Goal: Task Accomplishment & Management: Use online tool/utility

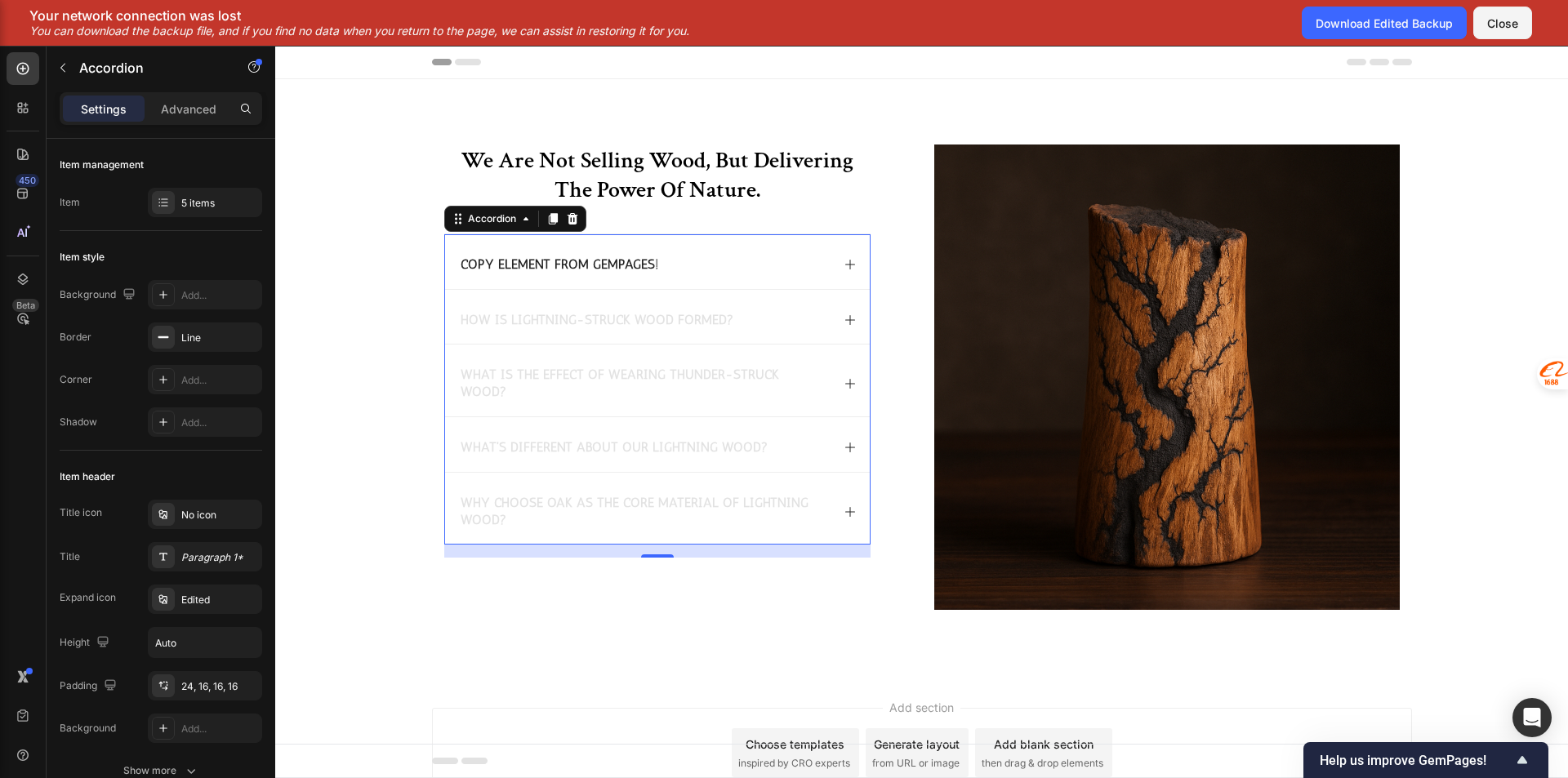
scroll to position [82, 0]
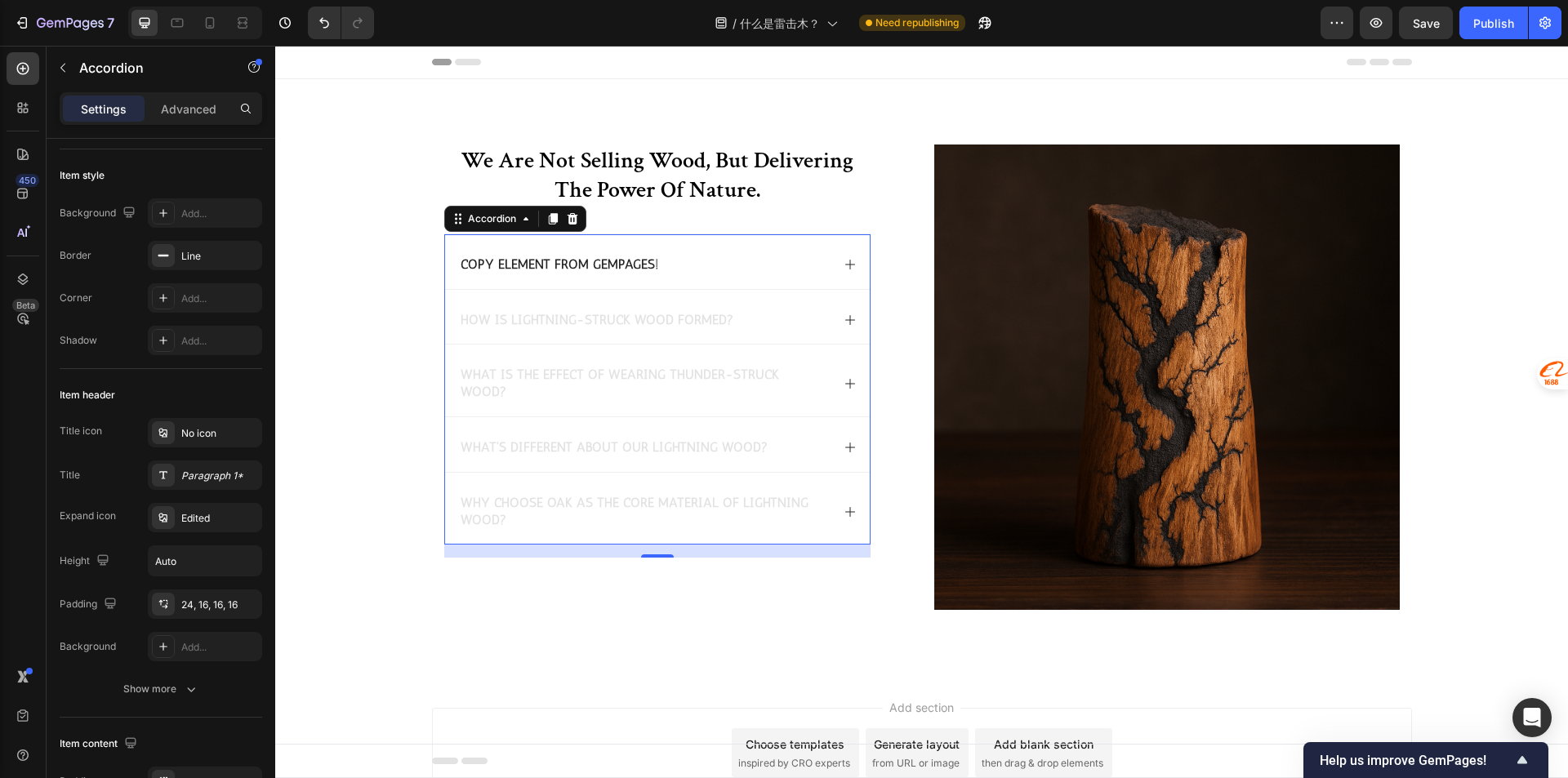
click at [724, 239] on div "Copy element from Gempages!" at bounding box center [657, 261] width 425 height 55
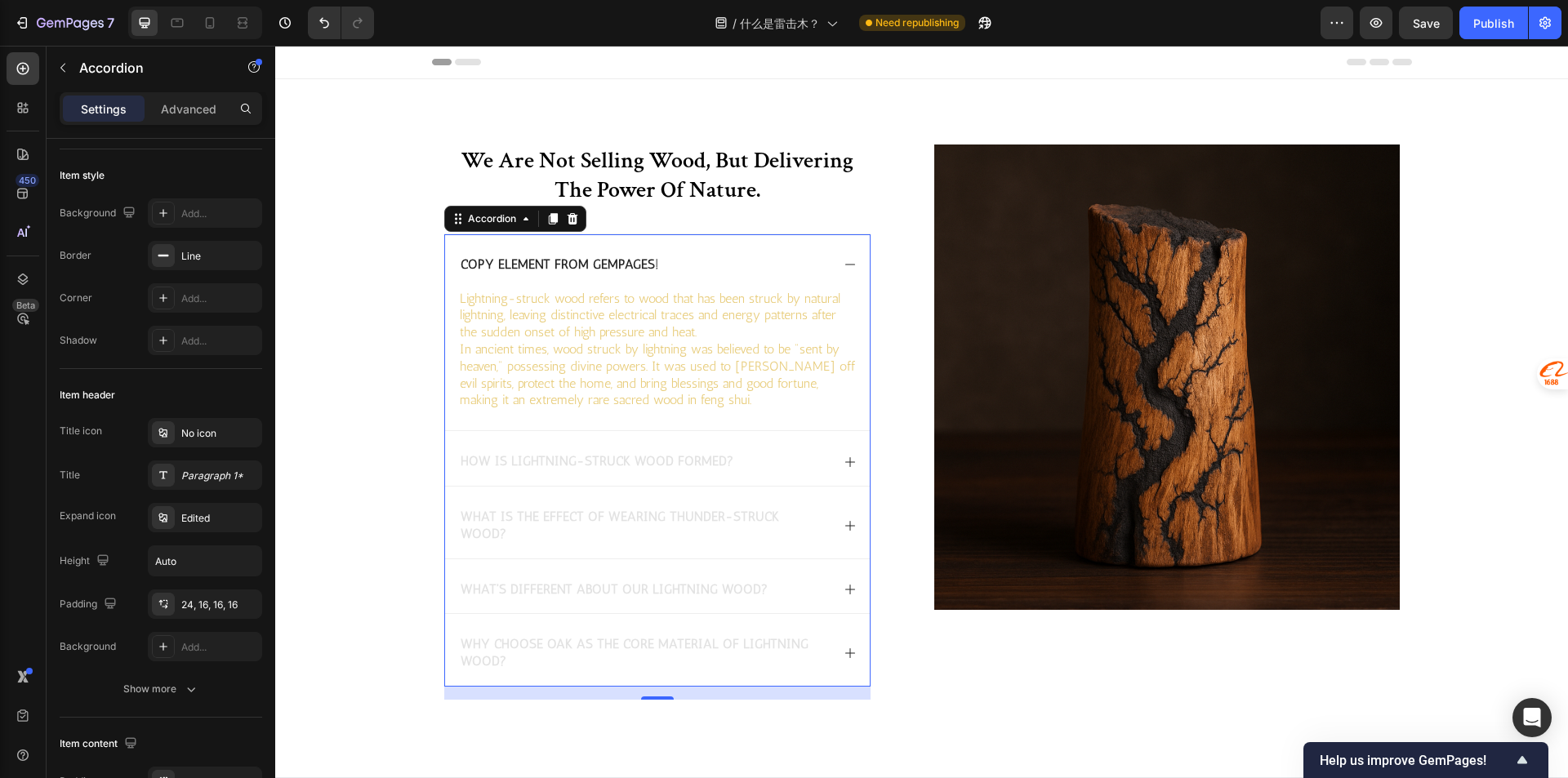
click at [724, 239] on div "Copy element from Gempages!" at bounding box center [657, 261] width 425 height 55
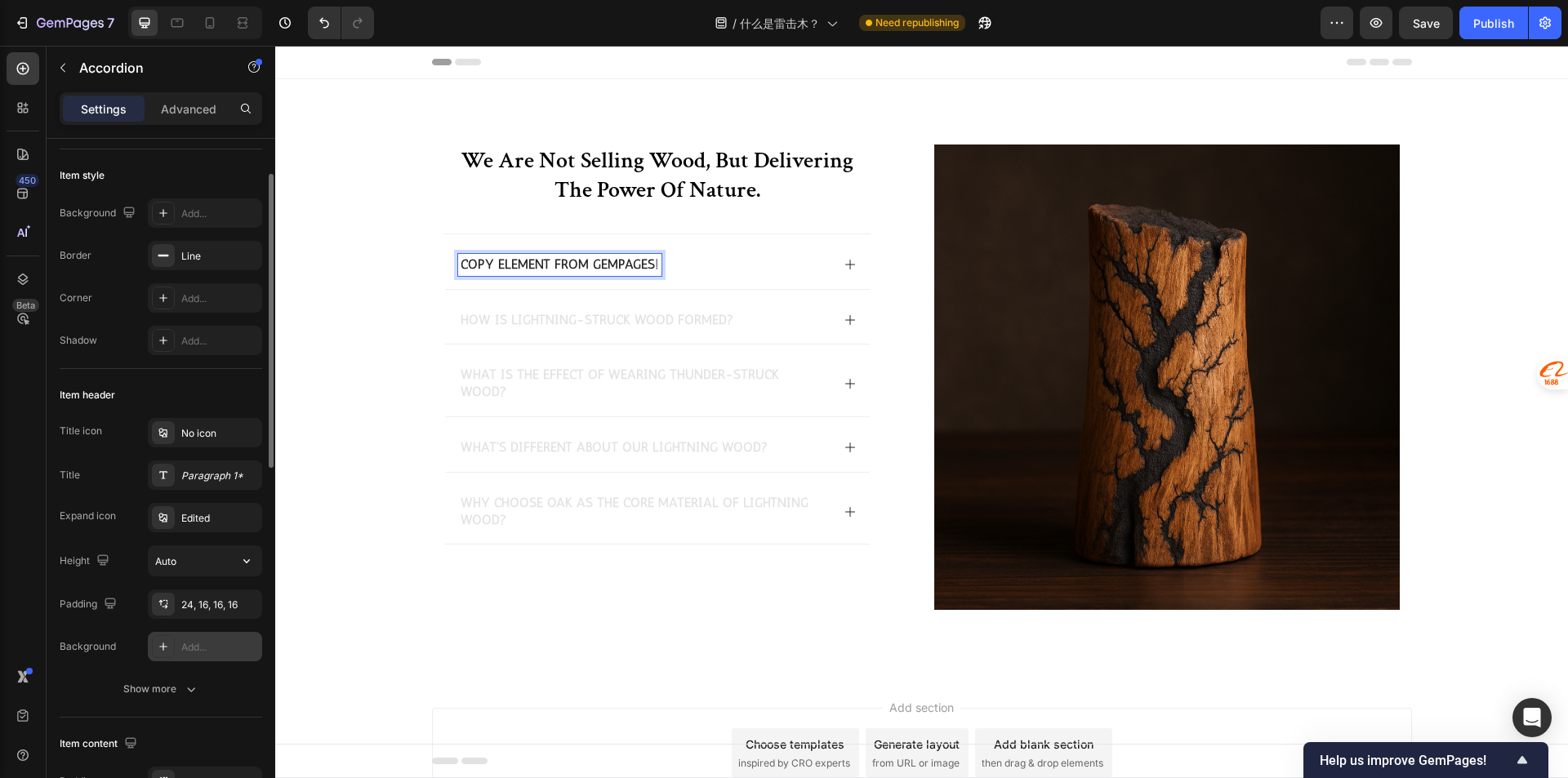
scroll to position [164, 0]
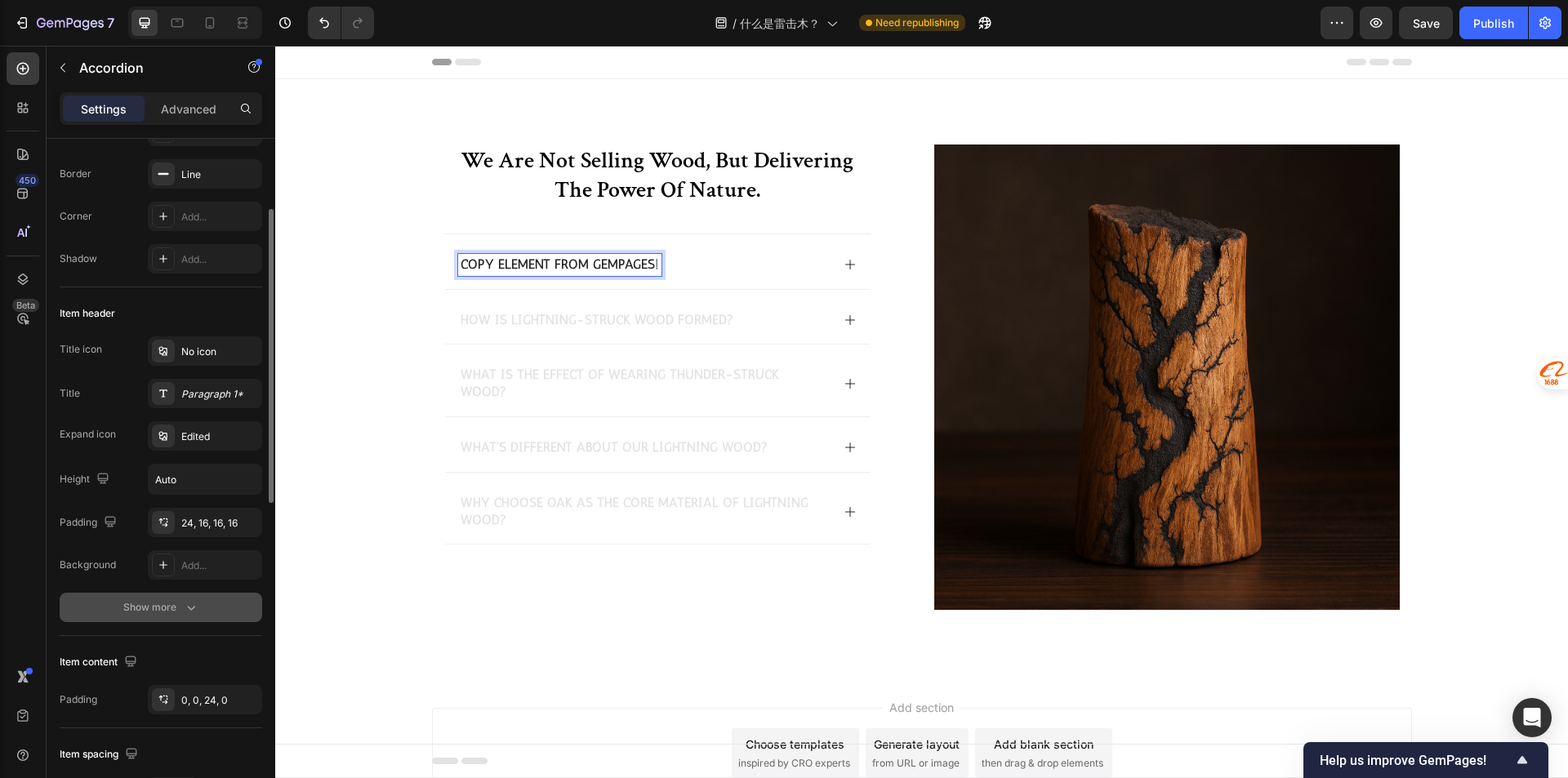
click at [181, 611] on div "Show more" at bounding box center [161, 607] width 76 height 16
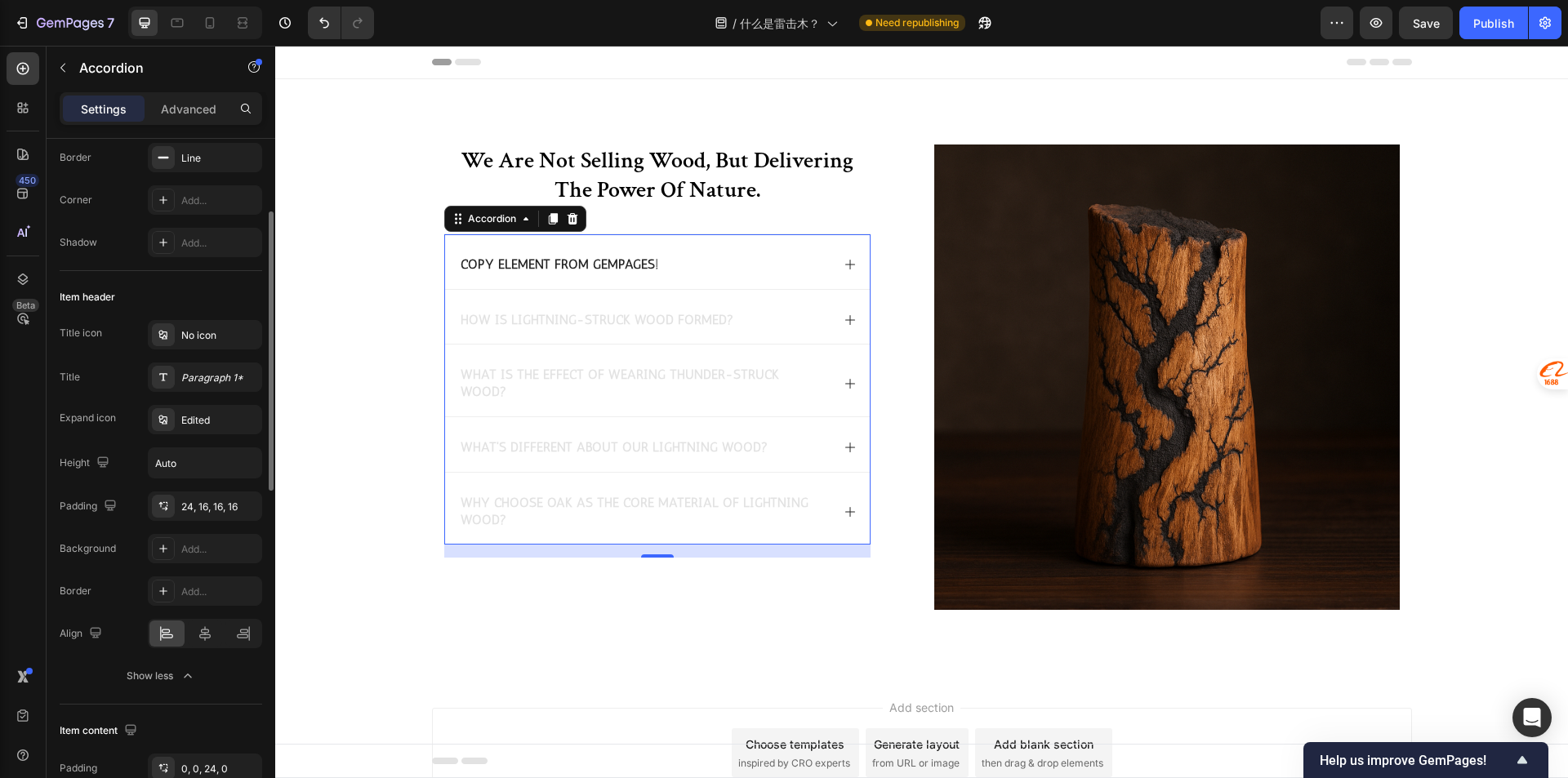
scroll to position [0, 0]
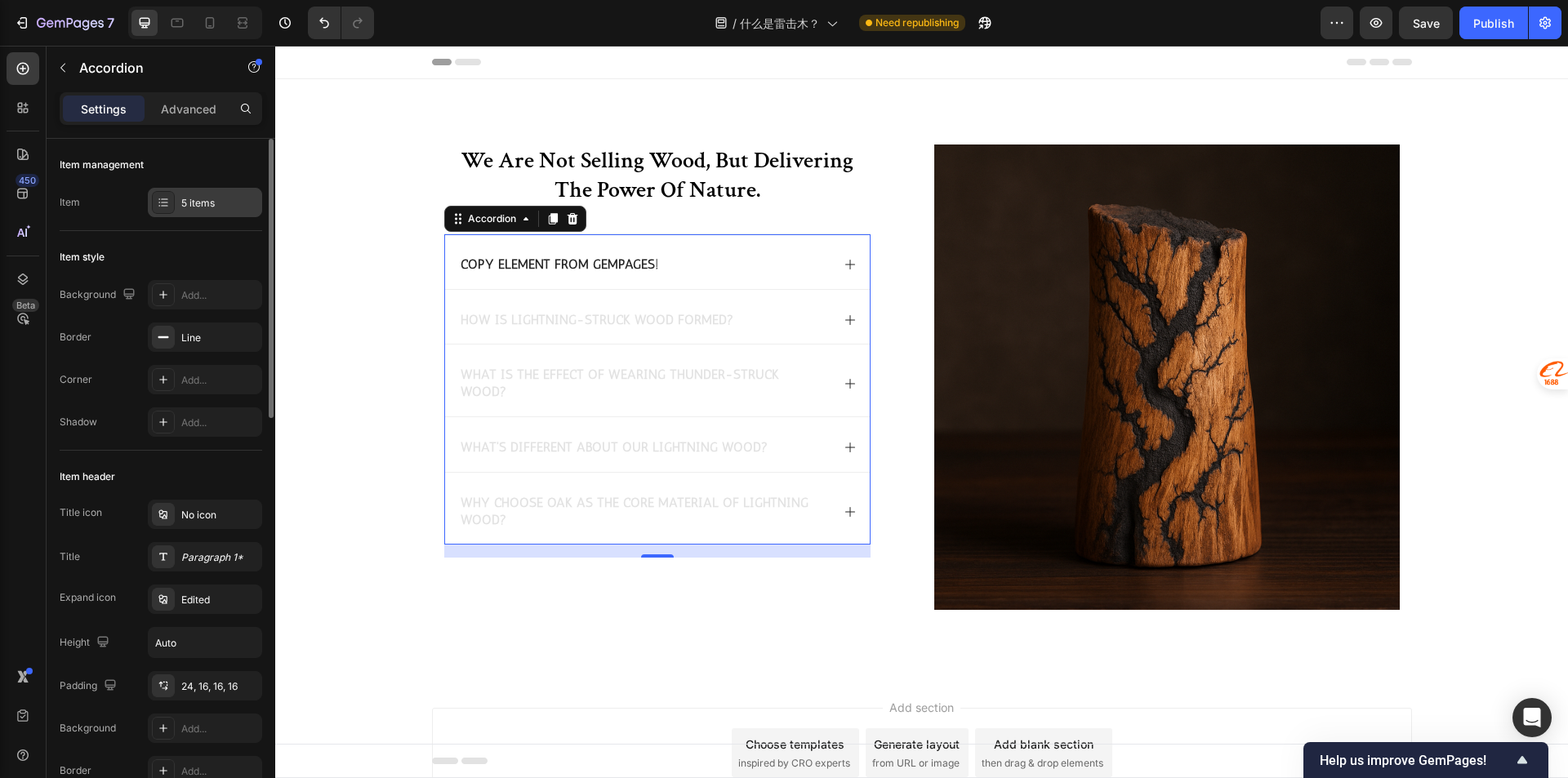
click at [224, 197] on div "5 items" at bounding box center [219, 203] width 77 height 15
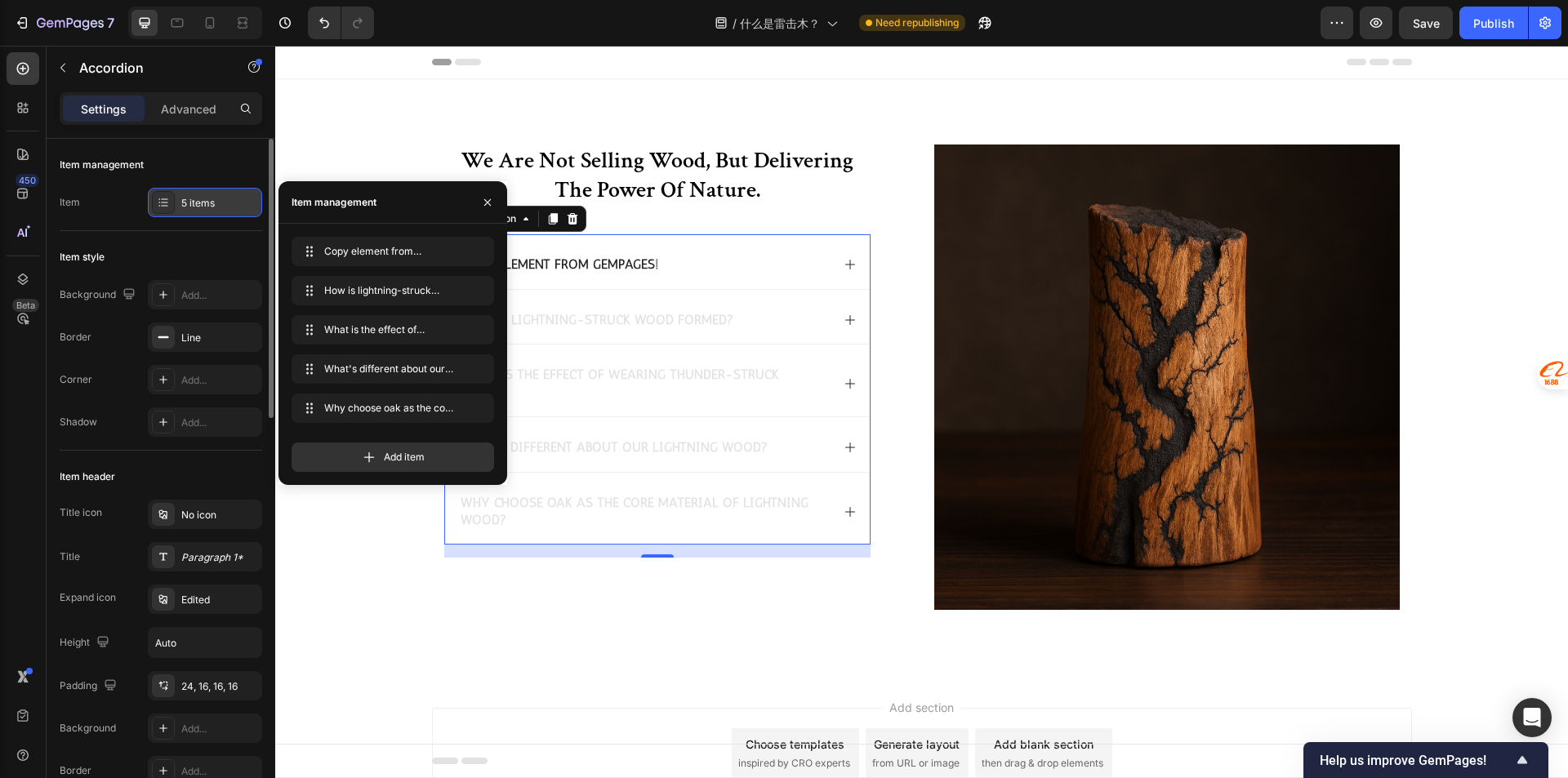
click at [224, 197] on div "5 items" at bounding box center [219, 203] width 77 height 15
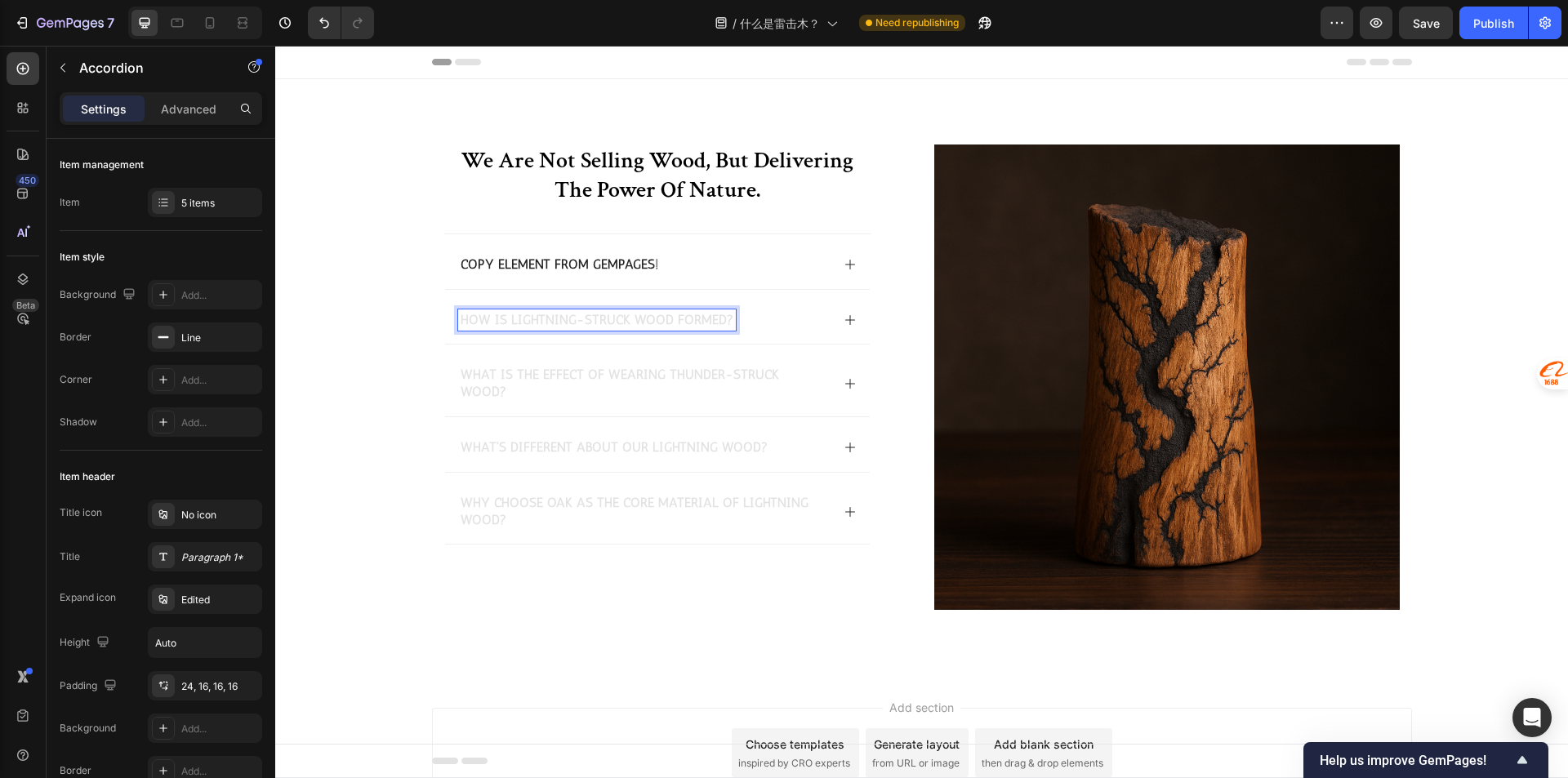
click at [530, 315] on span "How is lightning-struck wood formed?" at bounding box center [597, 319] width 273 height 16
click at [570, 165] on h2 "we are not selling wood, but delivering the power of nature." at bounding box center [657, 176] width 426 height 63
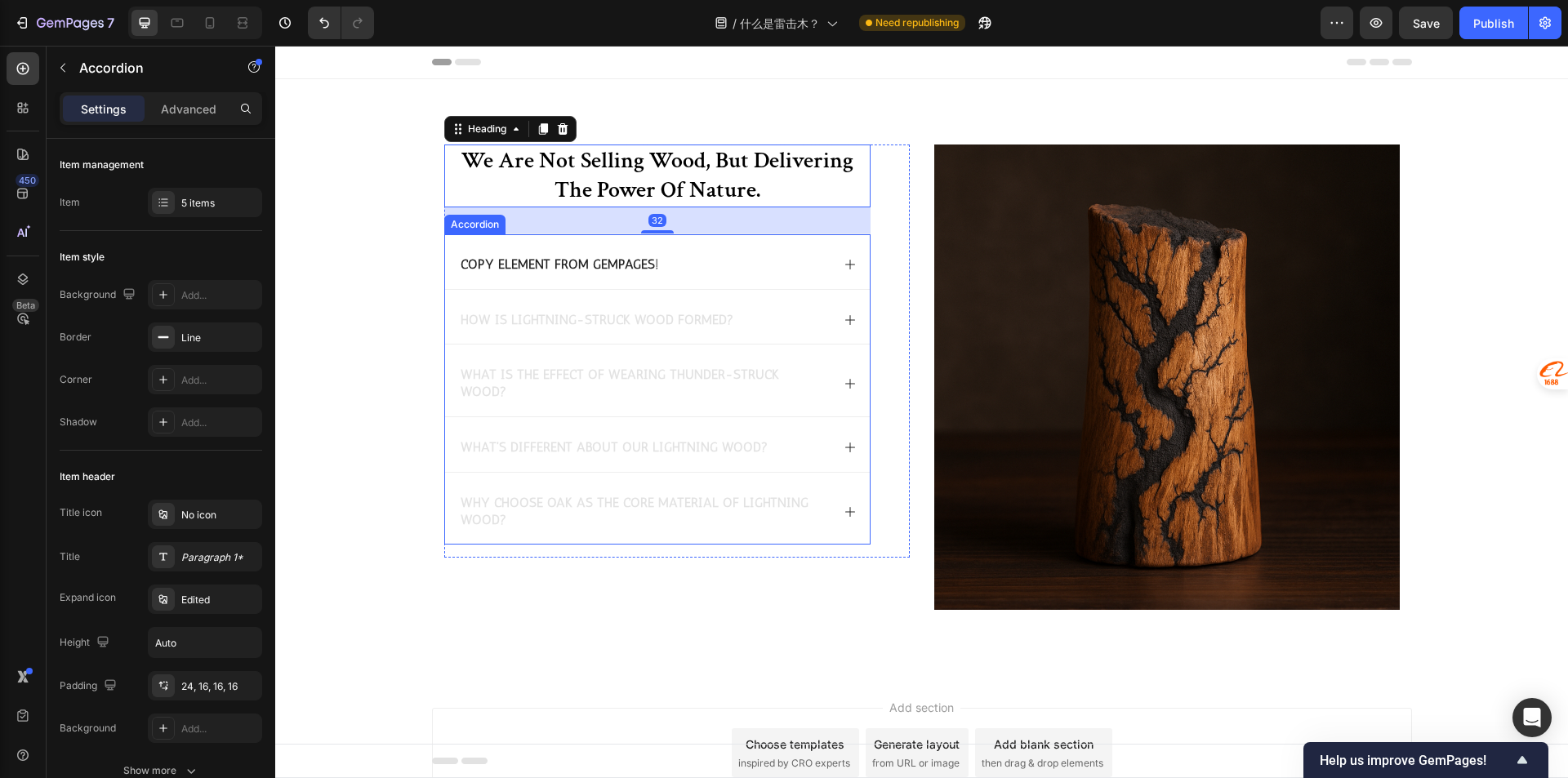
click at [520, 317] on span "How is lightning-struck wood formed?" at bounding box center [597, 319] width 273 height 16
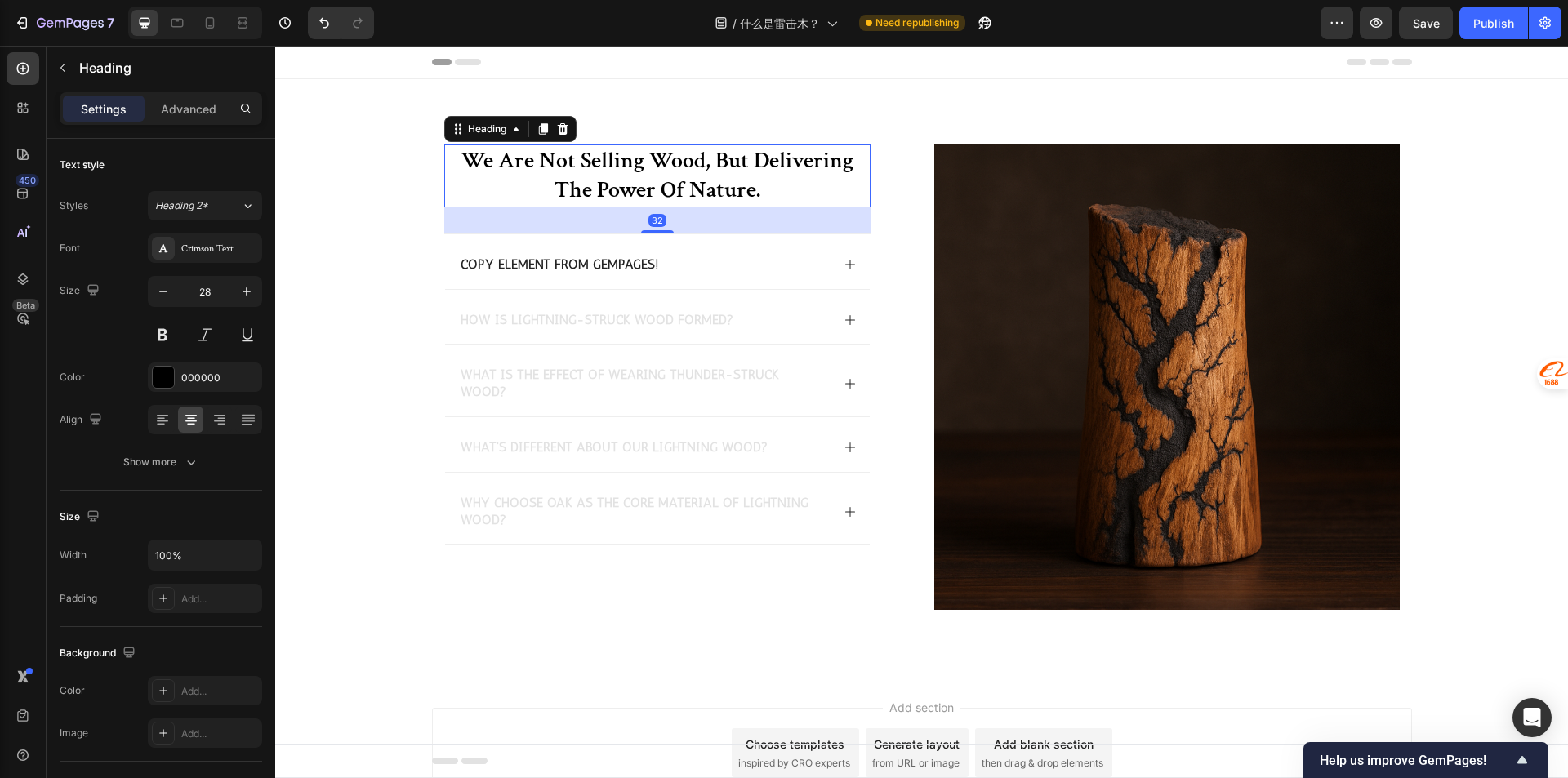
click at [609, 182] on h2 "we are not selling wood, but delivering the power of nature." at bounding box center [657, 176] width 426 height 63
click at [535, 330] on div "How is lightning-struck wood formed?" at bounding box center [597, 320] width 277 height 22
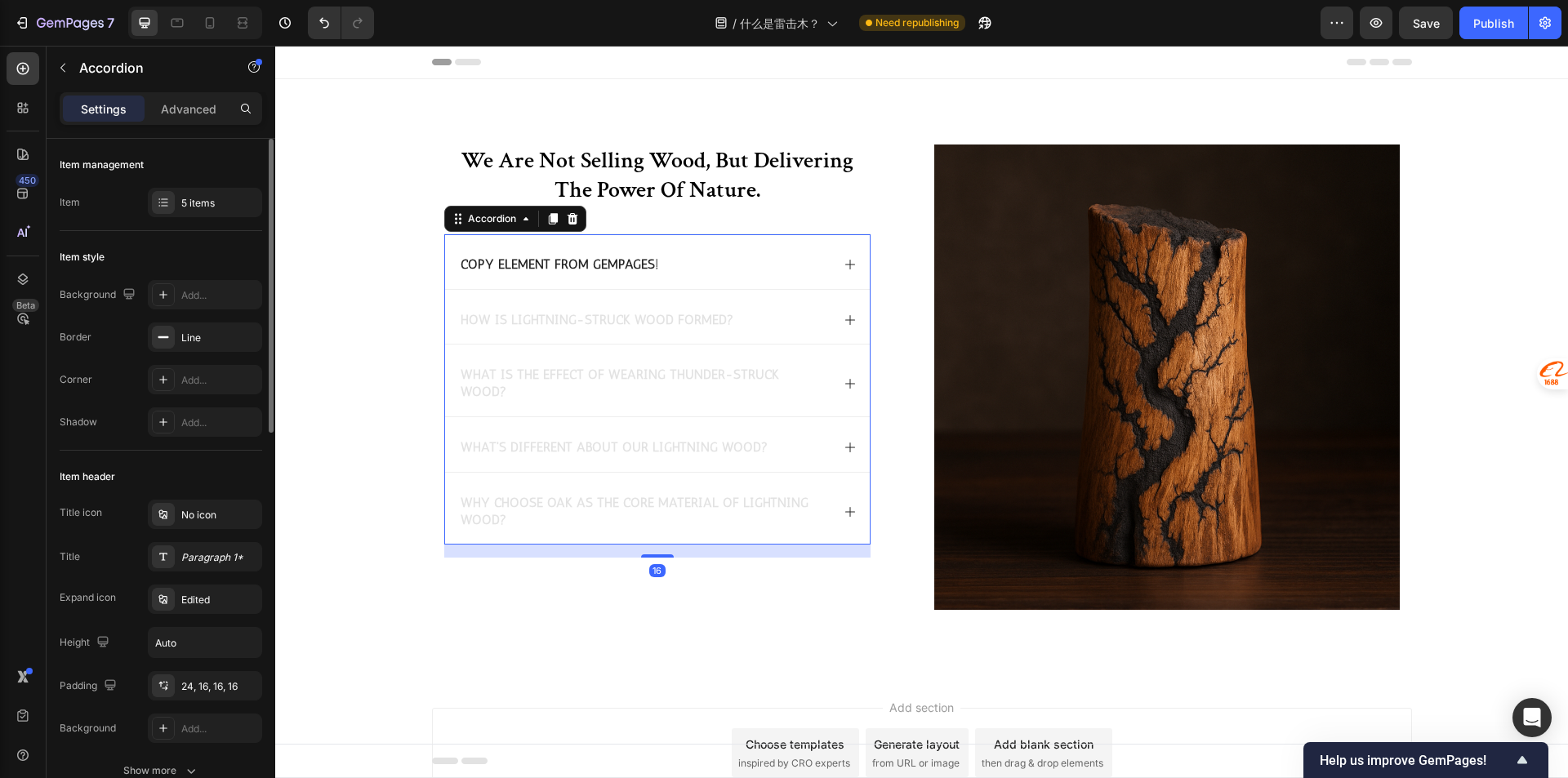
scroll to position [82, 0]
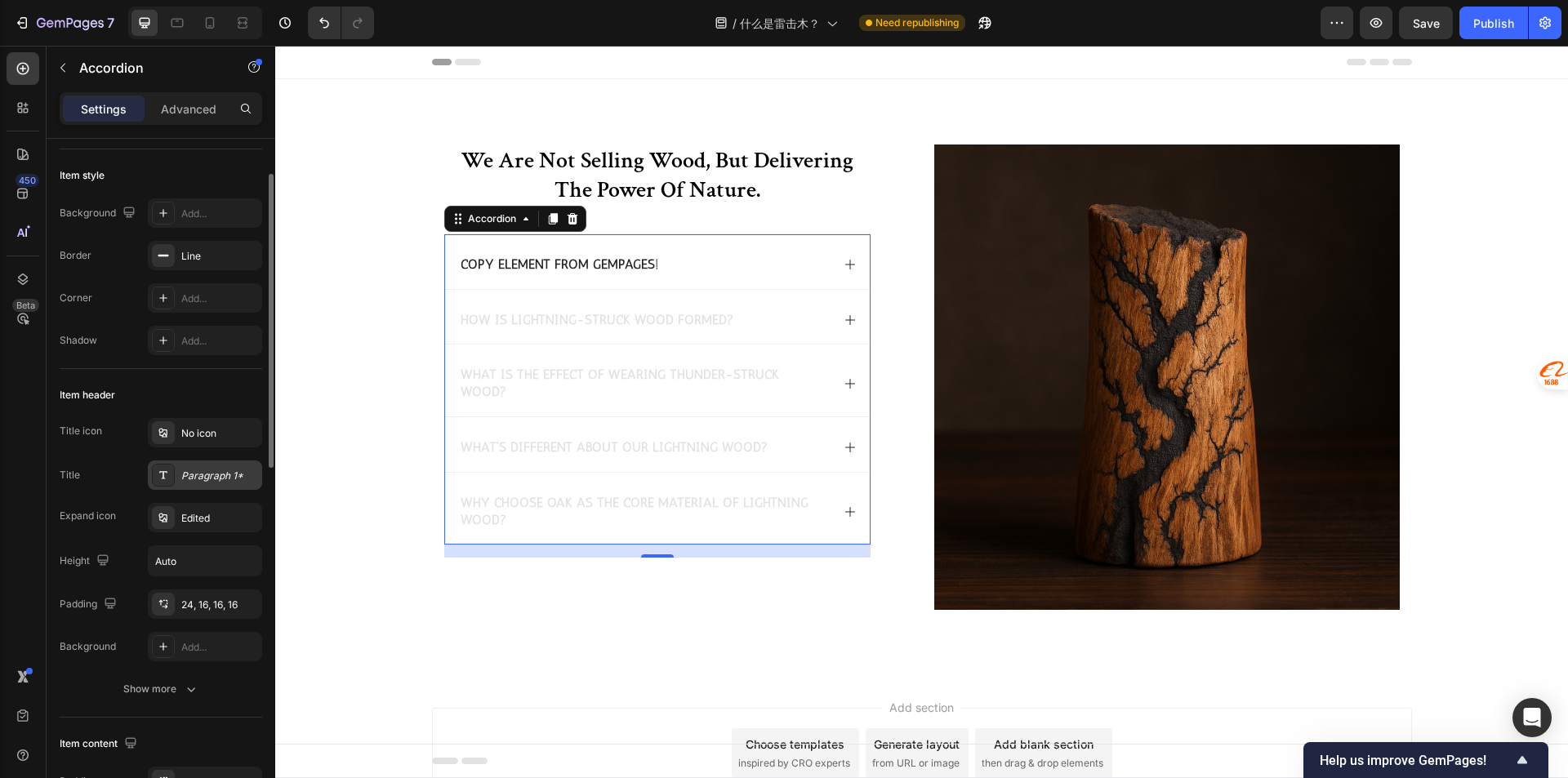
click at [180, 483] on div "Paragraph 1*" at bounding box center [205, 475] width 115 height 29
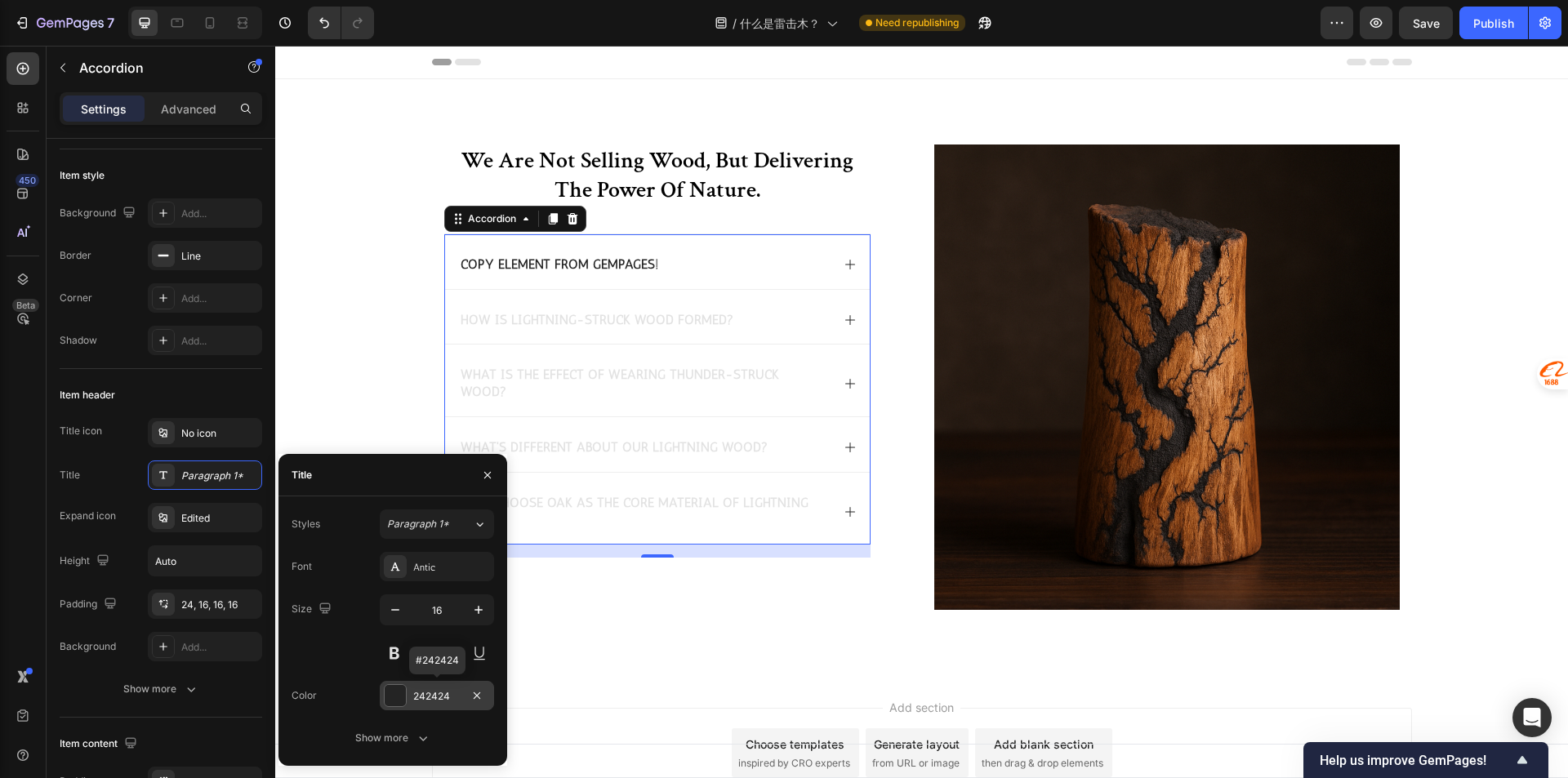
click at [426, 696] on div "242424" at bounding box center [437, 696] width 47 height 15
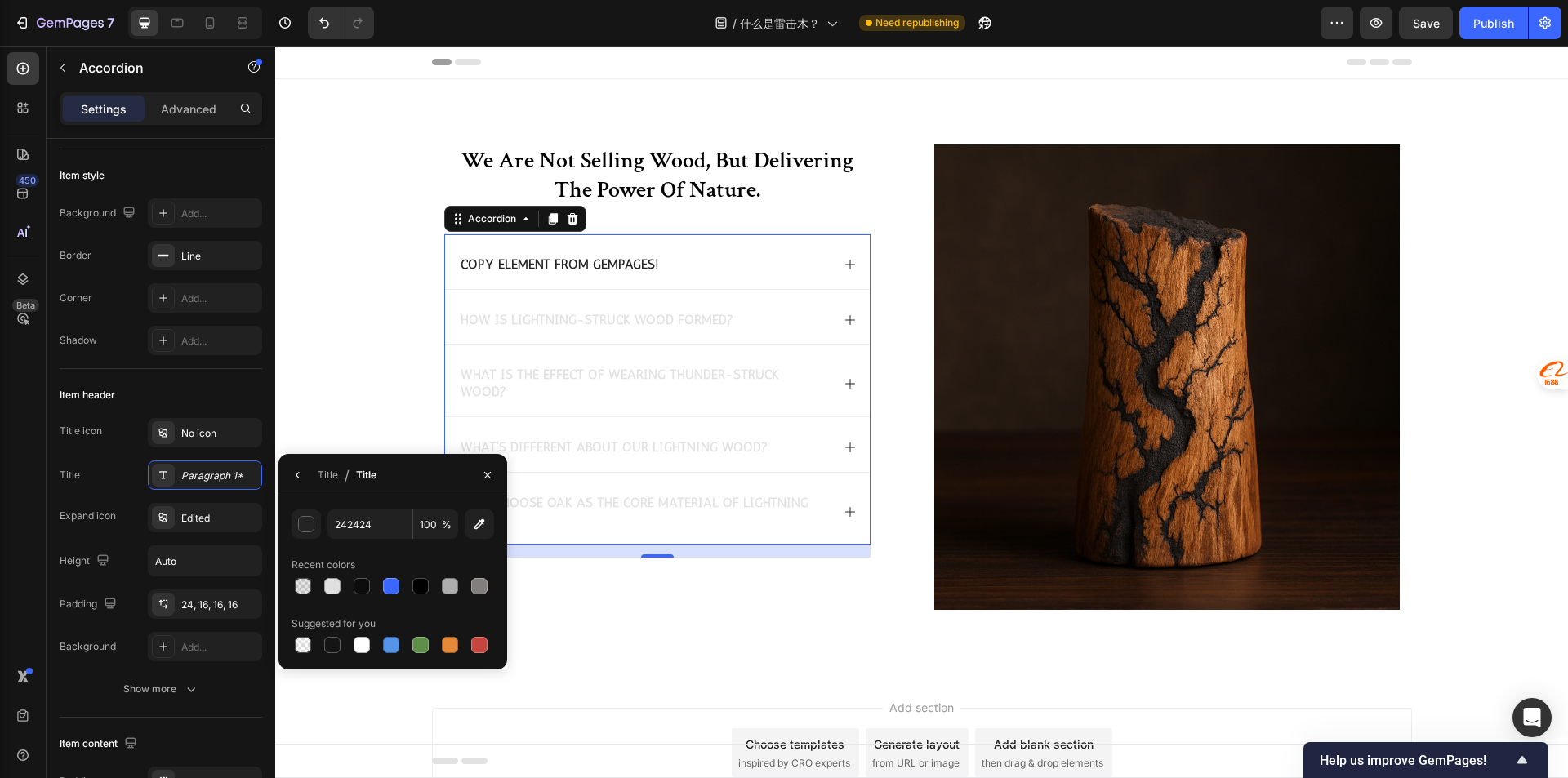
click at [430, 573] on div "Recent colors" at bounding box center [392, 564] width 202 height 26
click at [426, 579] on div at bounding box center [421, 586] width 16 height 16
click at [393, 578] on div at bounding box center [391, 586] width 16 height 16
click at [430, 585] on div at bounding box center [421, 586] width 20 height 20
type input "000000"
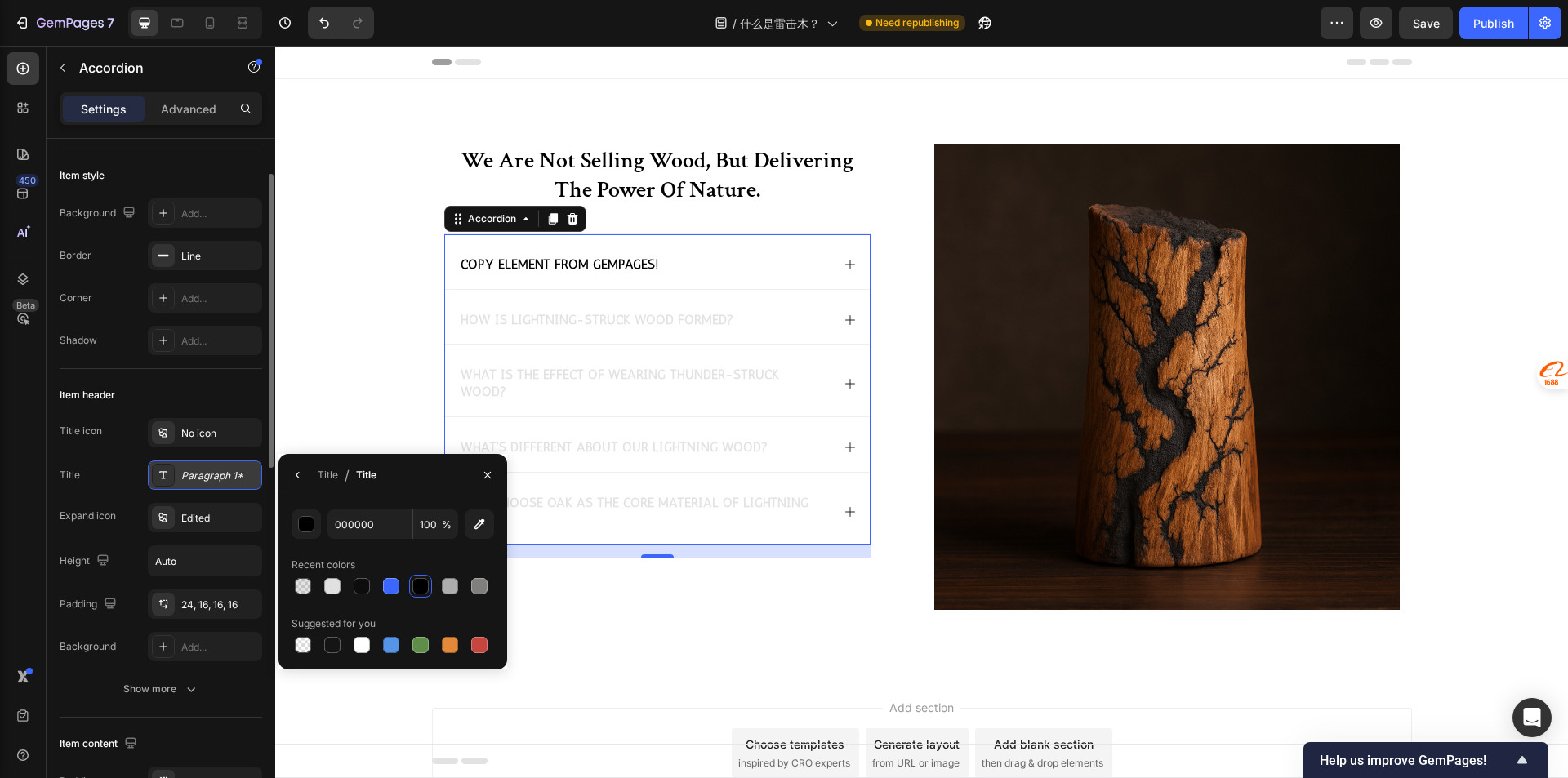
click at [203, 482] on div "Paragraph 1*" at bounding box center [219, 476] width 77 height 15
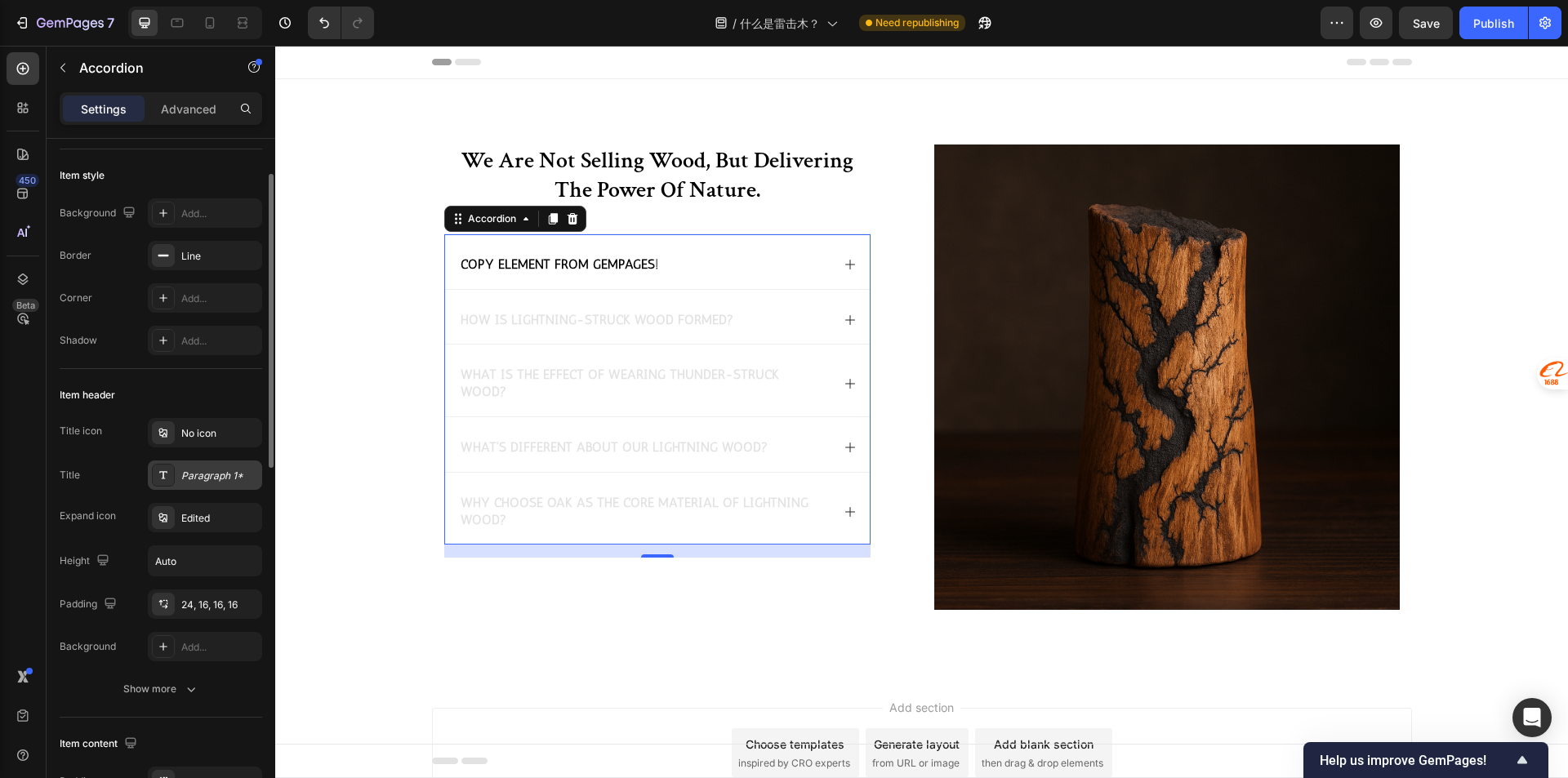
click at [210, 481] on div "Paragraph 1*" at bounding box center [219, 476] width 77 height 15
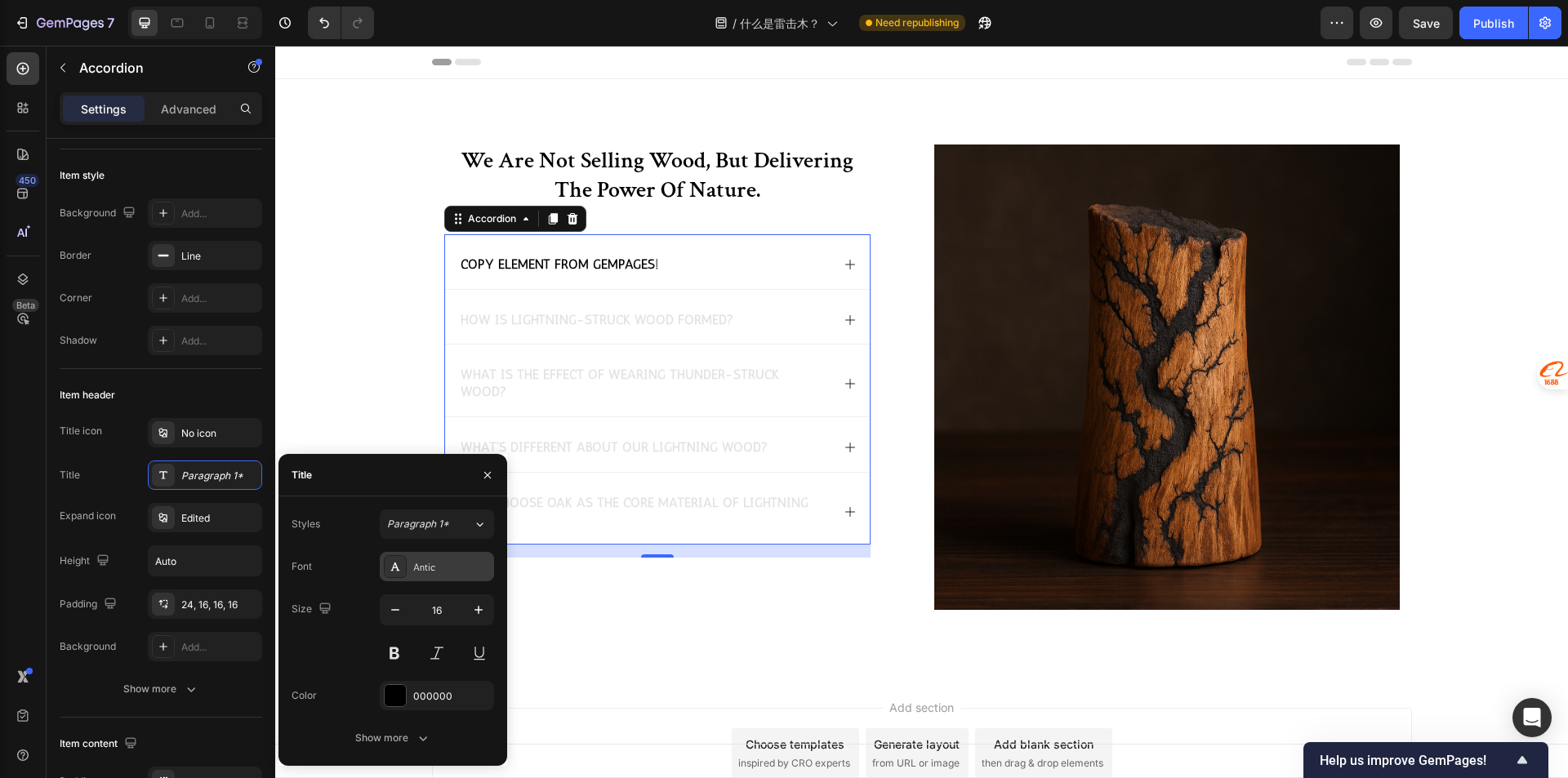
click at [459, 560] on div "Antic" at bounding box center [452, 567] width 77 height 15
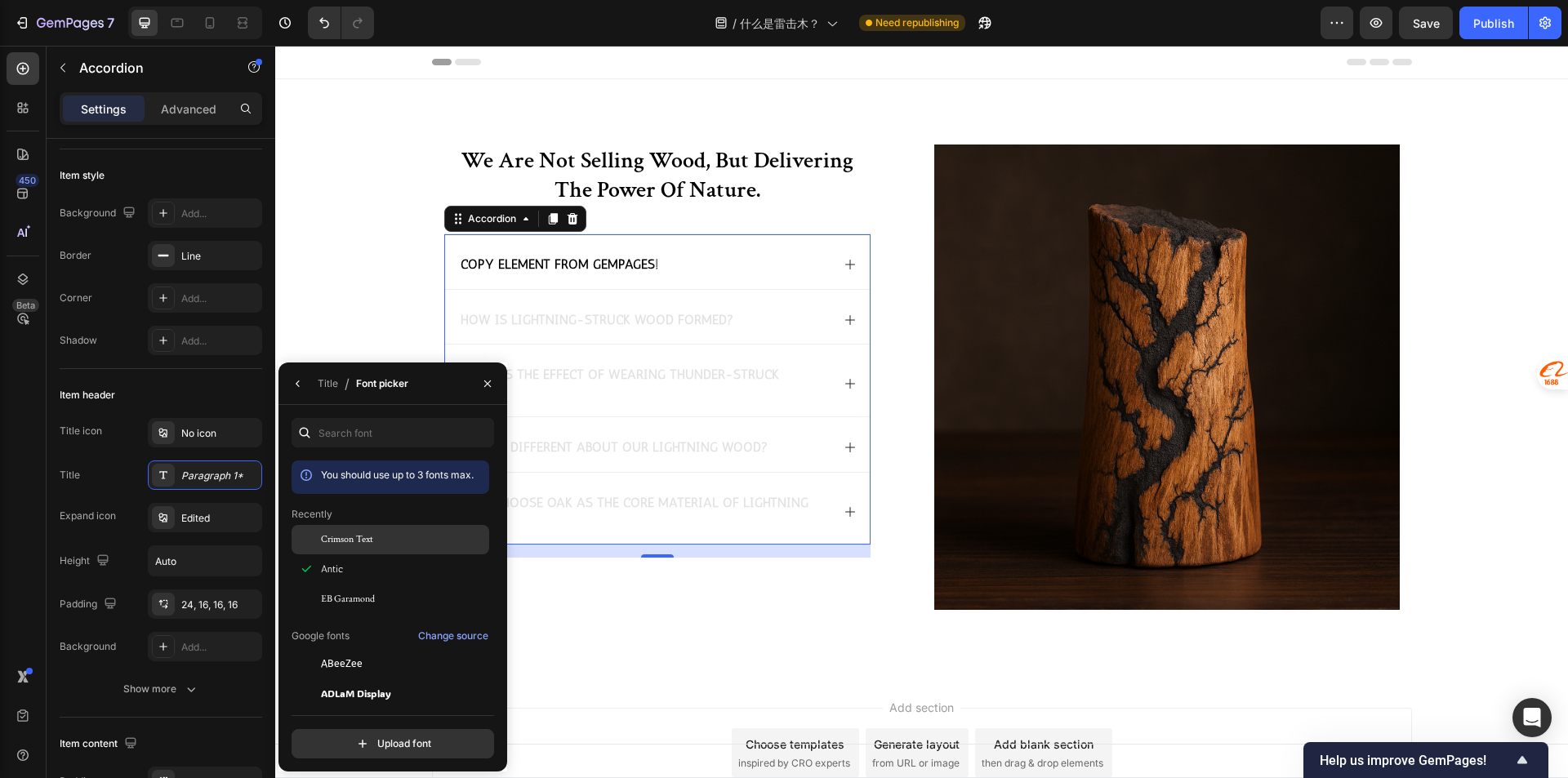
click at [363, 549] on div "Crimson Text" at bounding box center [390, 540] width 197 height 29
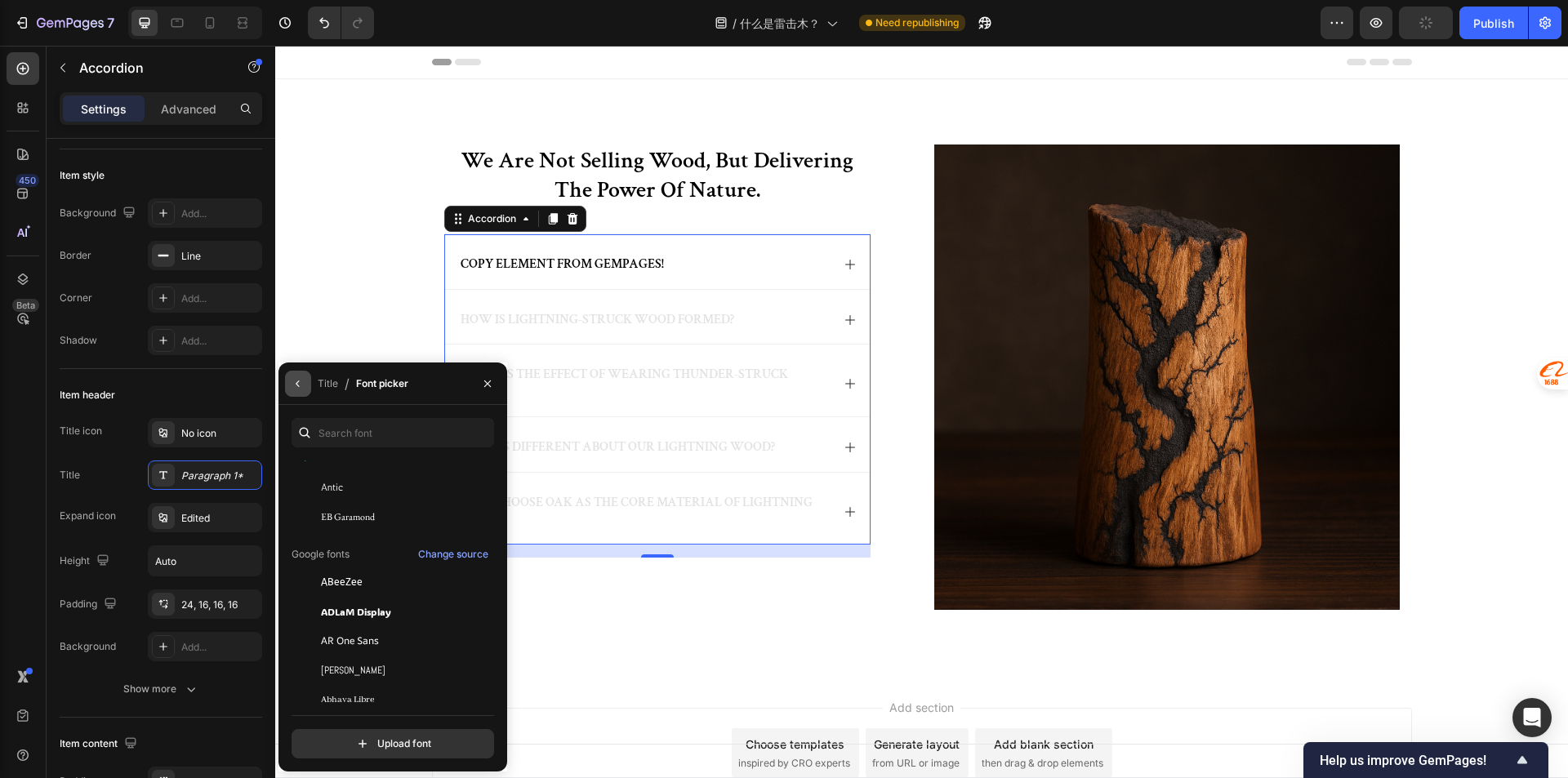
click at [295, 394] on button "button" at bounding box center [298, 384] width 26 height 26
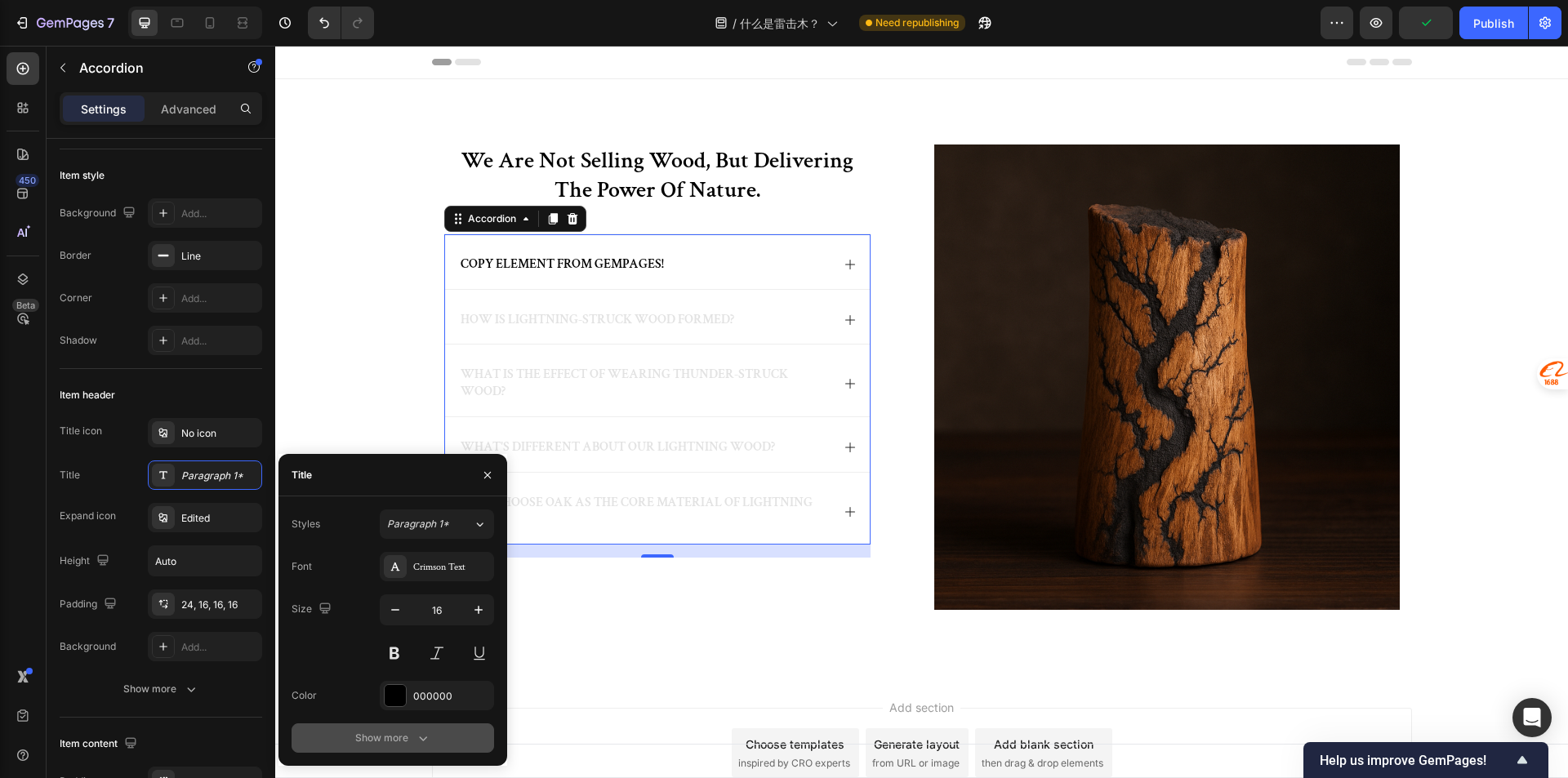
click at [416, 735] on icon "button" at bounding box center [423, 738] width 16 height 16
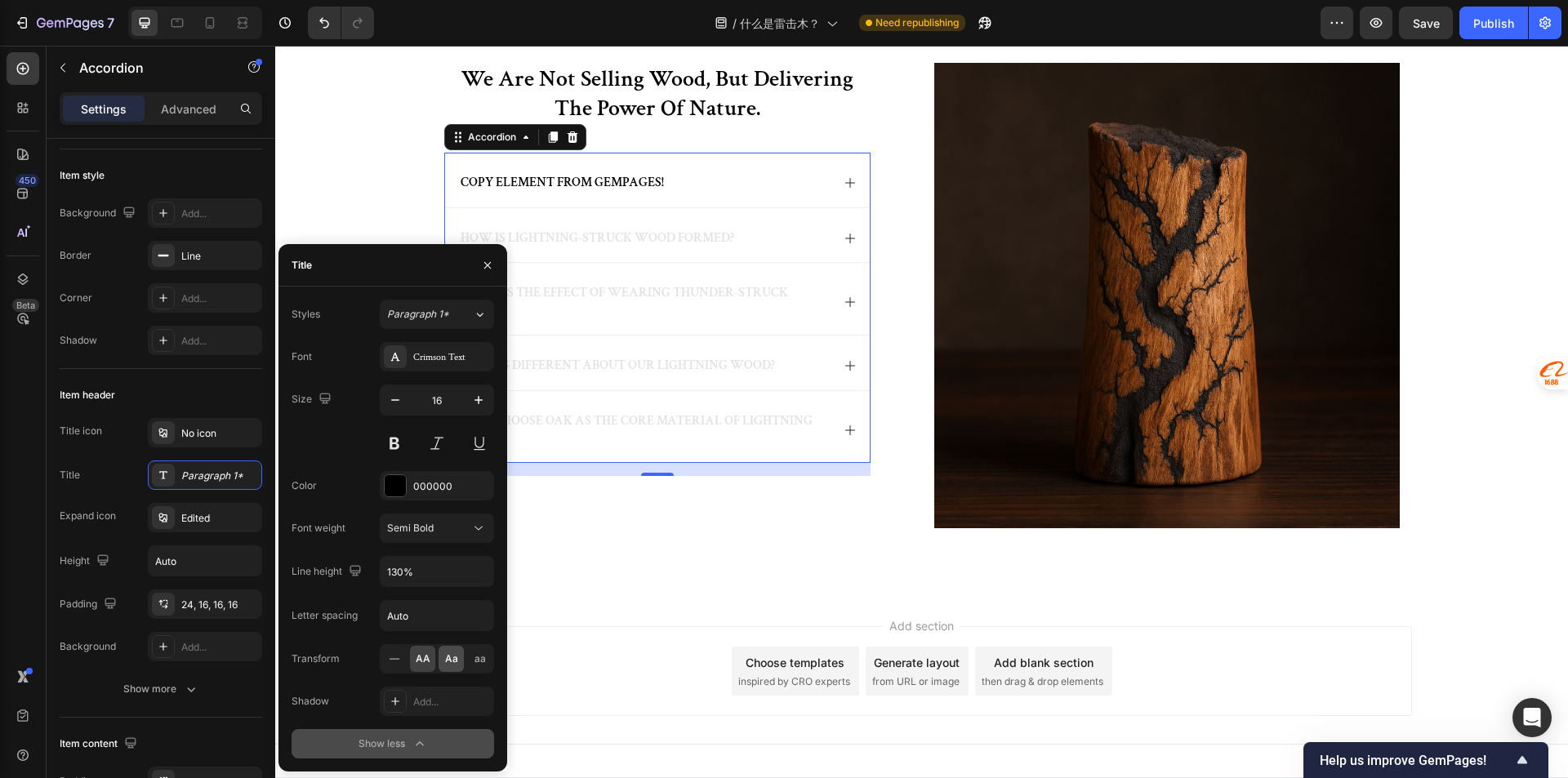
click at [453, 655] on span "Aa" at bounding box center [452, 659] width 13 height 15
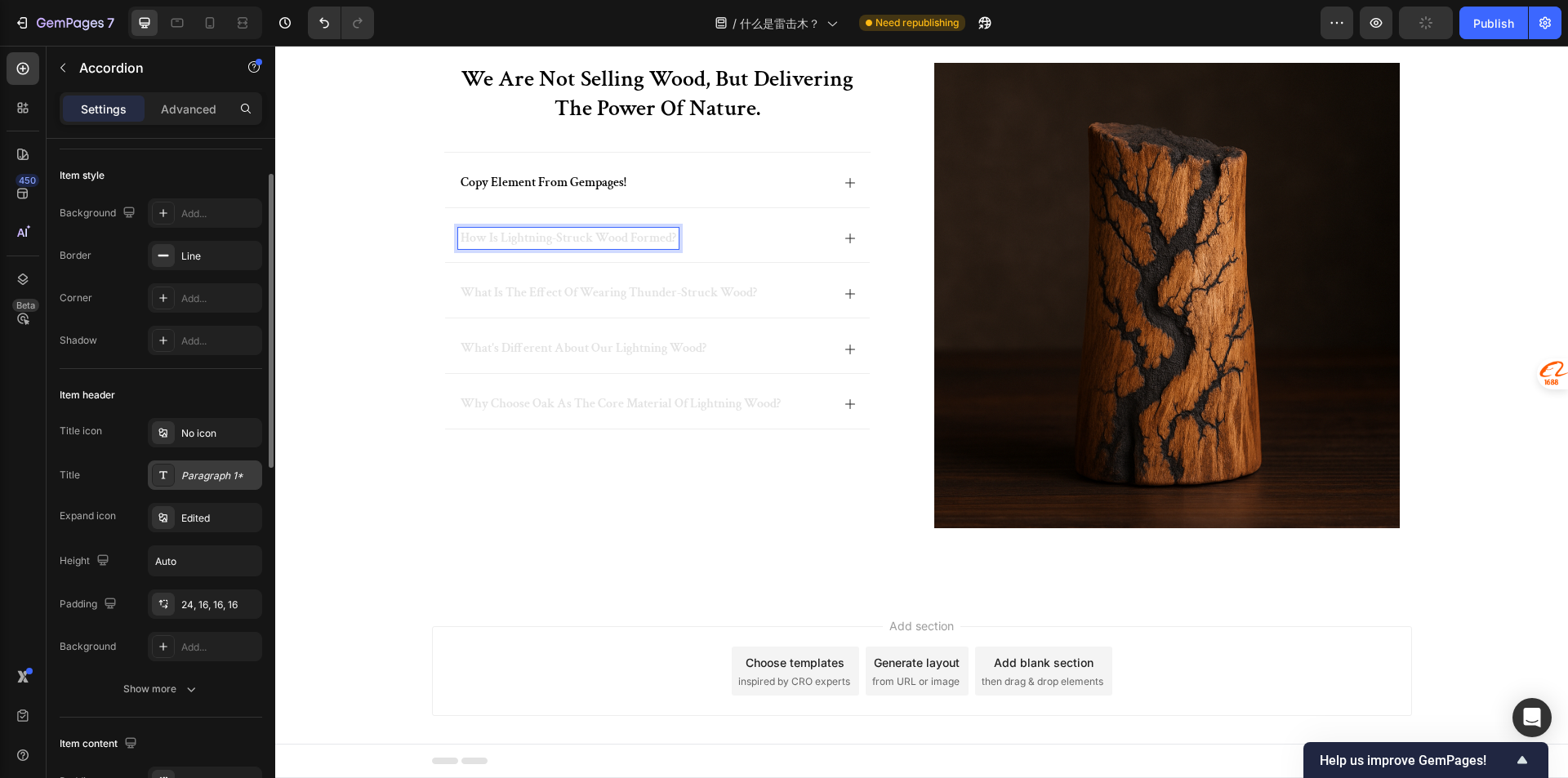
click at [178, 482] on div "Paragraph 1*" at bounding box center [205, 475] width 115 height 29
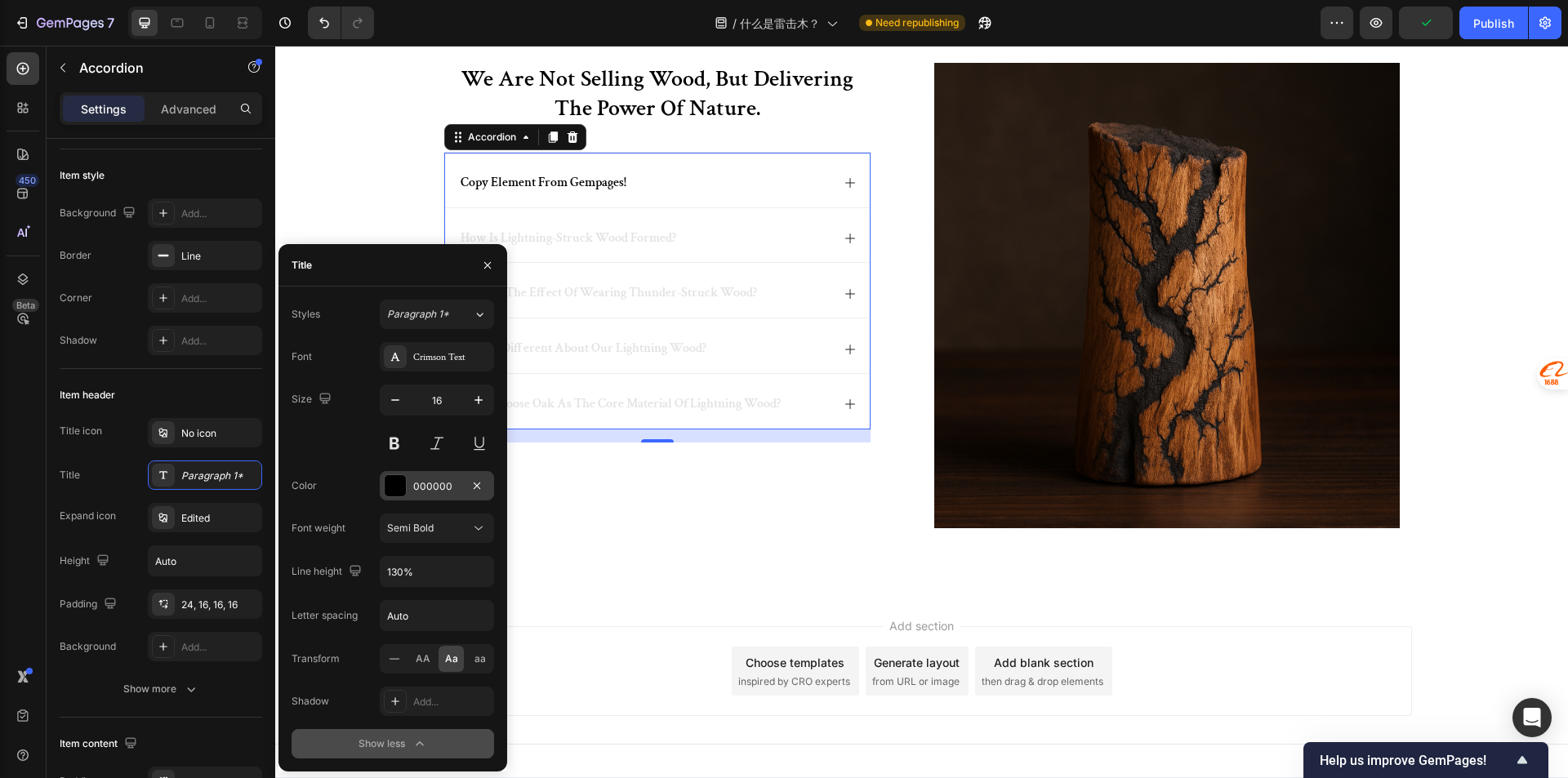
click at [448, 474] on div "000000" at bounding box center [437, 486] width 115 height 29
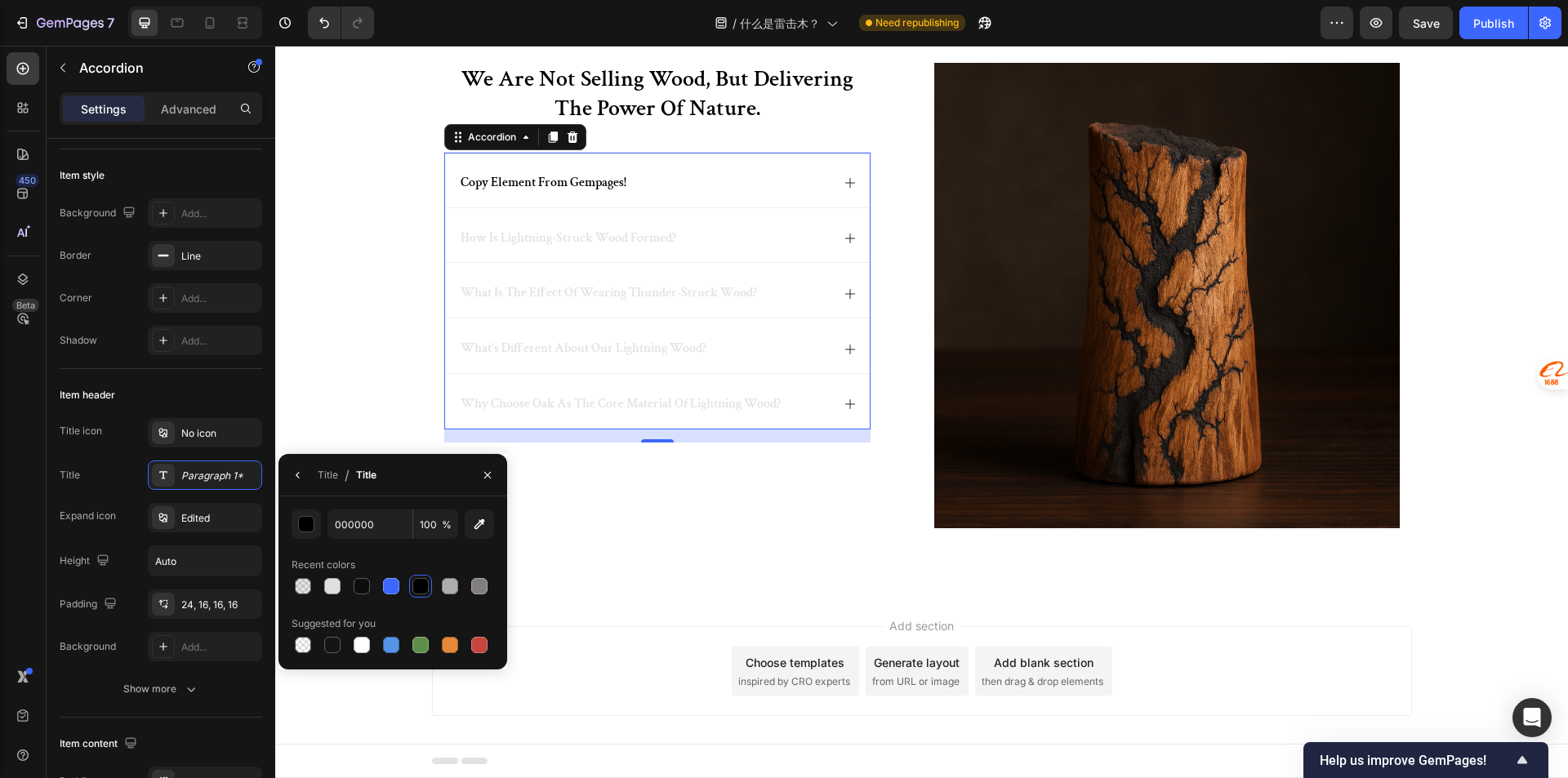
click at [421, 582] on div at bounding box center [421, 586] width 16 height 16
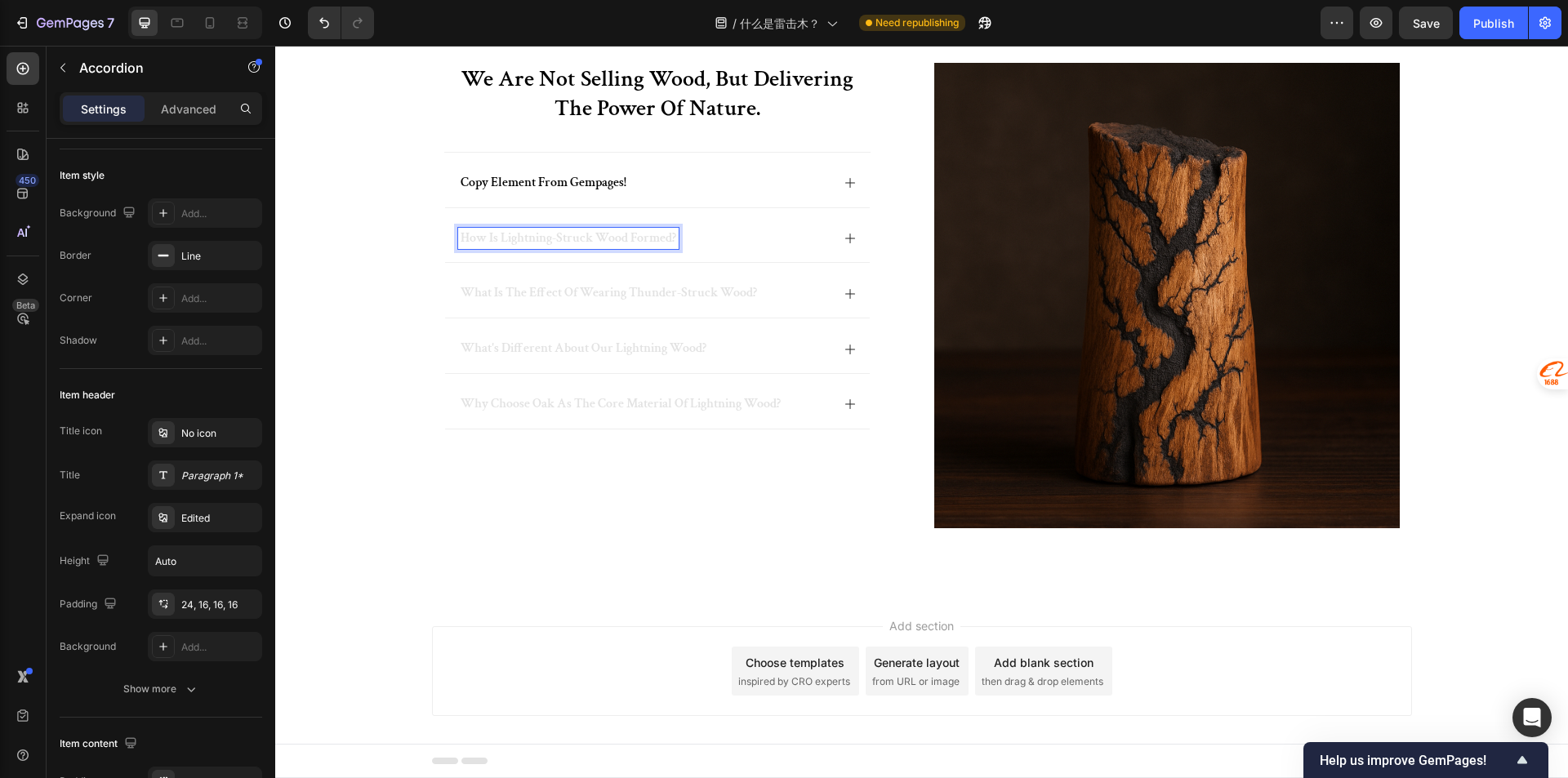
click at [530, 308] on div "what is the effect of wearing thunder-struck wood?" at bounding box center [657, 290] width 425 height 55
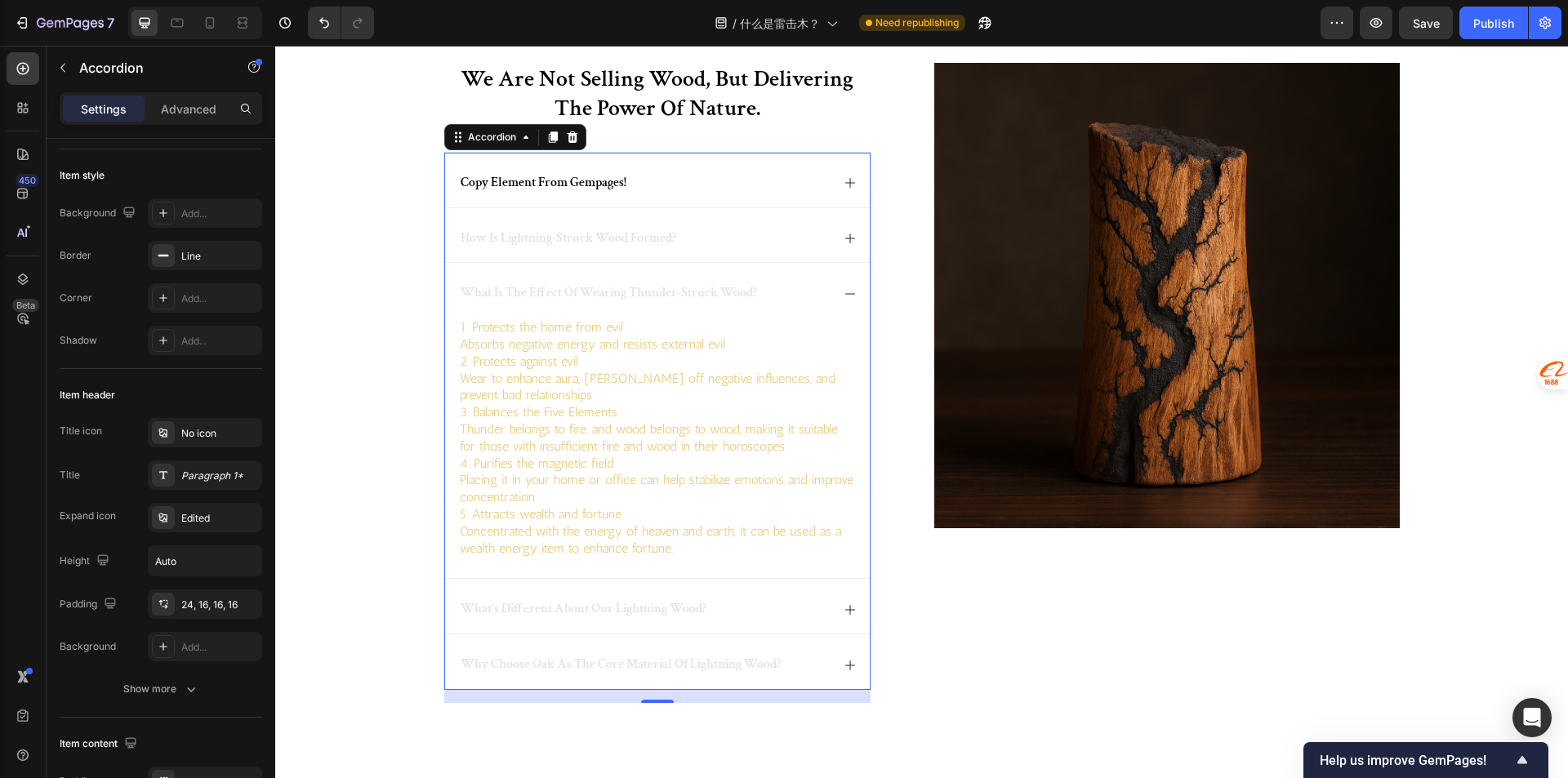
click at [510, 288] on span "what is the effect of wearing thunder-struck wood?" at bounding box center [609, 292] width 296 height 17
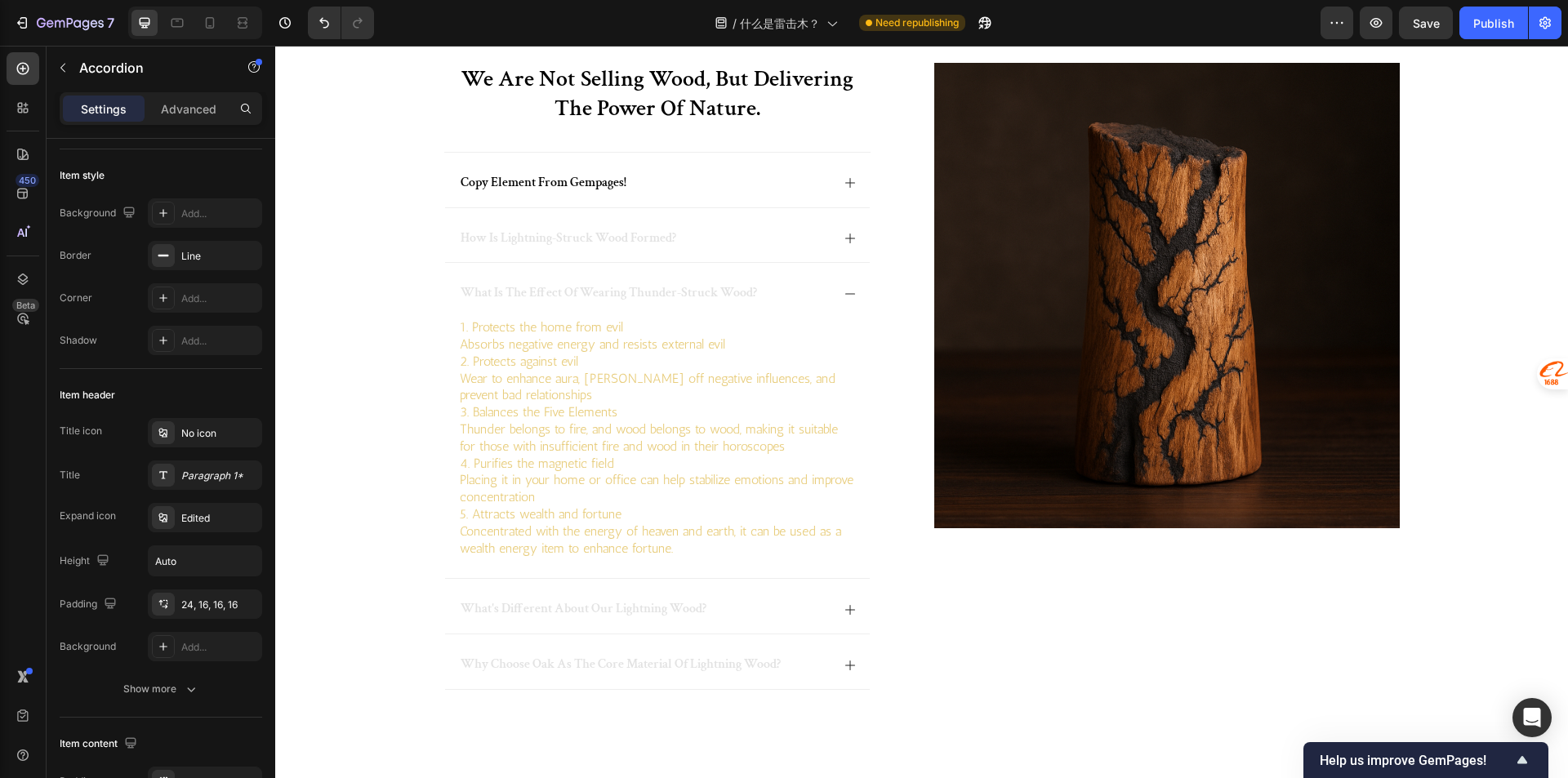
click at [718, 187] on div "copy element from gempages!" at bounding box center [644, 183] width 372 height 22
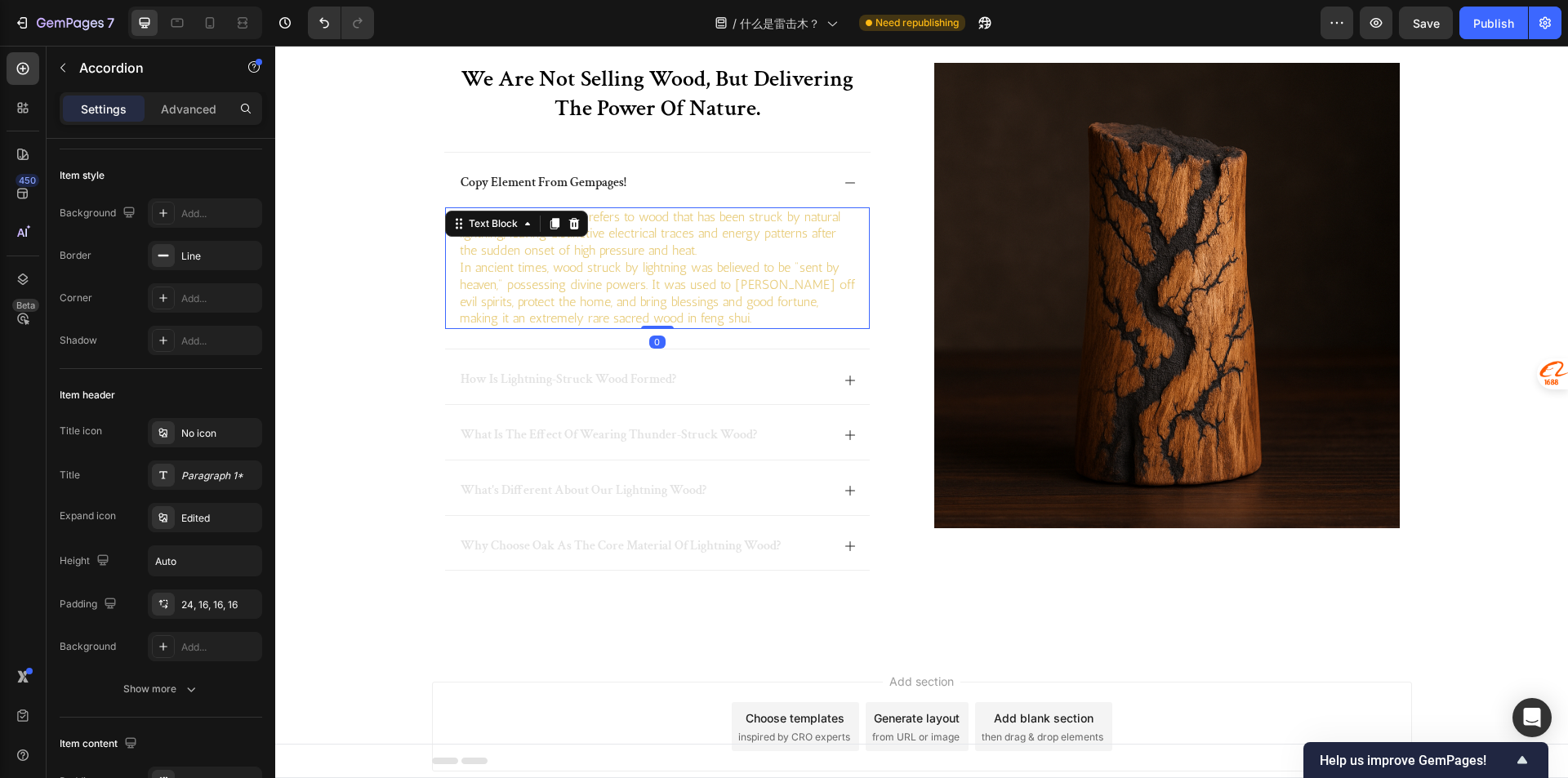
click at [642, 250] on p "Lightning-struck wood refers to wood that has been struck by natural lightning,…" at bounding box center [657, 234] width 395 height 51
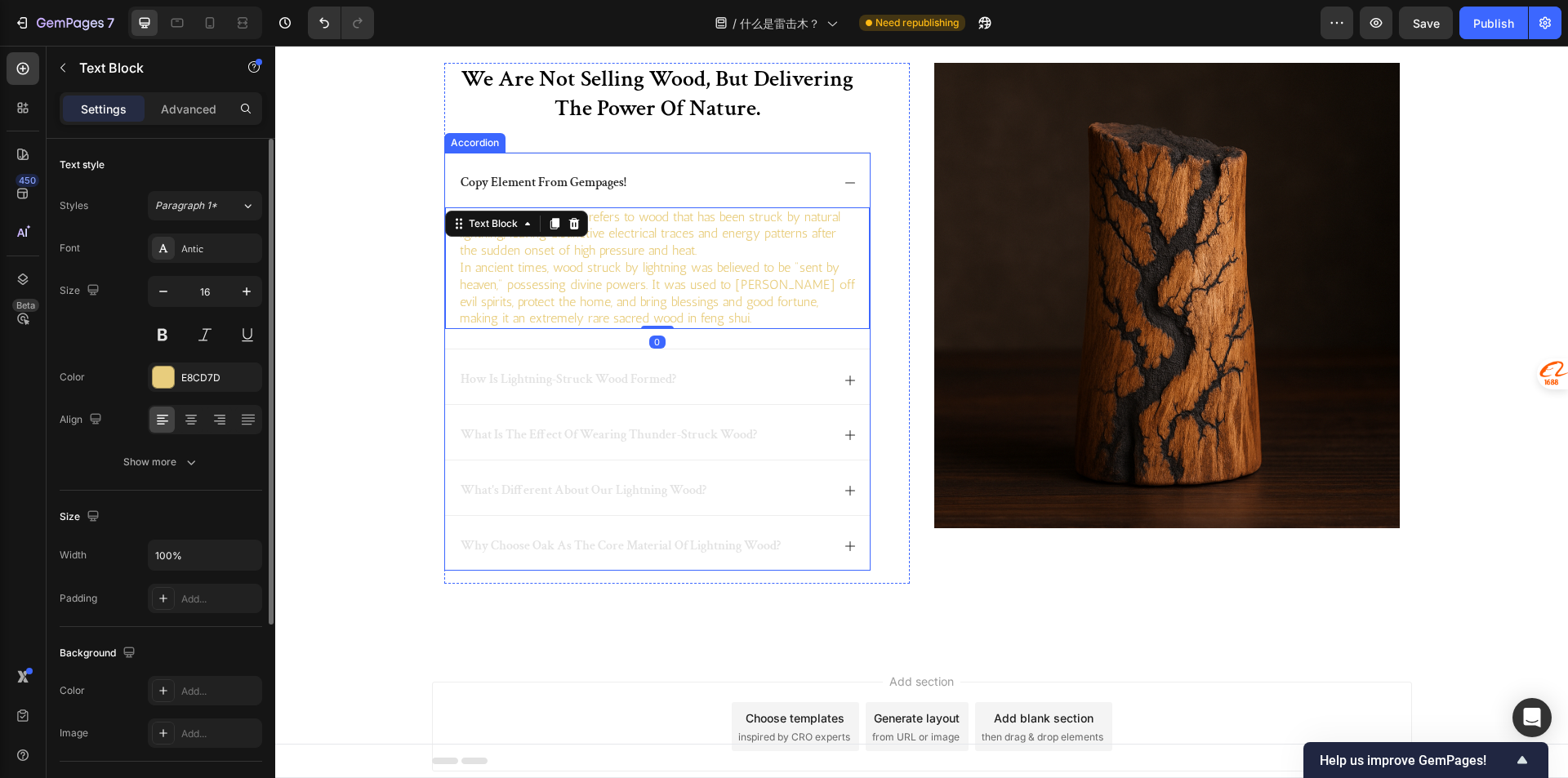
click at [593, 180] on p "copy element from gempages!" at bounding box center [543, 183] width 166 height 17
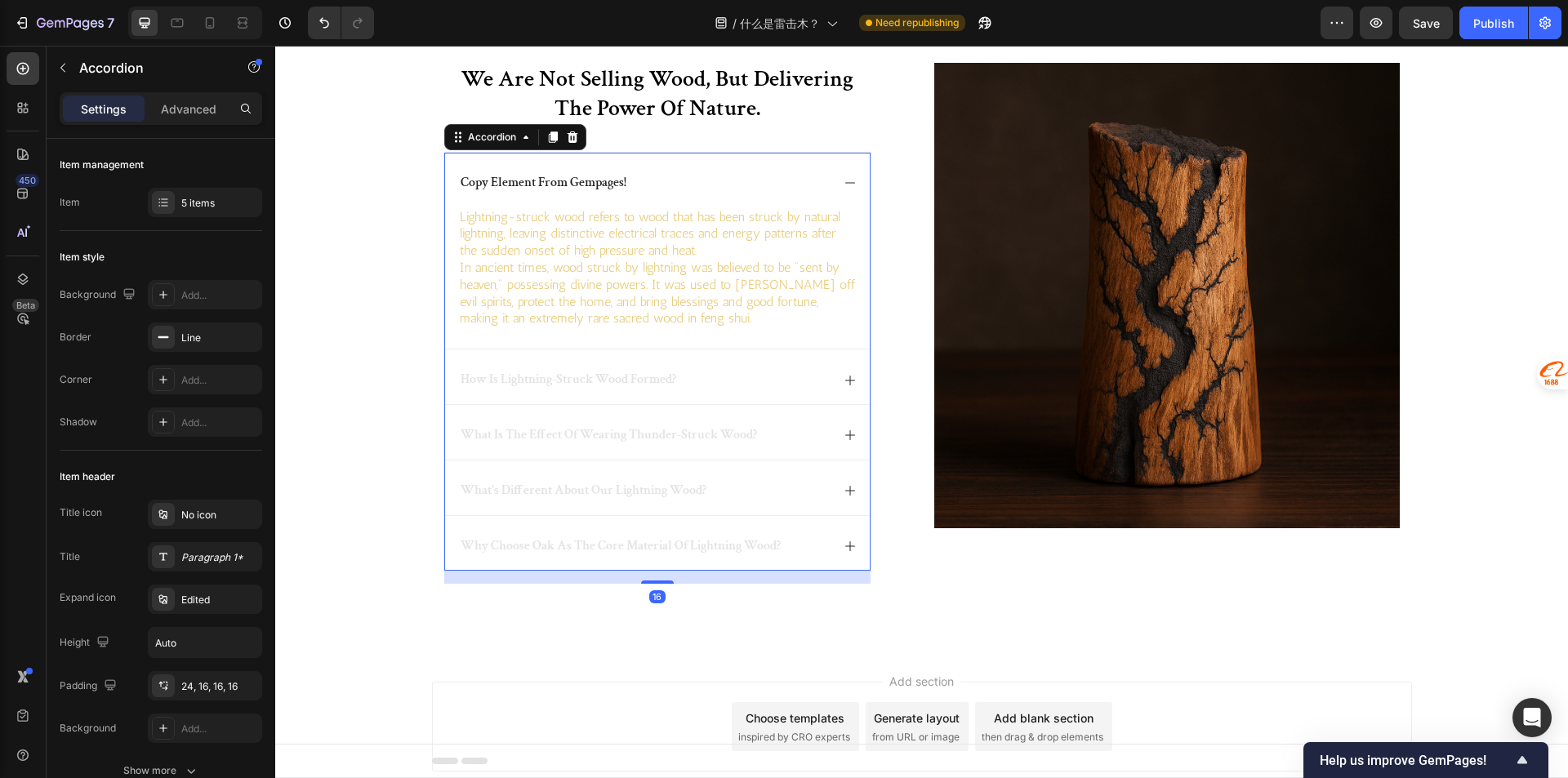
click at [667, 190] on div "copy element from gempages!" at bounding box center [644, 183] width 372 height 22
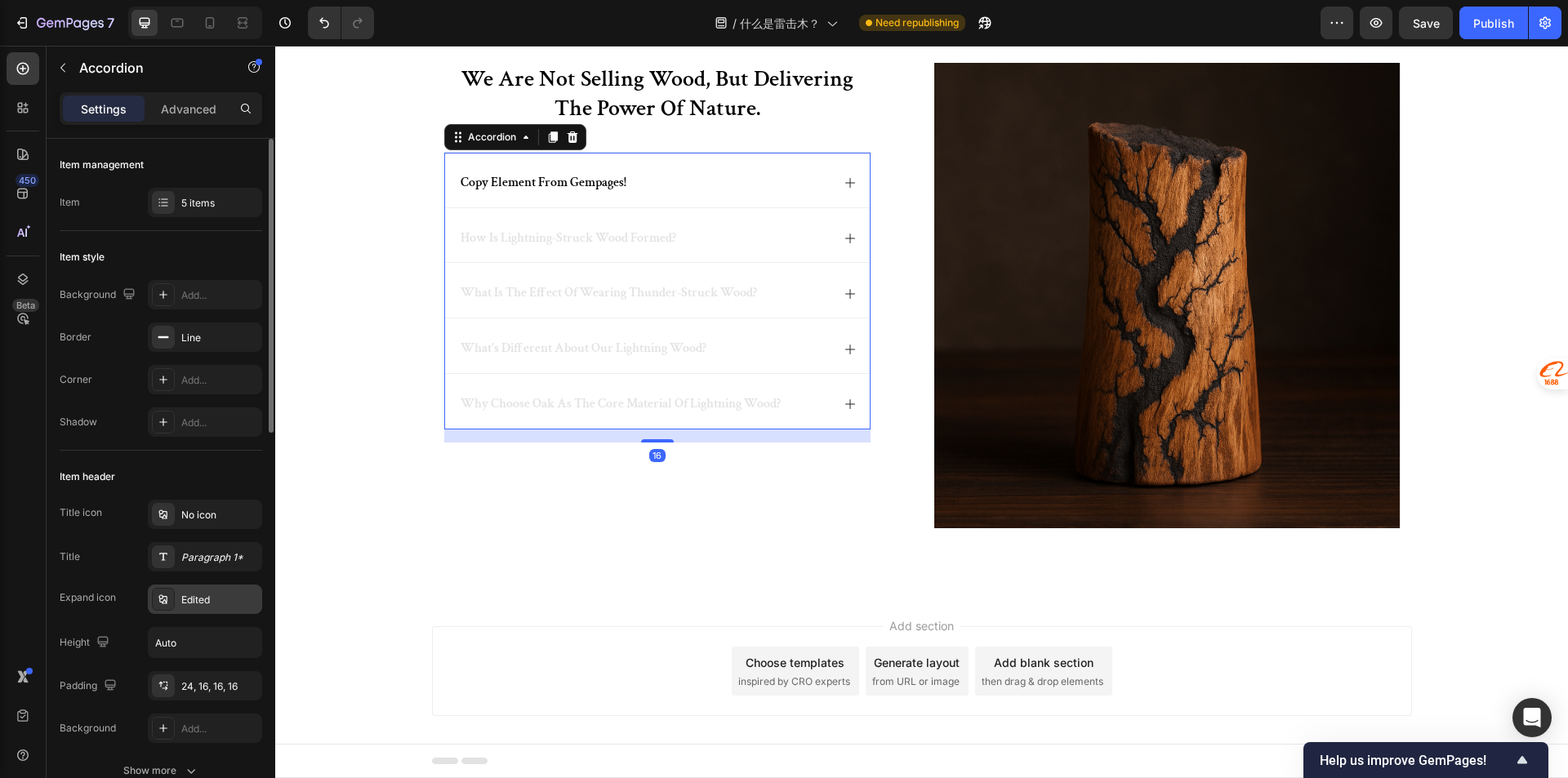
scroll to position [82, 0]
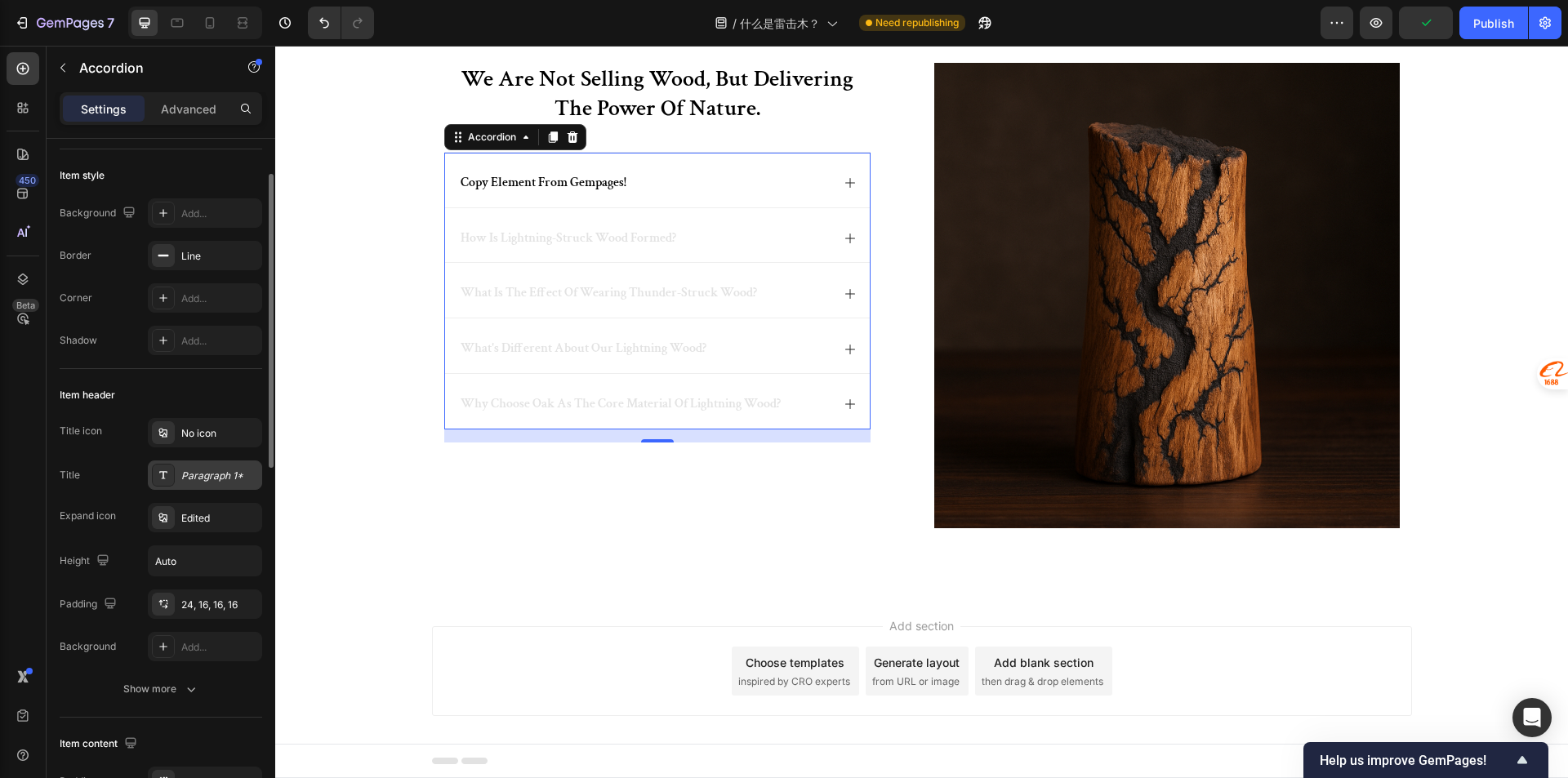
click at [207, 472] on div "Paragraph 1*" at bounding box center [219, 476] width 77 height 15
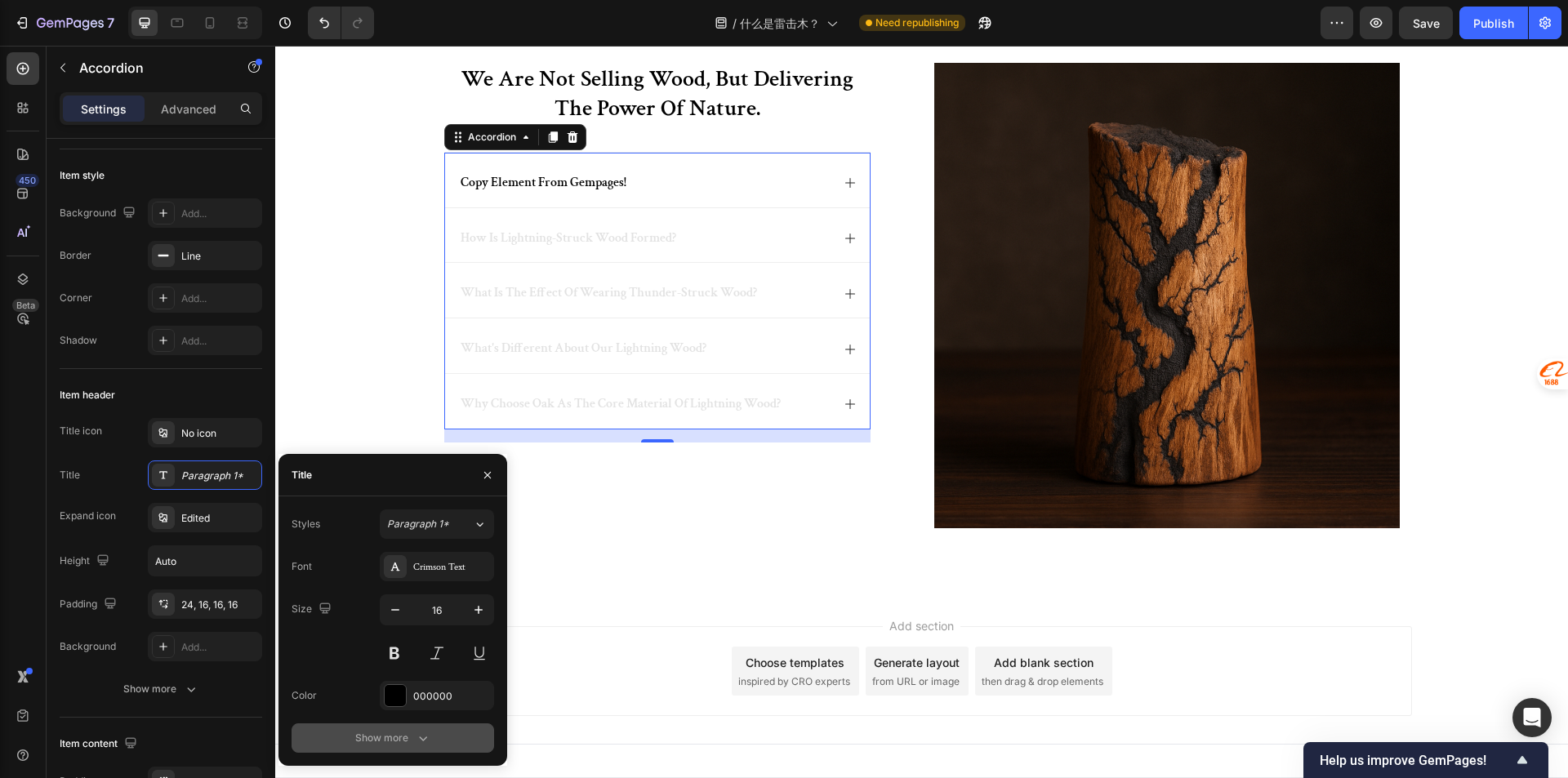
click at [412, 743] on div "Show more" at bounding box center [393, 738] width 76 height 16
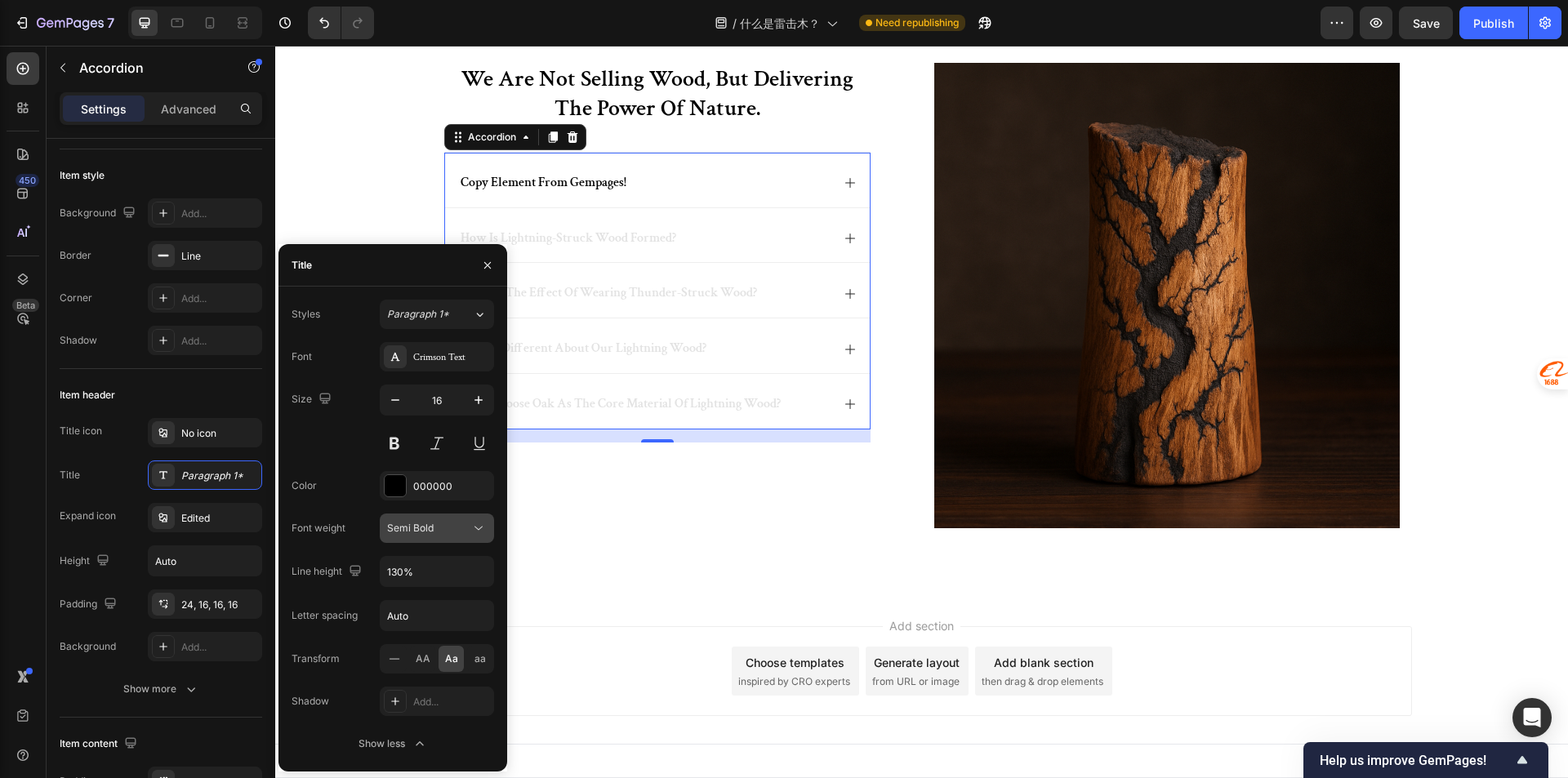
click at [448, 533] on div "Semi Bold" at bounding box center [429, 528] width 83 height 15
click at [665, 247] on div "how is lightning-struck wood formed?" at bounding box center [568, 238] width 220 height 22
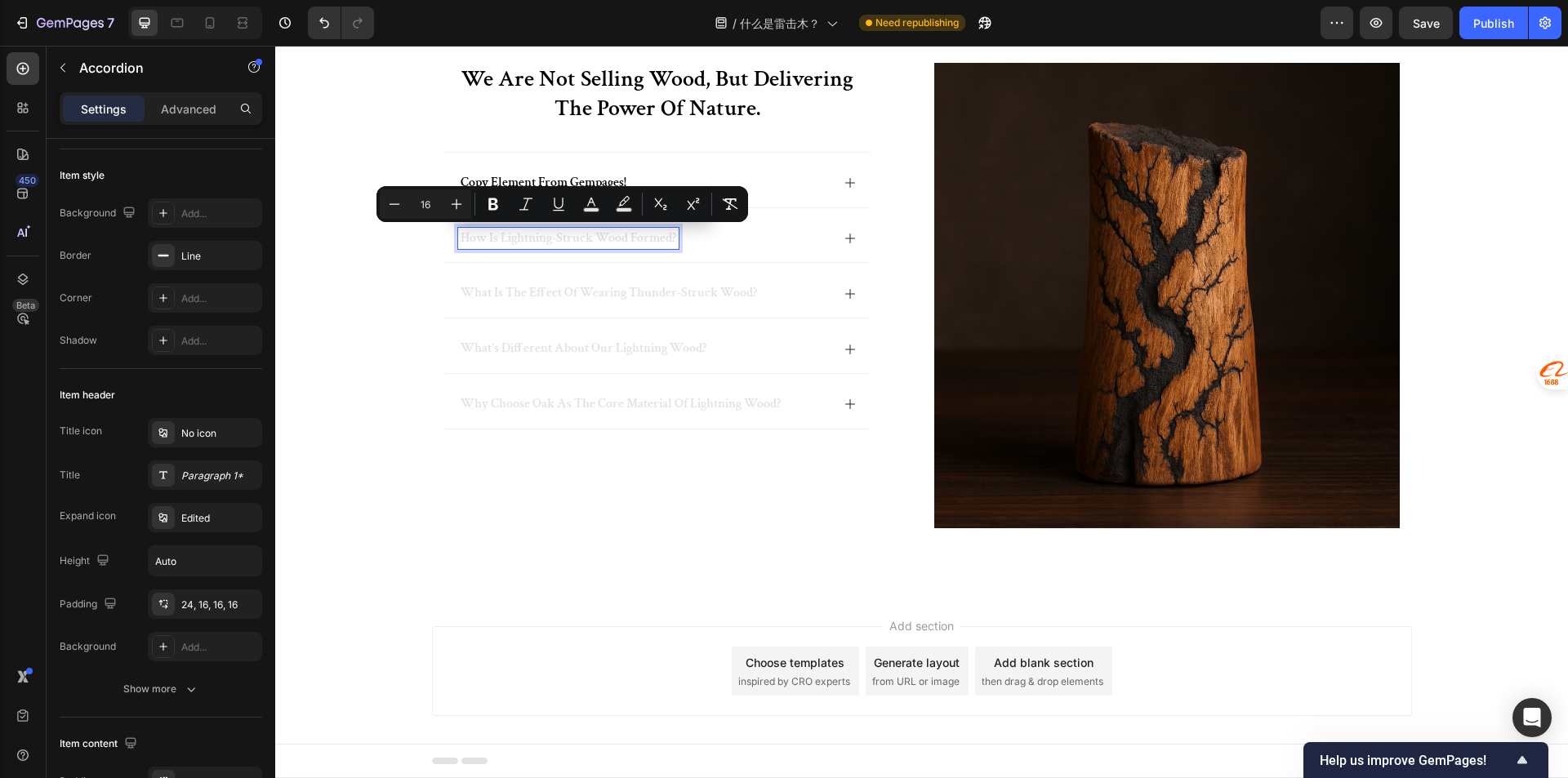
click at [649, 248] on div "how is lightning-struck wood formed?" at bounding box center [568, 238] width 220 height 22
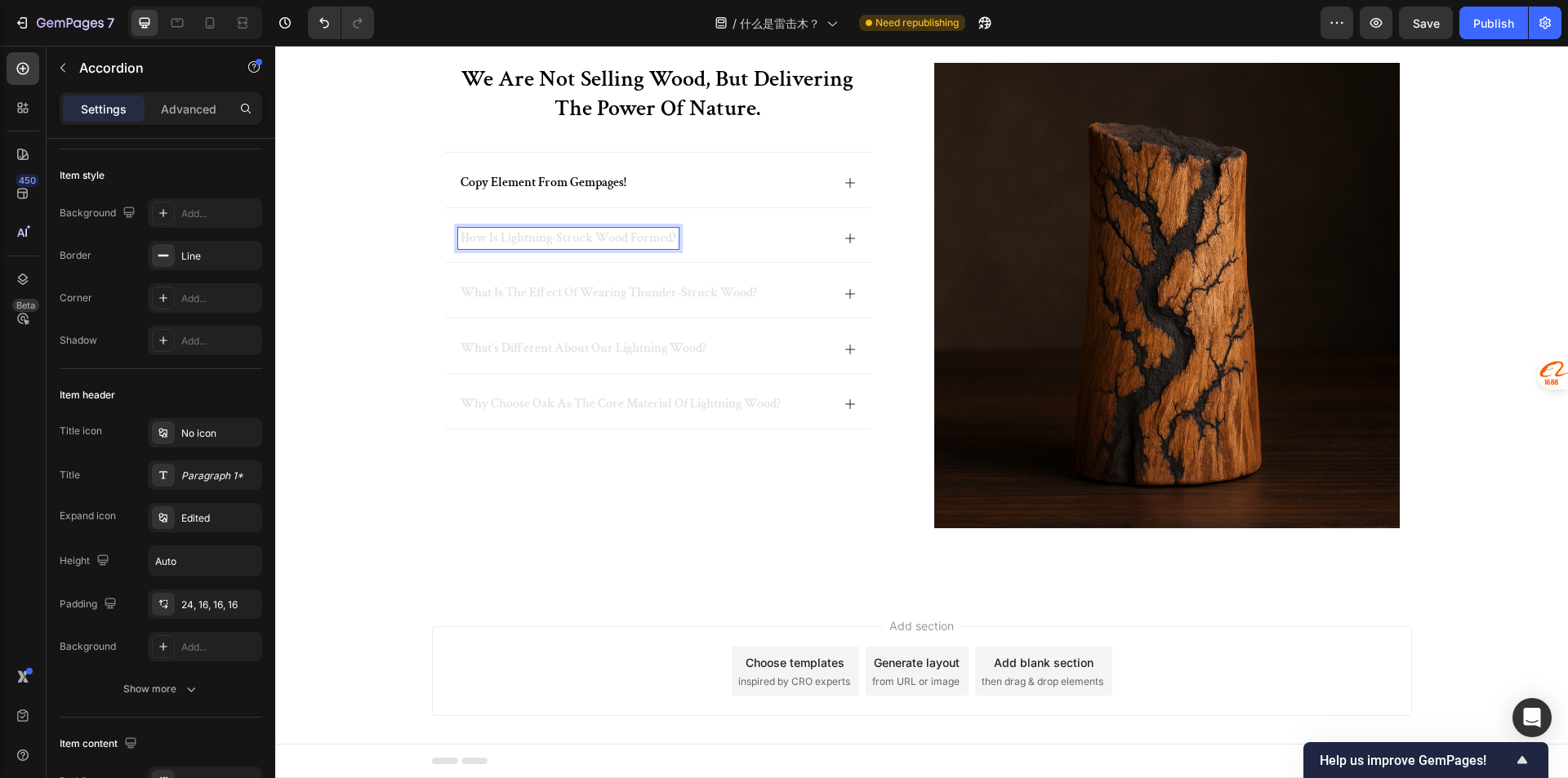
click at [635, 236] on span "how is lightning-struck wood formed?" at bounding box center [568, 237] width 215 height 17
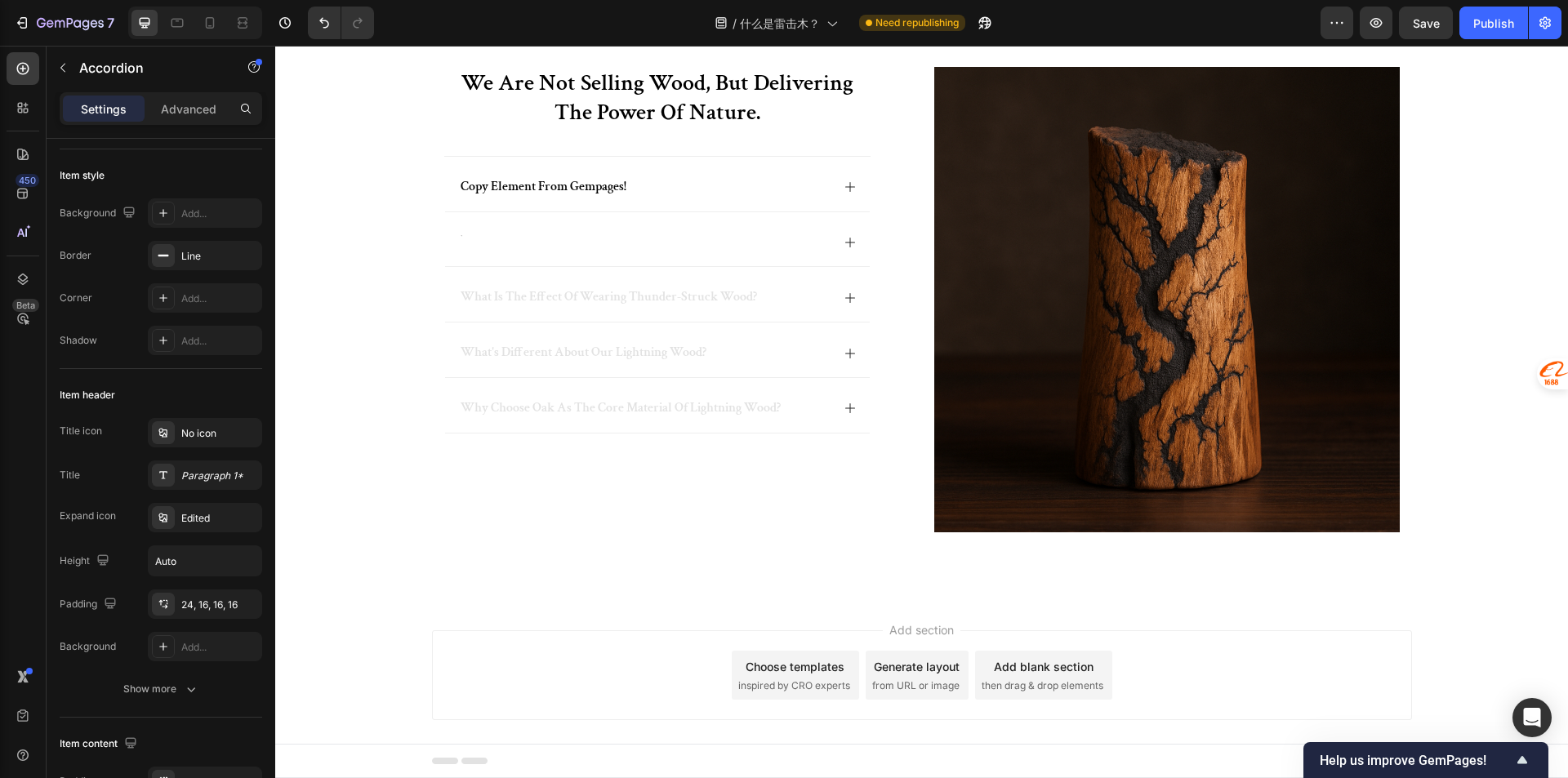
click at [471, 238] on div at bounding box center [644, 242] width 372 height 22
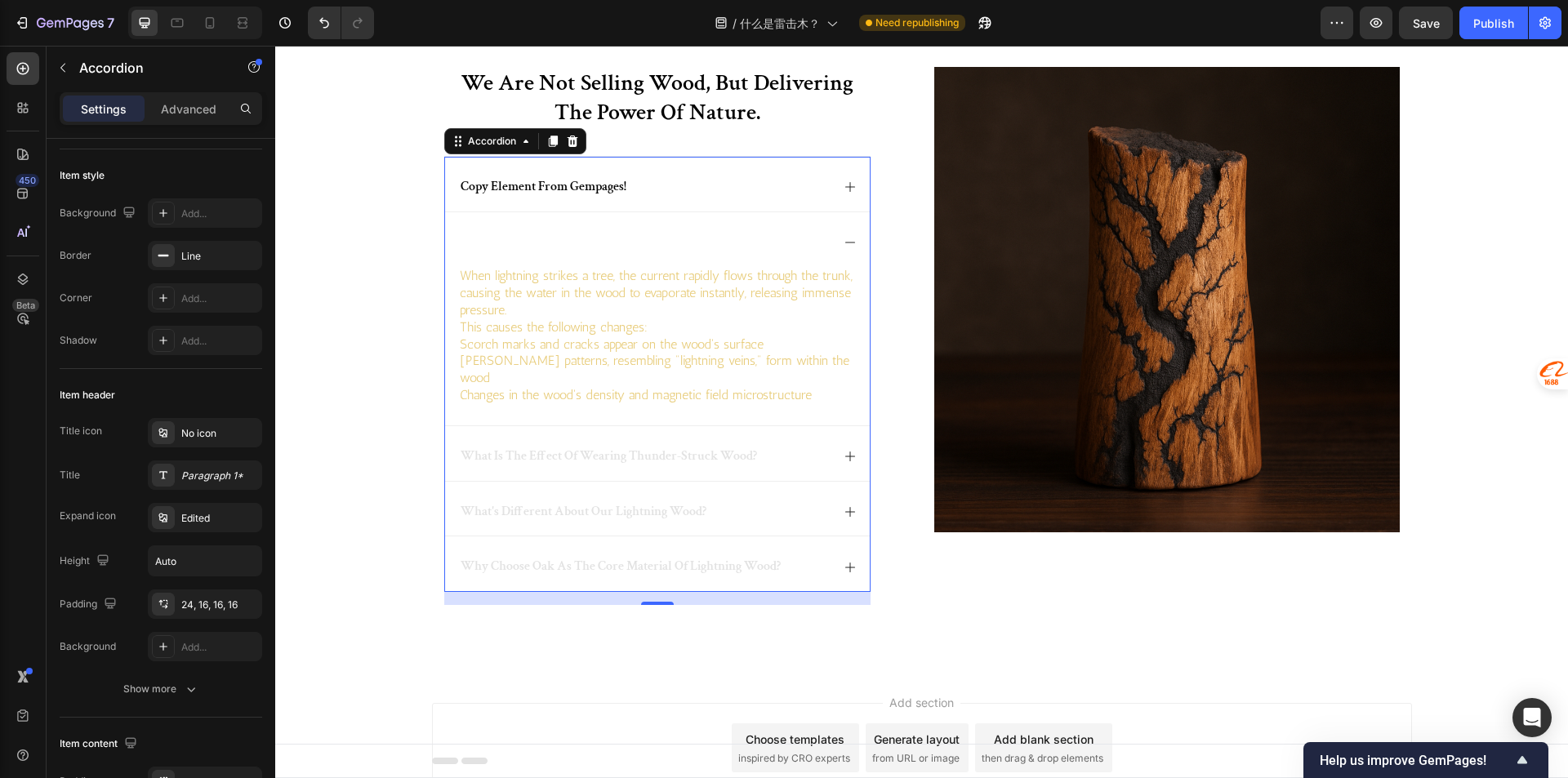
click at [470, 241] on div at bounding box center [644, 242] width 372 height 22
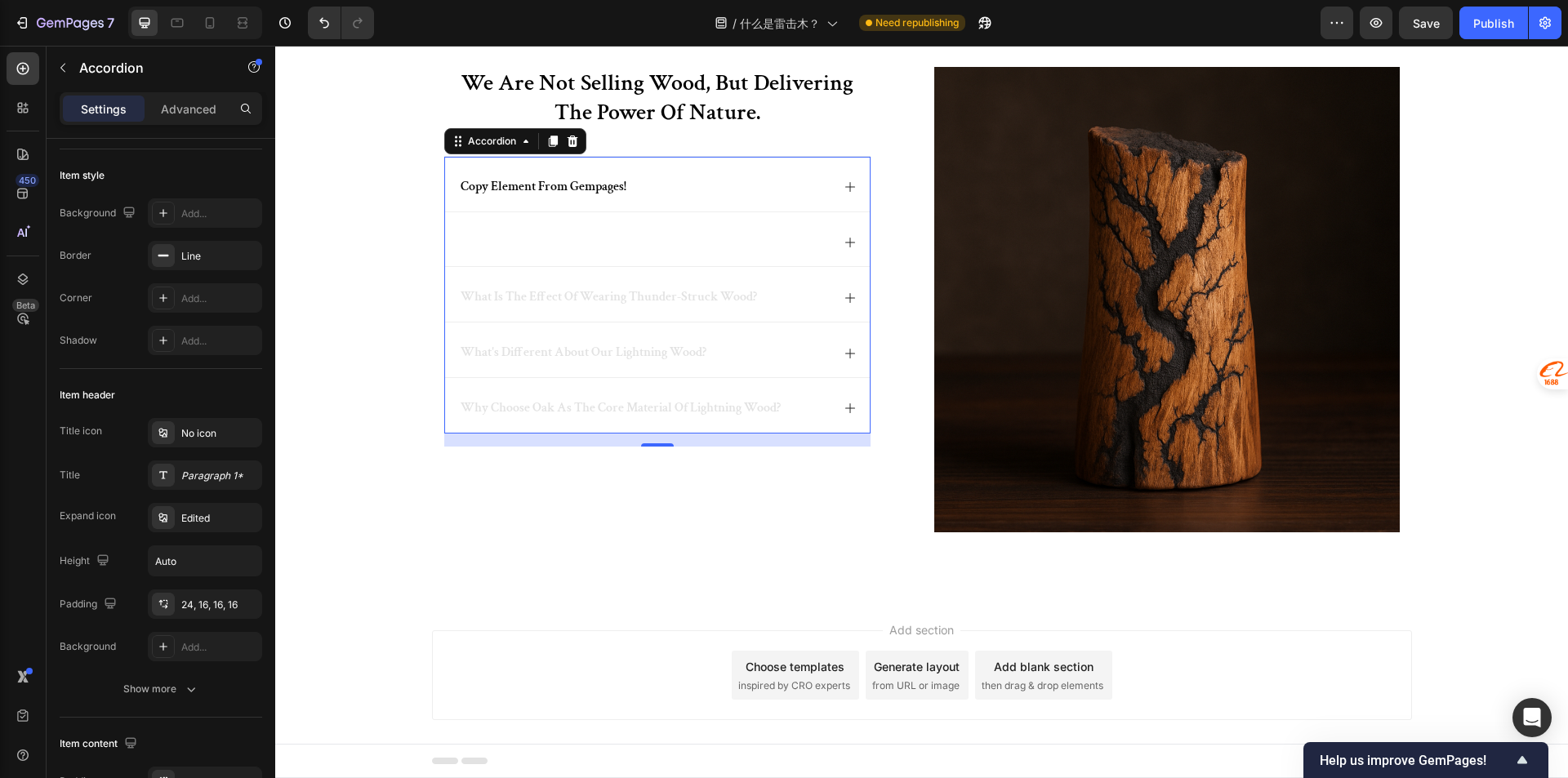
click at [461, 228] on div at bounding box center [657, 239] width 425 height 55
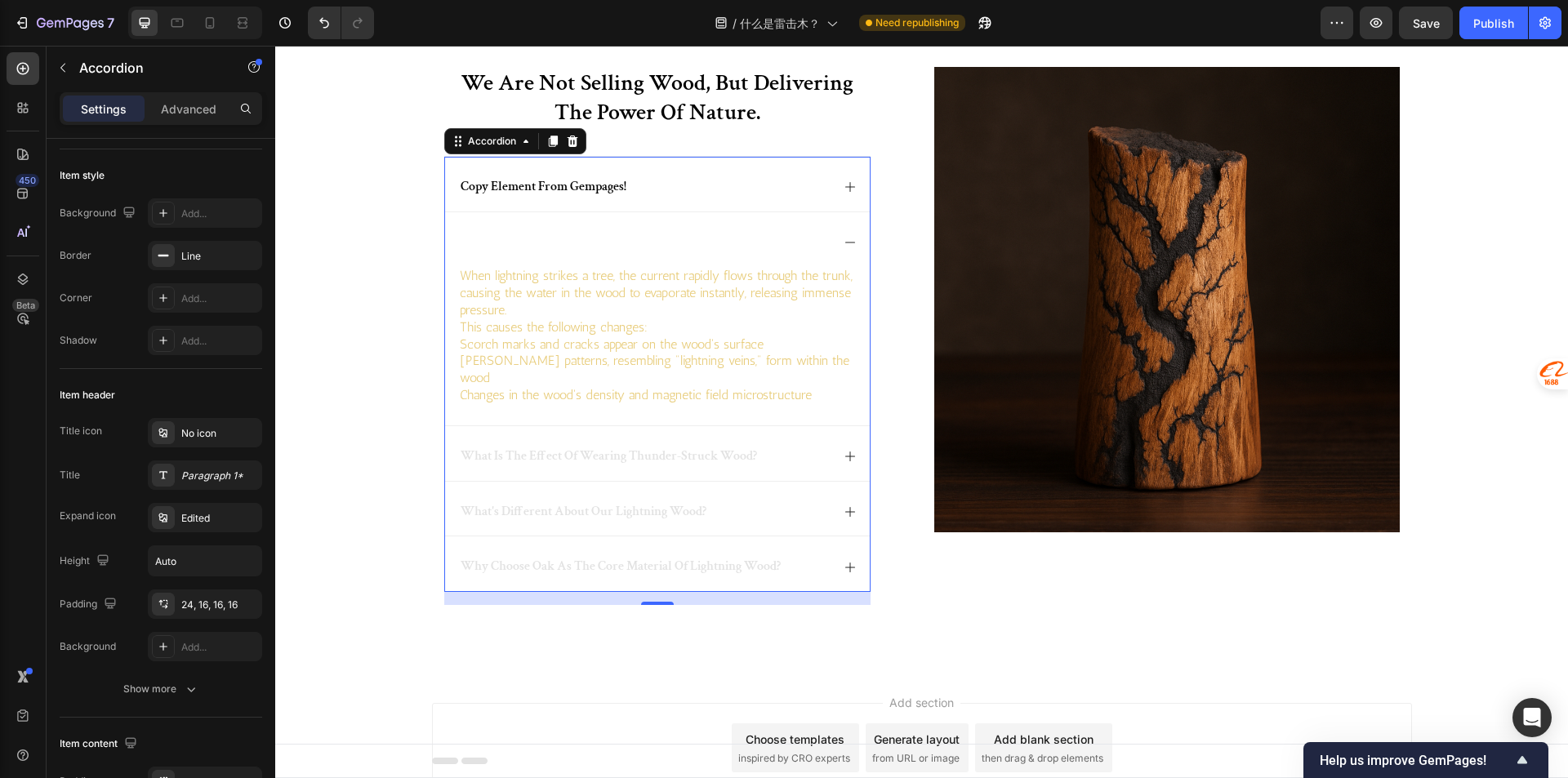
click at [461, 228] on div at bounding box center [657, 239] width 425 height 55
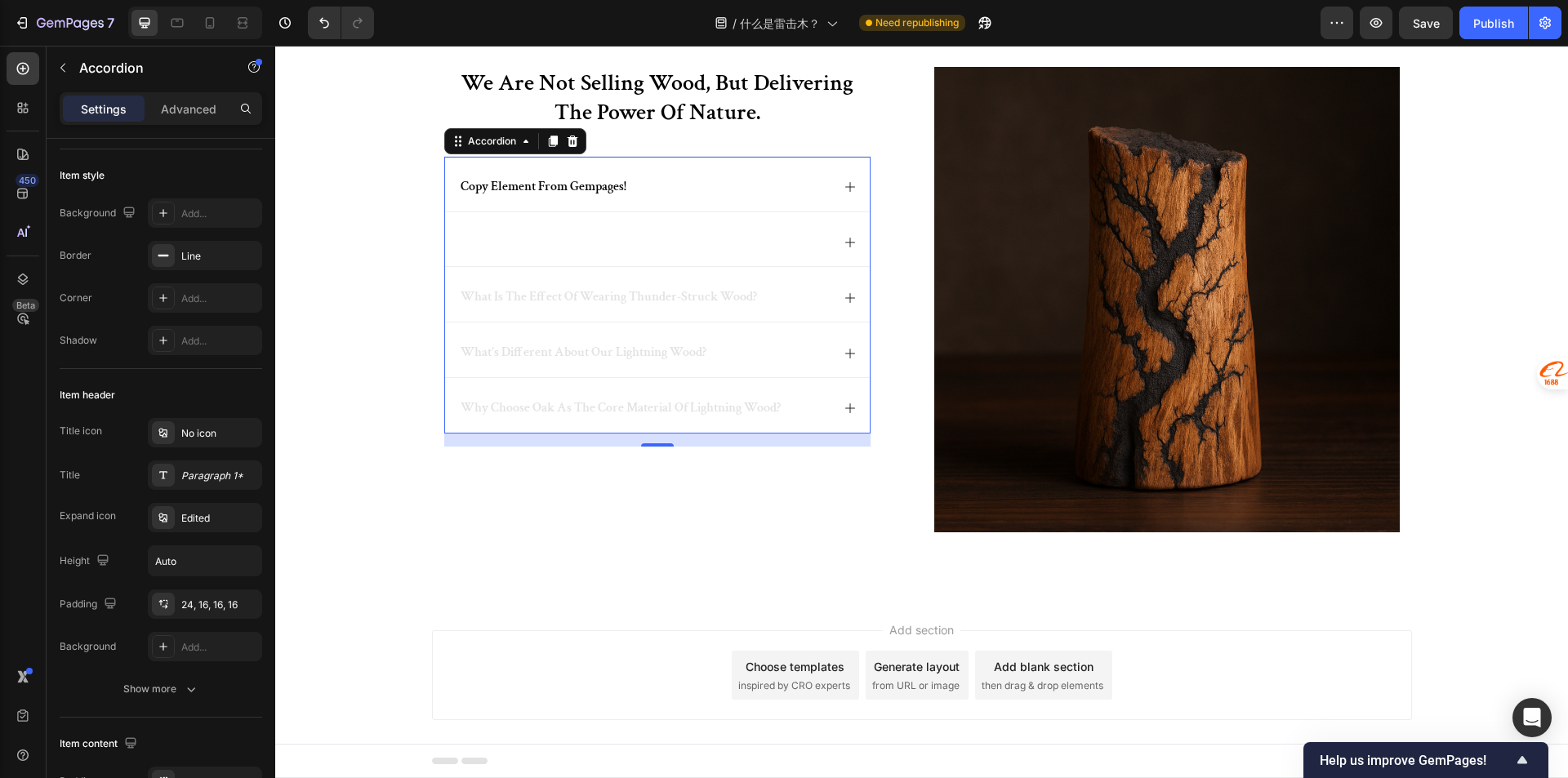
click at [461, 232] on div at bounding box center [644, 242] width 372 height 22
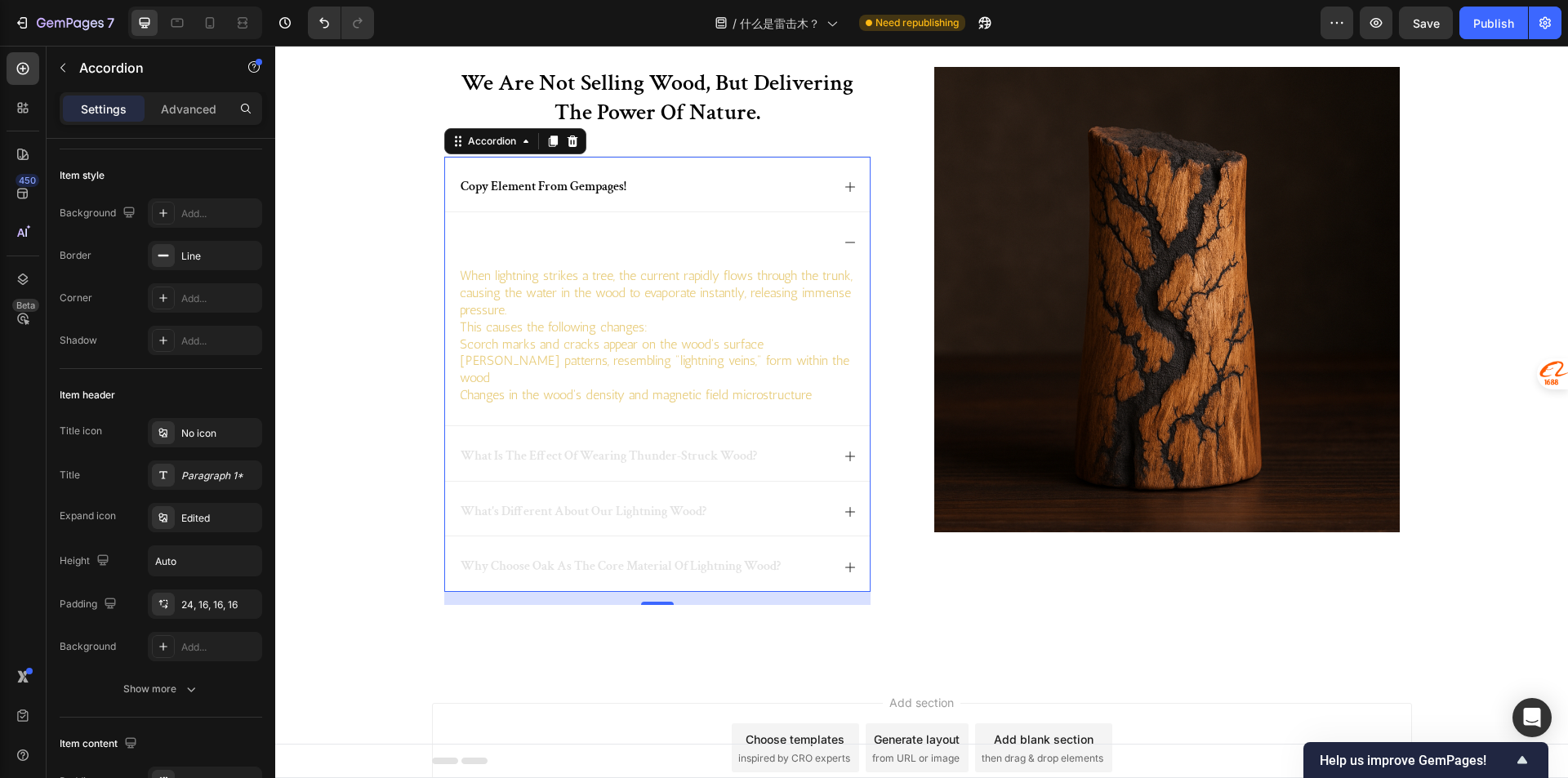
click at [445, 242] on div at bounding box center [657, 239] width 425 height 55
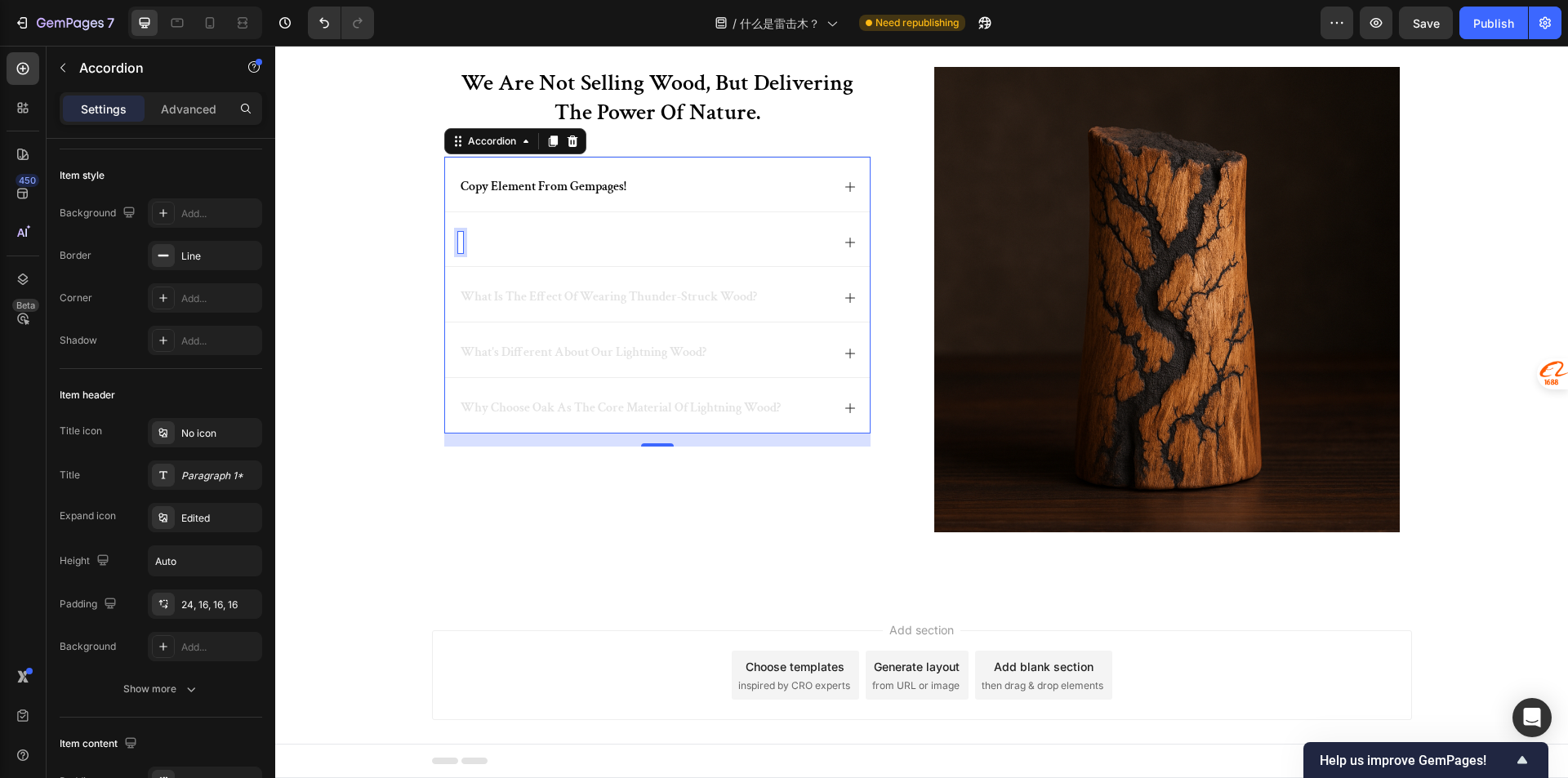
click at [458, 243] on div "Rich Text Editor. Editing area: main" at bounding box center [461, 242] width 5 height 22
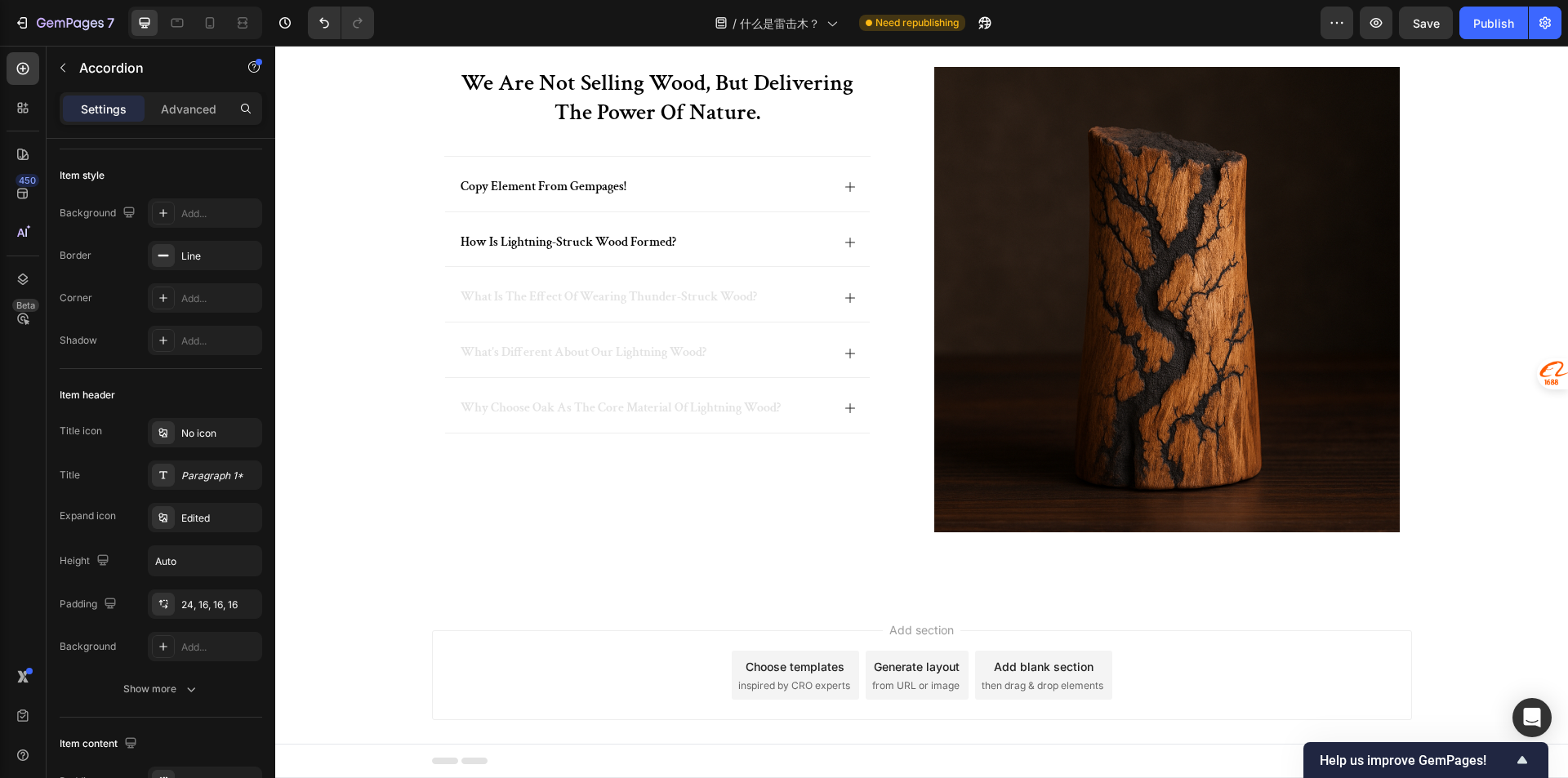
click at [533, 290] on span "what is the effect of wearing thunder-struck wood?" at bounding box center [609, 296] width 296 height 17
click at [541, 247] on p "how is lightning-struck wood formed?" at bounding box center [568, 242] width 215 height 17
click at [588, 296] on span "what is the effect of wearing thunder-struck wood?" at bounding box center [609, 296] width 296 height 17
click at [490, 356] on span "what's different about our lightning wood?" at bounding box center [583, 352] width 246 height 17
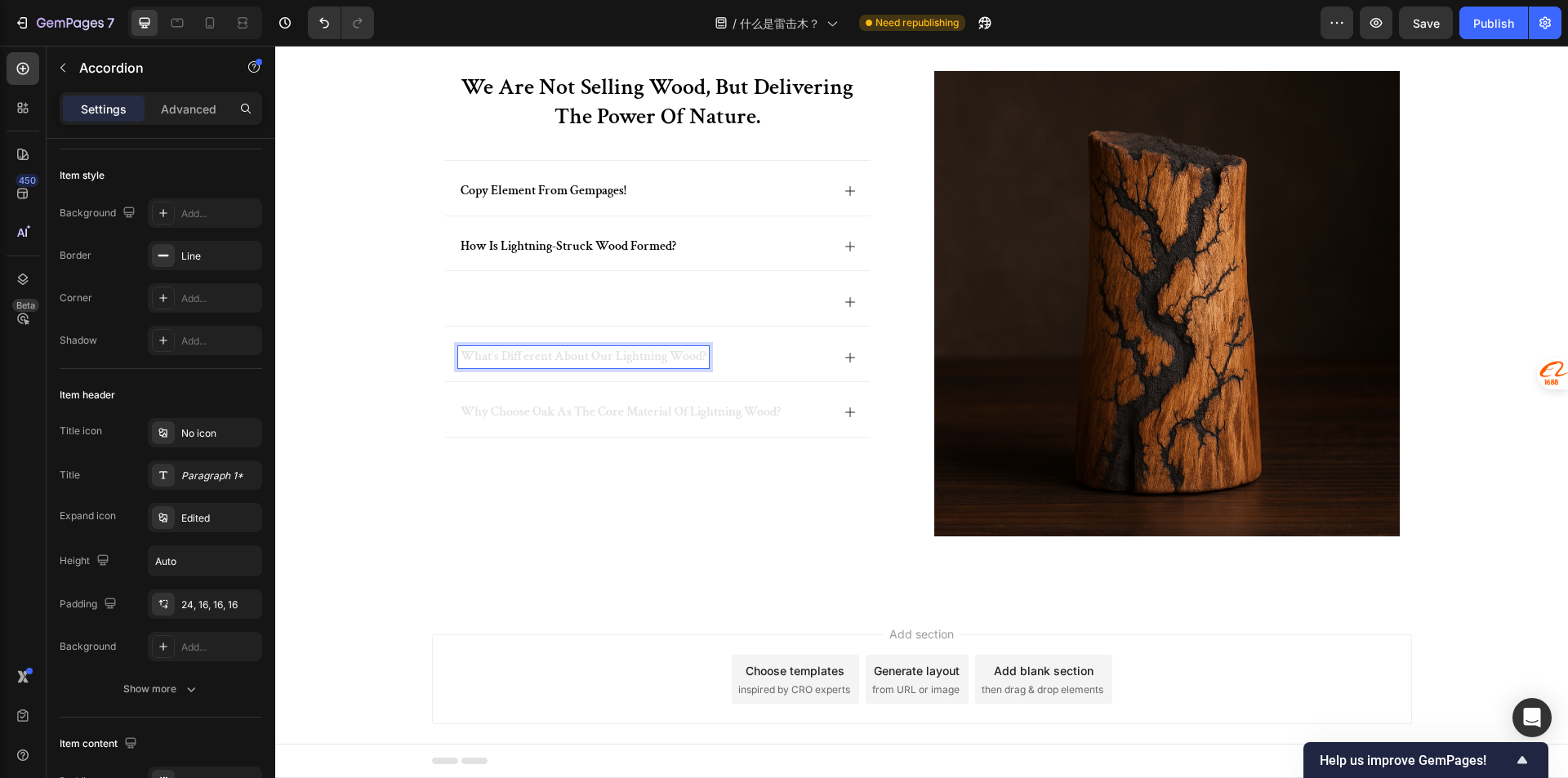
click at [458, 301] on div at bounding box center [644, 301] width 372 height 22
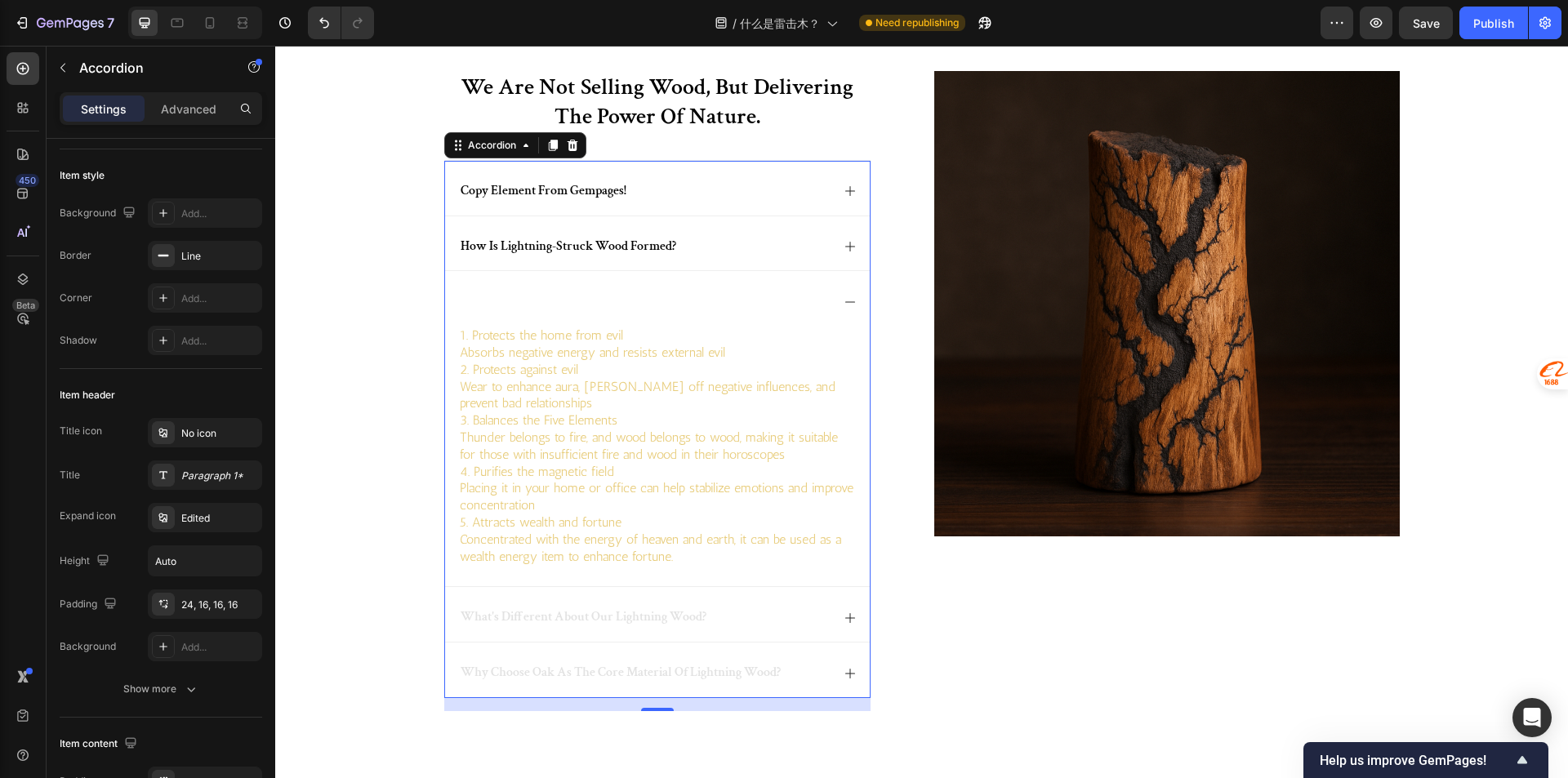
click at [458, 300] on div "Rich Text Editor. Editing area: main" at bounding box center [461, 301] width 5 height 22
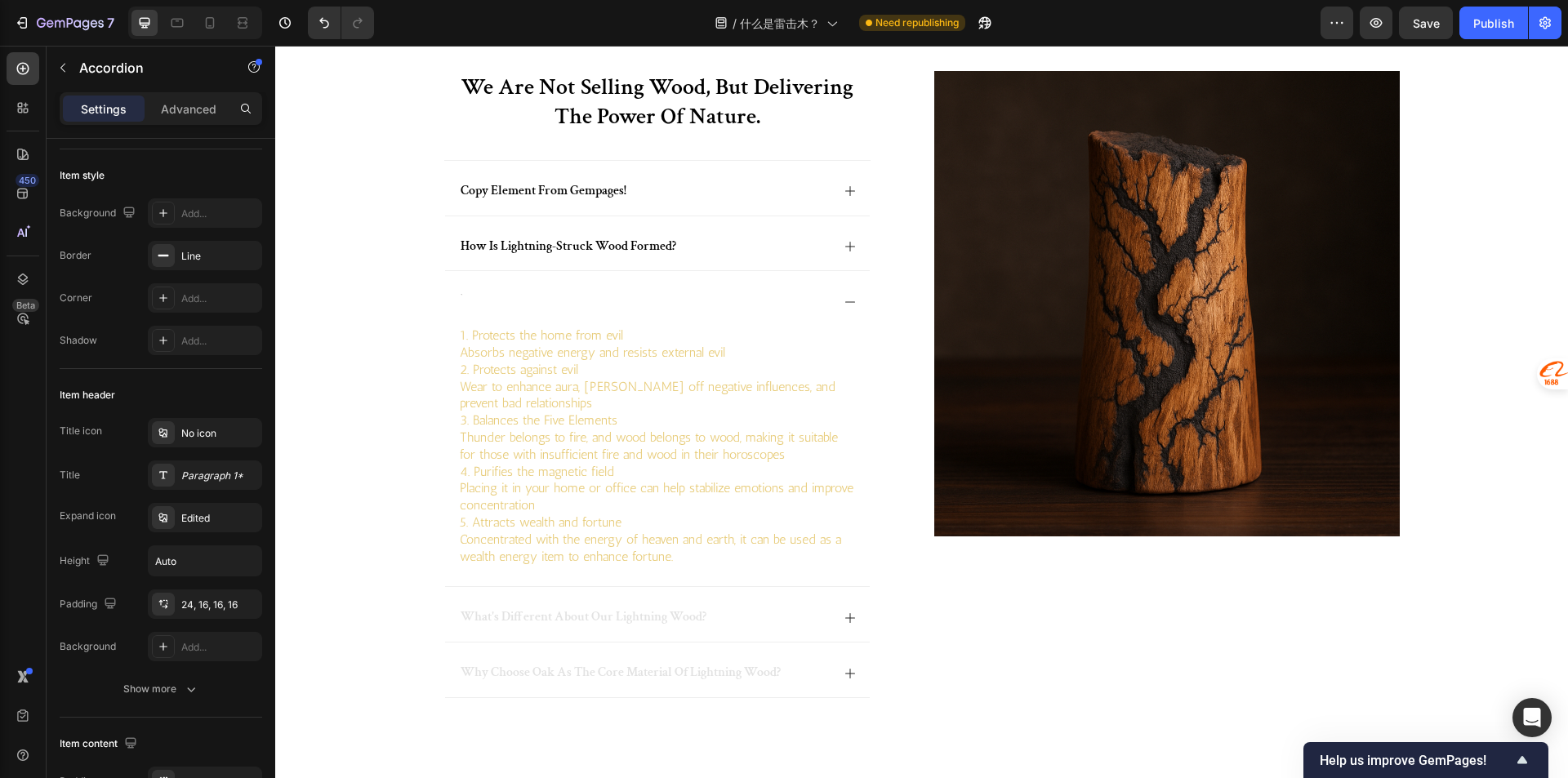
scroll to position [70, 0]
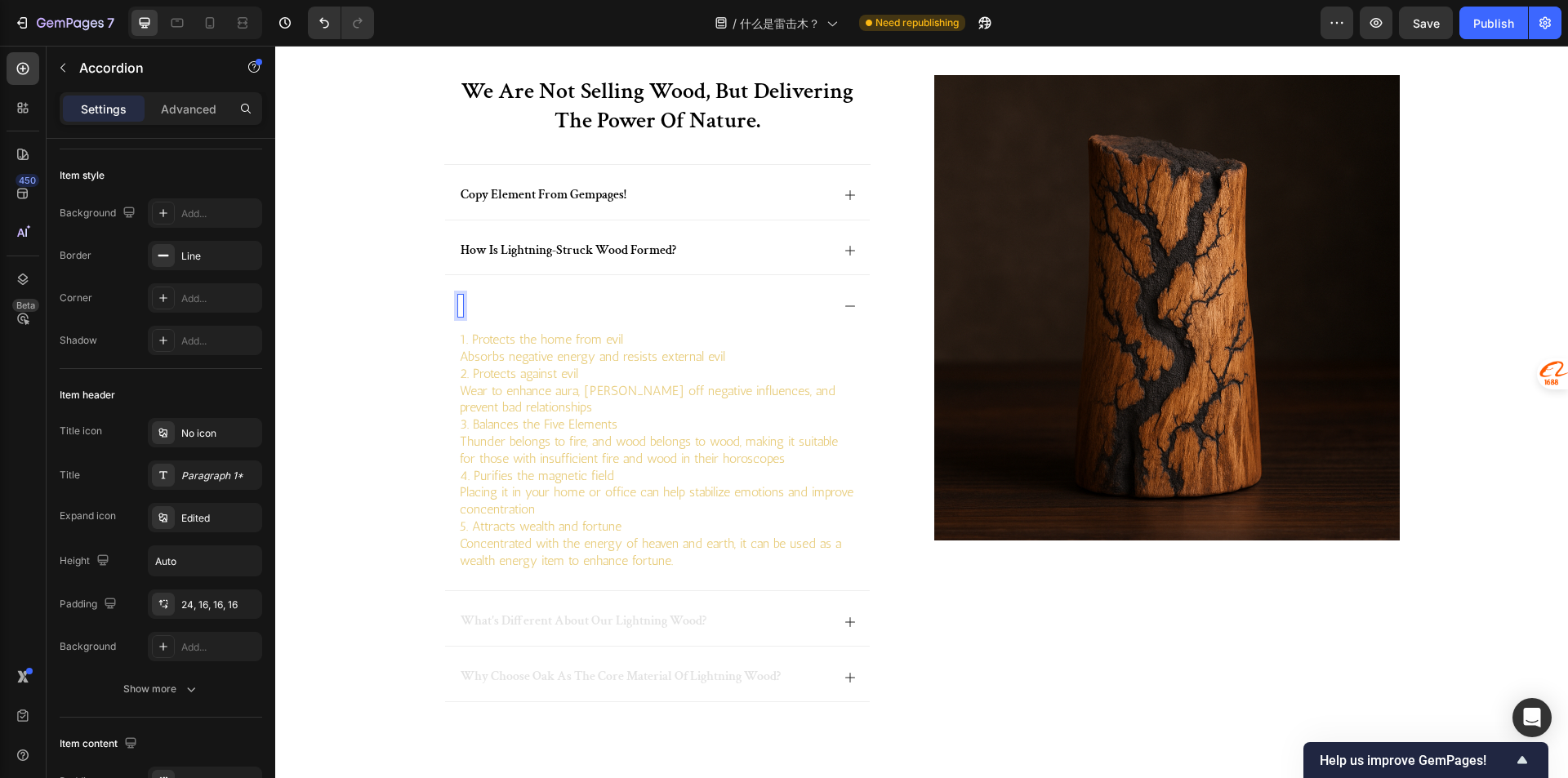
click at [458, 308] on div "Rich Text Editor. Editing area: main" at bounding box center [461, 305] width 5 height 22
click at [770, 306] on div "what is the effect of wearing thunder-struck wood?" at bounding box center [644, 305] width 372 height 22
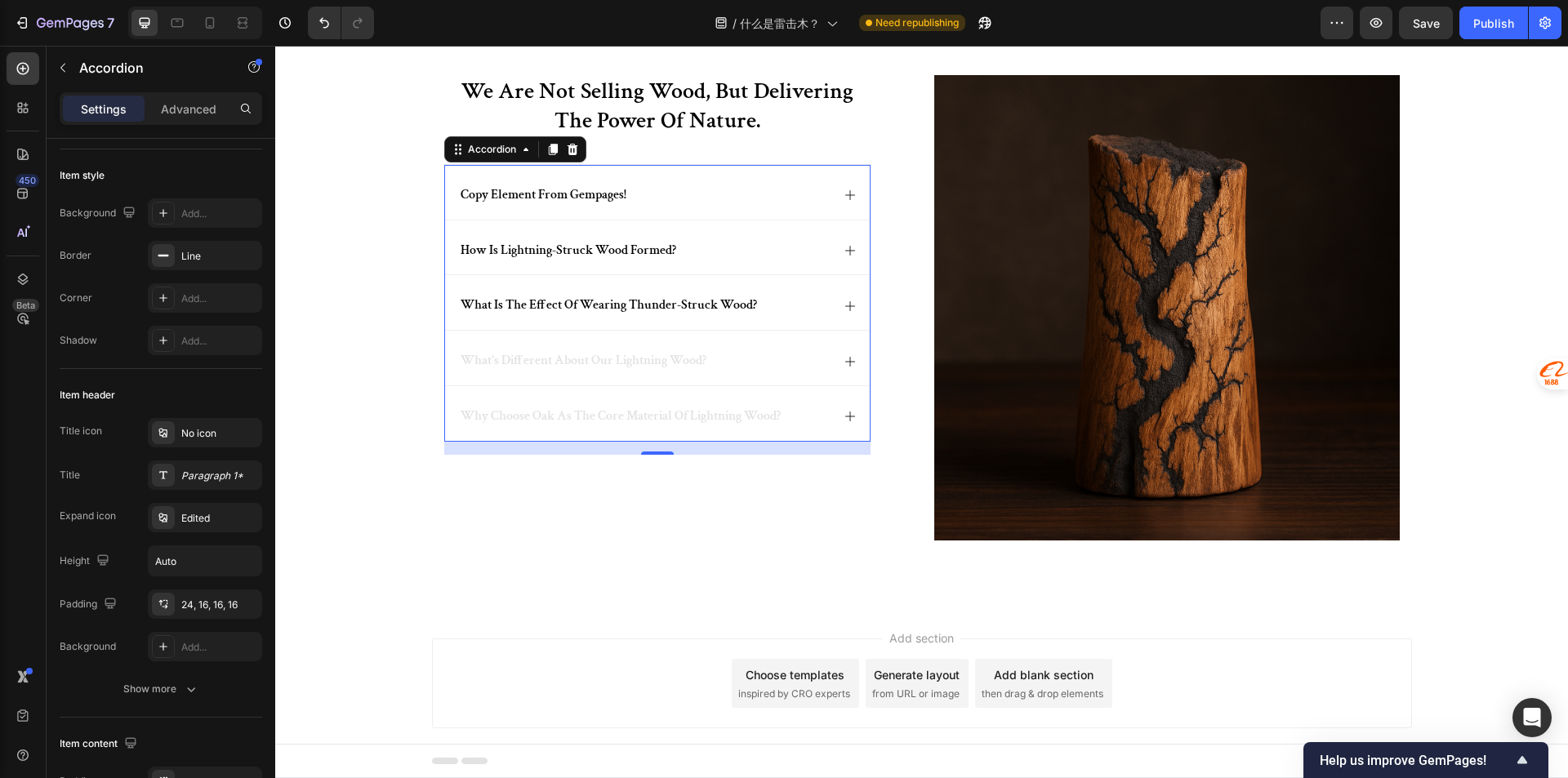
click at [692, 351] on div "what's different about our lightning wood?" at bounding box center [583, 361] width 250 height 22
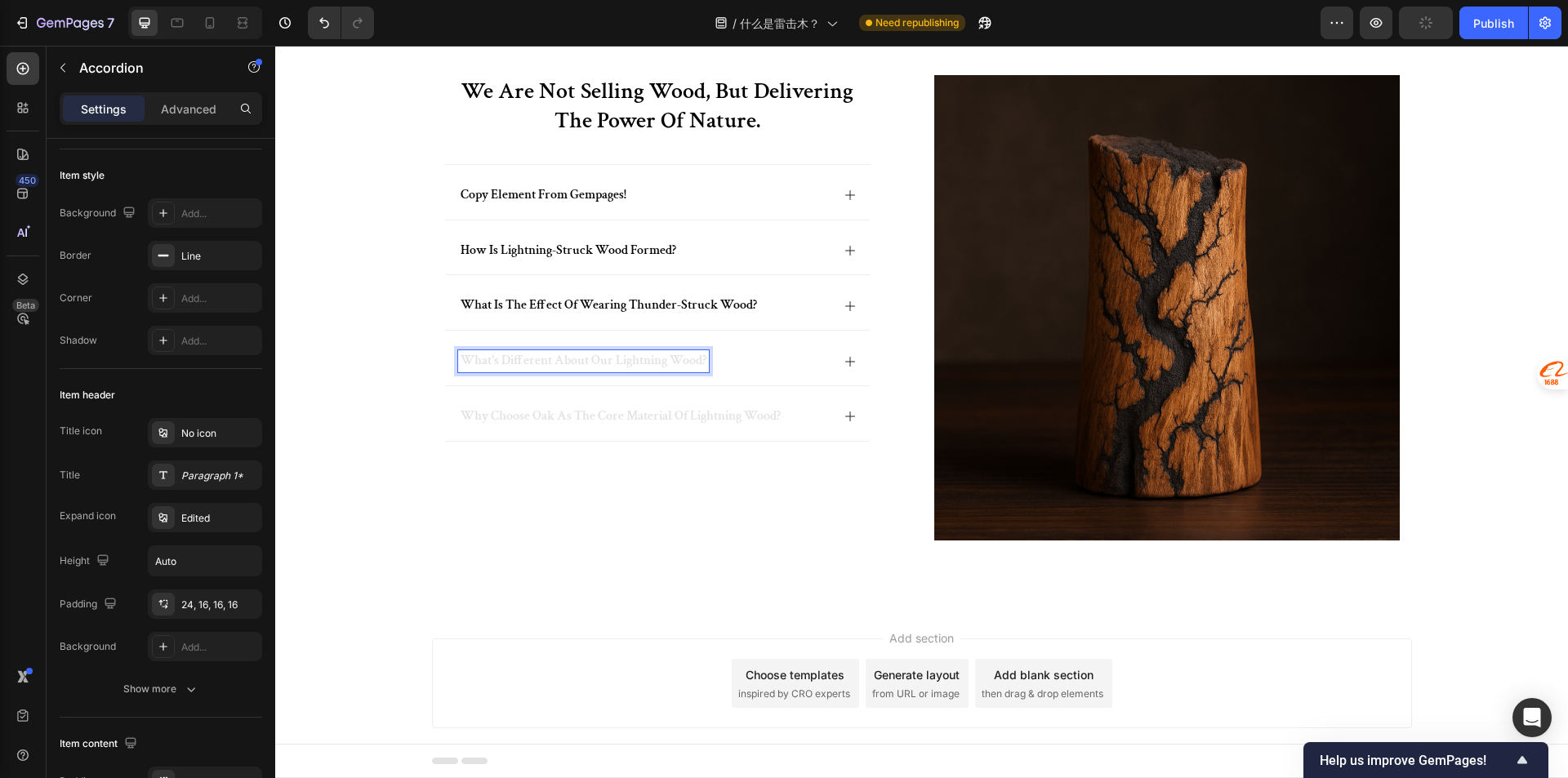
click at [665, 358] on span "what's different about our lightning wood?" at bounding box center [583, 360] width 246 height 17
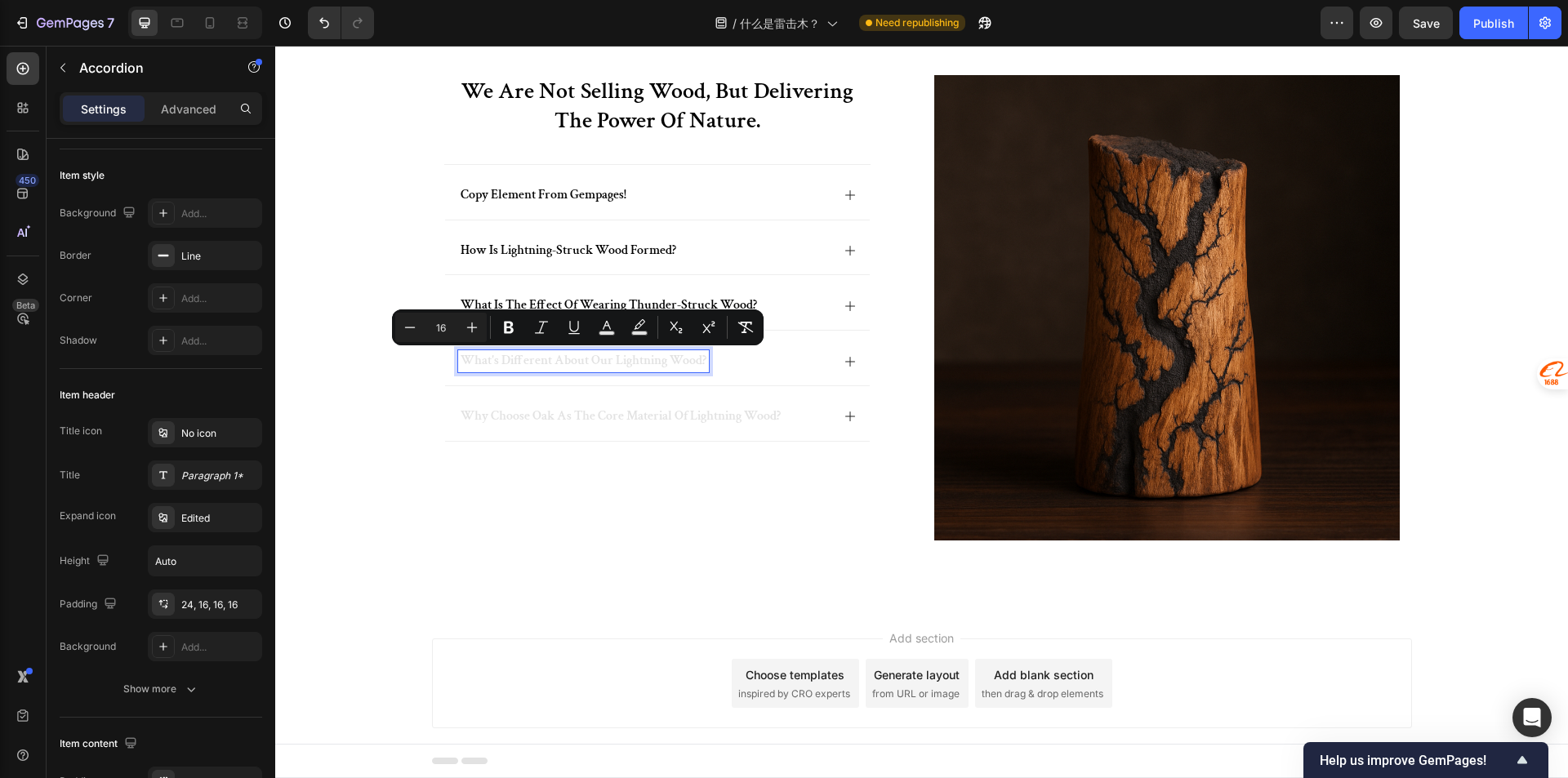
click at [589, 371] on div "what's different about our lightning wood?" at bounding box center [583, 361] width 250 height 22
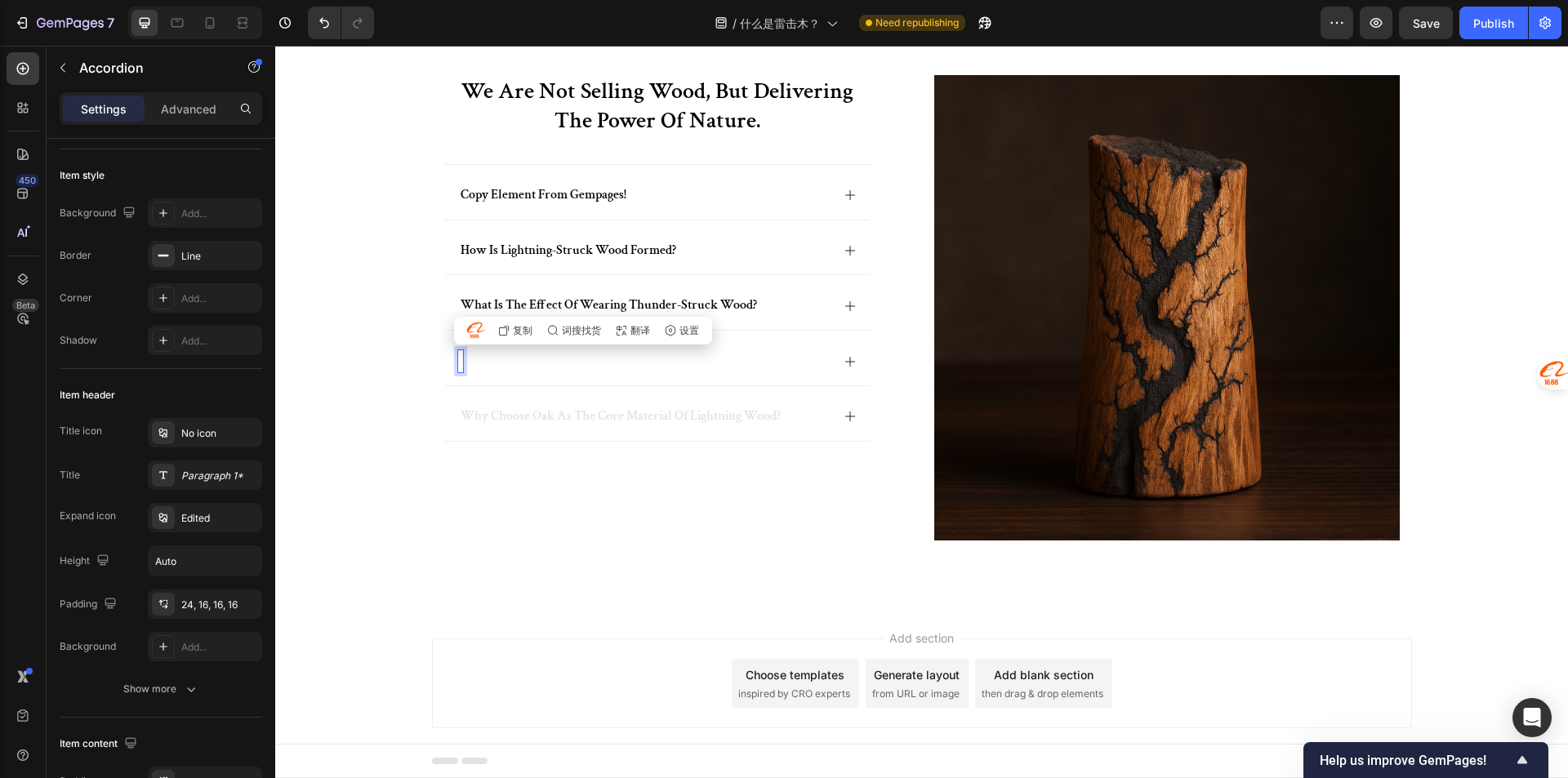
click at [542, 359] on div at bounding box center [644, 361] width 372 height 22
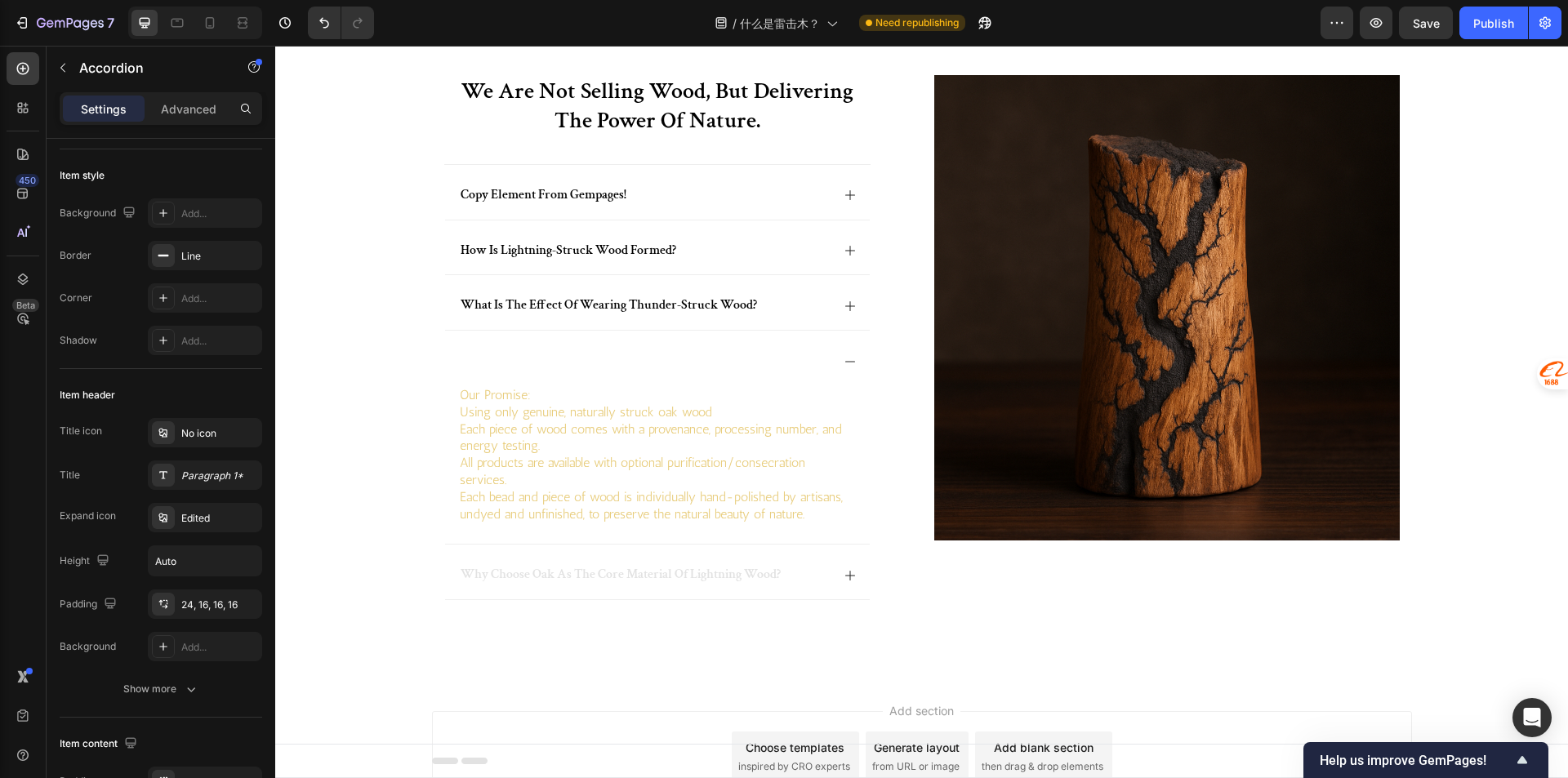
scroll to position [65, 0]
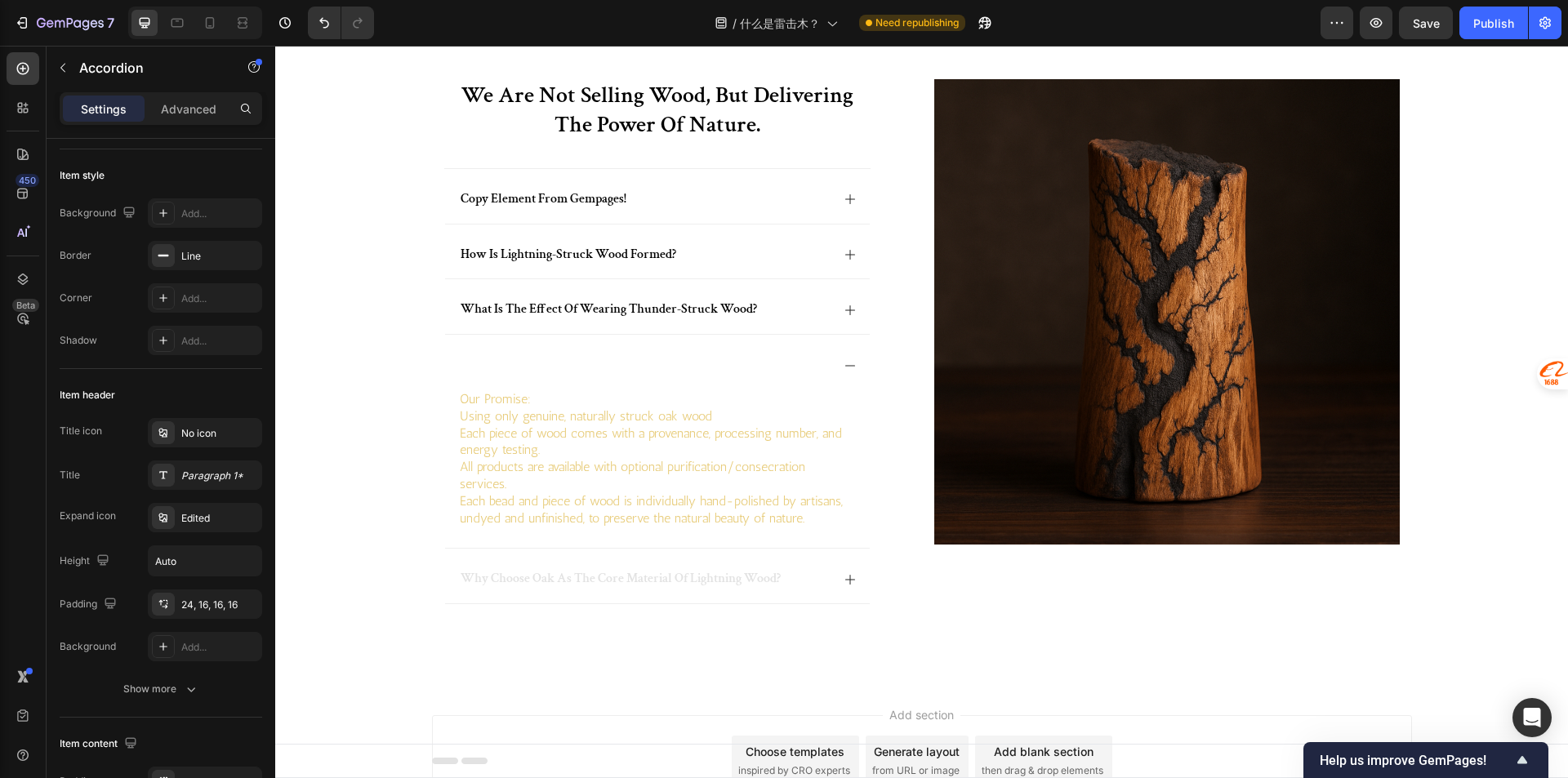
click at [471, 388] on div at bounding box center [657, 362] width 425 height 55
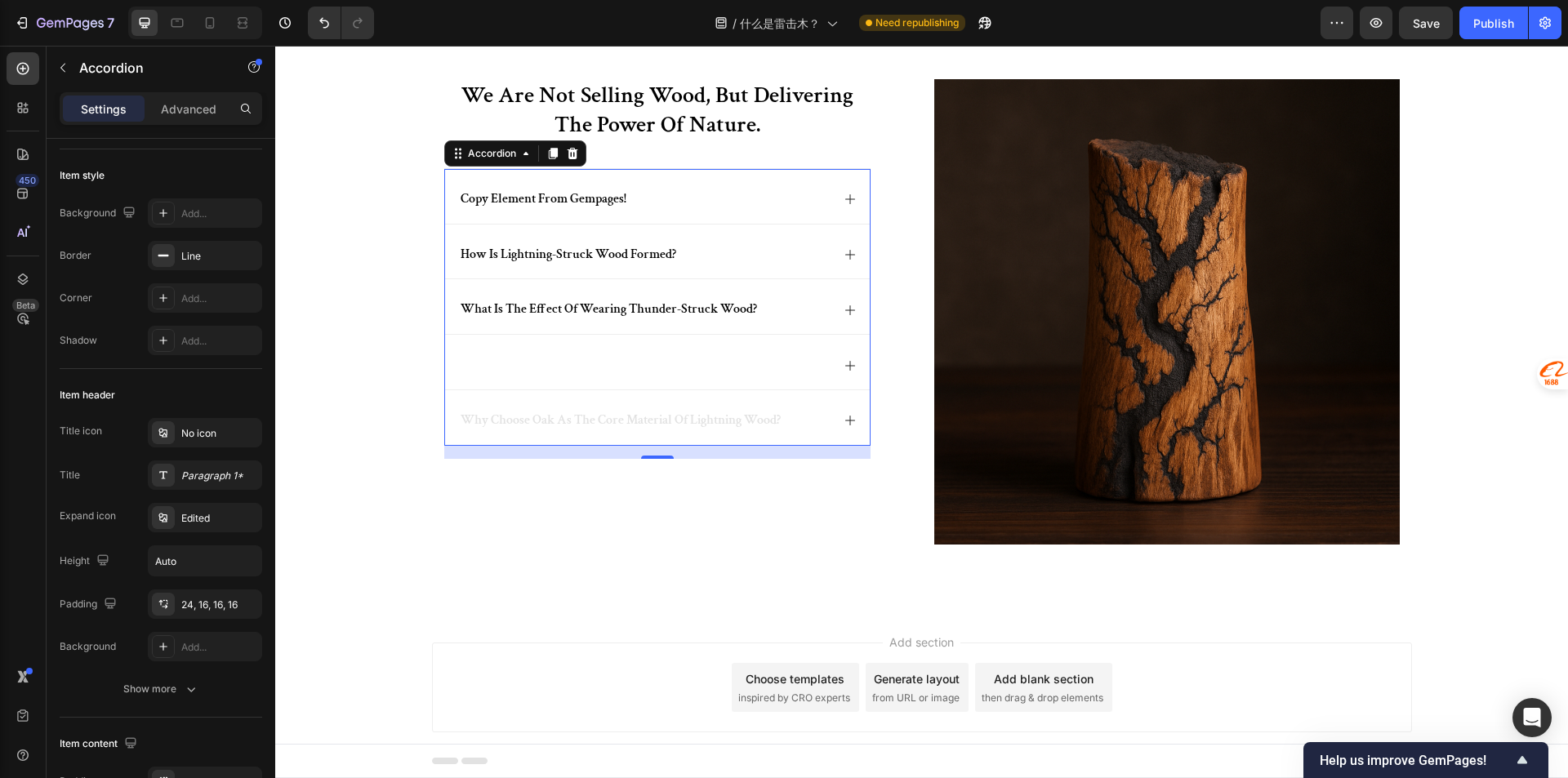
click at [459, 360] on div at bounding box center [644, 365] width 372 height 22
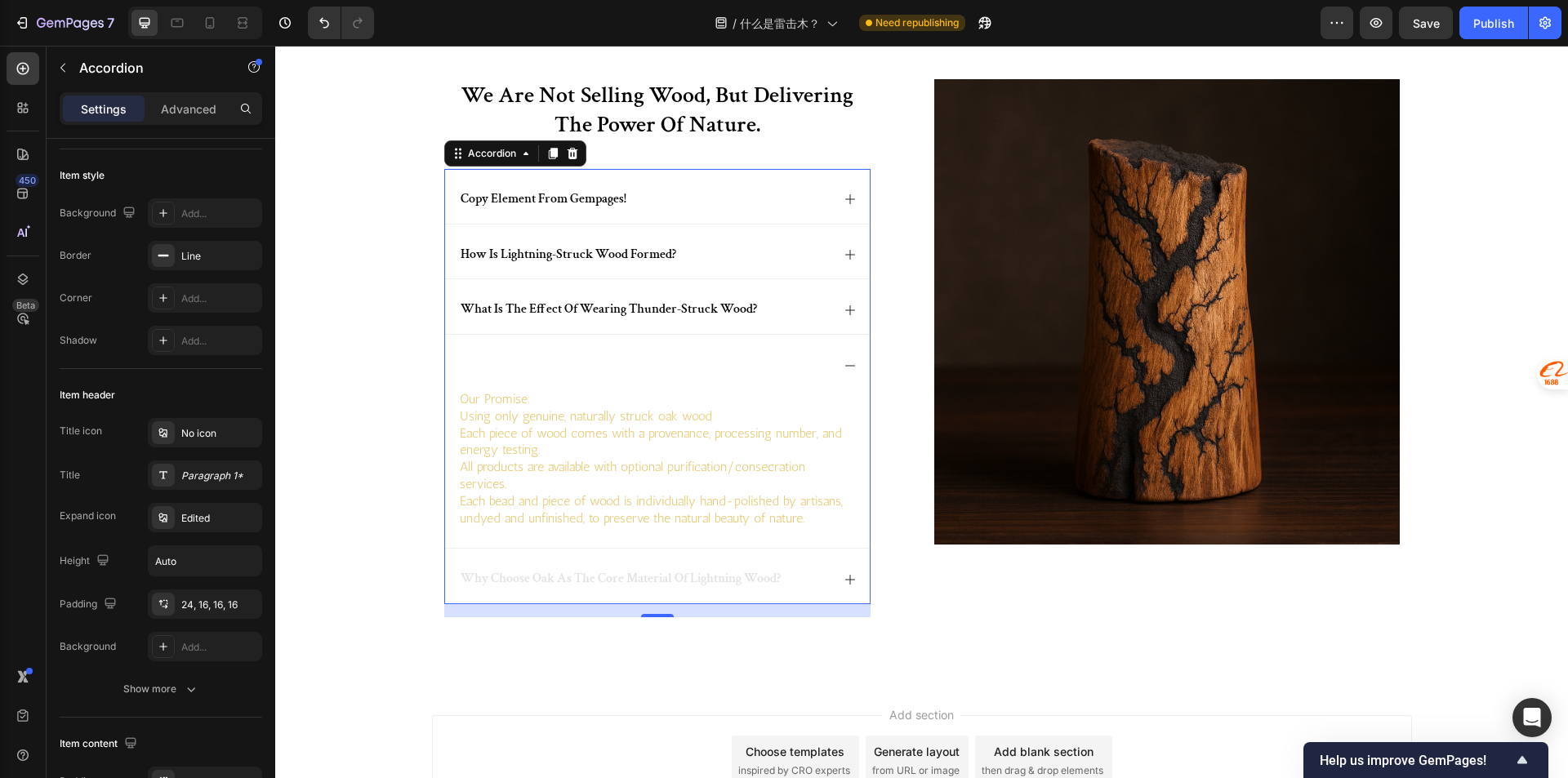
click at [458, 355] on div "Rich Text Editor. Editing area: main" at bounding box center [461, 365] width 5 height 22
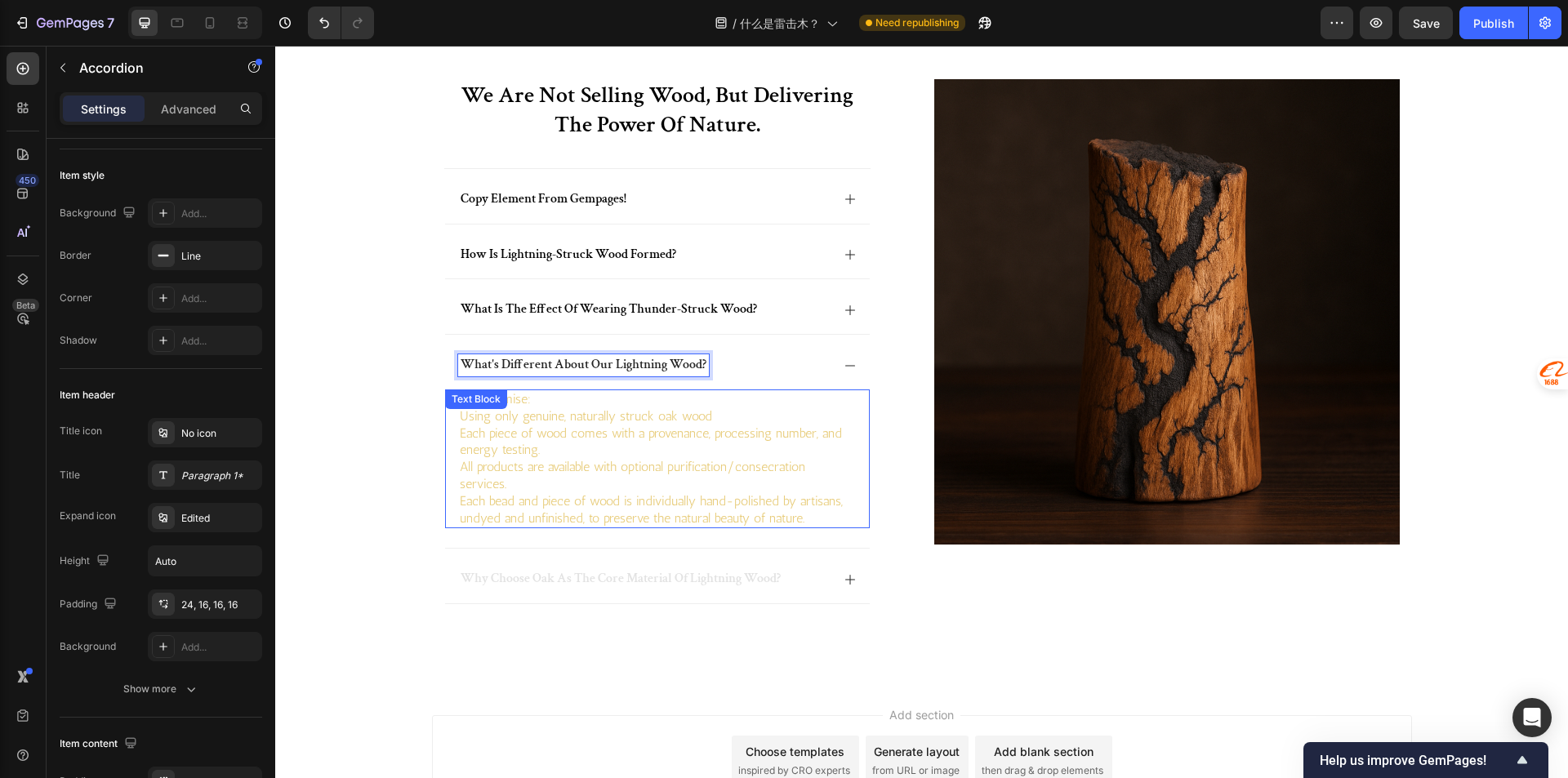
click at [569, 419] on p "Using only genuine, naturally struck oak wood" at bounding box center [657, 416] width 395 height 17
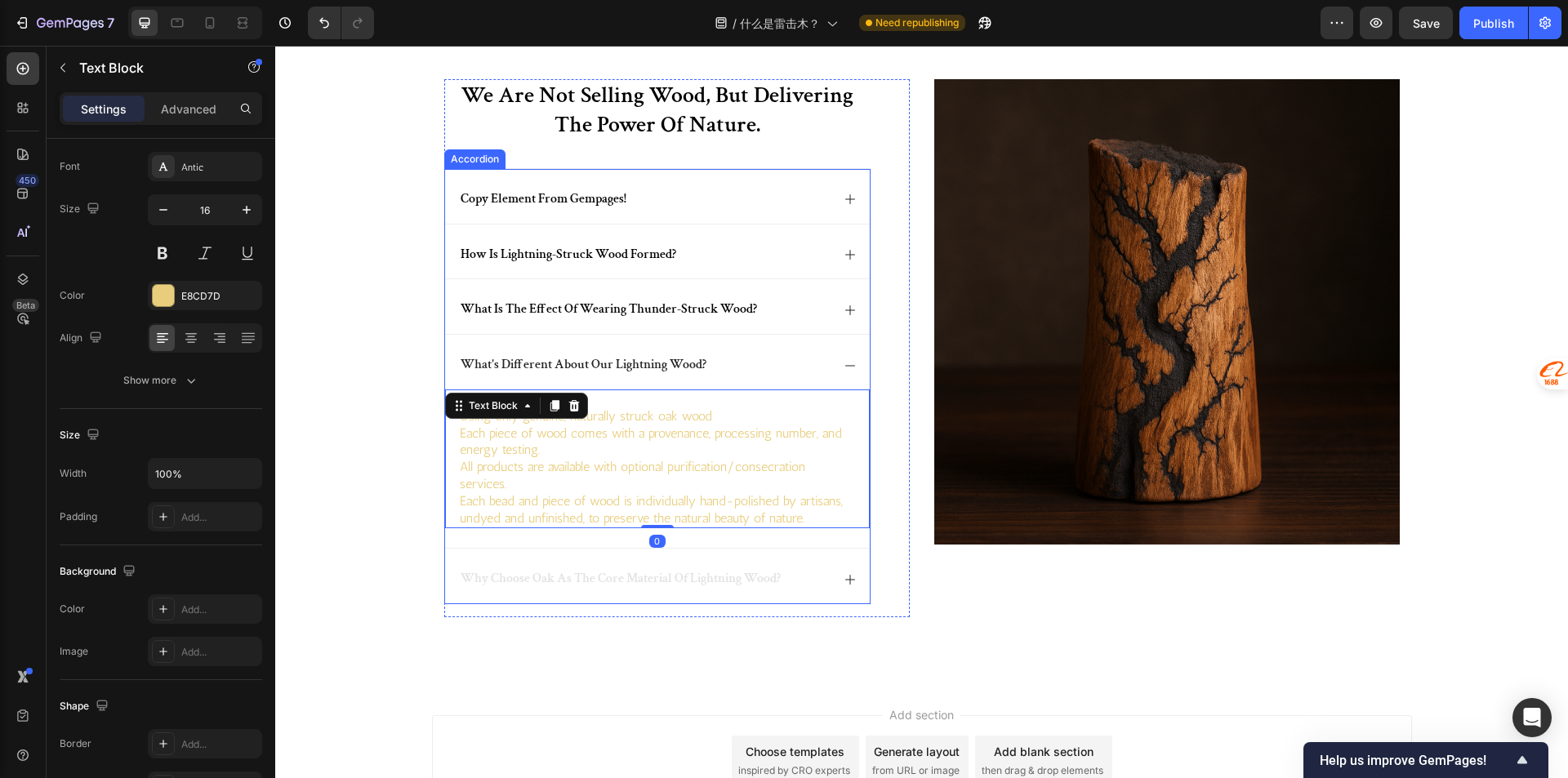
click at [744, 363] on div "what's different about our lightning wood?" at bounding box center [644, 365] width 372 height 22
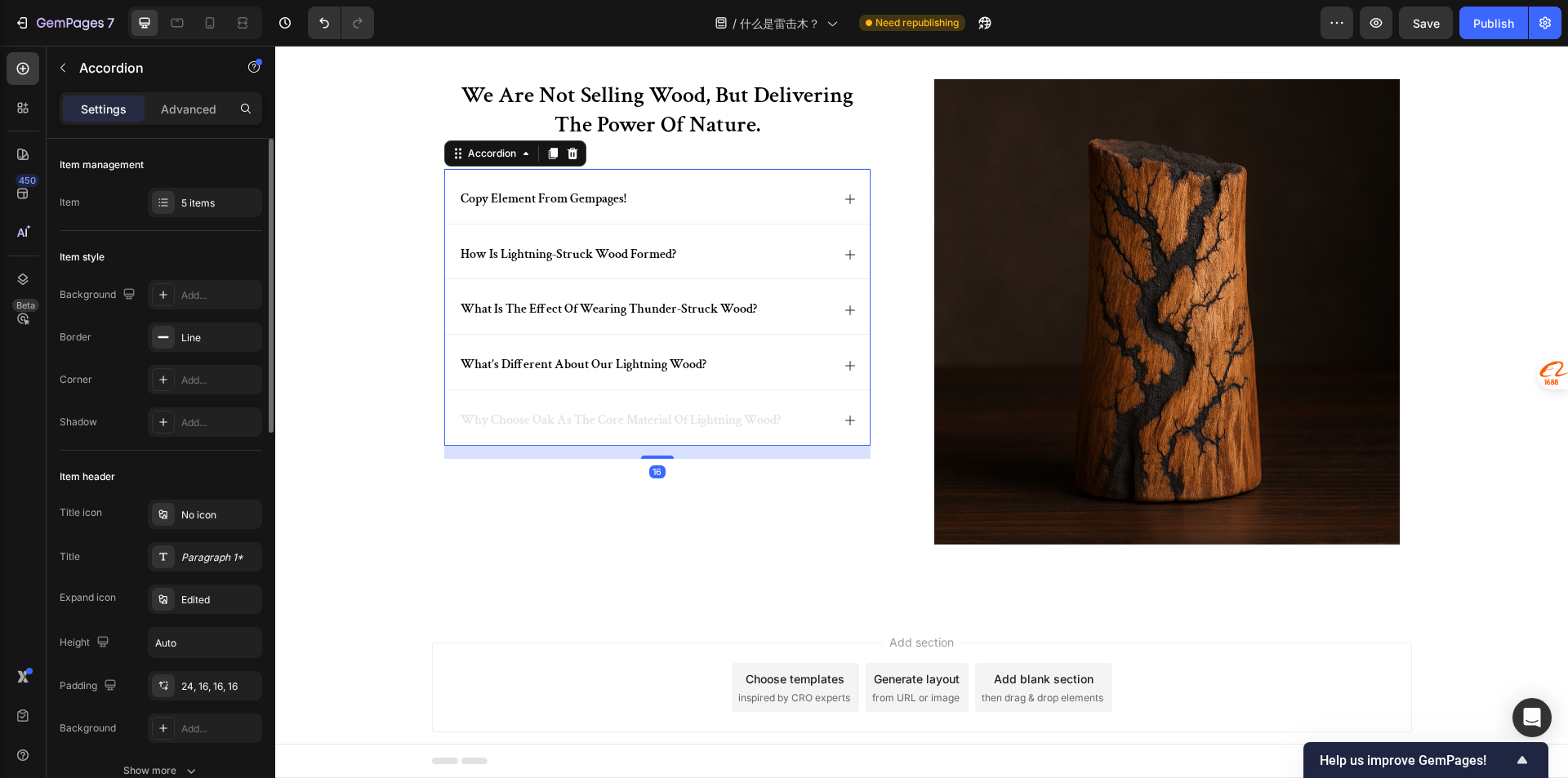
click at [708, 433] on div "why choose oak as the core material of lightning wood?" at bounding box center [657, 417] width 425 height 55
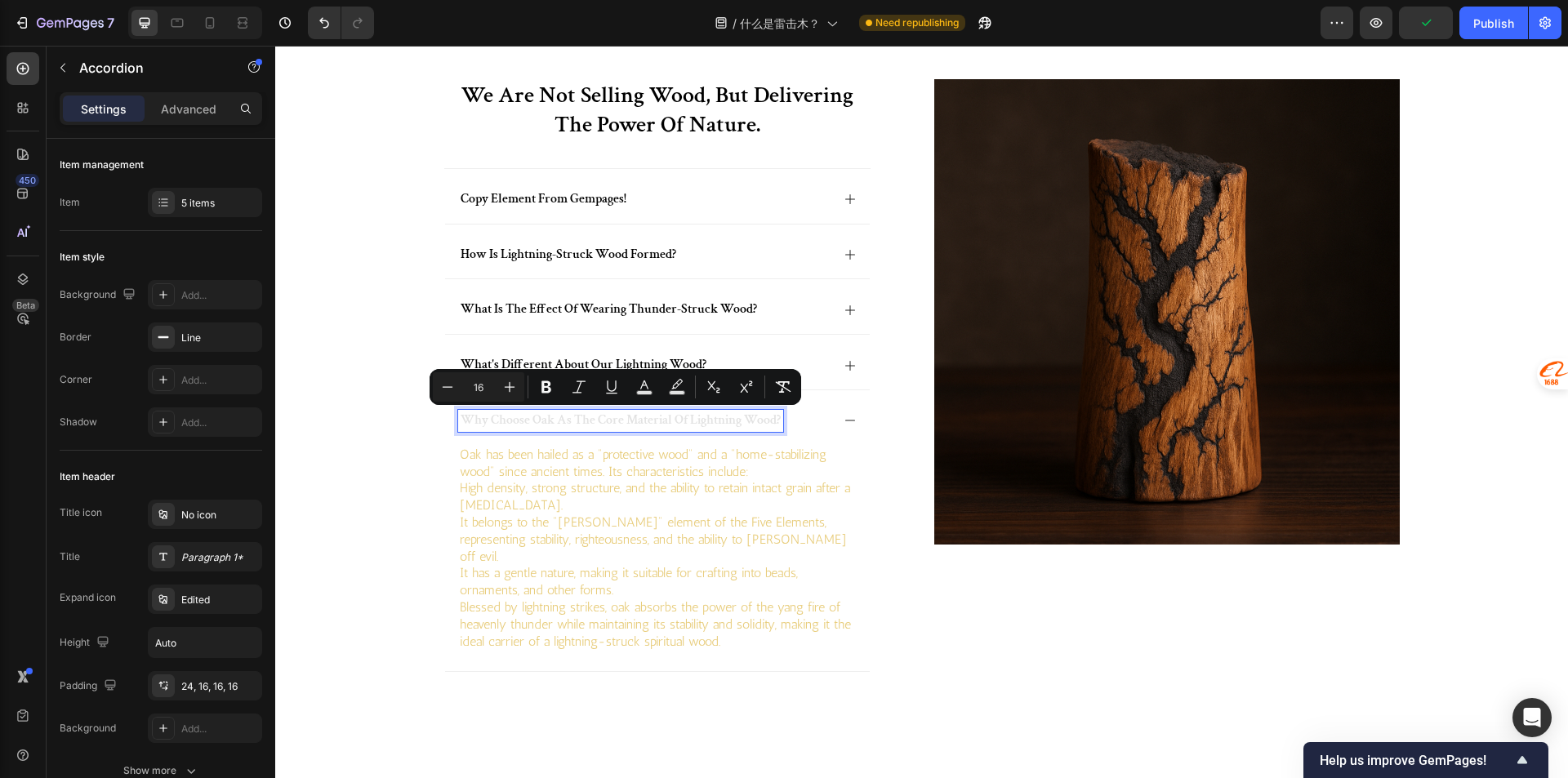
click at [662, 425] on span "why choose oak as the core material of lightning wood?" at bounding box center [620, 420] width 320 height 17
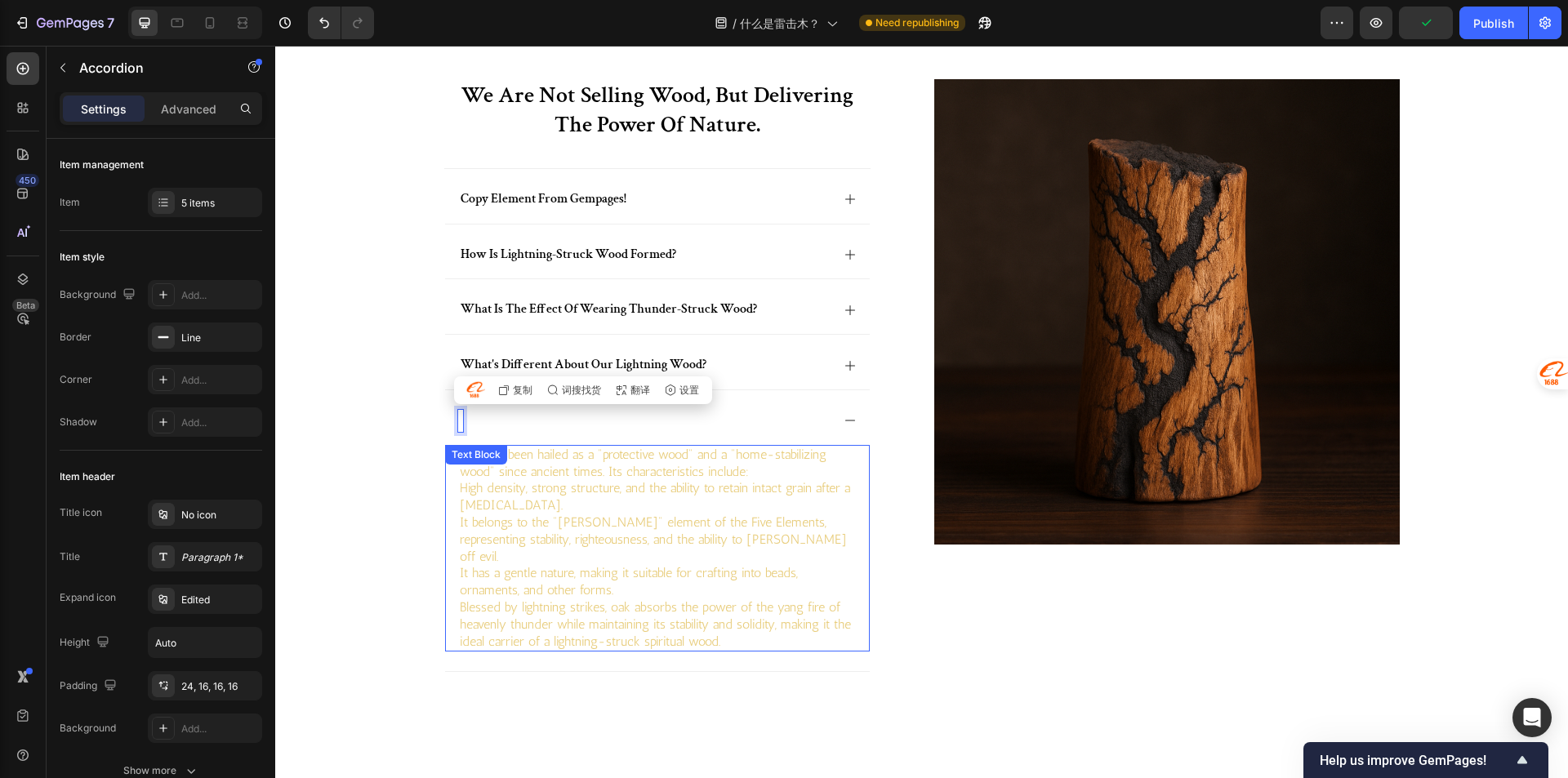
click at [571, 474] on p "Oak has been hailed as a "protective wood" and a "home-stabilizing wood" since …" at bounding box center [657, 464] width 395 height 34
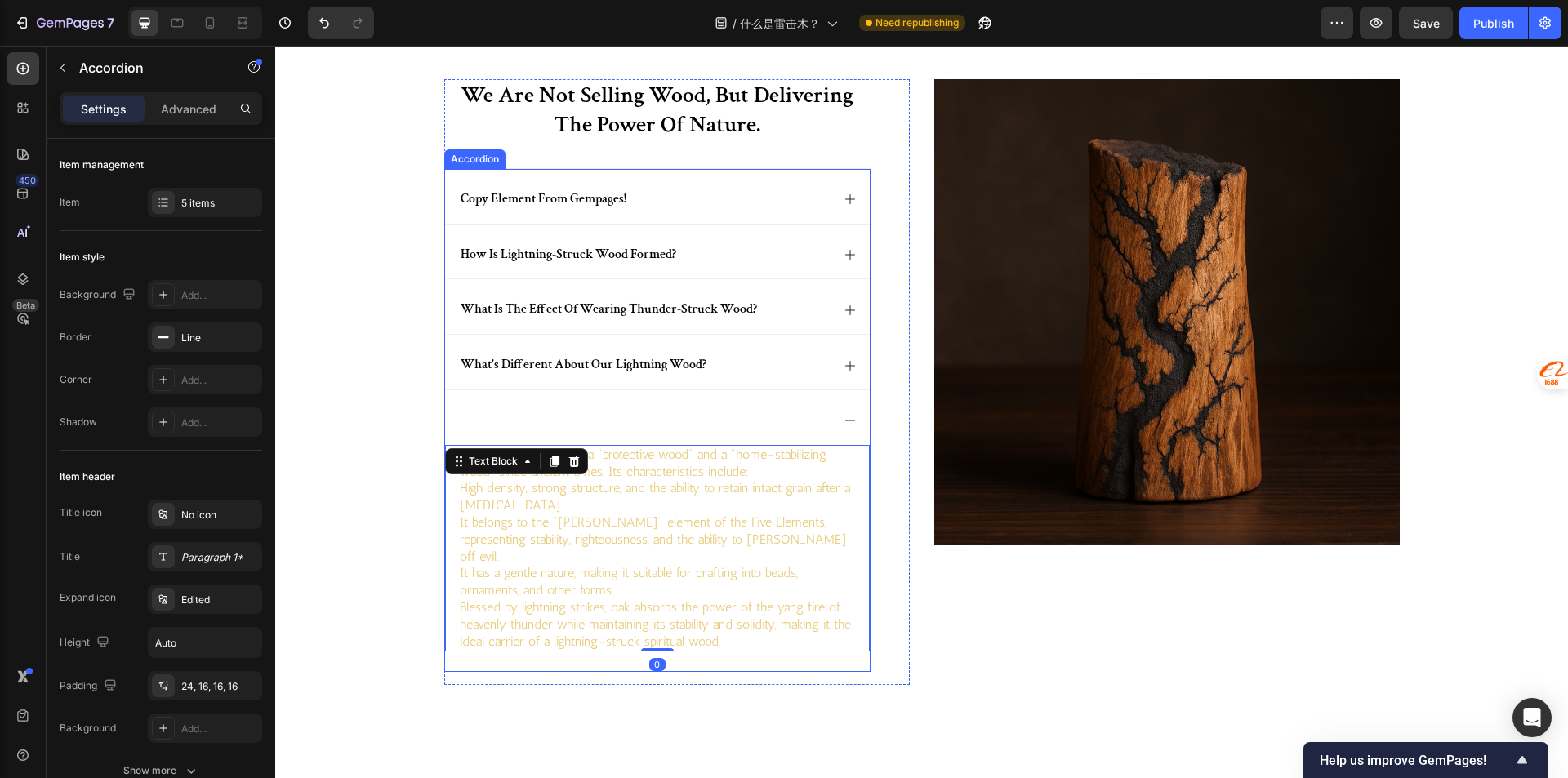
click at [458, 417] on div "Rich Text Editor. Editing area: main" at bounding box center [461, 420] width 5 height 22
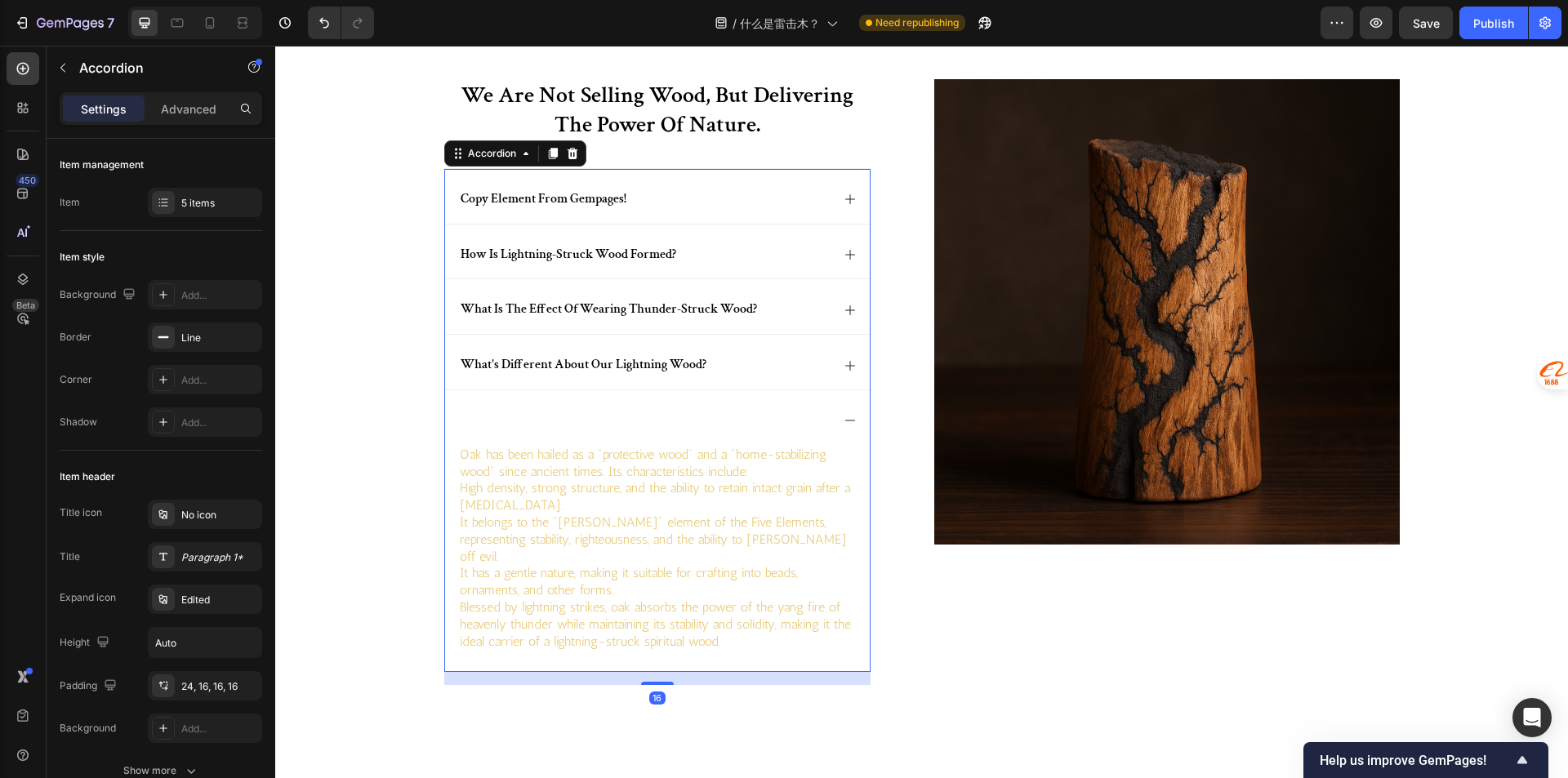
click at [458, 417] on div "Rich Text Editor. Editing area: main" at bounding box center [461, 420] width 5 height 22
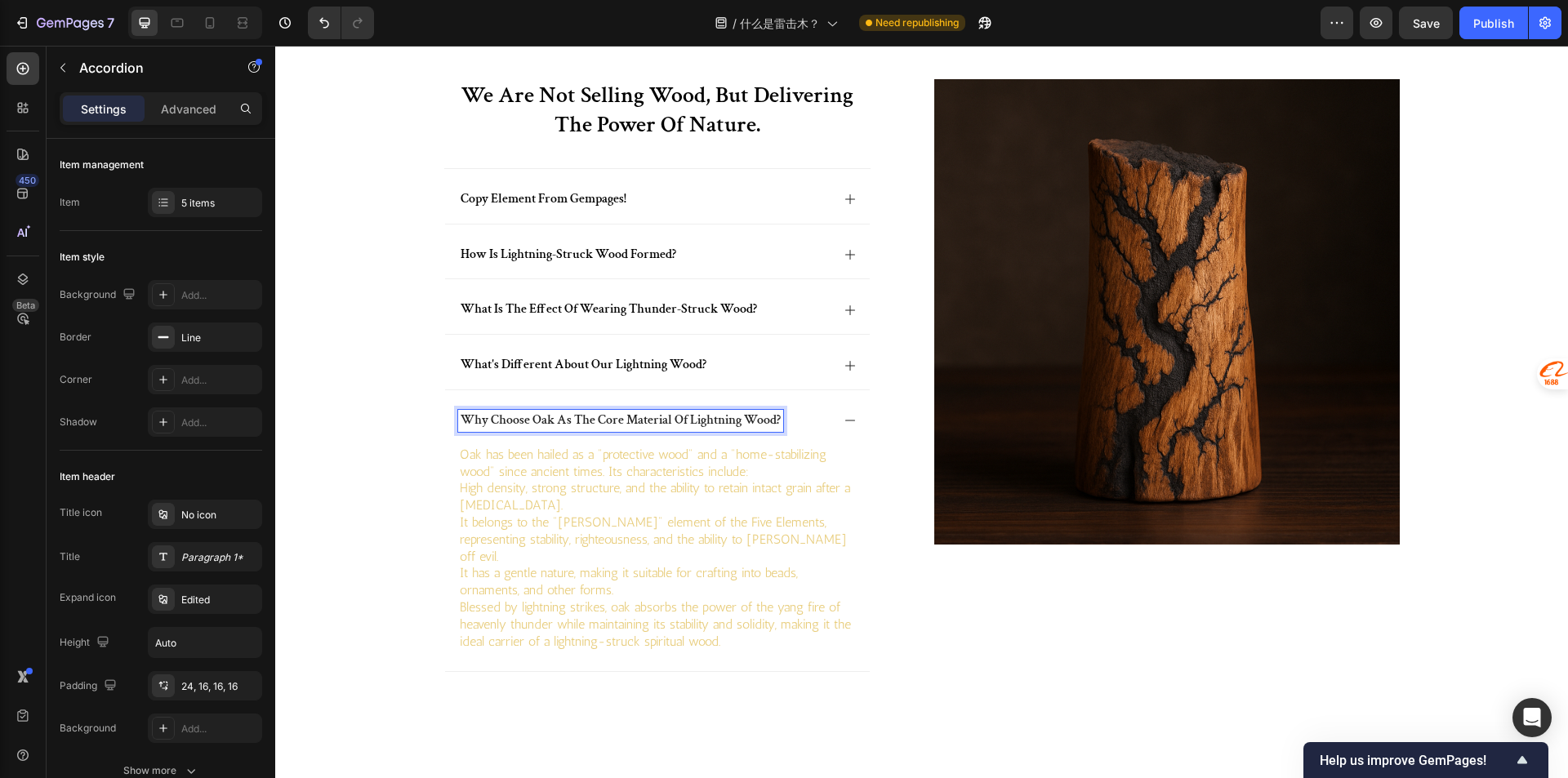
click at [809, 421] on div "why choose oak as the core material of lightning wood?" at bounding box center [644, 420] width 372 height 22
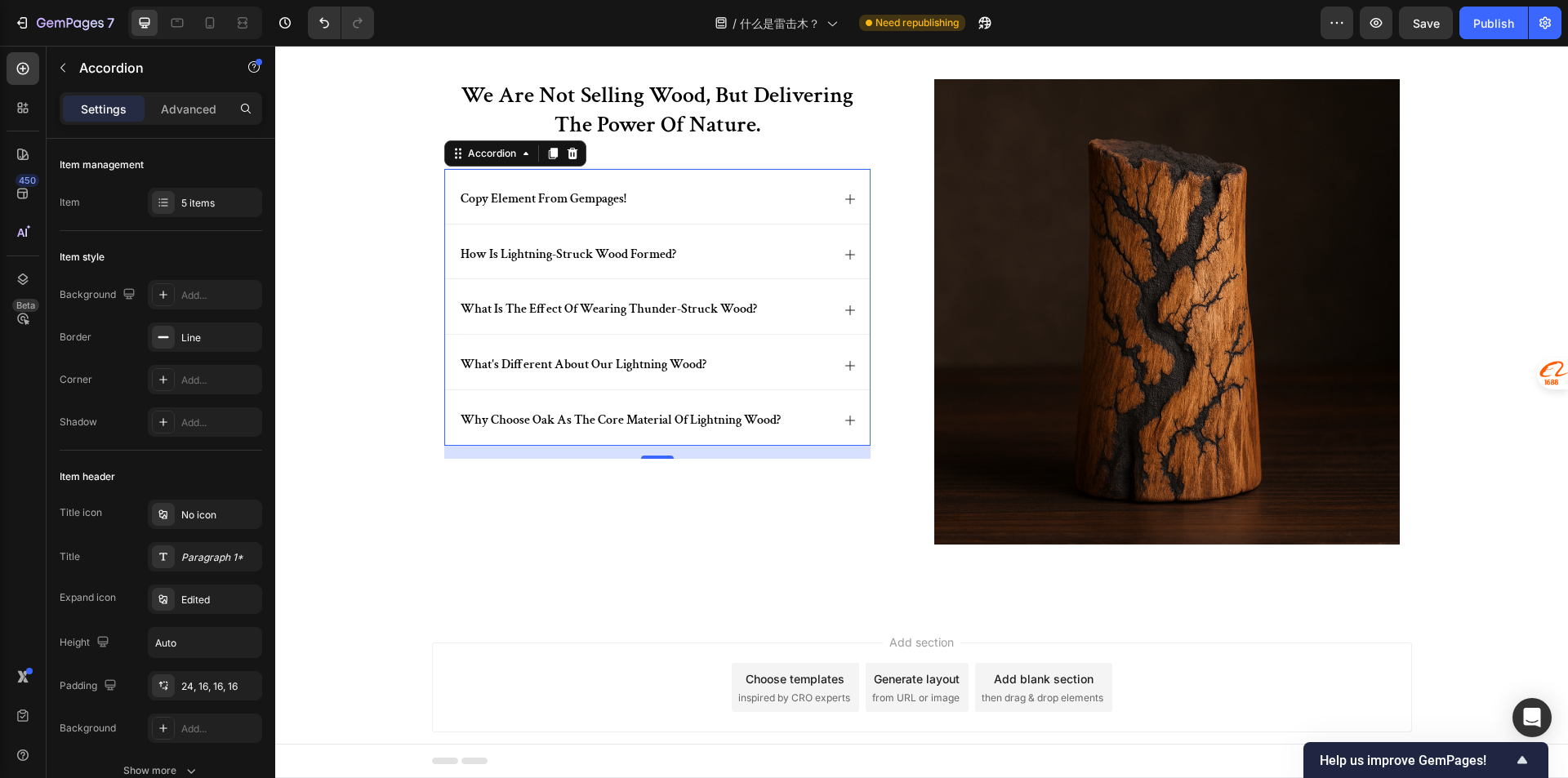
click at [662, 180] on div "copy element from gempages!" at bounding box center [657, 196] width 425 height 55
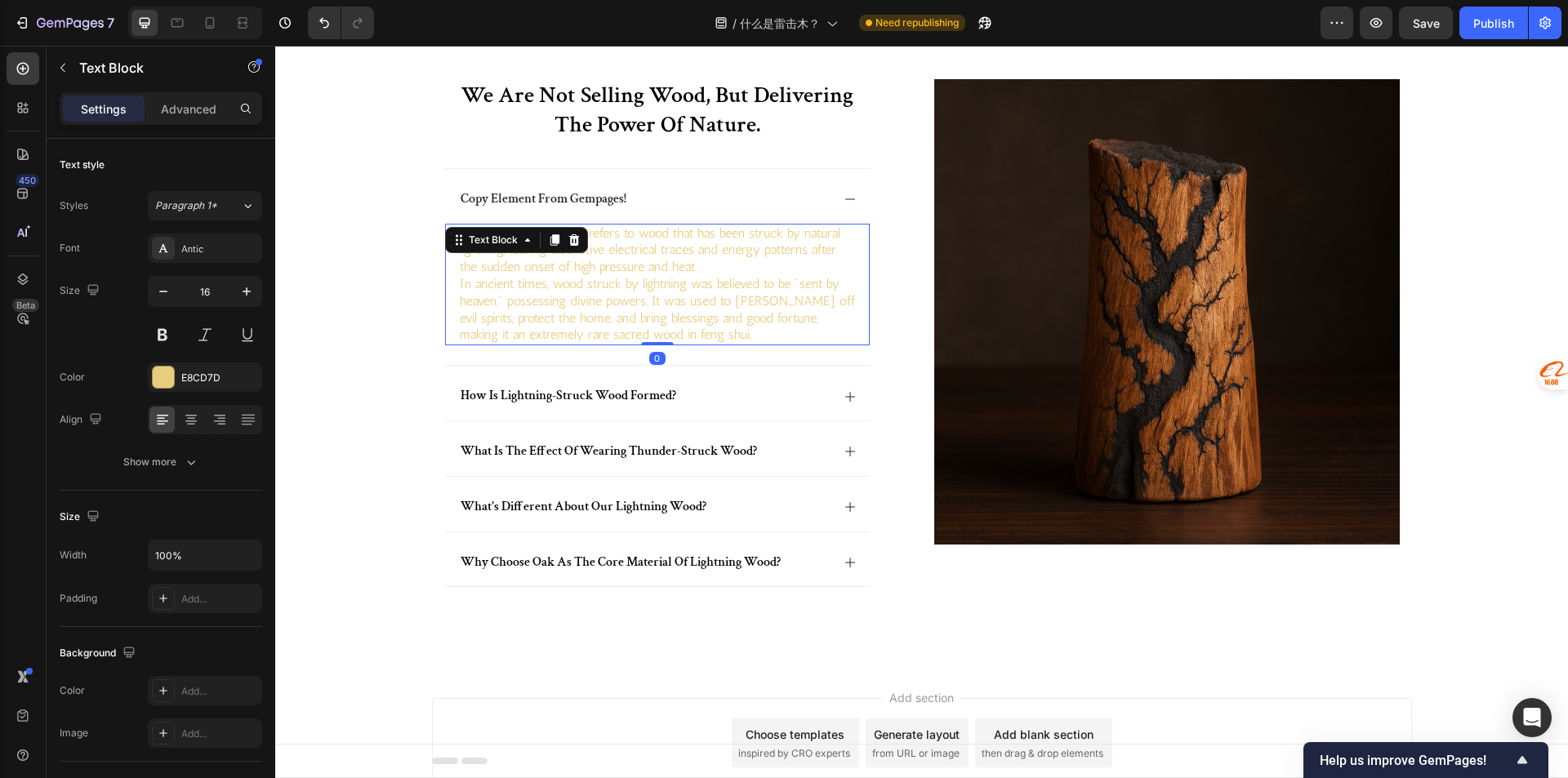
click at [664, 264] on p "Lightning-struck wood refers to wood that has been struck by natural lightning,…" at bounding box center [657, 250] width 395 height 51
drag, startPoint x: 175, startPoint y: 385, endPoint x: 231, endPoint y: 386, distance: 56.0
click at [174, 385] on div "E8CD7D" at bounding box center [205, 377] width 115 height 29
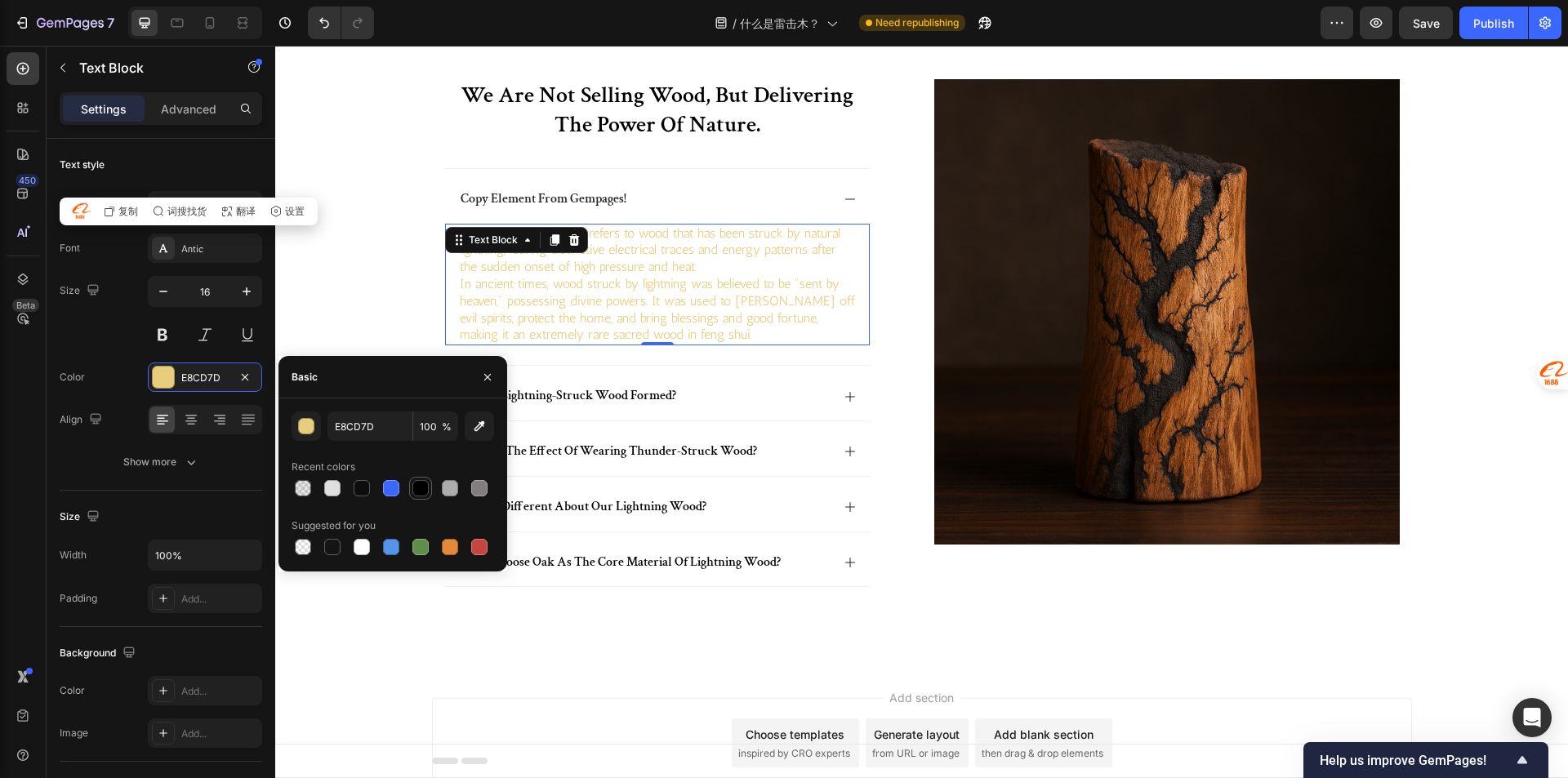
click at [414, 493] on div at bounding box center [421, 488] width 16 height 16
type input "000000"
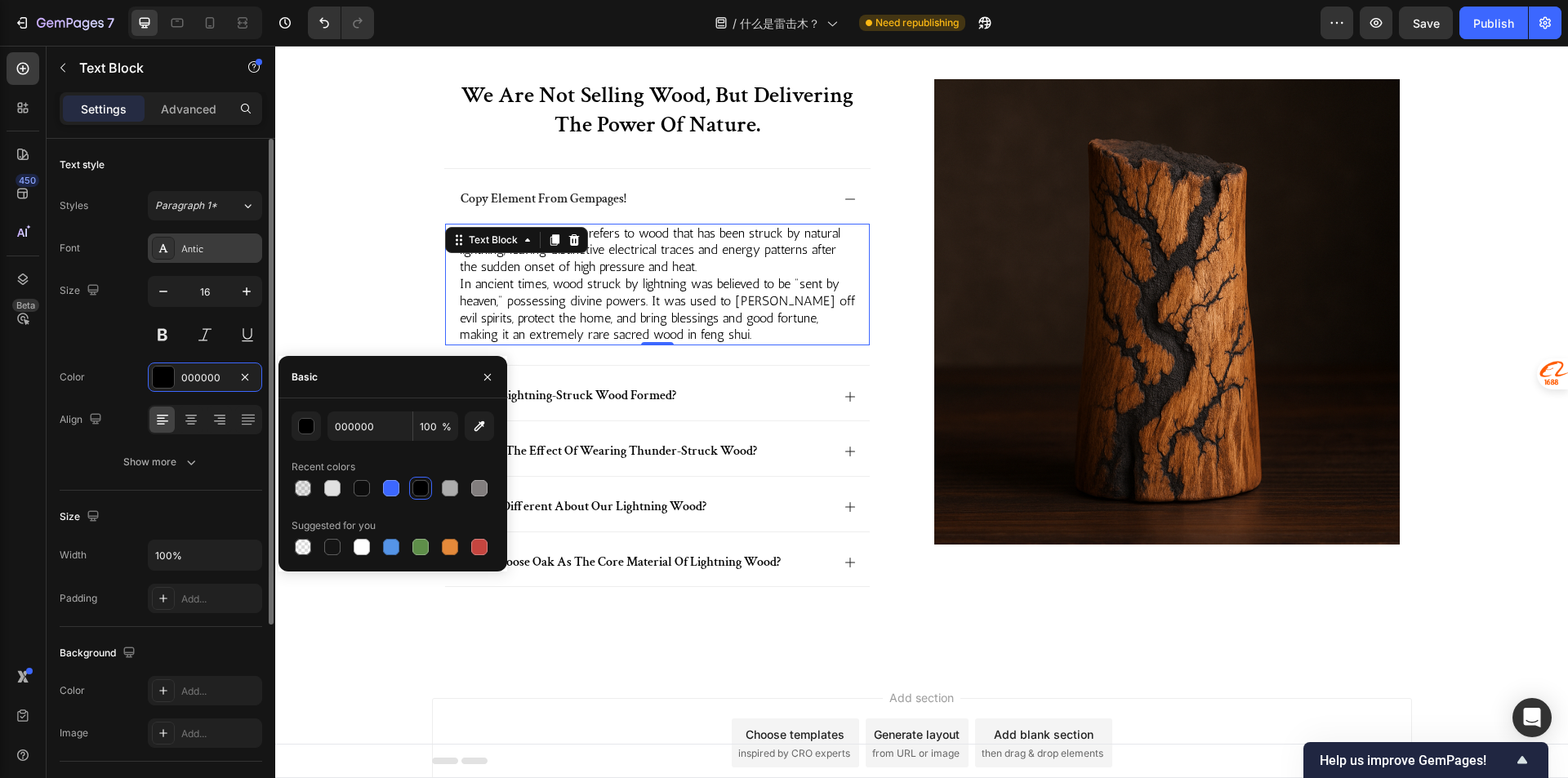
click at [225, 253] on div "Antic" at bounding box center [219, 249] width 77 height 15
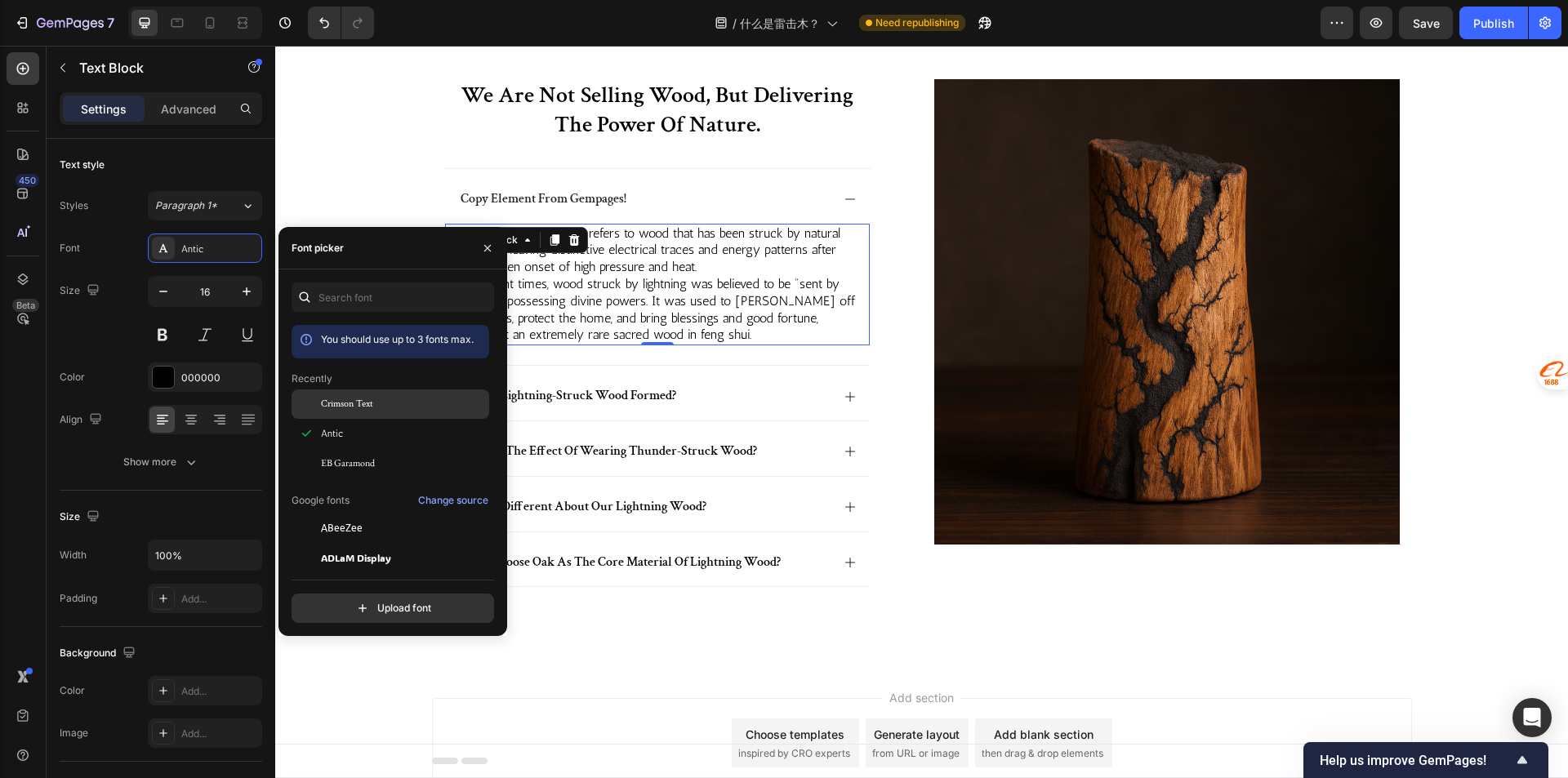
click at [336, 410] on span "Crimson Text" at bounding box center [347, 404] width 52 height 15
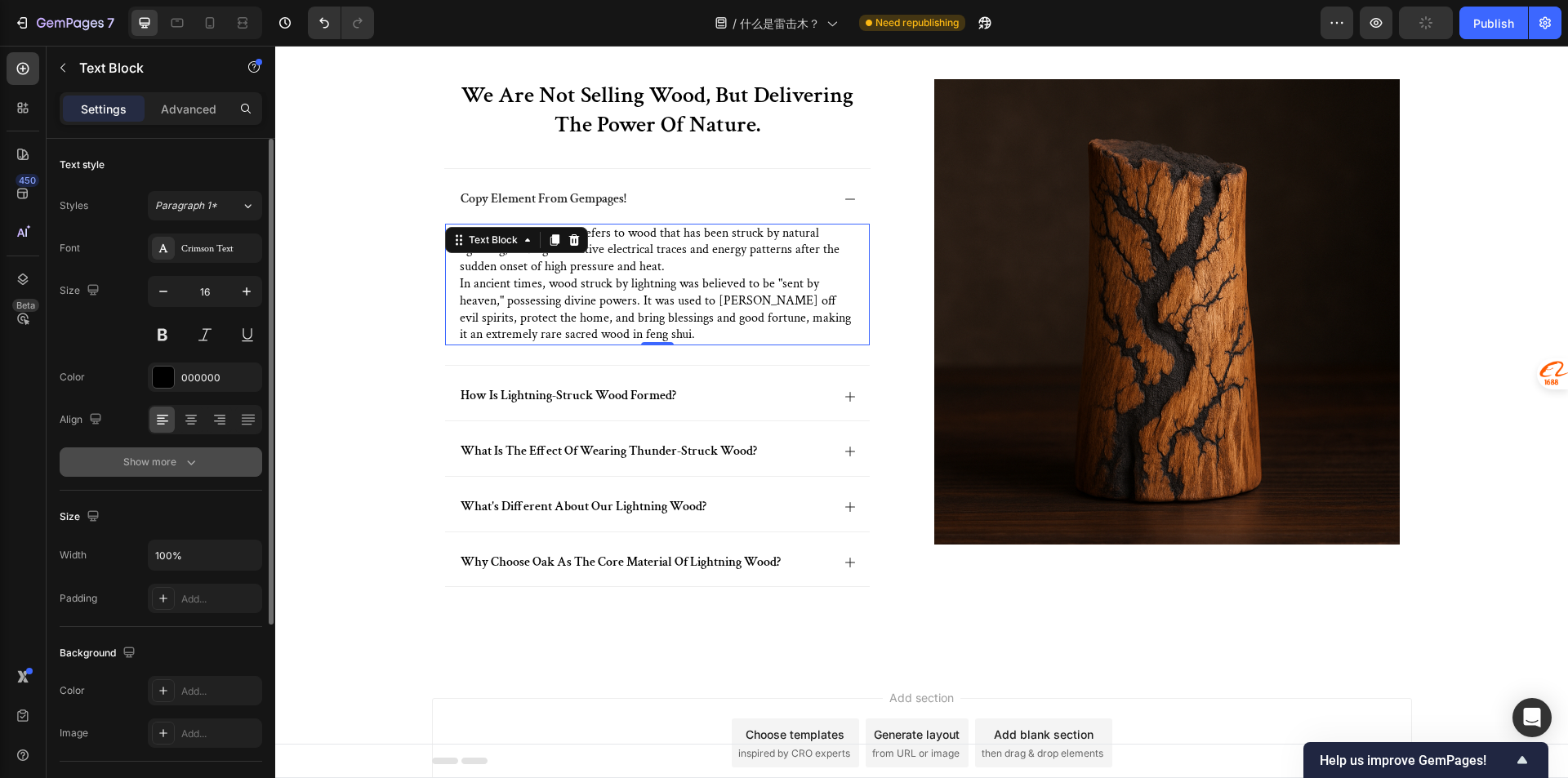
click at [195, 458] on icon "button" at bounding box center [191, 462] width 16 height 16
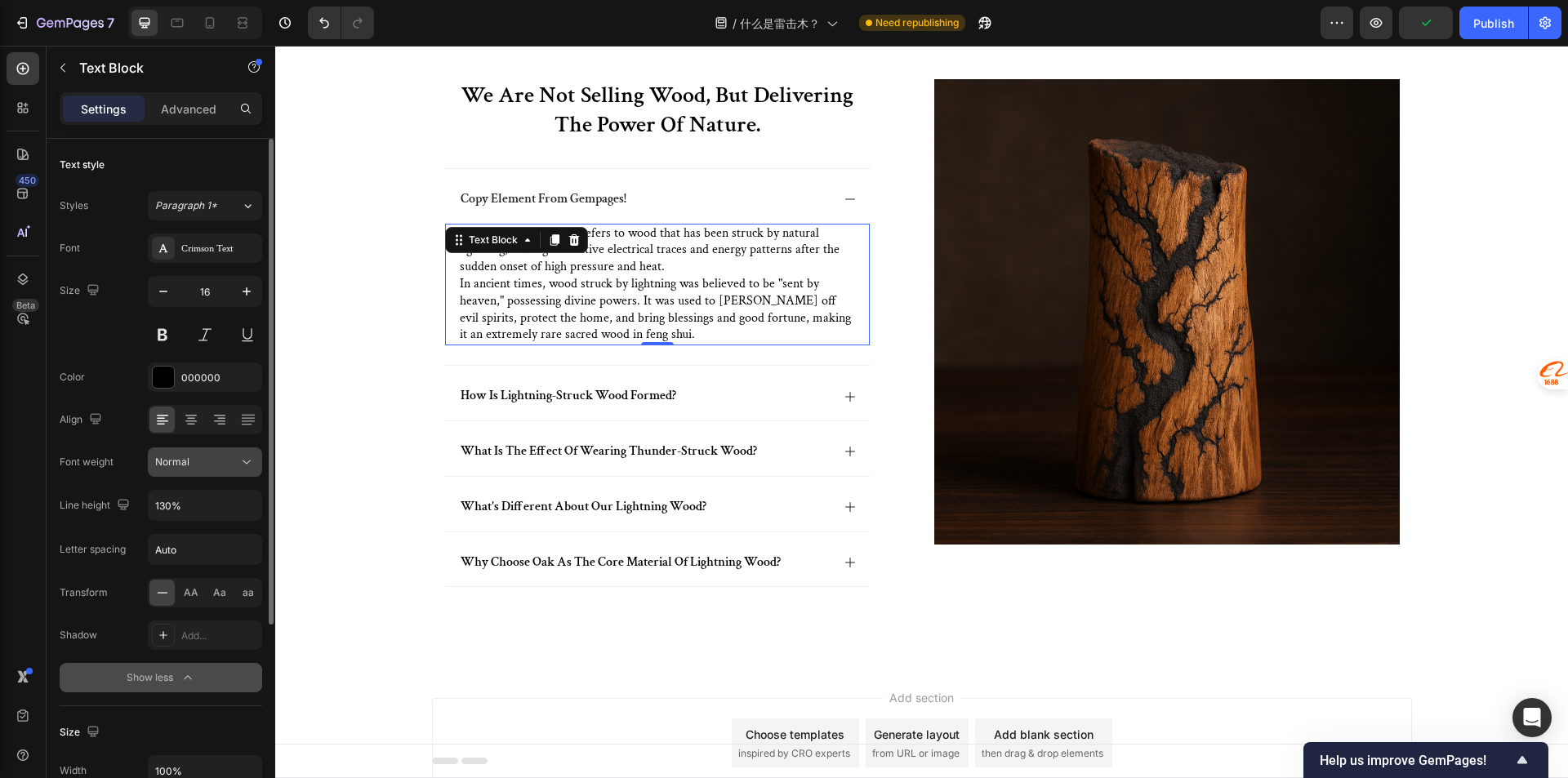
click at [205, 459] on div "Normal" at bounding box center [197, 462] width 83 height 15
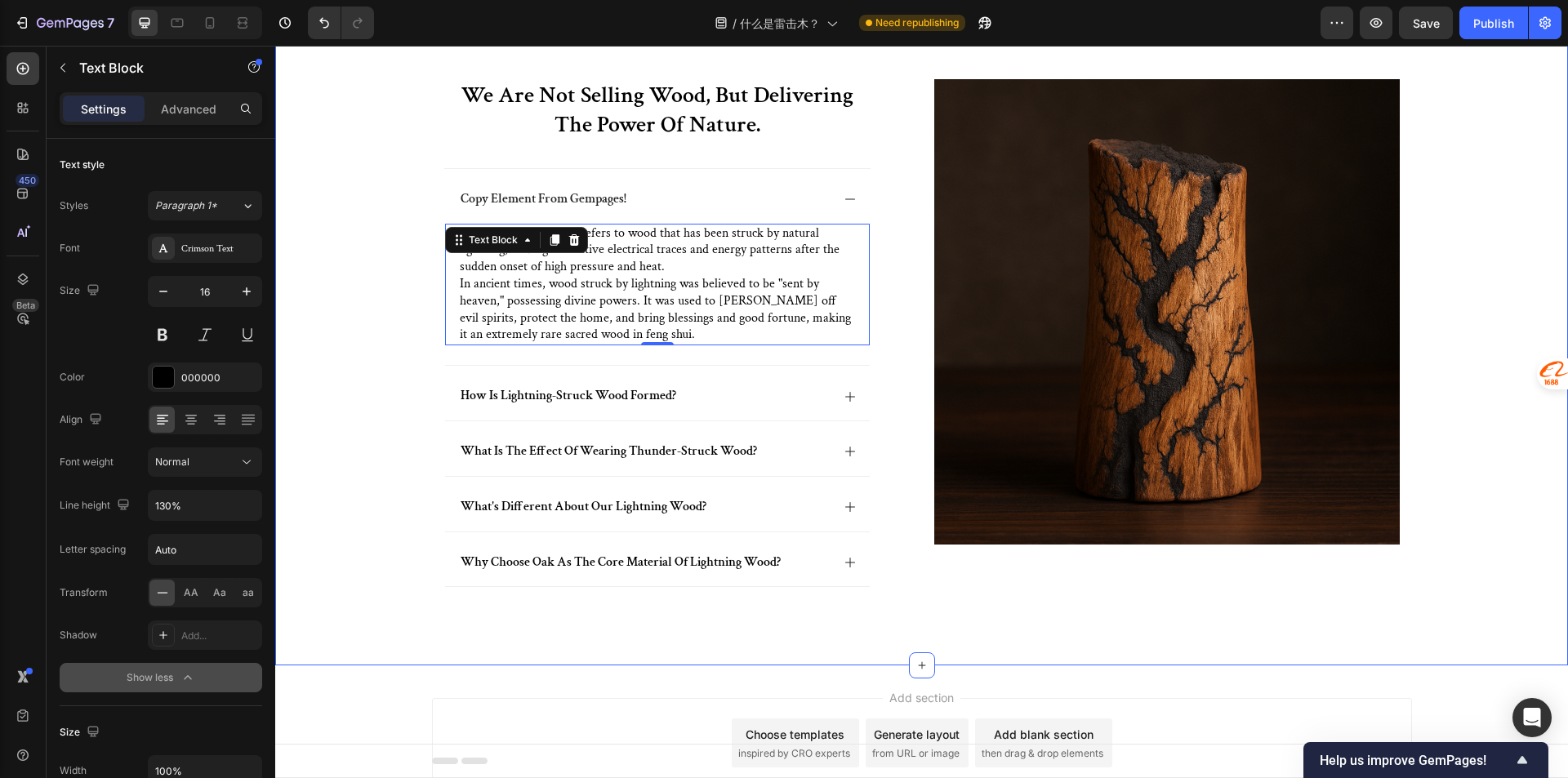
click at [413, 554] on div "we are not selling wood, but delivering the power of nature. Heading copy eleme…" at bounding box center [921, 353] width 1259 height 546
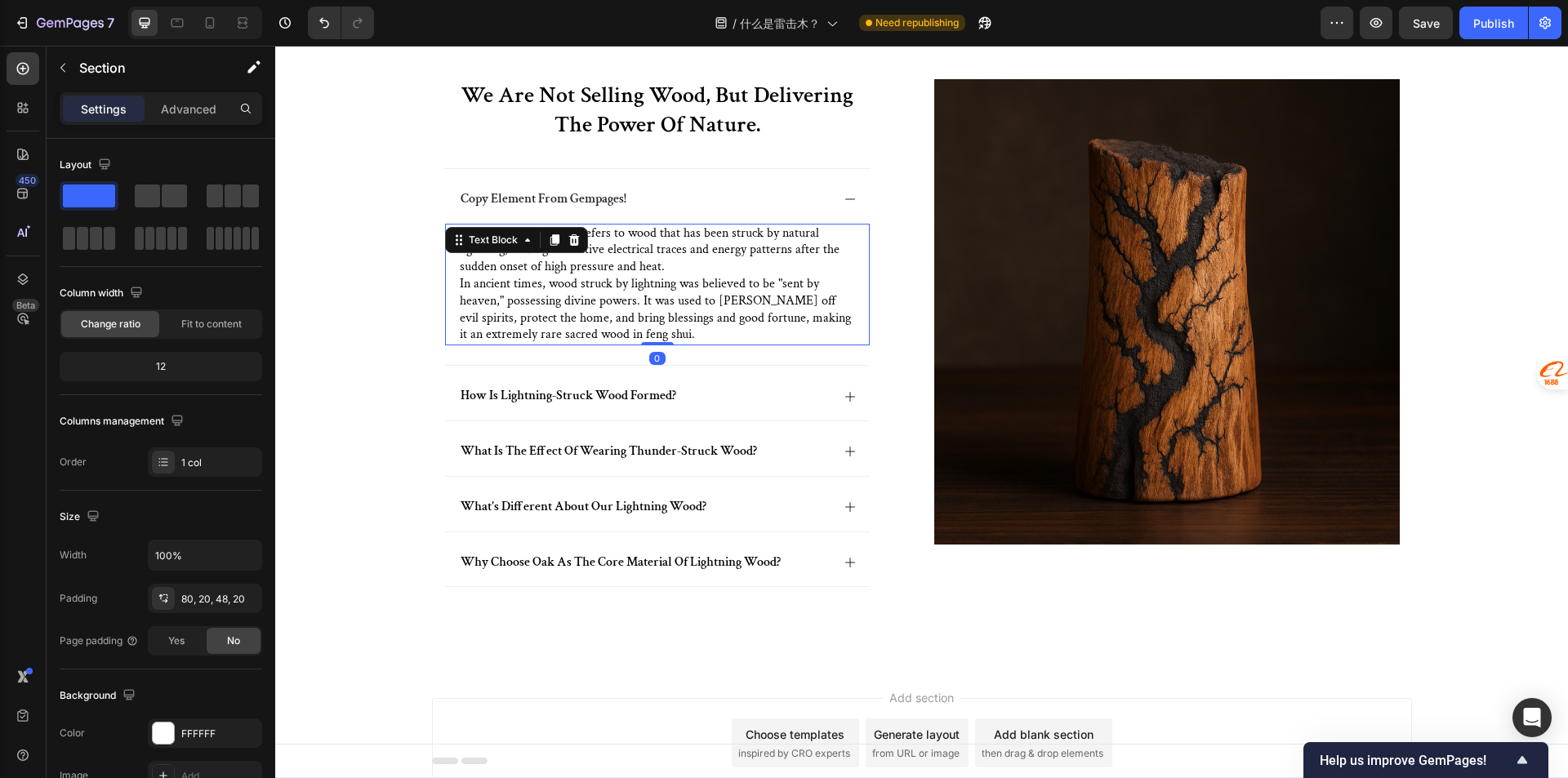
click at [805, 252] on p "Lightning-struck wood refers to wood that has been struck by natural lightning,…" at bounding box center [657, 250] width 395 height 51
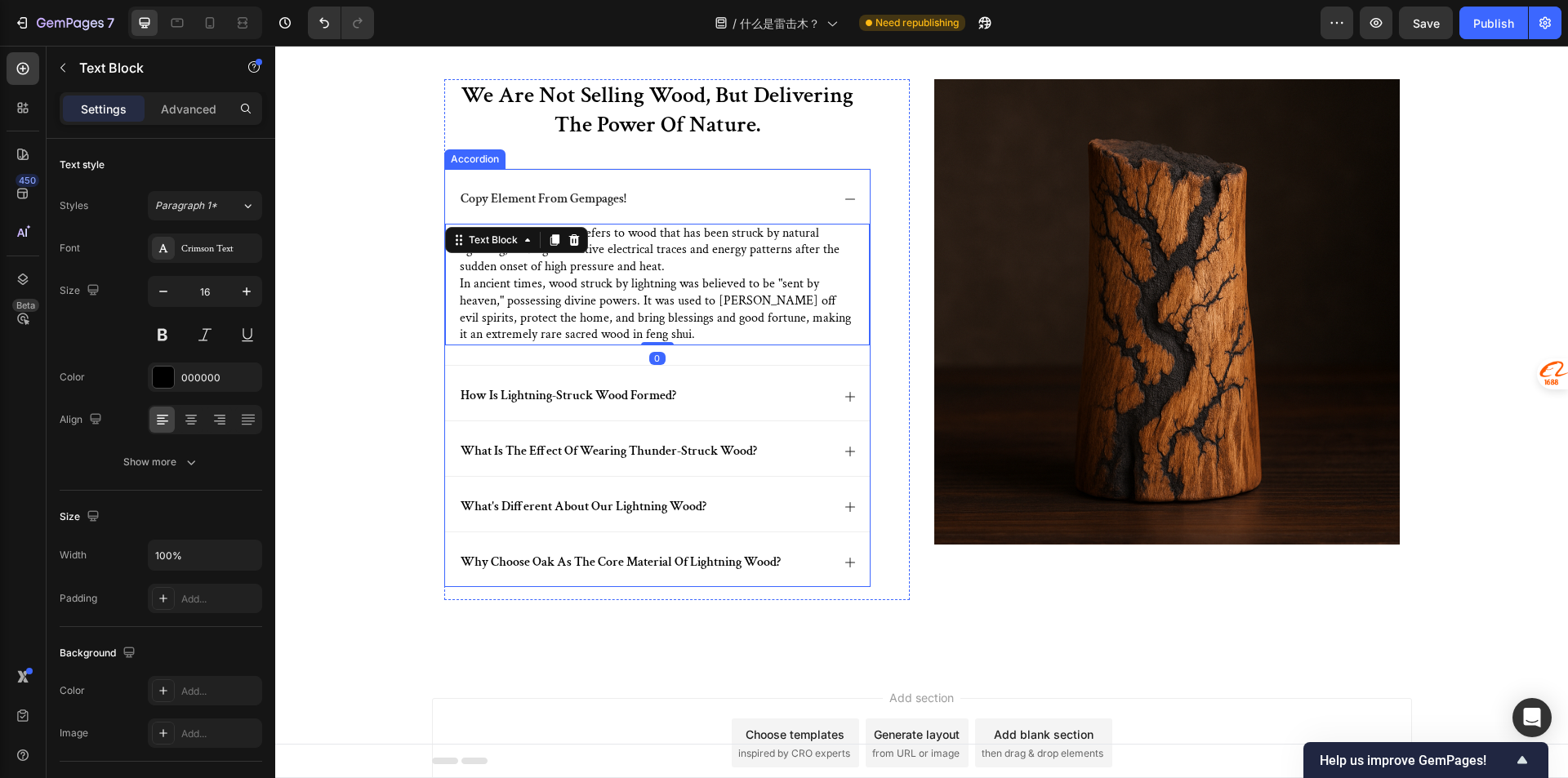
click at [828, 200] on div "copy element from gempages!" at bounding box center [657, 196] width 425 height 55
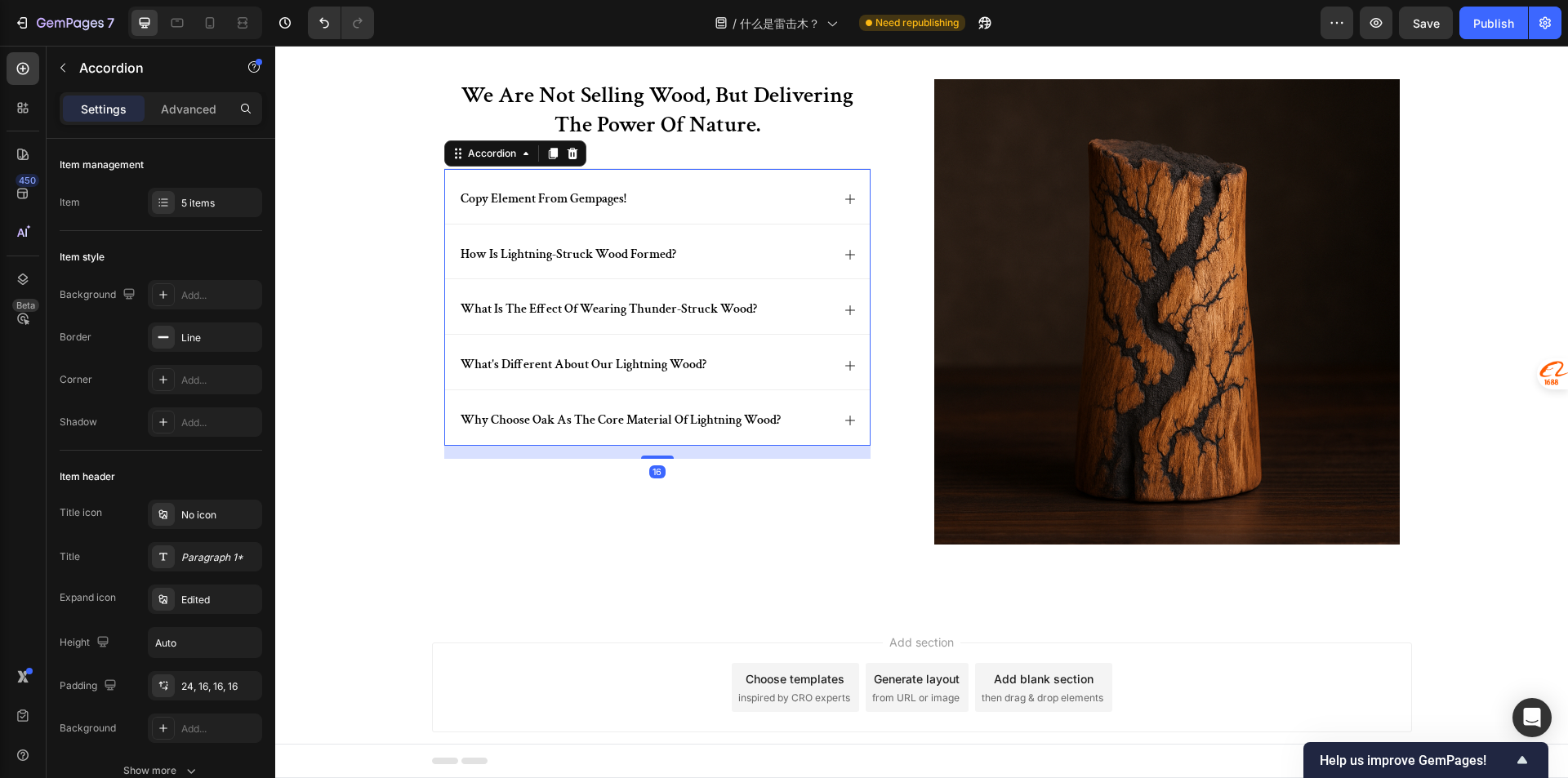
click at [683, 610] on div "Add section Choose templates inspired by CRO experts Generate layout from URL o…" at bounding box center [921, 709] width 1292 height 200
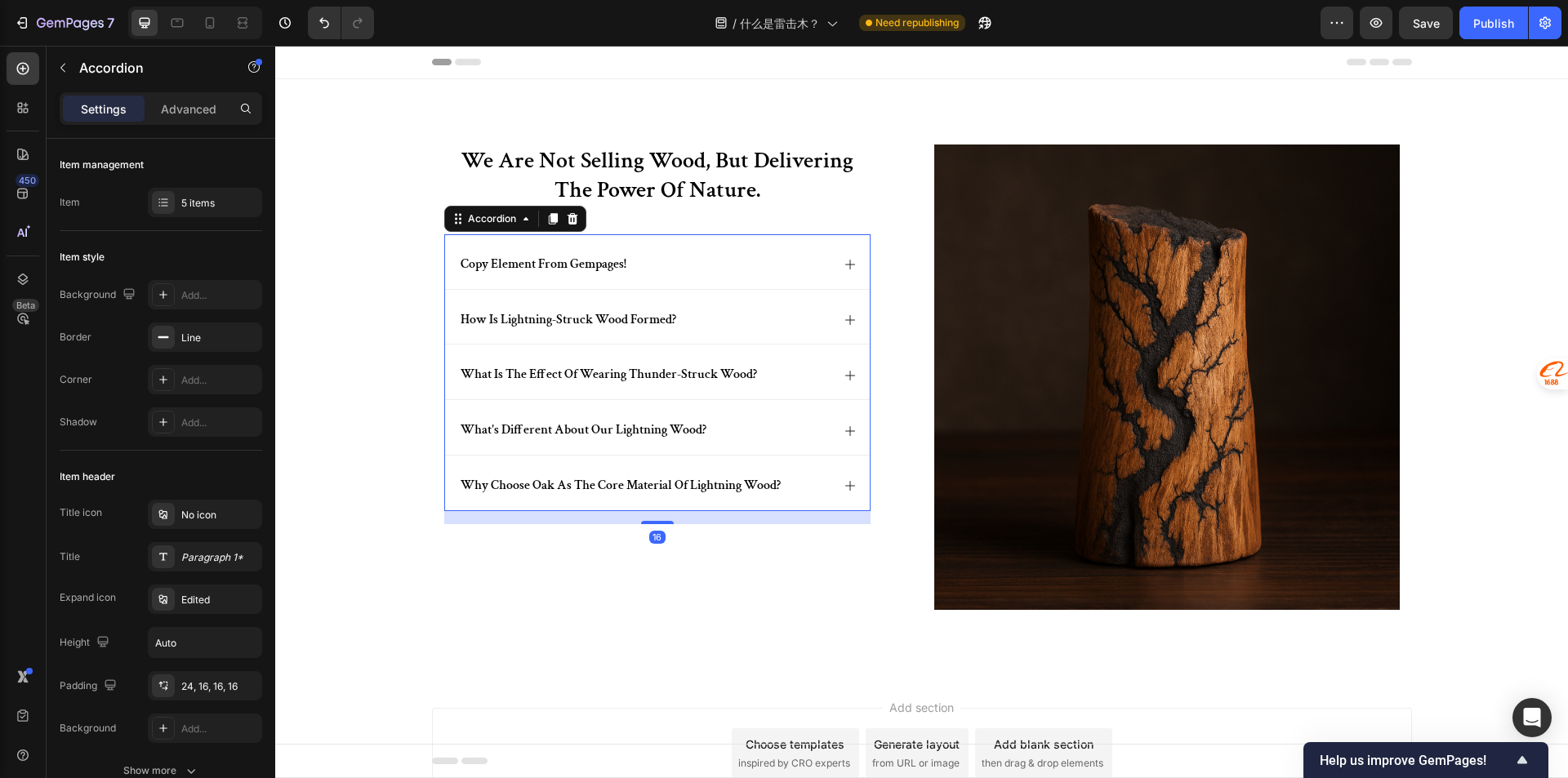
click at [728, 262] on div "copy element from gempages!" at bounding box center [644, 264] width 372 height 22
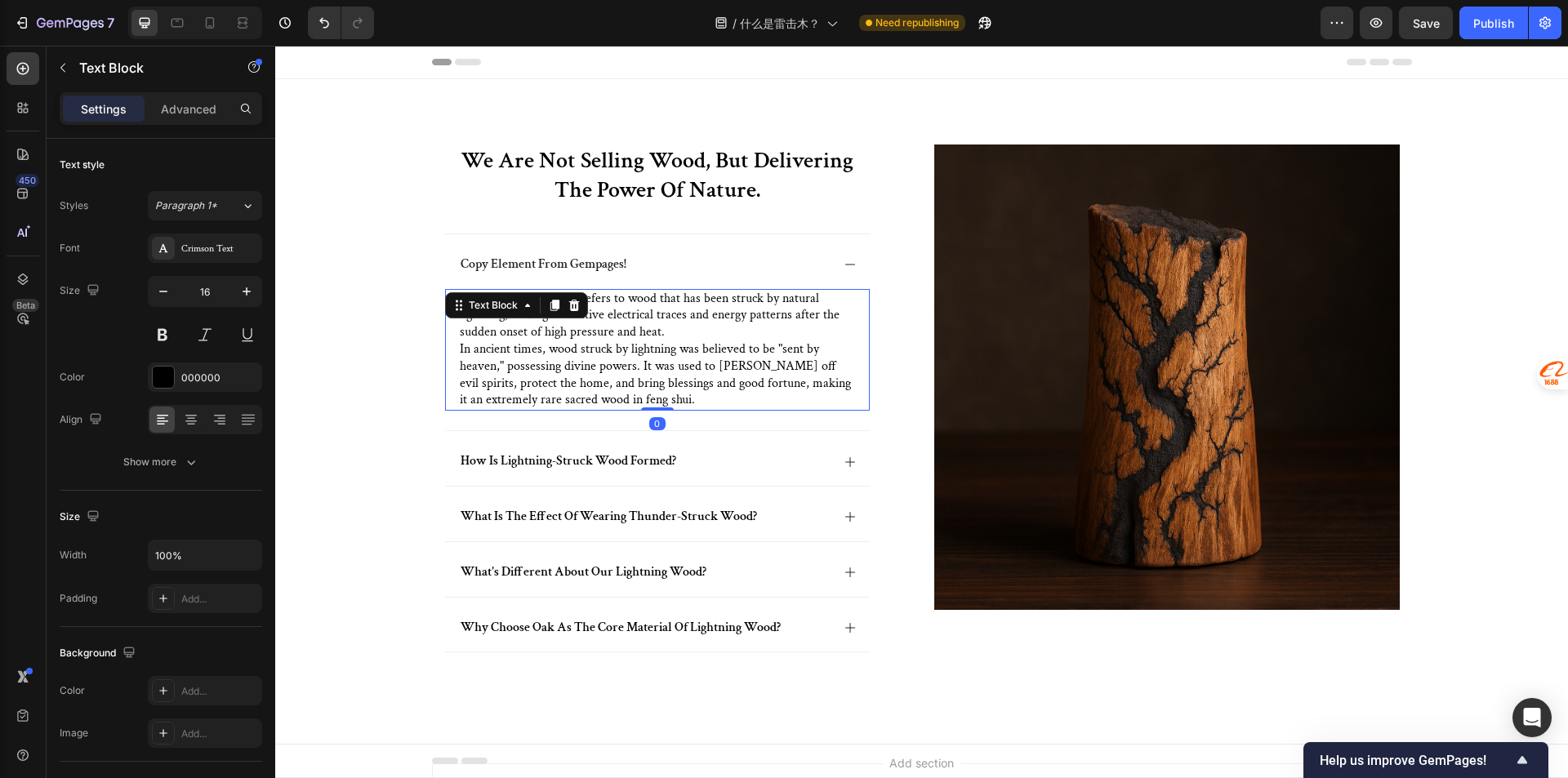
click at [642, 352] on p "In ancient times, wood struck by lightning was believed to be "sent by heaven,"…" at bounding box center [657, 375] width 395 height 68
click at [188, 368] on div "000000" at bounding box center [205, 377] width 115 height 29
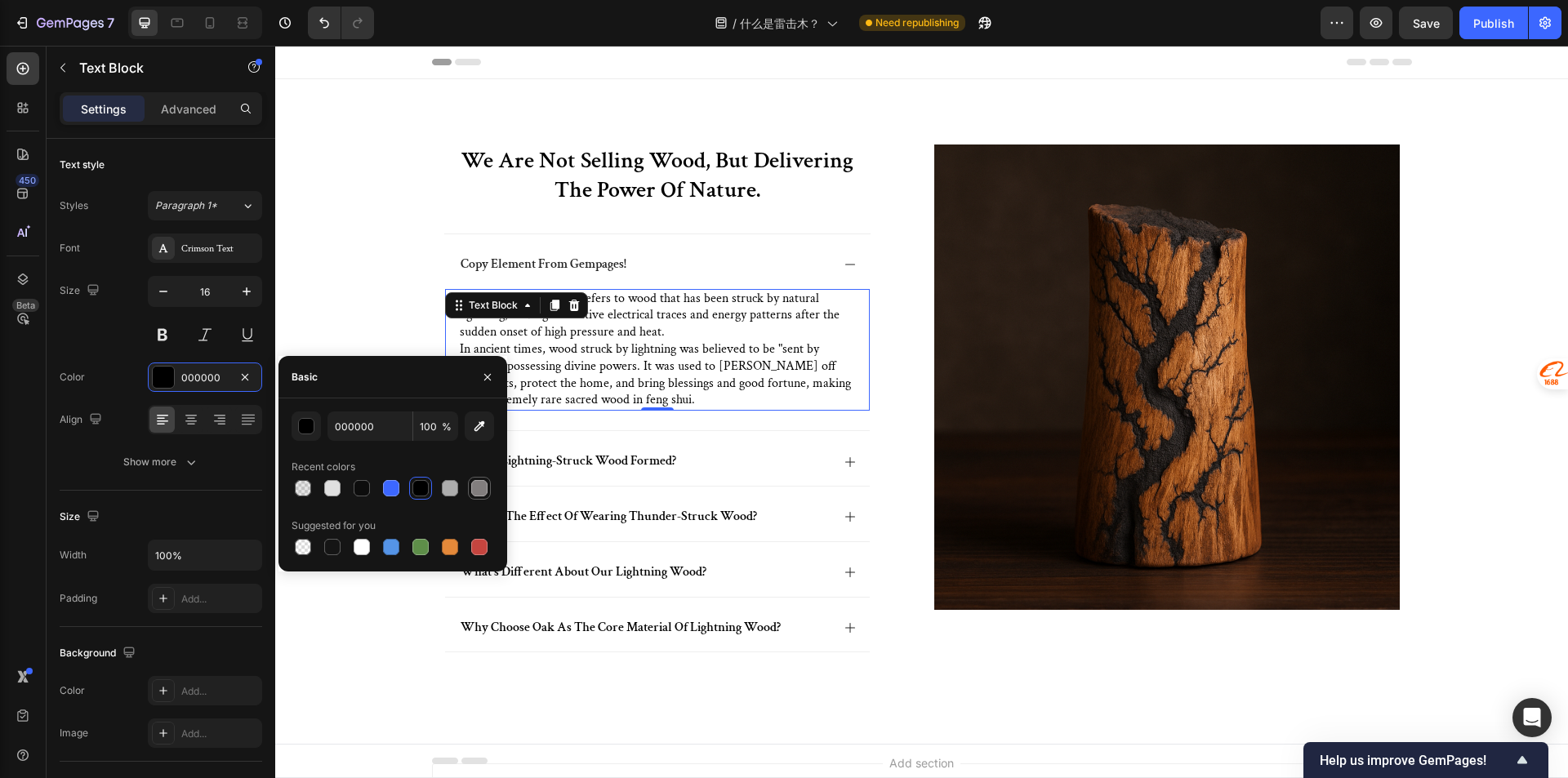
click at [476, 492] on div at bounding box center [480, 488] width 16 height 16
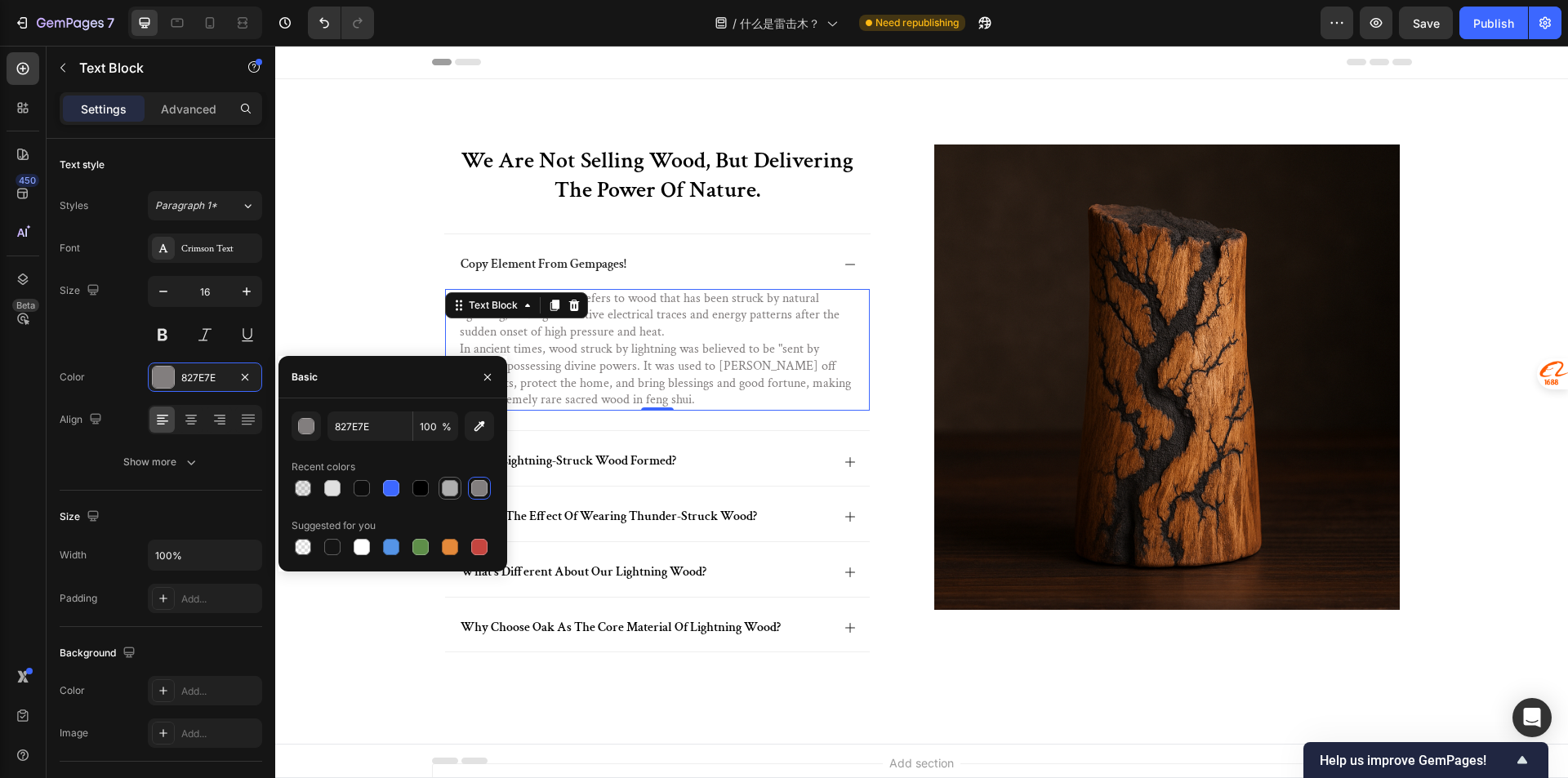
click at [450, 488] on div at bounding box center [450, 488] width 16 height 16
click at [464, 488] on div at bounding box center [392, 488] width 202 height 23
click at [480, 491] on div at bounding box center [480, 488] width 16 height 16
click at [336, 483] on div at bounding box center [332, 488] width 16 height 16
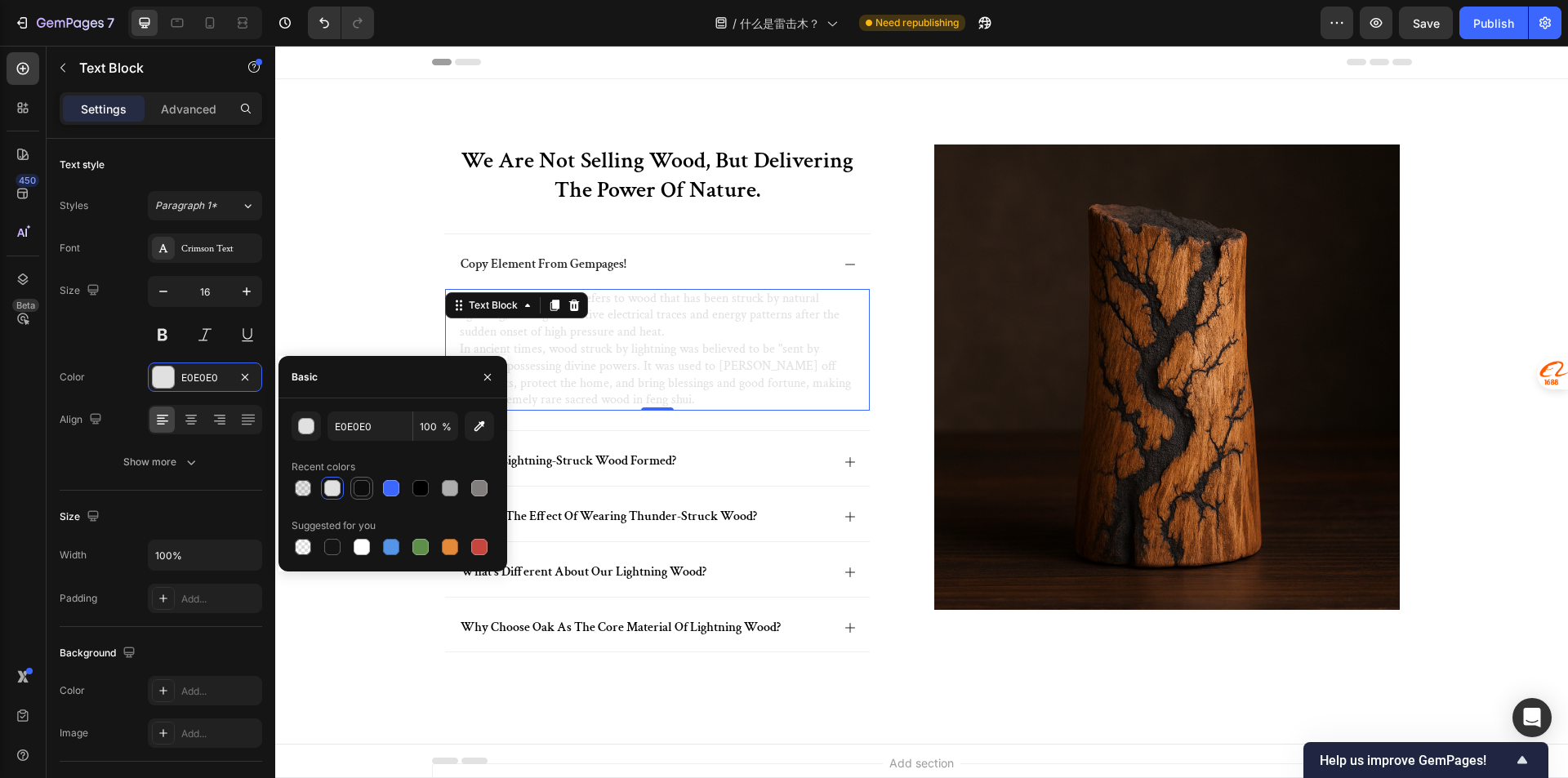
click at [364, 481] on div at bounding box center [362, 488] width 16 height 16
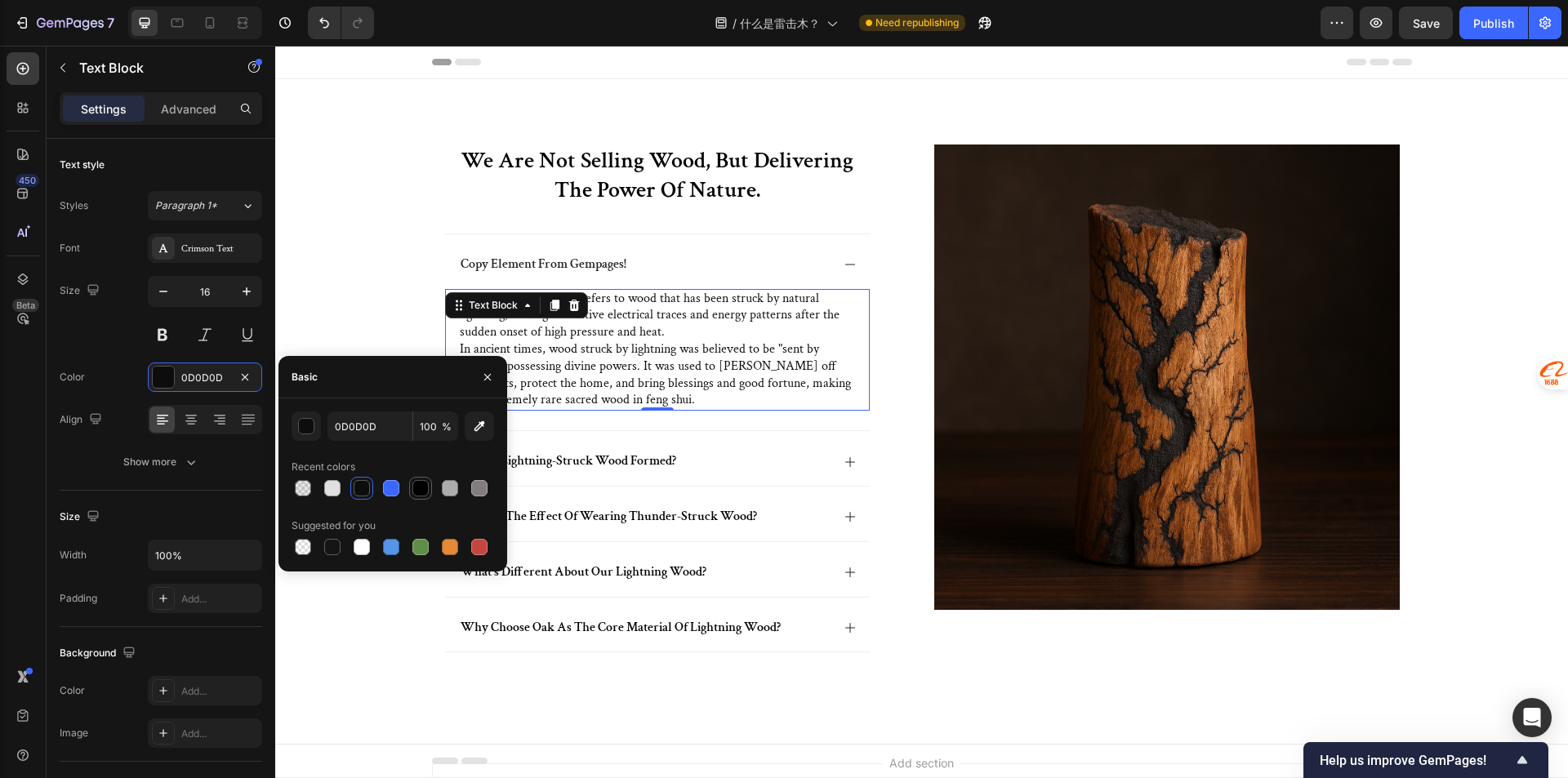
click at [428, 493] on div at bounding box center [421, 488] width 16 height 16
click at [483, 491] on div at bounding box center [480, 488] width 16 height 16
type input "827E7E"
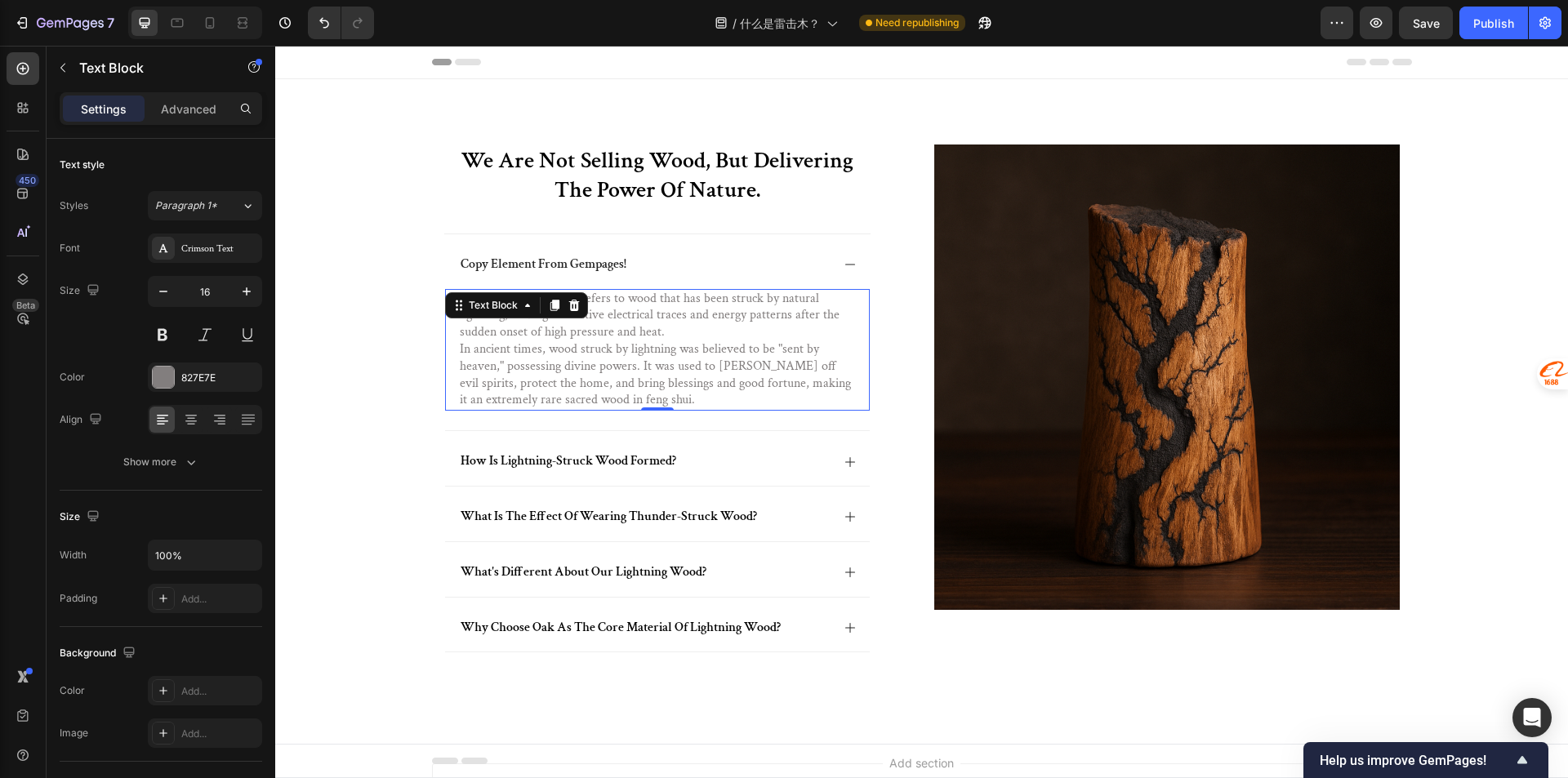
click at [729, 332] on p "Lightning-struck wood refers to wood that has been struck by natural lightning,…" at bounding box center [657, 316] width 395 height 51
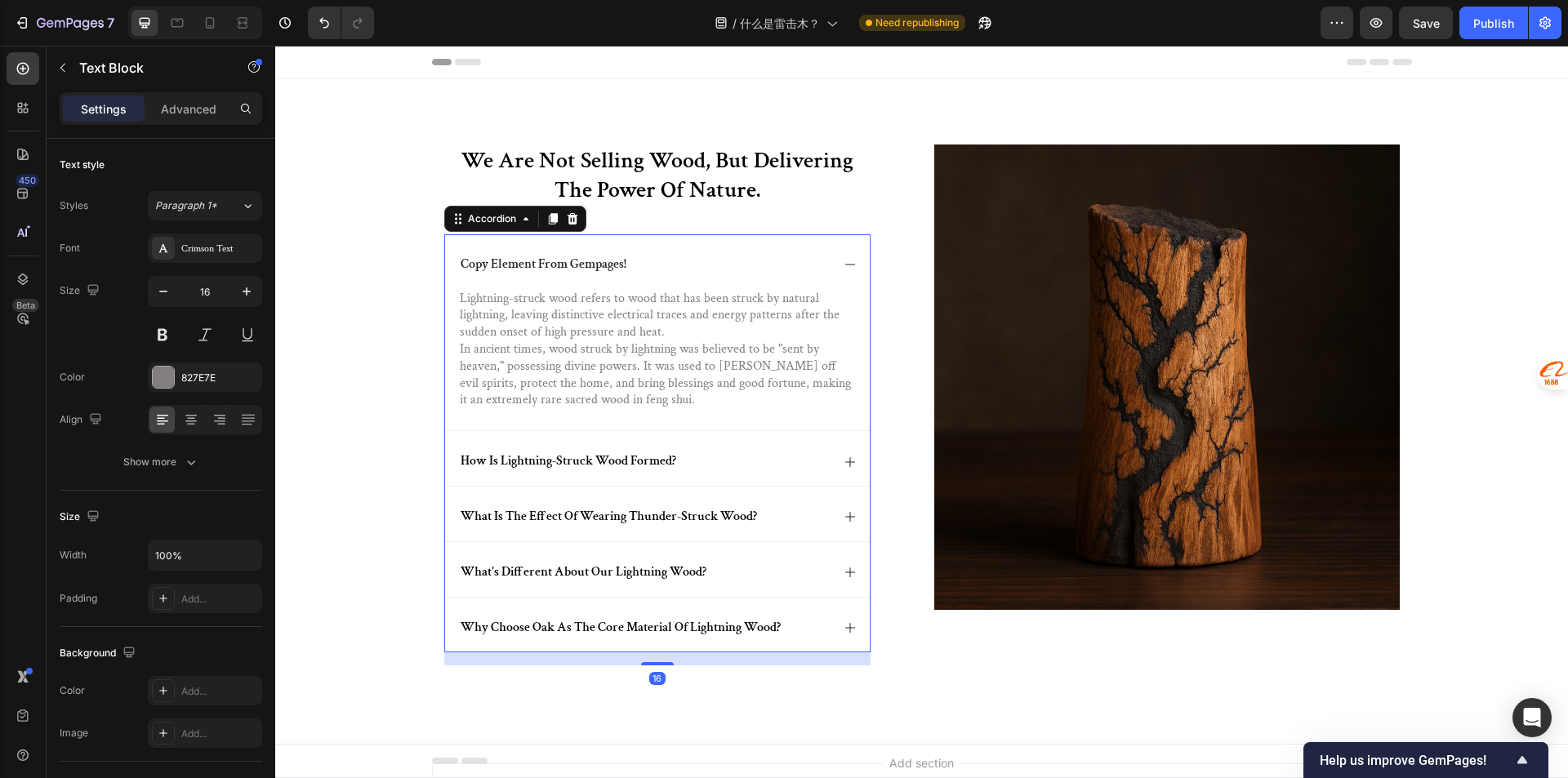
click at [741, 277] on div "copy element from gempages!" at bounding box center [657, 261] width 425 height 55
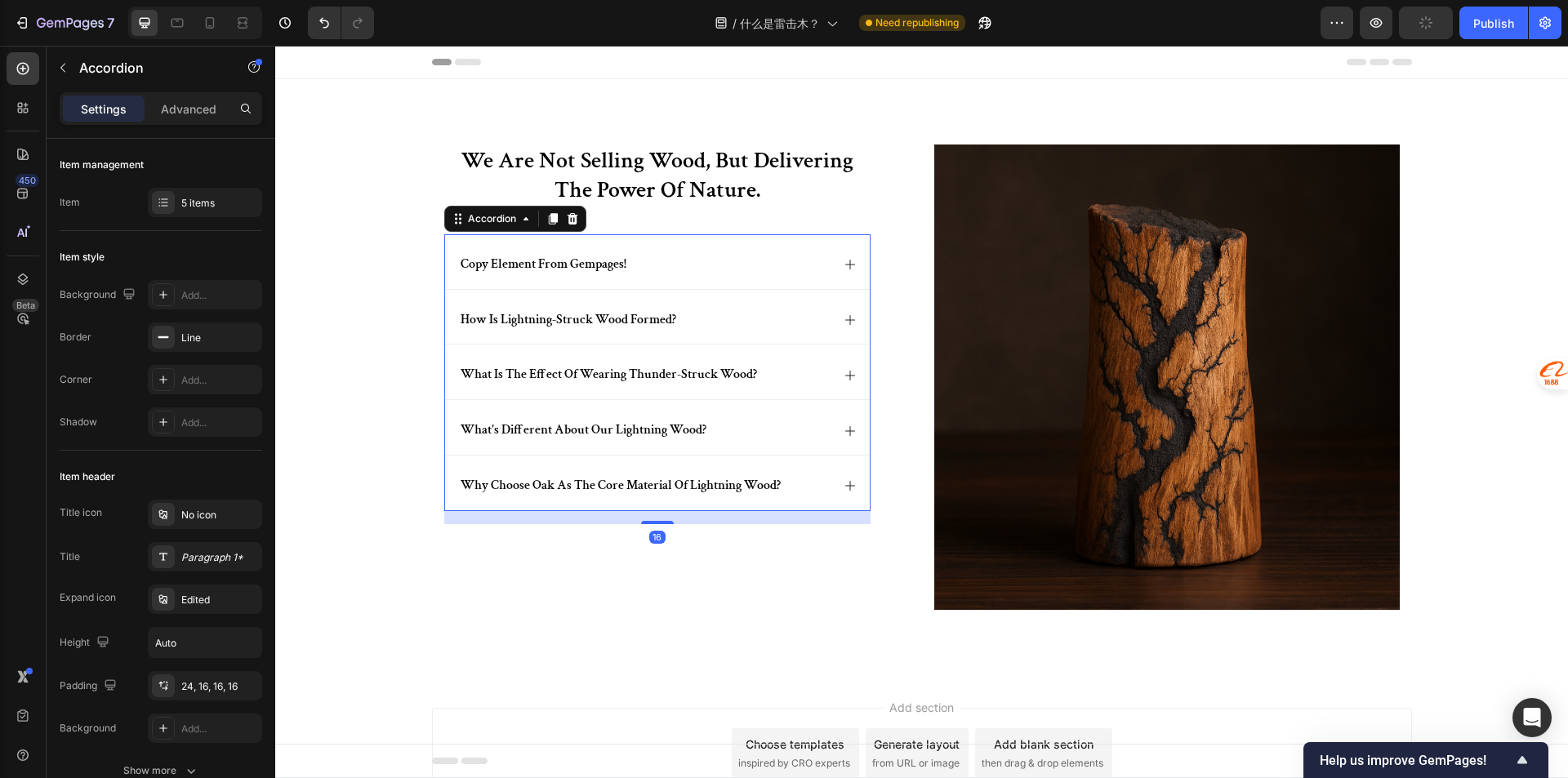
click at [741, 277] on div "copy element from gempages!" at bounding box center [657, 261] width 425 height 55
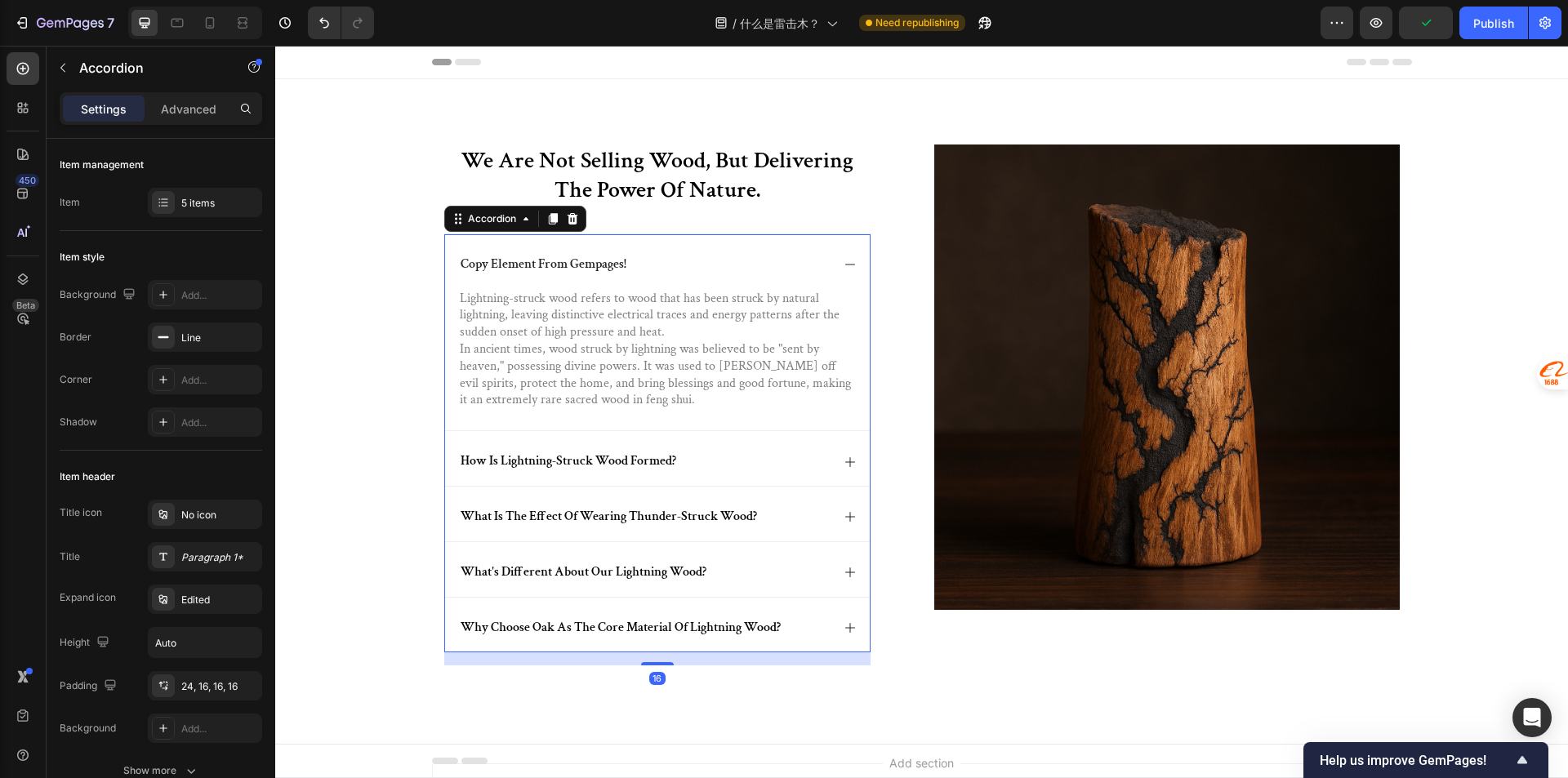
click at [741, 277] on div "copy element from gempages!" at bounding box center [657, 261] width 425 height 55
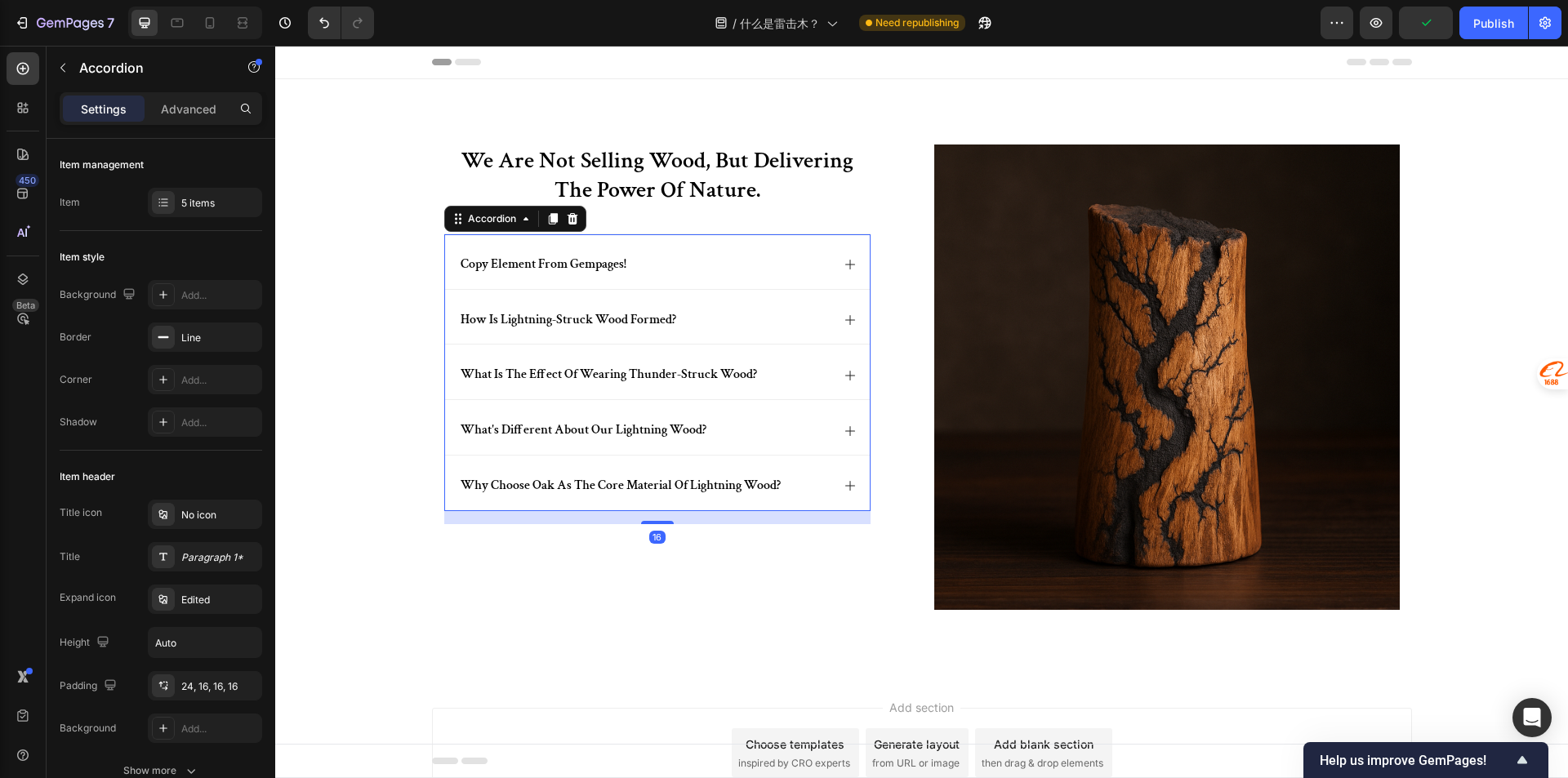
click at [726, 338] on div "how is lightning-struck wood formed?" at bounding box center [657, 317] width 425 height 55
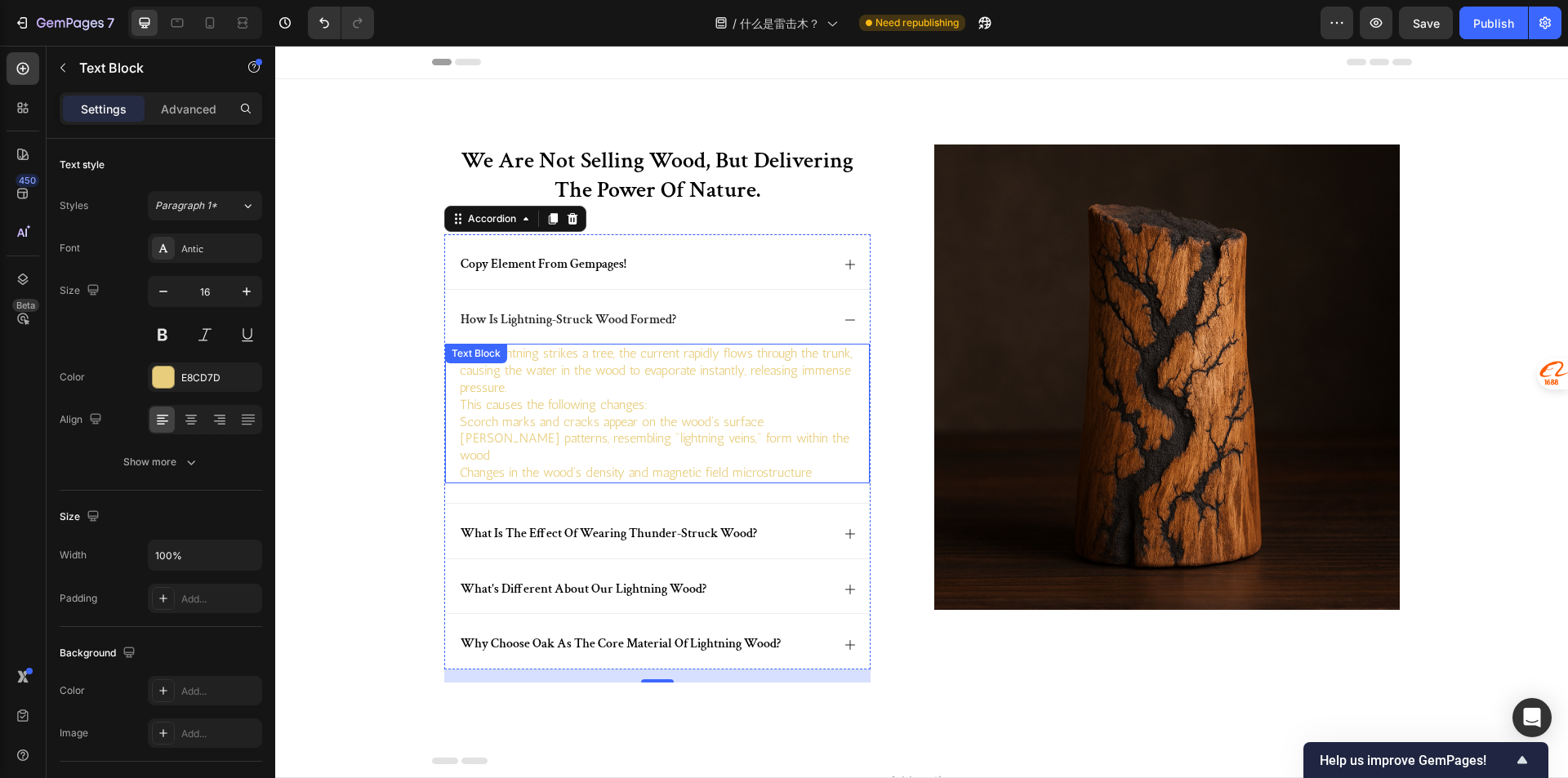
click at [548, 383] on p "When lightning strikes a tree, the current rapidly flows through the trunk, cau…" at bounding box center [657, 371] width 395 height 51
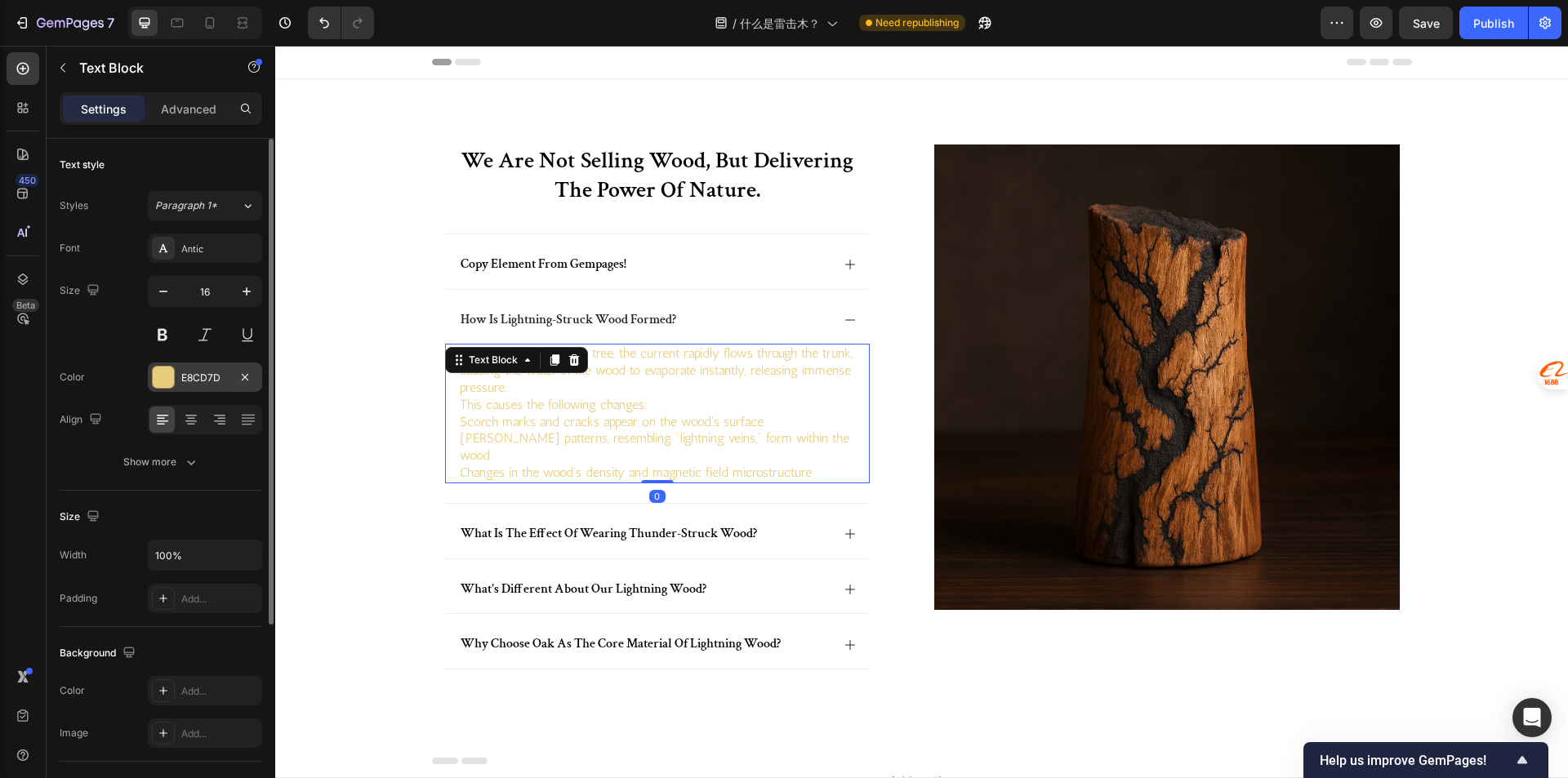
click at [180, 383] on div "E8CD7D" at bounding box center [205, 377] width 115 height 29
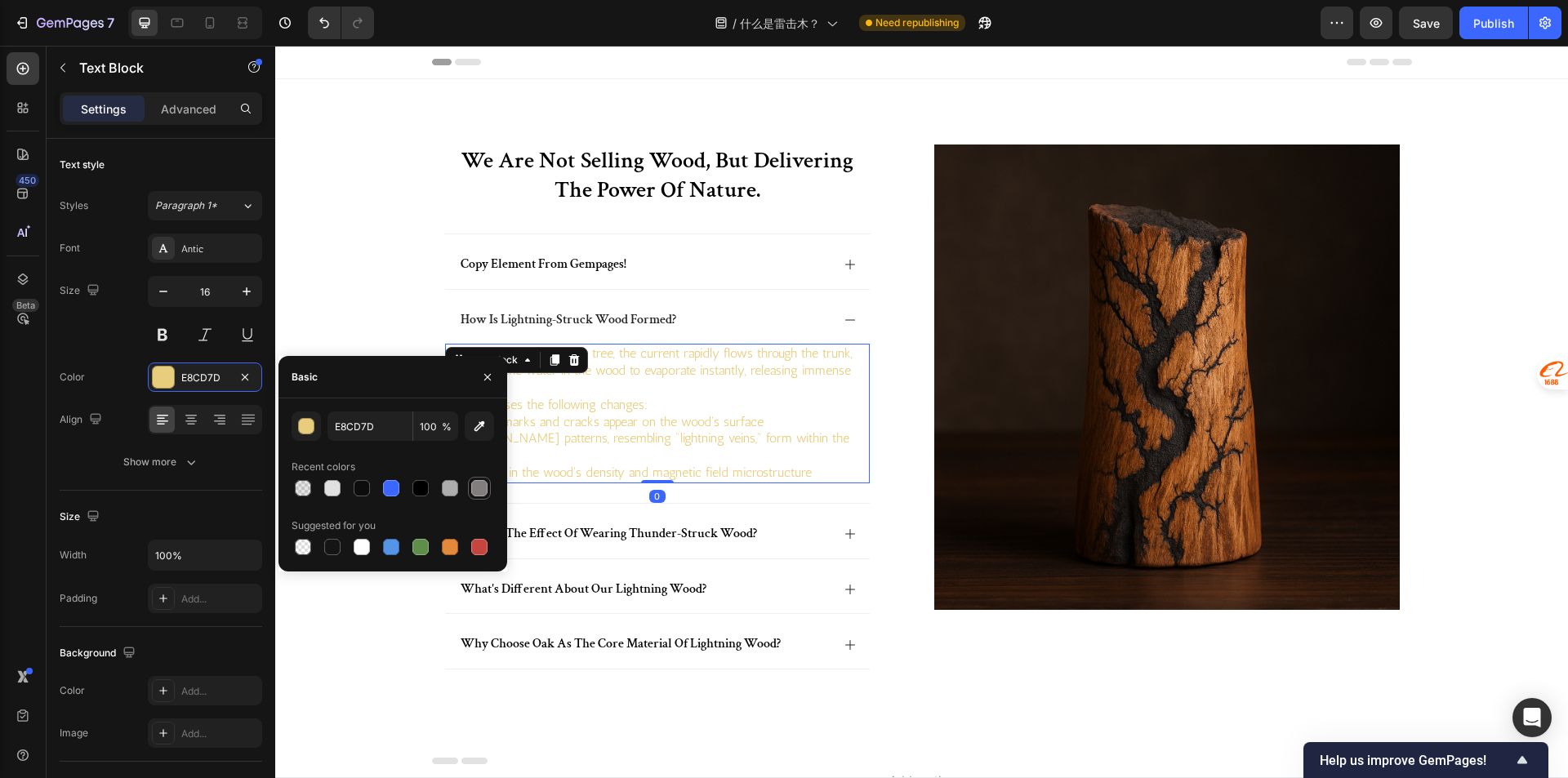
click at [477, 488] on div at bounding box center [480, 488] width 16 height 16
type input "827E7E"
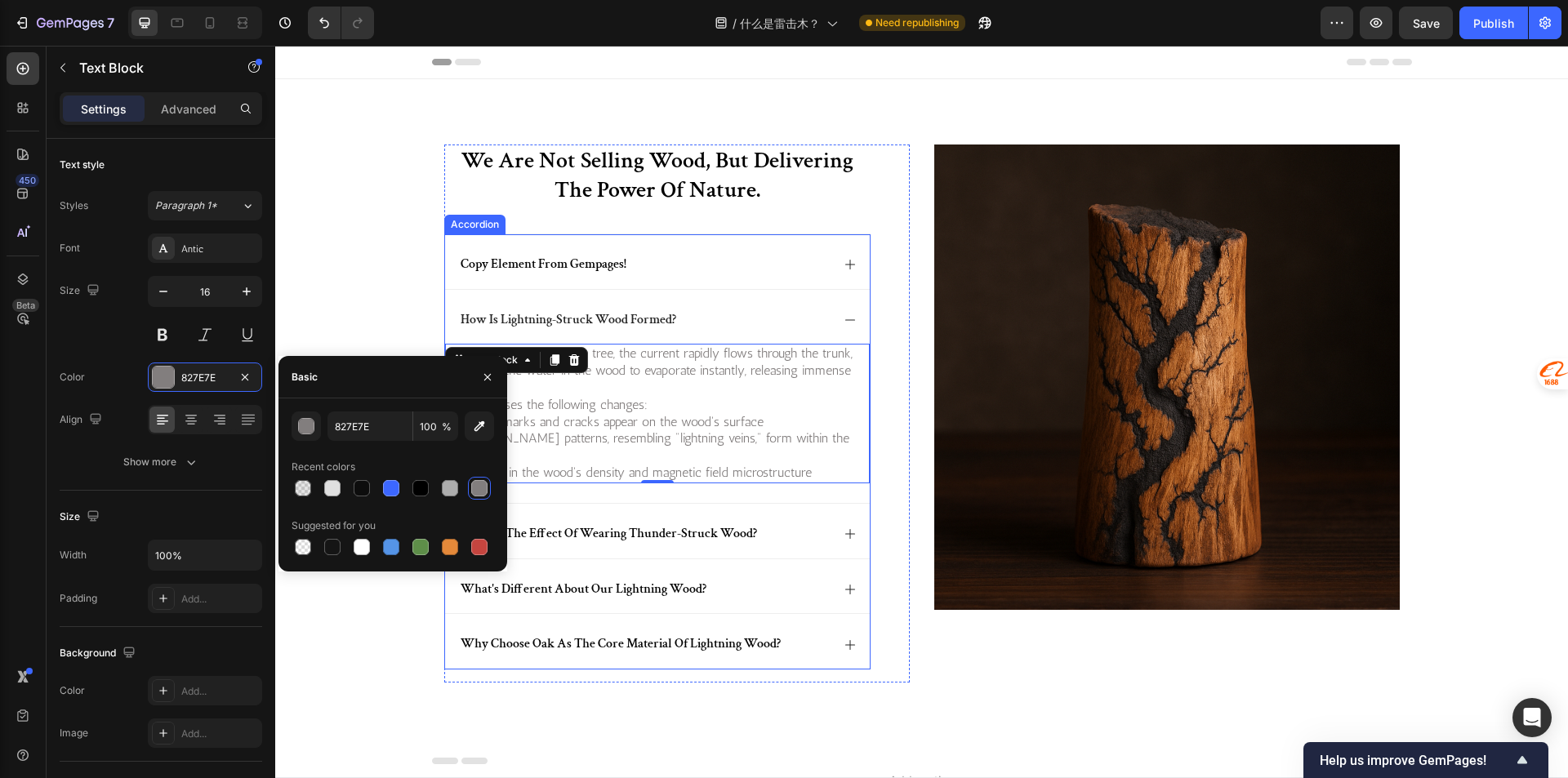
click at [661, 526] on p "what is the effect of wearing thunder-struck wood?" at bounding box center [609, 534] width 296 height 17
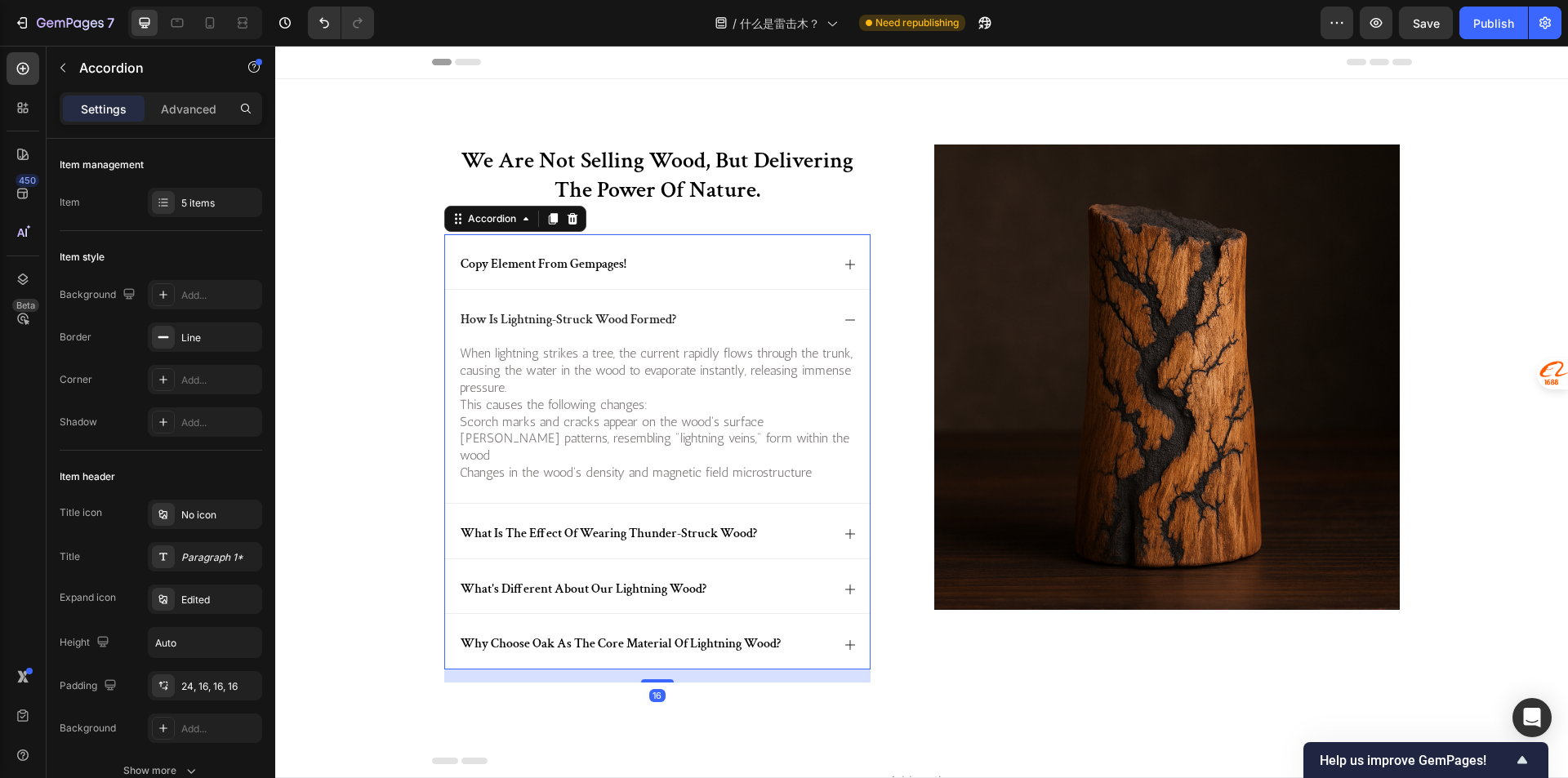
click at [583, 279] on div "copy element from gempages!" at bounding box center [657, 261] width 425 height 55
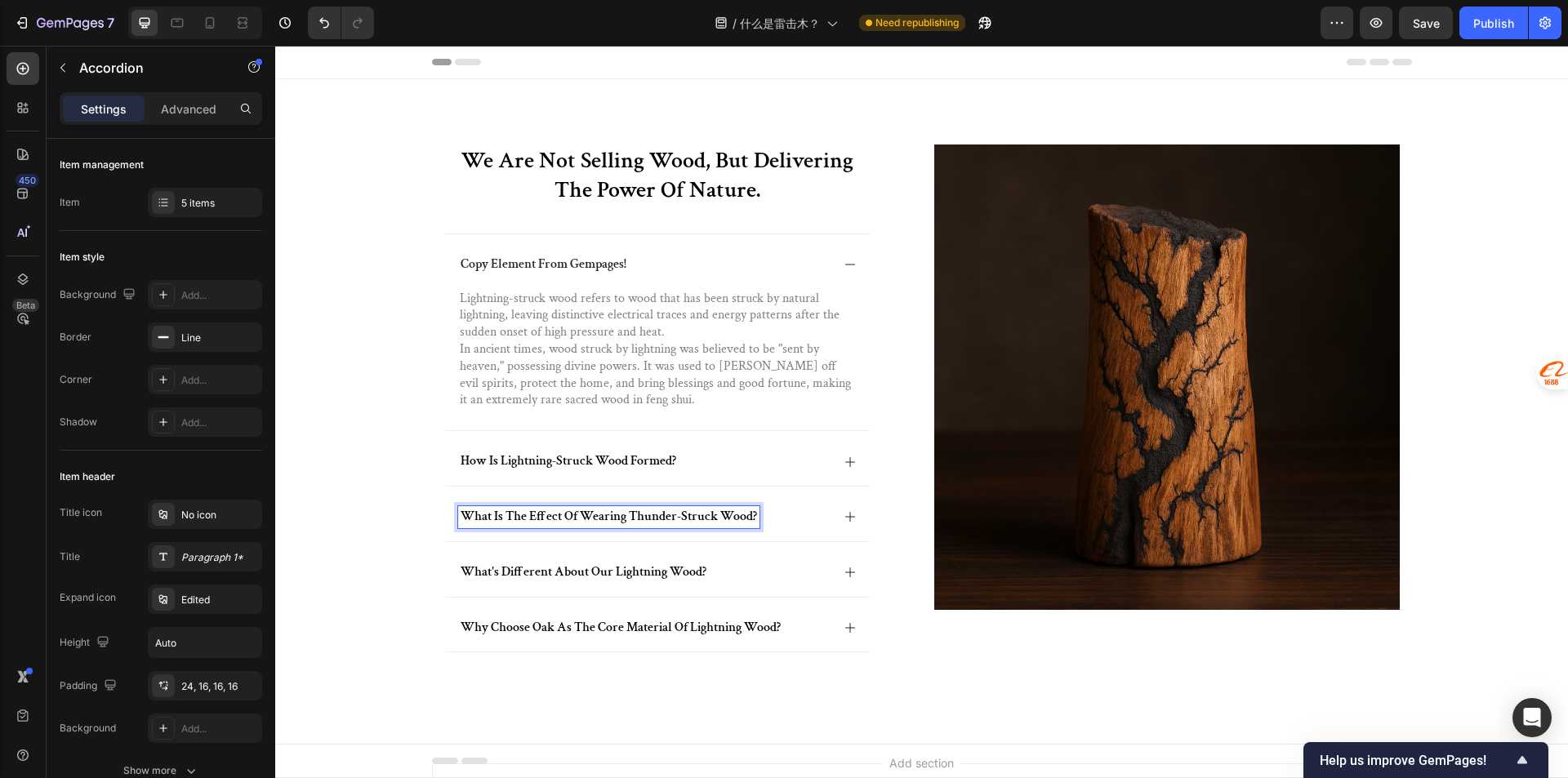
click at [780, 528] on div "what is the effect of wearing thunder-struck wood?" at bounding box center [657, 514] width 425 height 55
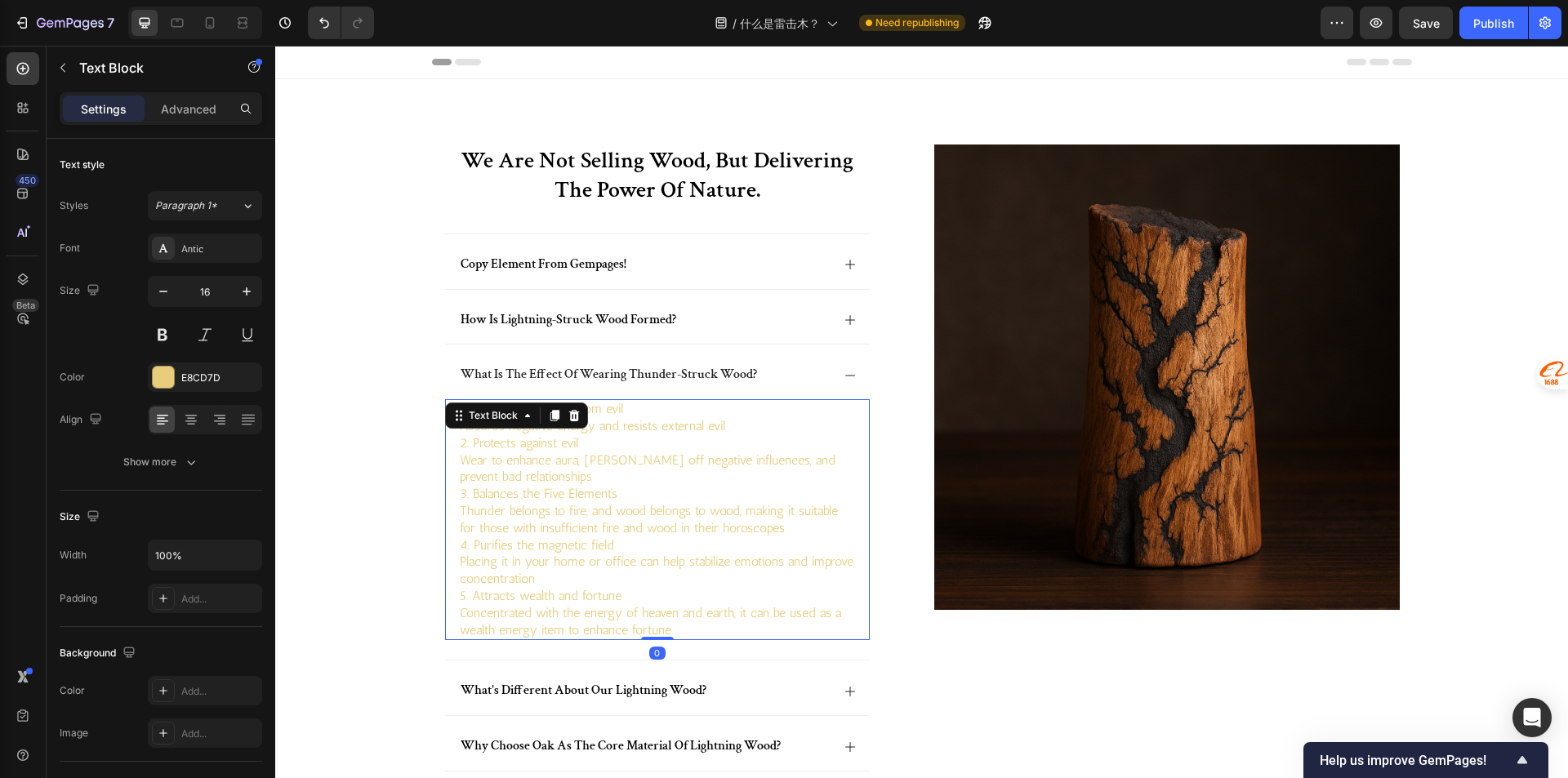
click at [559, 447] on p "2. Protects against evil" at bounding box center [657, 443] width 395 height 17
click at [187, 382] on div "E8CD7D" at bounding box center [205, 378] width 47 height 15
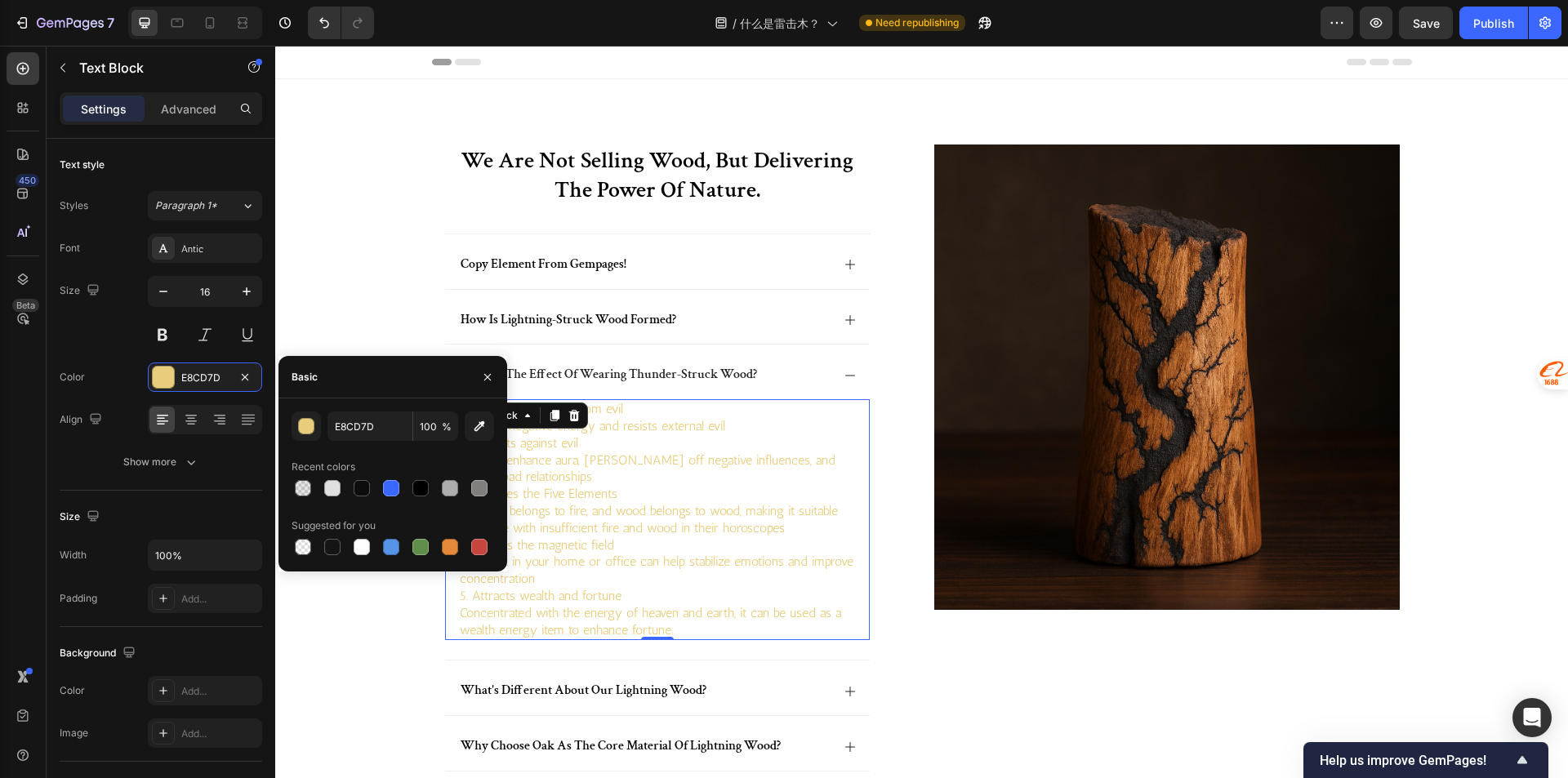
drag, startPoint x: 481, startPoint y: 499, endPoint x: 307, endPoint y: 395, distance: 202.7
click at [480, 499] on div at bounding box center [480, 488] width 23 height 23
type input "827E7E"
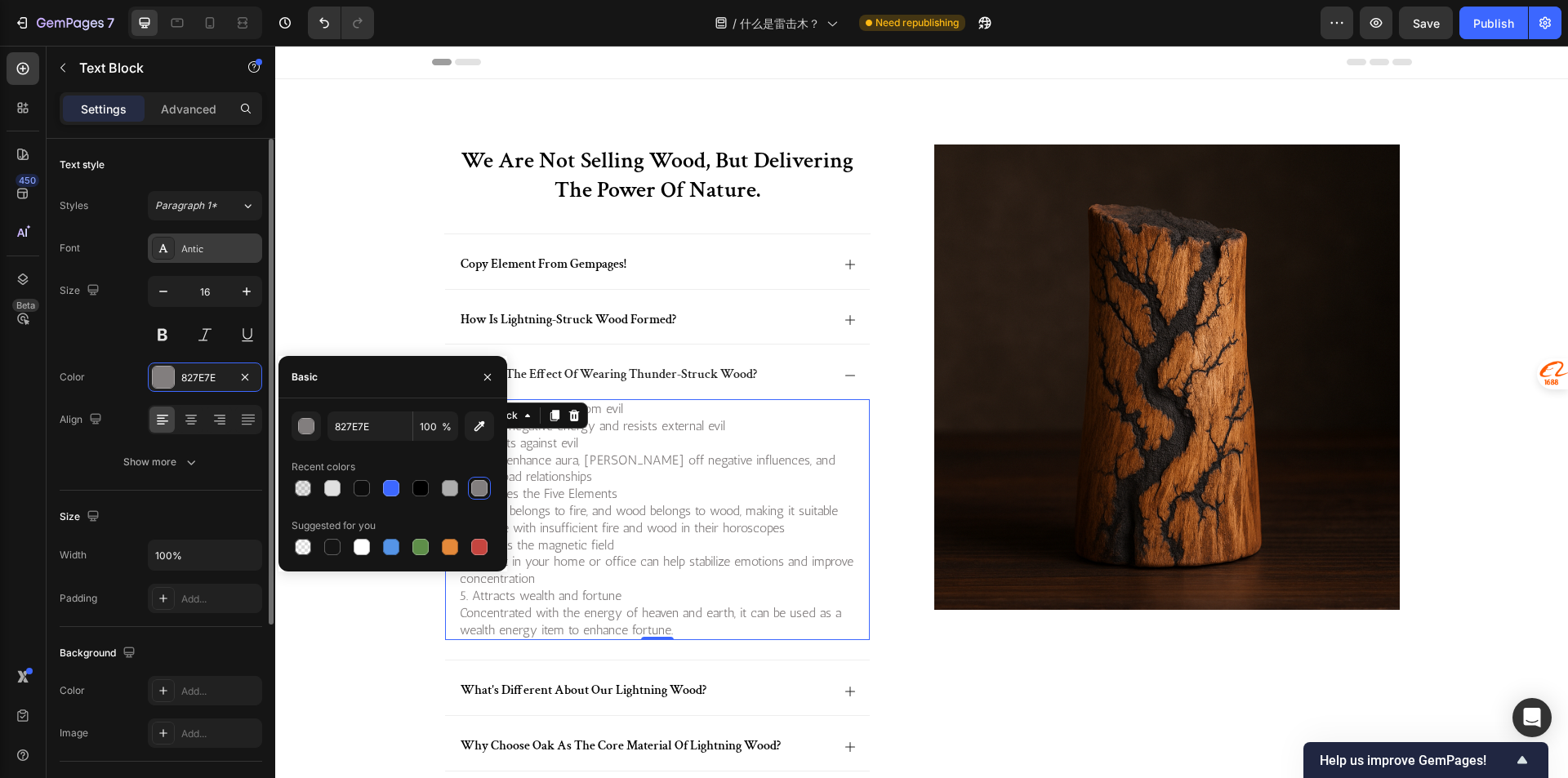
click at [185, 260] on div "Antic" at bounding box center [205, 248] width 115 height 29
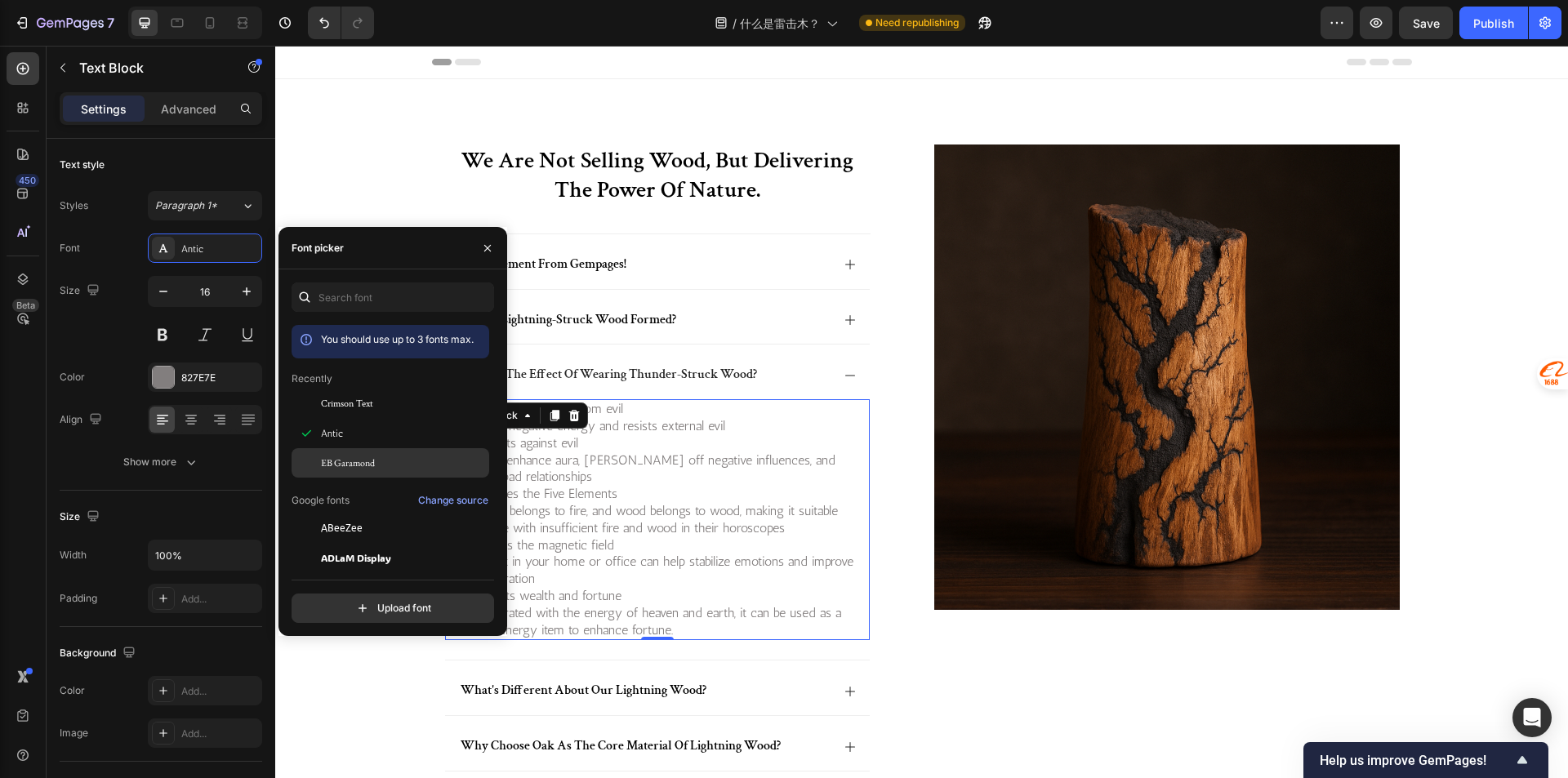
click at [337, 461] on span "EB Garamond" at bounding box center [348, 463] width 54 height 15
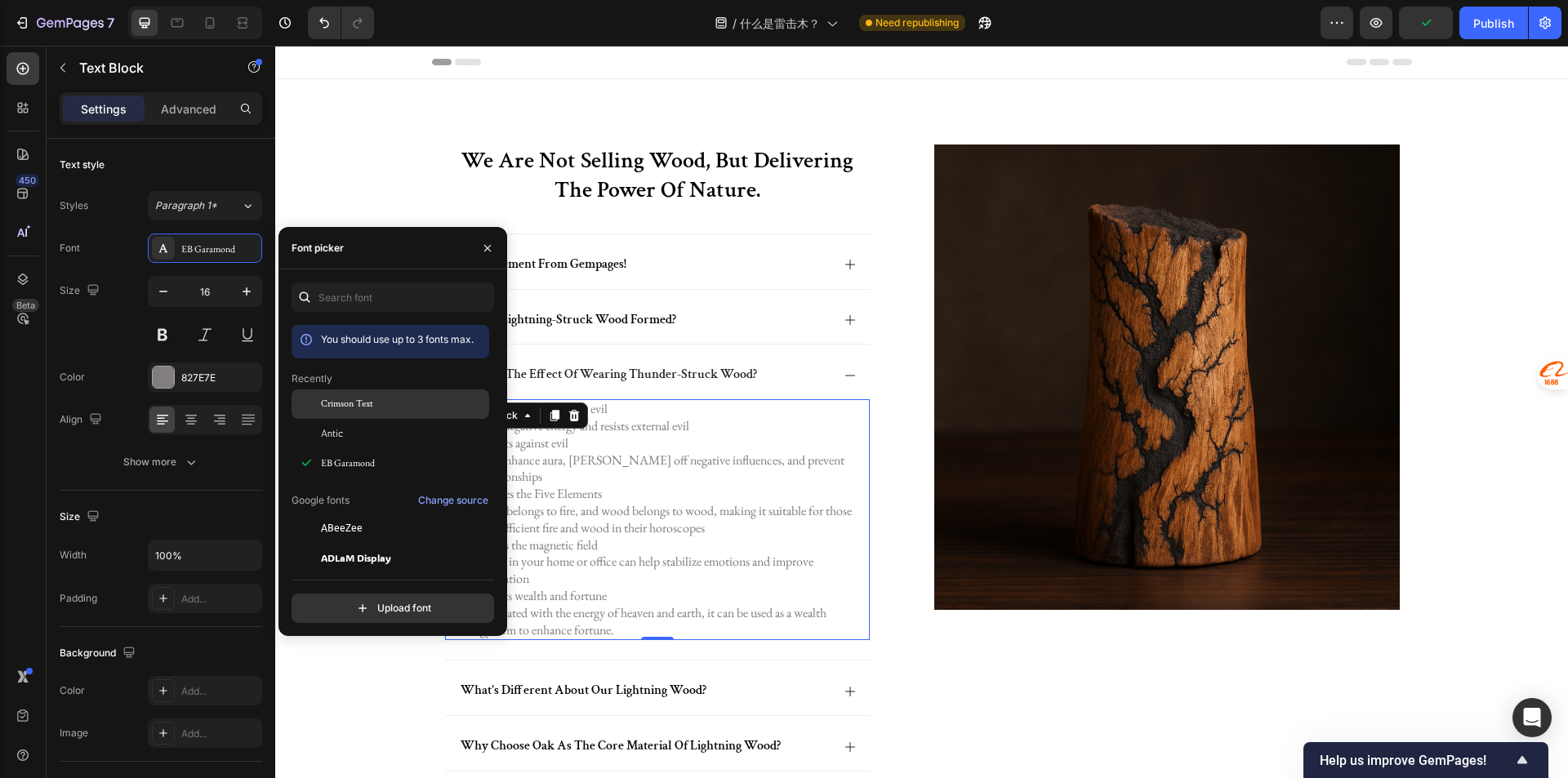
click at [354, 409] on span "Crimson Text" at bounding box center [347, 404] width 52 height 15
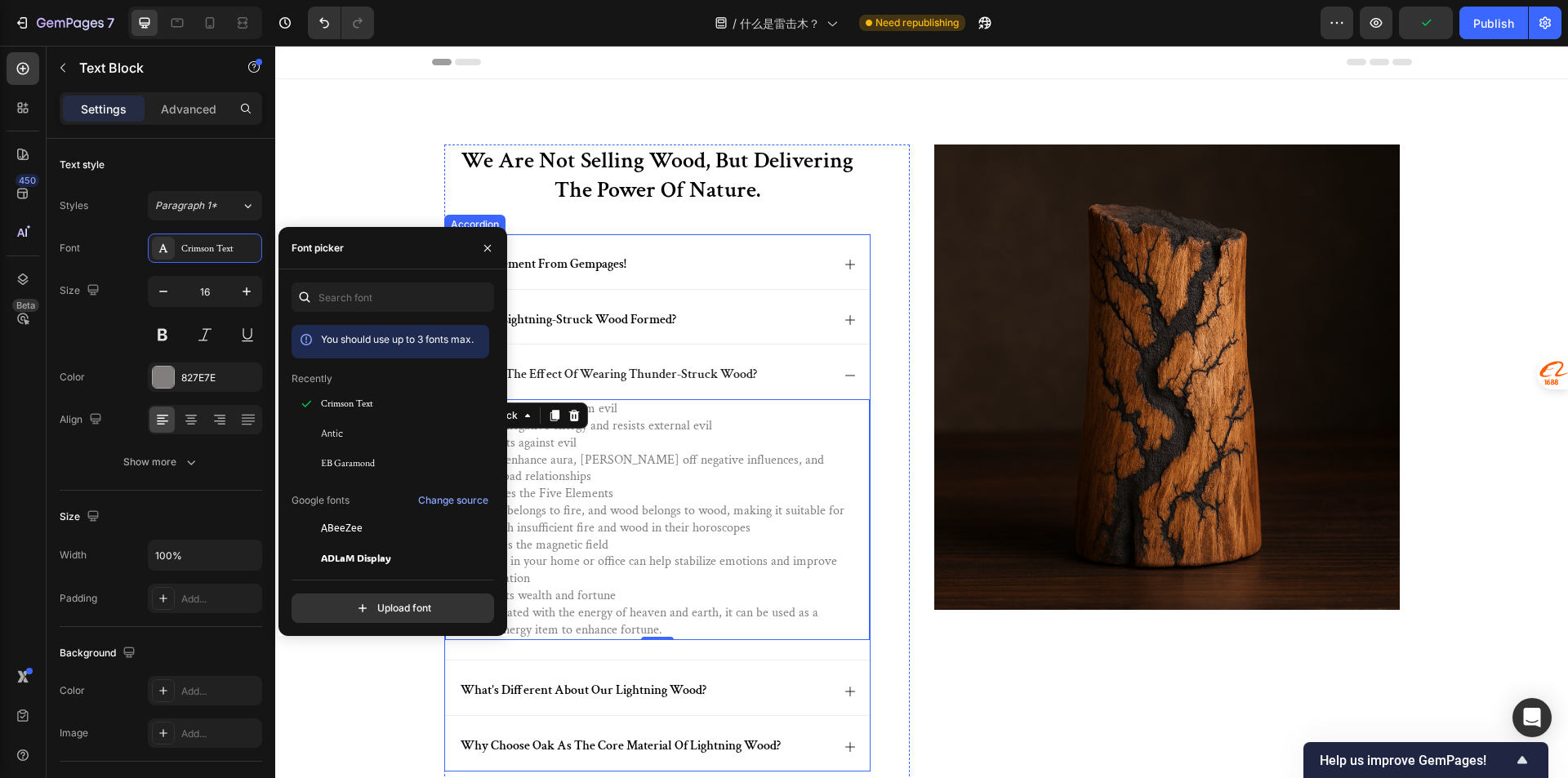
click at [639, 326] on p "how is lightning-struck wood formed?" at bounding box center [568, 320] width 215 height 17
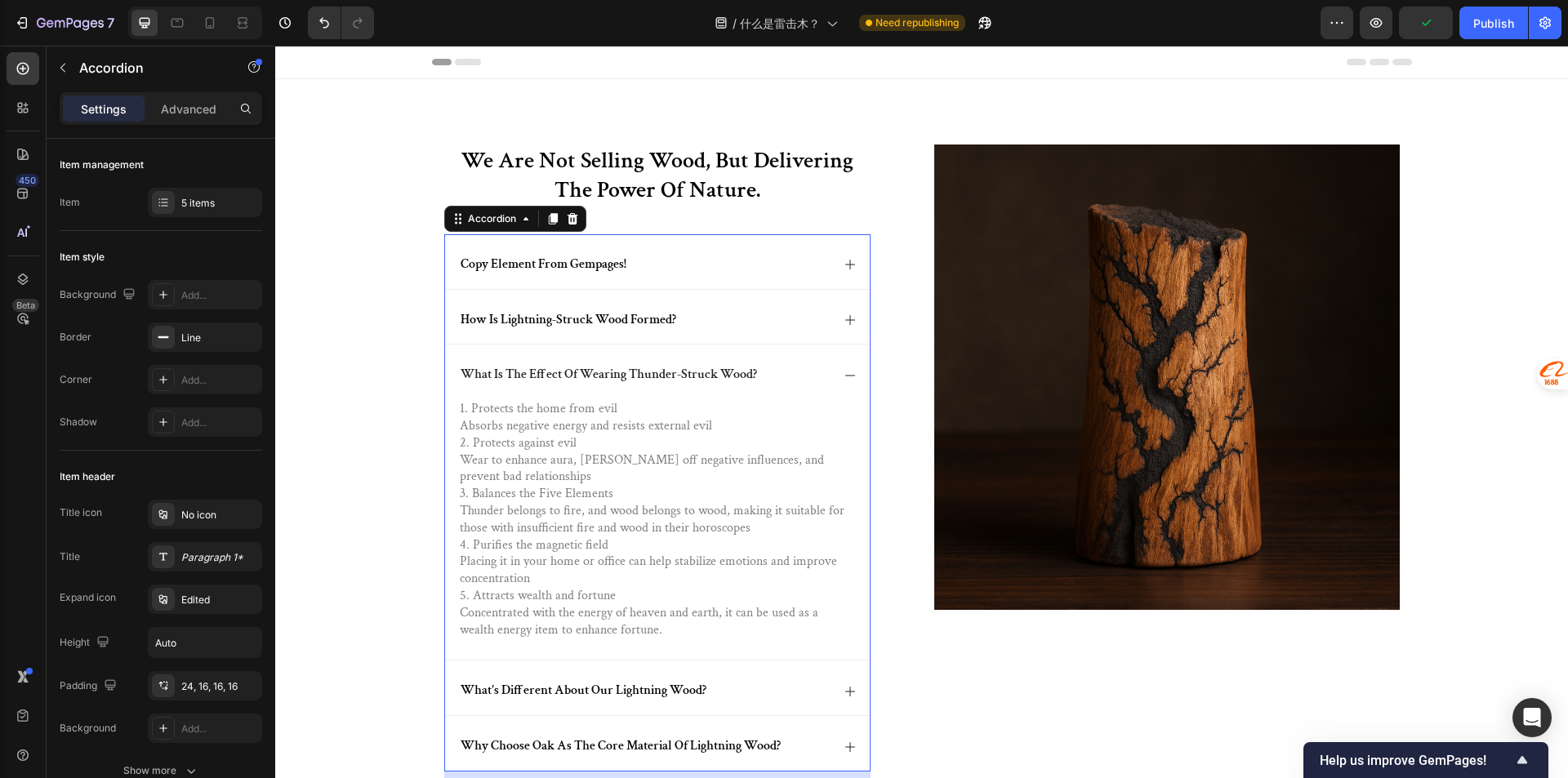
click at [716, 331] on div "how is lightning-struck wood formed?" at bounding box center [657, 317] width 425 height 55
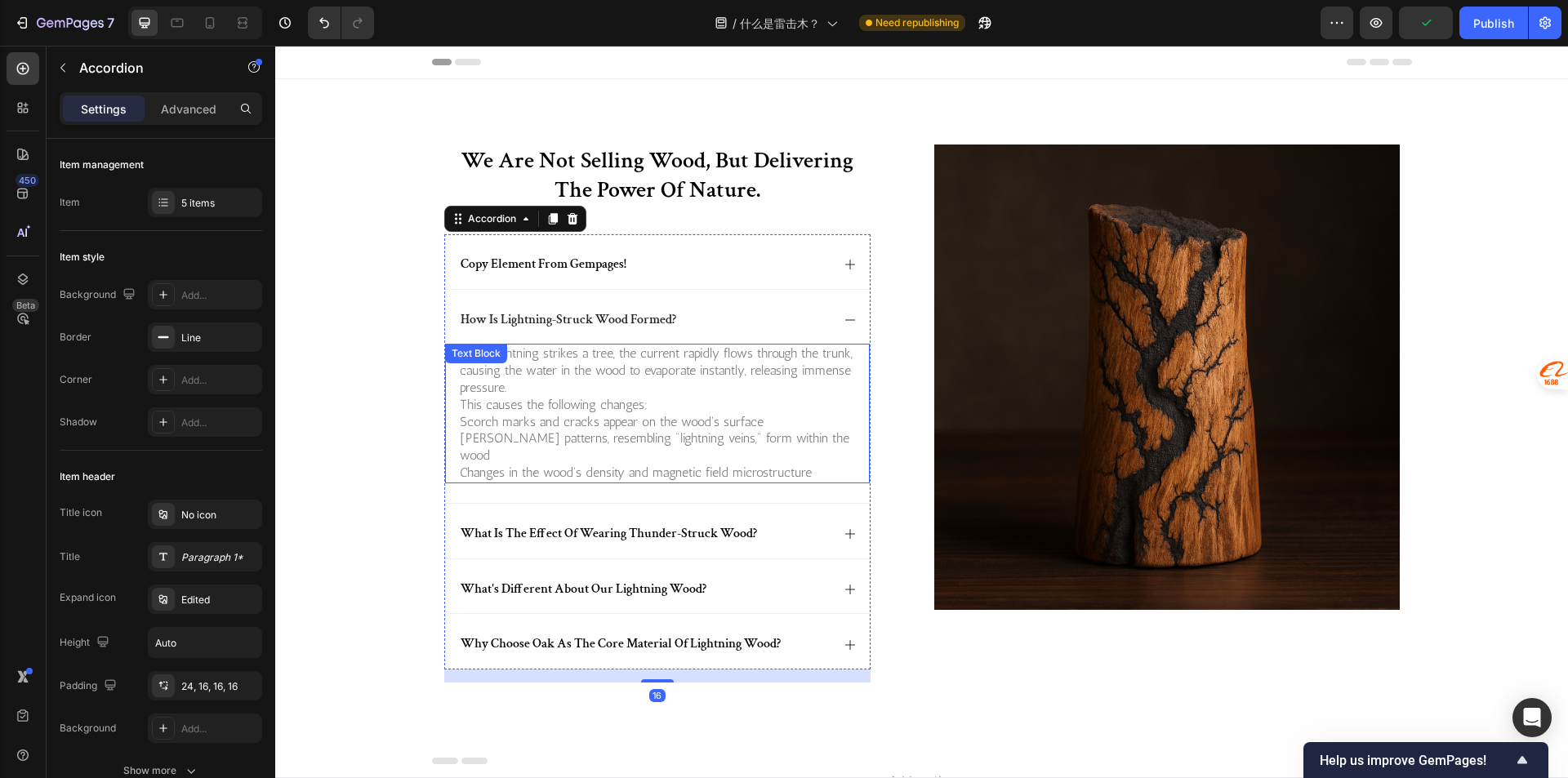
click at [573, 391] on p "When lightning strikes a tree, the current rapidly flows through the trunk, cau…" at bounding box center [657, 371] width 395 height 51
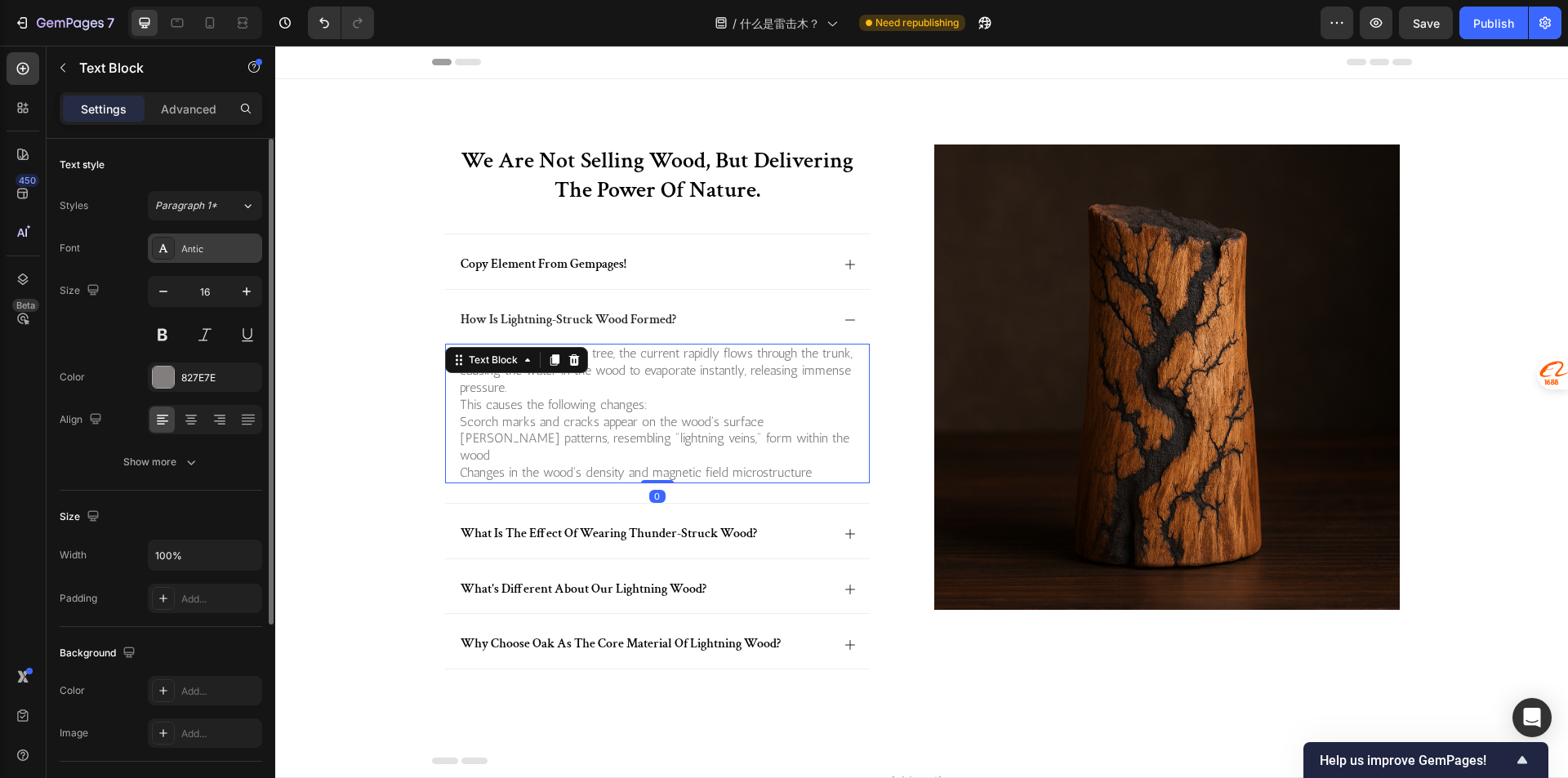
click at [186, 235] on div "Antic" at bounding box center [205, 248] width 115 height 29
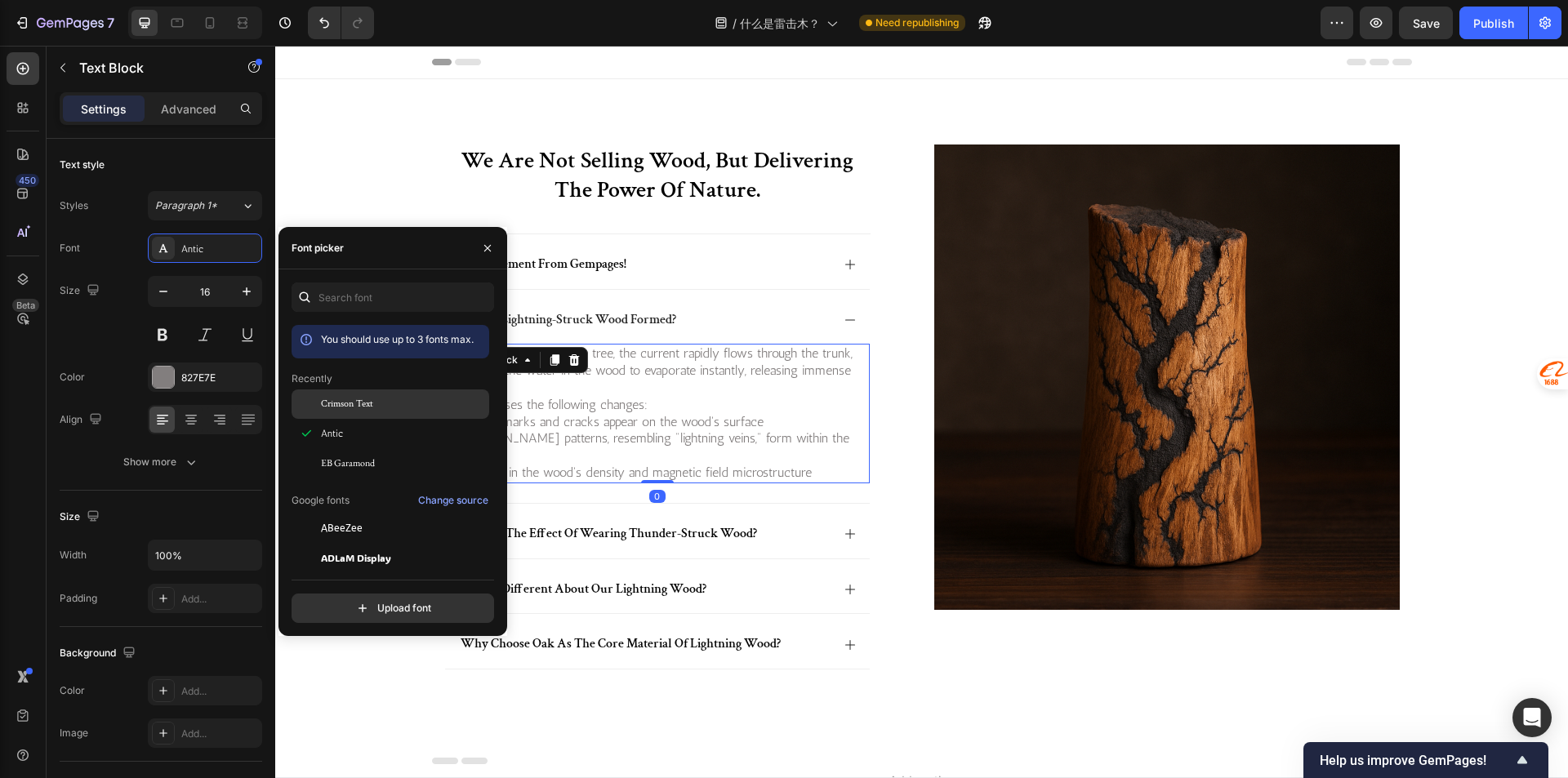
click at [412, 404] on div "Crimson Text" at bounding box center [403, 404] width 165 height 15
click at [689, 526] on p "what is the effect of wearing thunder-struck wood?" at bounding box center [609, 534] width 296 height 17
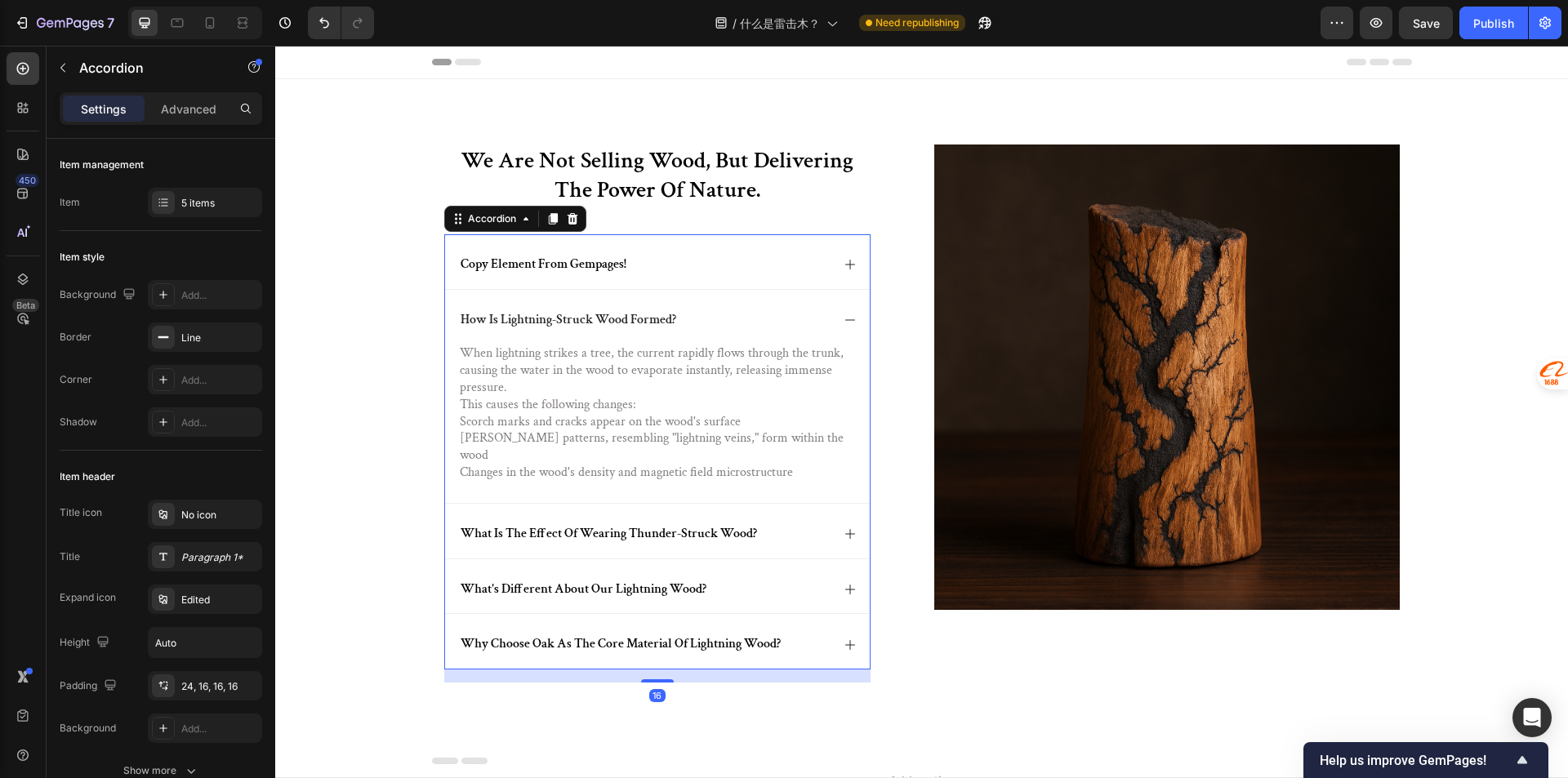
click at [814, 528] on div "what is the effect of wearing thunder-struck wood?" at bounding box center [644, 534] width 372 height 22
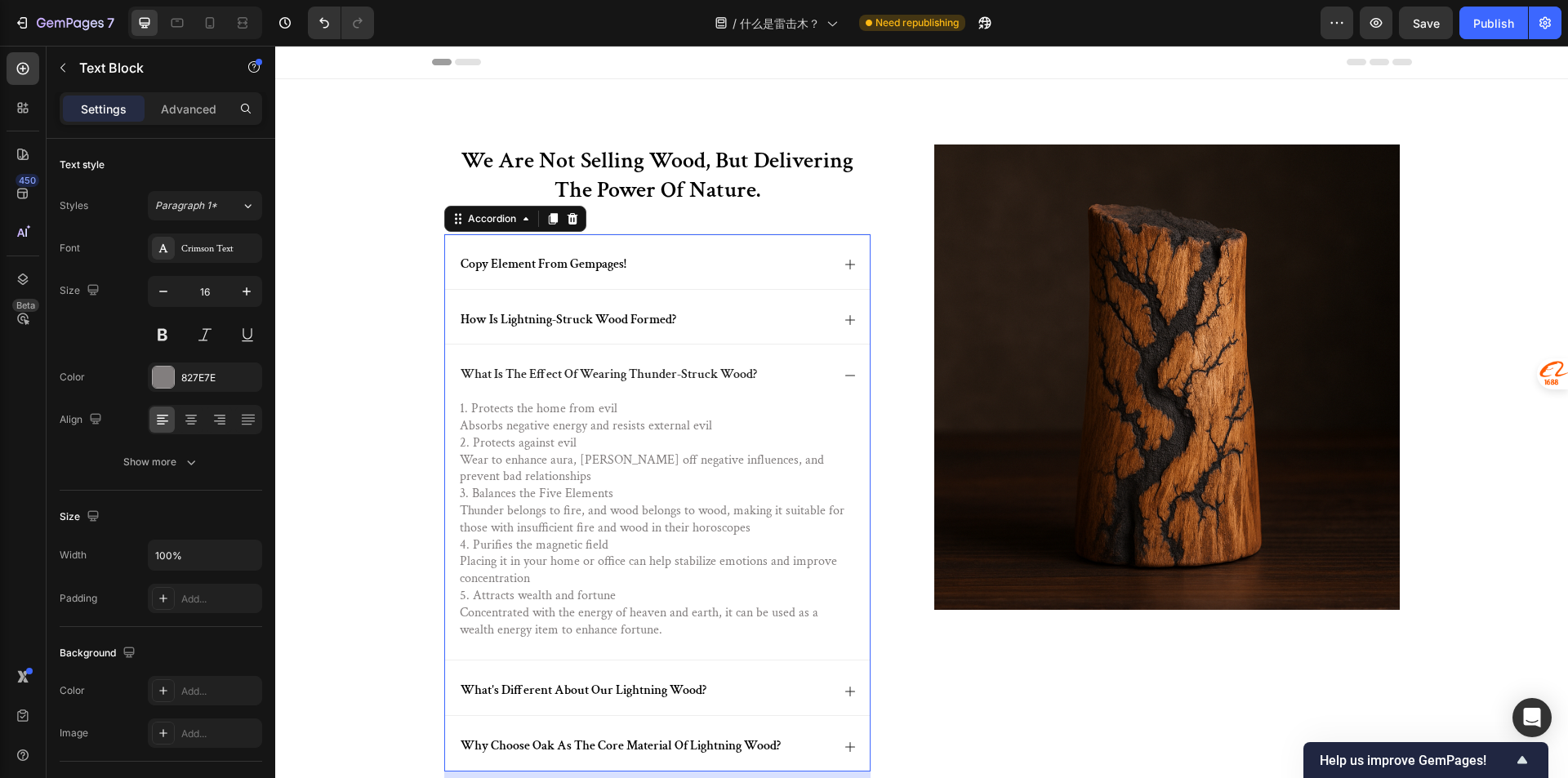
click at [644, 545] on p "4. Purifies the magnetic field" at bounding box center [657, 545] width 395 height 17
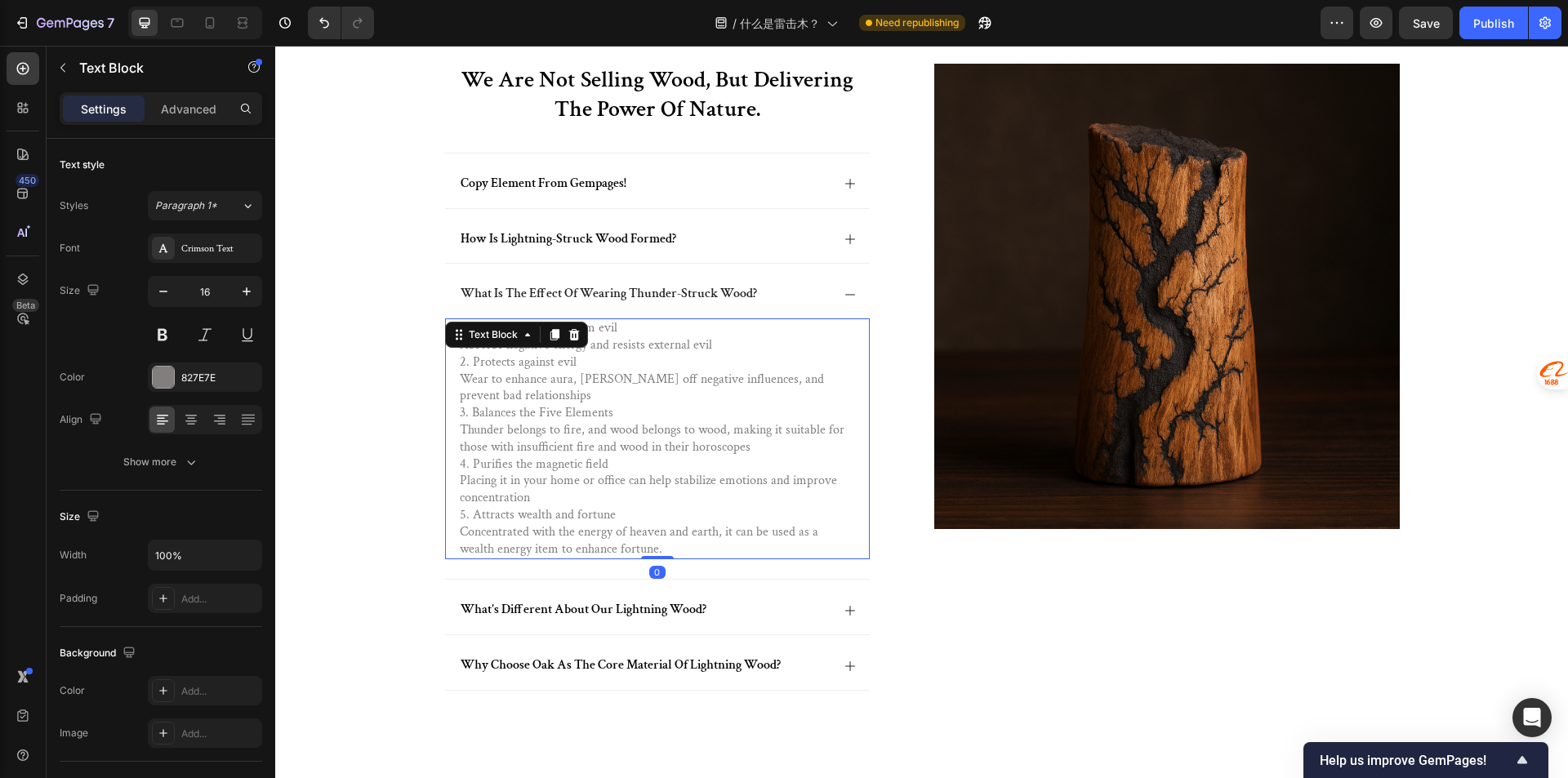
scroll to position [82, 0]
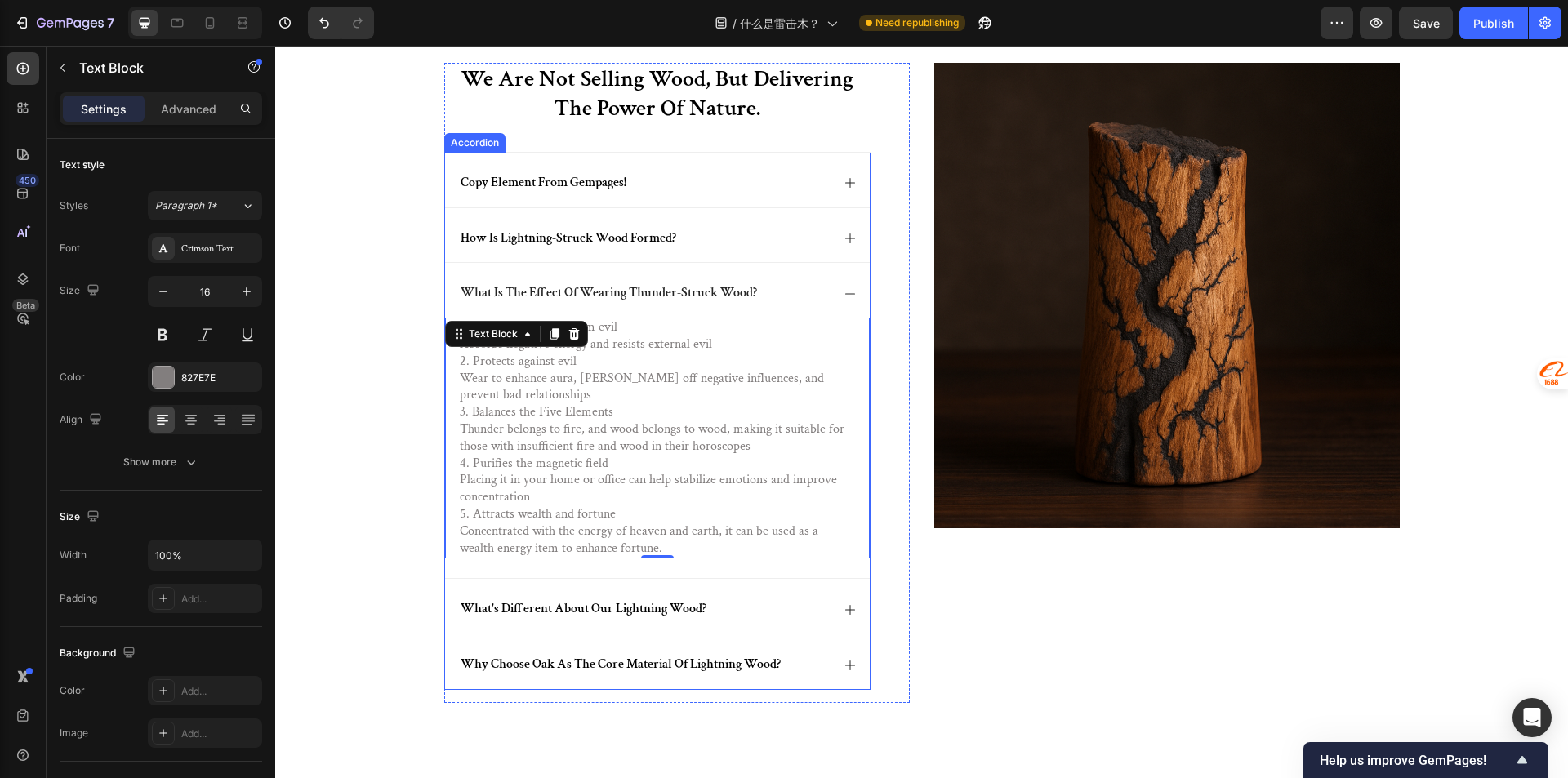
click at [786, 597] on div "what's different about our lightning wood?" at bounding box center [657, 605] width 425 height 55
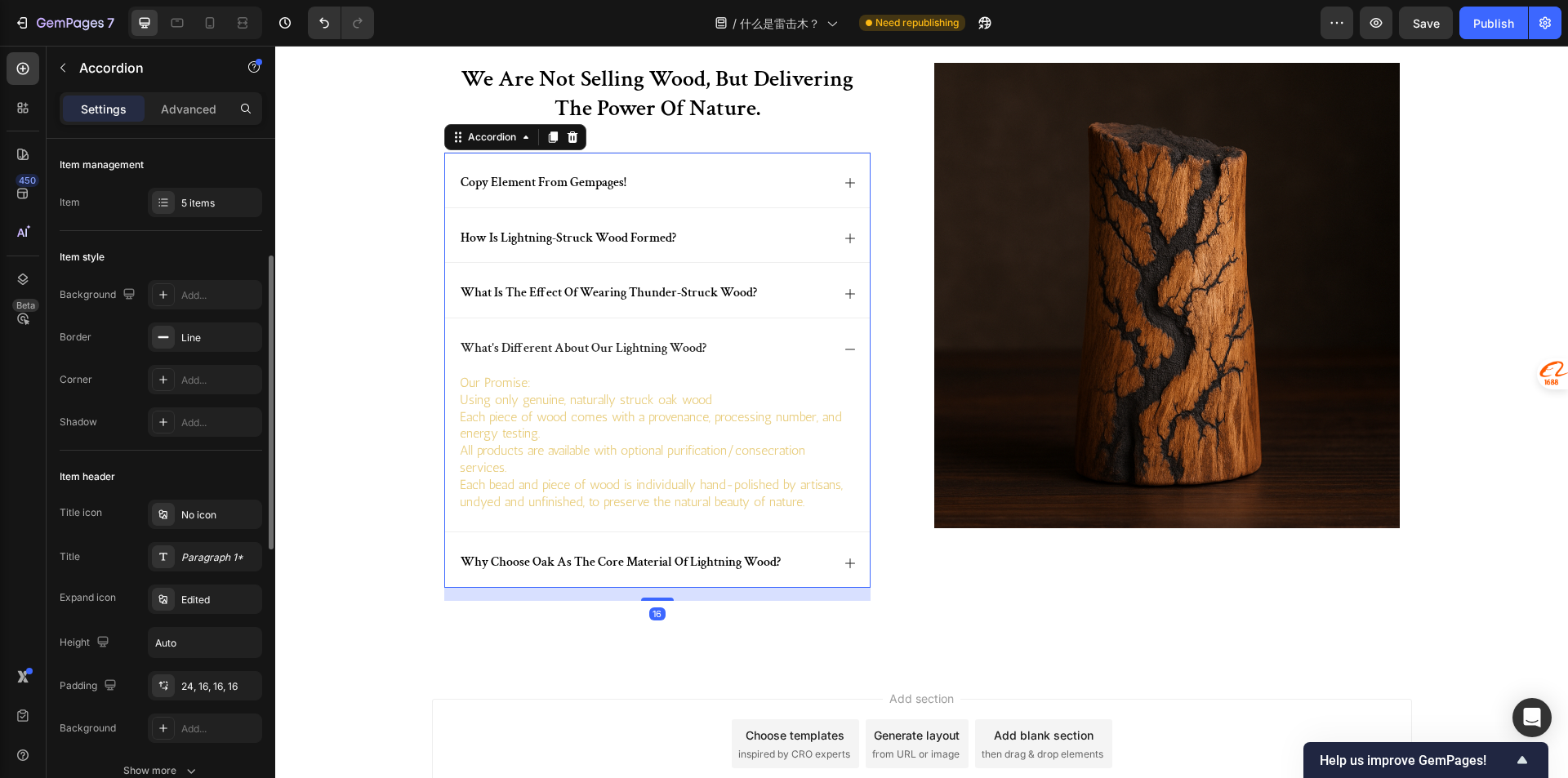
scroll to position [164, 0]
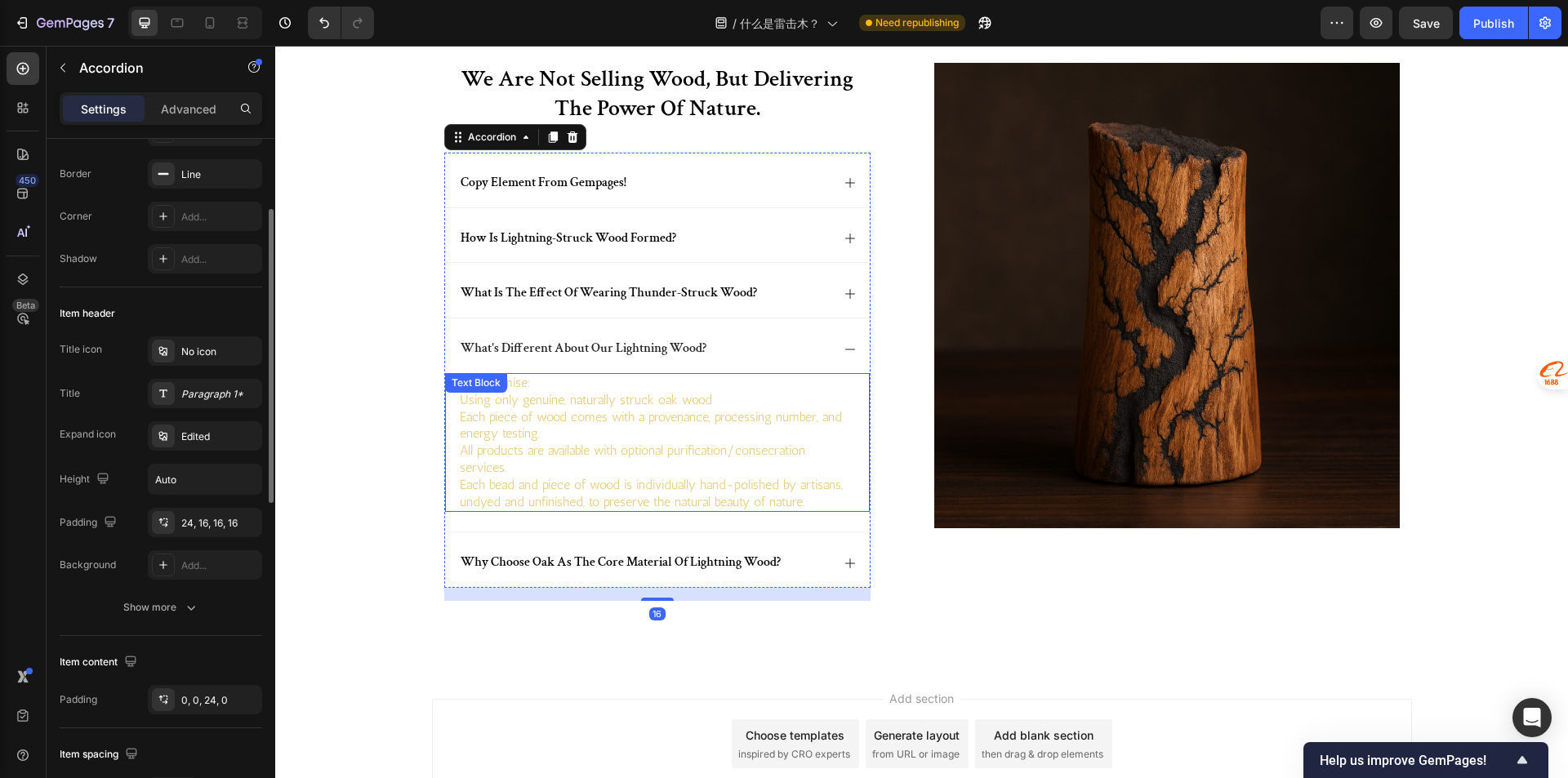
click at [565, 430] on p "Each piece of wood comes with a provenance, processing number, and energy testi…" at bounding box center [657, 426] width 395 height 34
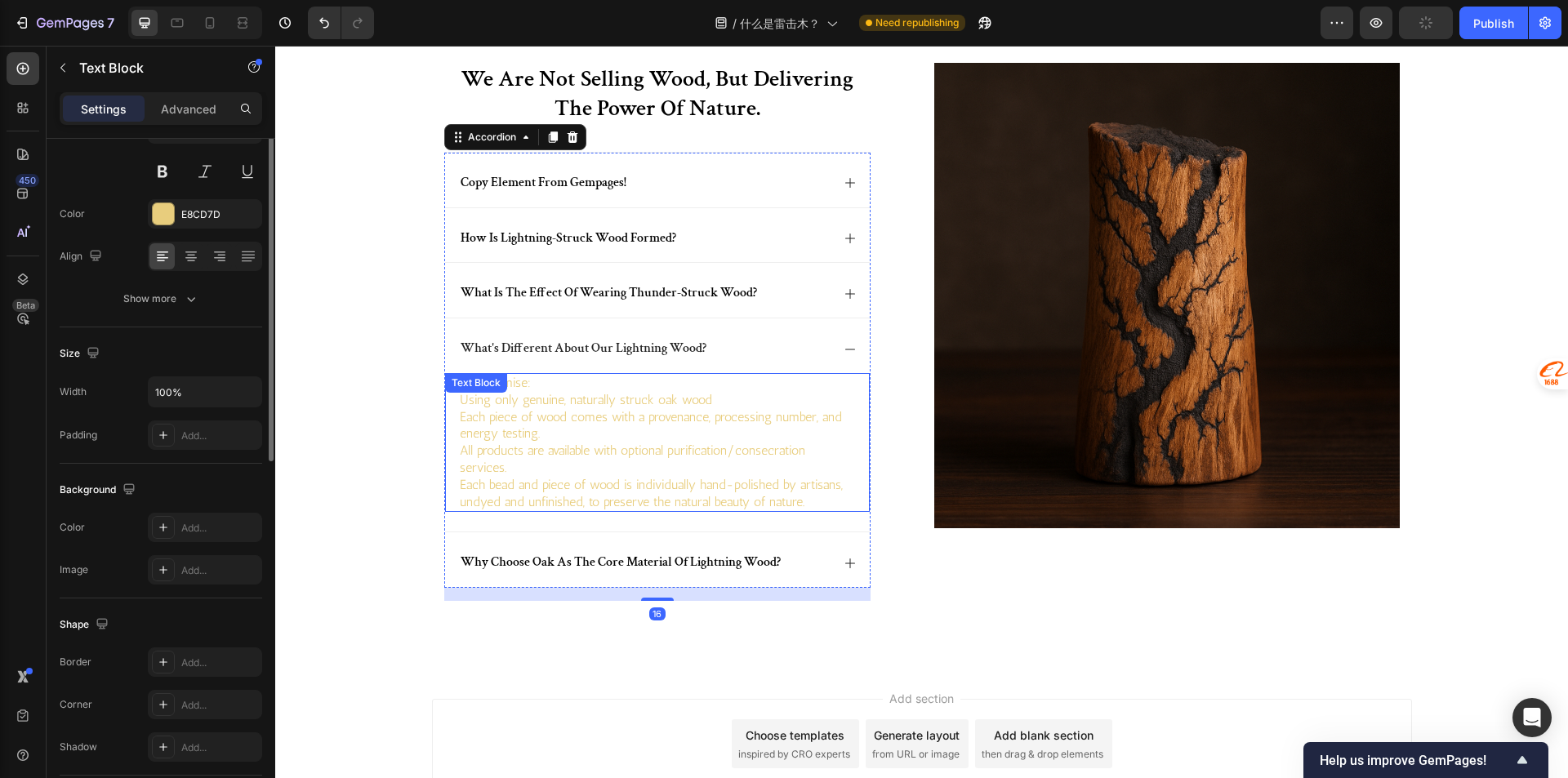
scroll to position [0, 0]
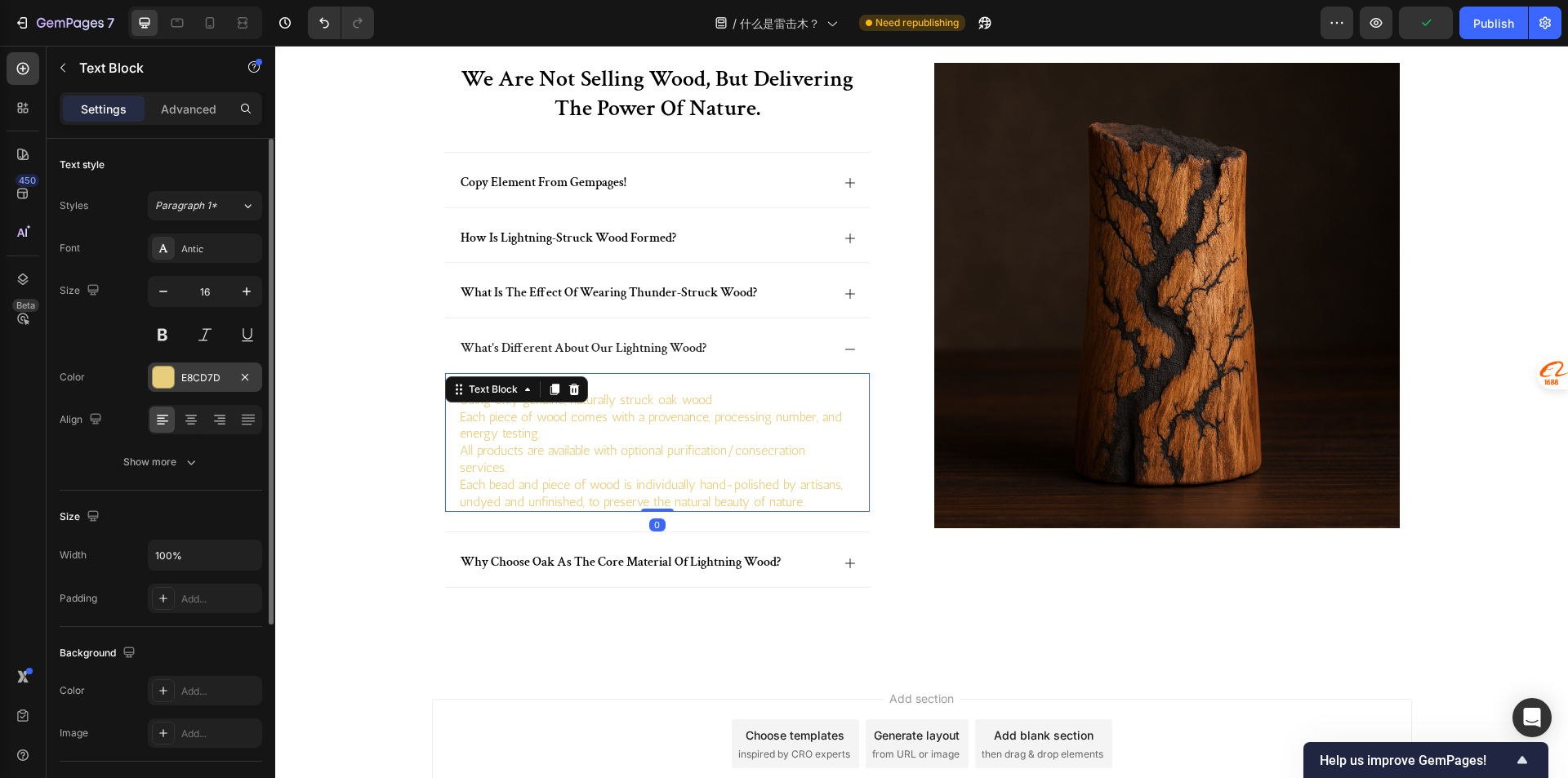
click at [218, 376] on div "E8CD7D" at bounding box center [205, 378] width 47 height 15
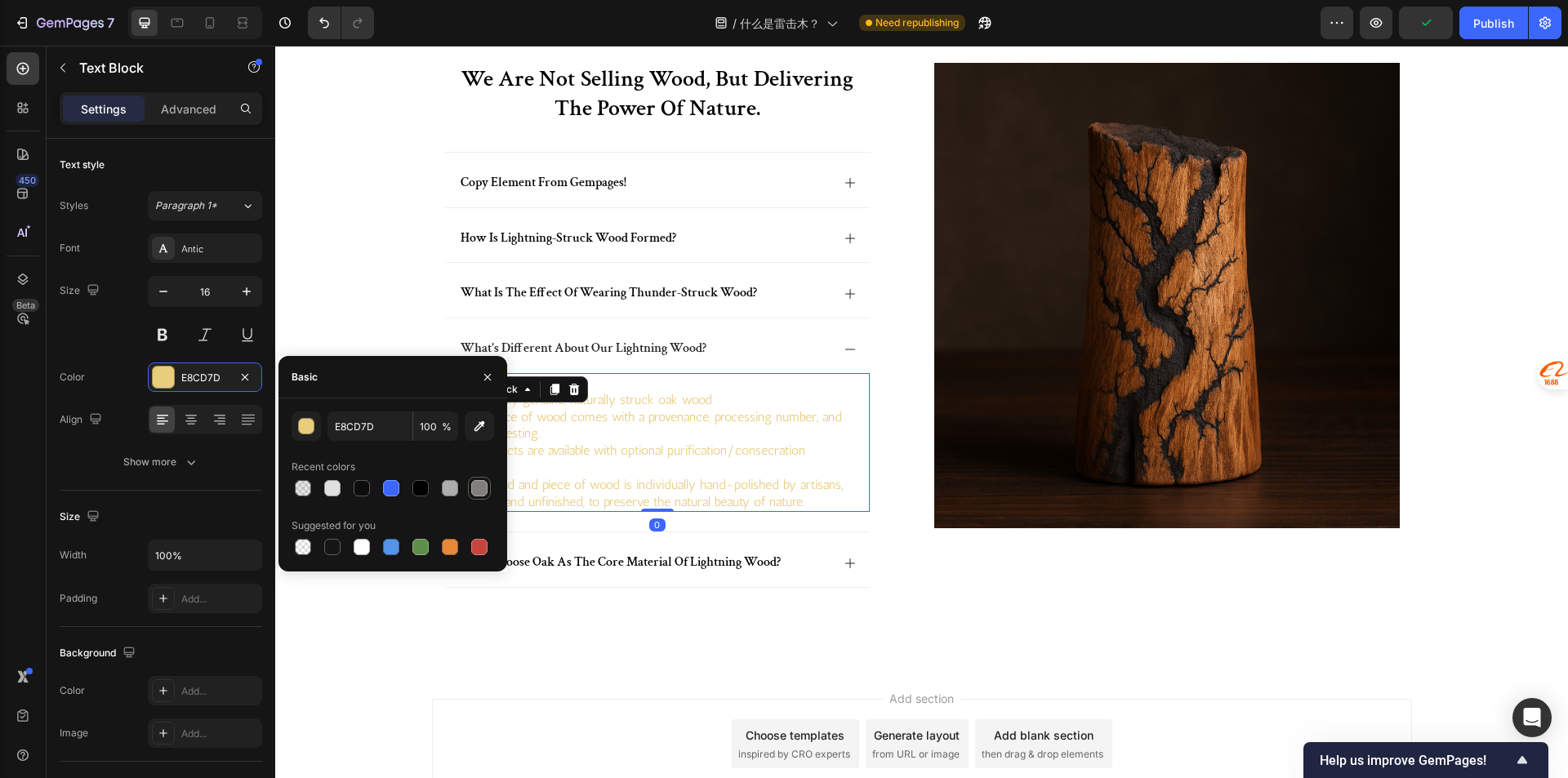
click at [477, 486] on div at bounding box center [480, 488] width 16 height 16
type input "827E7E"
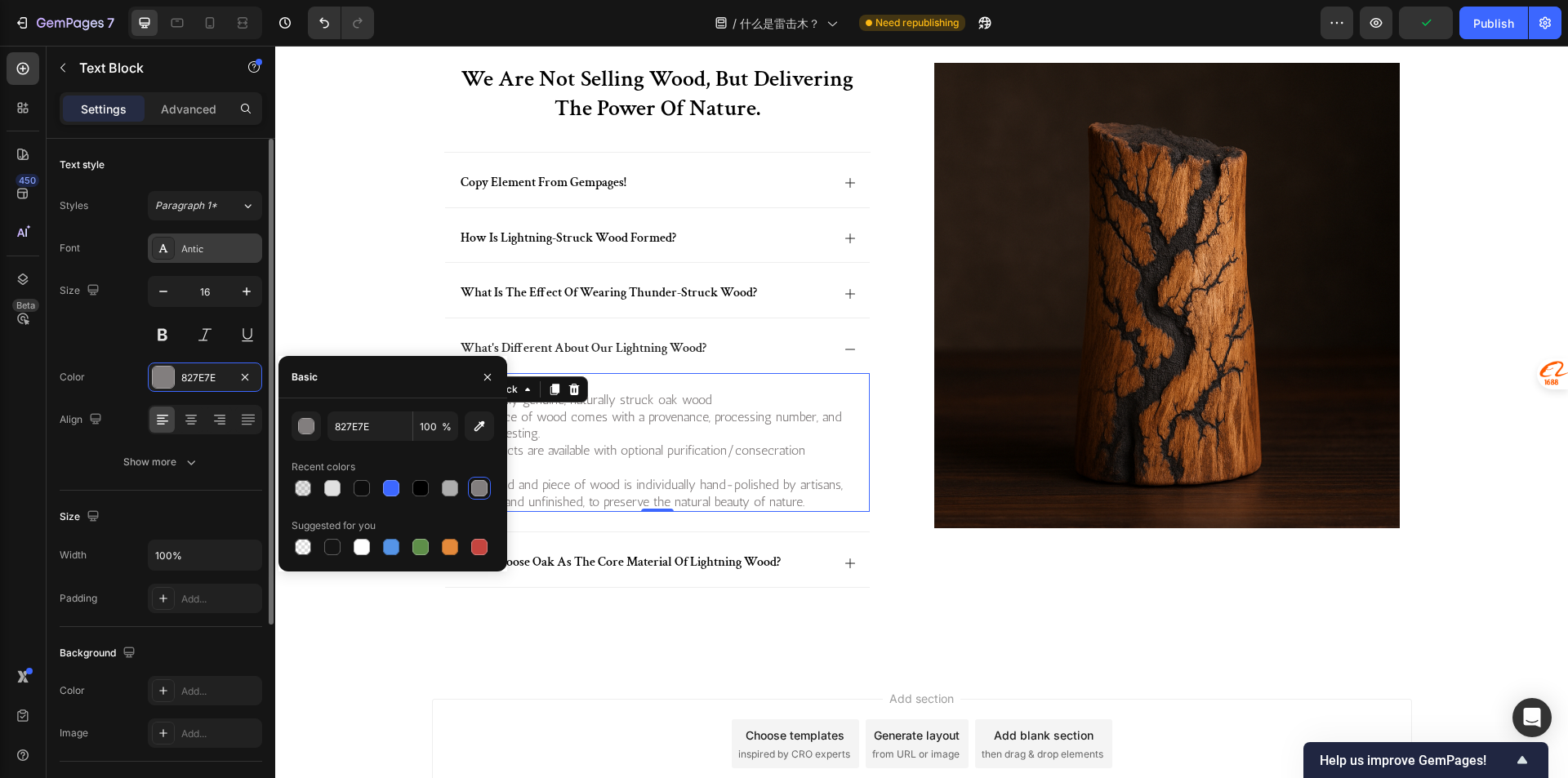
click at [207, 251] on div "Antic" at bounding box center [219, 249] width 77 height 15
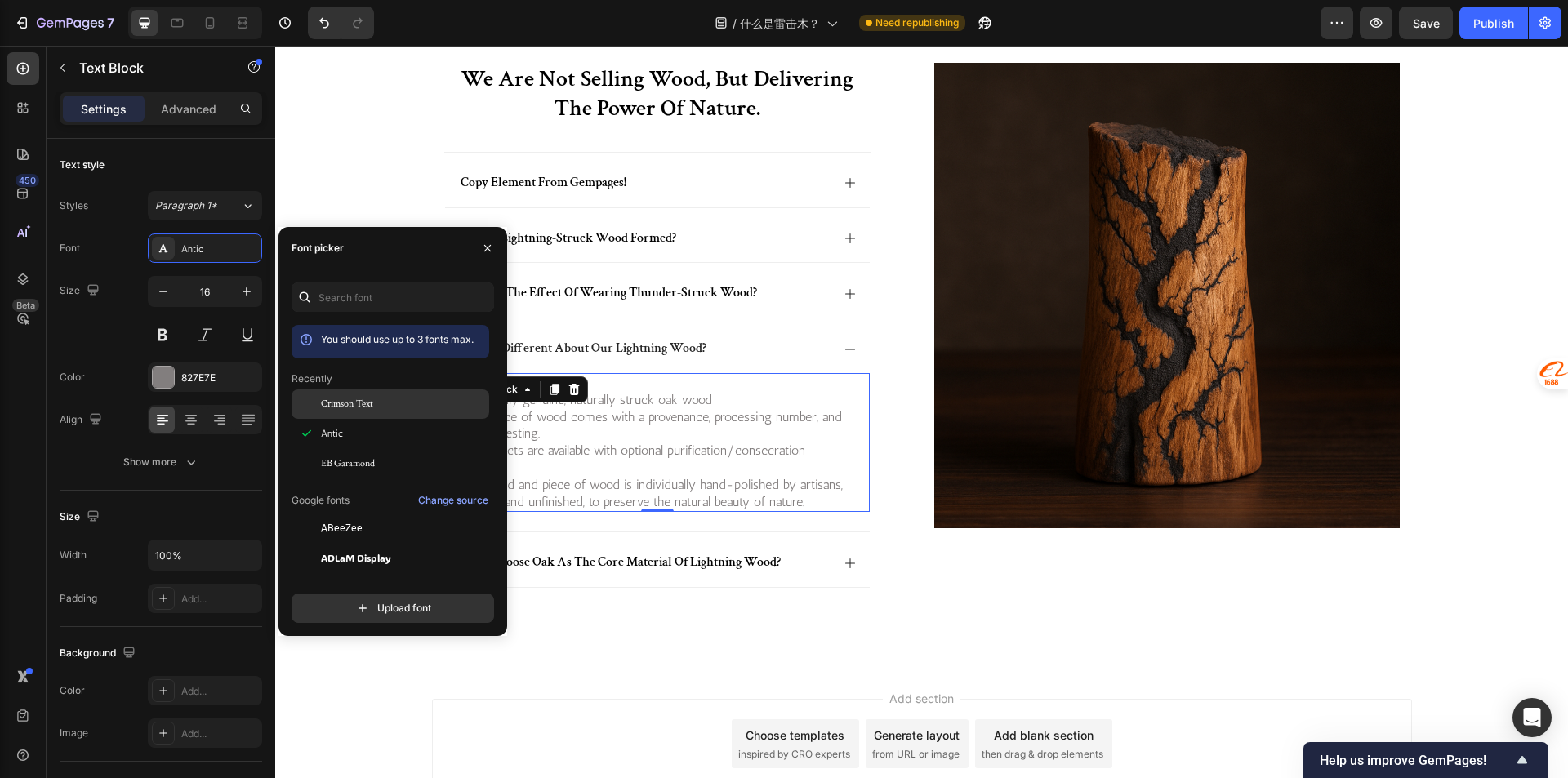
click at [357, 394] on div "Crimson Text" at bounding box center [390, 404] width 197 height 29
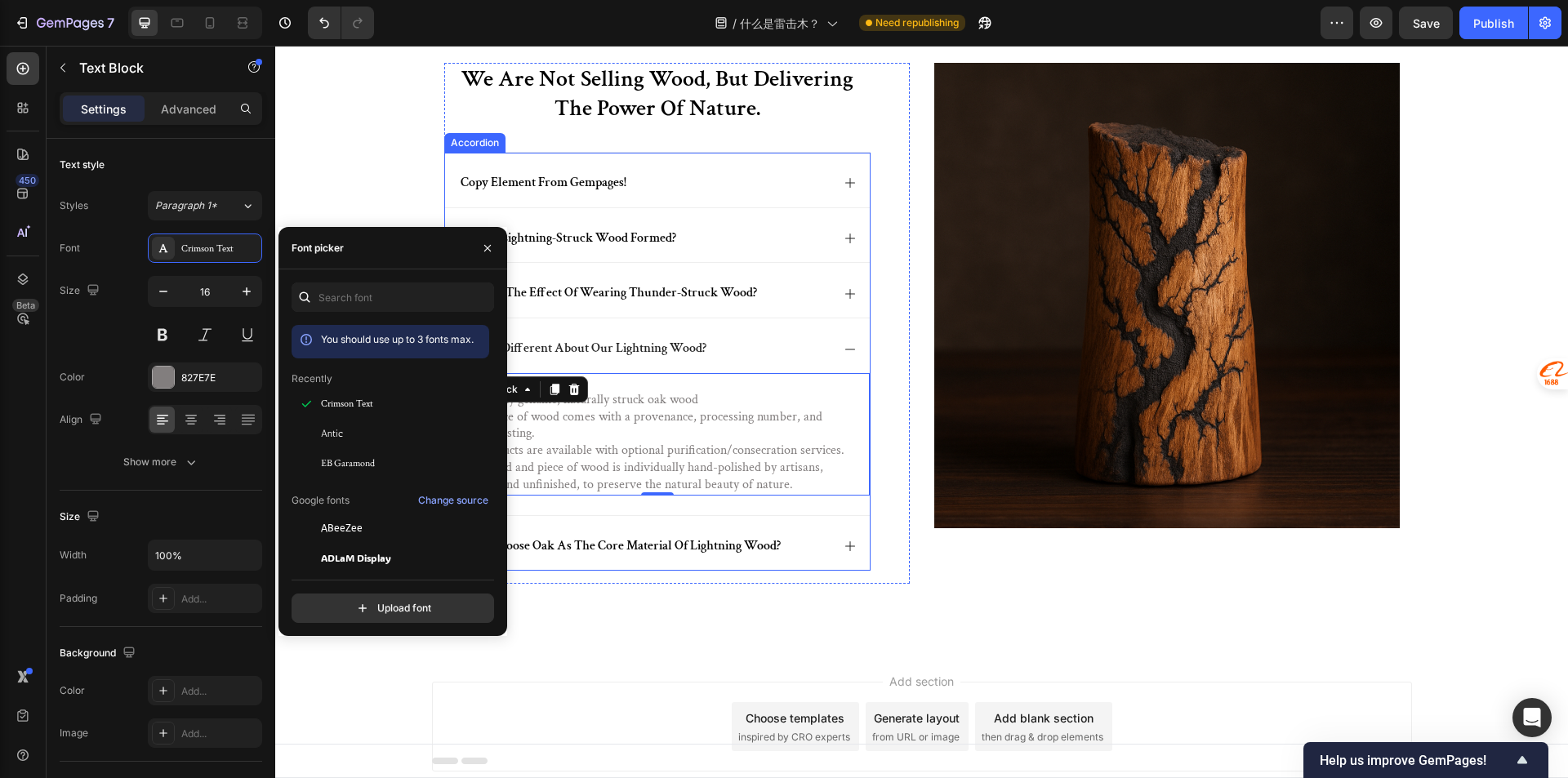
click at [786, 555] on div "why choose oak as the core material of lightning wood?" at bounding box center [644, 546] width 372 height 22
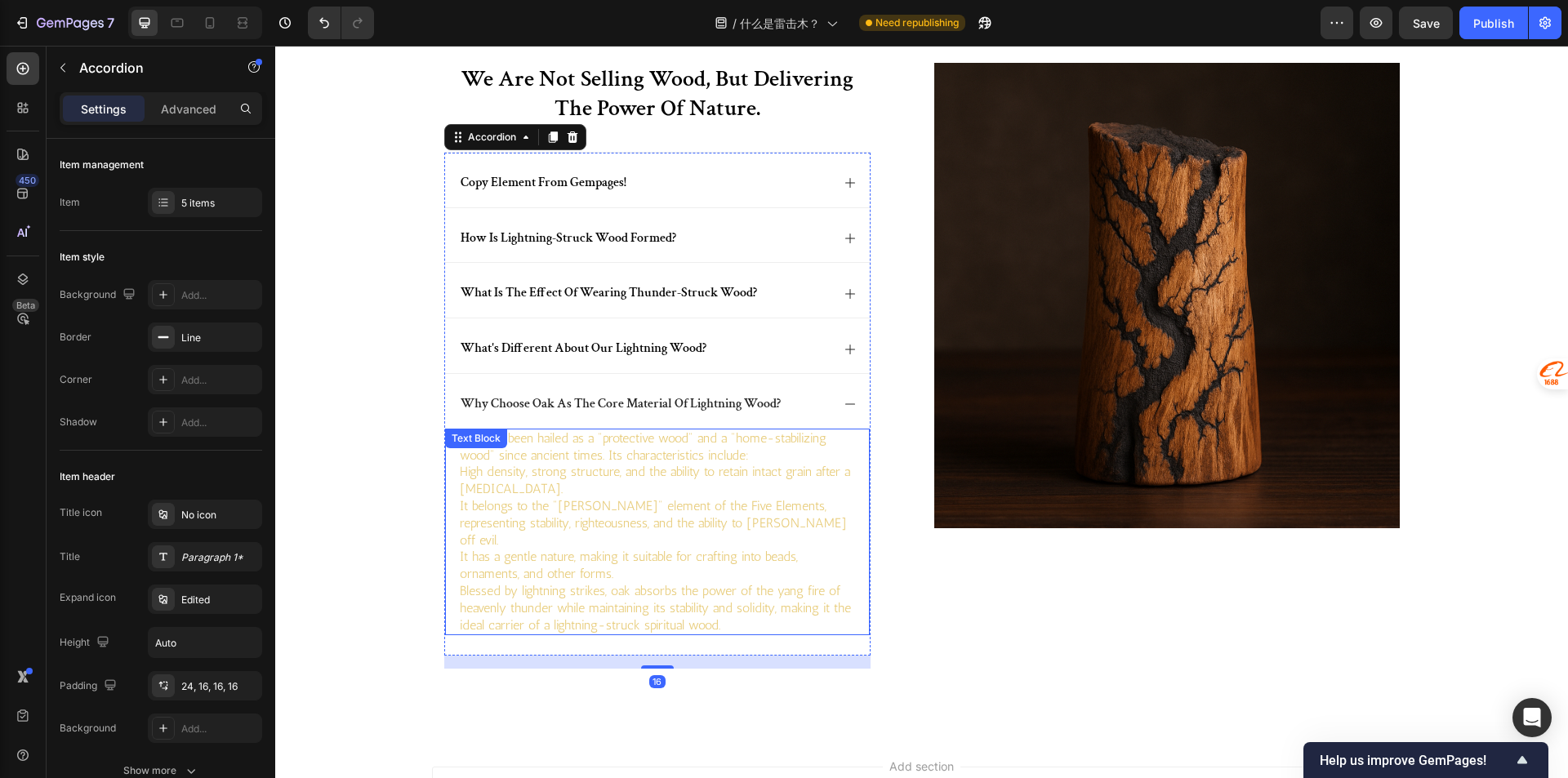
click at [631, 461] on p "Oak has been hailed as a "protective wood" and a "home-stabilizing wood" since …" at bounding box center [657, 447] width 395 height 34
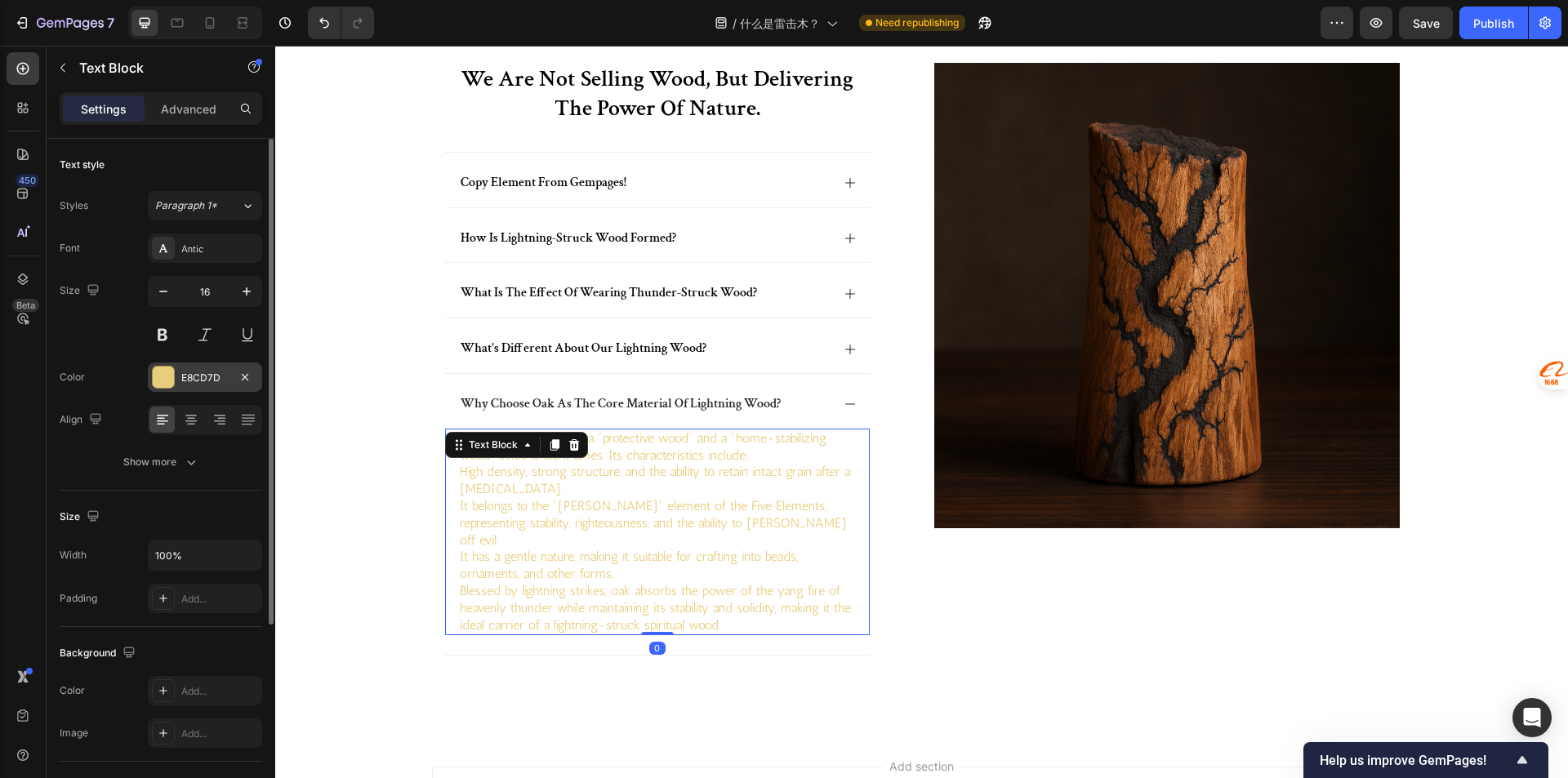
click at [187, 376] on div "E8CD7D" at bounding box center [205, 378] width 47 height 15
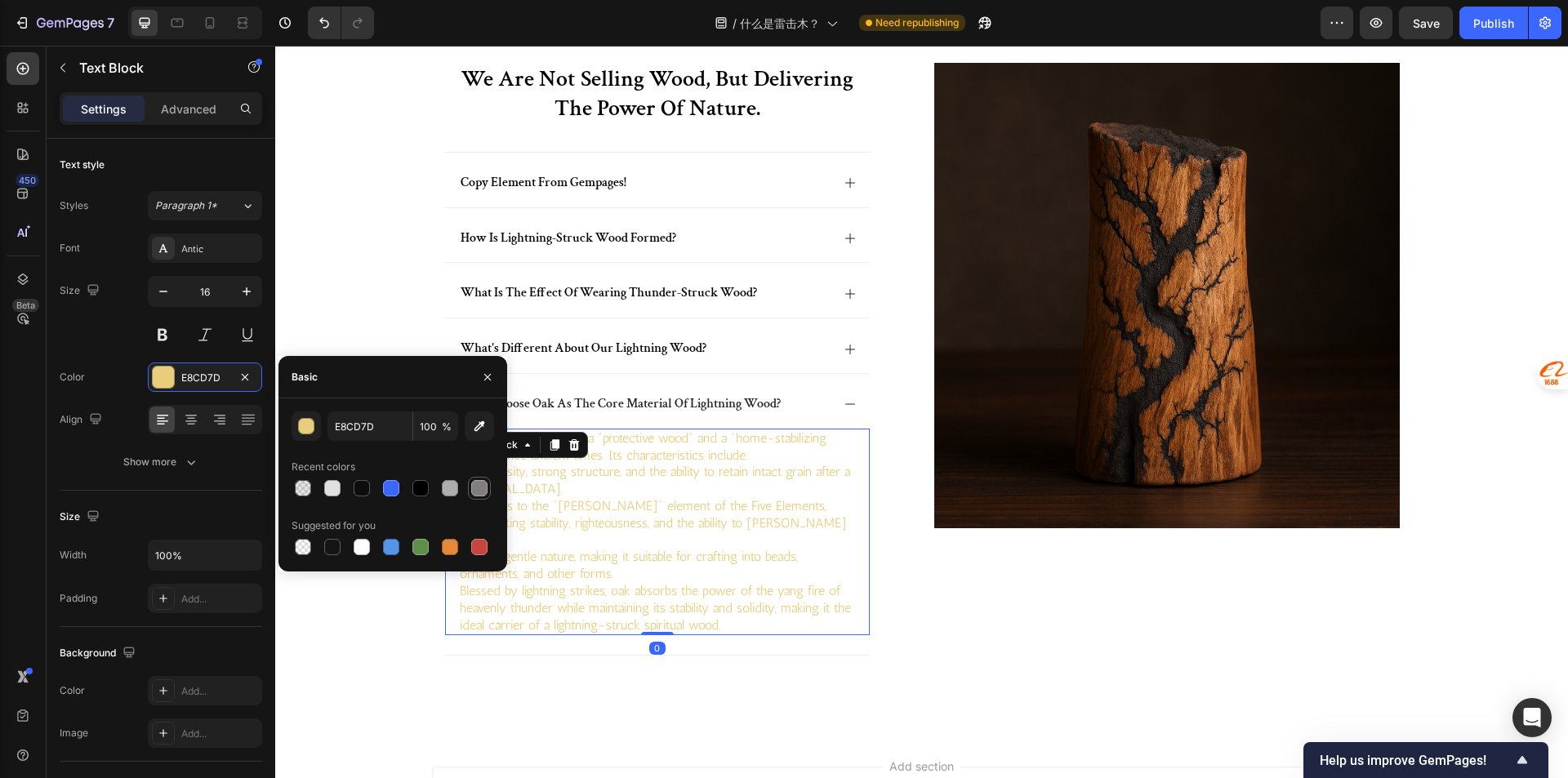
click at [484, 492] on div at bounding box center [480, 488] width 16 height 16
type input "827E7E"
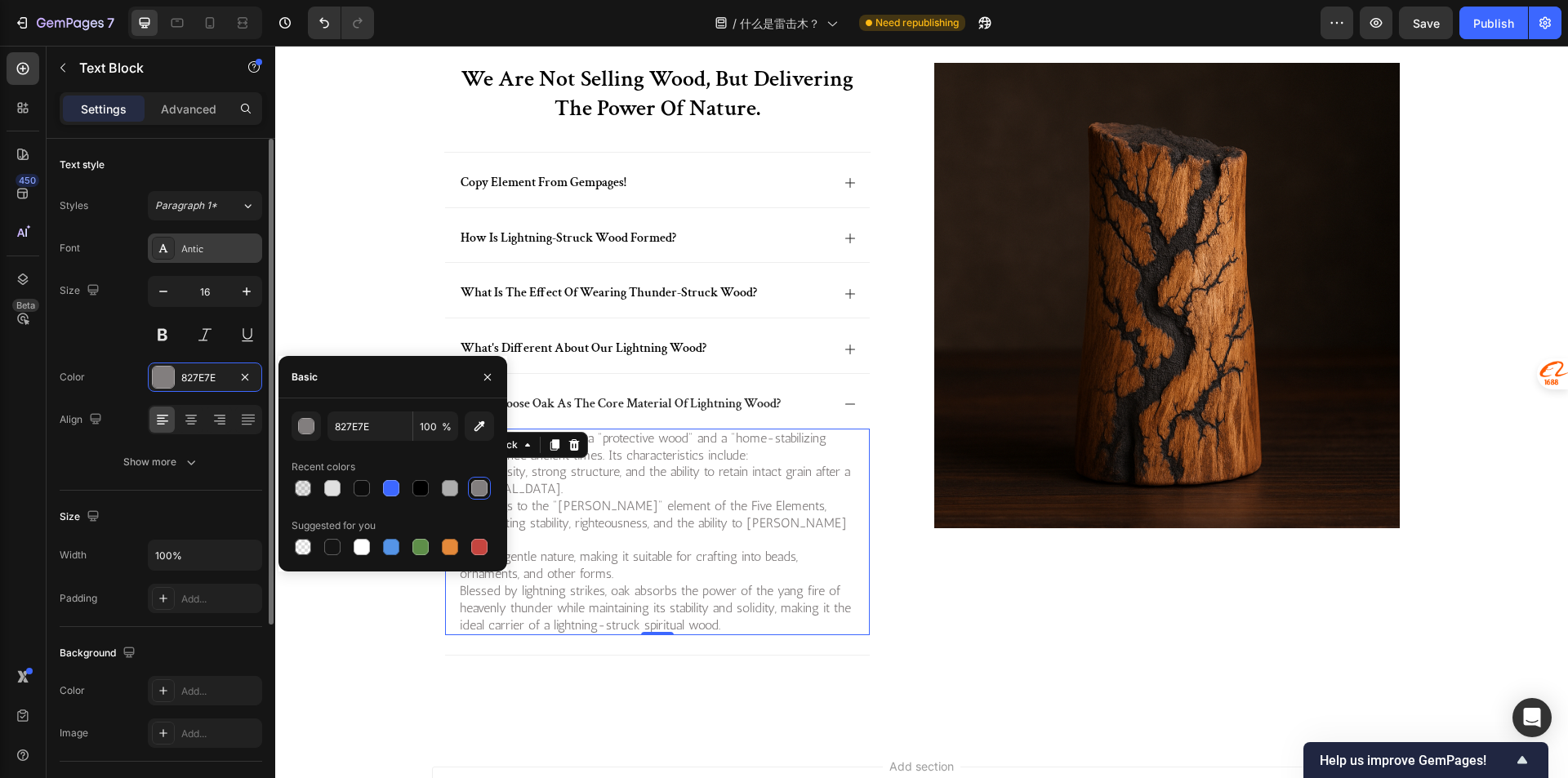
click at [214, 260] on div "Antic" at bounding box center [205, 248] width 115 height 29
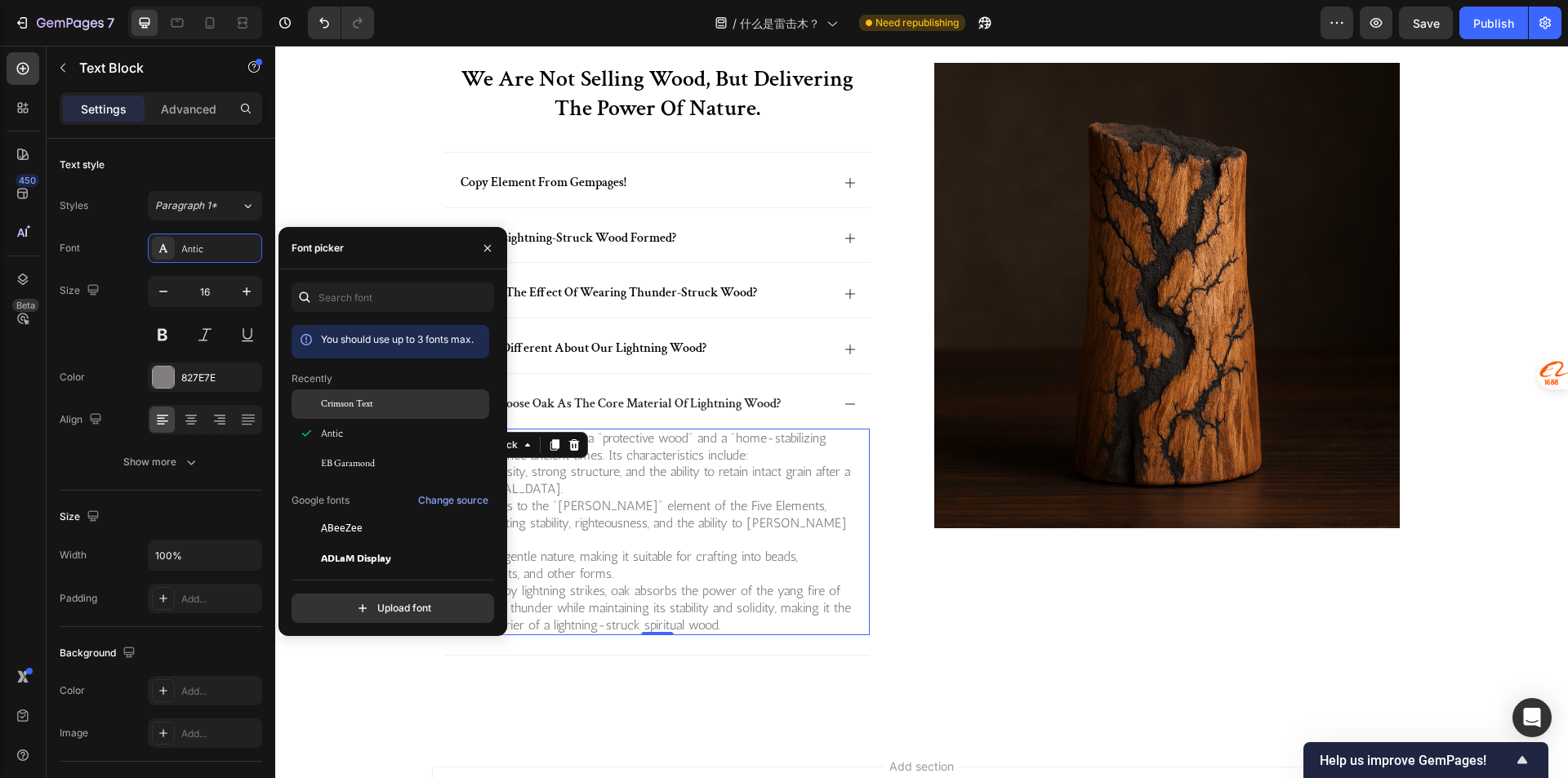
click at [327, 407] on span "Crimson Text" at bounding box center [347, 404] width 52 height 15
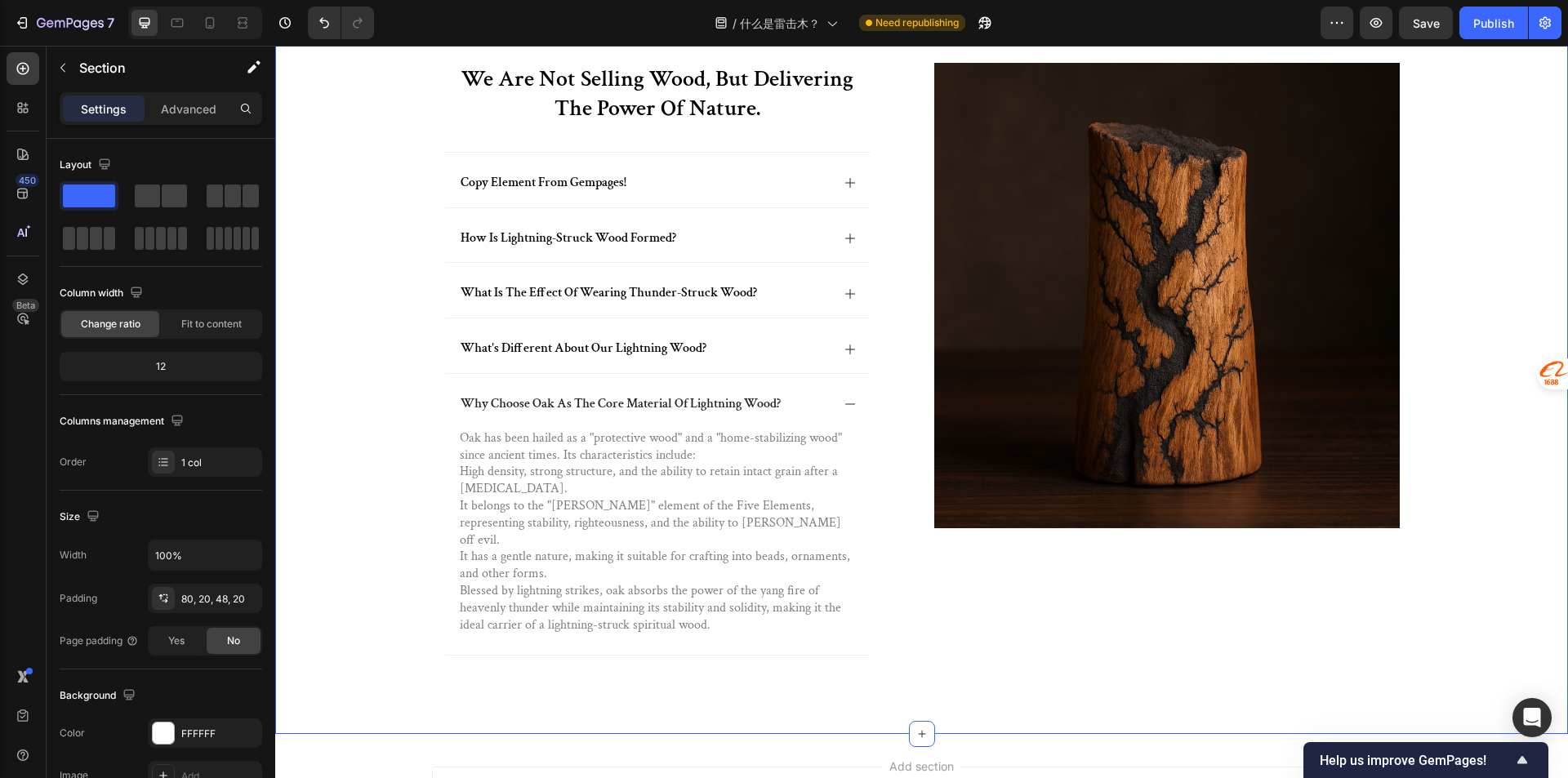
click at [687, 677] on div "we are not selling wood, but delivering the power of nature. Heading copy eleme…" at bounding box center [921, 379] width 1259 height 632
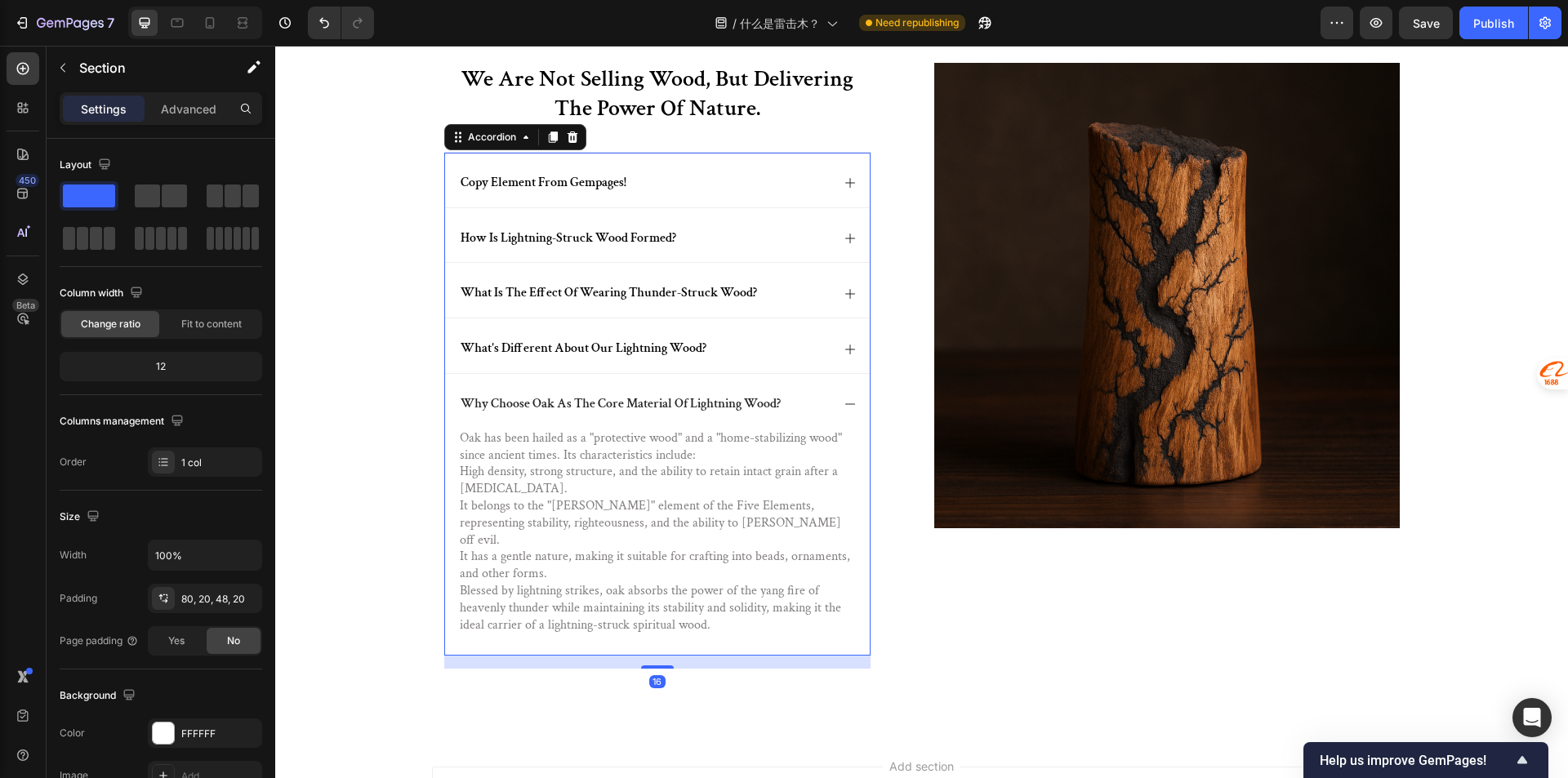
click at [845, 406] on icon at bounding box center [850, 404] width 13 height 13
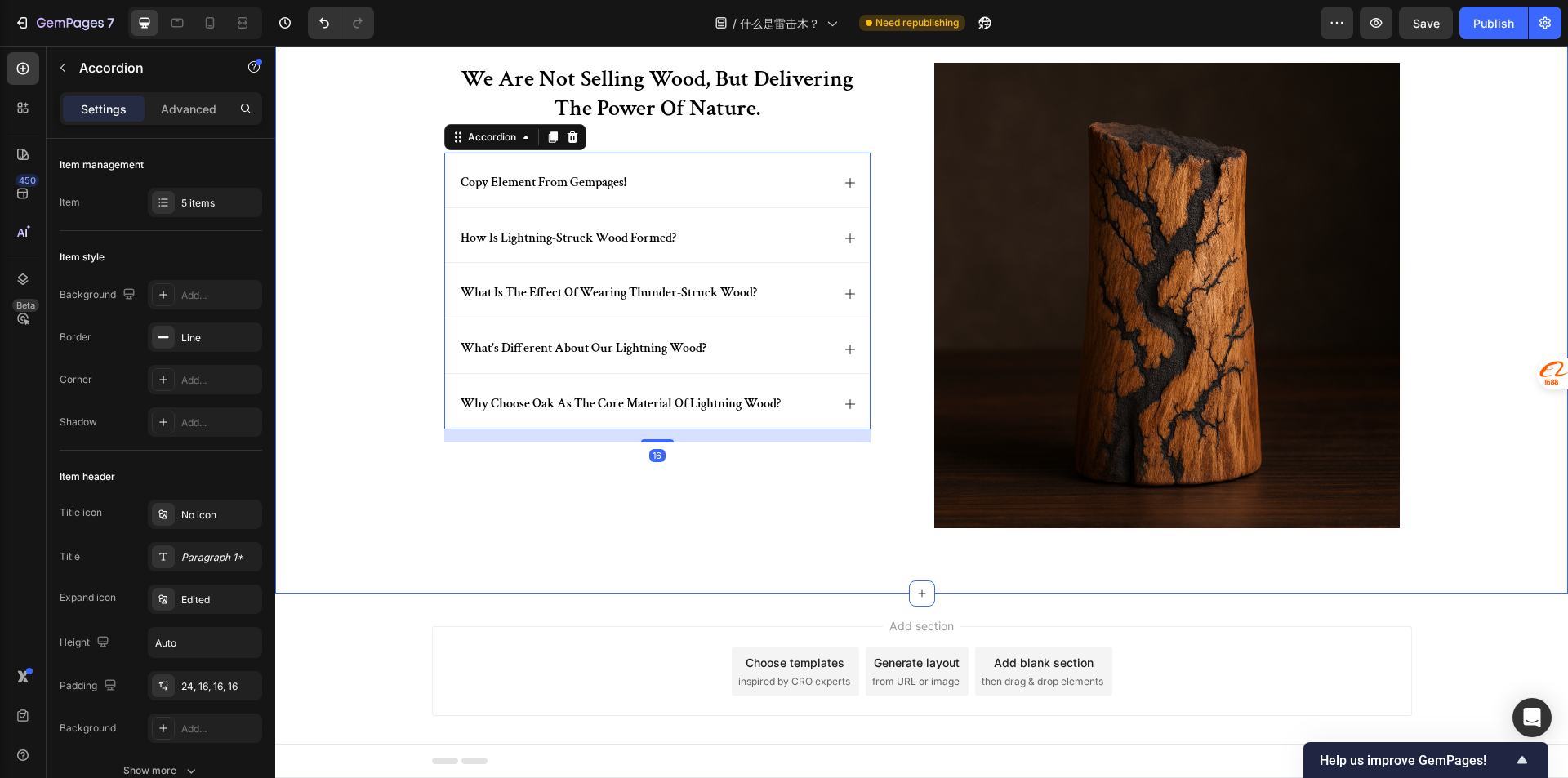
click at [659, 517] on div "we are not selling wood, but delivering the power of nature. Heading copy eleme…" at bounding box center [677, 302] width 466 height 479
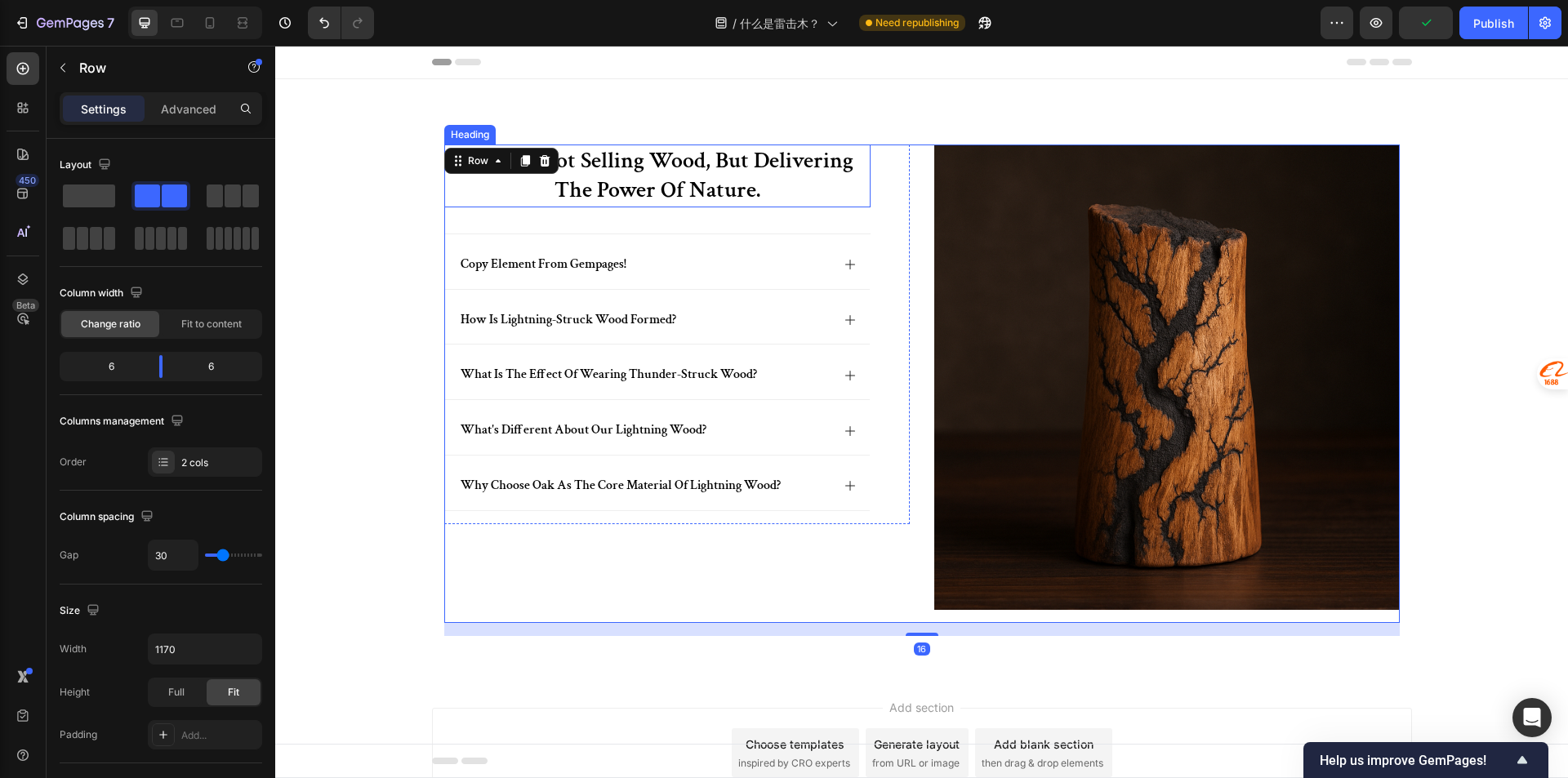
click at [639, 176] on h2 "we are not selling wood, but delivering the power of nature." at bounding box center [657, 176] width 426 height 63
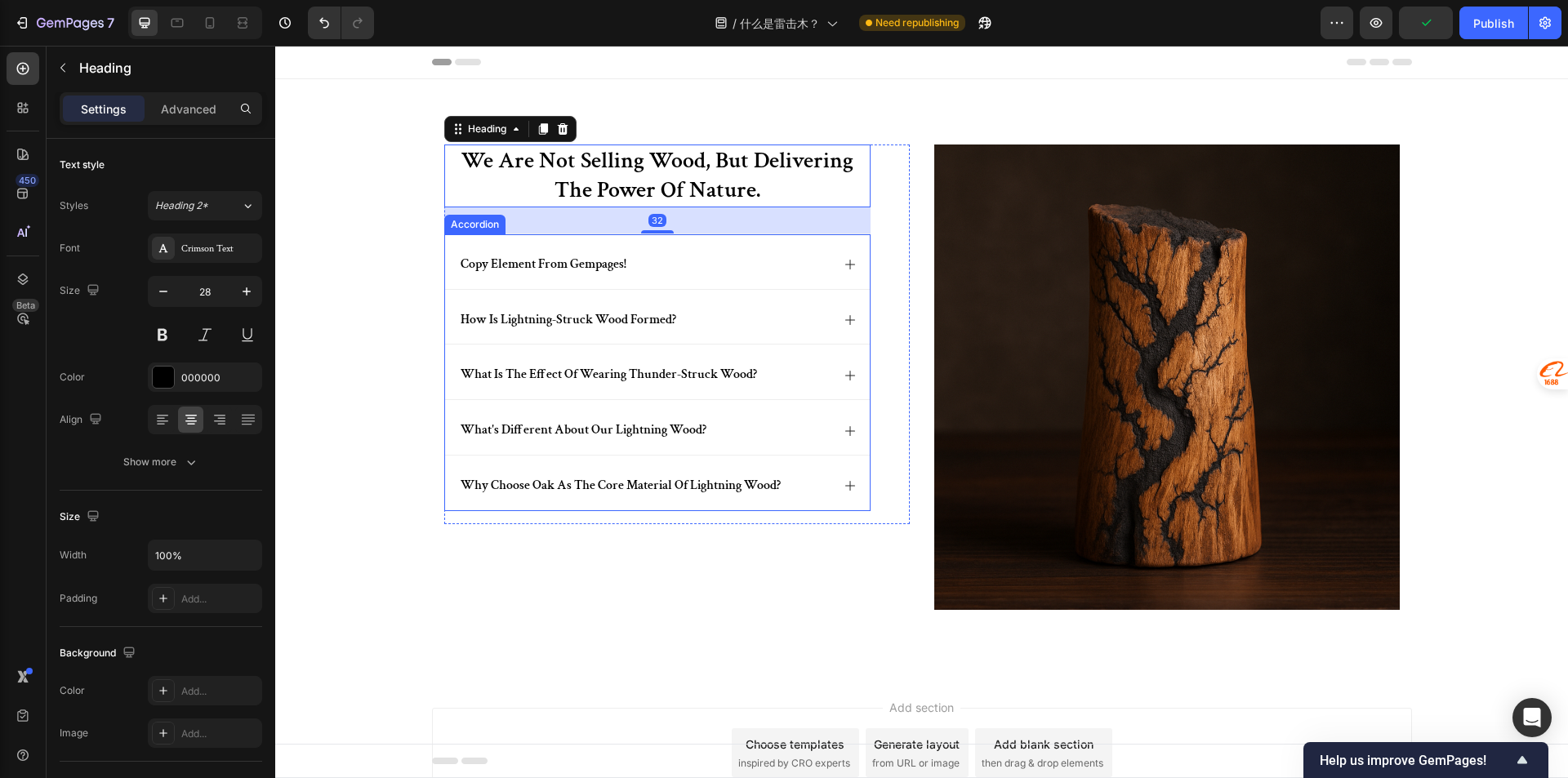
click at [673, 270] on div "copy element from gempages!" at bounding box center [644, 264] width 372 height 22
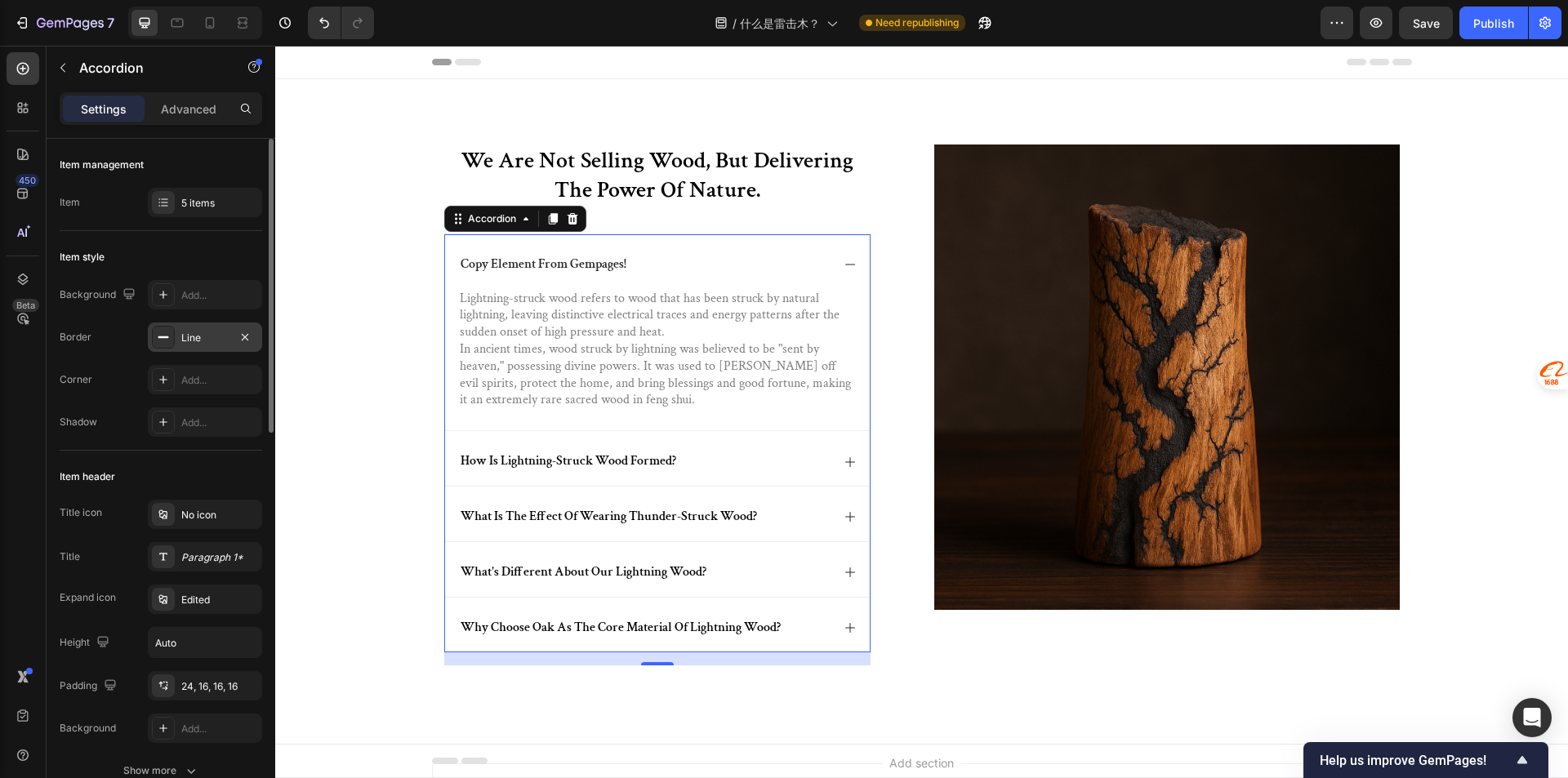
click at [193, 343] on div "Line" at bounding box center [205, 338] width 47 height 15
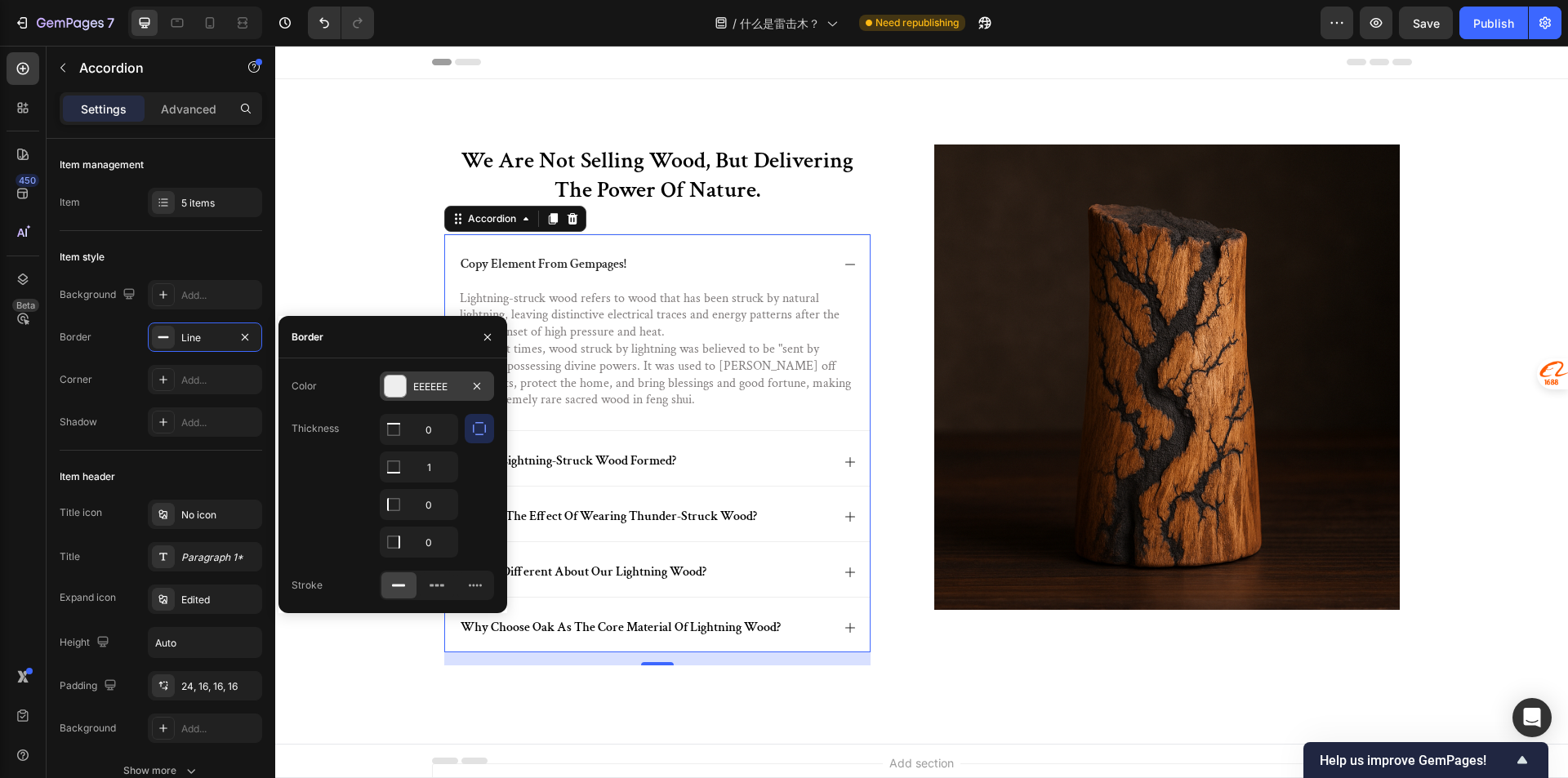
click at [419, 380] on div "EEEEEE" at bounding box center [437, 387] width 47 height 15
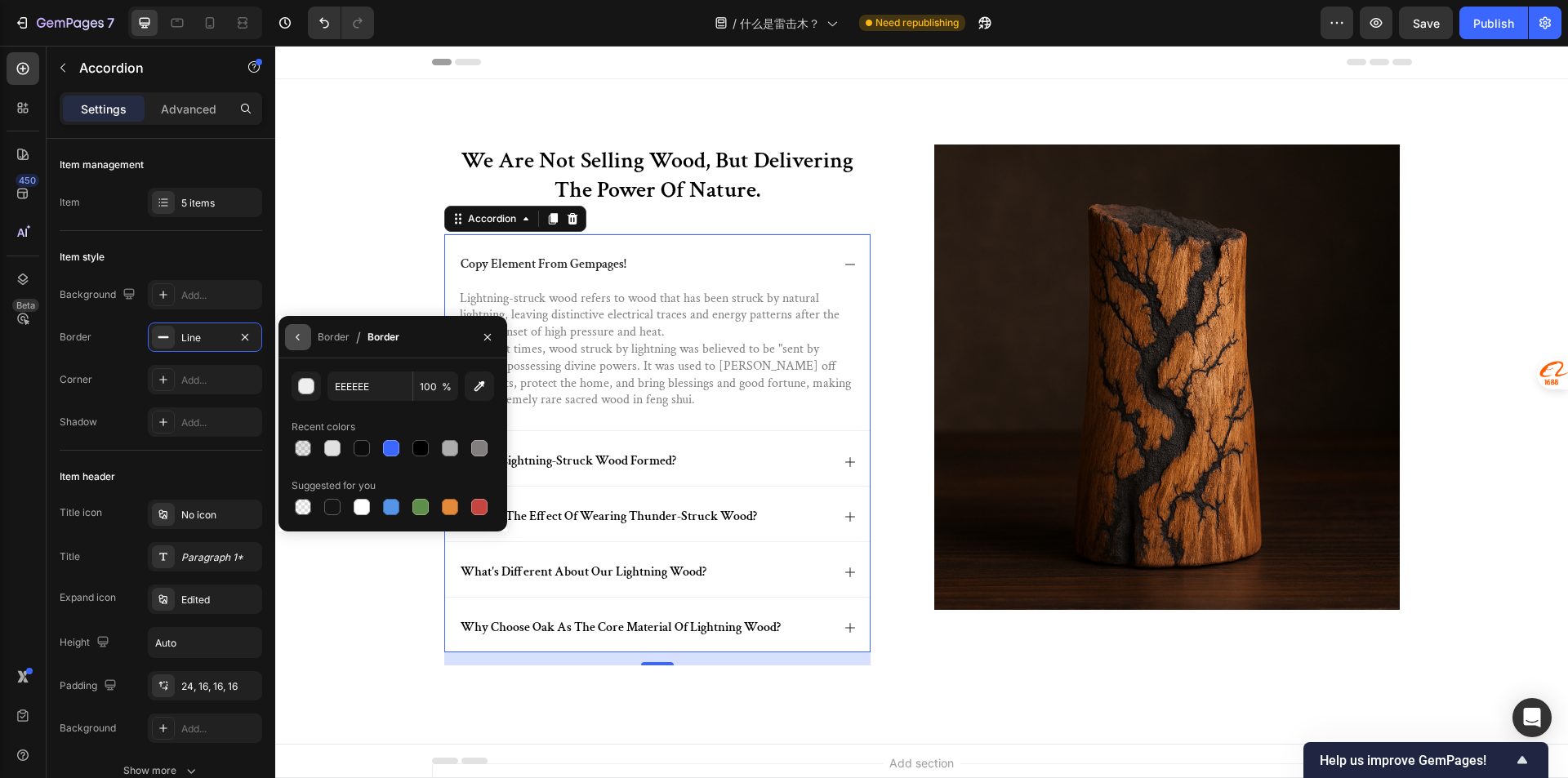
click at [299, 335] on icon "button" at bounding box center [298, 337] width 13 height 13
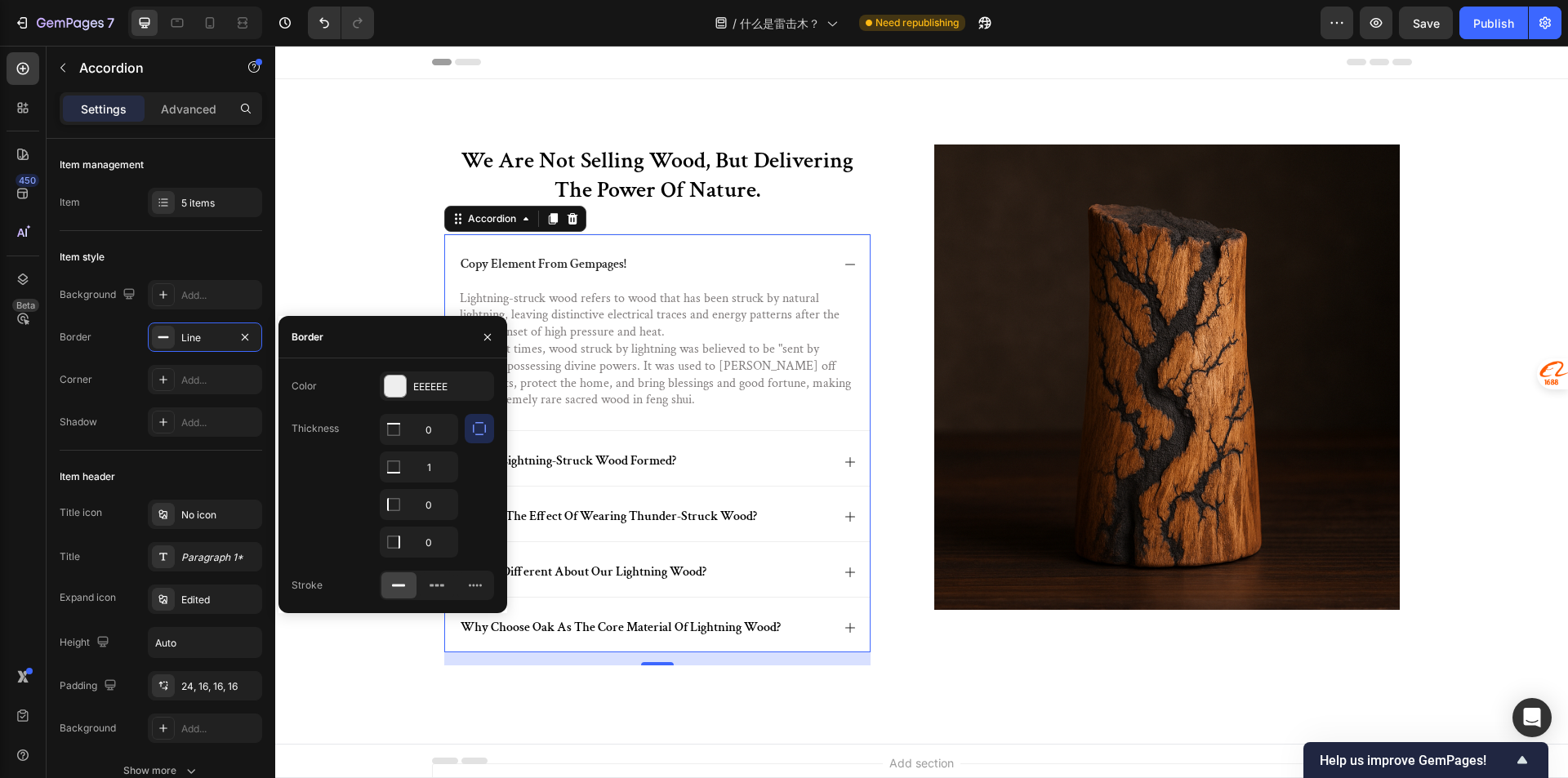
click at [476, 434] on icon "button" at bounding box center [480, 429] width 16 height 16
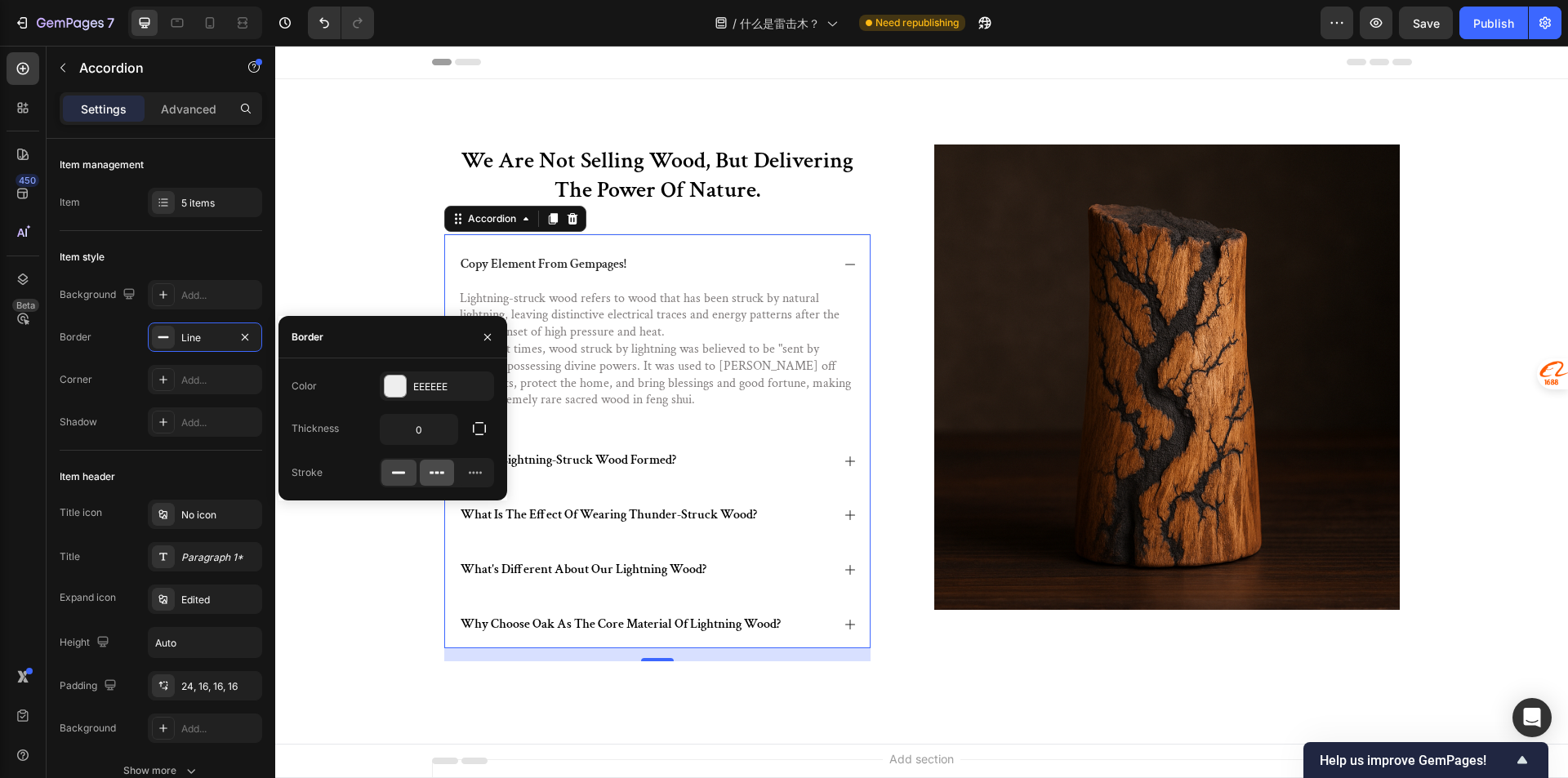
click at [420, 464] on div at bounding box center [437, 473] width 35 height 26
click at [405, 461] on div at bounding box center [399, 473] width 35 height 26
click at [439, 443] on input "0" at bounding box center [419, 429] width 77 height 29
type input "1"
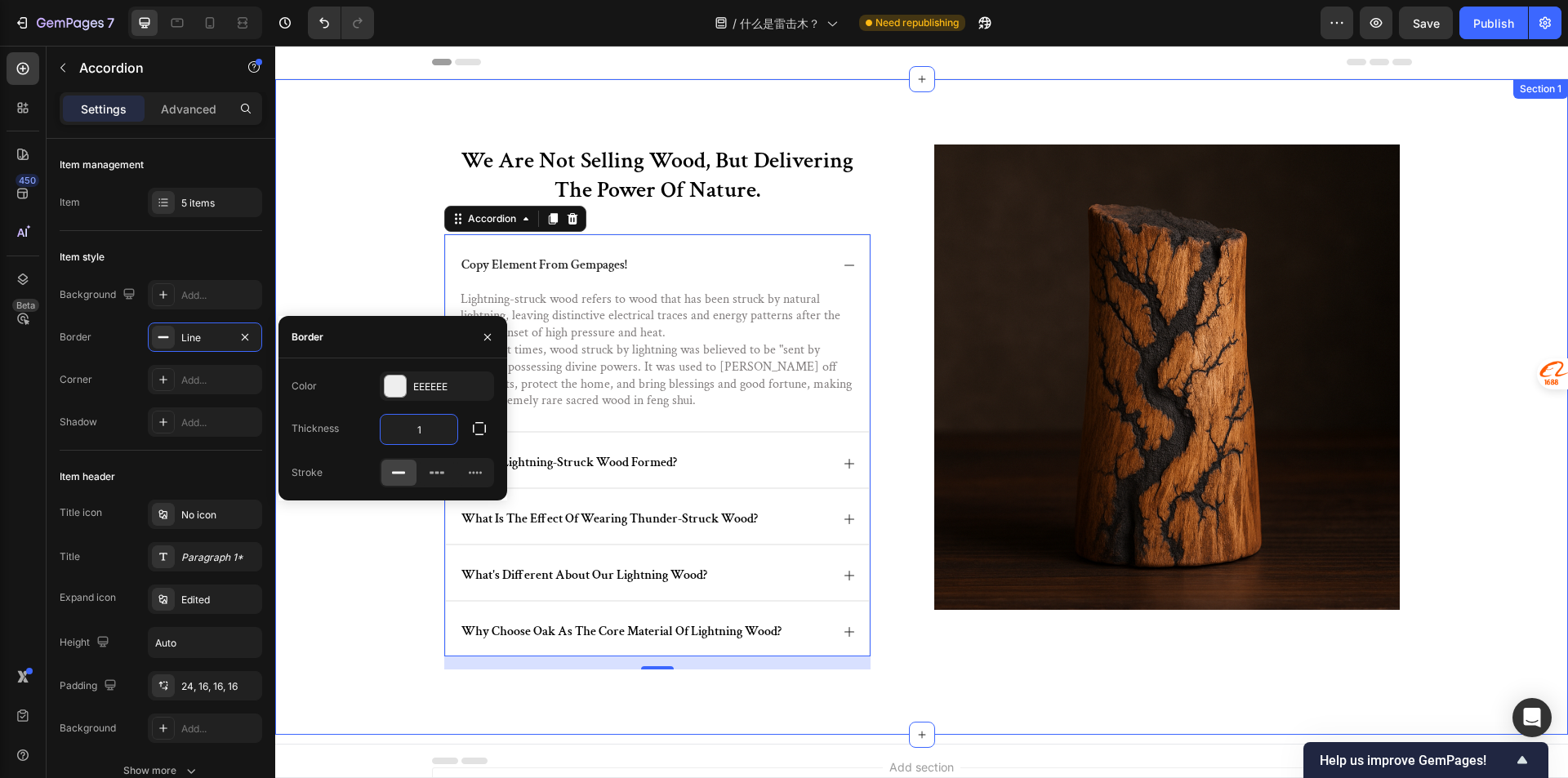
click at [354, 258] on div "we are not selling wood, but delivering the power of nature. Heading copy eleme…" at bounding box center [921, 420] width 1259 height 551
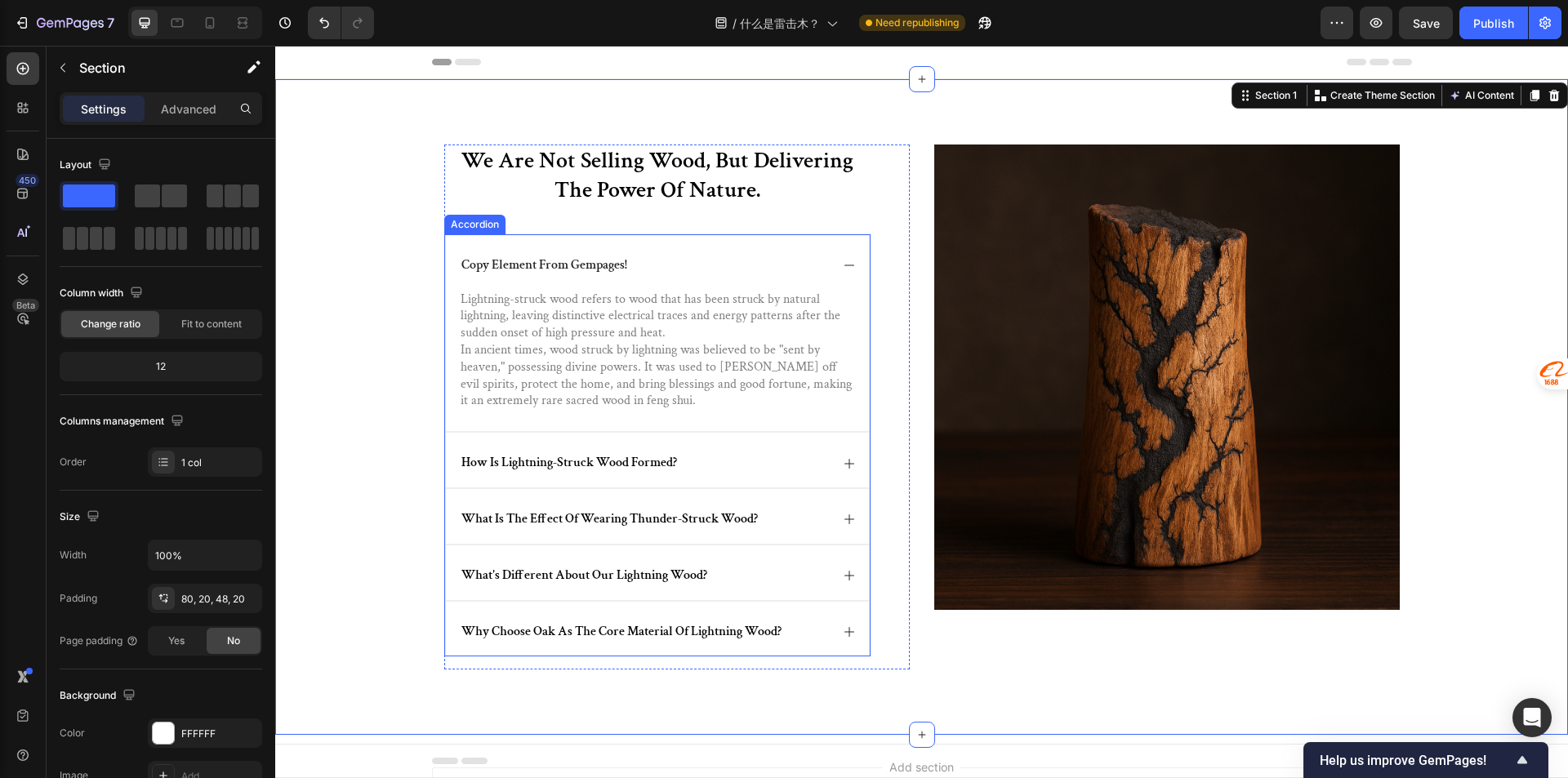
click at [702, 278] on div "copy element from gempages!" at bounding box center [657, 262] width 423 height 55
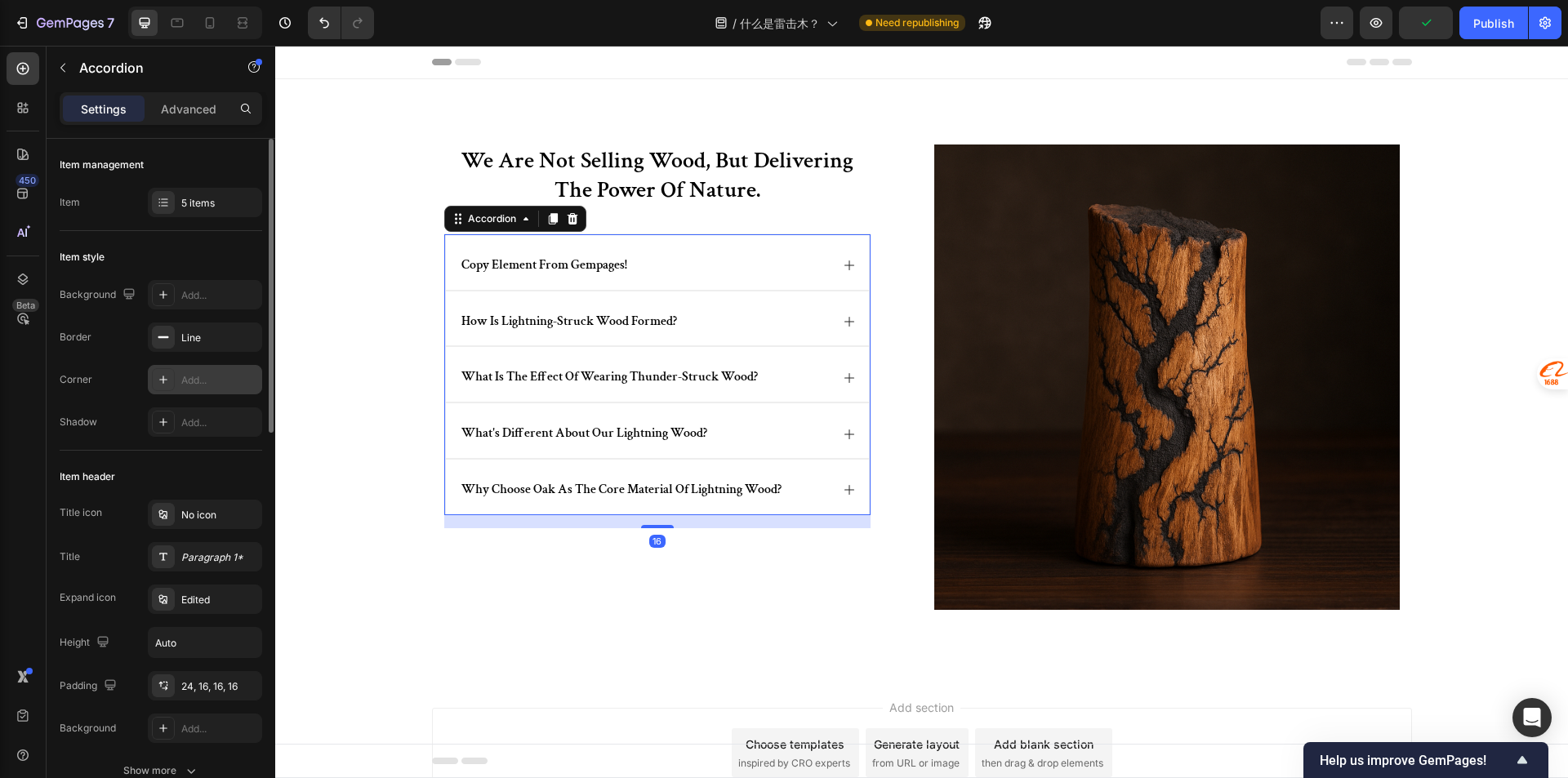
click at [199, 379] on div "Add..." at bounding box center [219, 380] width 77 height 15
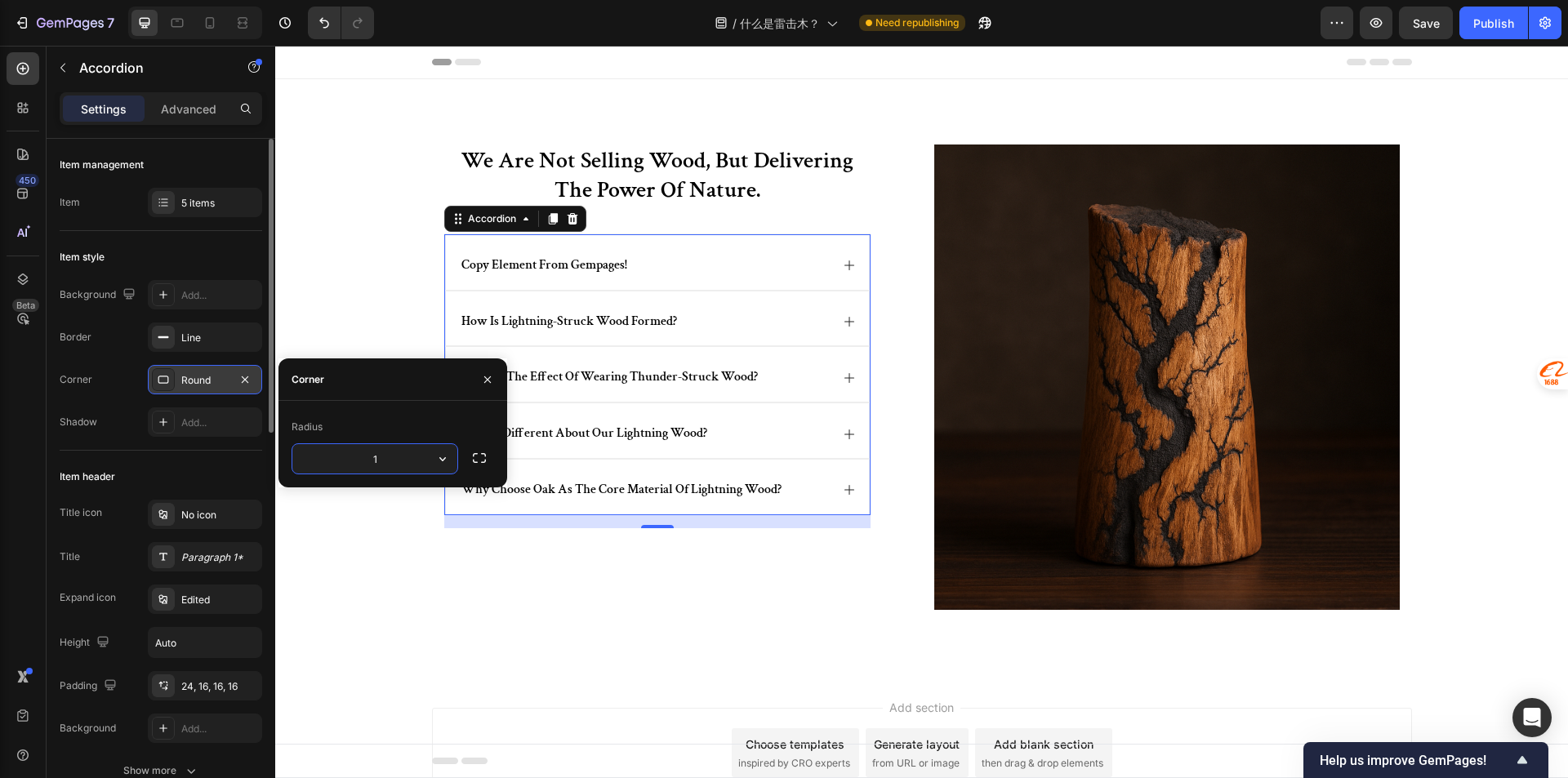
type input "16"
click at [472, 563] on div "we are not selling wood, but delivering the power of nature. Heading copy eleme…" at bounding box center [677, 384] width 466 height 479
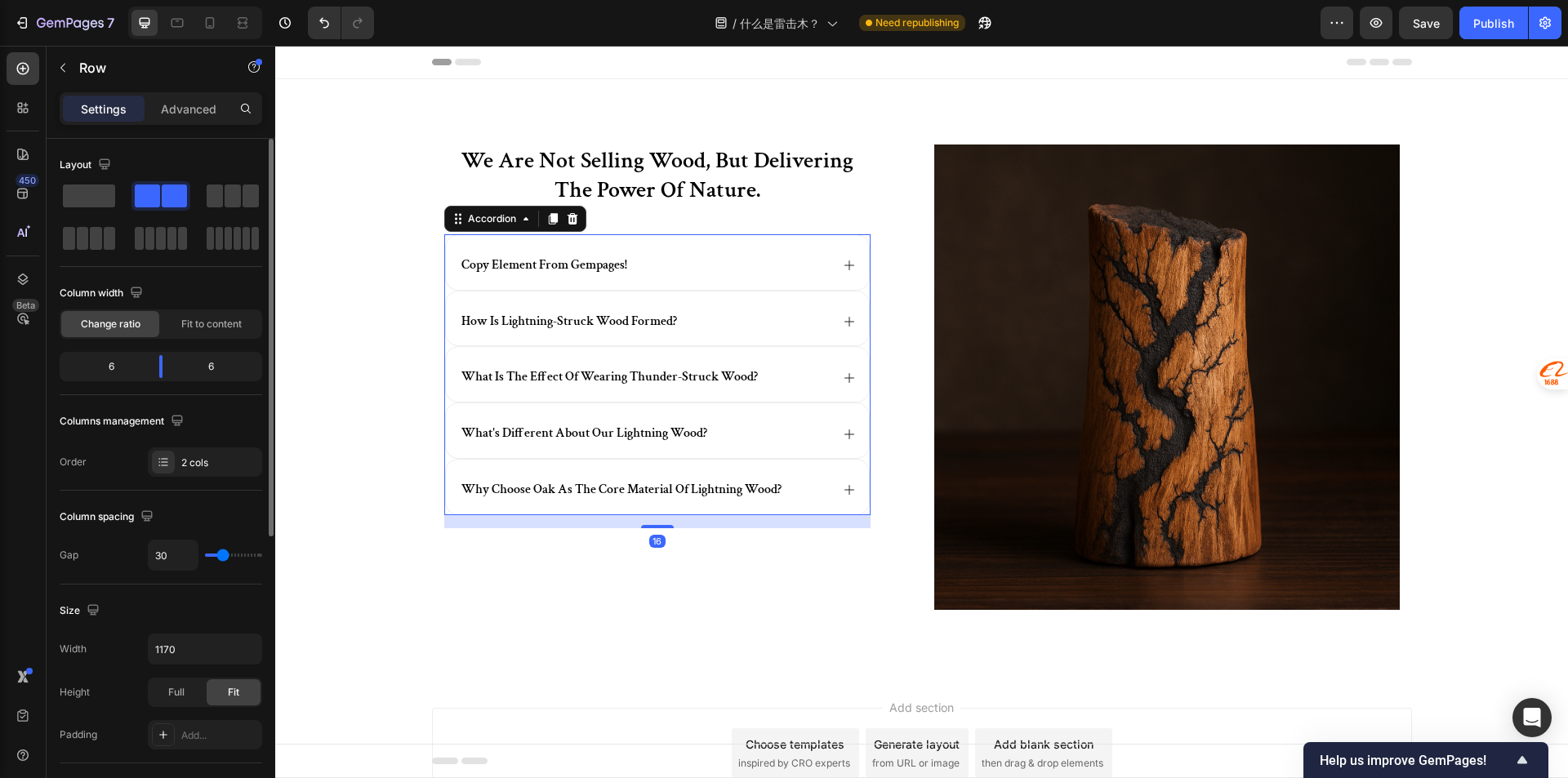
click at [861, 248] on div "copy element from gempages!" at bounding box center [657, 262] width 423 height 55
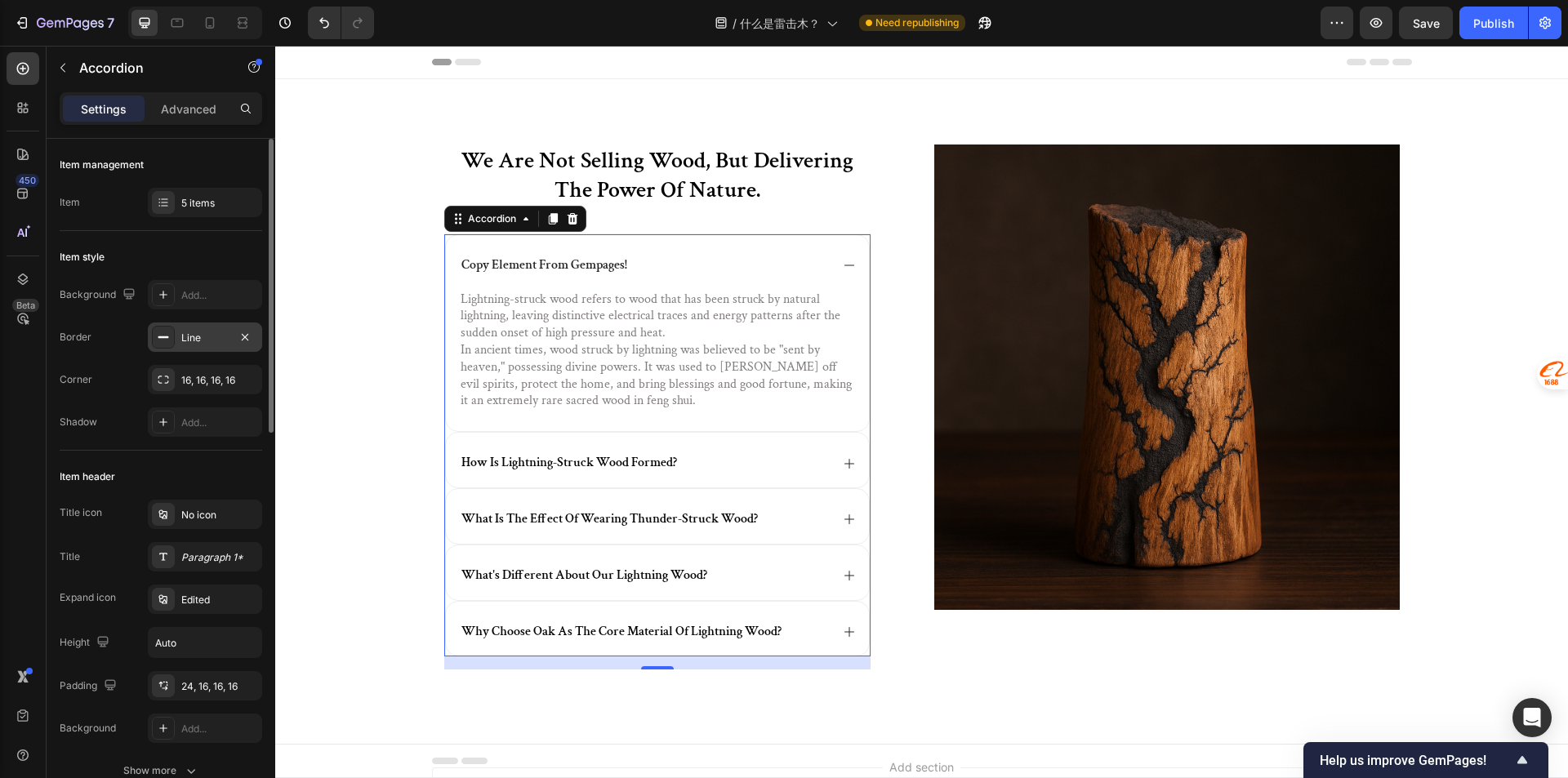
click at [187, 346] on div "Line" at bounding box center [205, 337] width 115 height 29
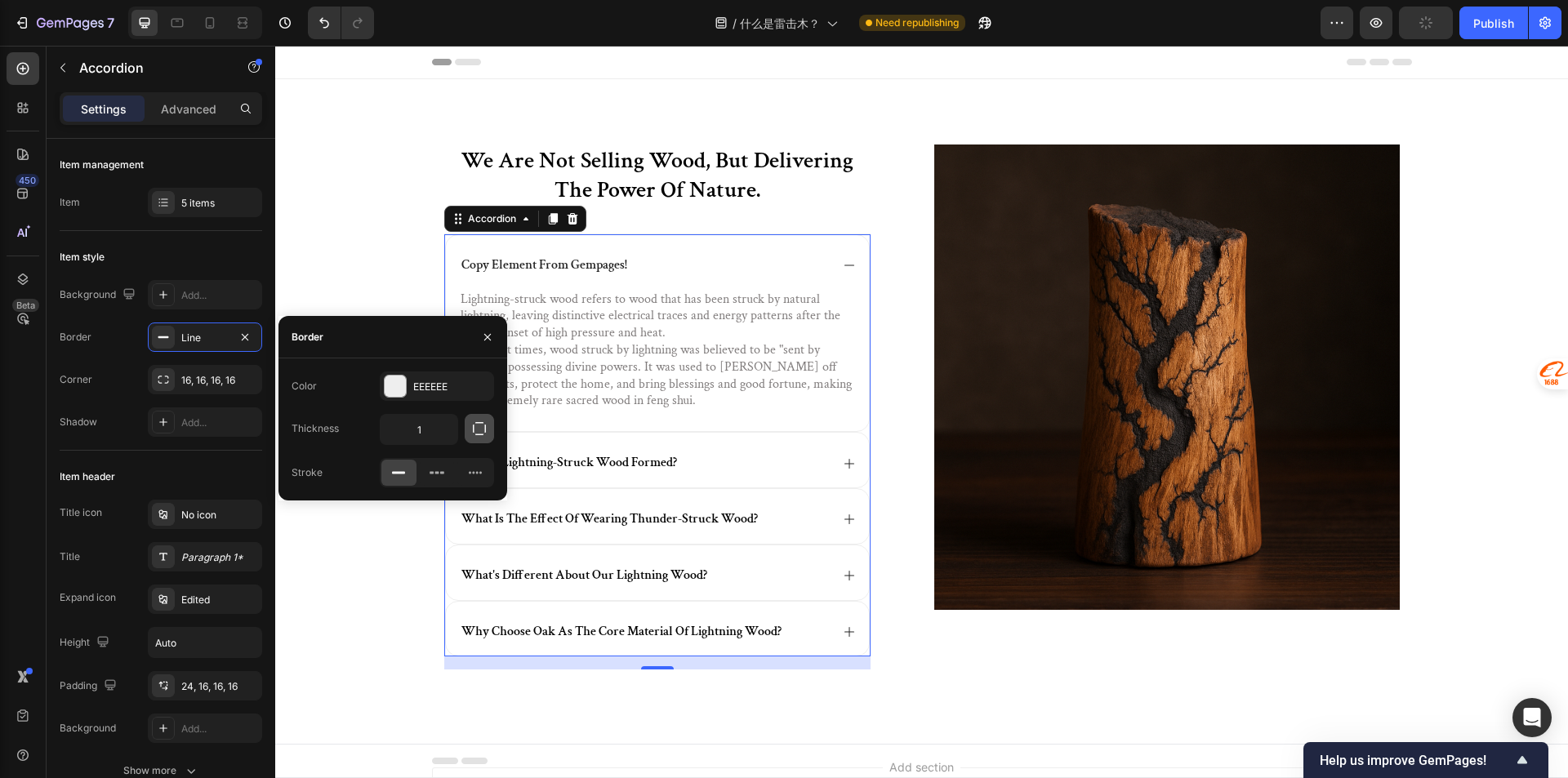
click at [481, 427] on icon "button" at bounding box center [480, 429] width 16 height 16
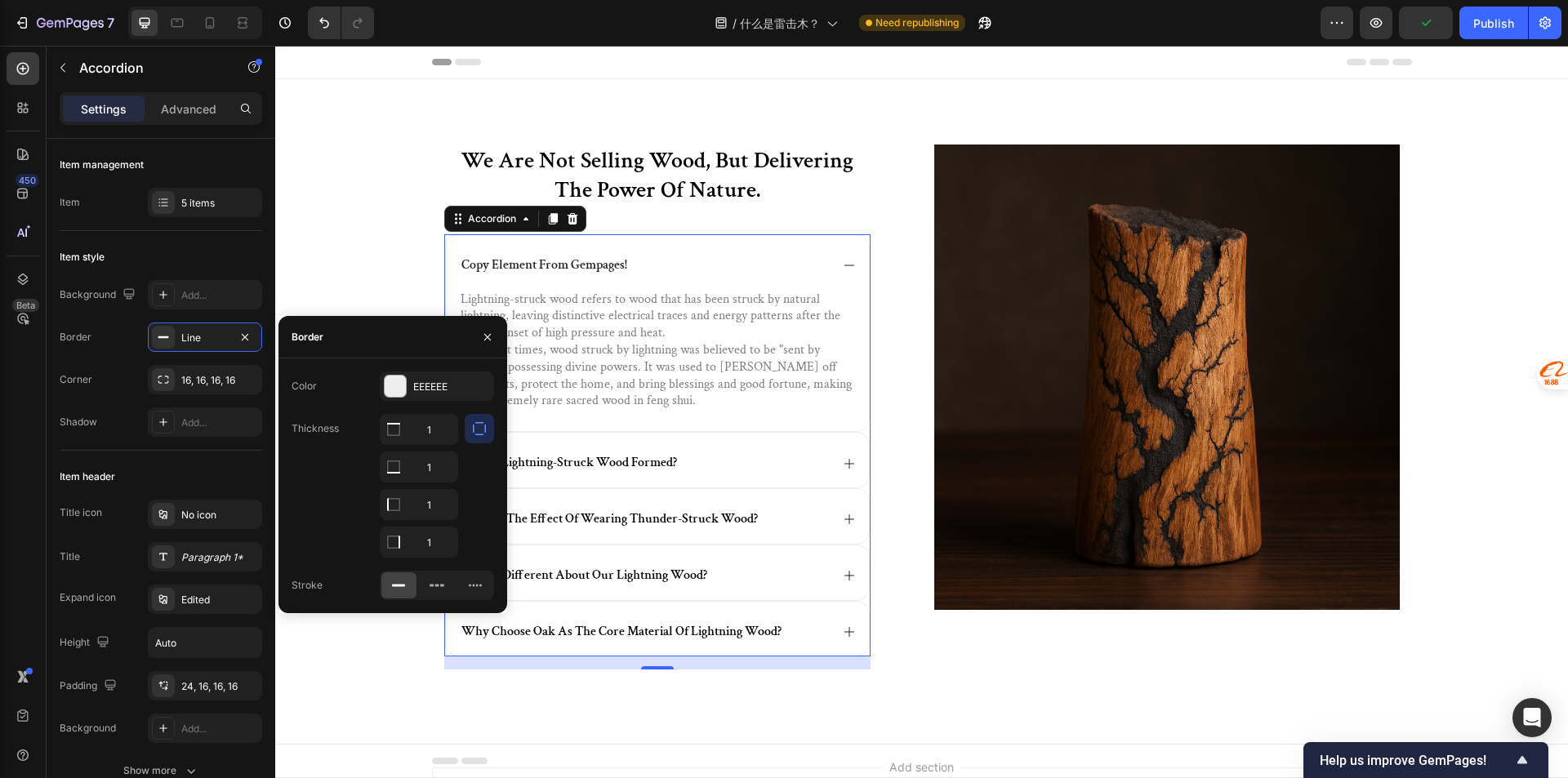
click at [481, 427] on icon "button" at bounding box center [480, 429] width 16 height 16
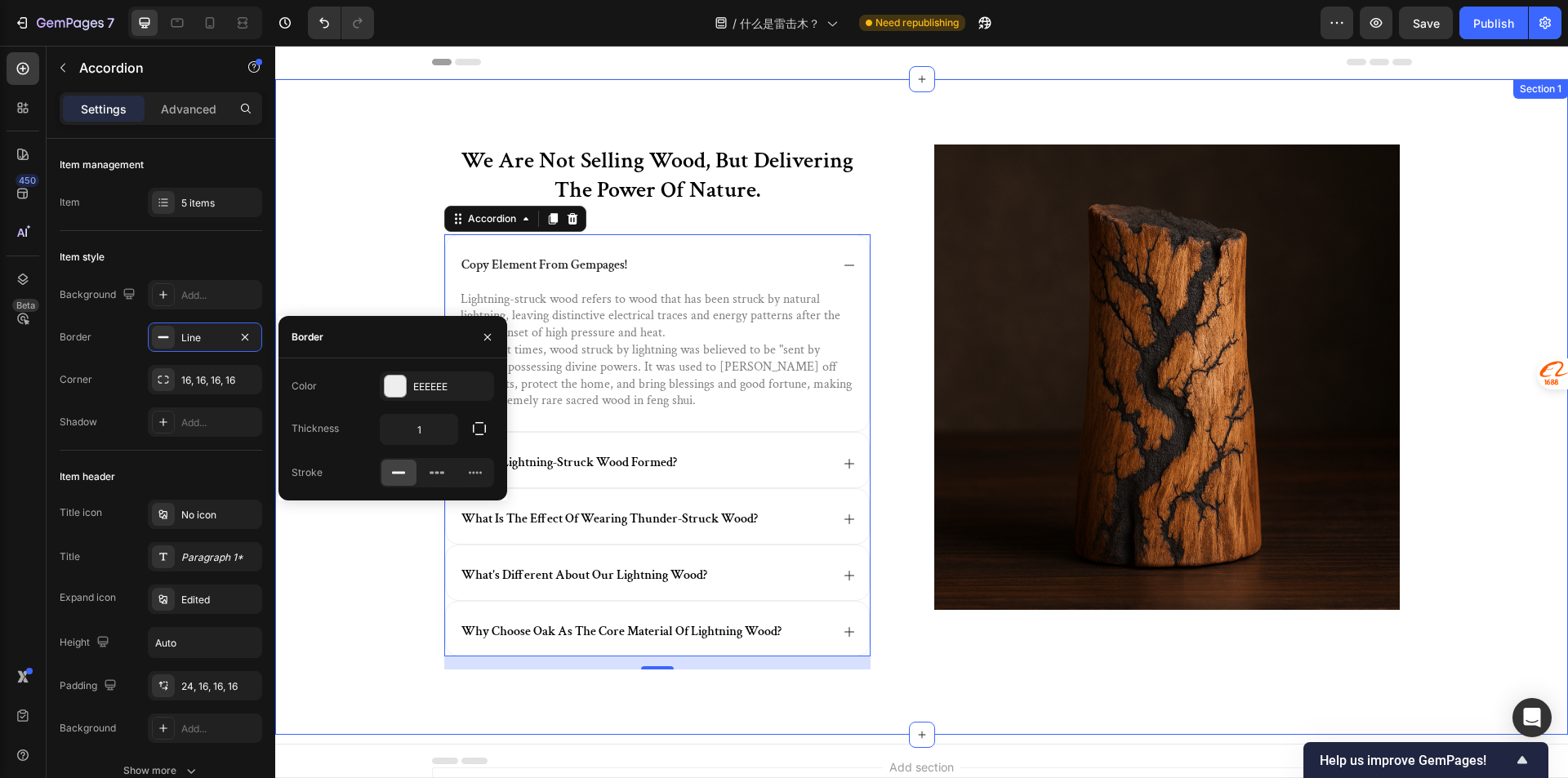
click at [387, 263] on div "we are not selling wood, but delivering the power of nature. Heading copy eleme…" at bounding box center [921, 420] width 1259 height 551
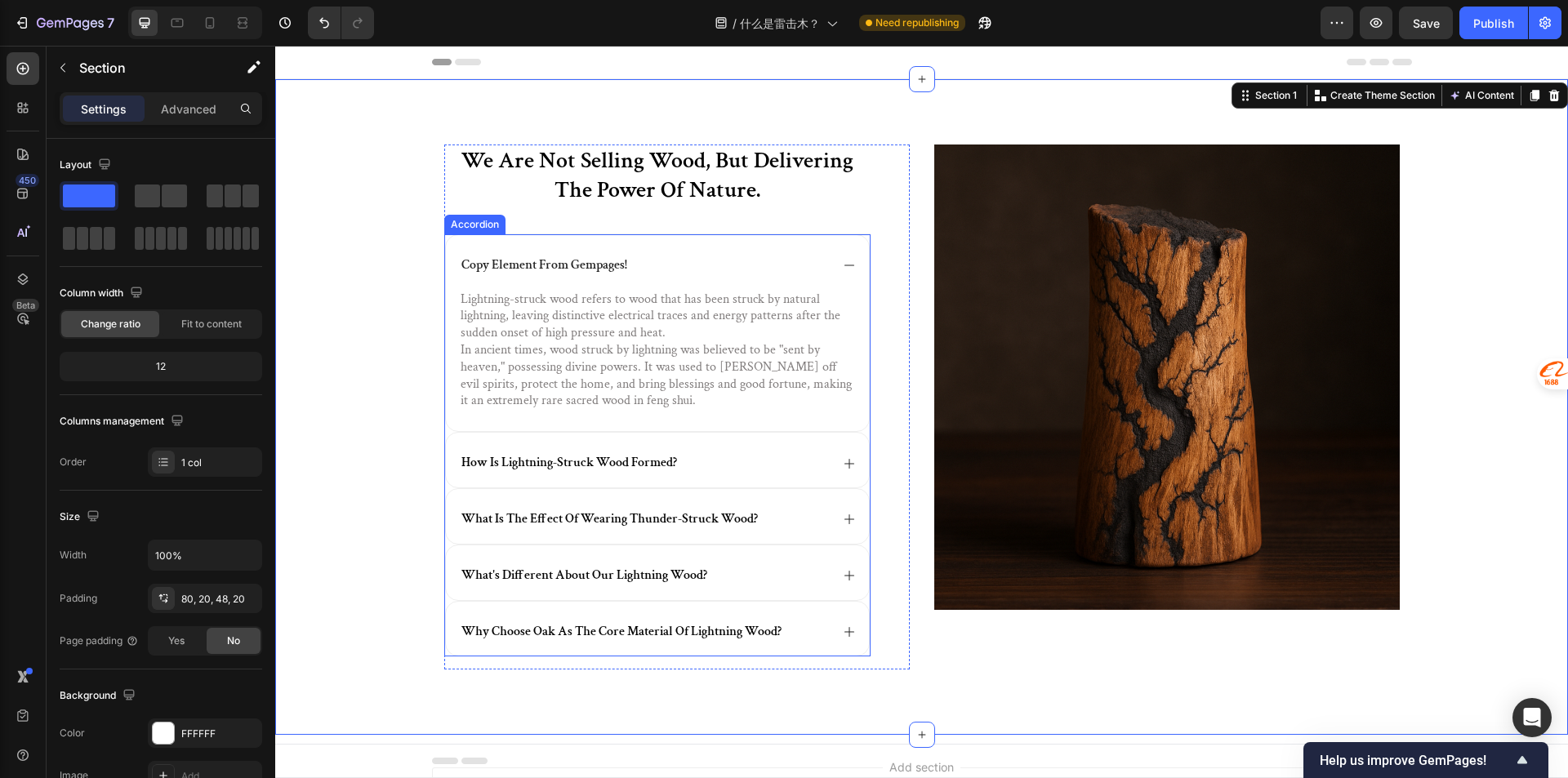
click at [472, 218] on div "Accordion" at bounding box center [475, 224] width 55 height 15
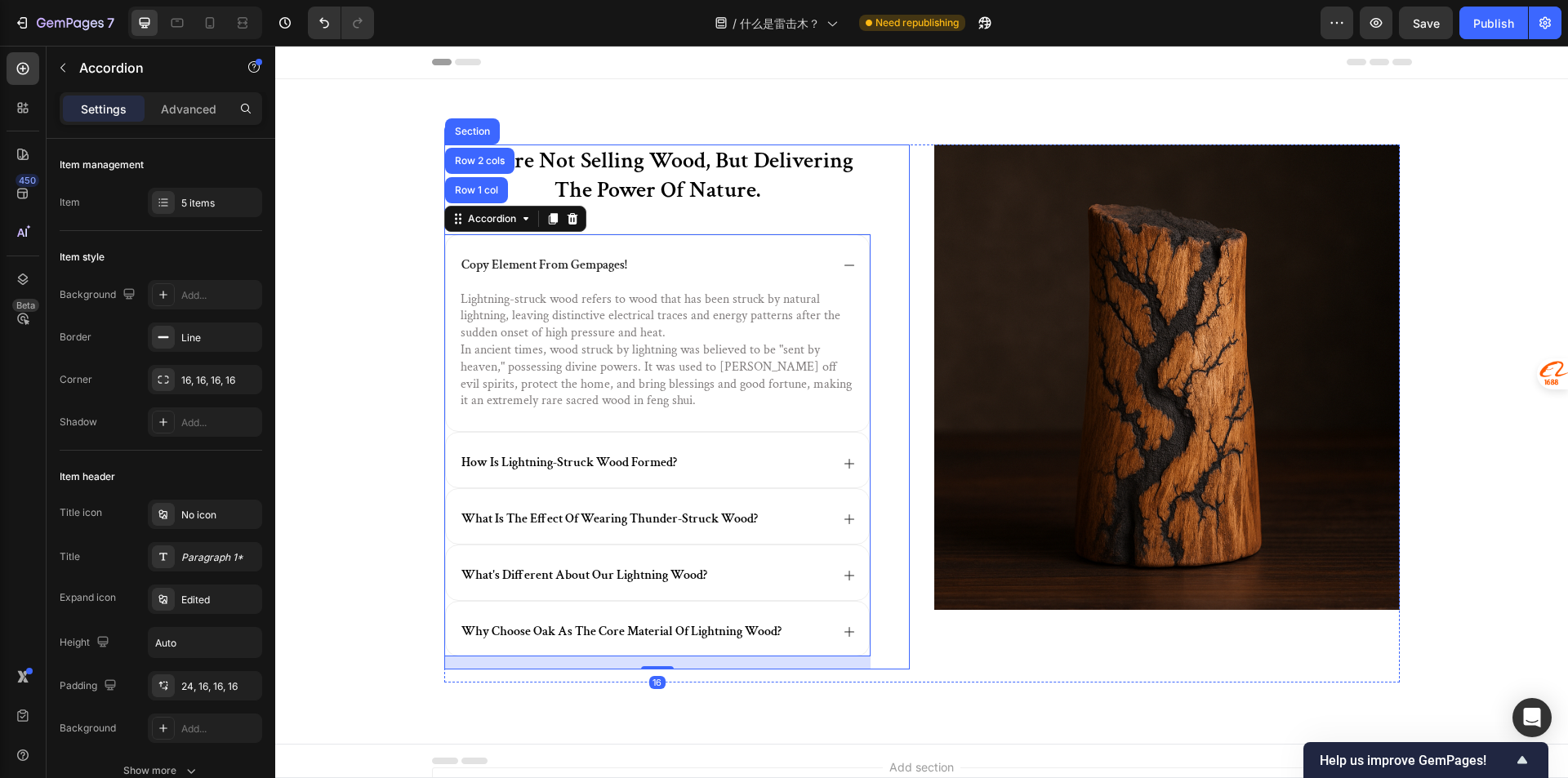
click at [669, 217] on div "we are not selling wood, but delivering the power of nature. Heading copy eleme…" at bounding box center [657, 407] width 426 height 525
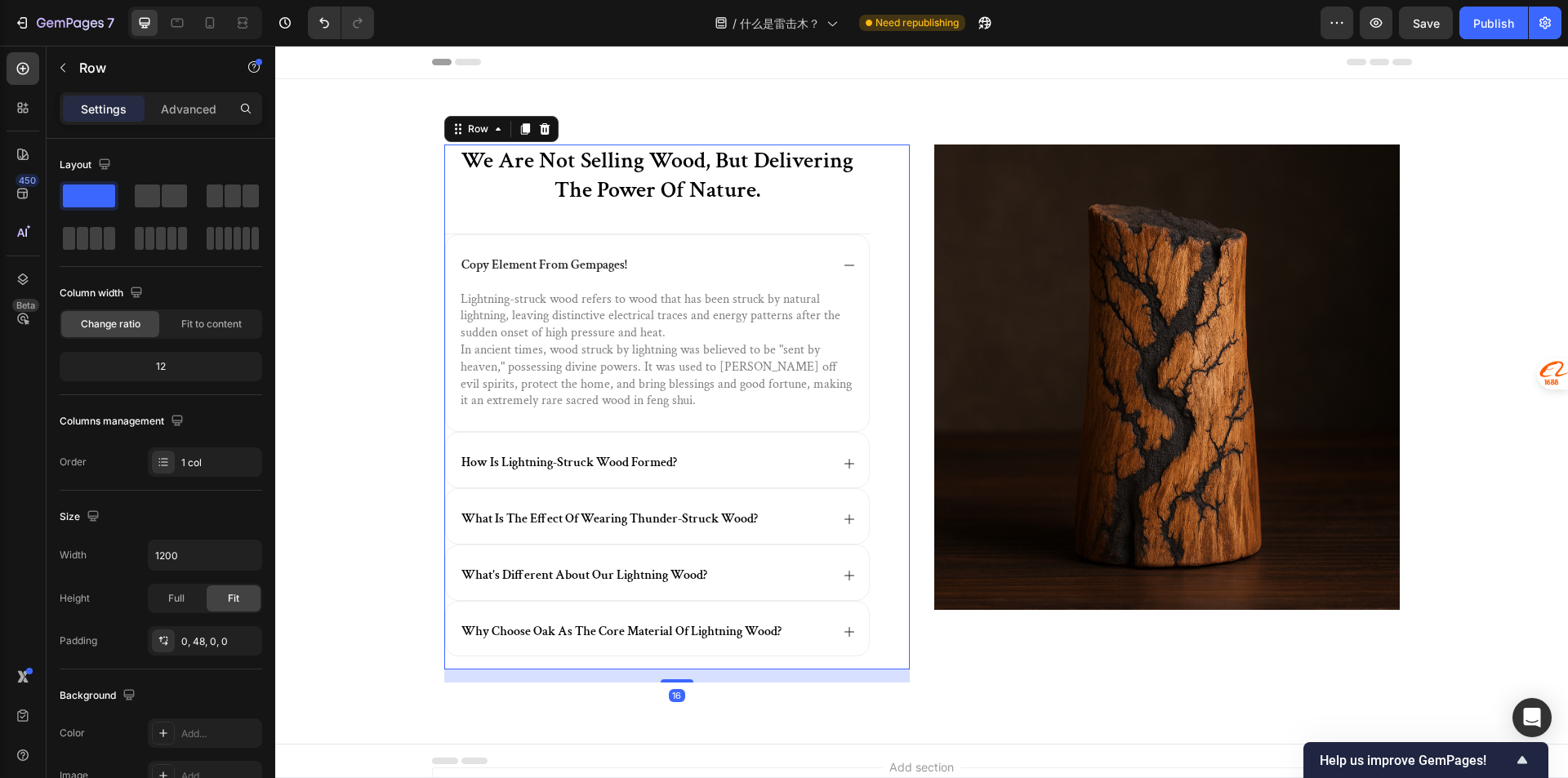
click at [495, 227] on div "we are not selling wood, but delivering the power of nature. Heading copy eleme…" at bounding box center [657, 407] width 426 height 525
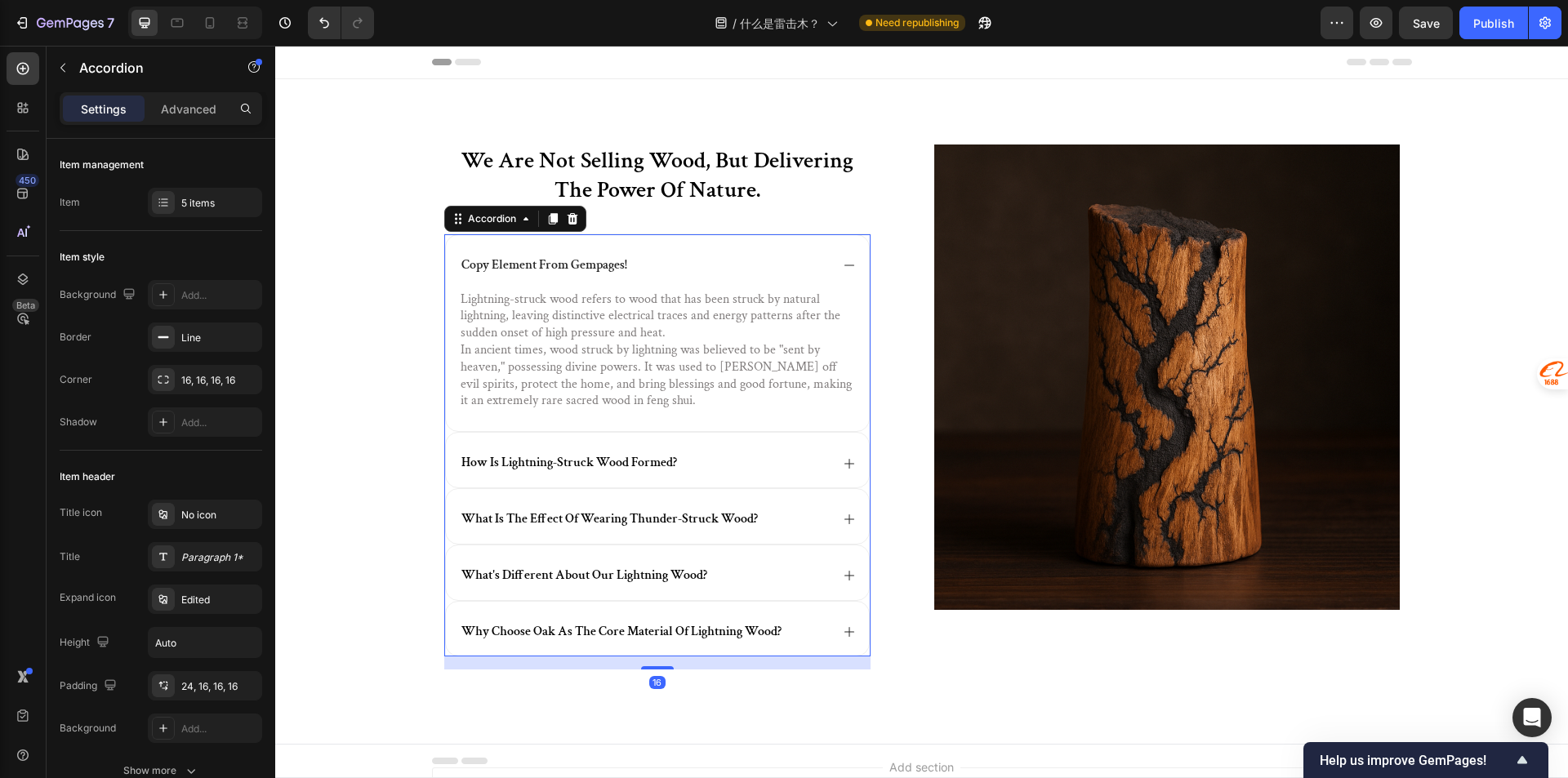
click at [453, 253] on div "copy element from gempages!" at bounding box center [657, 262] width 423 height 55
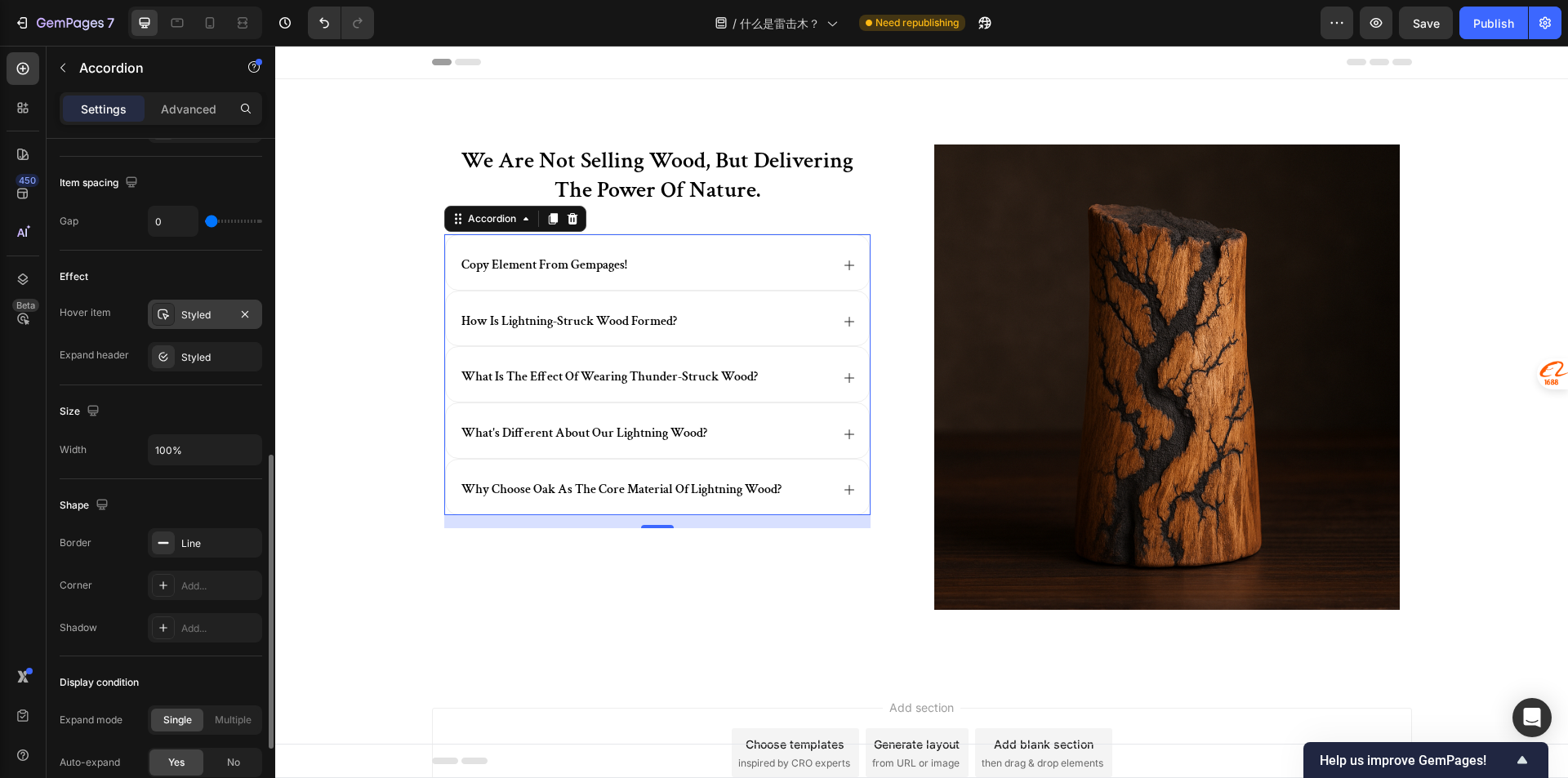
scroll to position [911, 0]
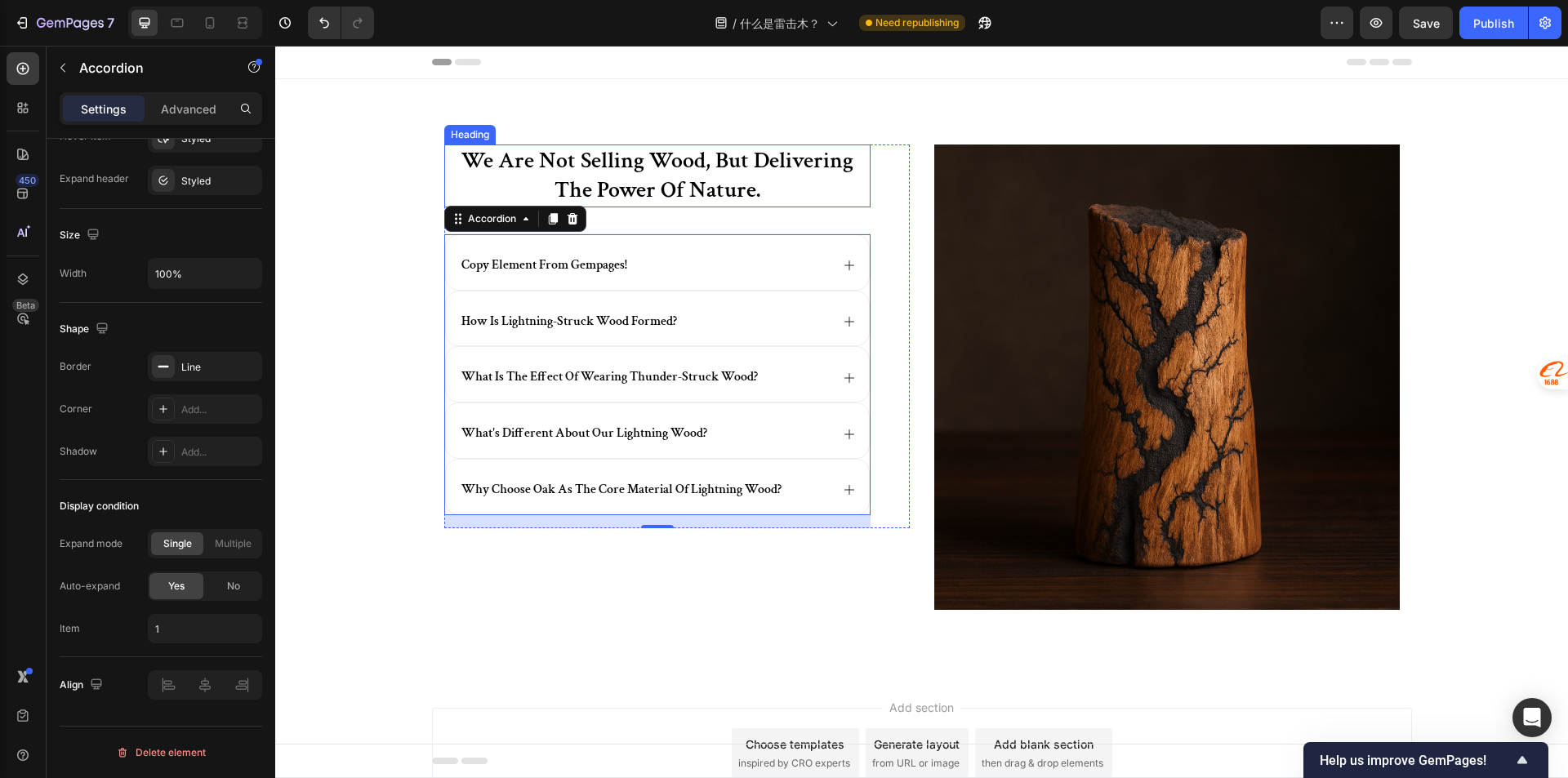
click at [618, 223] on div "we are not selling wood, but delivering the power of nature. Heading copy eleme…" at bounding box center [657, 336] width 426 height 384
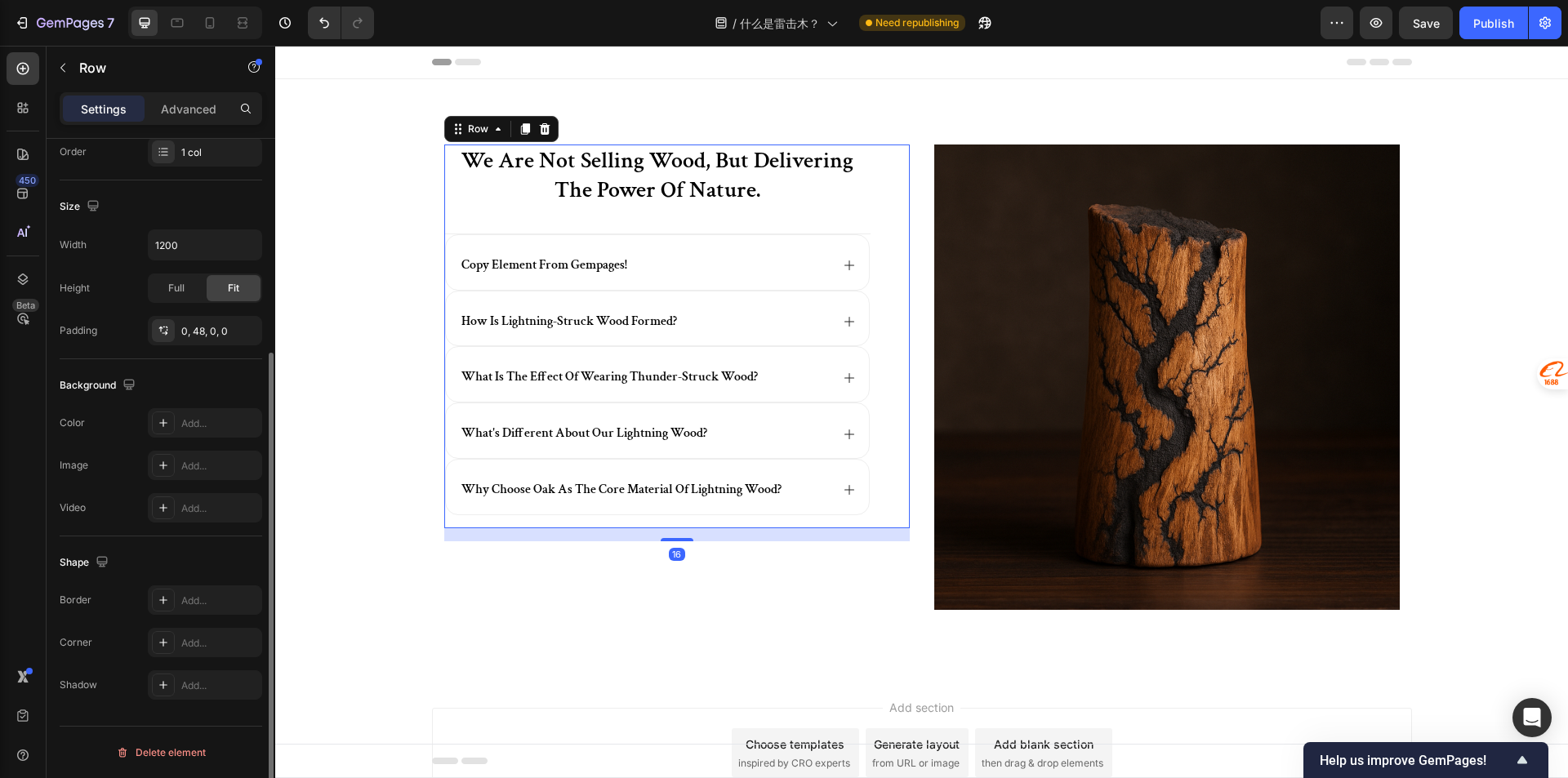
scroll to position [0, 0]
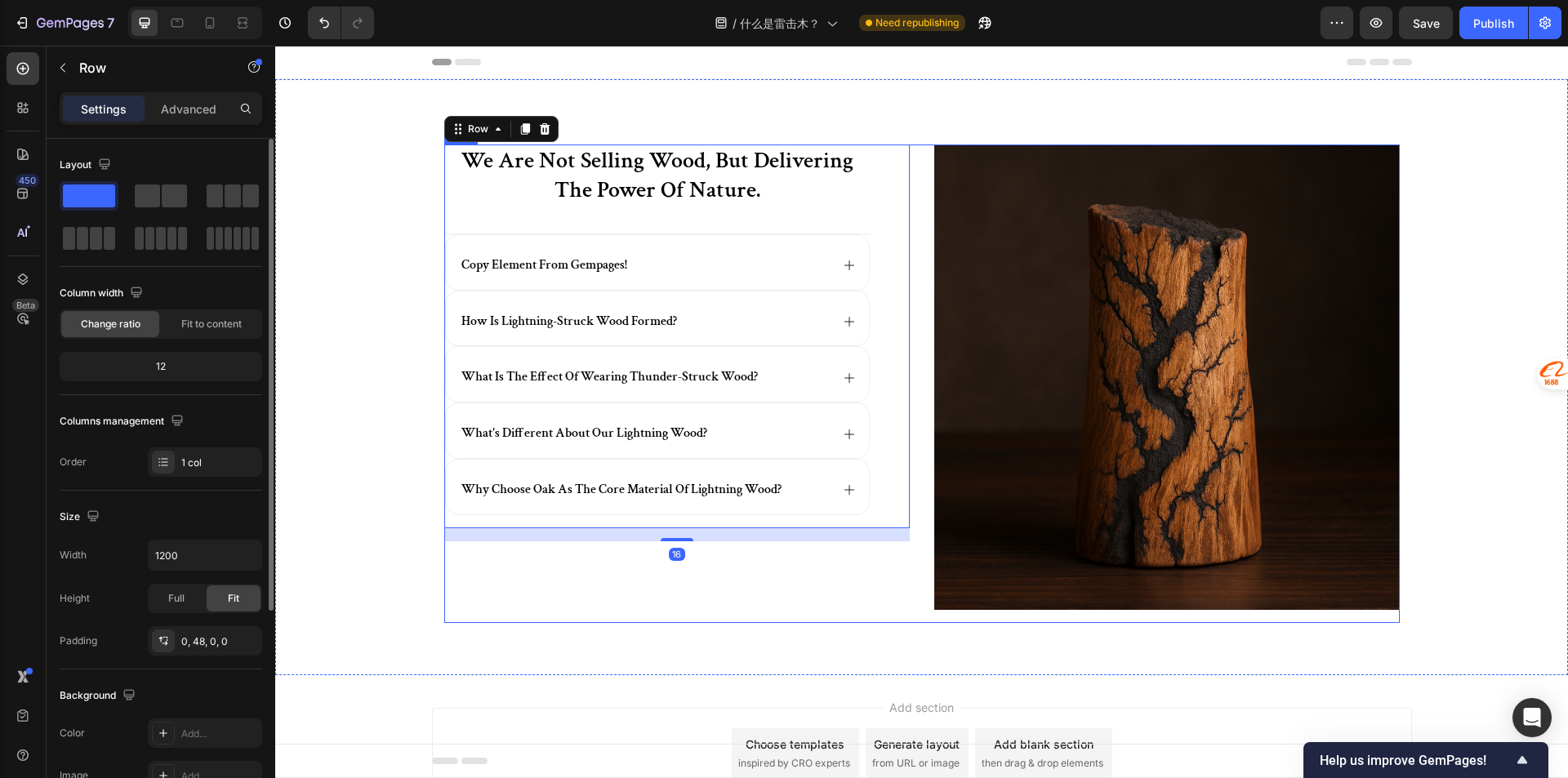
click at [596, 608] on div "we are not selling wood, but delivering the power of nature. Heading copy eleme…" at bounding box center [677, 384] width 466 height 479
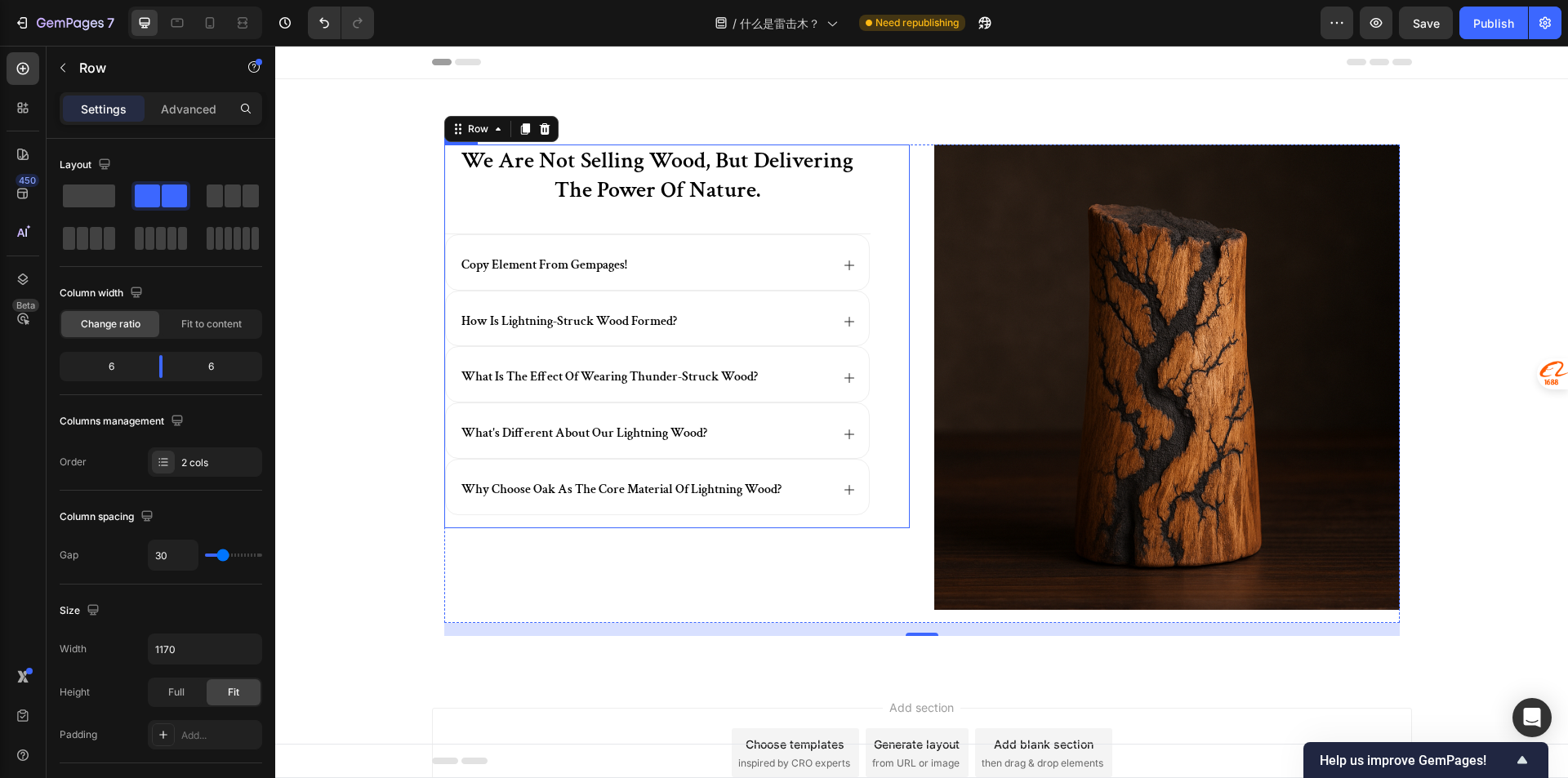
click at [711, 521] on div "we are not selling wood, but delivering the power of nature. Heading copy eleme…" at bounding box center [657, 336] width 426 height 384
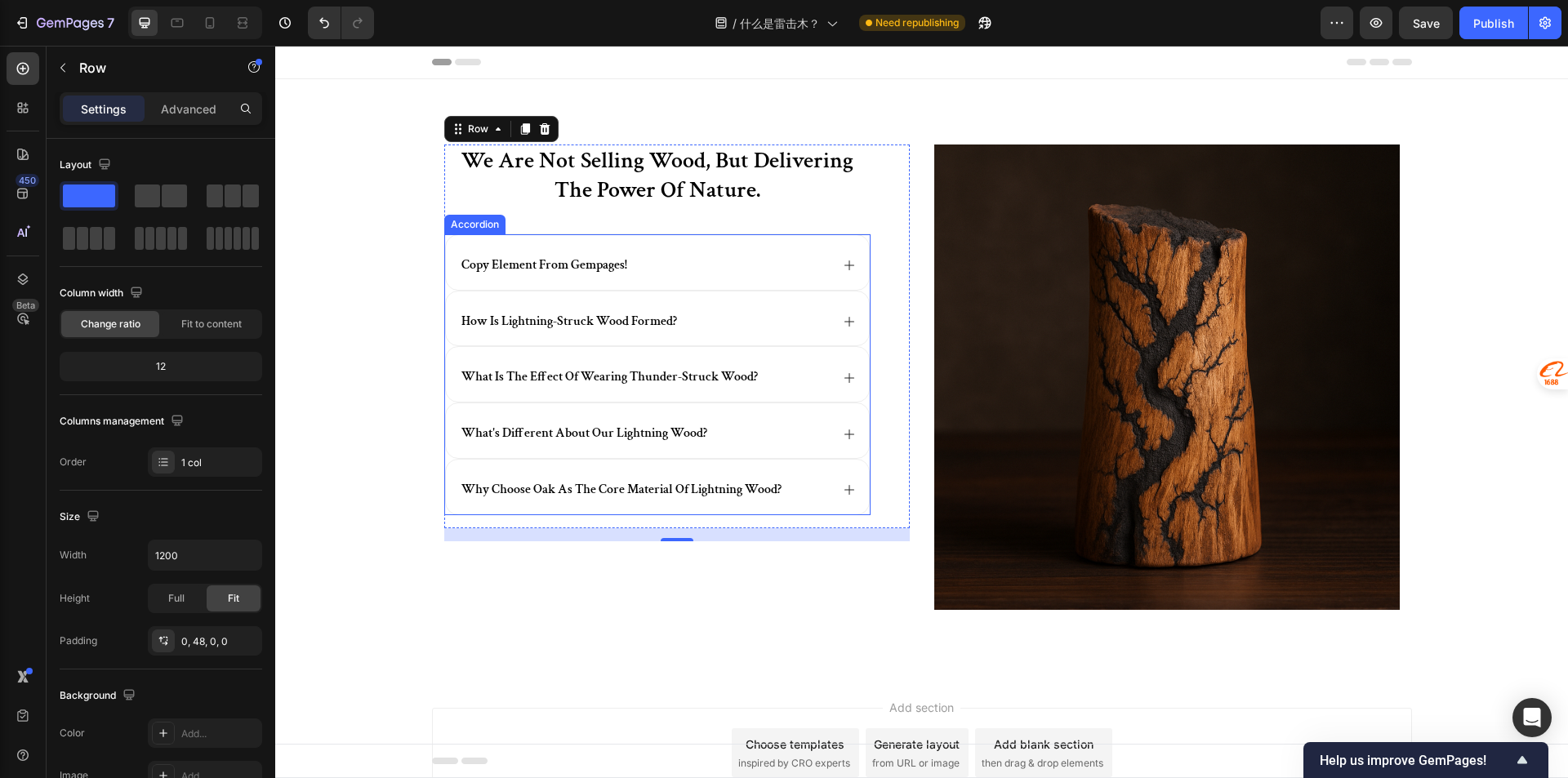
click at [853, 304] on div "how is lightning-struck wood formed?" at bounding box center [657, 318] width 423 height 55
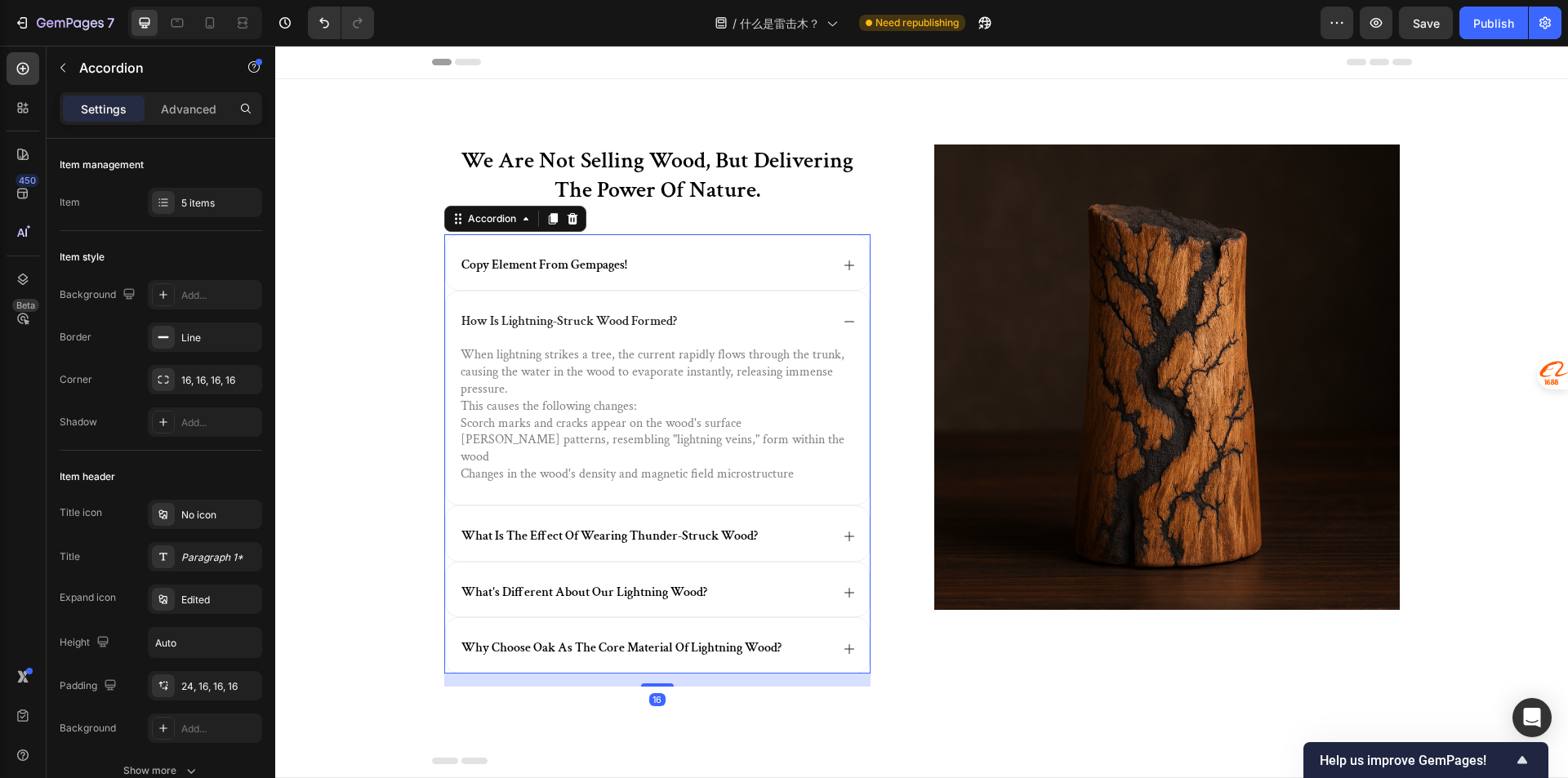
click at [853, 304] on div "how is lightning-struck wood formed?" at bounding box center [657, 318] width 423 height 55
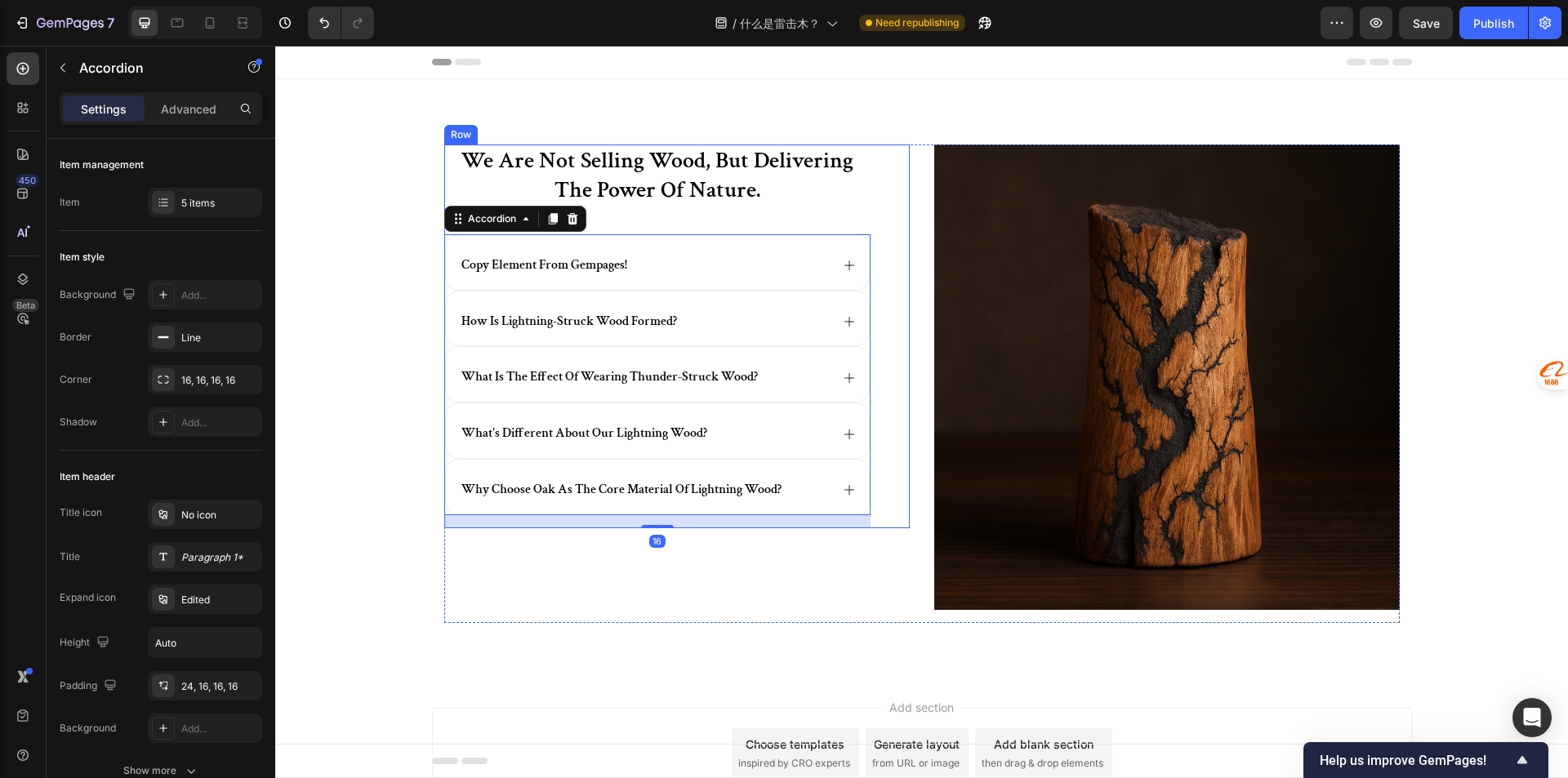
click at [862, 216] on div "we are not selling wood, but delivering the power of nature. Heading copy eleme…" at bounding box center [657, 336] width 426 height 384
click at [854, 246] on div "copy element from gempages!" at bounding box center [657, 262] width 423 height 55
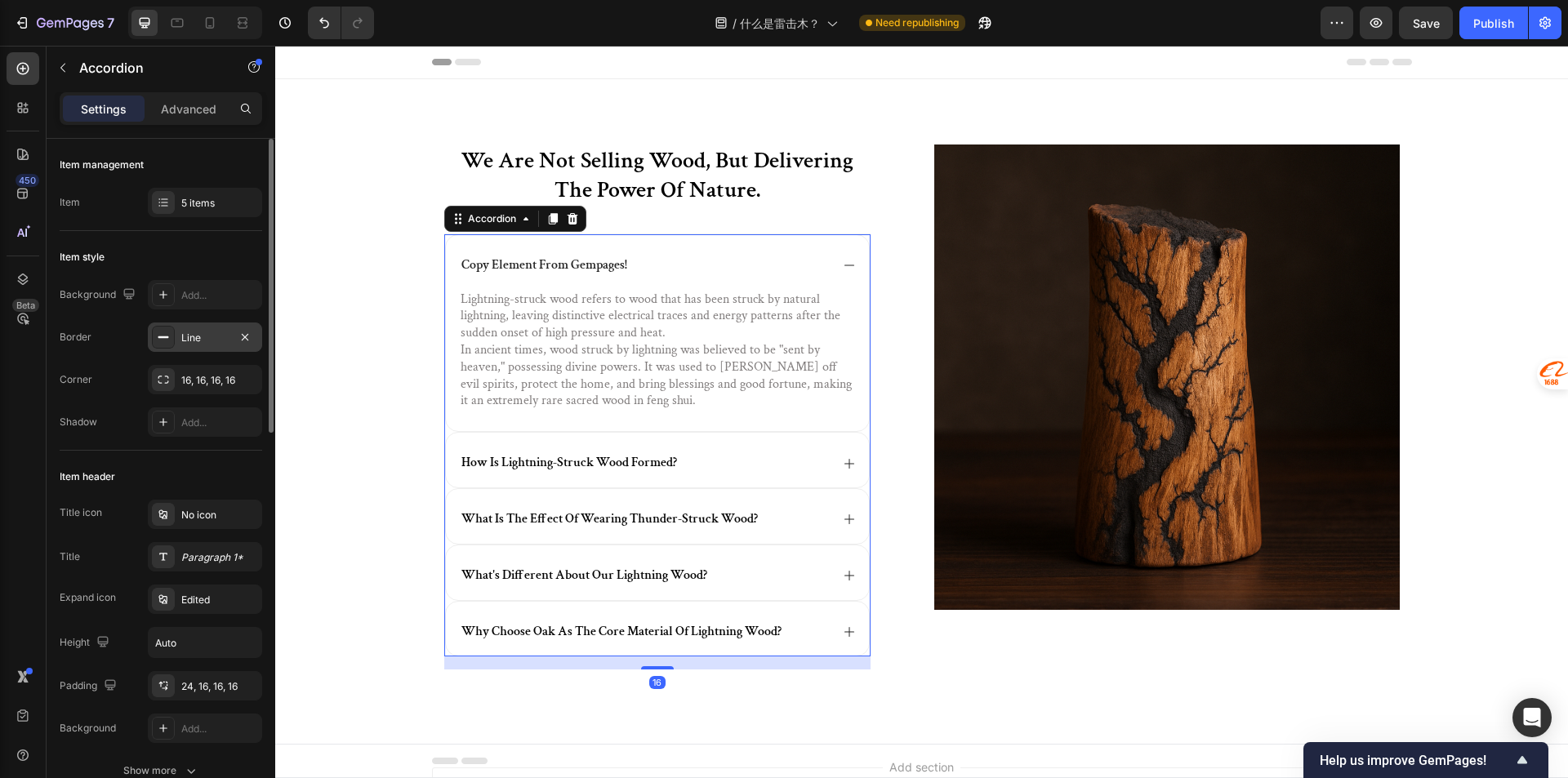
click at [216, 345] on div "Line" at bounding box center [205, 337] width 115 height 29
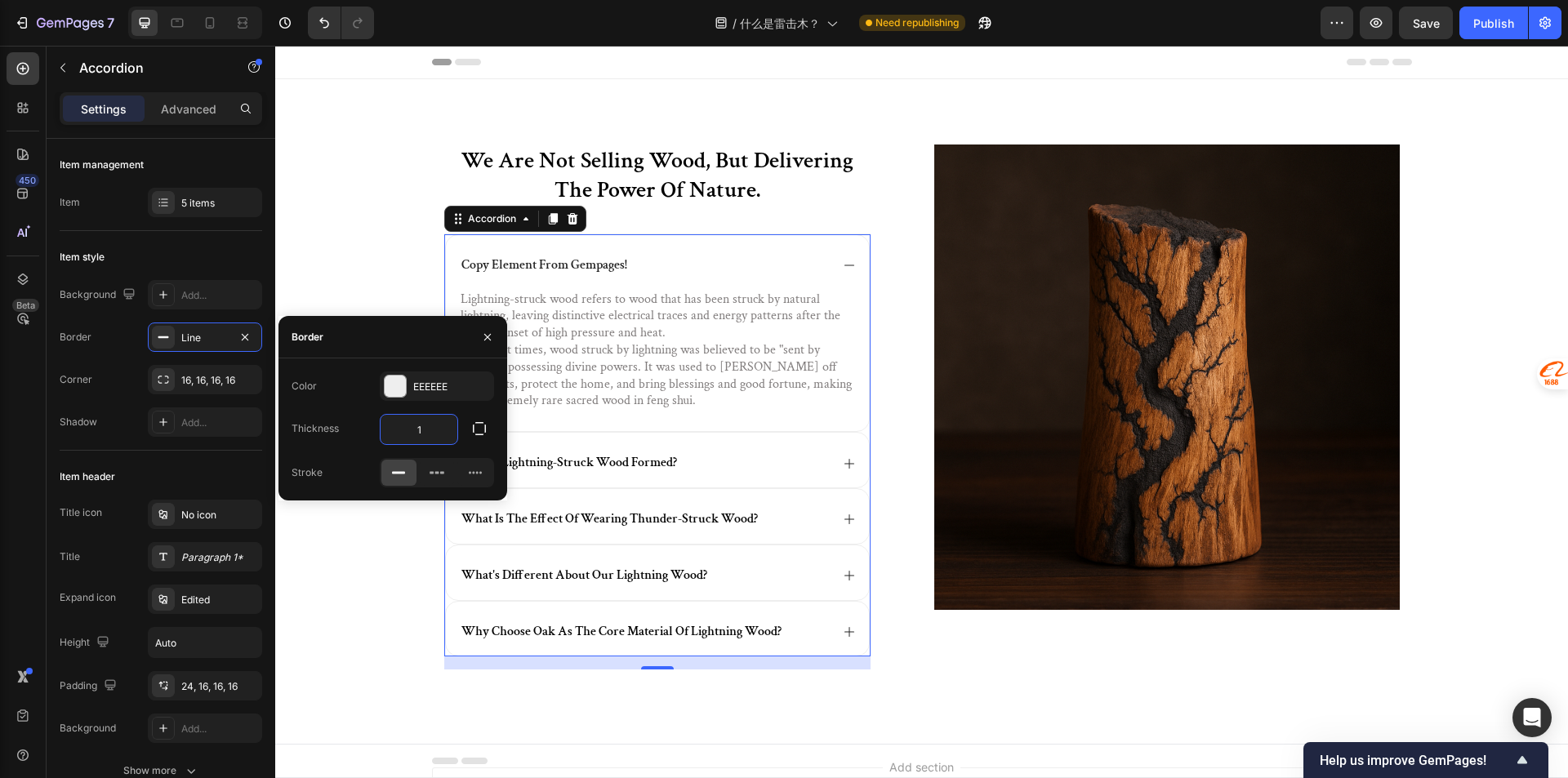
click at [437, 421] on input "1" at bounding box center [419, 429] width 77 height 29
click at [250, 342] on button "button" at bounding box center [245, 337] width 20 height 20
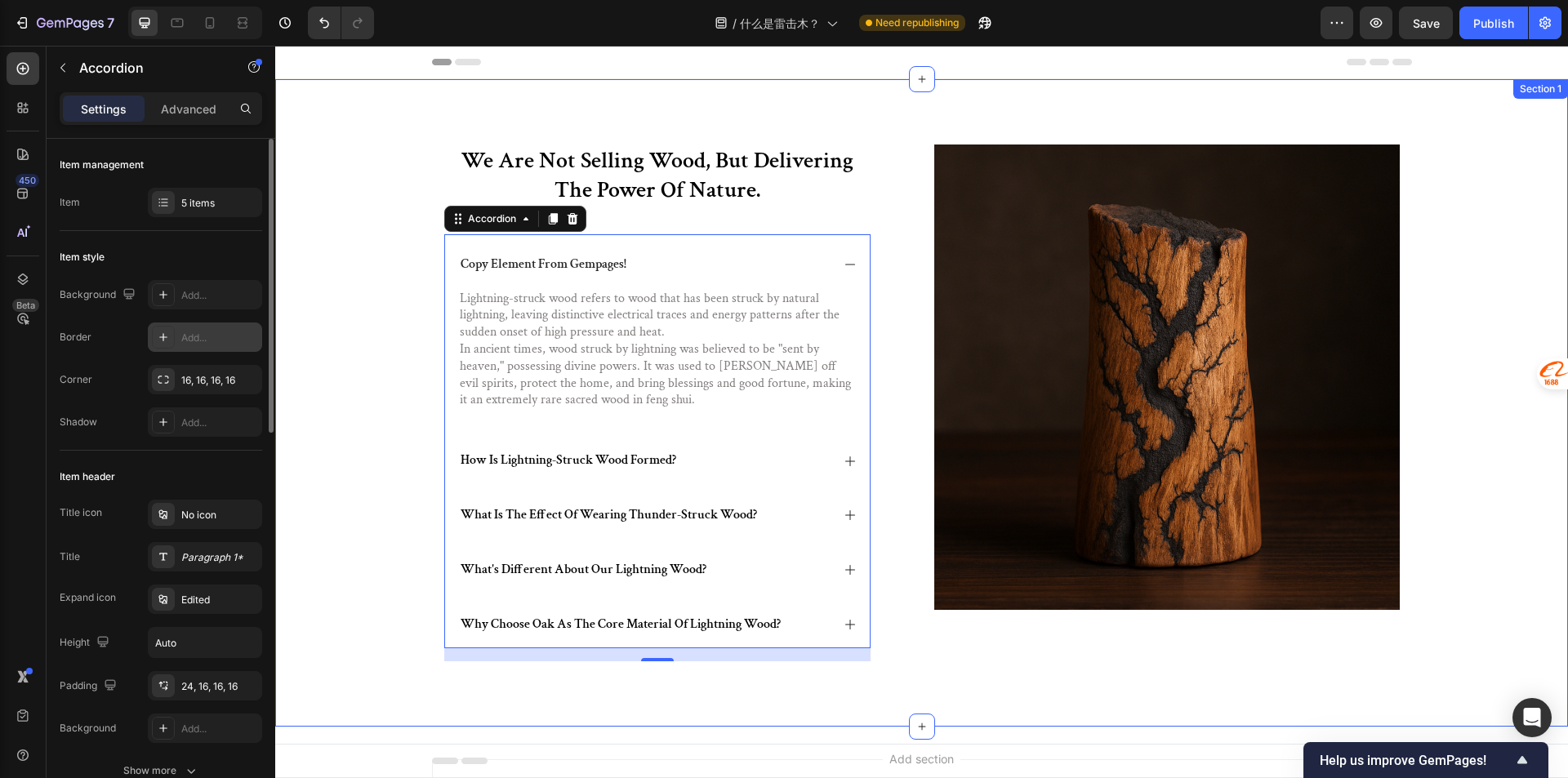
click at [358, 306] on div "we are not selling wood, but delivering the power of nature. Heading copy eleme…" at bounding box center [921, 416] width 1259 height 542
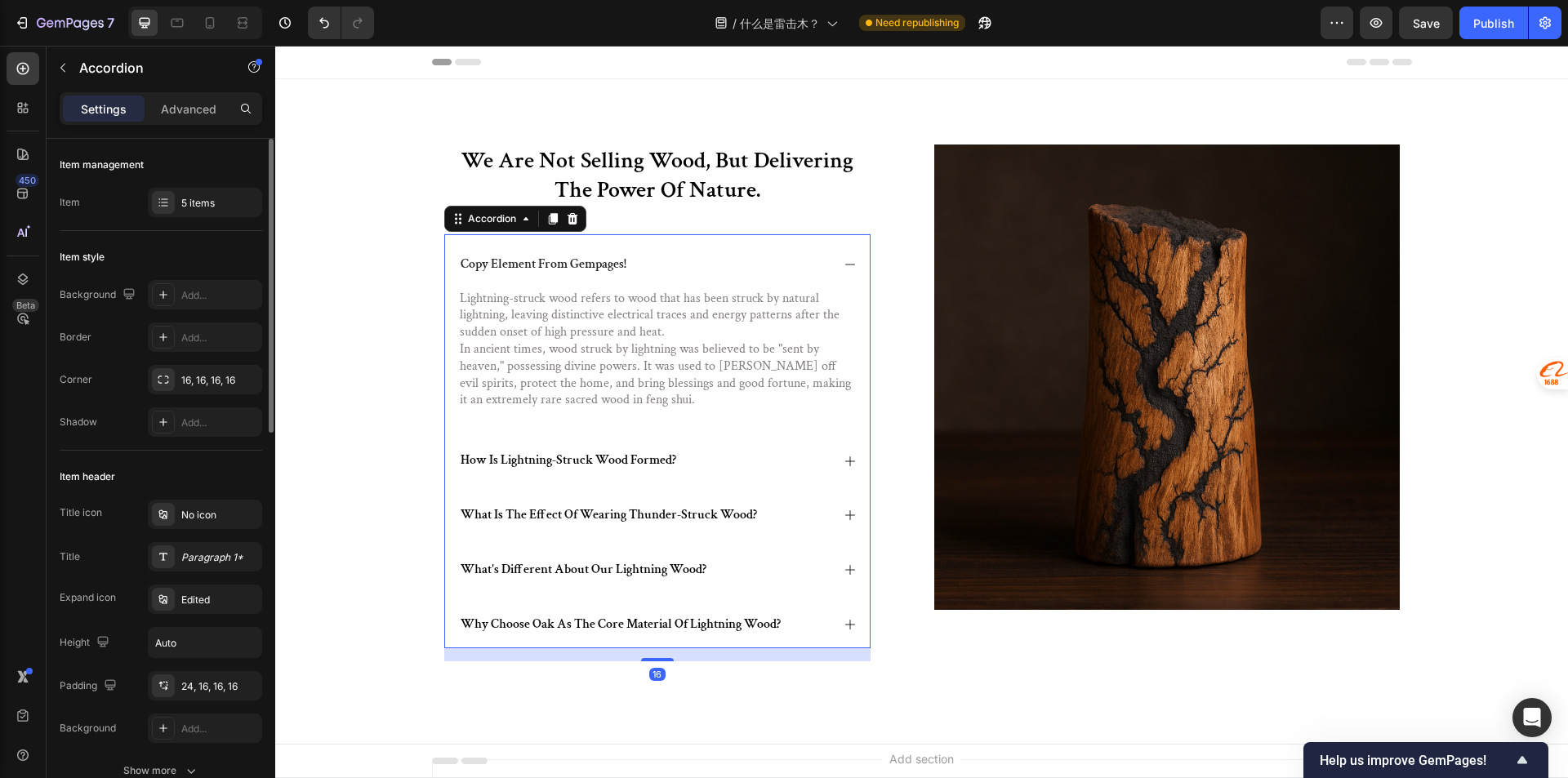
click at [549, 244] on div "copy element from gempages!" at bounding box center [657, 261] width 425 height 55
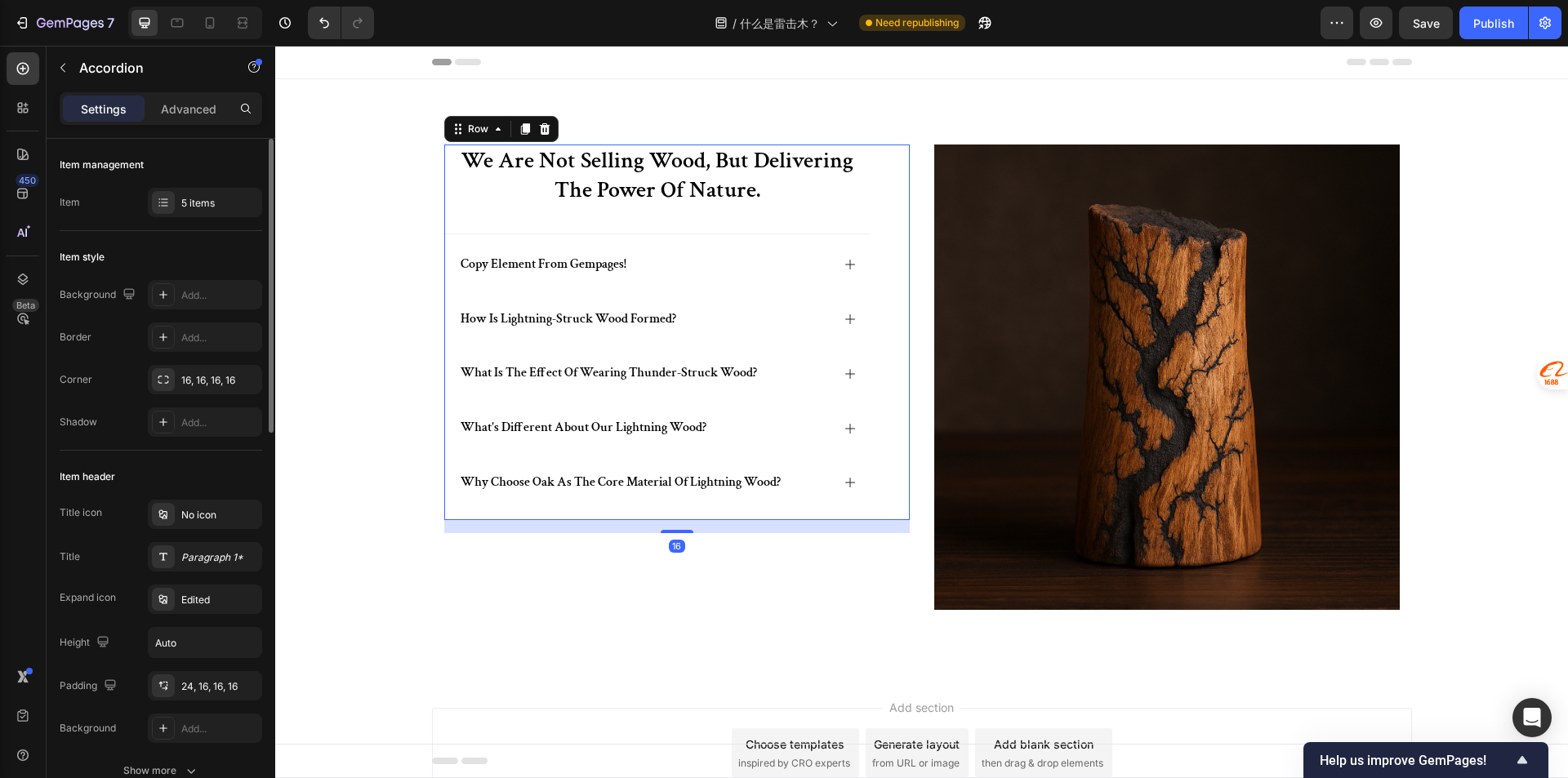
click at [614, 229] on div "we are not selling wood, but delivering the power of nature. Heading copy eleme…" at bounding box center [657, 332] width 426 height 376
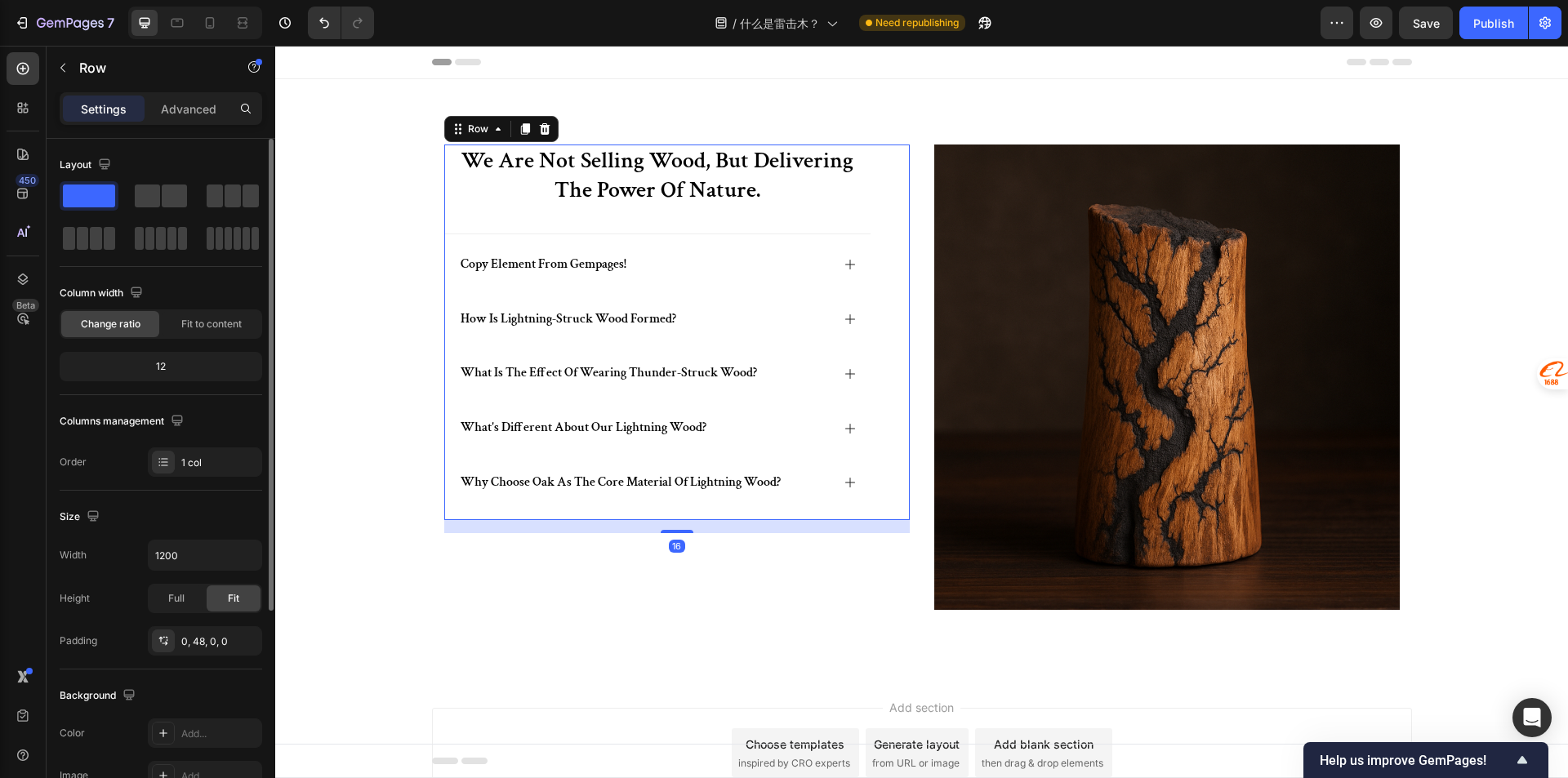
click at [613, 223] on div "we are not selling wood, but delivering the power of nature. Heading copy eleme…" at bounding box center [657, 332] width 426 height 376
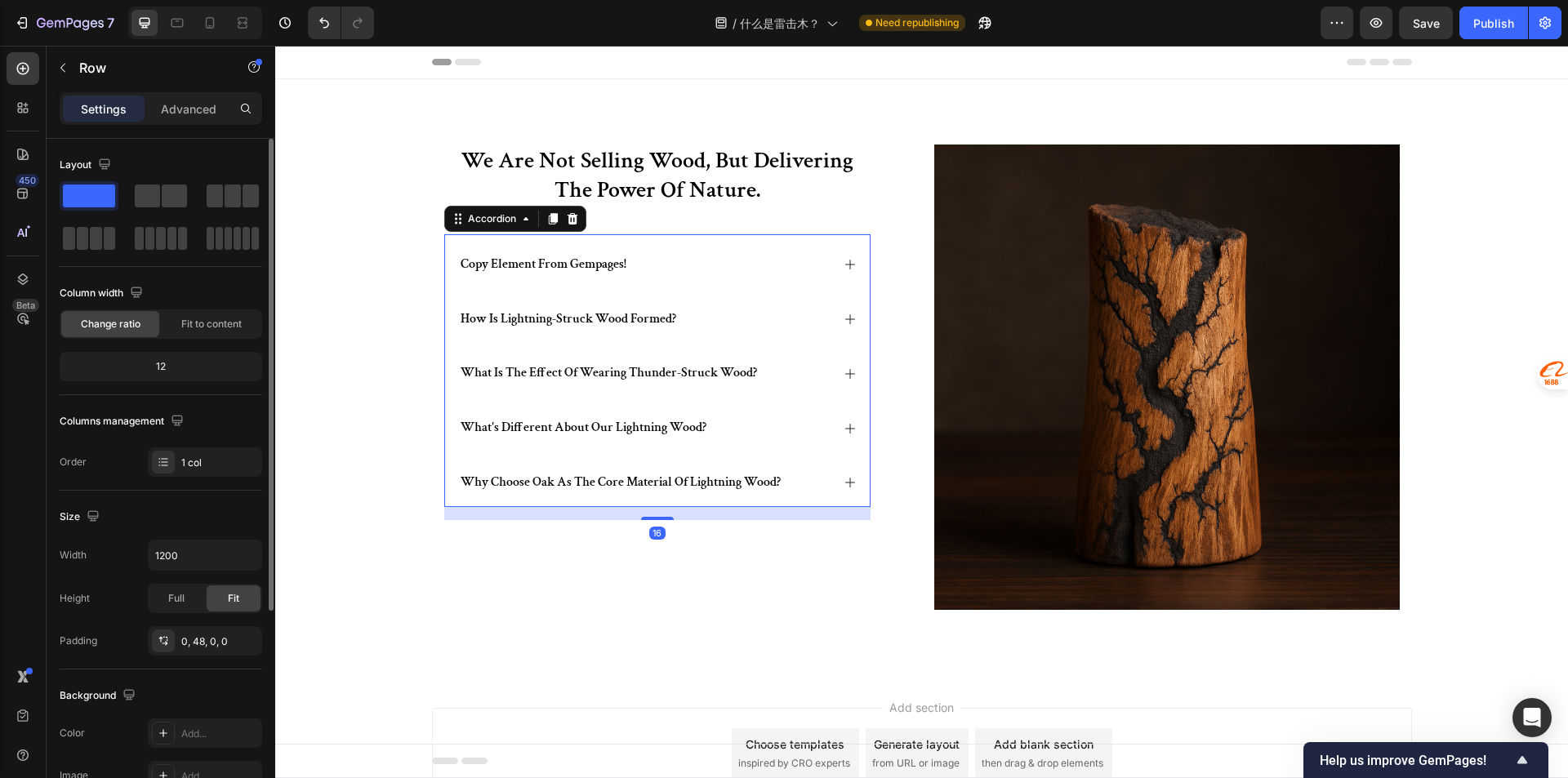
click at [606, 238] on div "copy element from gempages!" at bounding box center [657, 261] width 425 height 55
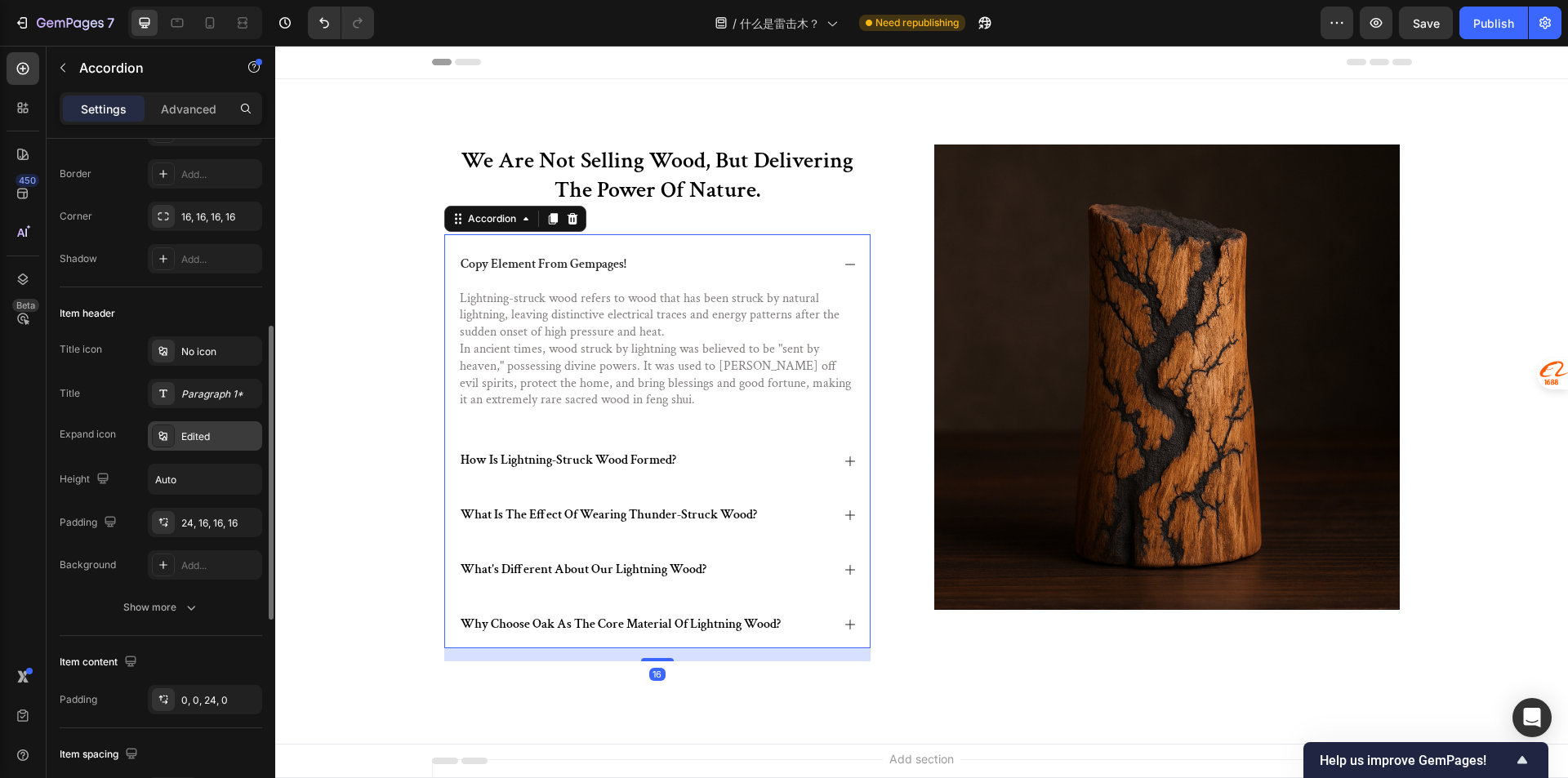
scroll to position [245, 0]
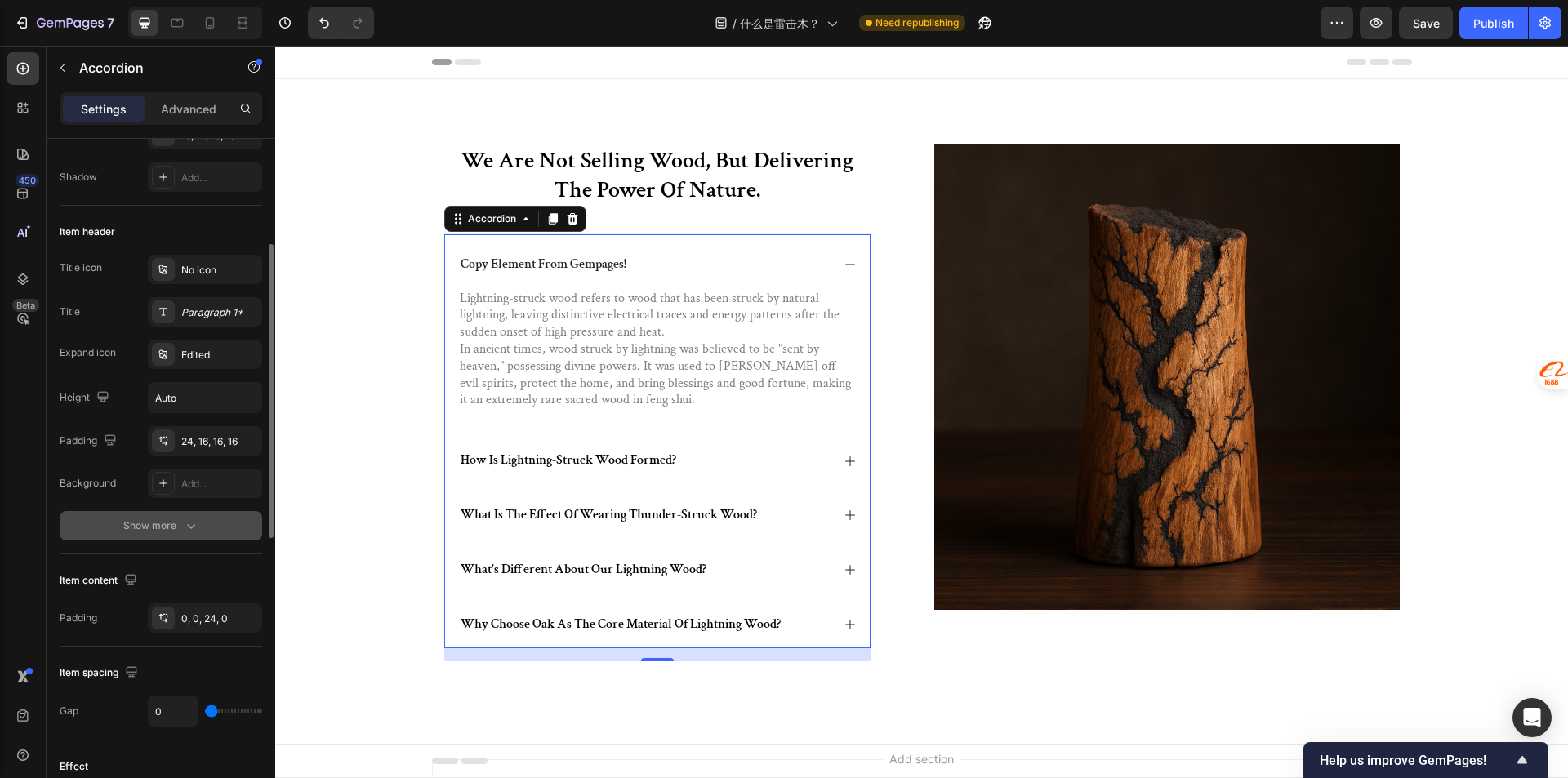
click at [208, 522] on button "Show more" at bounding box center [160, 526] width 202 height 29
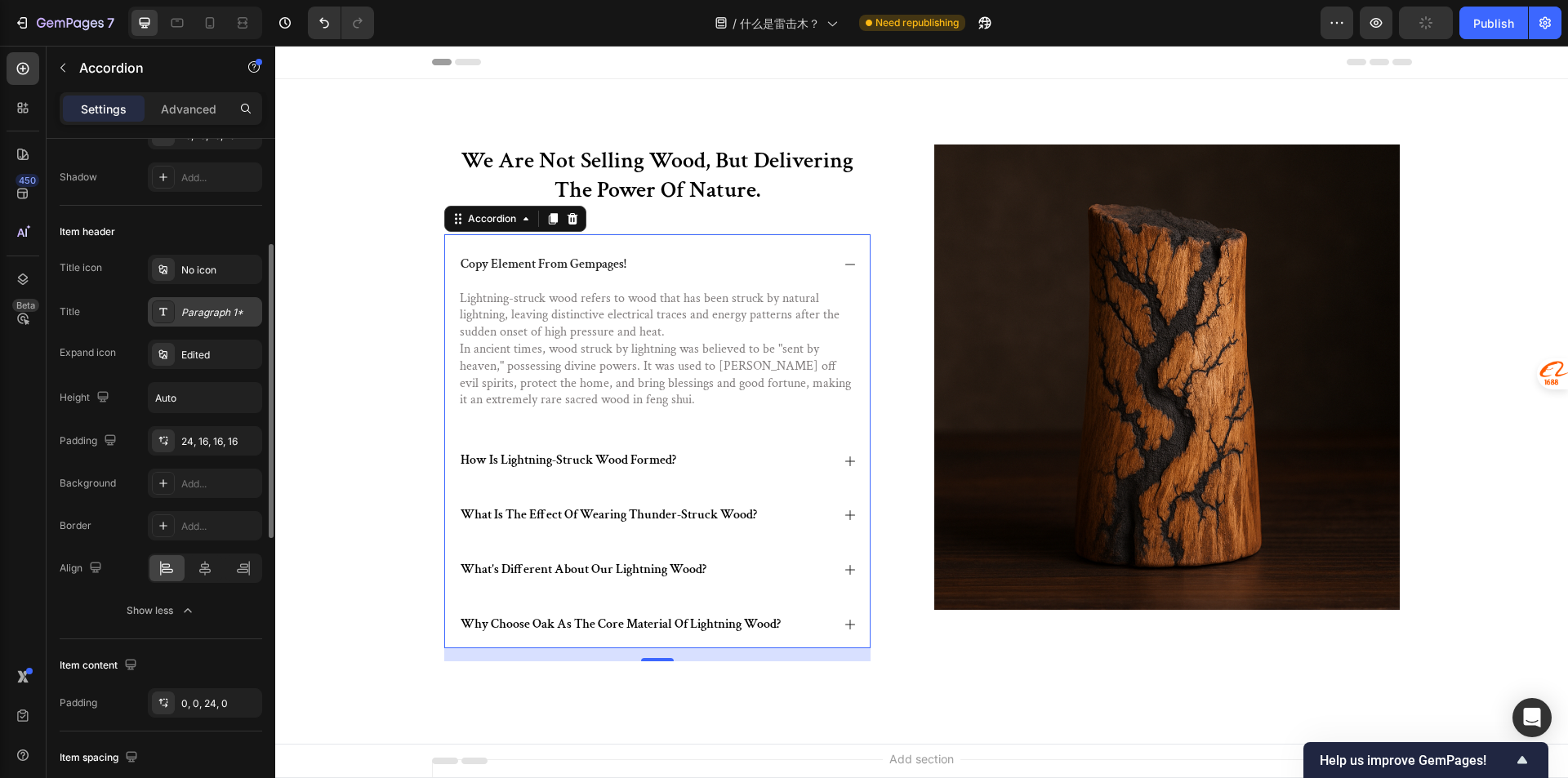
click at [227, 308] on div "Paragraph 1*" at bounding box center [219, 313] width 77 height 15
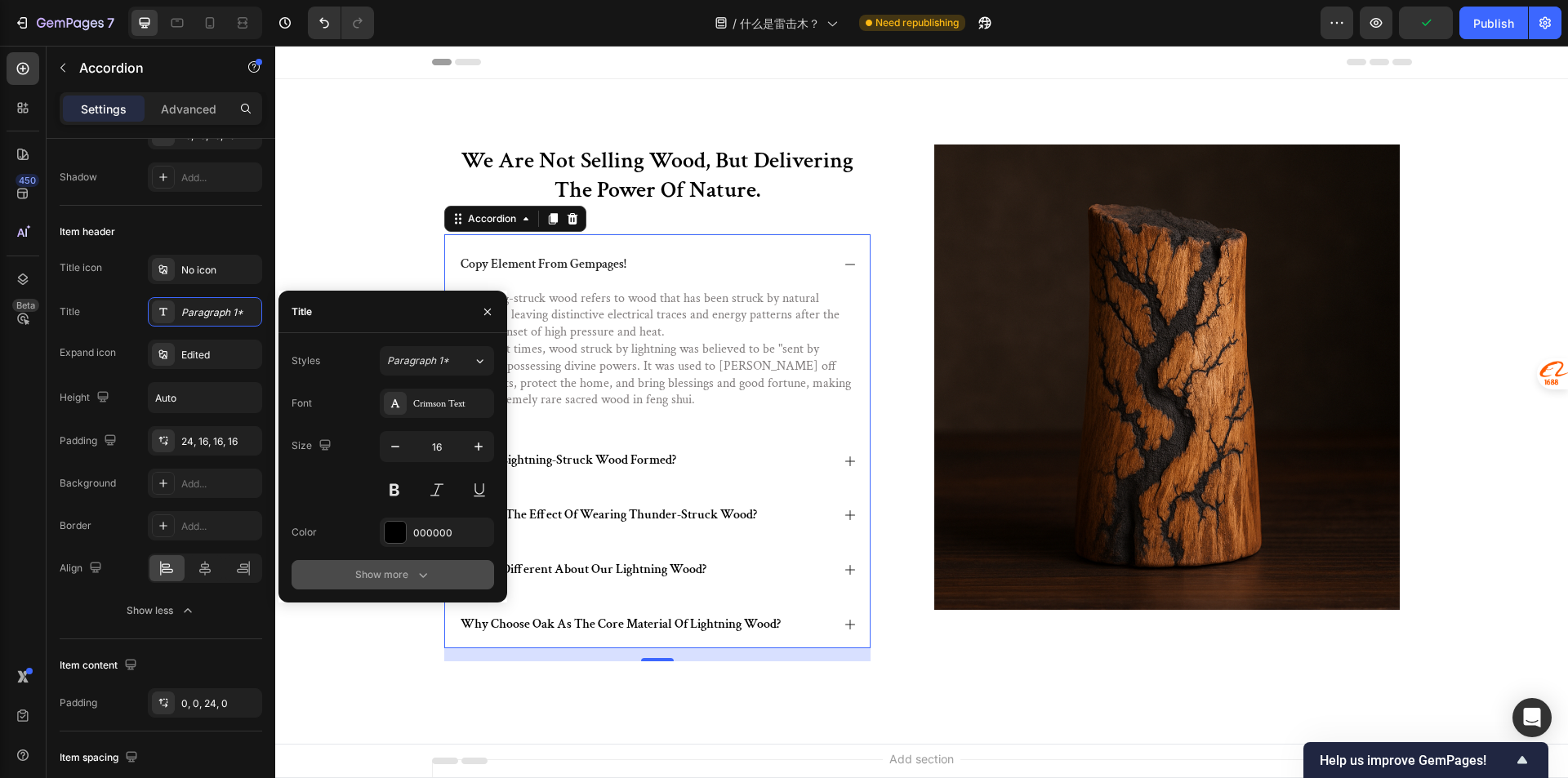
click at [424, 566] on icon "button" at bounding box center [423, 574] width 16 height 16
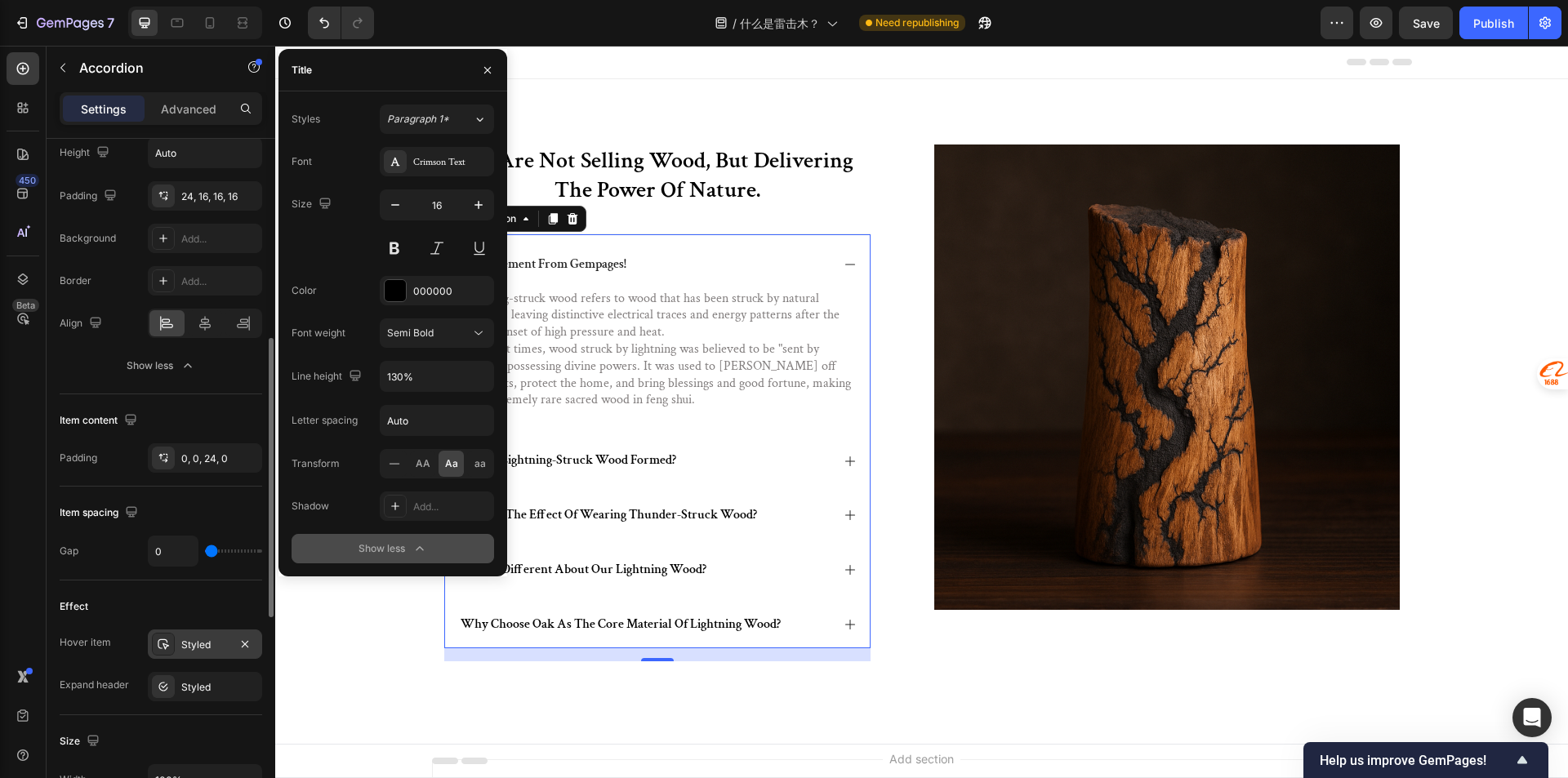
scroll to position [571, 0]
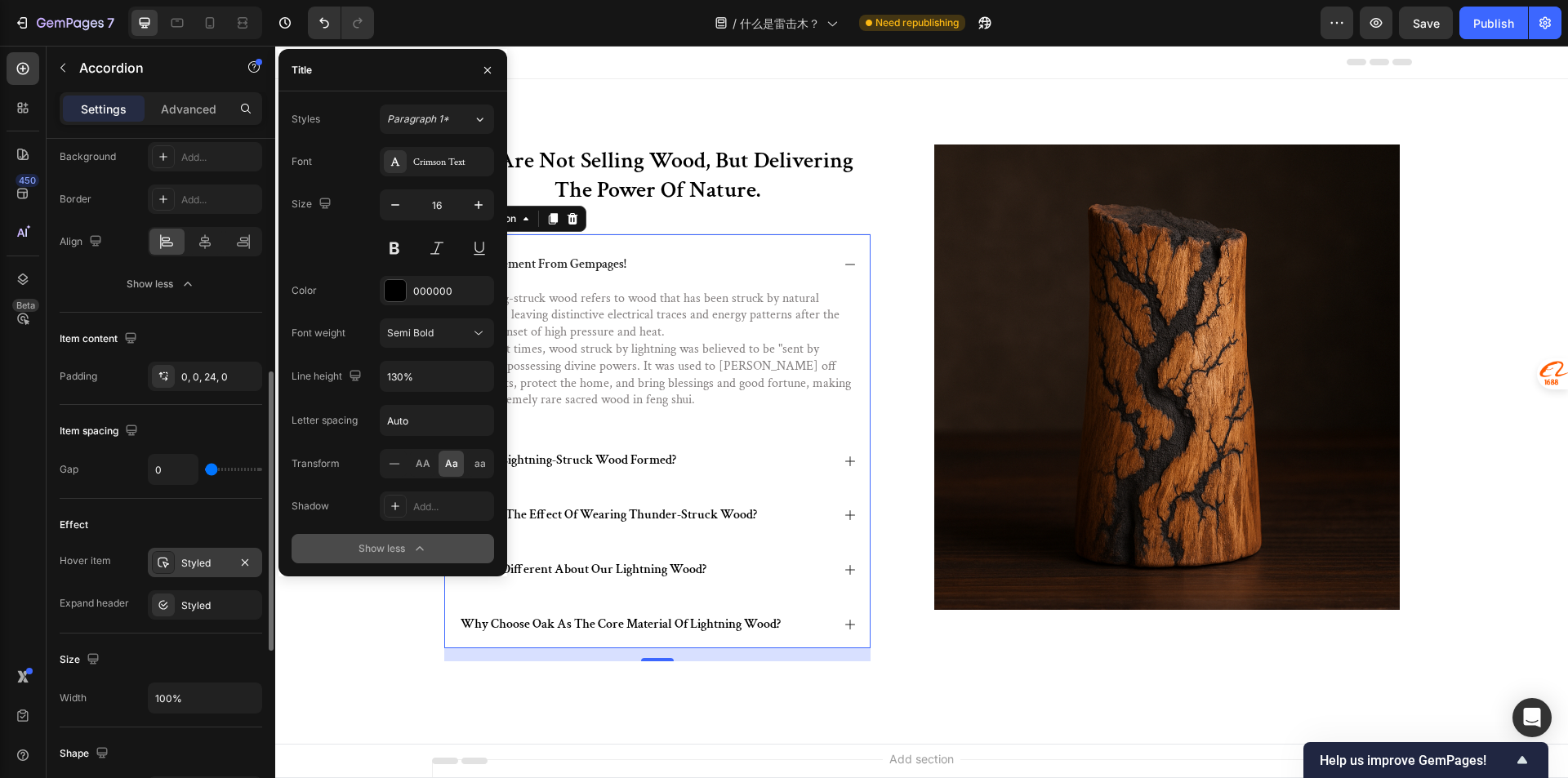
click at [203, 573] on div "Styled" at bounding box center [205, 562] width 115 height 29
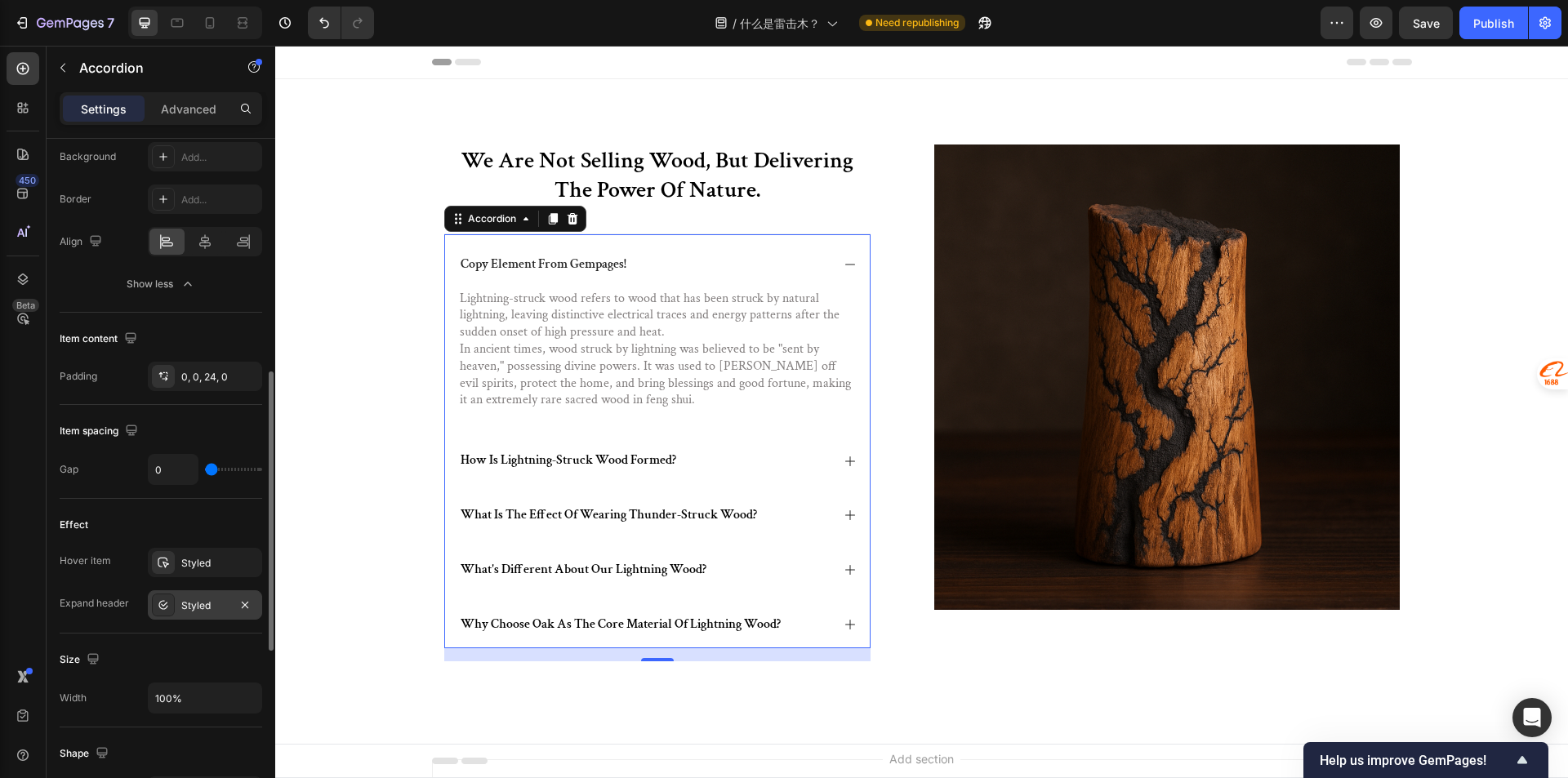
click at [211, 614] on div "Styled" at bounding box center [205, 605] width 115 height 29
click at [214, 563] on div "Styled" at bounding box center [205, 563] width 47 height 15
click at [215, 610] on div "Styled" at bounding box center [205, 605] width 47 height 15
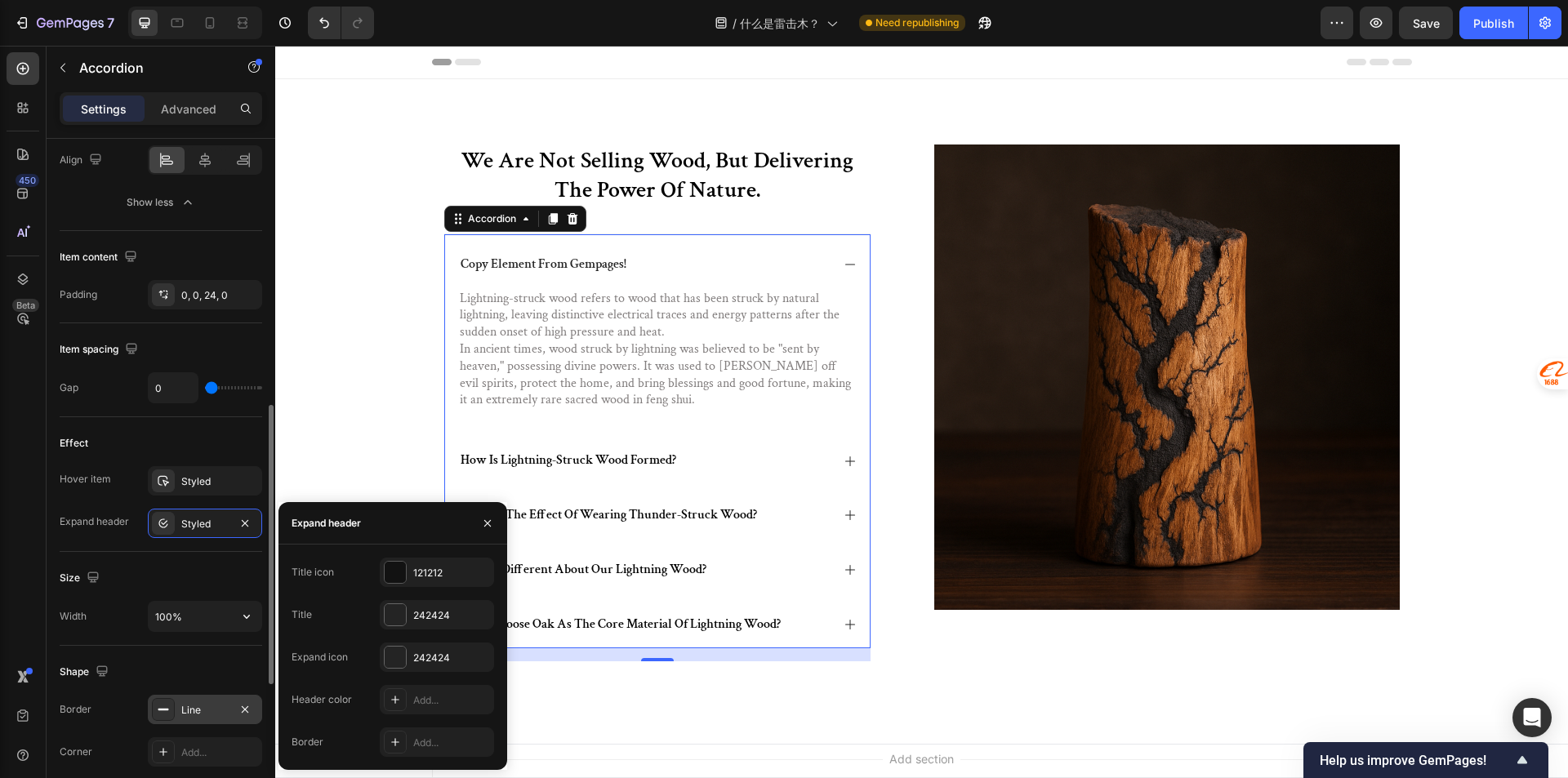
scroll to position [735, 0]
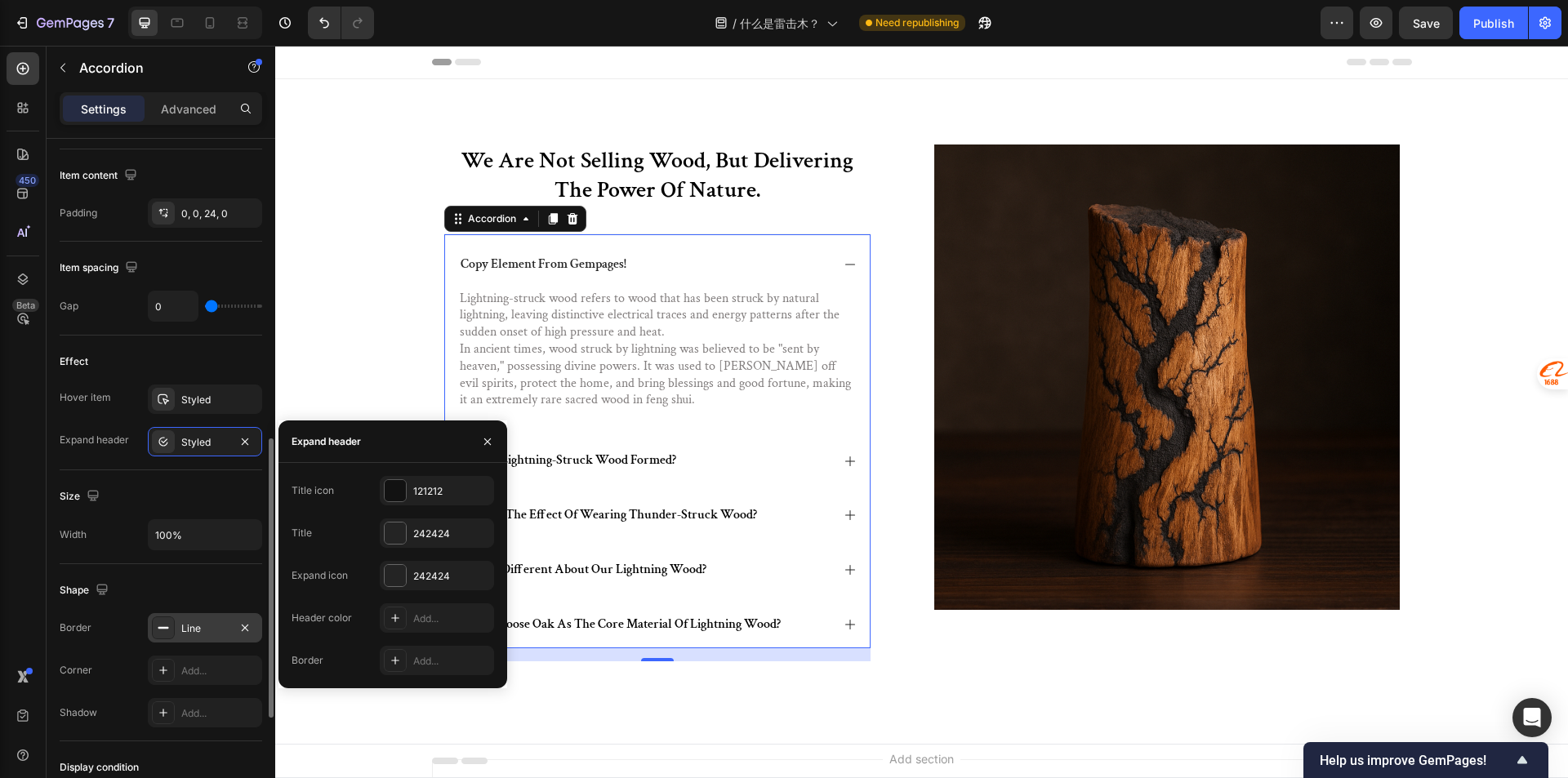
click at [215, 625] on div "Line" at bounding box center [205, 628] width 47 height 15
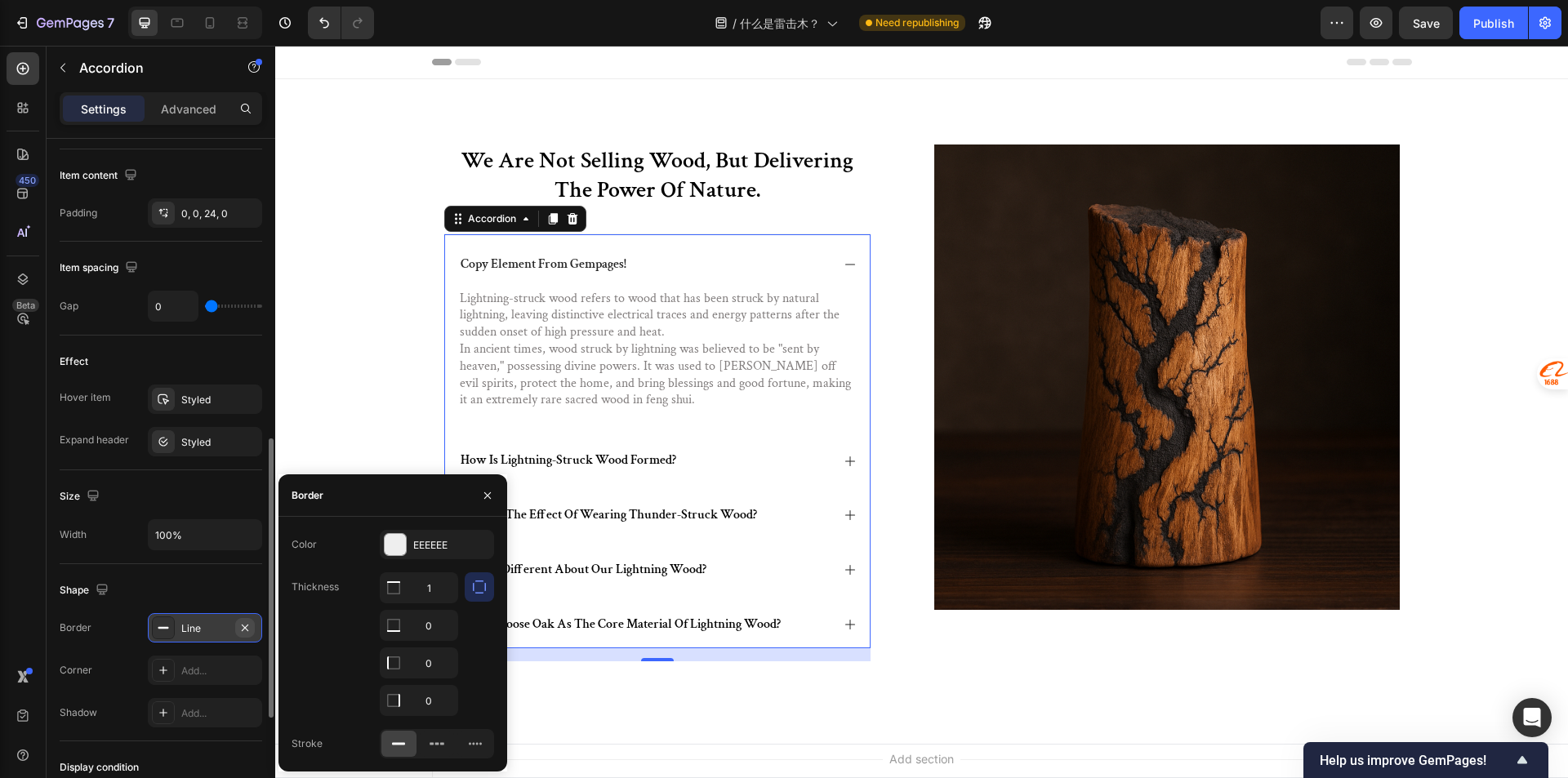
click at [250, 624] on icon "button" at bounding box center [245, 627] width 13 height 13
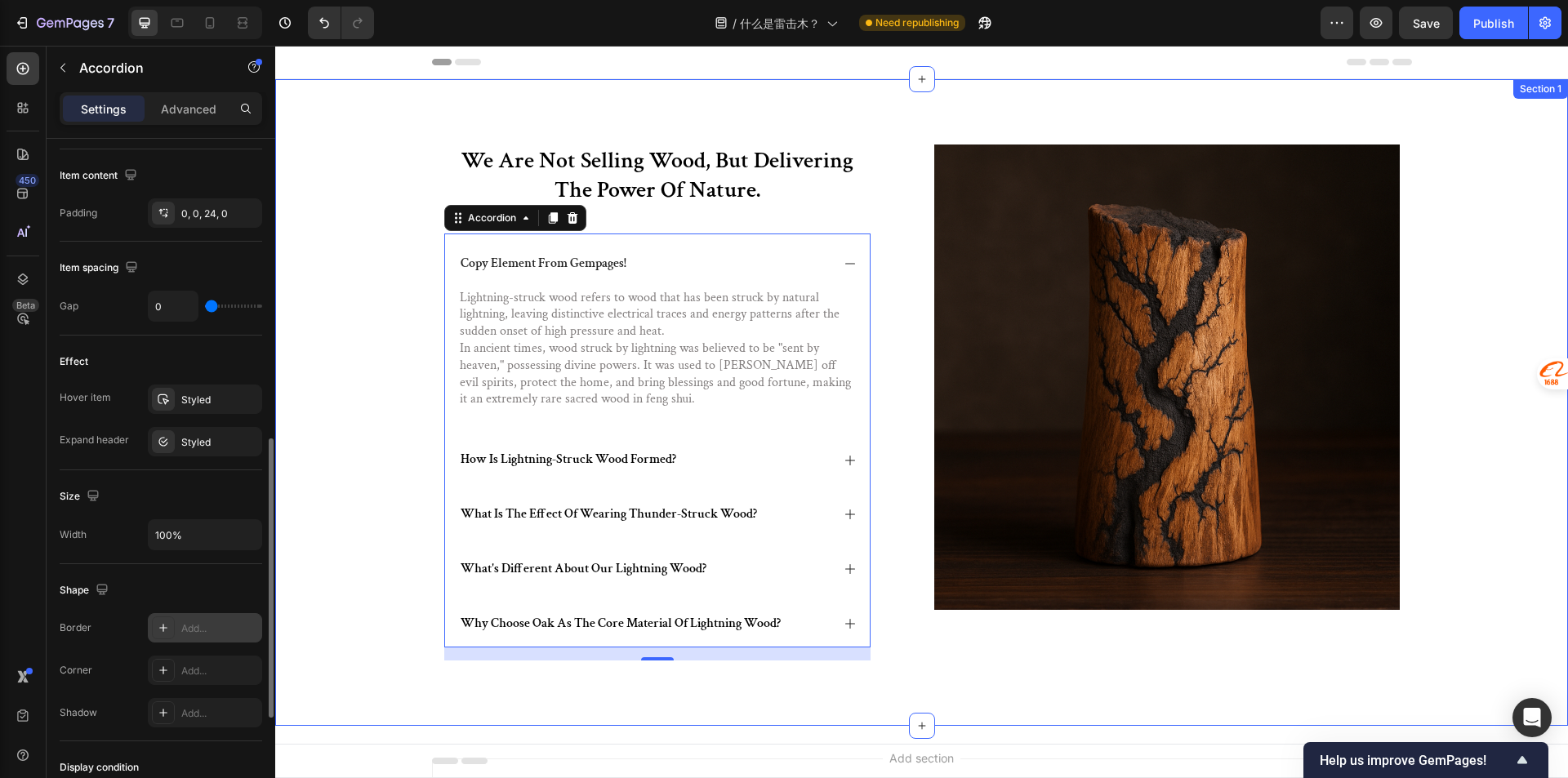
click at [367, 344] on div "we are not selling wood, but delivering the power of nature. Heading copy eleme…" at bounding box center [921, 416] width 1259 height 542
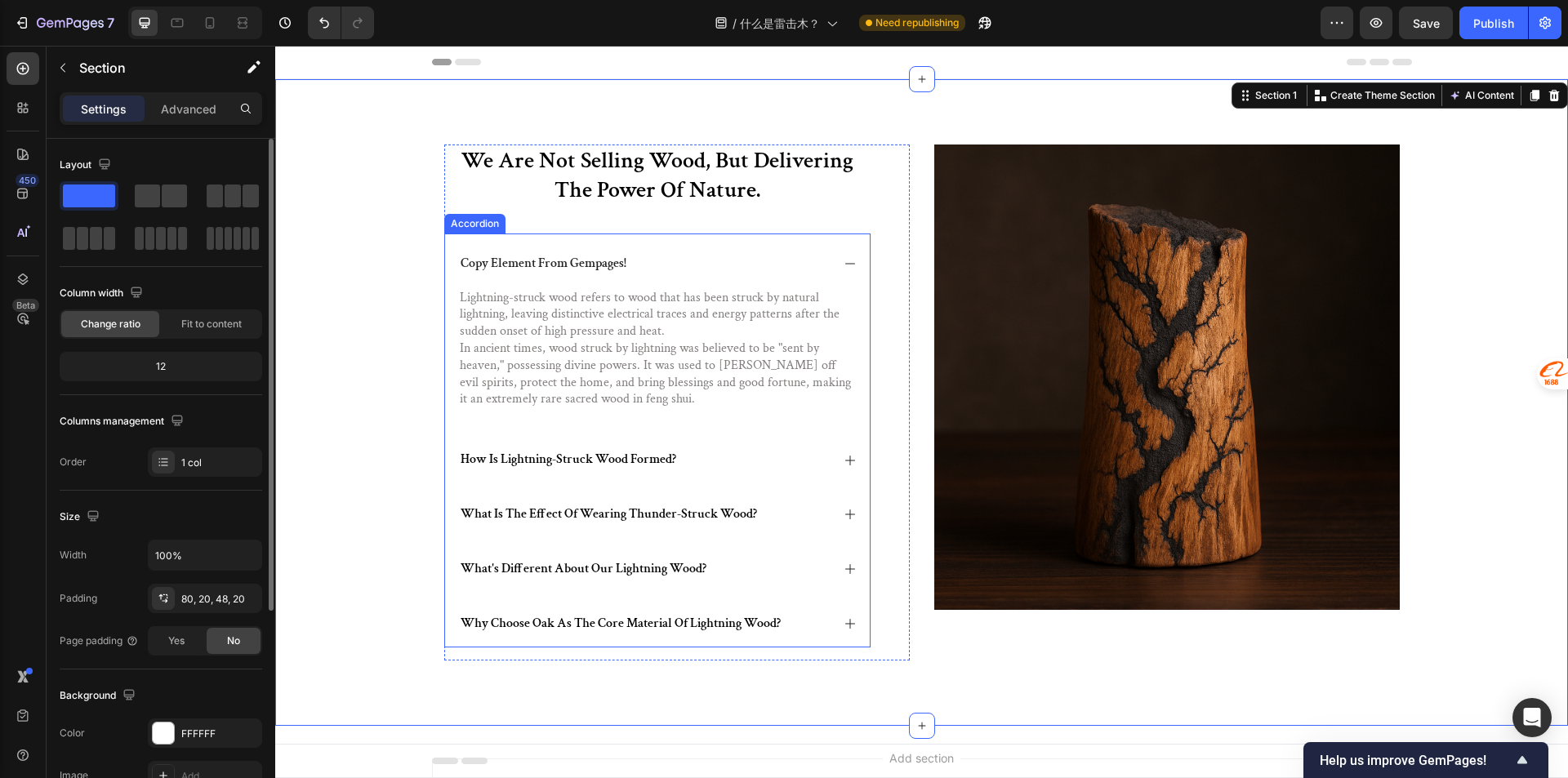
click at [642, 245] on div "copy element from gempages!" at bounding box center [657, 260] width 425 height 55
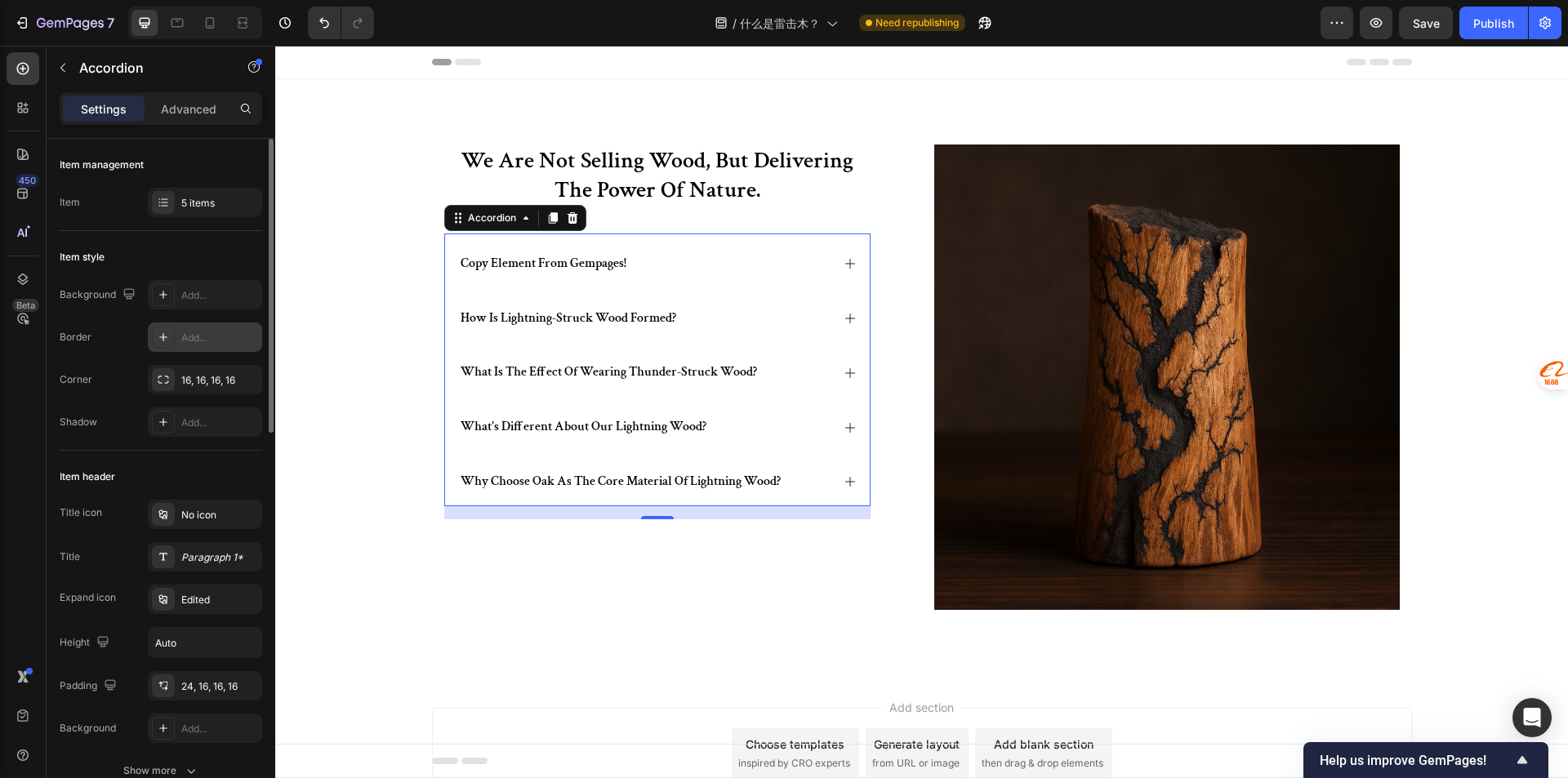
click at [195, 338] on div "Add..." at bounding box center [219, 338] width 77 height 15
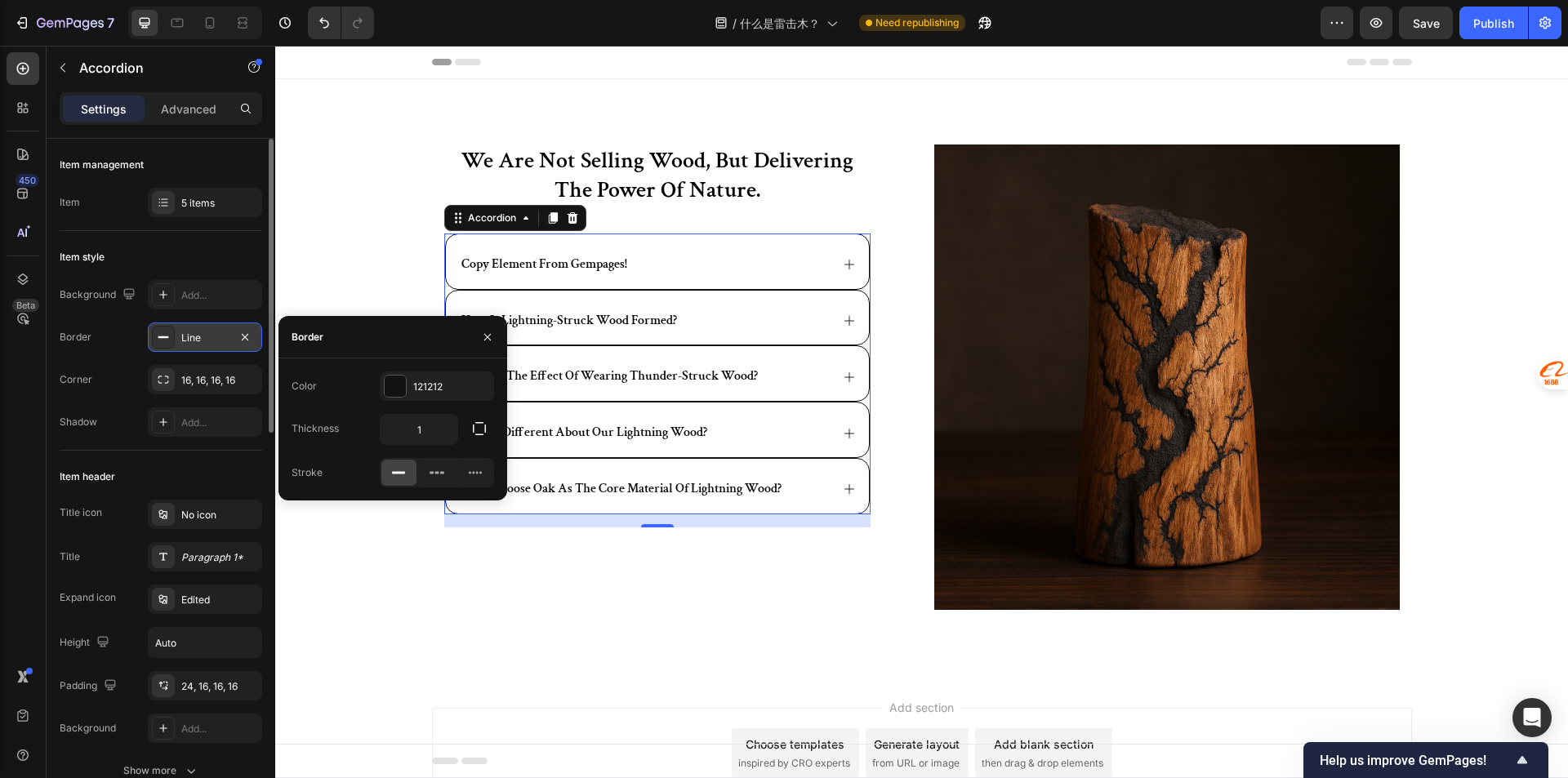
click at [363, 632] on div "we are not selling wood, but delivering the power of nature. Heading copy eleme…" at bounding box center [921, 390] width 1259 height 492
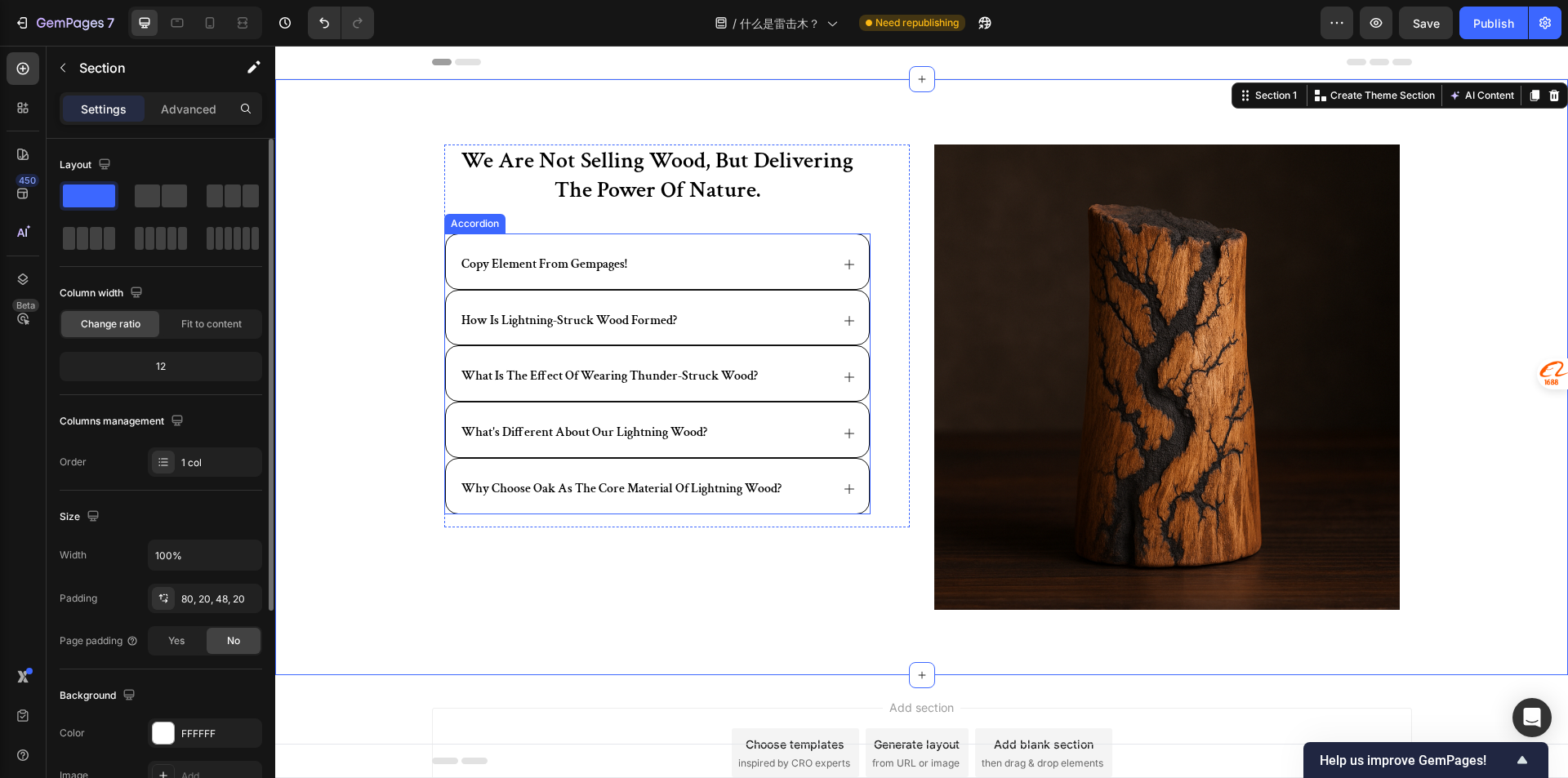
click at [692, 267] on div "copy element from gempages!" at bounding box center [644, 264] width 371 height 22
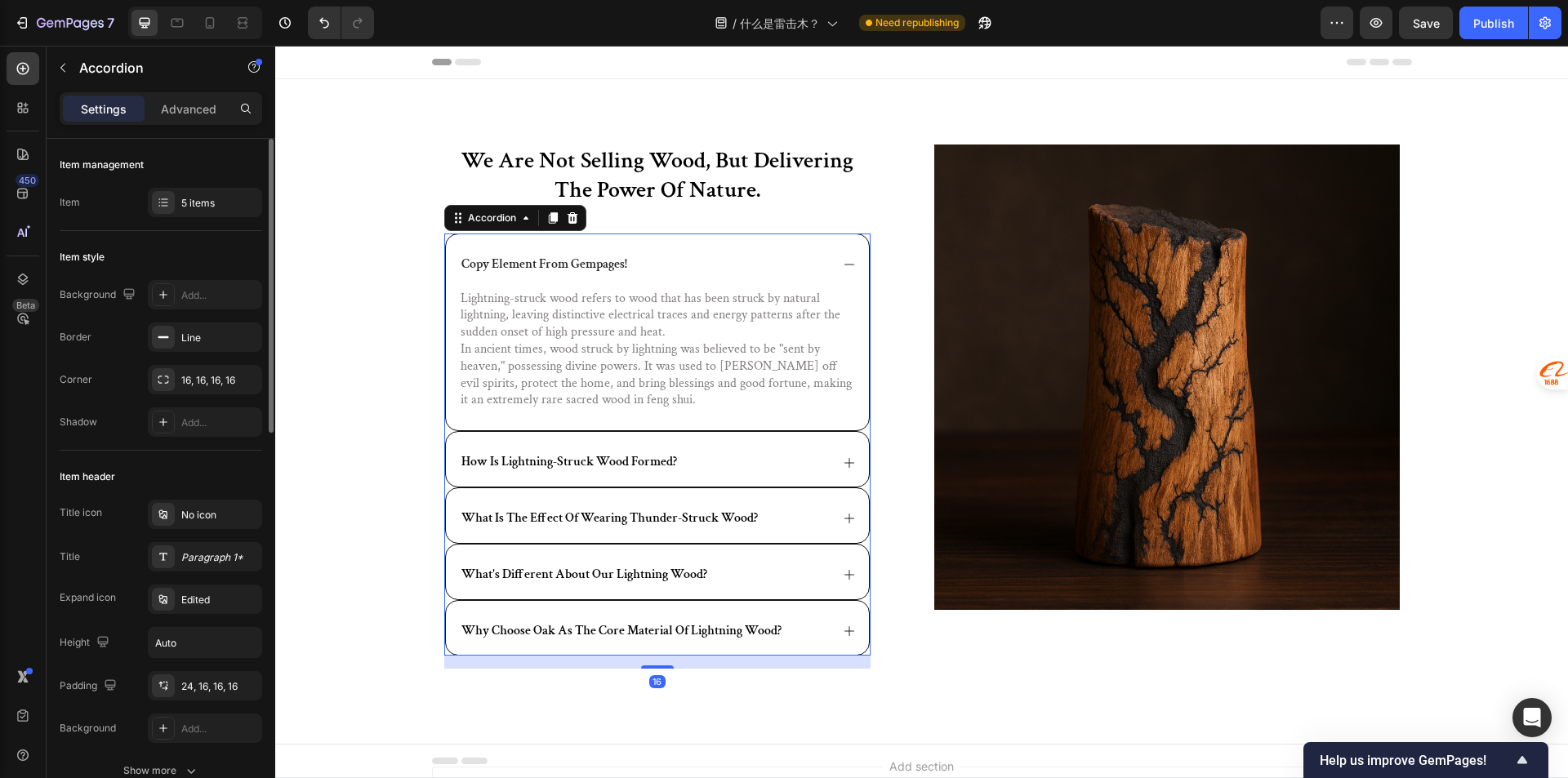
click at [198, 321] on div "Background Add... Border Line Corner 16, 16, 16, 16 Shadow Add..." at bounding box center [160, 358] width 202 height 157
click at [200, 322] on div "Line" at bounding box center [205, 337] width 115 height 29
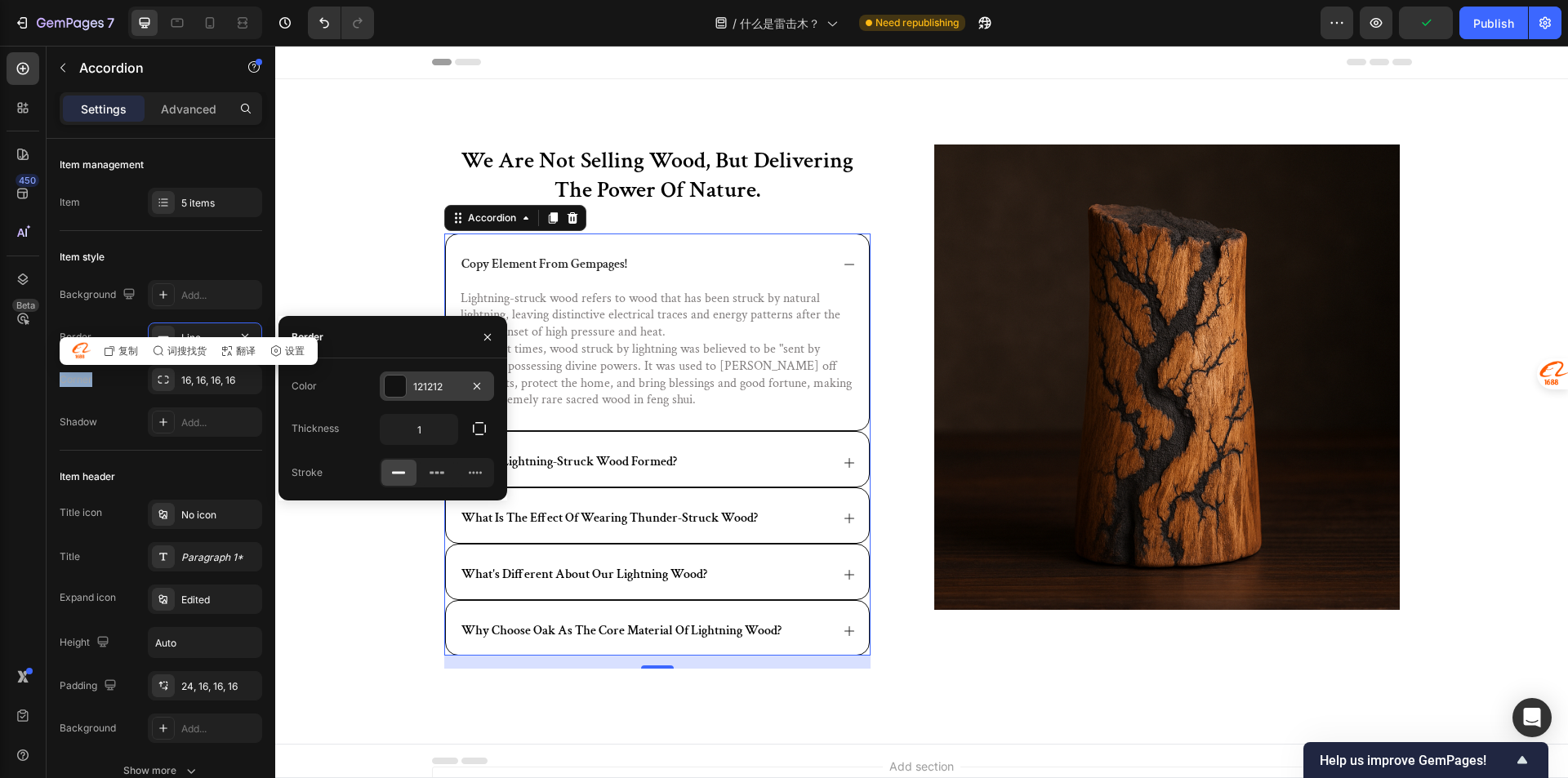
click at [443, 391] on div "121212" at bounding box center [437, 387] width 47 height 15
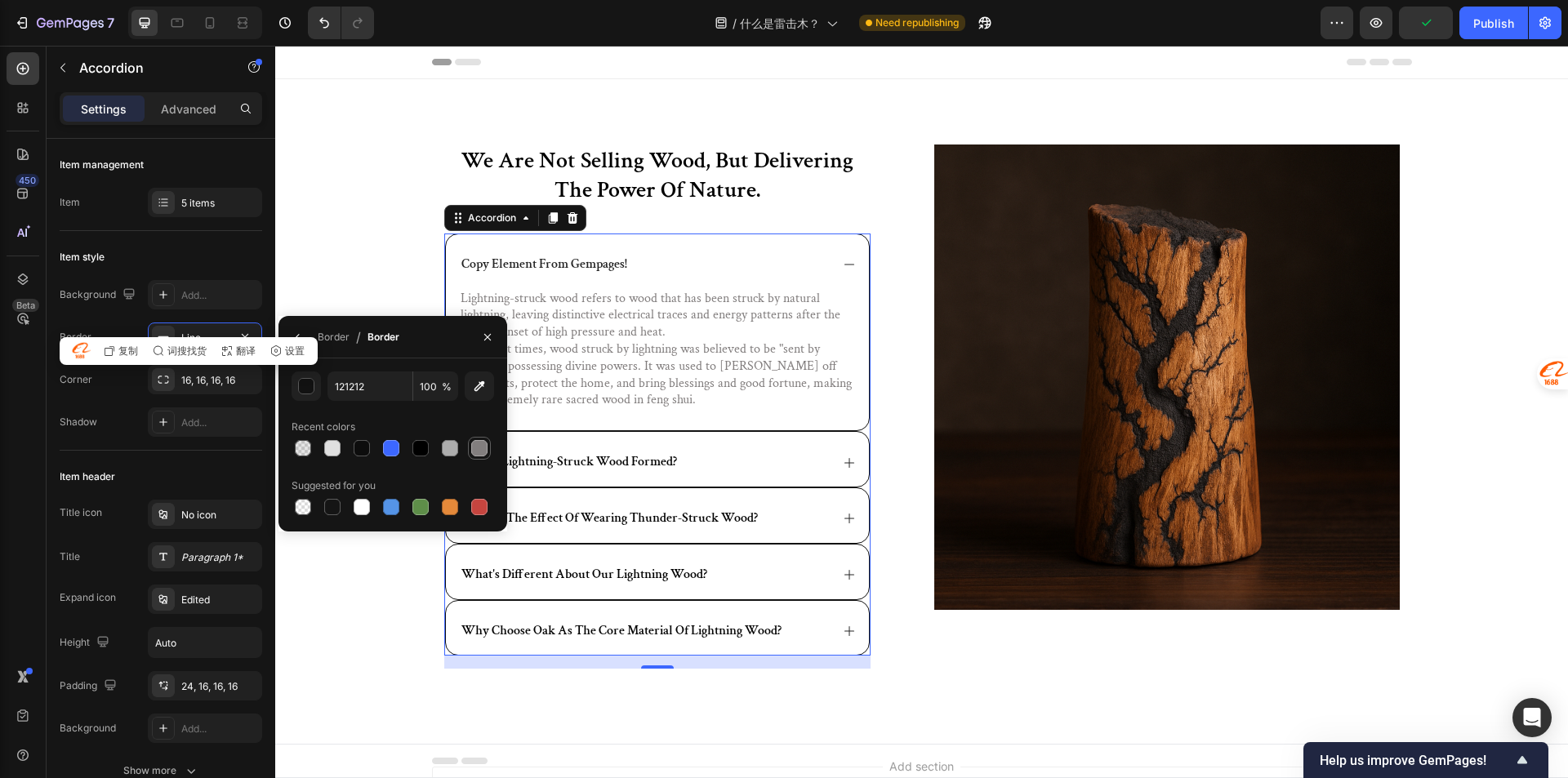
click at [480, 447] on div at bounding box center [480, 448] width 16 height 16
type input "827E7E"
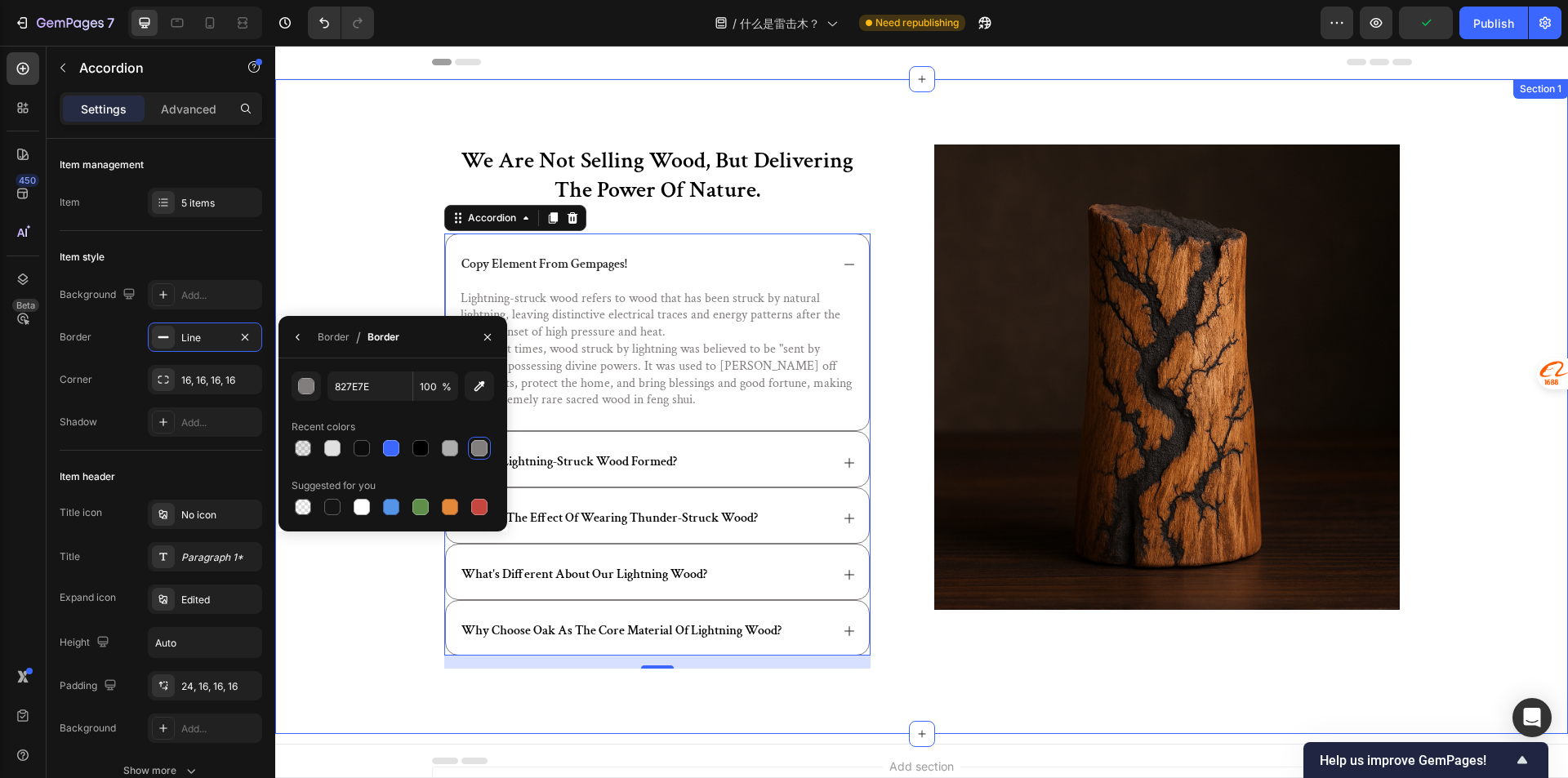
click at [326, 268] on div "we are not selling wood, but delivering the power of nature. Heading copy eleme…" at bounding box center [921, 420] width 1259 height 550
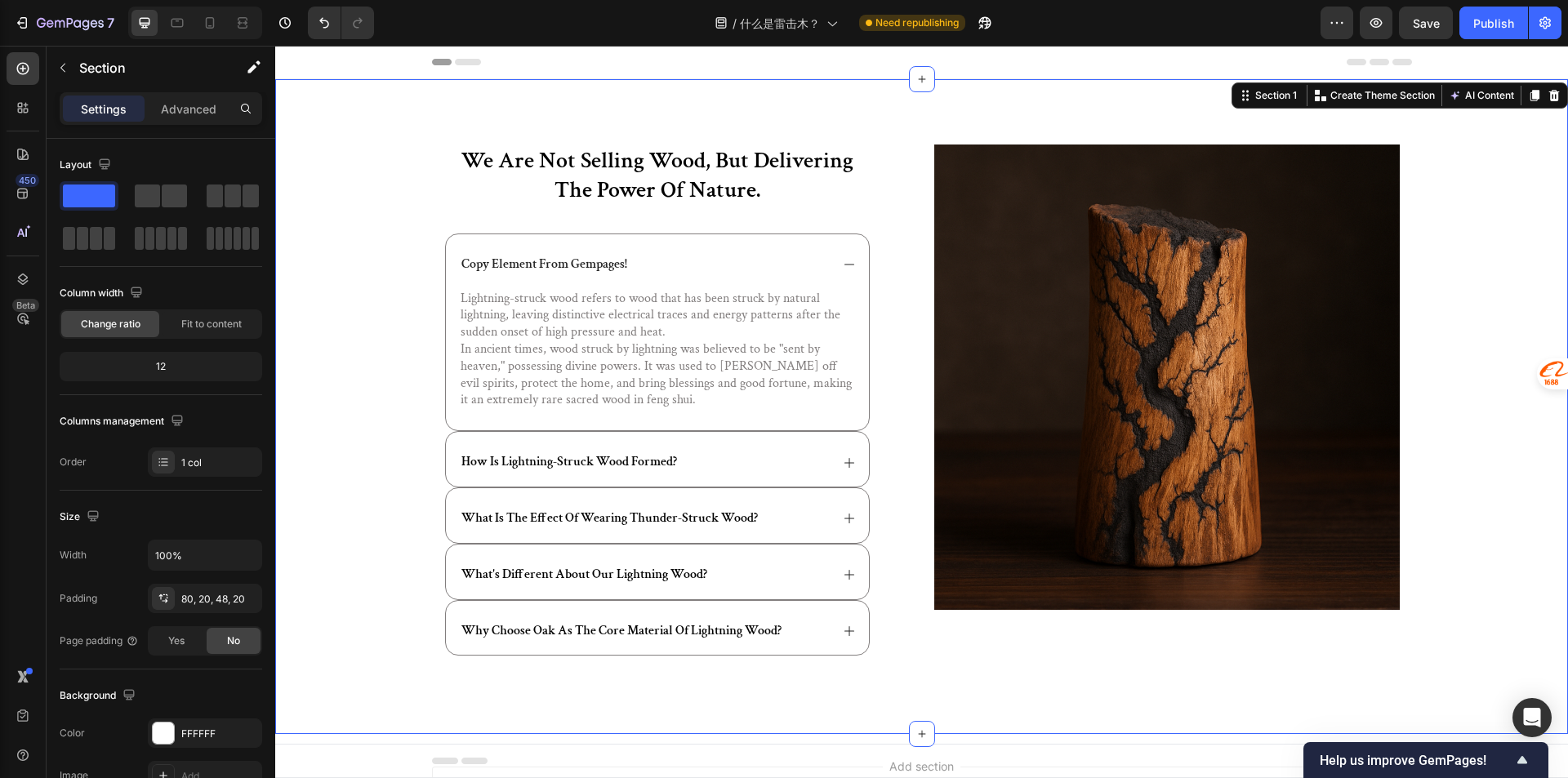
click at [382, 509] on div "we are not selling wood, but delivering the power of nature. Heading copy eleme…" at bounding box center [921, 420] width 1259 height 550
click at [672, 277] on div "copy element from gempages!" at bounding box center [657, 261] width 423 height 55
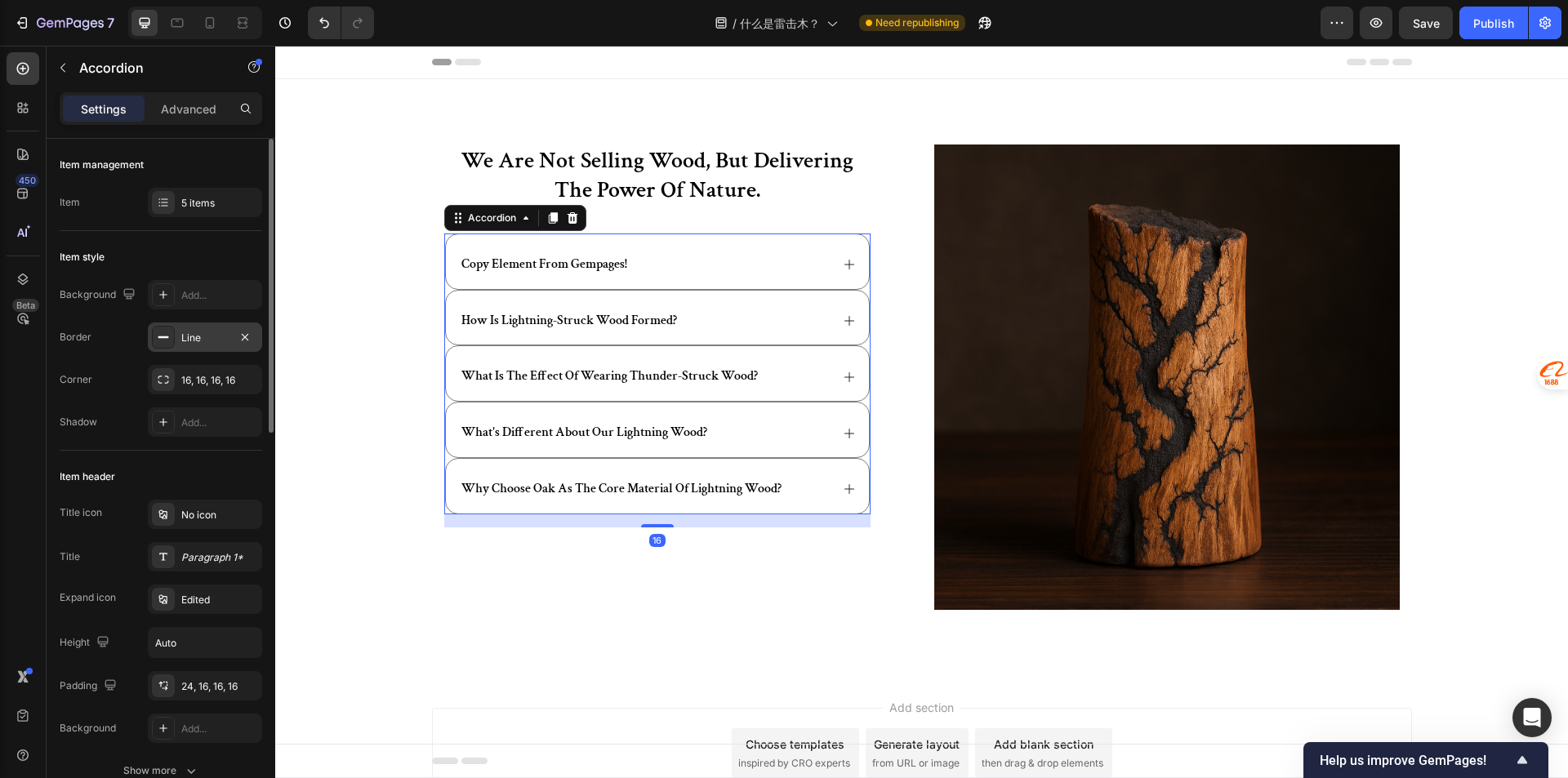
click at [179, 340] on div "Line" at bounding box center [205, 337] width 115 height 29
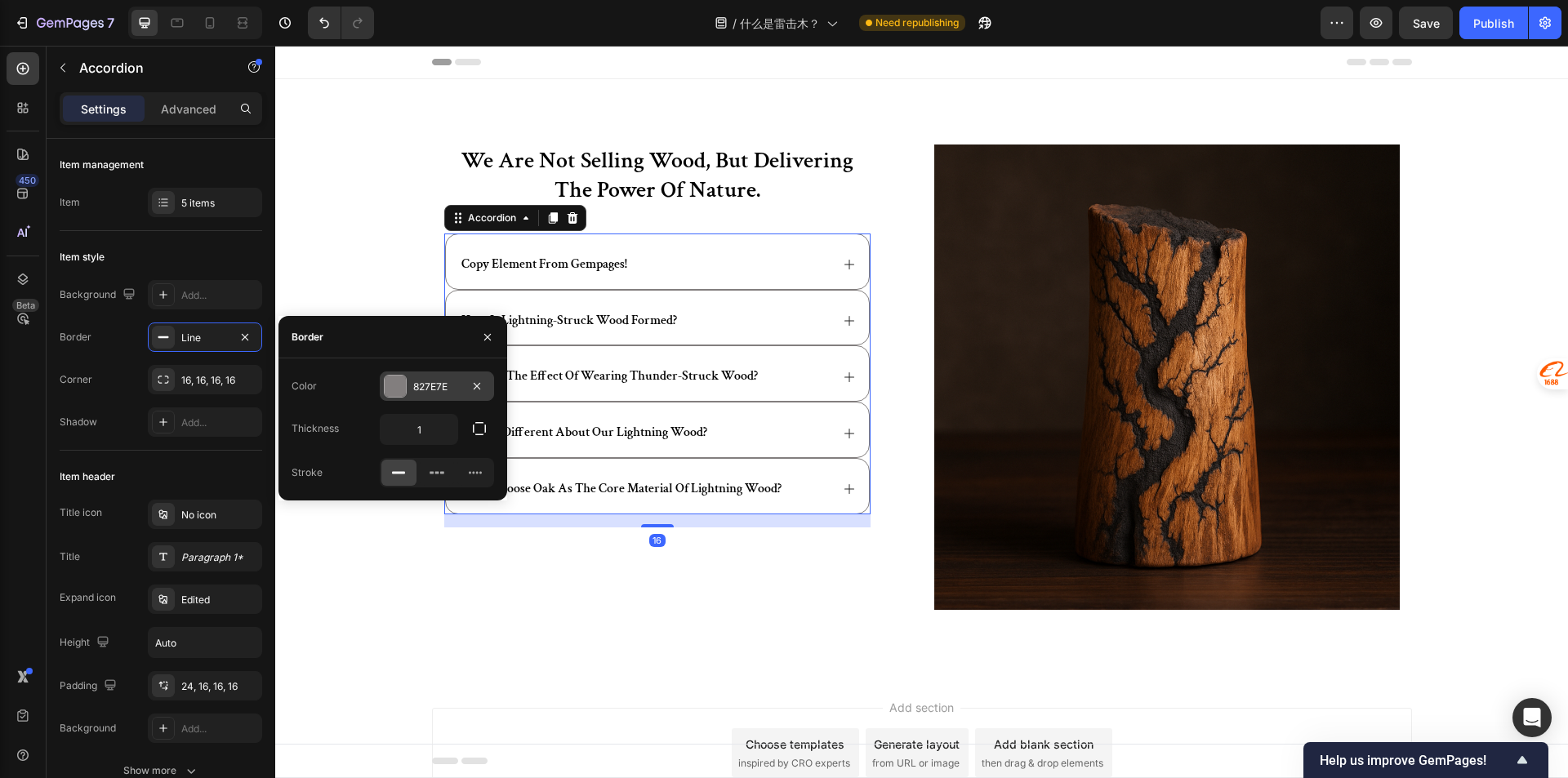
click at [421, 391] on div "827E7E" at bounding box center [437, 387] width 47 height 15
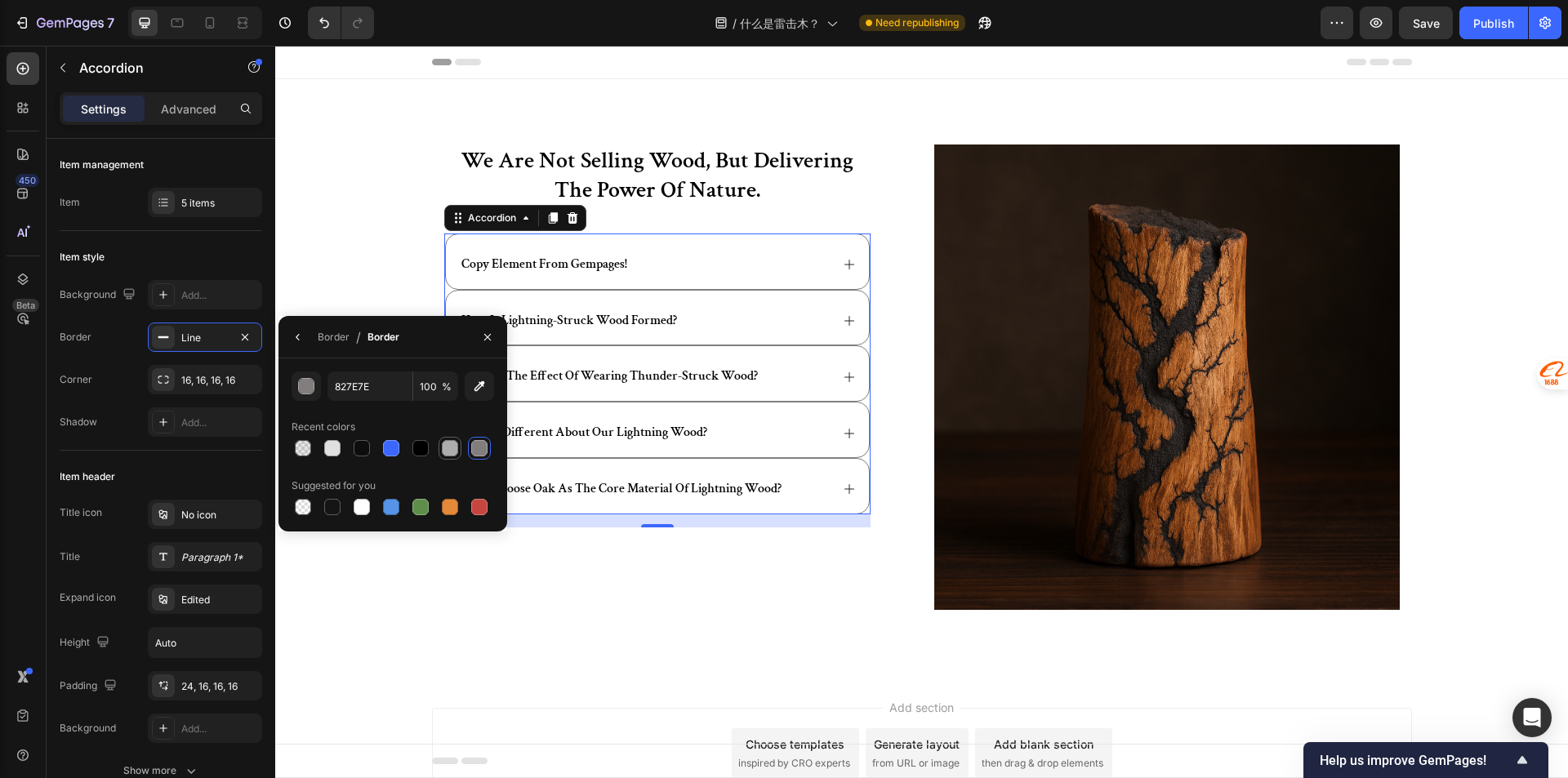
click at [442, 450] on div at bounding box center [450, 448] width 16 height 16
type input "ADADAD"
click at [625, 657] on div "we are not selling wood, but delivering the power of nature. Heading copy eleme…" at bounding box center [921, 377] width 1292 height 596
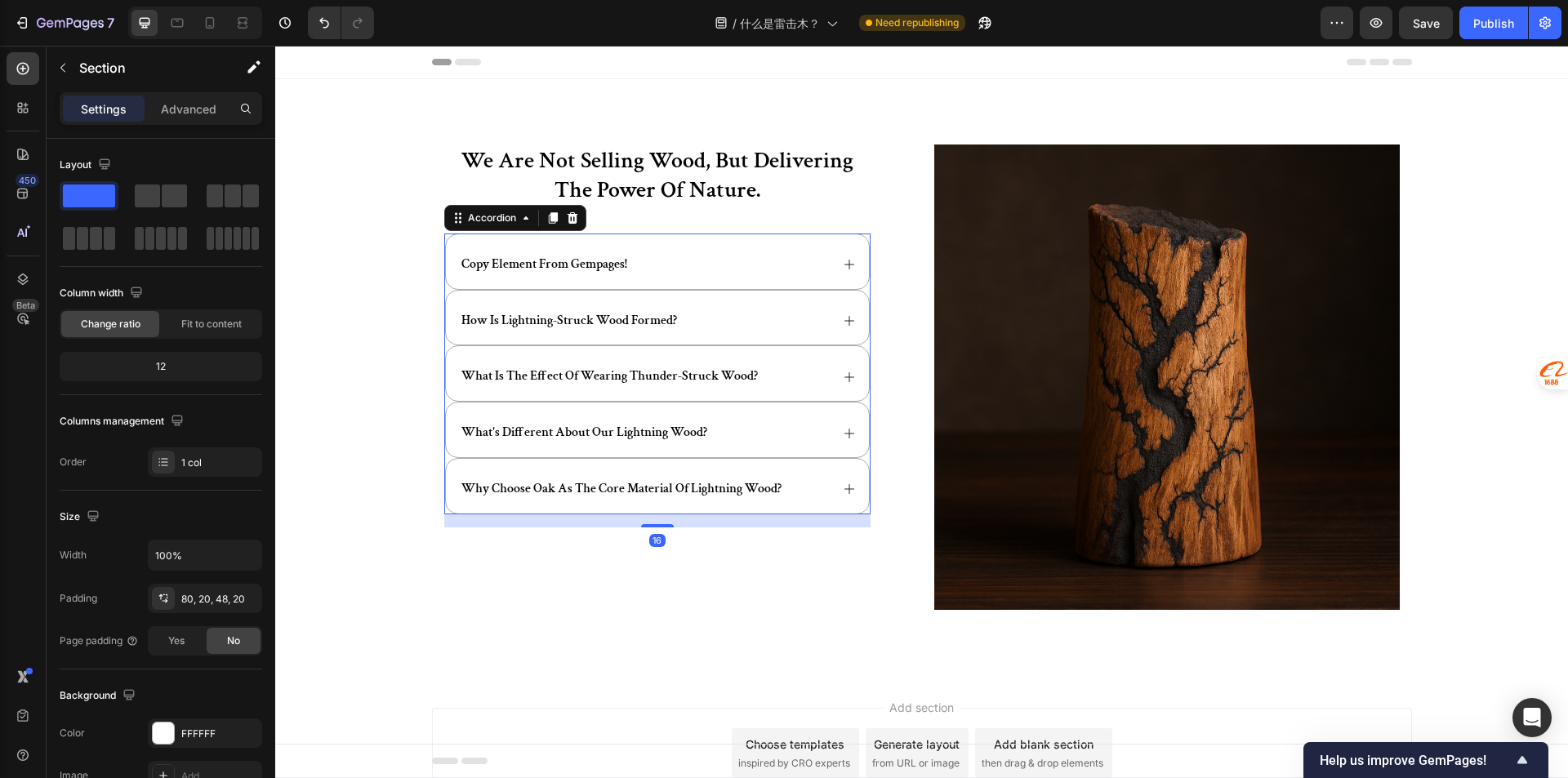
click at [797, 270] on div "copy element from gempages!" at bounding box center [644, 264] width 371 height 22
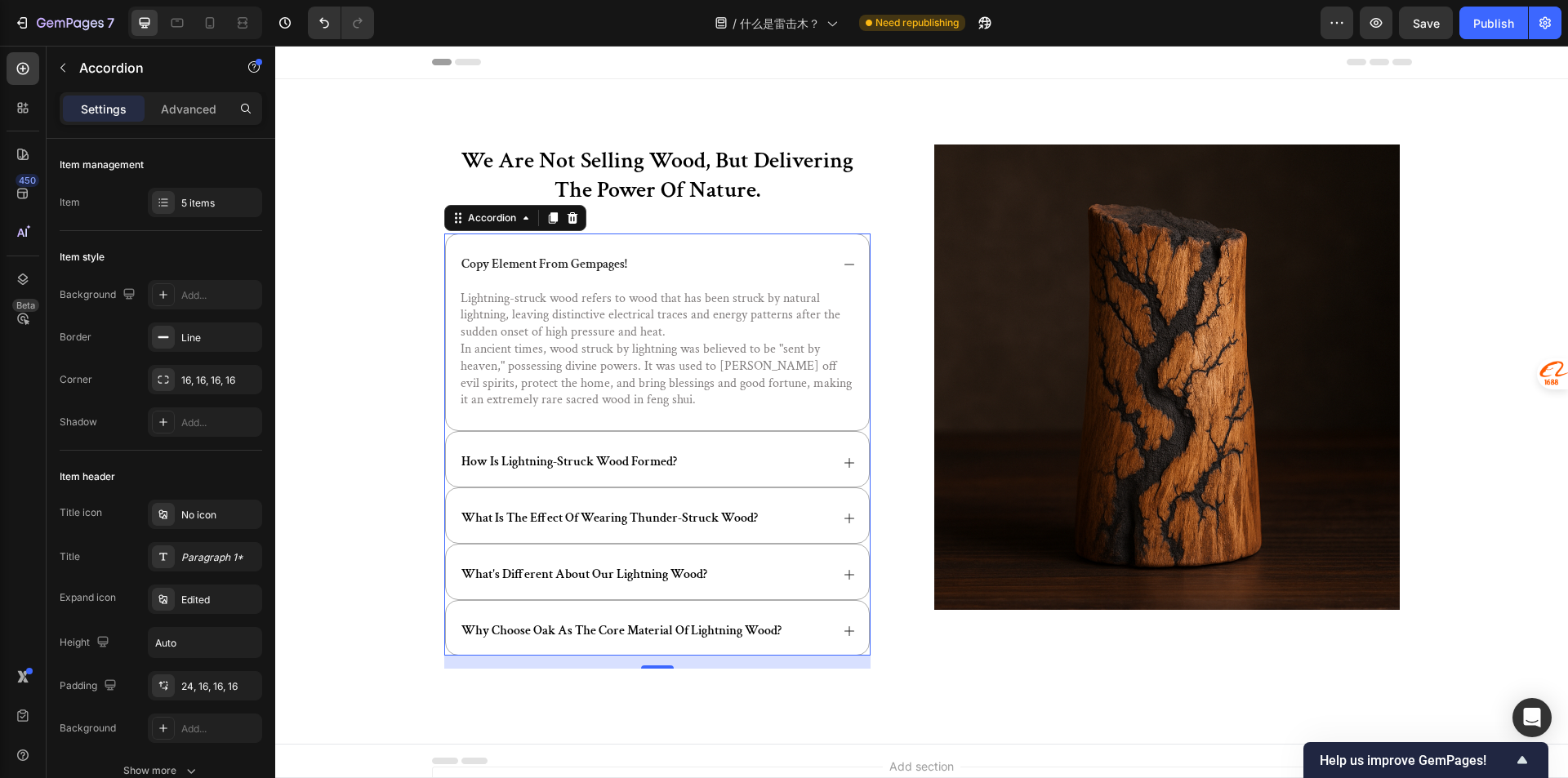
click at [823, 281] on div "copy element from gempages!" at bounding box center [657, 261] width 423 height 55
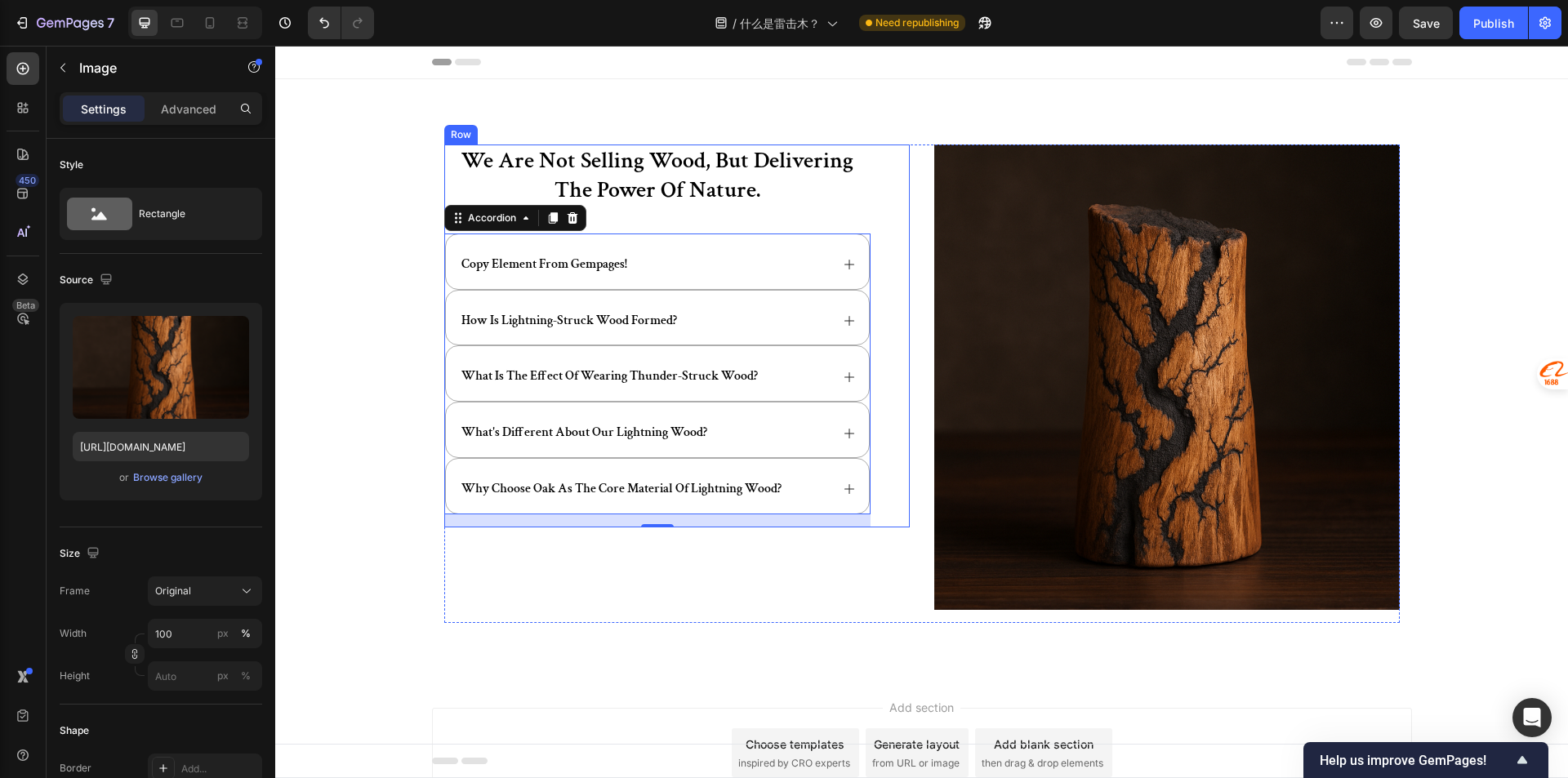
click at [1052, 271] on img at bounding box center [1166, 377] width 466 height 465
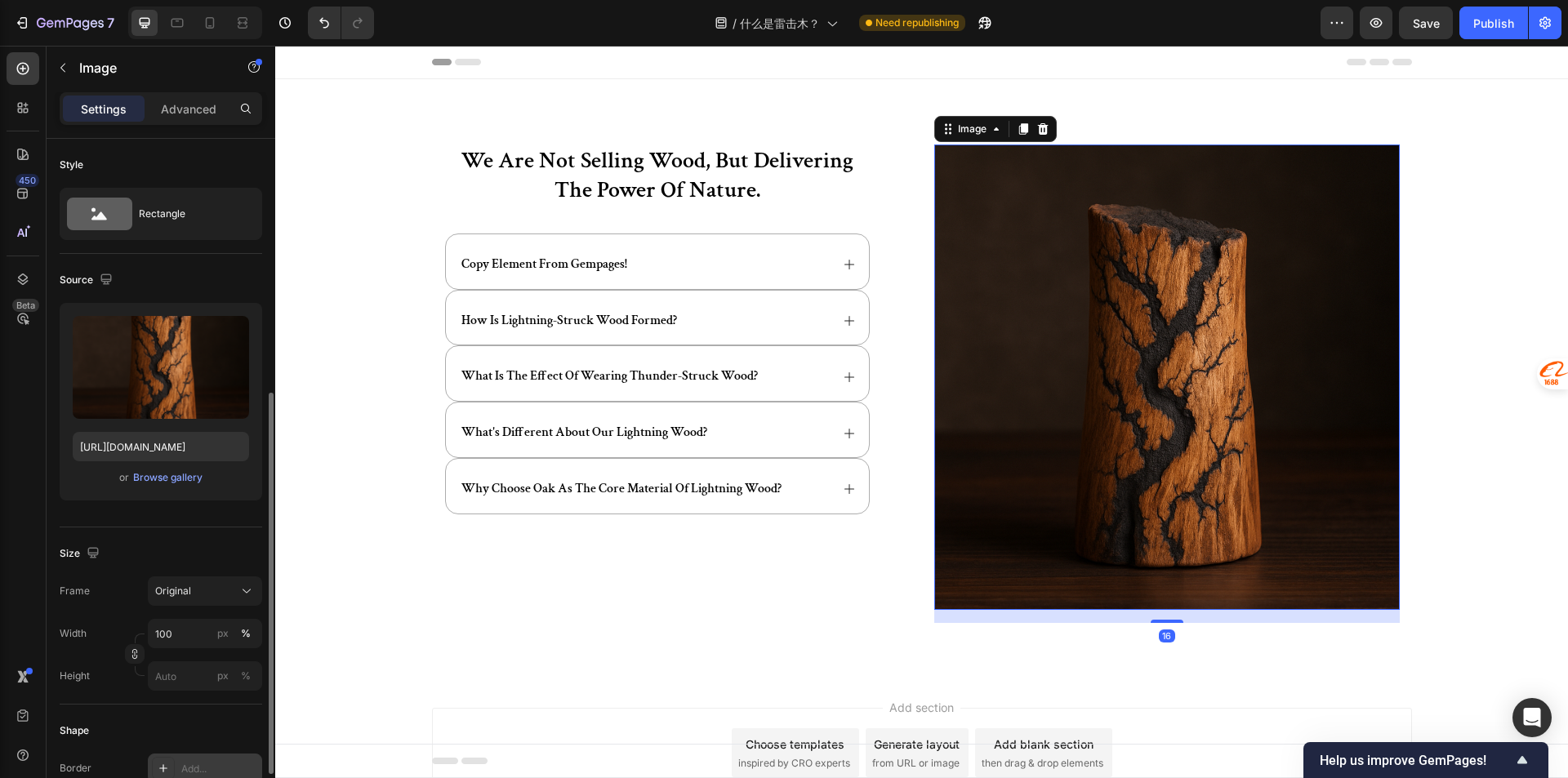
scroll to position [164, 0]
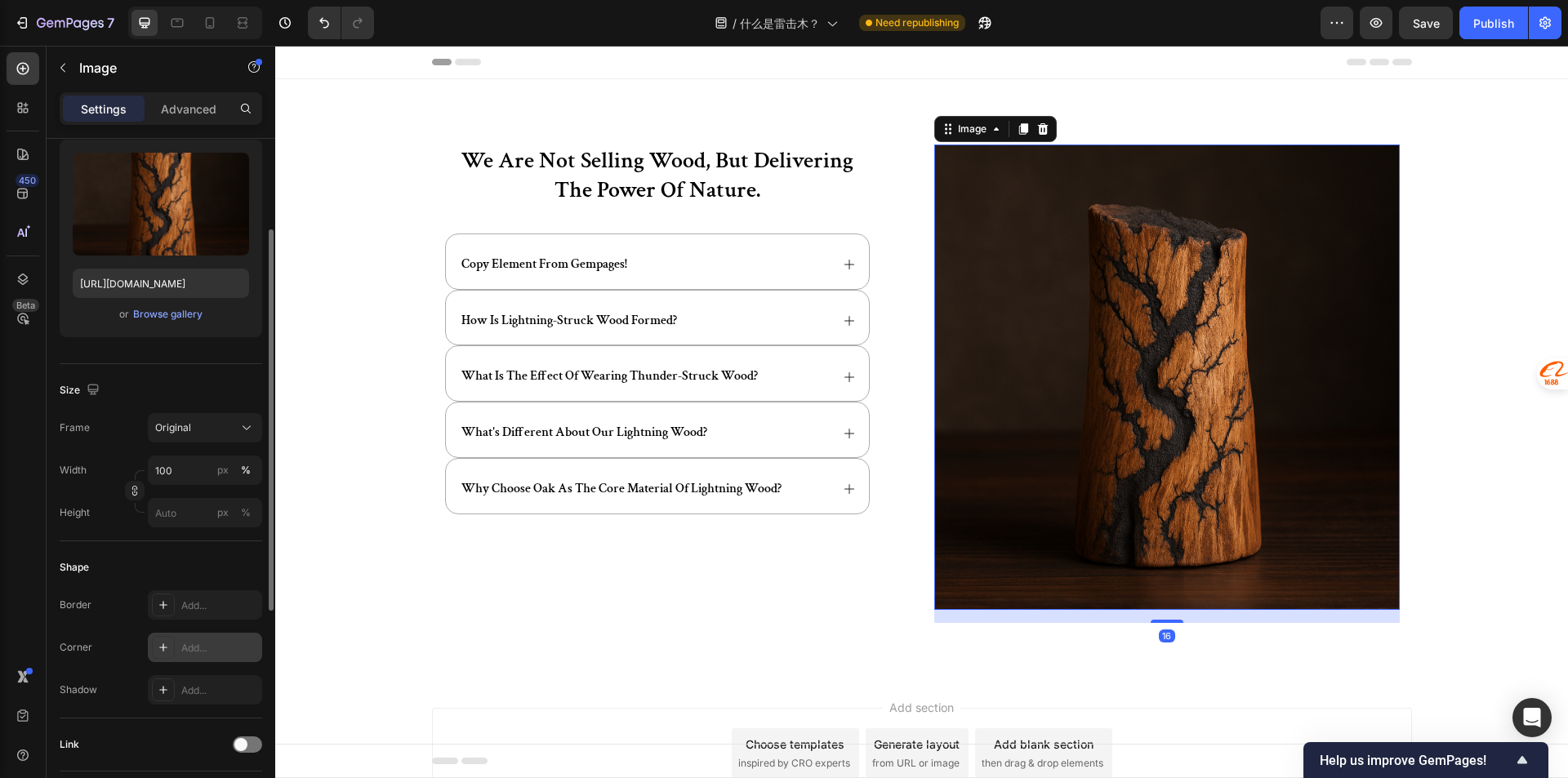
click at [191, 646] on div "Add..." at bounding box center [219, 648] width 77 height 15
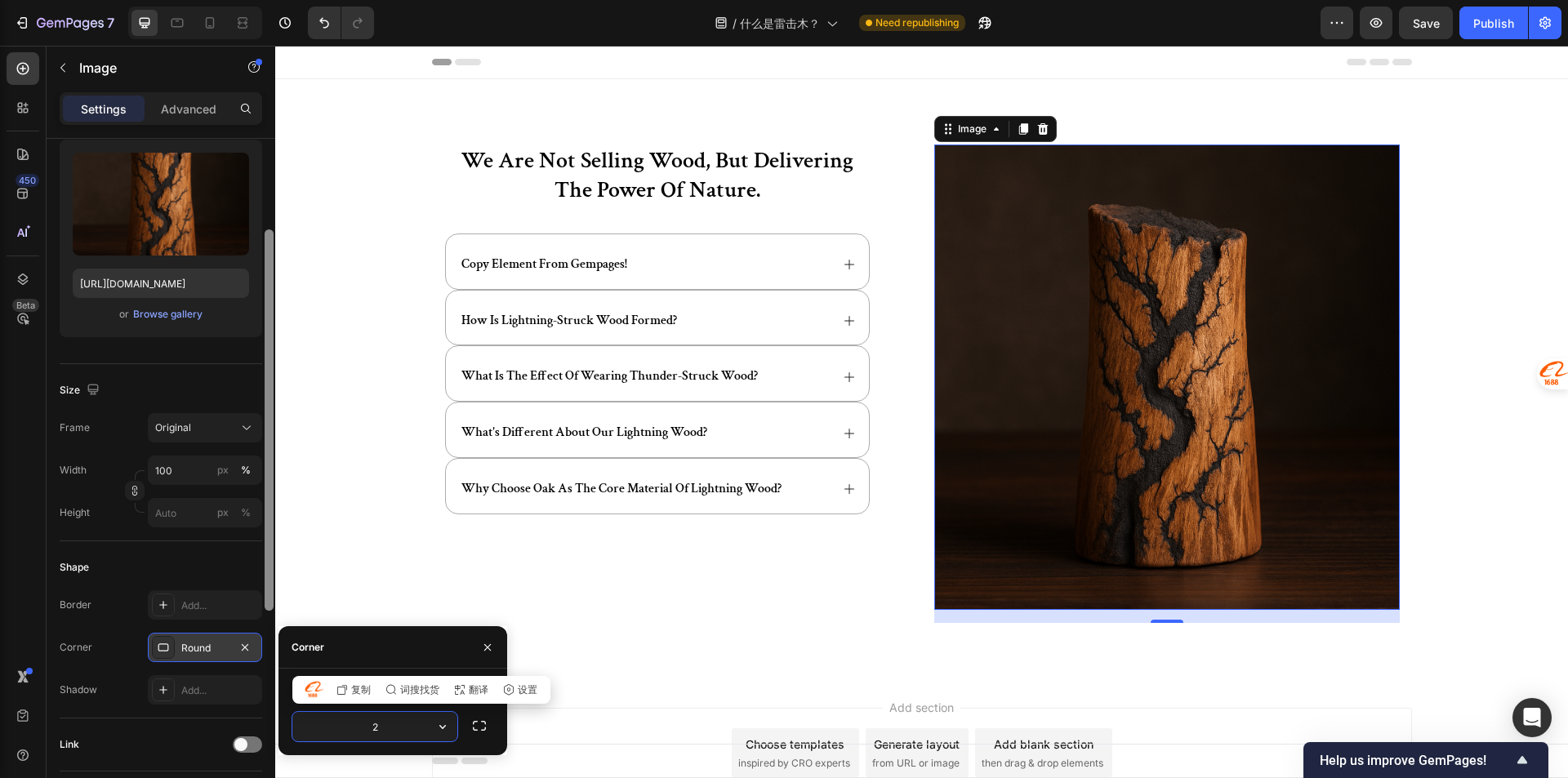
type input "24"
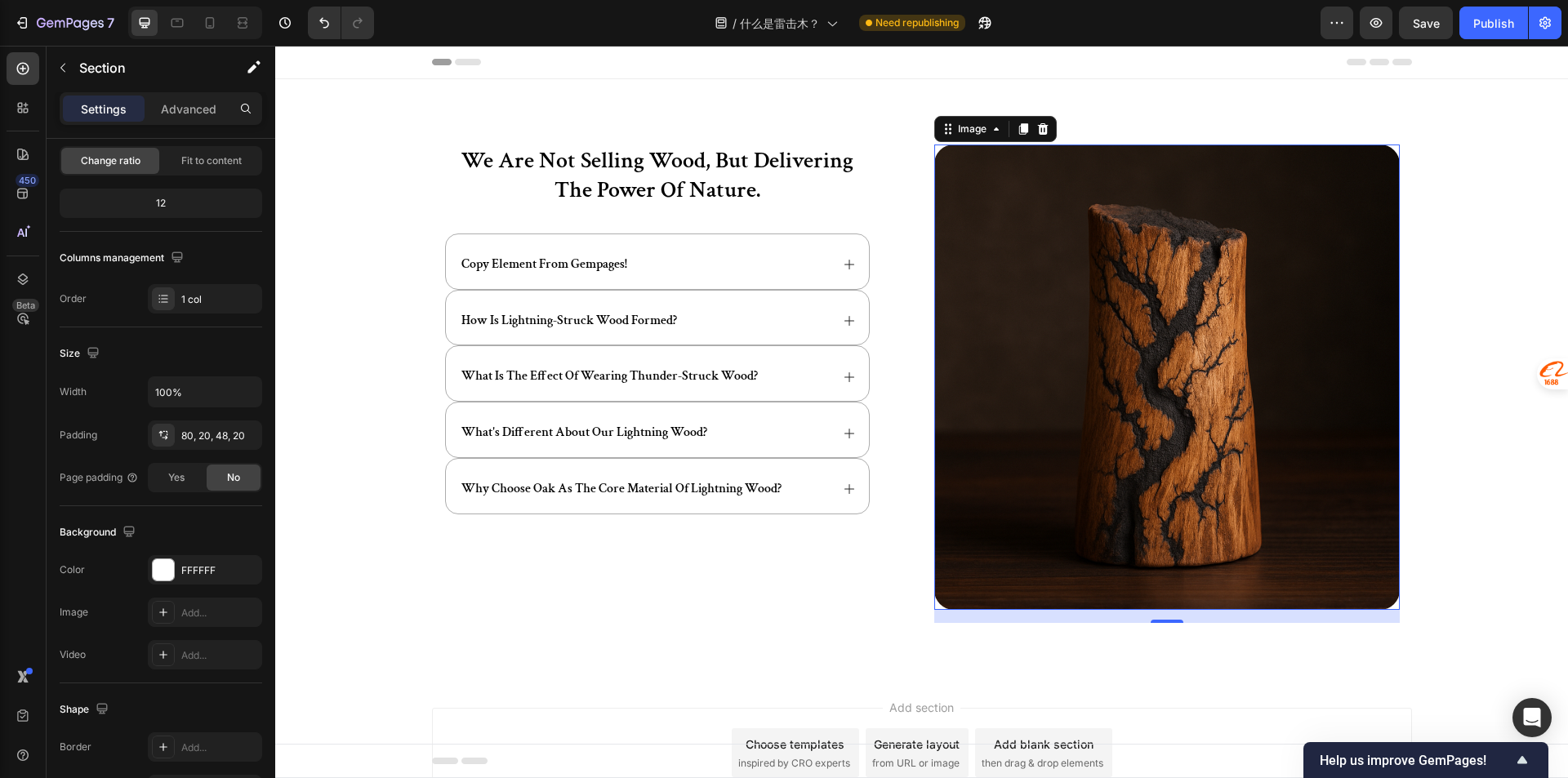
click at [787, 654] on div "we are not selling wood, but delivering the power of nature. Heading copy eleme…" at bounding box center [921, 377] width 1292 height 596
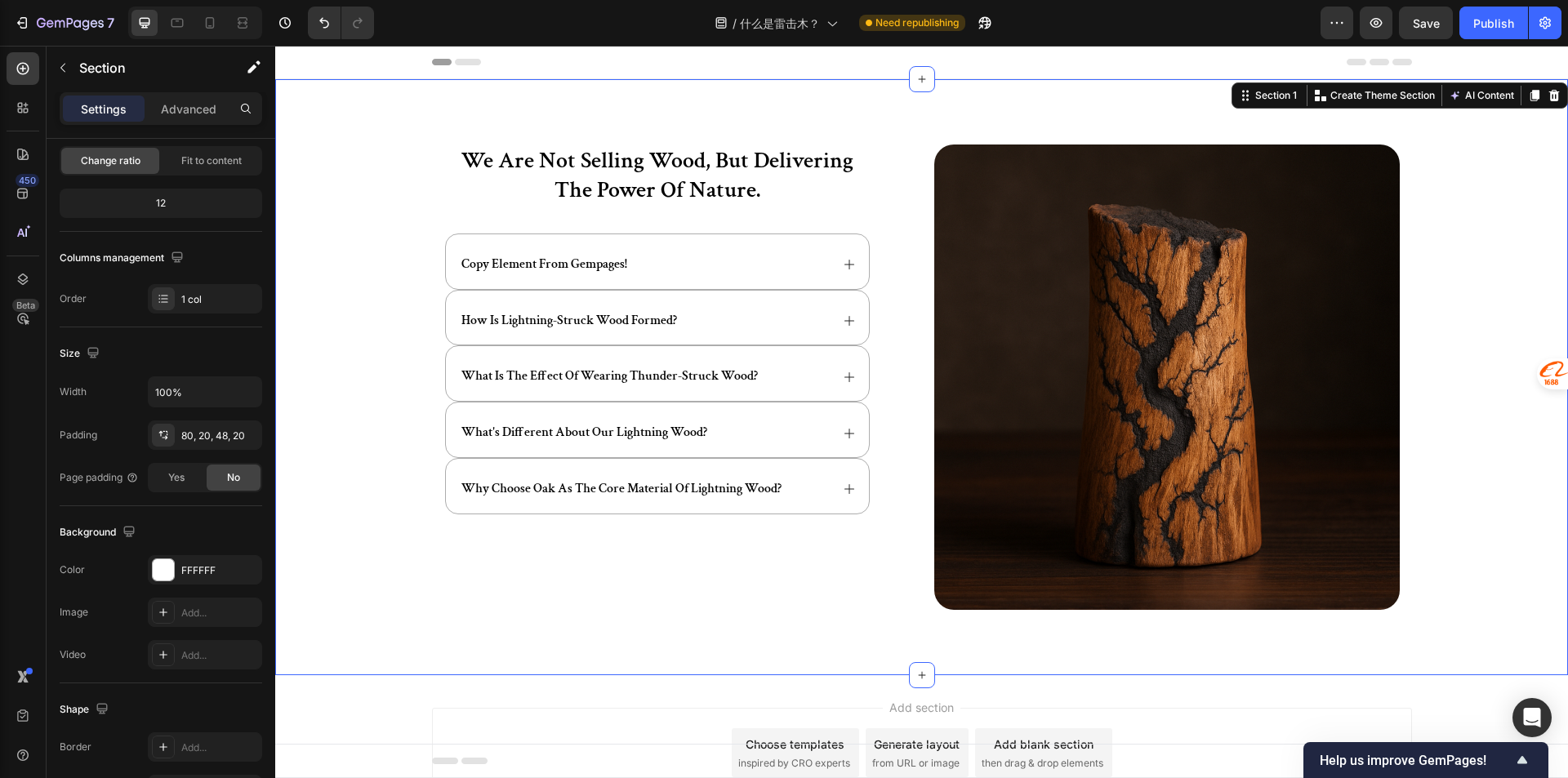
scroll to position [0, 0]
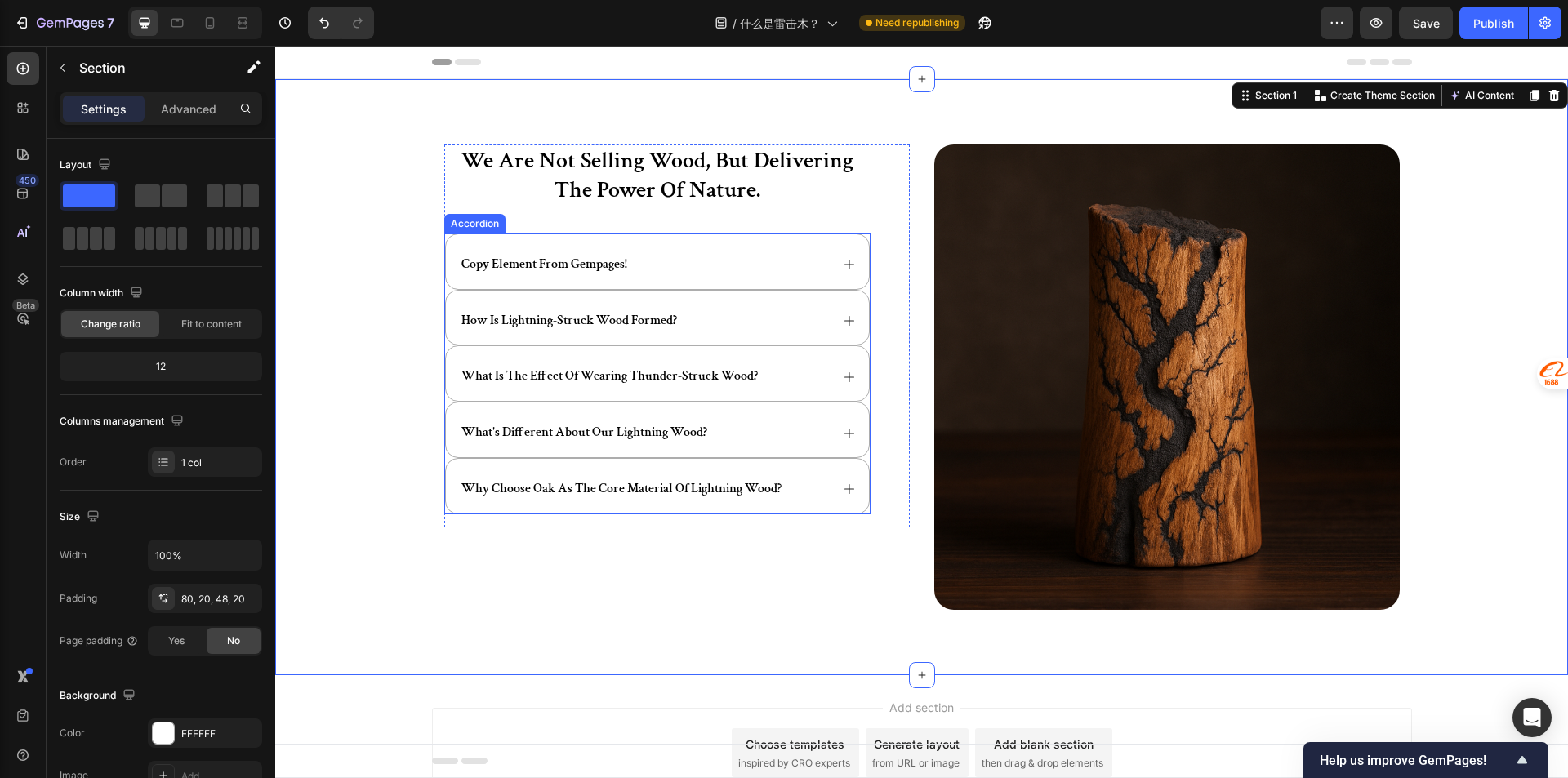
click at [676, 259] on div "copy element from gempages!" at bounding box center [644, 264] width 371 height 22
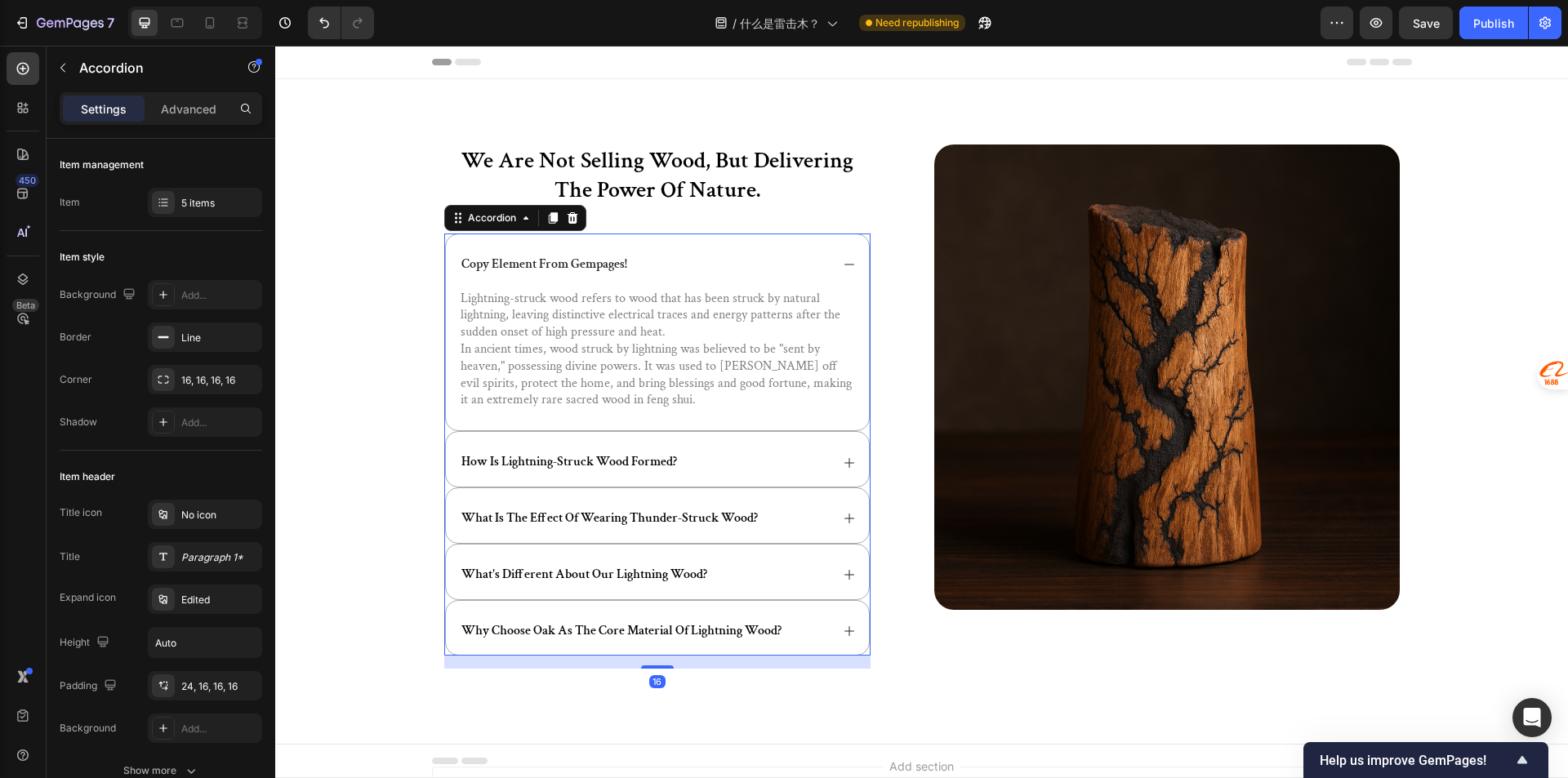
click at [676, 259] on div "copy element from gempages!" at bounding box center [644, 264] width 371 height 22
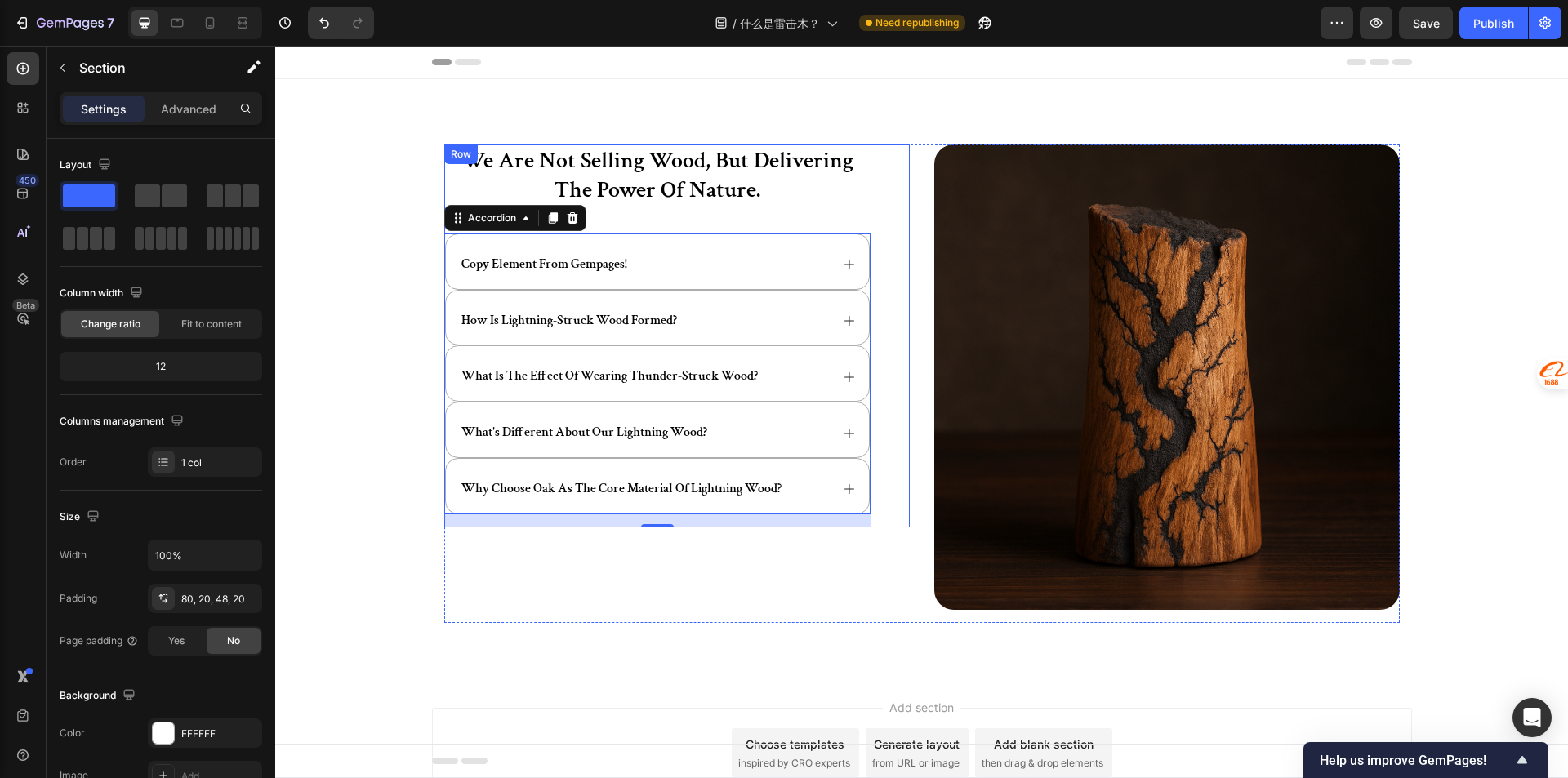
click at [872, 125] on div "we are not selling wood, but delivering the power of nature. Heading copy eleme…" at bounding box center [921, 377] width 1292 height 596
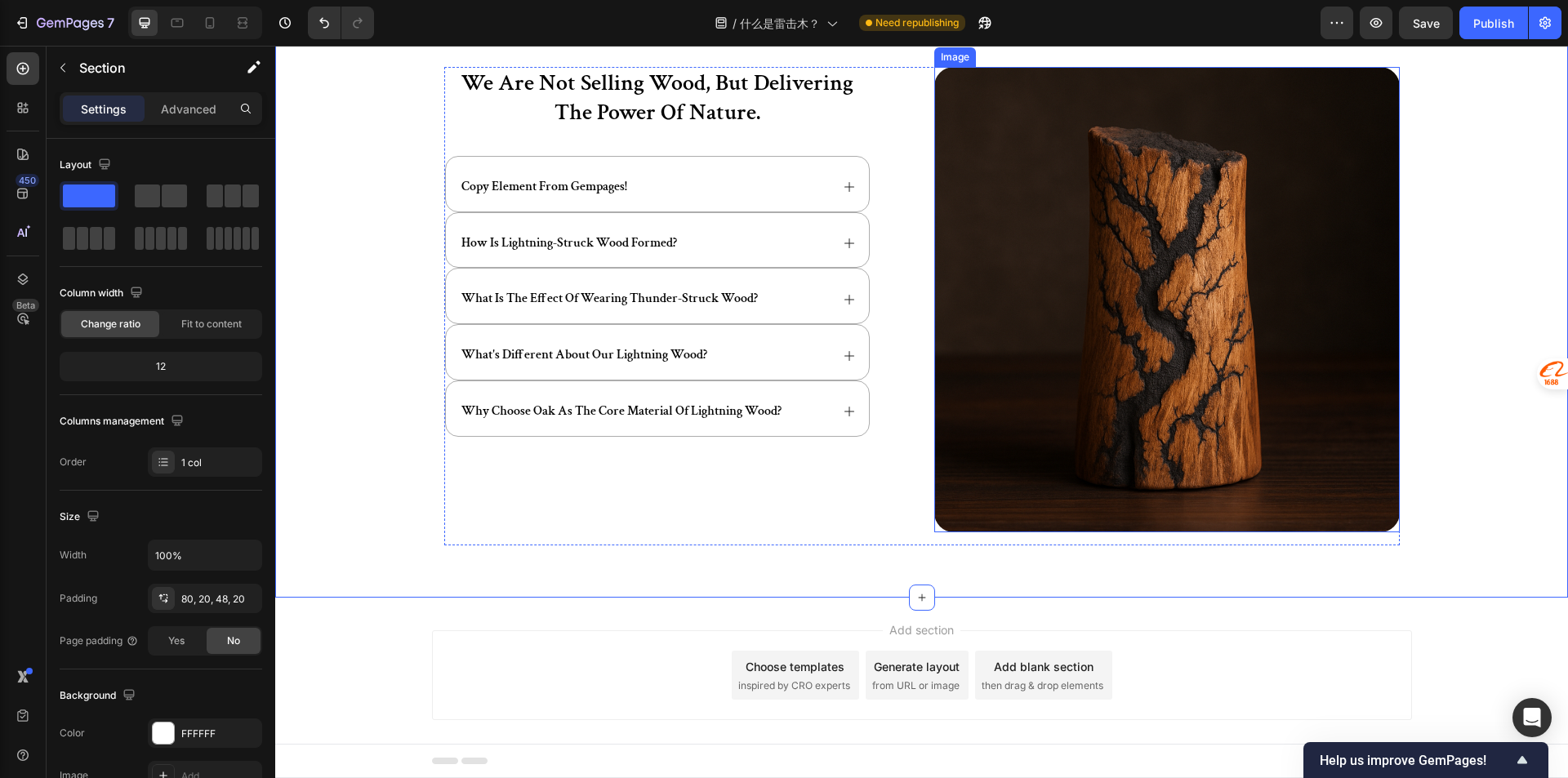
scroll to position [98, 0]
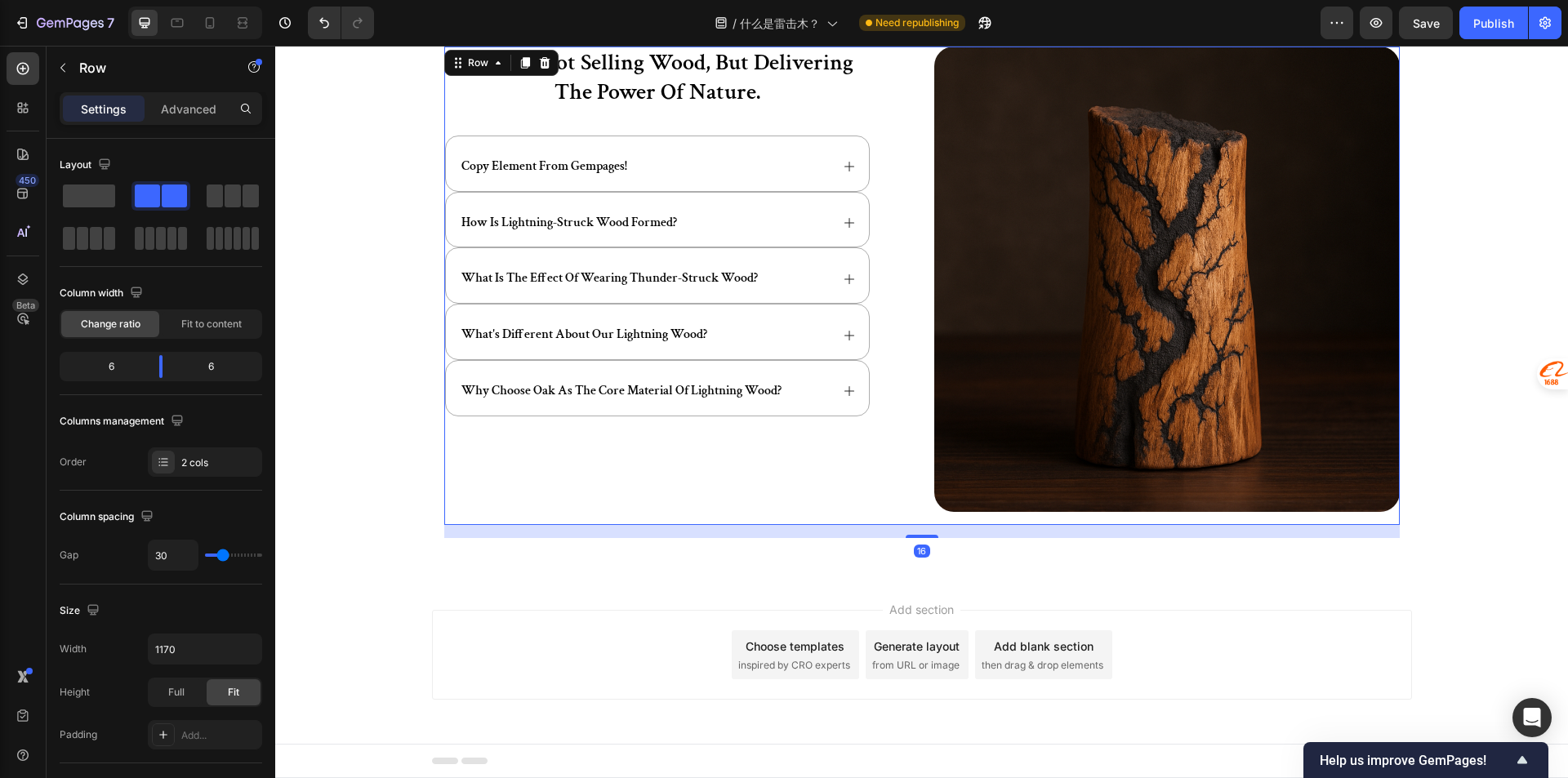
click at [906, 524] on div "we are not selling wood, but delivering the power of nature. Heading copy eleme…" at bounding box center [921, 286] width 955 height 479
click at [641, 538] on div "we are not selling wood, but delivering the power of nature. Heading copy eleme…" at bounding box center [921, 279] width 1292 height 596
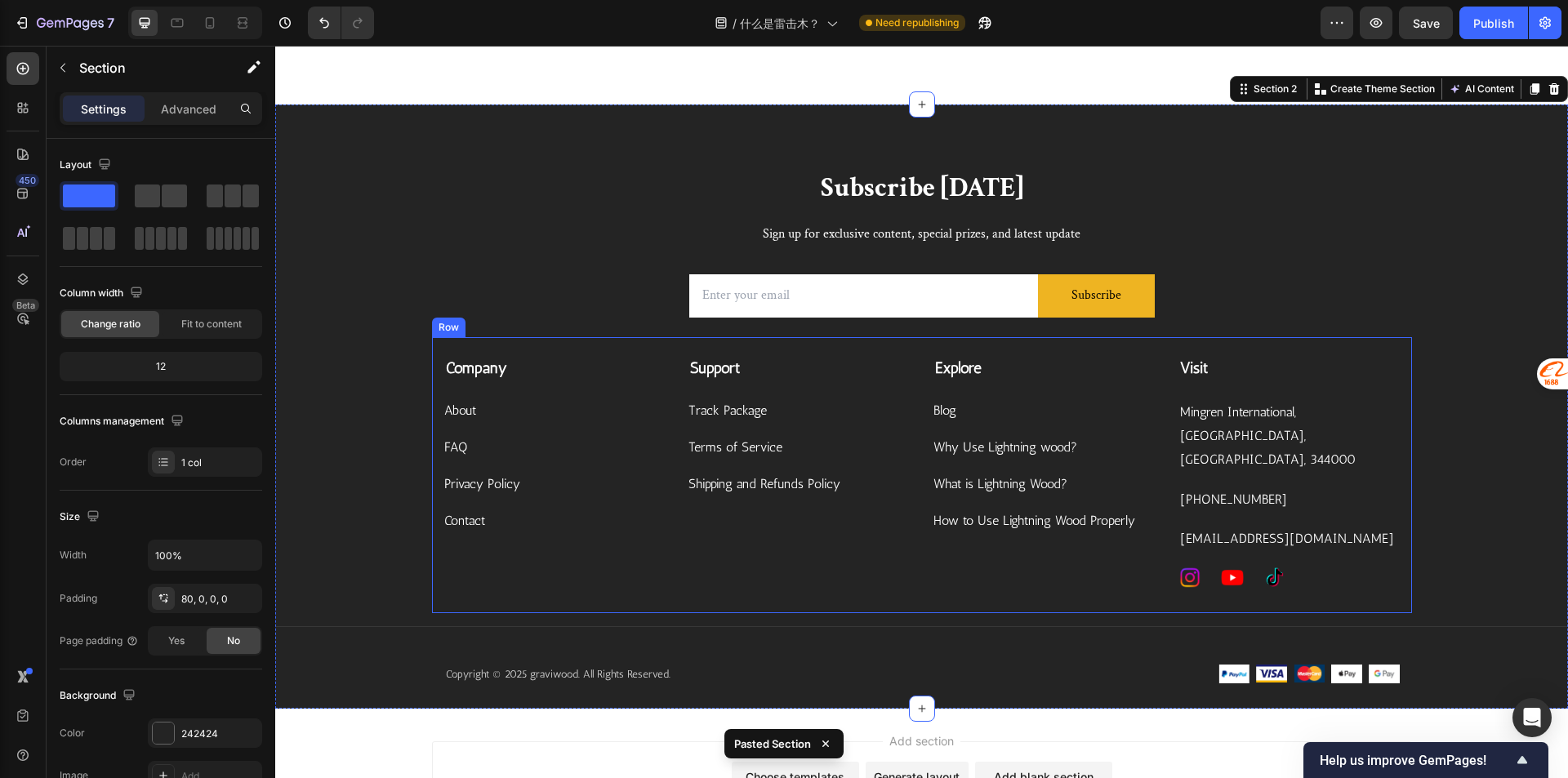
scroll to position [572, 0]
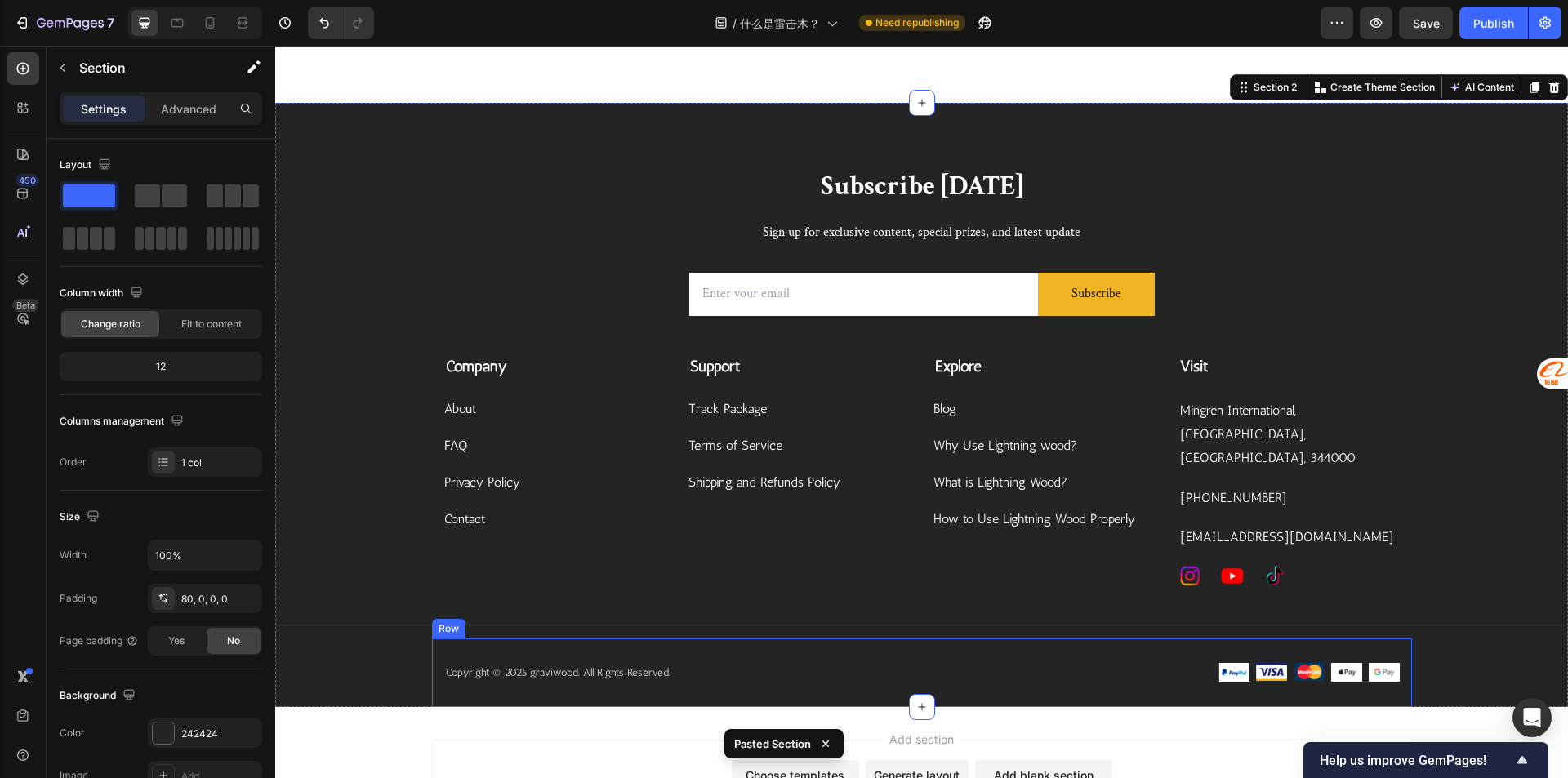
click at [1096, 638] on div "Copyright © 2025 graviwood. All Rights Reserved. Text block Image Image Image I…" at bounding box center [921, 672] width 980 height 69
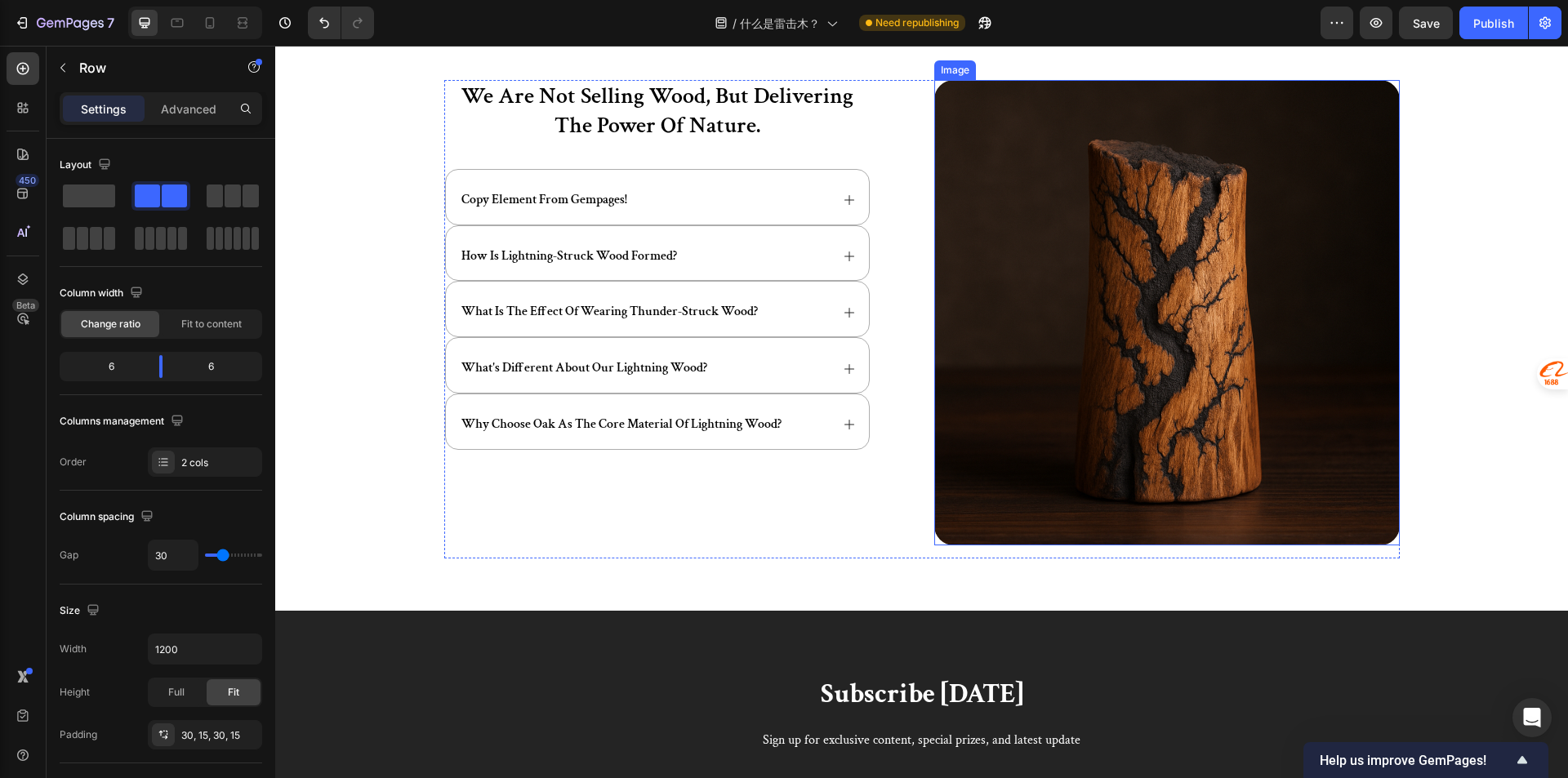
scroll to position [408, 0]
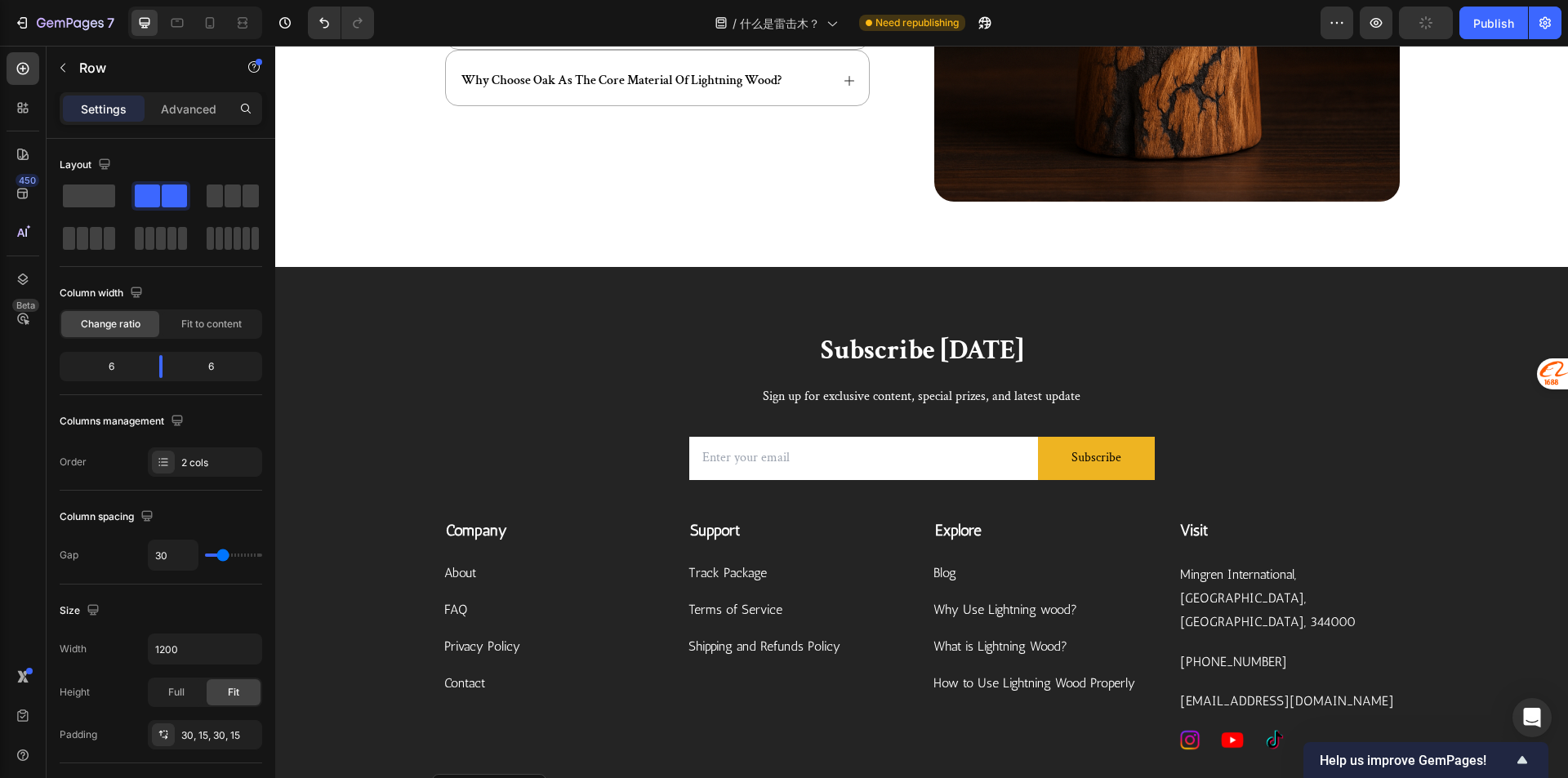
click at [190, 33] on div at bounding box center [178, 23] width 26 height 26
click at [178, 26] on icon at bounding box center [178, 23] width 12 height 9
type input "100%"
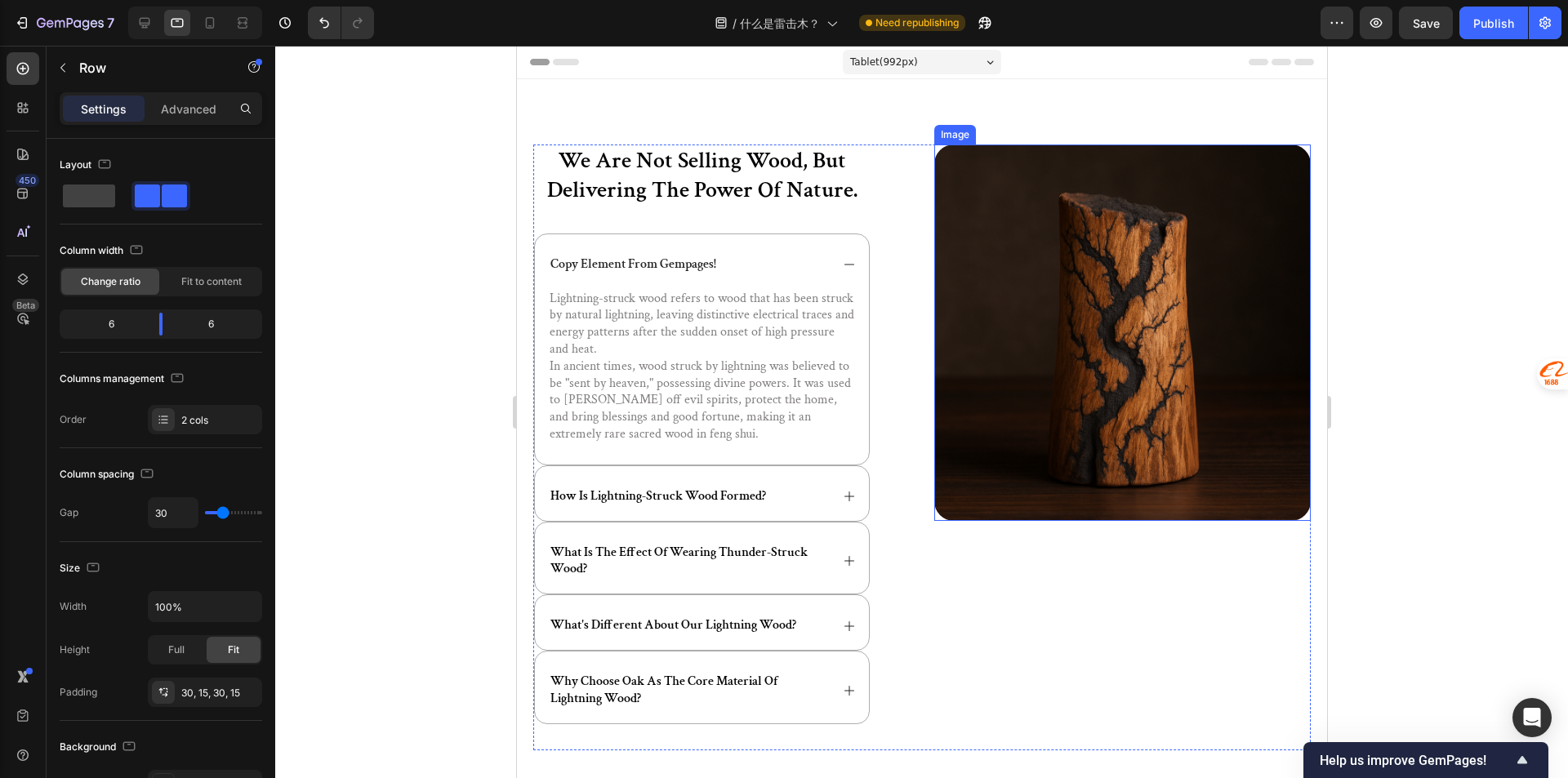
click at [1162, 322] on img at bounding box center [1121, 333] width 376 height 376
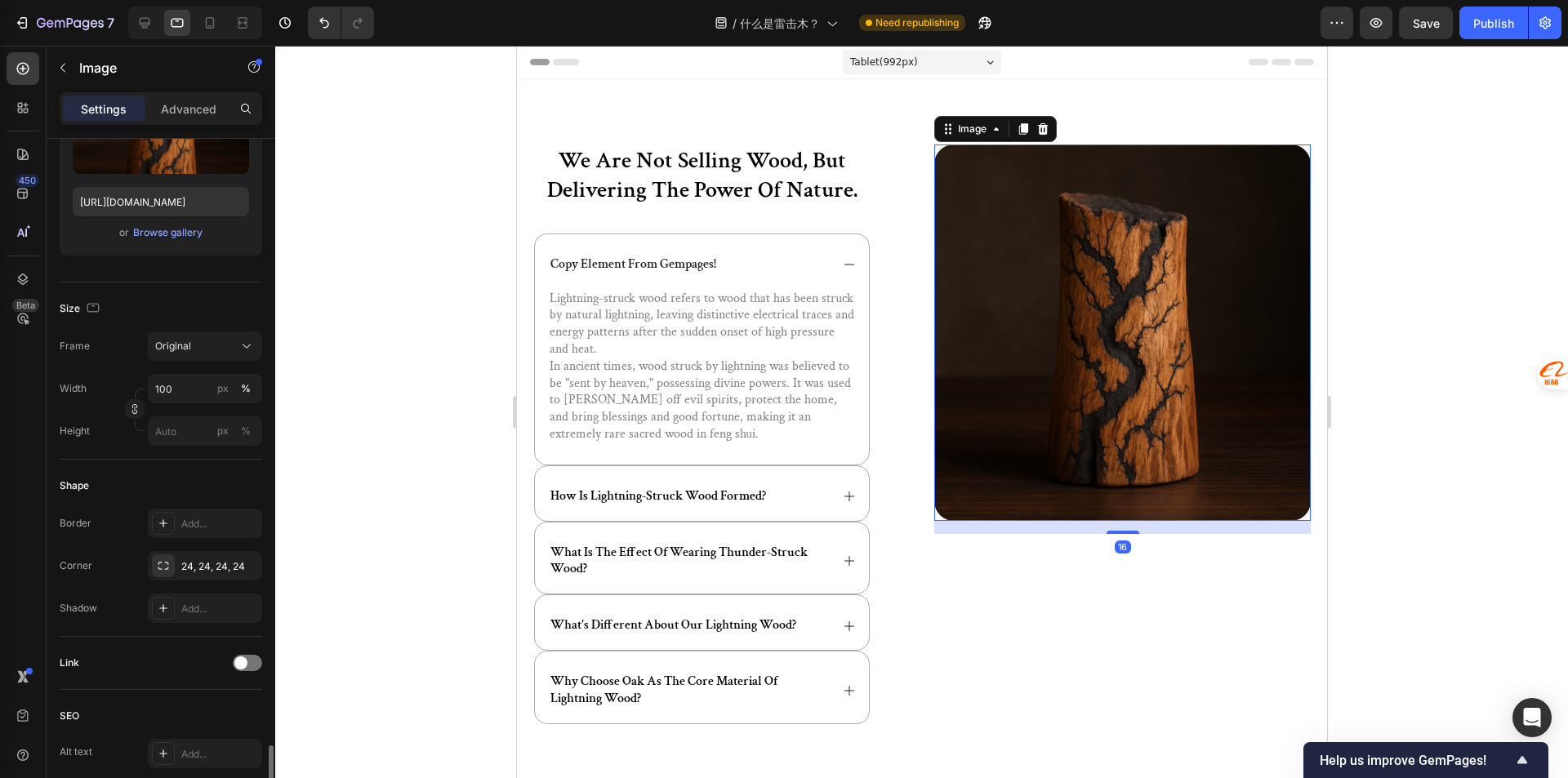
scroll to position [546, 0]
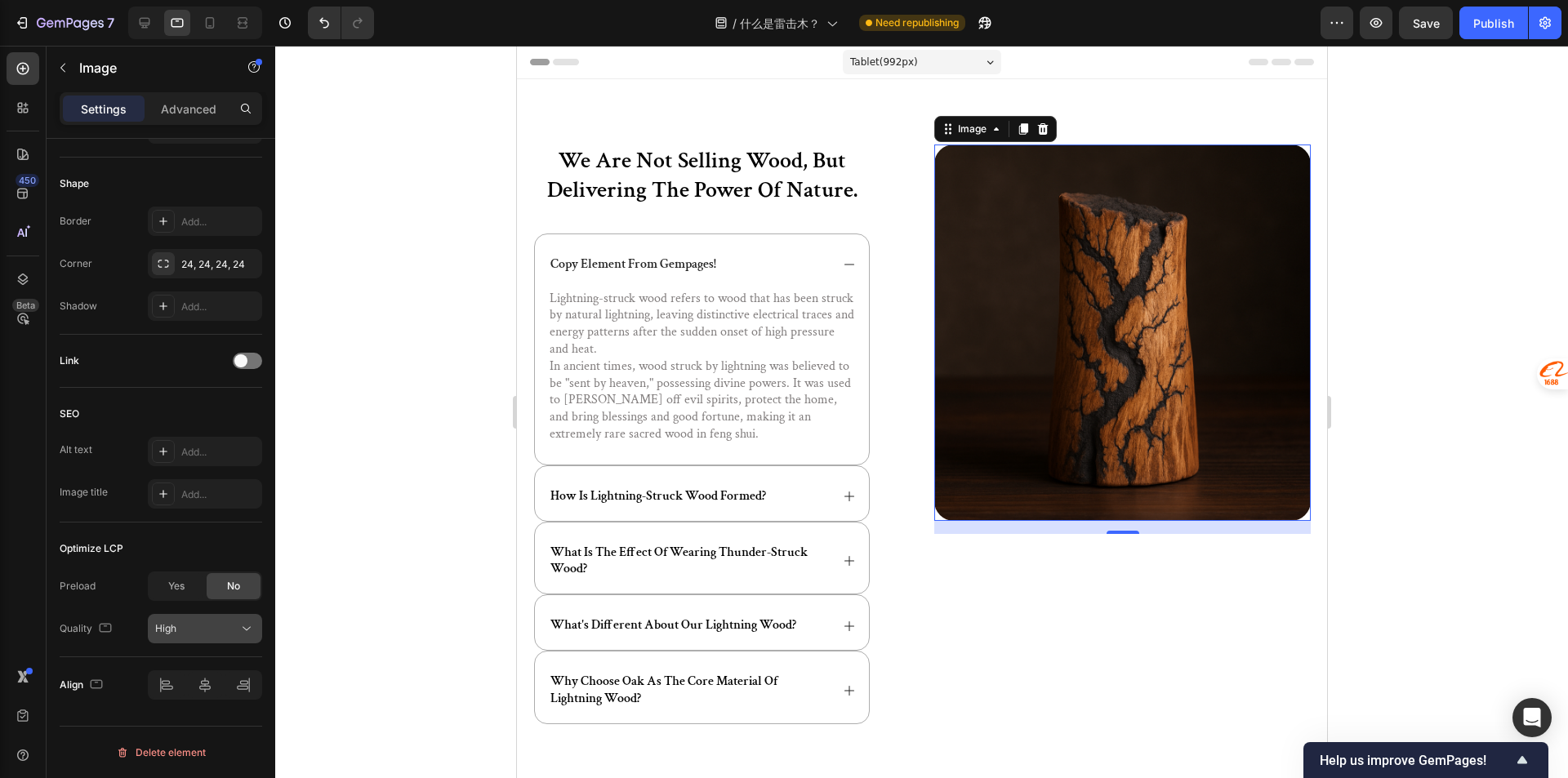
click at [242, 639] on button "High" at bounding box center [205, 628] width 115 height 29
click at [241, 638] on button "High" at bounding box center [205, 628] width 115 height 29
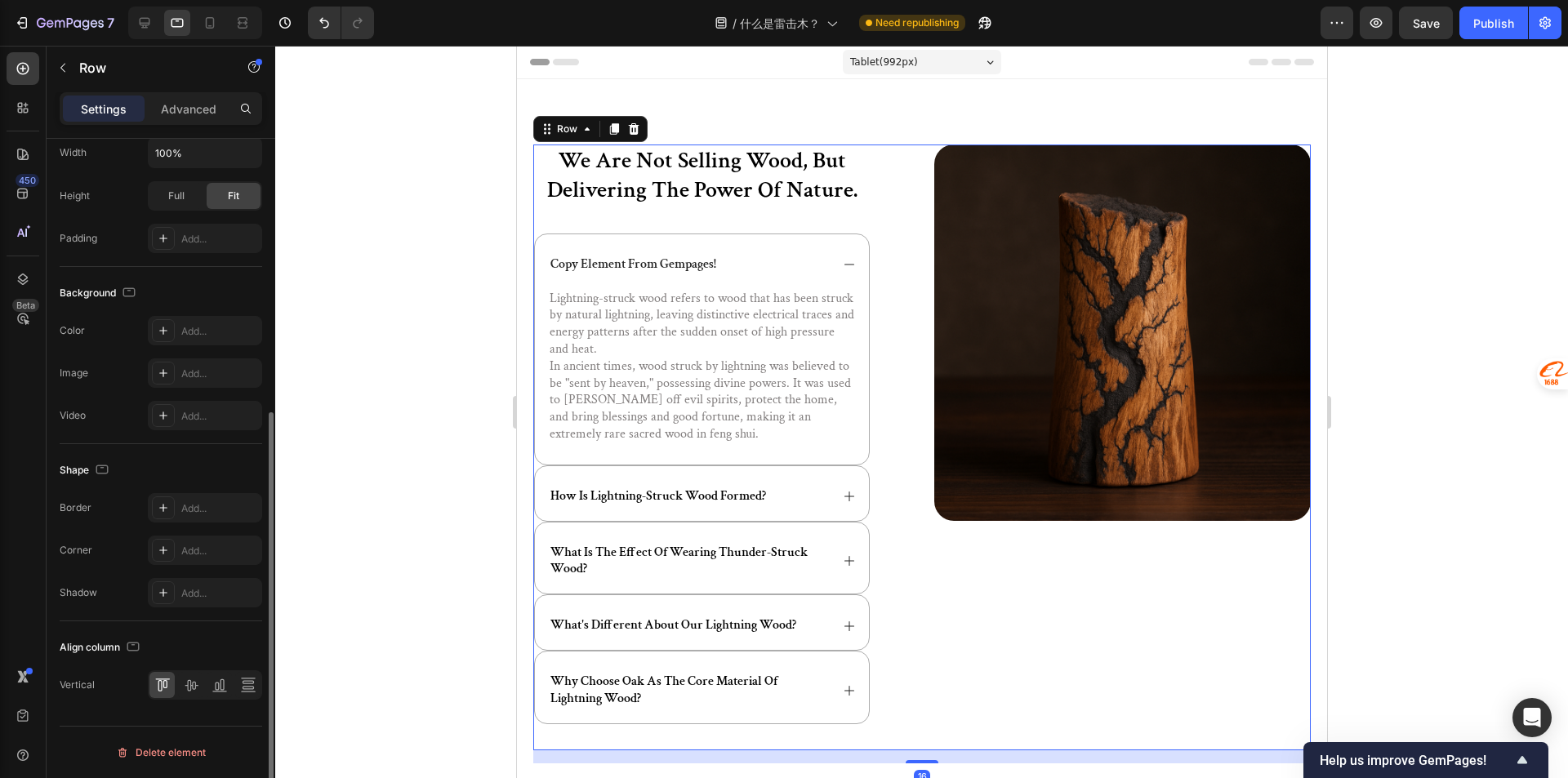
click at [1012, 587] on div "Image" at bounding box center [1121, 447] width 376 height 605
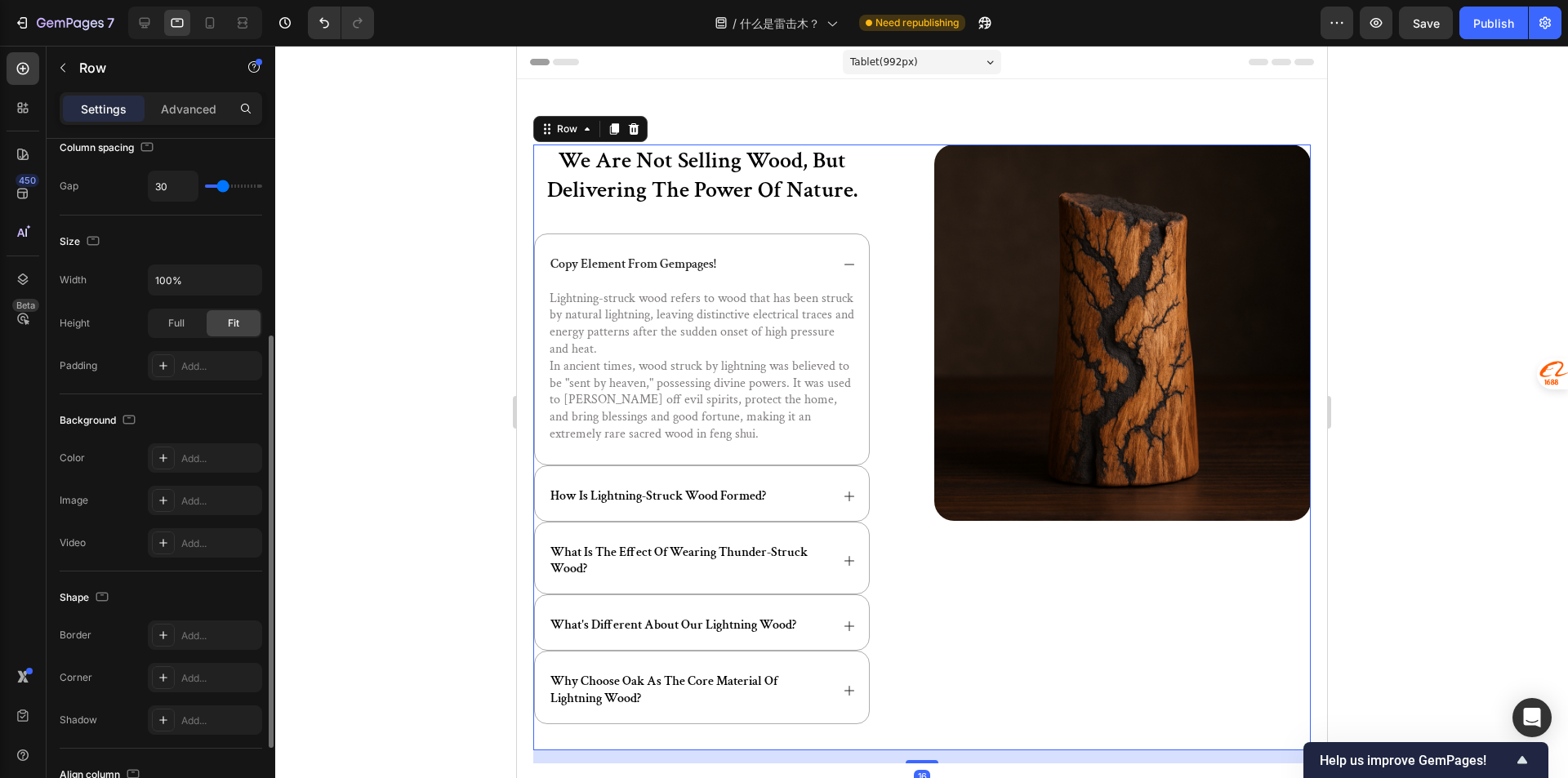
scroll to position [454, 0]
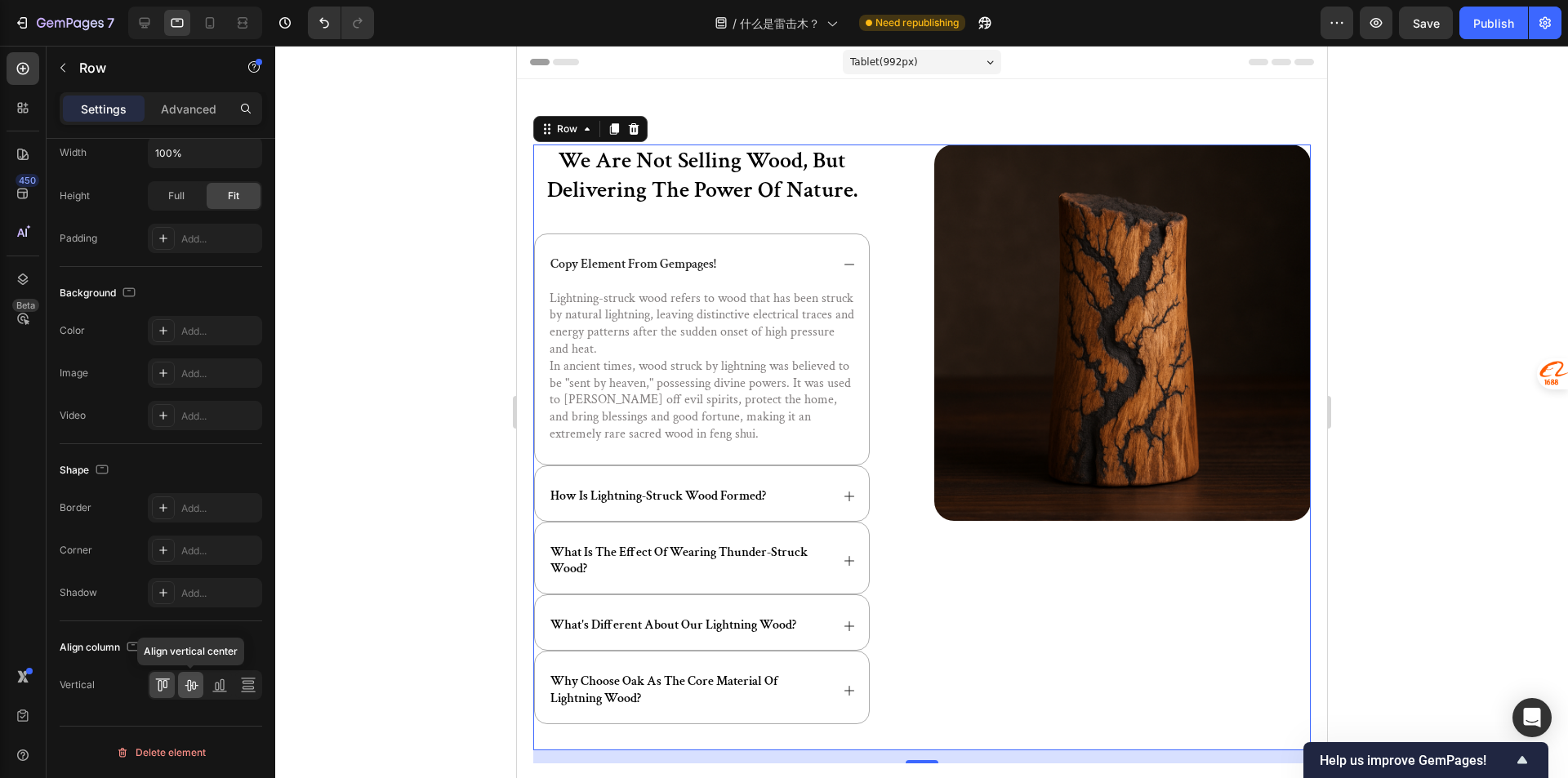
click at [197, 687] on icon at bounding box center [191, 685] width 16 height 16
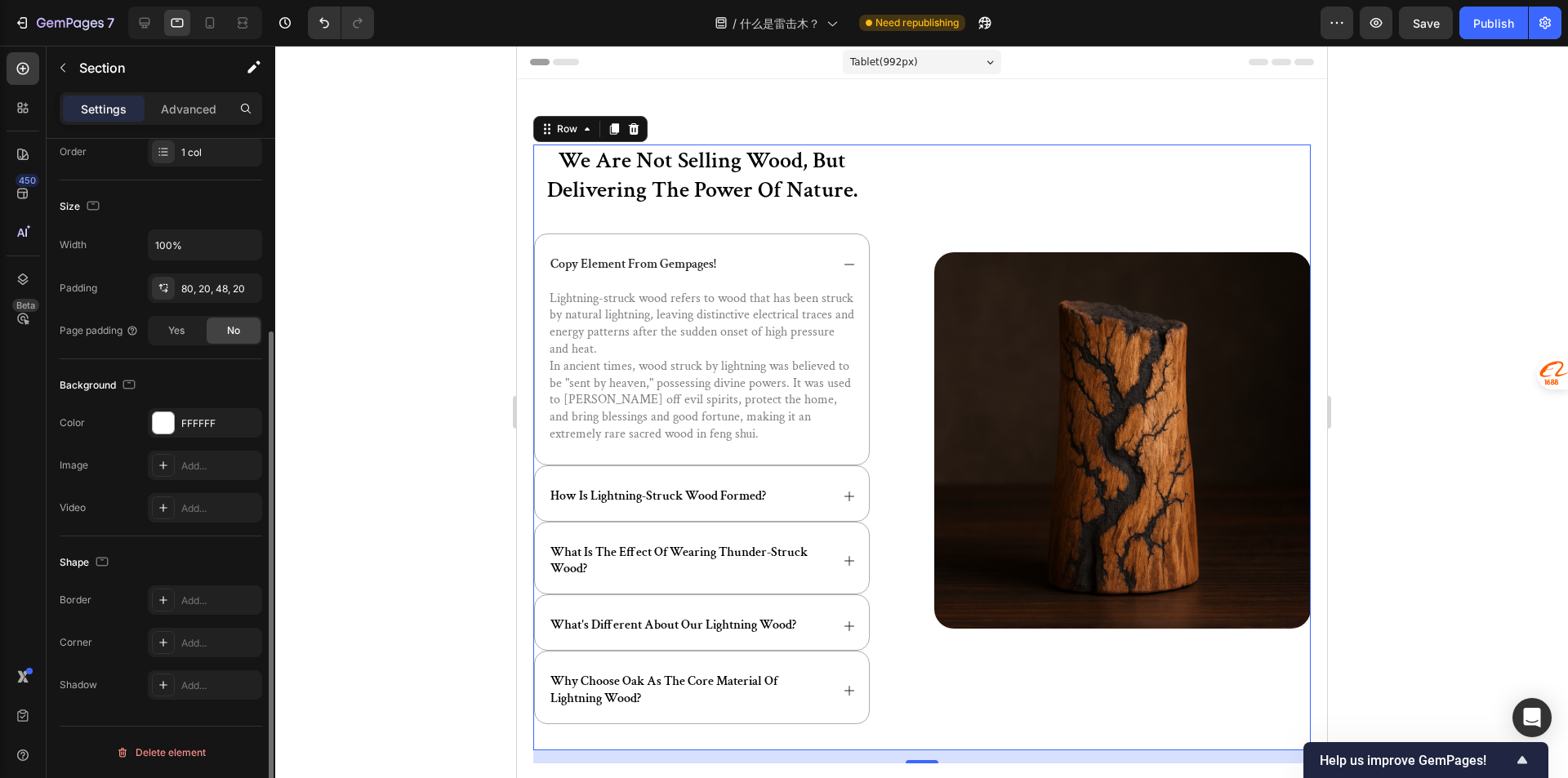
click at [1004, 121] on div "we are not selling wood, but delivering the power of nature. Heading copy eleme…" at bounding box center [921, 441] width 810 height 723
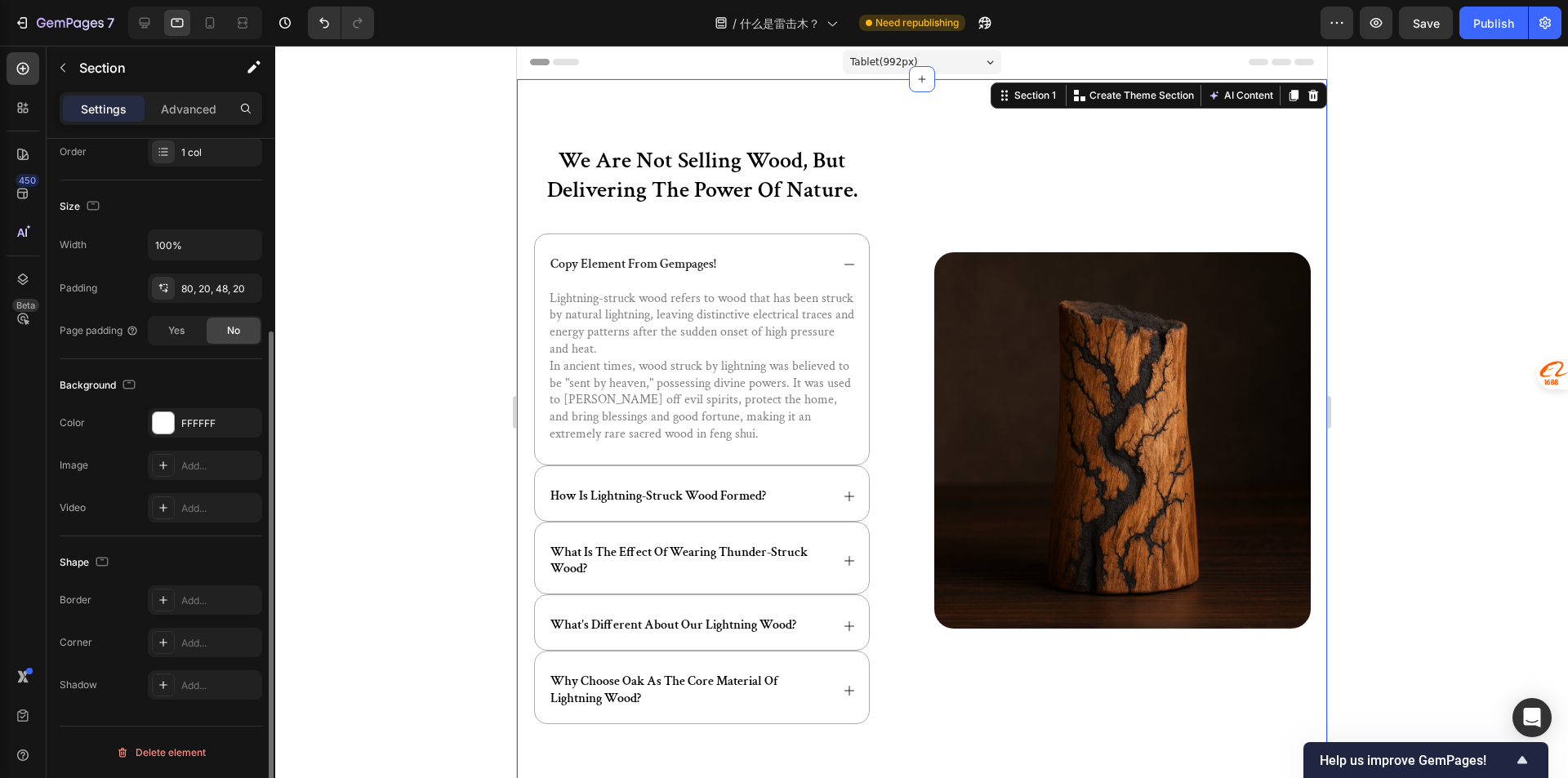
scroll to position [0, 0]
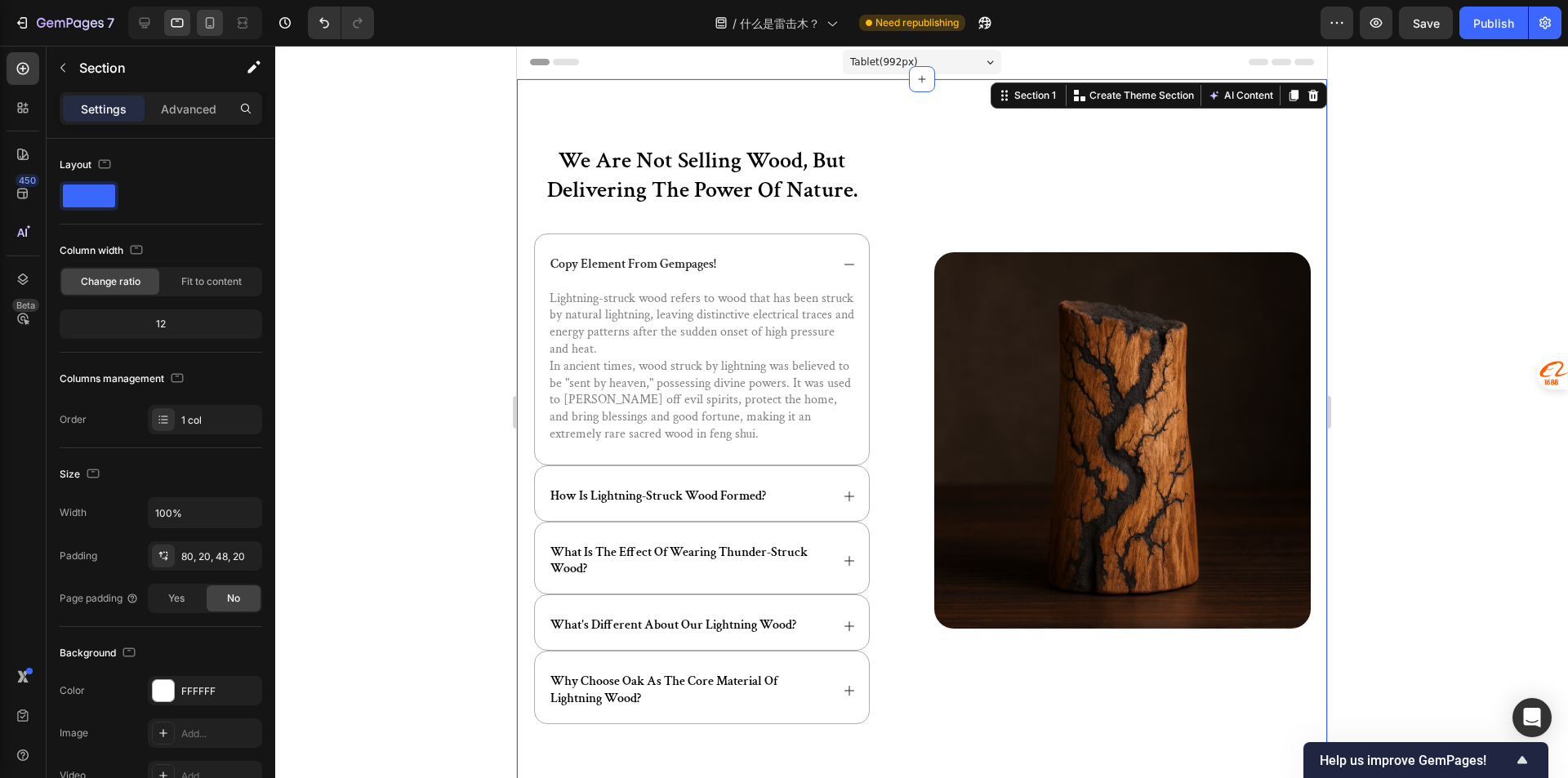
click at [206, 10] on div at bounding box center [210, 23] width 26 height 26
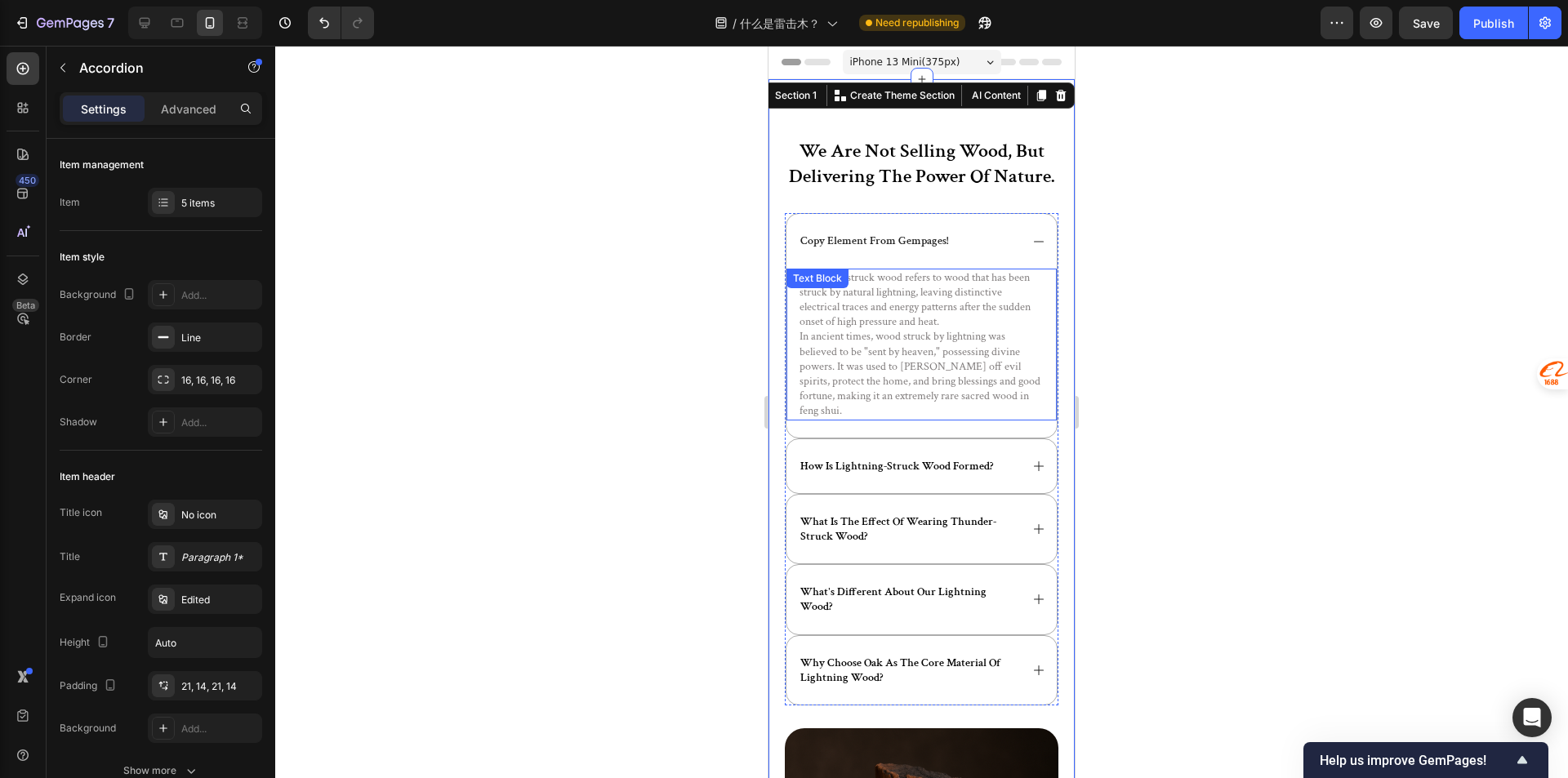
click at [985, 250] on div "copy element from gempages!" at bounding box center [921, 241] width 270 height 54
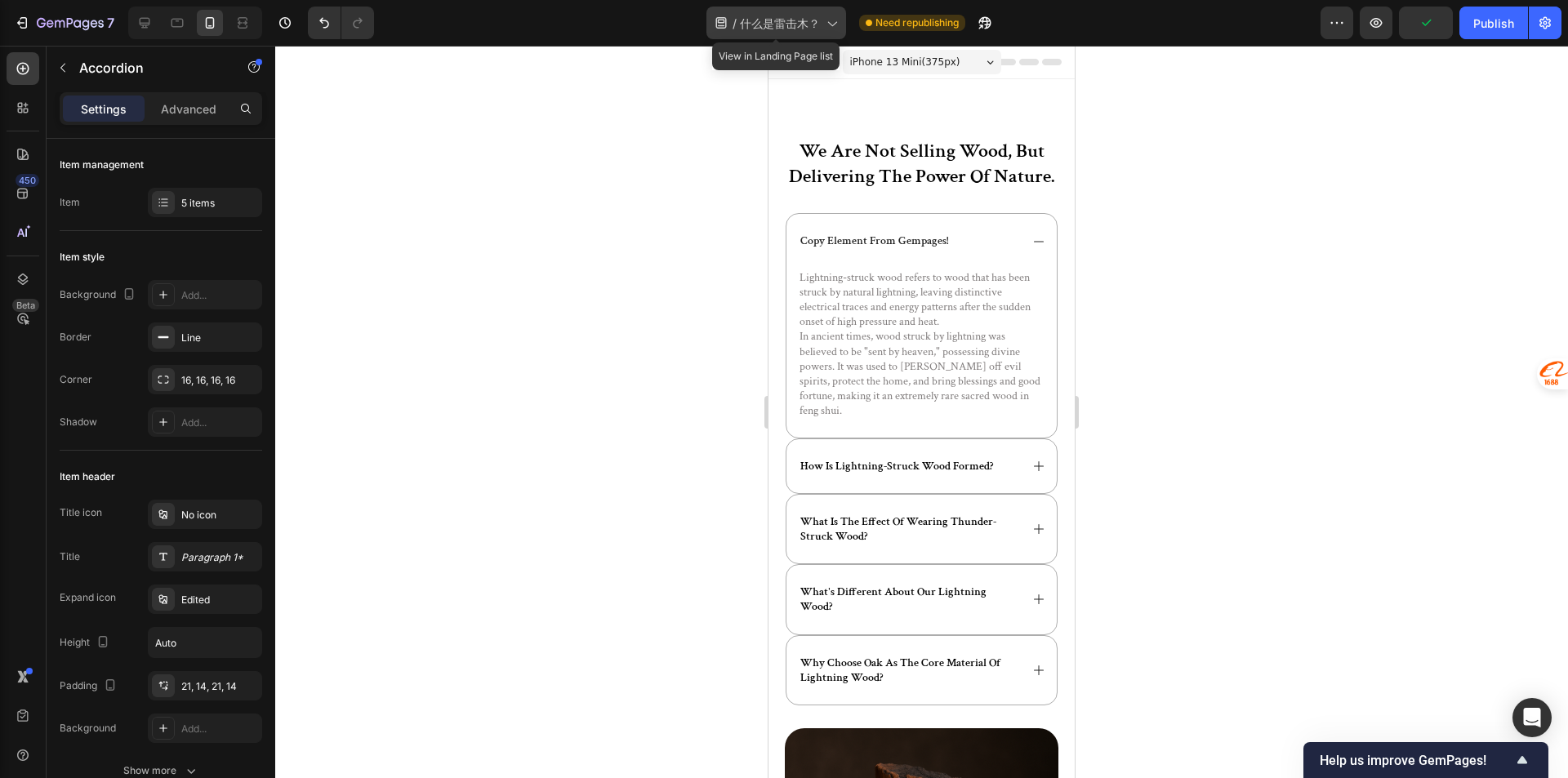
click at [769, 34] on div "/ 什么是雷击木？" at bounding box center [776, 23] width 140 height 33
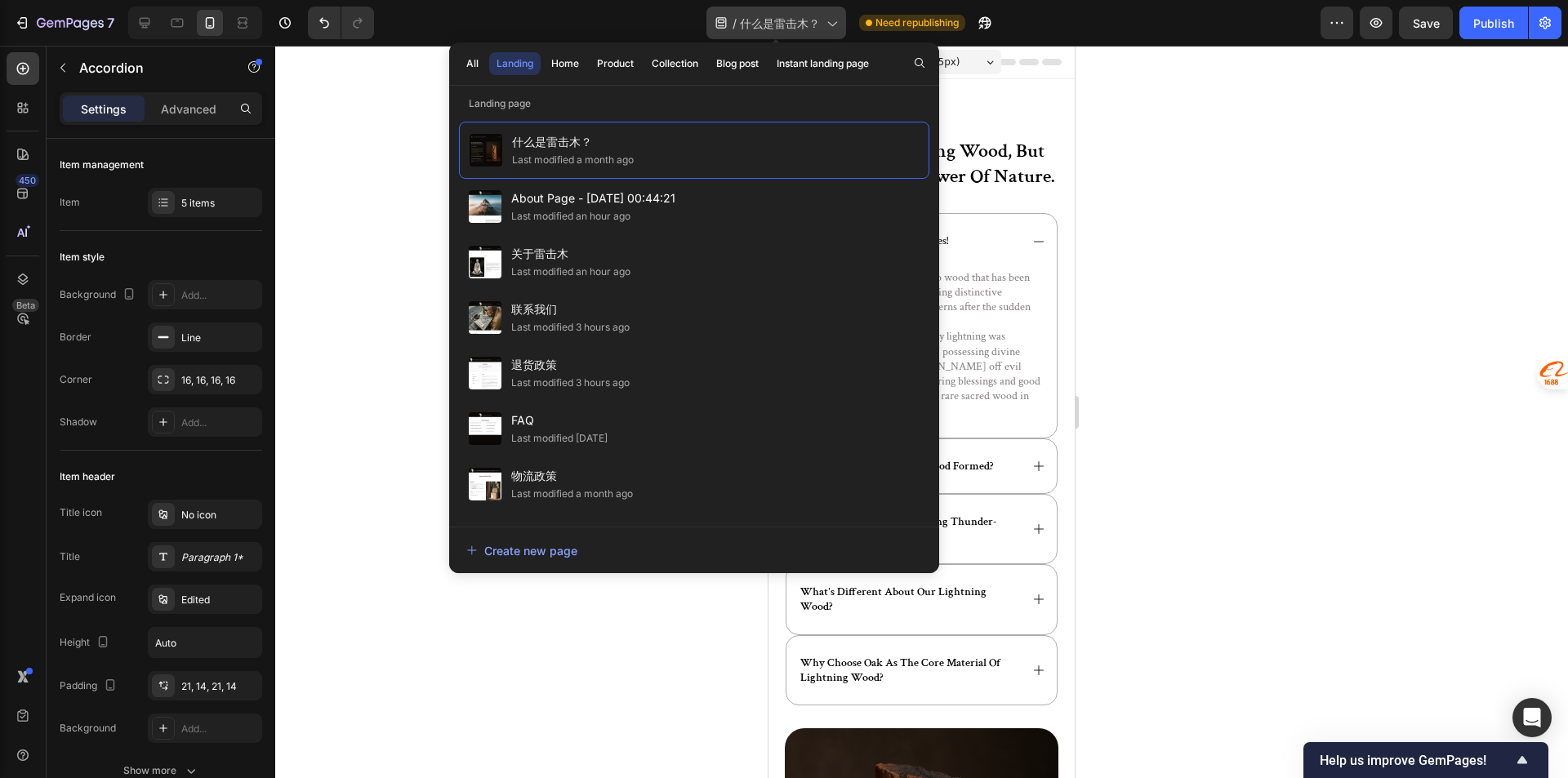
click at [769, 34] on div "/ 什么是雷击木？" at bounding box center [776, 23] width 140 height 33
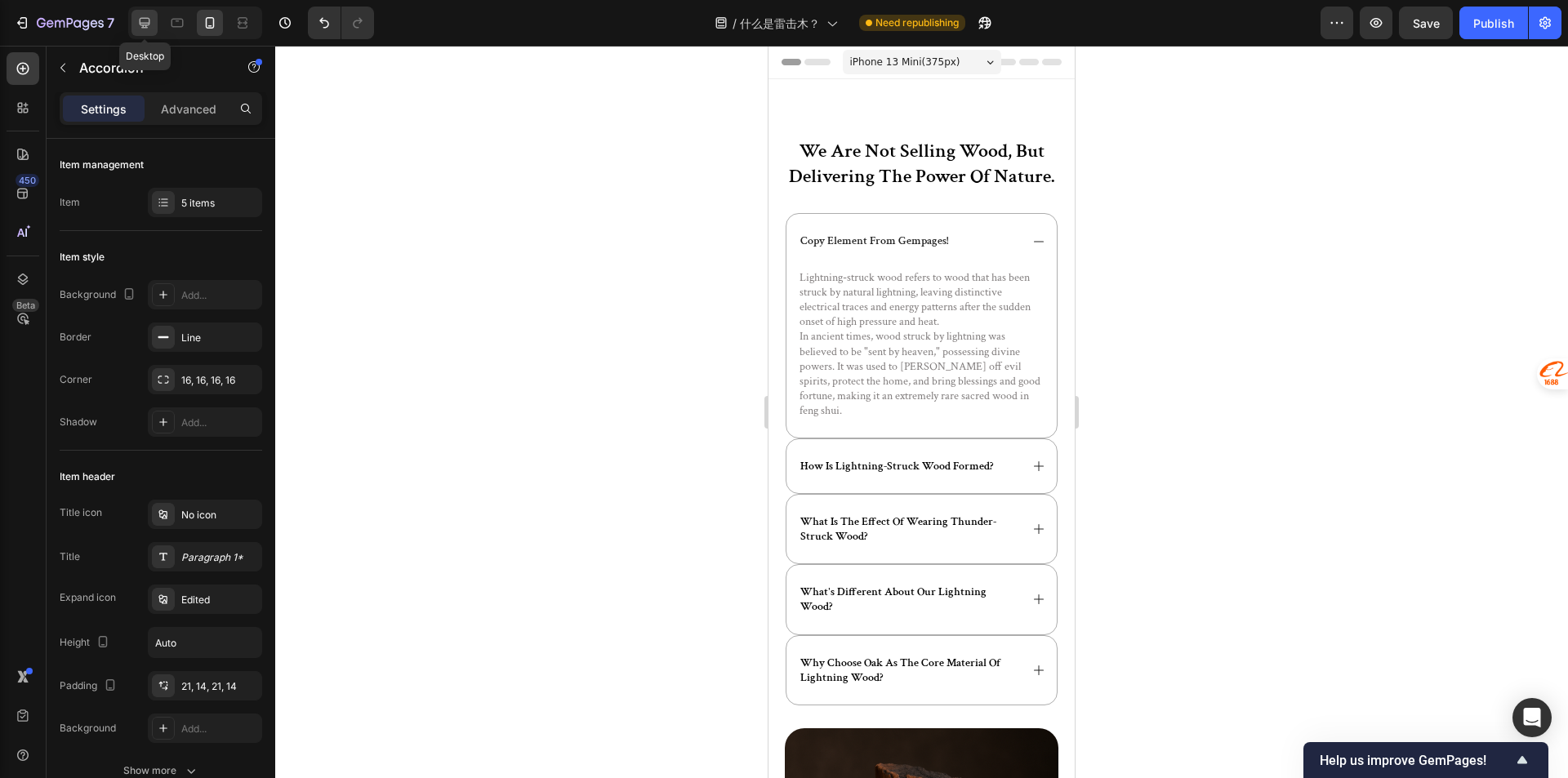
click at [142, 18] on icon at bounding box center [145, 23] width 11 height 11
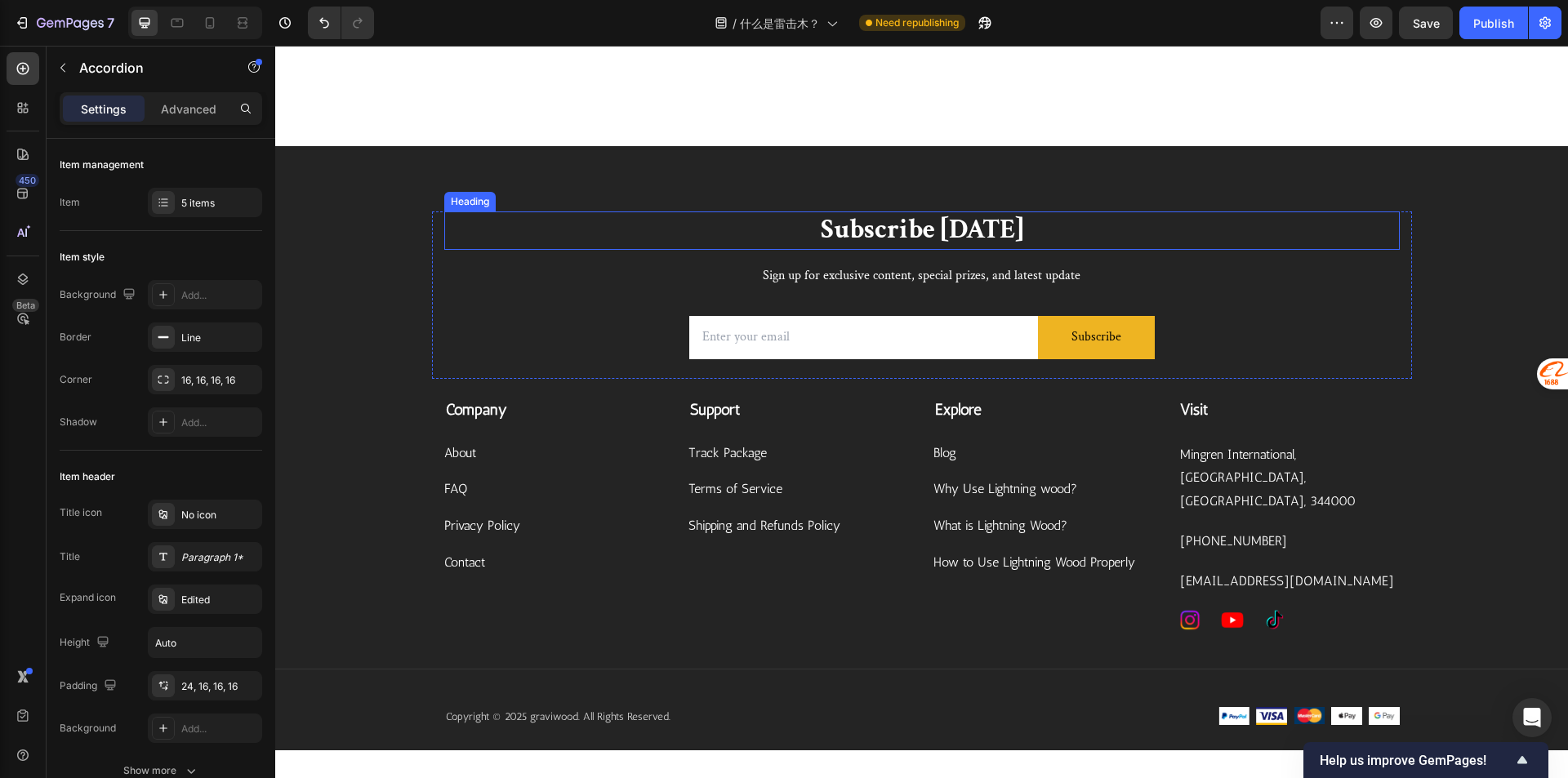
scroll to position [771, 0]
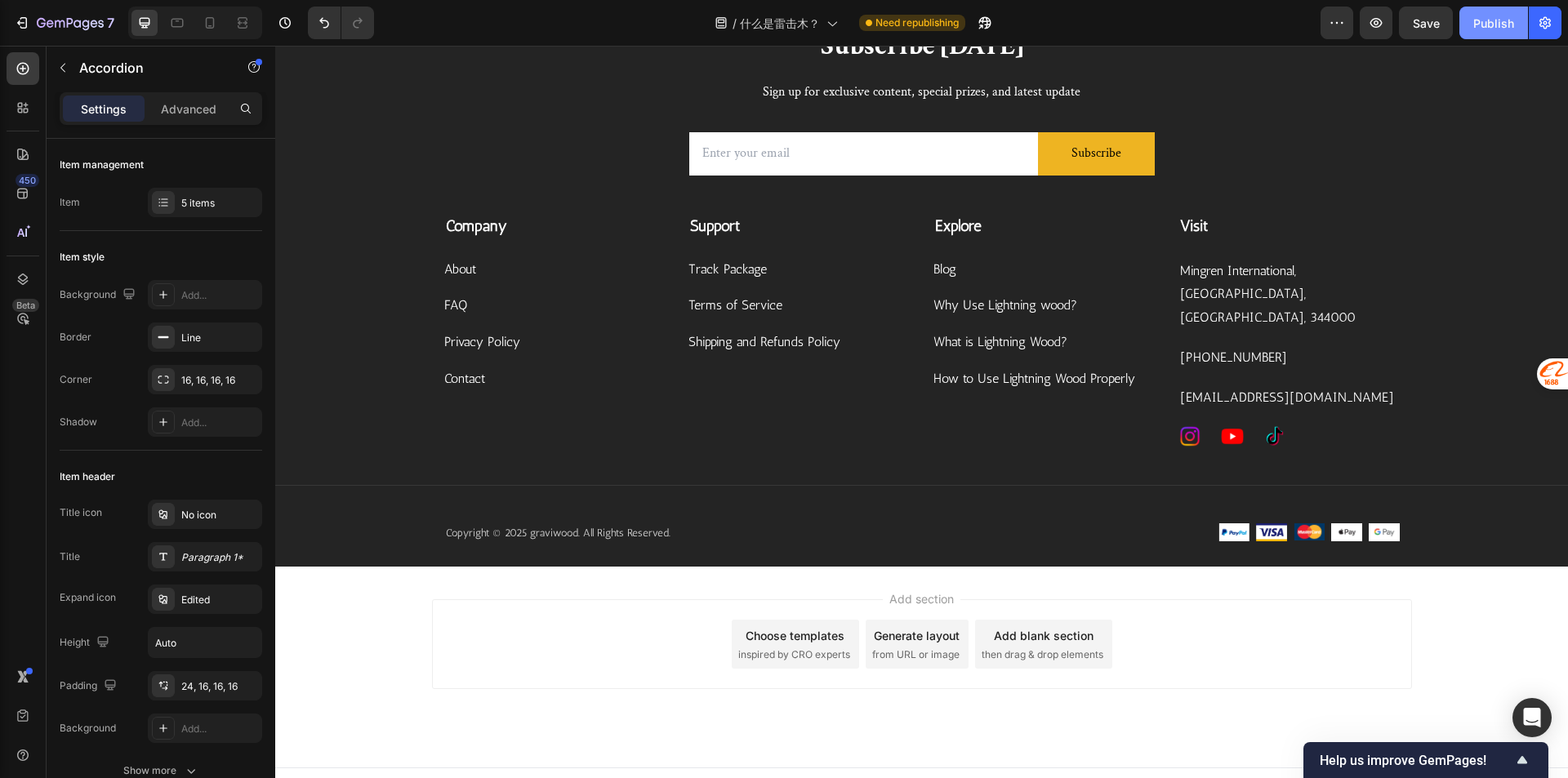
click at [1478, 28] on div "Publish" at bounding box center [1494, 23] width 41 height 17
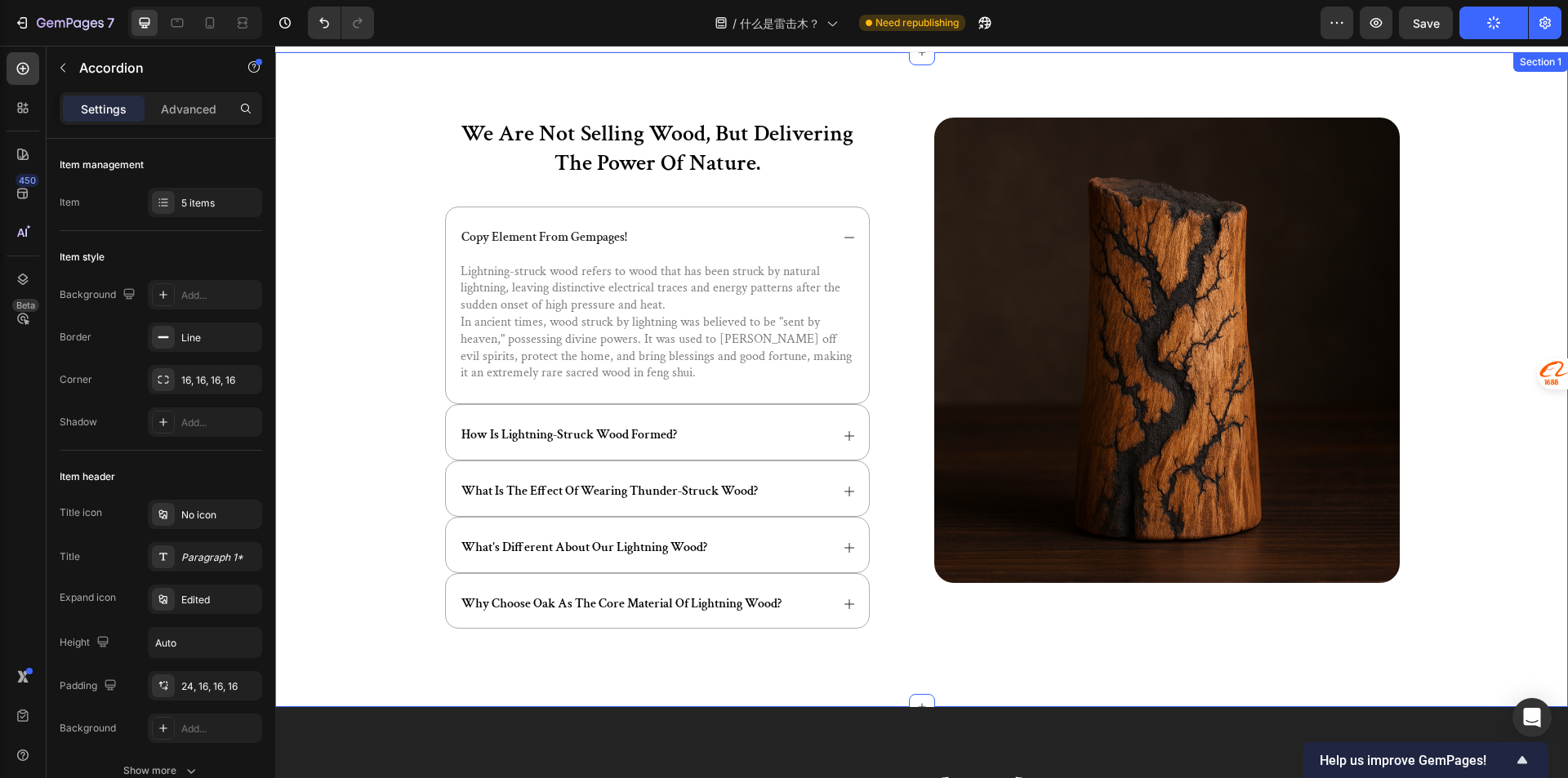
scroll to position [0, 0]
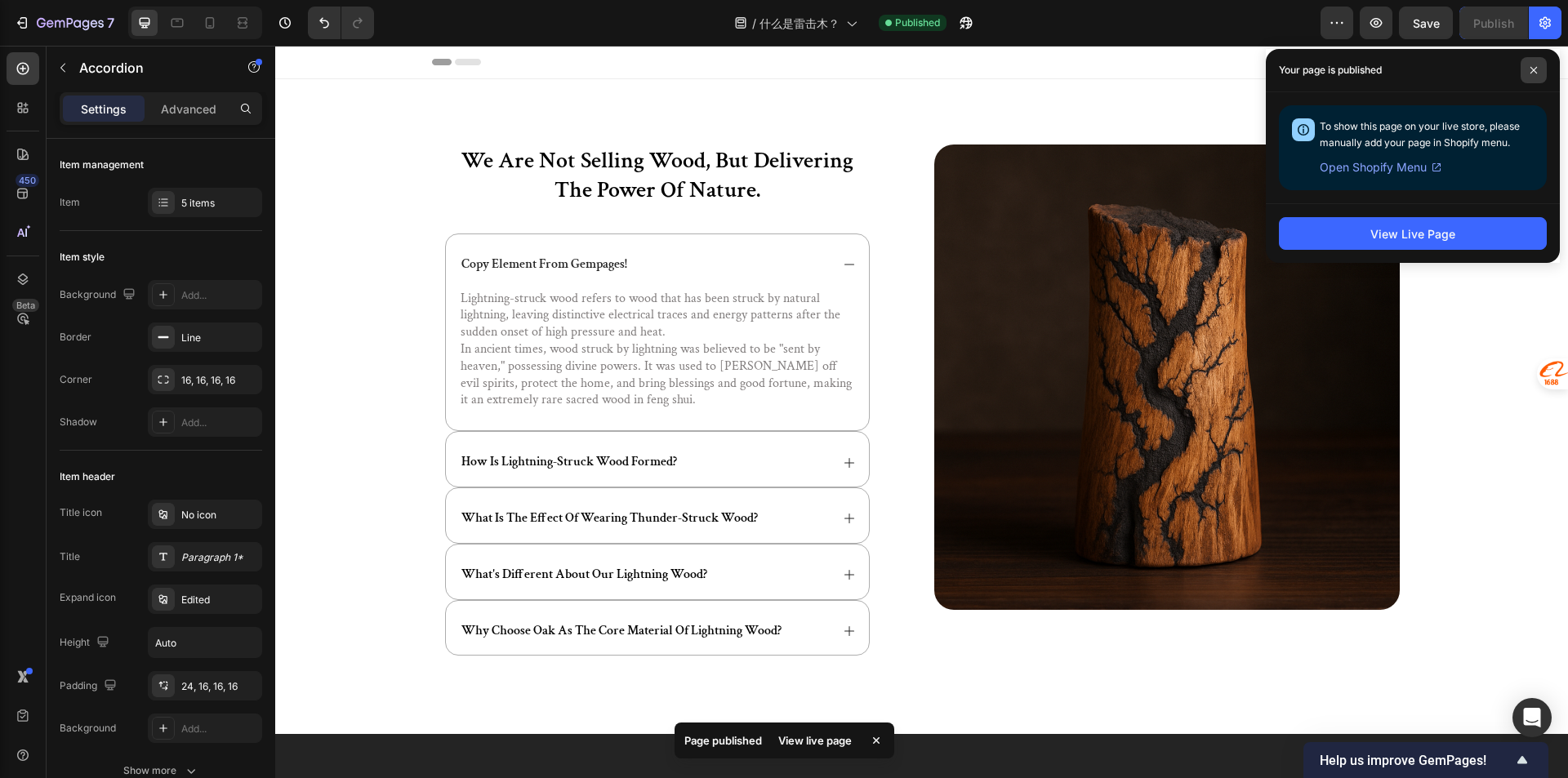
click at [1535, 79] on span at bounding box center [1534, 70] width 26 height 26
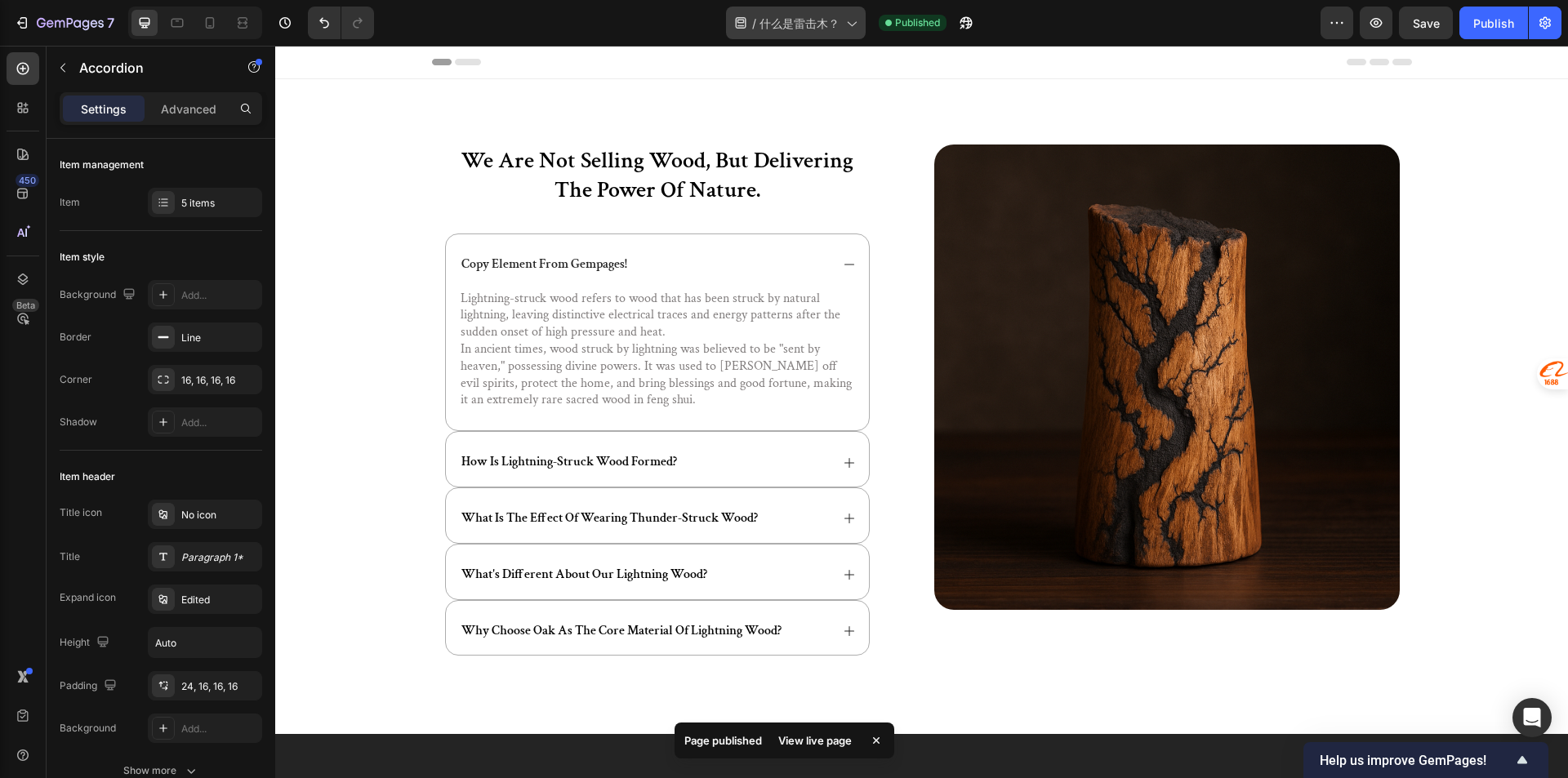
click at [812, 29] on span "什么是雷击木？" at bounding box center [800, 23] width 80 height 17
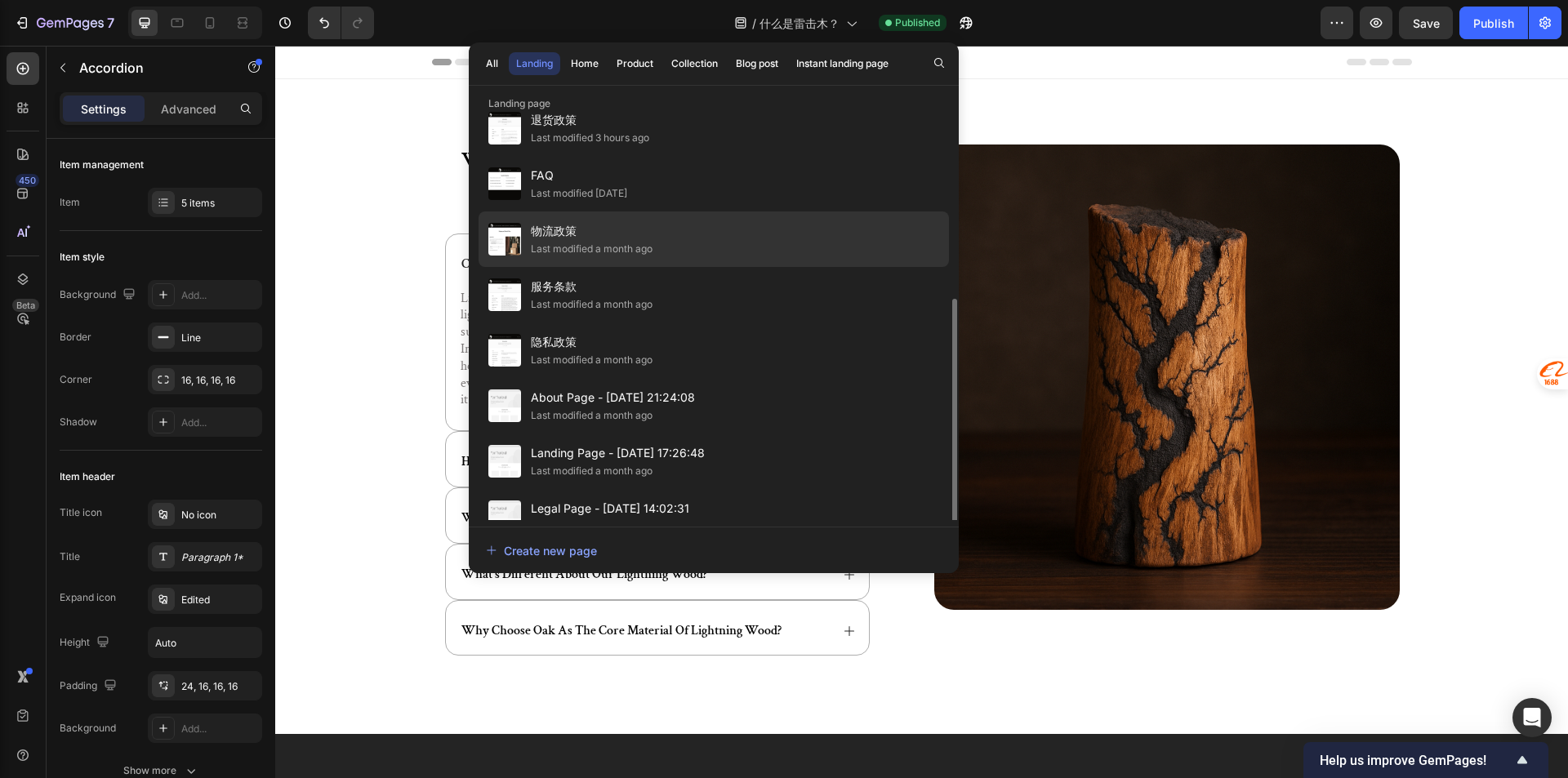
scroll to position [269, 0]
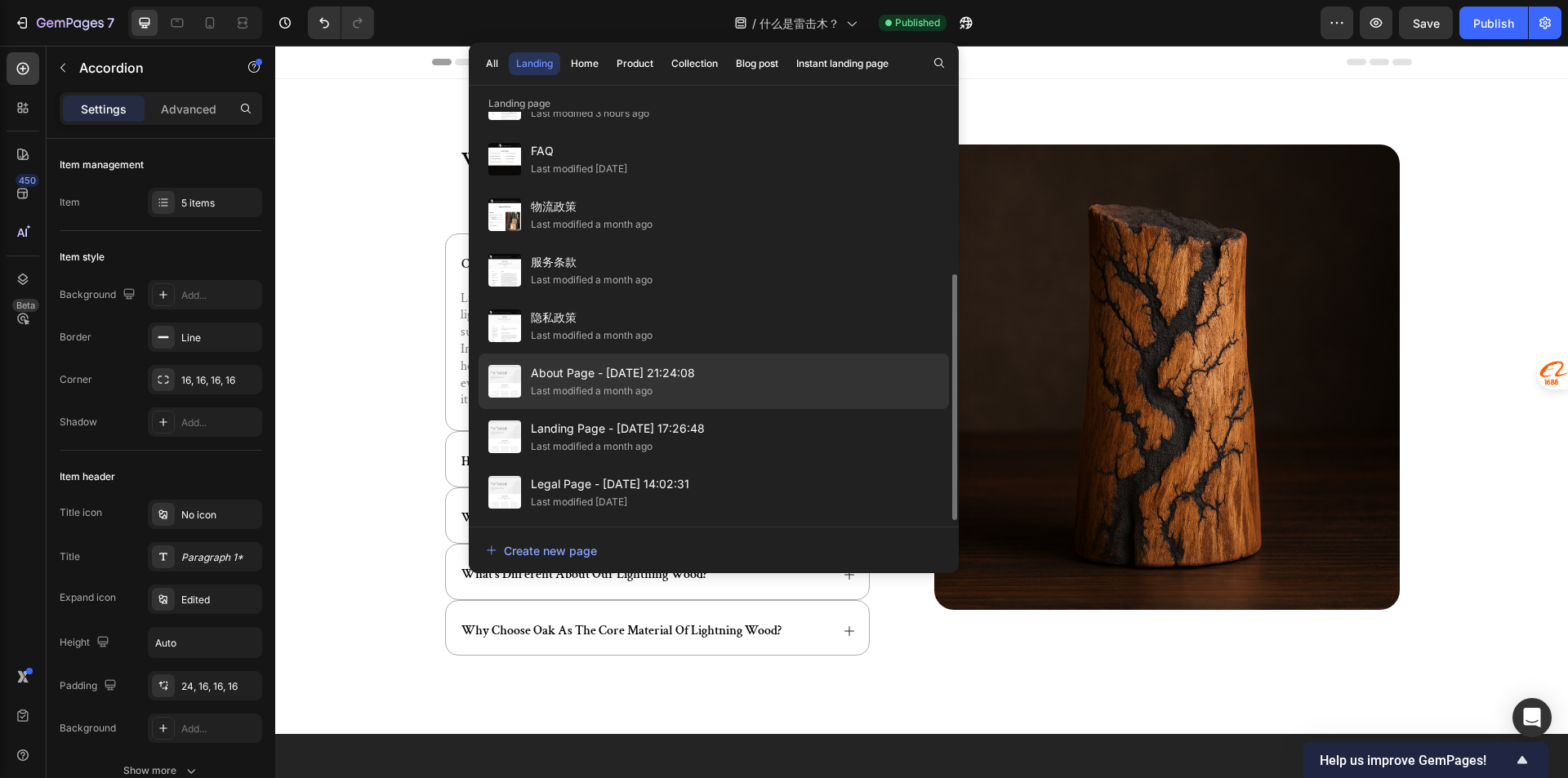
click at [765, 374] on div "About Page - Aug 17, 21:24:08 Last modified a month ago" at bounding box center [714, 381] width 471 height 56
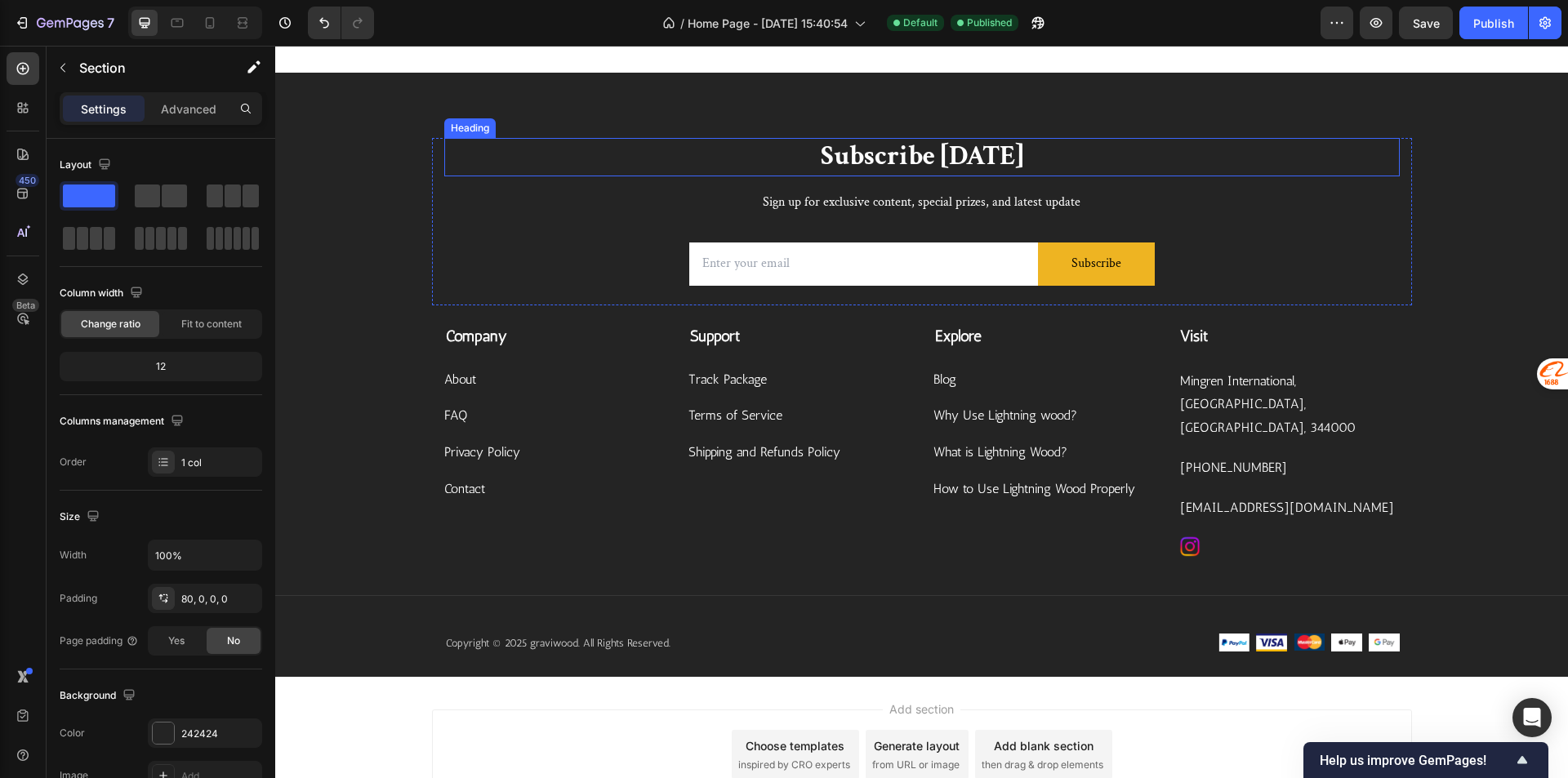
scroll to position [4104, 0]
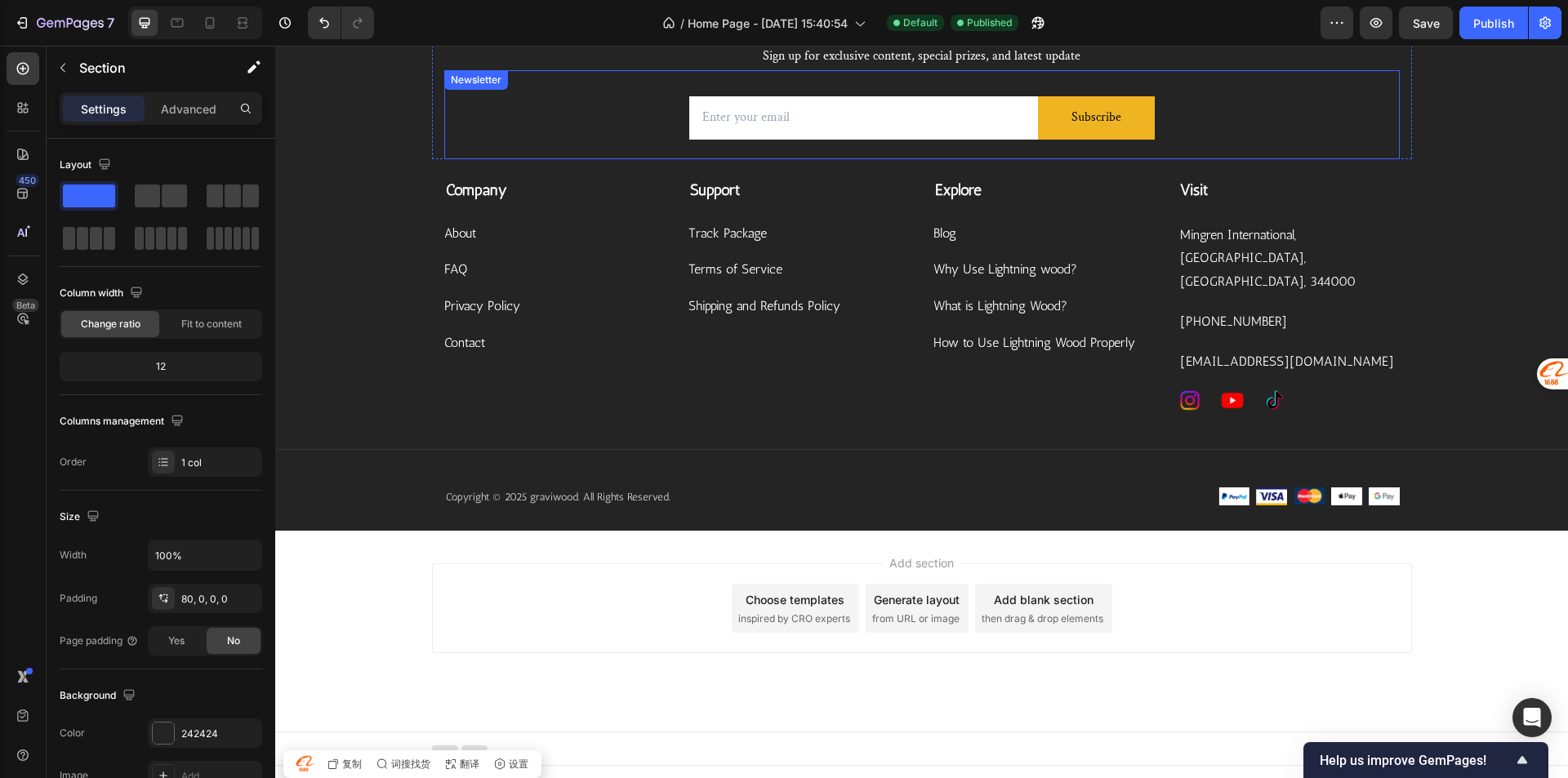
click at [1283, 119] on div "Email Field Subscribe Submit Button Row Newsletter" at bounding box center [921, 115] width 955 height 89
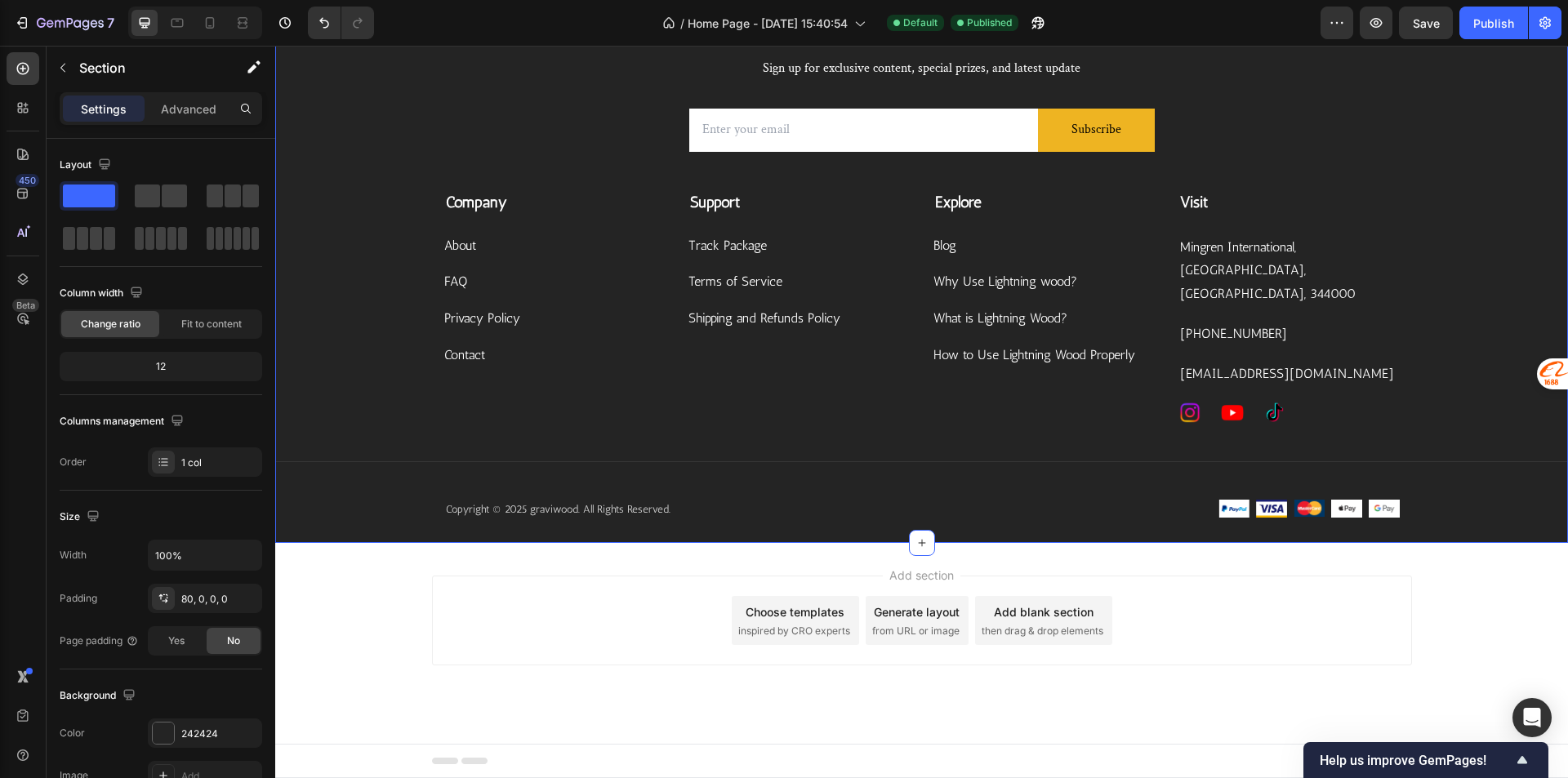
click at [1433, 159] on div "Subscribe [DATE] Heading Sign up for exclusive content, special prizes, and lat…" at bounding box center [921, 273] width 1292 height 538
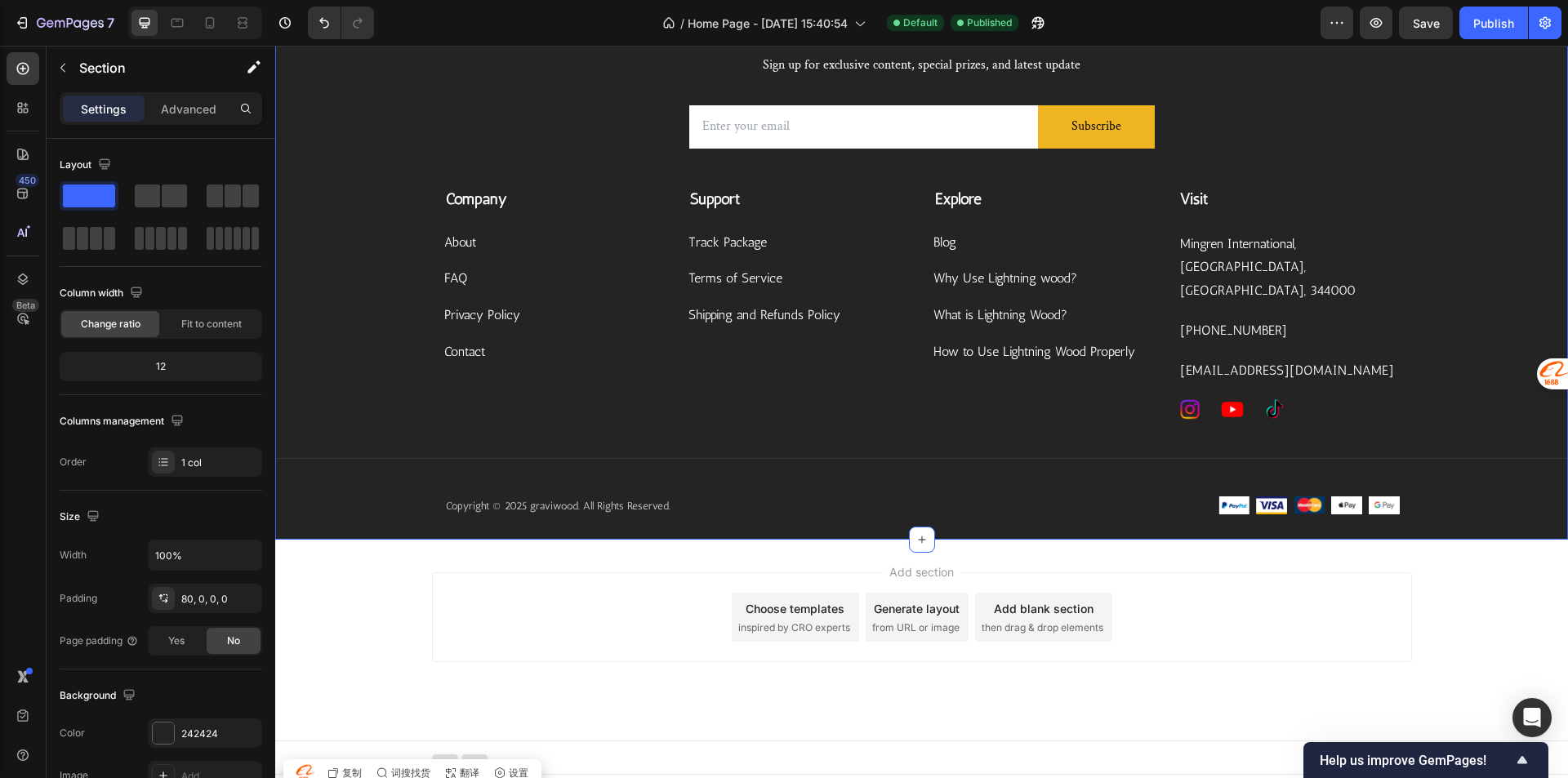
click at [1437, 84] on div "Subscribe [DATE] Heading Sign up for exclusive content, special prizes, and lat…" at bounding box center [921, 270] width 1292 height 538
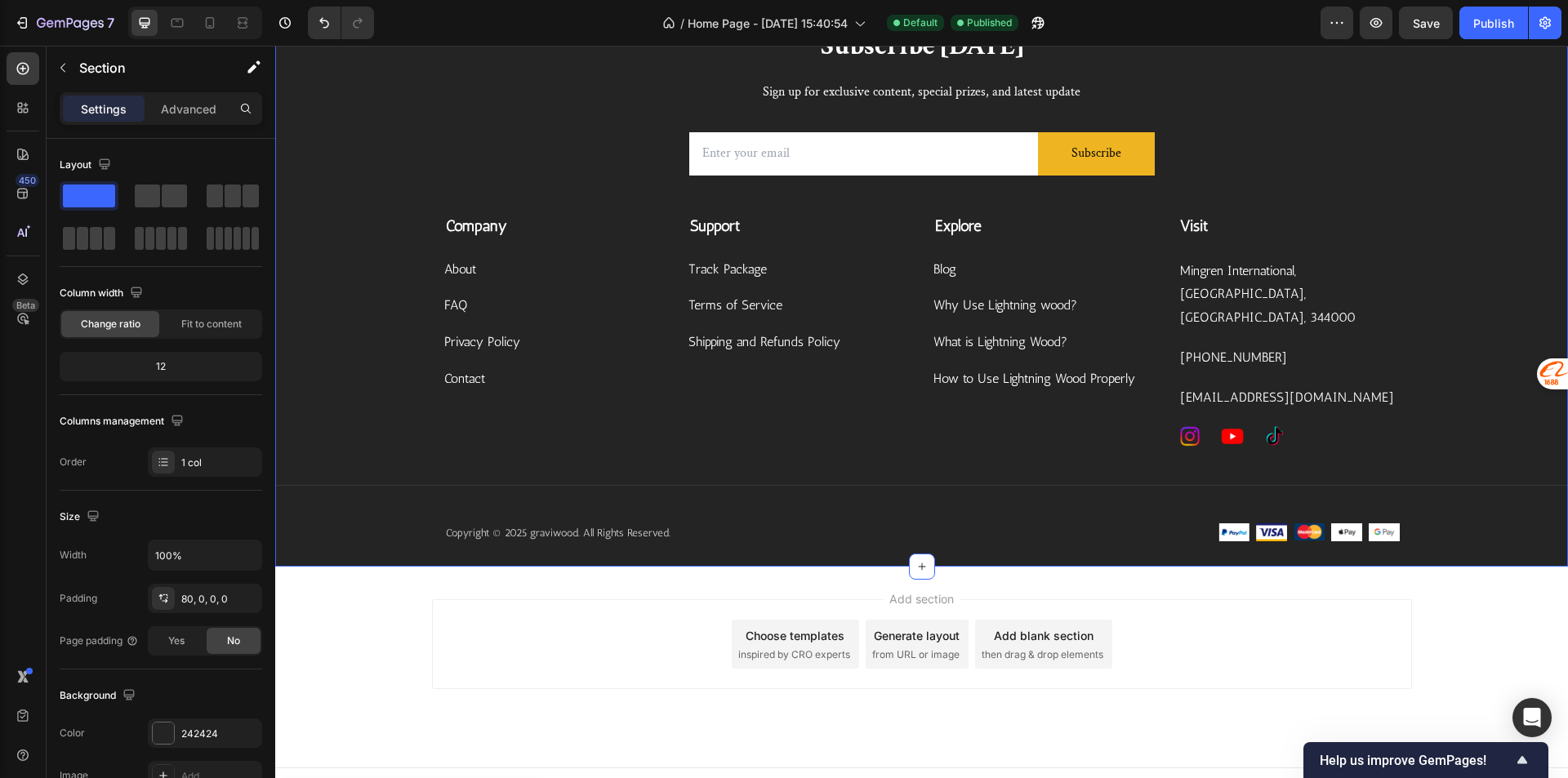
scroll to position [3876, 0]
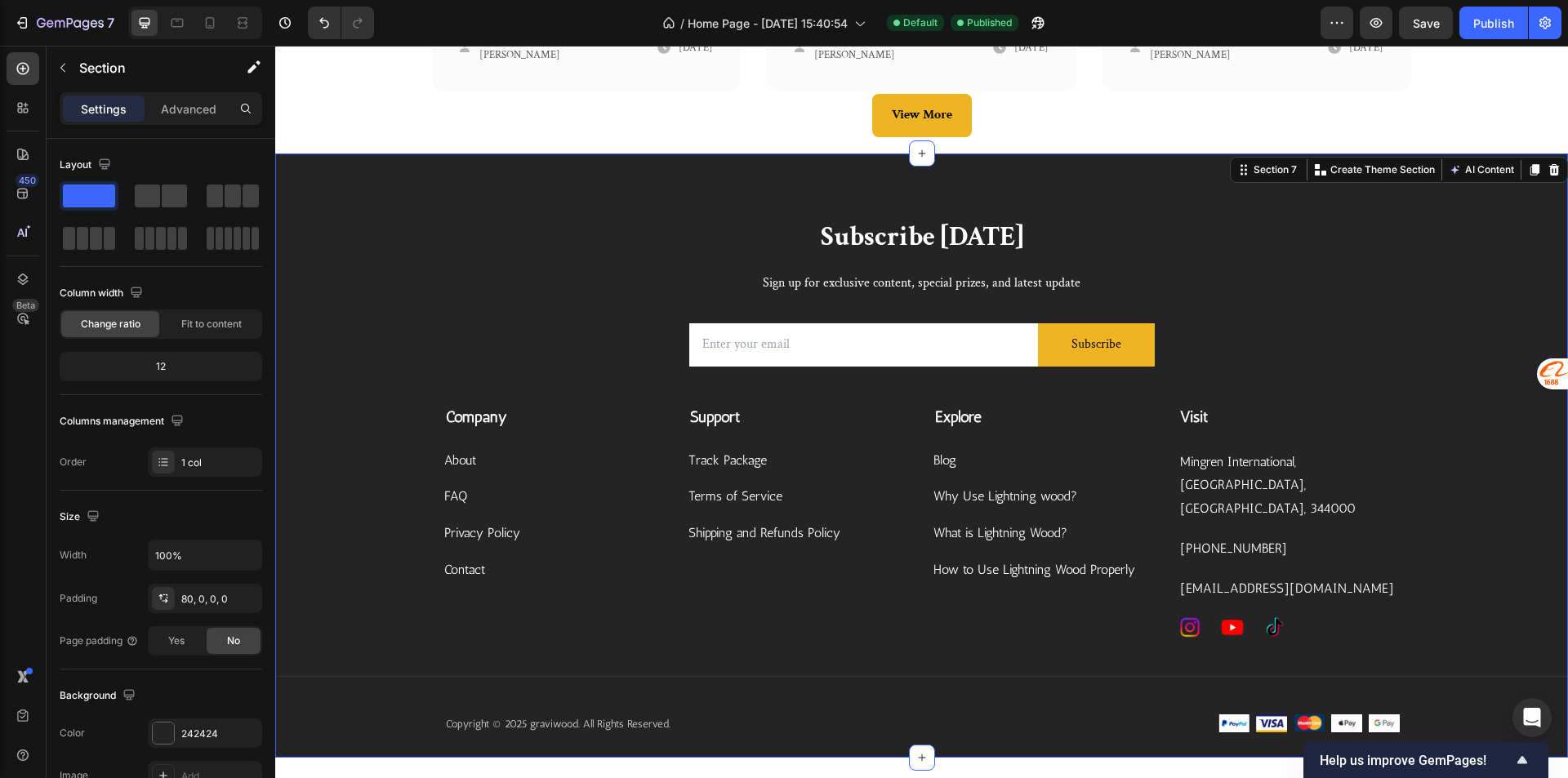
copy body "Loremi Dolorsita Conse Adipisc Elit se doe temporinc utlabor, etdolor magnaa, e…"
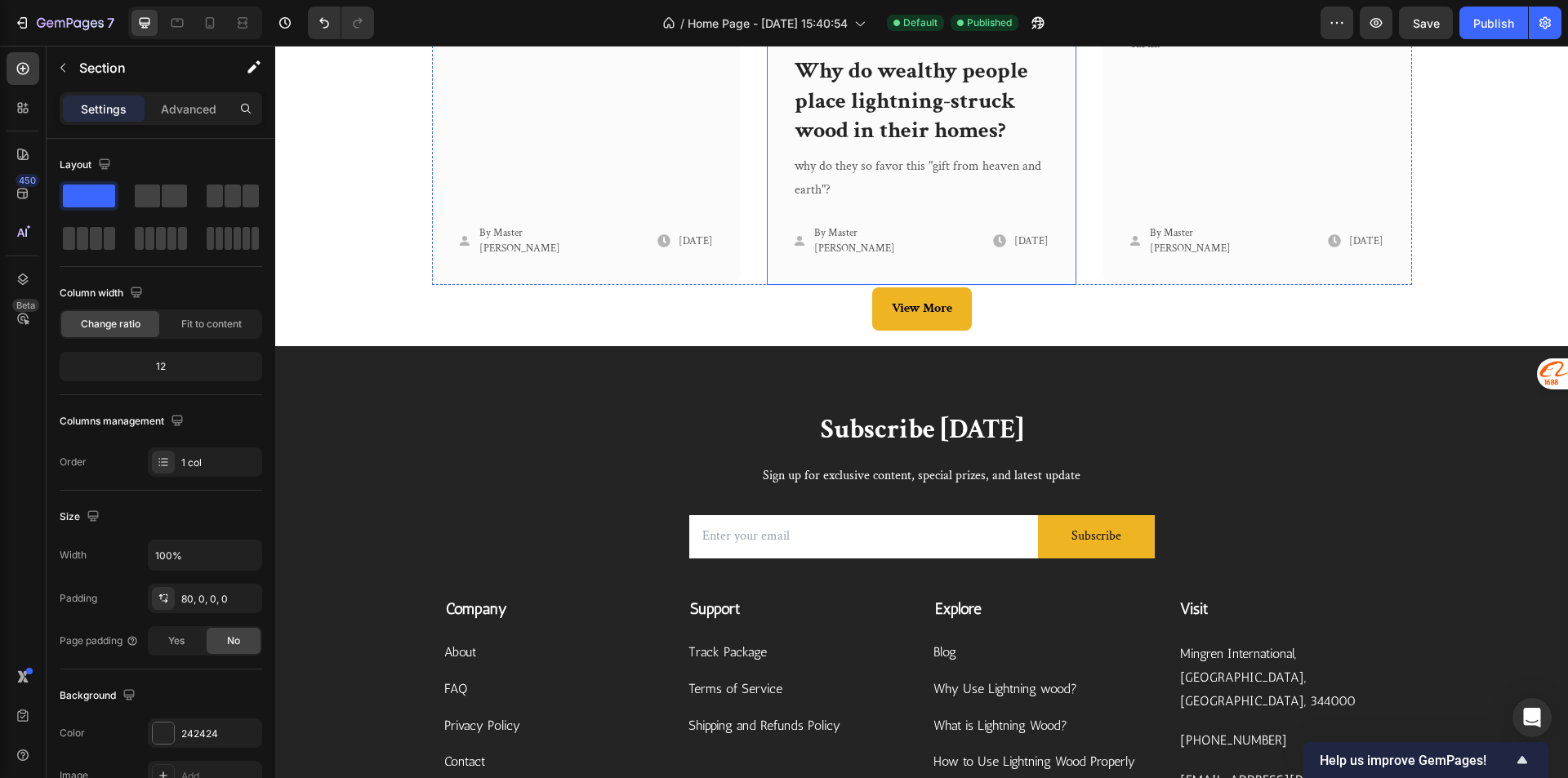
scroll to position [3864, 0]
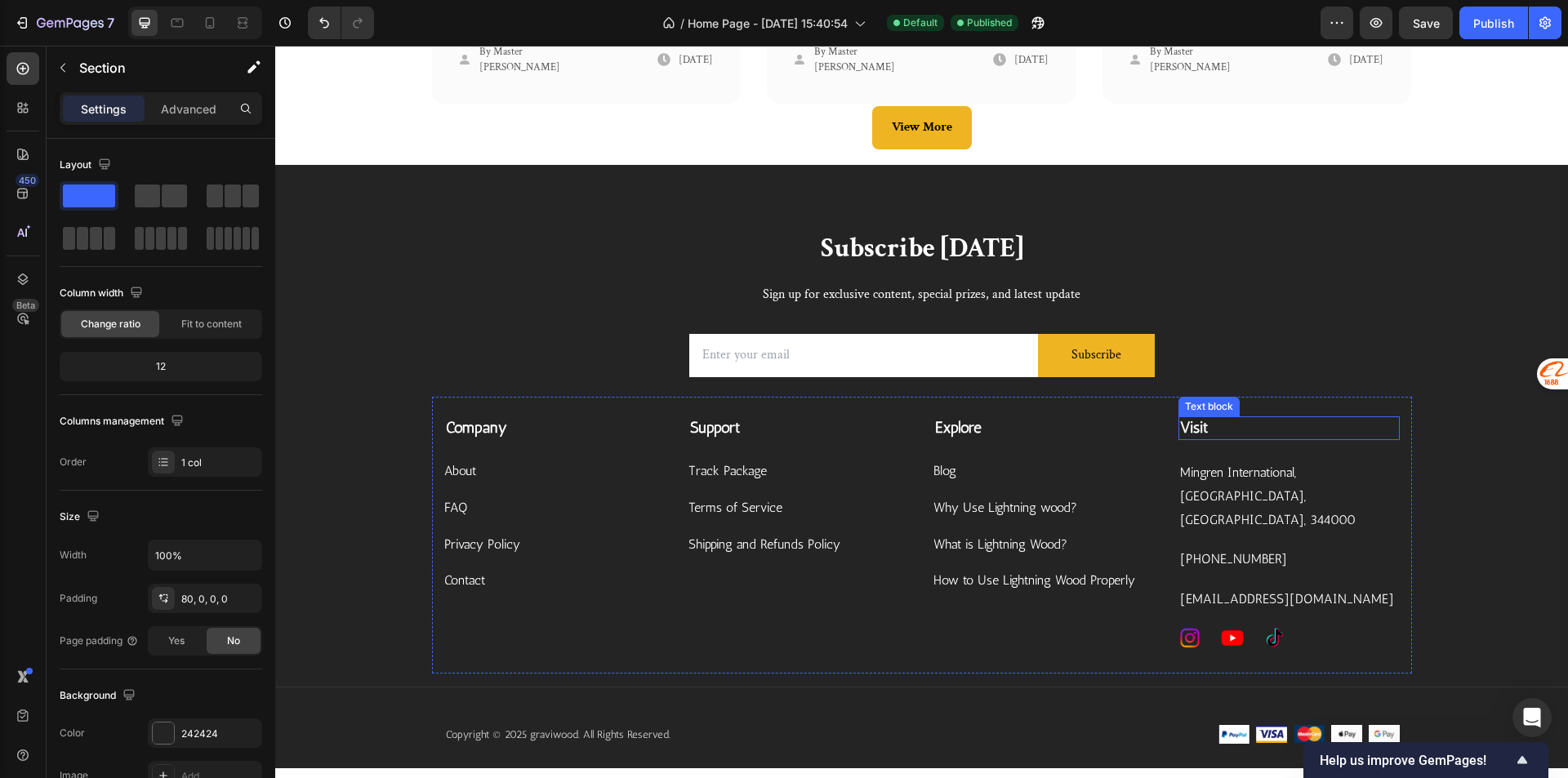
click at [1334, 438] on p "Visit" at bounding box center [1289, 428] width 218 height 20
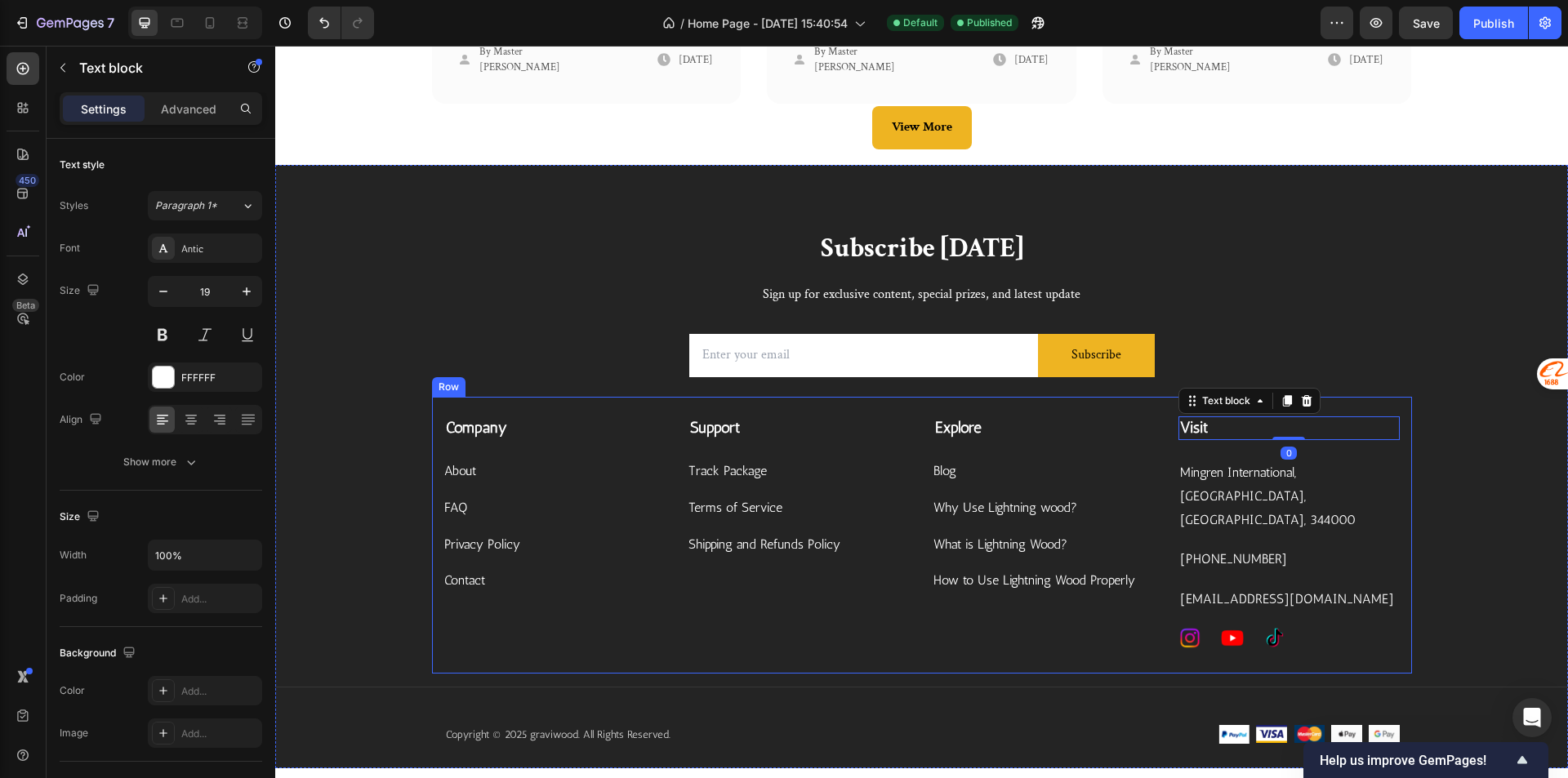
click at [1139, 414] on div "Company Text block About Button FAQ Button Privacy Policy Button Contact Button…" at bounding box center [921, 535] width 980 height 277
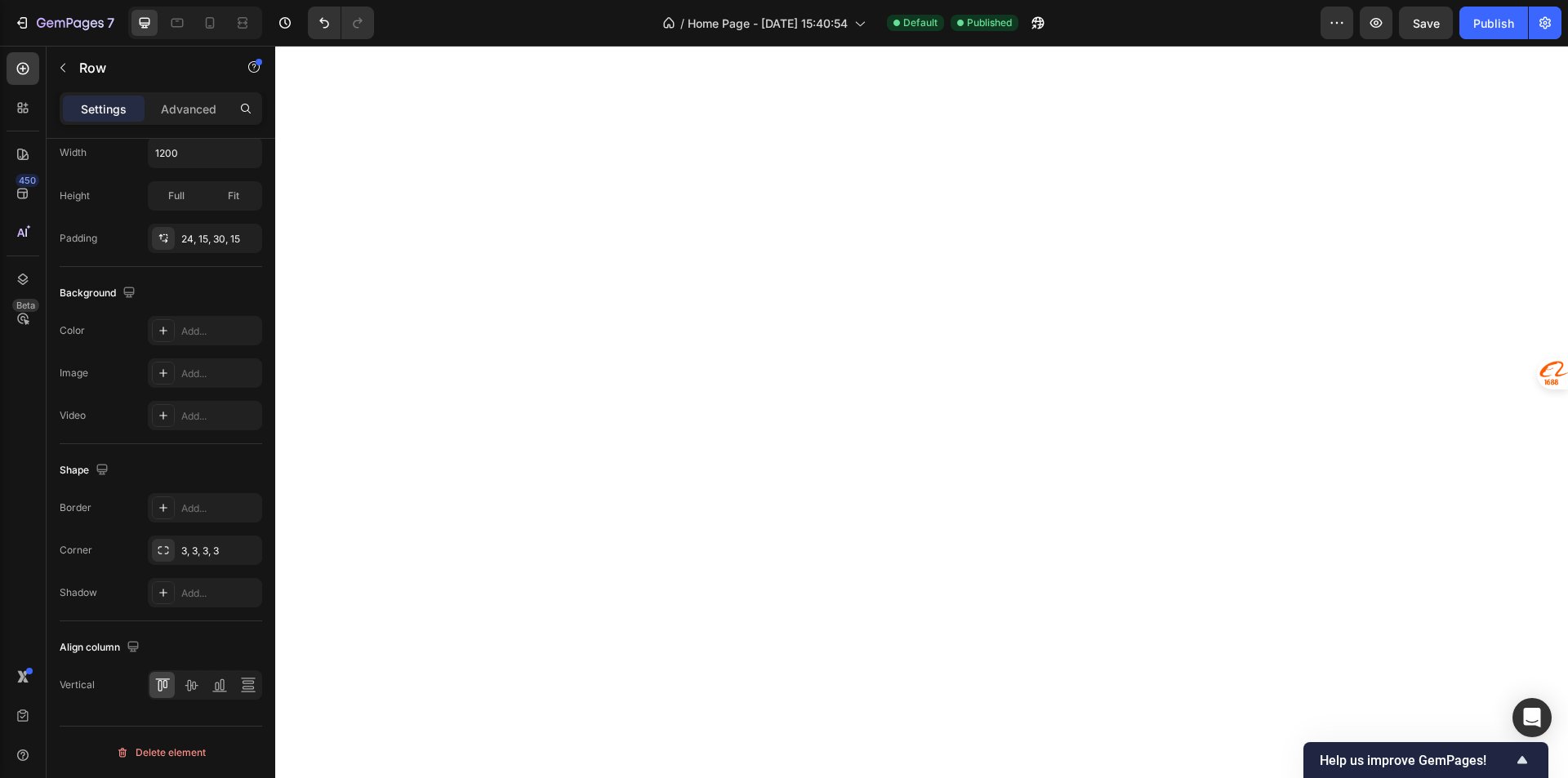
scroll to position [4104, 0]
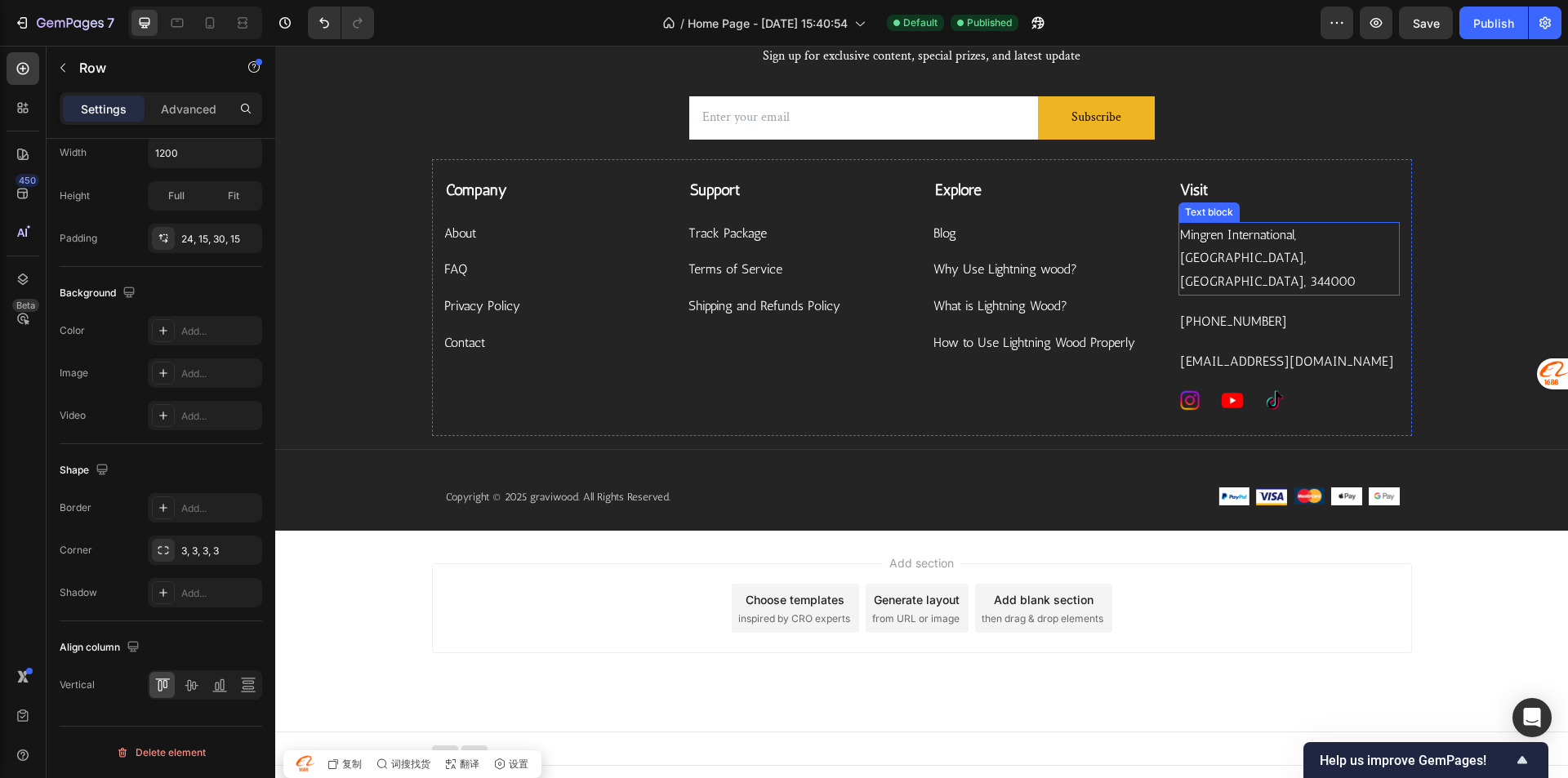
click at [1279, 245] on div "Visit Text block Mingren International, [GEOGRAPHIC_DATA], [GEOGRAPHIC_DATA], 3…" at bounding box center [1289, 295] width 221 height 232
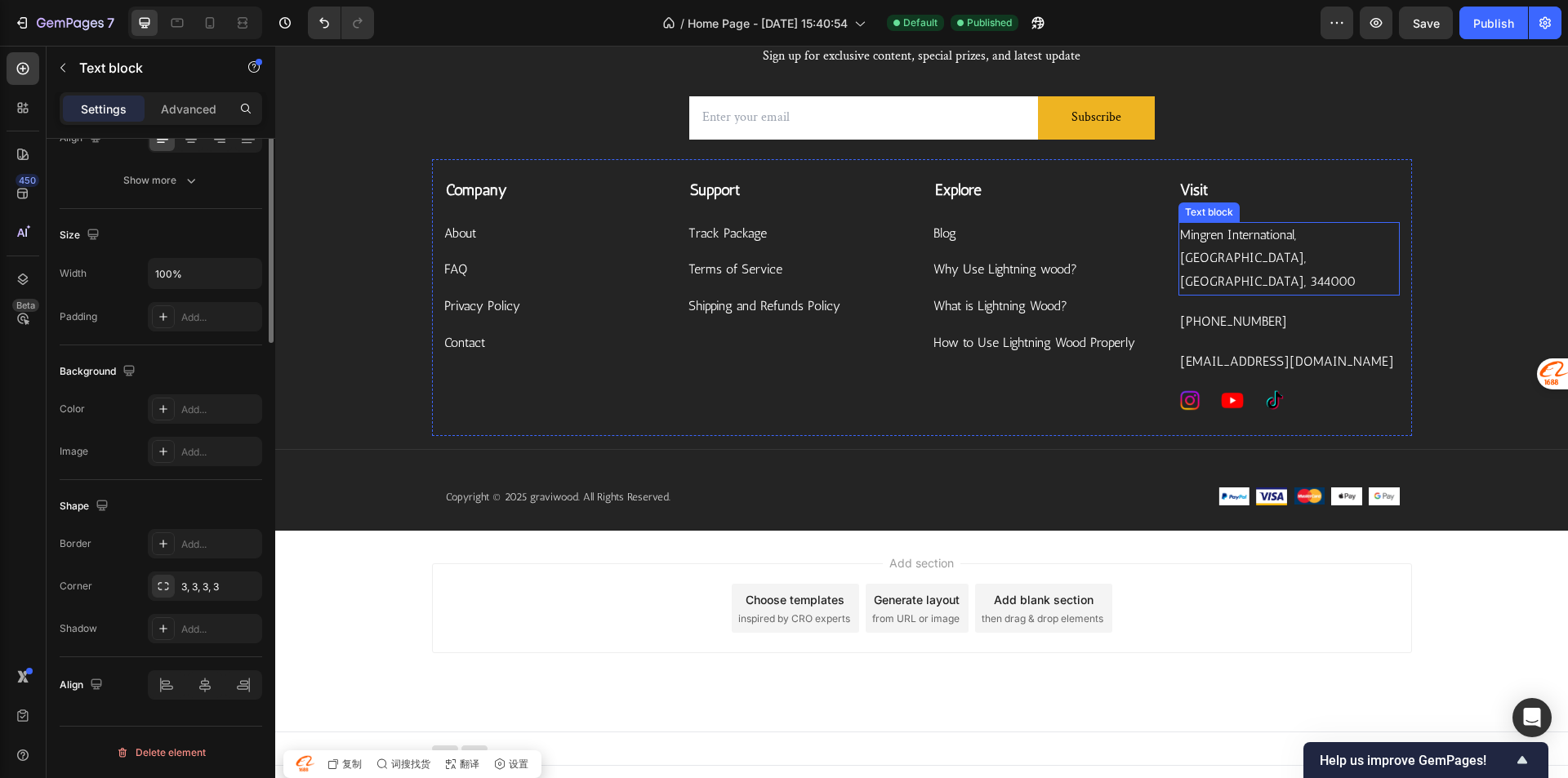
scroll to position [0, 0]
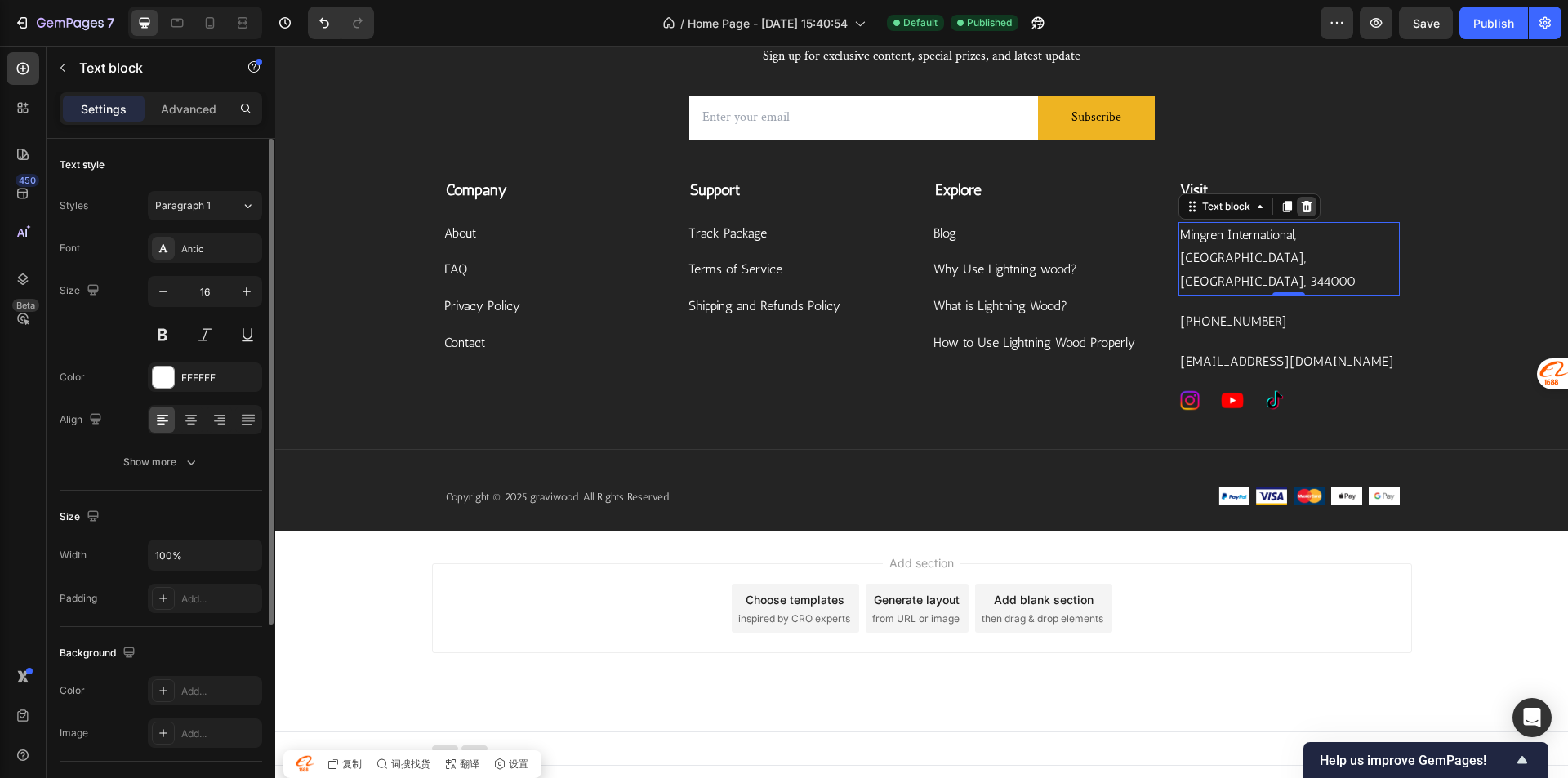
click at [1307, 199] on div "Company Text block About Button FAQ Button Privacy Policy Button Contact Button…" at bounding box center [921, 298] width 980 height 277
click at [1300, 205] on div "Company Text block About Button FAQ Button Privacy Policy Button Contact Button…" at bounding box center [921, 298] width 980 height 277
click at [1295, 206] on div "Company Text block About Button FAQ Button Privacy Policy Button Contact Button…" at bounding box center [921, 298] width 980 height 277
click at [1296, 209] on div "Company Text block About Button FAQ Button Privacy Policy Button Contact Button…" at bounding box center [921, 298] width 980 height 277
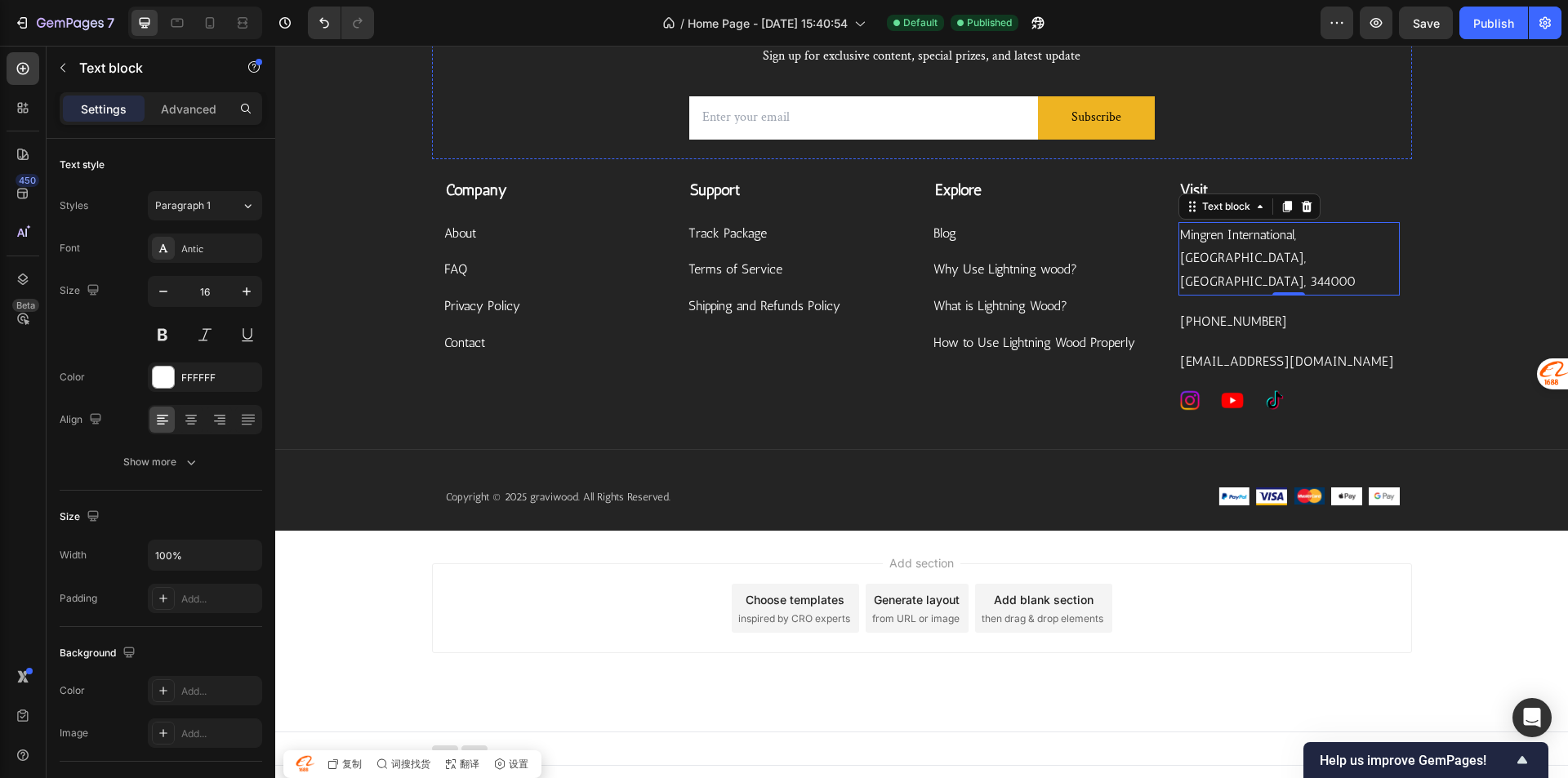
scroll to position [3776, 0]
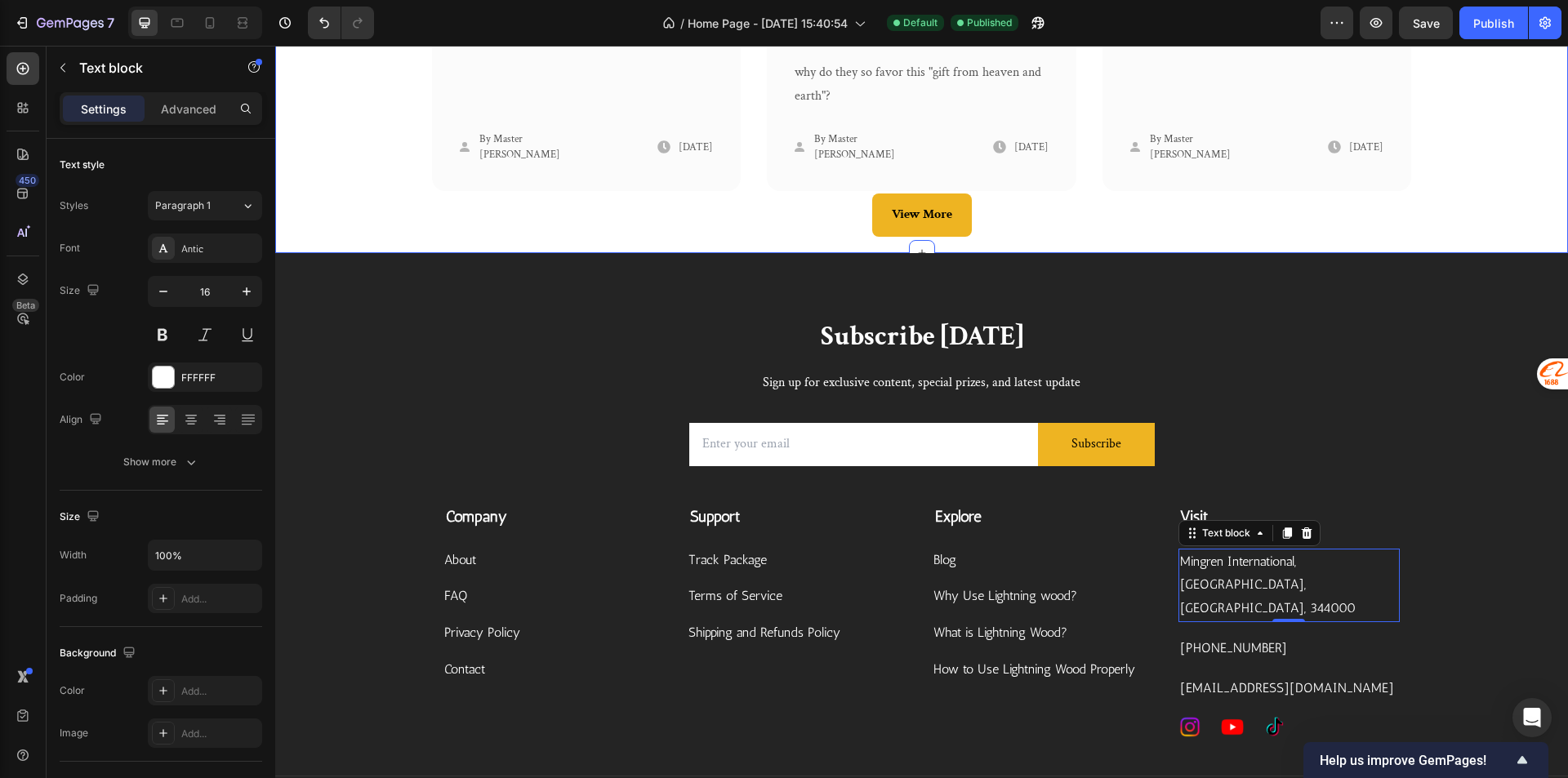
click at [1241, 385] on p "Sign up for exclusive content, special prizes, and latest update" at bounding box center [921, 383] width 952 height 24
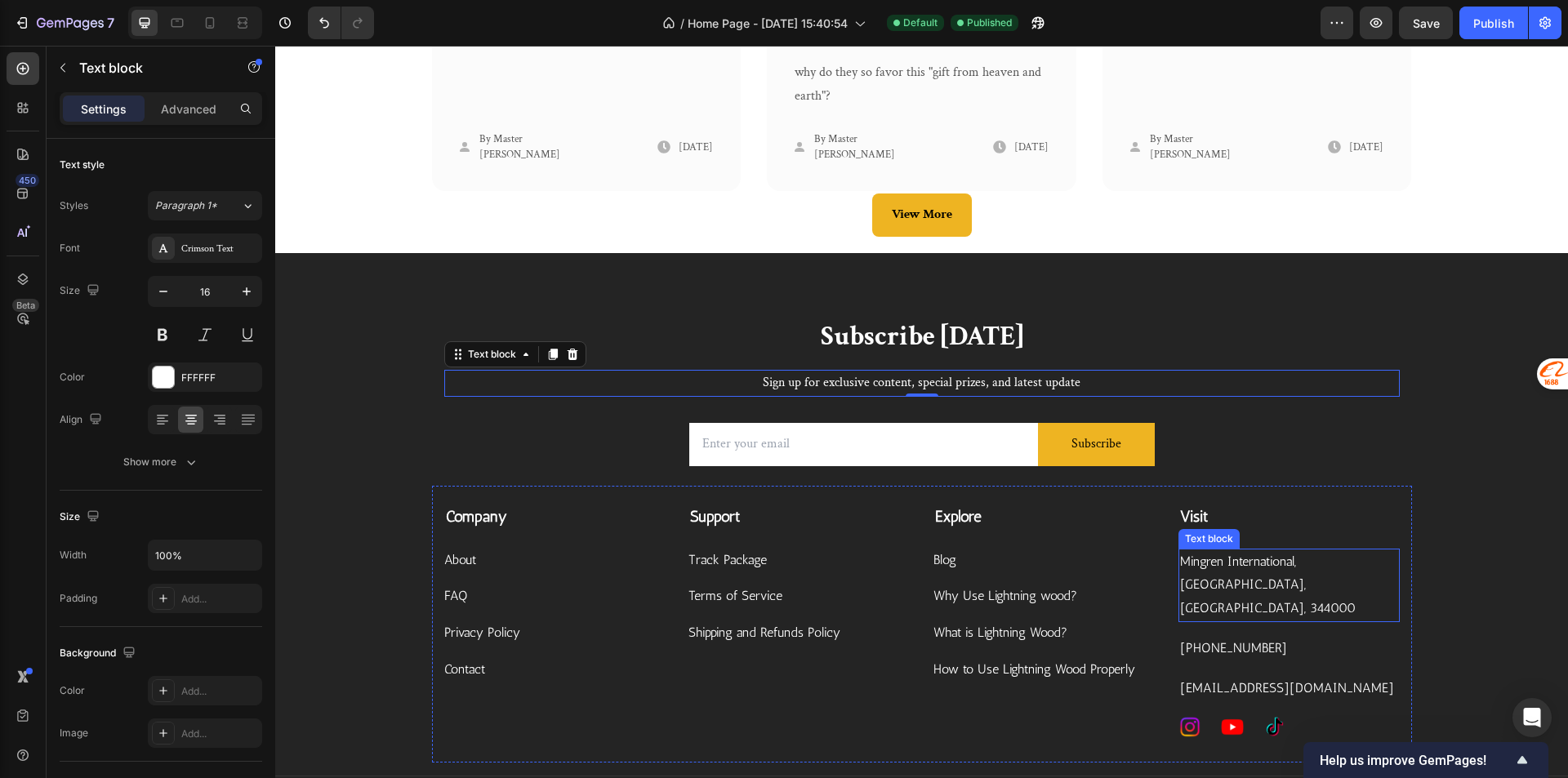
click at [1263, 578] on p "Mingren International, [GEOGRAPHIC_DATA], [GEOGRAPHIC_DATA], 344000" at bounding box center [1289, 585] width 218 height 70
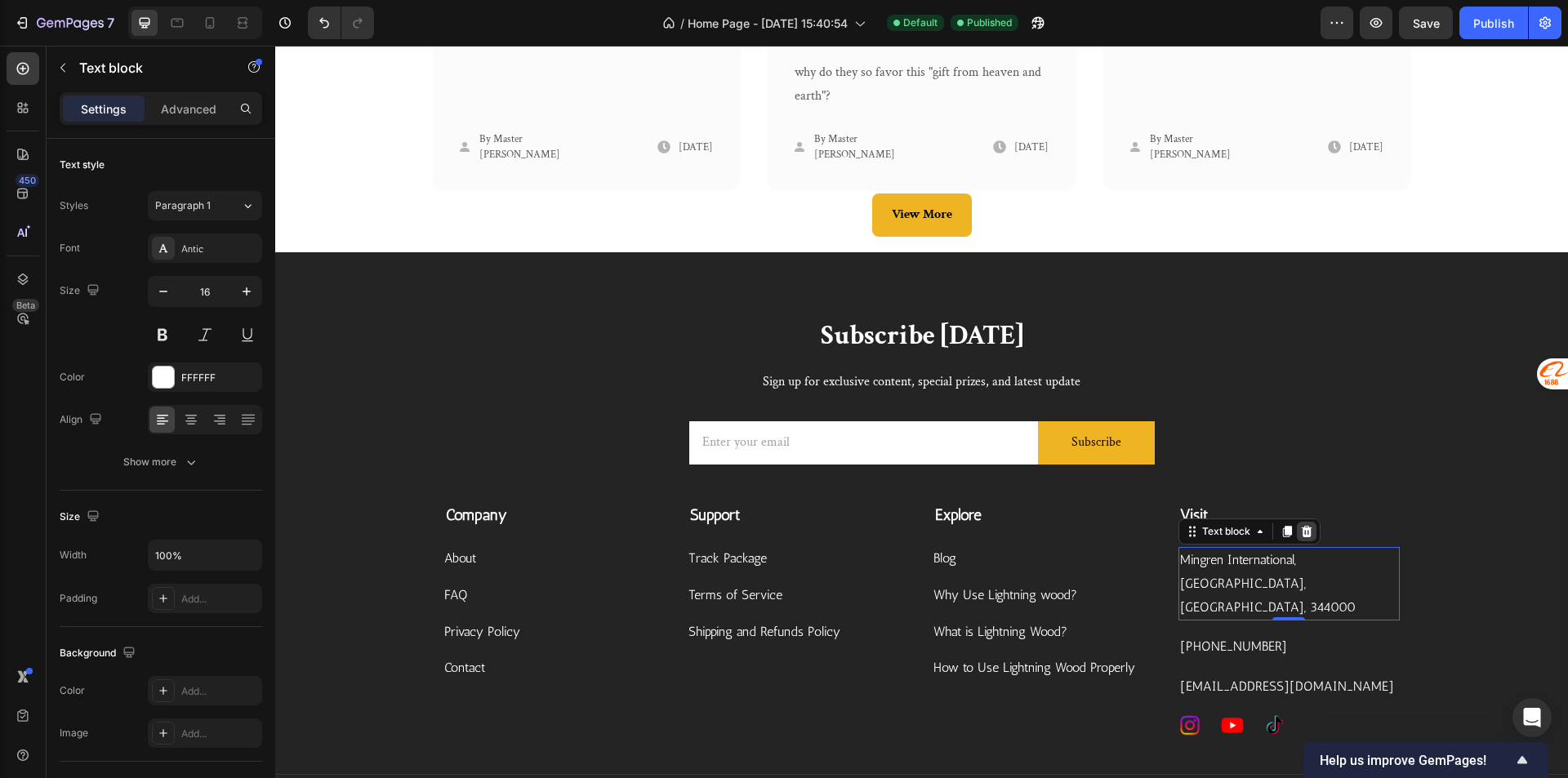
click at [1300, 536] on icon at bounding box center [1305, 532] width 11 height 11
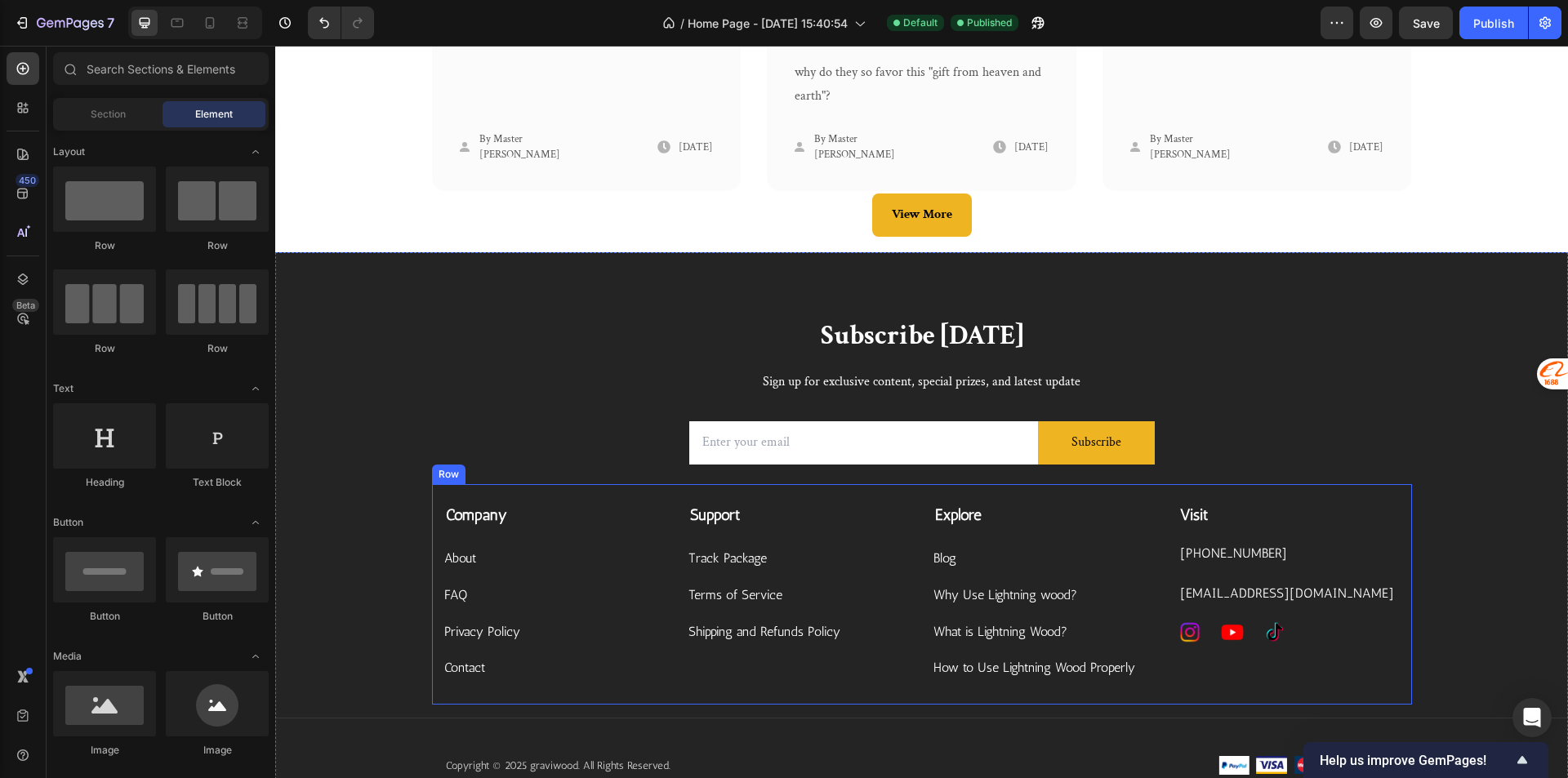
click at [1257, 565] on p "[PHONE_NUMBER]" at bounding box center [1289, 553] width 218 height 24
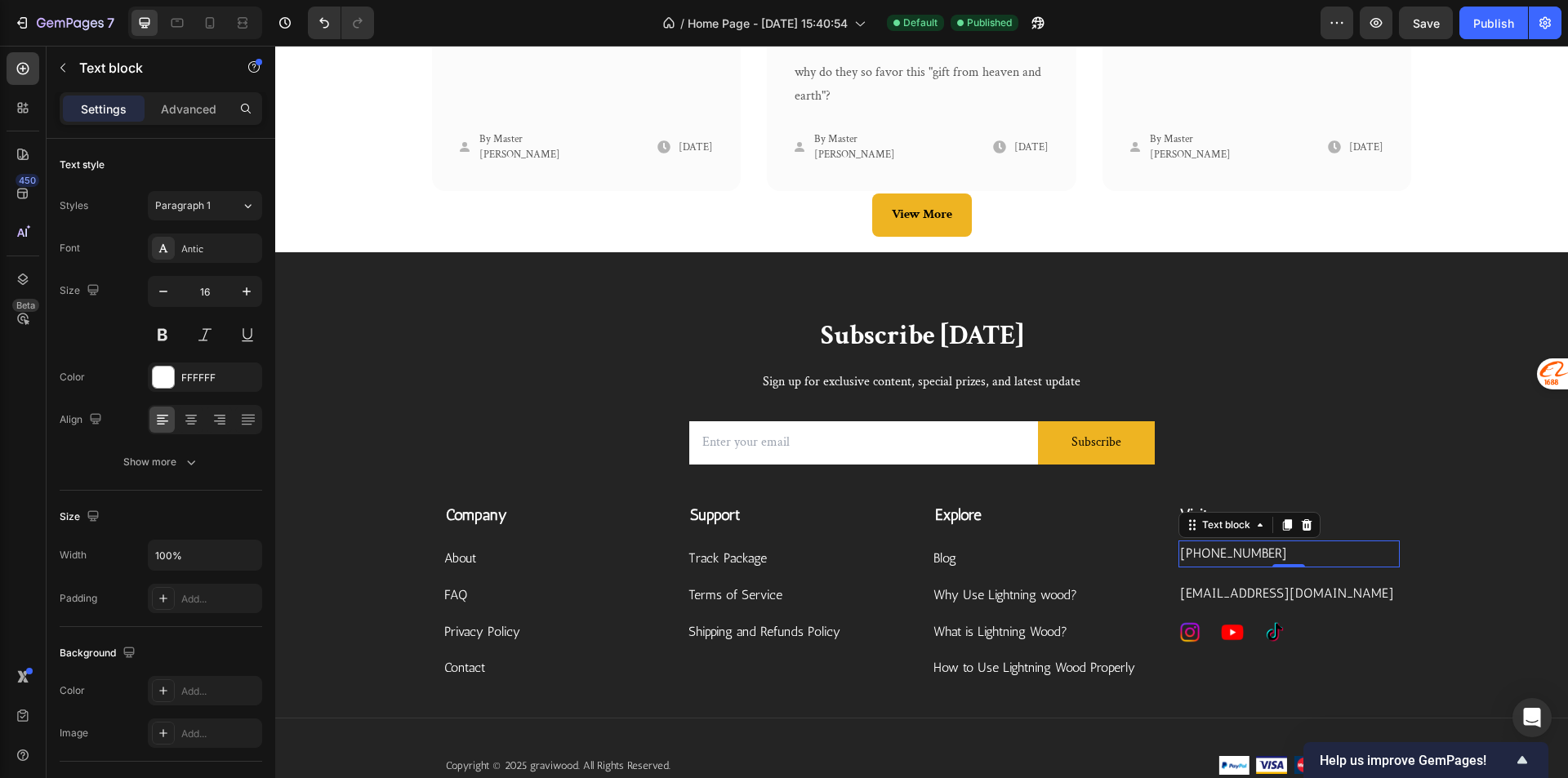
click at [1251, 558] on p "+8615068780470" at bounding box center [1289, 553] width 218 height 24
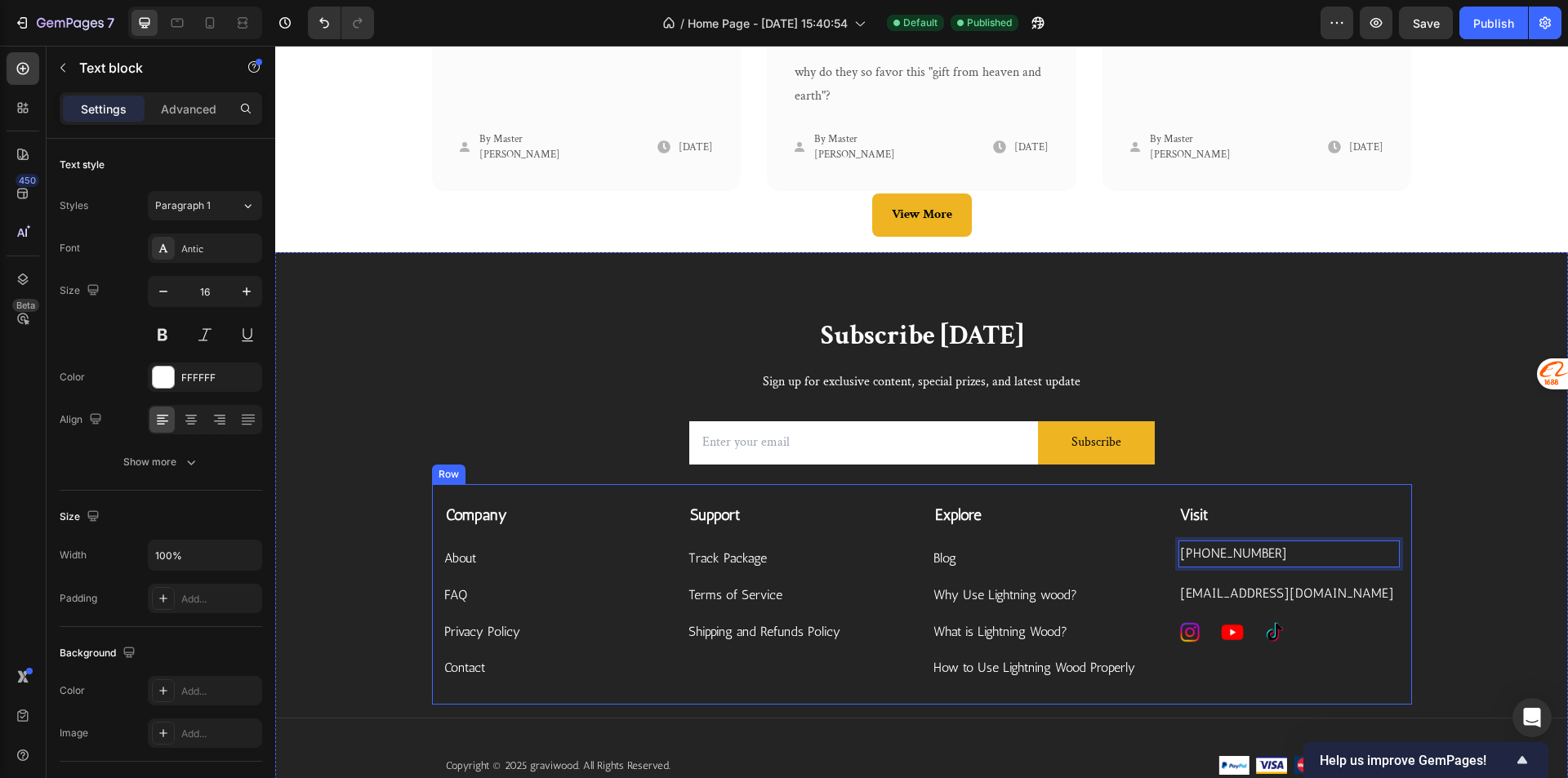
click at [1399, 618] on div "Company Text block About Button FAQ Button Privacy Policy Button Contact Button…" at bounding box center [921, 594] width 980 height 220
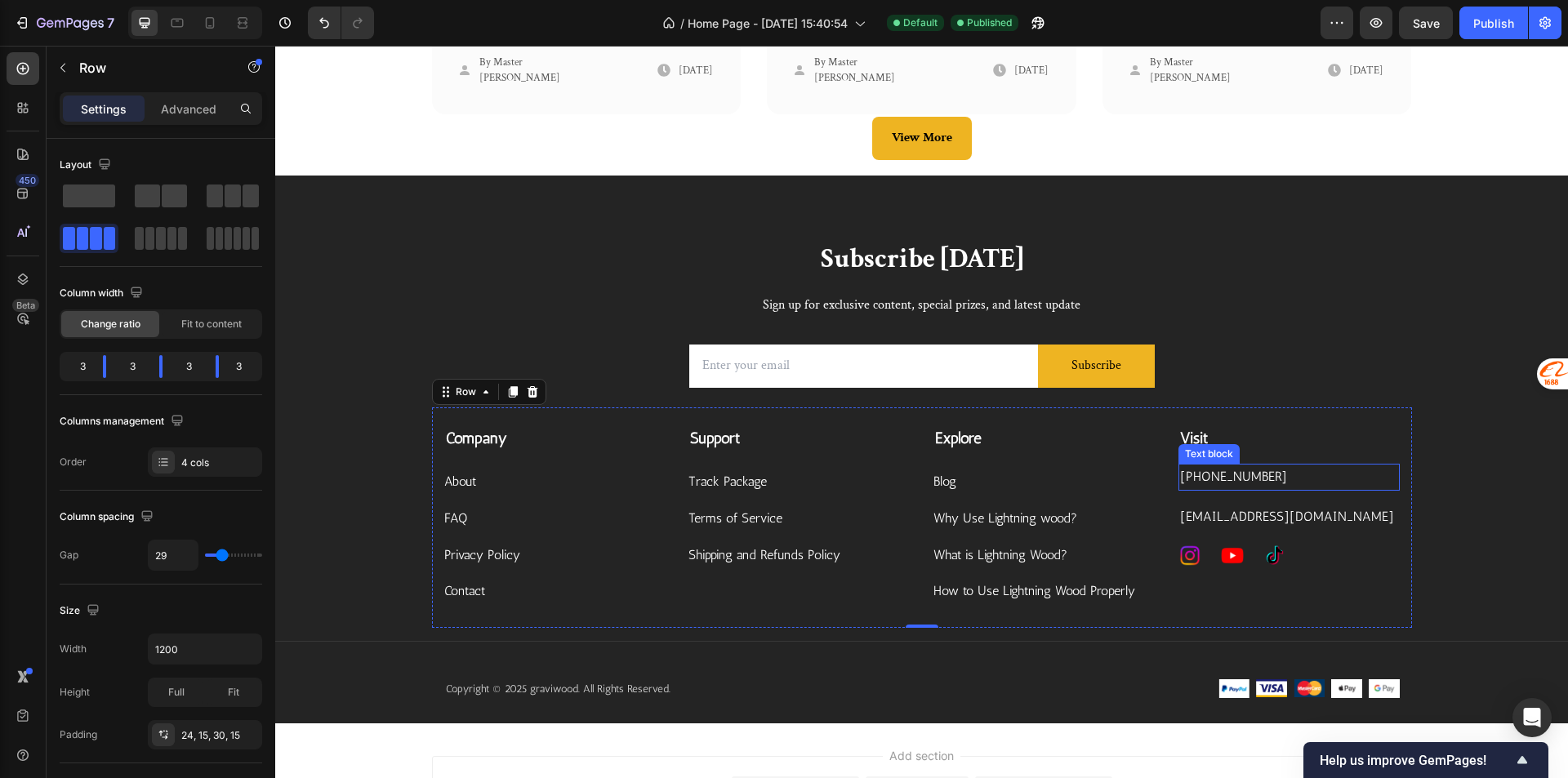
scroll to position [3940, 0]
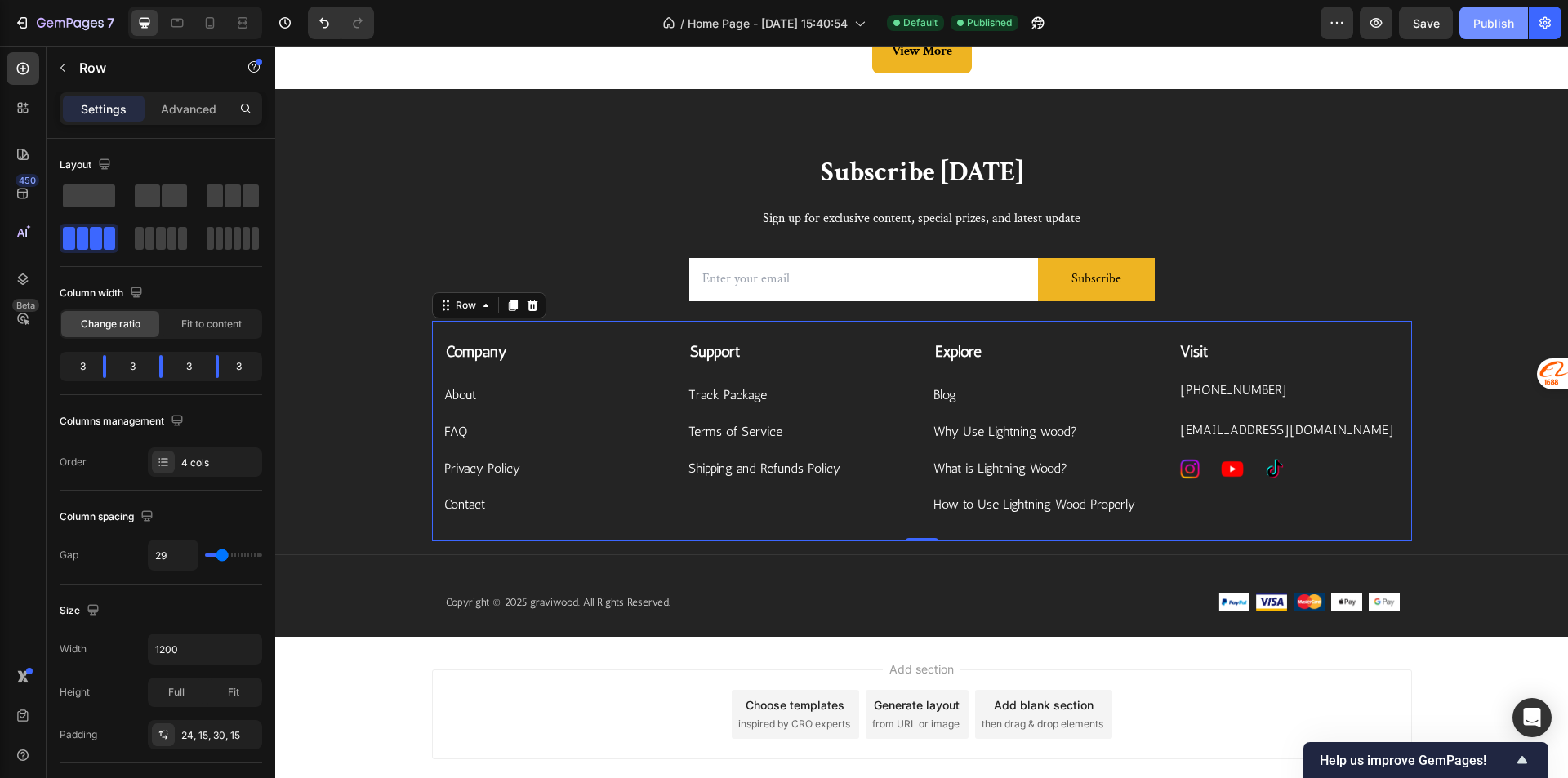
click at [1494, 31] on div "Publish" at bounding box center [1494, 23] width 41 height 17
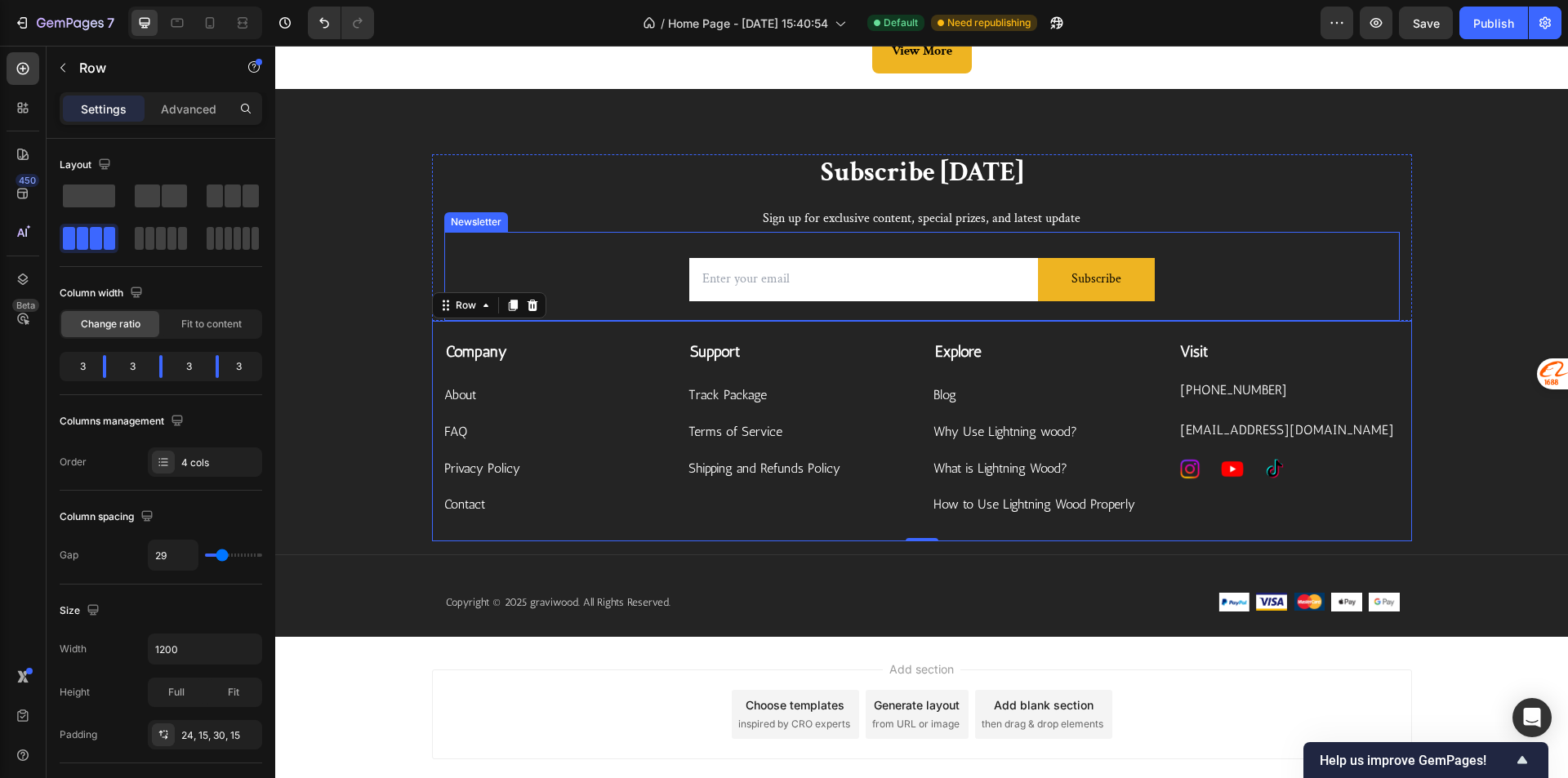
click at [1327, 244] on div "Email Field Subscribe Submit Button Row Newsletter" at bounding box center [921, 276] width 955 height 89
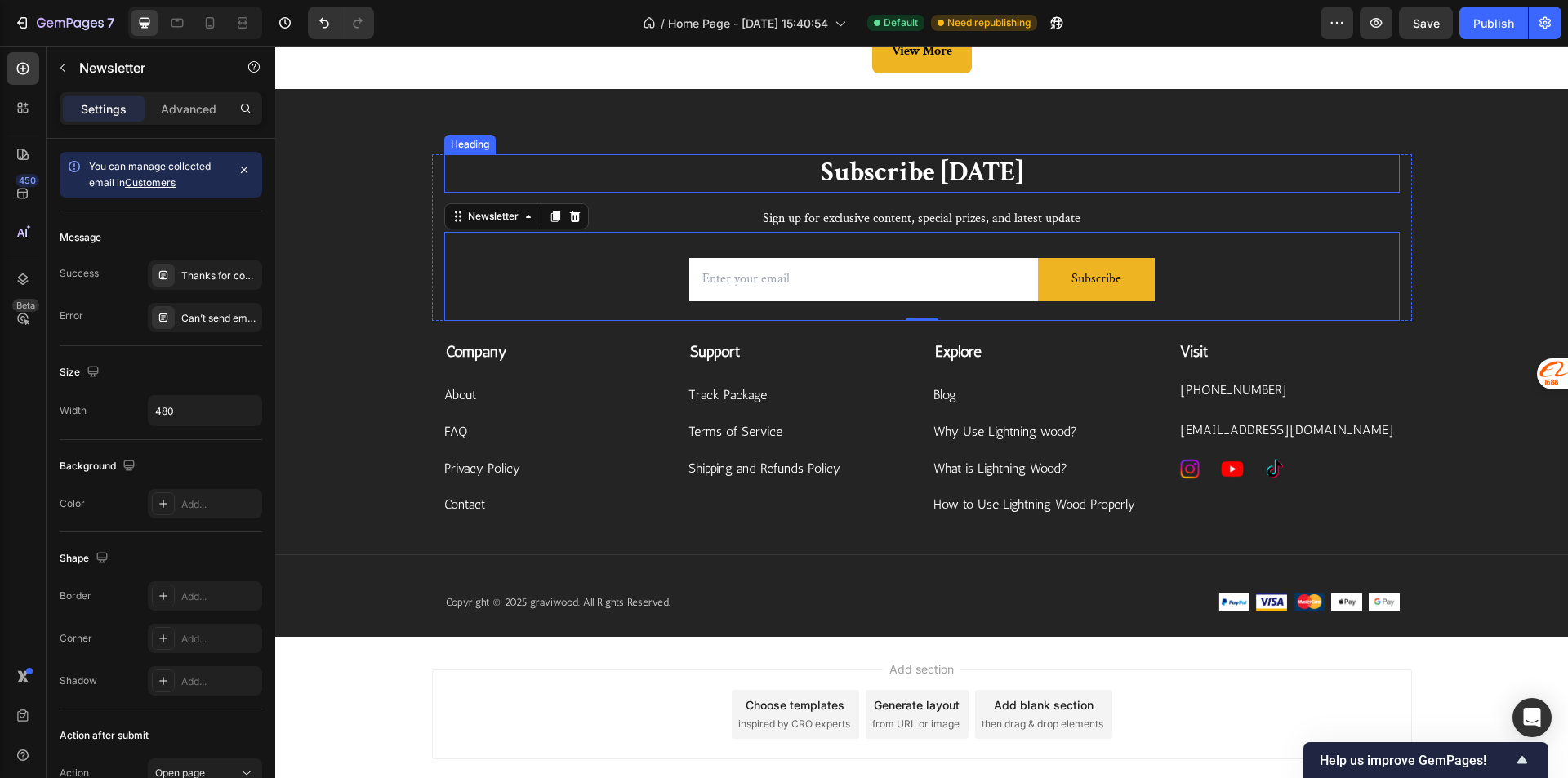
click at [1315, 190] on p "Subscribe Today" at bounding box center [921, 173] width 952 height 35
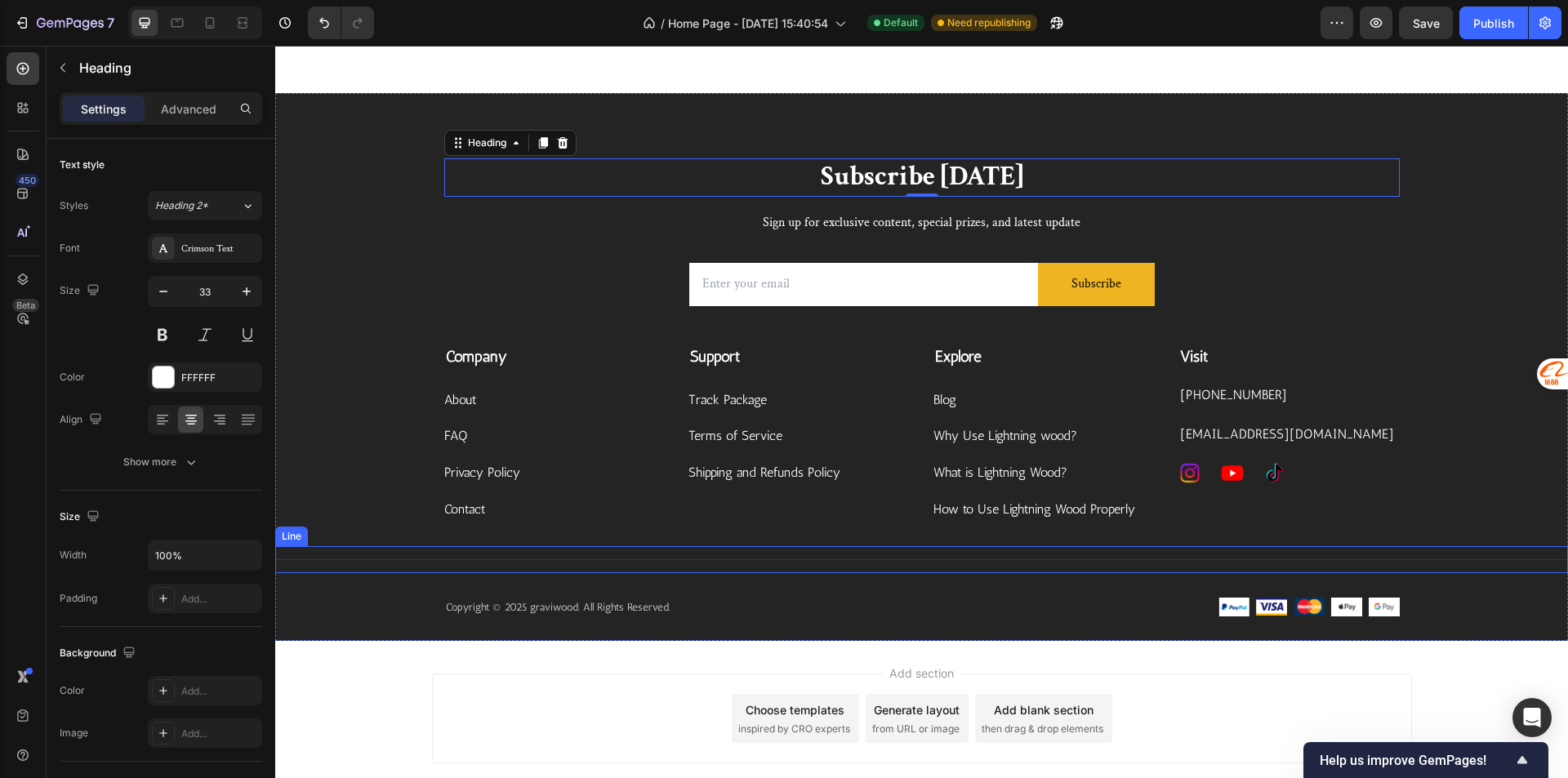
scroll to position [4022, 0]
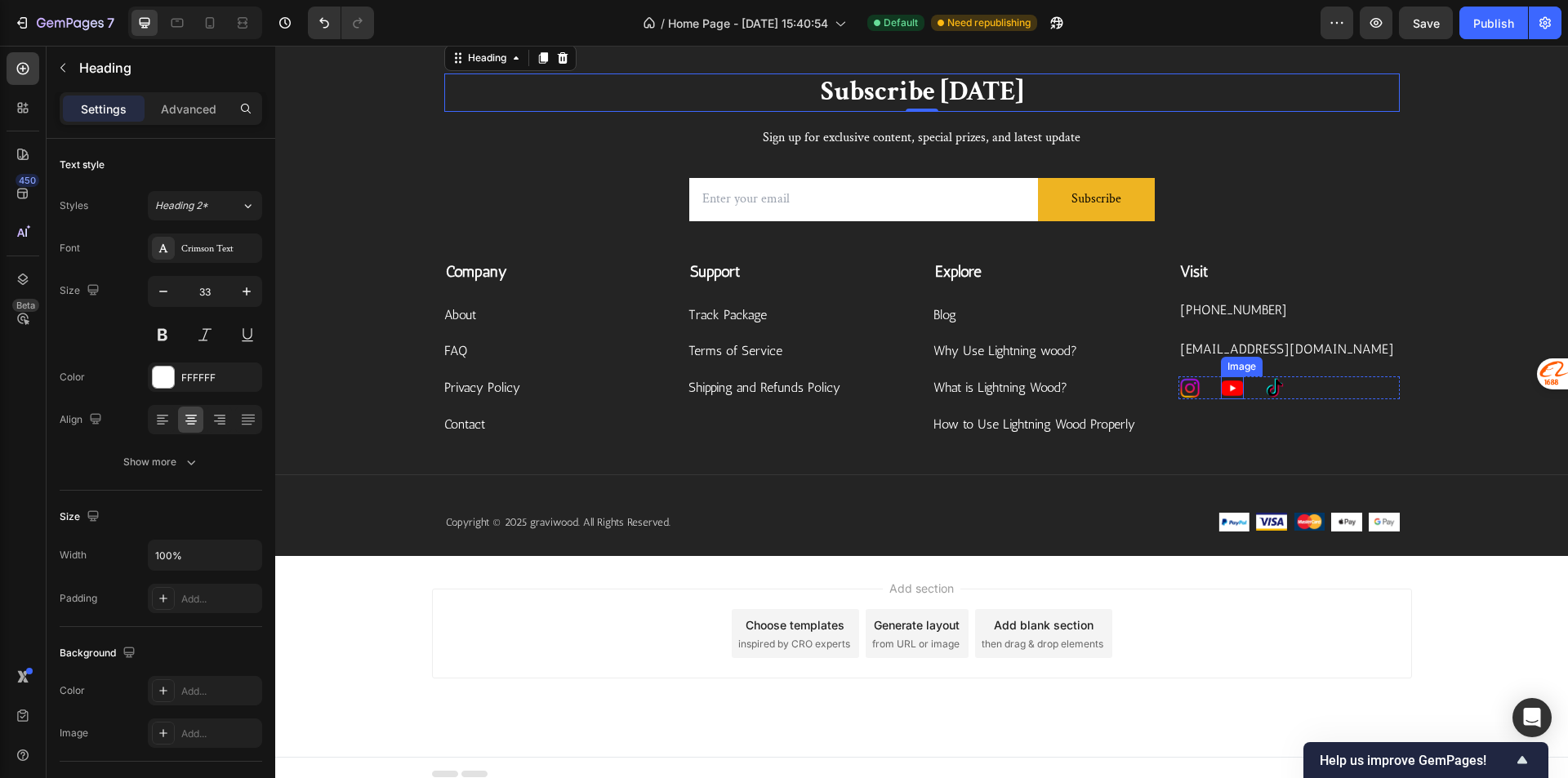
click at [1230, 393] on img at bounding box center [1232, 388] width 23 height 23
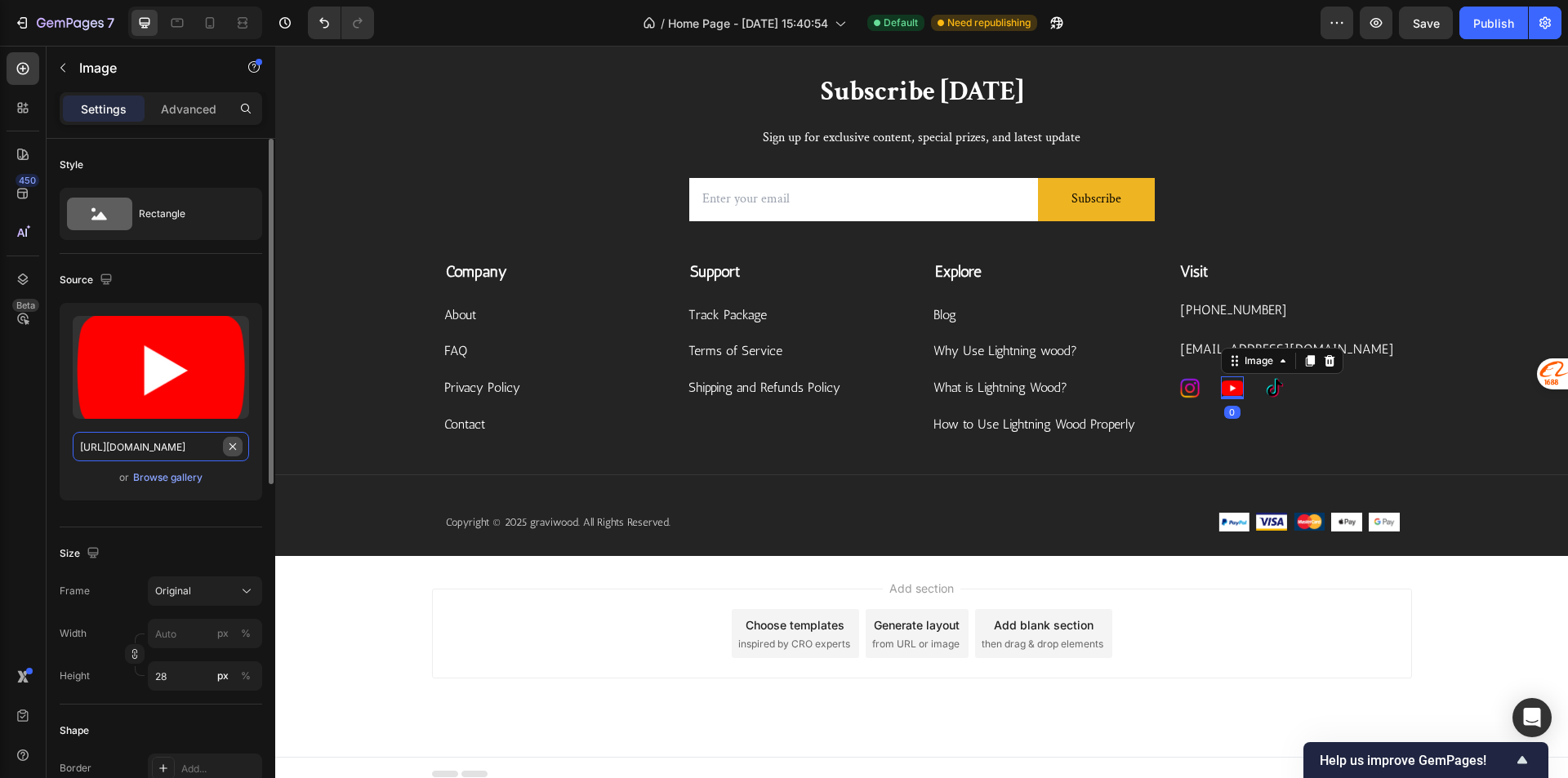
click at [221, 446] on input "https://cdn.shopify.com/s/files/1/0585/2679/3774/files/gempages_578689885427204…" at bounding box center [161, 447] width 177 height 29
type input "https://www.youtube.com/@GraviwoodEnergyBlessing"
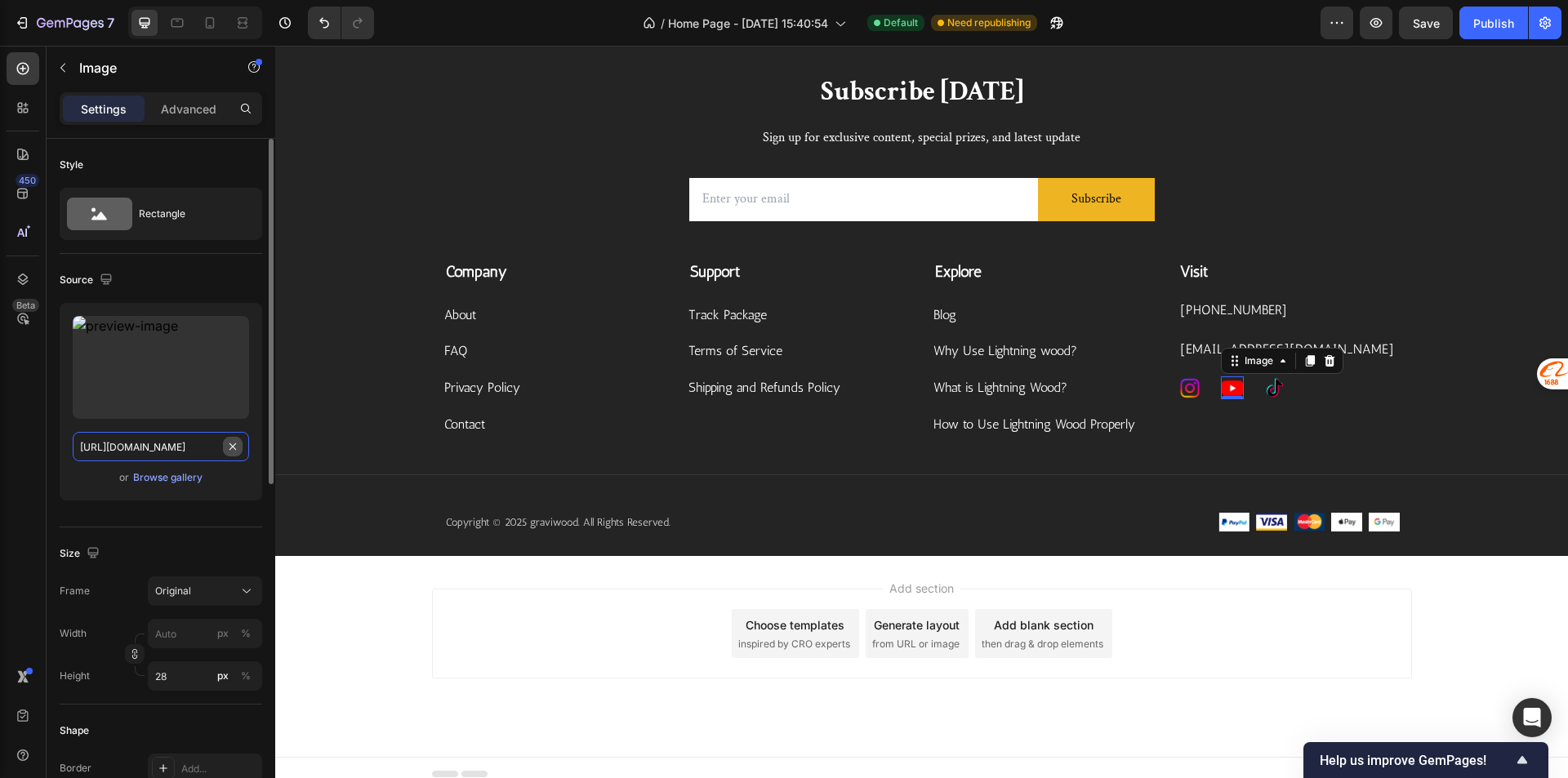
scroll to position [0, 119]
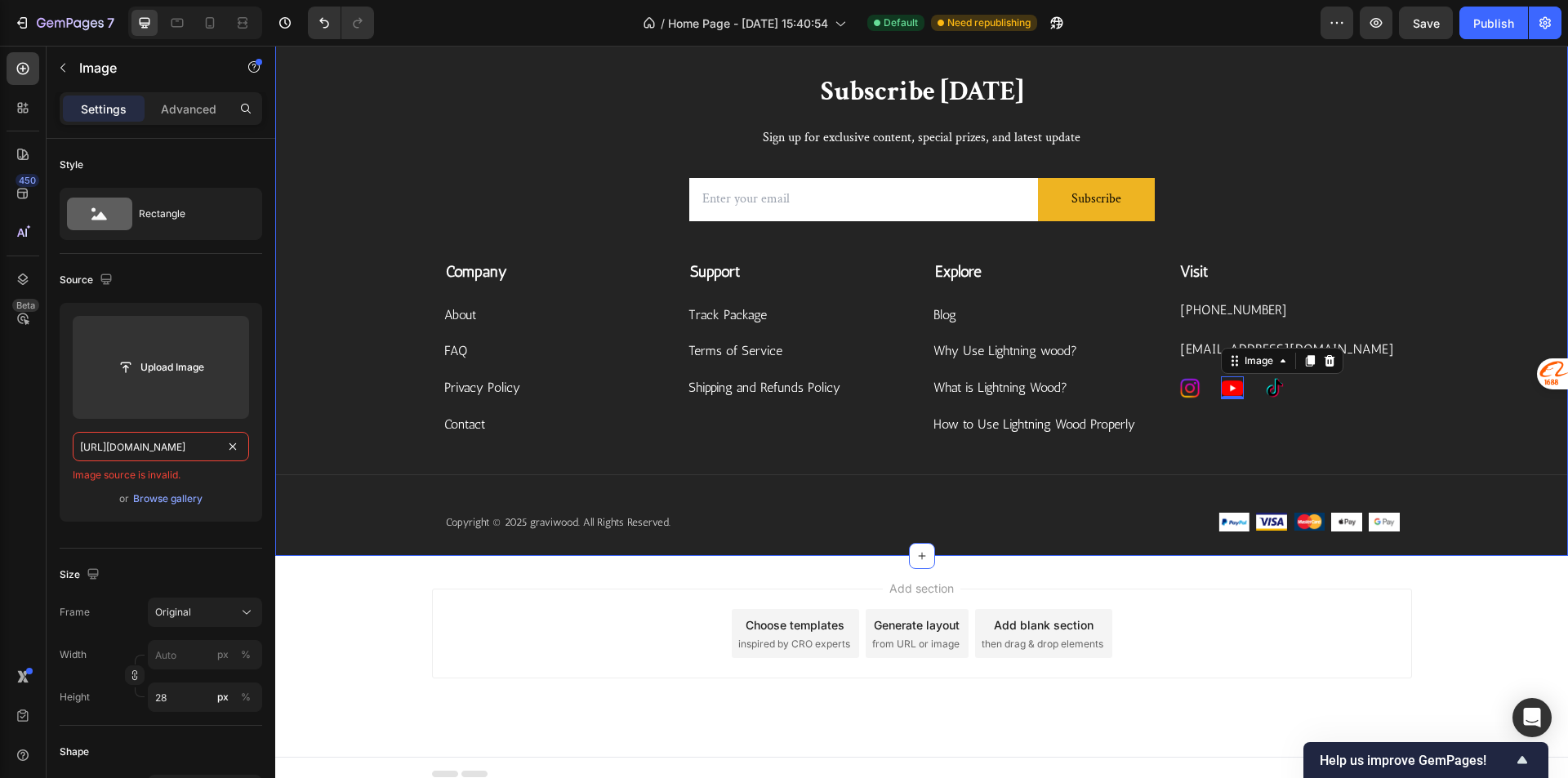
click at [1460, 189] on div "Subscribe Today Heading Sign up for exclusive content, special prizes, and late…" at bounding box center [921, 315] width 1292 height 483
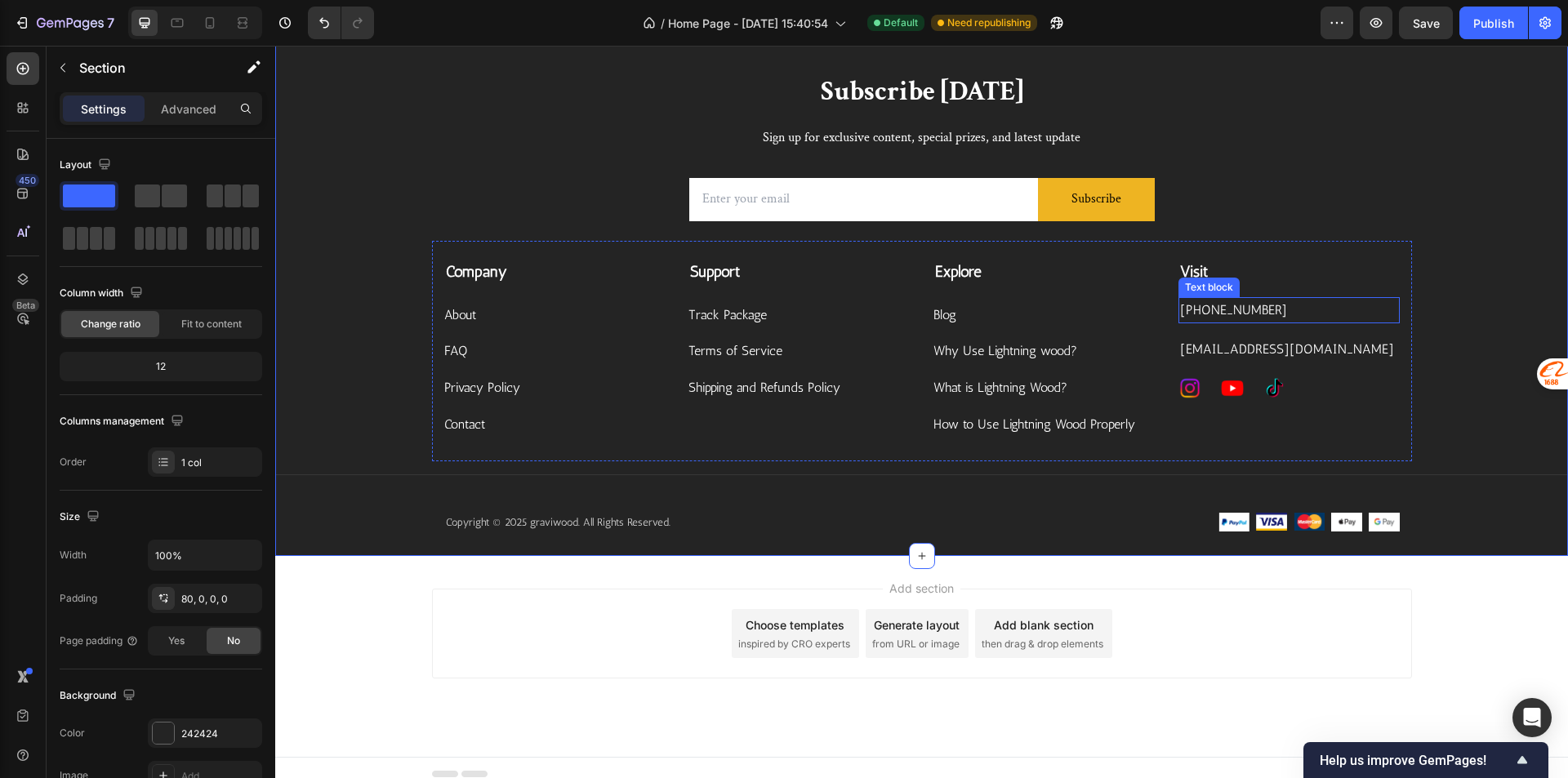
click at [1251, 318] on p "+14302220888" at bounding box center [1289, 310] width 218 height 24
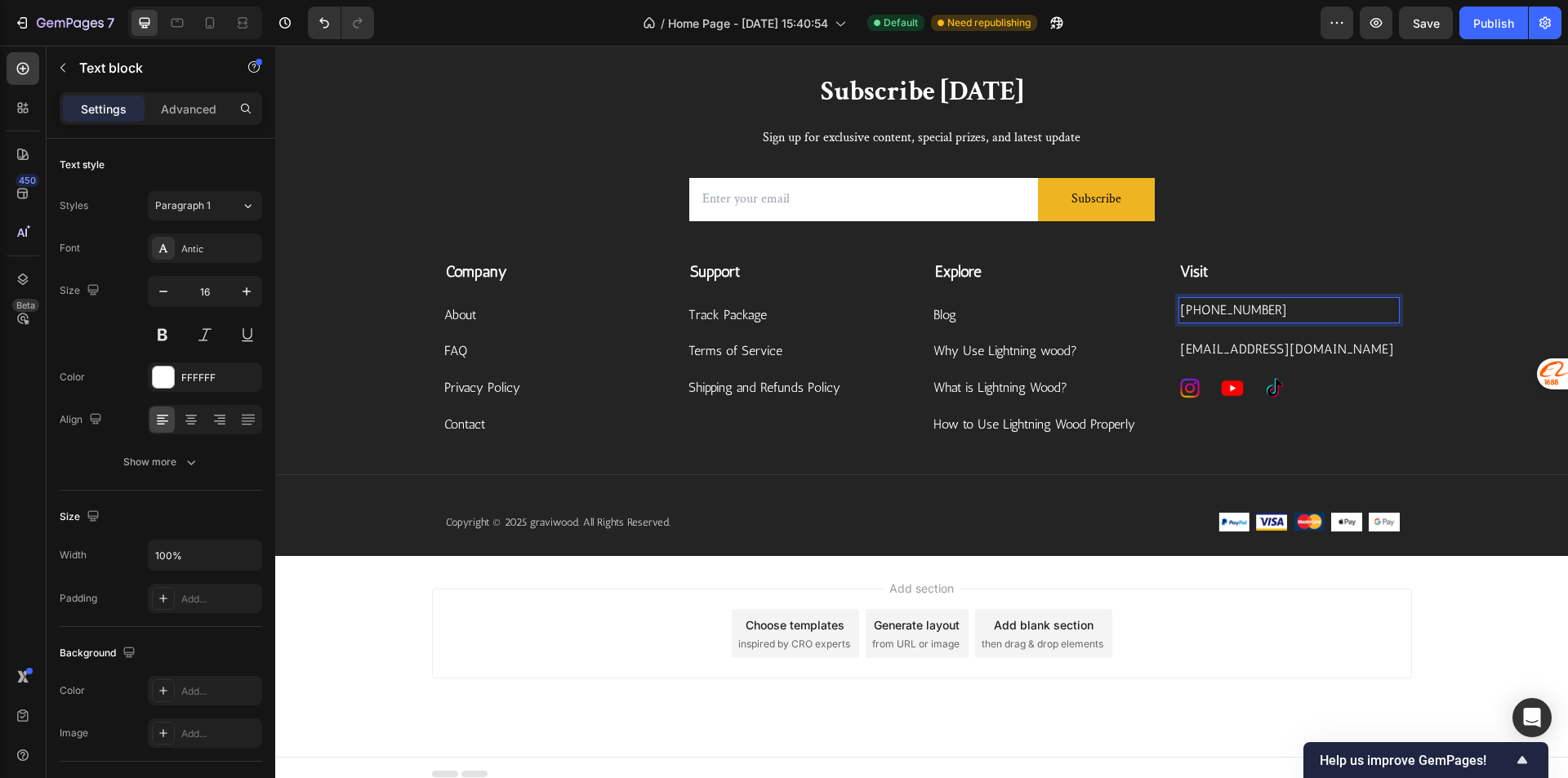
click at [1266, 311] on p "+14302220888" at bounding box center [1289, 310] width 218 height 24
copy p "+14302220888"
click at [1257, 317] on p "+14302220888" at bounding box center [1289, 310] width 218 height 24
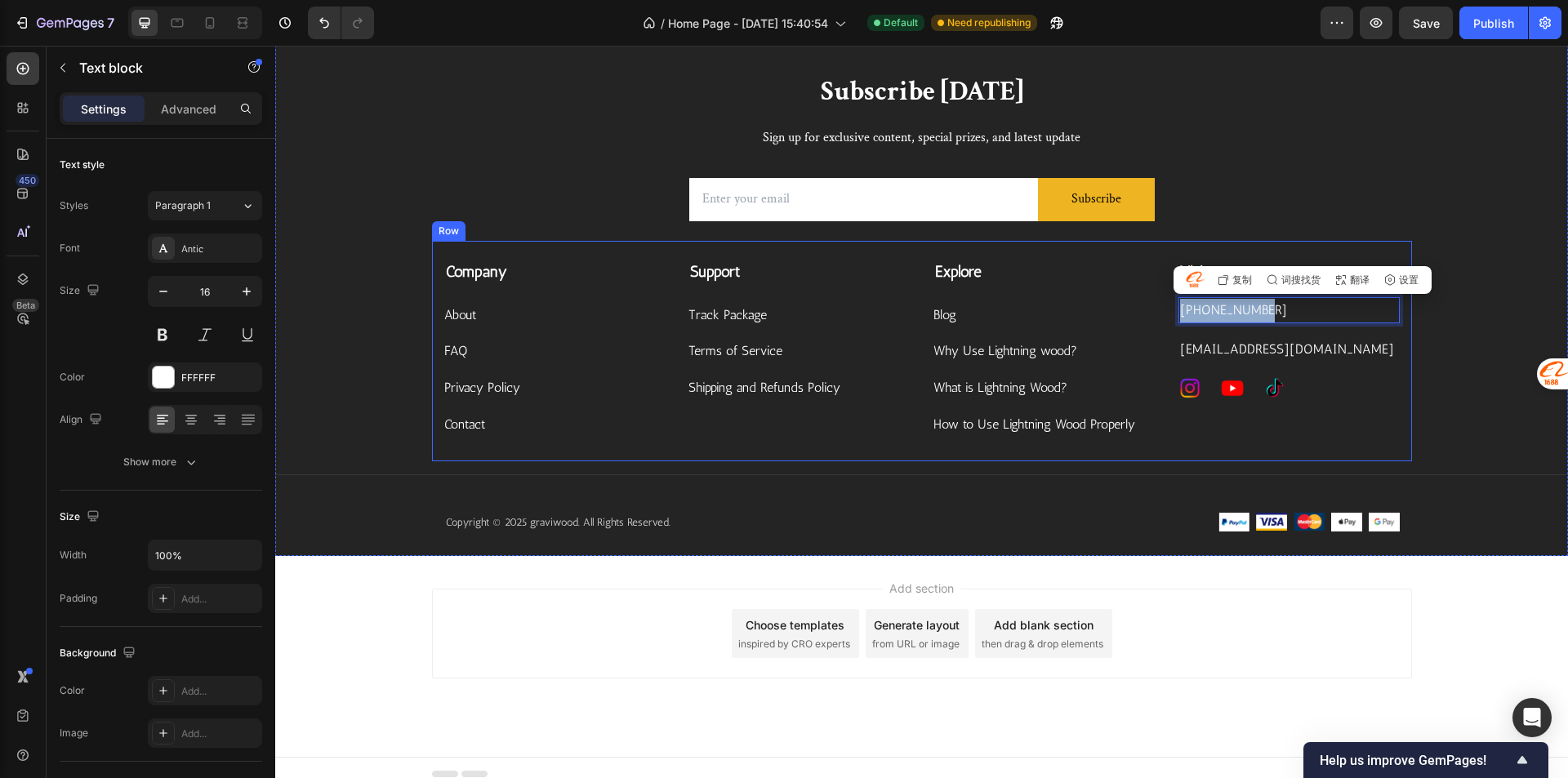
copy p "+14302220888"
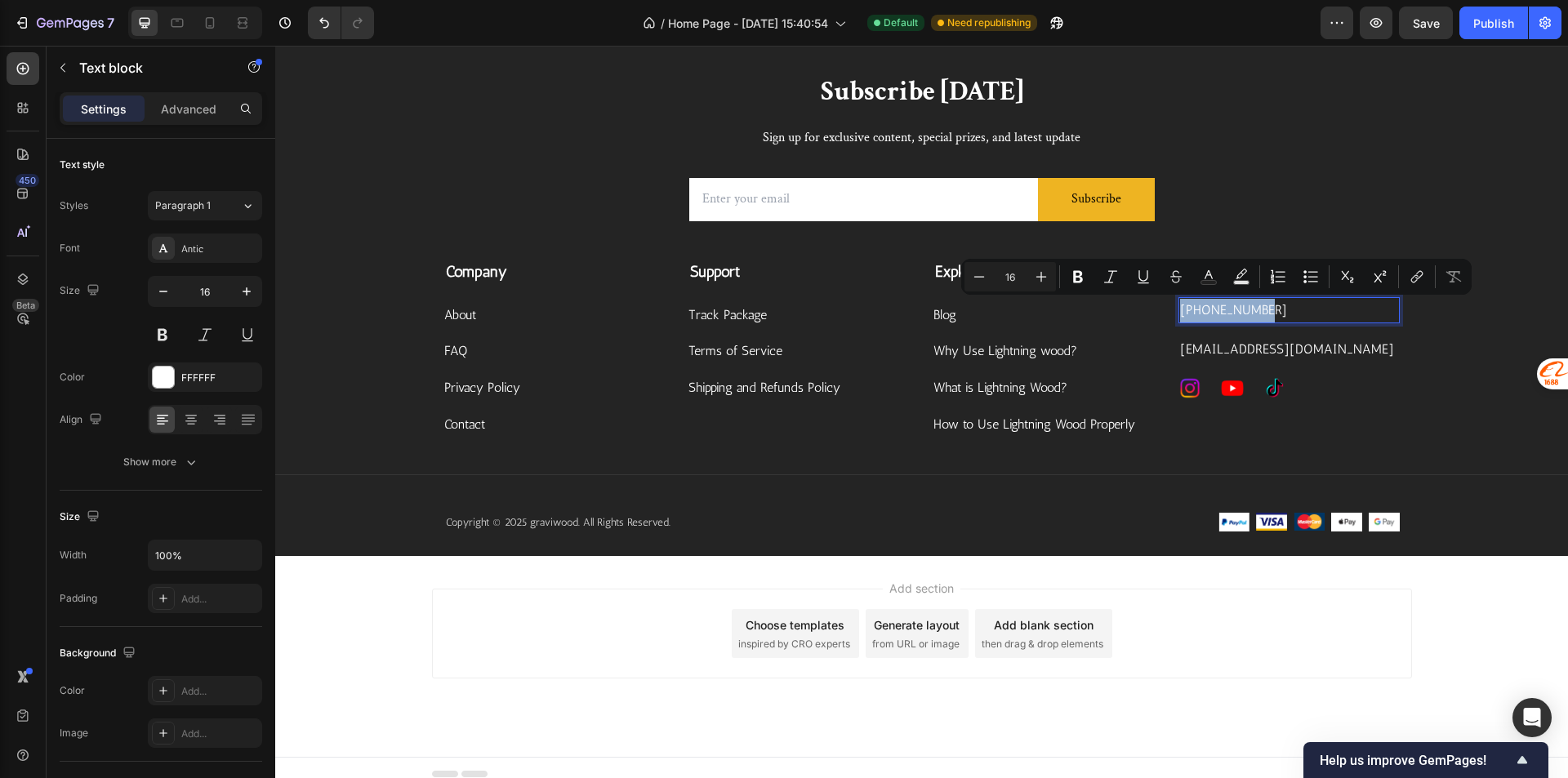
click at [1282, 319] on p "+14302220888" at bounding box center [1289, 310] width 218 height 24
copy p "+14302220888"
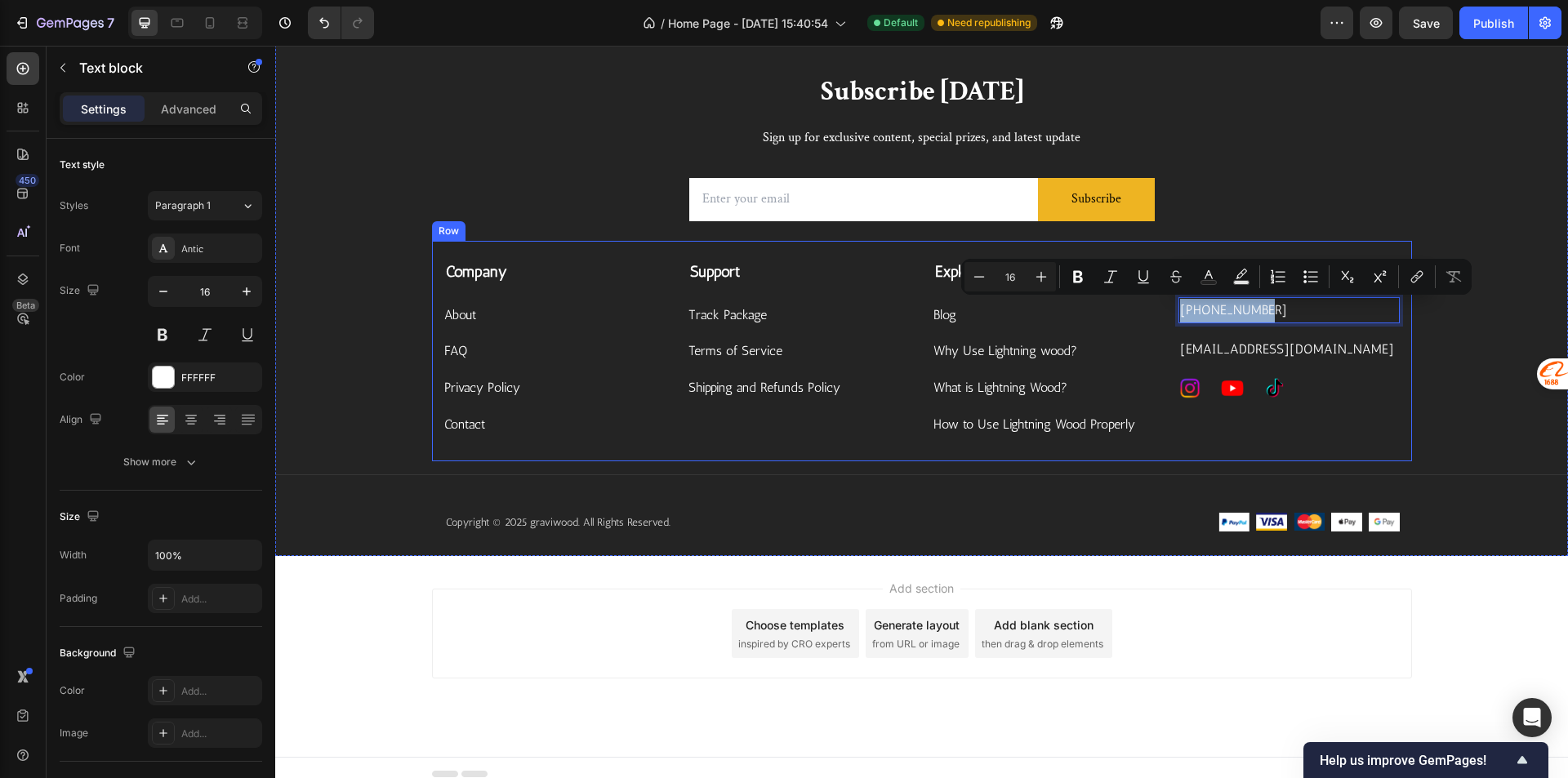
click at [1414, 376] on div "Subscribe Today Heading Sign up for exclusive content, special prizes, and late…" at bounding box center [921, 315] width 1292 height 483
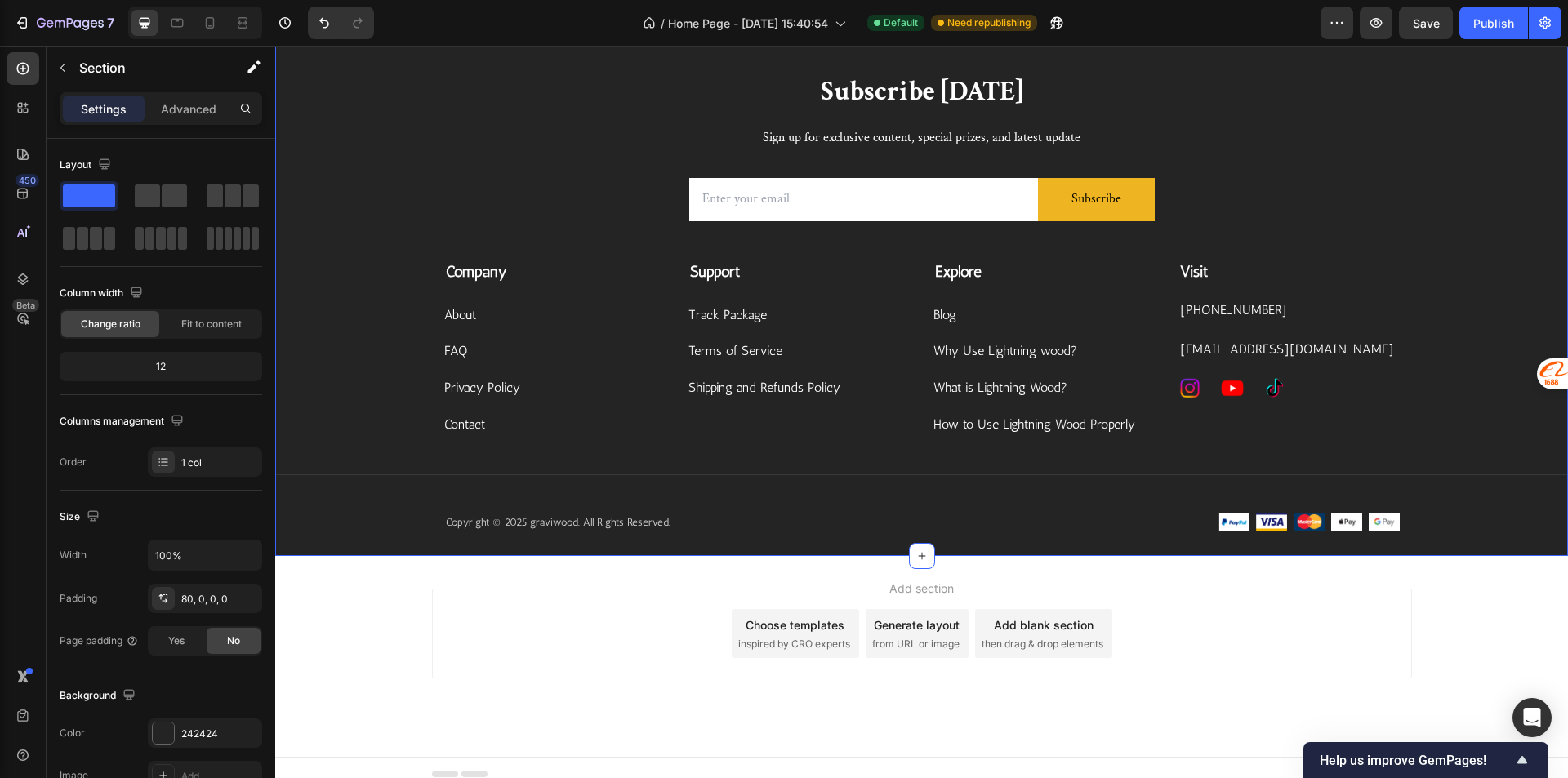
scroll to position [3793, 0]
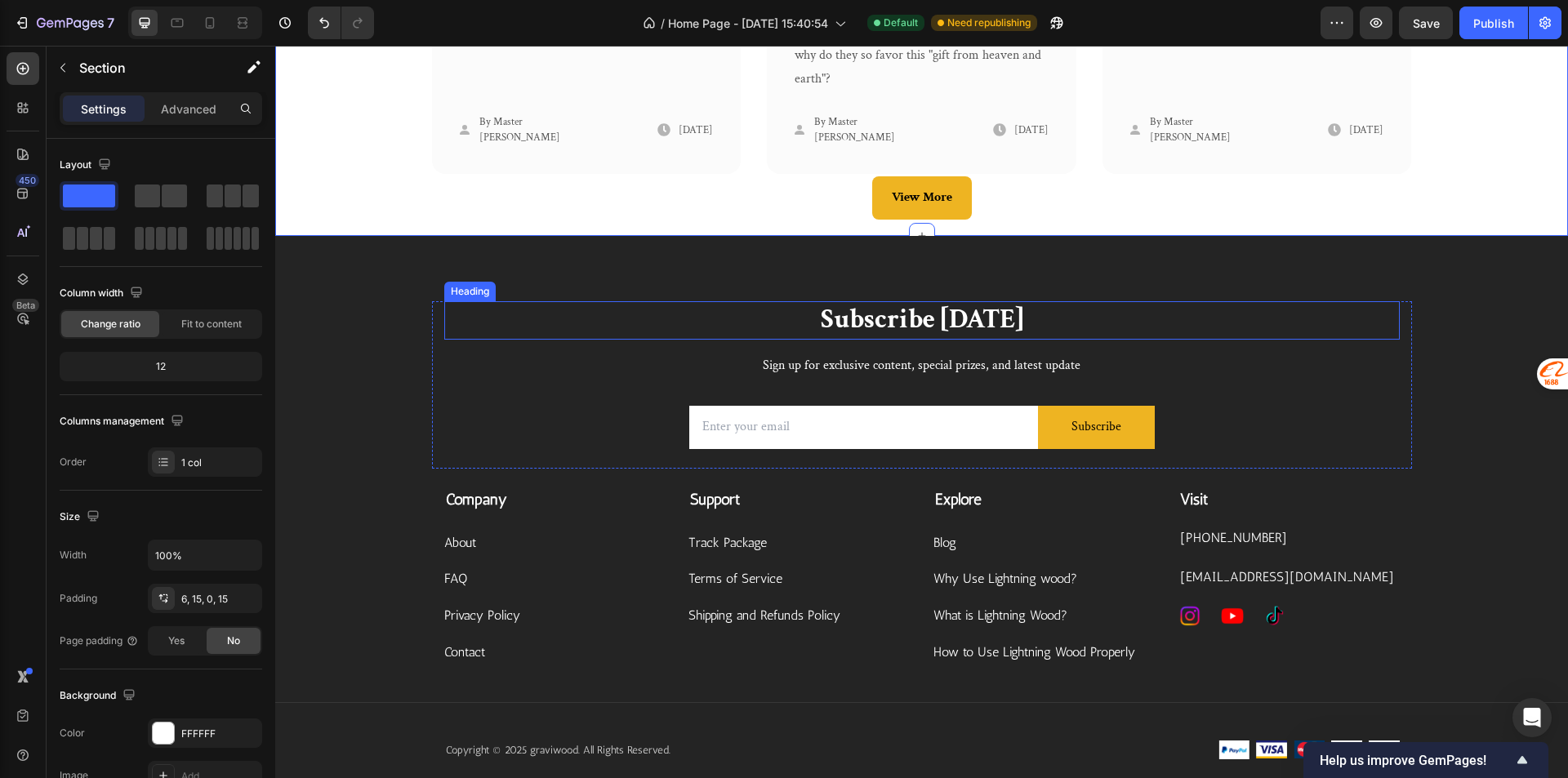
click at [1372, 351] on div "Subscribe Today Heading Sign up for exclusive content, special prizes, and late…" at bounding box center [921, 385] width 955 height 168
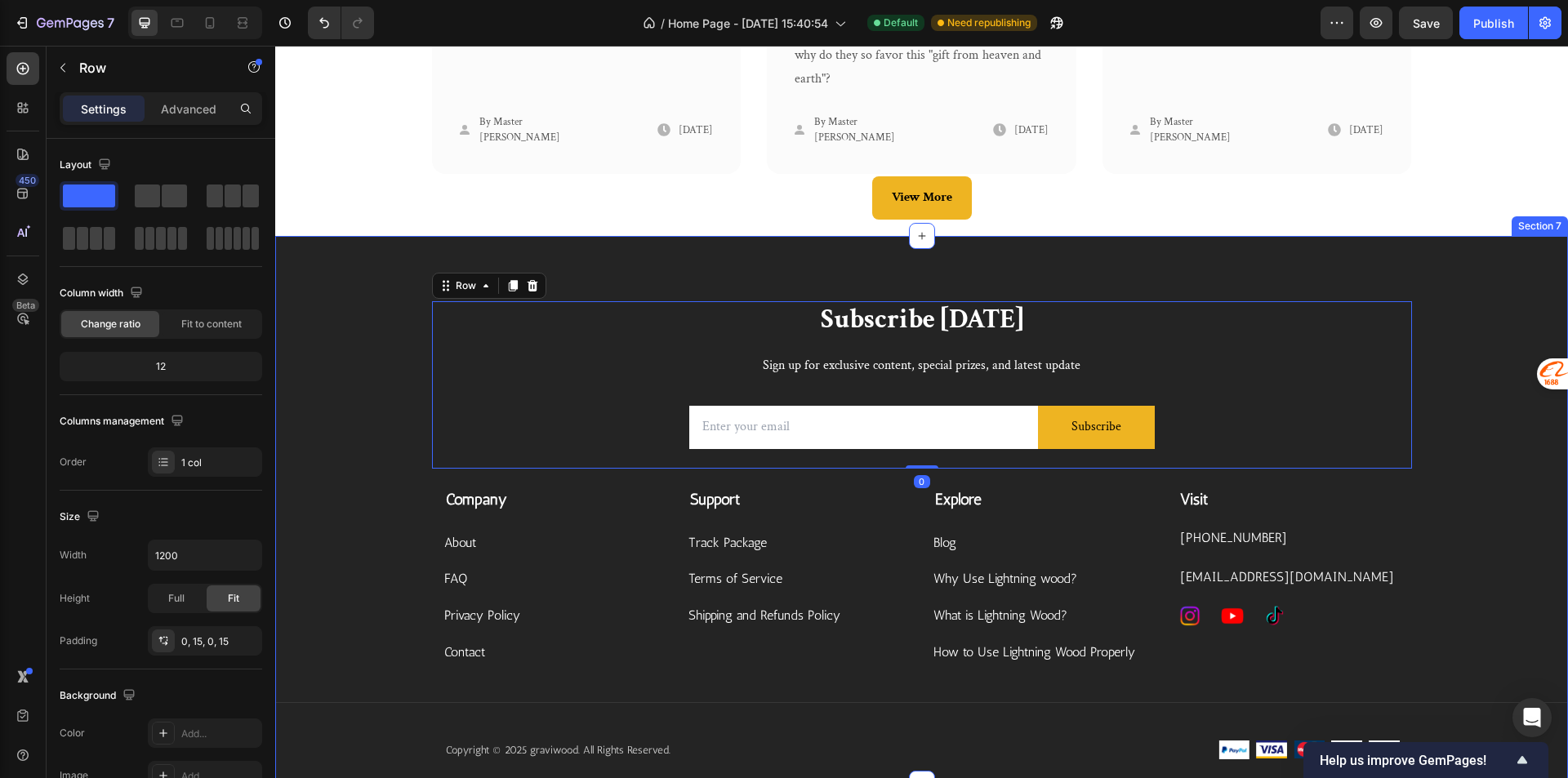
click at [1445, 277] on div "Subscribe Today Heading Sign up for exclusive content, special prizes, and late…" at bounding box center [921, 509] width 1292 height 547
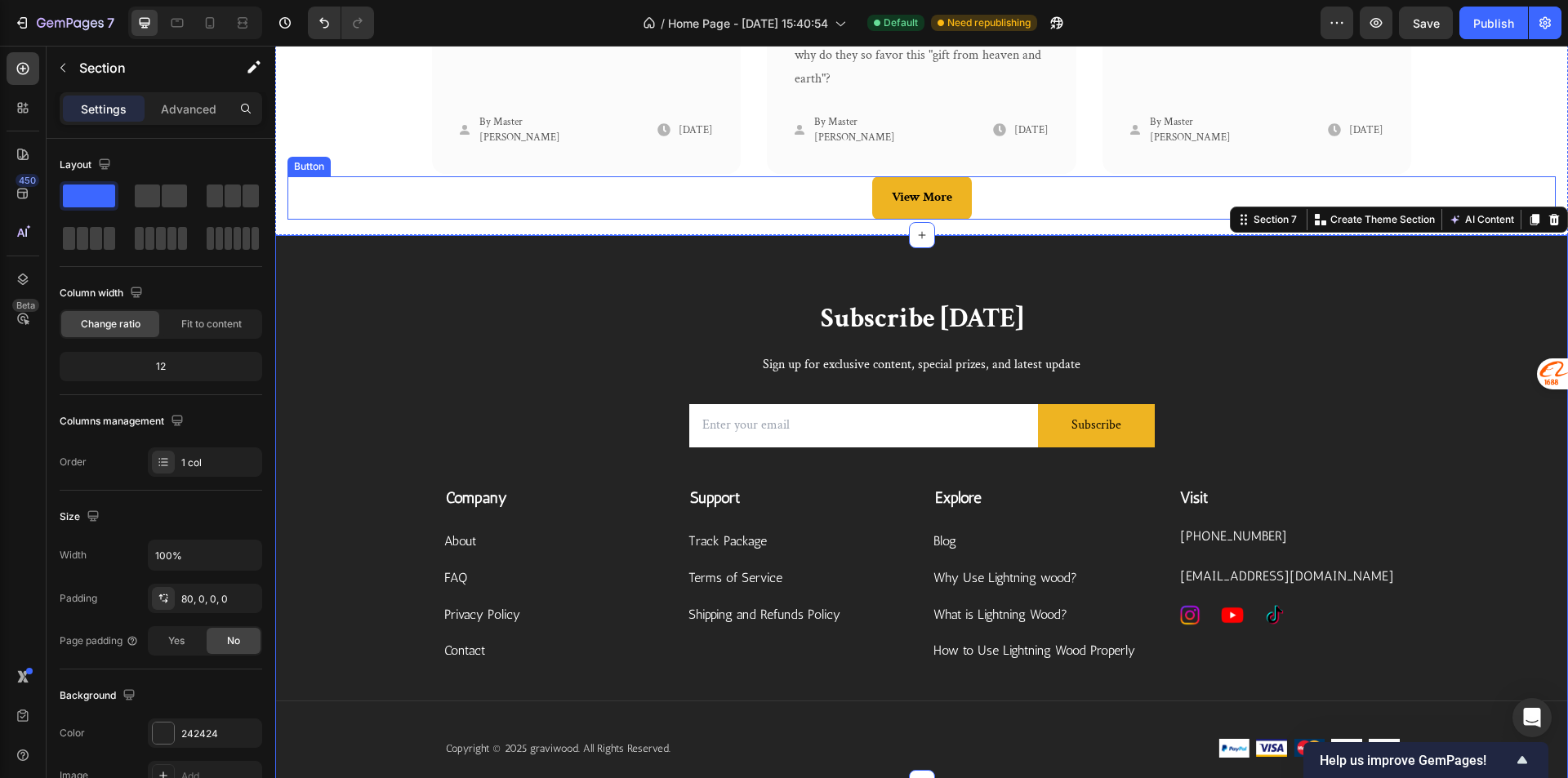
copy p "+14302220888"
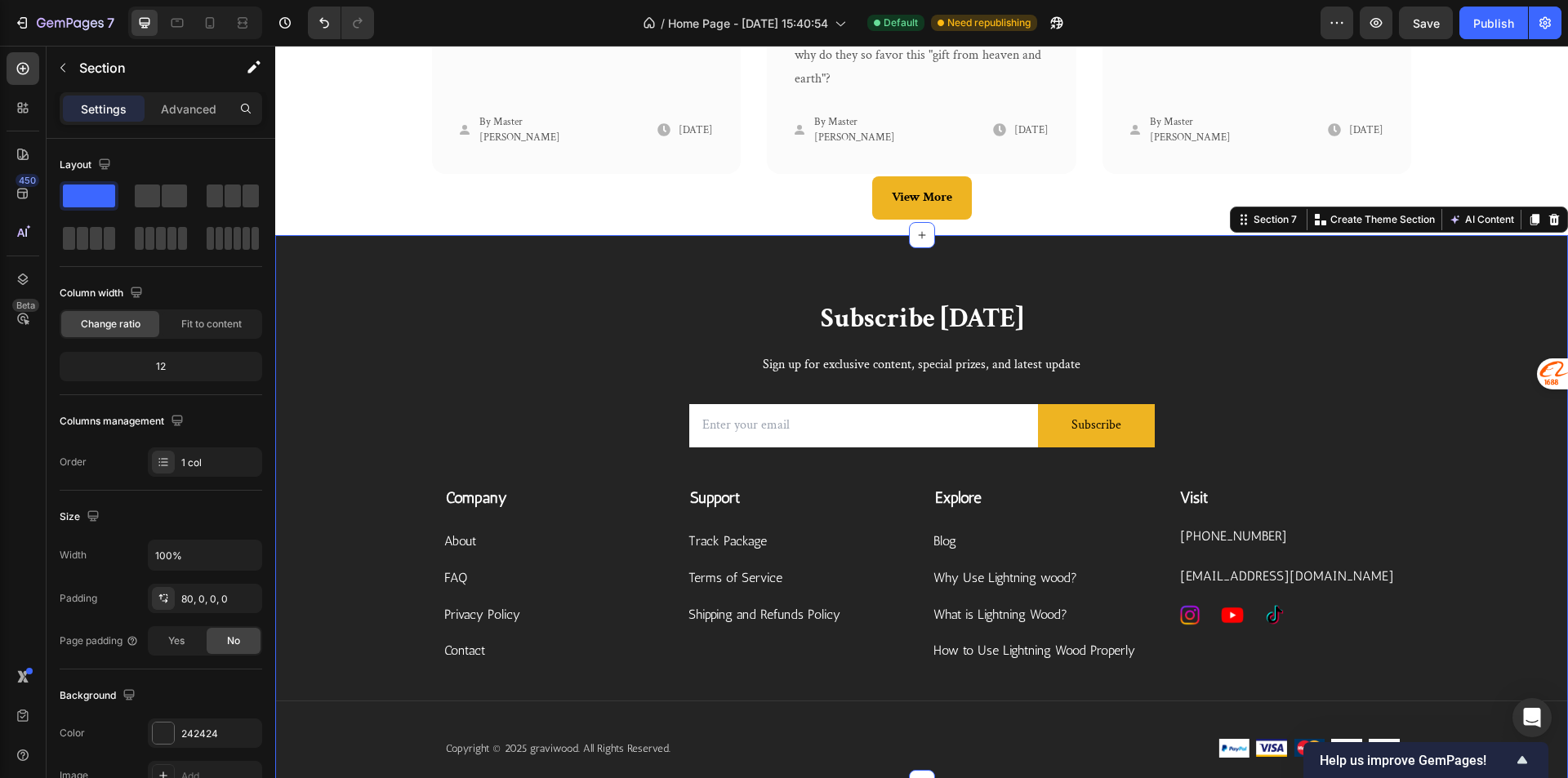
click at [1420, 285] on div "Subscribe Today Heading Sign up for exclusive content, special prizes, and late…" at bounding box center [921, 508] width 1292 height 547
copy p "+14302220888"
click at [1264, 308] on p "Subscribe [DATE]" at bounding box center [921, 319] width 952 height 35
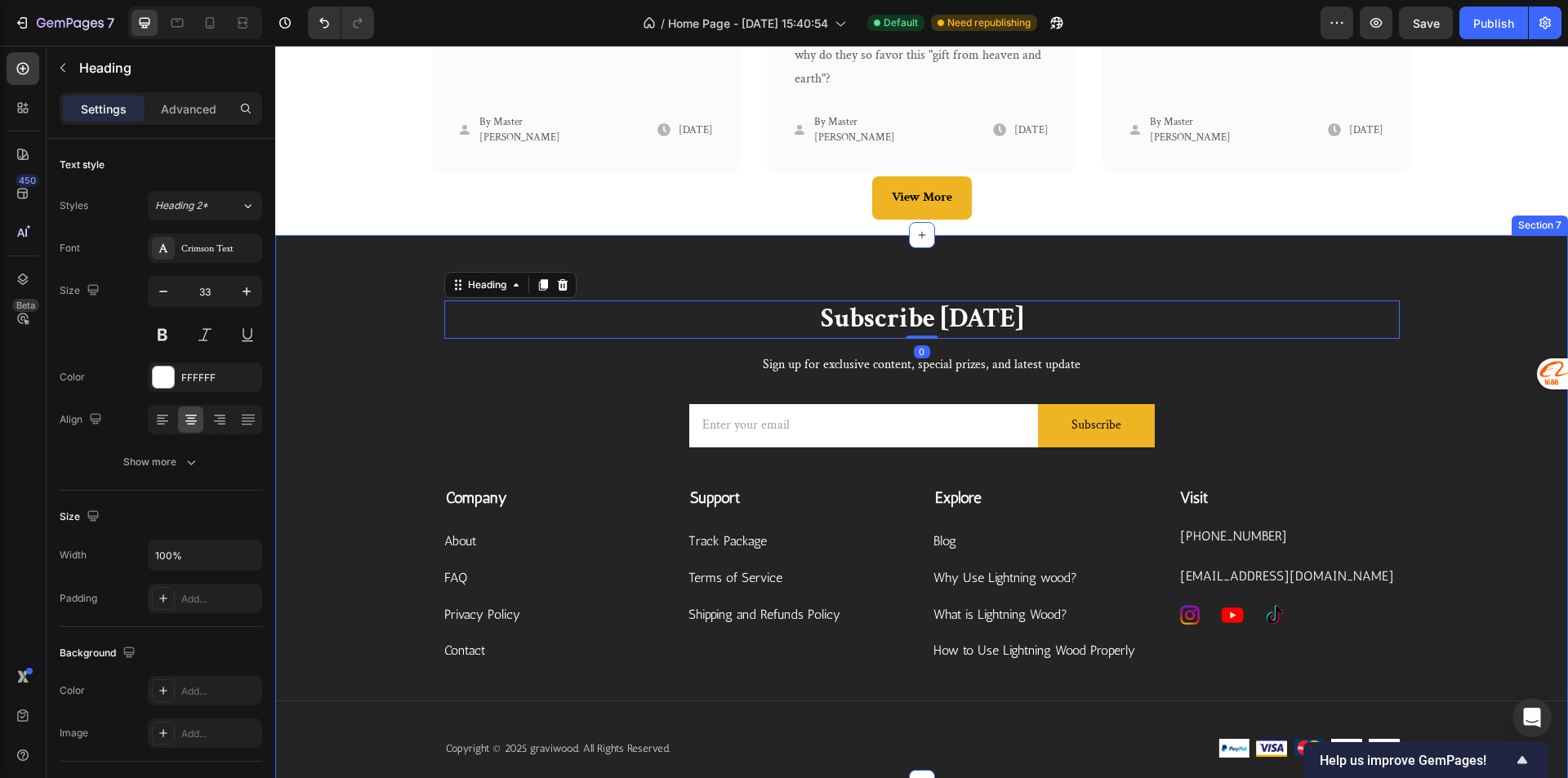
click at [1464, 291] on div "Subscribe Today Heading 0 Sign up for exclusive content, special prizes, and la…" at bounding box center [921, 508] width 1292 height 547
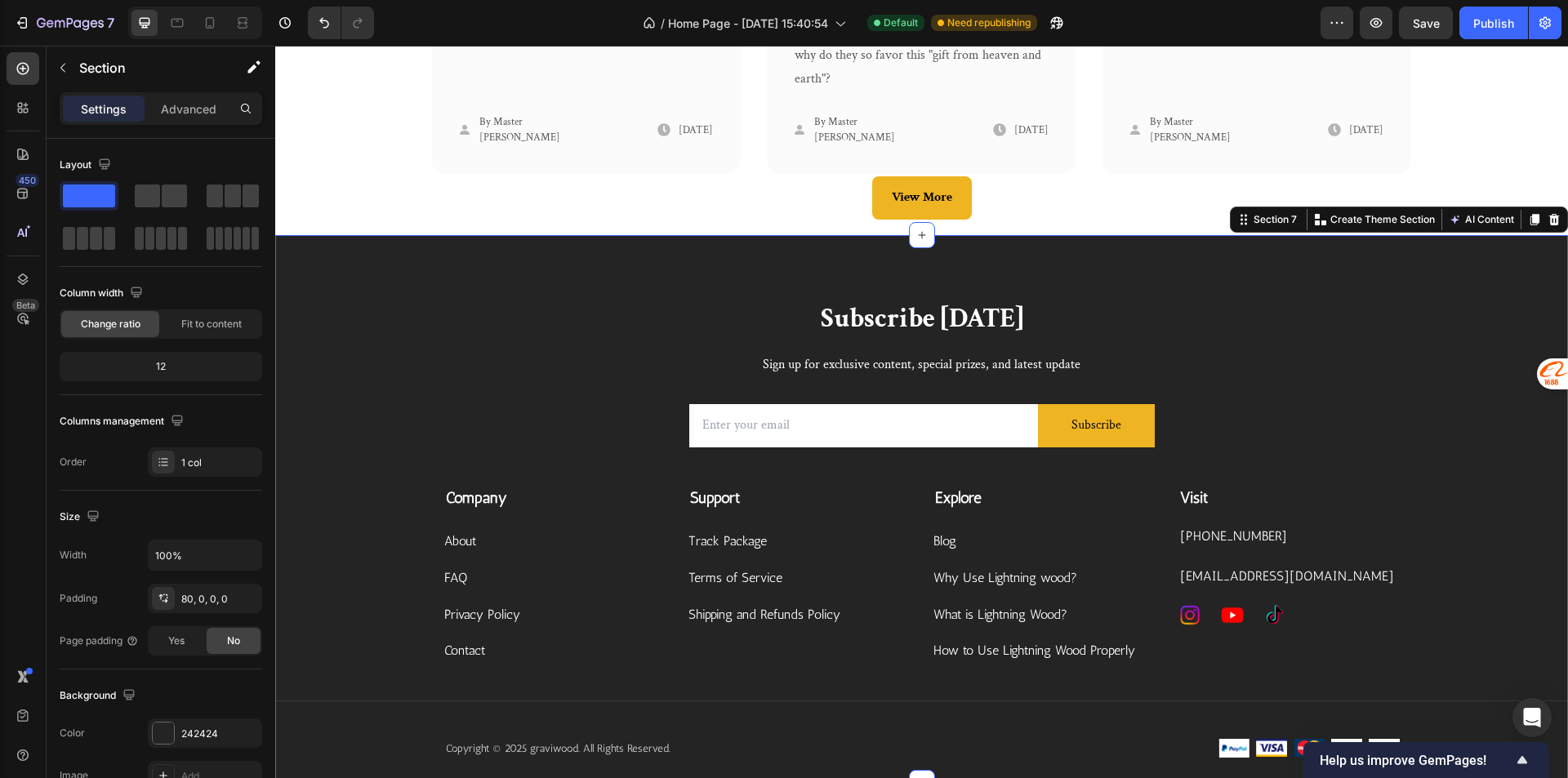
copy p "+14302220888"
click at [1338, 334] on p "Subscribe [DATE]" at bounding box center [921, 319] width 952 height 35
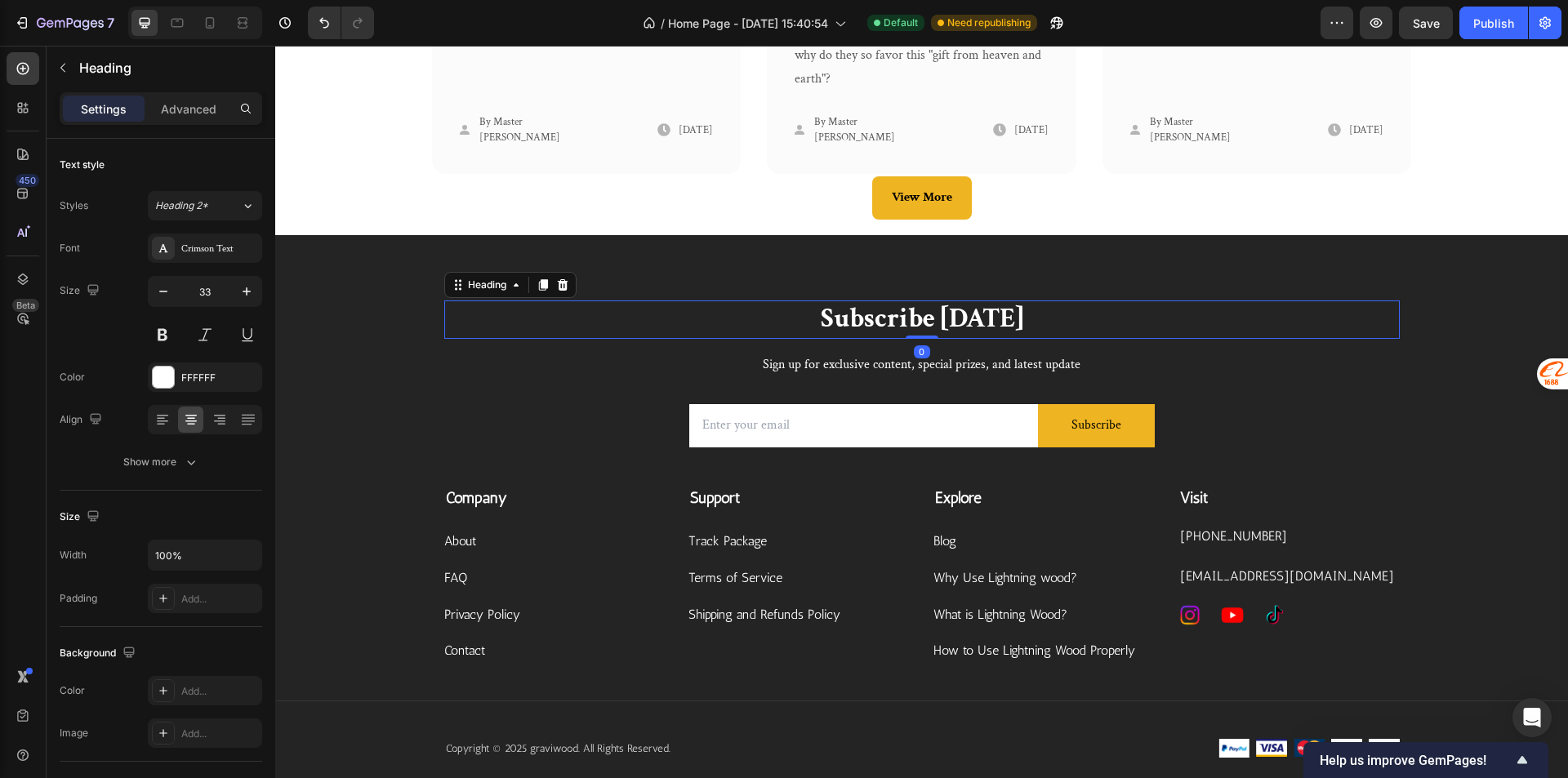
copy p "+14302220888"
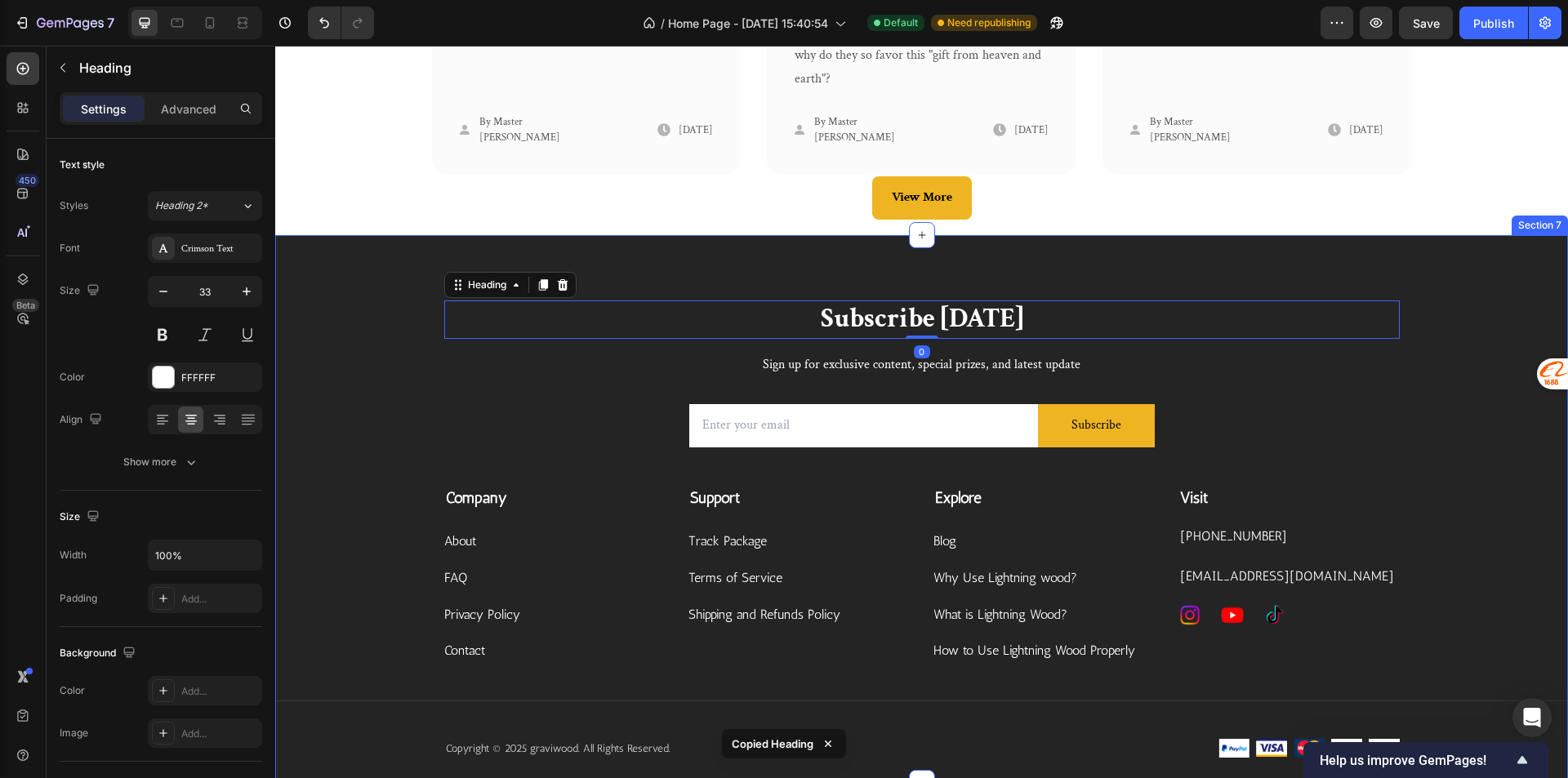
click at [1411, 281] on div "Subscribe Today Heading 0 Sign up for exclusive content, special prizes, and la…" at bounding box center [921, 508] width 1292 height 547
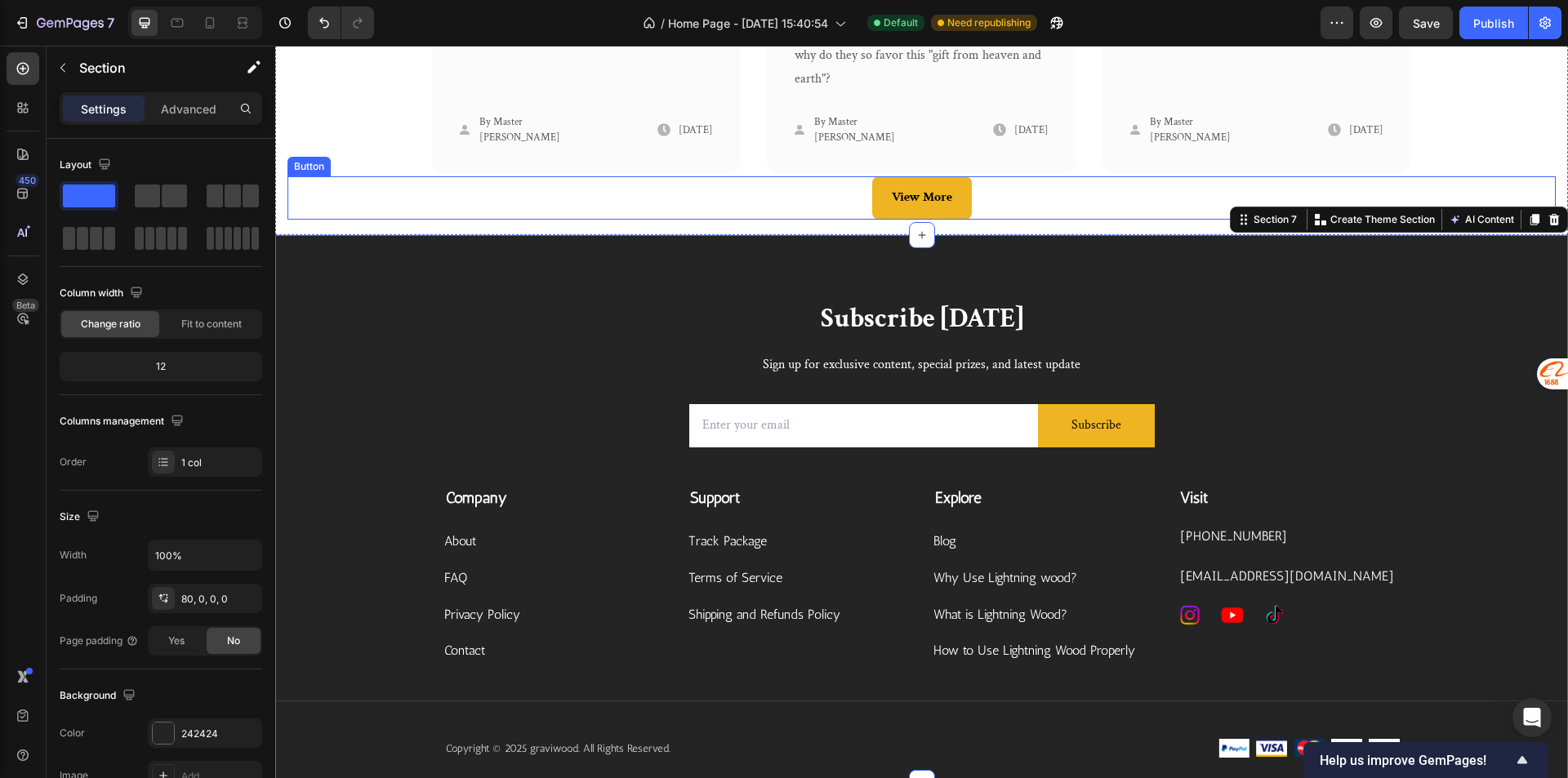
click at [883, 212] on link "View More" at bounding box center [922, 198] width 100 height 43
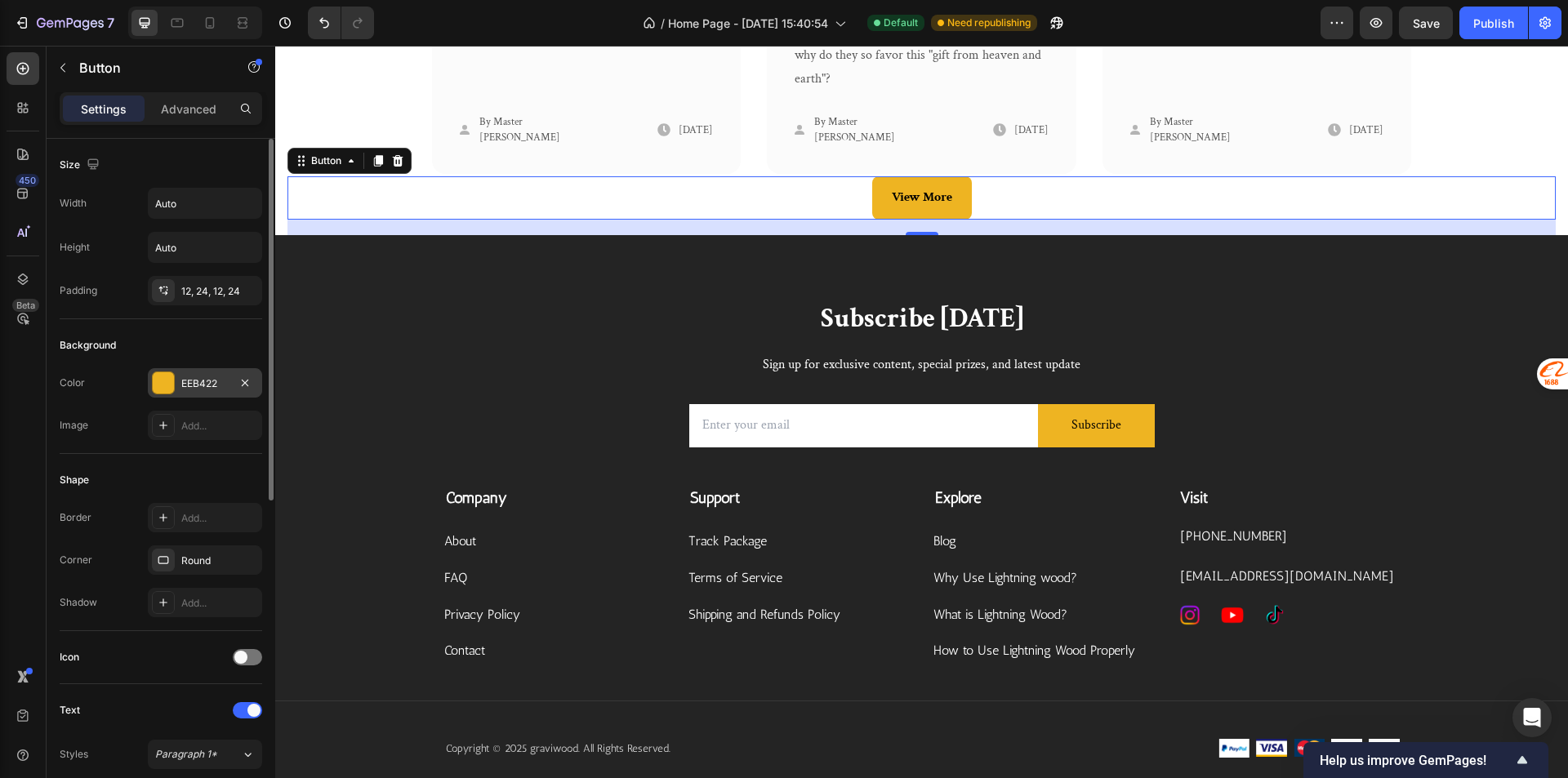
click at [205, 387] on div "EEB422" at bounding box center [205, 384] width 47 height 15
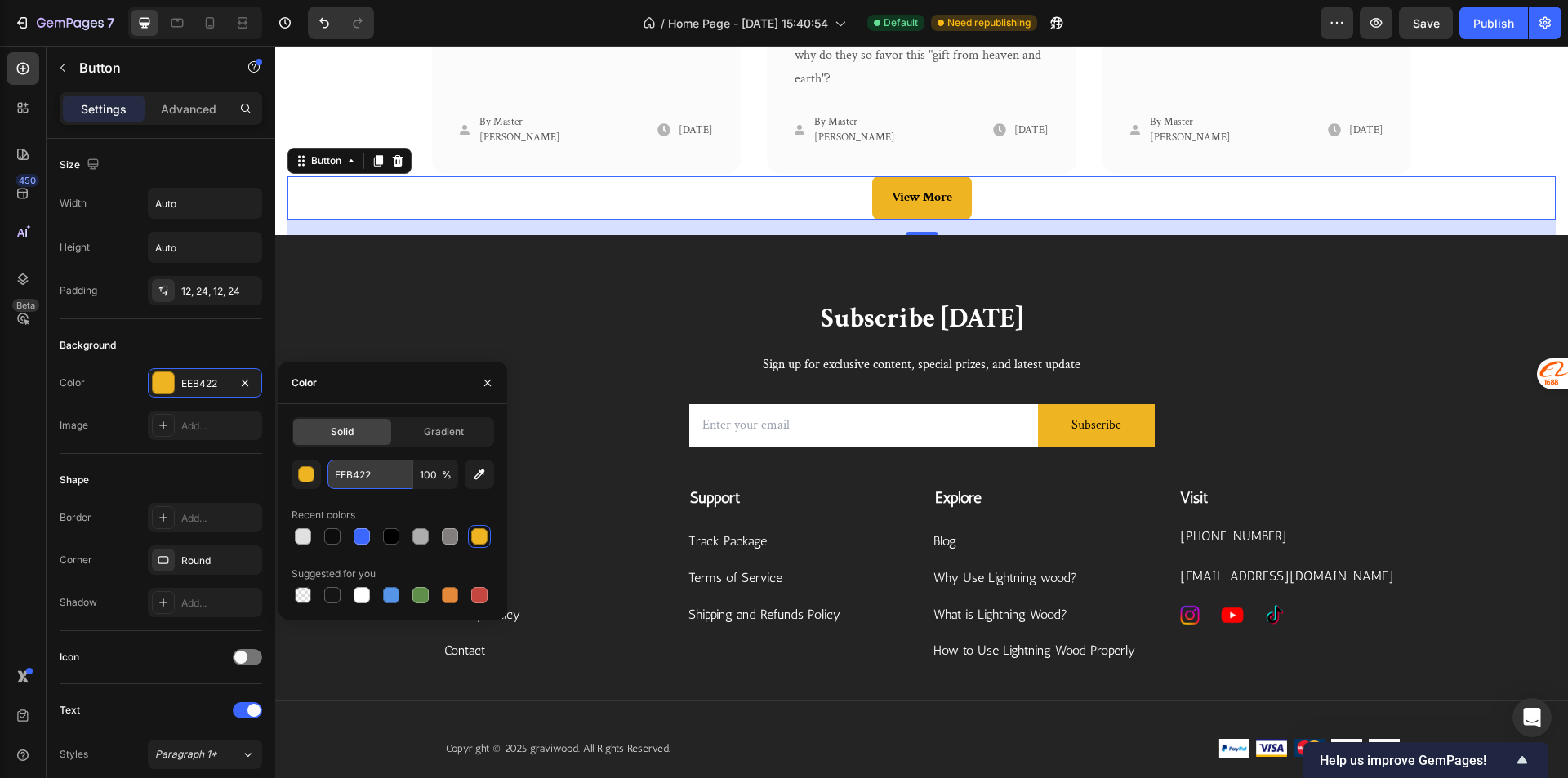
click at [405, 470] on input "EEB422" at bounding box center [370, 474] width 85 height 29
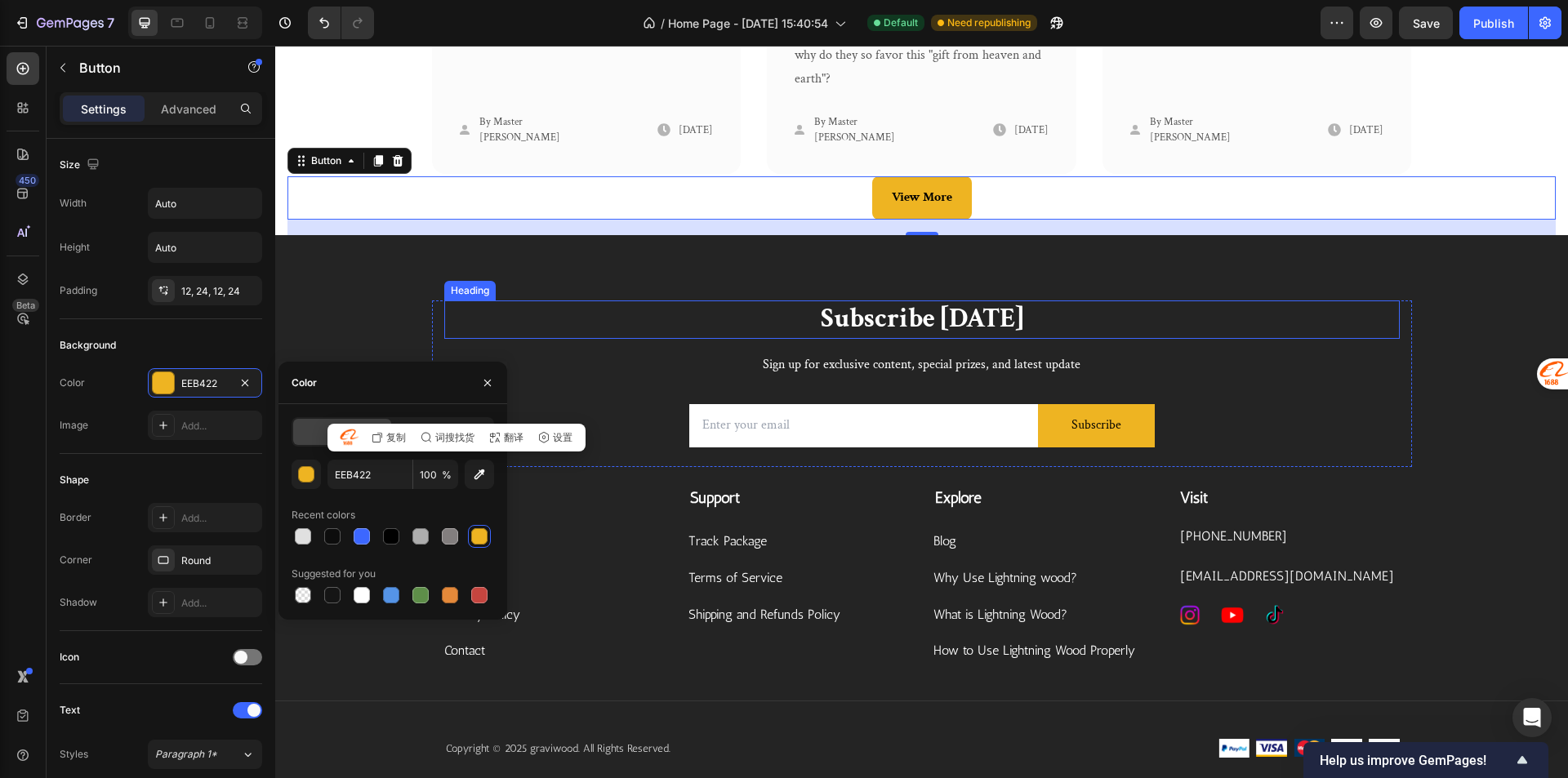
click at [1336, 326] on p "Subscribe [DATE]" at bounding box center [921, 319] width 952 height 35
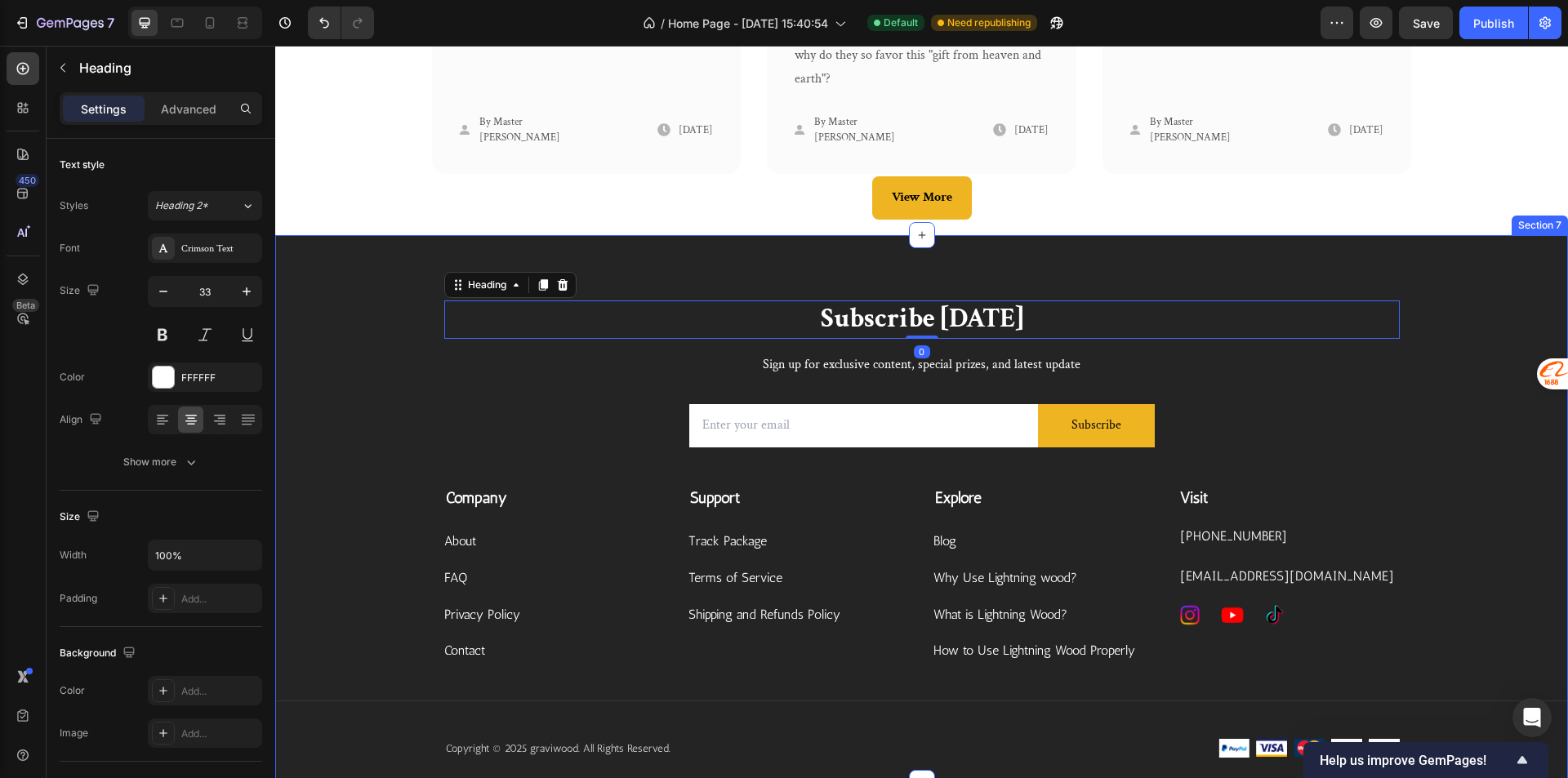
click at [1472, 288] on div "Subscribe Today Heading 0 Sign up for exclusive content, special prizes, and la…" at bounding box center [921, 508] width 1292 height 547
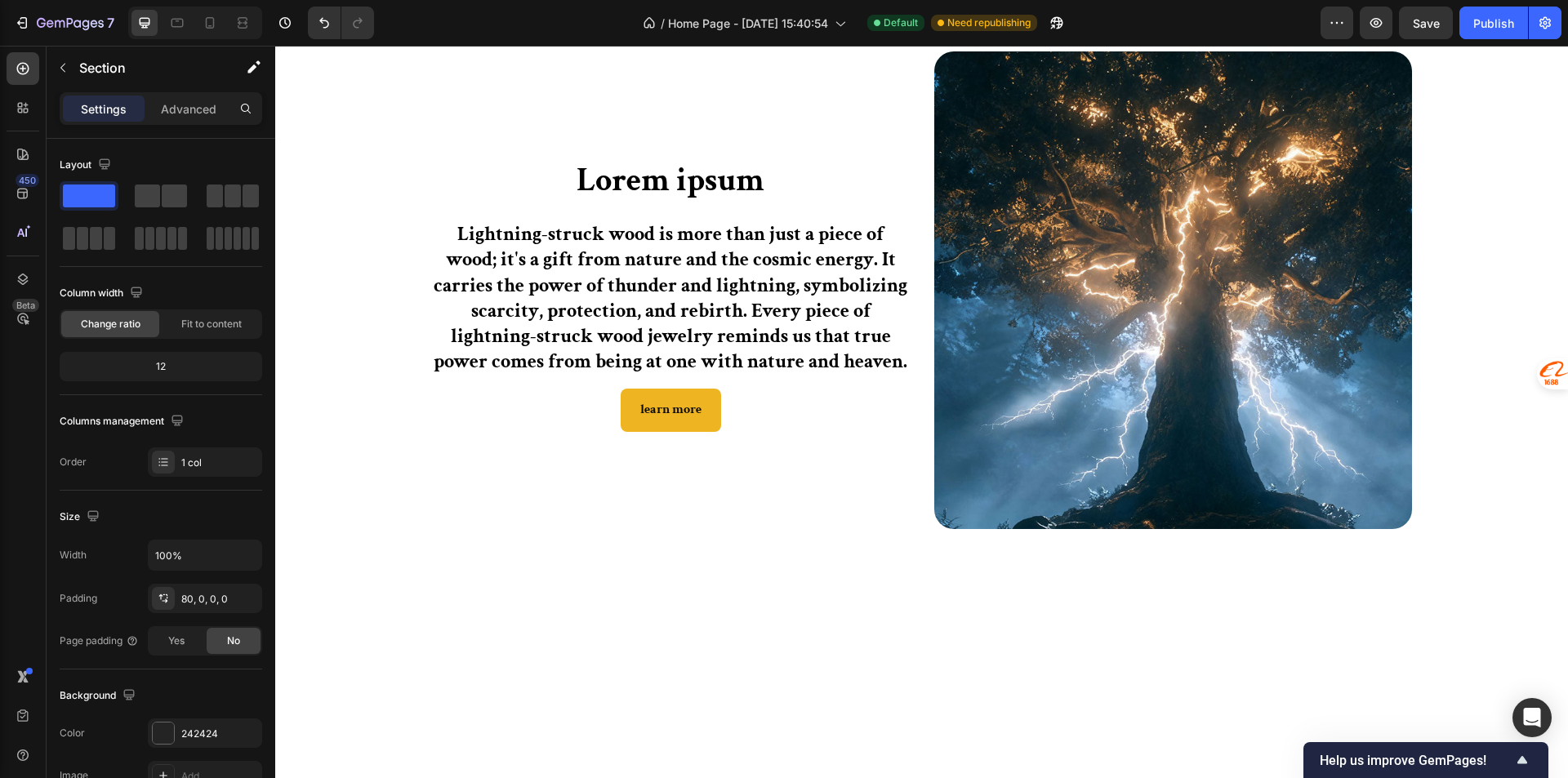
scroll to position [0, 0]
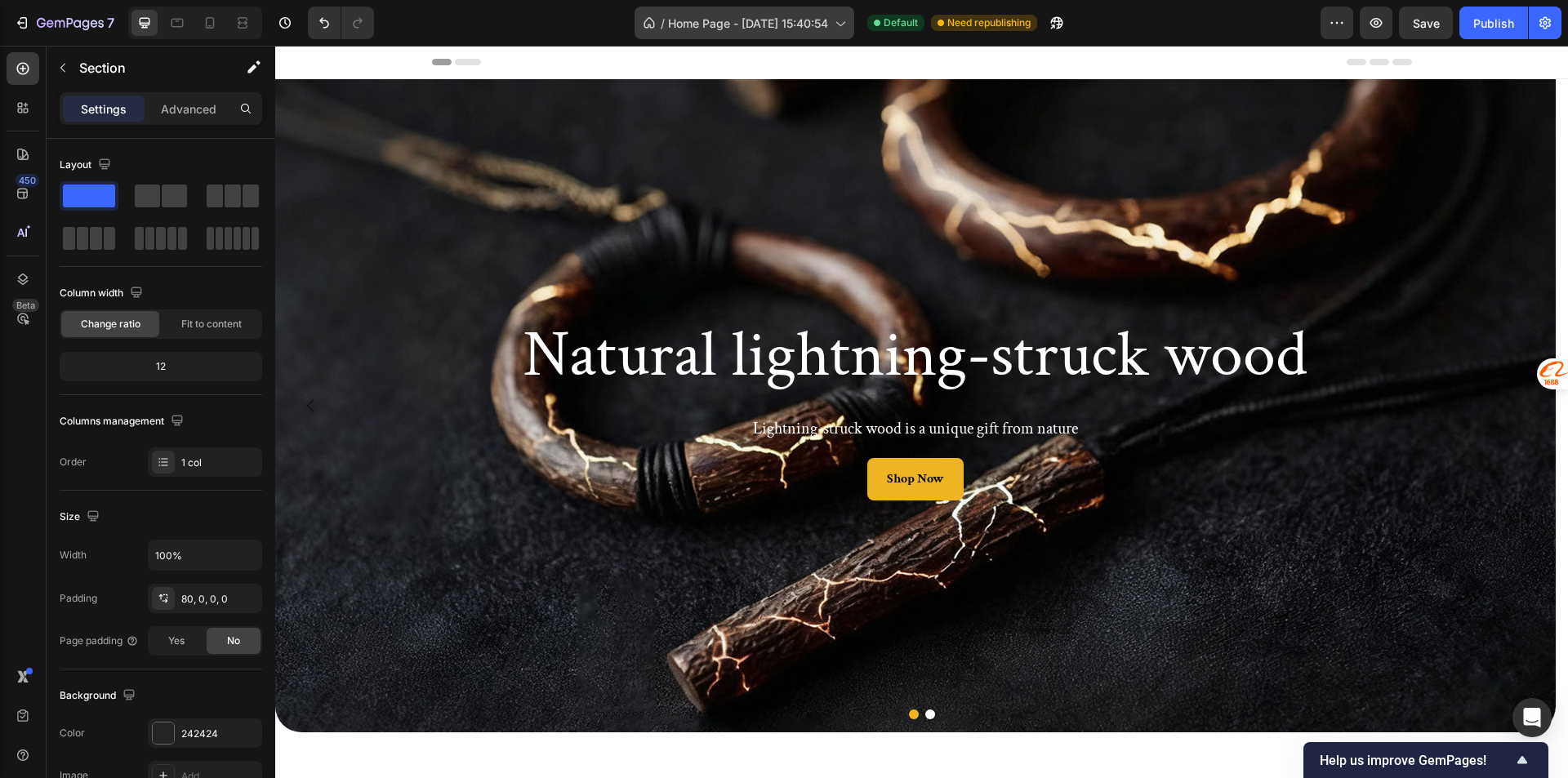
click at [755, 28] on span "Home Page - Aug 11, 15:40:54" at bounding box center [748, 23] width 160 height 17
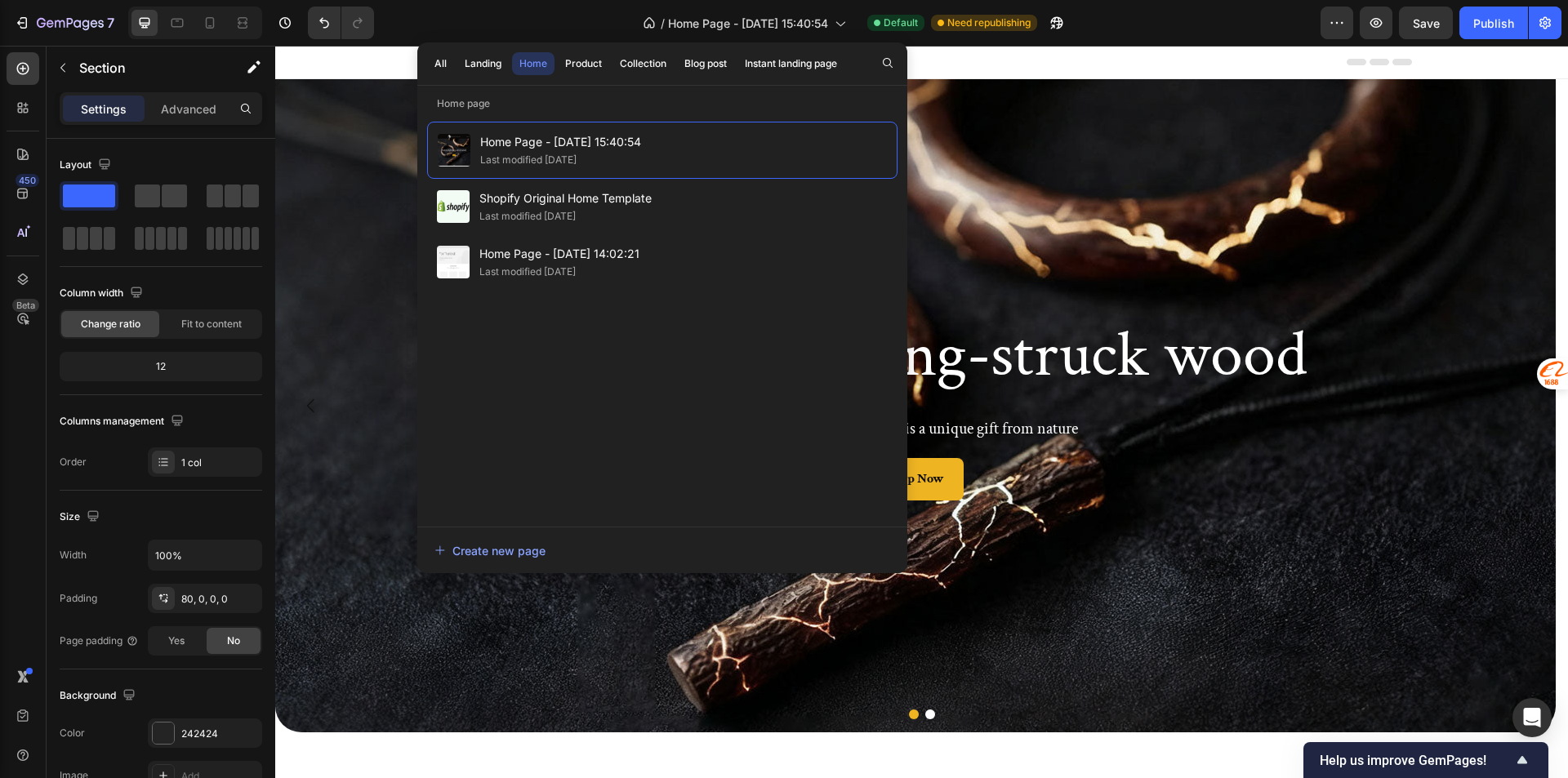
click at [1077, 67] on div "Header" at bounding box center [921, 62] width 980 height 33
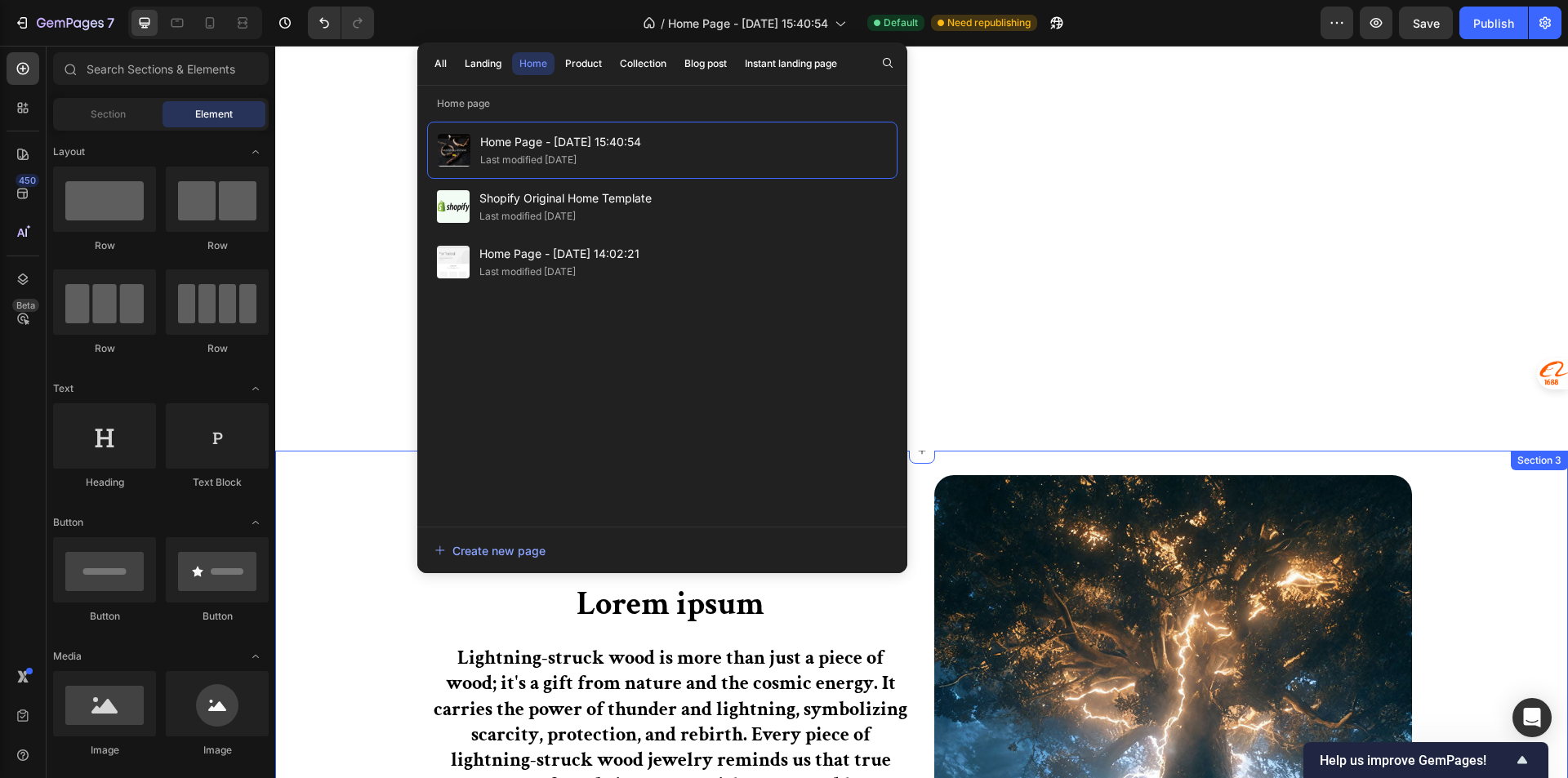
scroll to position [1225, 0]
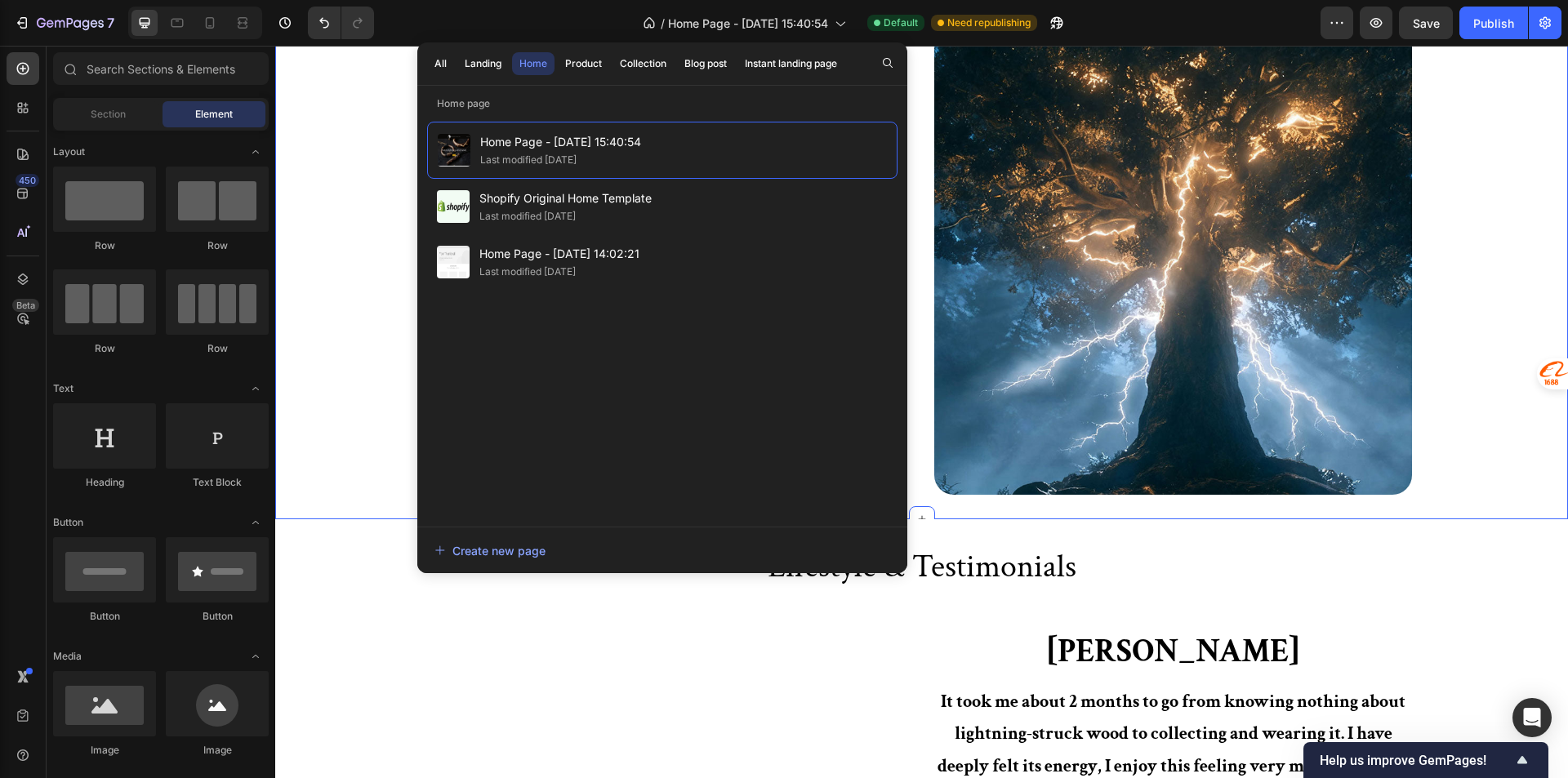
click at [1502, 462] on div "Lorem ipsum Heading Lightning-struck wood is more than just a piece of wood; it…" at bounding box center [921, 256] width 1268 height 478
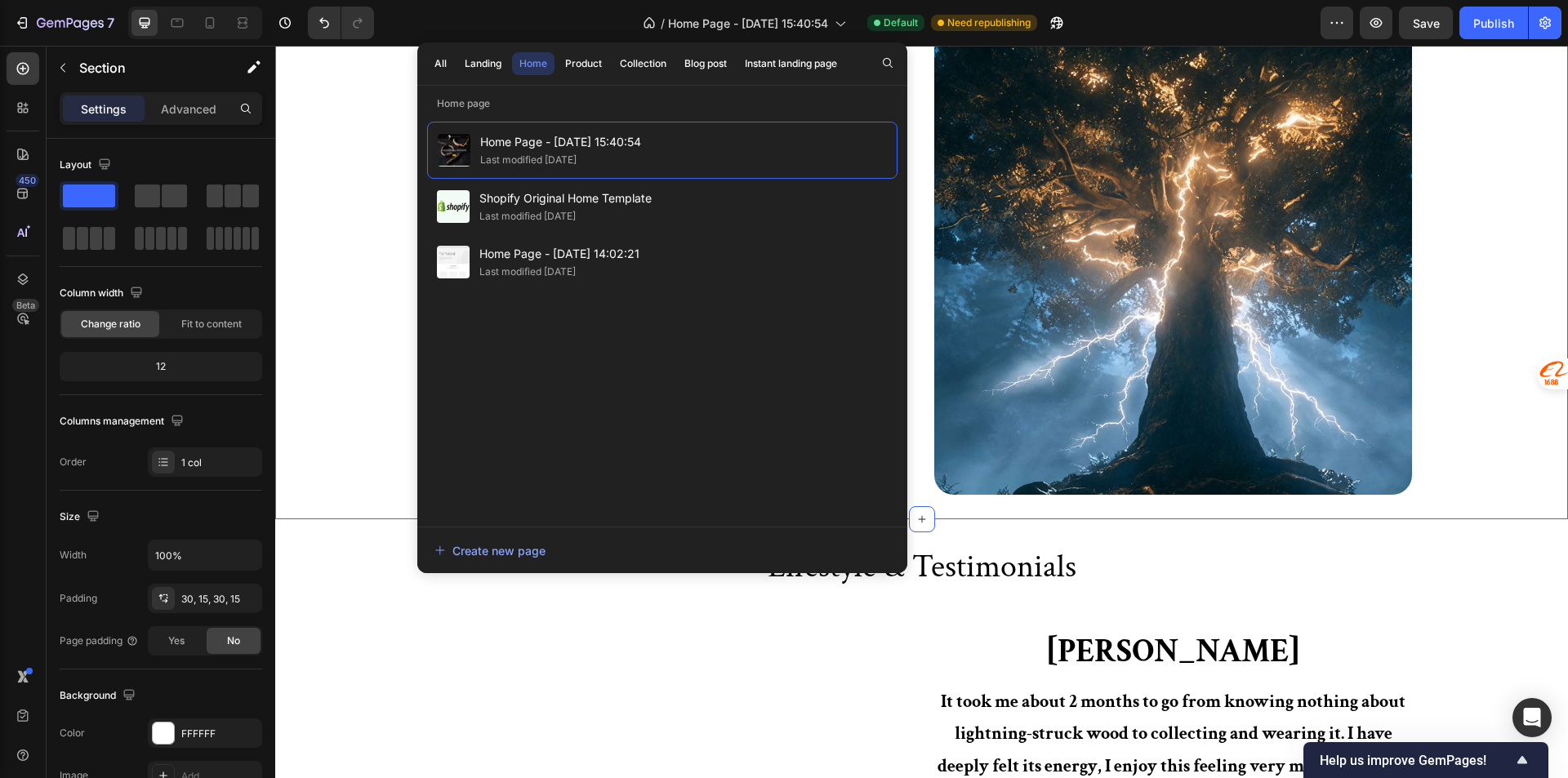
click at [298, 365] on div "Lorem ipsum Heading Lightning-struck wood is more than just a piece of wood; it…" at bounding box center [921, 256] width 1268 height 478
click at [479, 28] on div "/ Home Page - Aug 11, 15:40:54 Default Need republishing" at bounding box center [854, 23] width 933 height 33
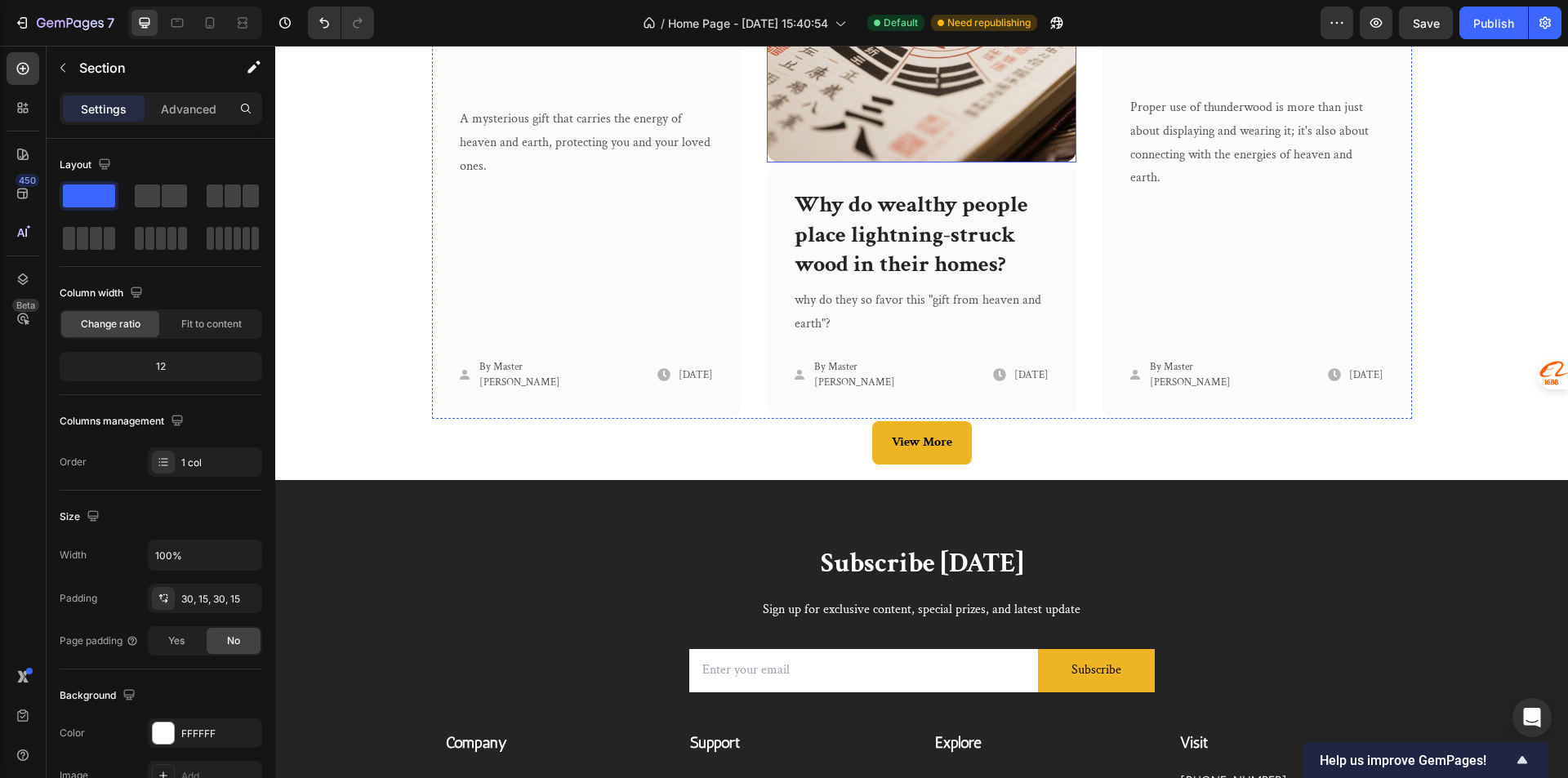
scroll to position [3673, 0]
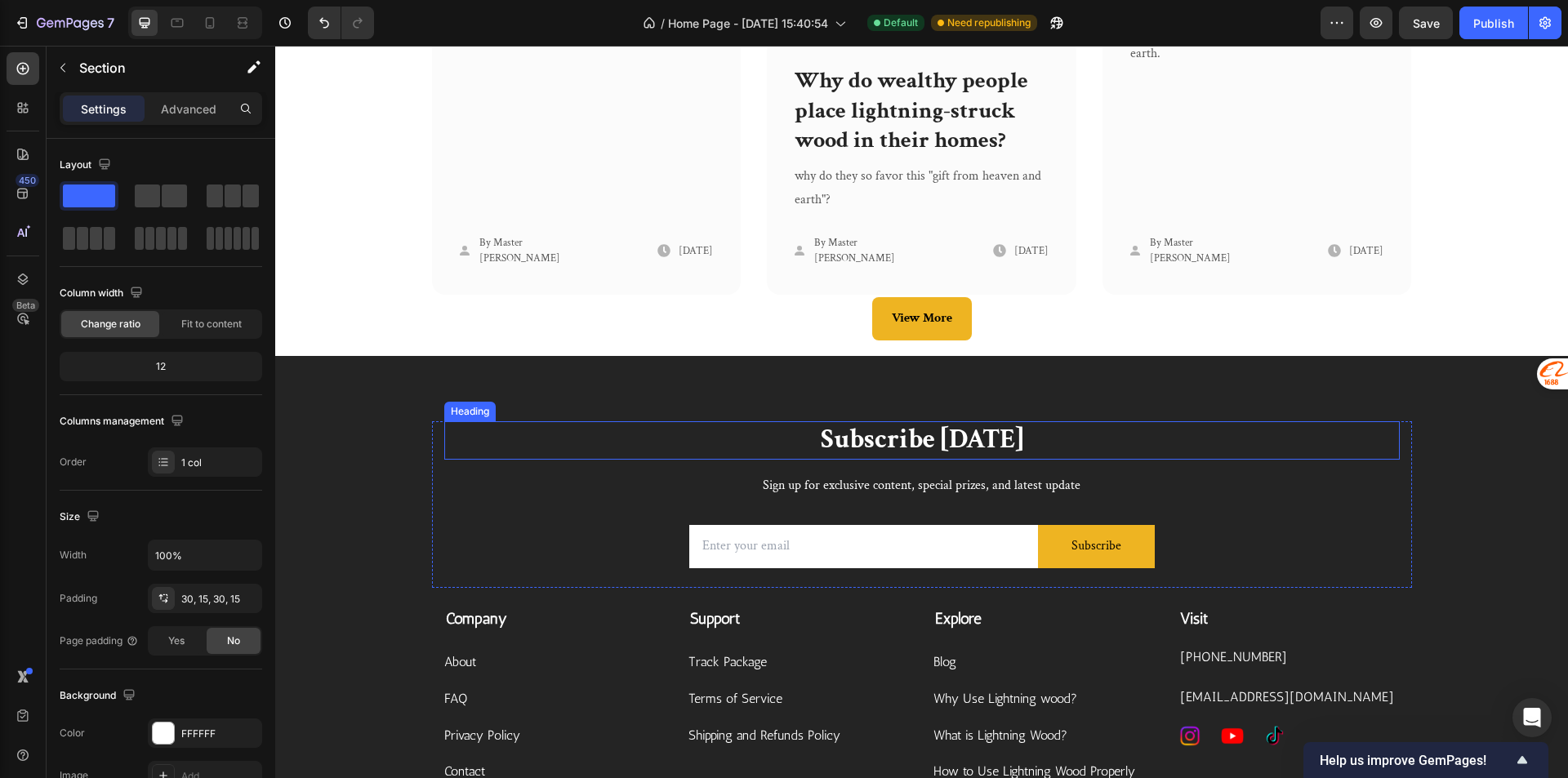
click at [1386, 438] on p "Subscribe [DATE]" at bounding box center [921, 440] width 952 height 35
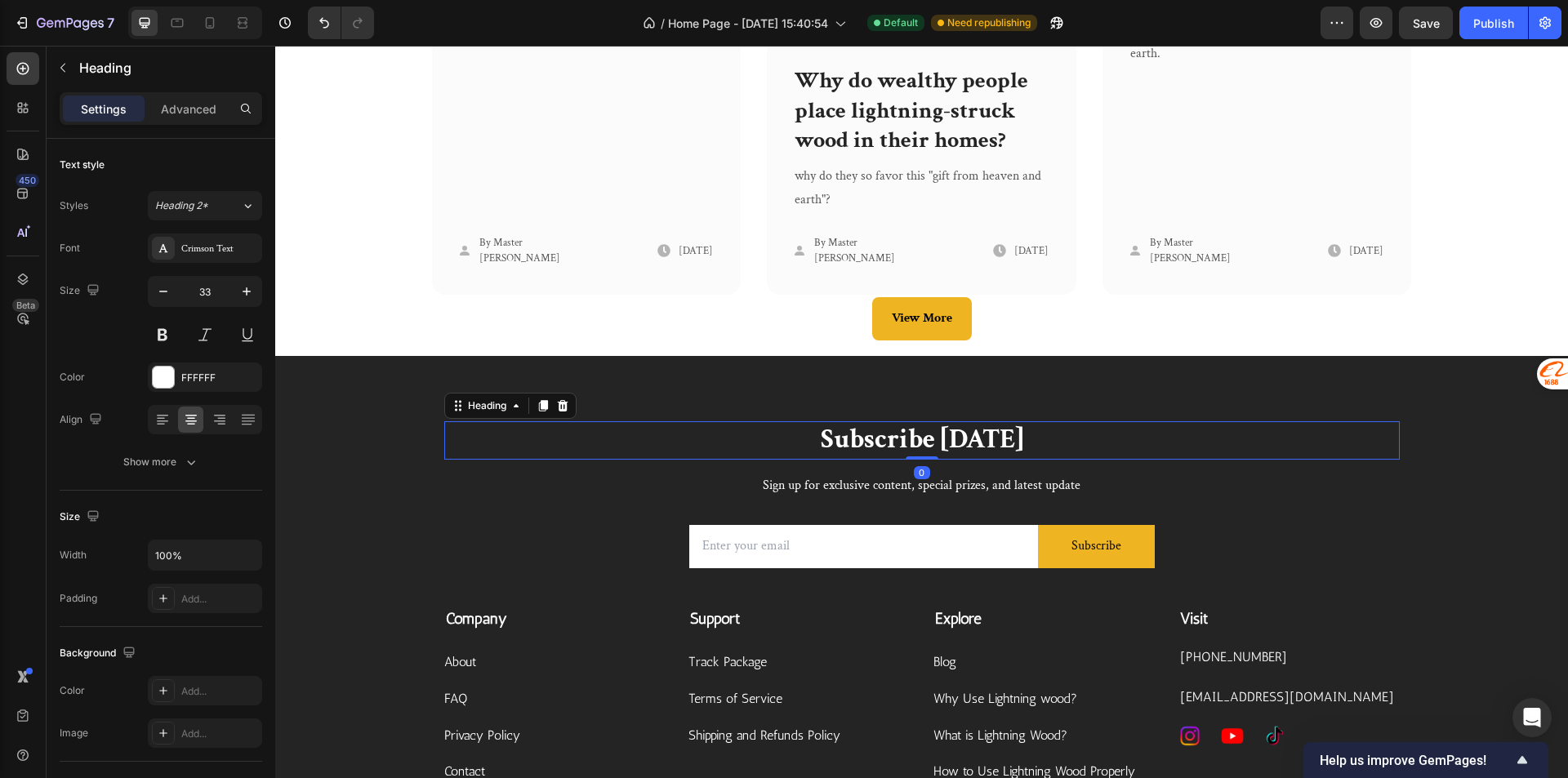
click at [1451, 420] on div "Subscribe Today Heading 0 Sign up for exclusive content, special prizes, and la…" at bounding box center [921, 629] width 1292 height 547
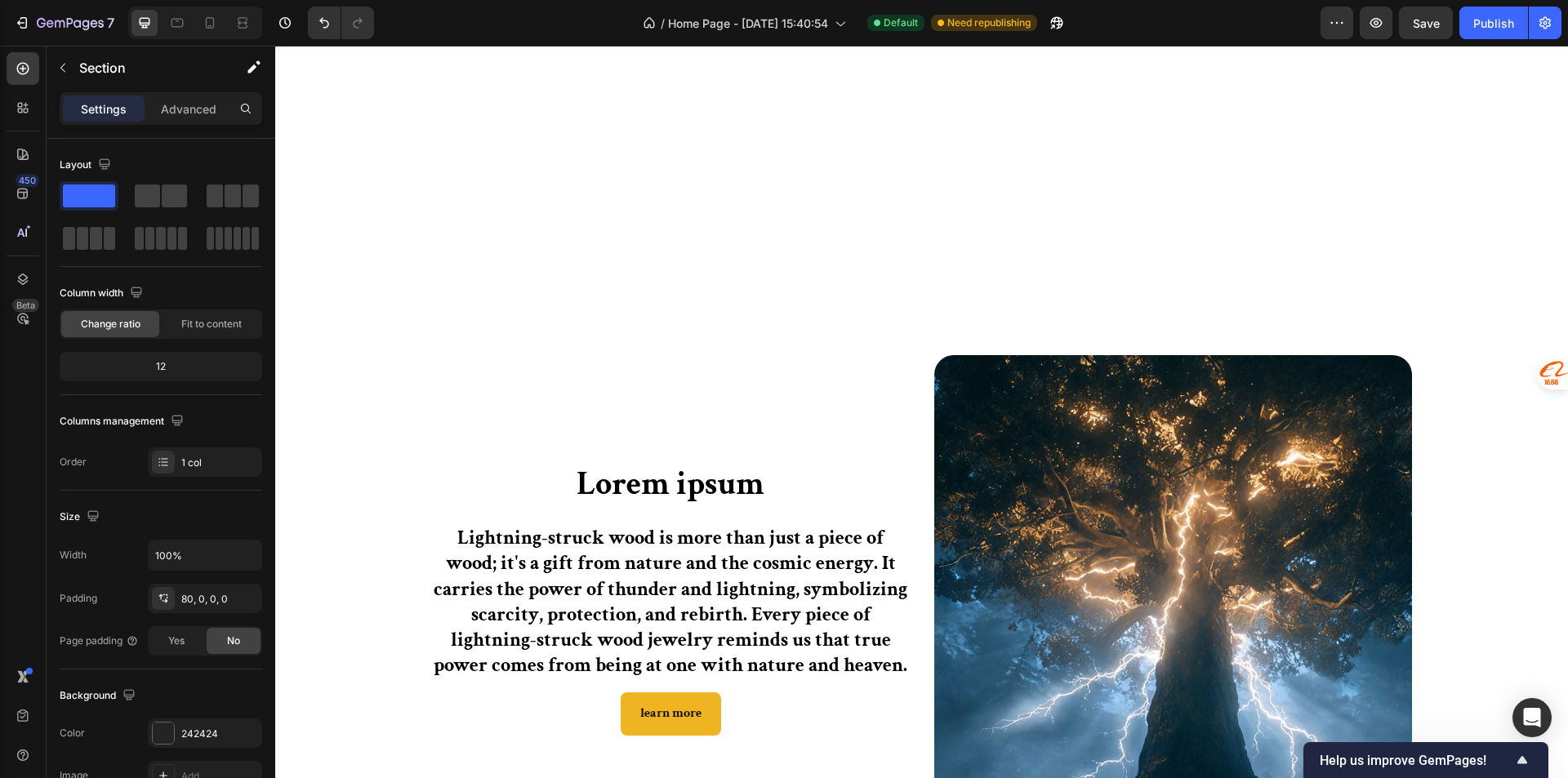
scroll to position [571, 0]
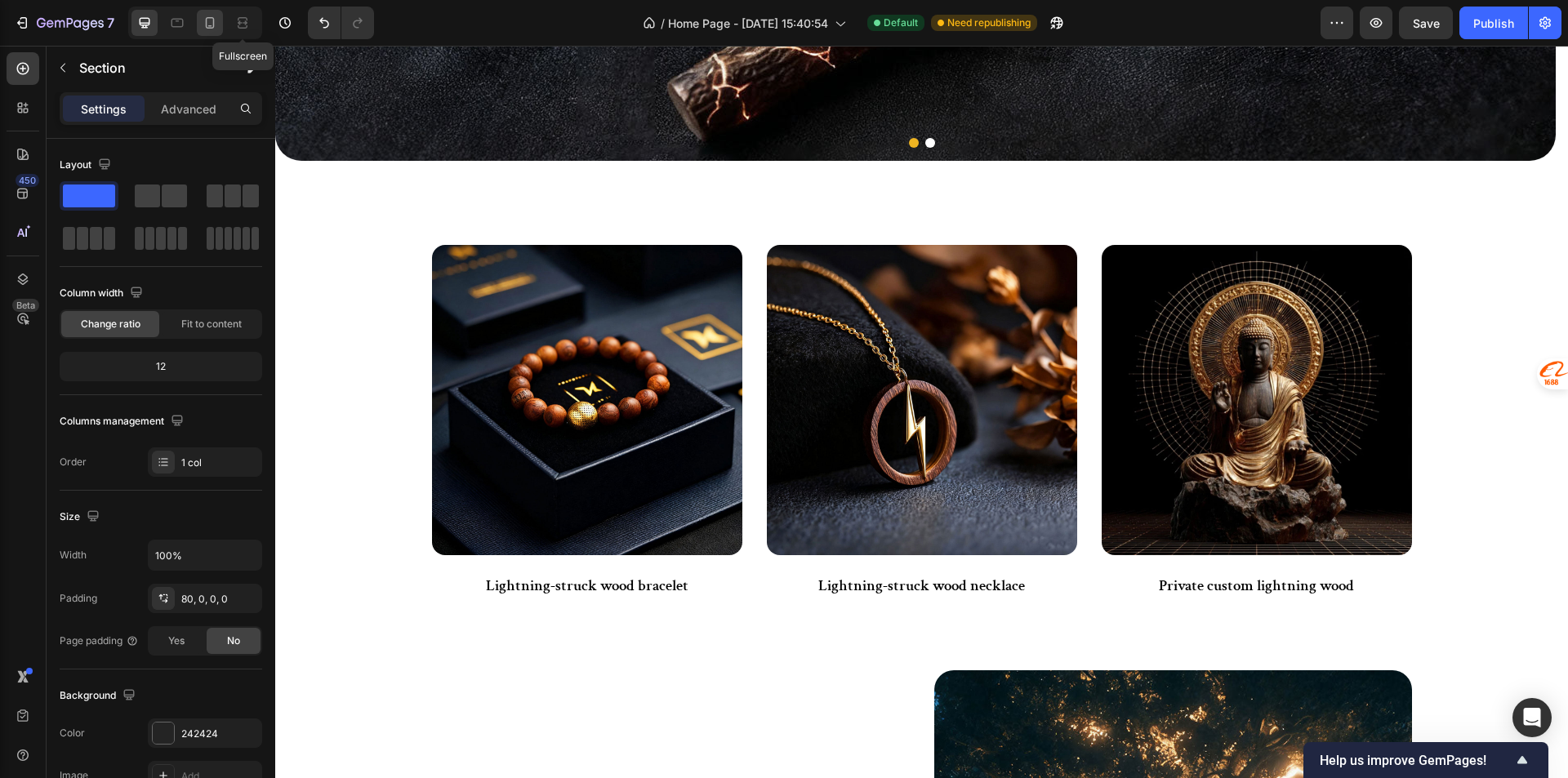
click at [214, 18] on icon at bounding box center [210, 23] width 16 height 16
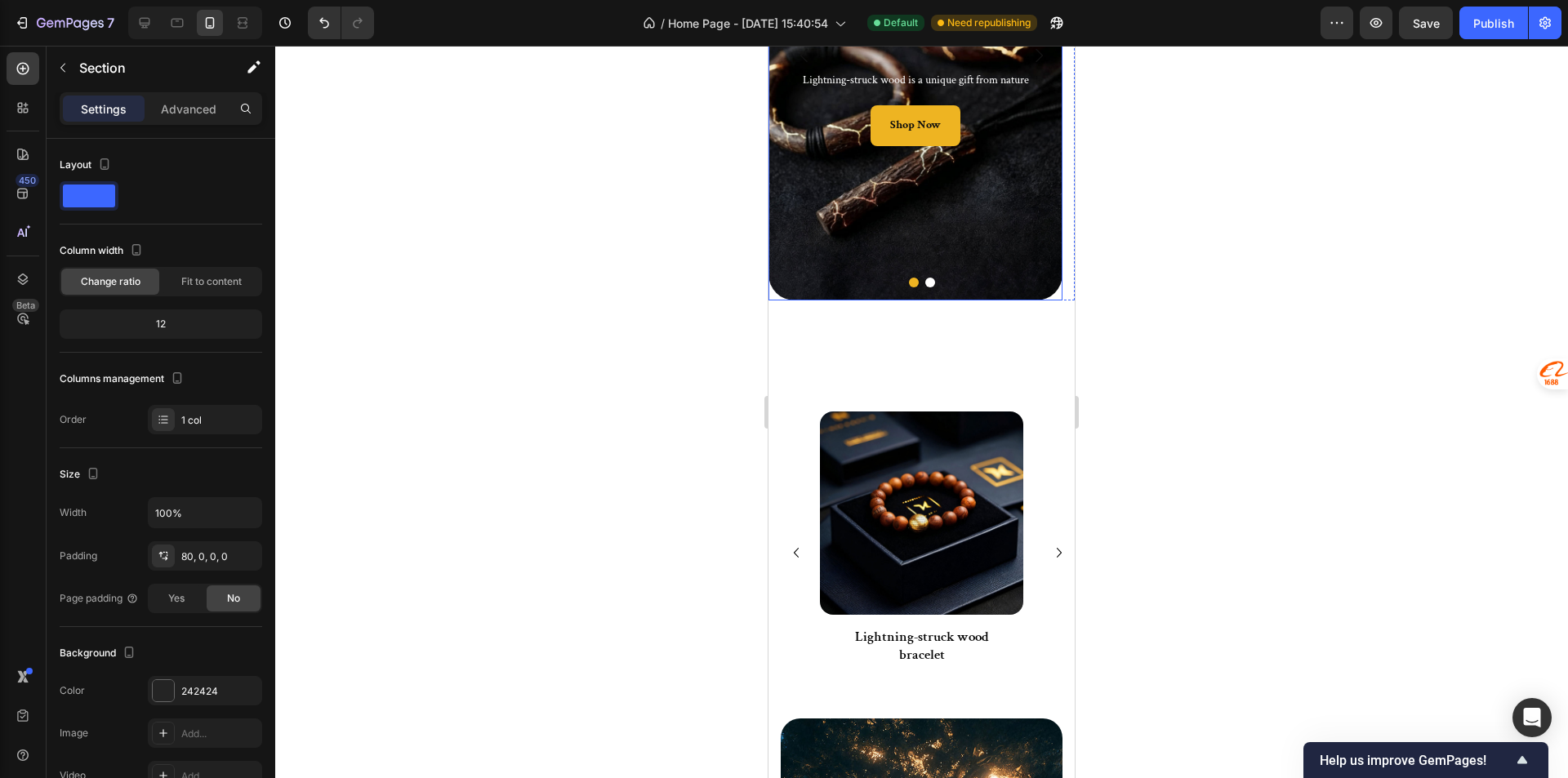
scroll to position [408, 0]
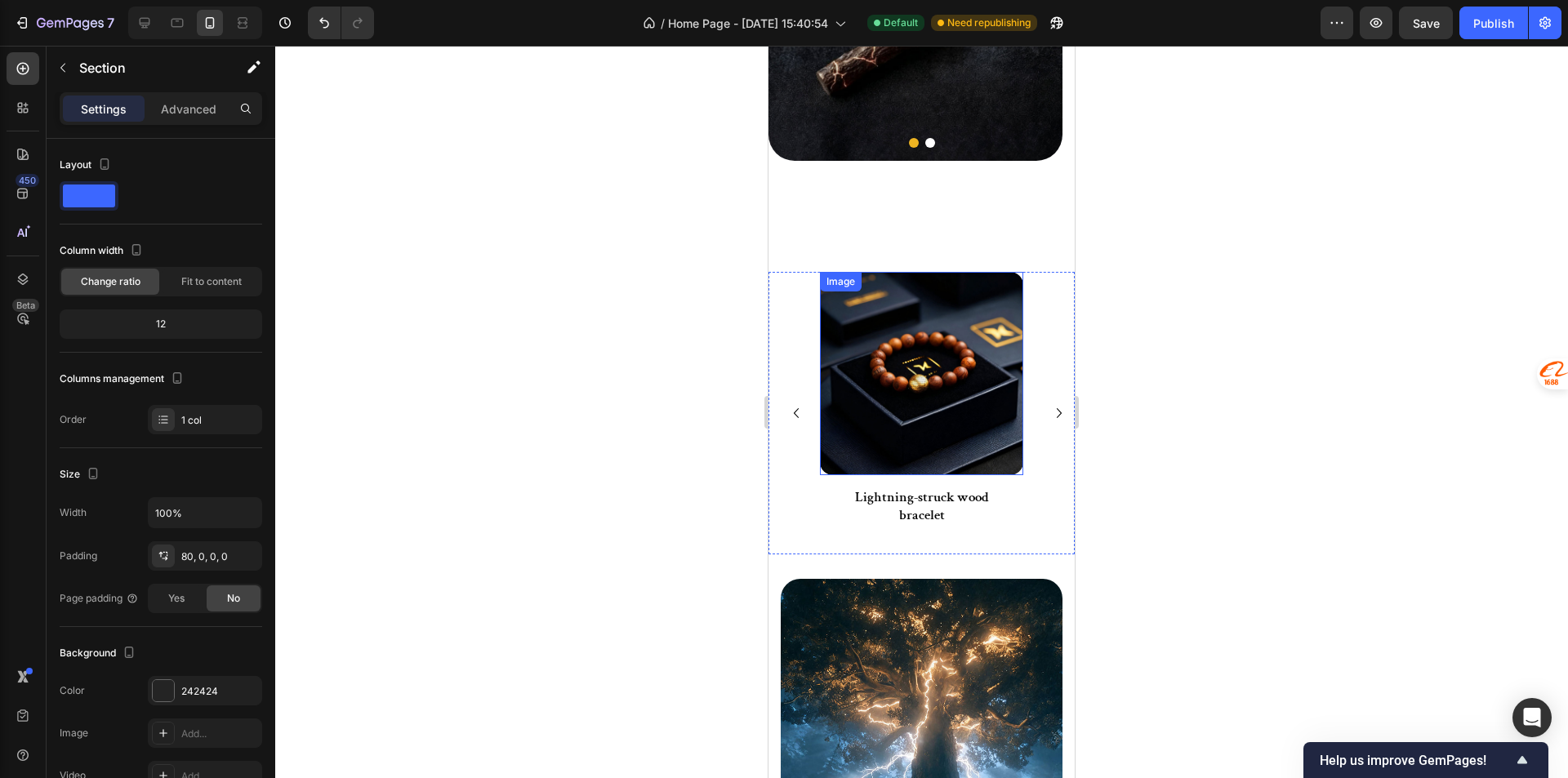
click at [872, 400] on img at bounding box center [921, 373] width 203 height 203
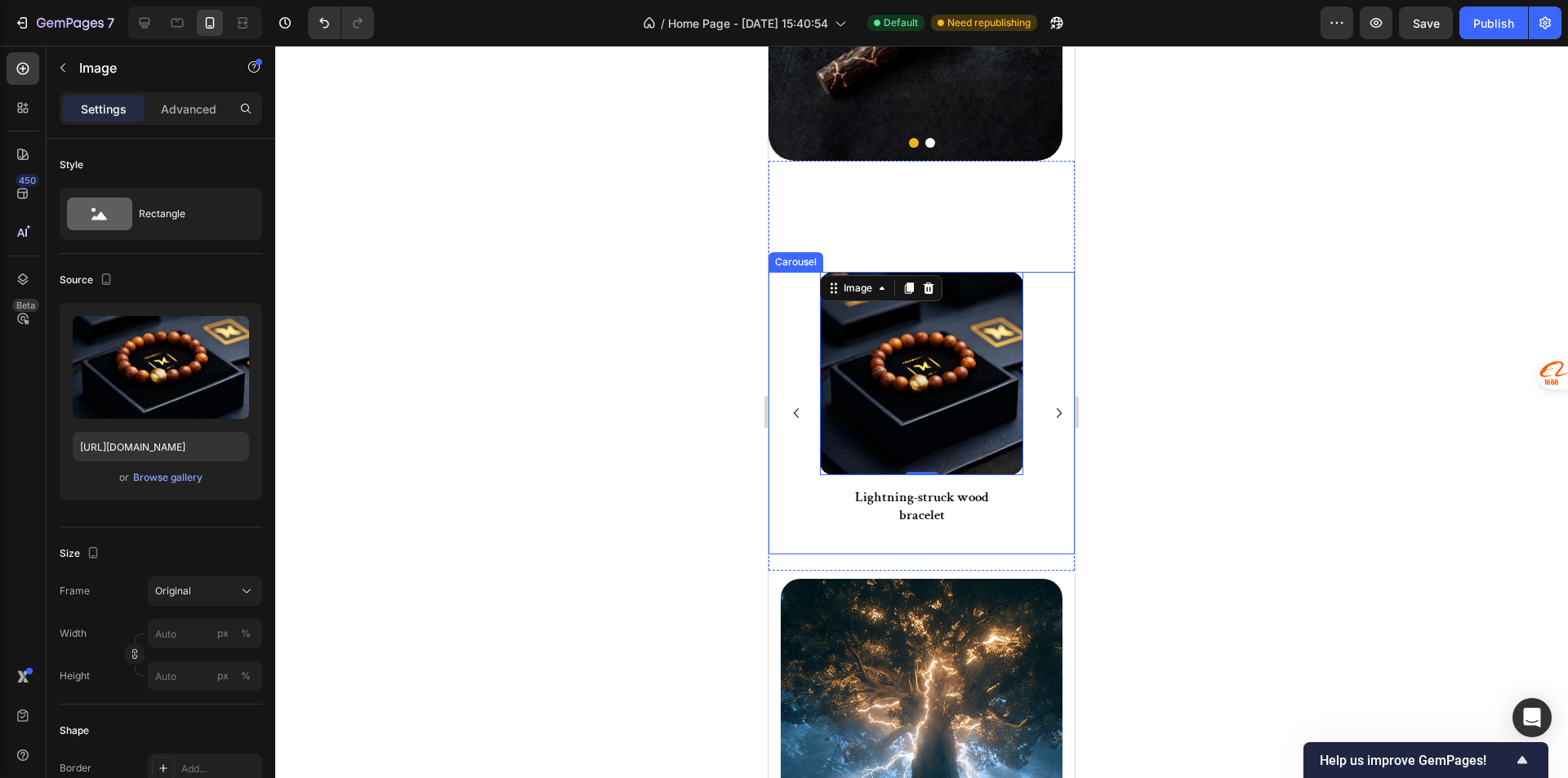
click at [795, 409] on icon "Carousel Back Arrow" at bounding box center [796, 413] width 20 height 20
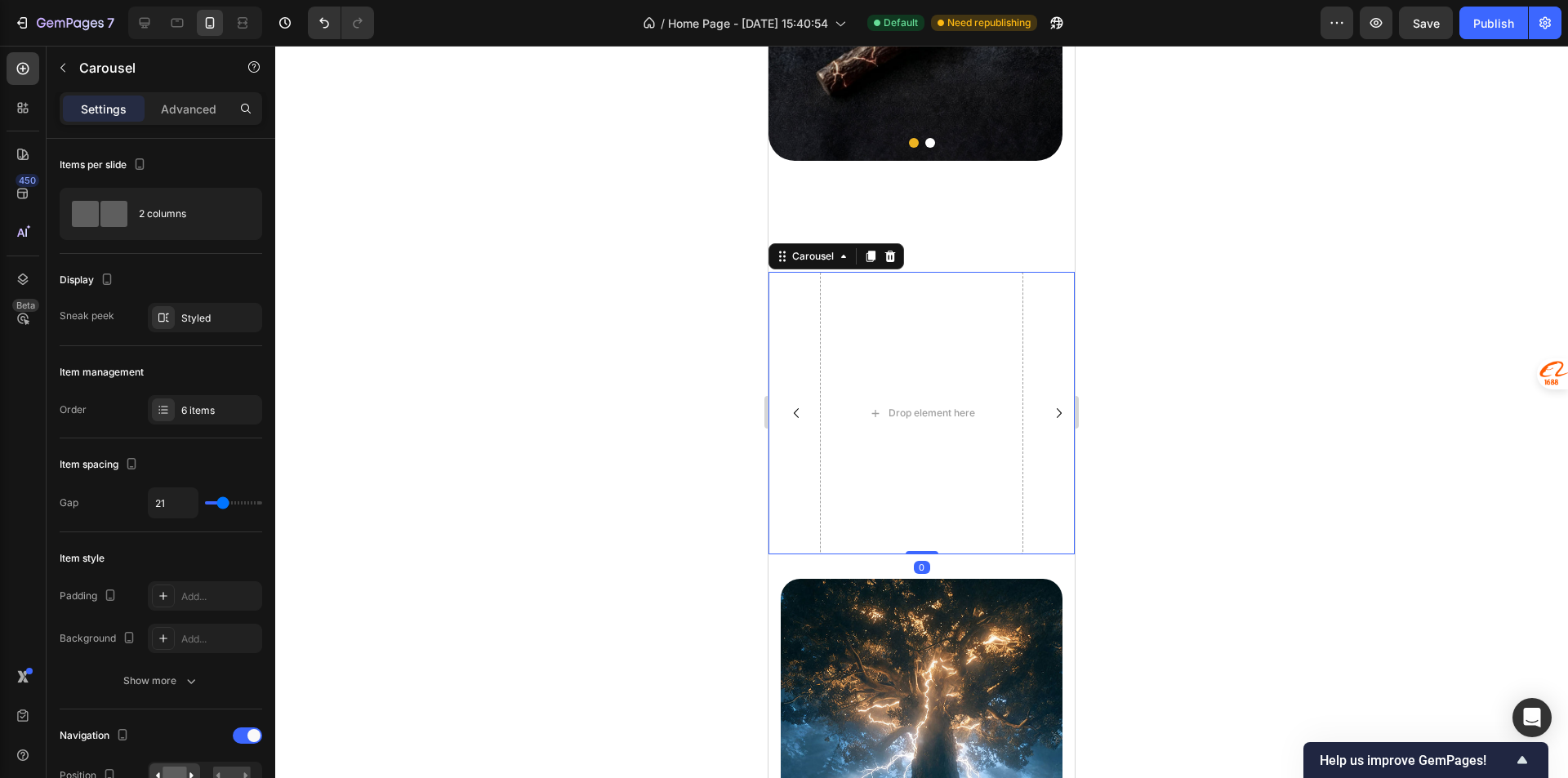
click at [1051, 418] on icon "Carousel Next Arrow" at bounding box center [1059, 413] width 20 height 20
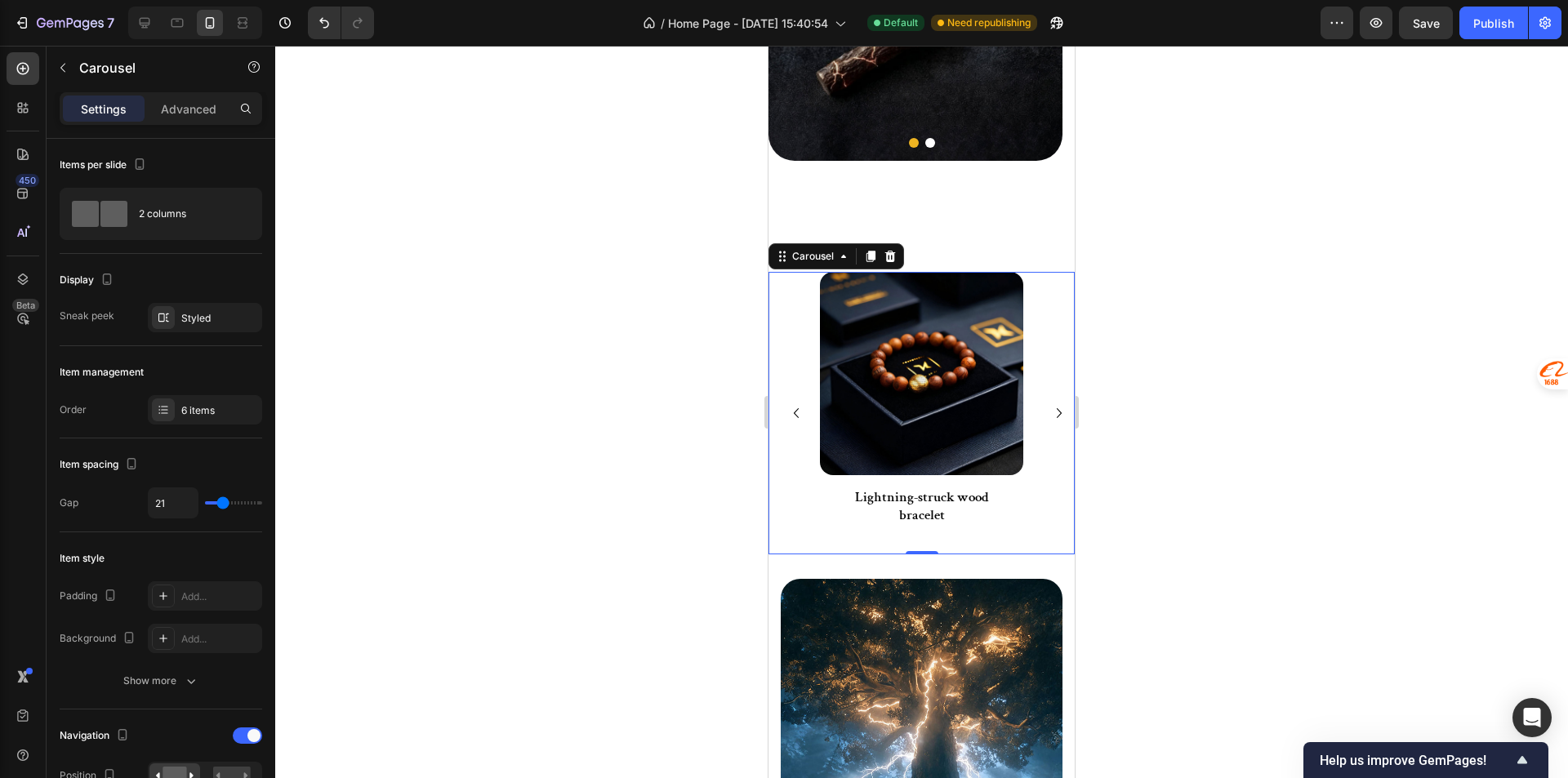
click at [1051, 418] on icon "Carousel Next Arrow" at bounding box center [1059, 413] width 20 height 20
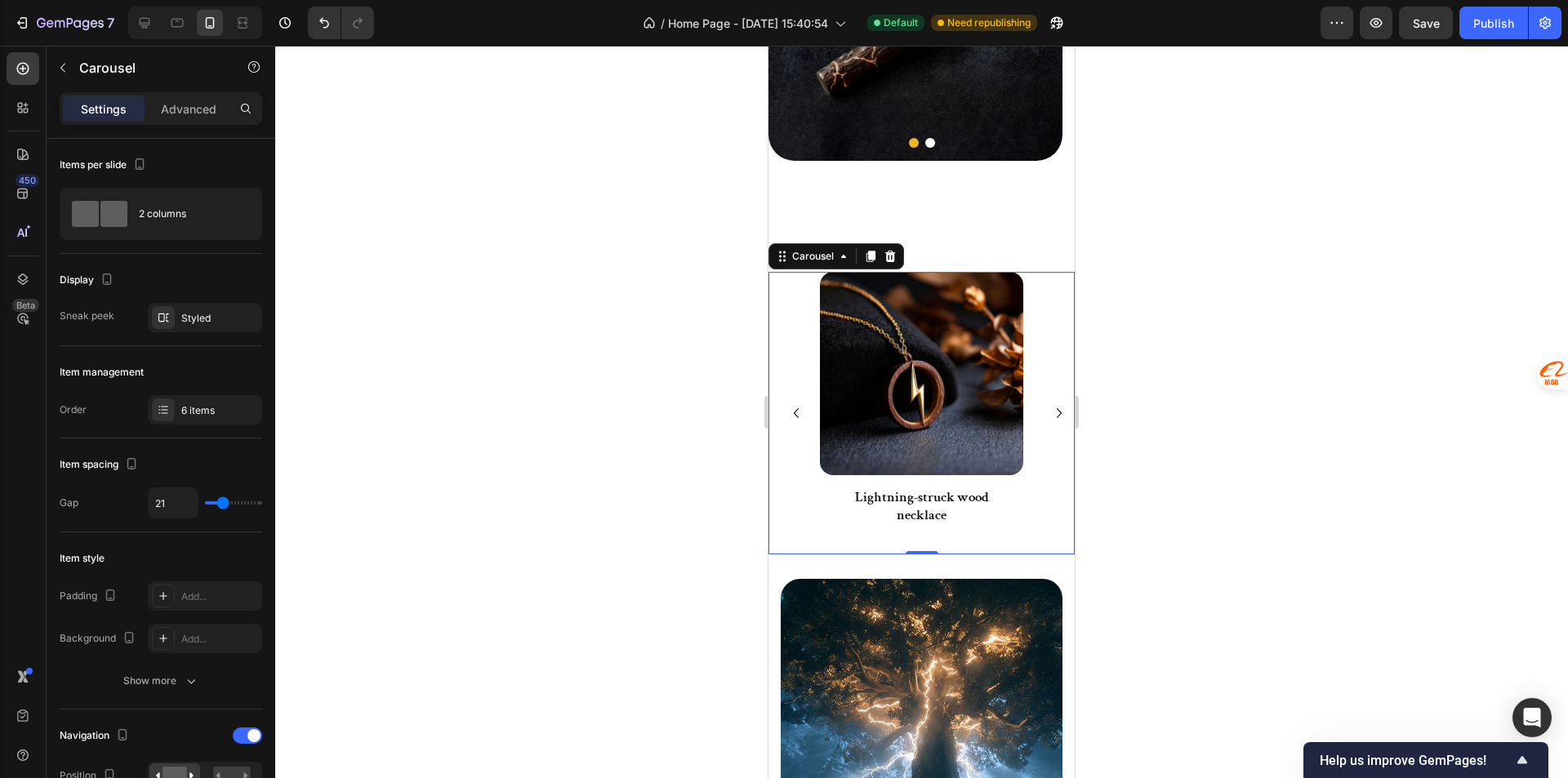
click at [1051, 418] on icon "Carousel Next Arrow" at bounding box center [1059, 413] width 20 height 20
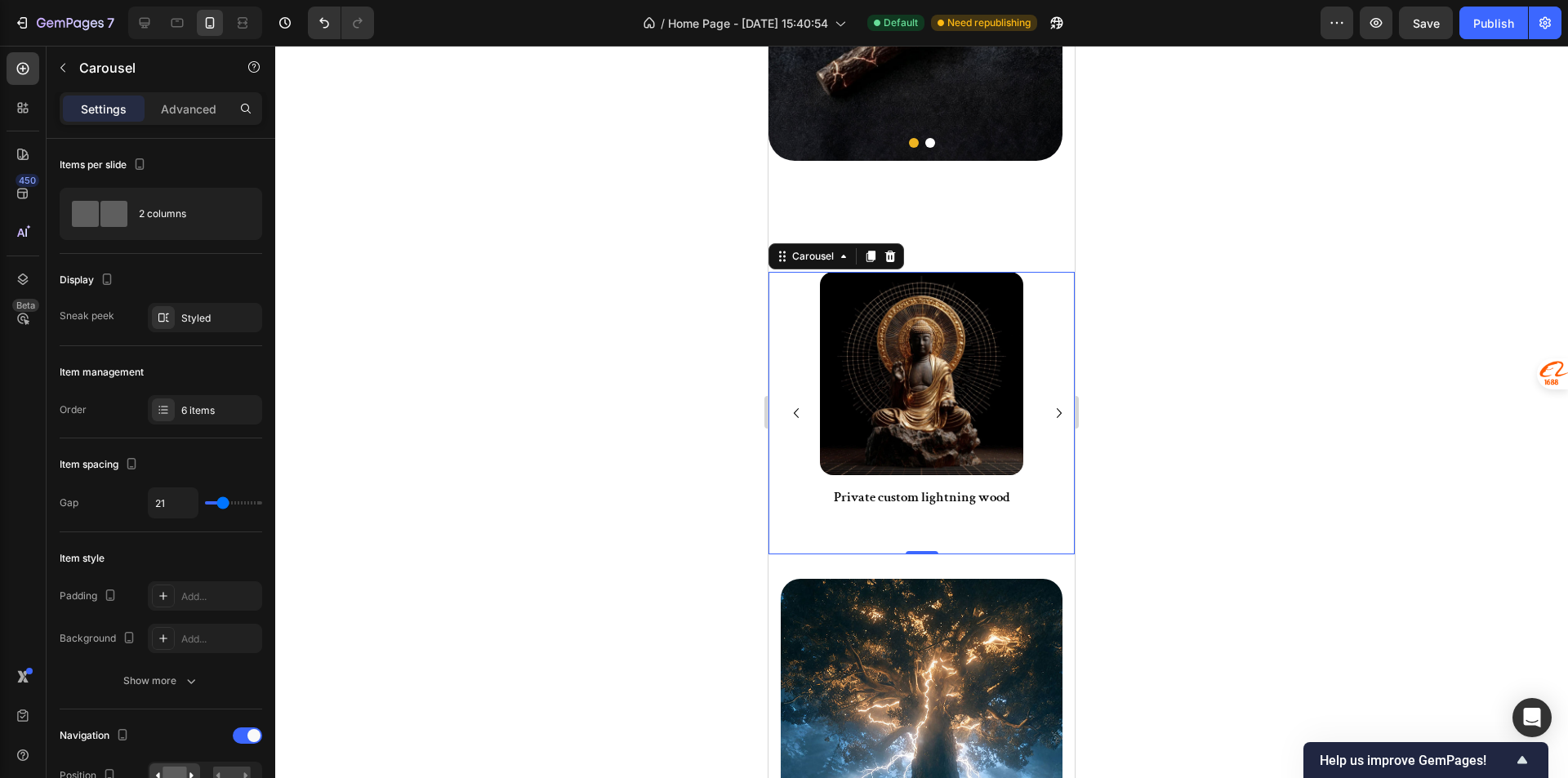
click at [1051, 418] on icon "Carousel Next Arrow" at bounding box center [1059, 413] width 20 height 20
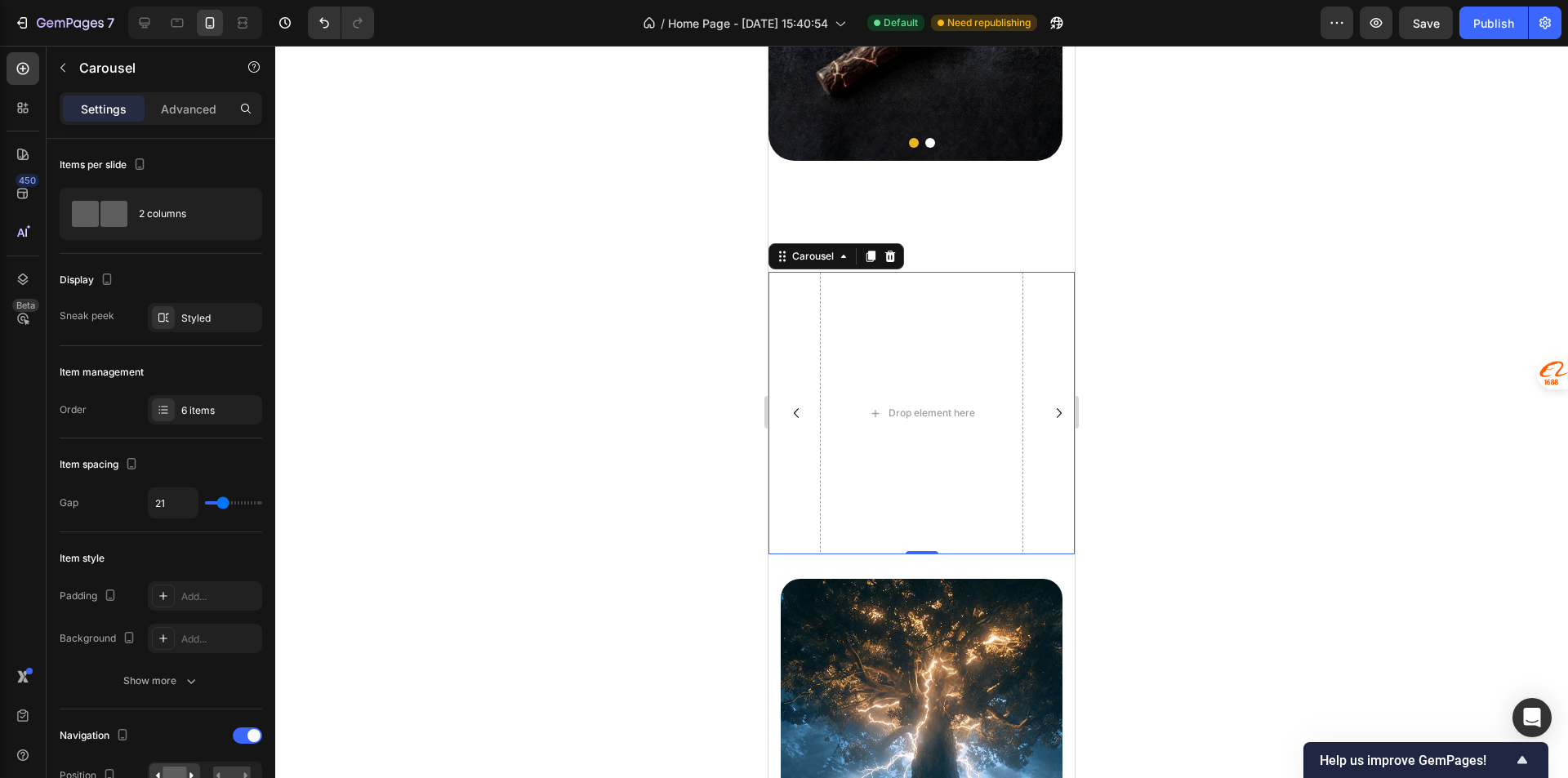
click at [1051, 418] on icon "Carousel Next Arrow" at bounding box center [1059, 413] width 20 height 20
click at [1046, 425] on button "Carousel Next Arrow" at bounding box center [1059, 413] width 26 height 26
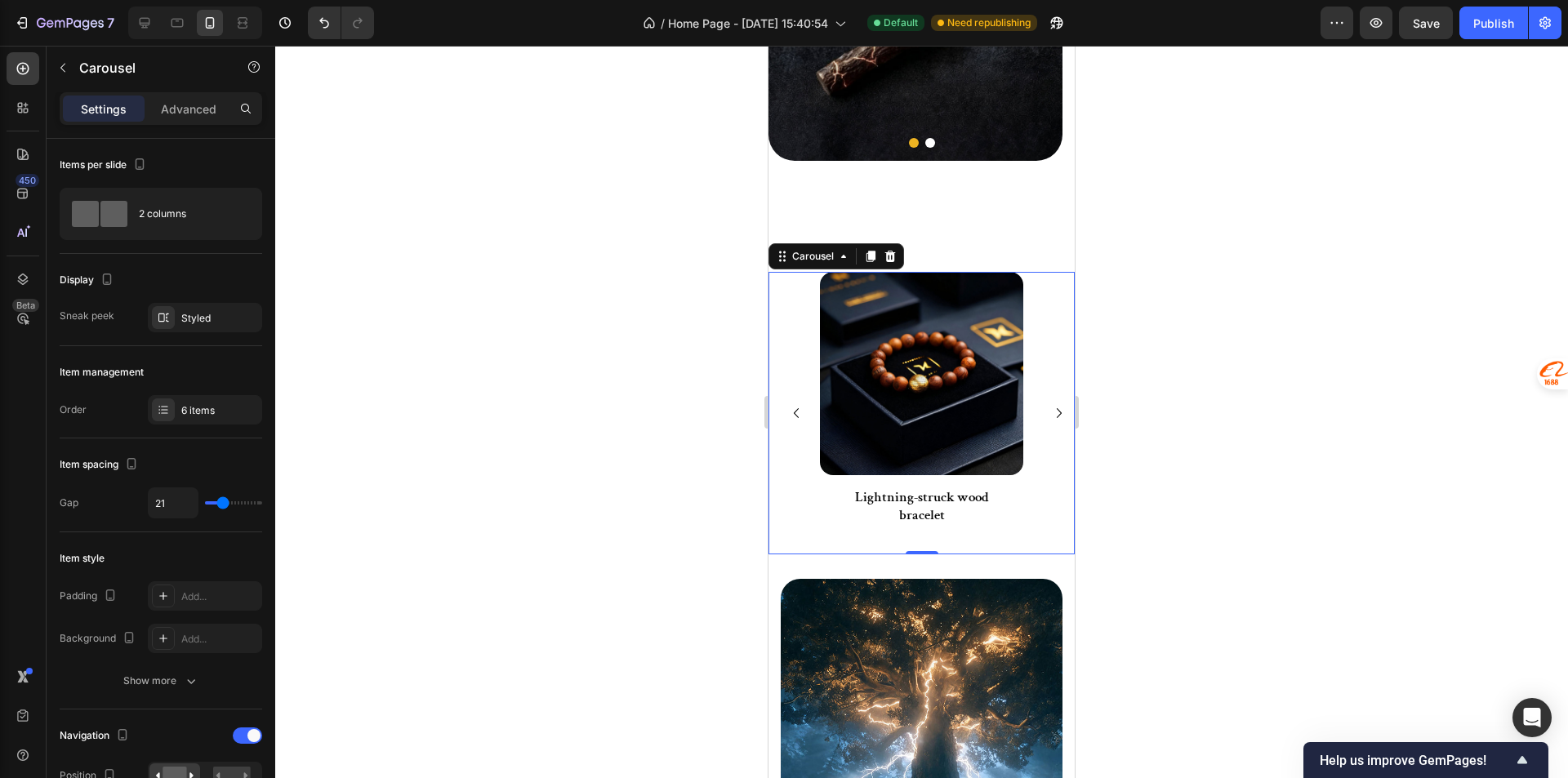
click at [1046, 425] on button "Carousel Next Arrow" at bounding box center [1059, 413] width 26 height 26
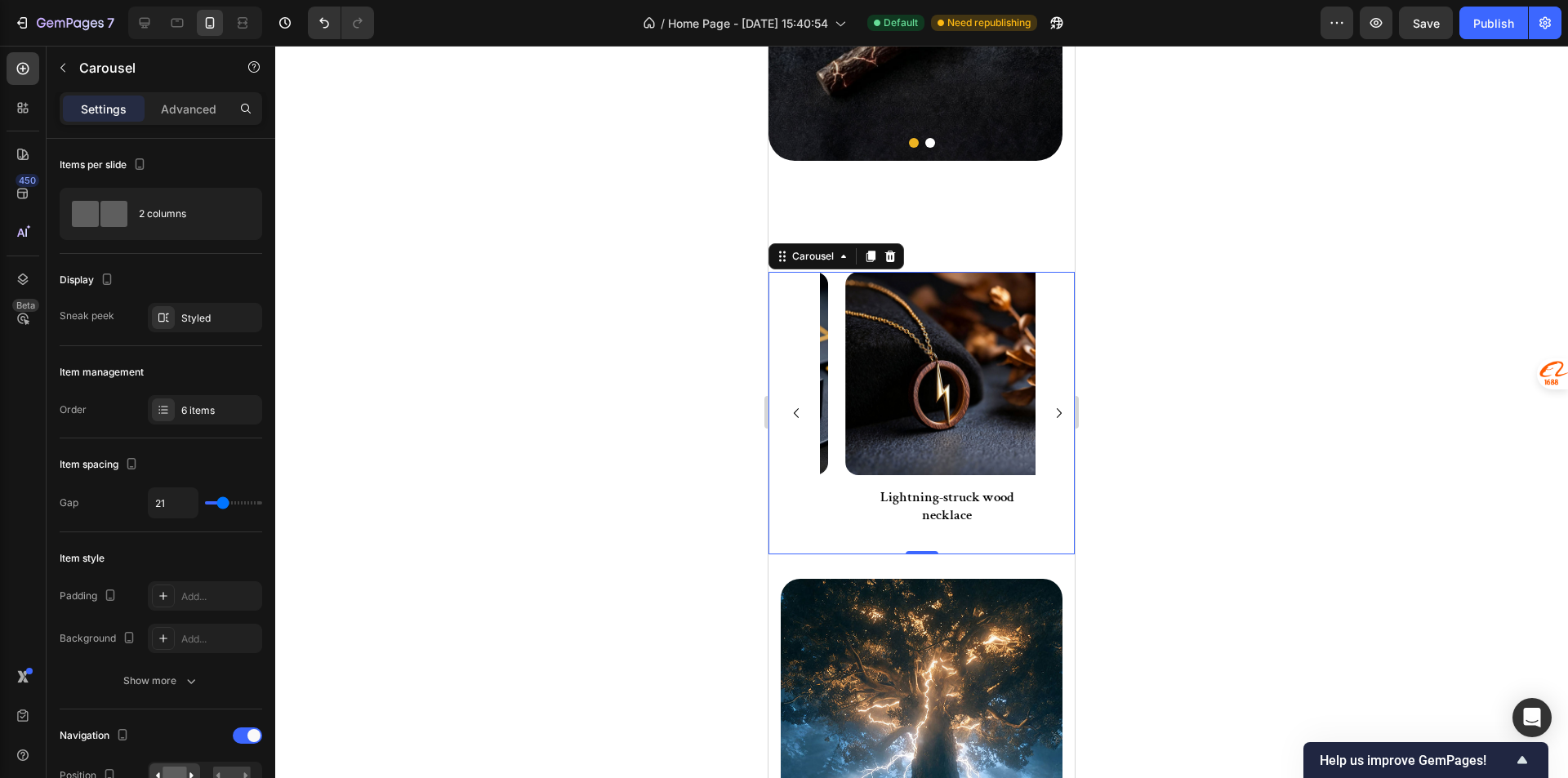
click at [1046, 425] on button "Carousel Next Arrow" at bounding box center [1059, 413] width 26 height 26
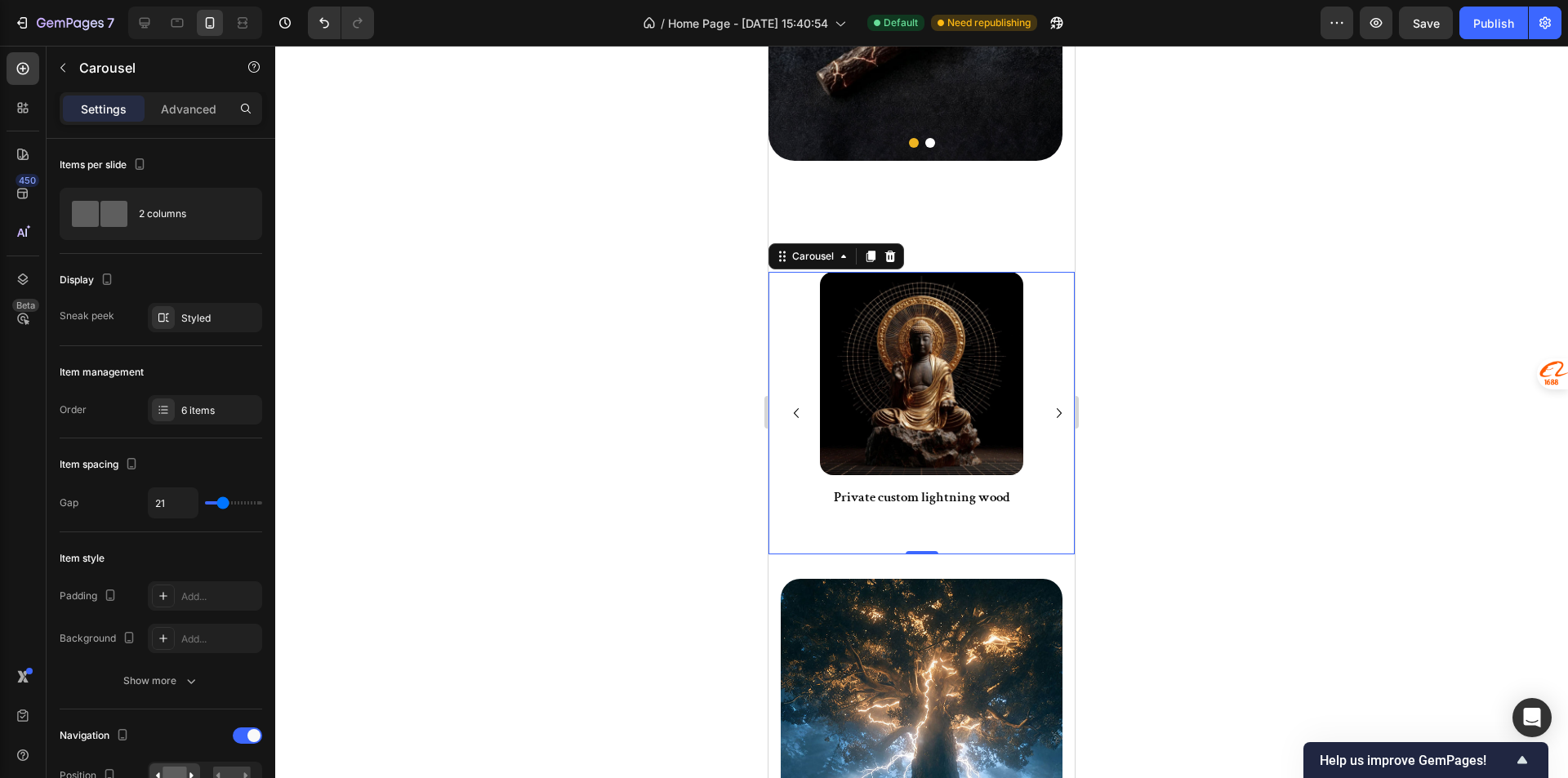
click at [1046, 425] on button "Carousel Next Arrow" at bounding box center [1059, 413] width 26 height 26
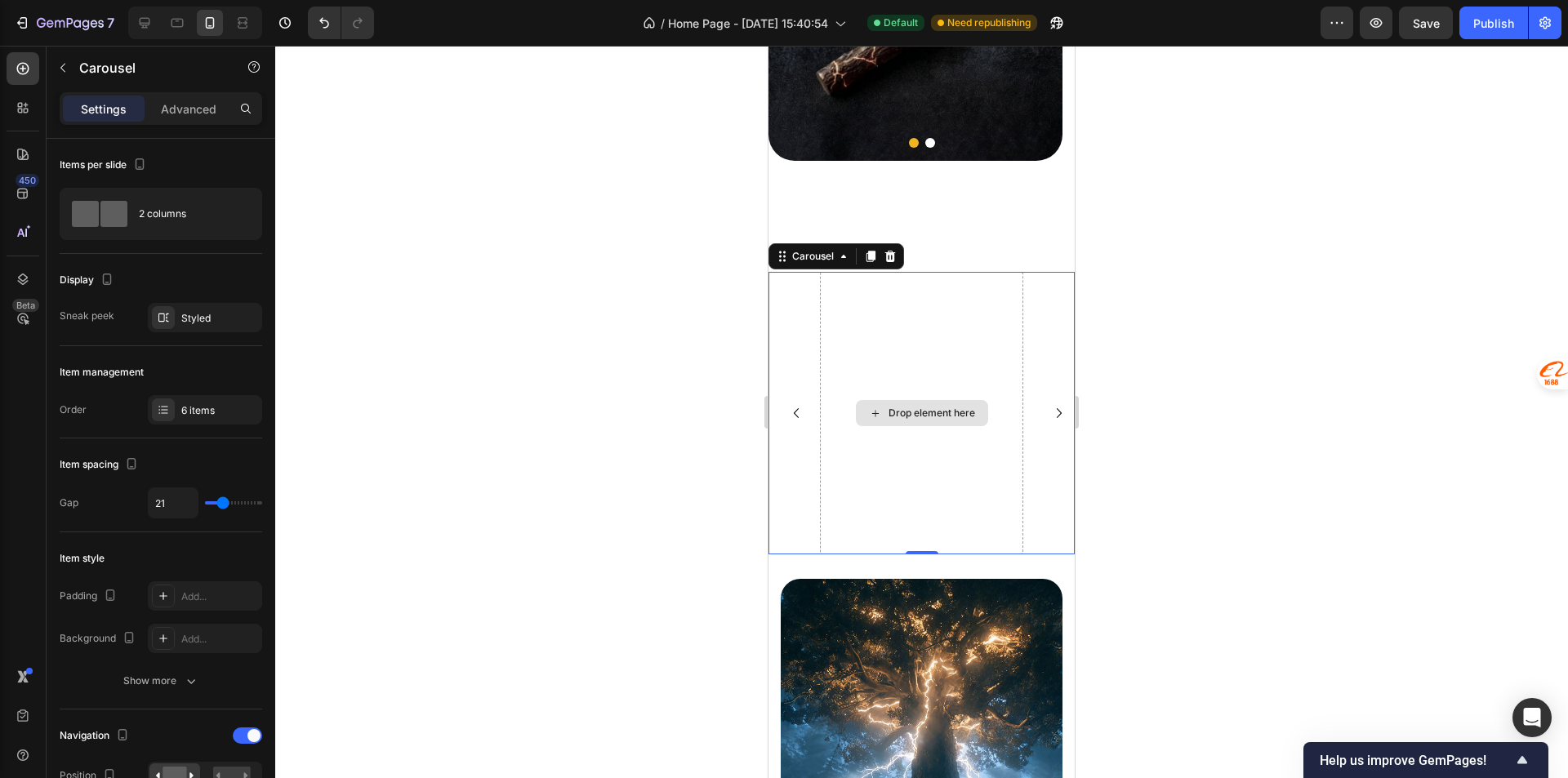
click at [944, 366] on div "Drop element here" at bounding box center [921, 412] width 203 height 282
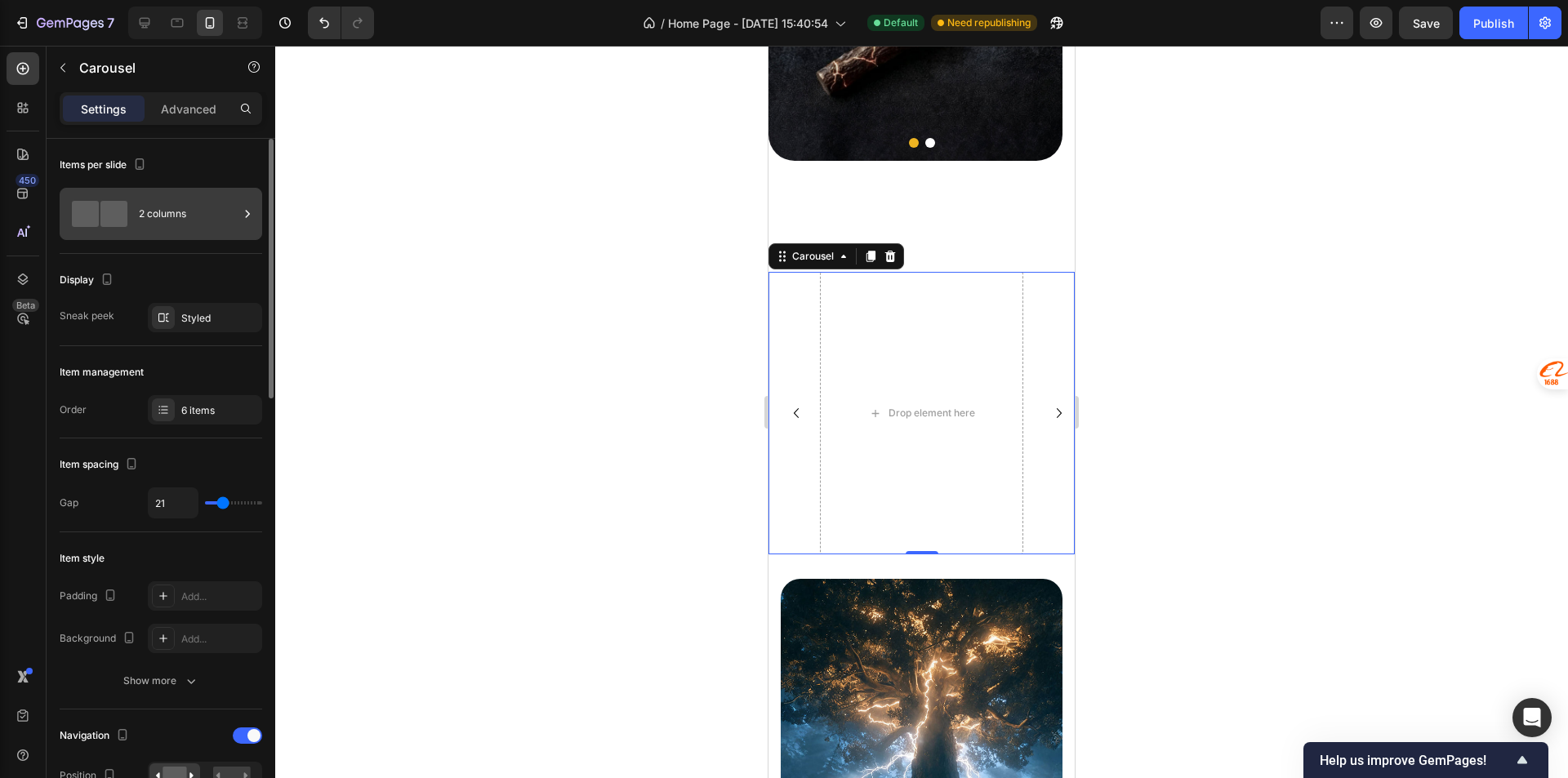
click at [164, 212] on div "2 columns" at bounding box center [189, 214] width 100 height 38
click at [652, 199] on div at bounding box center [921, 411] width 1292 height 732
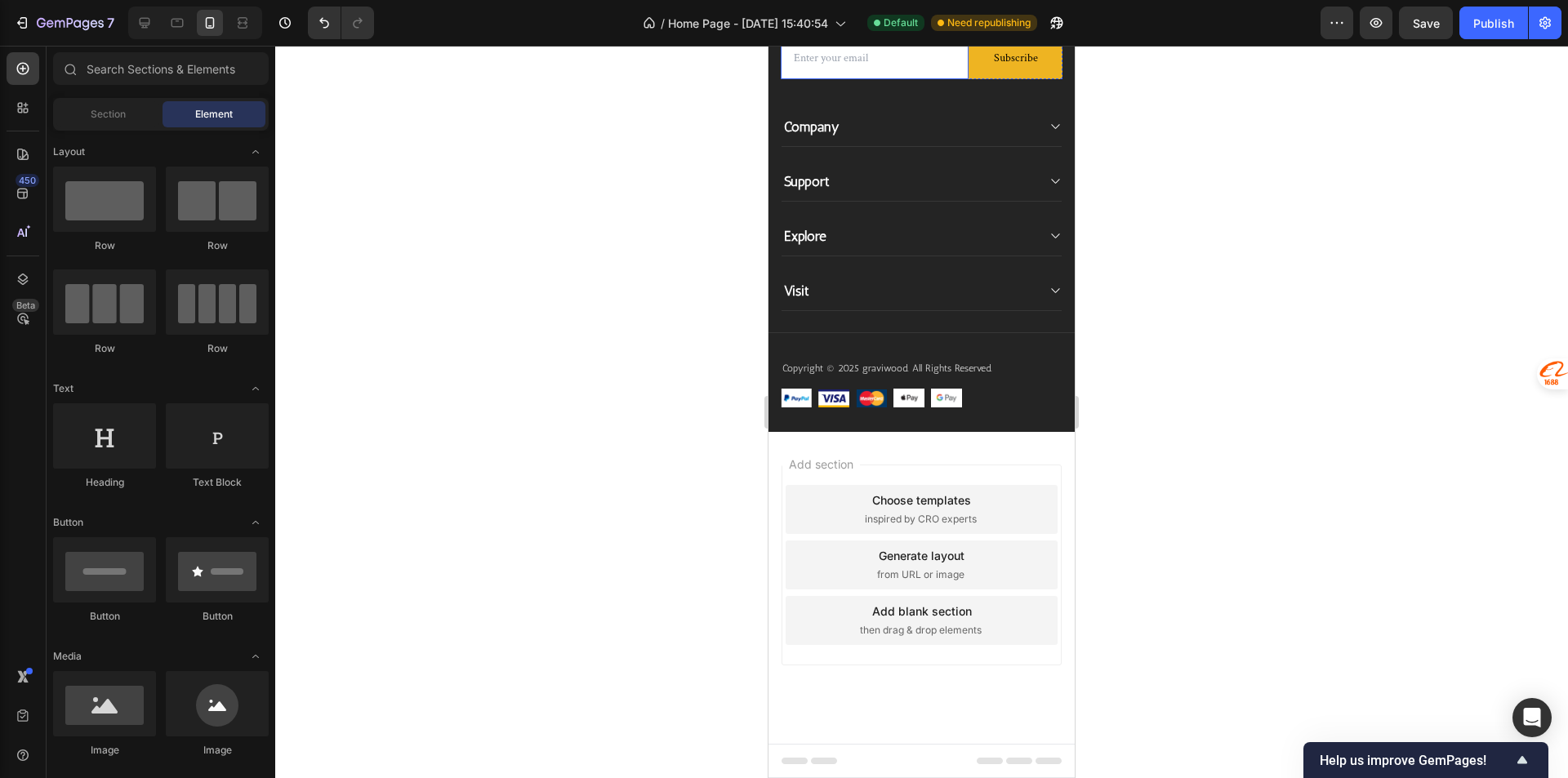
scroll to position [4942, 0]
click at [890, 302] on div "Visit" at bounding box center [908, 290] width 254 height 23
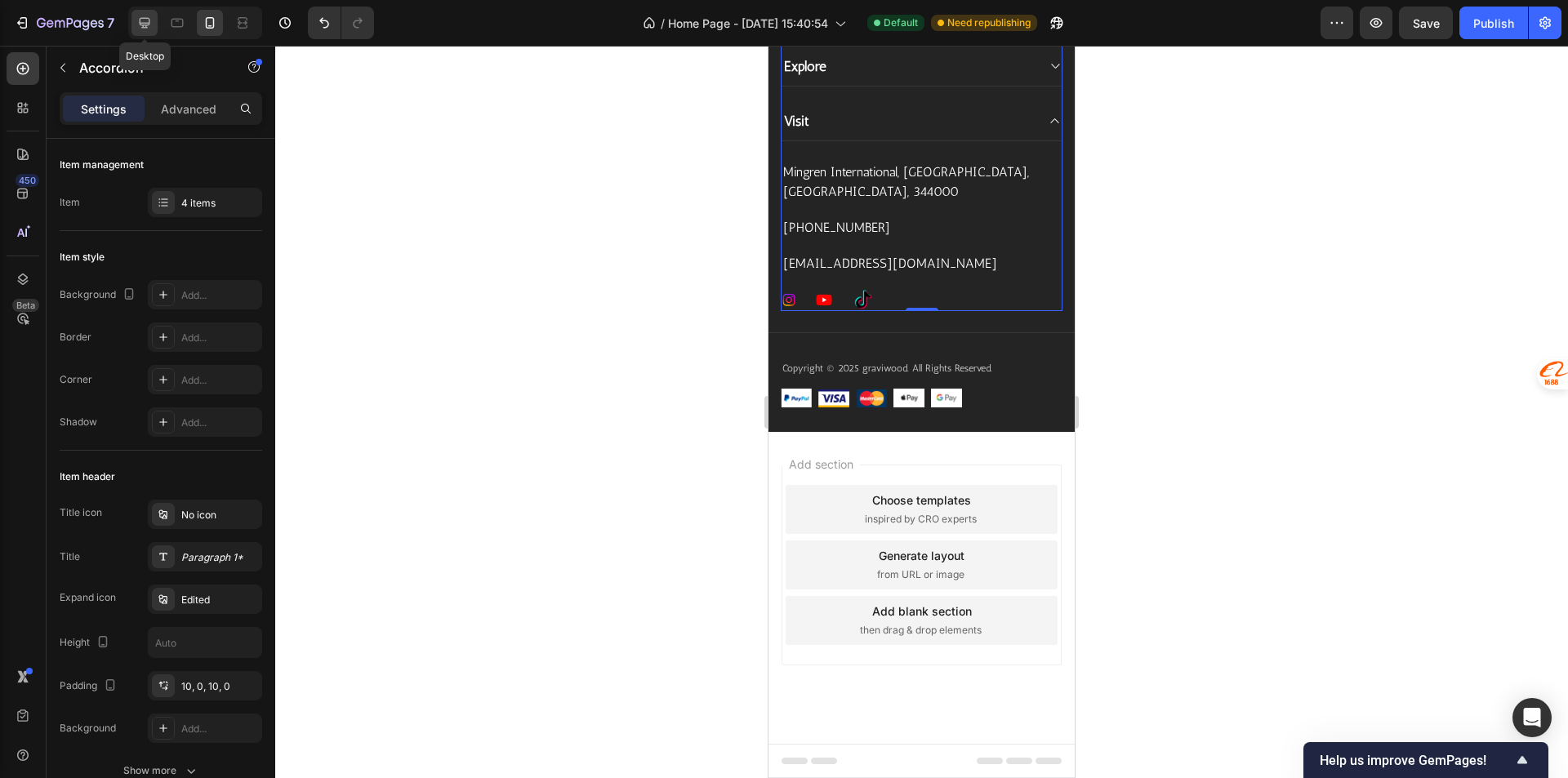
click at [140, 27] on icon at bounding box center [145, 23] width 16 height 16
type input "0"
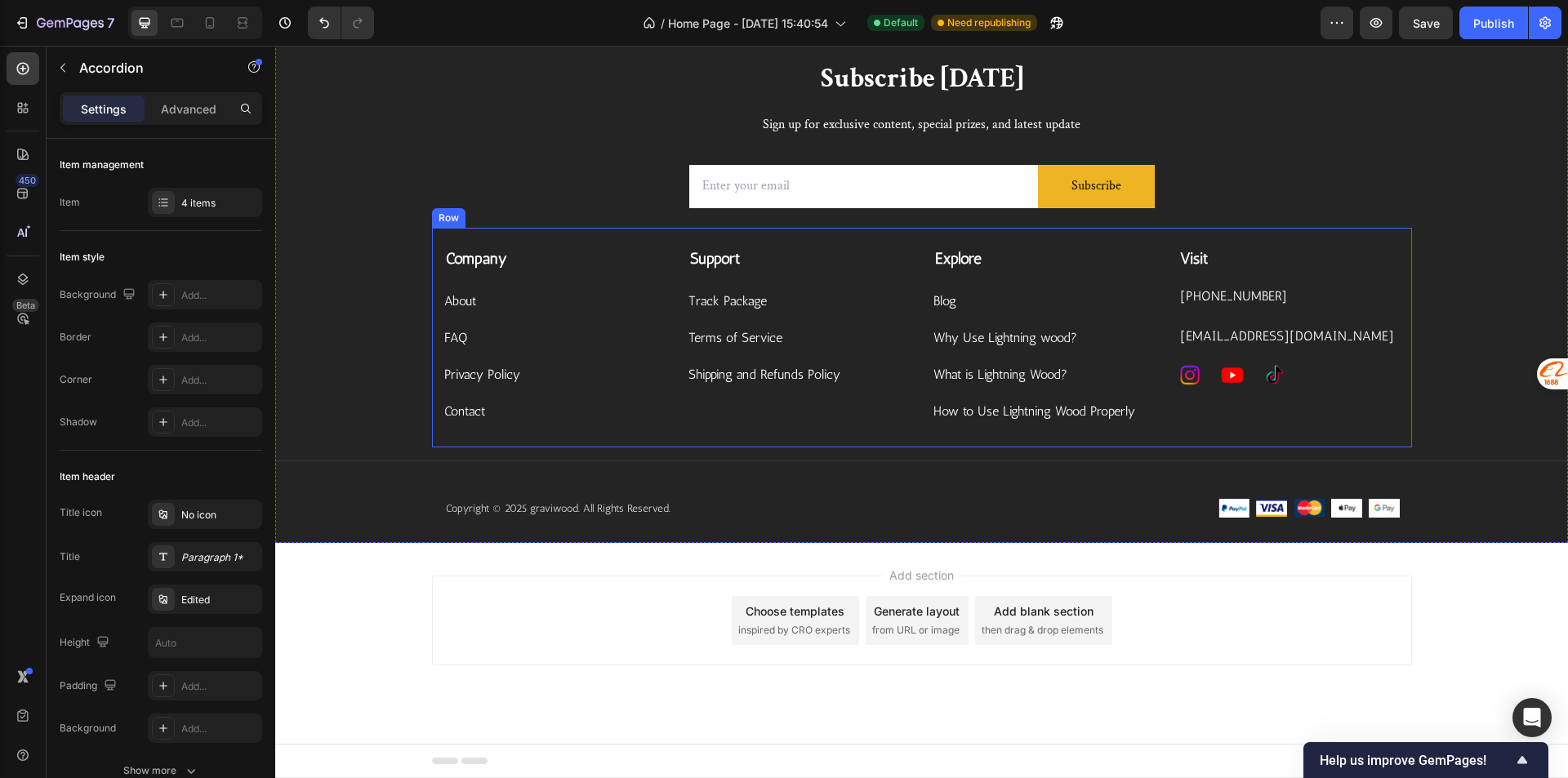
scroll to position [3986, 0]
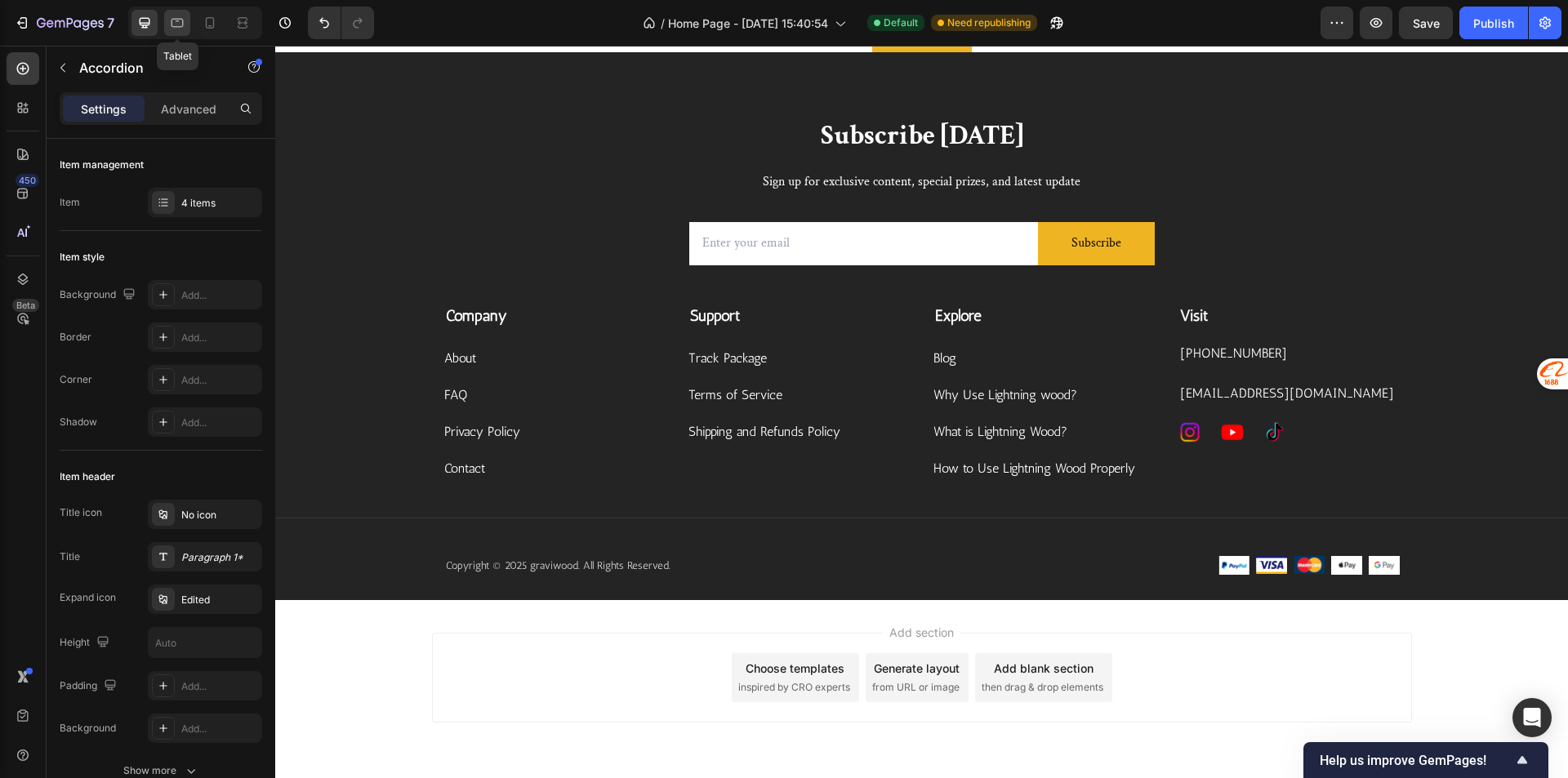
click at [175, 23] on icon at bounding box center [178, 23] width 16 height 16
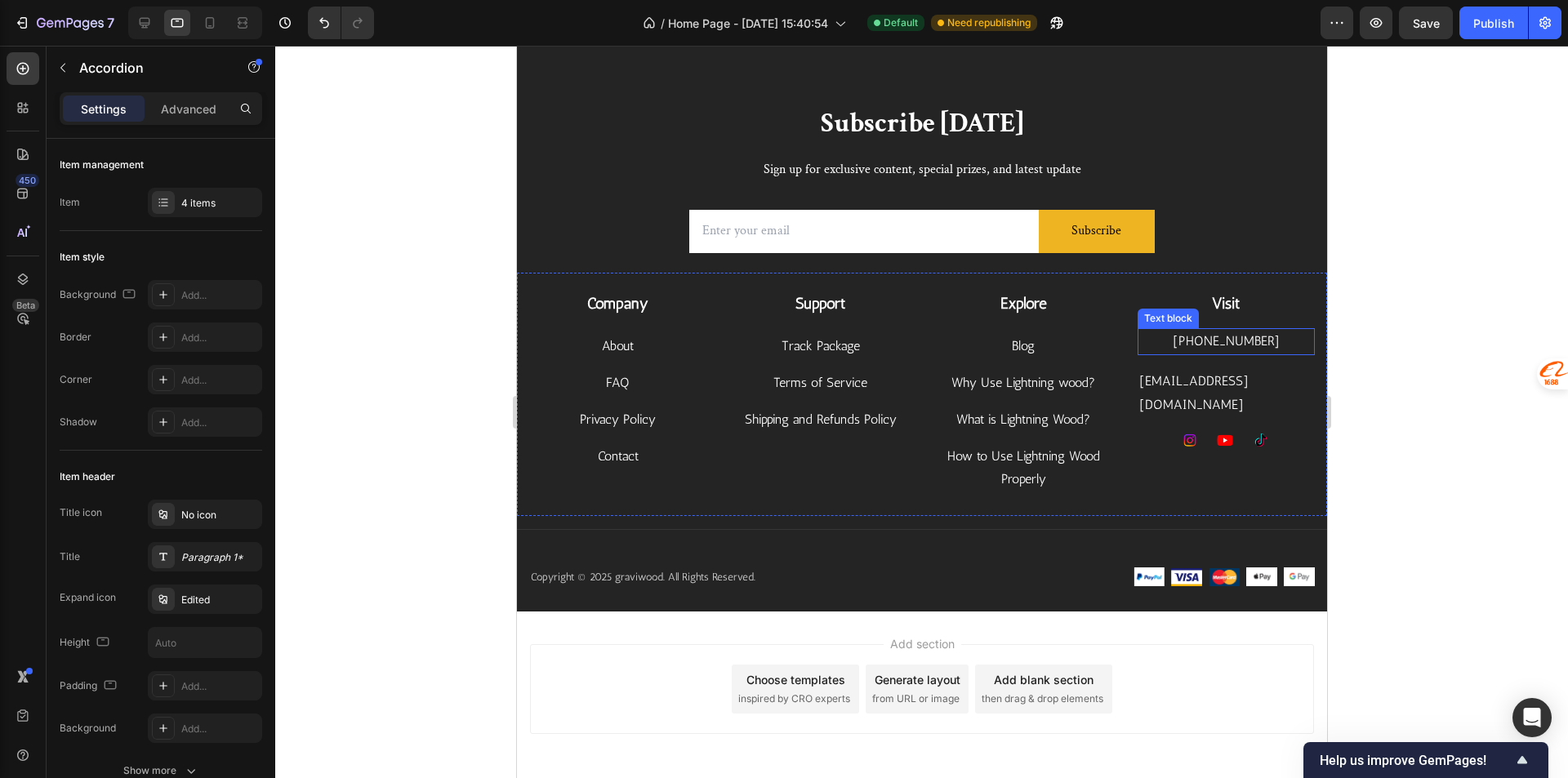
scroll to position [3941, 0]
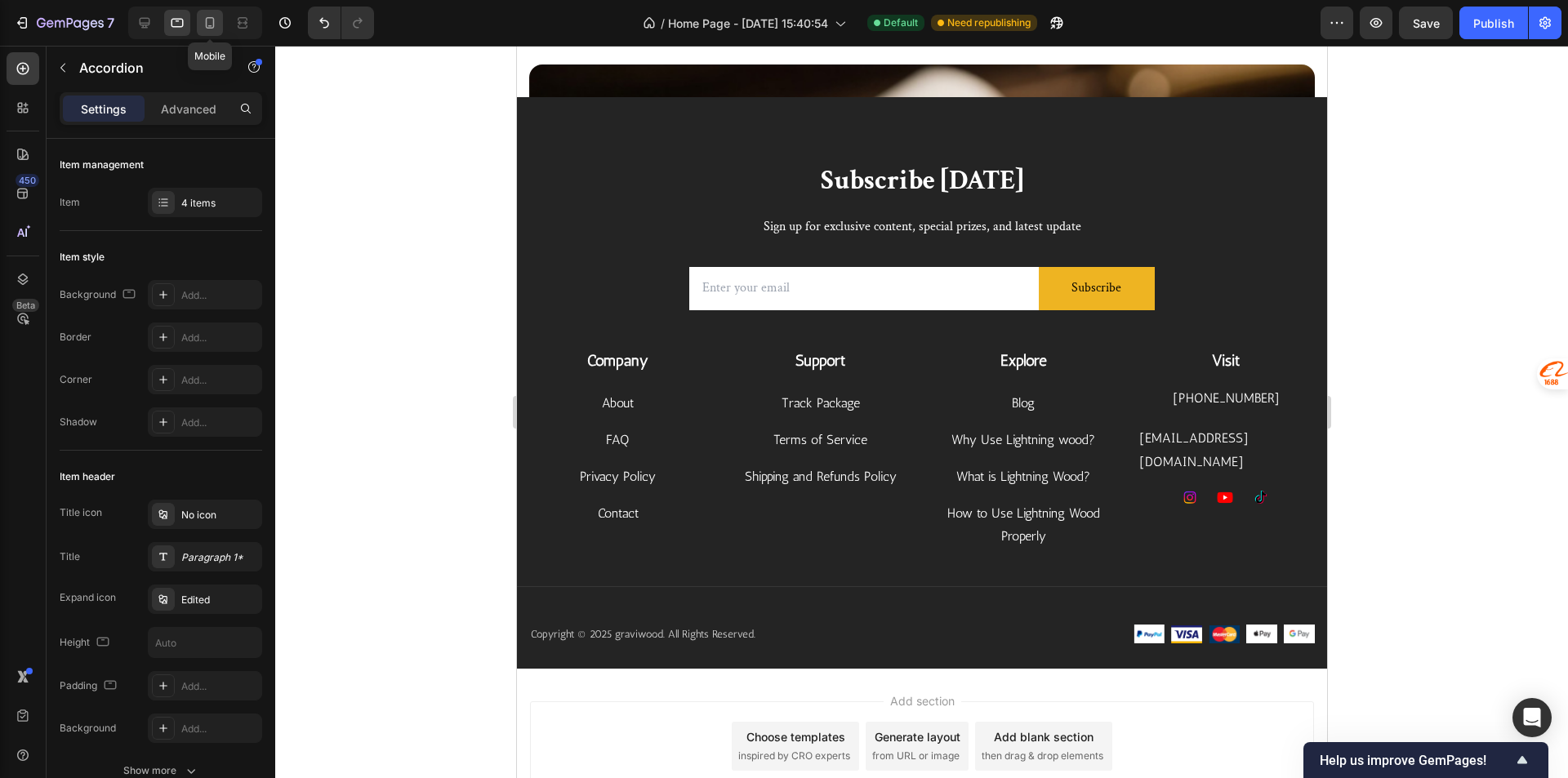
click at [214, 15] on icon at bounding box center [210, 23] width 16 height 16
type input "18"
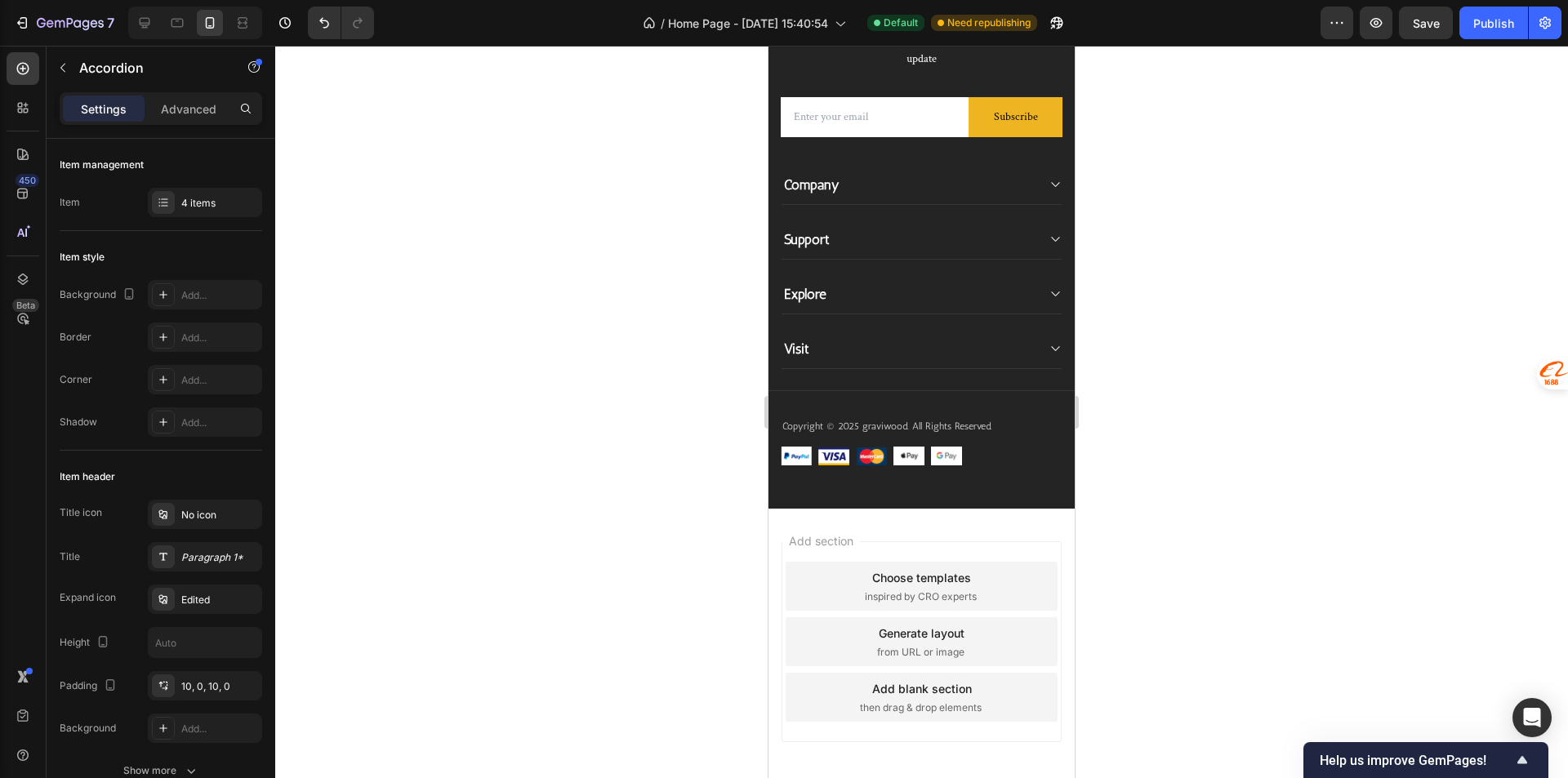
scroll to position [4936, 0]
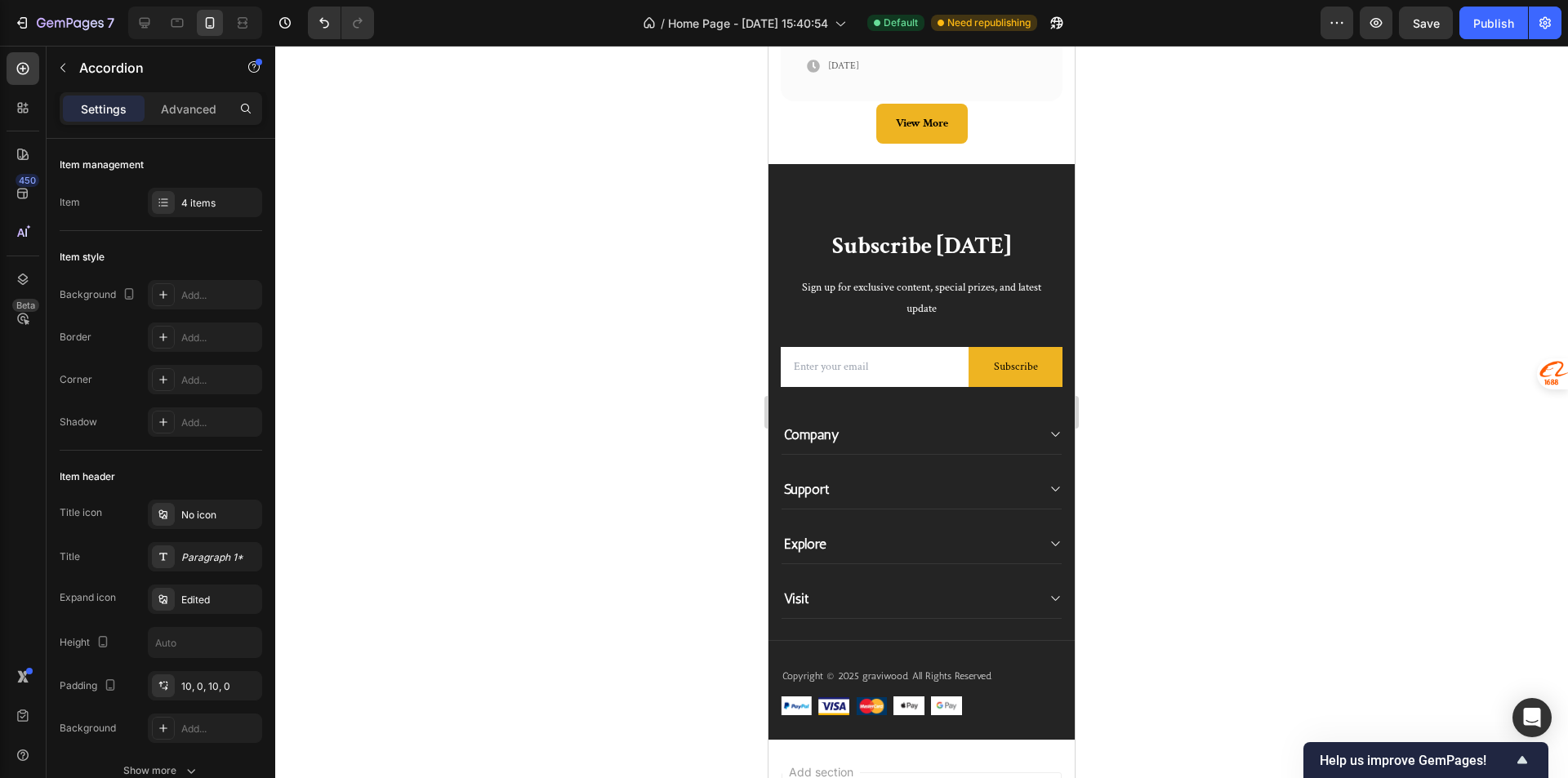
click at [883, 597] on div "Visit" at bounding box center [908, 598] width 254 height 23
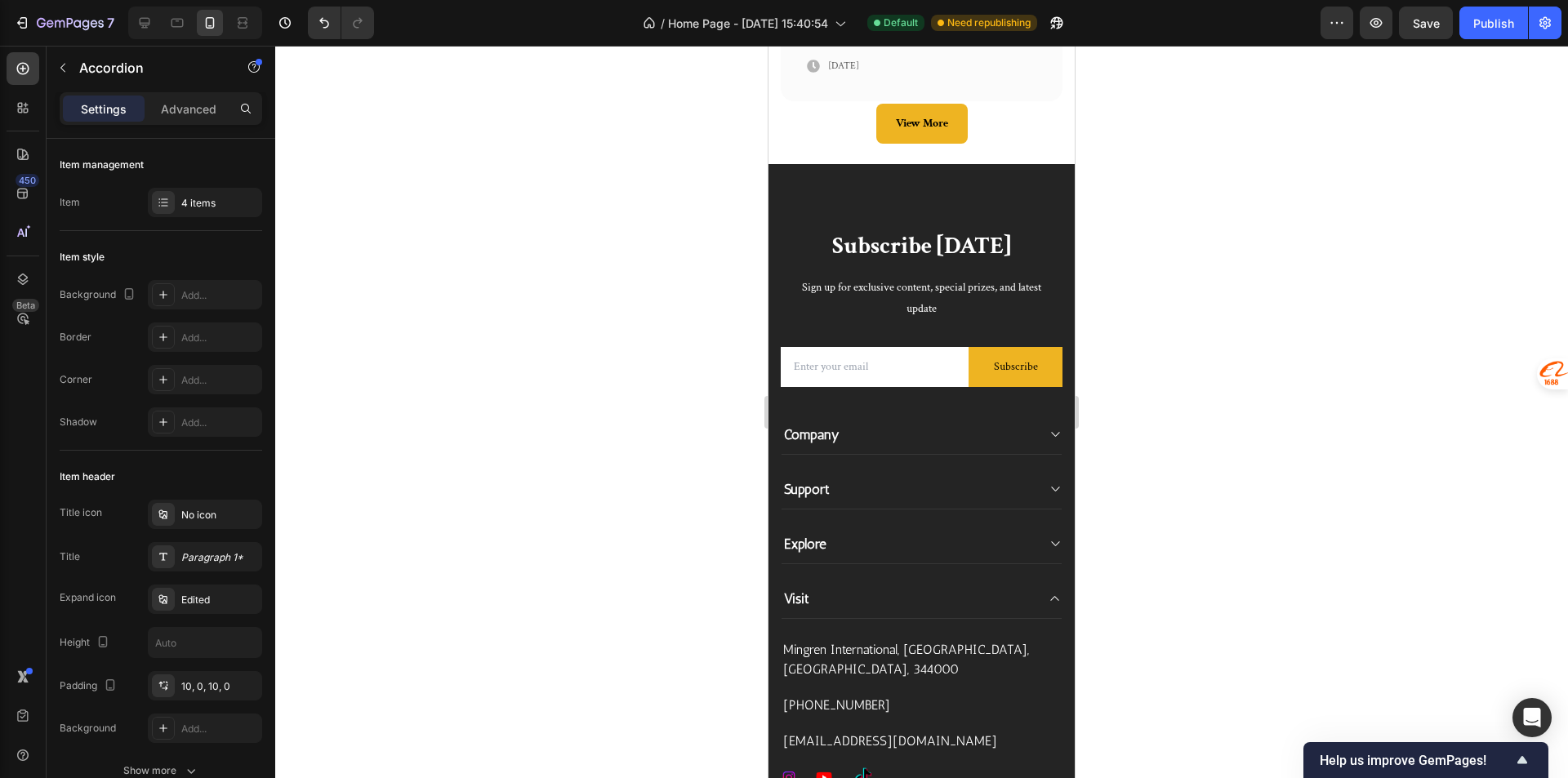
scroll to position [5100, 0]
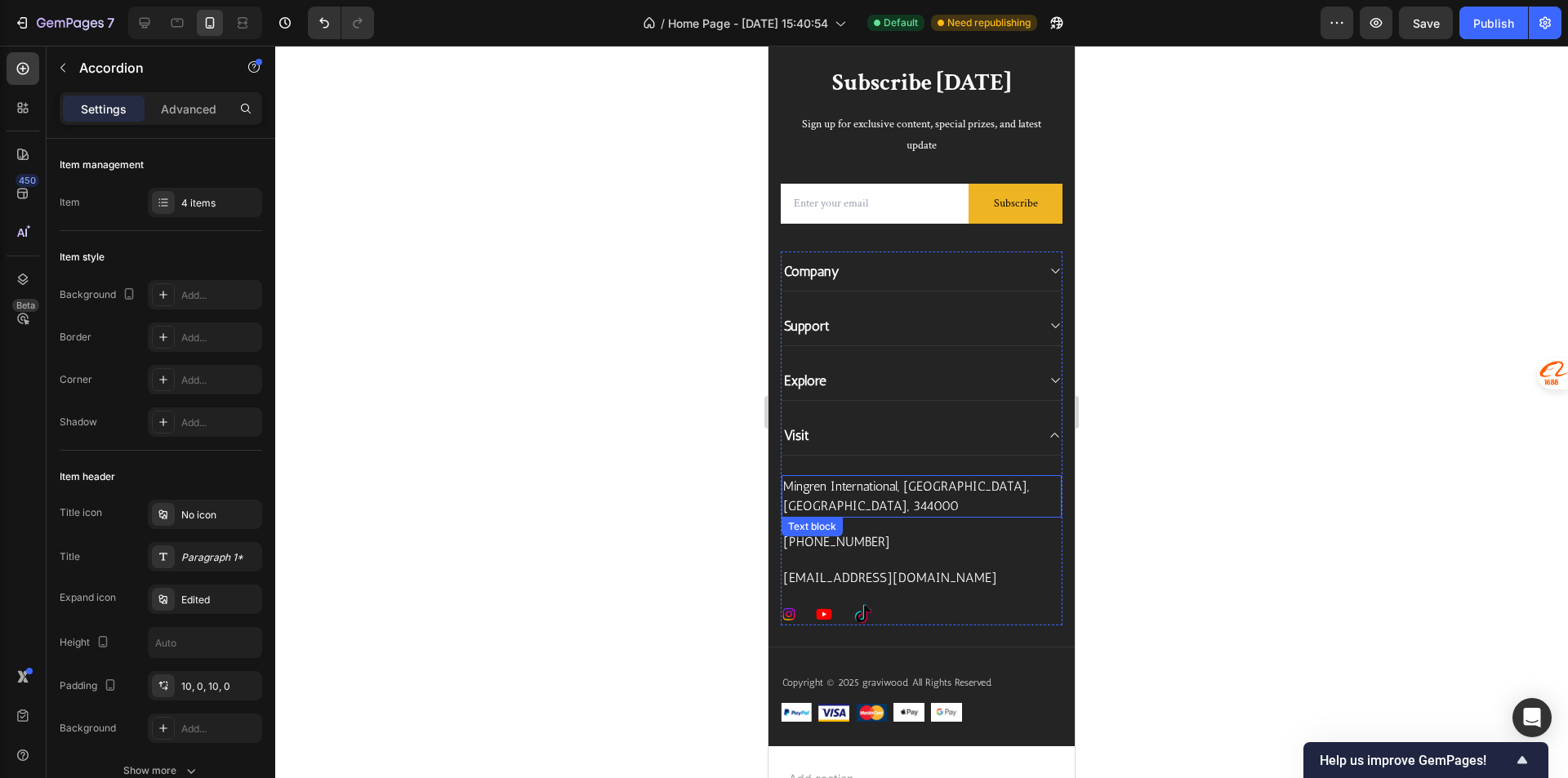
click at [831, 490] on p "Mingren International, [GEOGRAPHIC_DATA], [GEOGRAPHIC_DATA], 344000" at bounding box center [921, 497] width 277 height 39
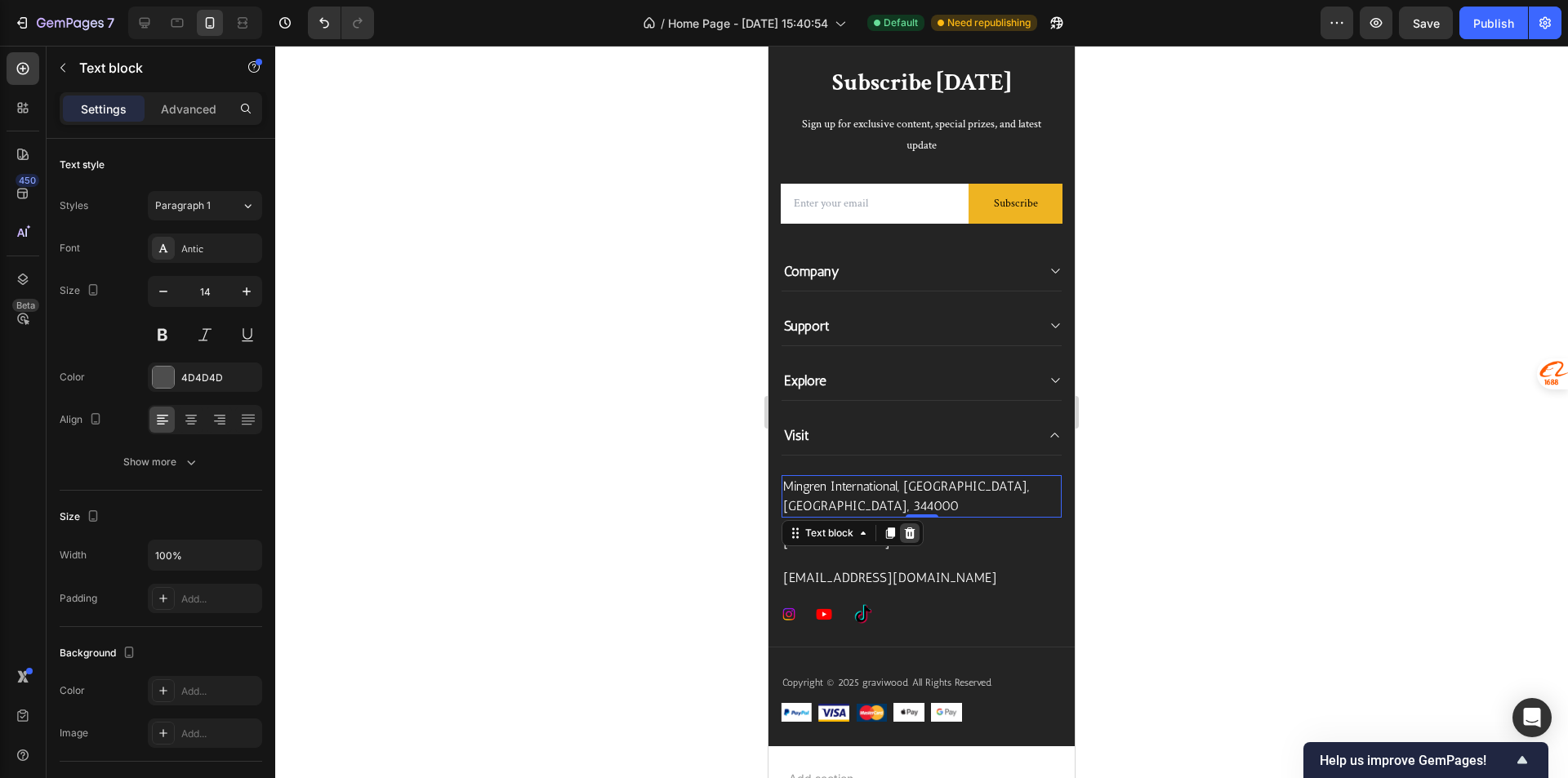
click at [909, 536] on icon at bounding box center [909, 533] width 11 height 11
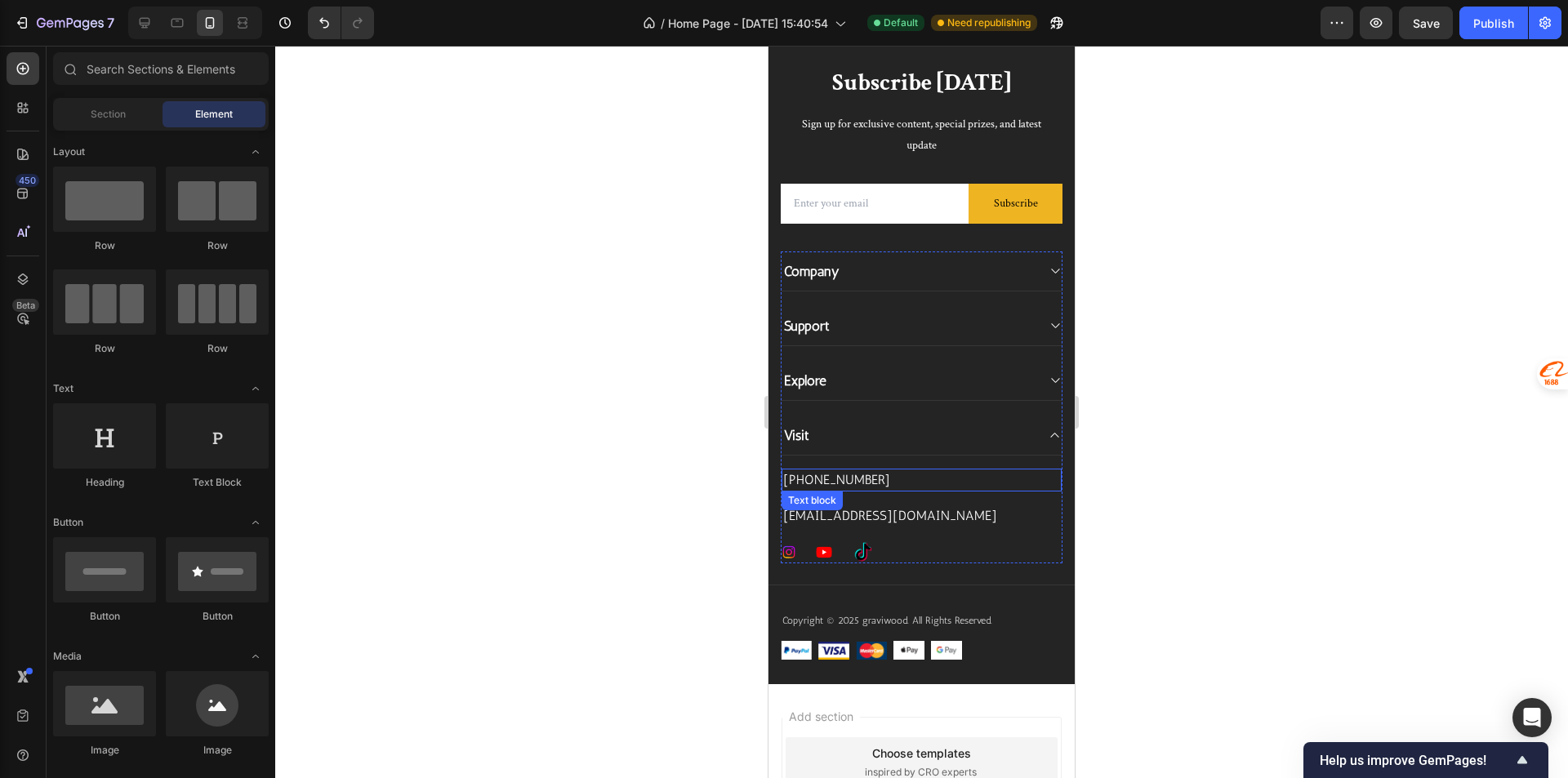
click at [899, 475] on p "[PHONE_NUMBER]" at bounding box center [921, 480] width 277 height 20
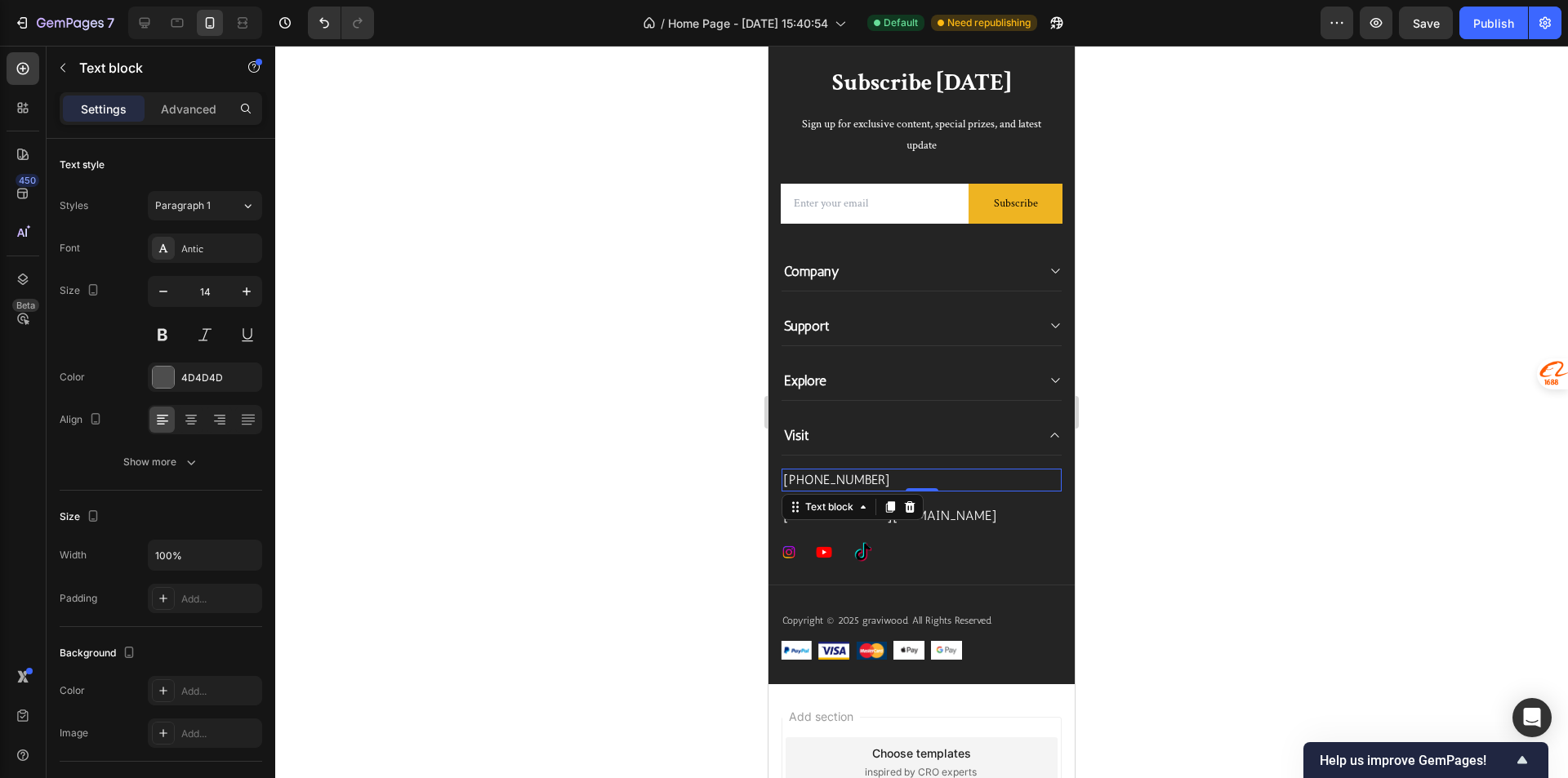
click at [1402, 479] on div at bounding box center [921, 411] width 1292 height 732
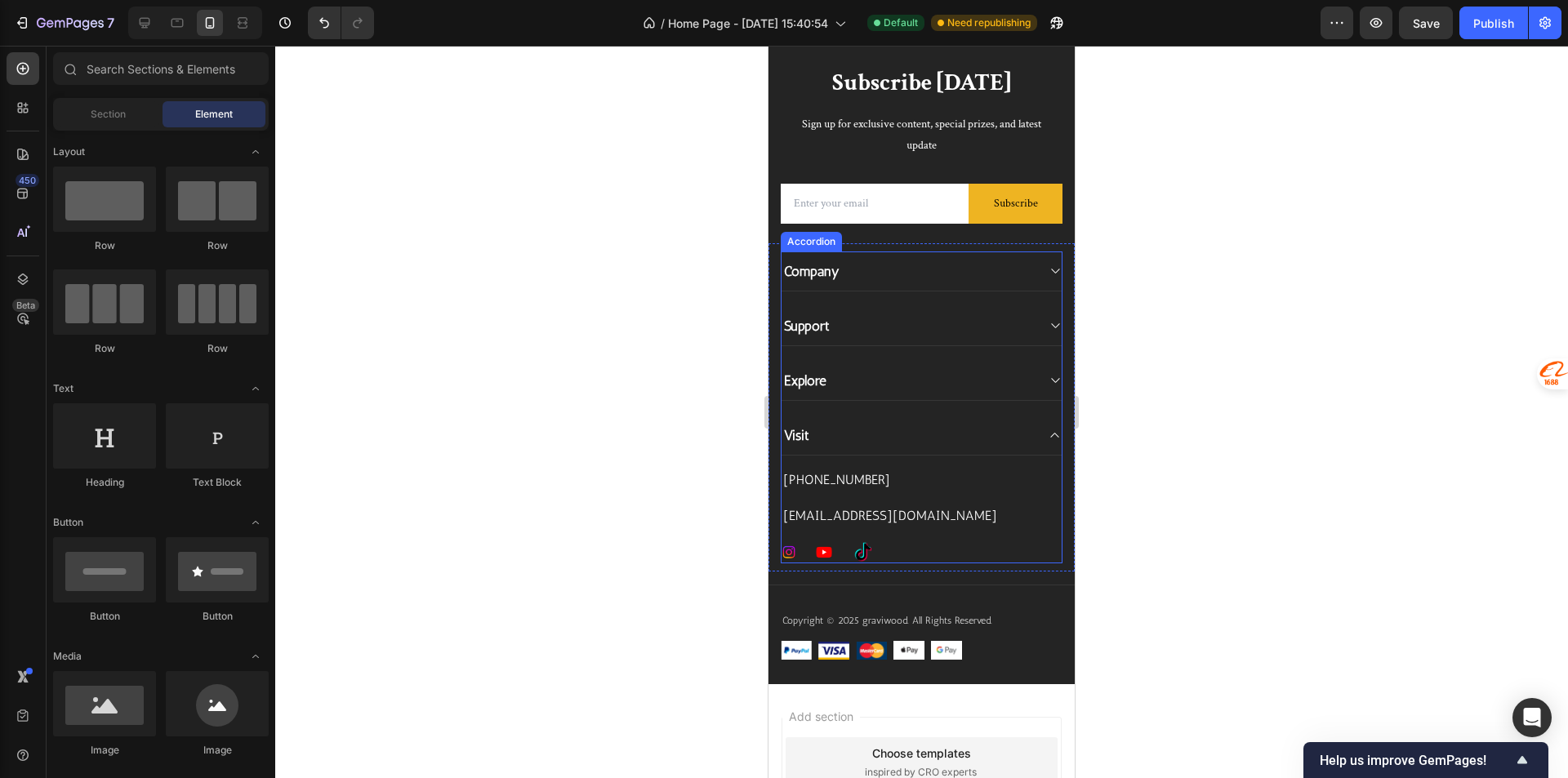
click at [920, 488] on p "[PHONE_NUMBER]" at bounding box center [921, 480] width 277 height 20
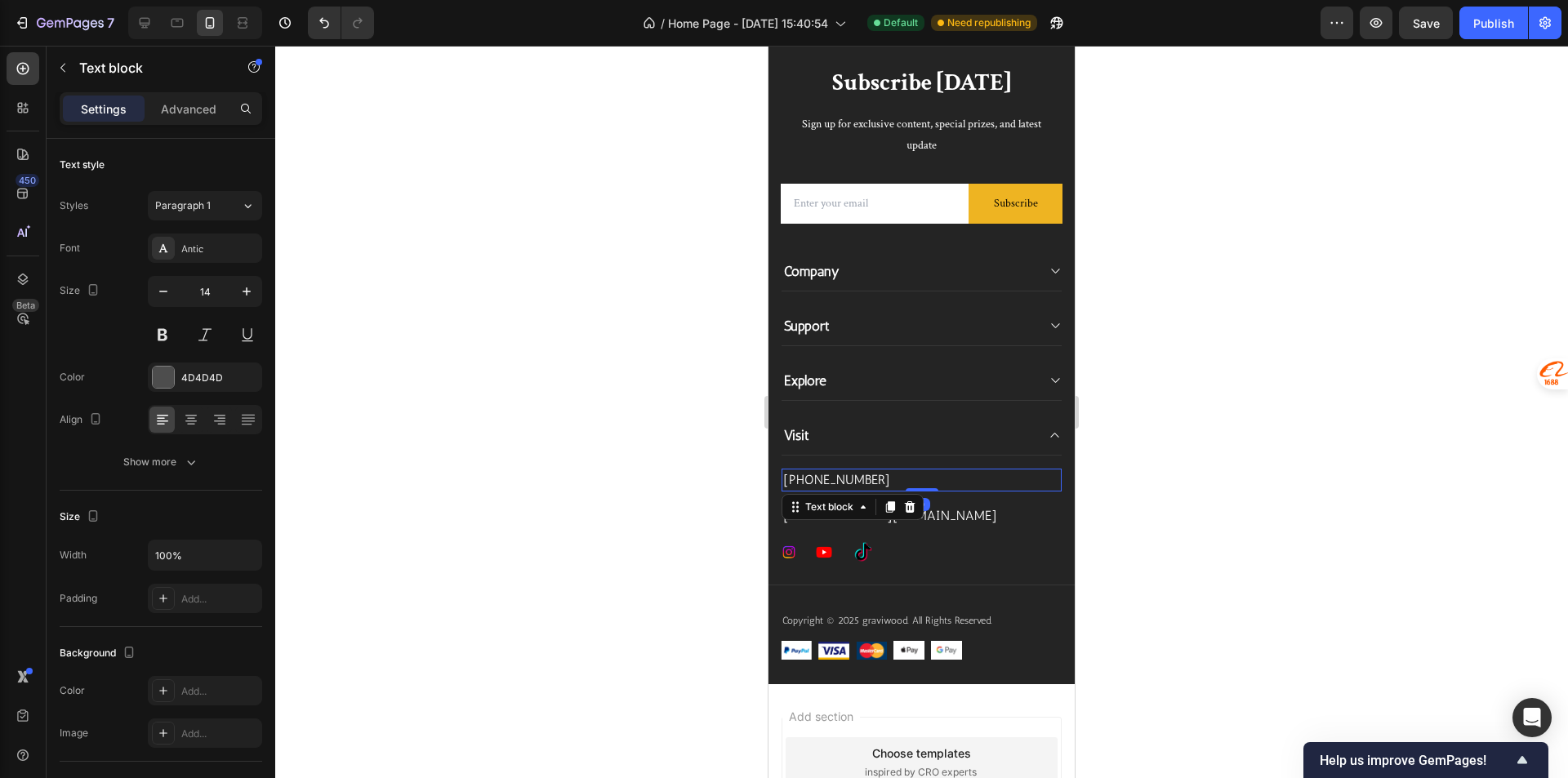
click at [920, 488] on p "[PHONE_NUMBER]" at bounding box center [921, 480] width 277 height 20
click at [1191, 488] on div at bounding box center [921, 411] width 1292 height 732
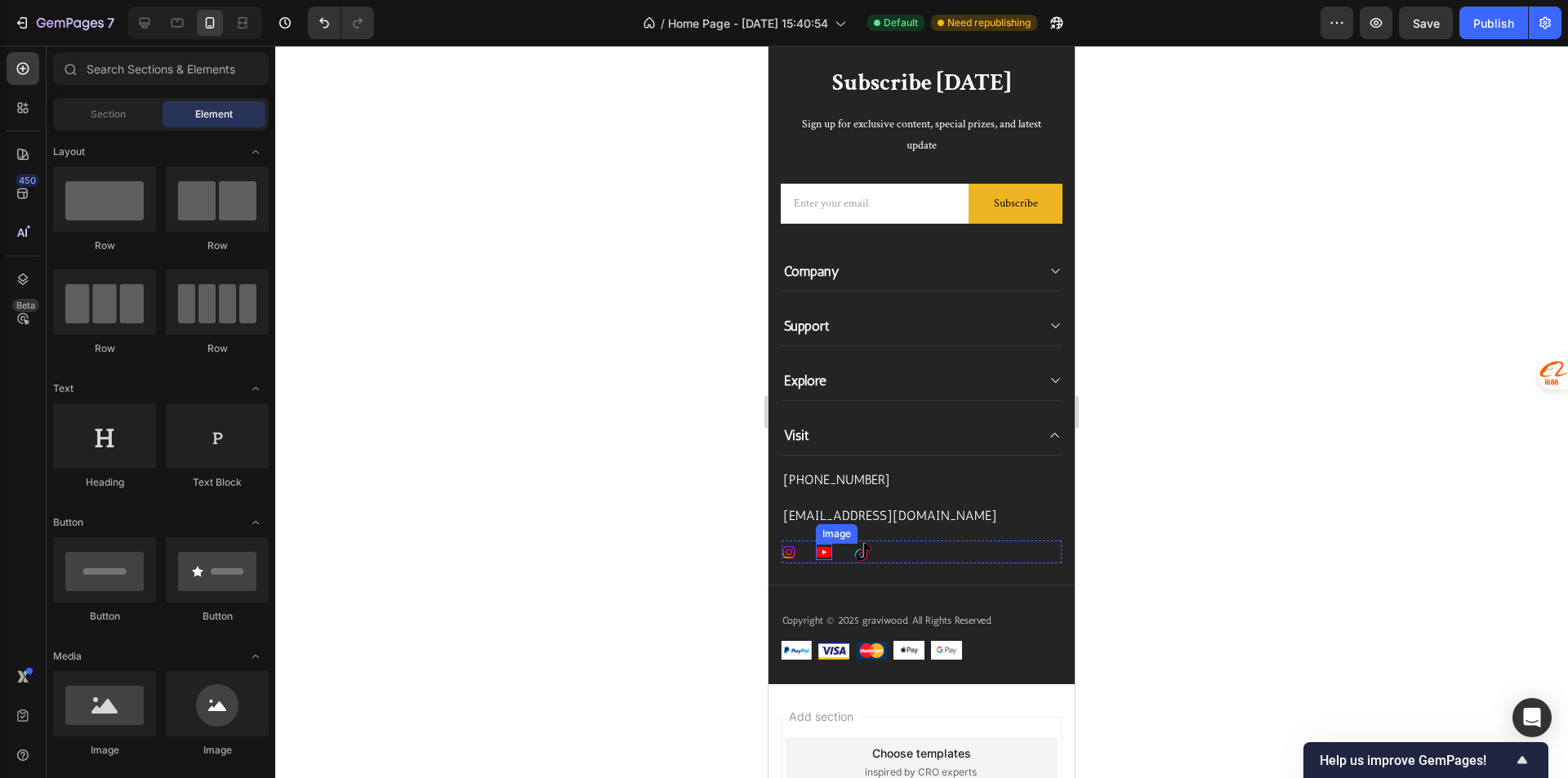
click at [822, 550] on img at bounding box center [824, 551] width 16 height 16
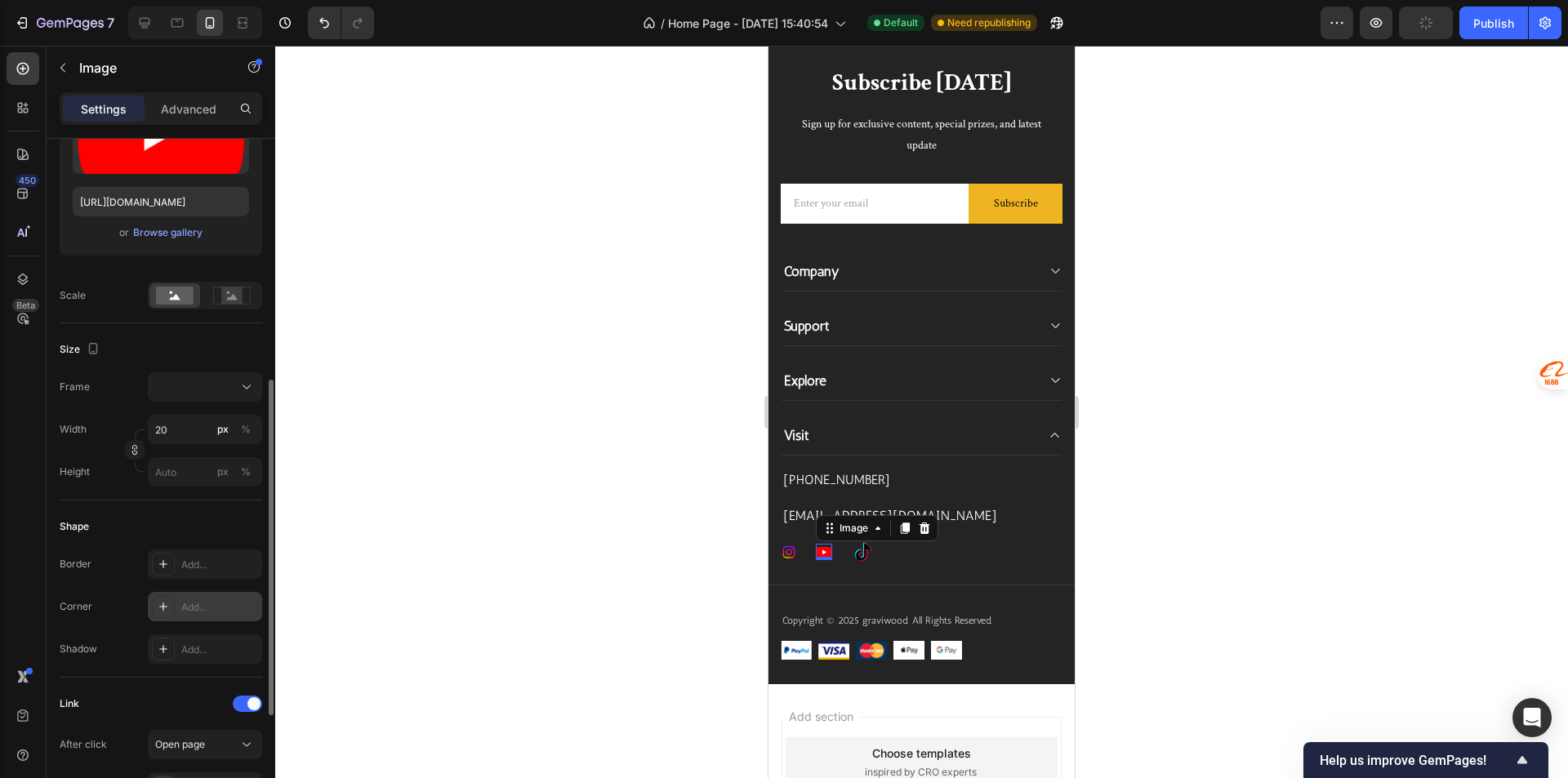
scroll to position [326, 0]
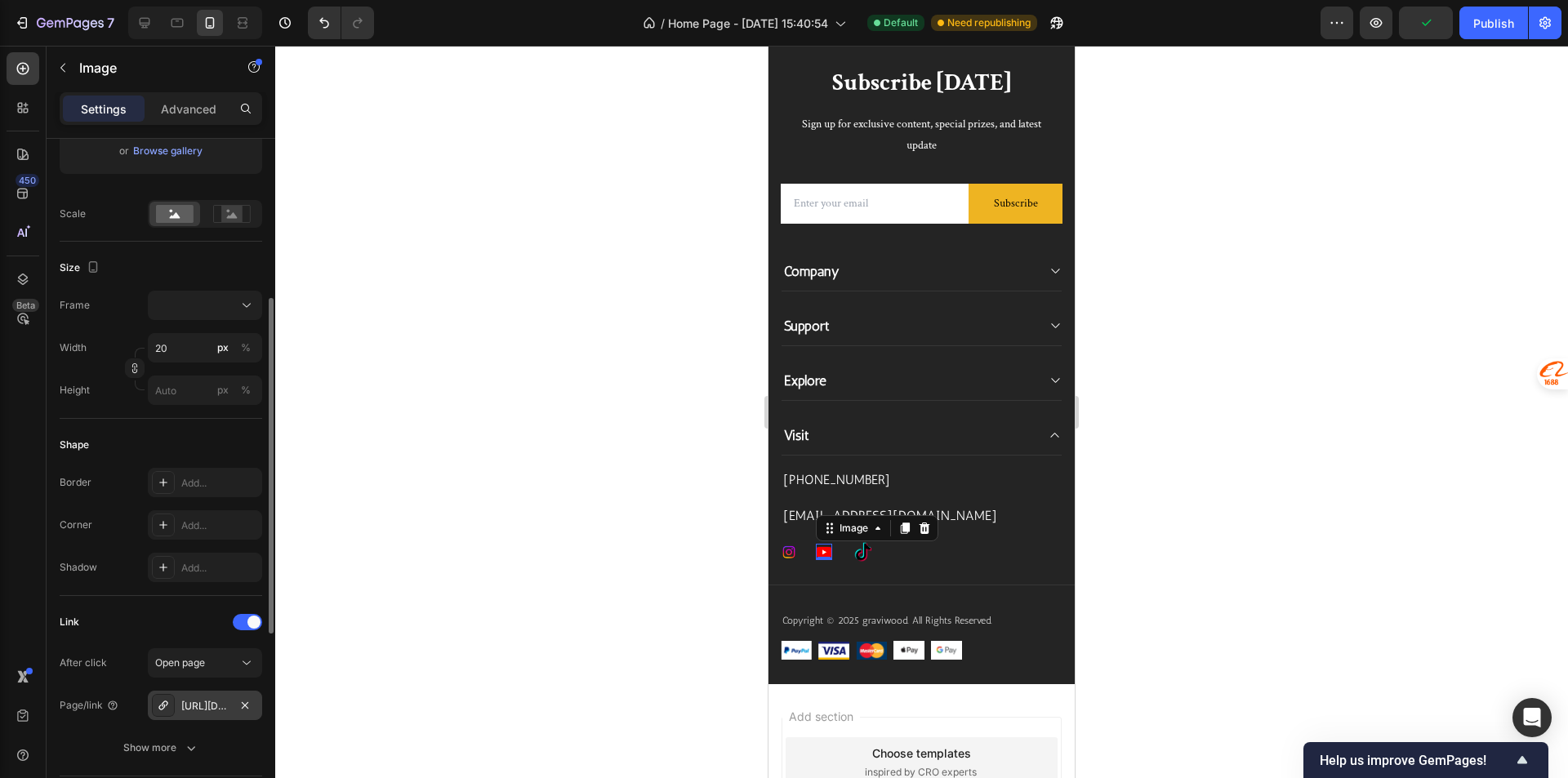
click at [210, 704] on div "[URL][DOMAIN_NAME]" at bounding box center [205, 706] width 47 height 15
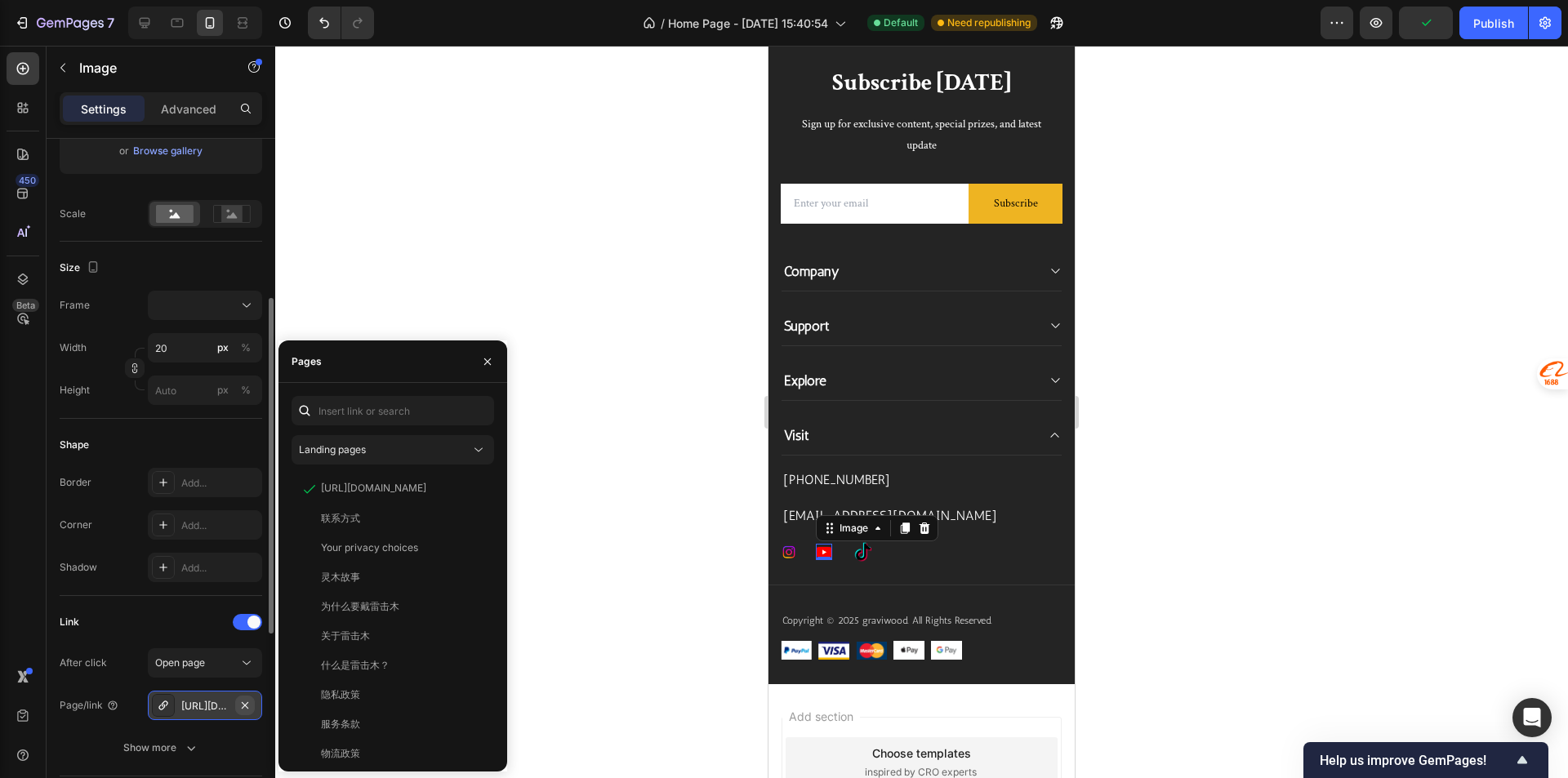
click at [246, 704] on icon "button" at bounding box center [245, 704] width 7 height 7
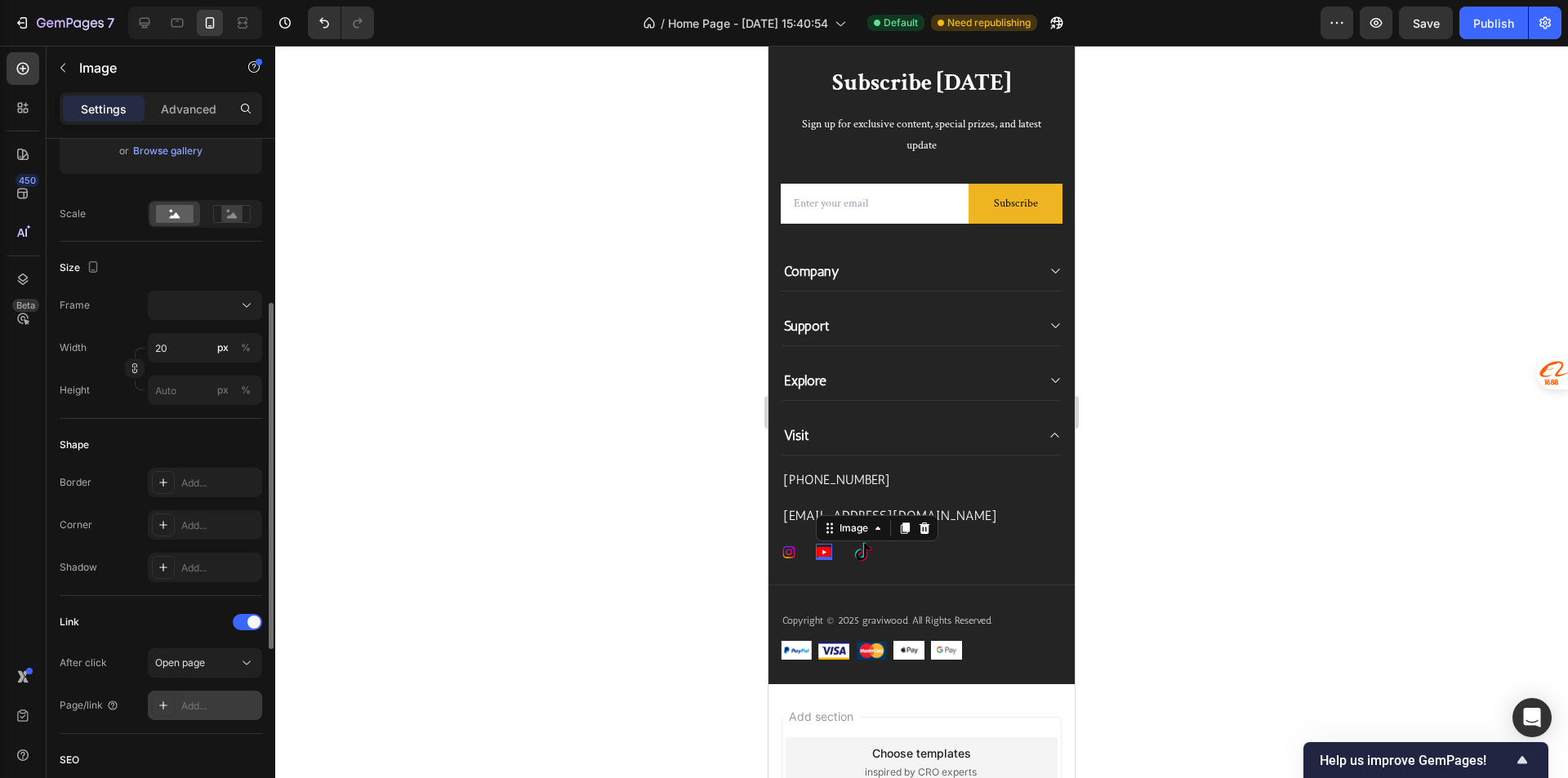
click at [216, 703] on div "Add..." at bounding box center [219, 706] width 77 height 15
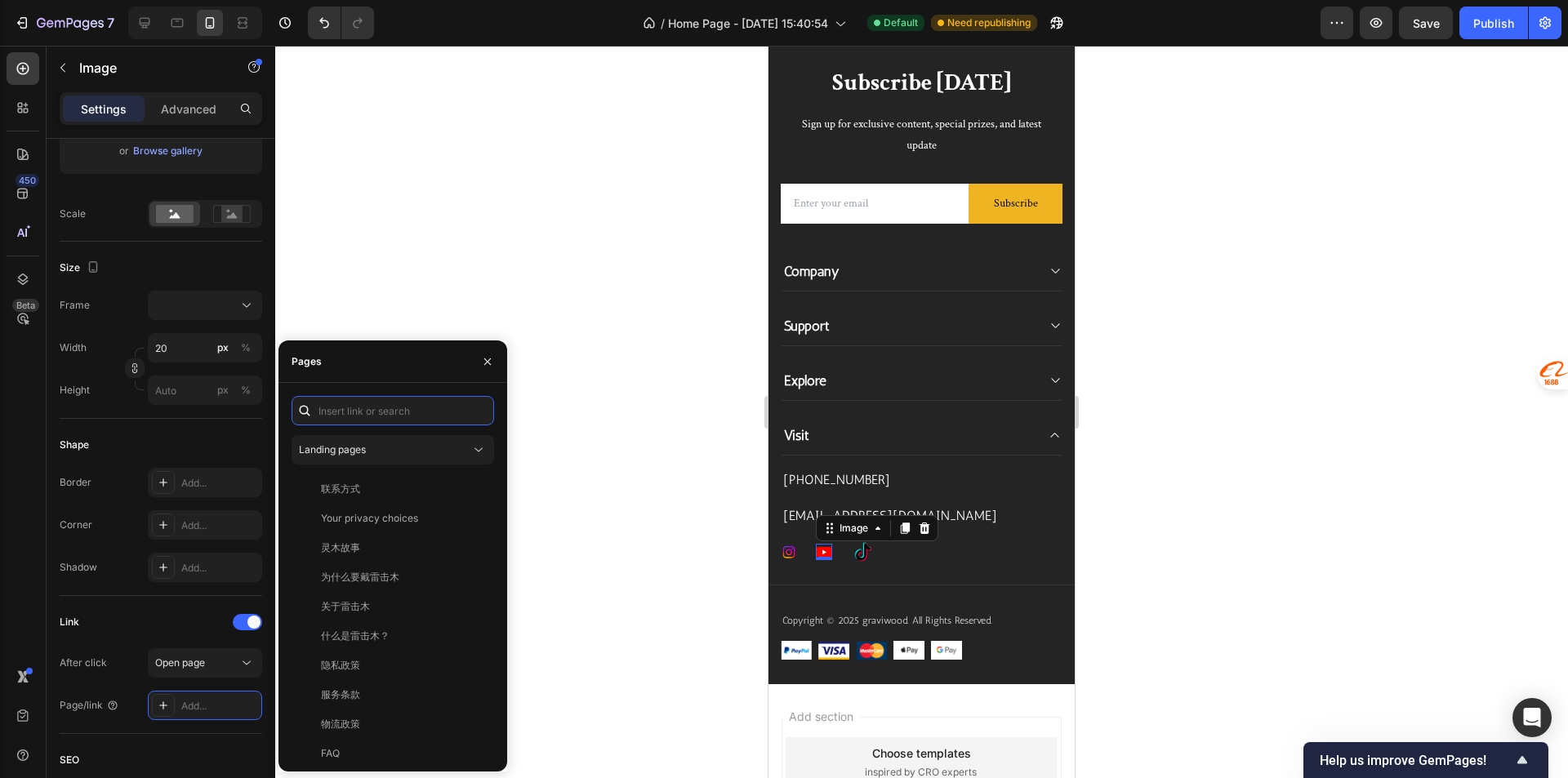
paste input "[URL][DOMAIN_NAME]"
type input "[URL][DOMAIN_NAME]"
click at [368, 452] on div "[URL][DOMAIN_NAME]" at bounding box center [373, 450] width 106 height 15
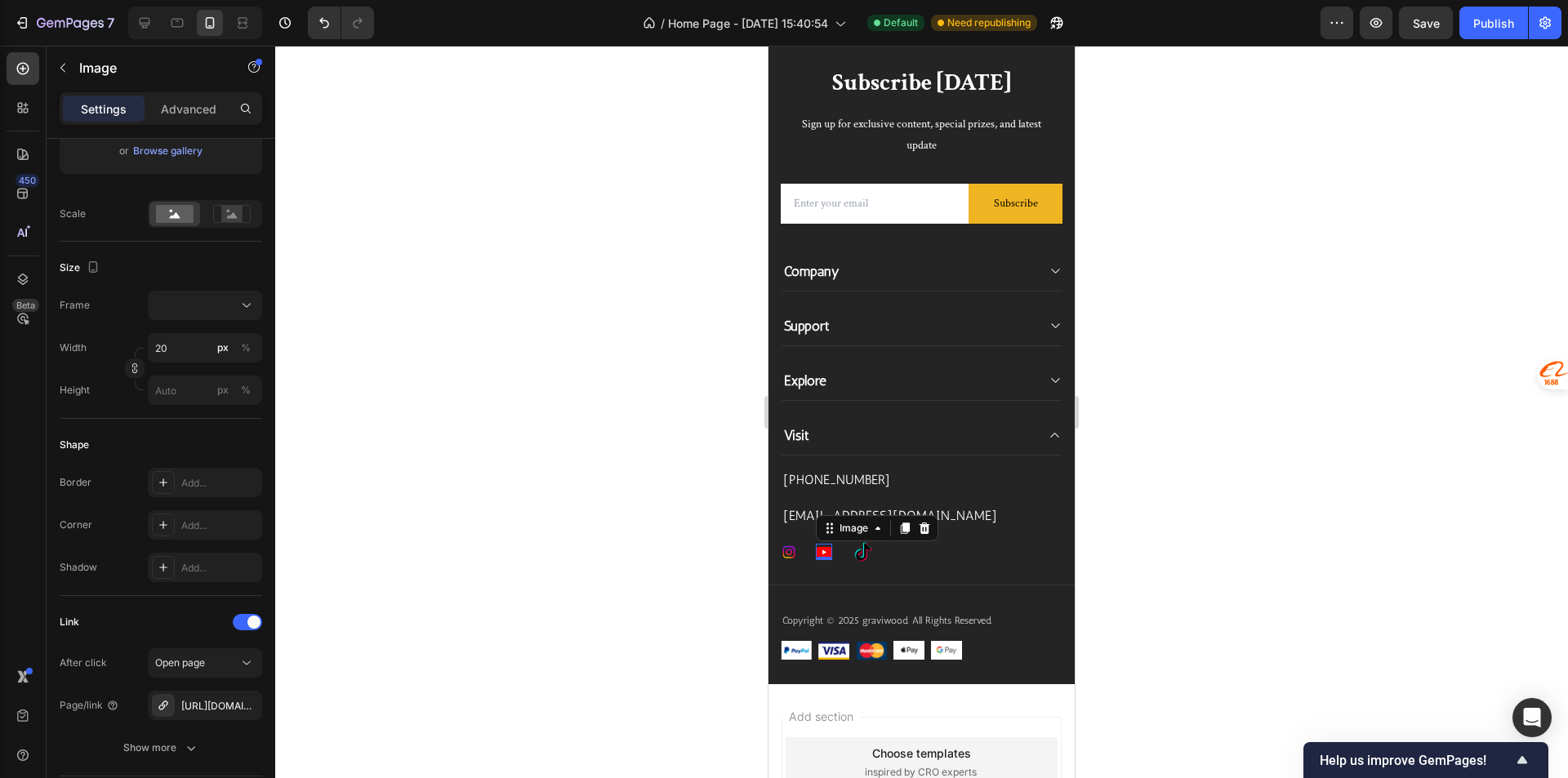
click at [590, 358] on div at bounding box center [921, 411] width 1292 height 732
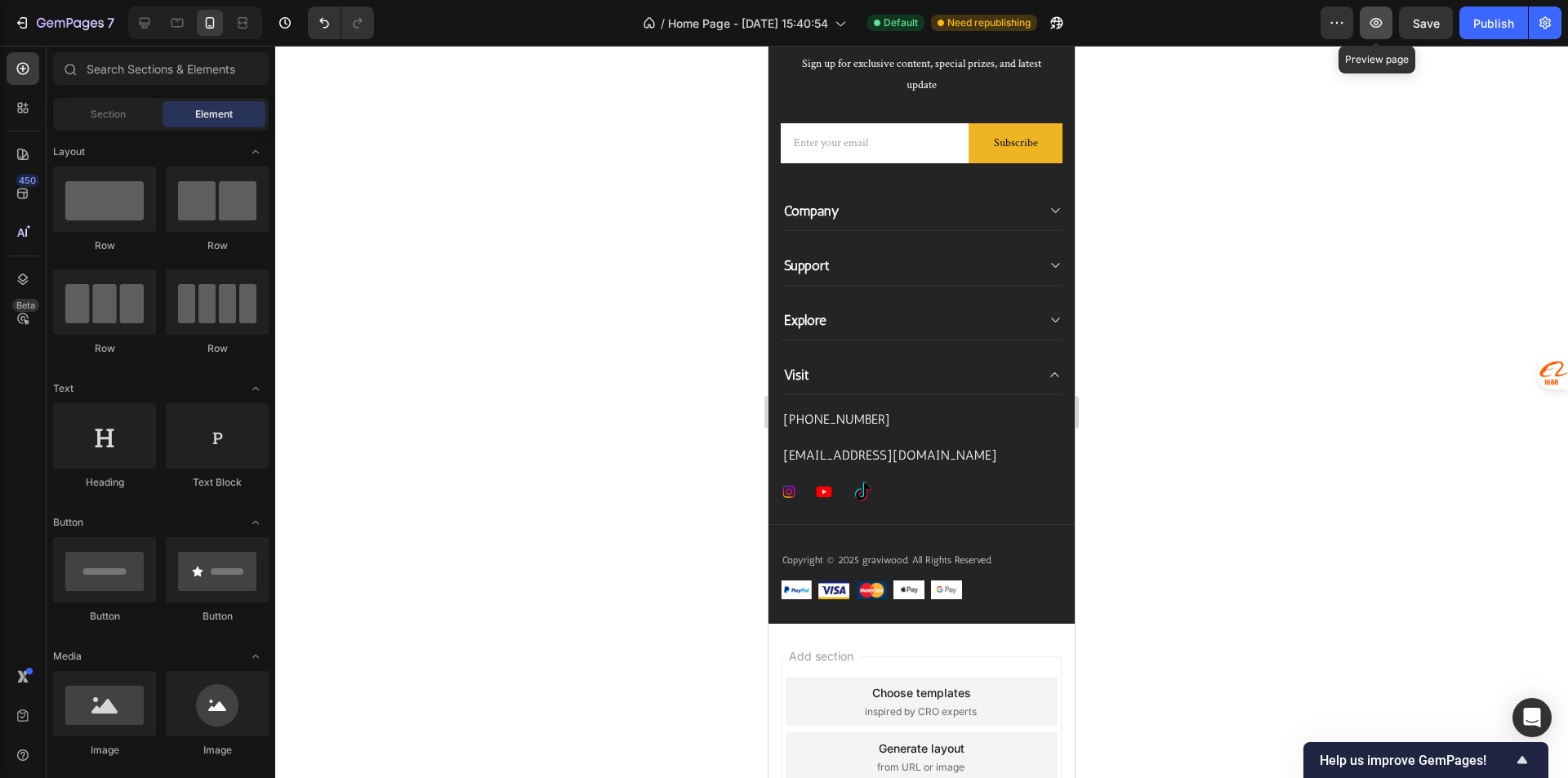
scroll to position [4944, 0]
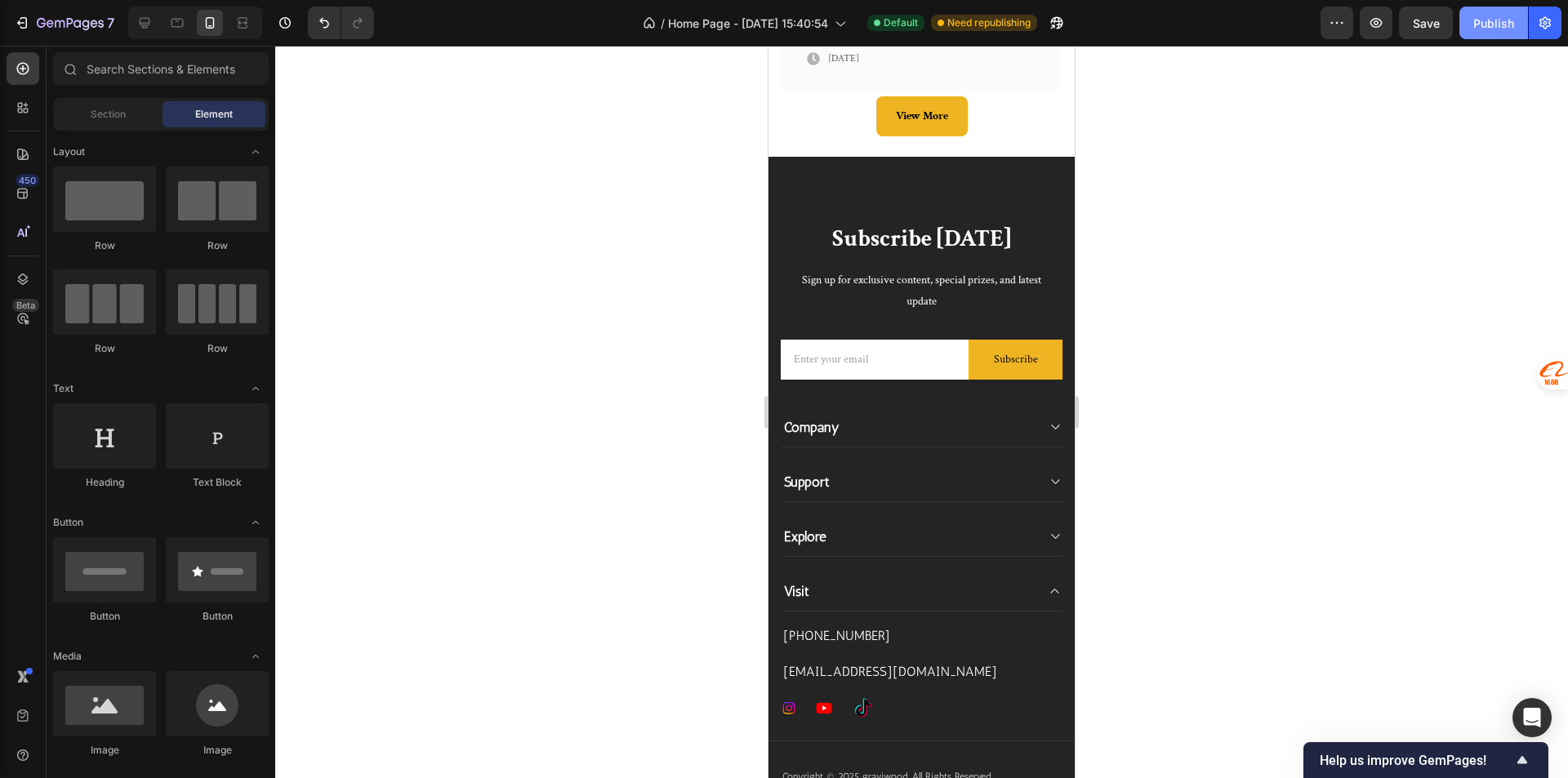
click at [1489, 20] on div "Publish" at bounding box center [1494, 23] width 41 height 17
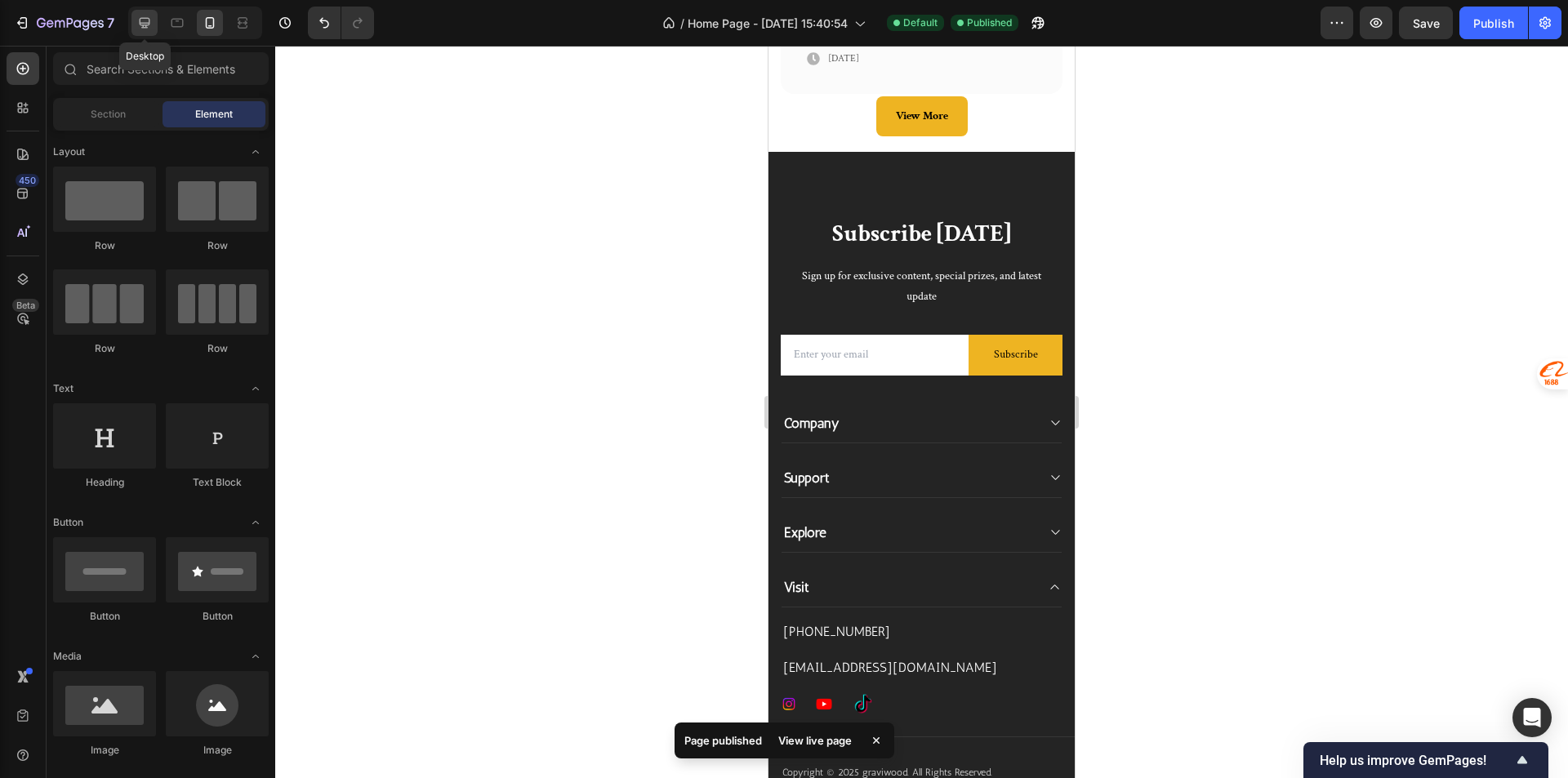
click at [156, 25] on div at bounding box center [145, 23] width 26 height 26
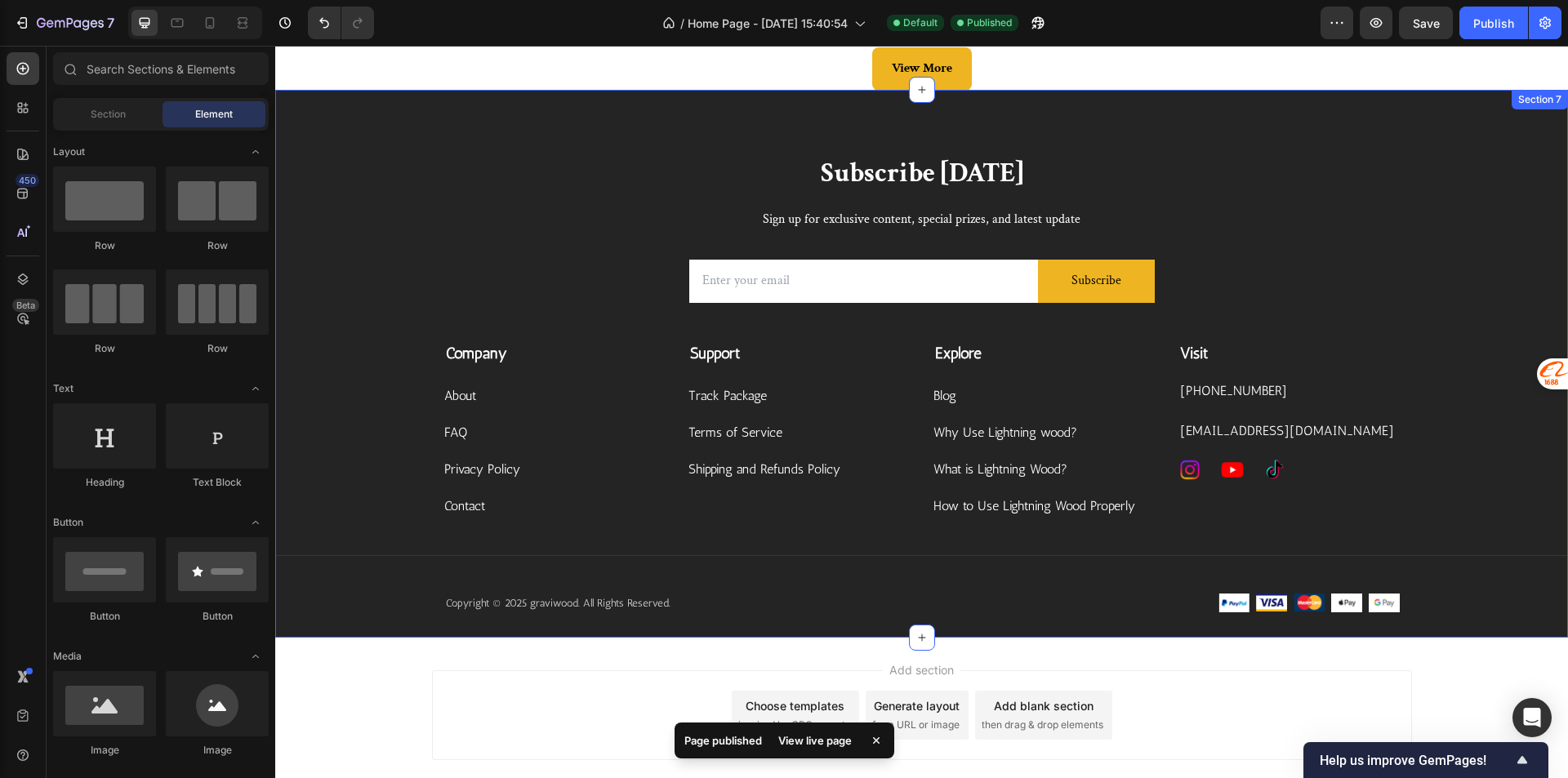
scroll to position [3802, 0]
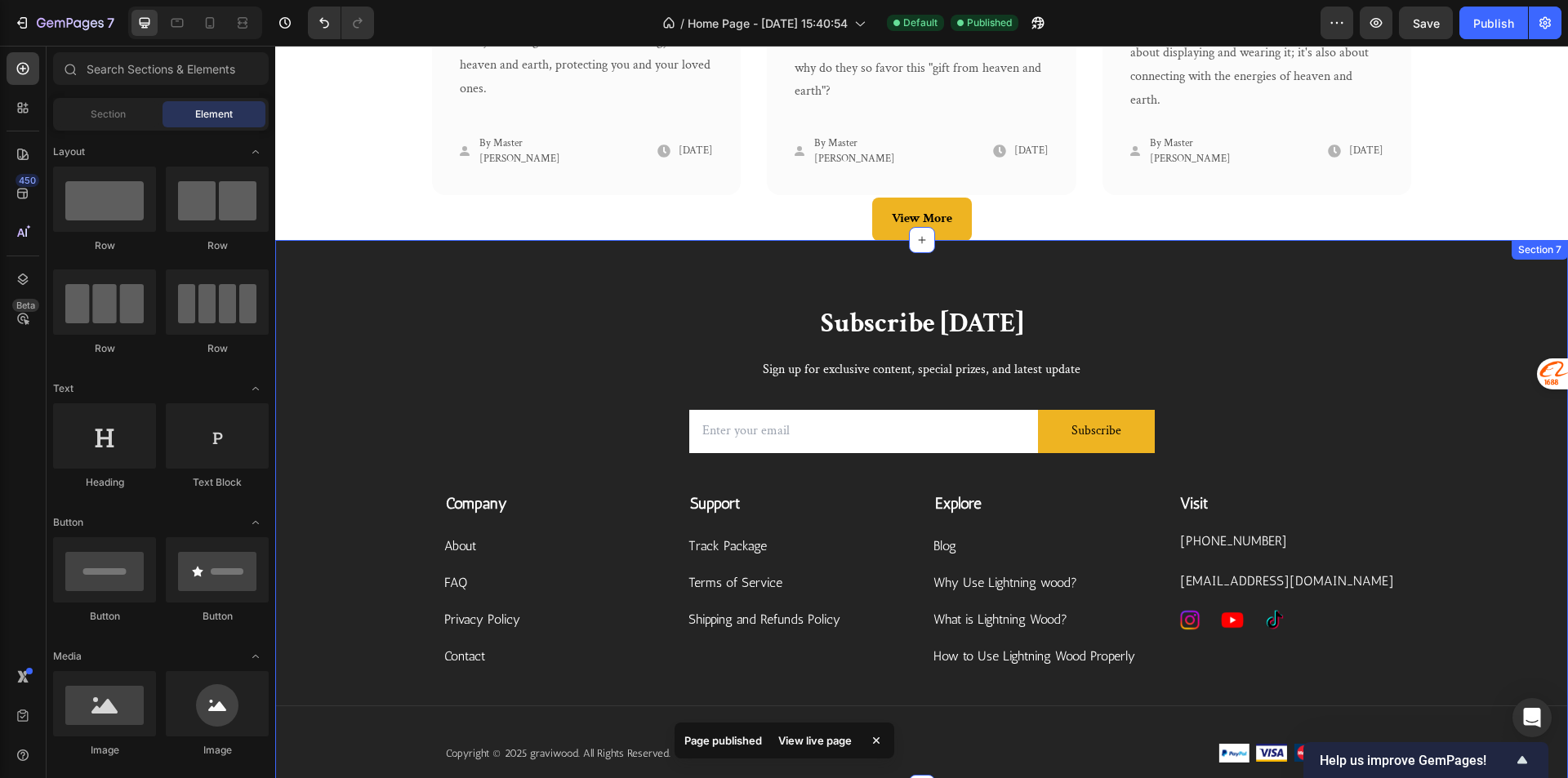
click at [1470, 303] on div "Subscribe Today Heading Sign up for exclusive content, special prizes, and late…" at bounding box center [921, 513] width 1292 height 547
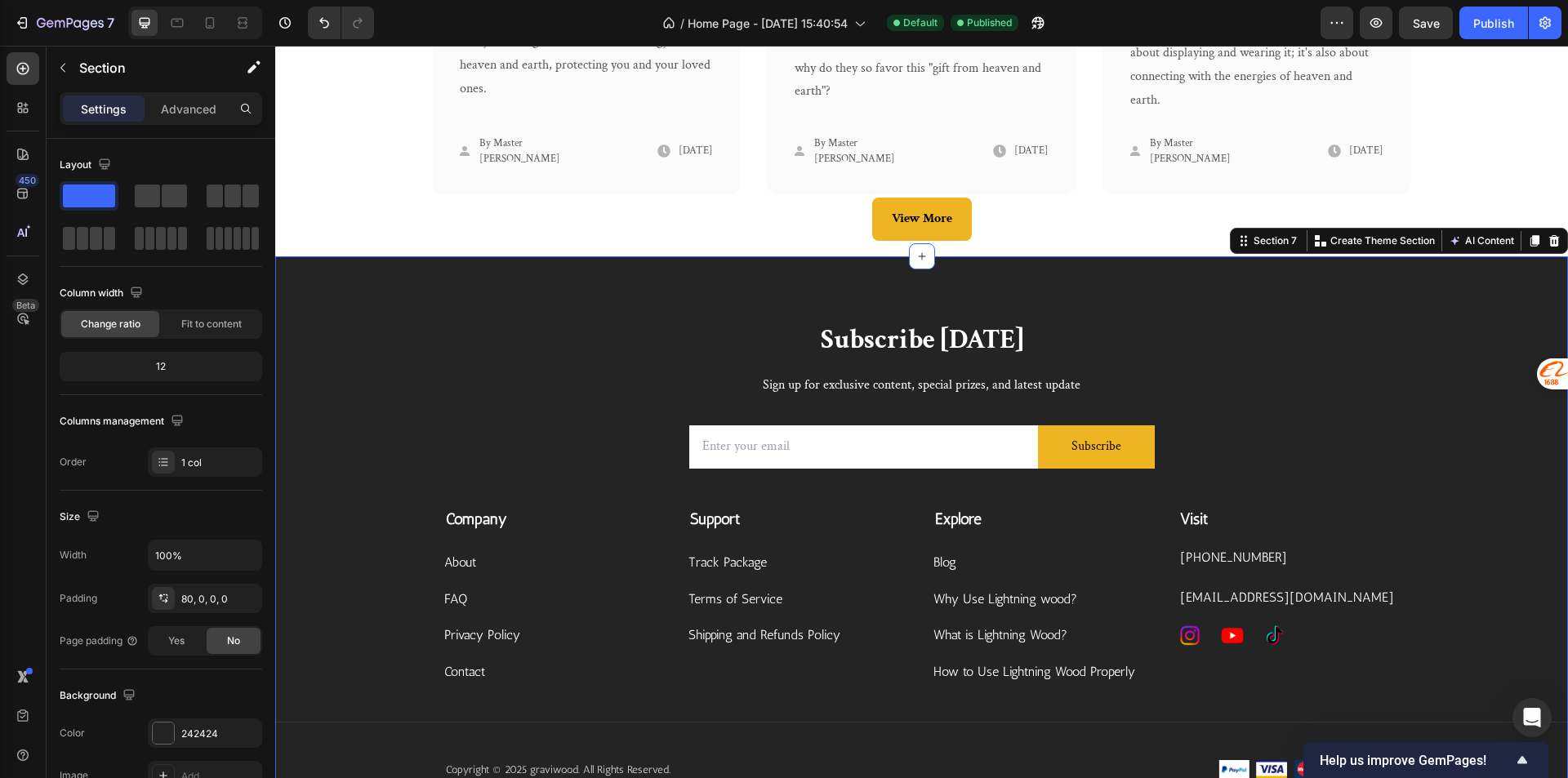
click at [1232, 259] on div "Subscribe Today Heading Sign up for exclusive content, special prizes, and late…" at bounding box center [921, 529] width 1292 height 547
click at [806, 27] on span "Home Page - Aug 11, 15:40:54" at bounding box center [768, 23] width 160 height 17
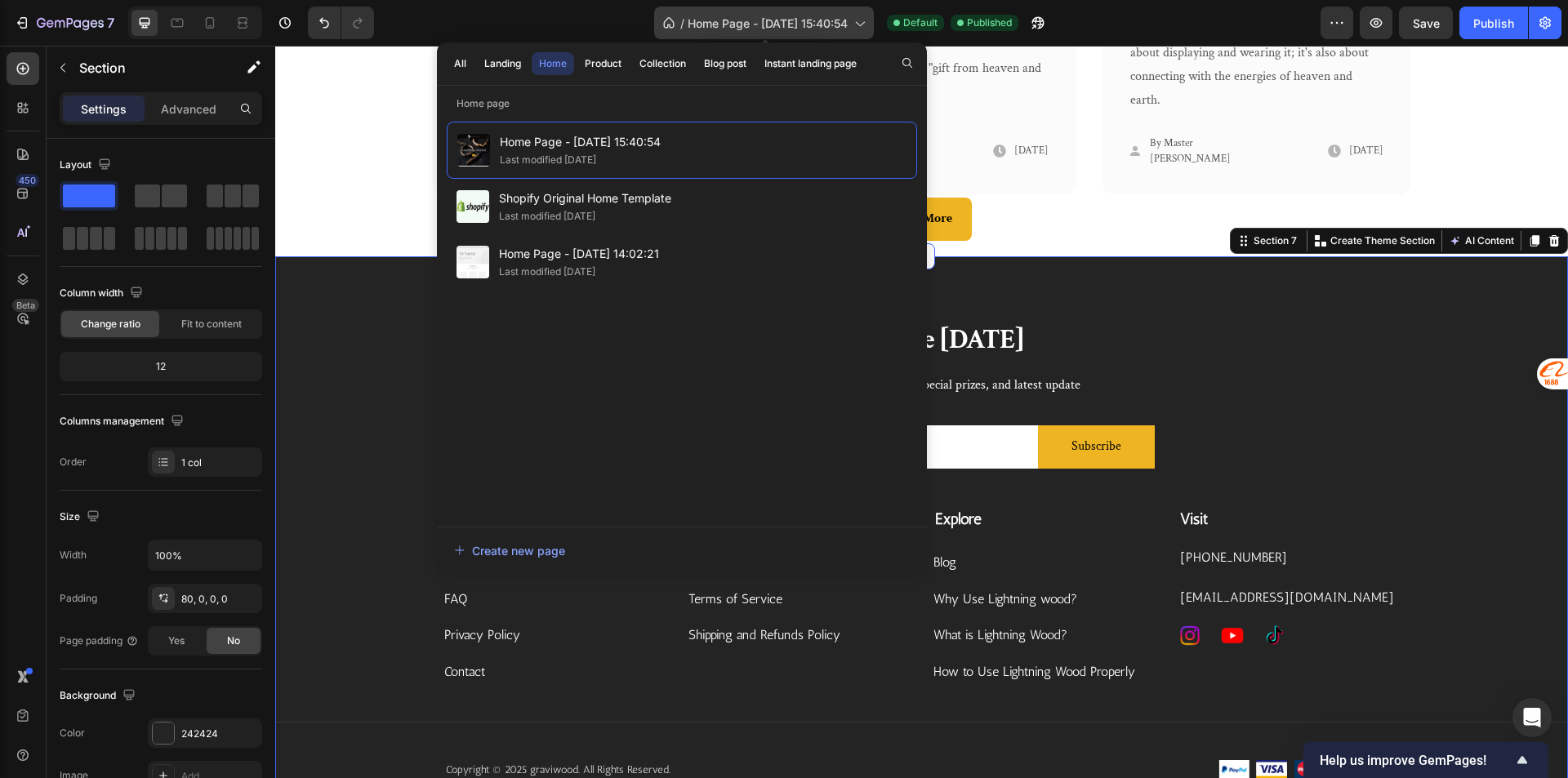
click at [806, 27] on span "Home Page - Aug 11, 15:40:54" at bounding box center [768, 23] width 160 height 17
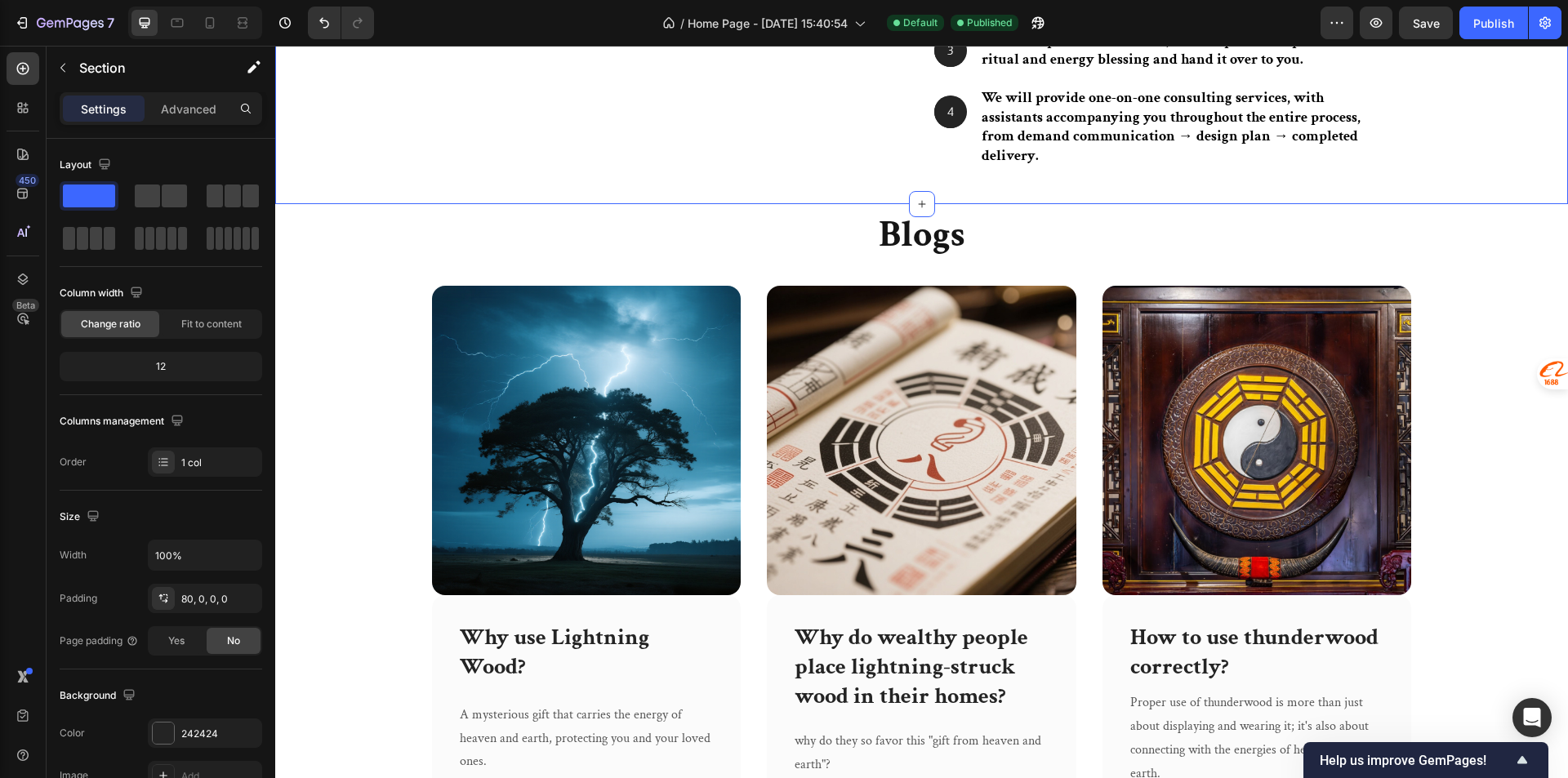
scroll to position [2759, 0]
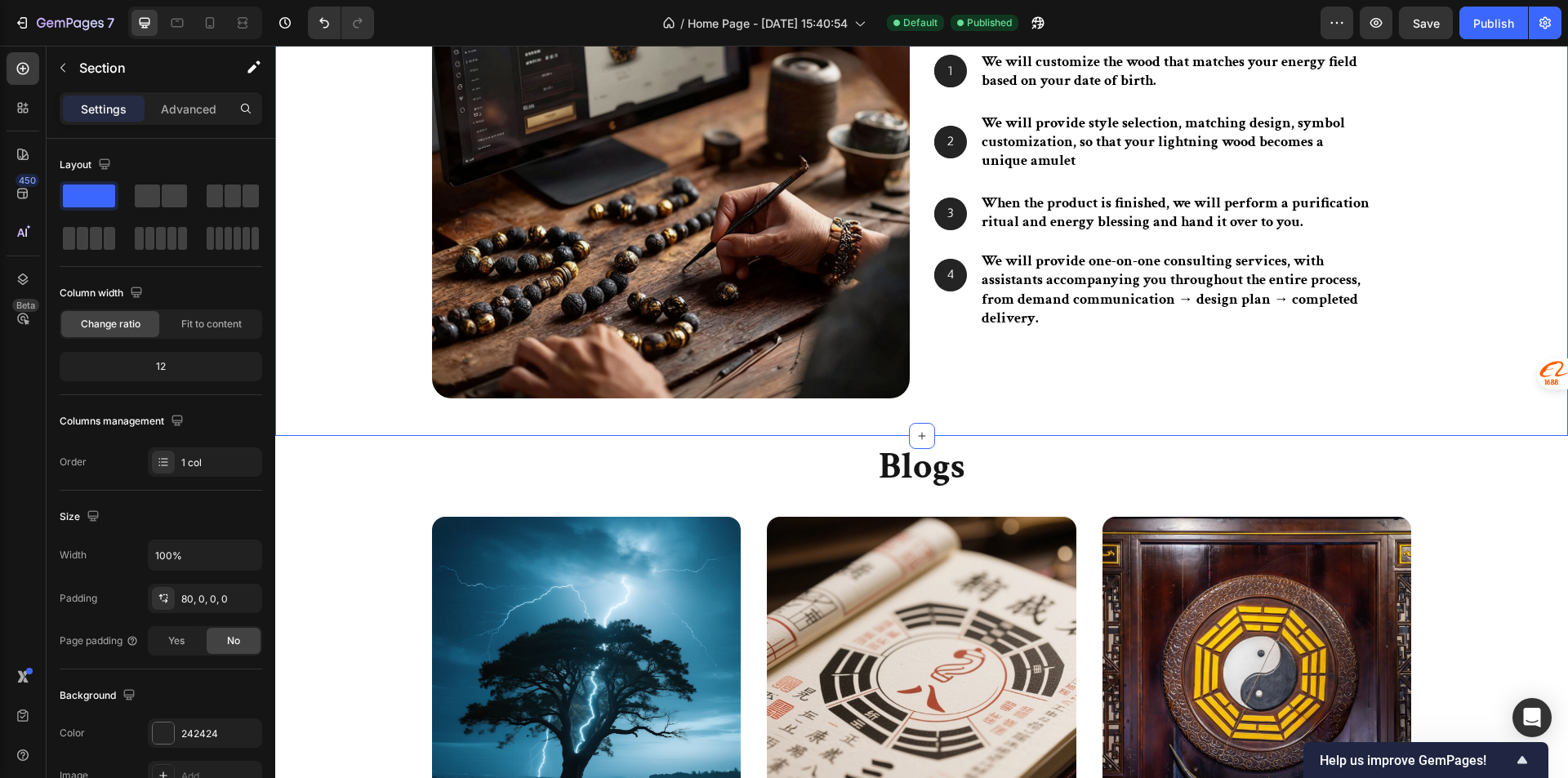
click at [705, 420] on div "Custom Service Heading 1 Text Block Hero Banner We will customize the wood that…" at bounding box center [921, 178] width 1292 height 515
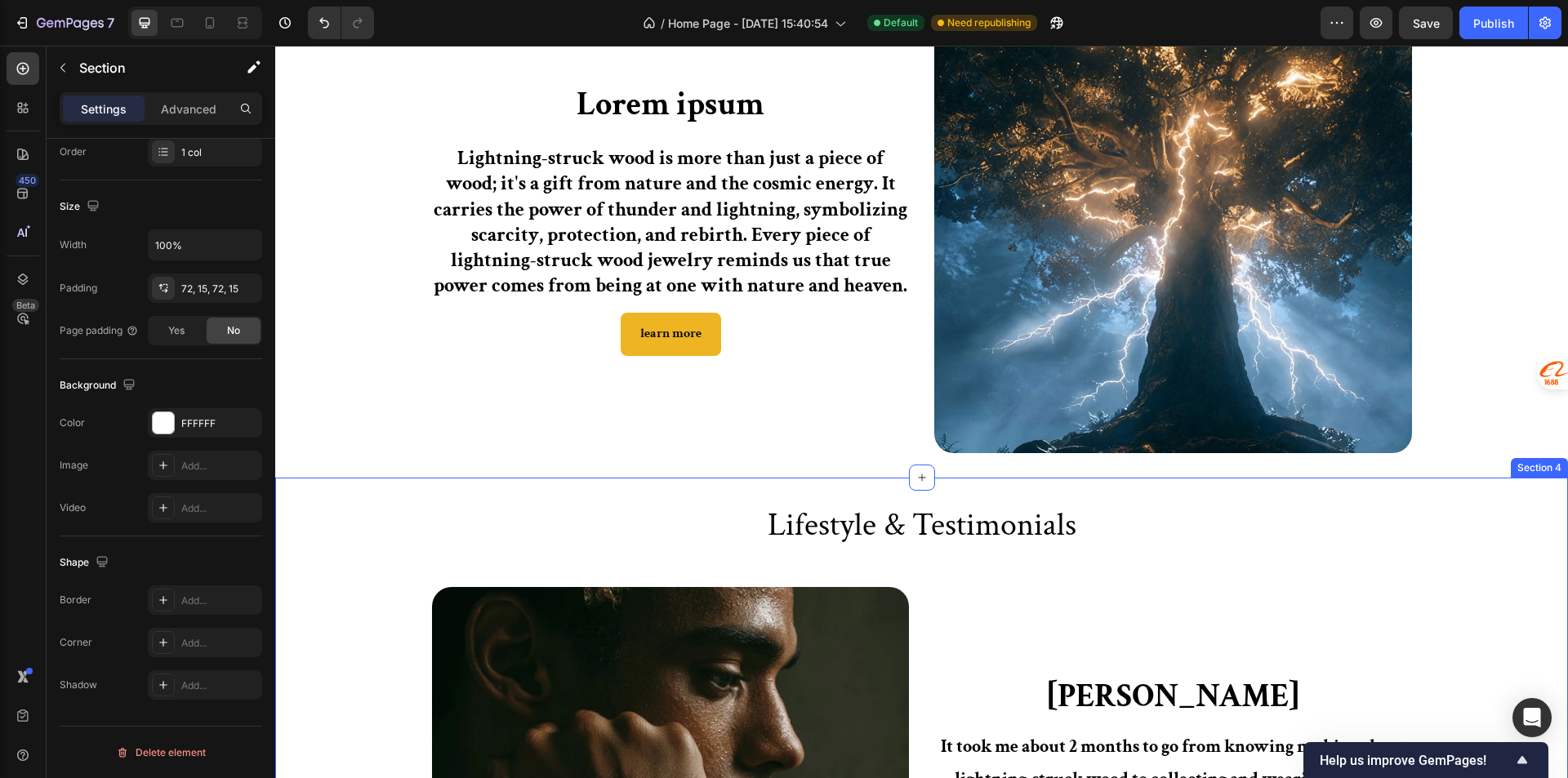
scroll to position [834, 0]
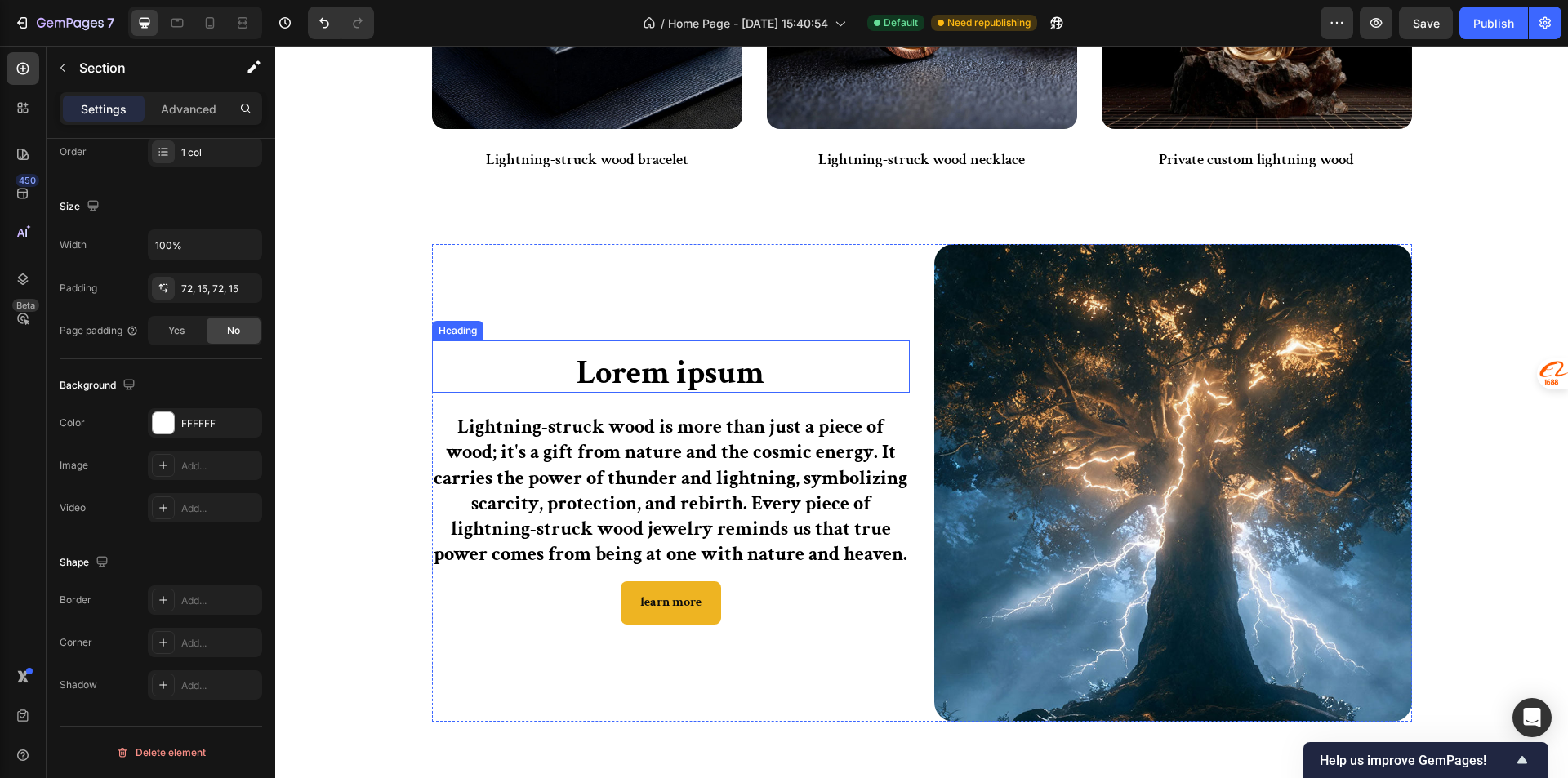
click at [714, 371] on h2 "Lorem ipsum" at bounding box center [671, 373] width 478 height 39
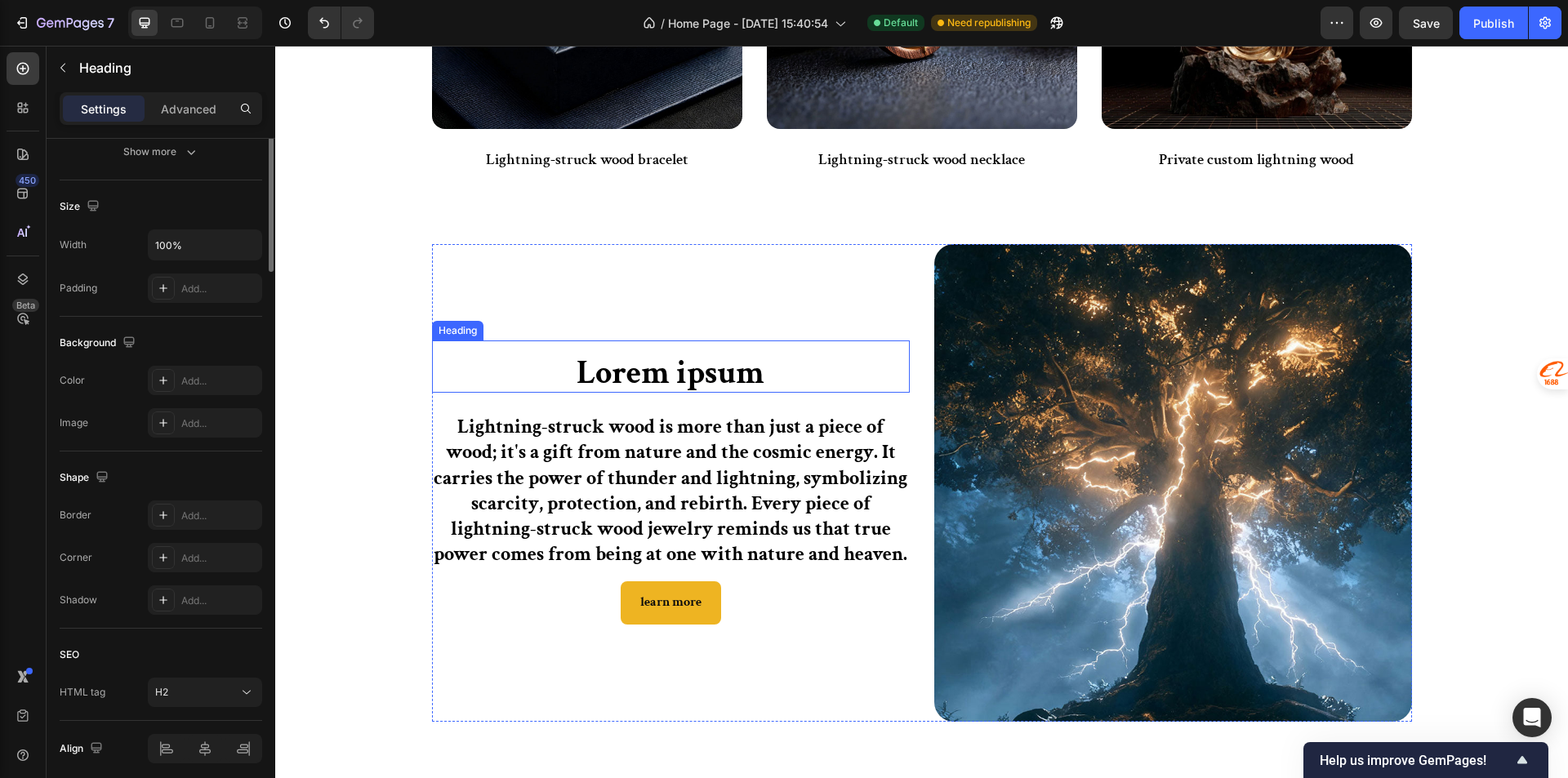
scroll to position [0, 0]
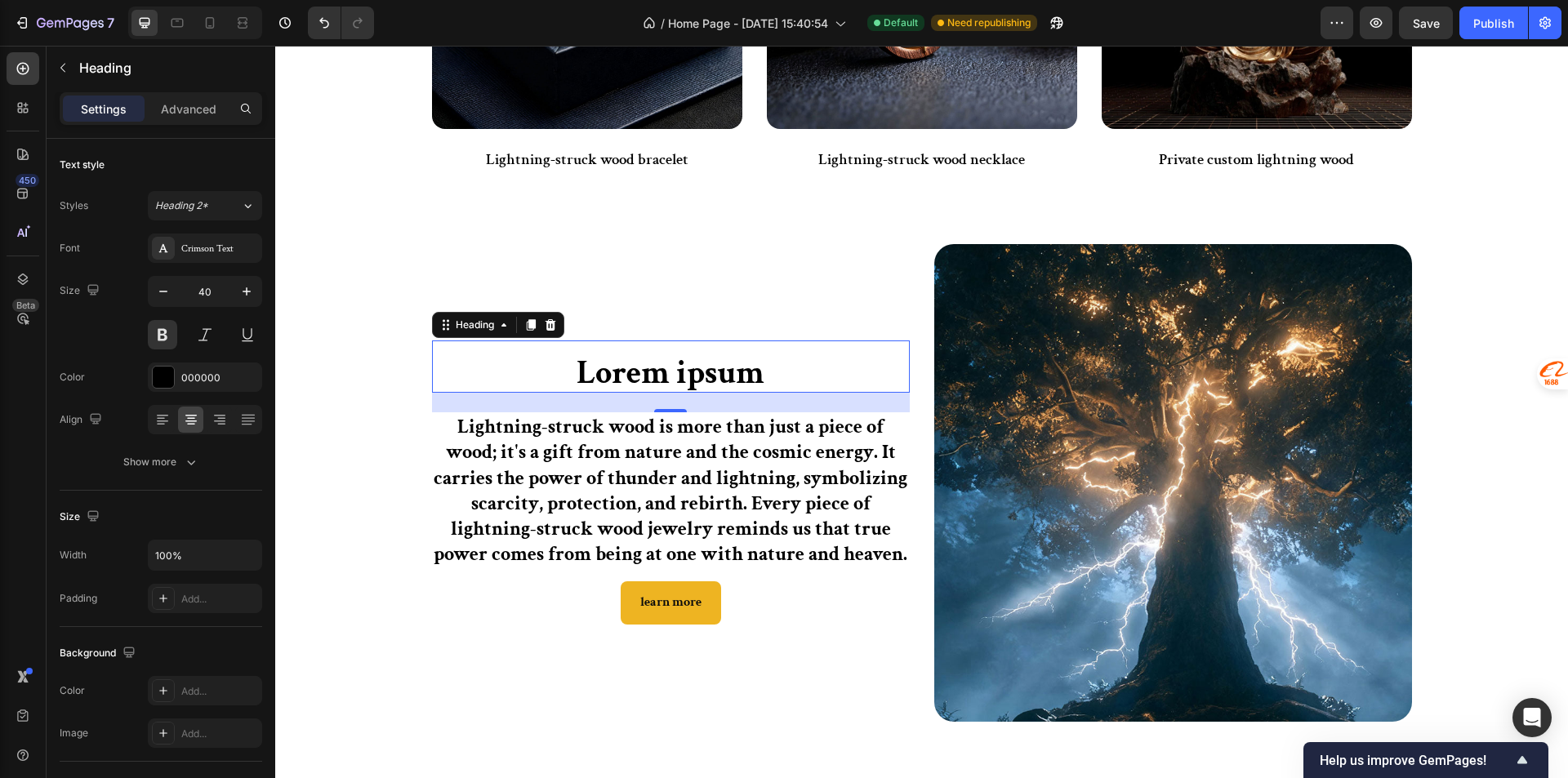
click at [729, 364] on h2 "Lorem ipsum" at bounding box center [671, 373] width 478 height 39
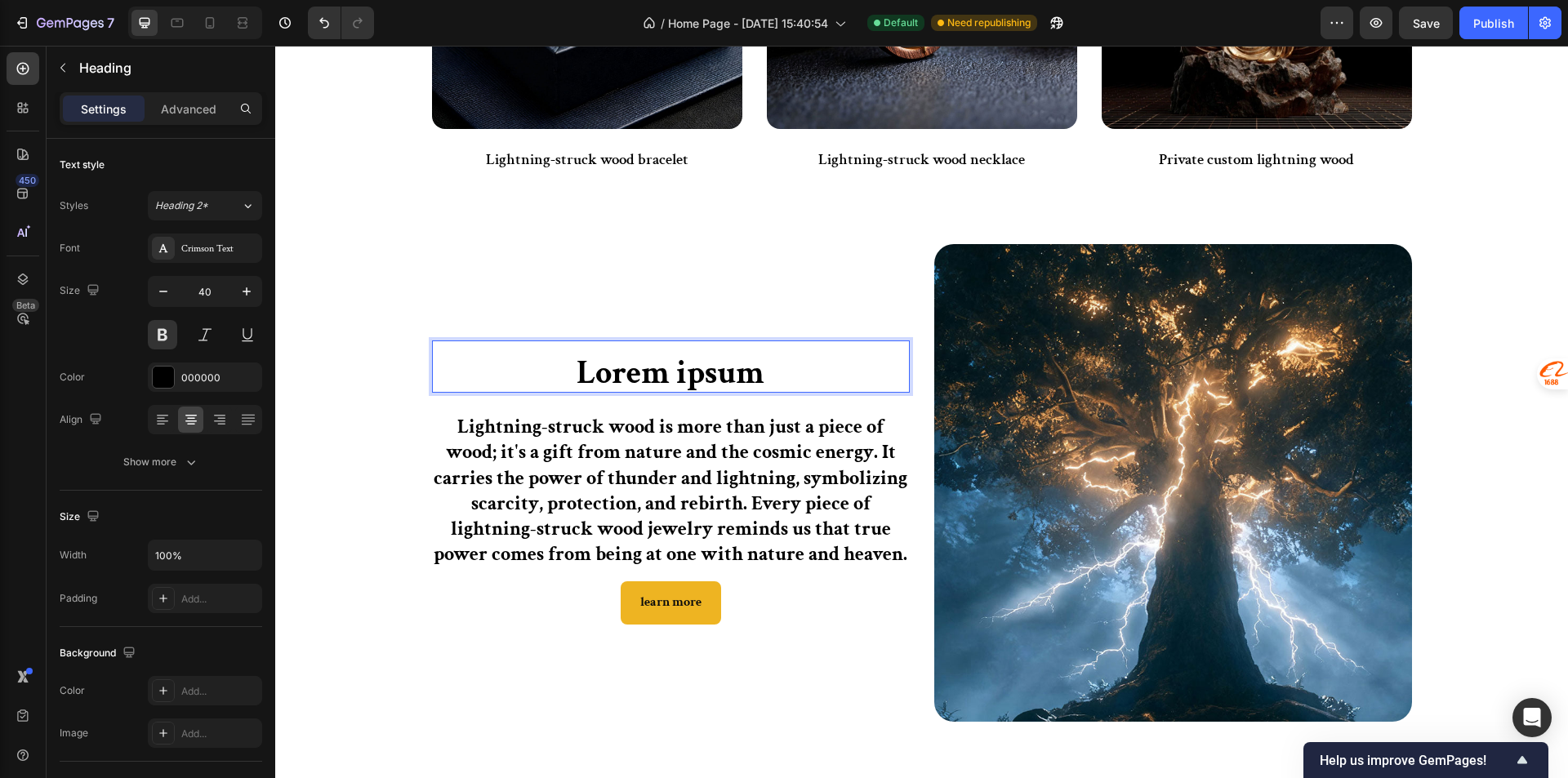
click at [729, 364] on p "Lorem ipsum" at bounding box center [671, 373] width 475 height 36
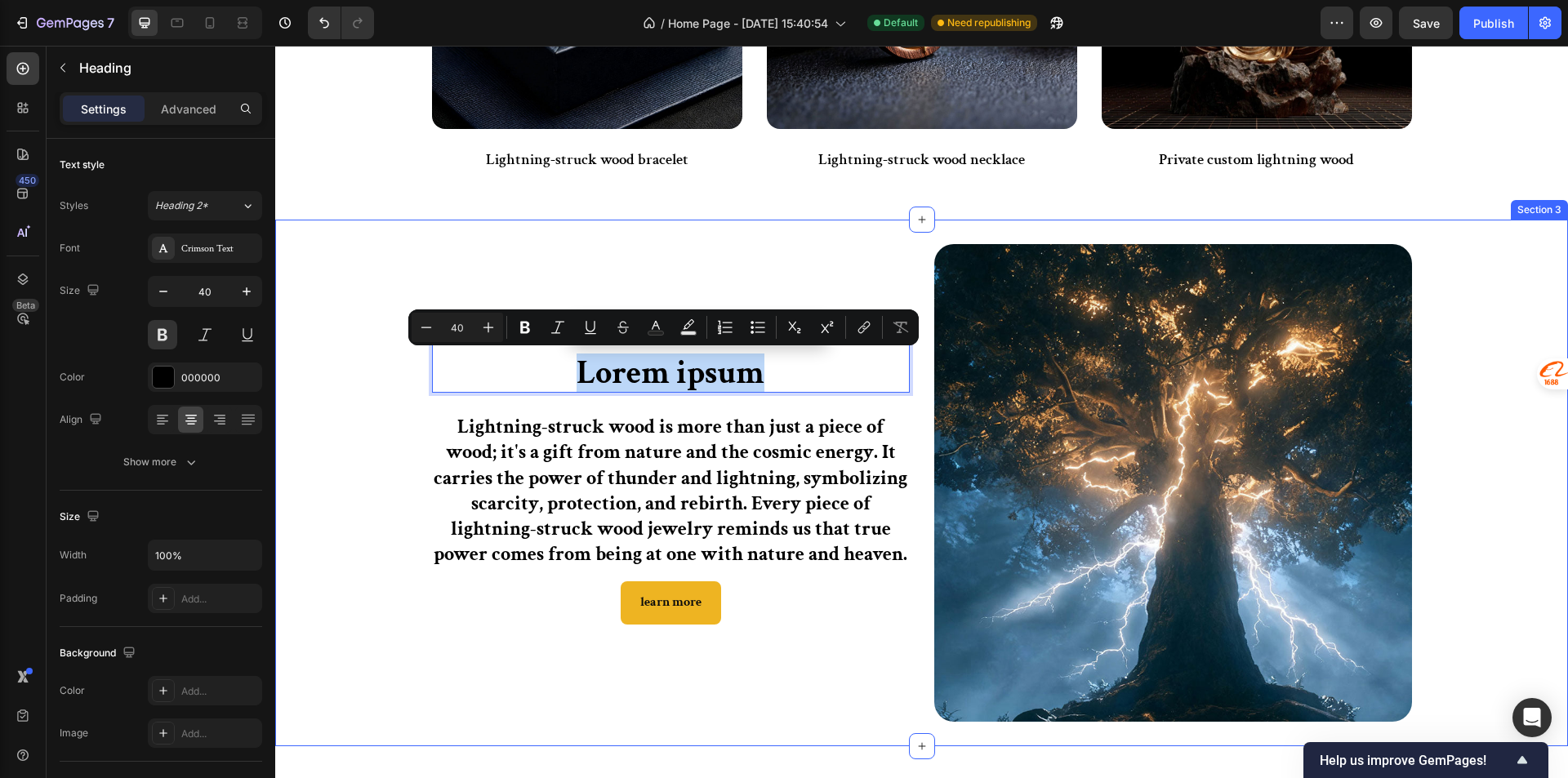
click at [361, 492] on div "Lorem ipsum Heading 24 Lightning-struck wood is more than just a piece of wood;…" at bounding box center [921, 483] width 1268 height 478
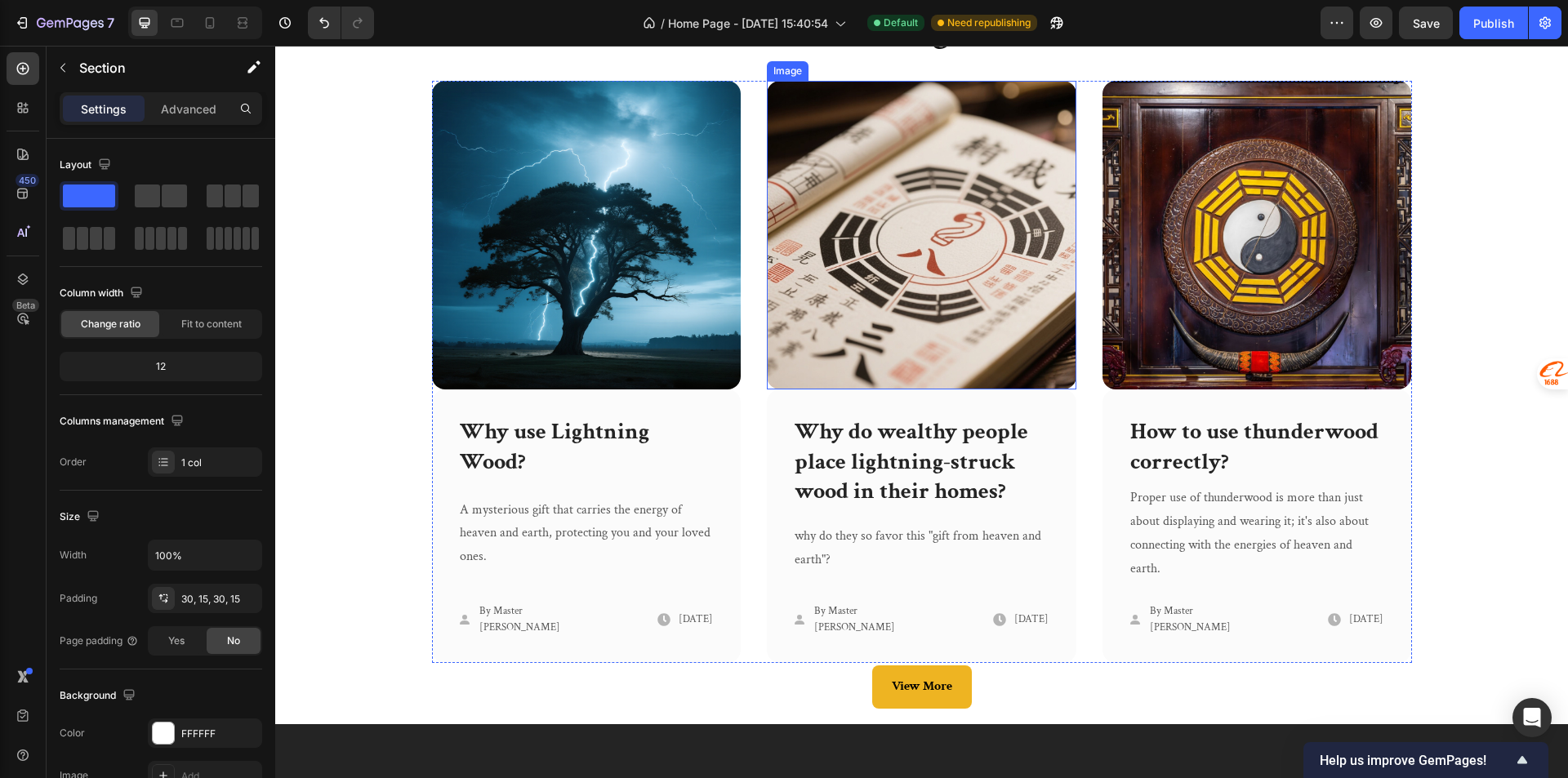
scroll to position [3183, 0]
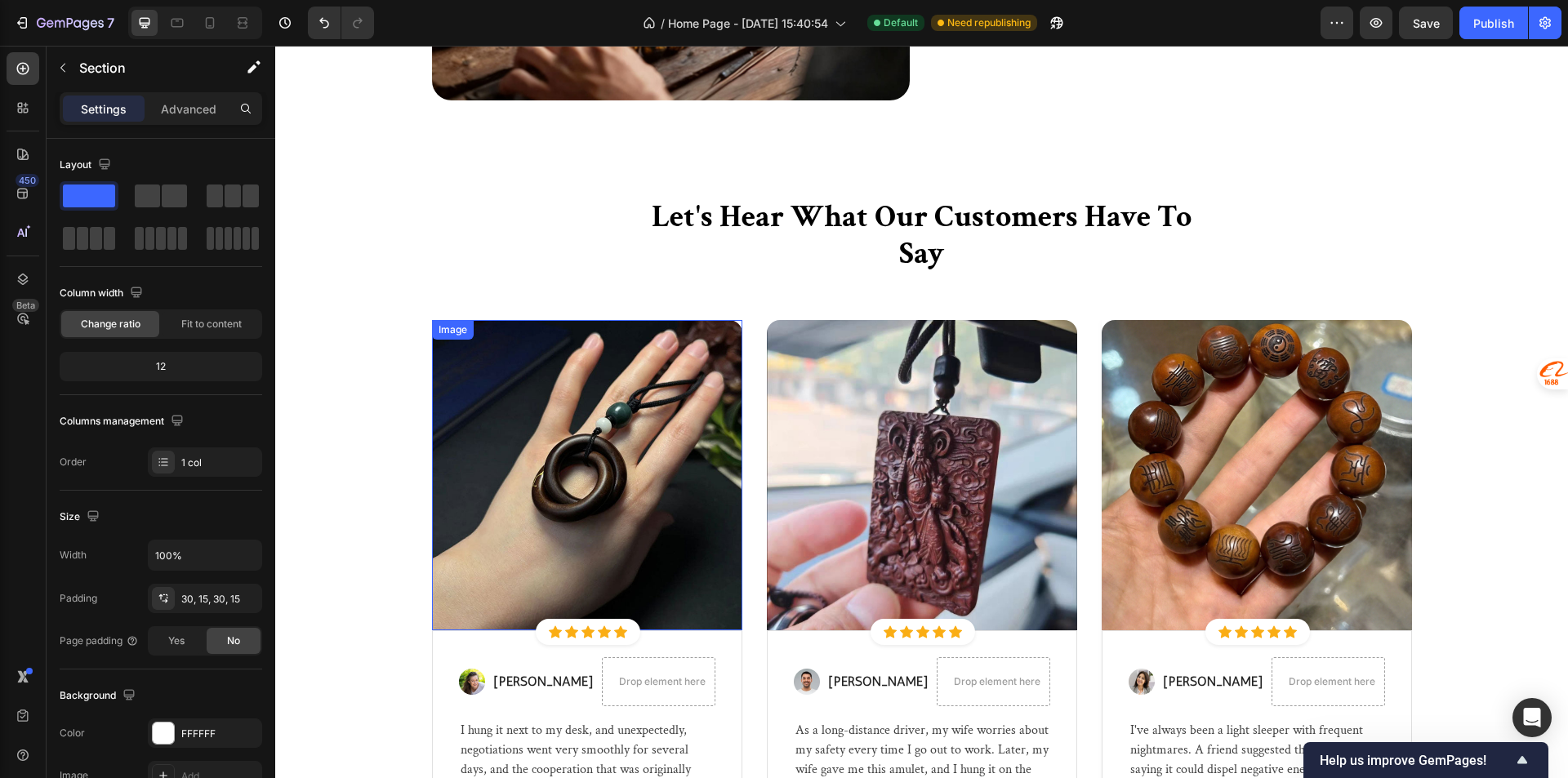
click at [567, 449] on img at bounding box center [587, 474] width 310 height 310
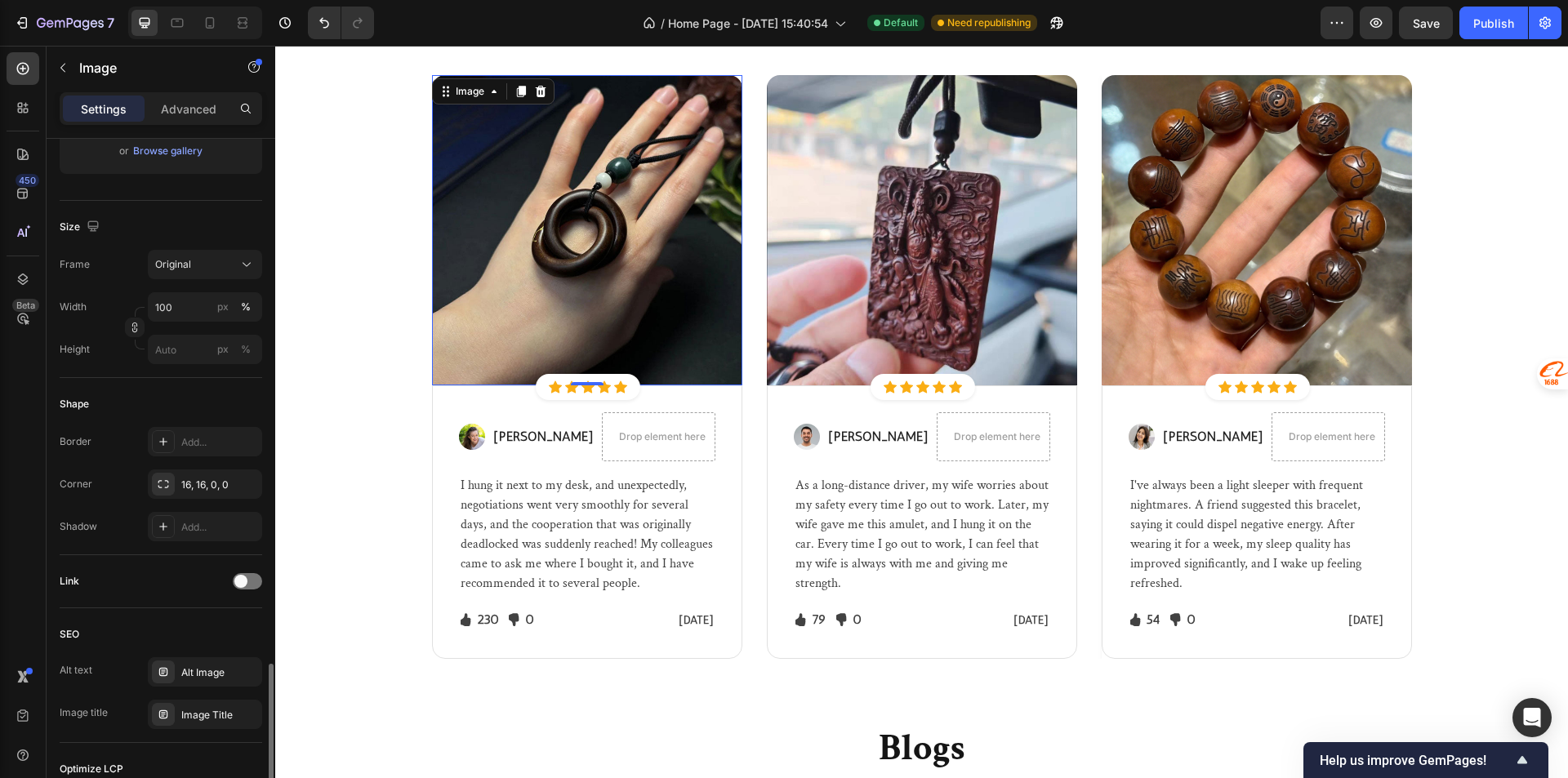
scroll to position [546, 0]
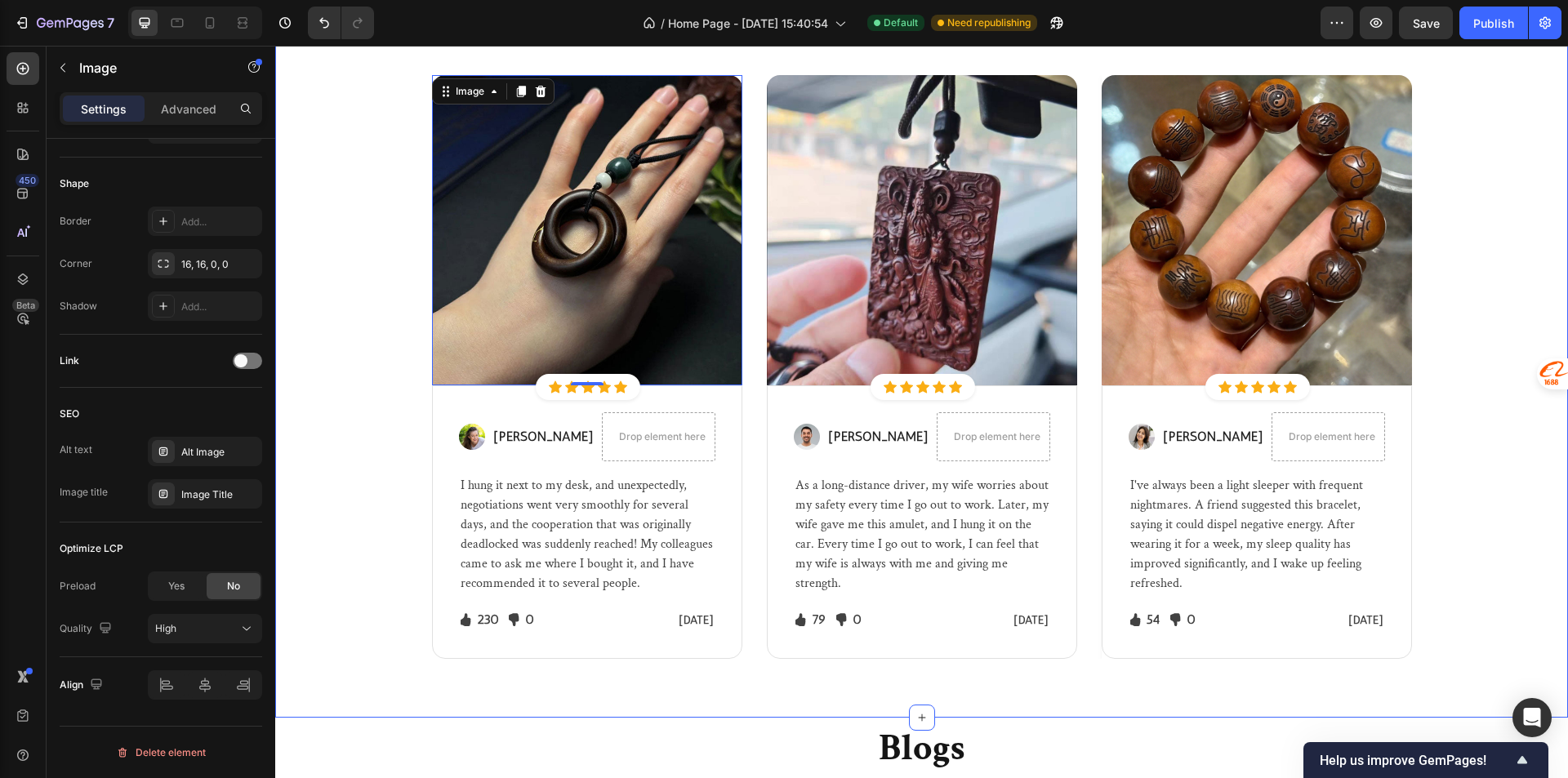
click at [1467, 200] on div "Let's Hear What Our Customers Have To Say Heading Row Image 0 Icon Icon Icon Ic…" at bounding box center [921, 305] width 1268 height 707
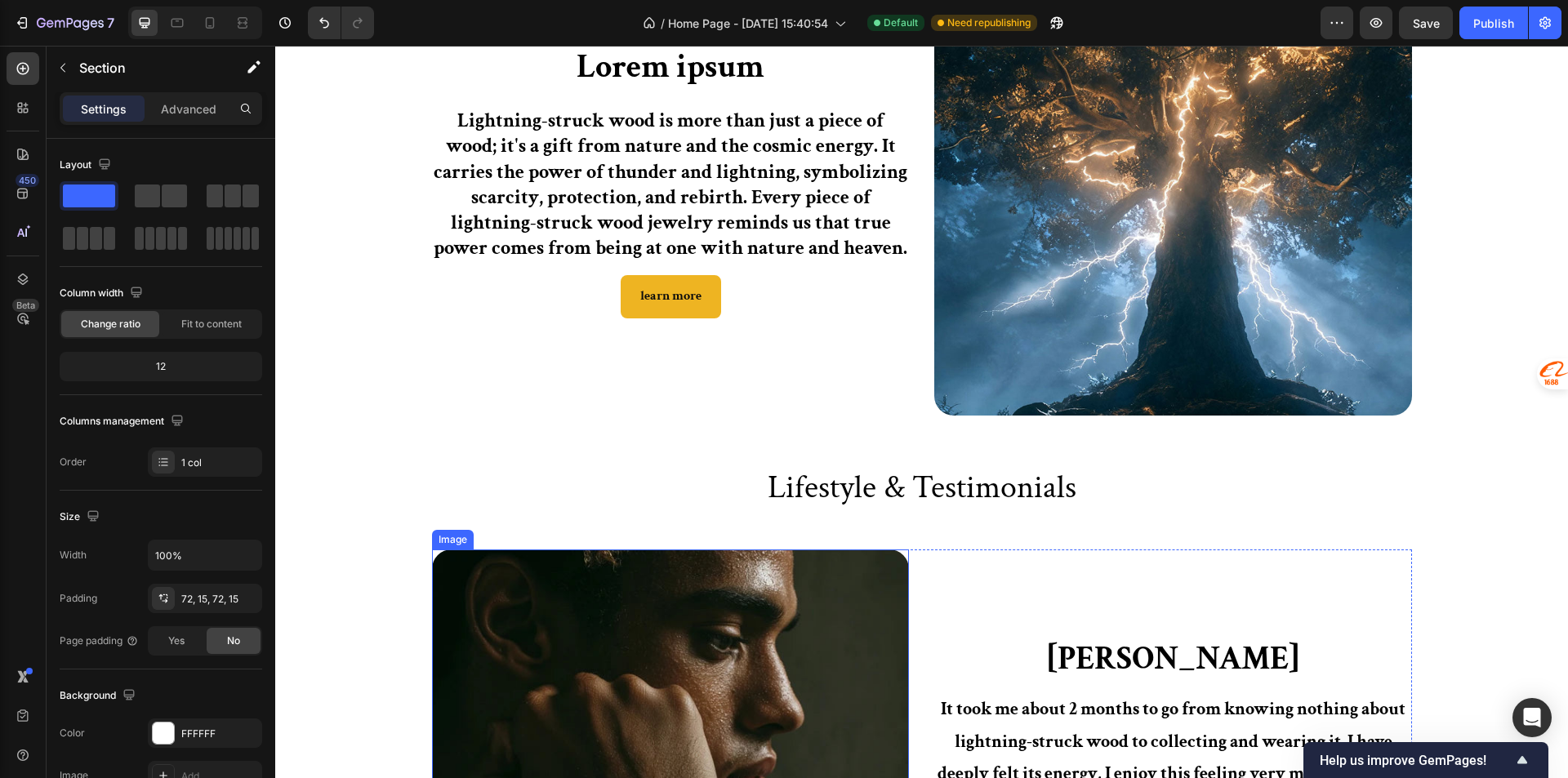
scroll to position [1061, 0]
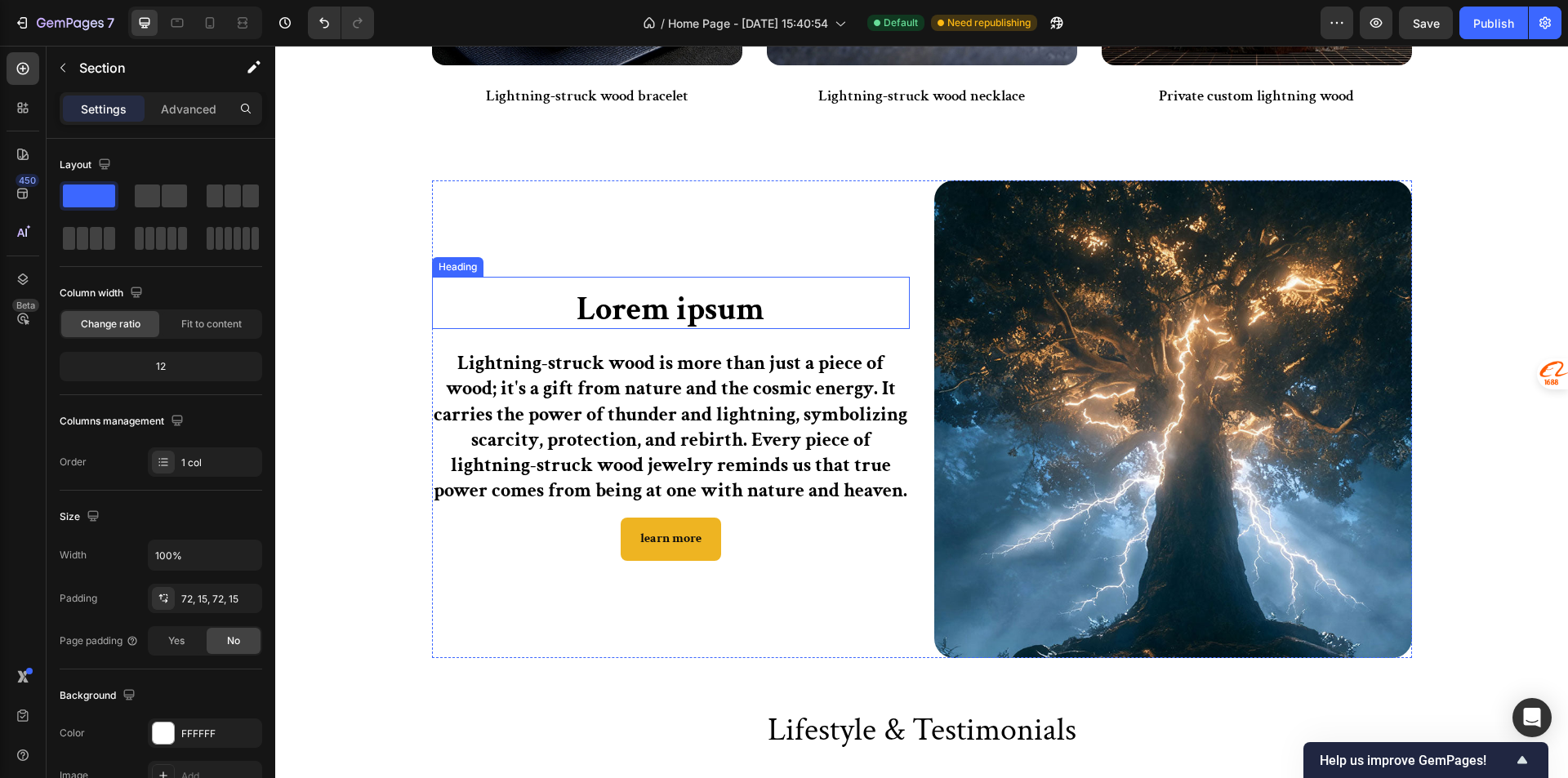
click at [648, 309] on h2 "Lorem ipsum" at bounding box center [671, 309] width 478 height 39
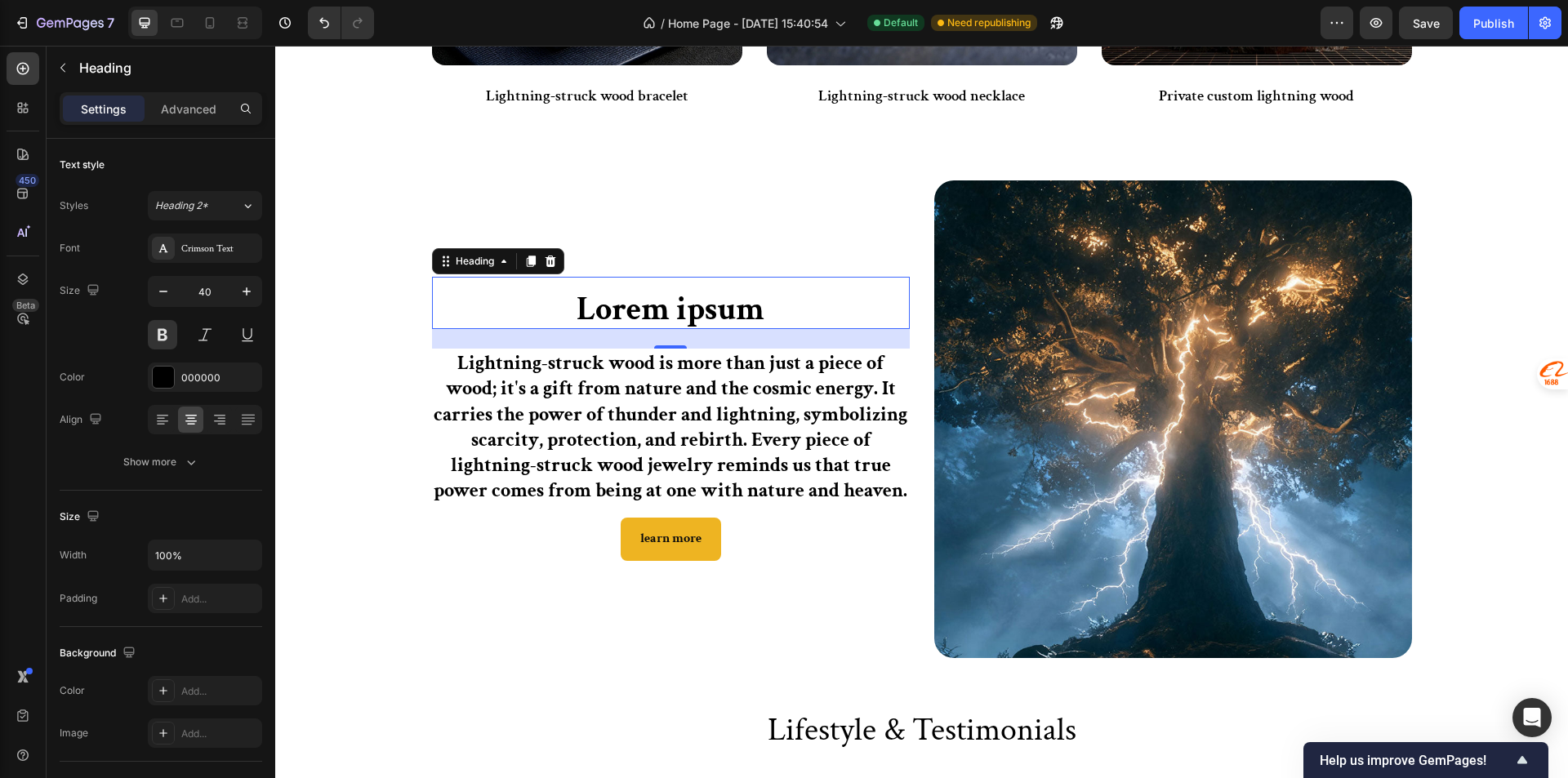
click at [573, 330] on div "24" at bounding box center [671, 339] width 478 height 20
click at [602, 364] on p "Lightning-struck wood is more than just a piece of wood; it's a gift from natur…" at bounding box center [671, 426] width 475 height 153
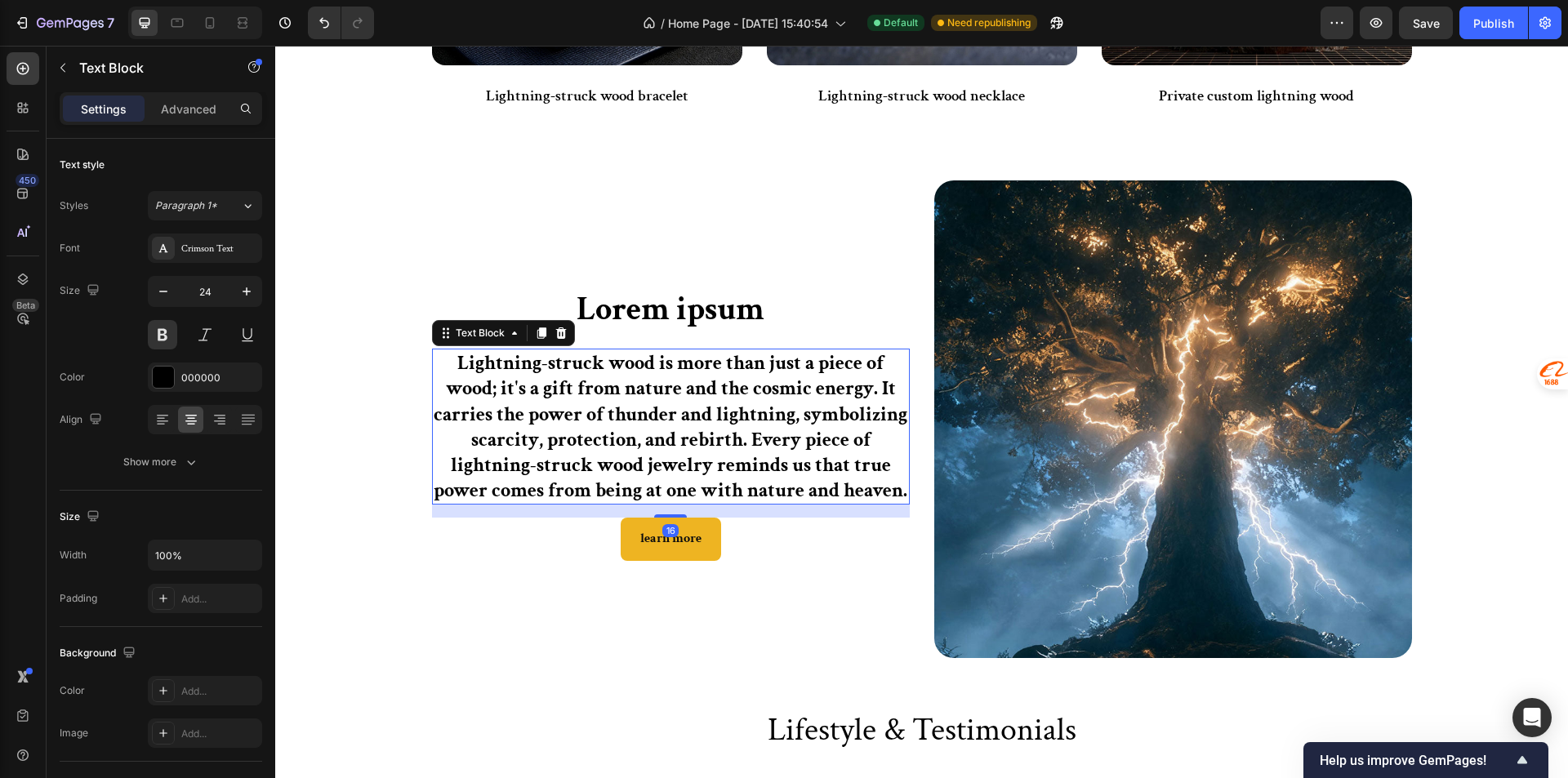
click at [597, 363] on p "Lightning-struck wood is more than just a piece of wood; it's a gift from natur…" at bounding box center [671, 426] width 475 height 153
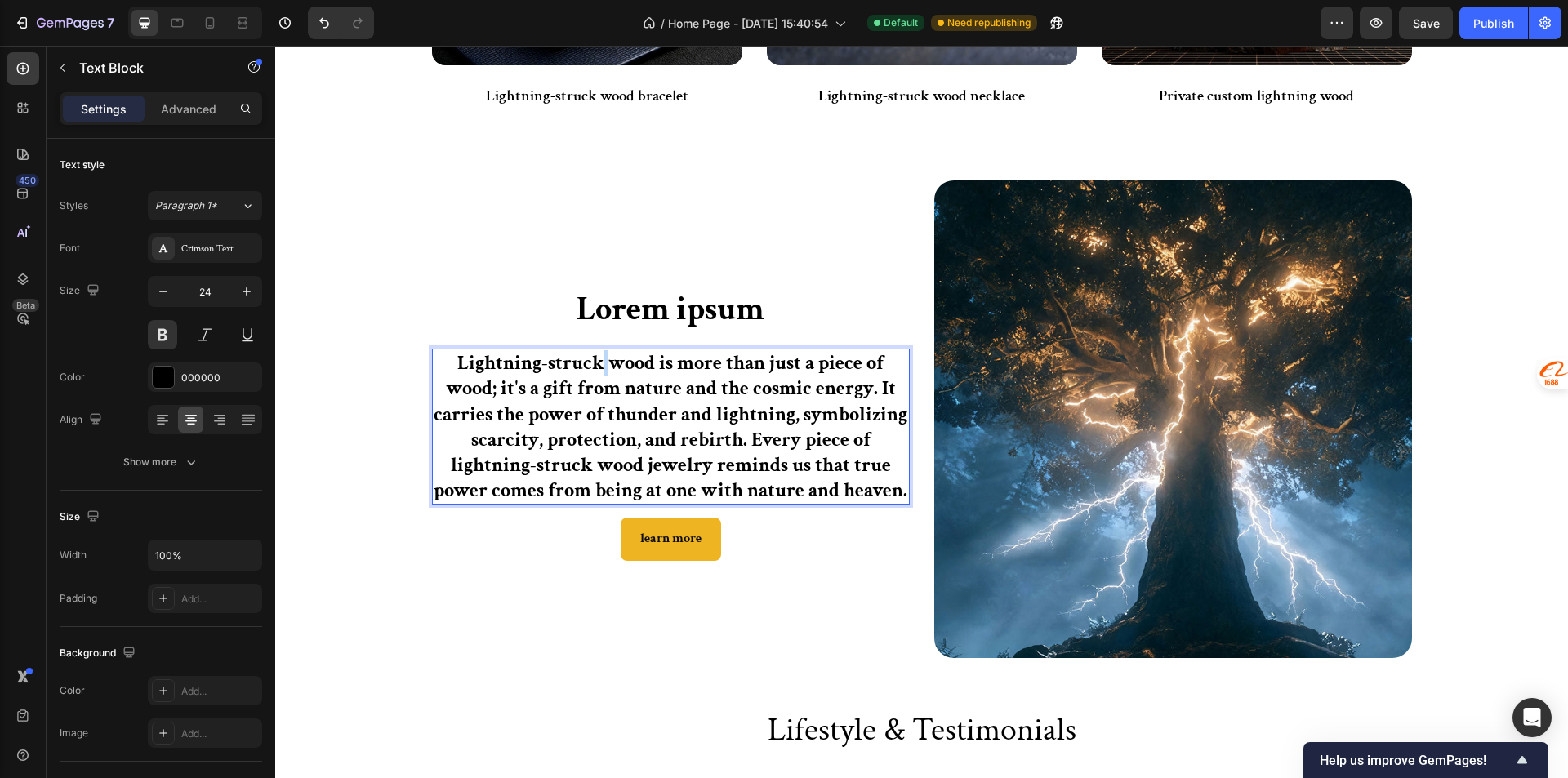
click at [597, 363] on p "Lightning-struck wood is more than just a piece of wood; it's a gift from natur…" at bounding box center [671, 426] width 475 height 153
drag, startPoint x: 647, startPoint y: 358, endPoint x: 450, endPoint y: 354, distance: 197.0
click at [450, 354] on p "Lightning-struck wood is more than just a piece of wood; it's a gift from natur…" at bounding box center [671, 426] width 475 height 153
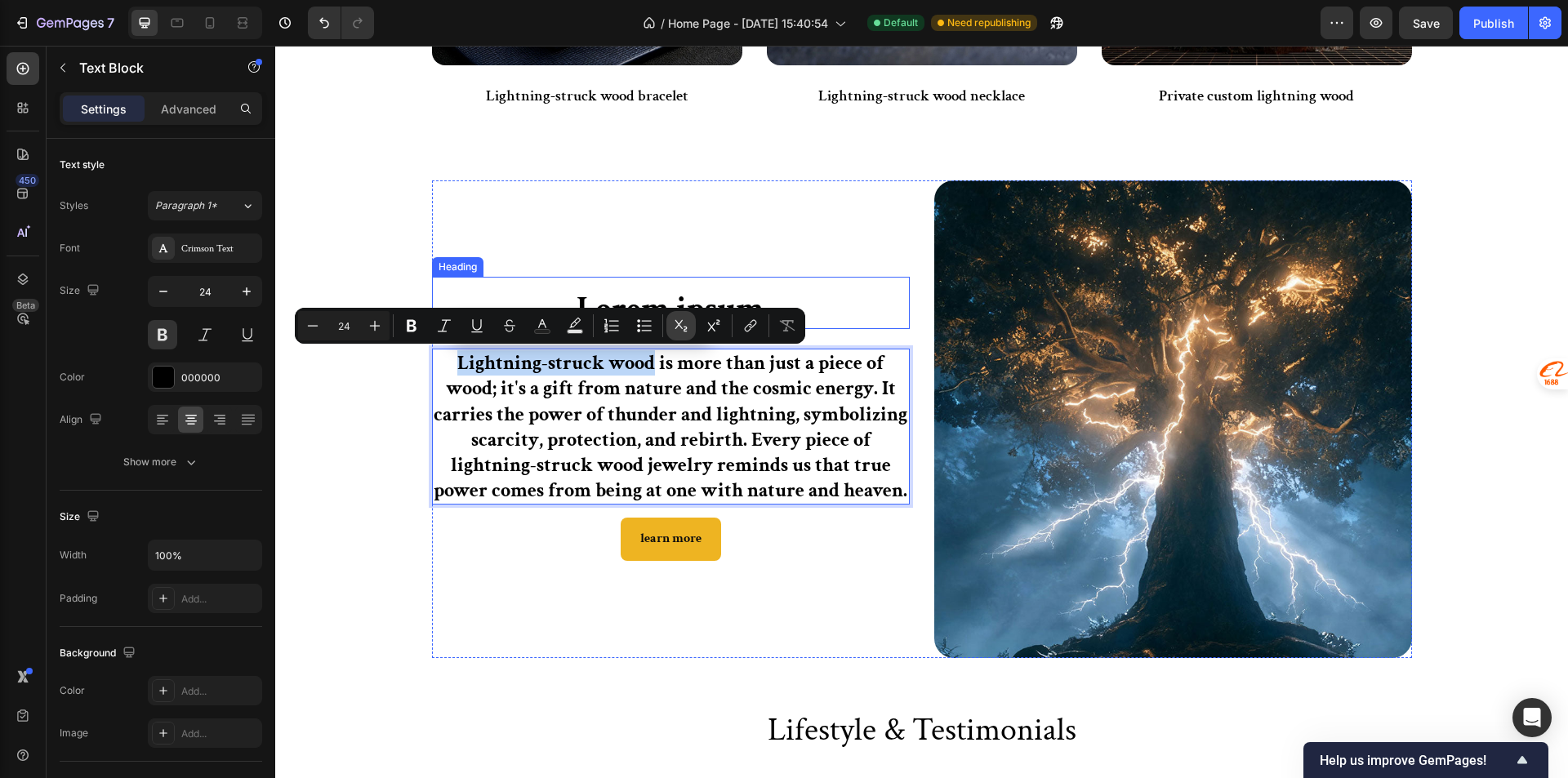
copy p "Lightning-struck wood"
click at [776, 245] on div "Lorem ipsum Heading Lightning-struck wood is more than just a piece of wood; it…" at bounding box center [671, 419] width 478 height 478
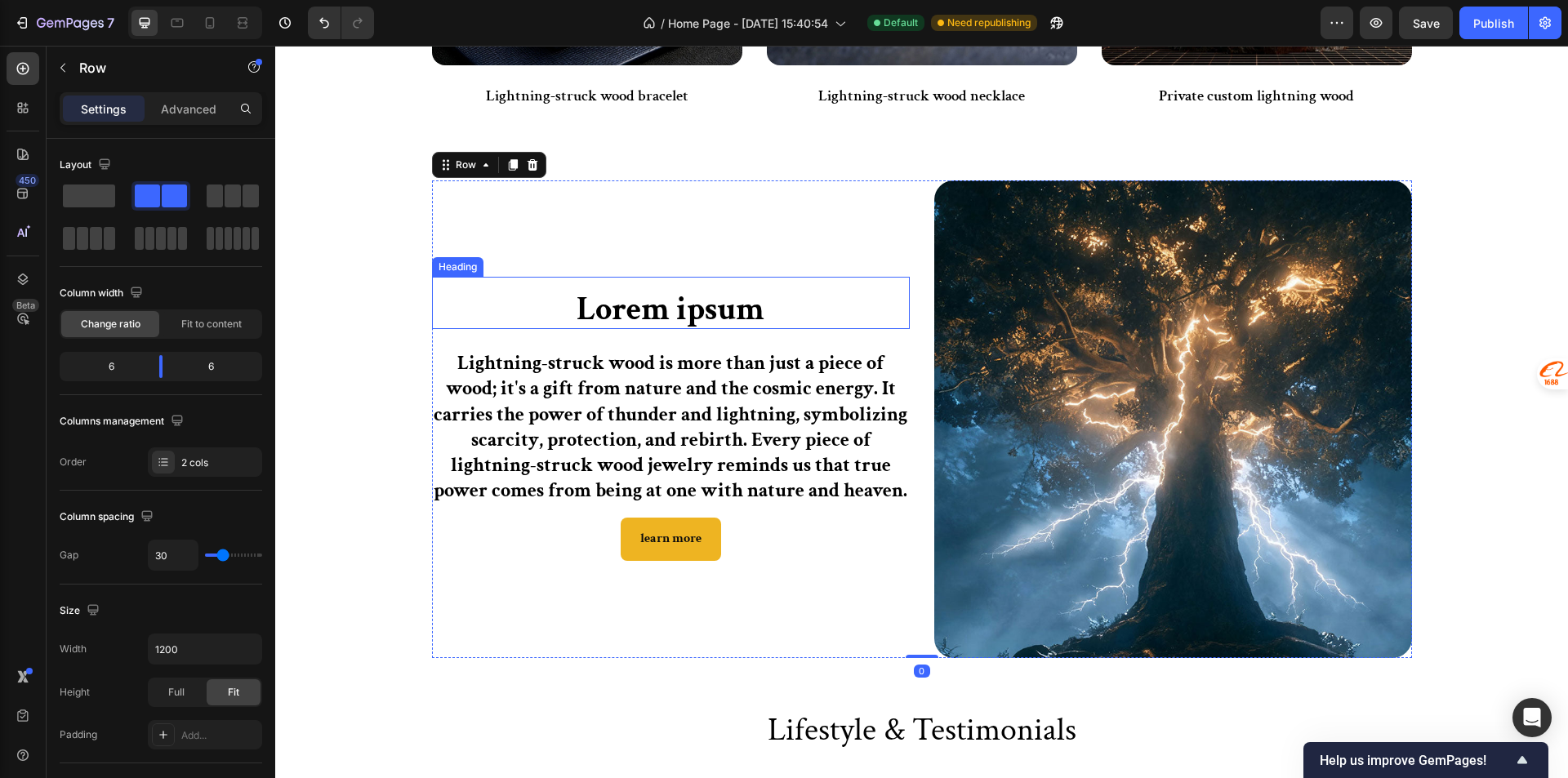
click at [786, 293] on h2 "Lorem ipsum" at bounding box center [671, 309] width 478 height 39
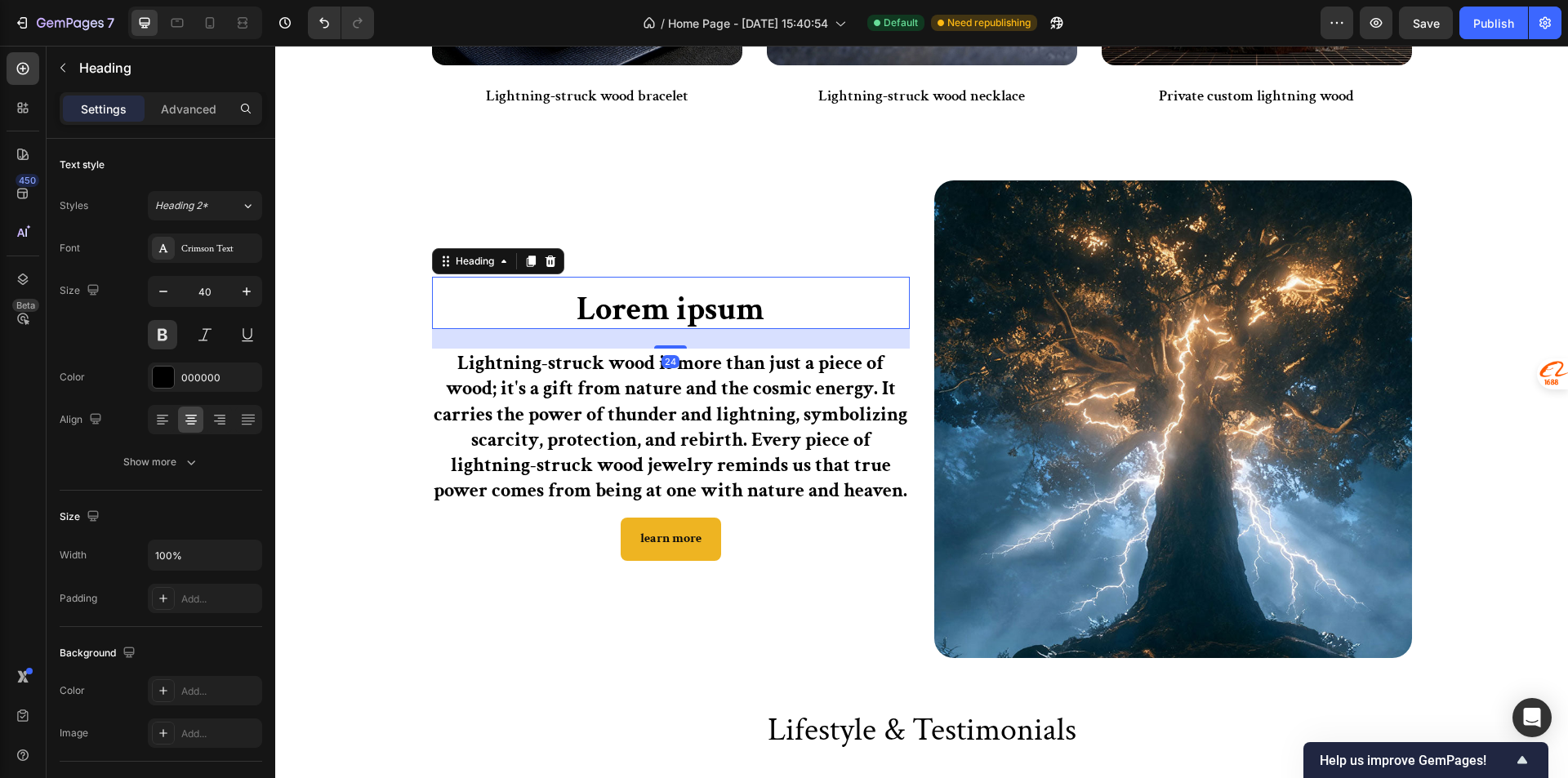
click at [758, 300] on h2 "Lorem ipsum" at bounding box center [671, 309] width 478 height 39
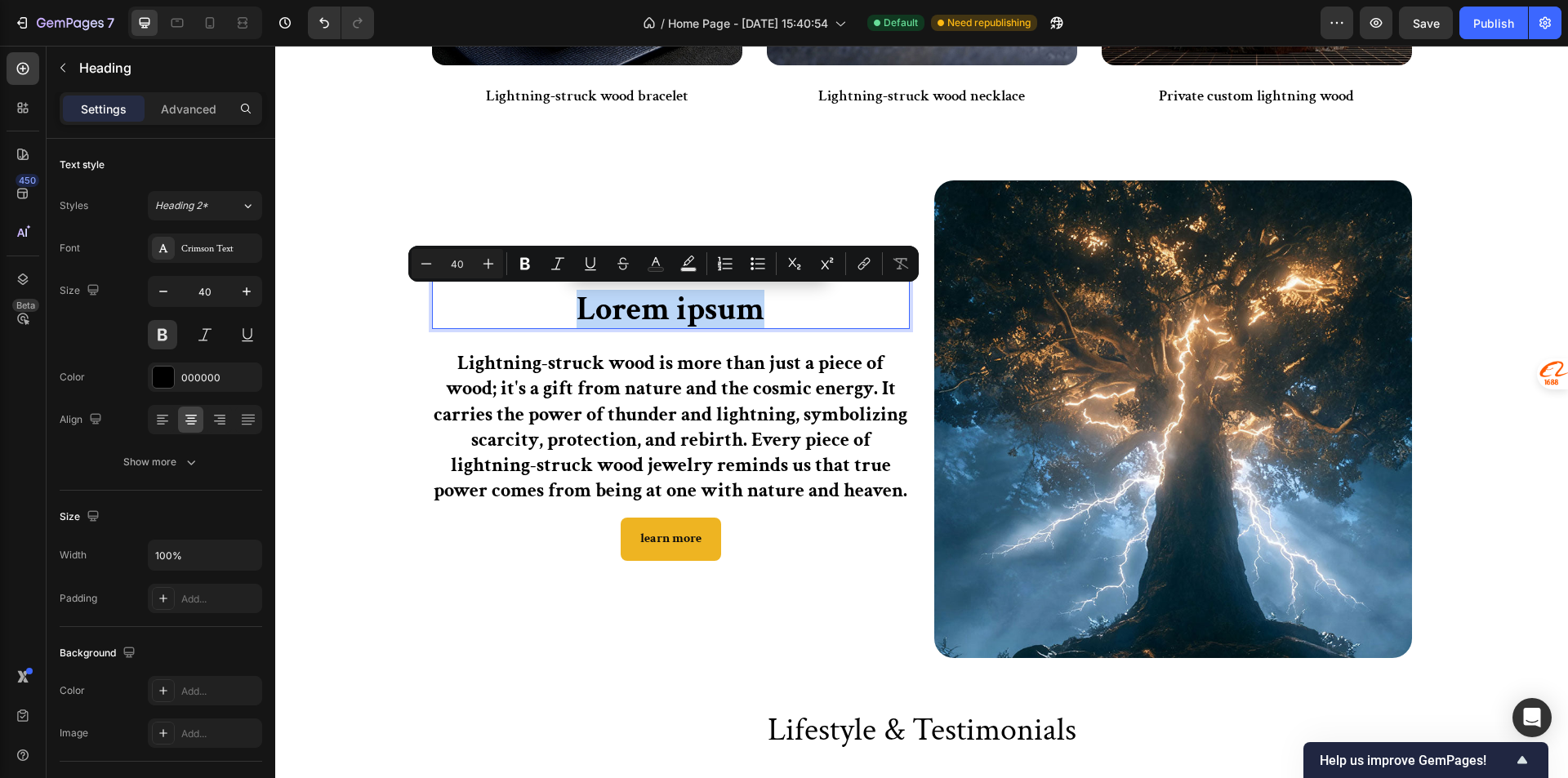
click at [744, 326] on p "Lorem ipsum" at bounding box center [671, 309] width 475 height 36
drag, startPoint x: 780, startPoint y: 317, endPoint x: 569, endPoint y: 311, distance: 211.1
click at [569, 311] on p "Lorem ipsum" at bounding box center [671, 309] width 475 height 36
click at [555, 372] on p "Lightning-struck wood is more than just a piece of wood; it's a gift from natur…" at bounding box center [671, 426] width 475 height 153
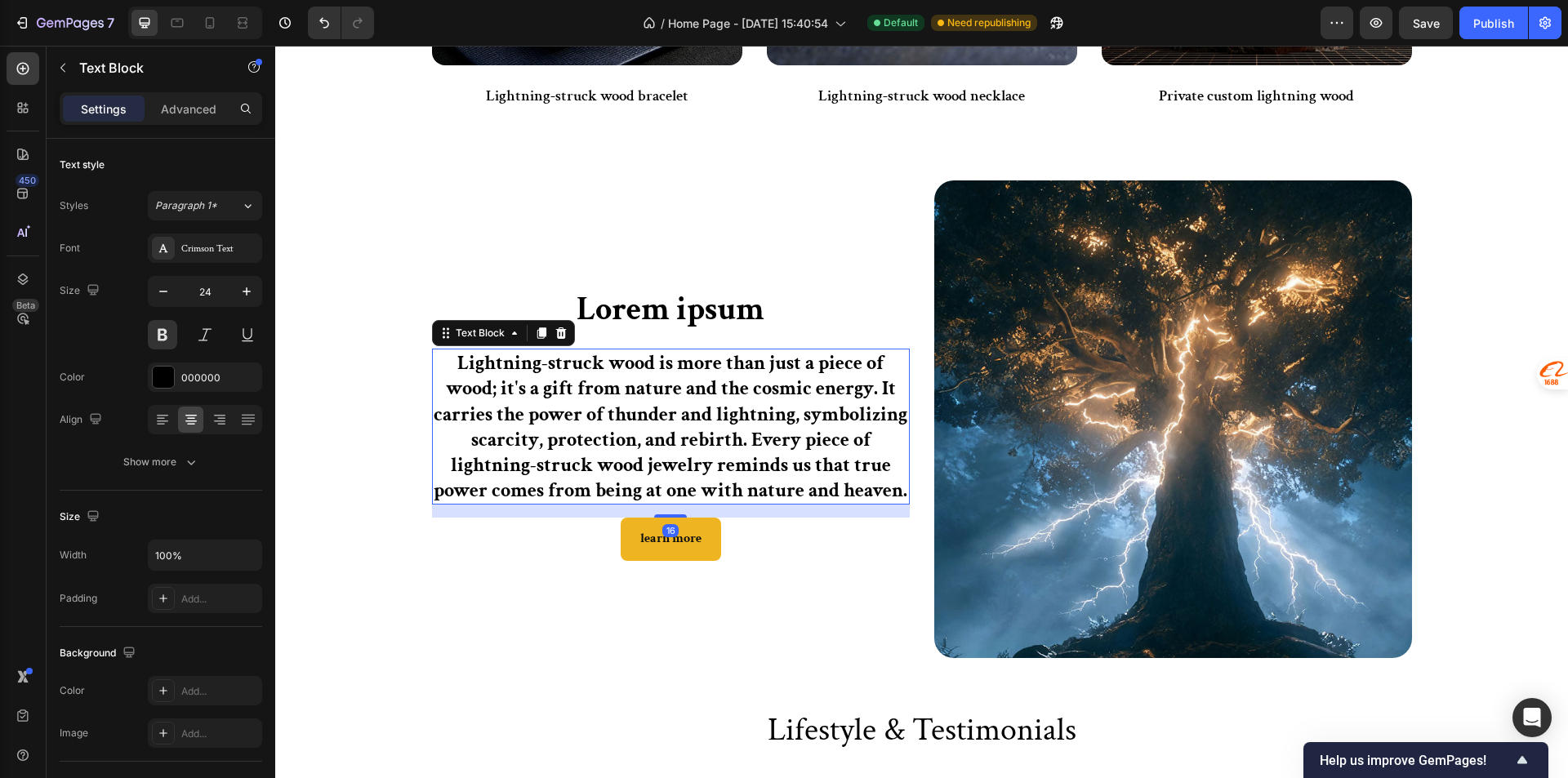
click at [594, 349] on div "Lightning-struck wood is more than just a piece of wood; it's a gift from natur…" at bounding box center [671, 426] width 478 height 156
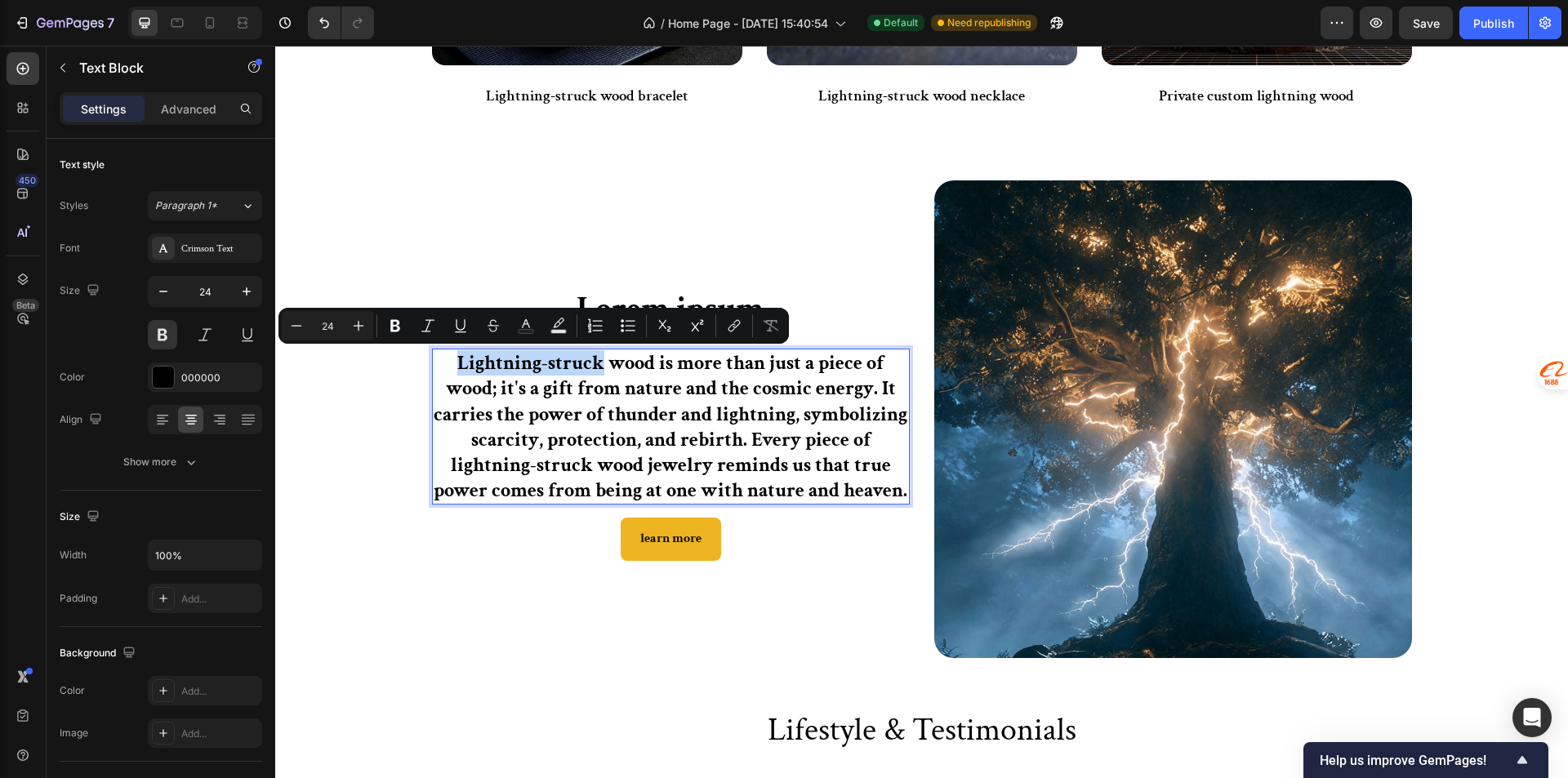
drag, startPoint x: 596, startPoint y: 351, endPoint x: 457, endPoint y: 358, distance: 139.2
click at [457, 358] on p "Lightning-struck wood is more than just a piece of wood; it's a gift from natur…" at bounding box center [671, 426] width 475 height 153
click at [620, 528] on link "learn more" at bounding box center [670, 539] width 101 height 43
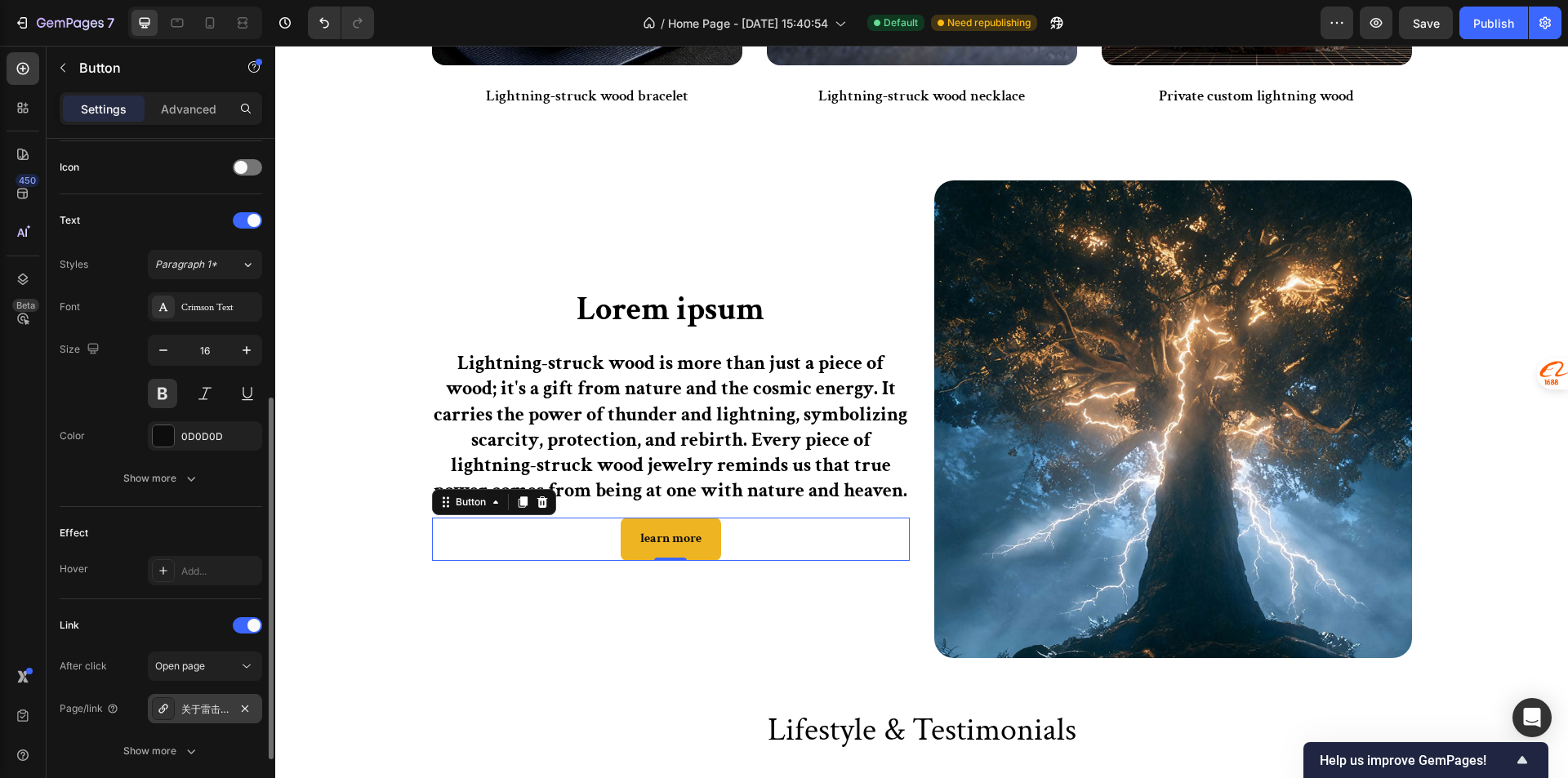
scroll to position [612, 0]
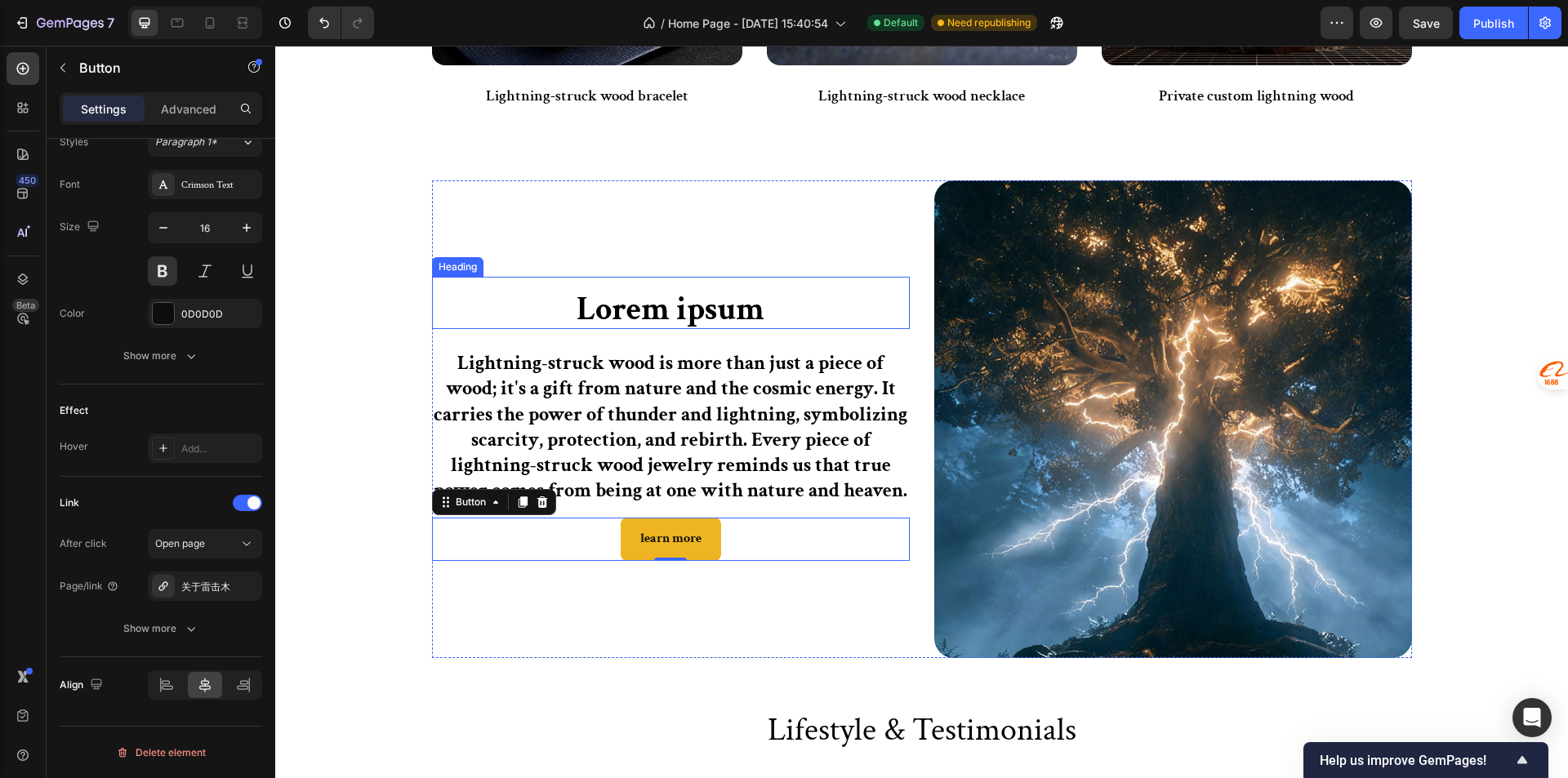
click at [692, 295] on p "Lorem ipsum" at bounding box center [671, 309] width 475 height 36
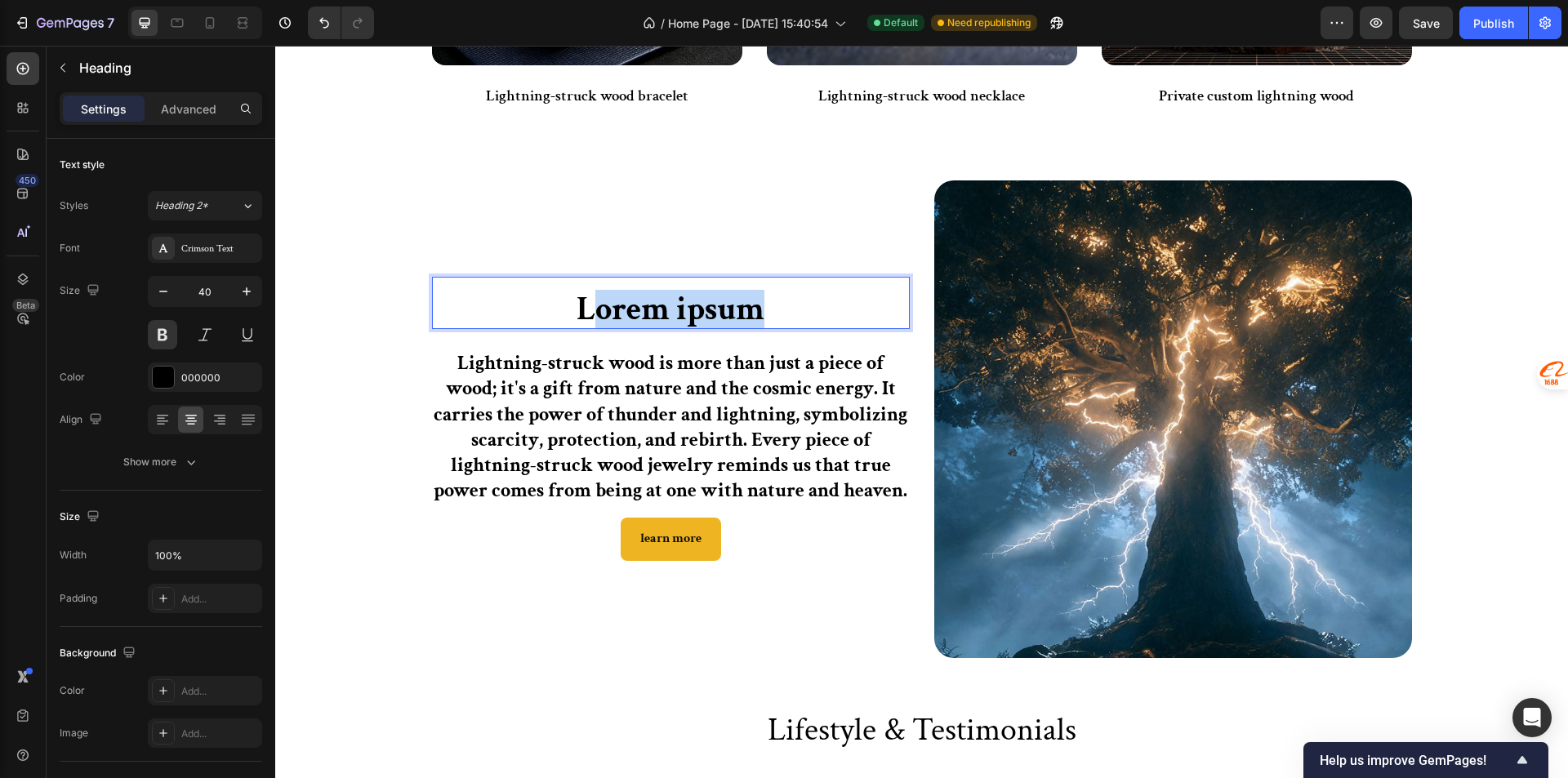
drag, startPoint x: 747, startPoint y: 310, endPoint x: 584, endPoint y: 302, distance: 163.2
click at [584, 302] on p "Lorem ipsum" at bounding box center [671, 309] width 475 height 36
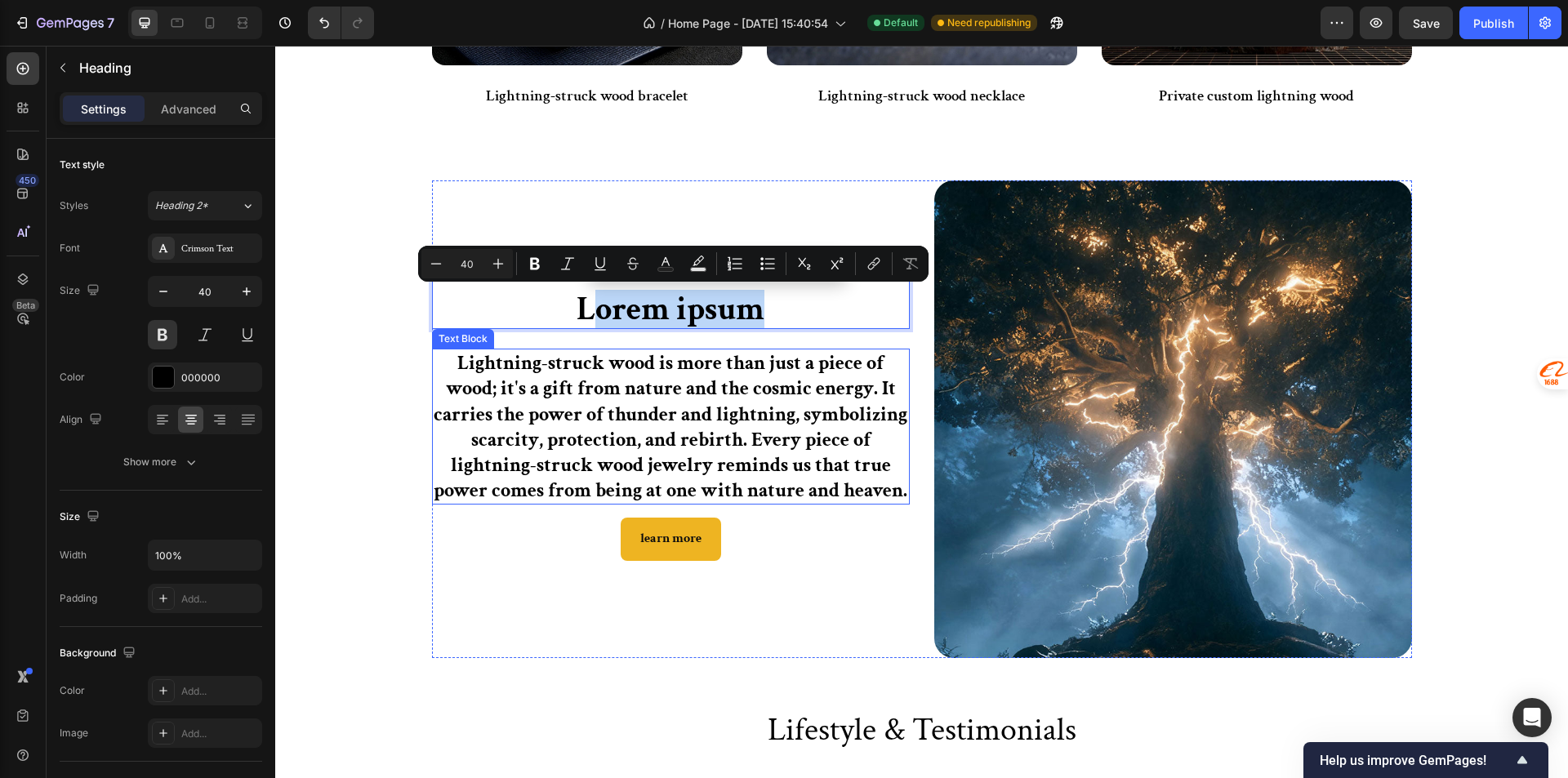
click at [463, 367] on p "Lightning-struck wood is more than just a piece of wood; it's a gift from natur…" at bounding box center [671, 426] width 475 height 153
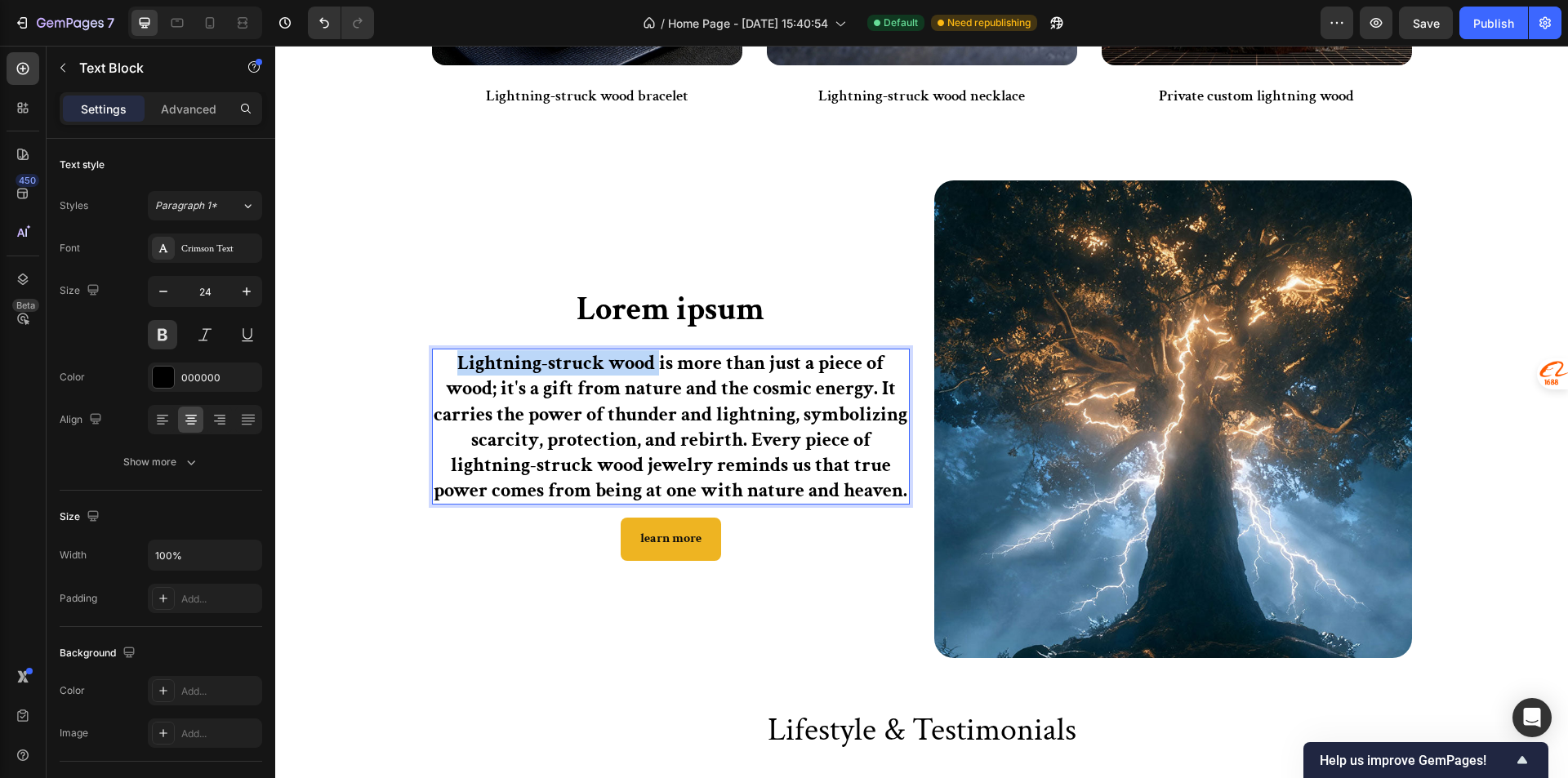
drag, startPoint x: 452, startPoint y: 362, endPoint x: 652, endPoint y: 354, distance: 200.2
click at [652, 354] on p "Lightning-struck wood is more than just a piece of wood; it's a gift from natur…" at bounding box center [671, 426] width 475 height 153
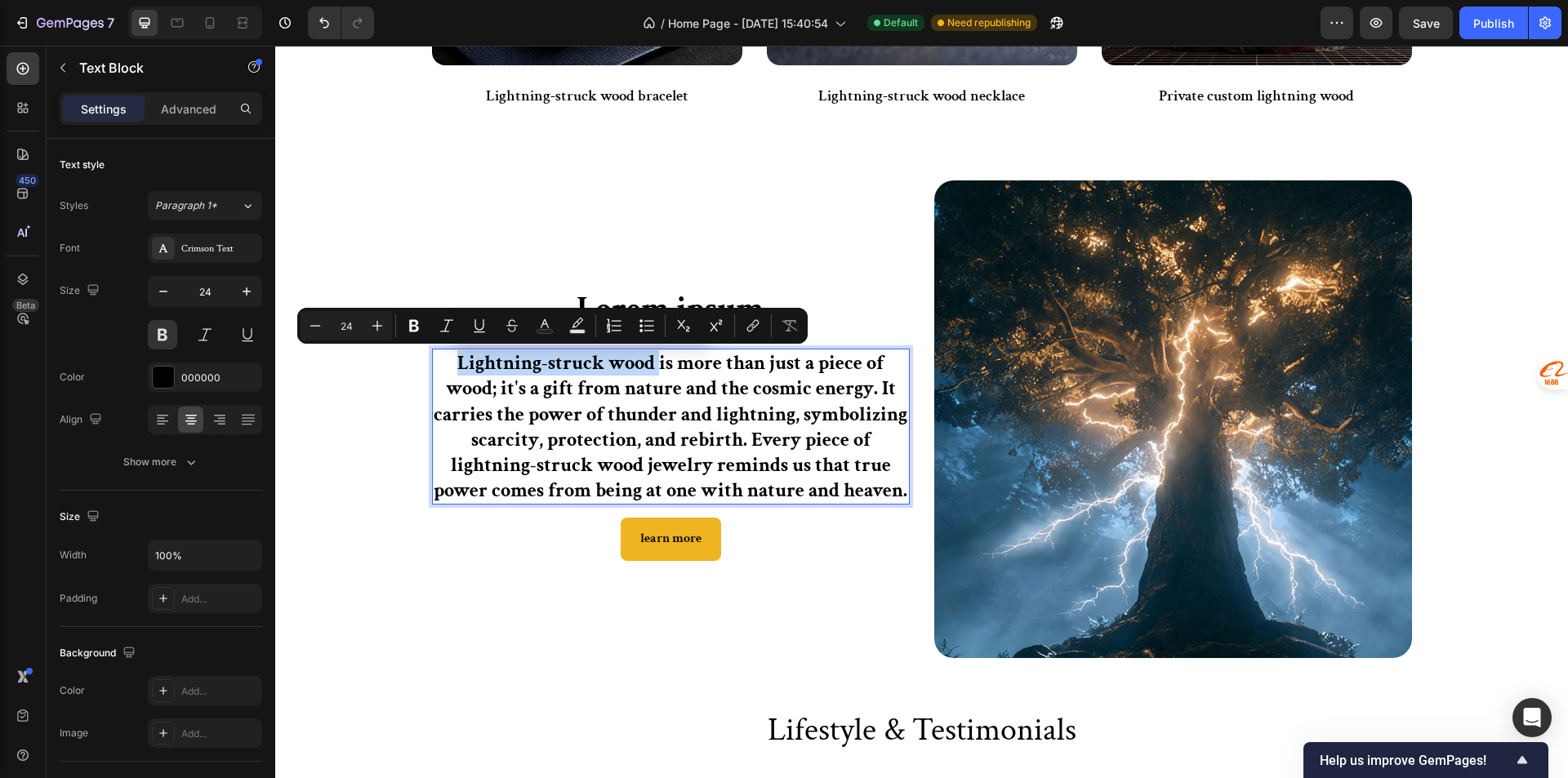
click at [641, 362] on p "Lightning-struck wood is more than just a piece of wood; it's a gift from natur…" at bounding box center [671, 426] width 475 height 153
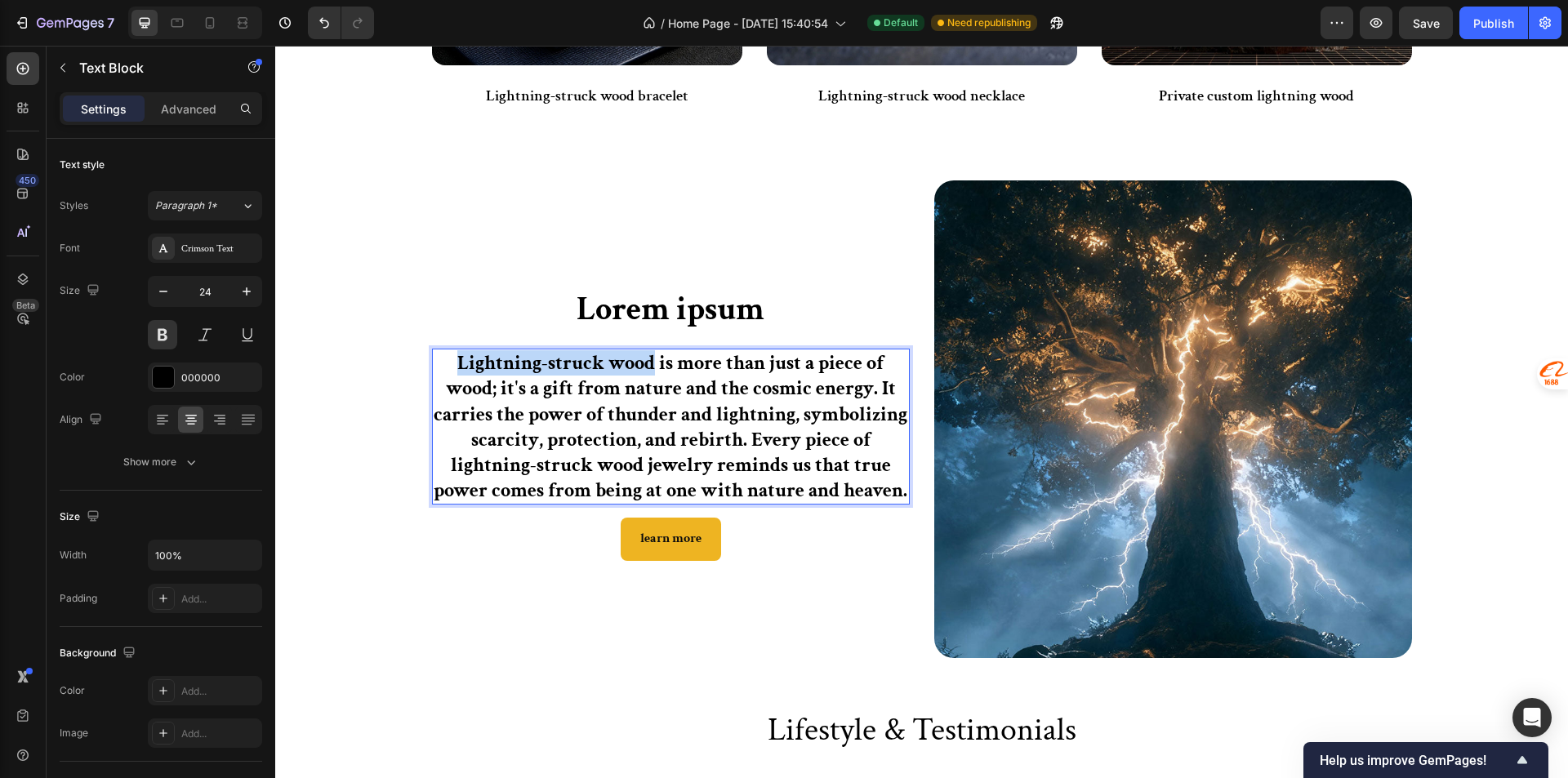
drag, startPoint x: 646, startPoint y: 362, endPoint x: 447, endPoint y: 360, distance: 199.0
click at [447, 360] on p "Lightning-struck wood is more than just a piece of wood; it's a gift from natur…" at bounding box center [671, 426] width 475 height 153
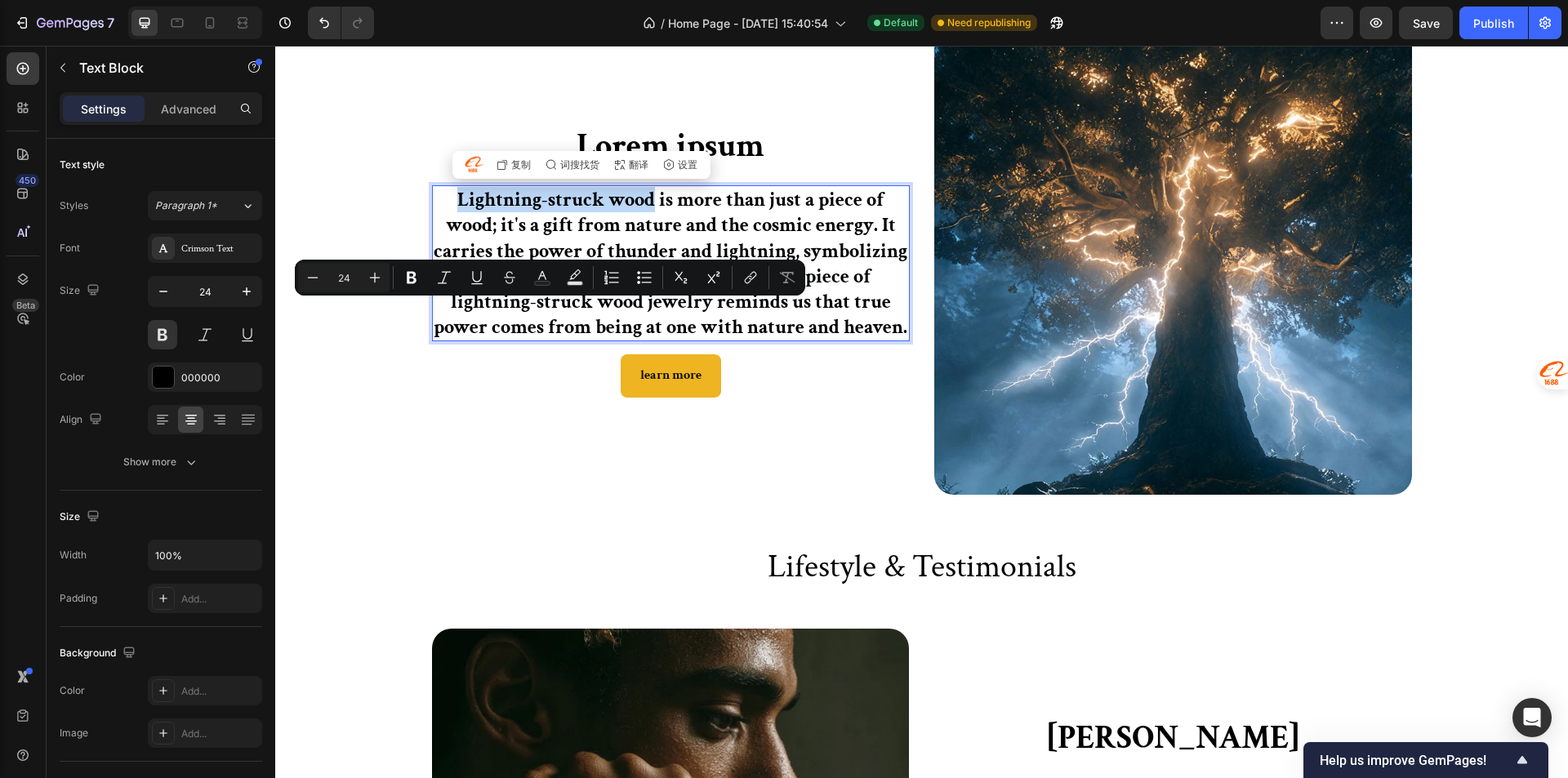
scroll to position [897, 0]
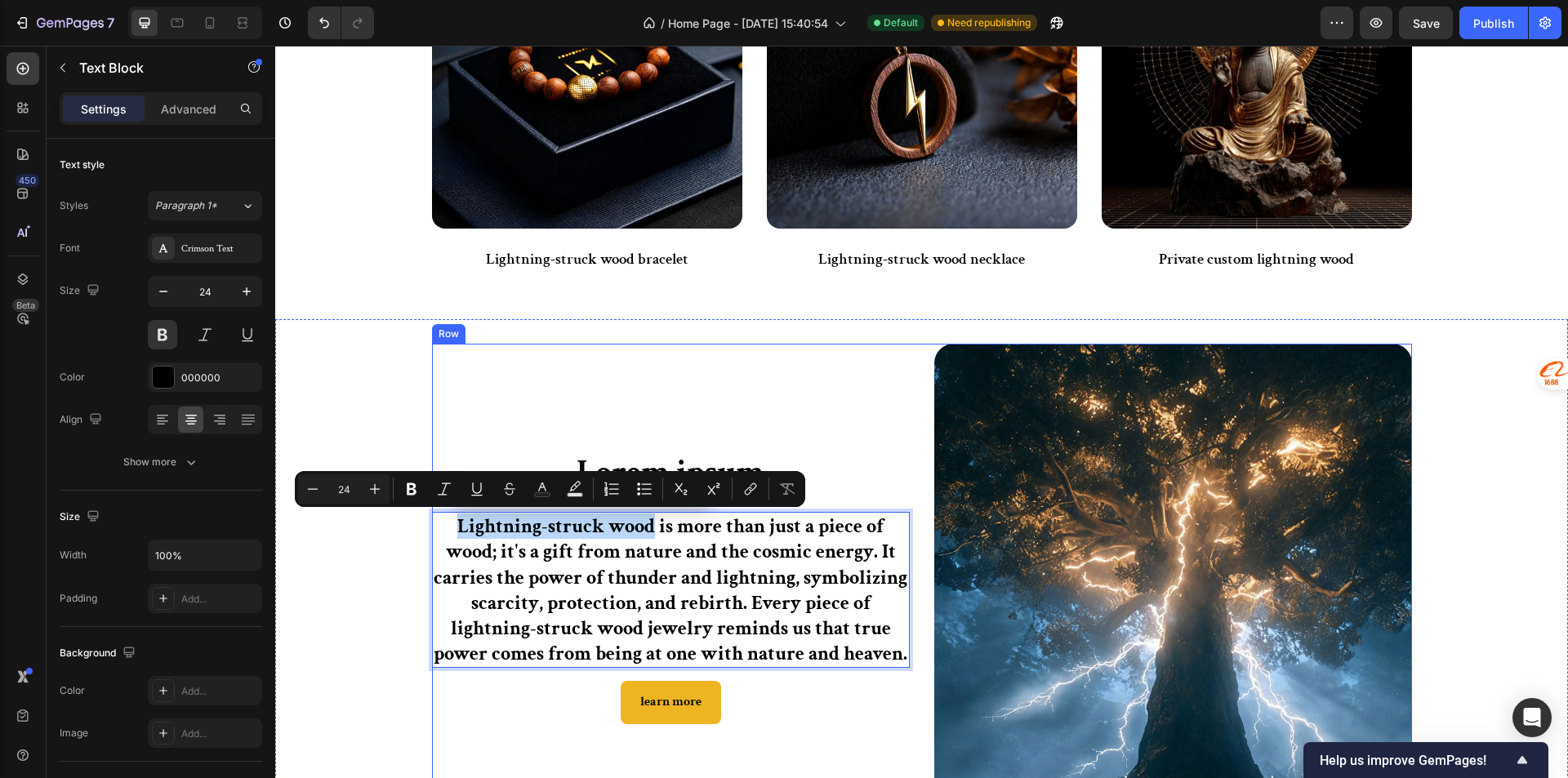
click at [680, 392] on div "Lorem ipsum Heading Lightning-struck wood is more than just a piece of wood; it…" at bounding box center [671, 582] width 478 height 478
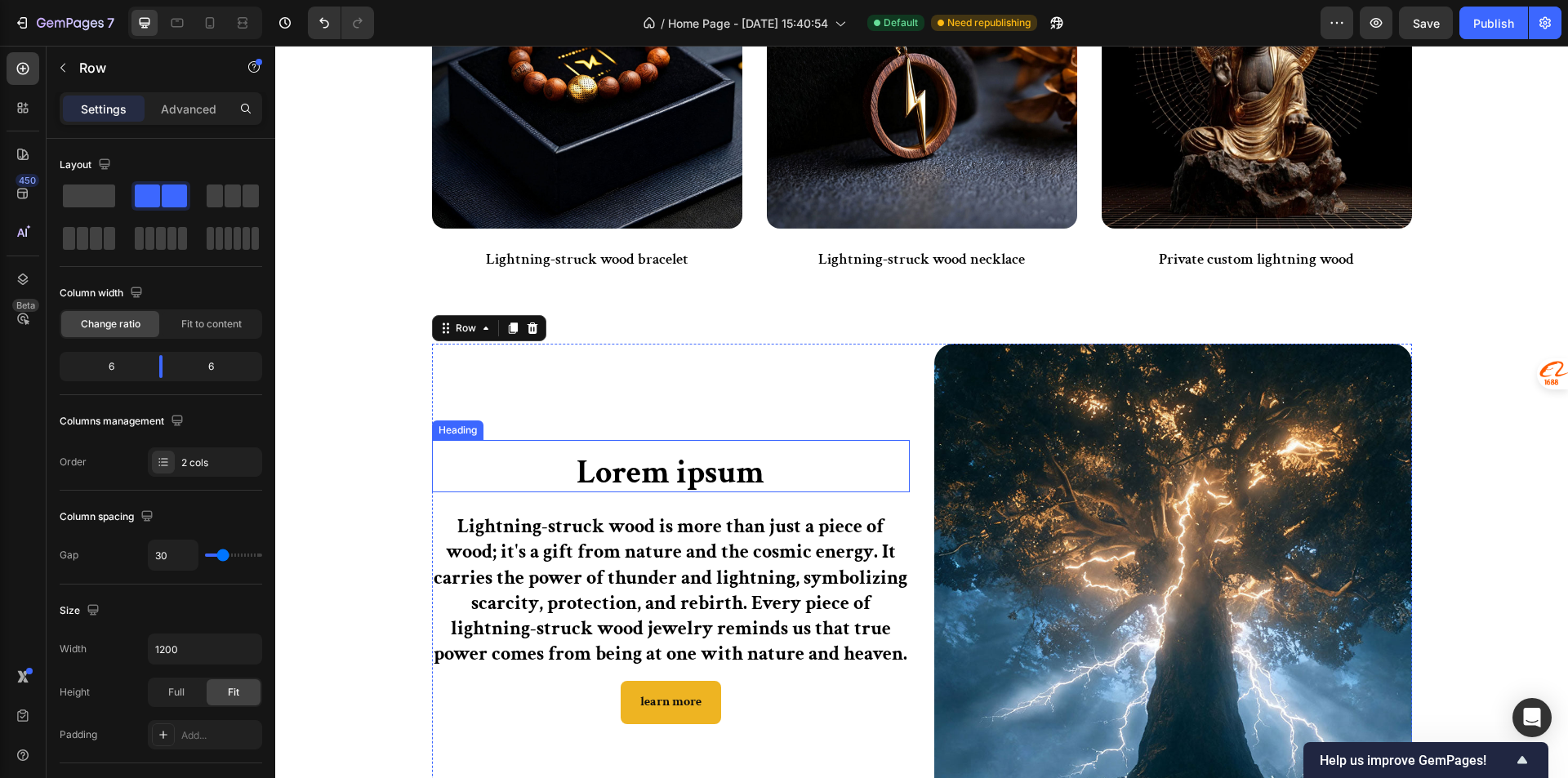
click at [681, 472] on p "Lorem ipsum" at bounding box center [671, 473] width 475 height 36
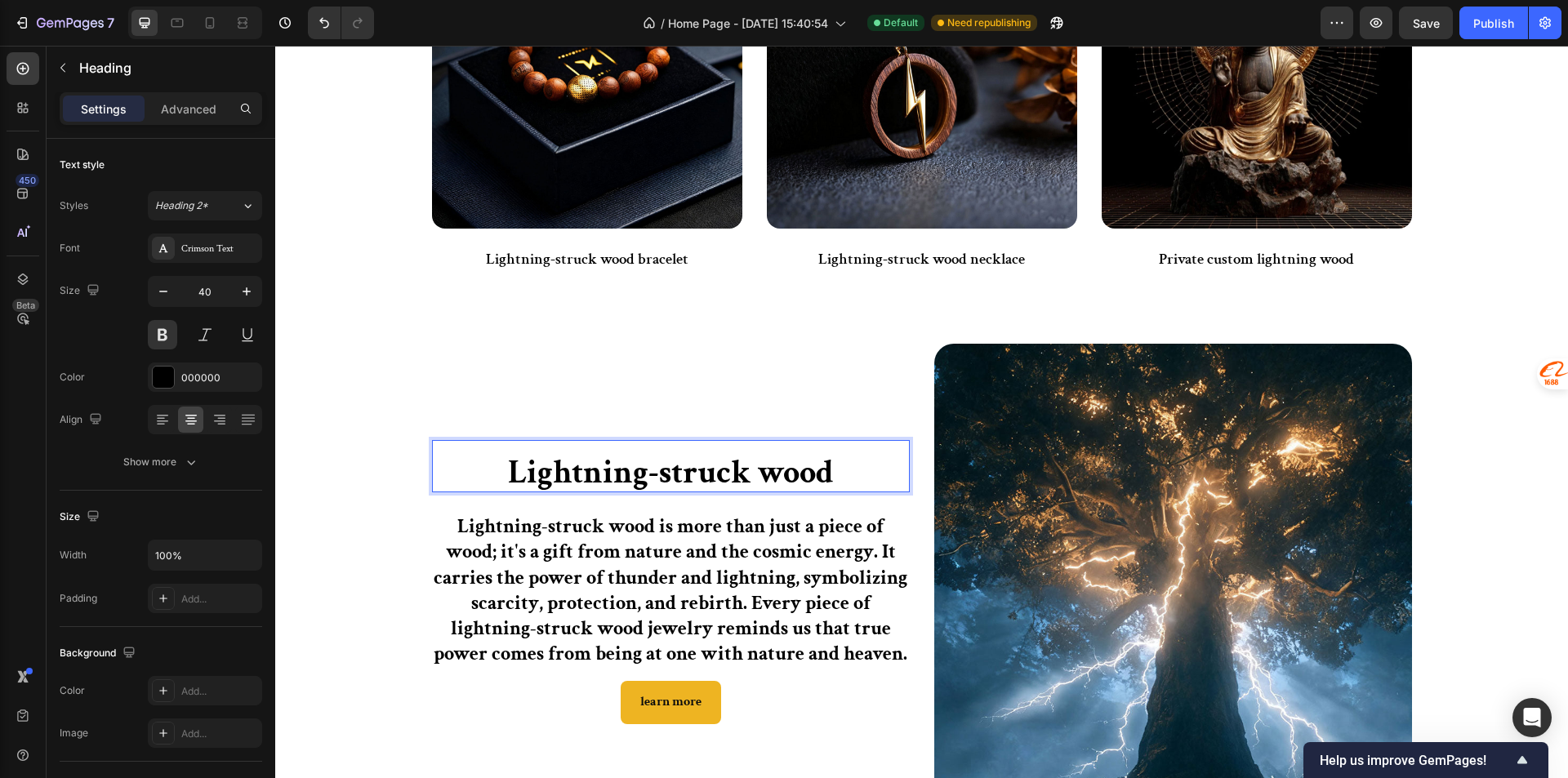
click at [499, 456] on p "Lightning-struck wood" at bounding box center [671, 473] width 475 height 36
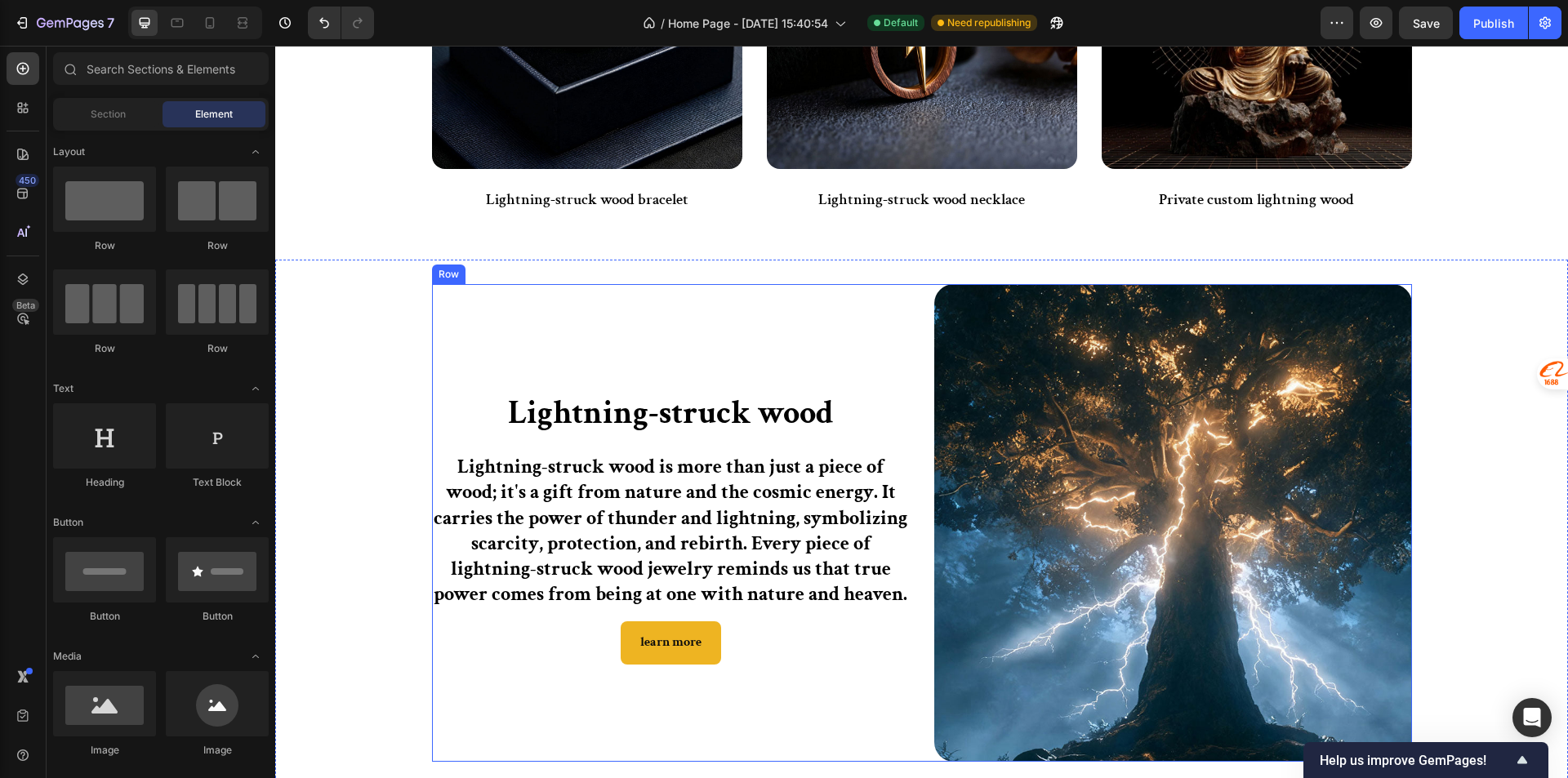
scroll to position [1061, 0]
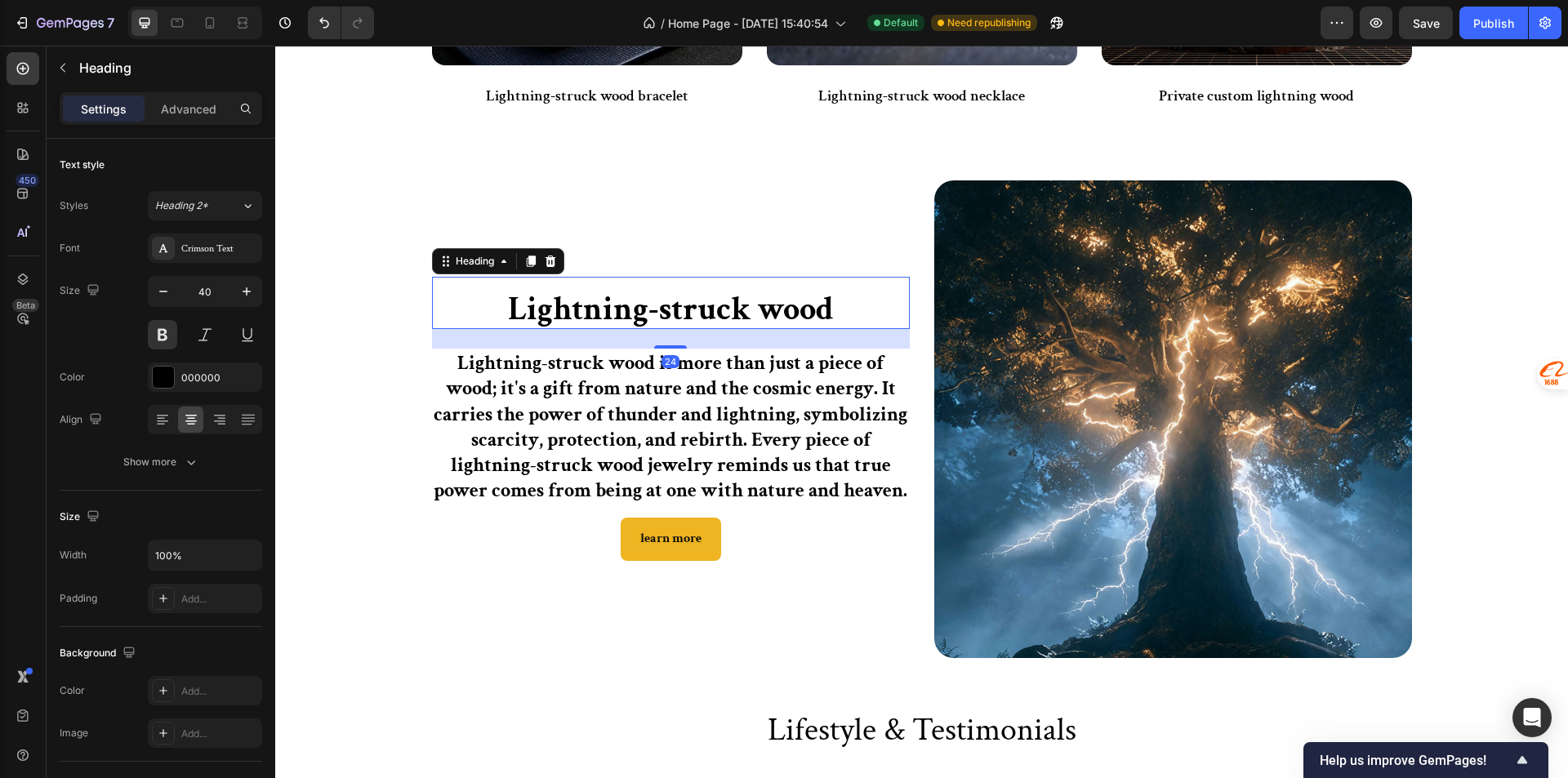
click at [486, 298] on h2 "Lightning-struck wood" at bounding box center [671, 309] width 478 height 39
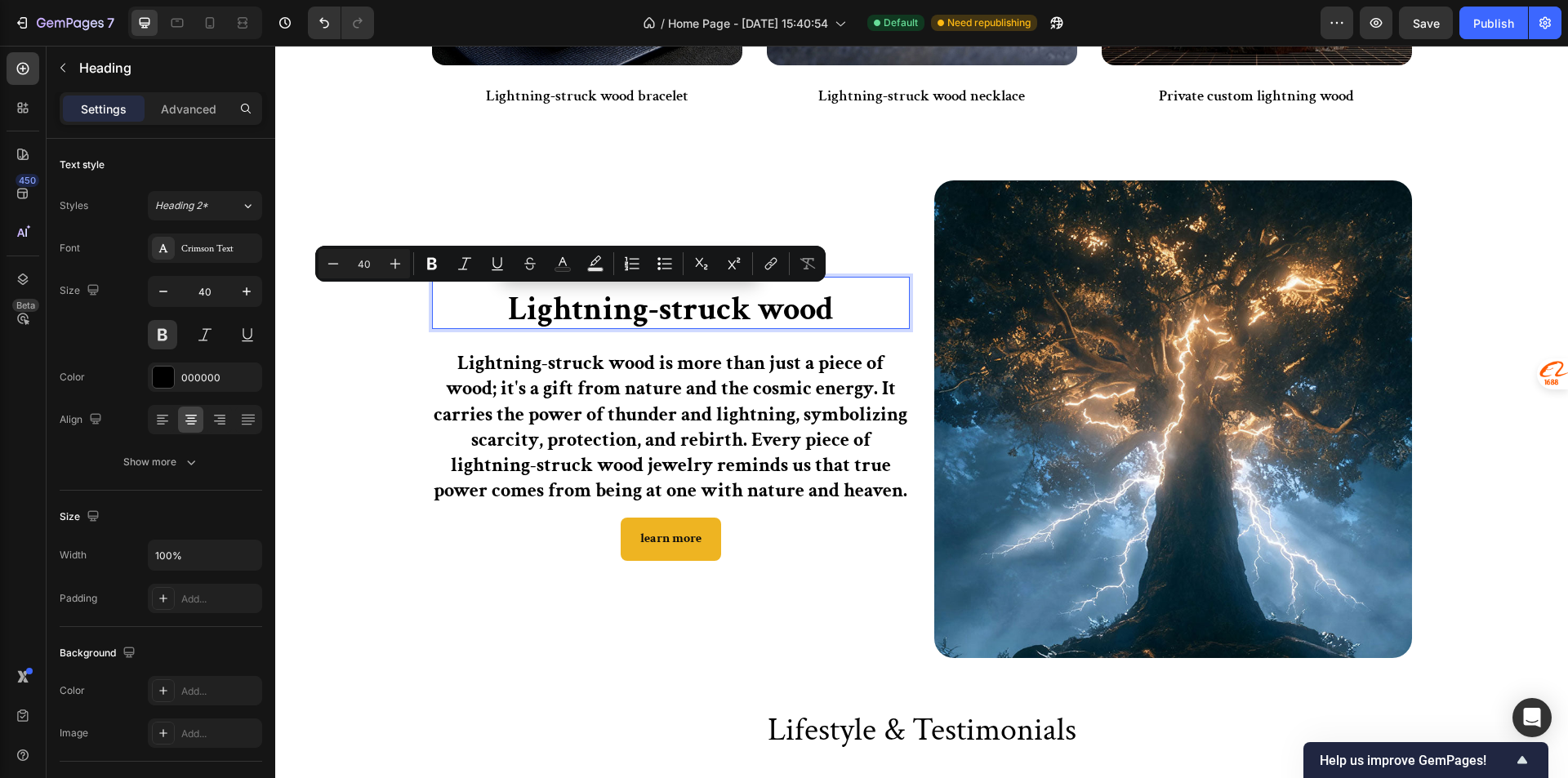
click at [489, 298] on p "Lightning-struck wood" at bounding box center [671, 309] width 475 height 36
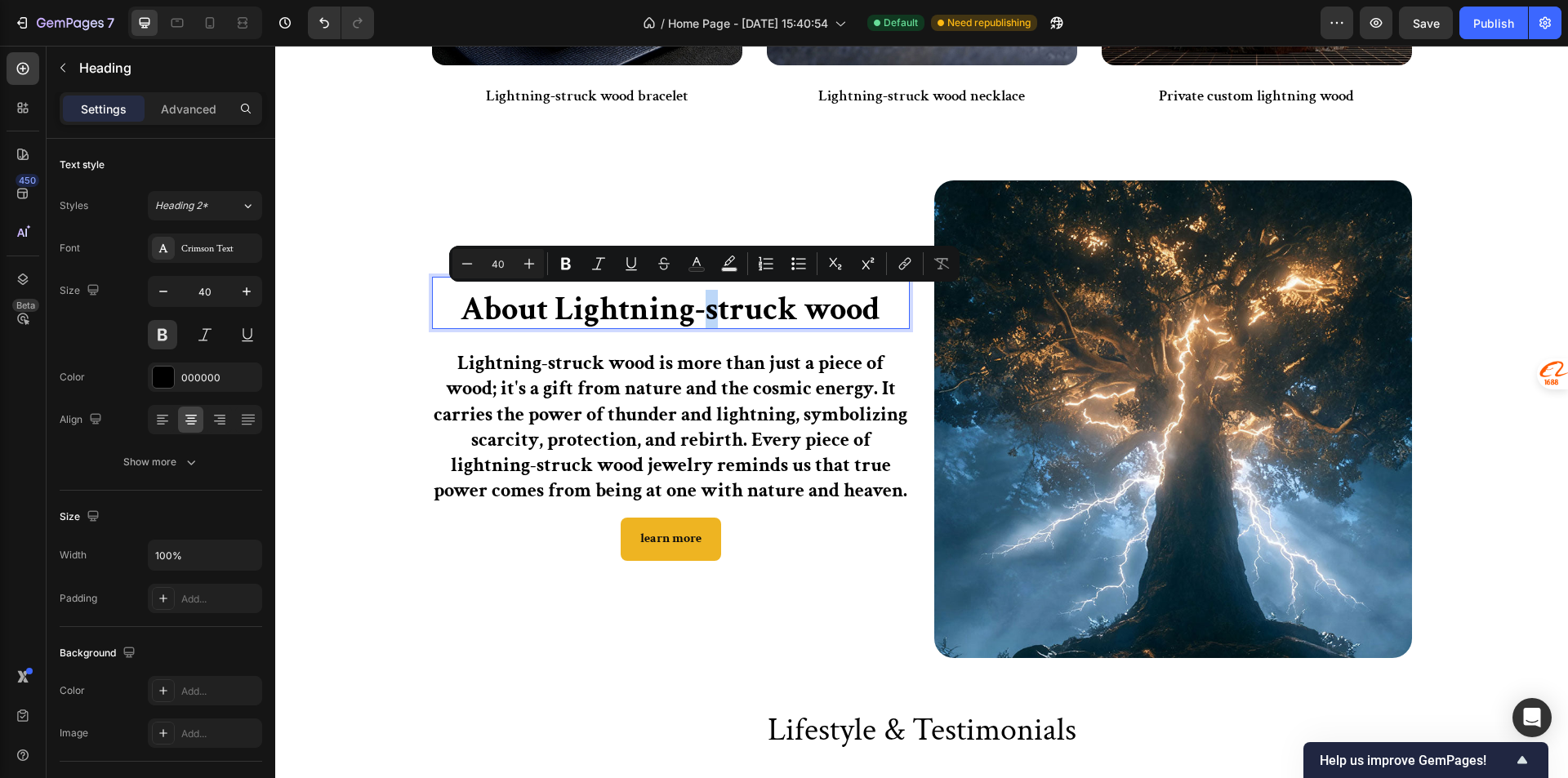
drag, startPoint x: 712, startPoint y: 303, endPoint x: 702, endPoint y: 306, distance: 10.4
click at [702, 306] on p "About Lightning-struck wood" at bounding box center [671, 309] width 475 height 36
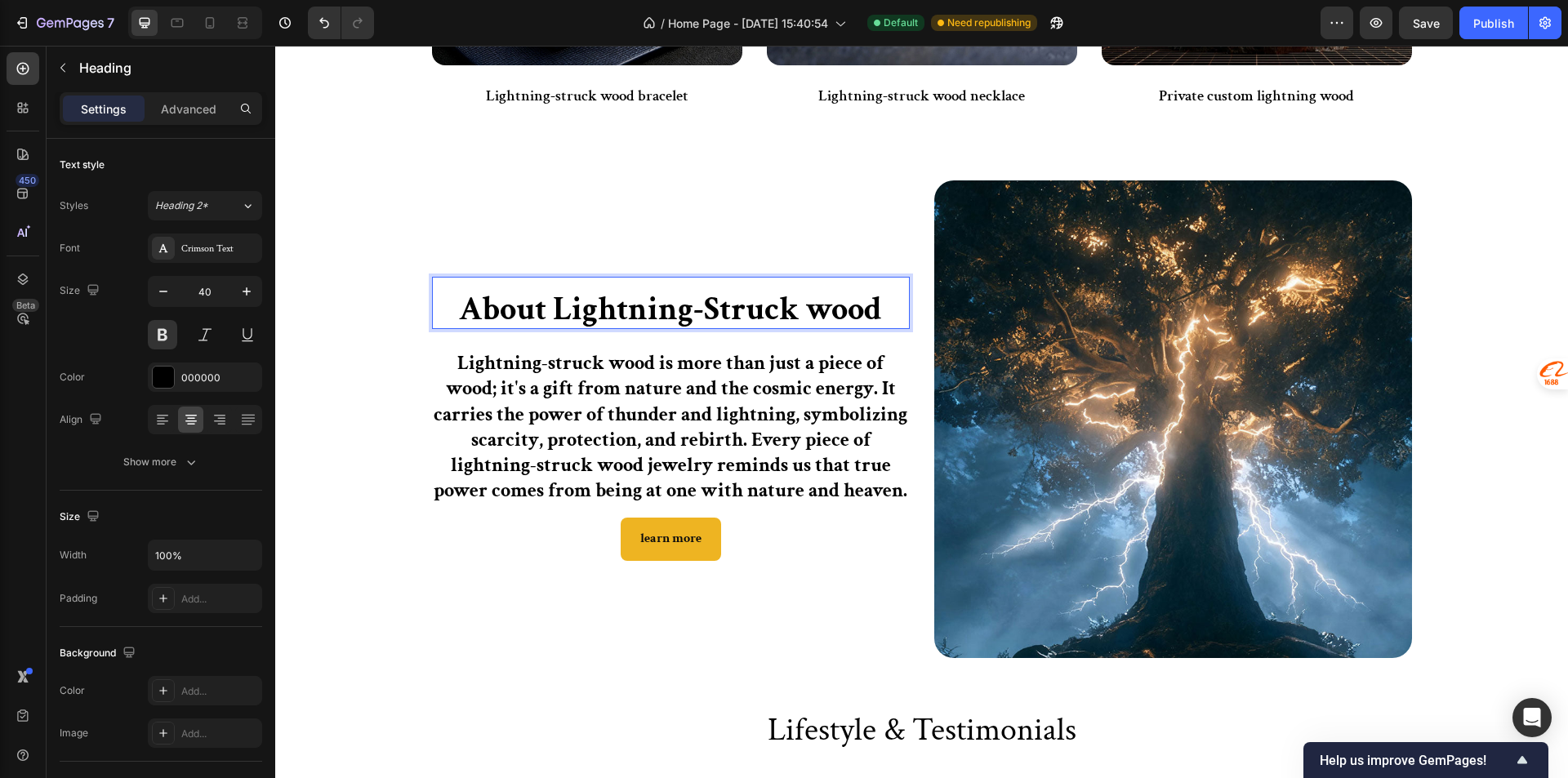
click at [820, 317] on p "About Lightning-Struck wood" at bounding box center [671, 309] width 475 height 36
drag, startPoint x: 822, startPoint y: 313, endPoint x: 811, endPoint y: 309, distance: 11.7
click at [811, 309] on p "About Lightning-Struck wood" at bounding box center [671, 309] width 475 height 36
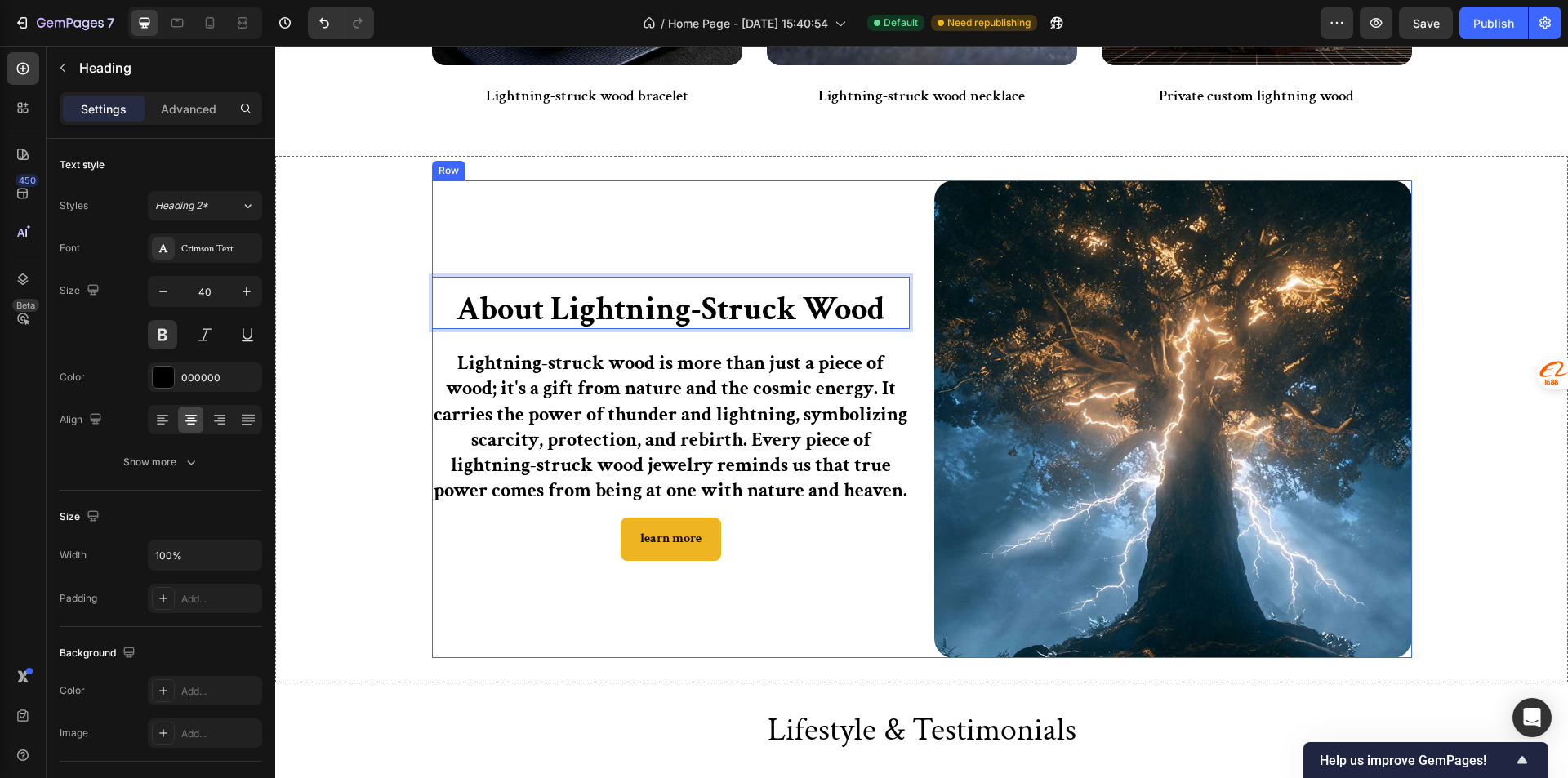
click at [858, 204] on div "About Lightning-Struck Wood Heading 24 Lightning-struck wood is more than just …" at bounding box center [671, 419] width 478 height 478
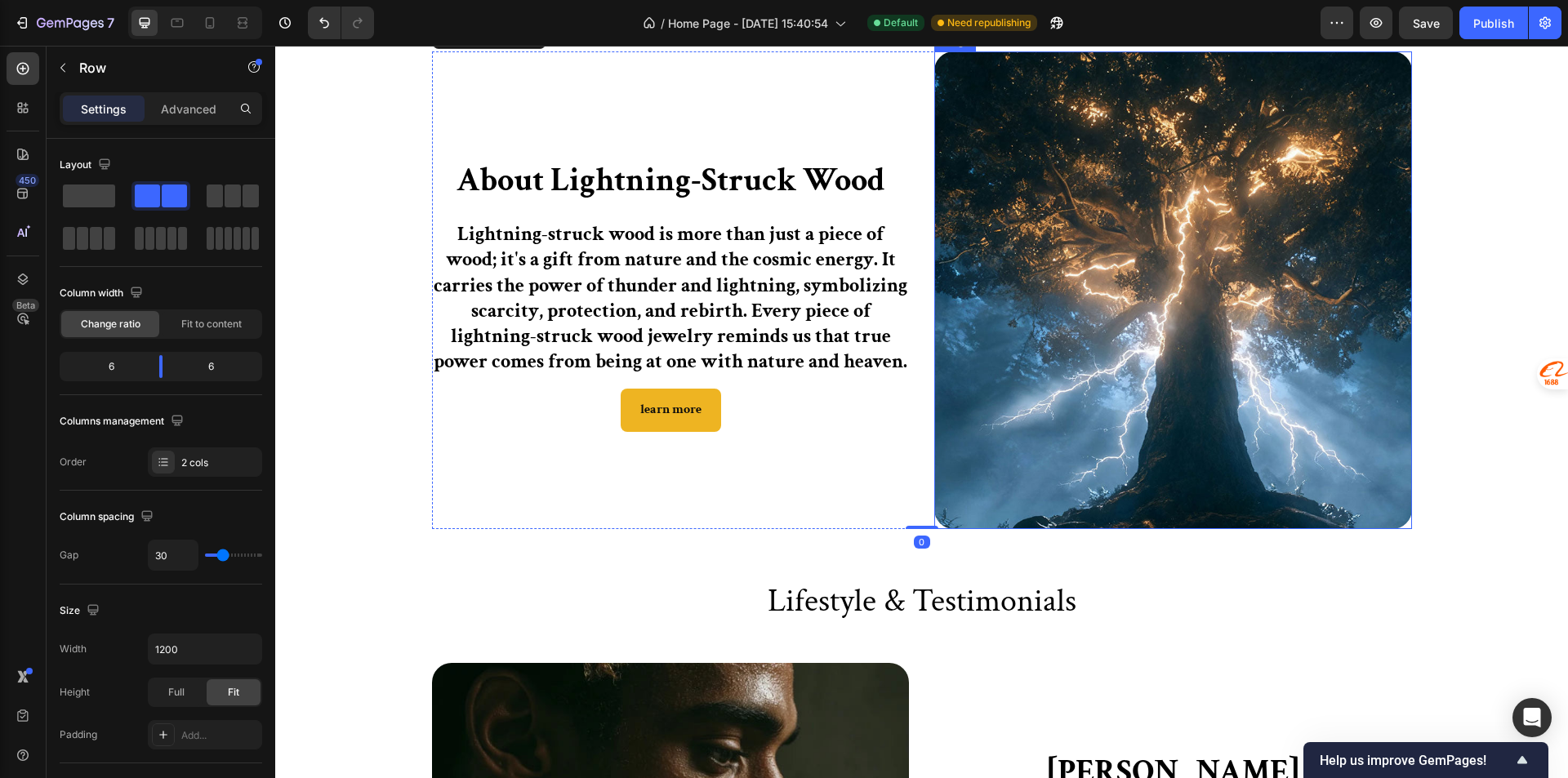
scroll to position [1469, 0]
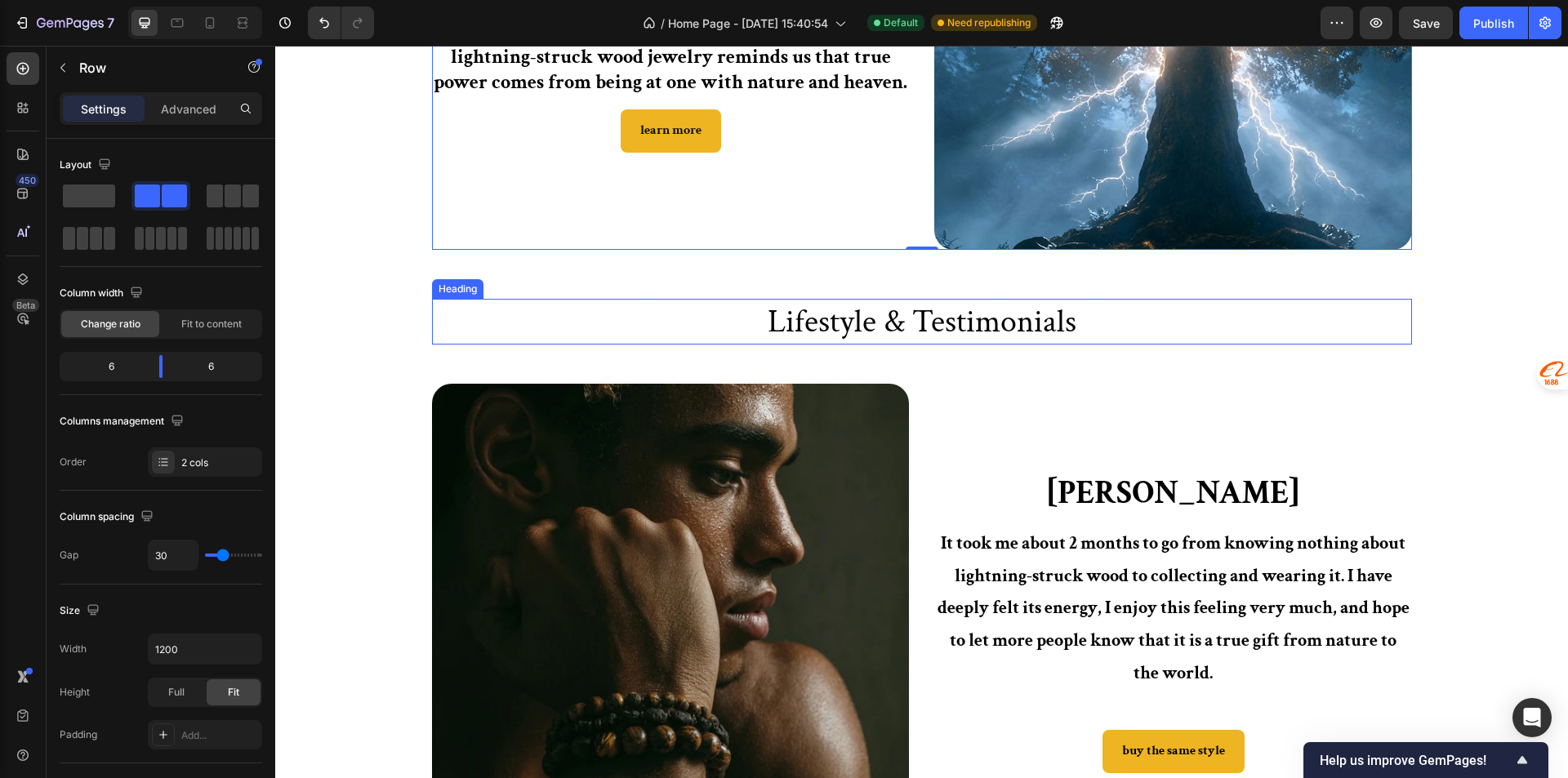
click at [1084, 318] on h2 "Lifestyle & Testimonials" at bounding box center [921, 322] width 980 height 46
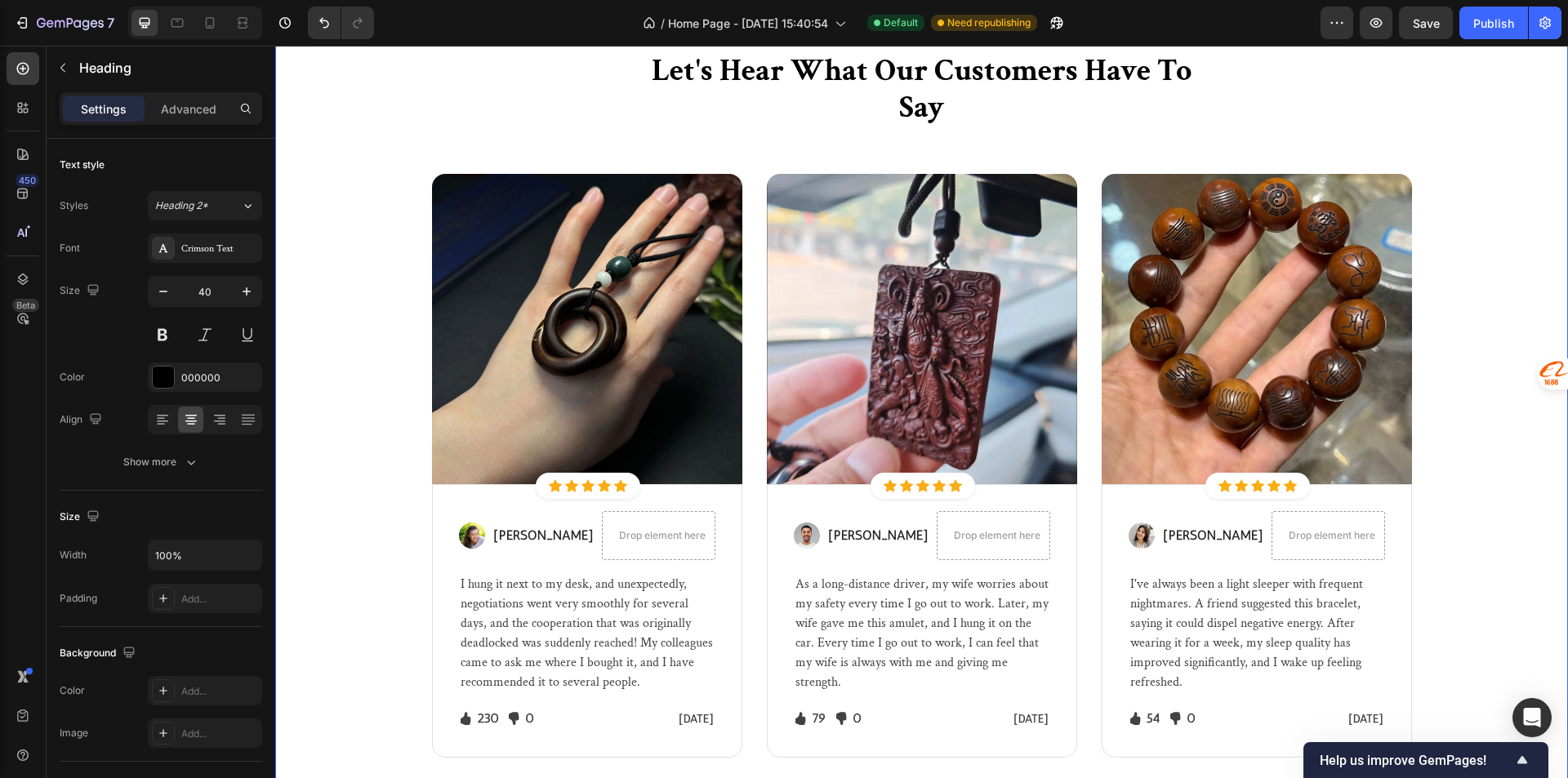
scroll to position [3591, 0]
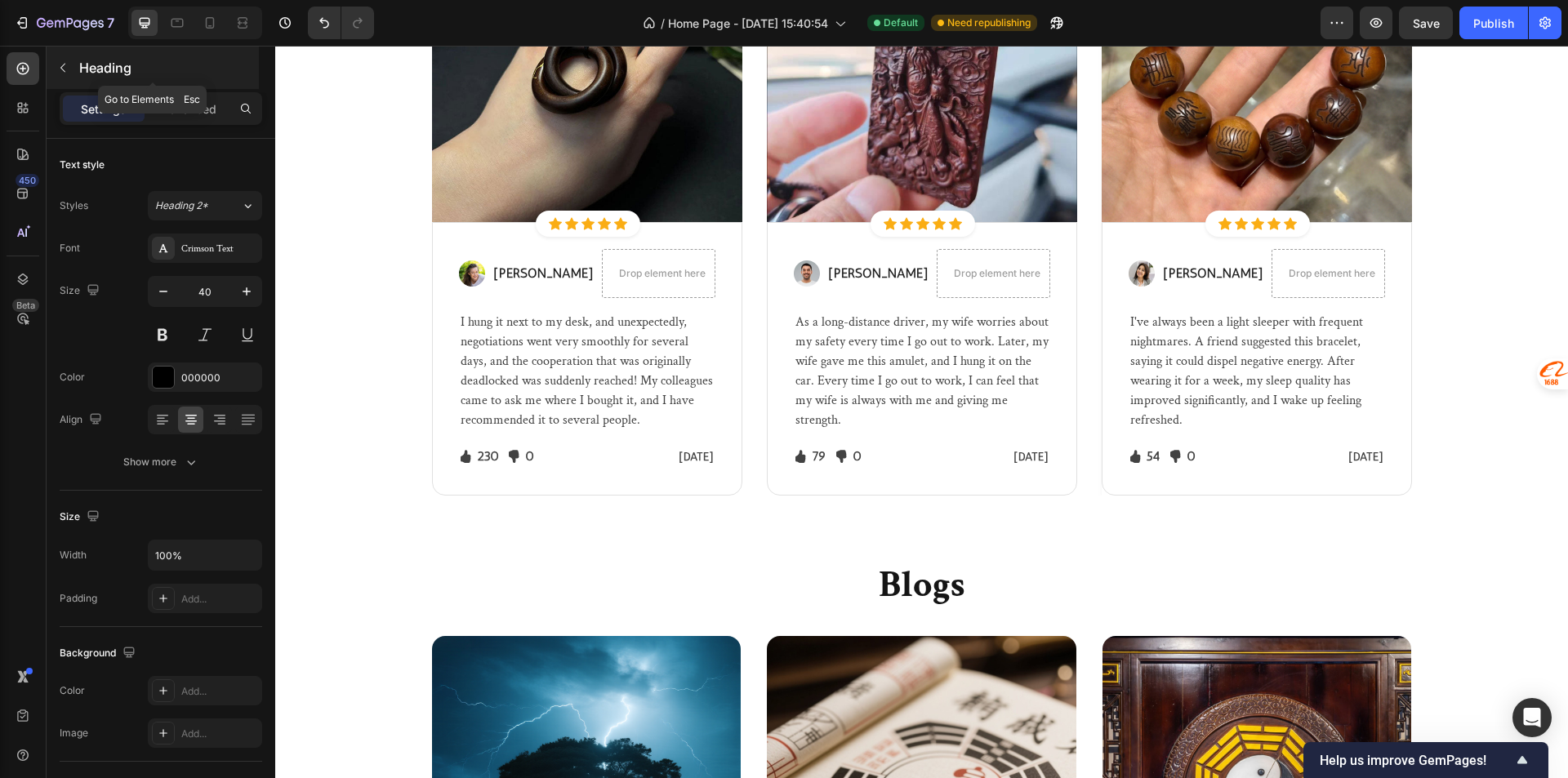
click at [60, 60] on button "button" at bounding box center [63, 68] width 26 height 26
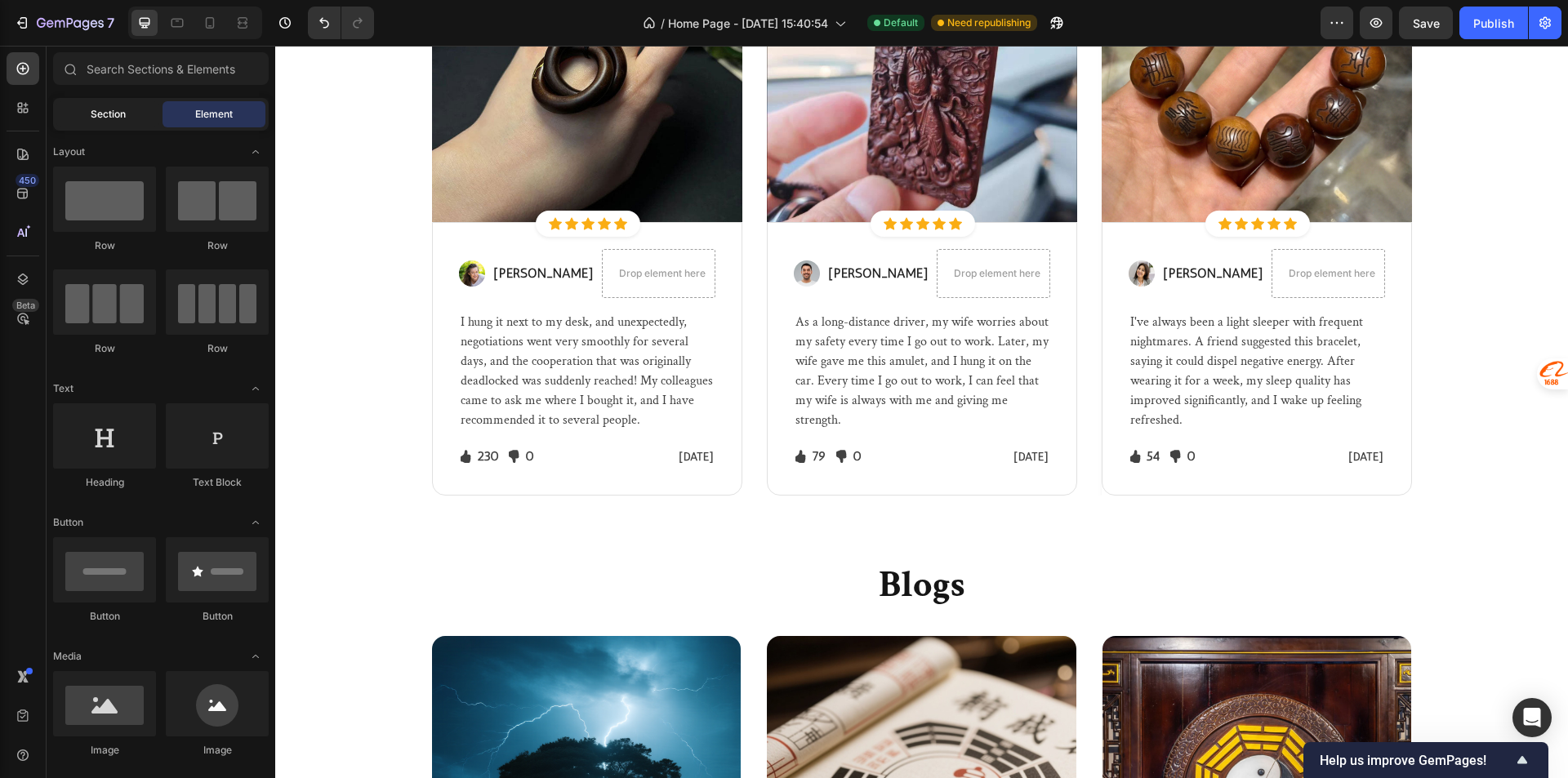
click at [82, 116] on div "Section" at bounding box center [108, 115] width 103 height 26
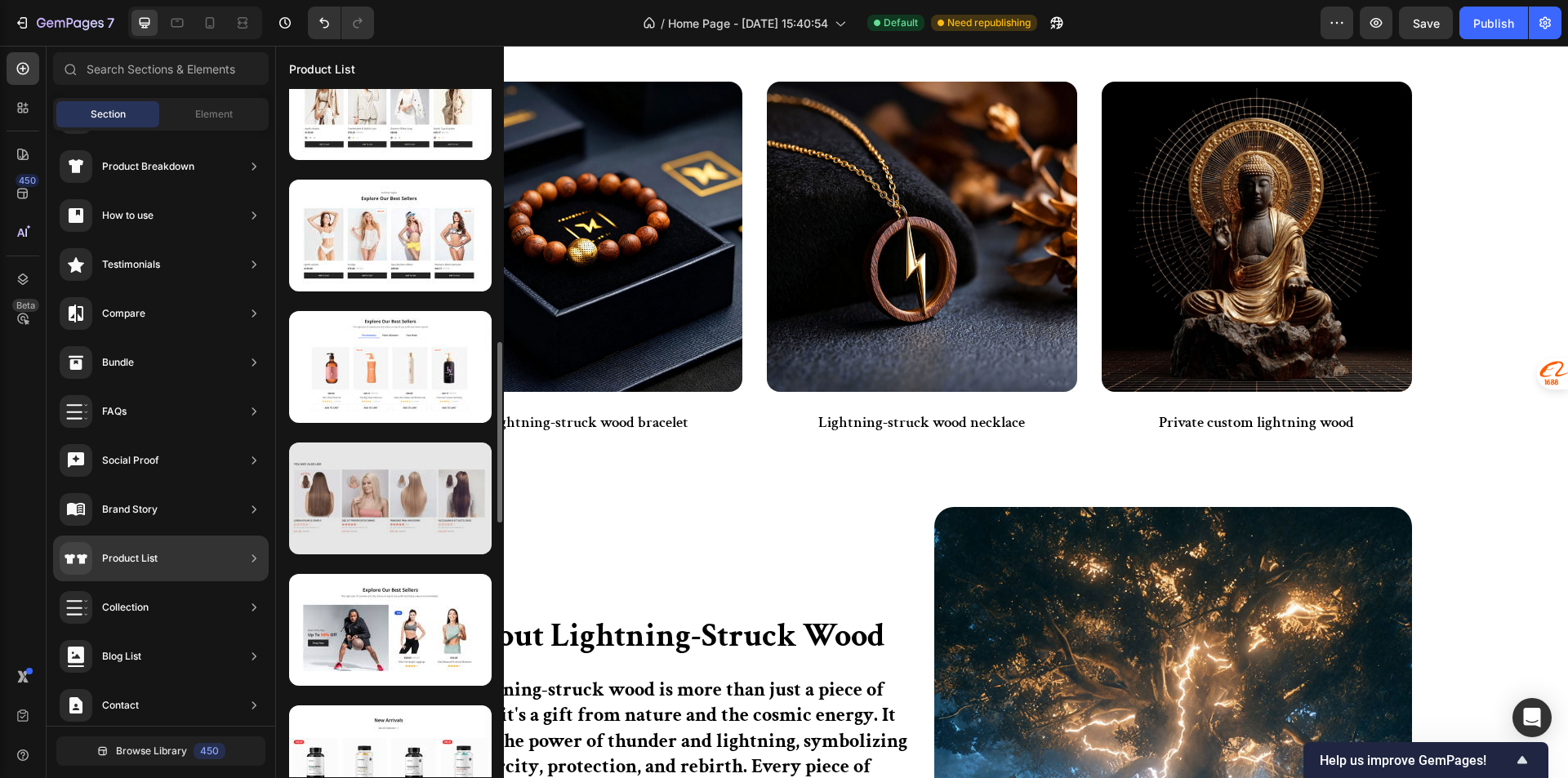
scroll to position [735, 0]
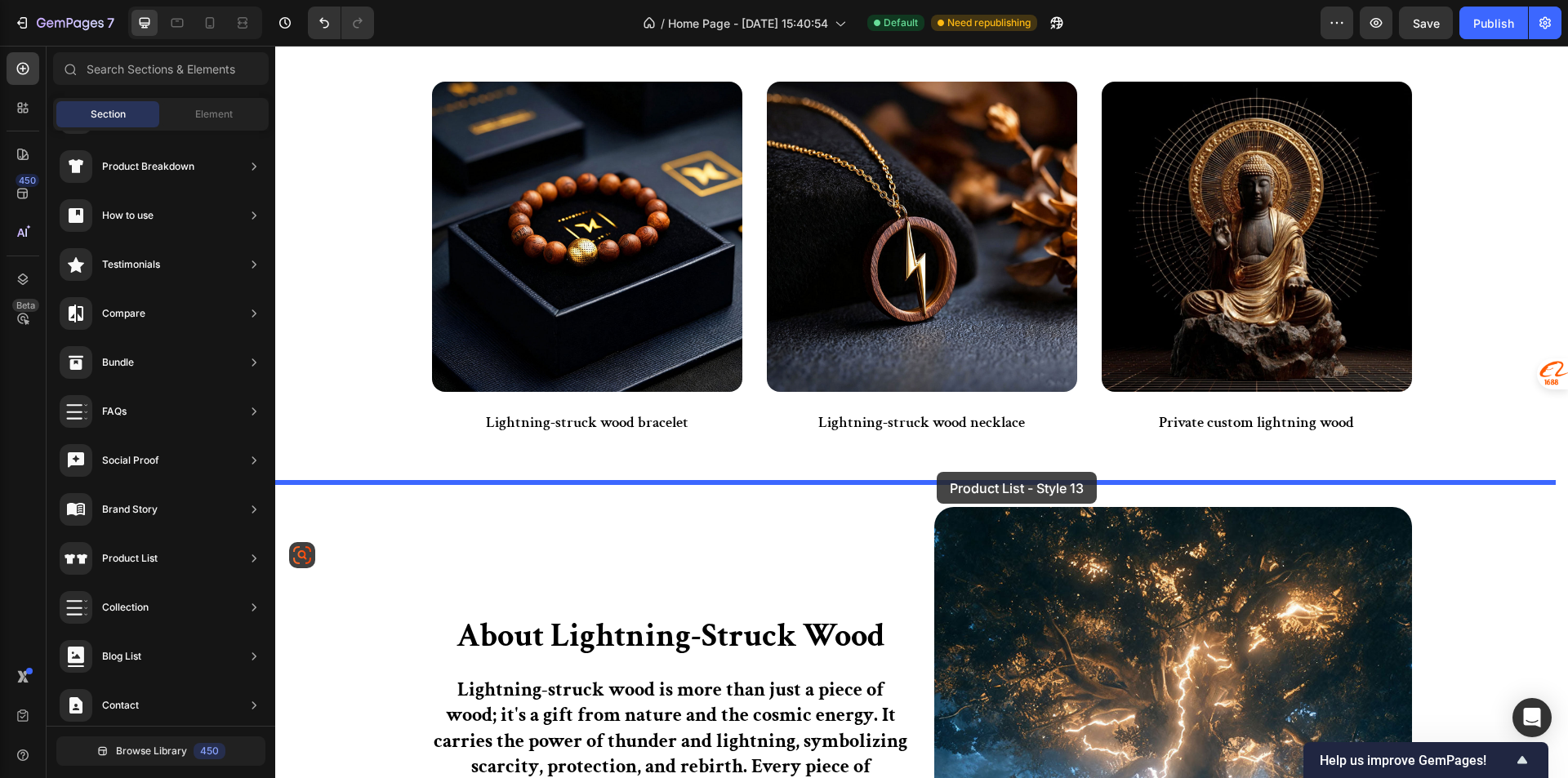
drag, startPoint x: 691, startPoint y: 613, endPoint x: 936, endPoint y: 472, distance: 282.7
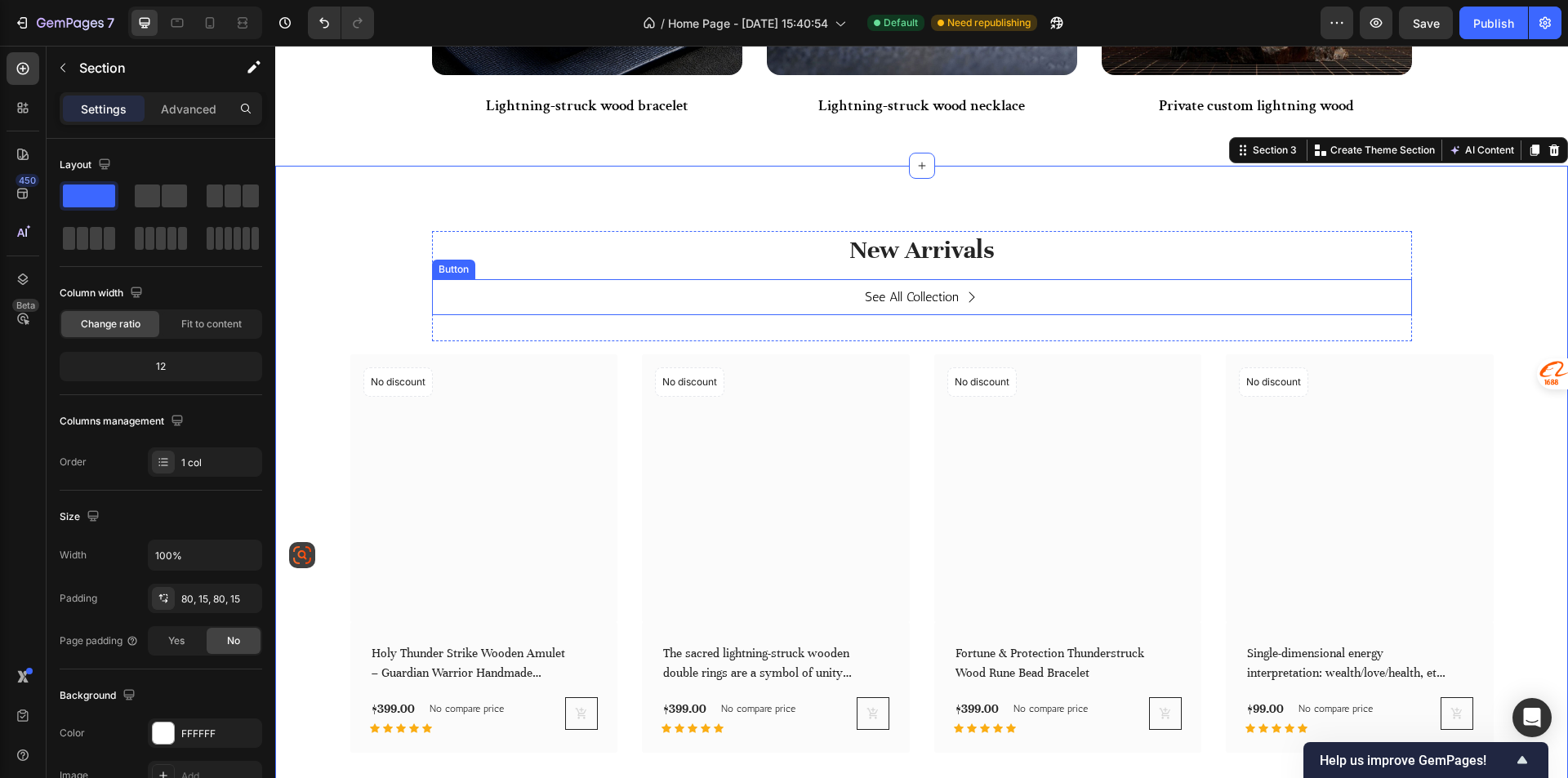
scroll to position [1143, 0]
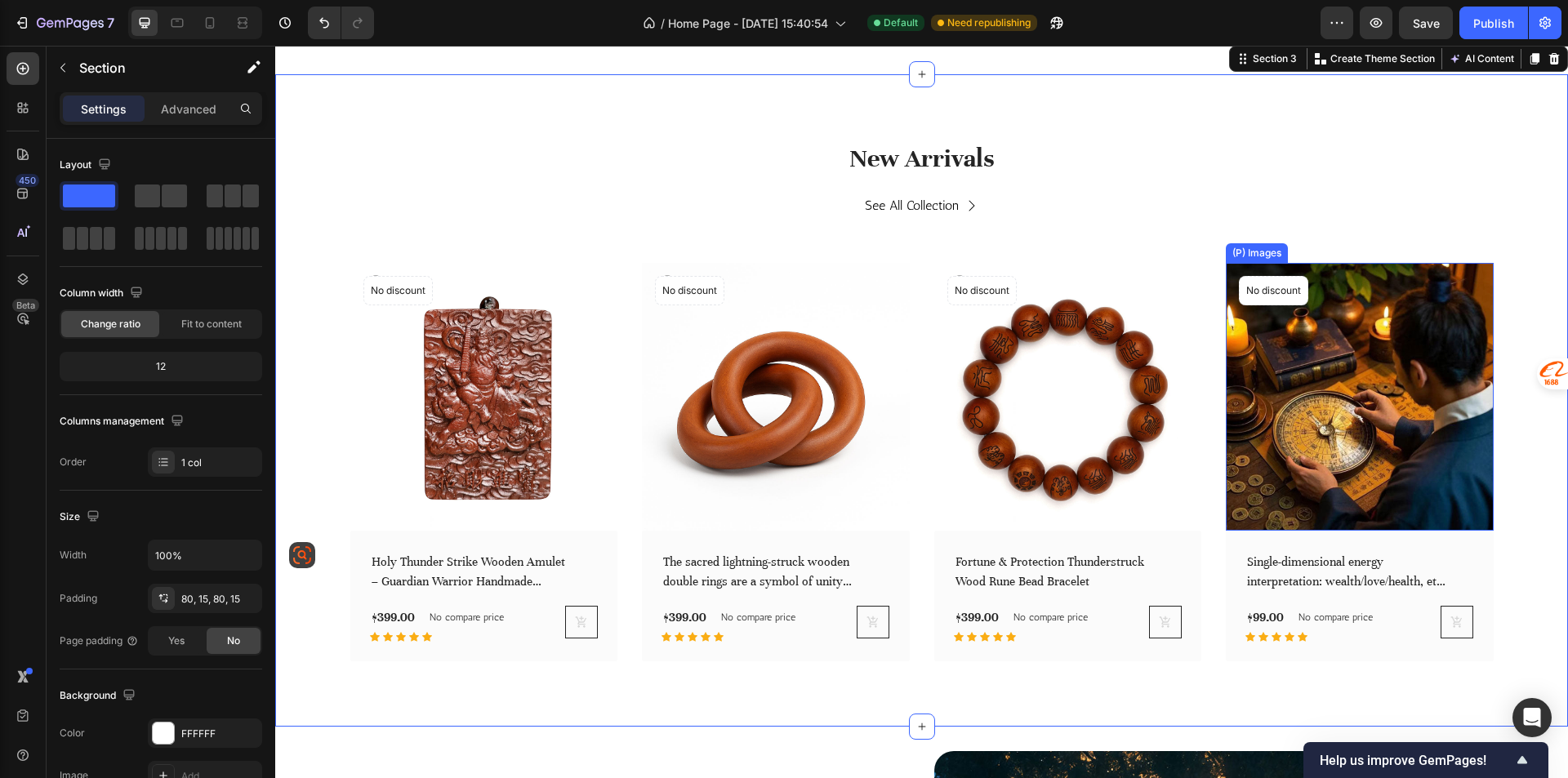
click at [1326, 362] on img at bounding box center [1359, 396] width 268 height 268
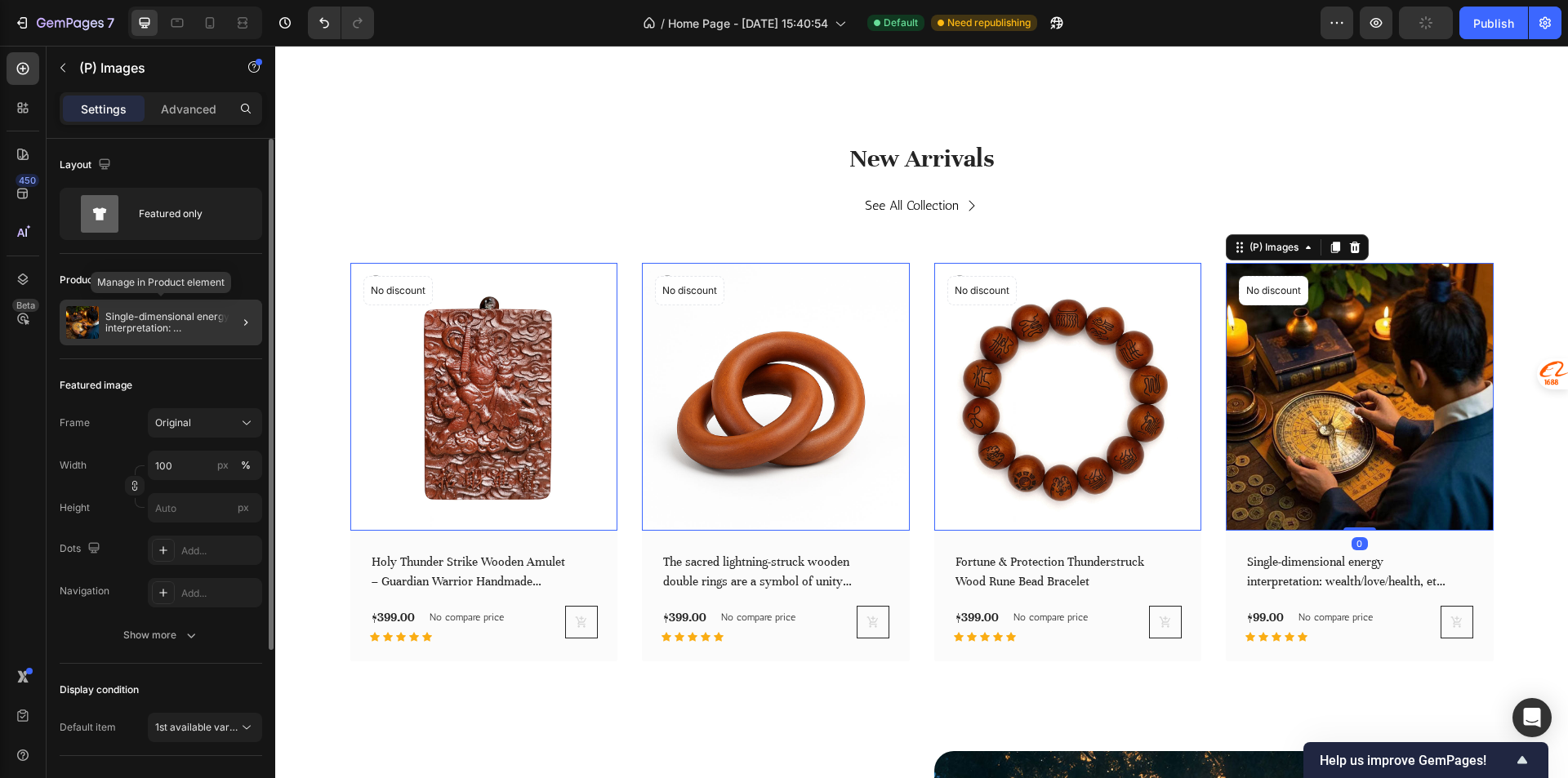
click at [172, 328] on p "Single-dimensional energy interpretation: wealth/love/health, etc. Select your …" at bounding box center [181, 322] width 151 height 23
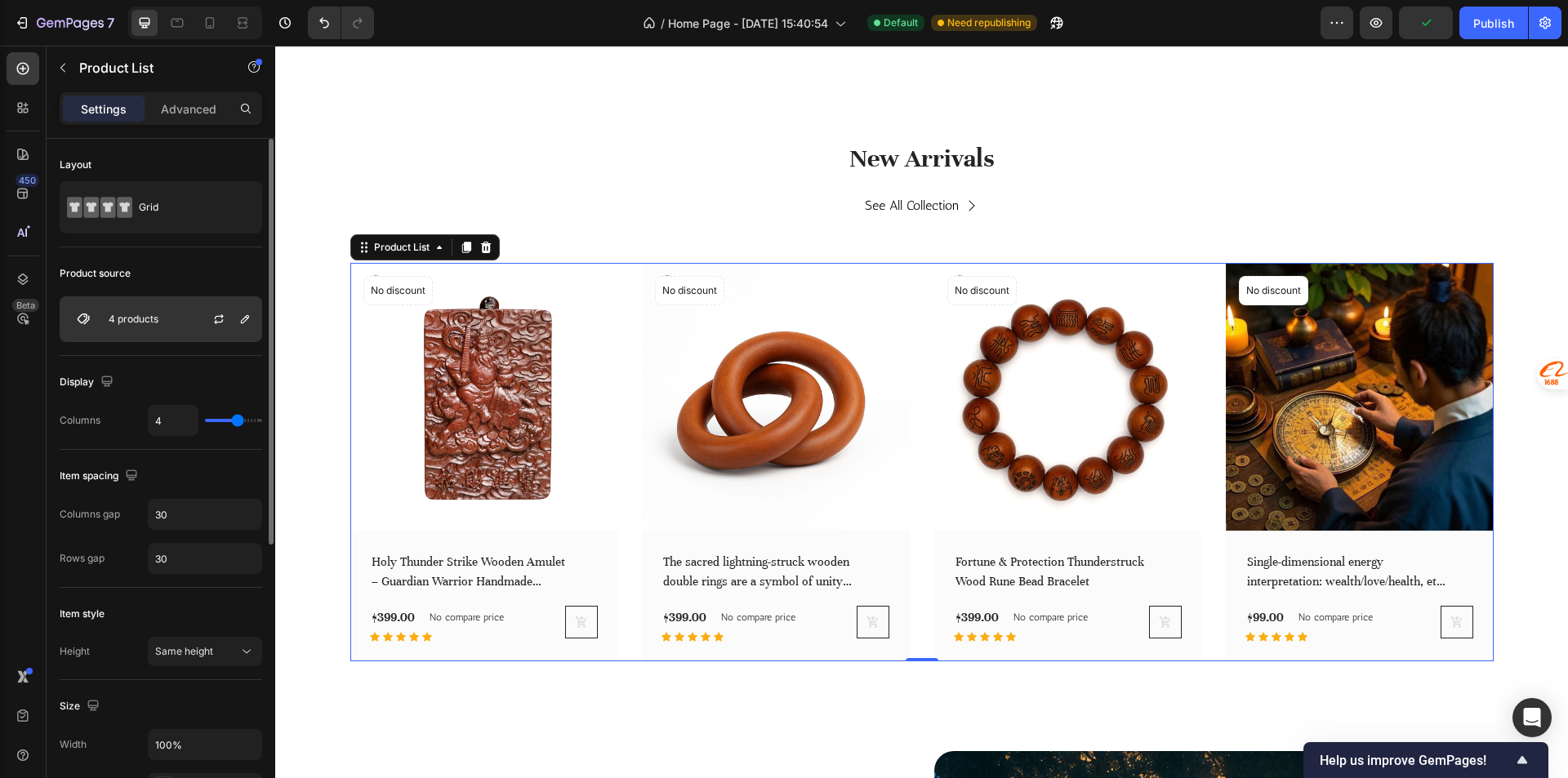
click at [180, 316] on div "4 products" at bounding box center [160, 319] width 202 height 46
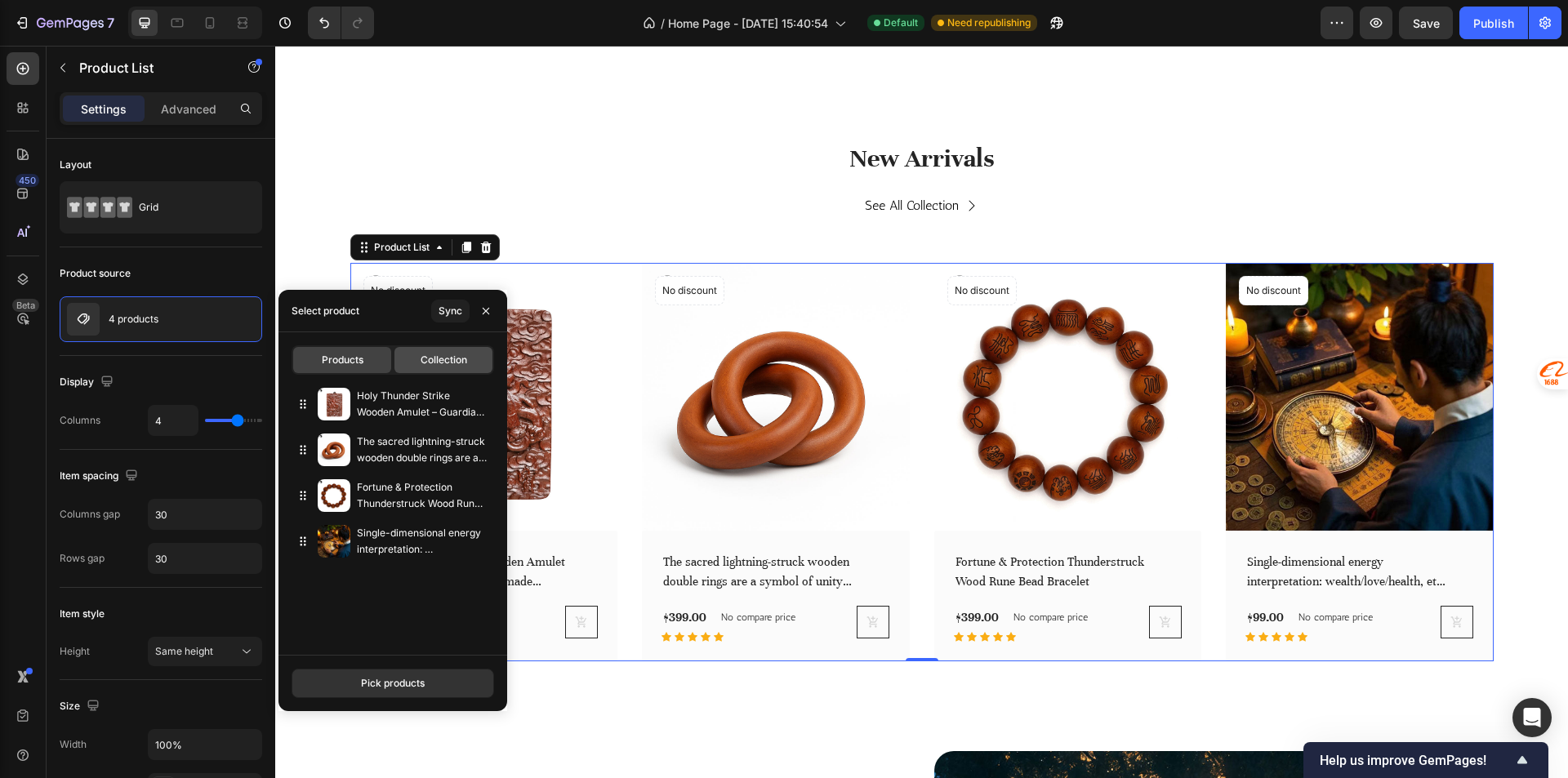
click at [469, 350] on div "Collection" at bounding box center [444, 360] width 98 height 26
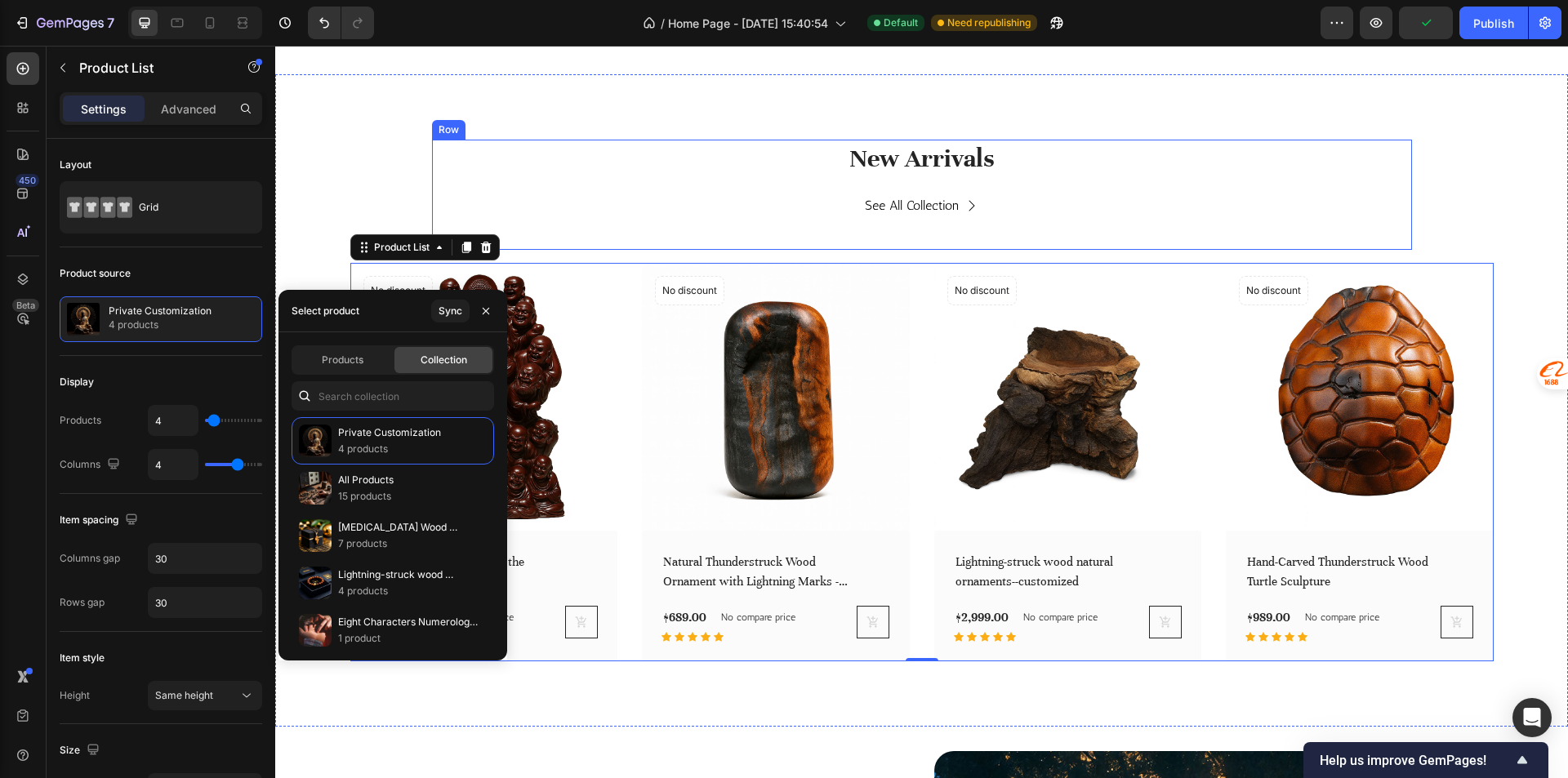
click at [701, 224] on div "See All Collection Button" at bounding box center [921, 218] width 980 height 63
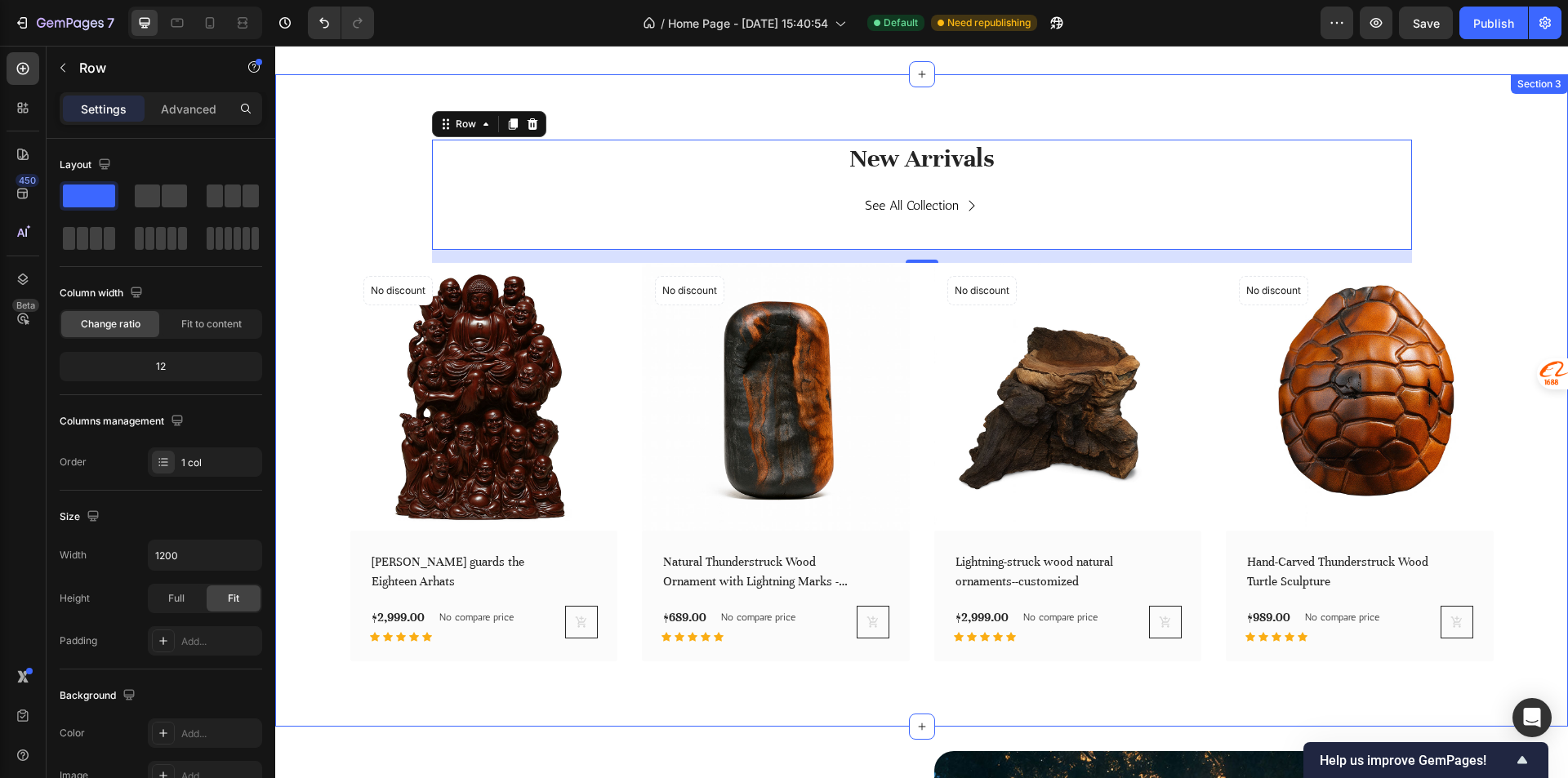
click at [1489, 209] on div "New Arrivals Heading See All Collection Button Row 16 (P) Images No discount No…" at bounding box center [921, 401] width 1268 height 522
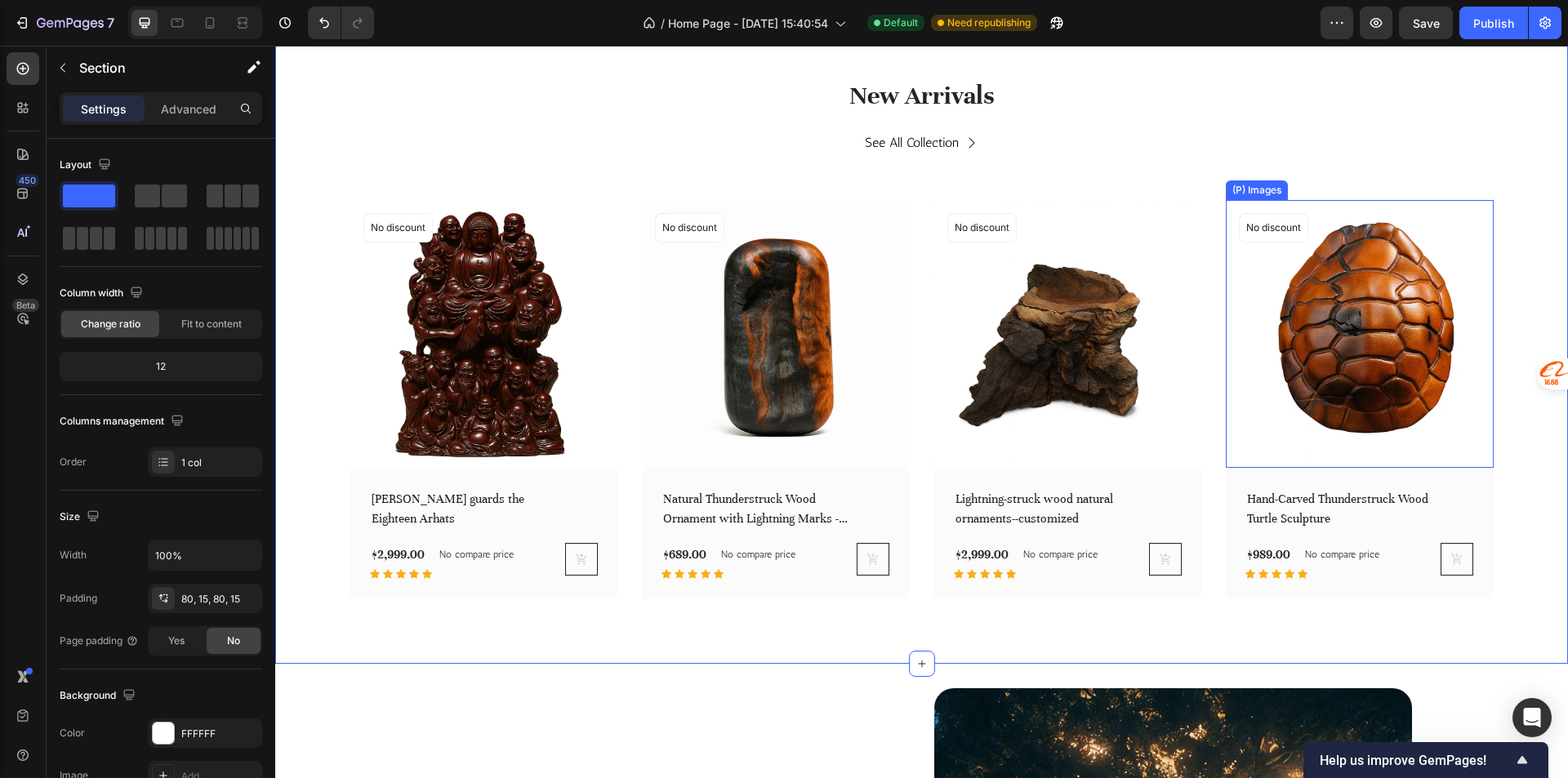
scroll to position [1061, 0]
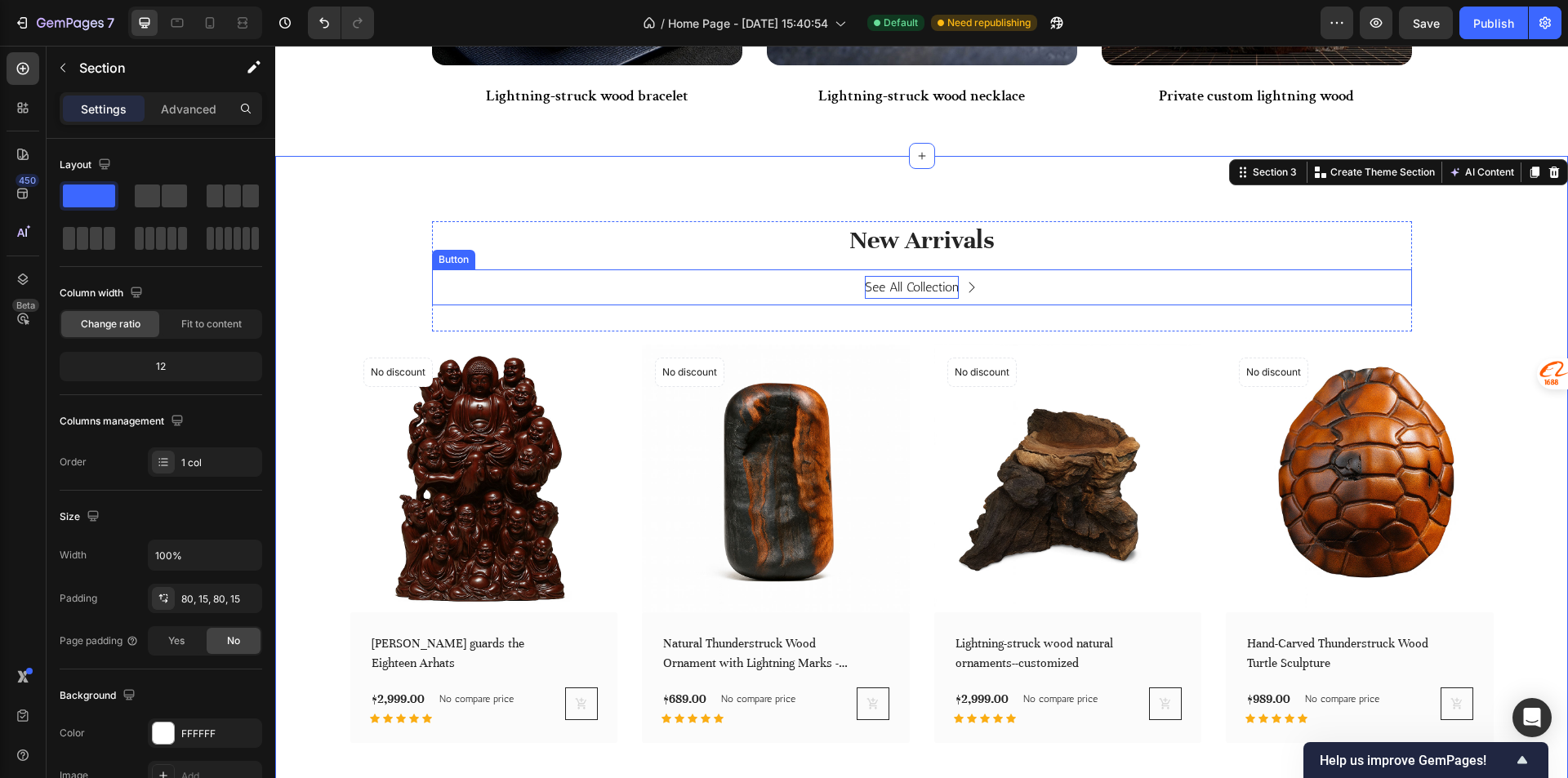
click at [901, 295] on div "See All Collection" at bounding box center [912, 287] width 94 height 24
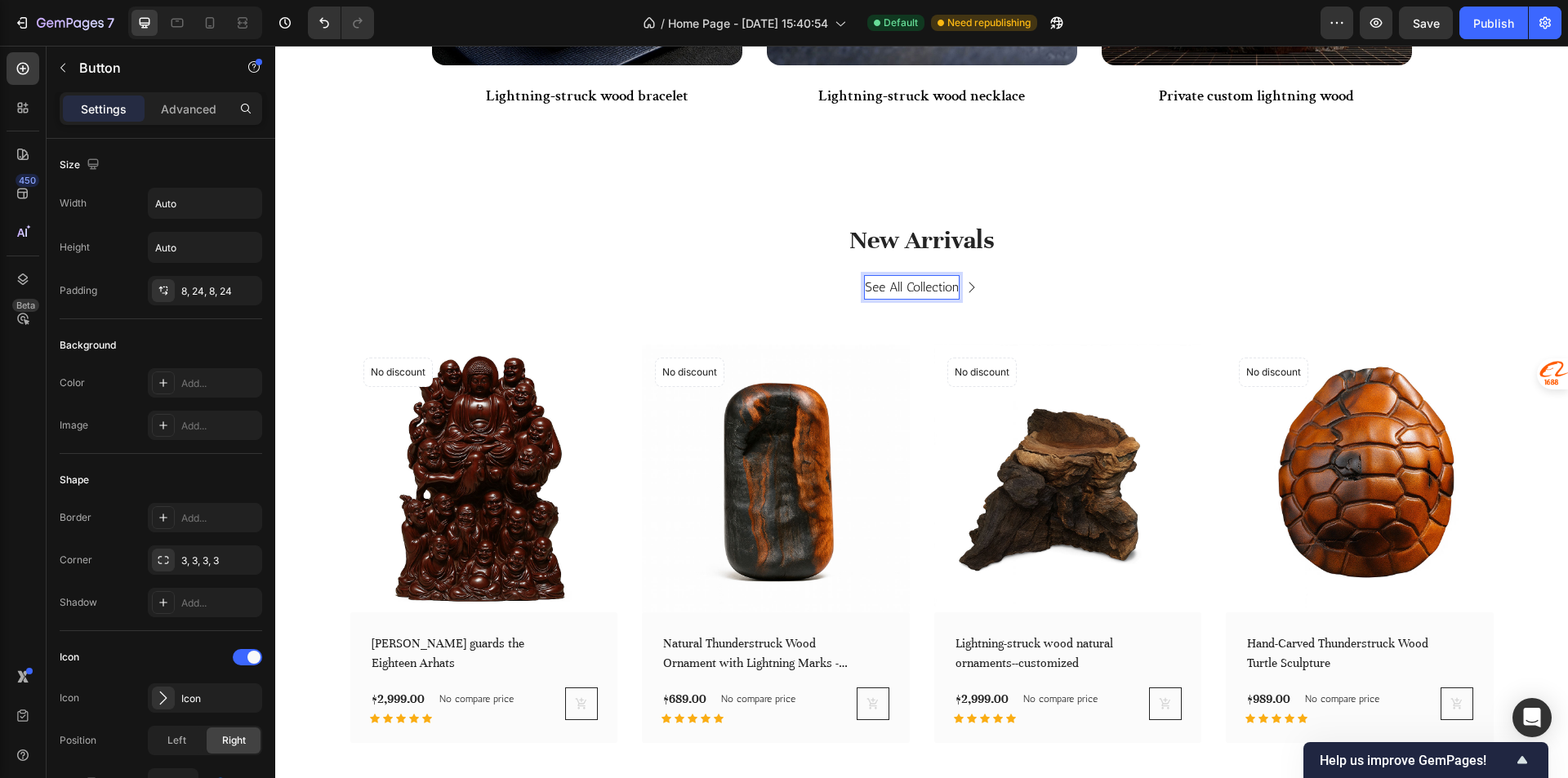
click at [939, 290] on div "See All Collection" at bounding box center [912, 287] width 94 height 24
click at [1071, 299] on div "See All Collection Button 32" at bounding box center [921, 287] width 980 height 37
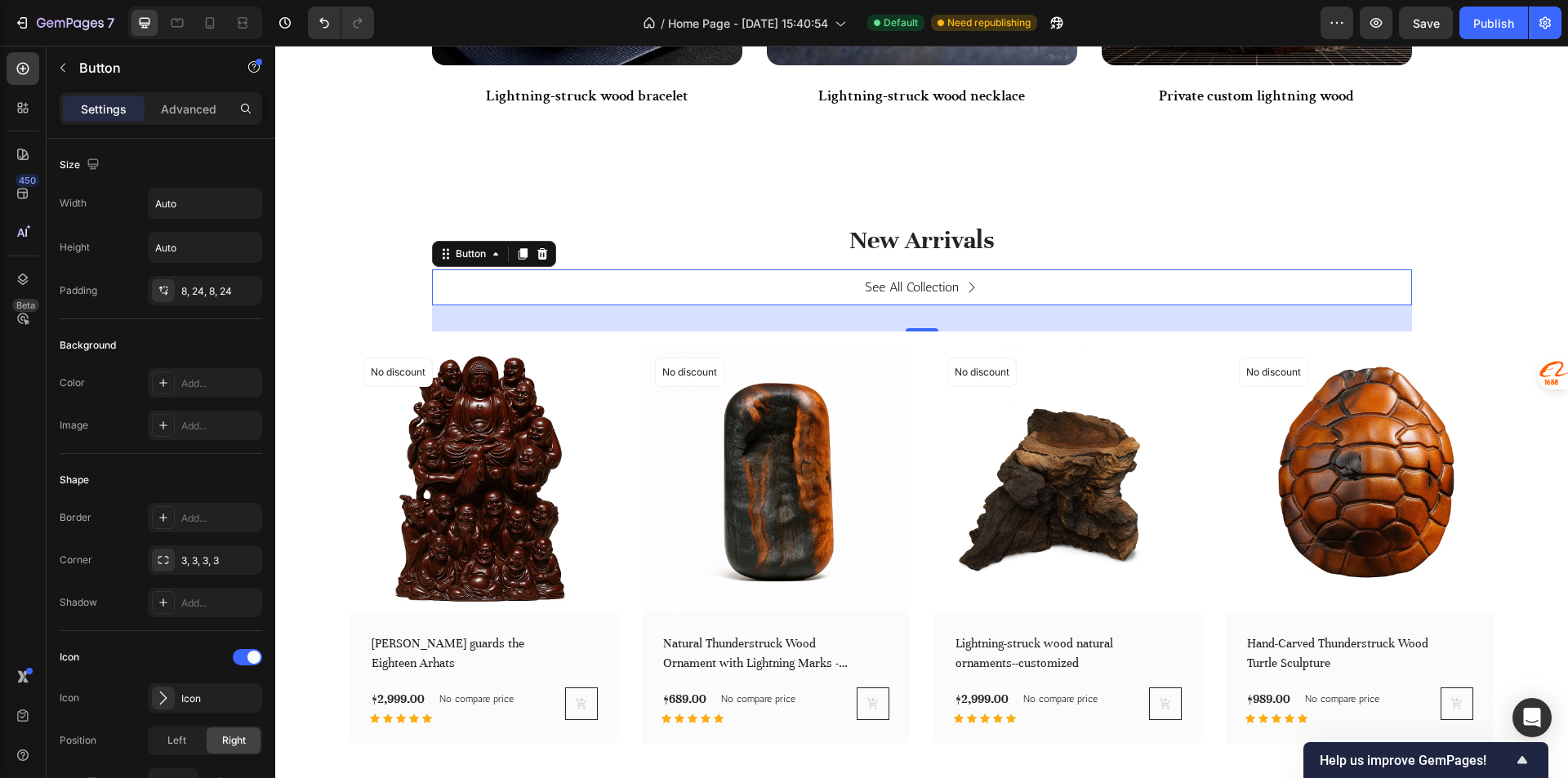
click at [973, 286] on link "See All Collection" at bounding box center [921, 287] width 153 height 37
click at [966, 287] on icon at bounding box center [971, 287] width 13 height 13
click at [987, 289] on link "See All Collection" at bounding box center [921, 287] width 153 height 37
click at [784, 287] on div "See All Collection Button 32" at bounding box center [921, 287] width 980 height 37
click at [656, 407] on img at bounding box center [775, 478] width 268 height 268
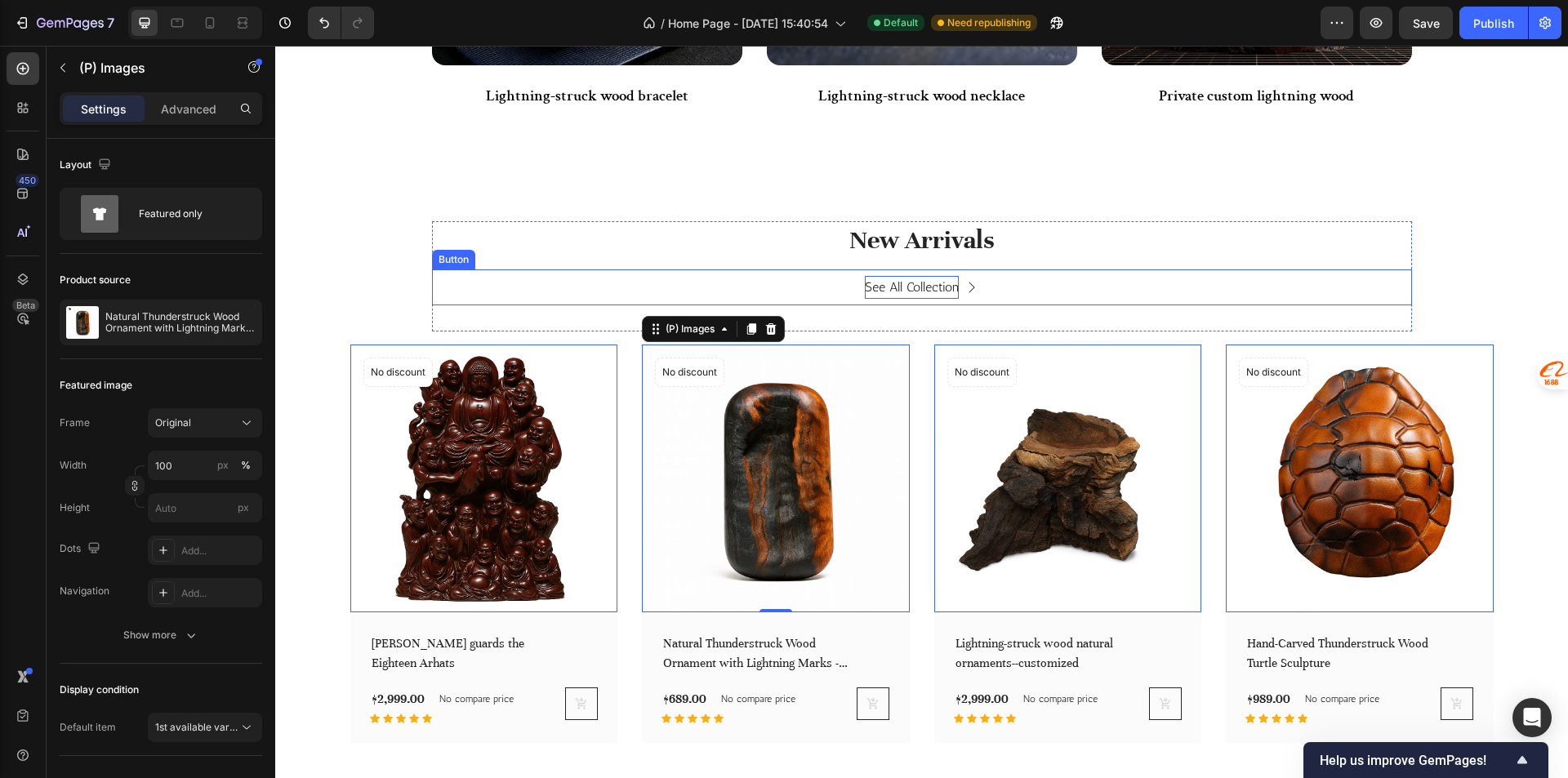
click at [884, 286] on p "See All Collection" at bounding box center [912, 287] width 94 height 24
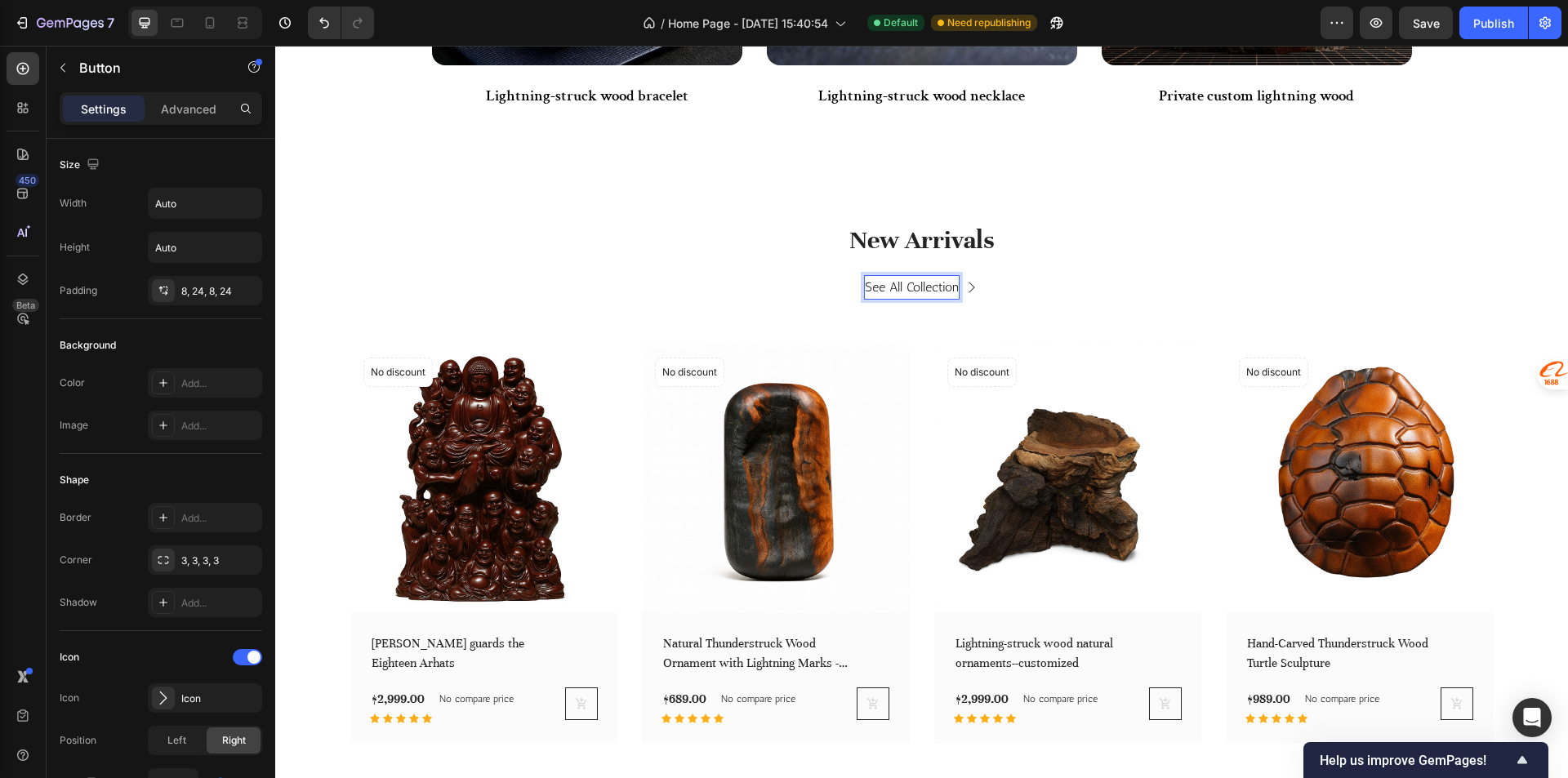
click at [743, 269] on div "See All Collection Button 32" at bounding box center [921, 287] width 980 height 37
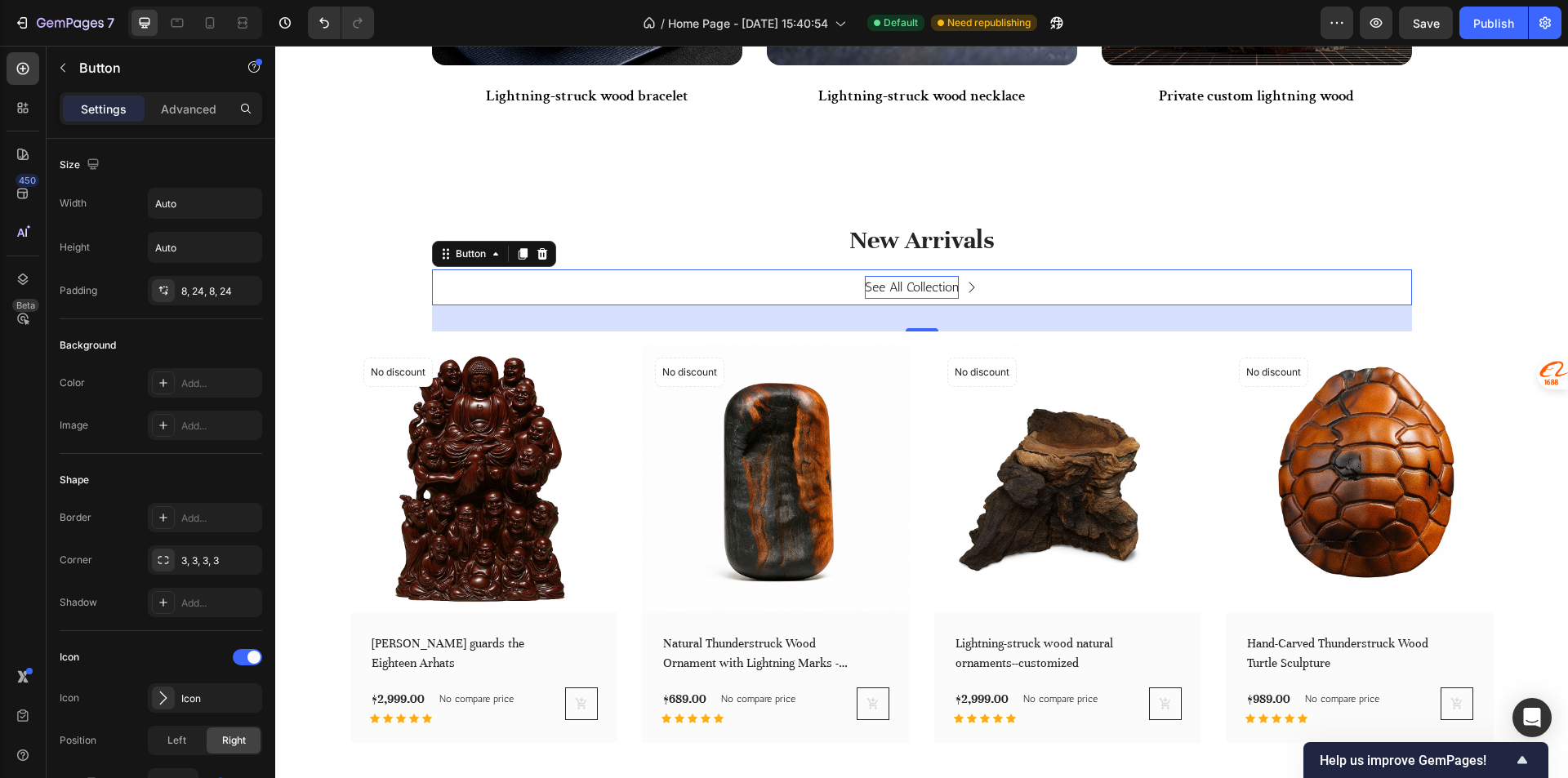
click at [965, 290] on icon at bounding box center [971, 287] width 13 height 13
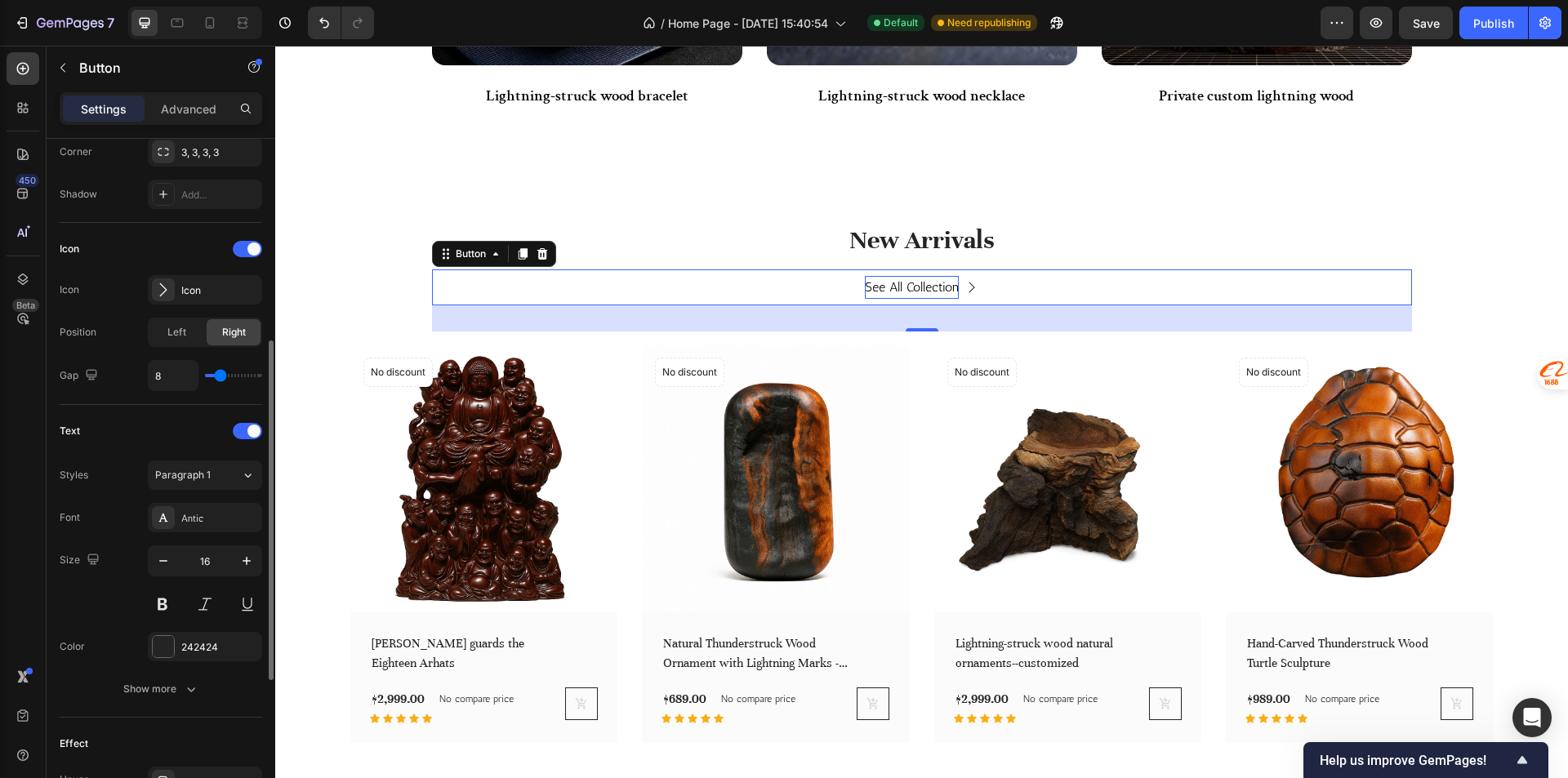
scroll to position [490, 0]
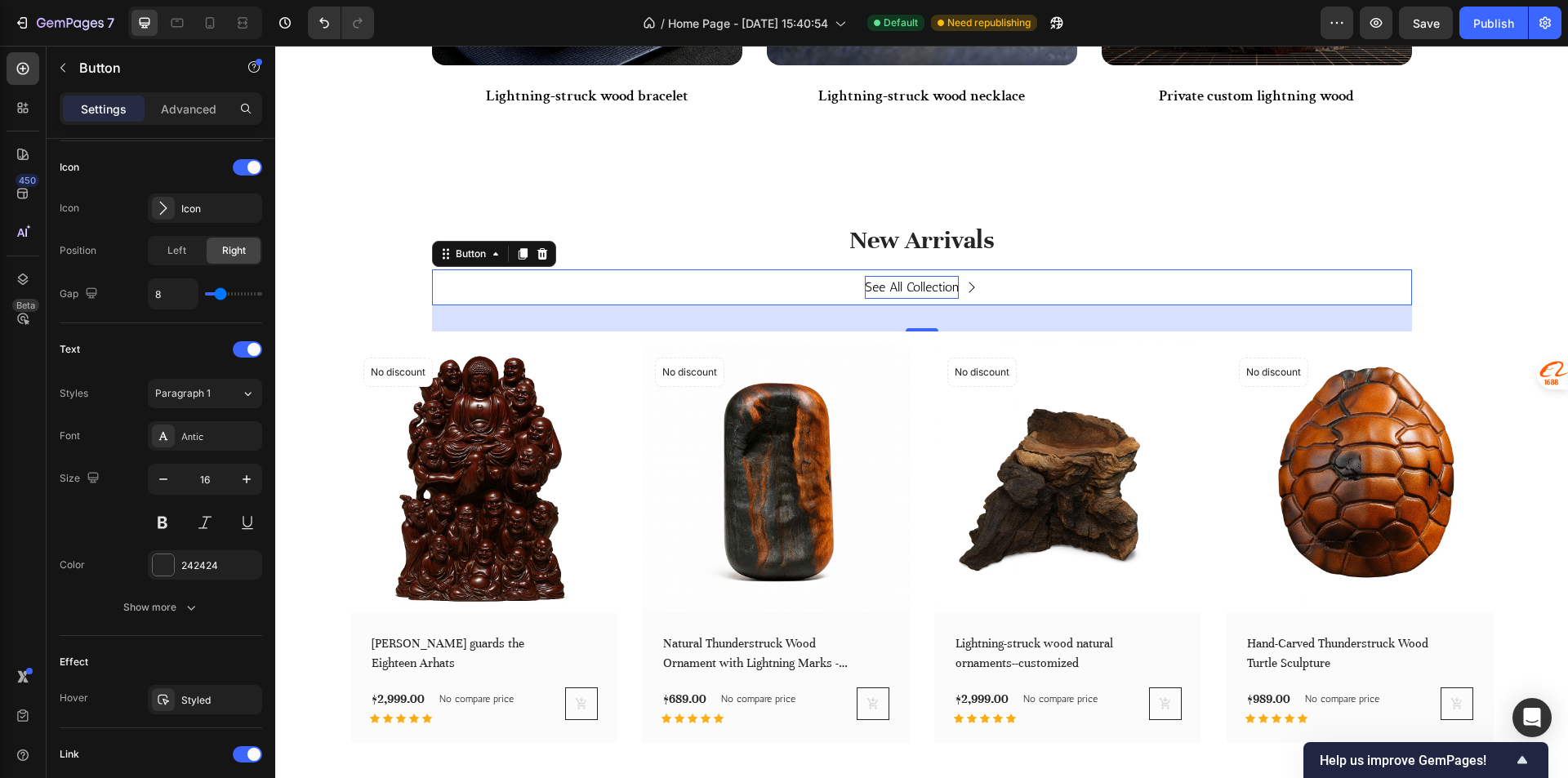
click at [888, 255] on p "New Arrivals" at bounding box center [921, 240] width 976 height 35
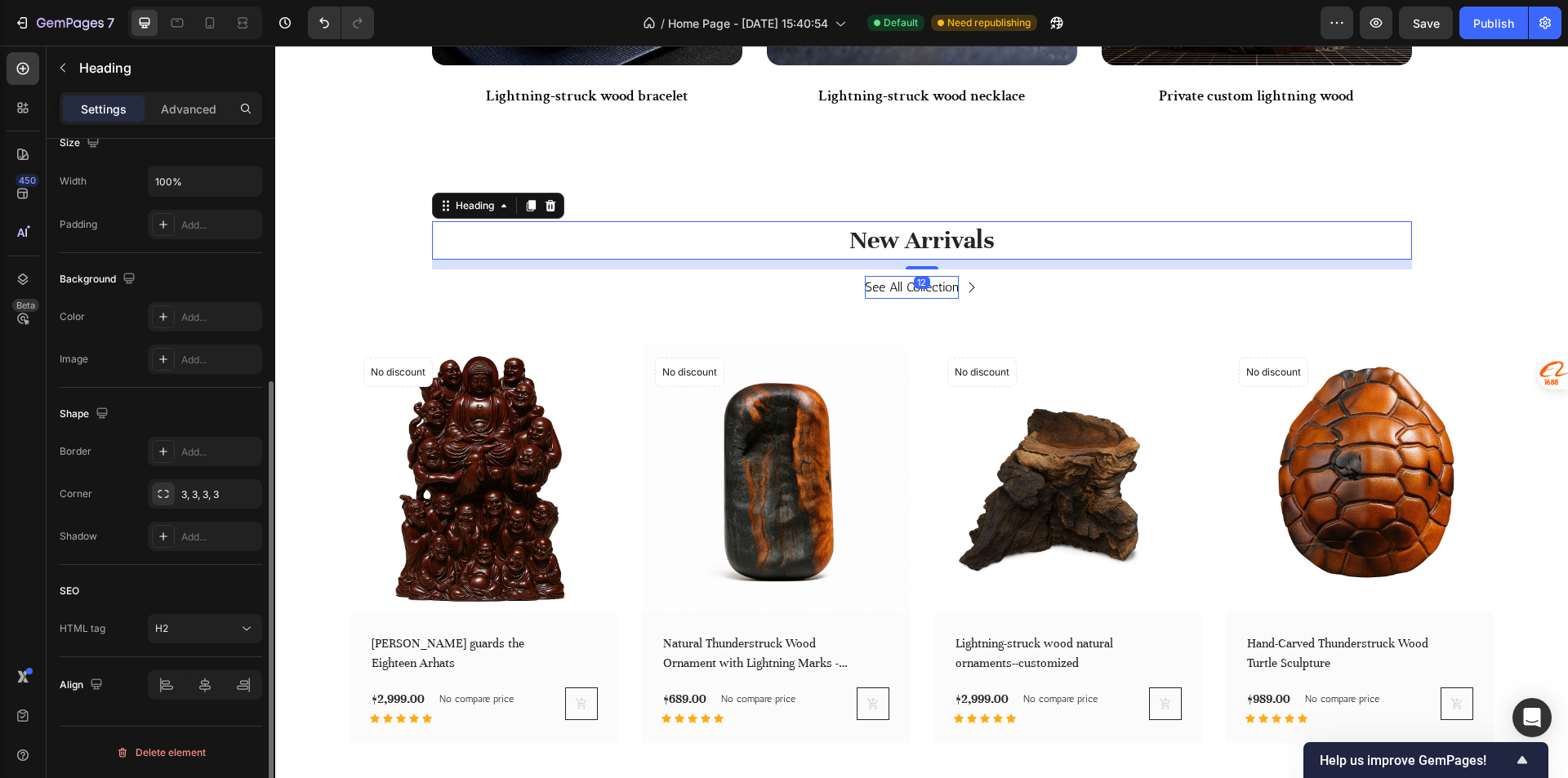
scroll to position [0, 0]
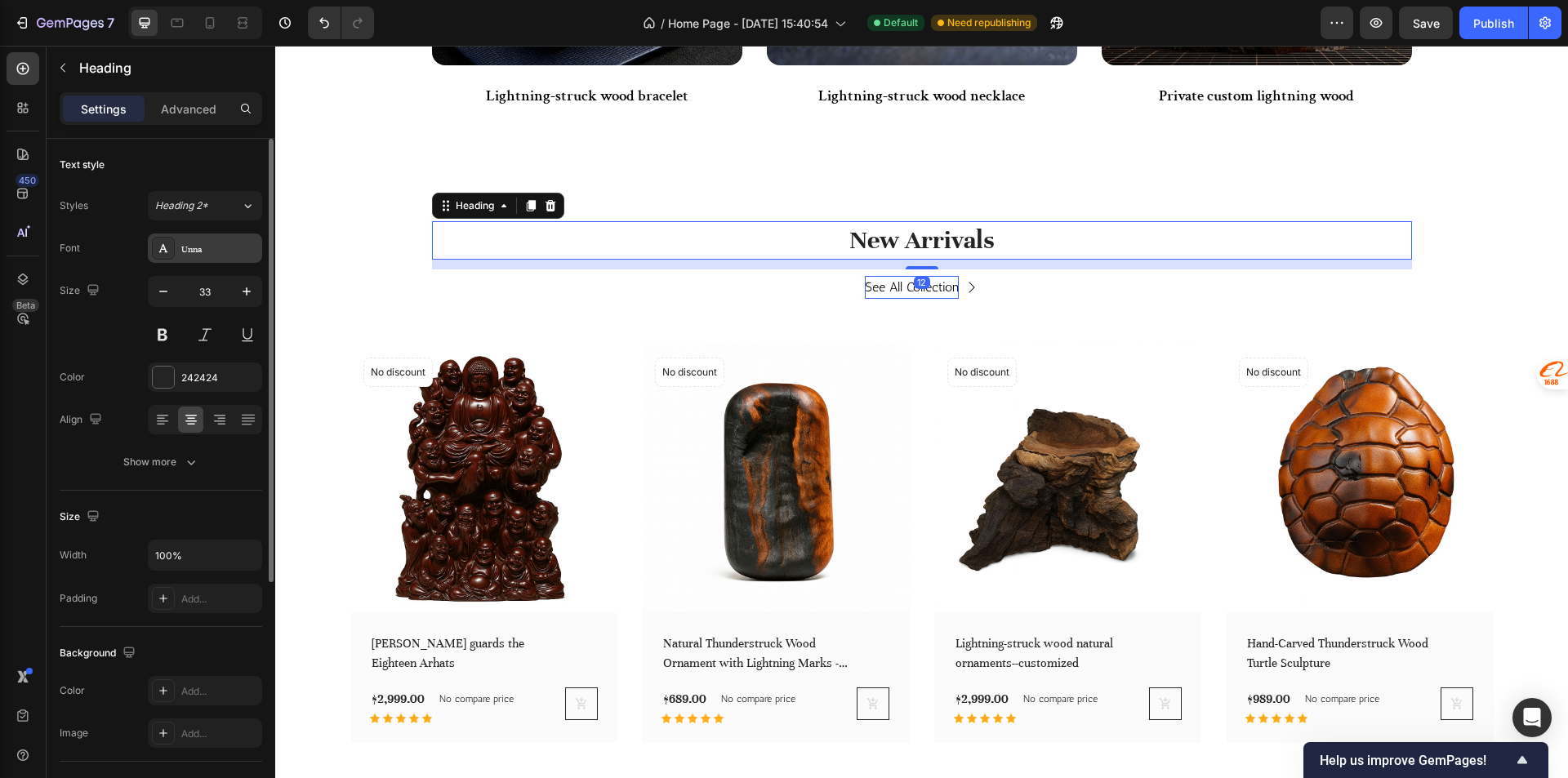
click at [183, 254] on div "Unna" at bounding box center [219, 249] width 77 height 15
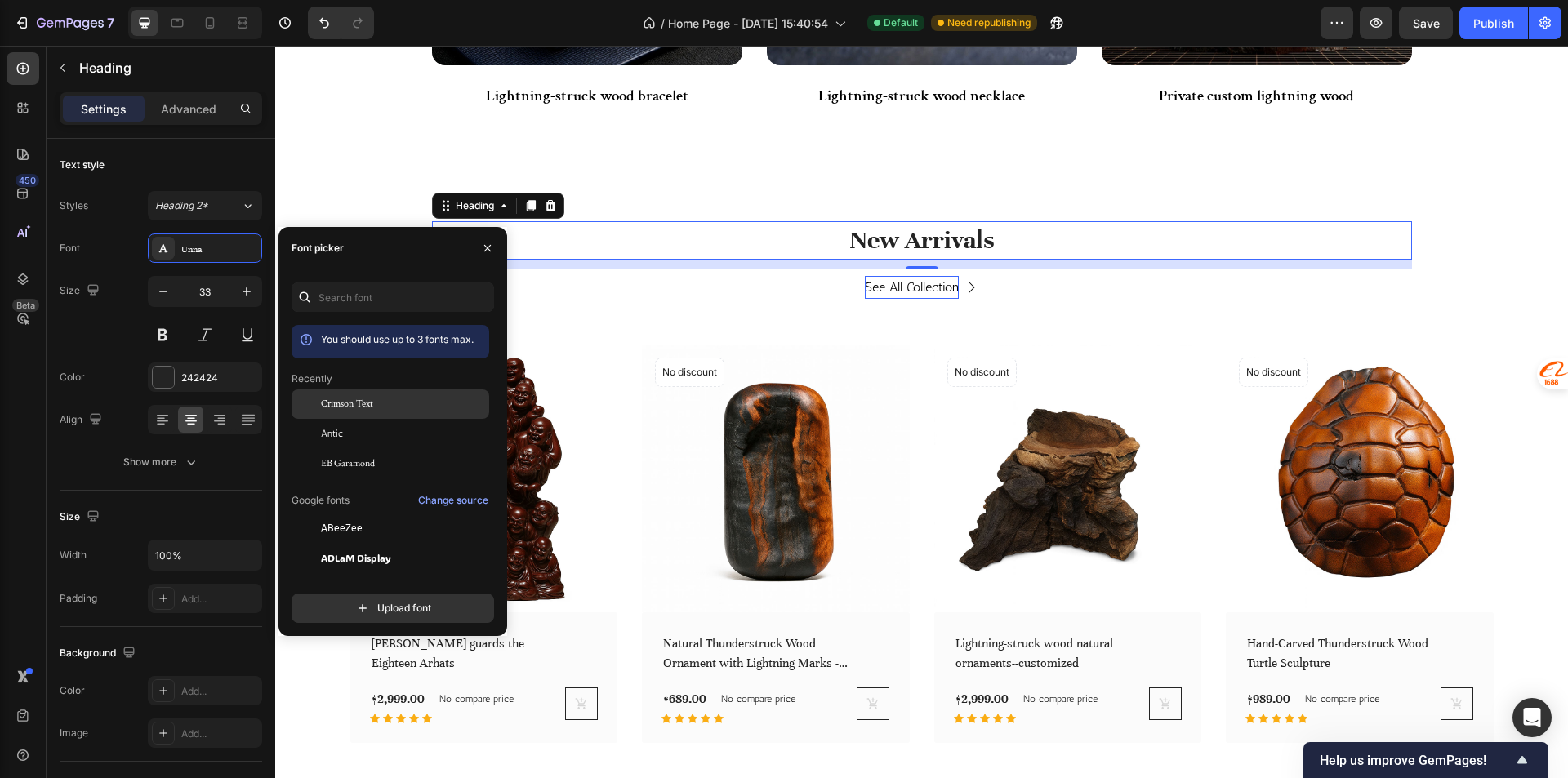
click at [341, 406] on span "Crimson Text" at bounding box center [347, 404] width 52 height 15
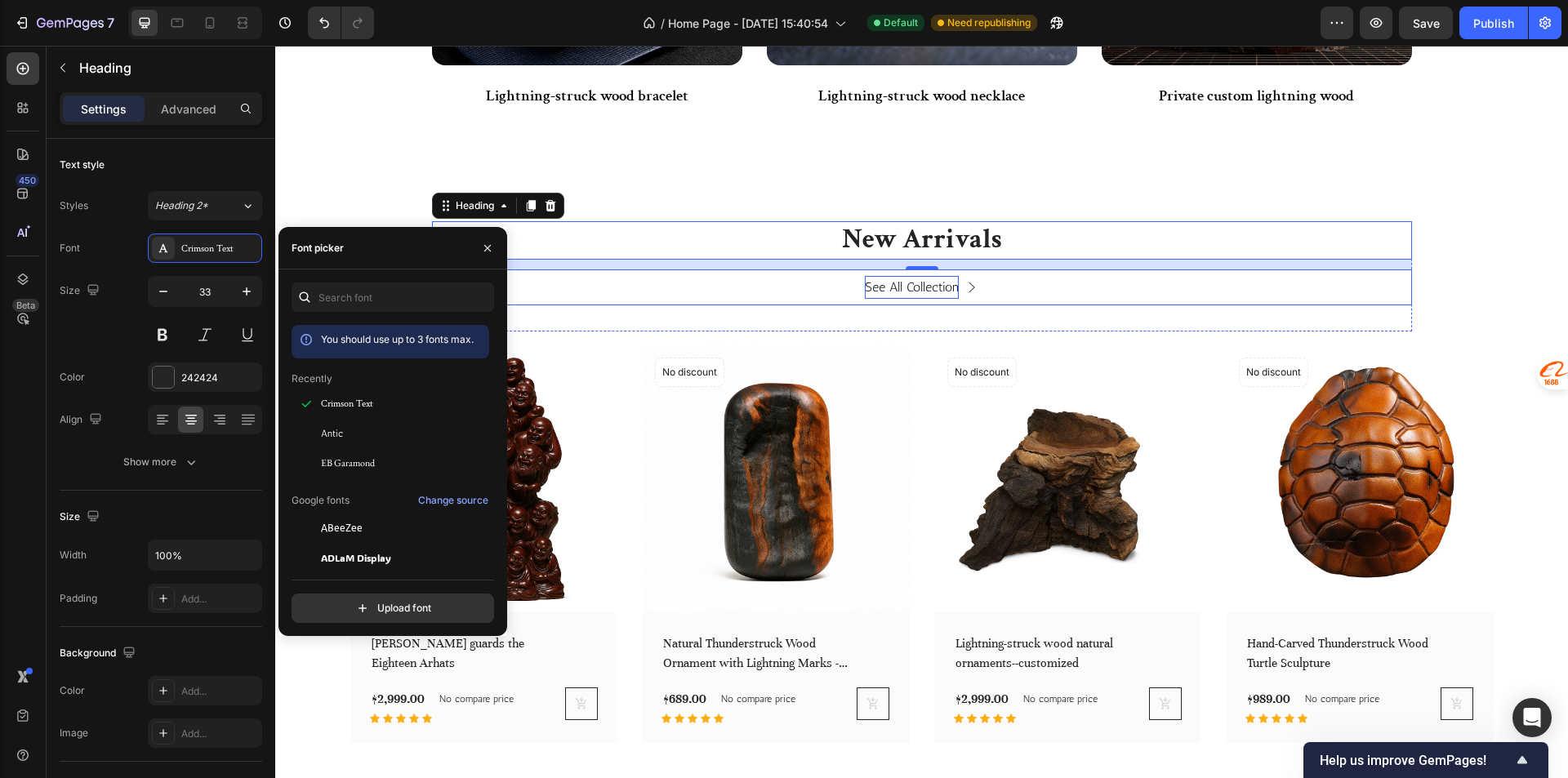
click at [853, 282] on link "See All Collection" at bounding box center [921, 287] width 153 height 37
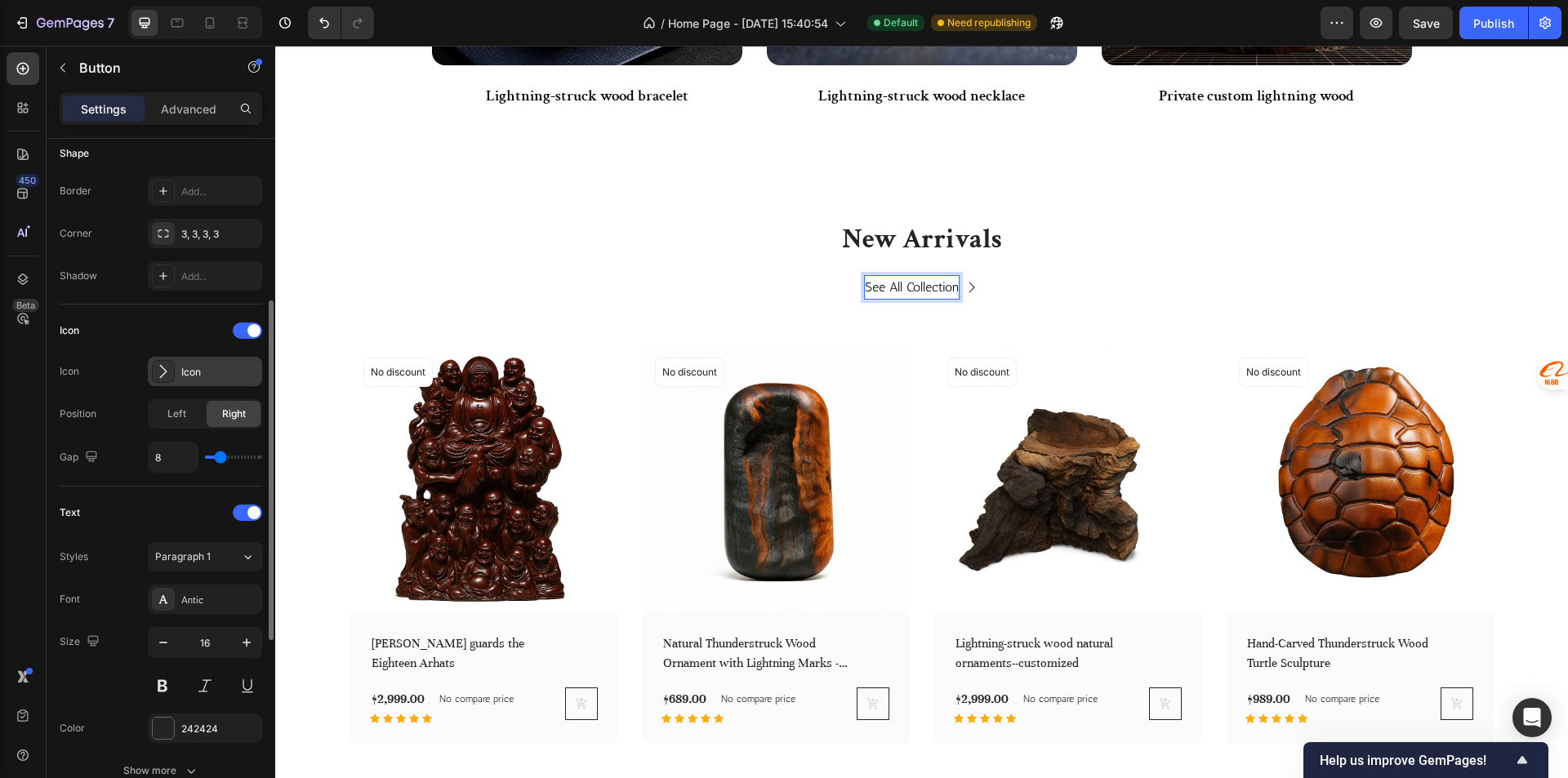
scroll to position [408, 0]
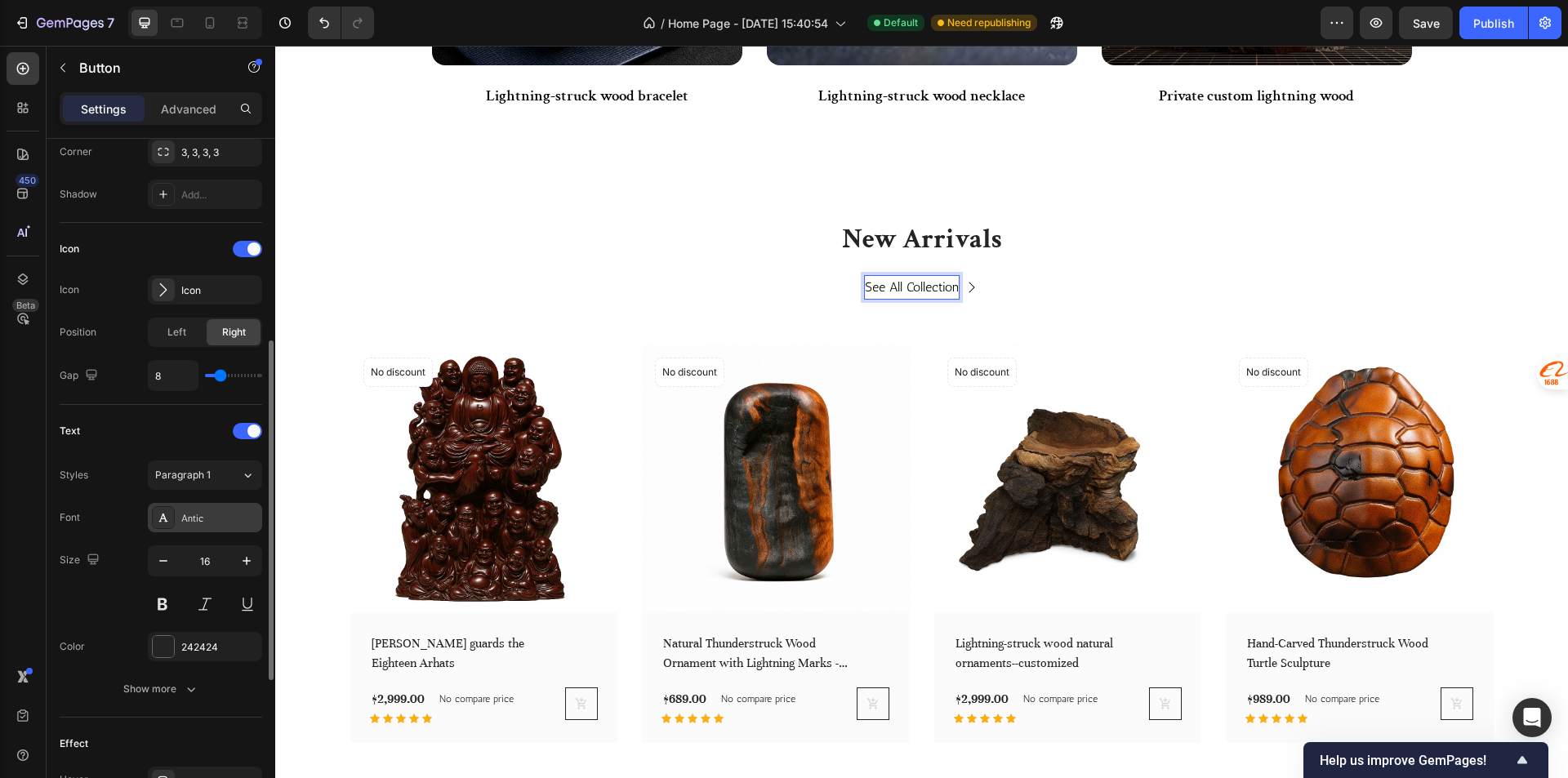
click at [210, 518] on div "Antic" at bounding box center [219, 519] width 77 height 15
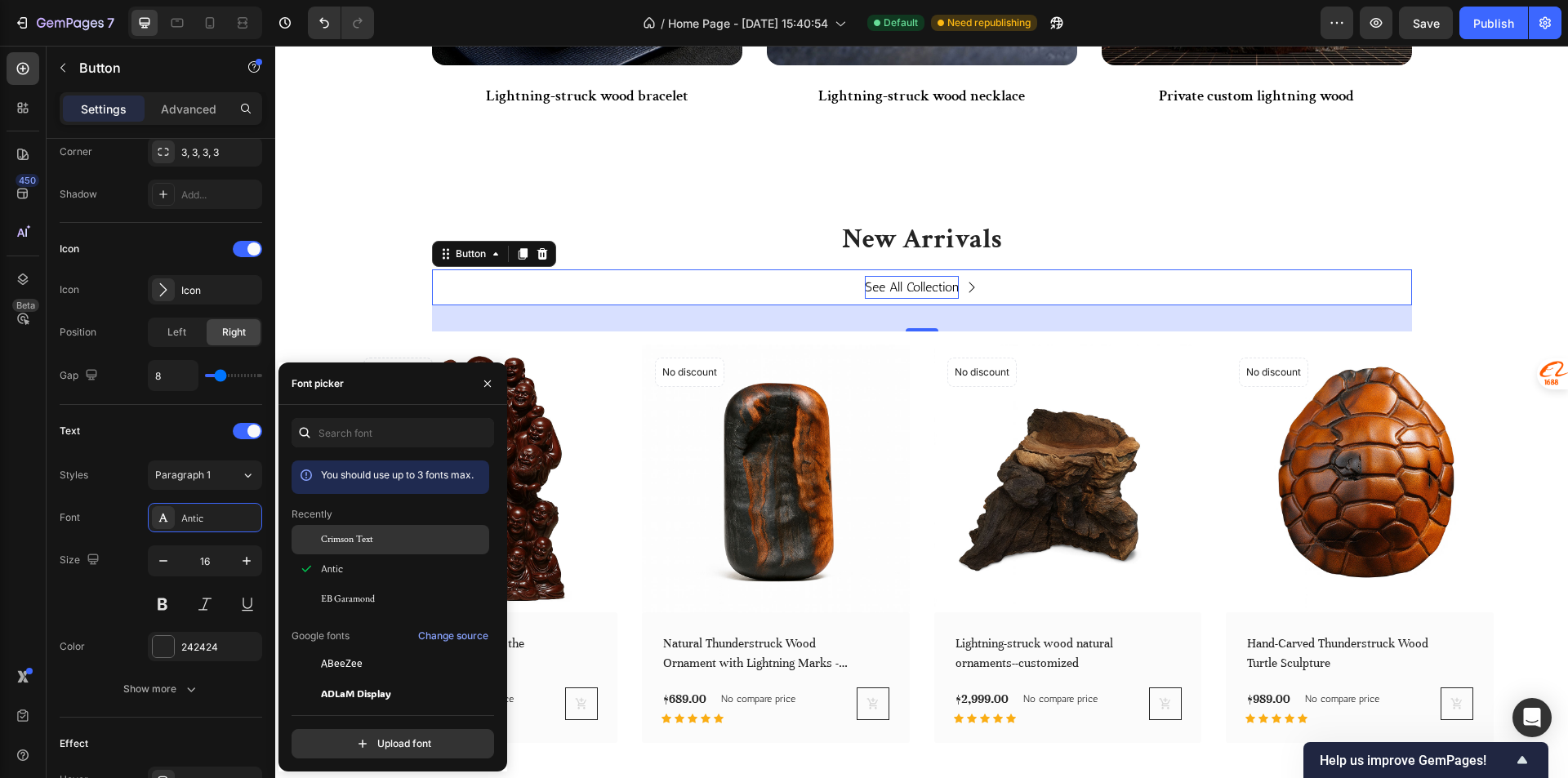
click at [345, 541] on span "Crimson Text" at bounding box center [347, 540] width 52 height 15
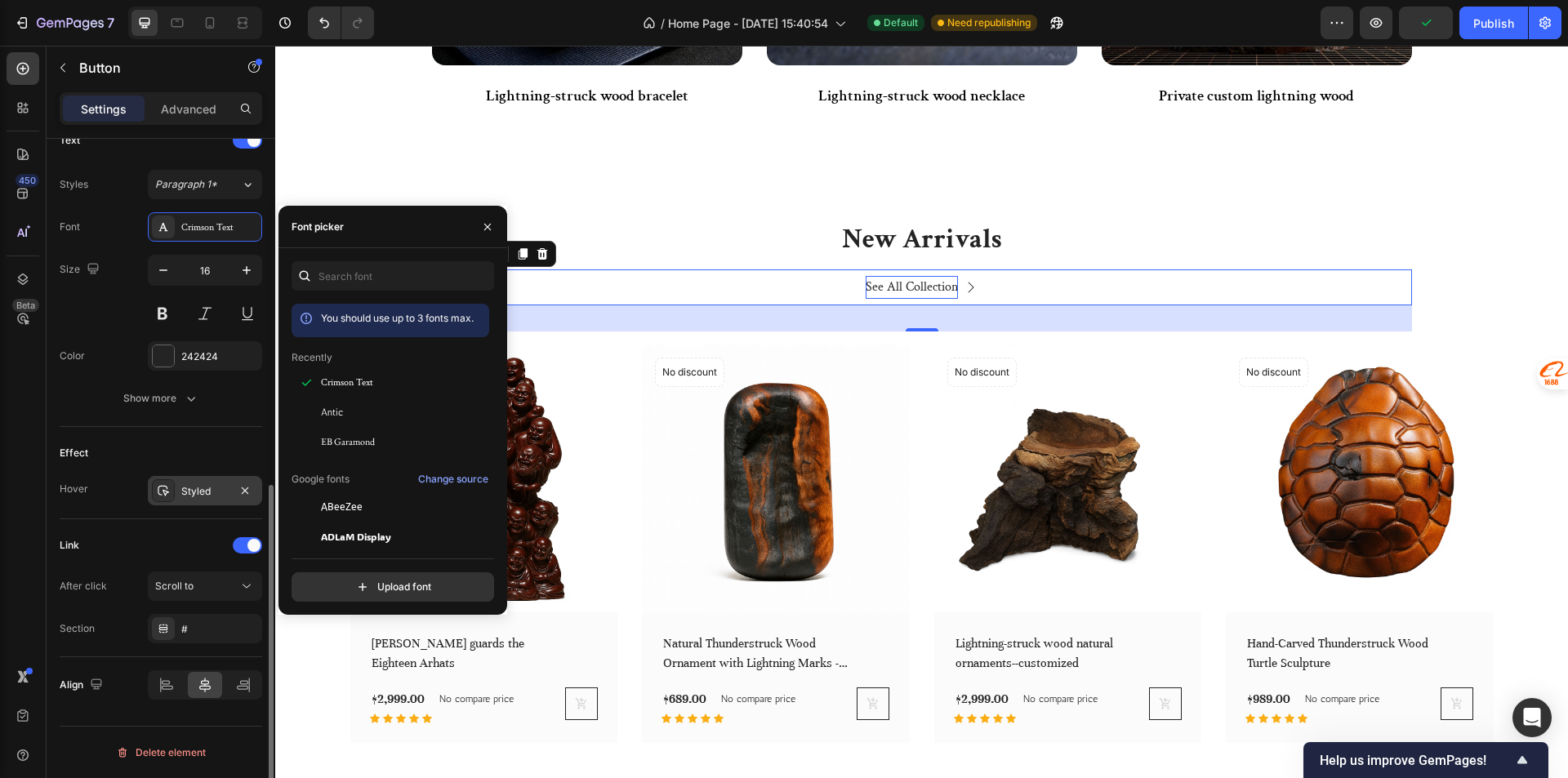
click at [191, 480] on div "Styled" at bounding box center [205, 491] width 115 height 29
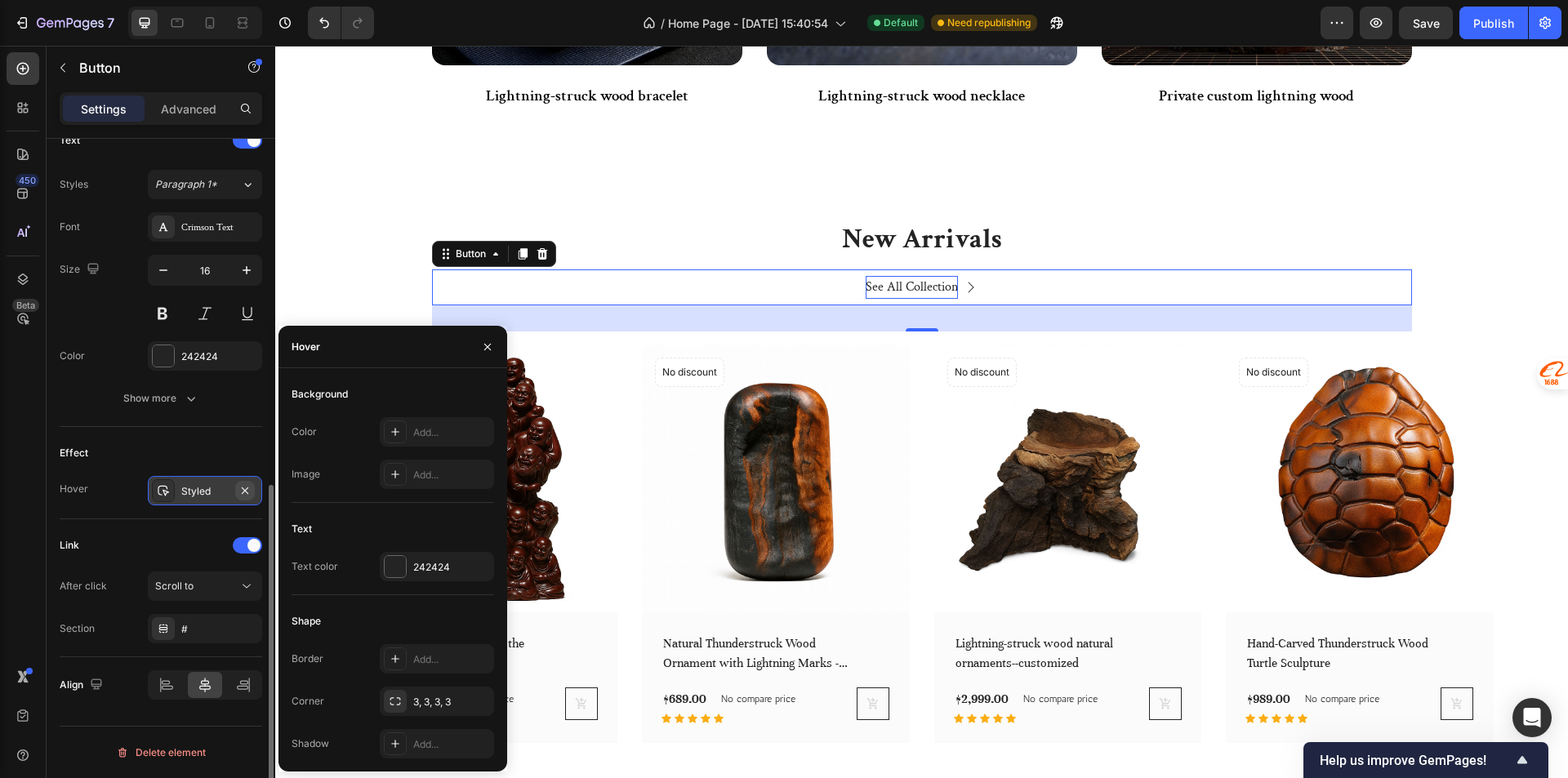
click at [248, 494] on icon "button" at bounding box center [245, 491] width 13 height 13
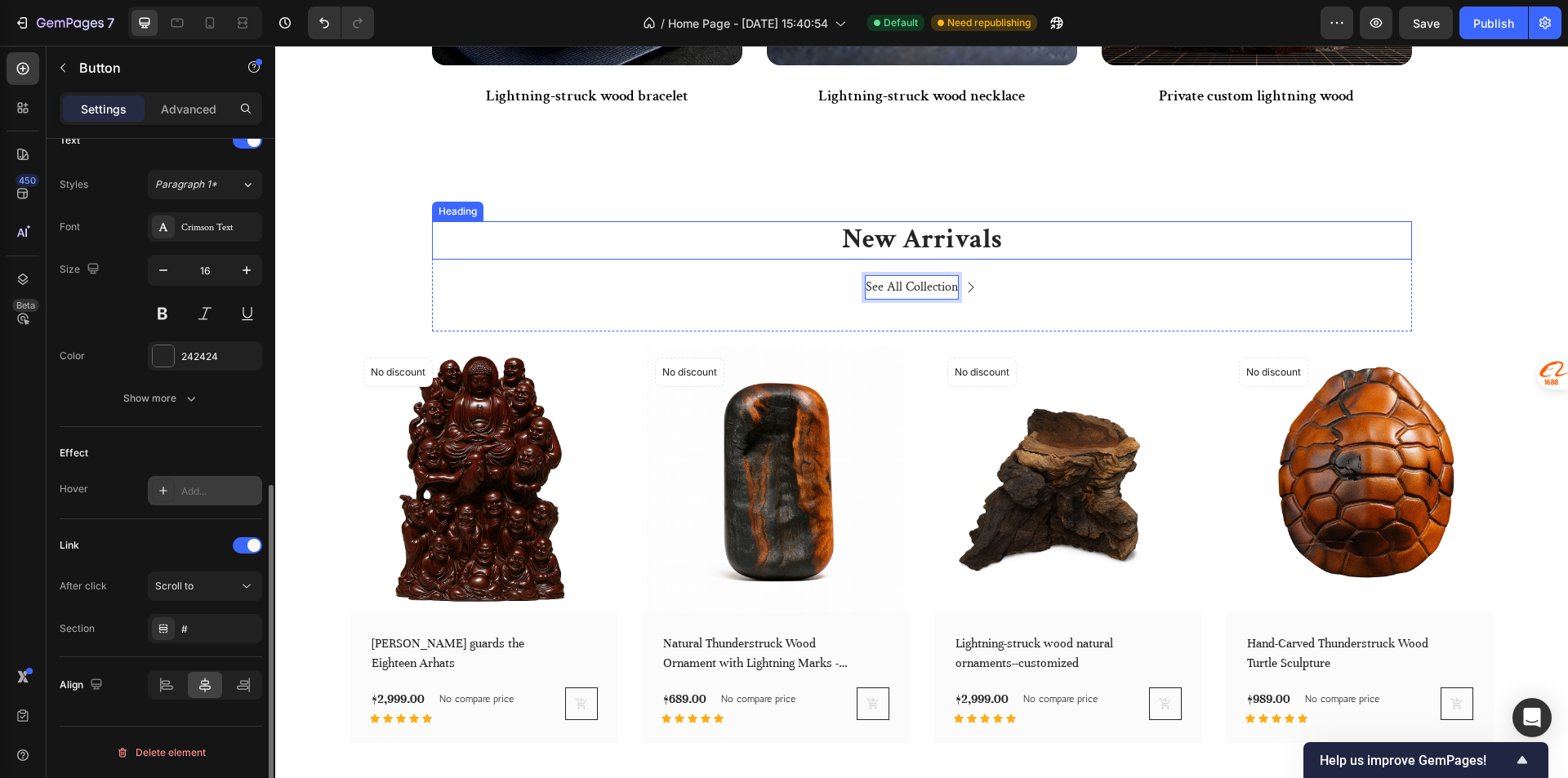
click at [808, 230] on p "New Arrivals" at bounding box center [921, 240] width 976 height 35
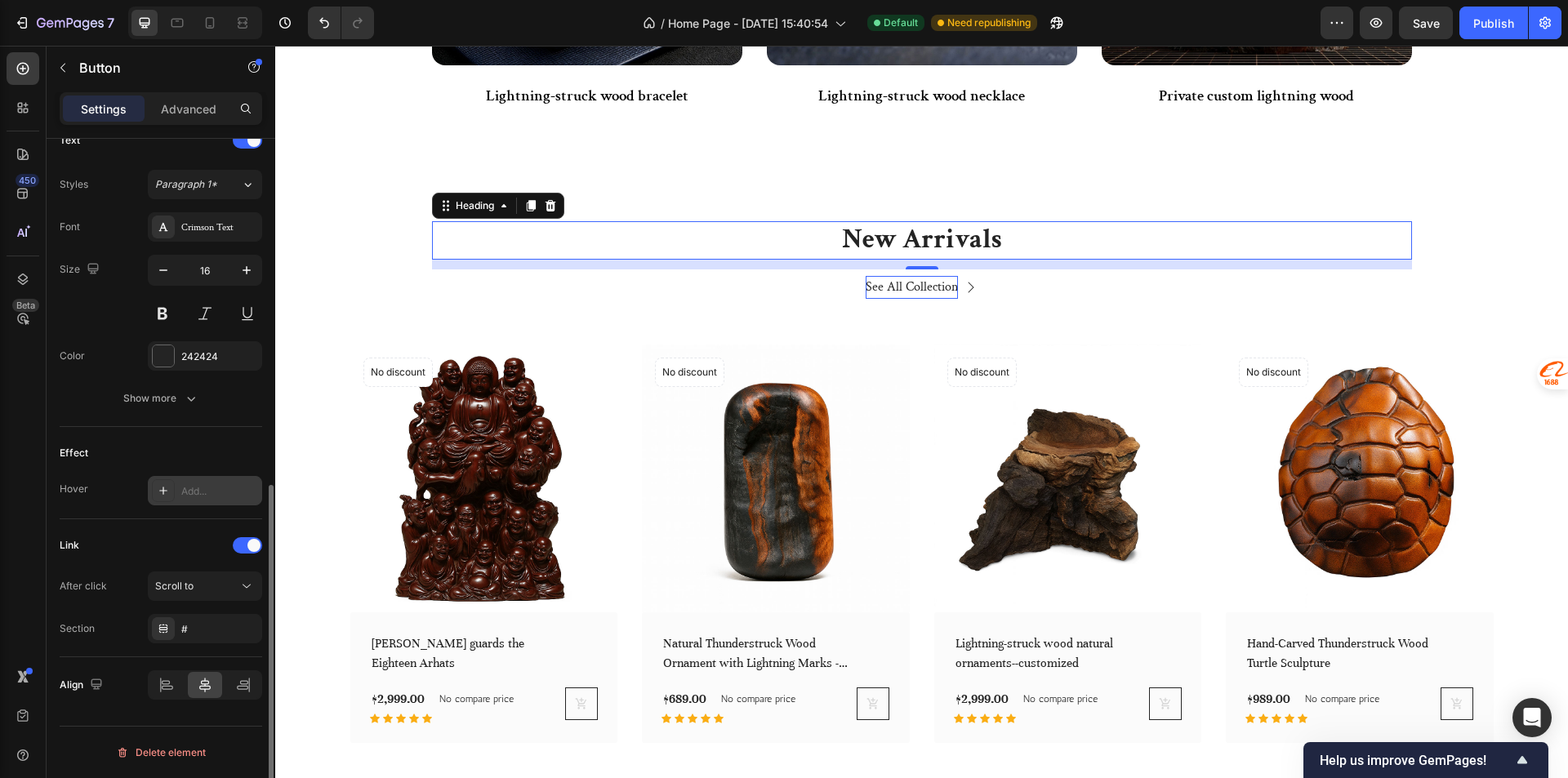
scroll to position [0, 0]
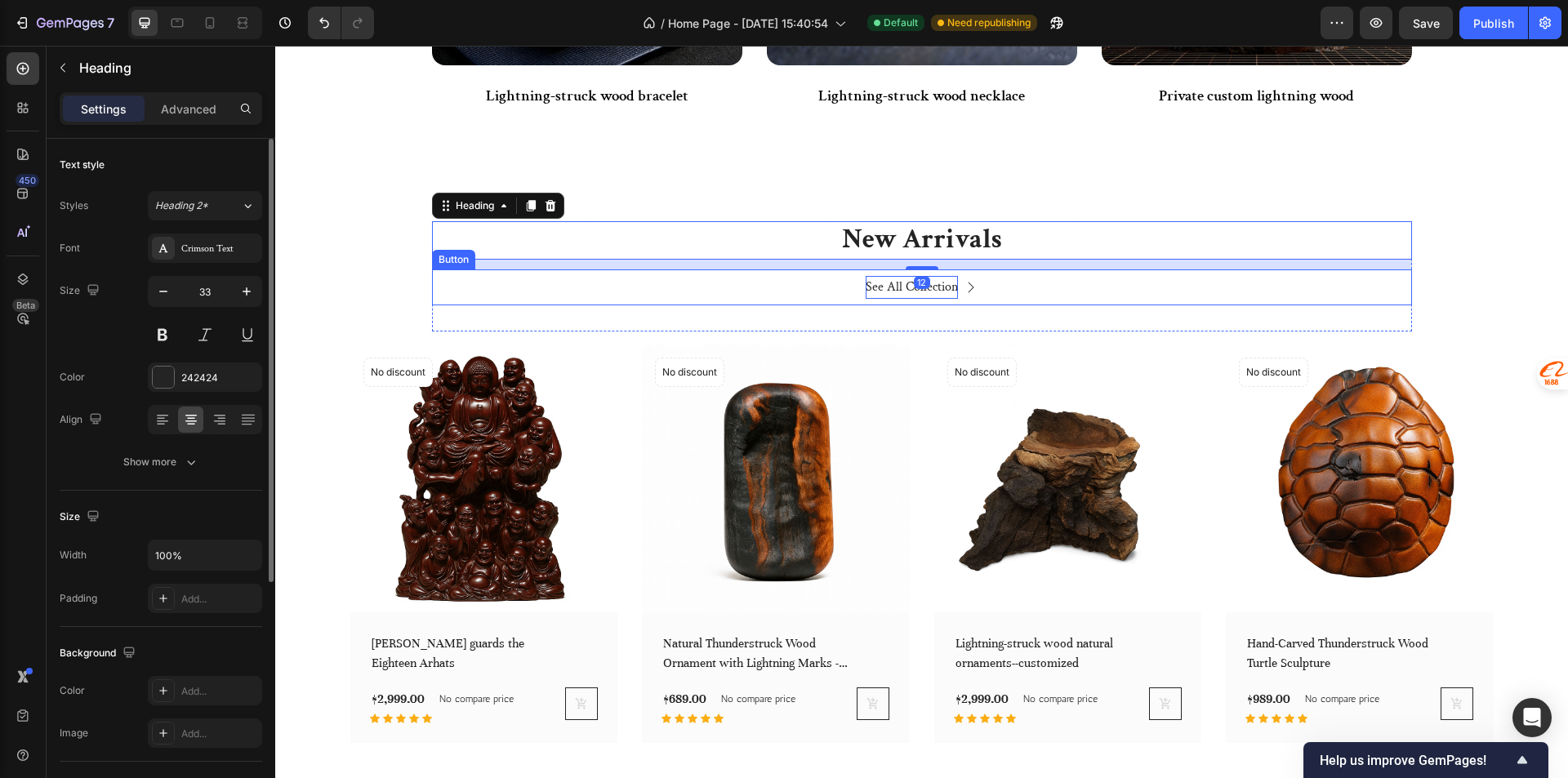
click at [866, 293] on p "See All Collection" at bounding box center [912, 287] width 92 height 24
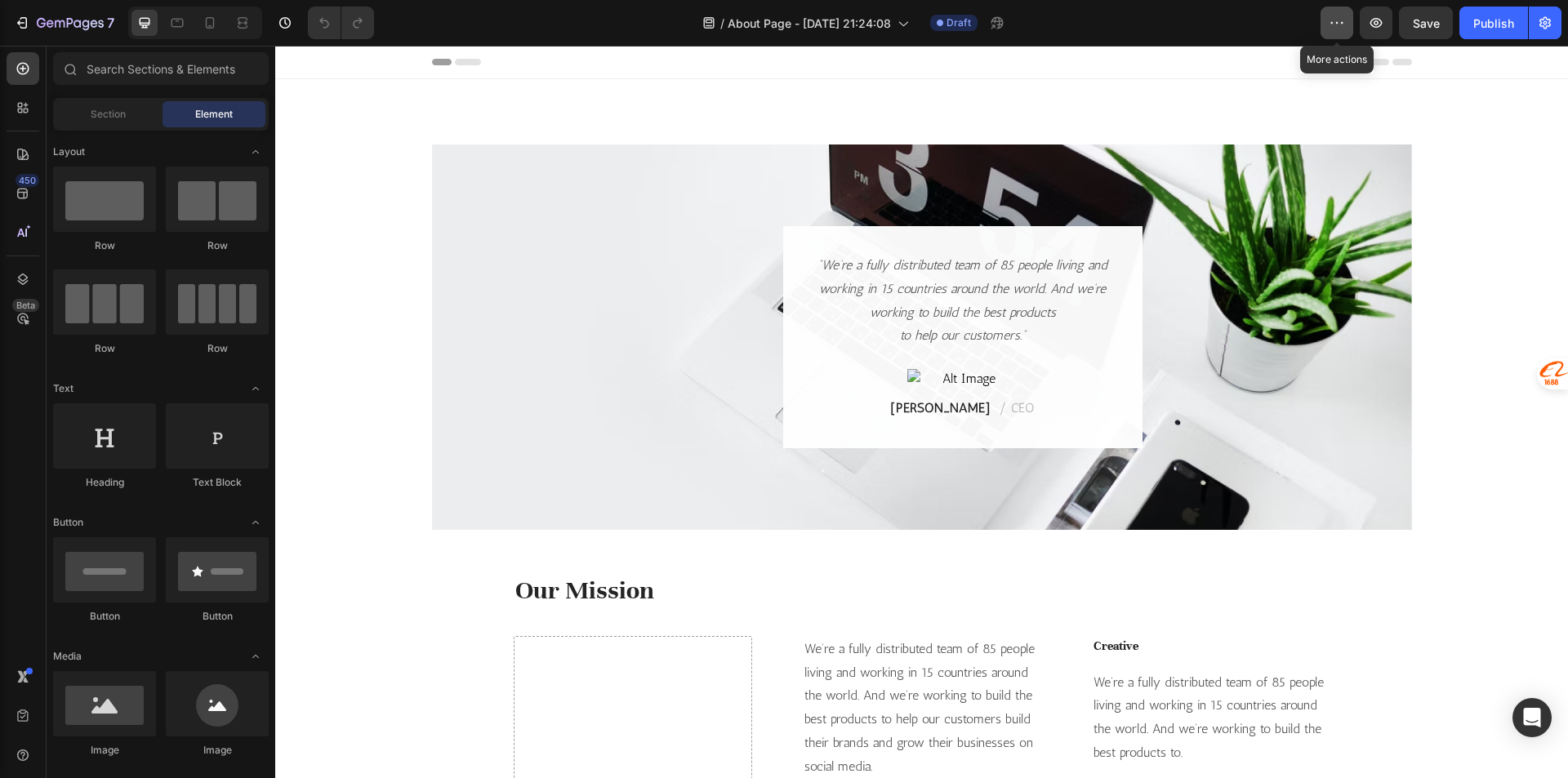
click at [1341, 22] on icon "button" at bounding box center [1336, 23] width 16 height 16
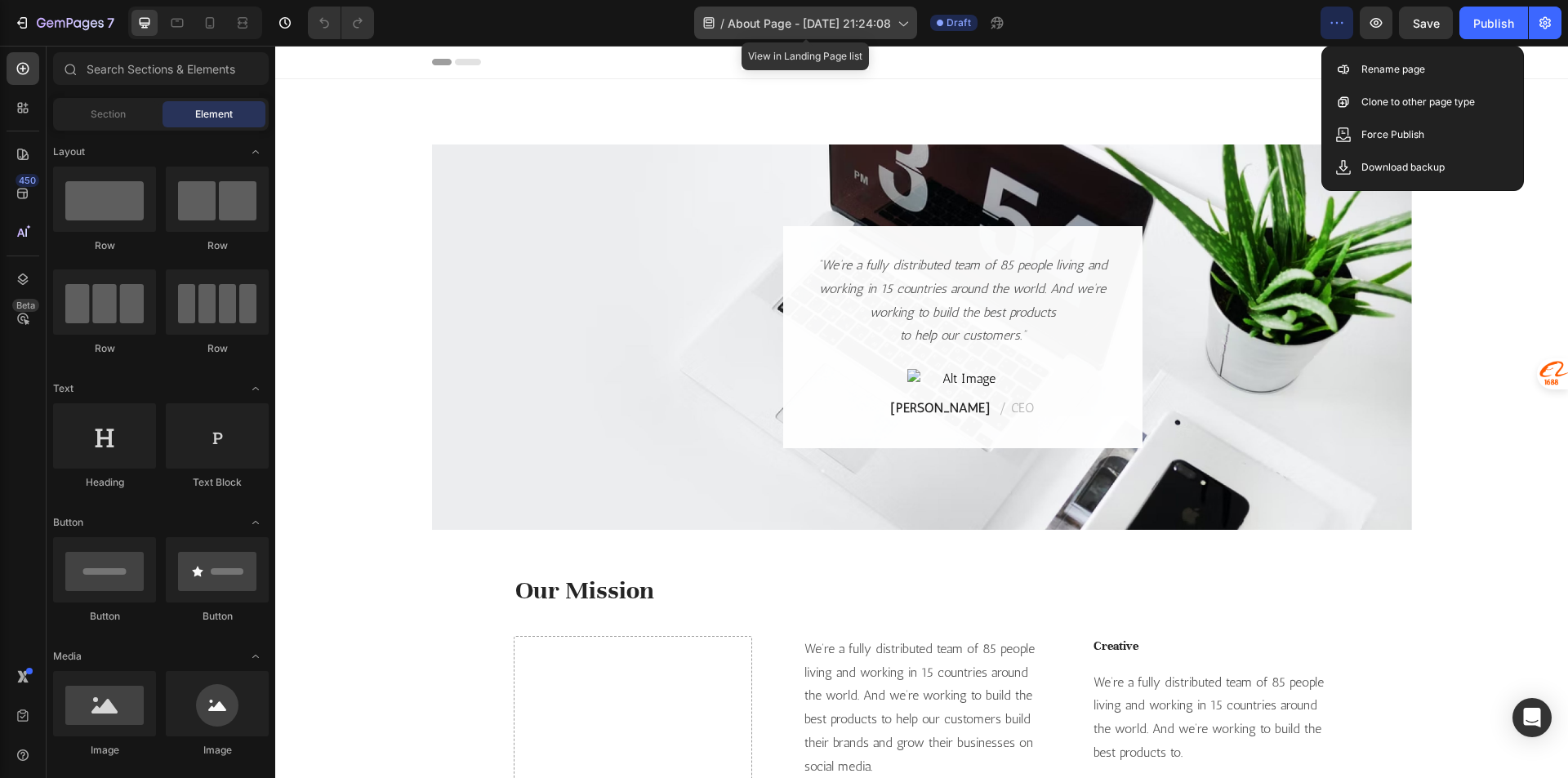
click at [874, 32] on div "/ About Page - Aug 17, 21:24:08" at bounding box center [805, 23] width 223 height 33
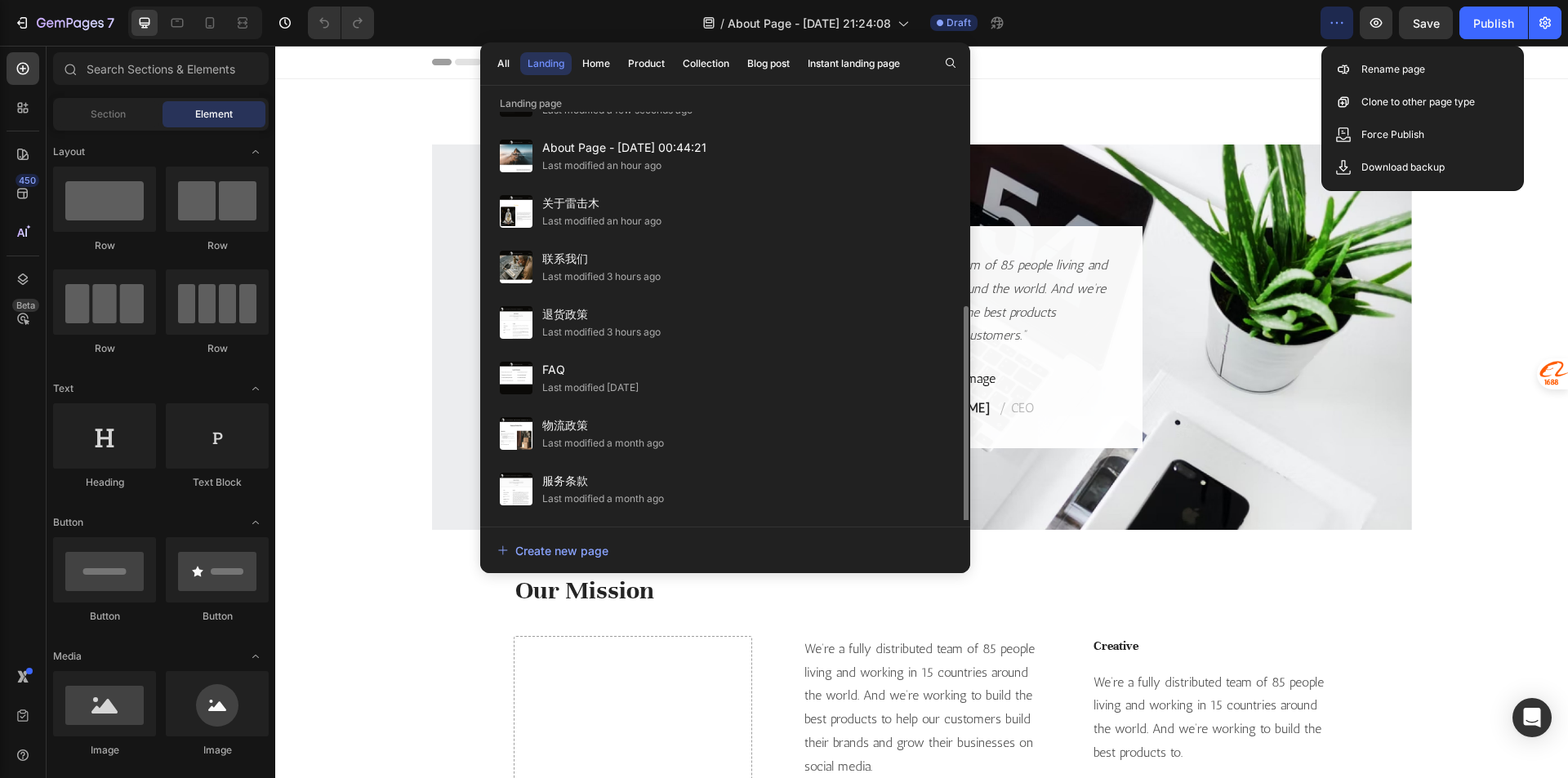
scroll to position [269, 0]
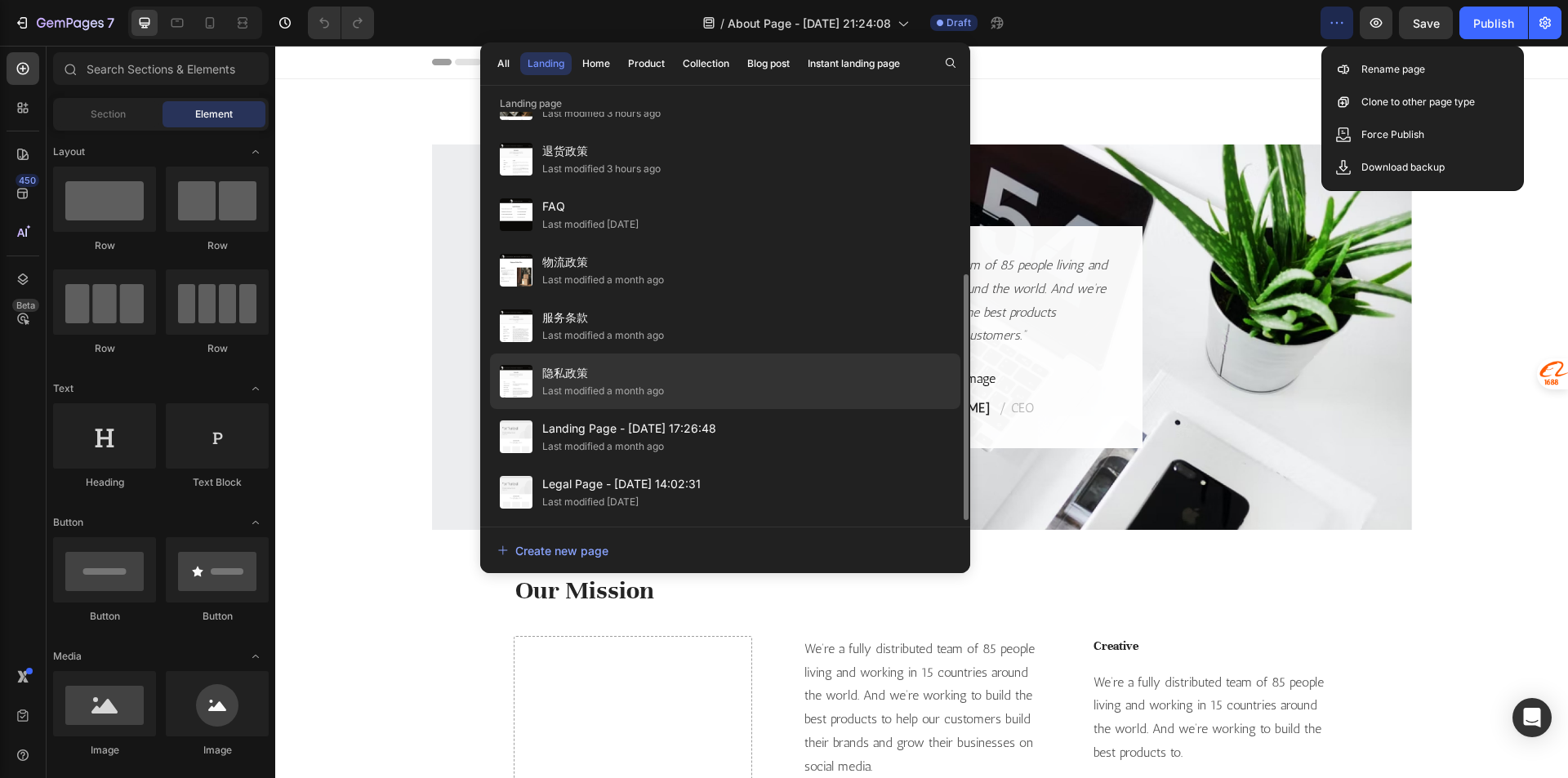
click at [746, 370] on div "隐私政策 Last modified a month ago" at bounding box center [725, 381] width 471 height 56
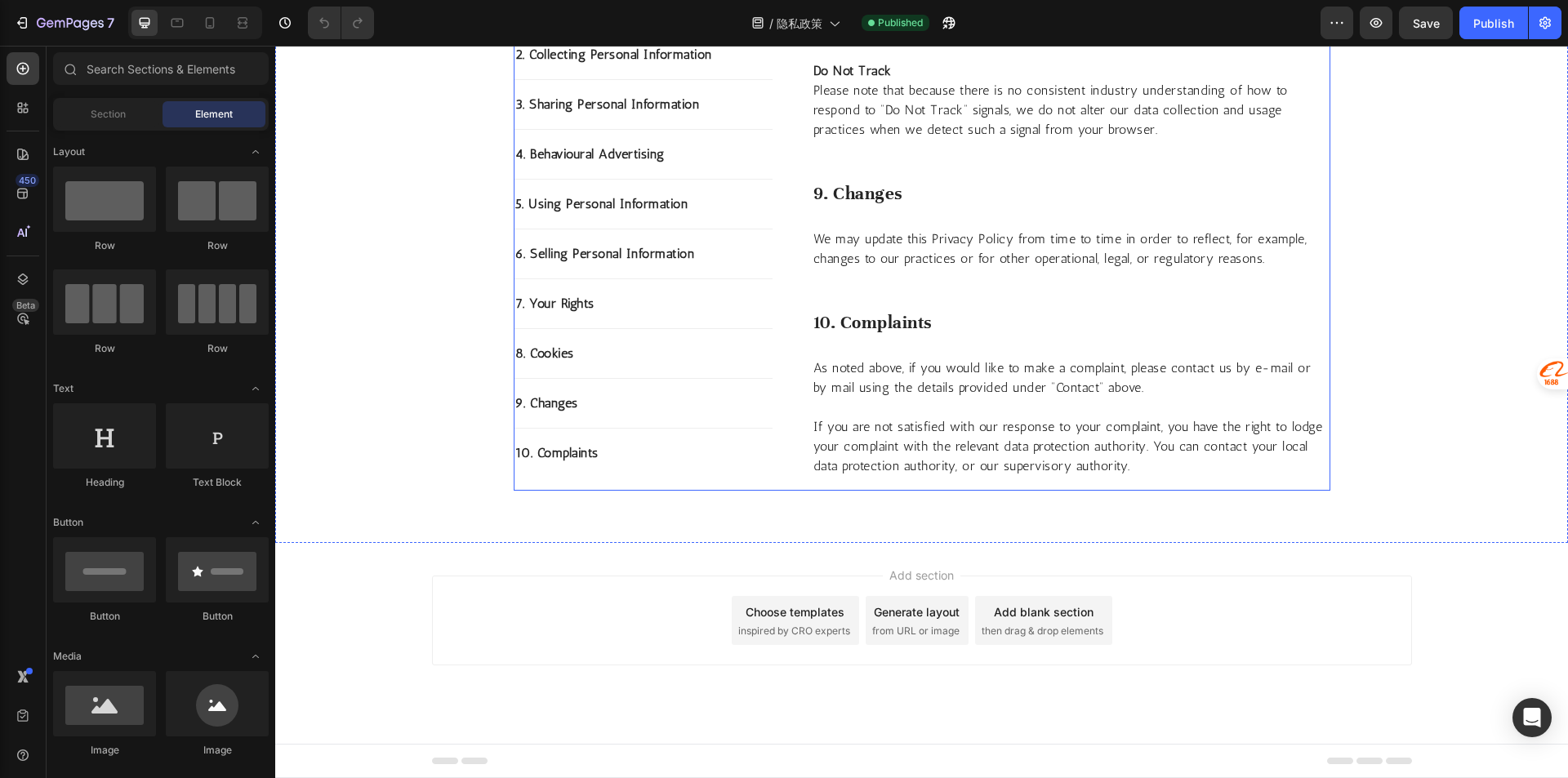
scroll to position [5281, 0]
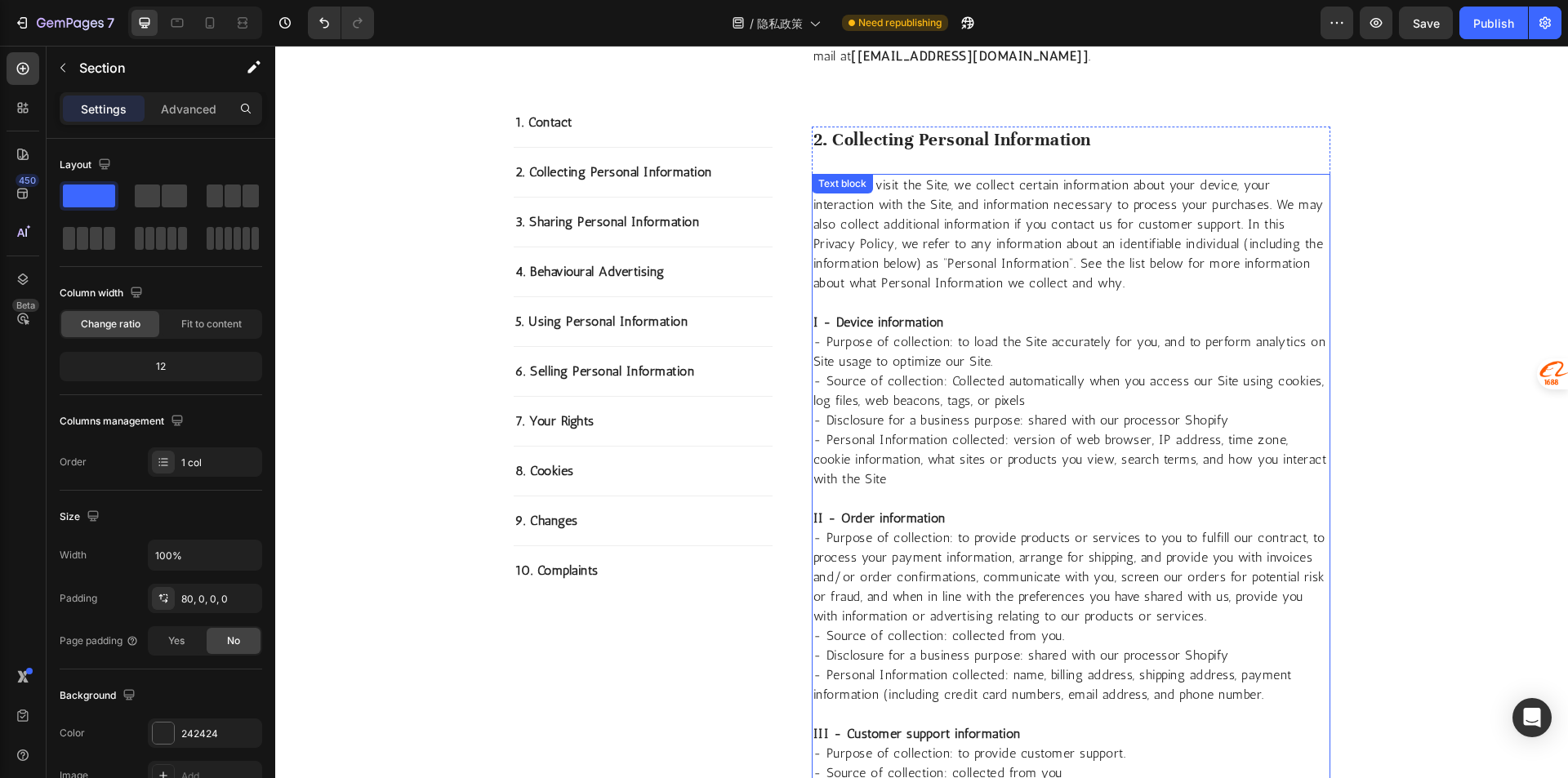
scroll to position [229, 0]
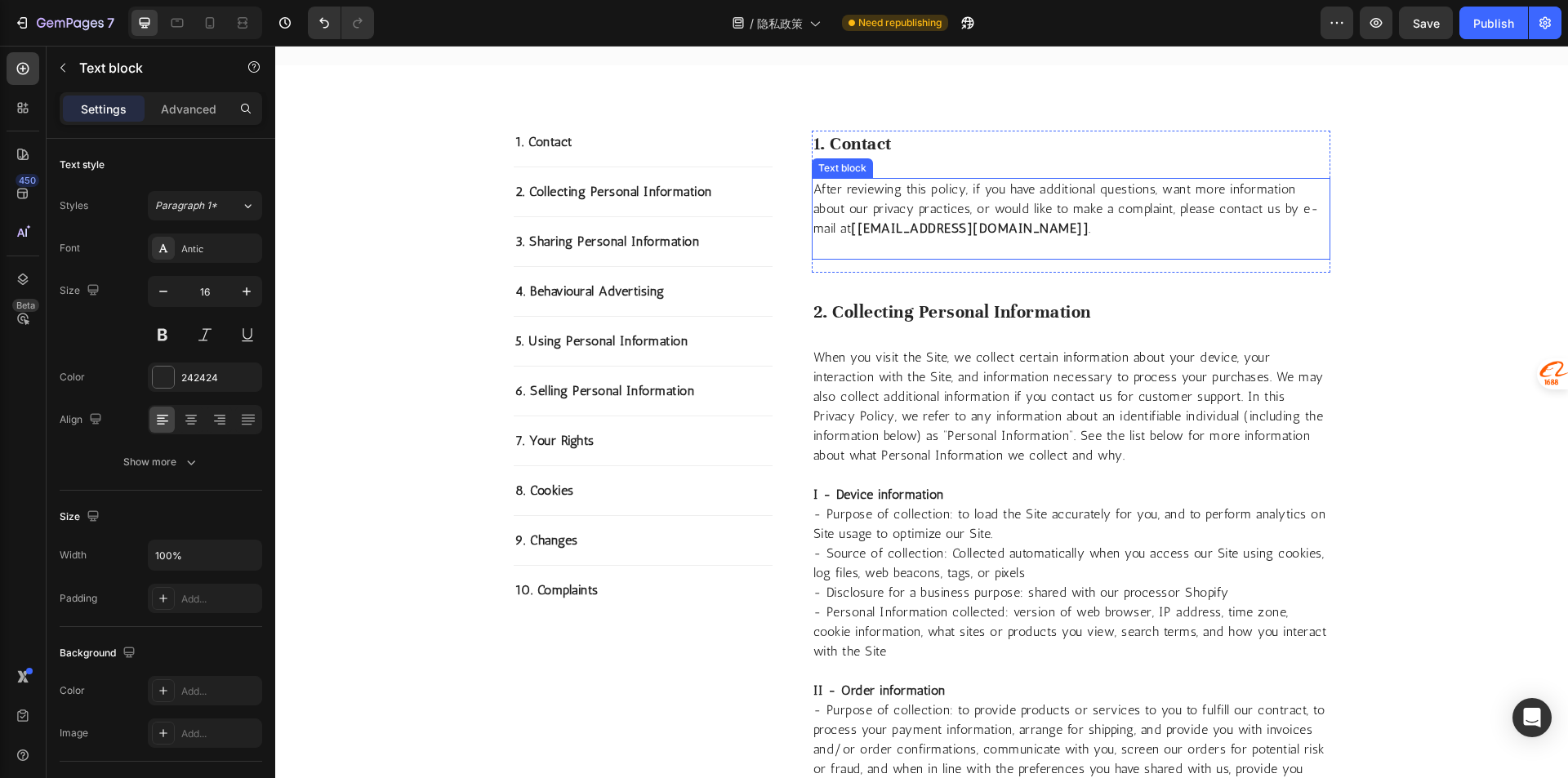
click at [1000, 240] on p "After reviewing this policy, if you have additional questions, want more inform…" at bounding box center [1071, 218] width 516 height 79
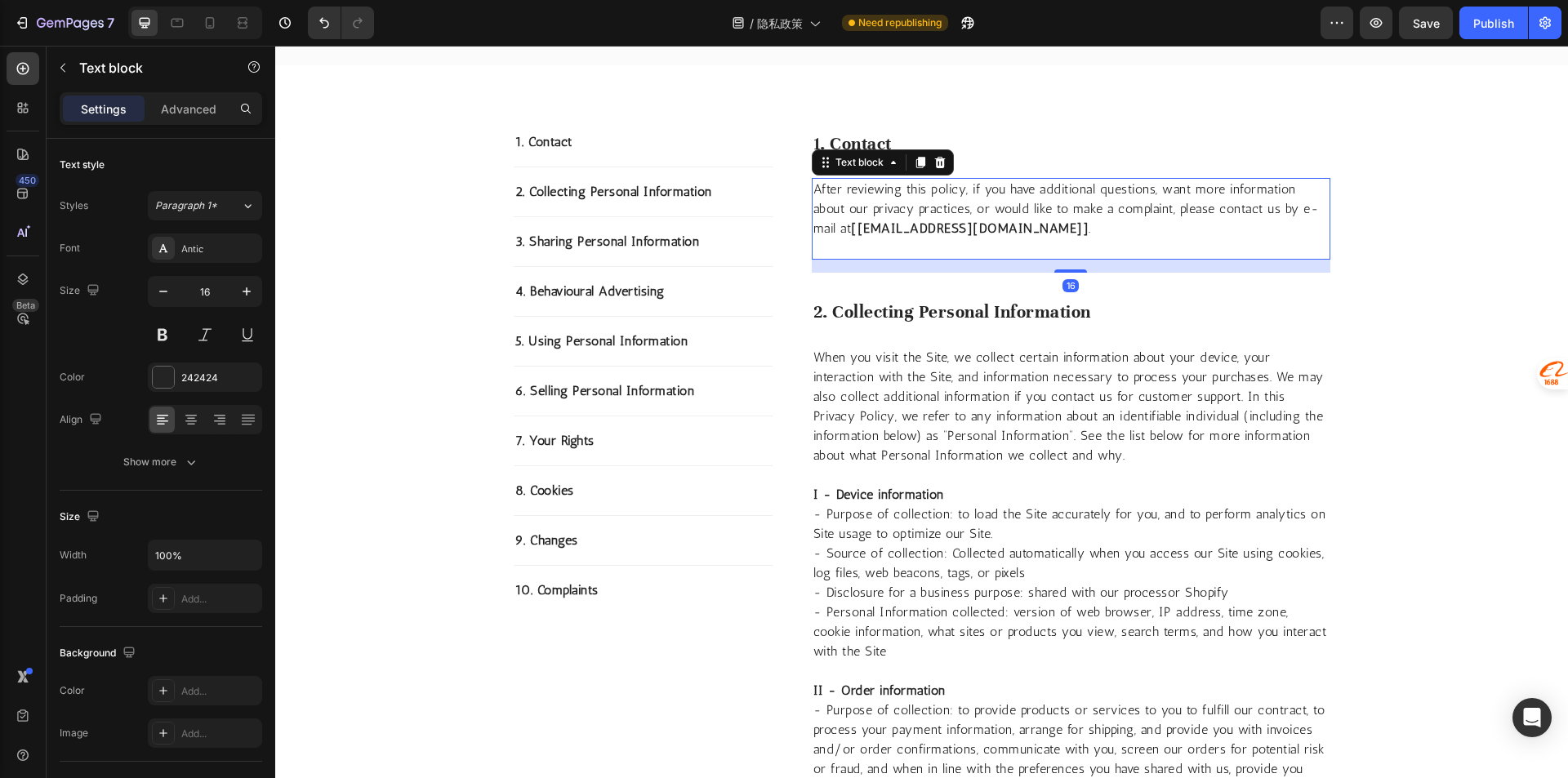
click at [1000, 231] on strong "[fusheng2584@gmail.com]" at bounding box center [970, 227] width 237 height 16
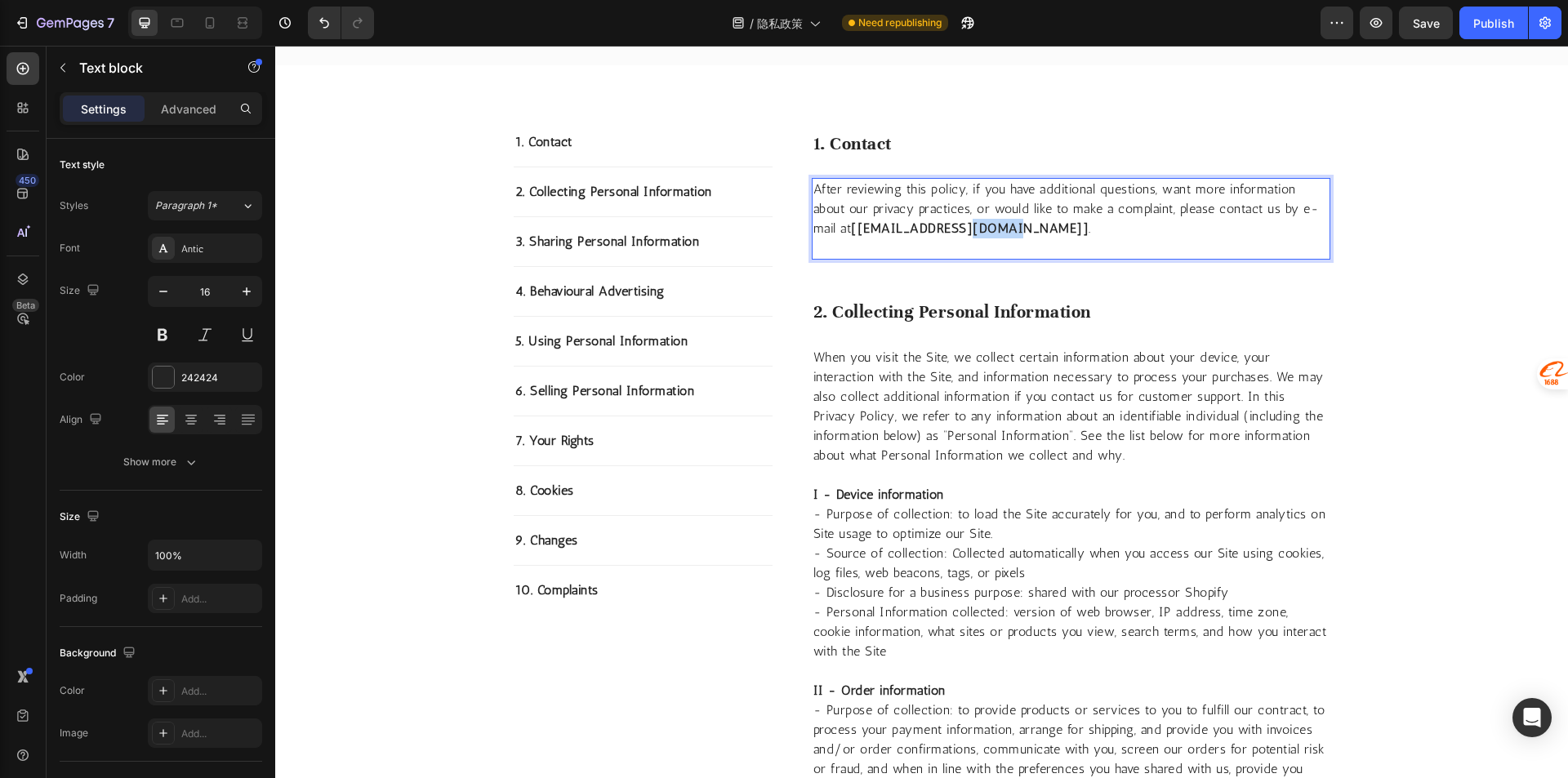
drag, startPoint x: 1001, startPoint y: 231, endPoint x: 969, endPoint y: 229, distance: 32.1
click at [969, 229] on strong "[fusheng2584@gmail.com]" at bounding box center [970, 227] width 237 height 16
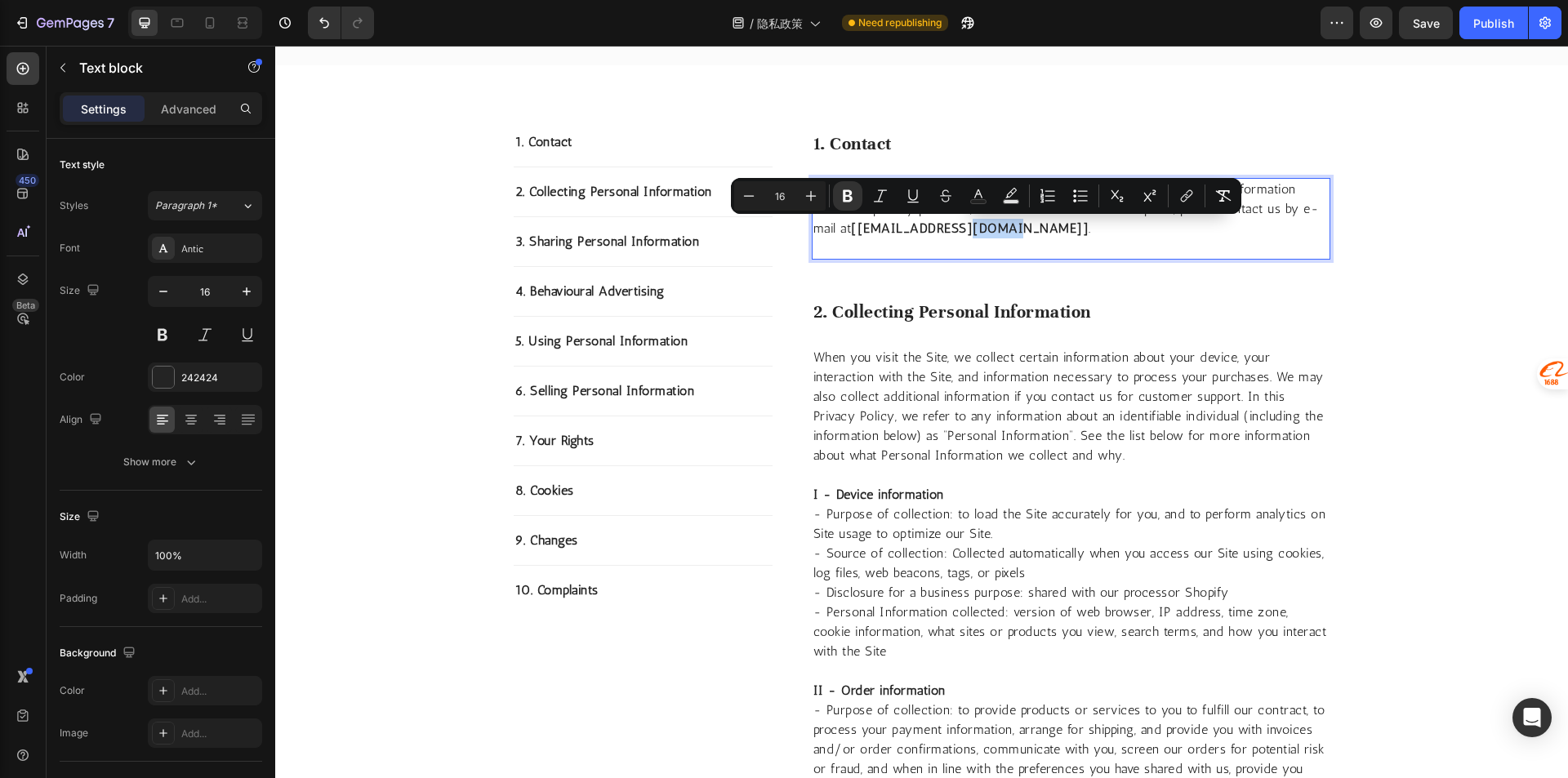
click at [974, 230] on strong "[fusheng2584@gmail.com]" at bounding box center [970, 227] width 237 height 16
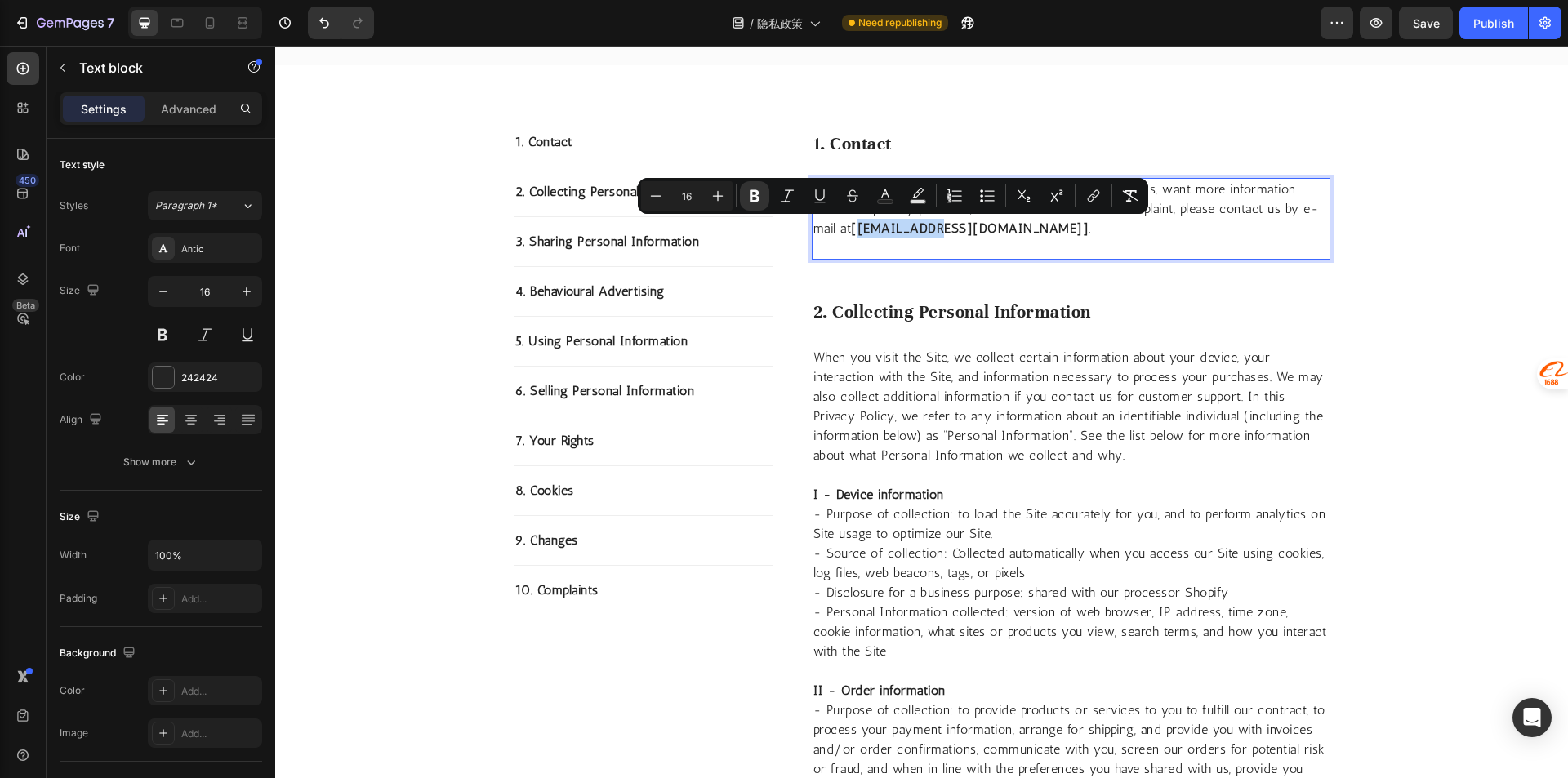
drag, startPoint x: 929, startPoint y: 230, endPoint x: 856, endPoint y: 230, distance: 73.0
click at [856, 230] on strong "[fusheng2584@gmail.com]" at bounding box center [970, 227] width 237 height 16
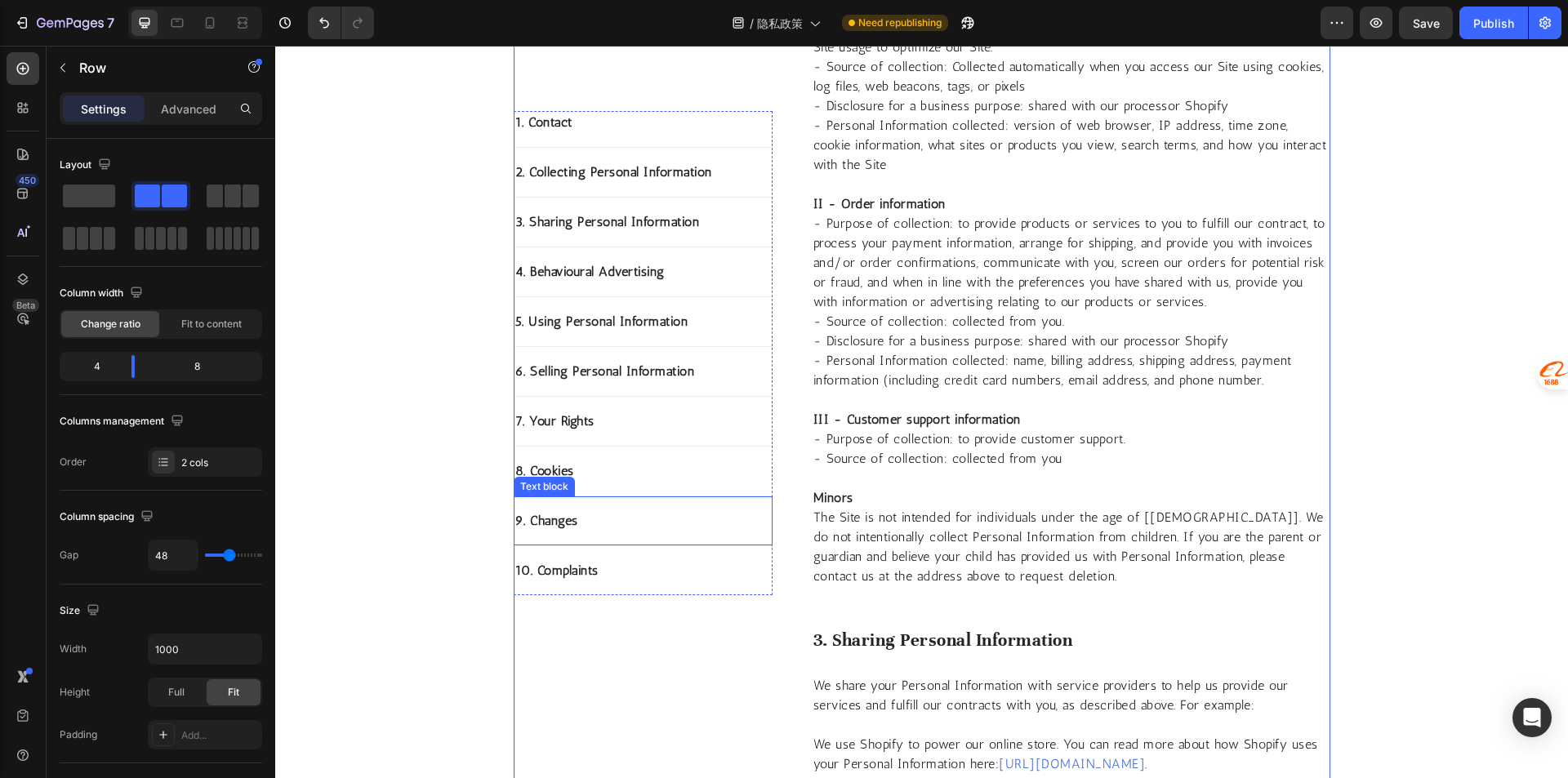
scroll to position [964, 0]
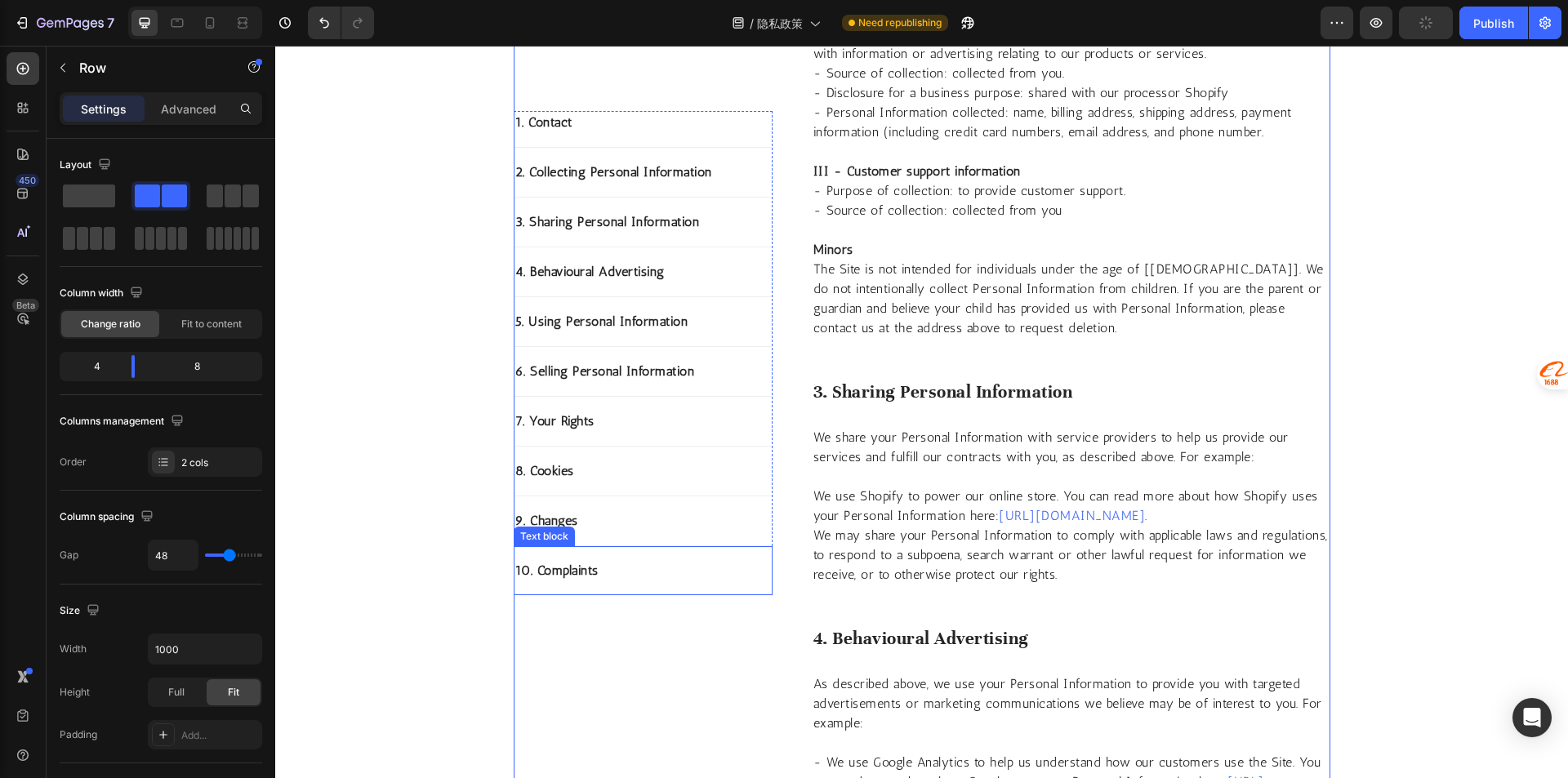
click at [613, 582] on div "10. Complaints Text block" at bounding box center [643, 570] width 259 height 49
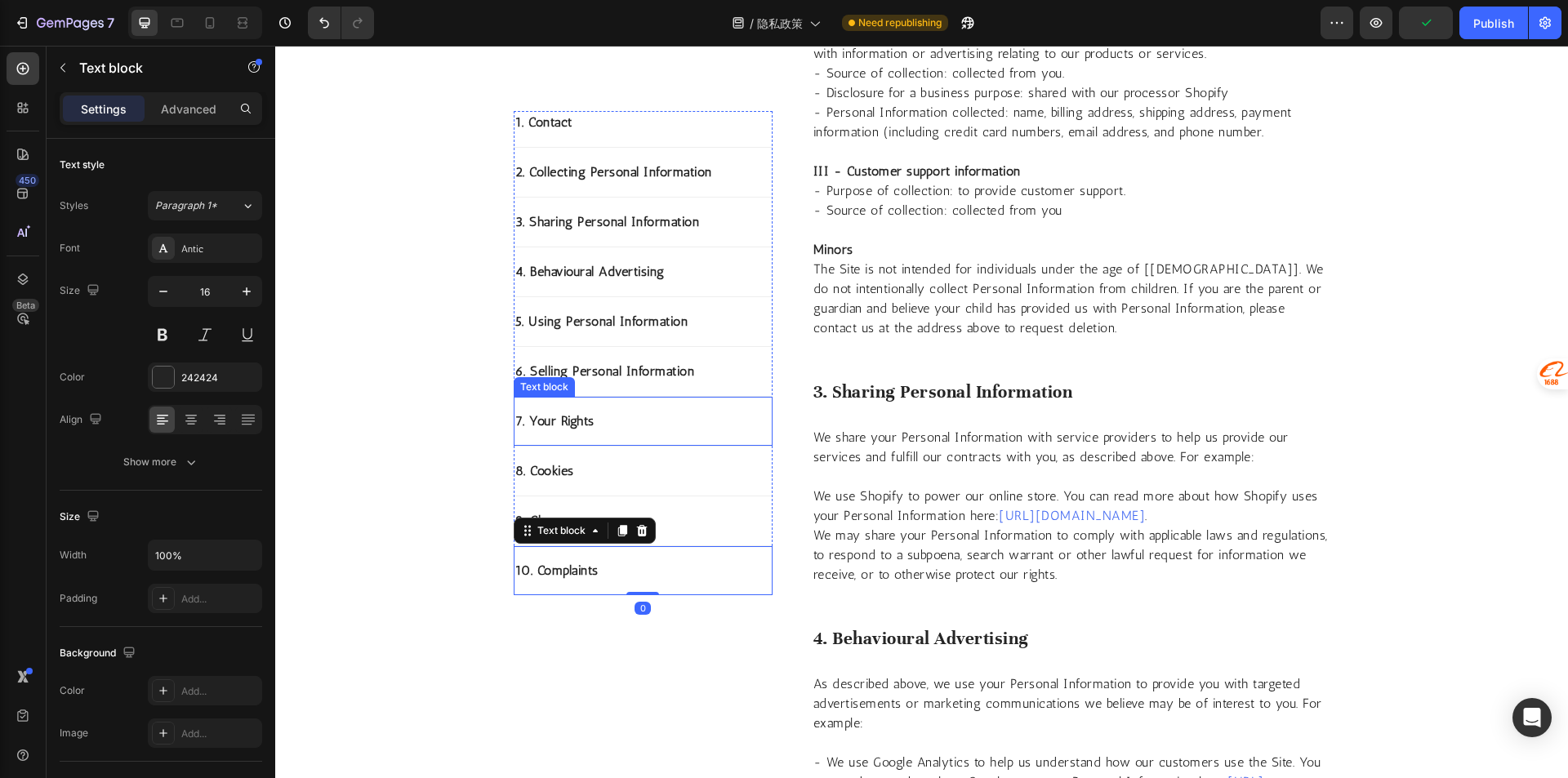
click at [714, 425] on p "7. Your Rights" at bounding box center [643, 421] width 255 height 20
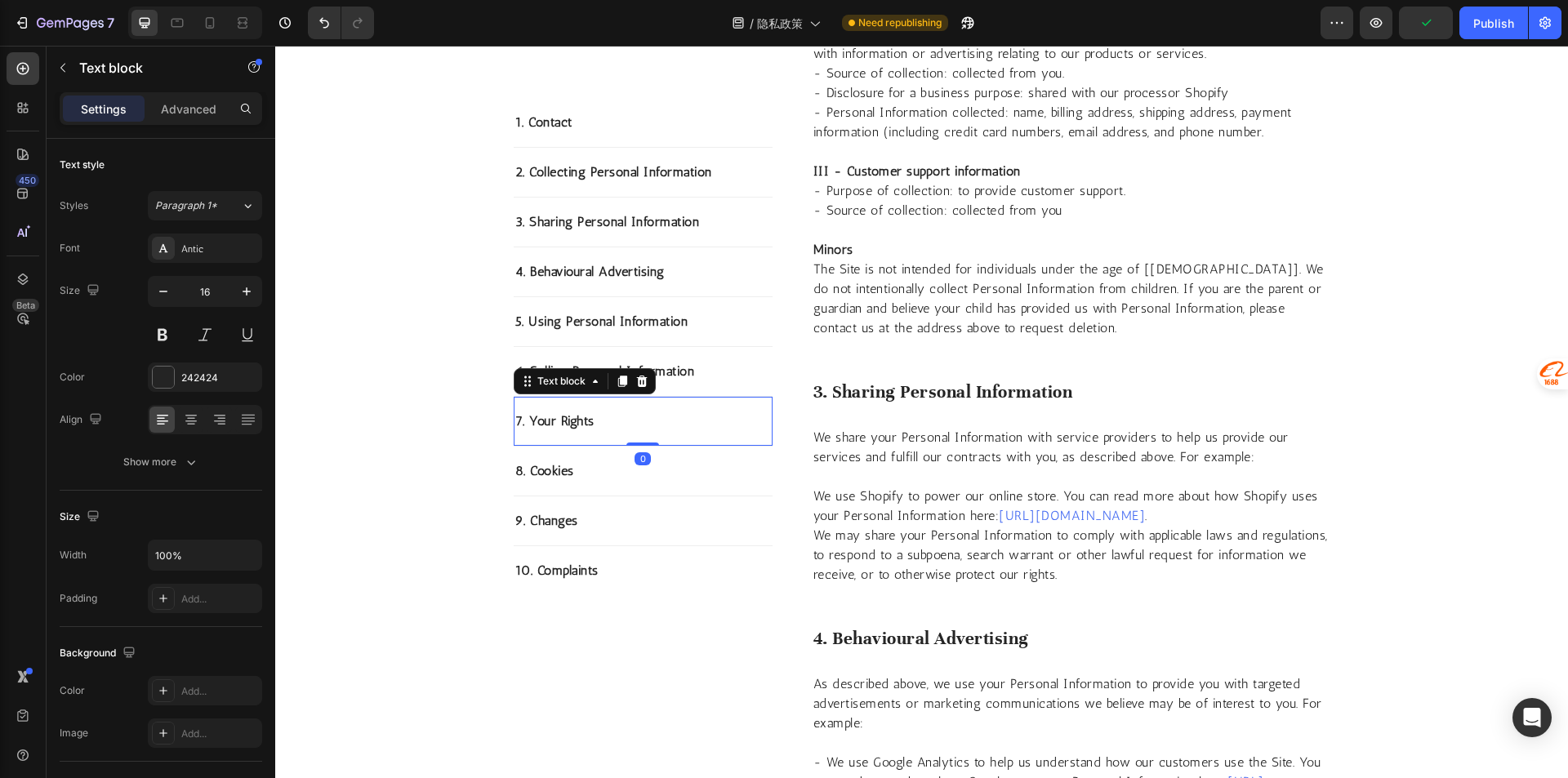
scroll to position [555, 0]
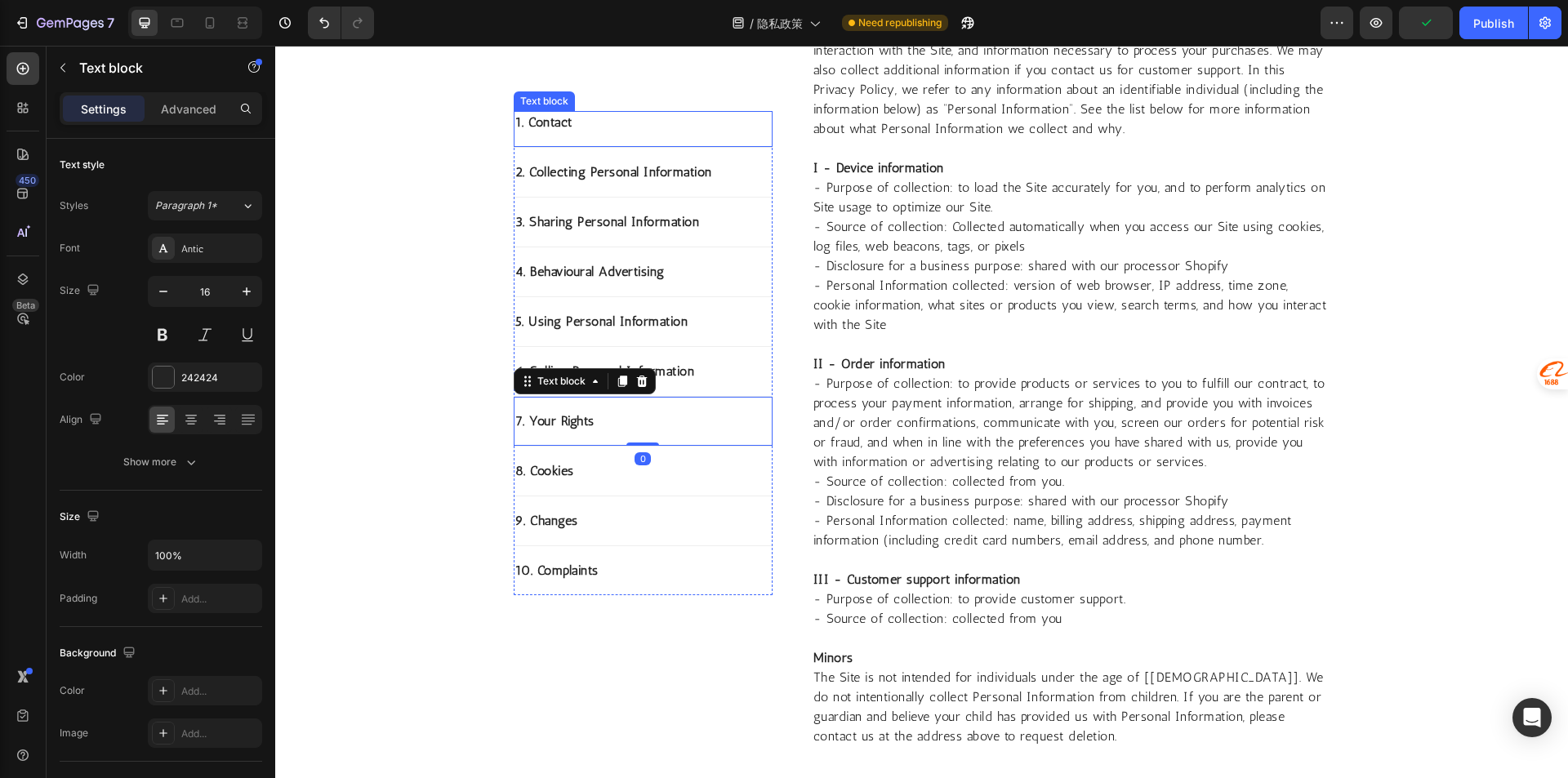
click at [629, 111] on div "1. Contact" at bounding box center [643, 123] width 259 height 23
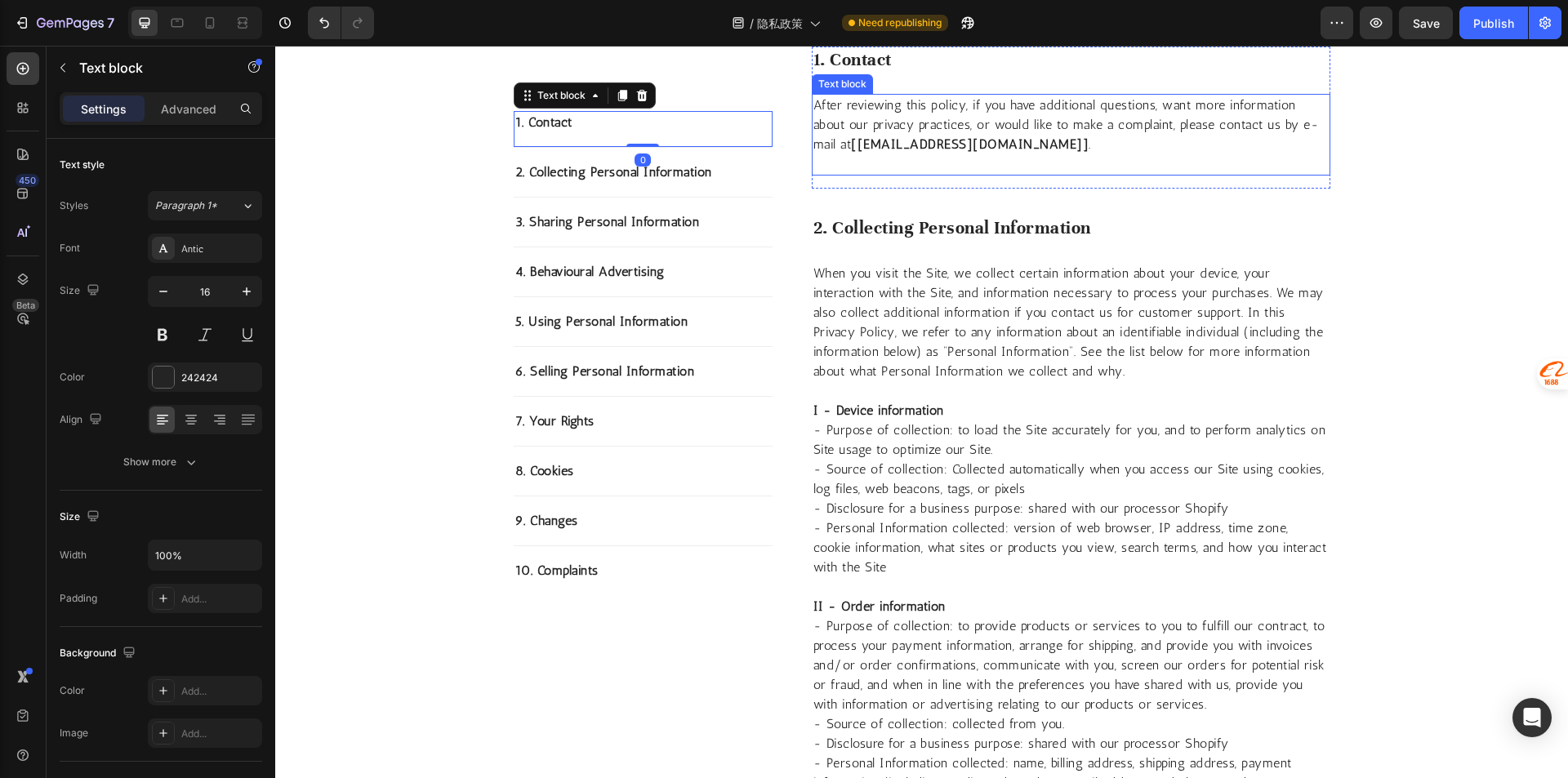
scroll to position [148, 0]
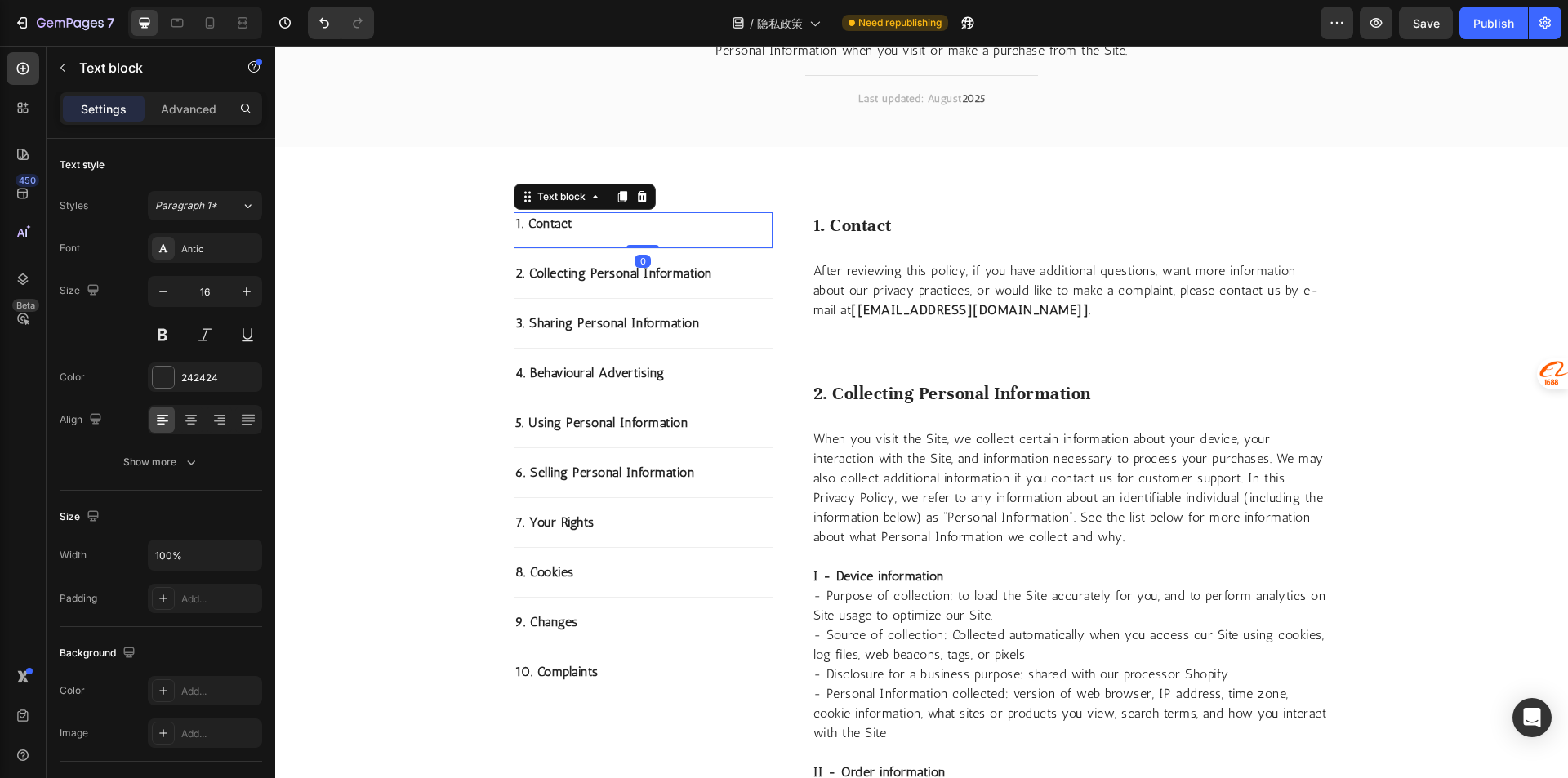
click at [655, 223] on p "1. Contact" at bounding box center [643, 223] width 255 height 20
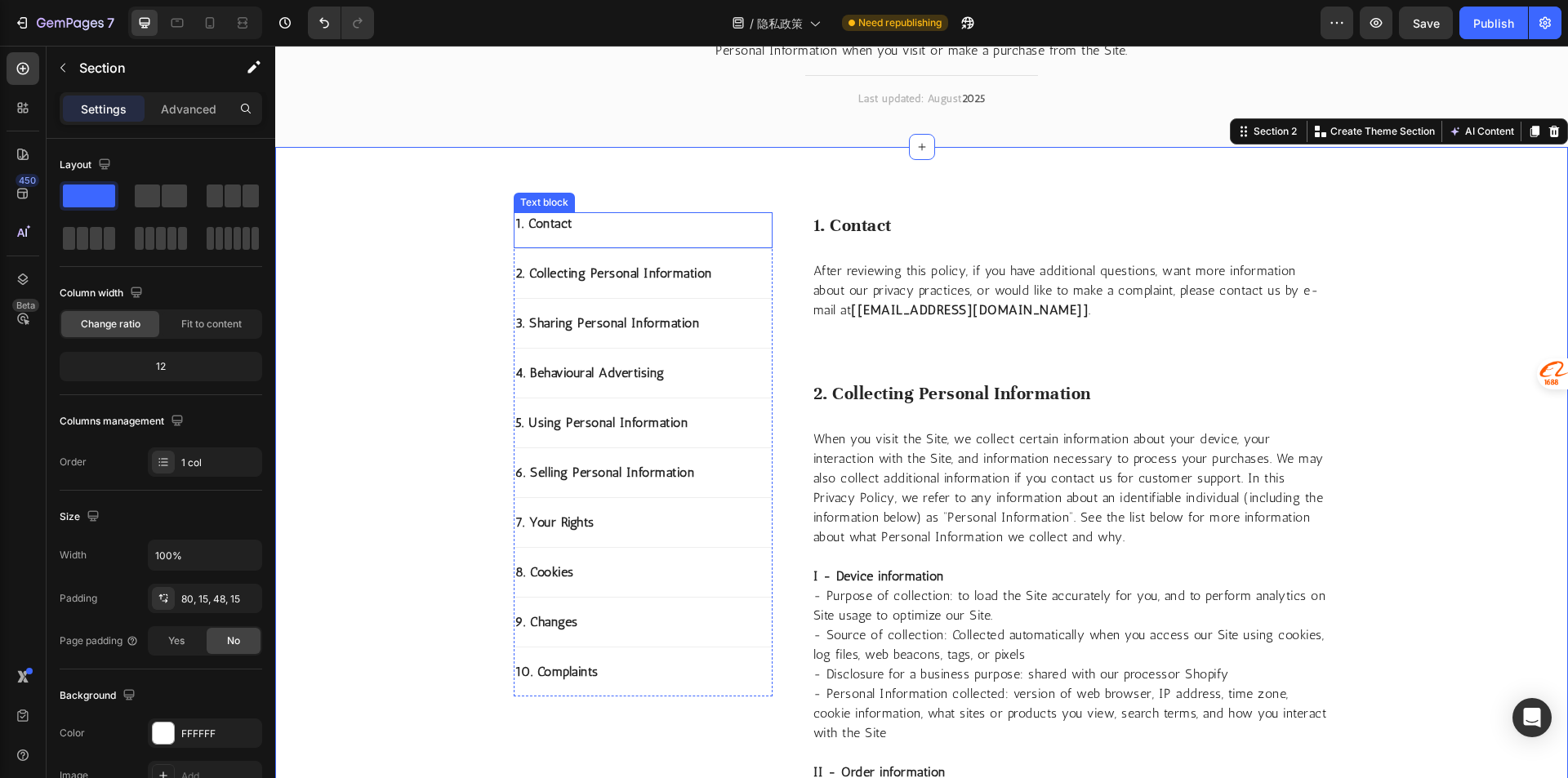
click at [705, 241] on div "1. Contact Text block" at bounding box center [643, 230] width 259 height 37
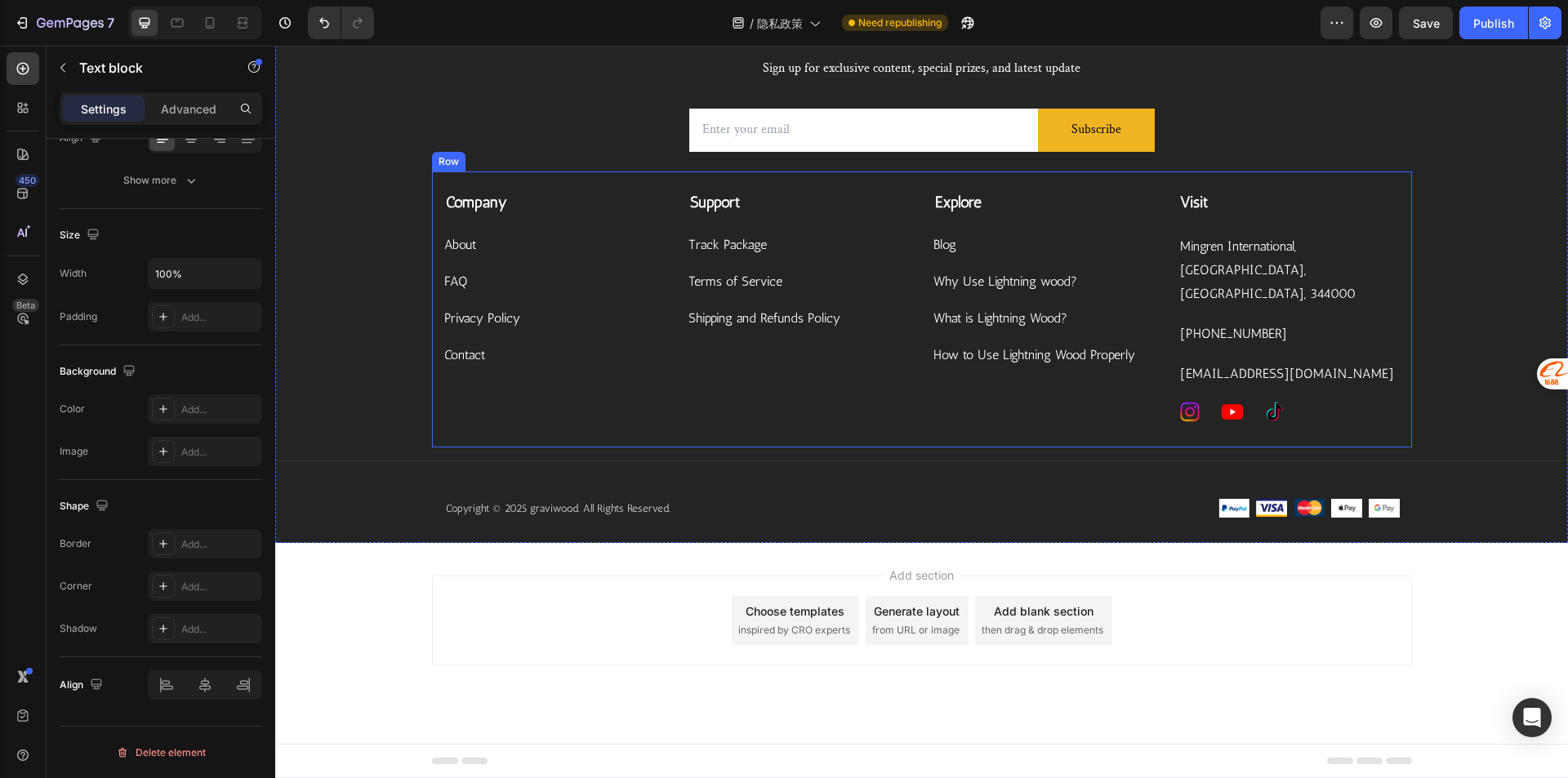
scroll to position [5795, 0]
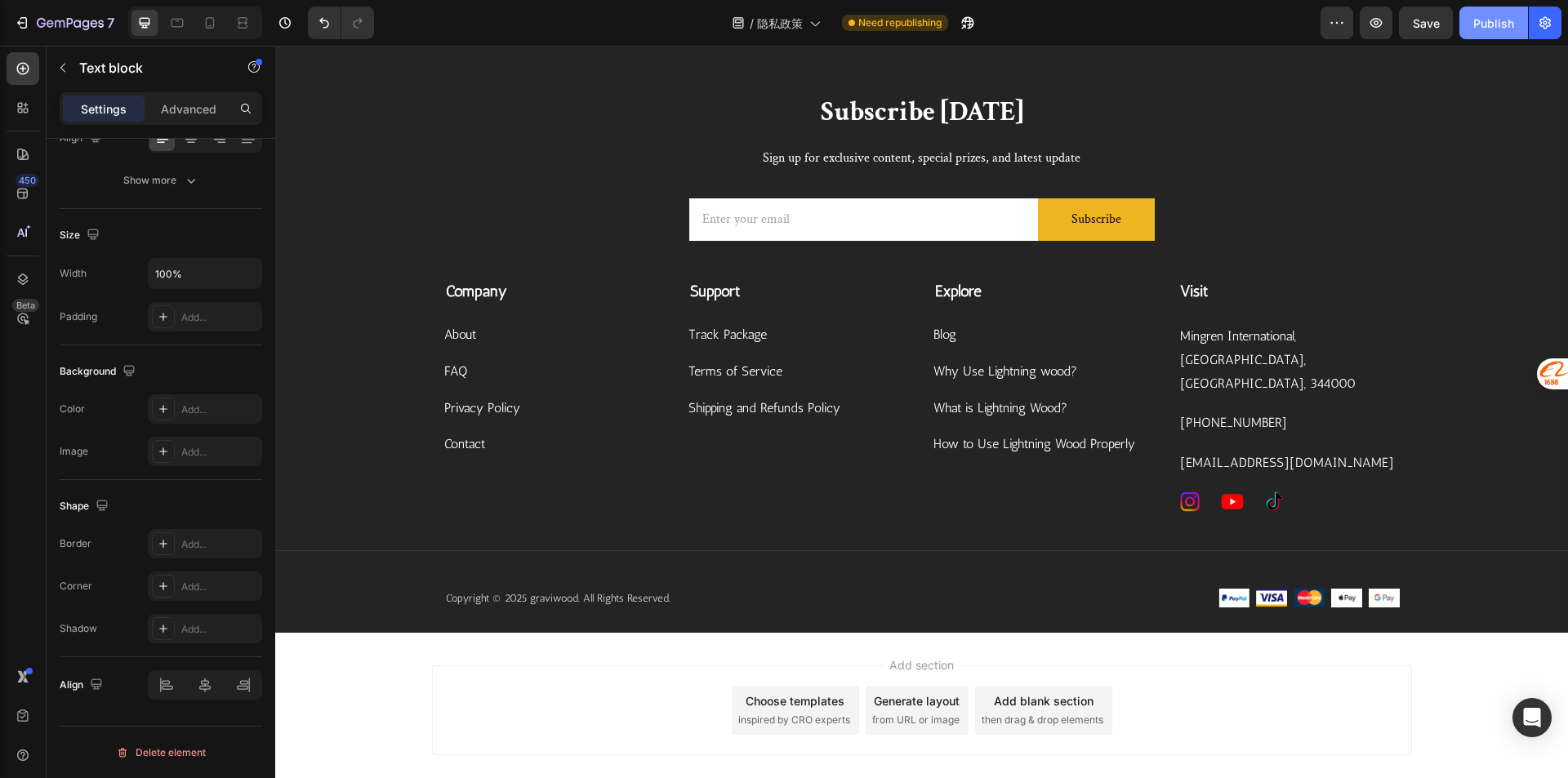
click at [1499, 36] on button "Publish" at bounding box center [1494, 23] width 69 height 33
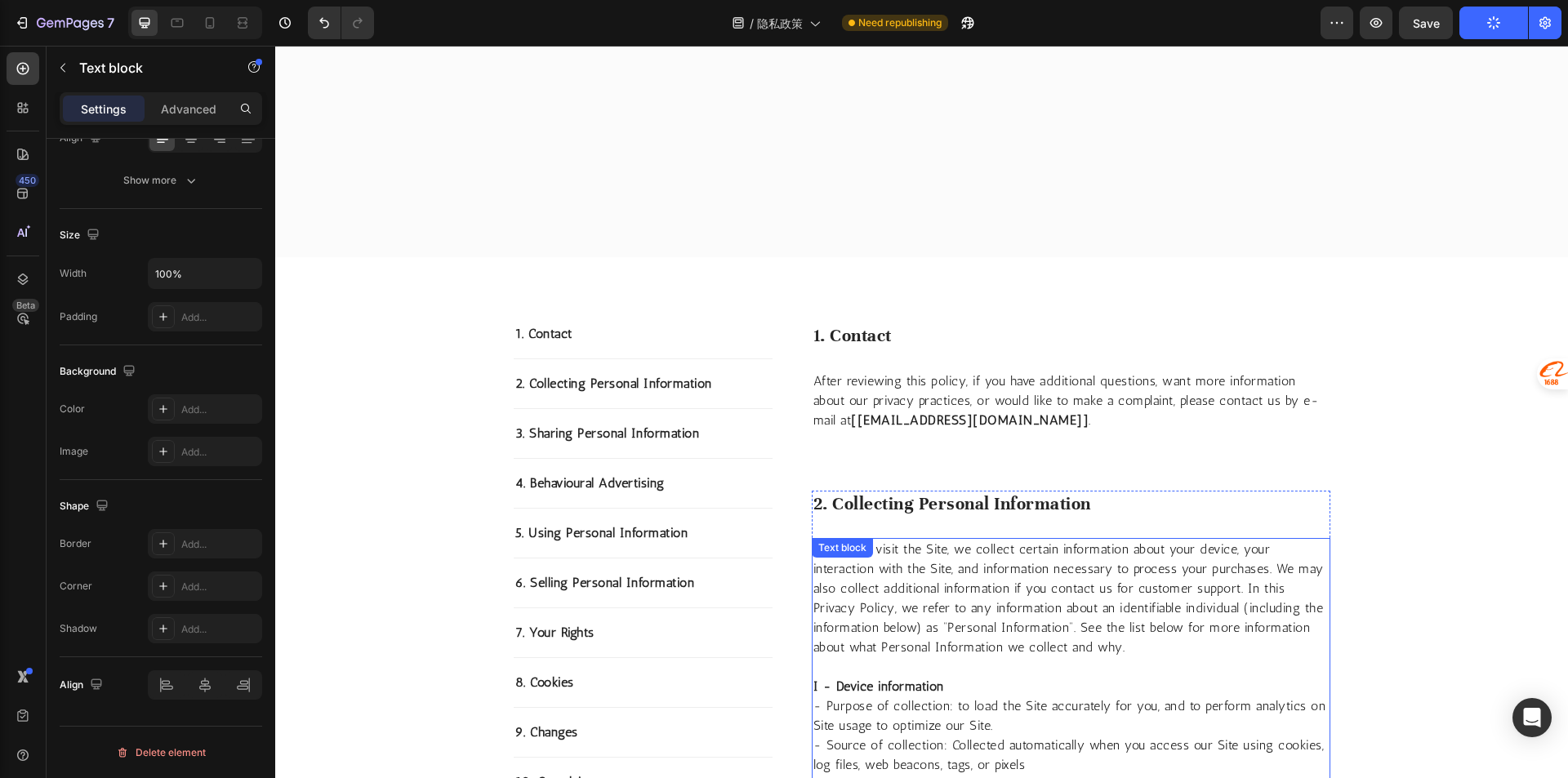
scroll to position [0, 0]
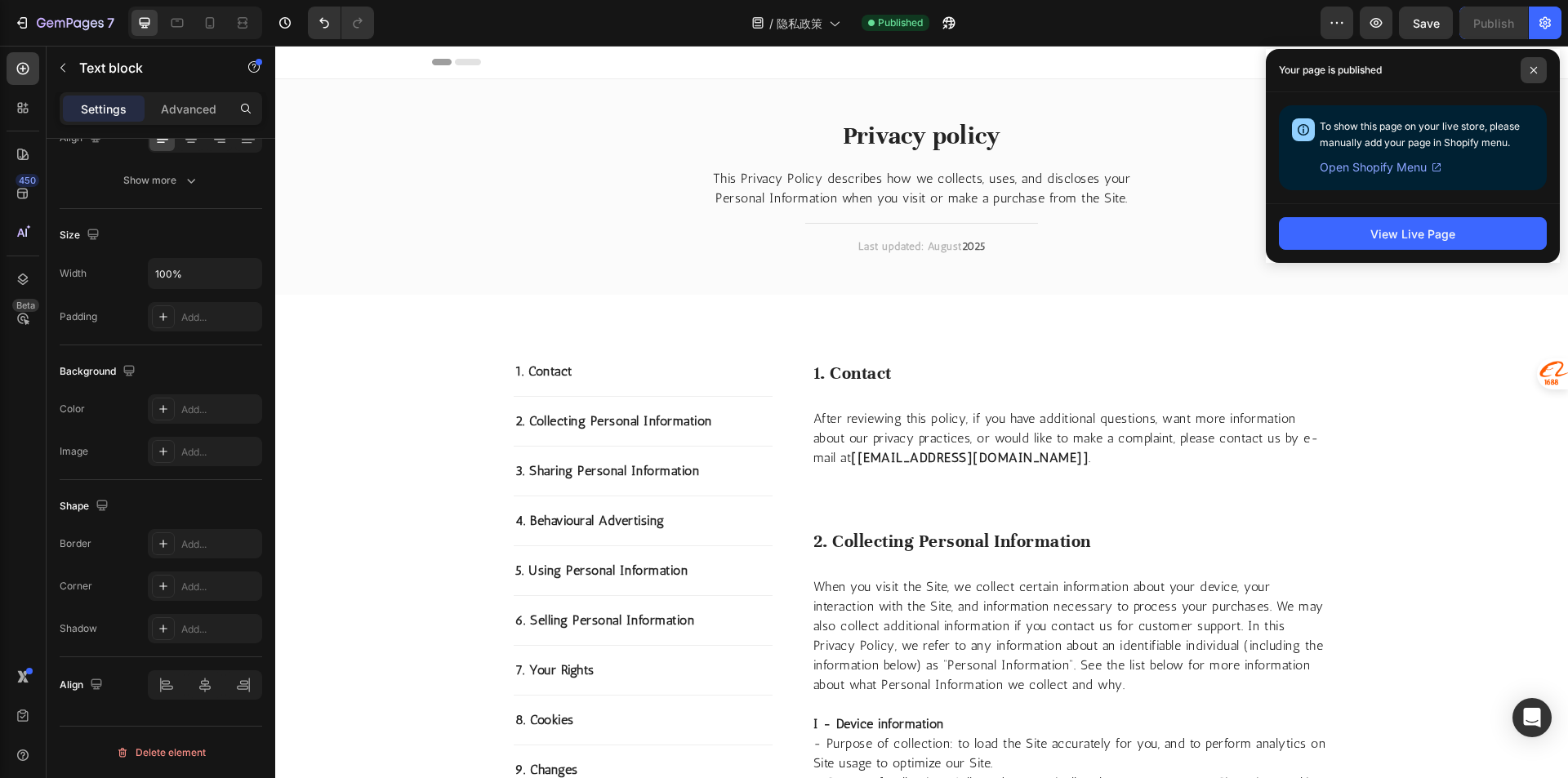
click at [1531, 68] on icon at bounding box center [1534, 70] width 8 height 8
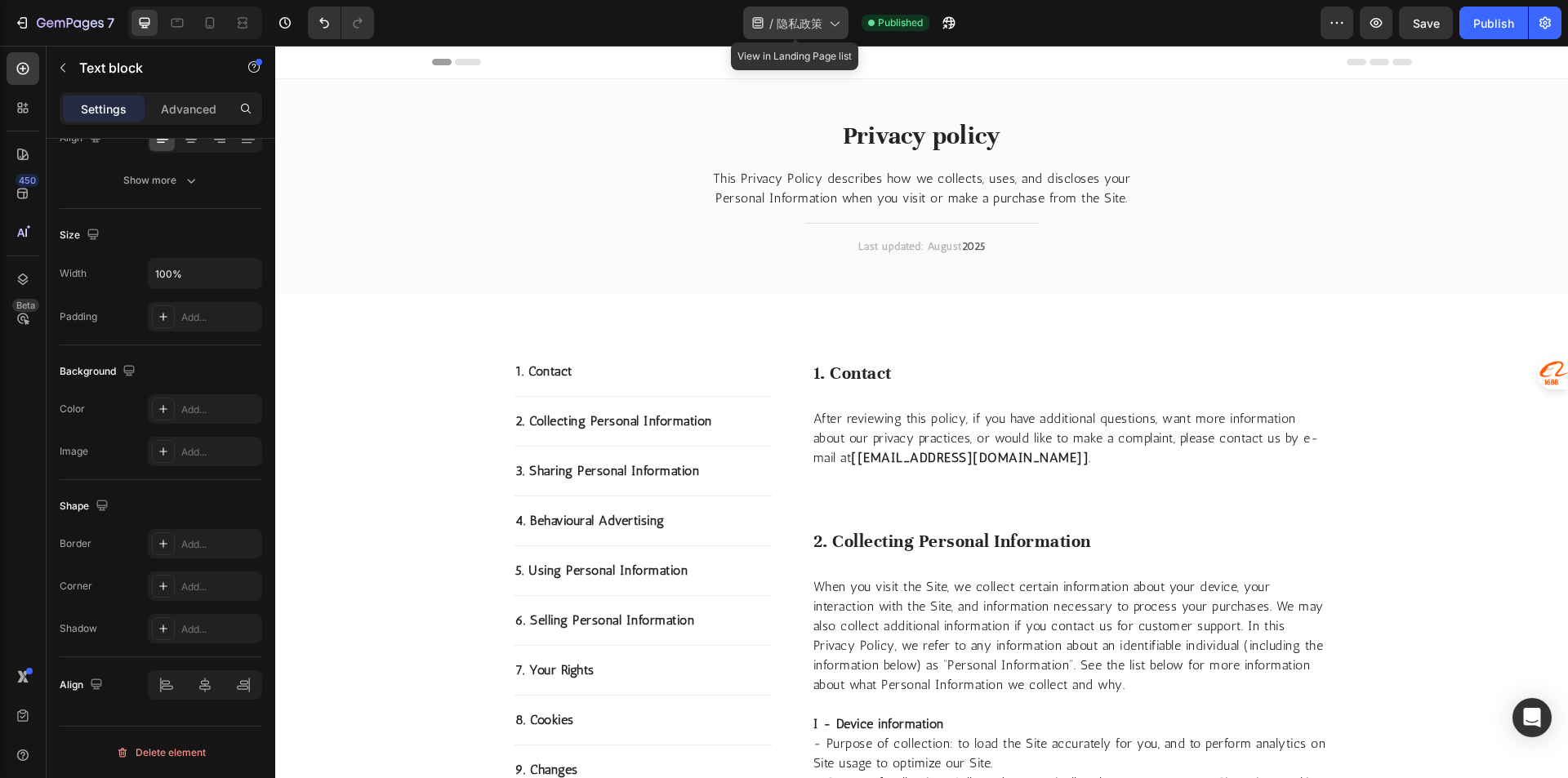
click at [793, 19] on span "隐私政策" at bounding box center [800, 23] width 46 height 17
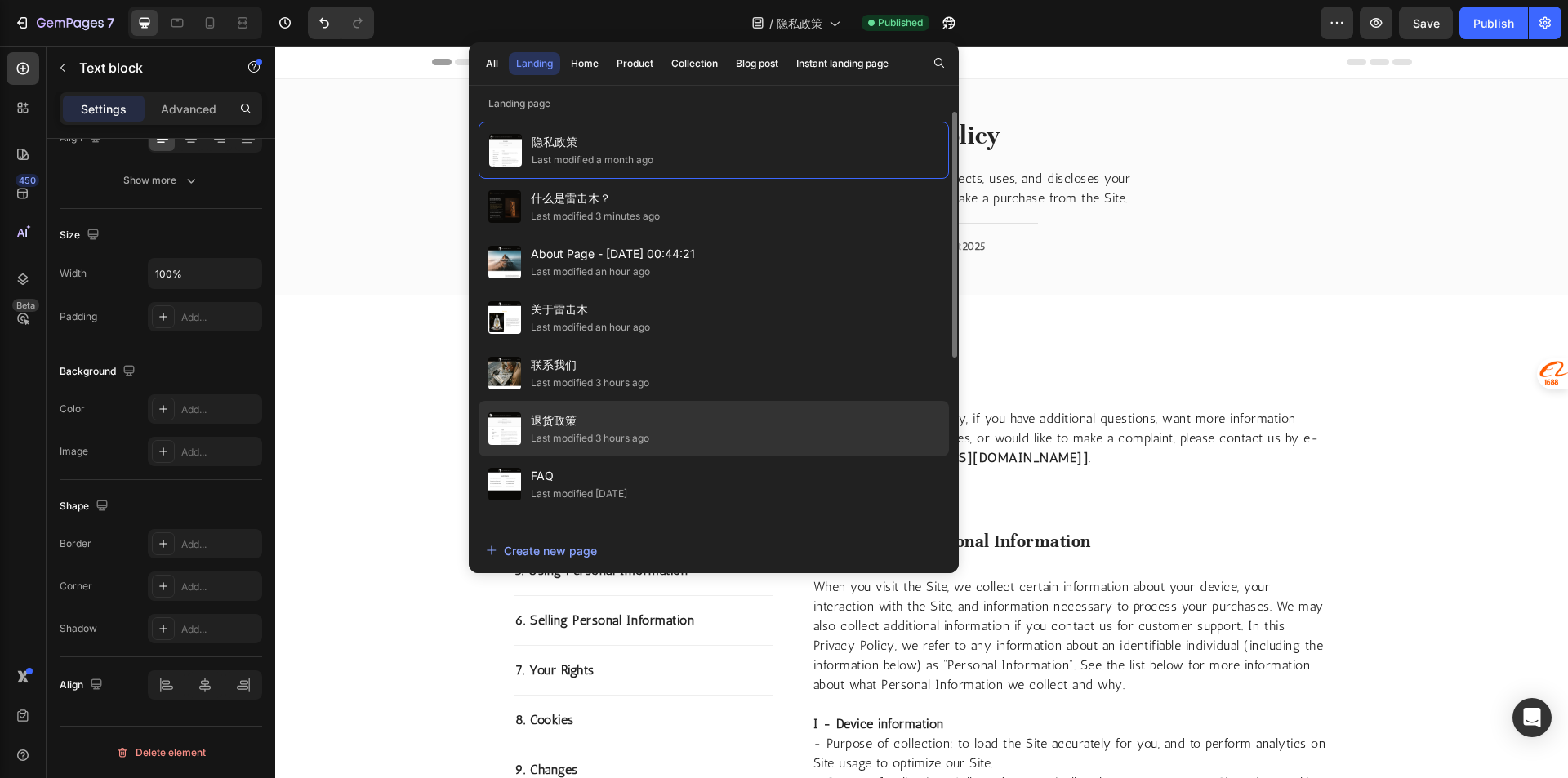
click at [620, 440] on div "Last modified 3 hours ago" at bounding box center [590, 438] width 119 height 16
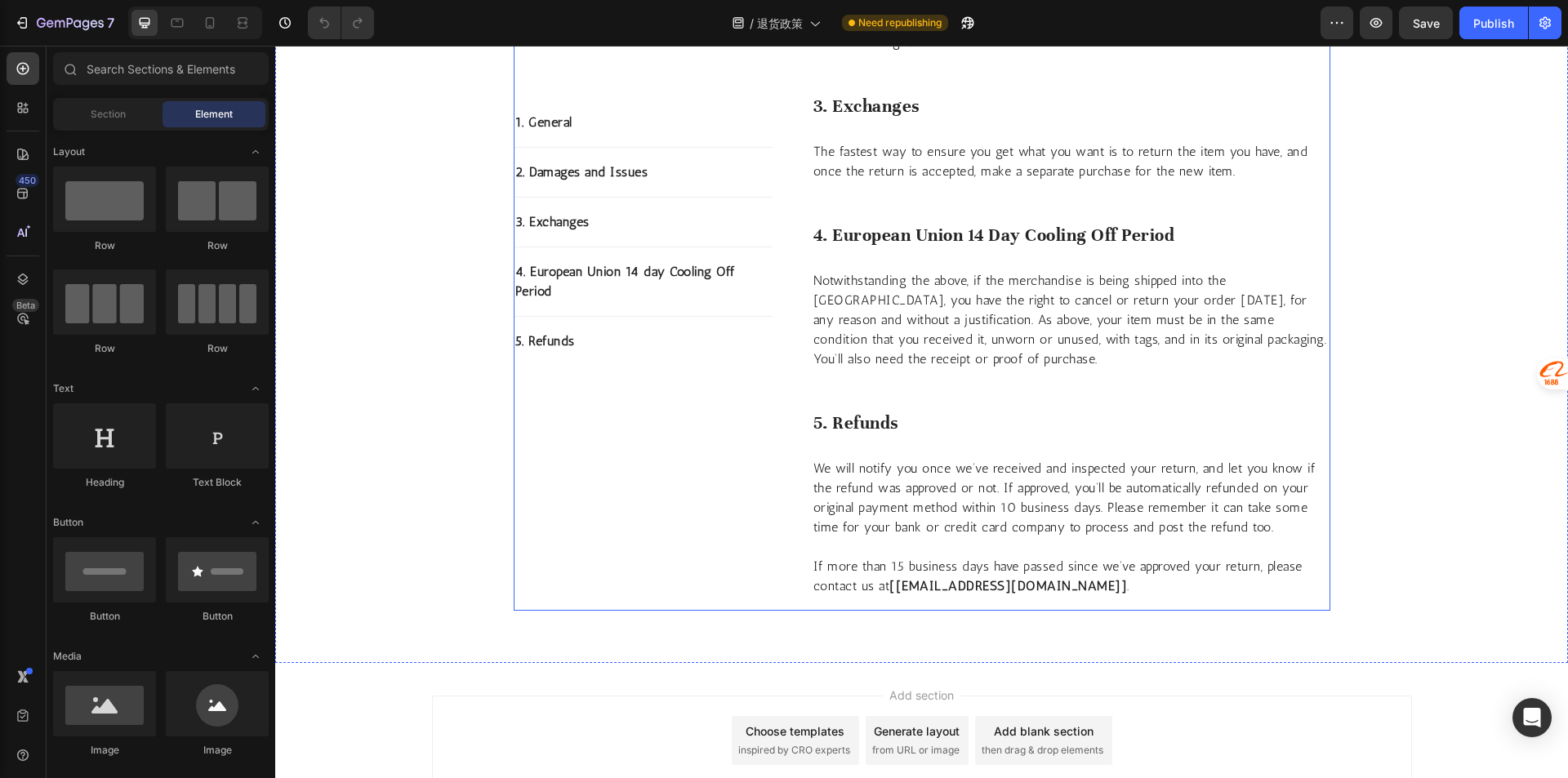
scroll to position [1135, 0]
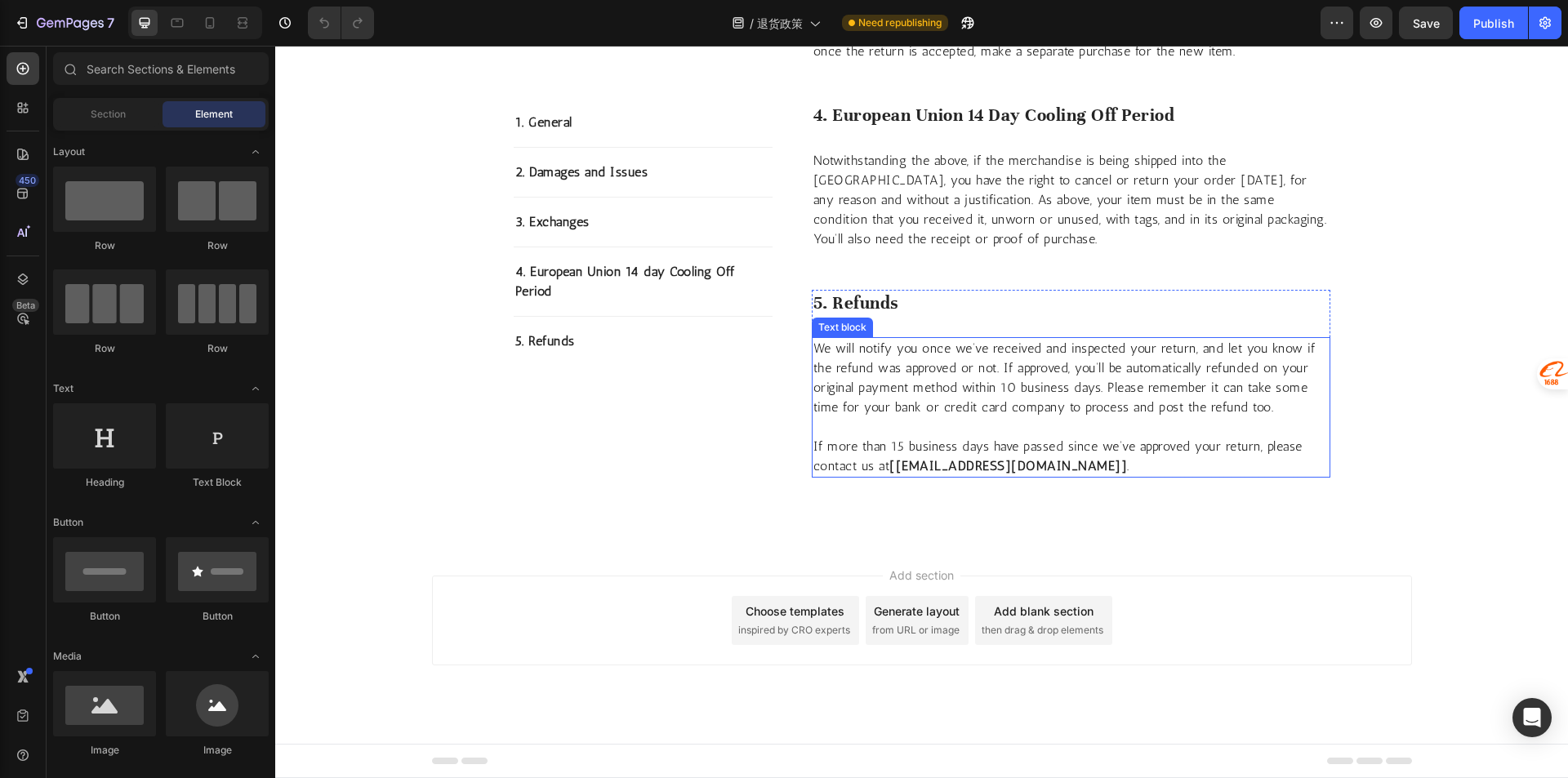
click at [994, 461] on strong "[[EMAIL_ADDRESS][DOMAIN_NAME]]" at bounding box center [1008, 465] width 237 height 16
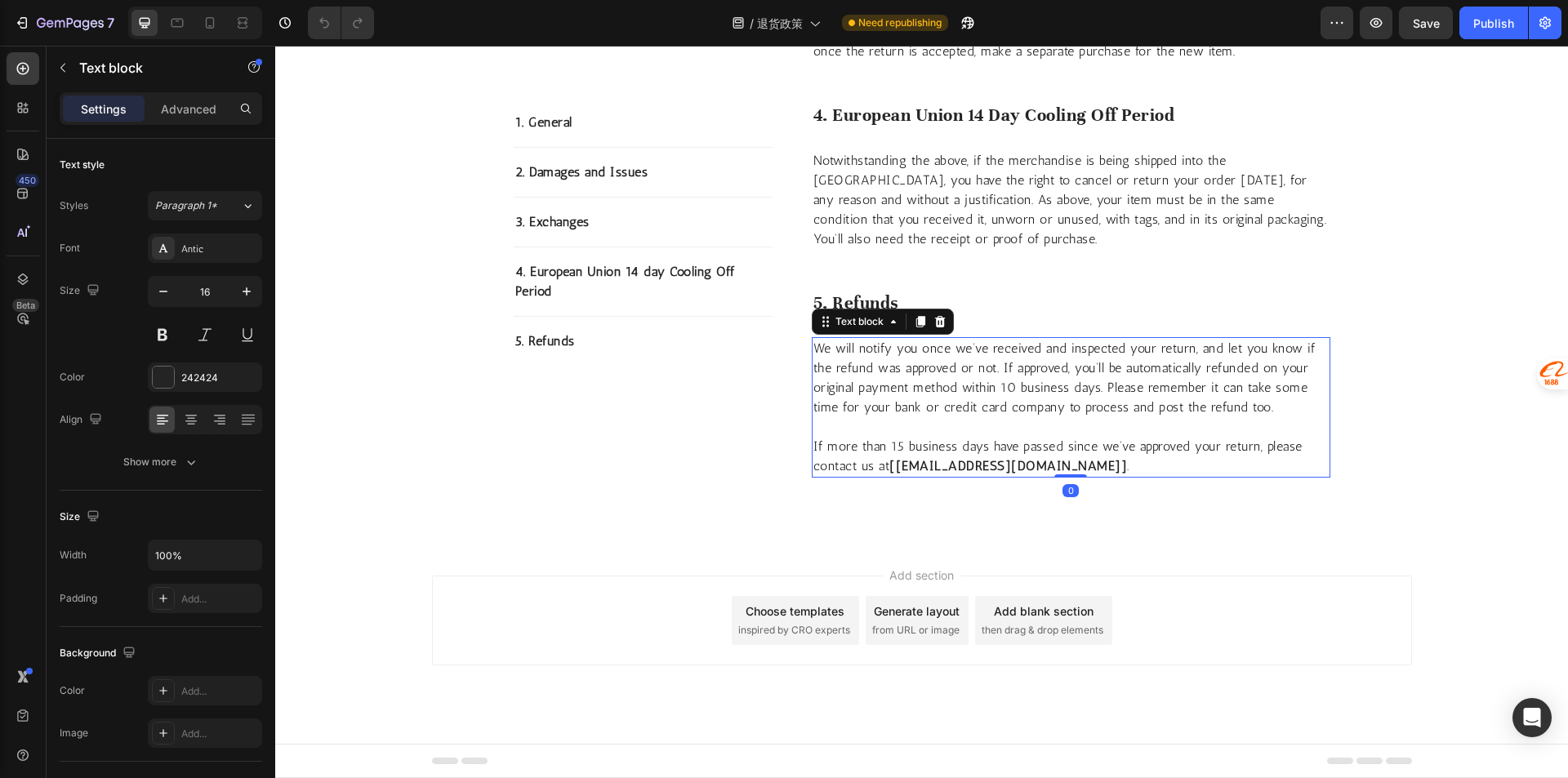
click at [946, 472] on strong "[[EMAIL_ADDRESS][DOMAIN_NAME]]" at bounding box center [1008, 465] width 237 height 16
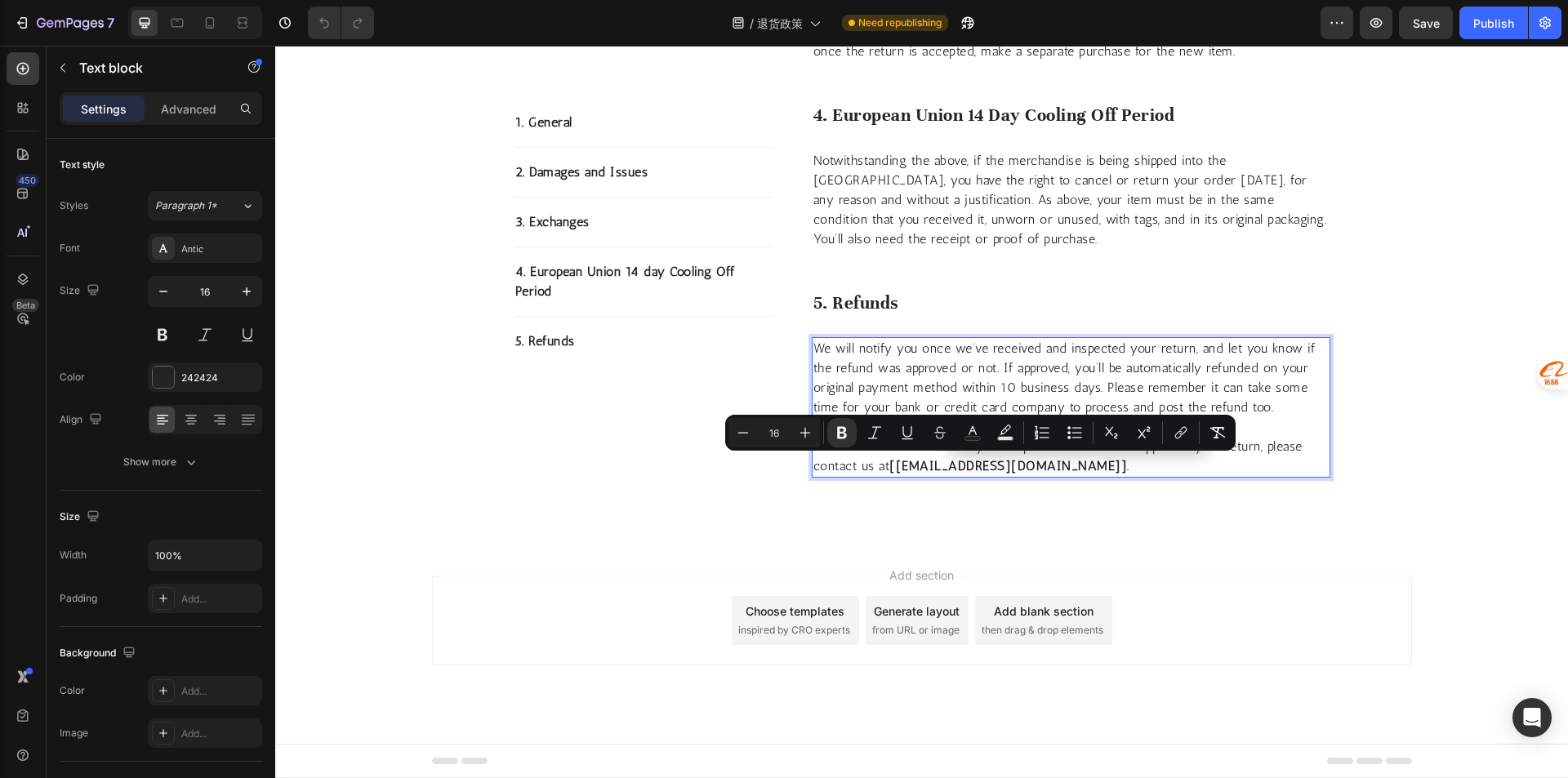
click at [929, 463] on strong "[[EMAIL_ADDRESS][DOMAIN_NAME]]" at bounding box center [1008, 465] width 237 height 16
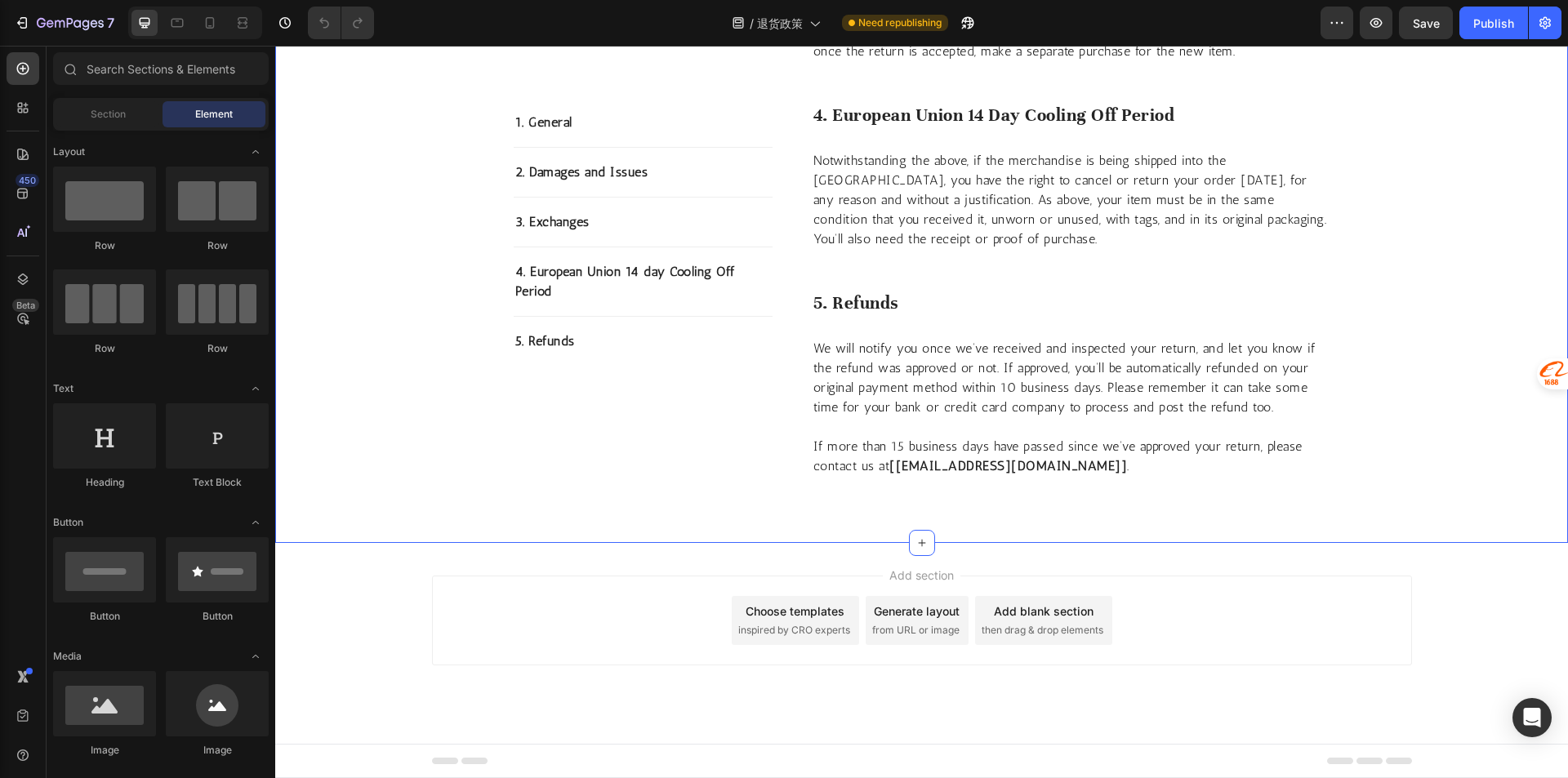
click at [1380, 612] on div "Add section Choose templates inspired by CRO experts Generate layout from URL o…" at bounding box center [921, 620] width 980 height 90
click at [1322, 584] on div "Add section Choose templates inspired by CRO experts Generate layout from URL o…" at bounding box center [921, 620] width 980 height 90
click at [1483, 610] on div "Add section Choose templates inspired by CRO experts Generate layout from URL o…" at bounding box center [921, 642] width 1292 height 200
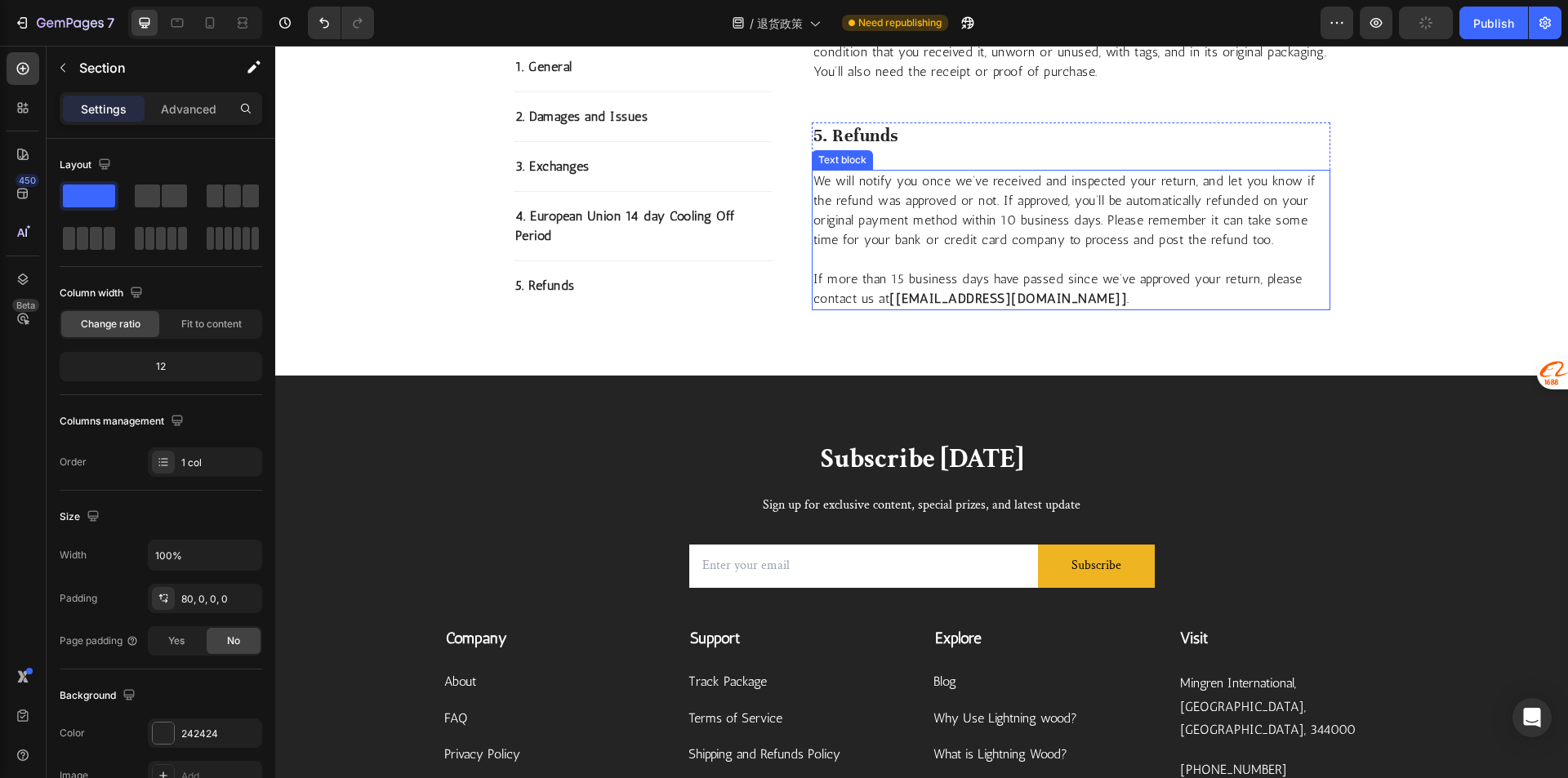
scroll to position [1306, 0]
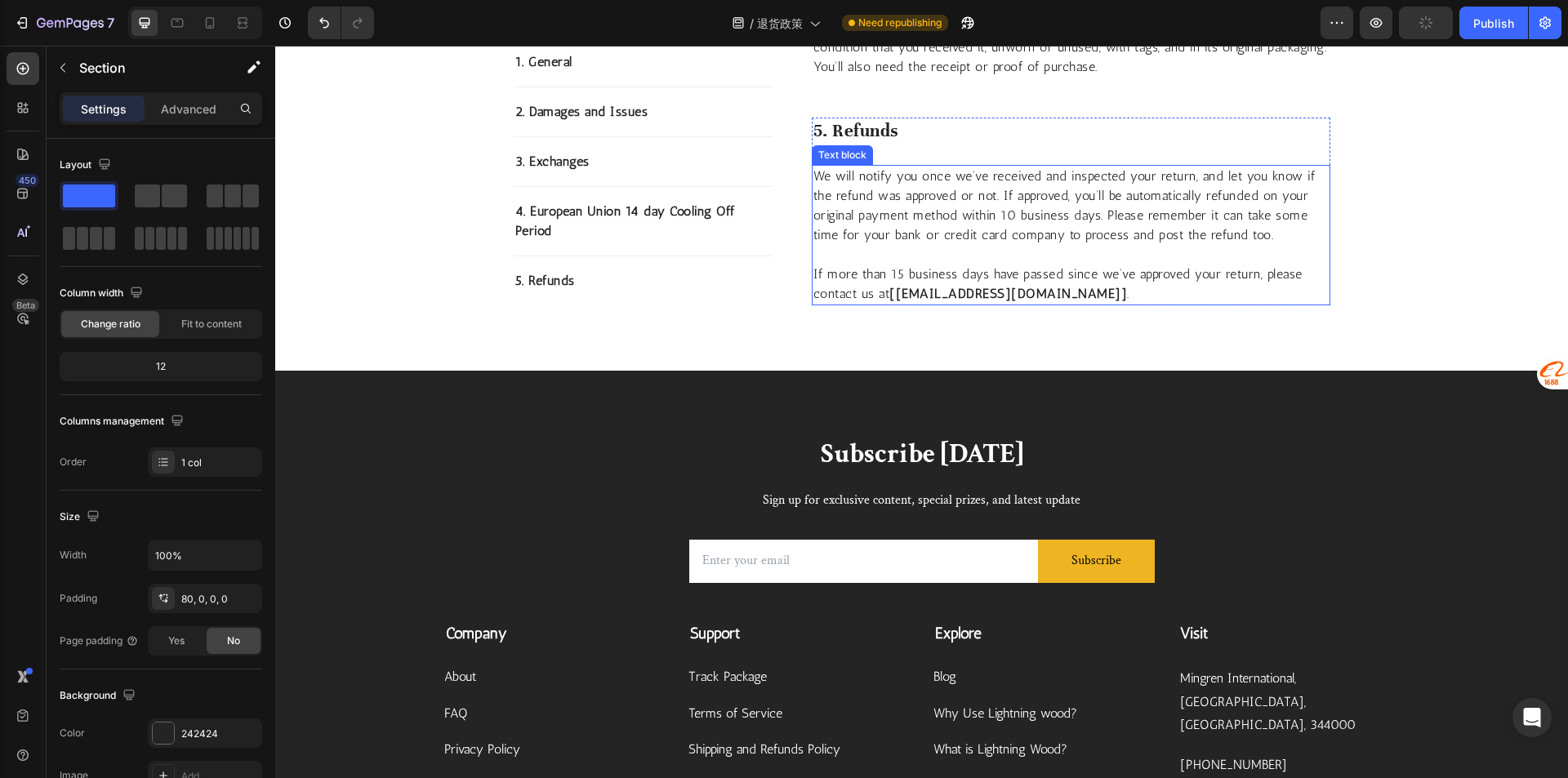
click at [1009, 287] on strong "[contact@graviwood.com]" at bounding box center [1008, 293] width 237 height 16
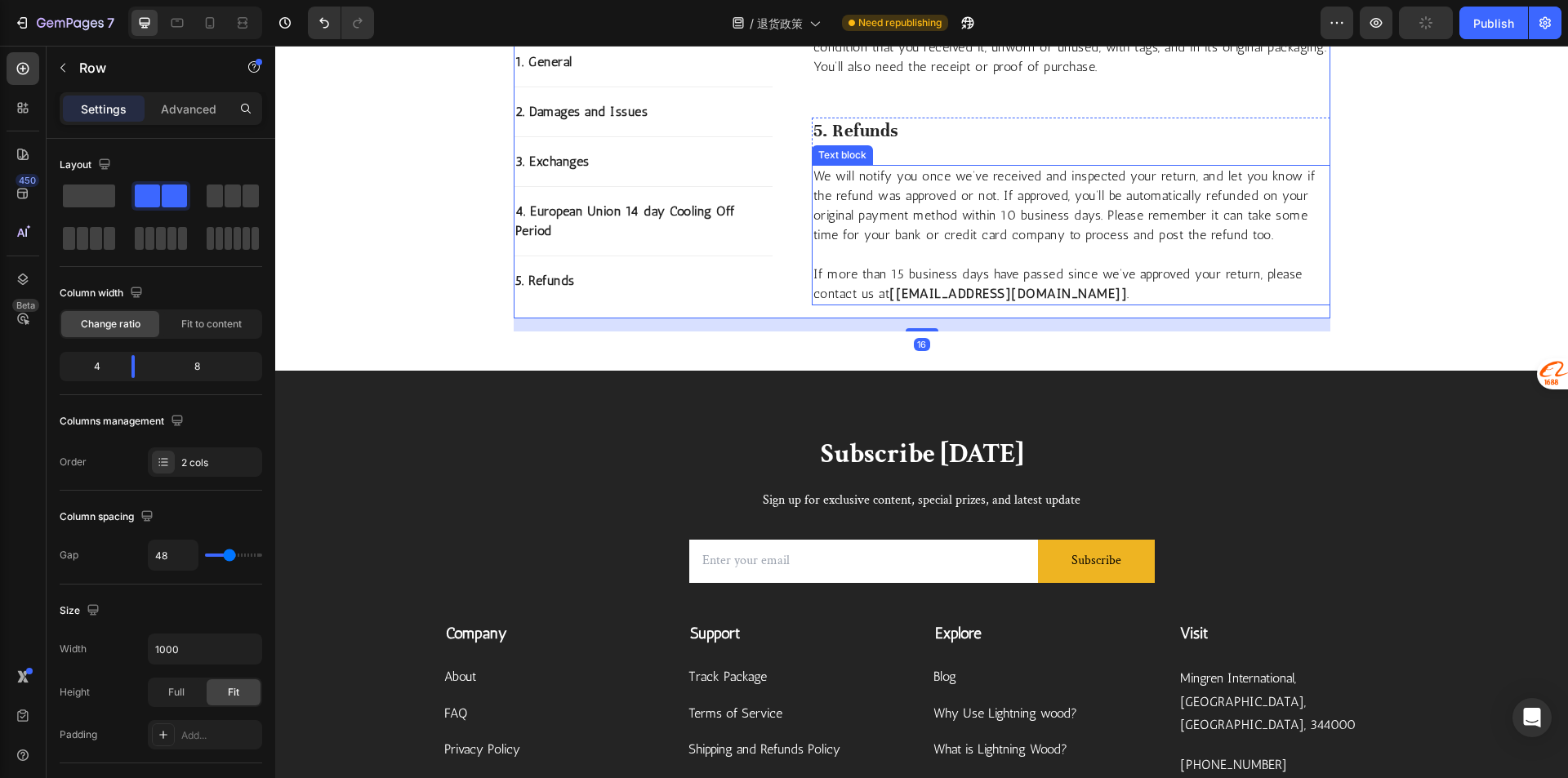
click at [1039, 299] on strong "[contact@graviwood.com]" at bounding box center [1008, 293] width 237 height 16
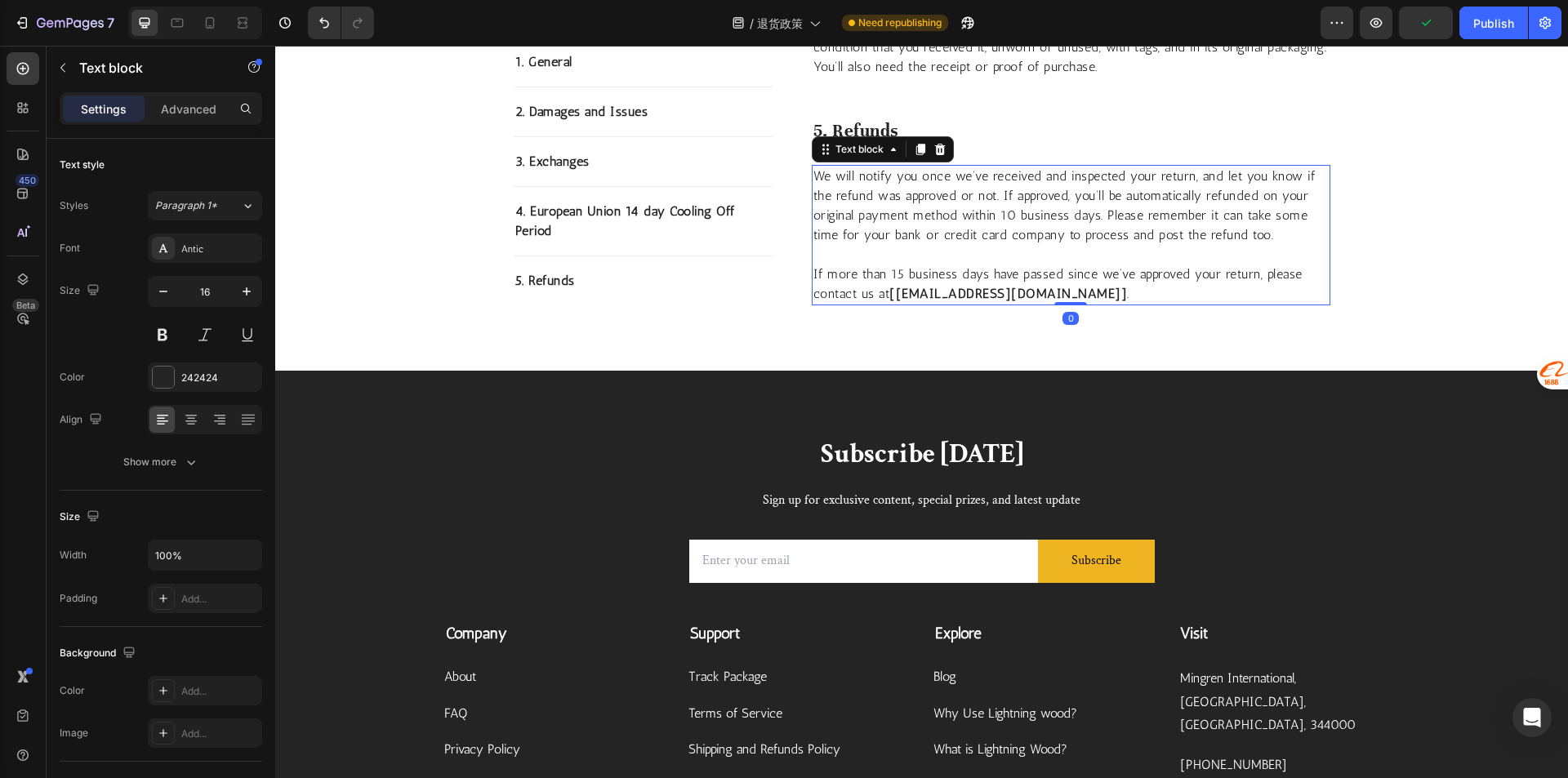
click at [1039, 299] on strong "[contact@graviwood.com]" at bounding box center [1008, 293] width 237 height 16
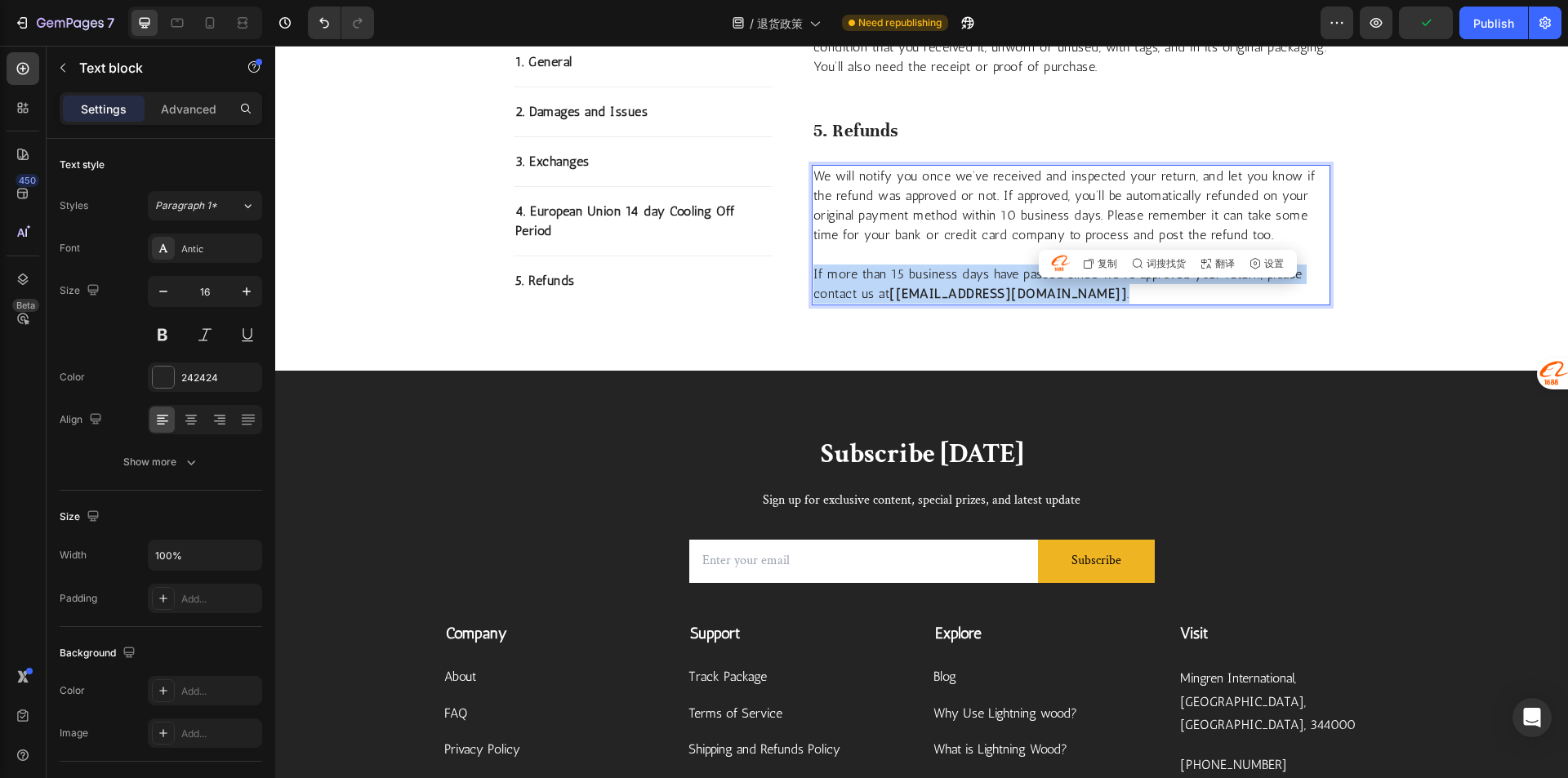
click at [1039, 299] on strong "[contact@graviwood.com]" at bounding box center [1008, 293] width 237 height 16
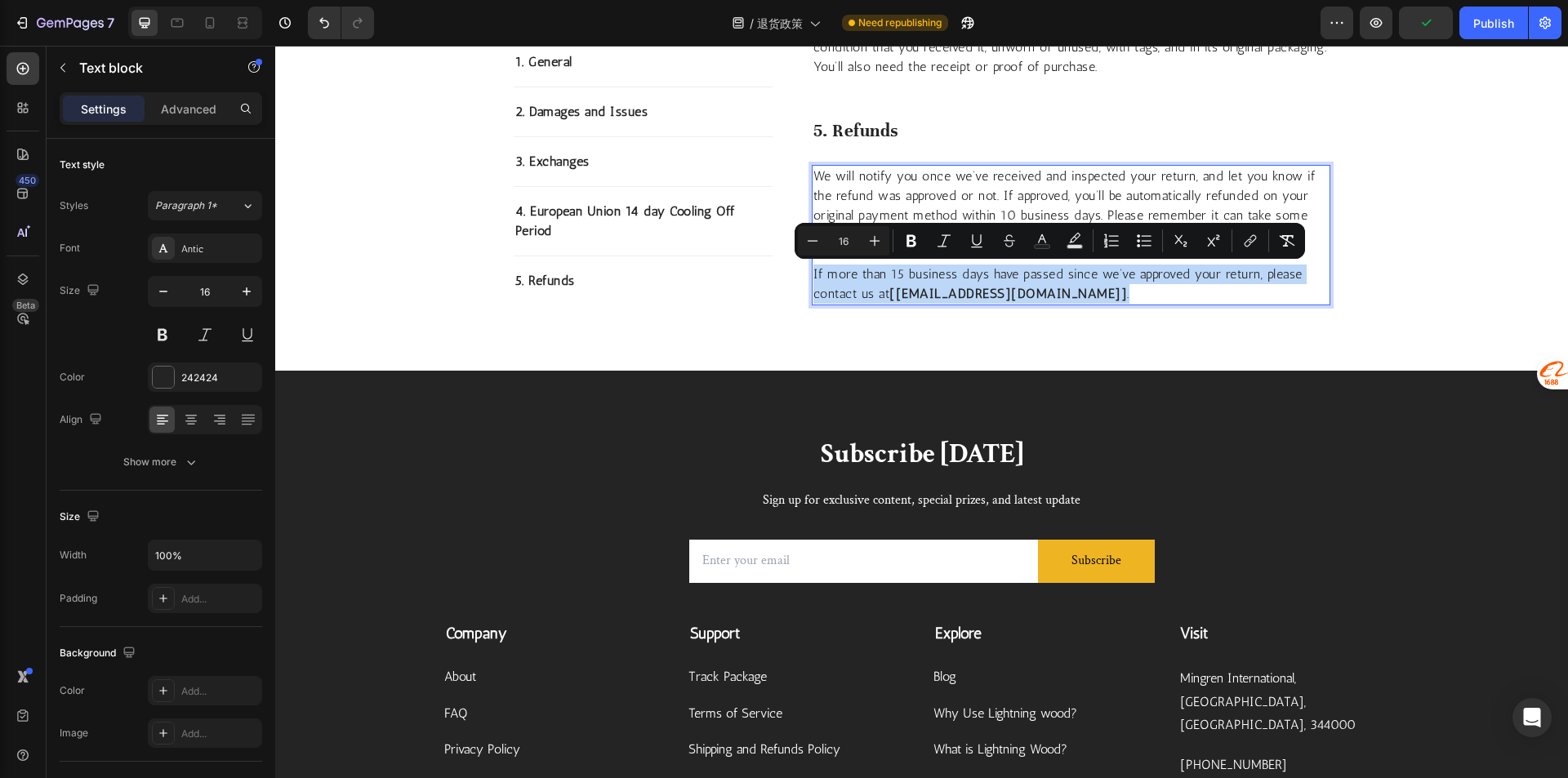
click at [1037, 298] on strong "[contact@graviwood.com]" at bounding box center [1008, 293] width 237 height 16
click at [1033, 290] on strong "[contact@graviwood.com]" at bounding box center [1008, 293] width 237 height 16
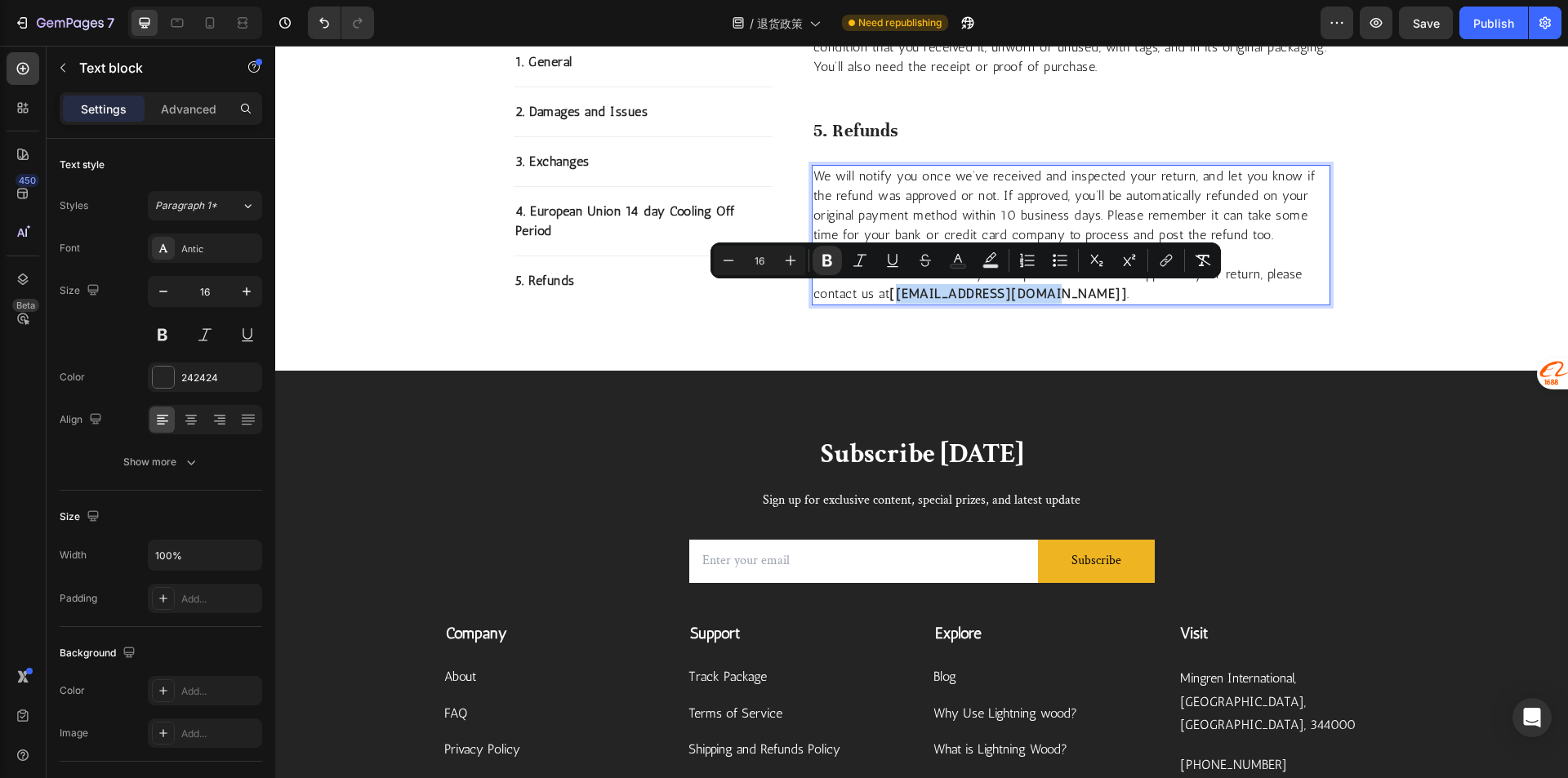
drag, startPoint x: 1034, startPoint y: 291, endPoint x: 894, endPoint y: 301, distance: 140.4
click at [894, 301] on p "If more than 15 business days have passed since we’ve approved your return, ple…" at bounding box center [1071, 274] width 516 height 59
copy strong "[EMAIL_ADDRESS][DOMAIN_NAME]"
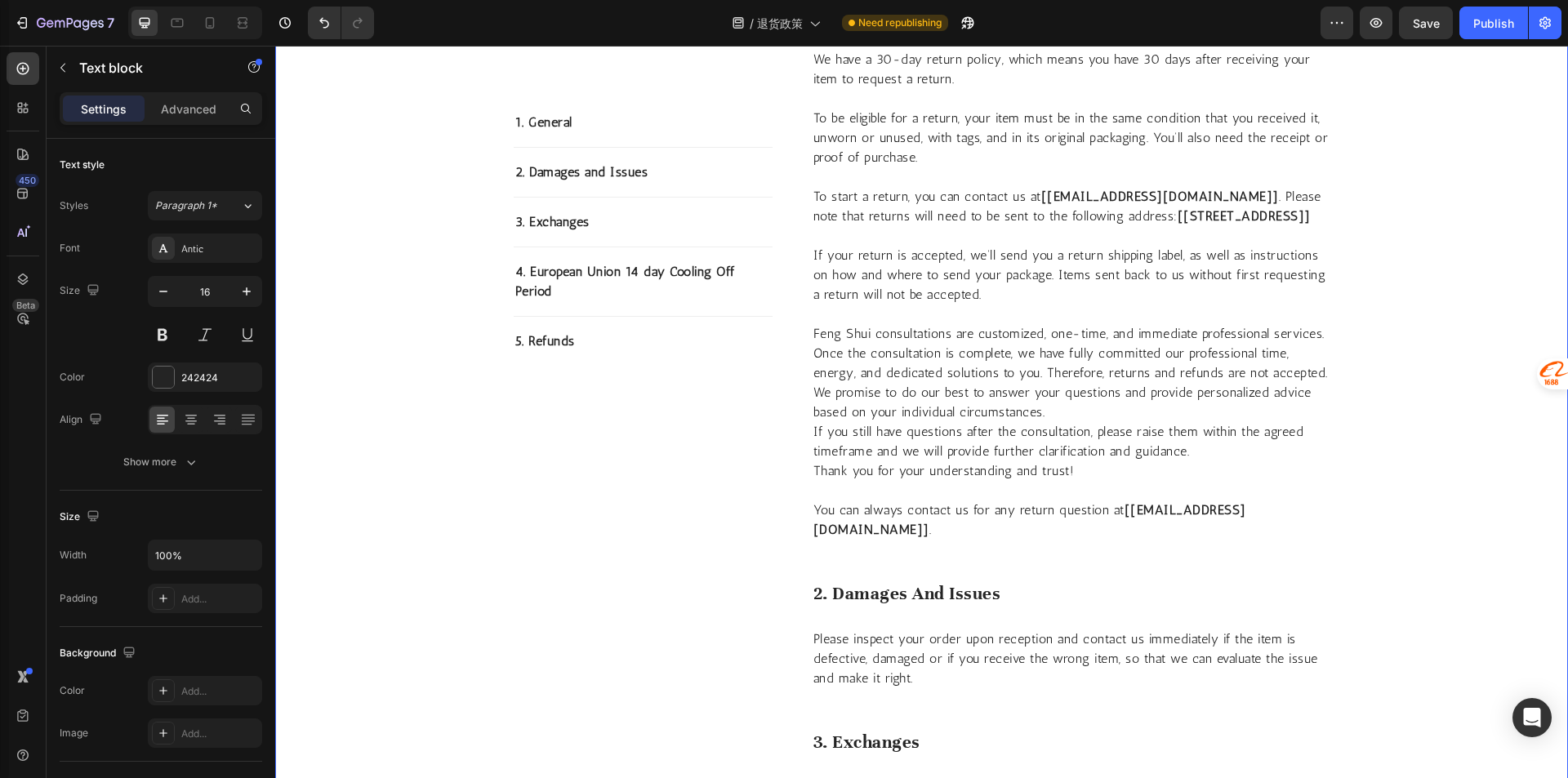
scroll to position [245, 0]
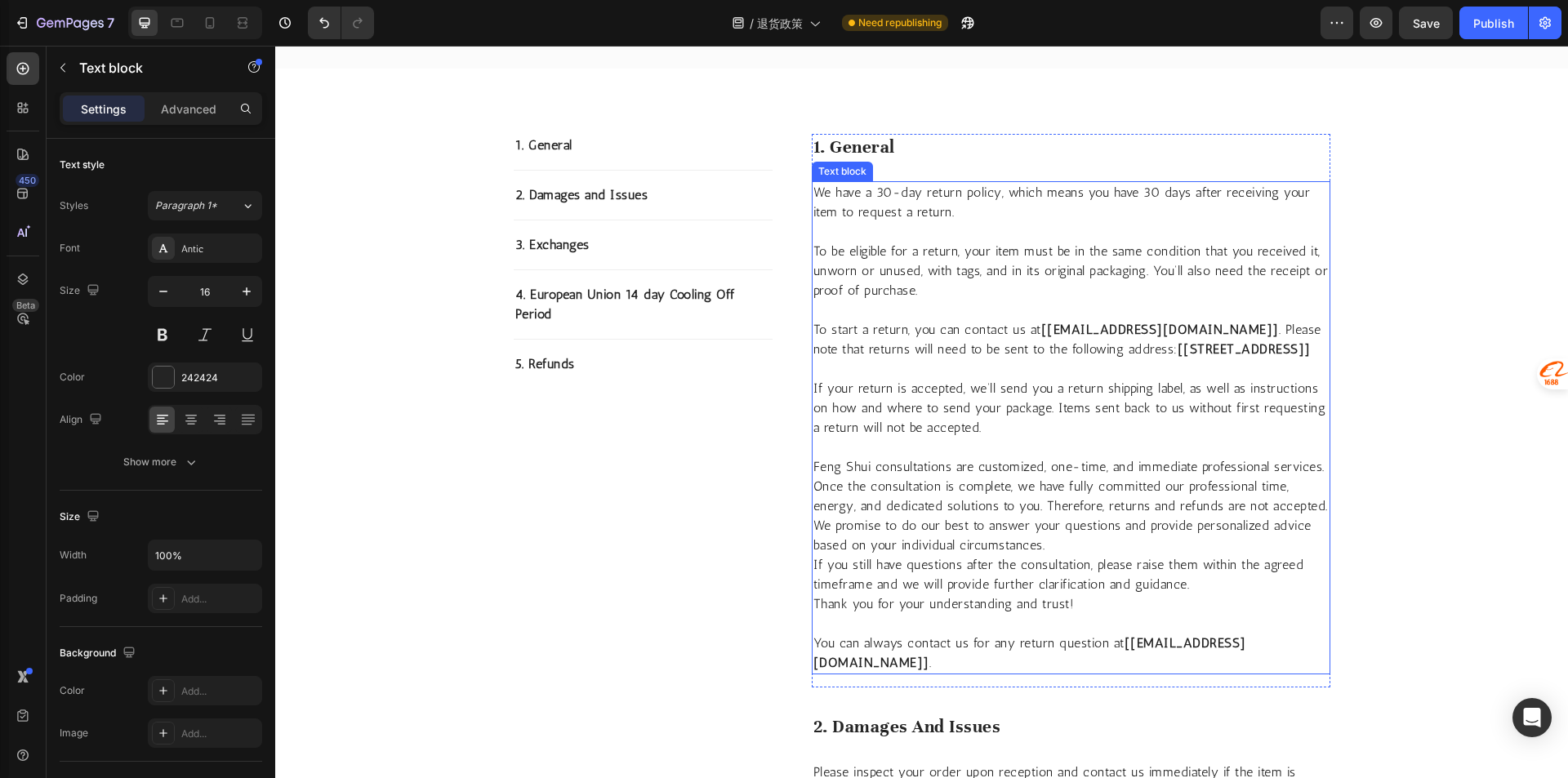
click at [1178, 345] on strong "[Celebrity International Building A, Unit 1, Room 801, Fuzhou, 344000 Jiangxi, …" at bounding box center [1244, 349] width 133 height 16
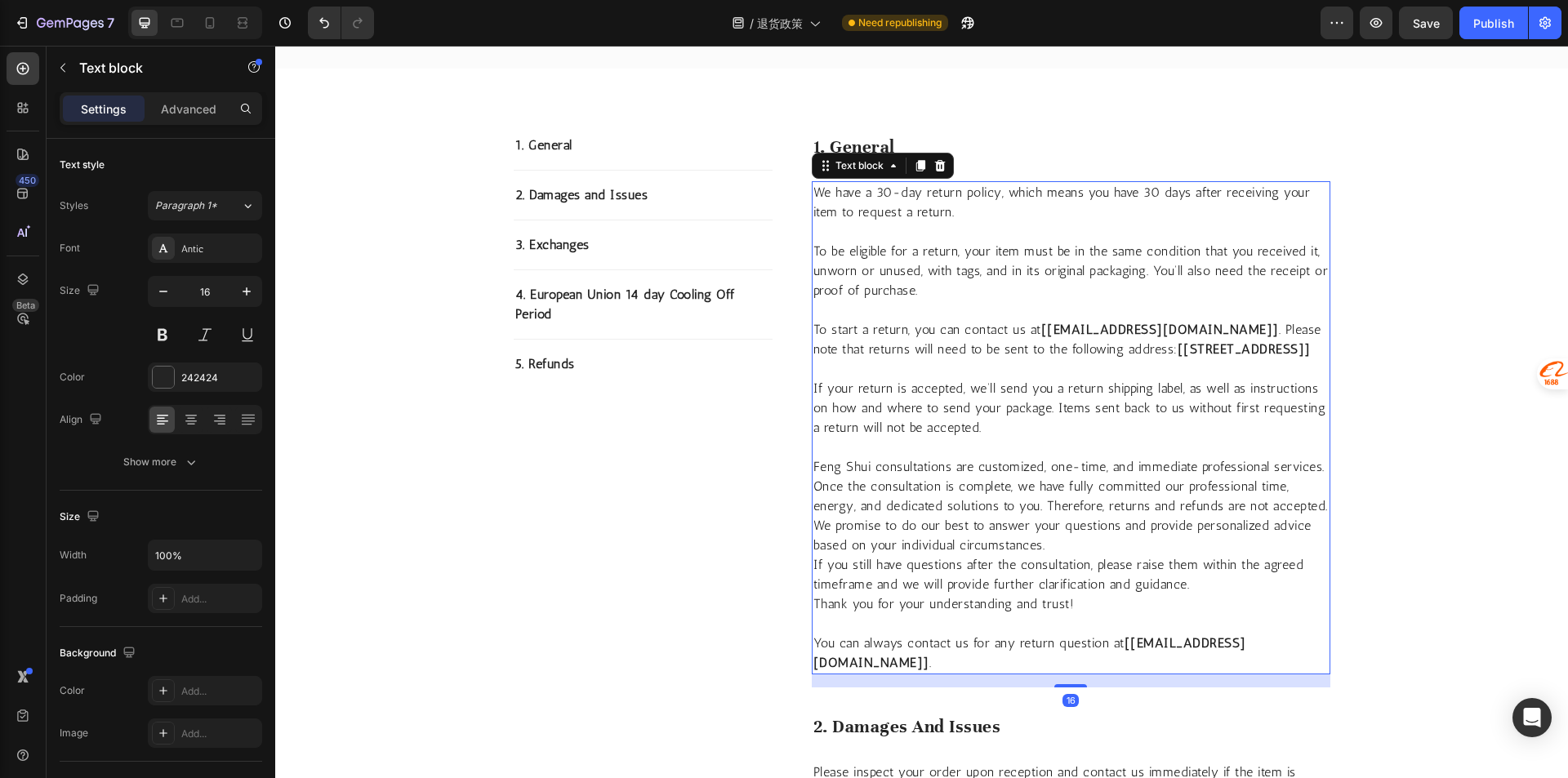
click at [1181, 327] on strong "[fusheng2584@gmail.com]" at bounding box center [1160, 329] width 237 height 16
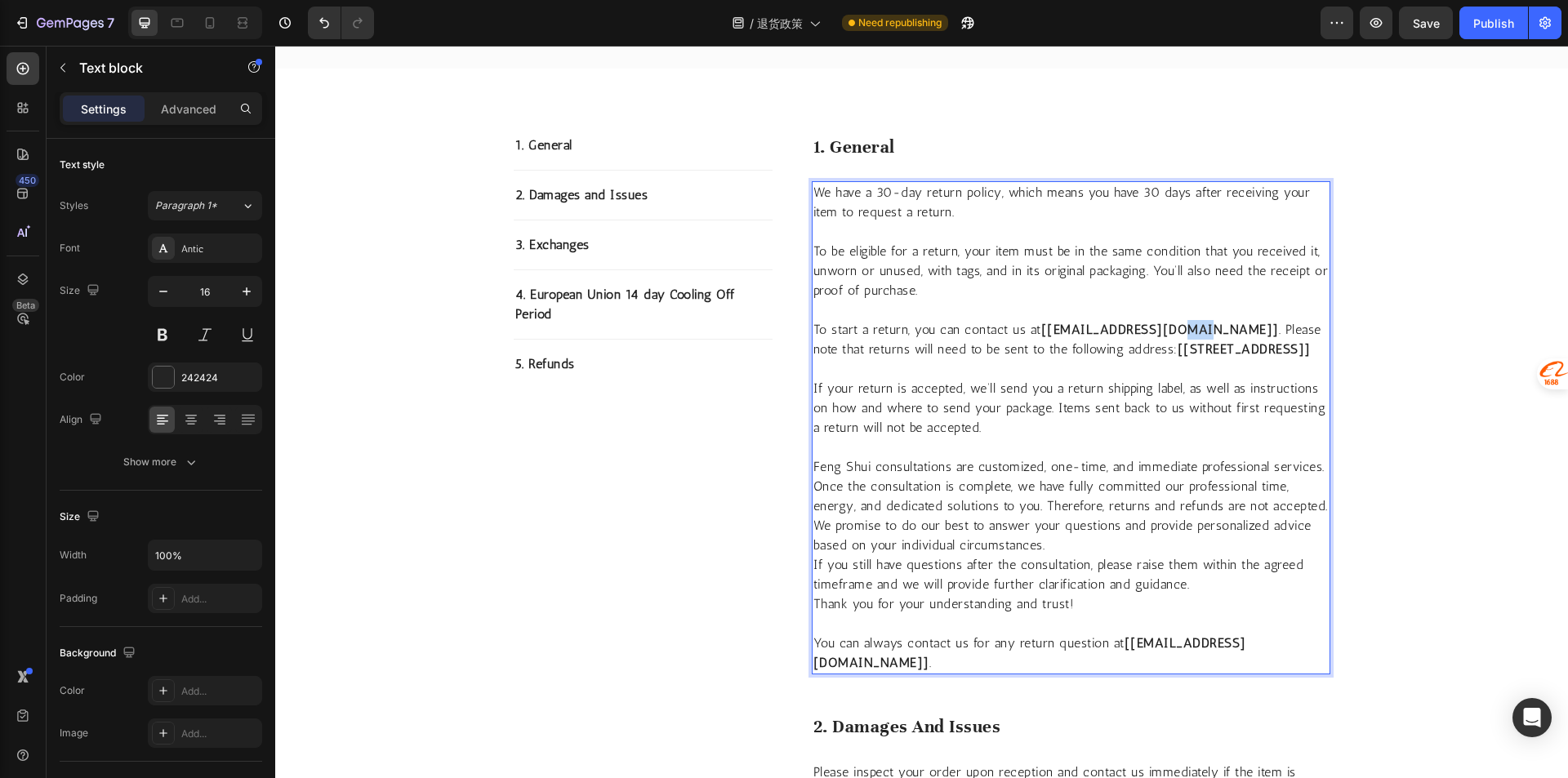
click at [1181, 327] on strong "[fusheng2584@gmail.com]" at bounding box center [1160, 329] width 237 height 16
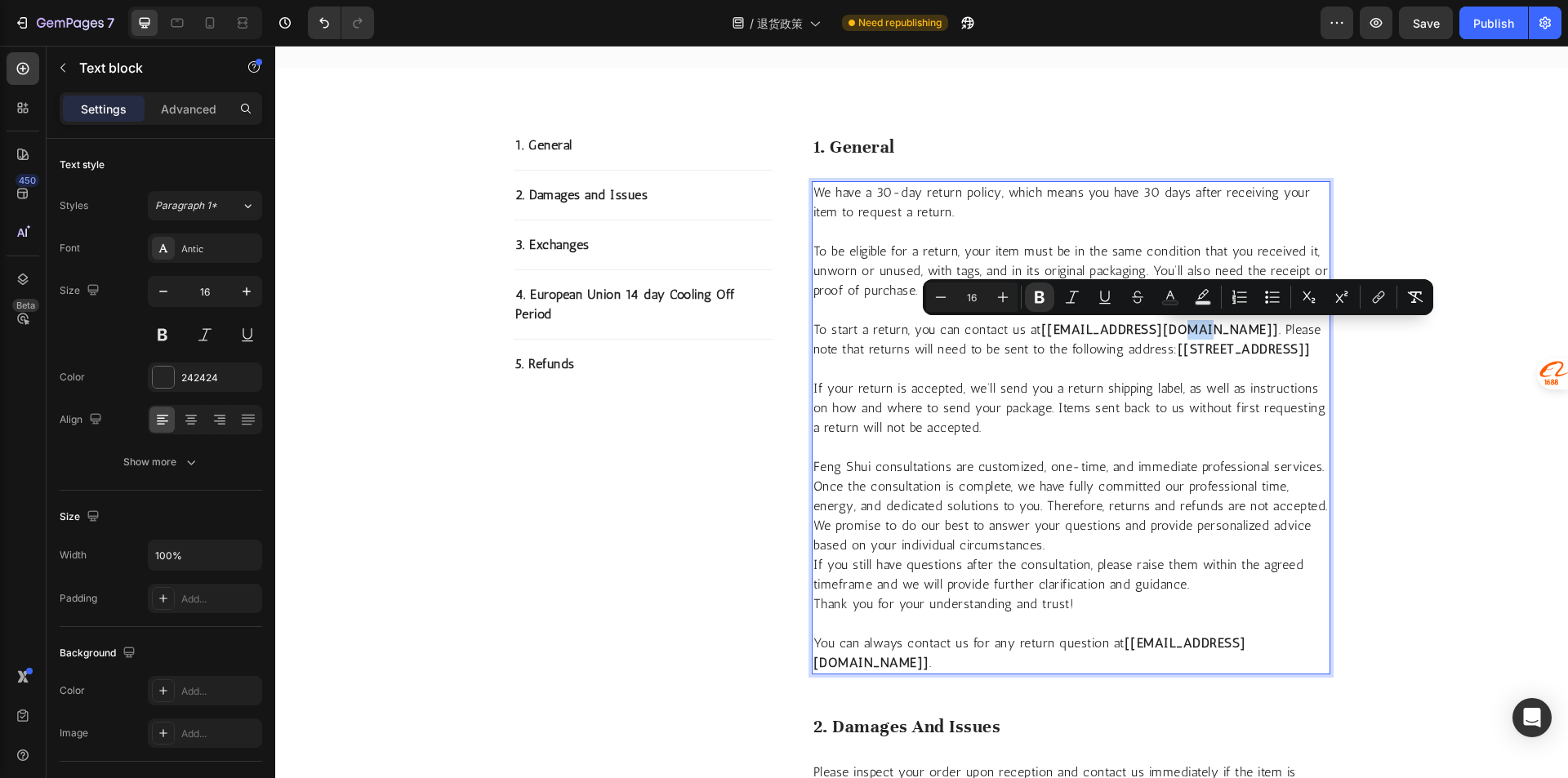
click at [1187, 331] on strong "[fusheng2584@gmail.com]" at bounding box center [1160, 329] width 237 height 16
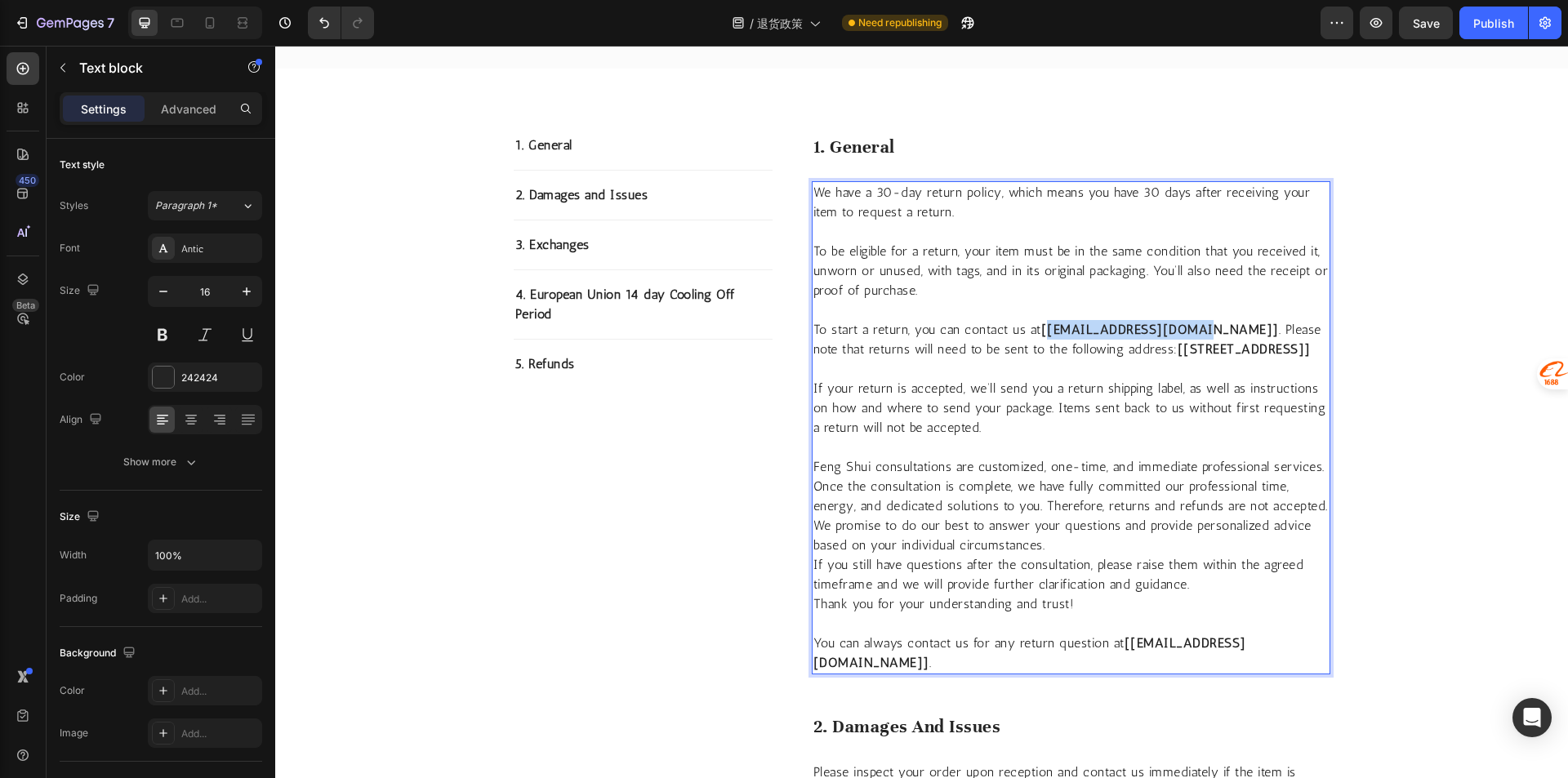
drag, startPoint x: 1192, startPoint y: 333, endPoint x: 1044, endPoint y: 324, distance: 148.3
click at [1044, 324] on strong "[fusheng2584@gmail.com]" at bounding box center [1160, 329] width 237 height 16
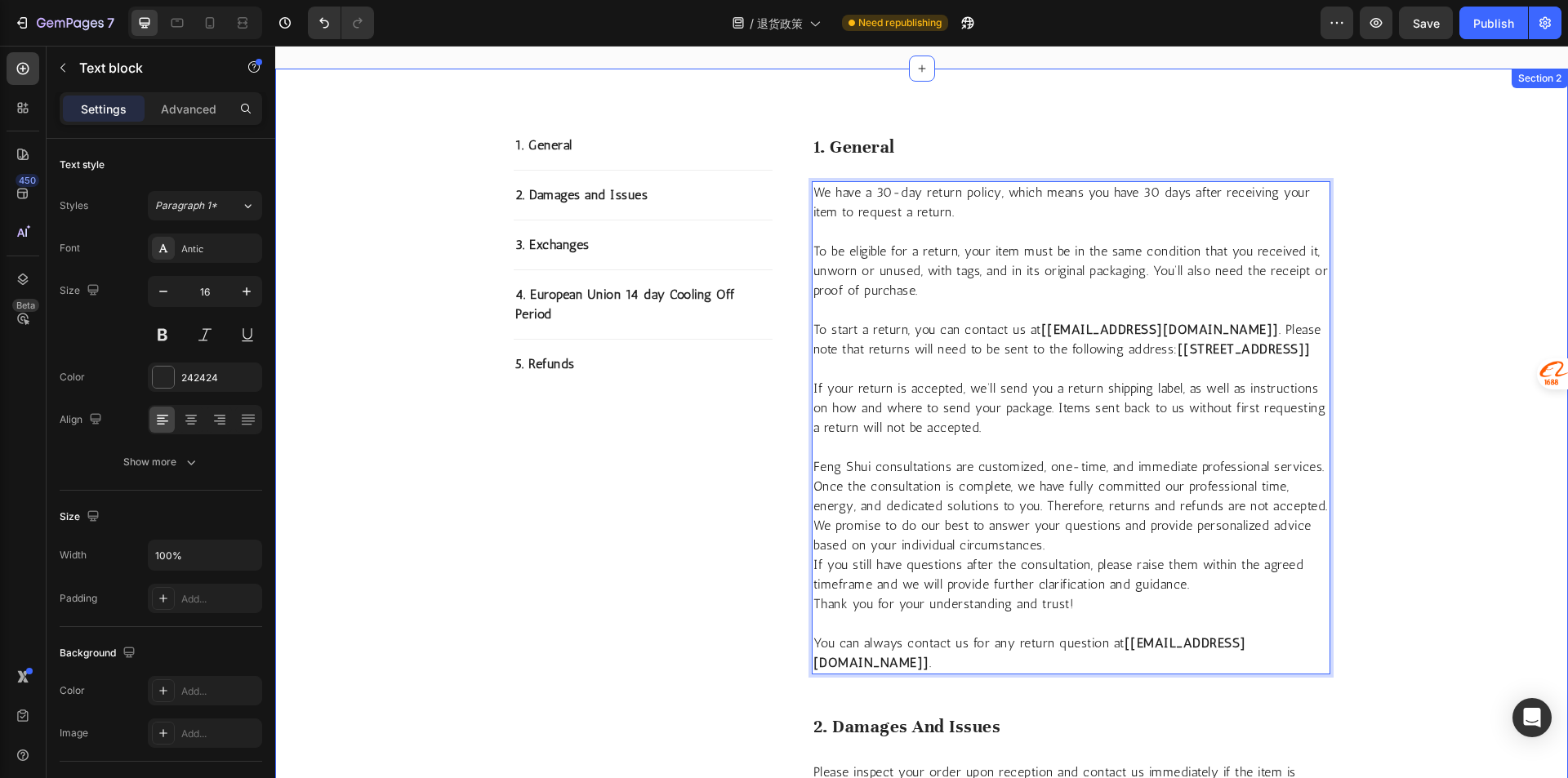
click at [1371, 309] on div "1. General Text block 2. Damages and Issues Text block 3. Exchanges Text block …" at bounding box center [921, 763] width 1268 height 1258
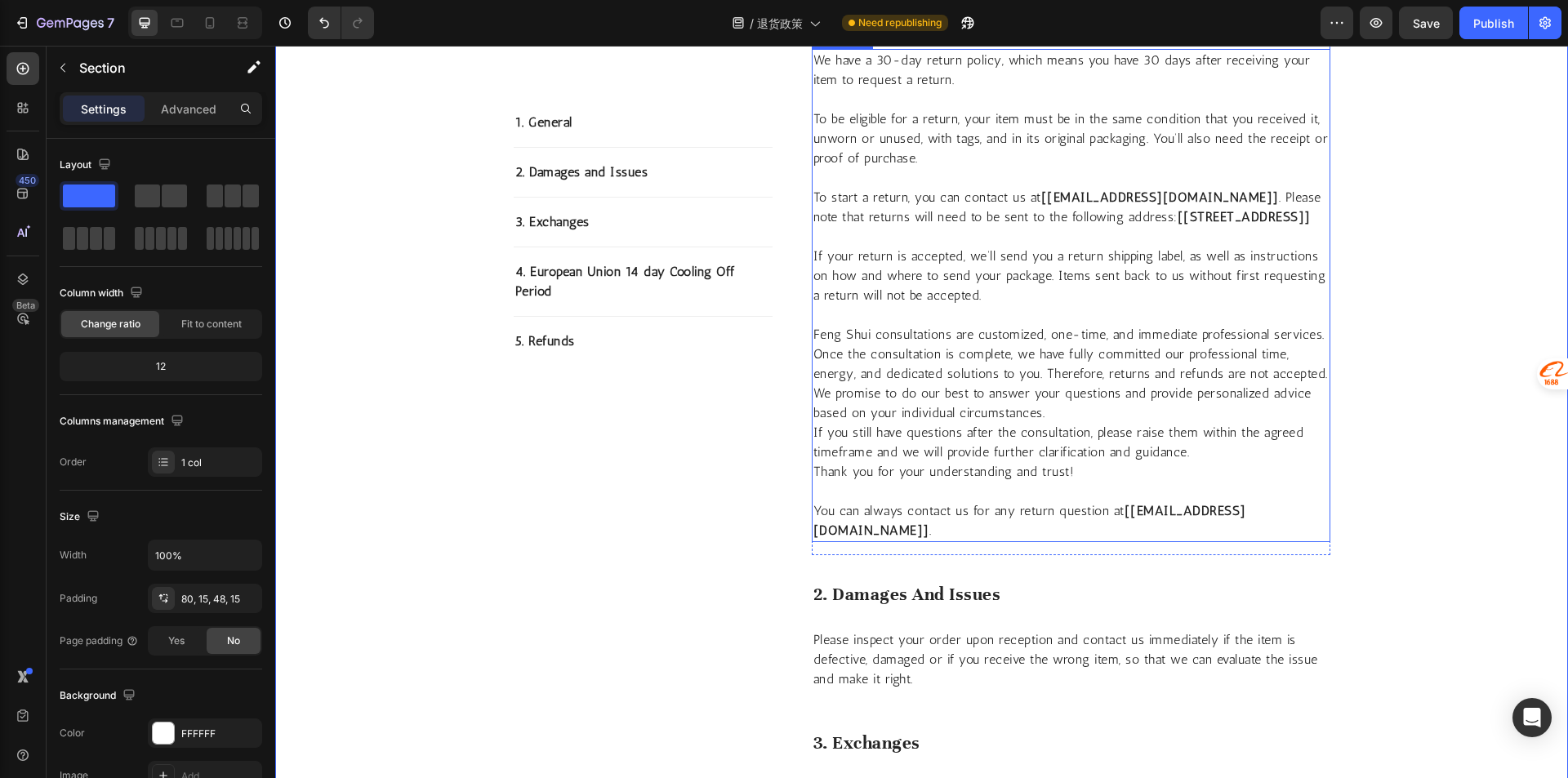
scroll to position [572, 0]
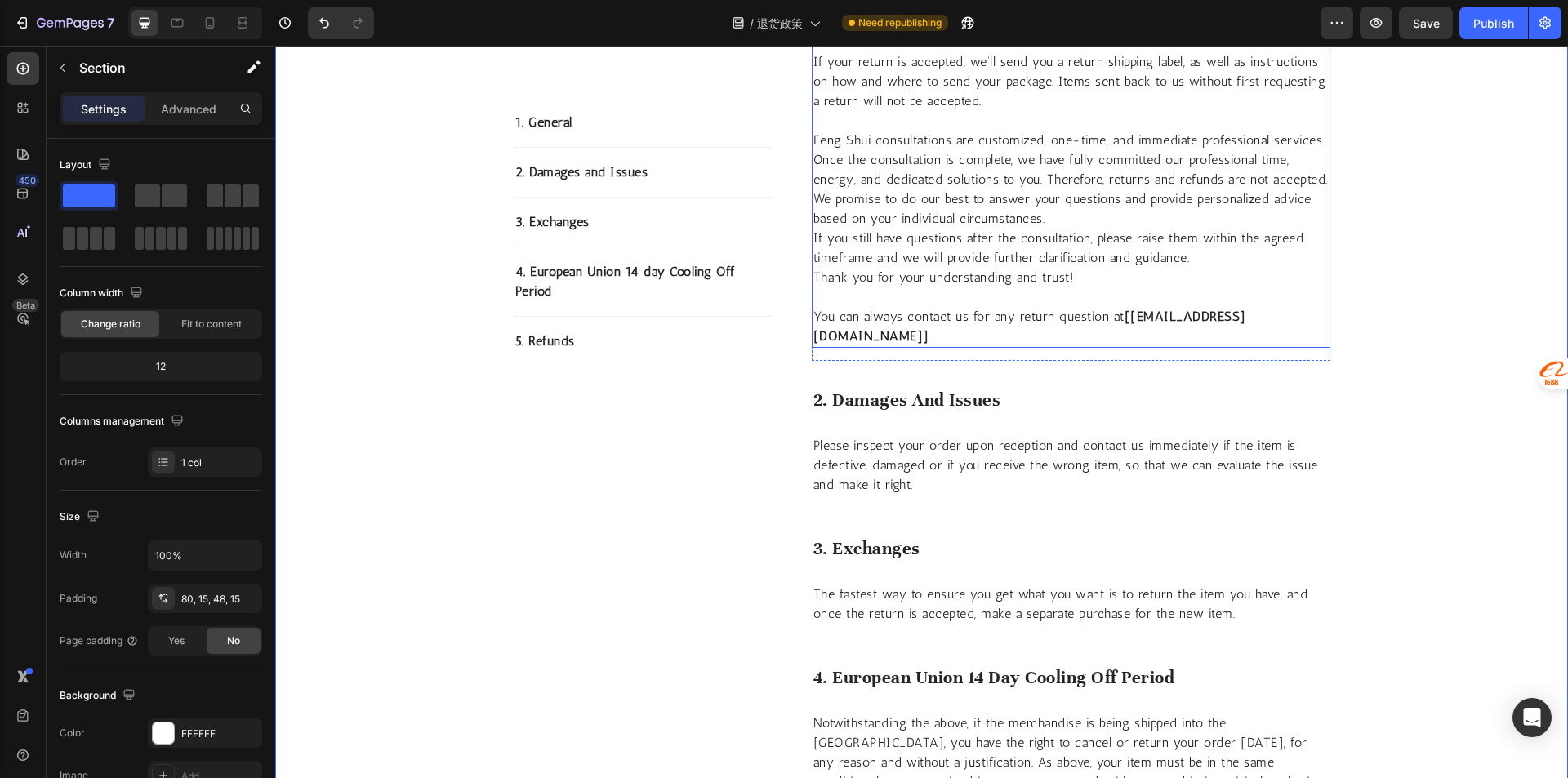
click at [1246, 338] on strong "[fusheng2584@gmail.com]" at bounding box center [1030, 326] width 433 height 35
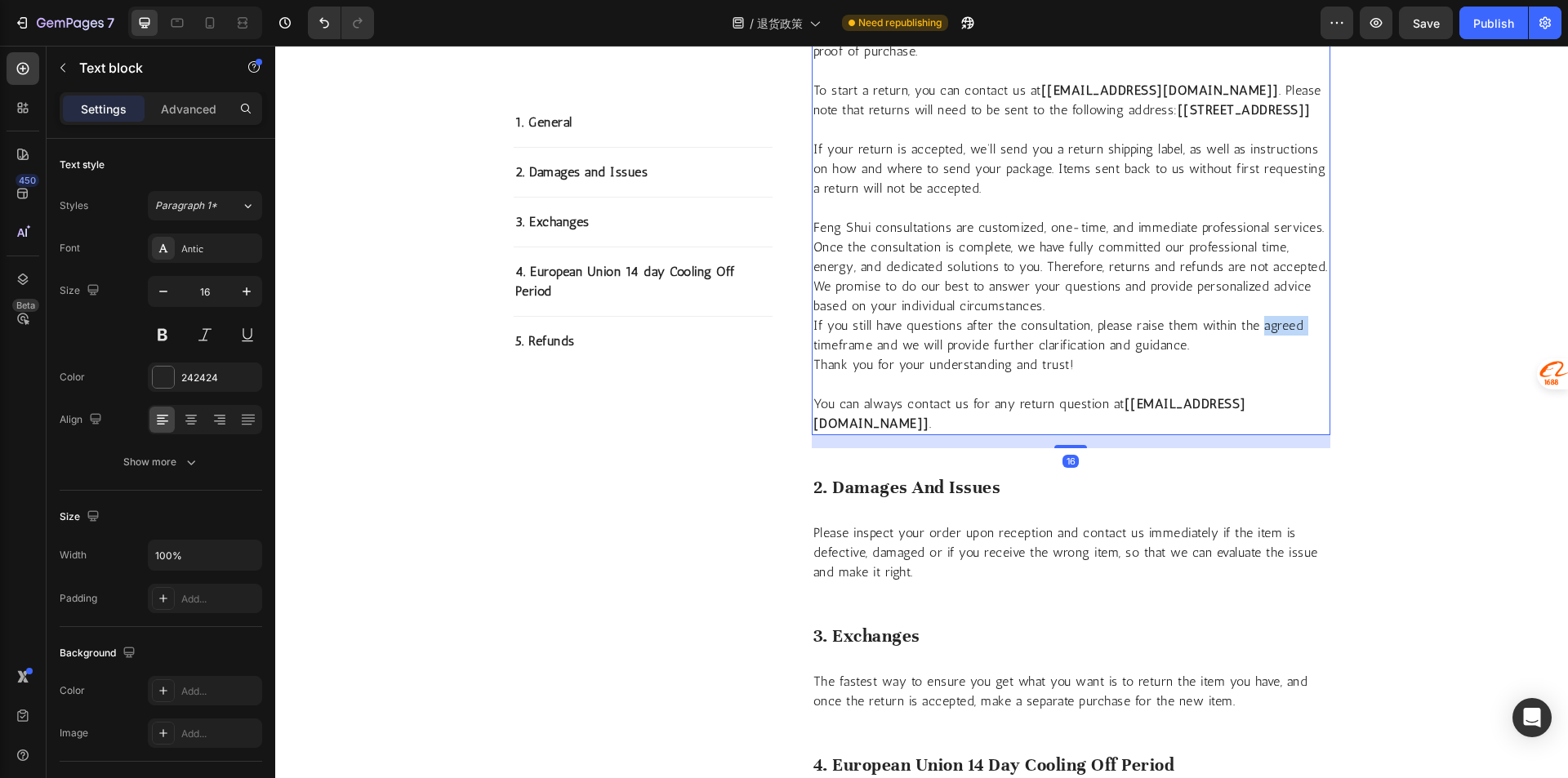
click at [1257, 340] on div "We have a 30-day return policy, which means you have 30 days after receiving yo…" at bounding box center [1071, 188] width 519 height 493
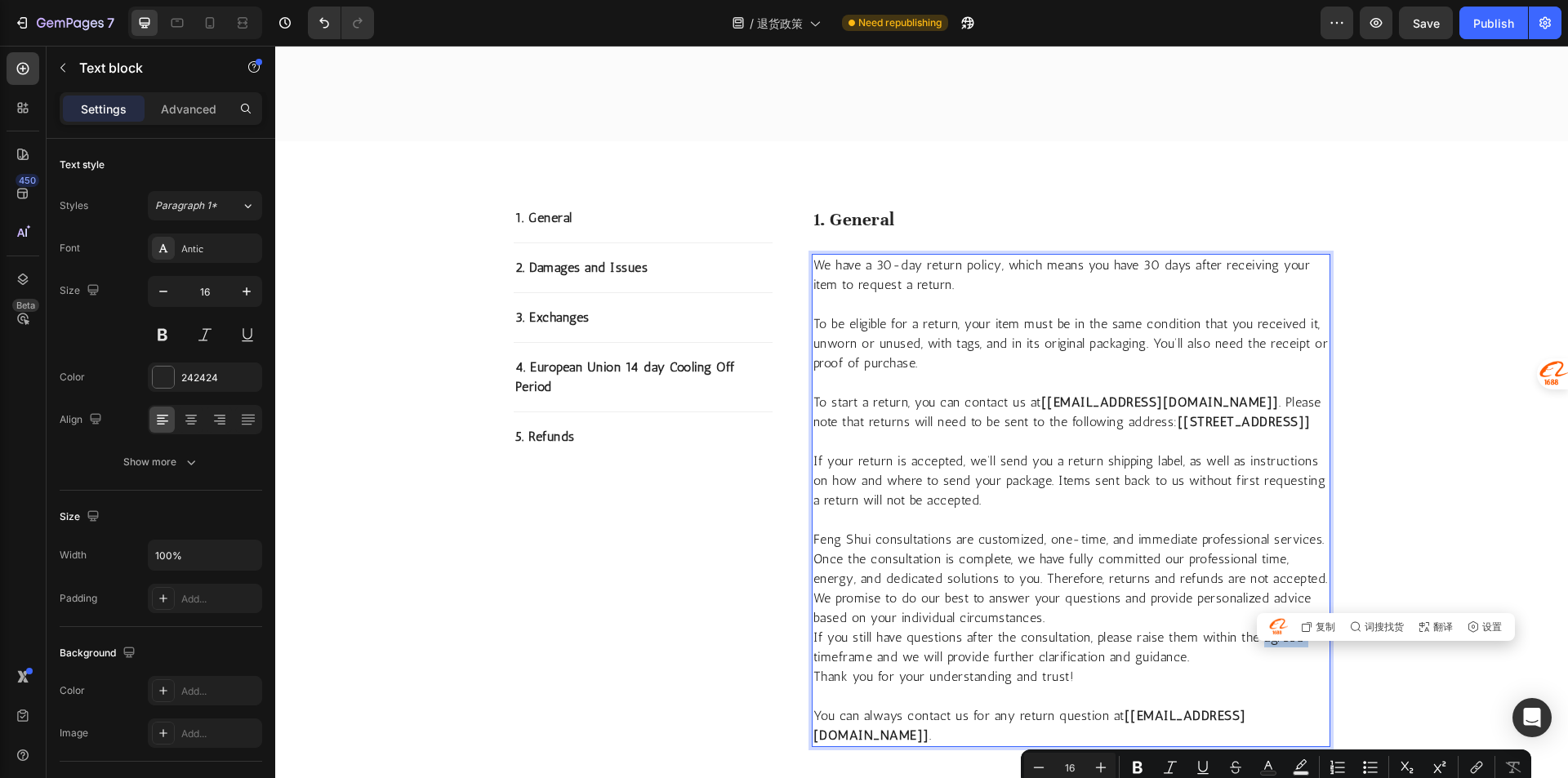
scroll to position [434, 0]
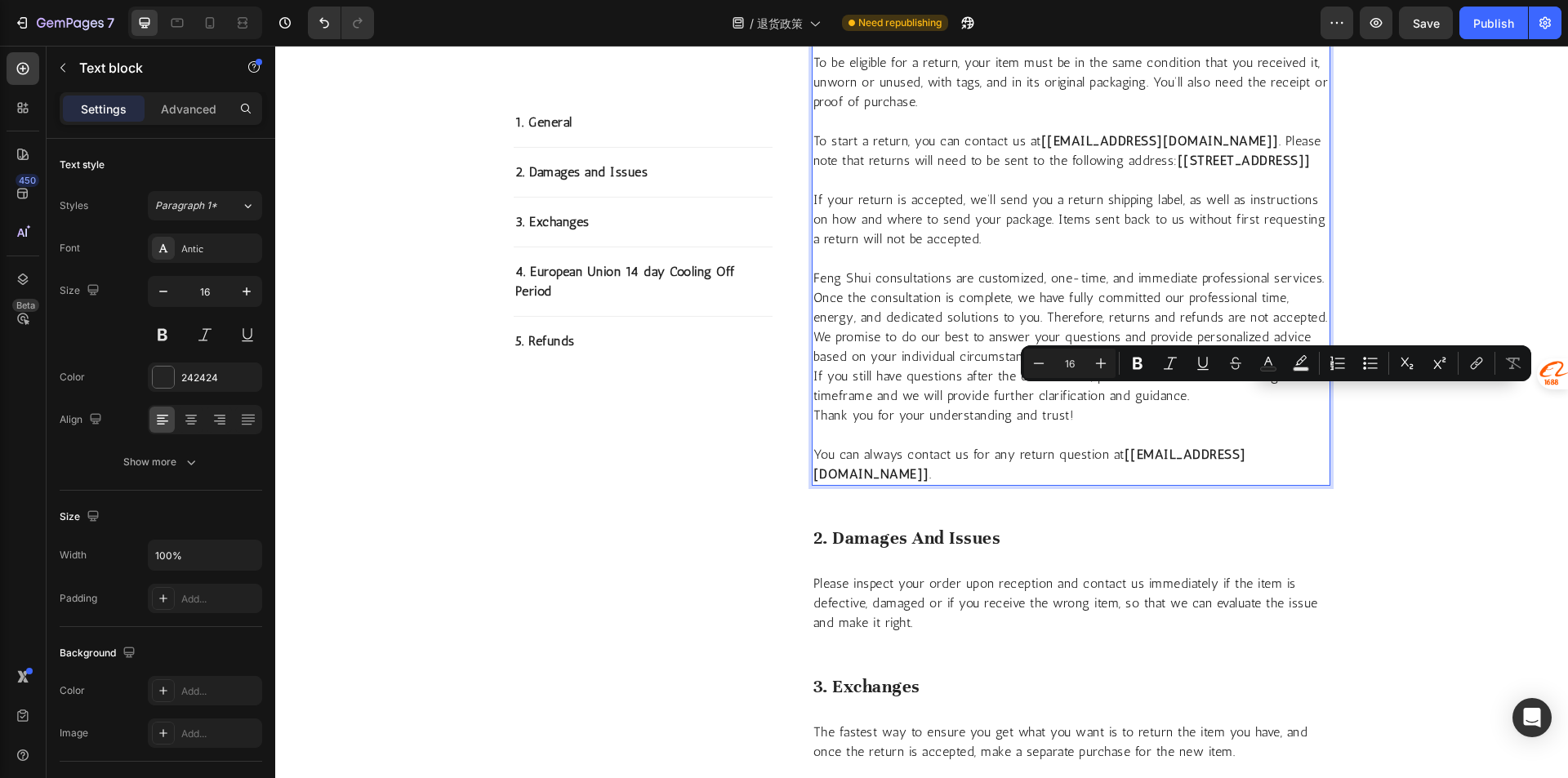
click at [1246, 481] on strong "[fusheng2584@gmail.com]" at bounding box center [1030, 464] width 433 height 35
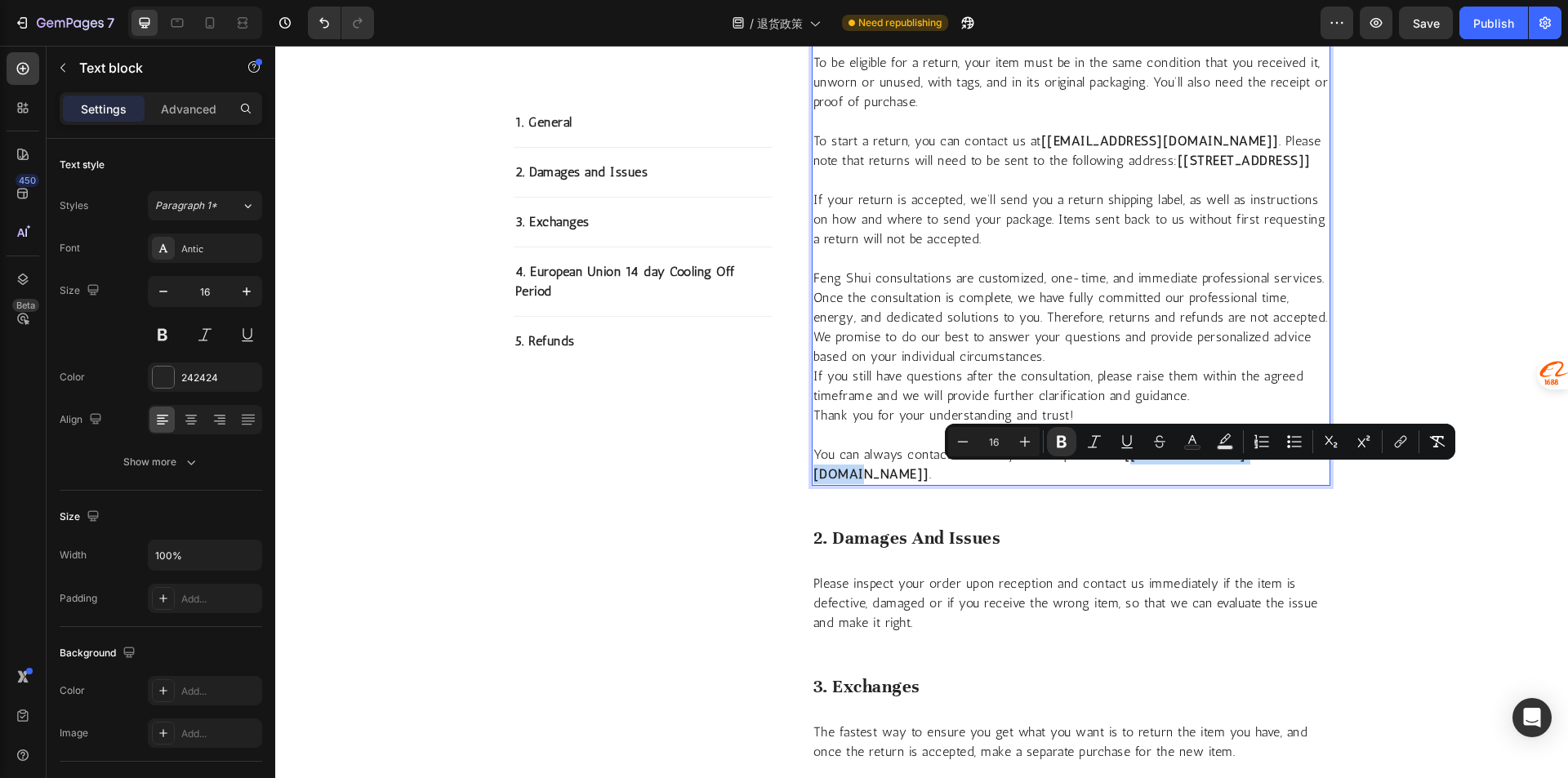
drag, startPoint x: 1274, startPoint y: 478, endPoint x: 1126, endPoint y: 475, distance: 148.0
click at [1126, 475] on strong "[fusheng2584@gmail.com]" at bounding box center [1030, 464] width 433 height 35
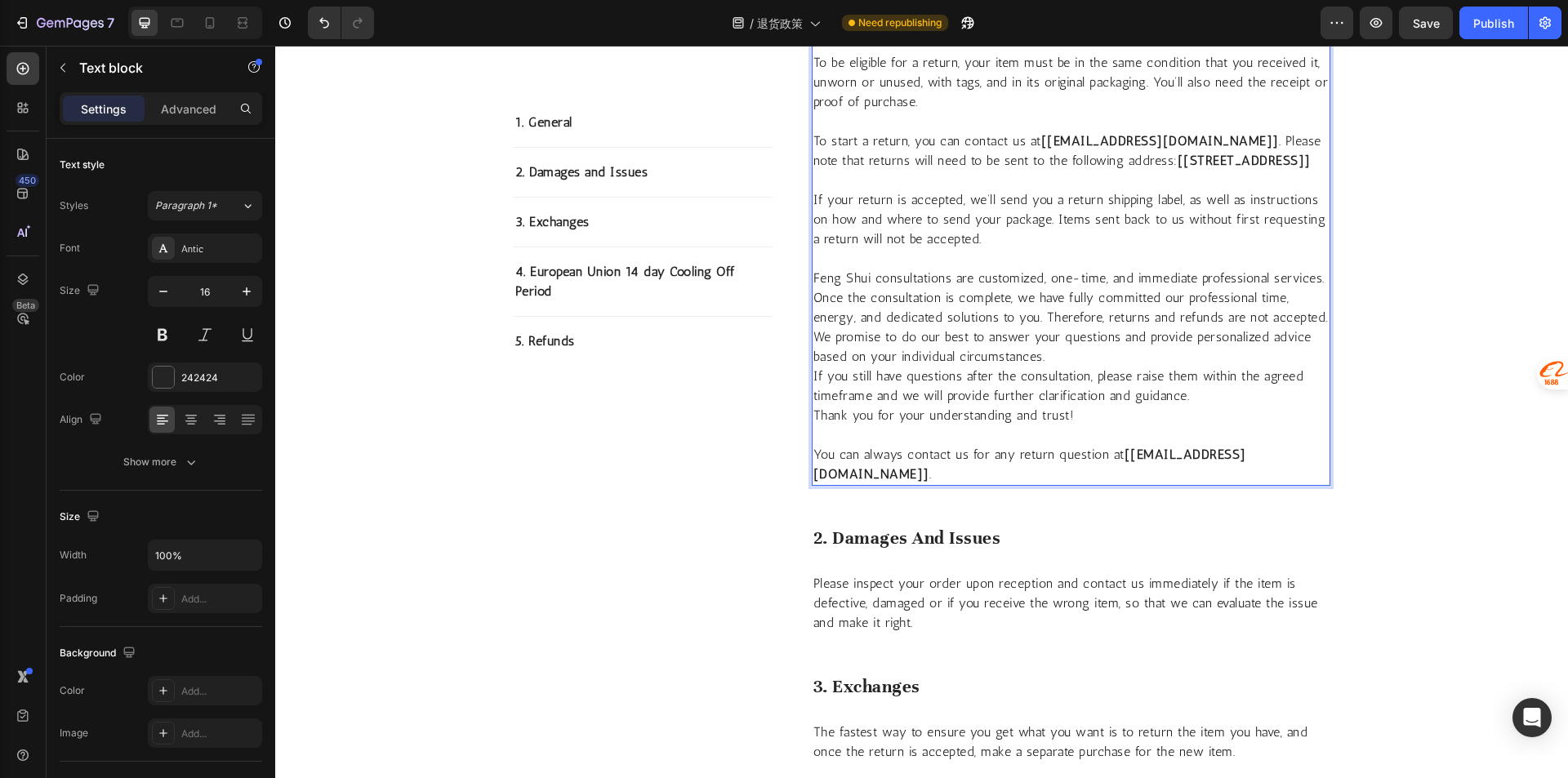
click at [1250, 268] on p "Rich Text Editor. Editing area: main" at bounding box center [1071, 259] width 516 height 20
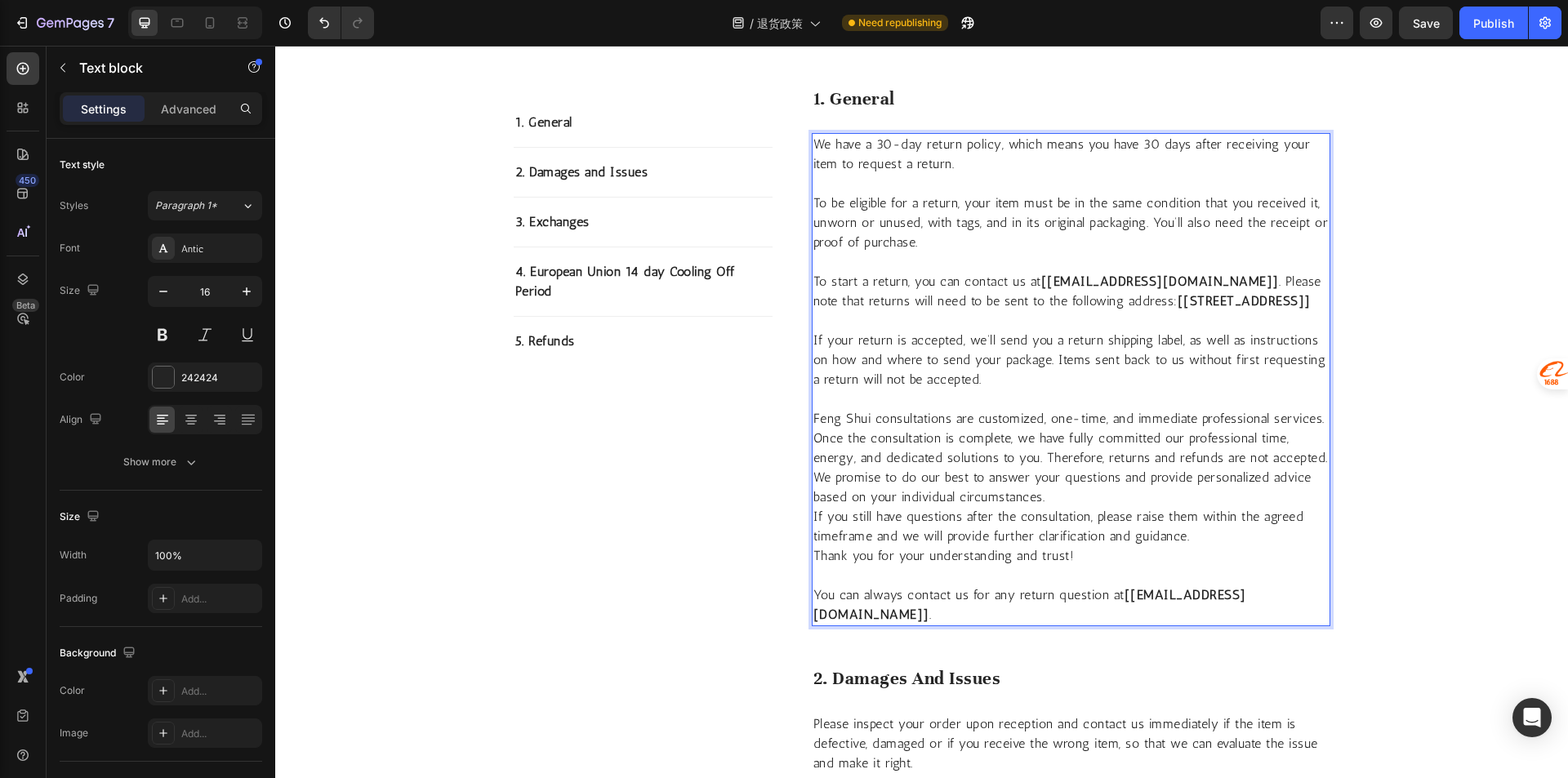
scroll to position [679, 0]
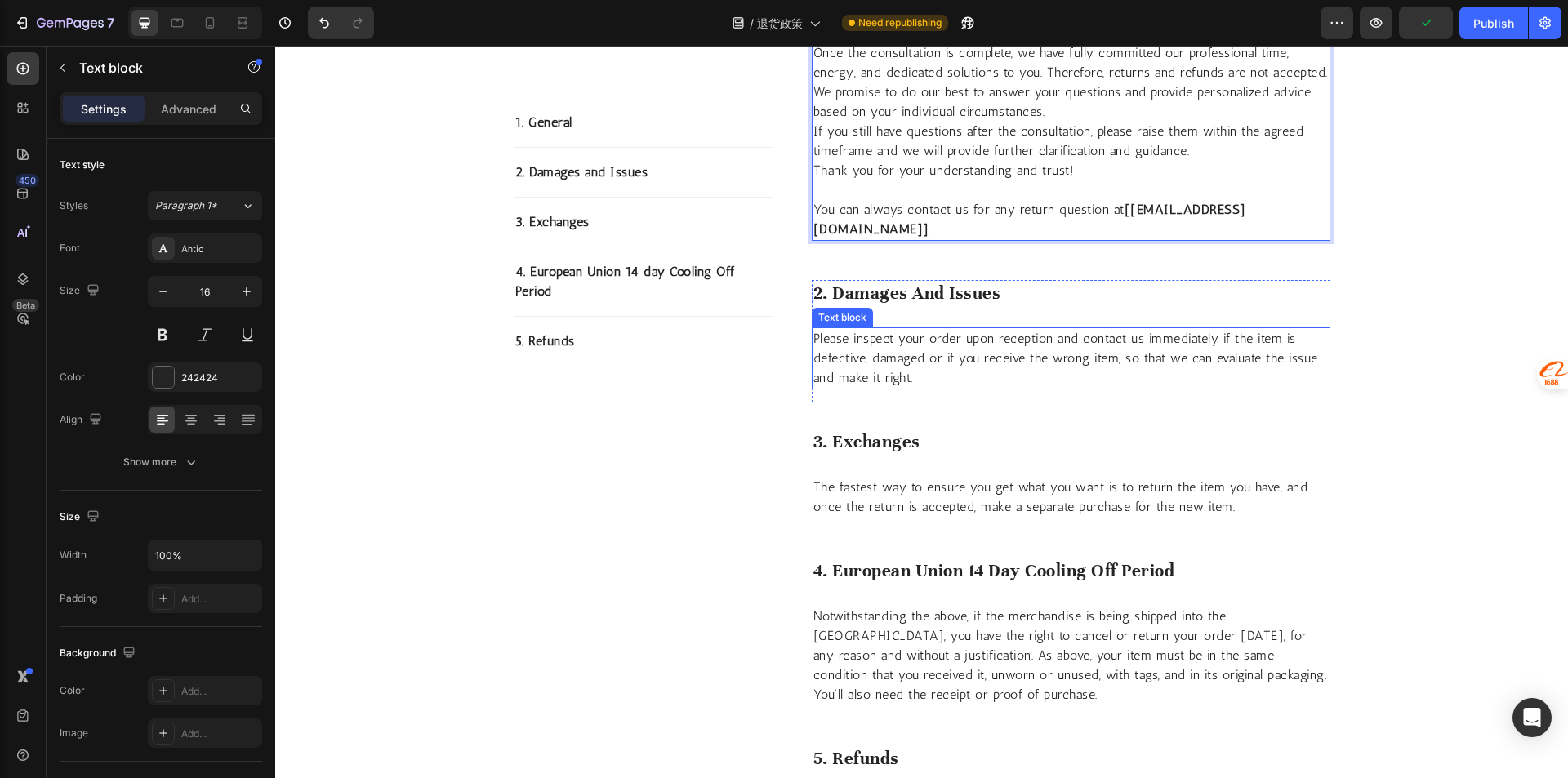
click at [1278, 344] on p "Please inspect your order upon reception and contact us immediately if the item…" at bounding box center [1071, 358] width 516 height 59
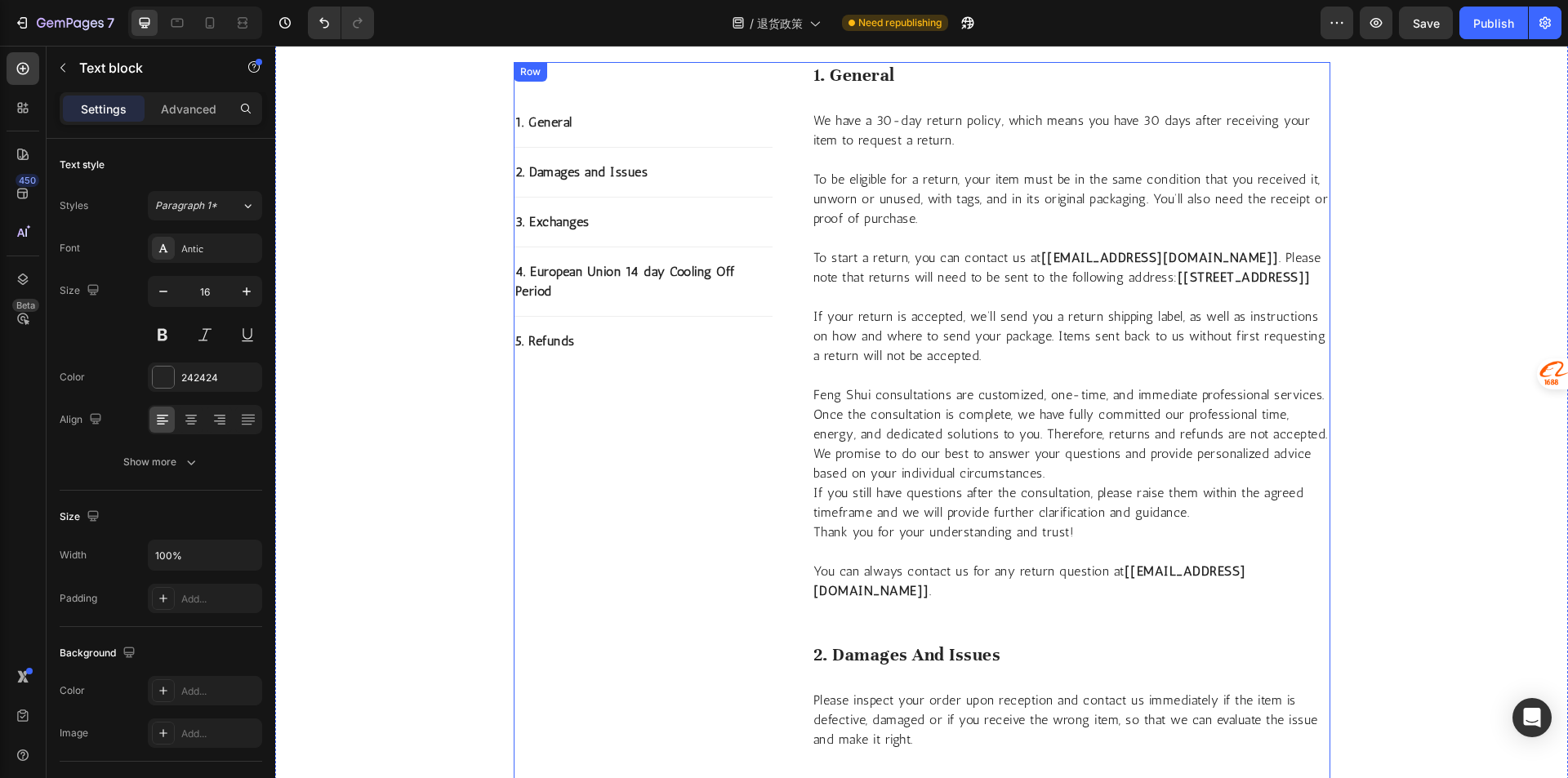
scroll to position [83, 0]
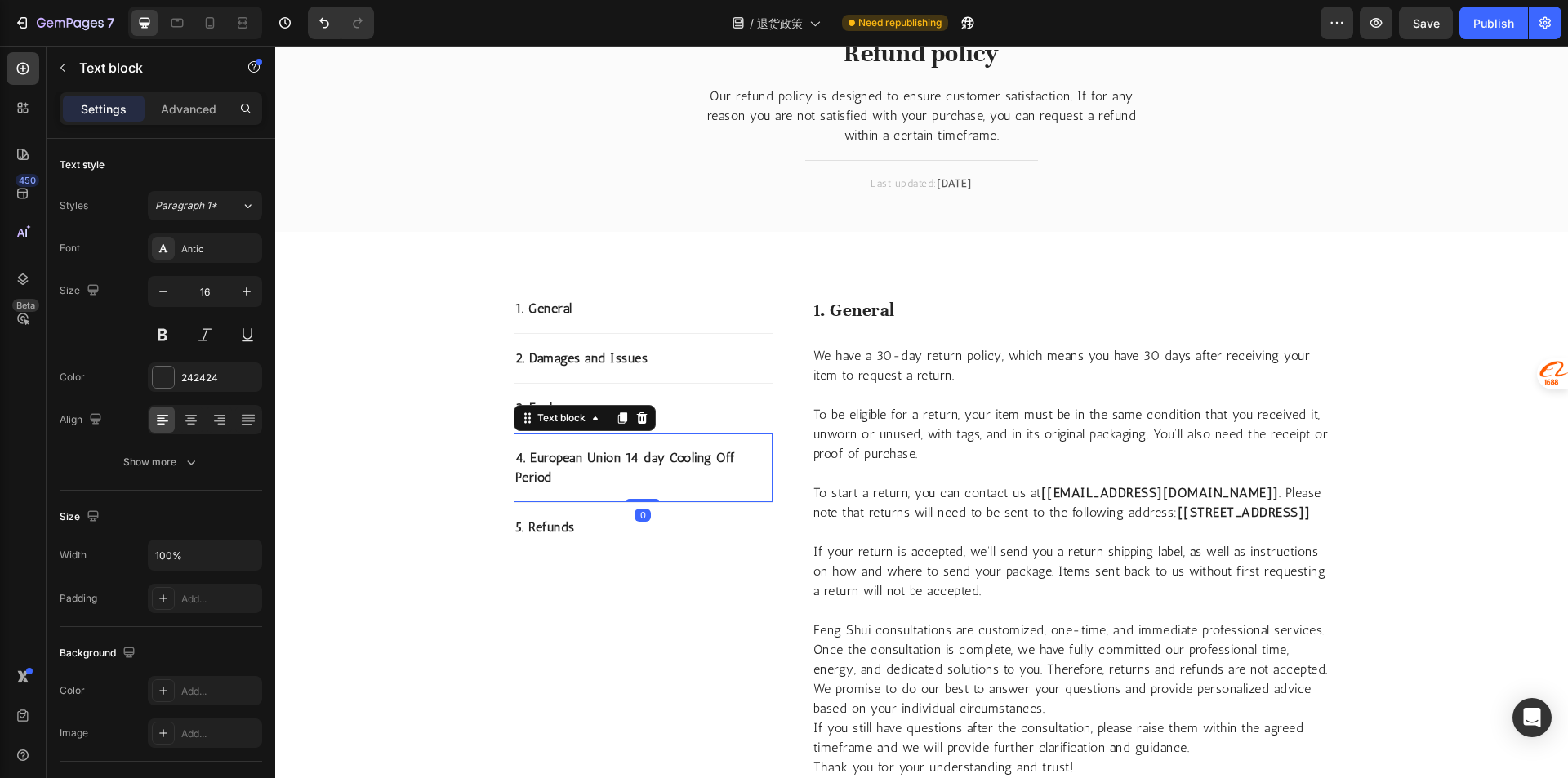
click at [633, 465] on p "4. European Union 14 day Cooling Off Period" at bounding box center [643, 468] width 255 height 39
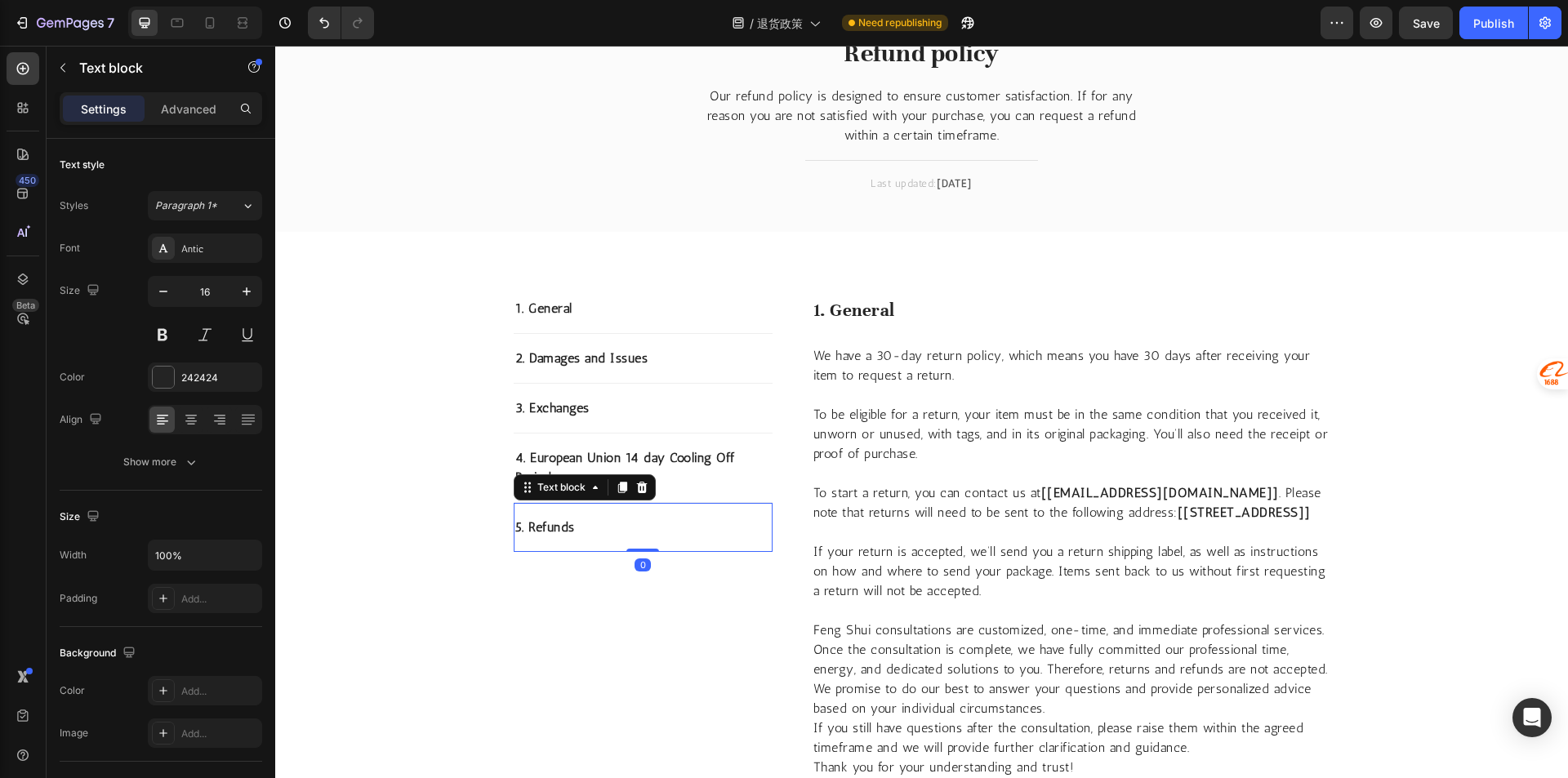
click at [698, 534] on p "5. Refunds" at bounding box center [643, 528] width 255 height 20
click at [683, 420] on div "3. Exchanges Text block" at bounding box center [643, 408] width 259 height 50
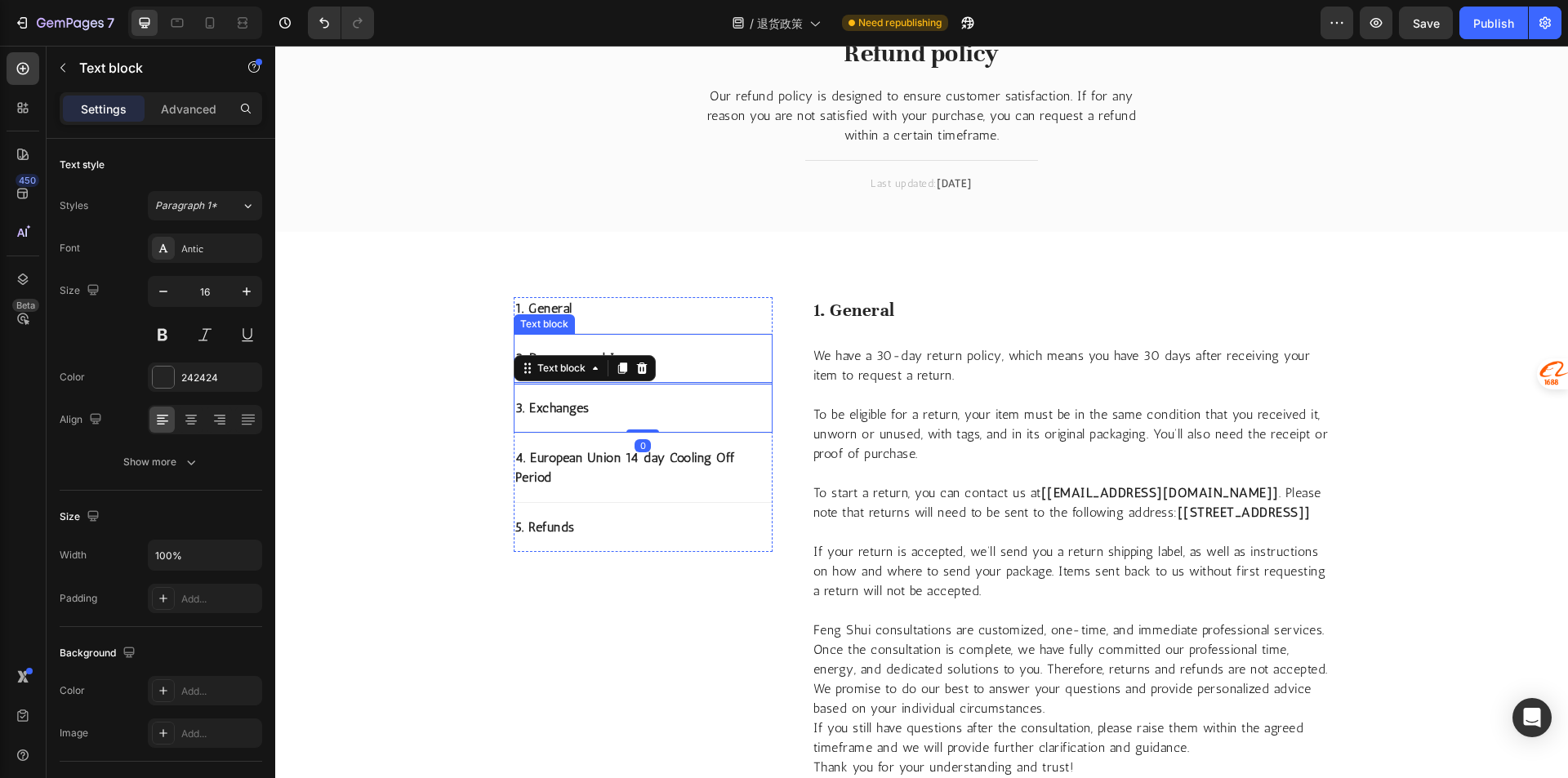
click at [702, 360] on p "2. Damages and Issues" at bounding box center [643, 358] width 255 height 20
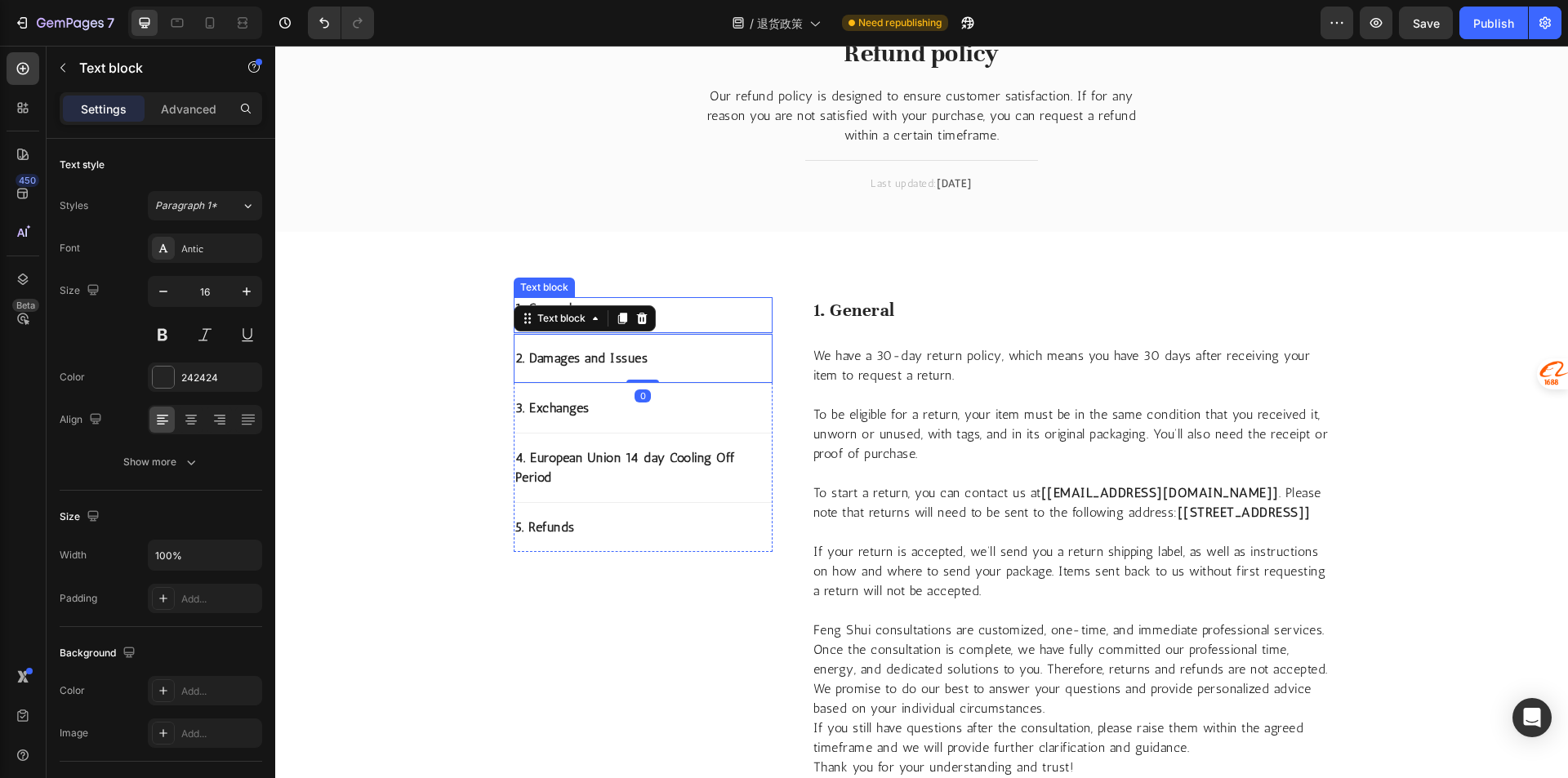
click at [692, 307] on p "1. General" at bounding box center [643, 308] width 255 height 20
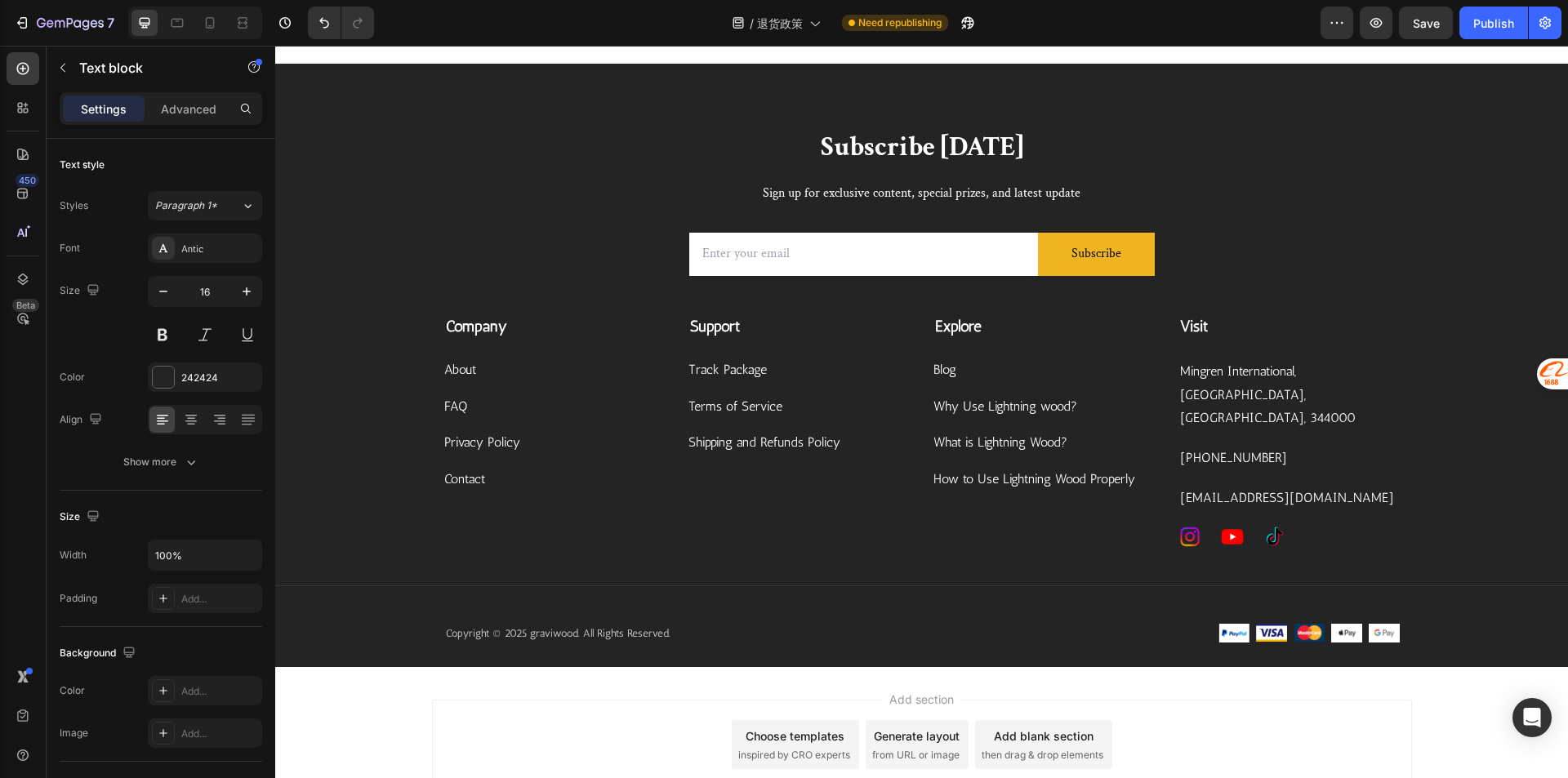
scroll to position [1715, 0]
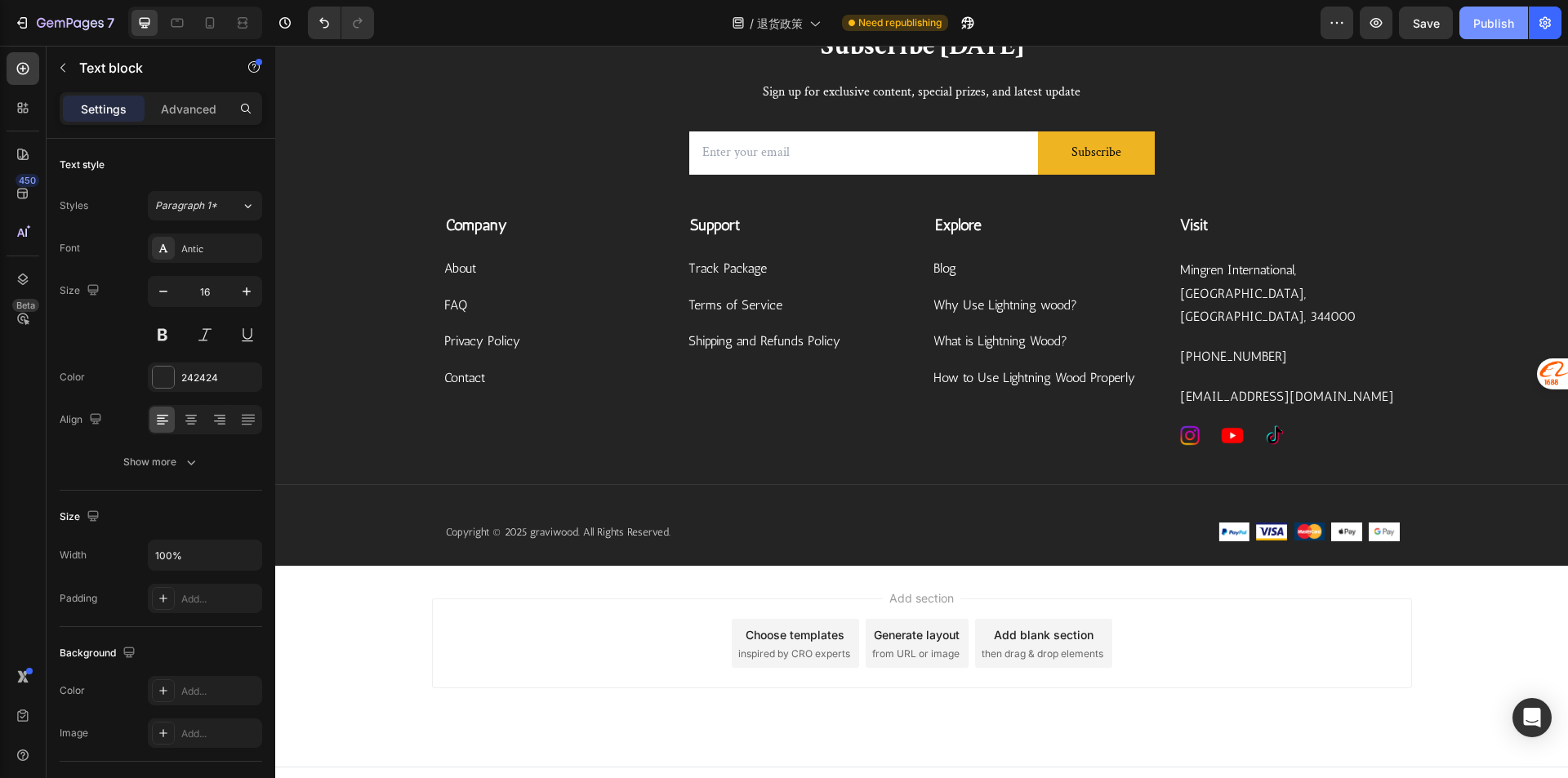
click at [1507, 20] on div "Publish" at bounding box center [1494, 23] width 41 height 17
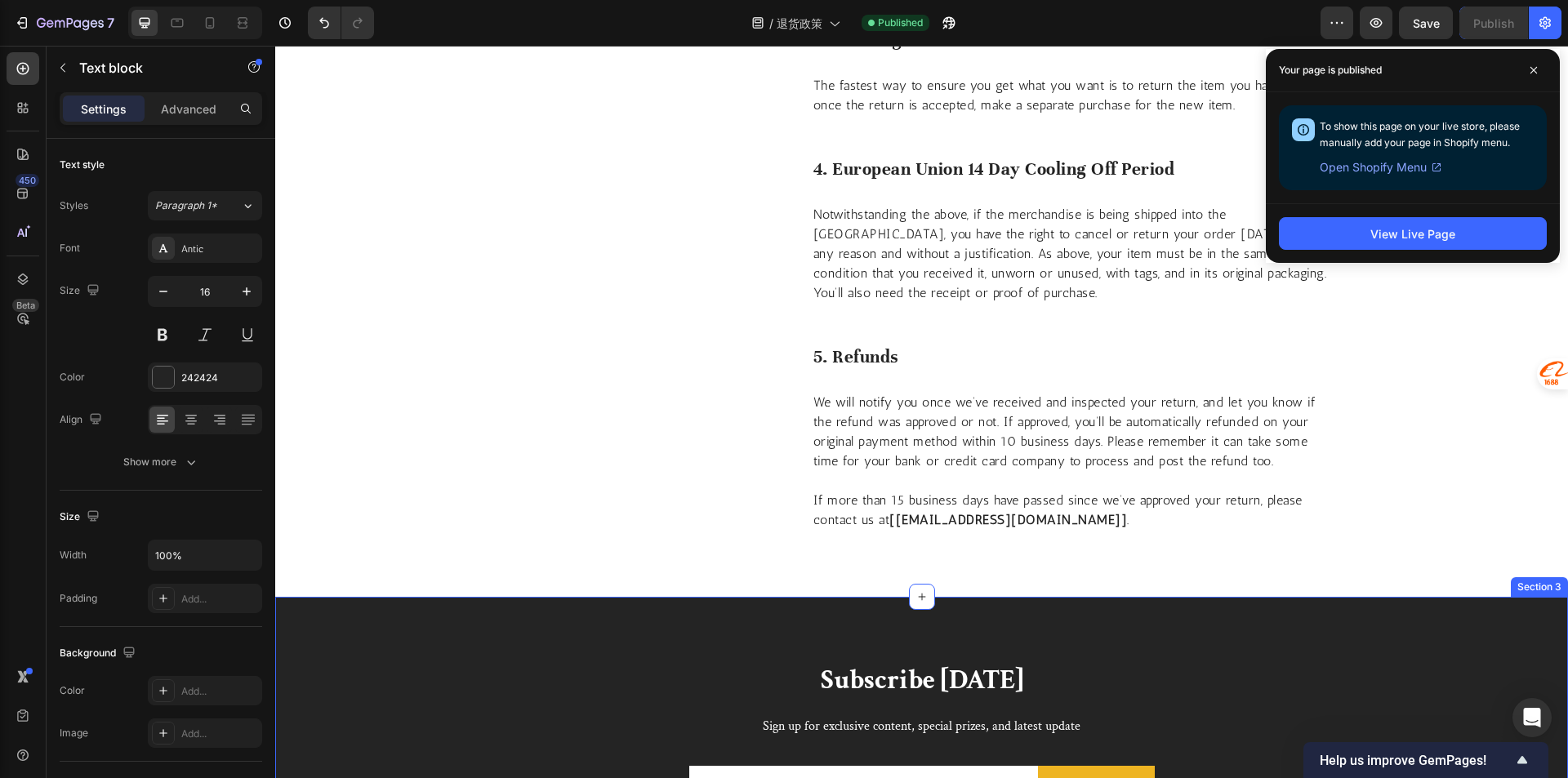
scroll to position [817, 0]
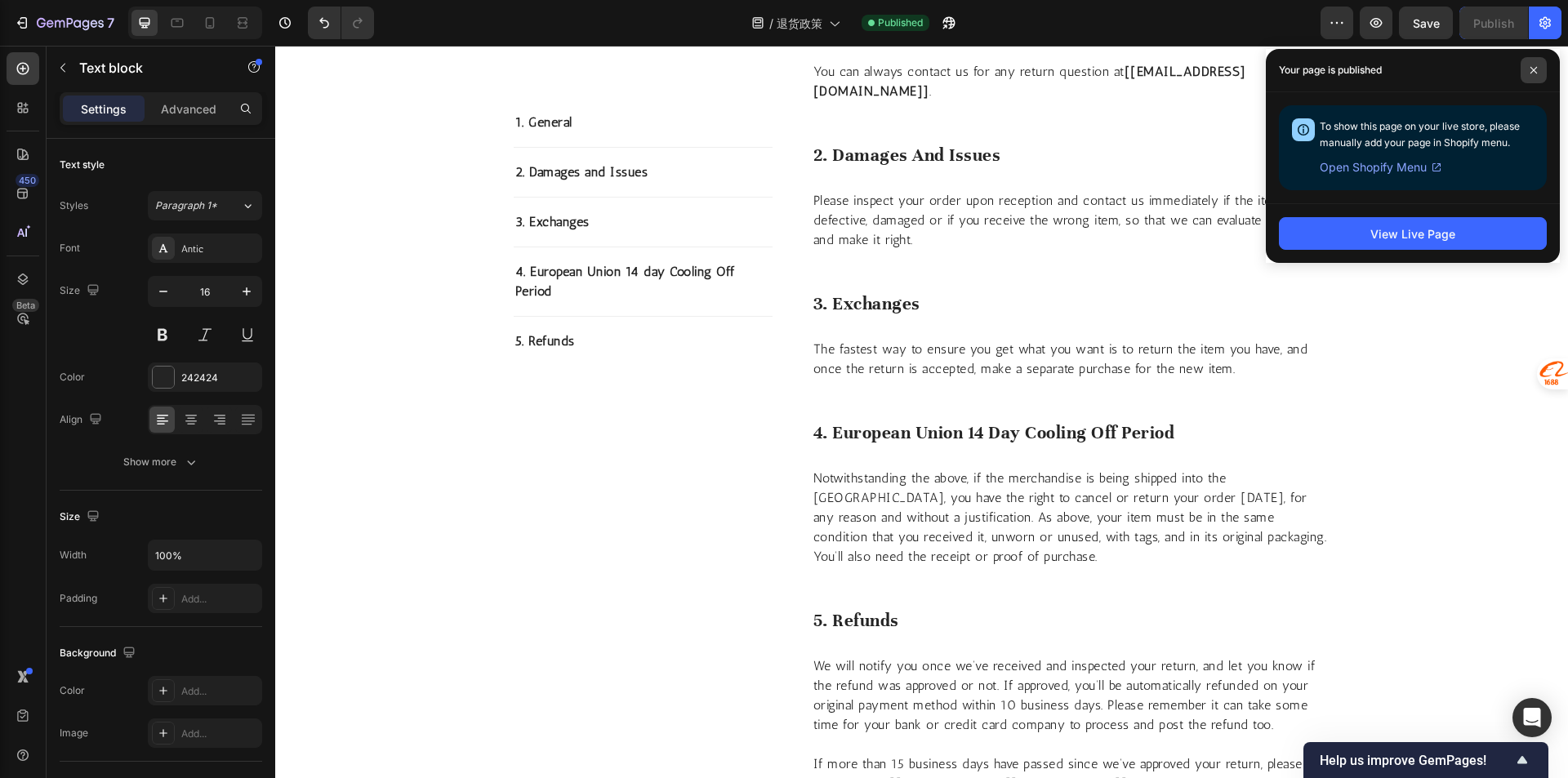
click at [1546, 74] on span at bounding box center [1534, 70] width 26 height 26
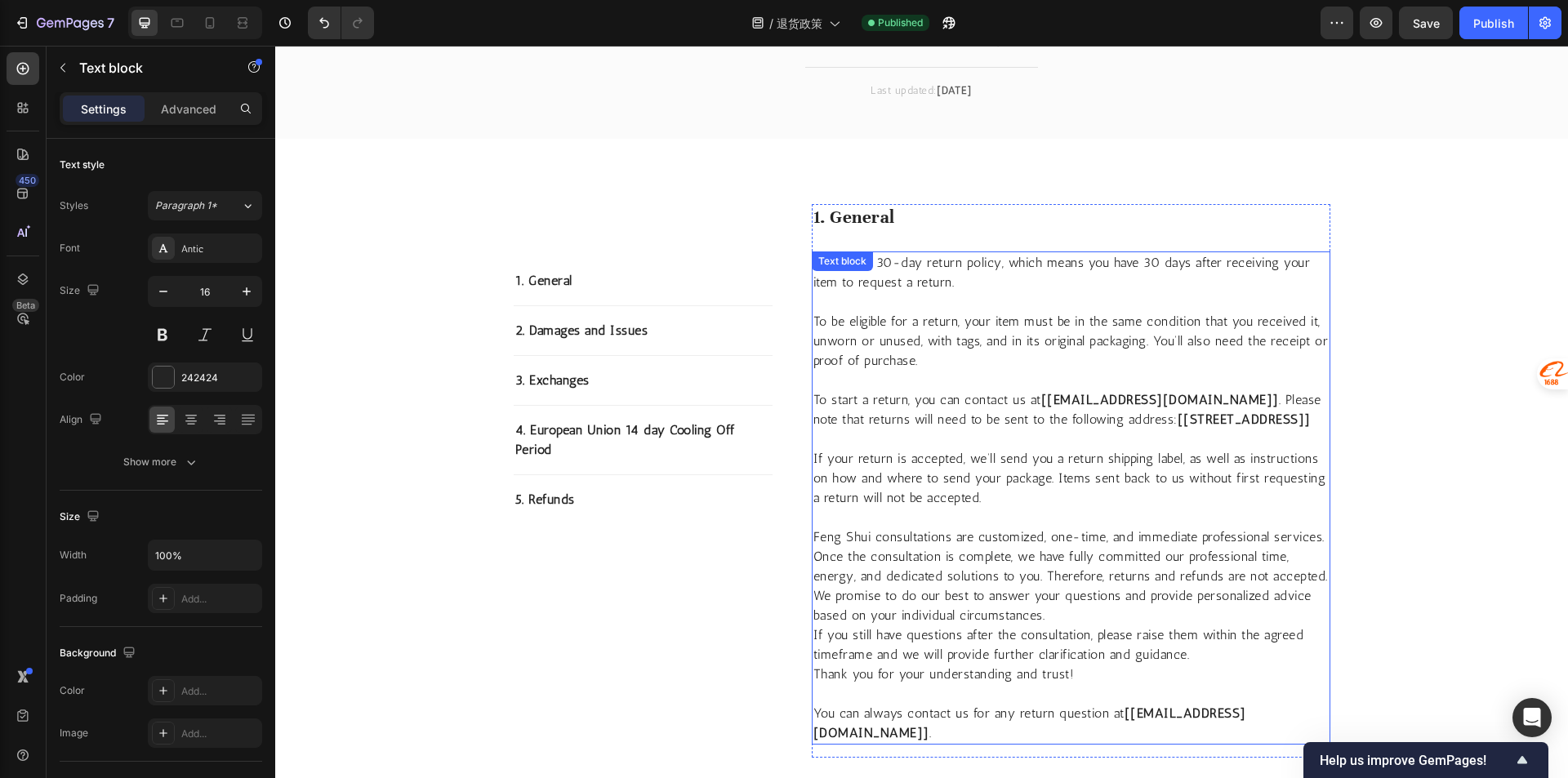
scroll to position [0, 0]
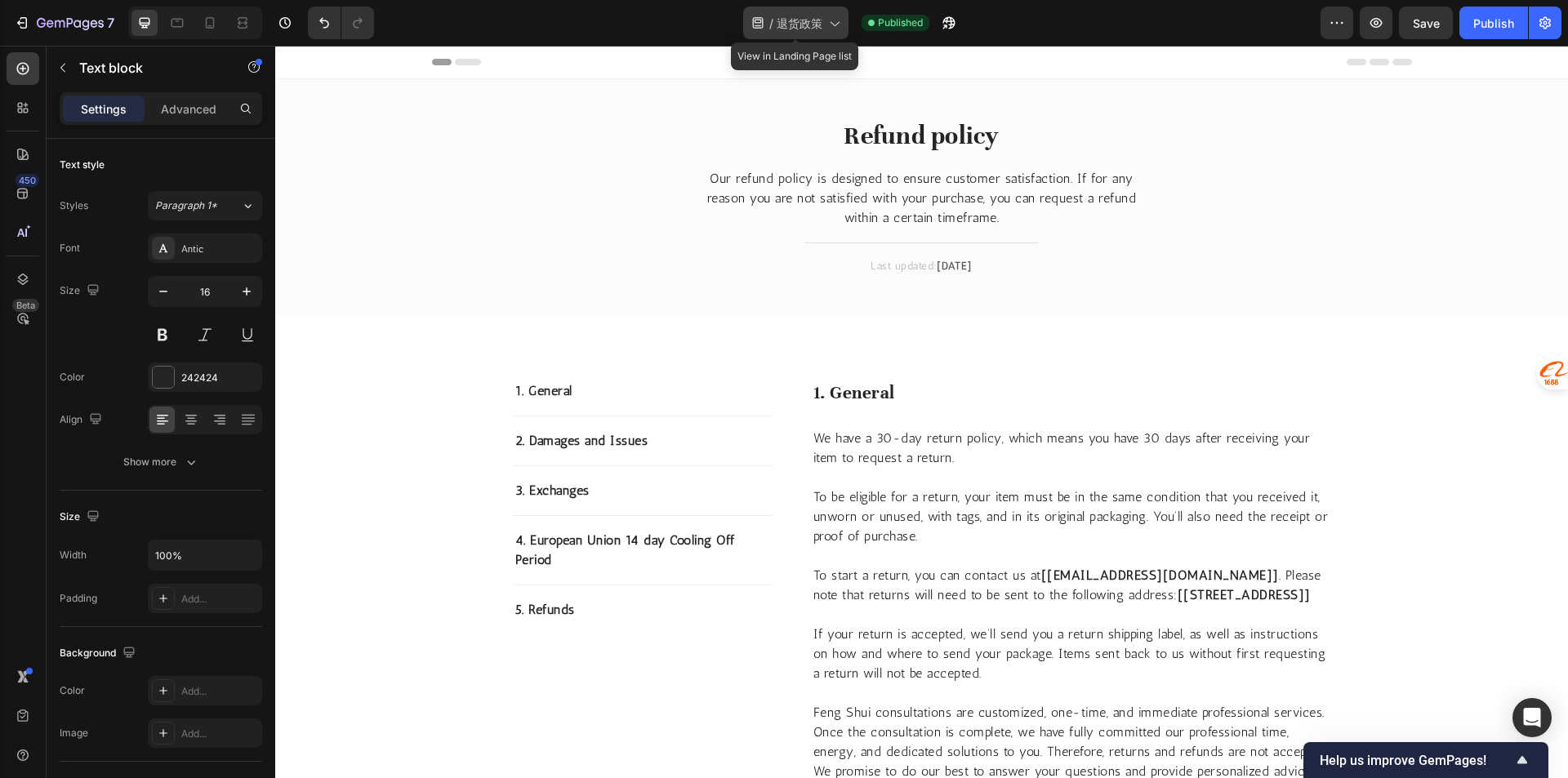
click at [804, 26] on span "退货政策" at bounding box center [800, 23] width 46 height 17
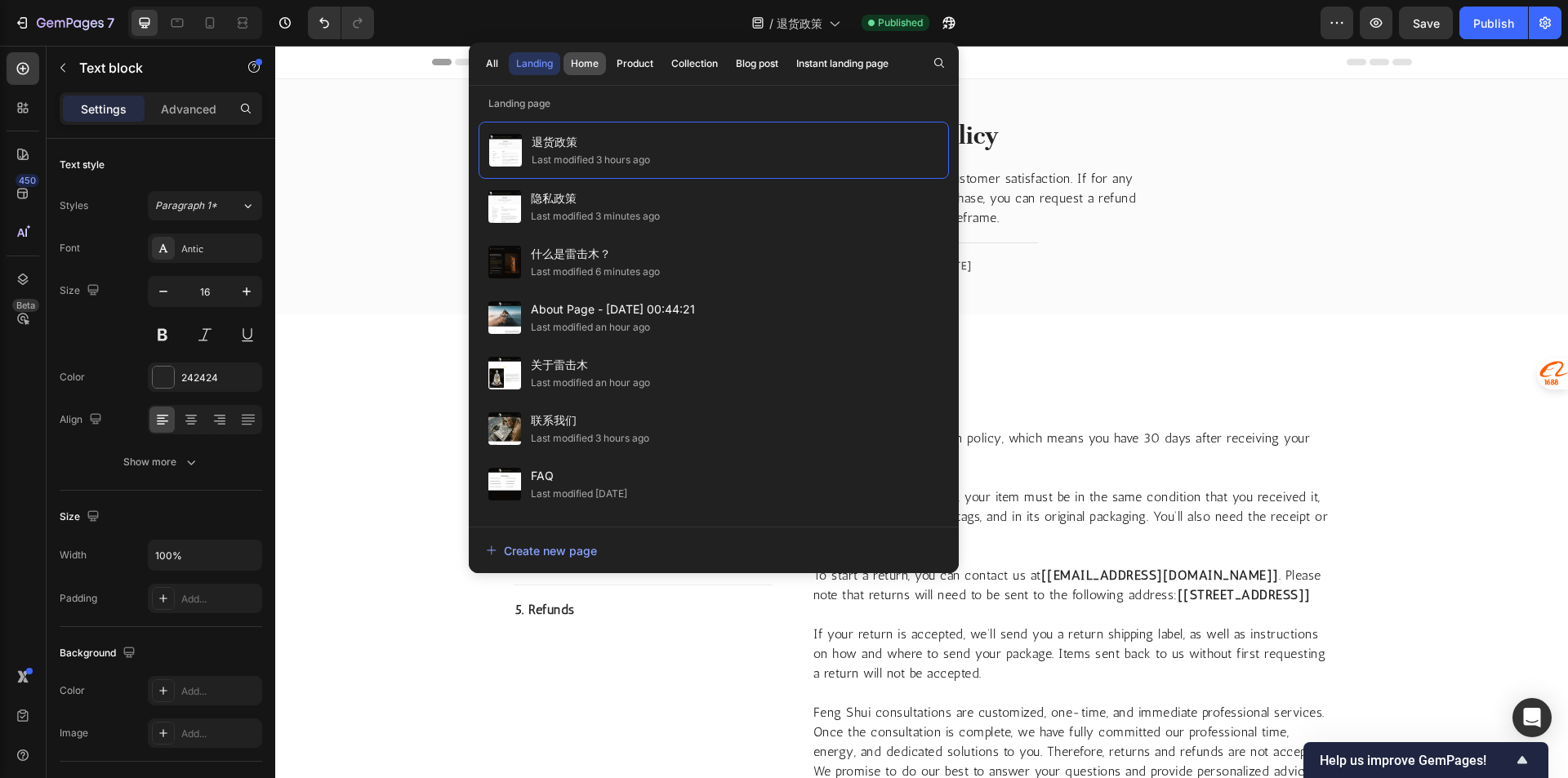
click at [588, 65] on div "Home" at bounding box center [584, 64] width 28 height 15
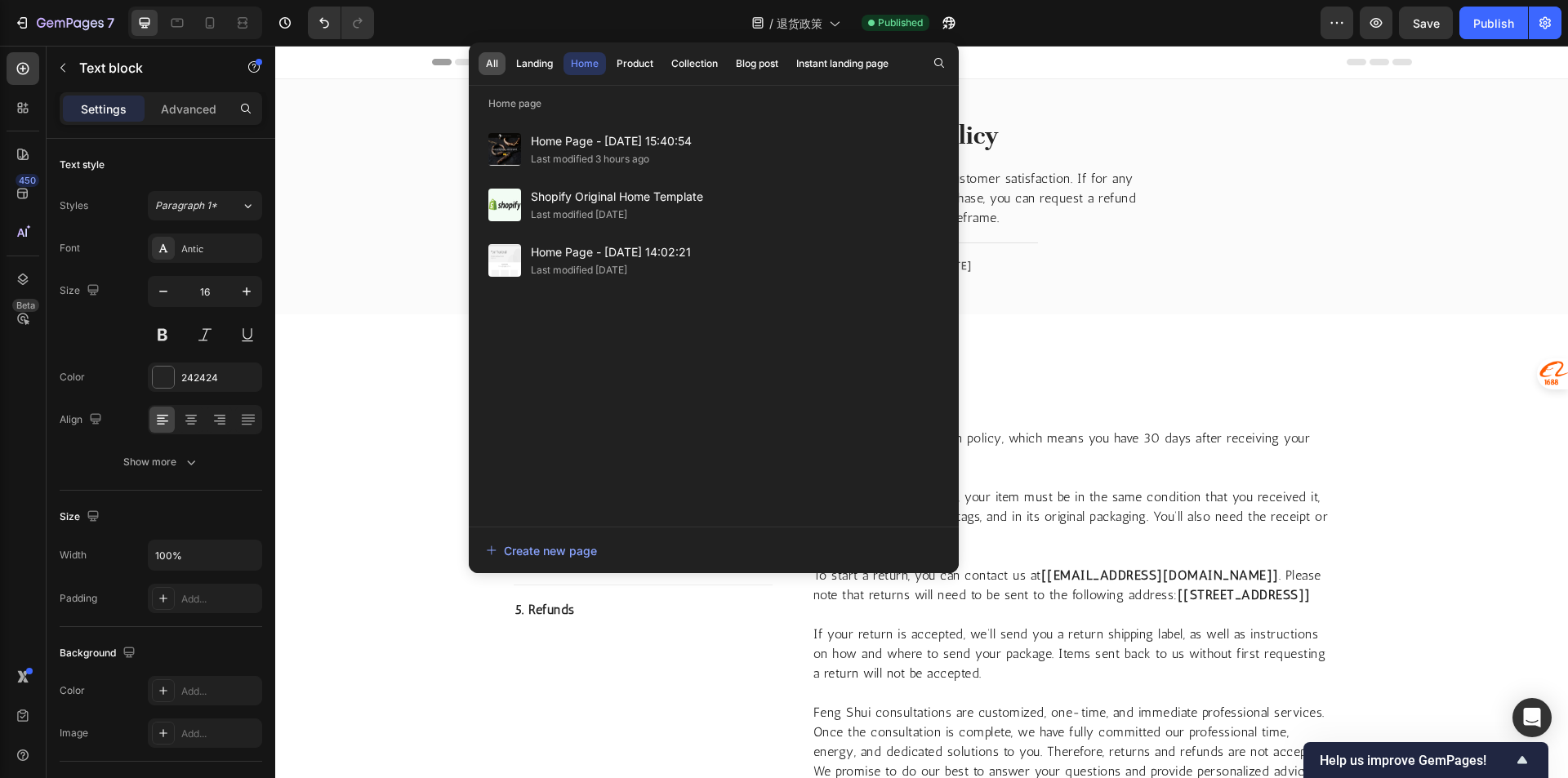
click at [502, 65] on button "All" at bounding box center [492, 64] width 27 height 23
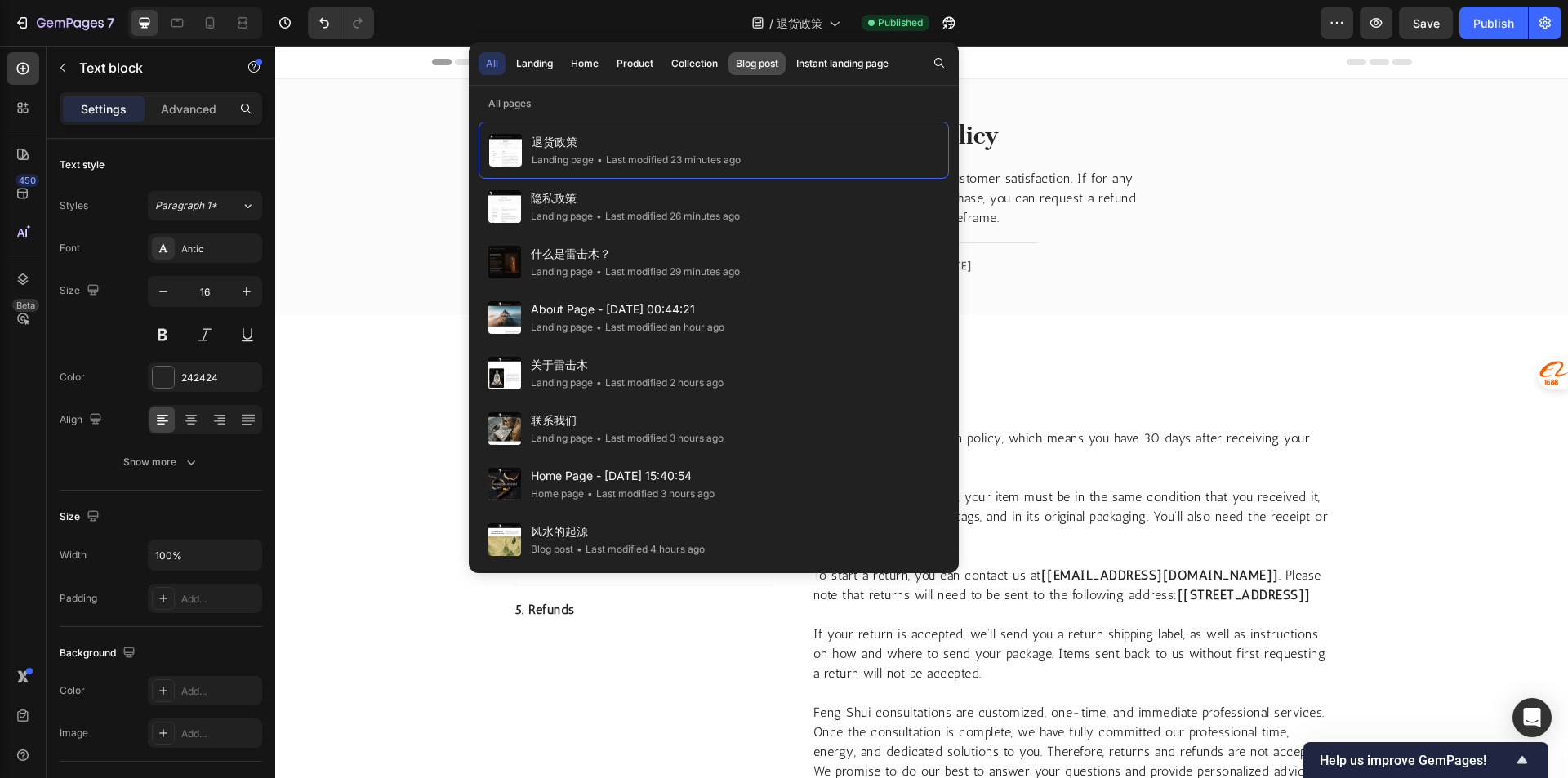
click at [761, 61] on div "Blog post" at bounding box center [757, 64] width 43 height 15
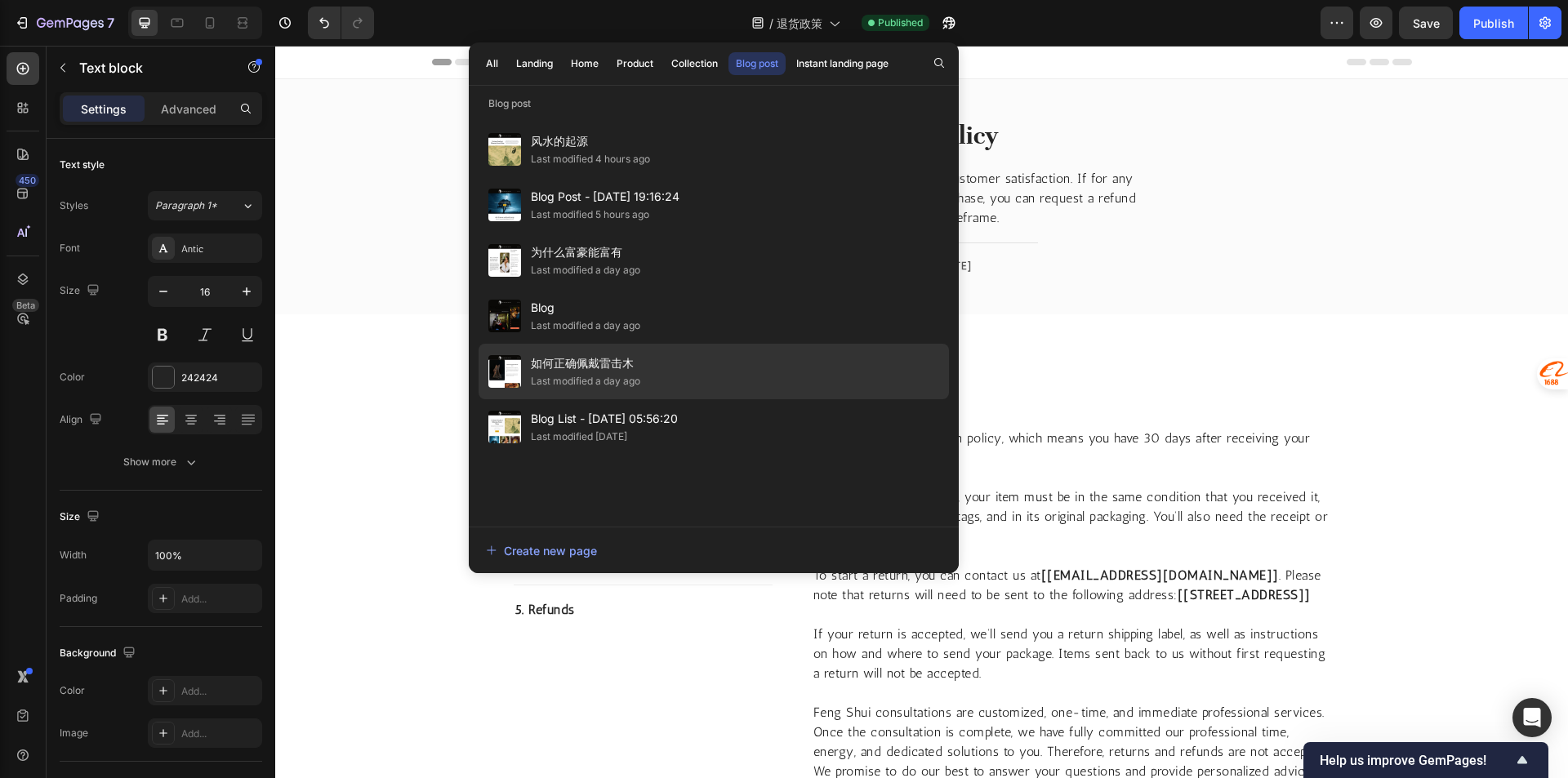
click at [638, 374] on div "Last modified a day ago" at bounding box center [586, 381] width 110 height 16
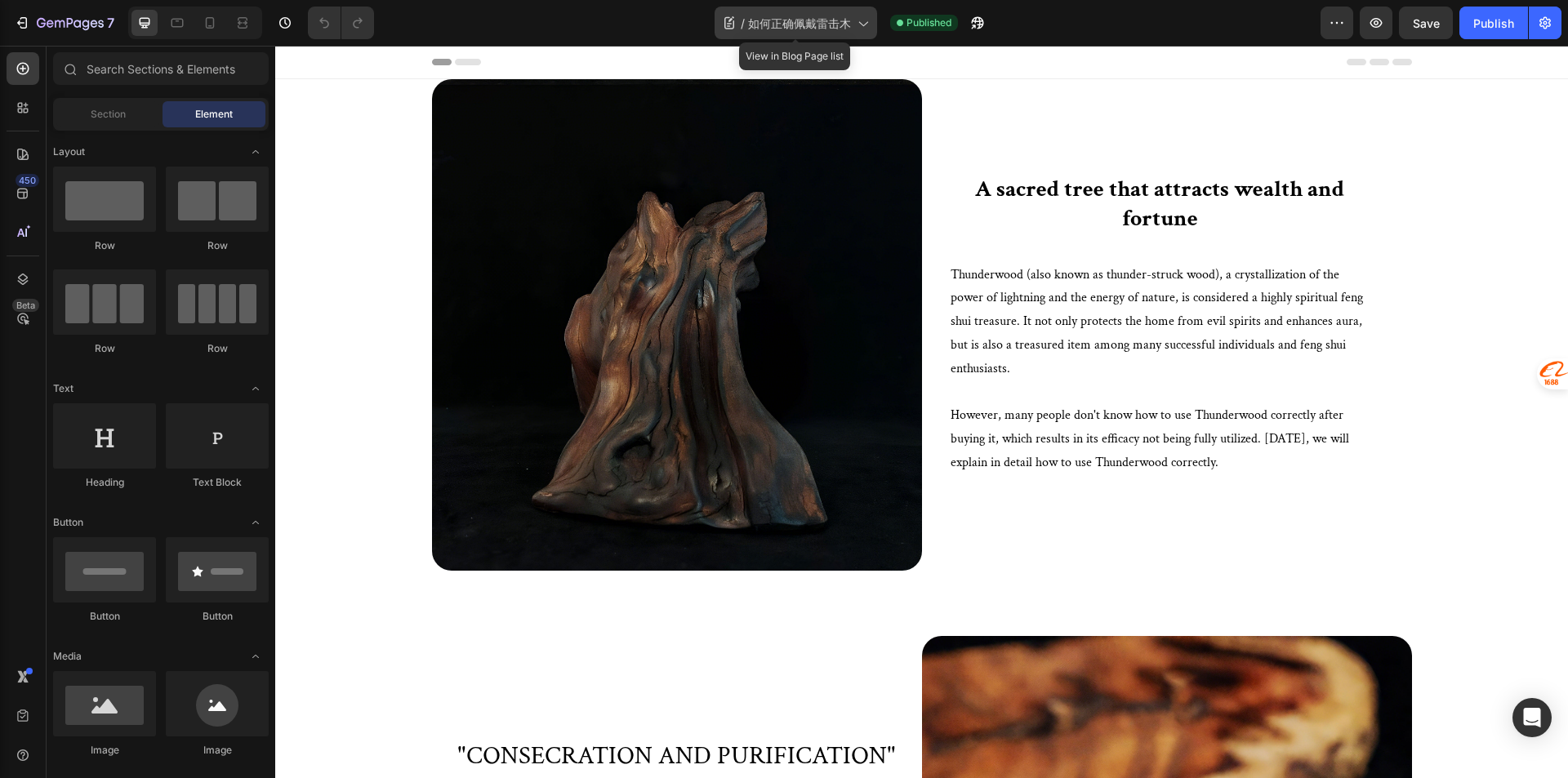
click at [802, 27] on span "如何正确佩戴雷击木" at bounding box center [800, 23] width 103 height 17
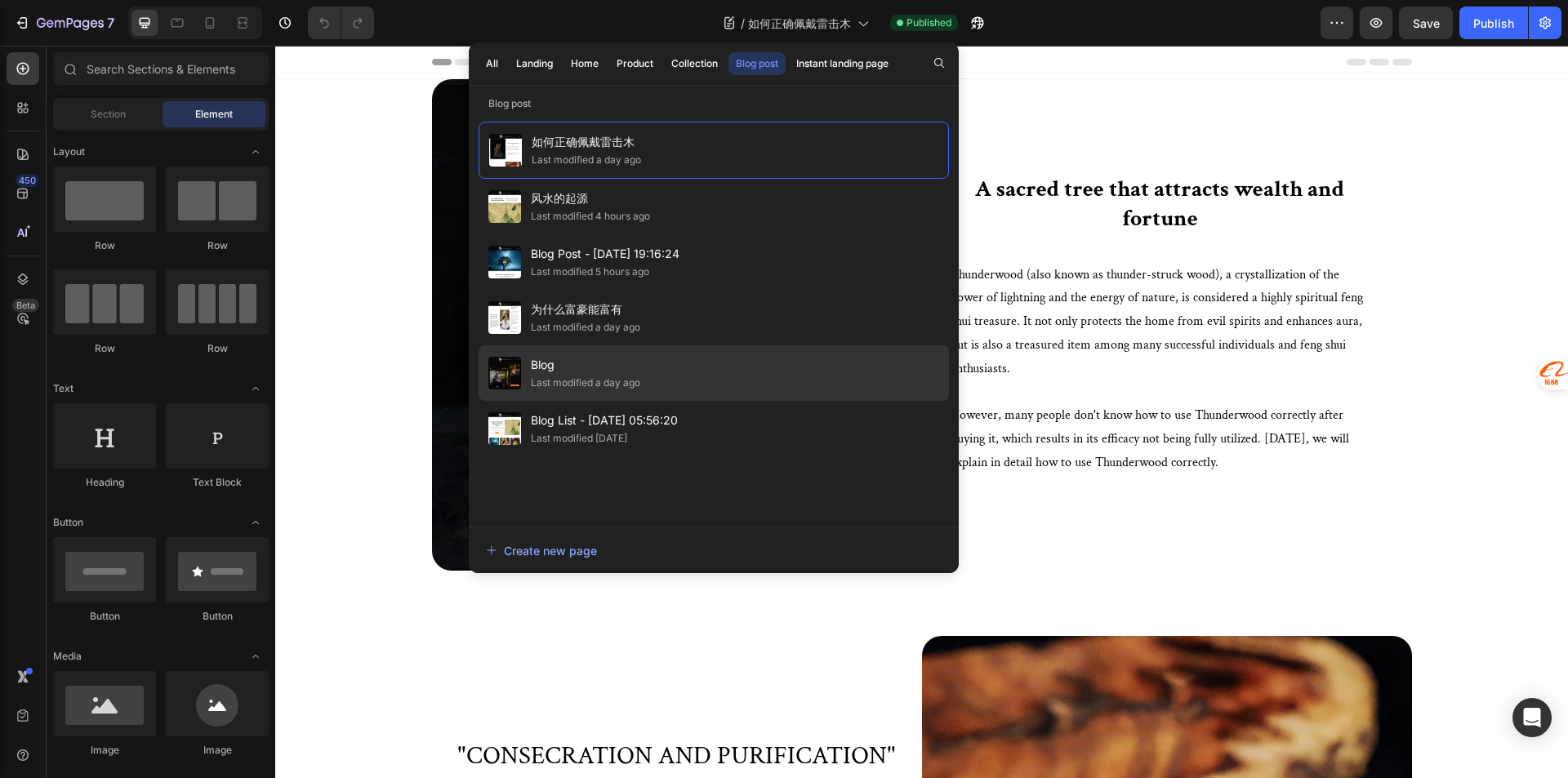
click at [656, 381] on div "Blog Last modified a day ago" at bounding box center [714, 373] width 471 height 56
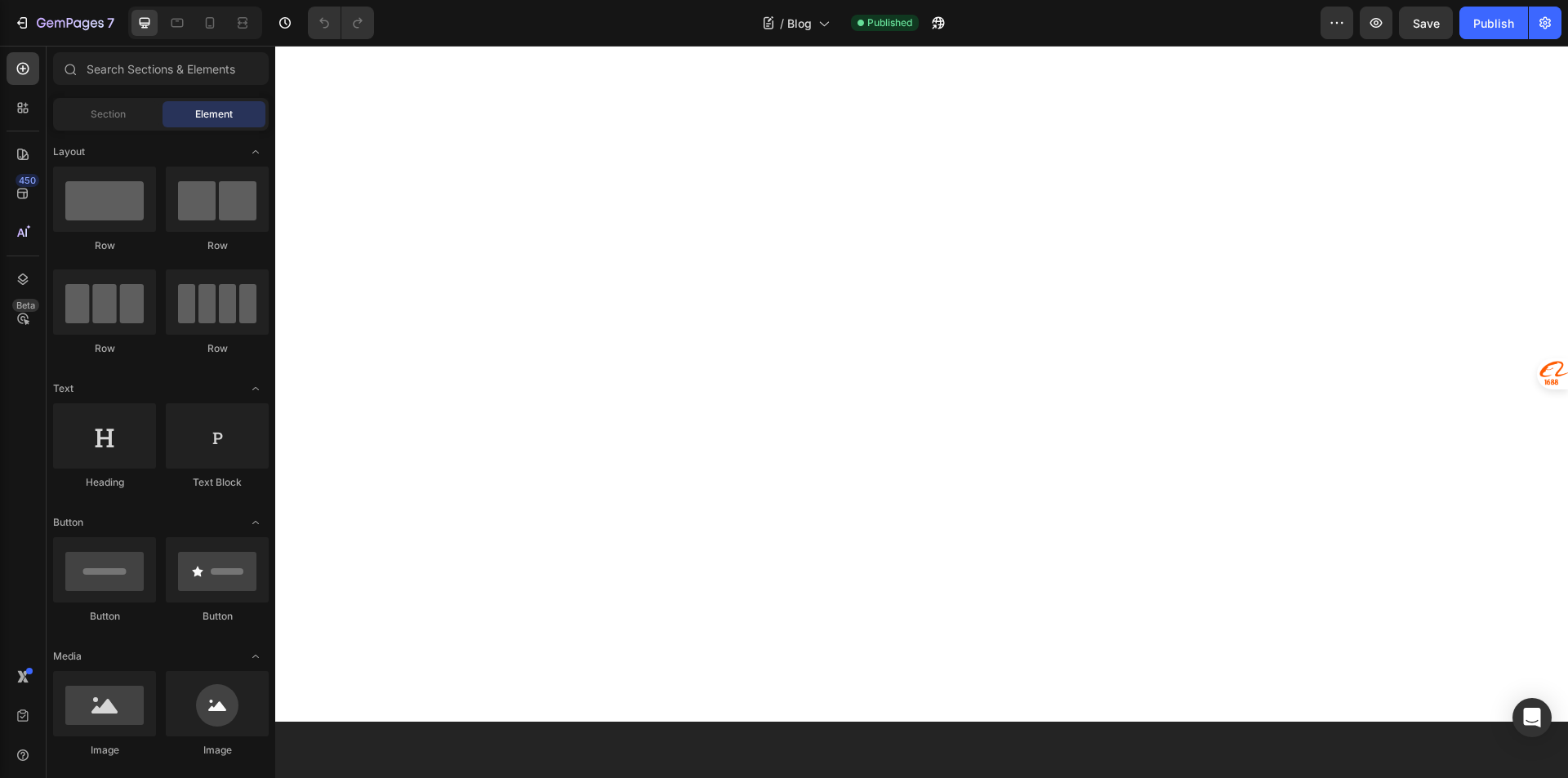
scroll to position [3445, 0]
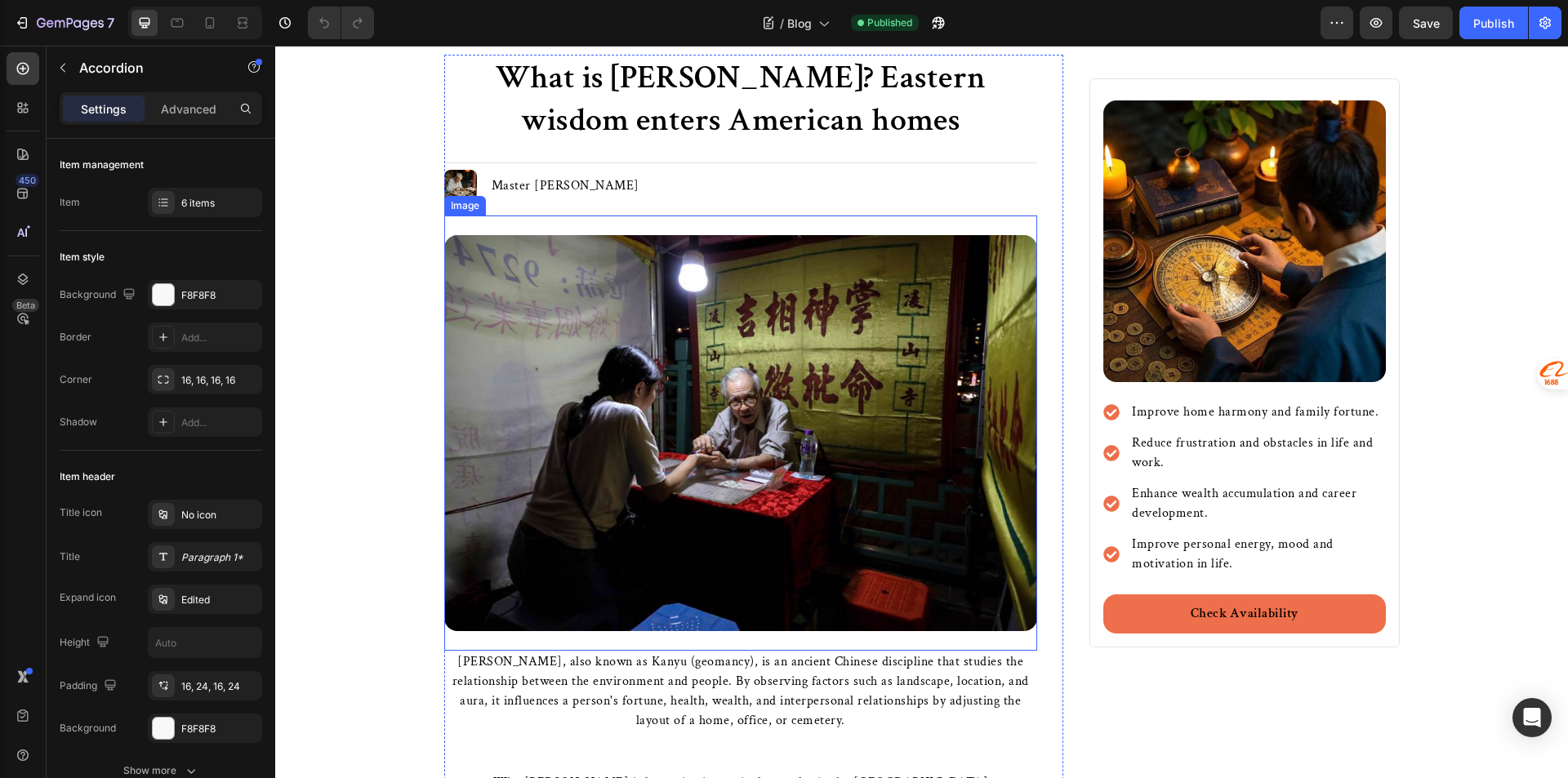
scroll to position [0, 0]
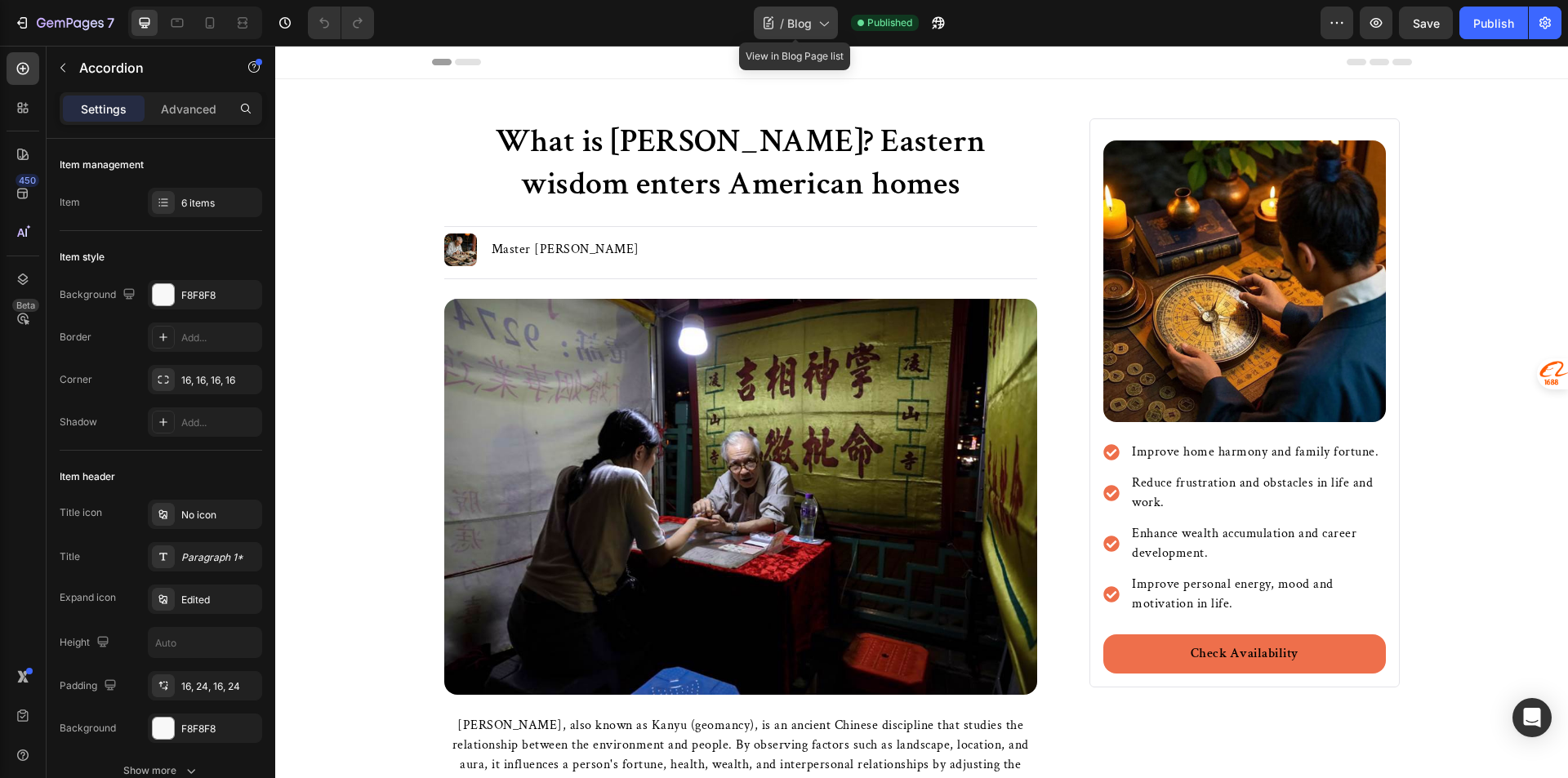
click at [801, 20] on span "Blog" at bounding box center [800, 23] width 25 height 17
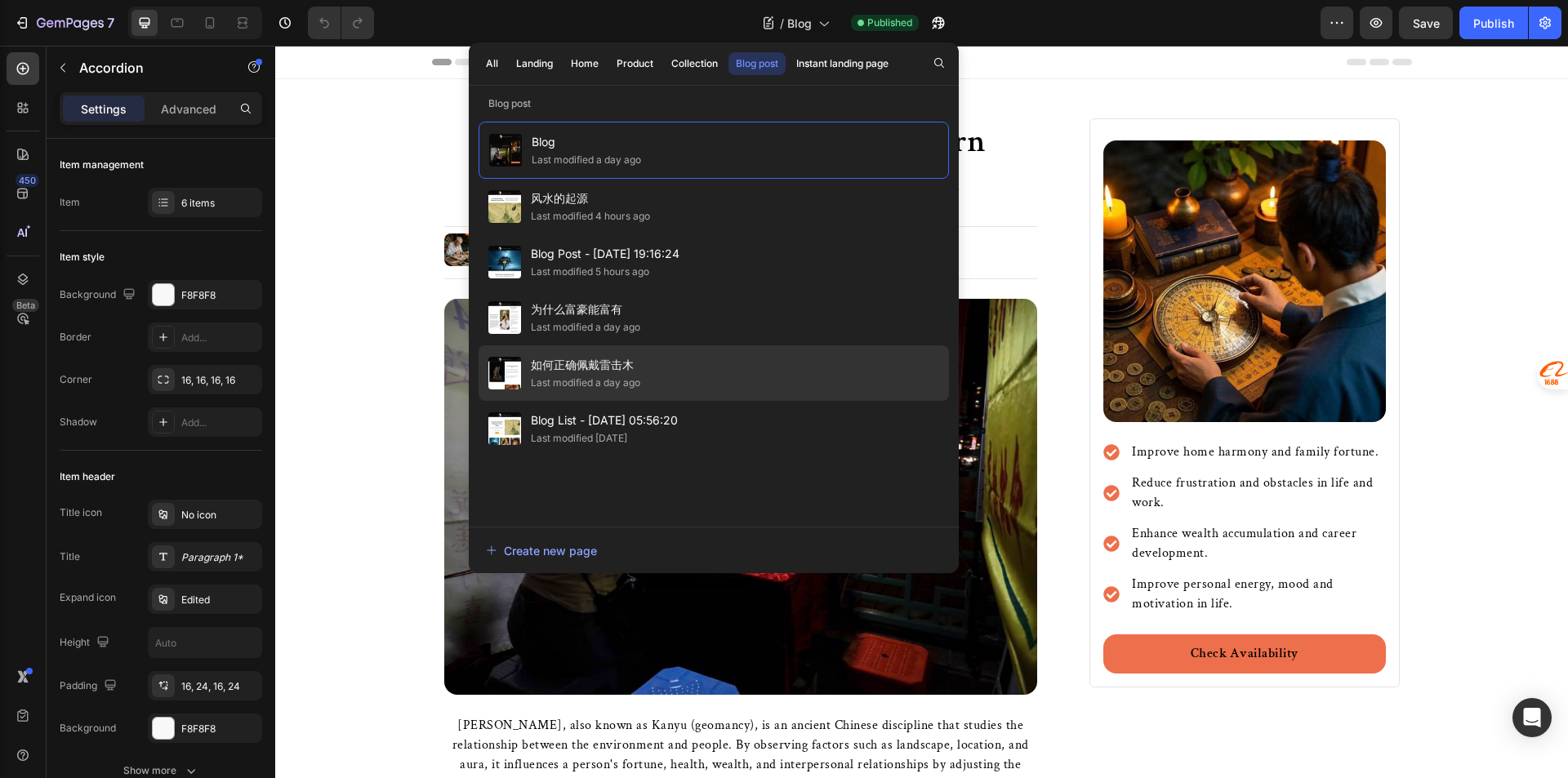
click at [639, 394] on div "如何正确佩戴雷击木 Last modified a day ago" at bounding box center [714, 373] width 471 height 56
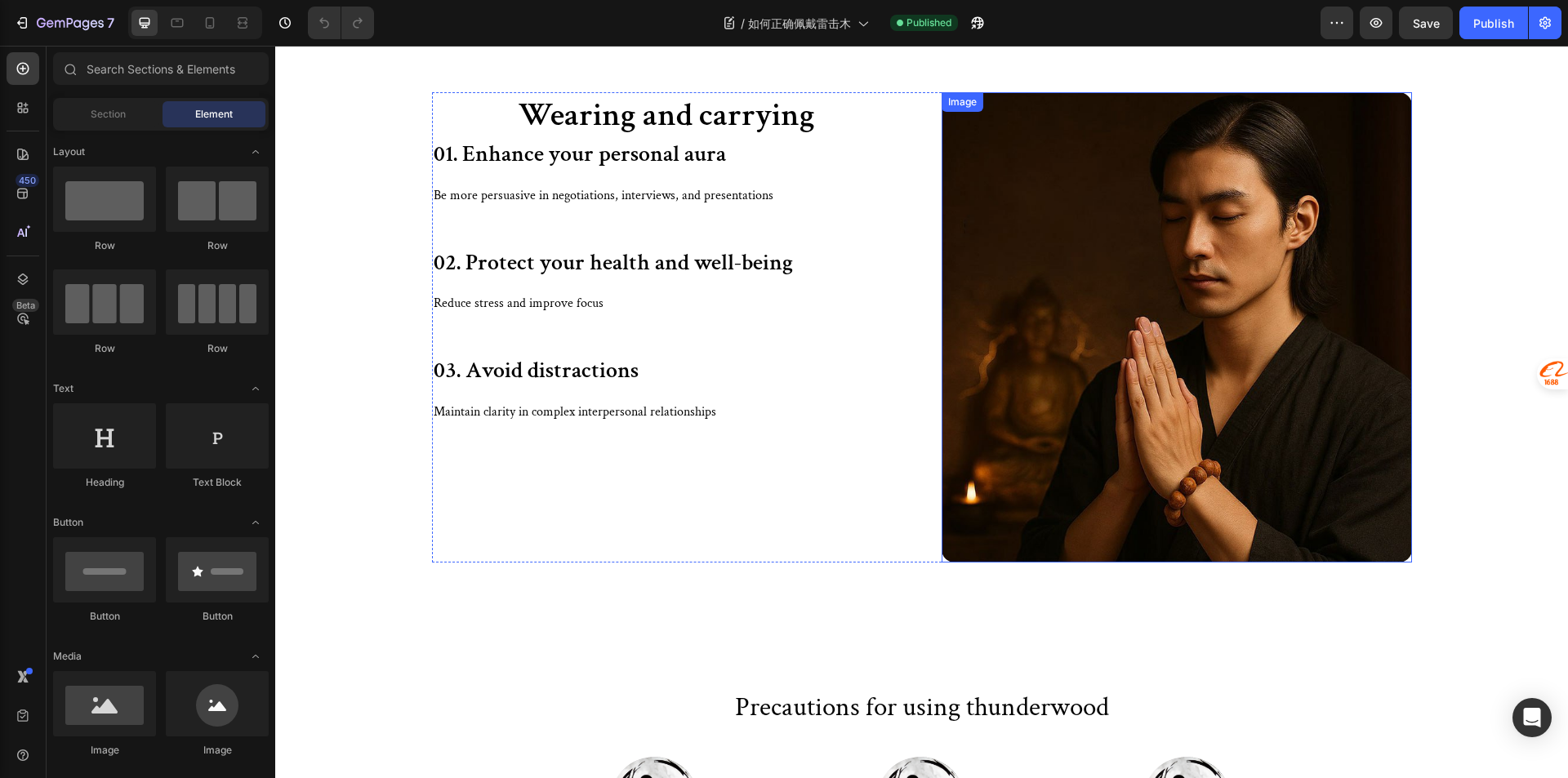
scroll to position [2286, 0]
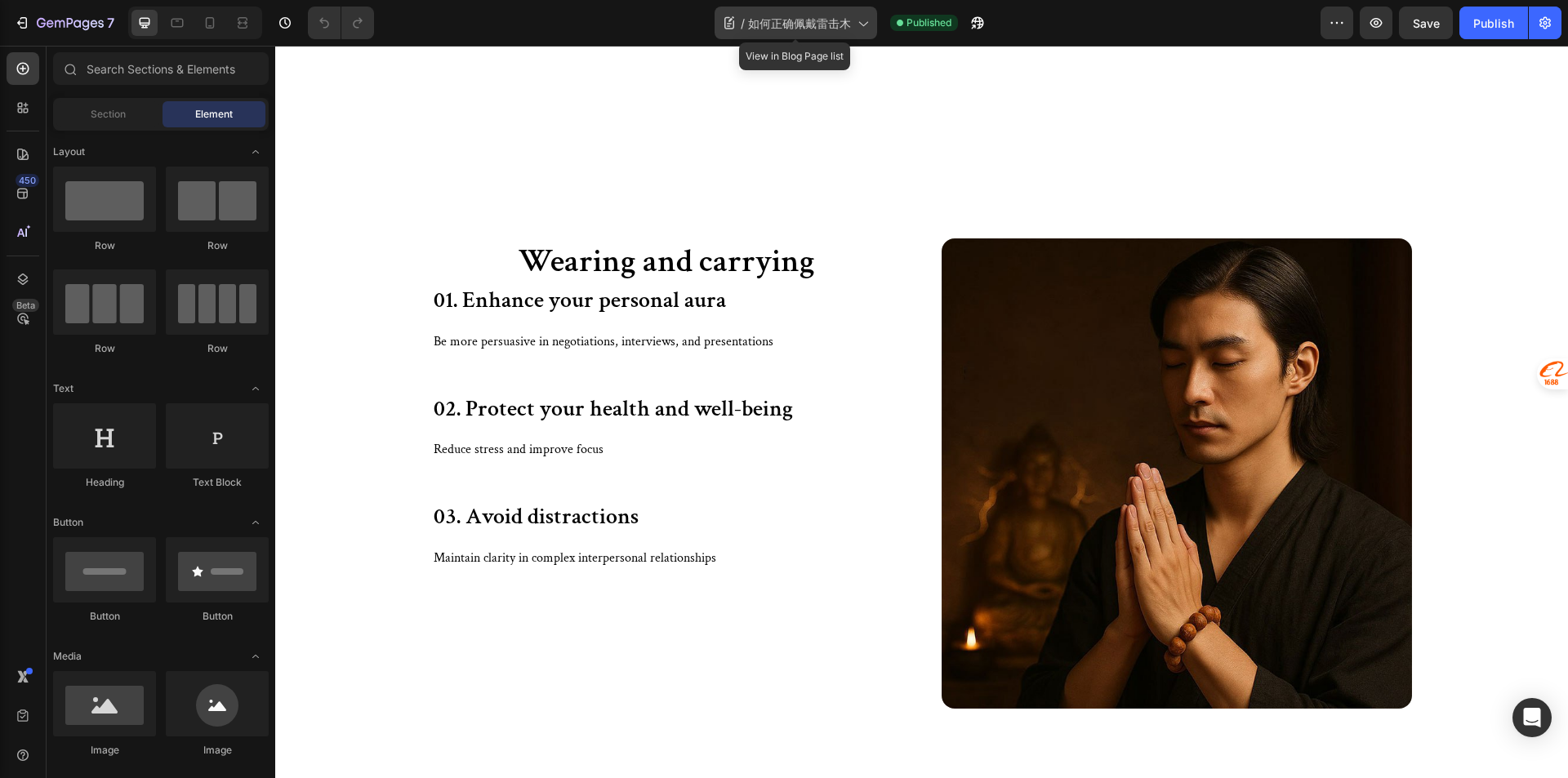
click at [822, 18] on span "如何正确佩戴雷击木" at bounding box center [800, 23] width 103 height 17
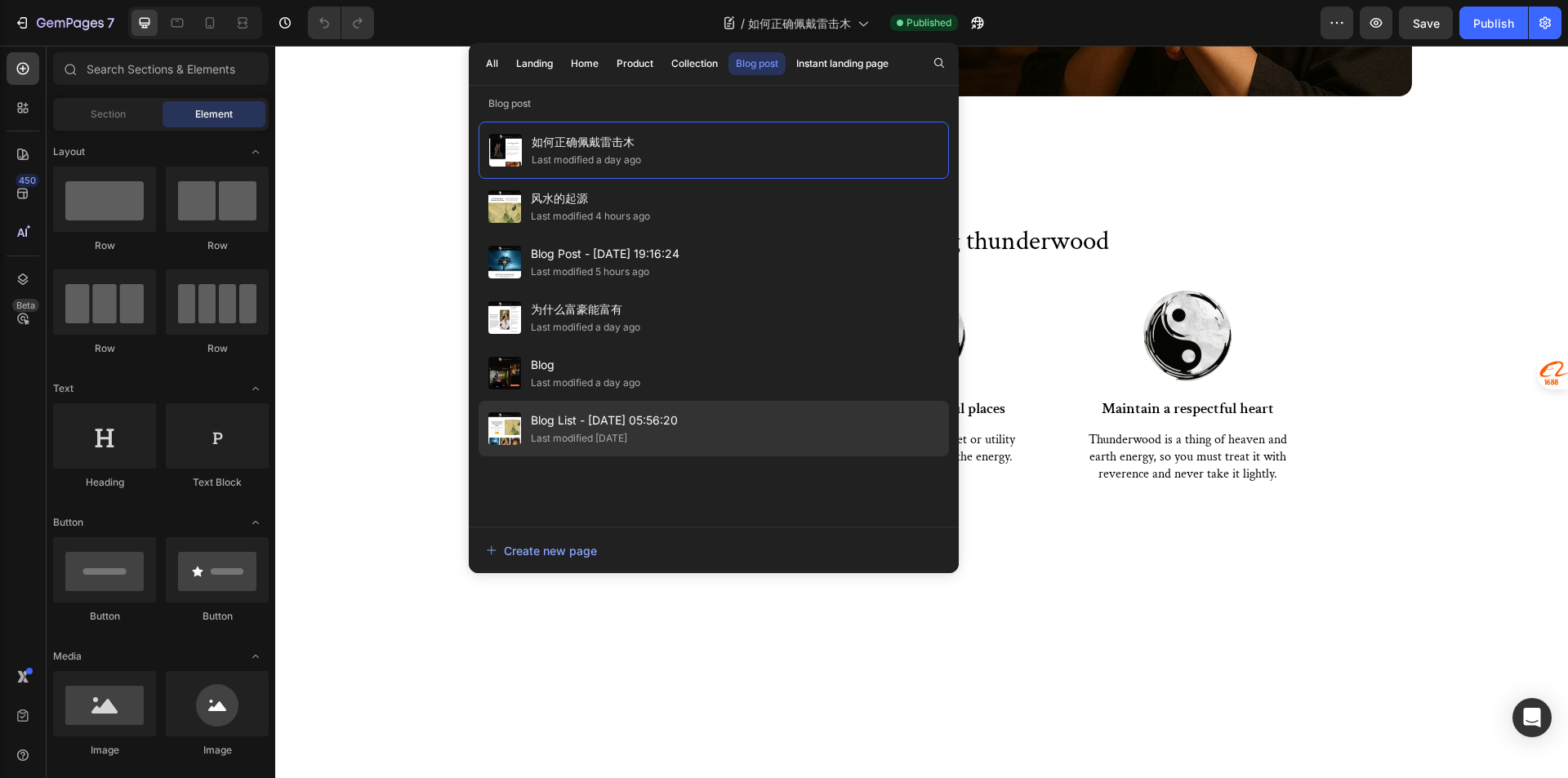
click at [660, 433] on div "Last modified [DATE]" at bounding box center [605, 438] width 147 height 16
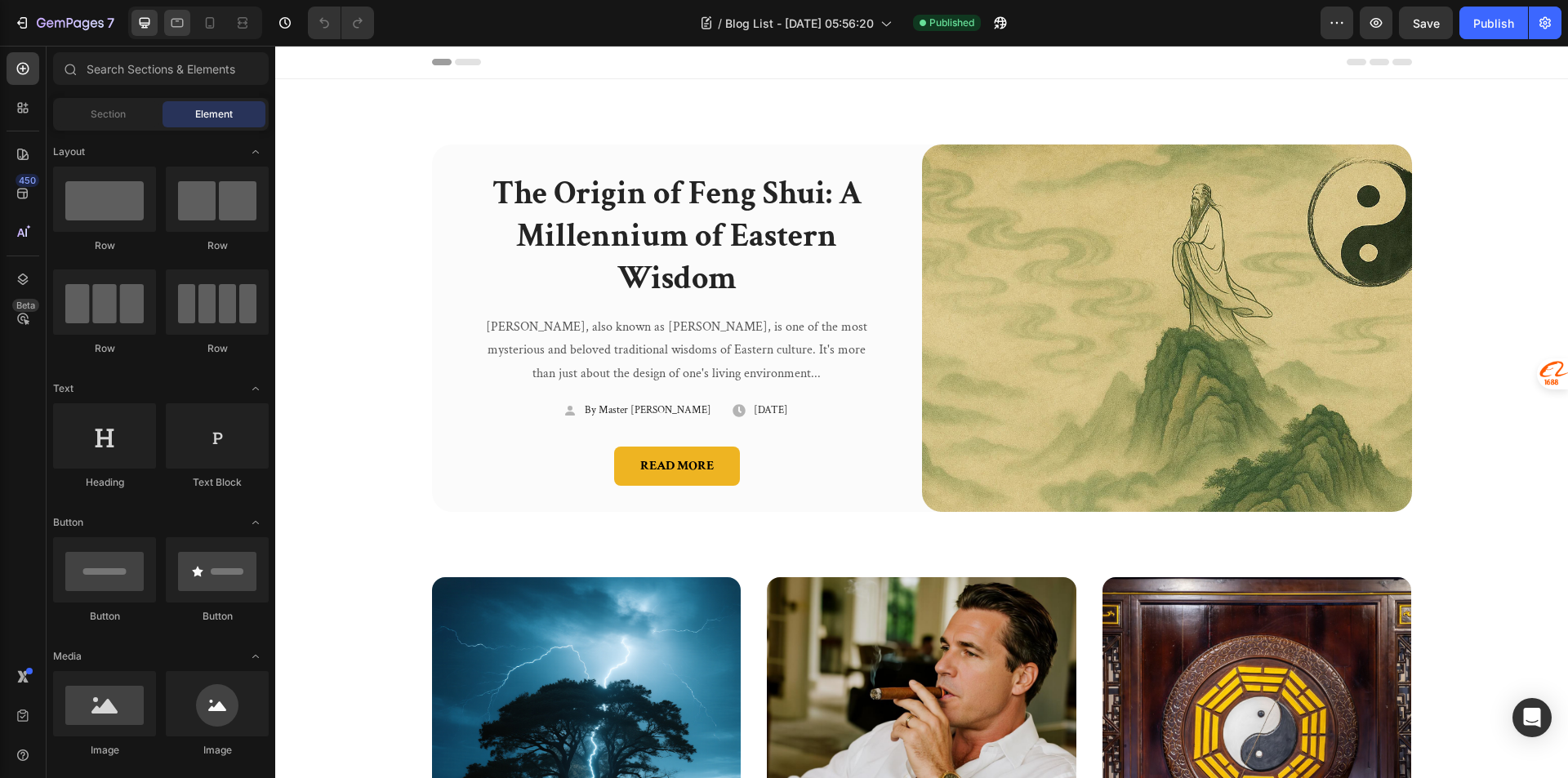
click at [165, 19] on div at bounding box center [178, 23] width 26 height 26
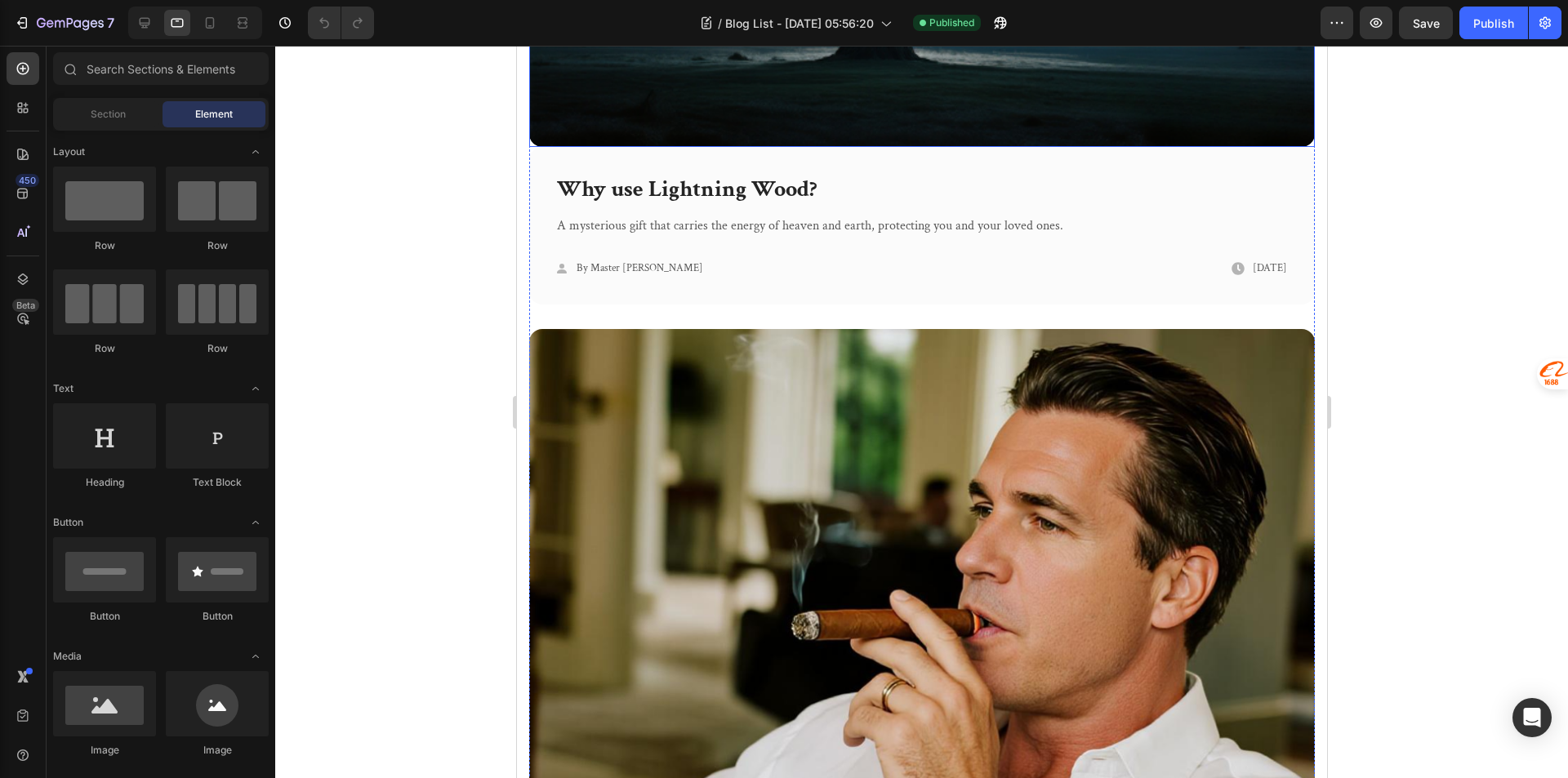
scroll to position [1959, 0]
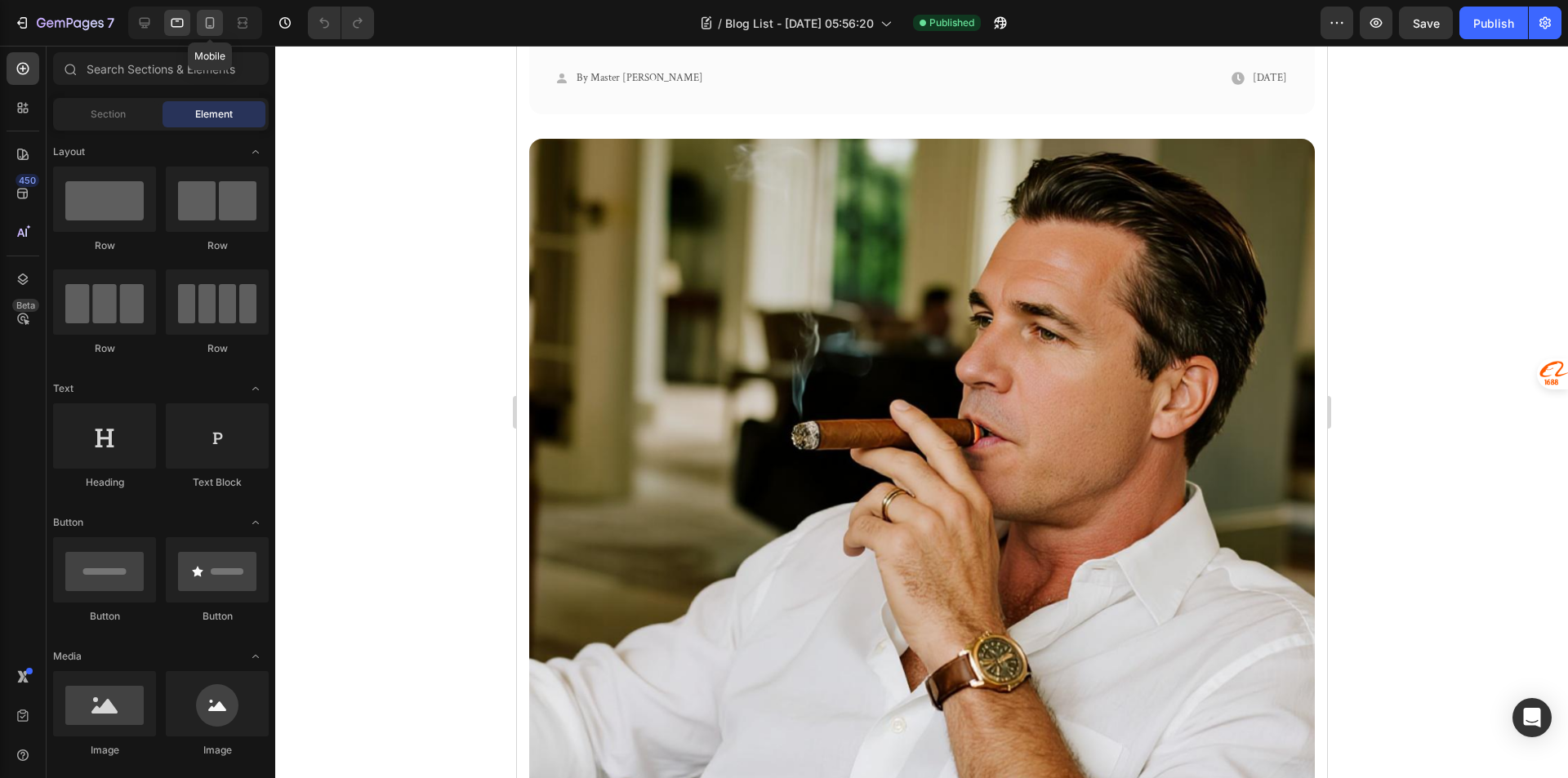
click at [204, 23] on icon at bounding box center [210, 23] width 16 height 16
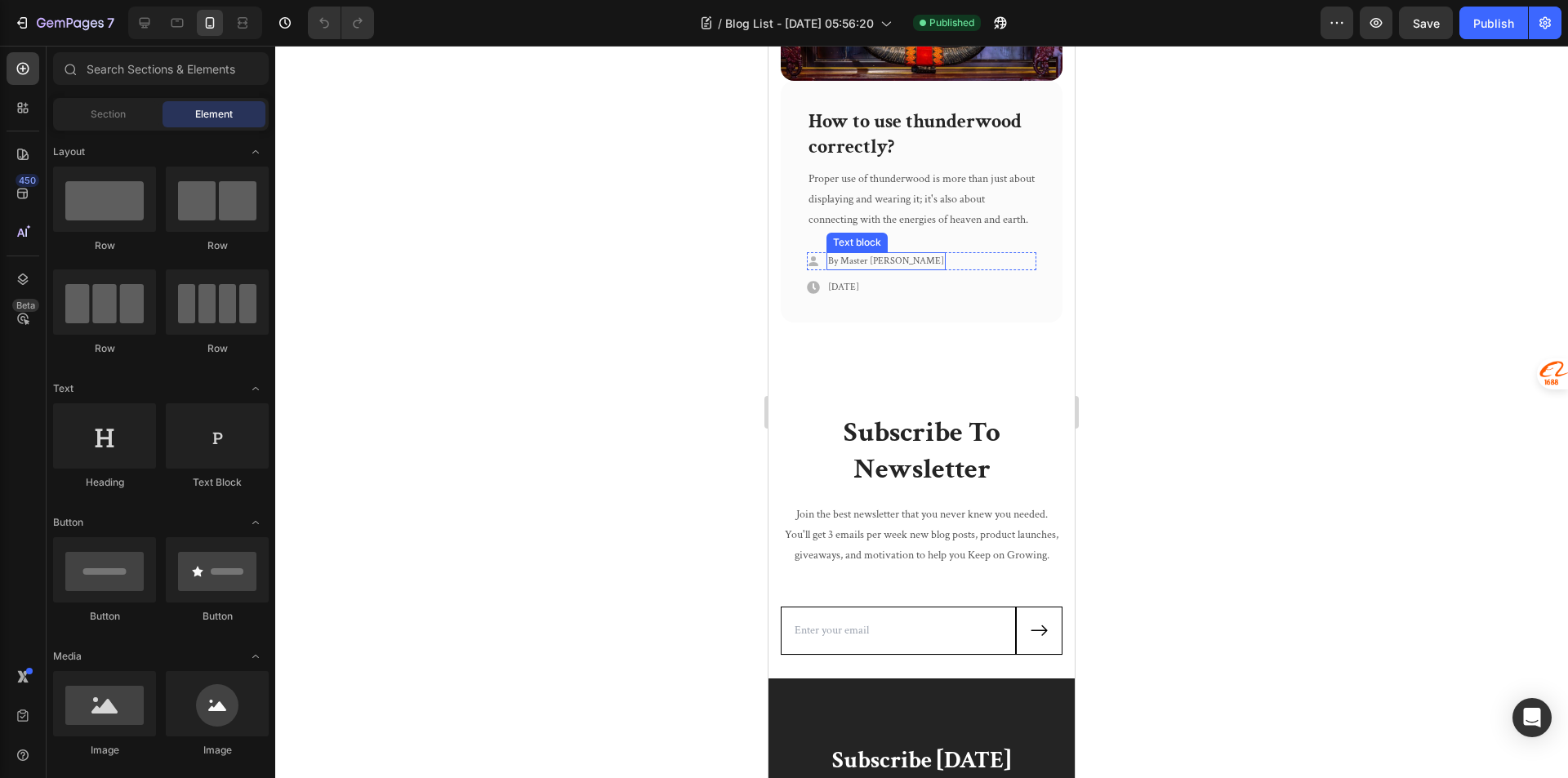
scroll to position [2926, 0]
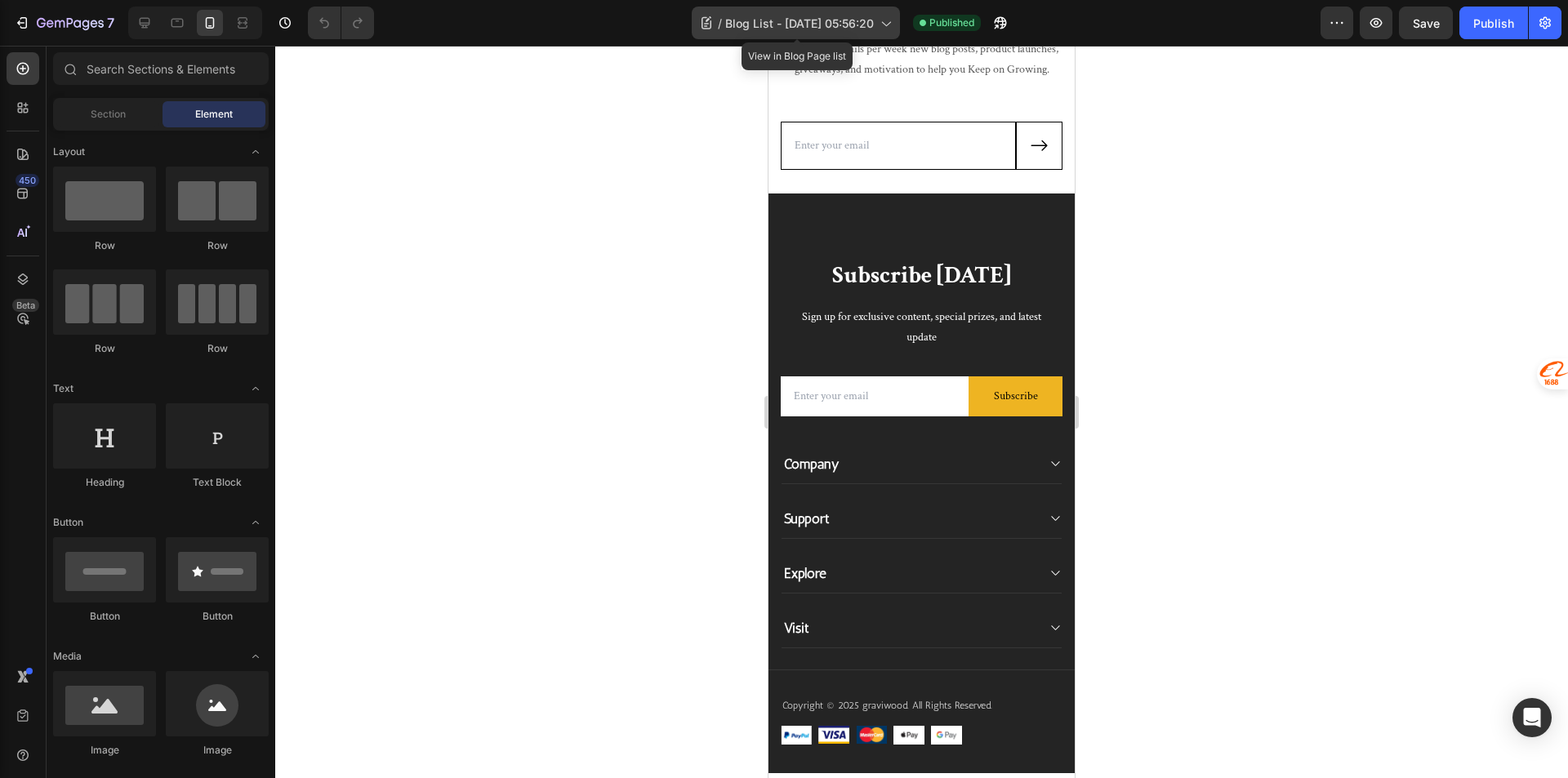
click at [777, 12] on div "/ Blog List - Sep 22, 05:56:20" at bounding box center [795, 23] width 208 height 33
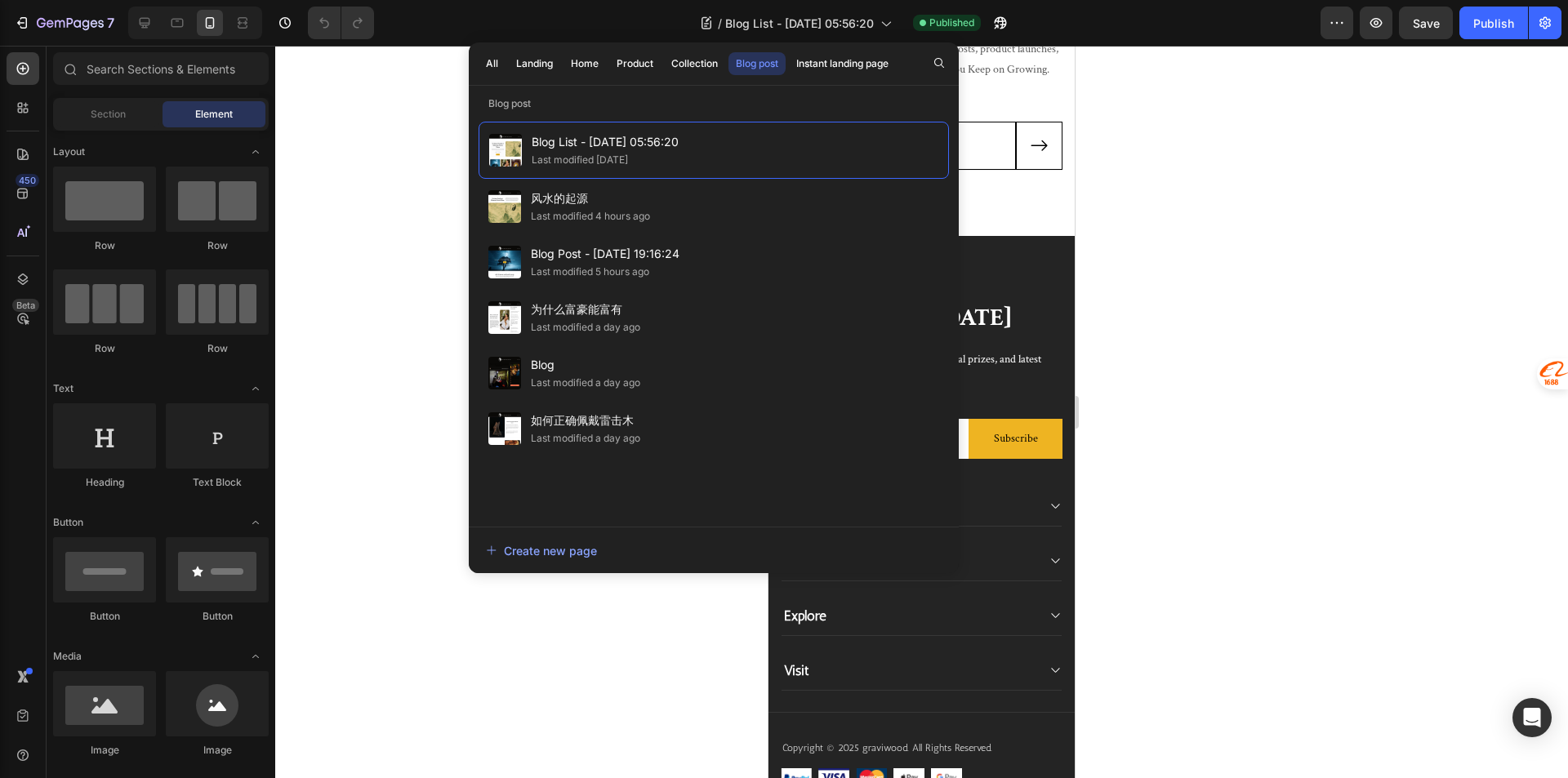
click at [547, 76] on div "All Landing Home Product Collection Blog post Instant landing page" at bounding box center [687, 64] width 437 height 43
click at [536, 69] on div "Landing" at bounding box center [534, 64] width 37 height 15
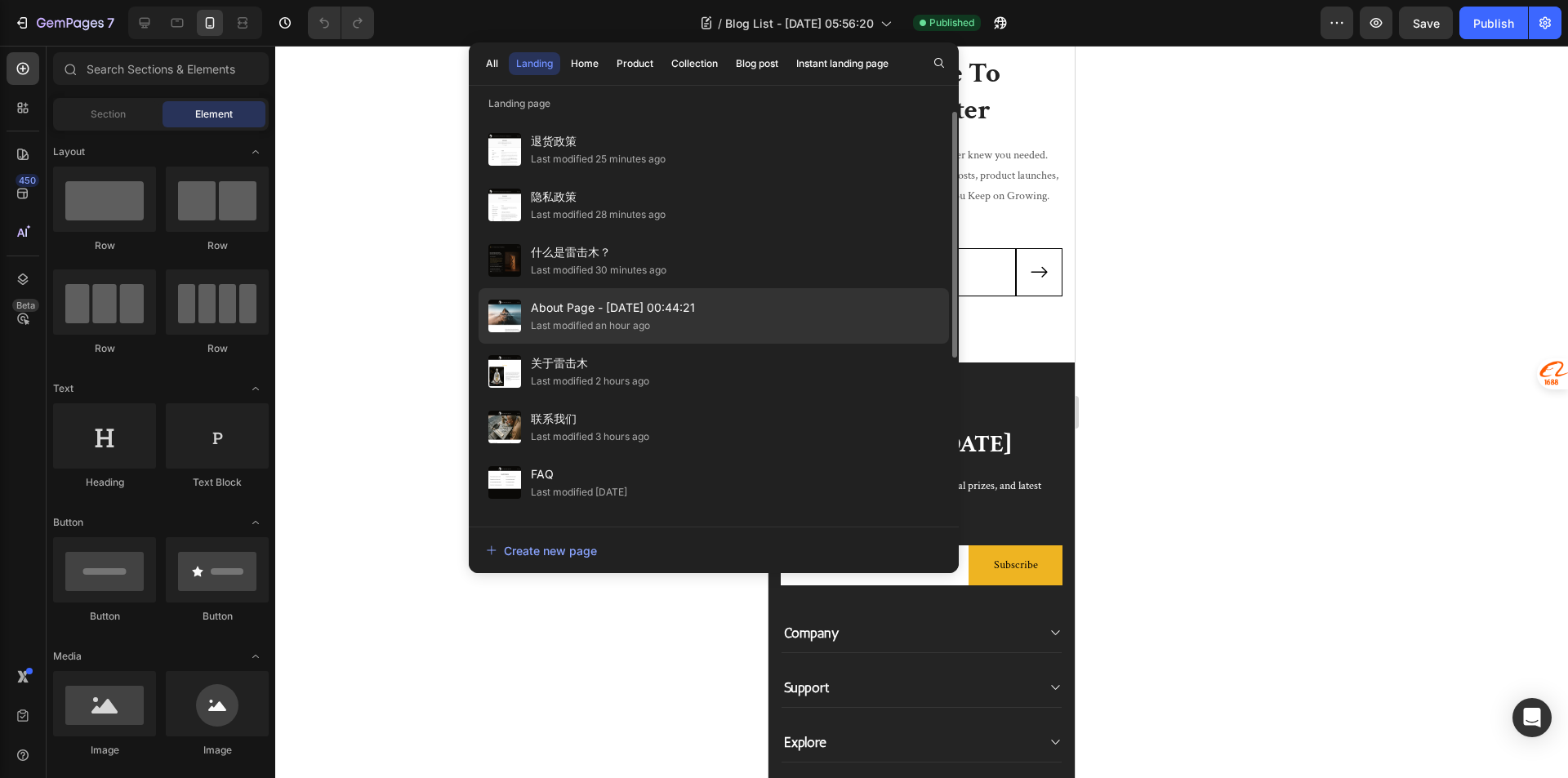
scroll to position [2681, 0]
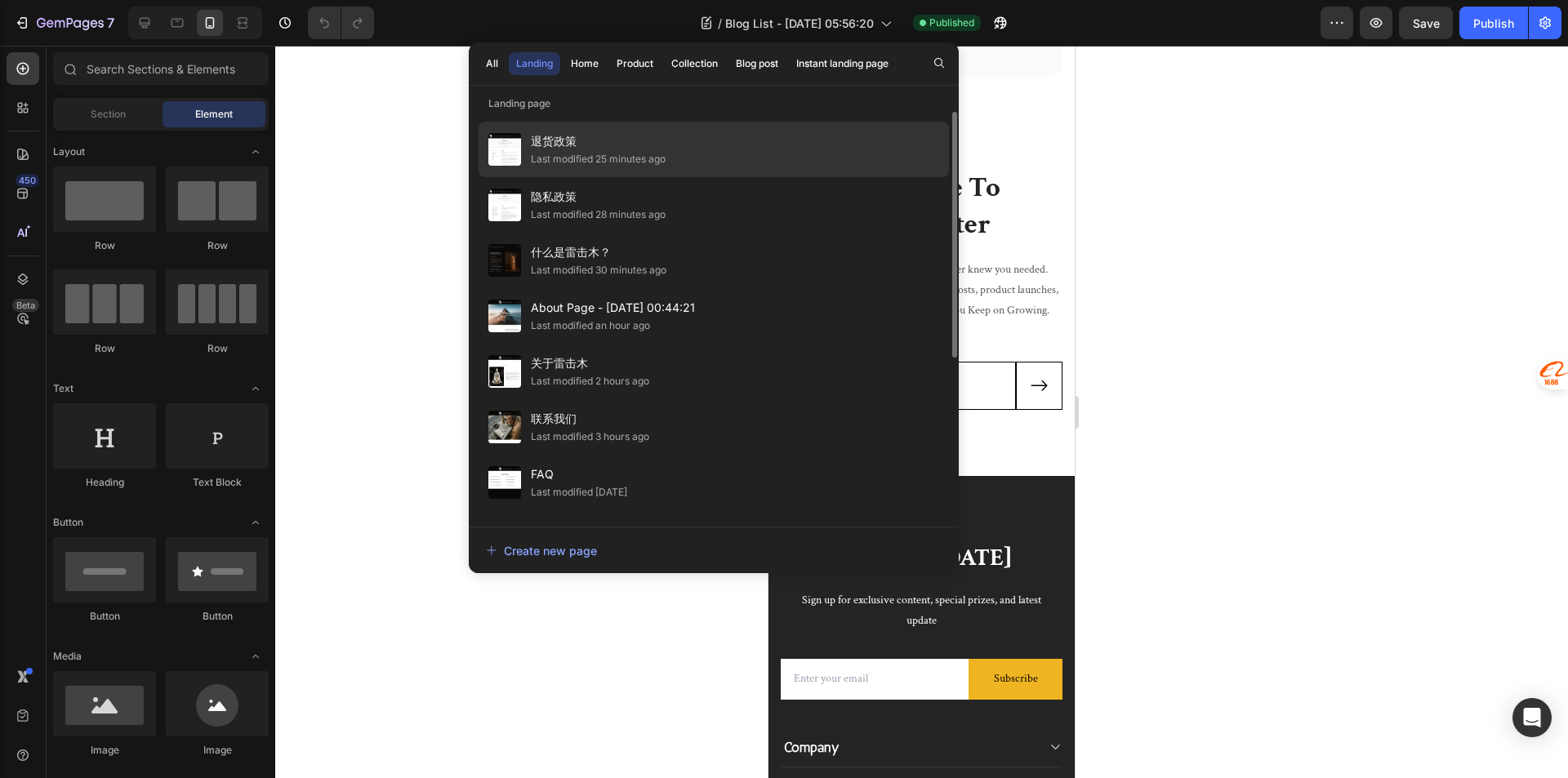
click at [653, 162] on div "Last modified 25 minutes ago" at bounding box center [598, 160] width 135 height 16
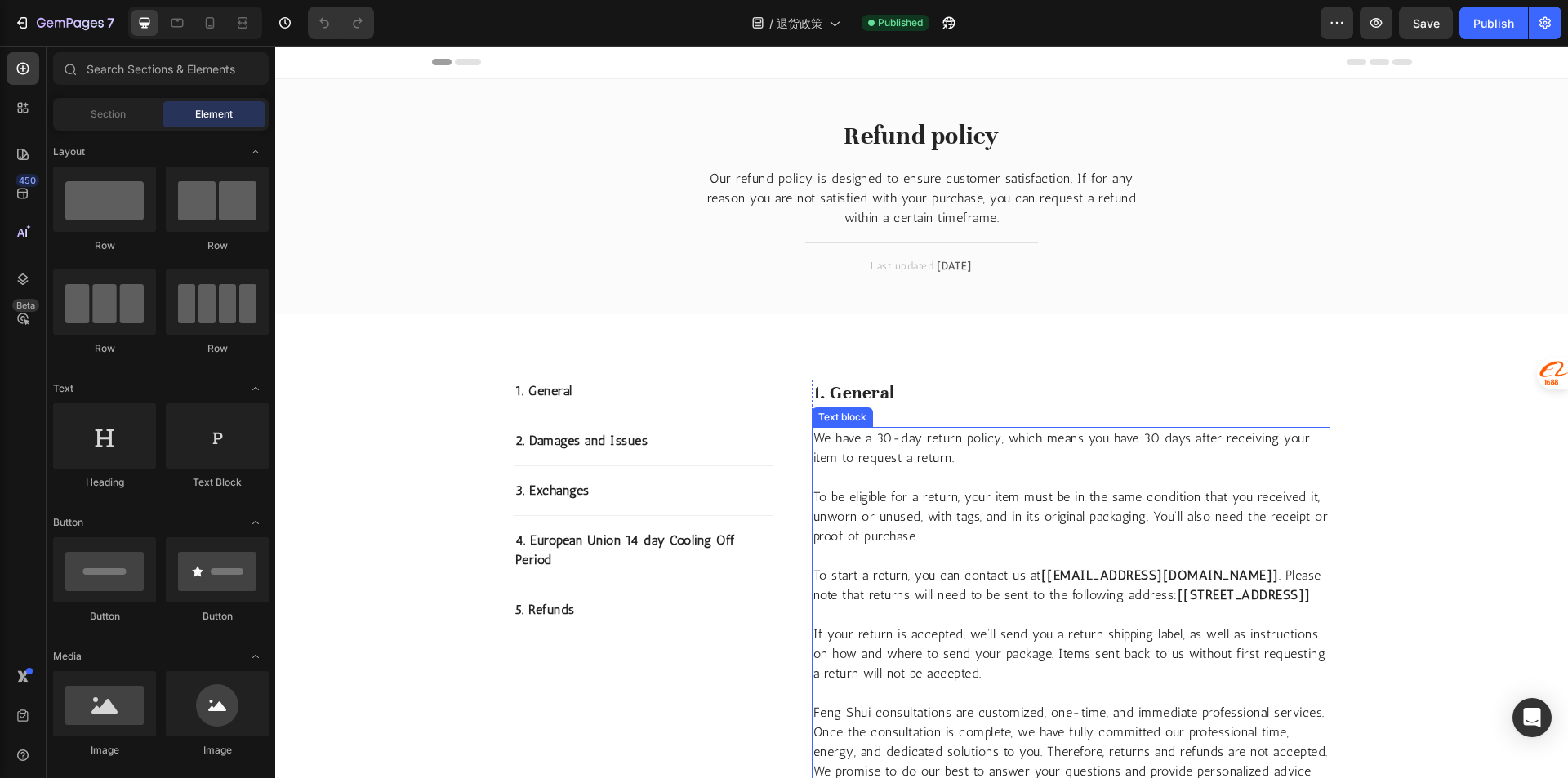
click at [1178, 602] on strong "[[STREET_ADDRESS]]" at bounding box center [1244, 594] width 133 height 16
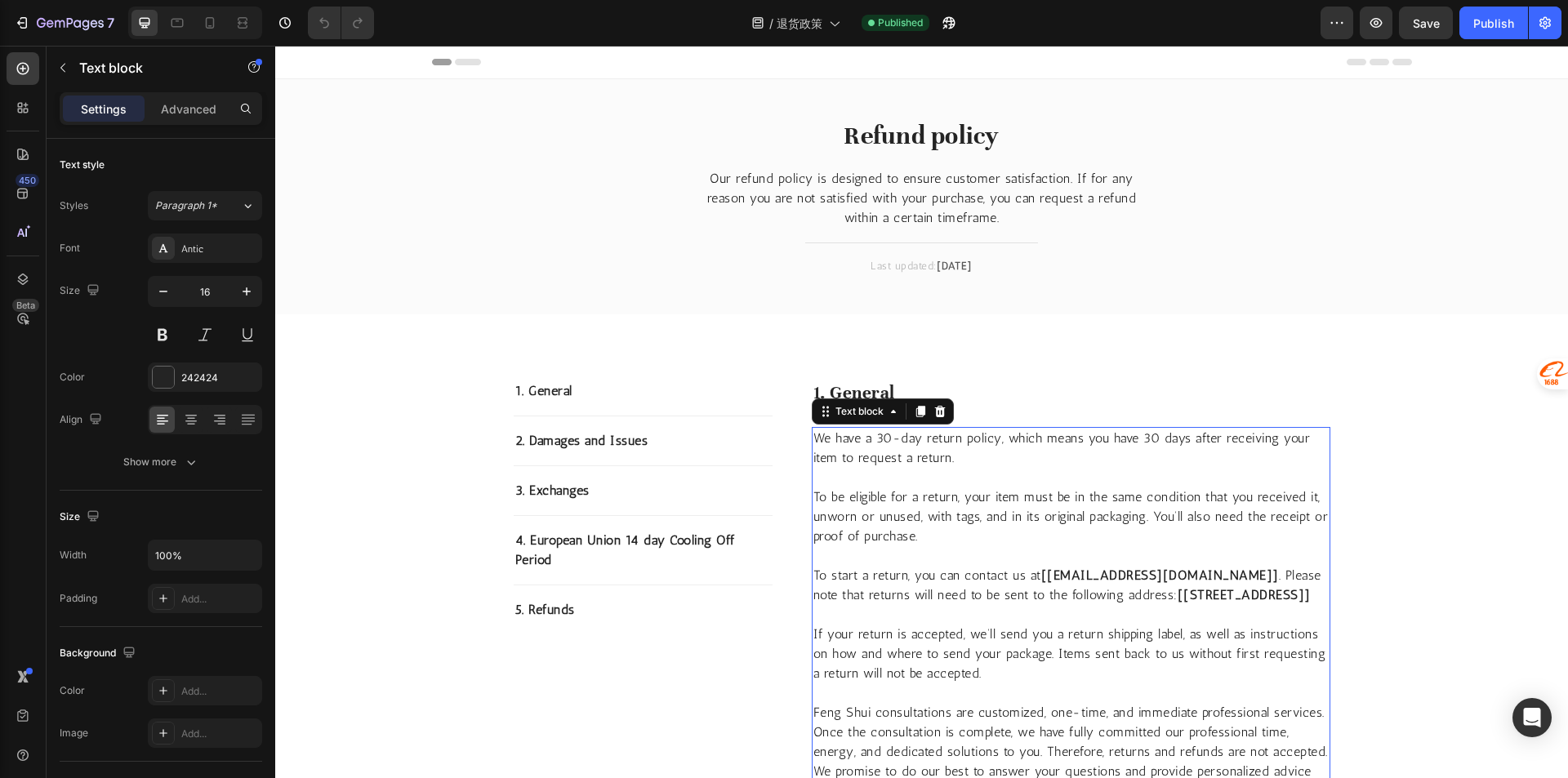
click at [1178, 602] on strong "[[STREET_ADDRESS]]" at bounding box center [1244, 594] width 133 height 16
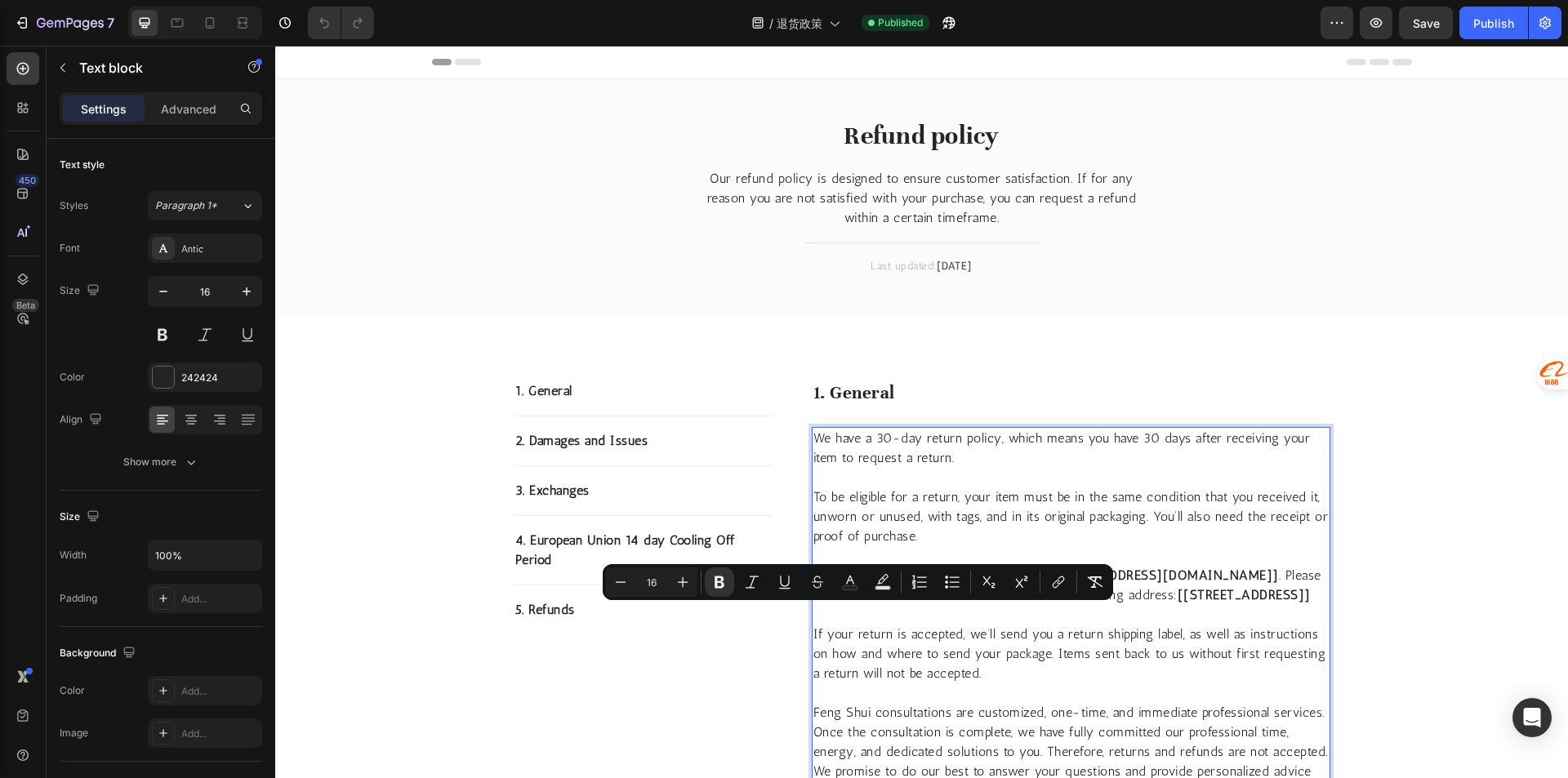
drag, startPoint x: 811, startPoint y: 616, endPoint x: 911, endPoint y: 615, distance: 100.0
click at [1178, 602] on strong "[[STREET_ADDRESS]]" at bounding box center [1244, 594] width 133 height 16
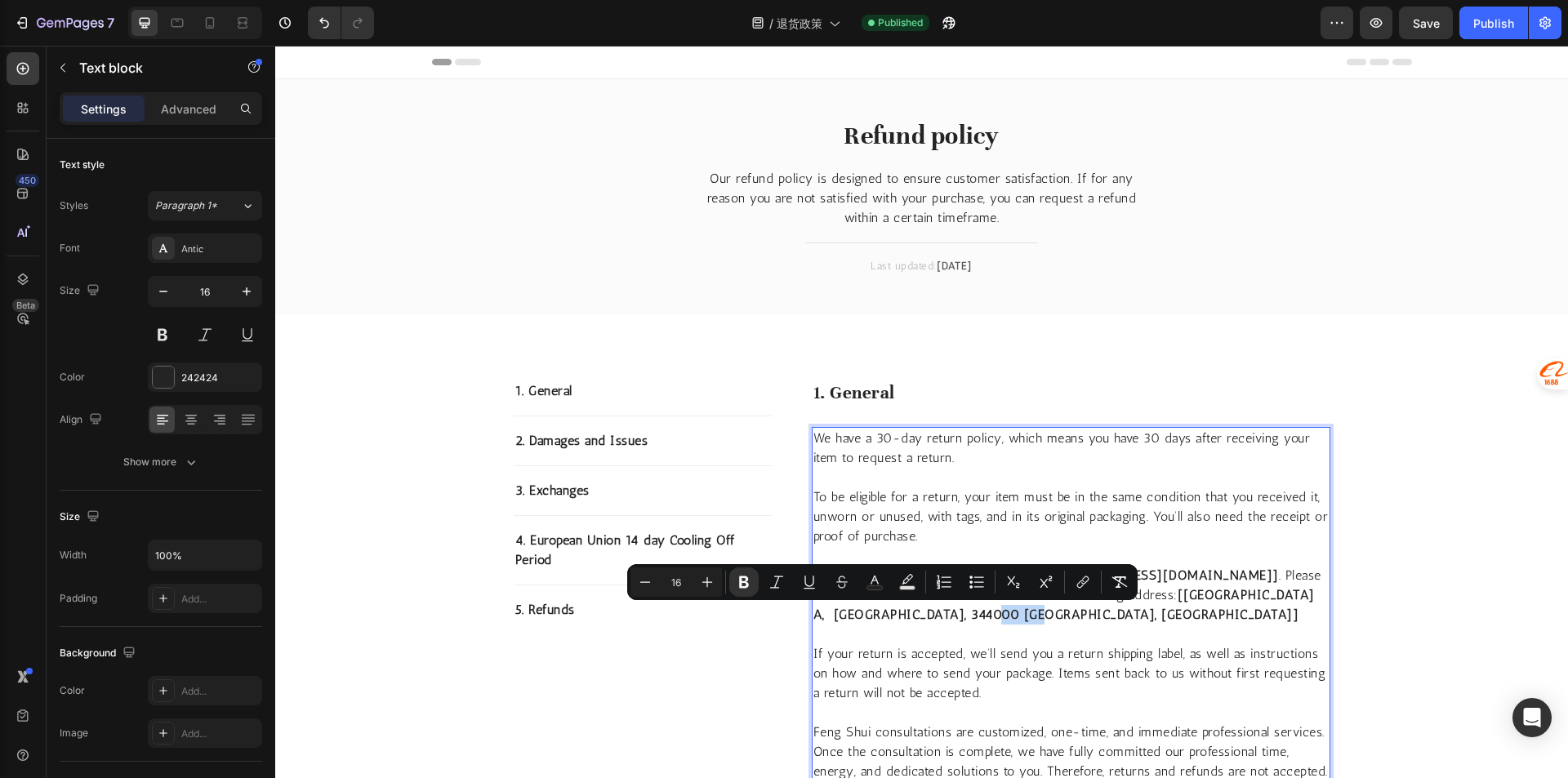
drag, startPoint x: 859, startPoint y: 611, endPoint x: 908, endPoint y: 611, distance: 49.0
click at [908, 611] on strong "[[GEOGRAPHIC_DATA] A, [GEOGRAPHIC_DATA], 344000 [GEOGRAPHIC_DATA], [GEOGRAPHIC_…" at bounding box center [1064, 604] width 502 height 35
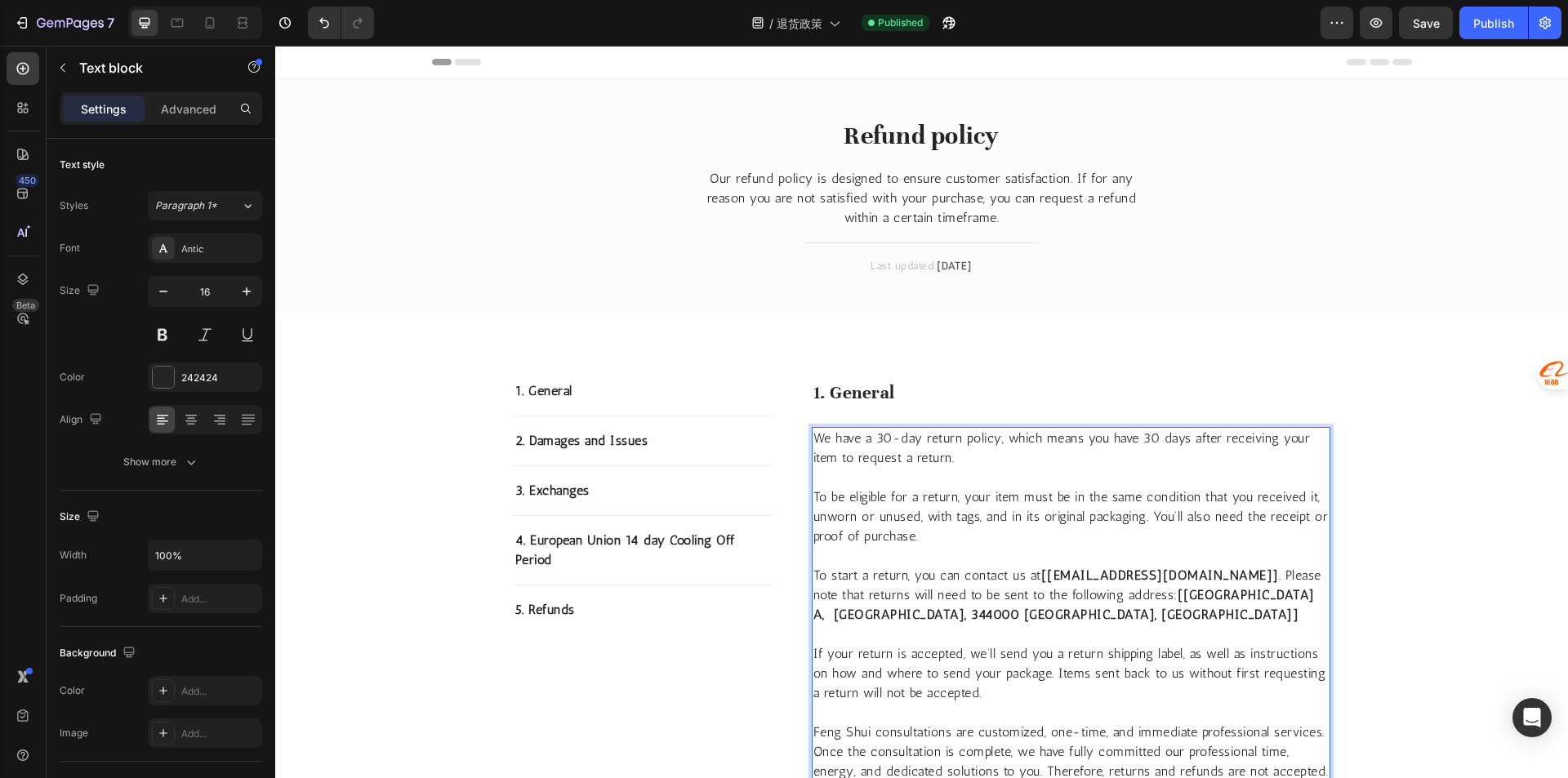
click at [996, 636] on p "If your return is accepted, we’ll send you a return shipping label, as well as …" at bounding box center [1071, 663] width 516 height 79
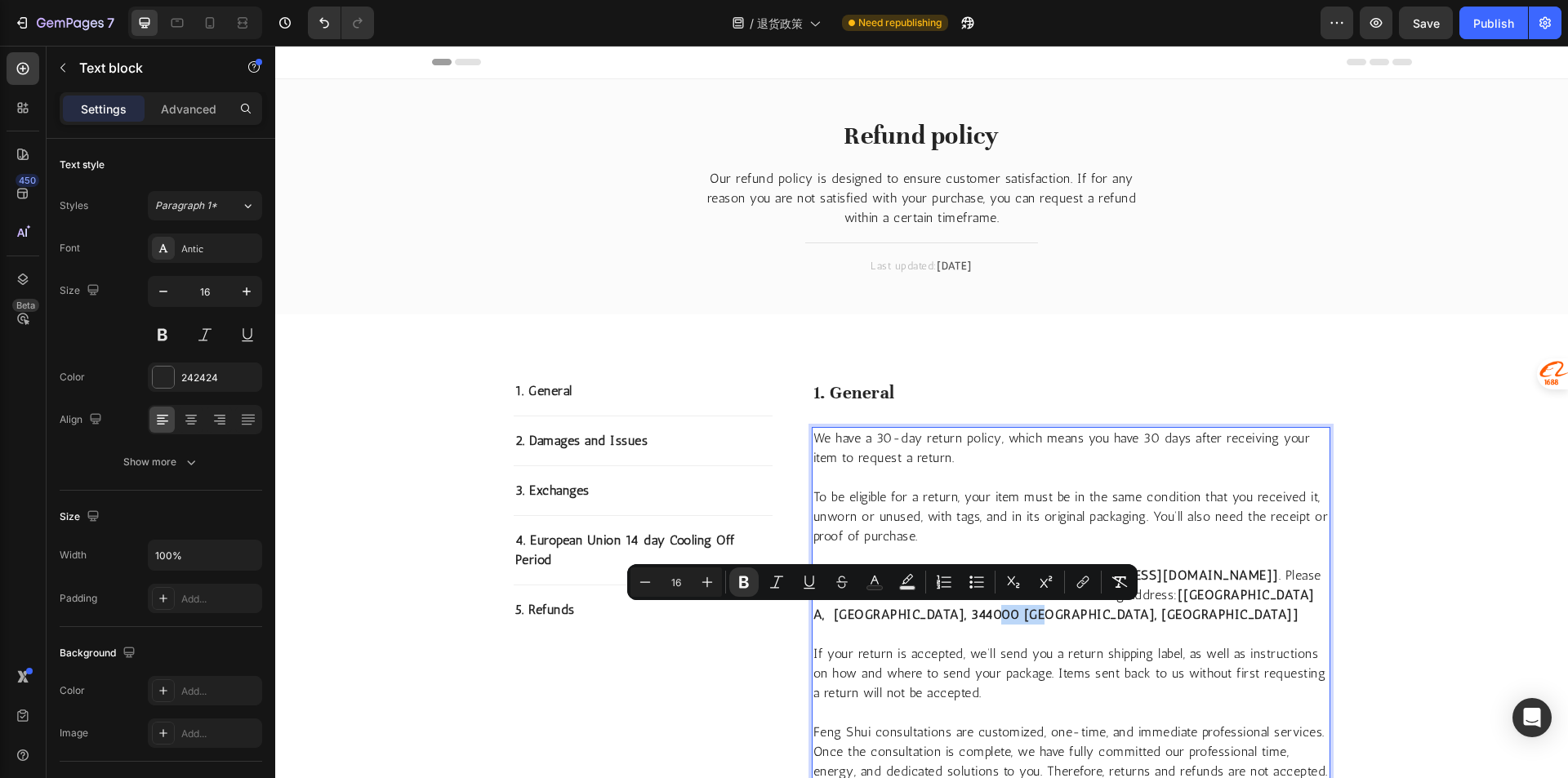
drag, startPoint x: 904, startPoint y: 615, endPoint x: 1178, endPoint y: 641, distance: 275.2
click at [858, 613] on strong "[Celebrity International Building A, Fuzhou, 344000 Jiangxi, China]" at bounding box center [1064, 604] width 502 height 35
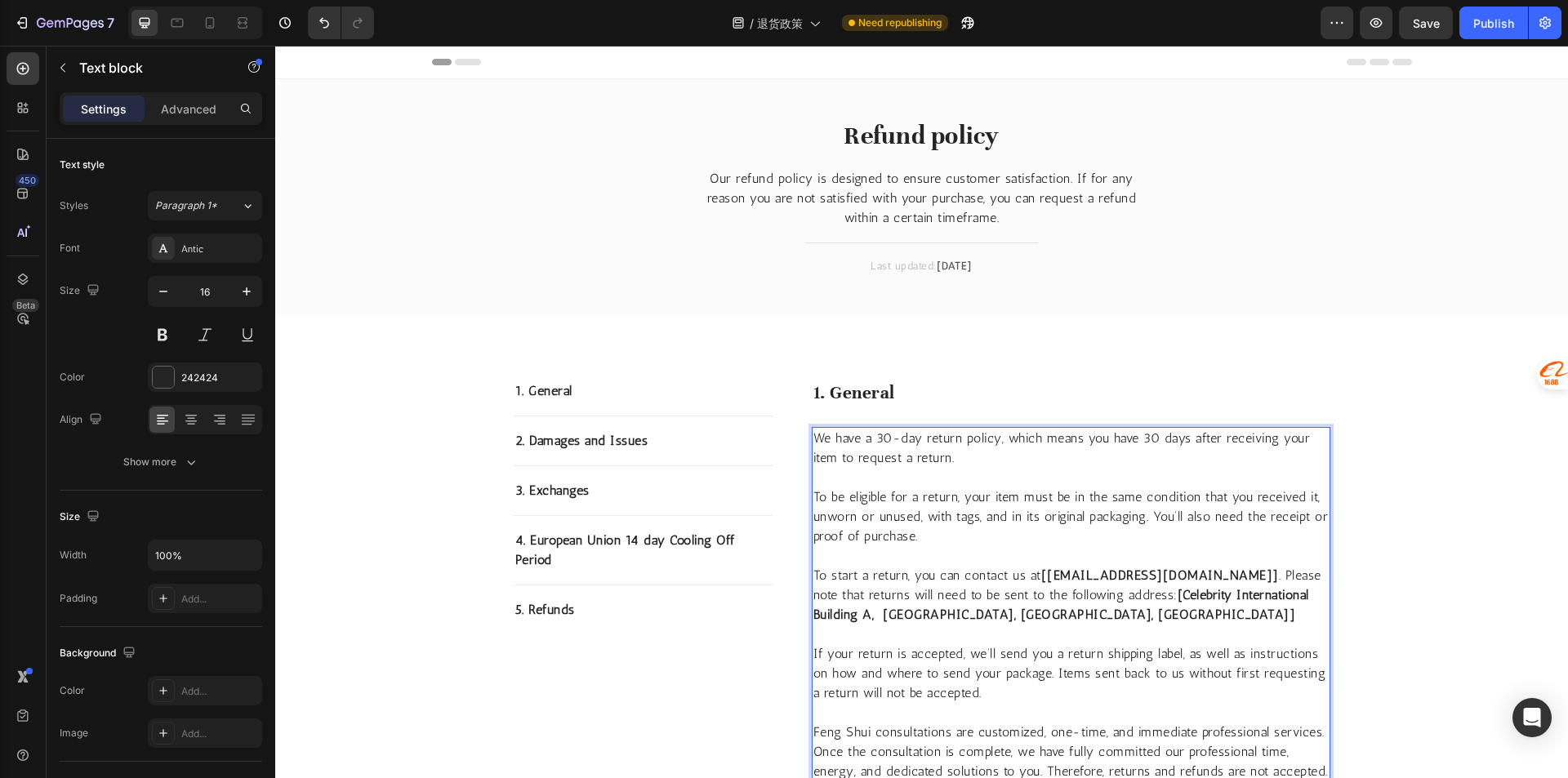
click at [1001, 609] on p "To start a return, you can contact us at [contact@graviwood.com] . Please note …" at bounding box center [1071, 595] width 516 height 59
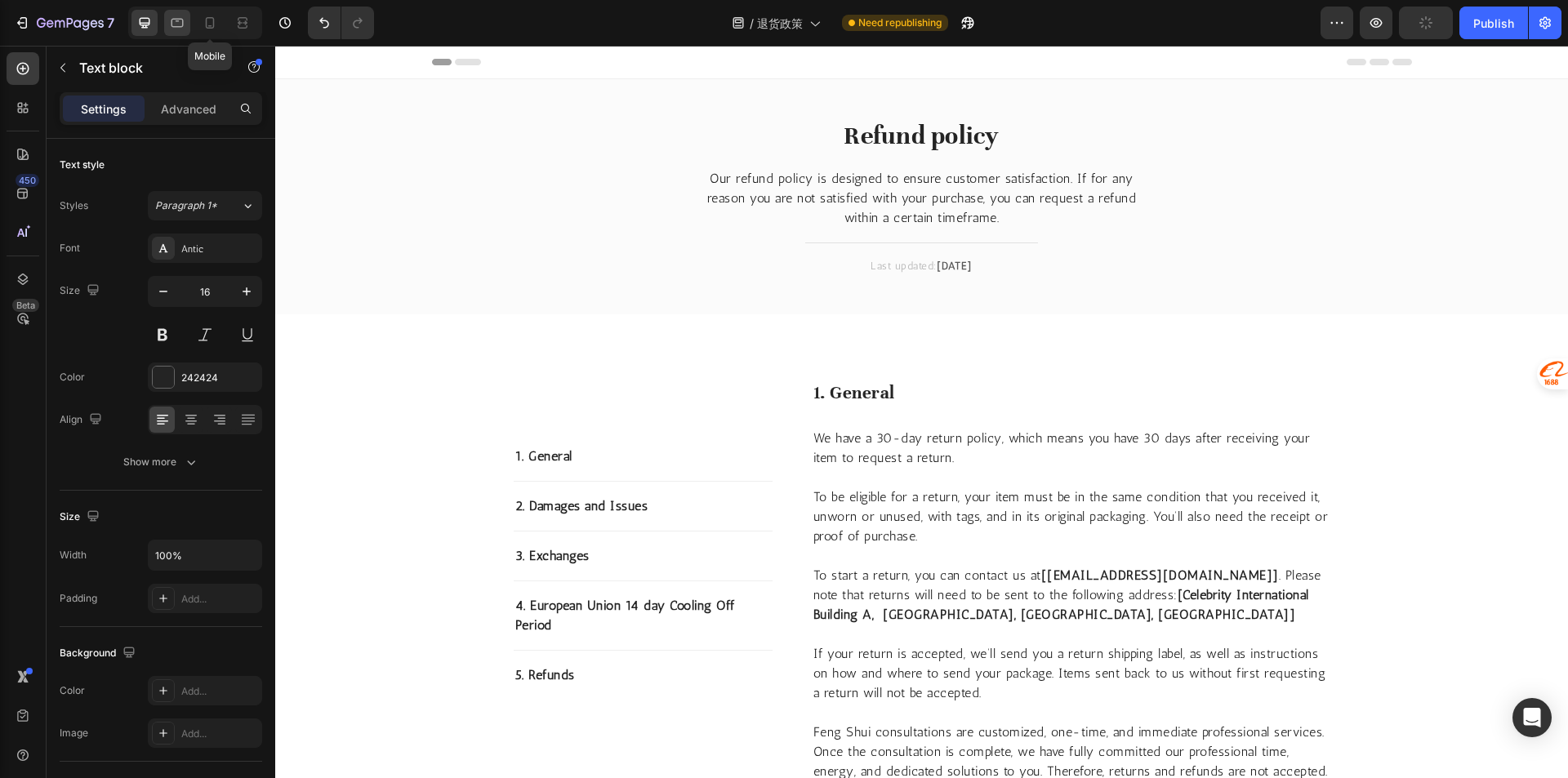
click at [188, 25] on div at bounding box center [178, 23] width 26 height 26
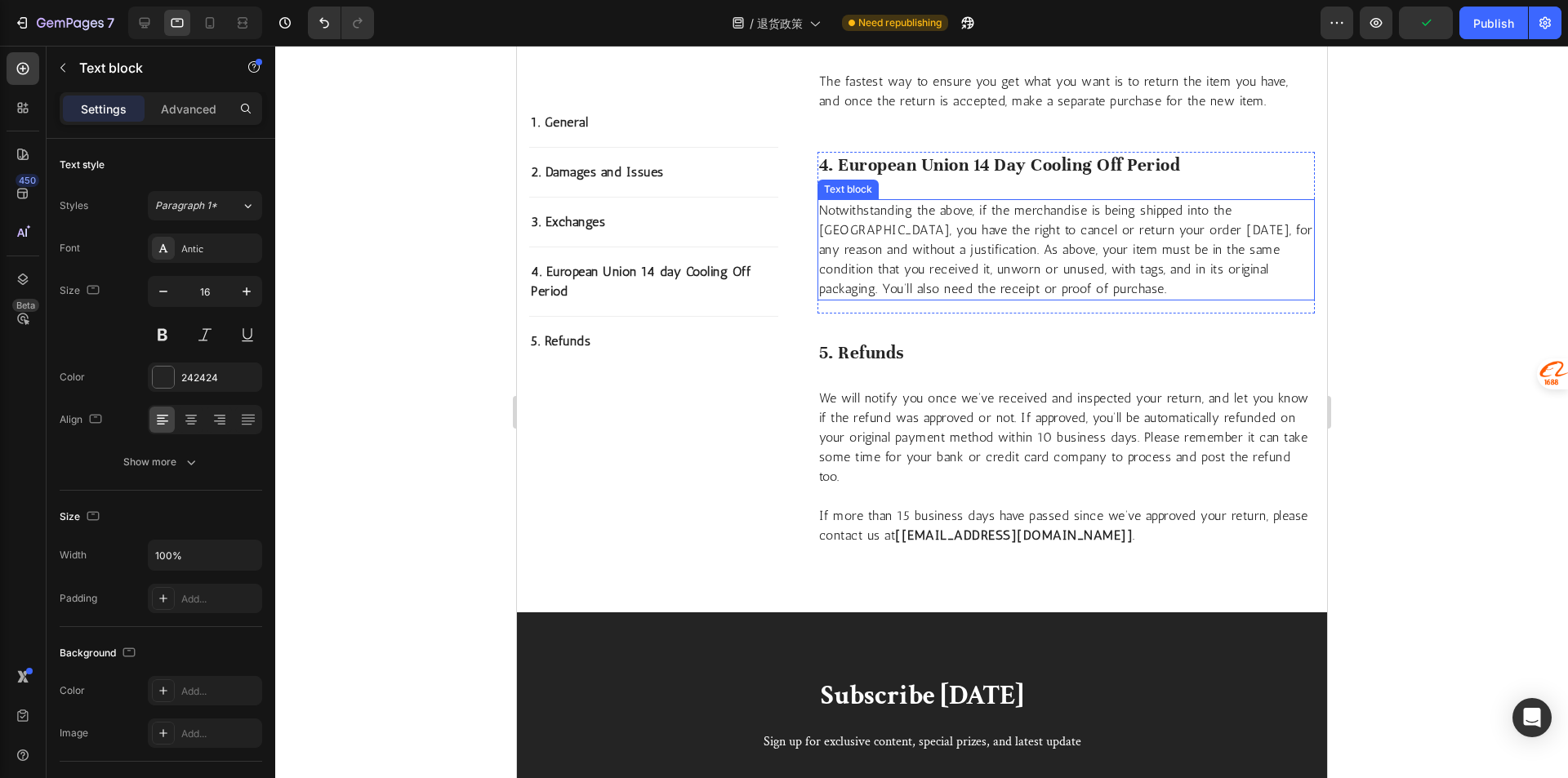
scroll to position [1632, 0]
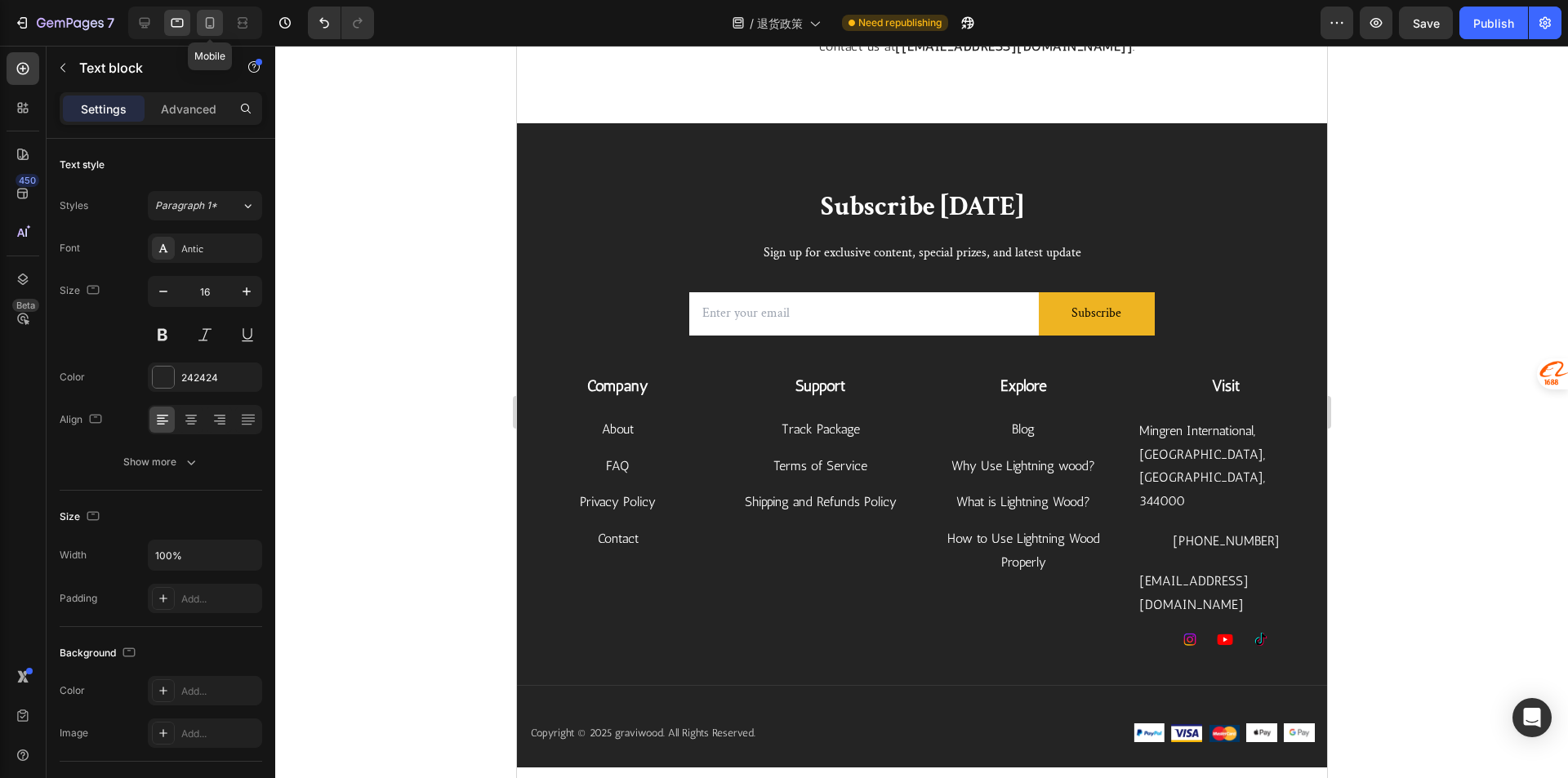
click at [210, 32] on div at bounding box center [210, 23] width 26 height 26
type input "14"
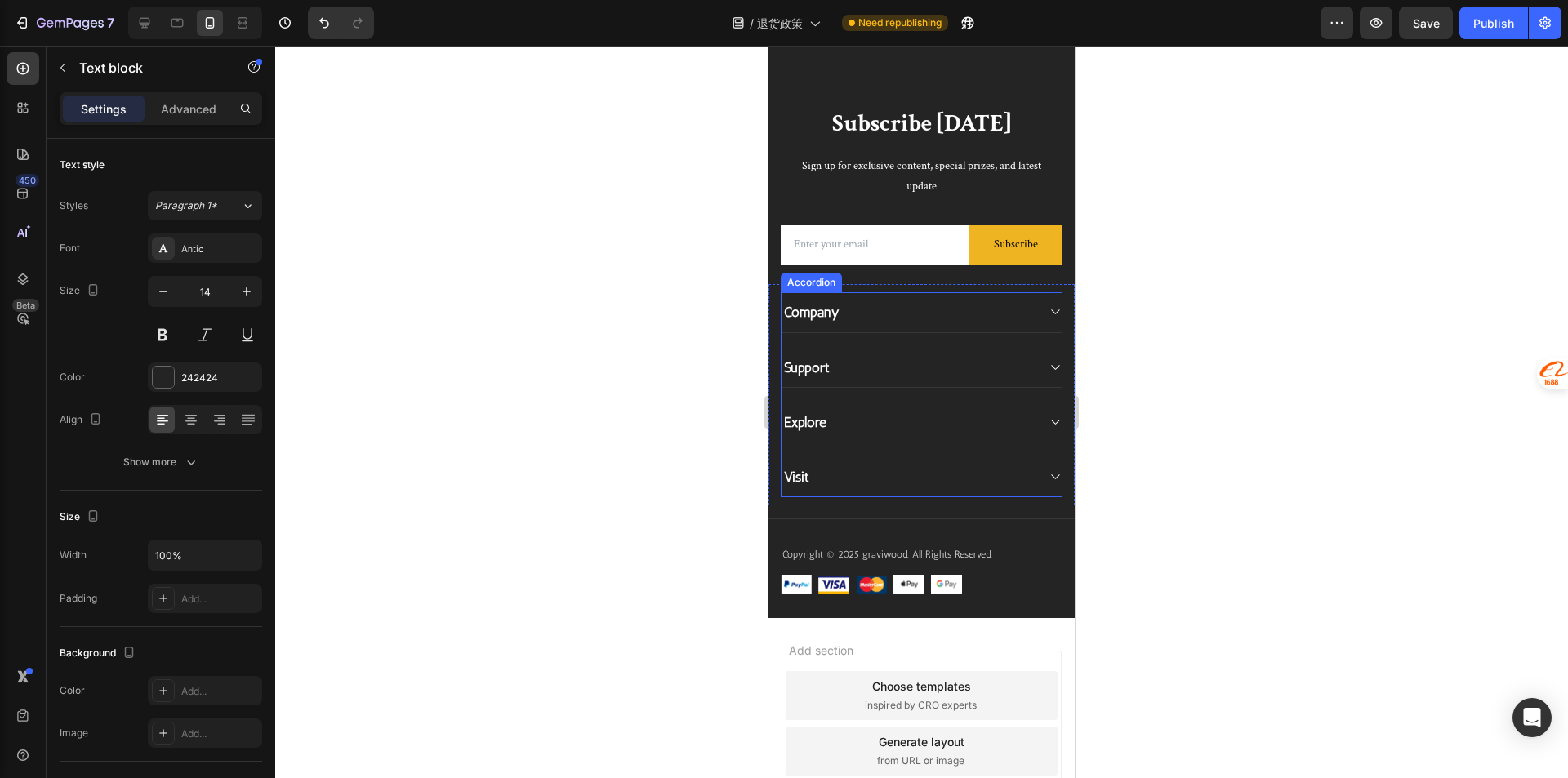
click at [925, 483] on div "Visit" at bounding box center [908, 477] width 254 height 23
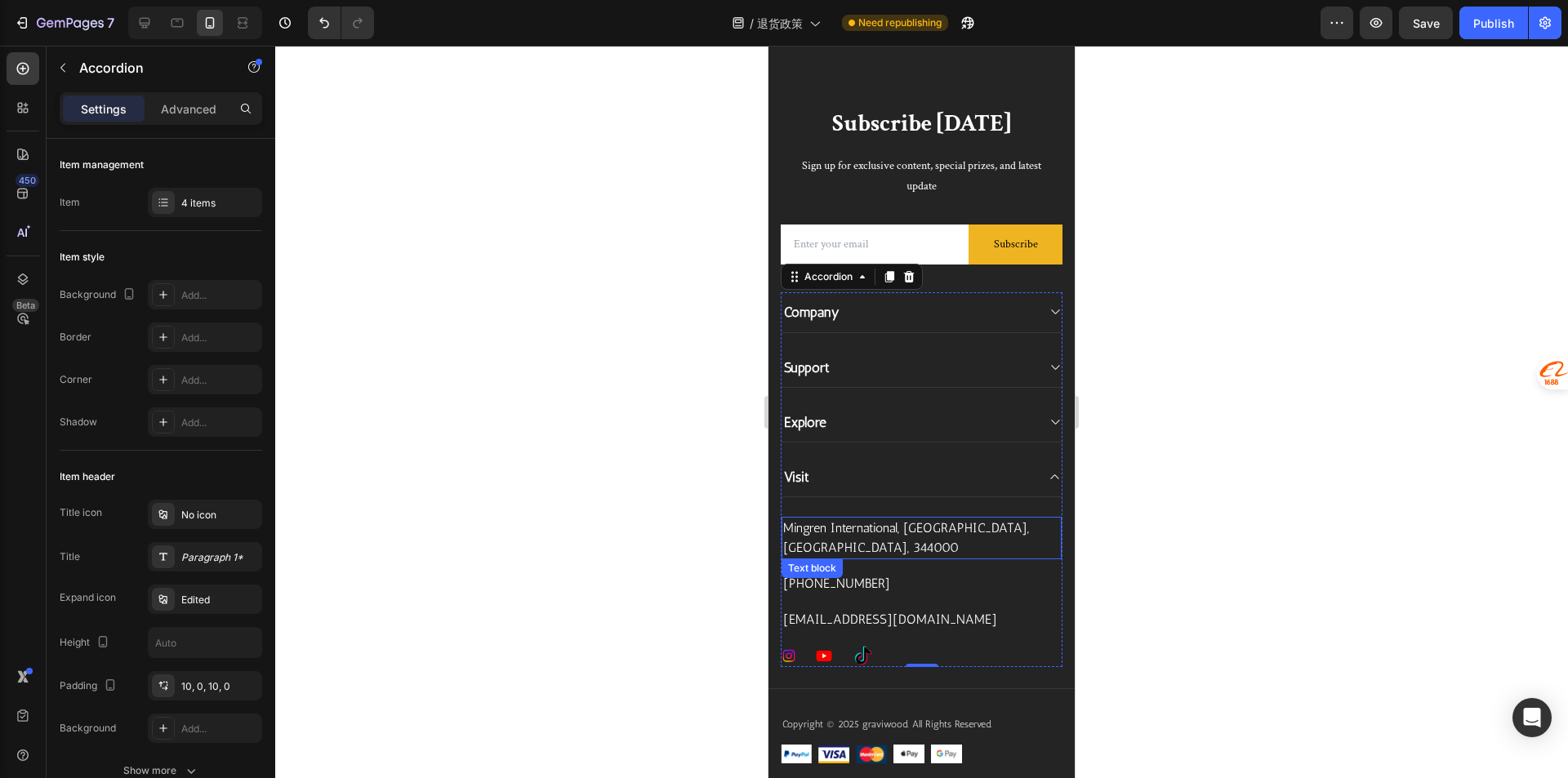
click at [966, 534] on p "Mingren International, [GEOGRAPHIC_DATA], [GEOGRAPHIC_DATA], 344000" at bounding box center [921, 538] width 277 height 39
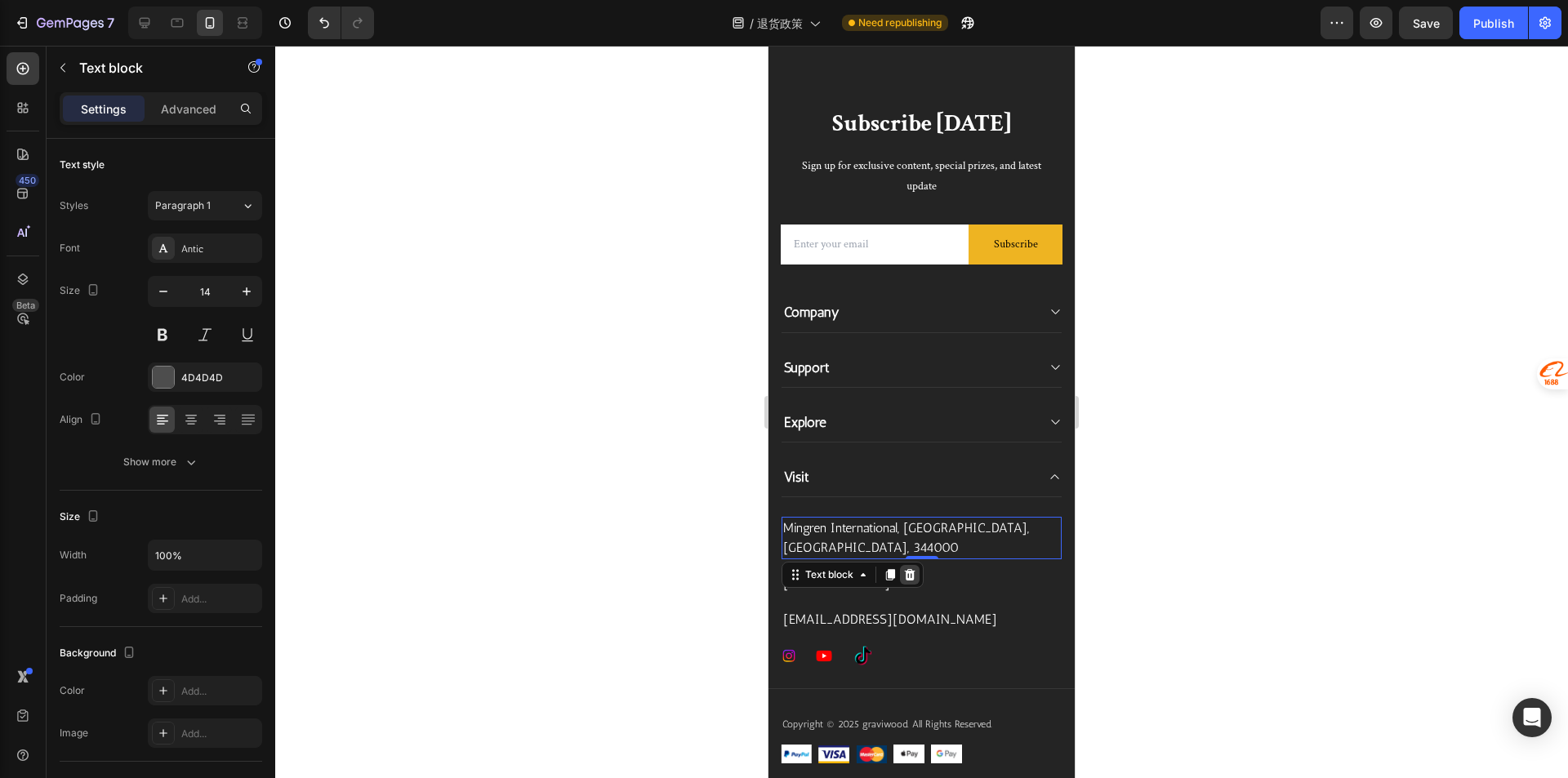
click at [911, 573] on icon at bounding box center [909, 574] width 13 height 13
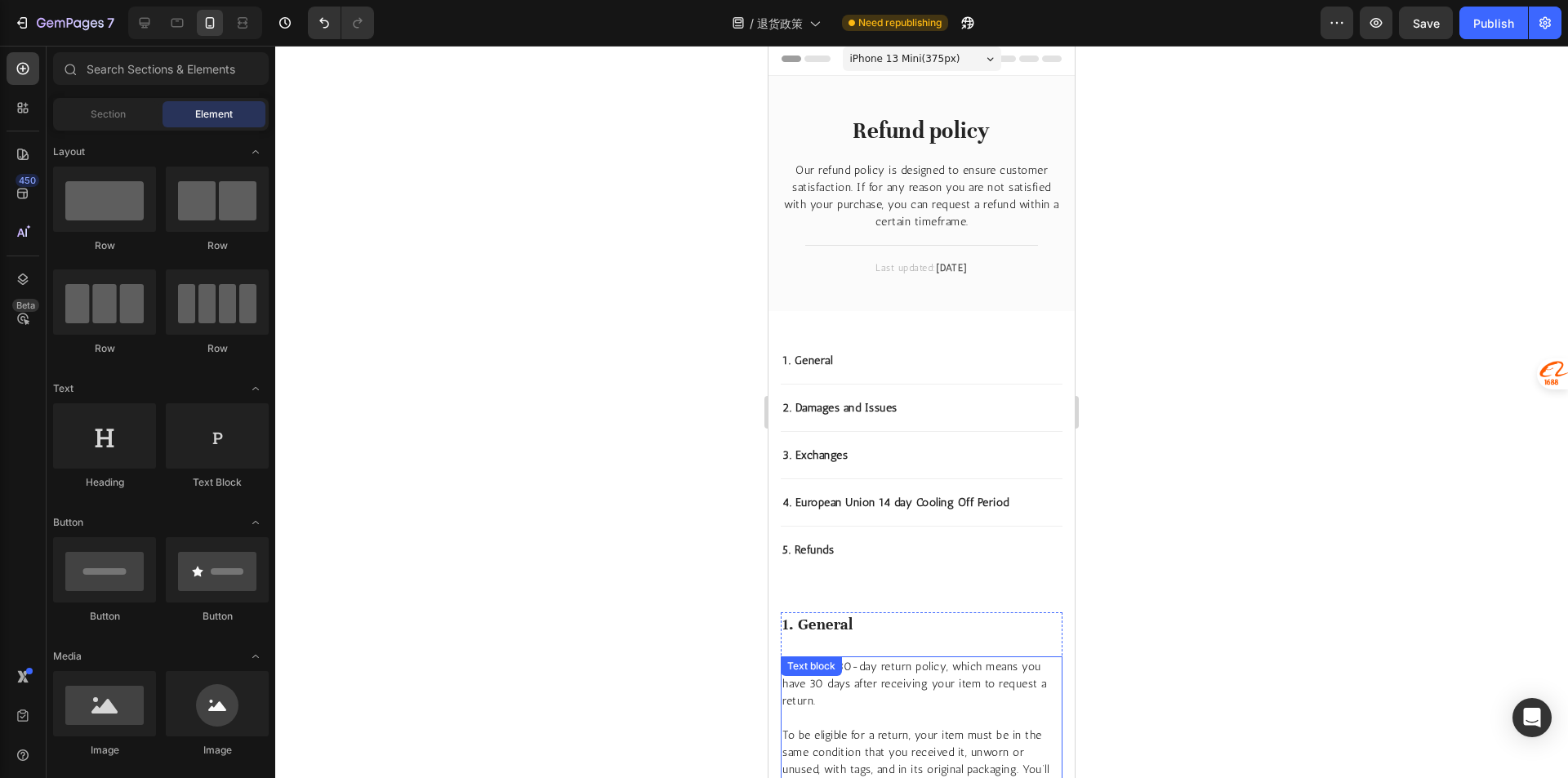
scroll to position [408, 0]
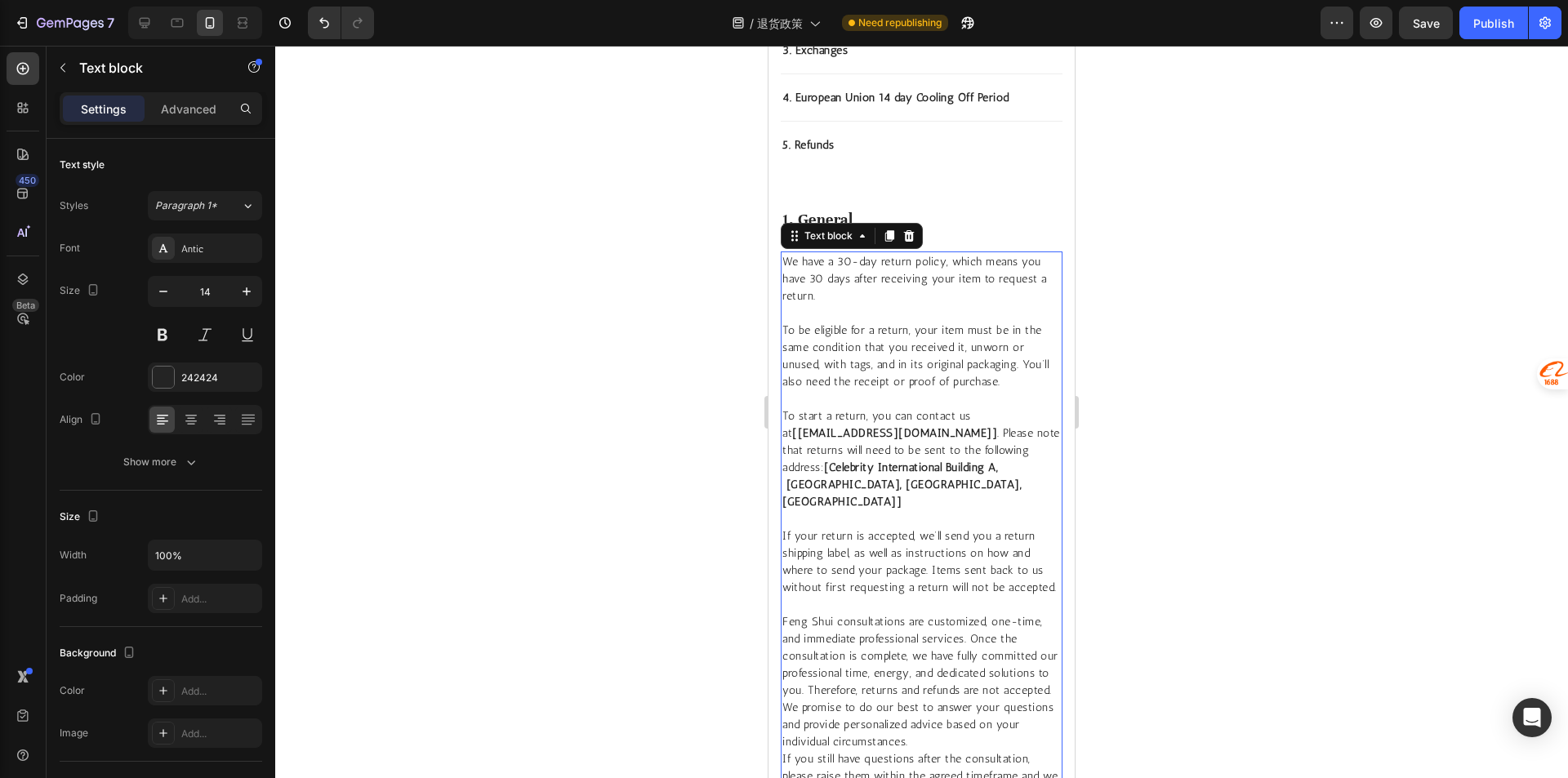
click at [789, 464] on strong "[Celebrity International Building A, Fuzhou, Jiangxi, China]" at bounding box center [902, 484] width 239 height 48
click at [793, 465] on strong "[Celebrity International Building A, Fuzhou, Jiangxi, China]" at bounding box center [902, 484] width 239 height 48
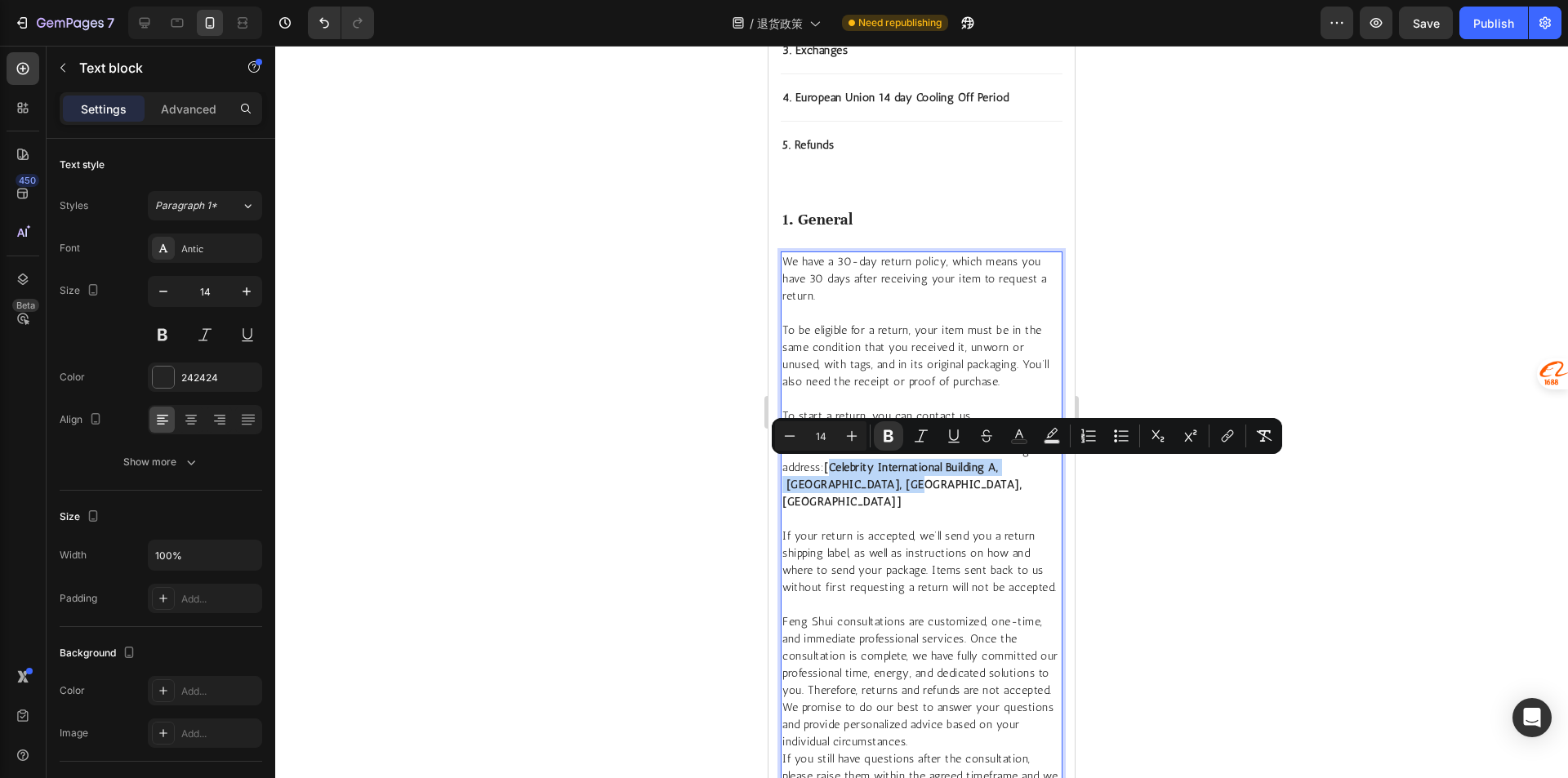
drag, startPoint x: 790, startPoint y: 466, endPoint x: 811, endPoint y: 481, distance: 25.8
click at [811, 481] on strong "[Celebrity International Building A, Fuzhou, Jiangxi, China]" at bounding box center [902, 484] width 239 height 48
click at [876, 488] on p "To start a return, you can contact us at [contact@graviwood.com] . Please note …" at bounding box center [921, 459] width 278 height 103
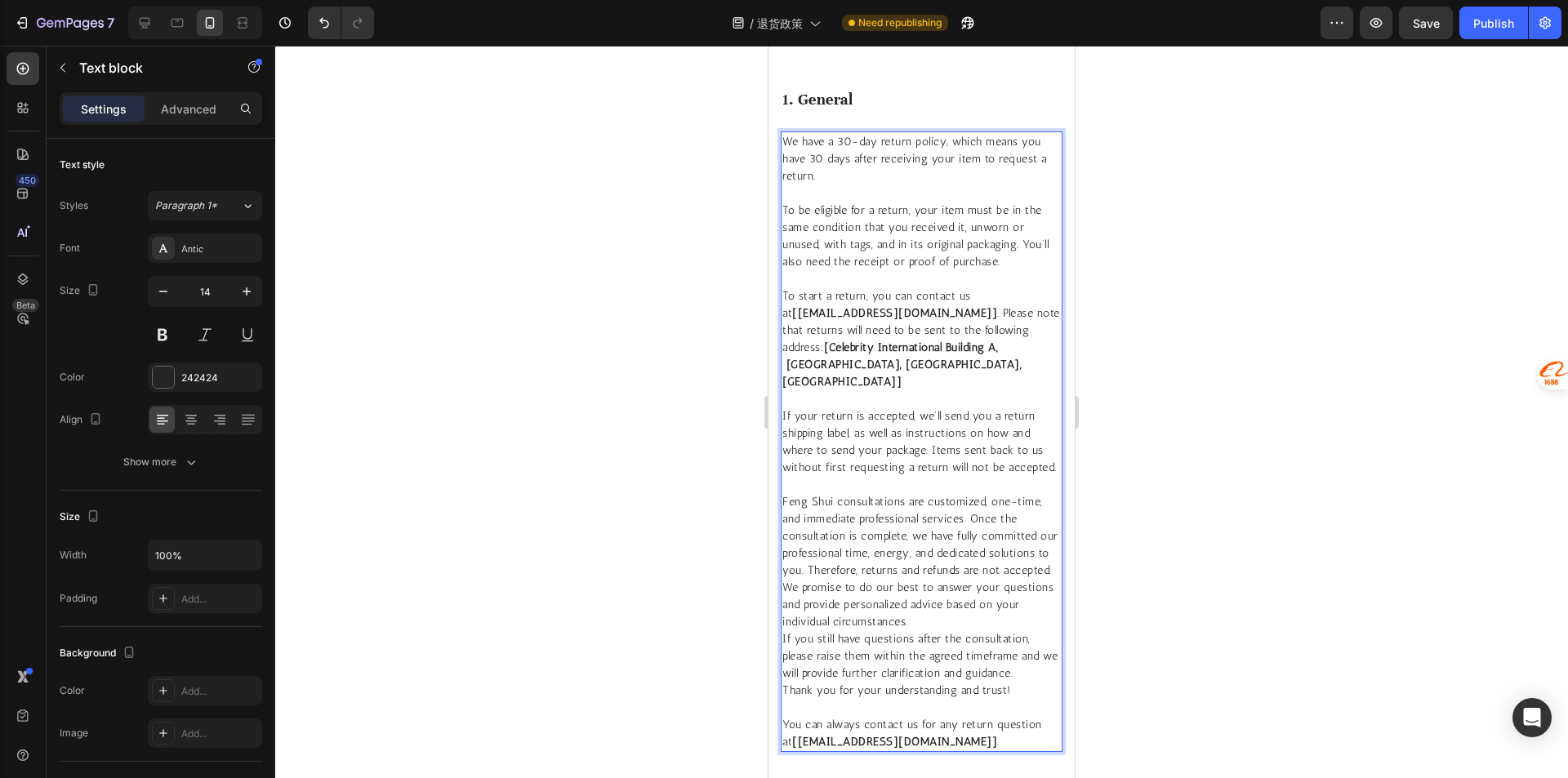
scroll to position [571, 0]
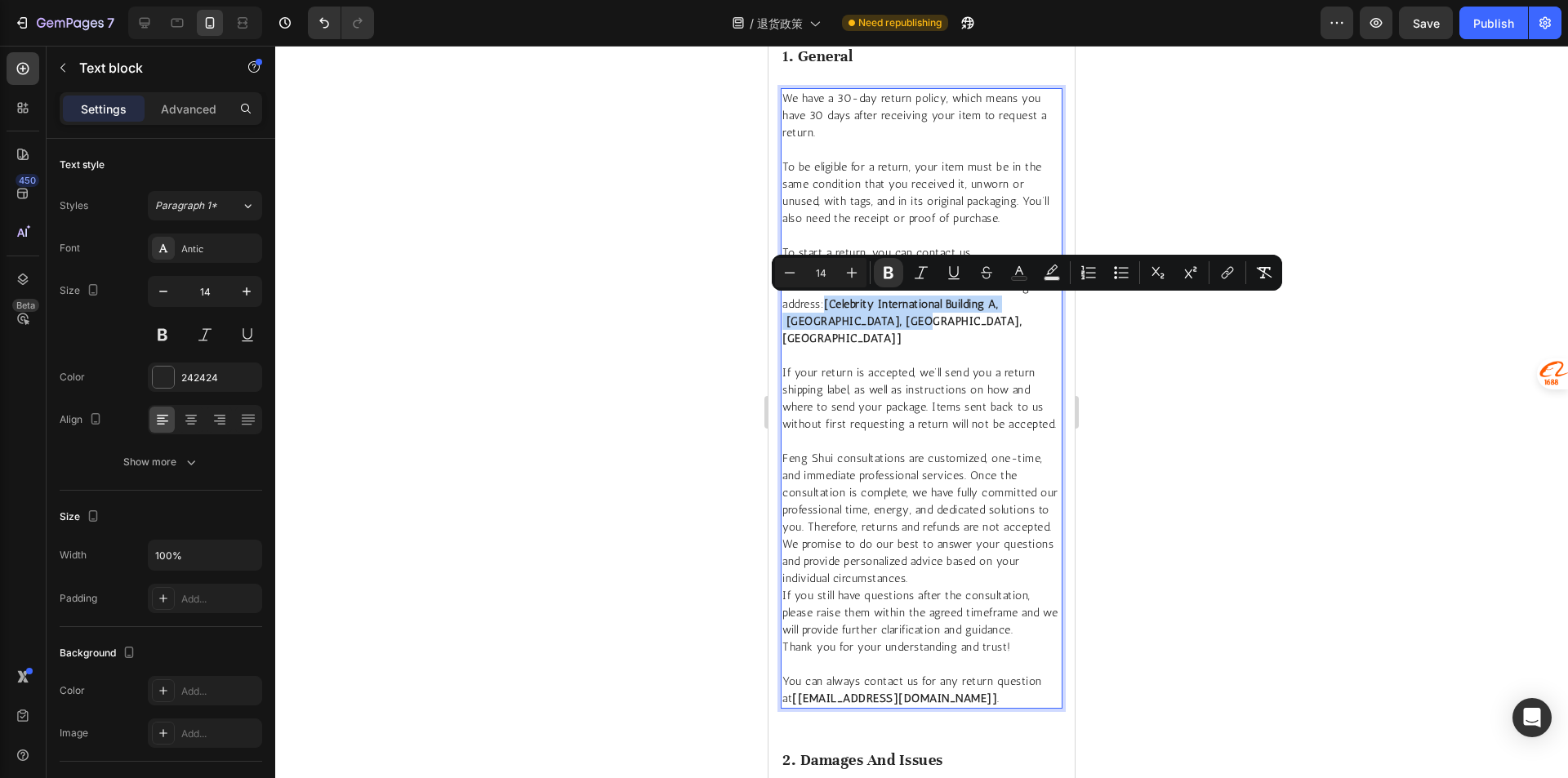
drag, startPoint x: 855, startPoint y: 317, endPoint x: 782, endPoint y: 304, distance: 74.1
click at [782, 304] on div "We have a 30-day return policy, which means you have 30 days after receiving yo…" at bounding box center [921, 398] width 282 height 620
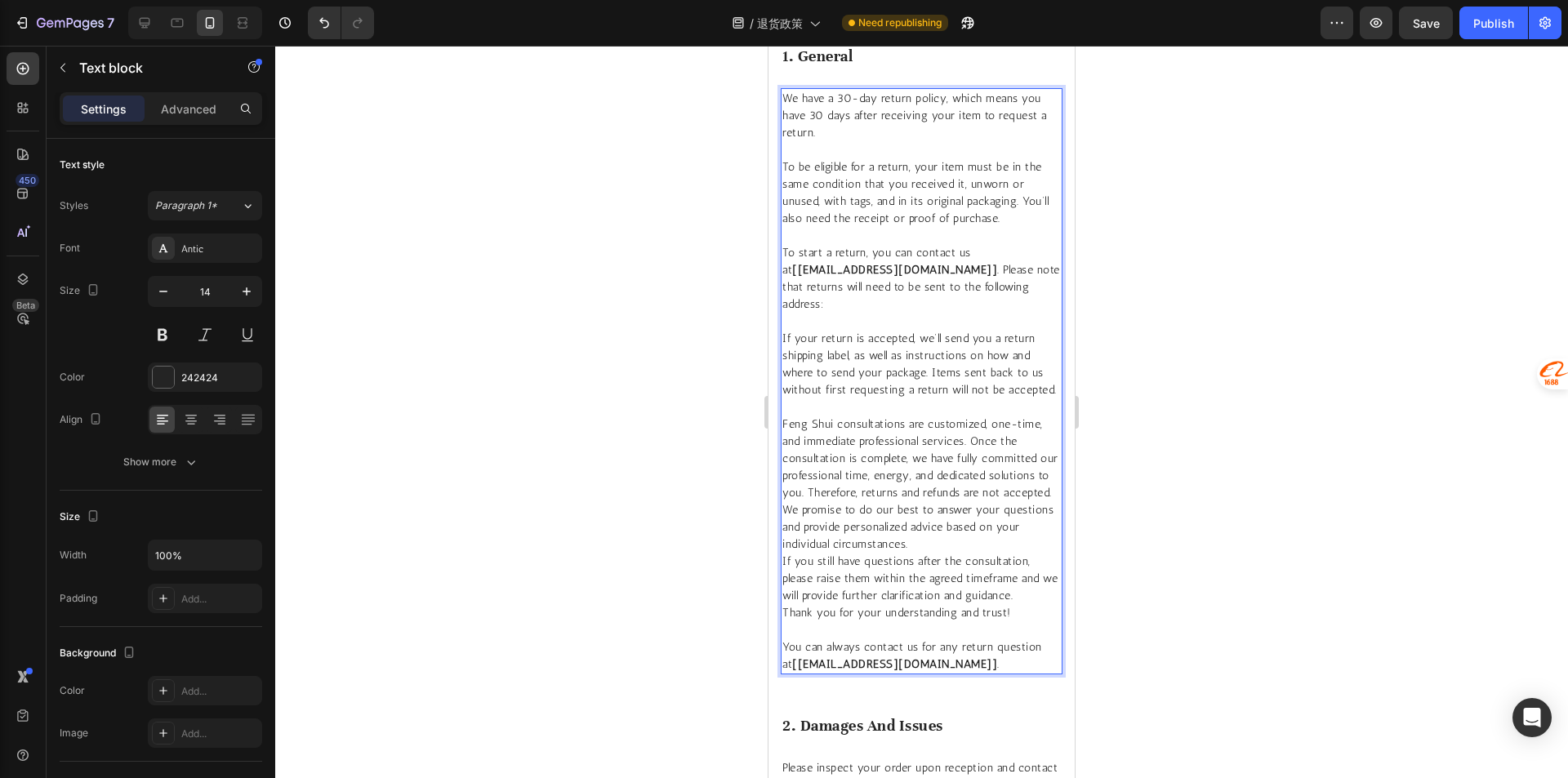
drag, startPoint x: 1016, startPoint y: 285, endPoint x: 927, endPoint y: 275, distance: 89.6
click at [927, 275] on p "To start a return, you can contact us at [contact@graviwood.com] . Please note …" at bounding box center [921, 278] width 278 height 69
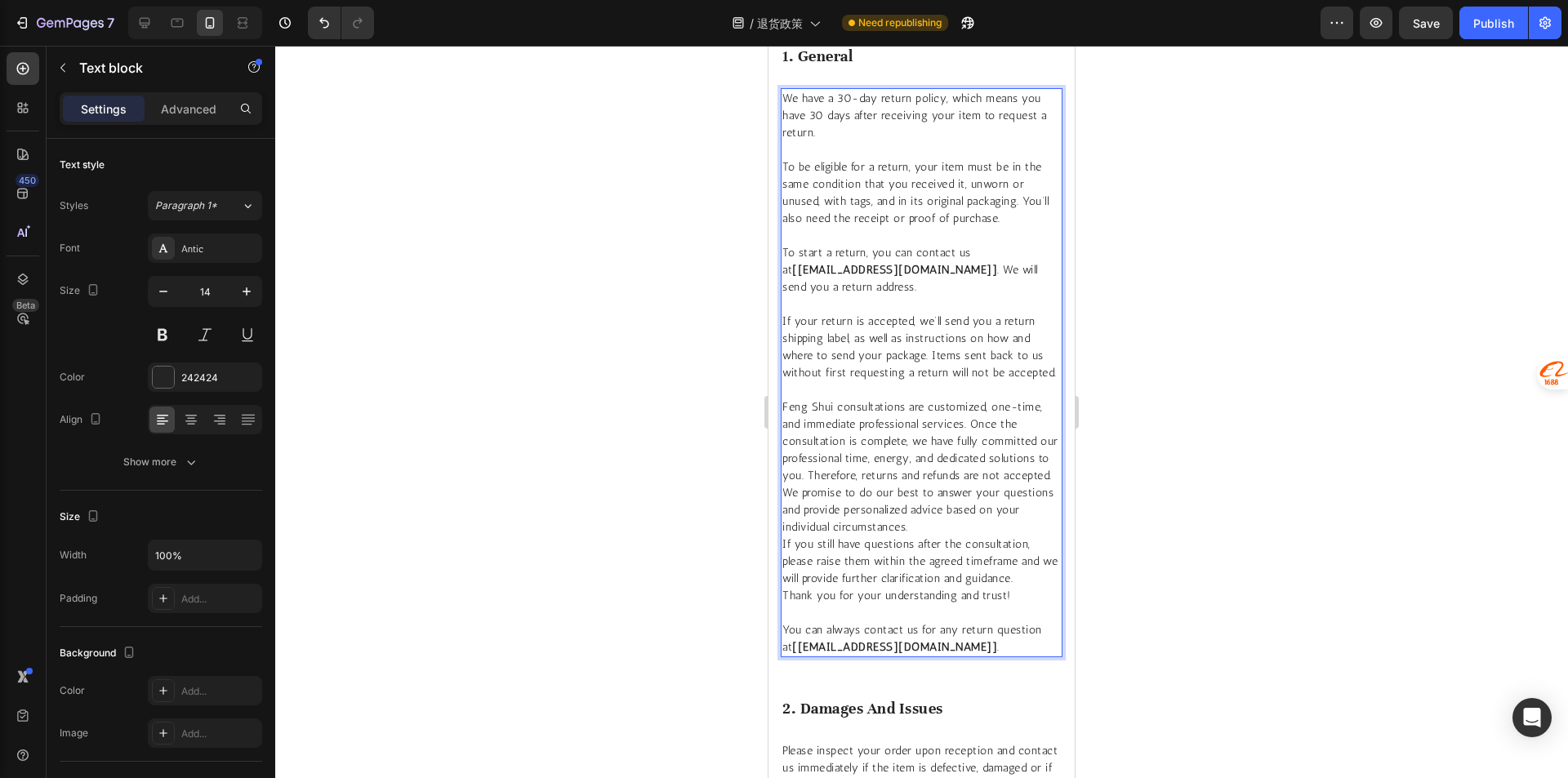
click at [926, 270] on p "To start a return, you can contact us at [contact@graviwood.com] . We will send…" at bounding box center [921, 269] width 278 height 52
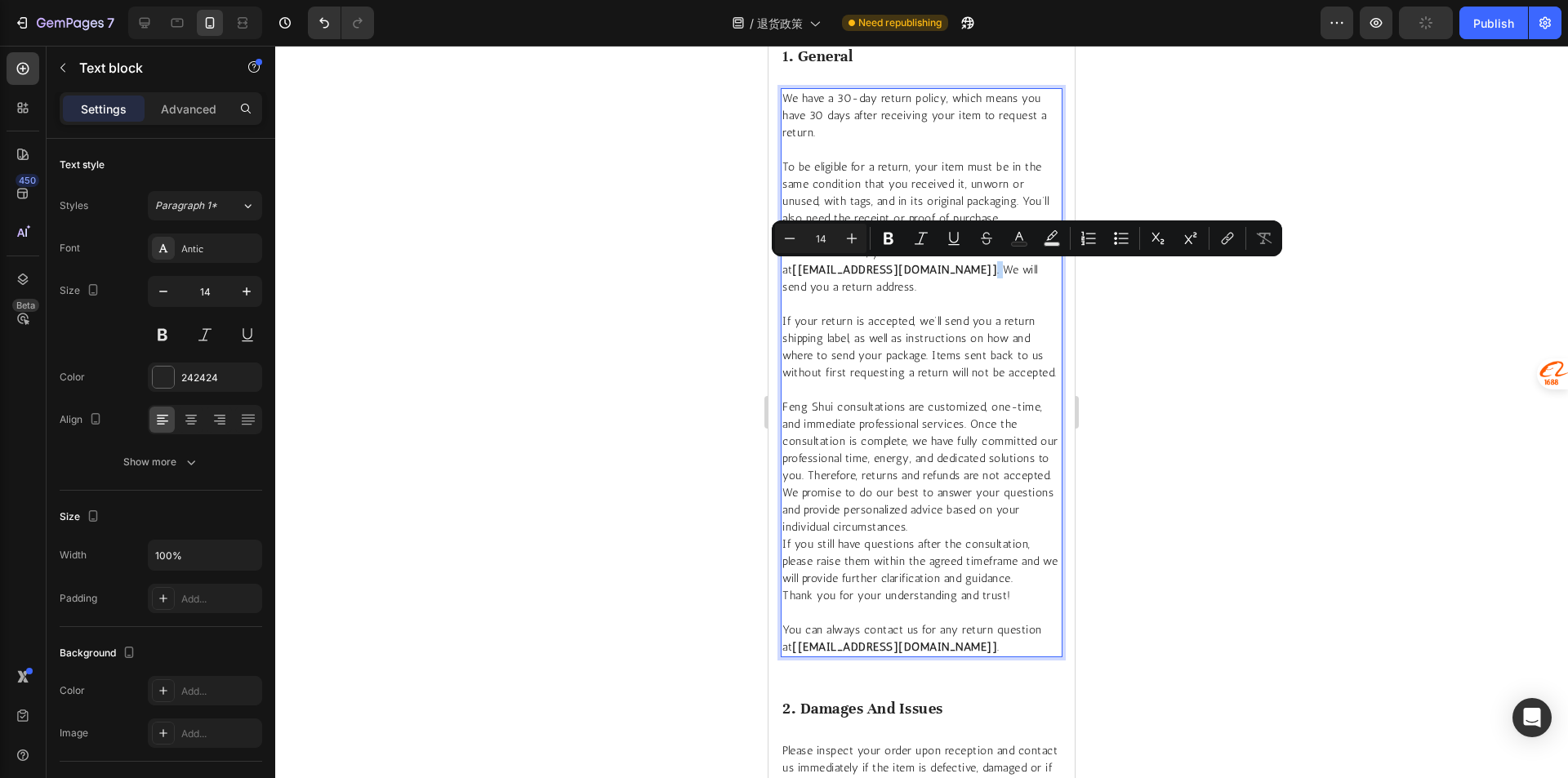
click at [926, 273] on p "To start a return, you can contact us at [contact@graviwood.com] . We will send…" at bounding box center [921, 269] width 278 height 52
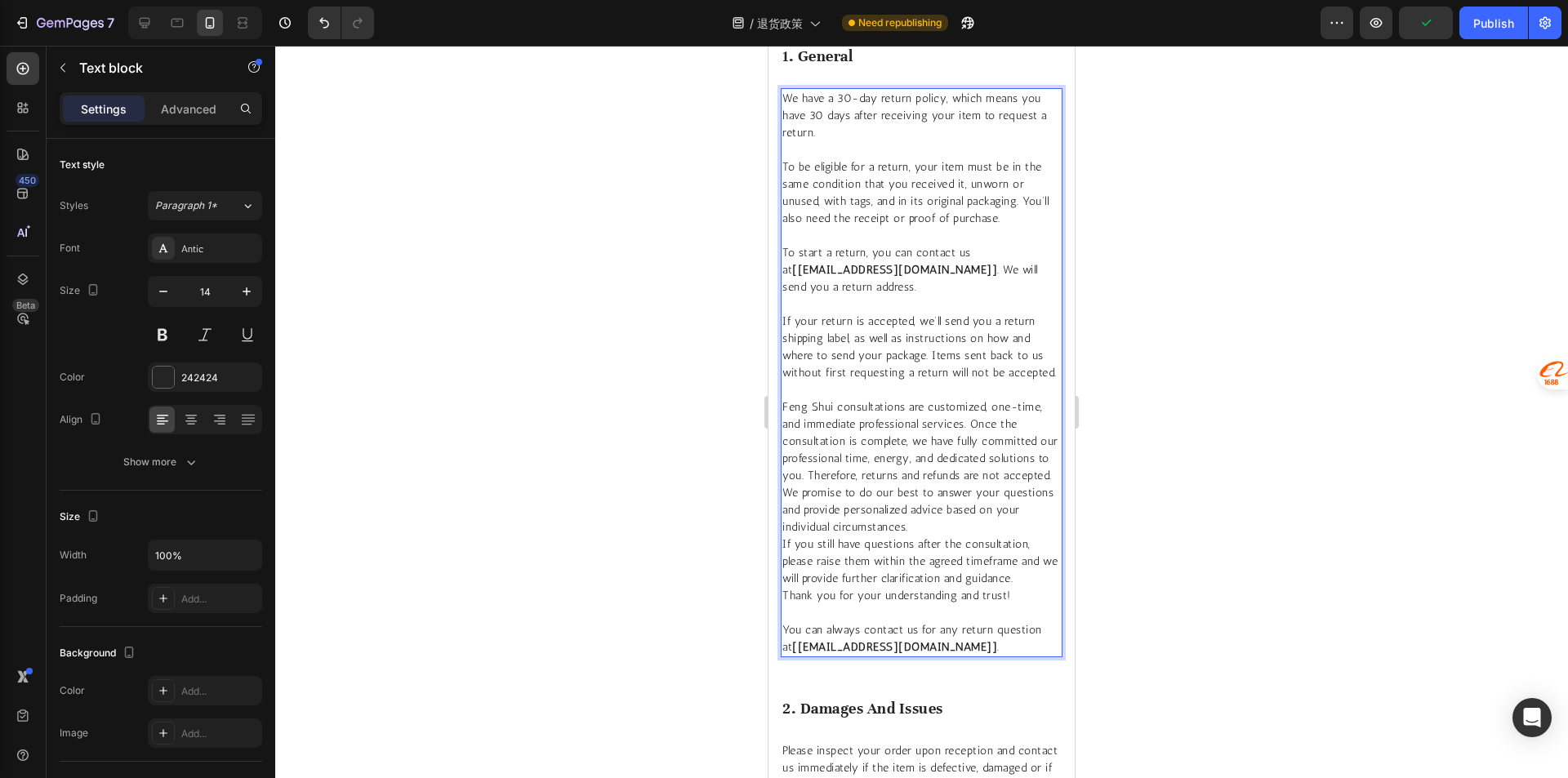
click at [956, 294] on p "To start a return, you can contact us at [contact@graviwood.com] . We will send…" at bounding box center [921, 269] width 278 height 52
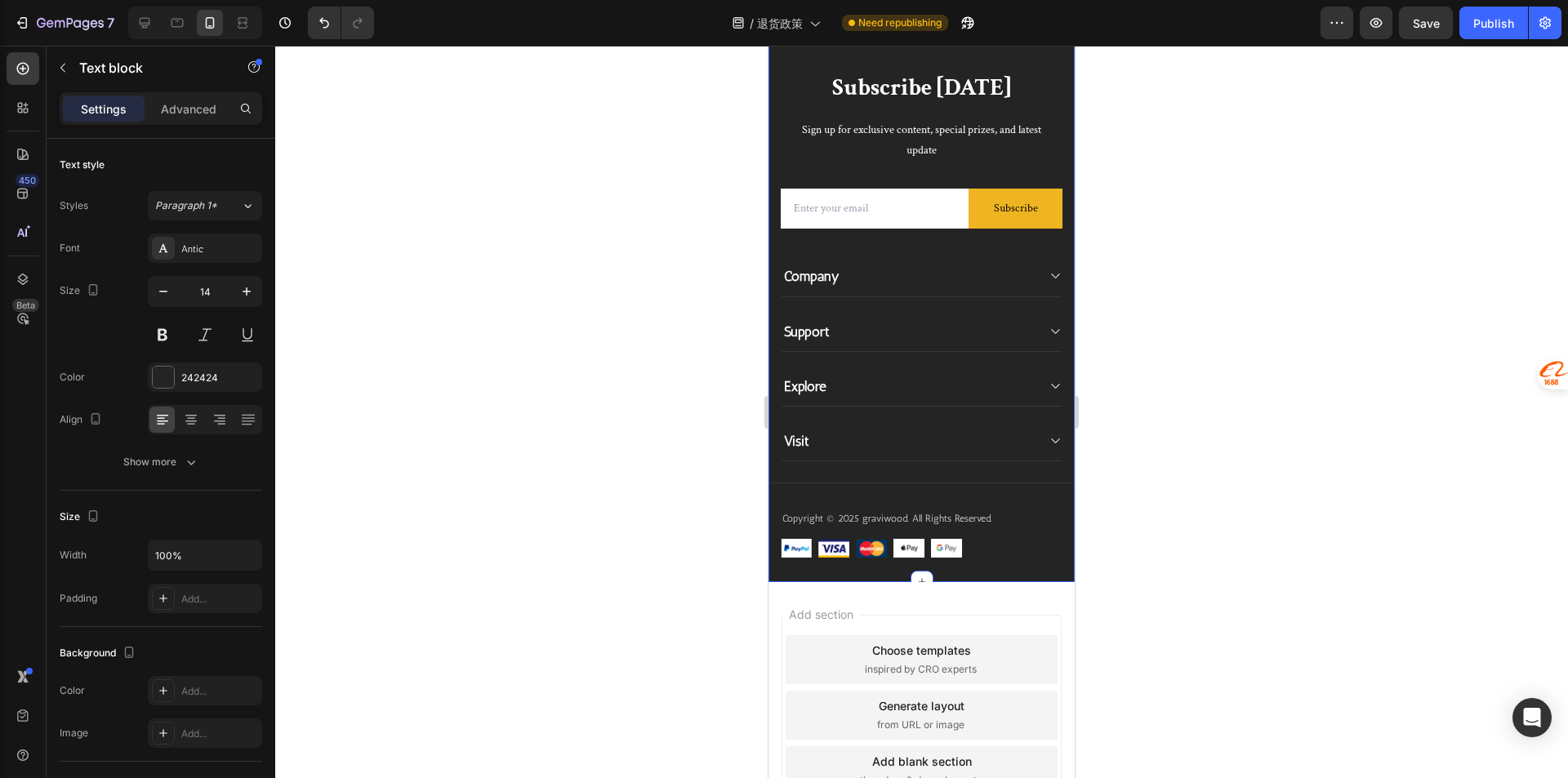
scroll to position [2286, 0]
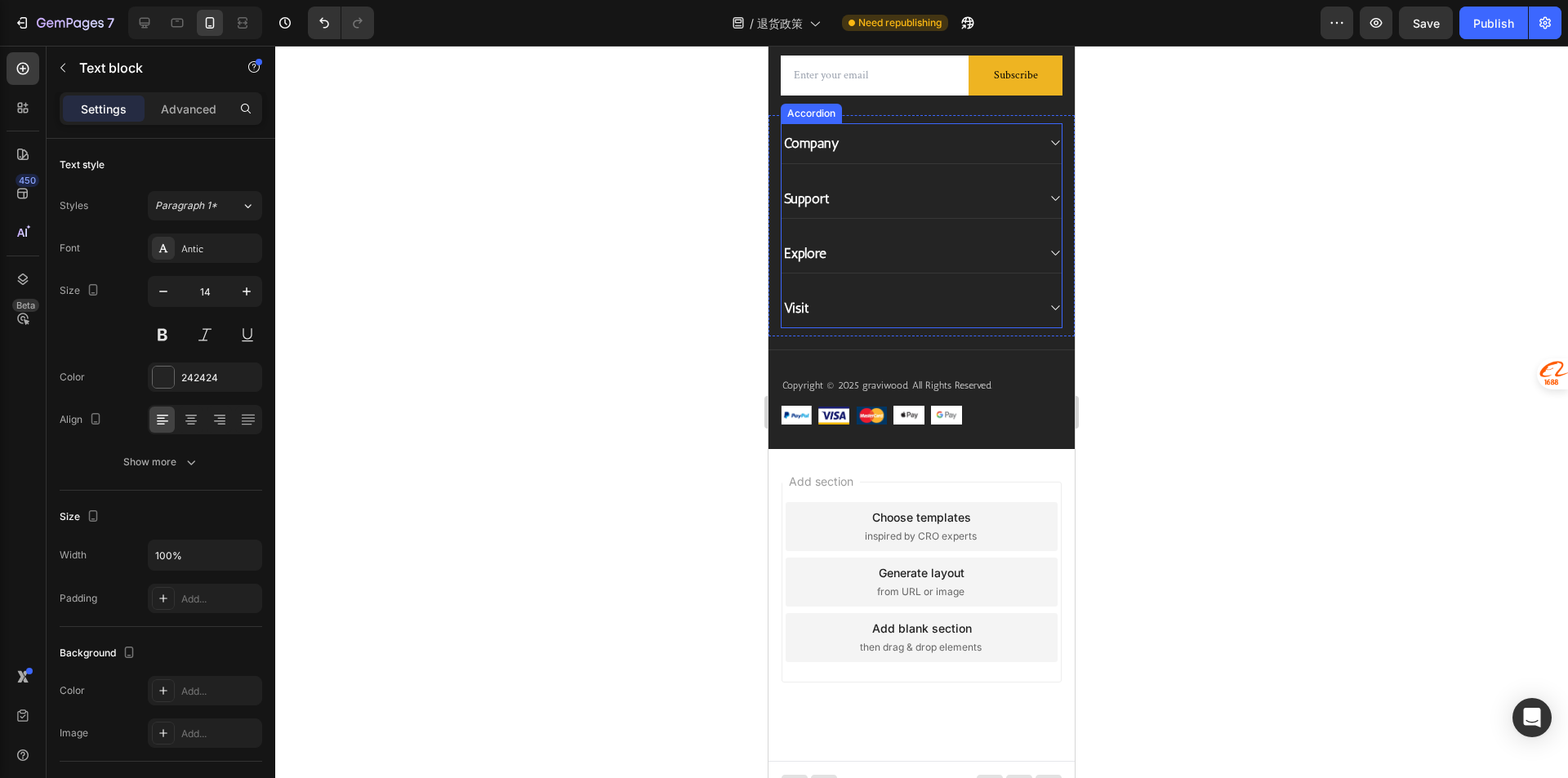
click at [964, 309] on div "Visit" at bounding box center [908, 308] width 254 height 23
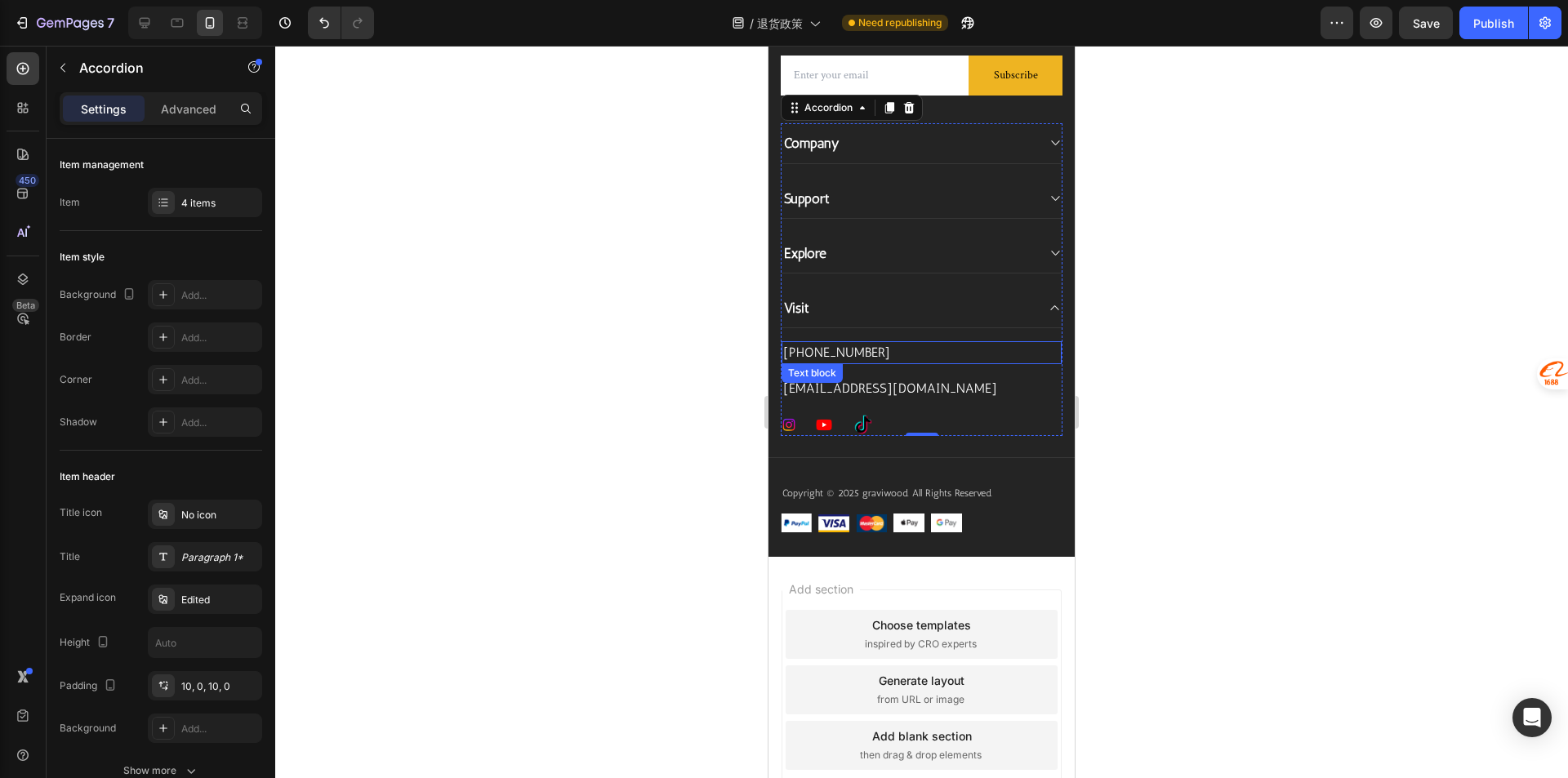
click at [883, 352] on p "[PHONE_NUMBER]" at bounding box center [921, 353] width 277 height 20
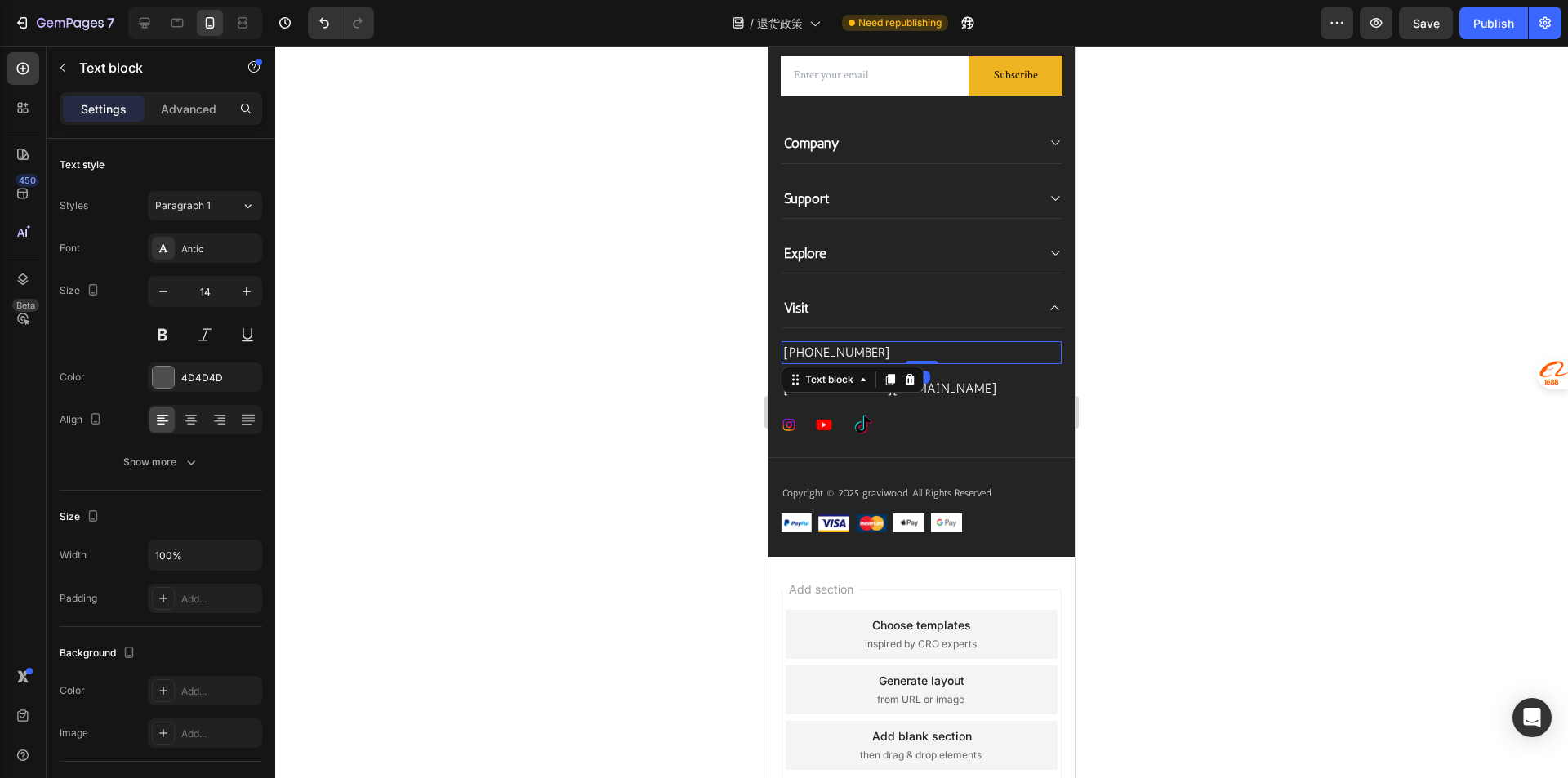
click at [890, 349] on p "[PHONE_NUMBER]" at bounding box center [921, 353] width 277 height 20
click at [890, 349] on p "[PHONE_NUMBER]" at bounding box center [921, 353] width 277 height 20
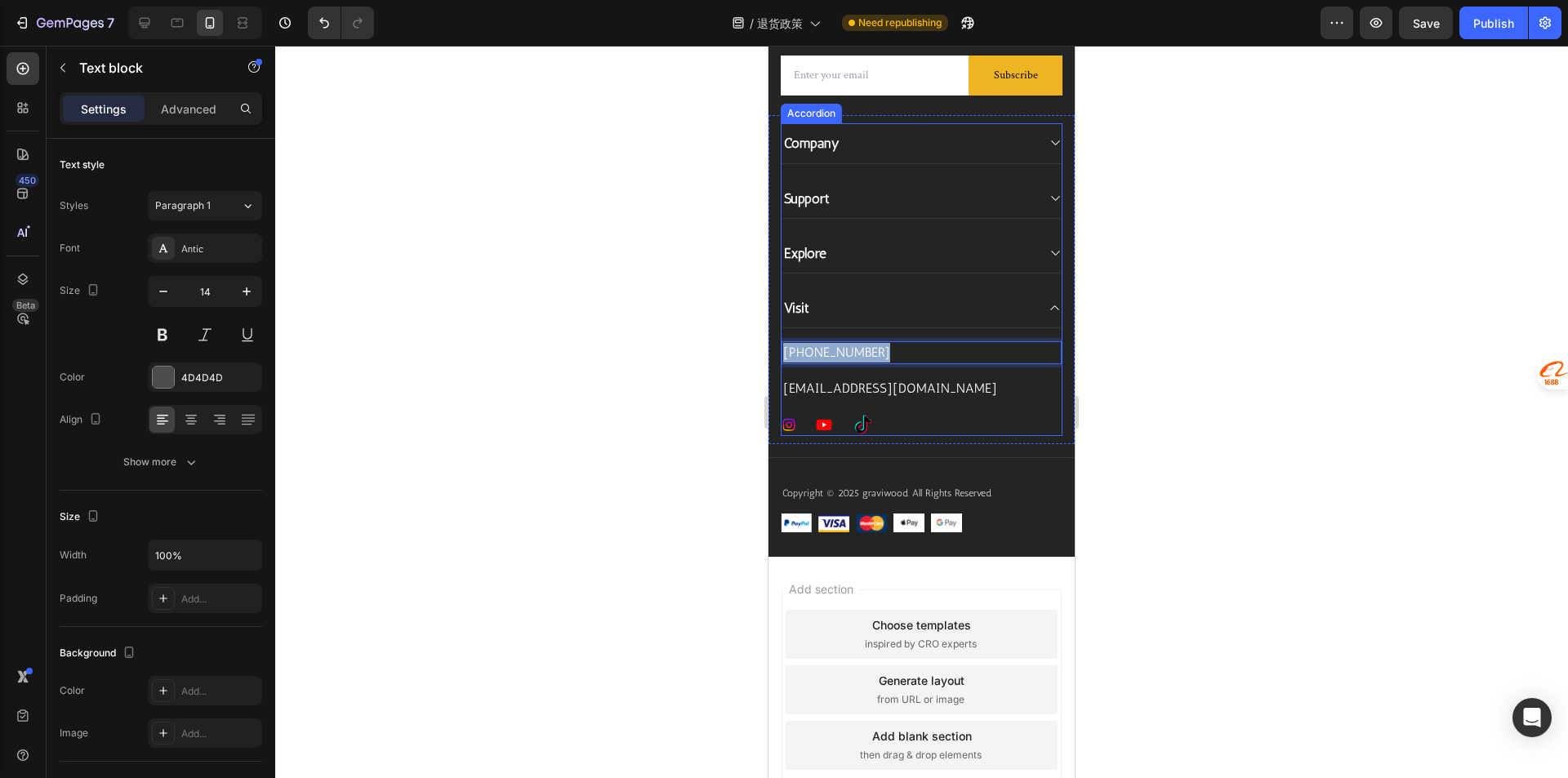
drag, startPoint x: 889, startPoint y: 350, endPoint x: 827, endPoint y: 331, distance: 64.8
click at [827, 331] on div "+8615068780470 Text block 0 contact@graviwood.com Text block Image Image Image …" at bounding box center [921, 382] width 280 height 108
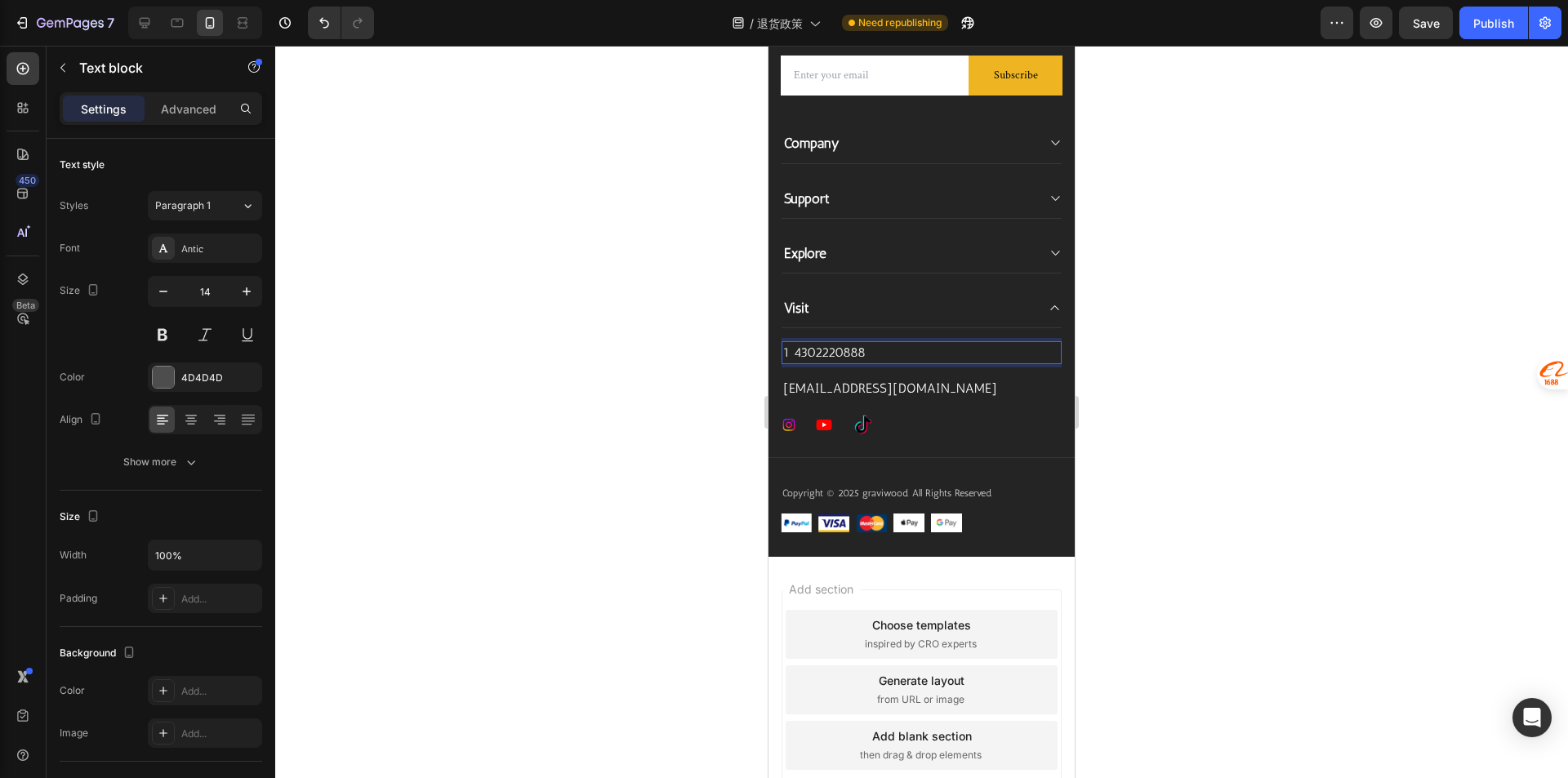
click at [791, 358] on p "1 4302220888" at bounding box center [921, 353] width 277 height 20
click at [1129, 356] on div at bounding box center [921, 411] width 1292 height 732
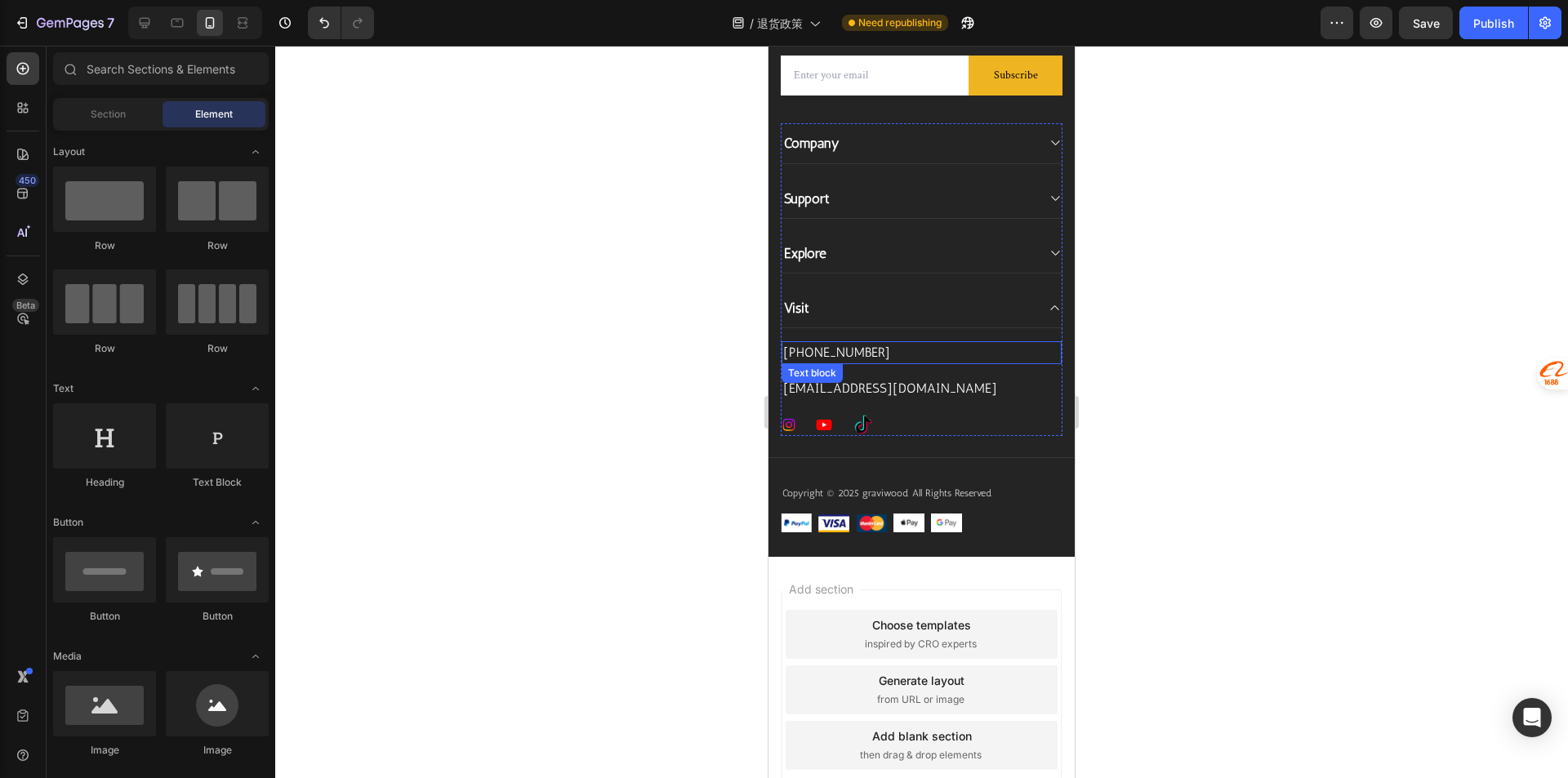
click at [805, 364] on div "+1 4302220888 Text block contact@graviwood.com Text block Image Image Image Row" at bounding box center [921, 382] width 280 height 108
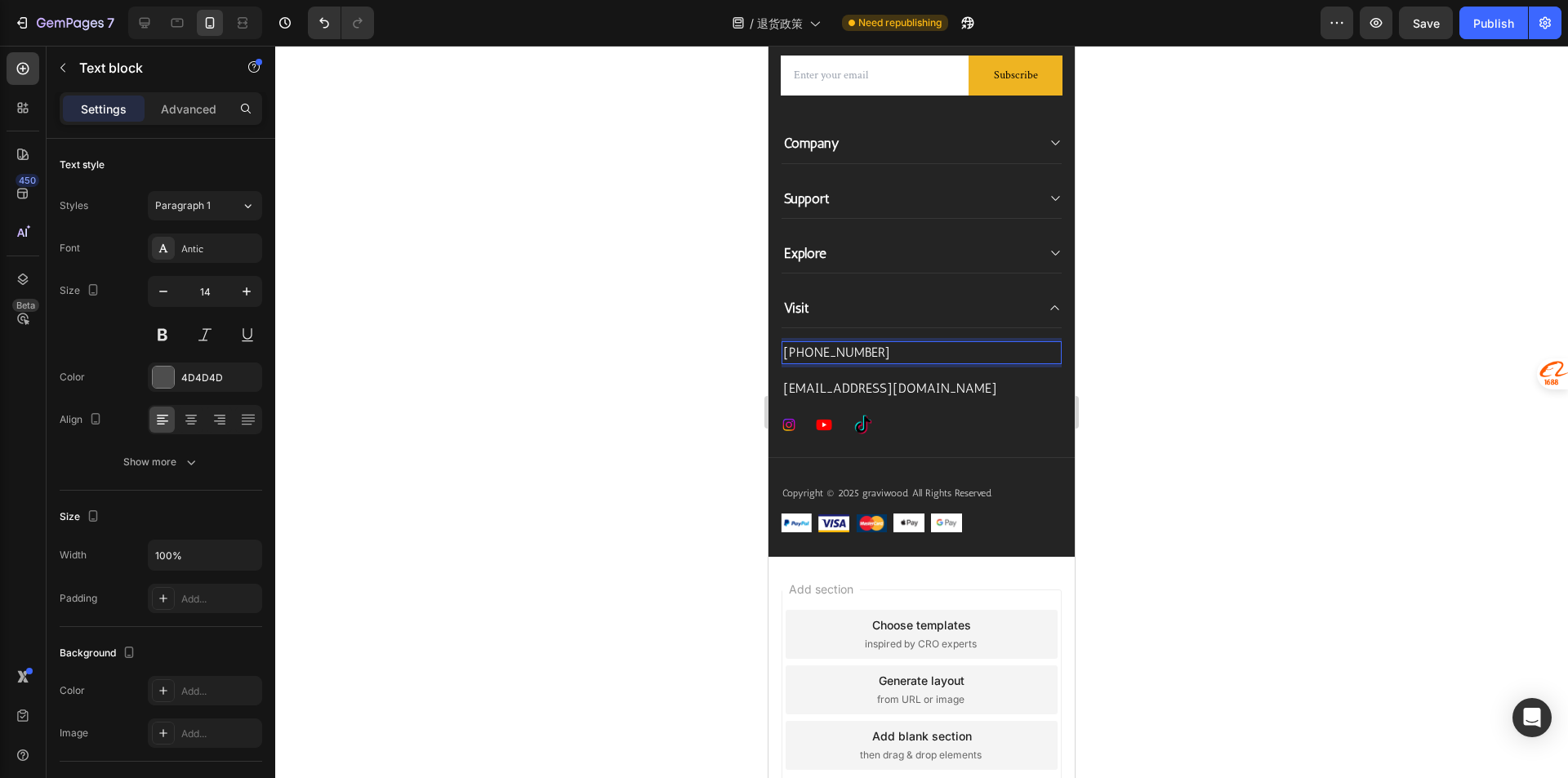
click at [806, 354] on p "+1 4302220888" at bounding box center [921, 353] width 277 height 20
click at [878, 358] on p "[PHONE_NUMBER]" at bounding box center [921, 353] width 277 height 20
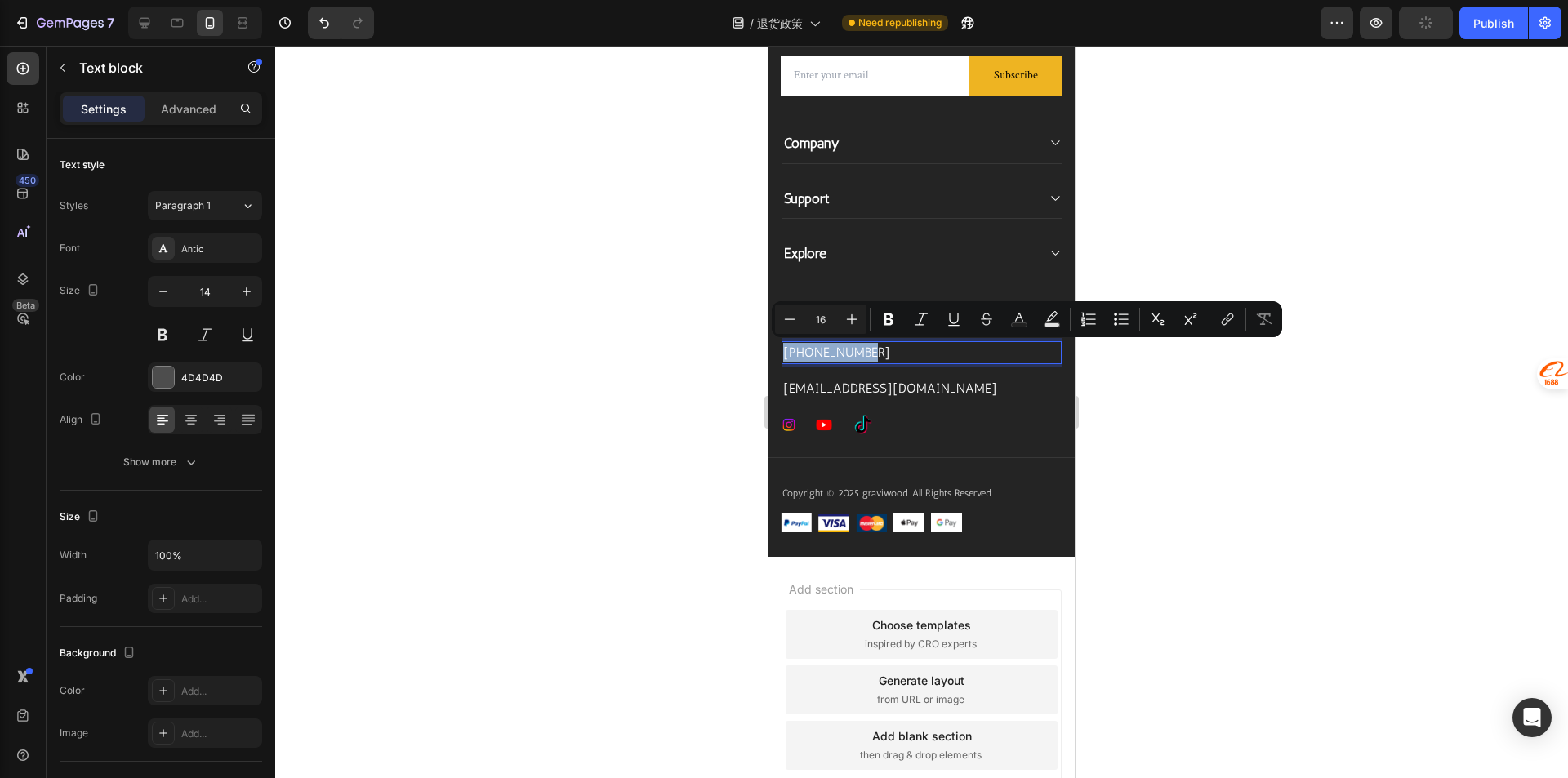
drag, startPoint x: 908, startPoint y: 350, endPoint x: 785, endPoint y: 348, distance: 123.0
click at [785, 348] on p "[PHONE_NUMBER]" at bounding box center [921, 353] width 277 height 20
copy p "[PHONE_NUMBER]"
click at [1180, 373] on div at bounding box center [921, 411] width 1292 height 732
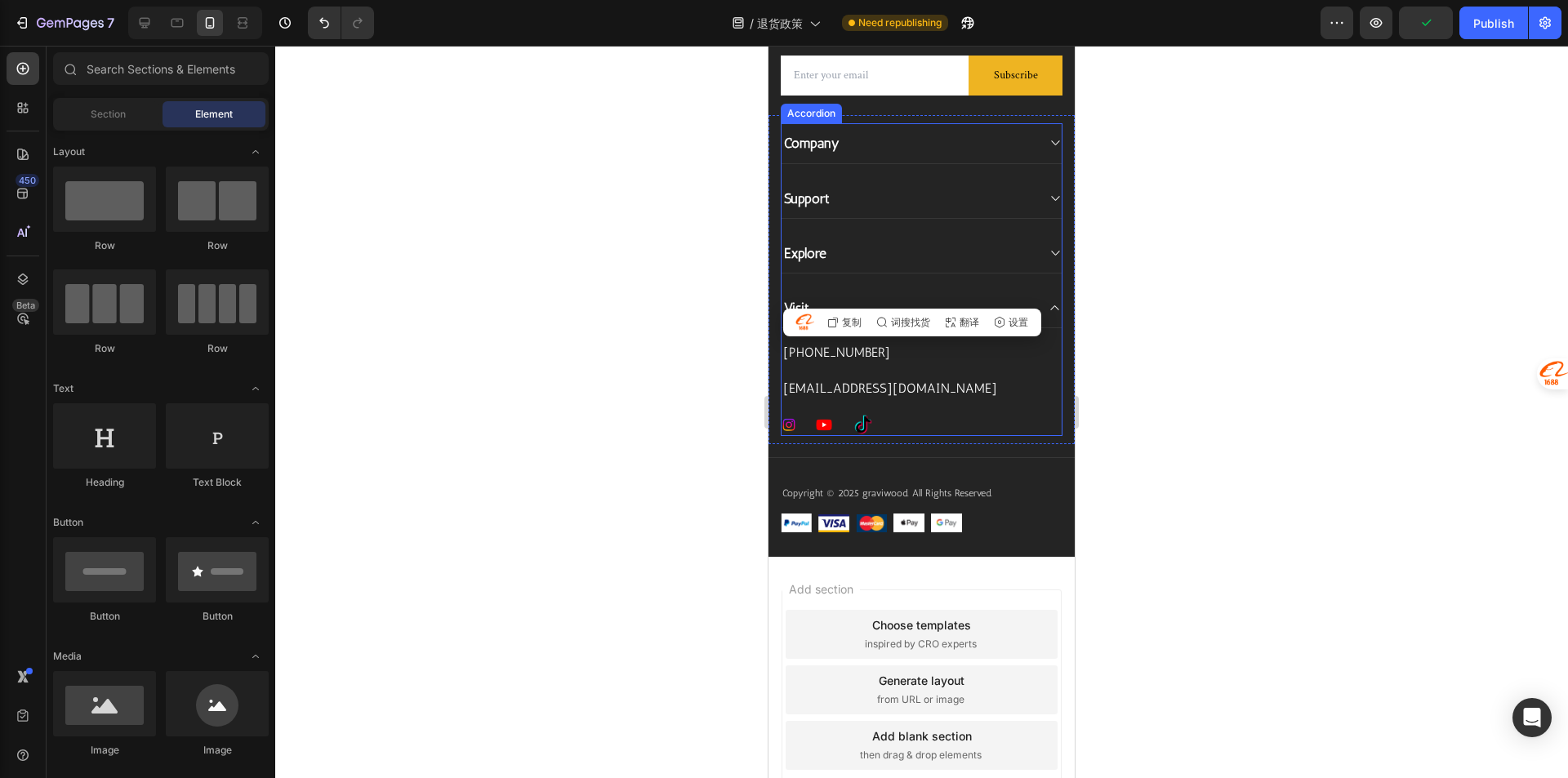
click at [995, 386] on p "[EMAIL_ADDRESS][DOMAIN_NAME]" at bounding box center [921, 389] width 277 height 20
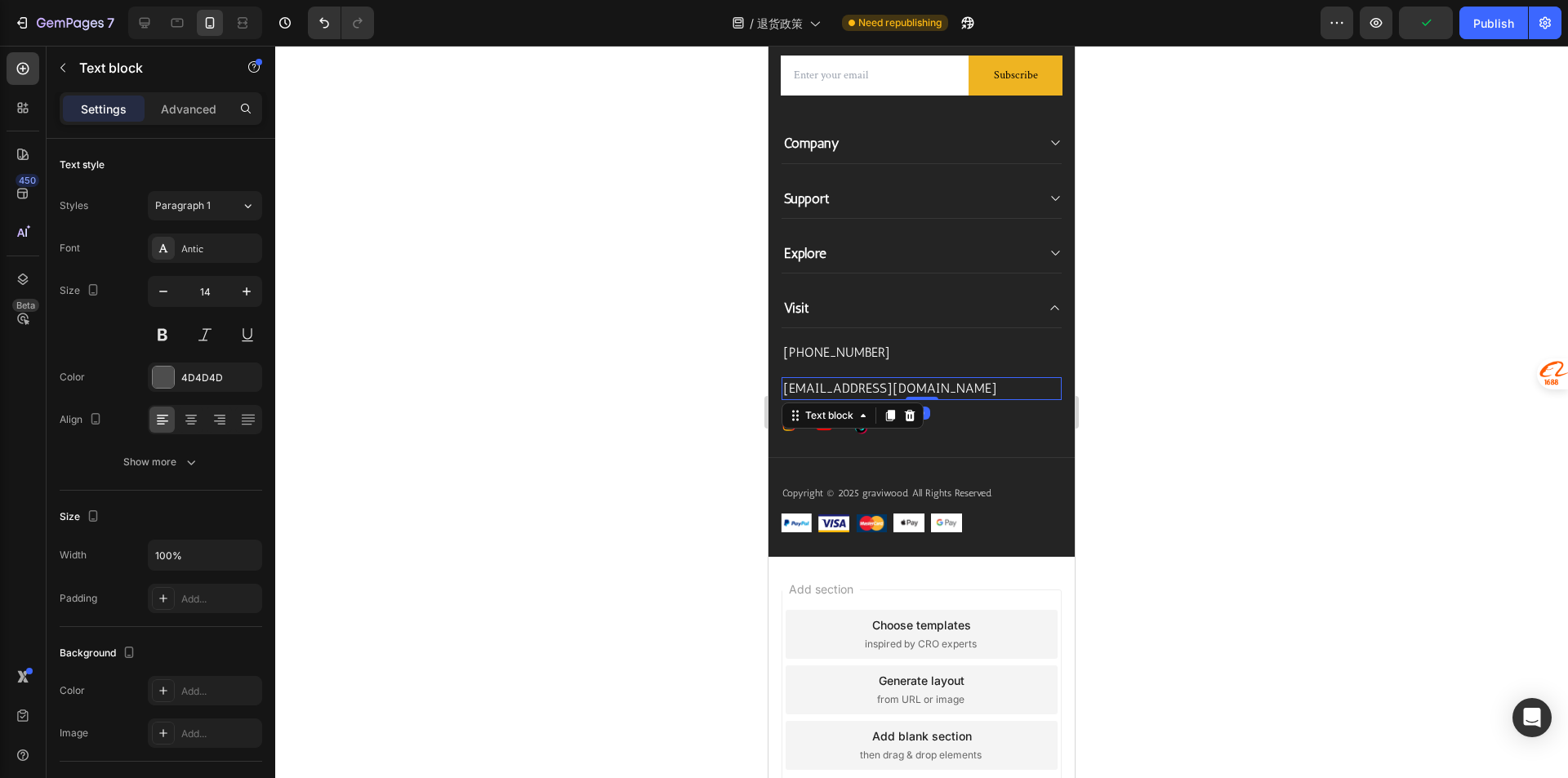
click at [662, 361] on div at bounding box center [921, 411] width 1292 height 732
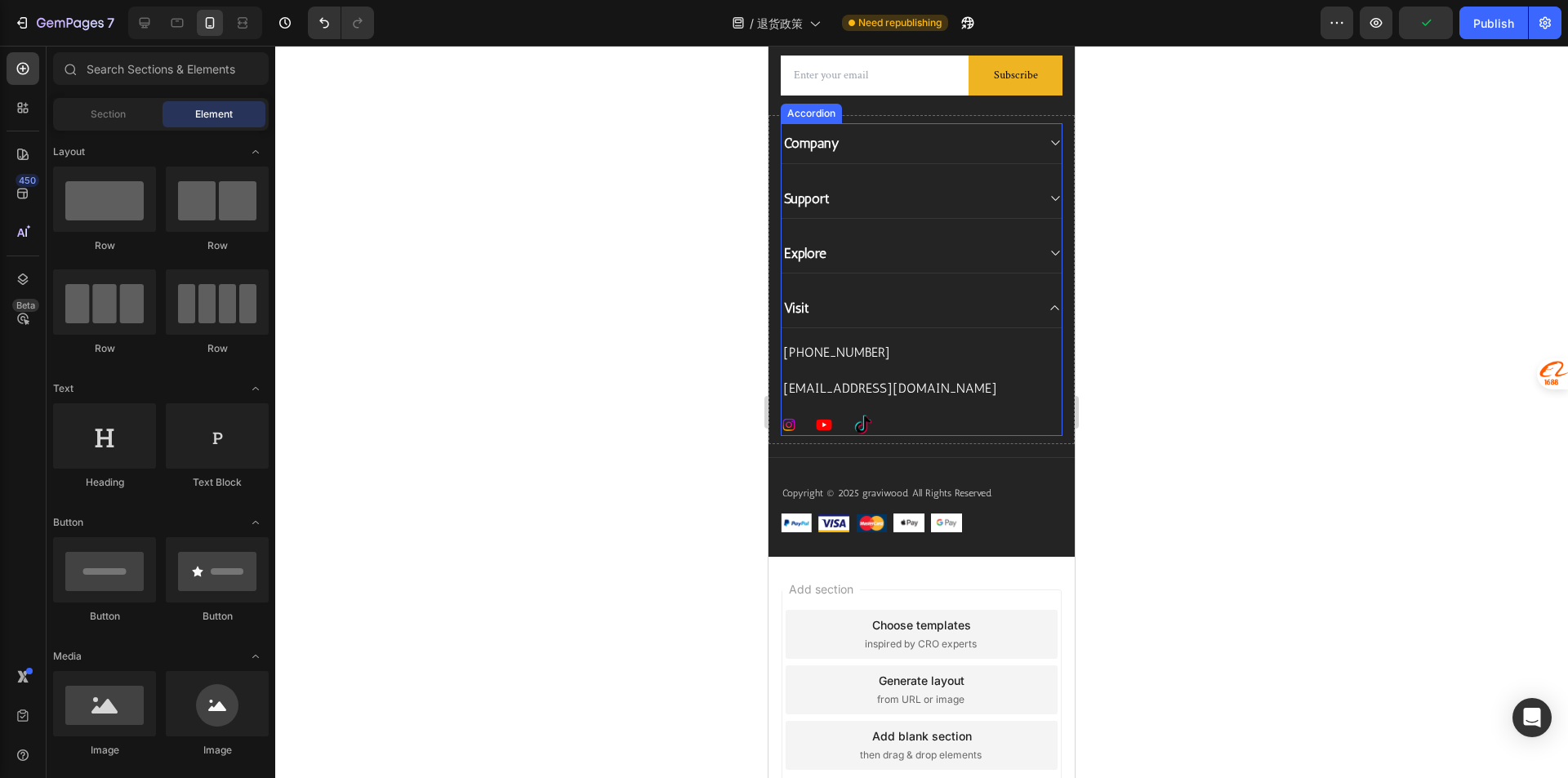
click at [1009, 319] on div "Visit" at bounding box center [921, 308] width 280 height 40
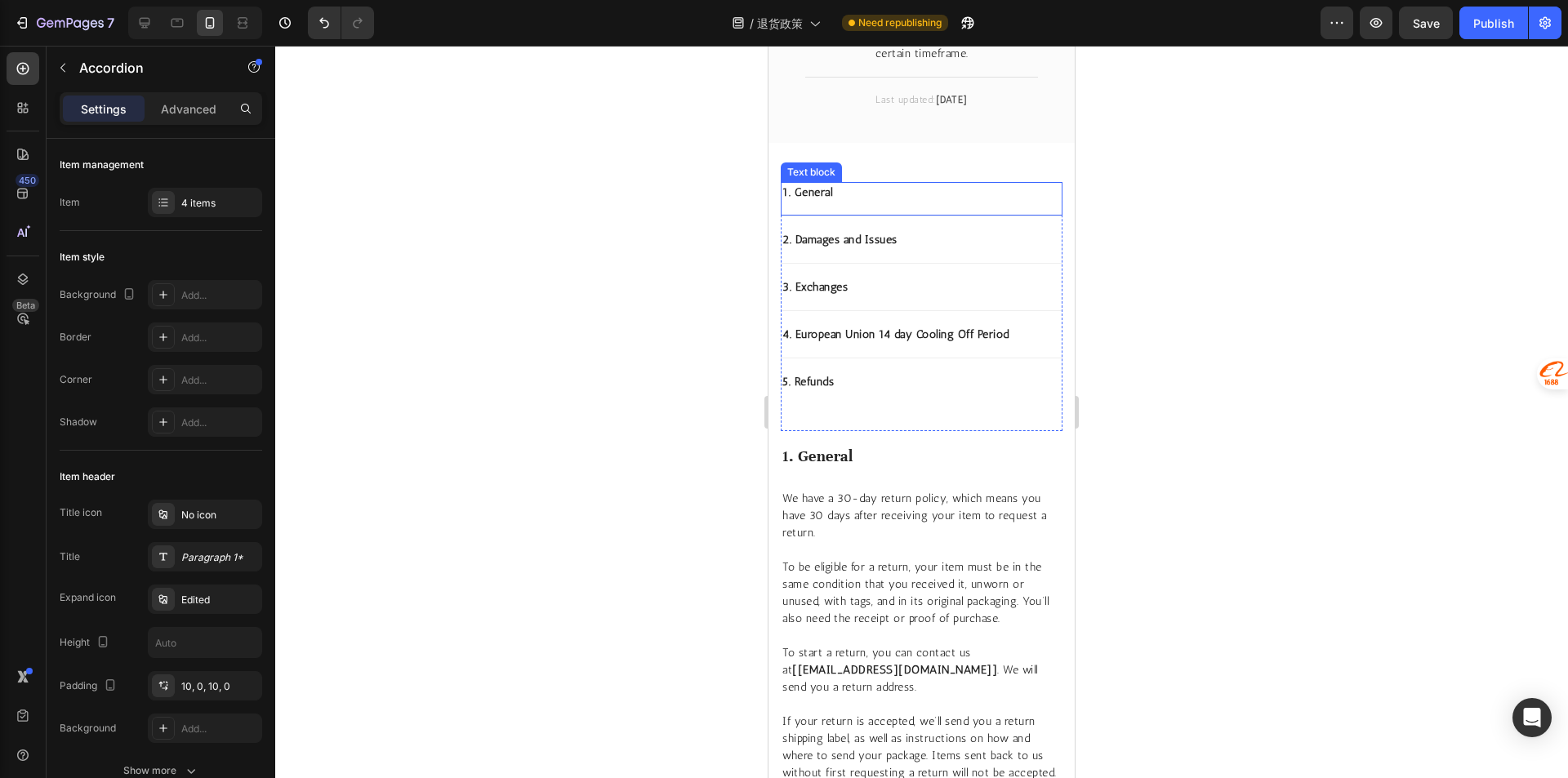
scroll to position [0, 0]
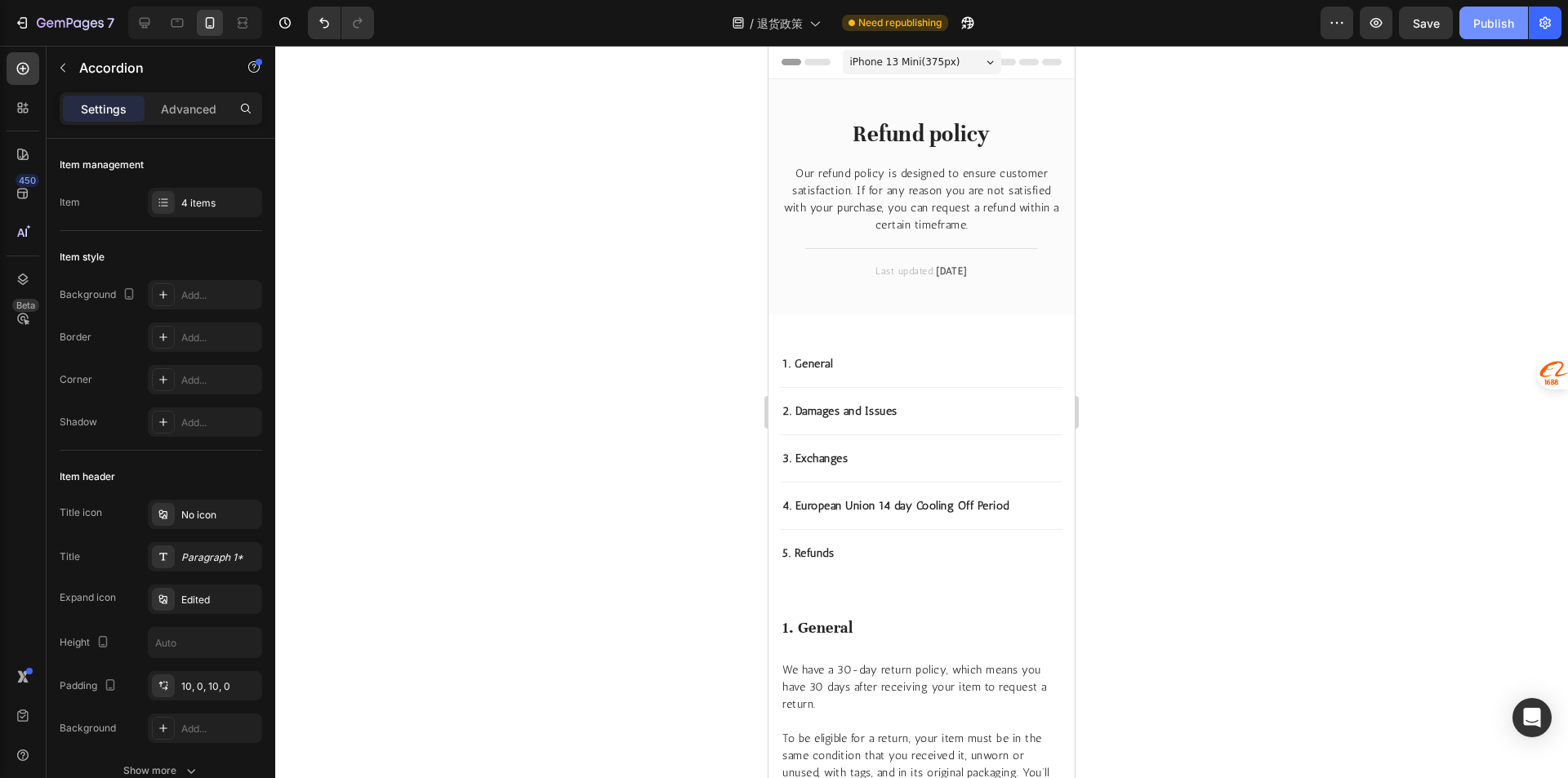
click at [1503, 25] on div "Publish" at bounding box center [1494, 23] width 41 height 17
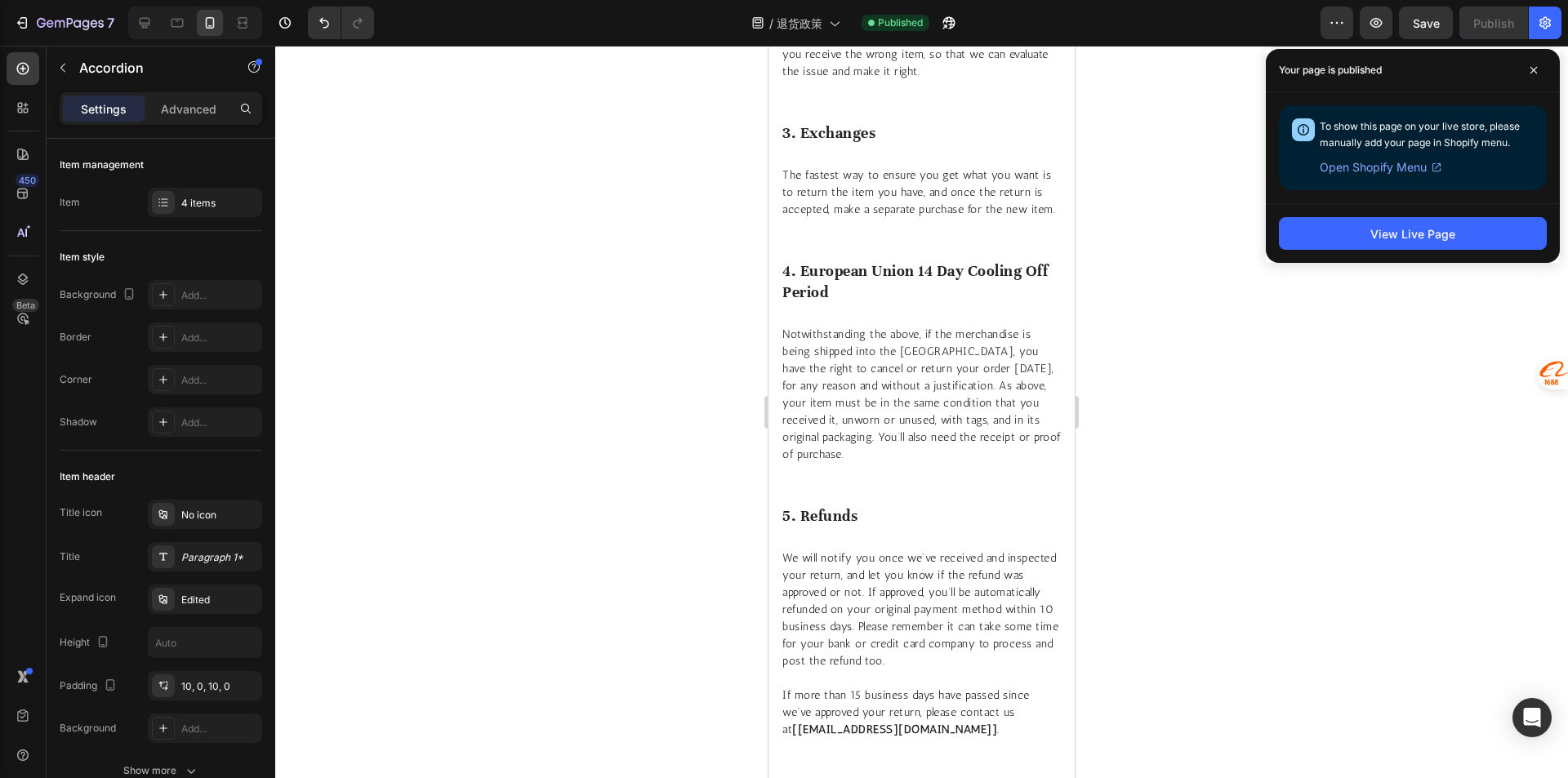
scroll to position [1164, 0]
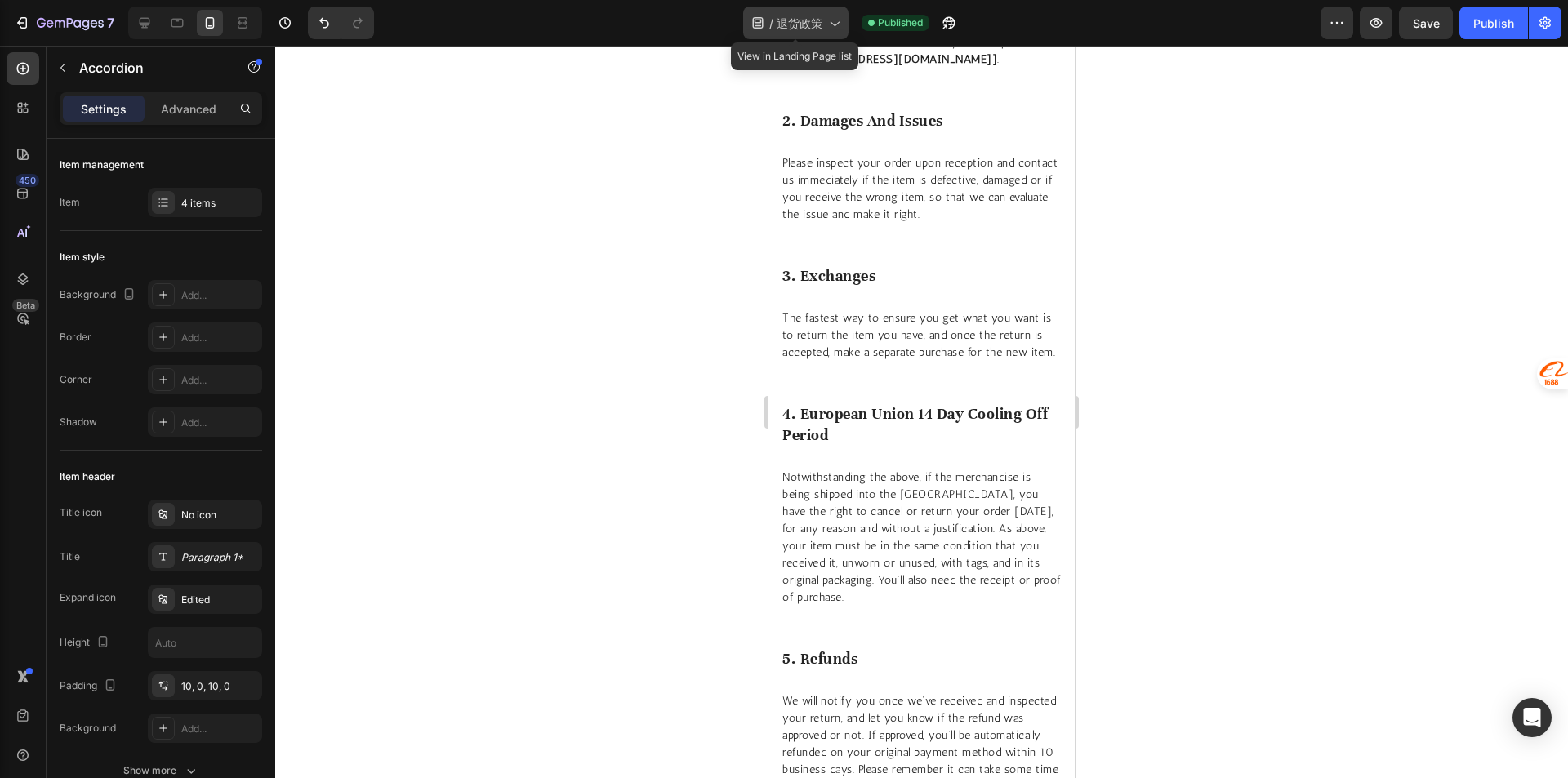
click at [822, 25] on span "退货政策" at bounding box center [800, 23] width 46 height 17
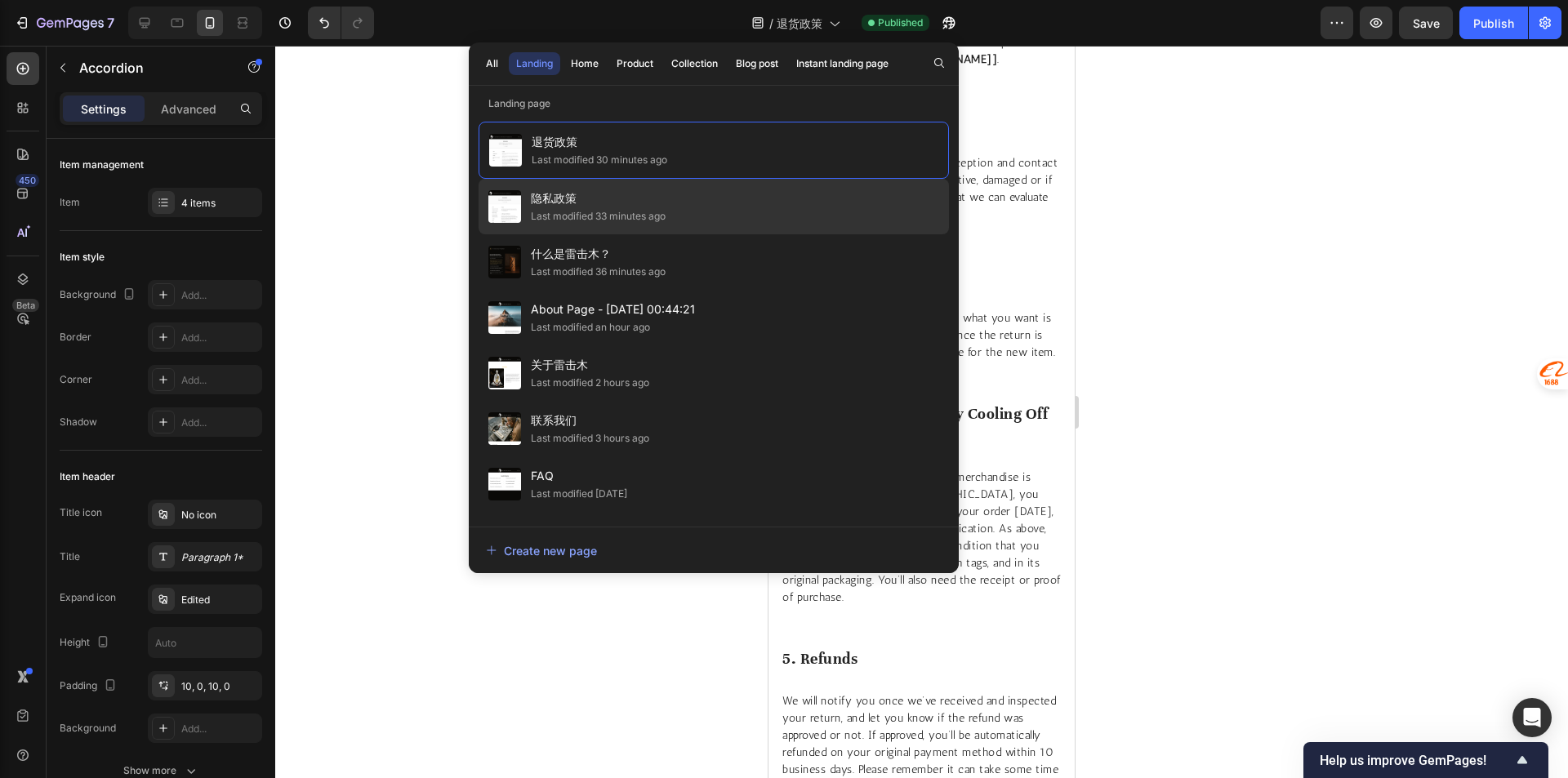
click at [614, 185] on div "隐私政策 Last modified 33 minutes ago" at bounding box center [714, 206] width 471 height 56
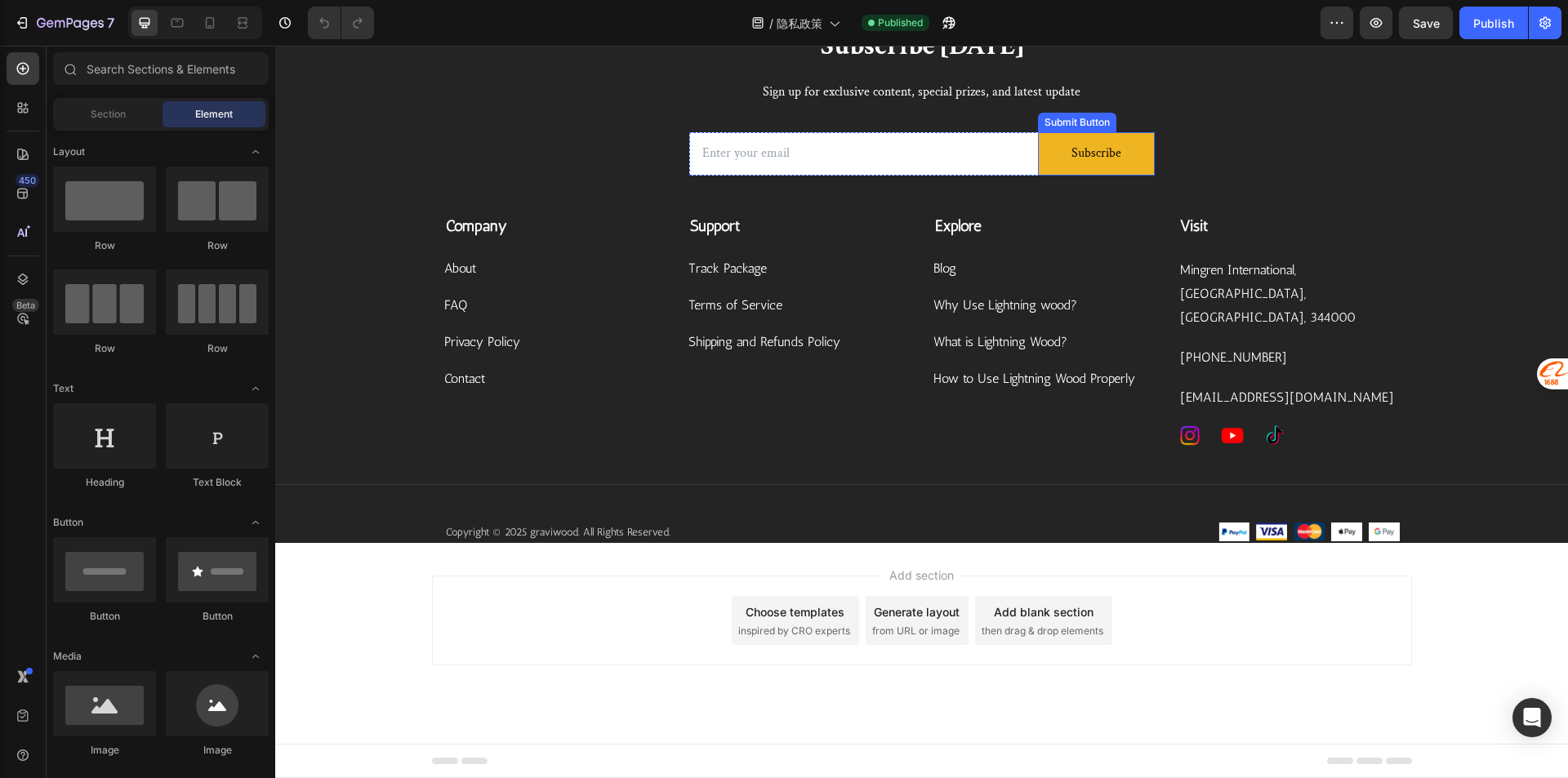
scroll to position [5862, 0]
click at [1282, 273] on p "Mingren International, [GEOGRAPHIC_DATA], [GEOGRAPHIC_DATA], 344000" at bounding box center [1289, 294] width 218 height 70
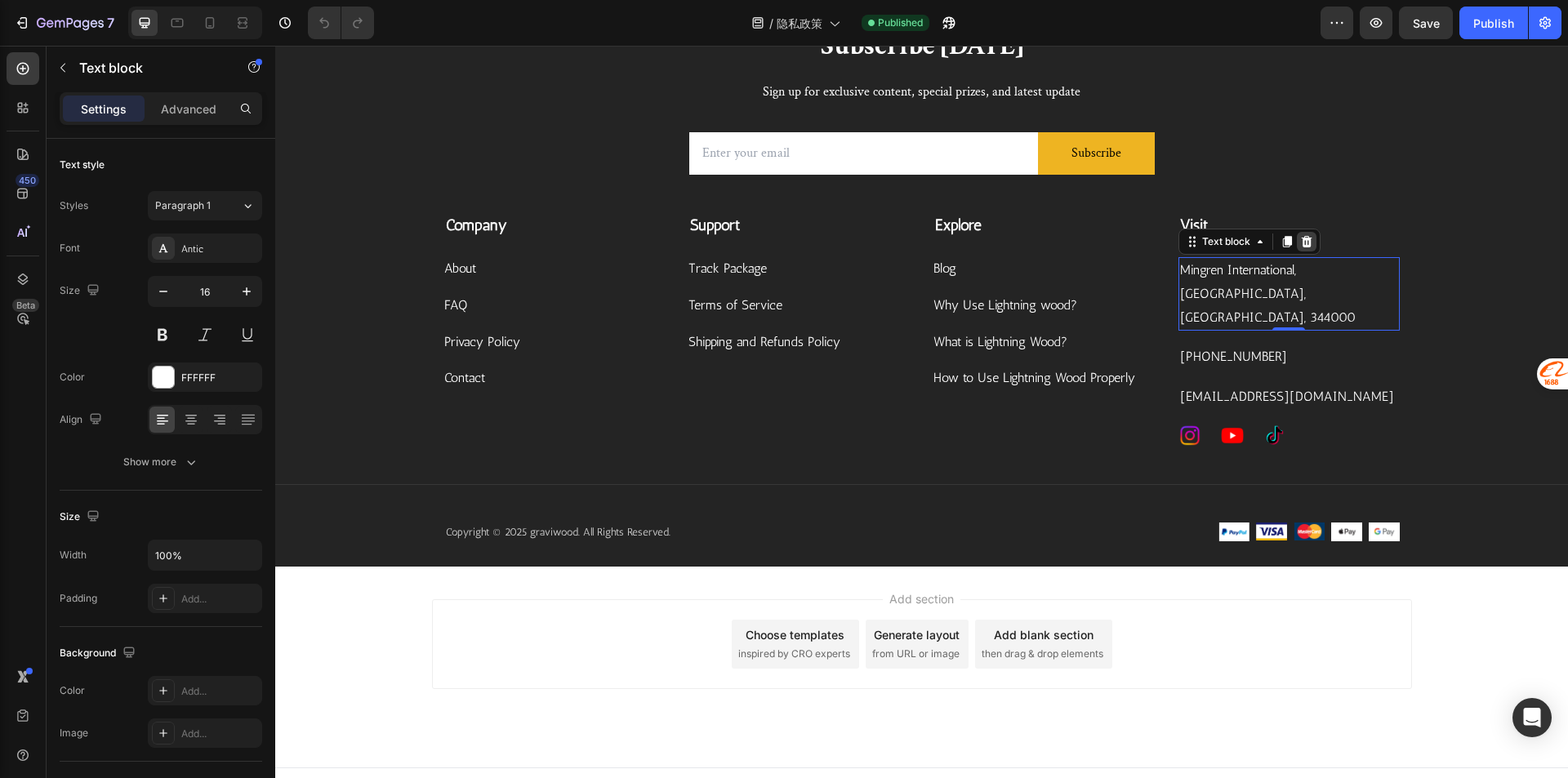
click at [1304, 246] on icon at bounding box center [1305, 241] width 11 height 11
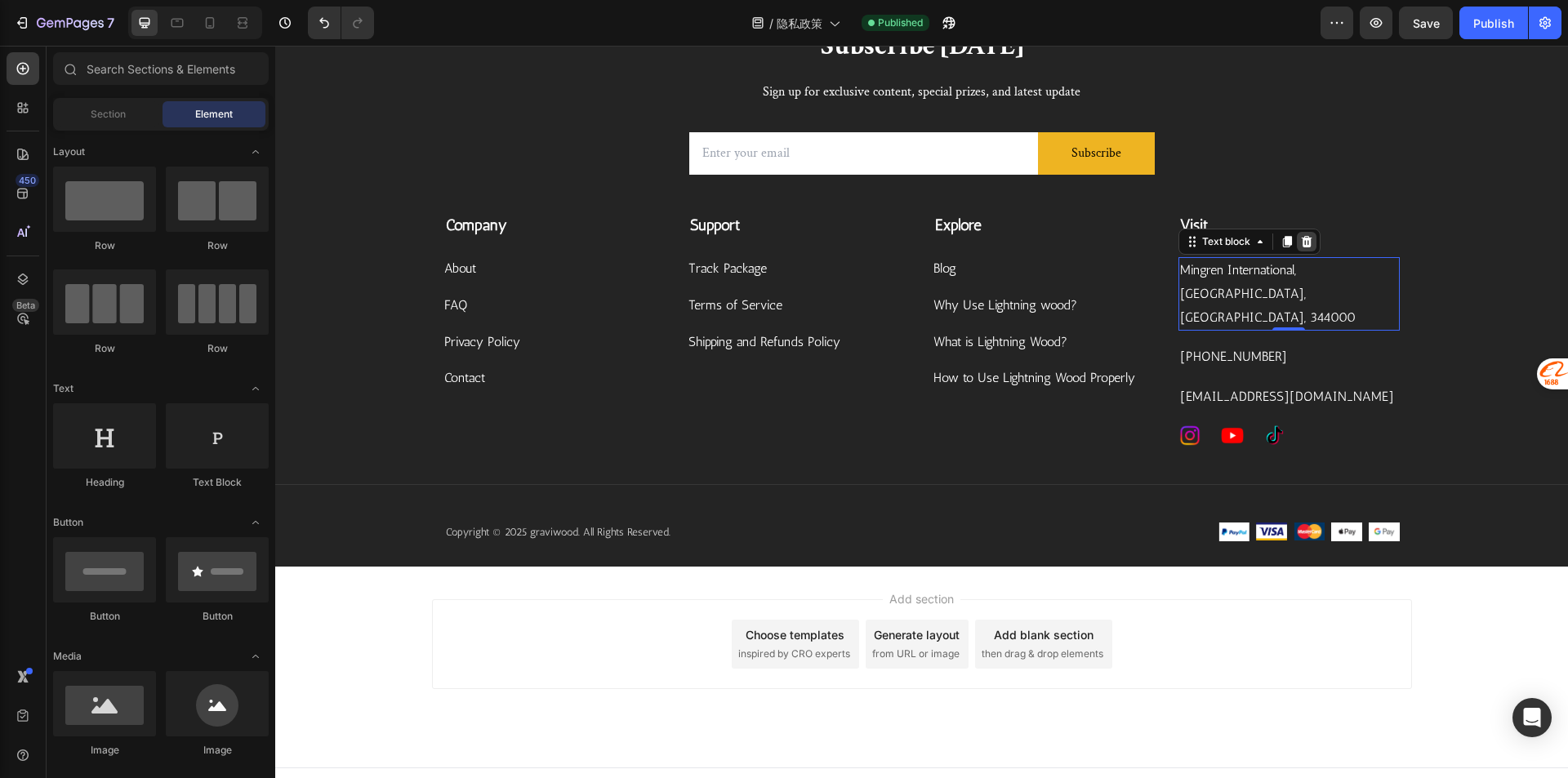
scroll to position [5829, 0]
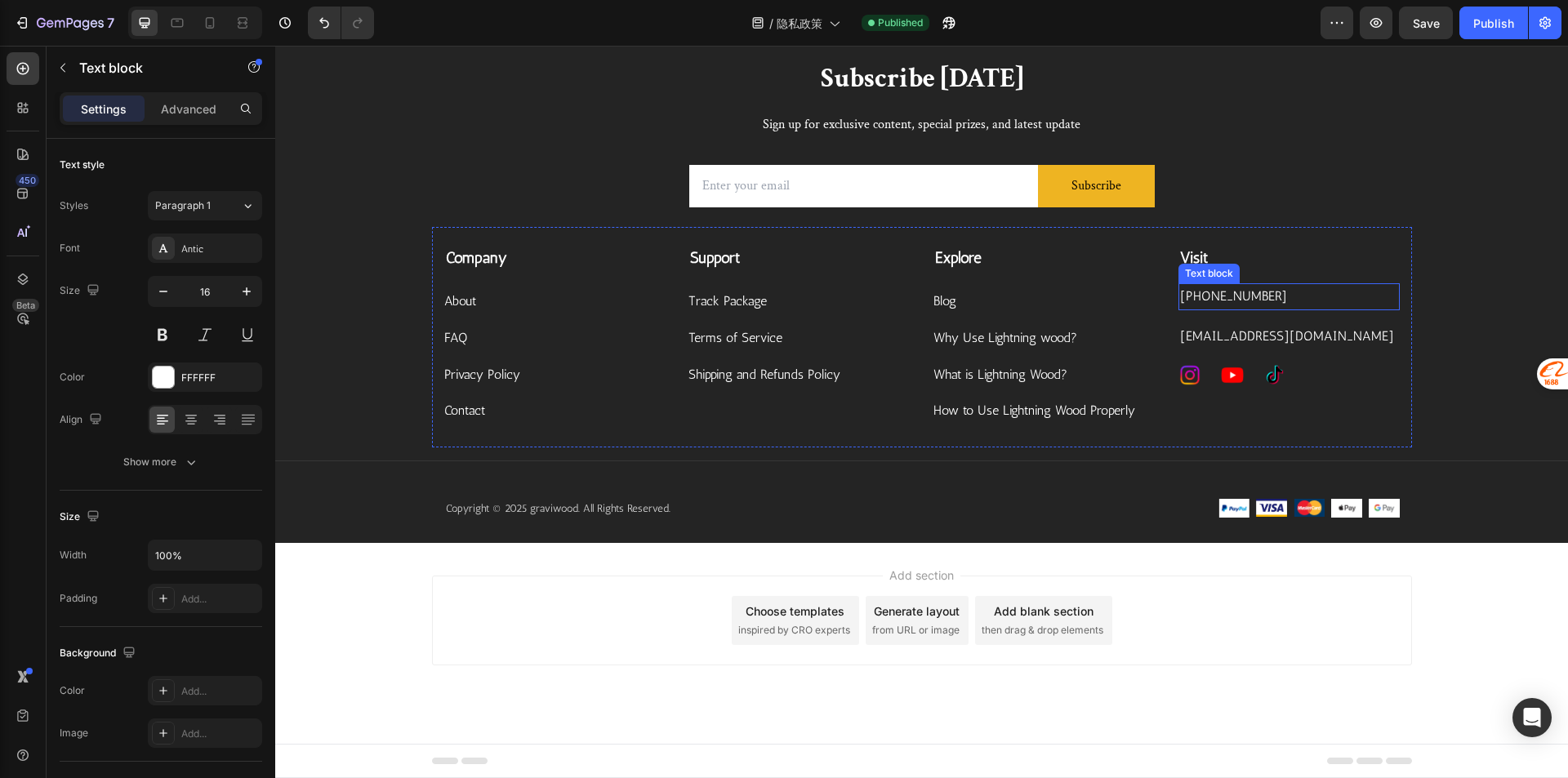
click at [1278, 295] on p "[PHONE_NUMBER]" at bounding box center [1289, 296] width 218 height 24
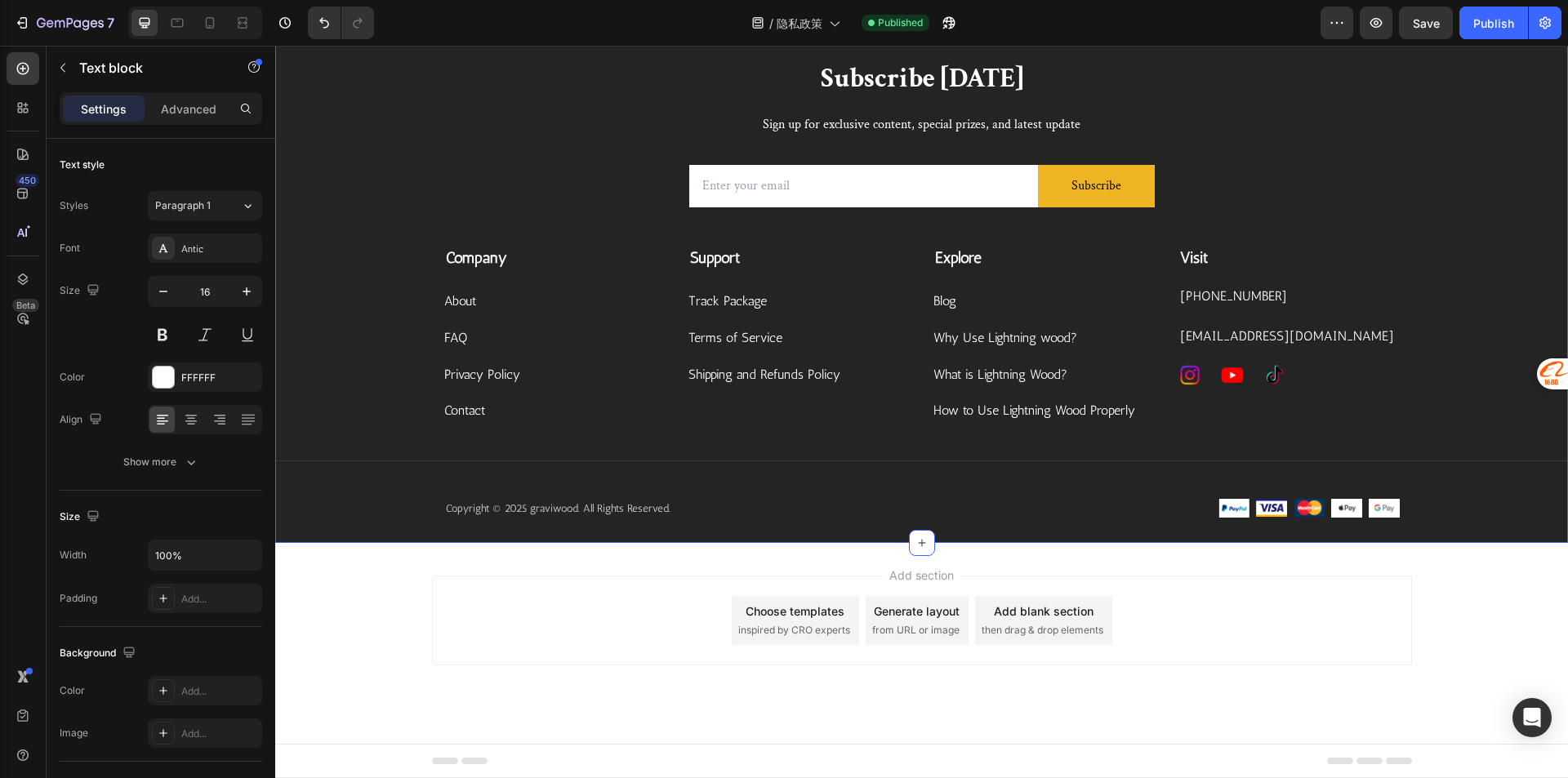
click at [1443, 420] on div "Subscribe [DATE] Heading Sign up for exclusive content, special prizes, and lat…" at bounding box center [921, 302] width 1292 height 483
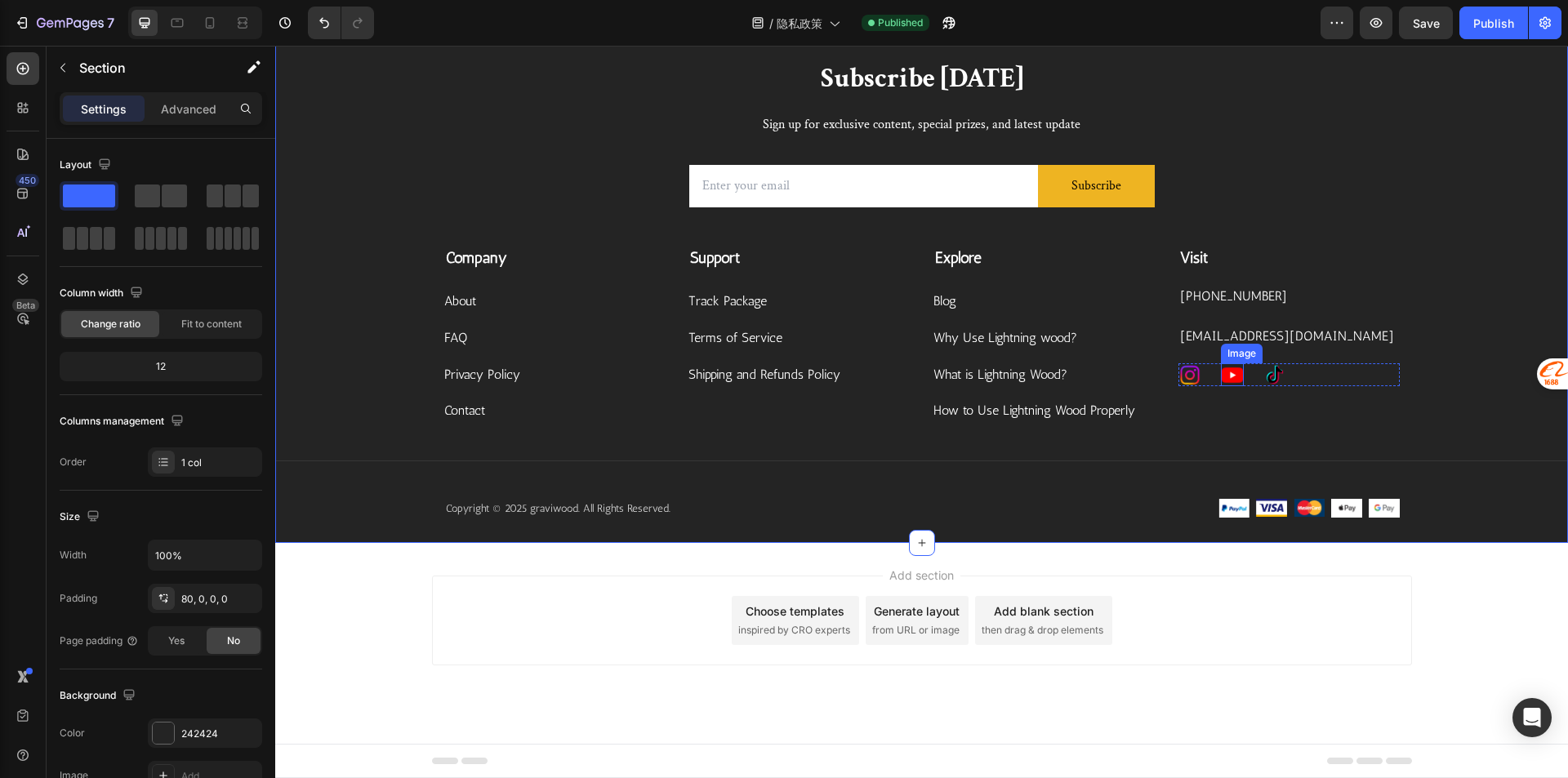
click at [1224, 378] on img at bounding box center [1232, 375] width 23 height 23
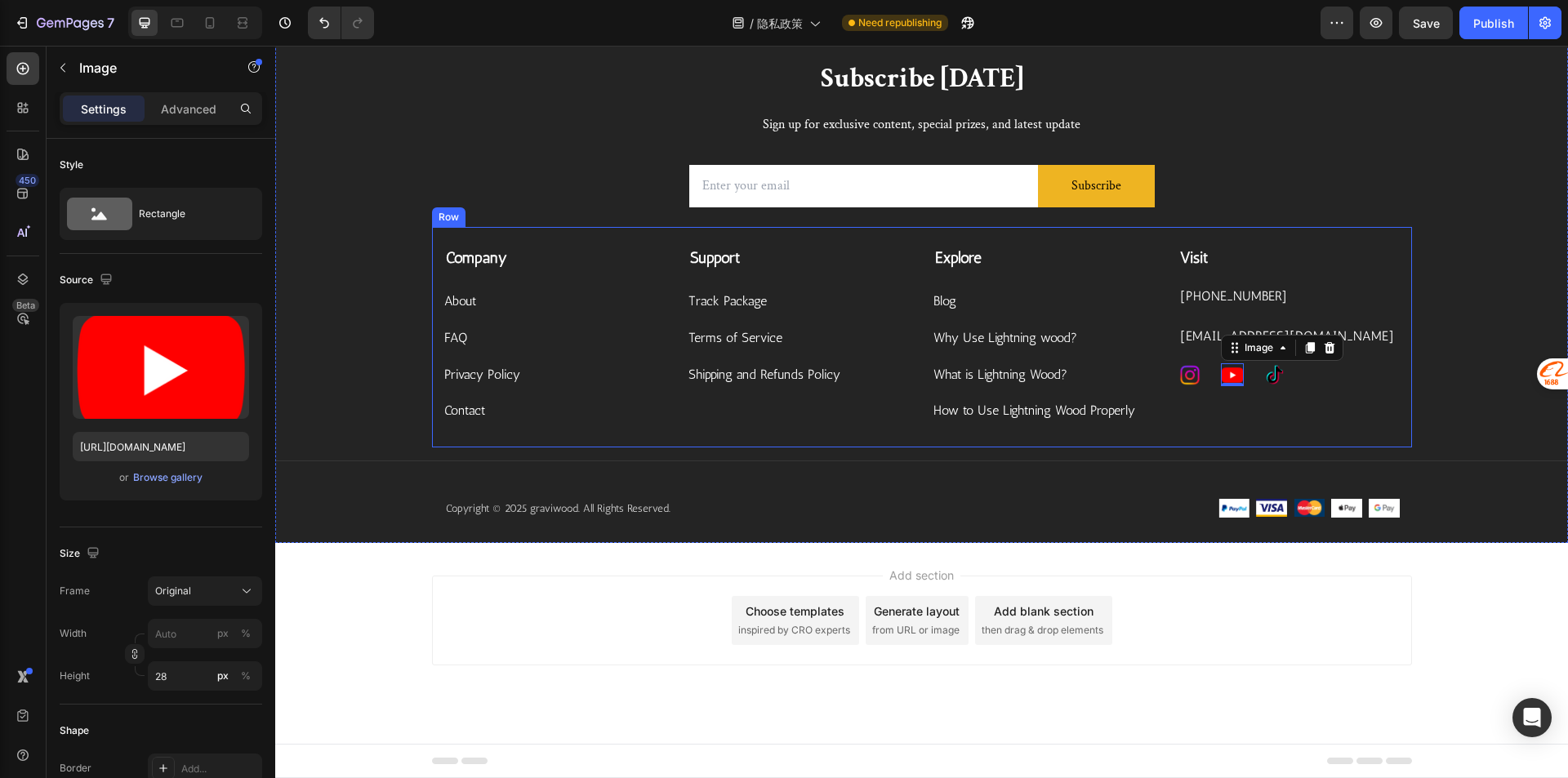
click at [1235, 410] on div "Visit Text block [PHONE_NUMBER] Text block [EMAIL_ADDRESS][DOMAIN_NAME] Text bl…" at bounding box center [1289, 335] width 221 height 177
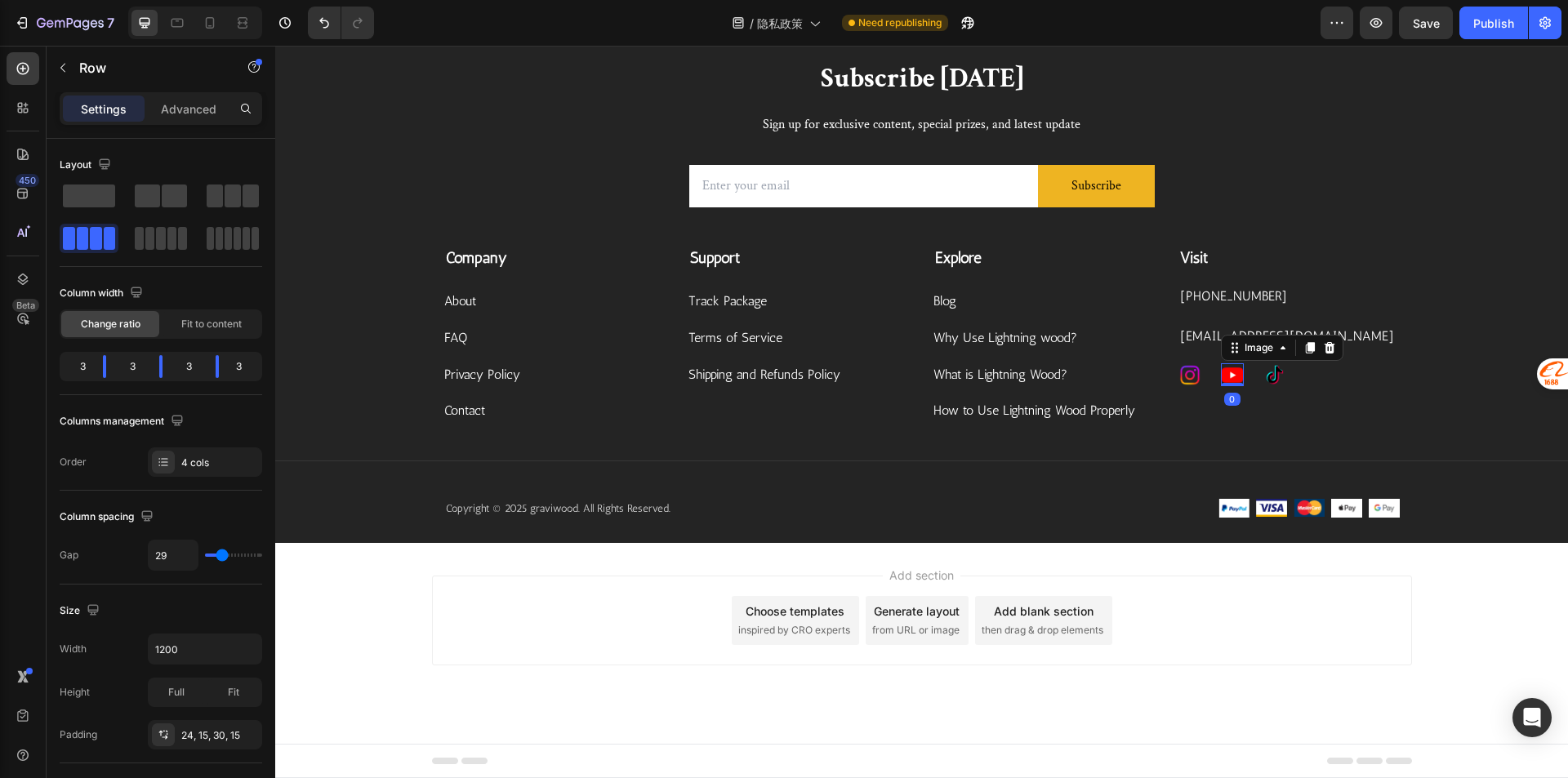
click at [1227, 382] on div "Image 0" at bounding box center [1232, 375] width 23 height 23
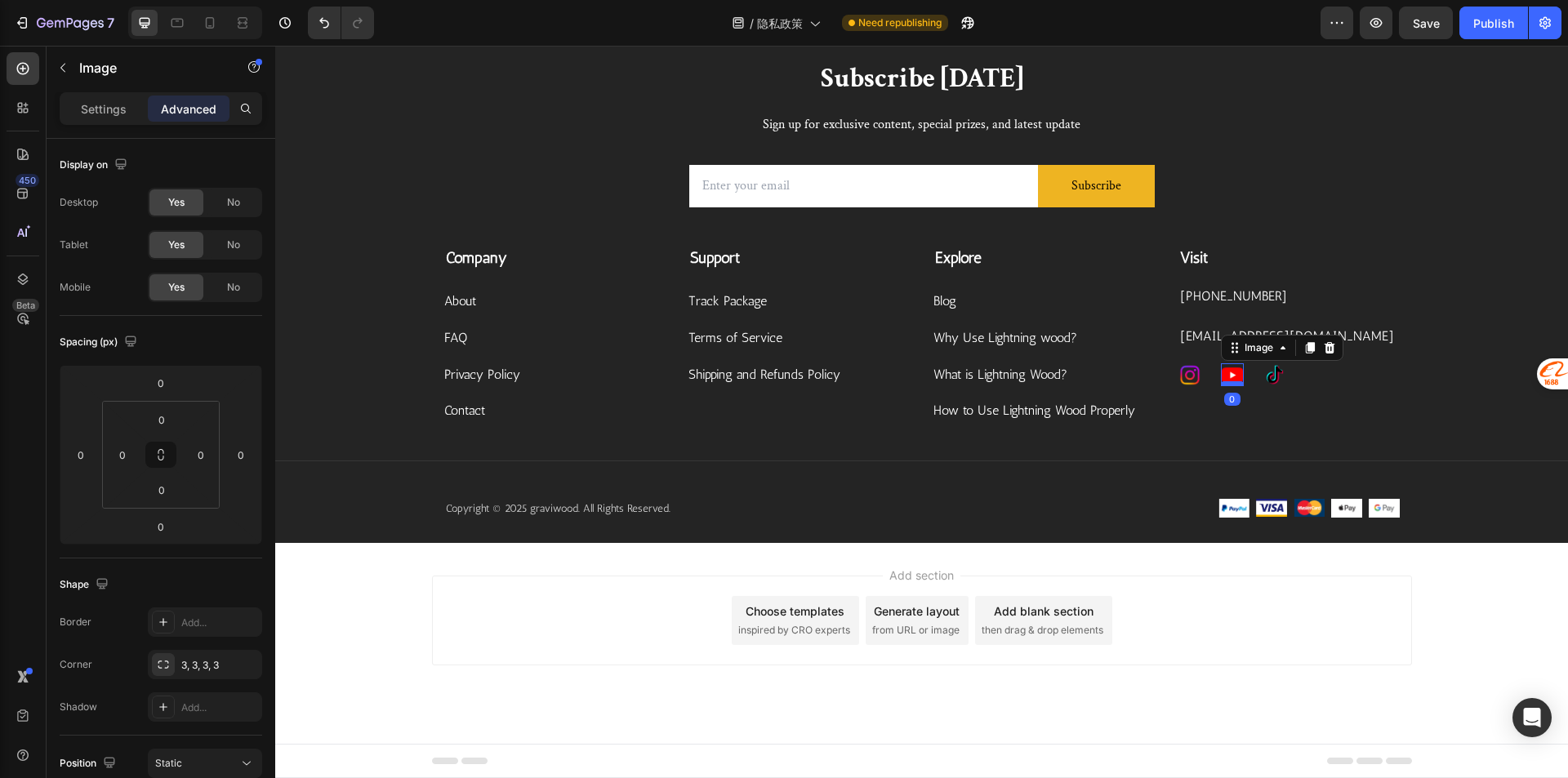
click at [1221, 383] on div at bounding box center [1232, 384] width 23 height 5
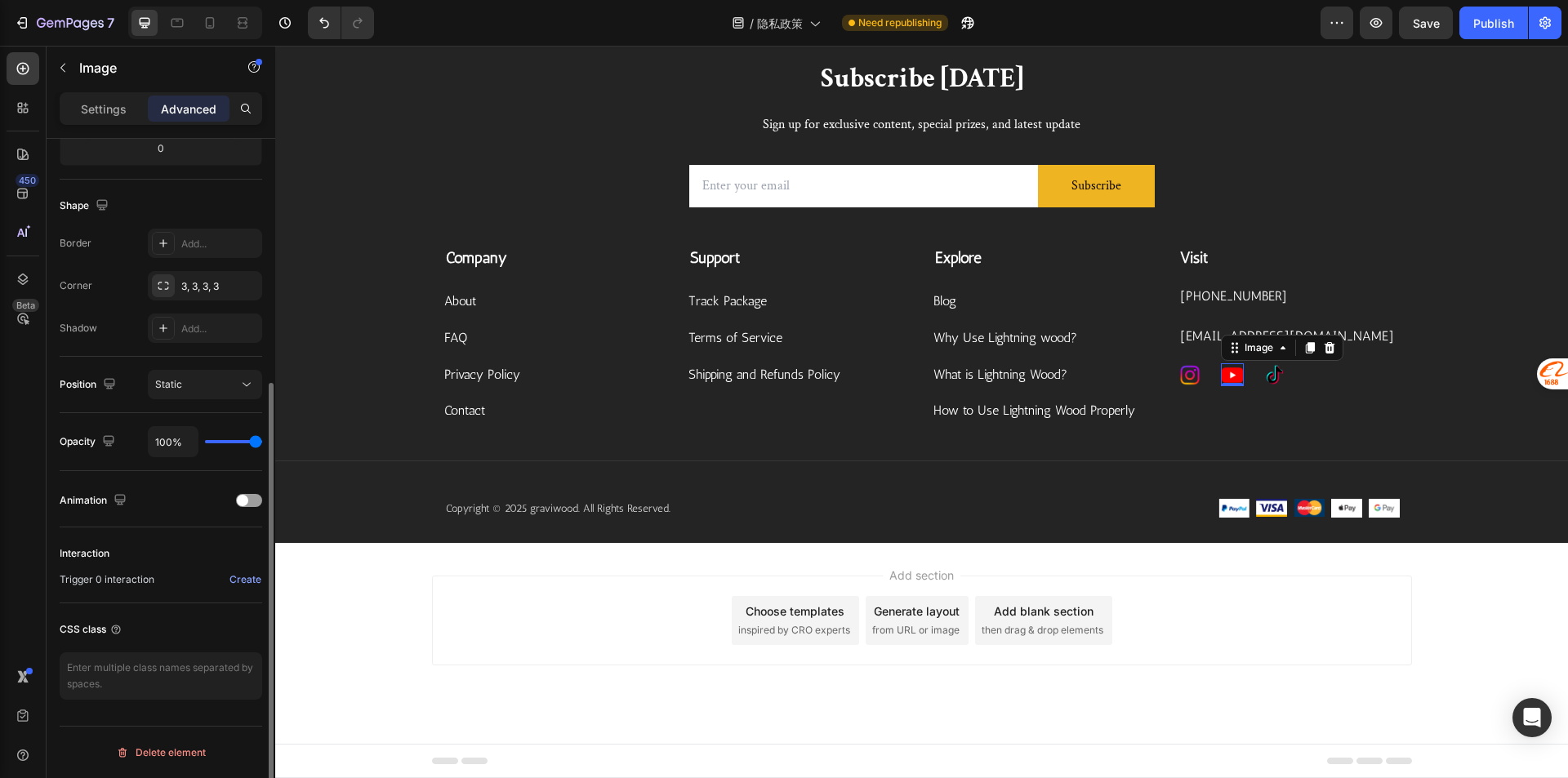
scroll to position [0, 0]
click at [129, 121] on div "Settings" at bounding box center [104, 109] width 82 height 26
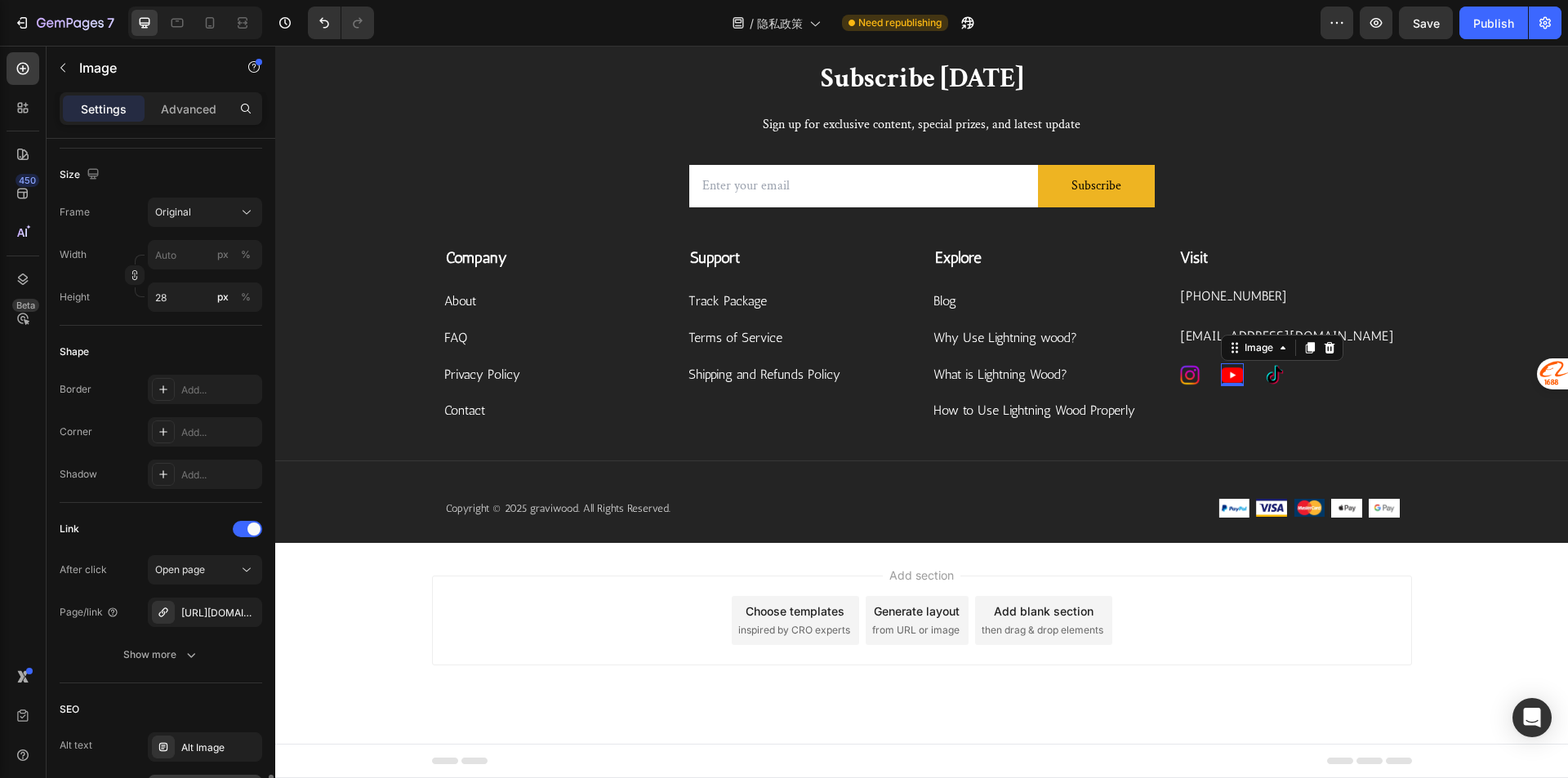
scroll to position [674, 0]
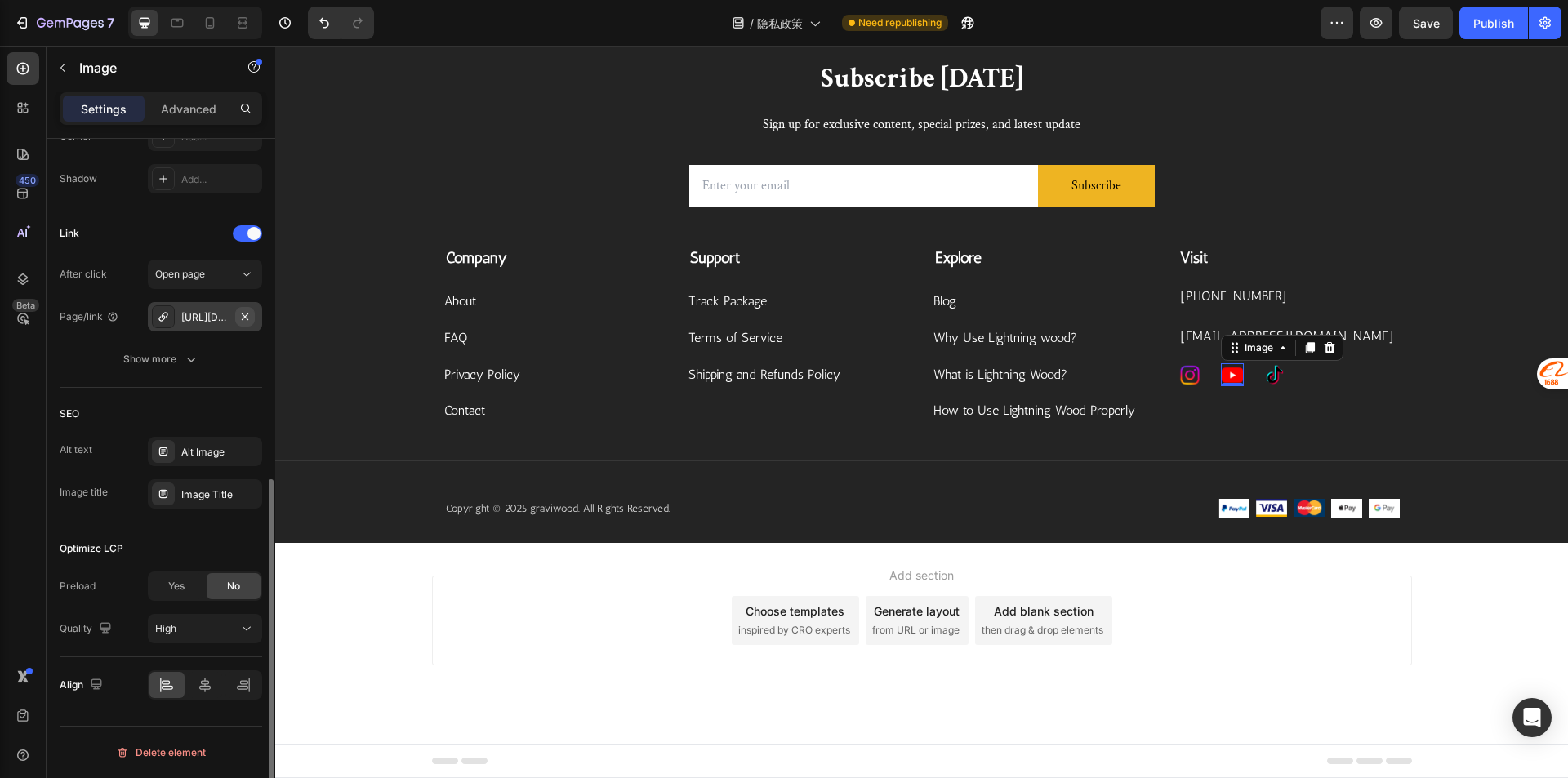
click at [249, 322] on icon "button" at bounding box center [245, 317] width 13 height 13
click at [205, 353] on div "Add..." at bounding box center [219, 360] width 77 height 15
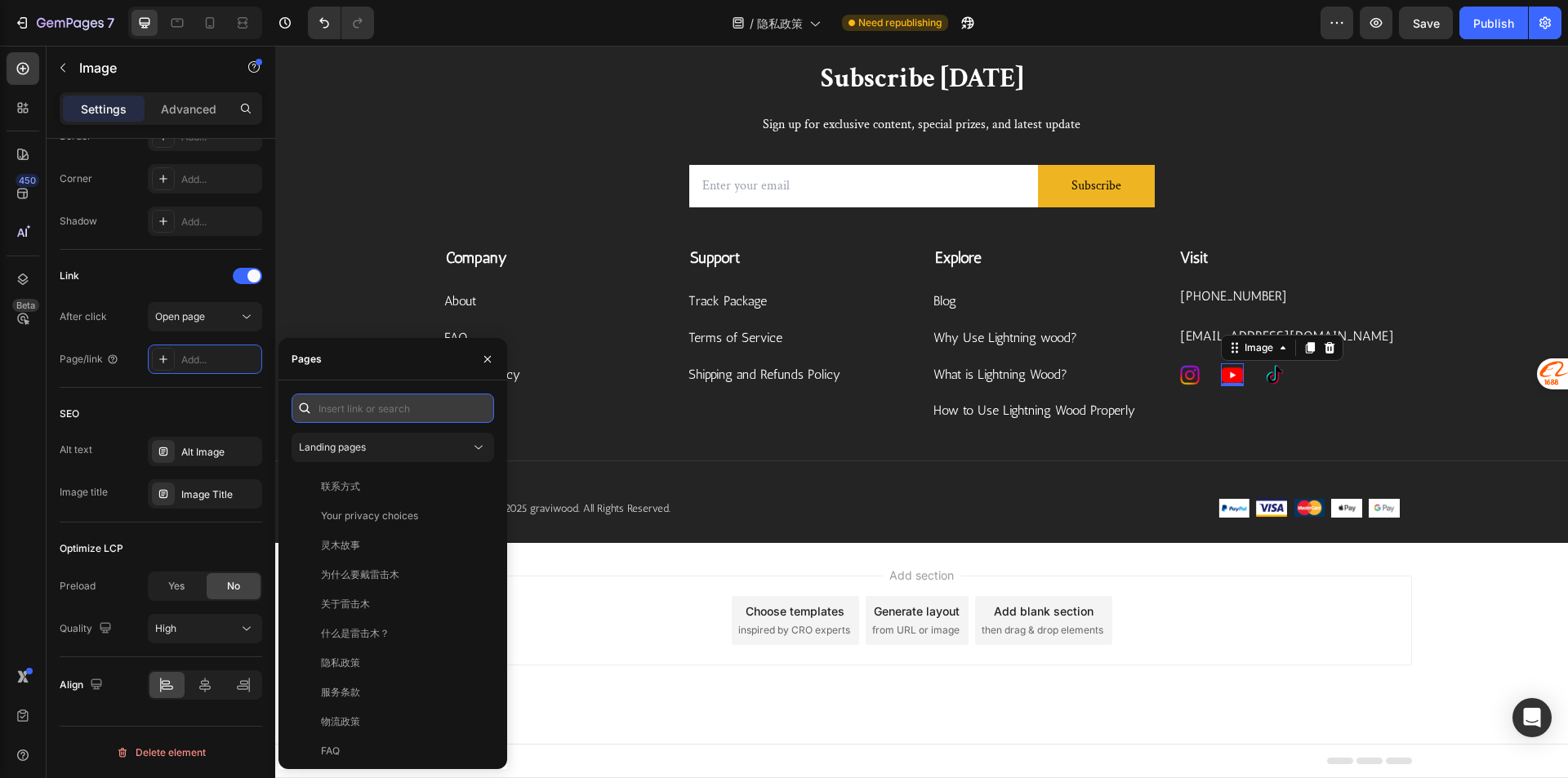
click at [369, 418] on input "text" at bounding box center [392, 408] width 202 height 29
paste input "[URL][DOMAIN_NAME]"
type input "[URL][DOMAIN_NAME]"
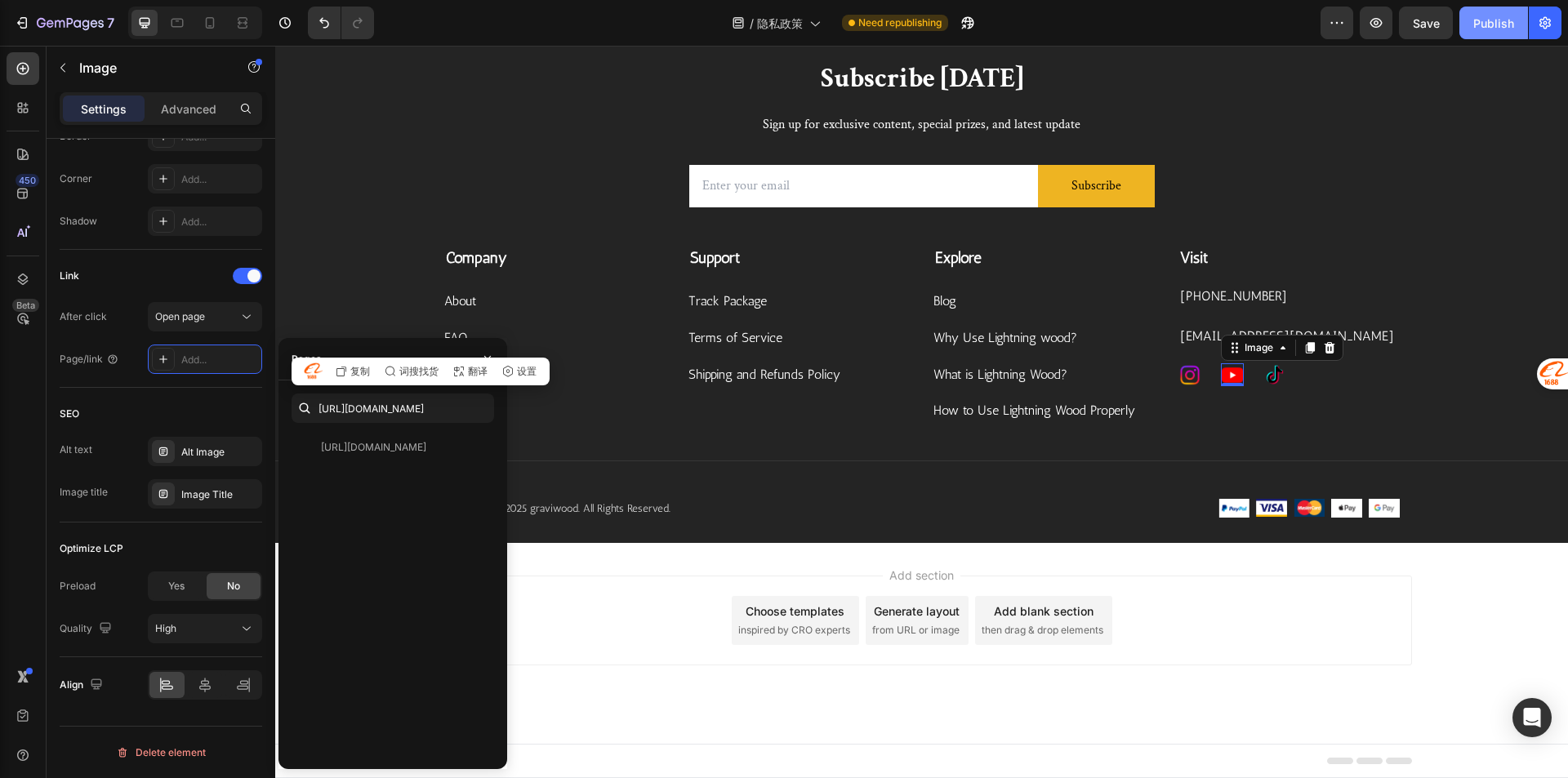
click at [1503, 16] on div "Publish" at bounding box center [1494, 23] width 41 height 17
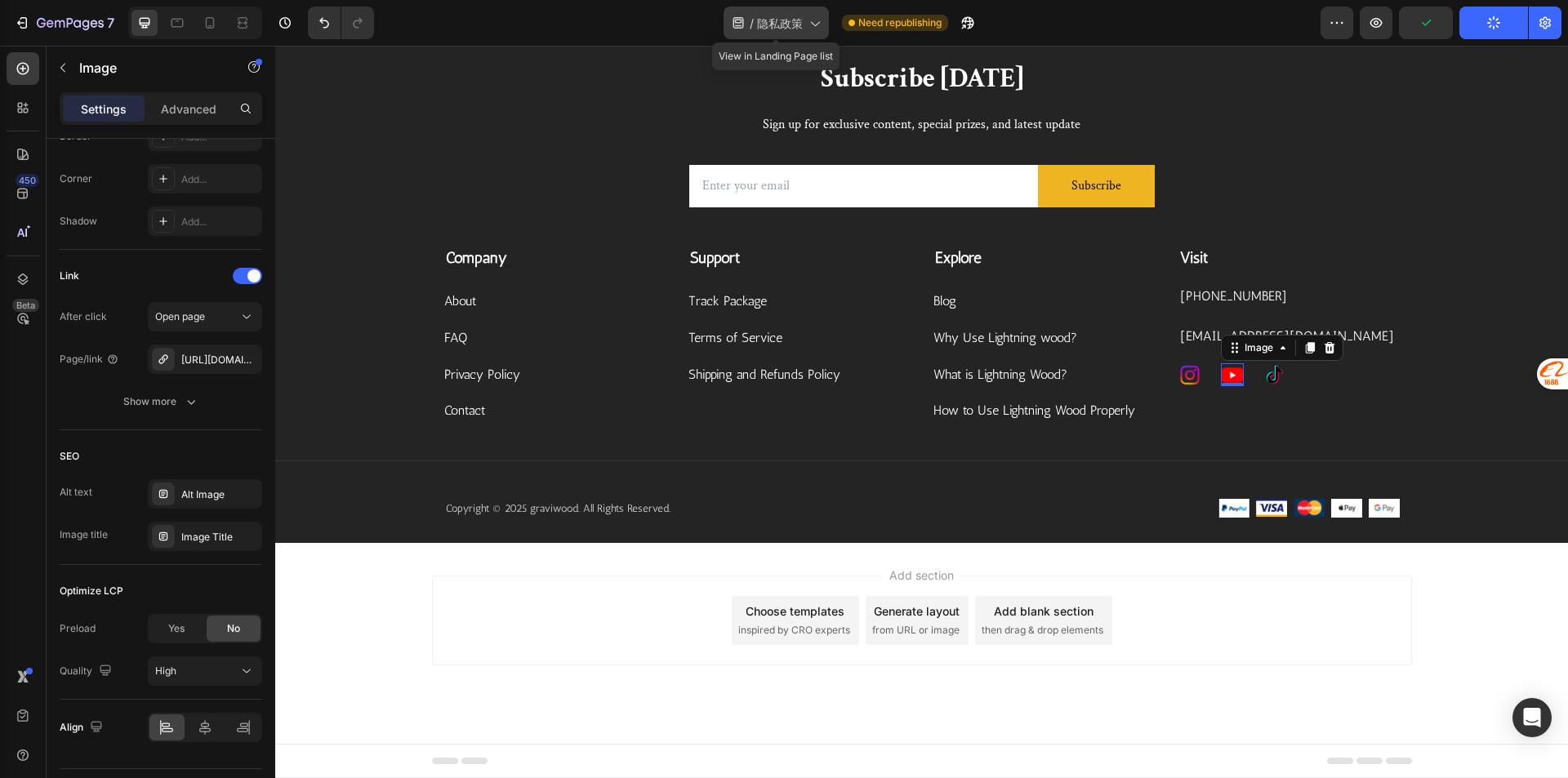
click at [769, 28] on span "隐私政策" at bounding box center [780, 23] width 46 height 17
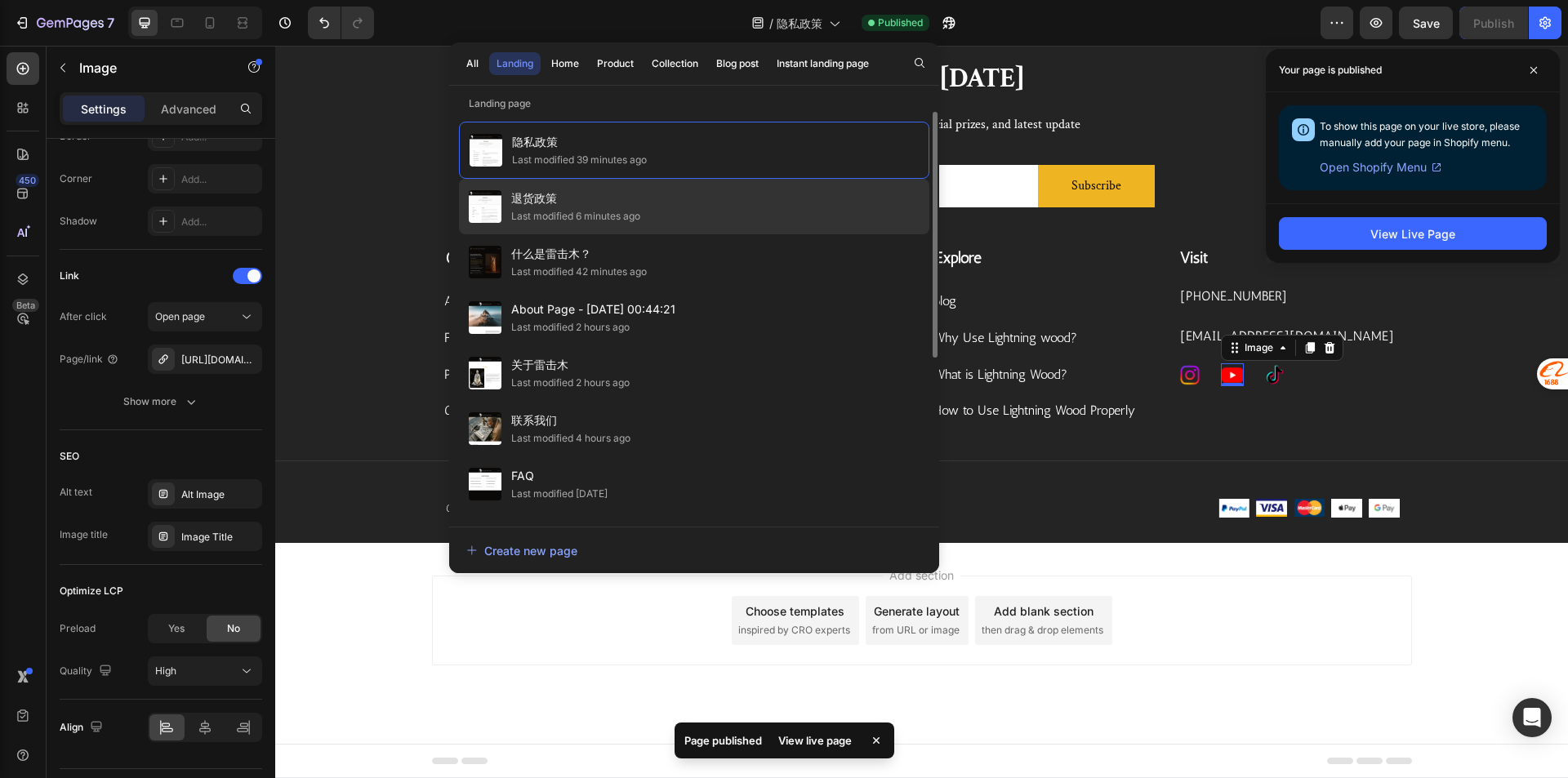
click at [561, 212] on div "Last modified 6 minutes ago" at bounding box center [576, 216] width 129 height 16
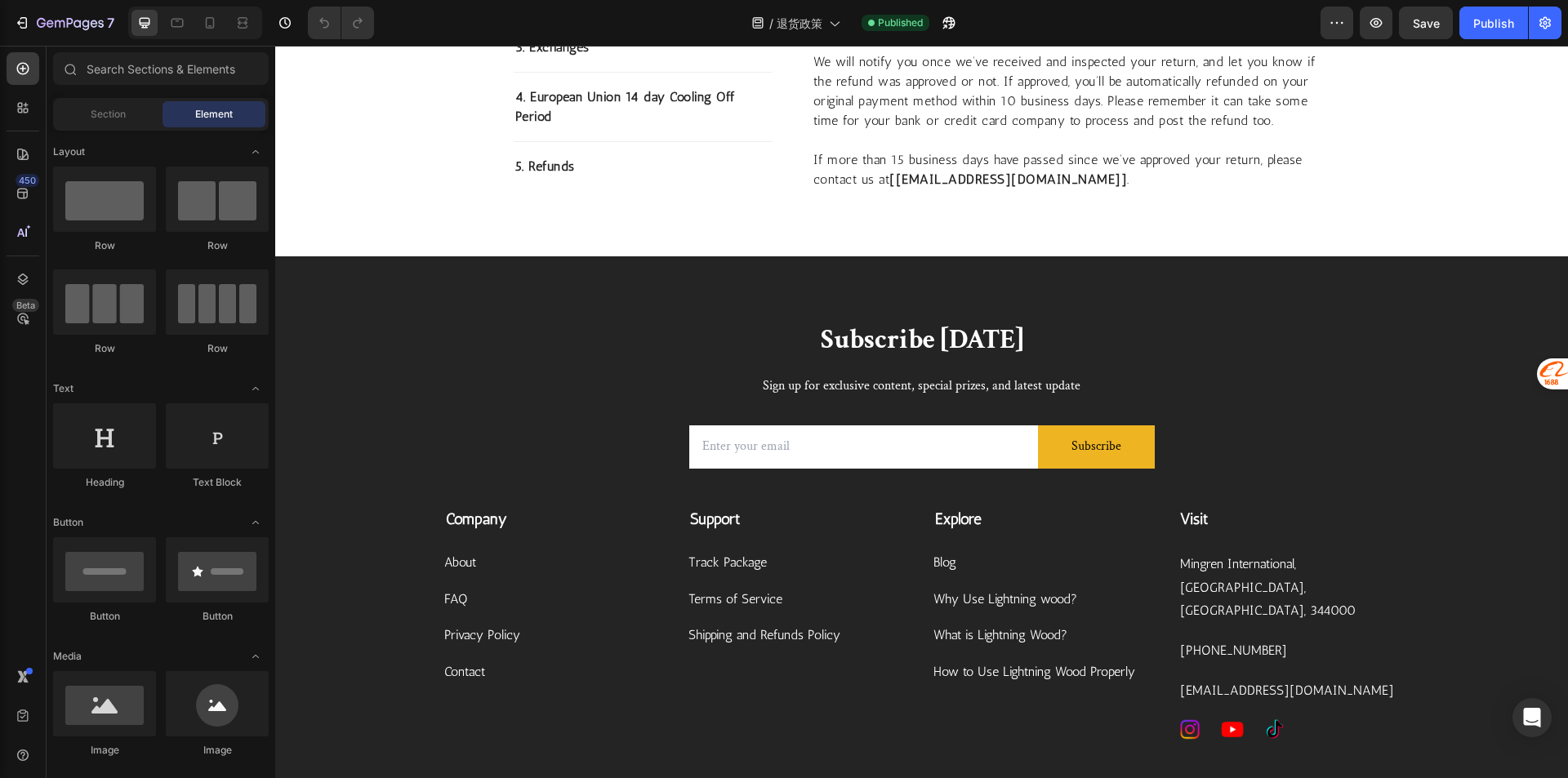
scroll to position [1469, 0]
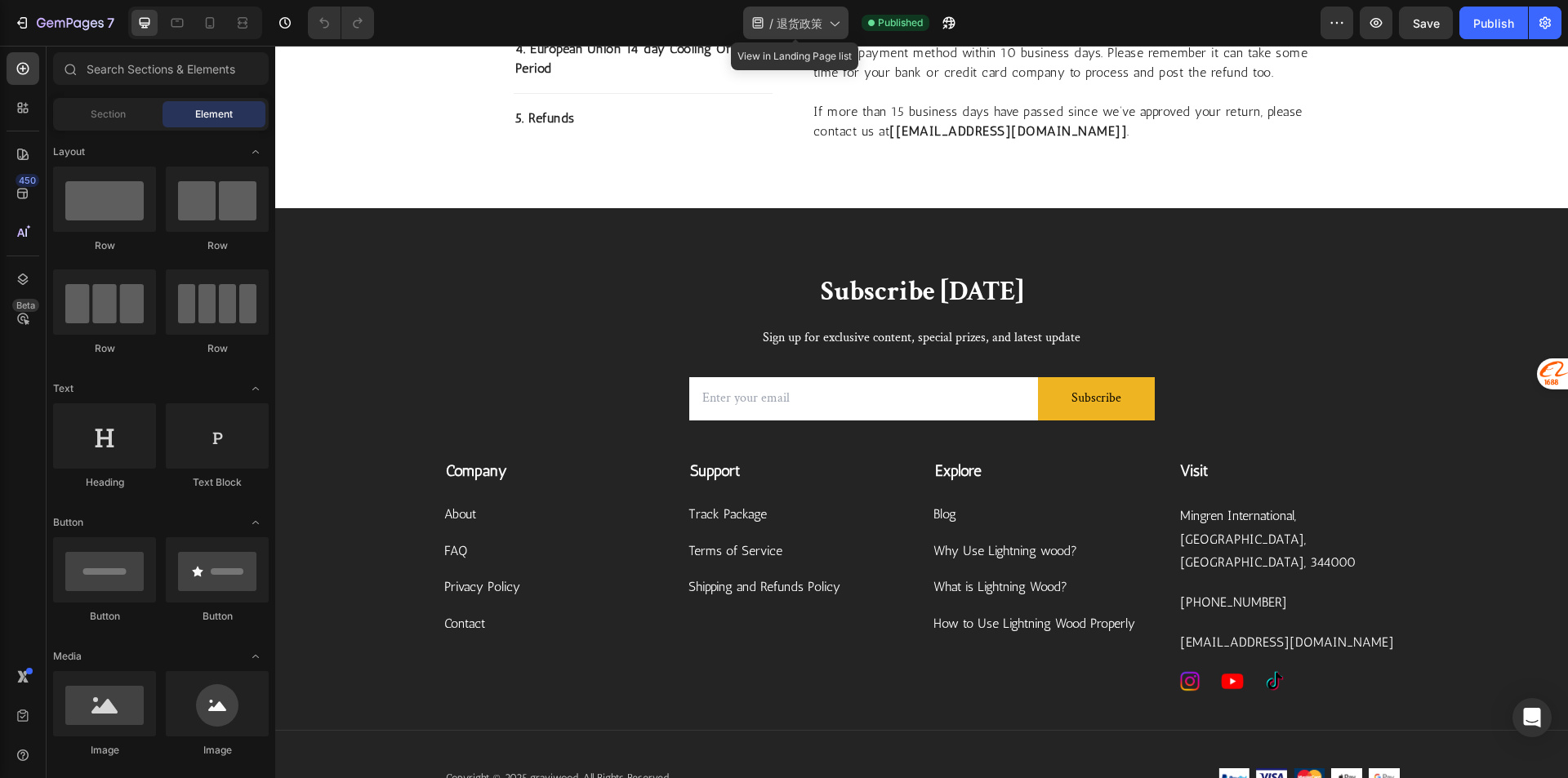
click at [809, 18] on span "退货政策" at bounding box center [800, 23] width 46 height 17
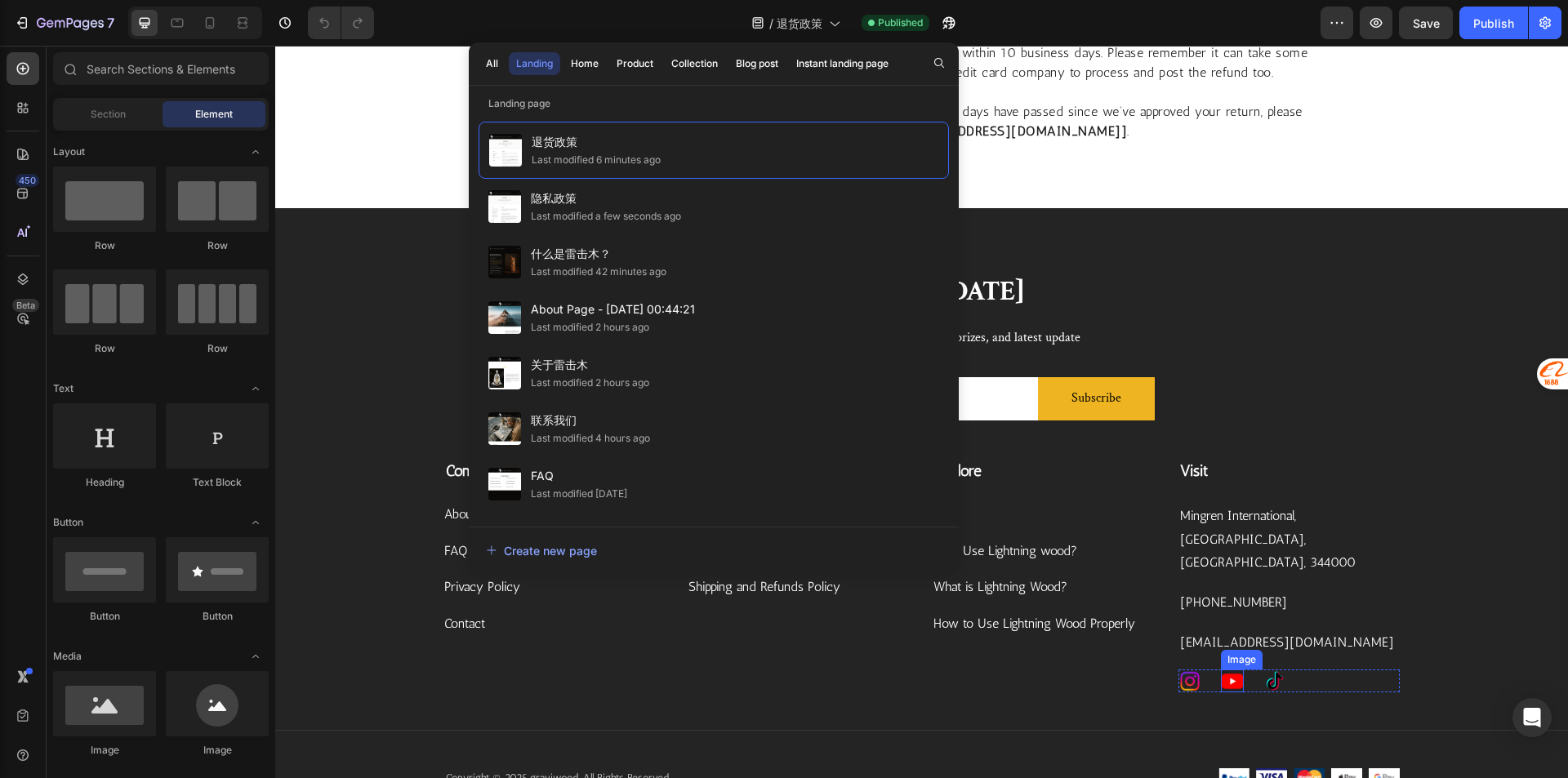
click at [1225, 669] on img at bounding box center [1232, 681] width 23 height 23
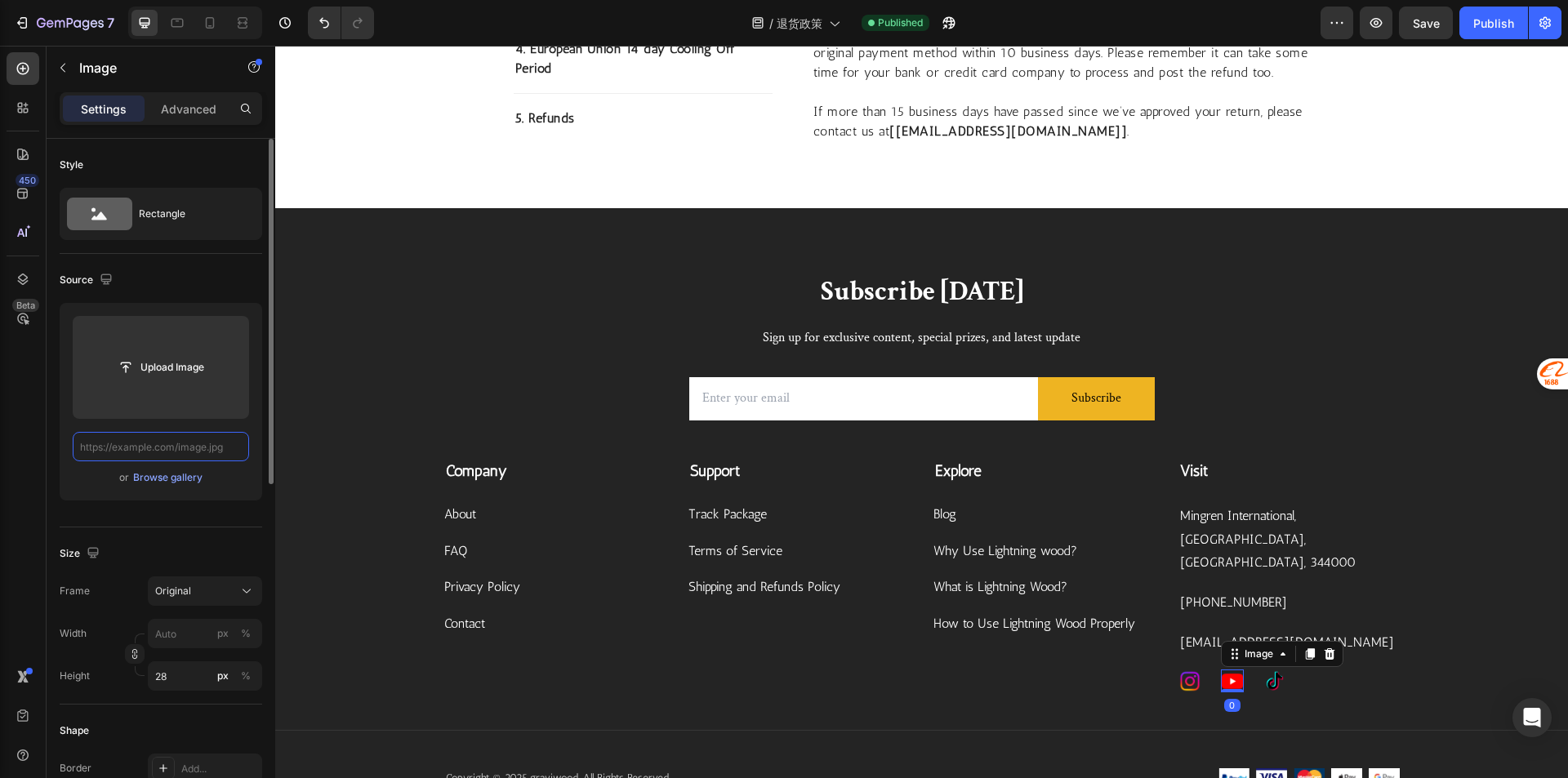
scroll to position [0, 0]
click at [206, 454] on input "text" at bounding box center [161, 447] width 177 height 29
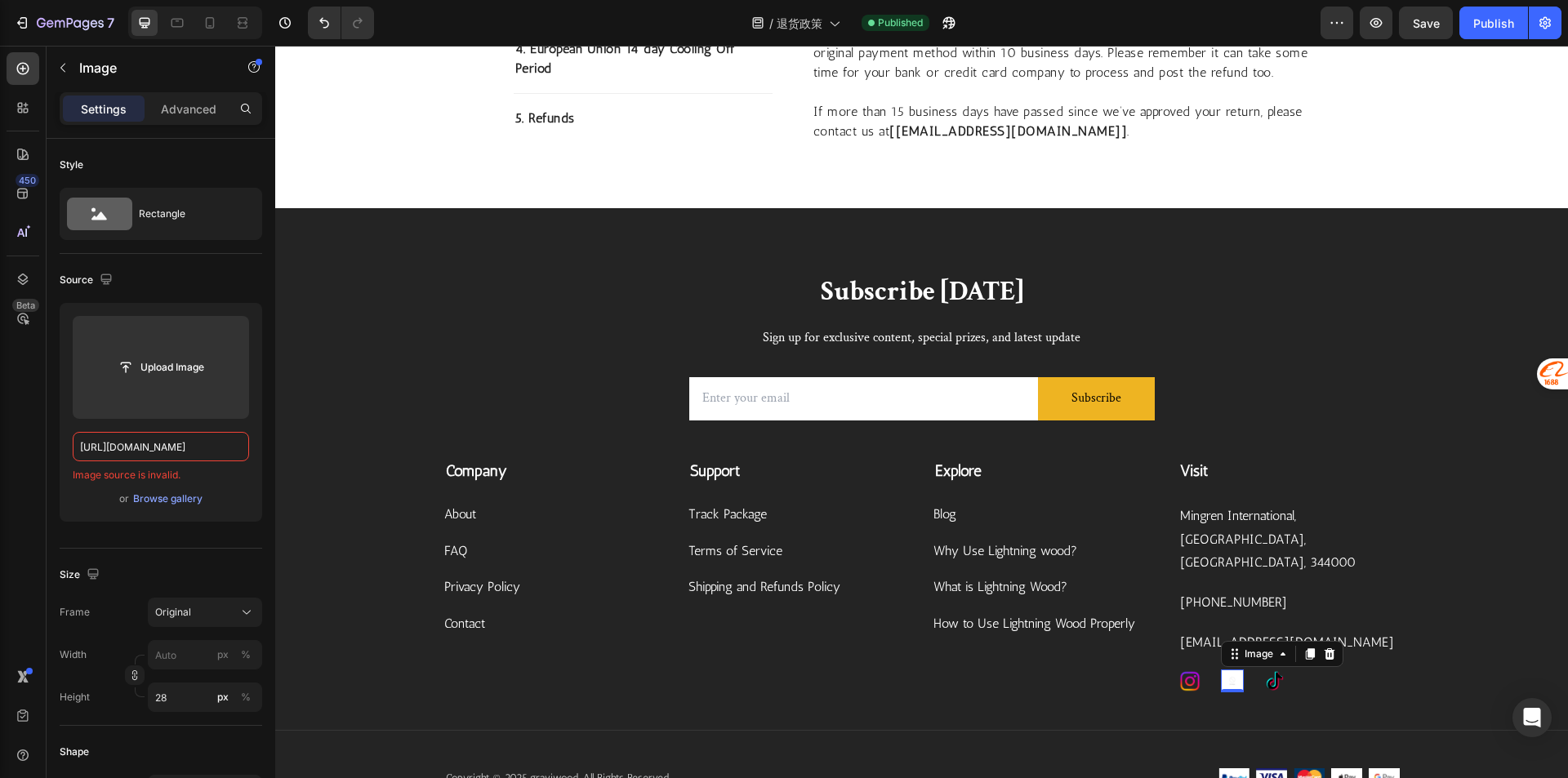
type input "[URL][DOMAIN_NAME]"
click at [1225, 699] on div "0" at bounding box center [1232, 705] width 16 height 13
click at [1229, 669] on img at bounding box center [1232, 681] width 23 height 23
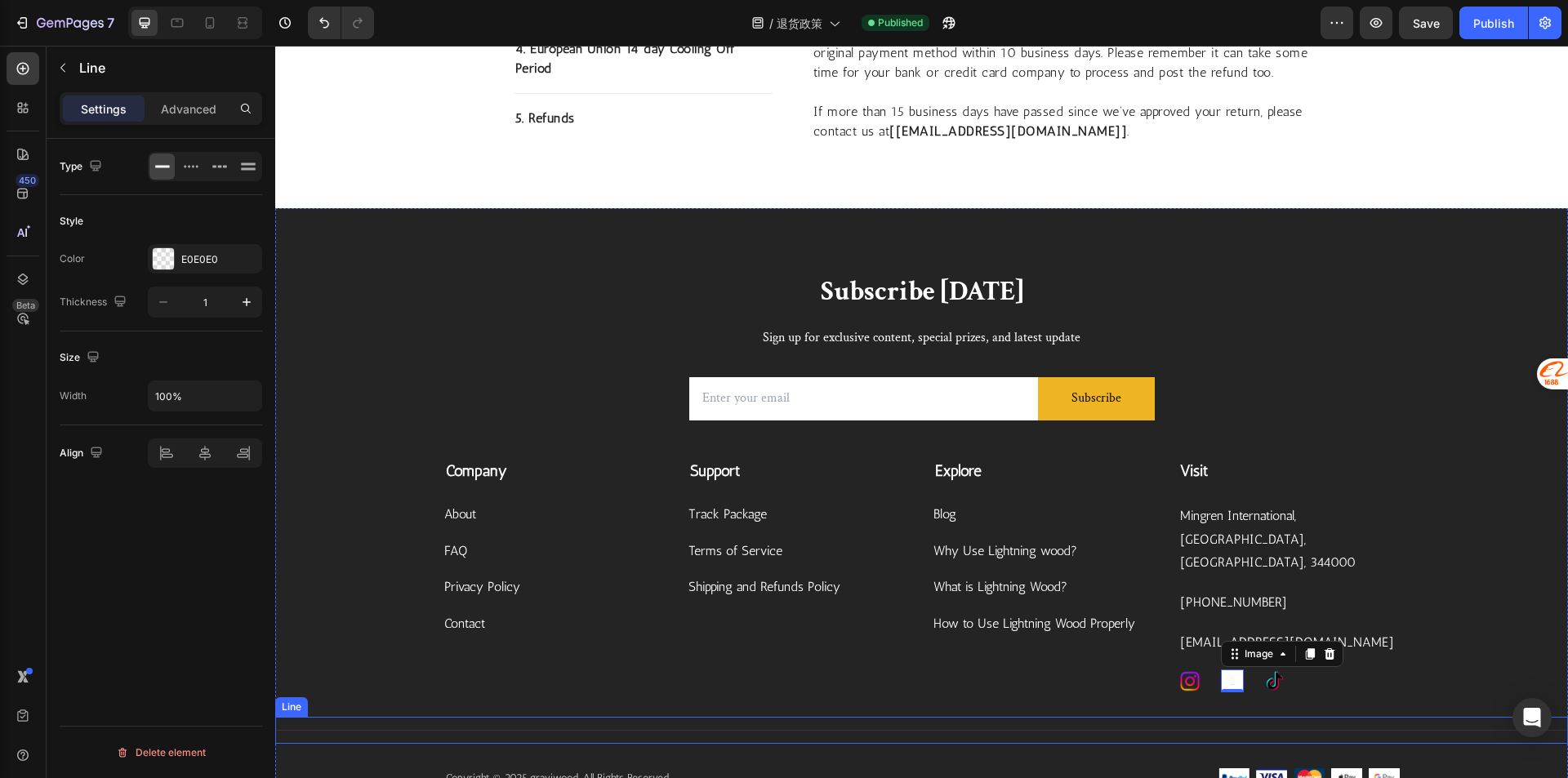
click at [1097, 717] on div "Title Line" at bounding box center [921, 730] width 1292 height 27
click at [1221, 669] on img at bounding box center [1232, 681] width 23 height 23
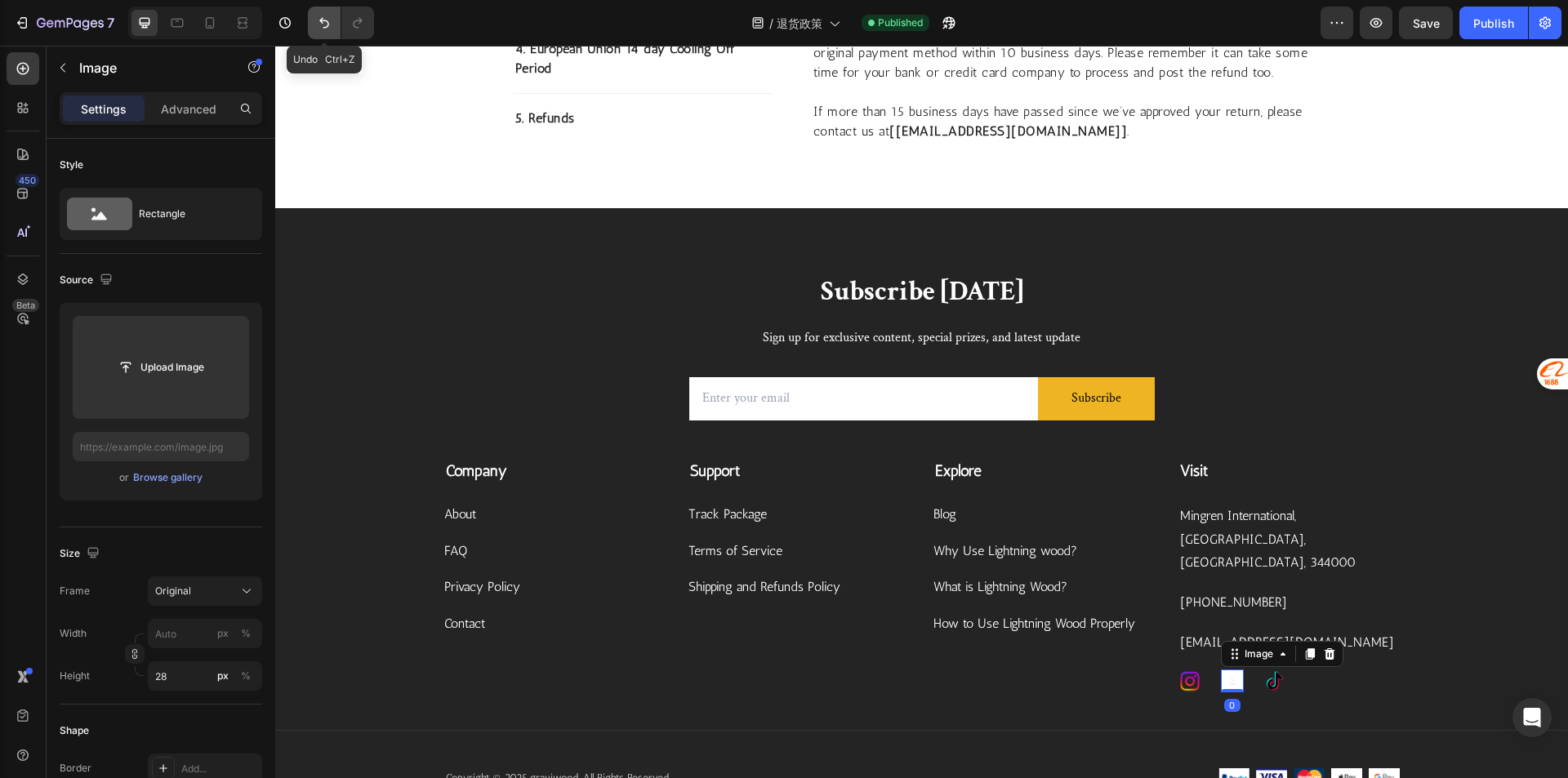
click at [327, 28] on icon "Undo/Redo" at bounding box center [324, 23] width 16 height 16
type input "[URL][DOMAIN_NAME]"
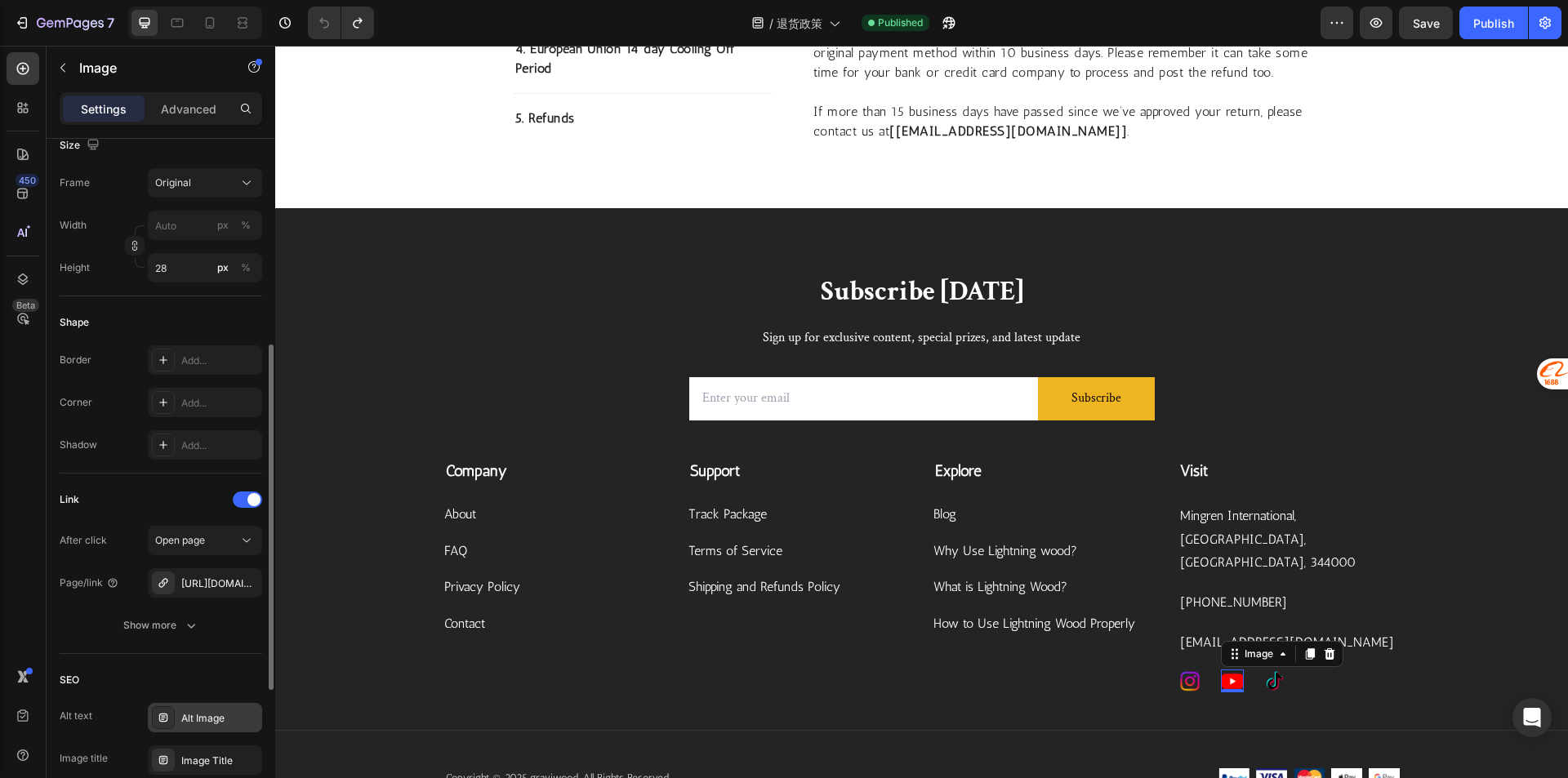
scroll to position [653, 0]
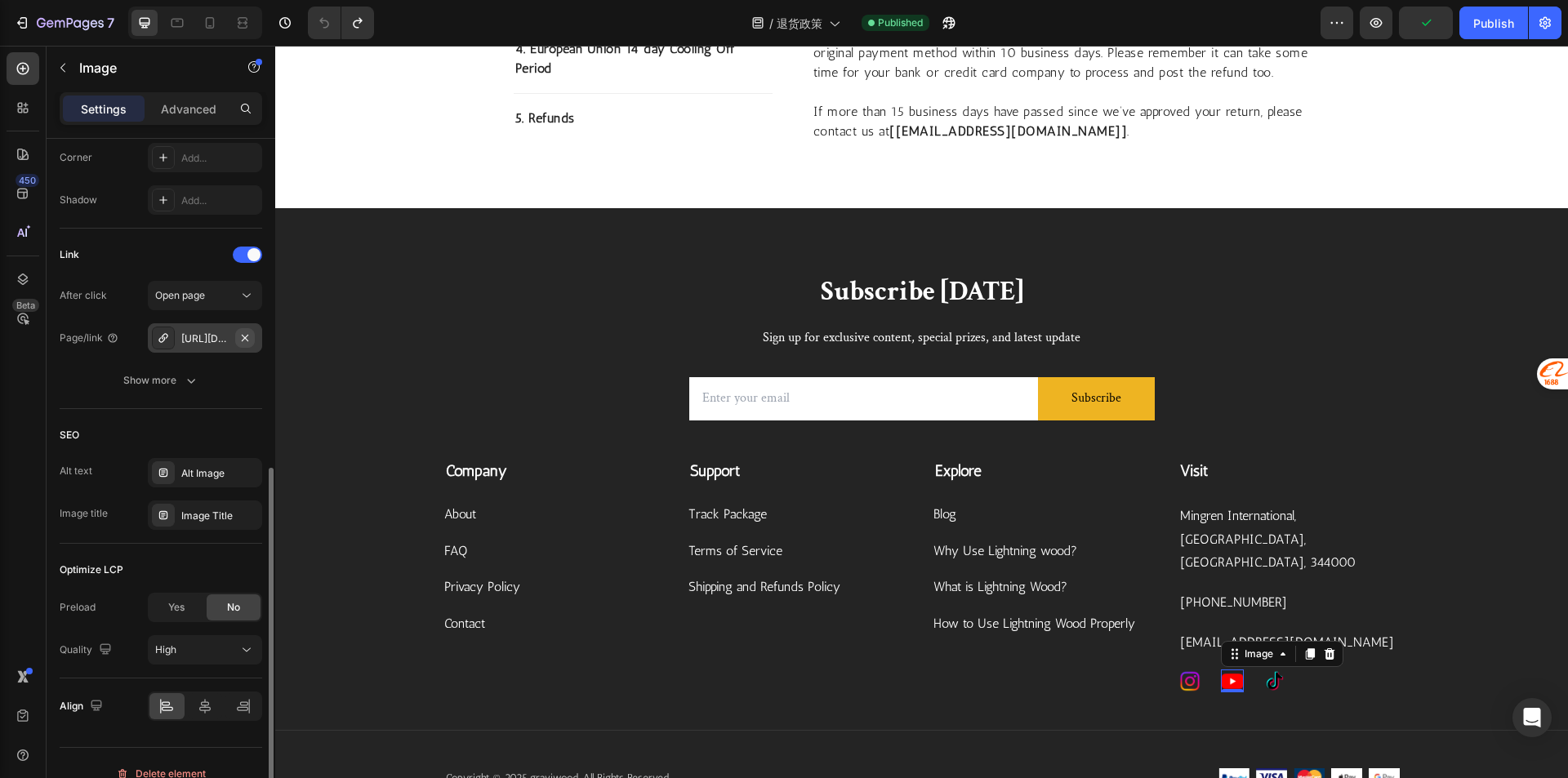
click at [247, 343] on icon "button" at bounding box center [245, 338] width 13 height 13
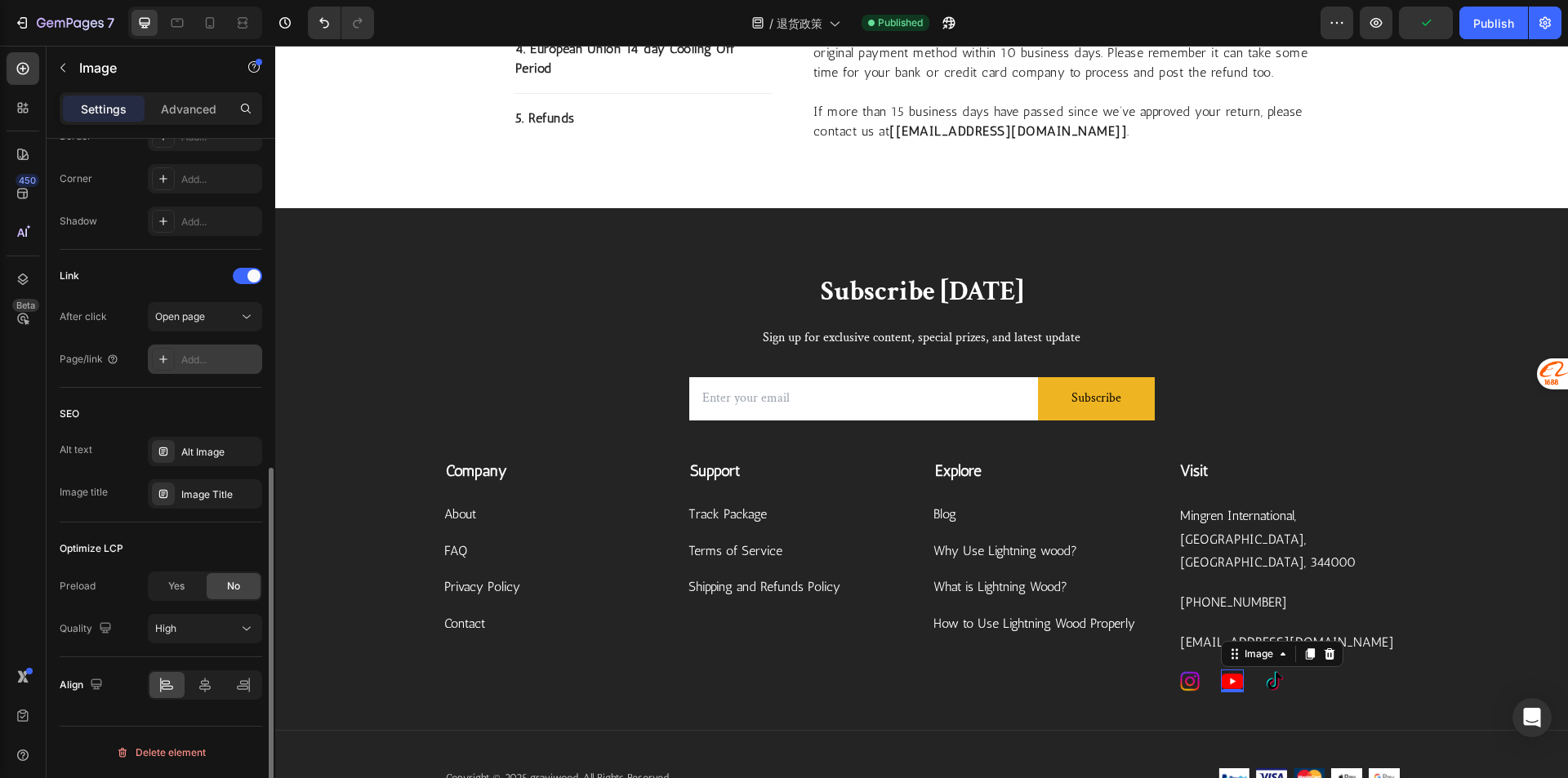
click at [206, 357] on div "Add..." at bounding box center [219, 360] width 77 height 15
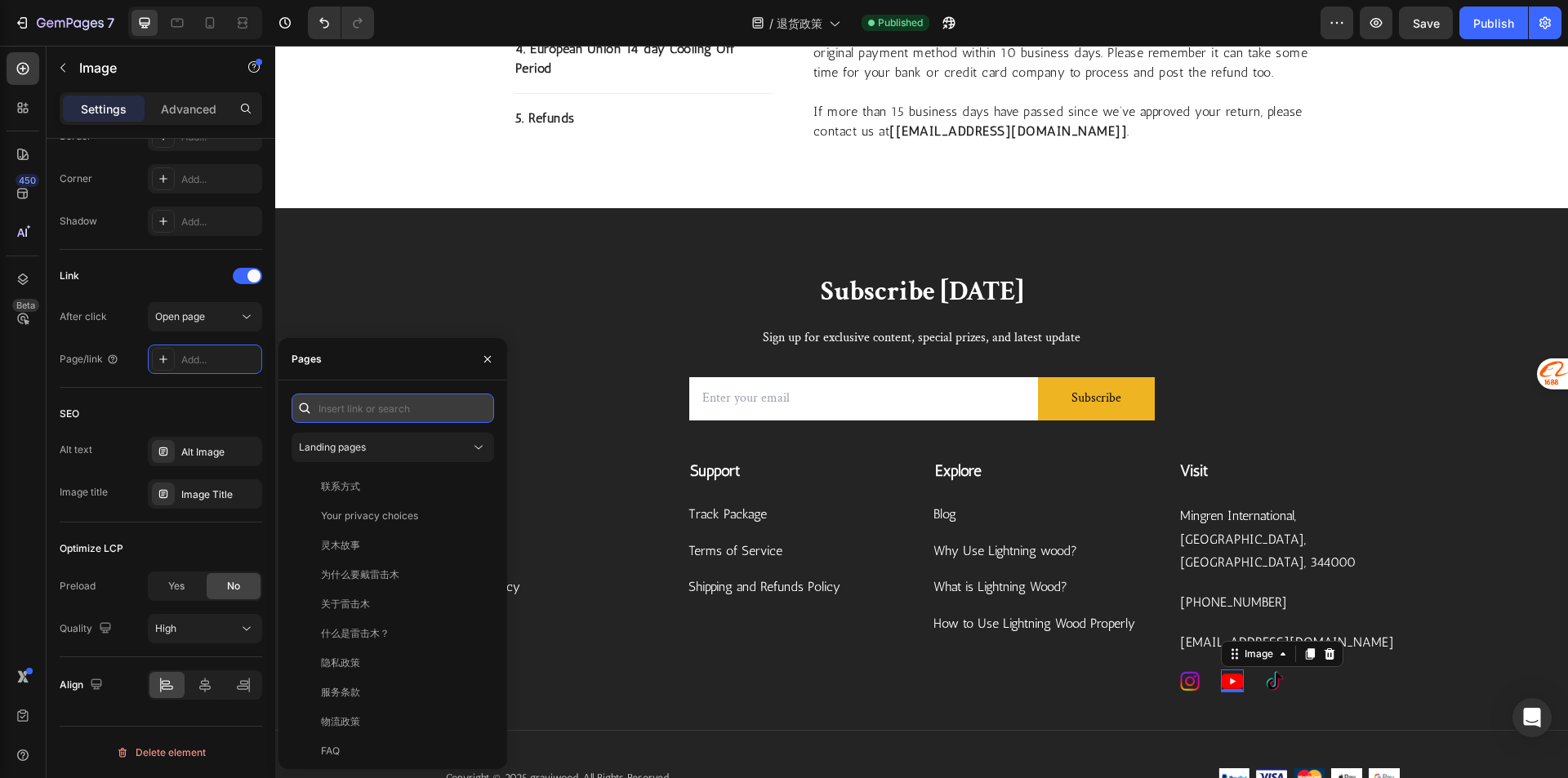
click at [434, 407] on input "text" at bounding box center [392, 408] width 202 height 29
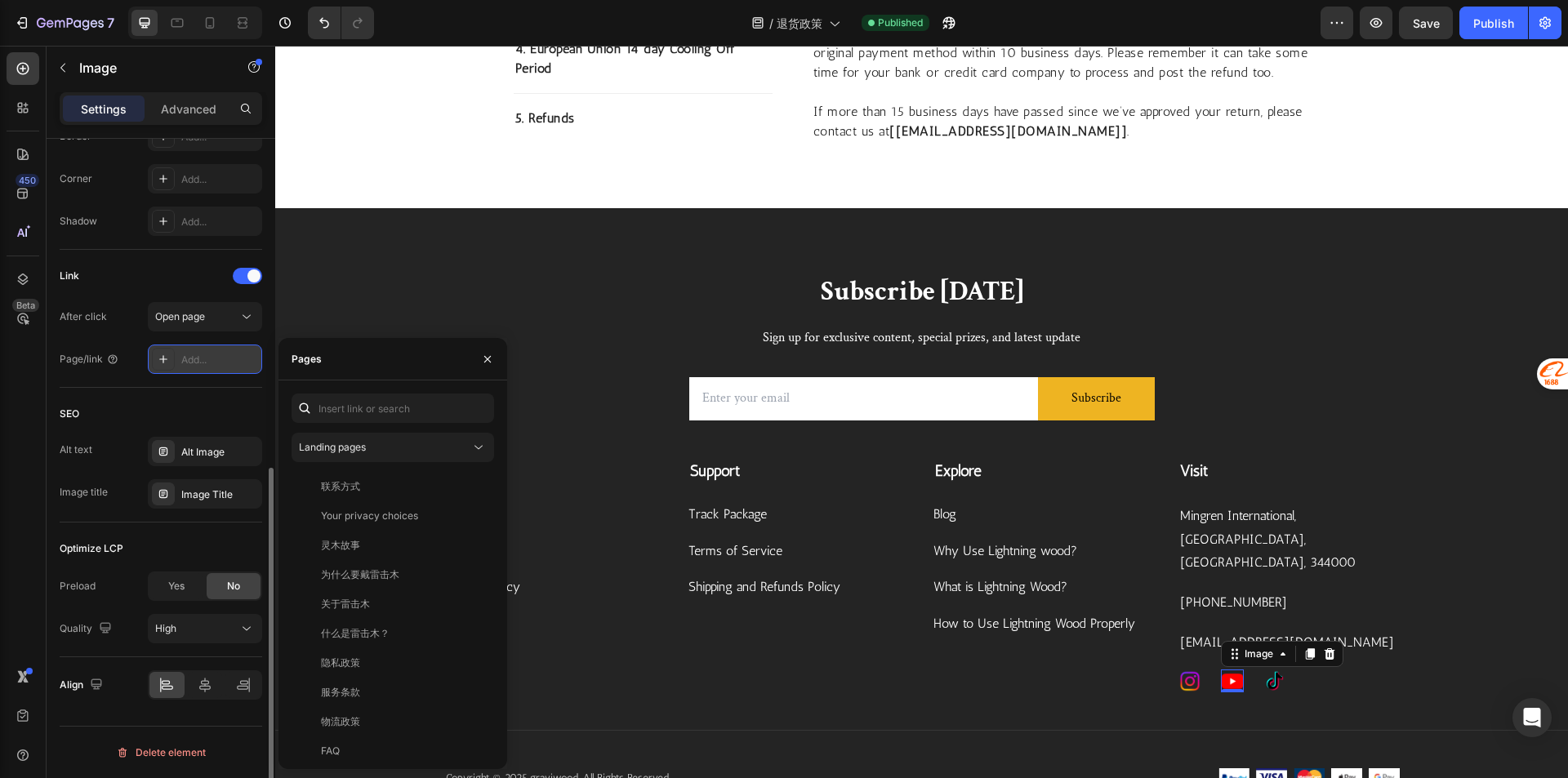
click at [192, 344] on div "Add..." at bounding box center [205, 359] width 115 height 29
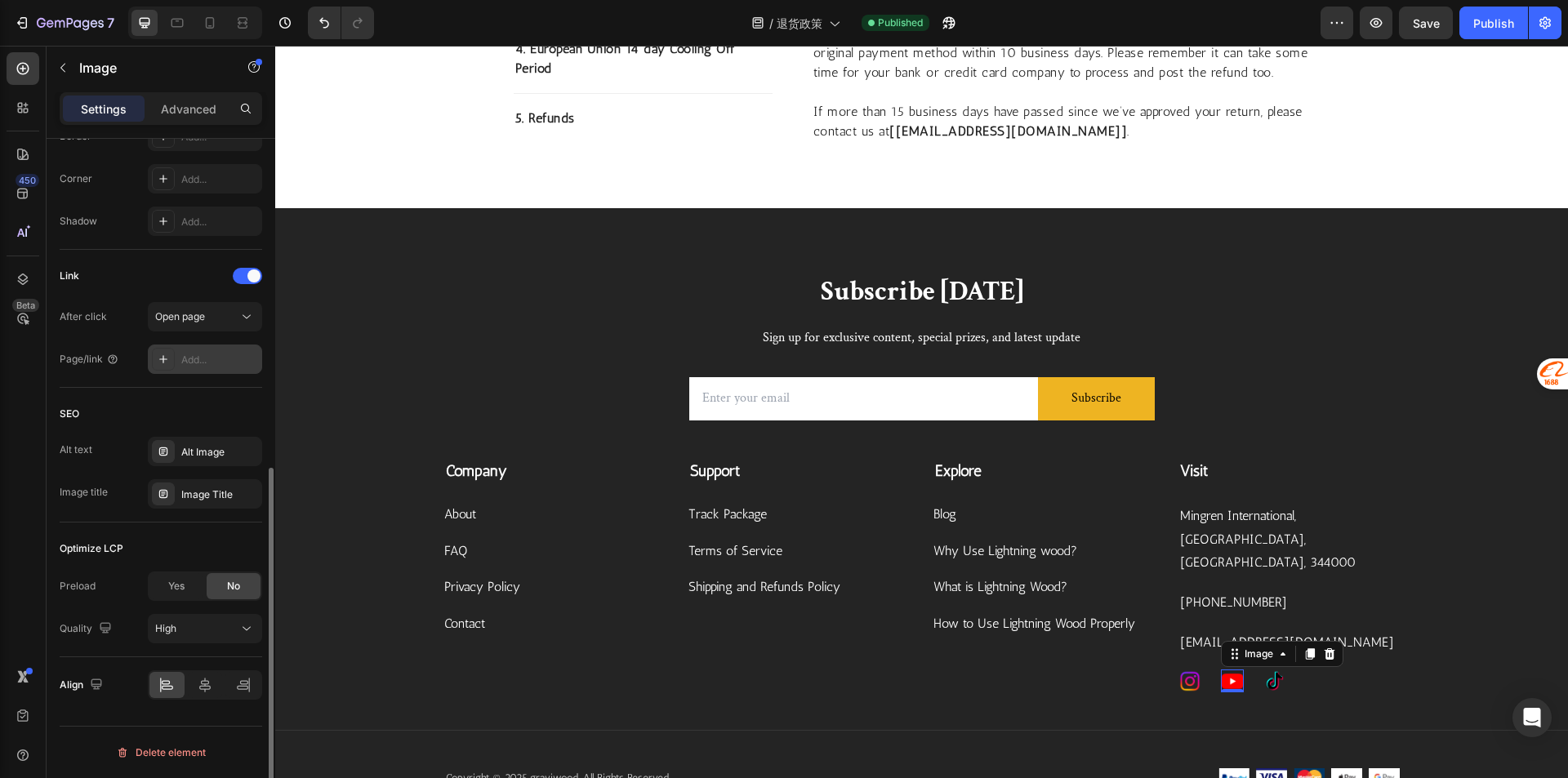
click at [172, 362] on div at bounding box center [164, 359] width 23 height 23
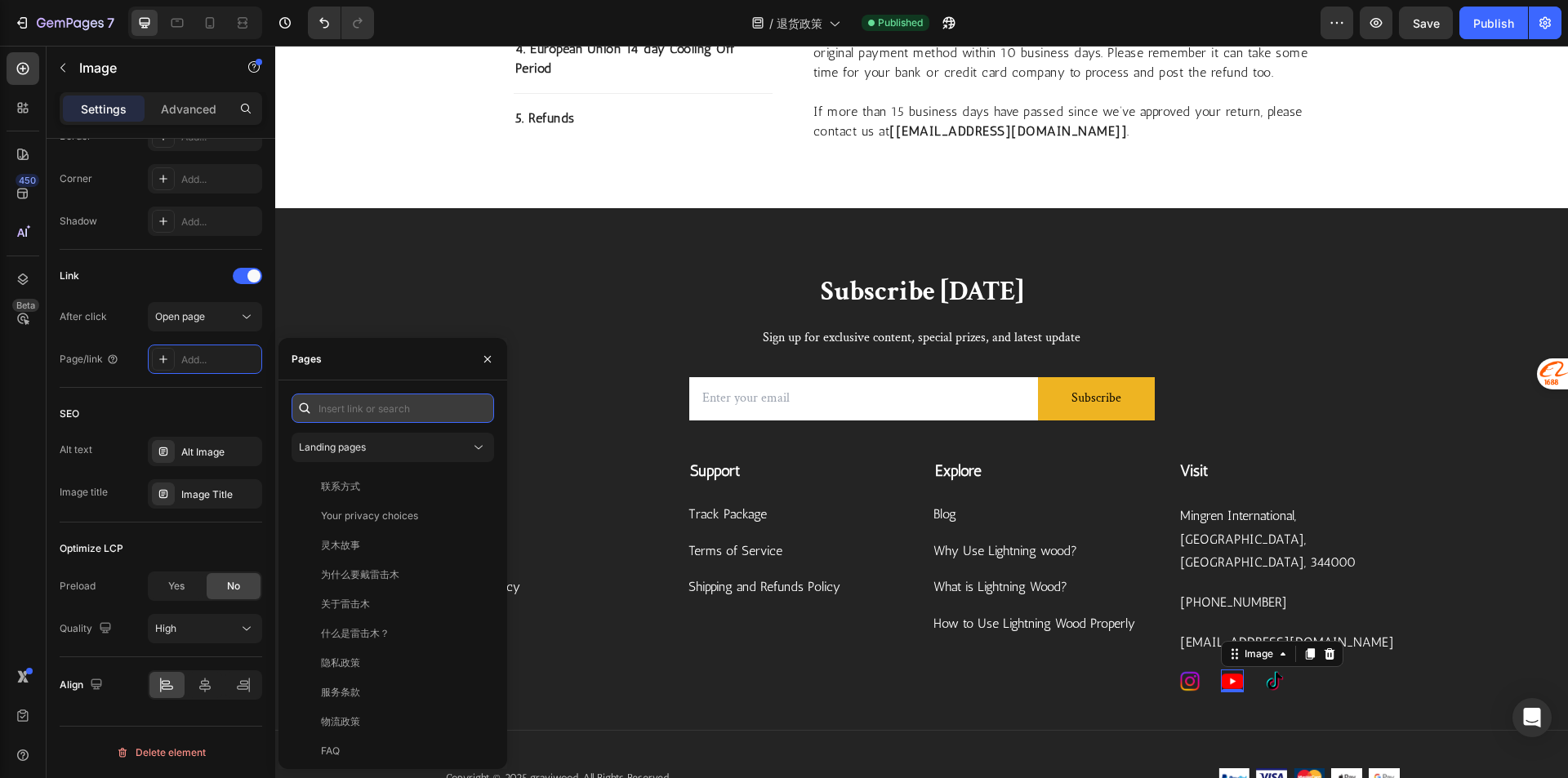
click at [348, 416] on input "text" at bounding box center [392, 408] width 202 height 29
paste input "[URL][DOMAIN_NAME]"
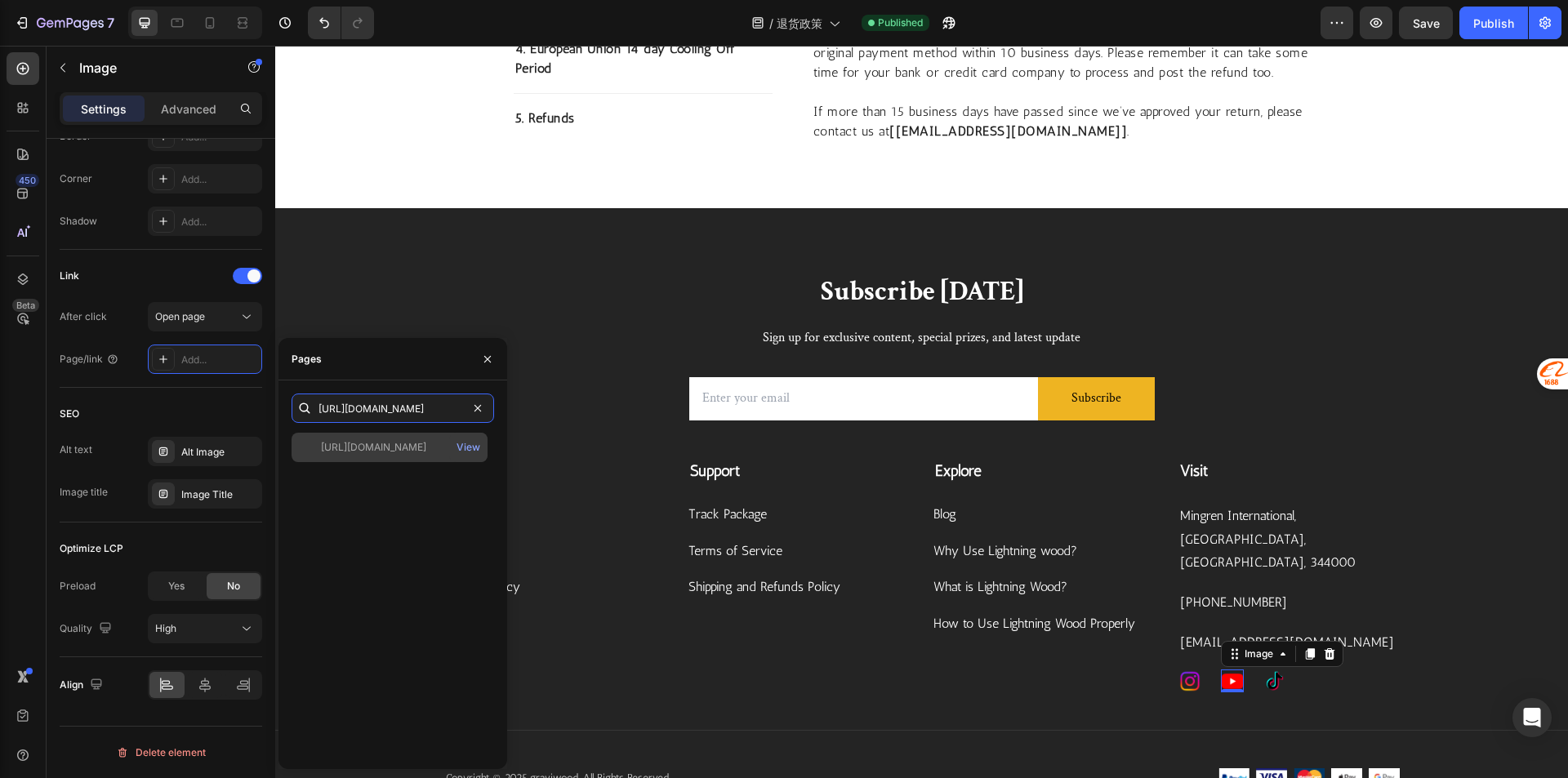
type input "[URL][DOMAIN_NAME]"
click at [377, 453] on div "[URL][DOMAIN_NAME]" at bounding box center [373, 447] width 106 height 15
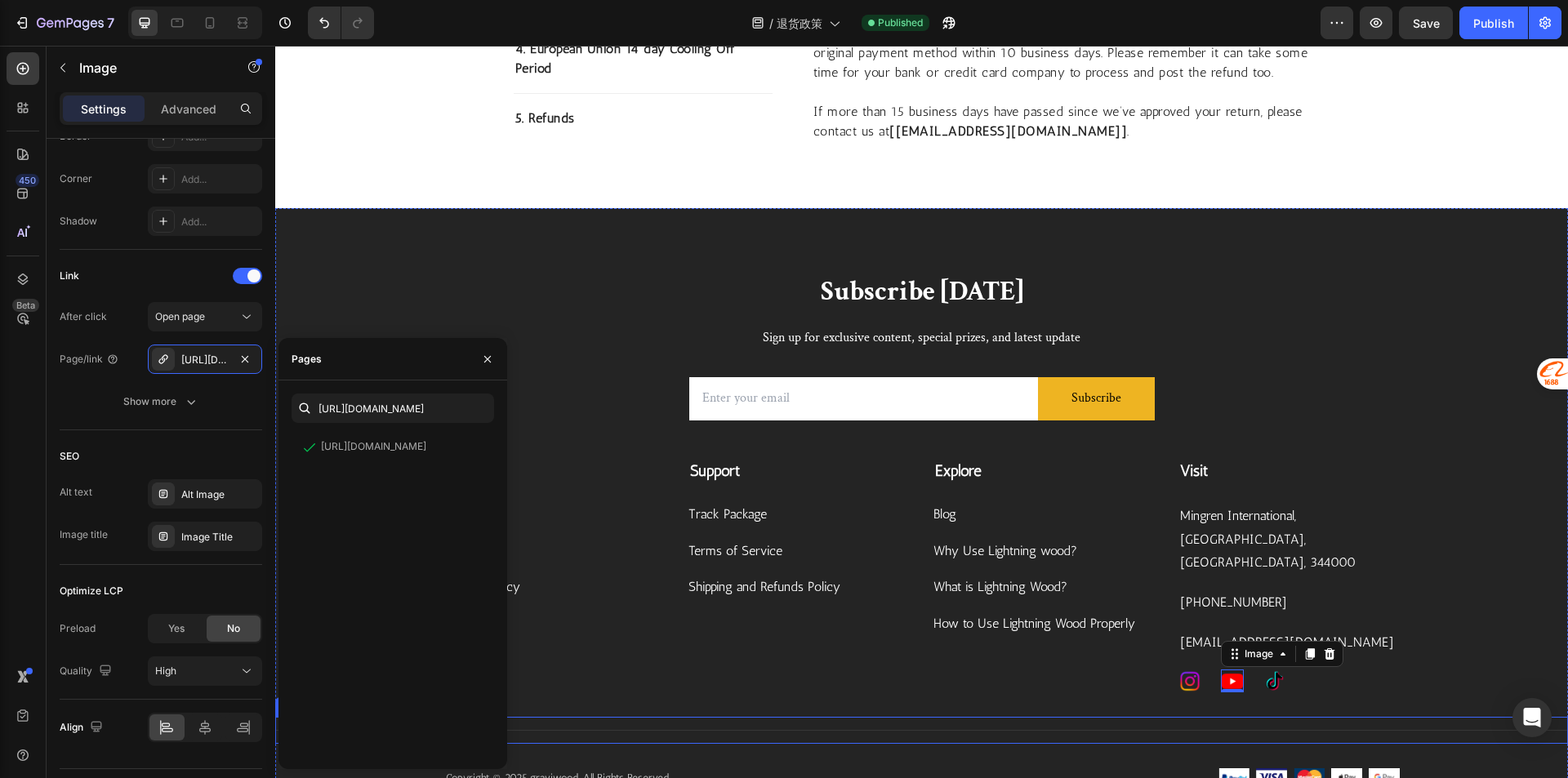
click at [890, 717] on div "Title Line" at bounding box center [921, 730] width 1292 height 27
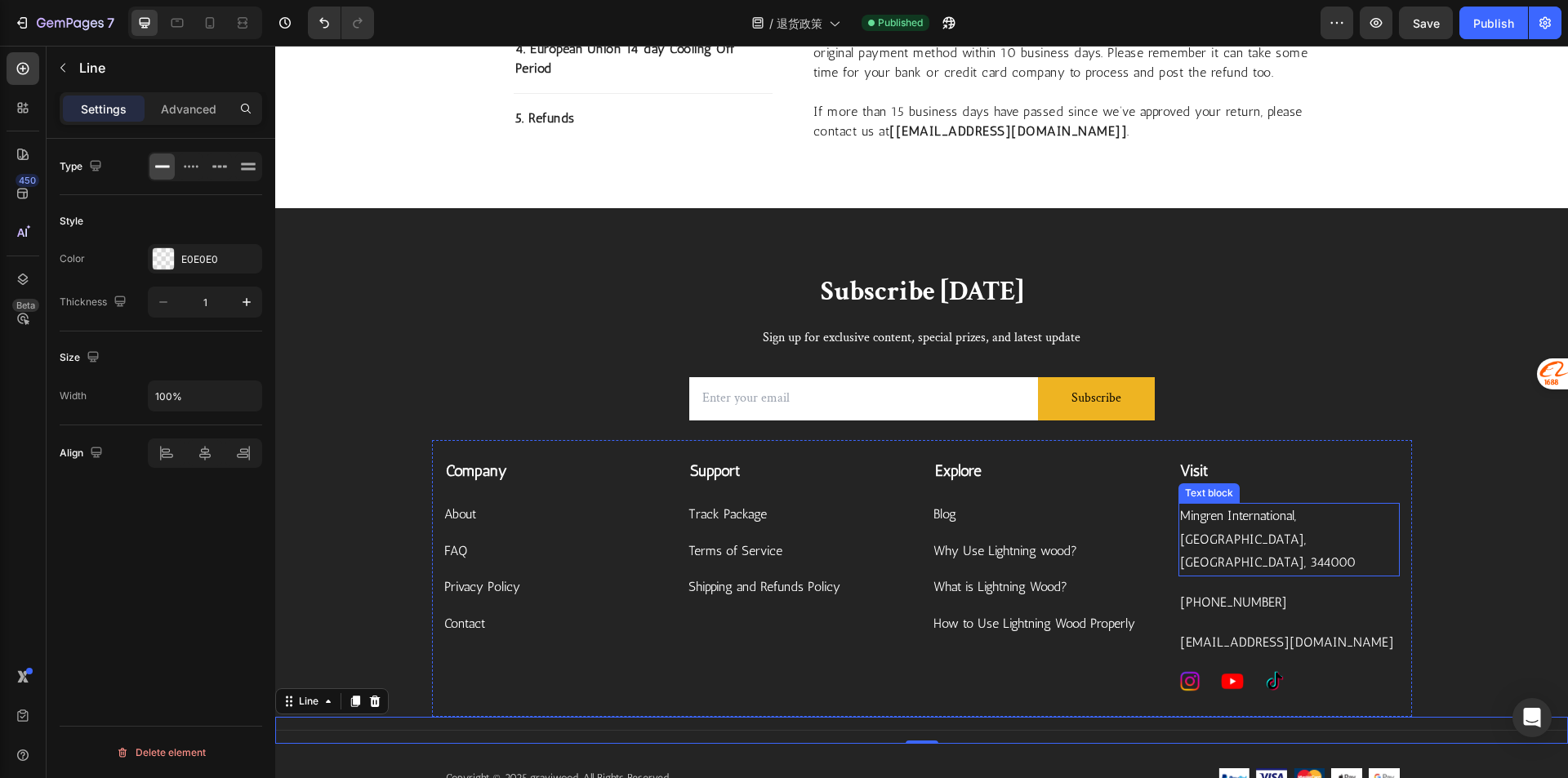
click at [1290, 515] on p "Mingren International, [GEOGRAPHIC_DATA], [GEOGRAPHIC_DATA], 344000" at bounding box center [1289, 540] width 218 height 70
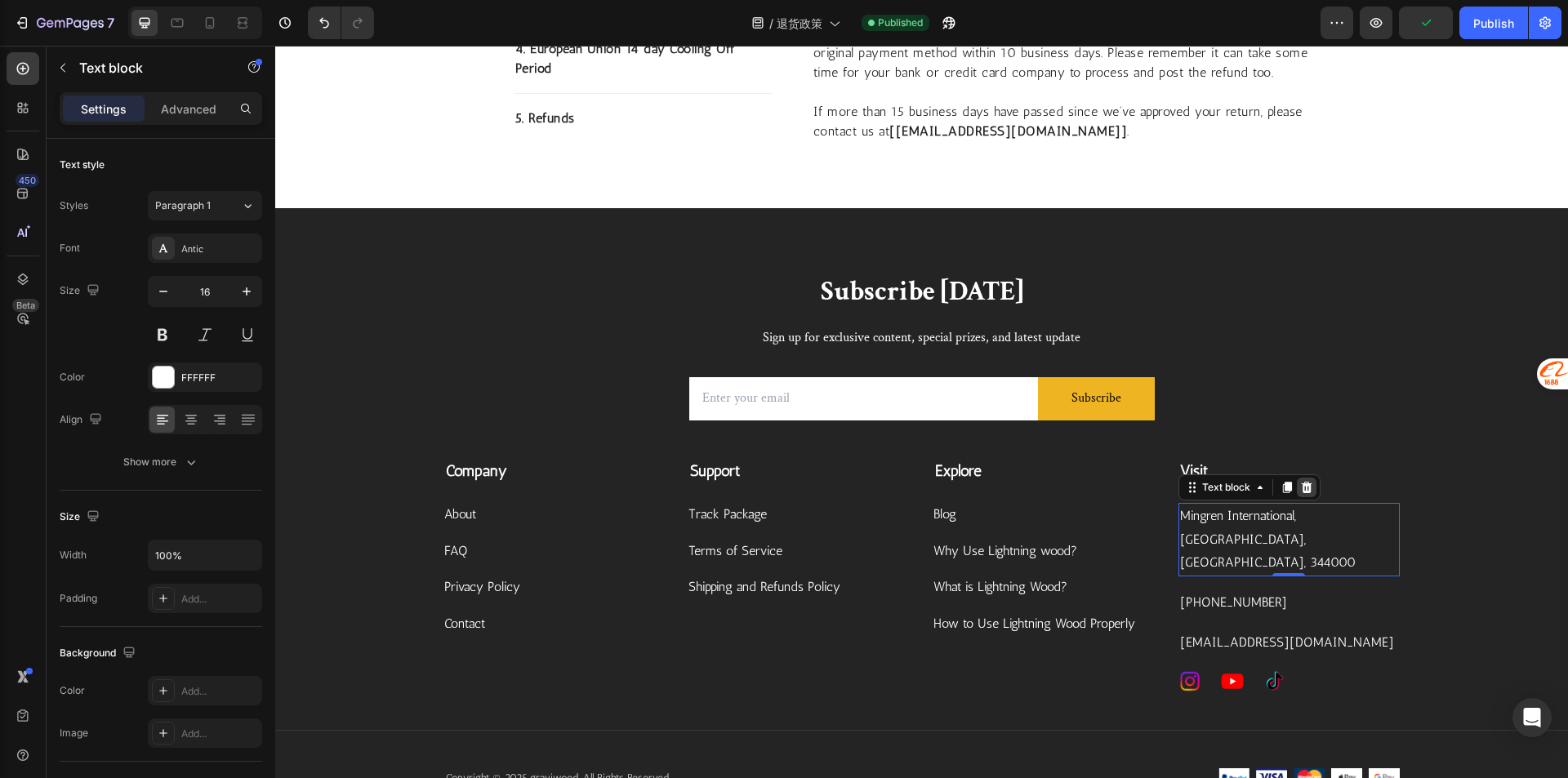
click at [1305, 481] on icon at bounding box center [1306, 488] width 13 height 13
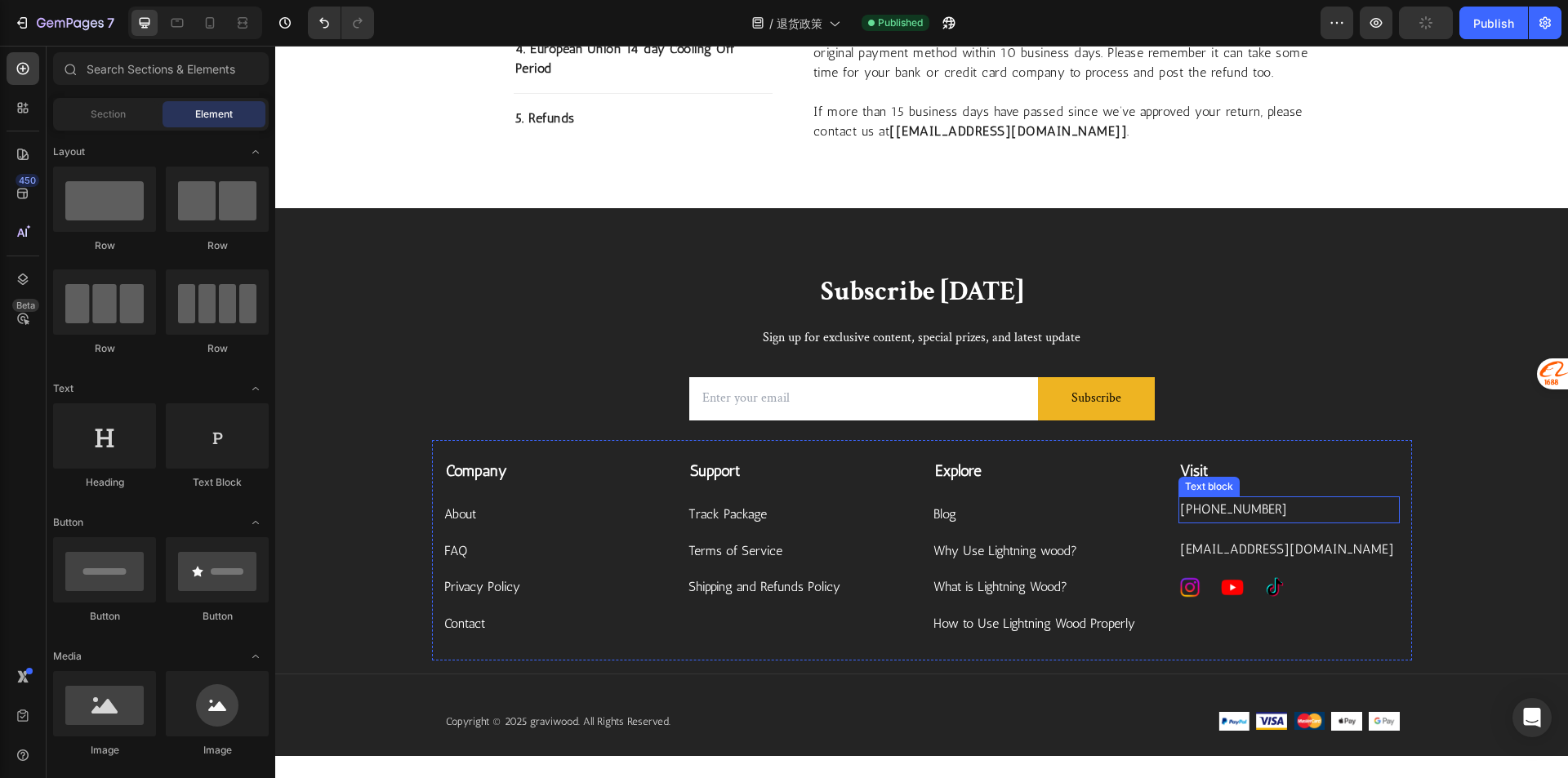
click at [1286, 498] on p "[PHONE_NUMBER]" at bounding box center [1289, 510] width 218 height 24
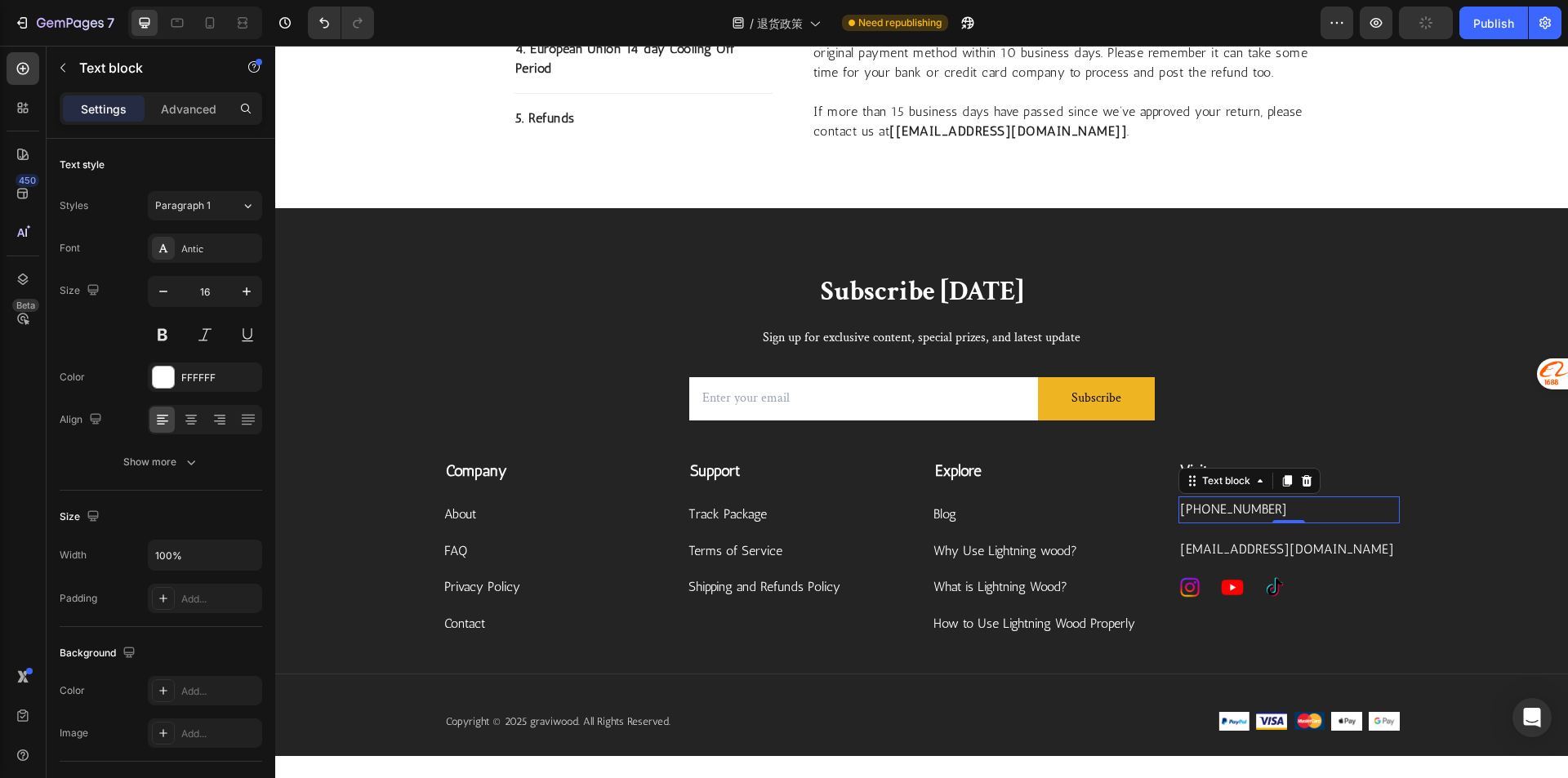
click at [1286, 498] on p "[PHONE_NUMBER]" at bounding box center [1289, 510] width 218 height 24
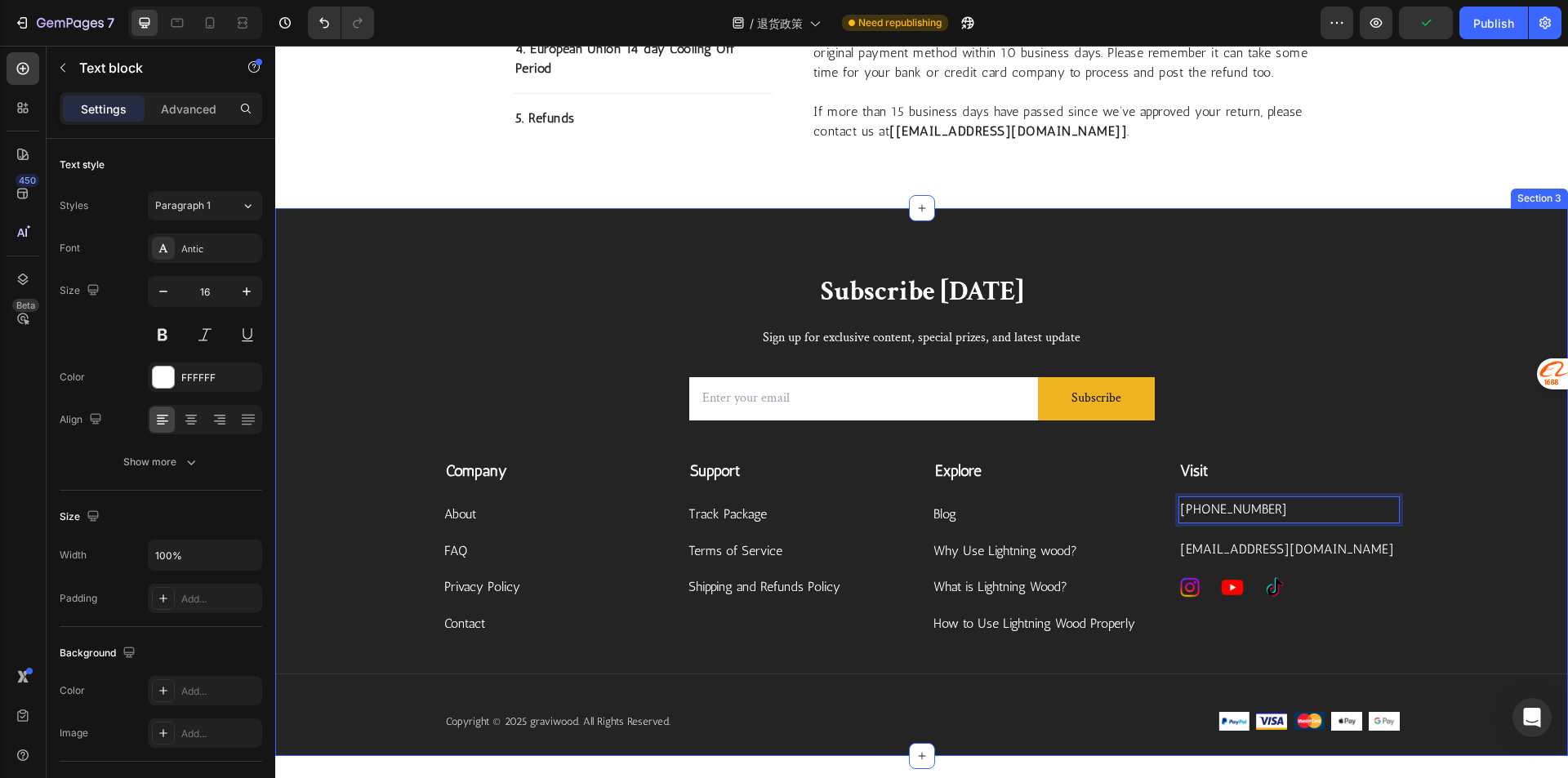
click at [1438, 559] on div "Subscribe Today Heading Sign up for exclusive content, special prizes, and late…" at bounding box center [921, 515] width 1292 height 483
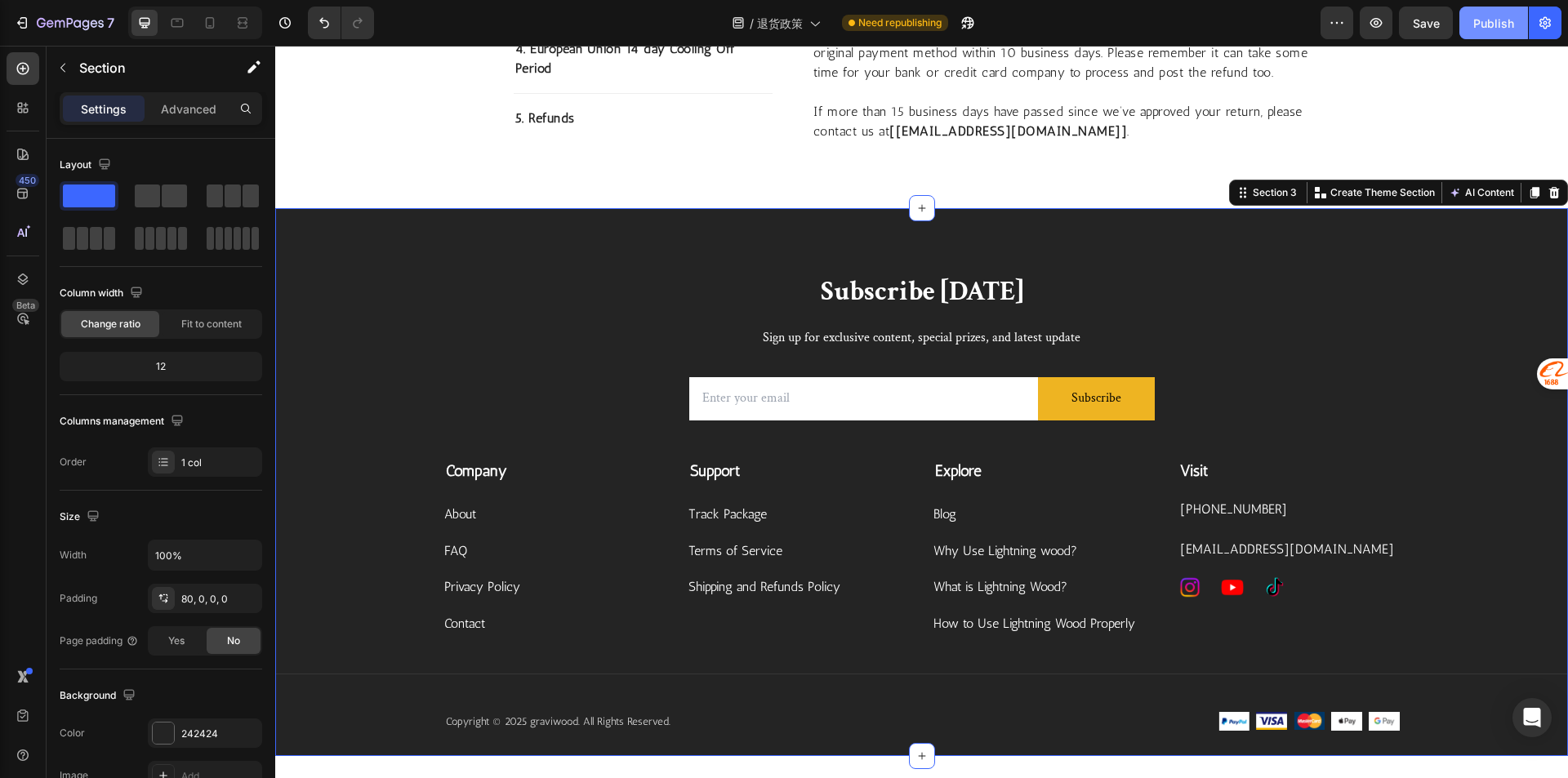
click at [1491, 31] on div "Publish" at bounding box center [1494, 23] width 41 height 17
click at [783, 11] on div at bounding box center [784, 13] width 7 height 13
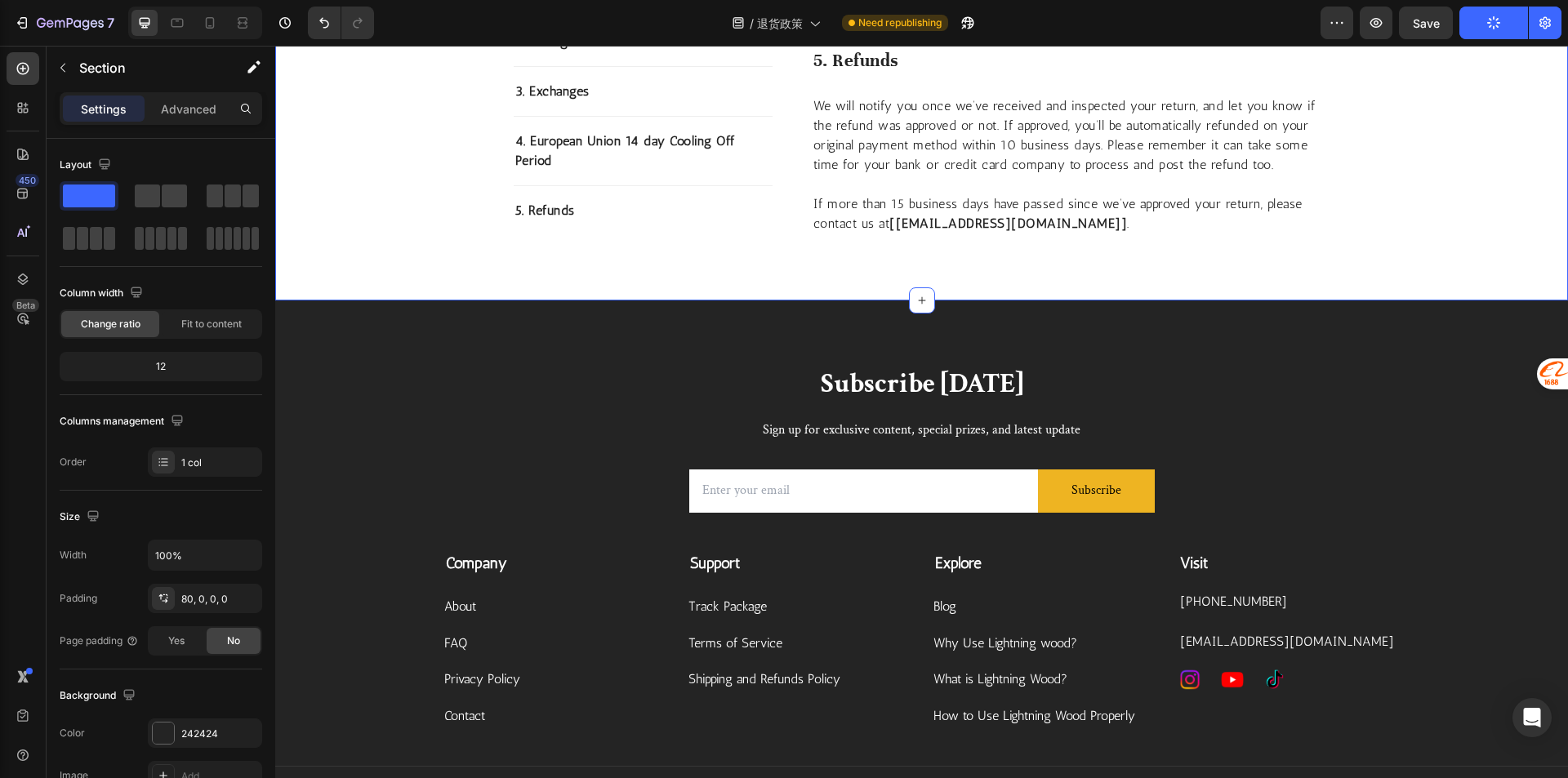
scroll to position [1469, 0]
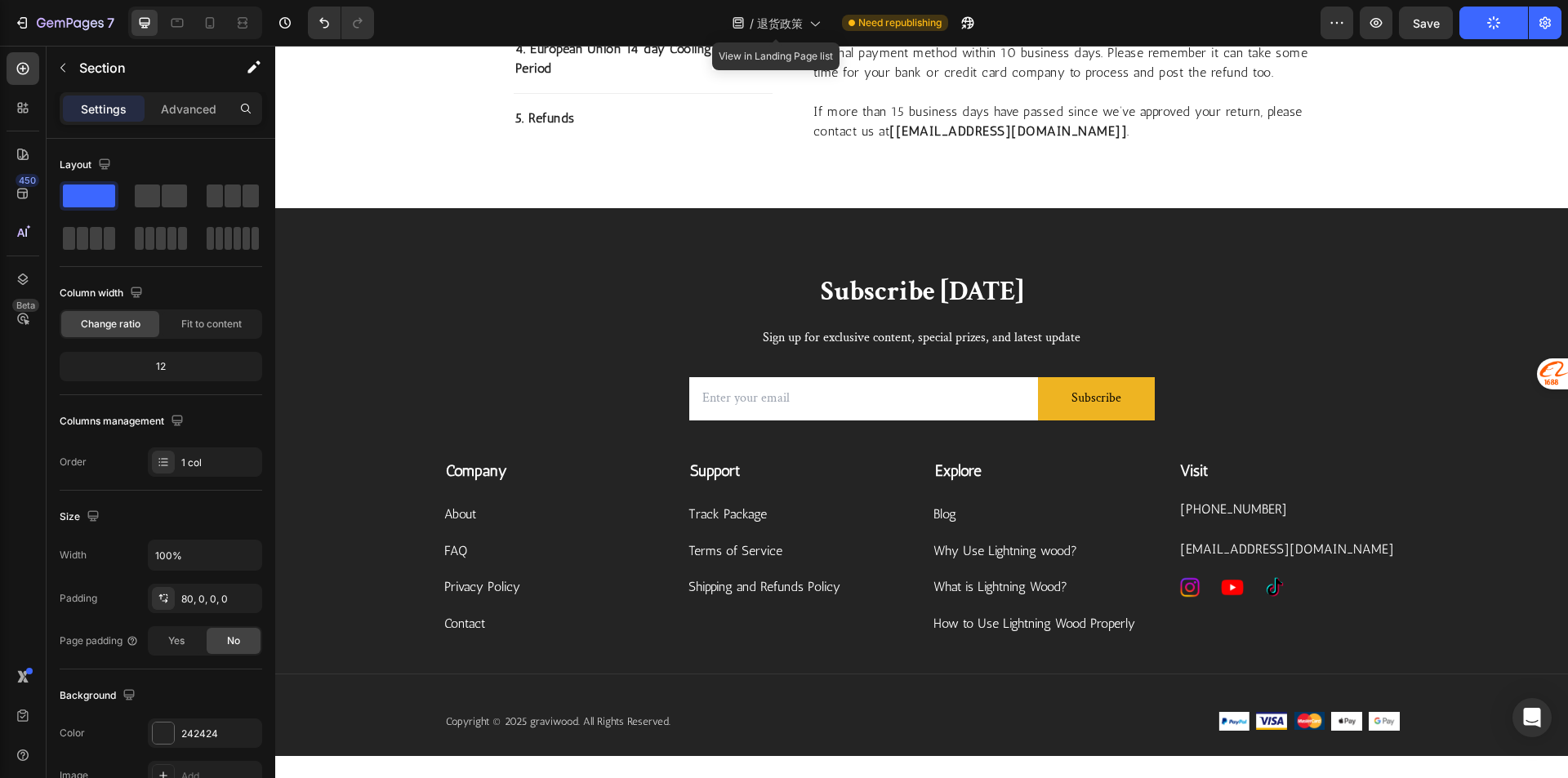
click at [794, 39] on div "/ 退货政策" at bounding box center [776, 23] width 106 height 39
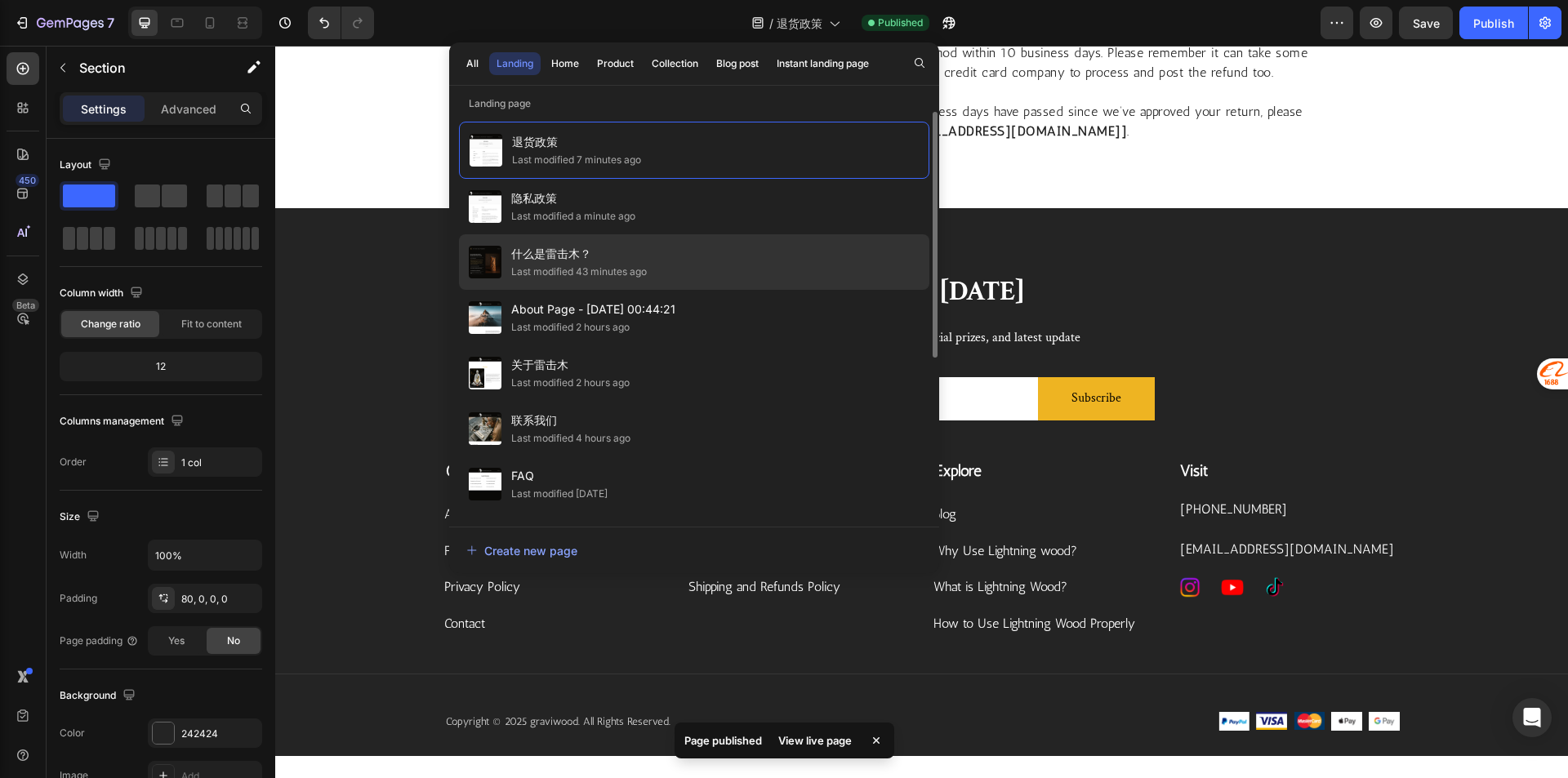
click at [606, 268] on div "Last modified 43 minutes ago" at bounding box center [579, 272] width 136 height 16
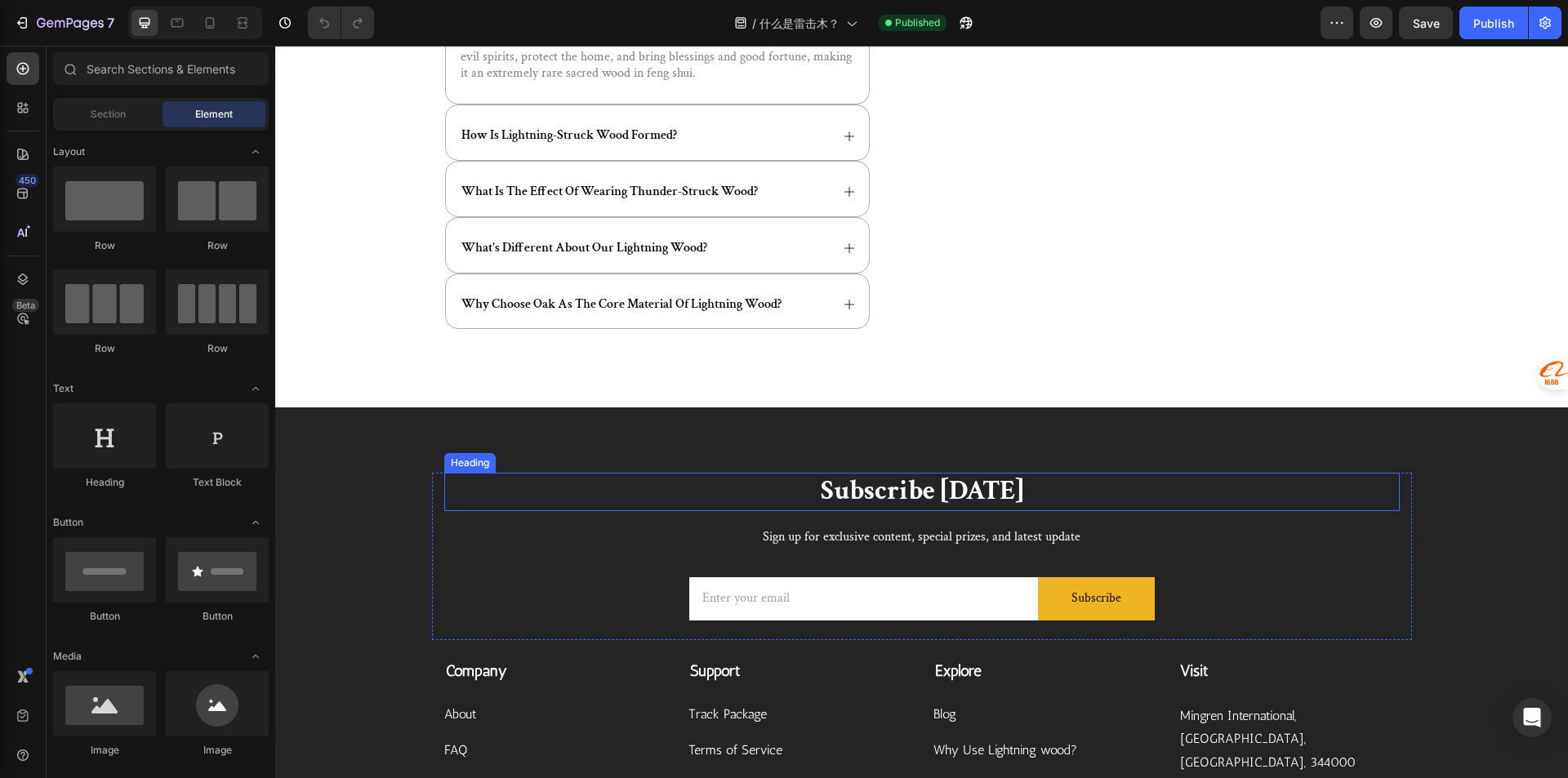
scroll to position [771, 0]
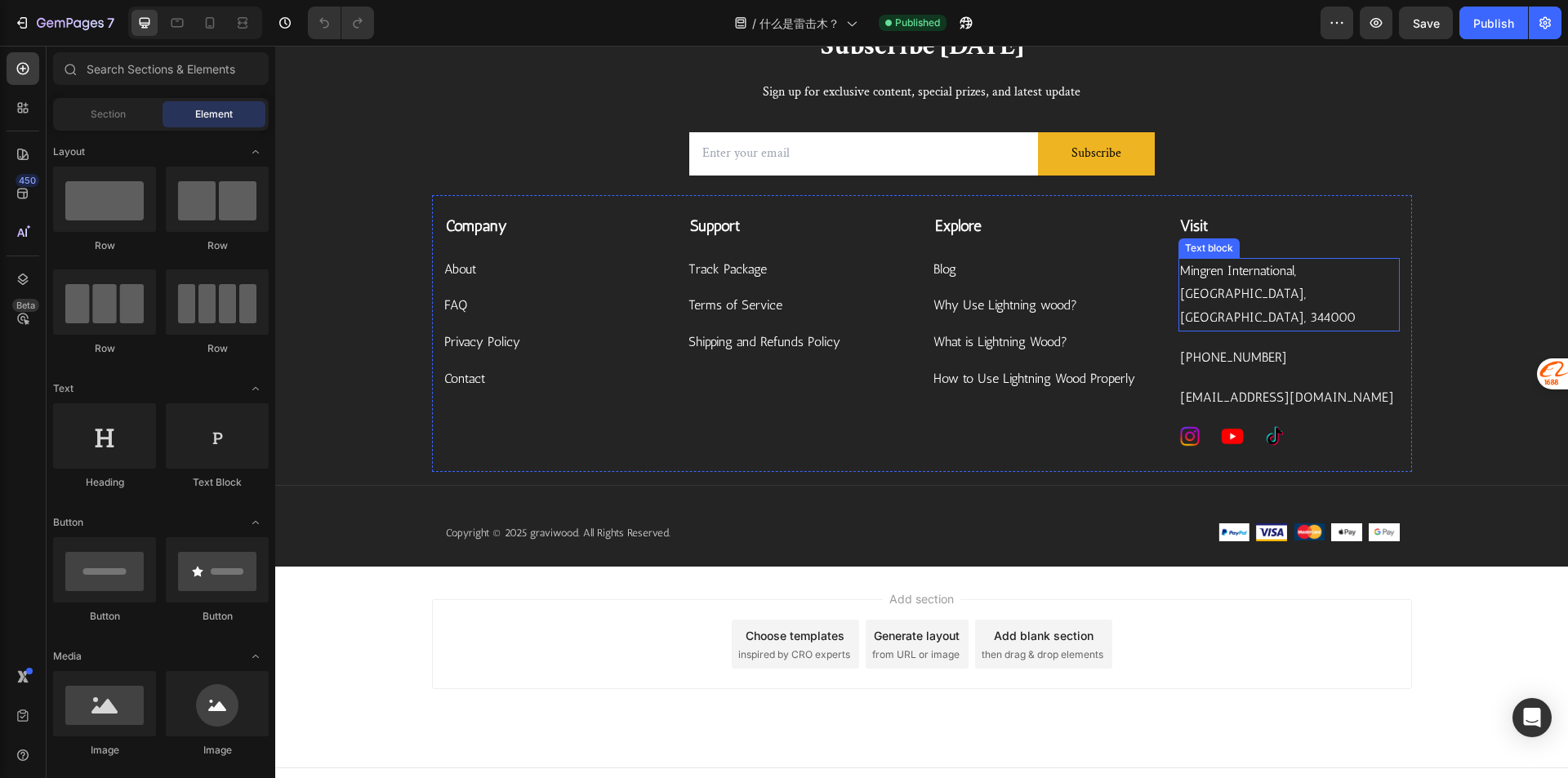
click at [1270, 290] on p "Mingren International, [GEOGRAPHIC_DATA], [GEOGRAPHIC_DATA], 344000" at bounding box center [1289, 295] width 218 height 70
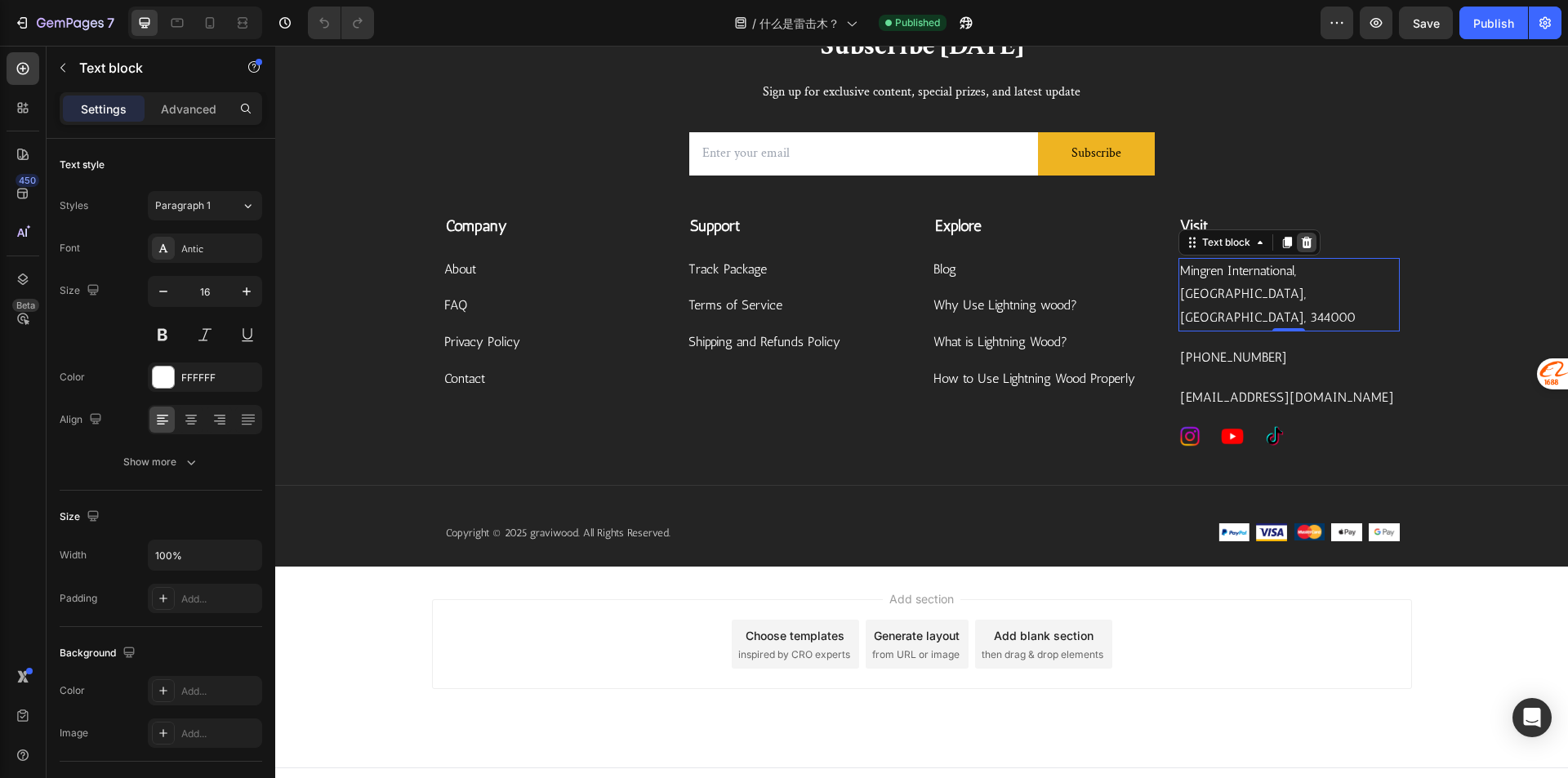
click at [1302, 239] on icon at bounding box center [1305, 241] width 11 height 11
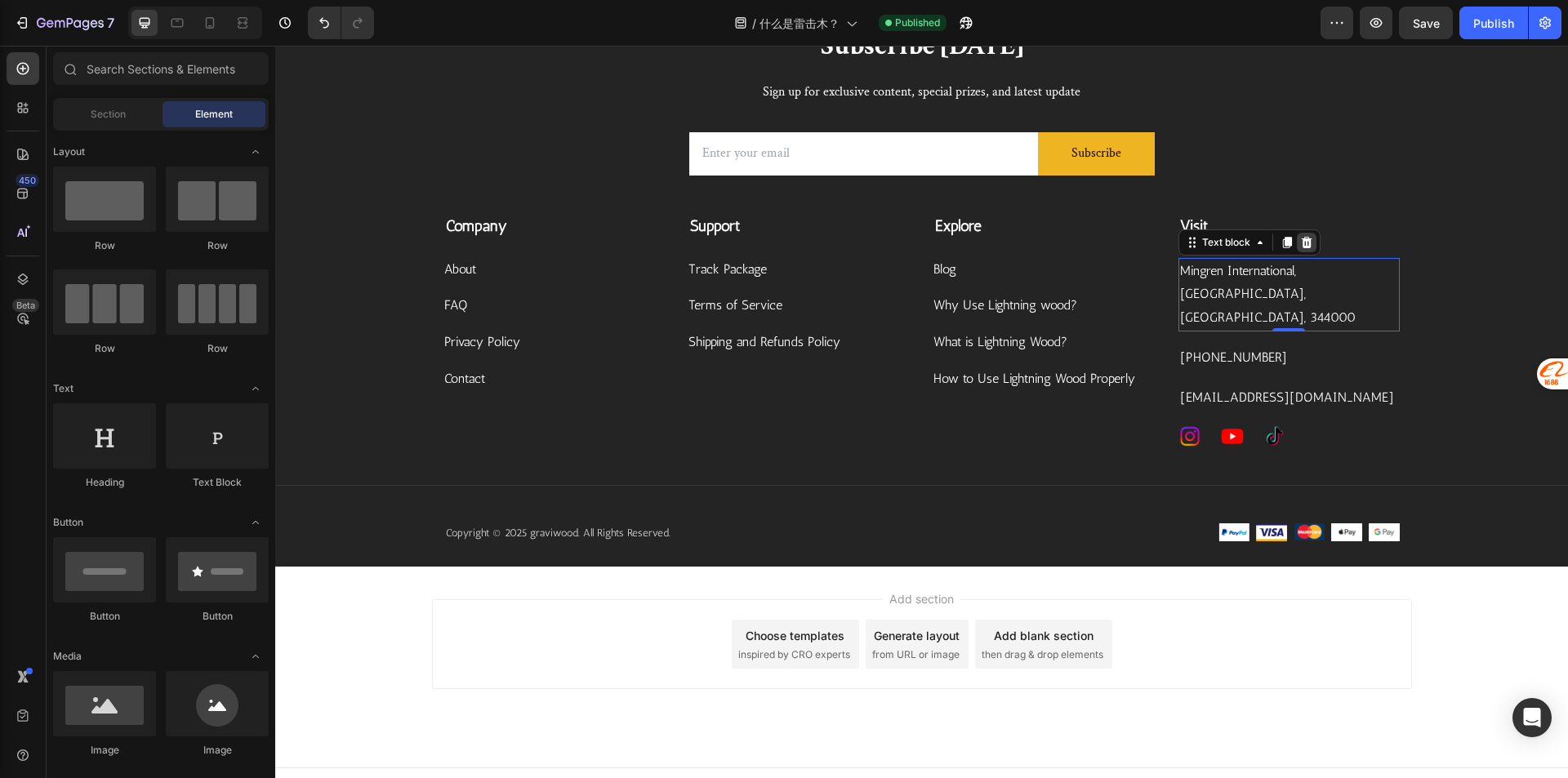
scroll to position [739, 0]
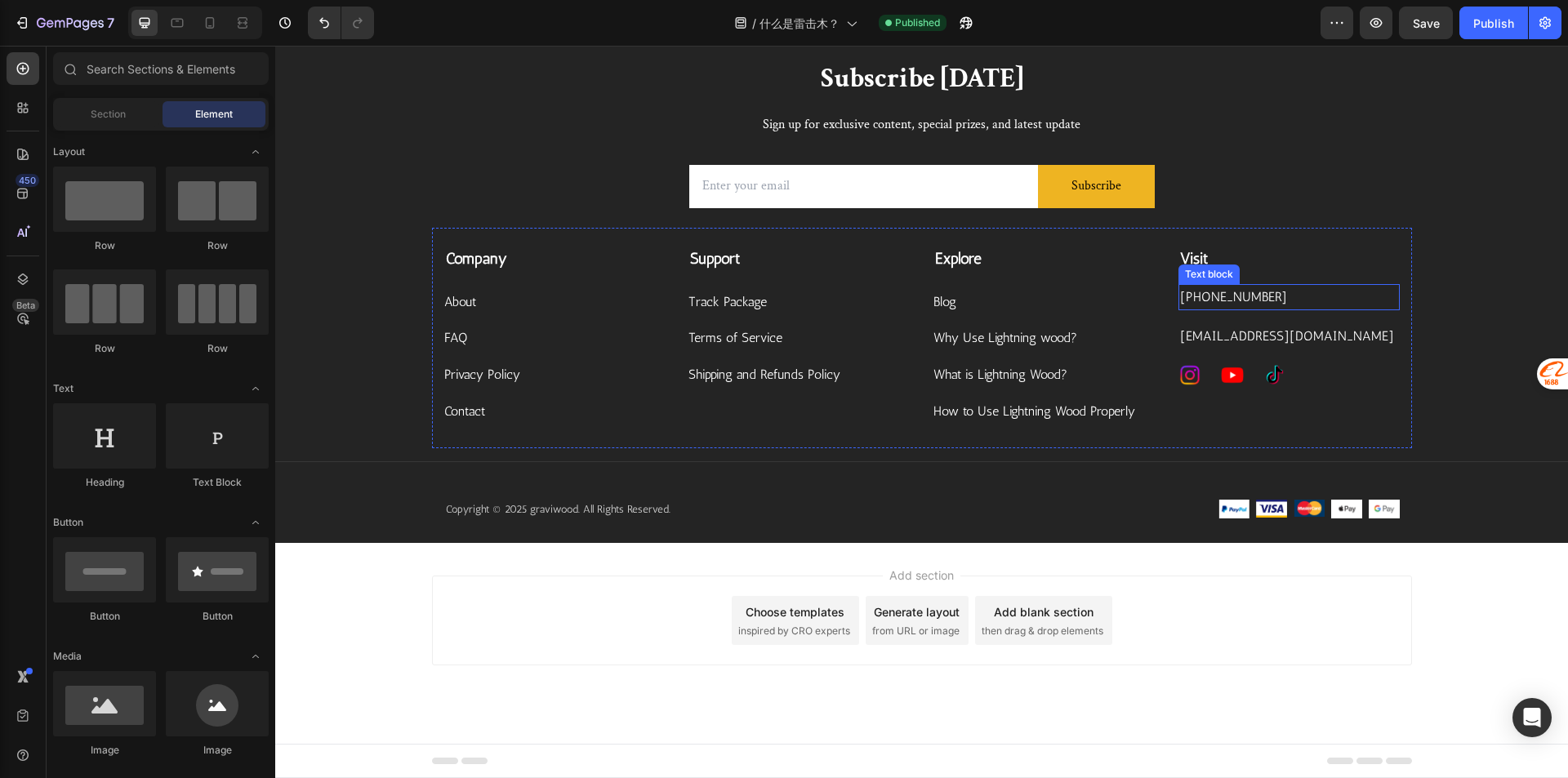
click at [1272, 291] on p "[PHONE_NUMBER]" at bounding box center [1289, 297] width 218 height 24
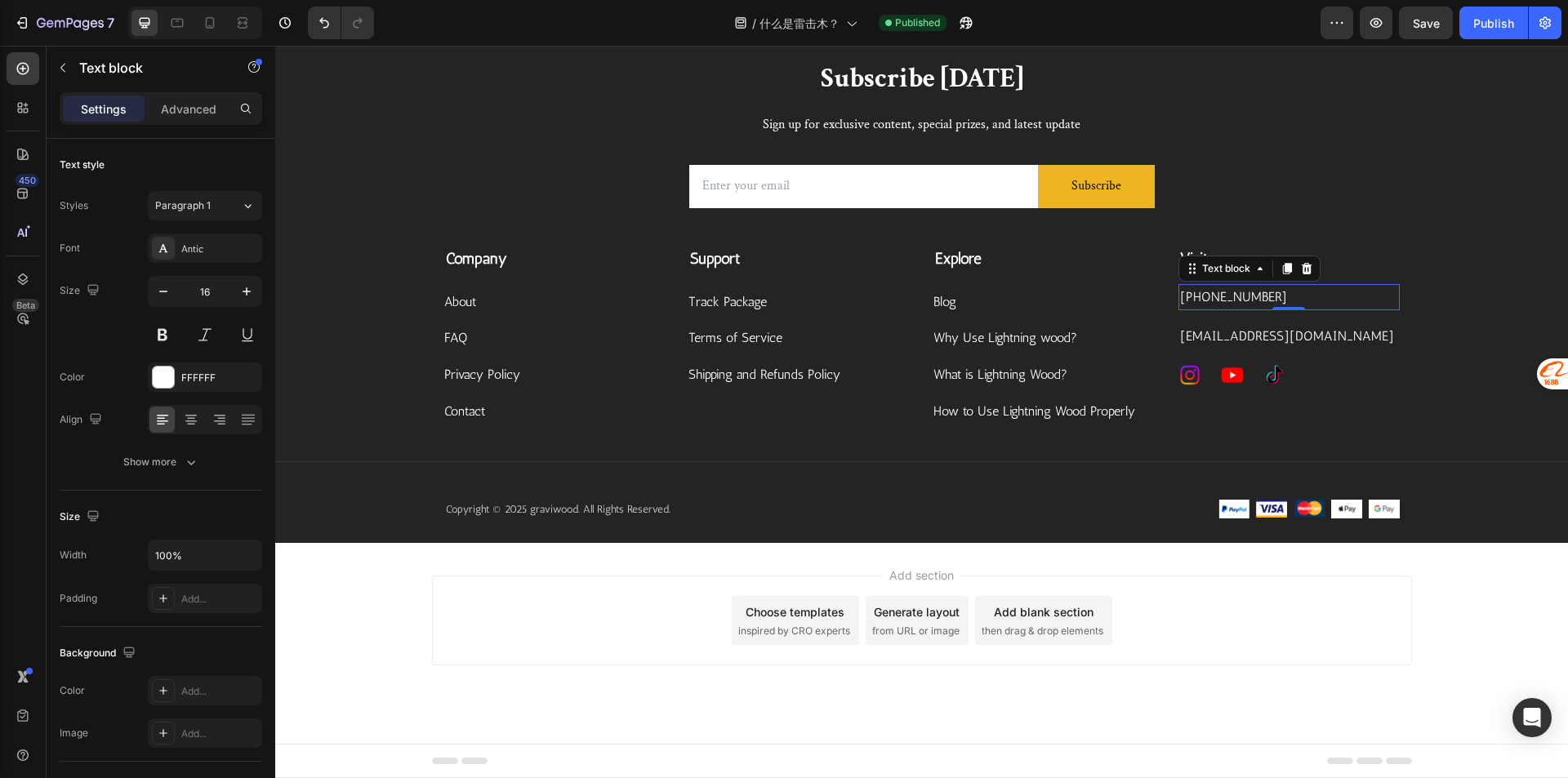
click at [1272, 291] on p "[PHONE_NUMBER]" at bounding box center [1289, 297] width 218 height 24
click at [1237, 376] on img at bounding box center [1232, 375] width 23 height 23
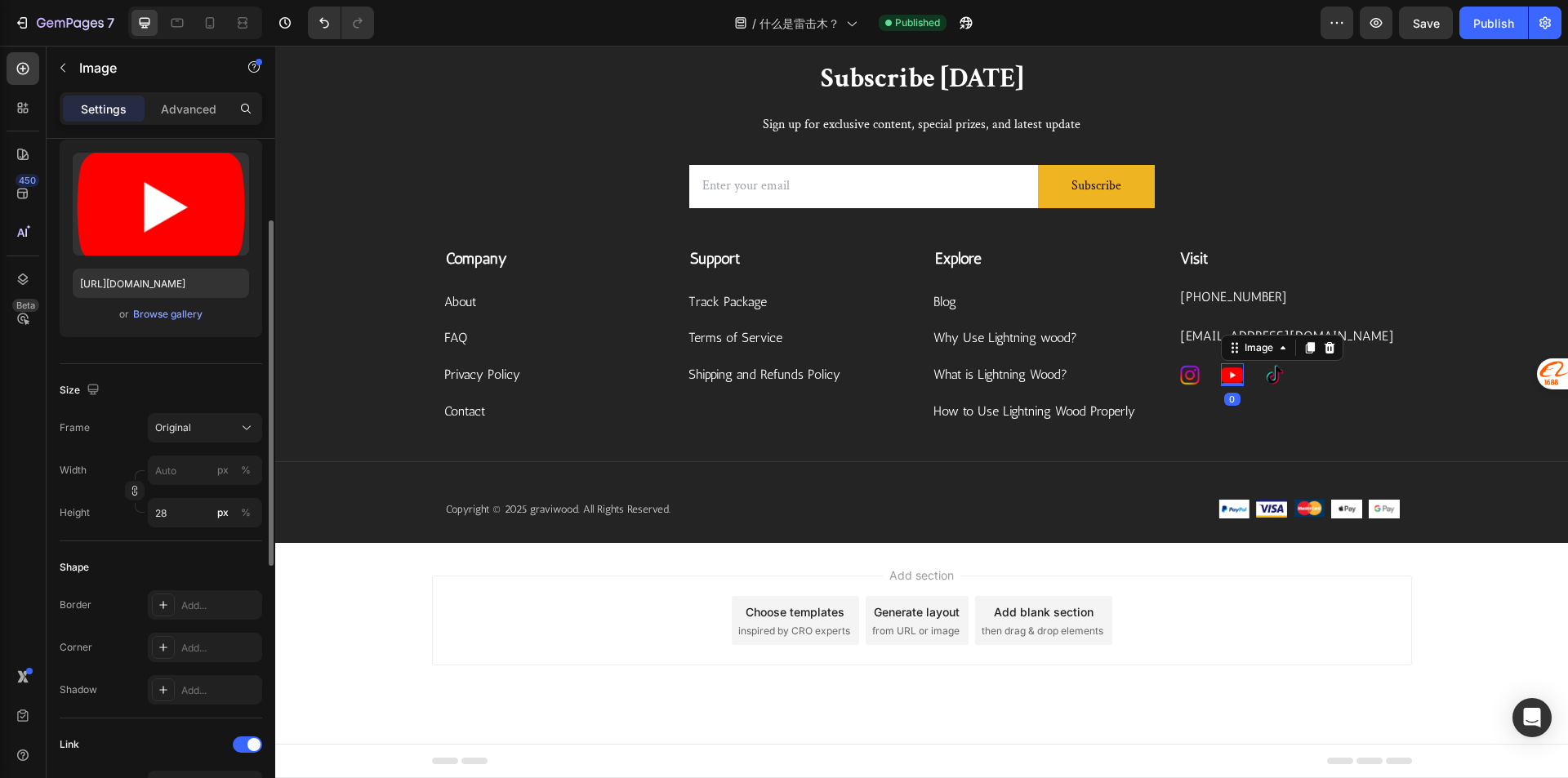
scroll to position [326, 0]
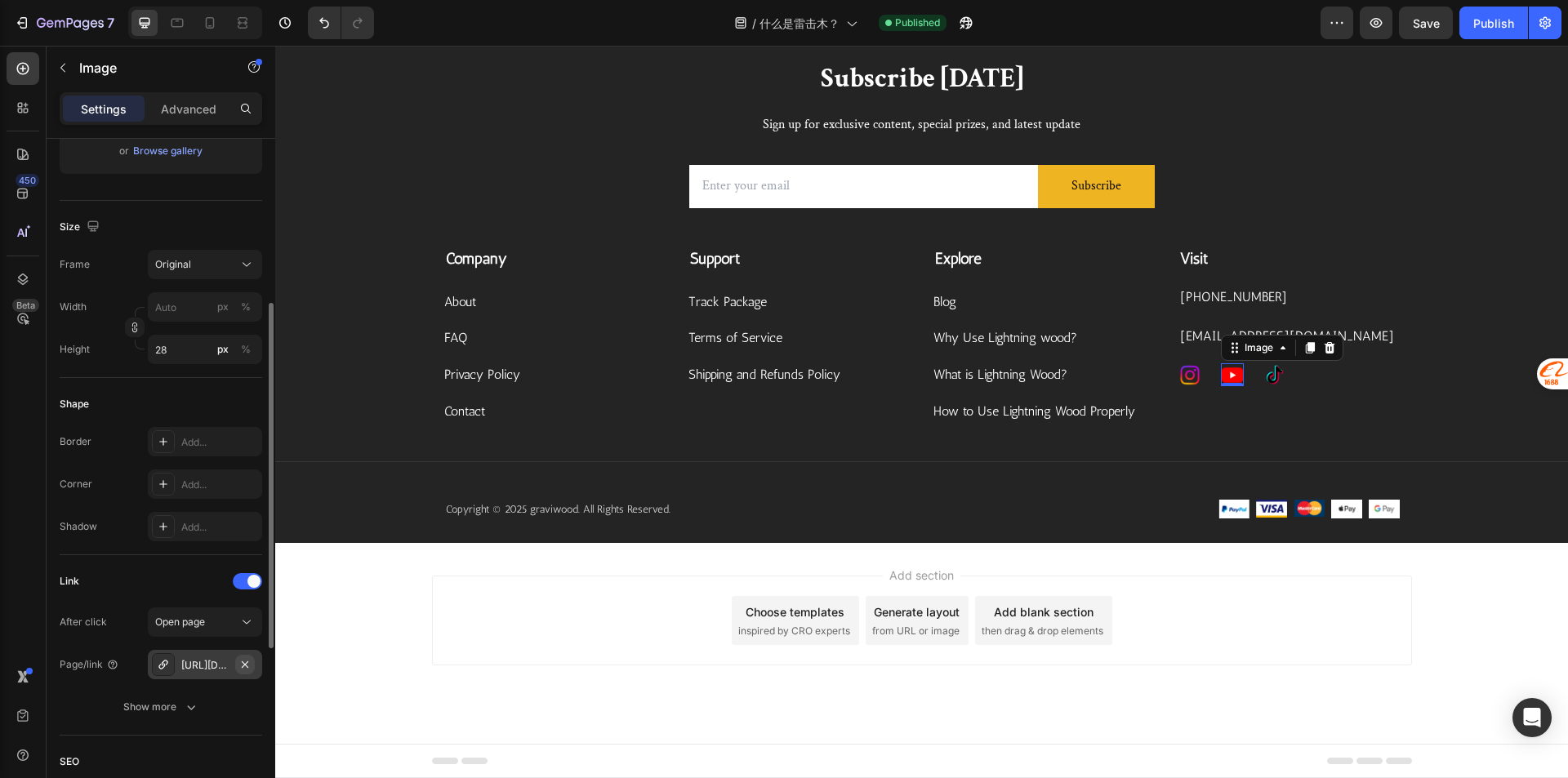
click at [250, 665] on icon "button" at bounding box center [245, 664] width 13 height 13
click at [210, 673] on div "Add..." at bounding box center [205, 664] width 115 height 29
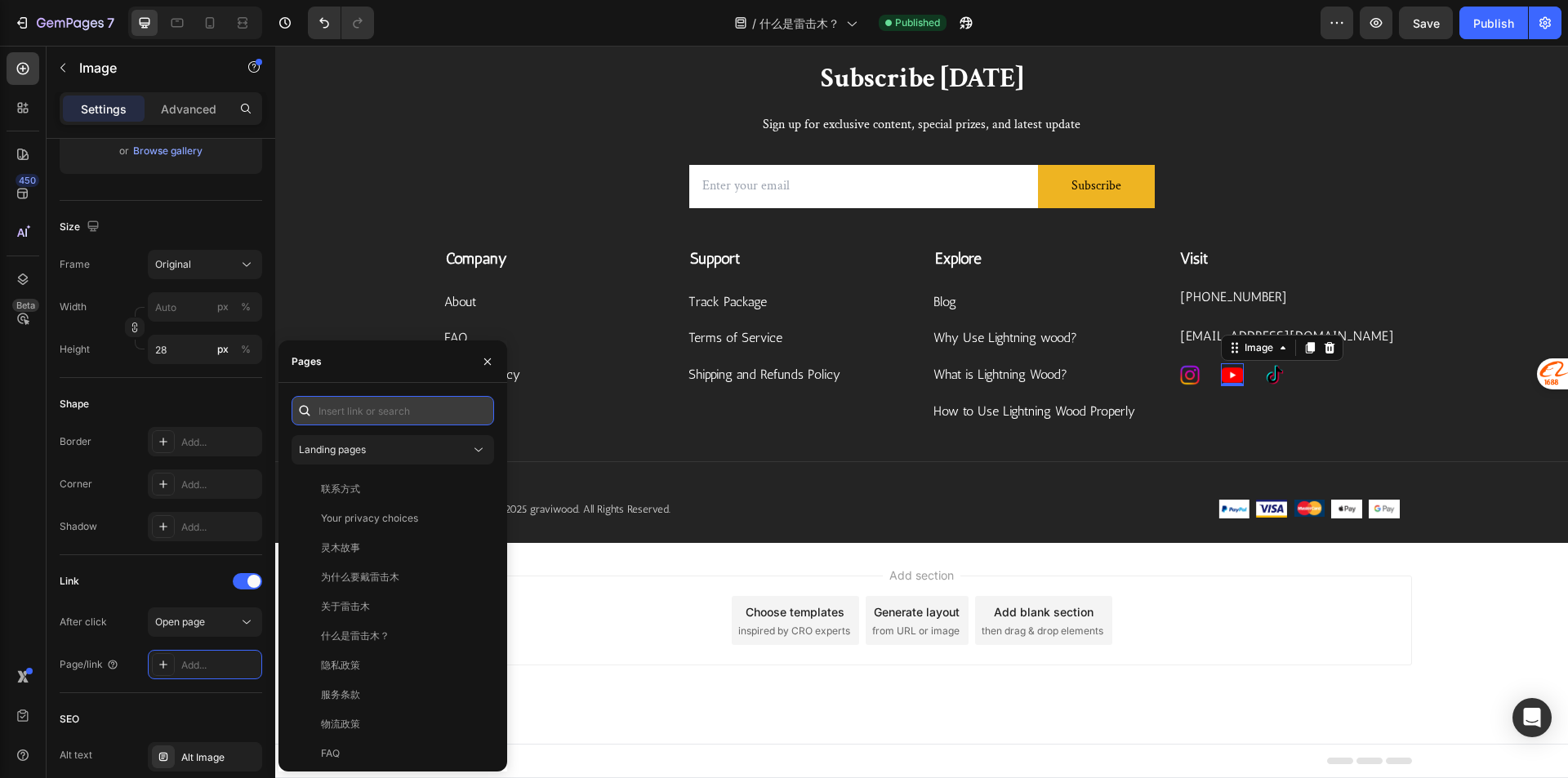
click at [383, 412] on input "text" at bounding box center [392, 411] width 202 height 29
paste input "[URL][DOMAIN_NAME]"
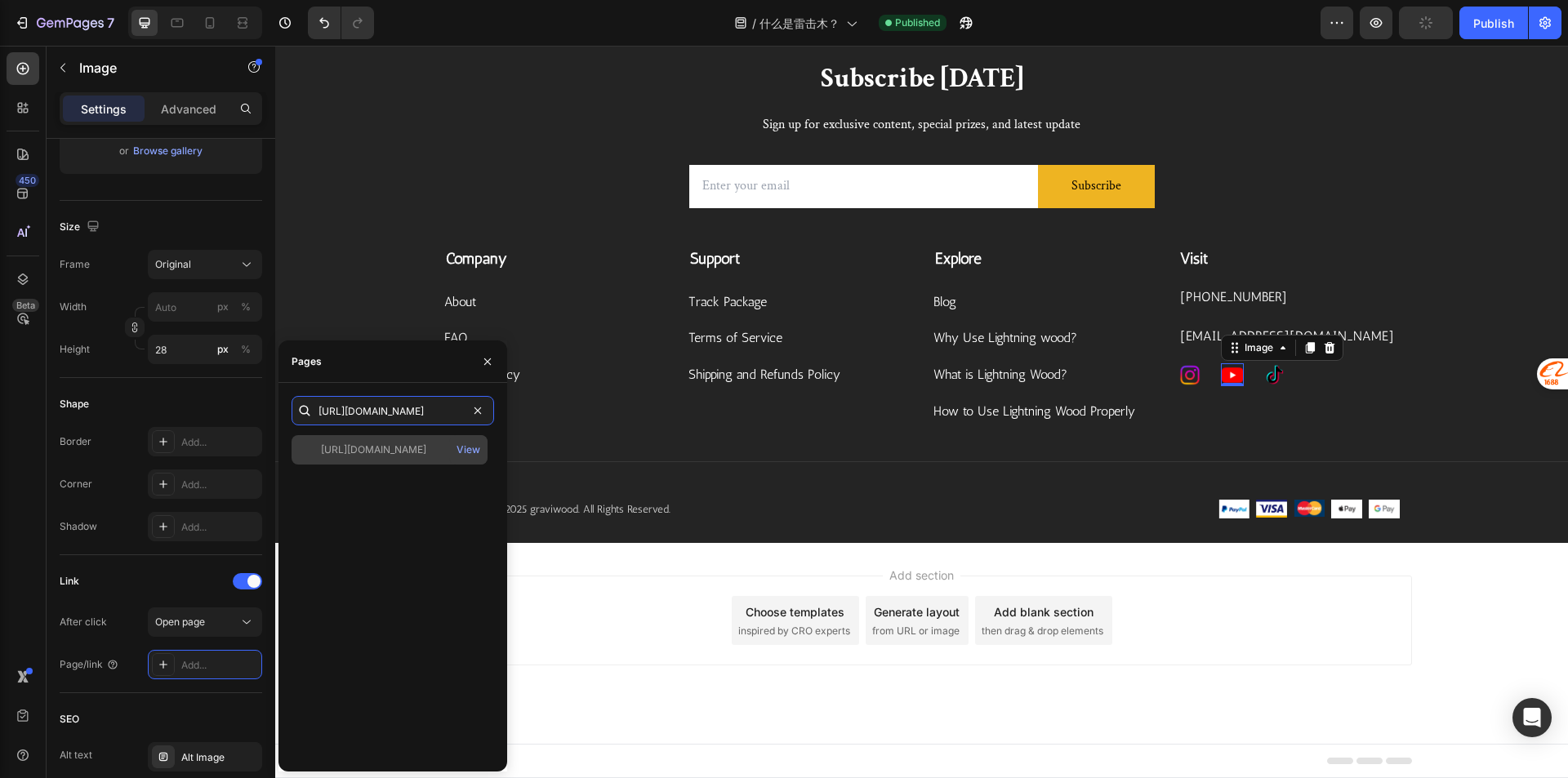
type input "[URL][DOMAIN_NAME]"
click at [372, 460] on div "[URL][DOMAIN_NAME] View" at bounding box center [389, 450] width 196 height 29
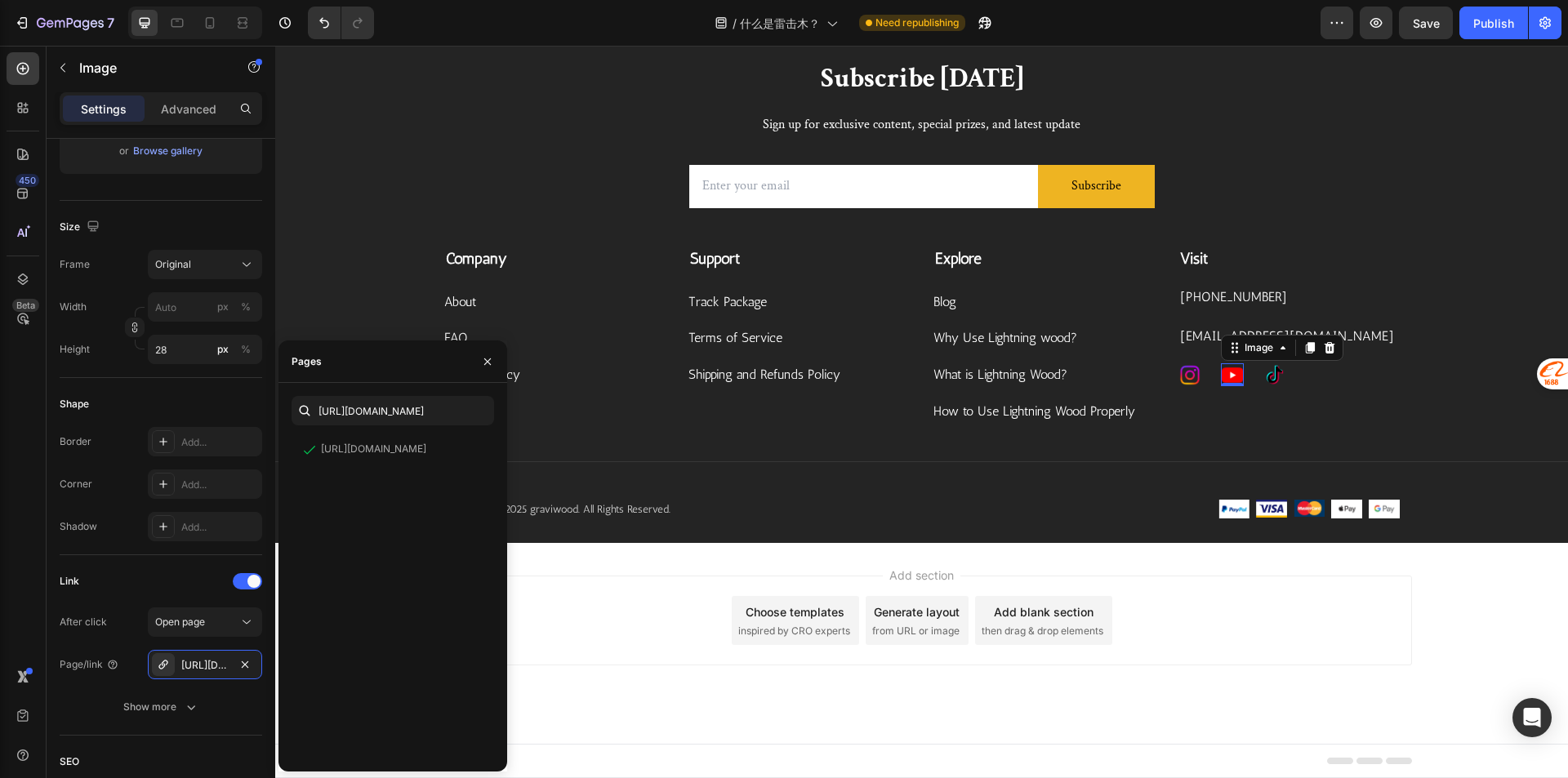
click at [1476, 609] on div "Add section Choose templates inspired by CRO experts Generate layout from URL o…" at bounding box center [921, 642] width 1292 height 200
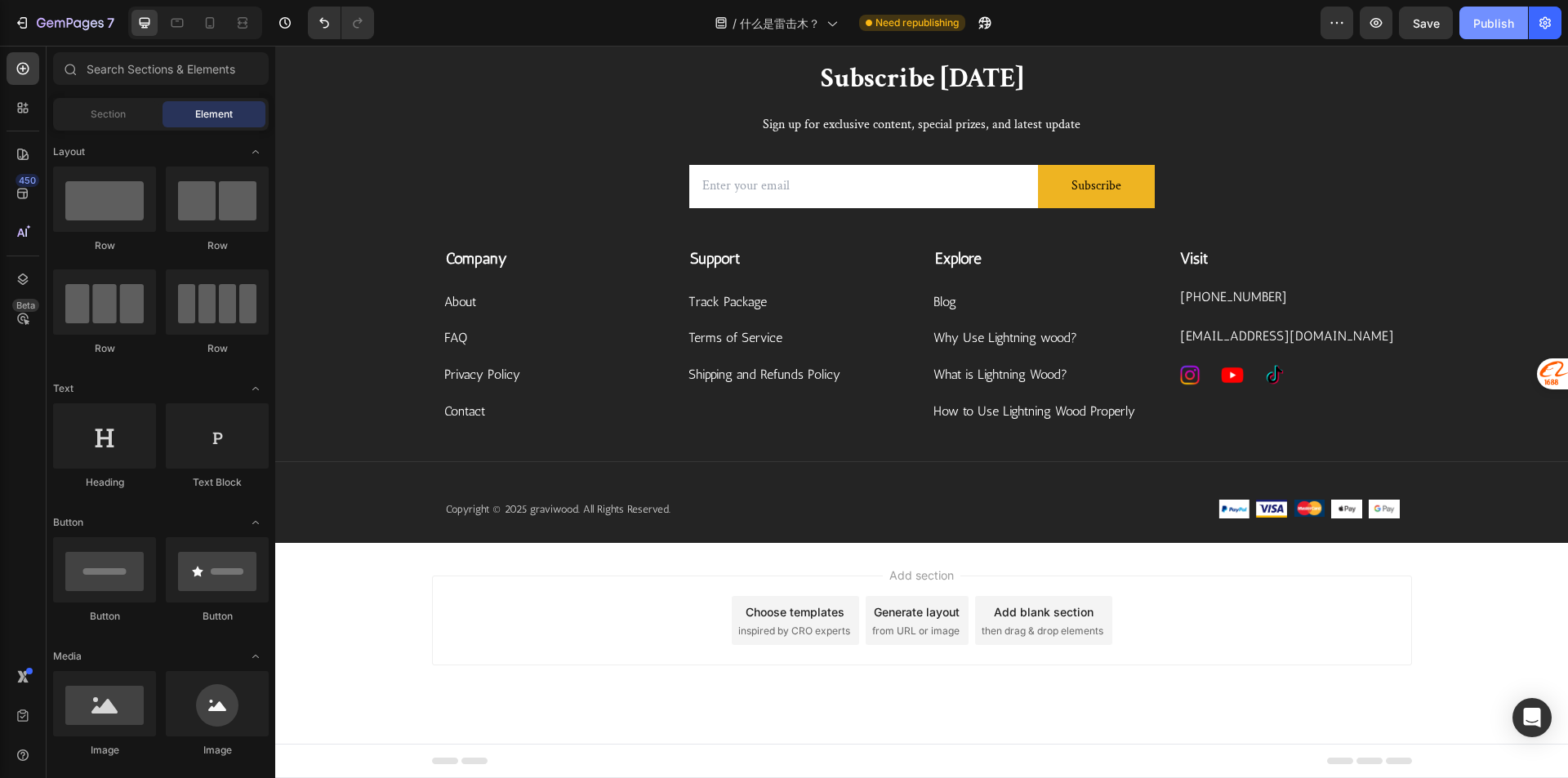
click at [1493, 34] on button "Publish" at bounding box center [1494, 23] width 69 height 33
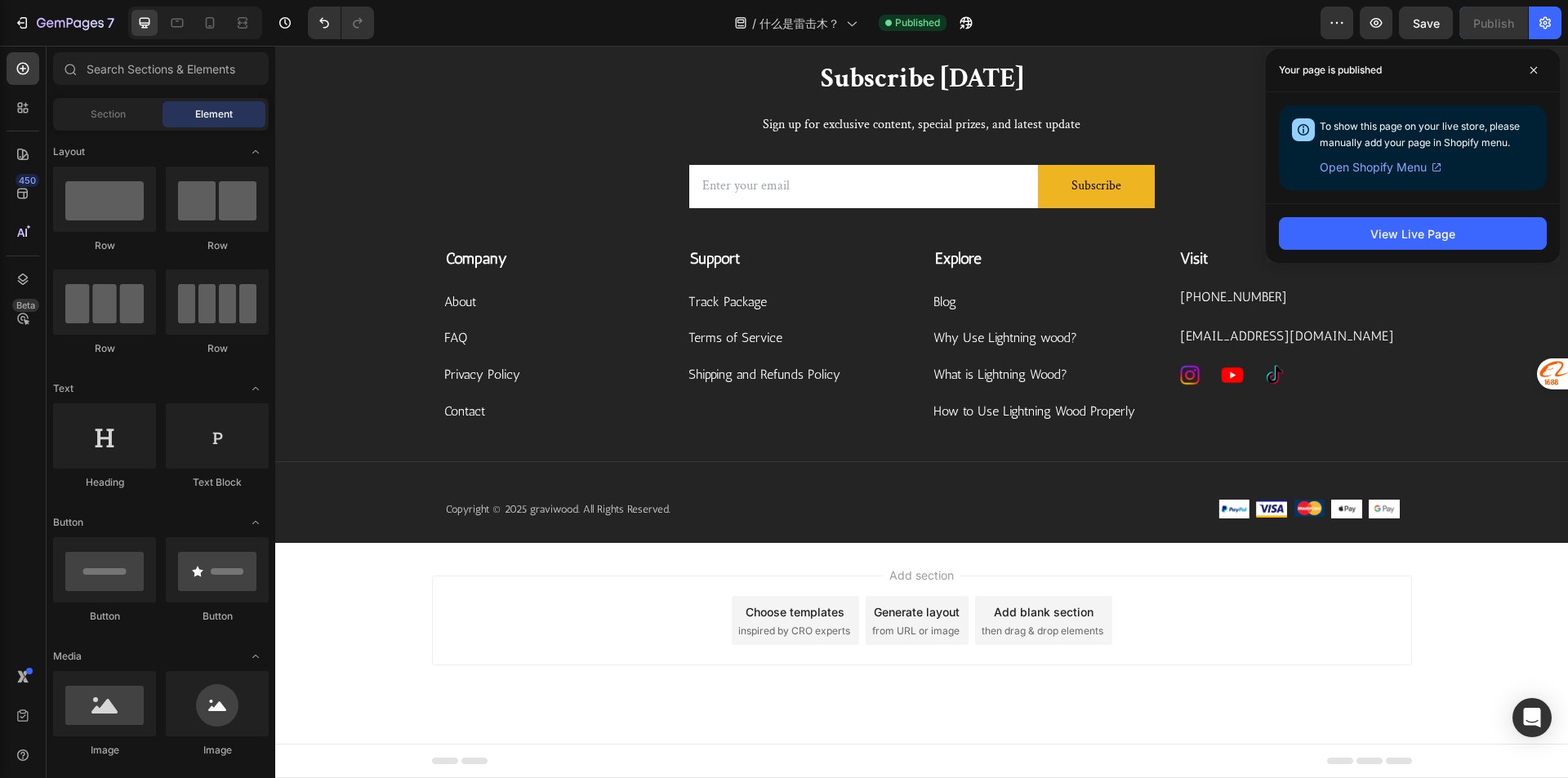
click at [1498, 574] on div "Add section Choose templates inspired by CRO experts Generate layout from URL o…" at bounding box center [921, 642] width 1292 height 200
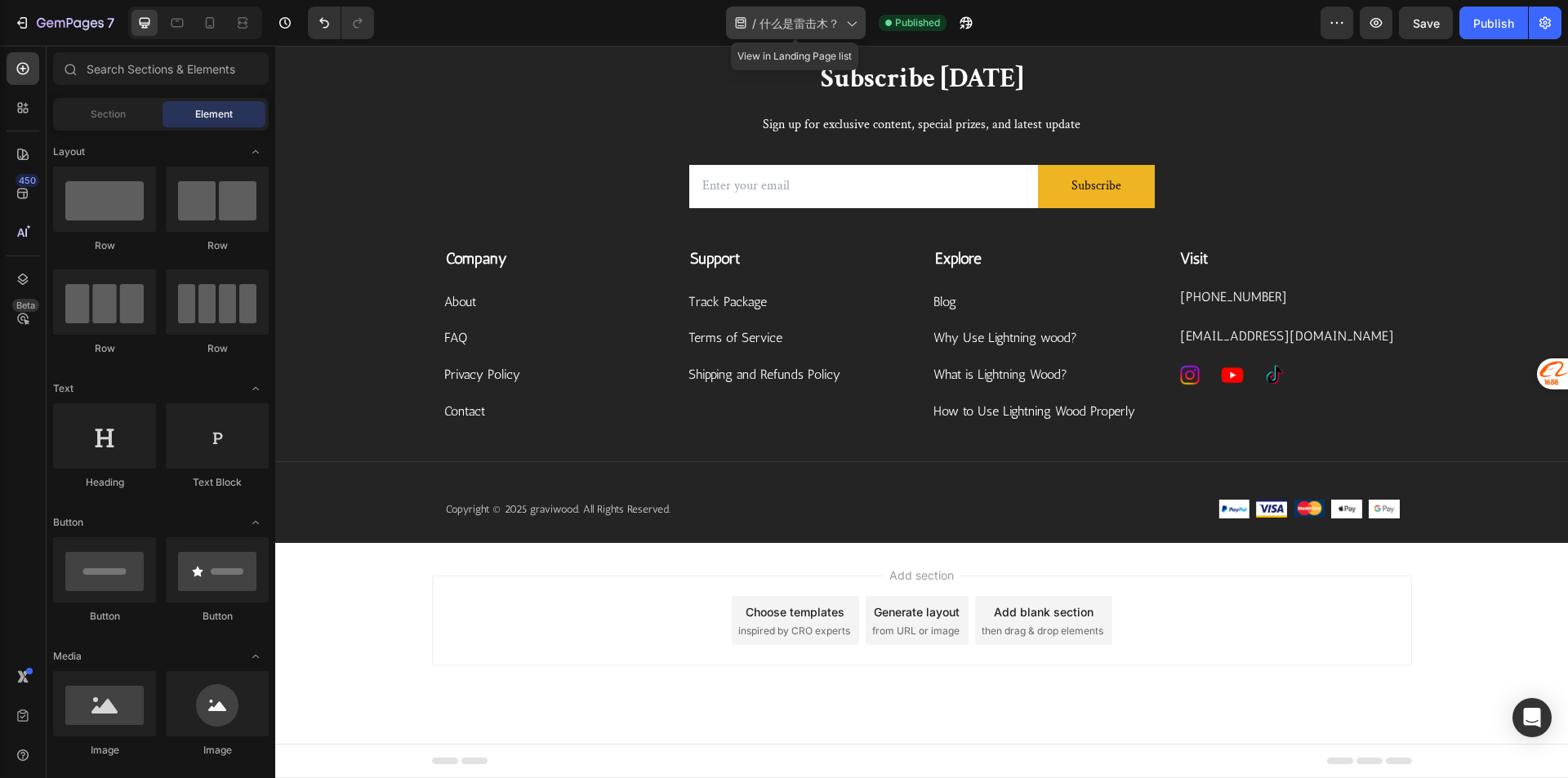
click at [786, 20] on span "什么是雷击木？" at bounding box center [800, 23] width 80 height 17
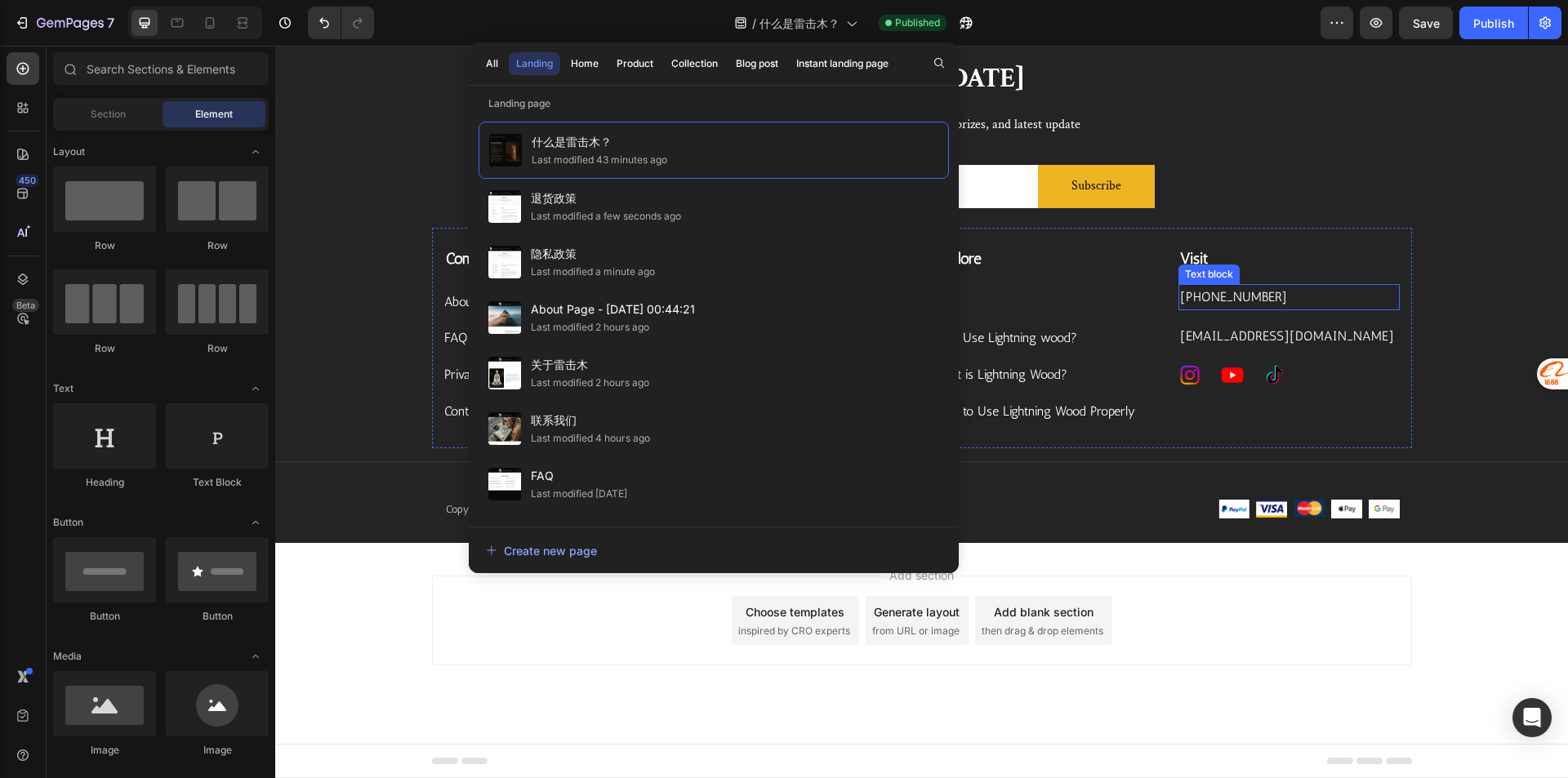
click at [1279, 296] on p "[PHONE_NUMBER]" at bounding box center [1289, 297] width 218 height 24
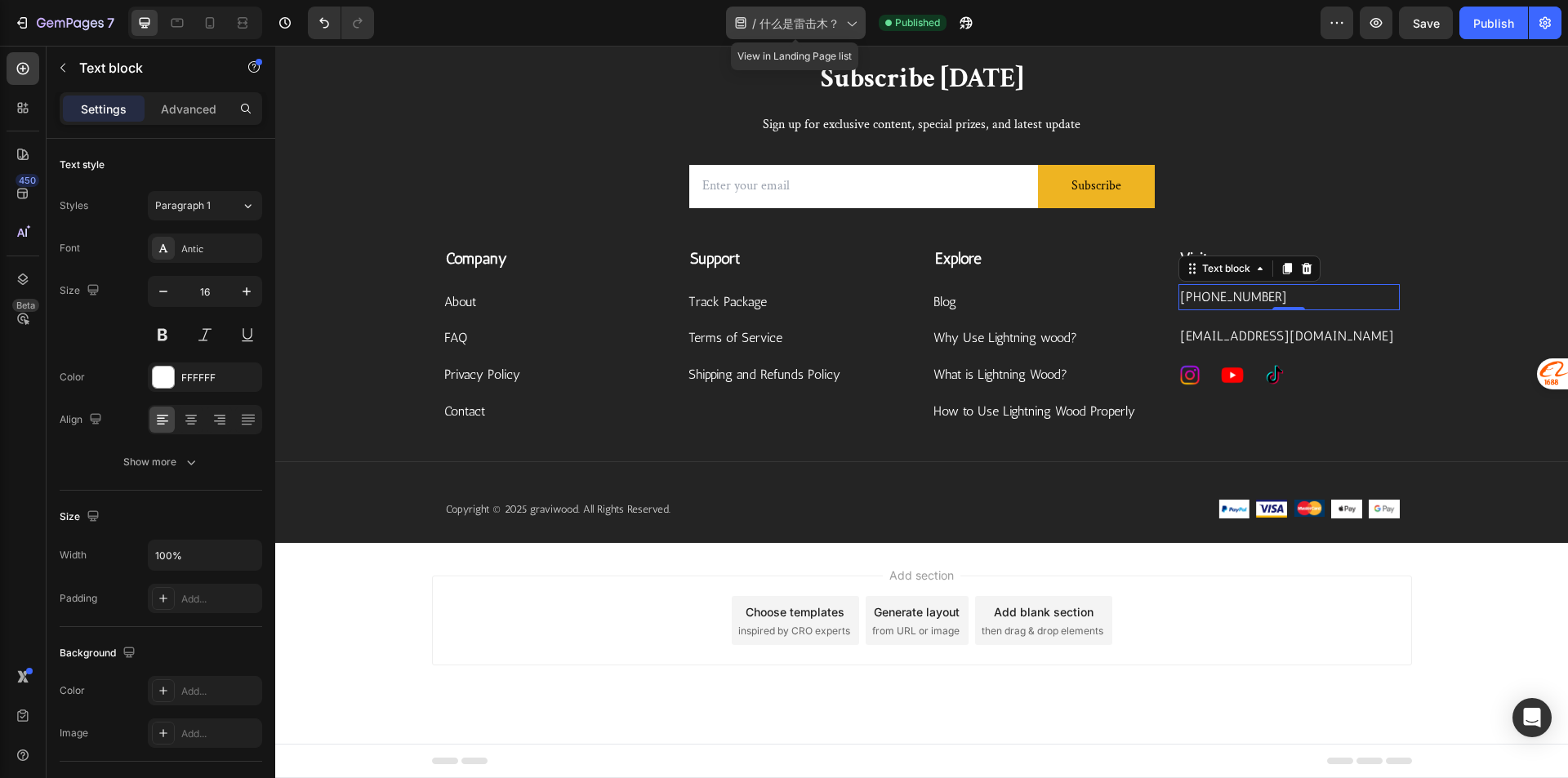
click at [790, 21] on span "什么是雷击木？" at bounding box center [800, 23] width 80 height 17
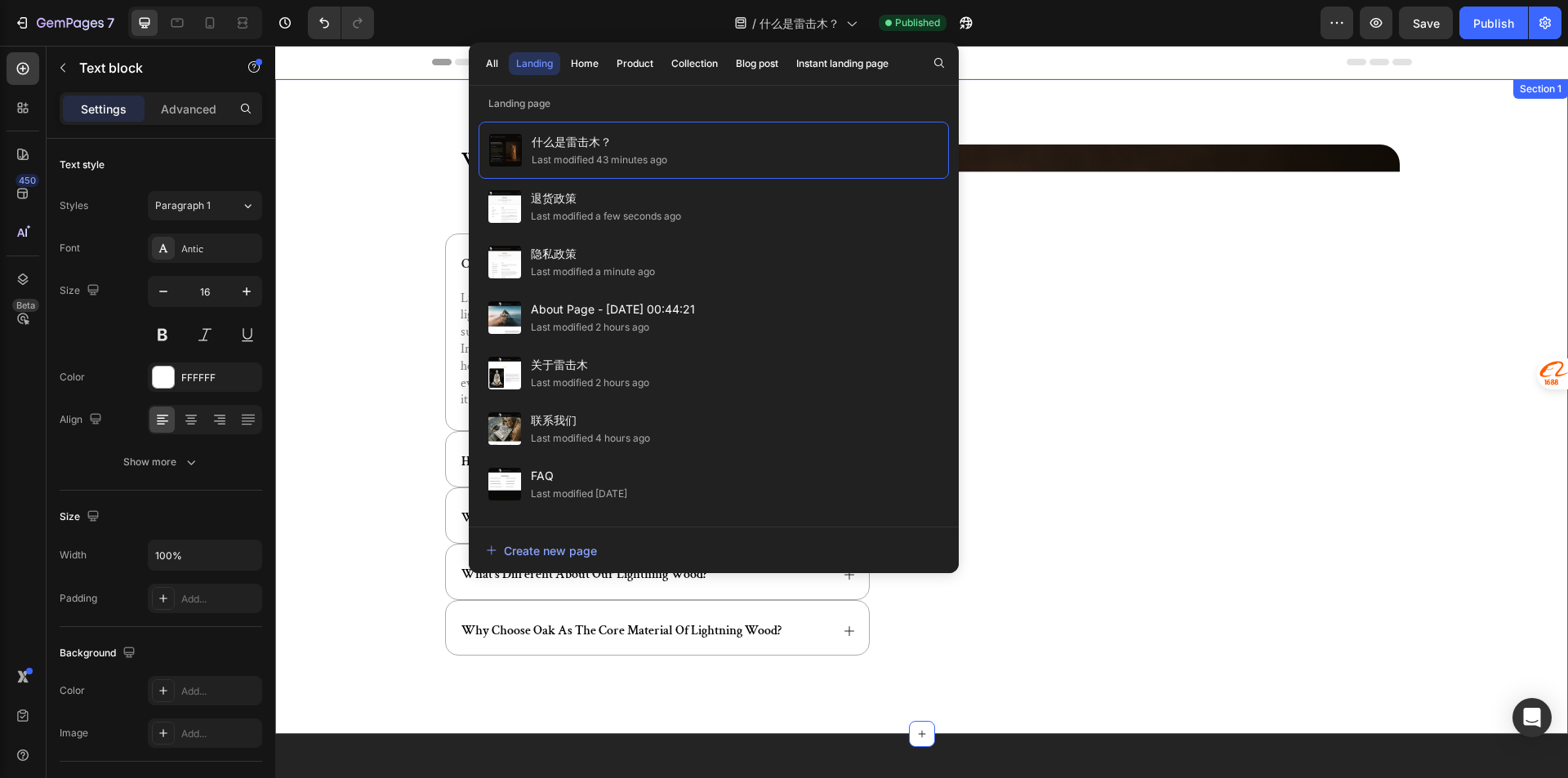
click at [327, 411] on div "we are not selling wood, but delivering the power of nature. Heading copy eleme…" at bounding box center [921, 420] width 1259 height 550
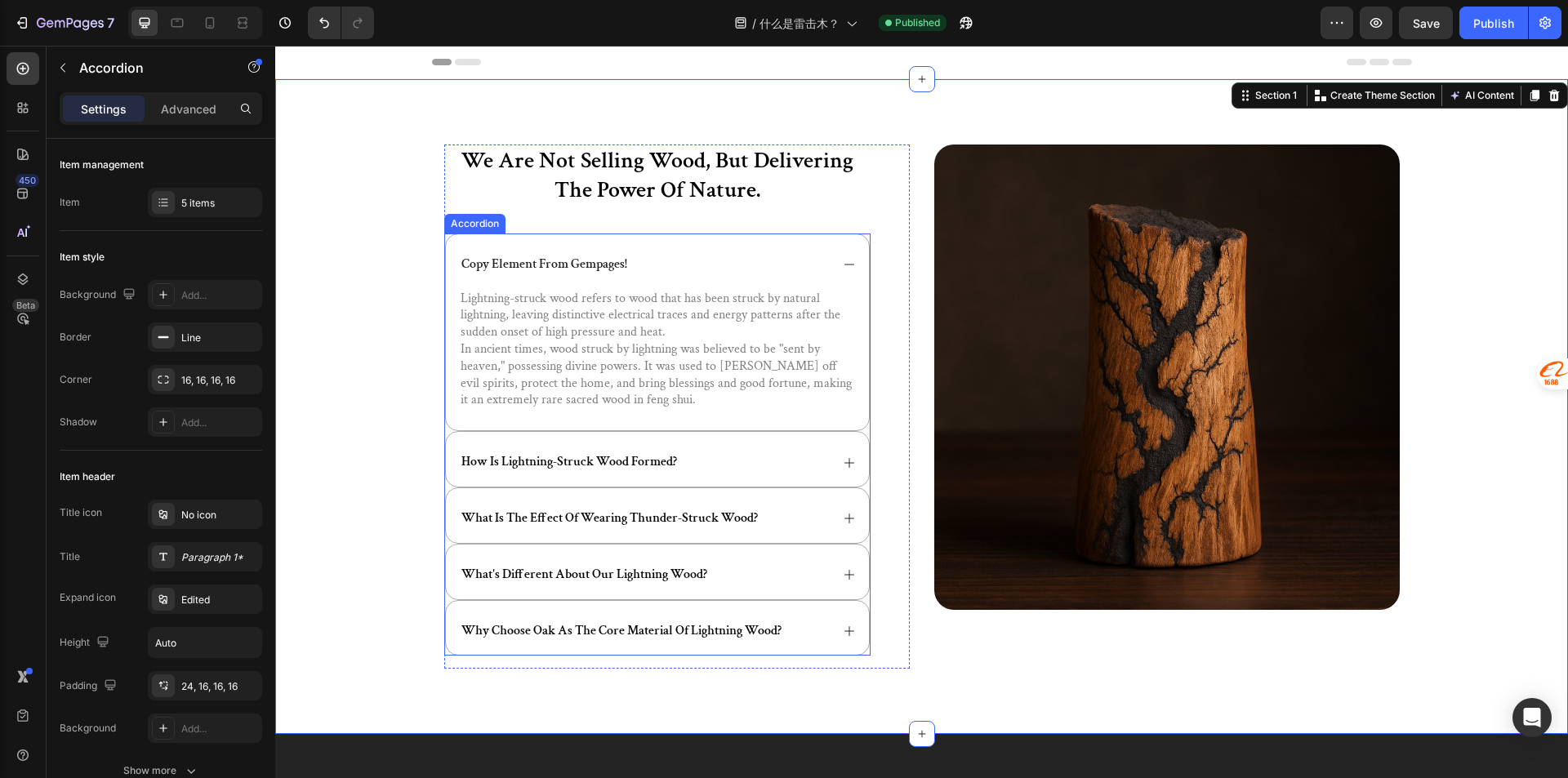
click at [690, 250] on div "copy element from gempages!" at bounding box center [657, 261] width 423 height 55
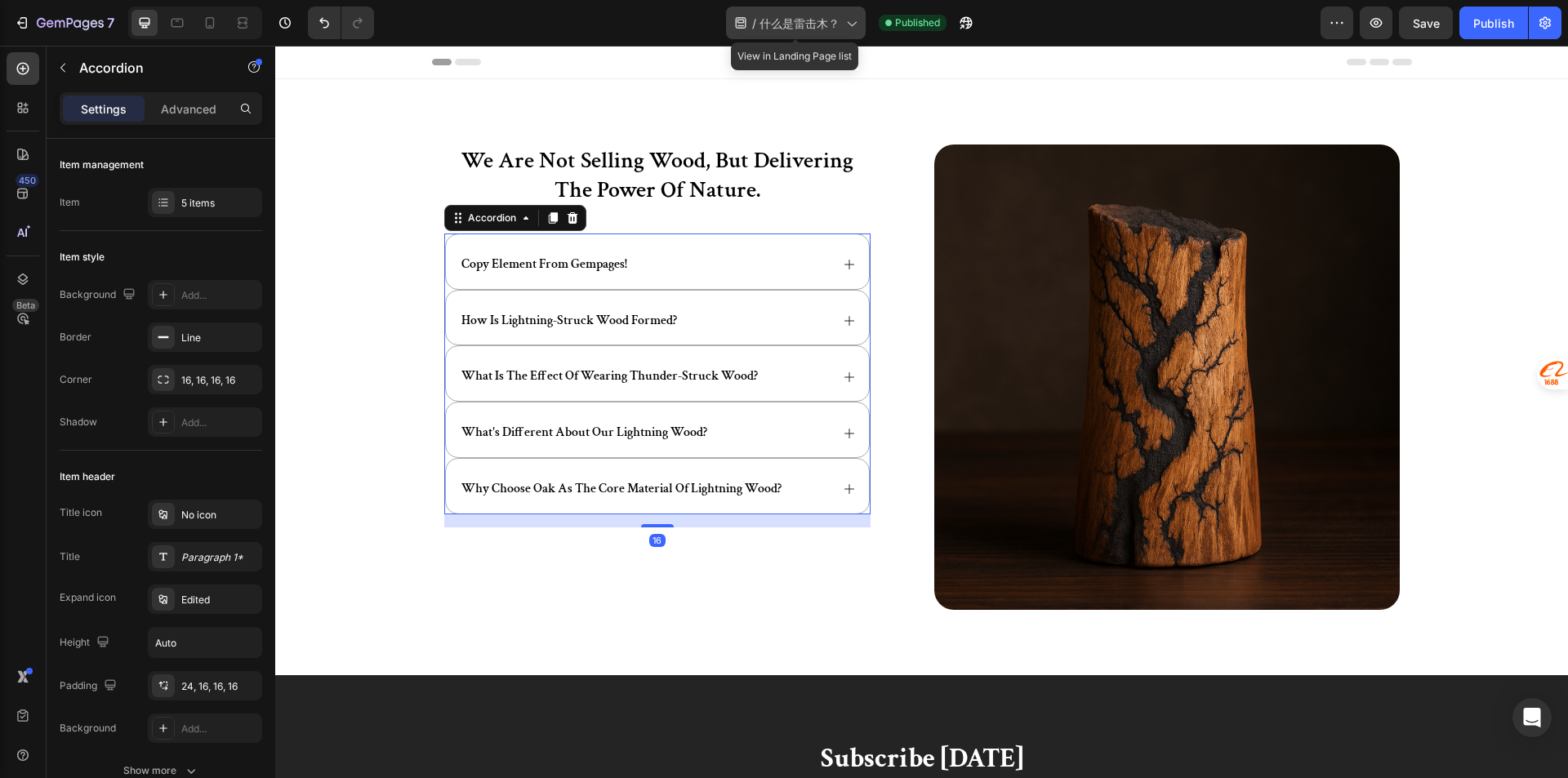
click at [807, 26] on span "什么是雷击木？" at bounding box center [800, 23] width 80 height 17
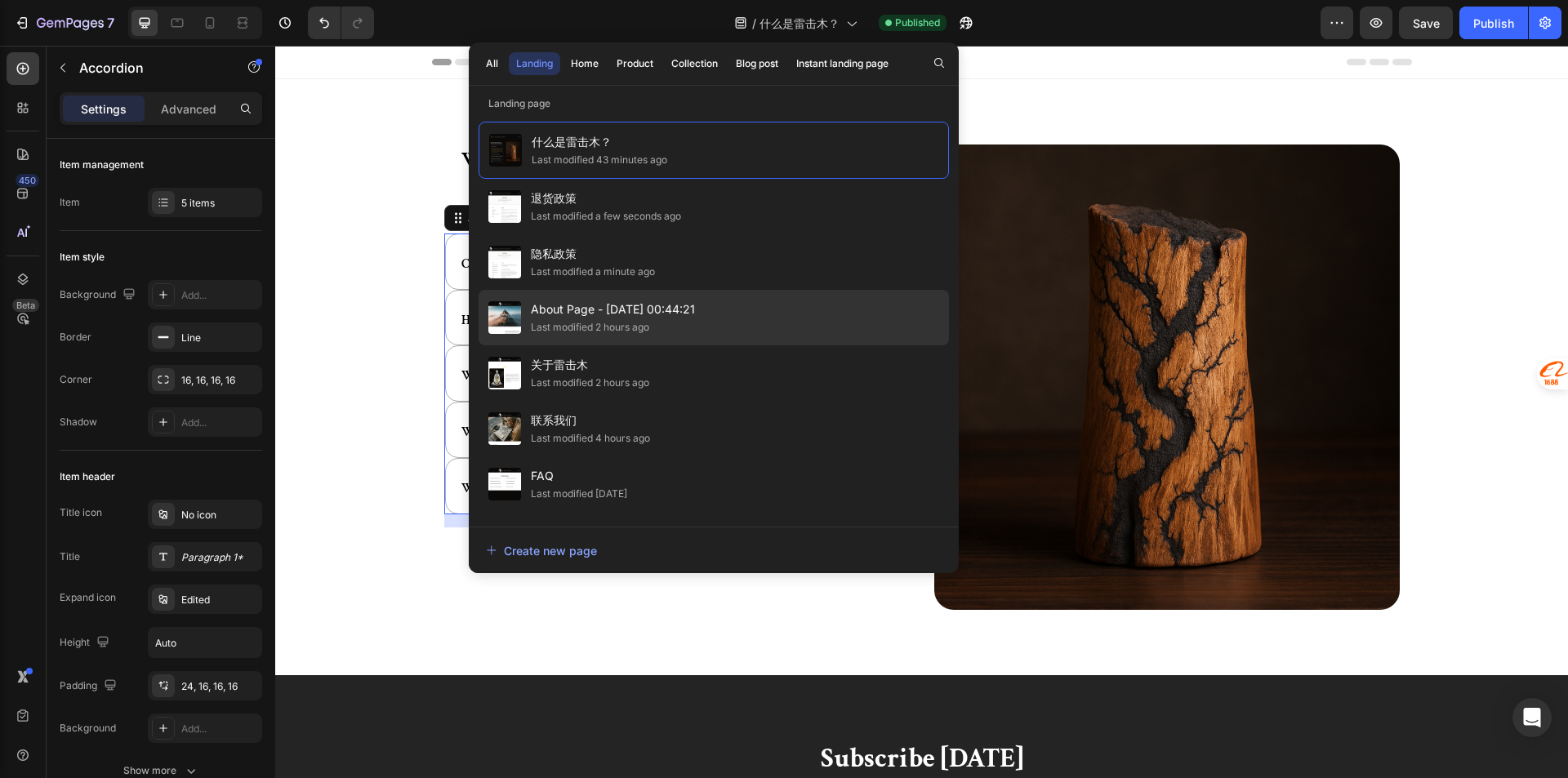
click at [697, 305] on div "About Page - [DATE] 00:44:21 Last modified 2 hours ago" at bounding box center [714, 317] width 471 height 56
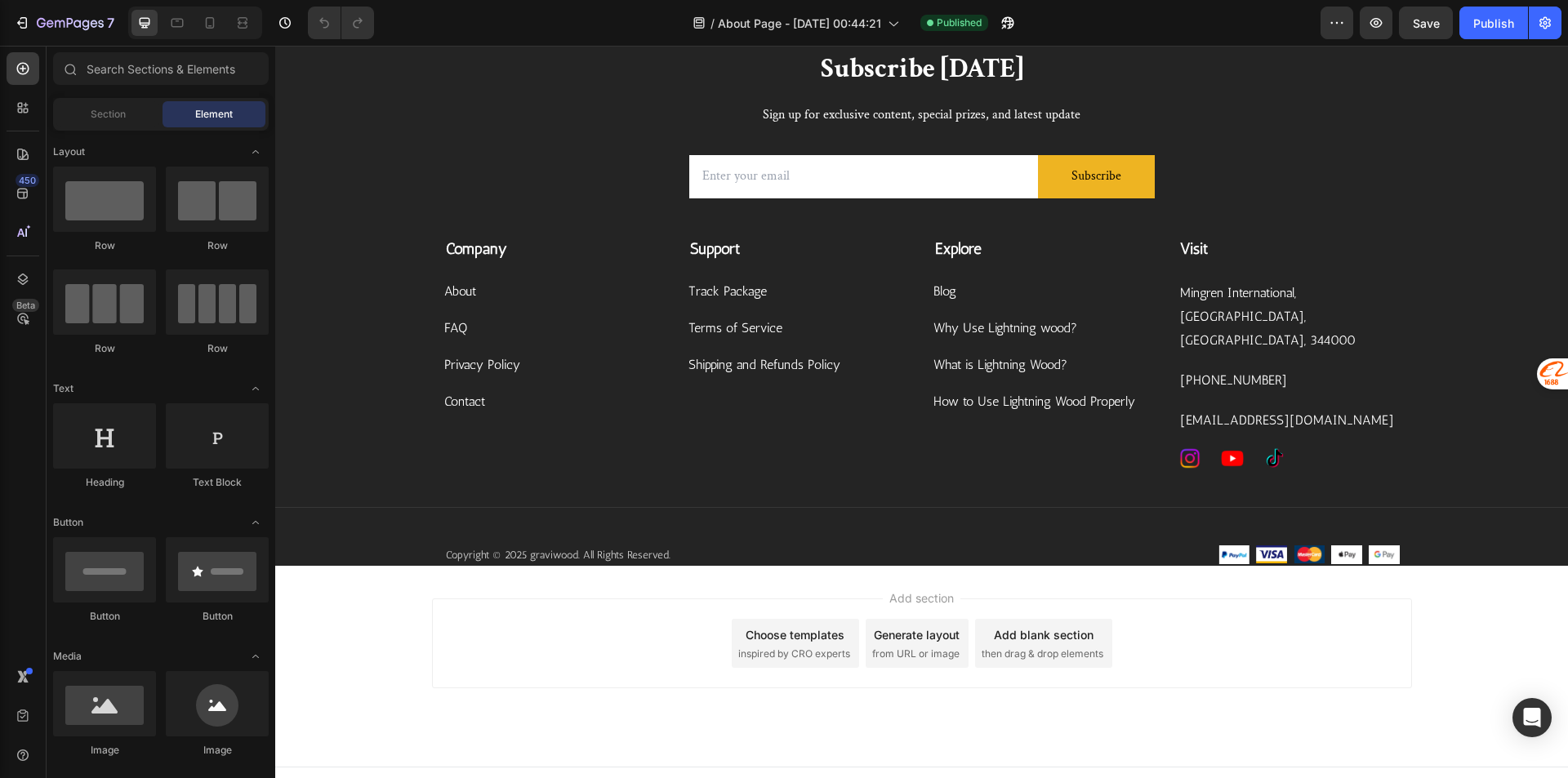
scroll to position [4326, 0]
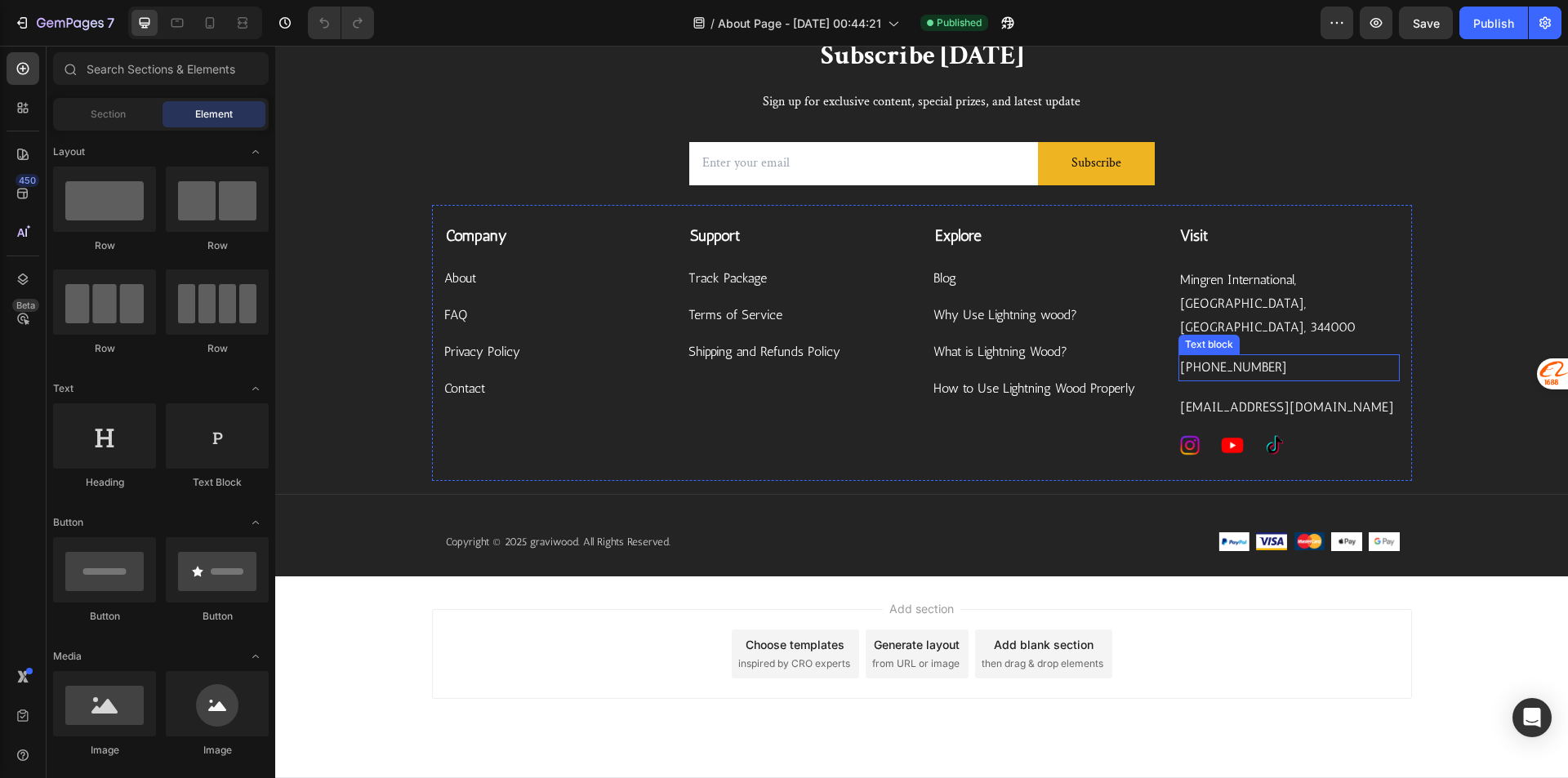
click at [1227, 380] on p "[PHONE_NUMBER]" at bounding box center [1289, 367] width 218 height 24
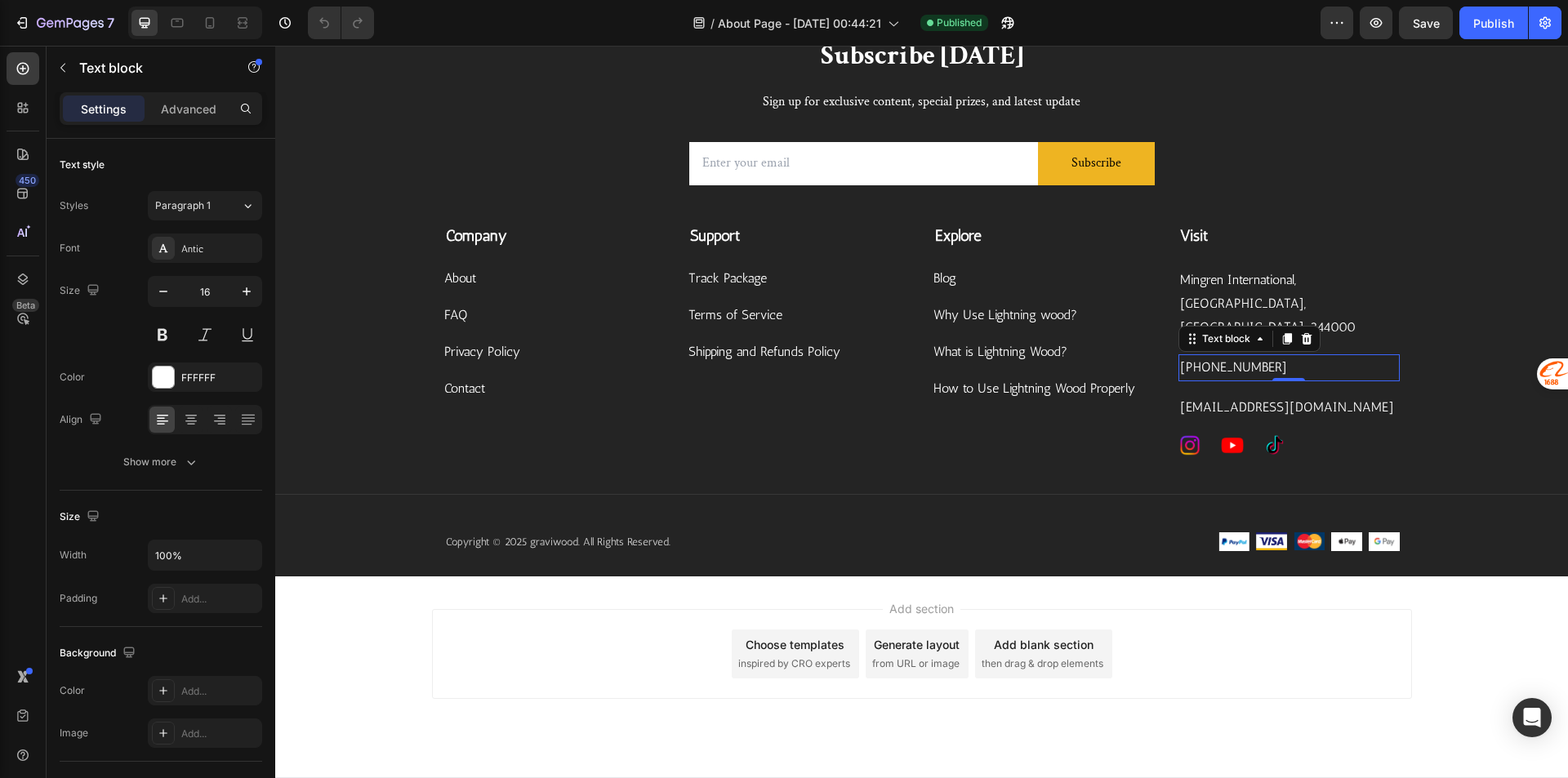
click at [1256, 380] on p "+8615068780470" at bounding box center [1289, 367] width 218 height 24
click at [1255, 339] on p "Mingren International, Linchuan District, Fuzhou City, 344000" at bounding box center [1289, 304] width 218 height 70
click at [1300, 258] on icon at bounding box center [1306, 251] width 13 height 13
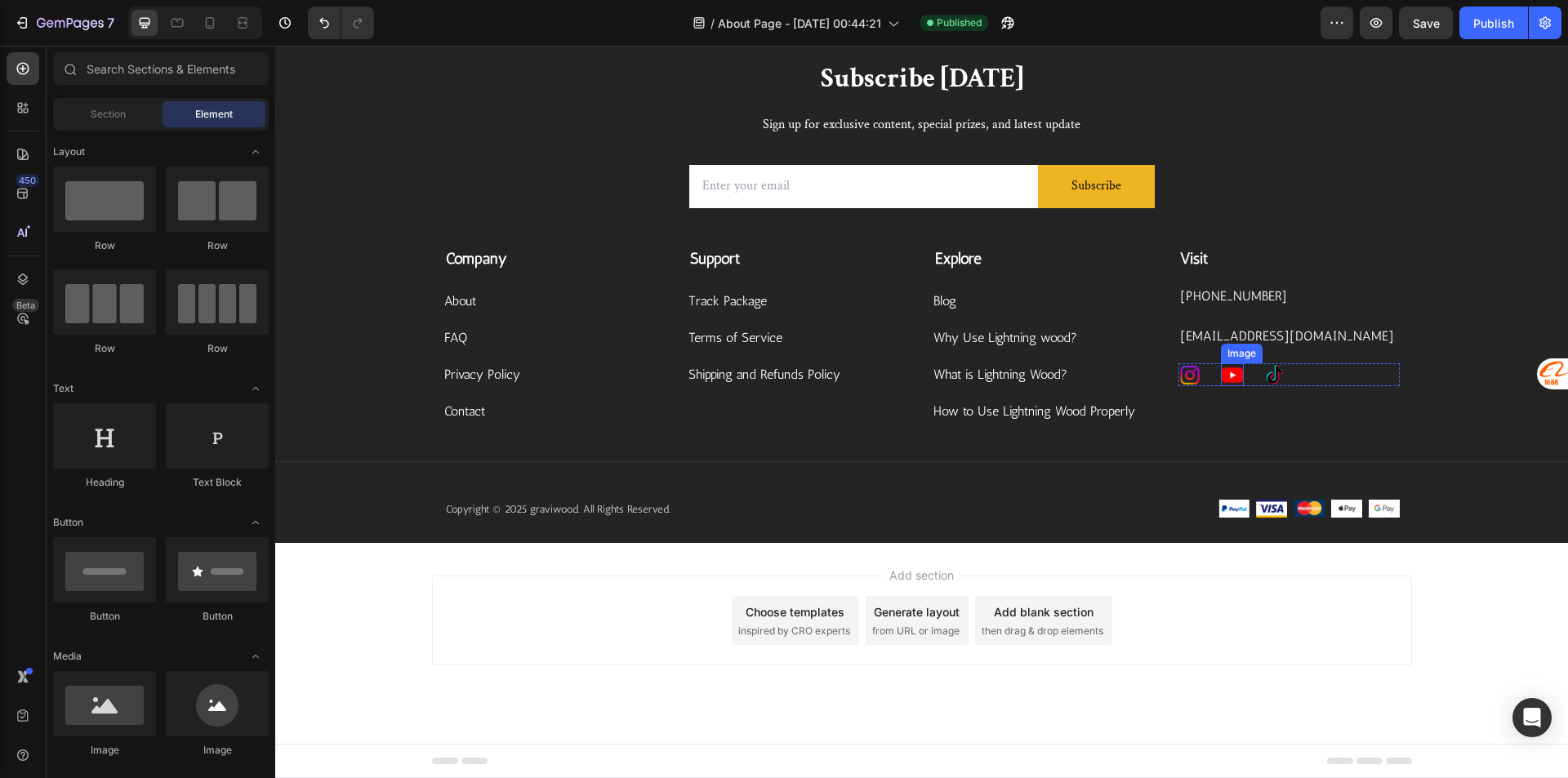
click at [1222, 386] on img at bounding box center [1232, 375] width 23 height 23
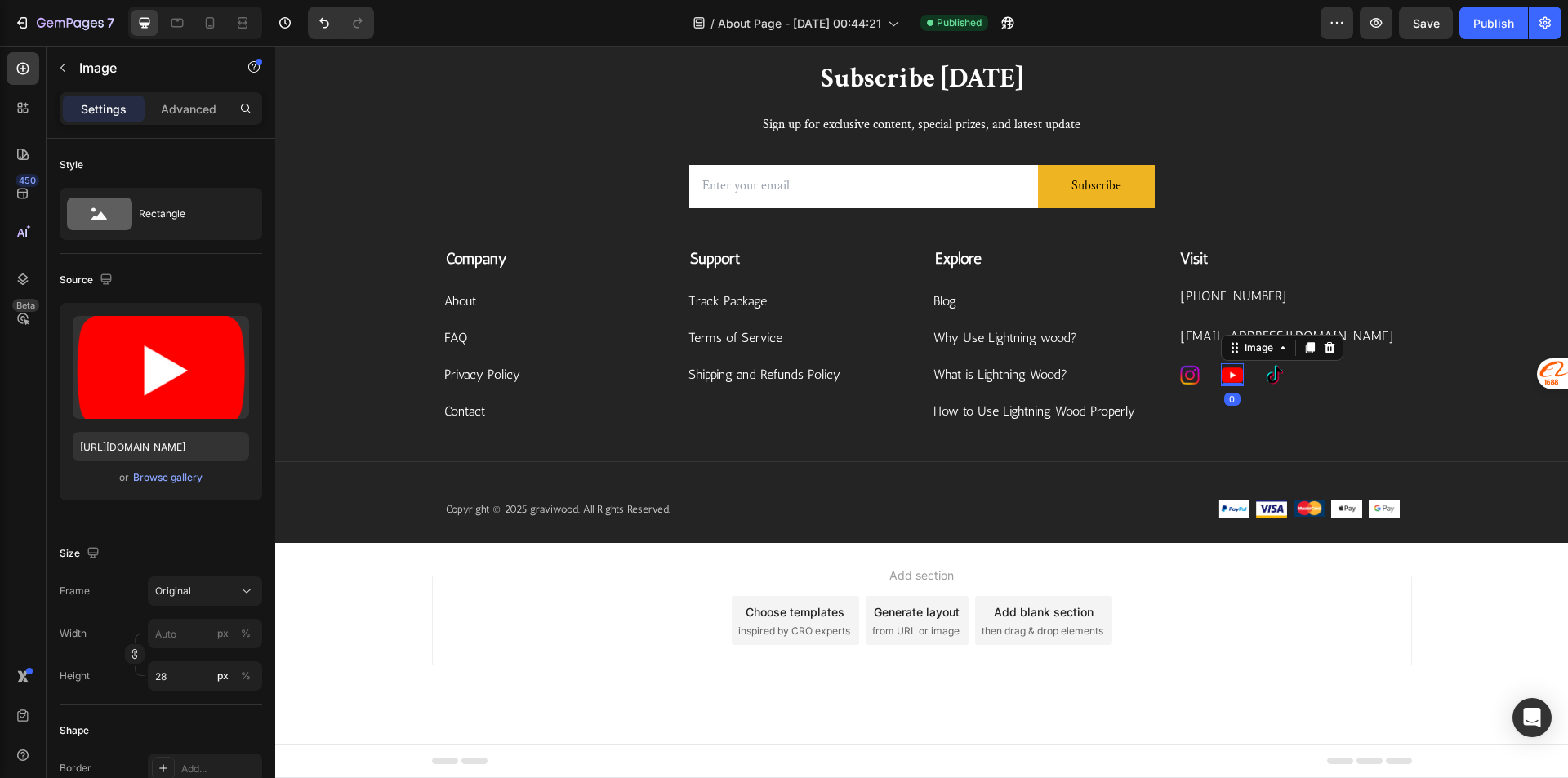
scroll to position [490, 0]
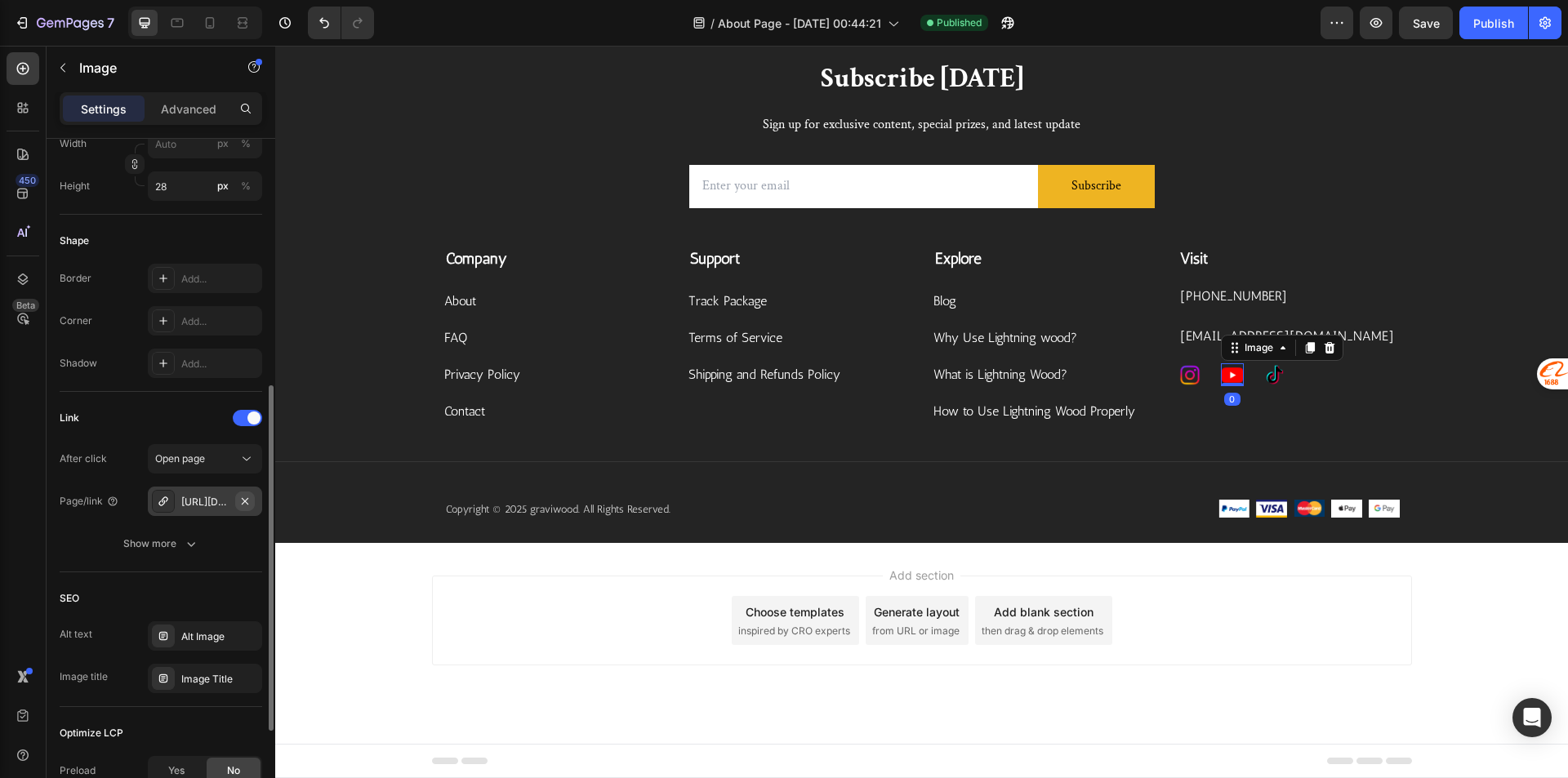
click at [241, 502] on icon "button" at bounding box center [245, 501] width 13 height 13
click at [210, 510] on div "Add..." at bounding box center [205, 501] width 115 height 29
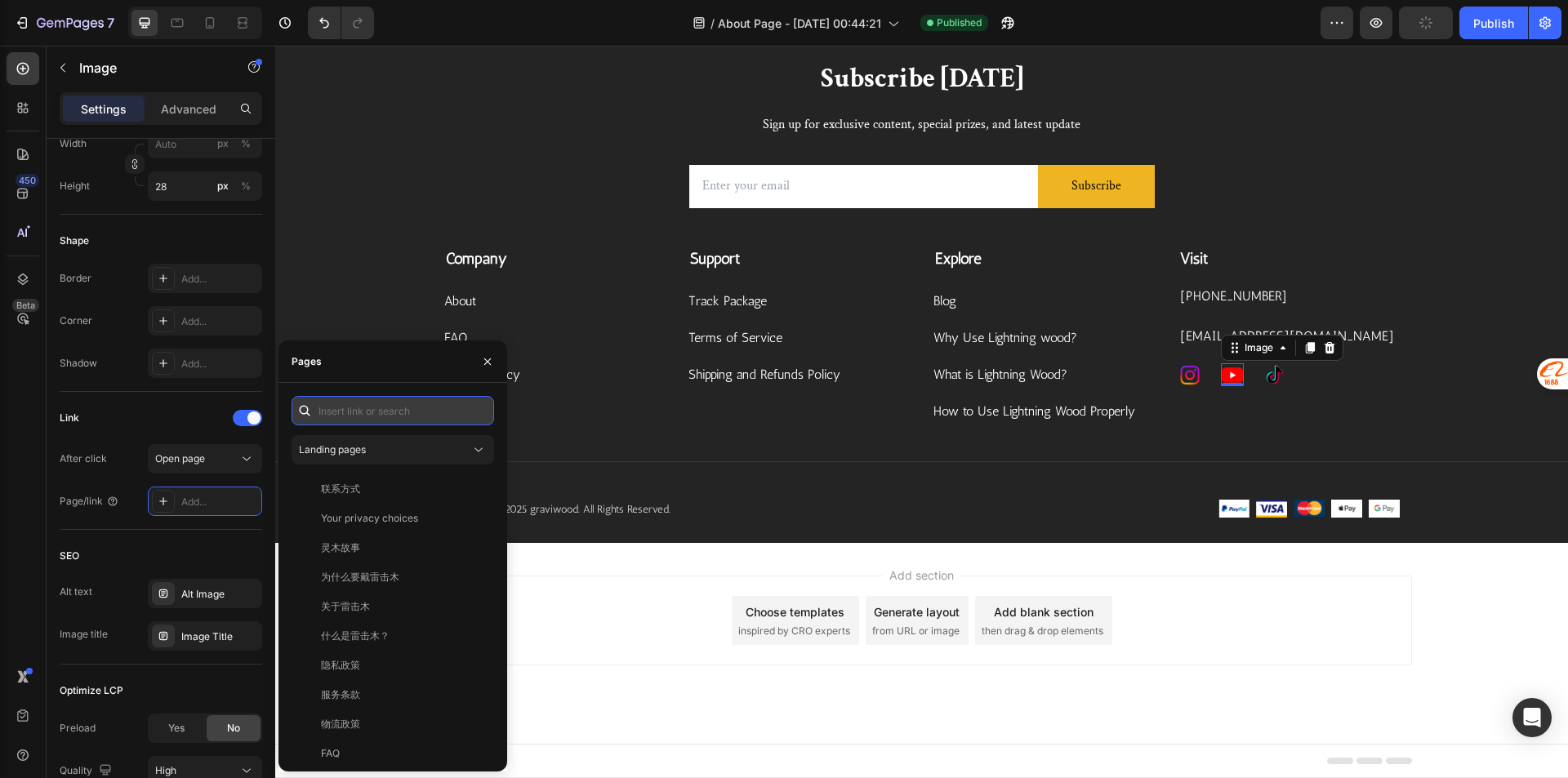
click at [347, 407] on input "text" at bounding box center [392, 411] width 202 height 29
paste input "https://www.youtube.com/@GraviwoodEnergyBlessing"
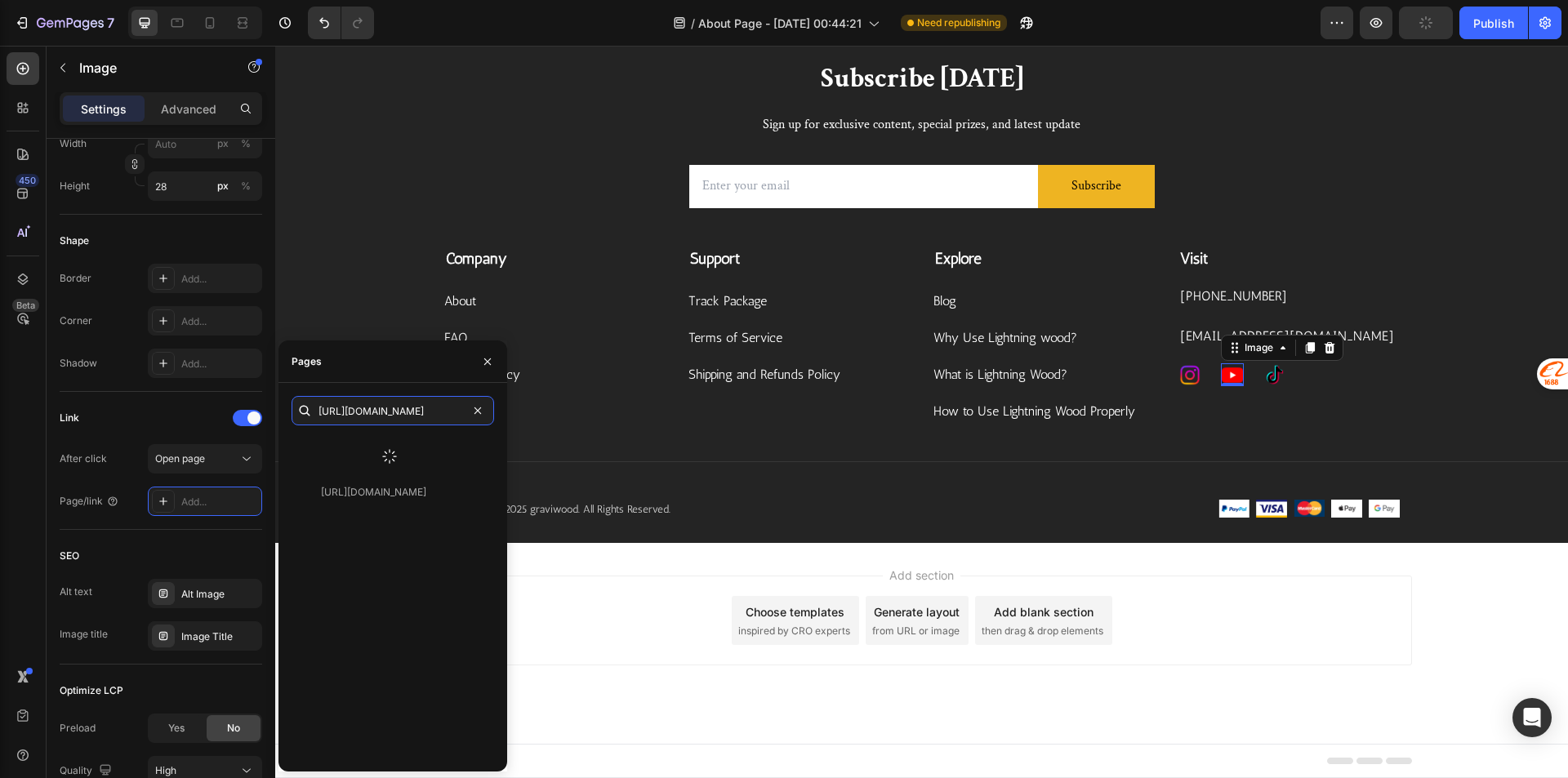
type input "https://www.youtube.com/@GraviwoodEnergyBlessing"
click at [406, 447] on div at bounding box center [389, 456] width 196 height 43
click at [380, 457] on div "https://www.youtube.com/@GraviwoodEnergyBlessing View" at bounding box center [389, 450] width 196 height 29
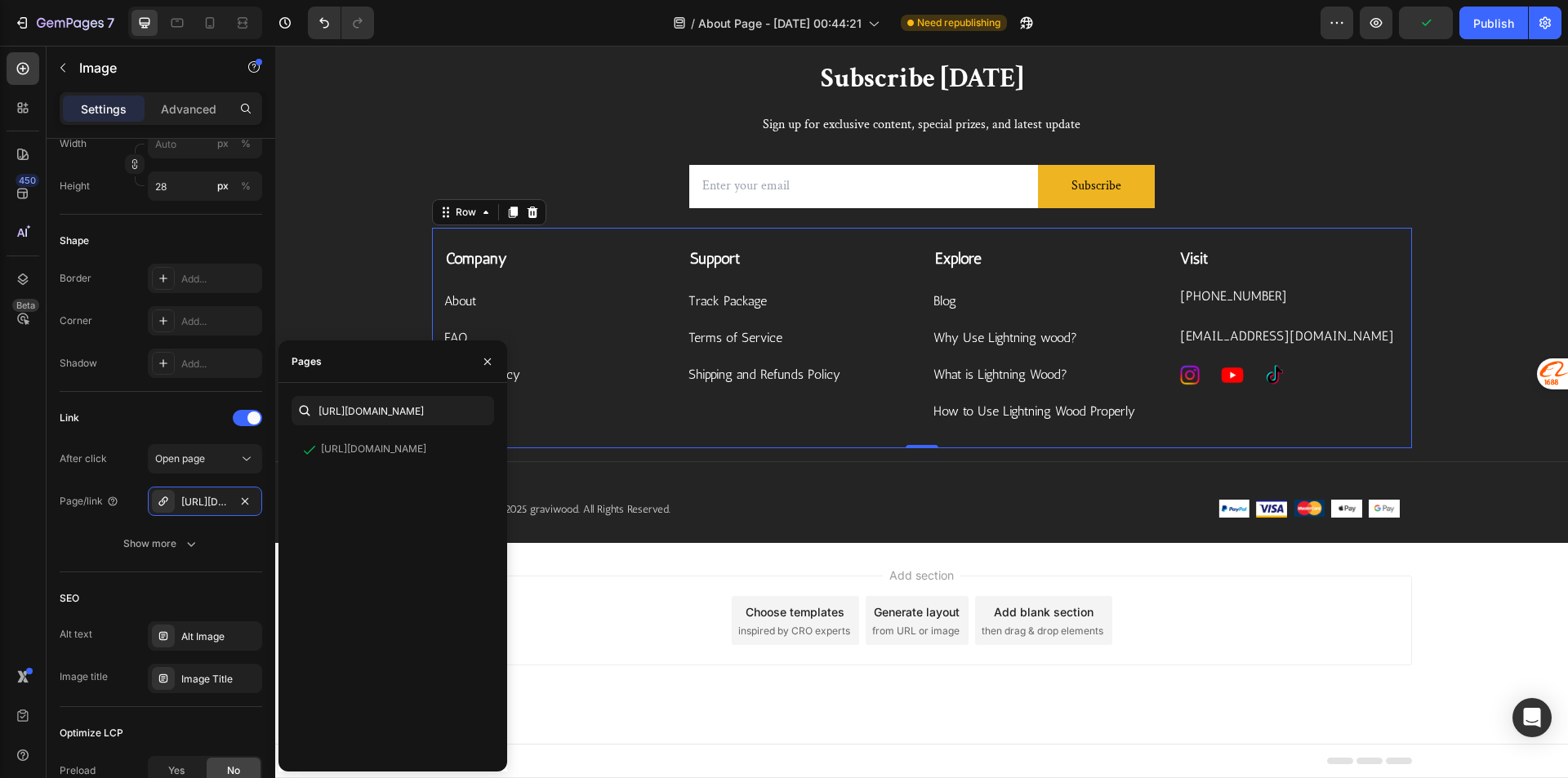
click at [1223, 424] on div "Visit Text block +8615068780470 Text block contact@graviwood.com Text block Ima…" at bounding box center [1289, 335] width 221 height 177
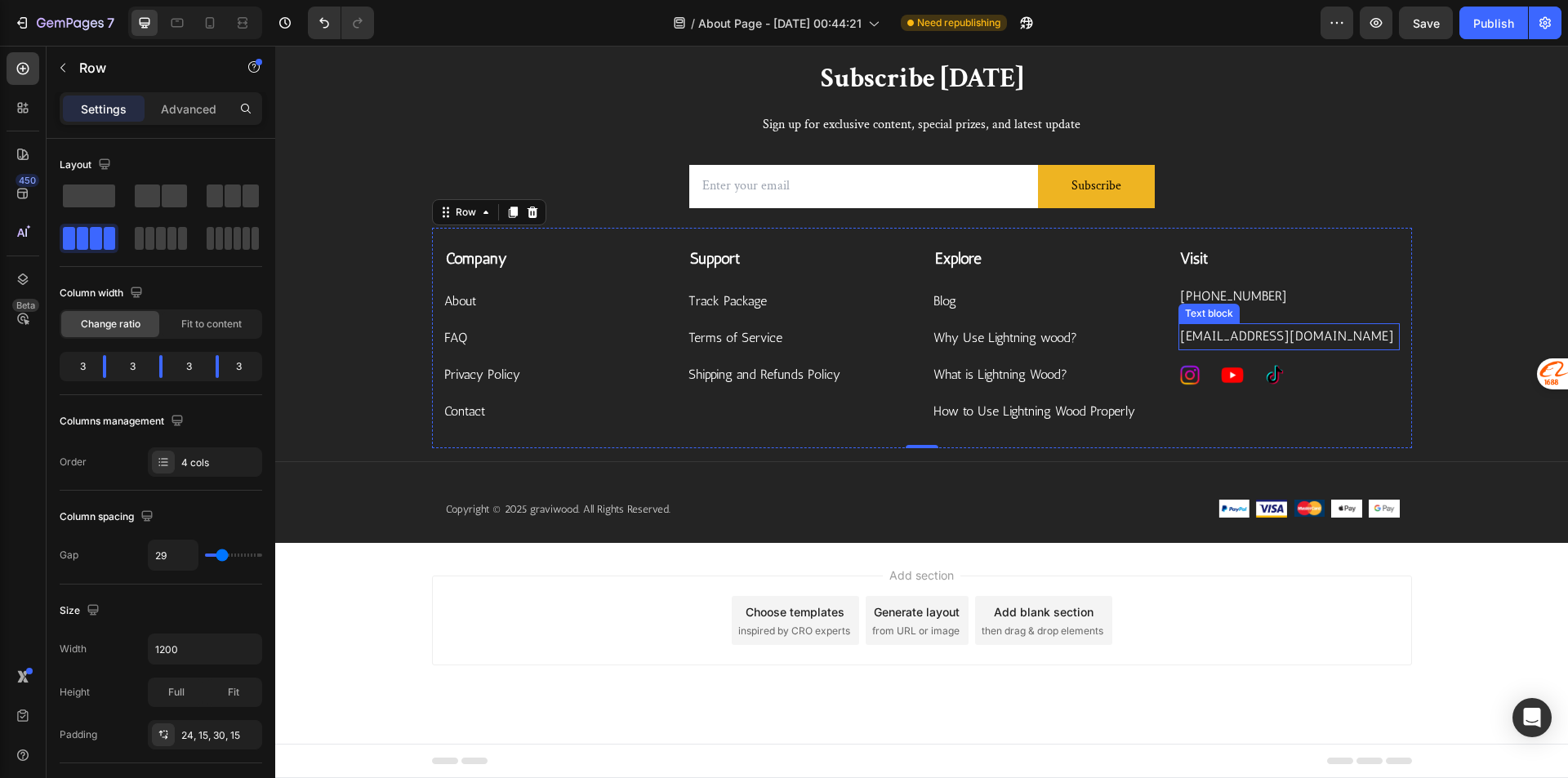
click at [1250, 349] on p "[EMAIL_ADDRESS][DOMAIN_NAME]" at bounding box center [1289, 336] width 218 height 24
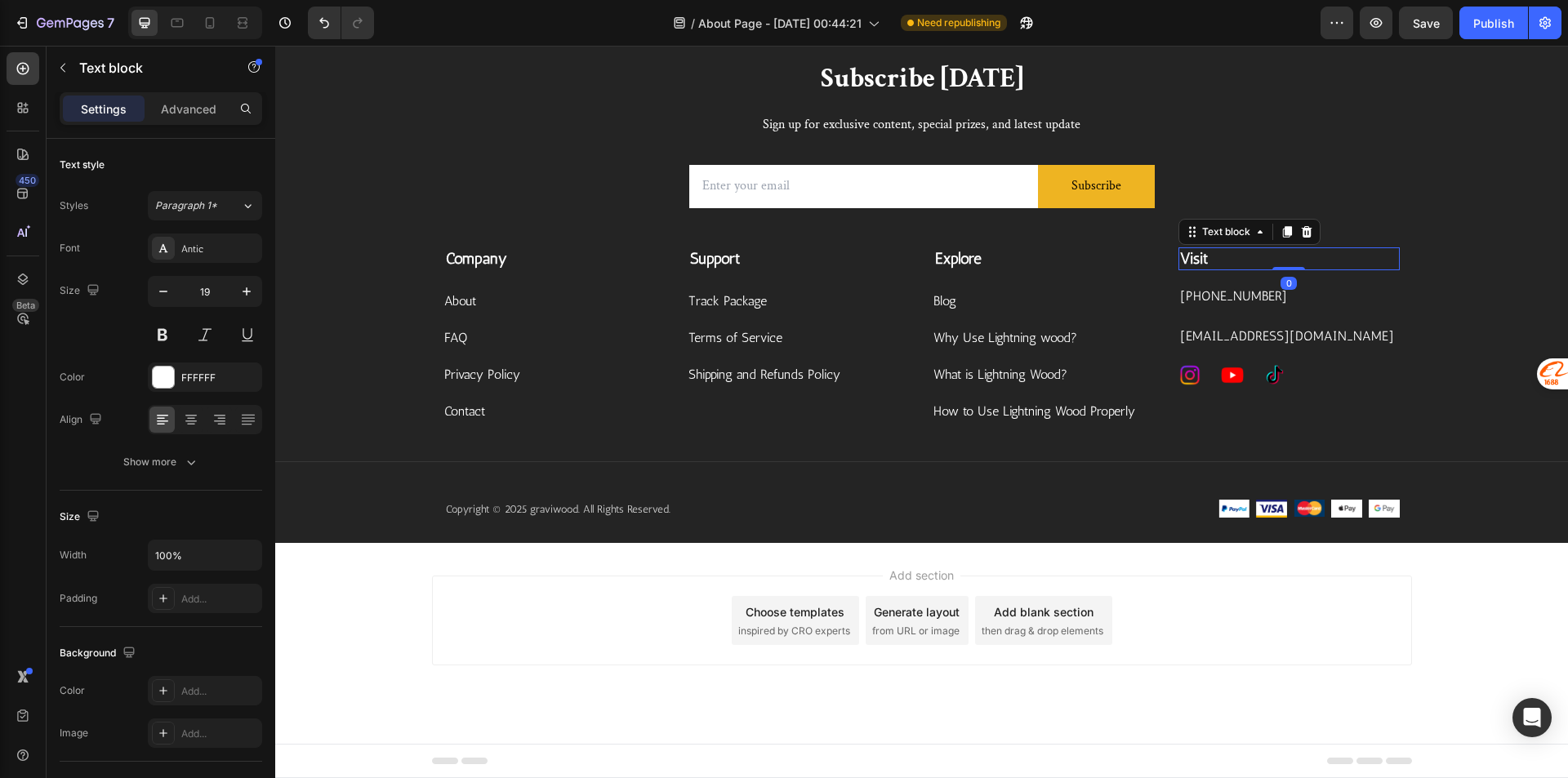
click at [1363, 269] on p "Visit" at bounding box center [1289, 259] width 218 height 20
click at [1322, 308] on p "[PHONE_NUMBER]" at bounding box center [1289, 296] width 218 height 24
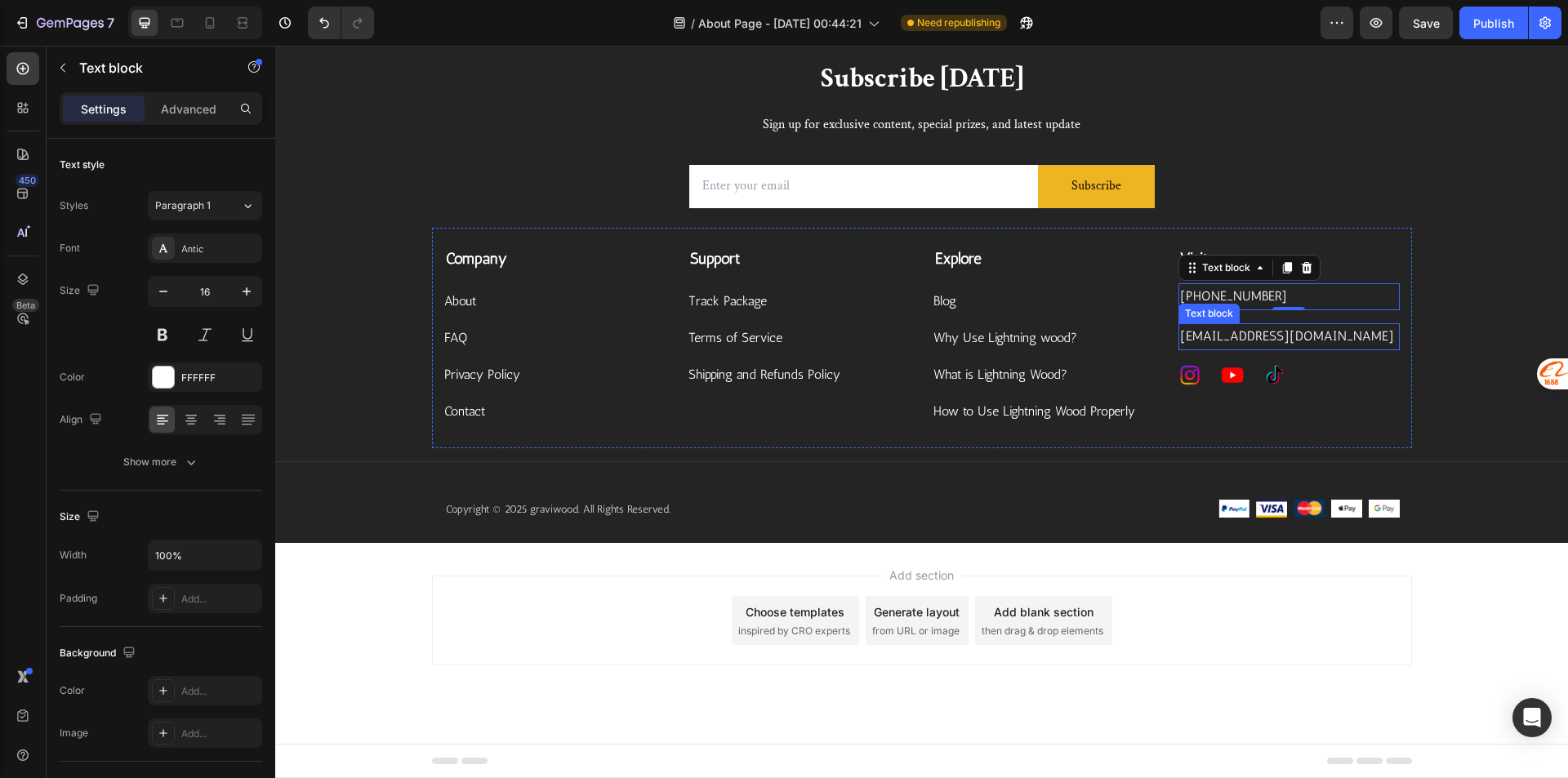
click at [1274, 349] on p "[EMAIL_ADDRESS][DOMAIN_NAME]" at bounding box center [1289, 336] width 218 height 24
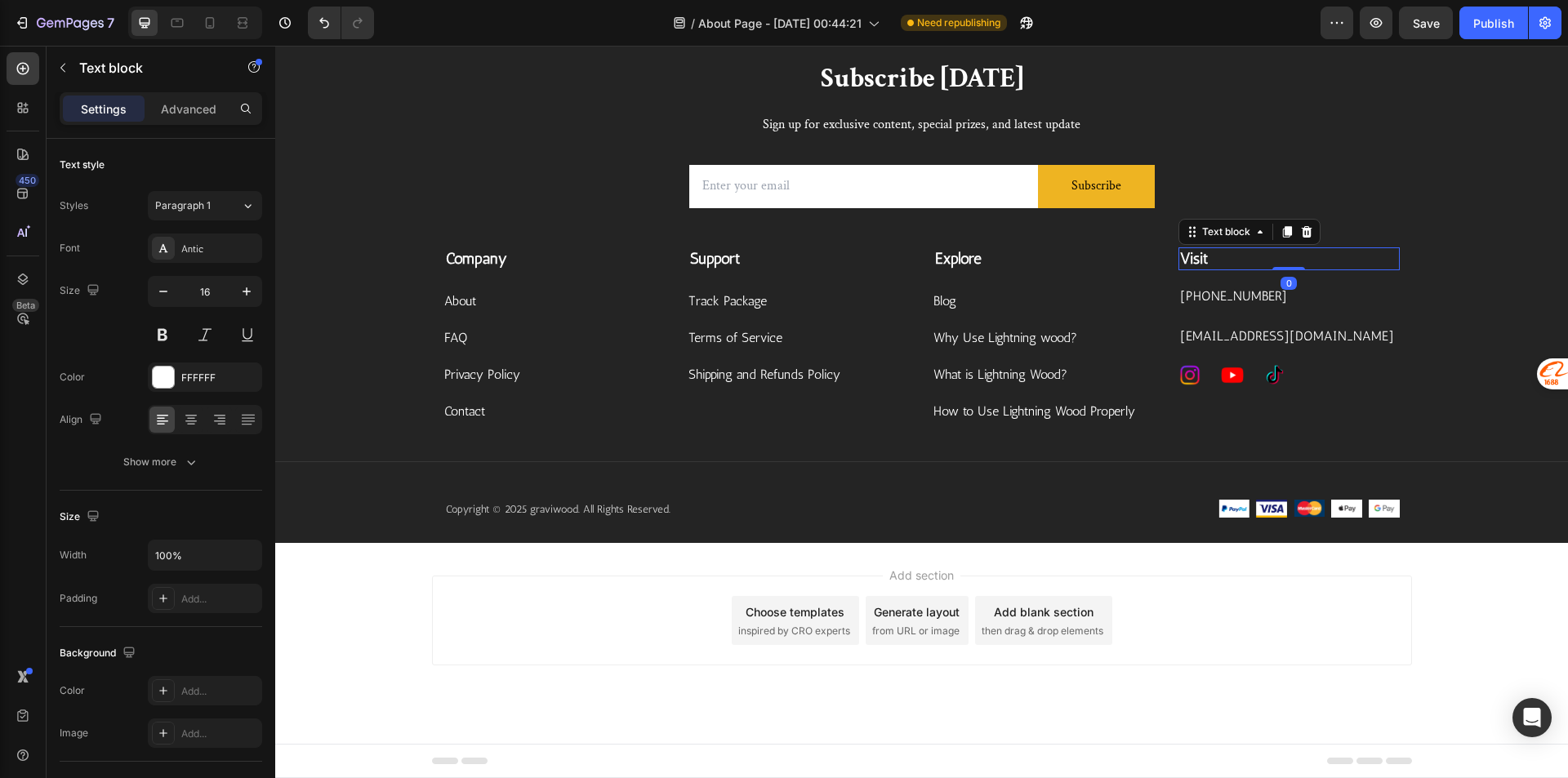
click at [1386, 269] on p "Visit" at bounding box center [1289, 259] width 218 height 20
click at [1244, 308] on p "[PHONE_NUMBER]" at bounding box center [1289, 296] width 218 height 24
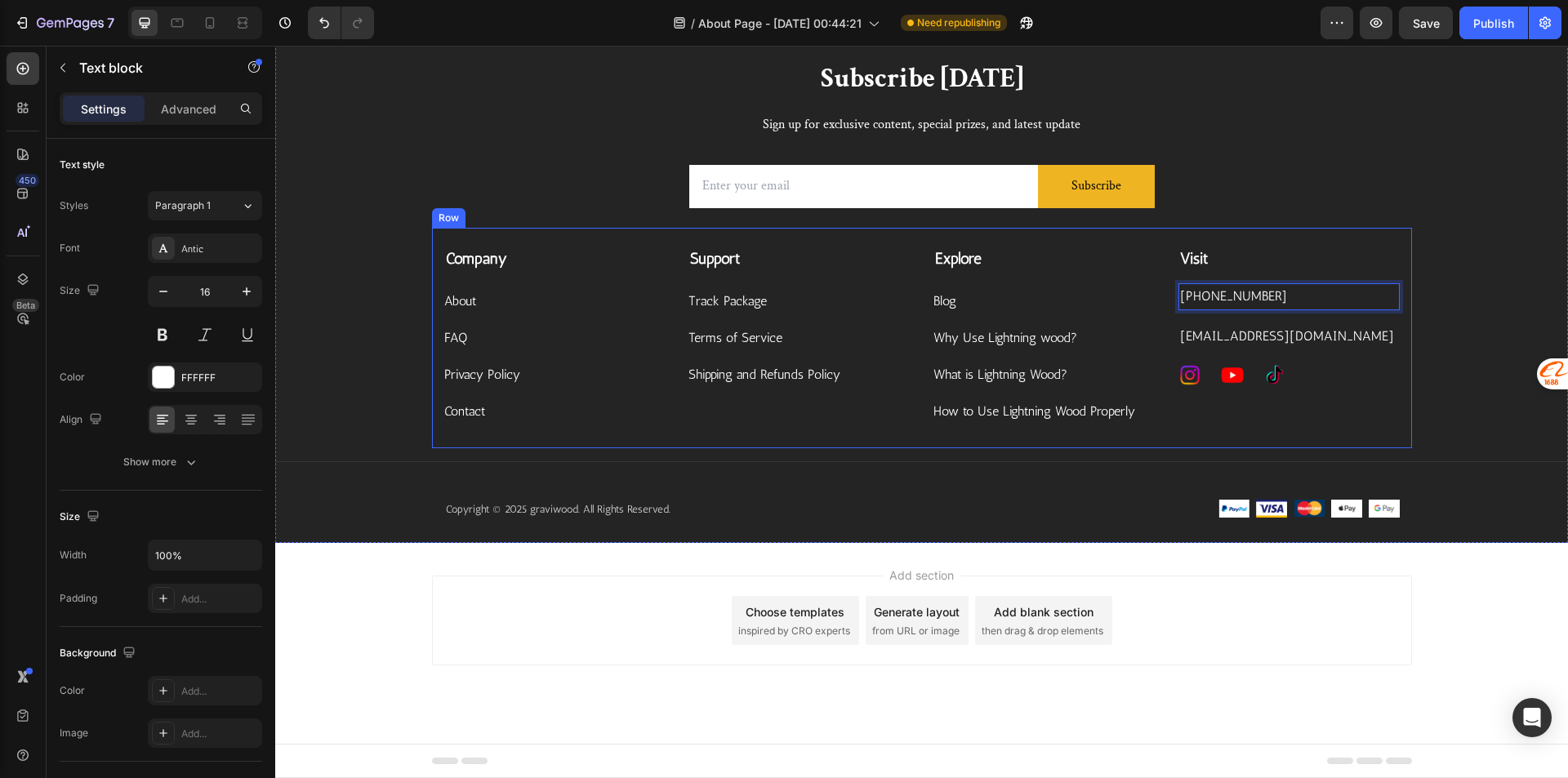
click at [1307, 380] on div "Company Text block About Button FAQ Button Privacy Policy Button Contact Button…" at bounding box center [921, 337] width 980 height 220
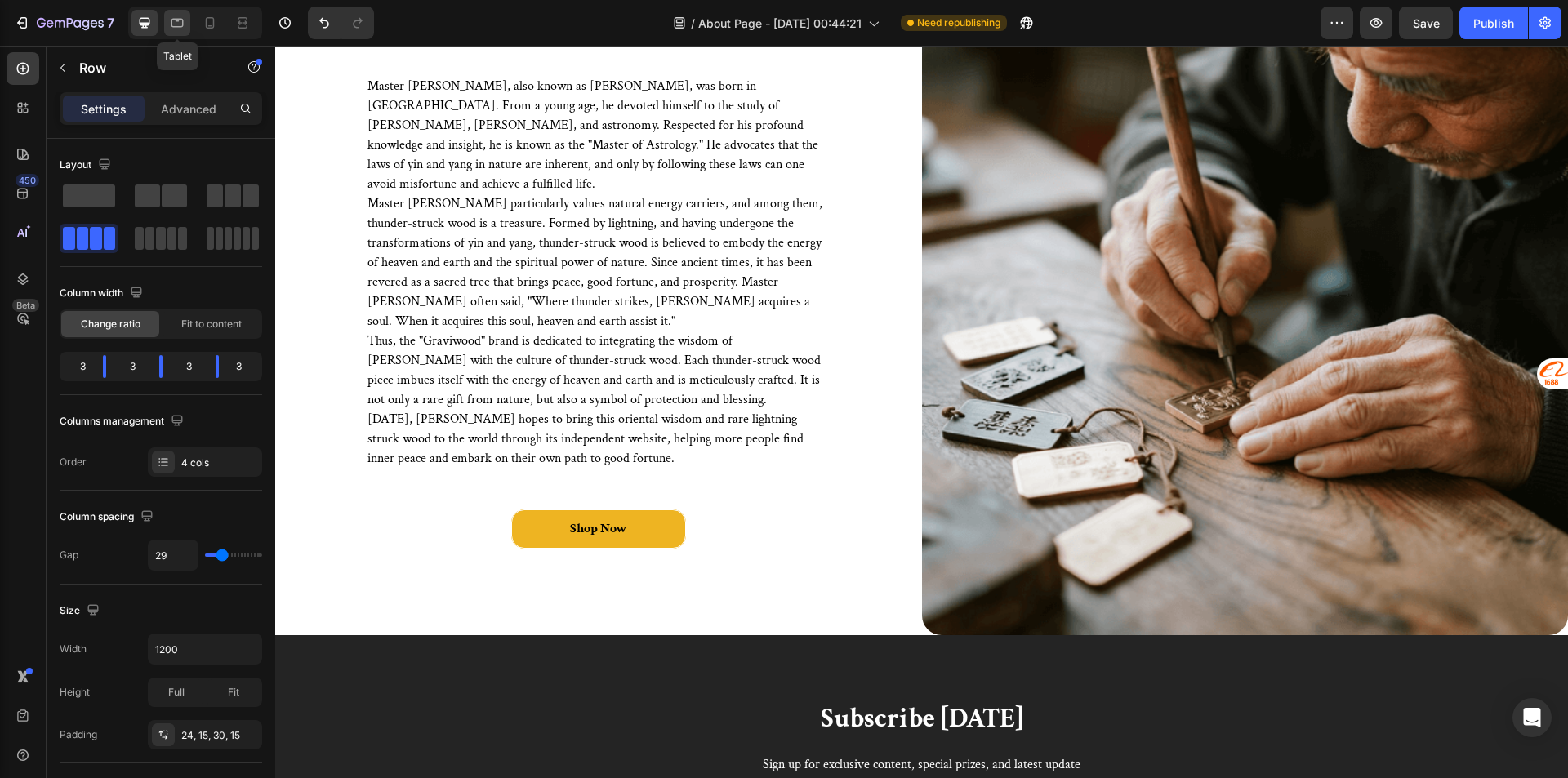
click at [173, 19] on icon at bounding box center [178, 23] width 12 height 9
type input "31"
type input "100%"
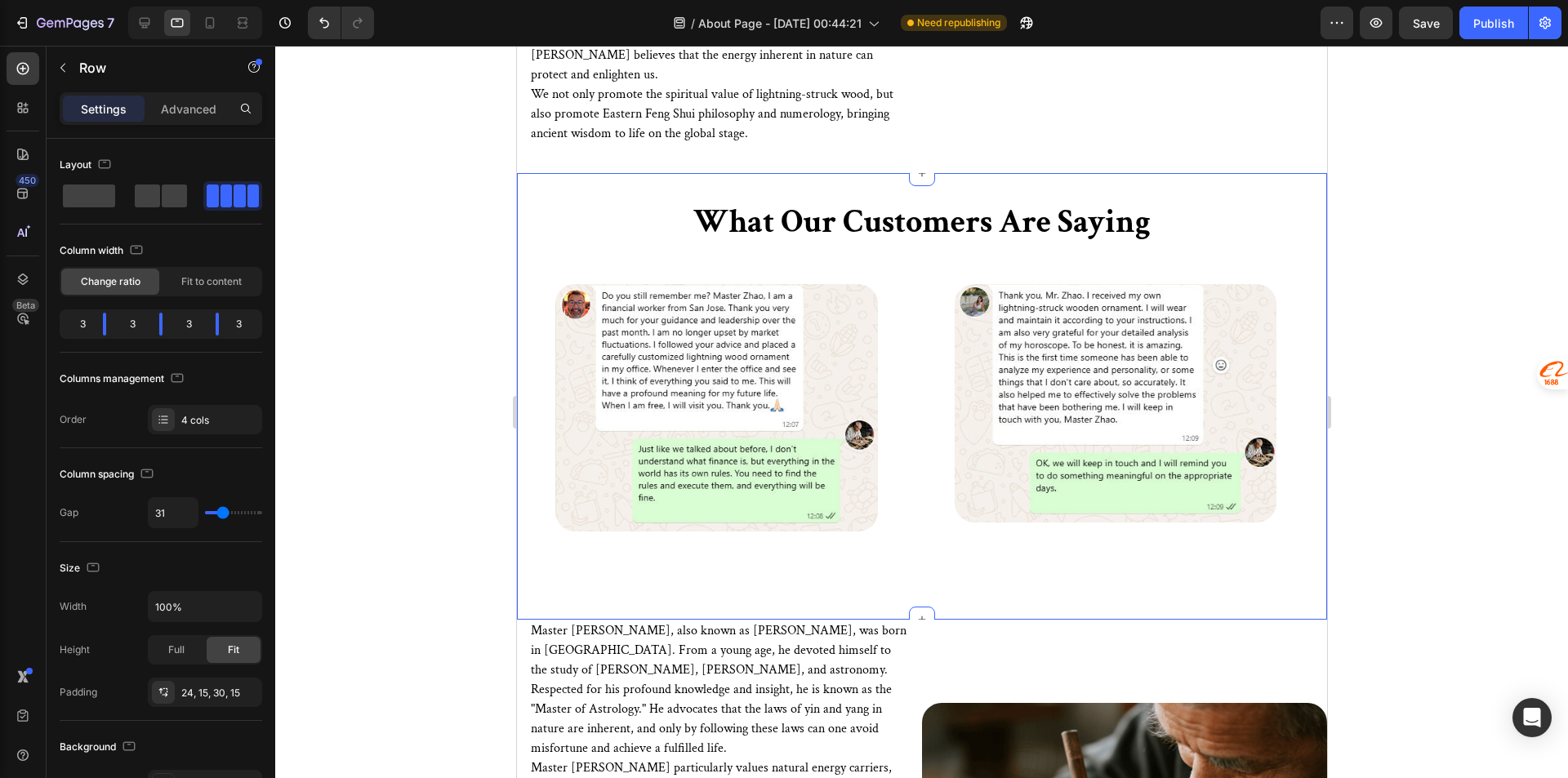
scroll to position [3079, 0]
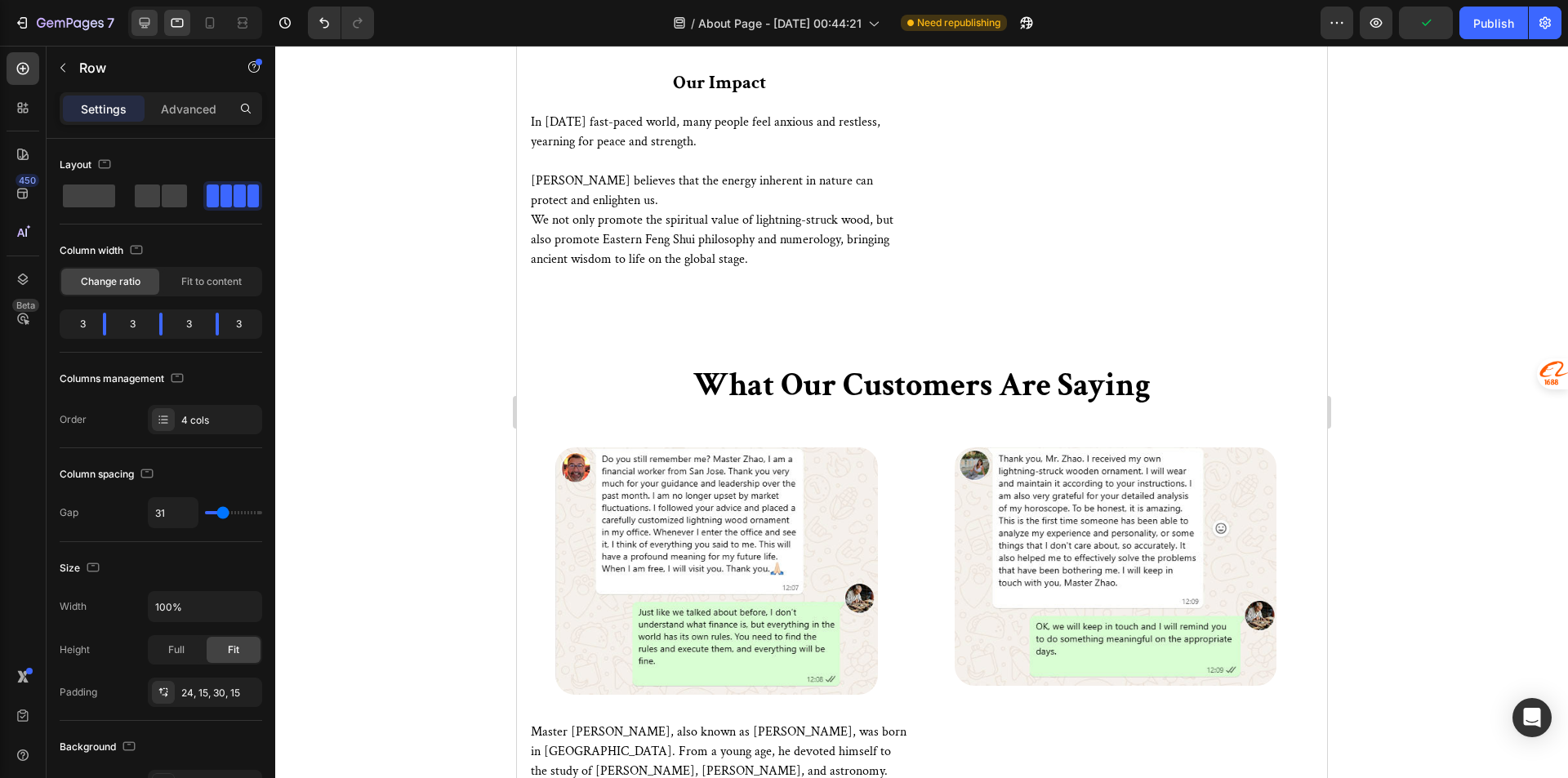
click at [135, 16] on div at bounding box center [145, 23] width 26 height 26
type input "29"
type input "1200"
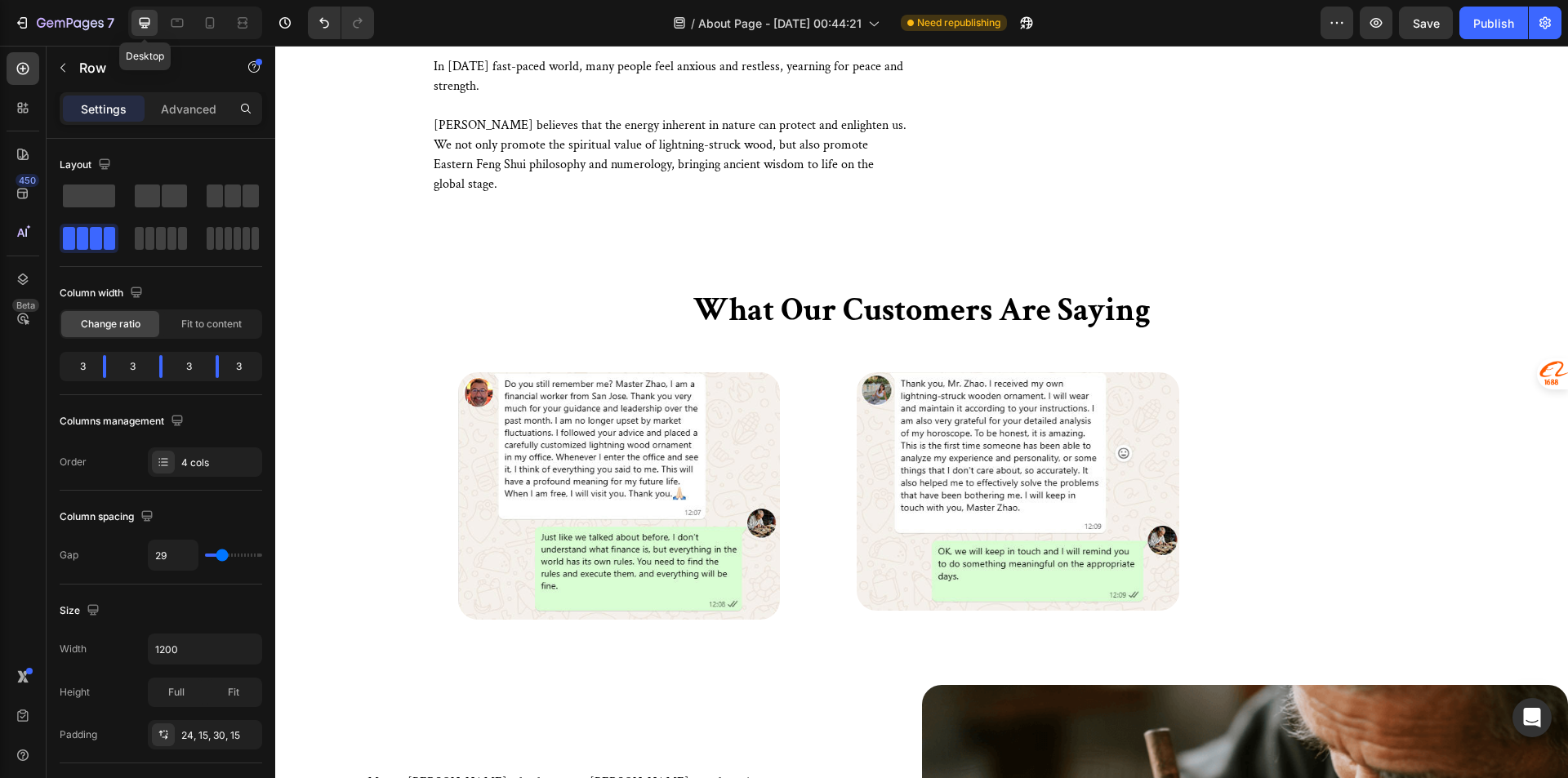
scroll to position [3085, 0]
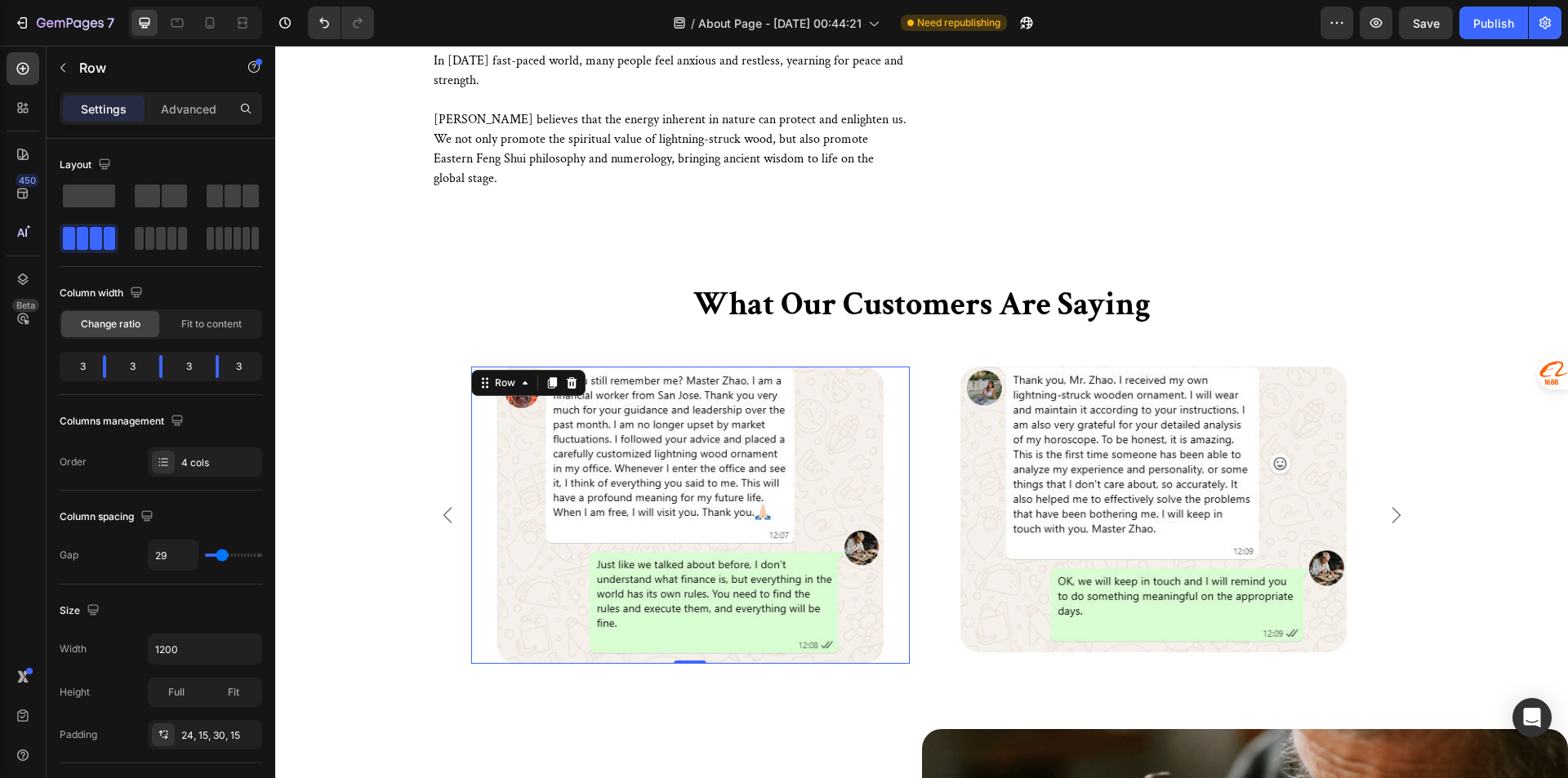
click at [898, 461] on div "Image Row 0" at bounding box center [691, 515] width 439 height 297
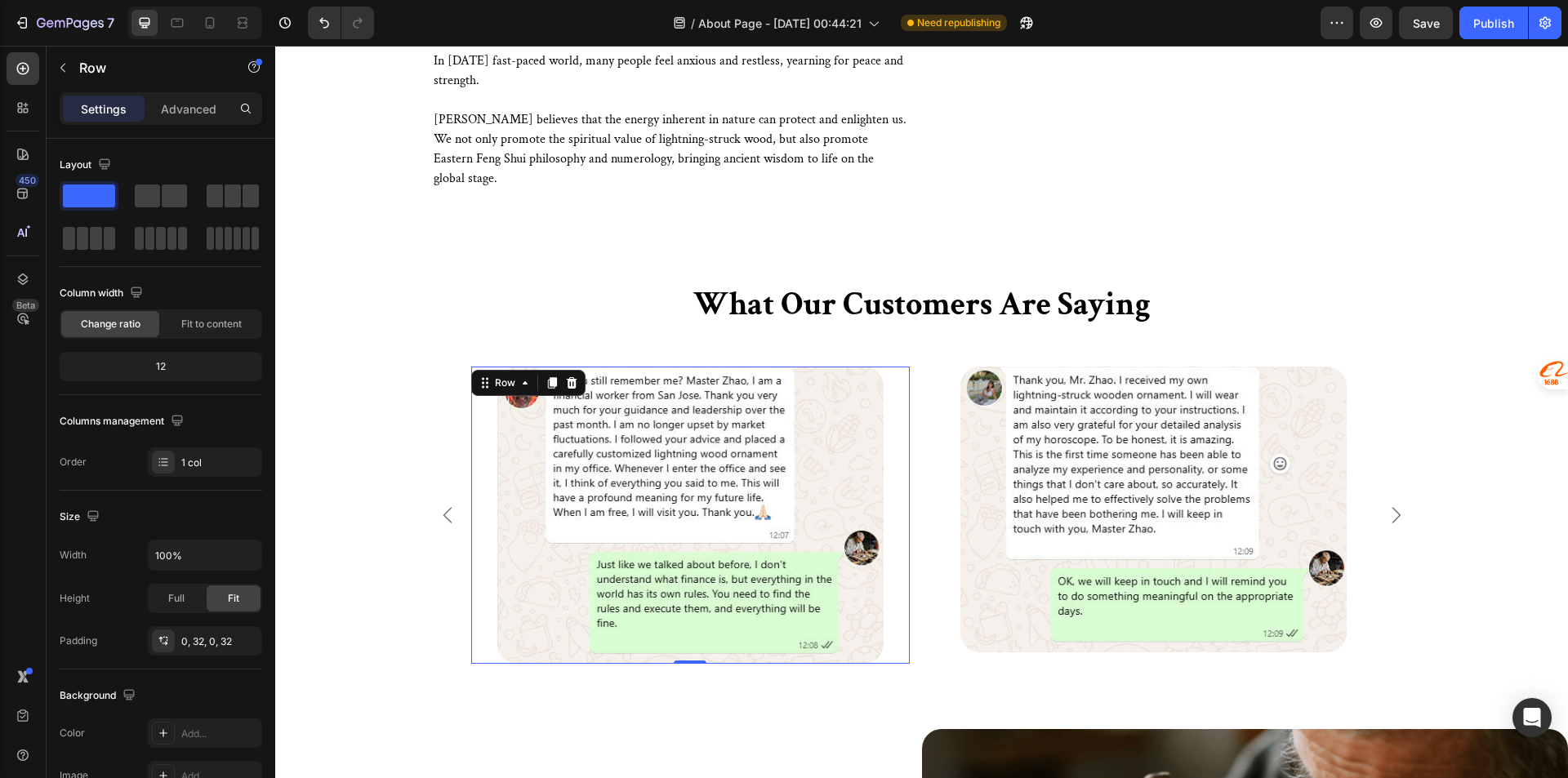
click at [485, 465] on div "Image Row 0" at bounding box center [691, 515] width 439 height 297
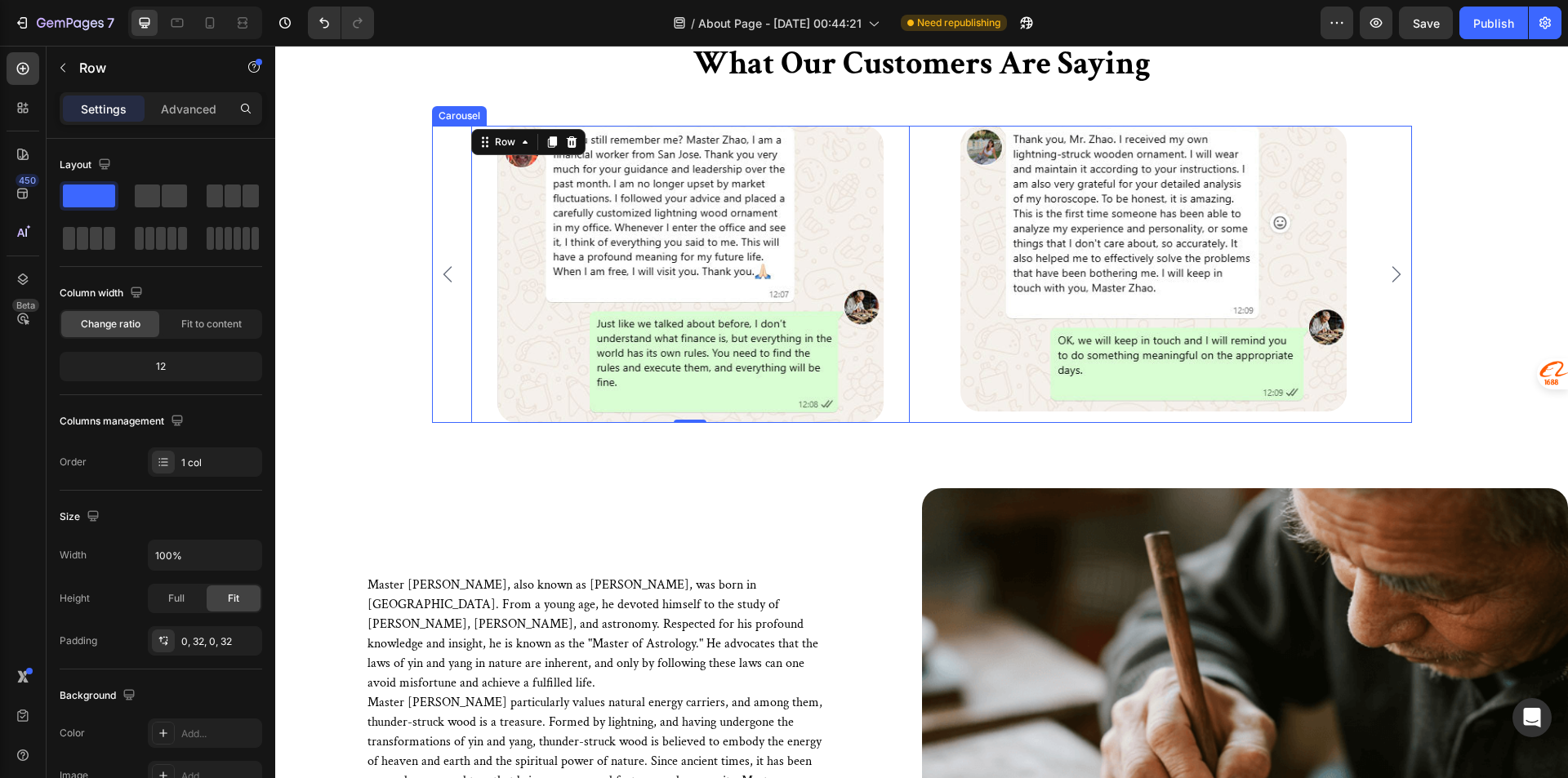
scroll to position [3330, 0]
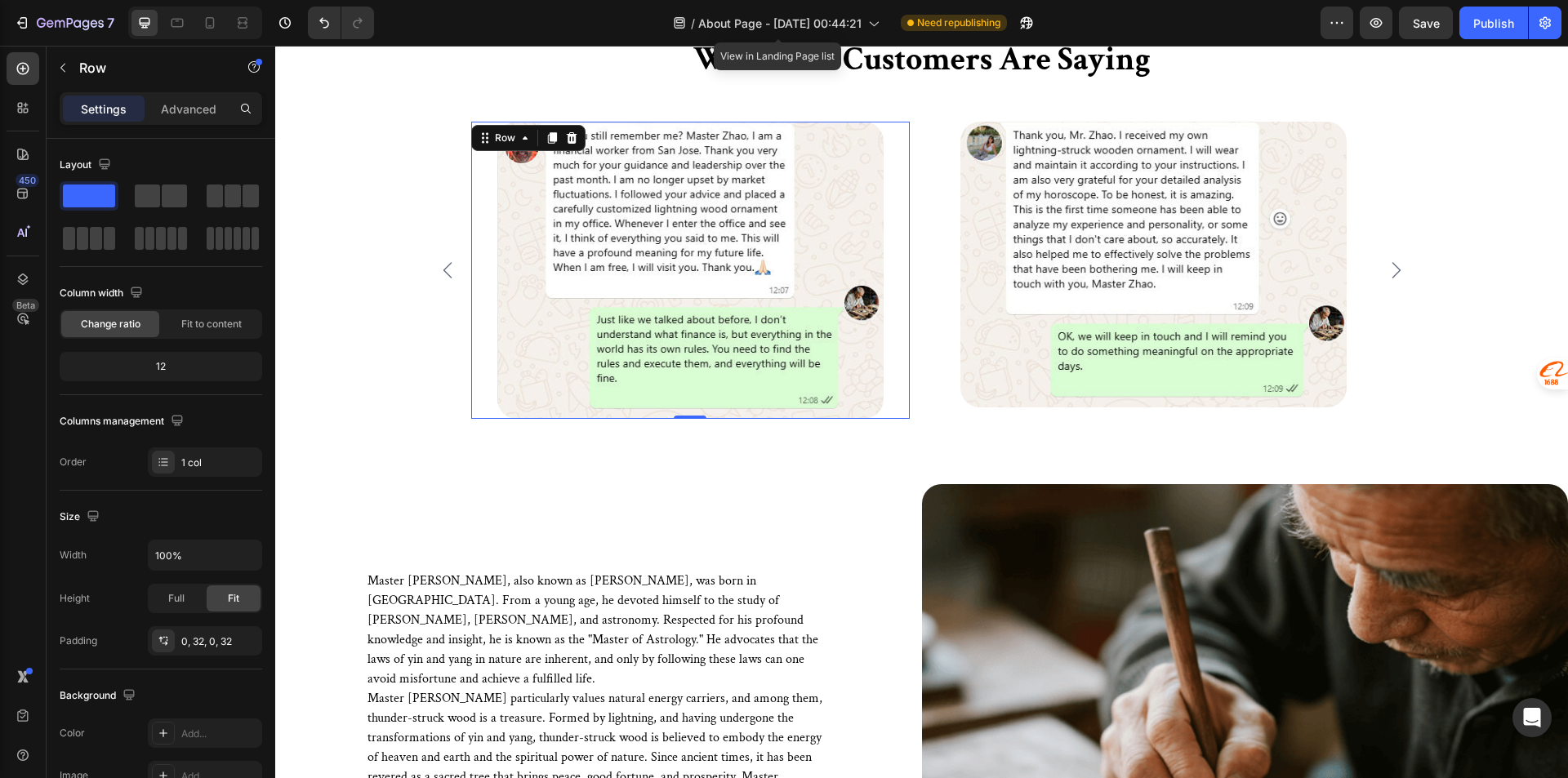
click at [846, 4] on div "/ About Page - Aug 27, 00:44:21" at bounding box center [776, 23] width 223 height 39
click at [166, 17] on div at bounding box center [178, 23] width 26 height 26
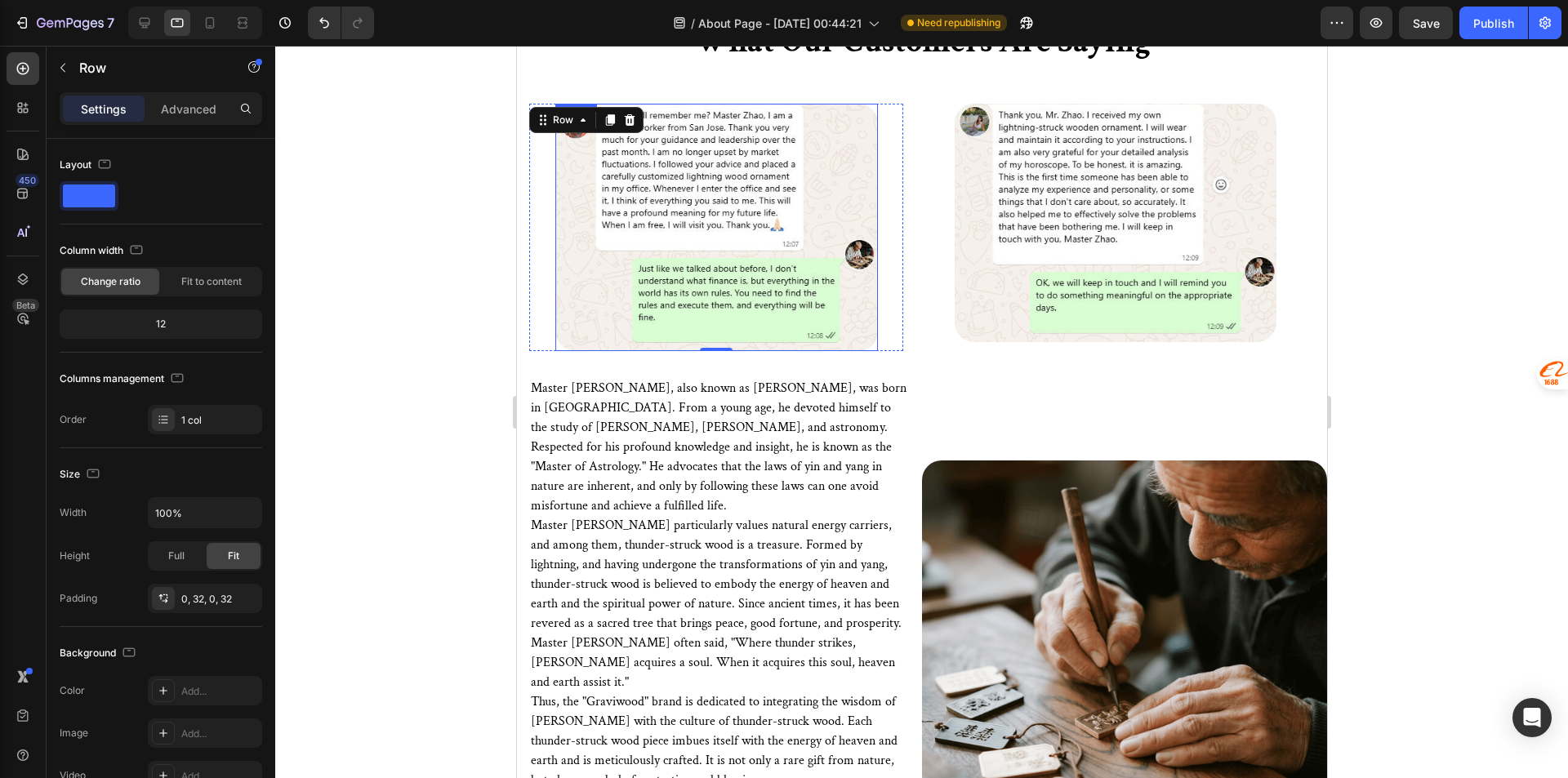
scroll to position [3375, 0]
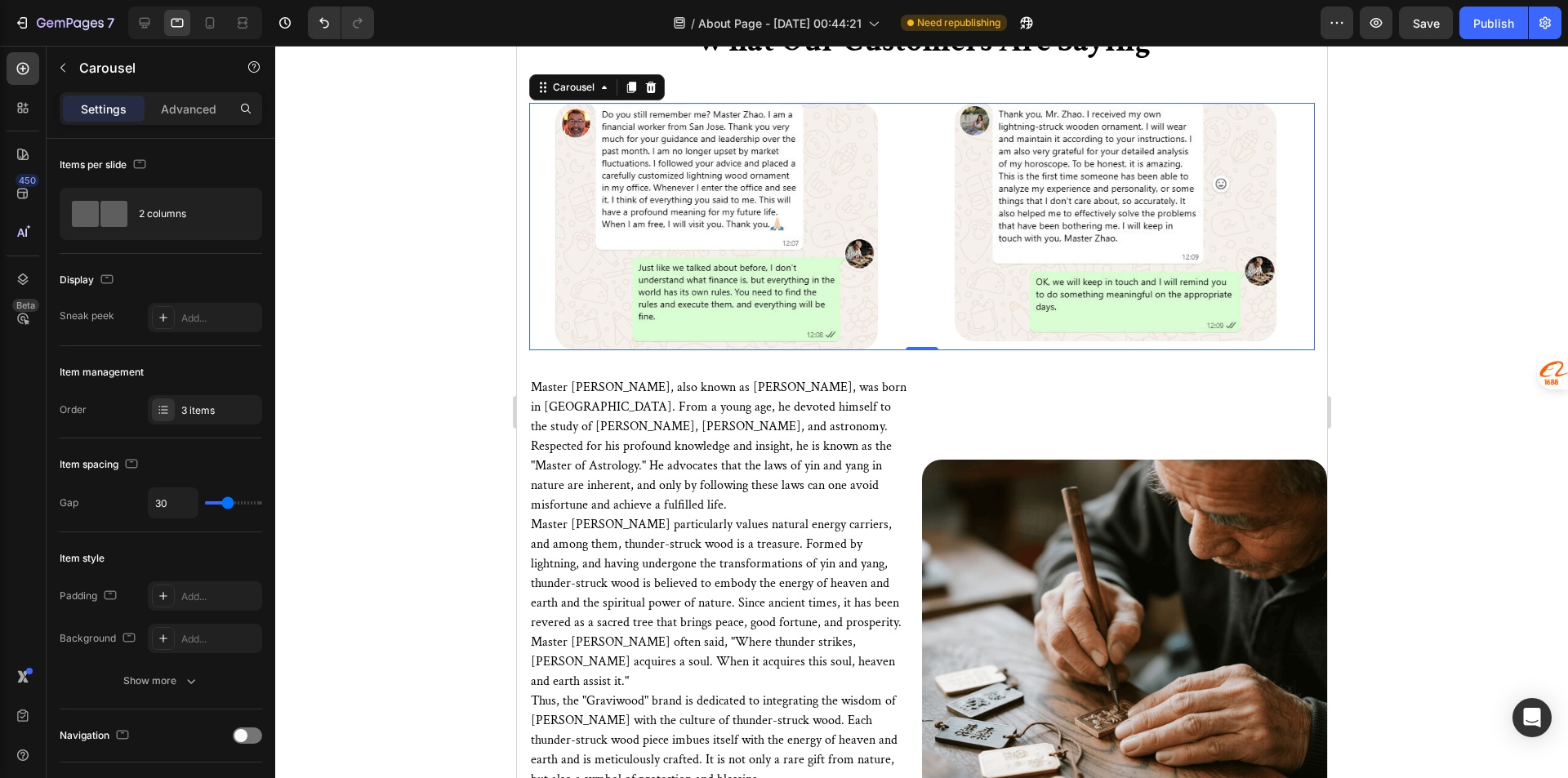
click at [923, 252] on div "Image Row Image Row Image Row" at bounding box center [921, 227] width 786 height 247
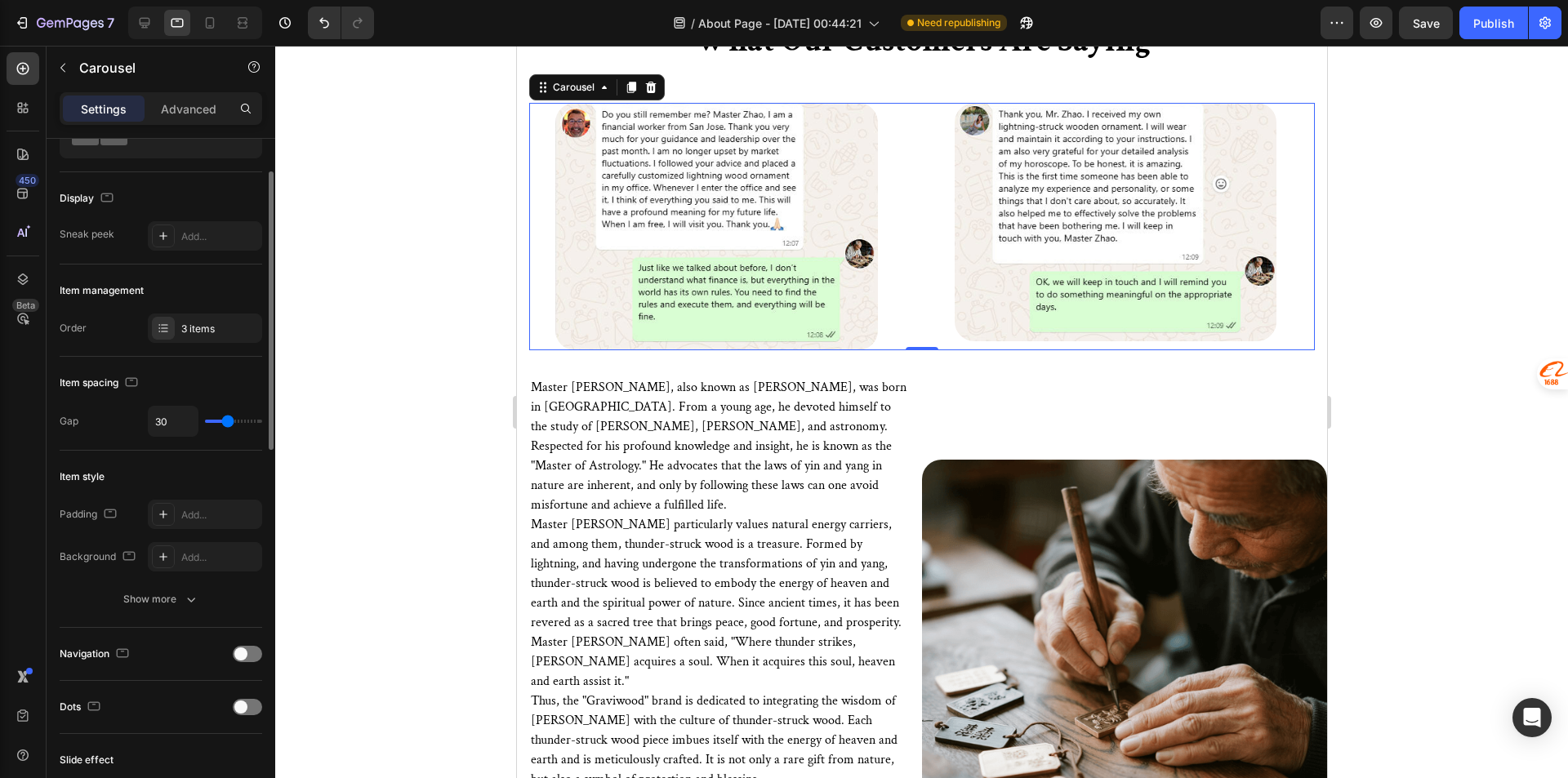
scroll to position [164, 0]
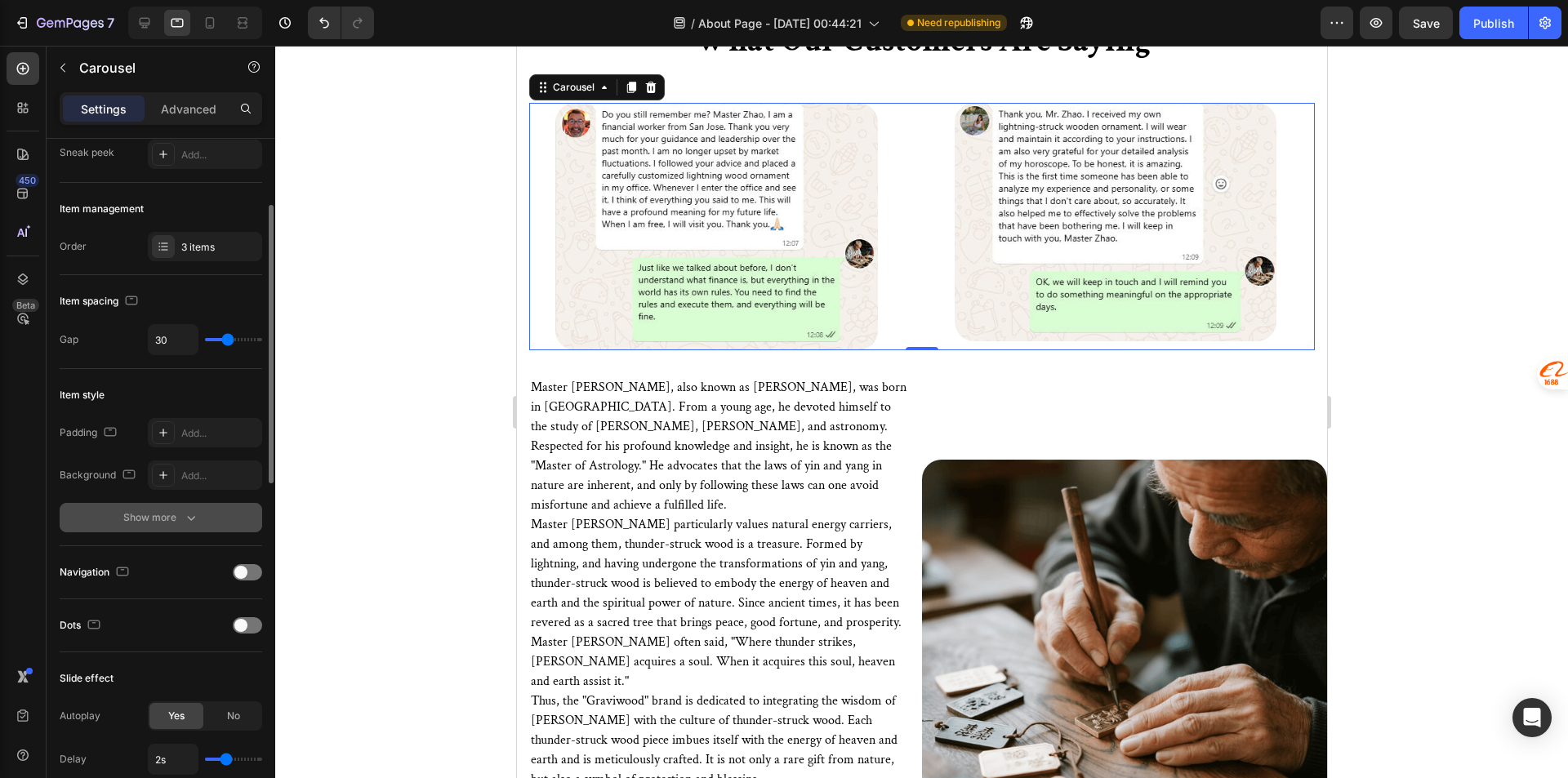
click at [180, 511] on div "Show more" at bounding box center [161, 518] width 76 height 16
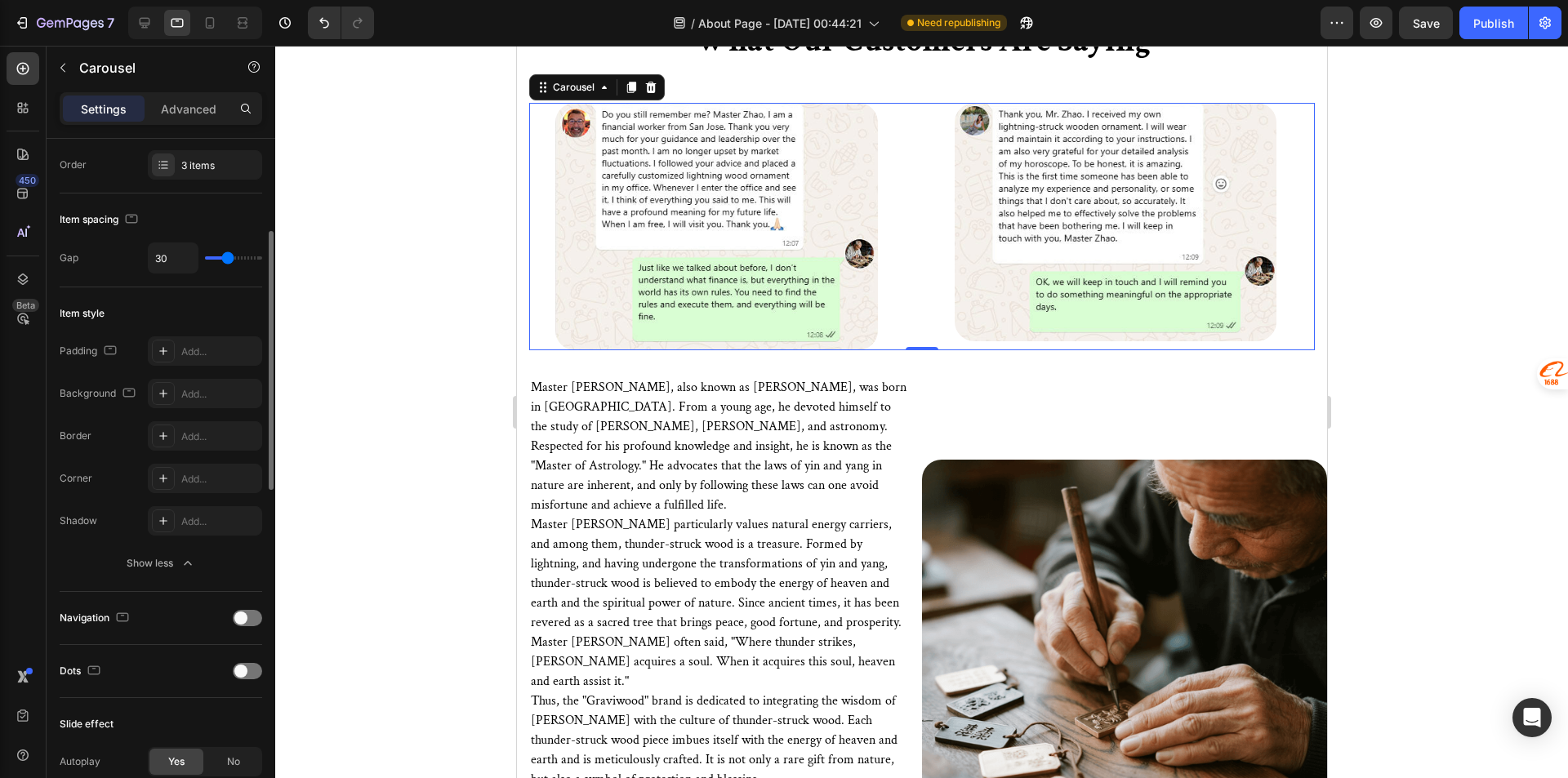
scroll to position [326, 0]
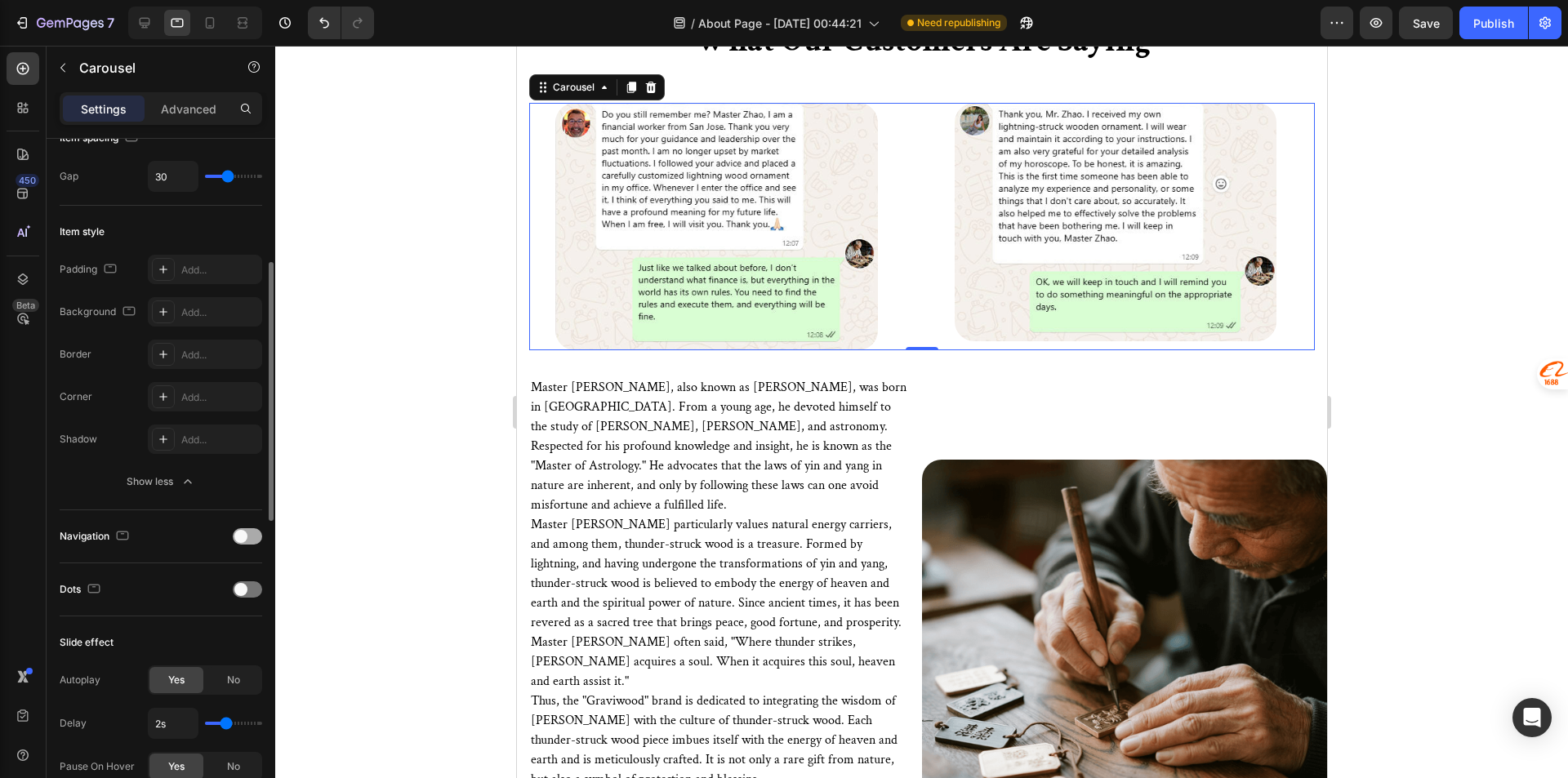
click at [237, 540] on span at bounding box center [241, 537] width 13 height 13
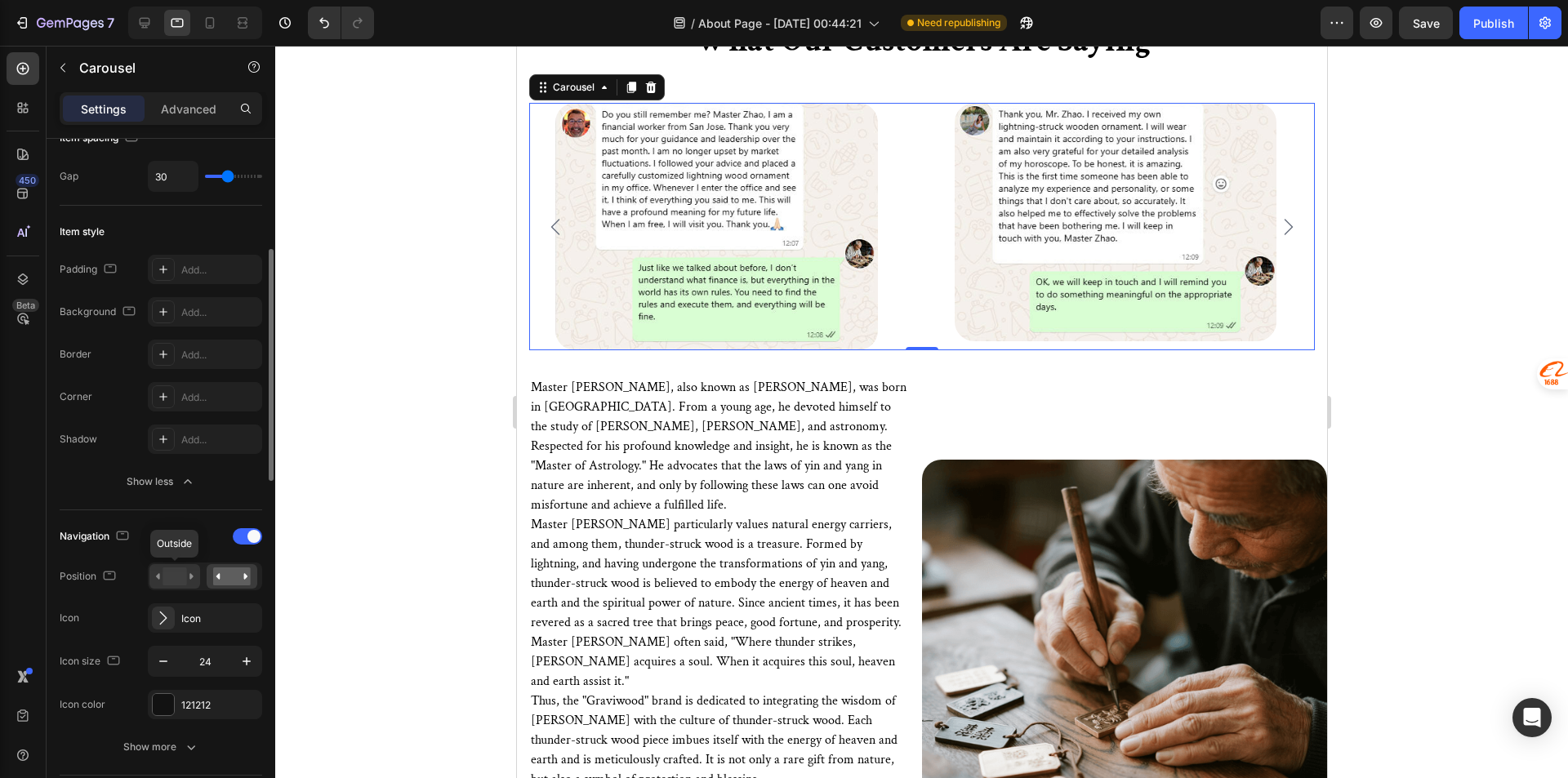
click at [169, 579] on rect at bounding box center [174, 576] width 24 height 18
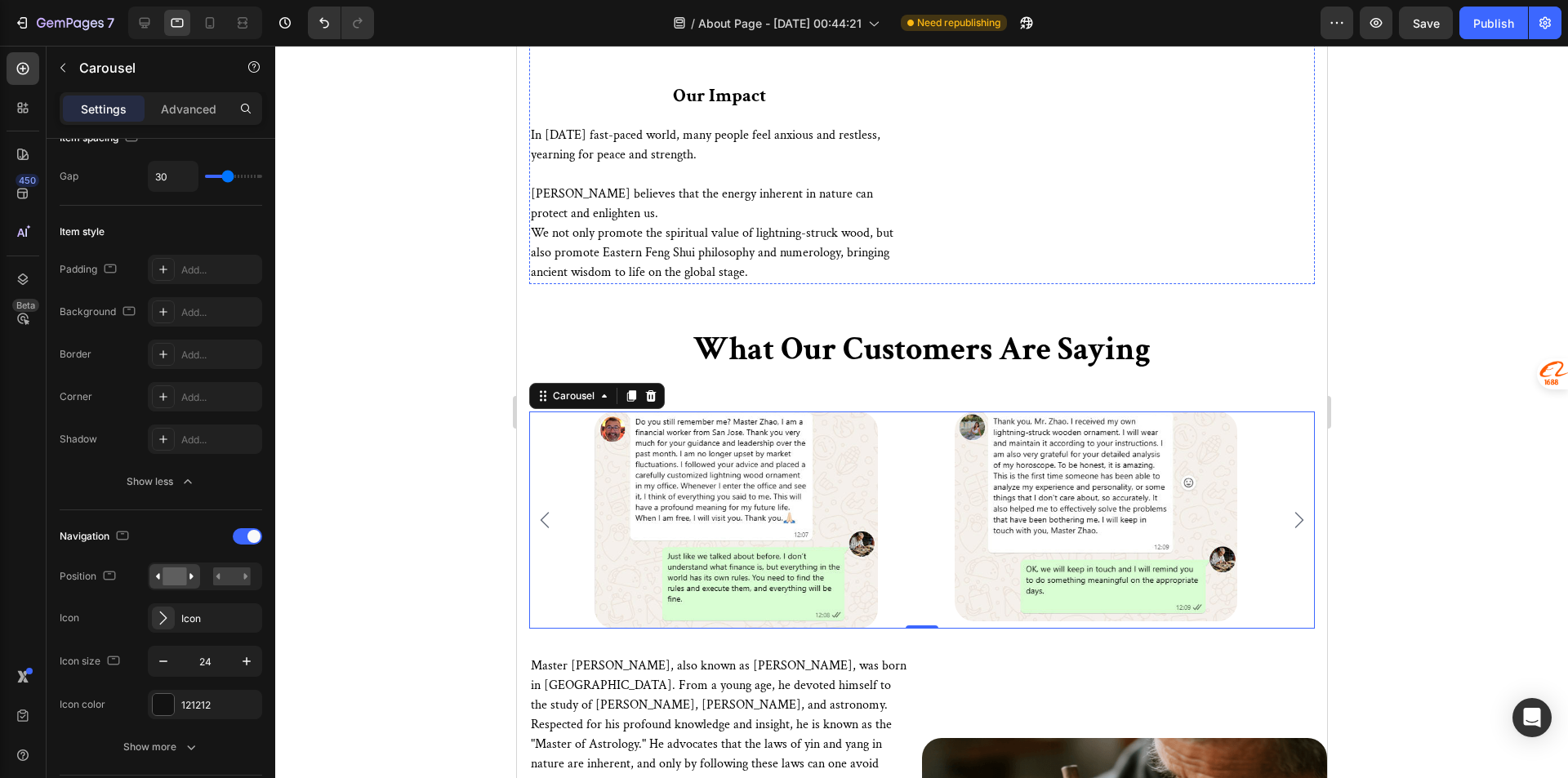
scroll to position [3048, 0]
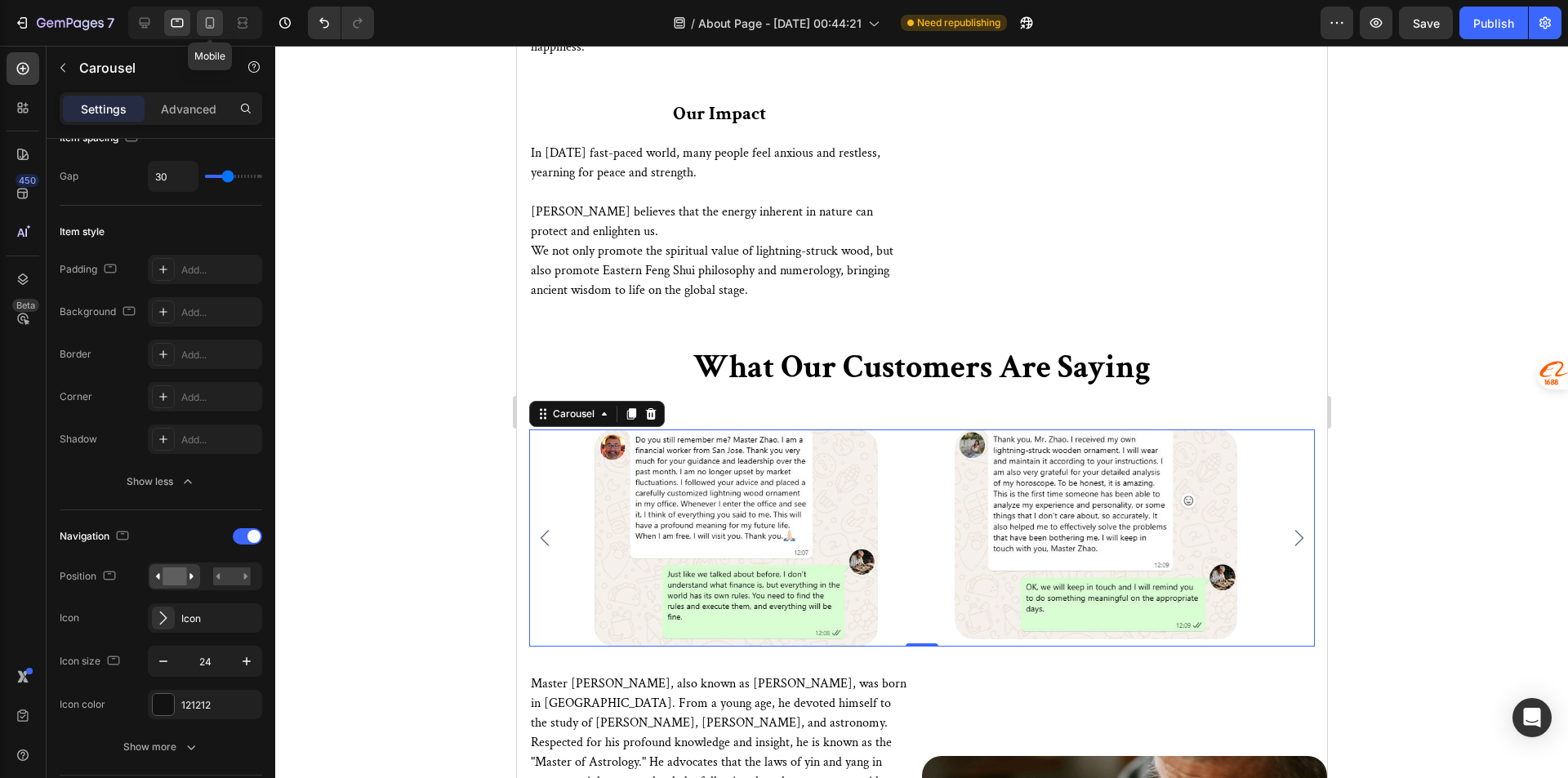
click at [209, 13] on div at bounding box center [210, 23] width 26 height 26
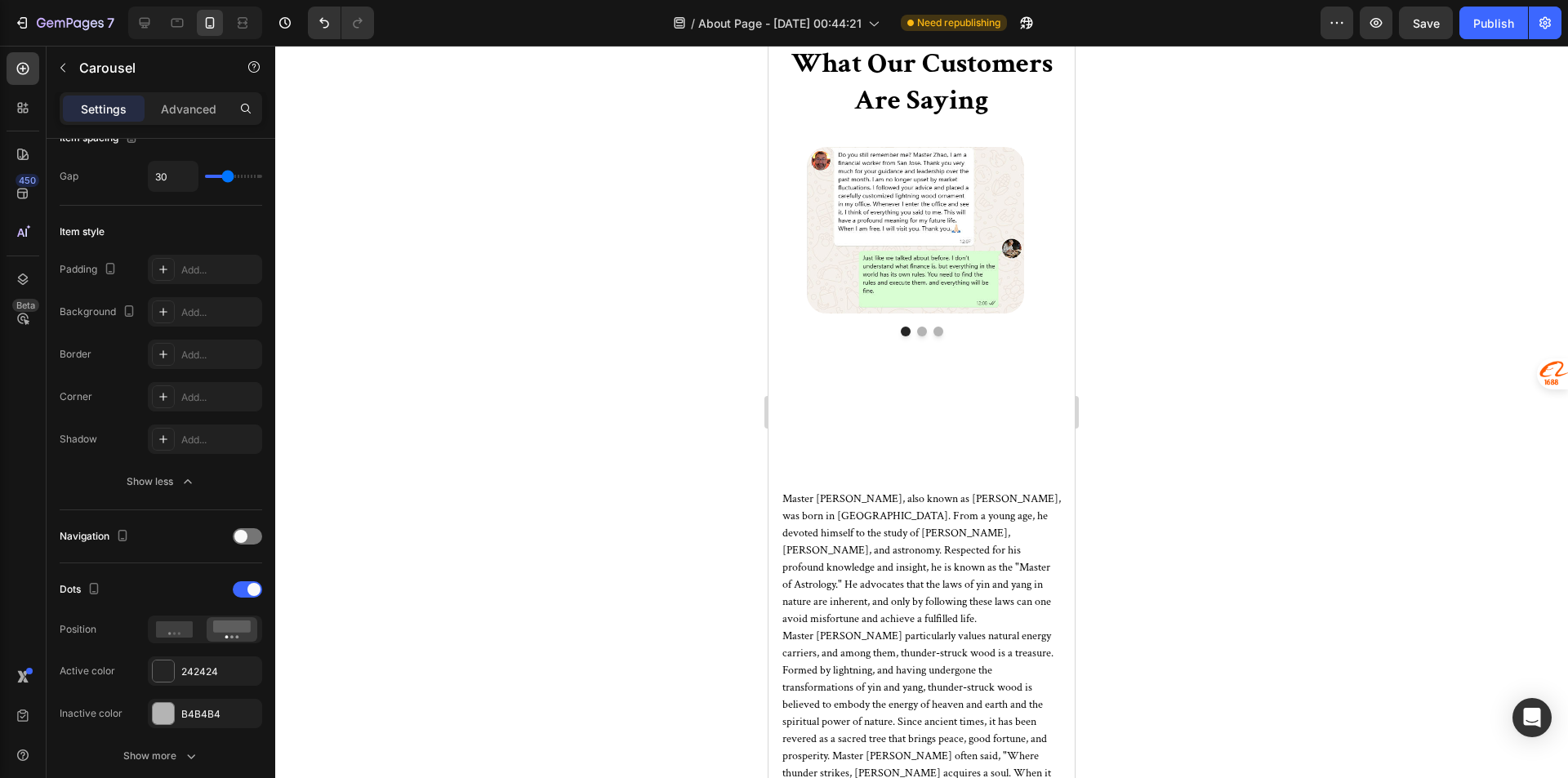
scroll to position [3826, 0]
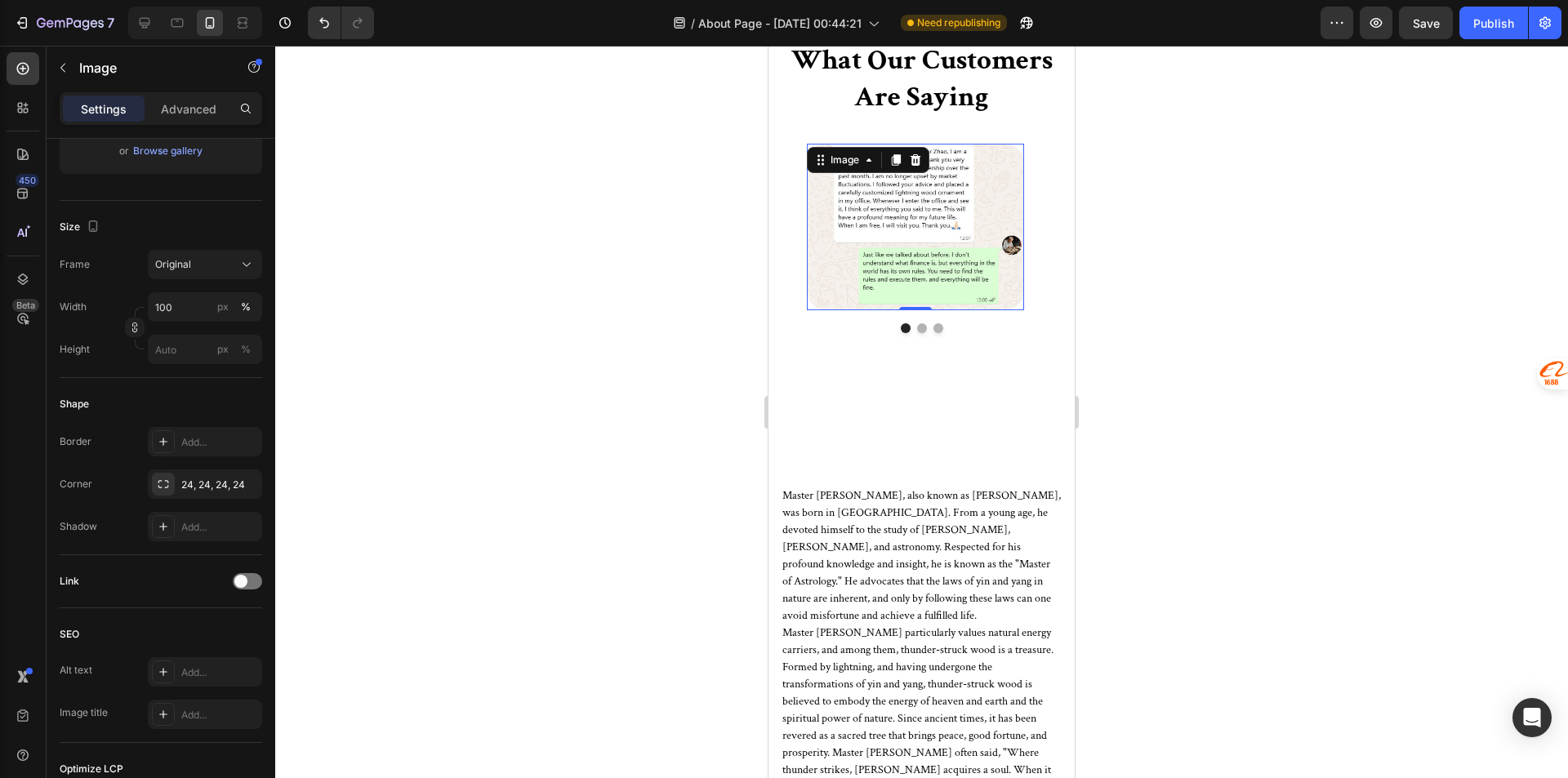
click at [965, 265] on img at bounding box center [915, 227] width 217 height 168
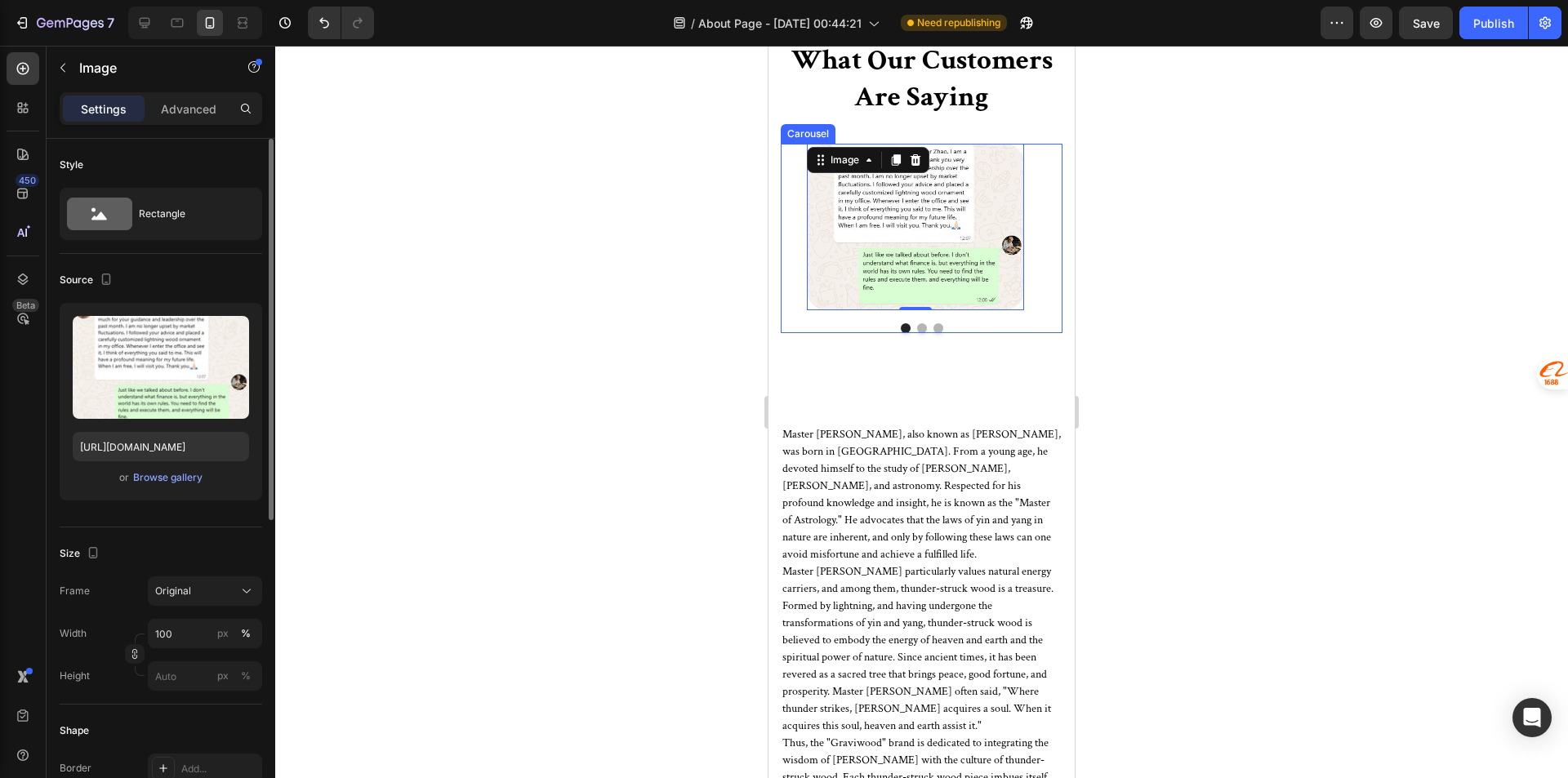
click at [917, 326] on button "Dot" at bounding box center [921, 328] width 10 height 10
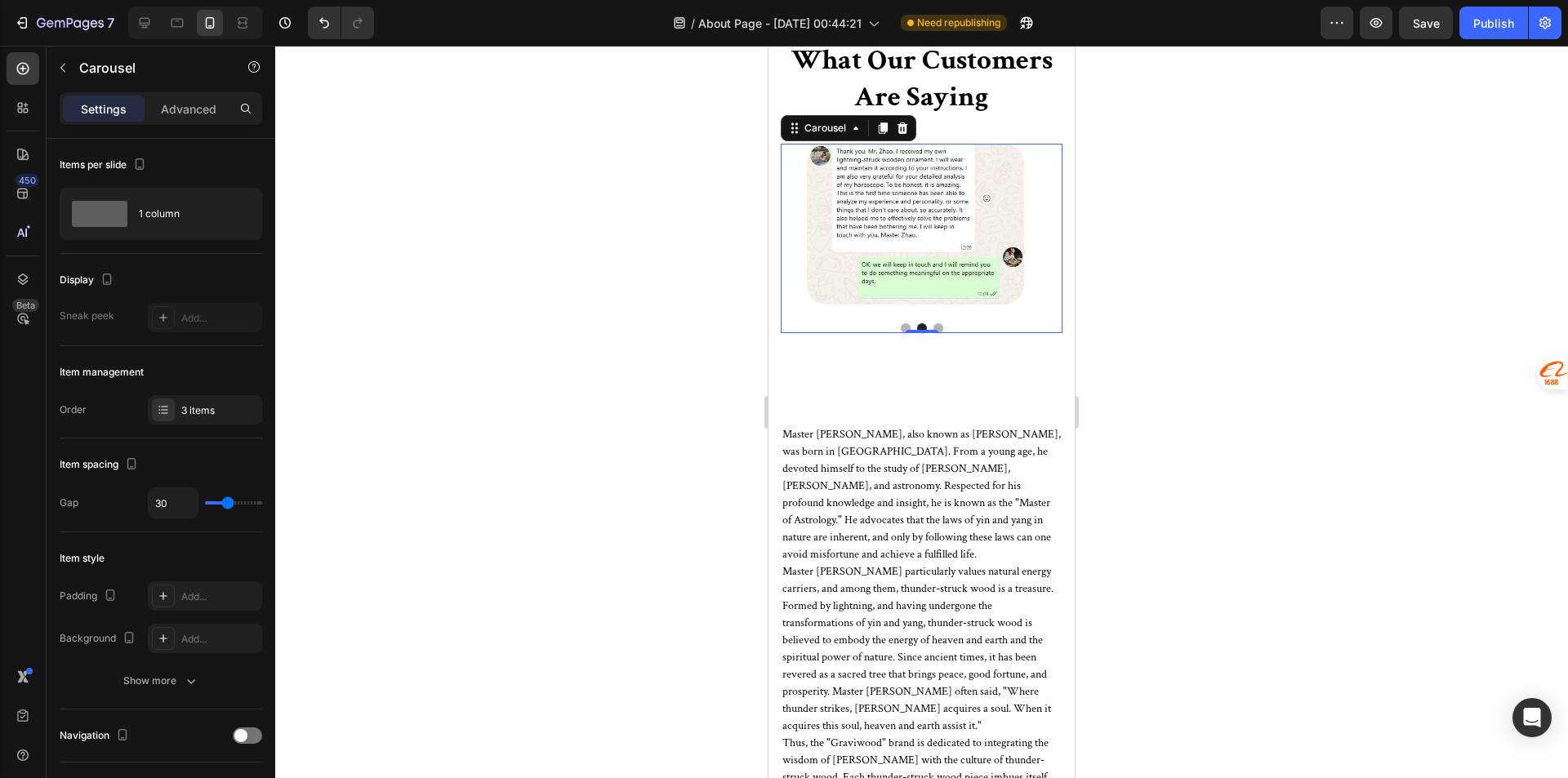
click at [933, 328] on button "Dot" at bounding box center [938, 328] width 10 height 10
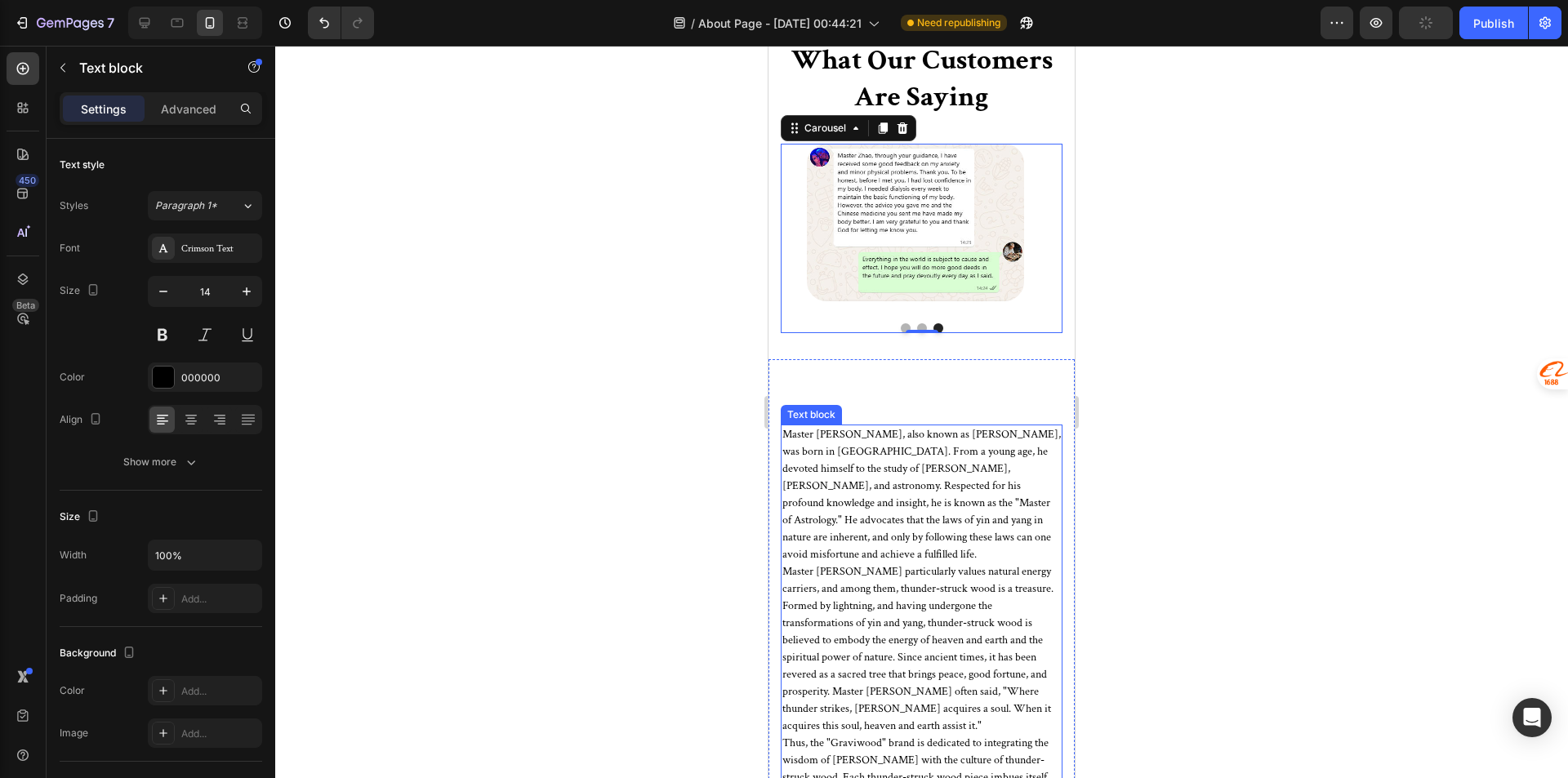
click at [954, 429] on p "Master Zhao, also known as Fazheng, was born in Changbai Mountain. From a young…" at bounding box center [921, 495] width 278 height 137
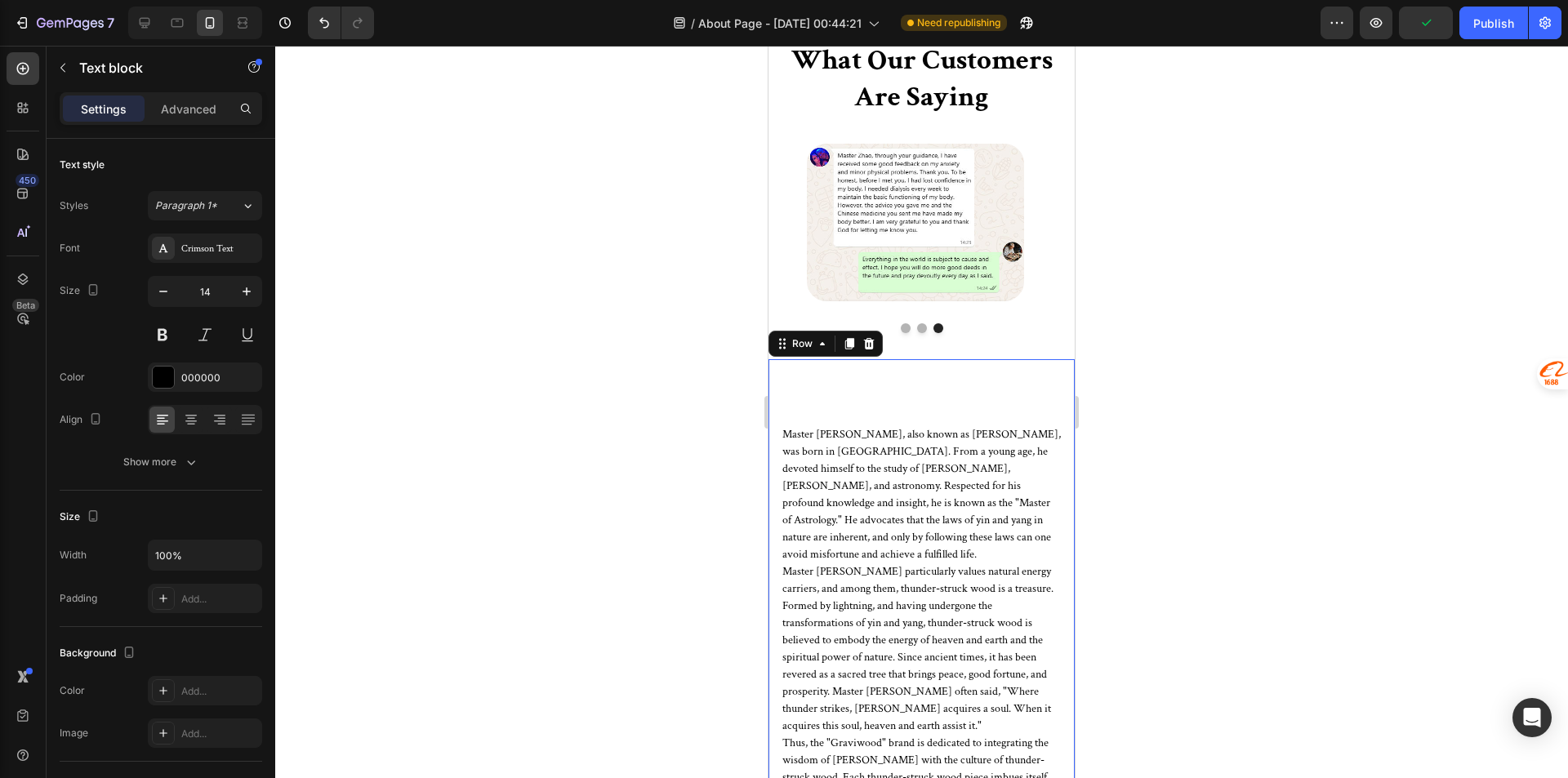
click at [944, 382] on div "Master Zhao, also known as Fazheng, was born in Changbai Mountain. From a young…" at bounding box center [921, 704] width 306 height 690
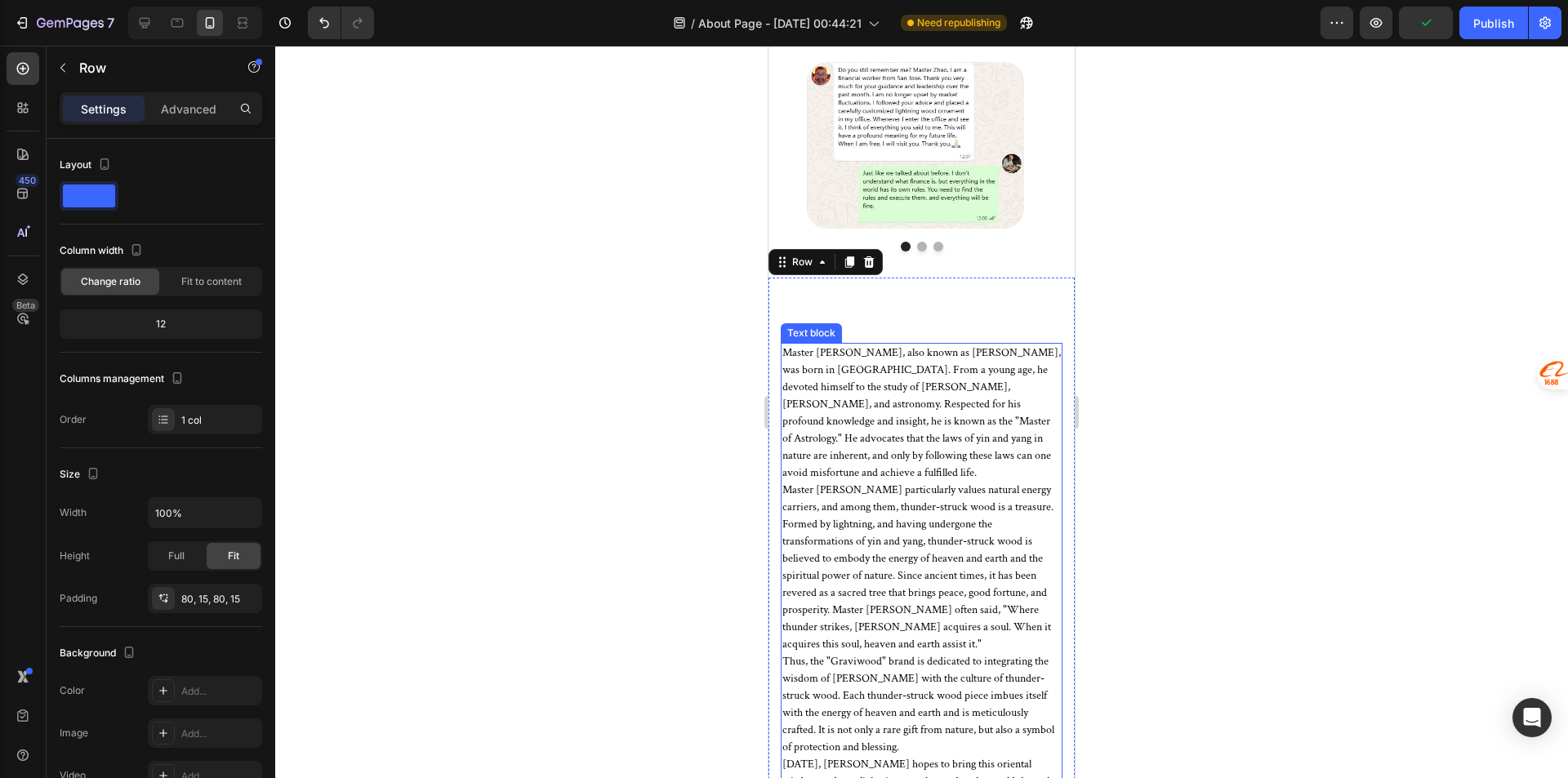
scroll to position [4316, 0]
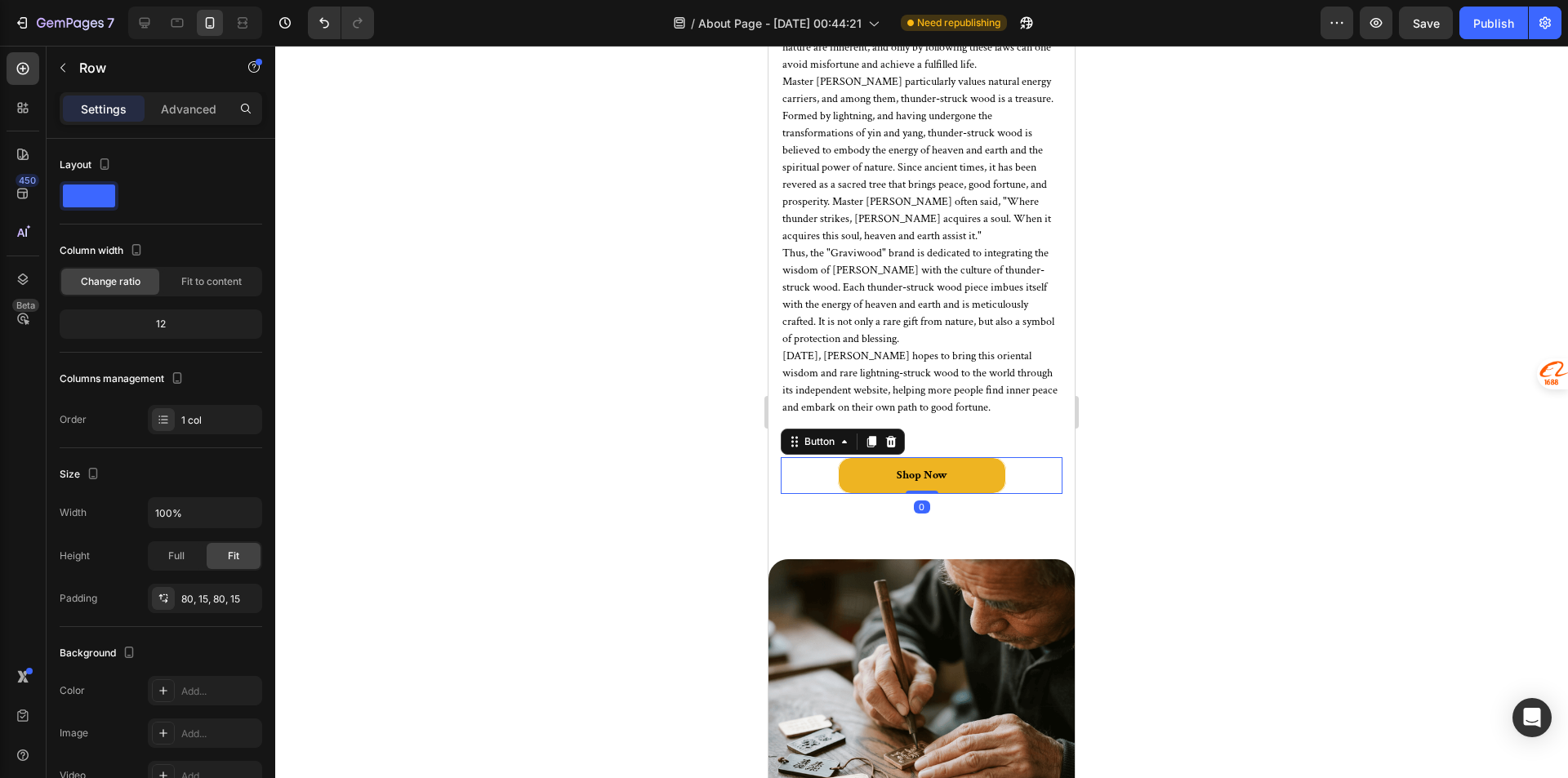
click at [874, 470] on link "Shop Now" at bounding box center [922, 475] width 169 height 37
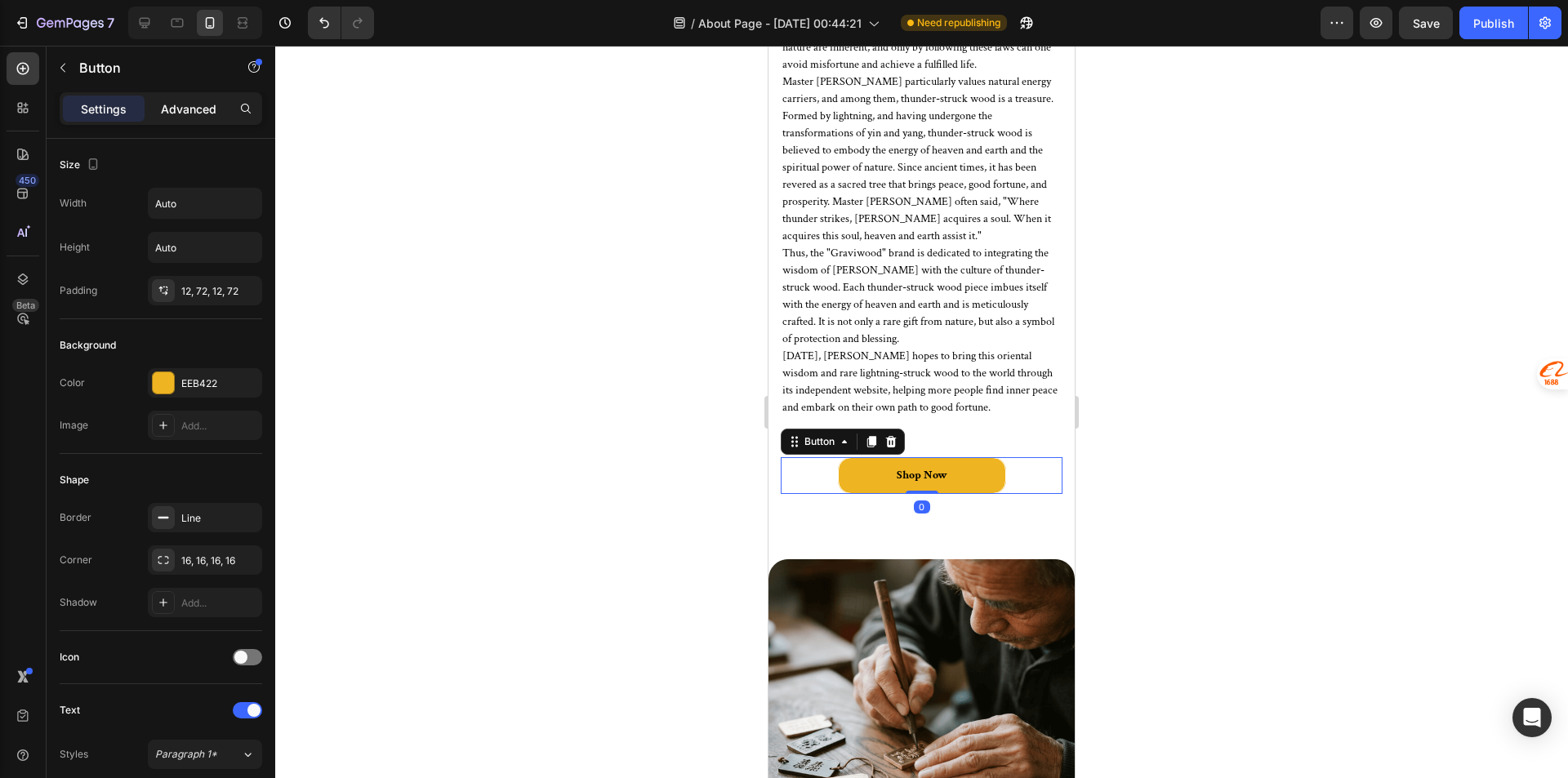
click at [178, 110] on p "Advanced" at bounding box center [189, 109] width 56 height 17
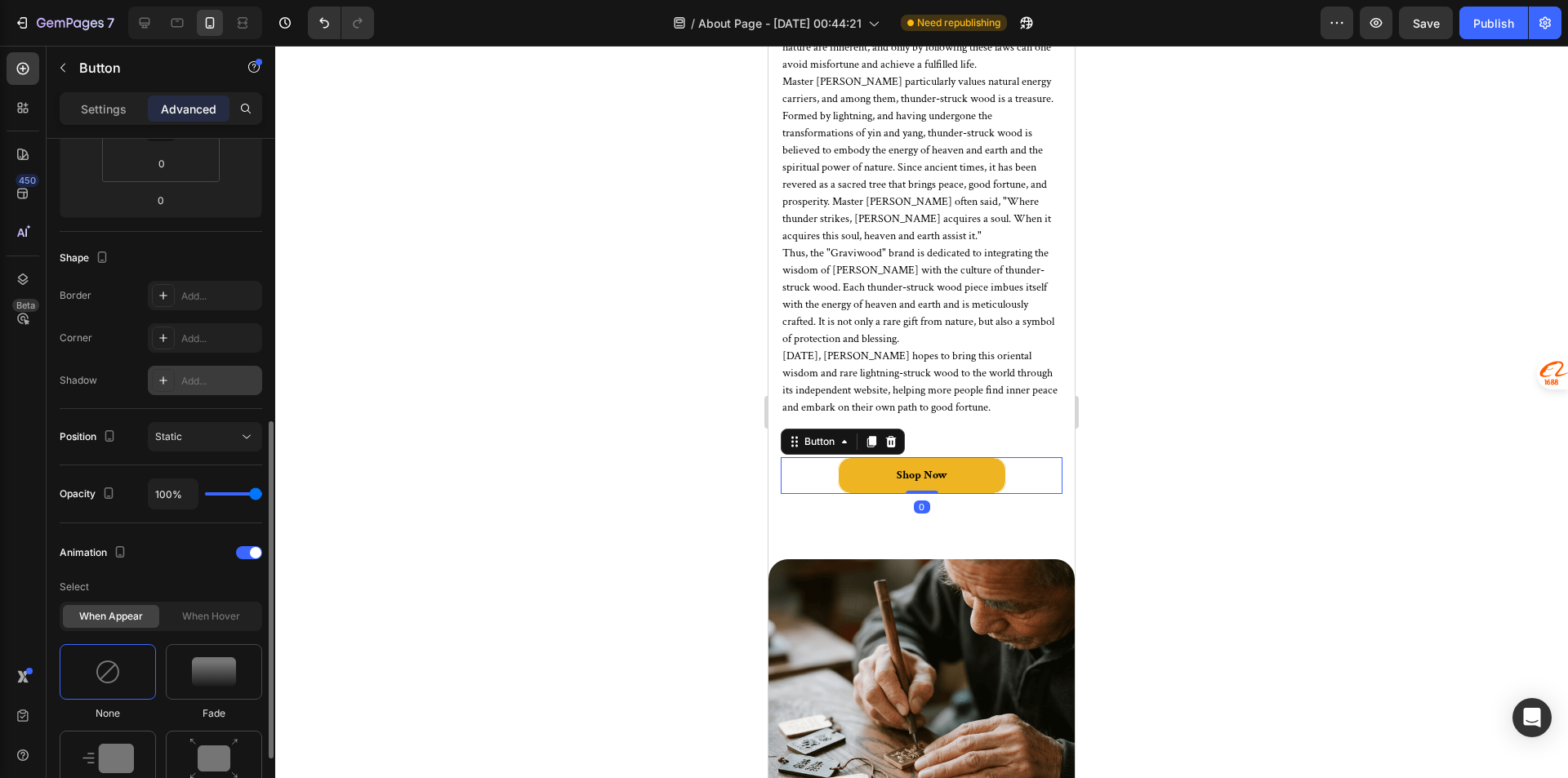
scroll to position [490, 0]
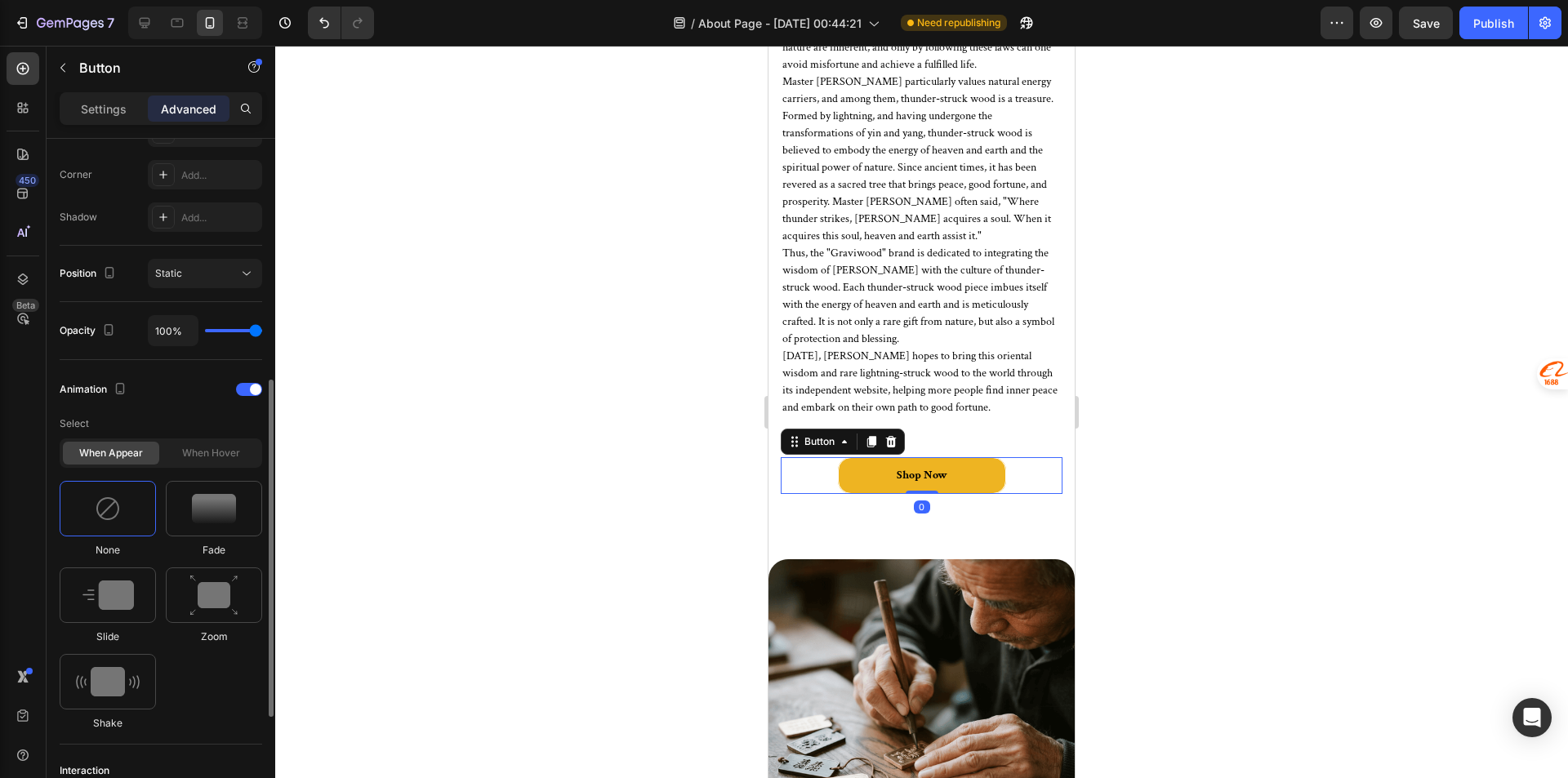
click at [236, 460] on div "When hover" at bounding box center [211, 453] width 97 height 23
click at [170, 458] on div "When hover" at bounding box center [211, 453] width 97 height 23
click at [194, 457] on div "When hover" at bounding box center [211, 453] width 97 height 23
click at [116, 112] on p "Settings" at bounding box center [104, 109] width 46 height 17
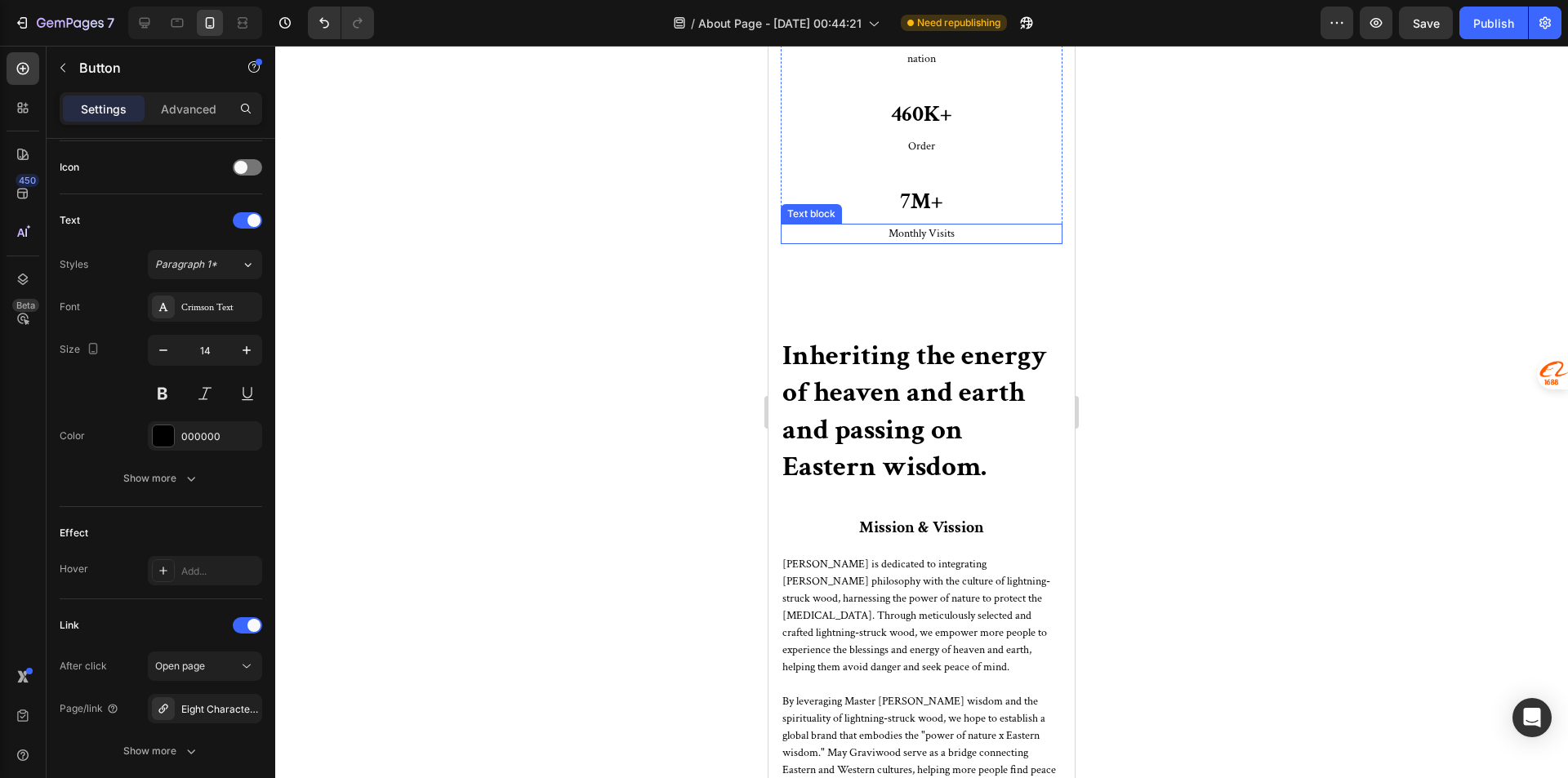
scroll to position [2545, 0]
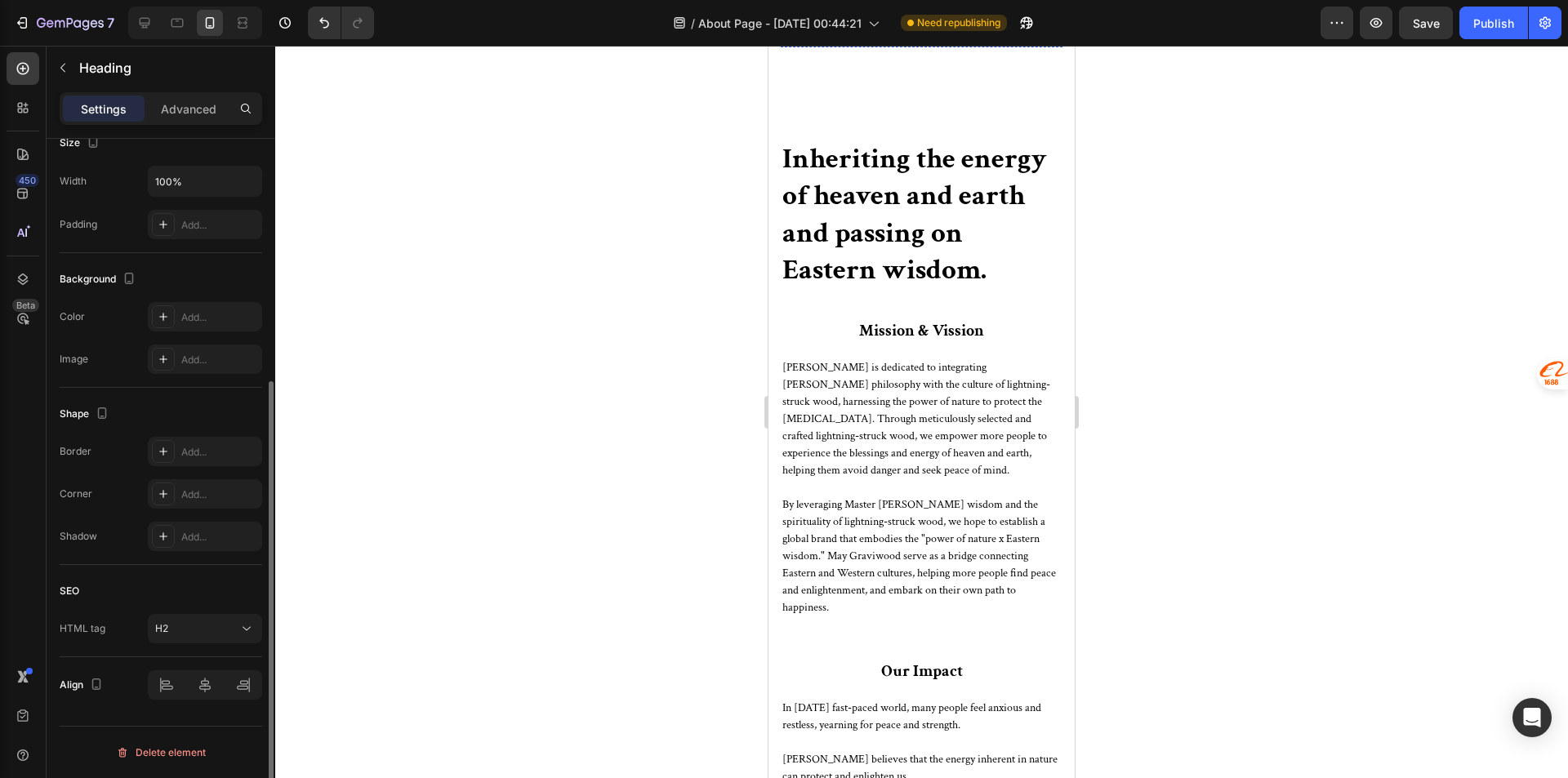
click at [961, 22] on p "7M+" at bounding box center [921, 5] width 278 height 34
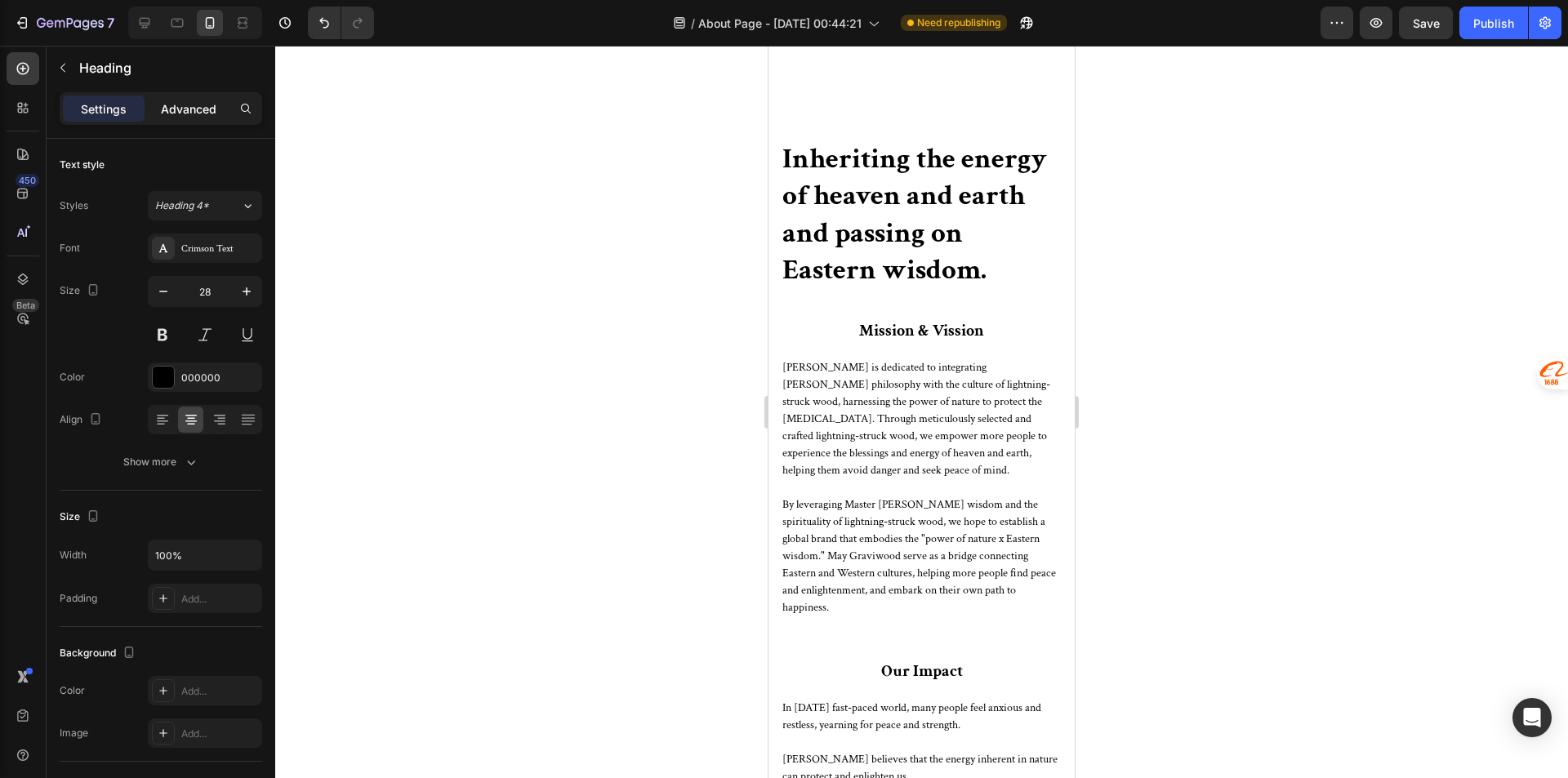
click at [168, 106] on p "Advanced" at bounding box center [189, 109] width 56 height 17
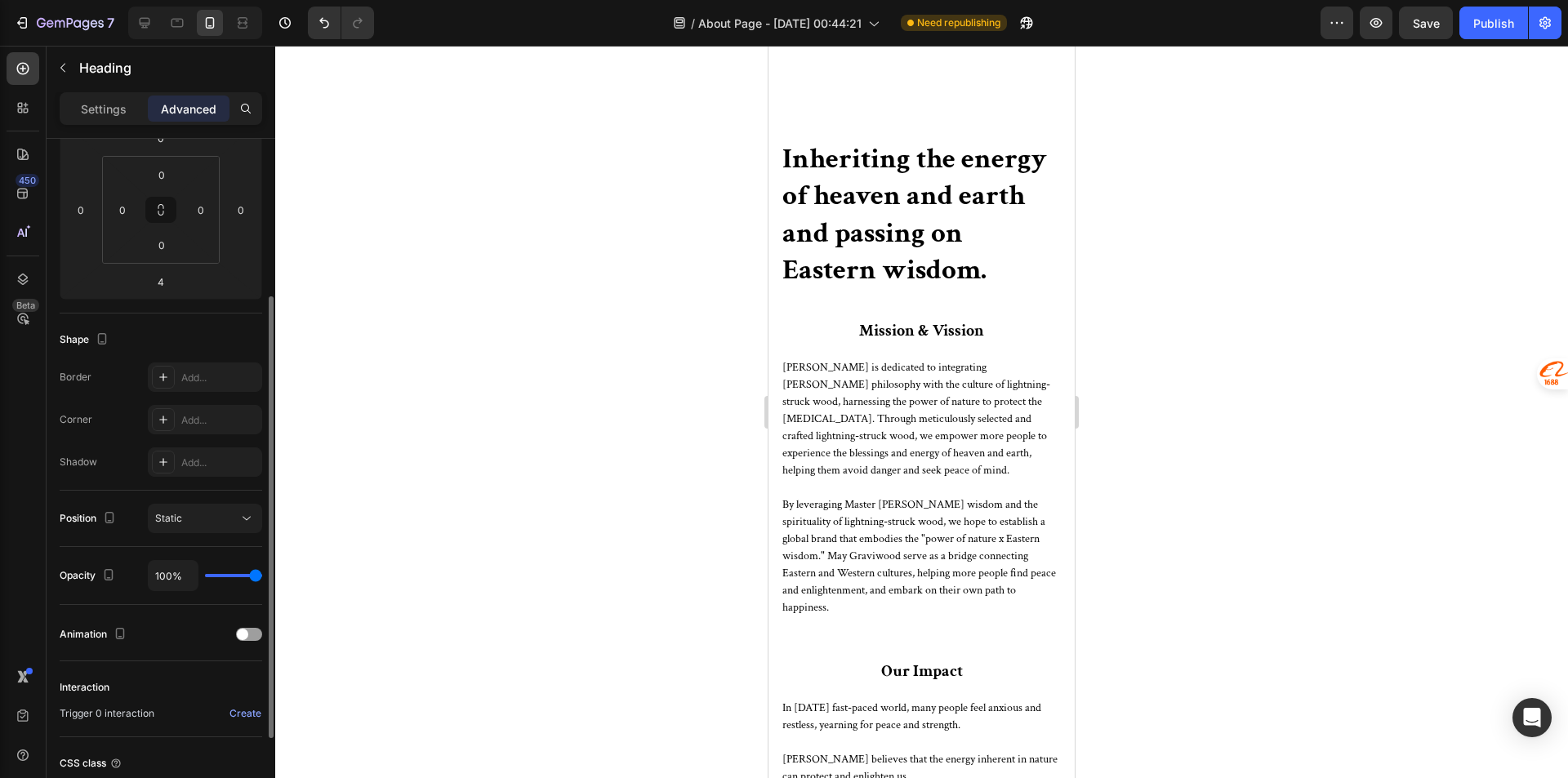
scroll to position [379, 0]
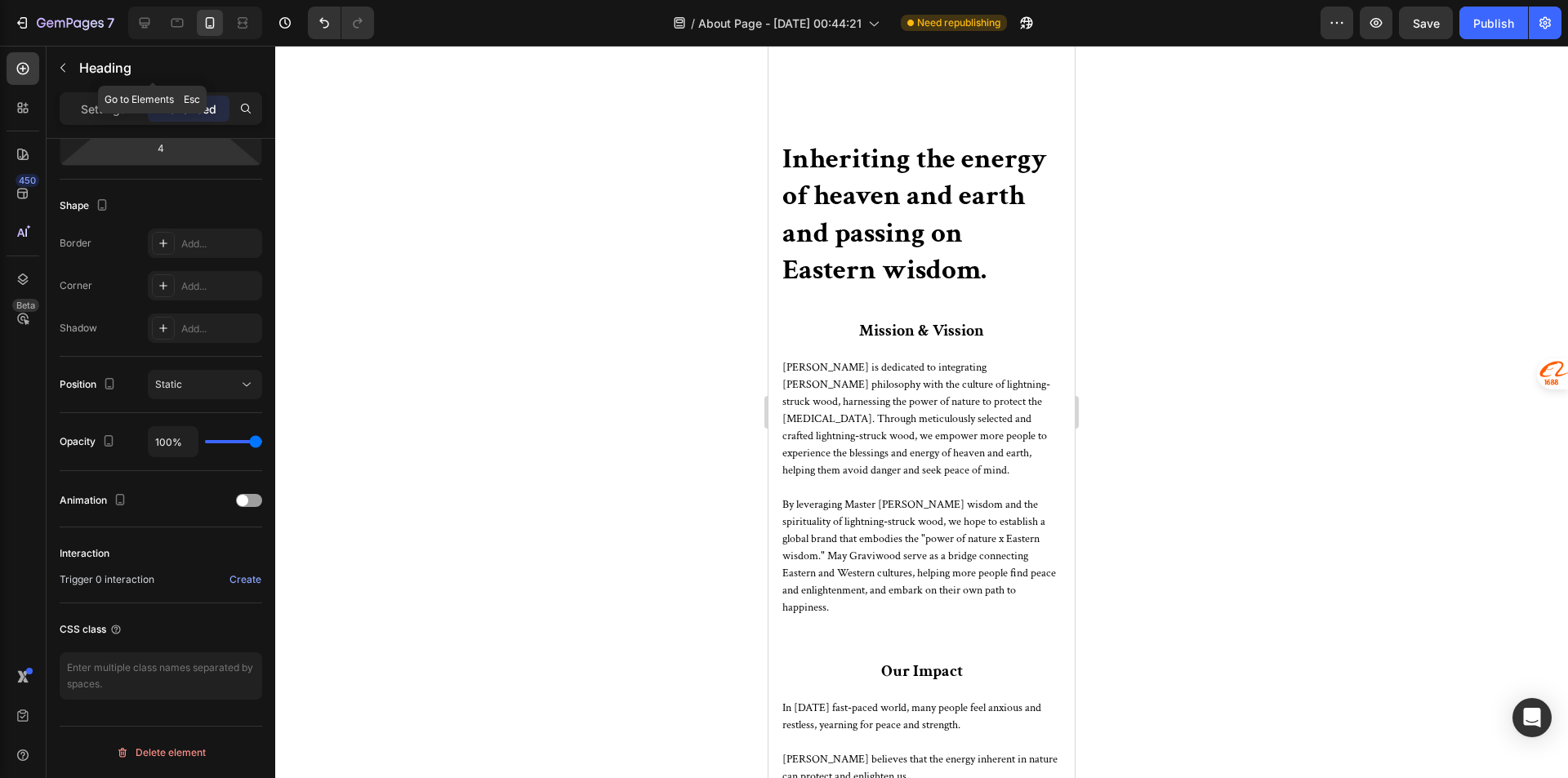
click at [104, 112] on p "Settings" at bounding box center [104, 109] width 46 height 17
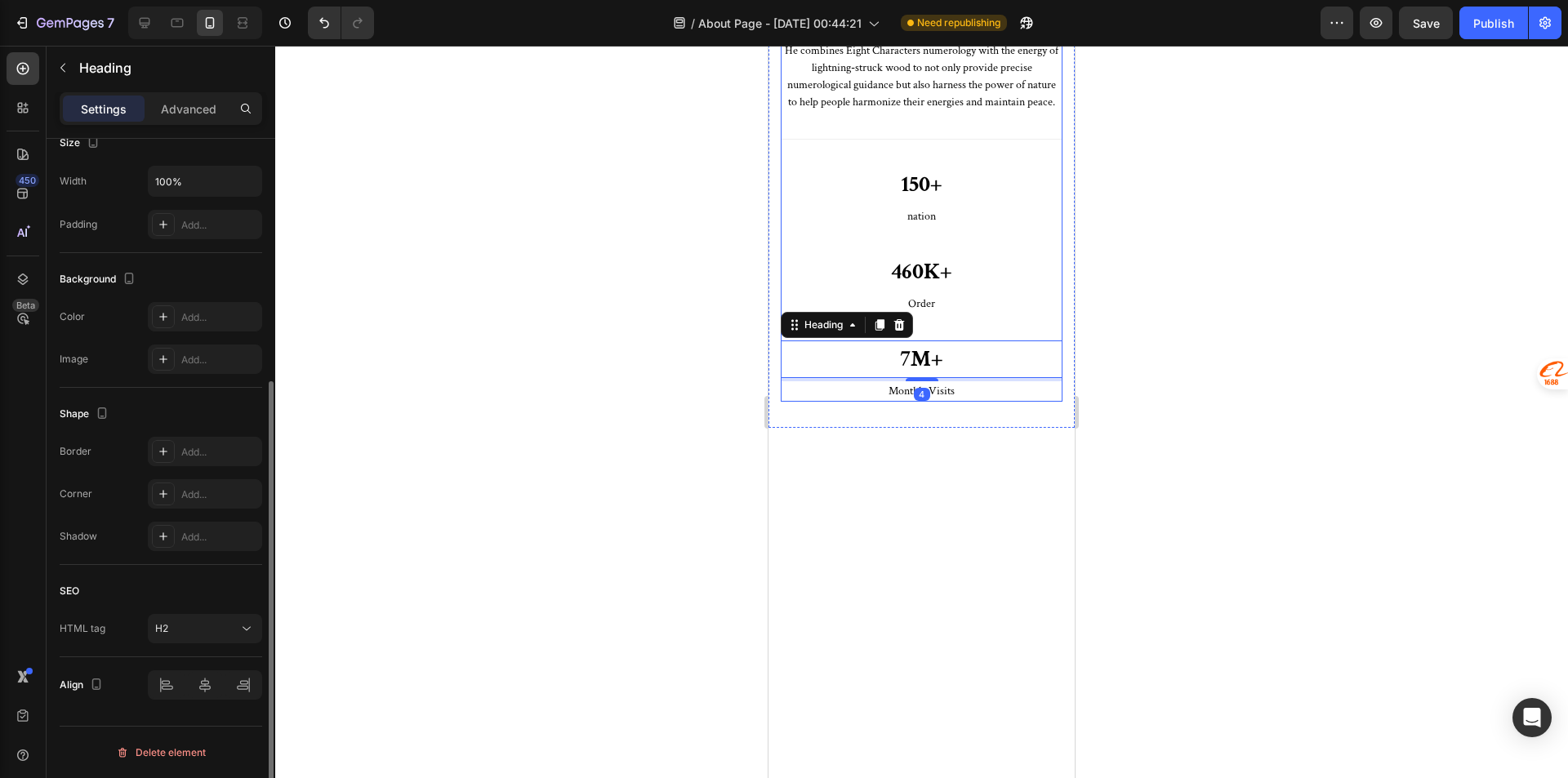
scroll to position [2055, 0]
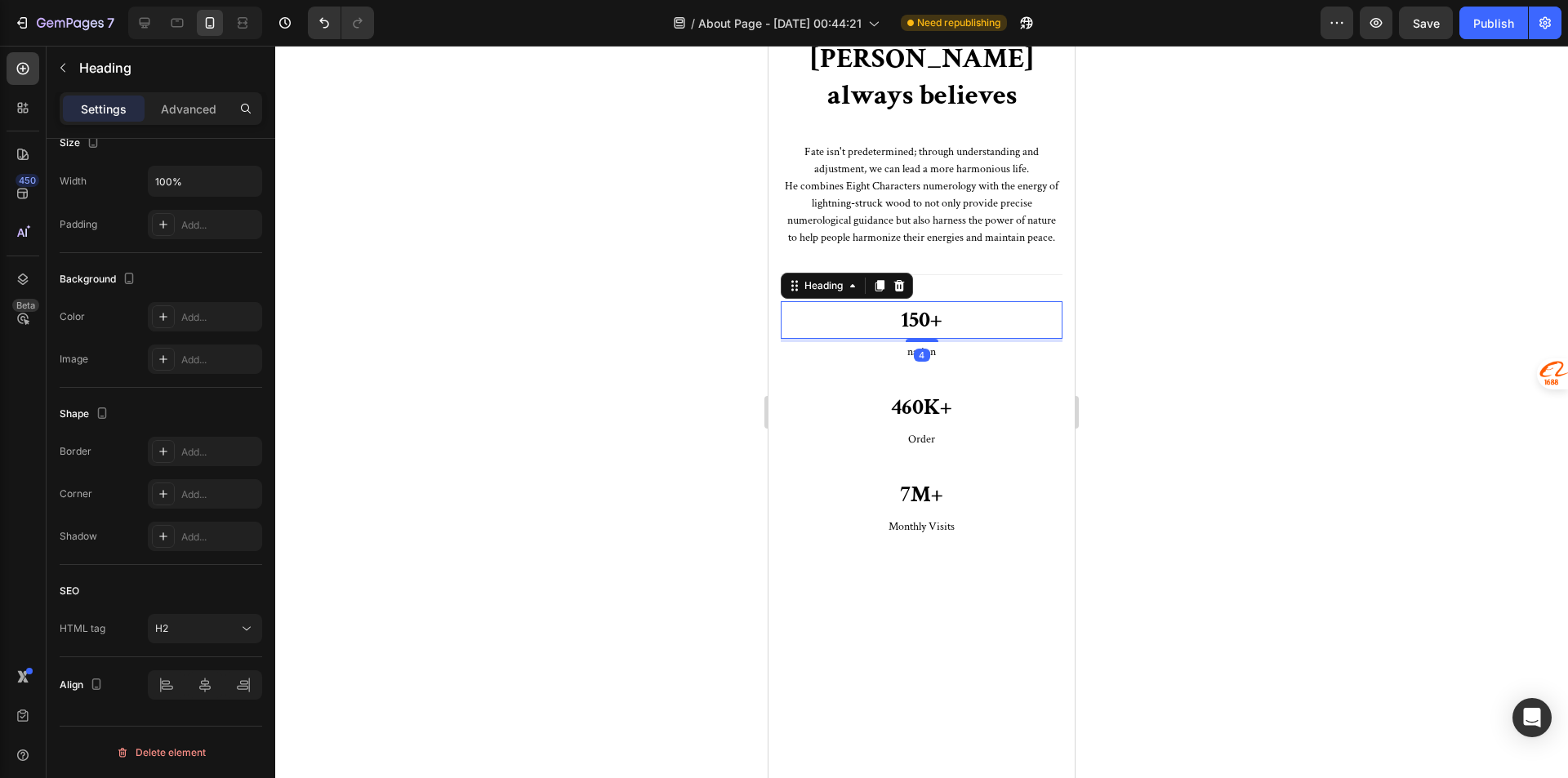
click at [864, 337] on p "150+" at bounding box center [921, 320] width 278 height 34
click at [852, 337] on p "150+" at bounding box center [921, 320] width 278 height 34
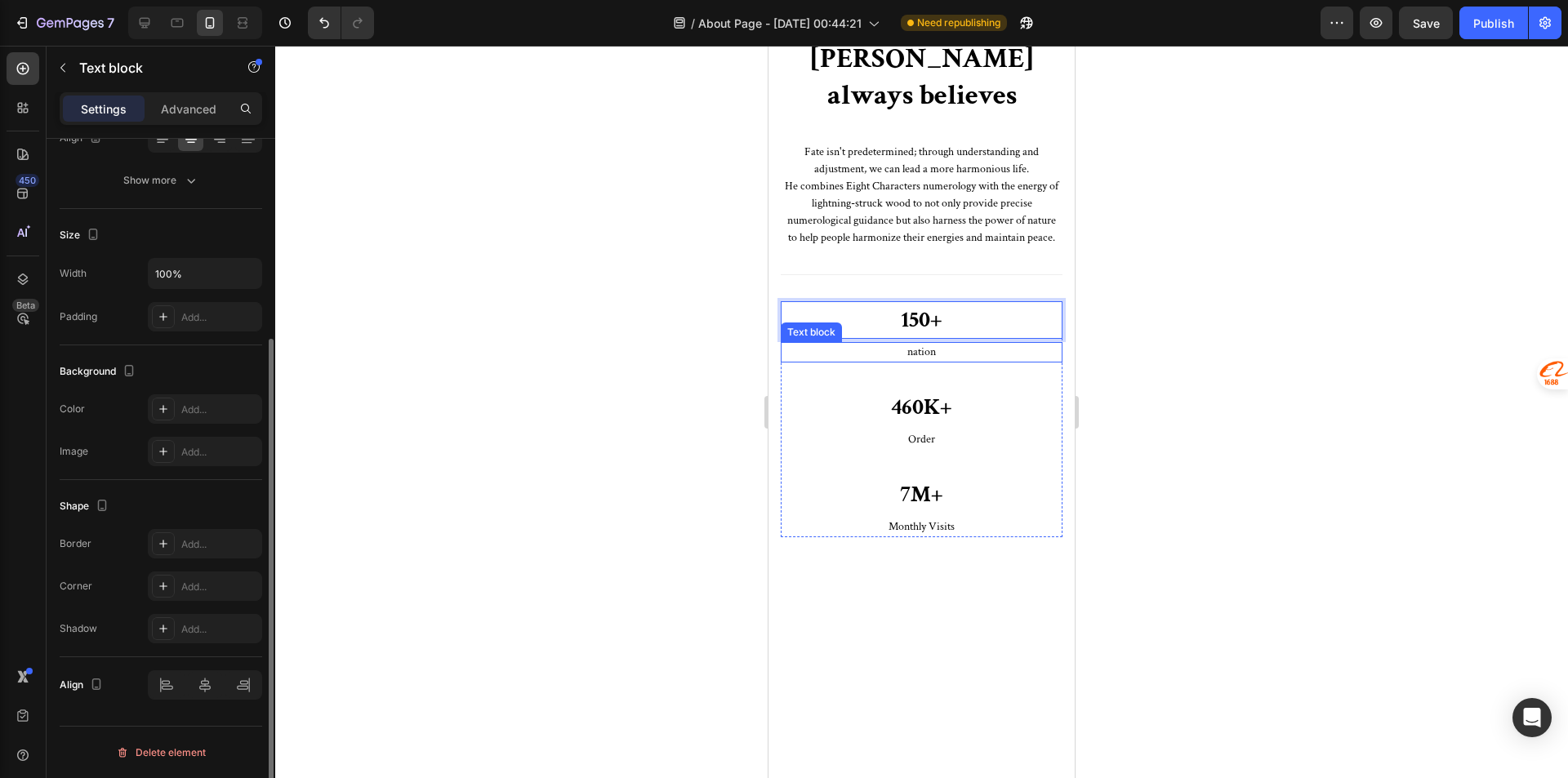
click at [827, 362] on div "nation Text block" at bounding box center [921, 352] width 282 height 20
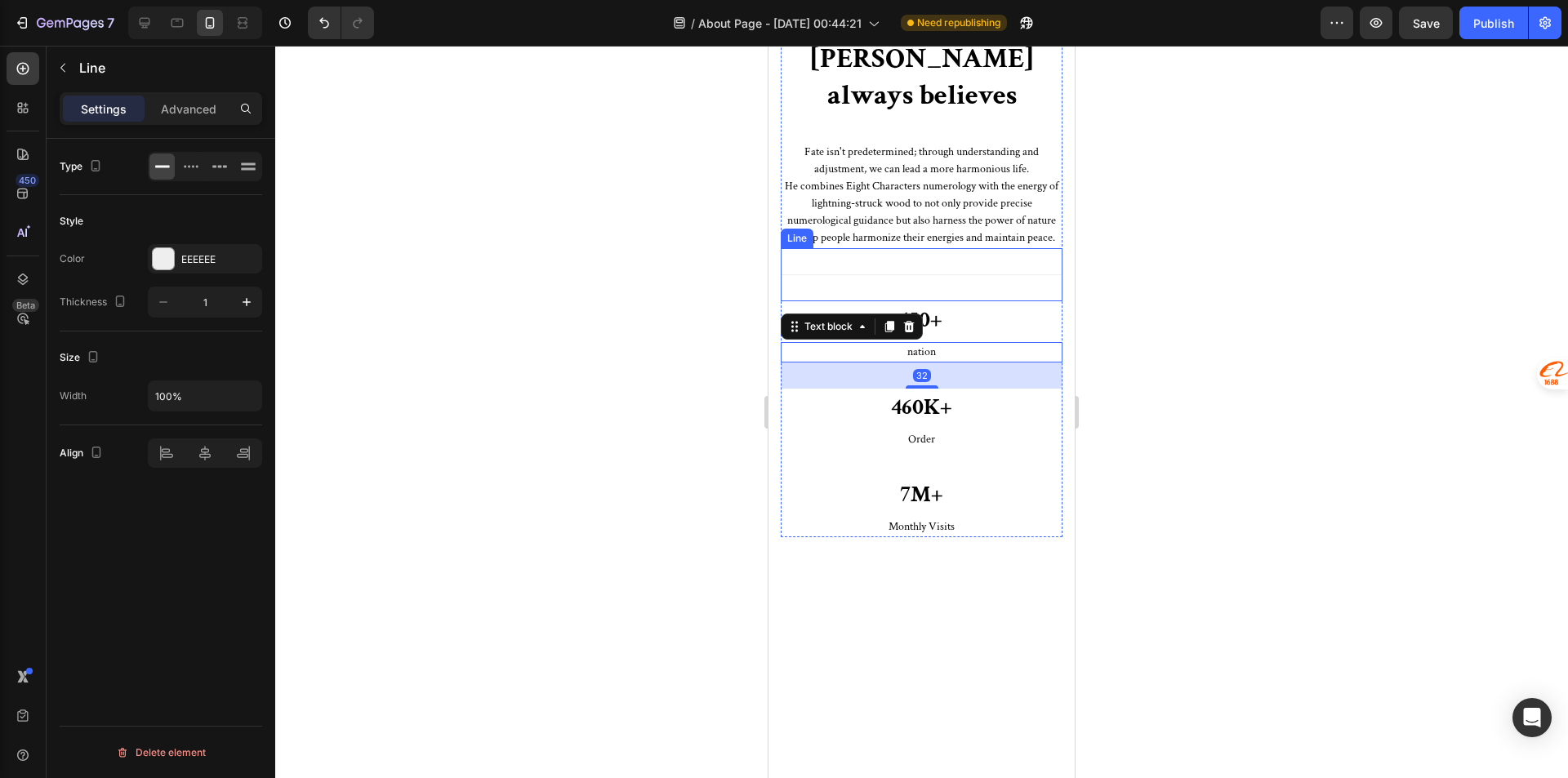
click at [863, 275] on div at bounding box center [921, 274] width 282 height 1
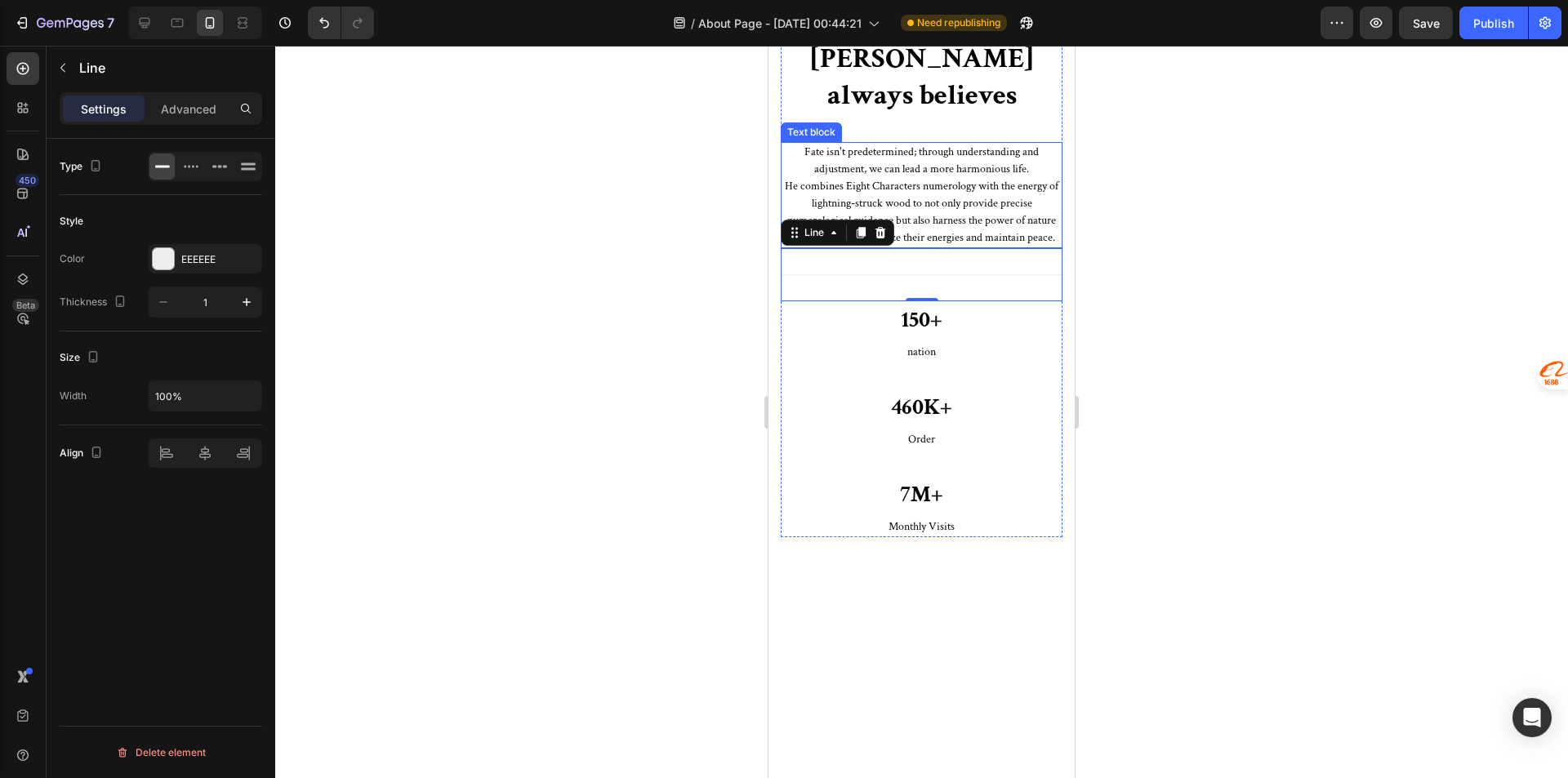
click at [985, 246] on p "He combines Eight Characters numerology with the energy of lightning-struck woo…" at bounding box center [921, 213] width 278 height 69
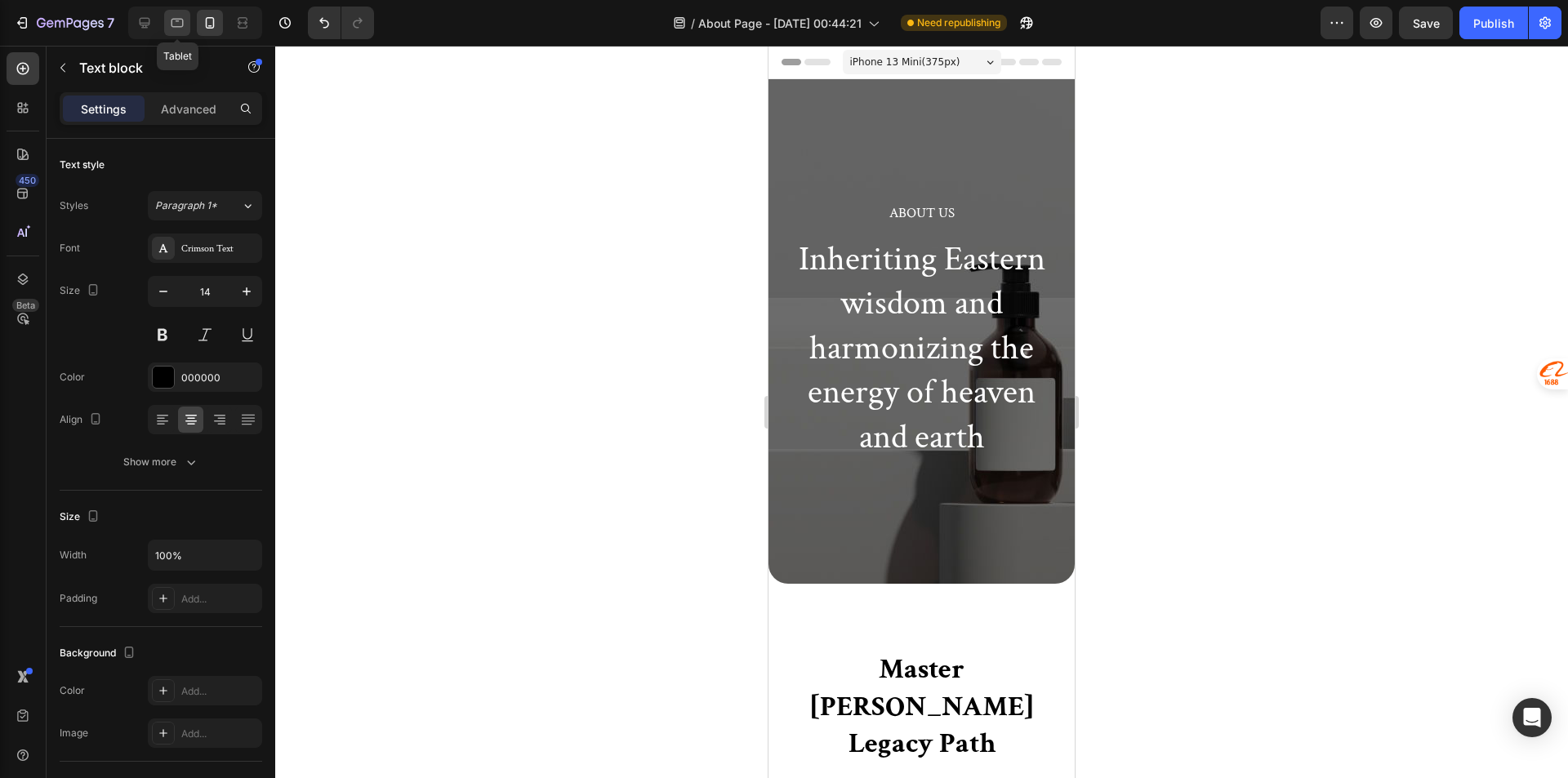
click at [180, 15] on icon at bounding box center [178, 23] width 16 height 16
type input "16"
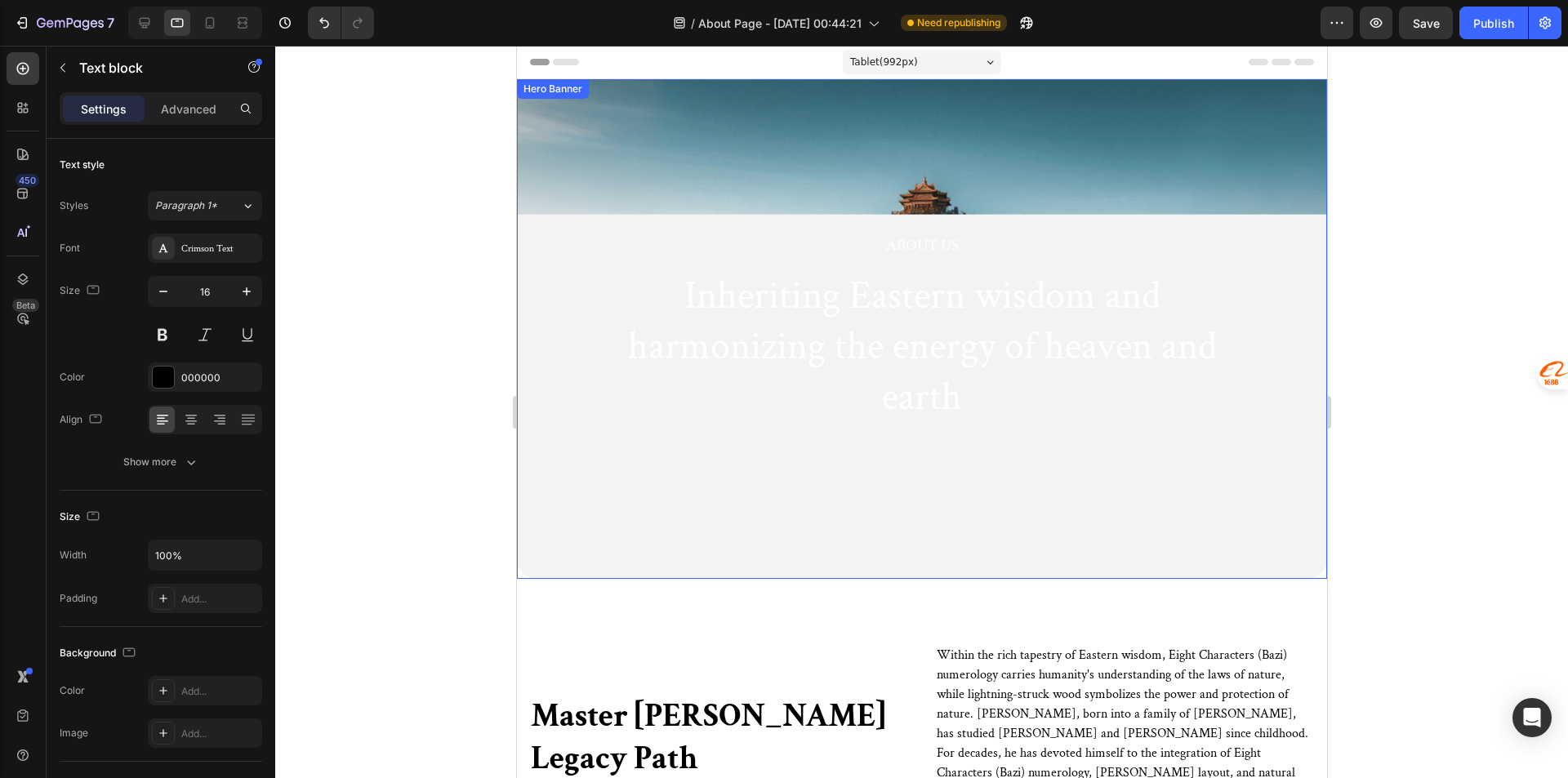
click at [1078, 486] on div "About Us Heading Inheriting Eastern wisdom and harmonizing the energy of heaven…" at bounding box center [921, 329] width 810 height 500
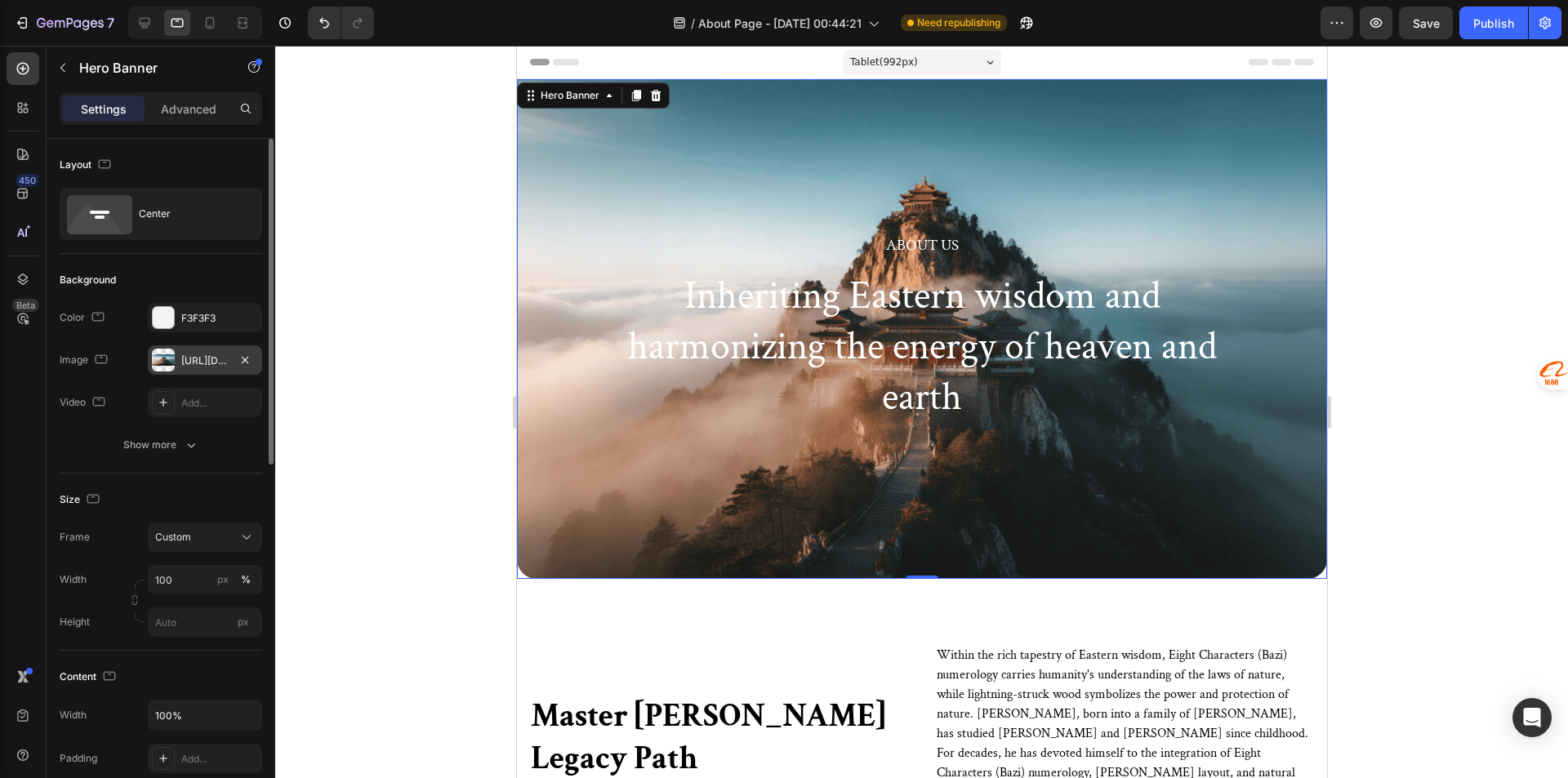
click at [205, 361] on div "https://cdn.shopify.com/s/files/1/0585/2679/3774/files/gempages_578689885427204…" at bounding box center [205, 361] width 47 height 15
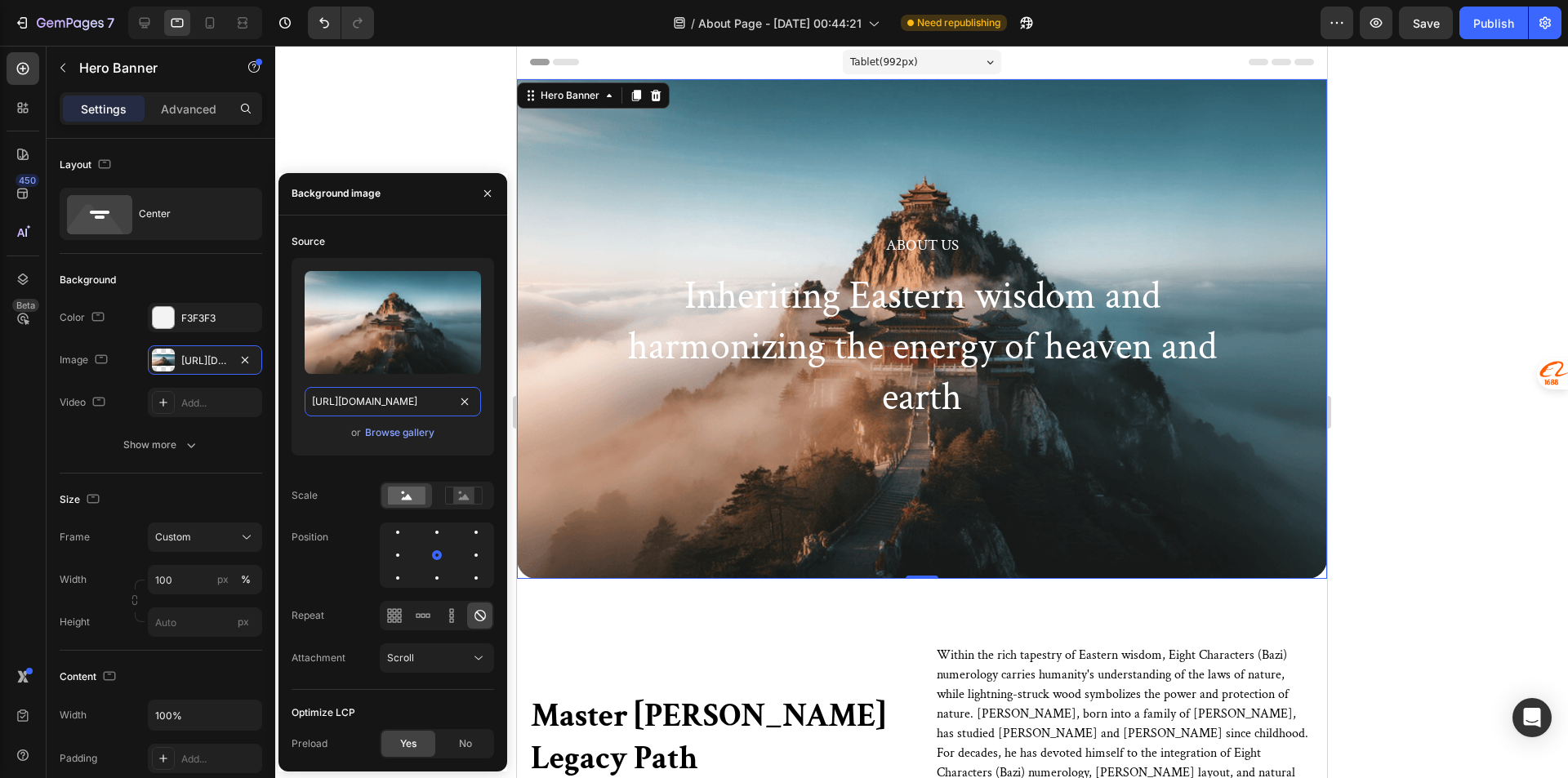
click at [418, 402] on input "https://cdn.shopify.com/s/files/1/0585/2679/3774/files/gempages_578689885427204…" at bounding box center [393, 402] width 177 height 29
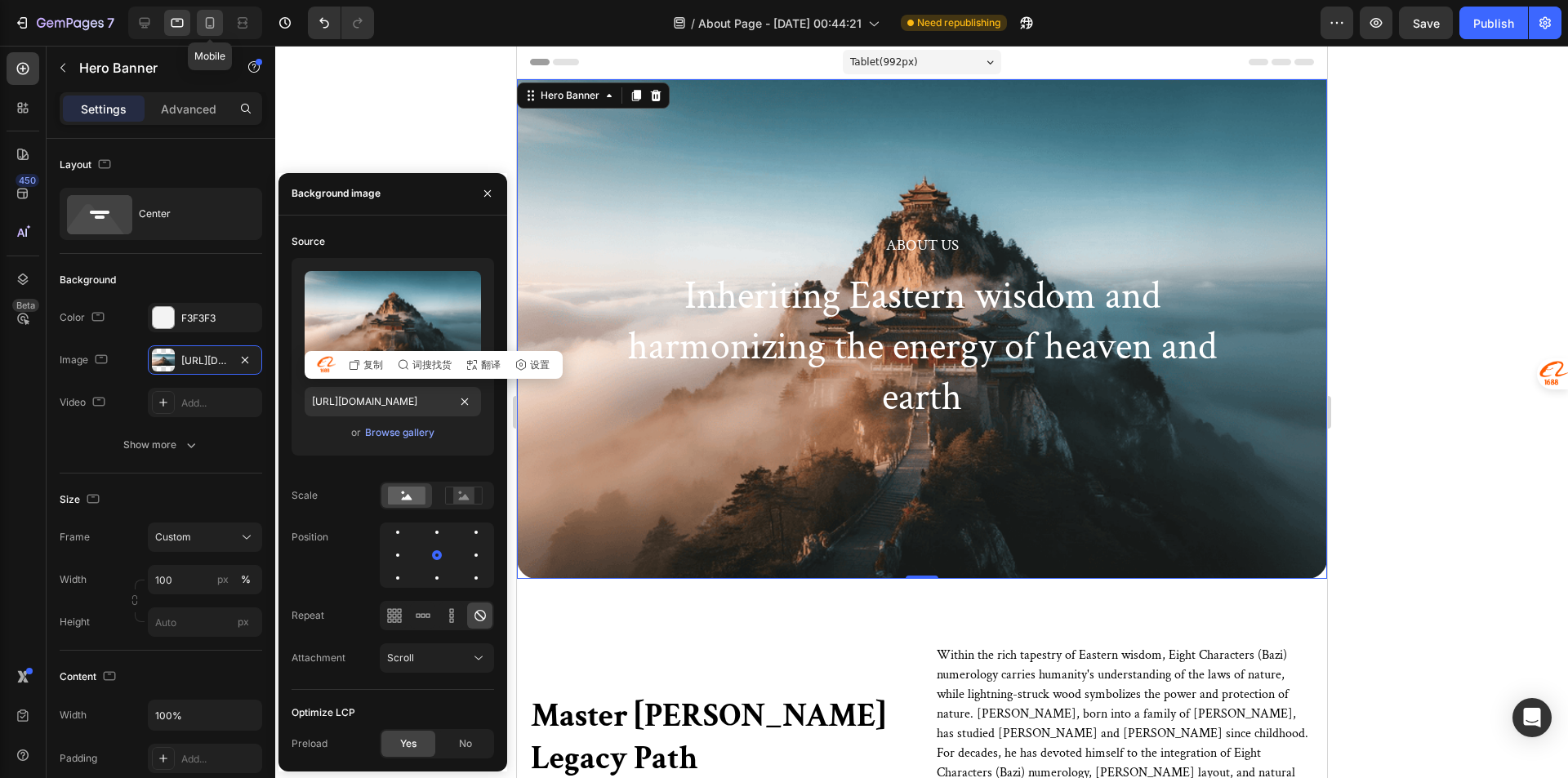
click at [214, 20] on icon at bounding box center [210, 23] width 16 height 16
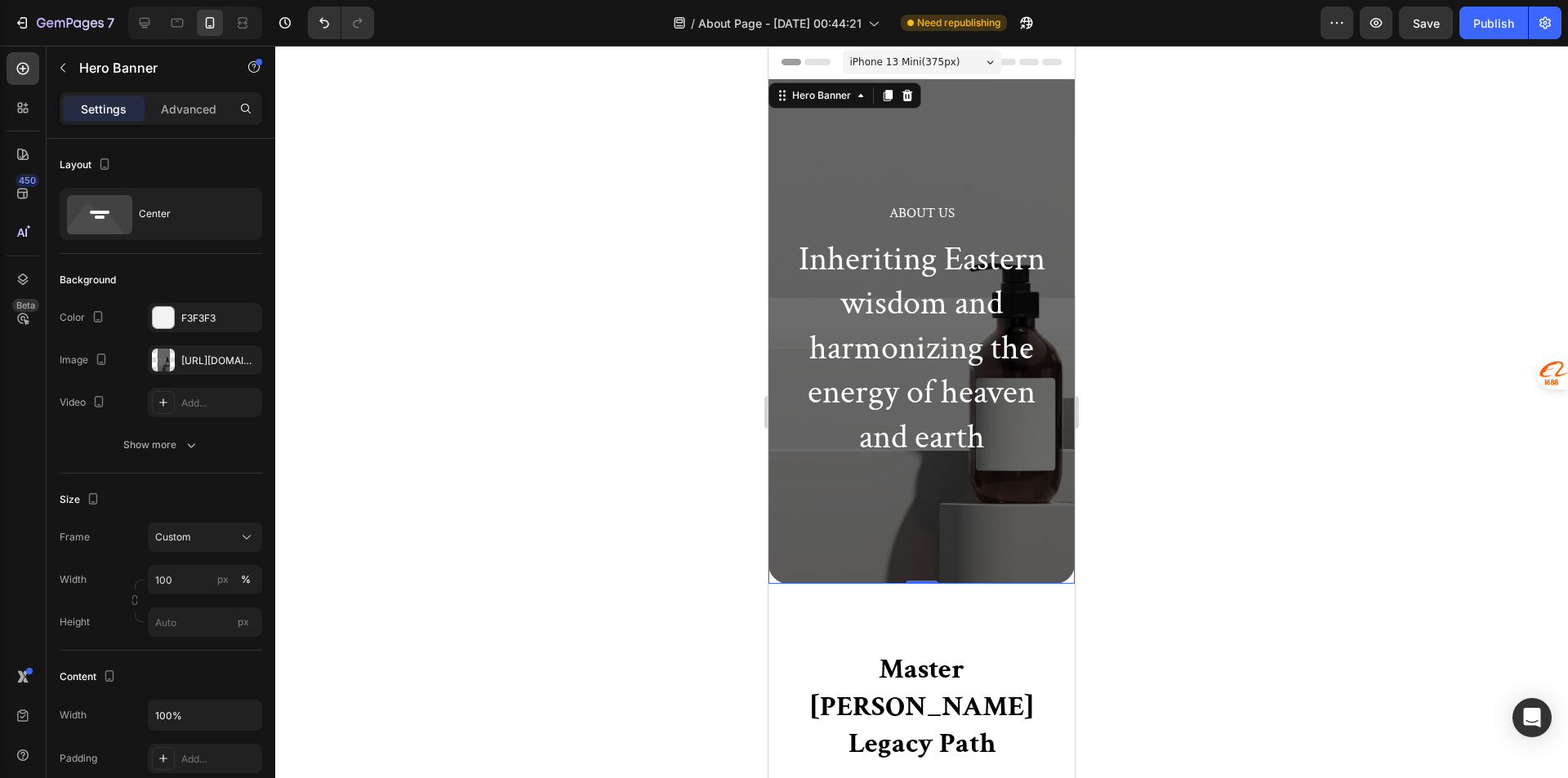
click at [985, 524] on div "About Us Heading Inheriting Eastern wisdom and harmonizing the energy of heaven…" at bounding box center [921, 331] width 306 height 505
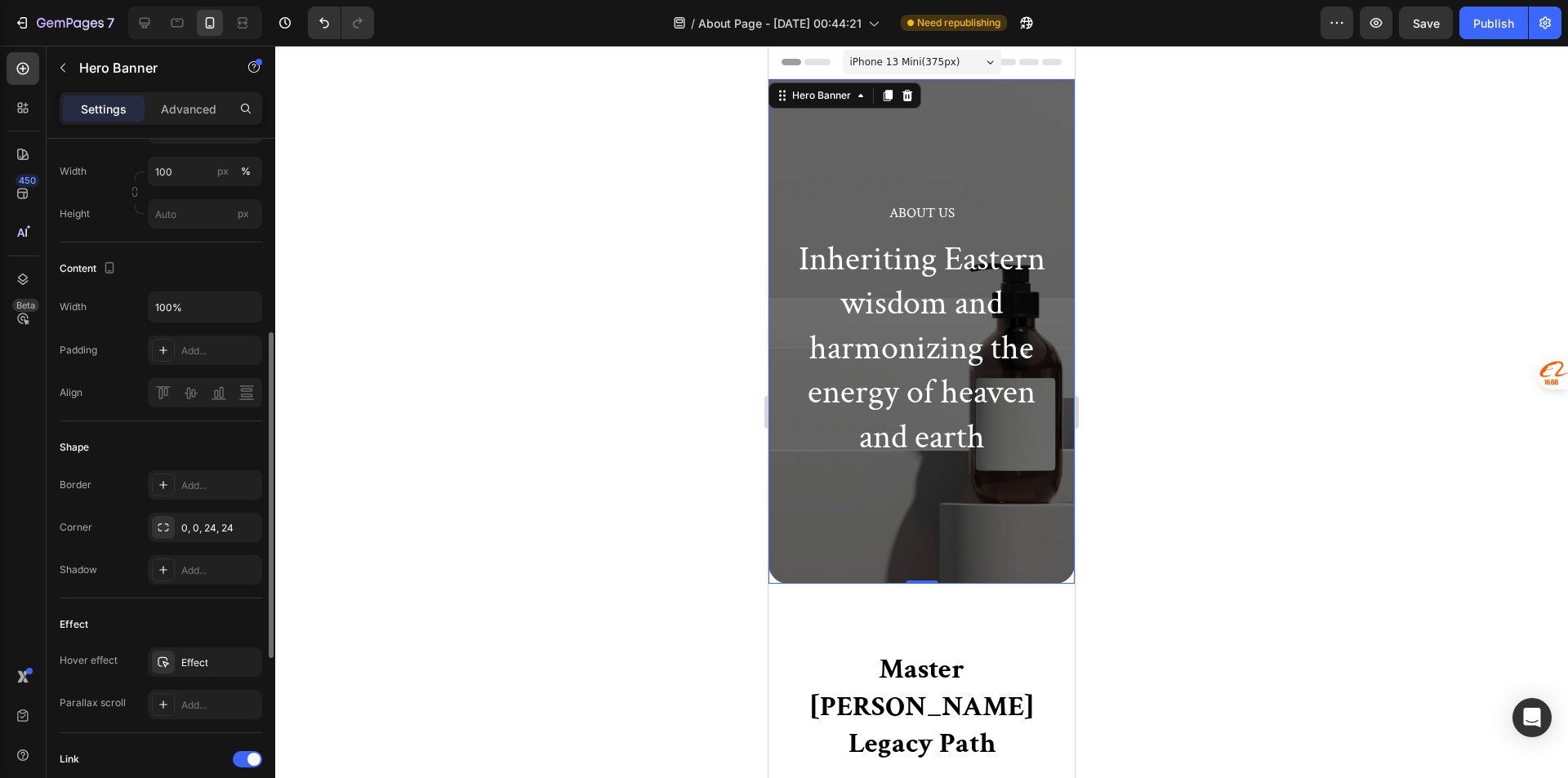
scroll to position [82, 0]
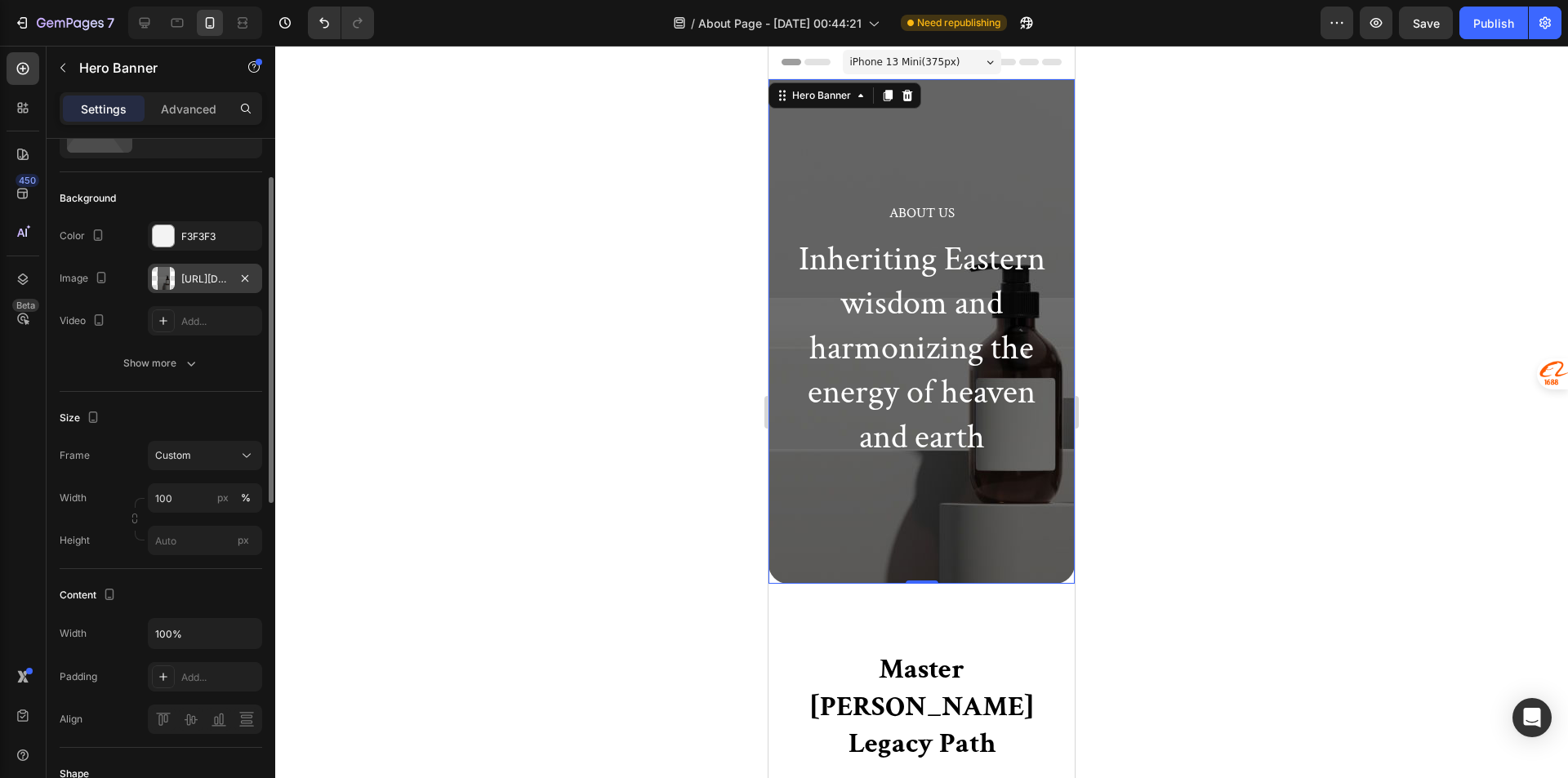
click at [229, 286] on div "https://ucarecdn.com/6ce10fc4-69d3-4712-85aa-4984d9112044/-/format/auto/" at bounding box center [205, 278] width 115 height 29
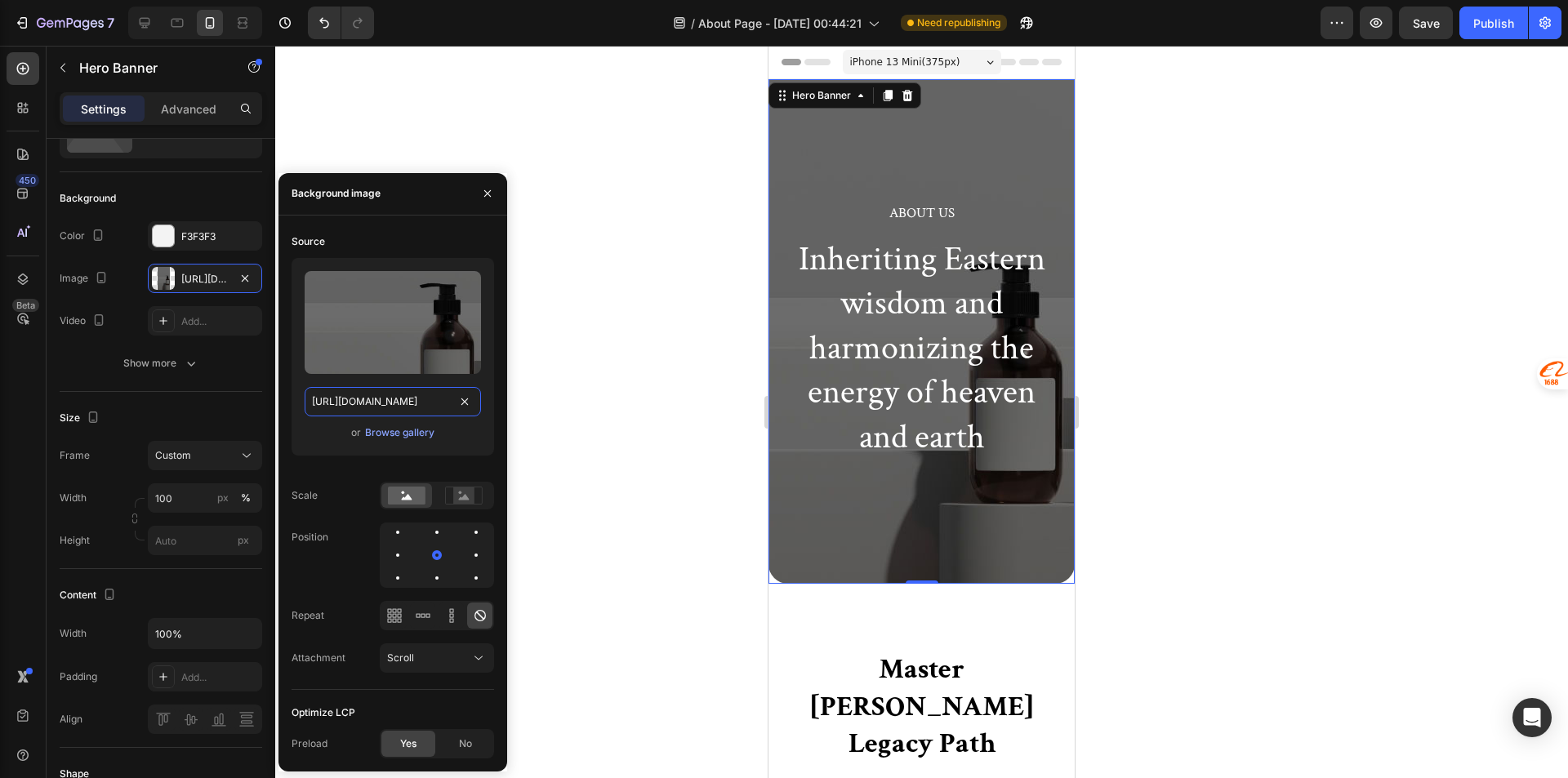
click at [419, 400] on input "https://ucarecdn.com/6ce10fc4-69d3-4712-85aa-4984d9112044/-/format/auto/" at bounding box center [393, 402] width 177 height 29
paste input "cdn.shopify.com/s/files/1/0585/2679/3774/files/gempages_578689885427204993-eae3…"
type input "https://cdn.shopify.com/s/files/1/0585/2679/3774/files/gempages_578689885427204…"
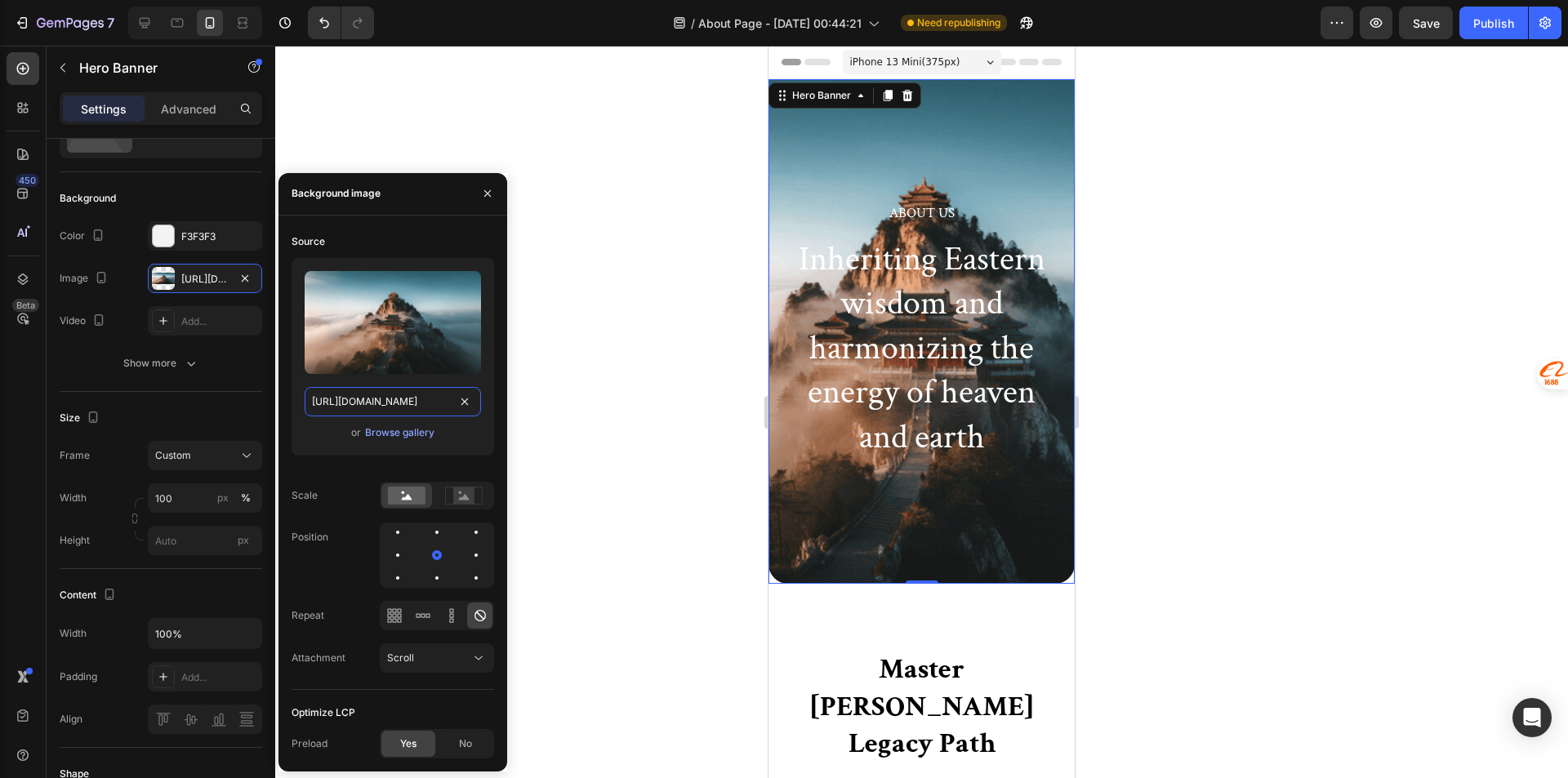
scroll to position [0, 580]
click at [546, 448] on div at bounding box center [921, 411] width 1292 height 732
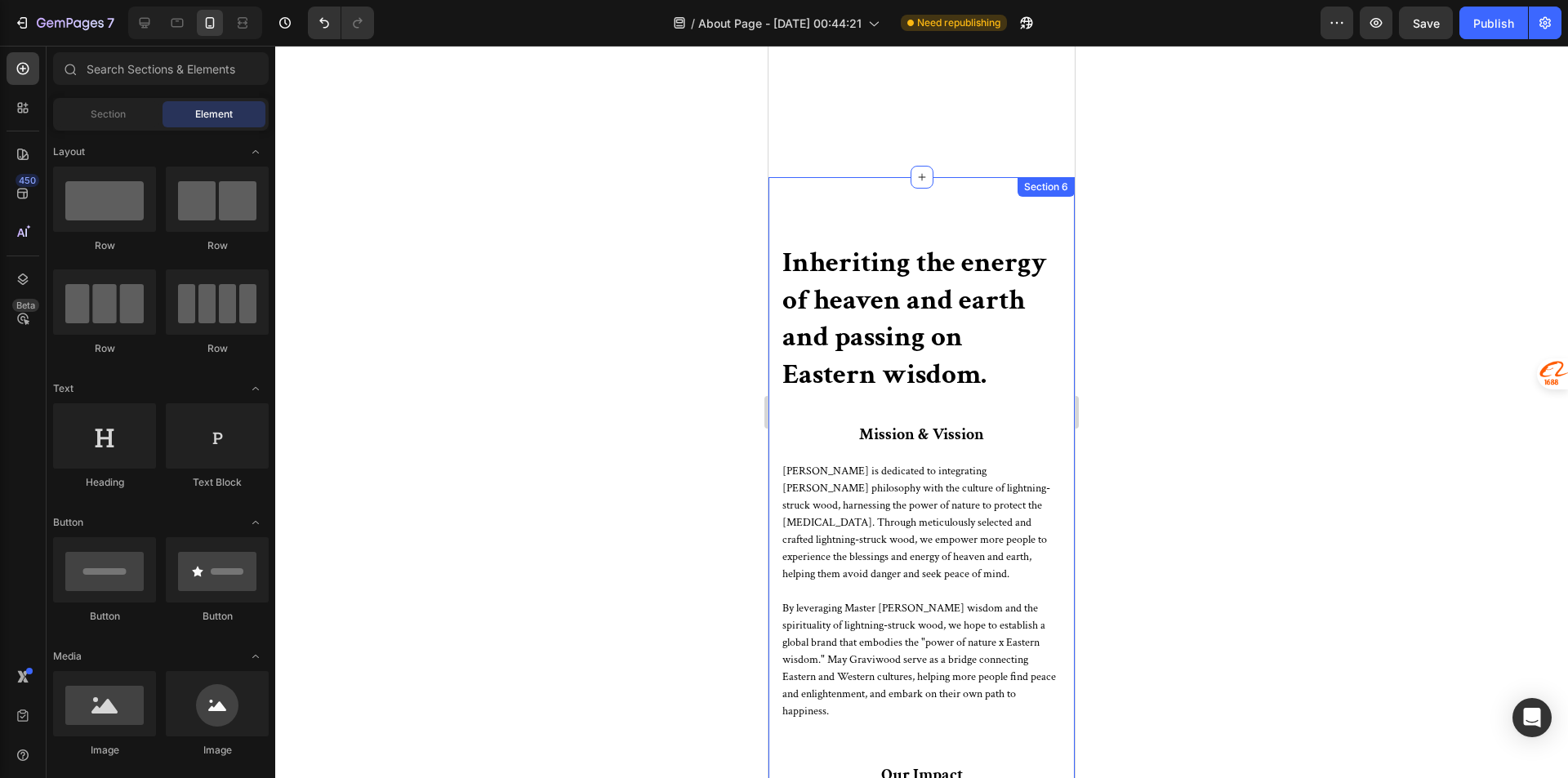
scroll to position [2939, 0]
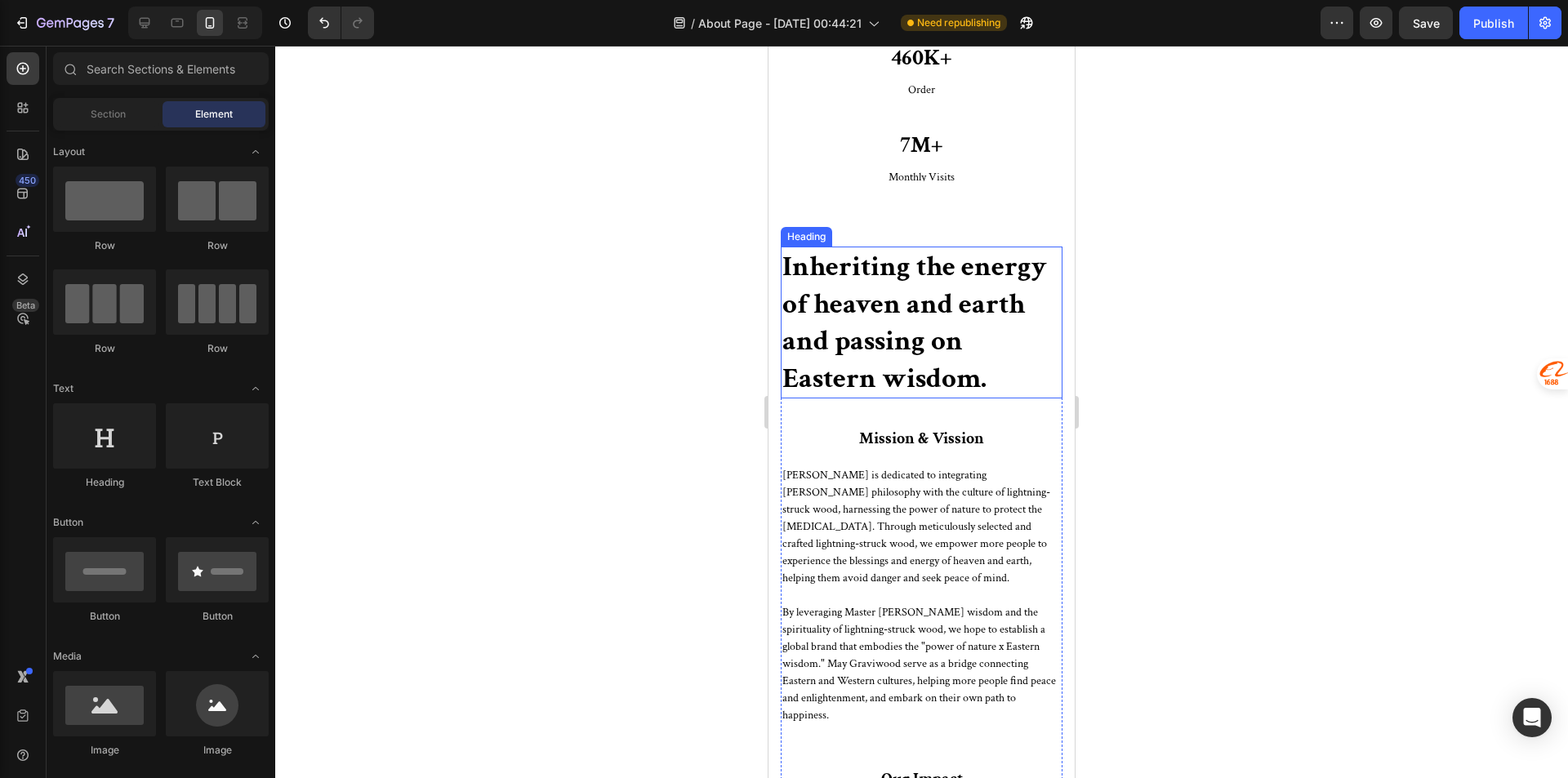
click at [958, 297] on h2 "Inheriting the energy of heaven and earth and passing on Eastern wisdom." at bounding box center [921, 322] width 282 height 152
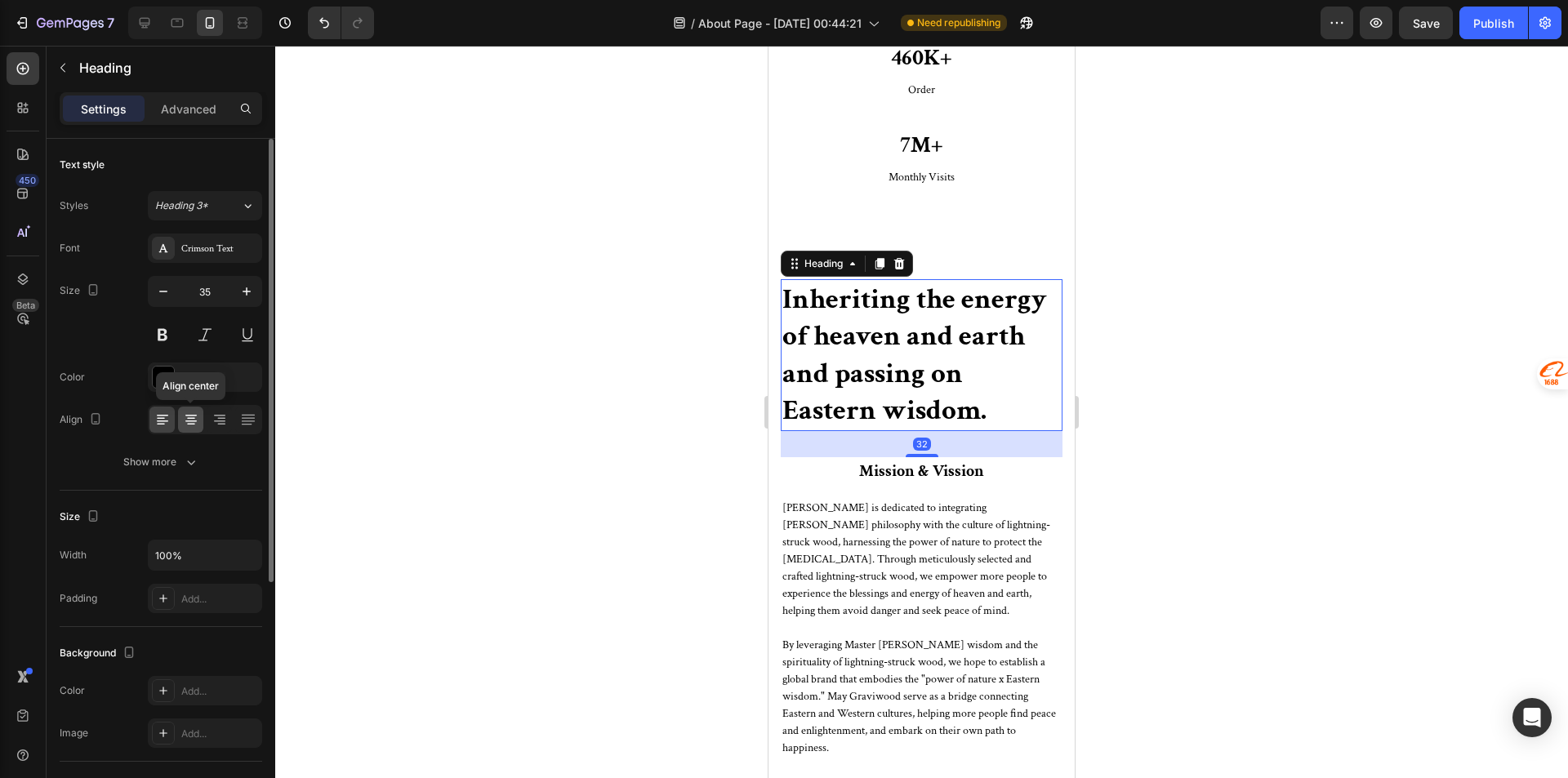
click at [193, 414] on icon at bounding box center [191, 420] width 16 height 16
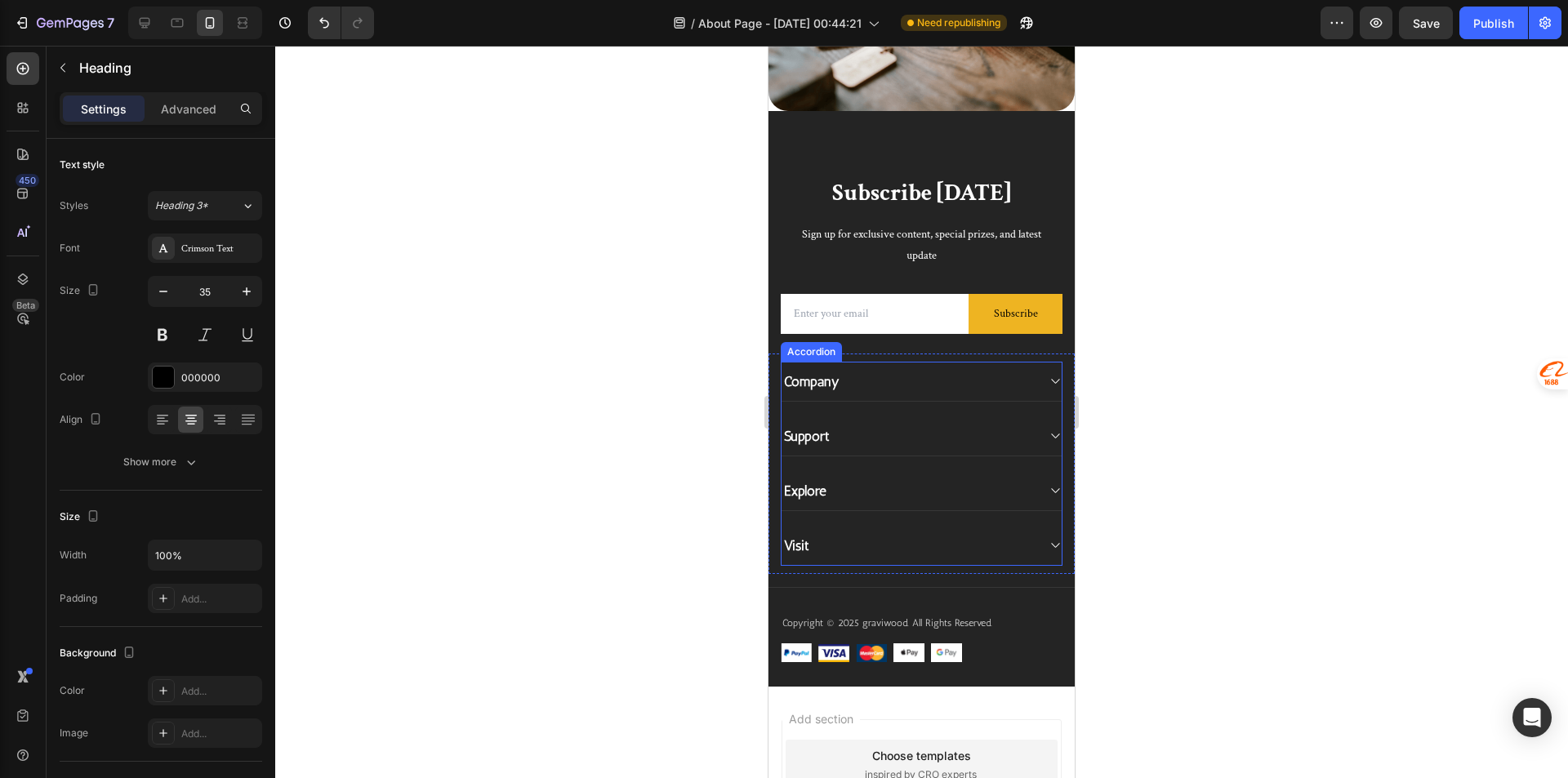
scroll to position [5795, 0]
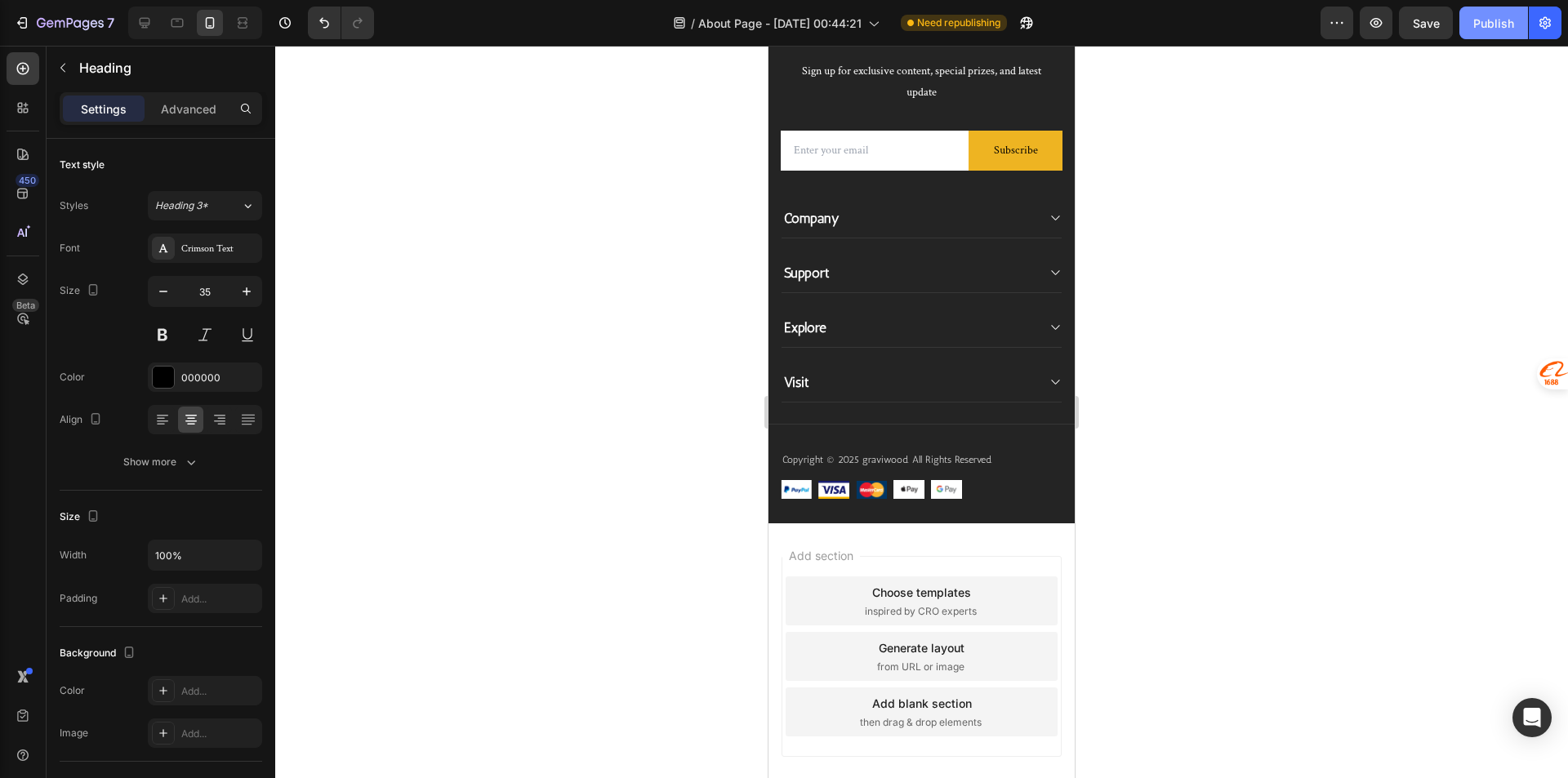
click at [1511, 24] on div "Publish" at bounding box center [1494, 23] width 41 height 17
click at [849, 20] on span "About Page - [DATE] 00:44:21" at bounding box center [780, 23] width 164 height 17
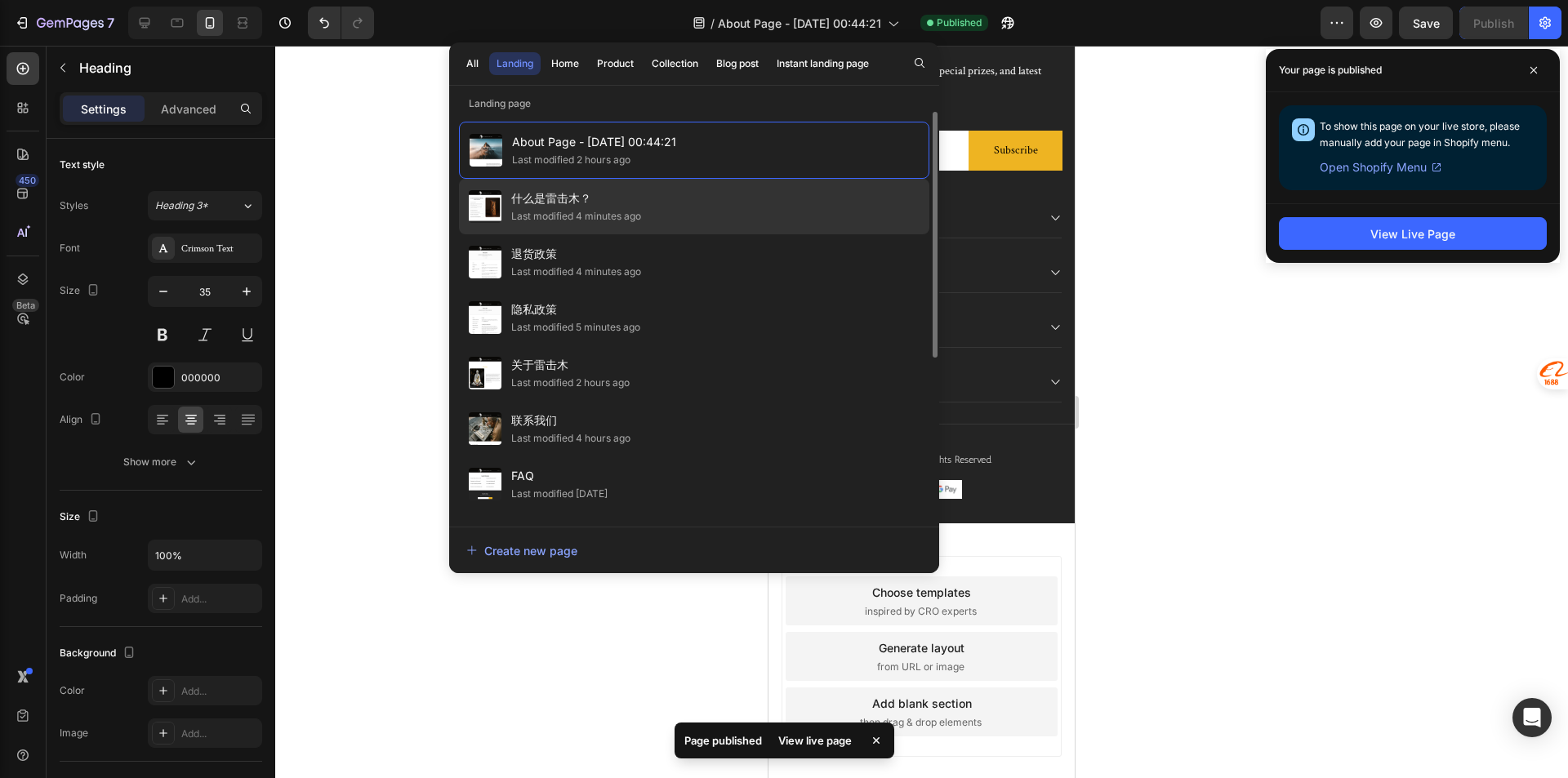
click at [773, 206] on div "什么是雷击木？ Last modified 4 minutes ago" at bounding box center [694, 206] width 471 height 56
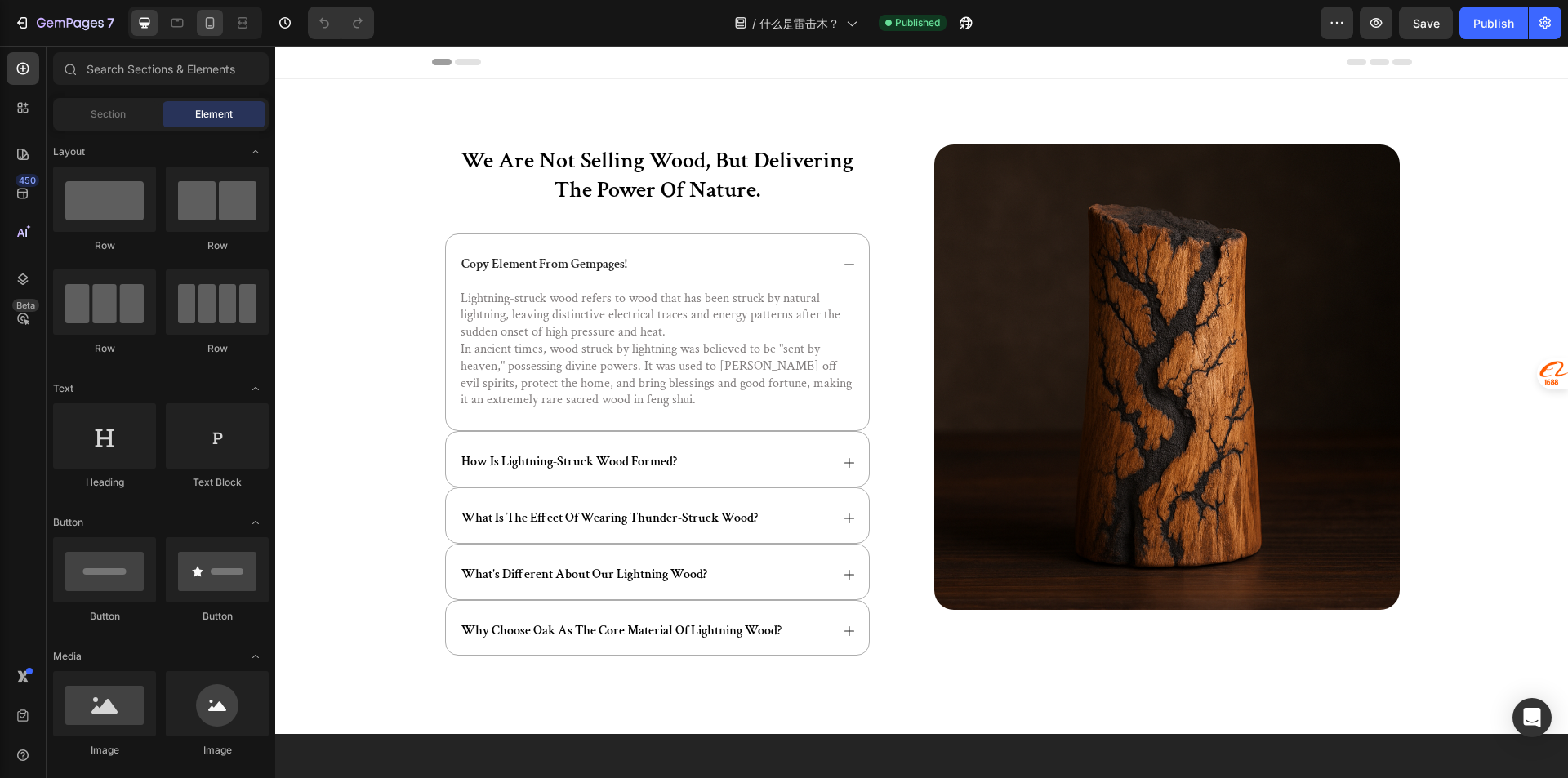
click at [204, 18] on icon at bounding box center [210, 23] width 16 height 16
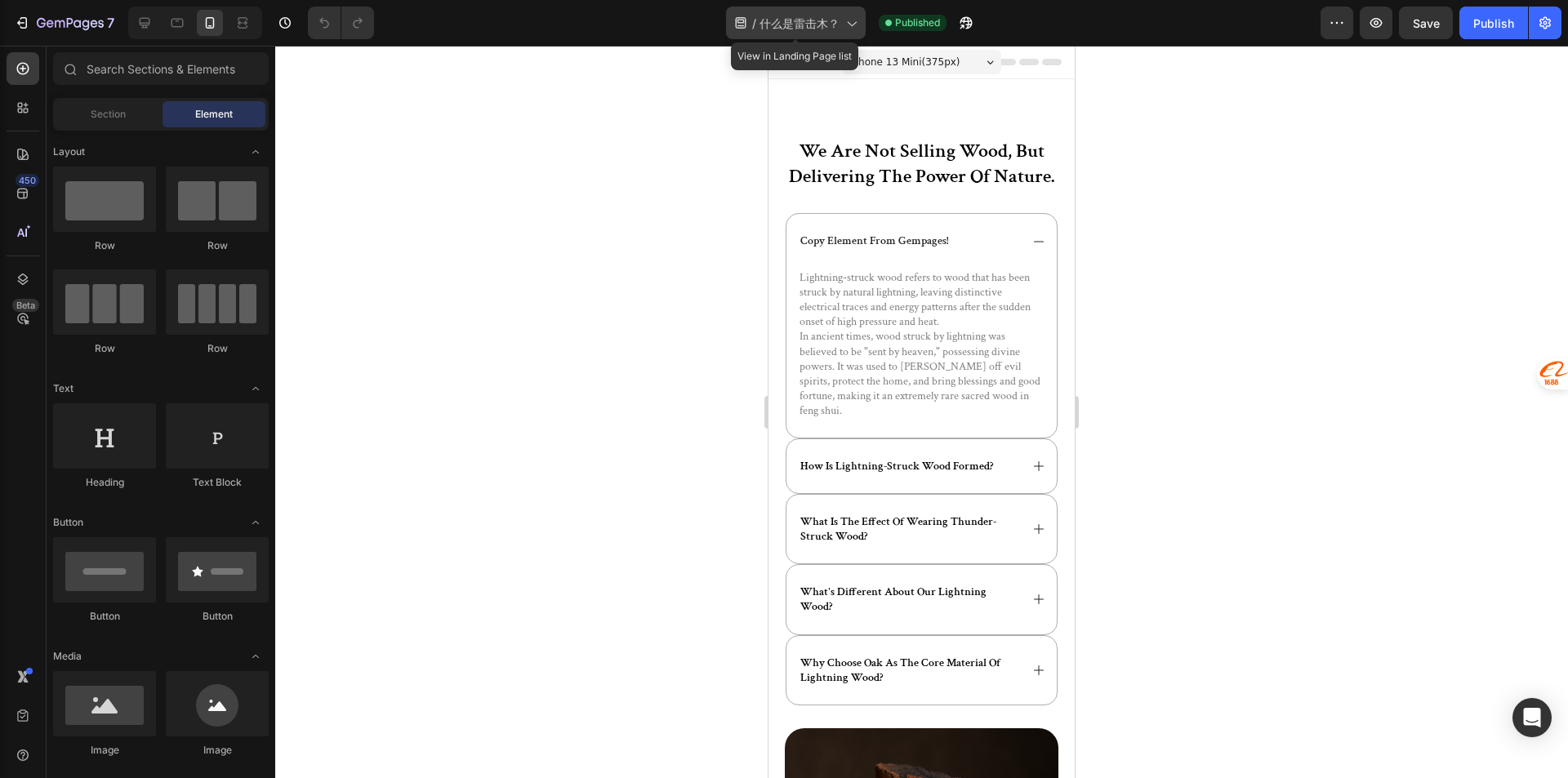
click at [822, 10] on div "/ 什么是雷击木？" at bounding box center [795, 23] width 140 height 33
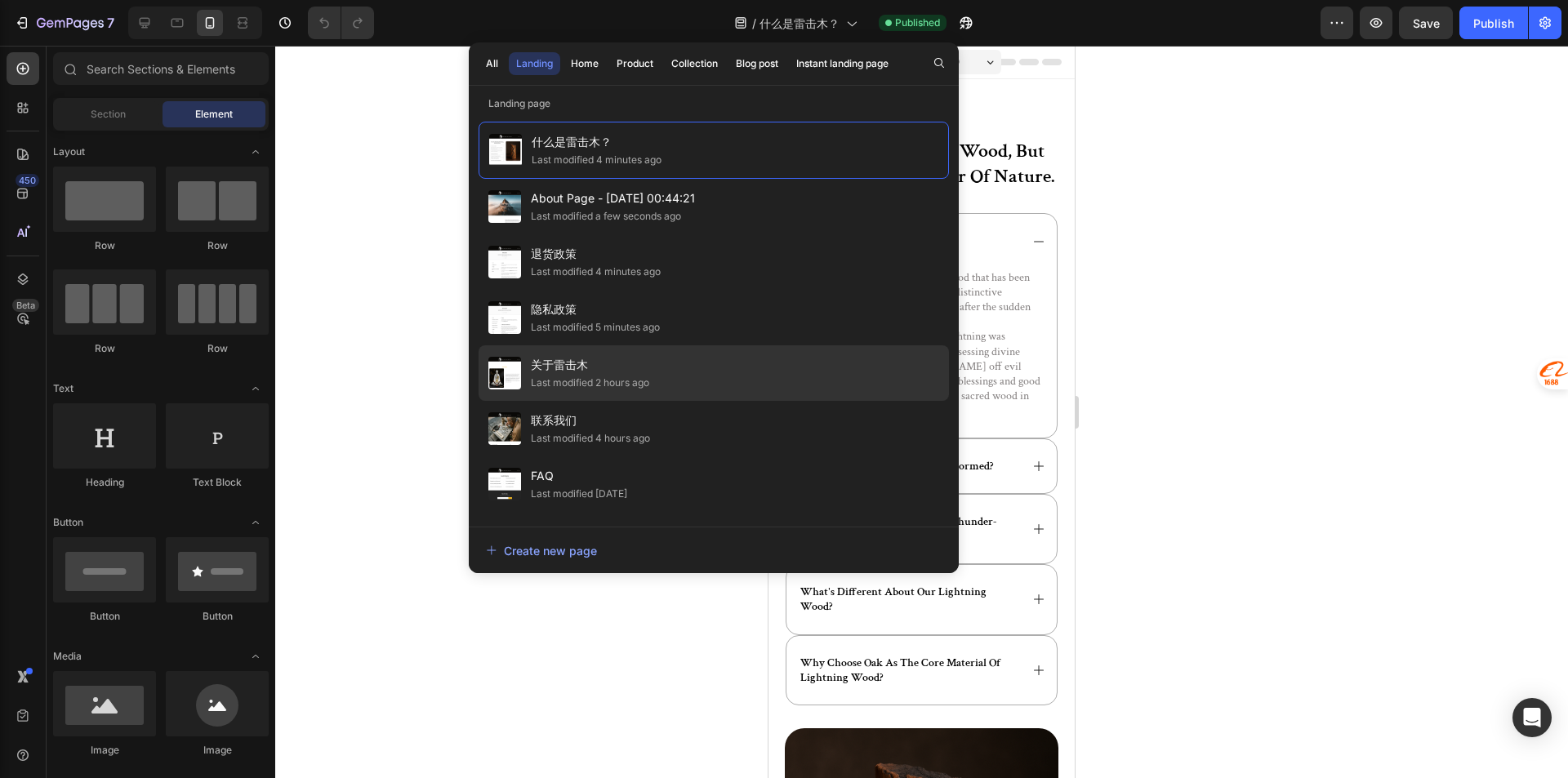
click at [659, 367] on div "关于雷击木 Last modified 2 hours ago" at bounding box center [714, 373] width 471 height 56
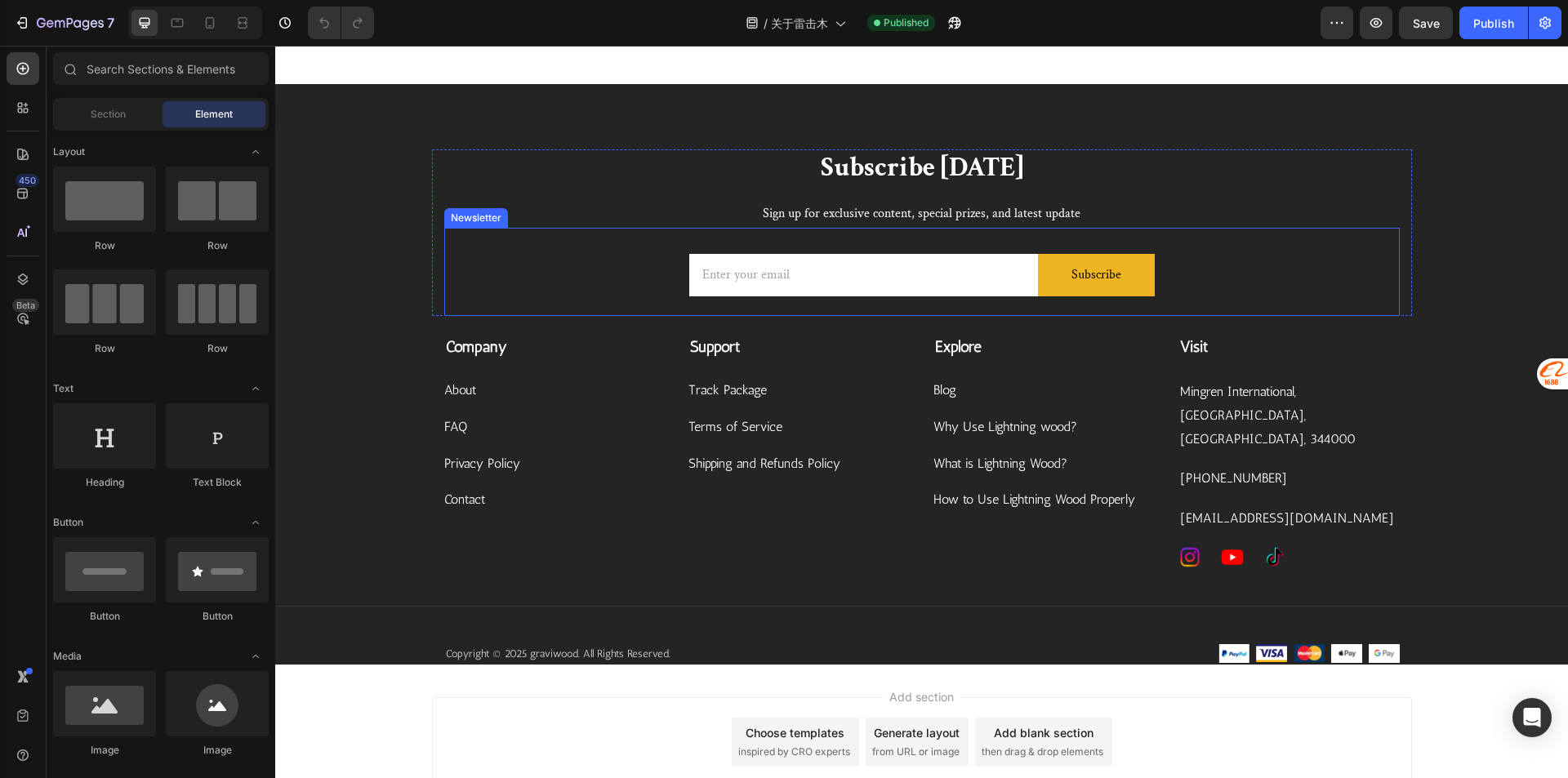
scroll to position [1385, 0]
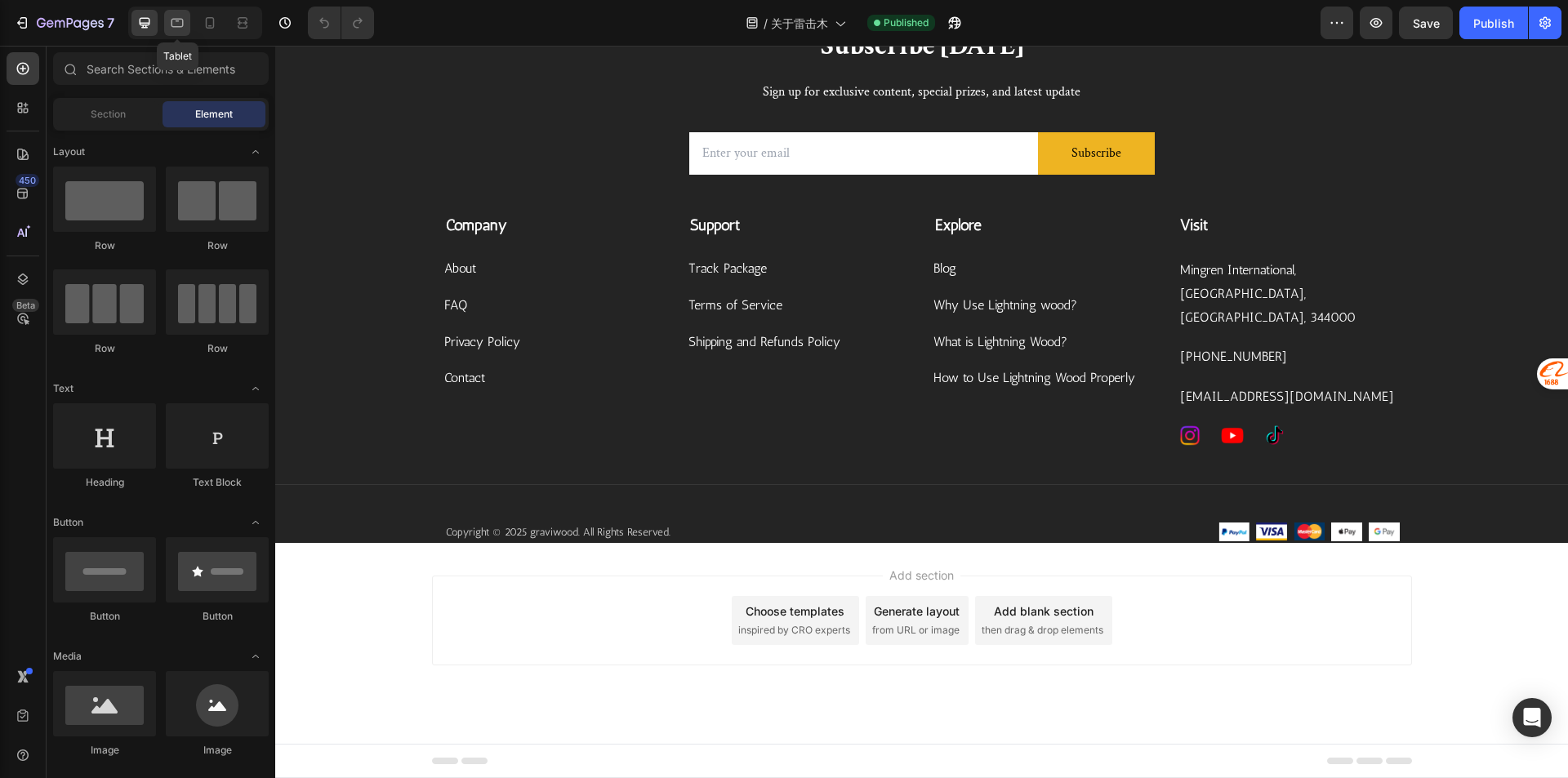
click at [169, 30] on icon at bounding box center [178, 23] width 16 height 16
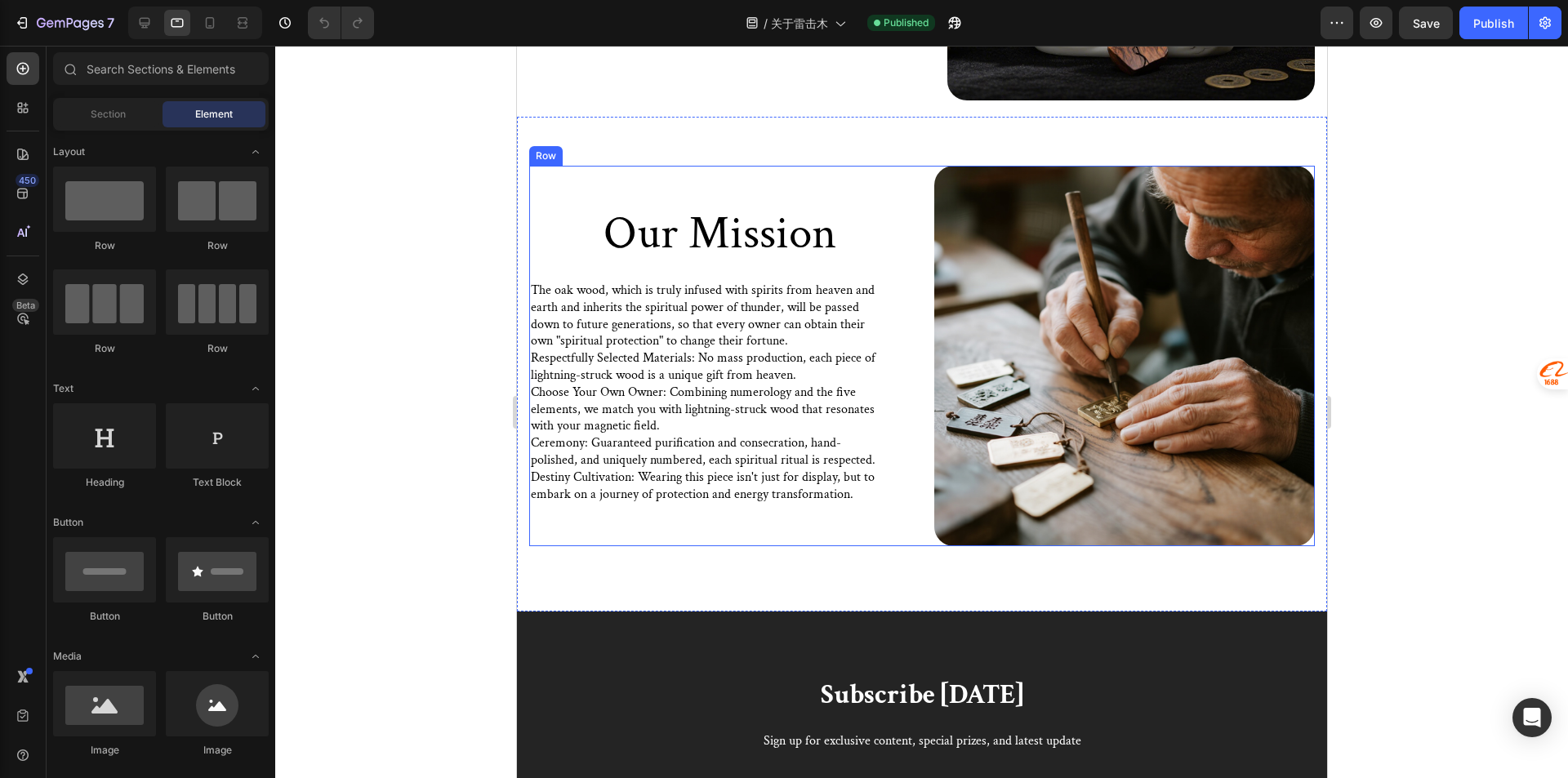
scroll to position [816, 0]
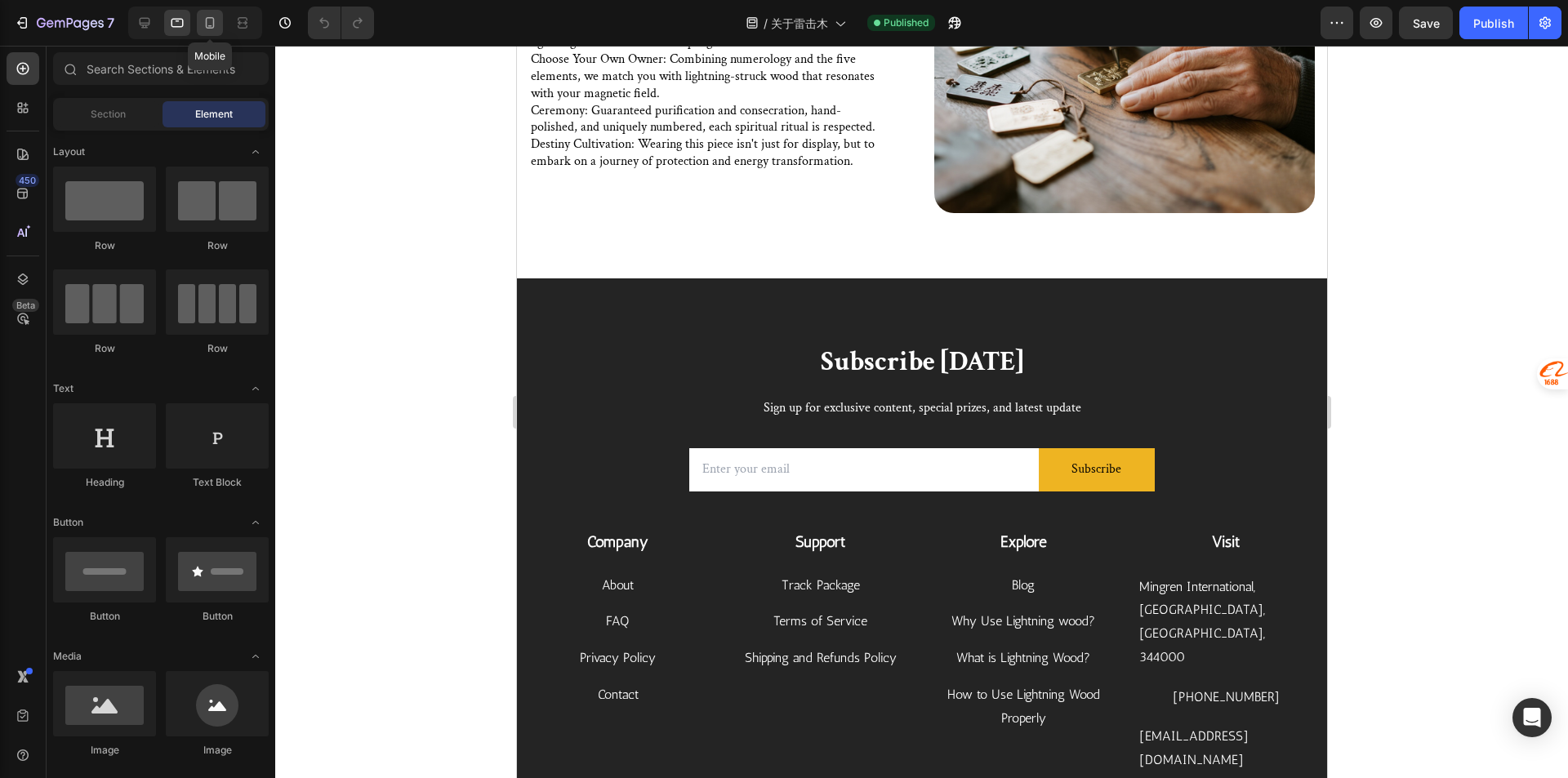
click at [217, 20] on icon at bounding box center [210, 23] width 16 height 16
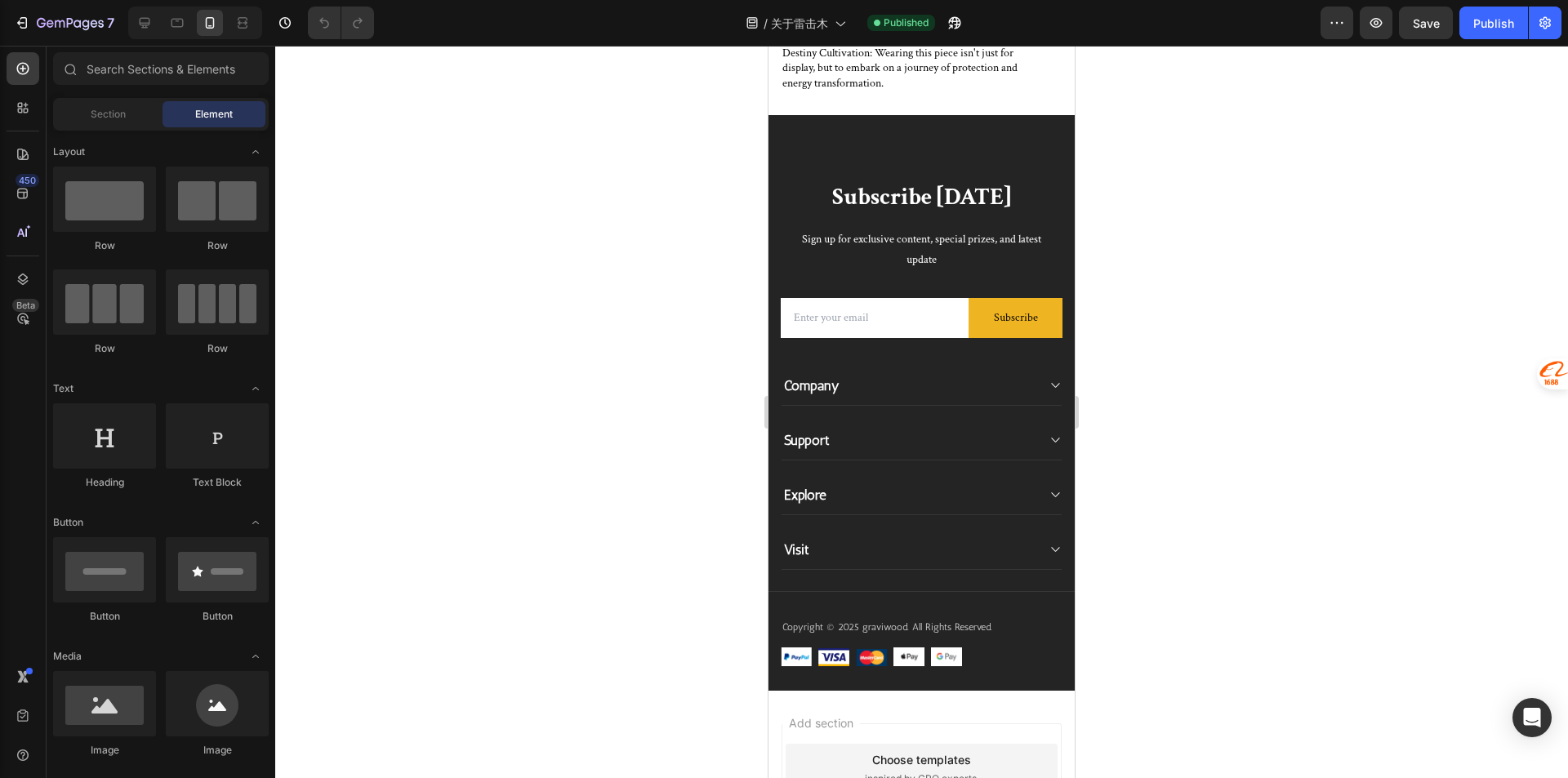
scroll to position [1306, 0]
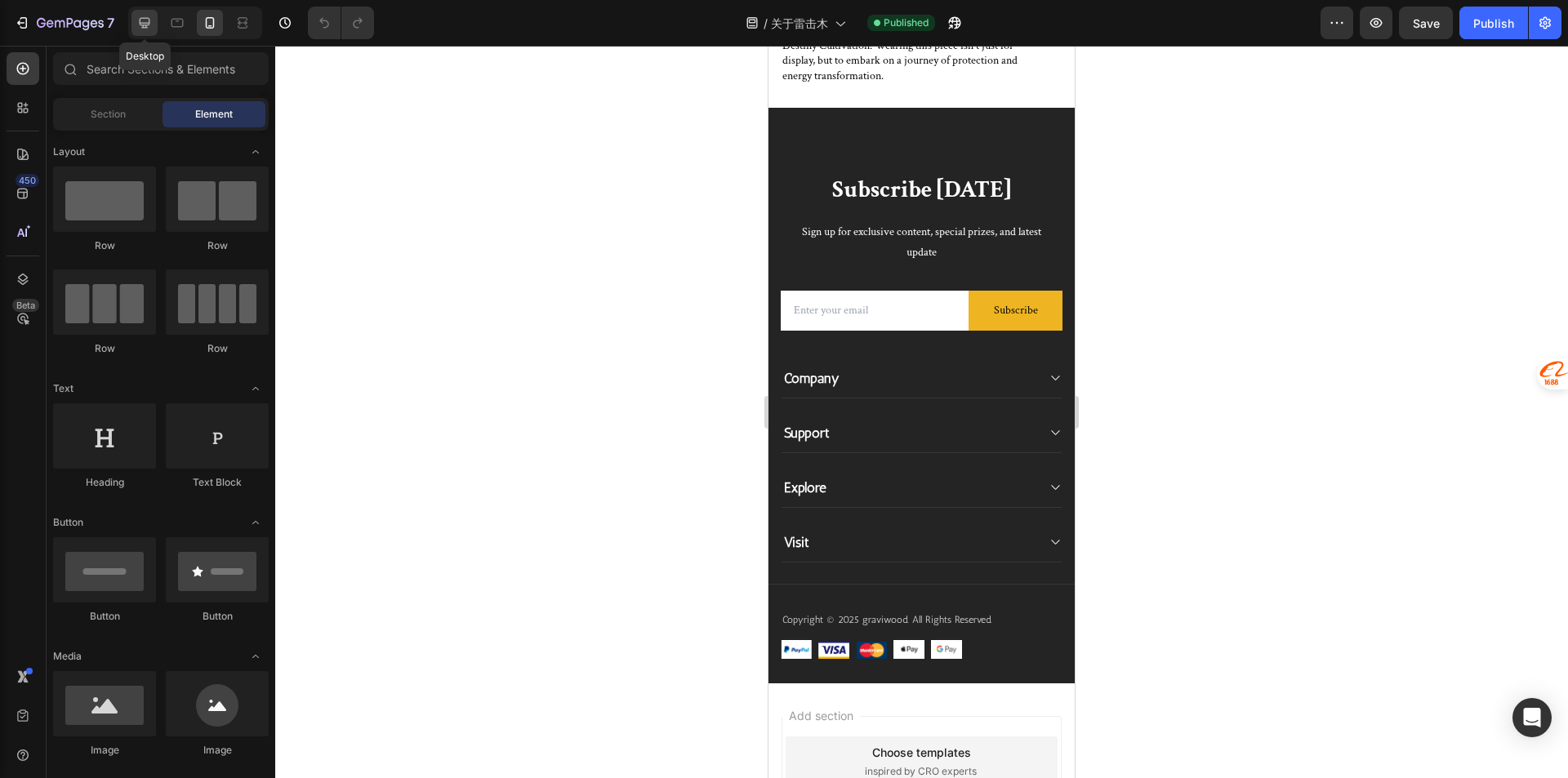
click at [146, 30] on icon at bounding box center [145, 23] width 16 height 16
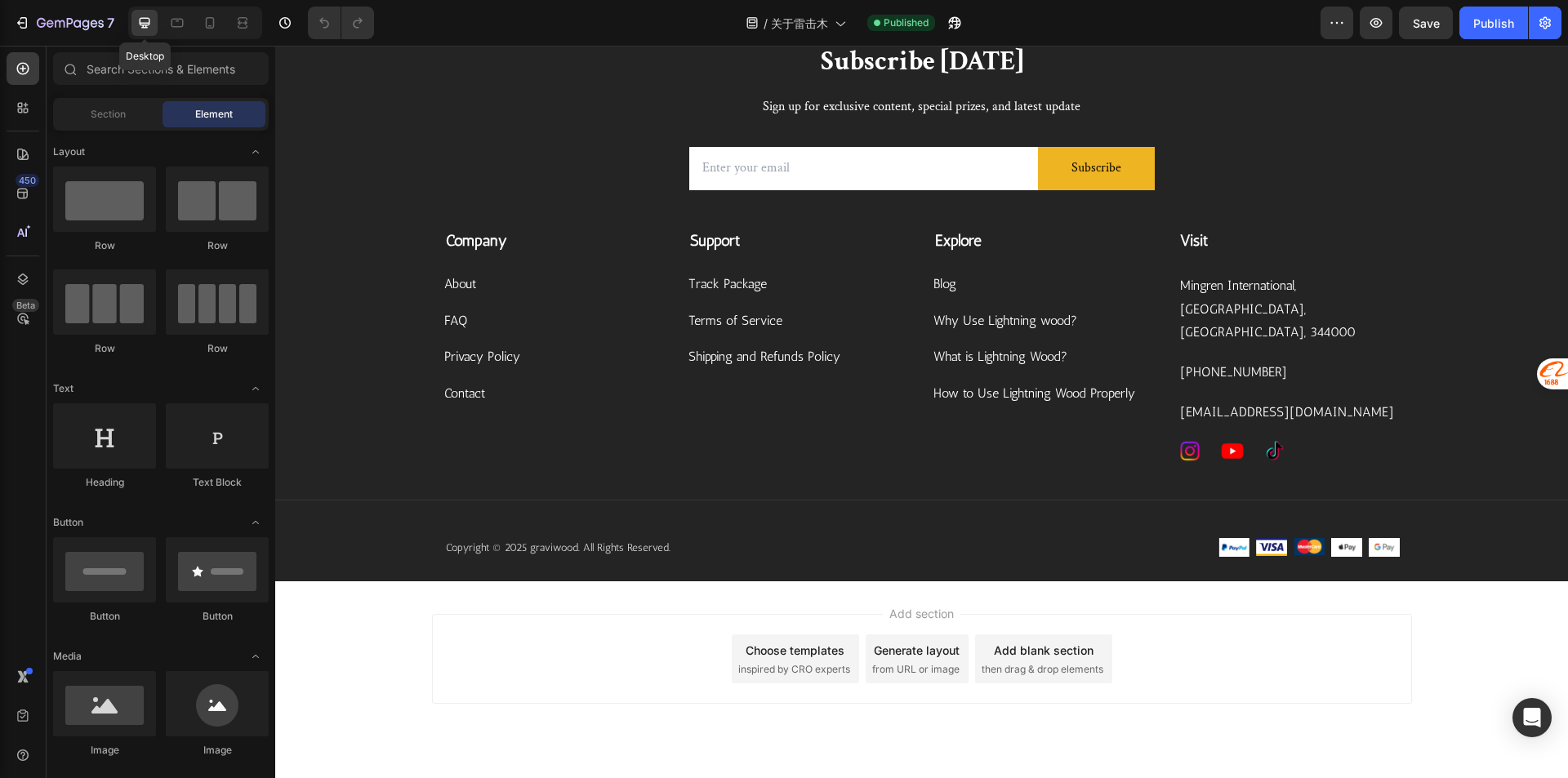
scroll to position [1320, 0]
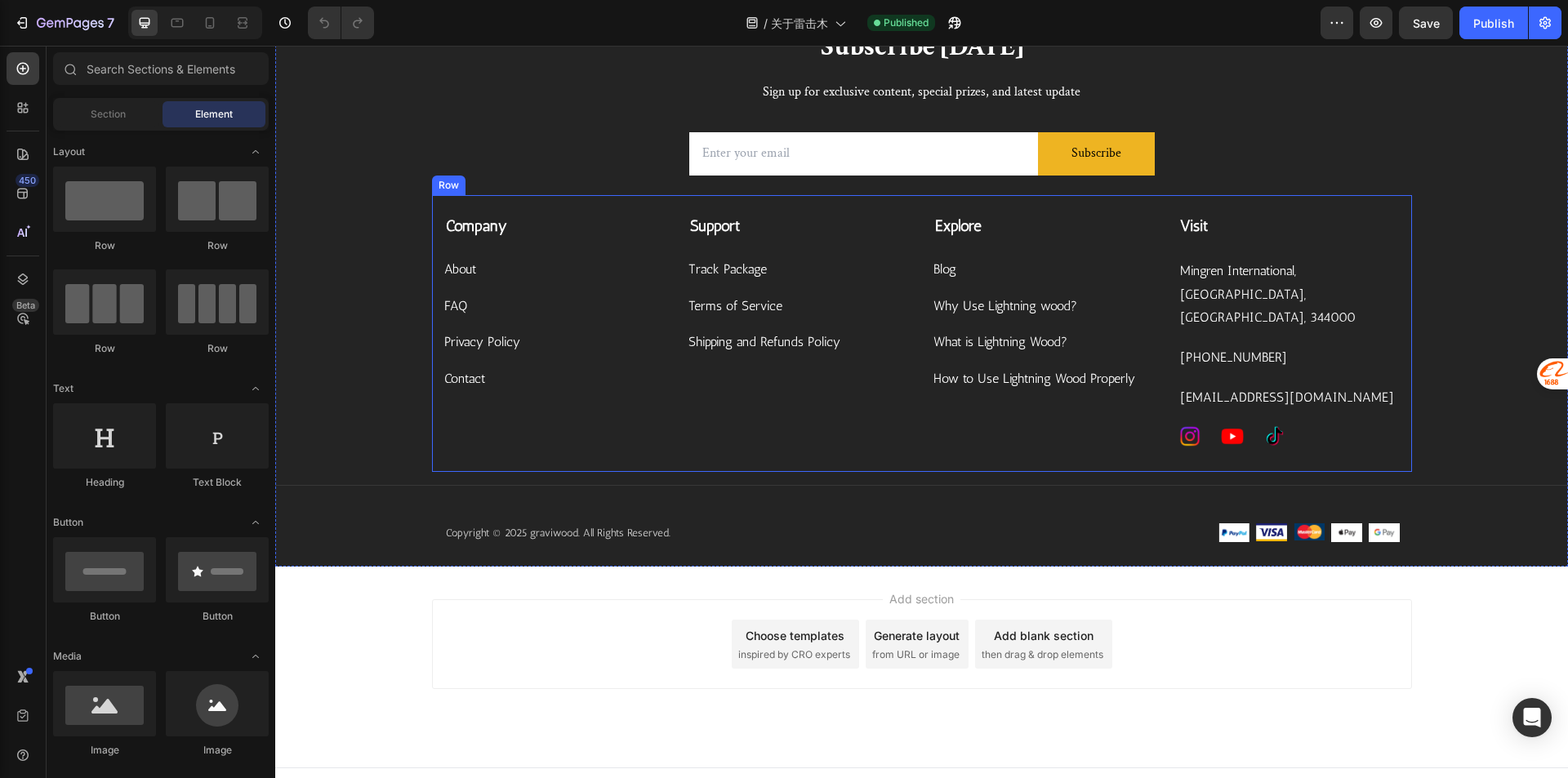
click at [1266, 346] on p "+8615068780470" at bounding box center [1289, 358] width 218 height 24
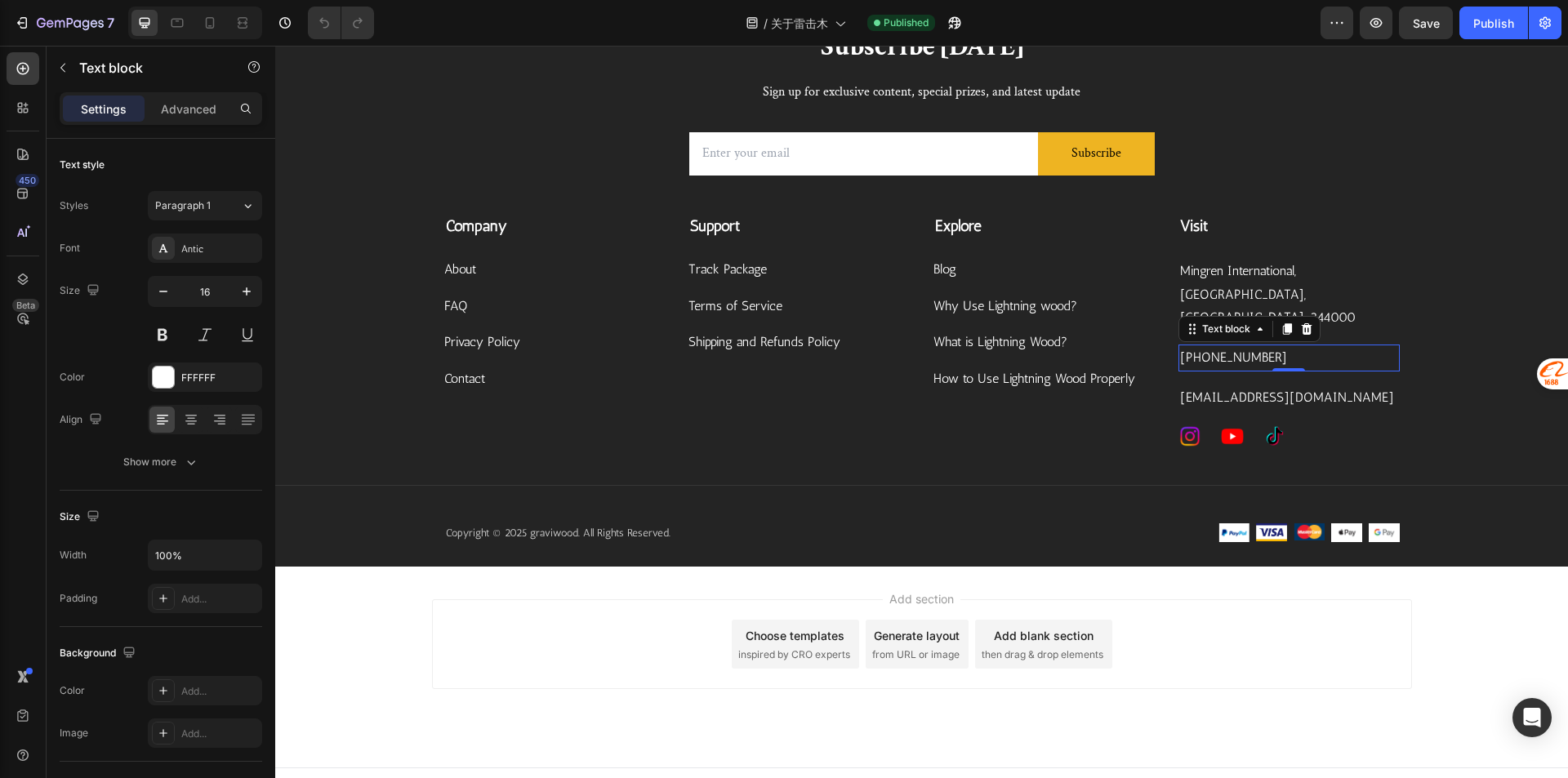
click at [1266, 346] on p "+8615068780470" at bounding box center [1289, 358] width 218 height 24
click at [1302, 267] on p "Mingren International, Linchuan District, Fuzhou City, 344000" at bounding box center [1289, 295] width 218 height 70
click at [1300, 245] on icon at bounding box center [1305, 242] width 11 height 11
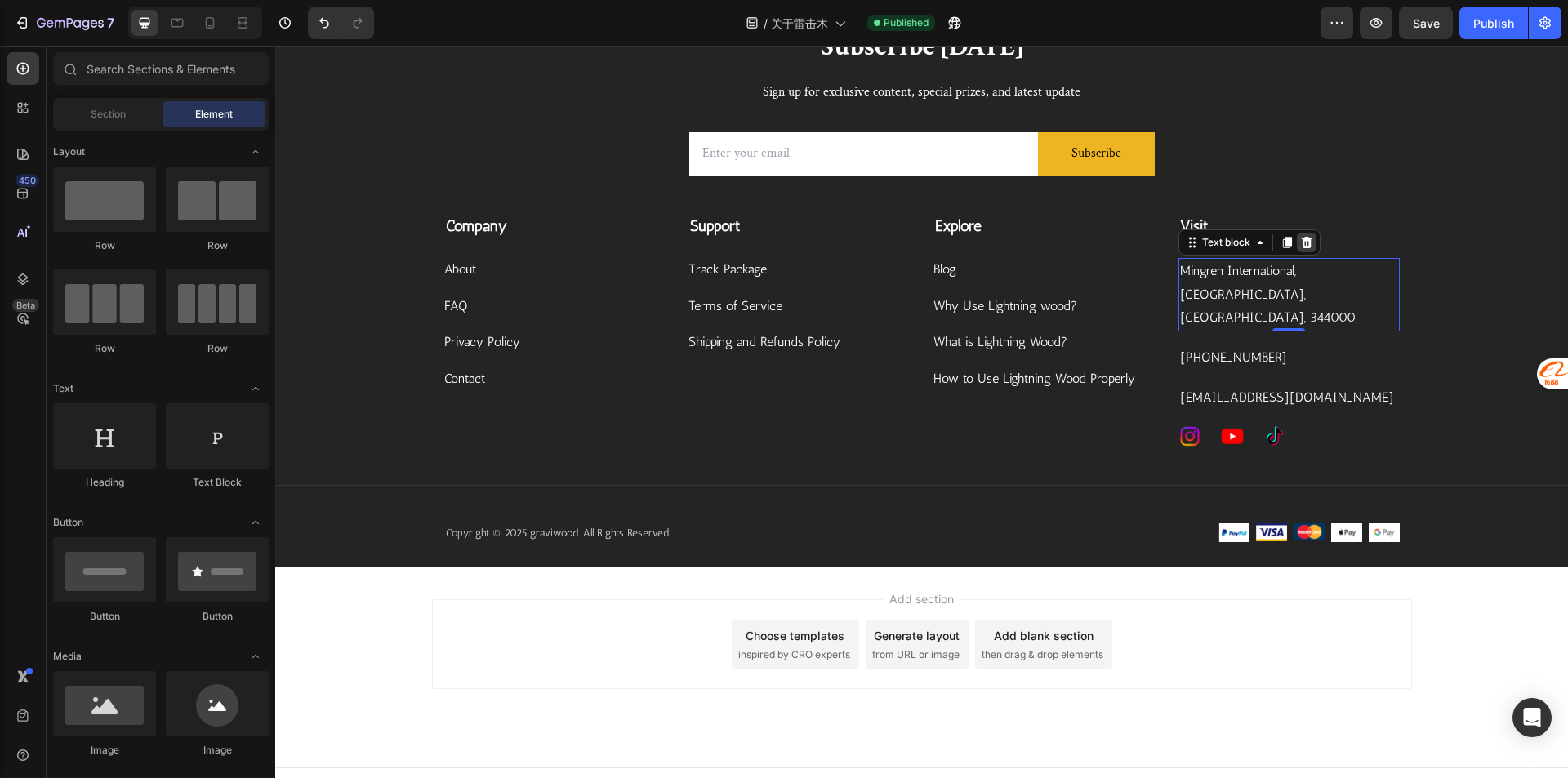
scroll to position [1288, 0]
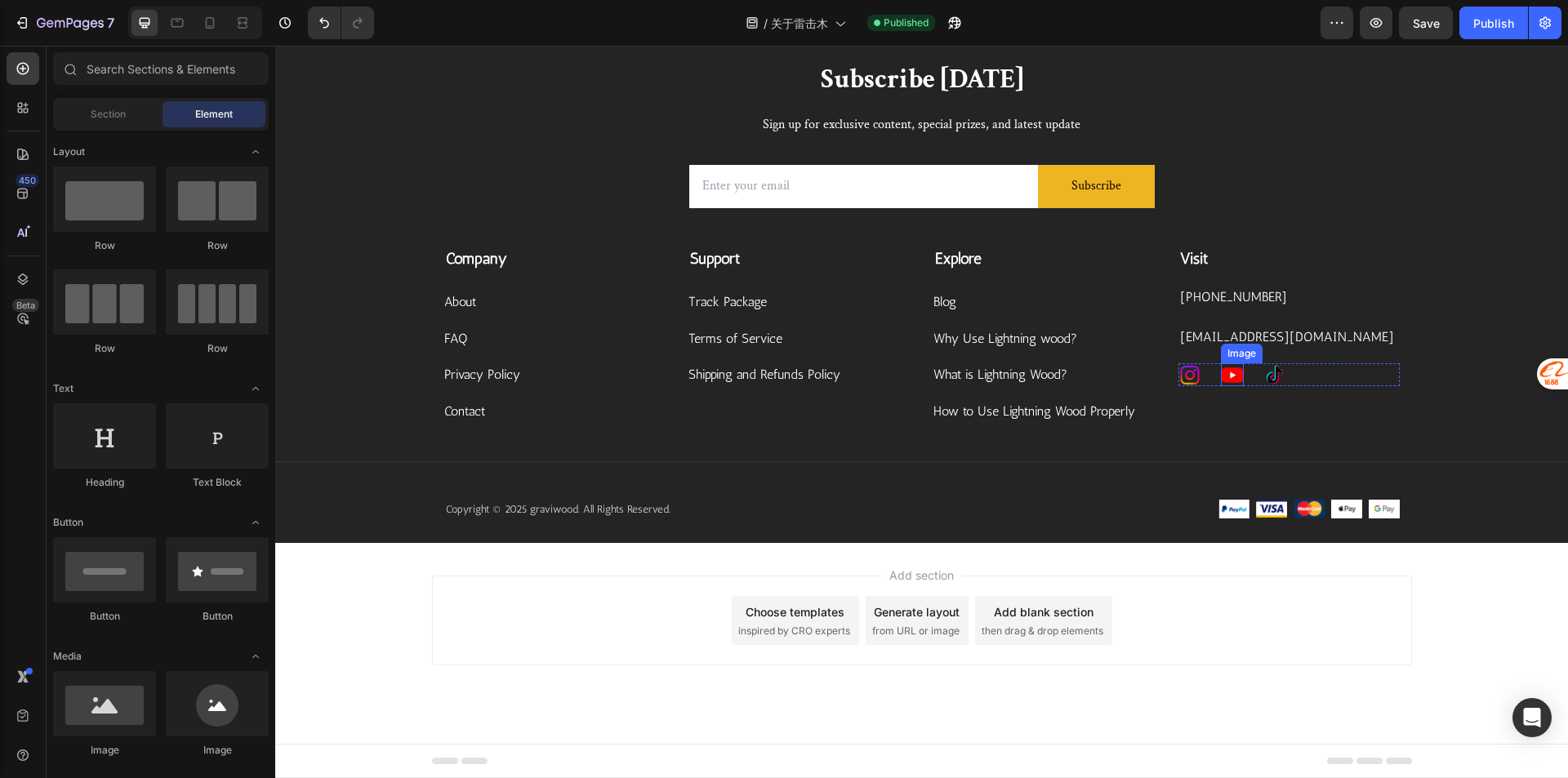
click at [1225, 373] on img at bounding box center [1232, 375] width 23 height 23
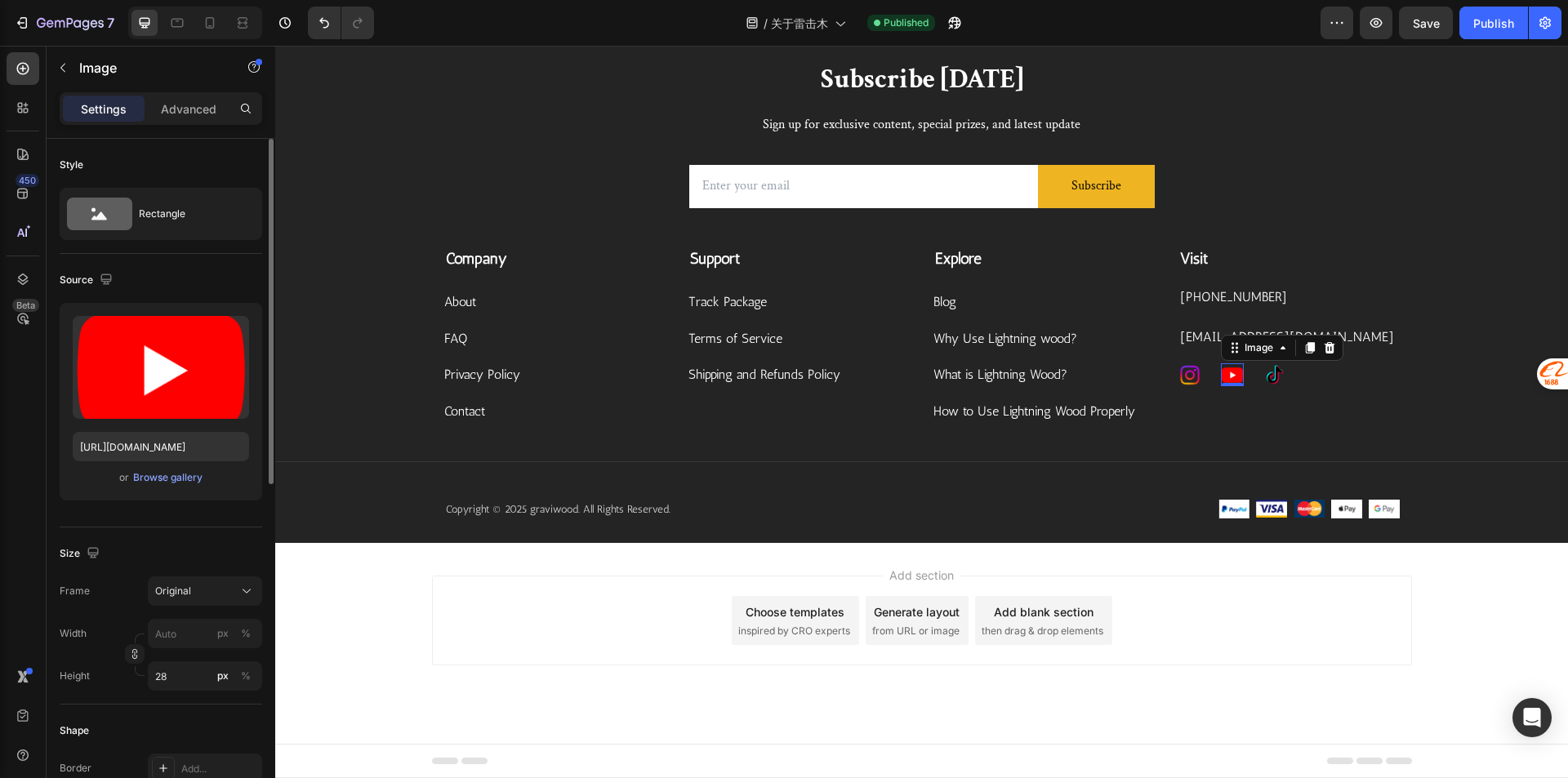
click at [234, 465] on div "Upload Image https://cdn.shopify.com/s/files/1/0585/2679/3774/files/gempages_57…" at bounding box center [160, 401] width 202 height 197
click at [232, 456] on input "https://cdn.shopify.com/s/files/1/0585/2679/3774/files/gempages_578689885427204…" at bounding box center [161, 447] width 177 height 29
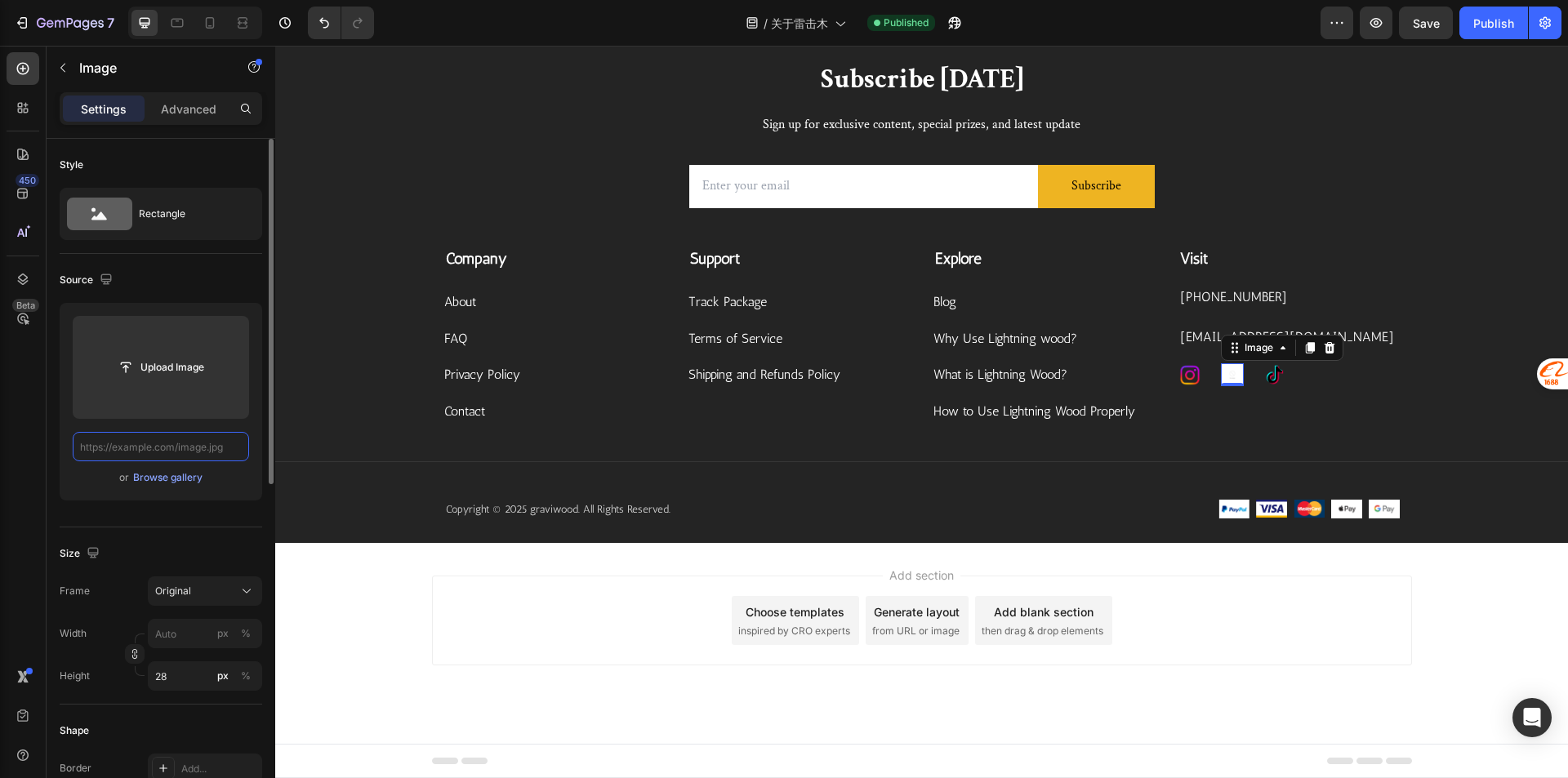
click at [210, 450] on input "text" at bounding box center [161, 447] width 177 height 29
click at [313, 17] on button "Undo/Redo" at bounding box center [324, 23] width 33 height 33
type input "[URL][DOMAIN_NAME]"
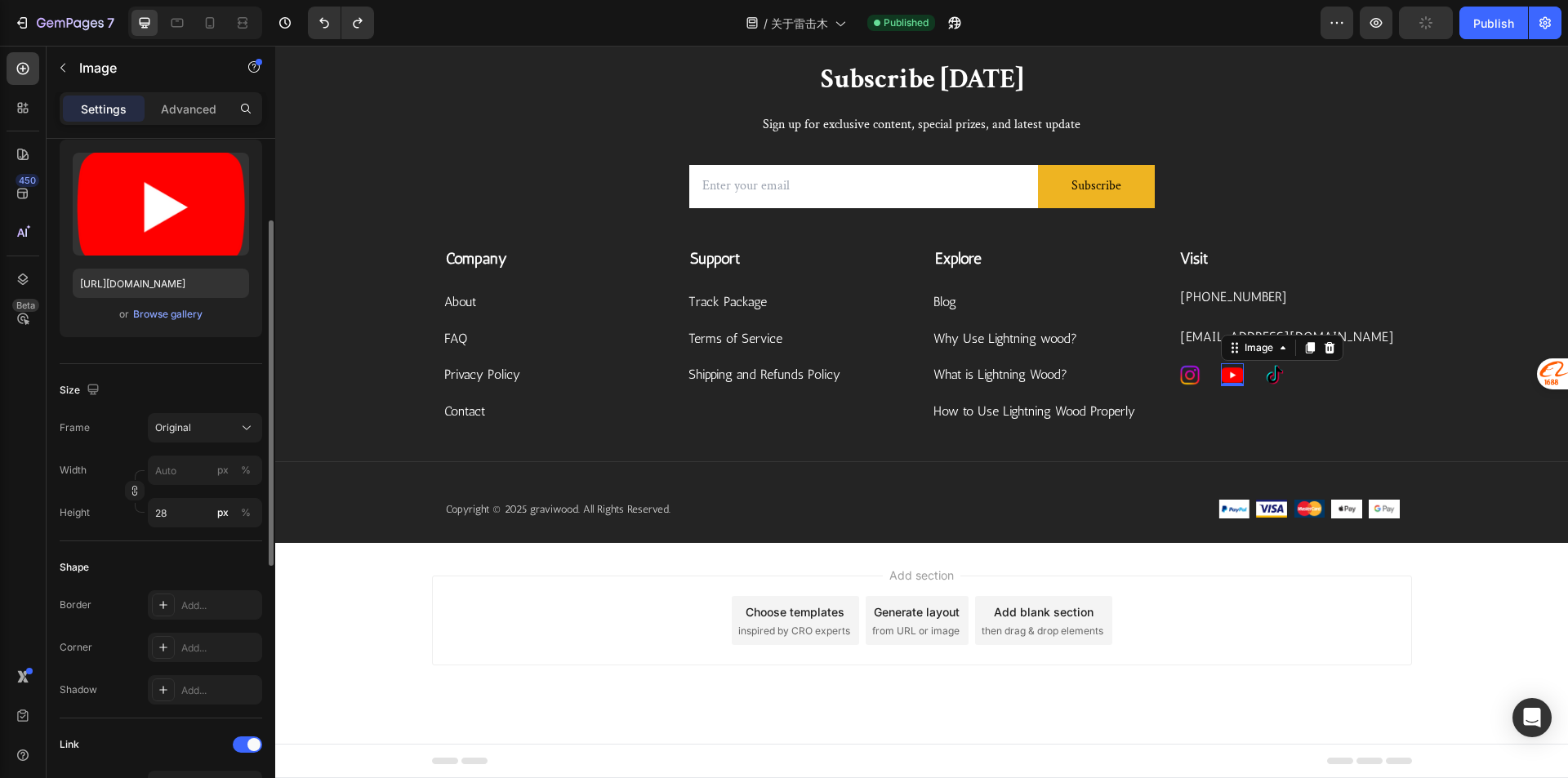
scroll to position [490, 0]
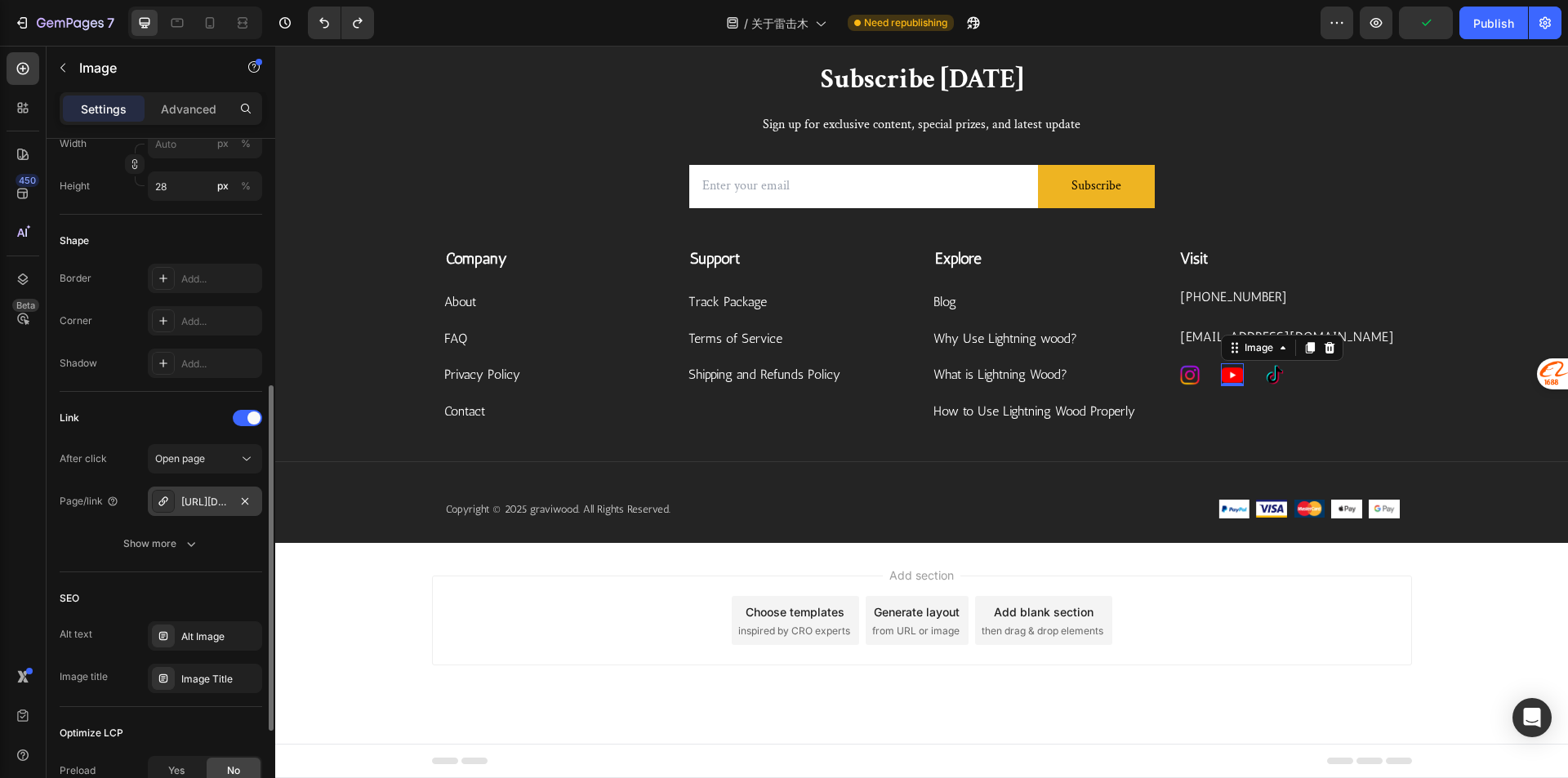
click at [223, 510] on div "[URL][DOMAIN_NAME]" at bounding box center [205, 501] width 115 height 29
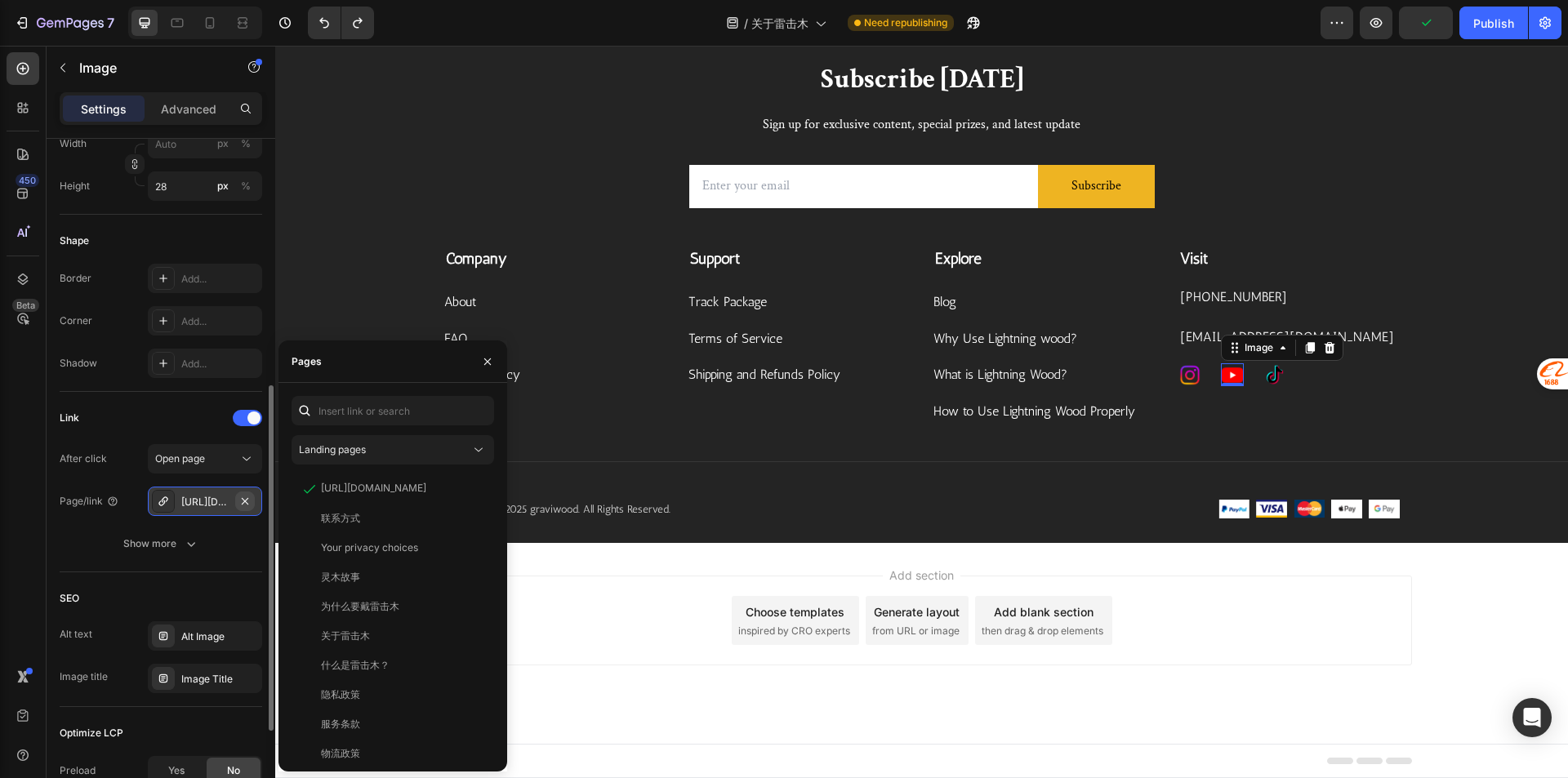
click at [243, 503] on icon "button" at bounding box center [245, 501] width 7 height 7
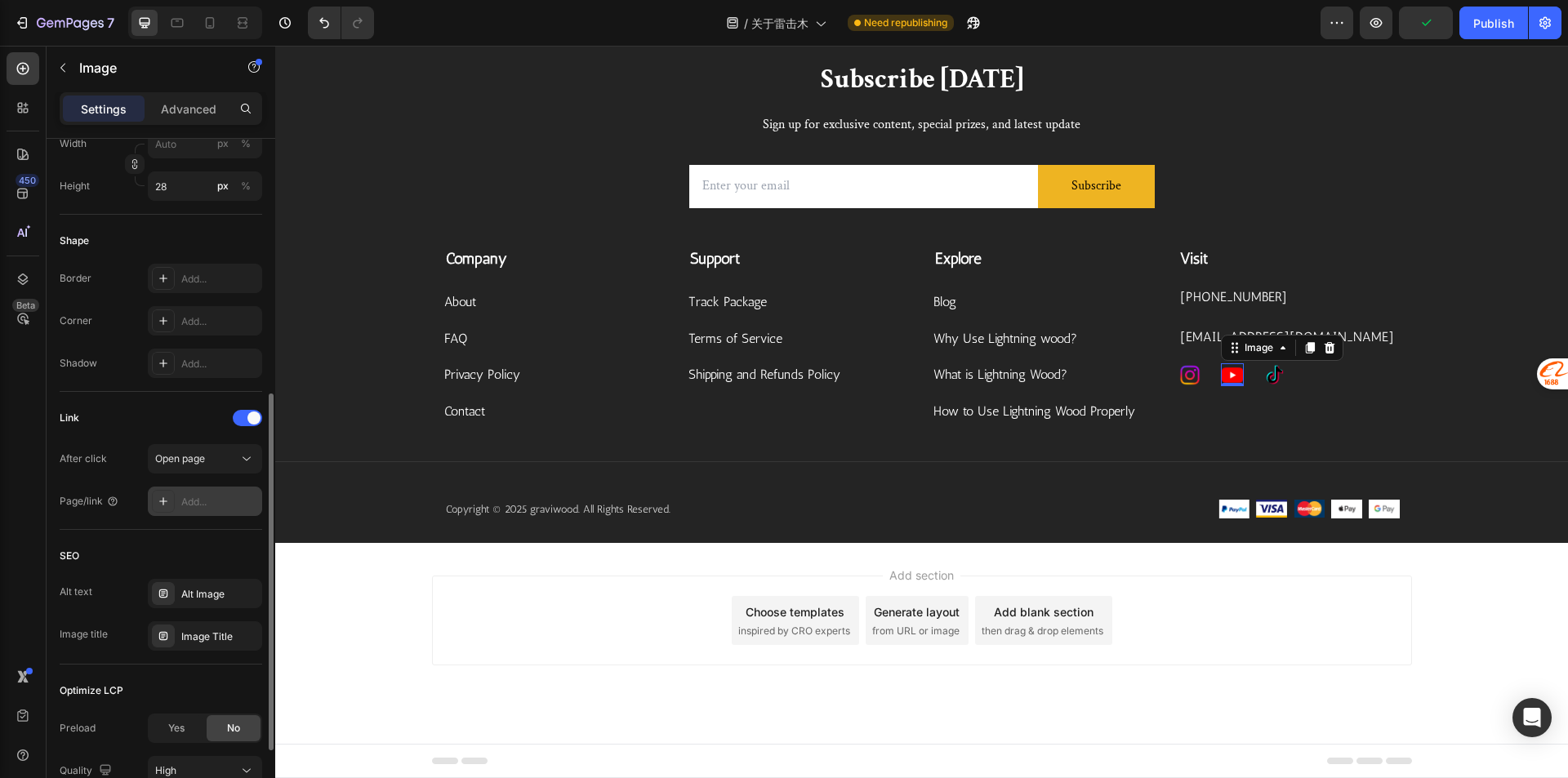
click at [206, 500] on div "Add..." at bounding box center [219, 502] width 77 height 15
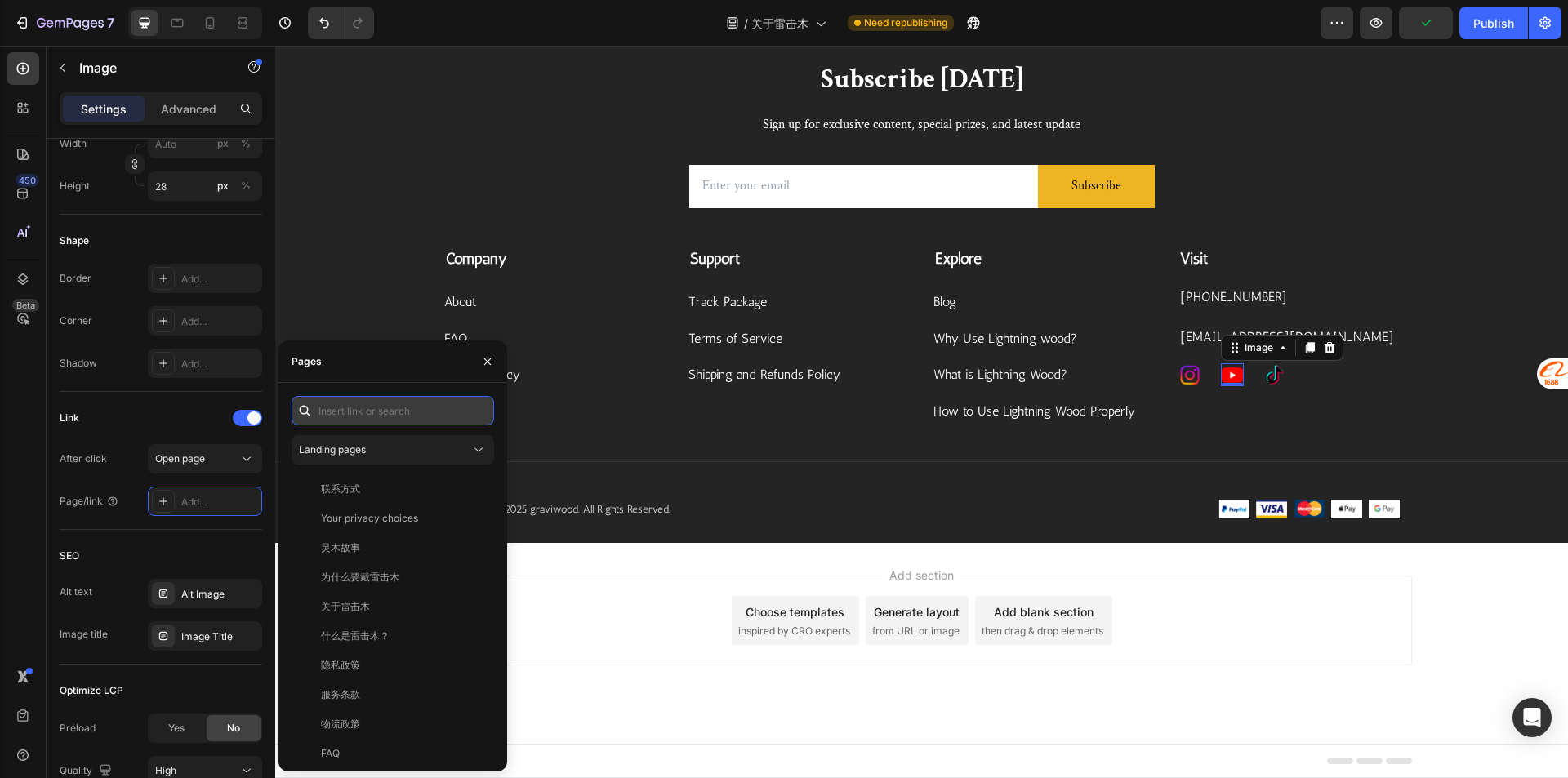
paste input "[URL][DOMAIN_NAME]"
type input "[URL][DOMAIN_NAME]"
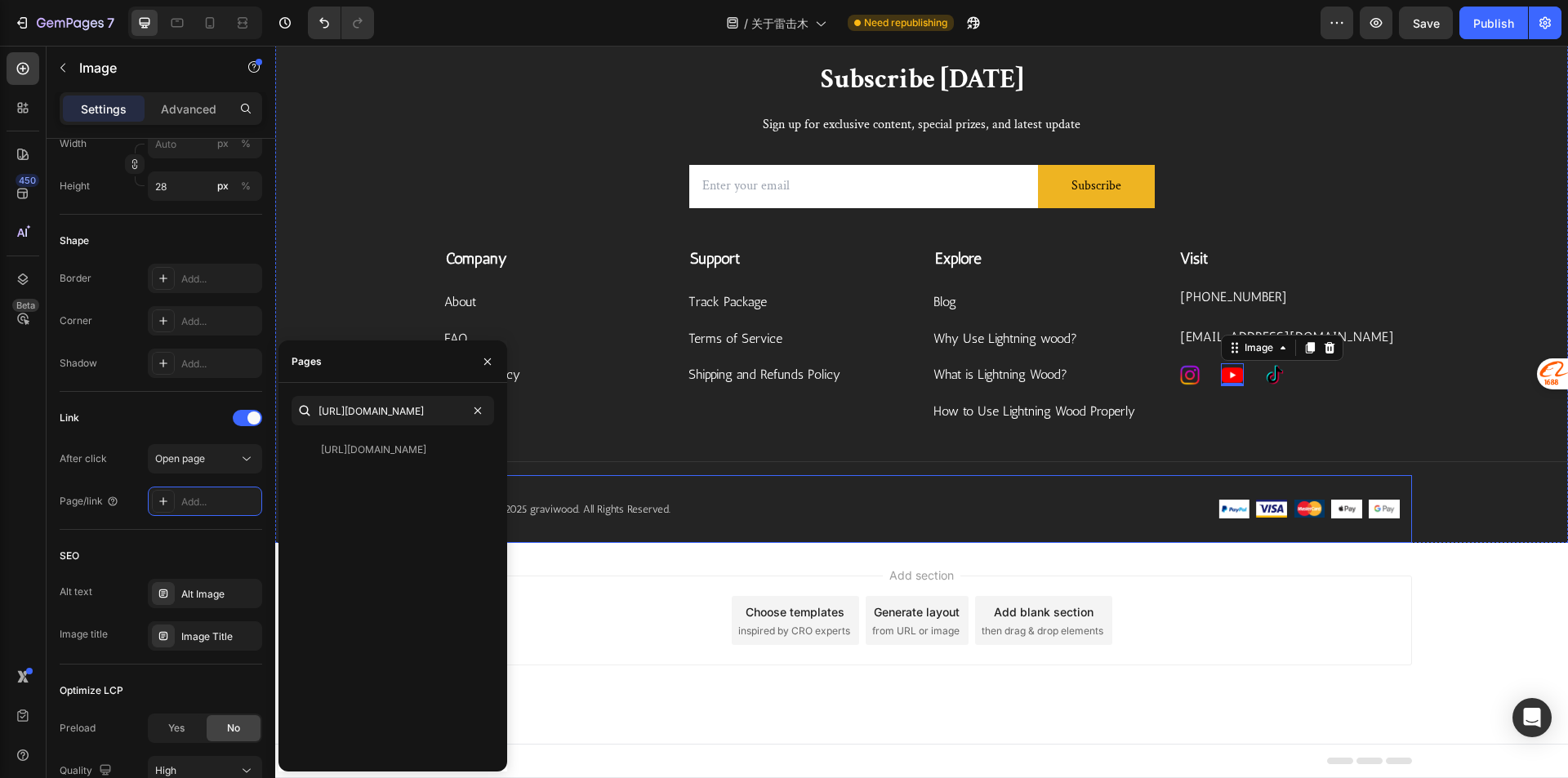
click at [725, 537] on div "Copyright © 2025 graviwood. All Rights Reserved. Text block Image Image Image I…" at bounding box center [921, 510] width 980 height 69
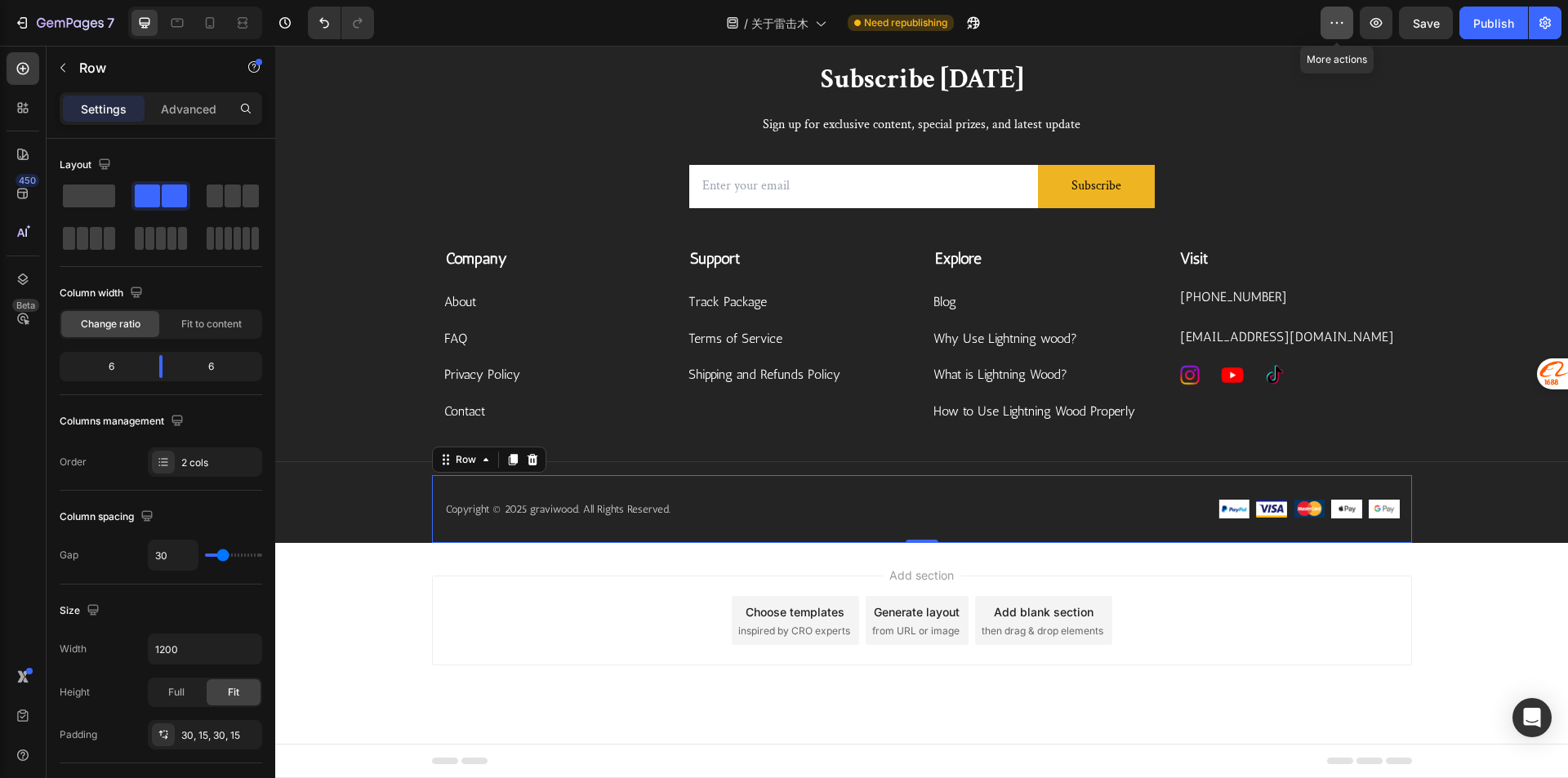
click at [1343, 20] on icon "button" at bounding box center [1336, 23] width 16 height 16
click at [1479, 33] on button "Publish" at bounding box center [1494, 23] width 69 height 33
click at [791, 25] on span "关于雷击木" at bounding box center [780, 23] width 57 height 17
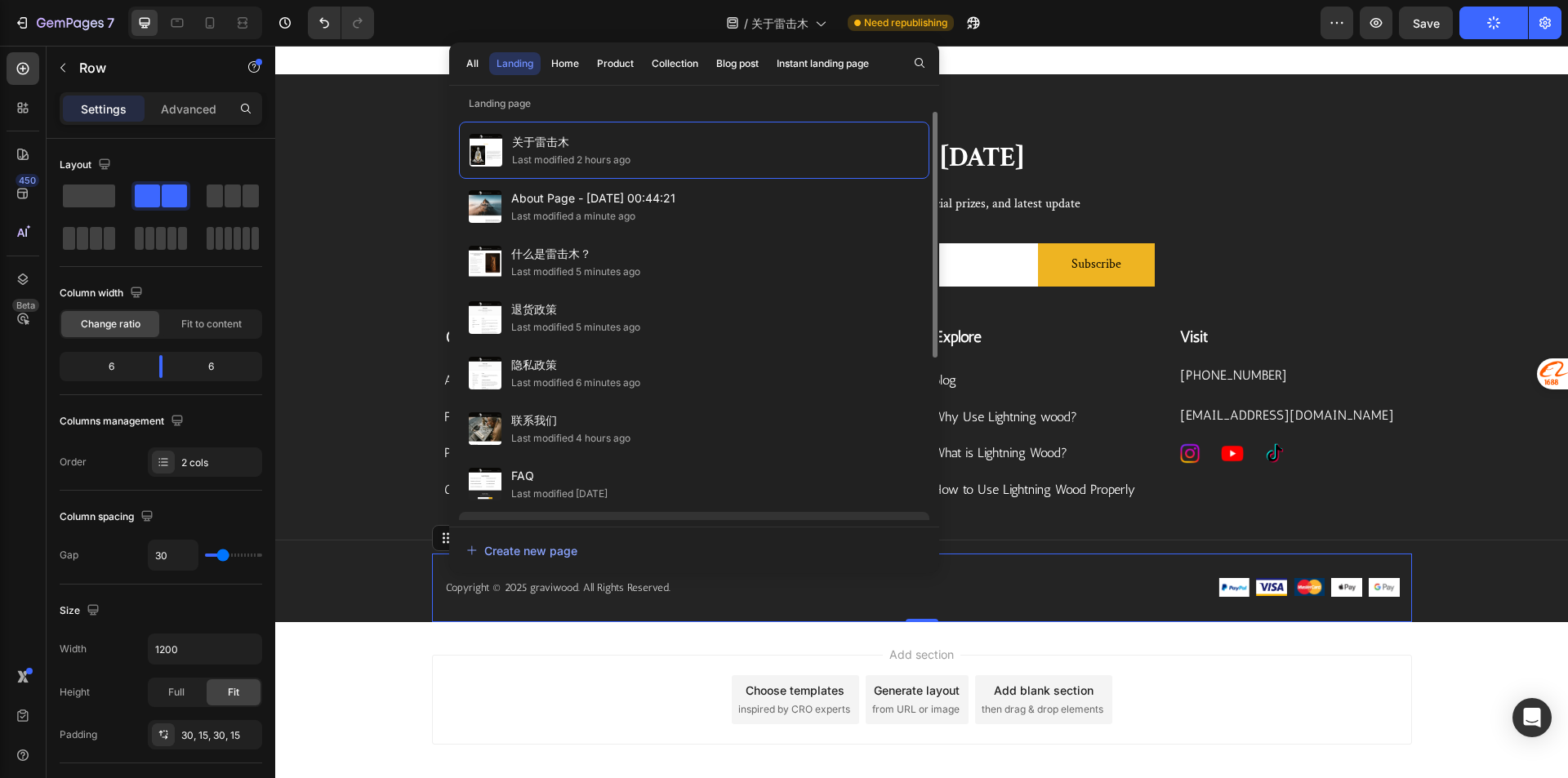
scroll to position [164, 0]
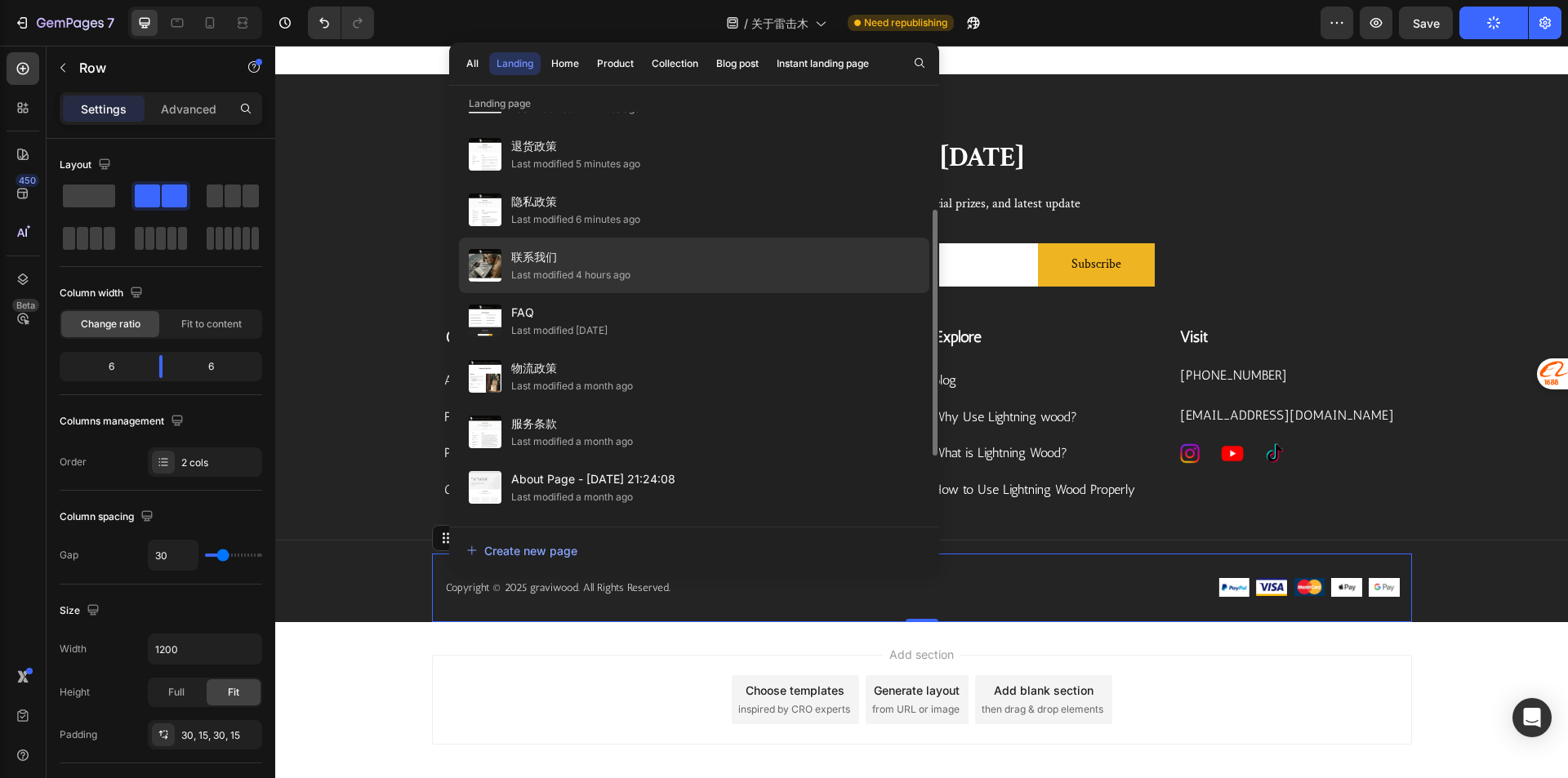
click at [635, 272] on div "联系我们 Last modified 4 hours ago" at bounding box center [694, 265] width 471 height 56
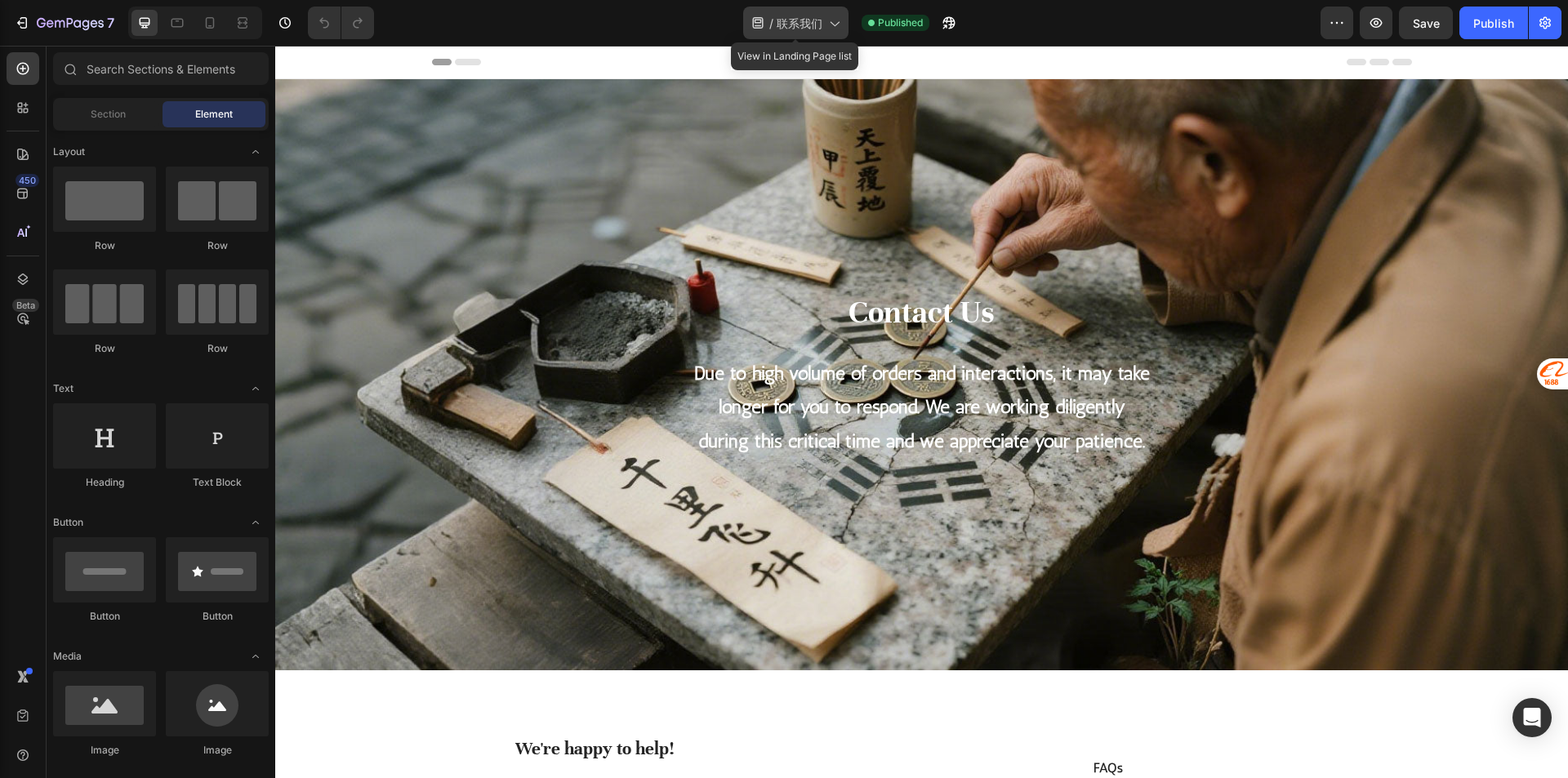
click at [800, 31] on span "联系我们" at bounding box center [800, 23] width 46 height 17
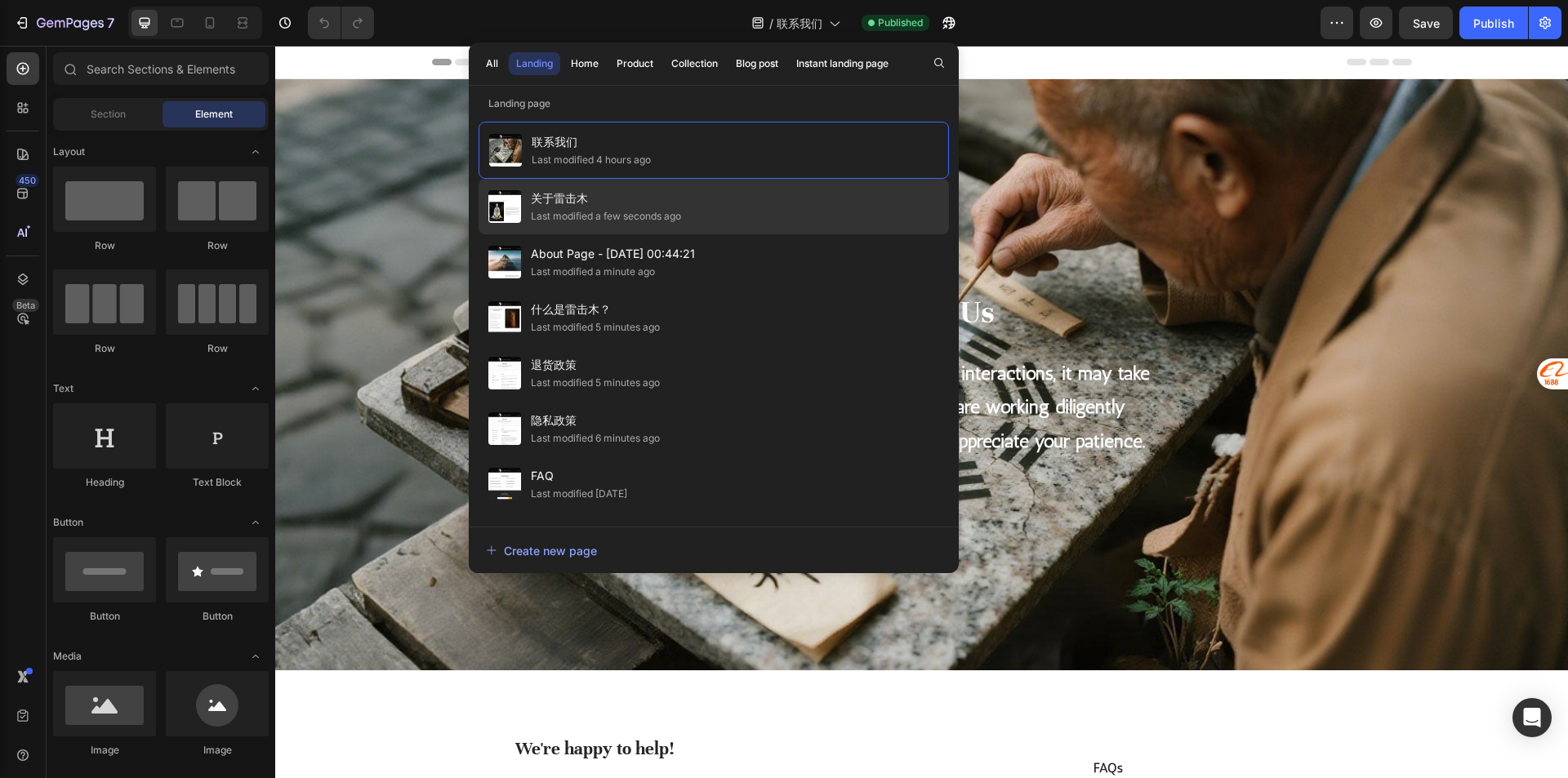
click at [716, 205] on div "关于雷击木 Last modified a few seconds ago" at bounding box center [714, 206] width 471 height 56
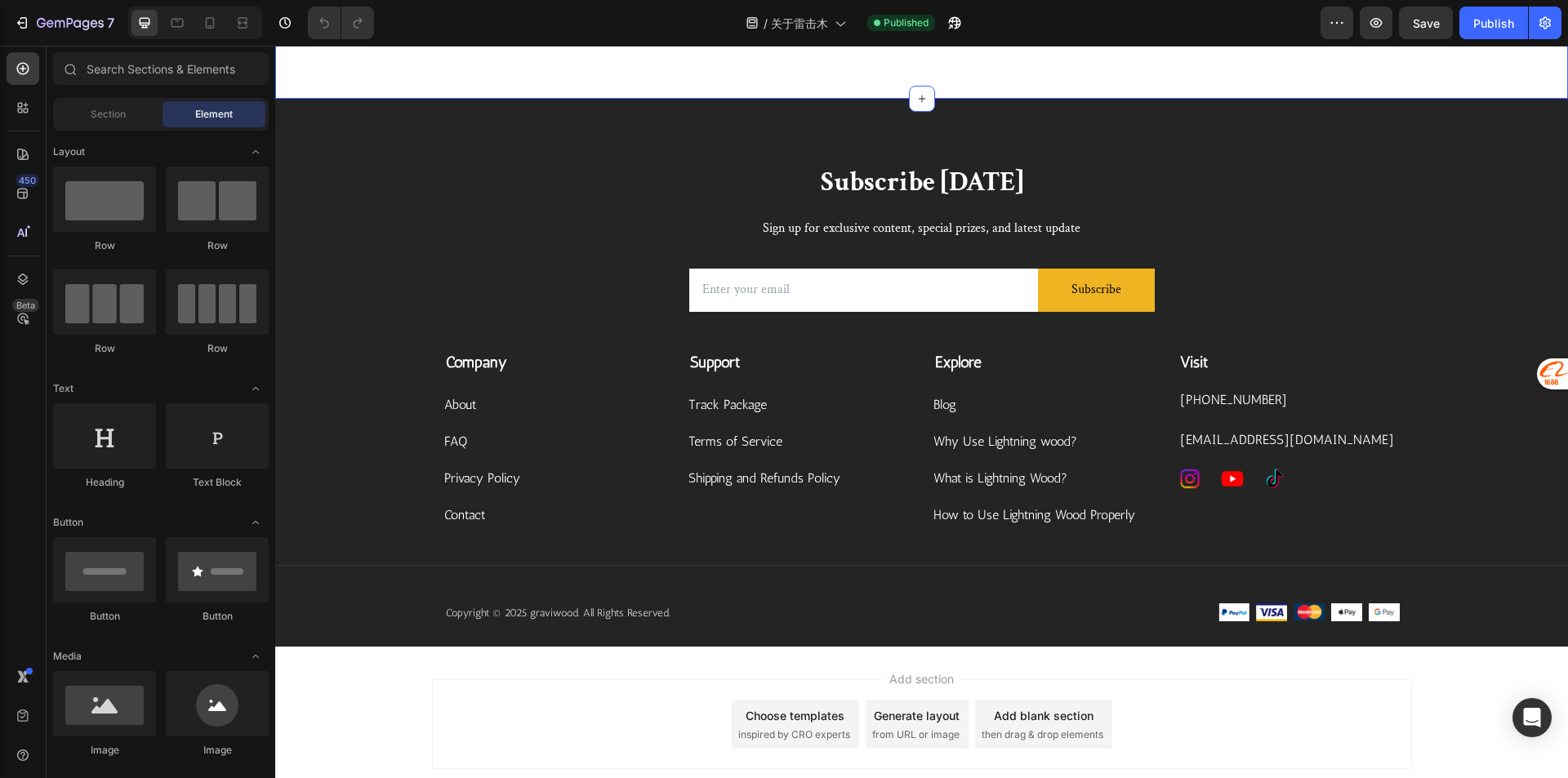
scroll to position [1352, 0]
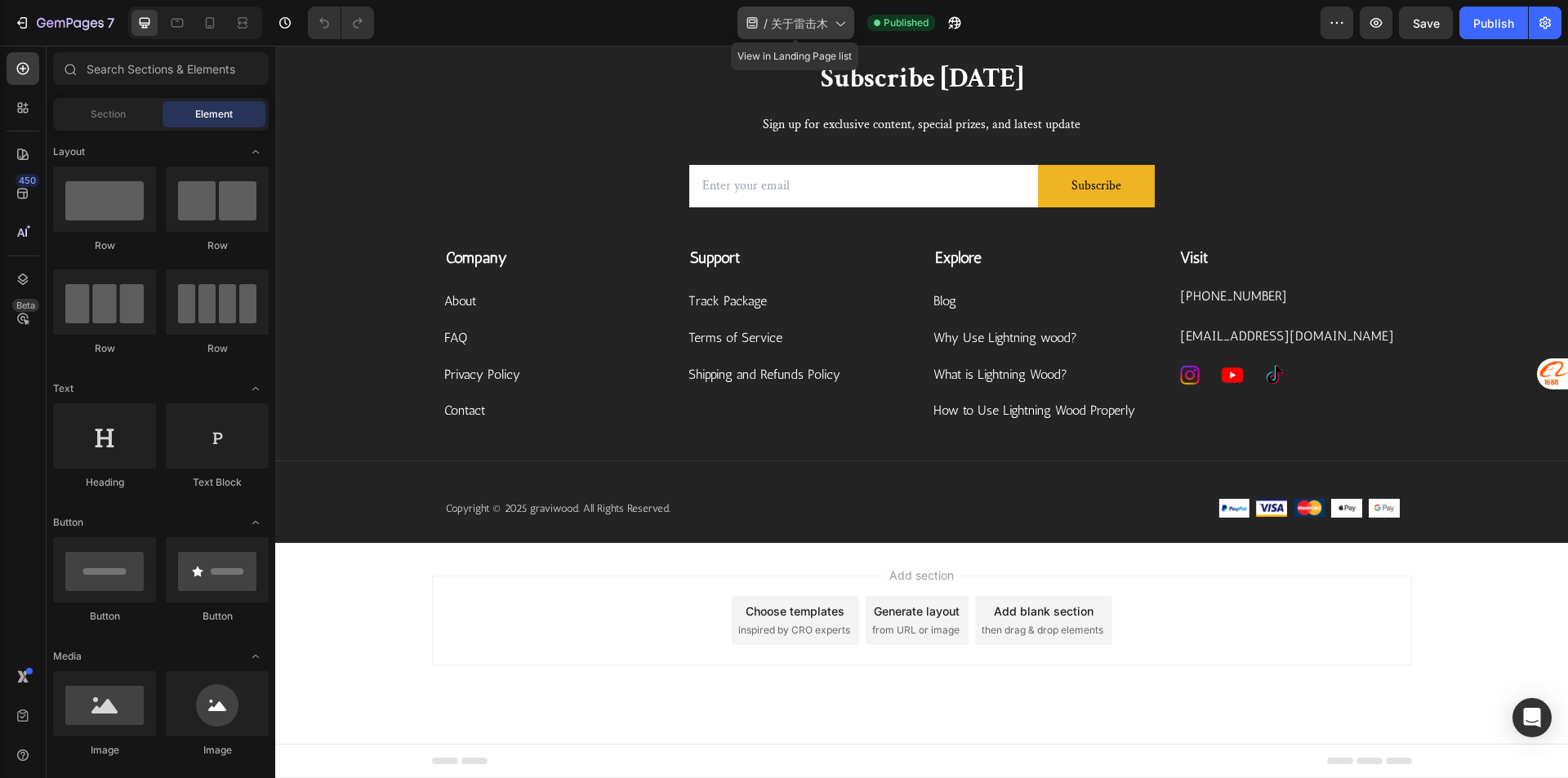
click at [804, 16] on span "关于雷击木" at bounding box center [800, 23] width 57 height 17
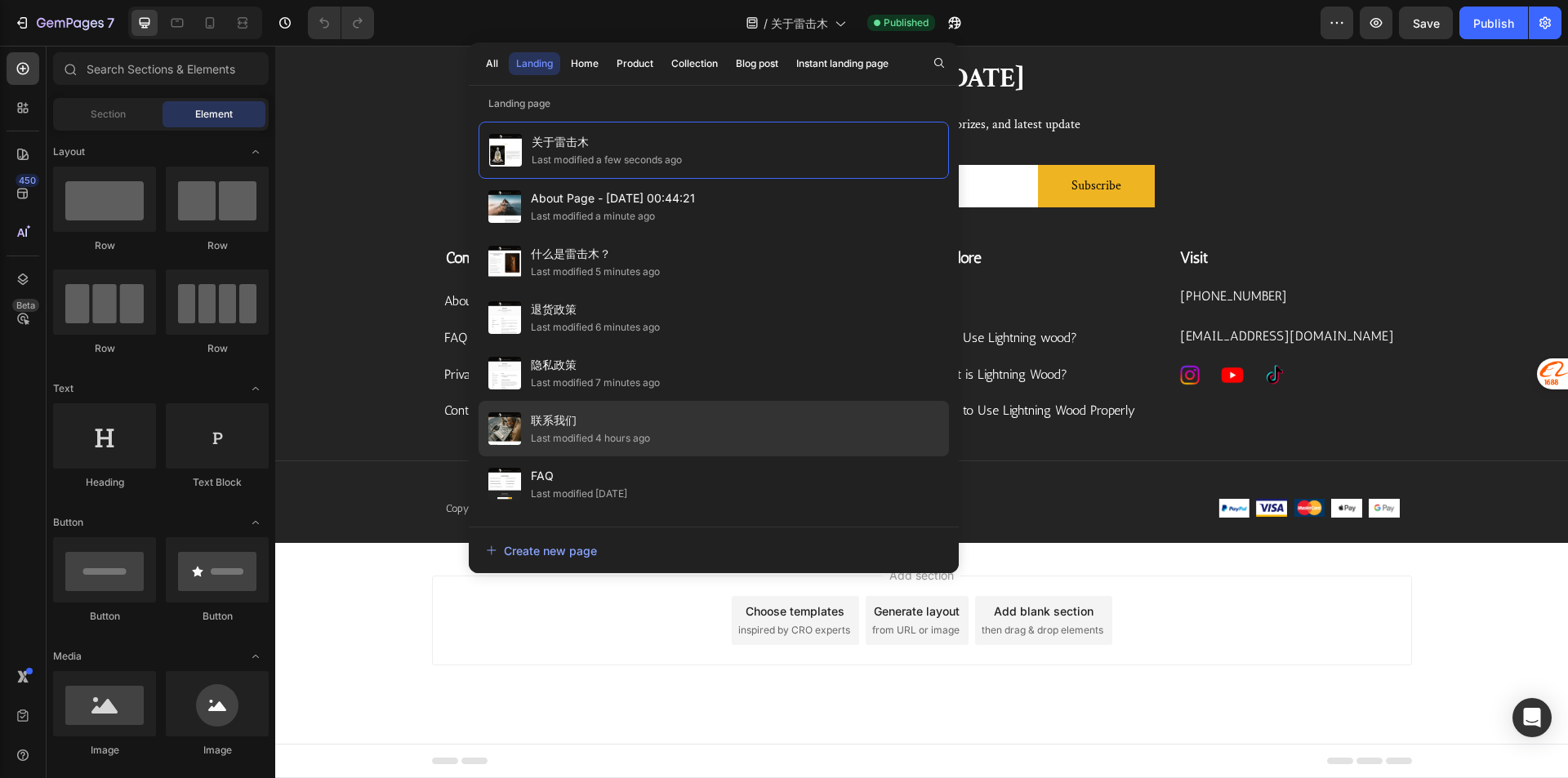
click at [584, 429] on span "联系我们" at bounding box center [591, 420] width 119 height 20
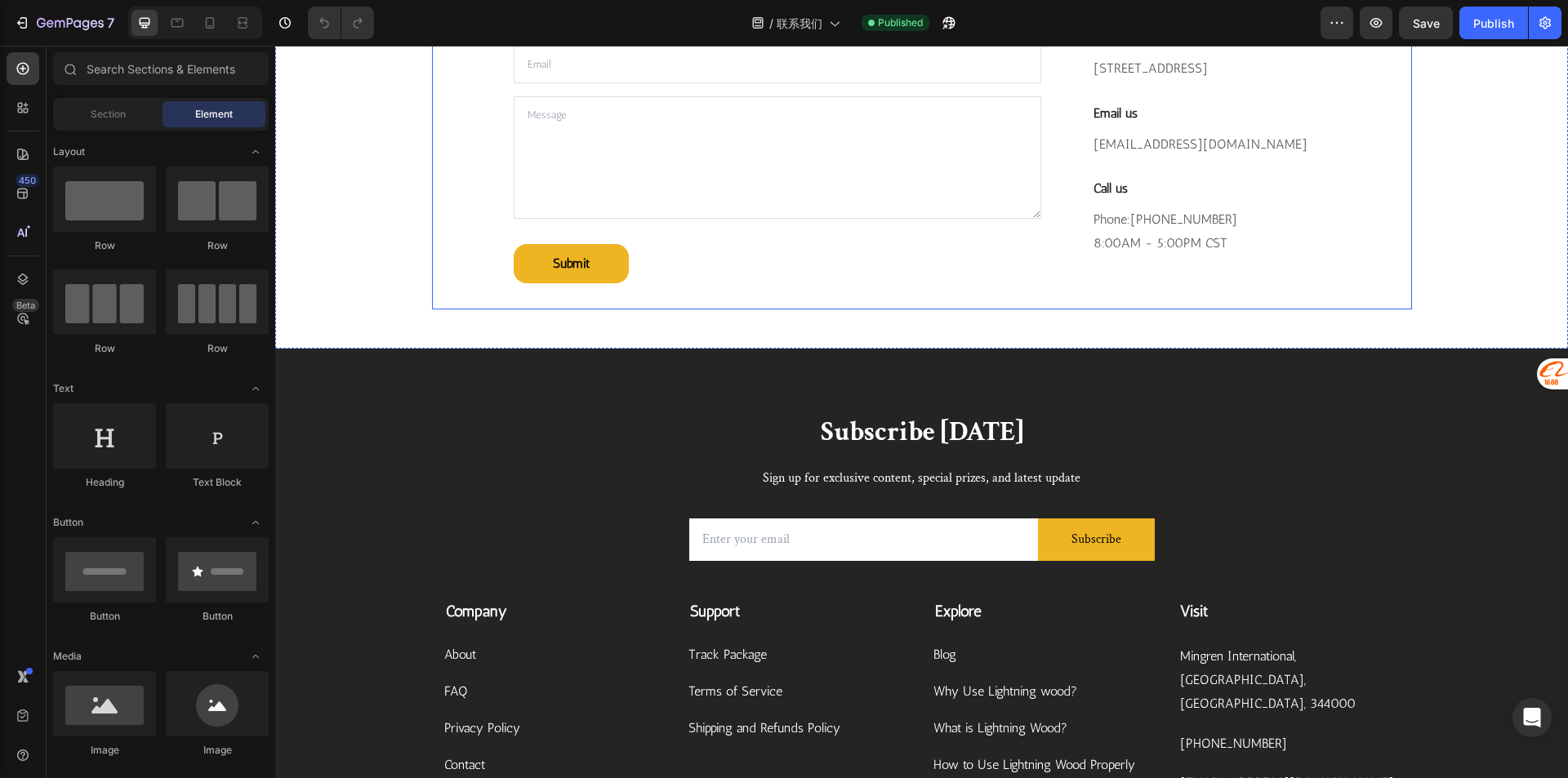
scroll to position [979, 0]
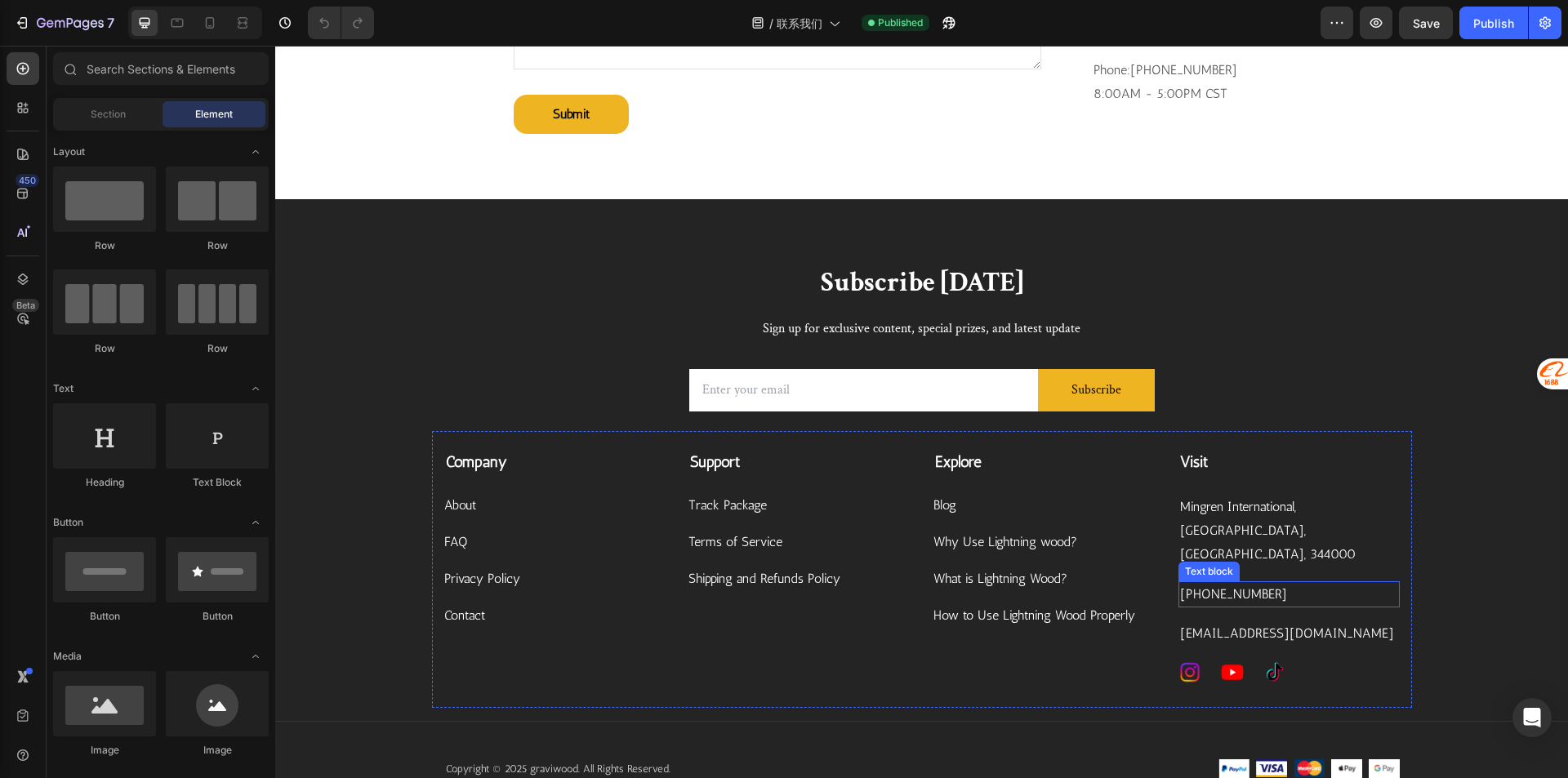
click at [1258, 601] on p "[PHONE_NUMBER]" at bounding box center [1289, 594] width 218 height 24
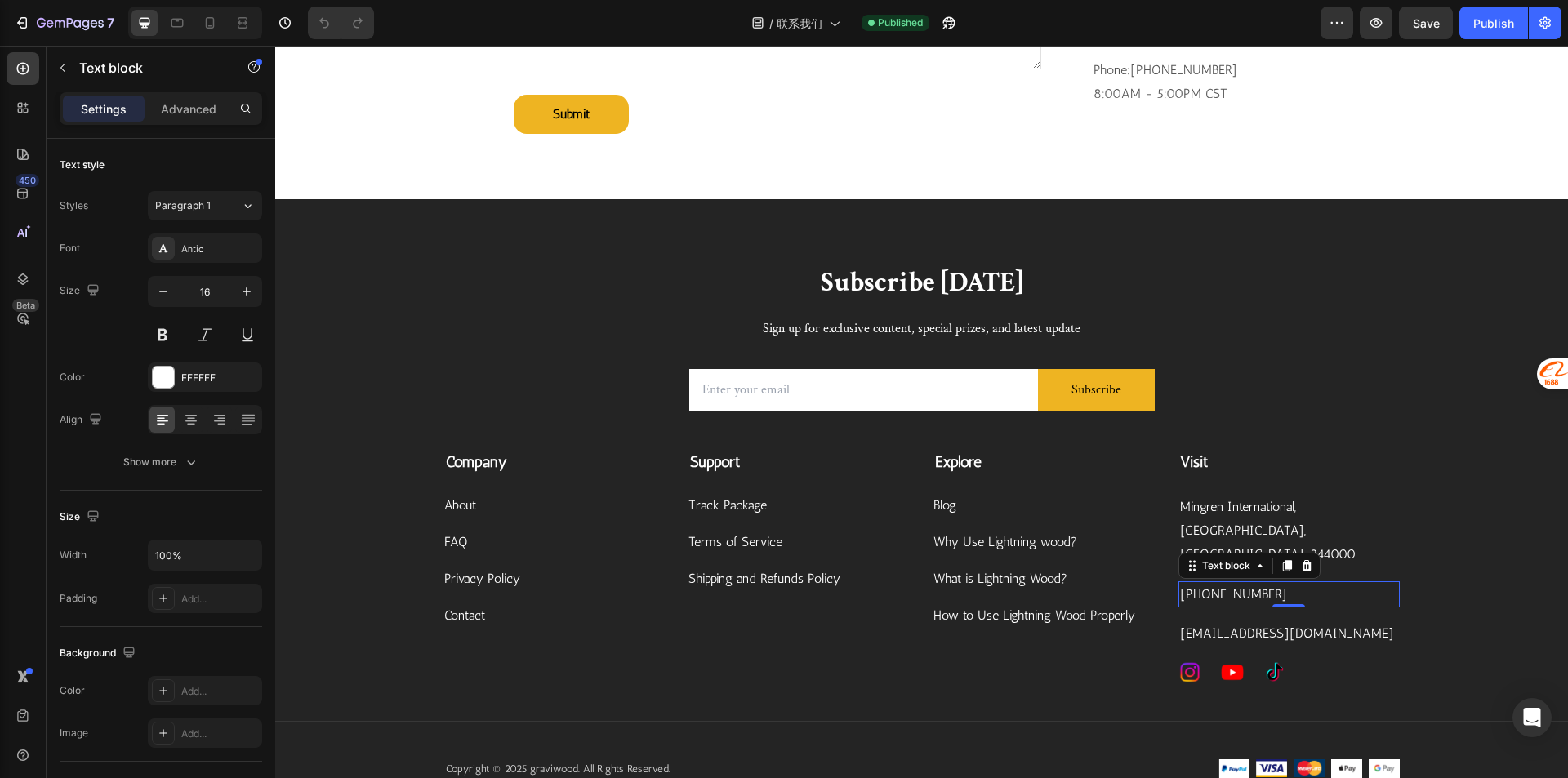
click at [1281, 600] on p "[PHONE_NUMBER]" at bounding box center [1289, 594] width 218 height 24
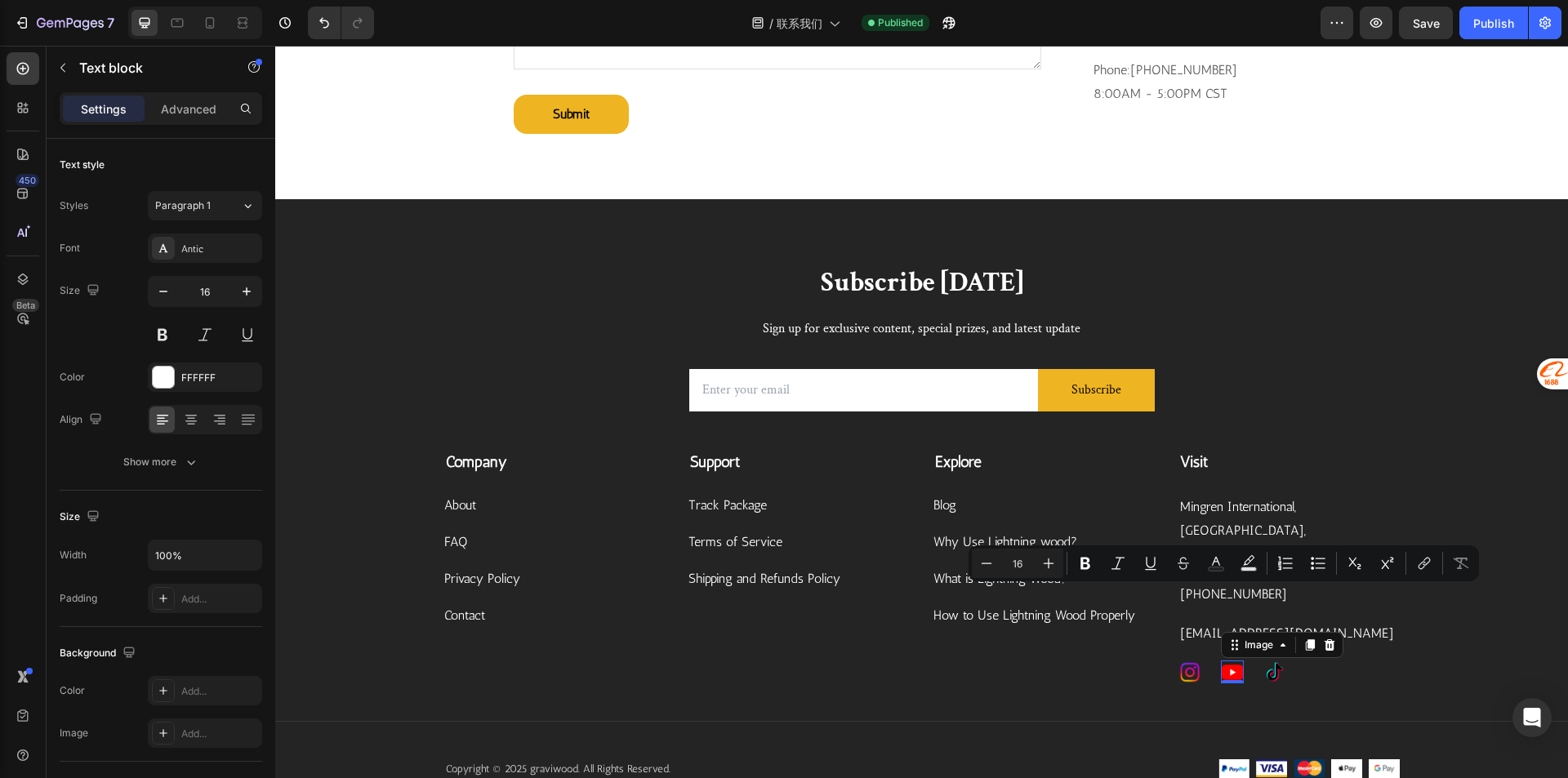
click at [1227, 677] on img at bounding box center [1232, 672] width 23 height 23
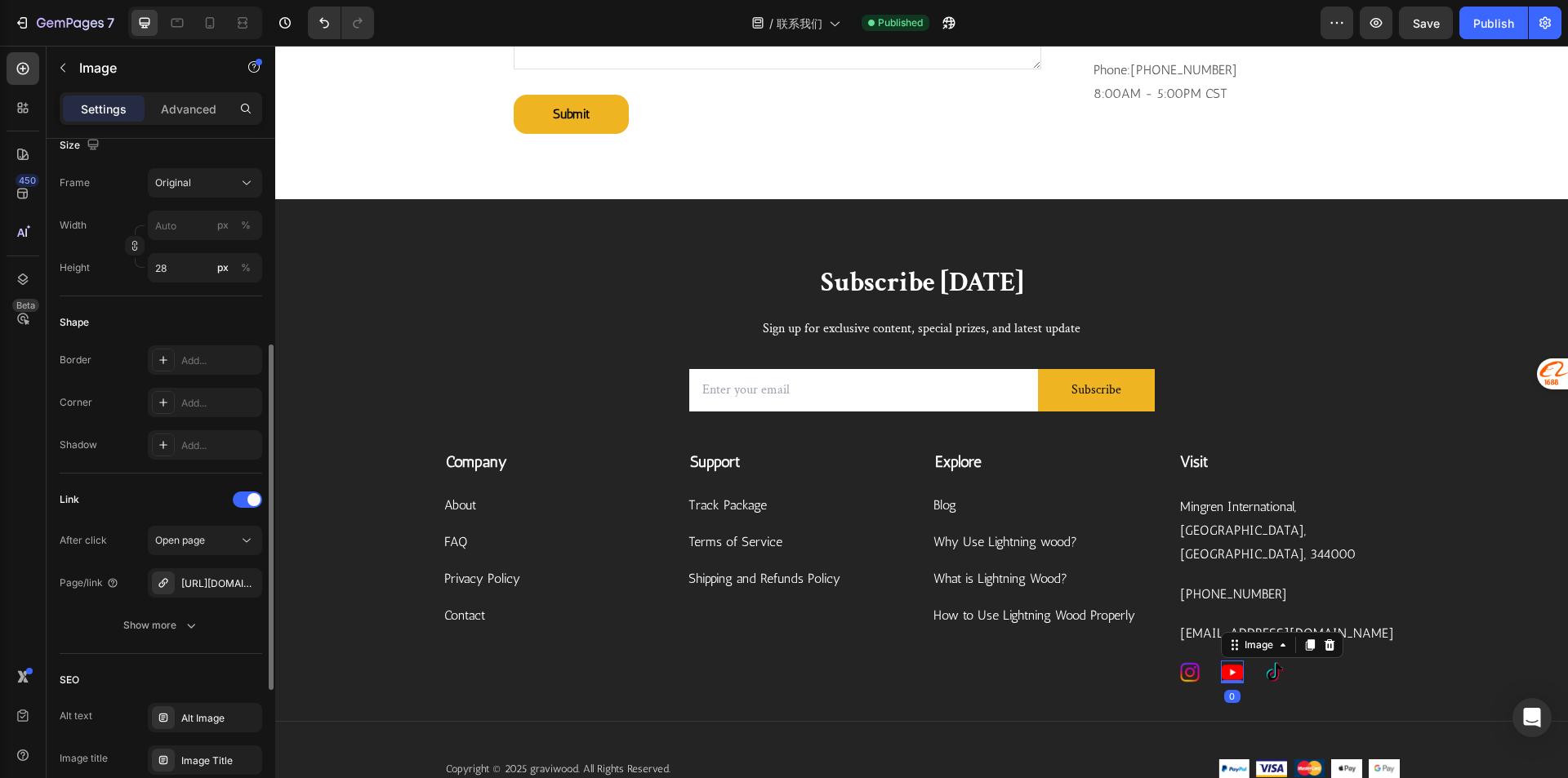
scroll to position [571, 0]
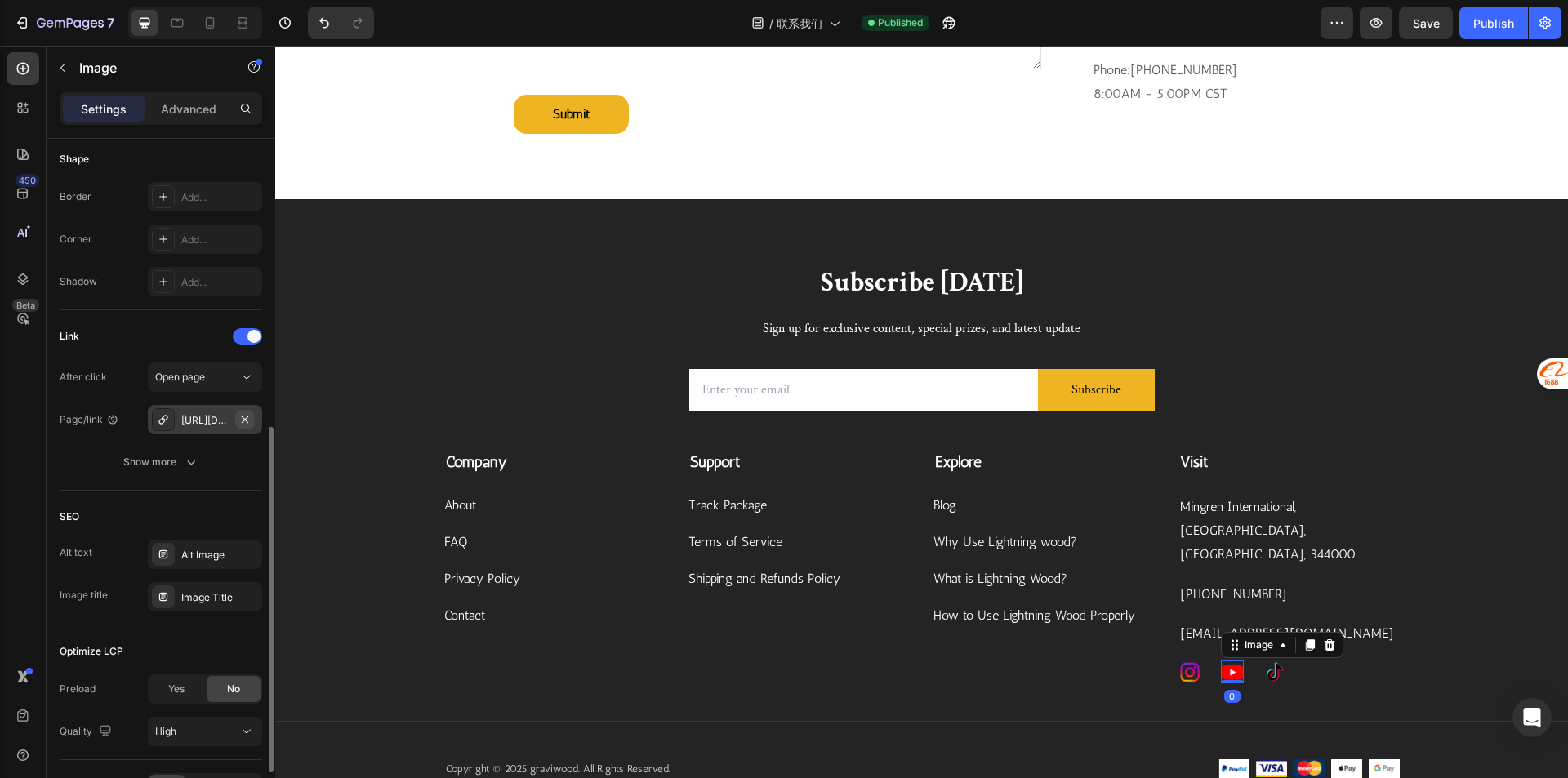
click at [241, 425] on icon "button" at bounding box center [245, 420] width 13 height 13
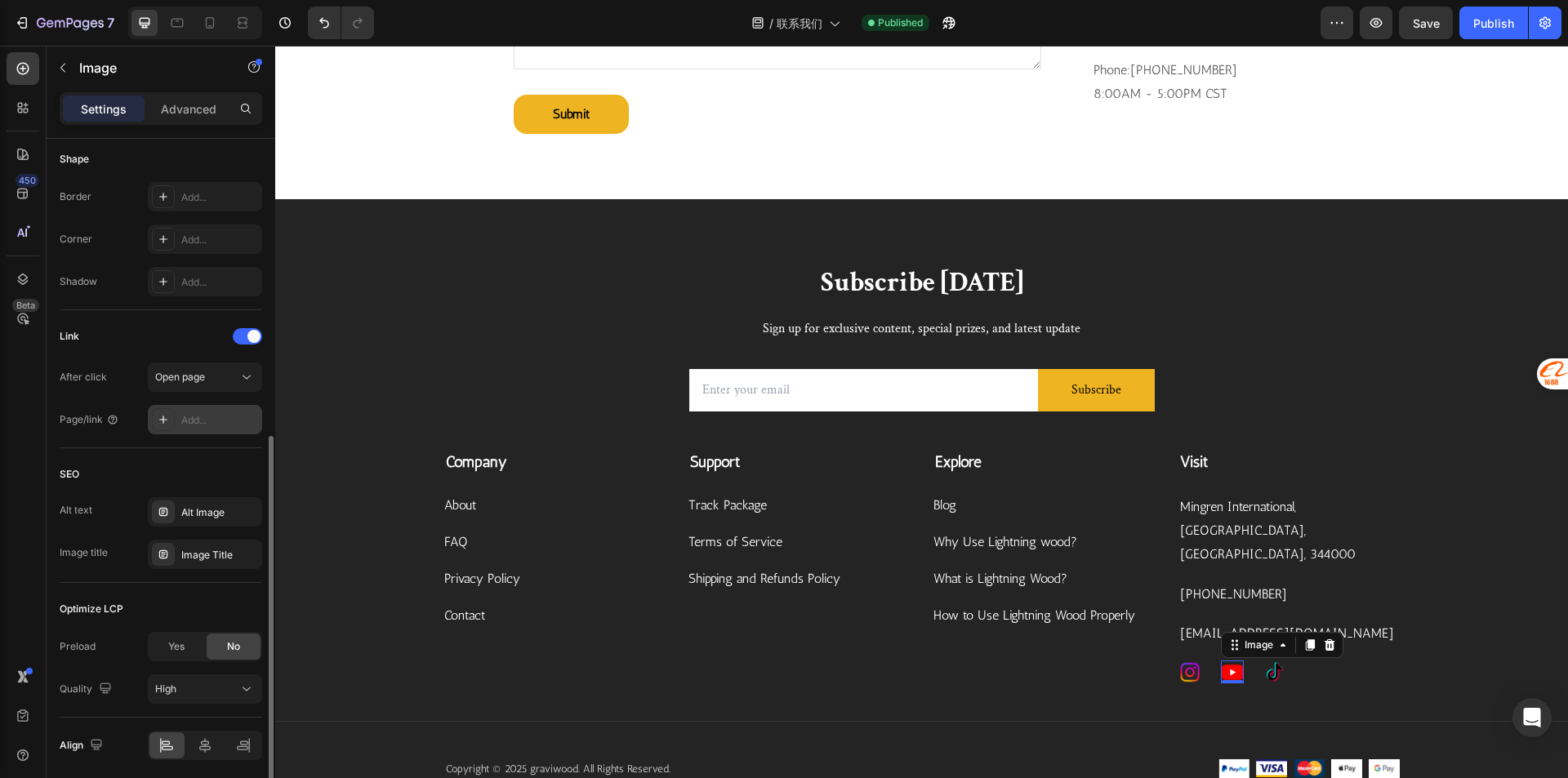
click at [202, 429] on div "Add..." at bounding box center [205, 420] width 115 height 29
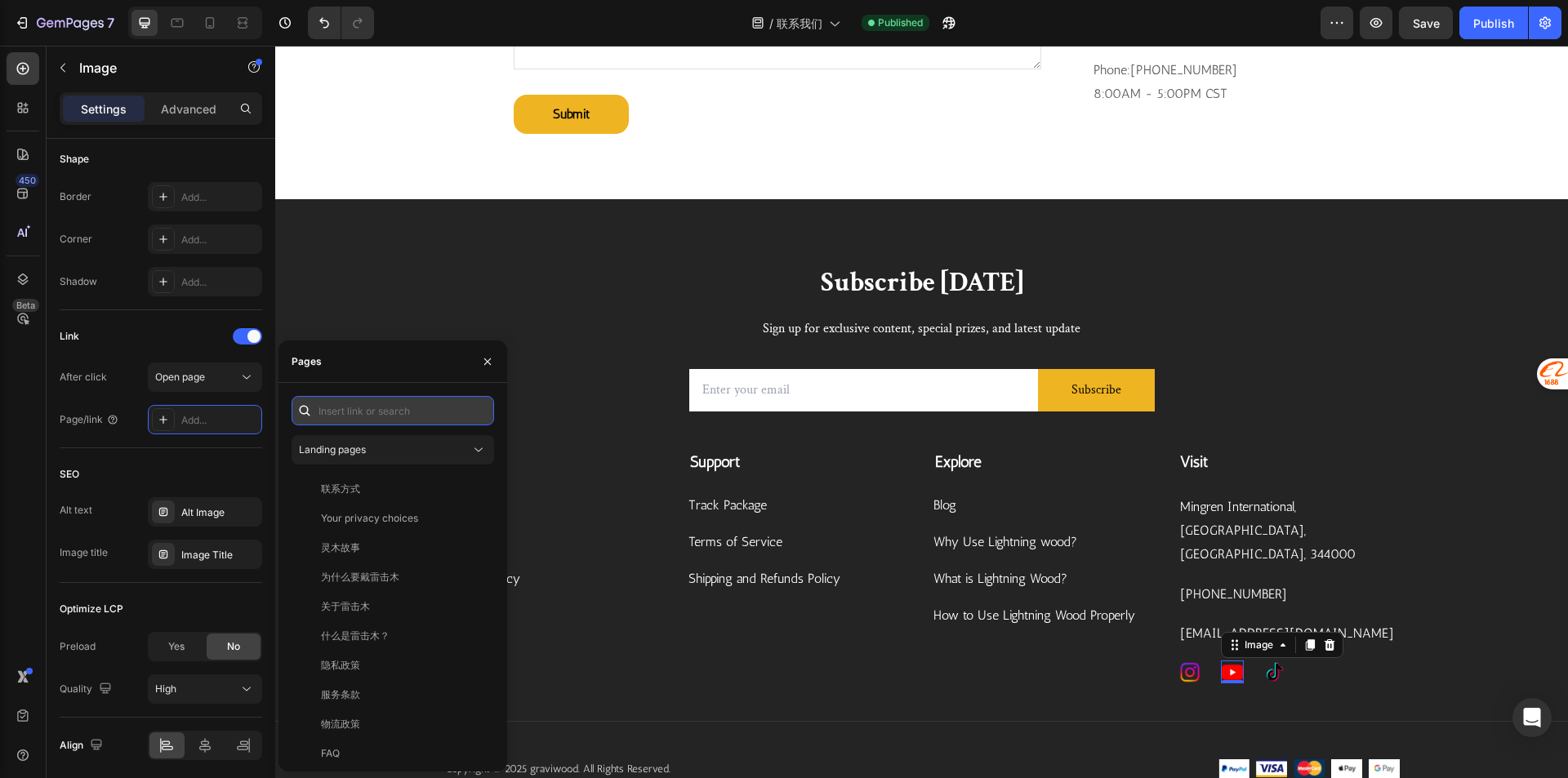
click at [374, 405] on input "text" at bounding box center [392, 411] width 202 height 29
paste input "https://www.youtube.com/@GraviwoodEnergyBlessing"
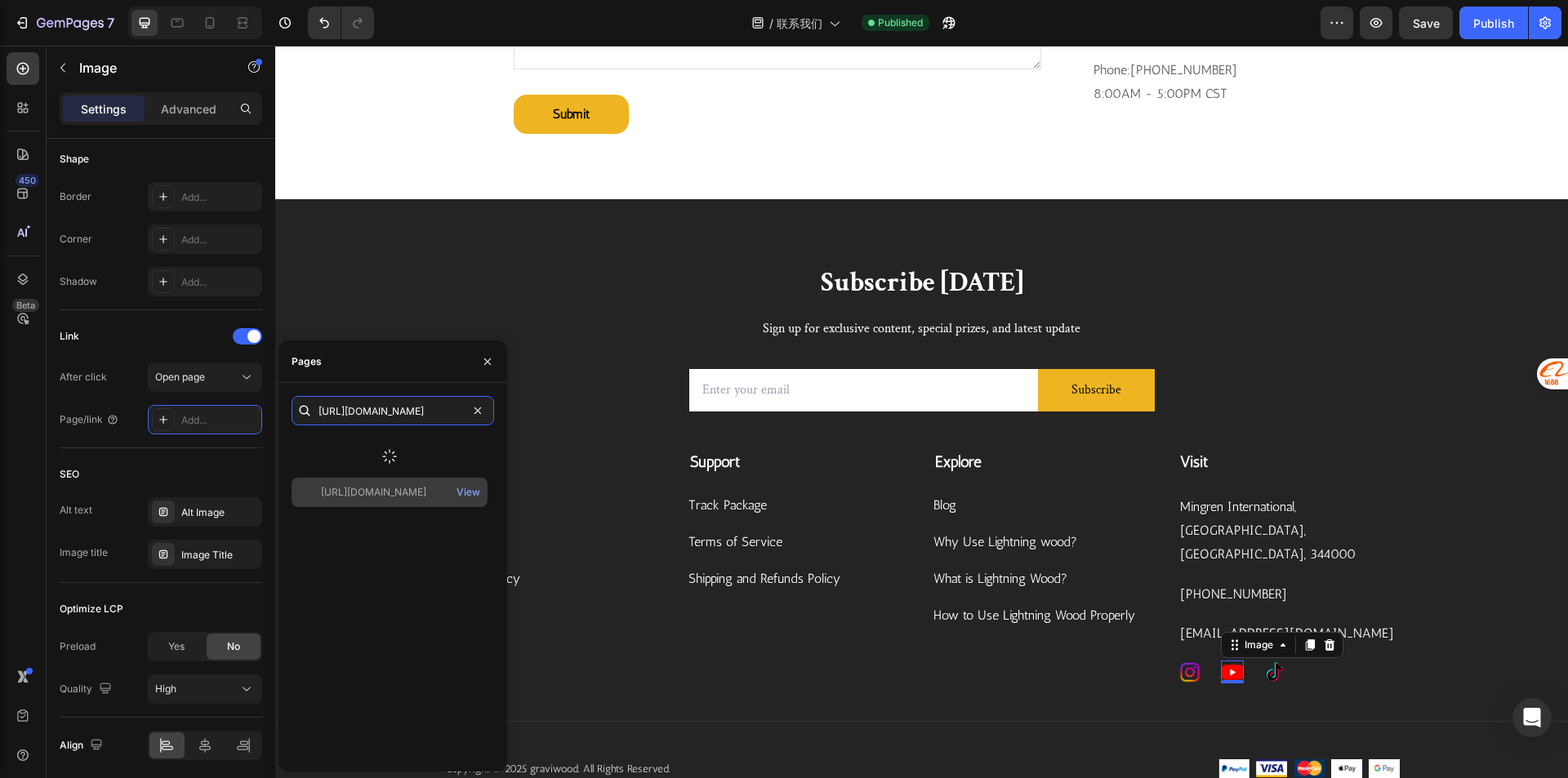
type input "https://www.youtube.com/@GraviwoodEnergyBlessing"
click at [380, 491] on div "https://www.youtube.com/@GraviwoodEnergyBlessing" at bounding box center [373, 492] width 106 height 15
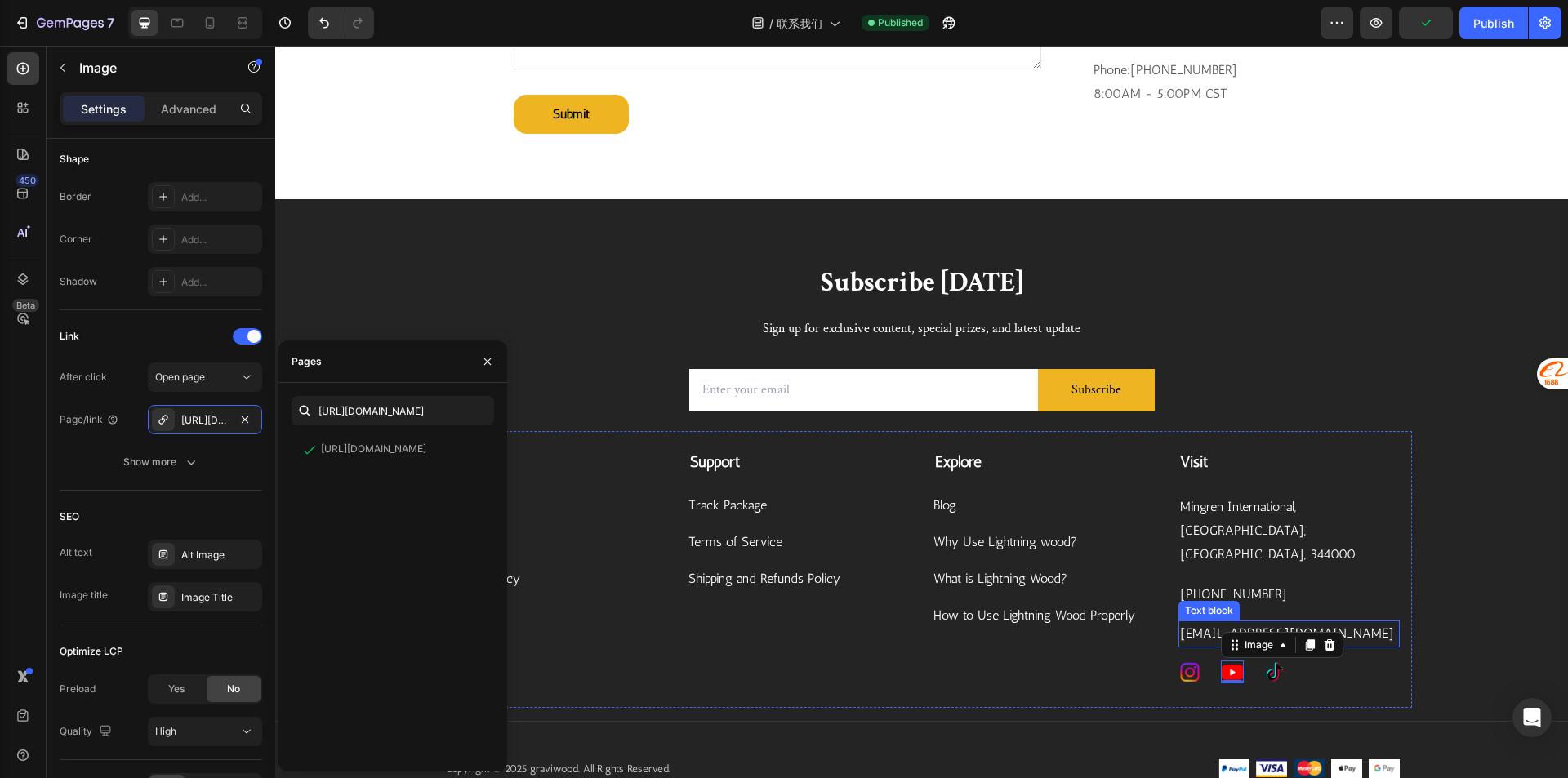
click at [1272, 610] on div "Visit Text block Mingren International, Linchuan District, Fuzhou City, 344000 …" at bounding box center [1289, 567] width 221 height 232
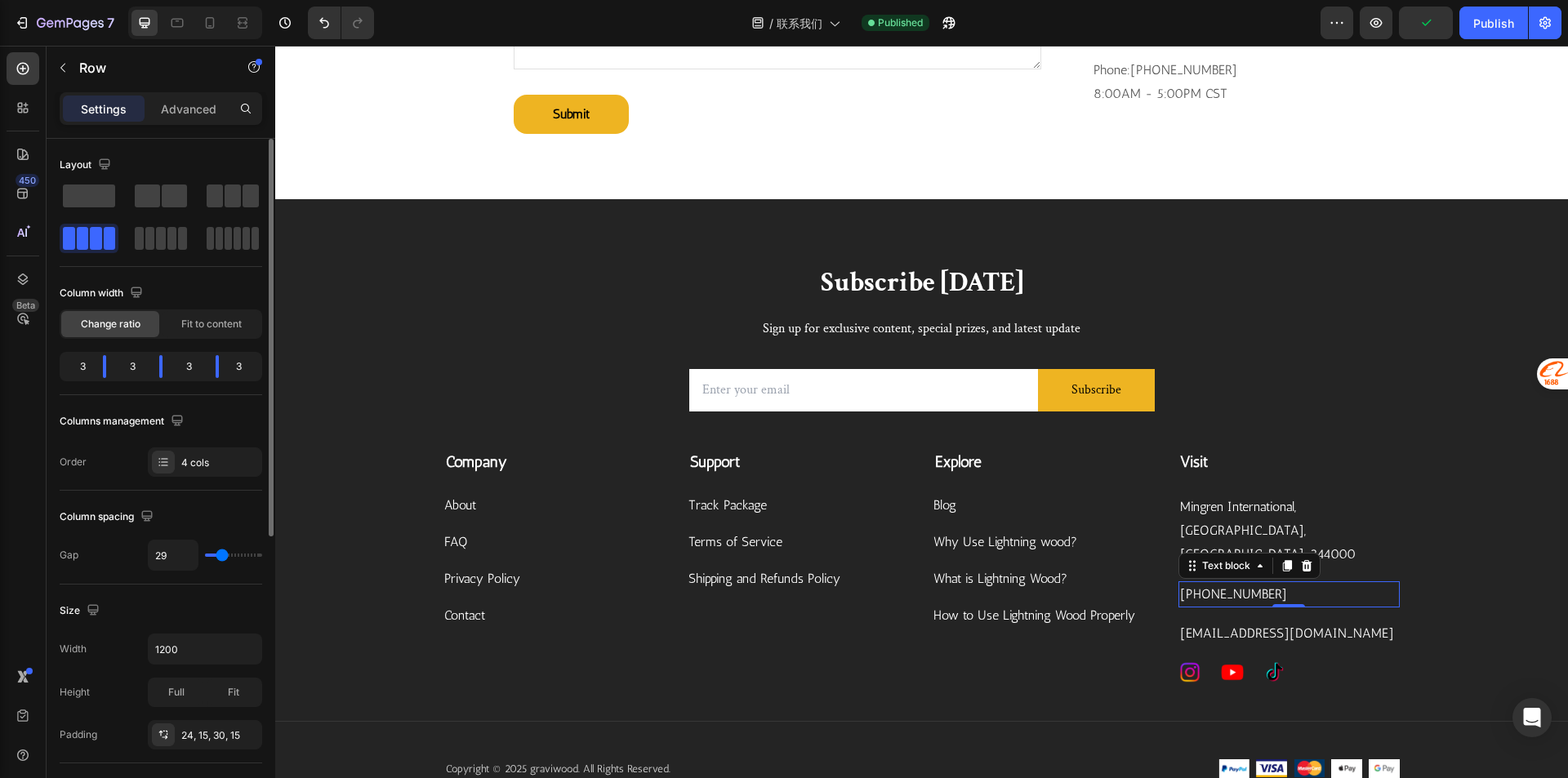
click at [1261, 602] on p "+8615068780470" at bounding box center [1289, 594] width 218 height 24
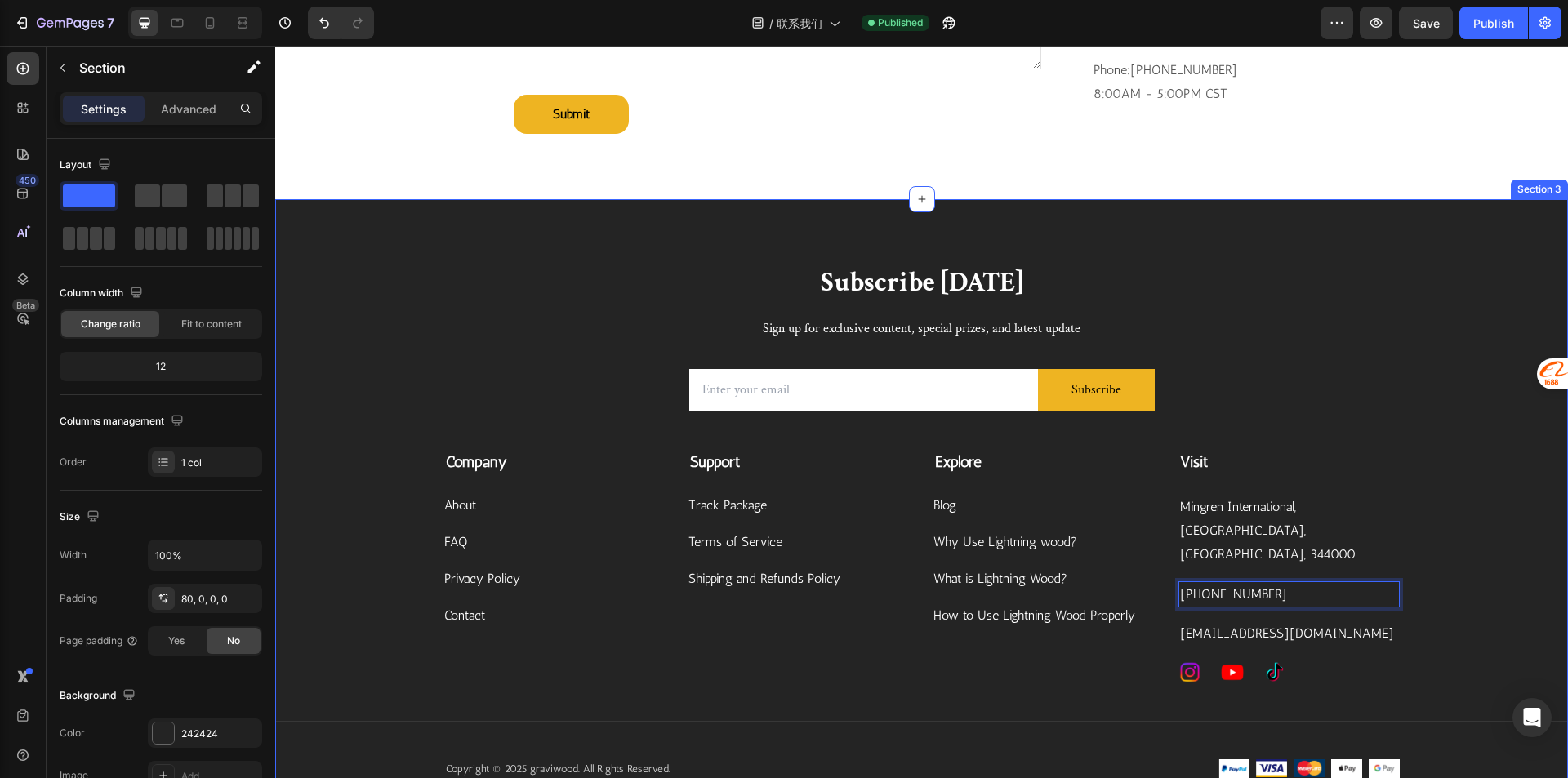
click at [1419, 663] on div "Subscribe Today Heading Sign up for exclusive content, special prizes, and late…" at bounding box center [921, 533] width 1292 height 538
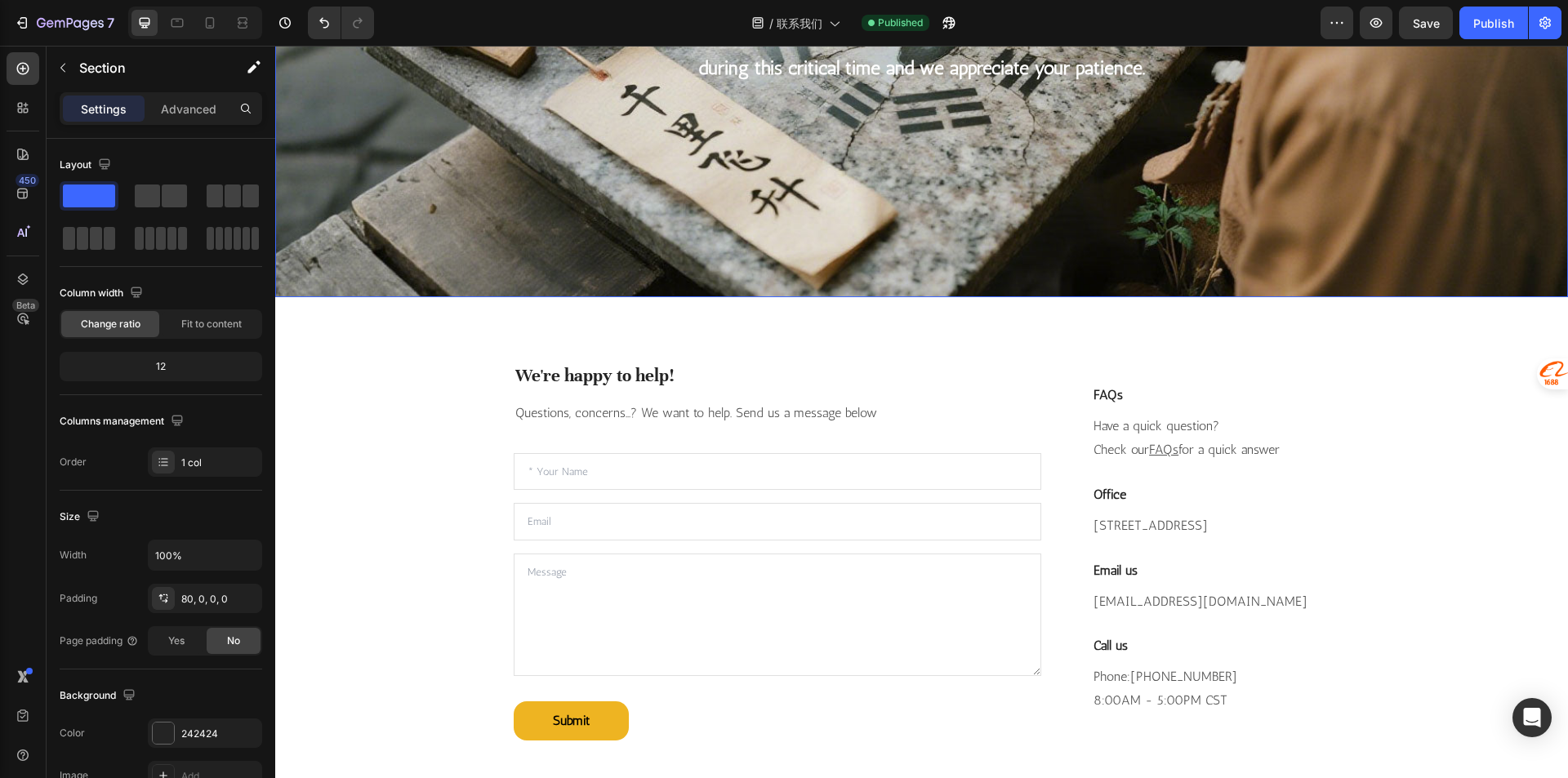
scroll to position [245, 0]
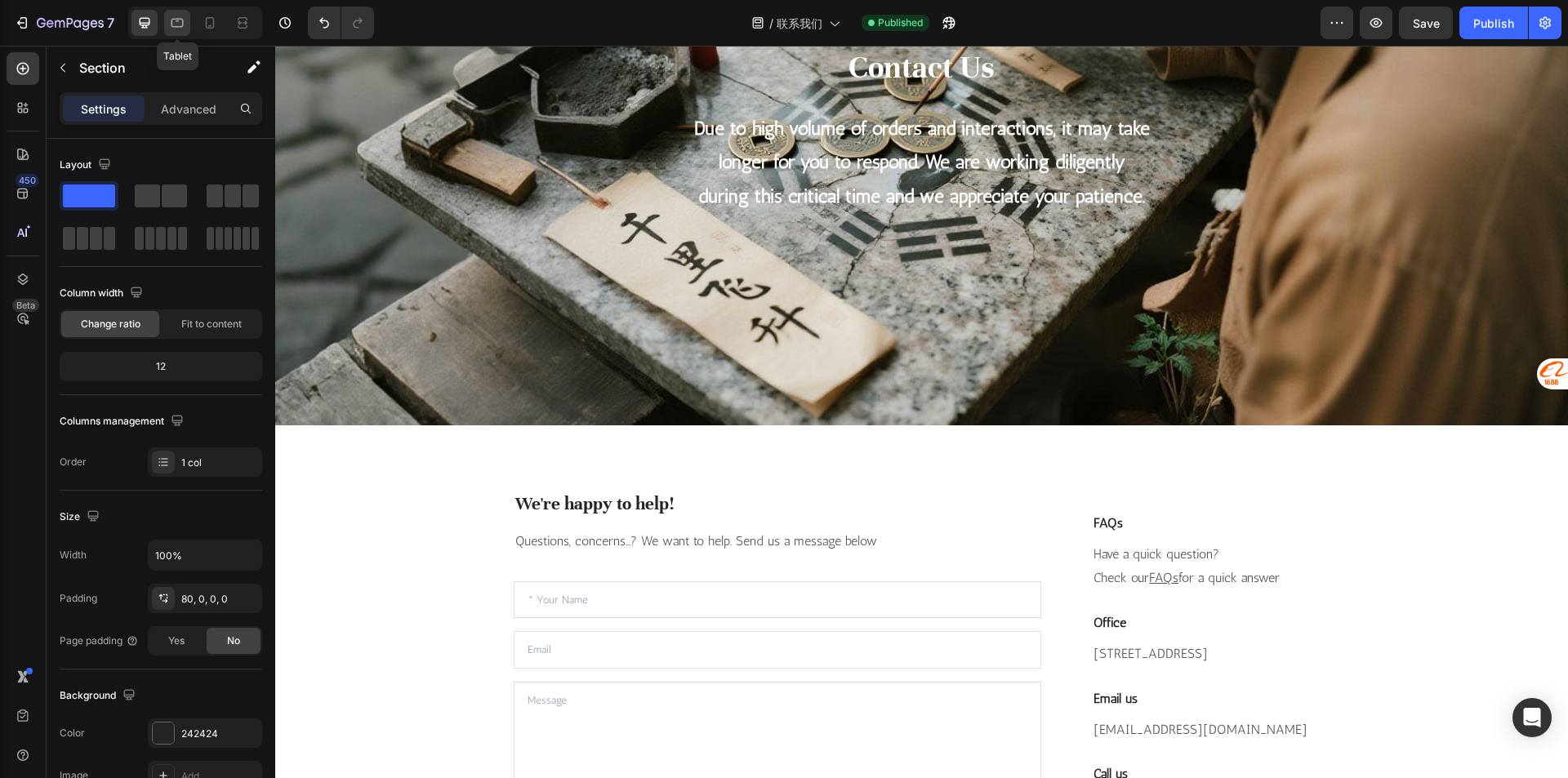
click at [178, 35] on div at bounding box center [178, 23] width 26 height 26
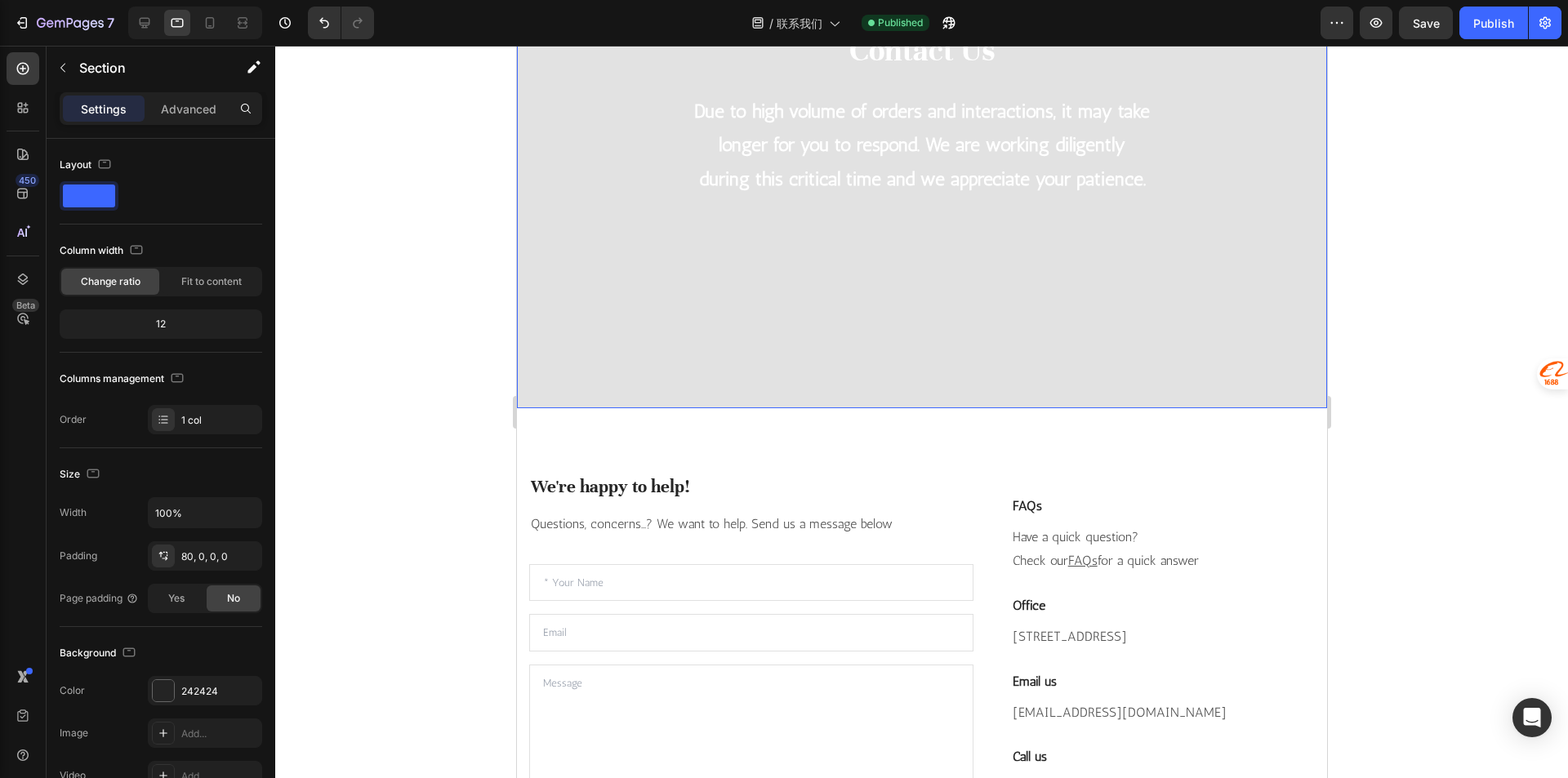
scroll to position [17, 0]
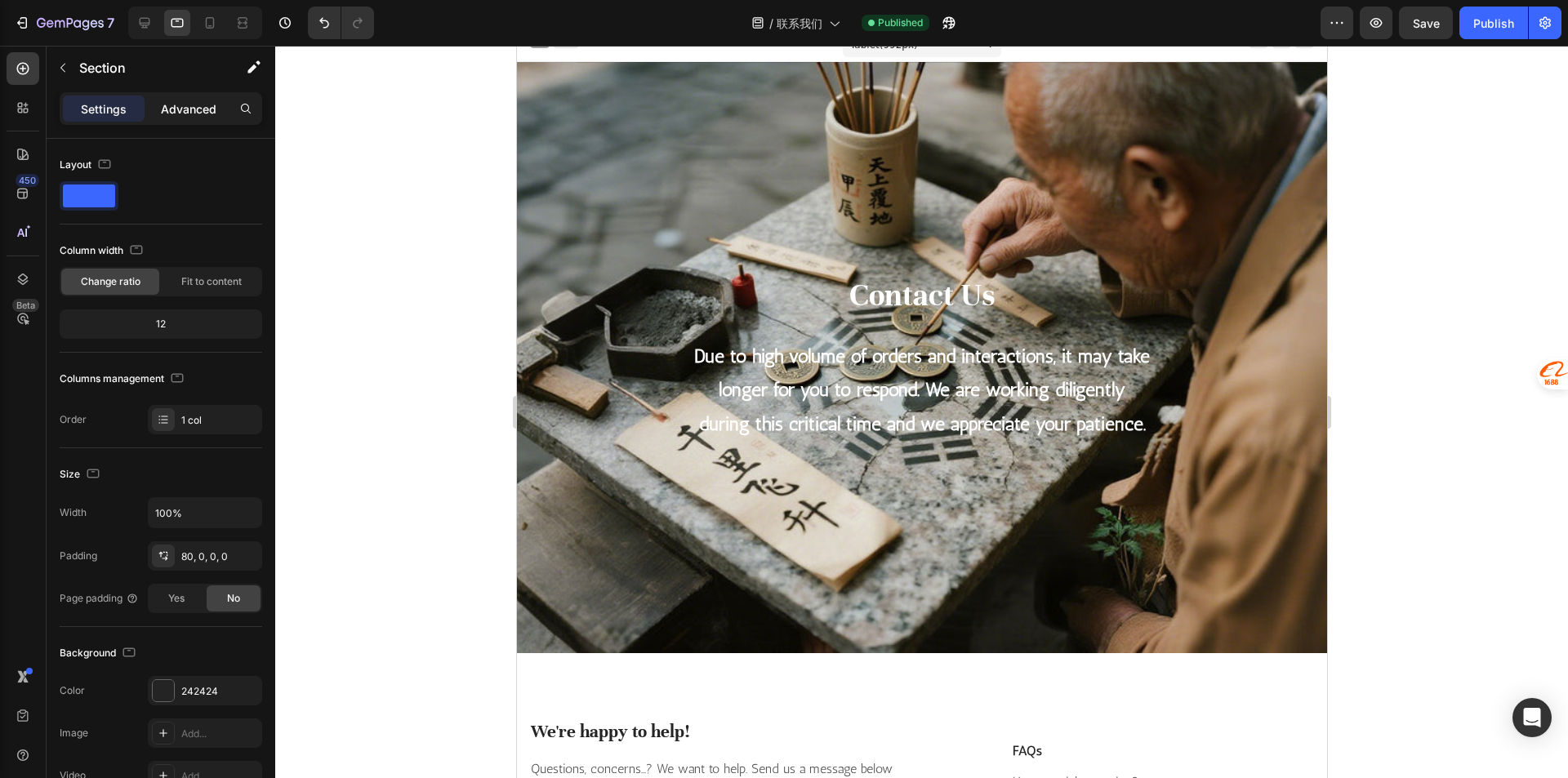
click at [183, 104] on p "Advanced" at bounding box center [189, 109] width 56 height 17
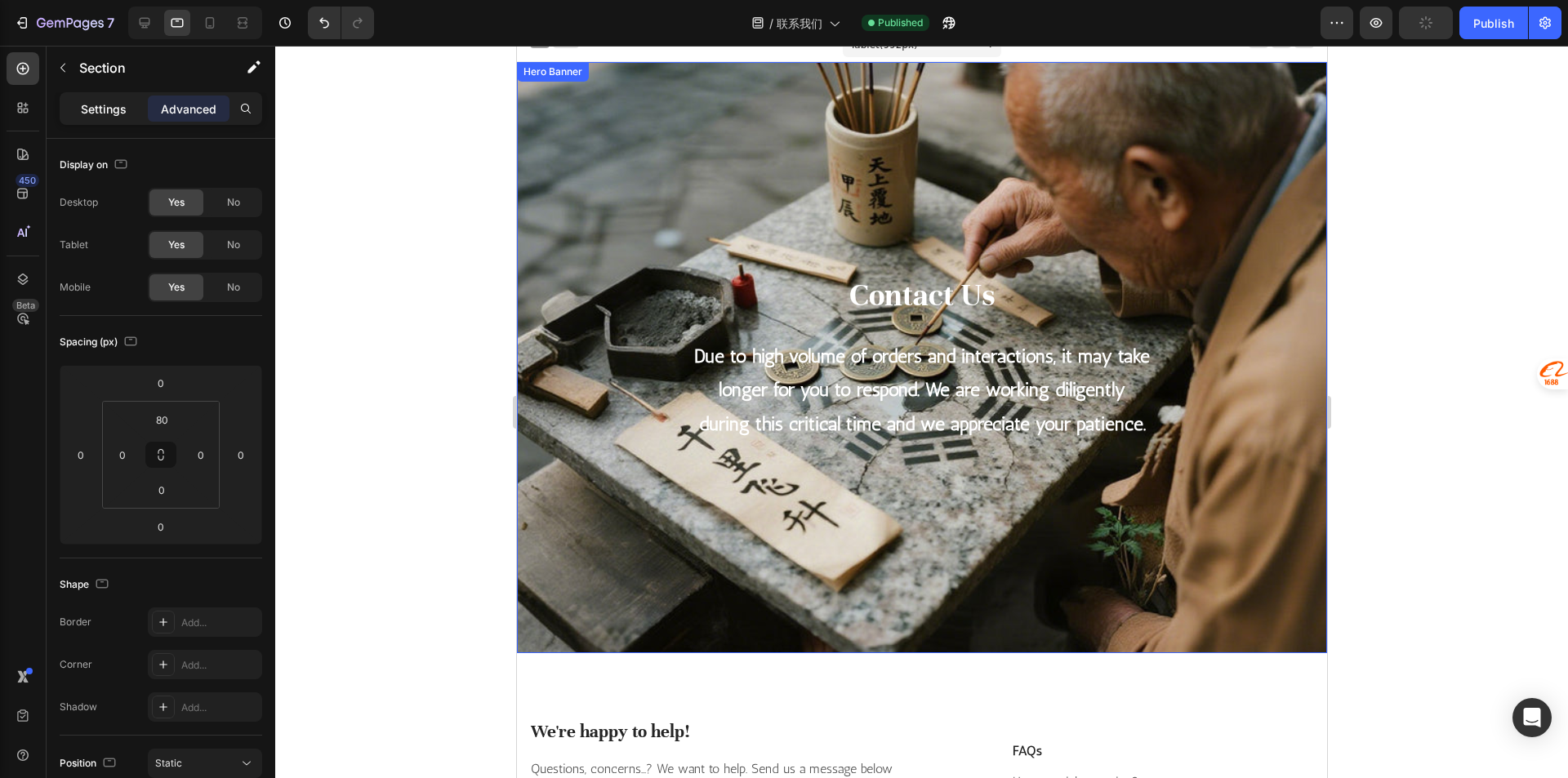
click at [110, 110] on p "Settings" at bounding box center [104, 109] width 46 height 17
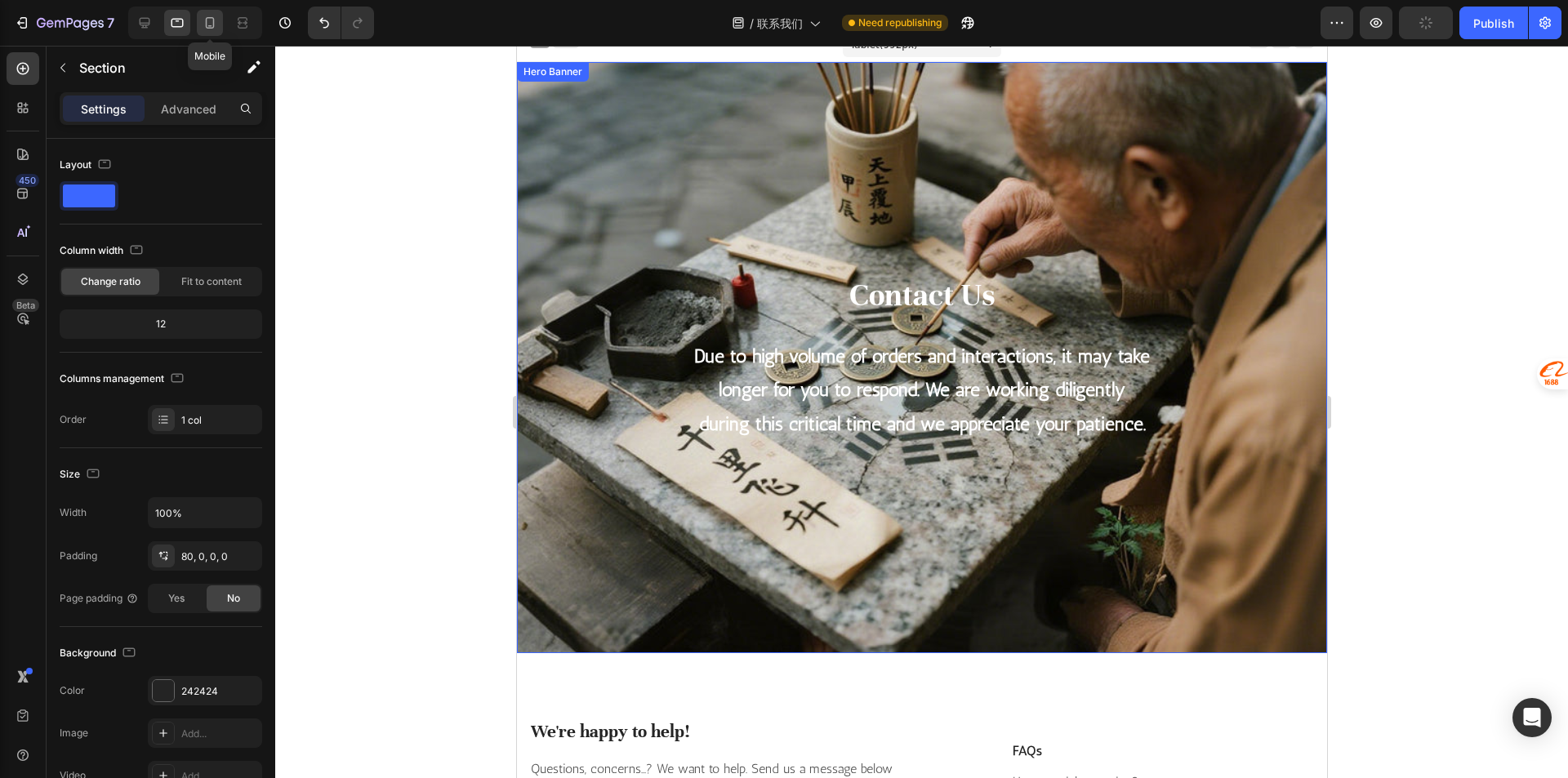
click at [206, 25] on icon at bounding box center [210, 23] width 9 height 11
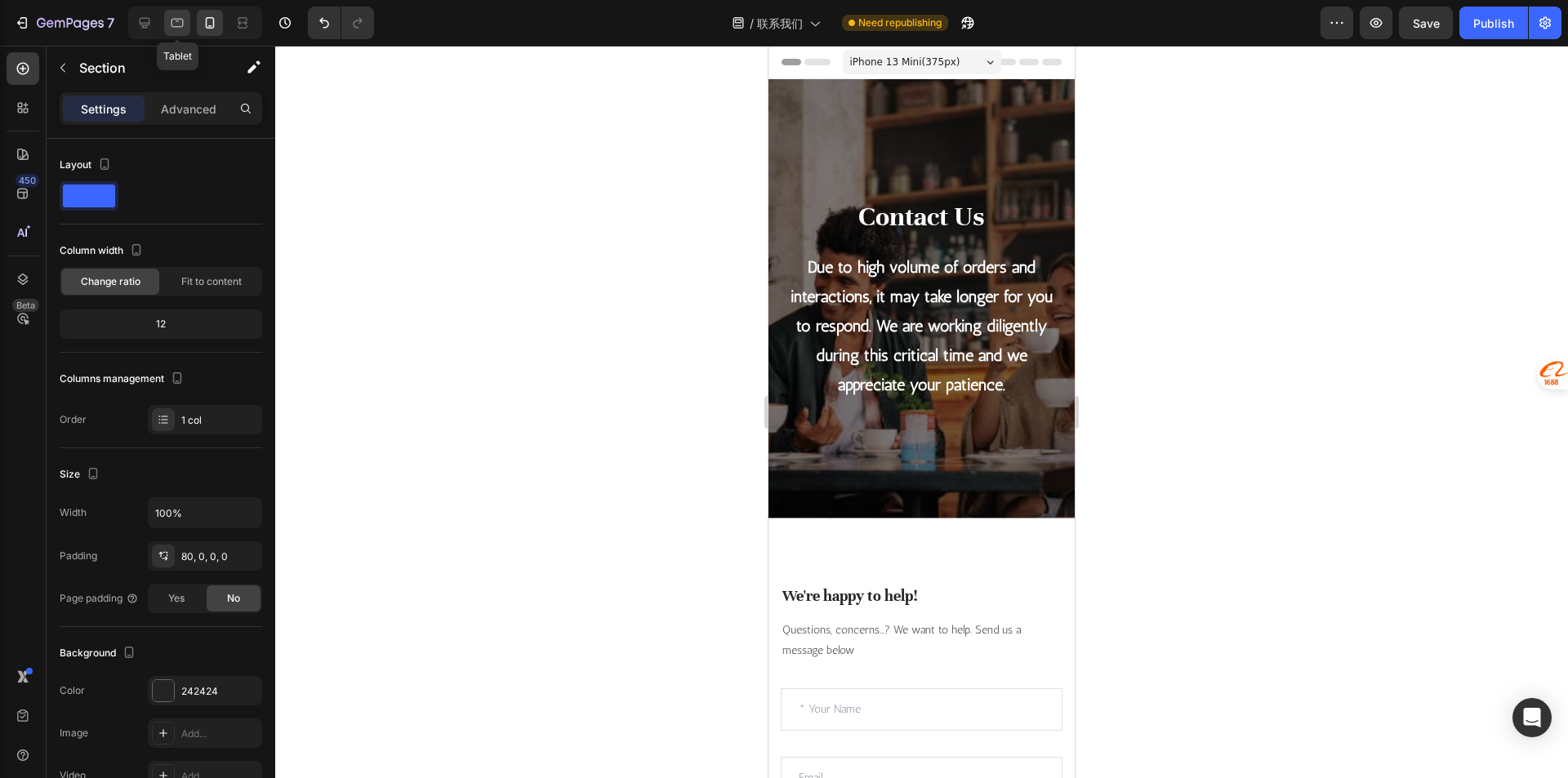
click at [178, 20] on icon at bounding box center [178, 21] width 4 height 2
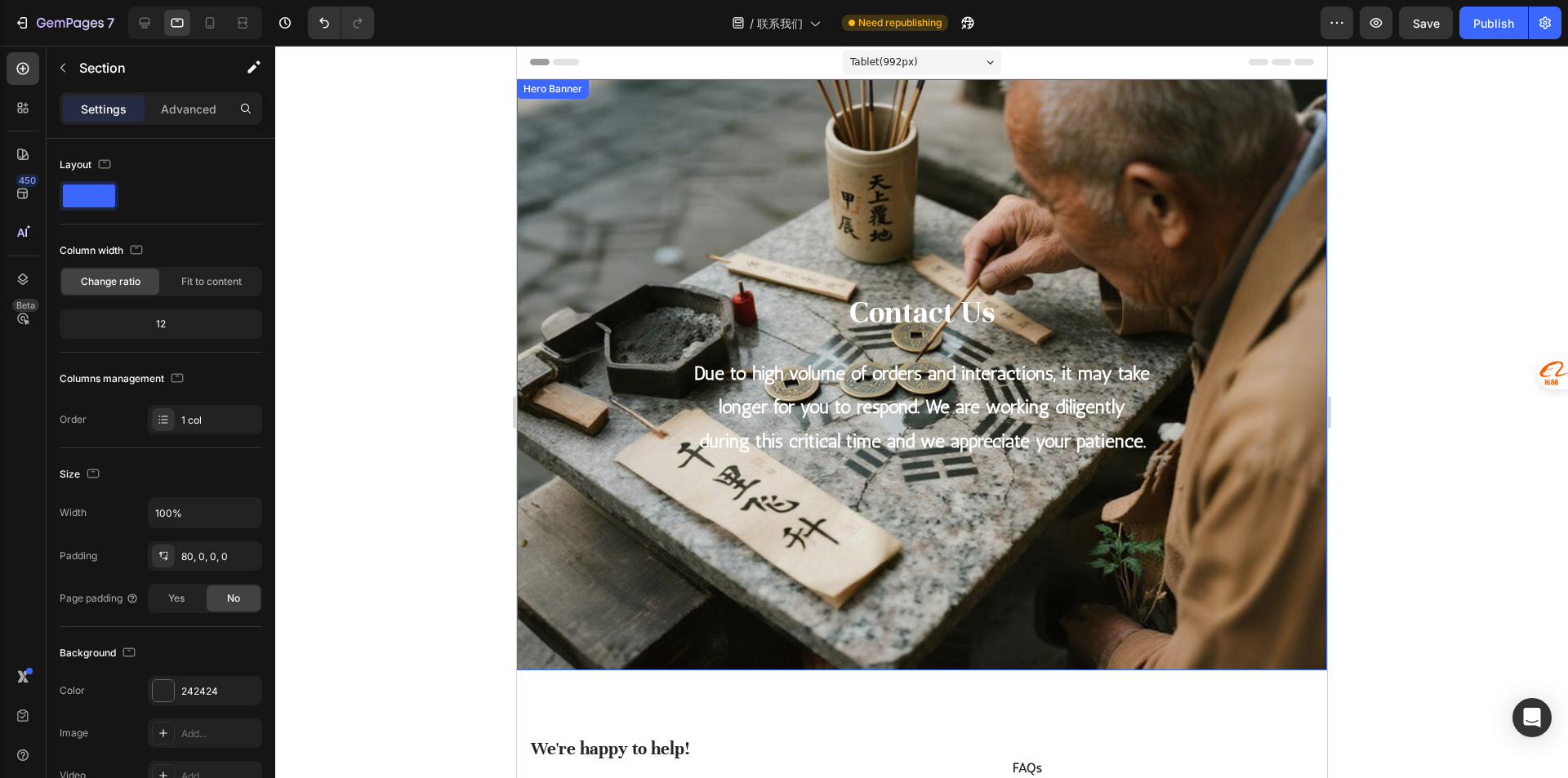
click at [1030, 232] on div "Contact Us Heading Due to high volume of orders and interactions, it may take l…" at bounding box center [921, 375] width 786 height 538
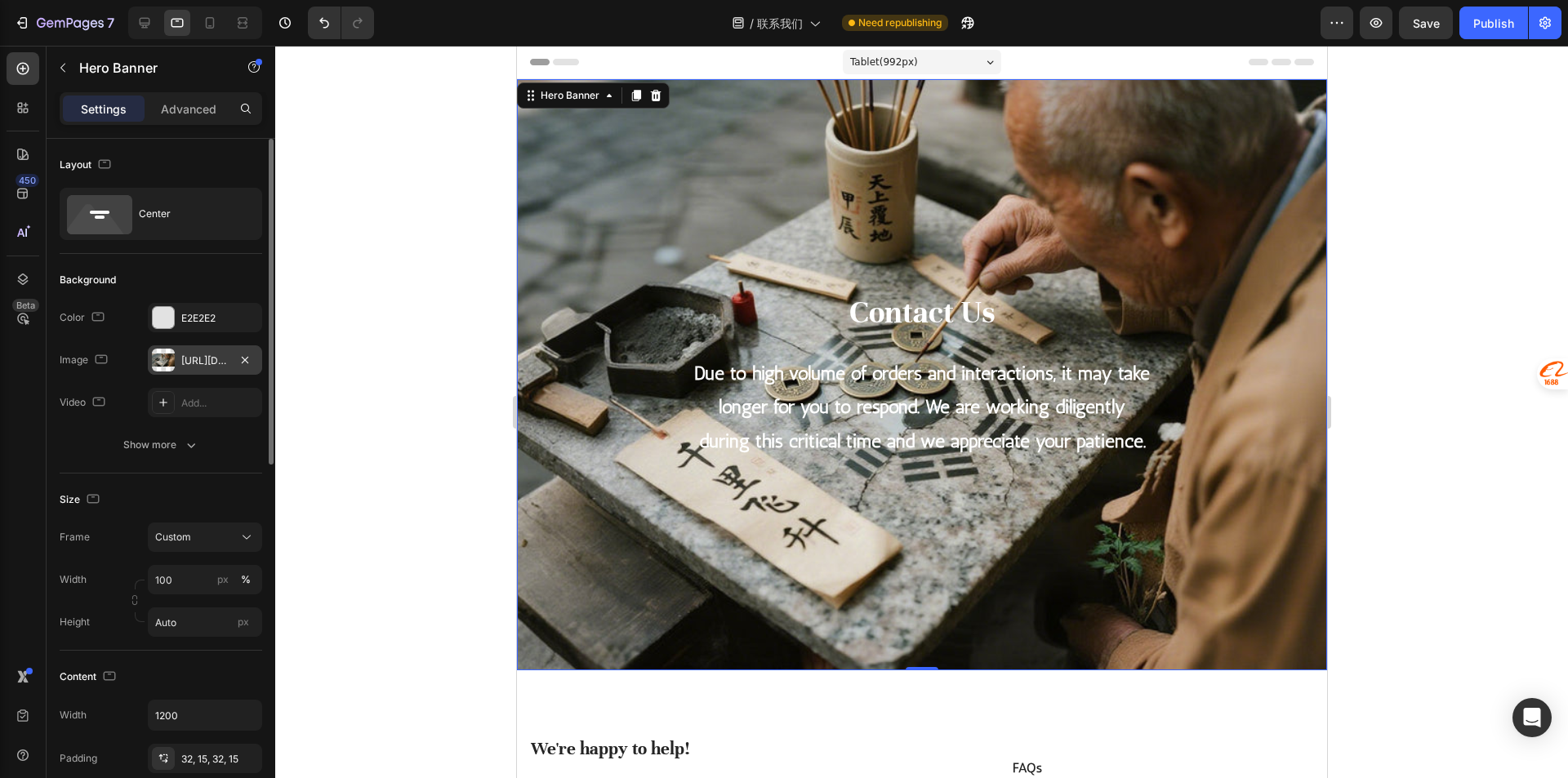
click at [206, 351] on div "https://cdn.shopify.com/s/files/1/0585/2679/3774/files/gempages_578689885427204…" at bounding box center [205, 360] width 115 height 29
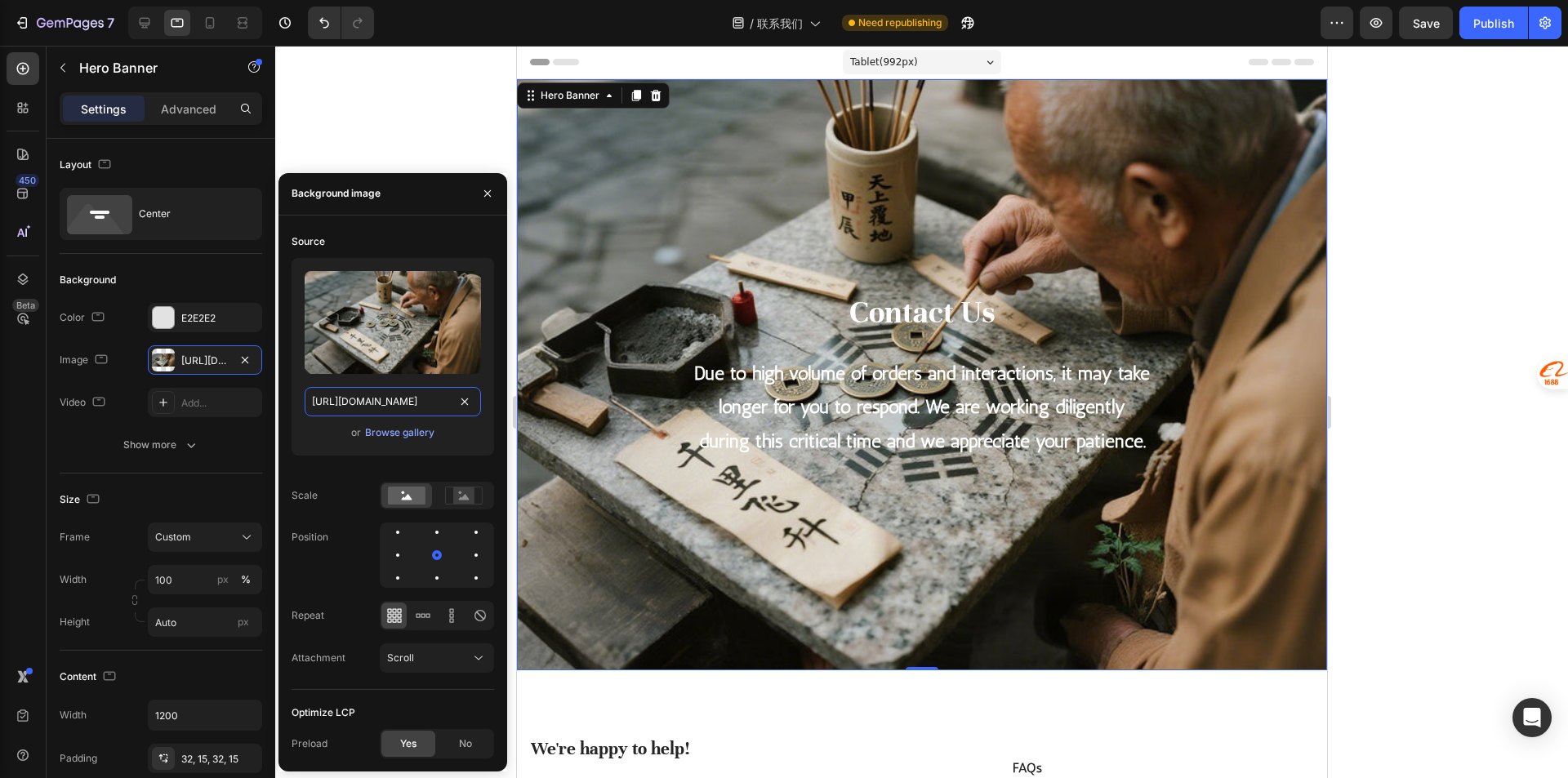
click at [444, 399] on input "https://cdn.shopify.com/s/files/1/0585/2679/3774/files/gempages_578689885427204…" at bounding box center [393, 402] width 177 height 29
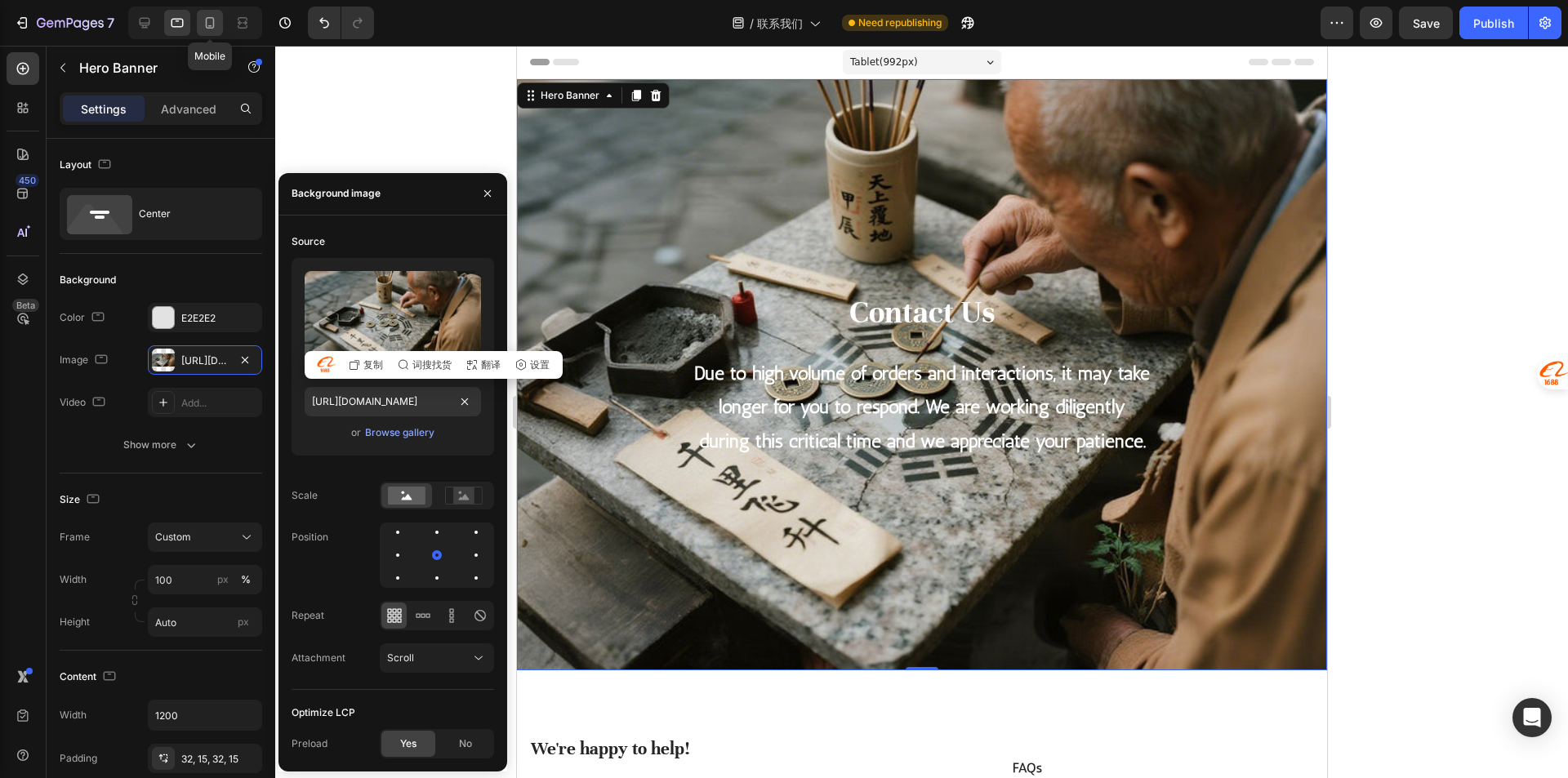
click at [200, 32] on div at bounding box center [210, 23] width 26 height 26
type input "https://ucarecdn.com/772e35b0-90a3-4b81-ac41-a73fc0d54e70/-/format/auto/"
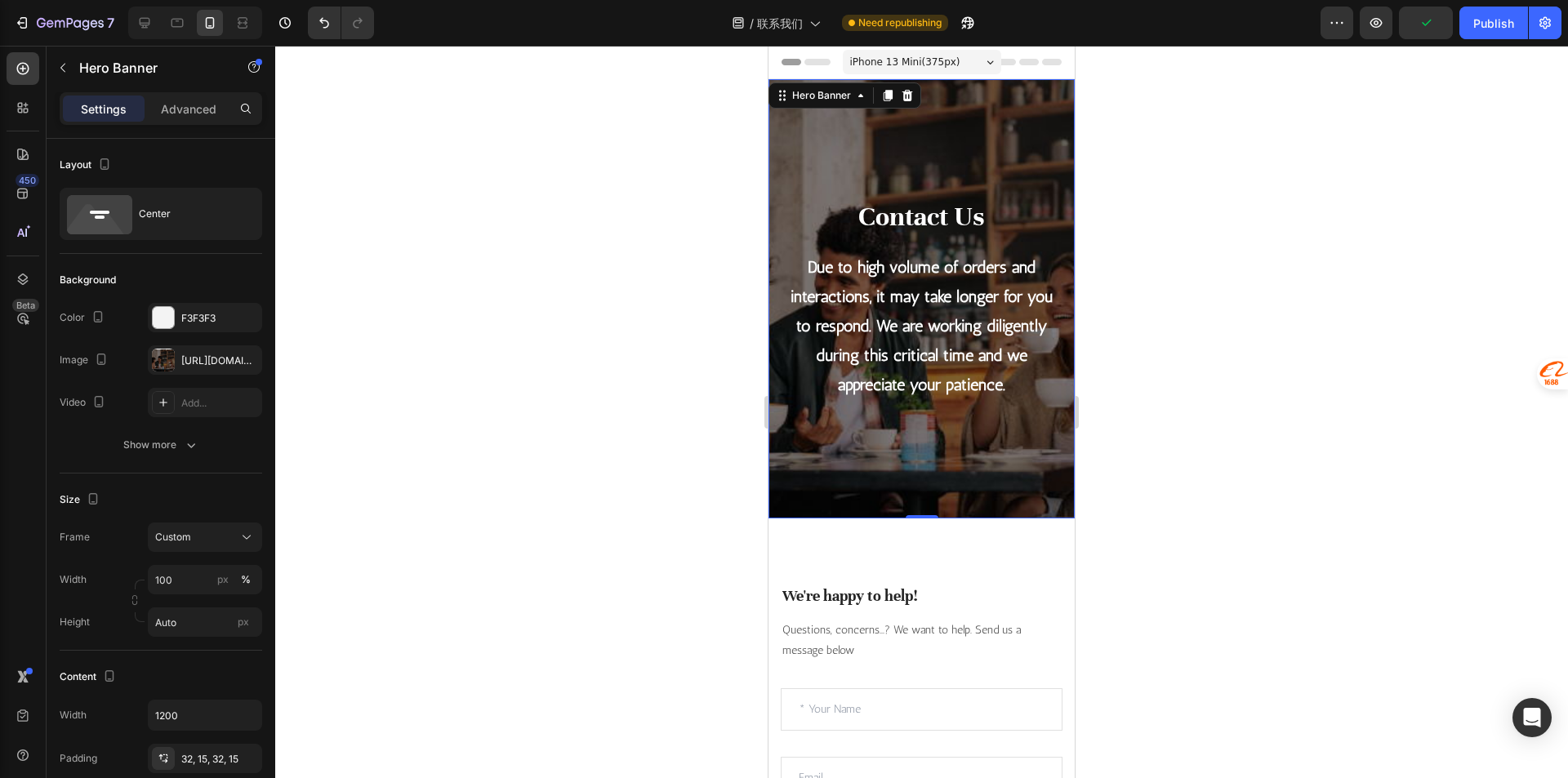
click at [920, 158] on div "Contact Us Heading Due to high volume of orders and interactions, it may take l…" at bounding box center [921, 299] width 282 height 387
click at [243, 364] on icon "button" at bounding box center [245, 360] width 13 height 13
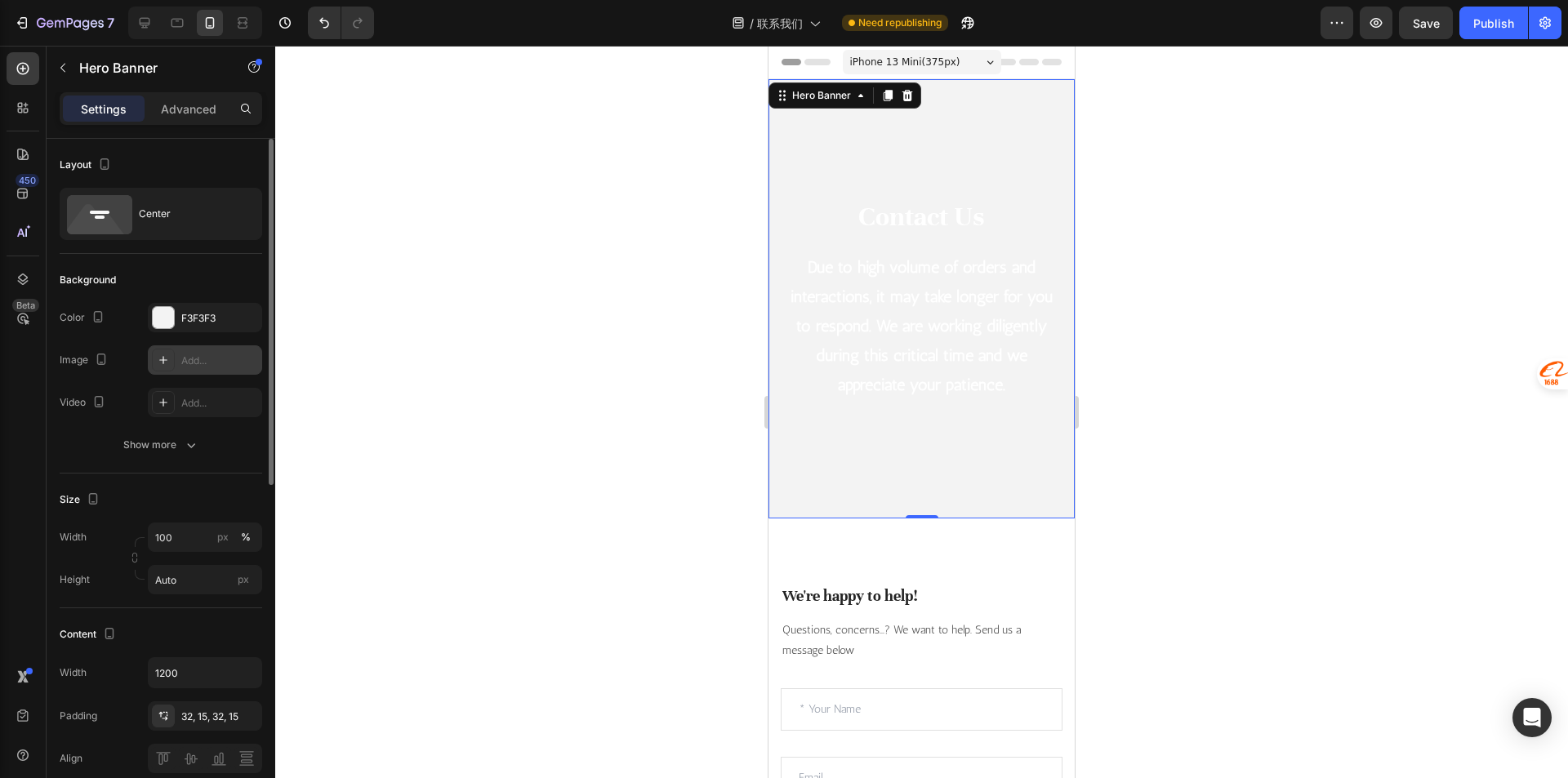
click at [201, 360] on div "Add..." at bounding box center [219, 361] width 77 height 15
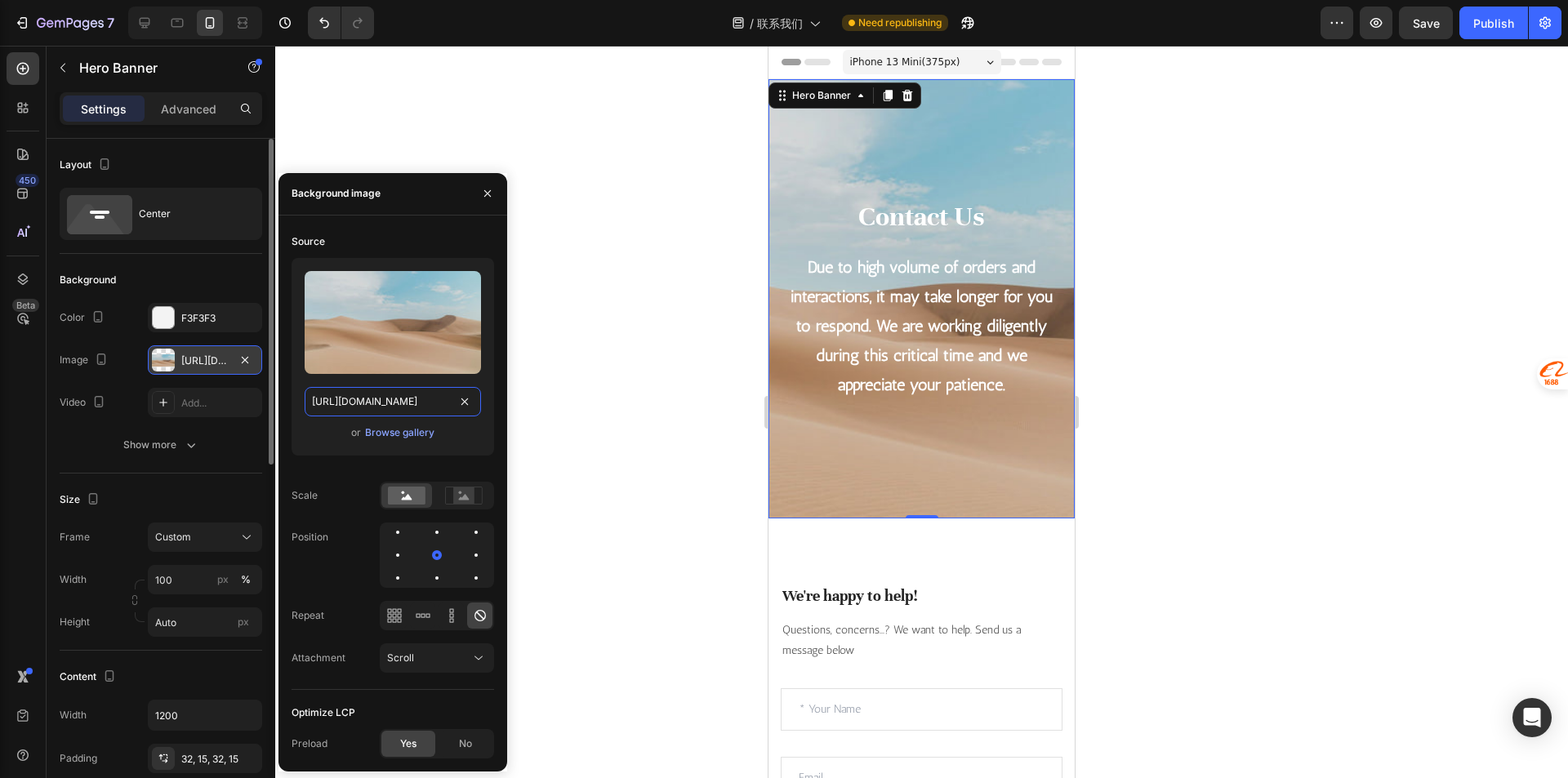
click at [425, 406] on input "https://cdn.shopify.com/s/files/1/2005/9307/files/background_settings.jpg" at bounding box center [393, 402] width 177 height 29
paste input "0585/2679/3774/files/gempages_578689885427204993-8d74b0f5-85db-43df-b6d1-db208a…"
type input "https://cdn.shopify.com/s/files/1/0585/2679/3774/files/gempages_578689885427204…"
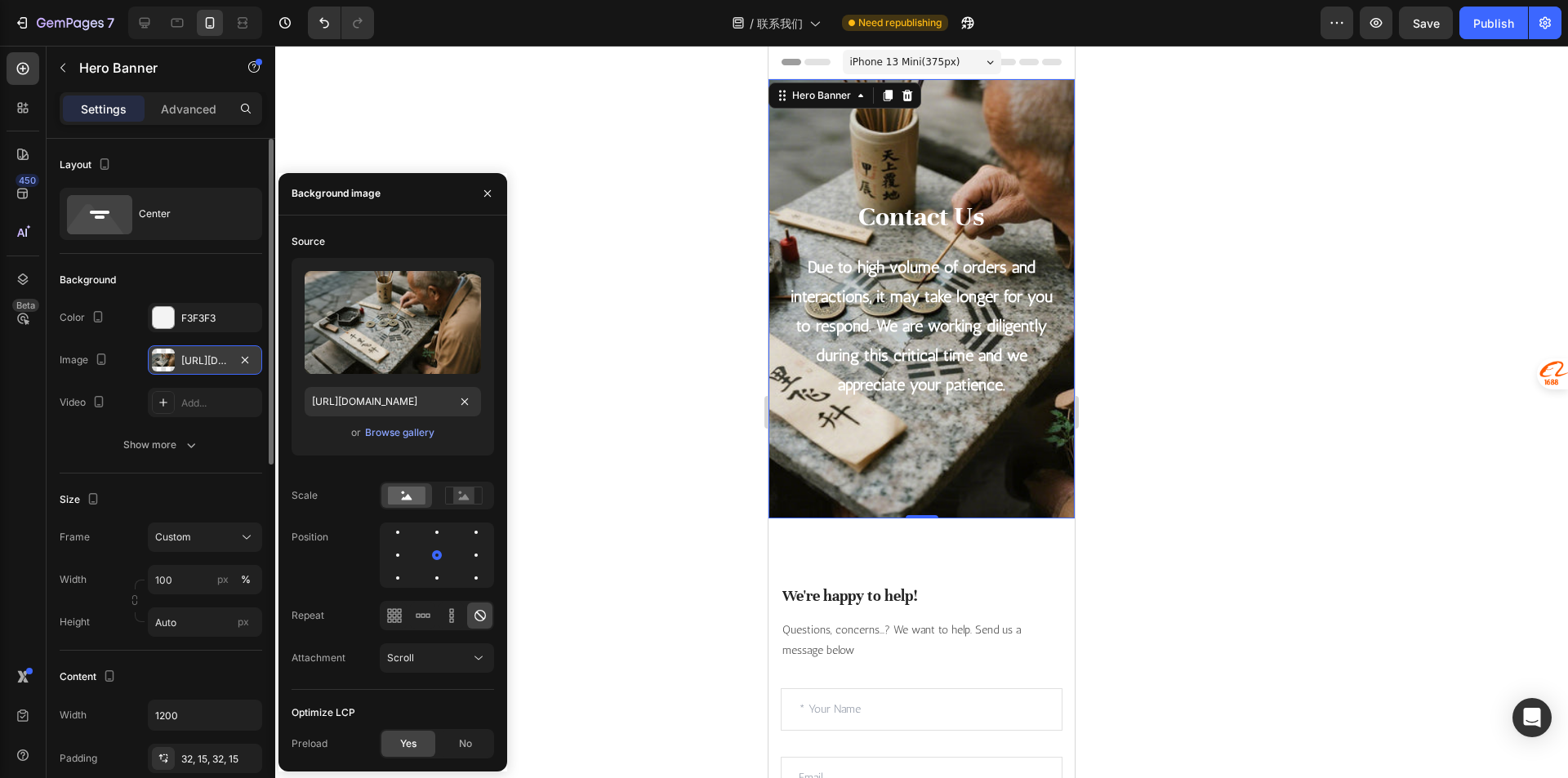
click at [606, 363] on div at bounding box center [921, 411] width 1292 height 732
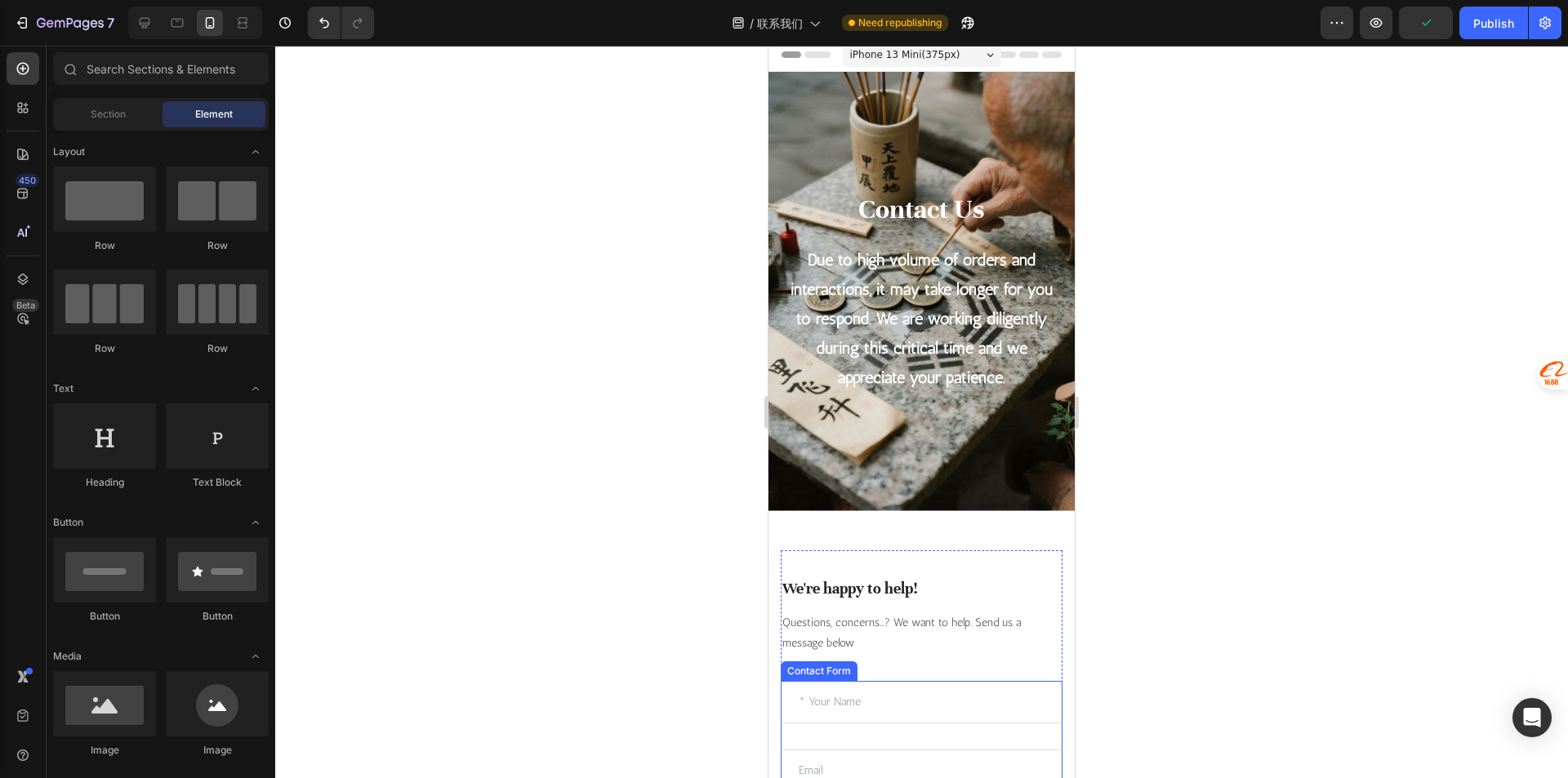
scroll to position [0, 0]
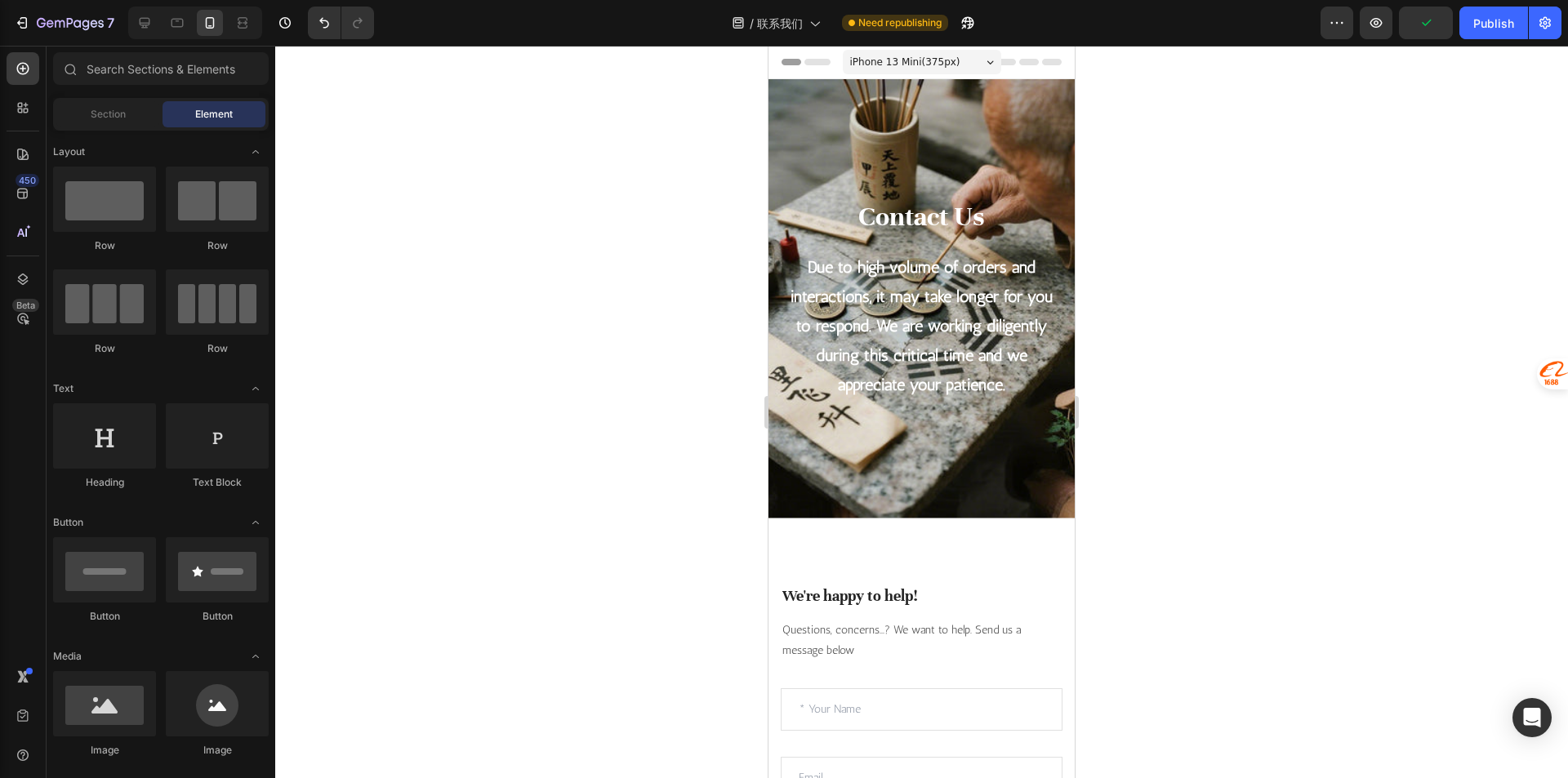
click at [1208, 314] on div at bounding box center [921, 411] width 1292 height 732
click at [1495, 31] on div "Publish" at bounding box center [1494, 23] width 41 height 17
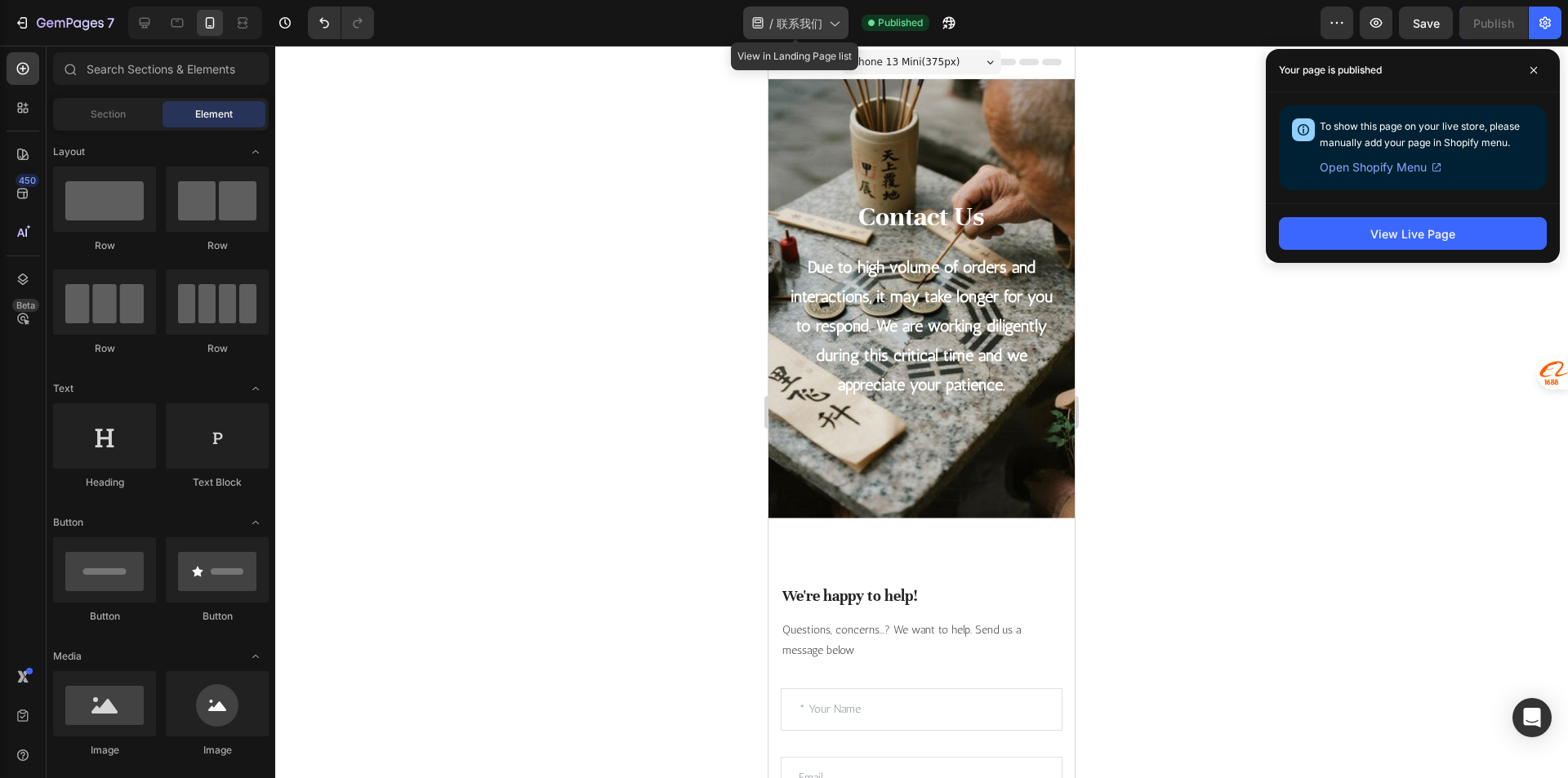
click at [788, 25] on span "联系我们" at bounding box center [800, 23] width 46 height 17
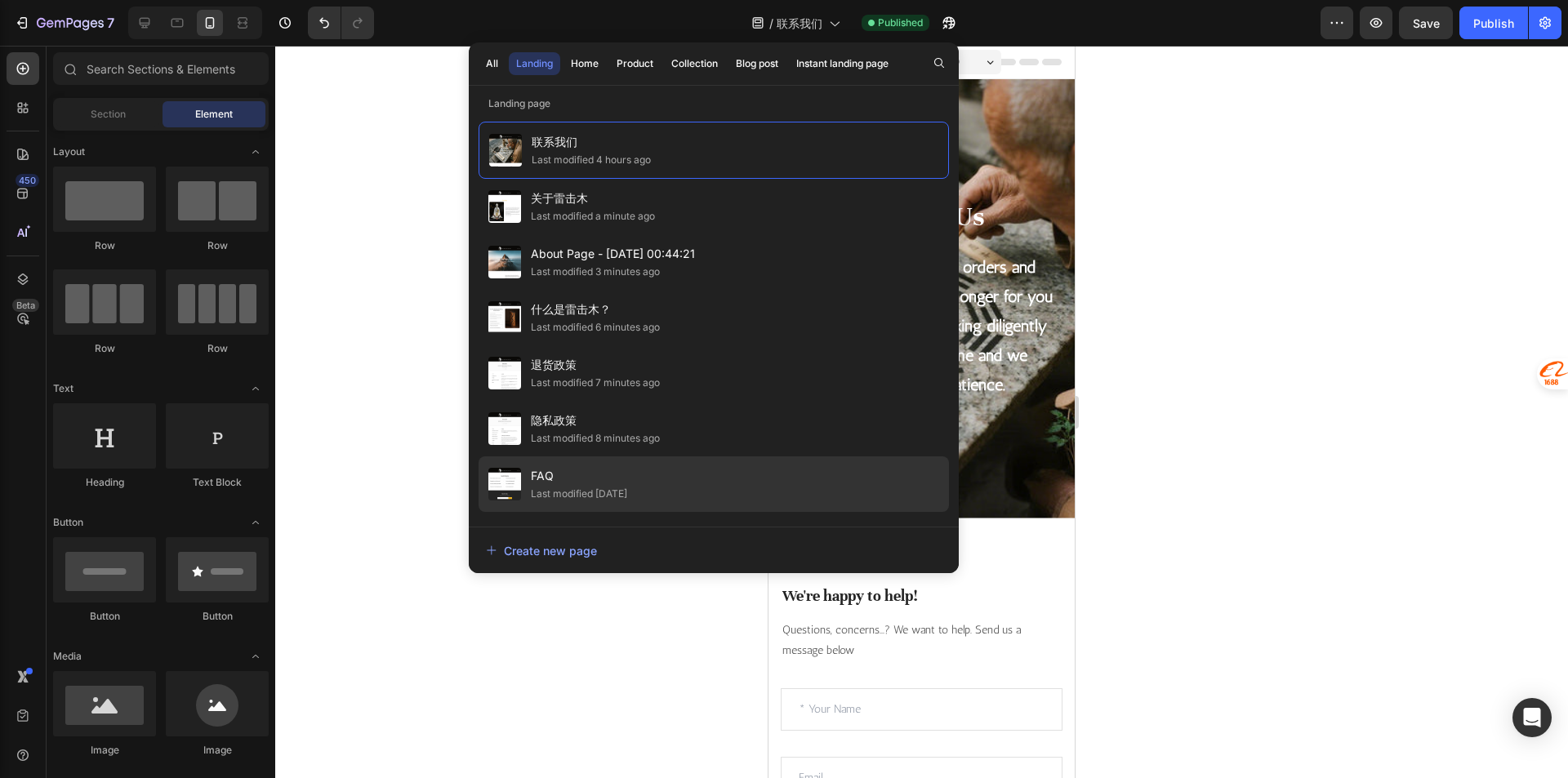
click at [651, 497] on div "FAQ Last modified 3 days ago" at bounding box center [714, 484] width 471 height 56
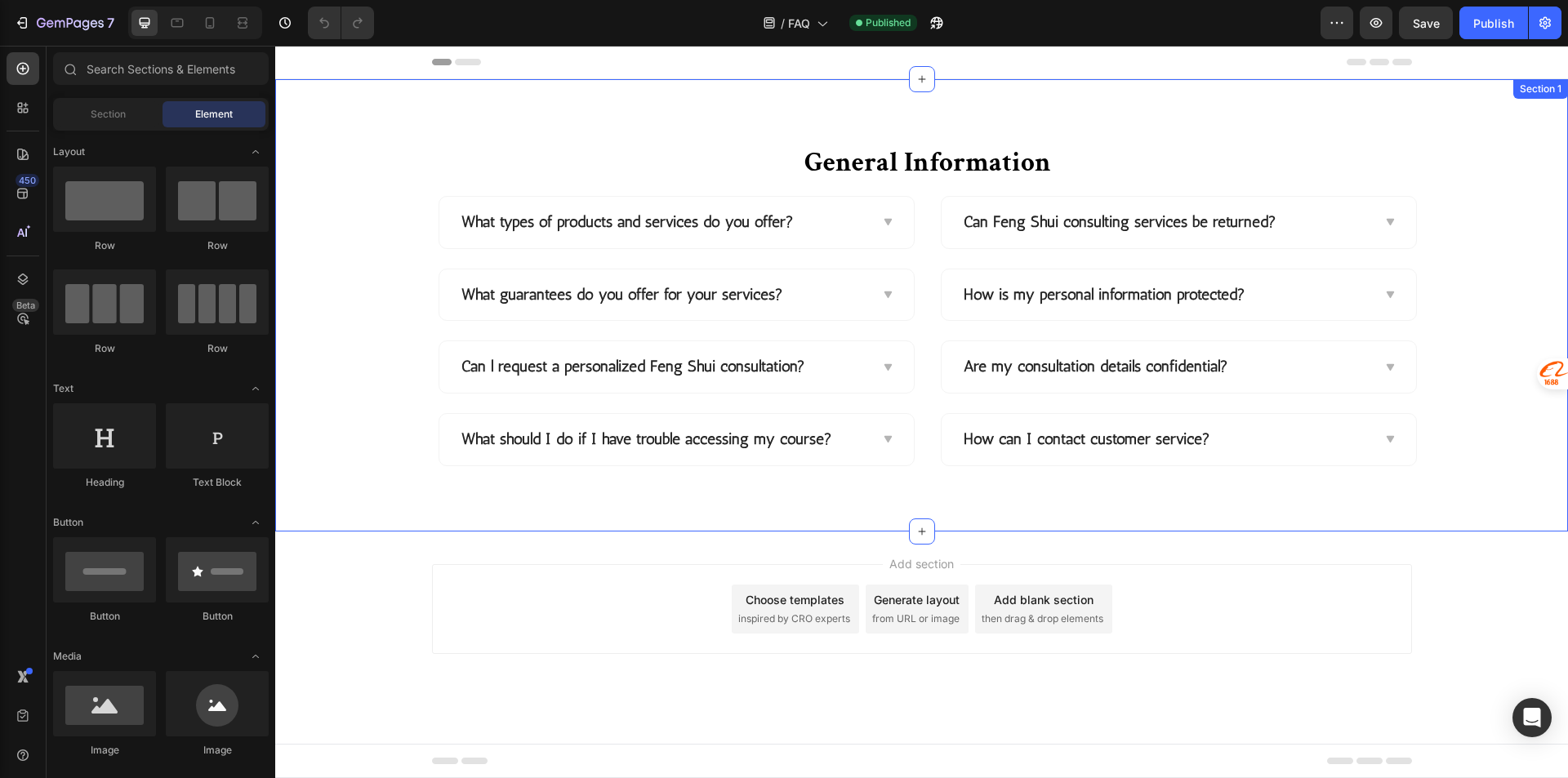
click at [1450, 463] on div "General Information Heading Row What types of products and services do you offe…" at bounding box center [927, 305] width 1280 height 322
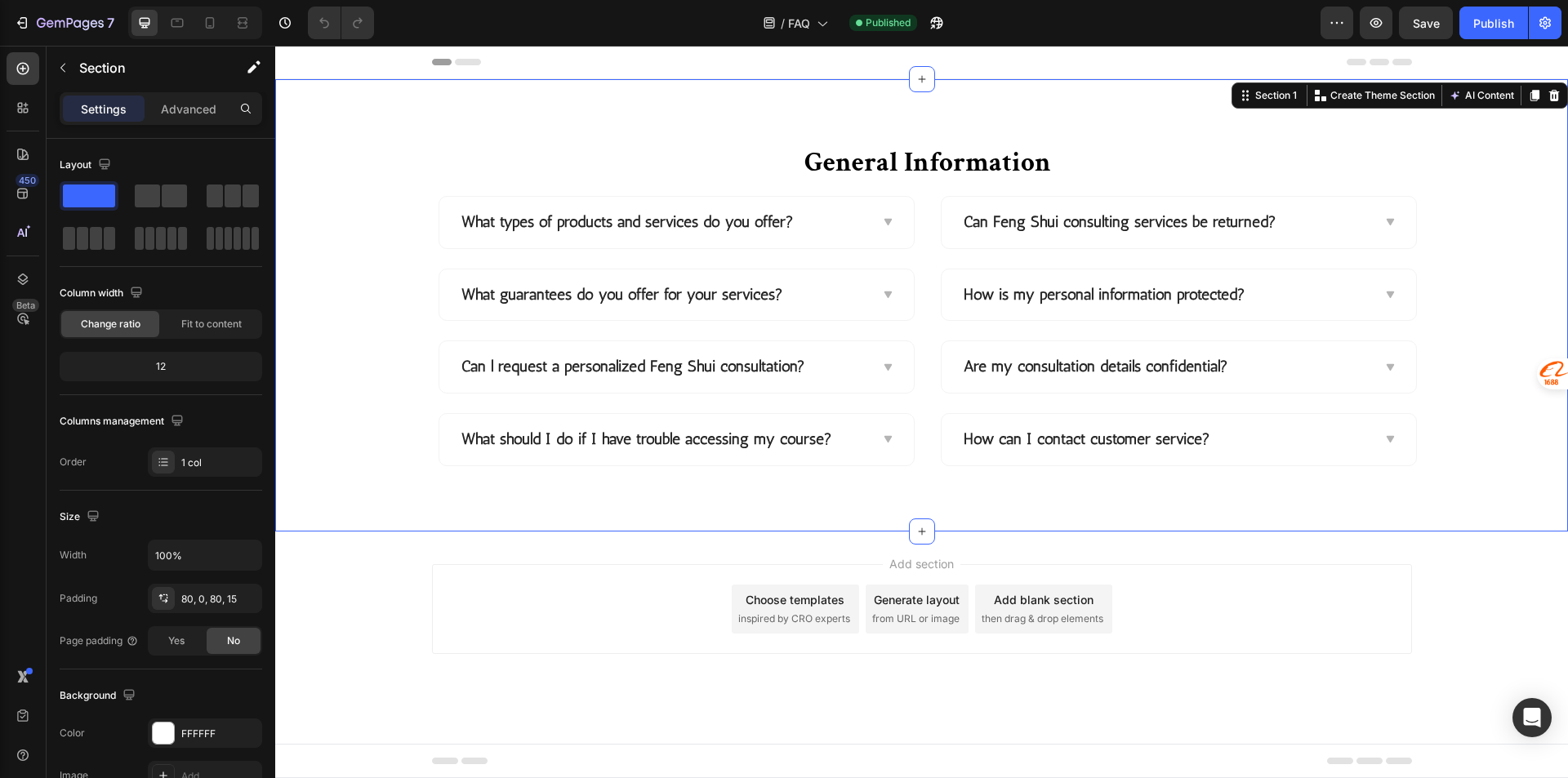
click at [1481, 259] on div "General Information Heading Row What types of products and services do you offe…" at bounding box center [927, 305] width 1280 height 322
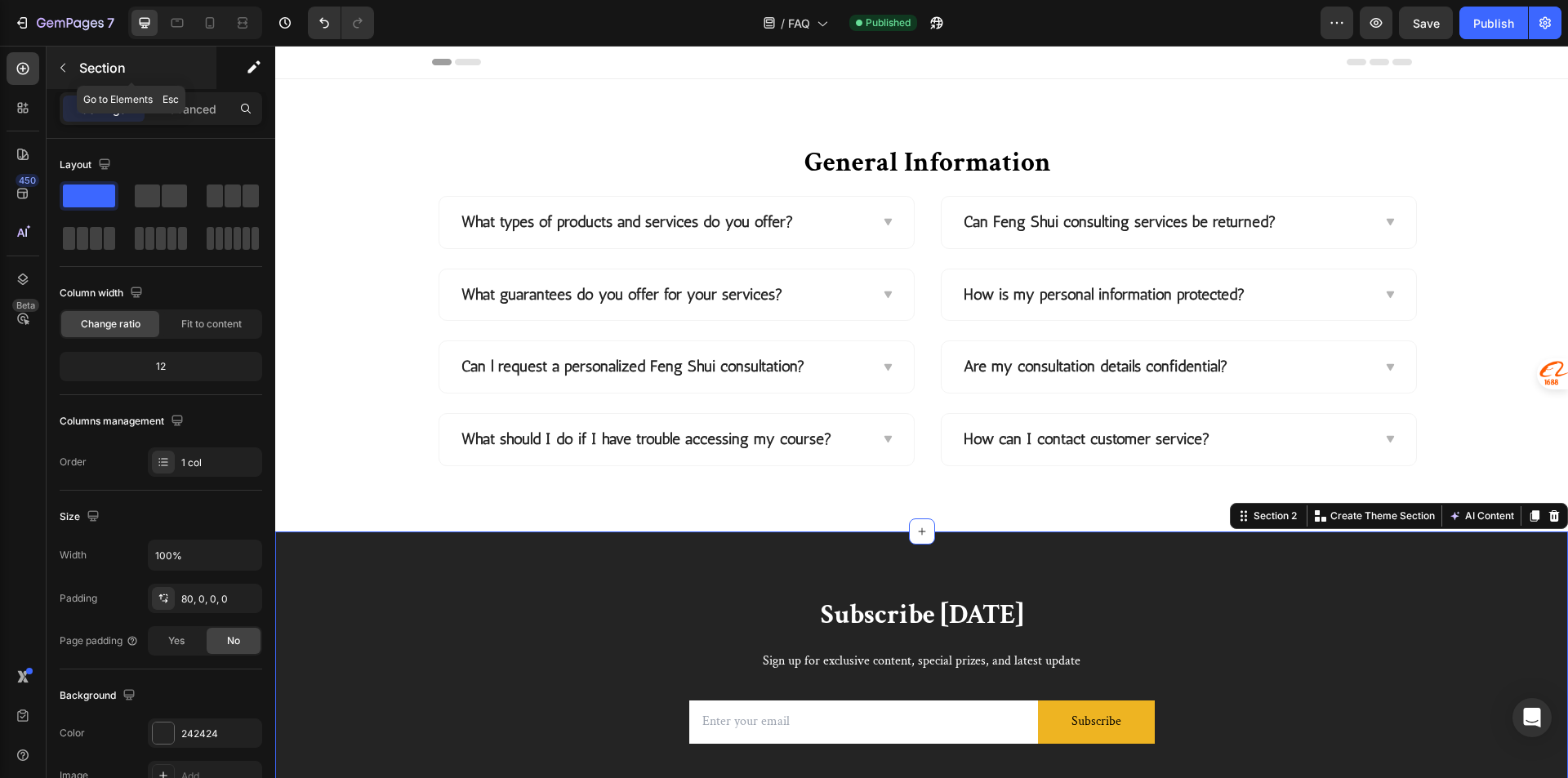
click at [74, 69] on button "button" at bounding box center [63, 68] width 26 height 26
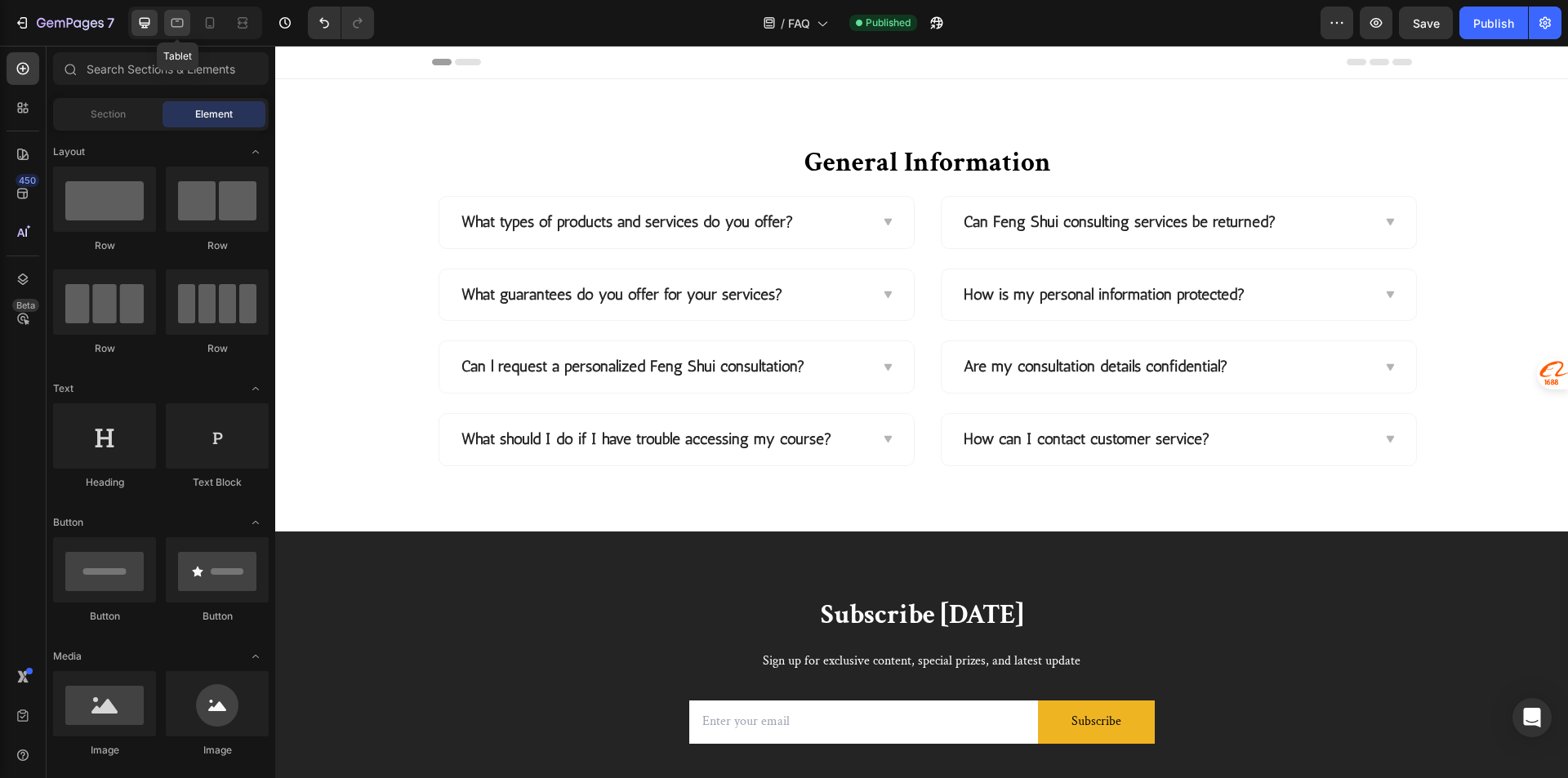
click at [182, 27] on icon at bounding box center [178, 23] width 12 height 9
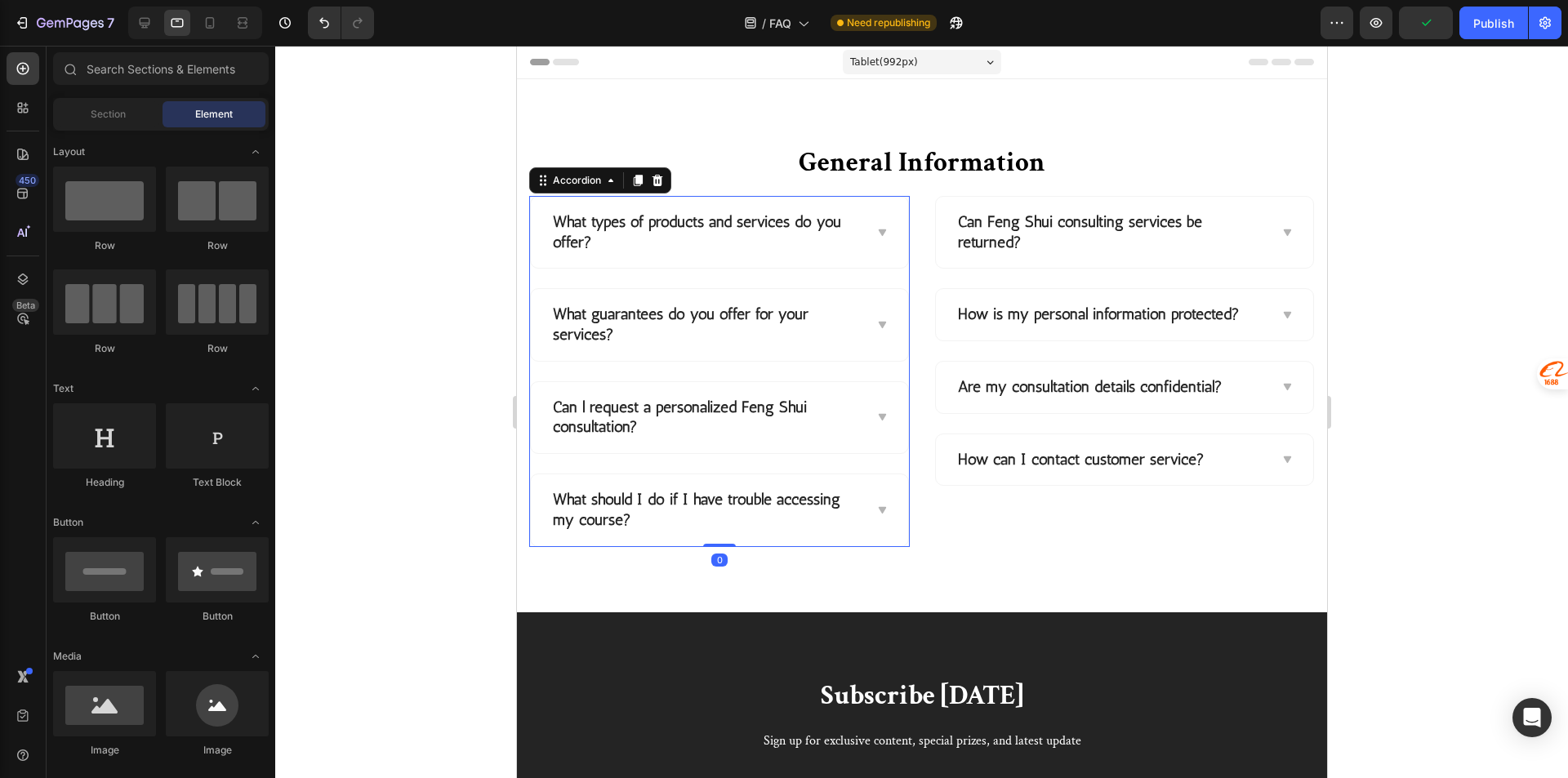
click at [828, 420] on p "Can l request a personalized Feng Shui consultation?" at bounding box center [705, 417] width 307 height 40
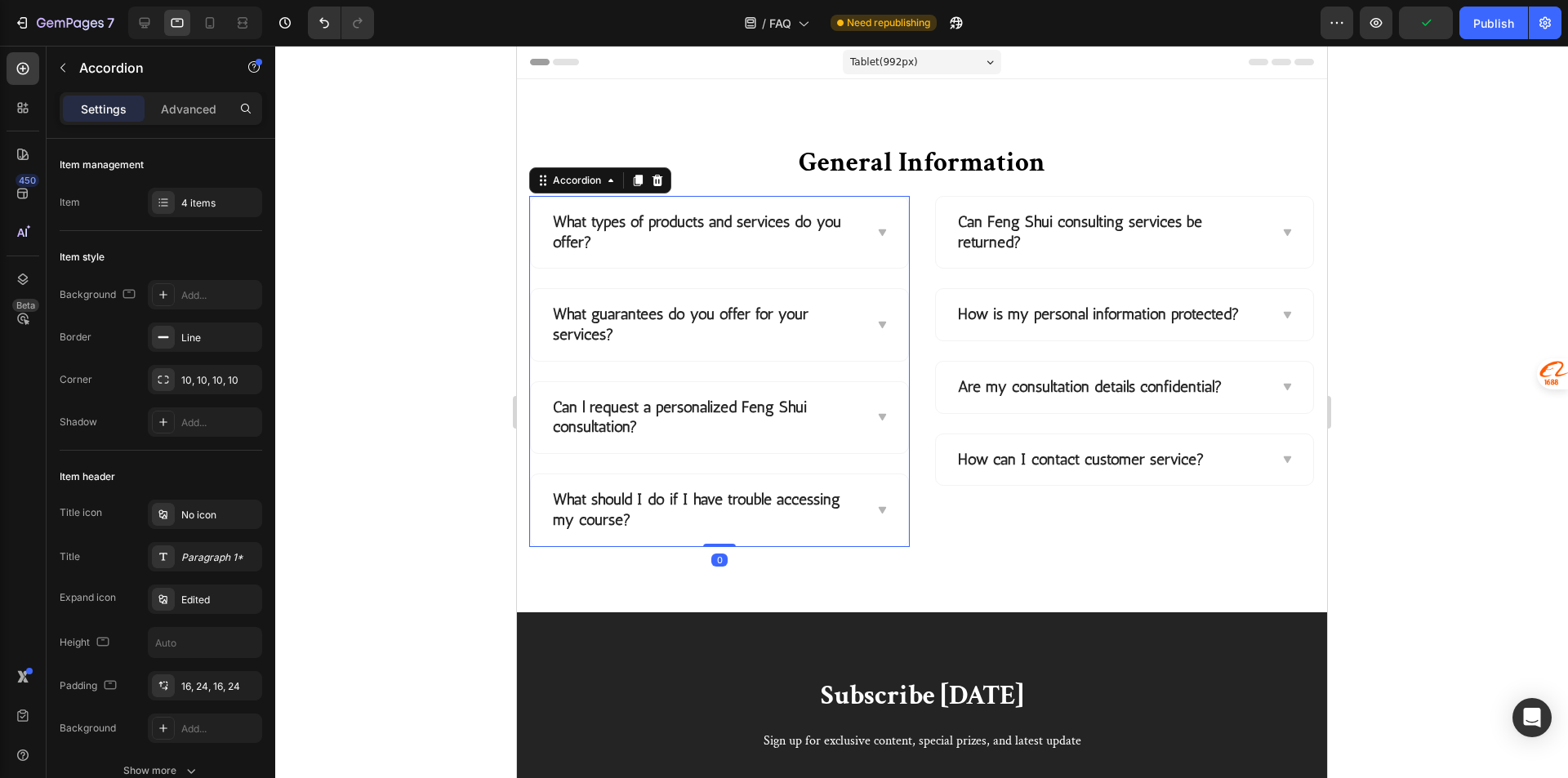
click at [865, 426] on div "Can l request a personalized Feng Shui consultation?" at bounding box center [719, 417] width 377 height 71
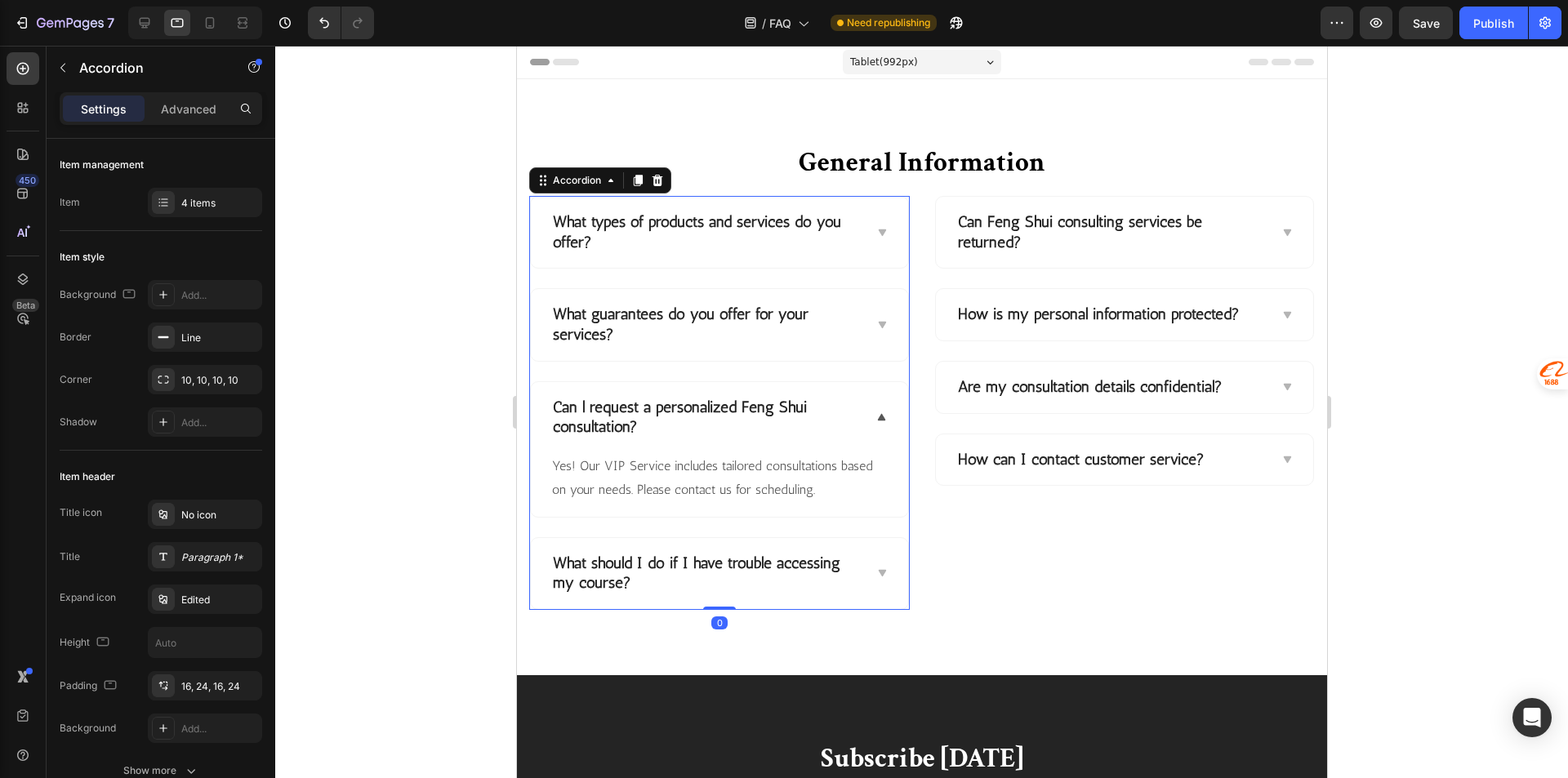
click at [865, 426] on div "Can l request a personalized Feng Shui consultation?" at bounding box center [719, 417] width 377 height 71
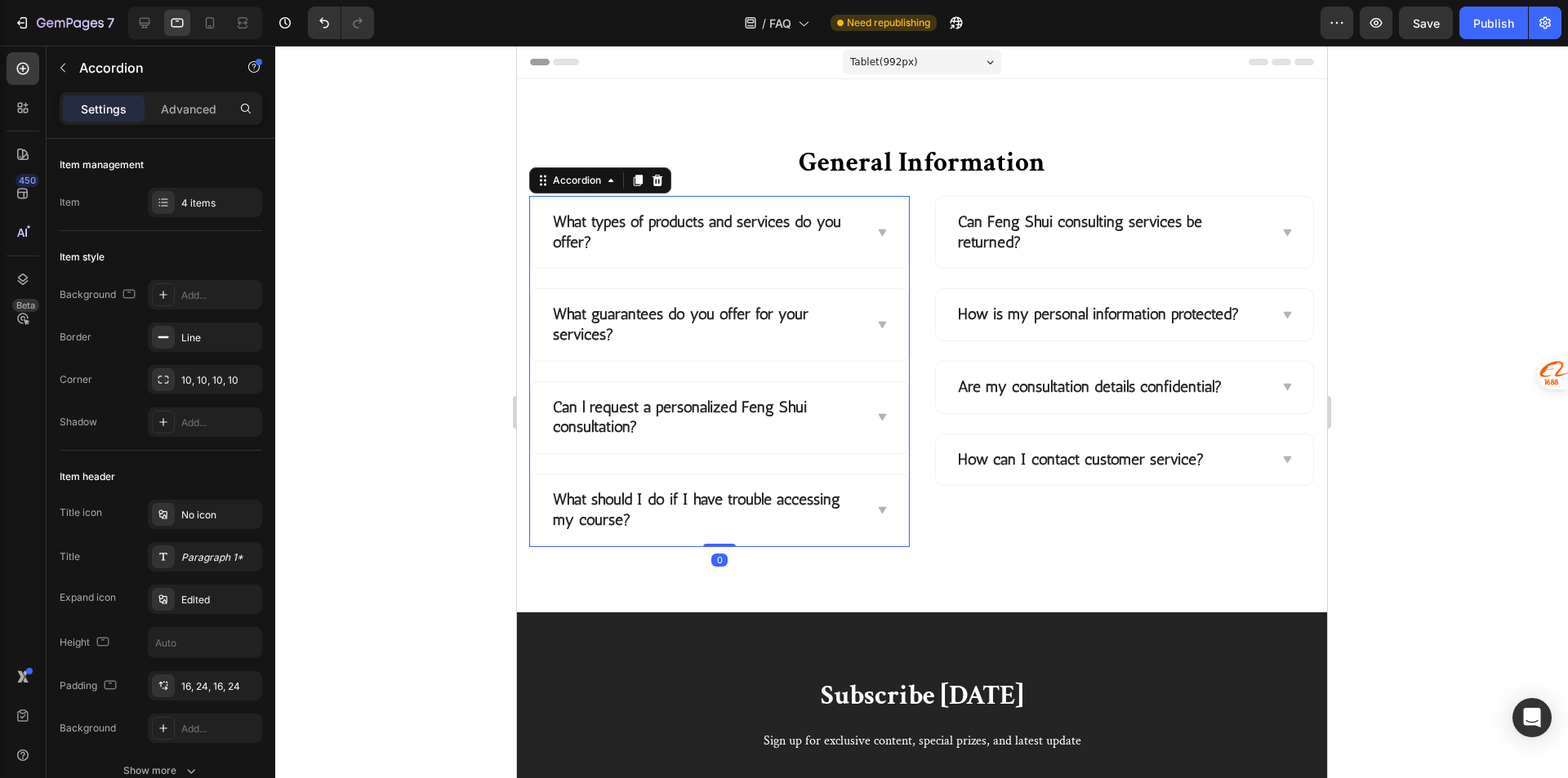
click at [886, 524] on div "What should I do if I have trouble accessing my course?" at bounding box center [719, 510] width 377 height 71
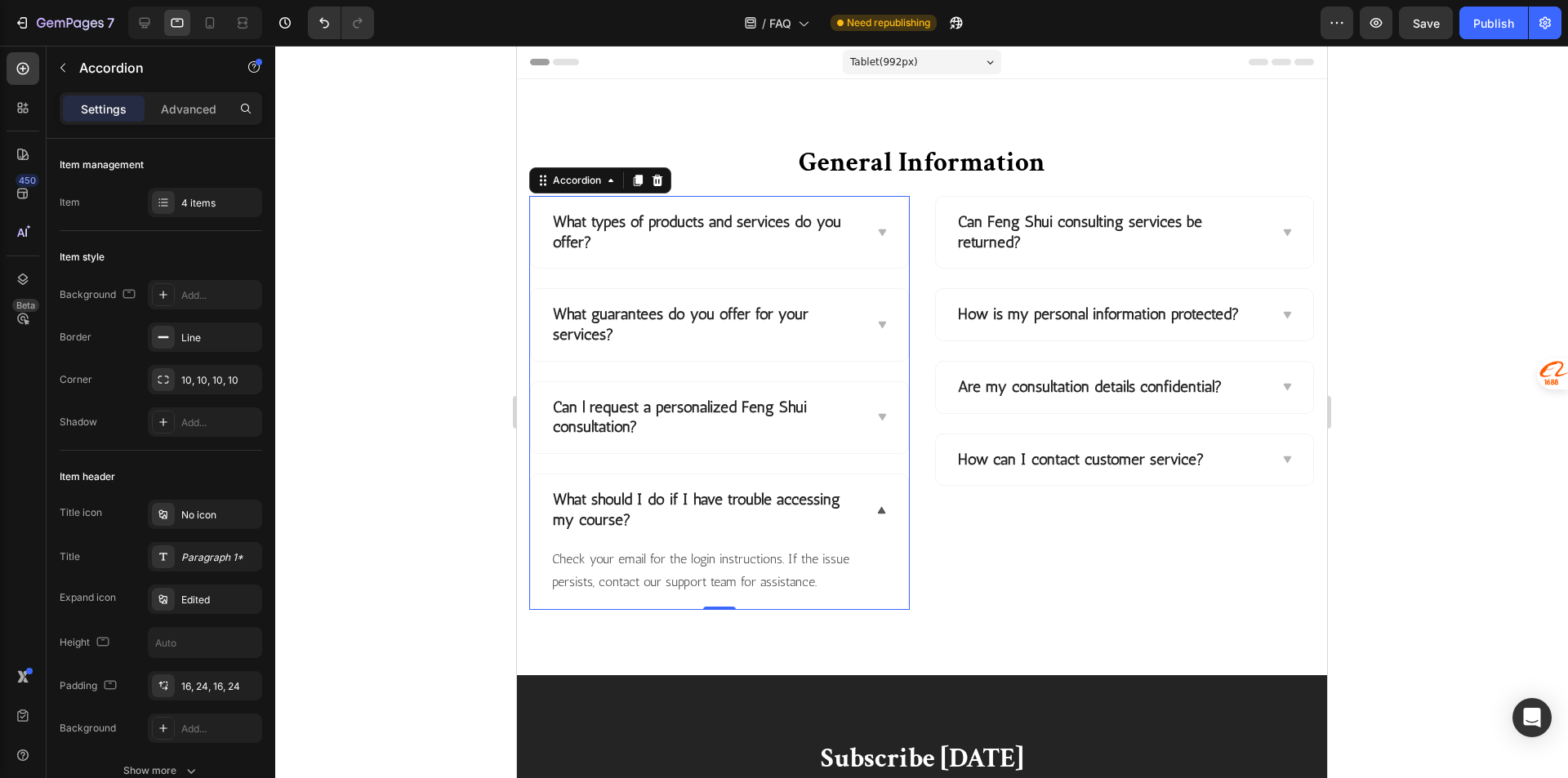
click at [886, 524] on div "What should I do if I have trouble accessing my course?" at bounding box center [719, 510] width 377 height 71
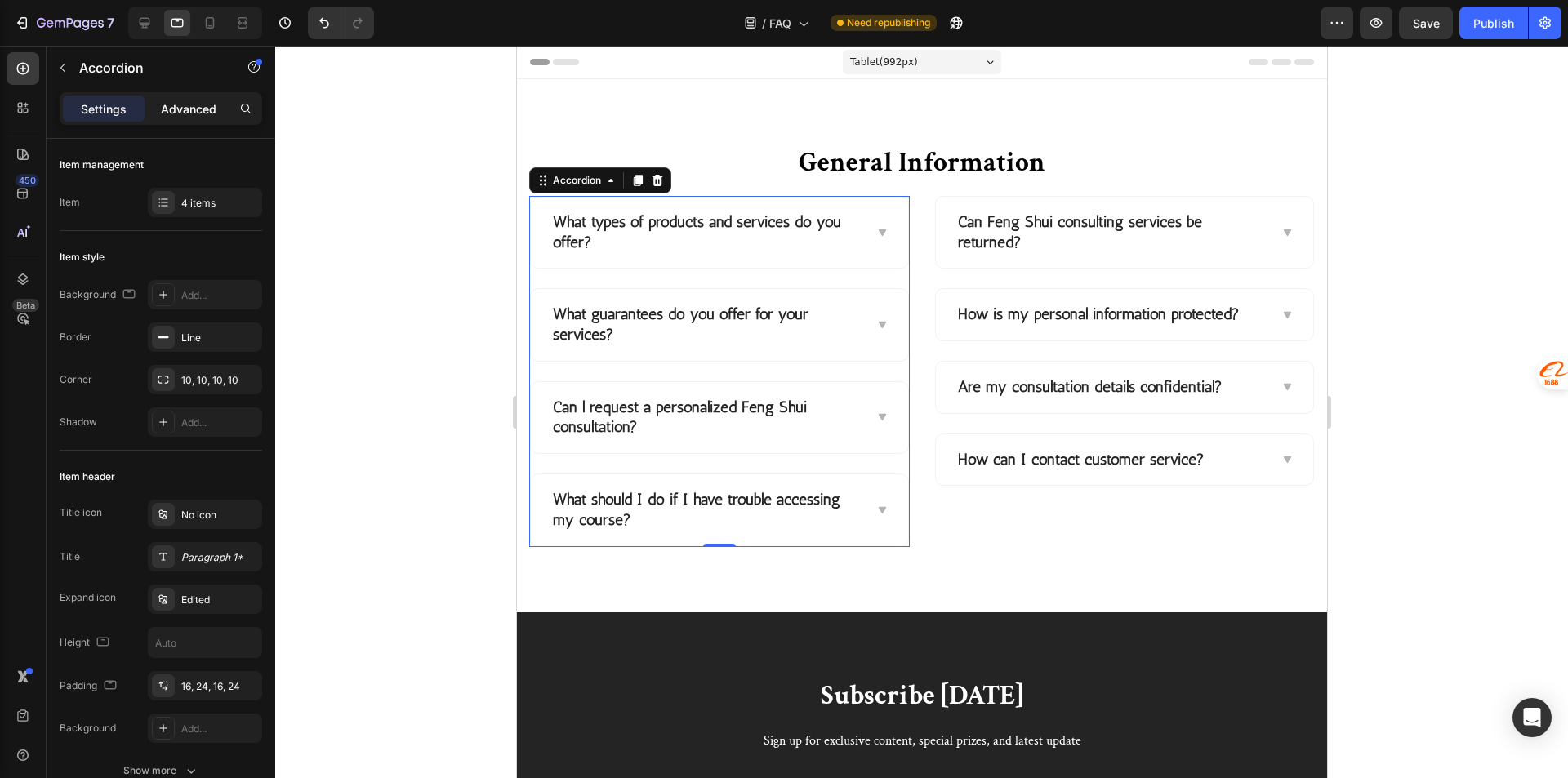
click at [186, 114] on p "Advanced" at bounding box center [189, 109] width 56 height 17
type input "100%"
type input "100"
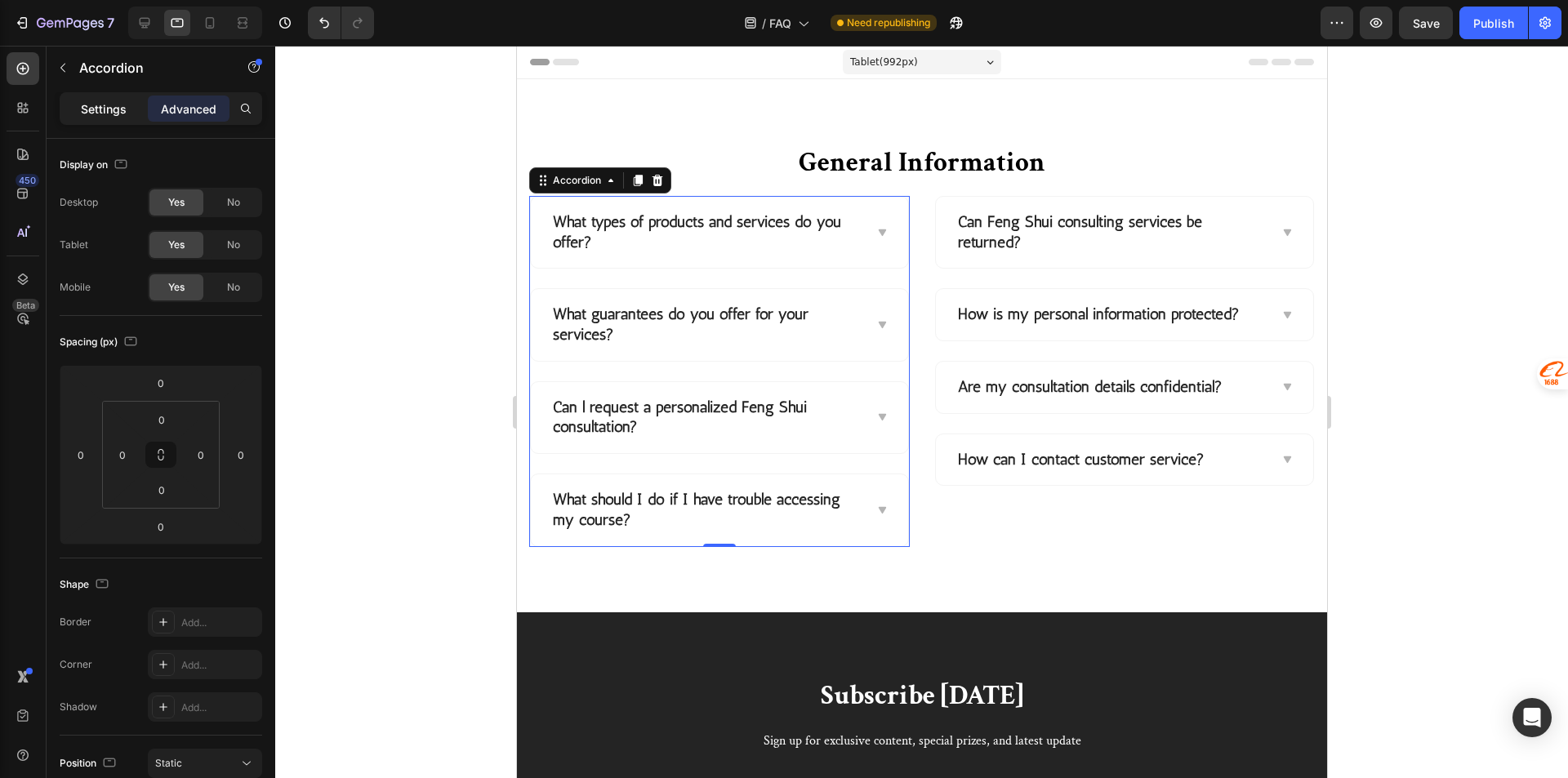
click at [117, 105] on p "Settings" at bounding box center [104, 109] width 46 height 17
type input "24"
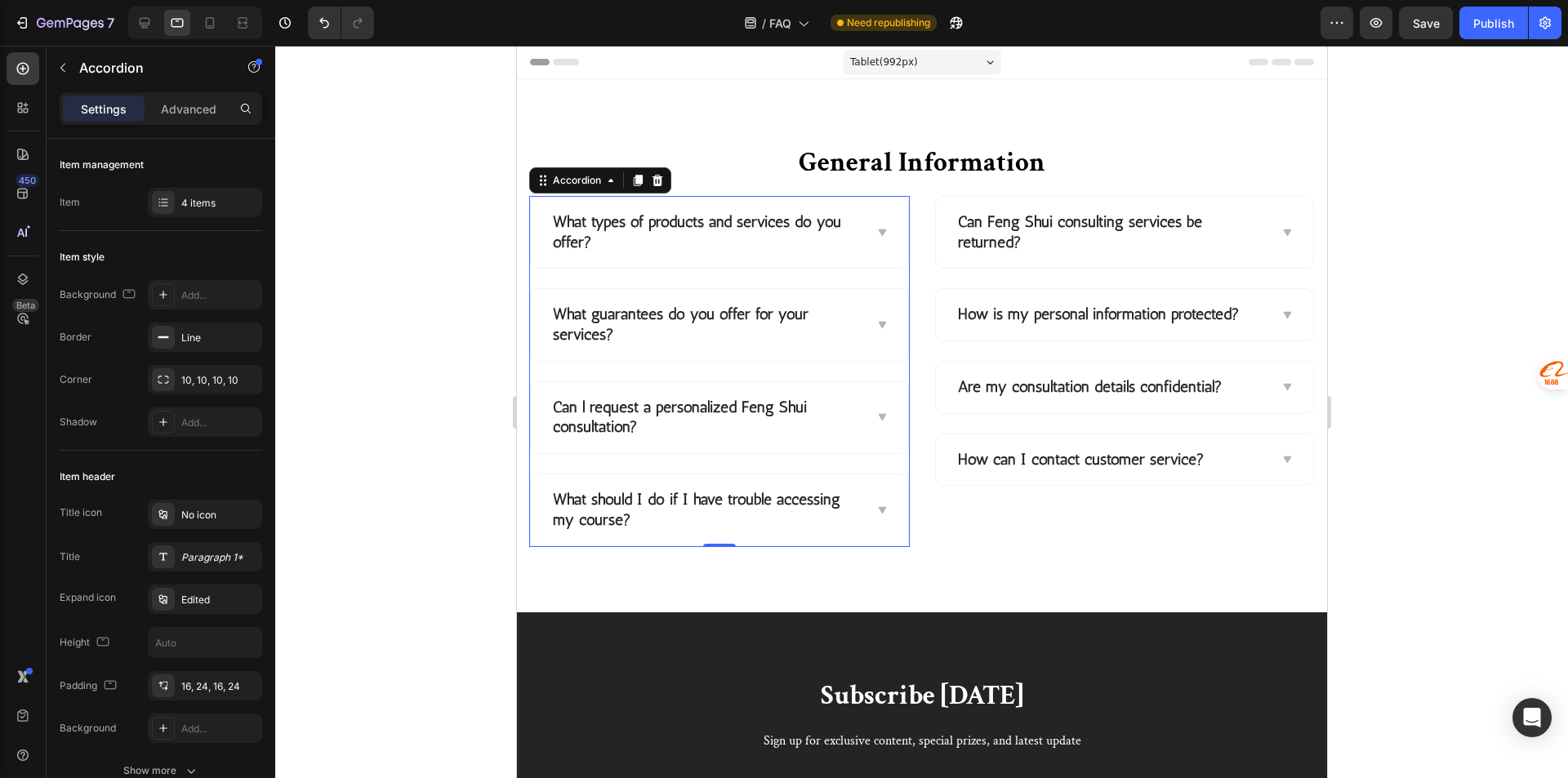
click at [205, 42] on div "7 Version history / FAQ Need republishing Preview Save Publish" at bounding box center [784, 23] width 1568 height 47
click at [209, 24] on icon at bounding box center [210, 23] width 16 height 16
type input "21"
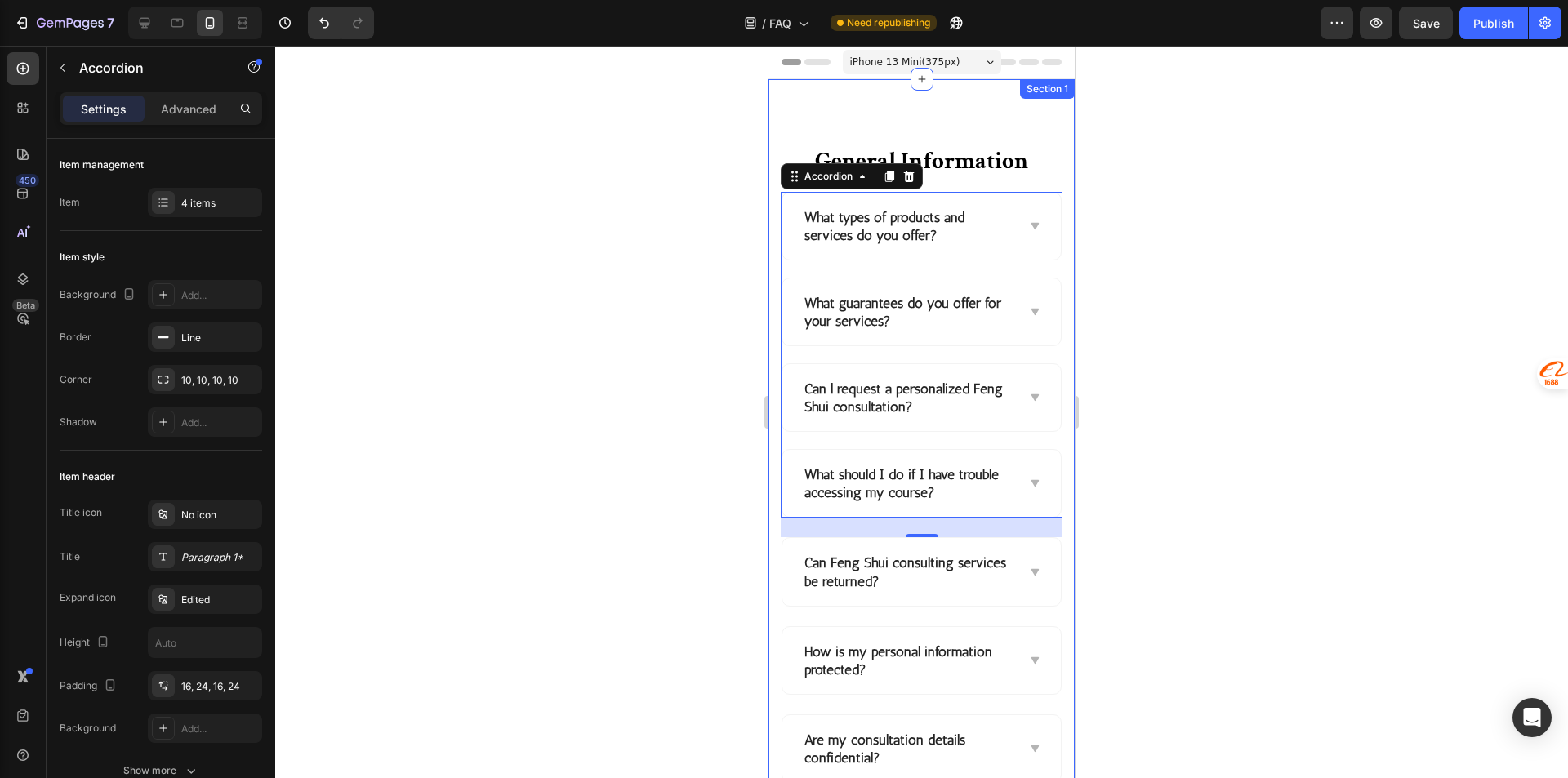
click at [1004, 129] on div "General Information Heading Row What types of products and services do you offe…" at bounding box center [921, 508] width 306 height 857
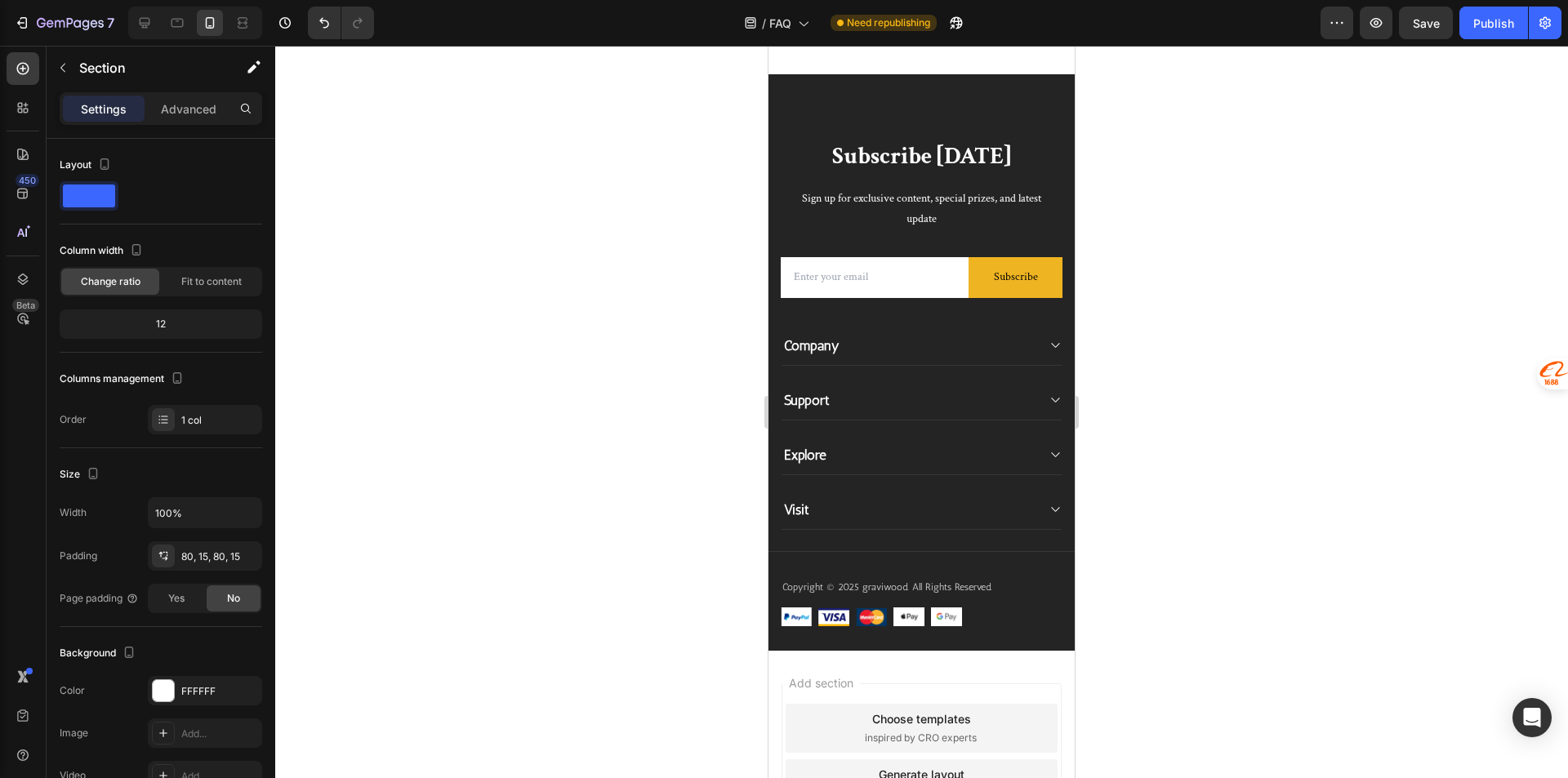
scroll to position [897, 0]
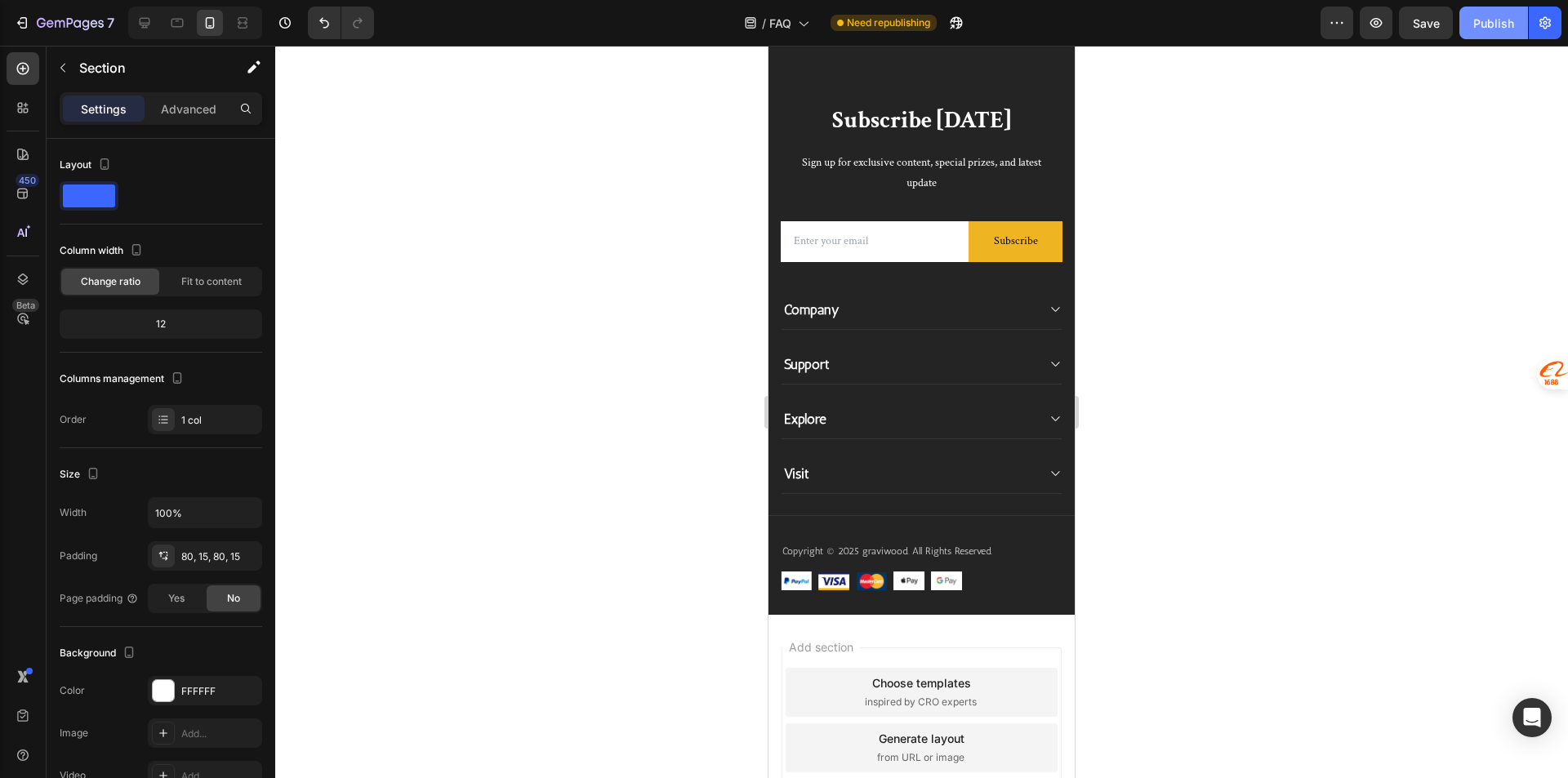
click at [1496, 17] on div "Publish" at bounding box center [1494, 23] width 41 height 17
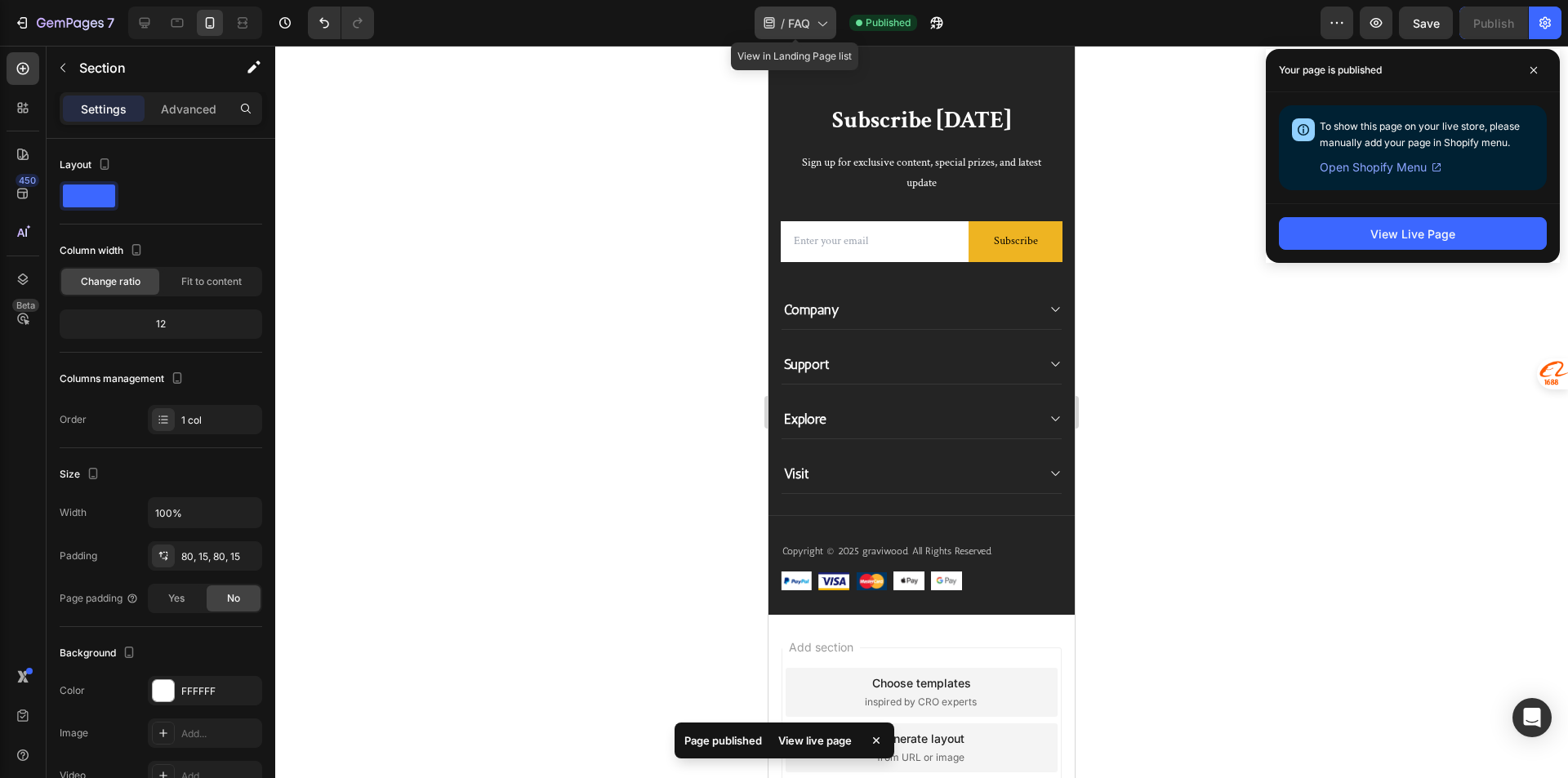
click at [801, 27] on span "FAQ" at bounding box center [799, 23] width 22 height 17
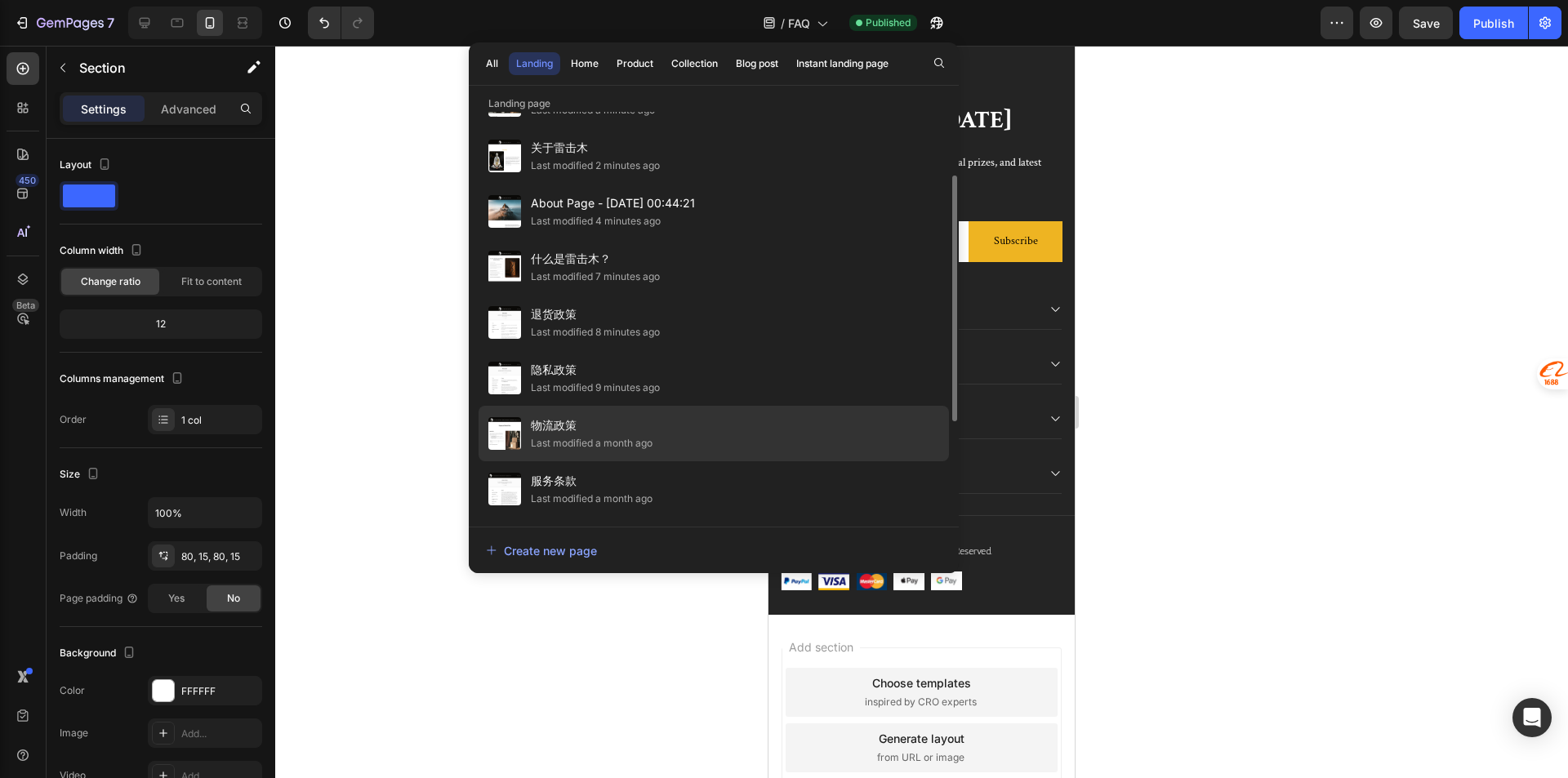
scroll to position [269, 0]
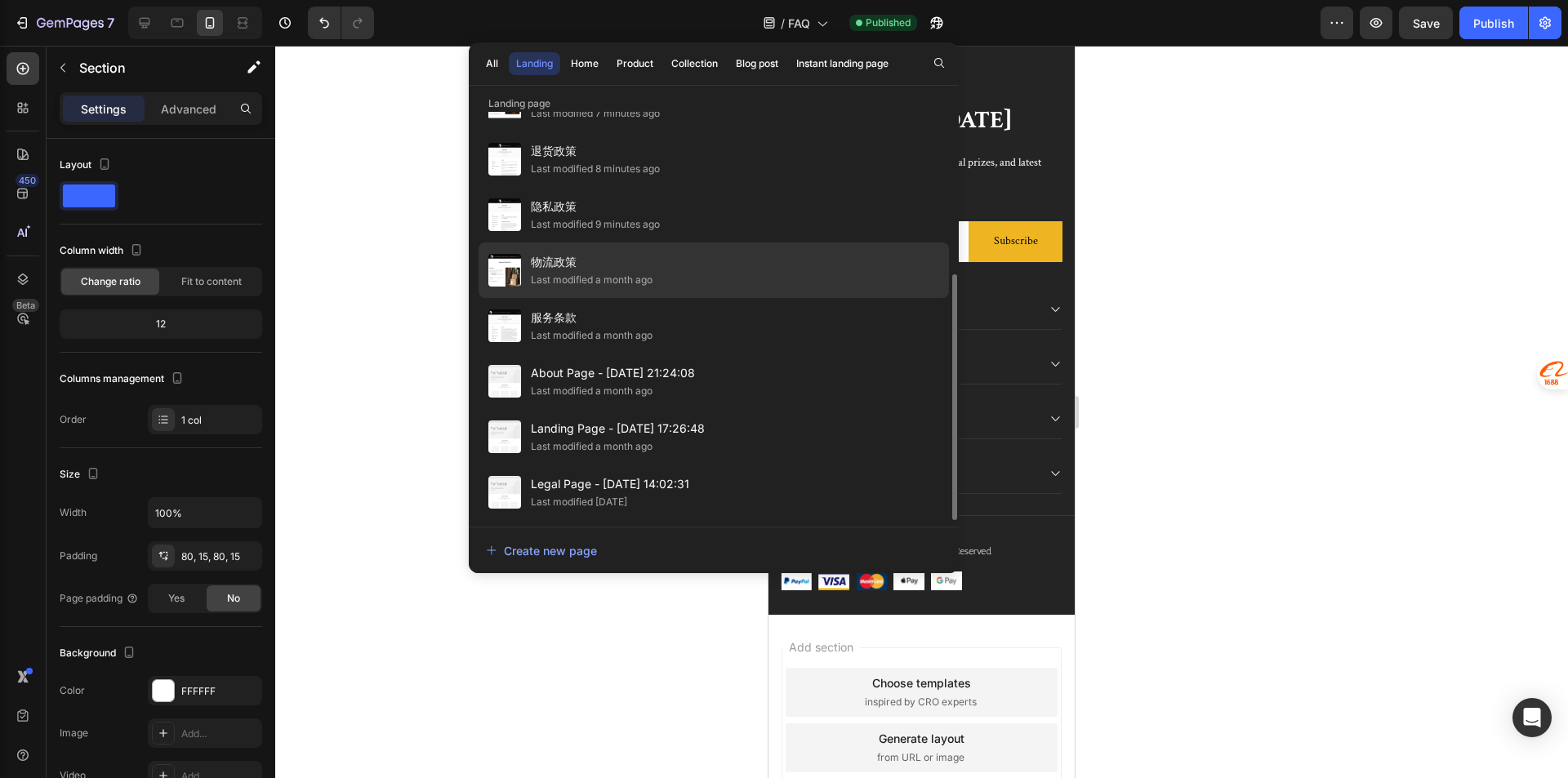
click at [629, 279] on div "Last modified a month ago" at bounding box center [592, 280] width 122 height 16
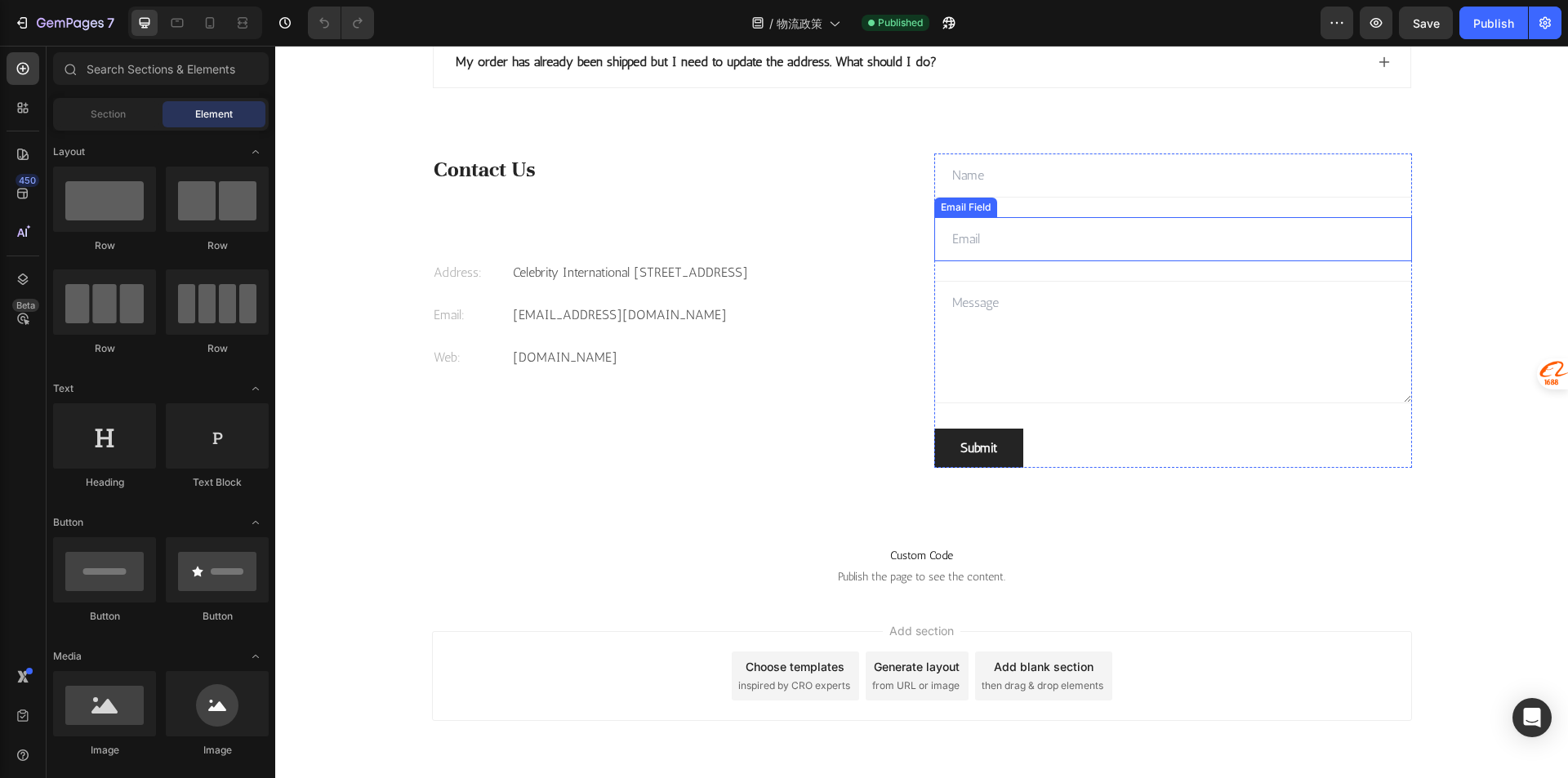
scroll to position [2224, 0]
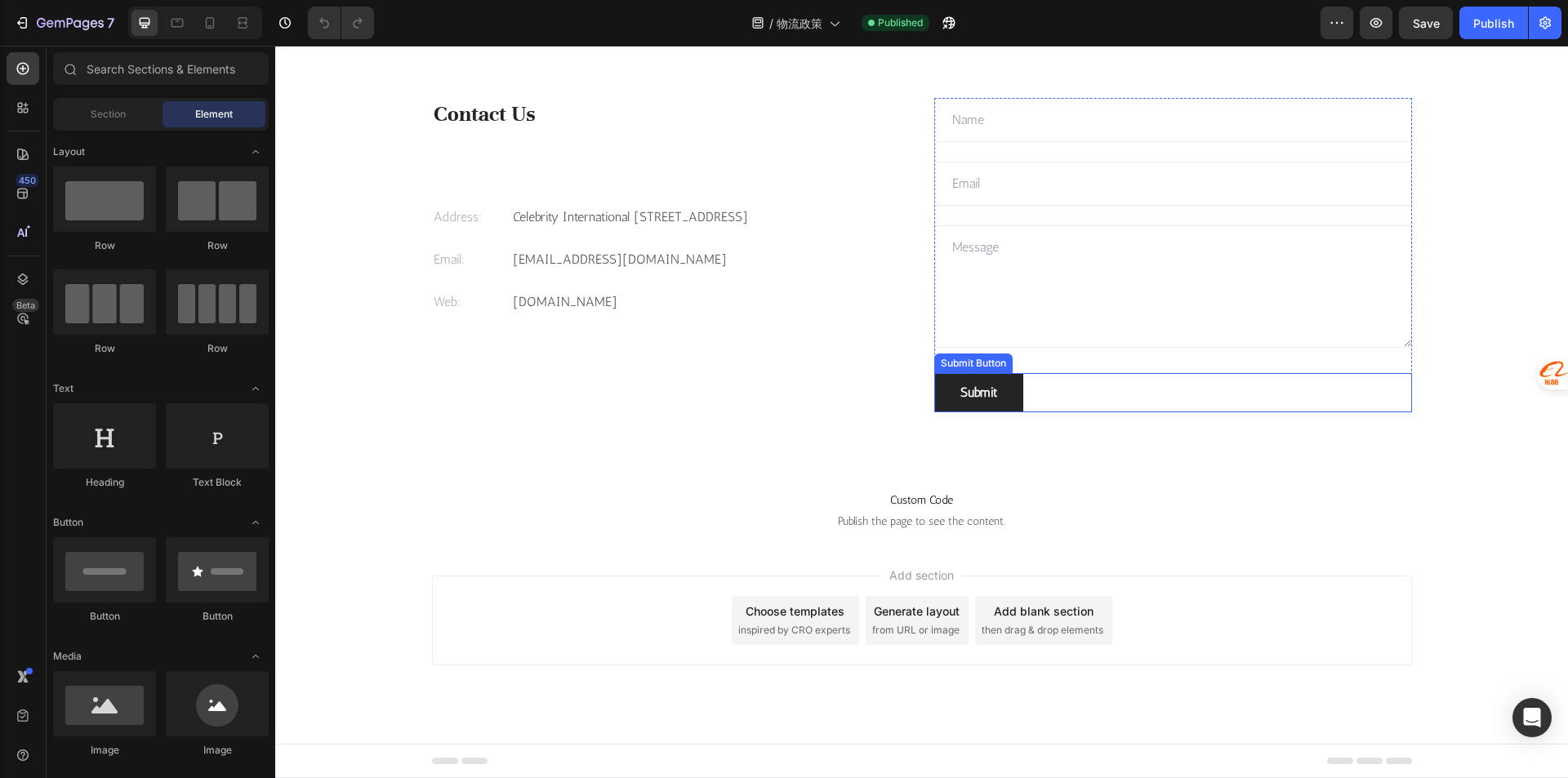
click at [1334, 415] on div "Contact Us Heading Address: Text [STREET_ADDRESS] Text block Row Email: Text bl…" at bounding box center [921, 288] width 980 height 380
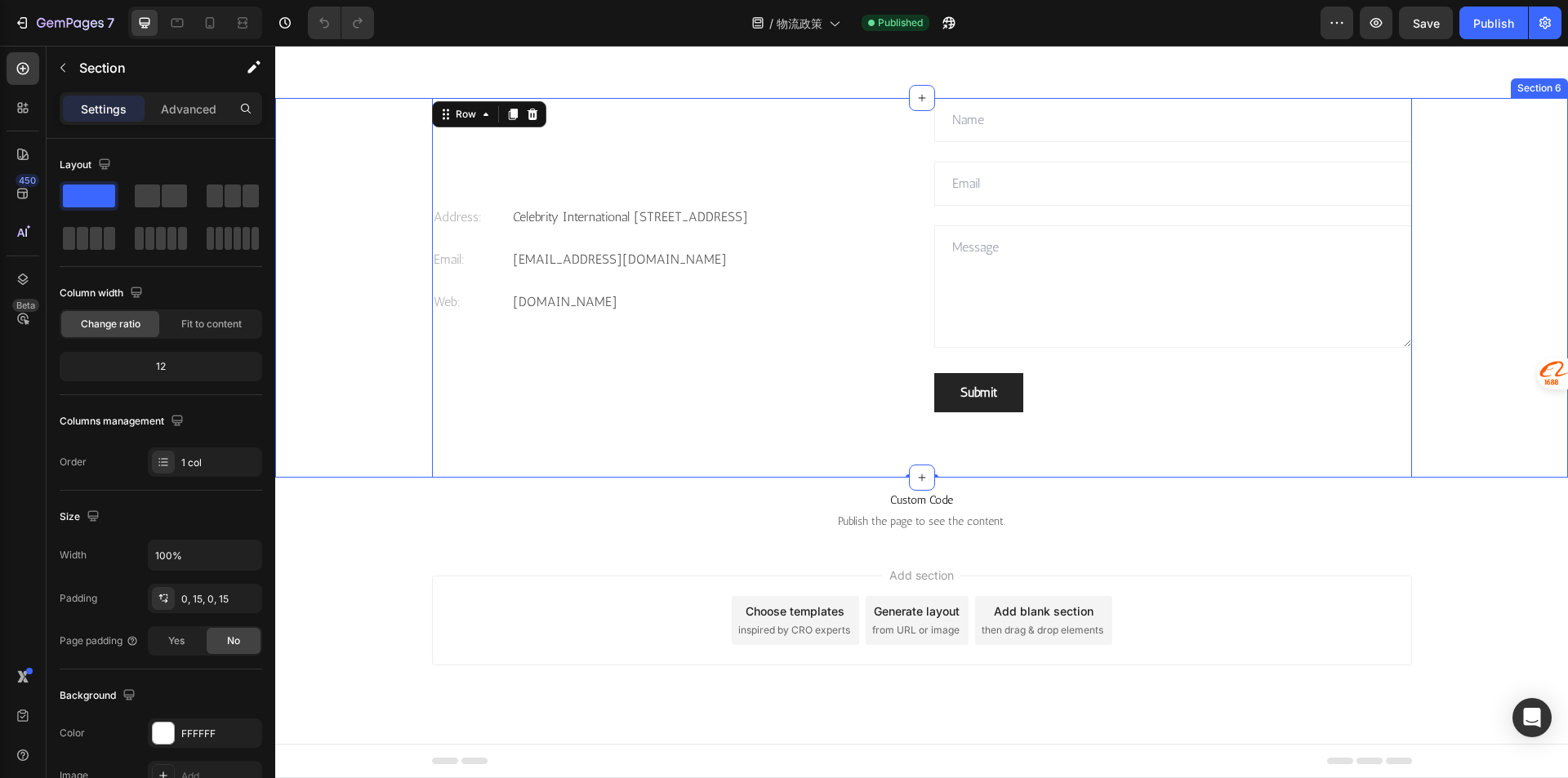
click at [1457, 412] on div "Contact Us Heading Address: Text [STREET_ADDRESS] Text block Row Email: Text bl…" at bounding box center [921, 288] width 1268 height 380
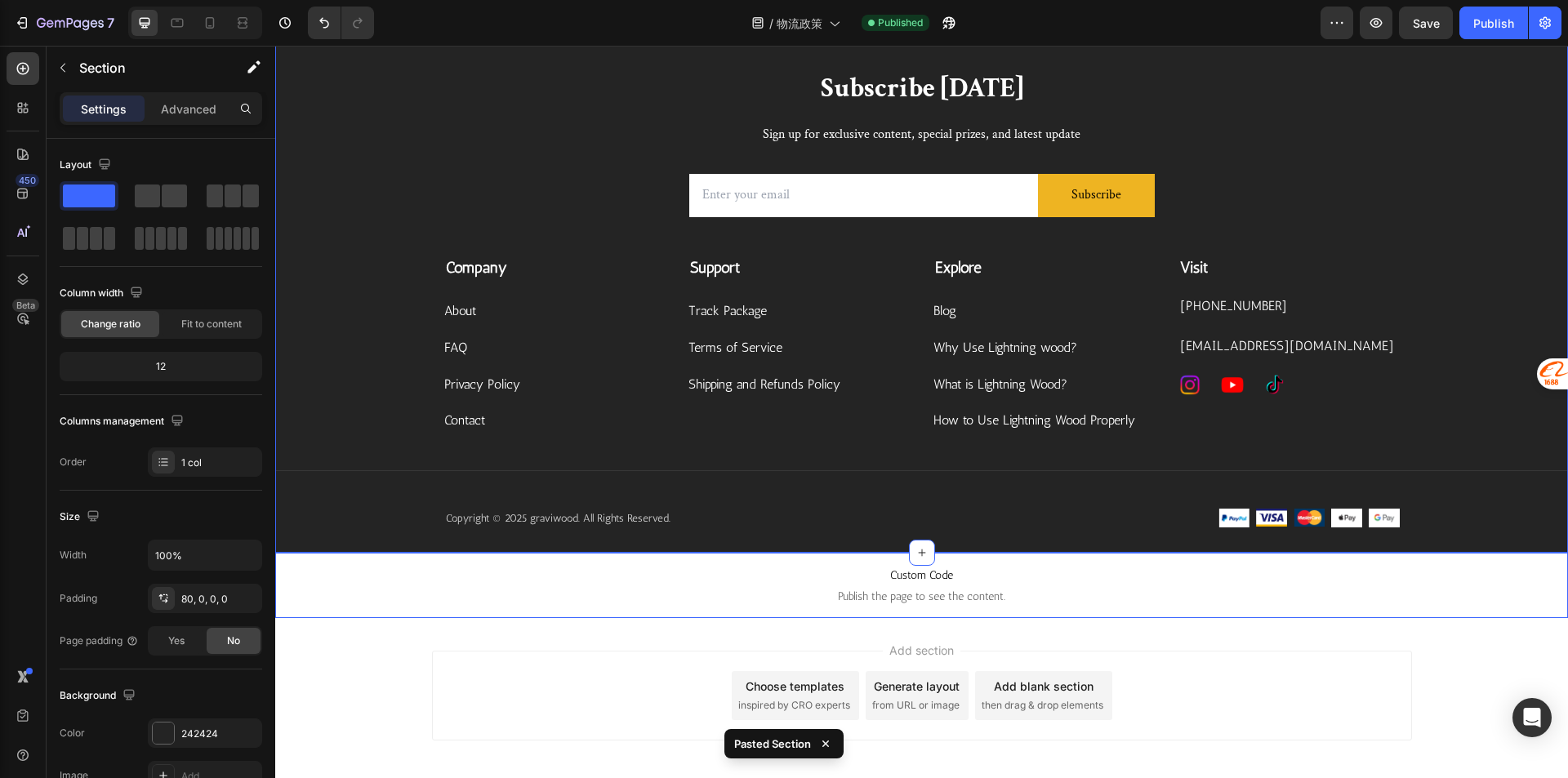
scroll to position [2762, 0]
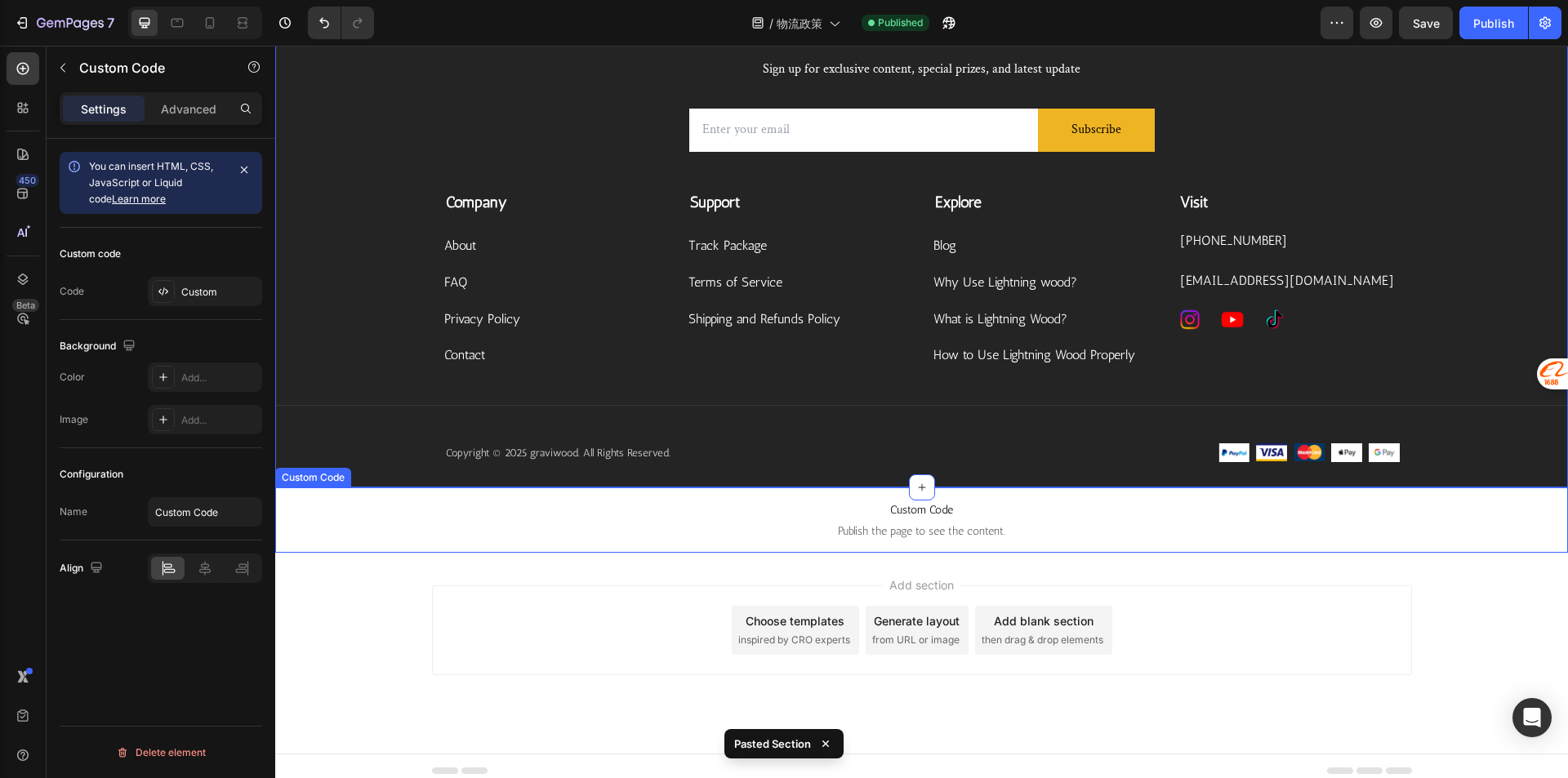
click at [1393, 531] on span "Publish the page to see the content." at bounding box center [921, 532] width 1292 height 16
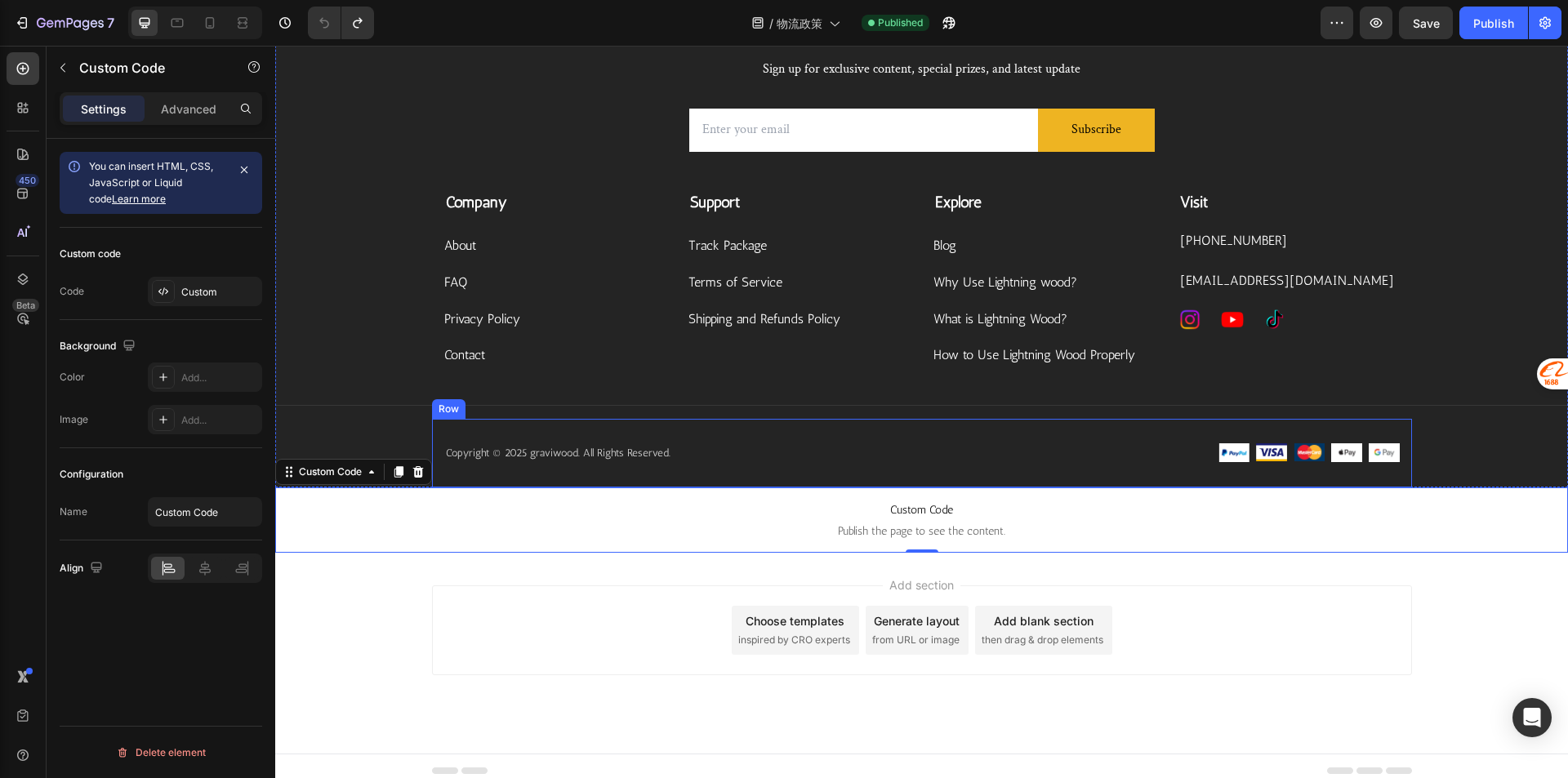
scroll to position [2215, 0]
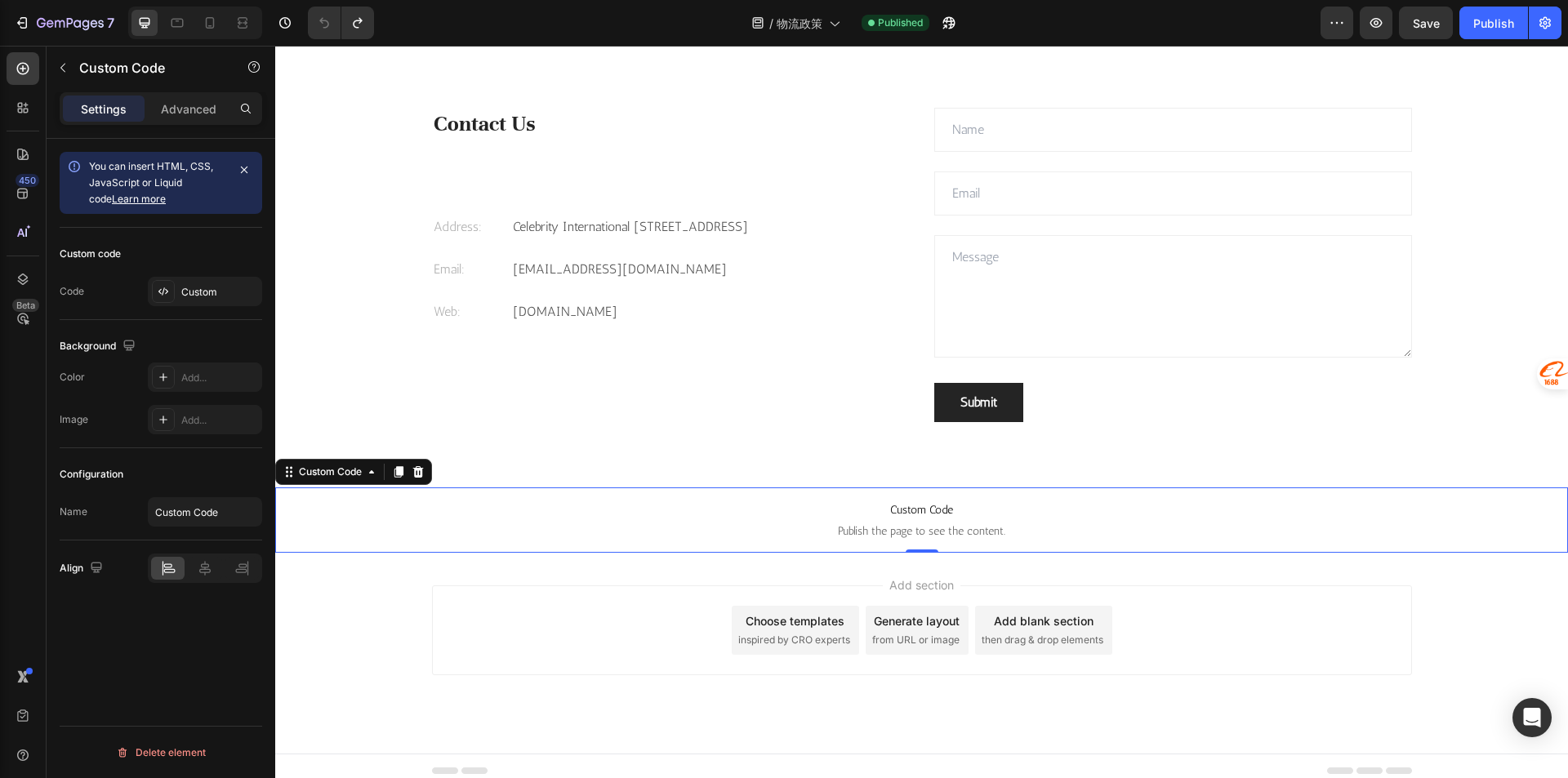
drag, startPoint x: 1202, startPoint y: 582, endPoint x: 1165, endPoint y: 580, distance: 37.1
click at [1201, 582] on div "Add section Choose templates inspired by CRO experts Generate layout from URL o…" at bounding box center [921, 652] width 1292 height 200
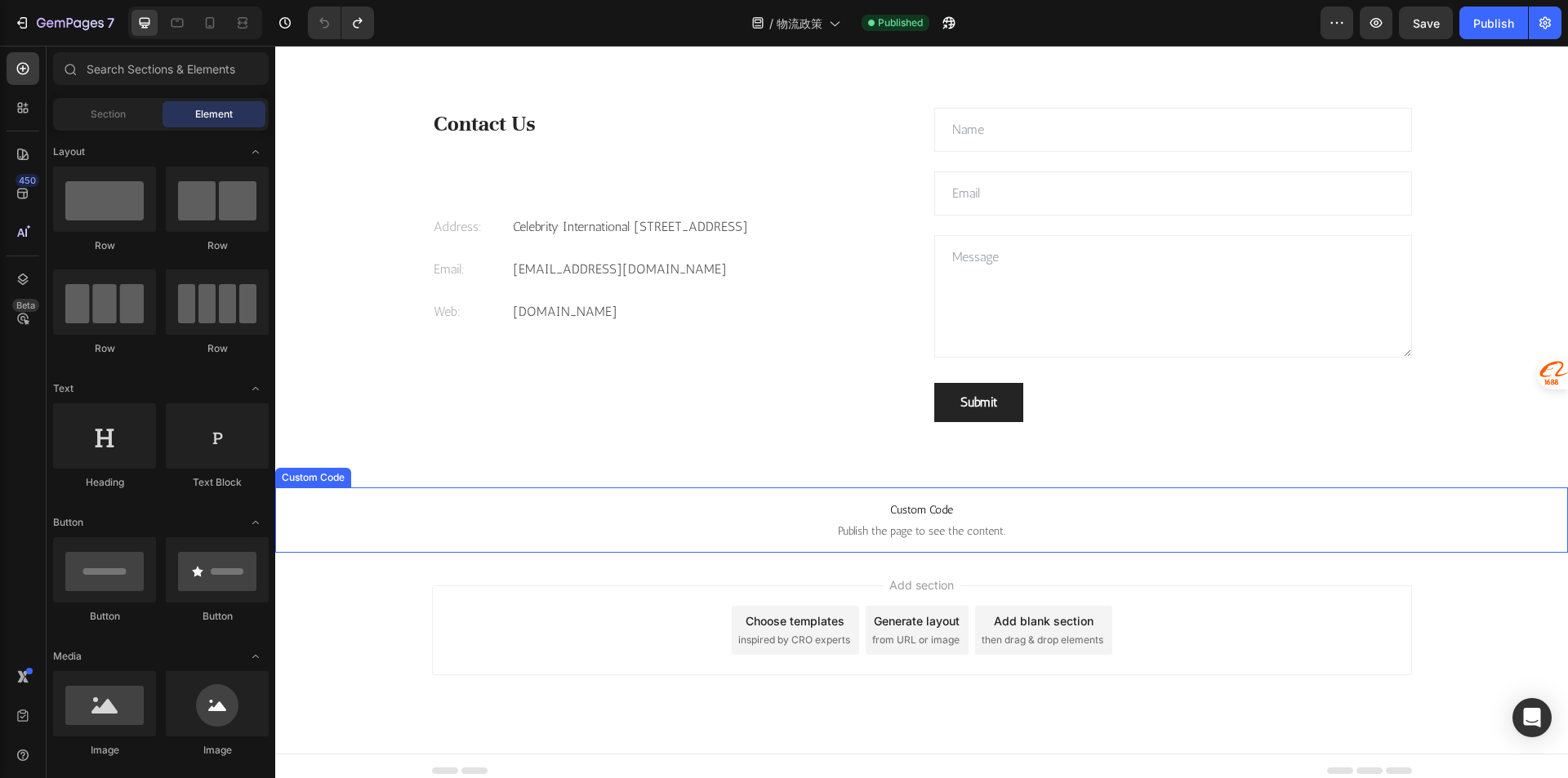
click at [896, 531] on span "Publish the page to see the content." at bounding box center [921, 532] width 1292 height 16
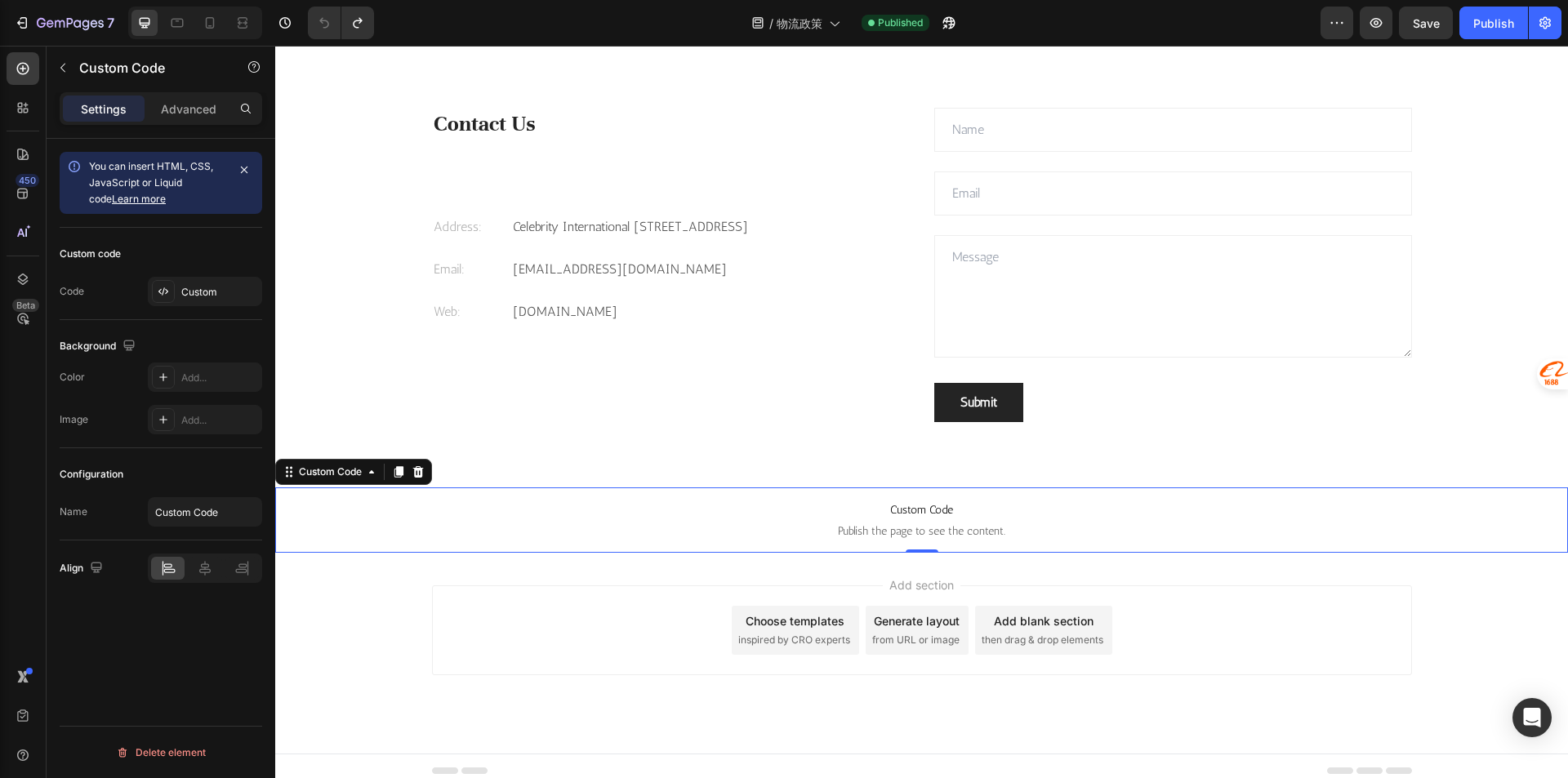
click at [904, 536] on span "Publish the page to see the content." at bounding box center [921, 532] width 1292 height 16
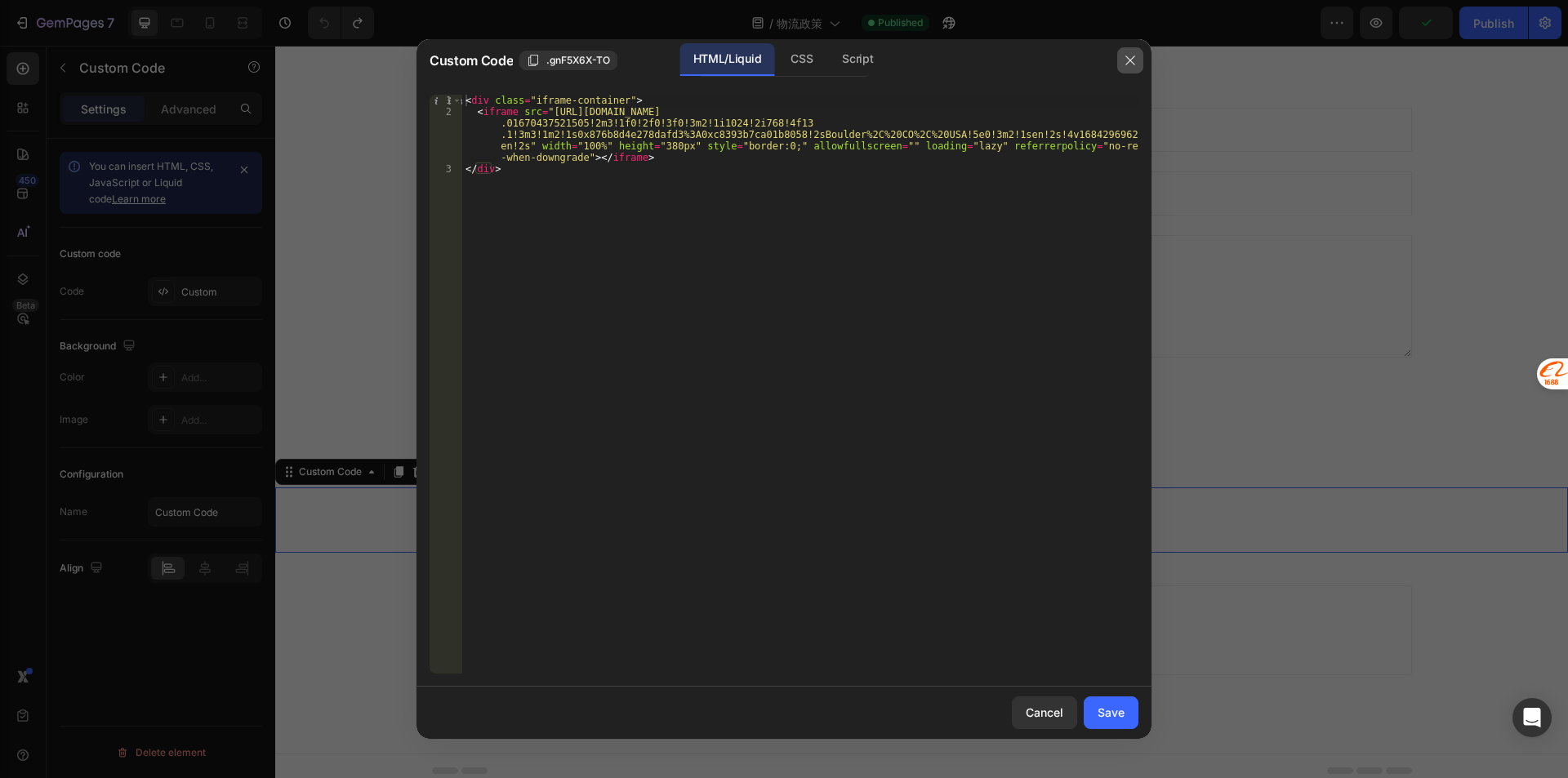
click at [1131, 51] on button "button" at bounding box center [1130, 61] width 26 height 26
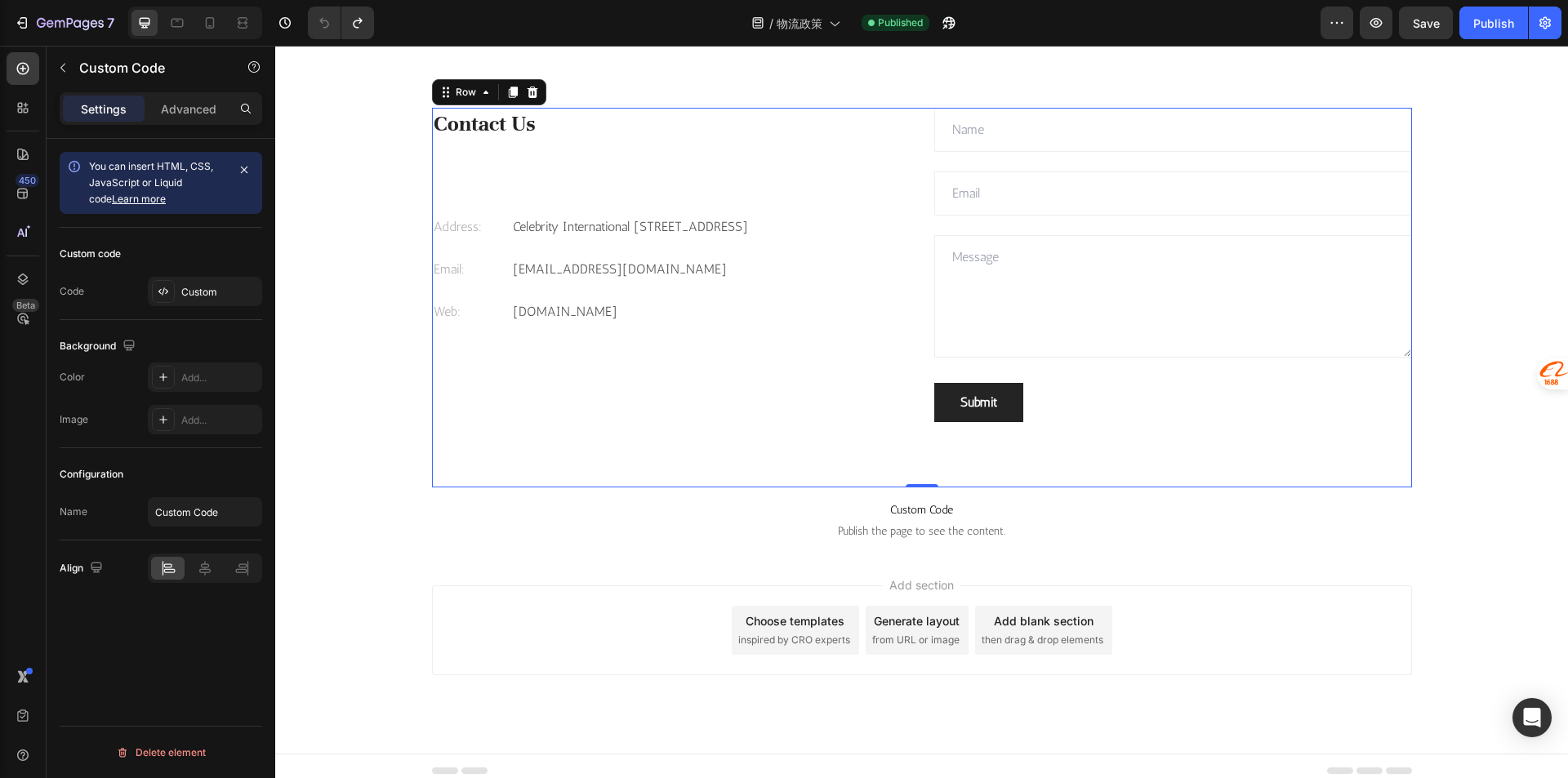
click at [874, 450] on div "Contact Us Heading Address: Text [STREET_ADDRESS] Text block Row Email: Text bl…" at bounding box center [921, 298] width 980 height 380
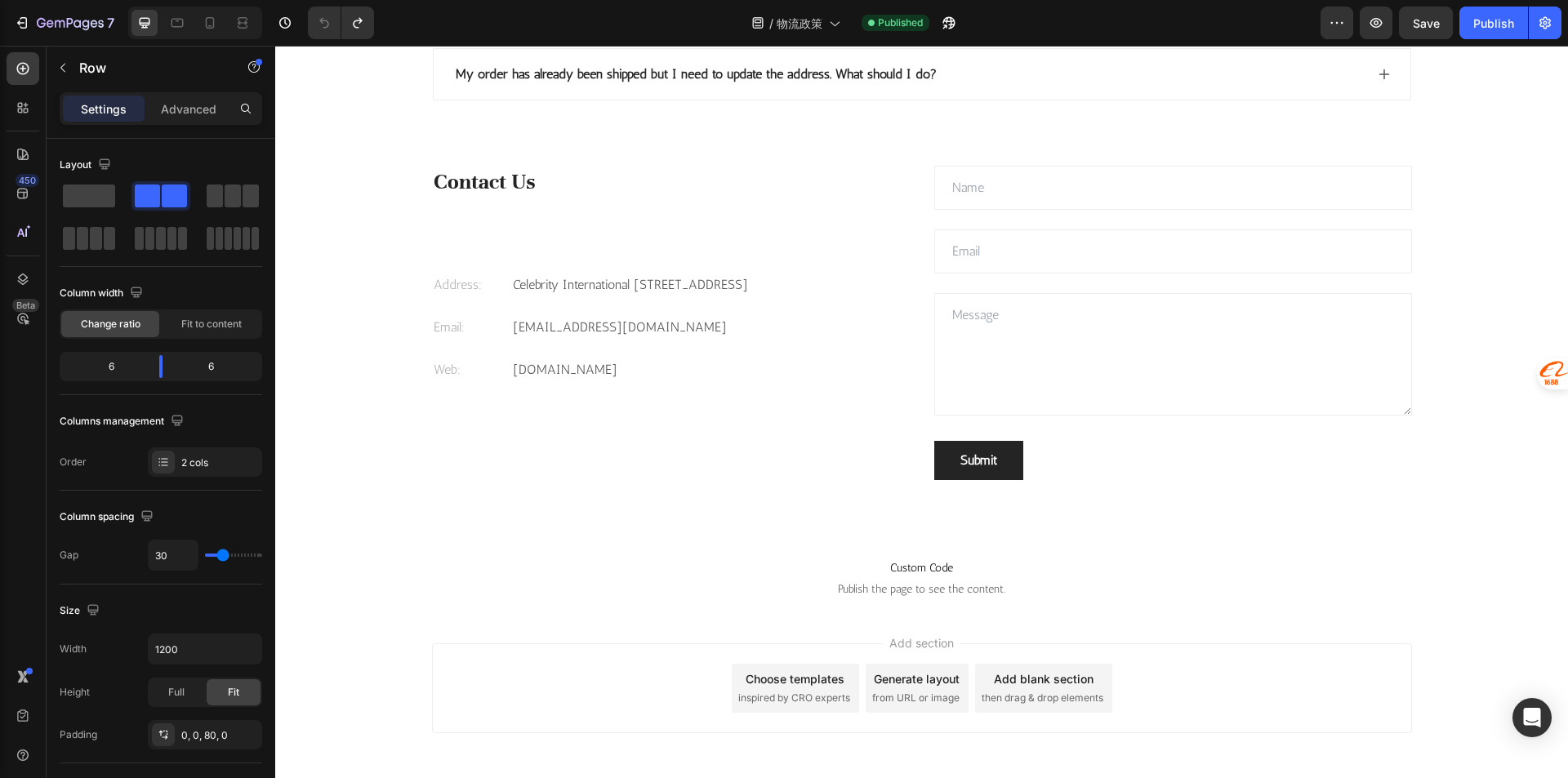
scroll to position [2277, 0]
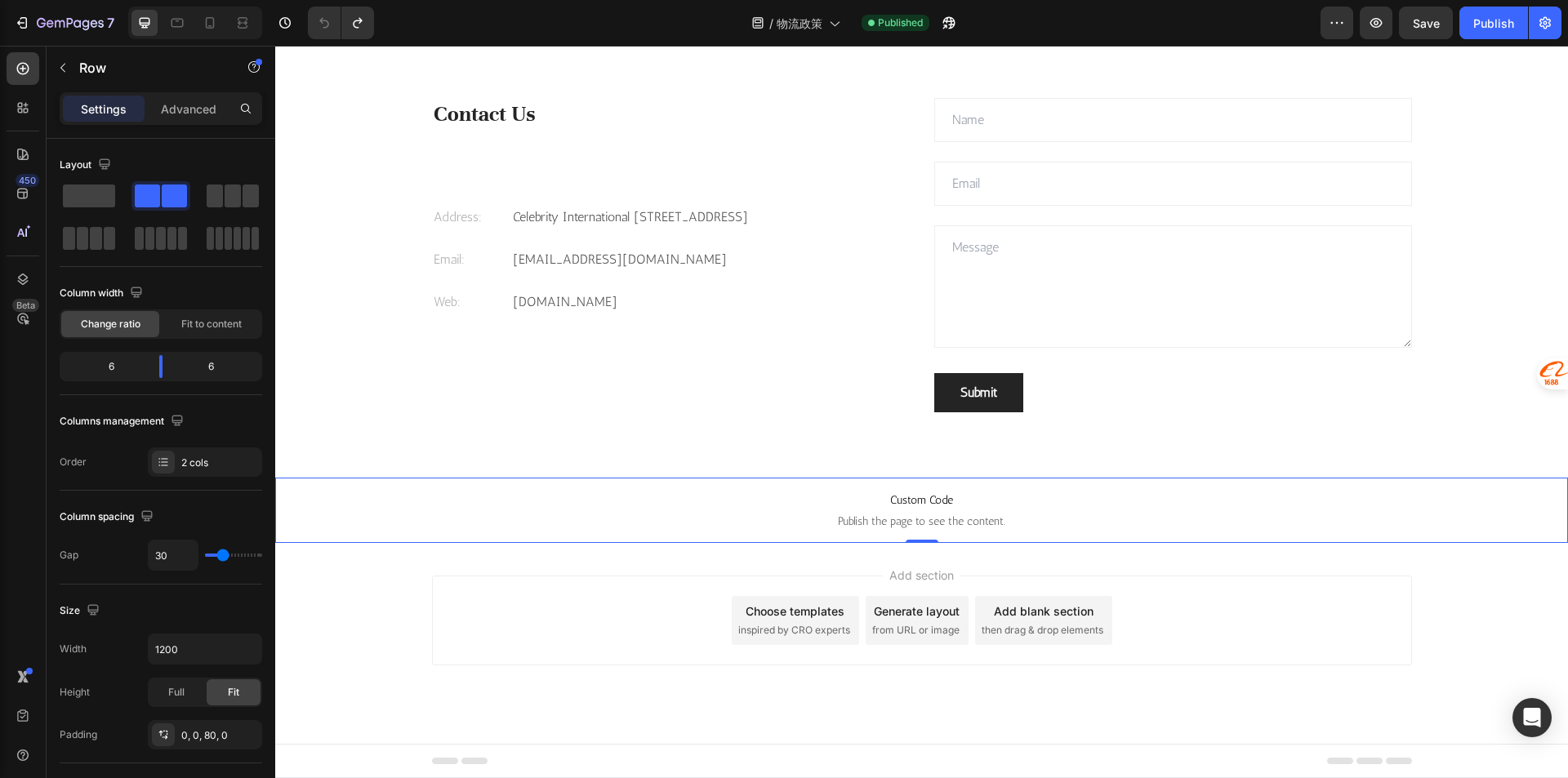
click at [1120, 499] on span "Custom Code" at bounding box center [921, 501] width 1292 height 20
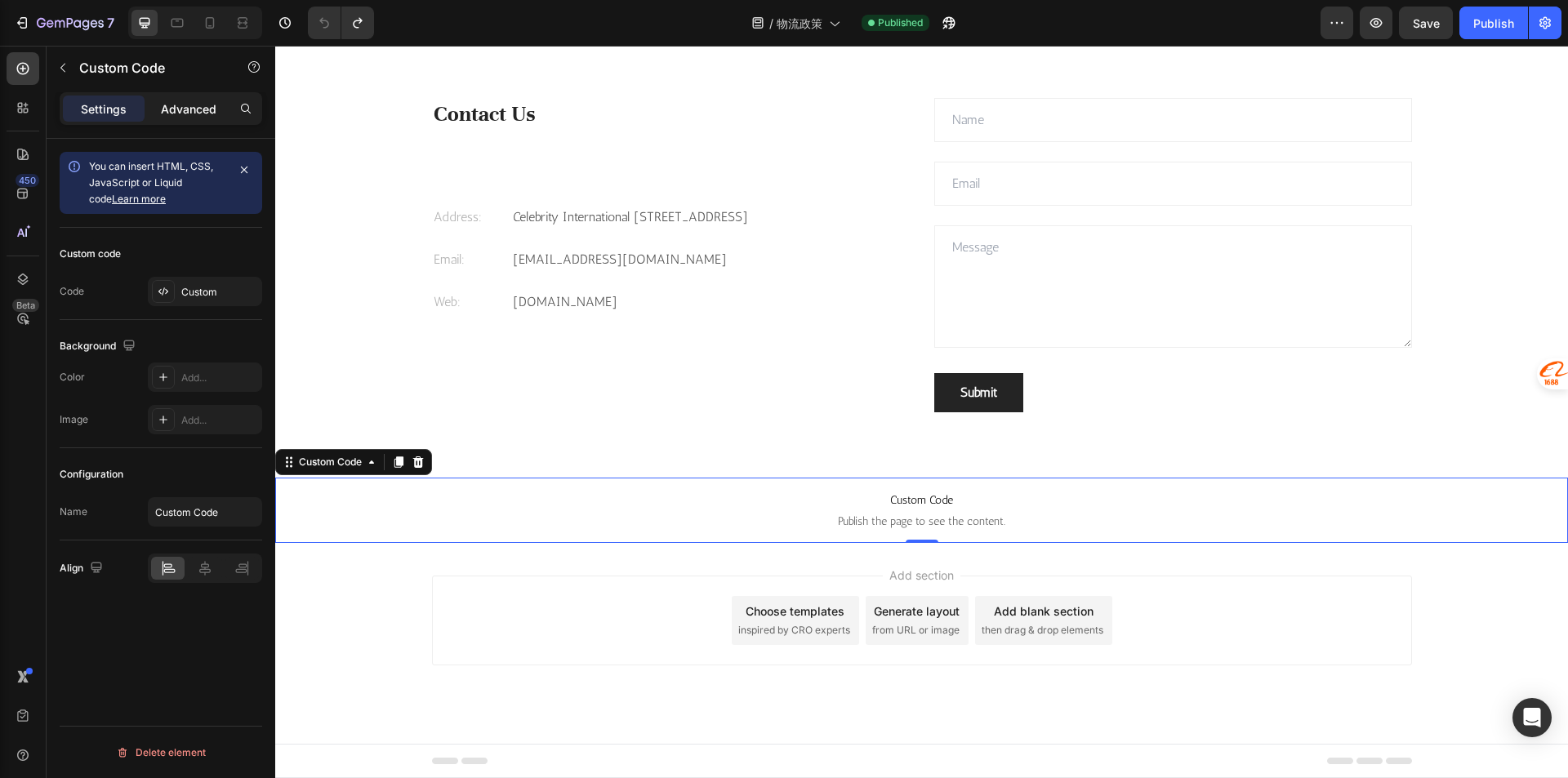
click at [188, 96] on div "Advanced" at bounding box center [189, 109] width 82 height 26
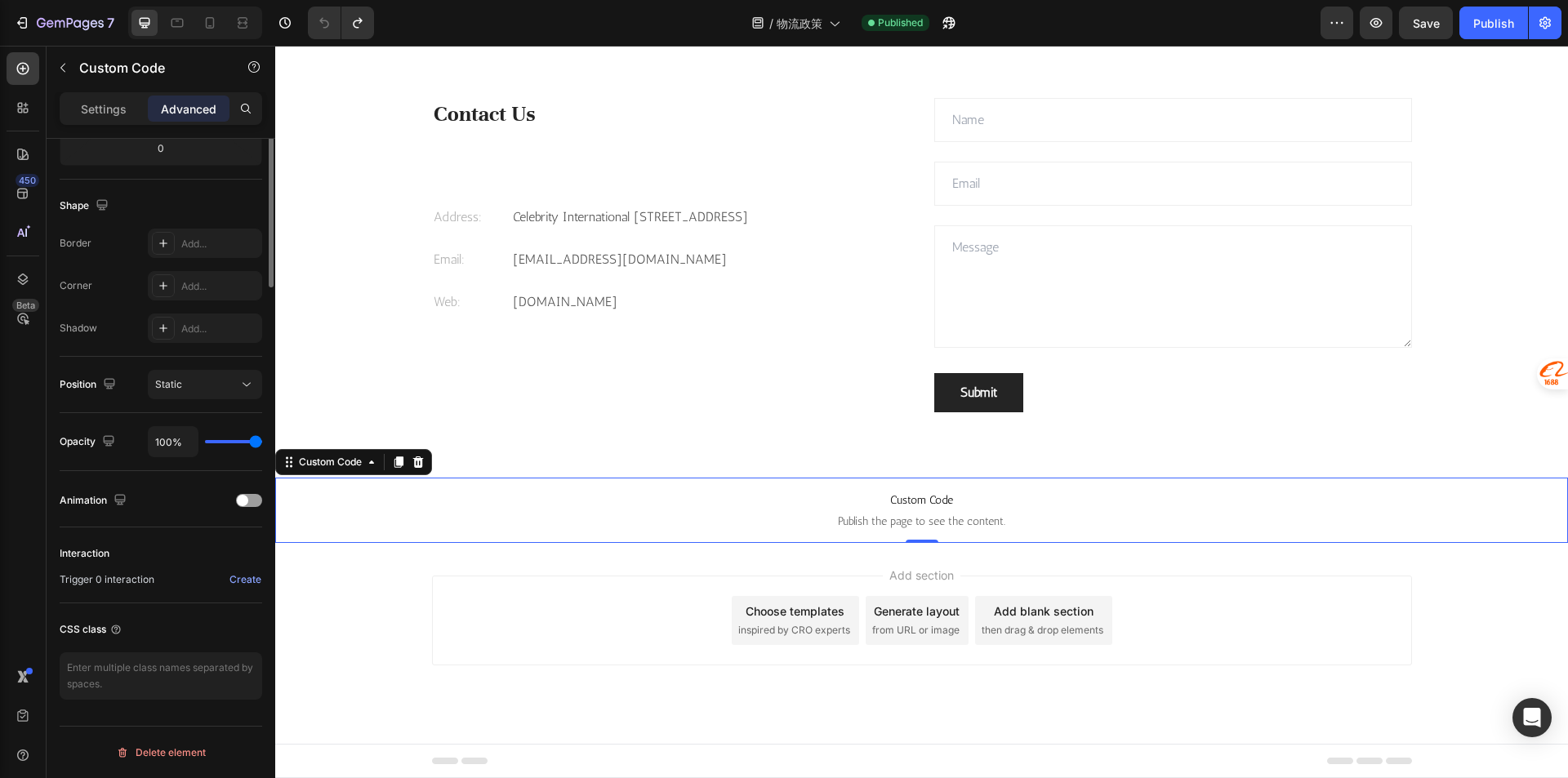
scroll to position [52, 0]
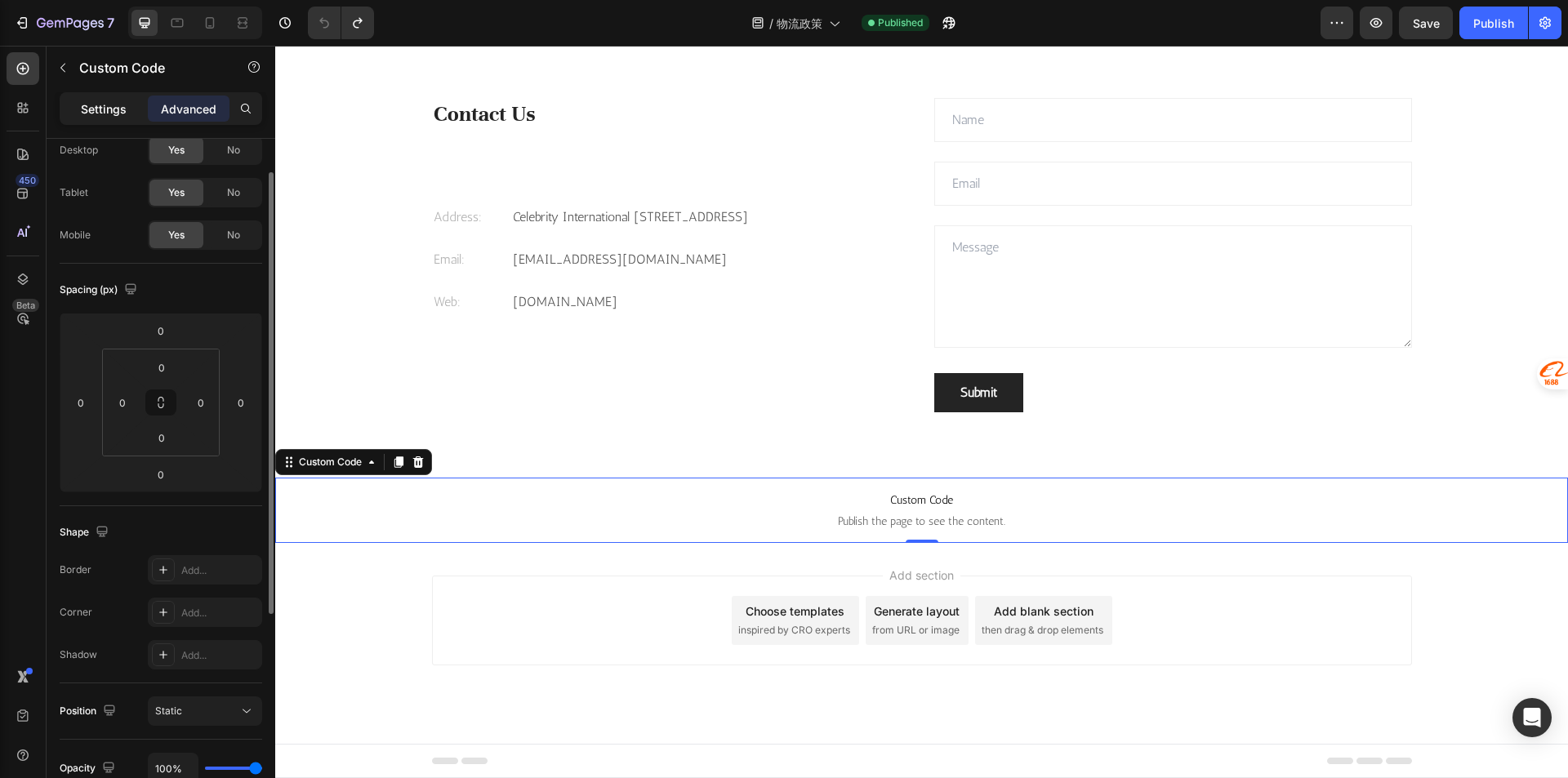
click at [98, 103] on p "Settings" at bounding box center [104, 109] width 46 height 17
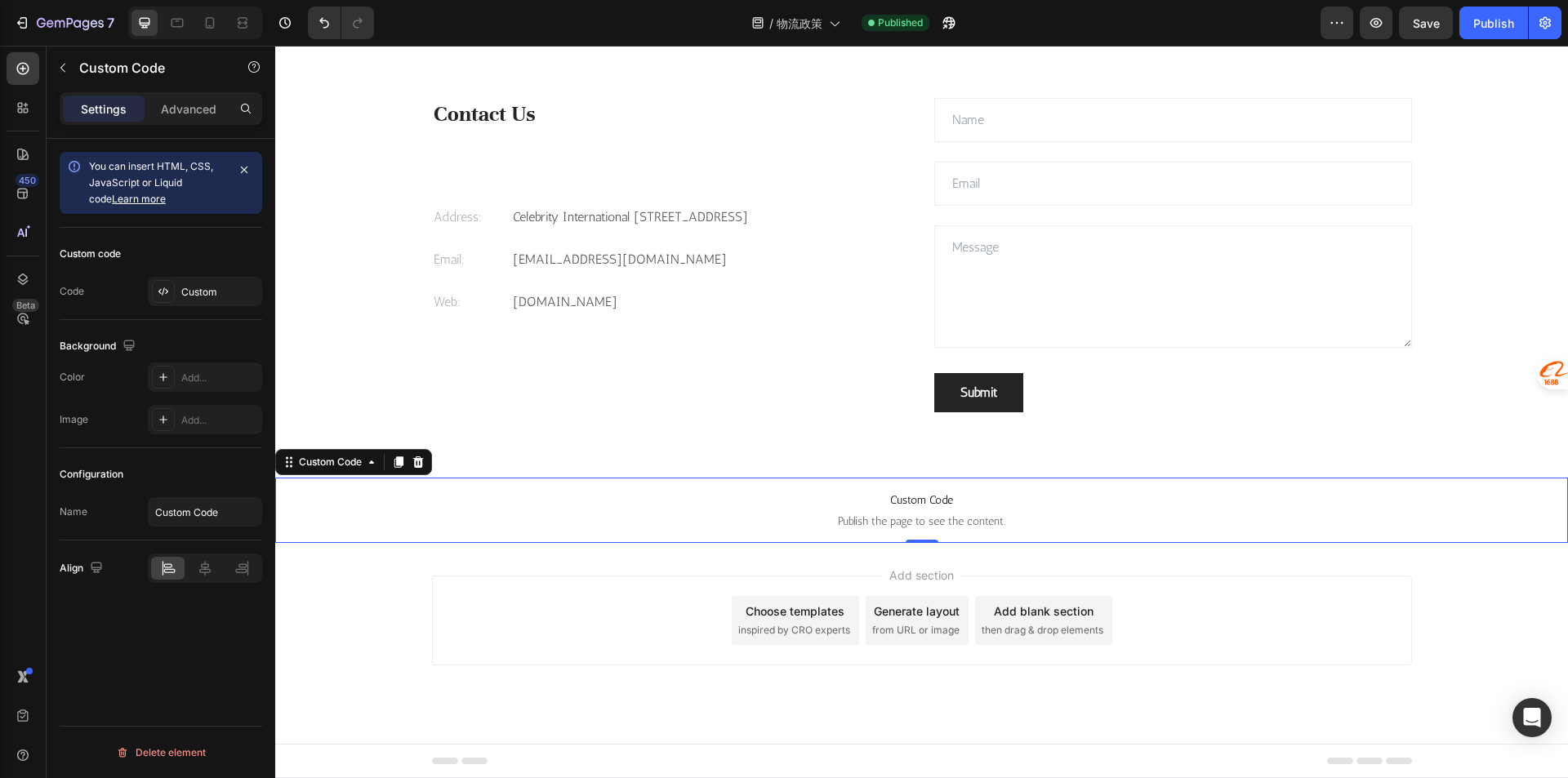
scroll to position [2113, 0]
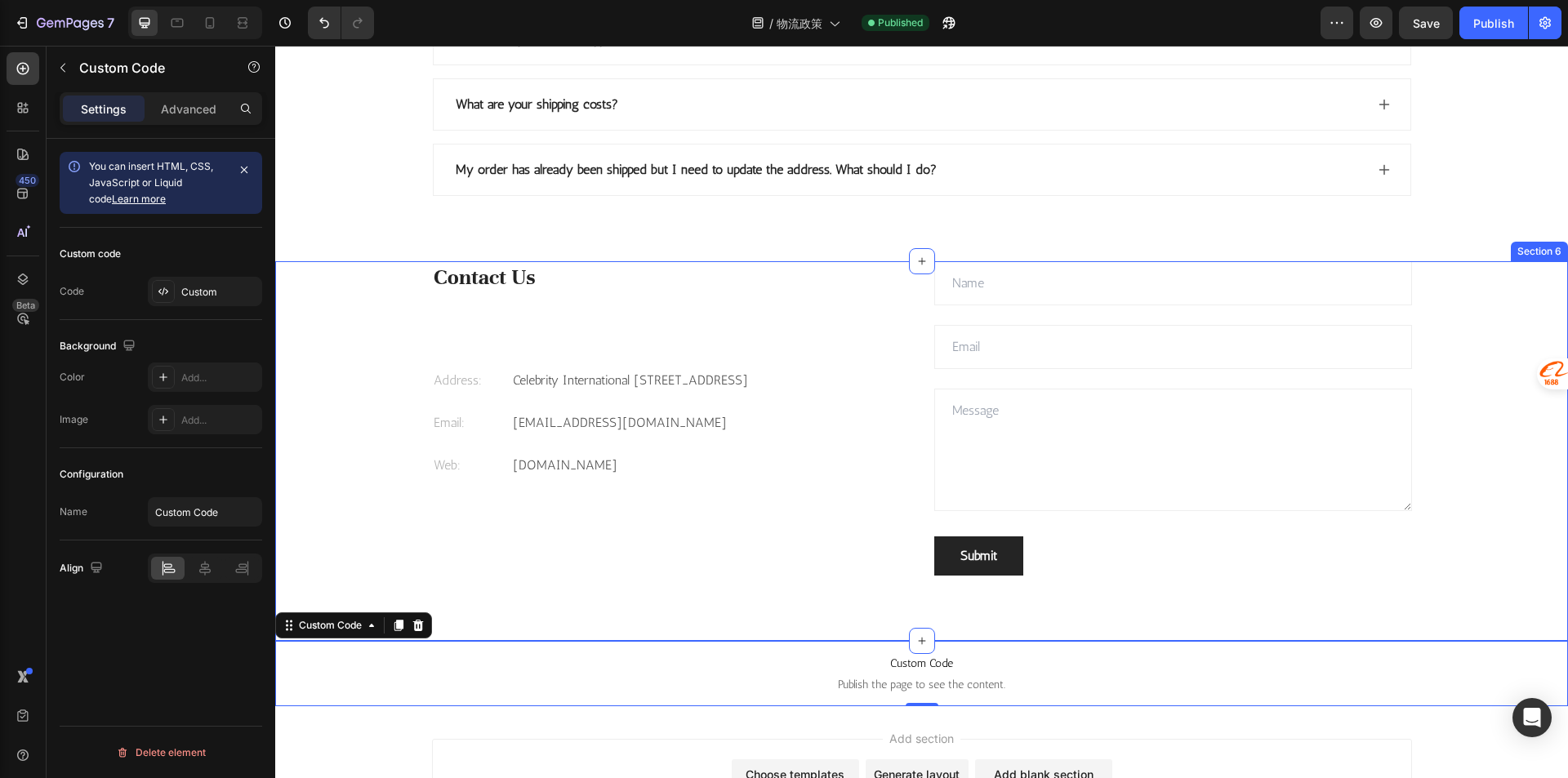
click at [393, 319] on div "Contact Us Heading Address: Text [STREET_ADDRESS] Text block Row Email: Text bl…" at bounding box center [921, 451] width 1268 height 380
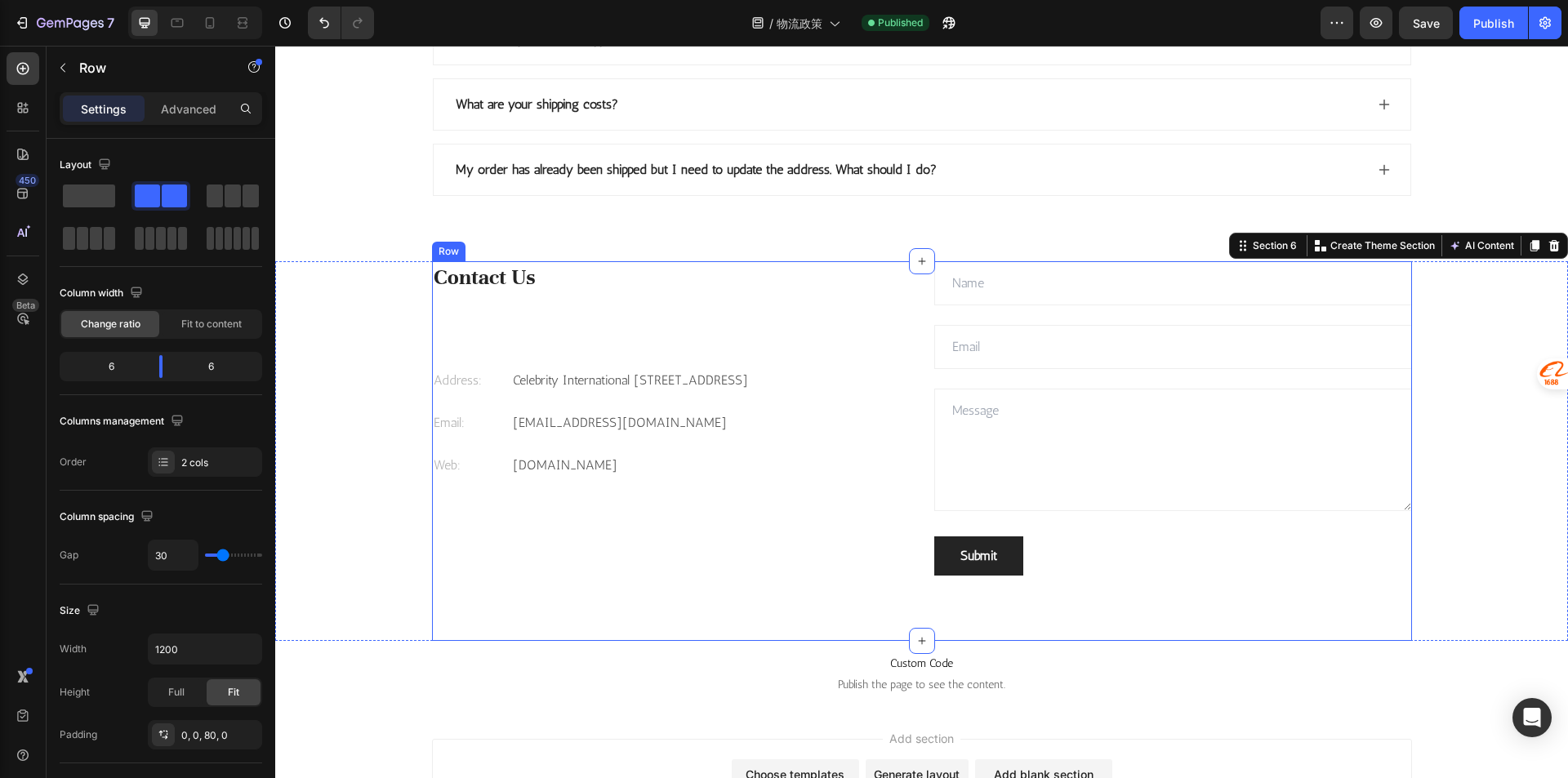
click at [528, 317] on div "Contact Us Heading Address: Text [STREET_ADDRESS] Text block Row Email: Text bl…" at bounding box center [671, 418] width 478 height 314
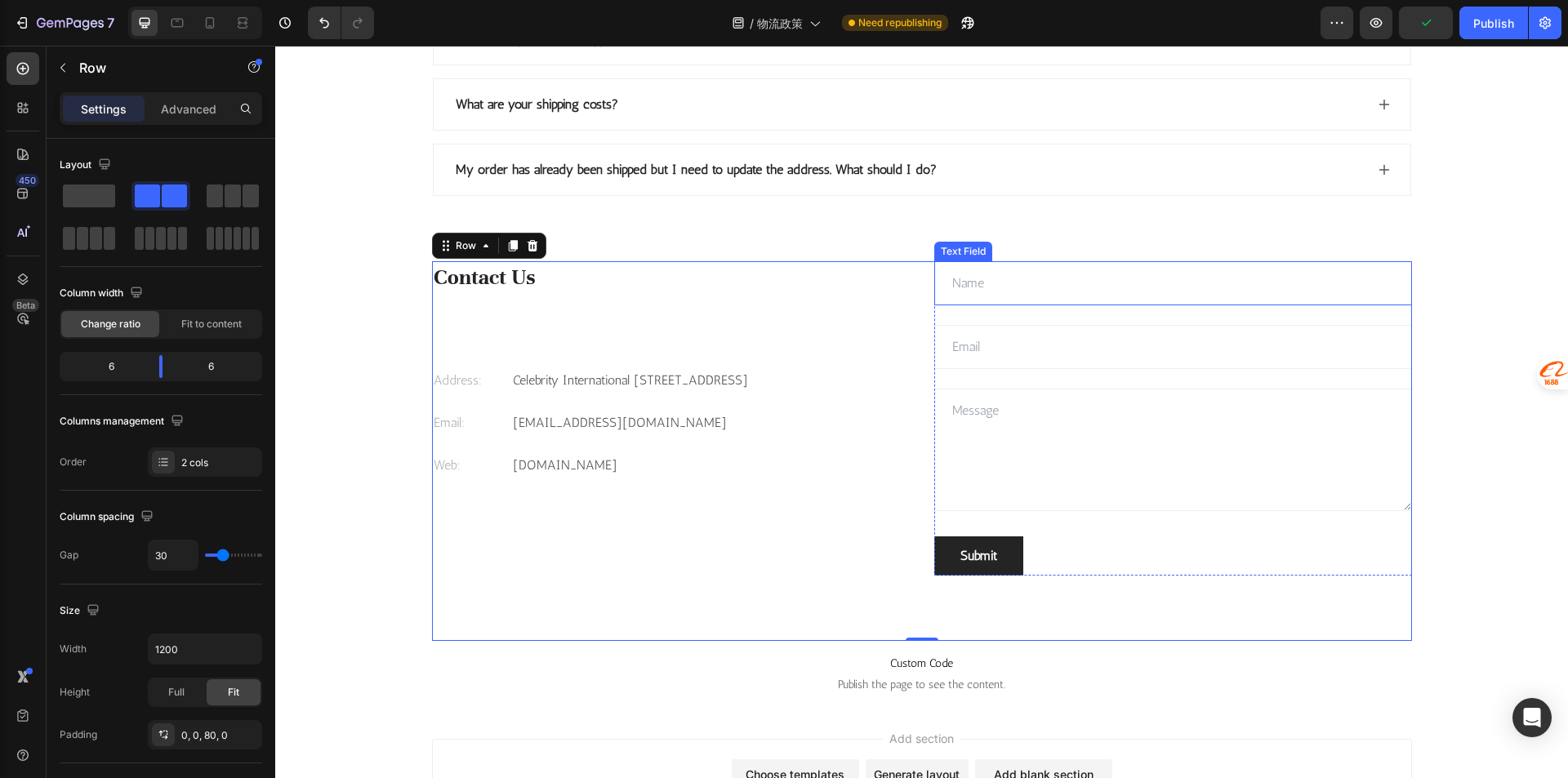
click at [1022, 284] on input "text" at bounding box center [1173, 283] width 478 height 44
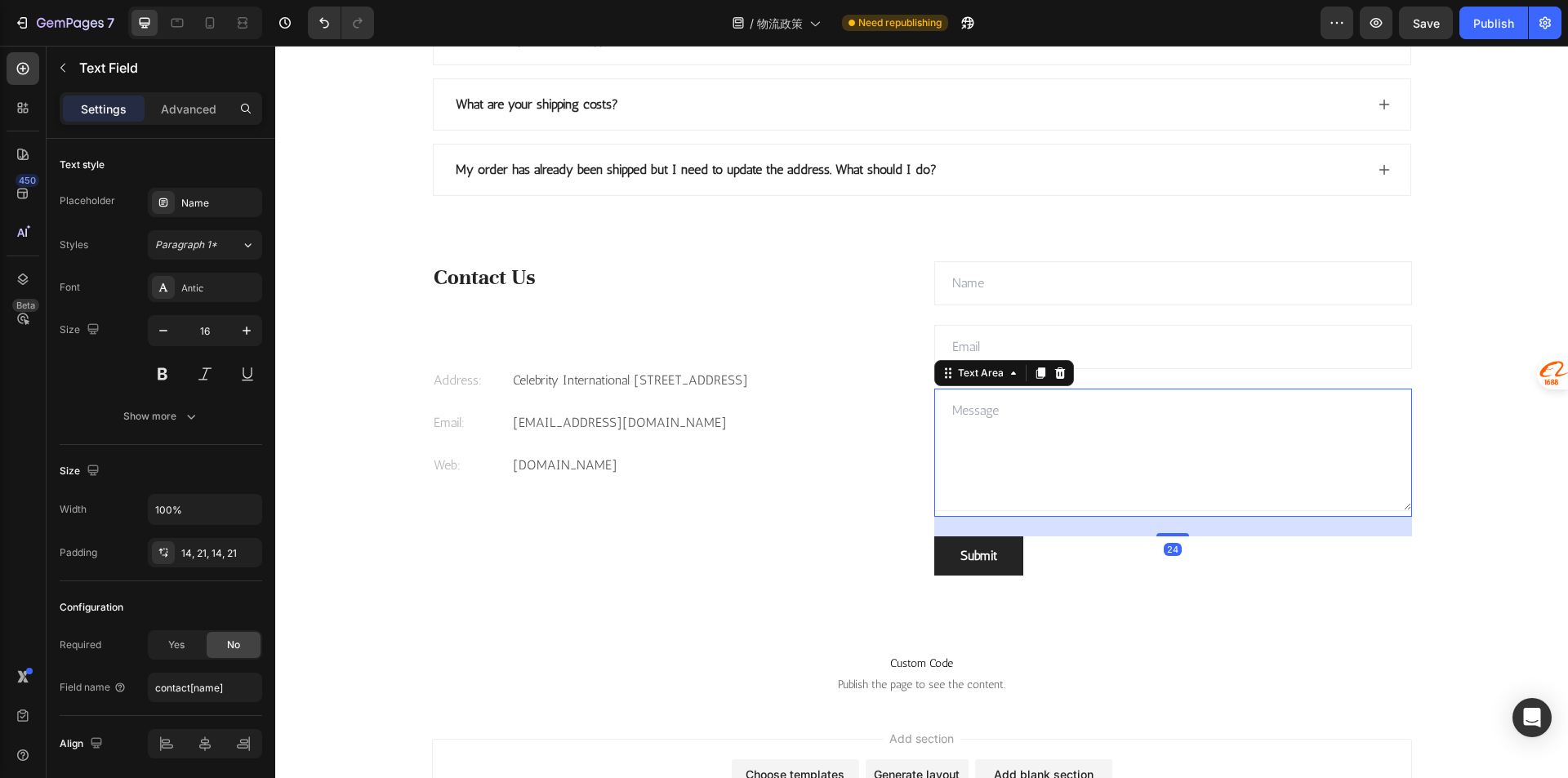
click at [1000, 478] on textarea at bounding box center [1173, 450] width 478 height 123
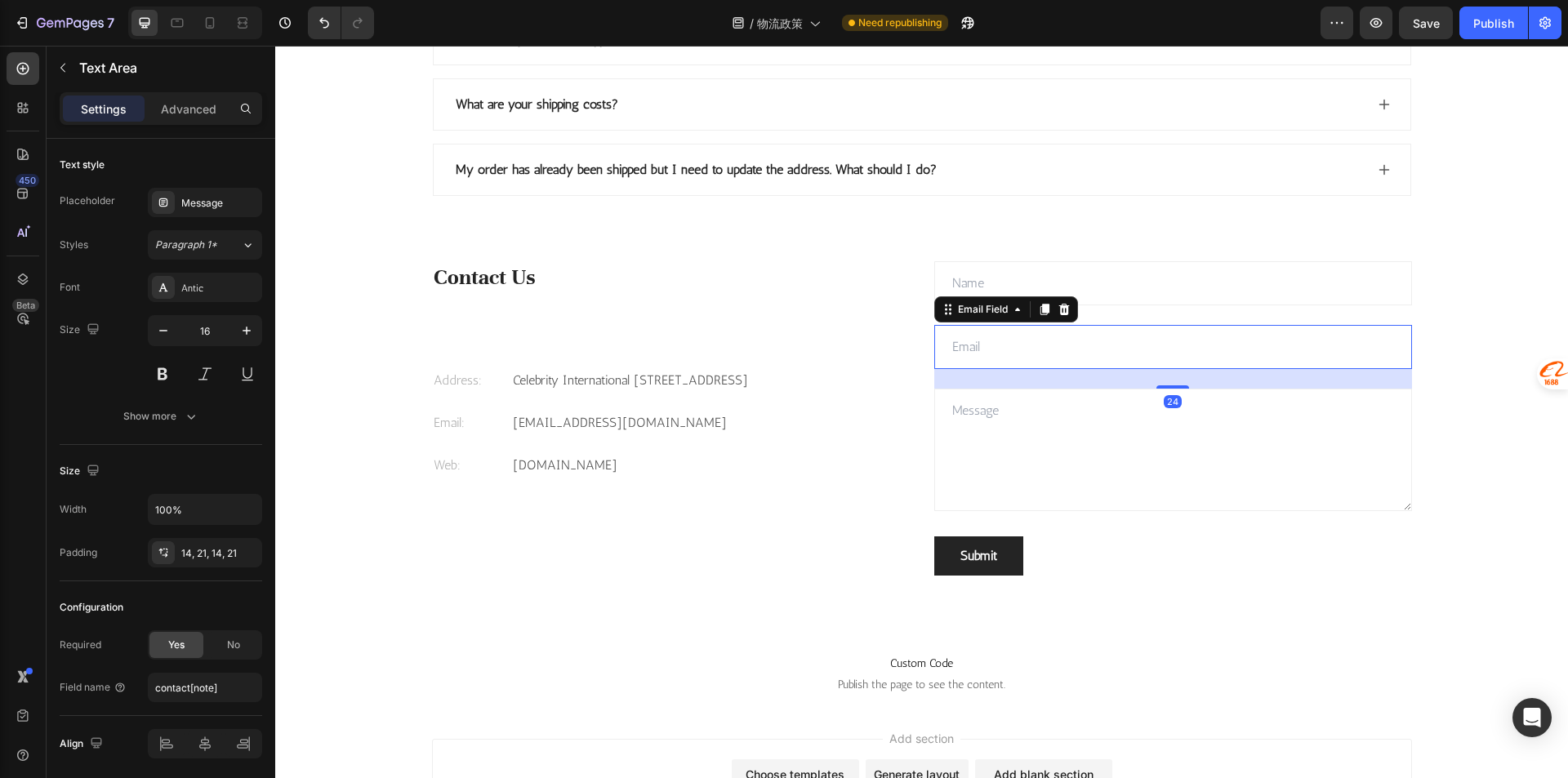
click at [1093, 341] on input "email" at bounding box center [1173, 347] width 478 height 44
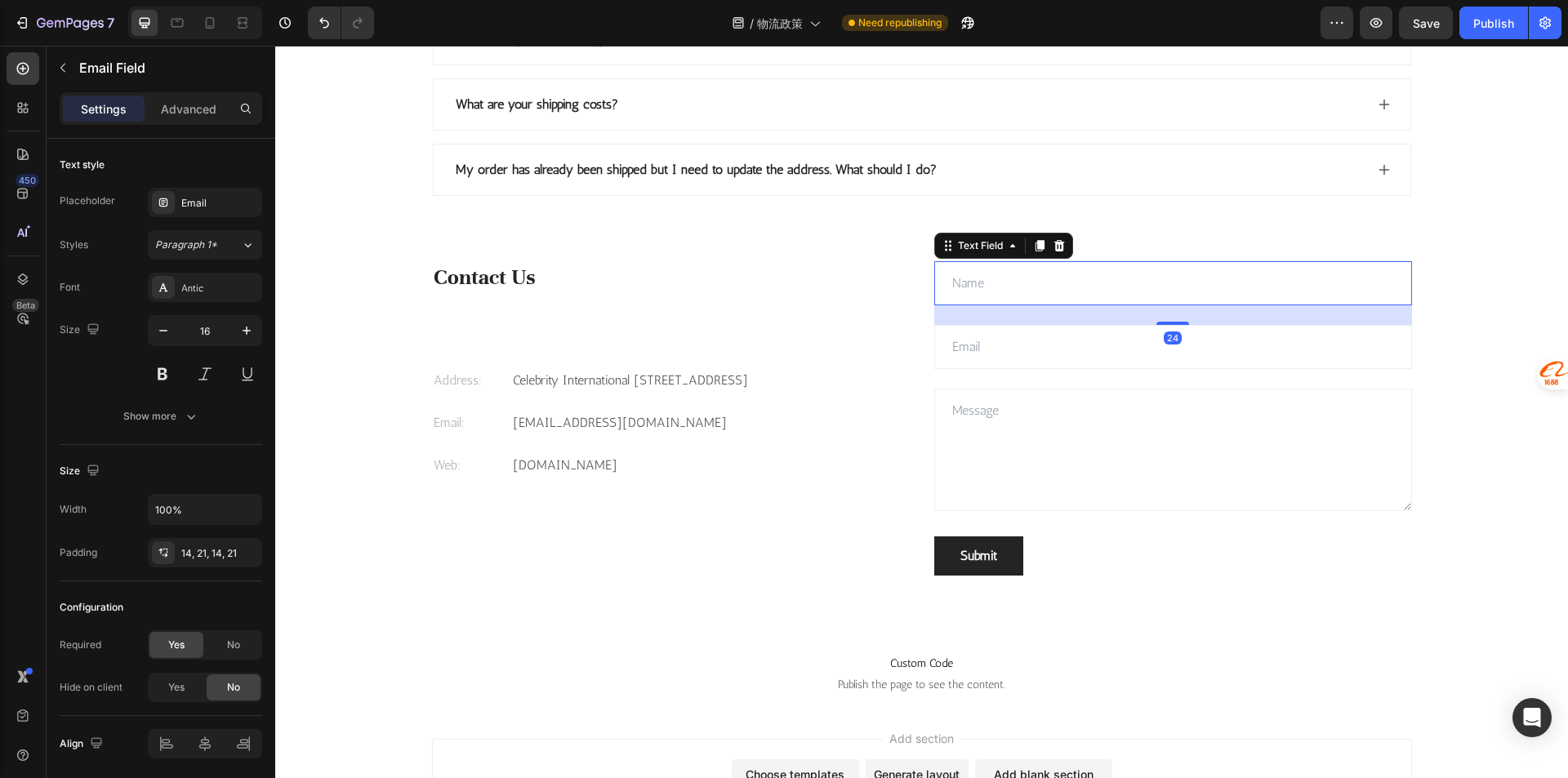
click at [1114, 299] on input "text" at bounding box center [1173, 283] width 478 height 44
click at [1074, 417] on textarea at bounding box center [1173, 450] width 478 height 123
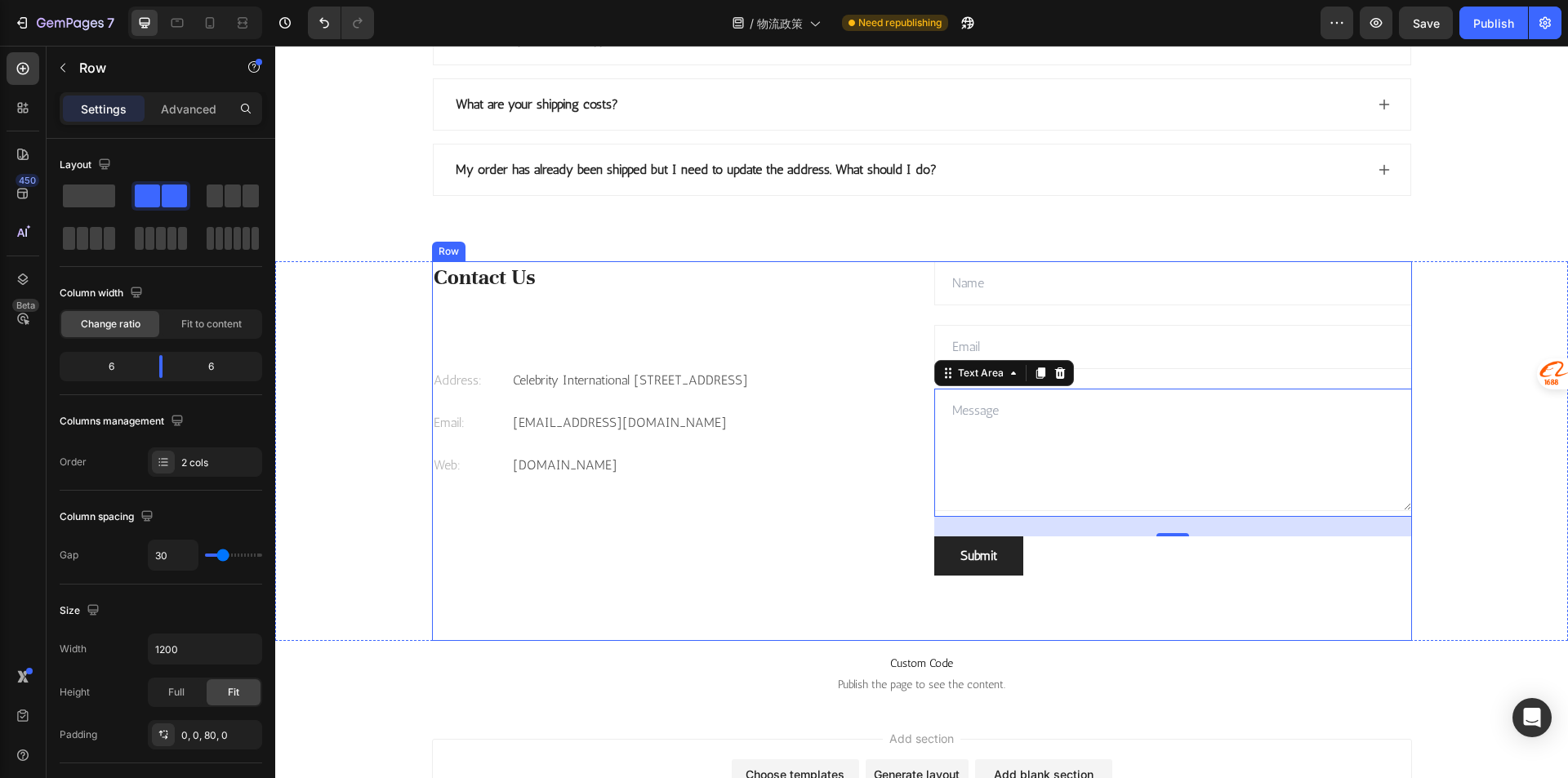
click at [635, 587] on div "Contact Us Heading Address: Text [STREET_ADDRESS] Text block Row Email: Text bl…" at bounding box center [921, 451] width 980 height 380
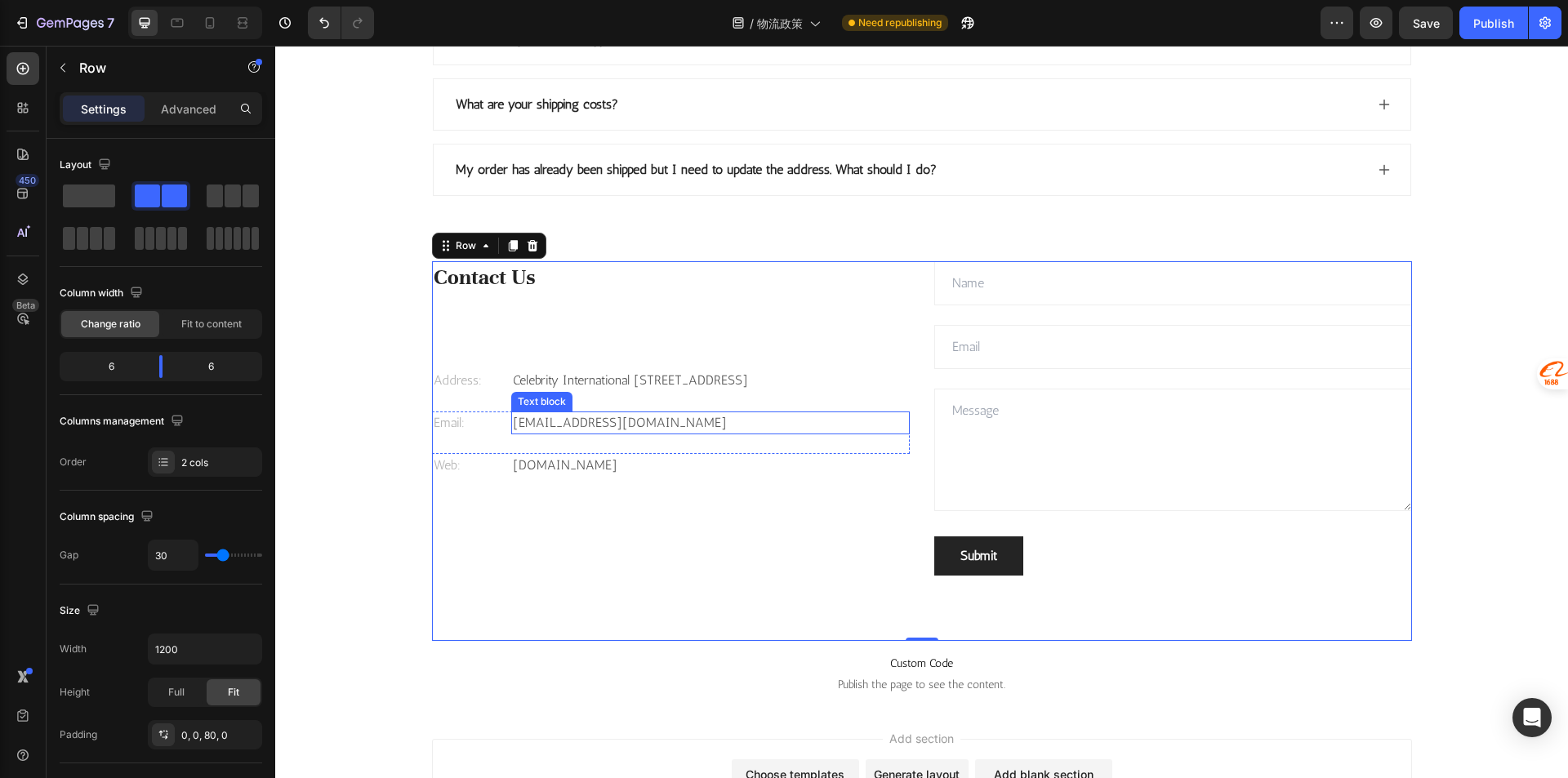
click at [635, 433] on p "[EMAIL_ADDRESS][DOMAIN_NAME]" at bounding box center [710, 423] width 395 height 20
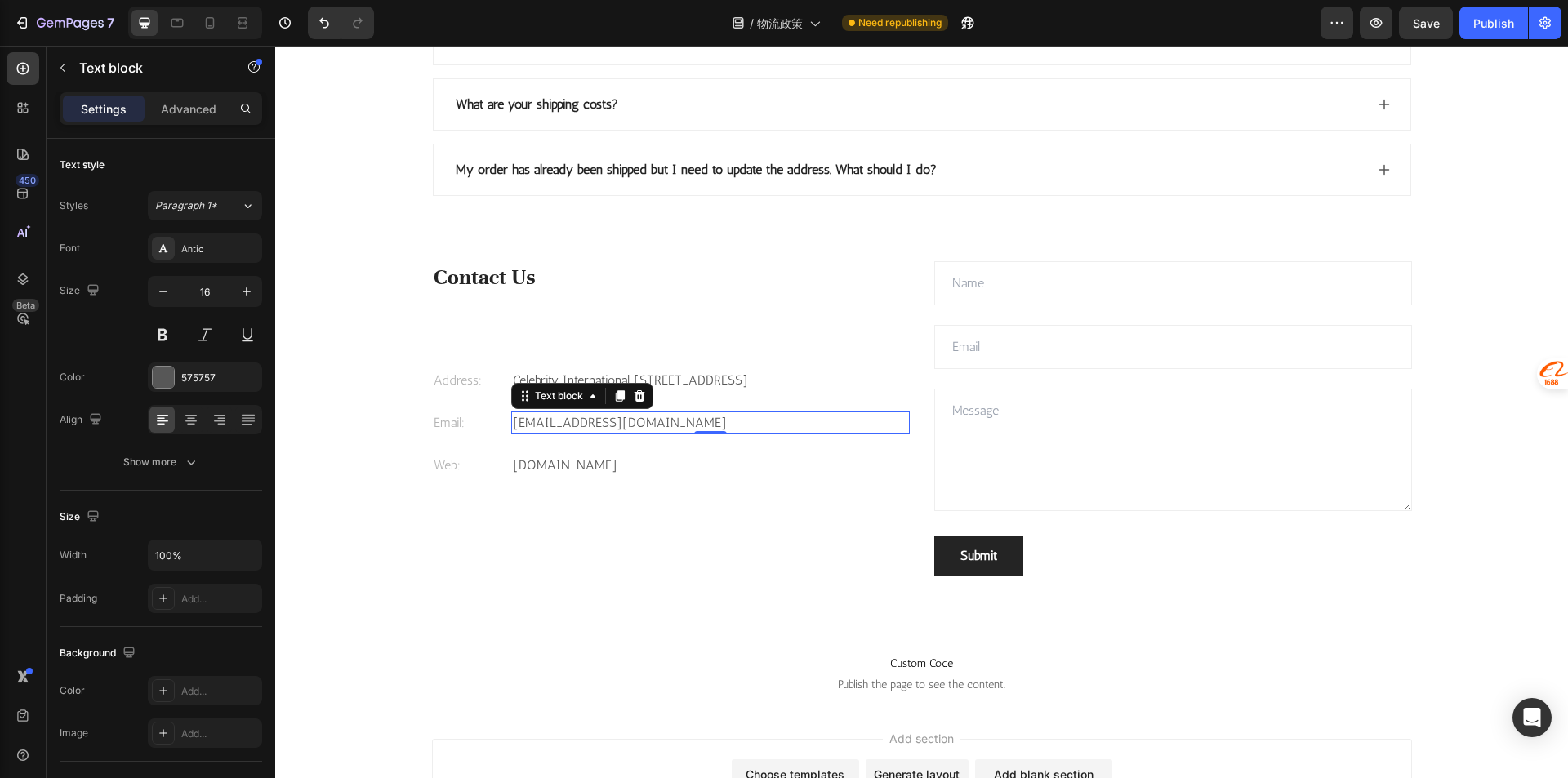
click at [583, 433] on p "[EMAIL_ADDRESS][DOMAIN_NAME]" at bounding box center [710, 423] width 395 height 20
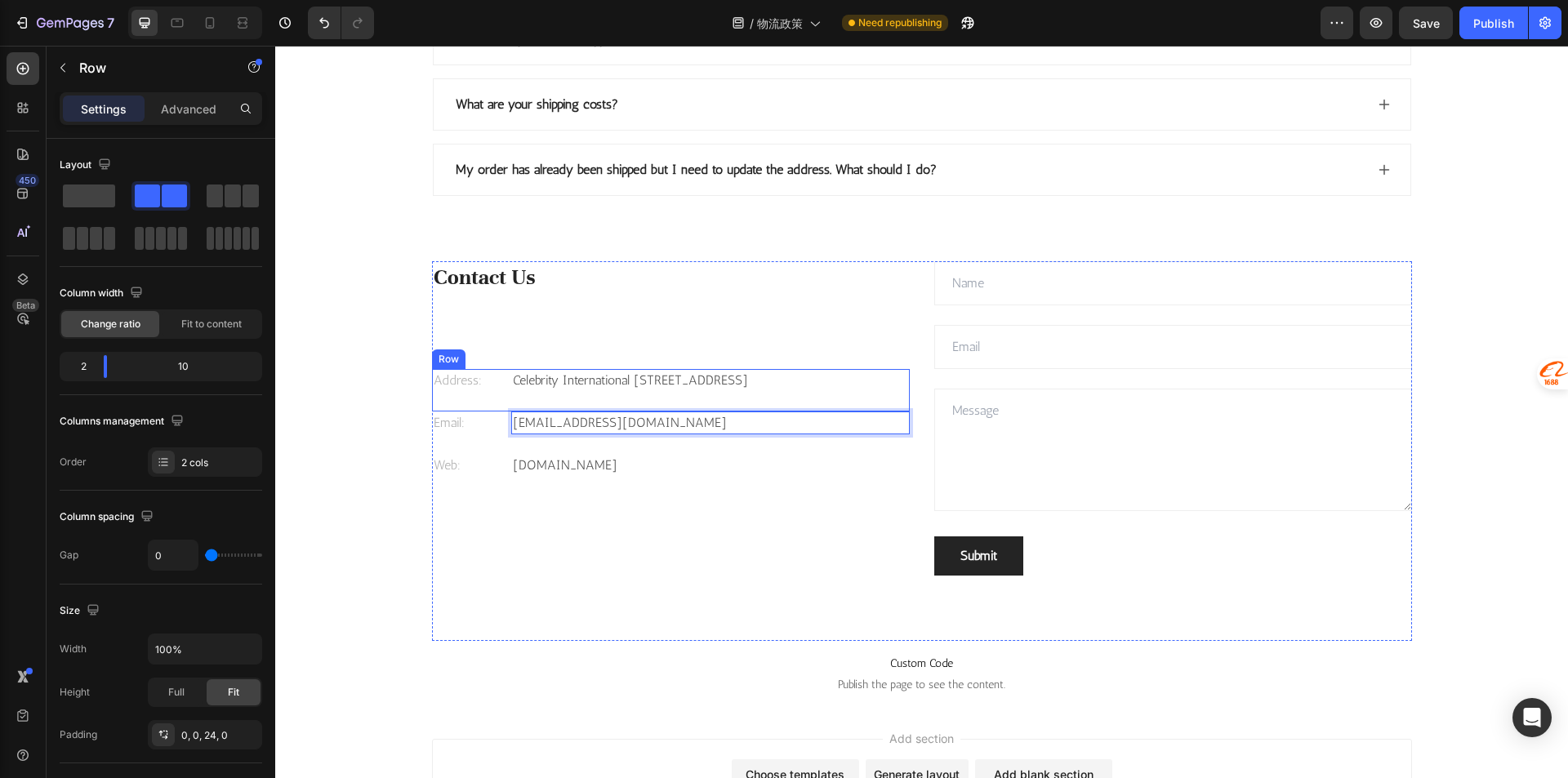
click at [481, 392] on div "Address: Text block" at bounding box center [472, 380] width 80 height 23
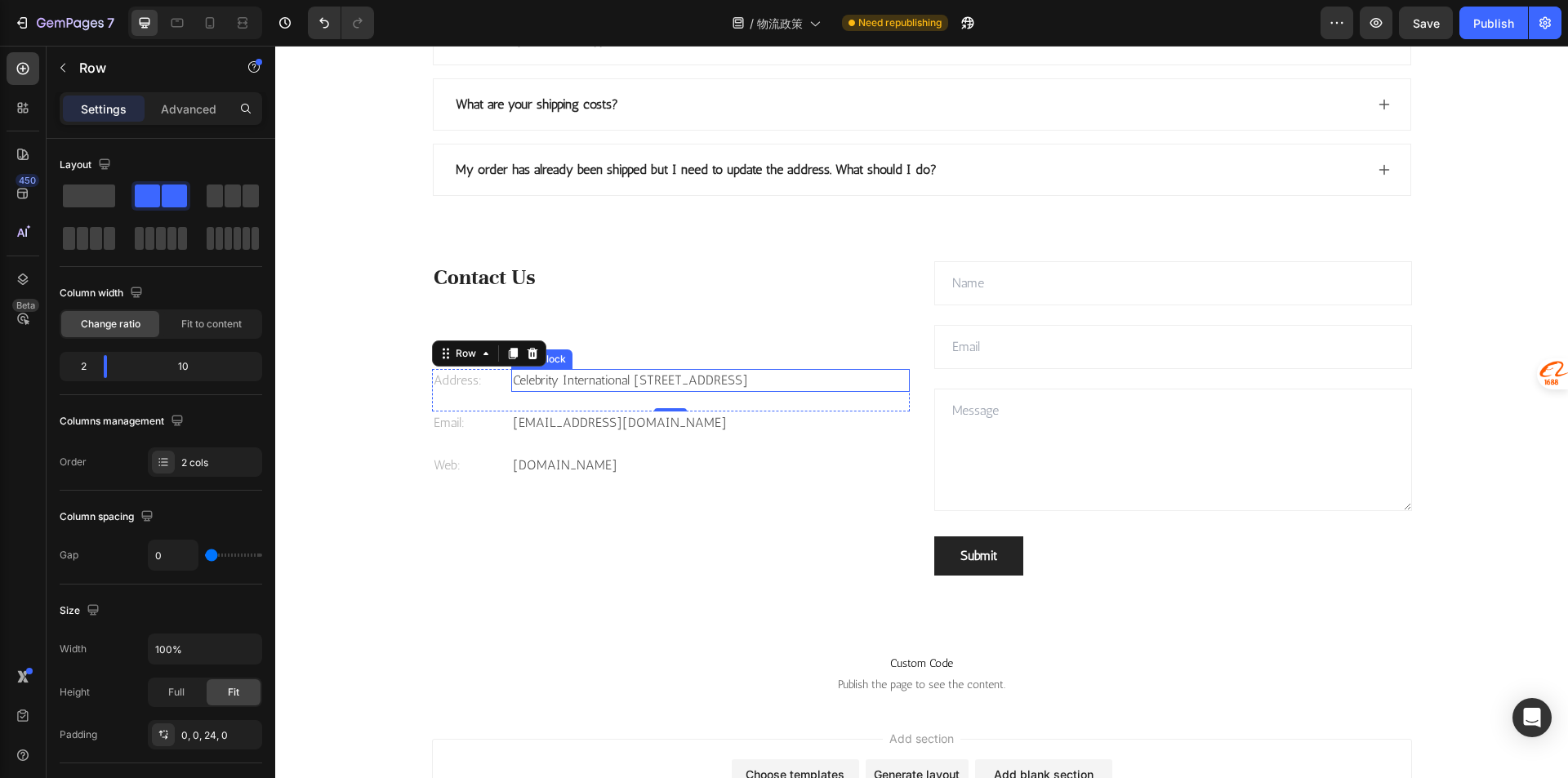
click at [605, 390] on p "Celebrity International [STREET_ADDRESS]" at bounding box center [710, 380] width 395 height 20
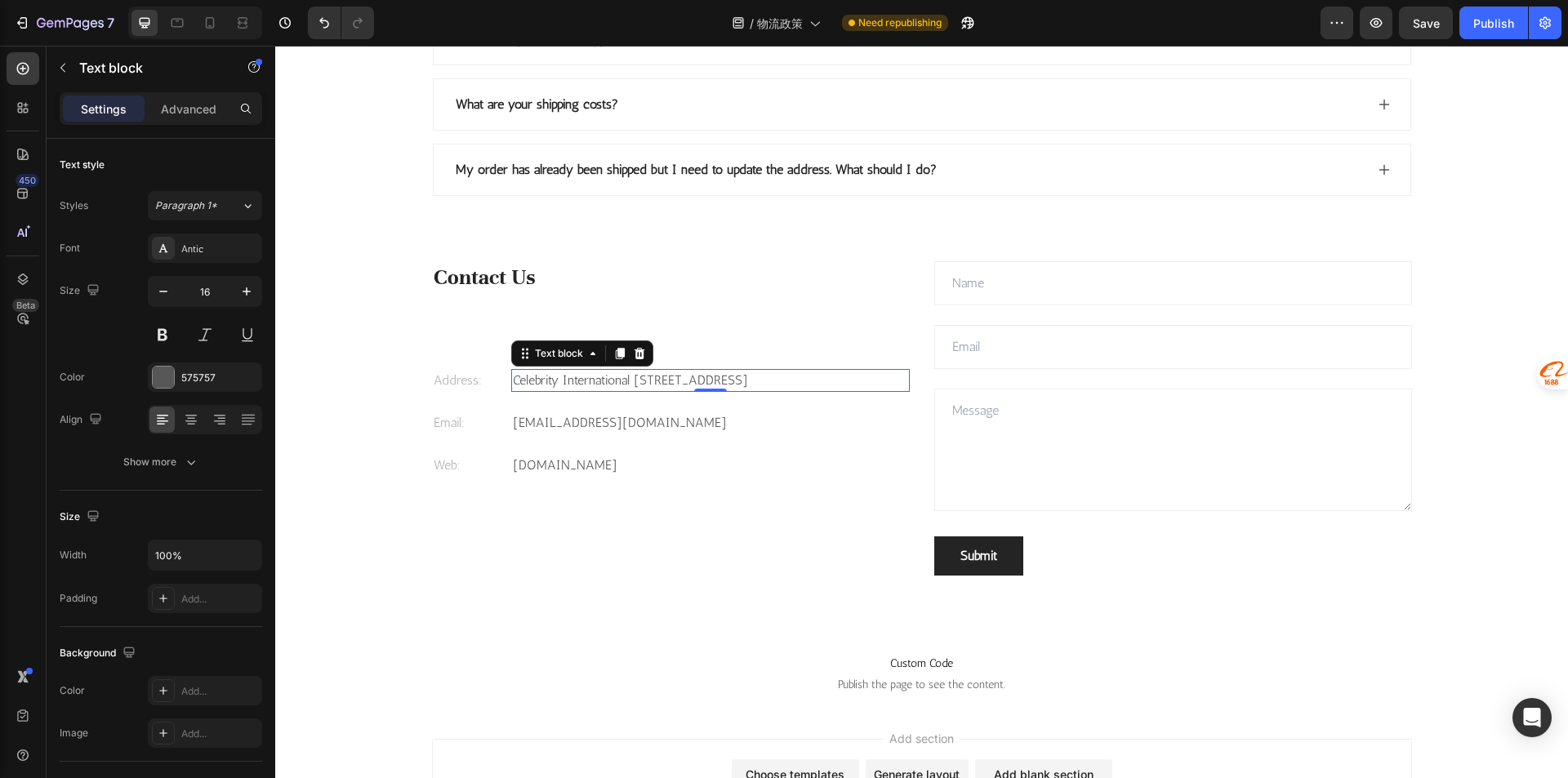
click at [593, 390] on p "Celebrity International [STREET_ADDRESS]" at bounding box center [710, 380] width 395 height 20
click at [636, 377] on p "Celebrity International [STREET_ADDRESS]" at bounding box center [710, 380] width 395 height 20
click at [629, 376] on p "Celebrity International [STREET_ADDRESS]" at bounding box center [710, 380] width 395 height 20
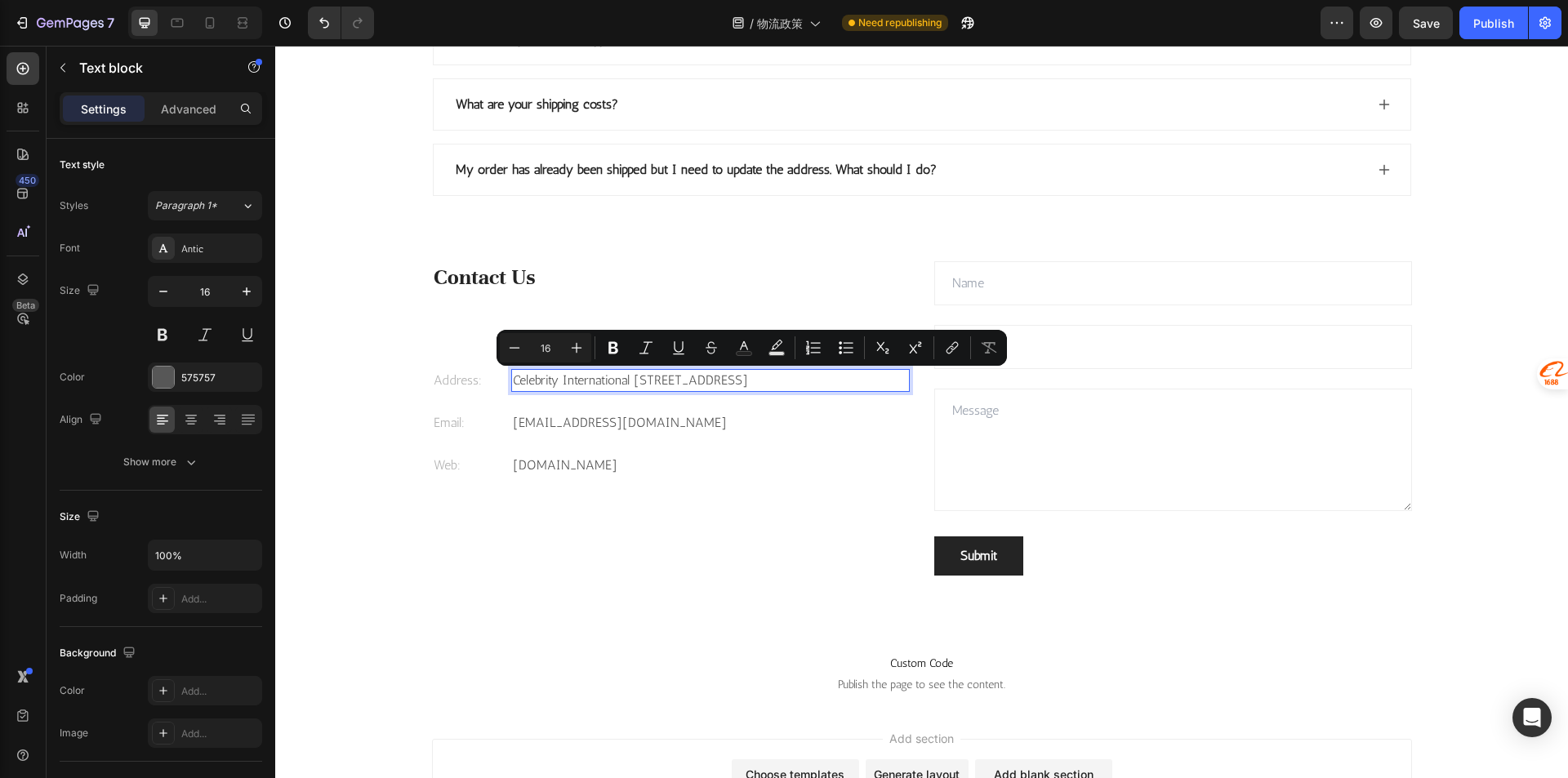
drag, startPoint x: 723, startPoint y: 380, endPoint x: 781, endPoint y: 379, distance: 58.0
click at [781, 379] on p "Celebrity International [STREET_ADDRESS]" at bounding box center [710, 380] width 395 height 20
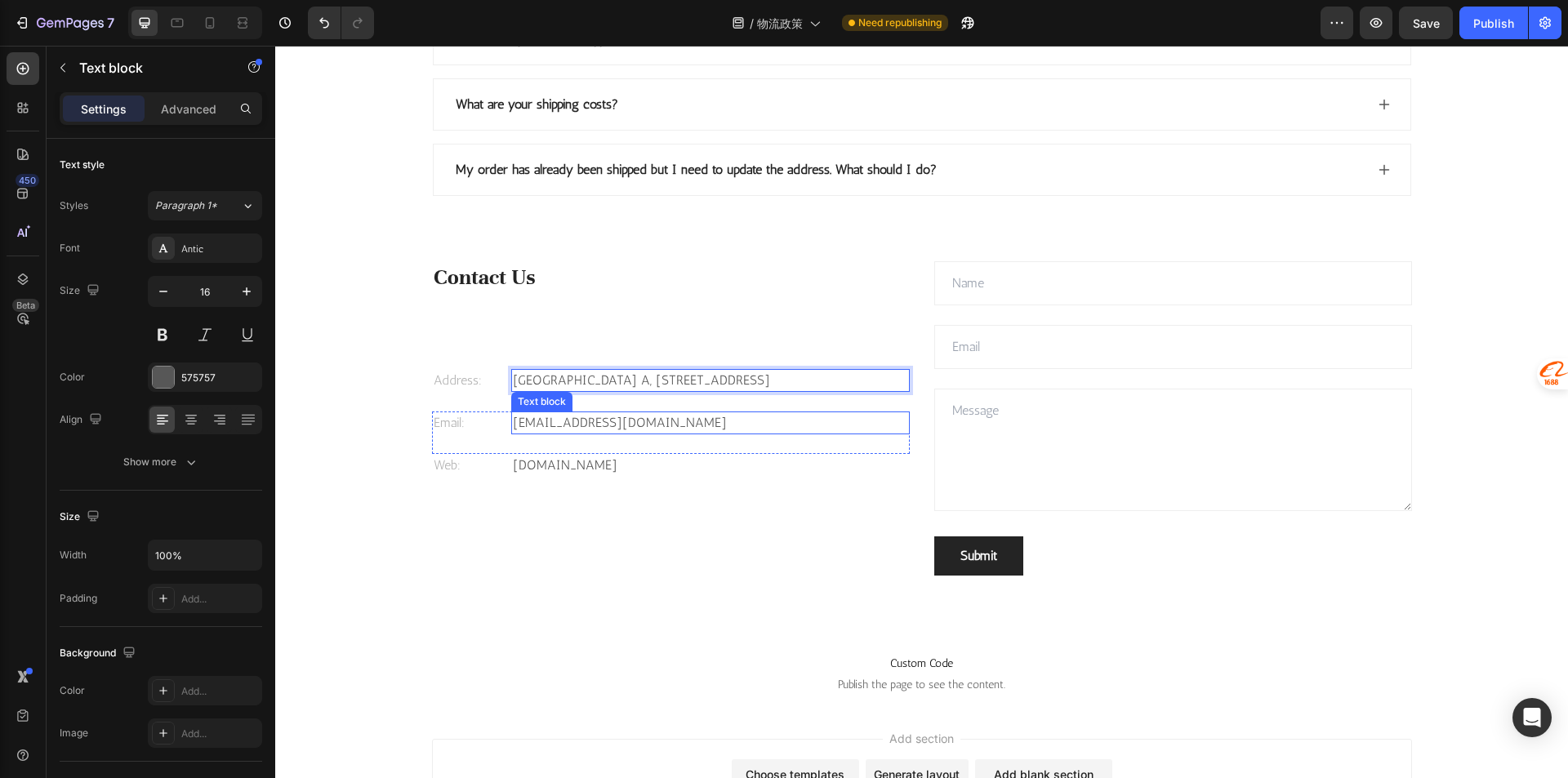
click at [645, 420] on p "[EMAIL_ADDRESS][DOMAIN_NAME]" at bounding box center [710, 423] width 395 height 20
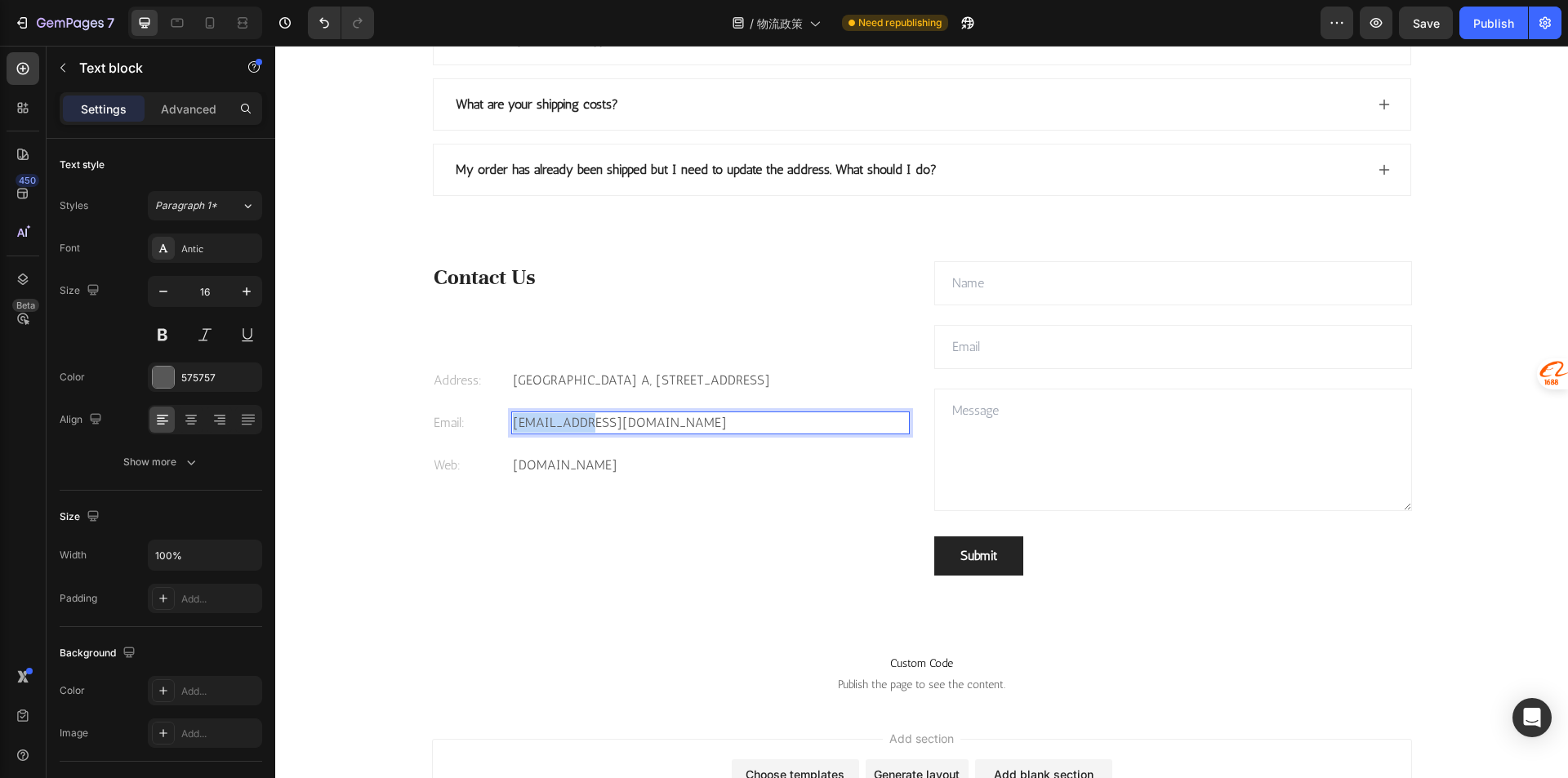
click at [566, 424] on p "[EMAIL_ADDRESS][DOMAIN_NAME]" at bounding box center [710, 423] width 395 height 20
click at [718, 555] on div "Contact Us Heading Address: Text [STREET_ADDRESS] Text block Row Email: Text bl…" at bounding box center [671, 418] width 478 height 314
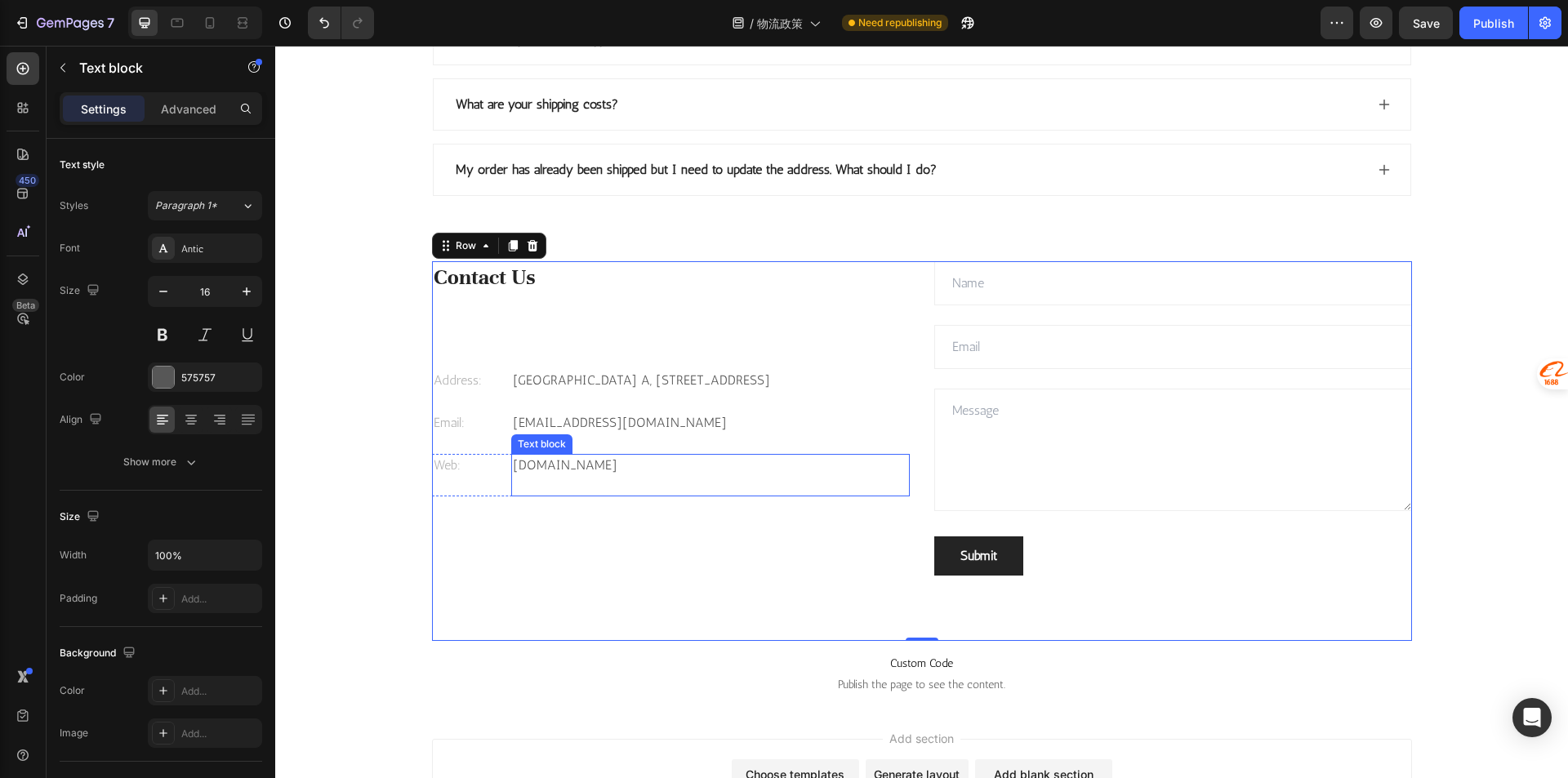
click at [591, 481] on div "[DOMAIN_NAME] Text block" at bounding box center [710, 475] width 399 height 43
click at [591, 481] on div "[DOMAIN_NAME] Text block 0" at bounding box center [710, 475] width 399 height 43
click at [567, 470] on p "gemthemes.com" at bounding box center [710, 465] width 395 height 20
click at [651, 597] on div "Contact Us Heading Address: Text block Celebrity International Building A, Unit…" at bounding box center [921, 451] width 980 height 380
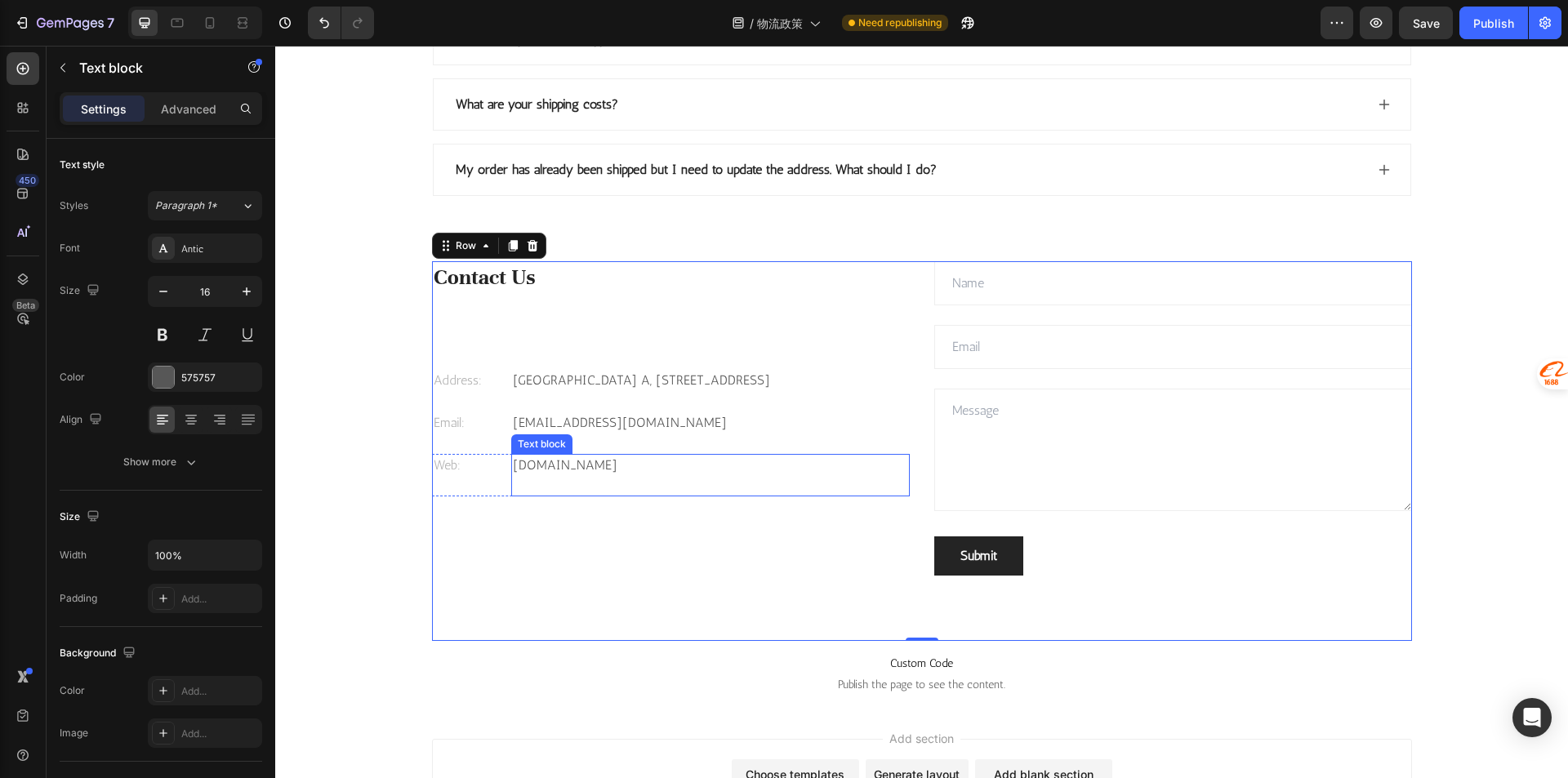
click at [611, 474] on p "graviwood.com" at bounding box center [710, 465] width 395 height 20
click at [621, 476] on div "graviwood.com" at bounding box center [710, 465] width 399 height 23
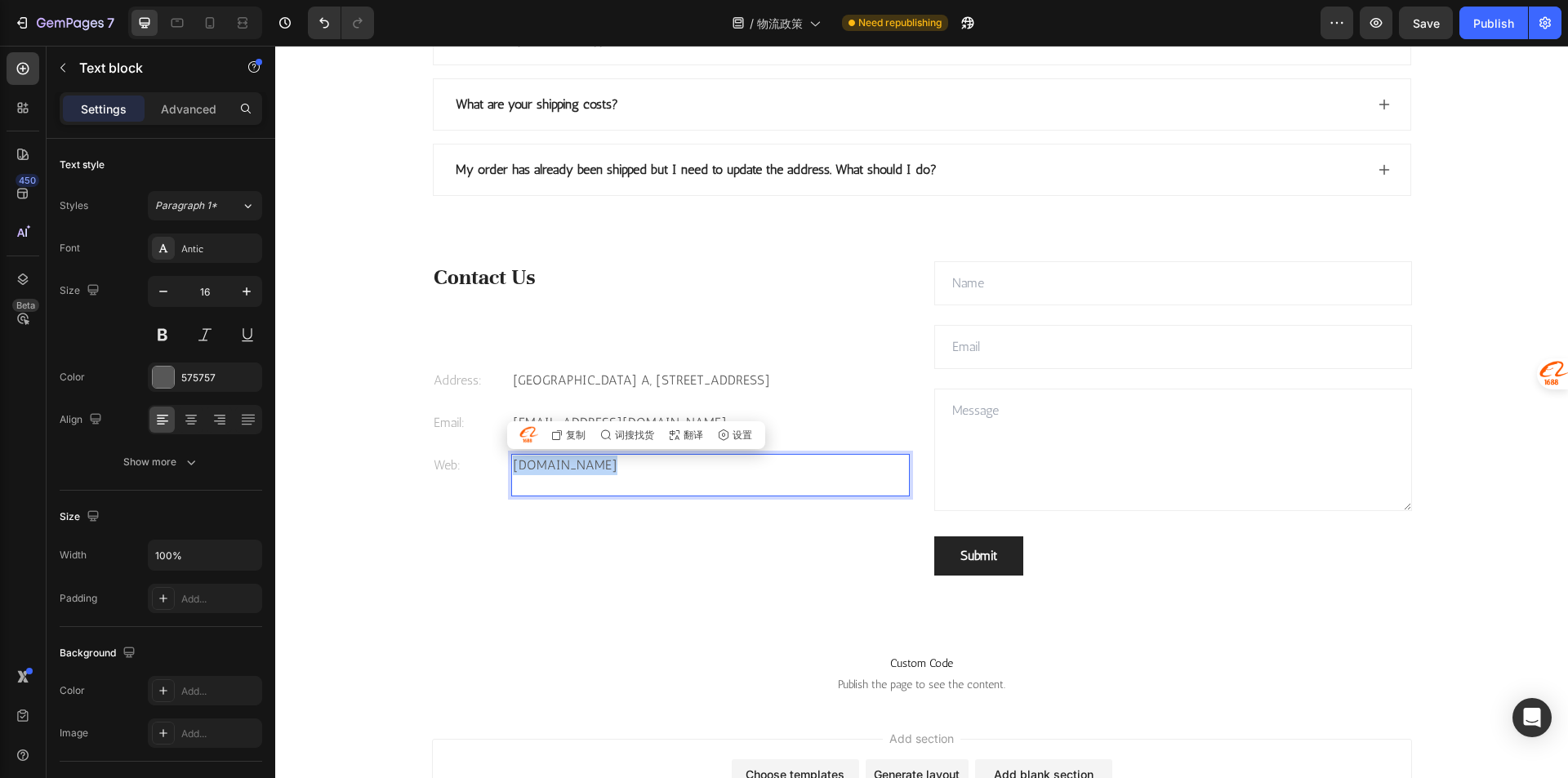
copy p "graviwood.com"
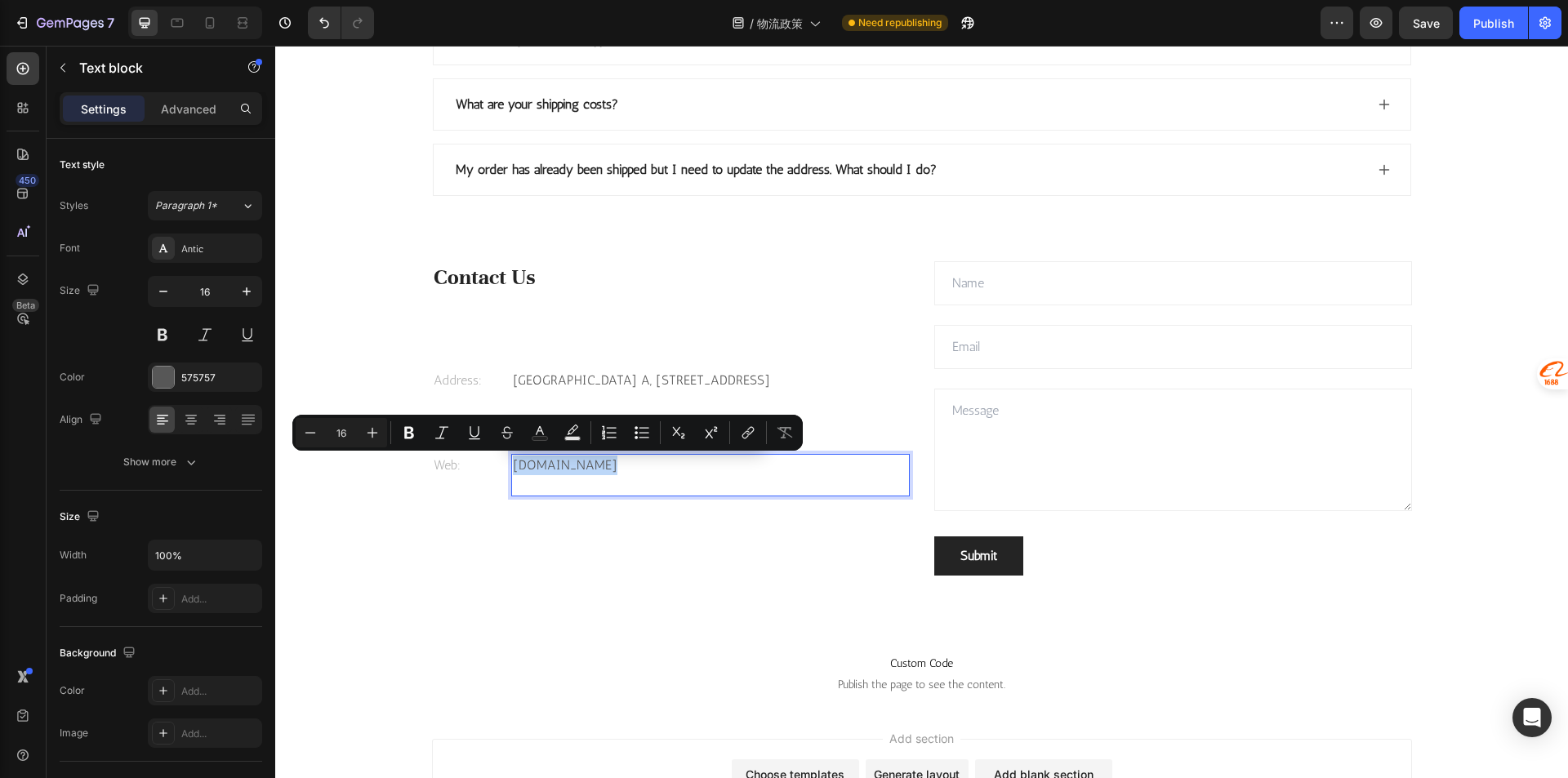
click at [621, 476] on div "graviwood.com" at bounding box center [710, 465] width 399 height 23
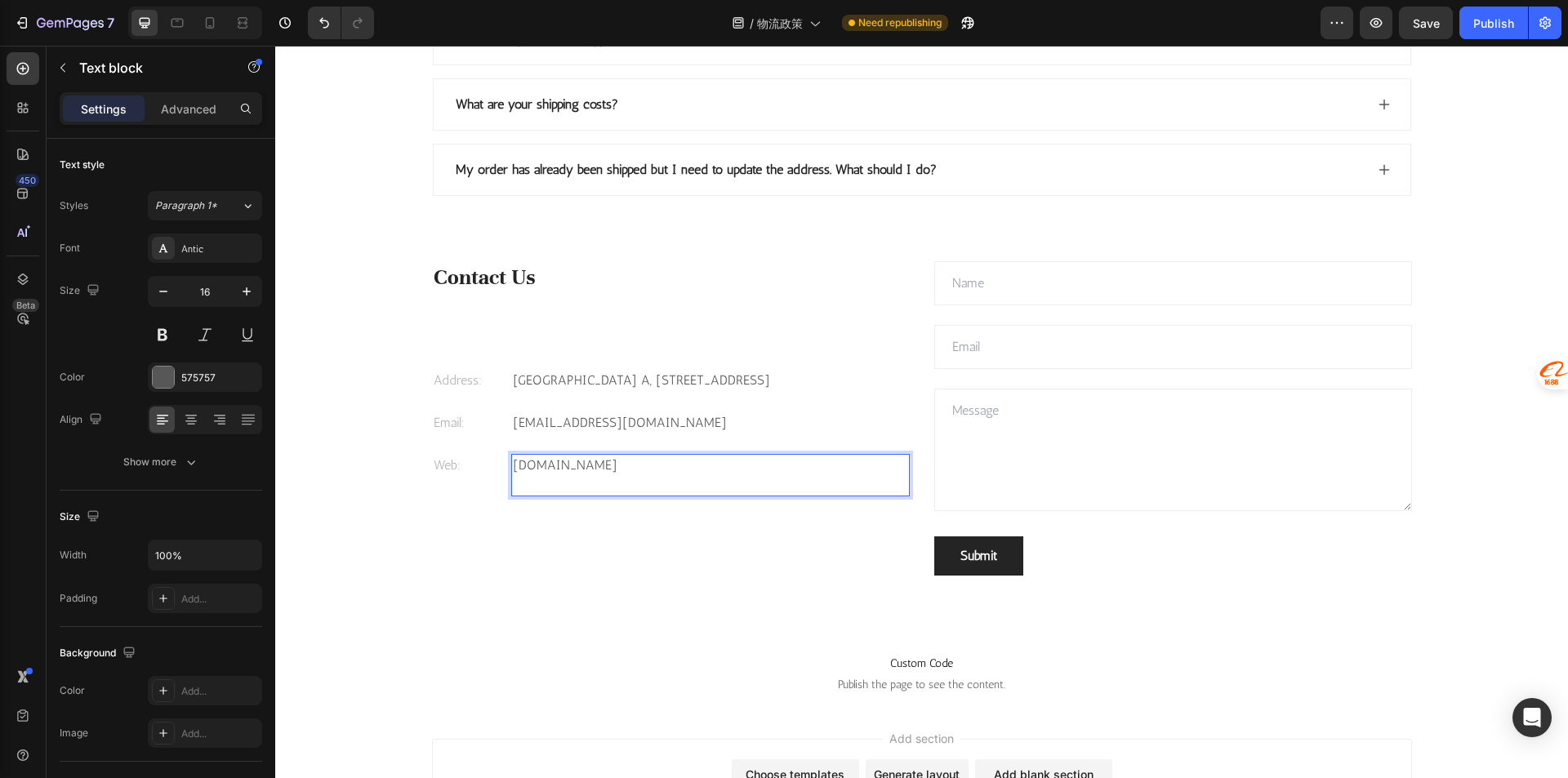
click at [615, 525] on div "Contact Us Heading Address: Text block Celebrity International Building A, Unit…" at bounding box center [671, 418] width 478 height 314
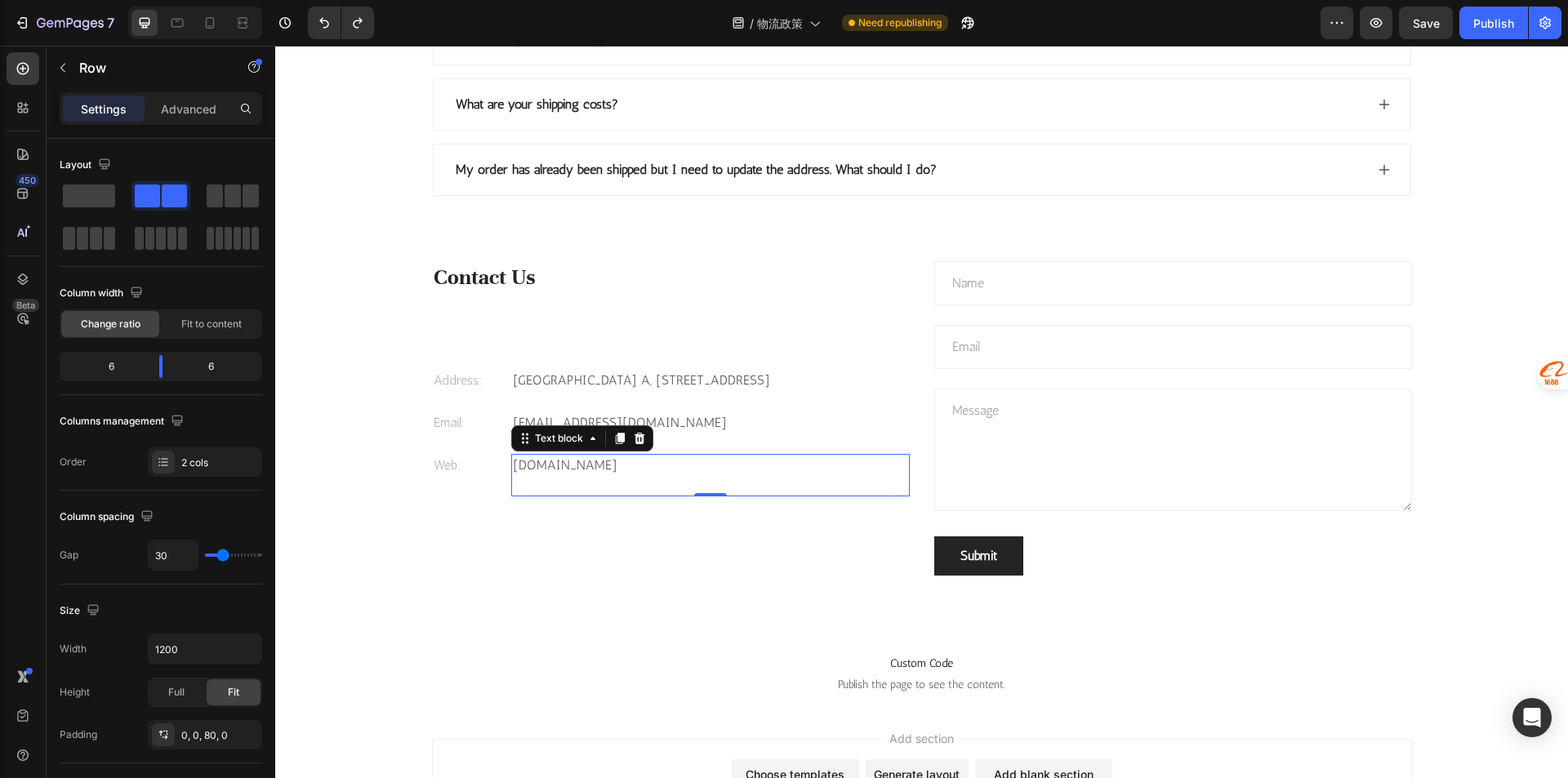
click at [556, 470] on p "gemtheme.com" at bounding box center [710, 465] width 395 height 20
click at [647, 587] on div "Contact Us Heading Address: Text block Celebrity International Building A, Unit…" at bounding box center [921, 451] width 980 height 380
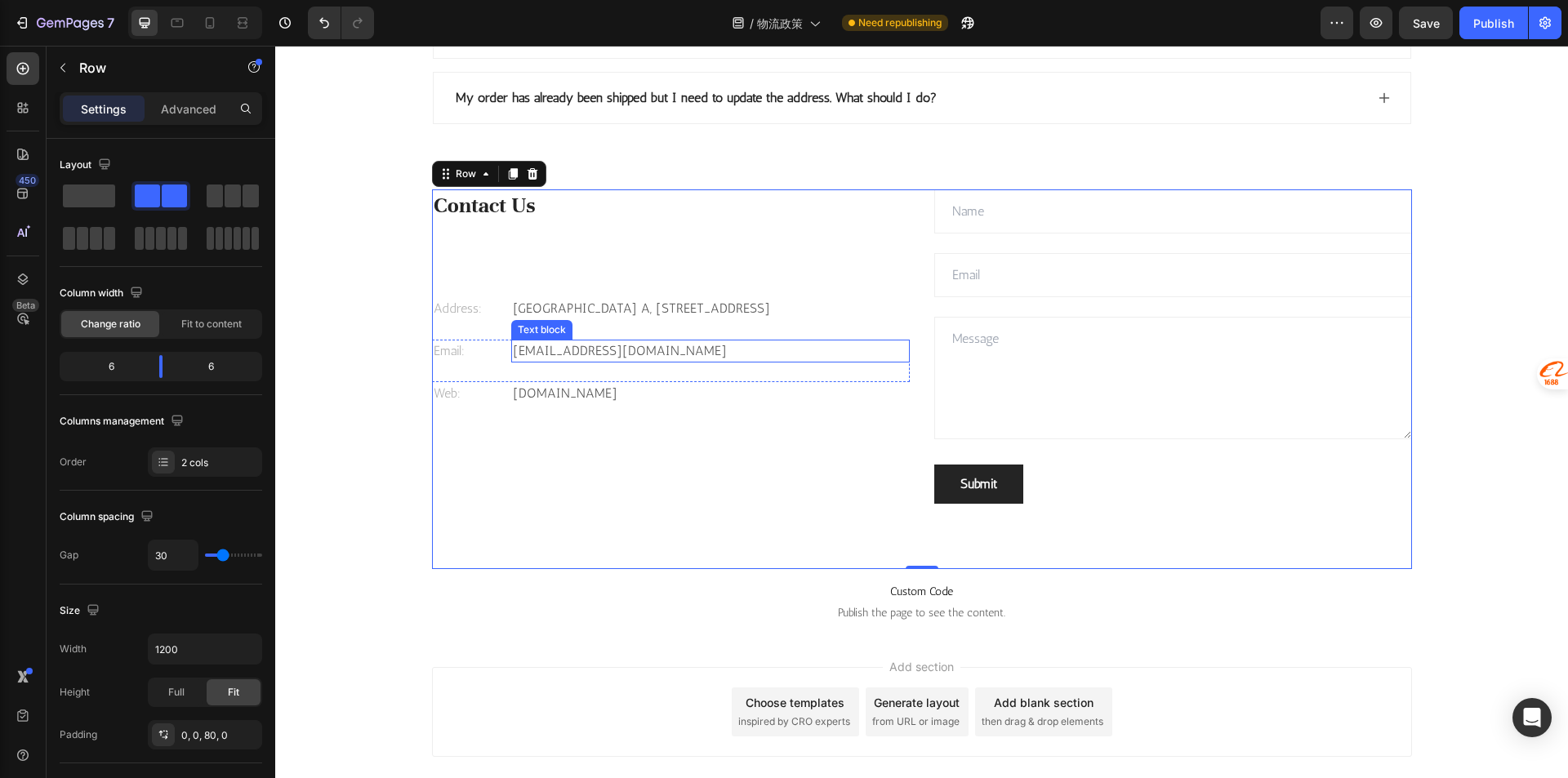
scroll to position [2277, 0]
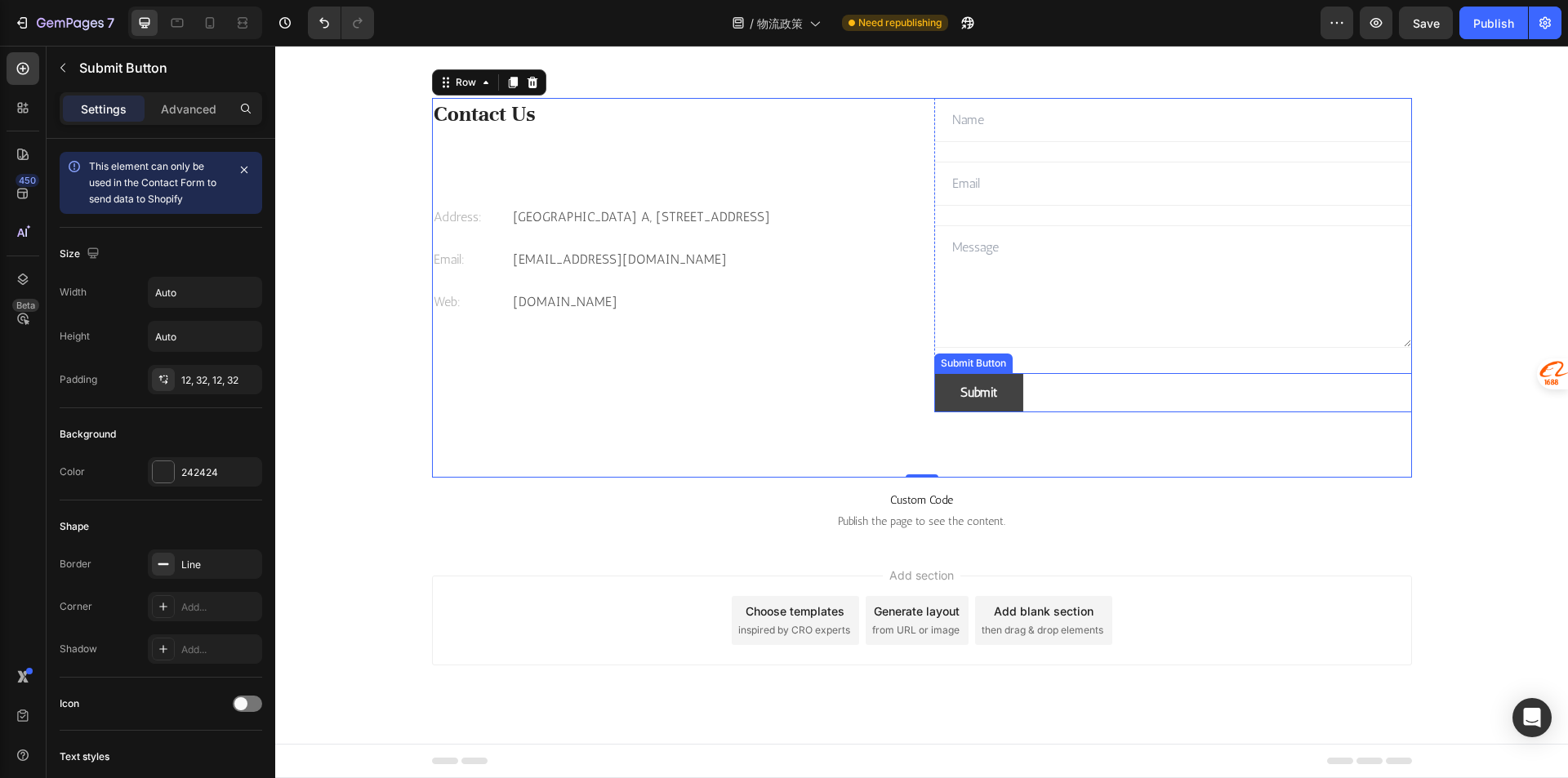
click at [953, 388] on button "Submit" at bounding box center [978, 393] width 89 height 39
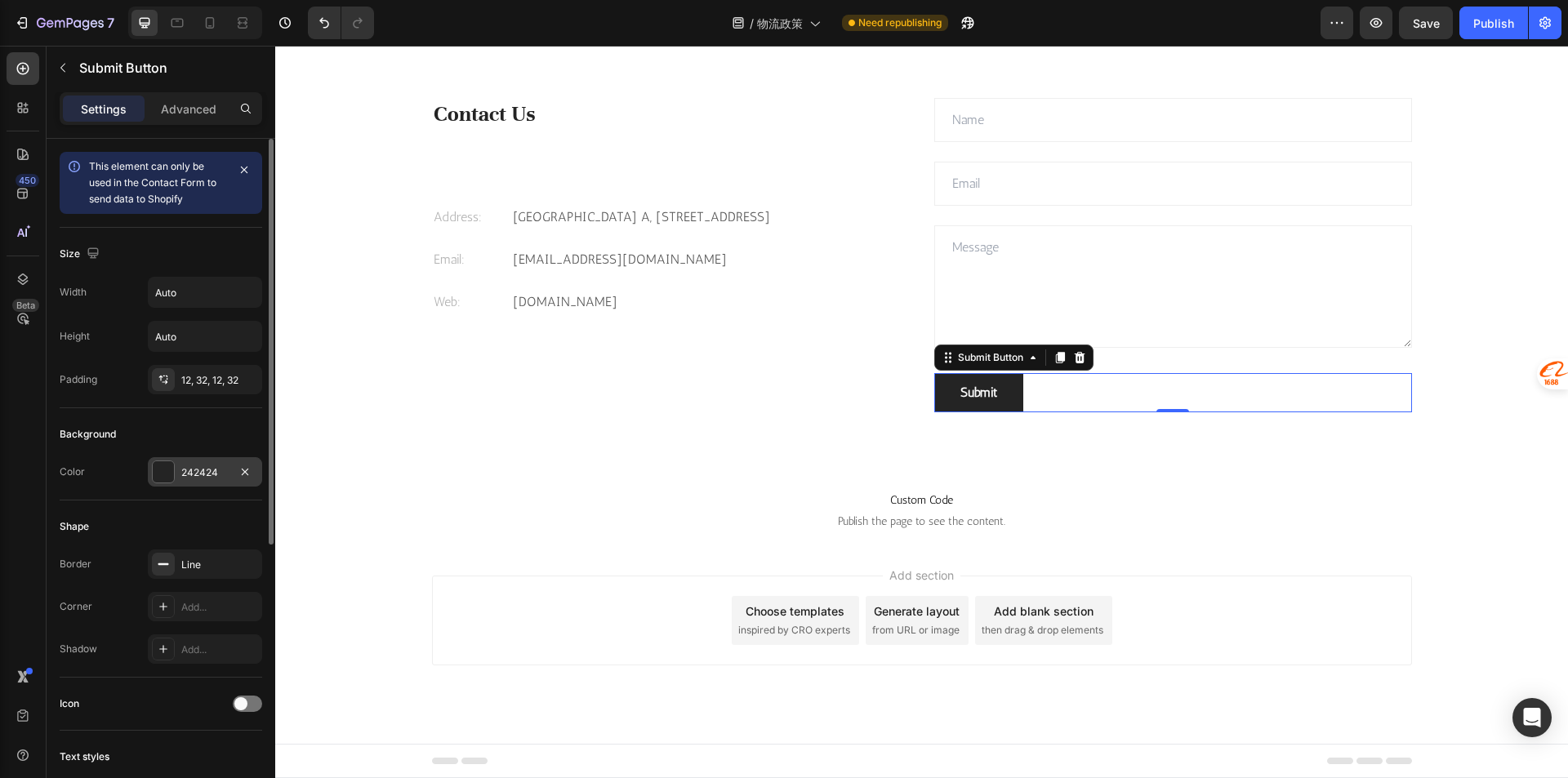
click at [206, 473] on div "242424" at bounding box center [205, 473] width 47 height 15
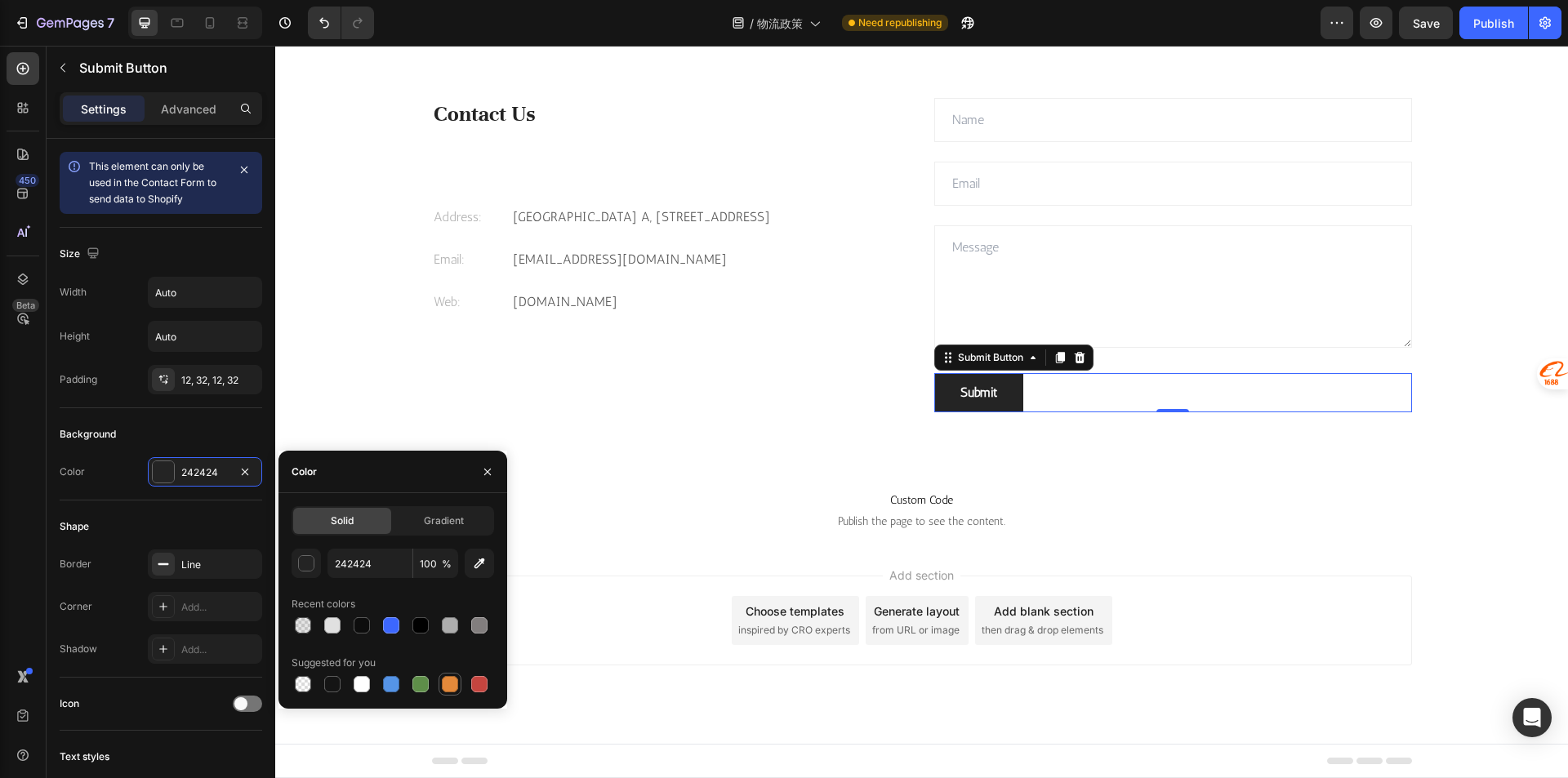
click at [448, 687] on div at bounding box center [450, 684] width 16 height 16
type input "E4893A"
click at [458, 515] on span "Gradient" at bounding box center [444, 521] width 40 height 15
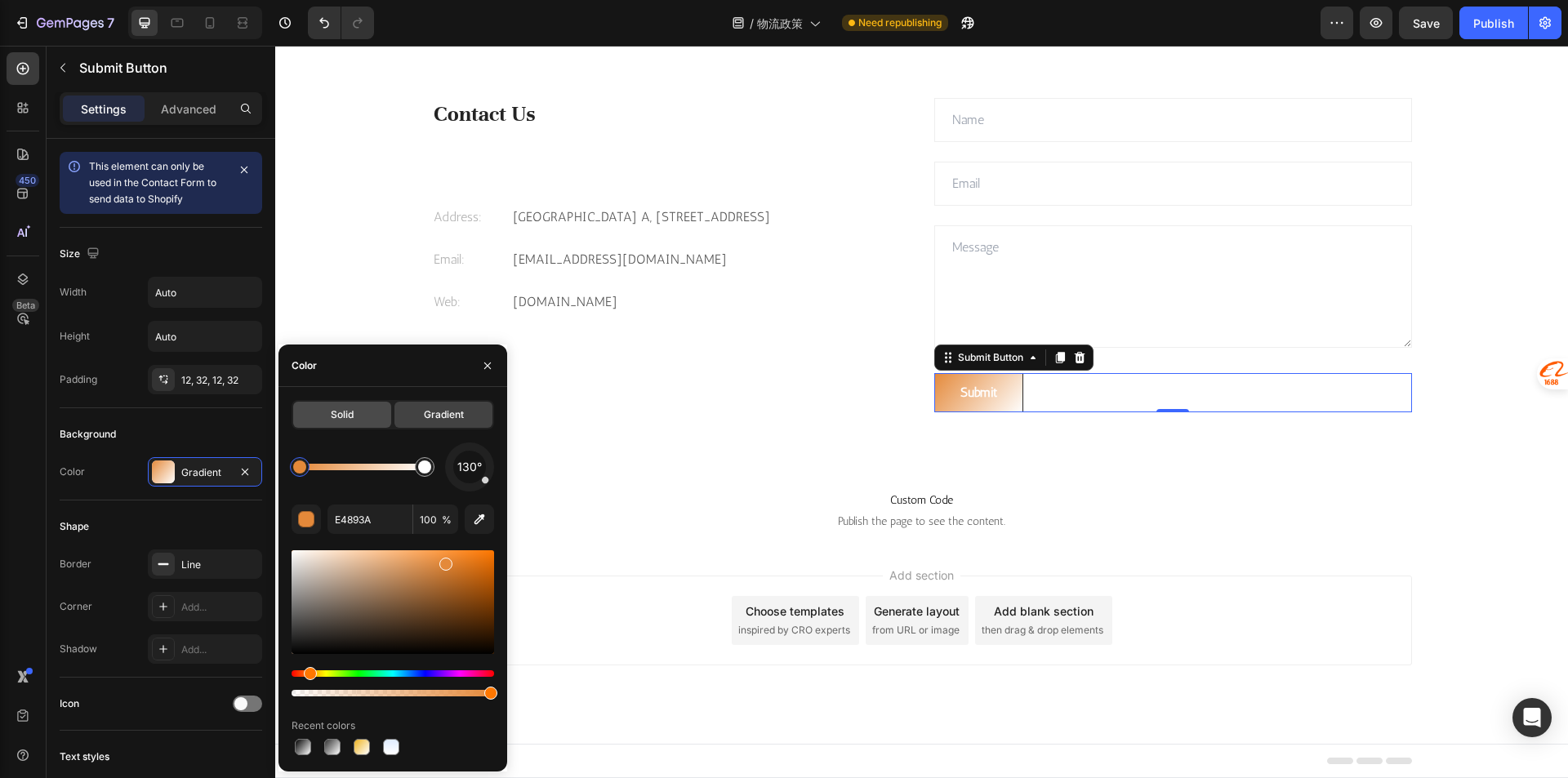
click at [364, 416] on div "Solid" at bounding box center [342, 415] width 98 height 26
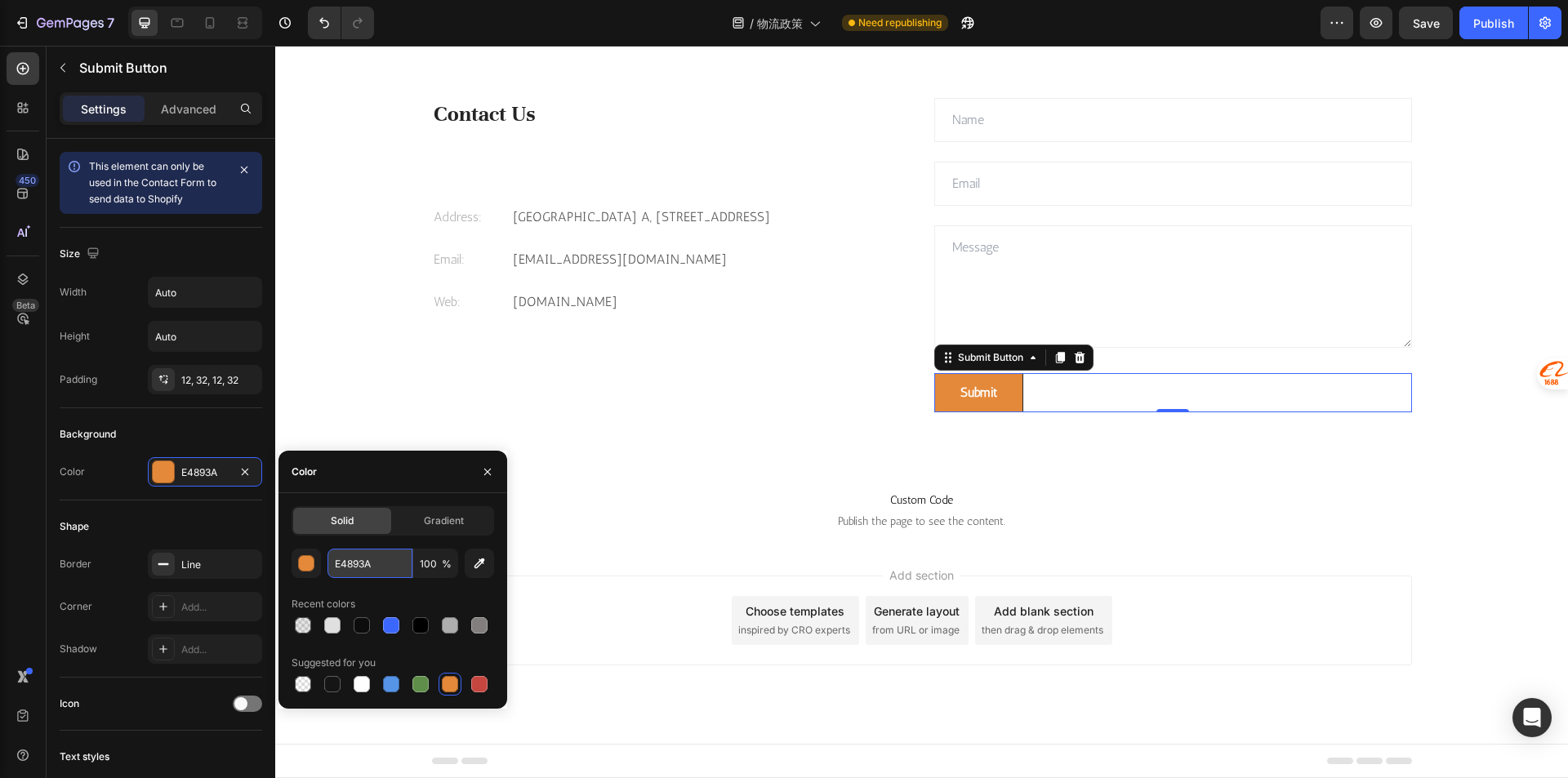
click at [392, 568] on input "E4893A" at bounding box center [370, 563] width 85 height 29
paste input "EB422"
type input "EEB422"
click at [493, 587] on div "EEB422 100 % Recent colors Suggested for you" at bounding box center [392, 622] width 202 height 147
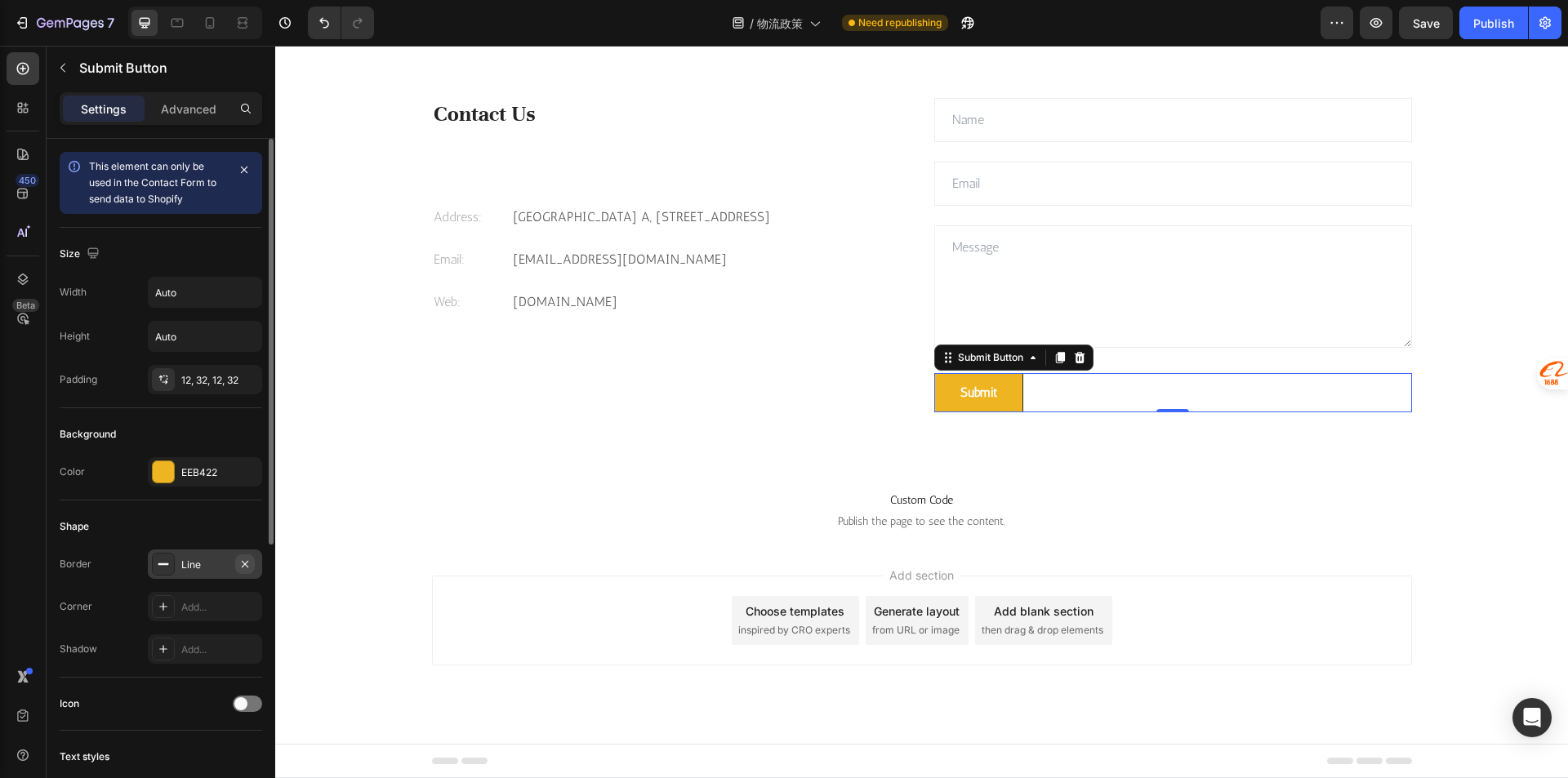
click at [253, 561] on button "button" at bounding box center [245, 564] width 20 height 20
click at [220, 600] on div "Add..." at bounding box center [219, 607] width 77 height 15
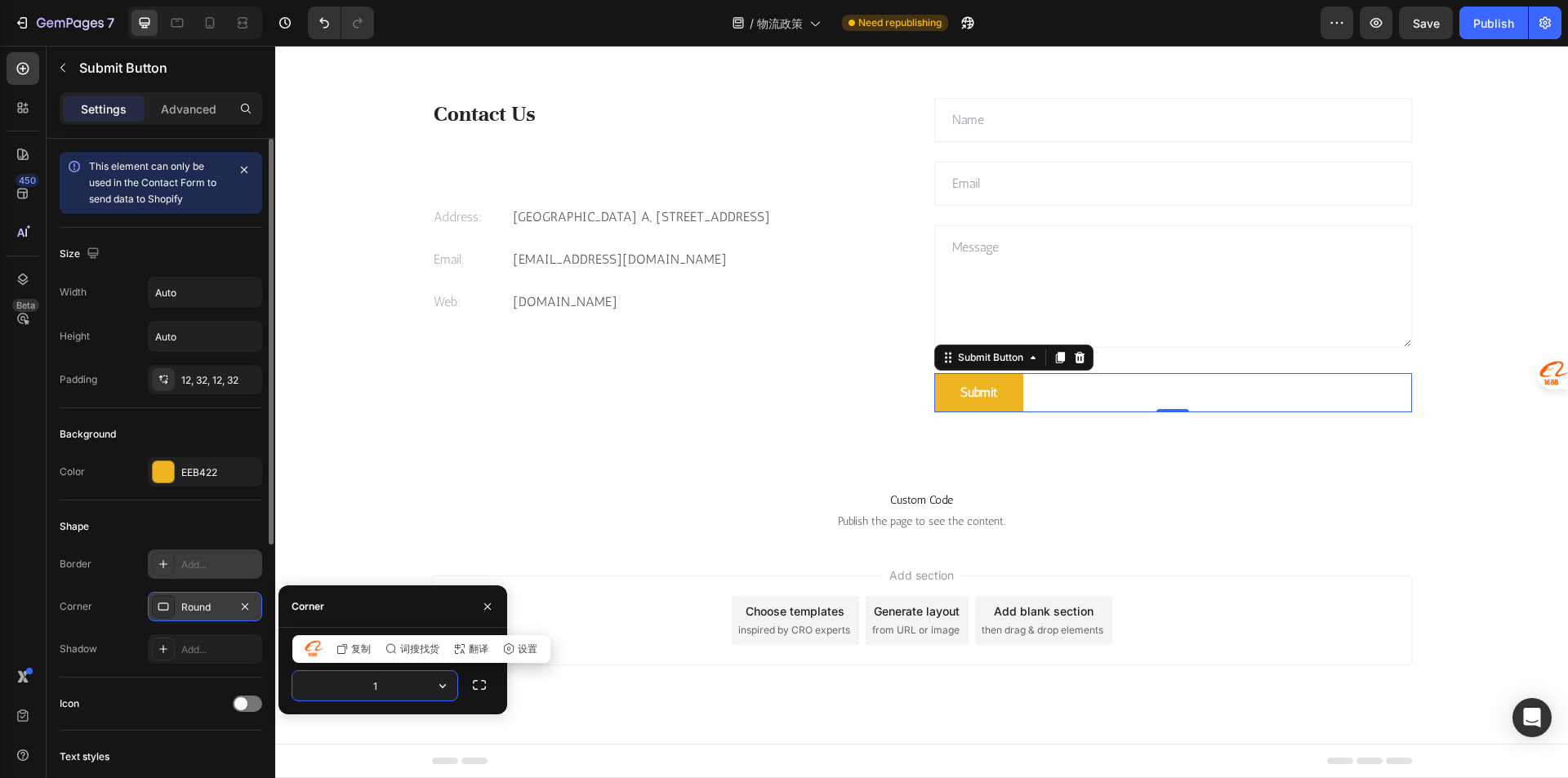
type input "16"
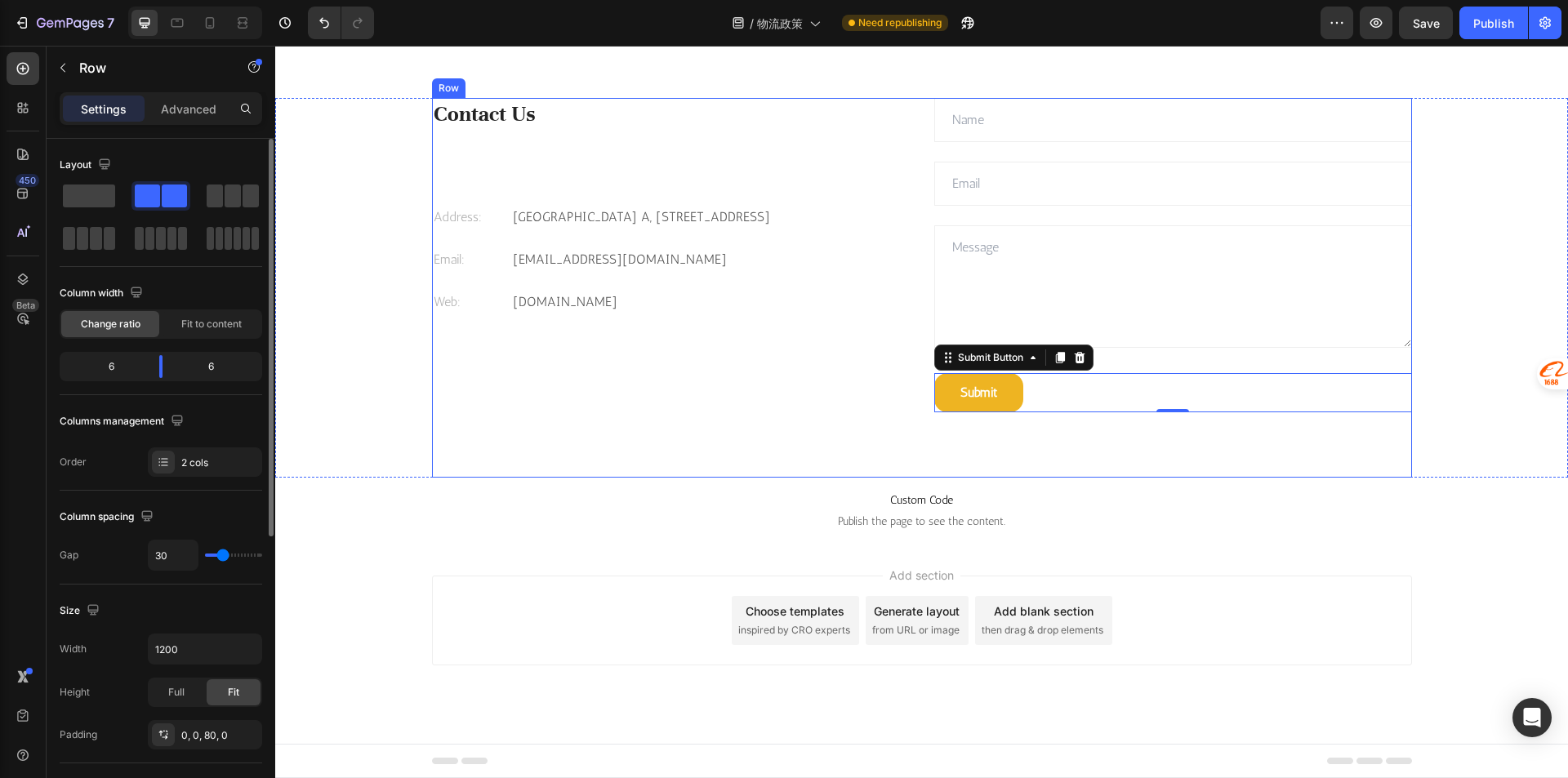
click at [828, 403] on div "Contact Us Heading Address: Text block Celebrity International Building A, Unit…" at bounding box center [671, 255] width 478 height 314
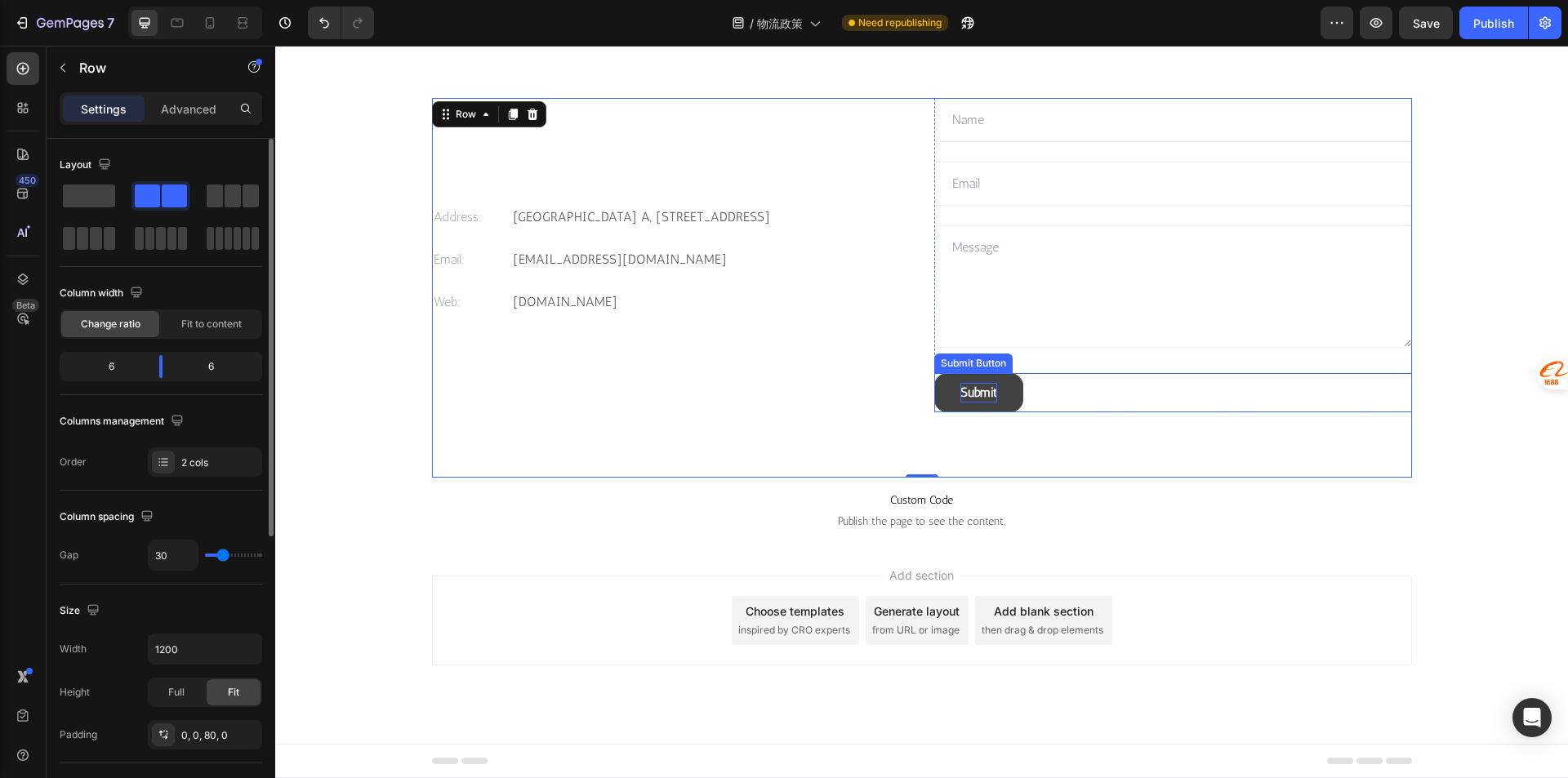
click at [985, 397] on div "Submit" at bounding box center [978, 393] width 37 height 20
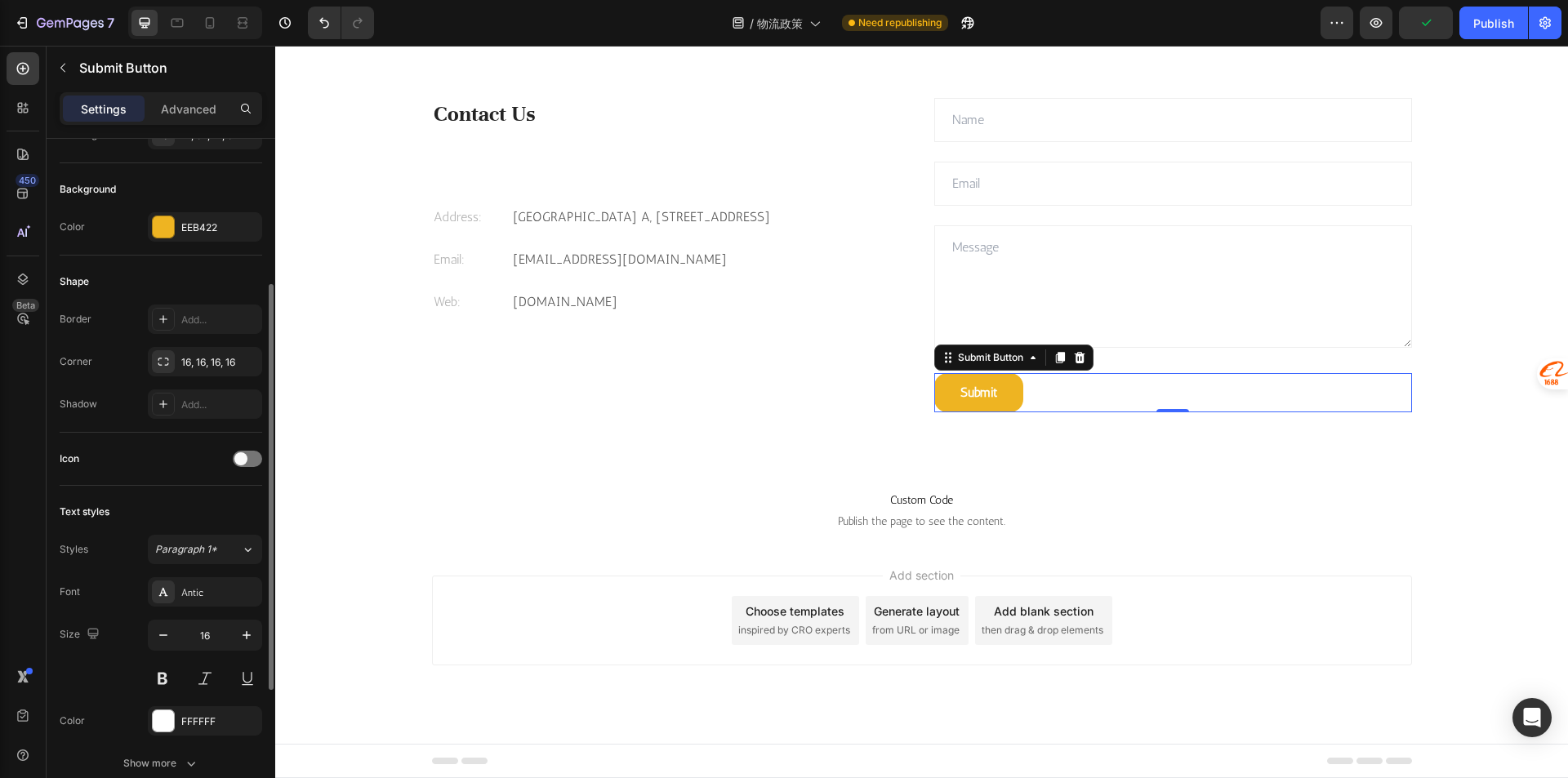
scroll to position [326, 0]
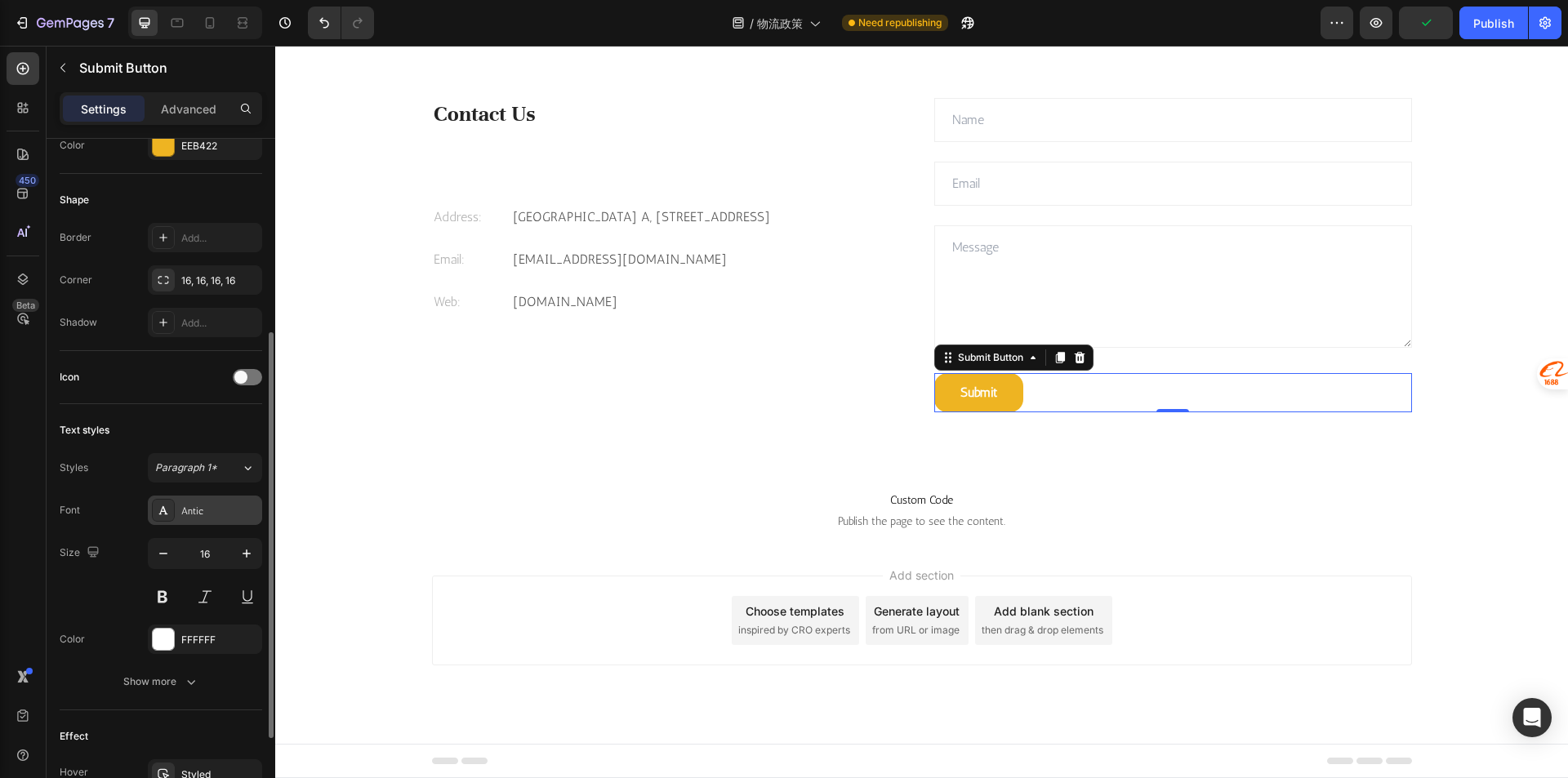
click at [203, 510] on div "Antic" at bounding box center [219, 511] width 77 height 15
click at [190, 647] on div "FFFFFF" at bounding box center [205, 639] width 115 height 29
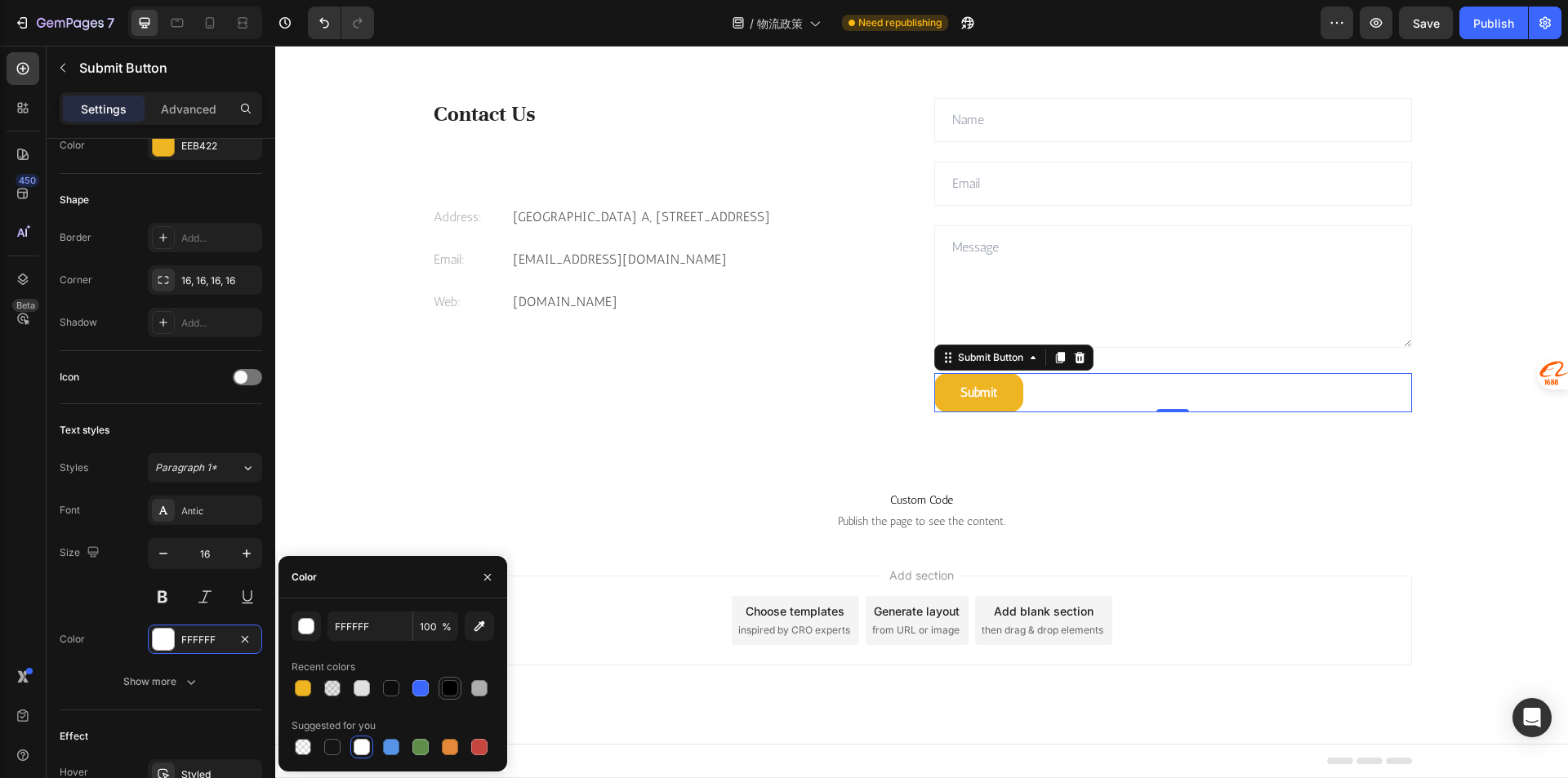
click at [457, 686] on div at bounding box center [450, 688] width 16 height 16
type input "000000"
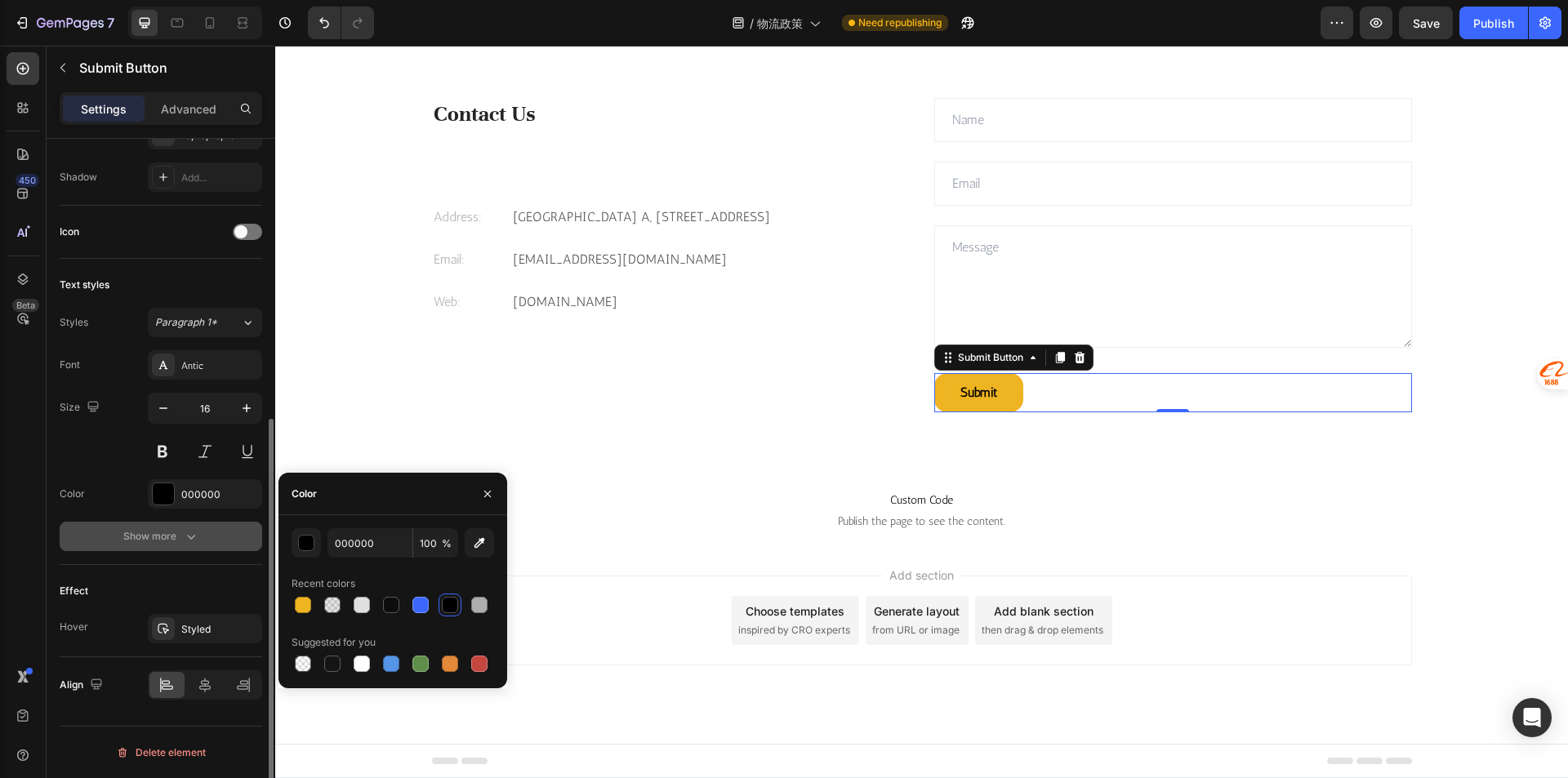
click at [179, 549] on button "Show more" at bounding box center [160, 537] width 202 height 29
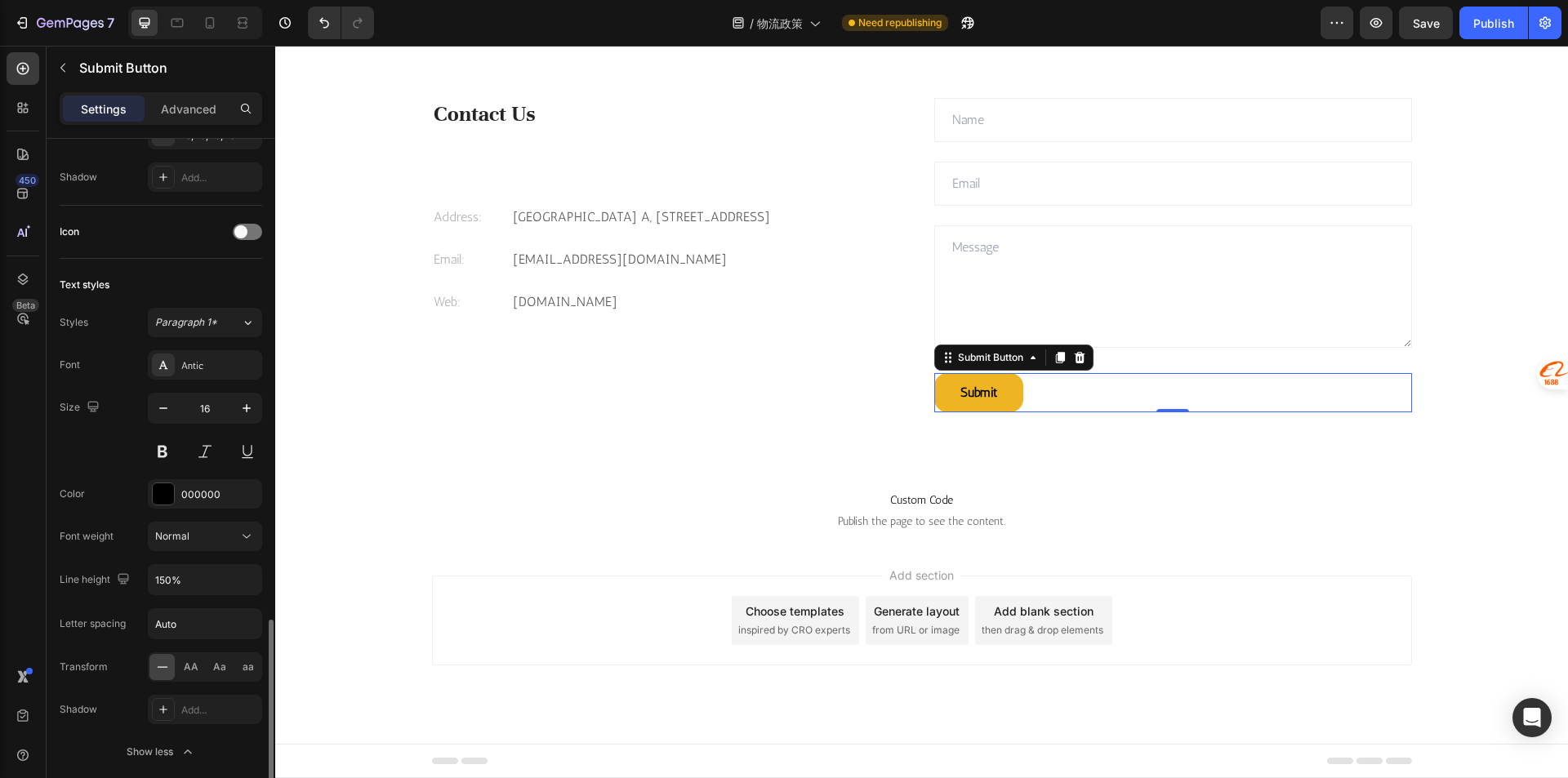
scroll to position [635, 0]
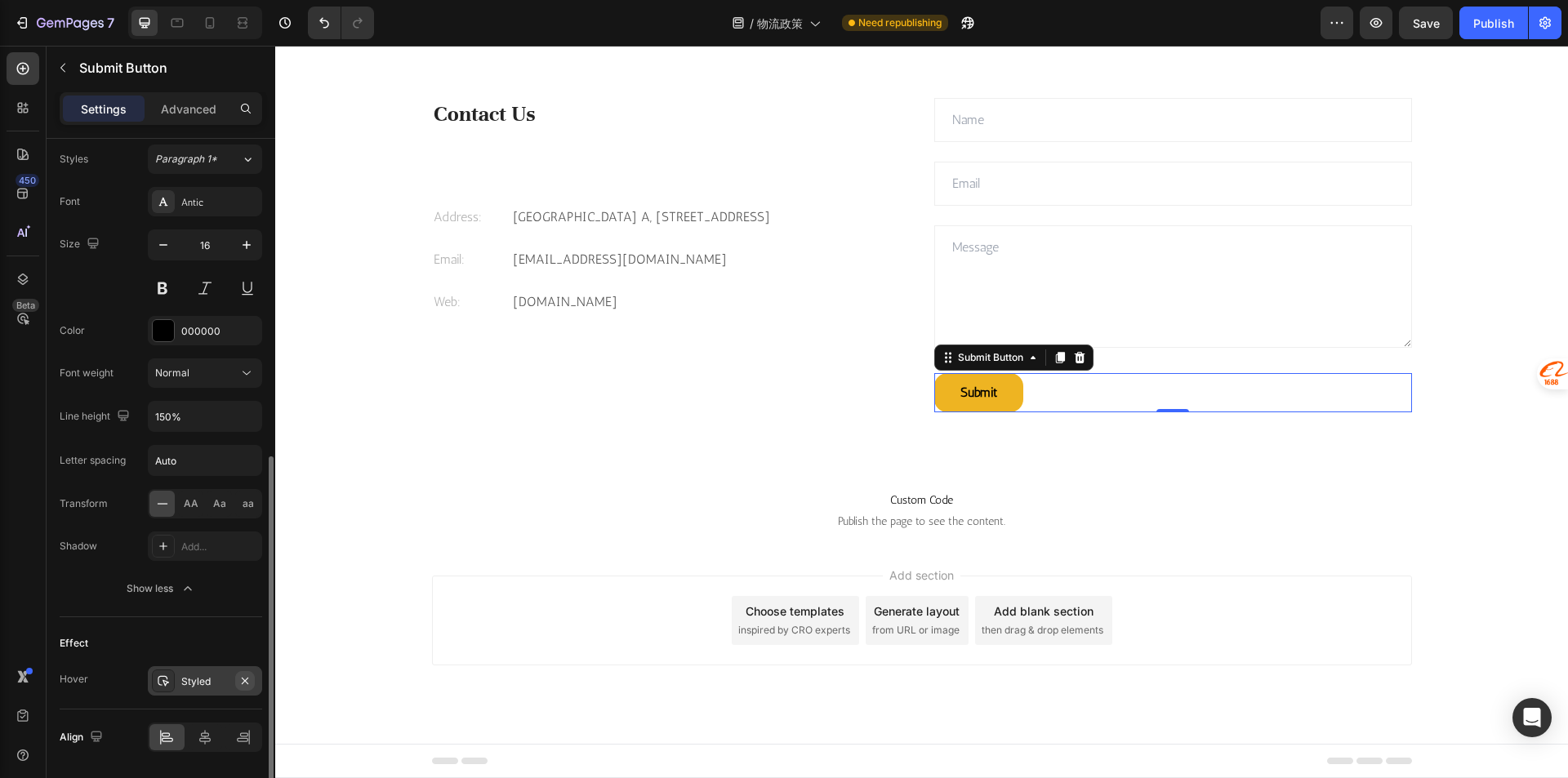
click at [248, 682] on icon "button" at bounding box center [245, 681] width 13 height 13
click at [198, 98] on div "Advanced" at bounding box center [189, 109] width 82 height 26
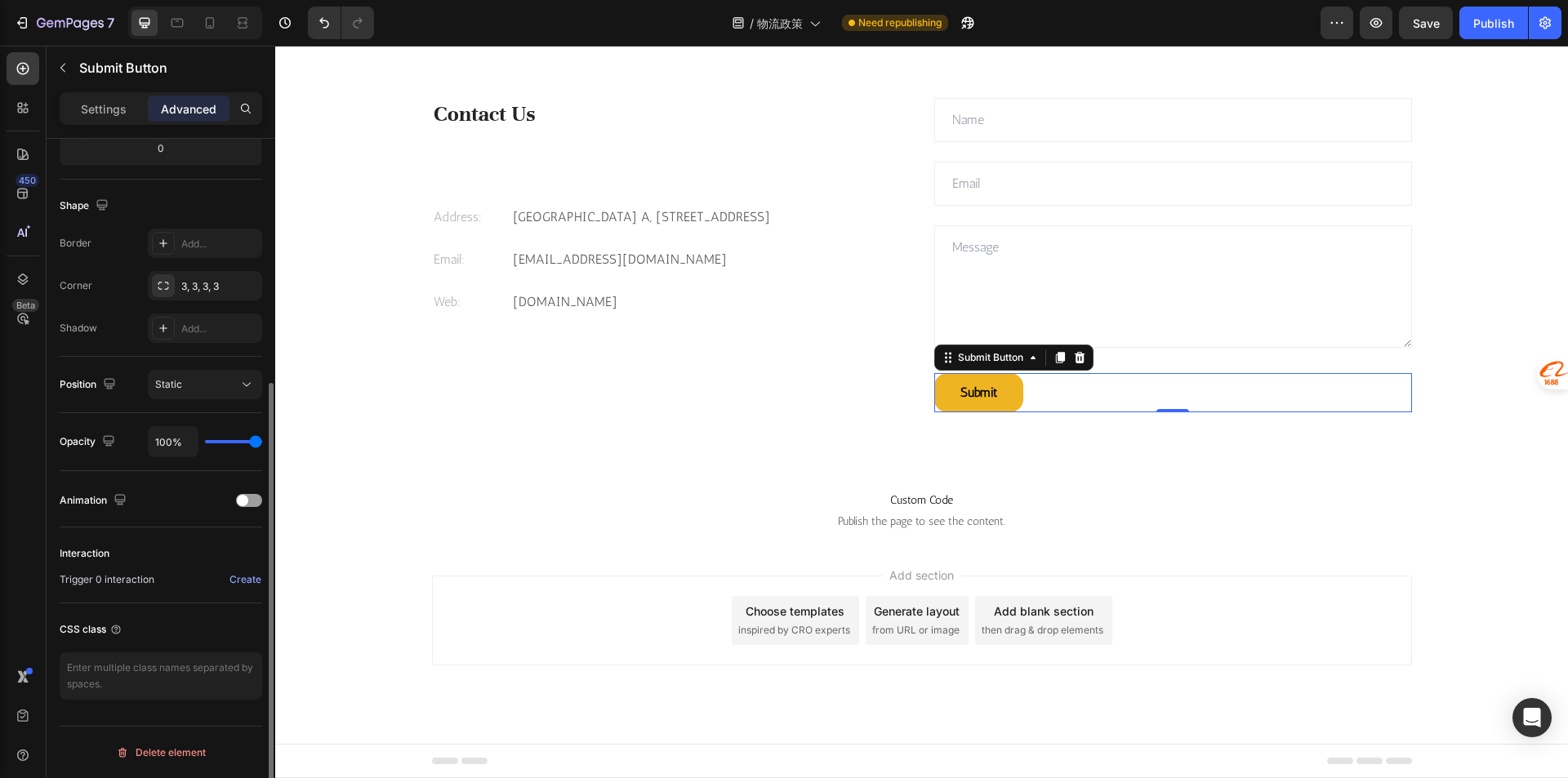
scroll to position [379, 0]
click at [239, 494] on div "Animation" at bounding box center [160, 501] width 202 height 26
click at [242, 497] on span at bounding box center [242, 501] width 11 height 11
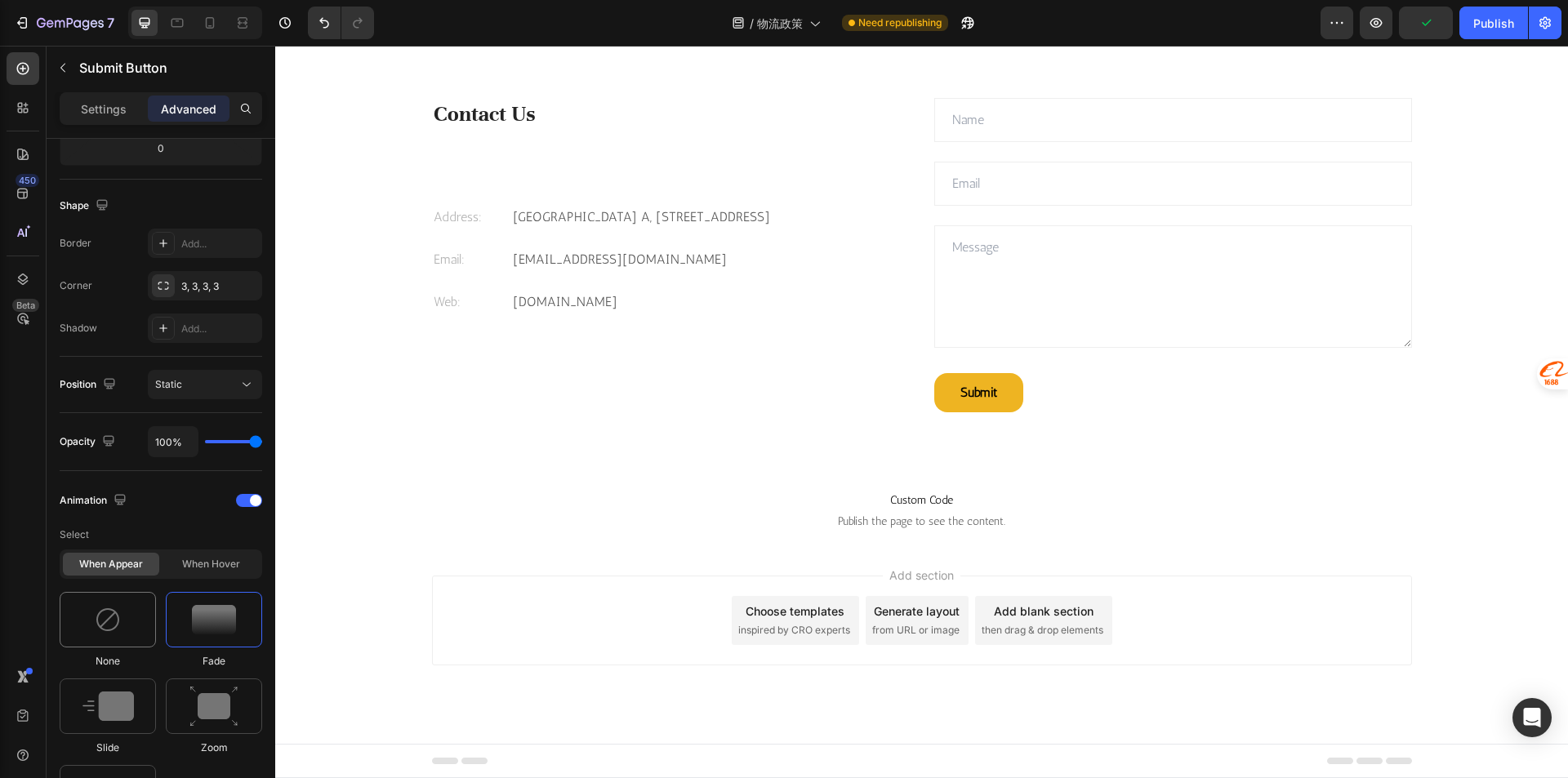
click at [114, 618] on img at bounding box center [108, 619] width 26 height 26
click at [196, 570] on div "When hover" at bounding box center [211, 564] width 97 height 23
click at [215, 627] on img at bounding box center [214, 619] width 49 height 42
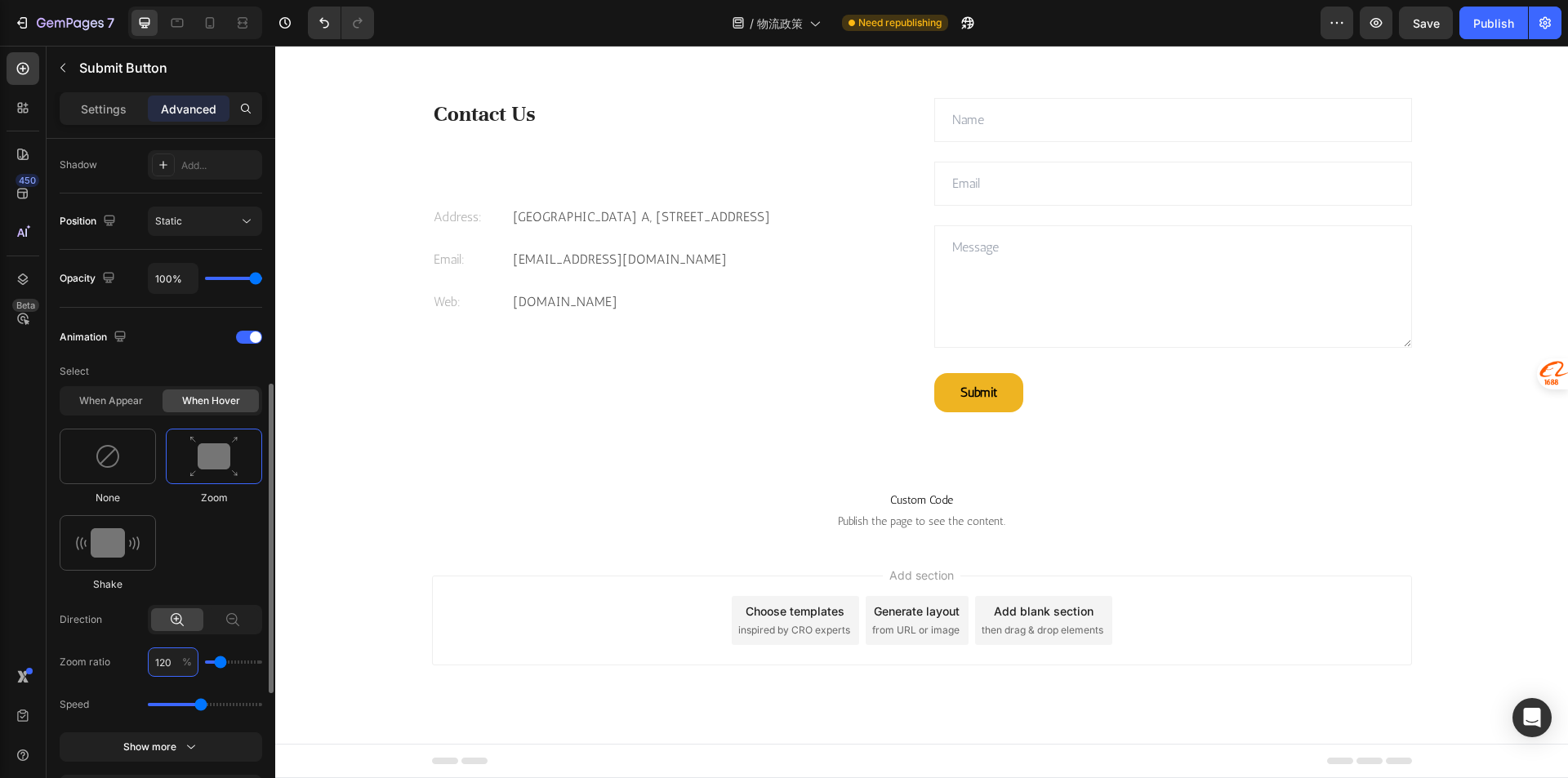
click at [162, 668] on input "120" at bounding box center [173, 662] width 51 height 29
type input "1"
type input "100"
type input "110"
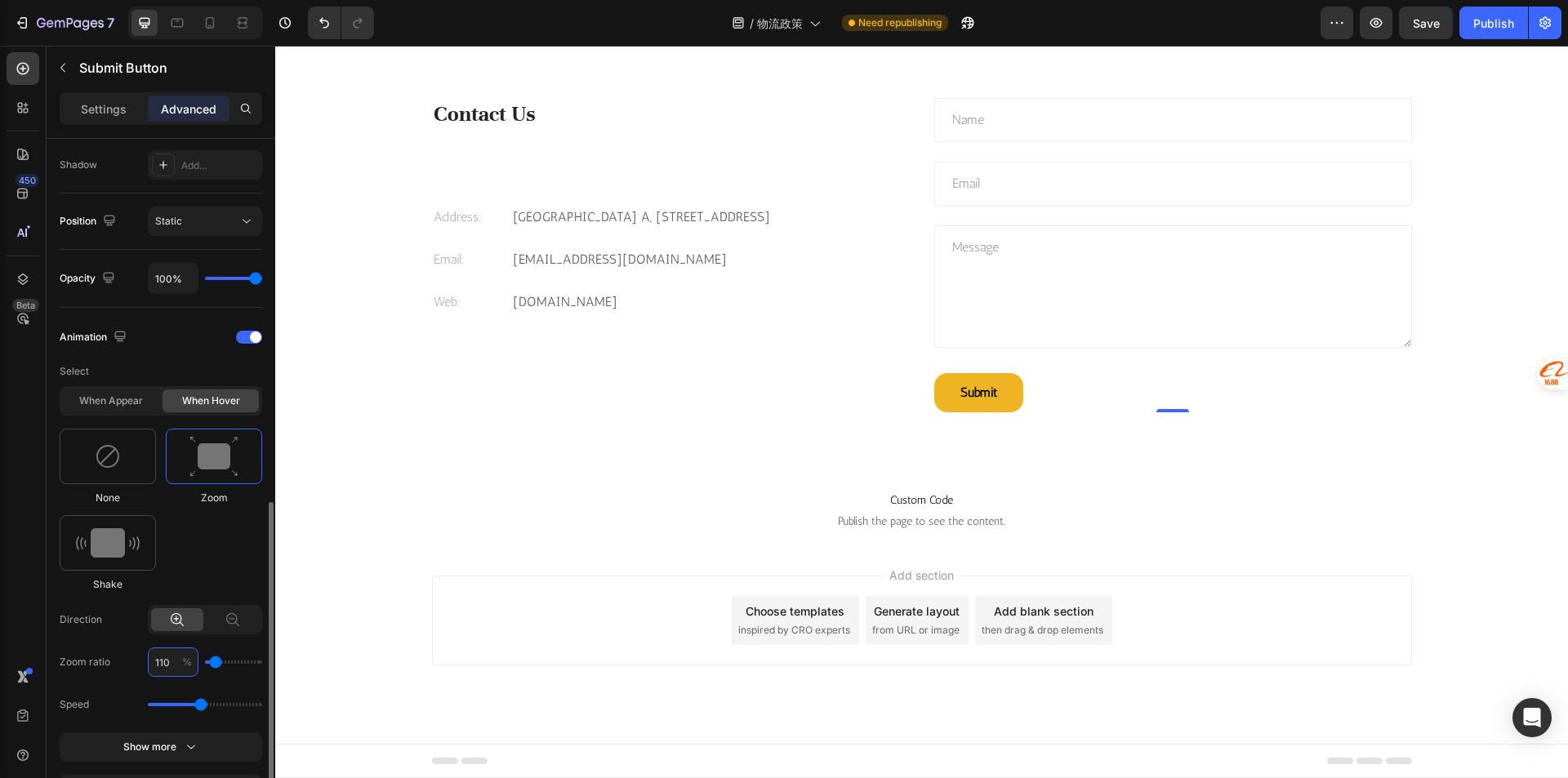
scroll to position [705, 0]
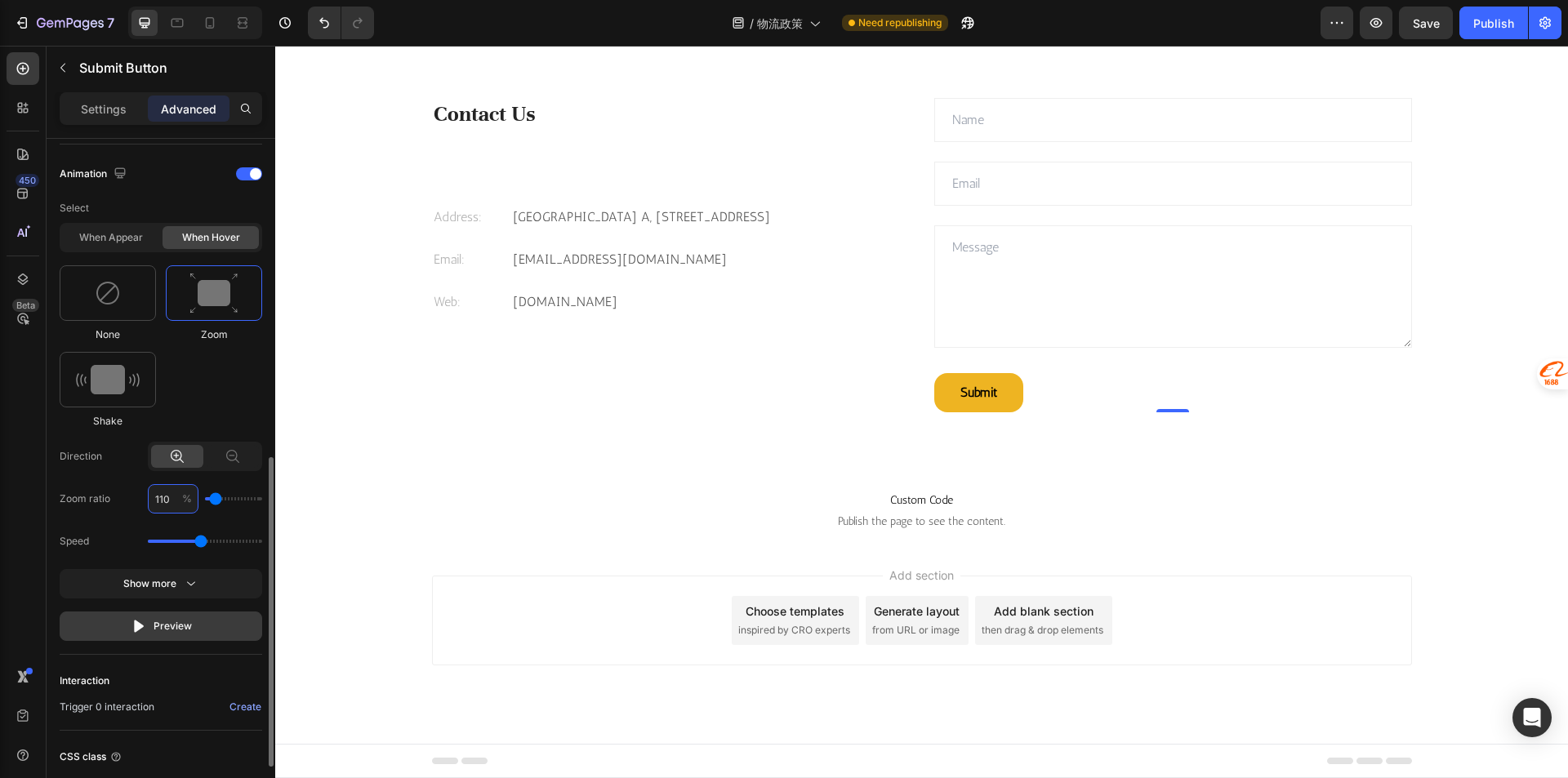
type input "110"
click at [169, 615] on button "Preview" at bounding box center [160, 626] width 202 height 29
click at [1005, 382] on button "Submit" at bounding box center [978, 393] width 89 height 39
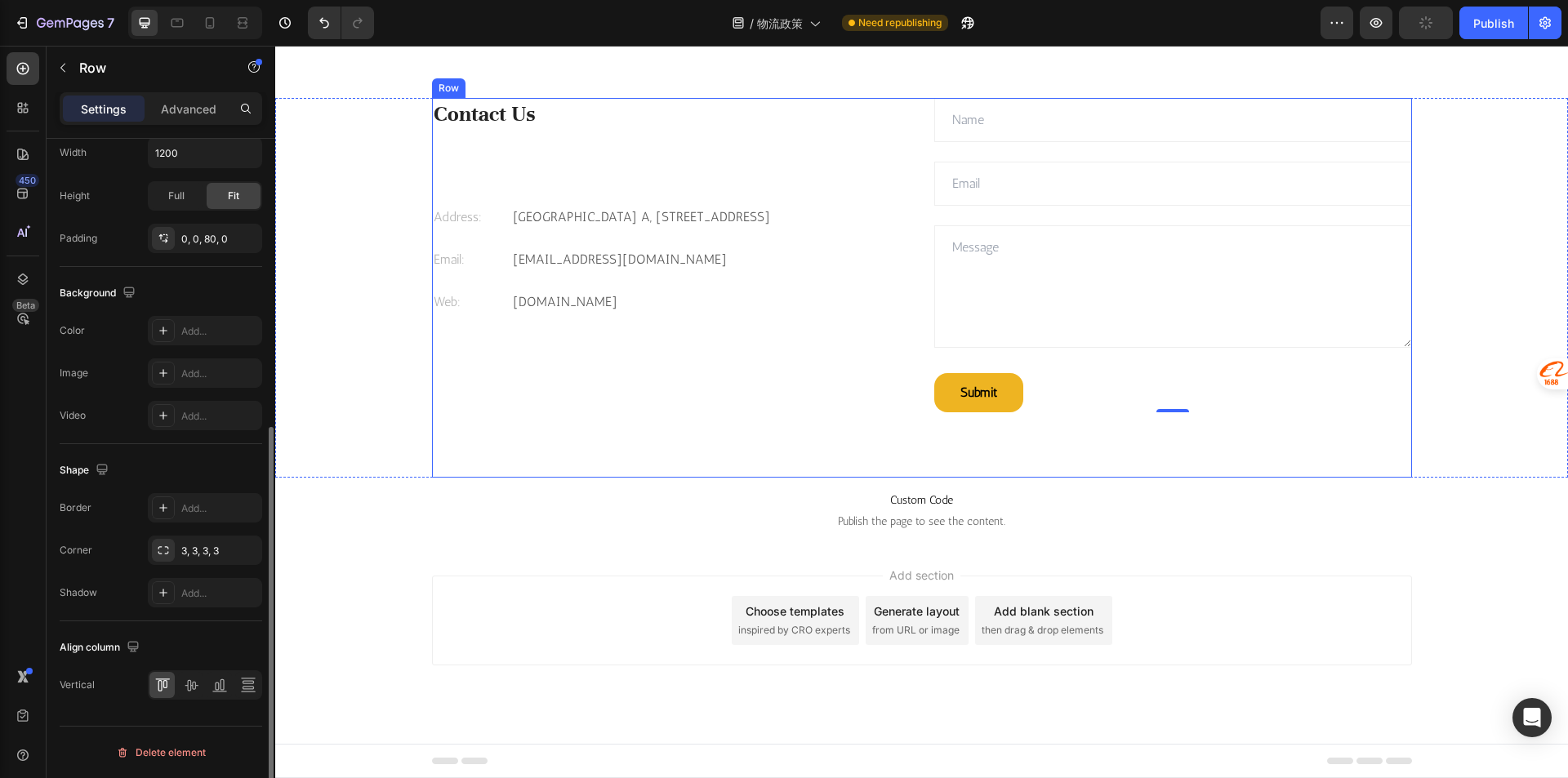
click at [1040, 455] on div "Contact Us Heading Address: Text block Celebrity International Building A, Unit…" at bounding box center [921, 288] width 980 height 380
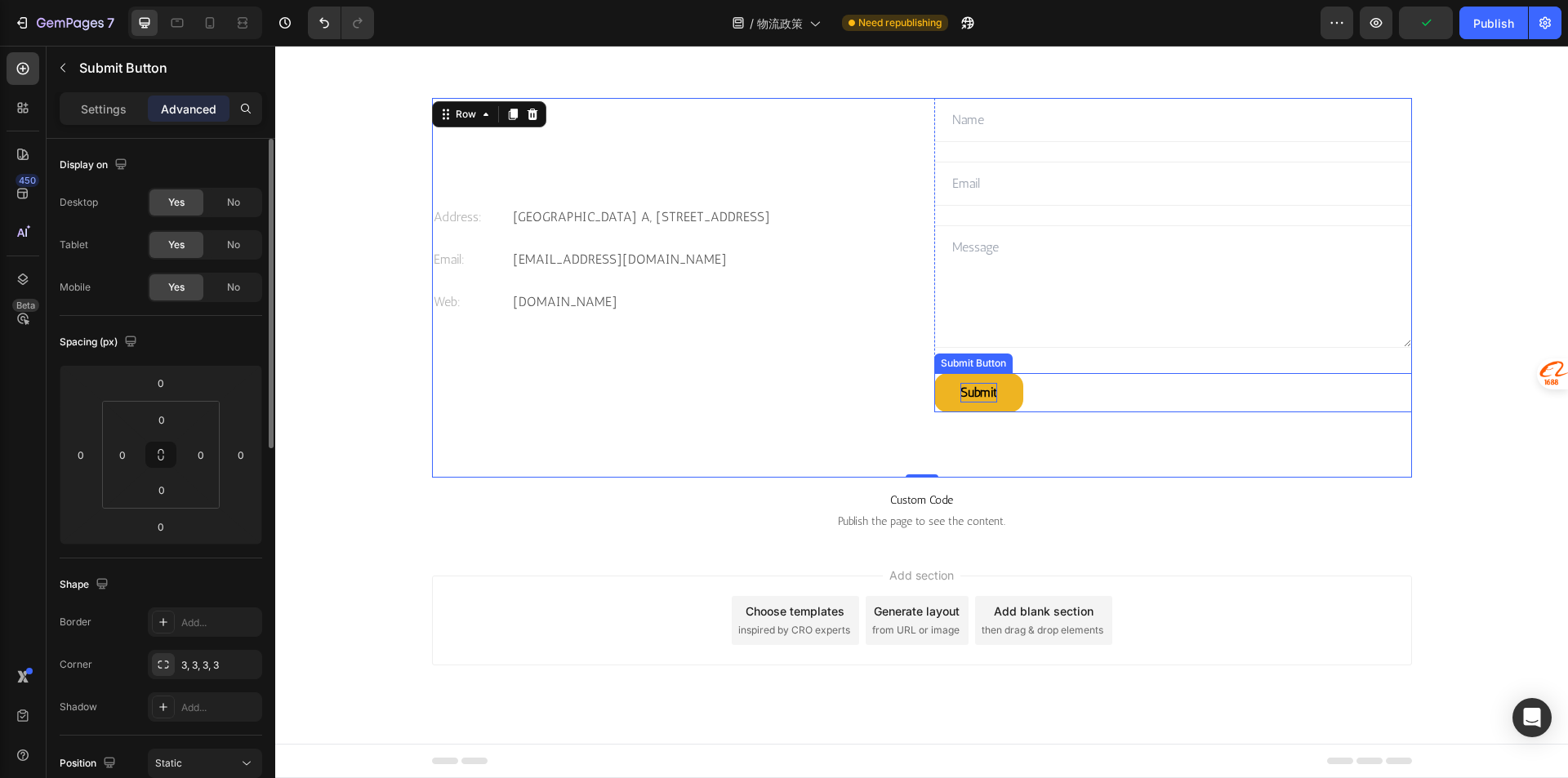
click at [981, 399] on div "Submit" at bounding box center [978, 393] width 37 height 20
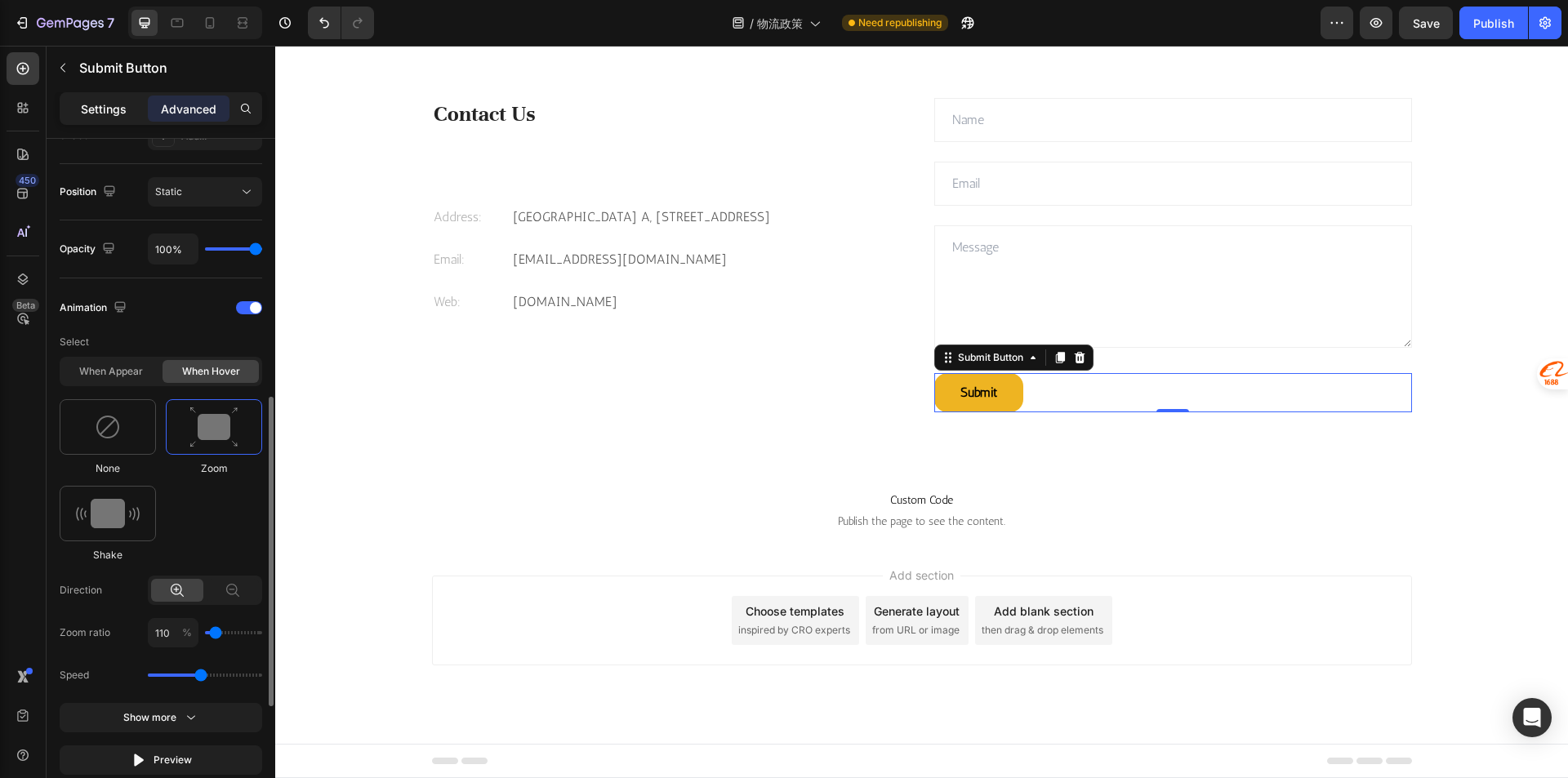
click at [95, 116] on p "Settings" at bounding box center [104, 109] width 46 height 17
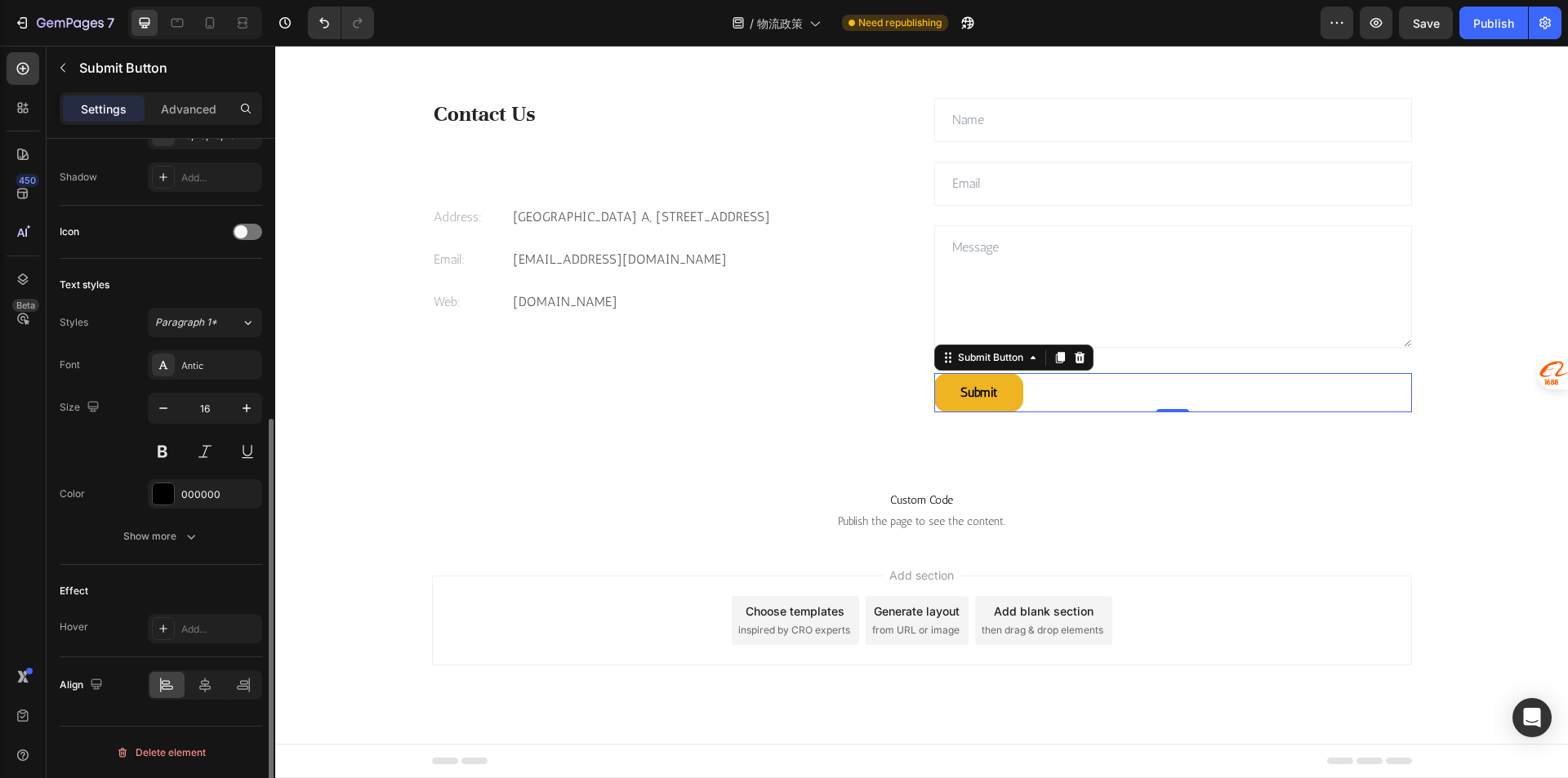
scroll to position [472, 0]
click at [209, 693] on div at bounding box center [205, 685] width 35 height 26
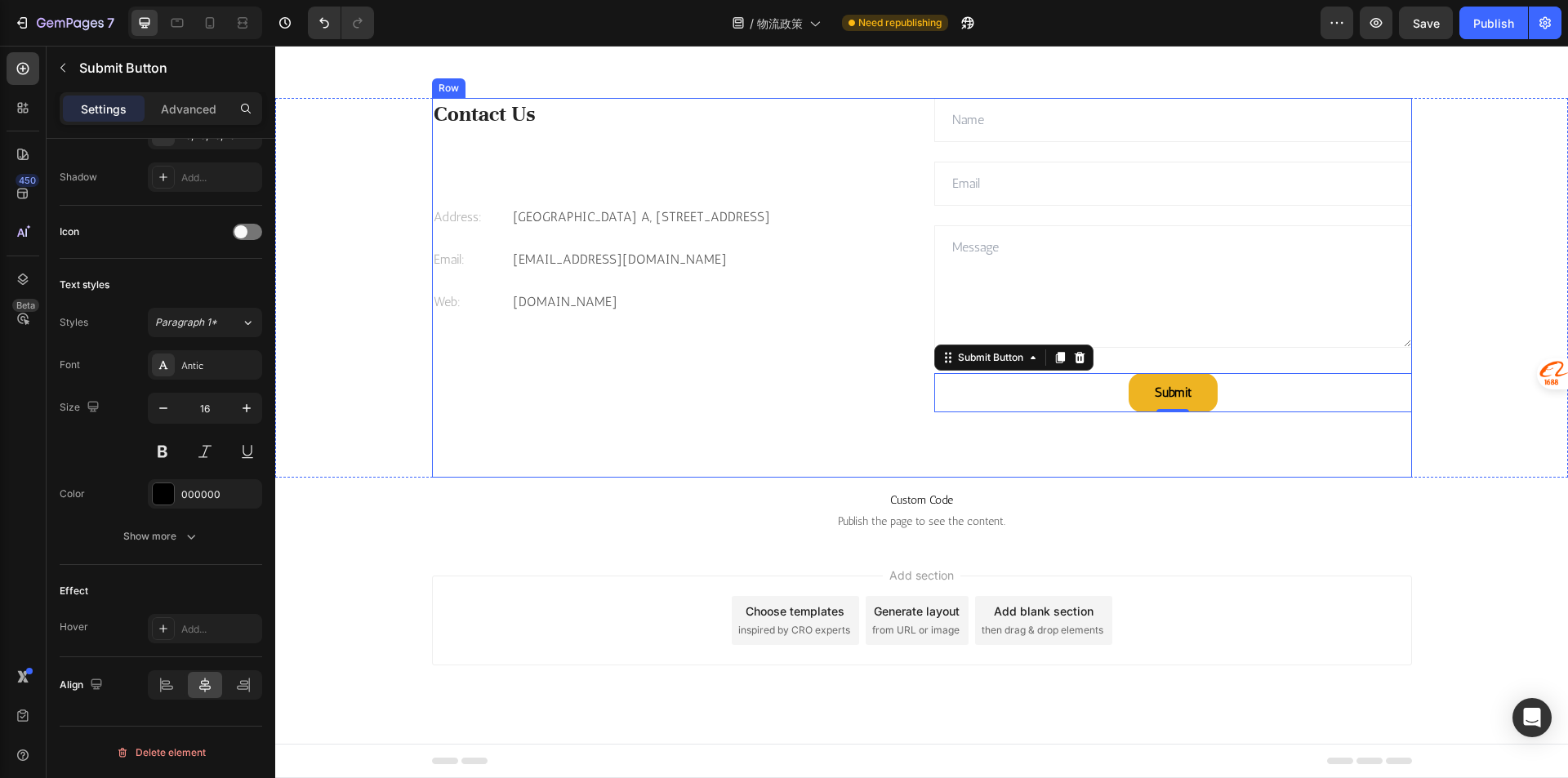
click at [1238, 465] on div "Contact Us Heading Address: Text block Celebrity International Building A, Unit…" at bounding box center [921, 288] width 980 height 380
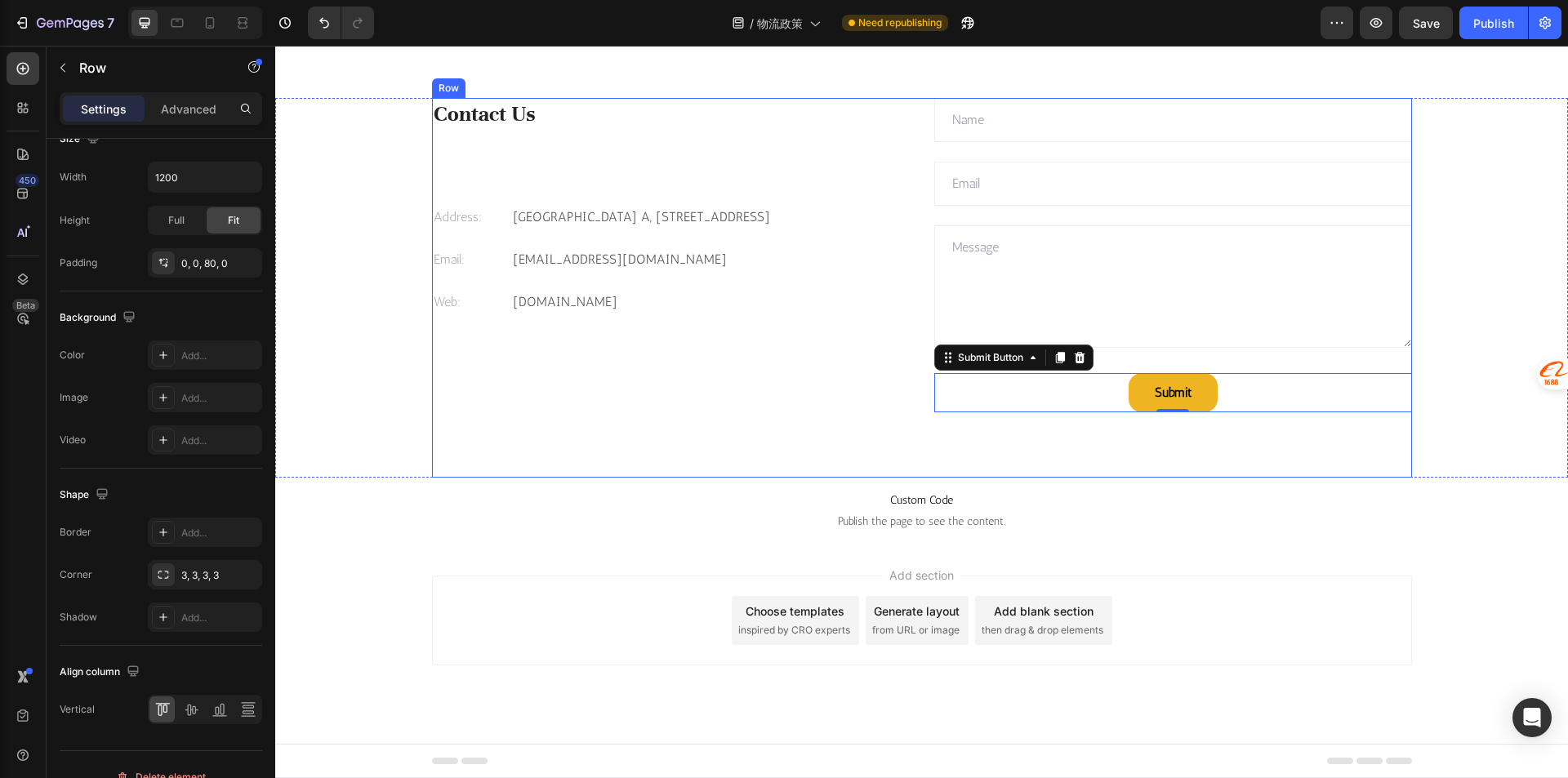
scroll to position [0, 0]
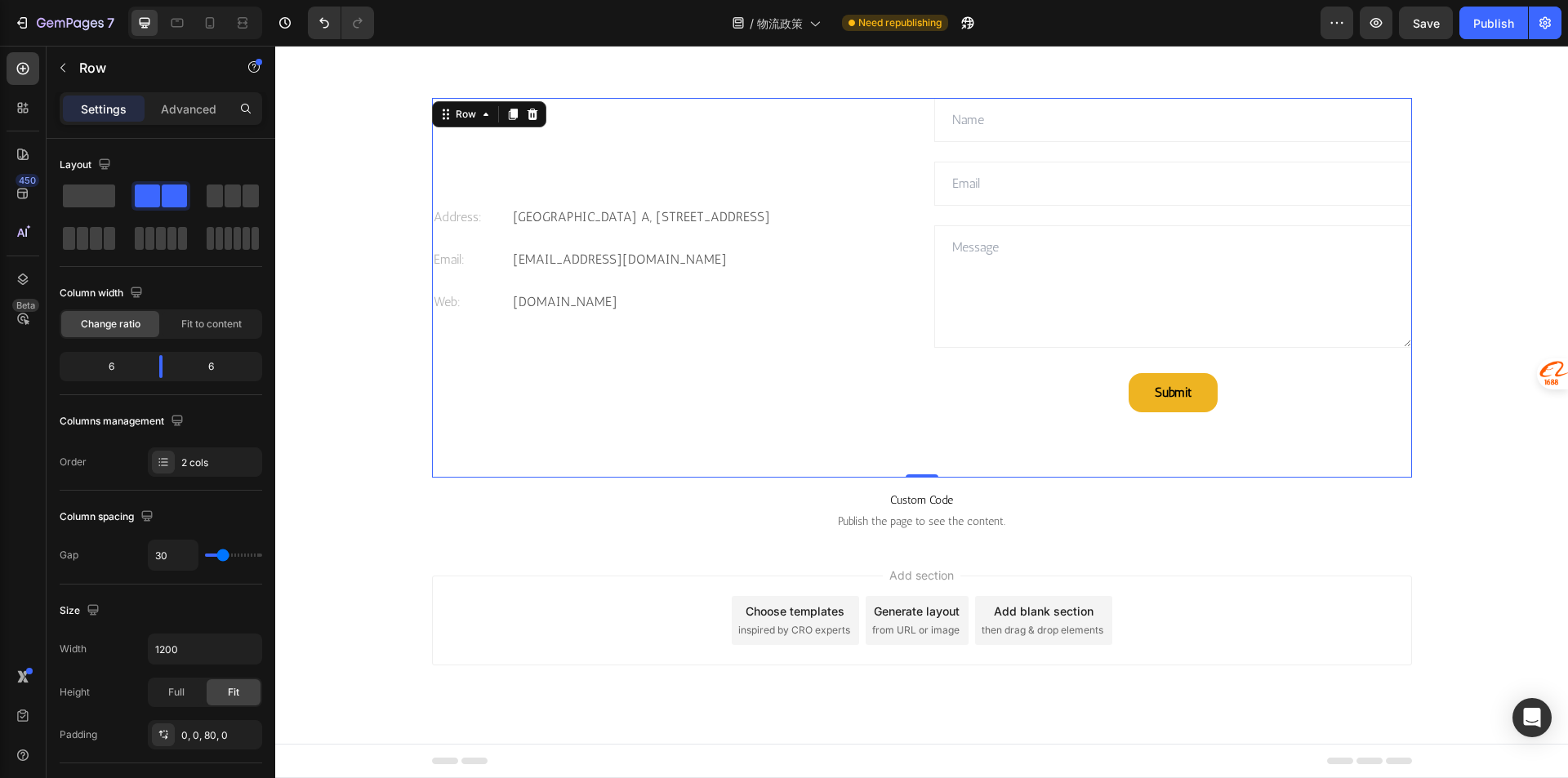
click at [1089, 554] on div "Add section Choose templates inspired by CRO experts Generate layout from URL o…" at bounding box center [921, 642] width 1292 height 200
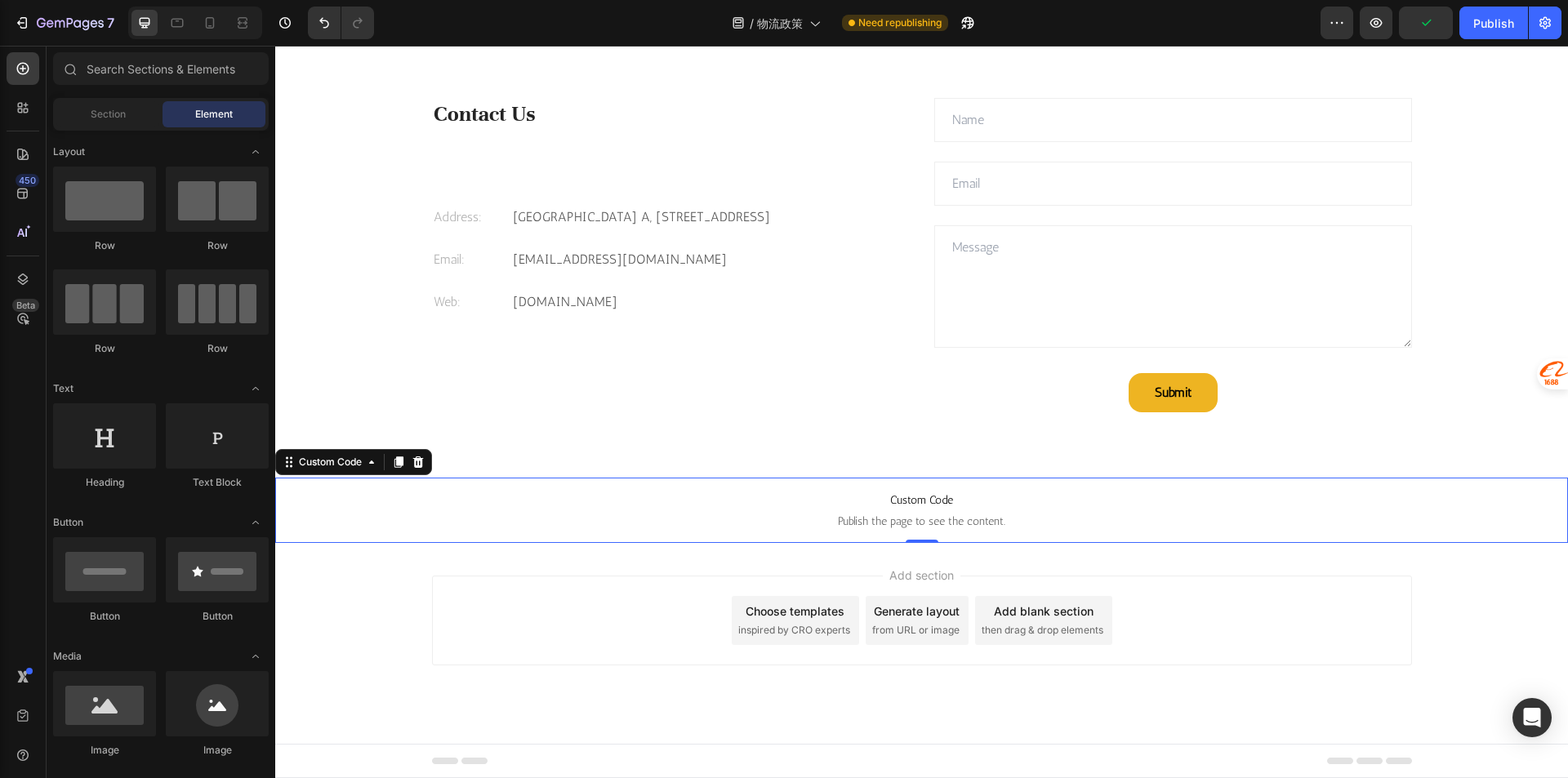
click at [1291, 491] on span "Custom Code" at bounding box center [921, 501] width 1292 height 20
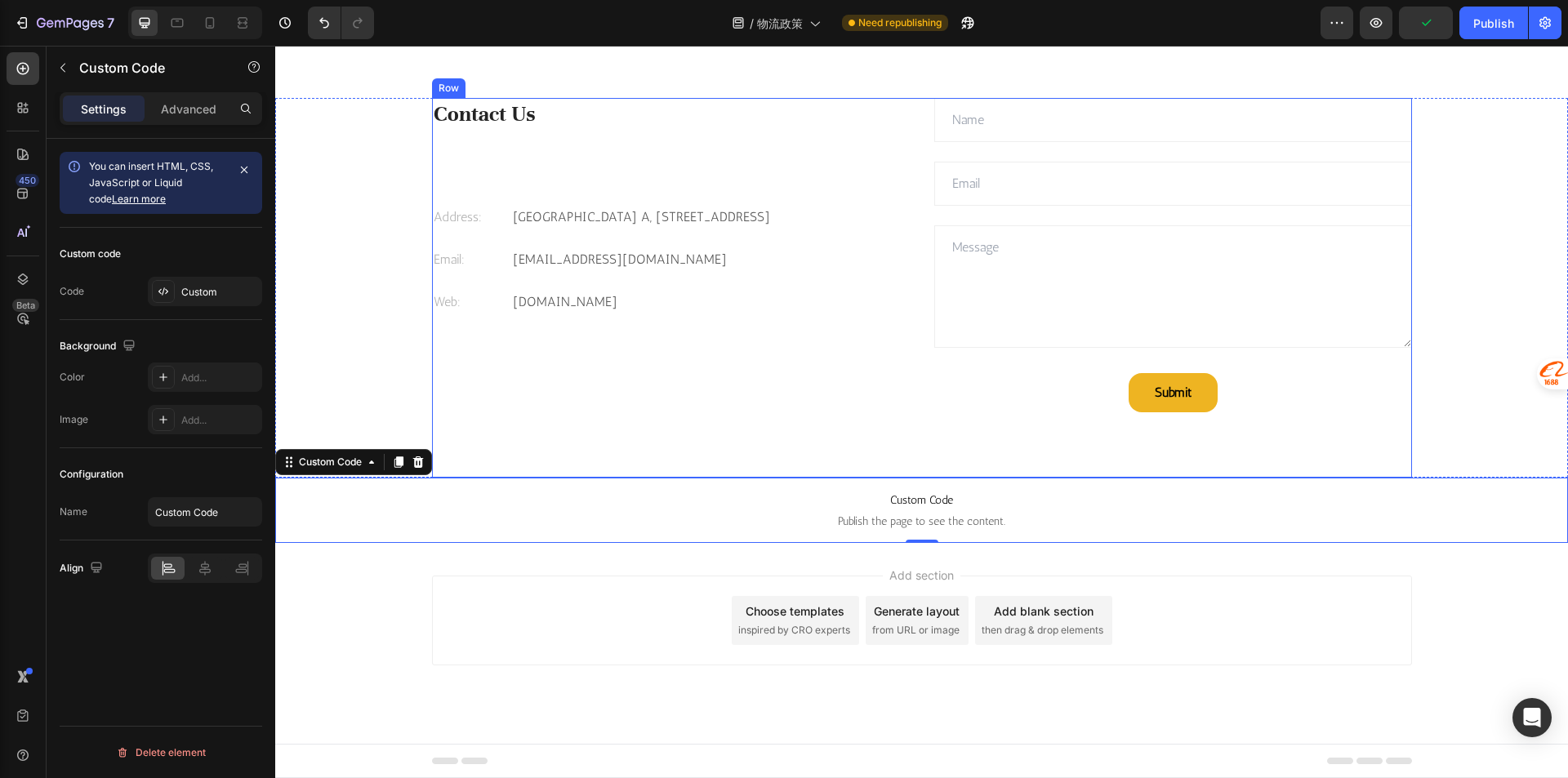
click at [1373, 465] on div "Contact Us Heading Address: Text block Celebrity International Building A, Unit…" at bounding box center [921, 288] width 980 height 380
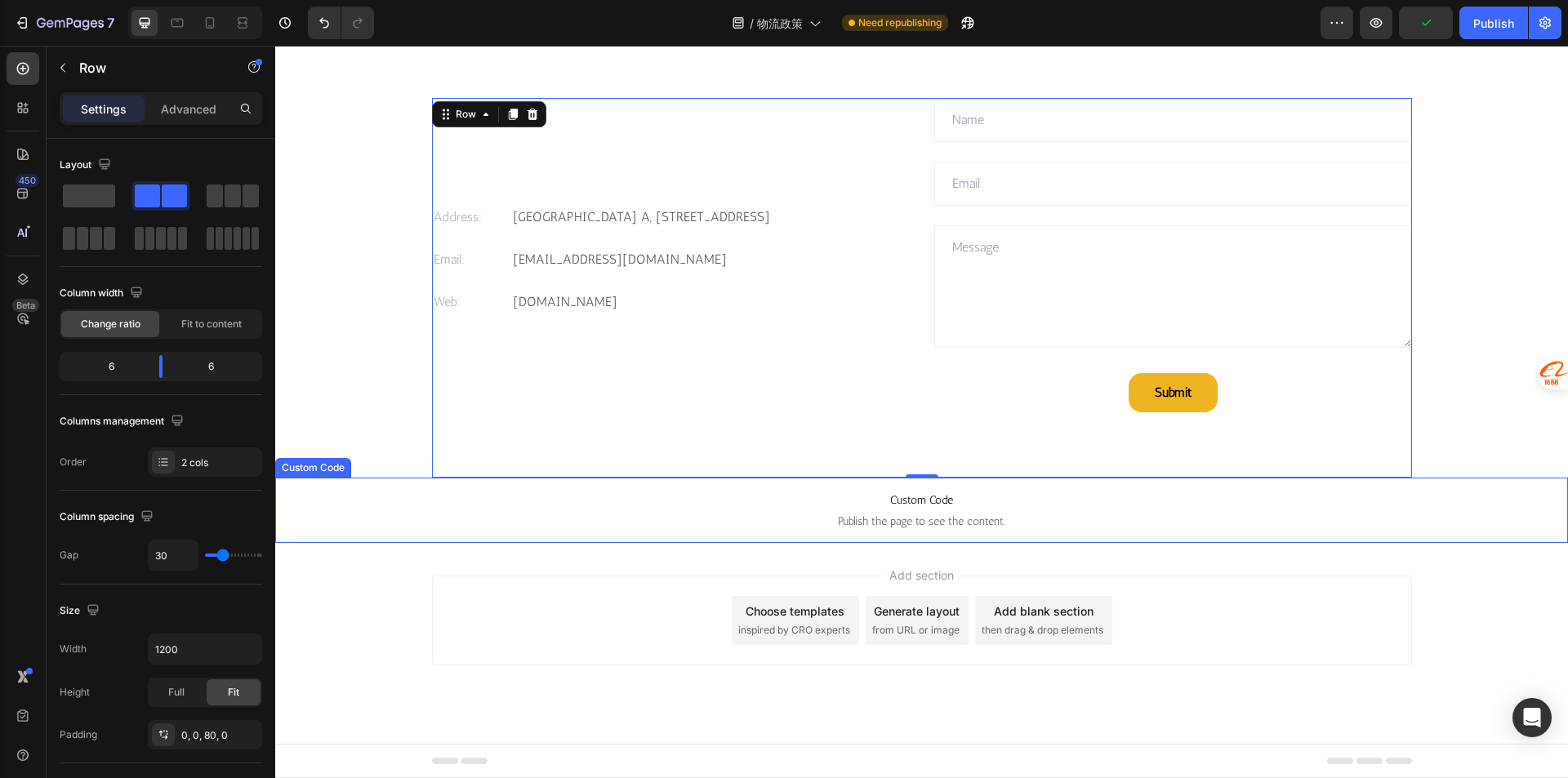
click at [1471, 516] on span "Publish the page to see the content." at bounding box center [921, 522] width 1292 height 16
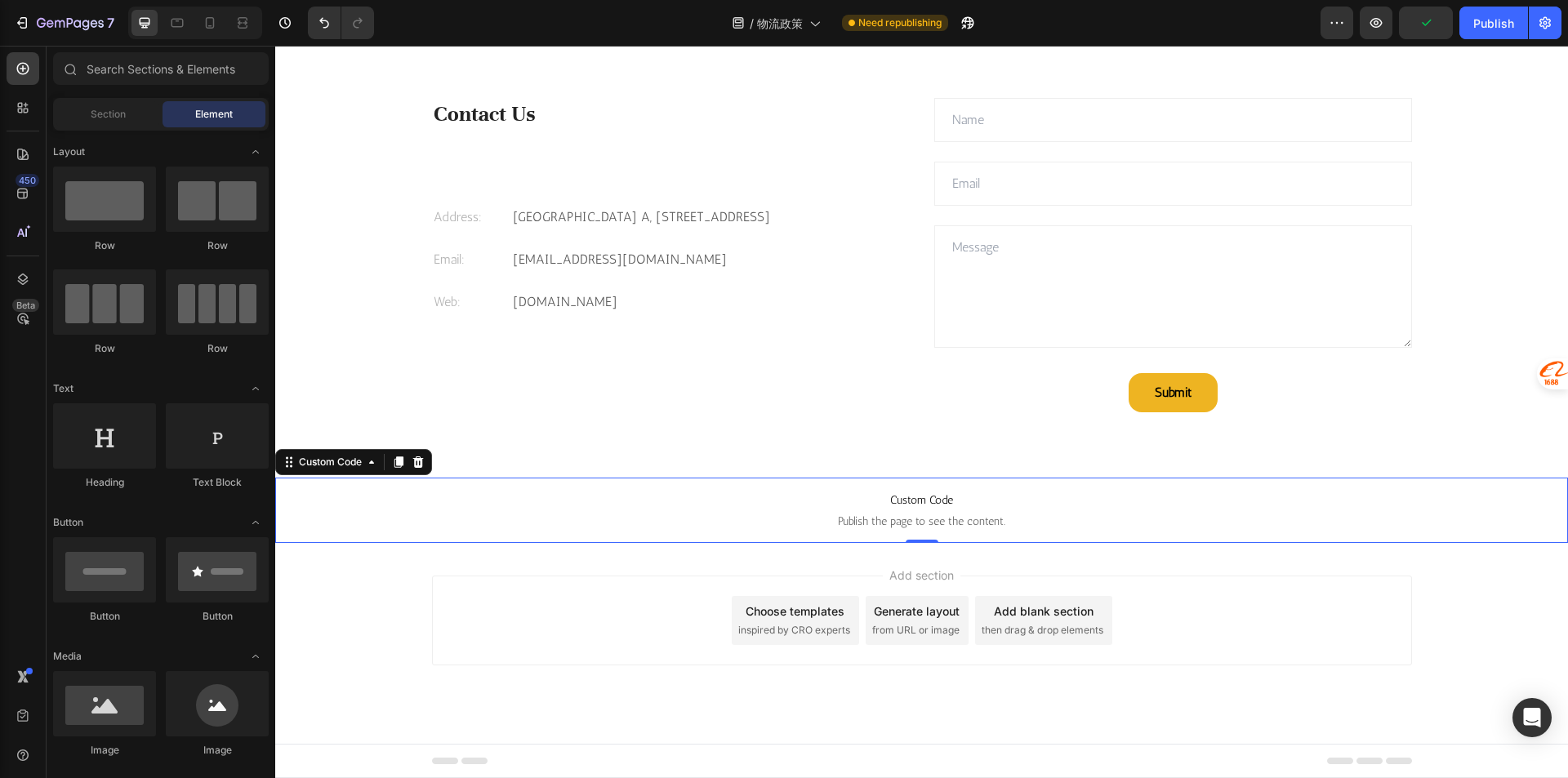
click at [1467, 579] on div "Add section Choose templates inspired by CRO experts Generate layout from URL o…" at bounding box center [921, 642] width 1292 height 200
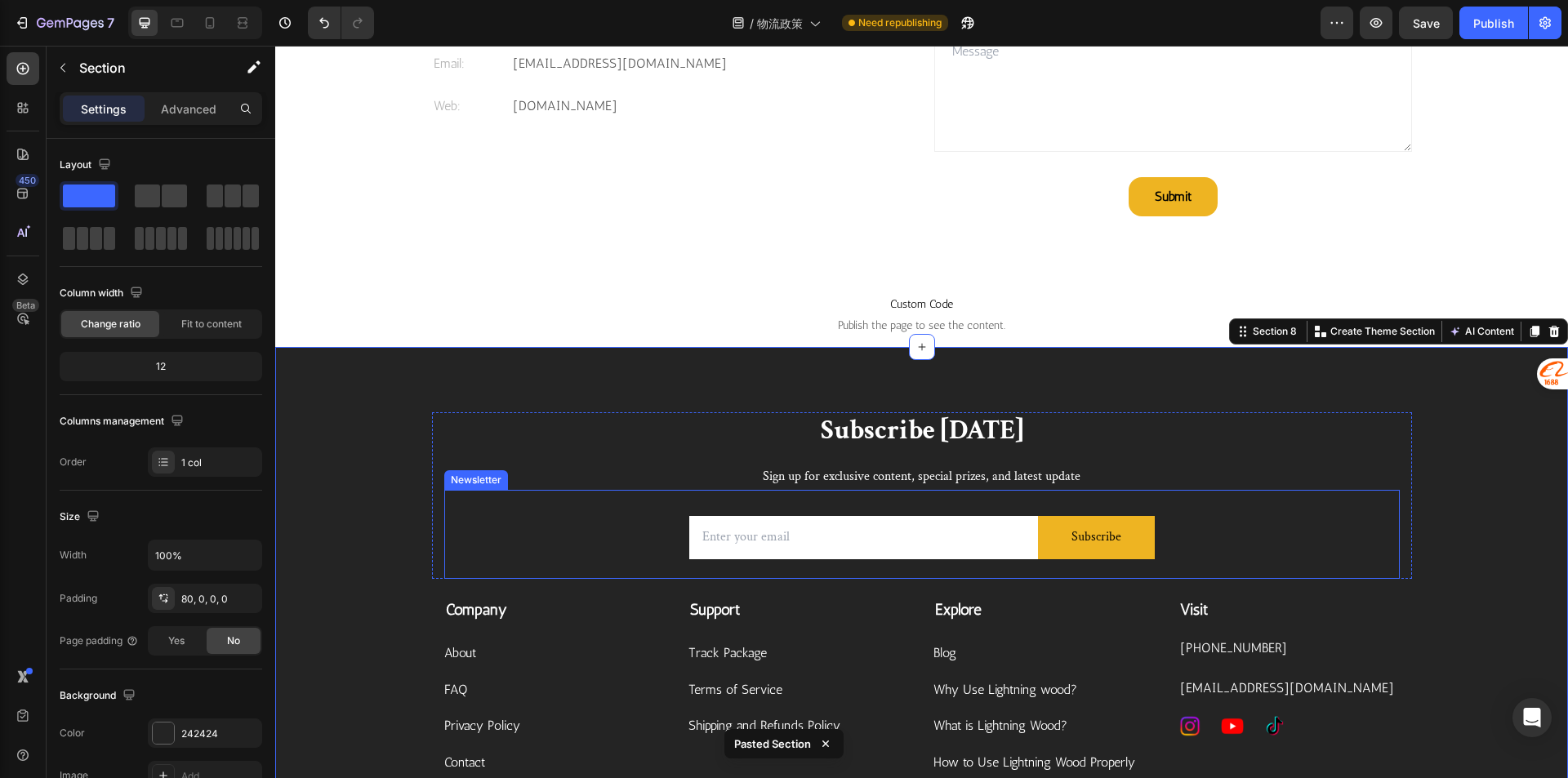
scroll to position [2471, 0]
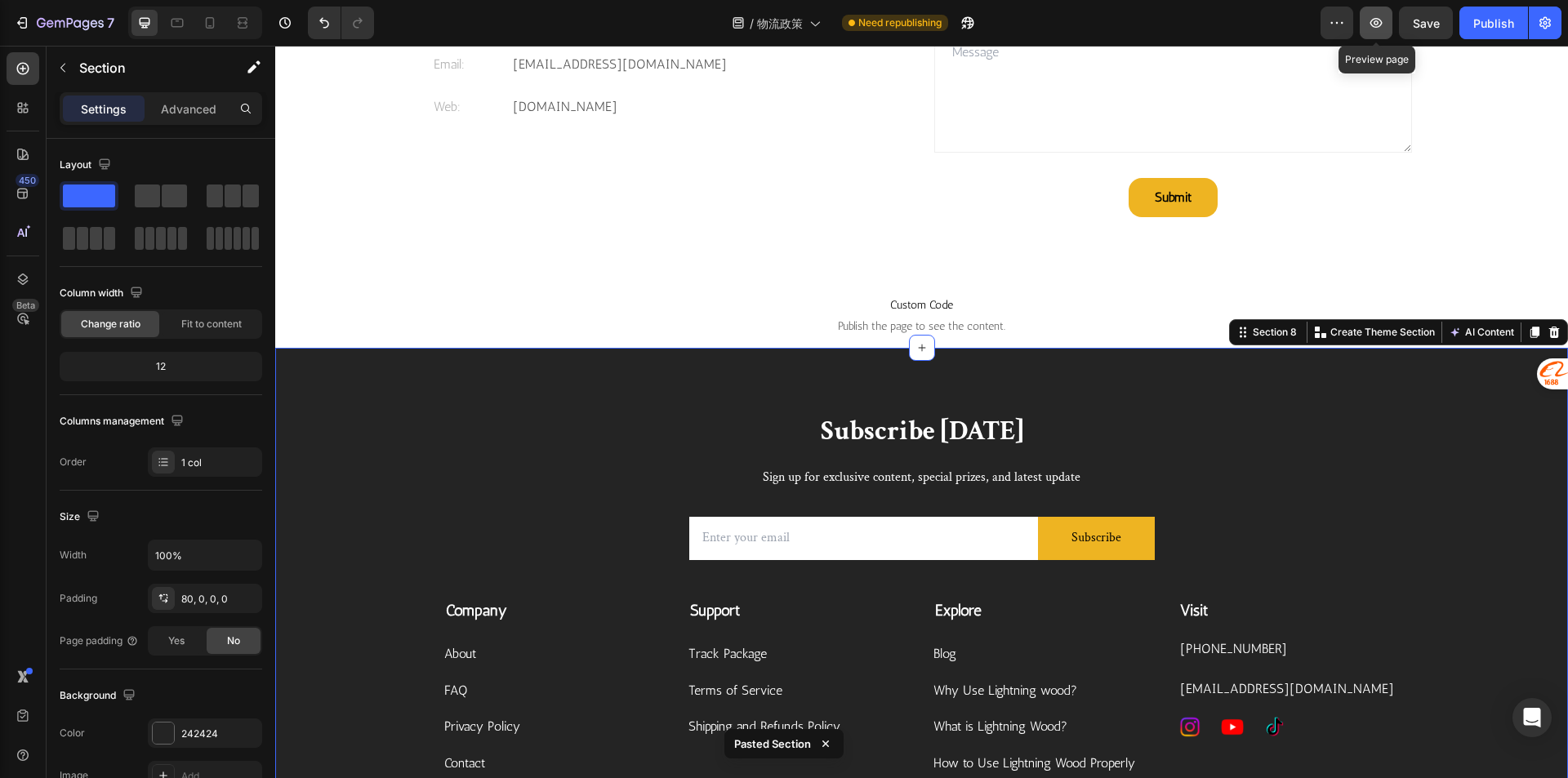
click at [1383, 25] on icon "button" at bounding box center [1376, 23] width 16 height 16
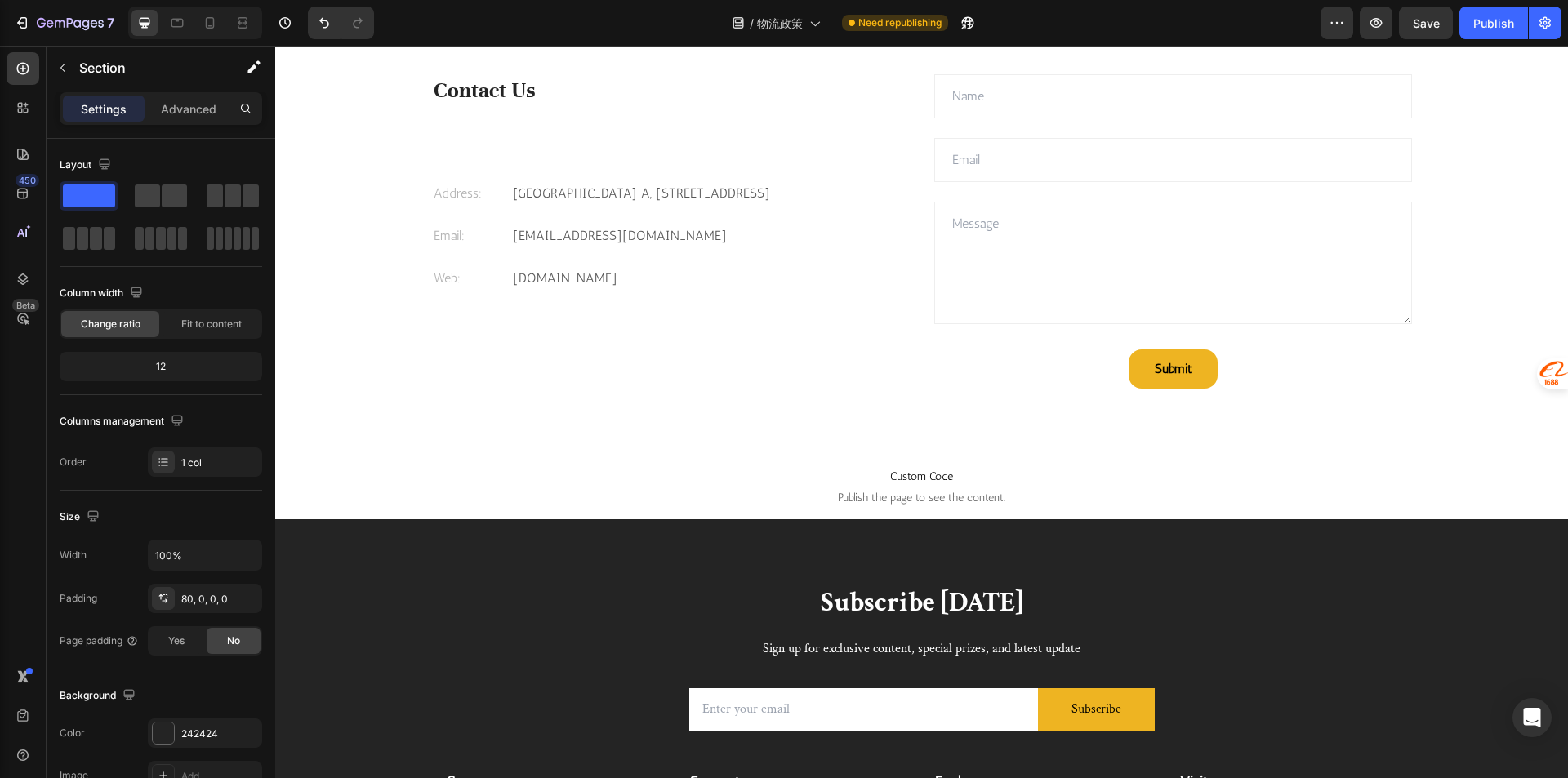
scroll to position [2367, 0]
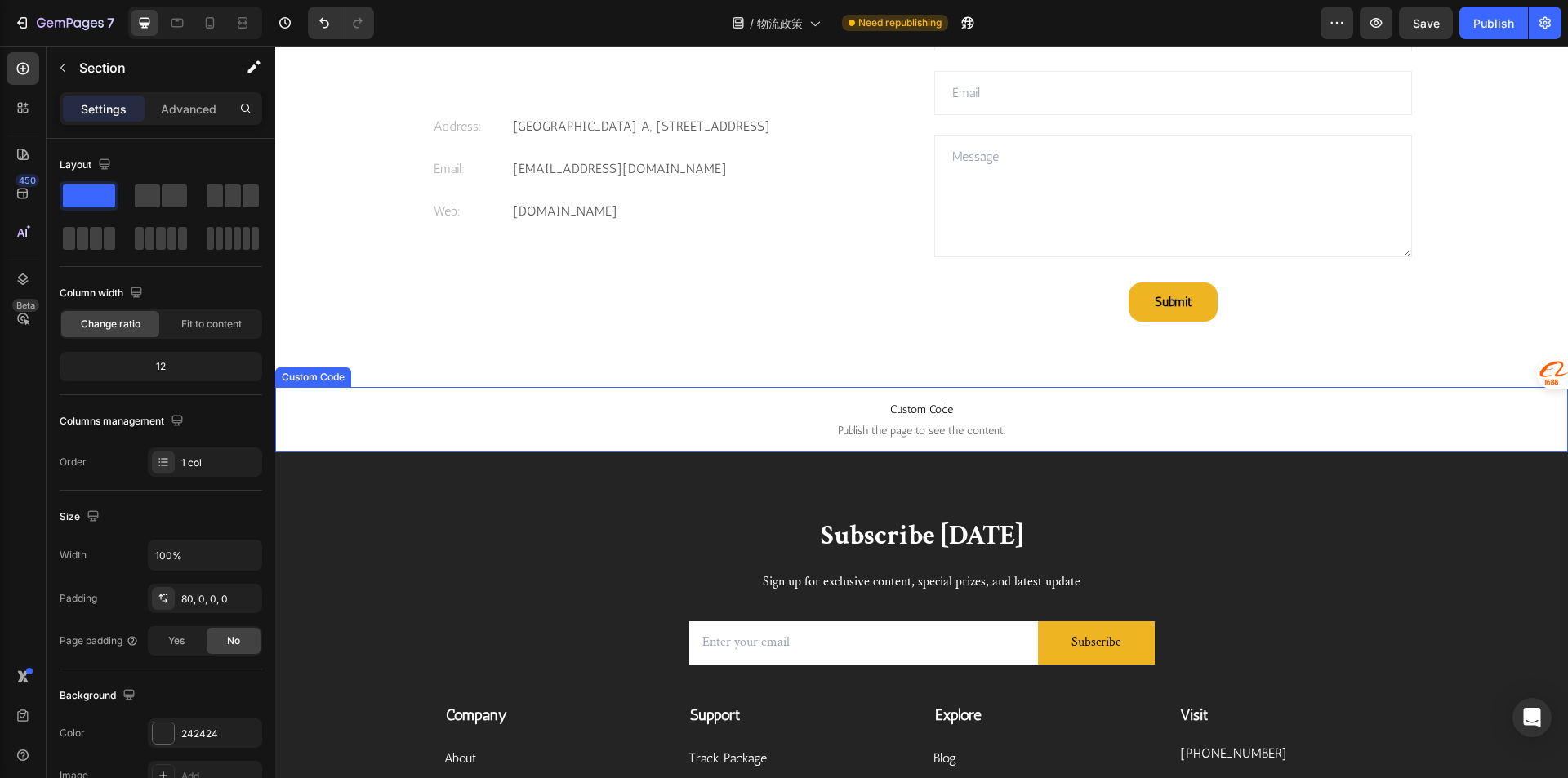
click at [795, 410] on span "Custom Code" at bounding box center [921, 410] width 1292 height 20
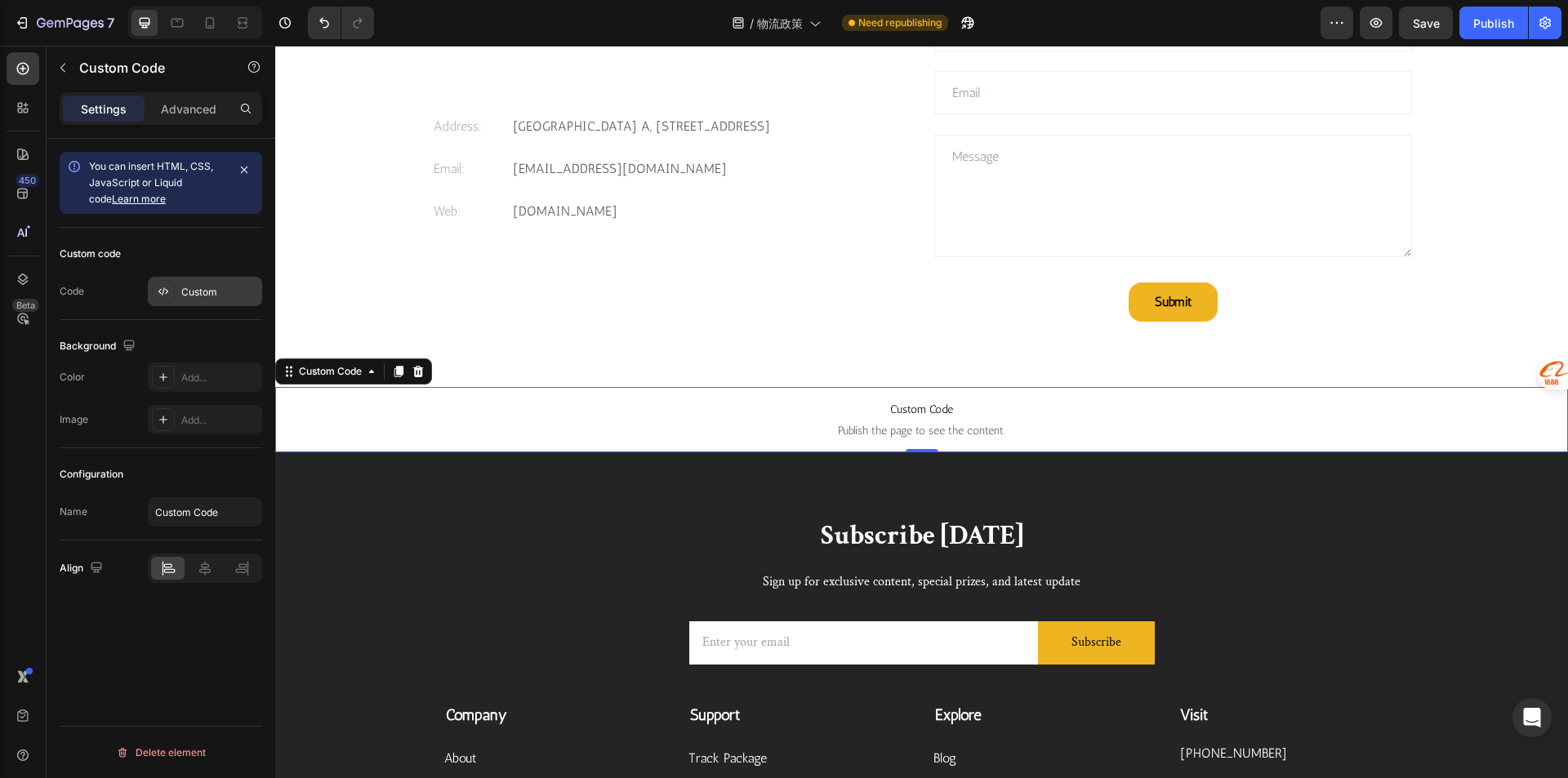
click at [211, 292] on div "Custom" at bounding box center [219, 292] width 77 height 15
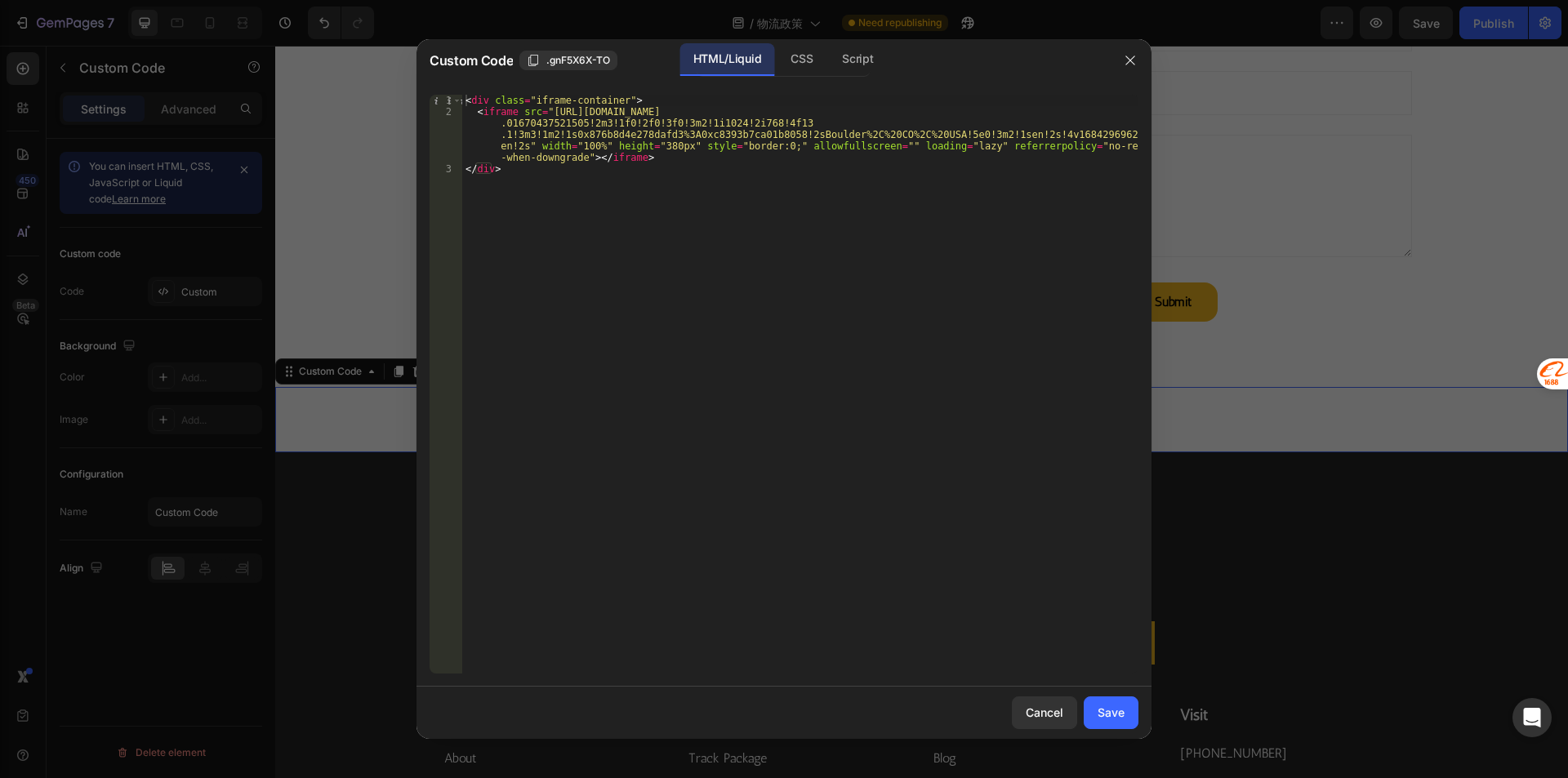
type textarea "</div>"
click at [832, 276] on div "< div class = "iframe-container" > < iframe src = "https://www.google.com/maps/…" at bounding box center [800, 395] width 676 height 601
click at [1135, 59] on icon "button" at bounding box center [1130, 61] width 13 height 13
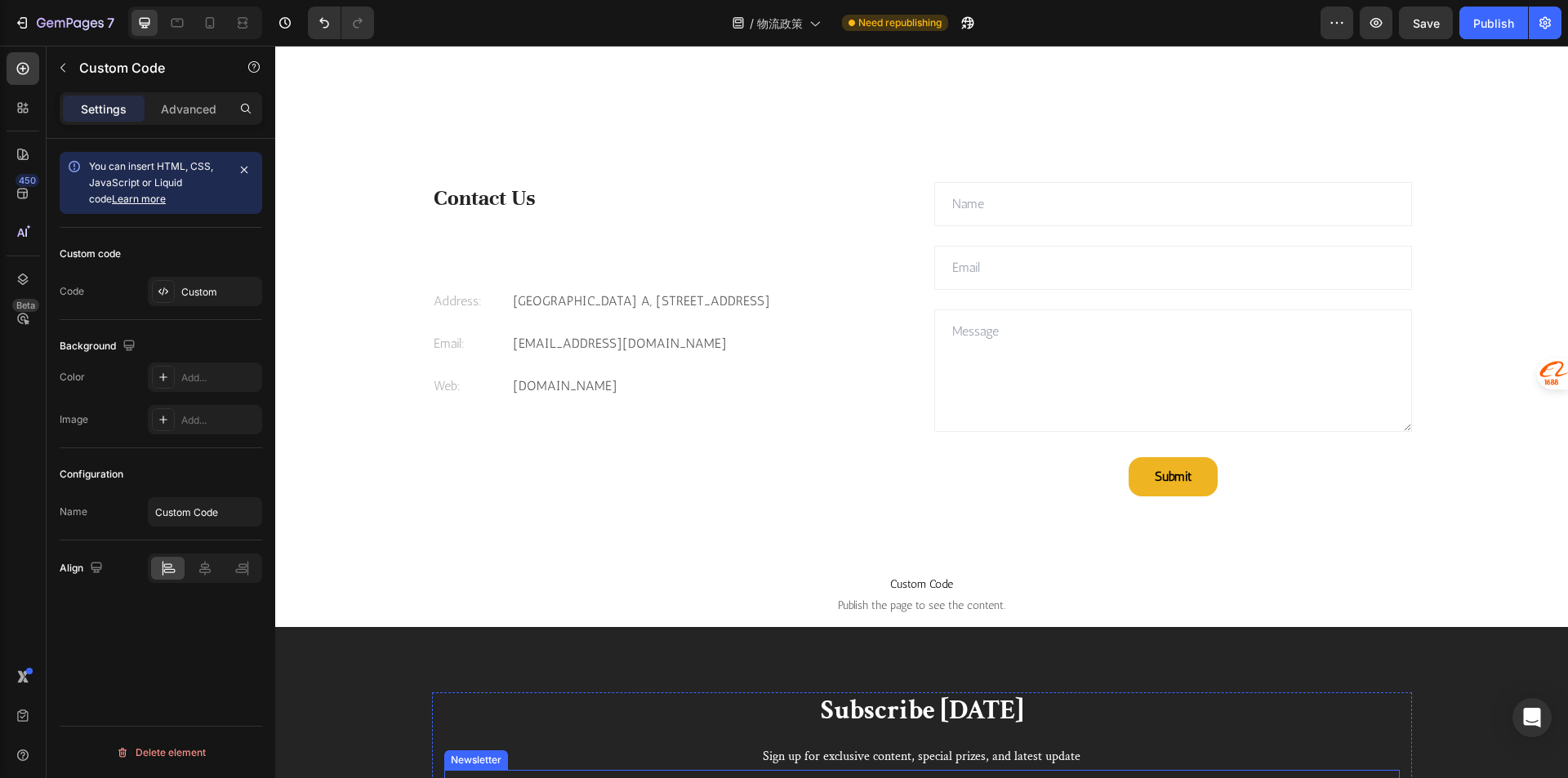
scroll to position [2014, 0]
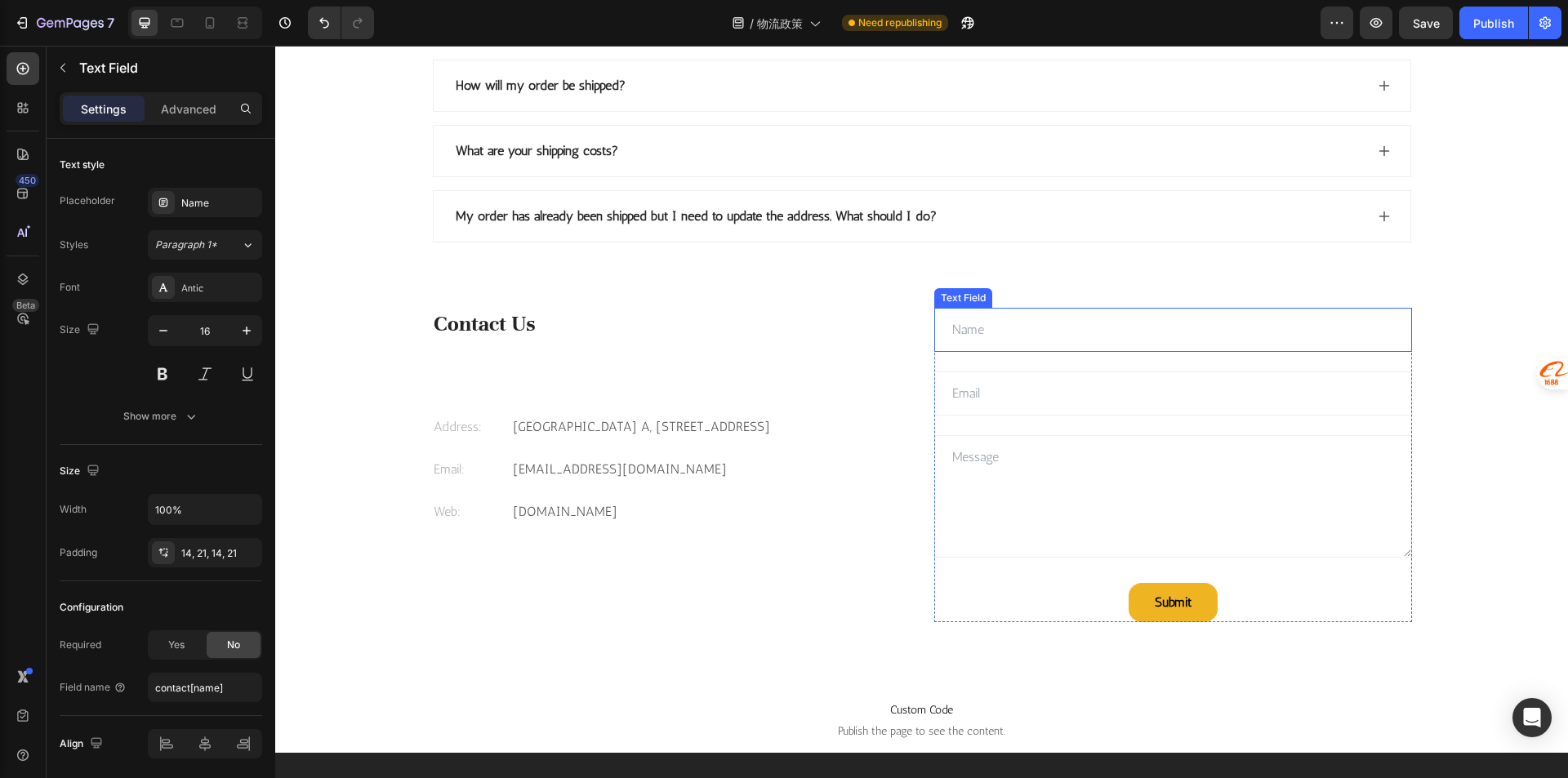
click at [1232, 352] on input "text" at bounding box center [1173, 330] width 478 height 44
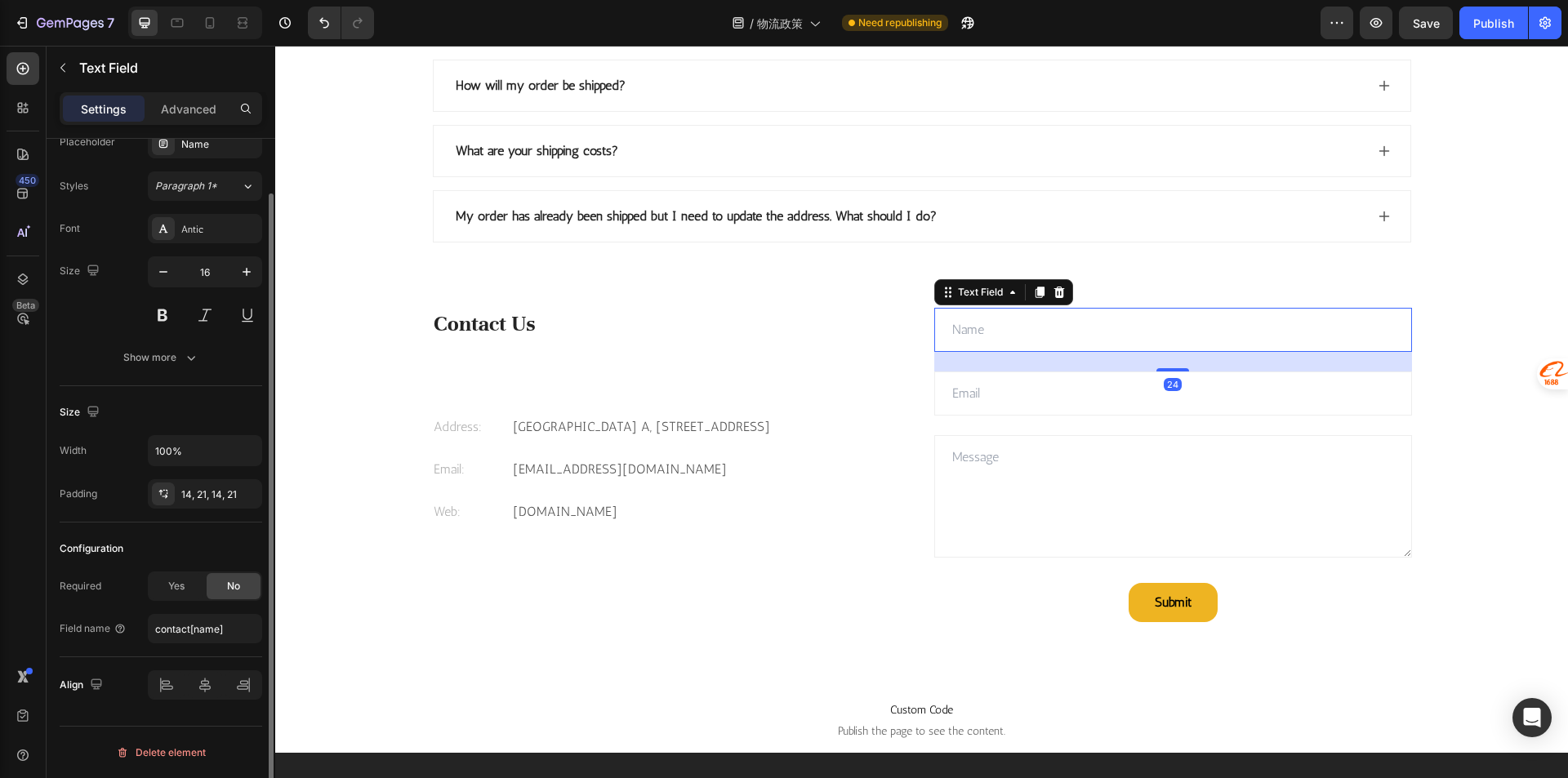
scroll to position [0, 0]
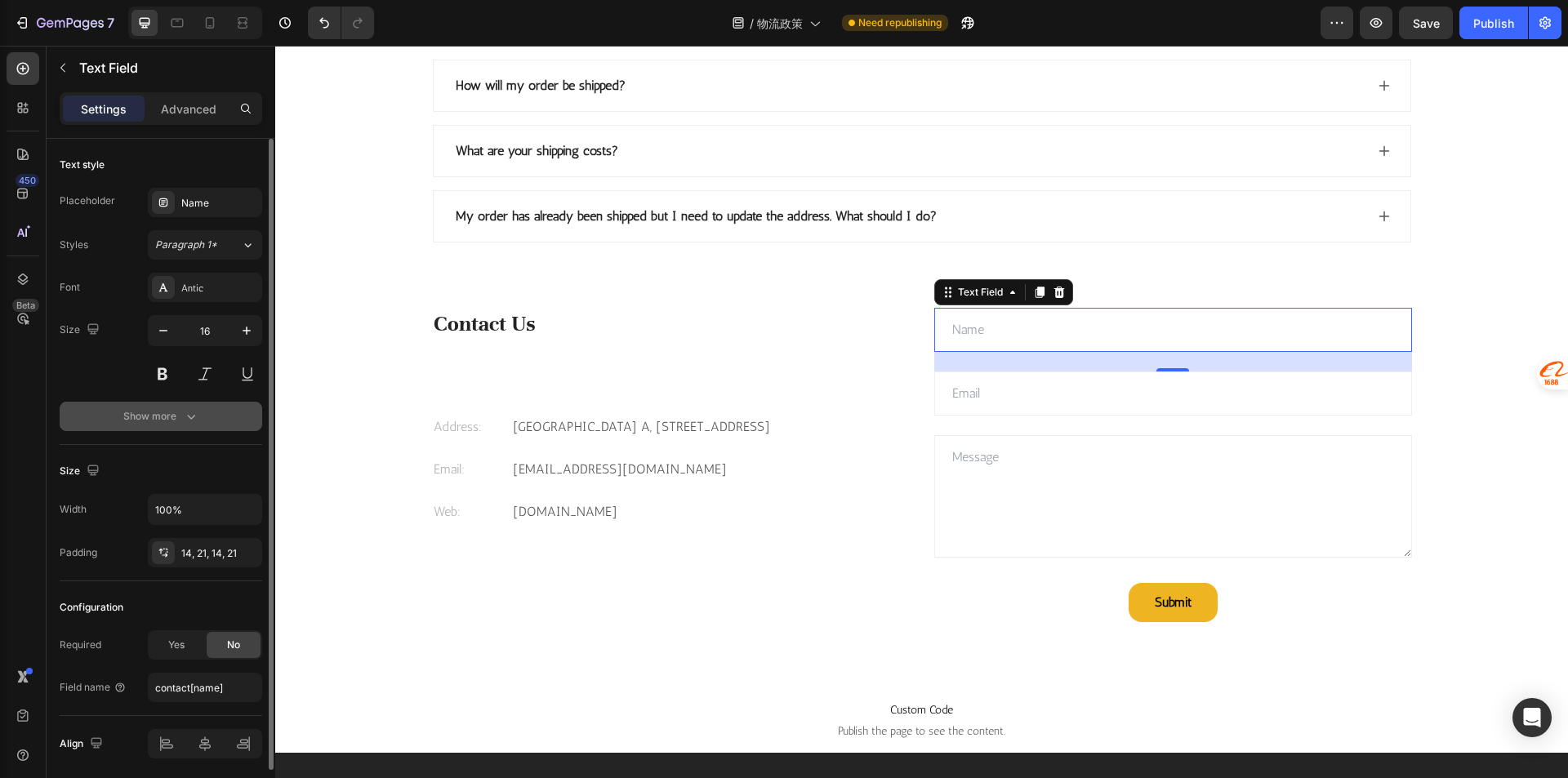
click at [150, 426] on button "Show more" at bounding box center [160, 416] width 202 height 29
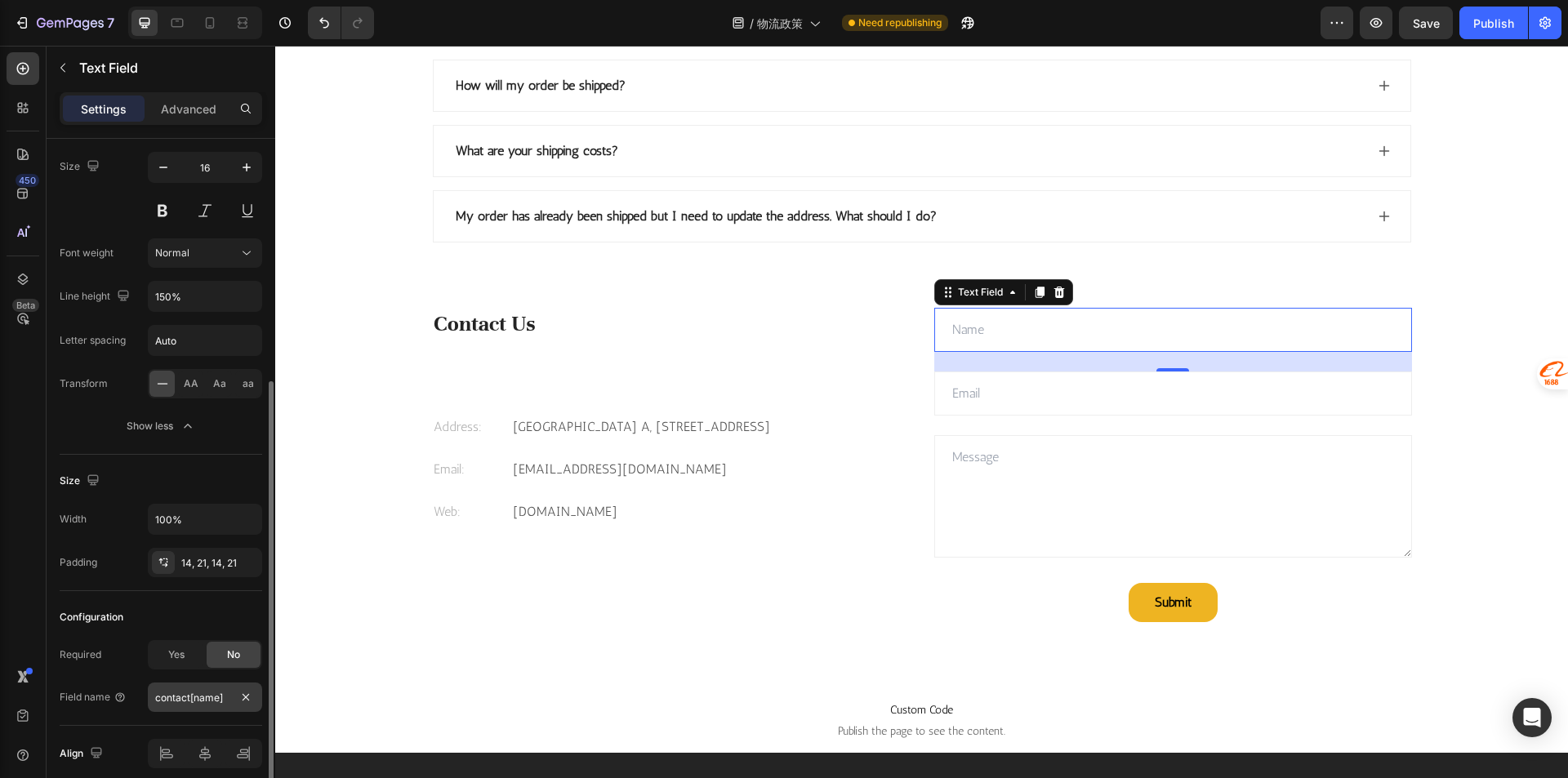
scroll to position [232, 0]
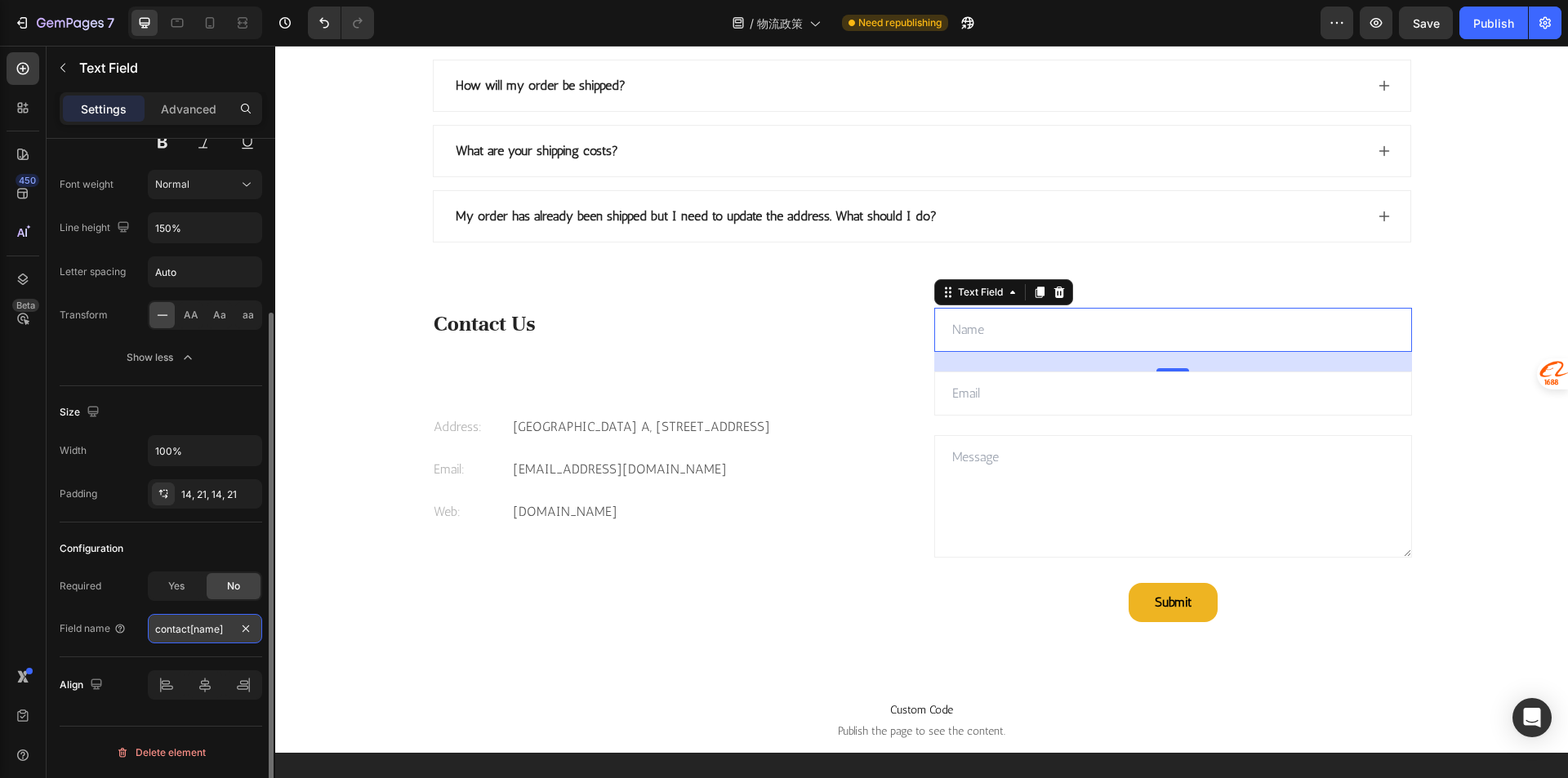
click at [183, 633] on input "contact[name]" at bounding box center [205, 628] width 115 height 29
click at [192, 551] on div "Configuration" at bounding box center [160, 549] width 202 height 26
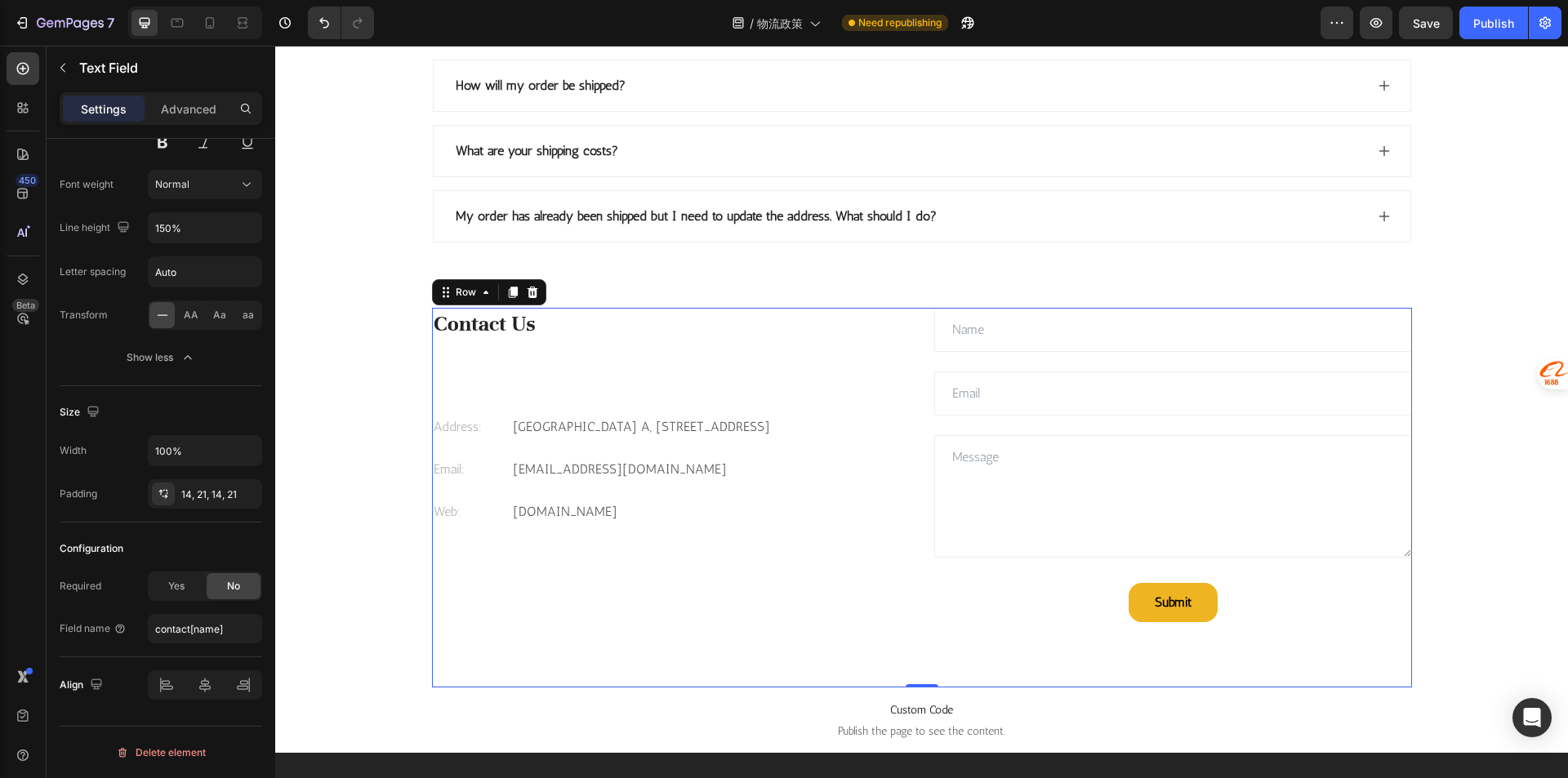
click at [855, 419] on div "Contact Us Heading Address: Text block Celebrity International Building A, Unit…" at bounding box center [671, 465] width 478 height 314
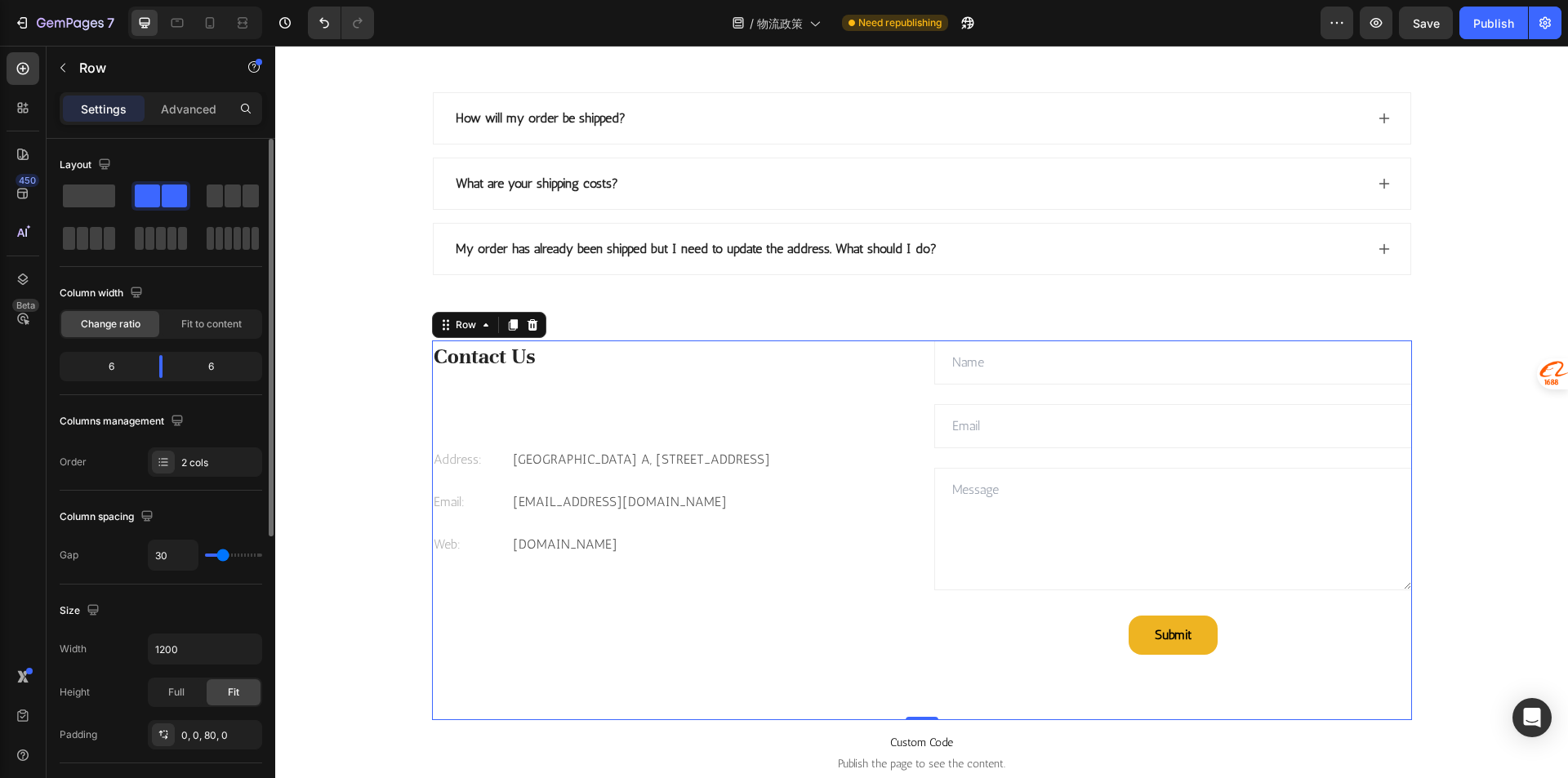
scroll to position [1770, 0]
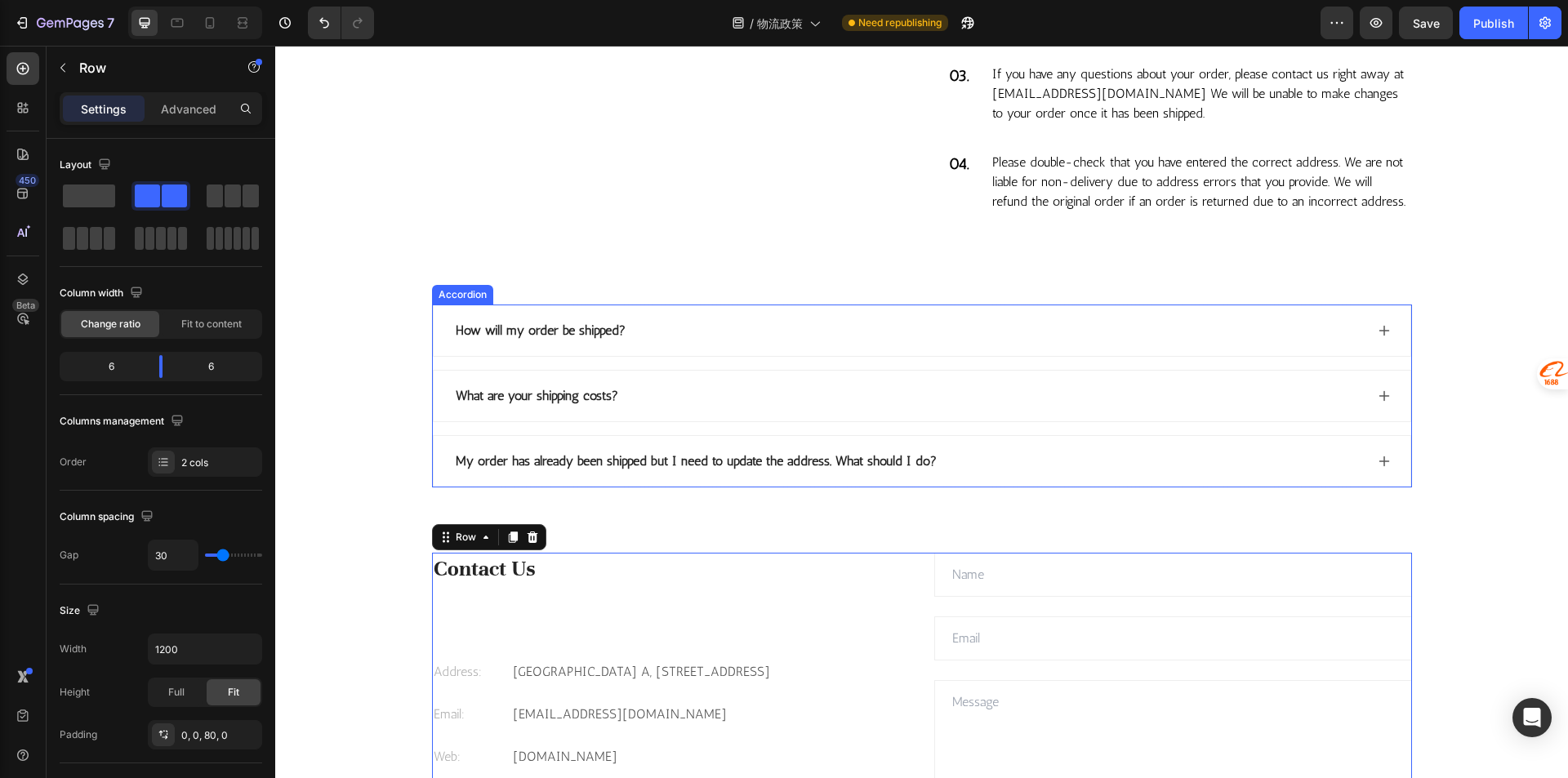
click at [1025, 474] on div "My order has already been shipped but I need to update the address. What should…" at bounding box center [908, 461] width 911 height 25
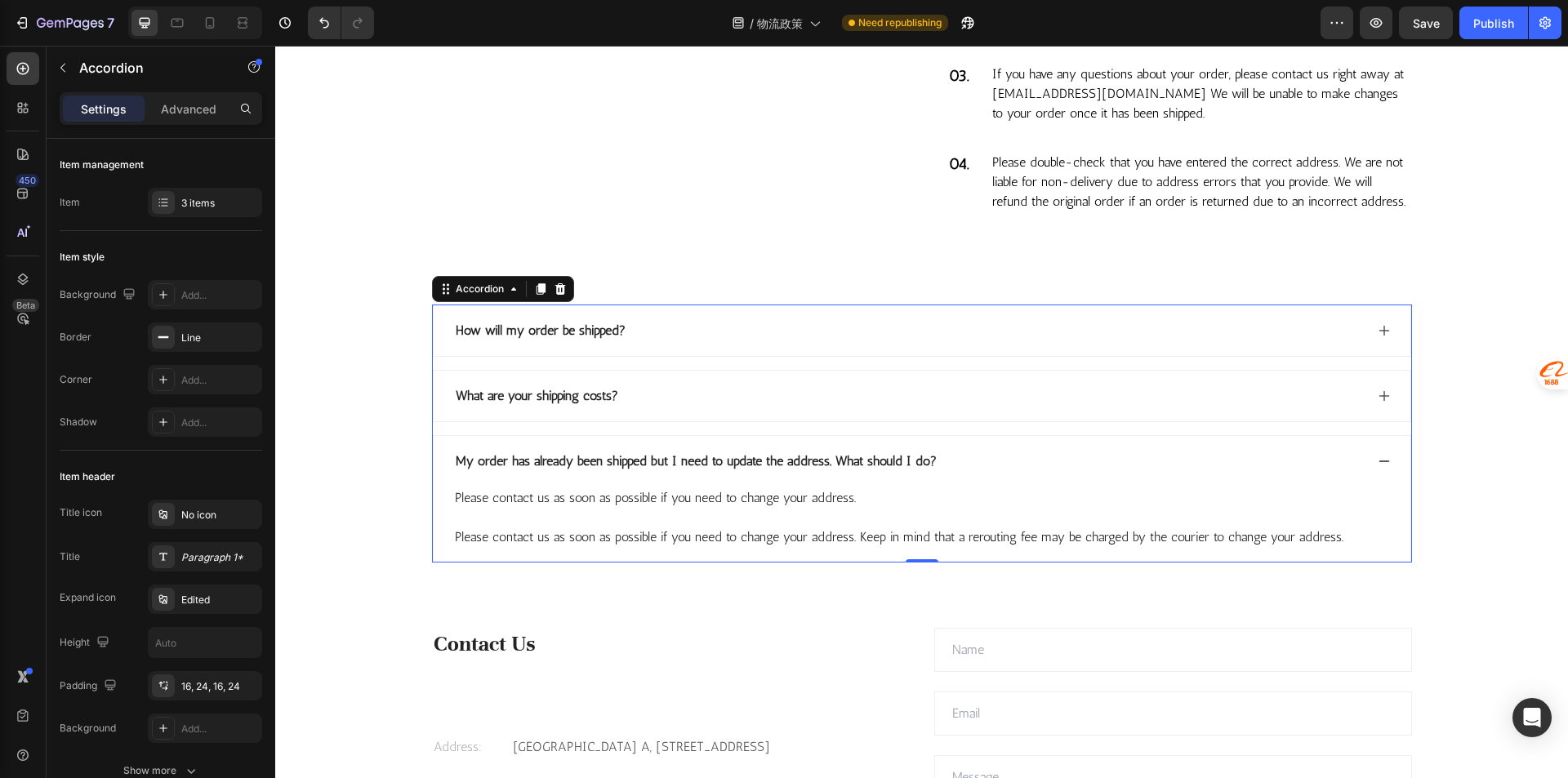
click at [737, 408] on div "What are your shipping costs?" at bounding box center [908, 396] width 911 height 25
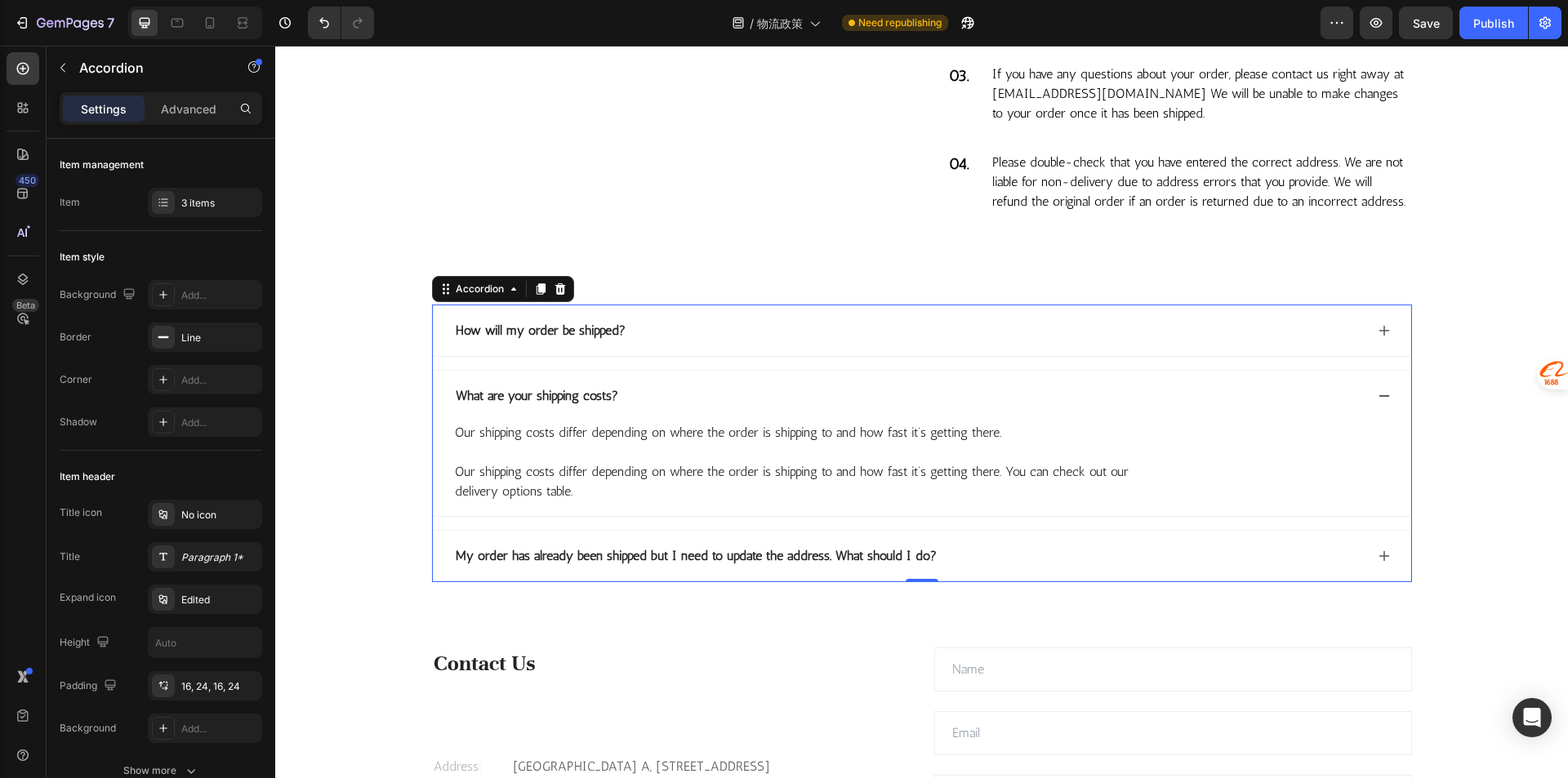
click at [798, 343] on div "How will my order be shipped?" at bounding box center [908, 331] width 911 height 25
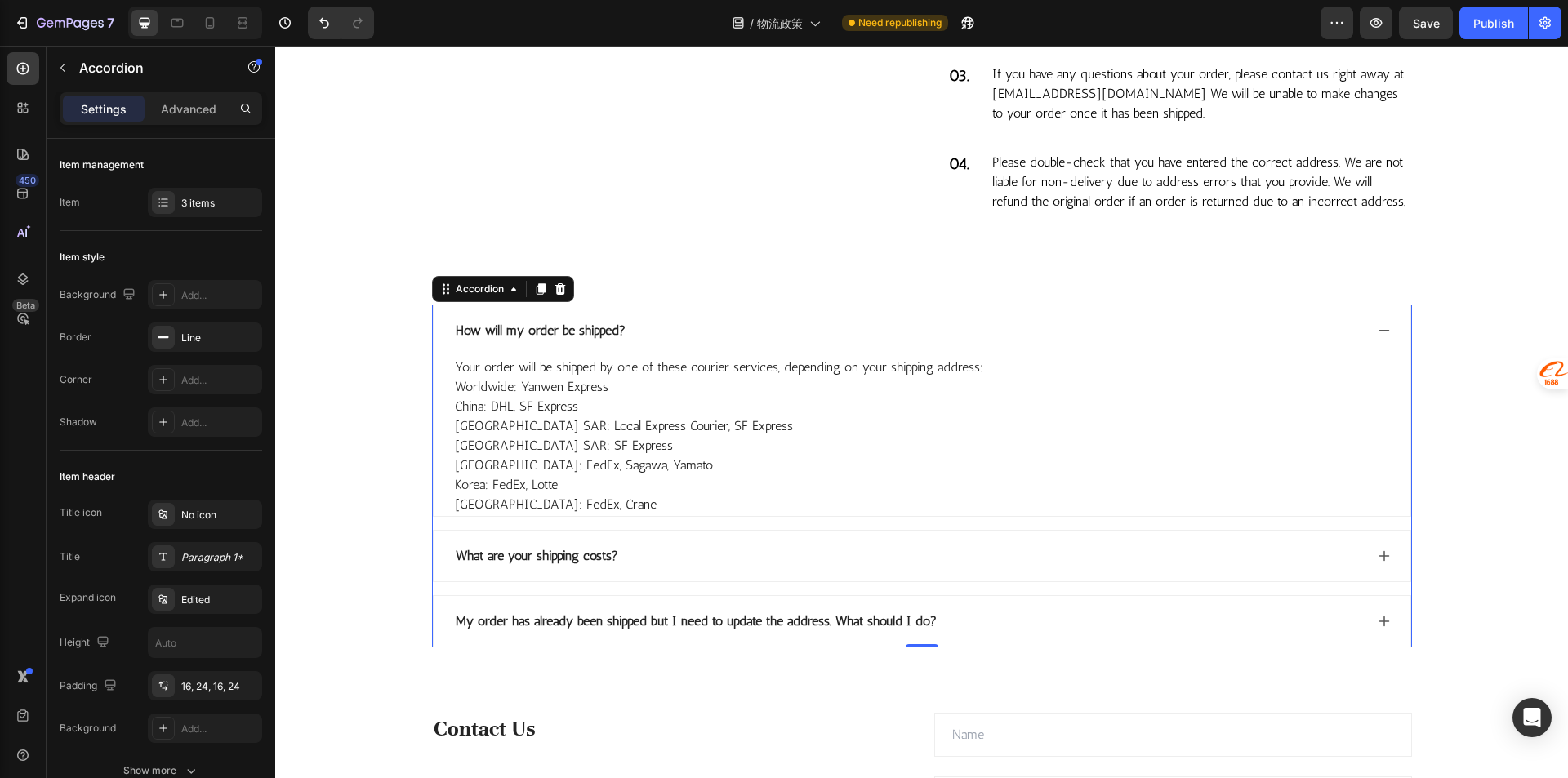
click at [682, 568] on div "What are your shipping costs?" at bounding box center [908, 555] width 911 height 25
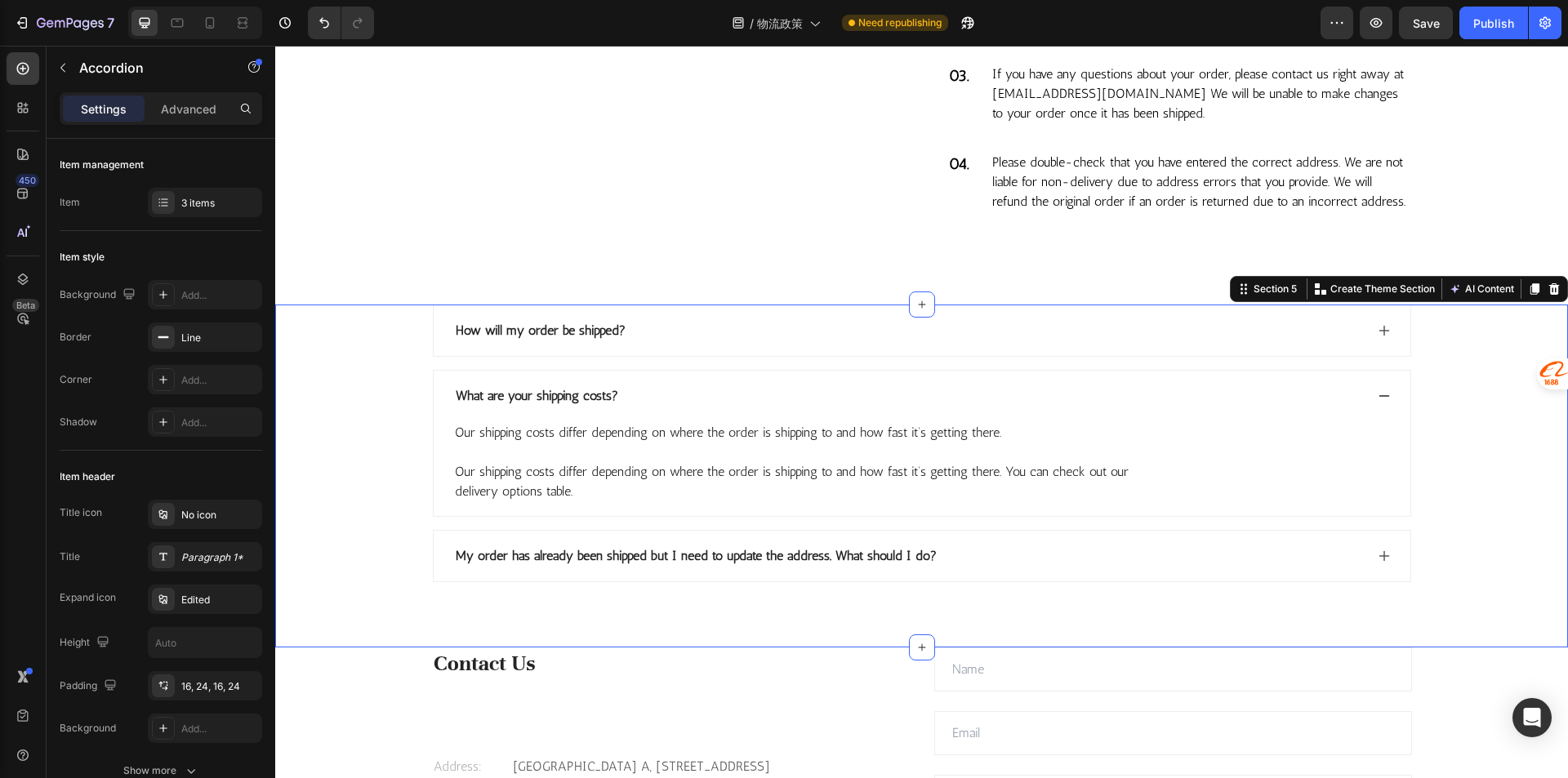
click at [398, 510] on div "How will my order be shipped? What are your shipping costs? Our shipping costs …" at bounding box center [921, 443] width 1268 height 277
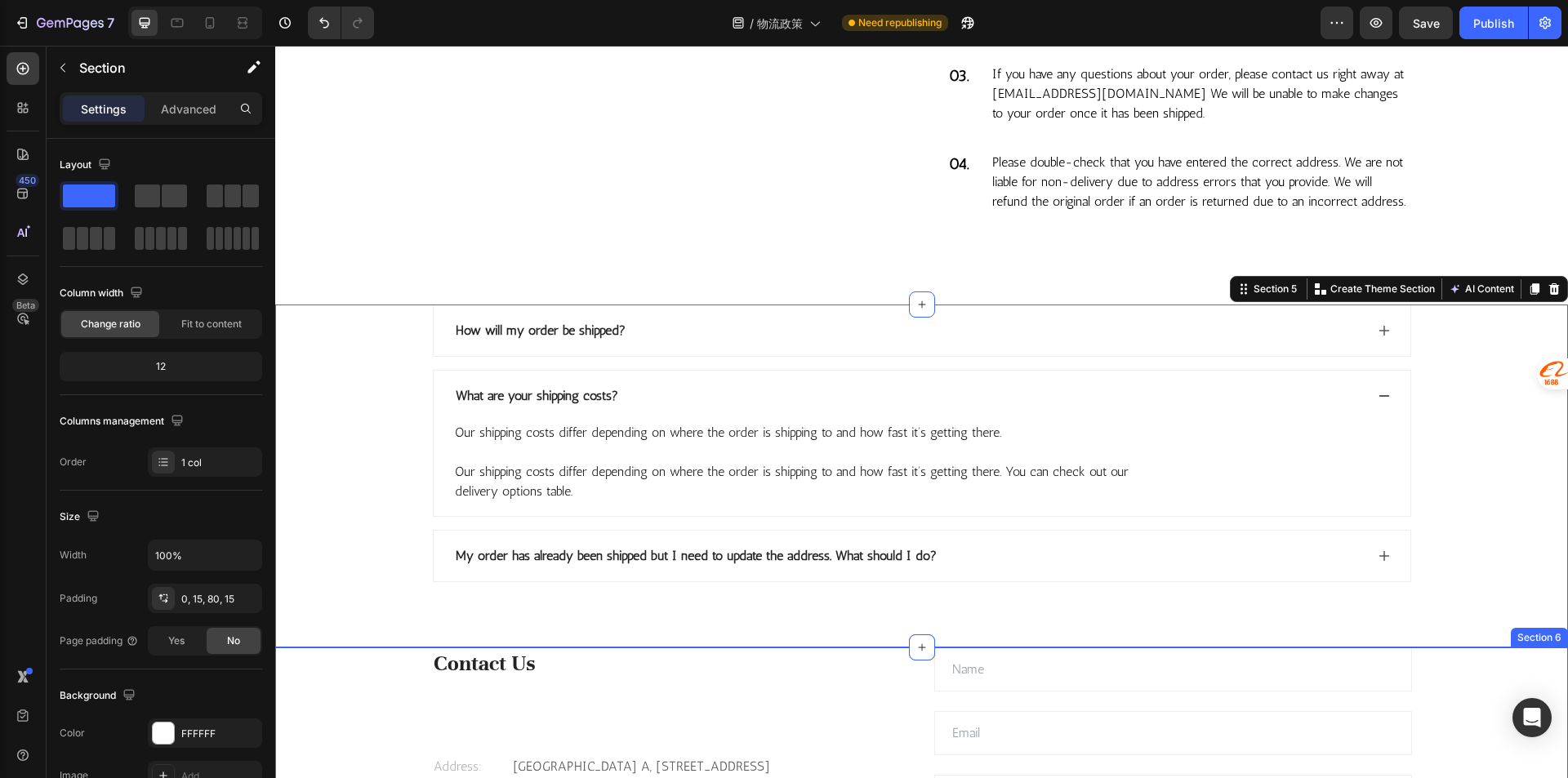
click at [348, 647] on div "How will my order be shipped? What are your shipping costs? Our shipping costs …" at bounding box center [921, 475] width 1292 height 343
click at [876, 408] on div "What are your shipping costs?" at bounding box center [908, 396] width 911 height 25
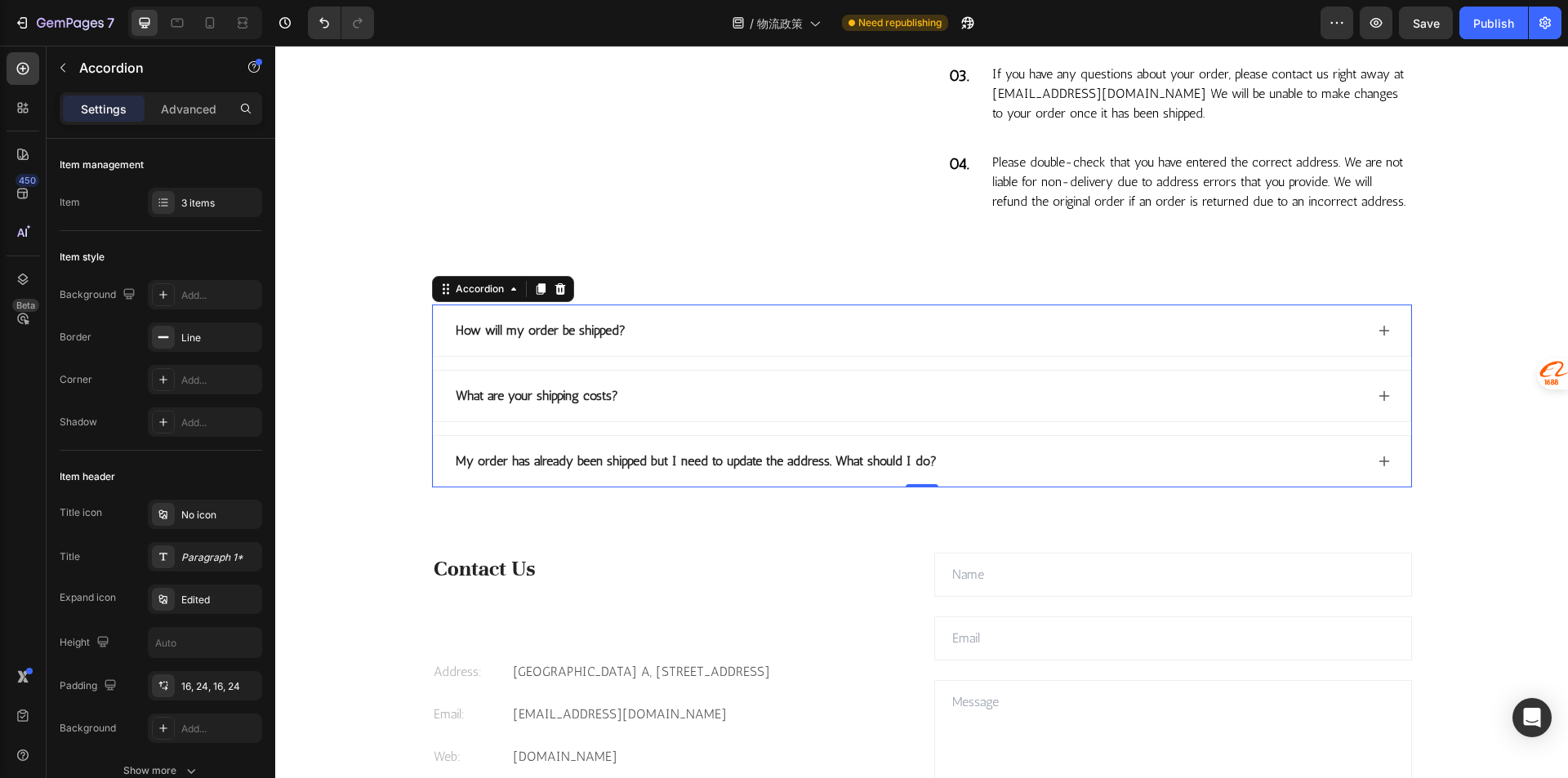
click at [815, 410] on div "How will my order be shipped? What are your shipping costs? My order has alread…" at bounding box center [921, 395] width 980 height 182
click at [798, 343] on div "How will my order be shipped?" at bounding box center [908, 331] width 911 height 25
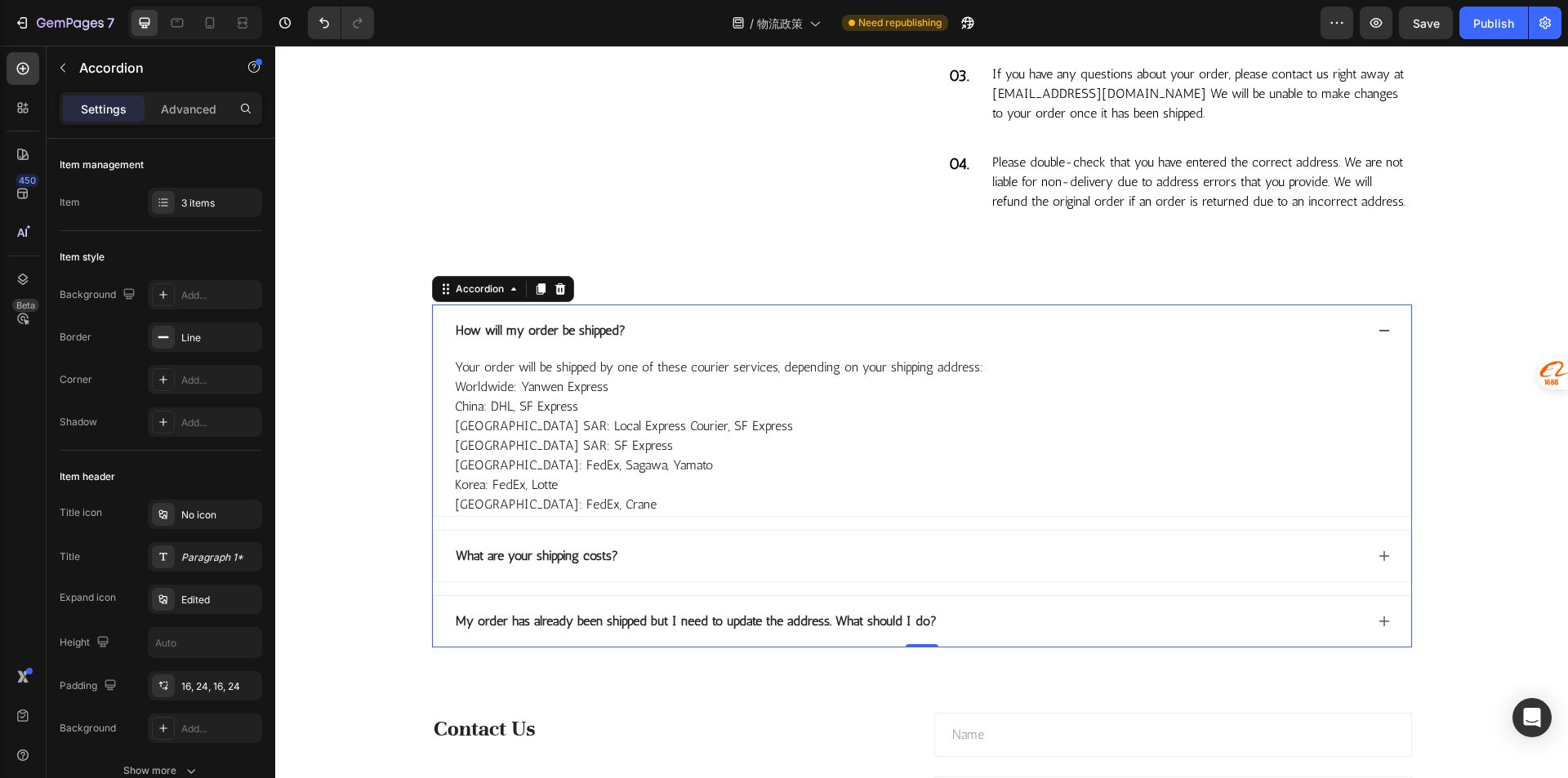
click at [710, 568] on div "What are your shipping costs?" at bounding box center [908, 555] width 911 height 25
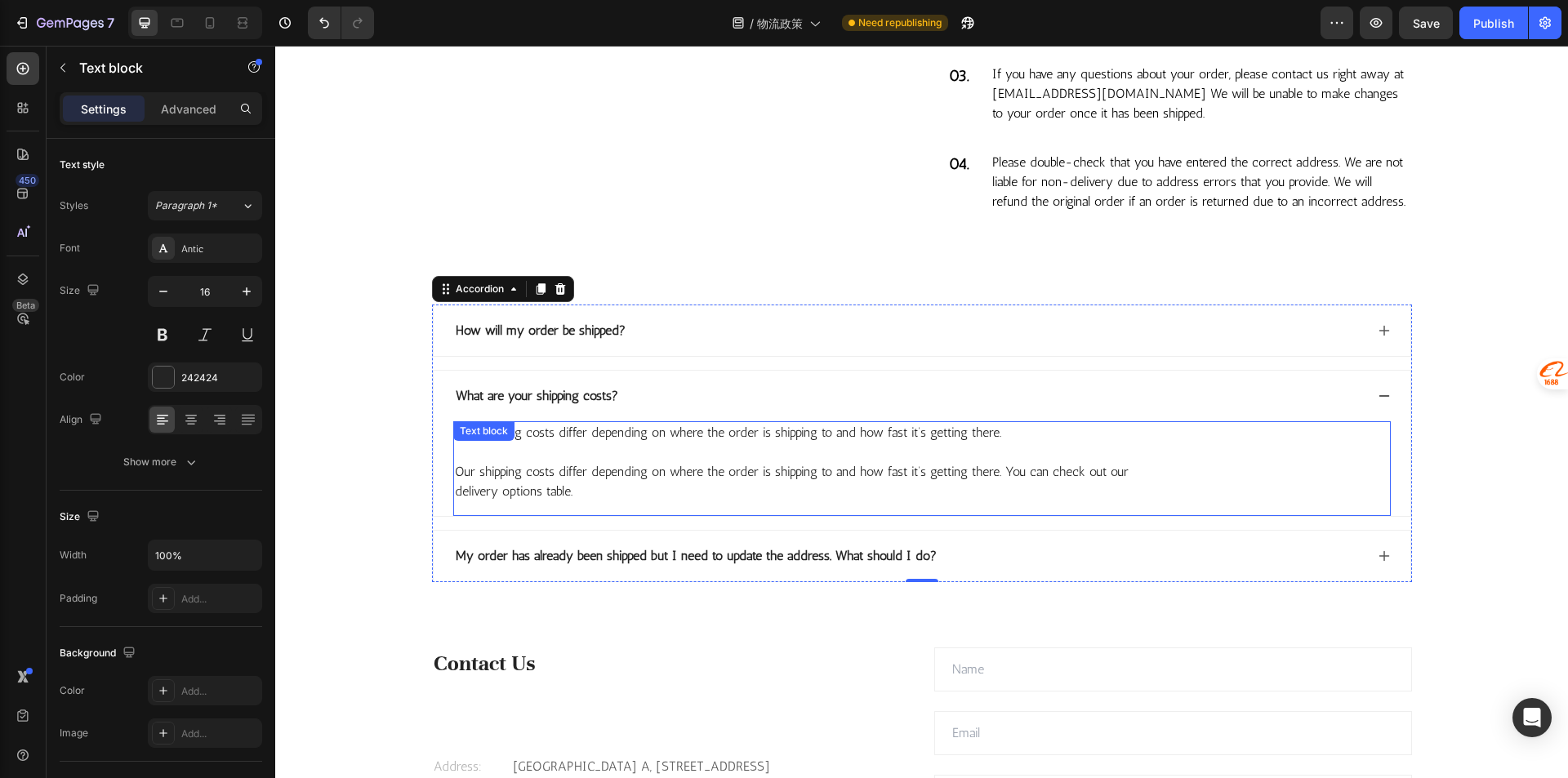
click at [1030, 487] on p "Our shipping costs differ depending on where the order is shipping to and how f…" at bounding box center [921, 462] width 934 height 79
click at [1003, 485] on p "Our shipping costs differ depending on where the order is shipping to and how f…" at bounding box center [921, 462] width 934 height 79
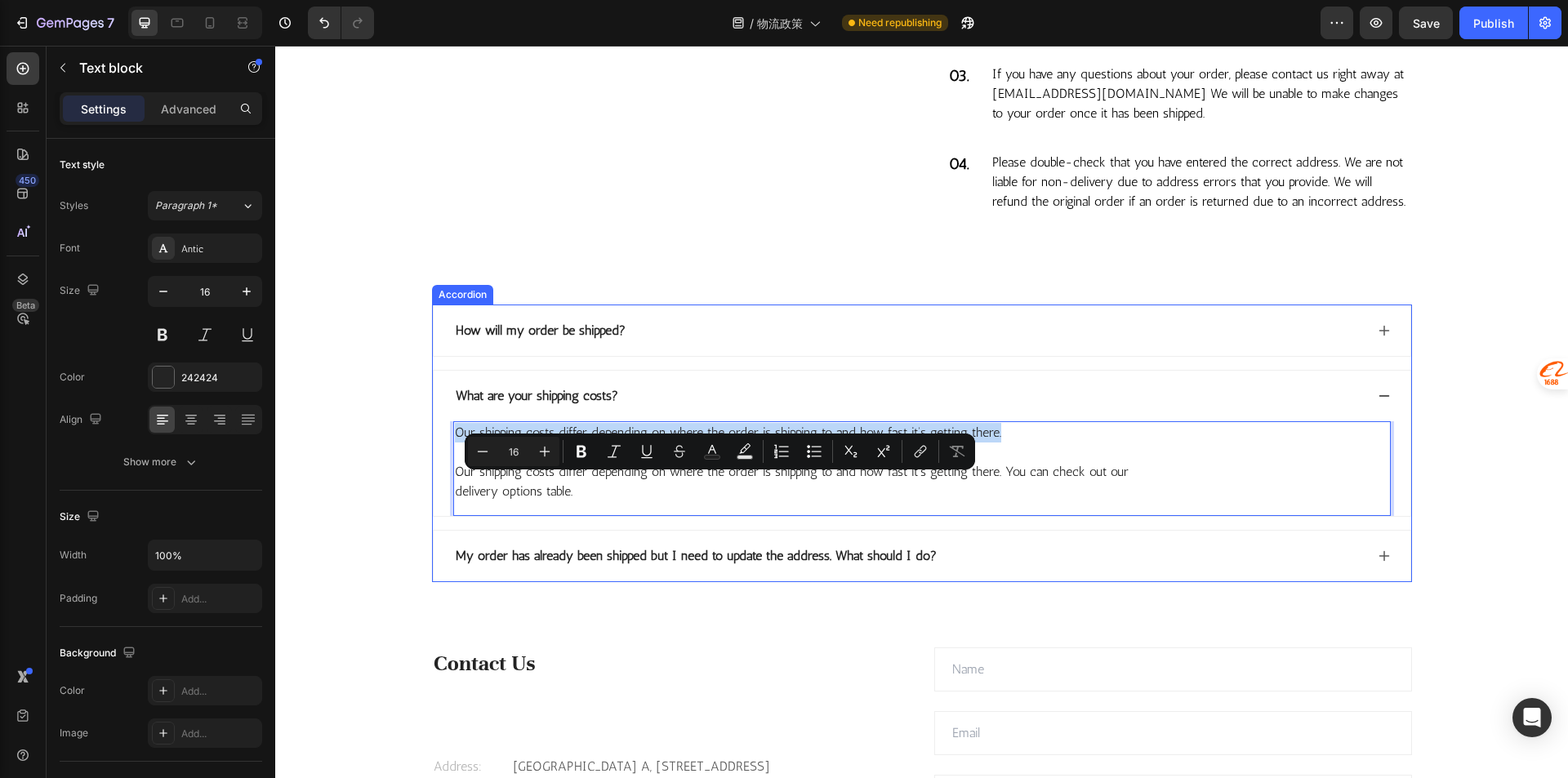
drag, startPoint x: 998, startPoint y: 483, endPoint x: 439, endPoint y: 494, distance: 559.1
click at [439, 494] on div "Our shipping costs differ depending on where the order is shipping to and how f…" at bounding box center [921, 469] width 976 height 95
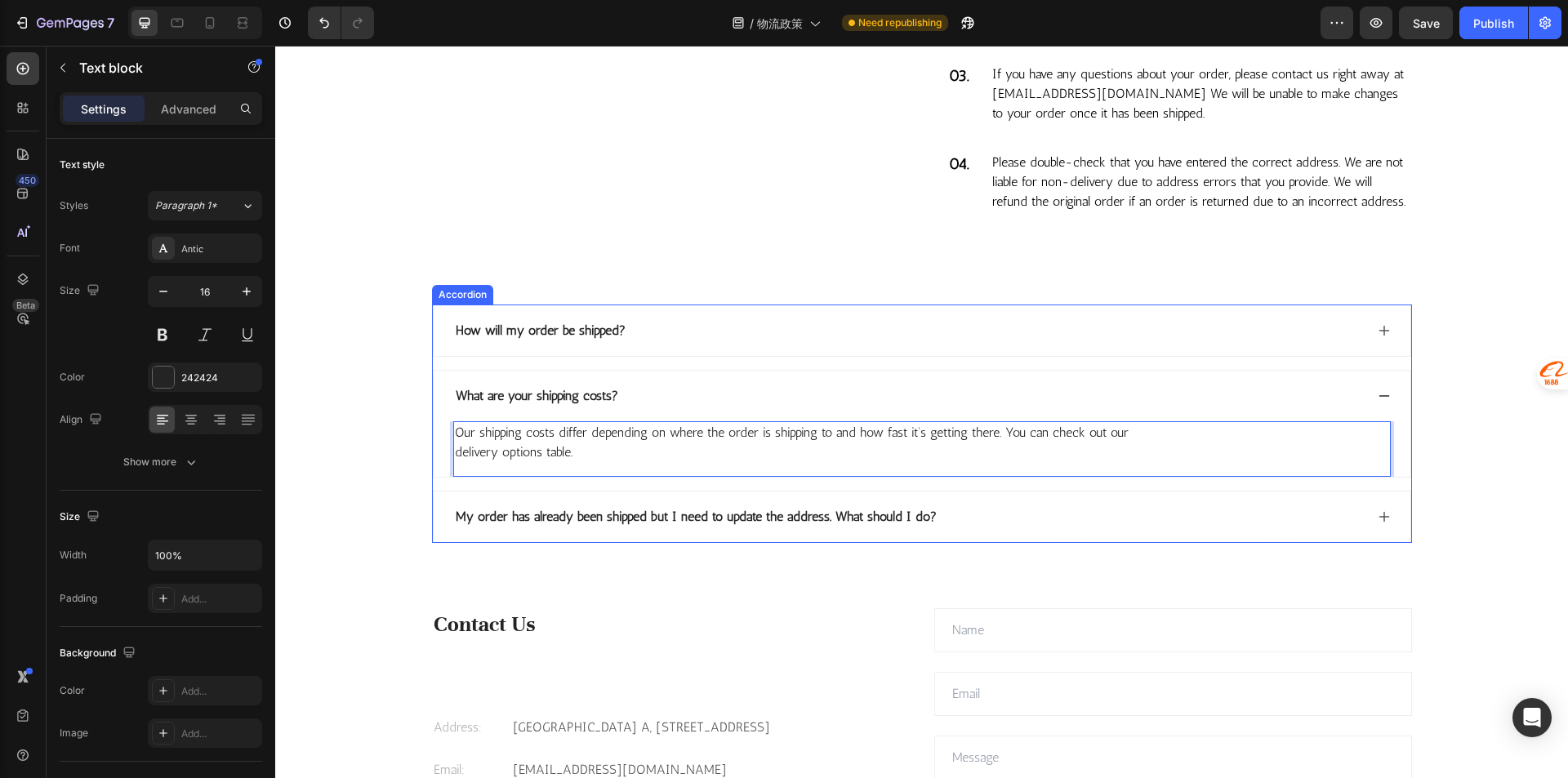
click at [1049, 529] on div "My order has already been shipped but I need to update the address. What should…" at bounding box center [908, 517] width 911 height 25
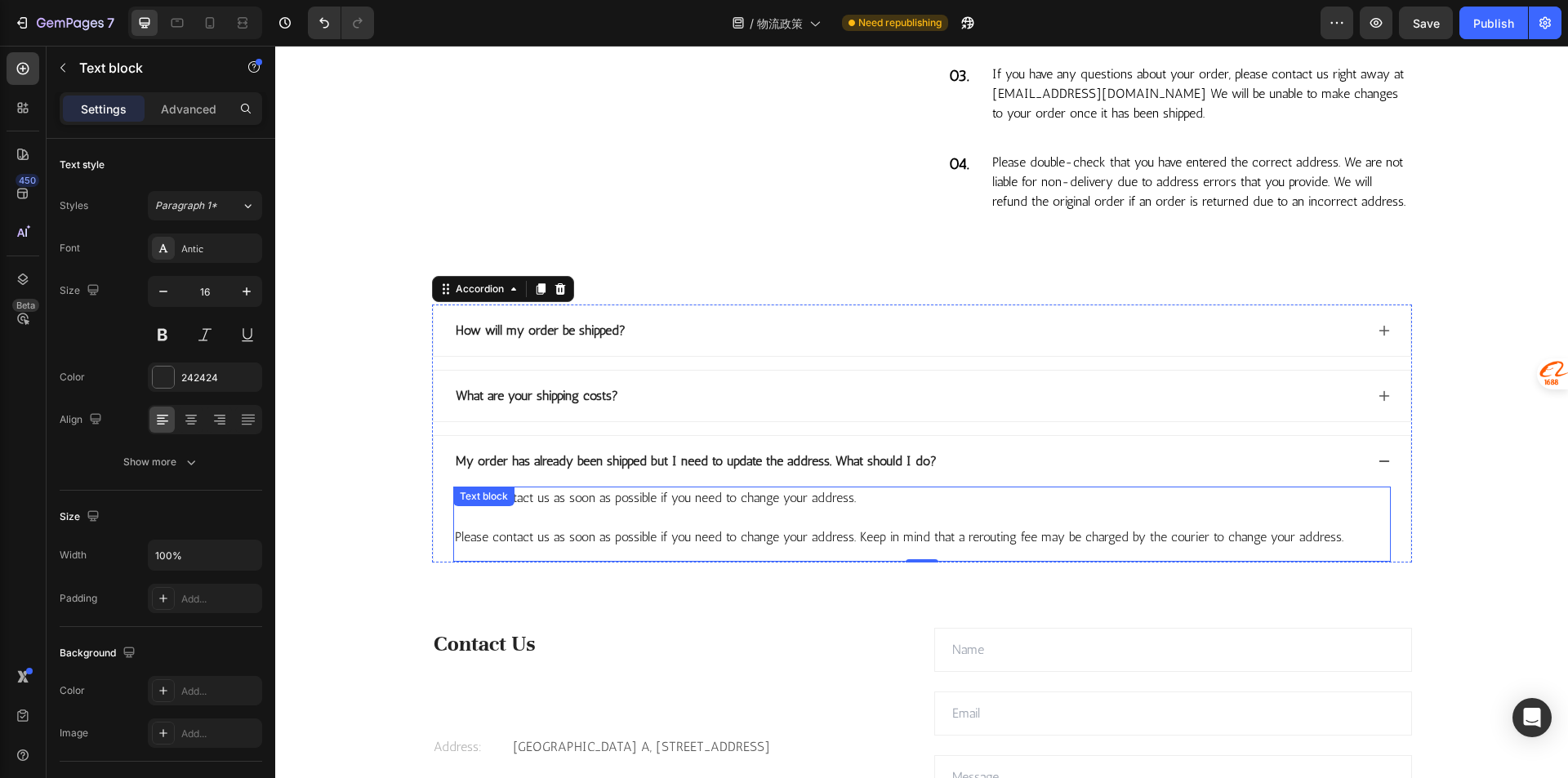
click at [506, 546] on p "Please contact us as soon as possible if you need to change your address. Pleas…" at bounding box center [921, 518] width 934 height 59
click at [813, 546] on p "Please contact us as soon as possible if you need to change your address. Pleas…" at bounding box center [921, 518] width 934 height 59
click at [813, 546] on p "Please contact us as soon as possible if you need to change your address. ⁠⁠⁠⁠⁠…" at bounding box center [921, 518] width 934 height 59
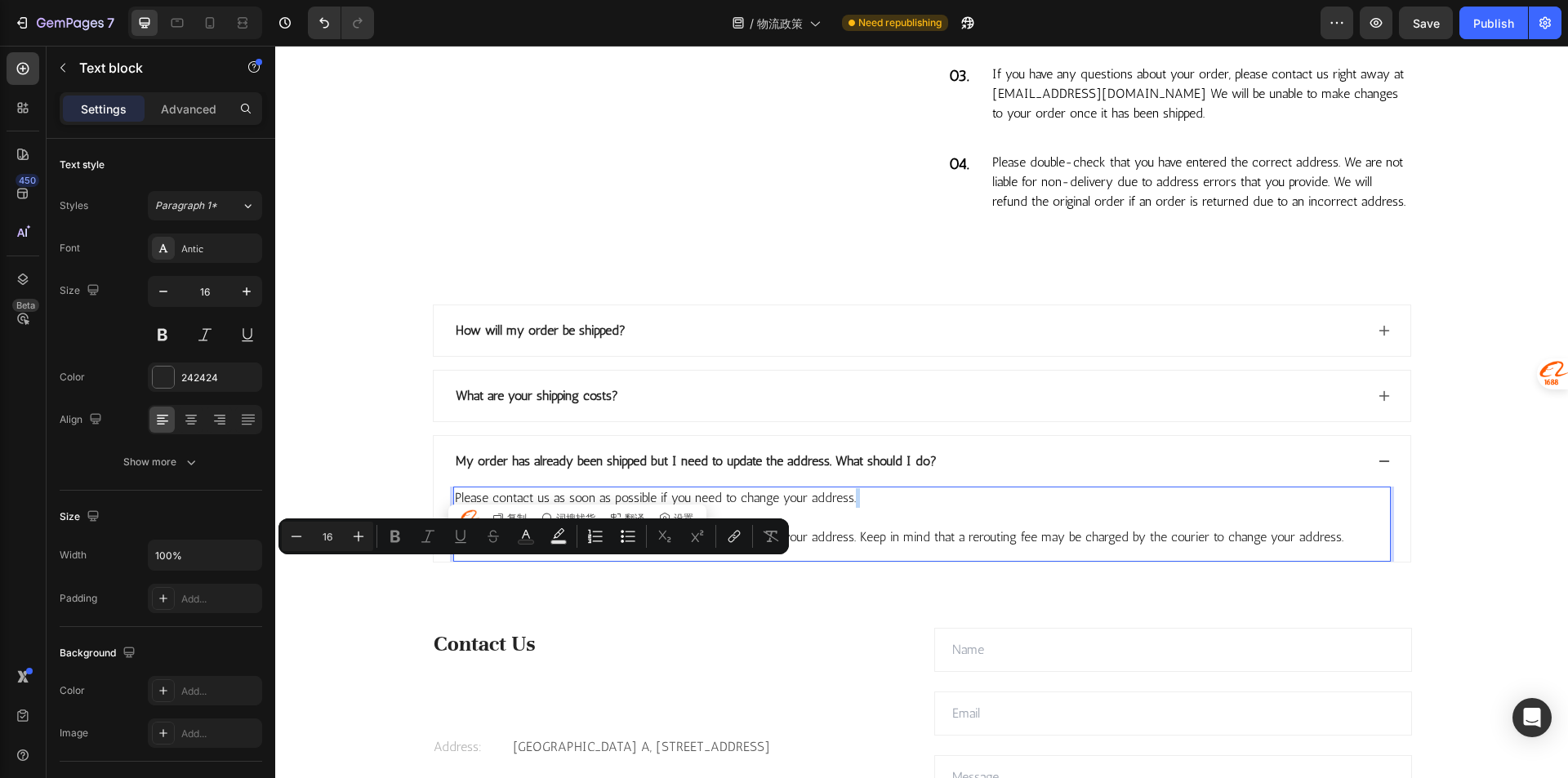
click at [507, 546] on p "Please contact us as soon as possible if you need to change your address. Pleas…" at bounding box center [921, 518] width 934 height 59
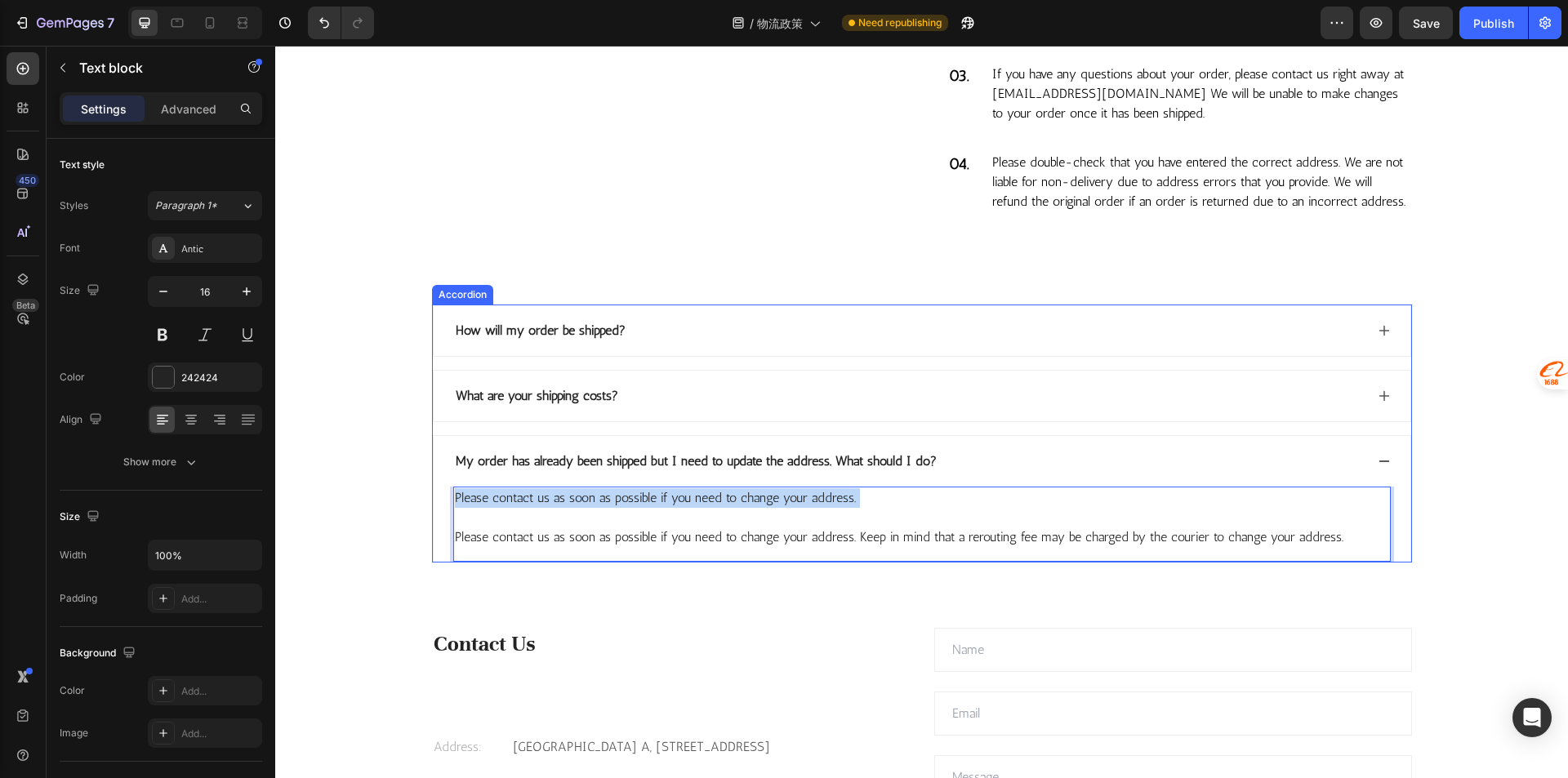
drag, startPoint x: 484, startPoint y: 564, endPoint x: 444, endPoint y: 546, distance: 43.9
click at [444, 546] on div "Please contact us as soon as possible if you need to change your address. ⁠⁠⁠⁠⁠…" at bounding box center [921, 524] width 976 height 75
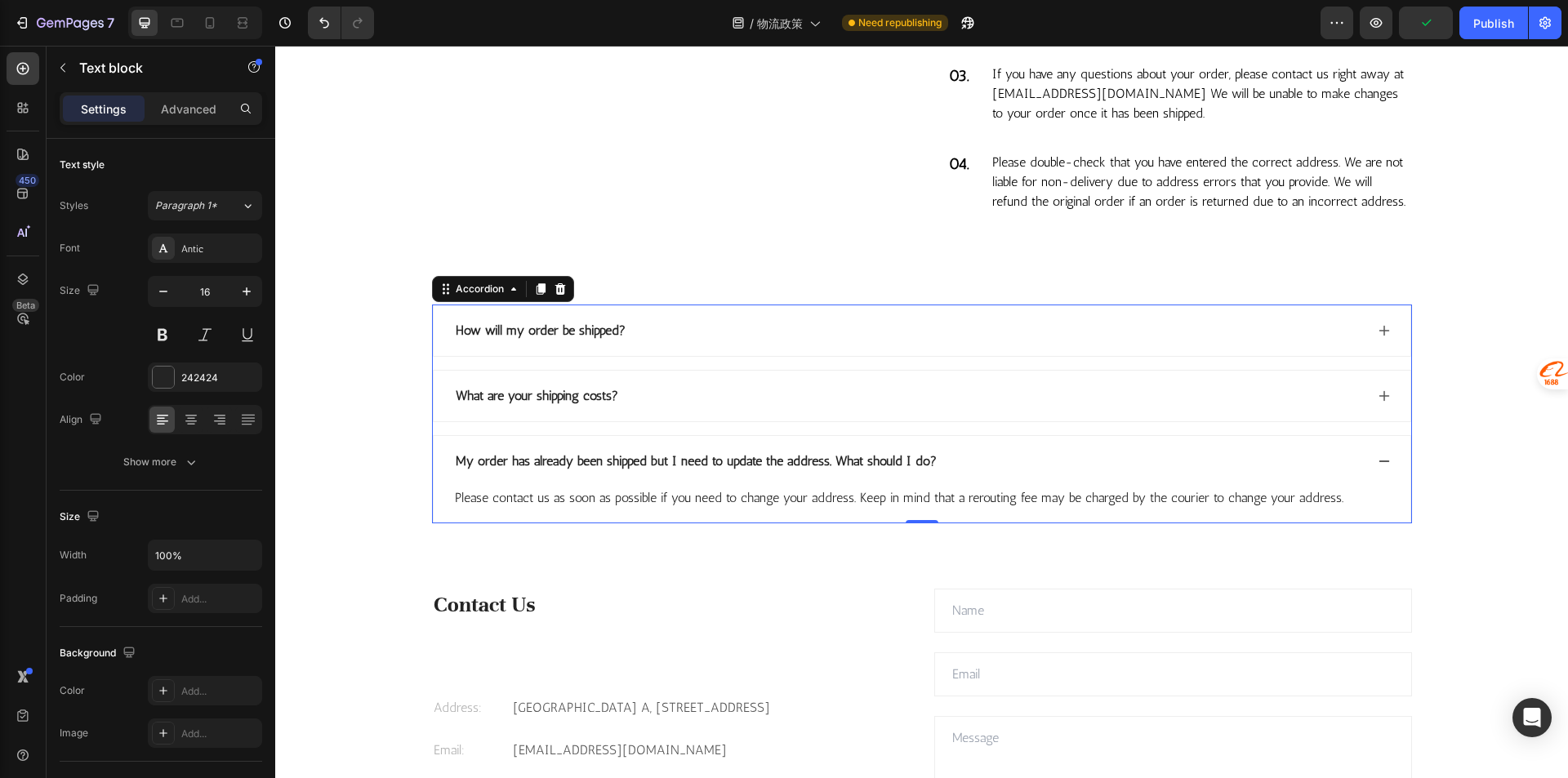
click at [1050, 487] on div "My order has already been shipped but I need to update the address. What should…" at bounding box center [921, 461] width 976 height 51
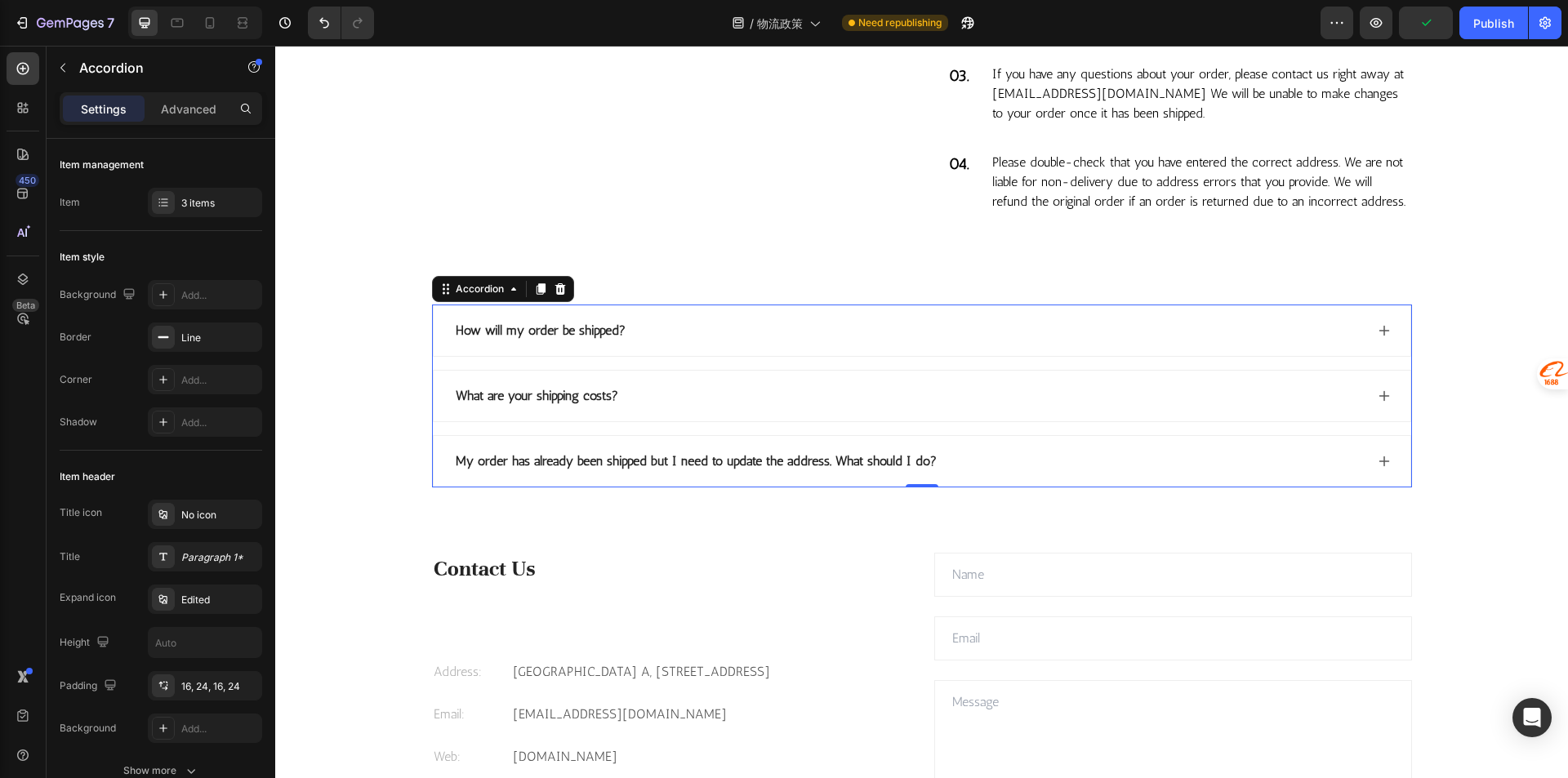
click at [906, 343] on div "How will my order be shipped?" at bounding box center [908, 331] width 911 height 25
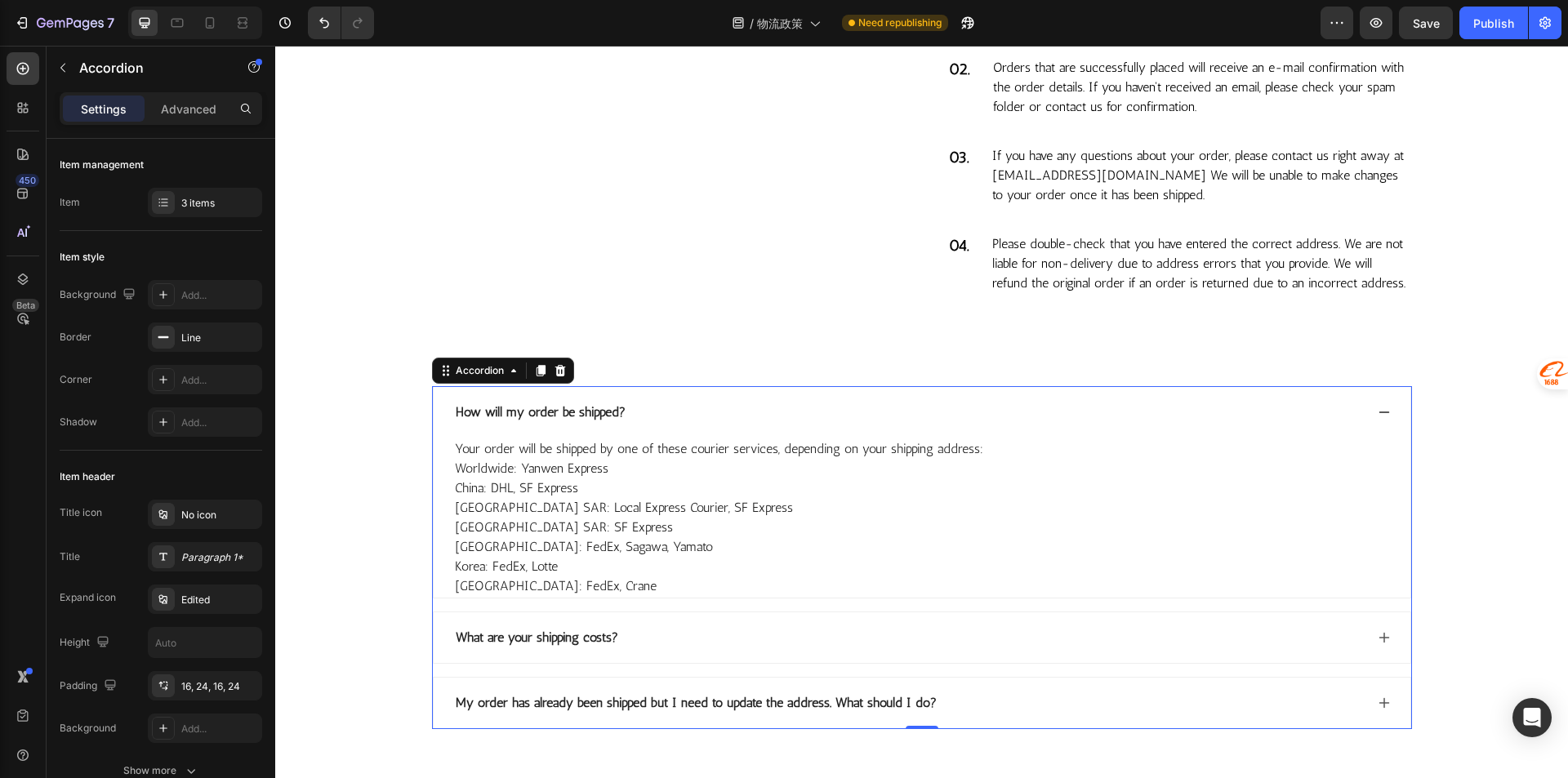
scroll to position [1361, 0]
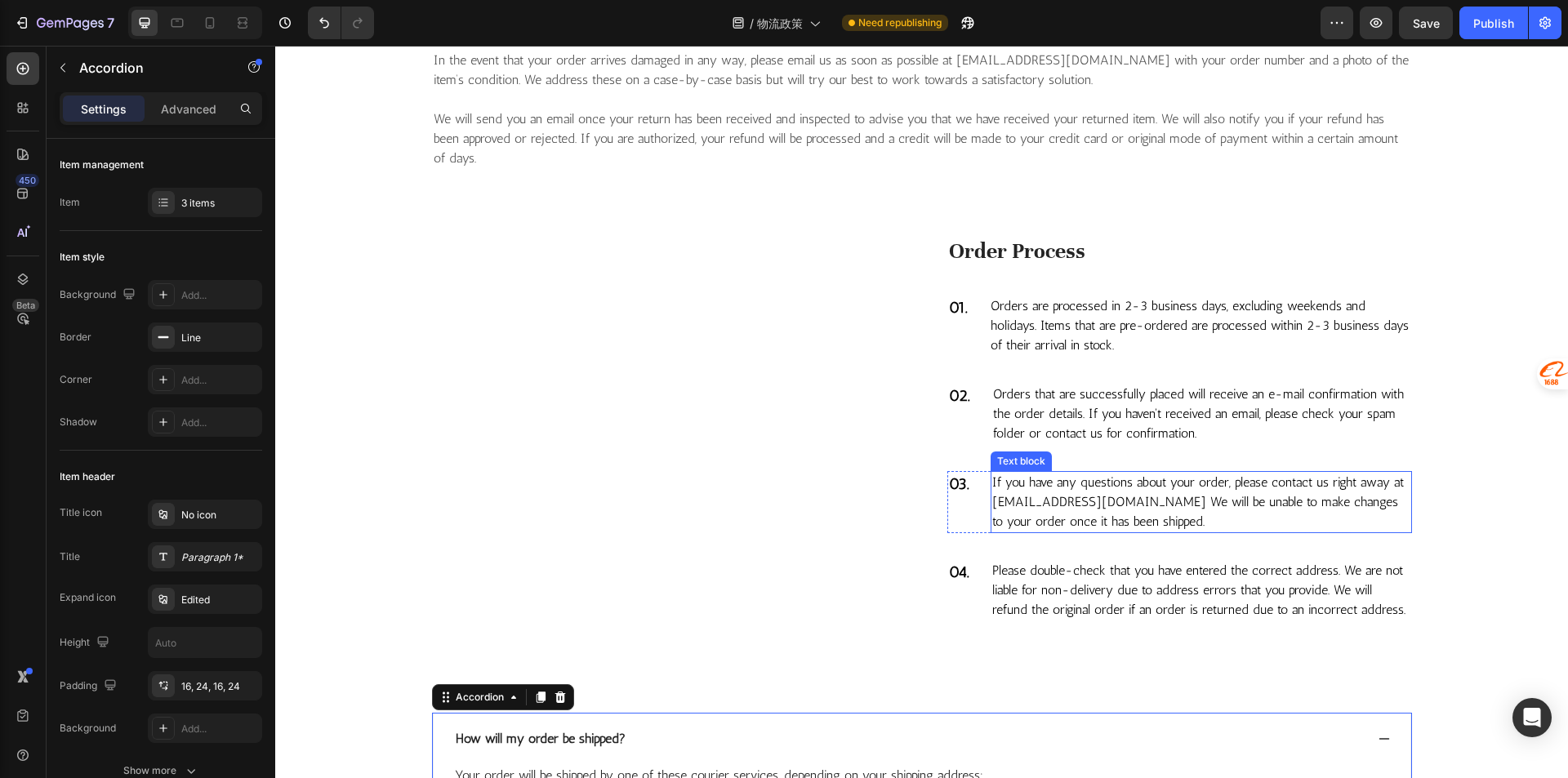
click at [1092, 499] on p "If you have any questions about your order, please contact us right away at fus…" at bounding box center [1201, 502] width 418 height 59
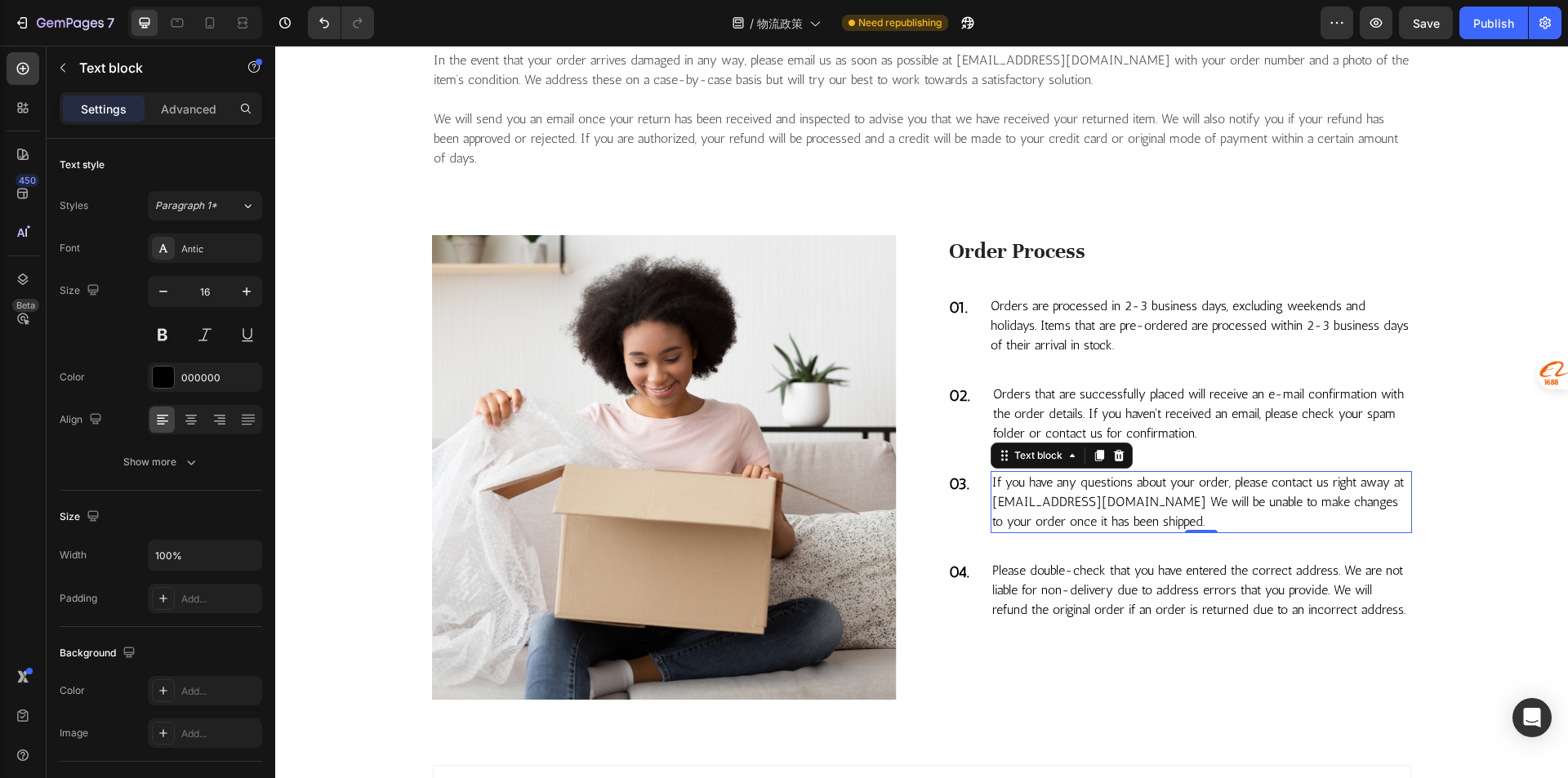
click at [1092, 499] on p "If you have any questions about your order, please contact us right away at fus…" at bounding box center [1201, 502] width 418 height 59
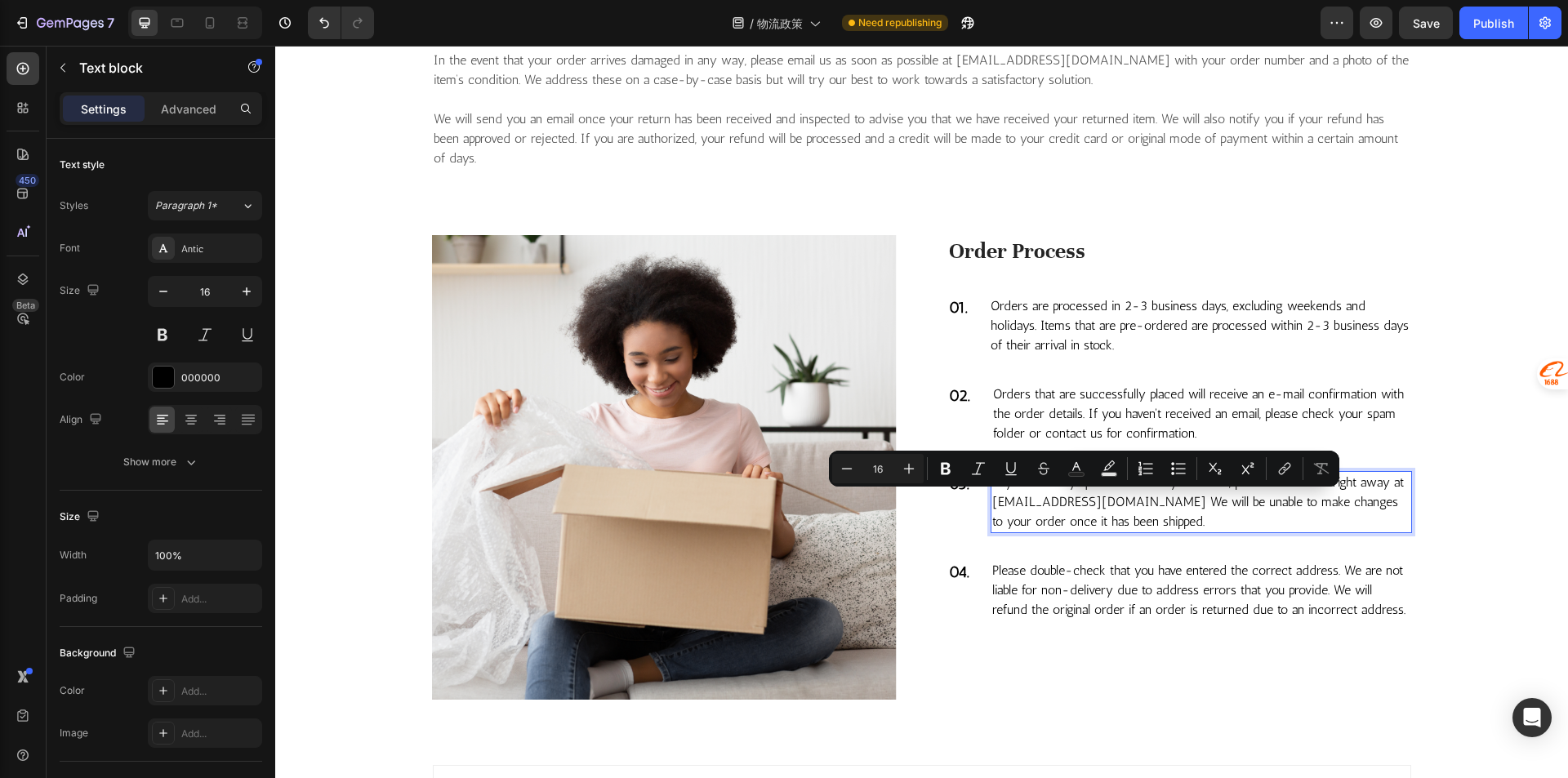
click at [1124, 504] on p "If you have any questions about your order, please contact us right away at fus…" at bounding box center [1201, 502] width 418 height 59
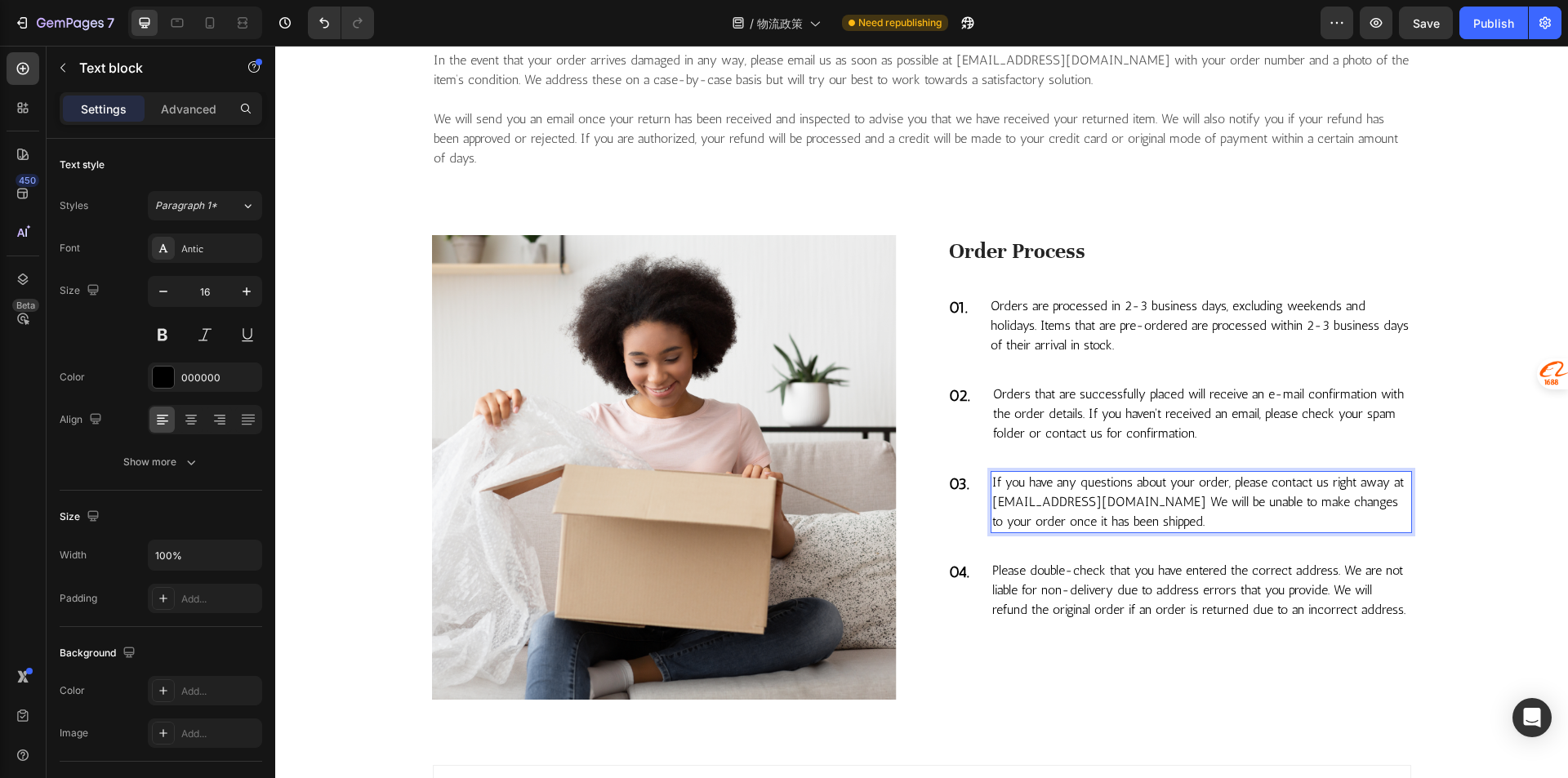
click at [1051, 502] on p "If you have any questions about your order, please contact us right away at fus…" at bounding box center [1201, 502] width 418 height 59
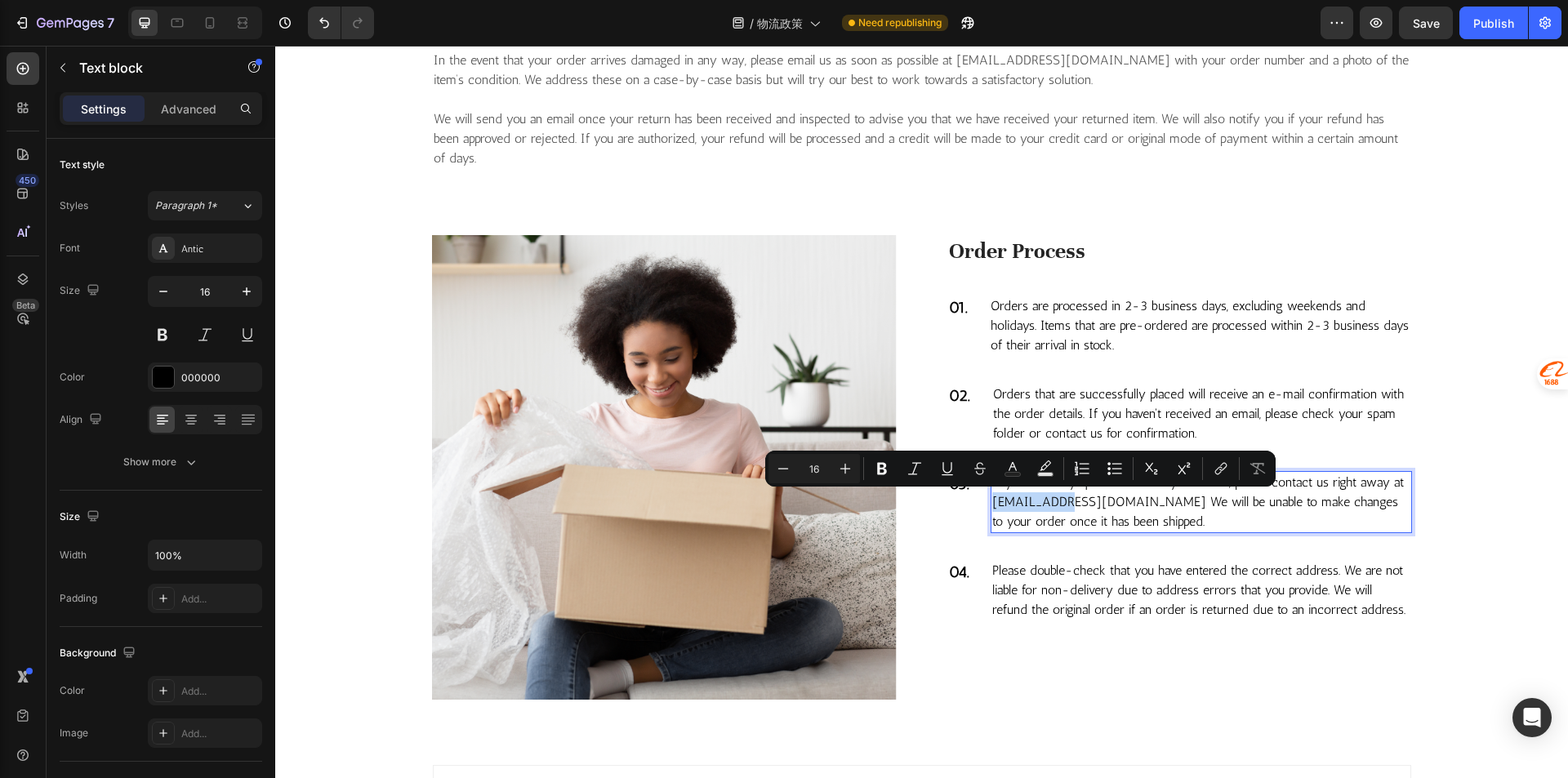
drag, startPoint x: 1058, startPoint y: 503, endPoint x: 985, endPoint y: 501, distance: 73.0
click at [992, 501] on p "If you have any questions about your order, please contact us right away at fus…" at bounding box center [1201, 502] width 418 height 59
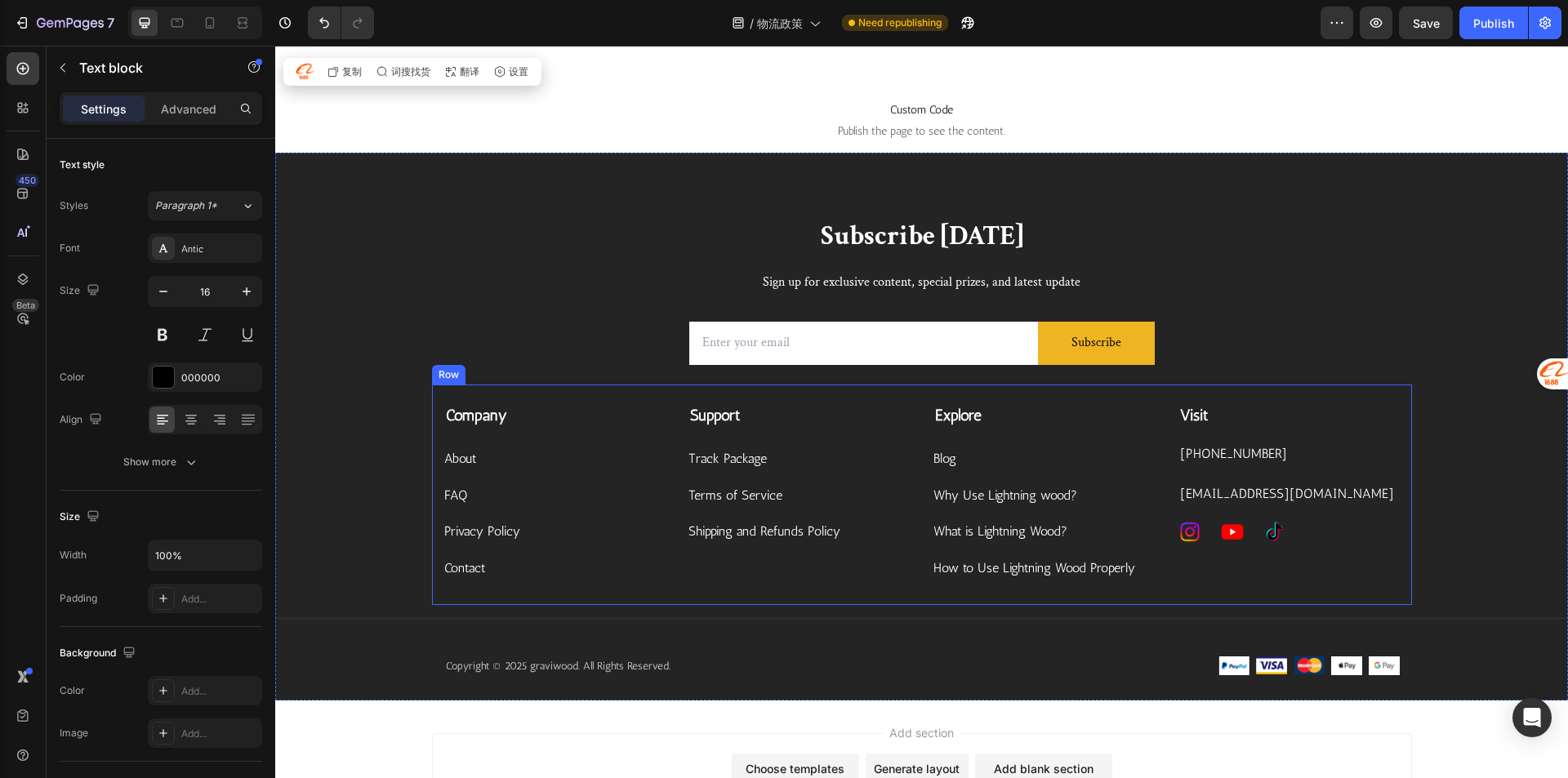
scroll to position [2831, 0]
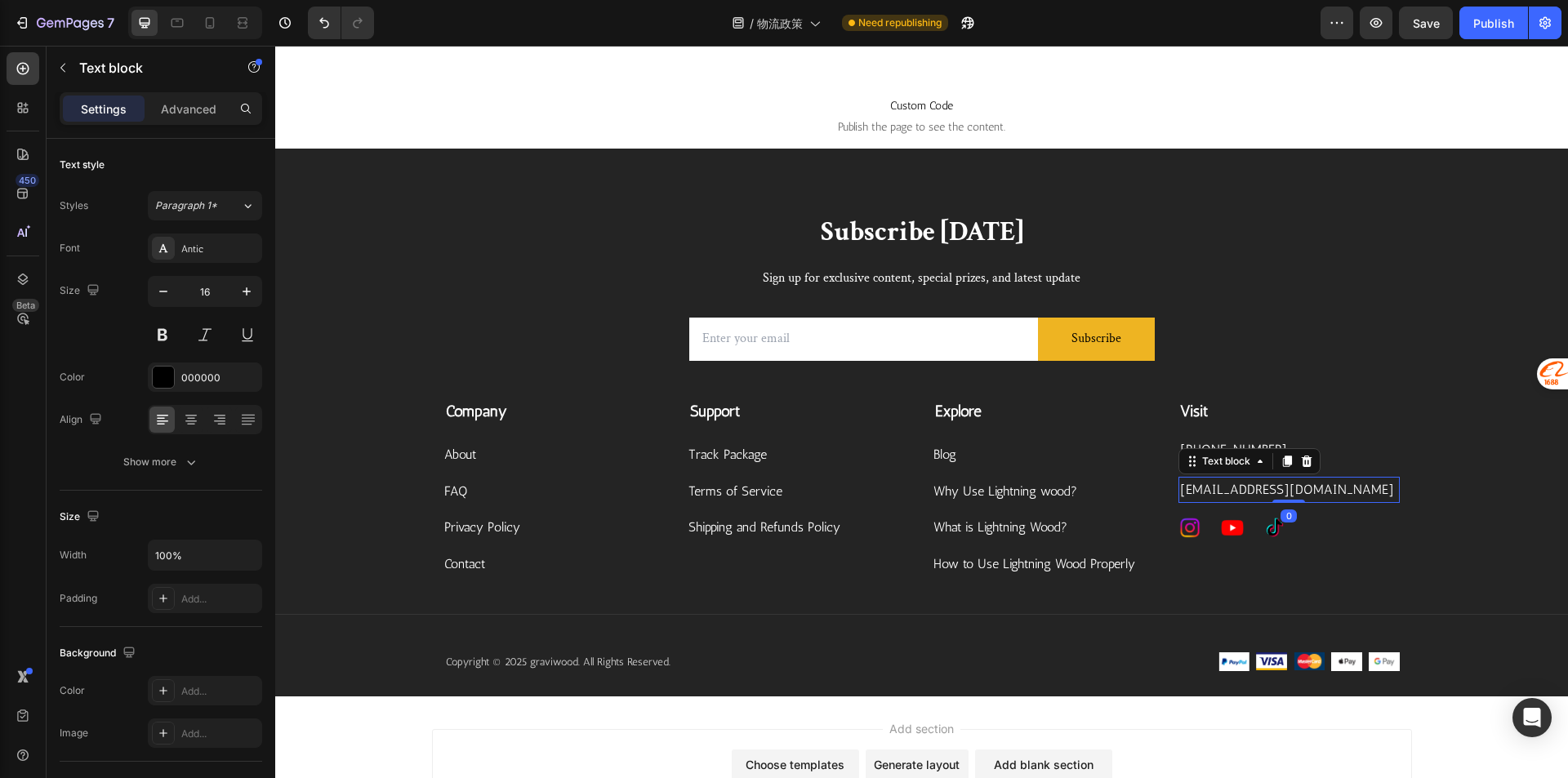
click at [1258, 488] on p "[EMAIL_ADDRESS][DOMAIN_NAME]" at bounding box center [1289, 490] width 218 height 24
copy p "[EMAIL_ADDRESS][DOMAIN_NAME]"
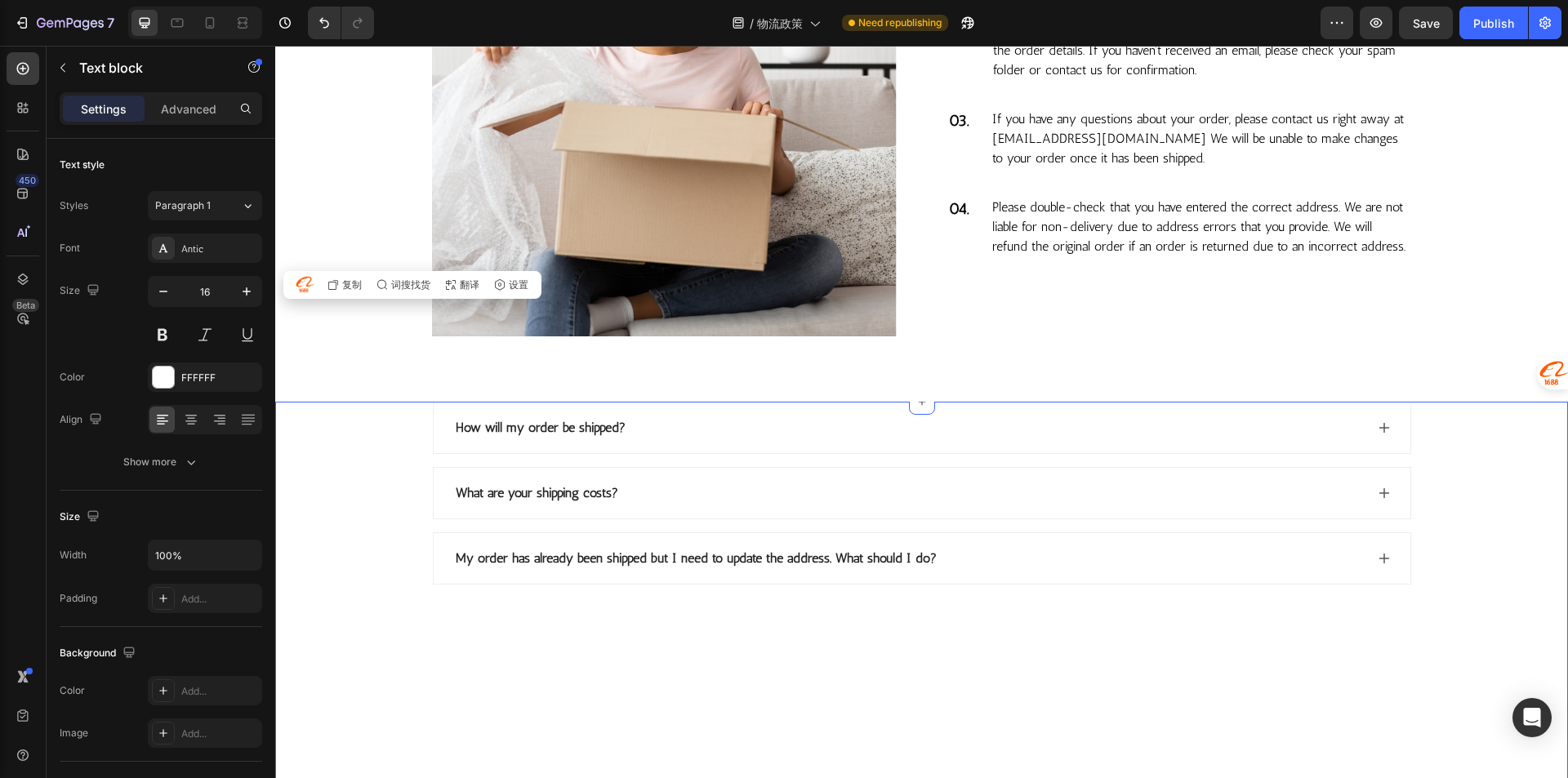
scroll to position [1607, 0]
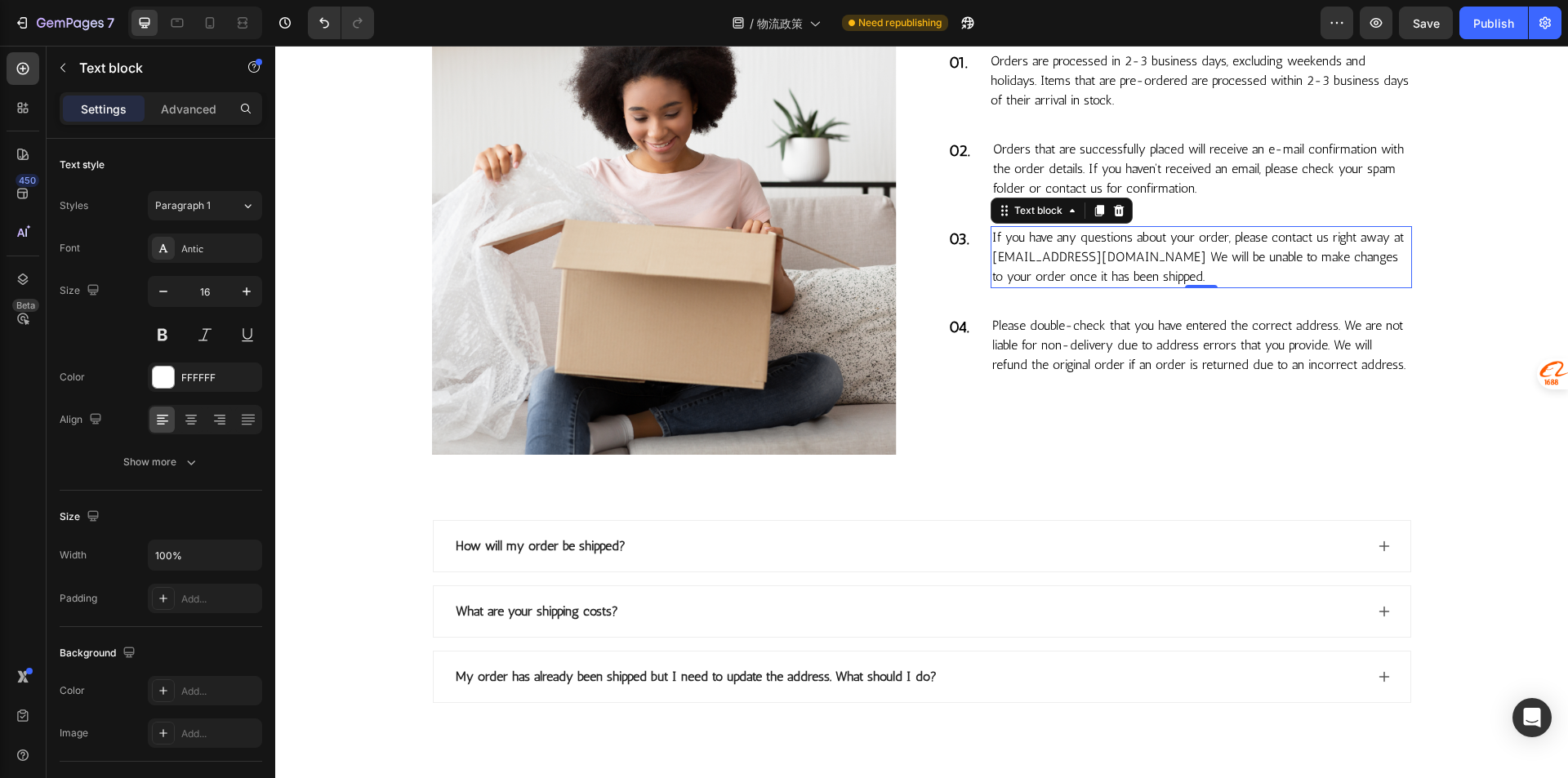
click at [1108, 266] on p "If you have any questions about your order, please contact us right away at fus…" at bounding box center [1201, 257] width 418 height 59
click at [1133, 252] on p "If you have any questions about your order, please contact us right away at fus…" at bounding box center [1201, 257] width 418 height 59
click at [1116, 258] on p "If you have any questions about your order, please contact us right away at fus…" at bounding box center [1201, 257] width 418 height 59
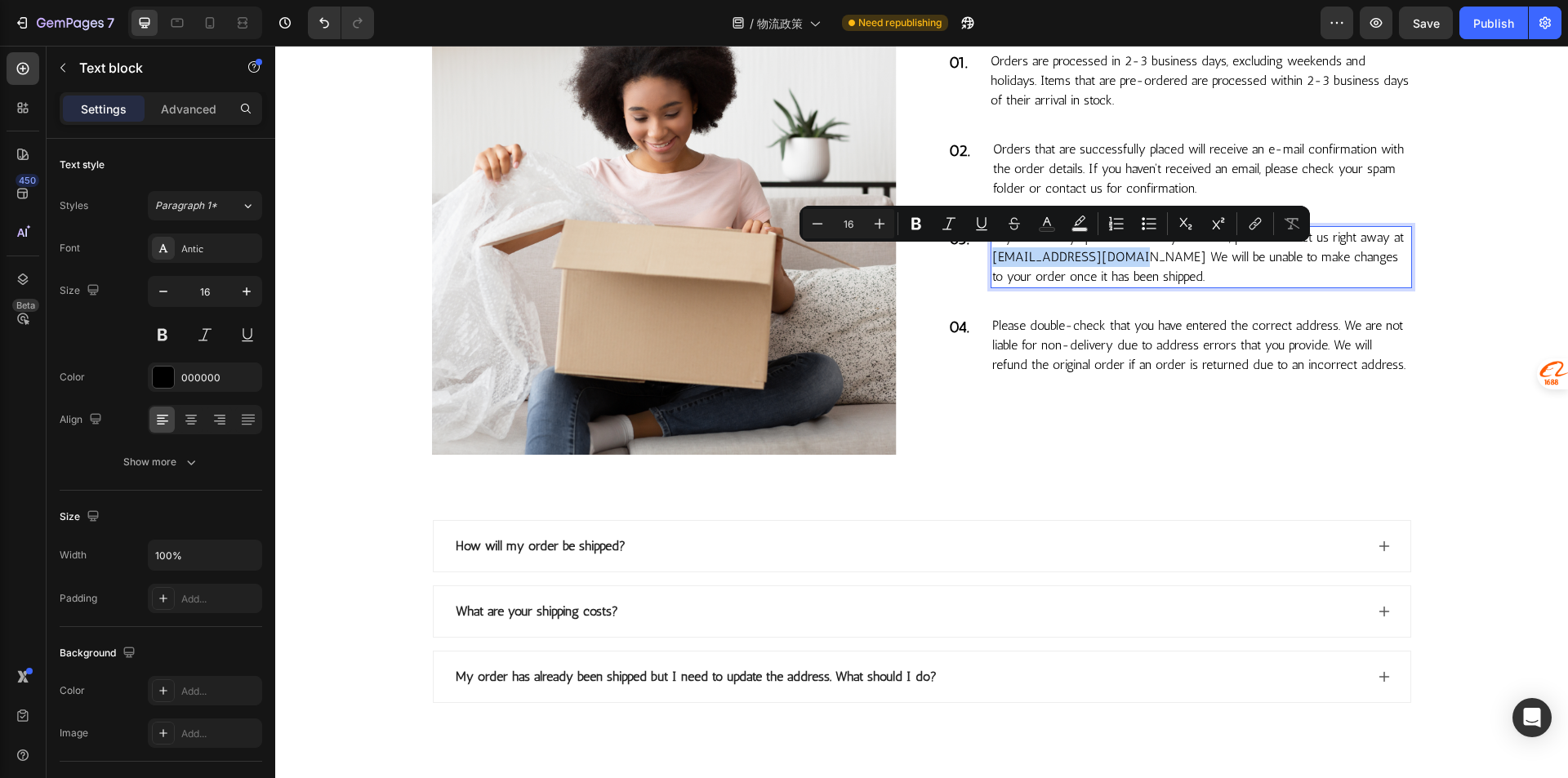
drag, startPoint x: 1122, startPoint y: 255, endPoint x: 985, endPoint y: 254, distance: 137.0
click at [992, 254] on p "If you have any questions about your order, please contact us right away at fus…" at bounding box center [1201, 257] width 418 height 59
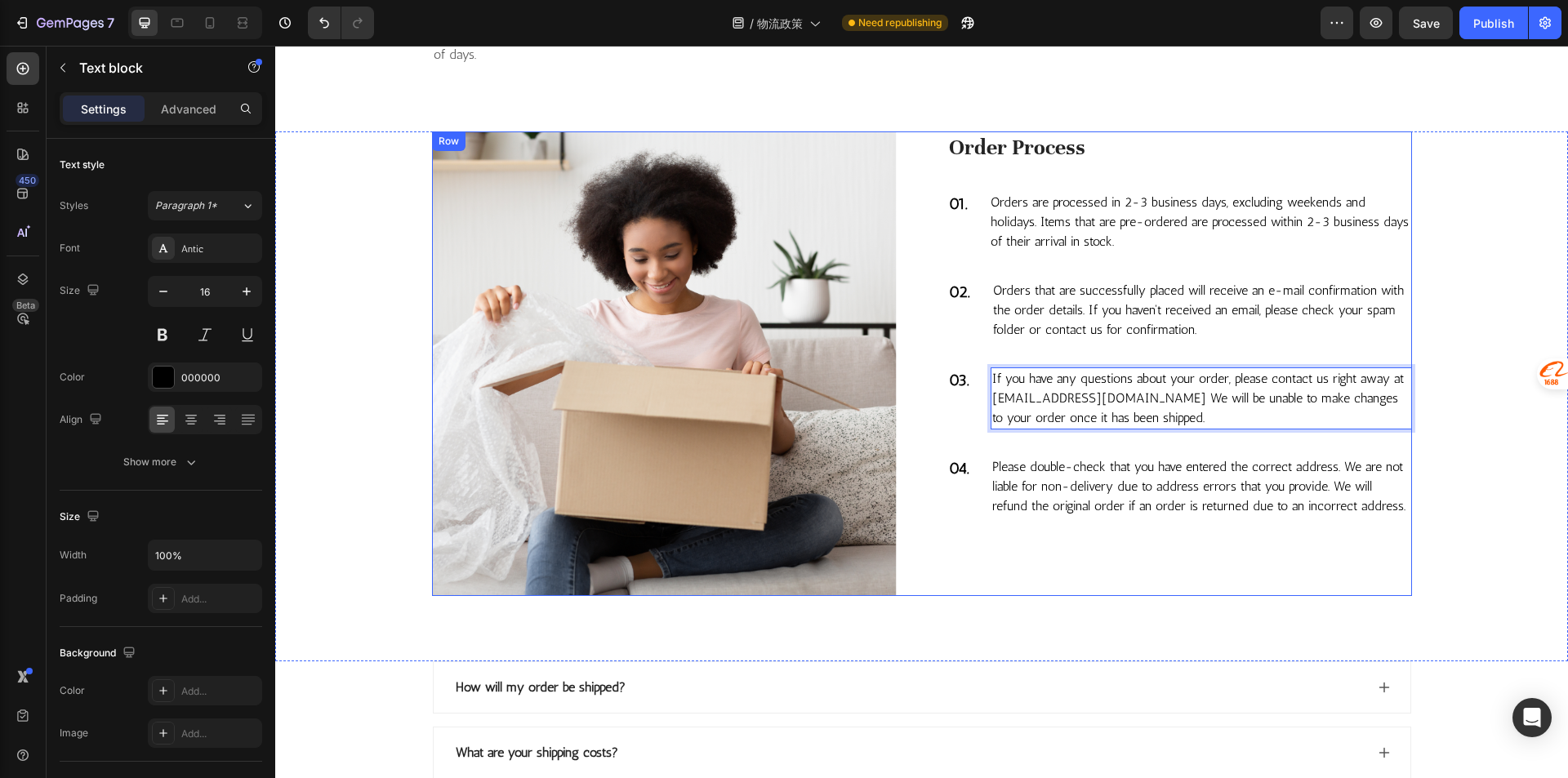
scroll to position [1361, 0]
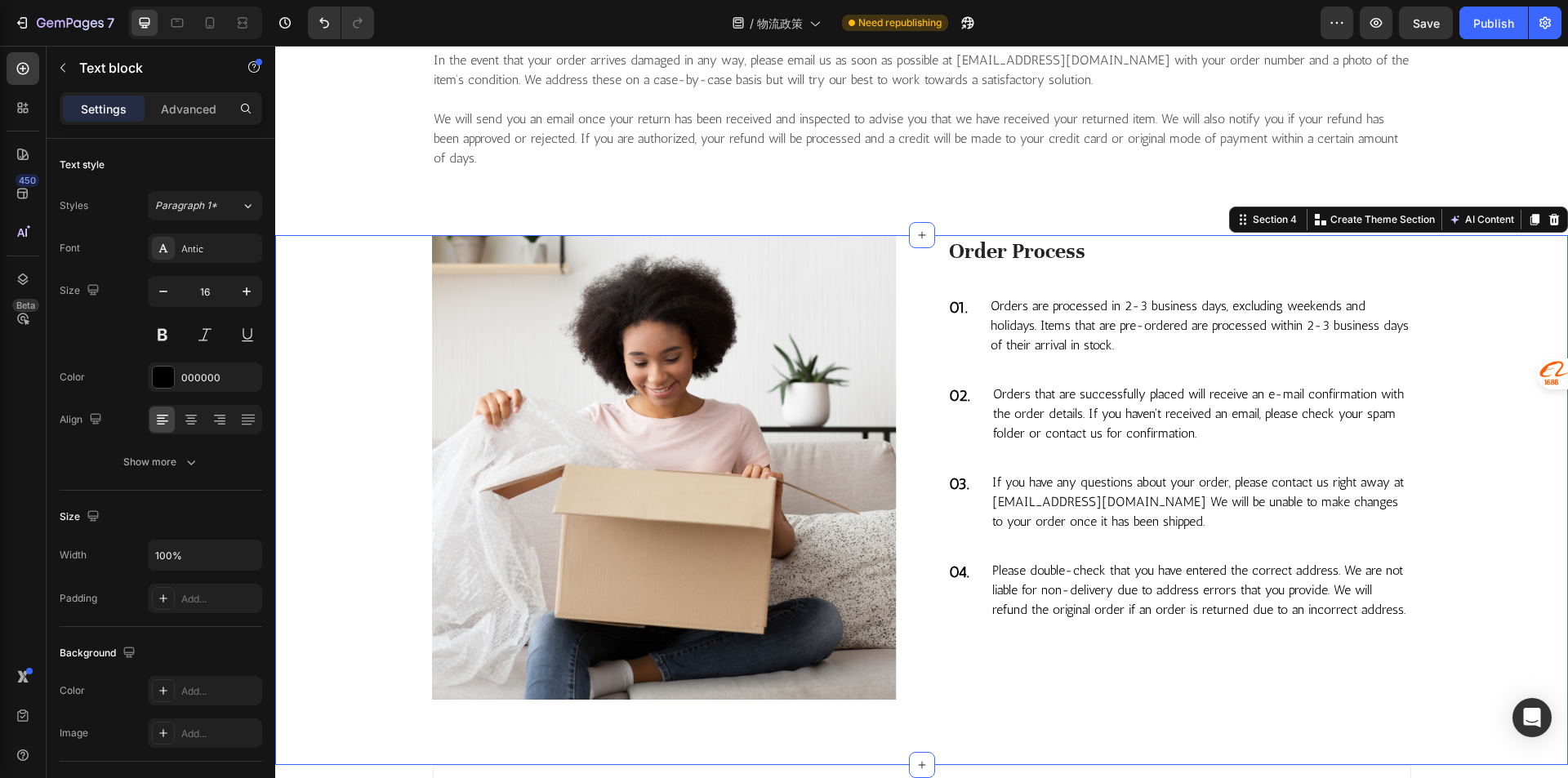
click at [1436, 338] on div "Image Order Process Heading 01. Text block Orders are processed in 2-3 business…" at bounding box center [921, 466] width 1268 height 464
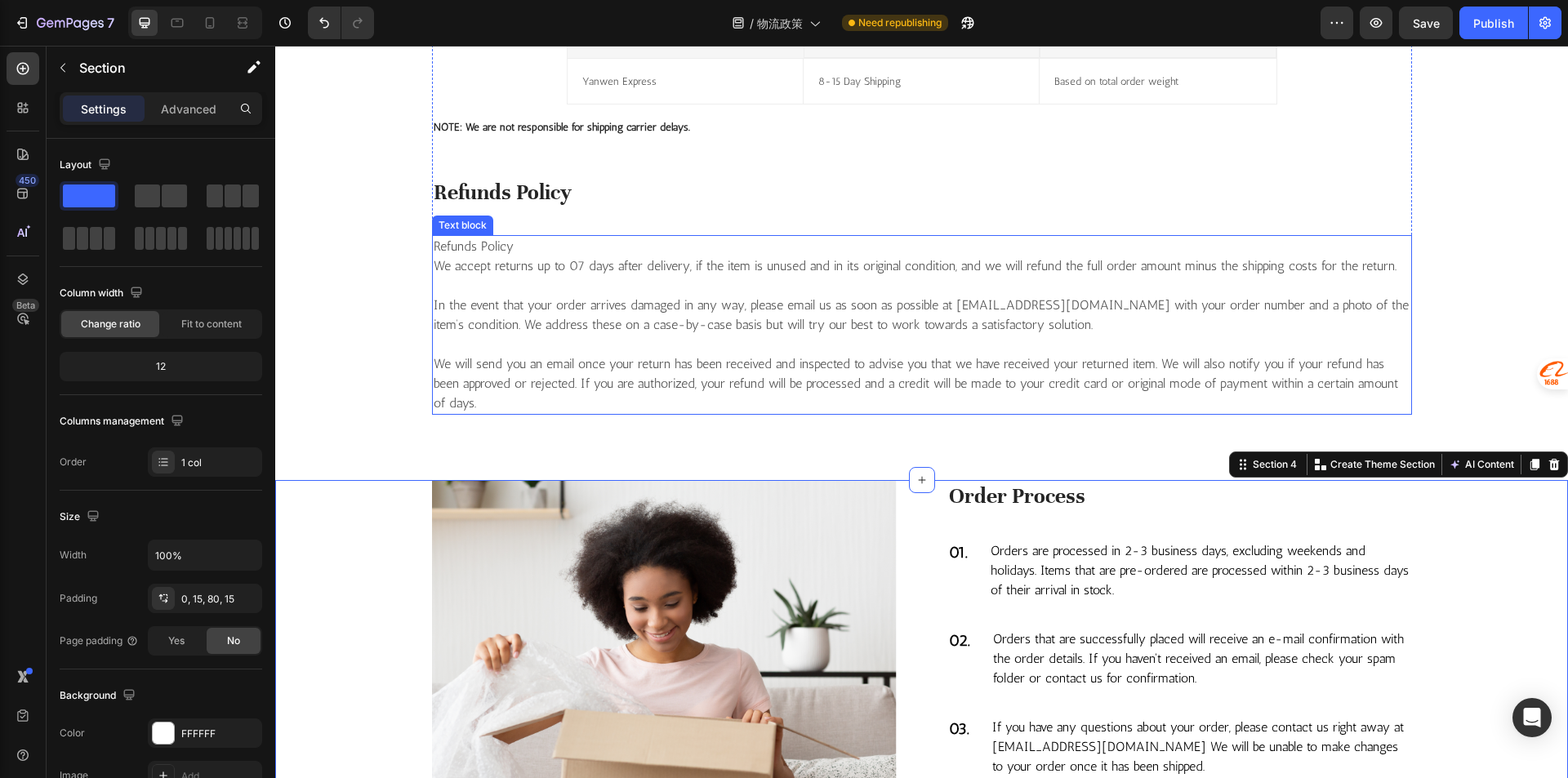
scroll to position [1035, 0]
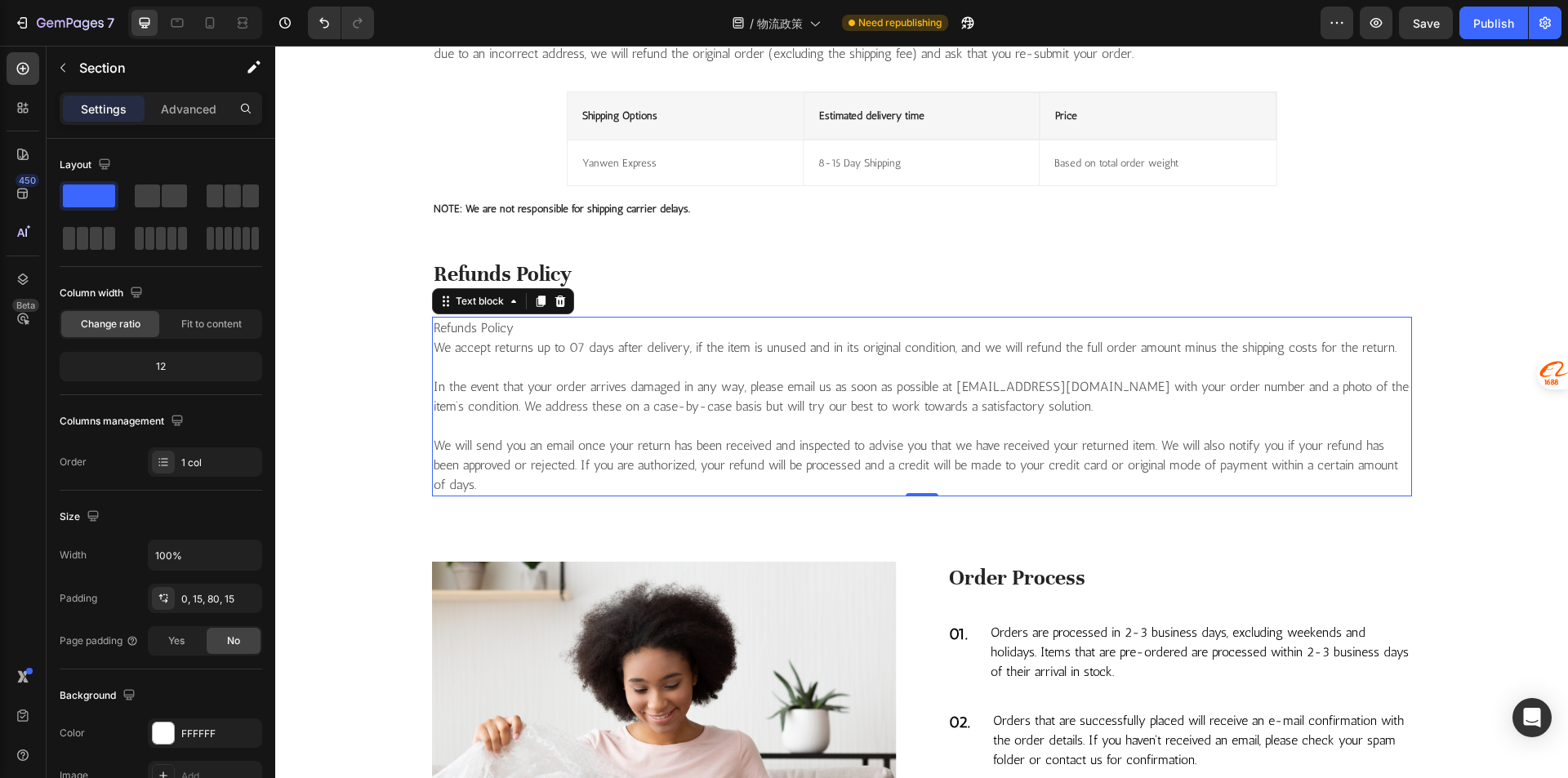
click at [1007, 398] on p "Refunds Policy We accept returns up to 07 days after delivery, if the item is u…" at bounding box center [921, 407] width 976 height 177
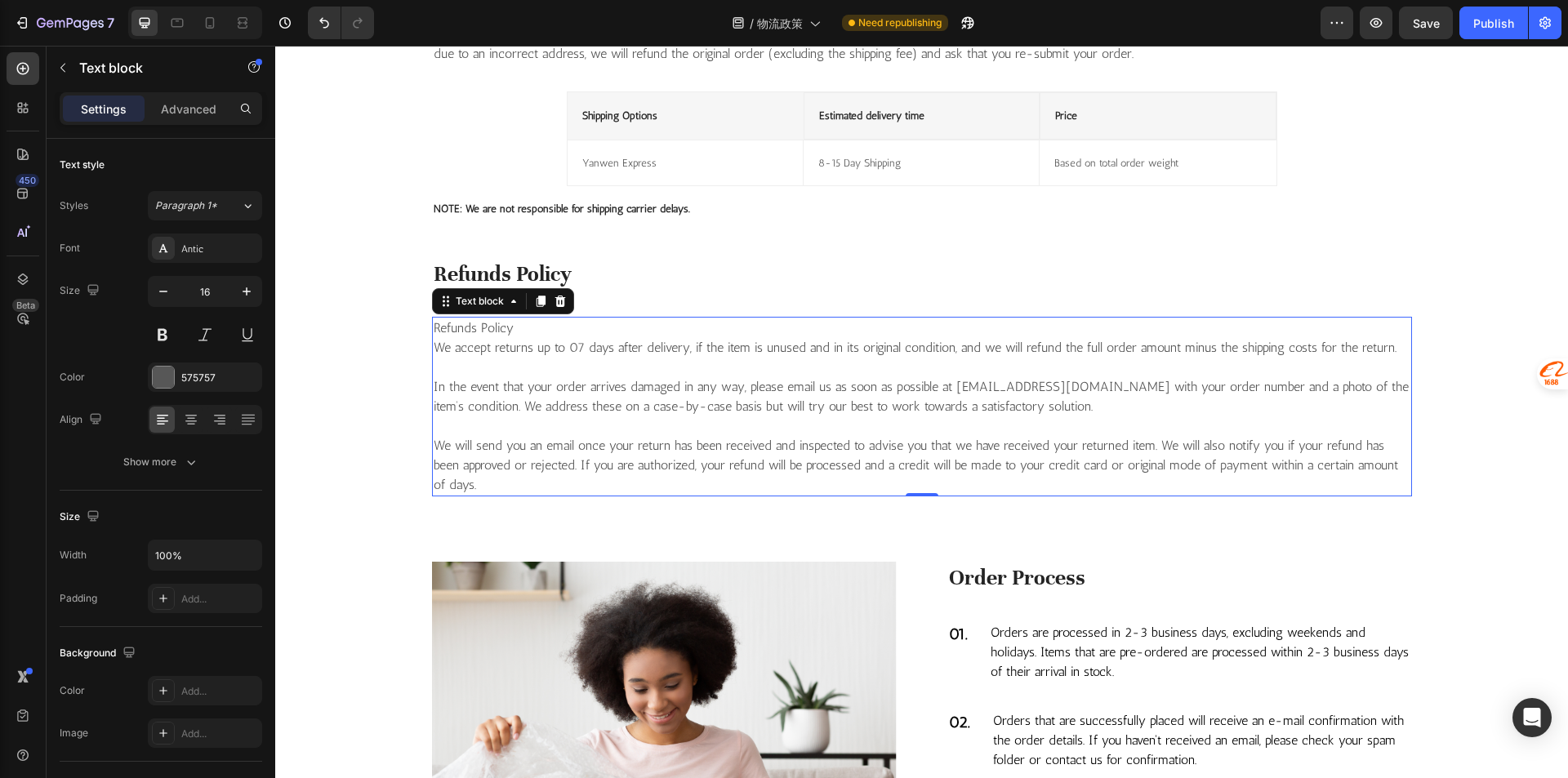
click at [1007, 398] on p "Refunds Policy We accept returns up to 07 days after delivery, if the item is u…" at bounding box center [921, 407] width 976 height 177
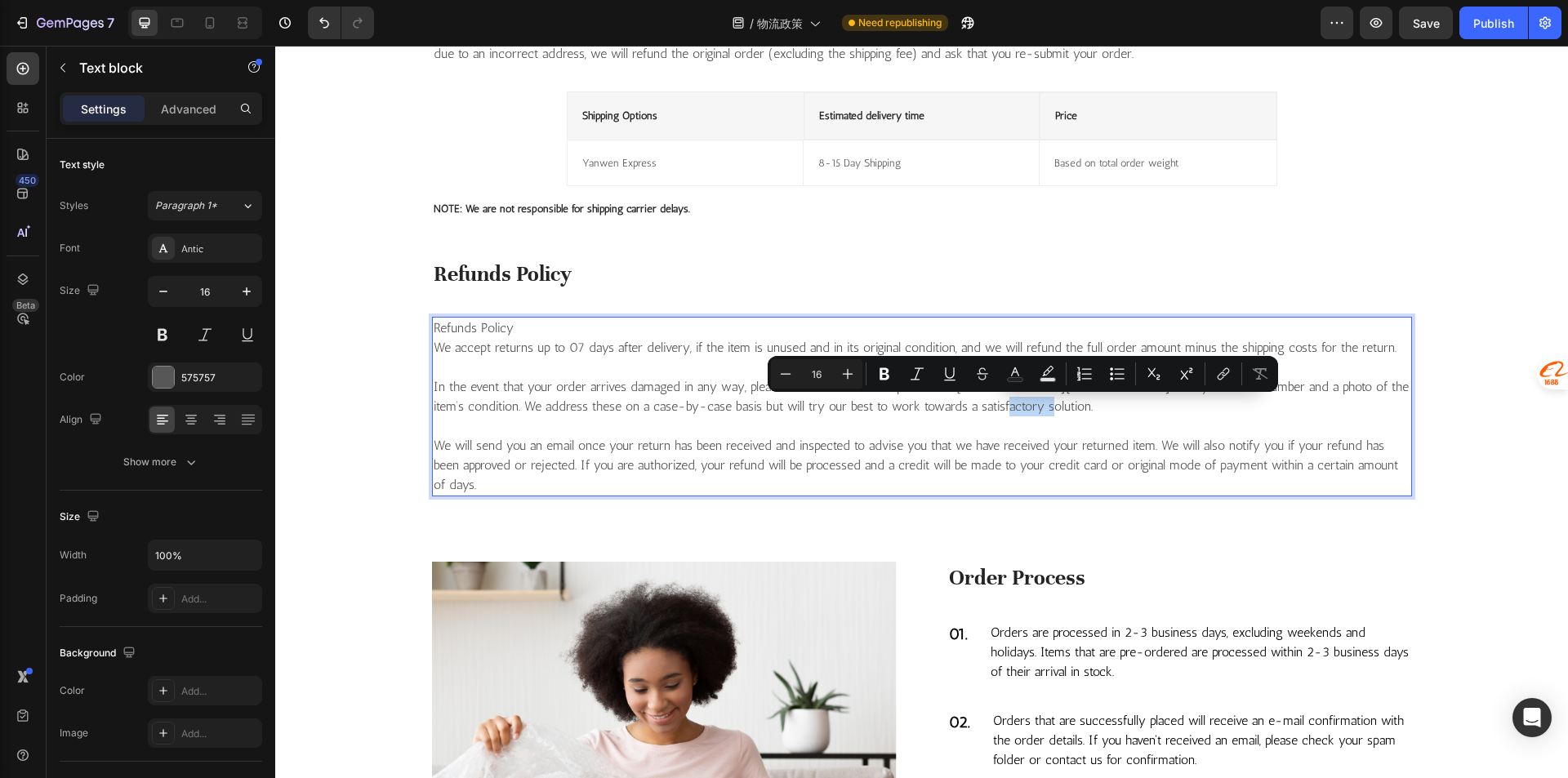
click at [956, 390] on div "Minus 16 Plus Bold Italic Underline Strikethrough Text Color Text Background Co…" at bounding box center [1023, 374] width 511 height 36
click at [970, 408] on p "Refunds Policy We accept returns up to 07 days after delivery, if the item is u…" at bounding box center [921, 407] width 976 height 177
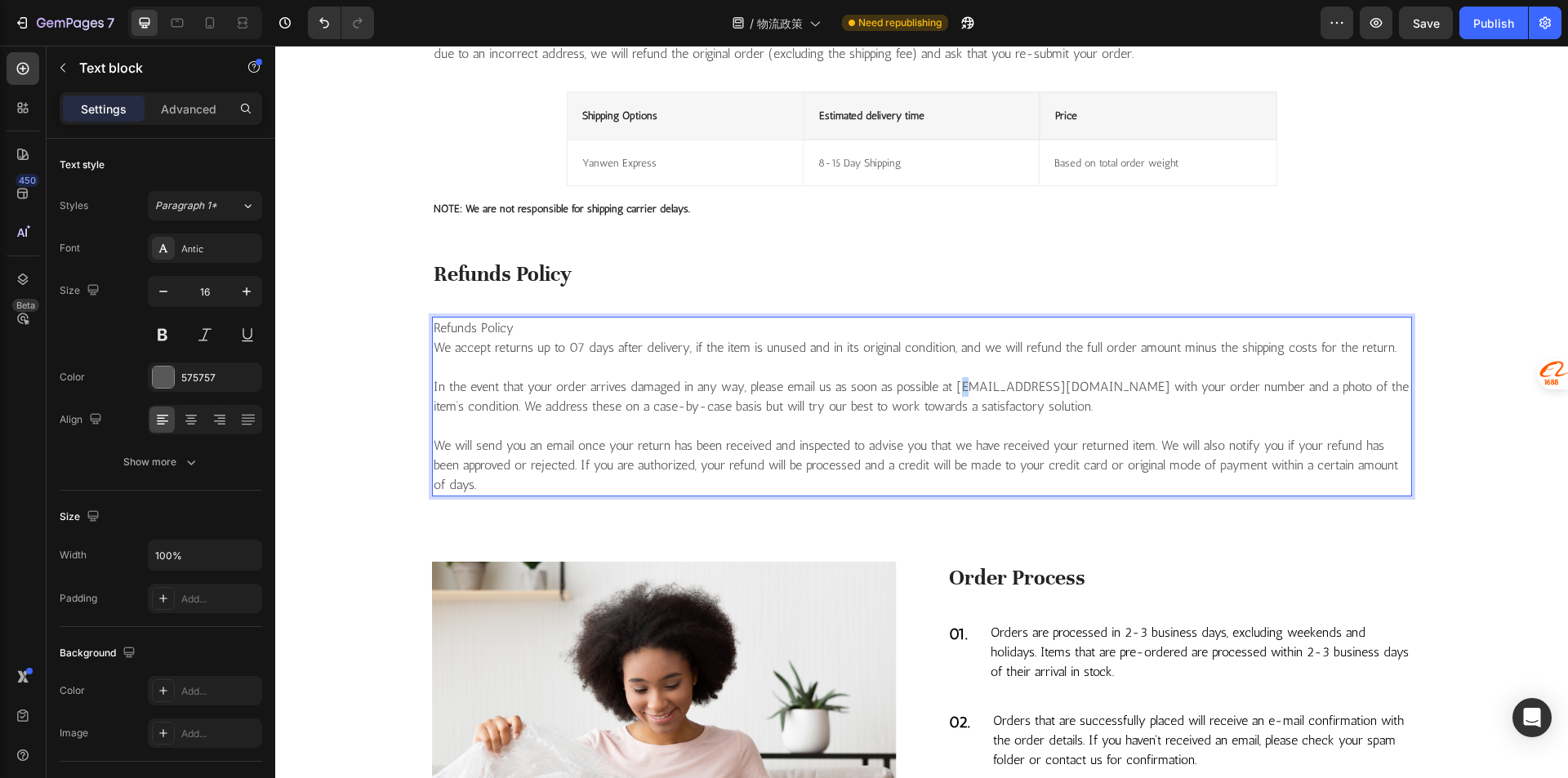
click at [955, 389] on p "Refunds Policy We accept returns up to 07 days after delivery, if the item is u…" at bounding box center [921, 407] width 976 height 177
drag, startPoint x: 947, startPoint y: 389, endPoint x: 1084, endPoint y: 393, distance: 137.1
click at [1084, 393] on p "Refunds Policy We accept returns up to 07 days after delivery, if the item is u…" at bounding box center [921, 407] width 976 height 177
click at [1106, 410] on p "Refunds Policy We accept returns up to 07 days after delivery, if the item is u…" at bounding box center [921, 407] width 976 height 177
drag, startPoint x: 1085, startPoint y: 392, endPoint x: 949, endPoint y: 383, distance: 136.3
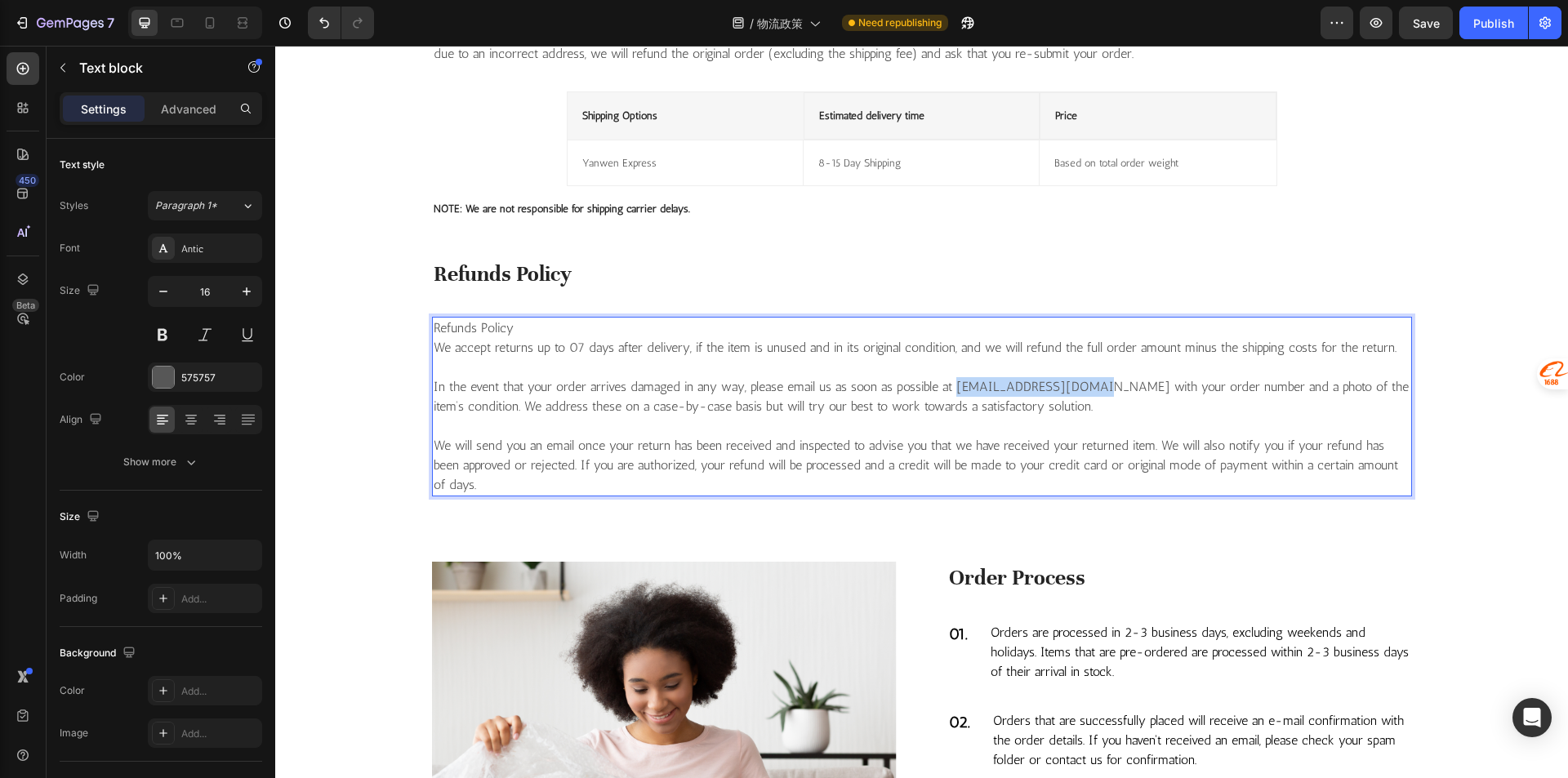
click at [949, 383] on p "Refunds Policy We accept returns up to 07 days after delivery, if the item is u…" at bounding box center [921, 407] width 976 height 177
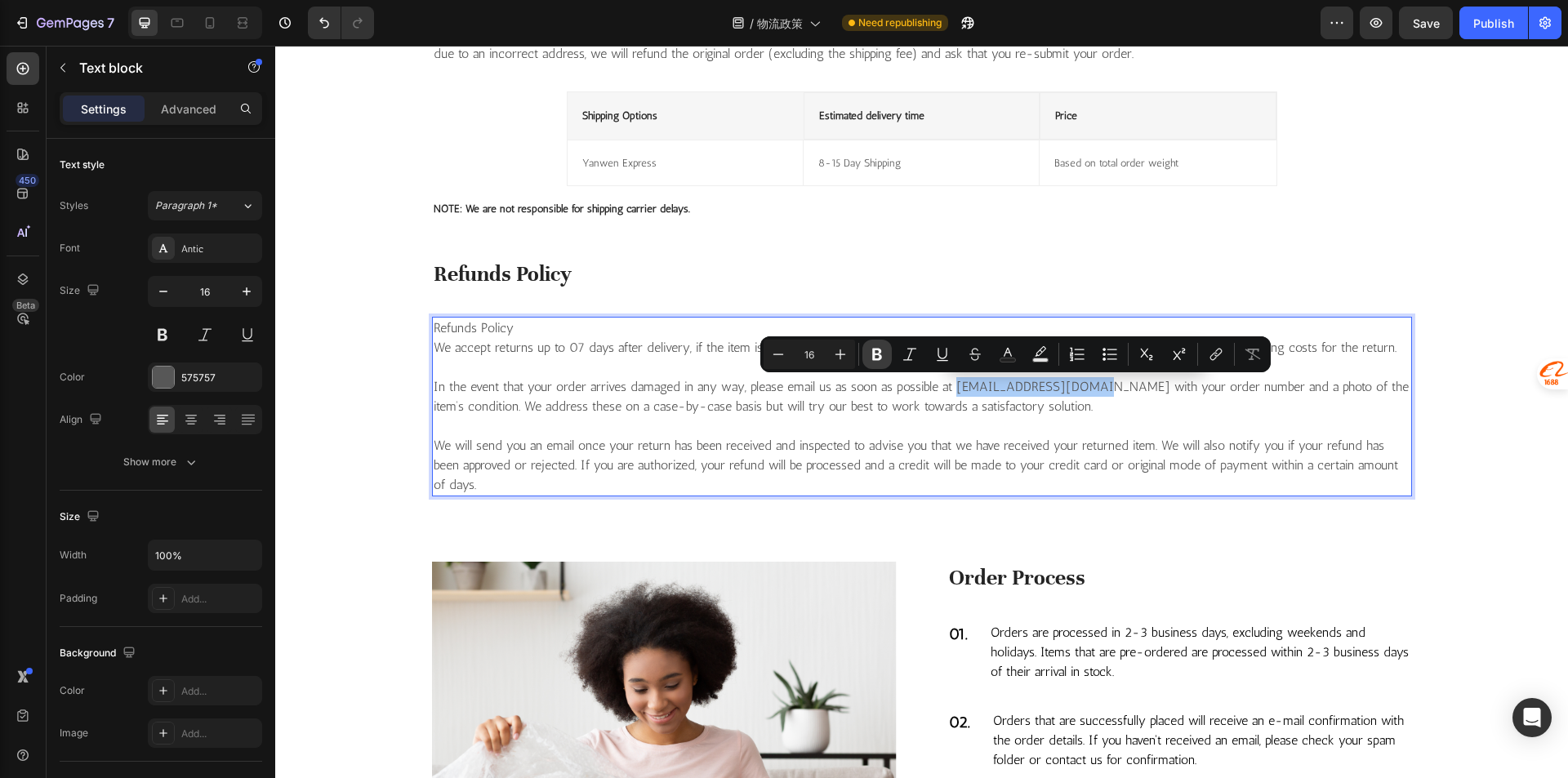
click at [883, 353] on icon "Editor contextual toolbar" at bounding box center [877, 354] width 16 height 16
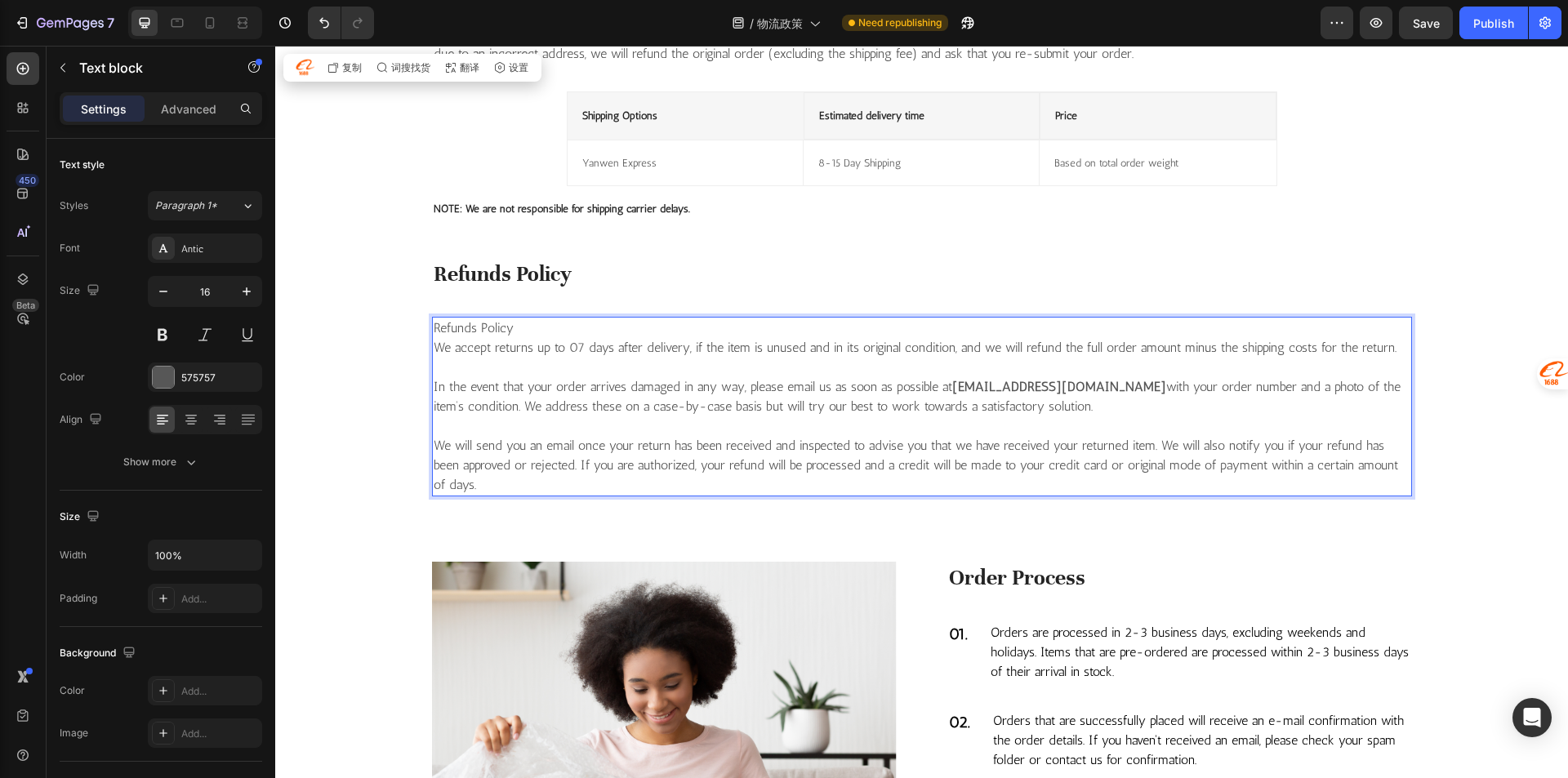
click at [1119, 482] on p "Refunds Policy We accept returns up to 07 days after delivery, if the item is u…" at bounding box center [921, 407] width 976 height 177
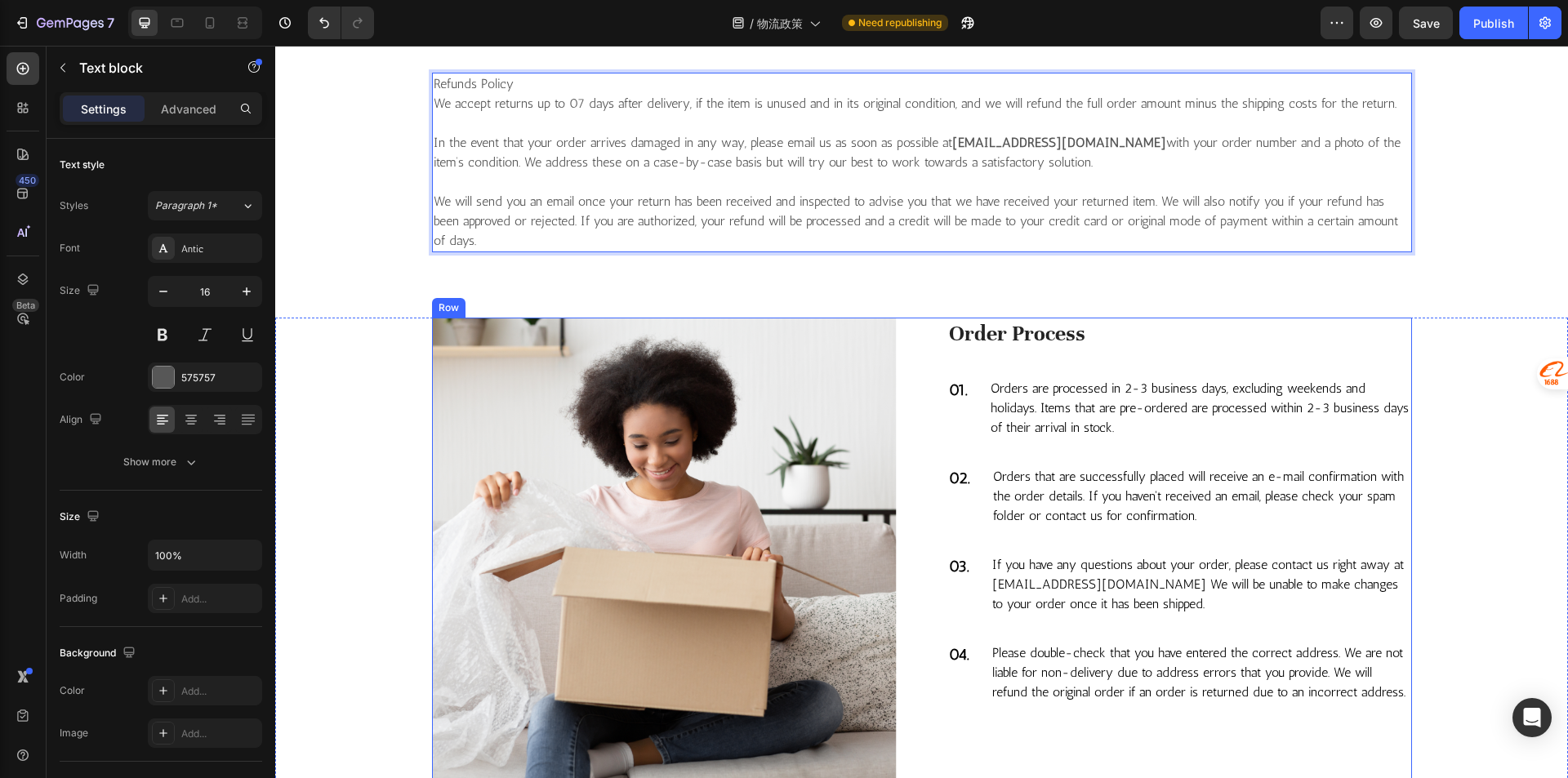
scroll to position [1279, 0]
click at [1106, 603] on p "If you have any questions about your order, please contact us right away at con…" at bounding box center [1201, 583] width 418 height 59
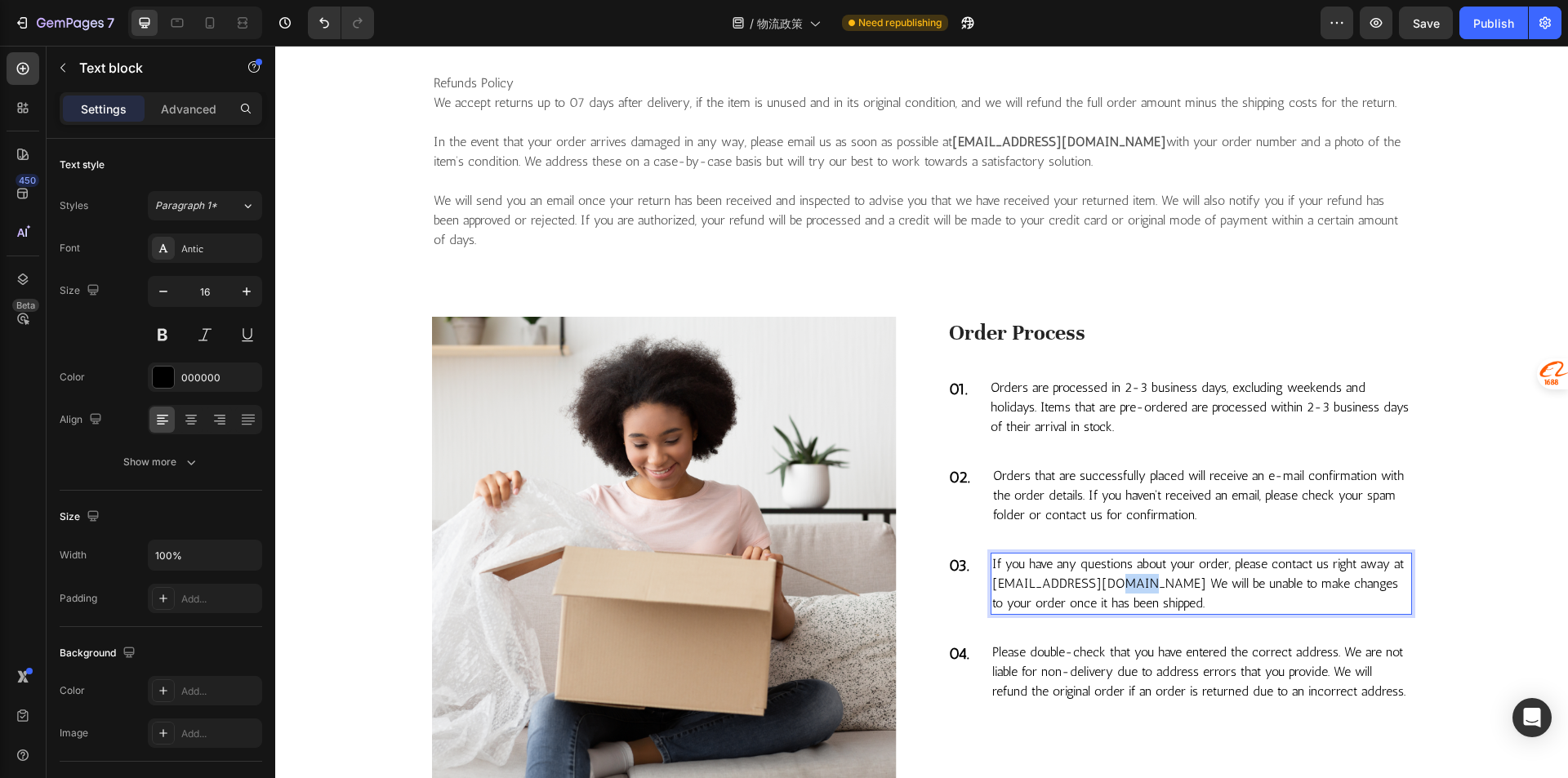
click at [1105, 583] on p "If you have any questions about your order, please contact us right away at con…" at bounding box center [1201, 583] width 418 height 59
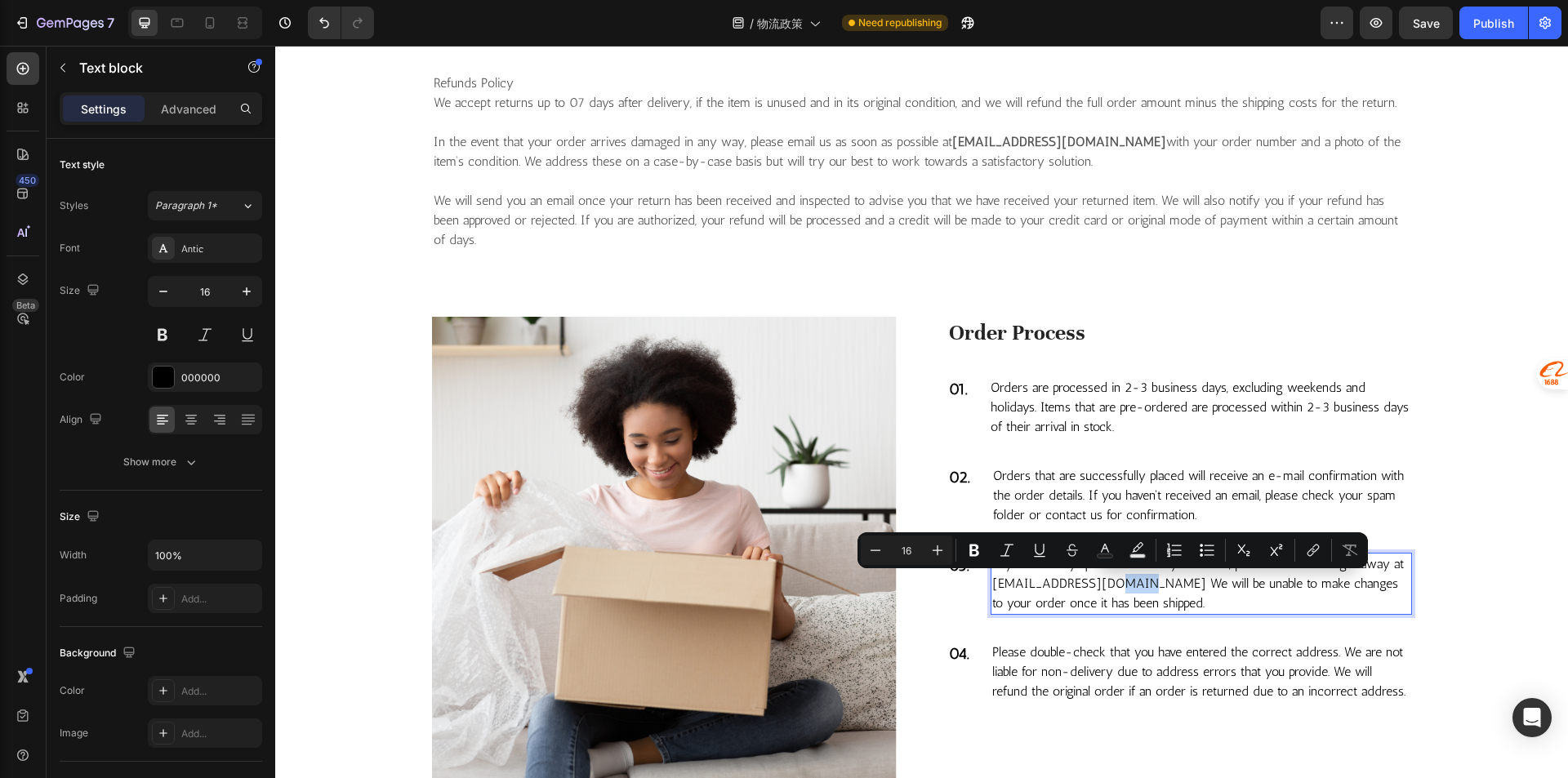
click at [1118, 583] on p "If you have any questions about your order, please contact us right away at con…" at bounding box center [1201, 583] width 418 height 59
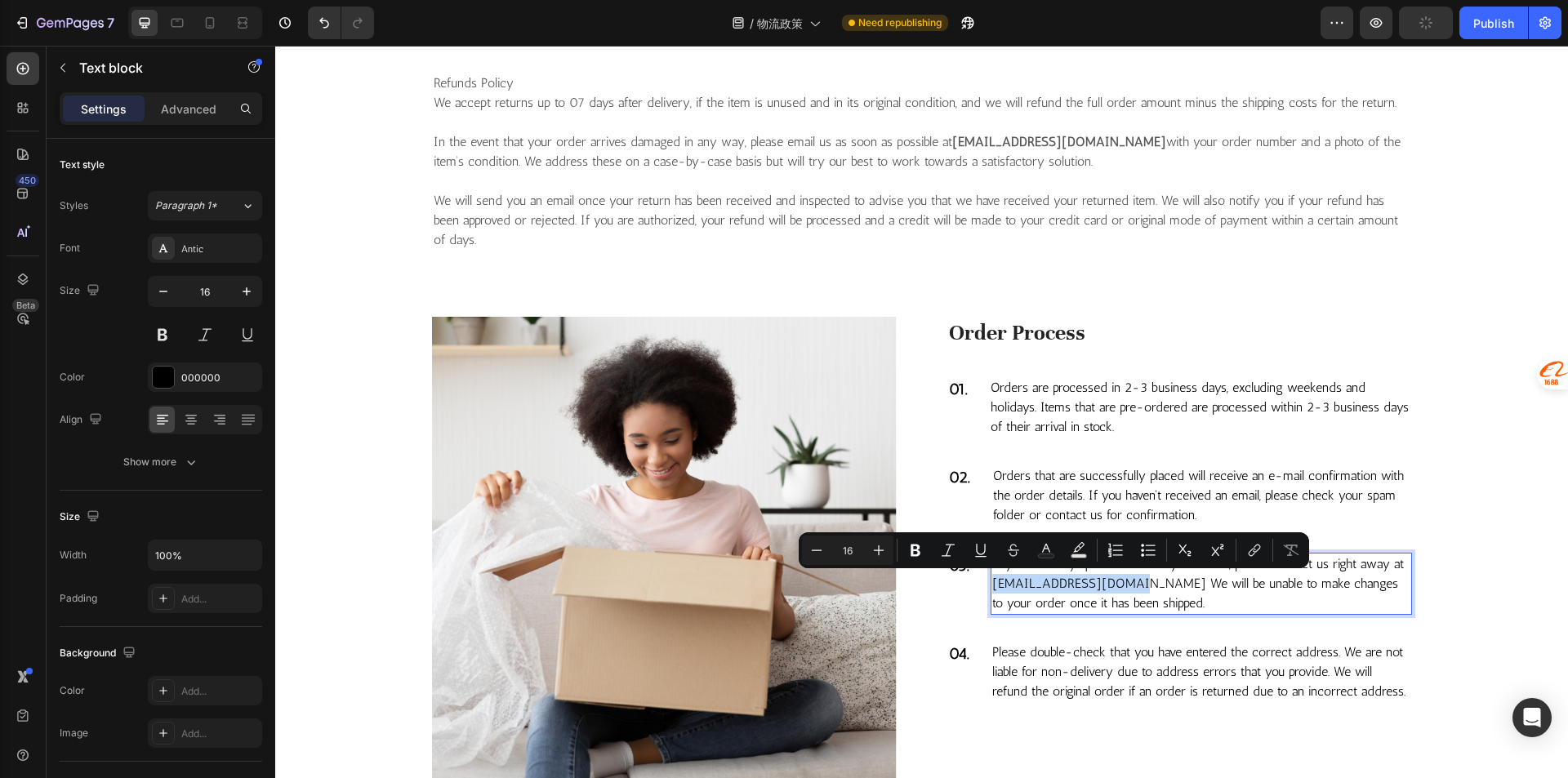
drag, startPoint x: 1124, startPoint y: 583, endPoint x: 987, endPoint y: 586, distance: 137.0
click at [992, 586] on p "If you have any questions about your order, please contact us right away at con…" at bounding box center [1201, 583] width 418 height 59
click at [921, 548] on icon "Editor contextual toolbar" at bounding box center [915, 550] width 16 height 16
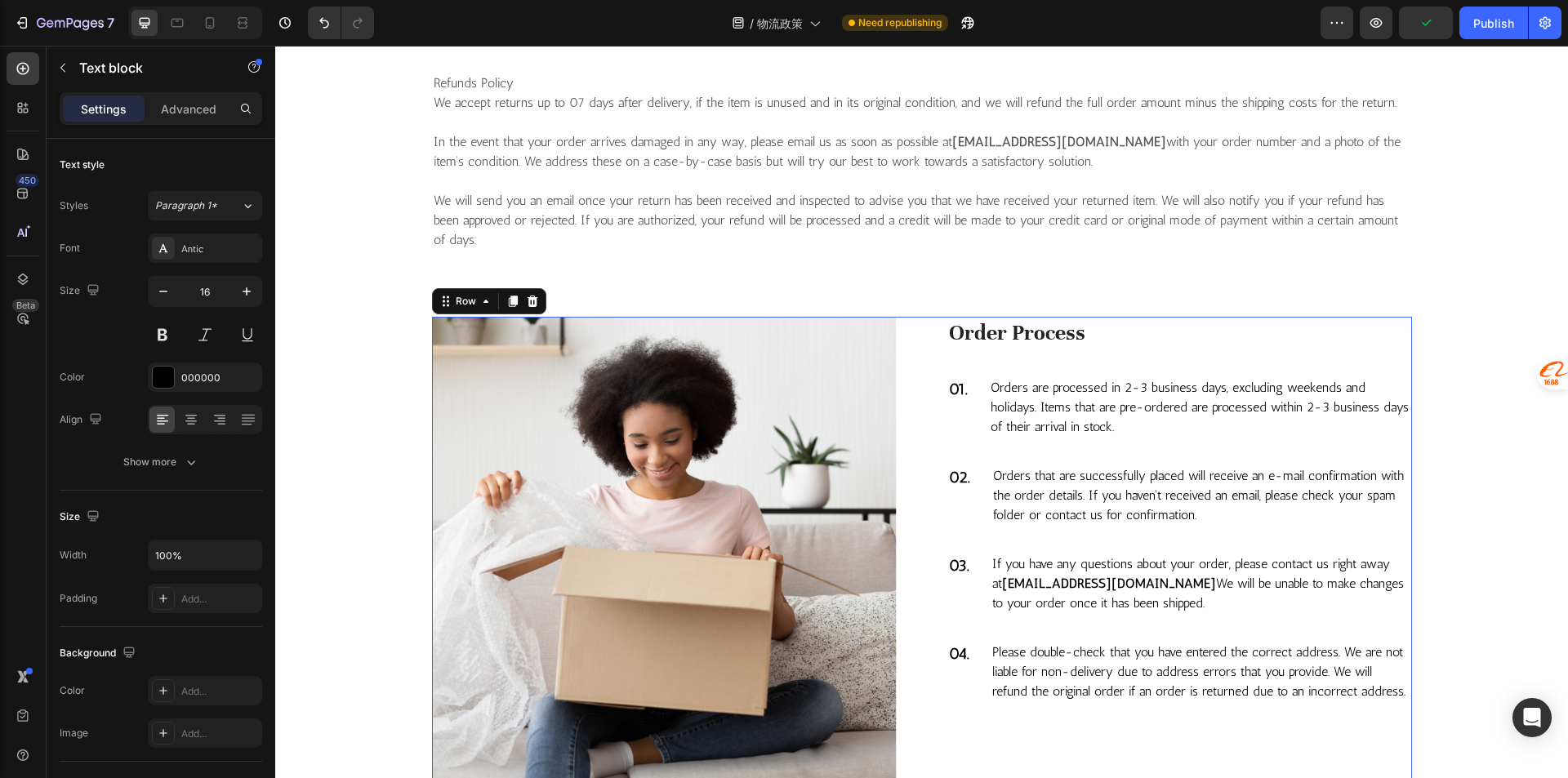
click at [913, 491] on div "Image Order Process Heading 01. Text block Orders are processed in 2-3 business…" at bounding box center [921, 548] width 980 height 464
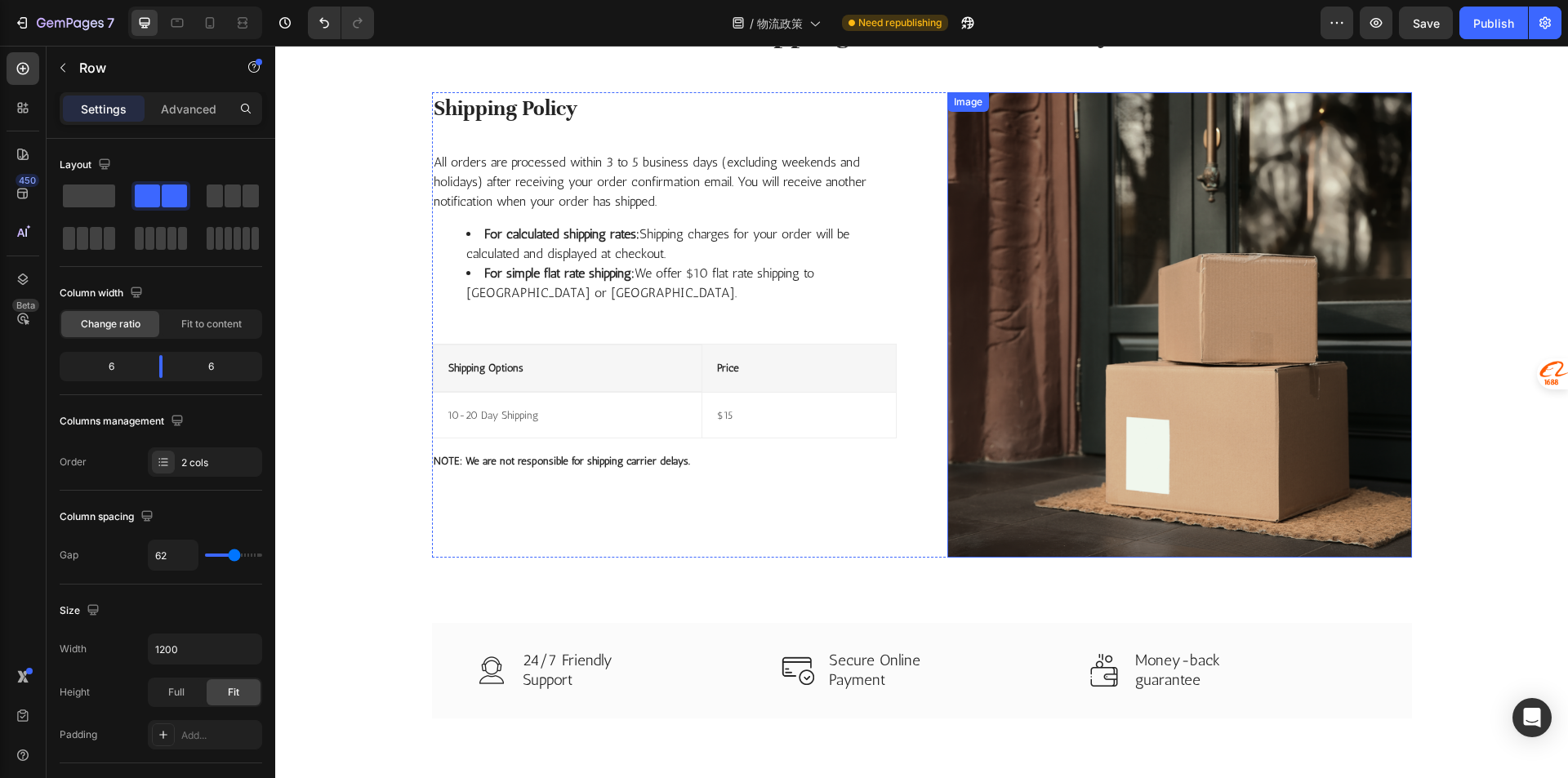
scroll to position [0, 0]
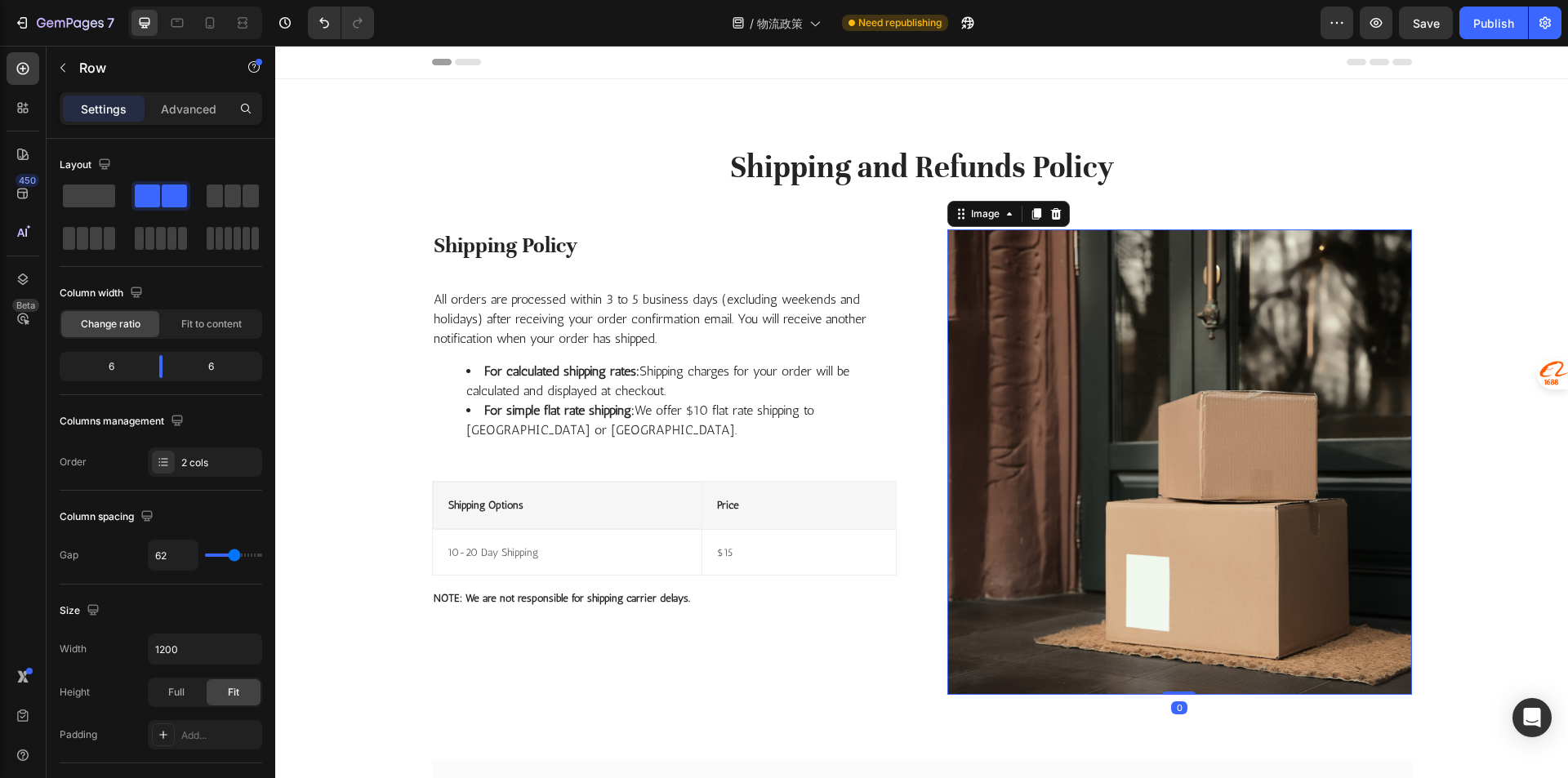
click at [1124, 382] on img at bounding box center [1179, 461] width 465 height 465
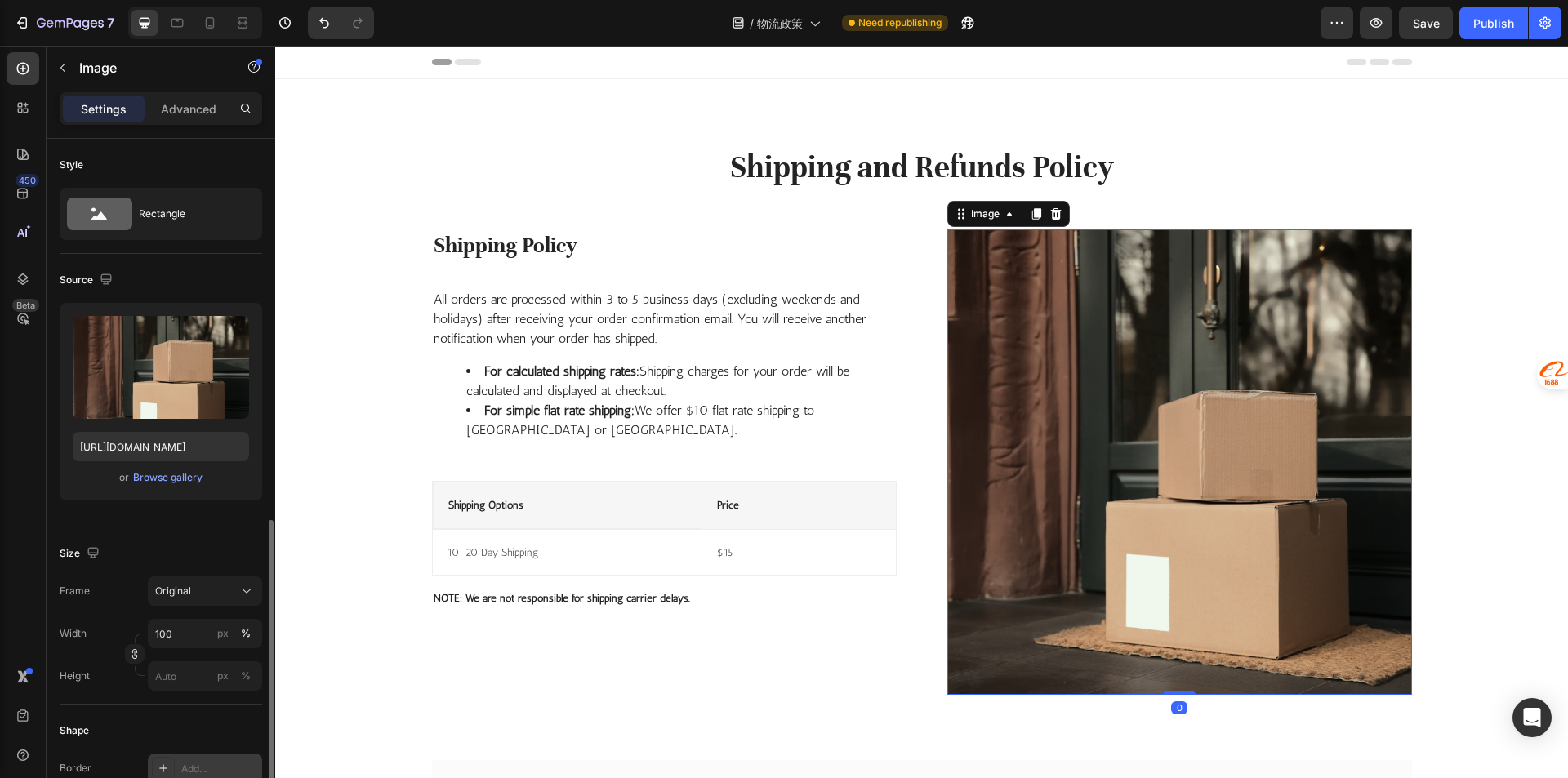
scroll to position [245, 0]
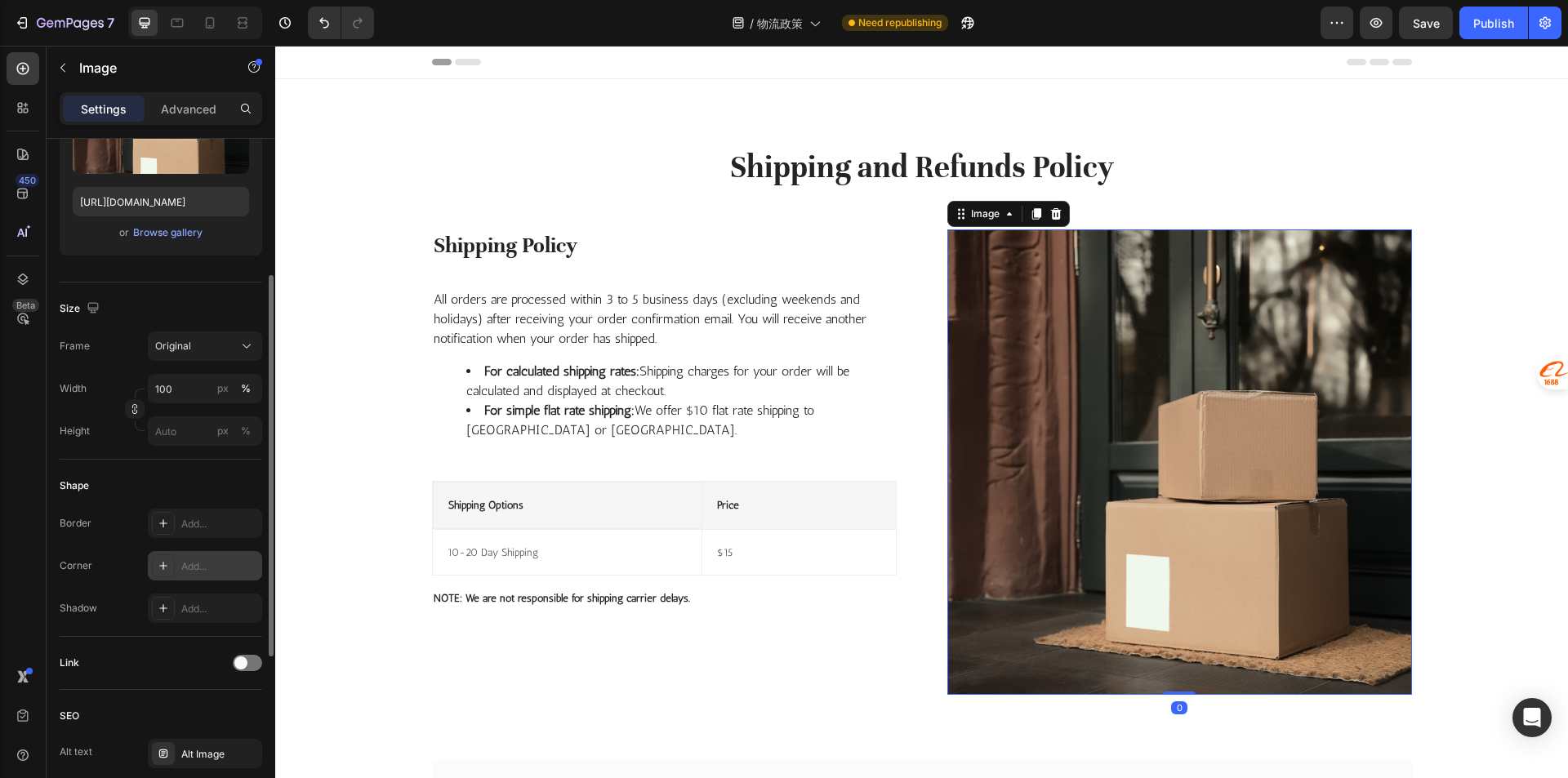
click at [204, 559] on div "Add..." at bounding box center [219, 566] width 77 height 15
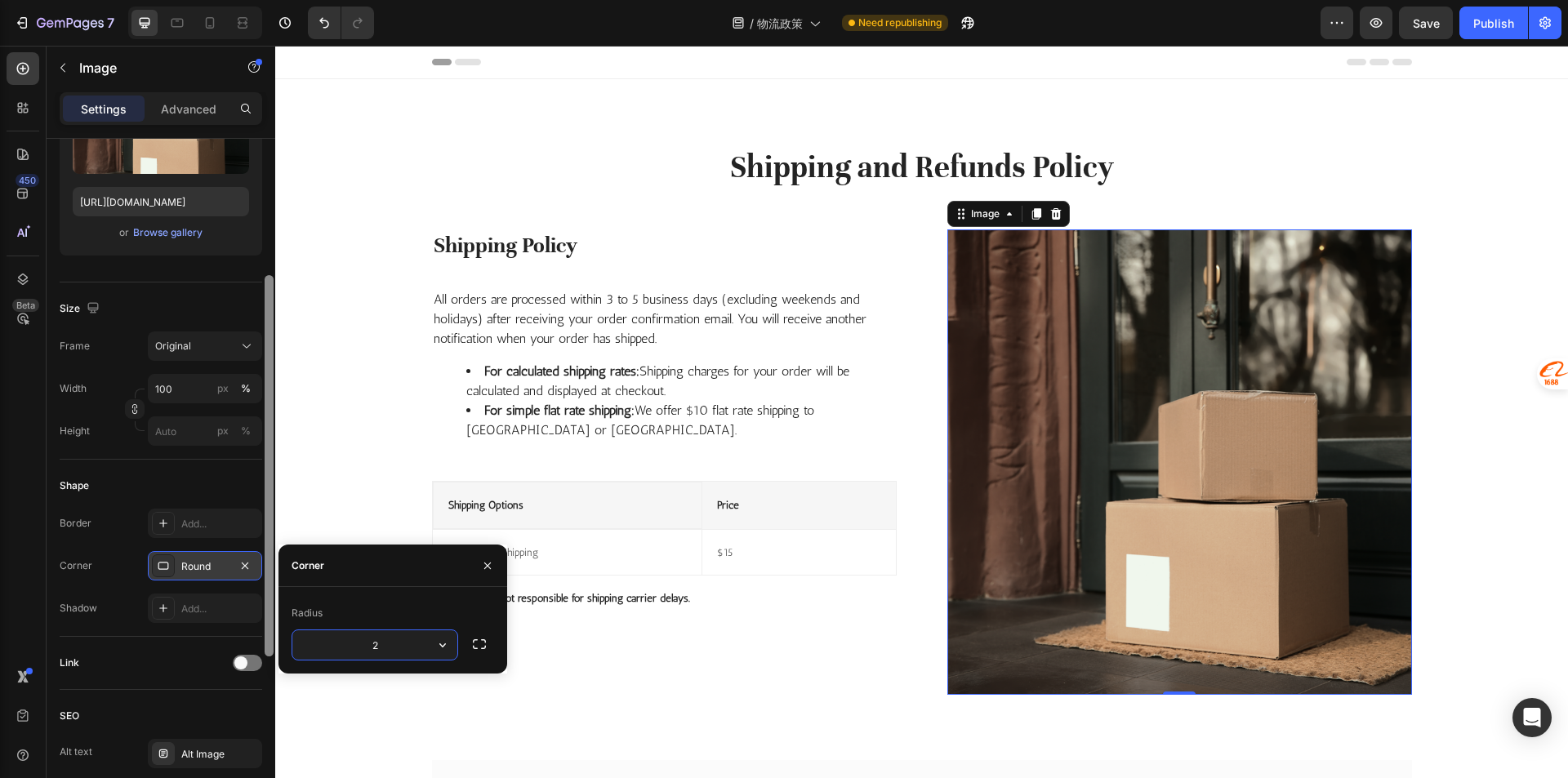
type input "24"
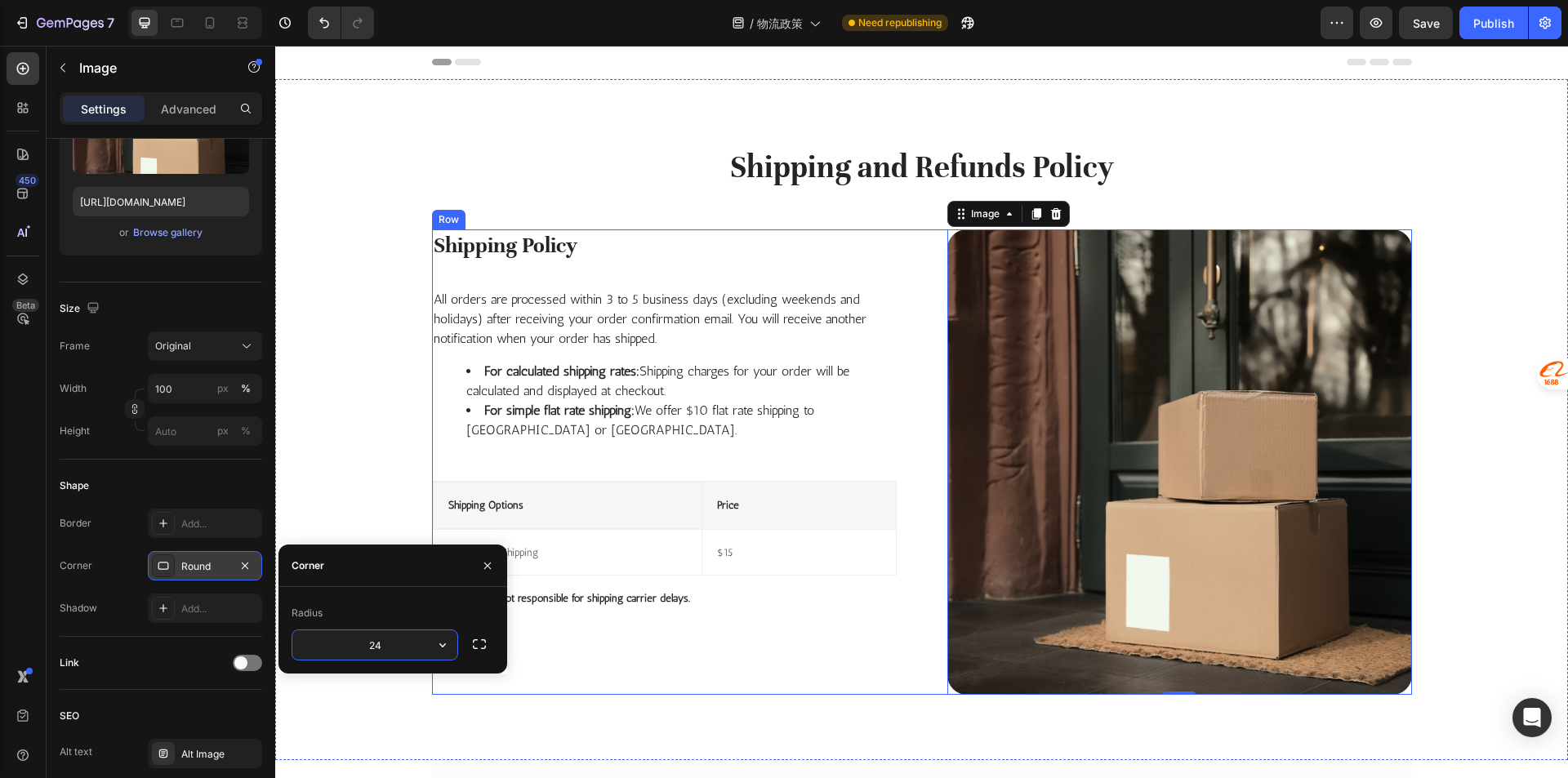
click at [780, 594] on div "Shipping Policy Heading All orders are processed within 3 to 5 business days (e…" at bounding box center [665, 461] width 465 height 465
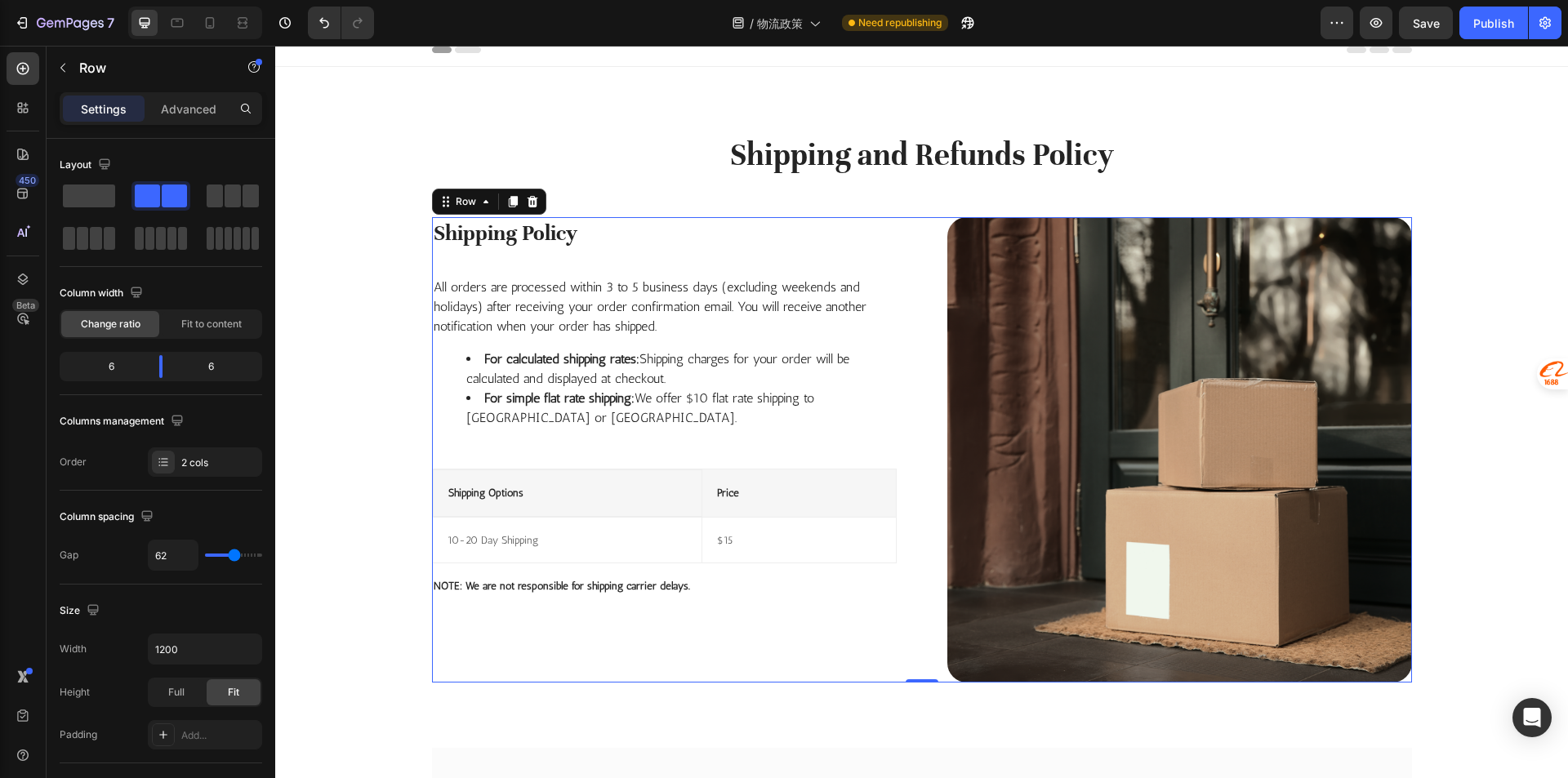
scroll to position [0, 0]
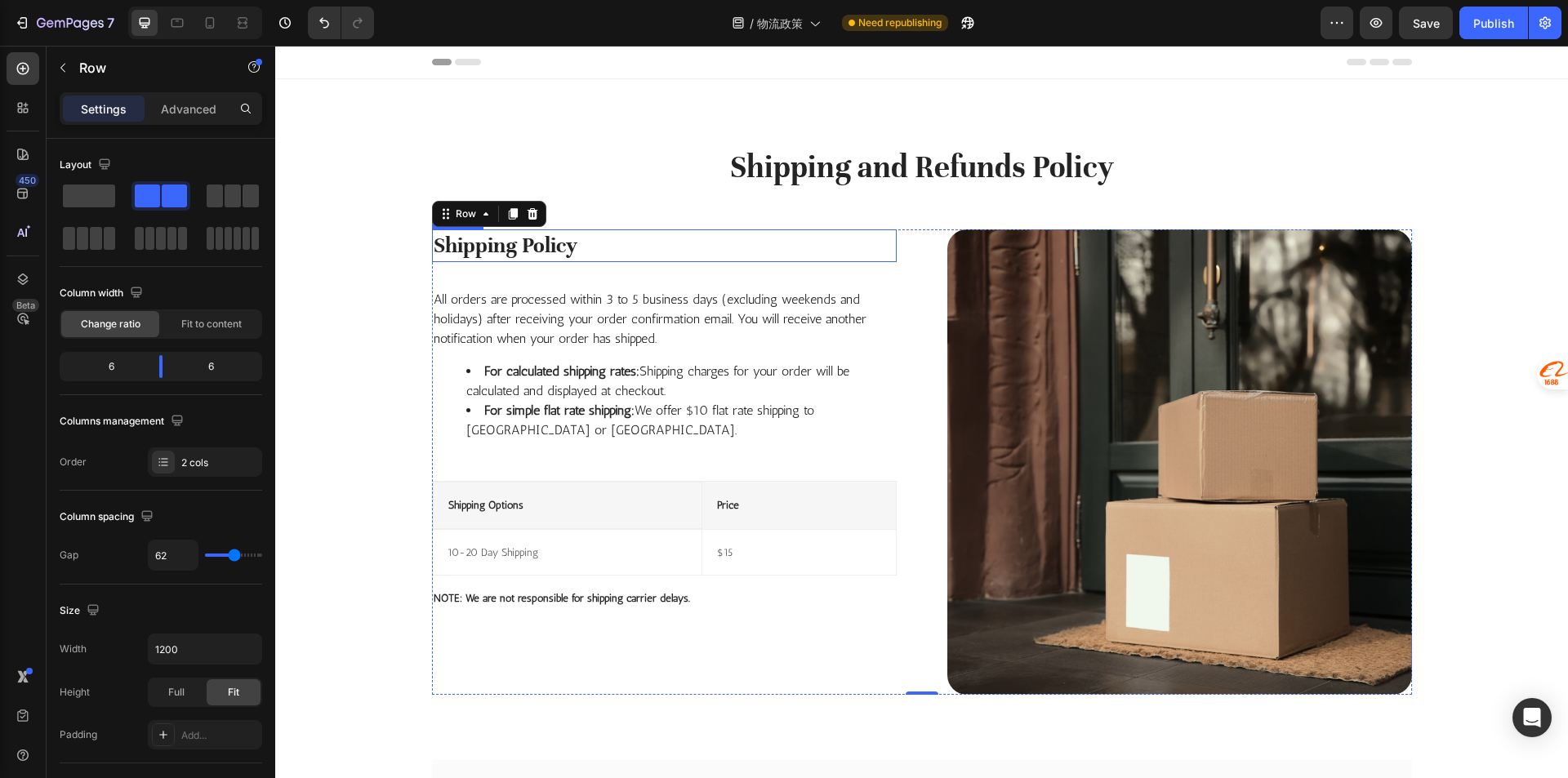
click at [584, 253] on p "Shipping Policy" at bounding box center [665, 245] width 462 height 29
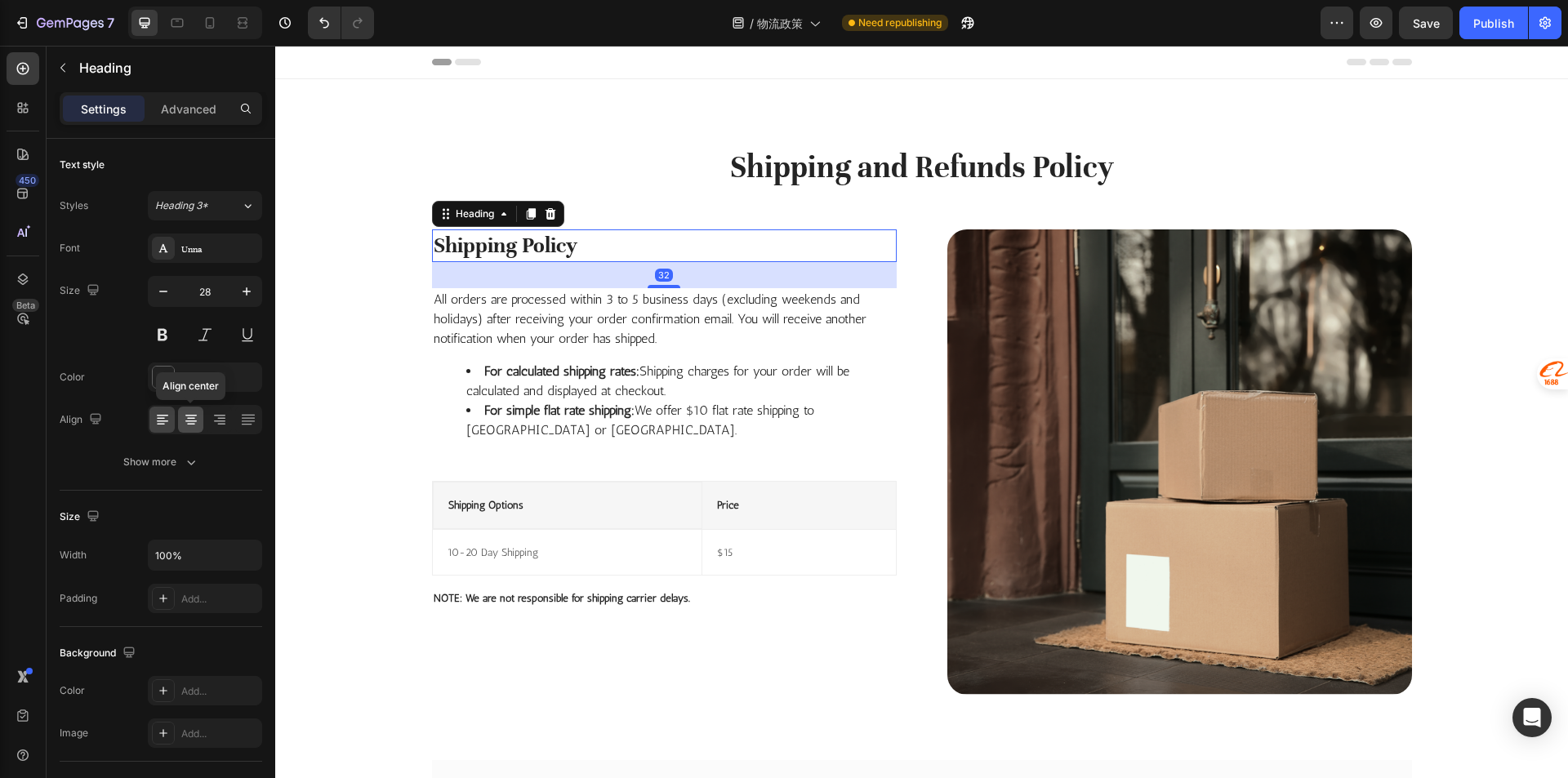
click at [201, 419] on div at bounding box center [191, 420] width 25 height 26
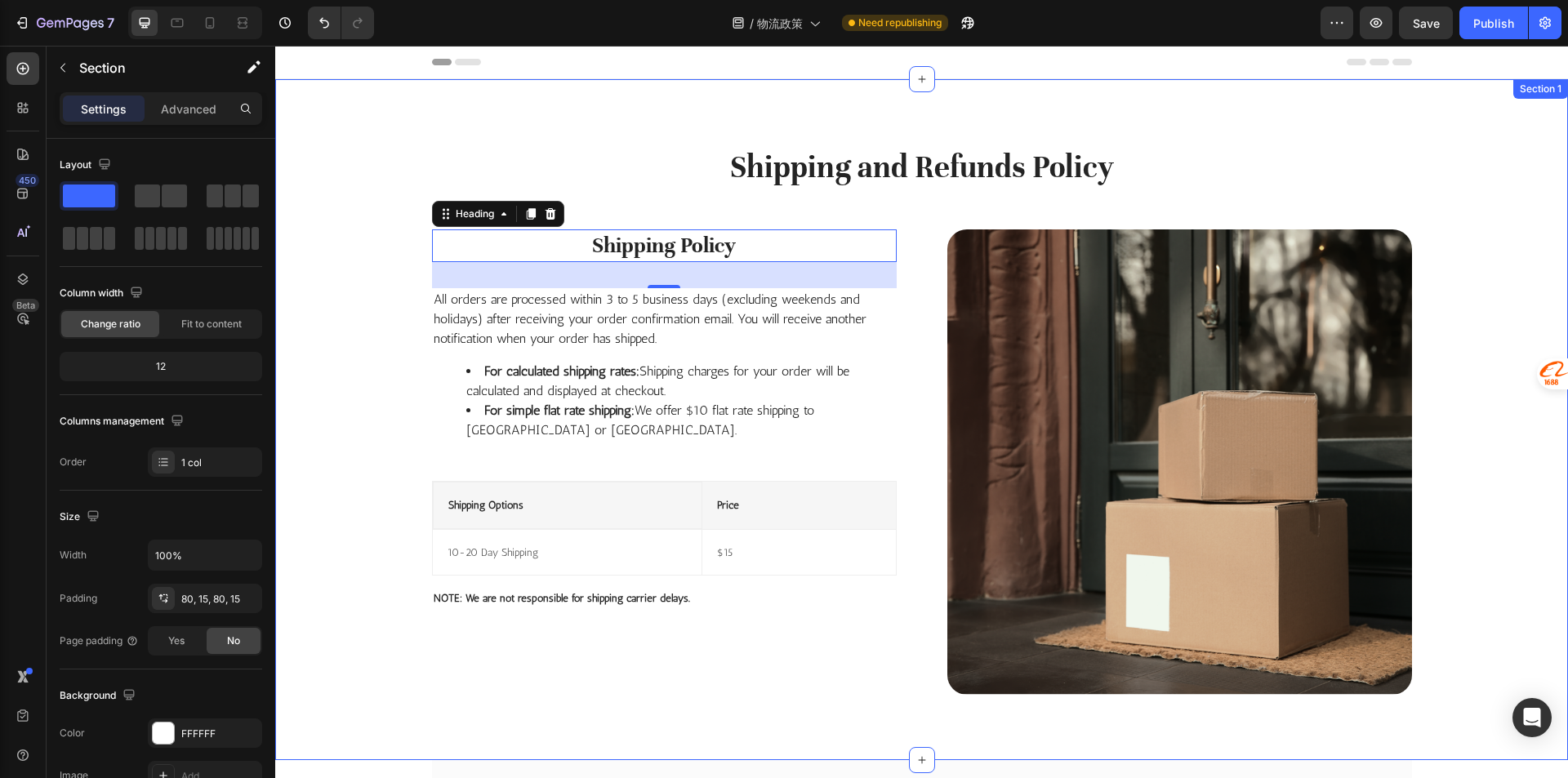
click at [372, 454] on div "Shipping and Refunds Policy Heading Row Shipping Policy Heading 32 All orders a…" at bounding box center [921, 420] width 1268 height 550
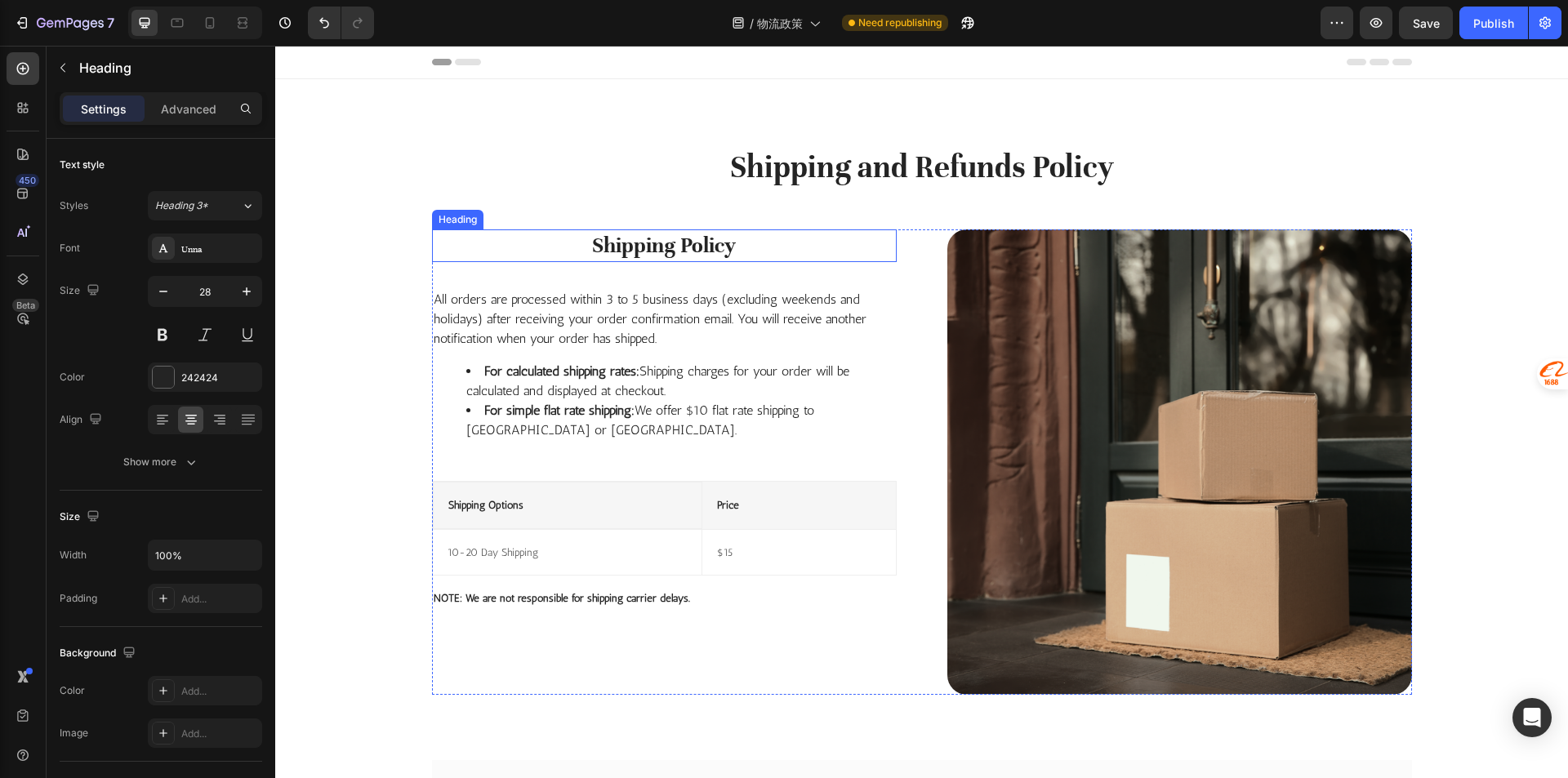
click at [647, 244] on p "Shipping Policy" at bounding box center [665, 245] width 462 height 29
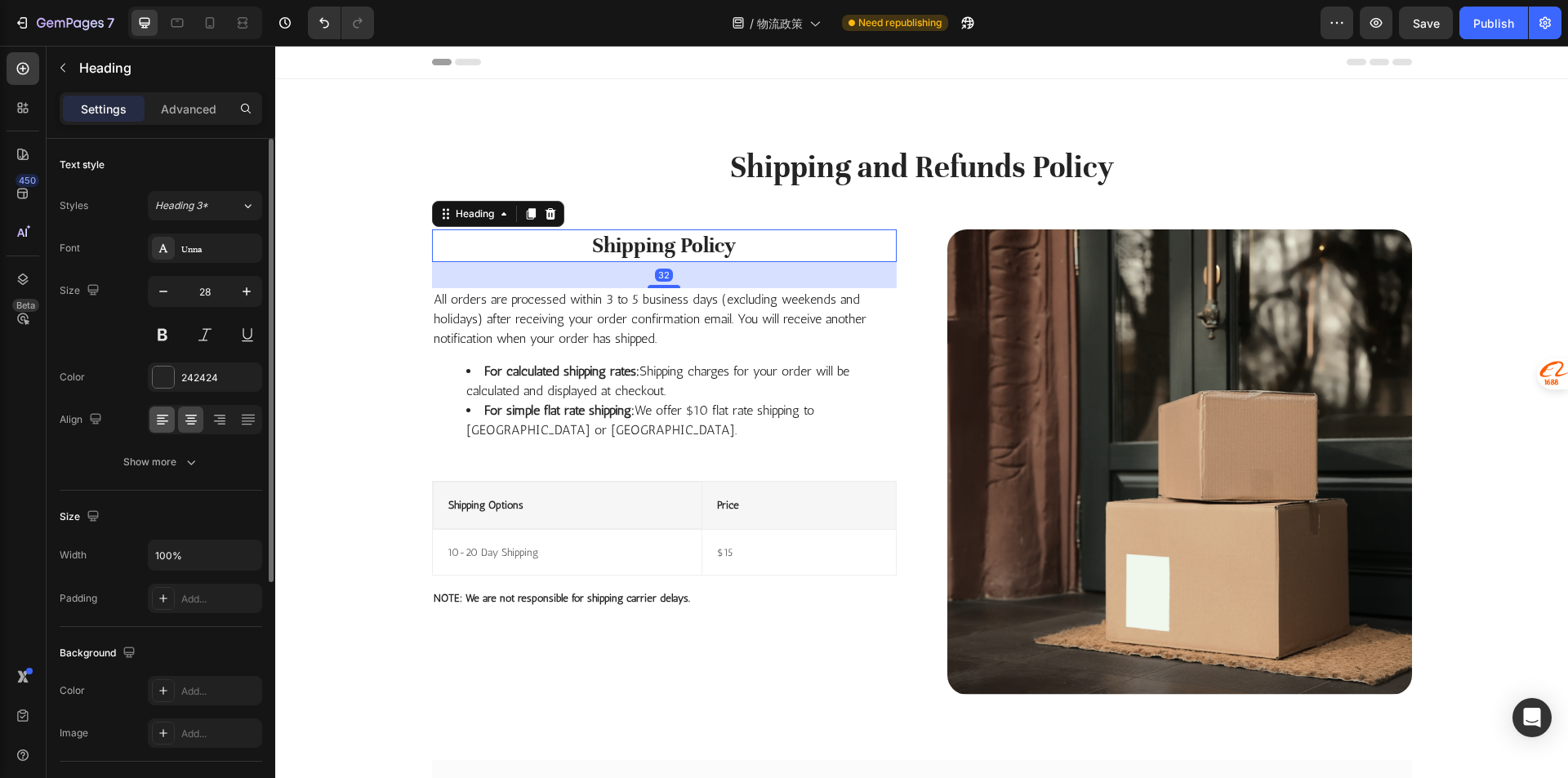
click at [156, 429] on div at bounding box center [162, 420] width 25 height 26
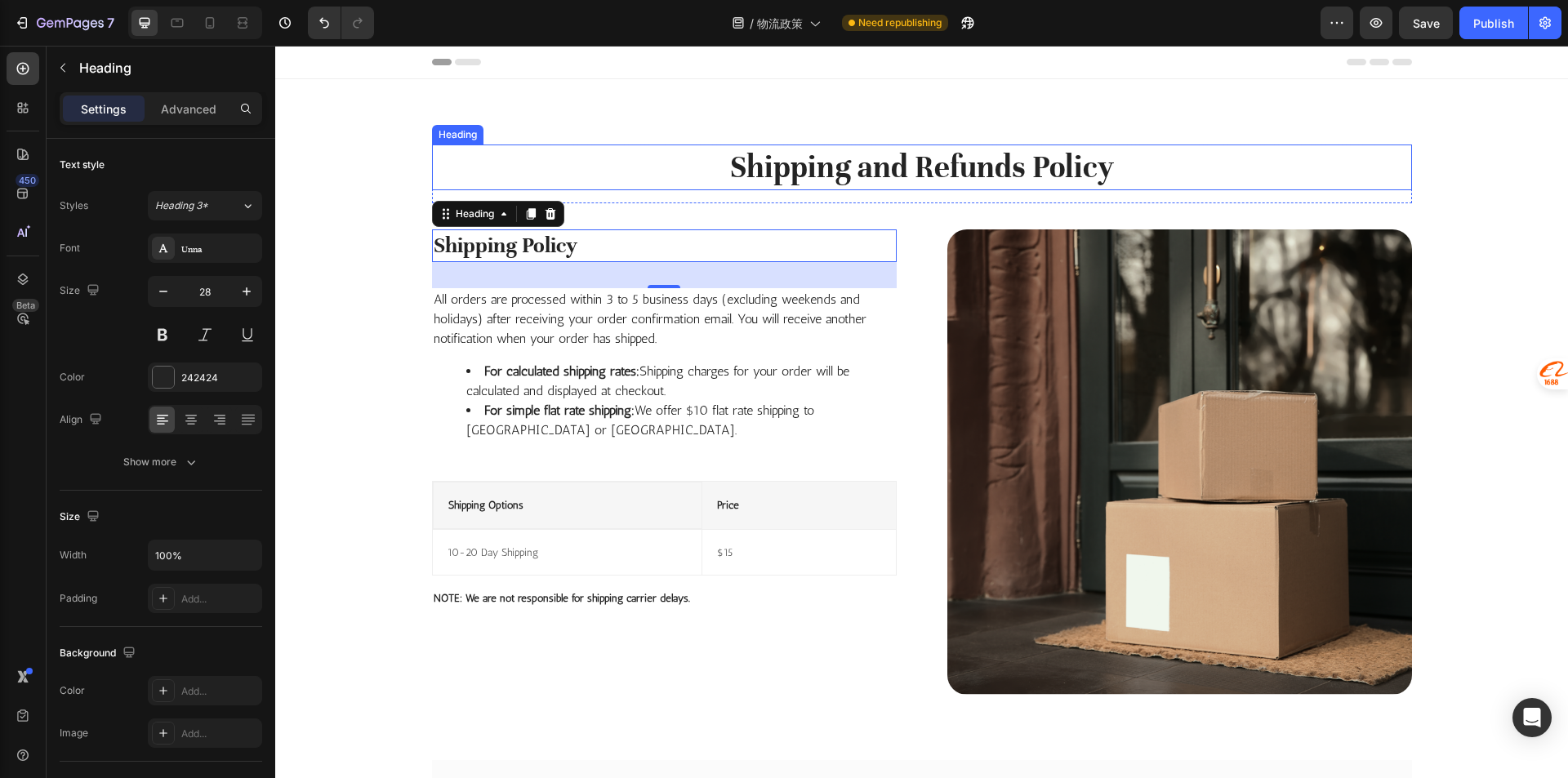
click at [609, 151] on p "Shipping and Refunds Policy" at bounding box center [921, 168] width 976 height 43
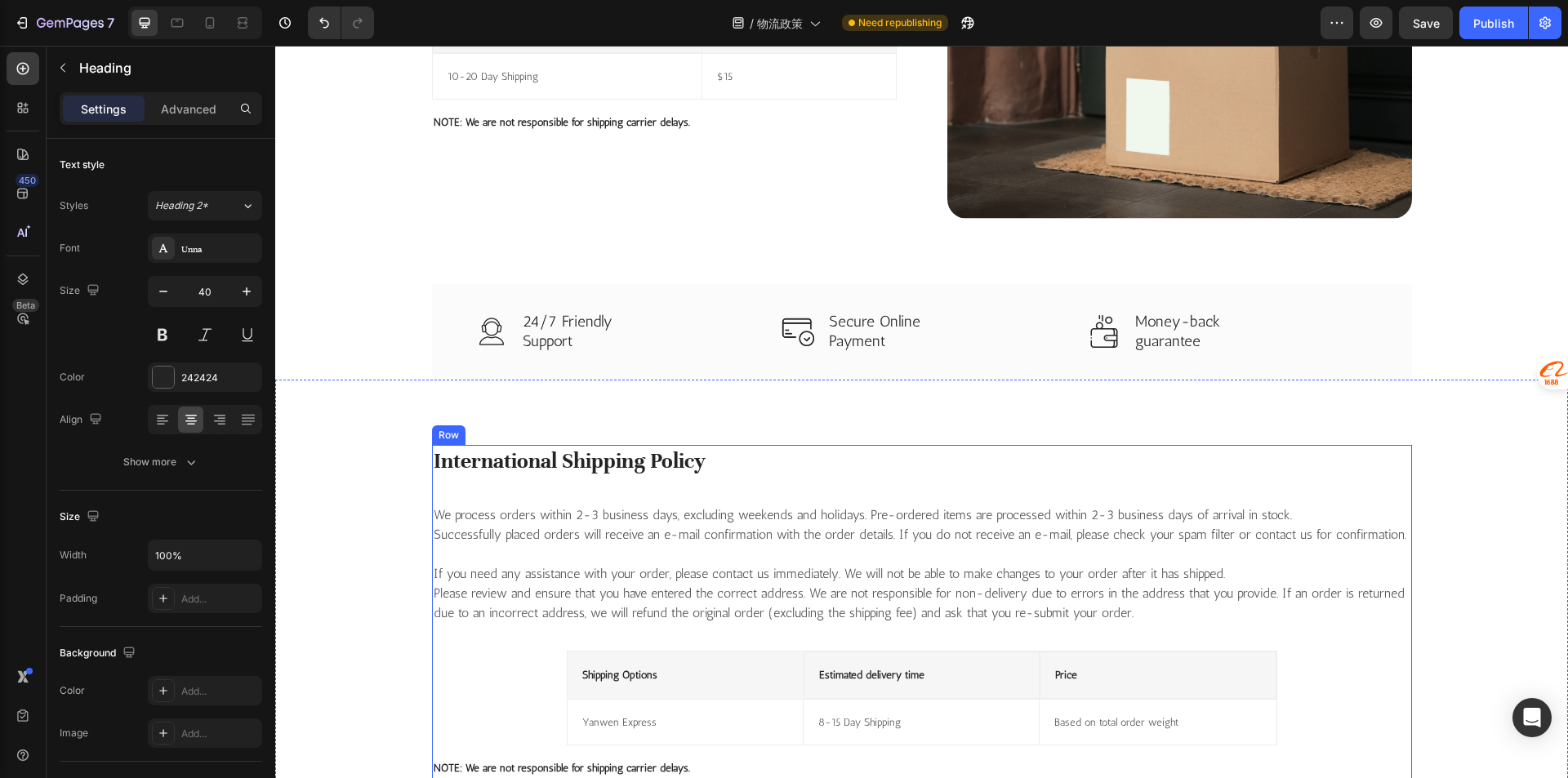
scroll to position [82, 0]
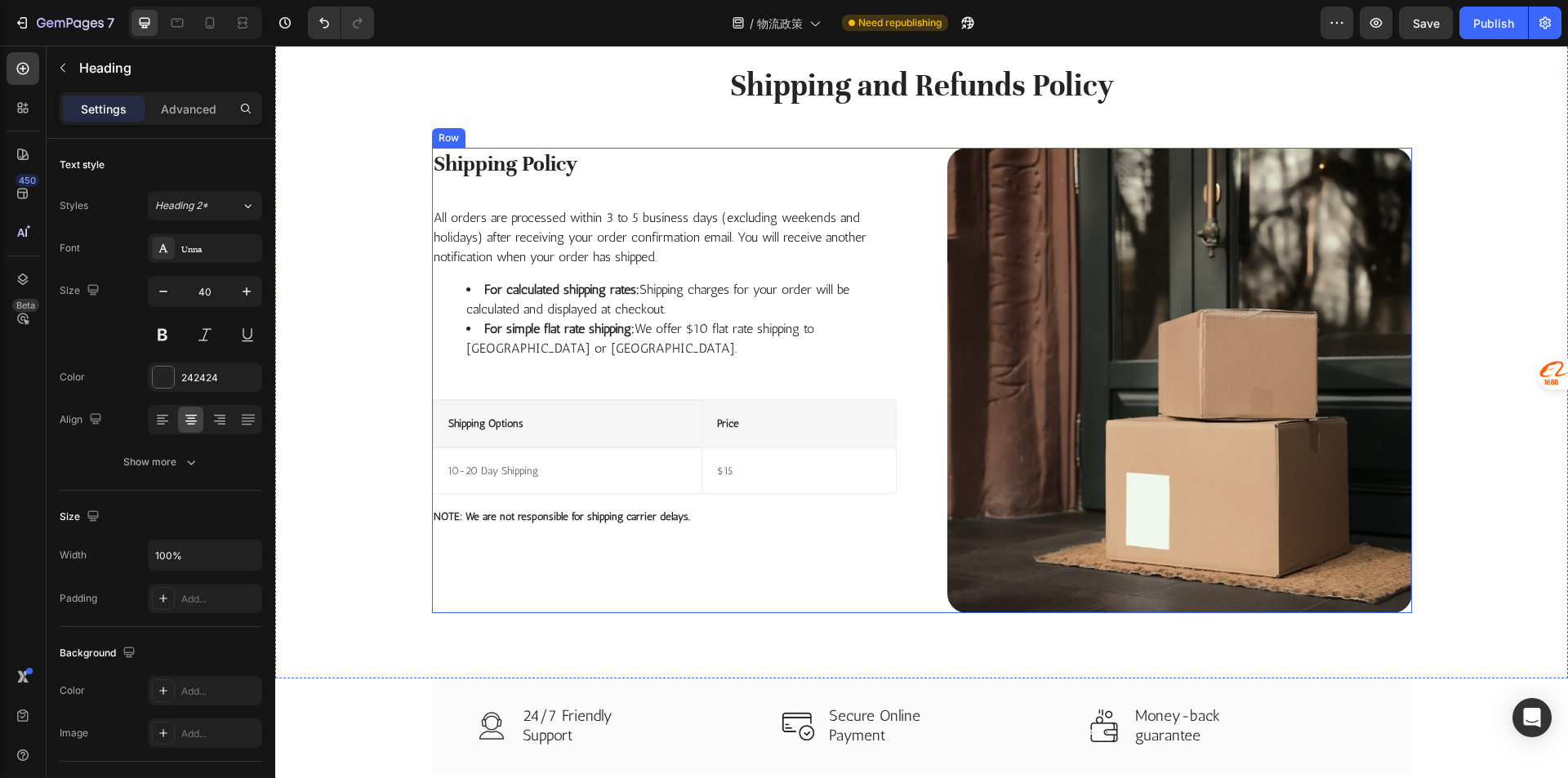
click at [530, 171] on p "Shipping Policy" at bounding box center [665, 164] width 462 height 29
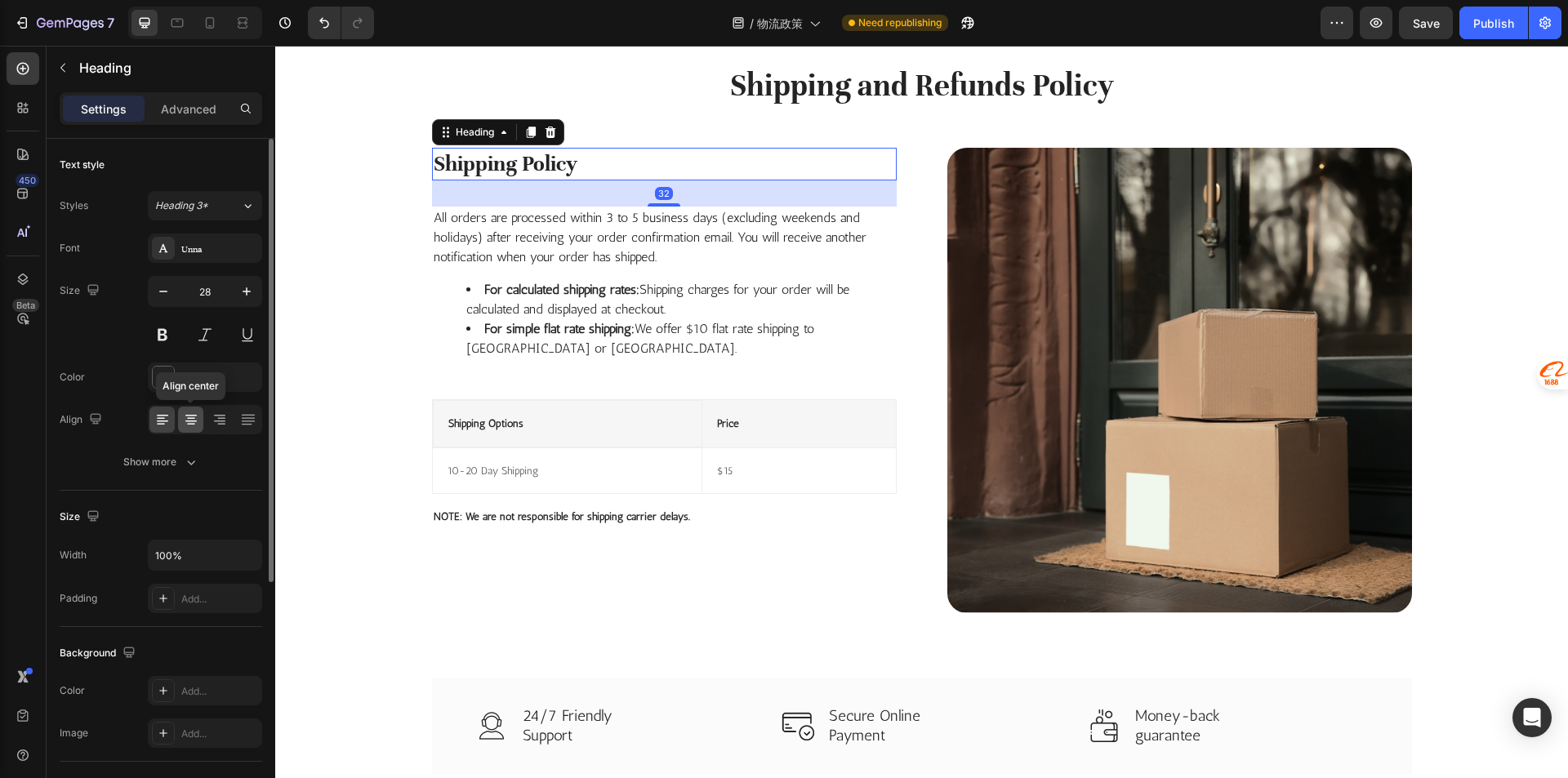
drag, startPoint x: 194, startPoint y: 422, endPoint x: 114, endPoint y: 342, distance: 113.1
click at [194, 422] on icon at bounding box center [191, 420] width 16 height 16
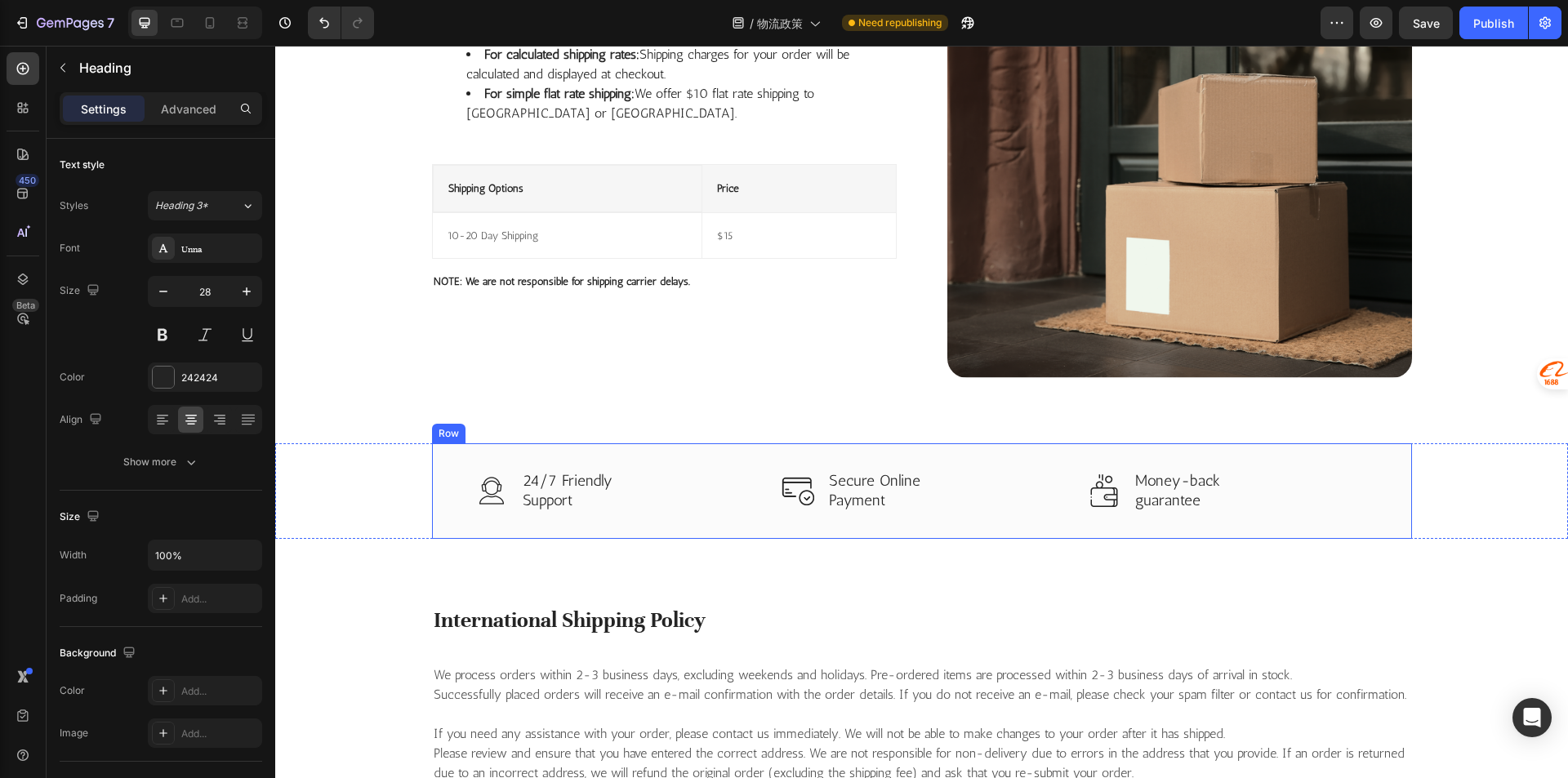
scroll to position [408, 0]
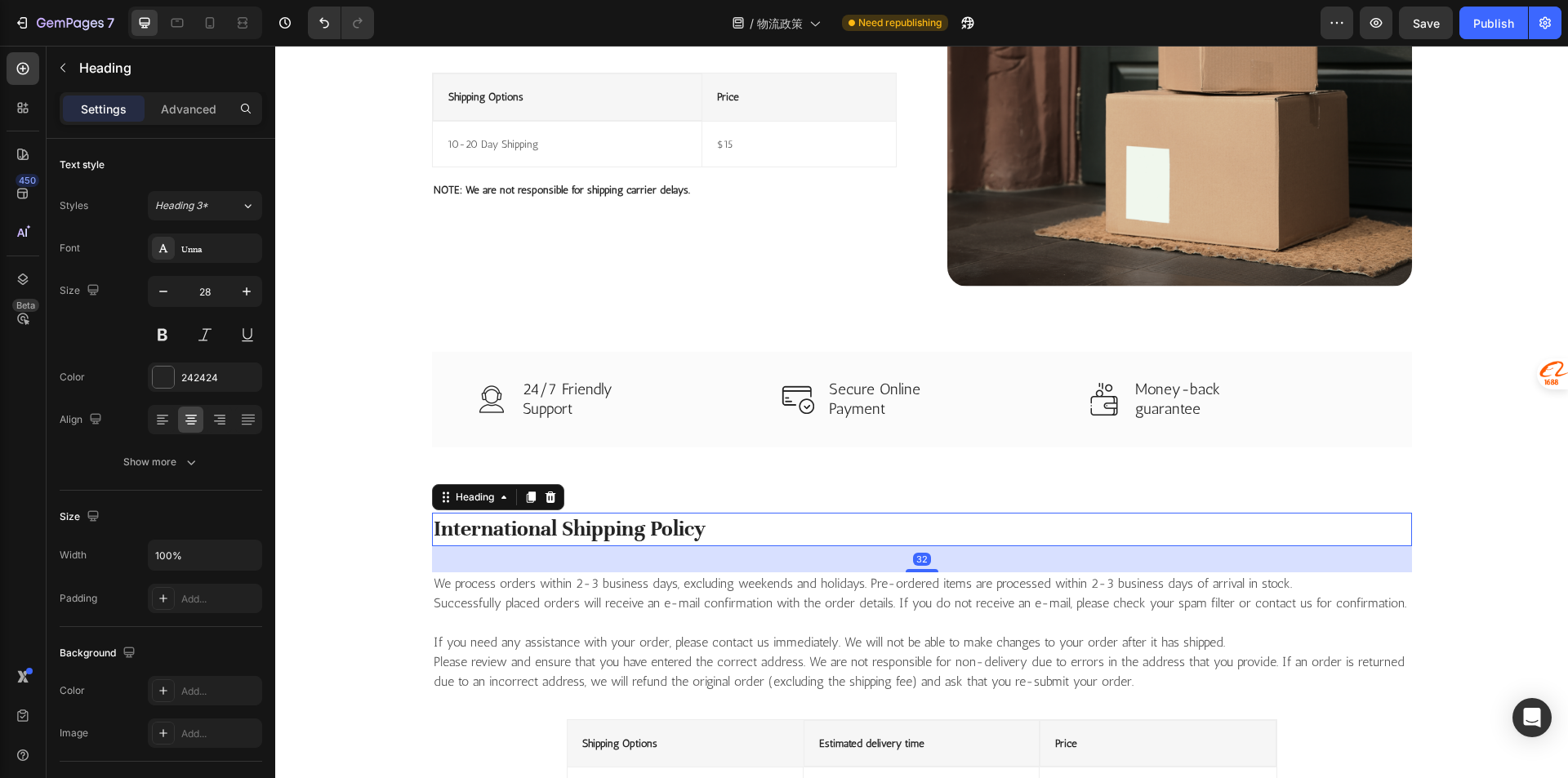
click at [602, 529] on p "International Shipping Policy" at bounding box center [921, 529] width 976 height 29
click at [195, 424] on icon at bounding box center [191, 420] width 16 height 16
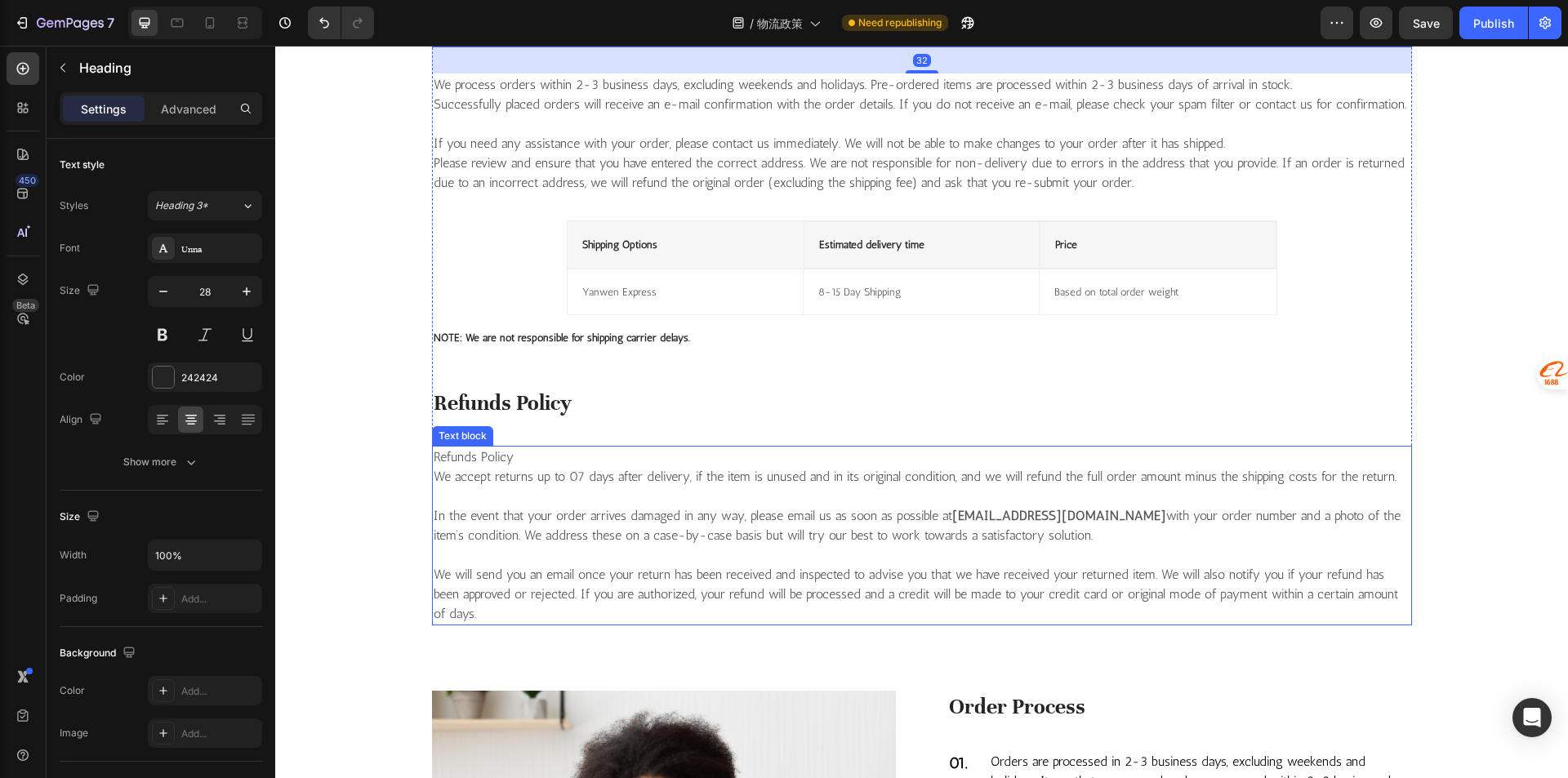
scroll to position [1061, 0]
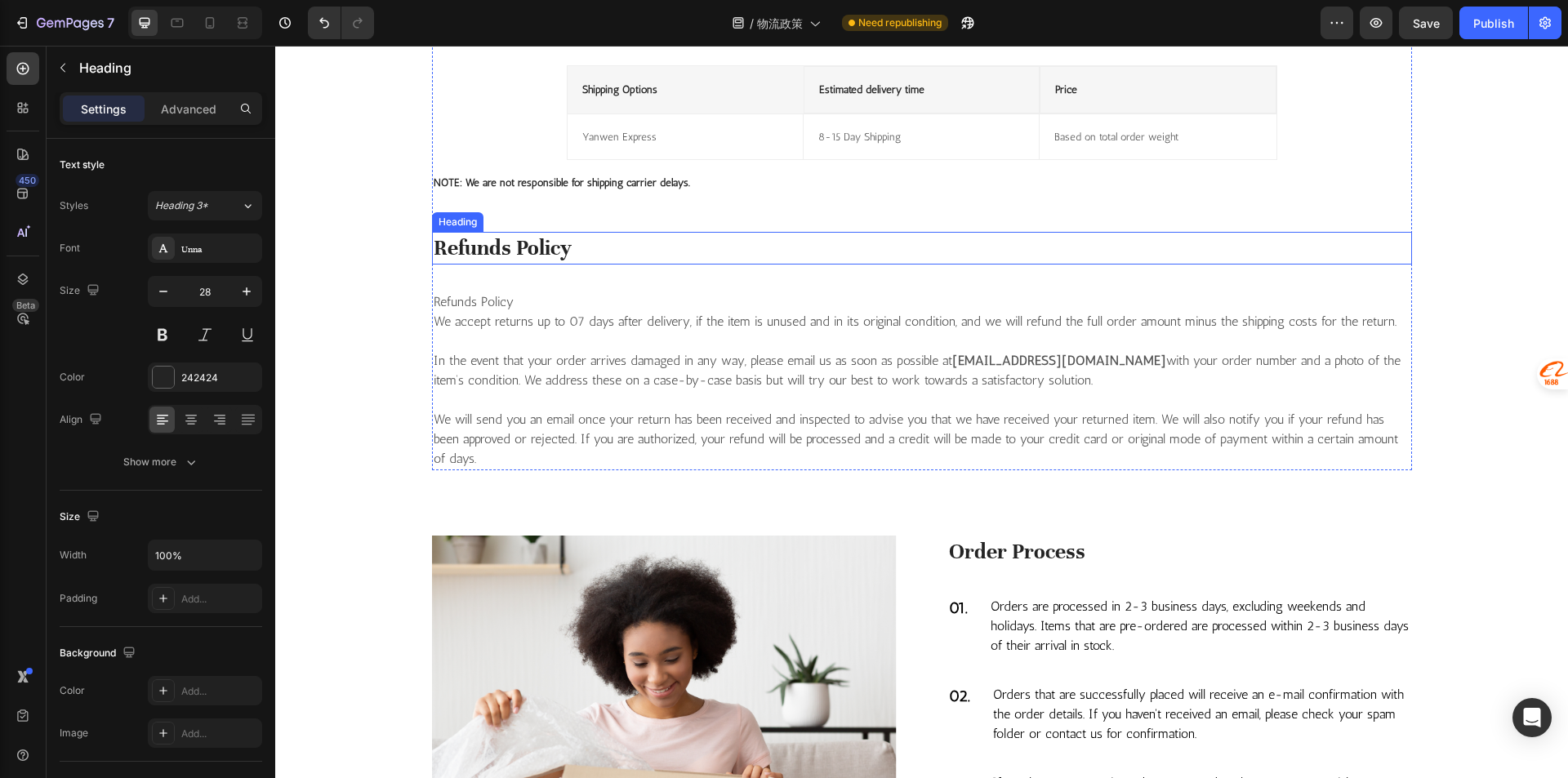
click at [507, 247] on p "Refunds Policy" at bounding box center [921, 248] width 976 height 29
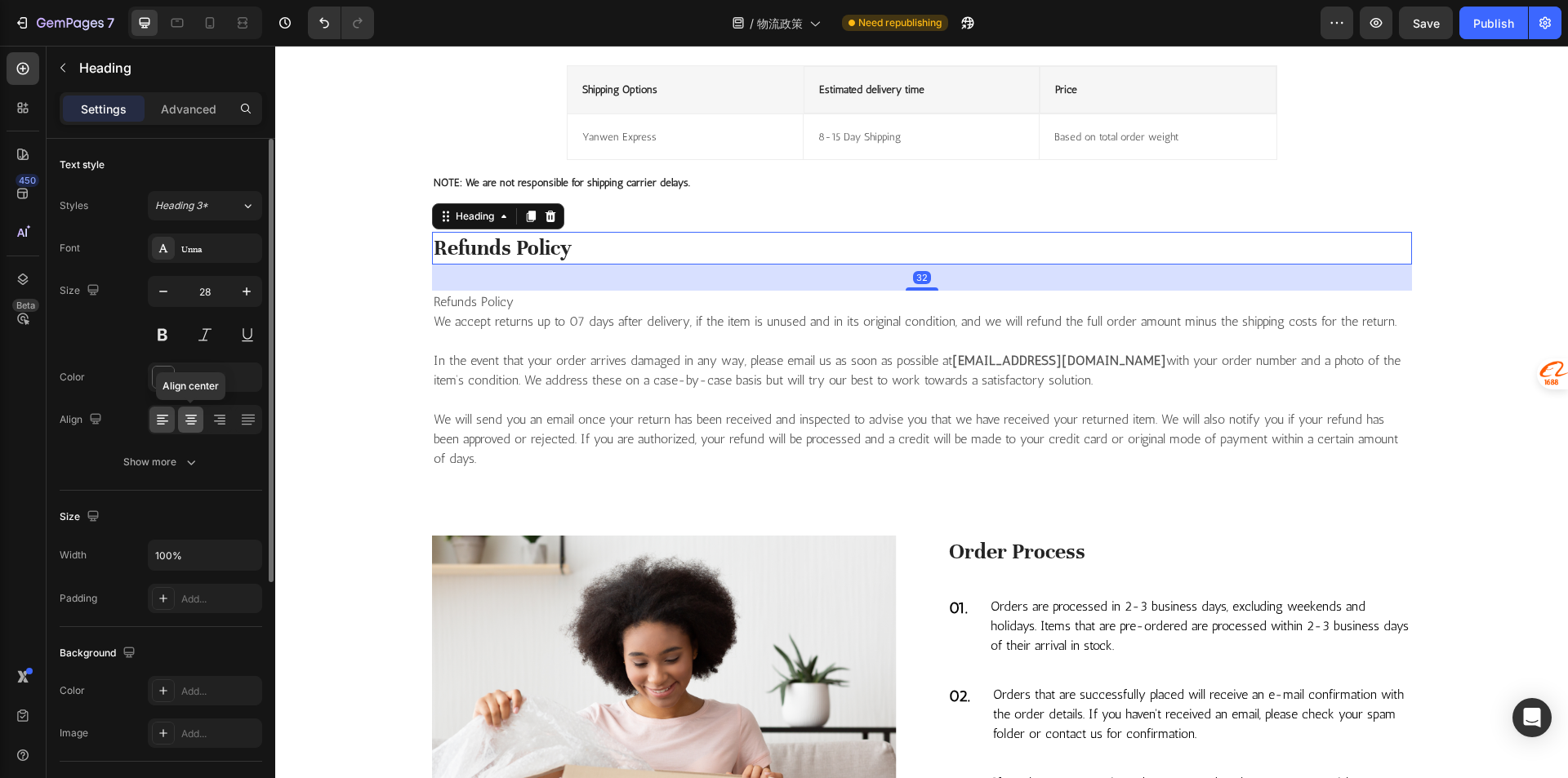
click at [178, 423] on div at bounding box center [191, 420] width 25 height 26
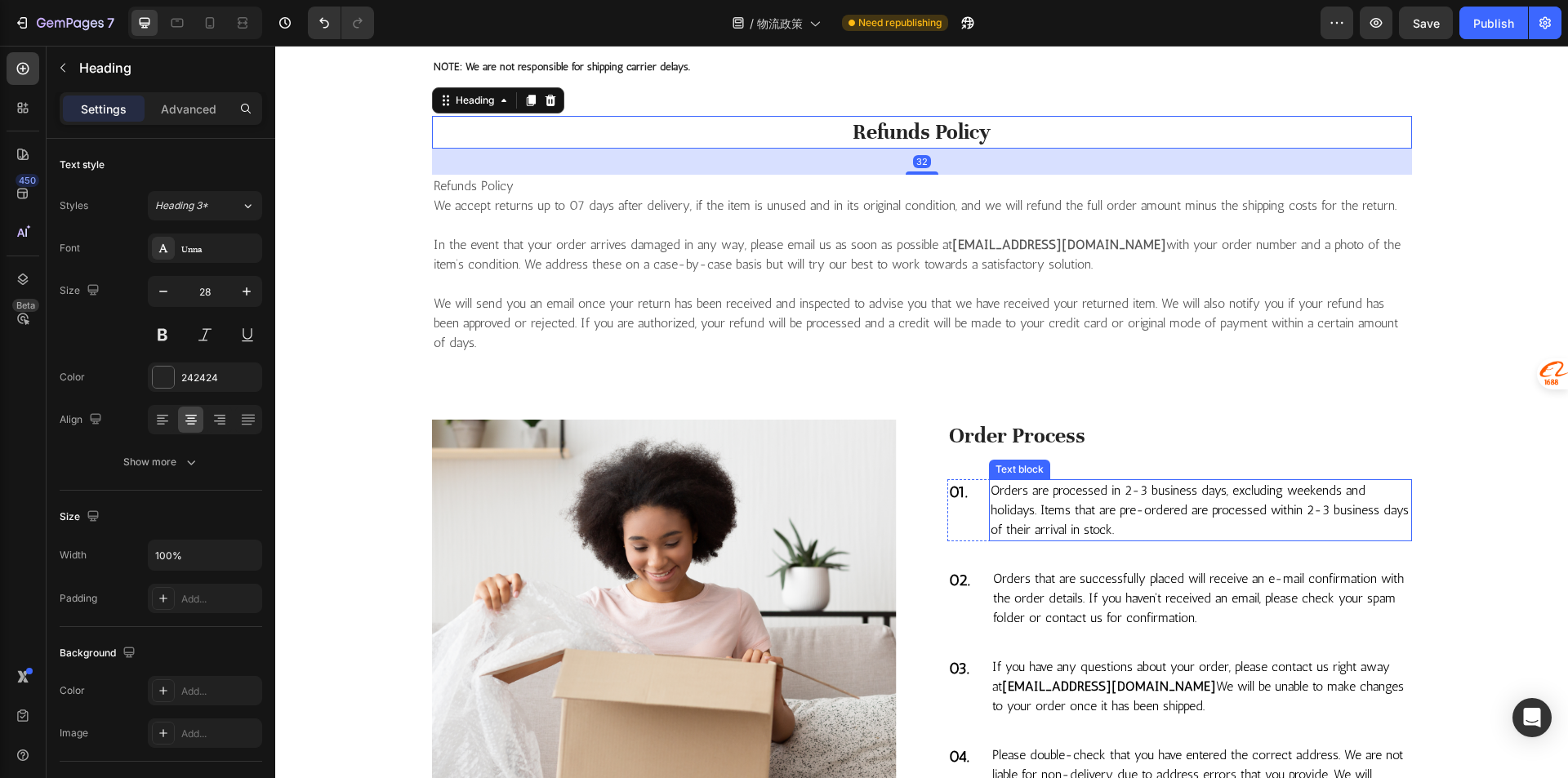
scroll to position [1306, 0]
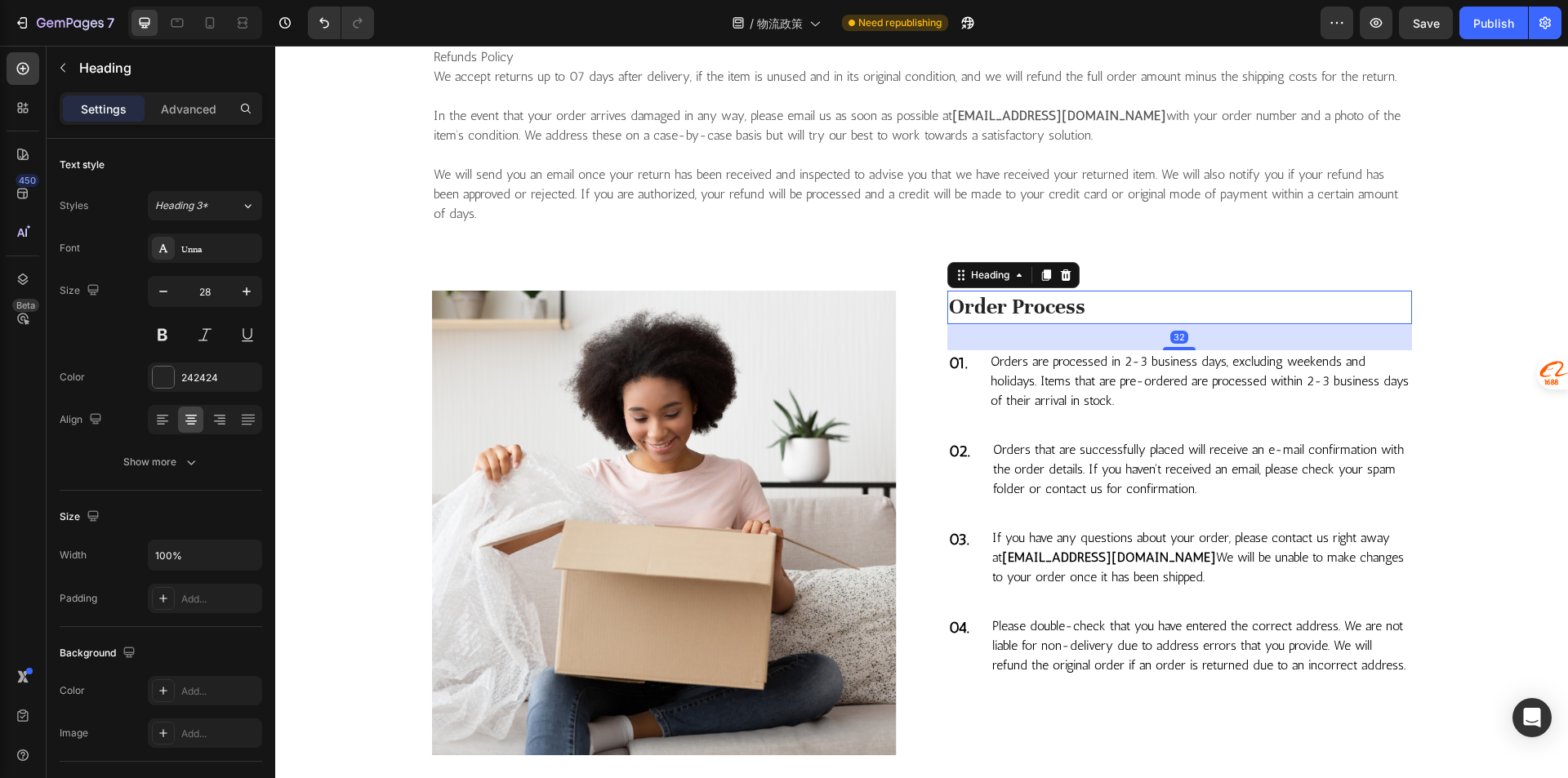
click at [1023, 303] on p "Order Process" at bounding box center [1179, 307] width 462 height 29
click at [193, 415] on icon at bounding box center [191, 416] width 11 height 2
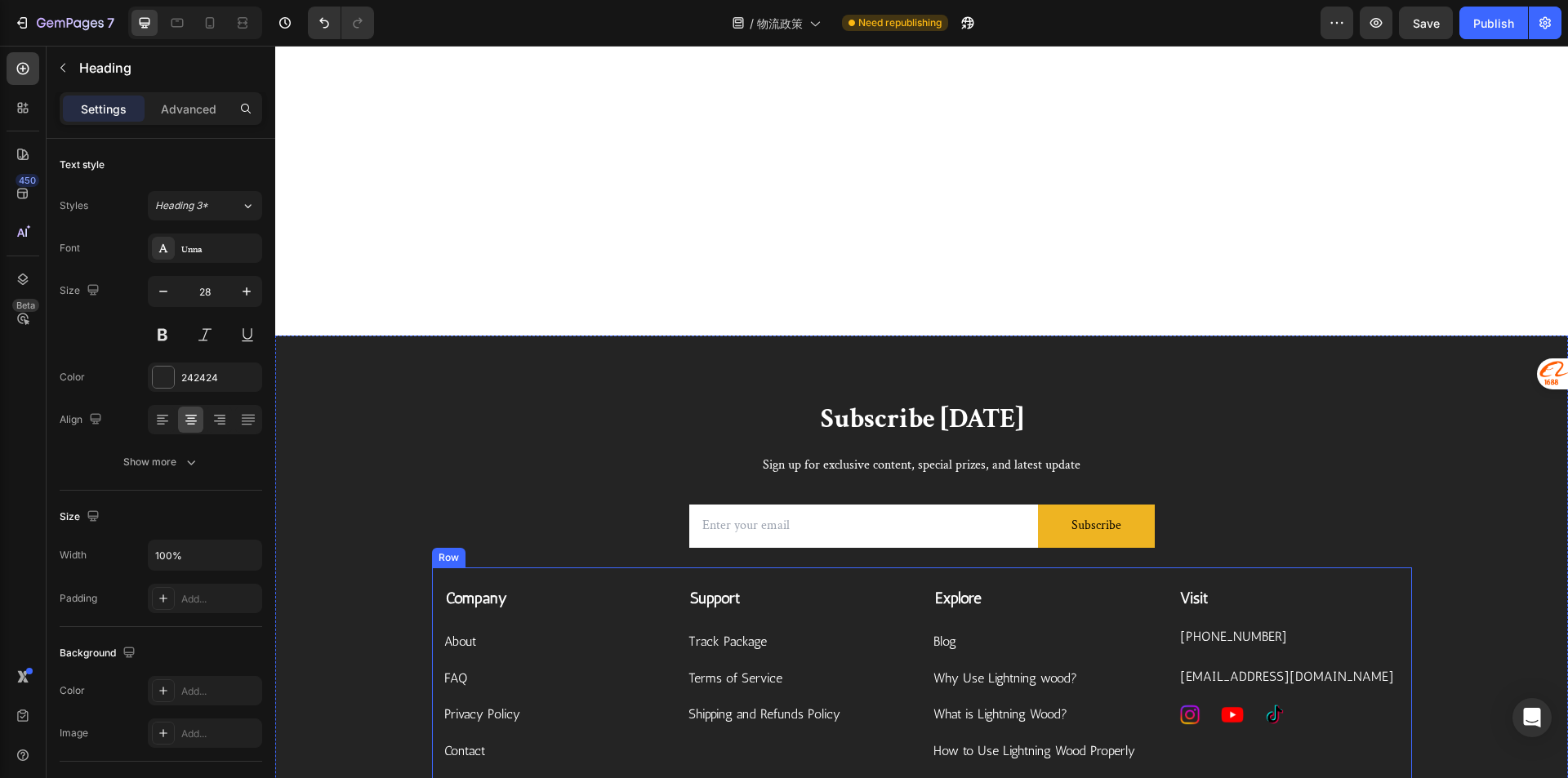
scroll to position [2253, 0]
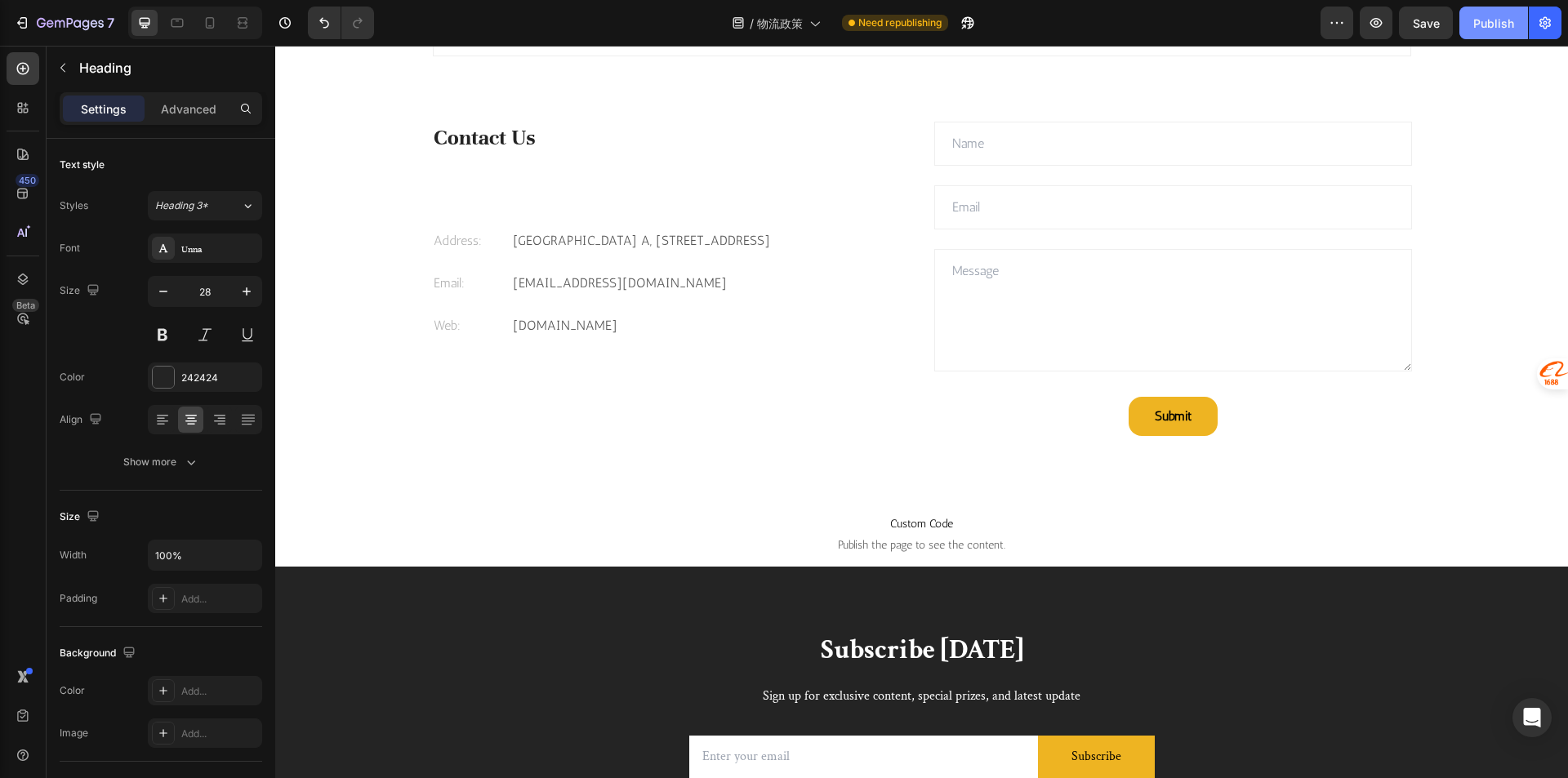
click at [1504, 27] on div "Publish" at bounding box center [1494, 23] width 41 height 17
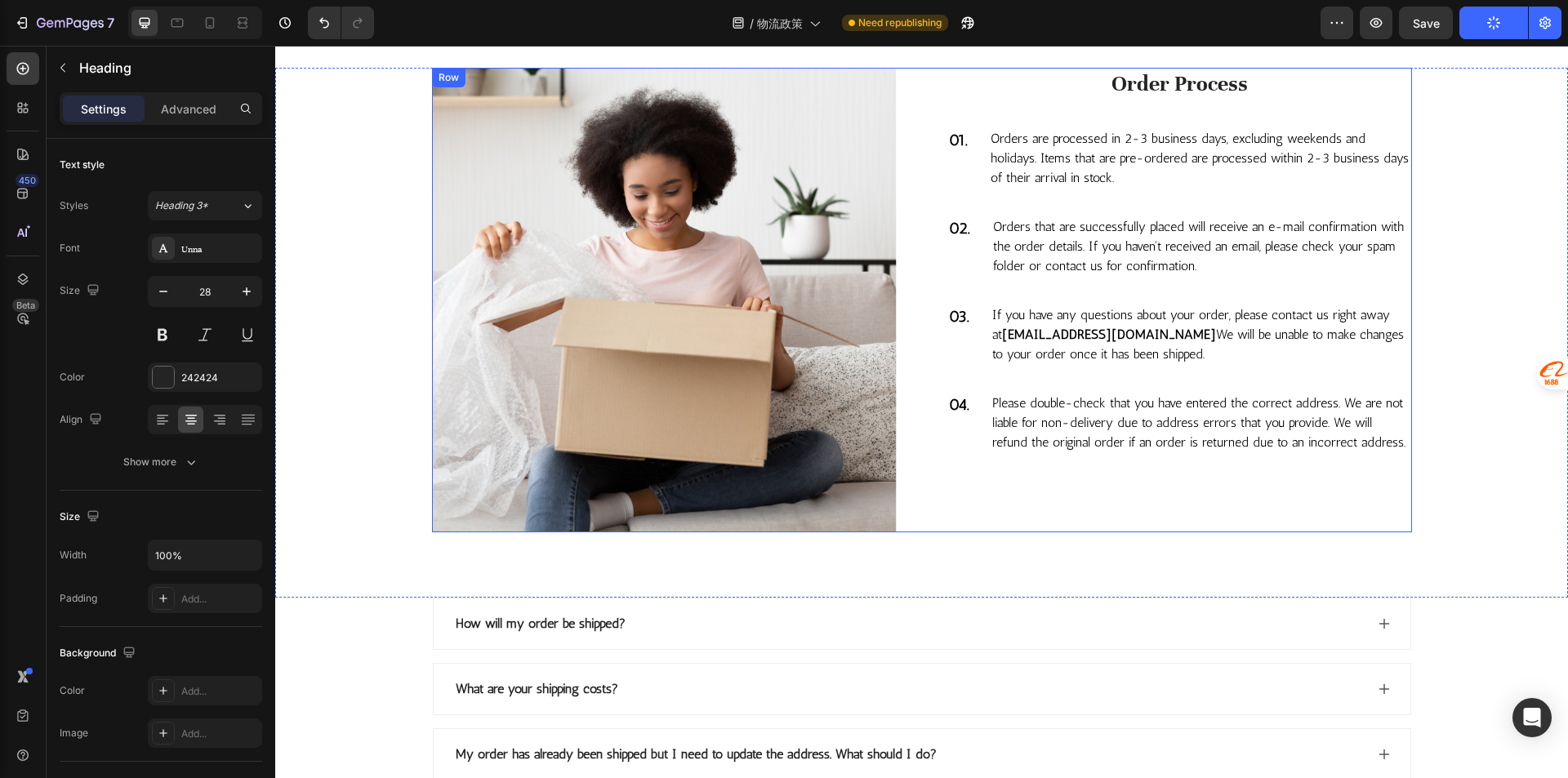
scroll to position [1192, 0]
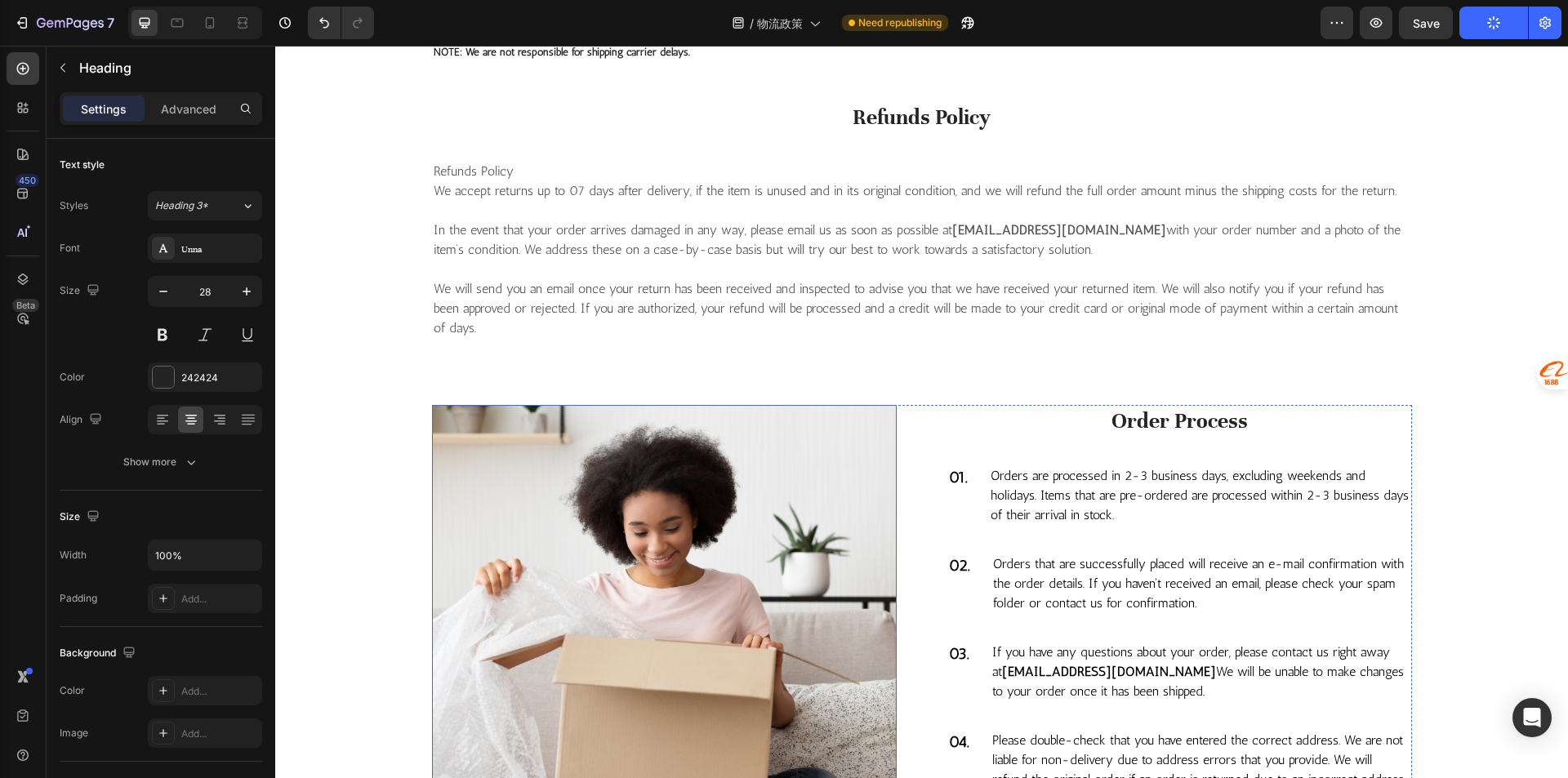
click at [616, 504] on img at bounding box center [665, 636] width 465 height 464
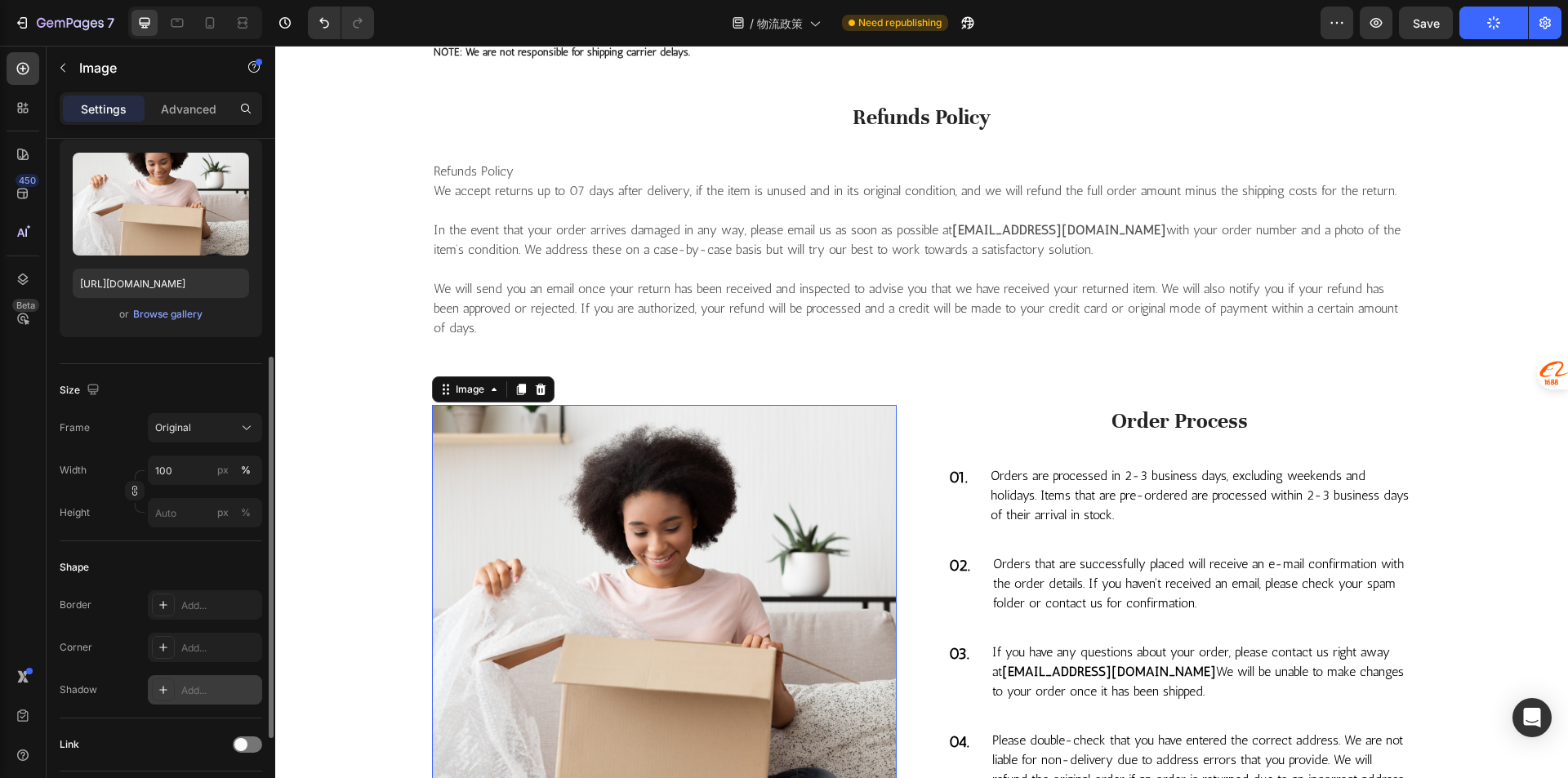
scroll to position [326, 0]
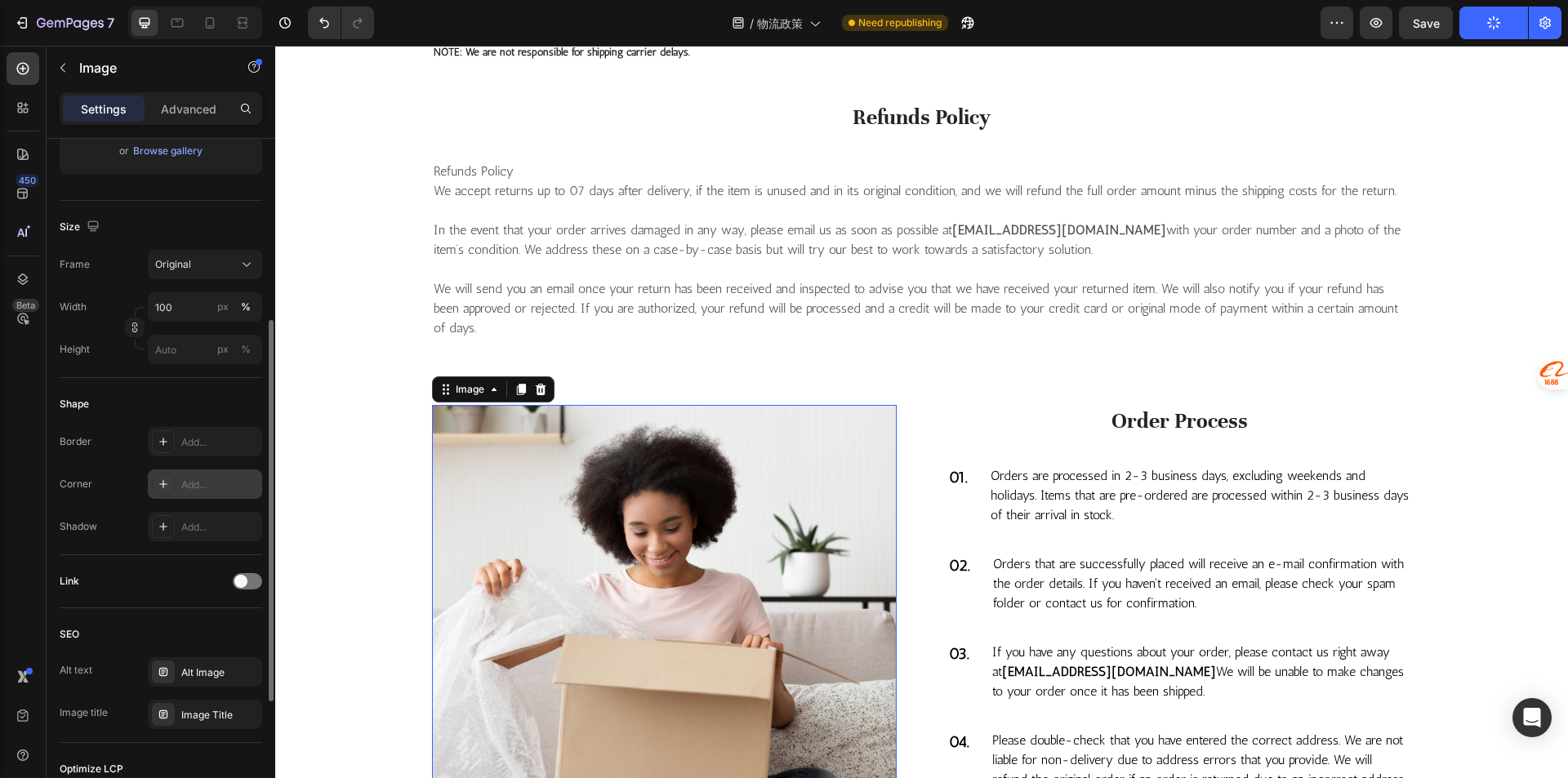
click at [214, 492] on div "Add..." at bounding box center [205, 484] width 115 height 29
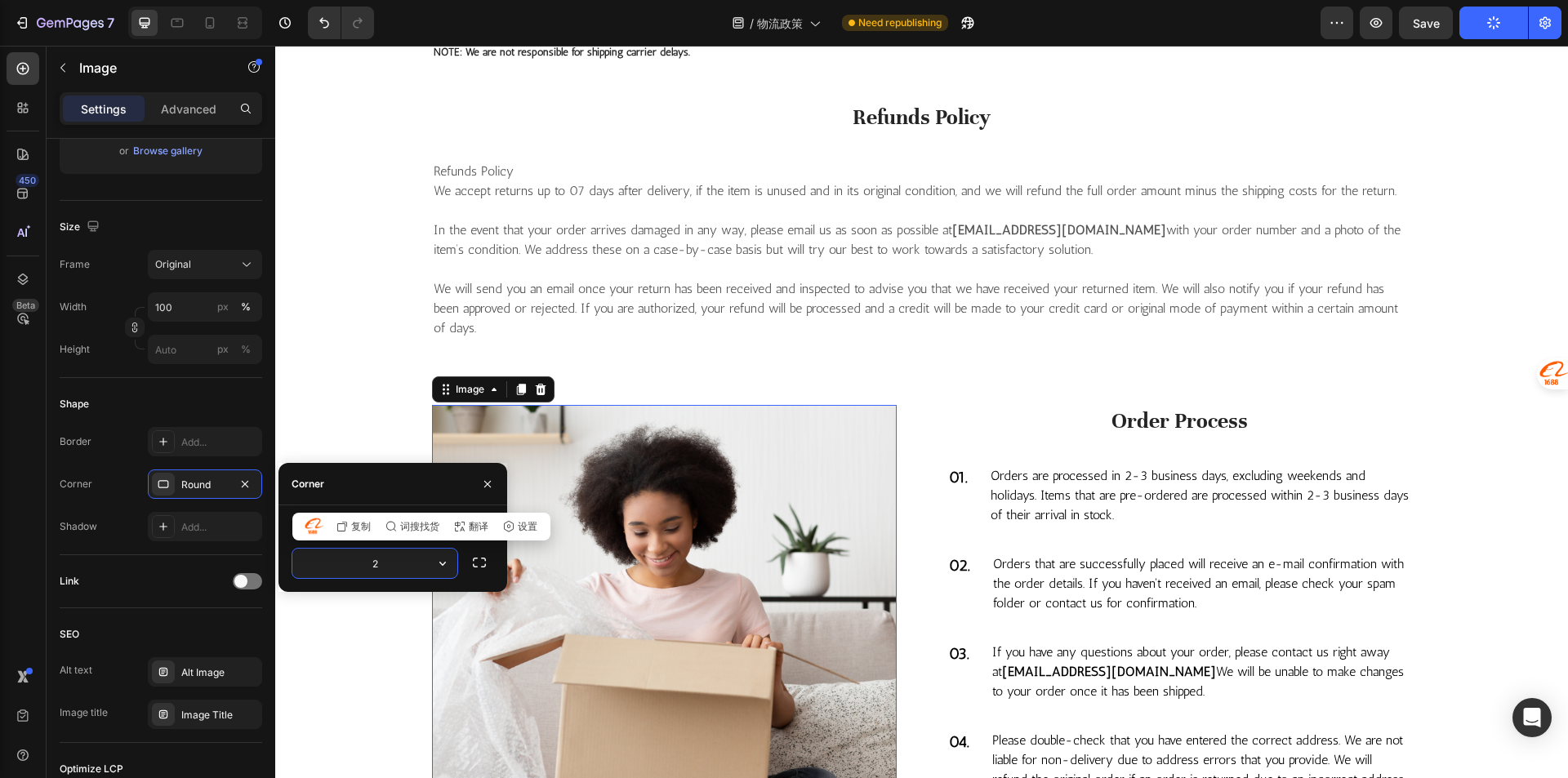
type input "24"
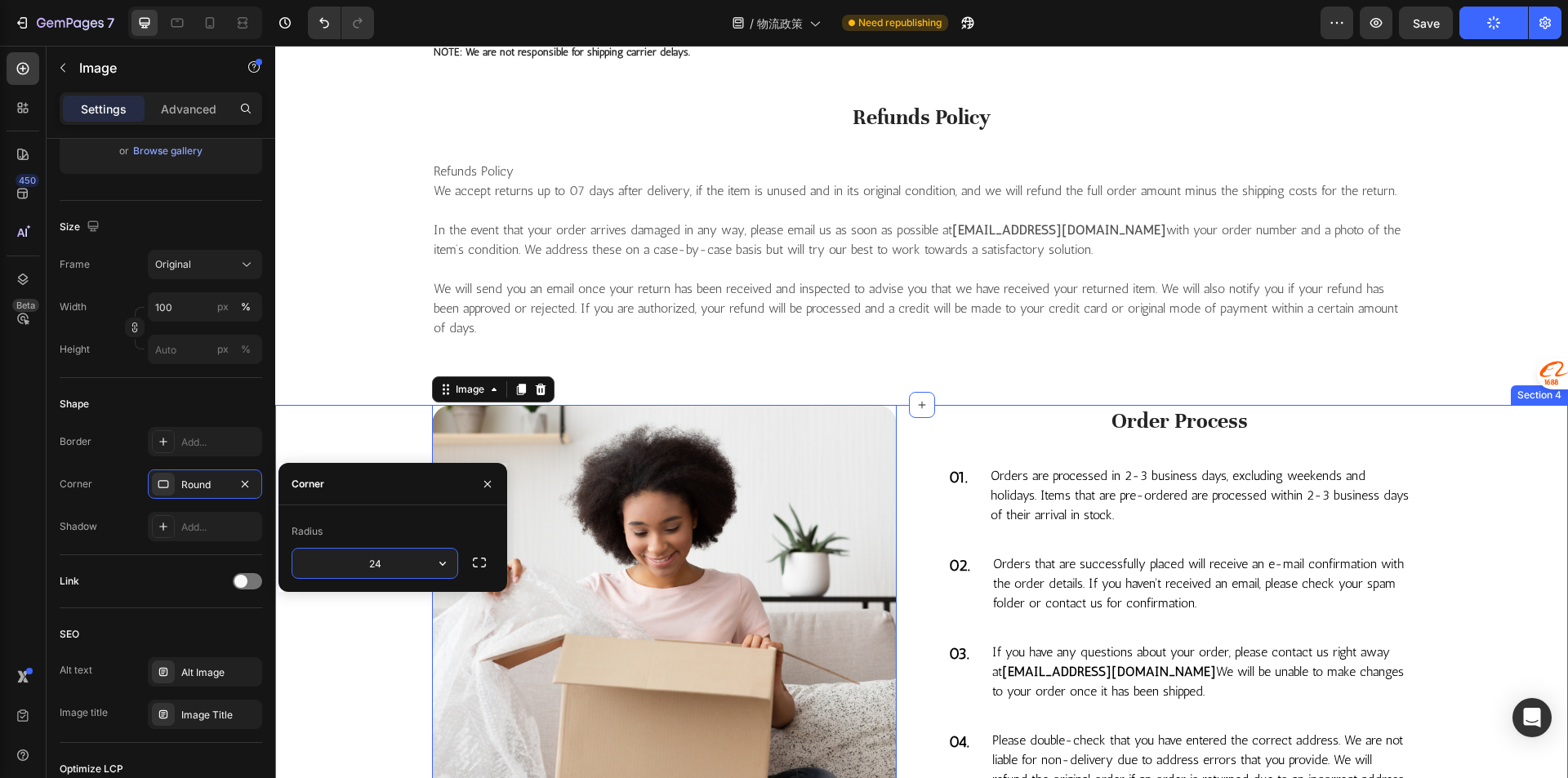
click at [379, 393] on div "International Shipping Policy Heading We process orders within 2-3 business day…" at bounding box center [921, 34] width 1292 height 741
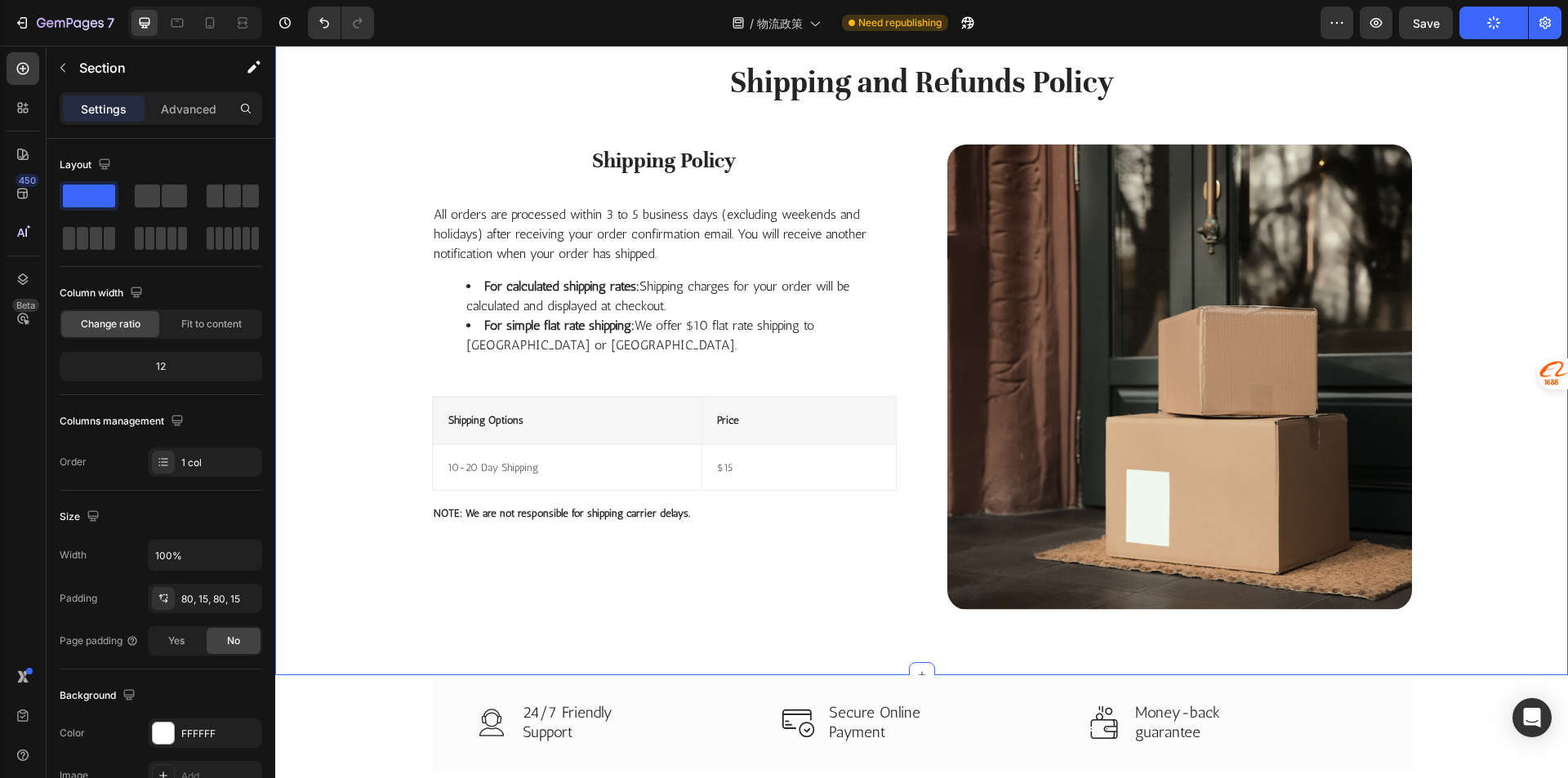
scroll to position [0, 0]
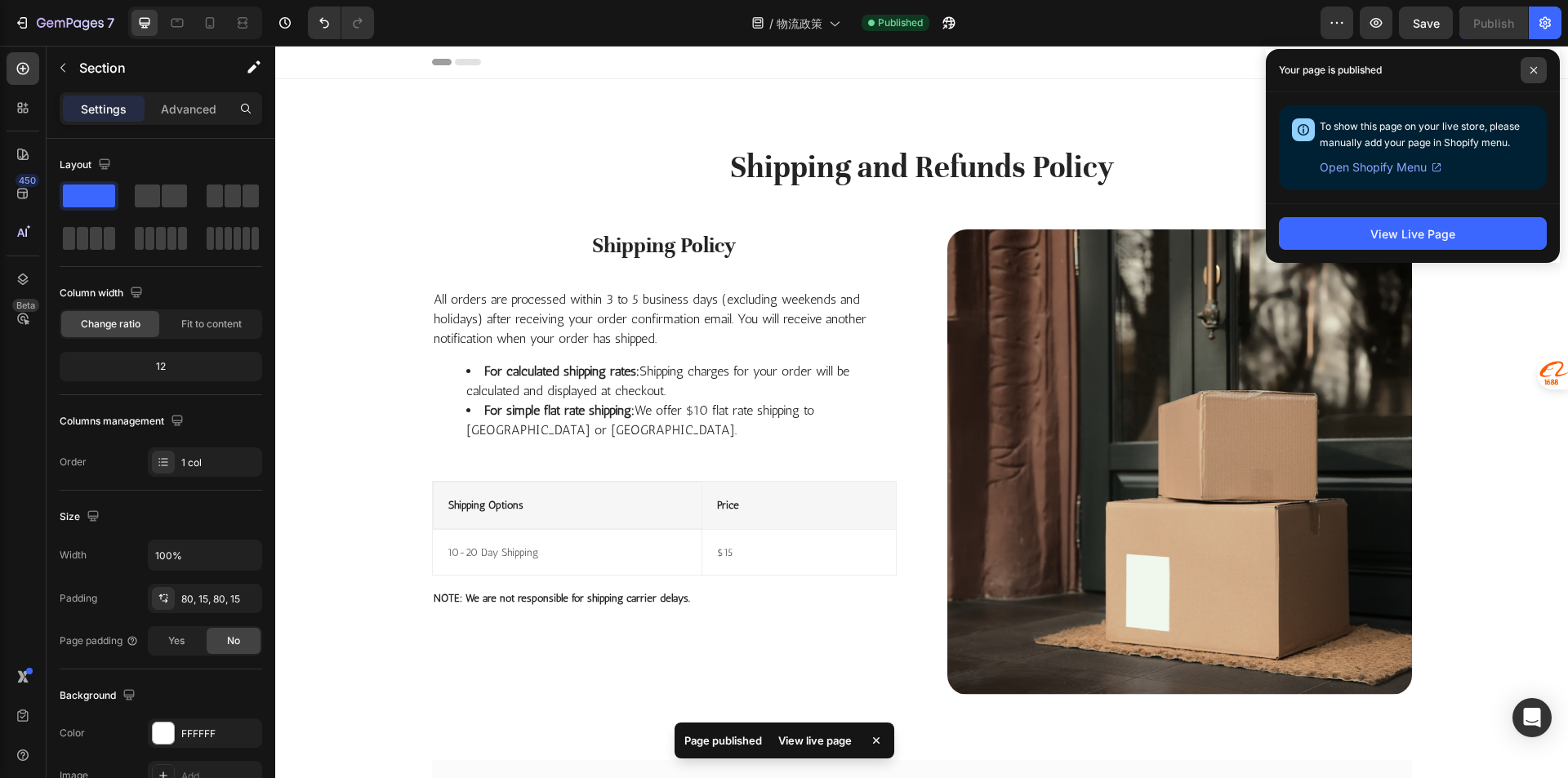
click at [1529, 72] on span at bounding box center [1534, 70] width 26 height 26
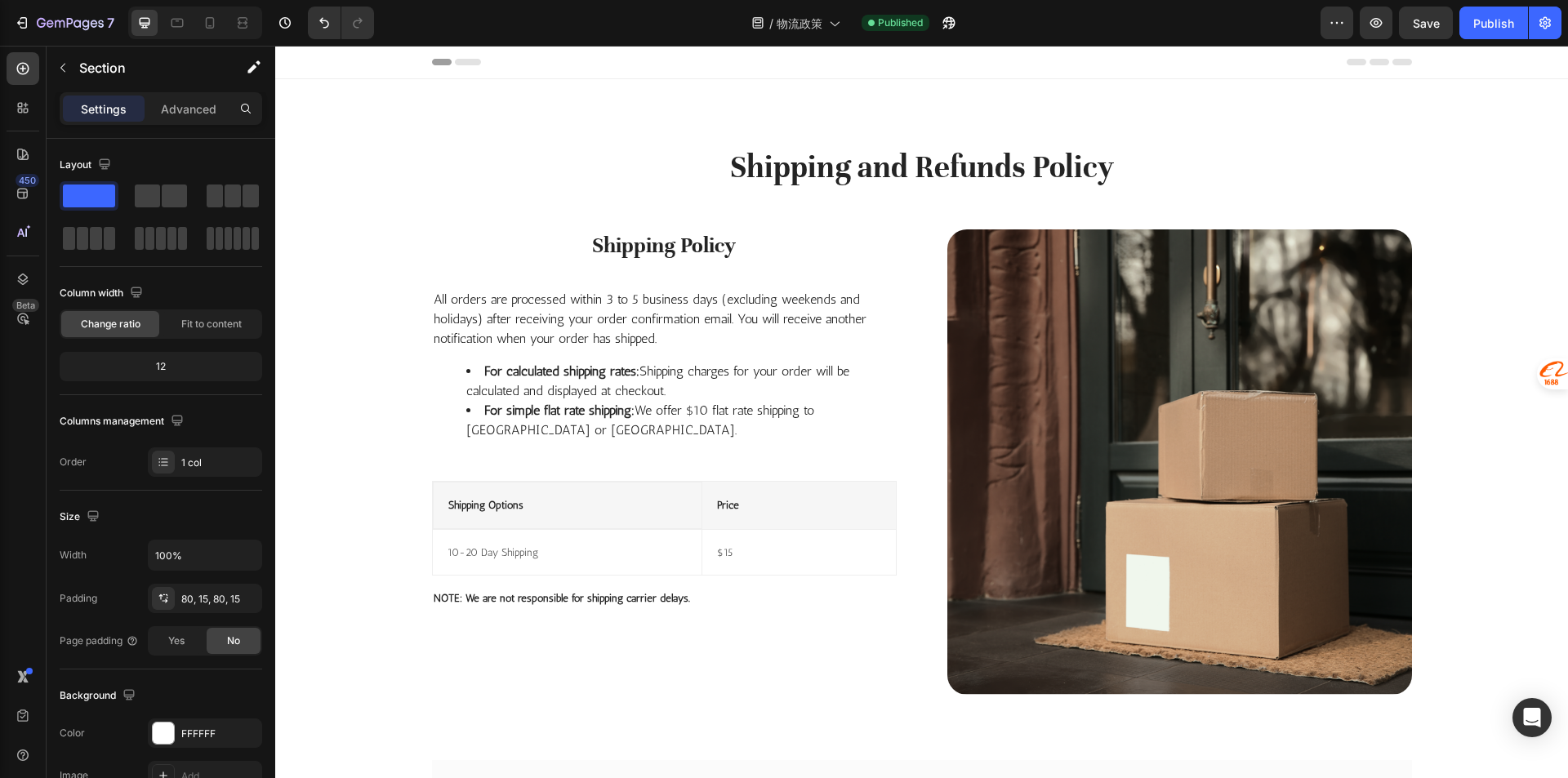
click at [164, 15] on div at bounding box center [196, 23] width 134 height 33
click at [155, 9] on div at bounding box center [196, 23] width 134 height 33
click at [178, 20] on icon at bounding box center [178, 23] width 12 height 9
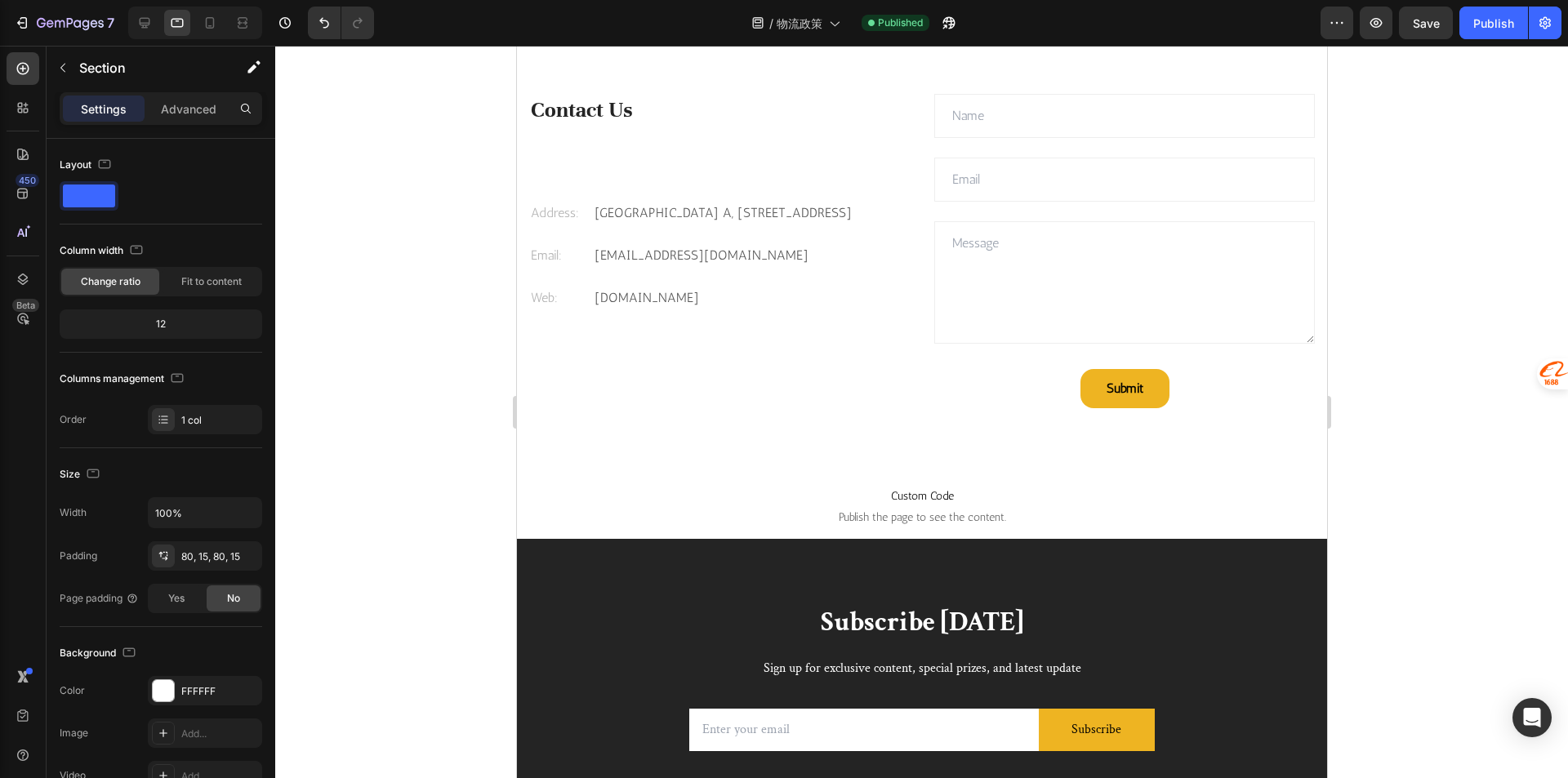
scroll to position [2683, 0]
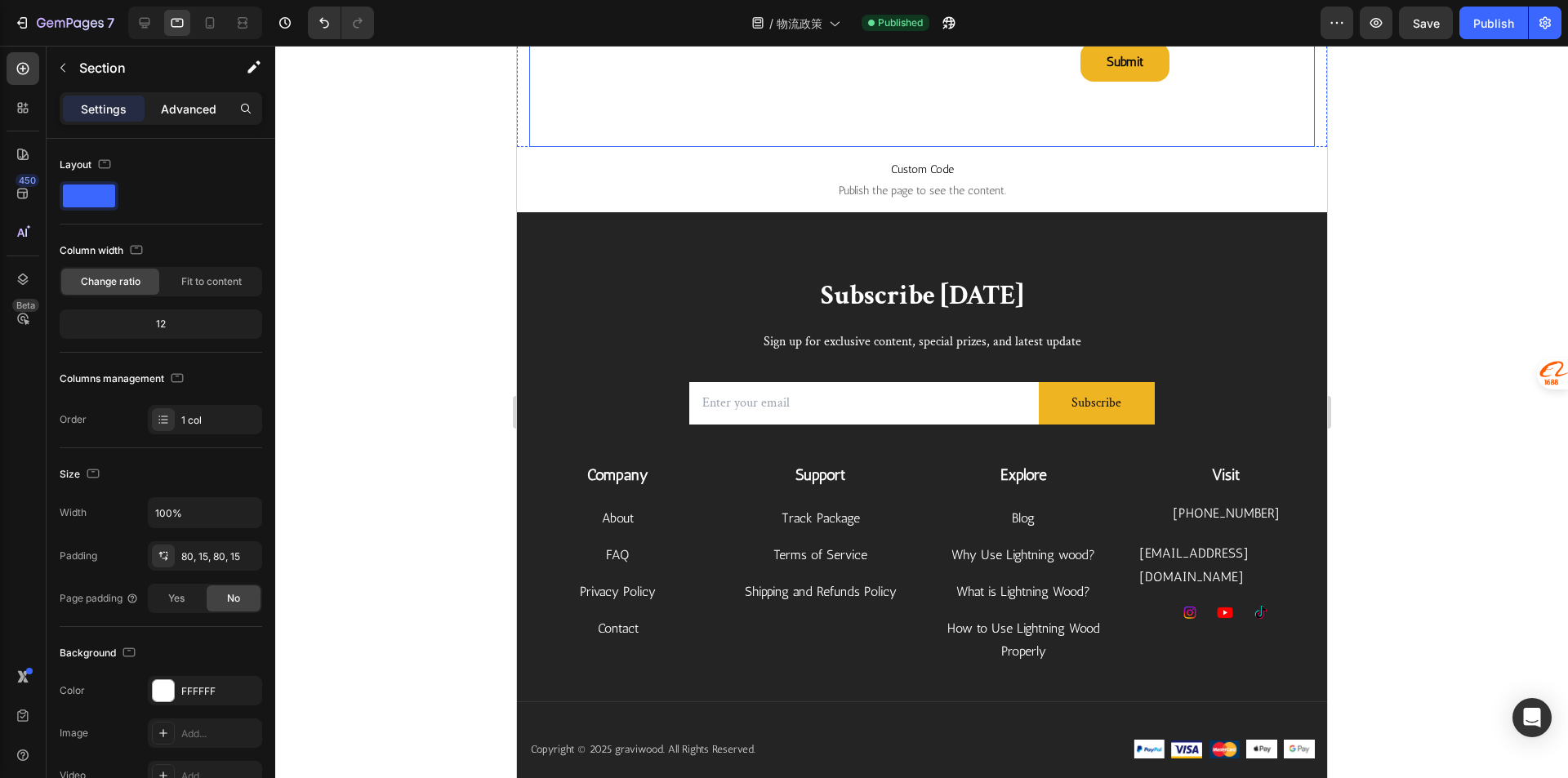
click at [190, 101] on p "Advanced" at bounding box center [189, 109] width 56 height 17
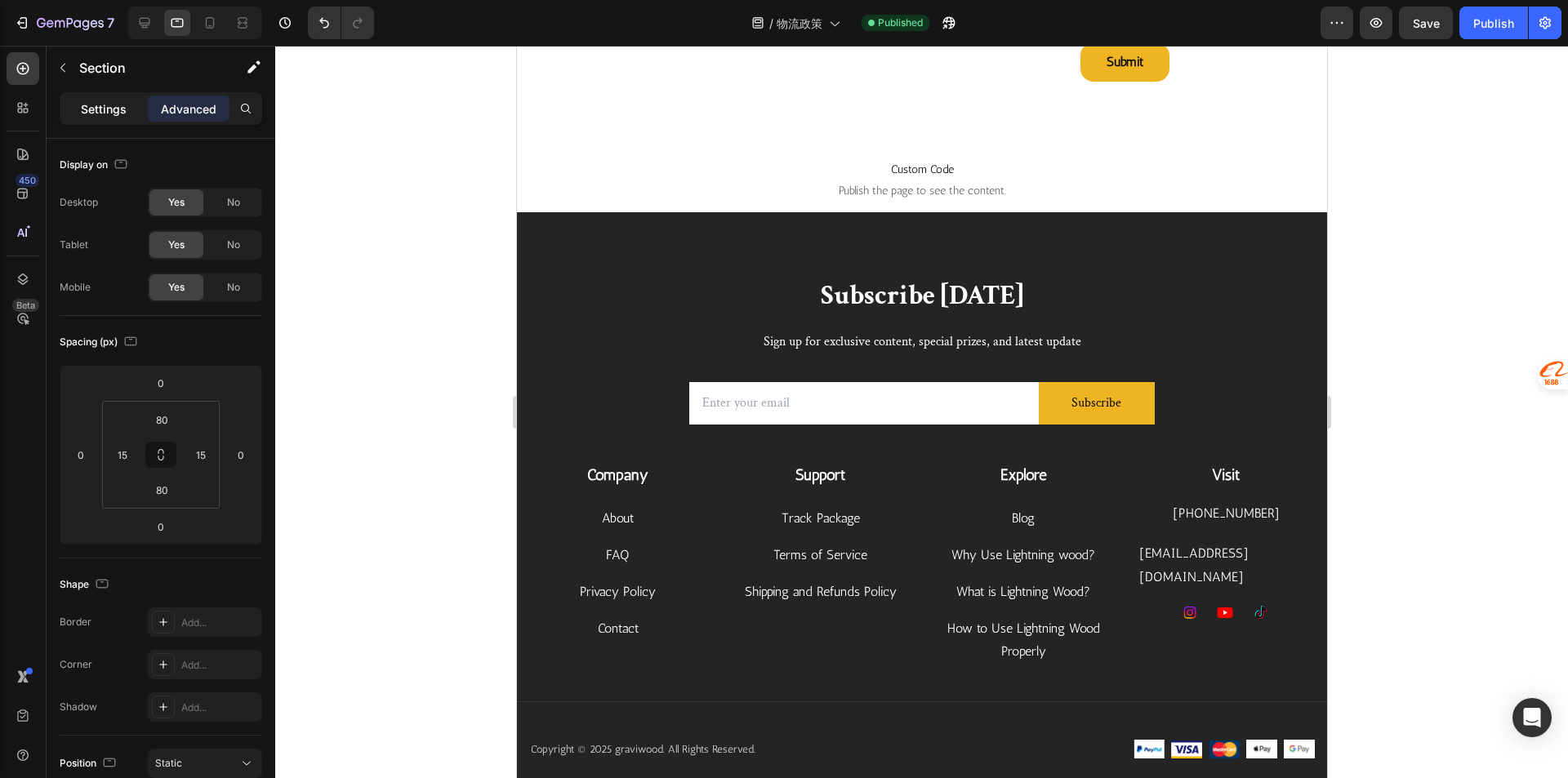
click at [109, 114] on p "Settings" at bounding box center [104, 109] width 46 height 17
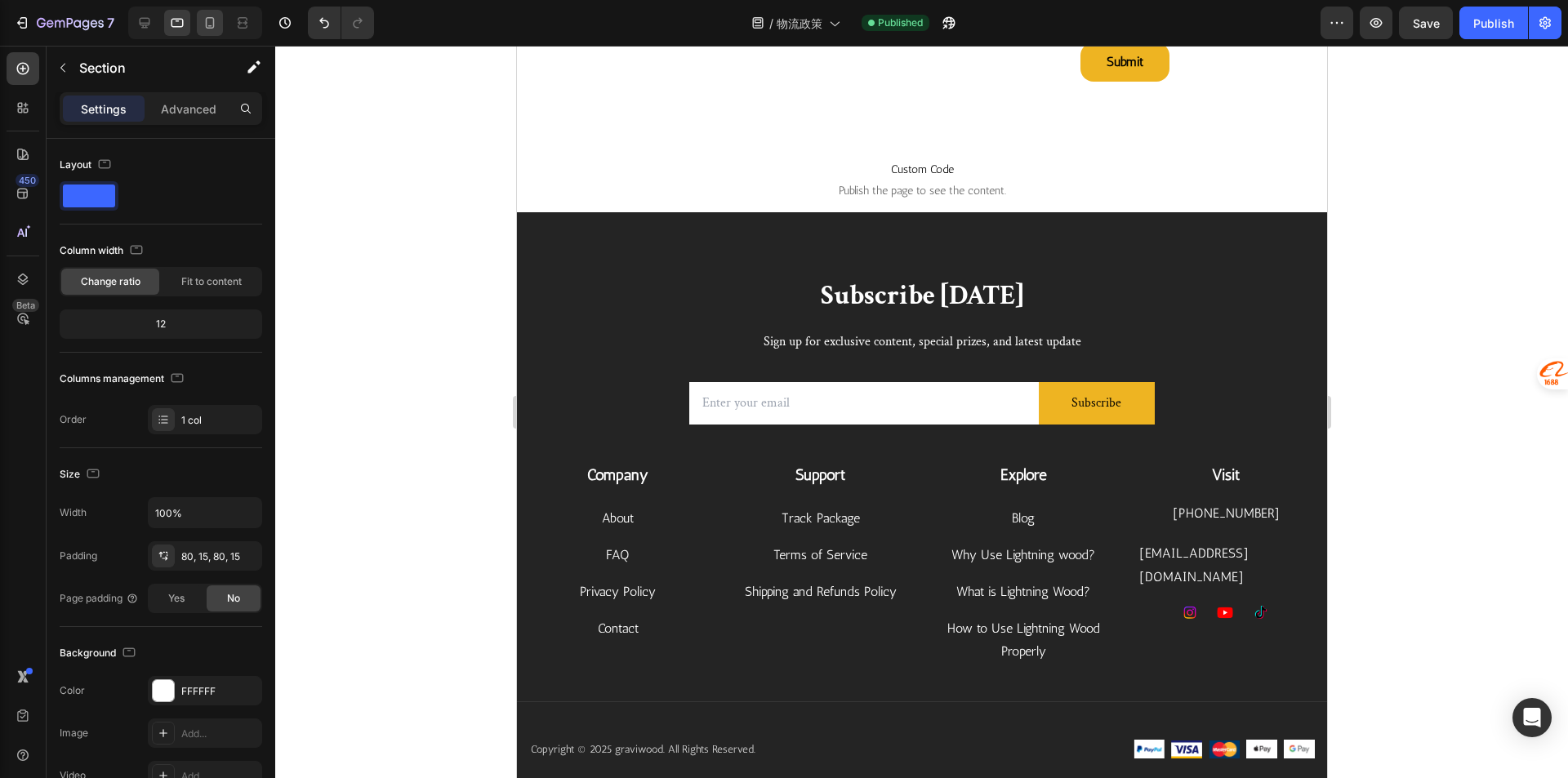
click at [202, 21] on icon at bounding box center [210, 23] width 16 height 16
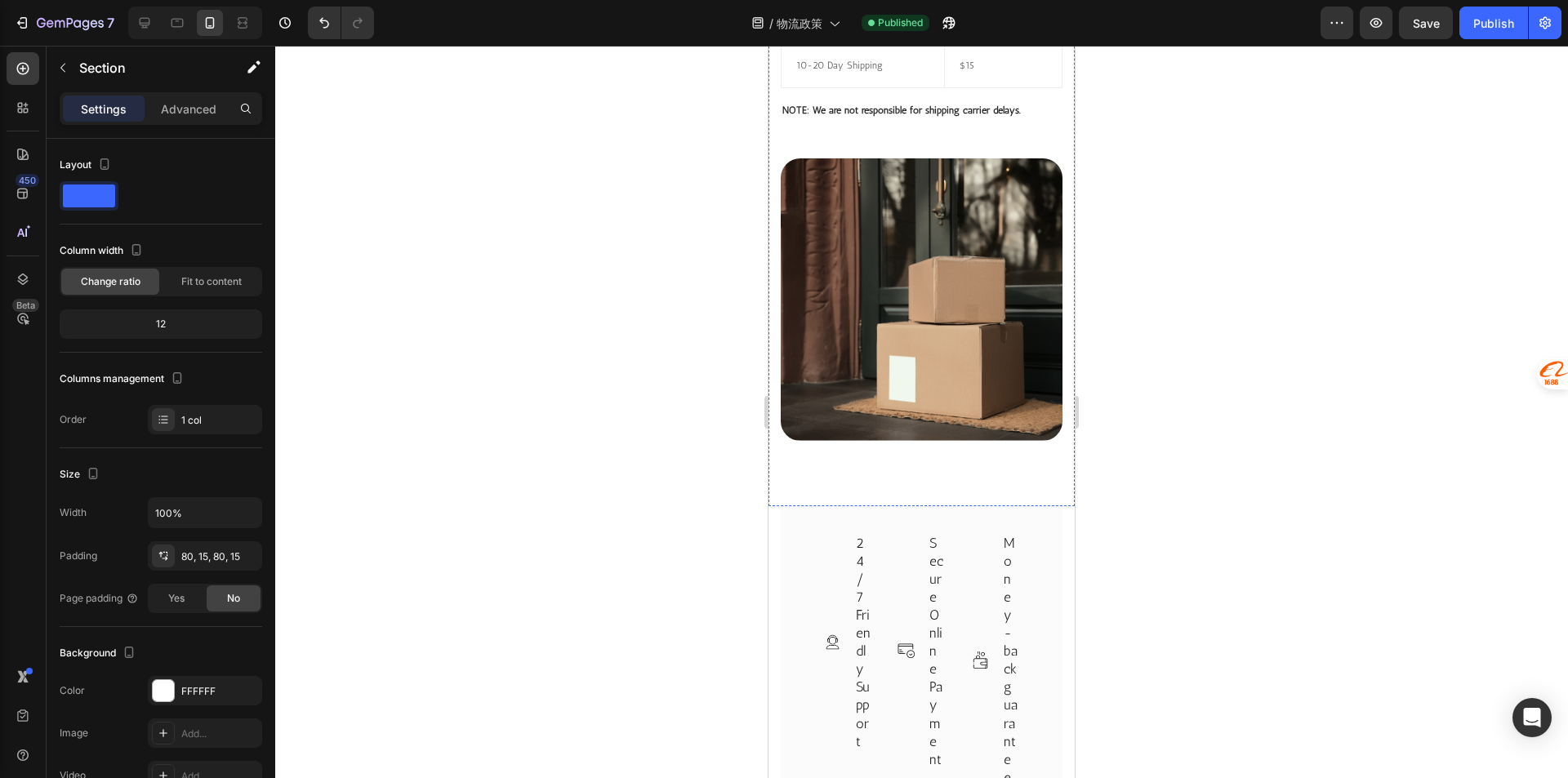
scroll to position [735, 0]
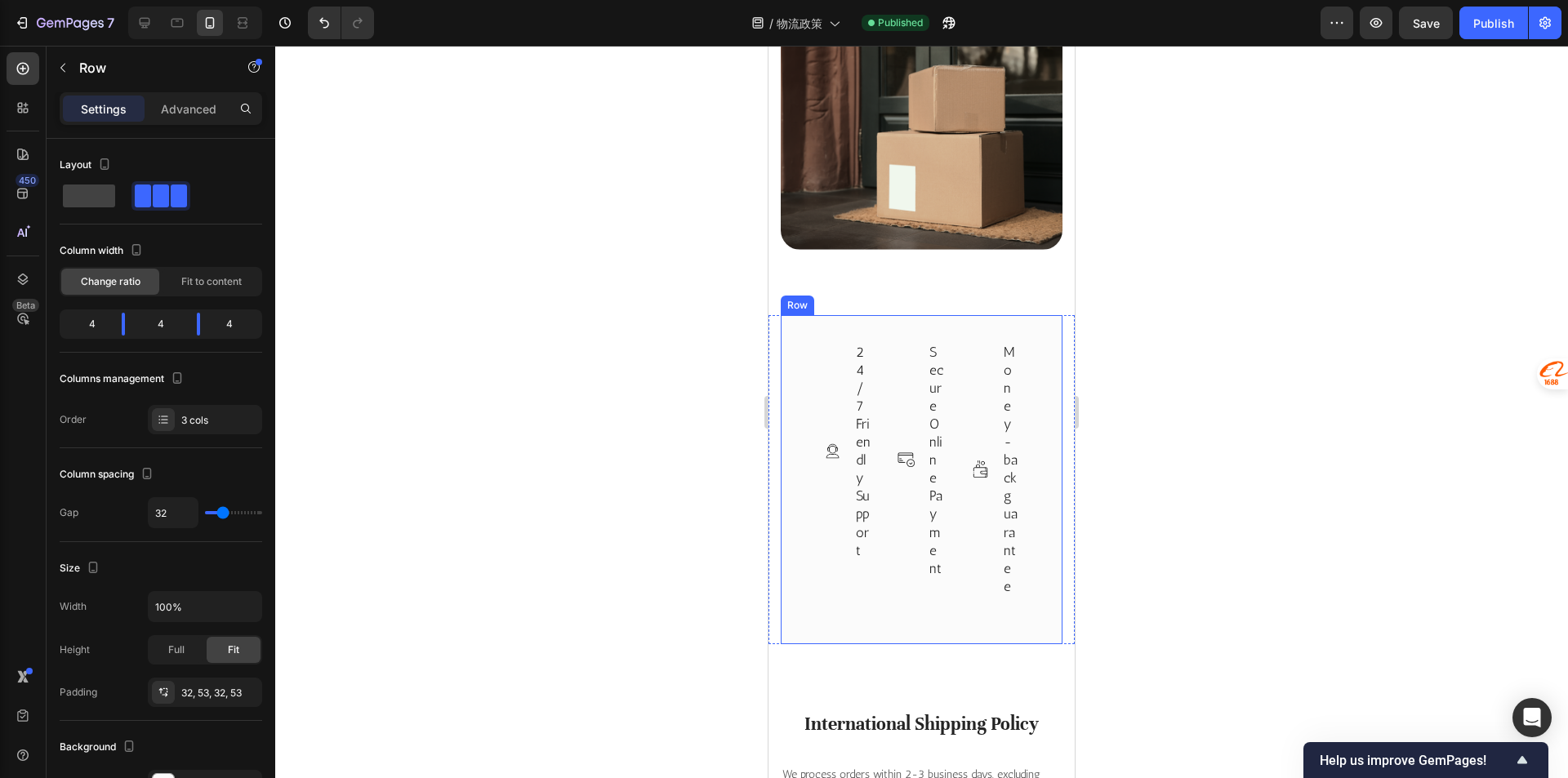
click at [804, 315] on div "Image 24/7 Friendly Support Text block Row Image Secure Online Payment Text blo…" at bounding box center [921, 479] width 282 height 329
click at [856, 499] on p "24/7 Friendly Support" at bounding box center [863, 451] width 14 height 216
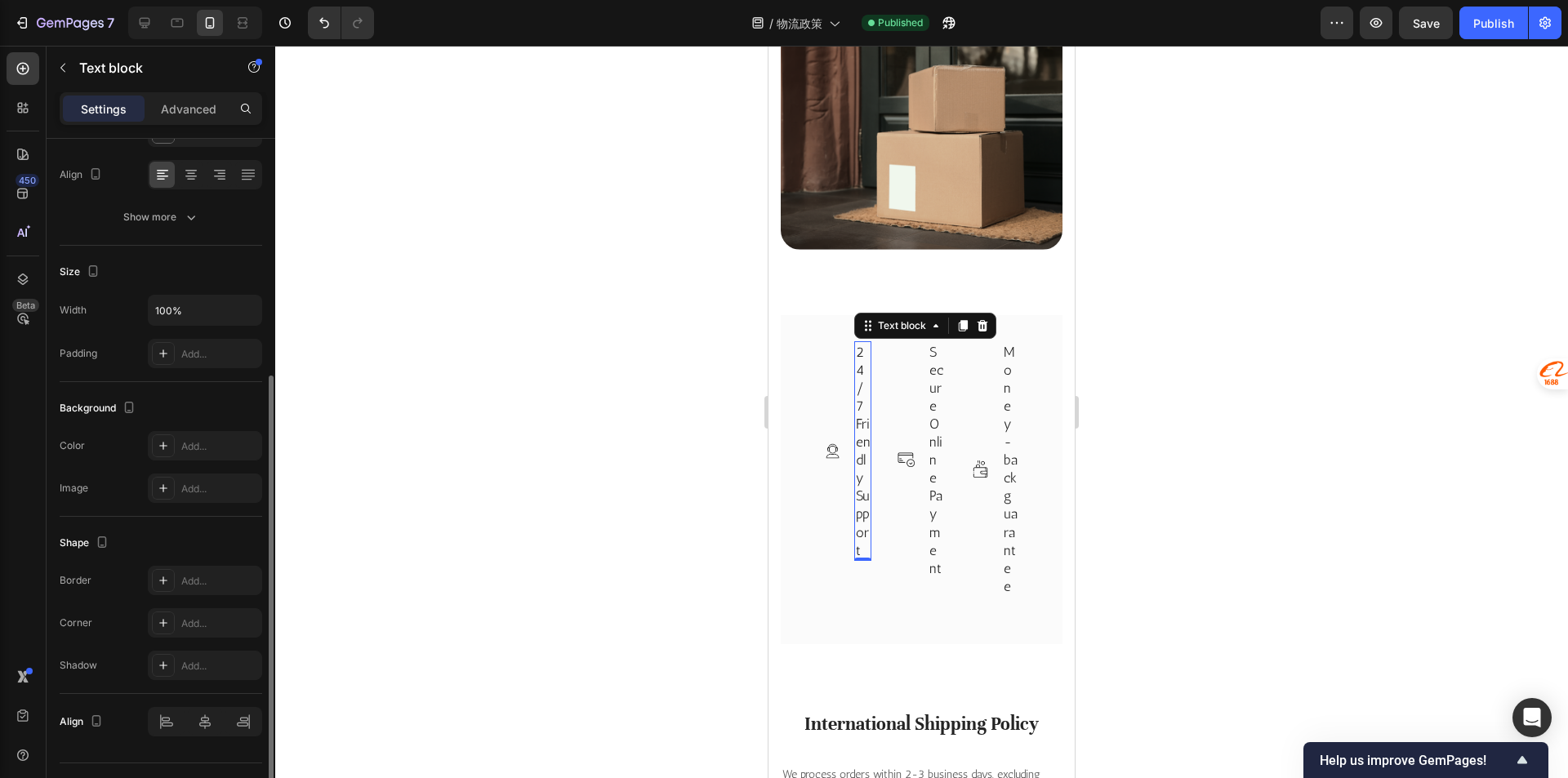
scroll to position [281, 0]
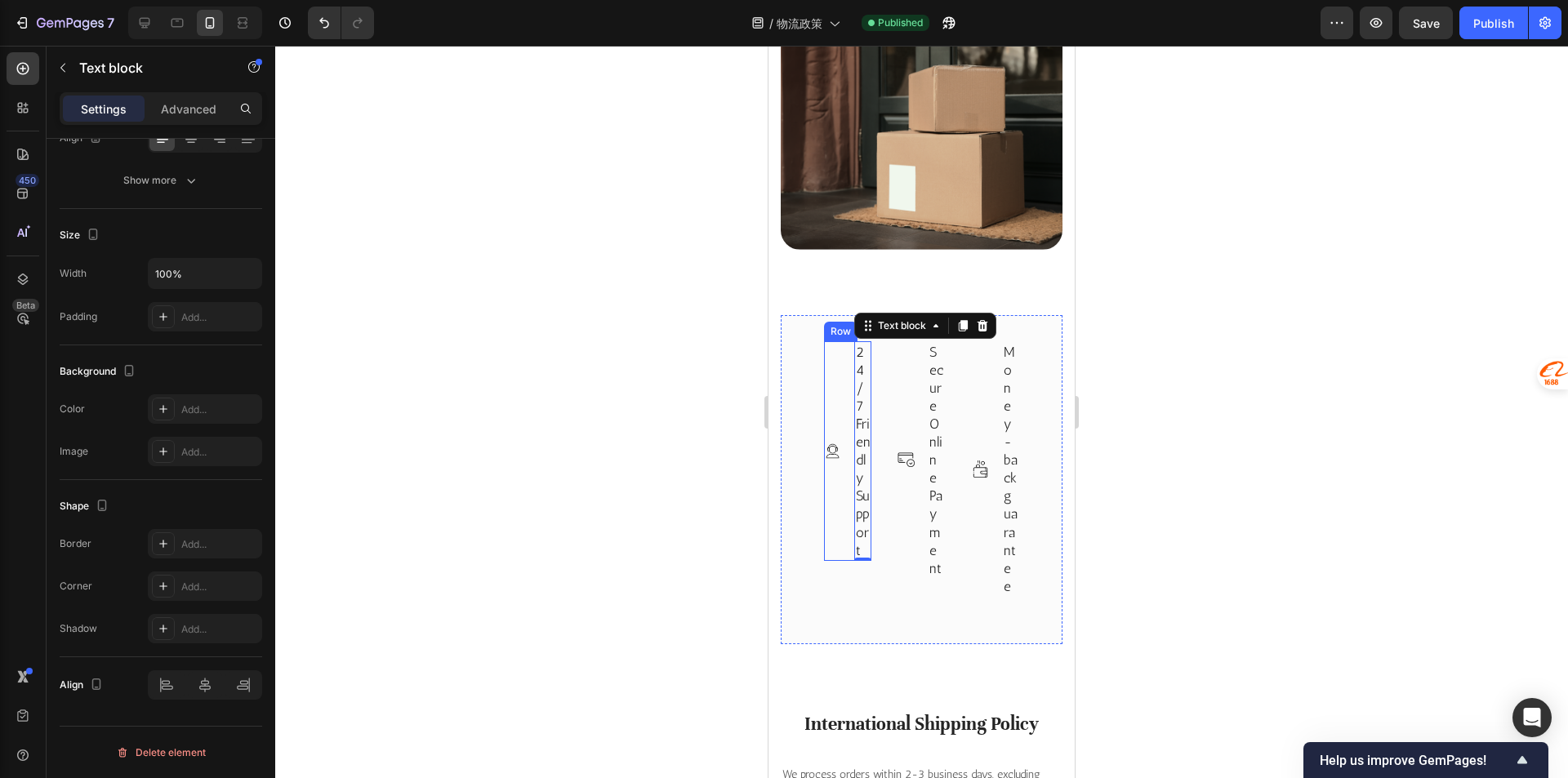
click at [831, 431] on div "Image" at bounding box center [832, 451] width 17 height 219
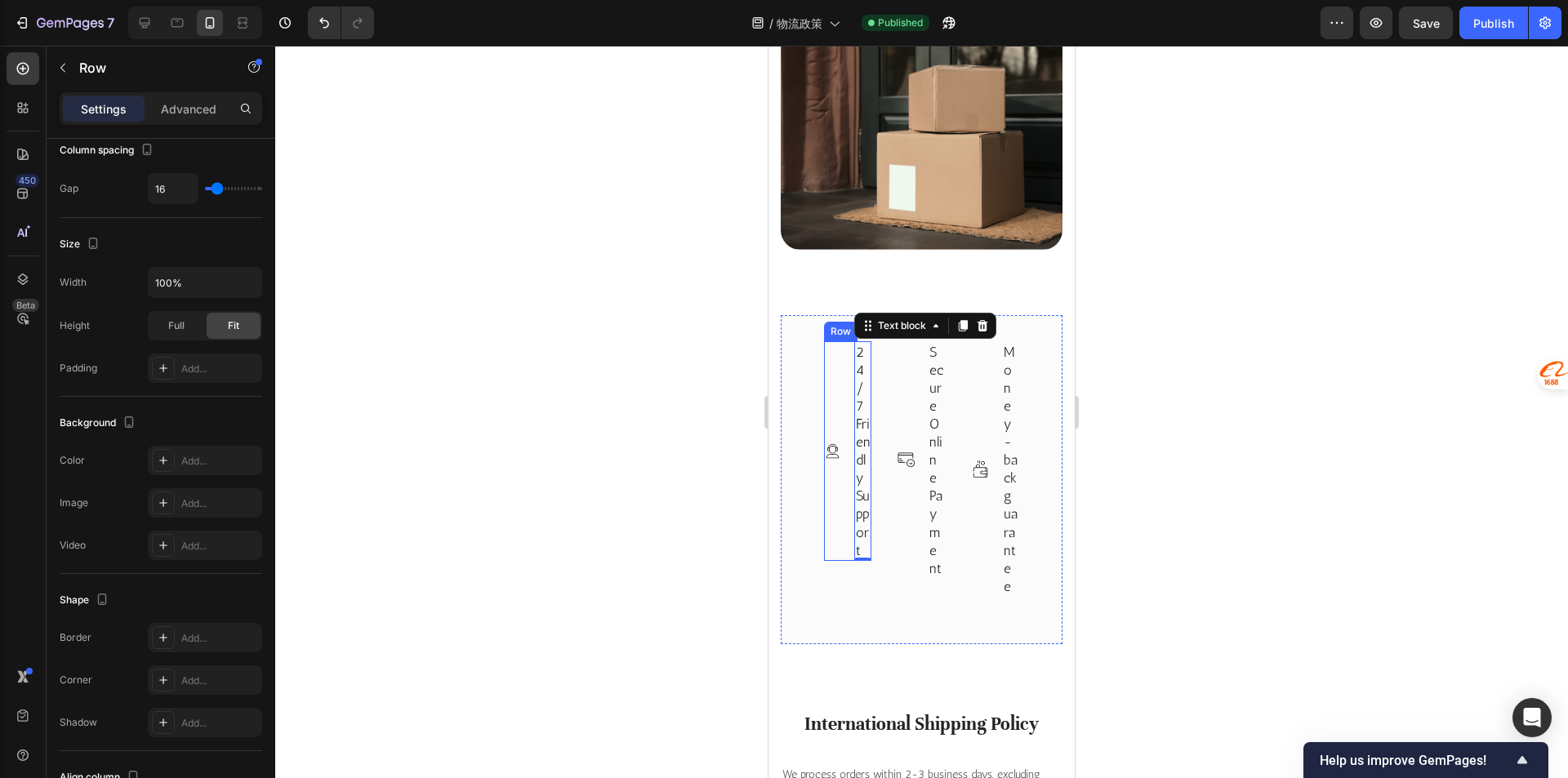
scroll to position [0, 0]
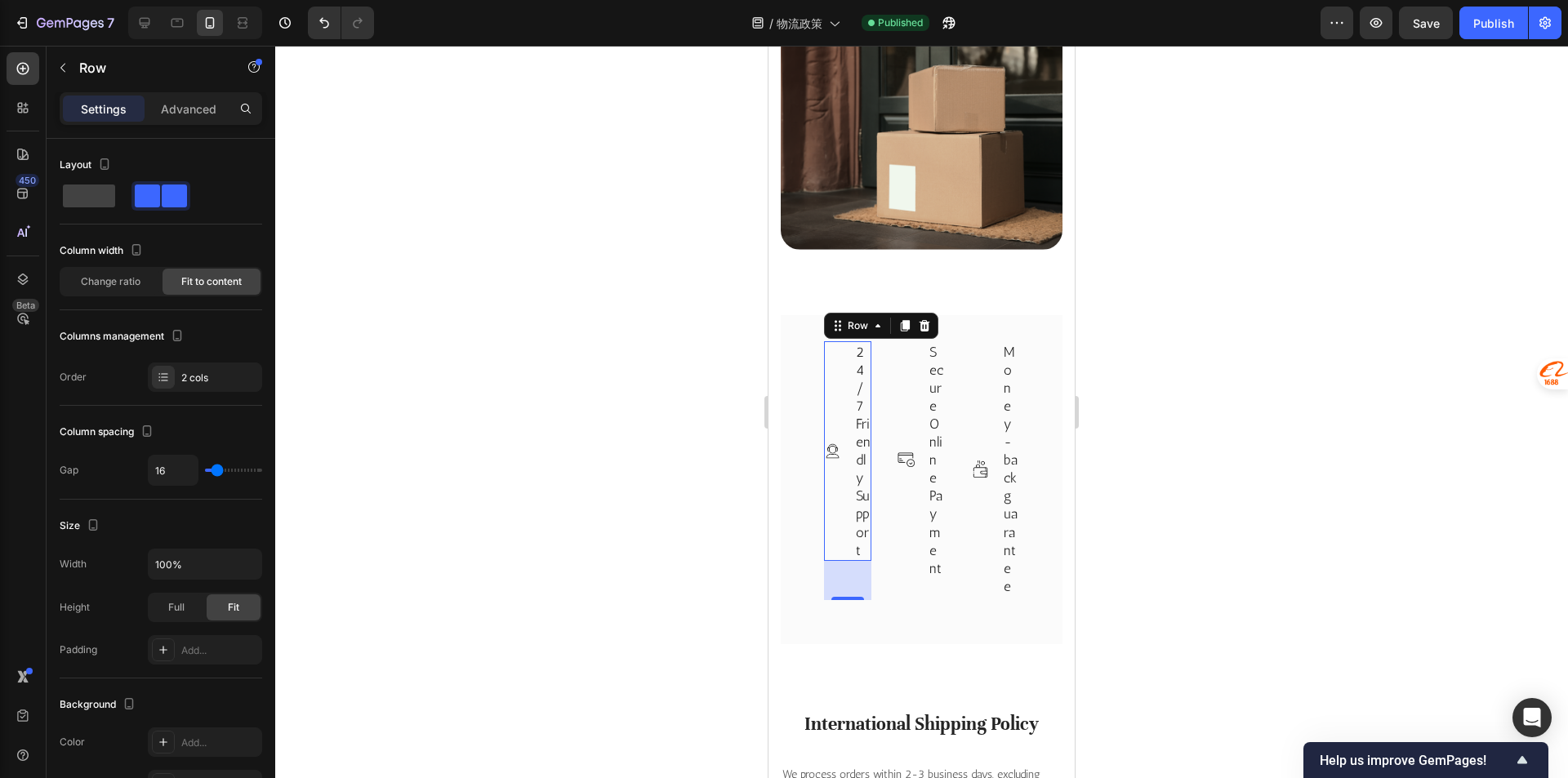
click at [844, 439] on div "Image 24/7 Friendly Support Text block Row 48" at bounding box center [848, 451] width 47 height 219
click at [858, 462] on p "24/7 Friendly Support" at bounding box center [863, 451] width 14 height 216
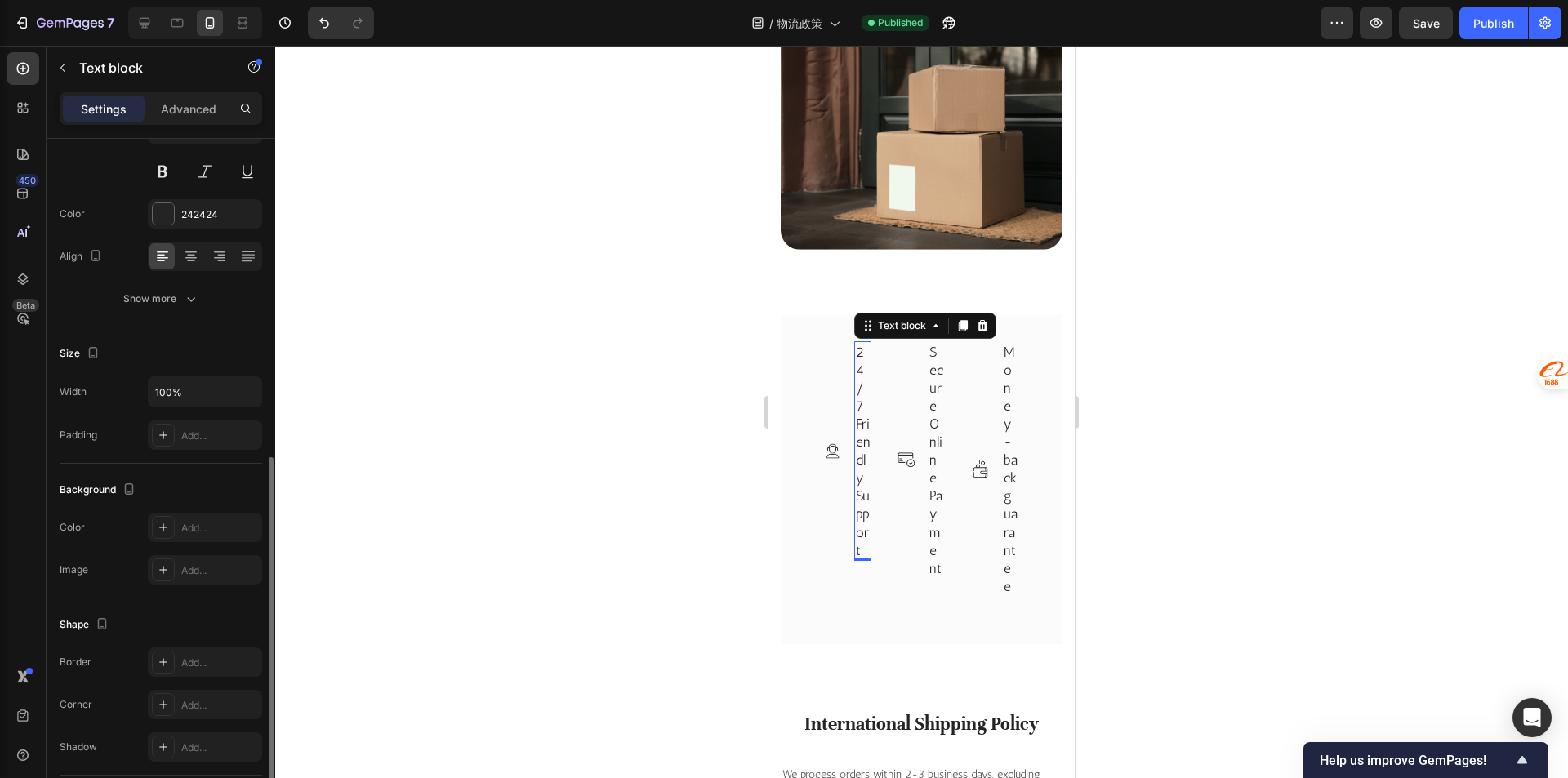
scroll to position [281, 0]
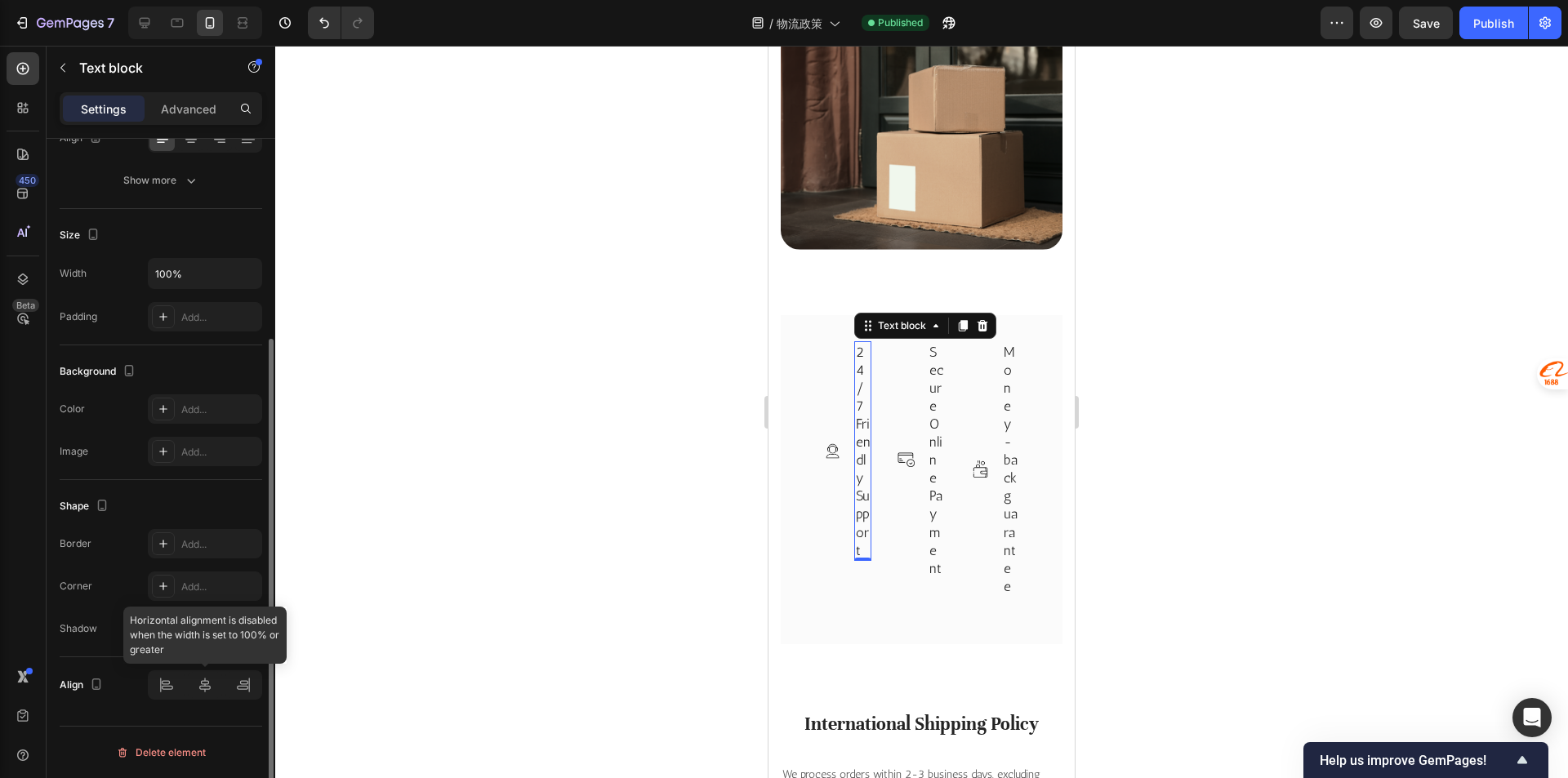
click at [199, 695] on div at bounding box center [205, 685] width 115 height 29
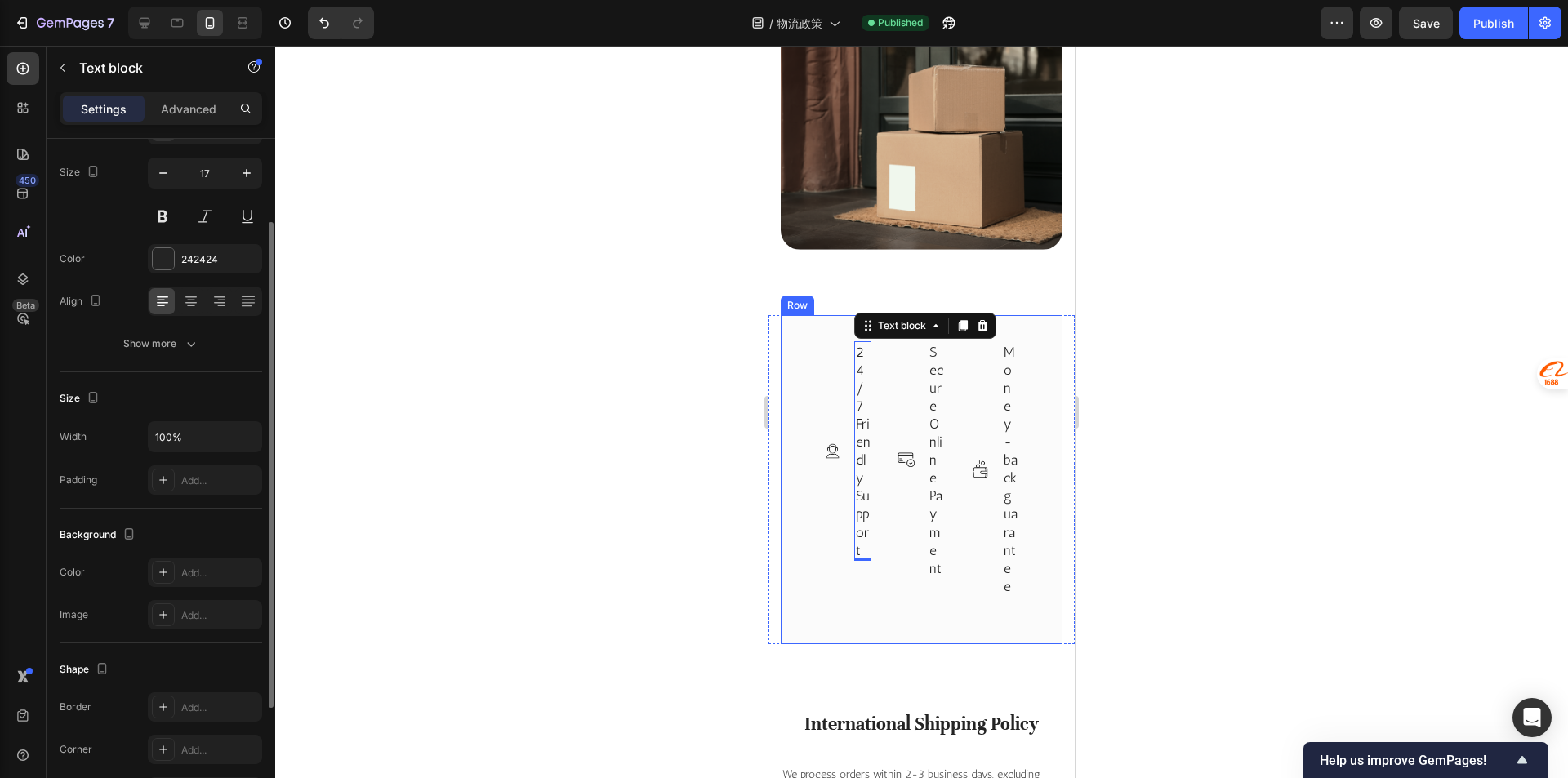
click at [808, 369] on div "Image 24/7 Friendly Support Text block 0 Row Image Secure Online Payment Text b…" at bounding box center [921, 479] width 282 height 329
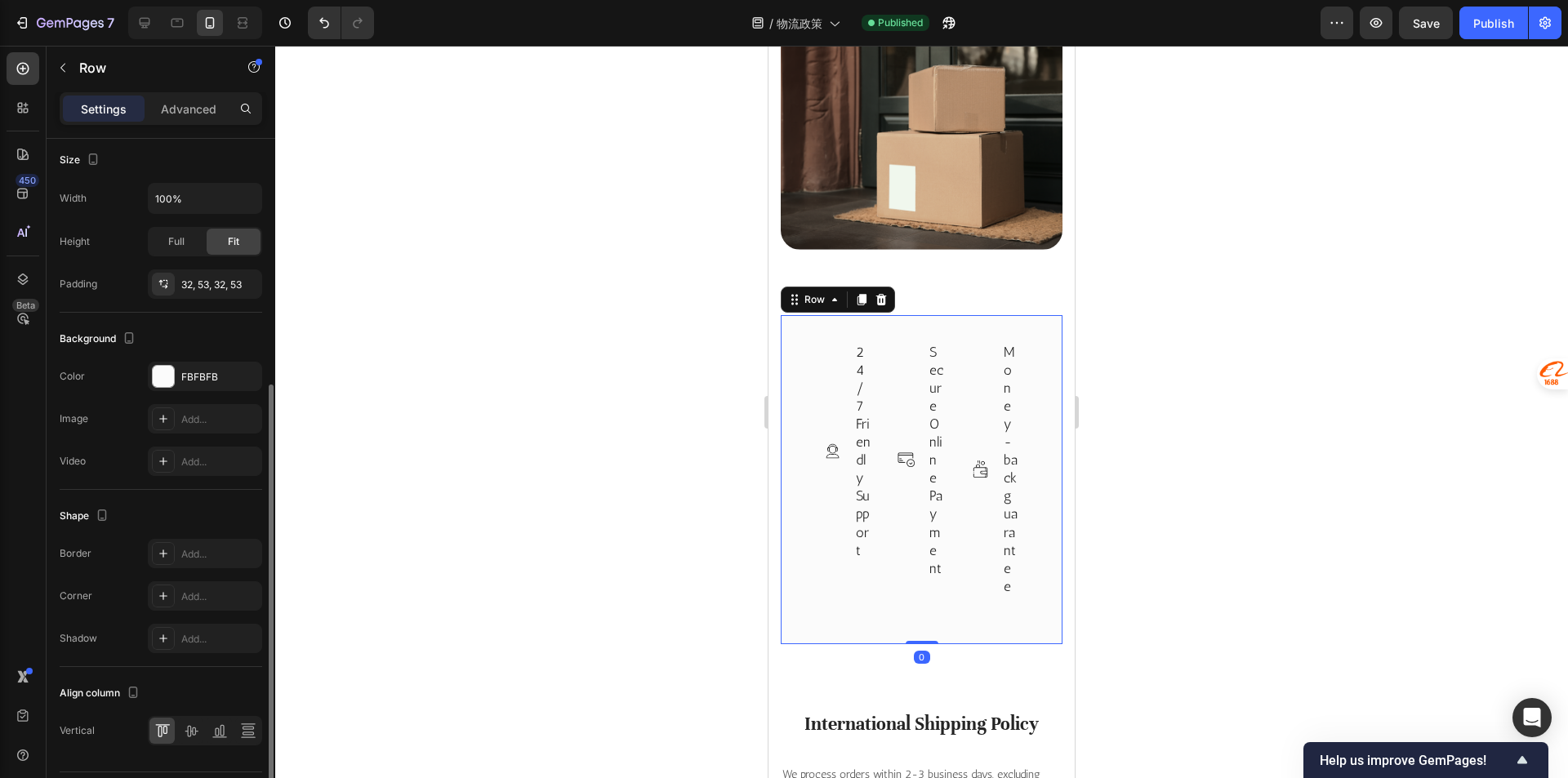
scroll to position [0, 0]
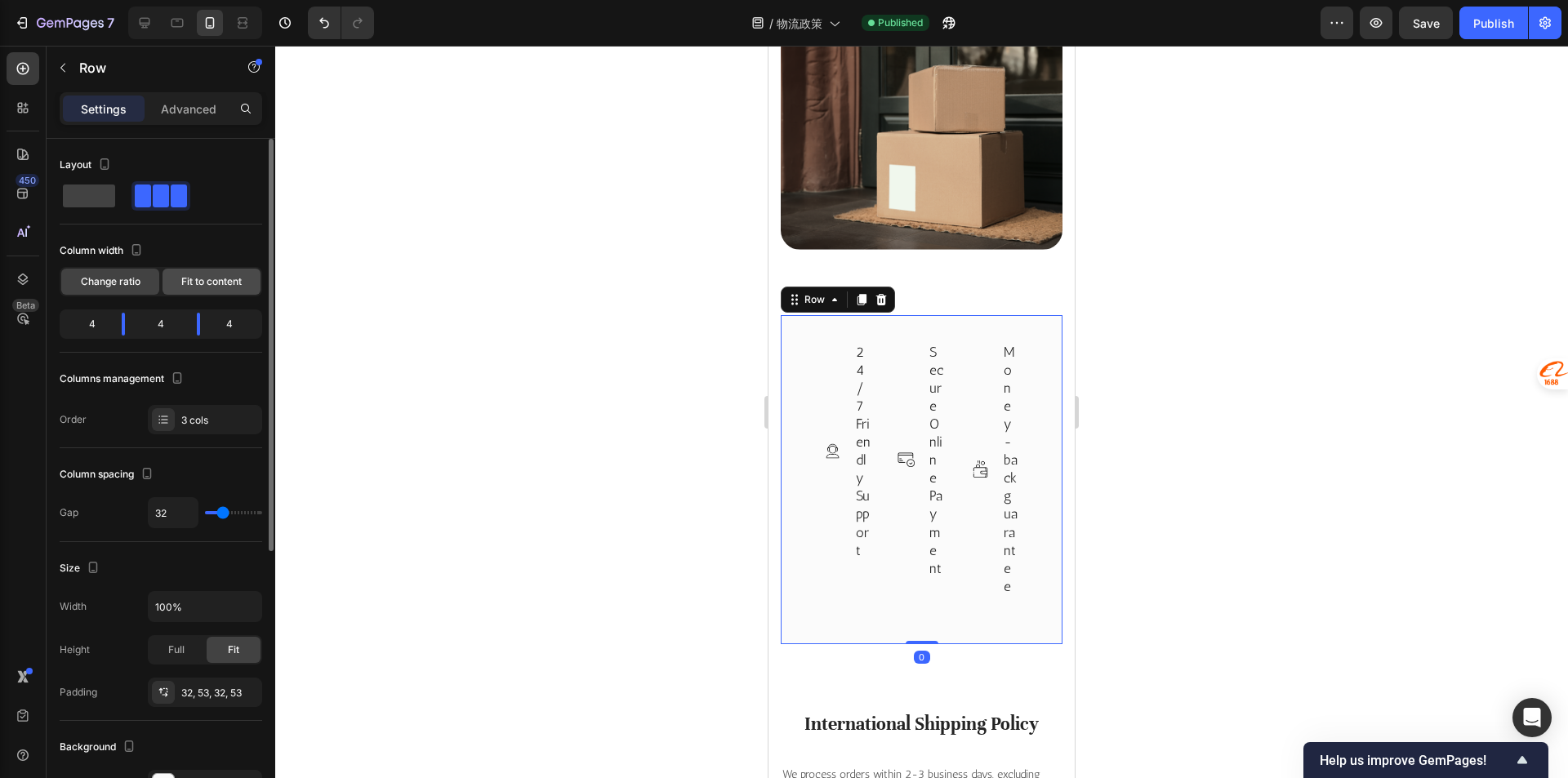
click at [197, 284] on span "Fit to content" at bounding box center [211, 281] width 61 height 15
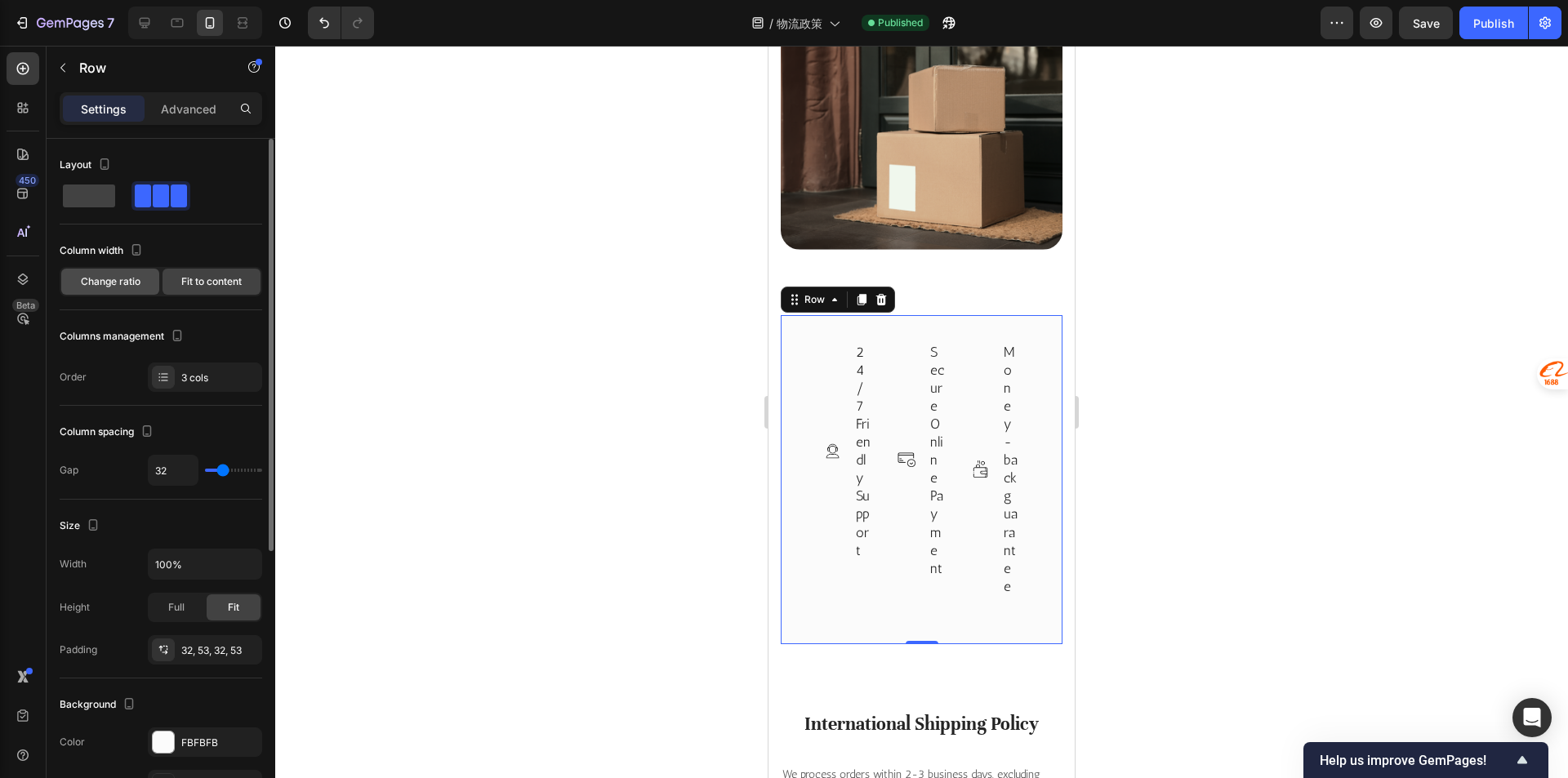
click at [125, 283] on span "Change ratio" at bounding box center [110, 281] width 60 height 15
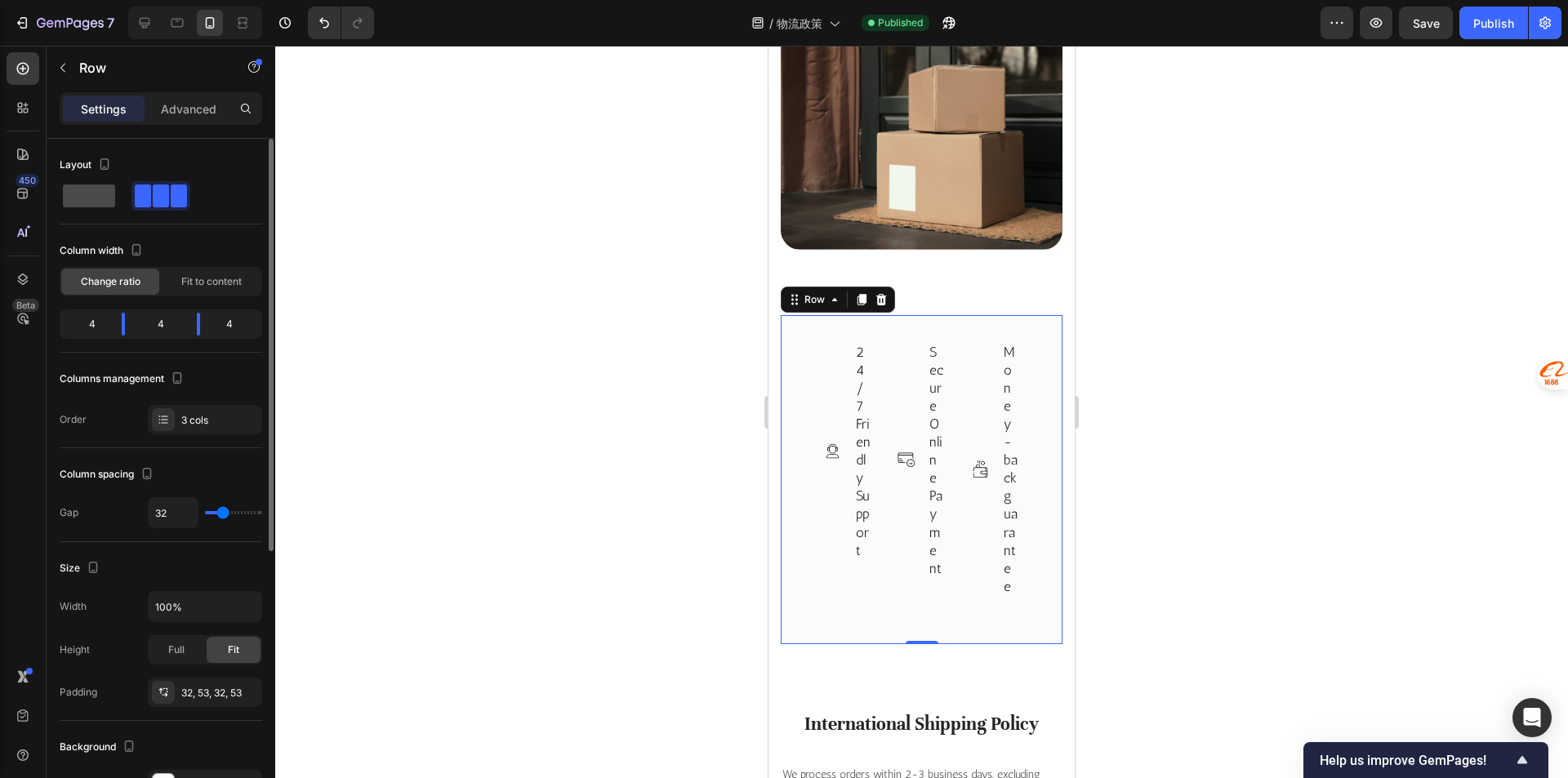
click at [90, 199] on span at bounding box center [89, 196] width 52 height 23
type input "0"
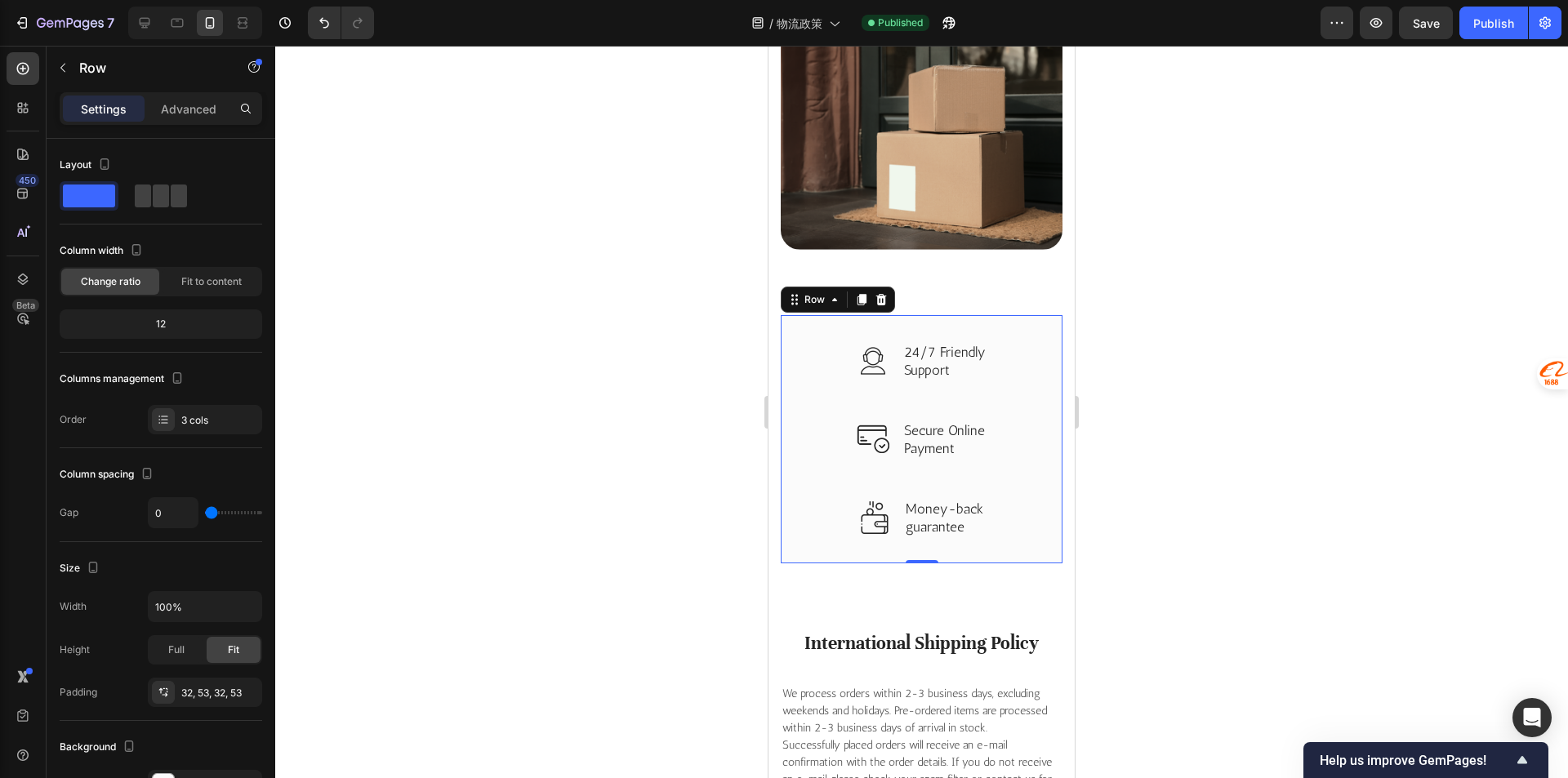
click at [686, 398] on div at bounding box center [921, 411] width 1292 height 732
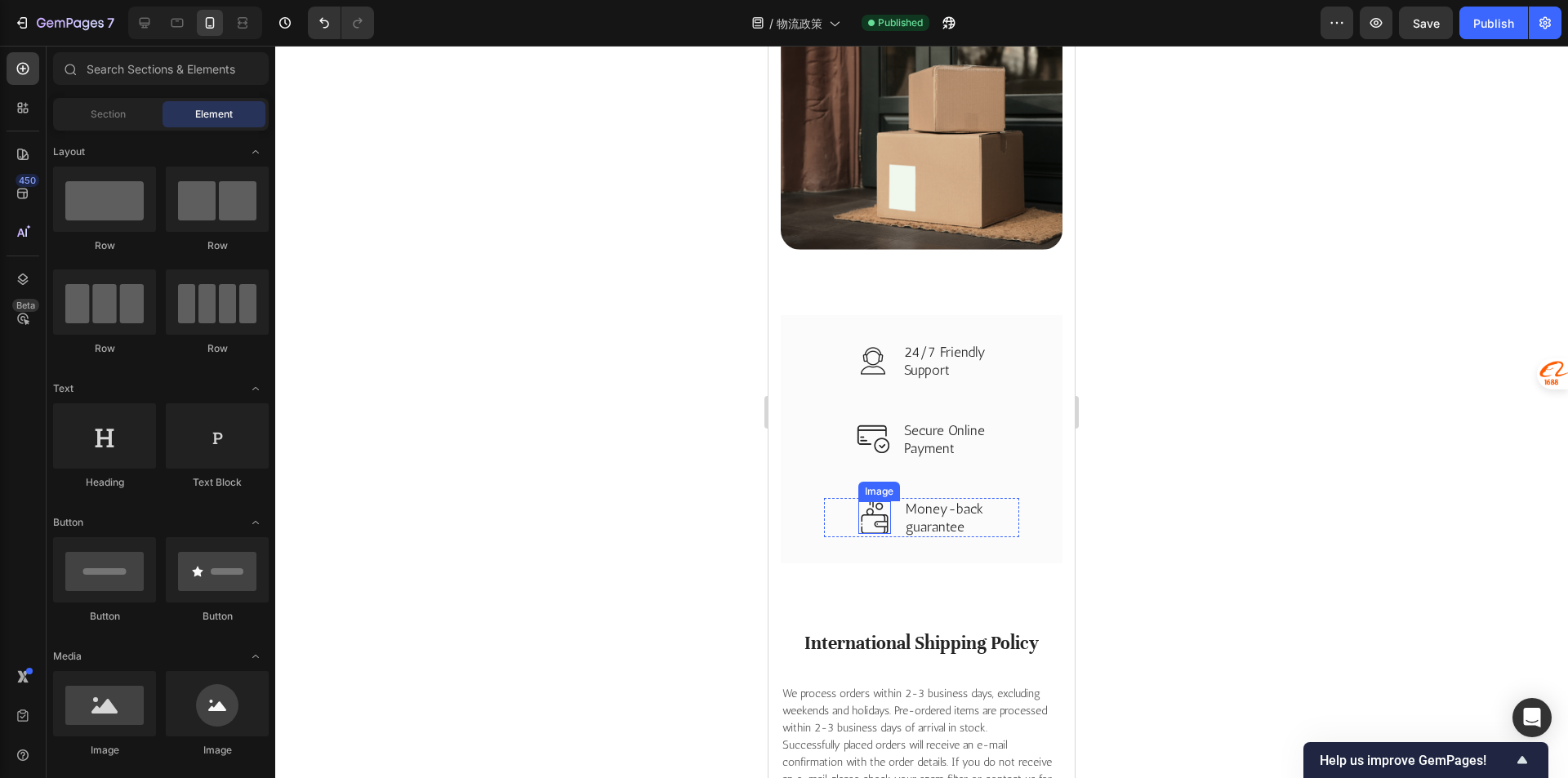
click at [871, 501] on img at bounding box center [875, 518] width 33 height 33
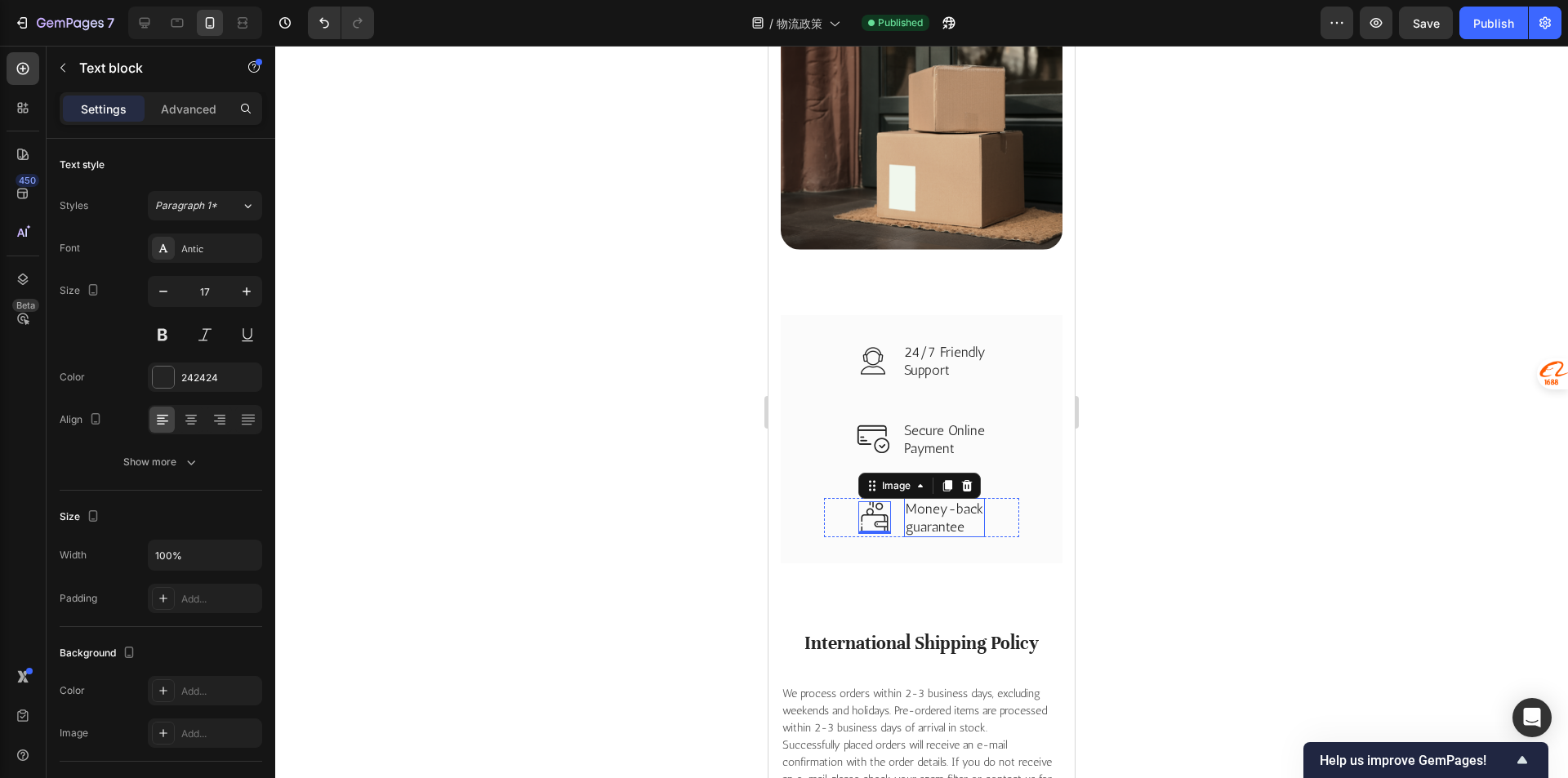
click at [952, 518] on p "guarantee" at bounding box center [944, 527] width 78 height 18
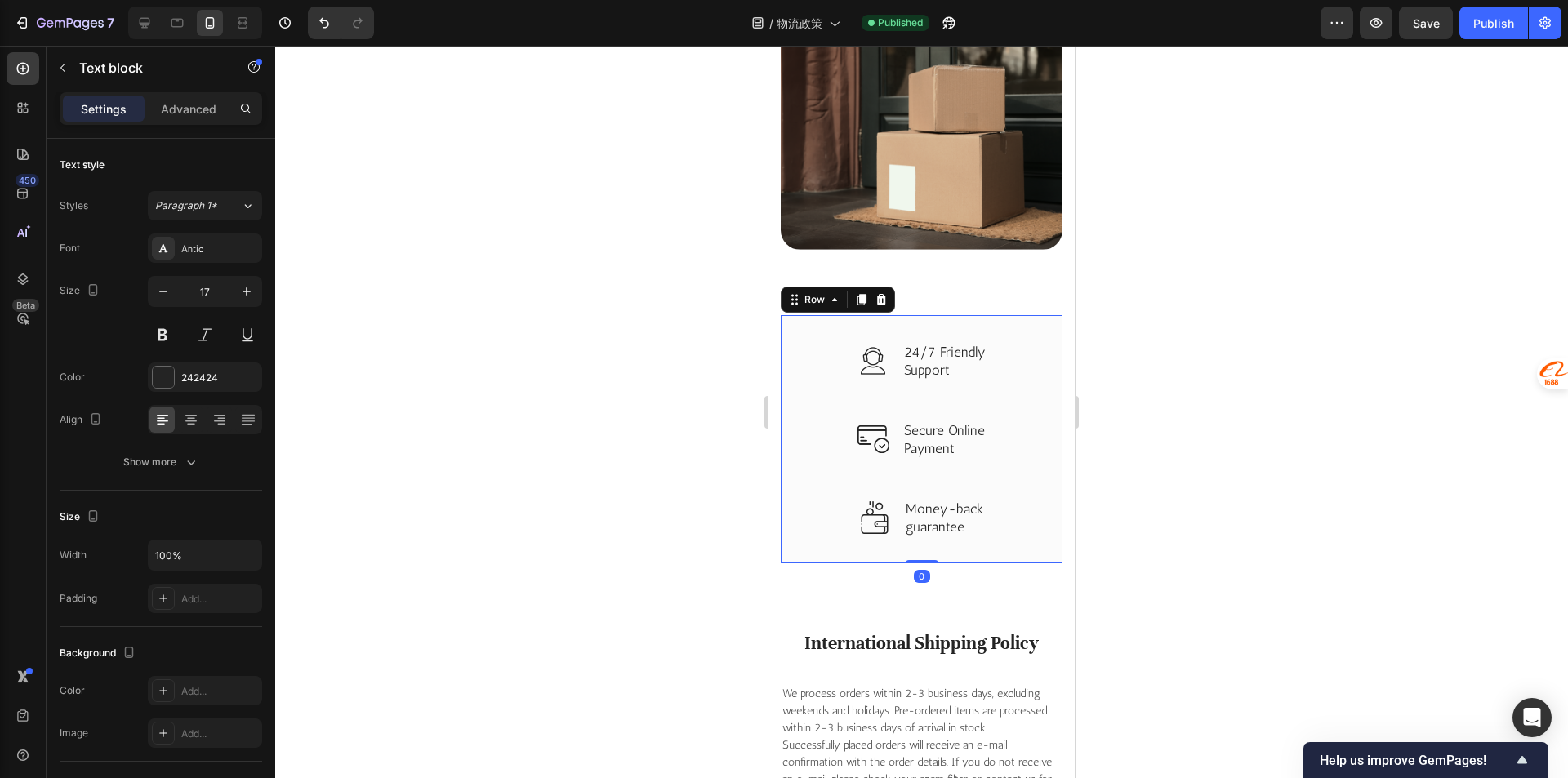
click at [811, 475] on div "Image 24/7 Friendly Support Text block Row Image Secure Online Payment Text blo…" at bounding box center [921, 439] width 282 height 249
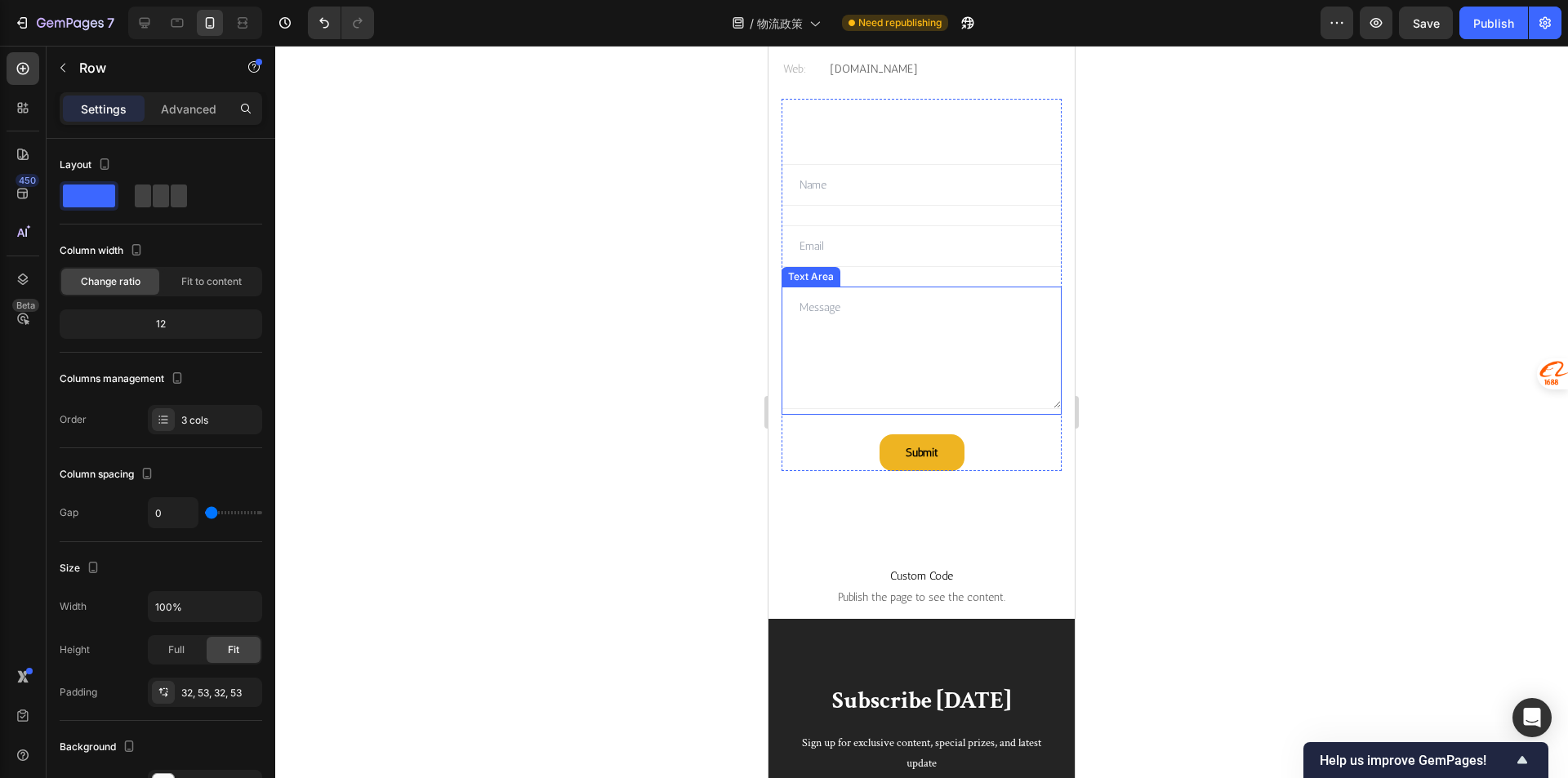
scroll to position [3591, 0]
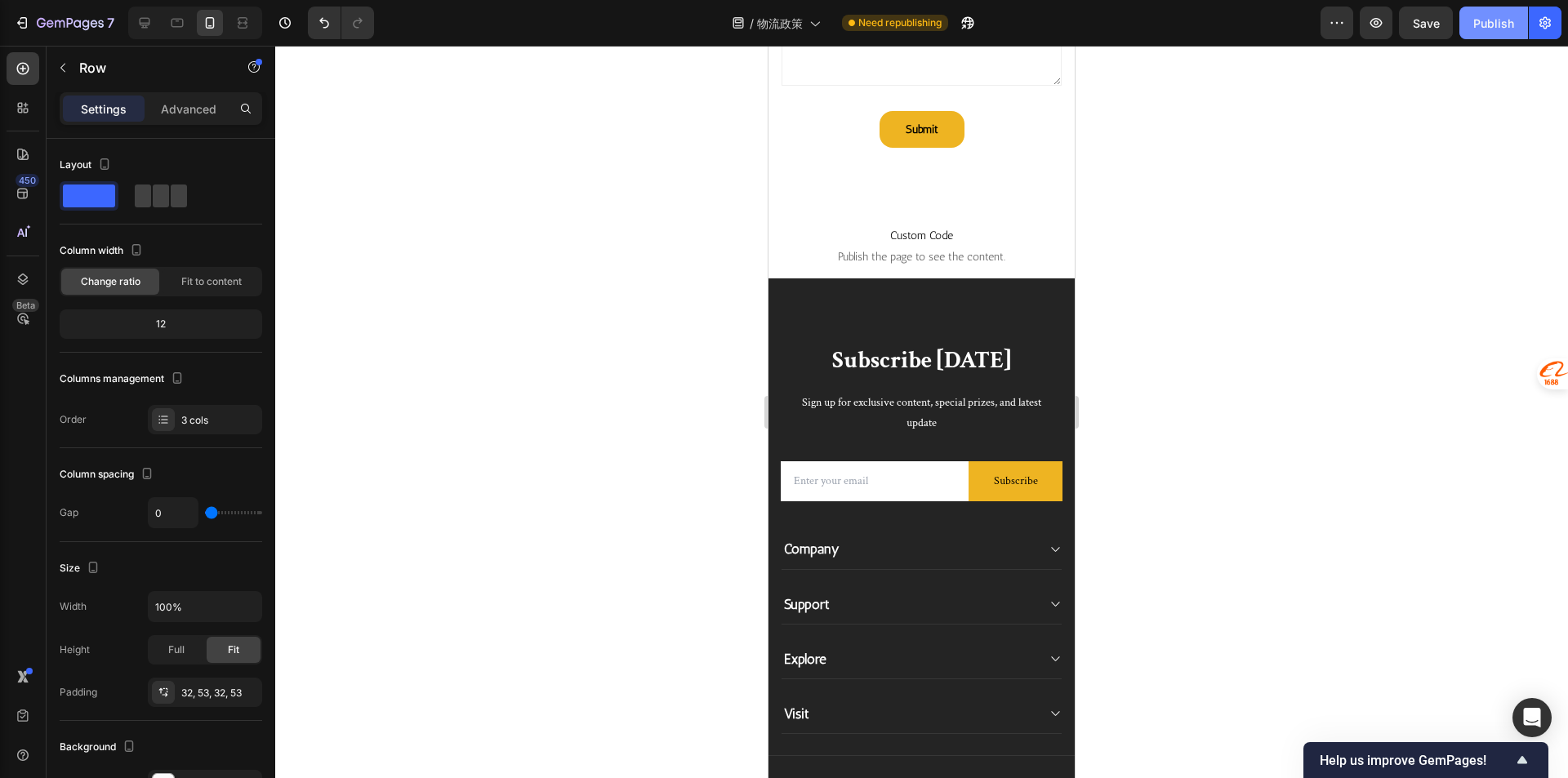
click at [1485, 20] on div "Publish" at bounding box center [1494, 23] width 41 height 17
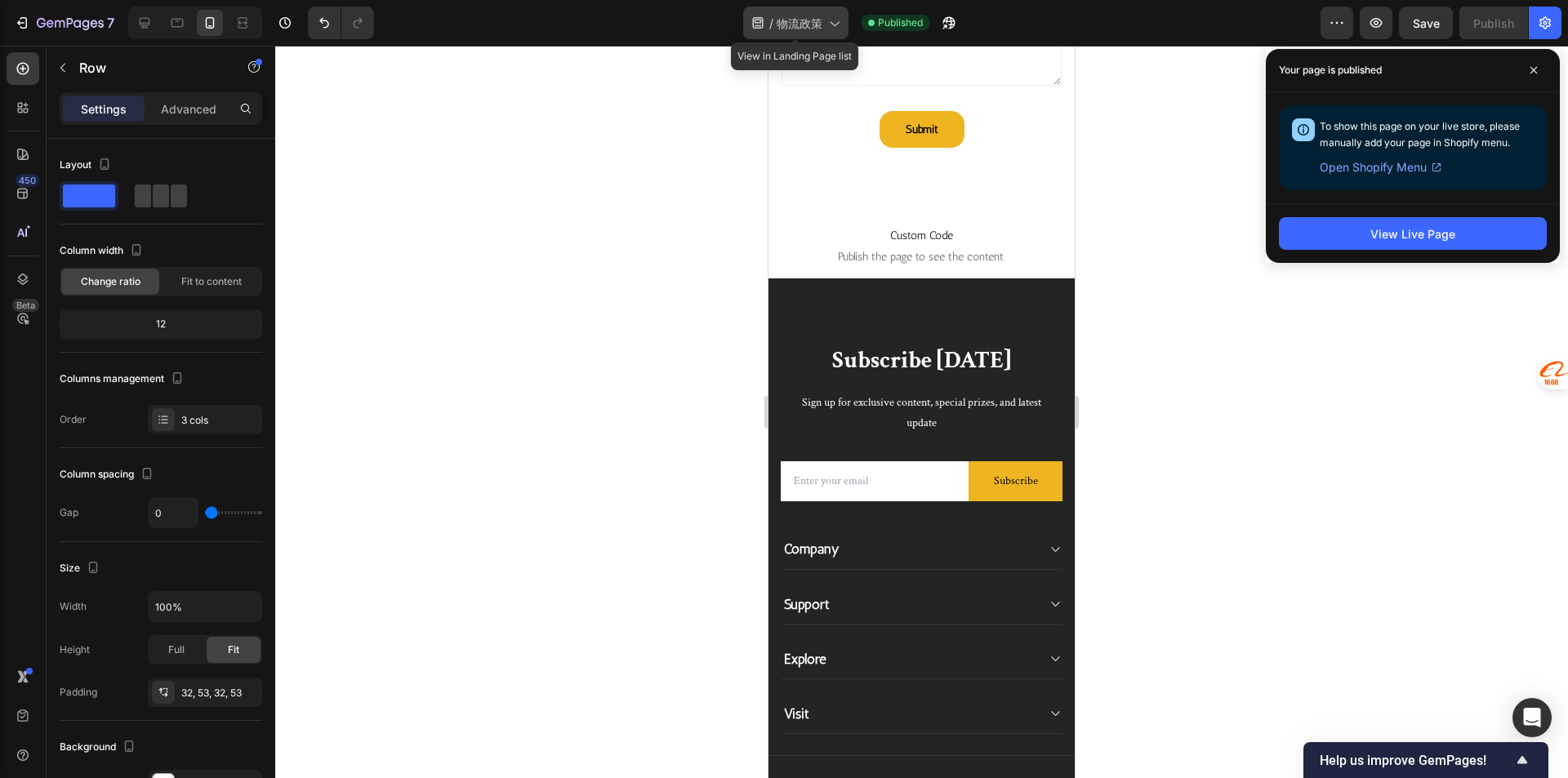
click at [786, 23] on span "物流政策" at bounding box center [800, 23] width 46 height 17
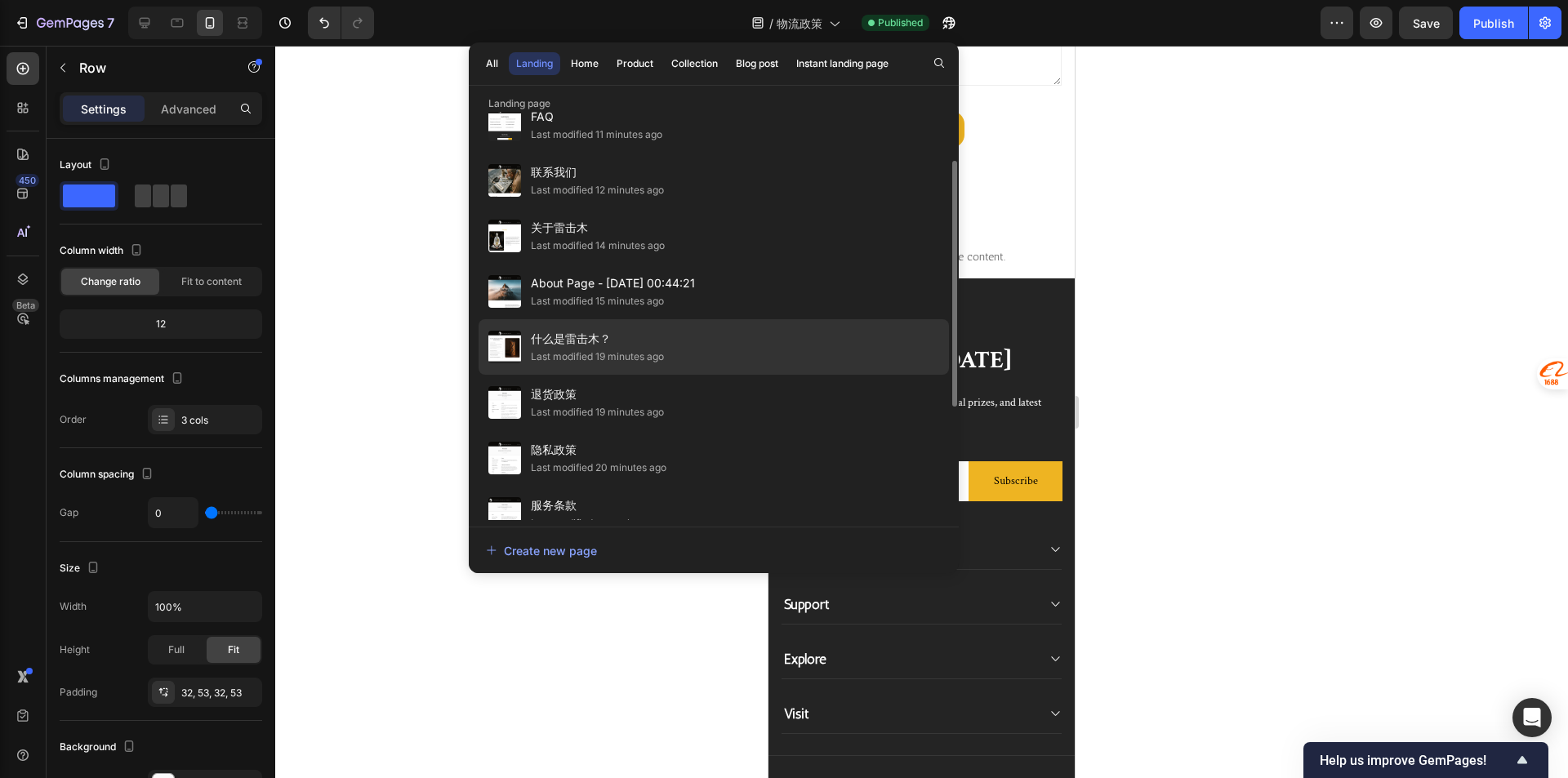
scroll to position [269, 0]
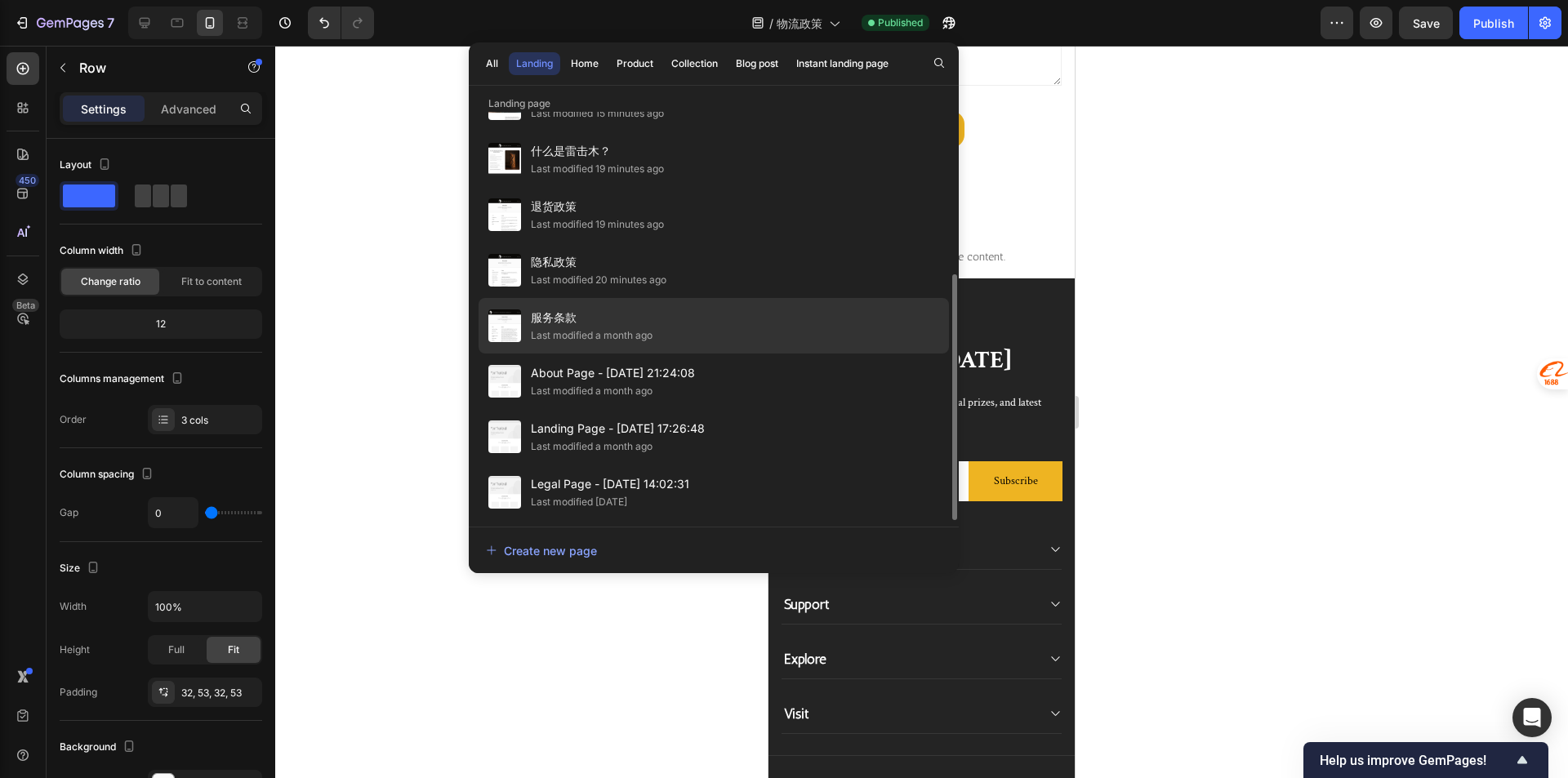
click at [673, 326] on div "服务条款 Last modified a month ago" at bounding box center [714, 326] width 471 height 56
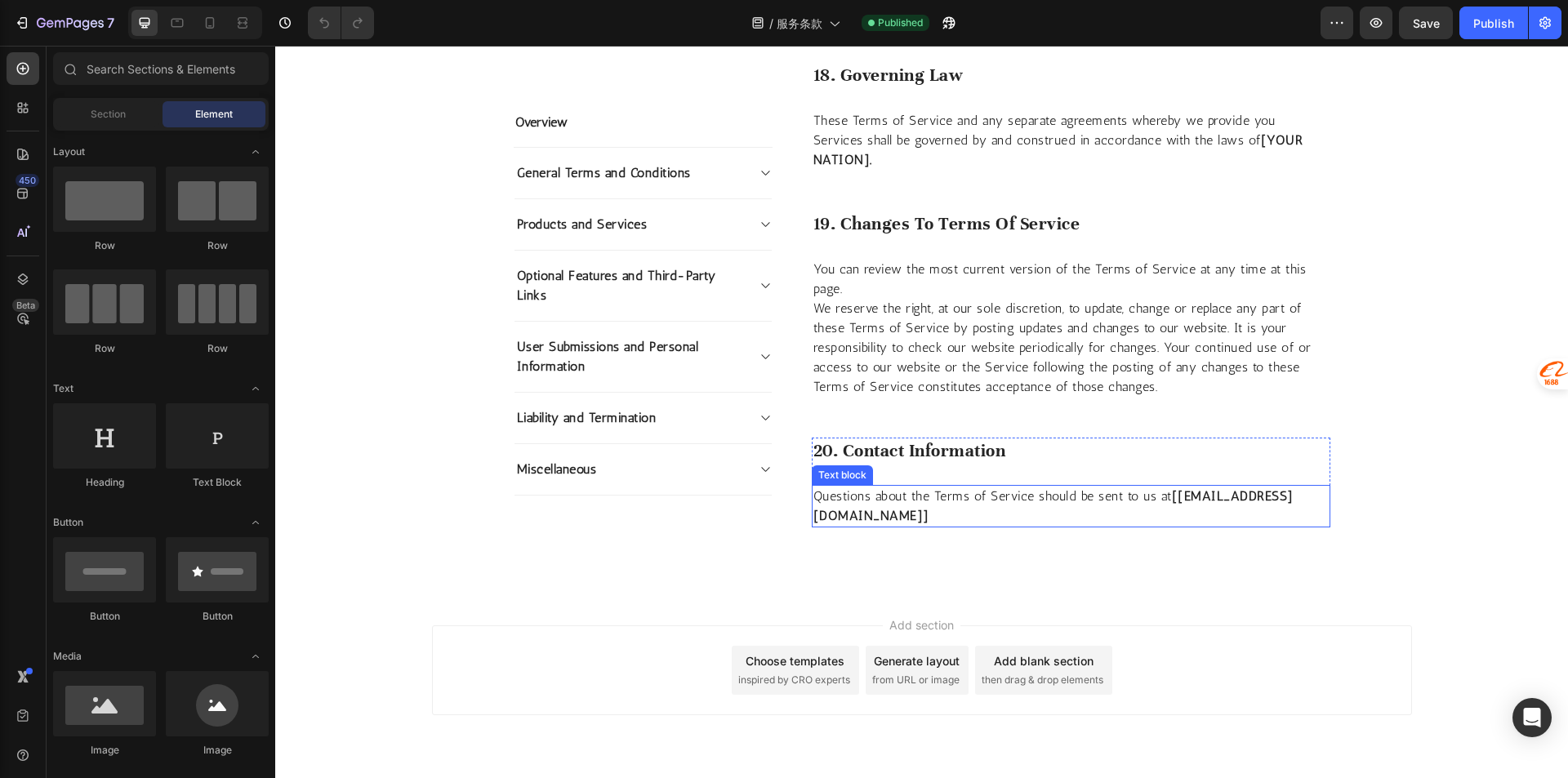
scroll to position [6322, 0]
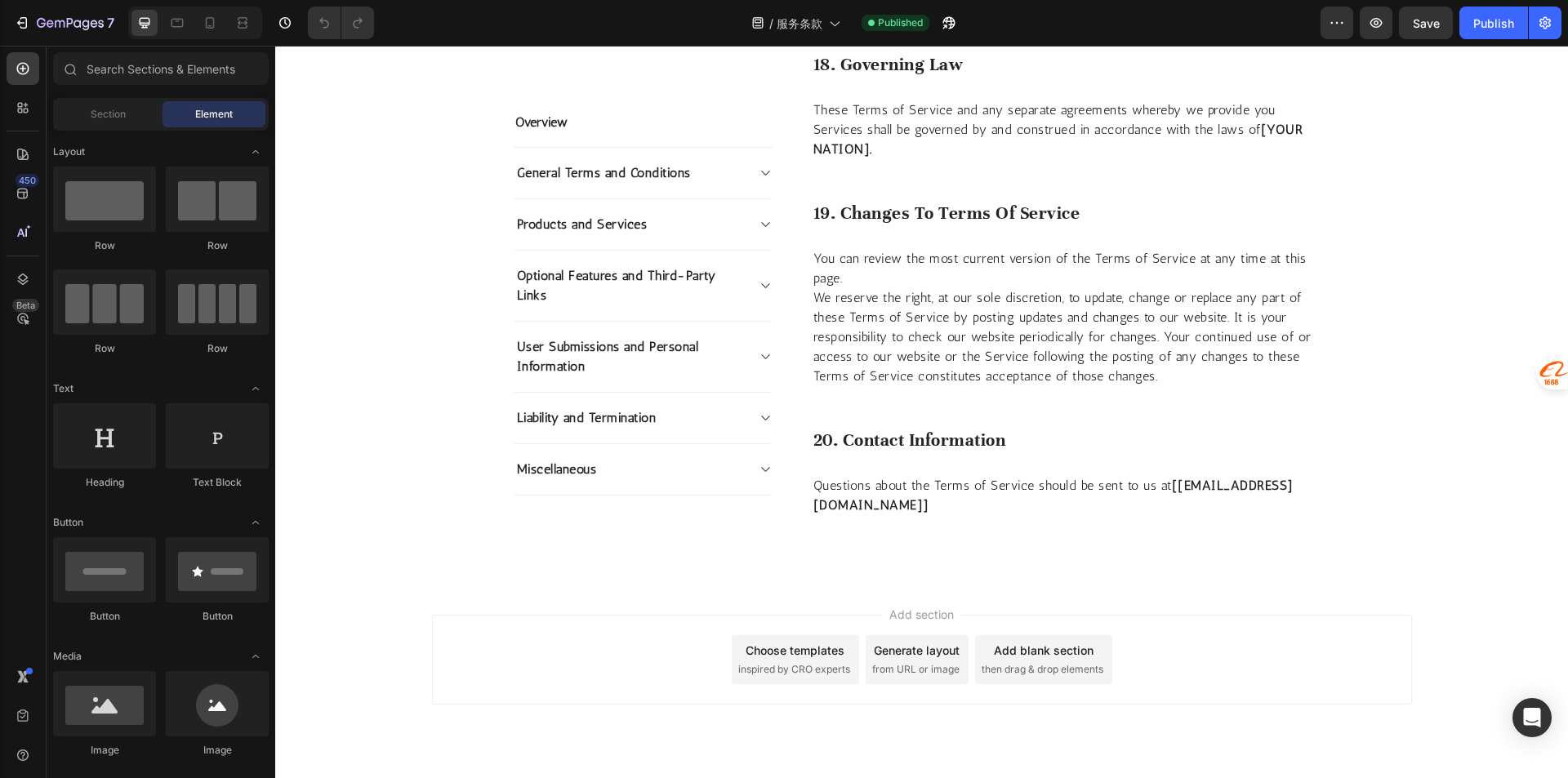
click at [1310, 683] on div "Add section Choose templates inspired by CRO experts Generate layout from URL o…" at bounding box center [921, 681] width 1292 height 200
click at [1304, 625] on div "Add section Choose templates inspired by CRO experts Generate layout from URL o…" at bounding box center [921, 659] width 980 height 90
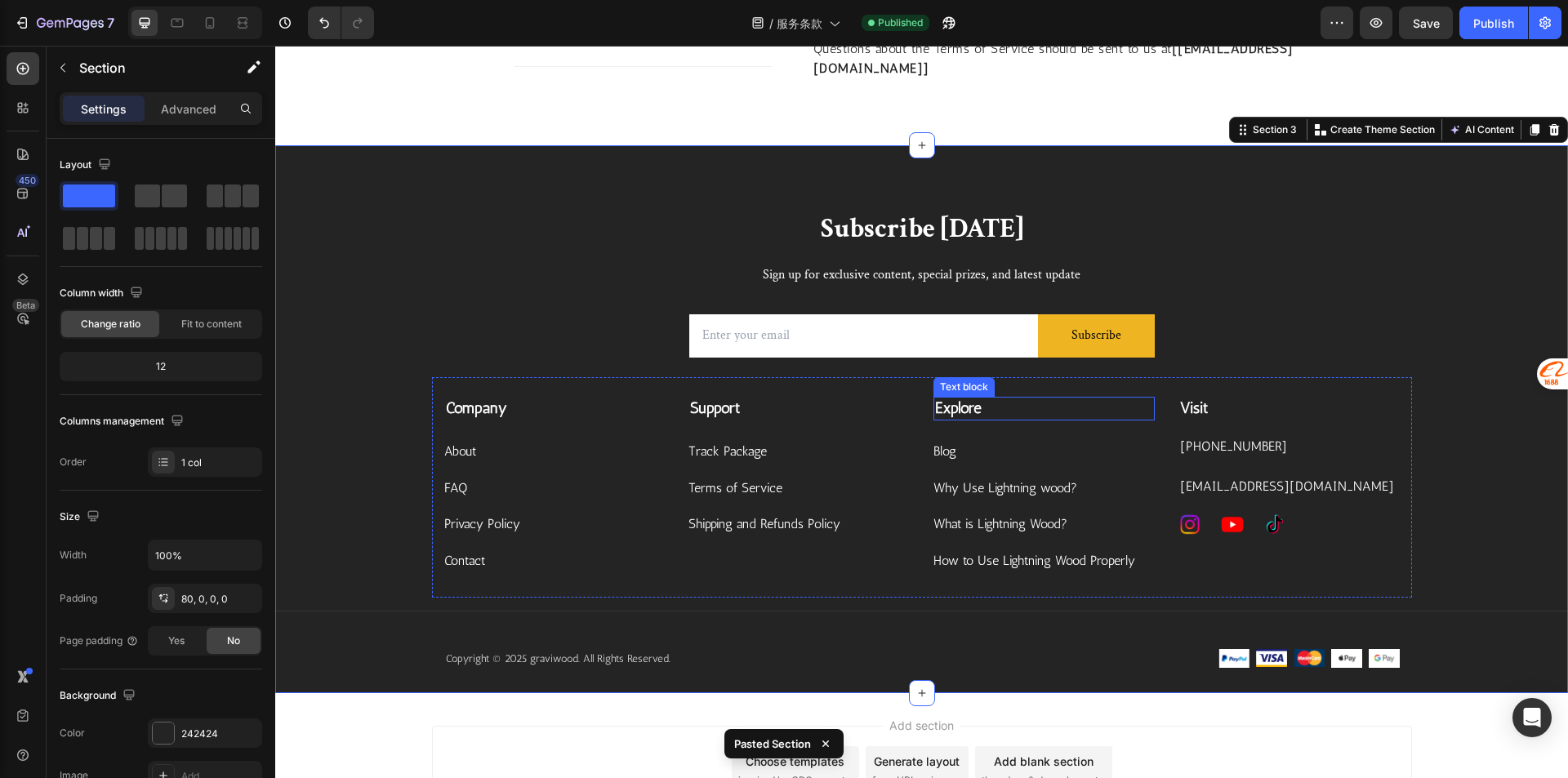
scroll to position [6762, 0]
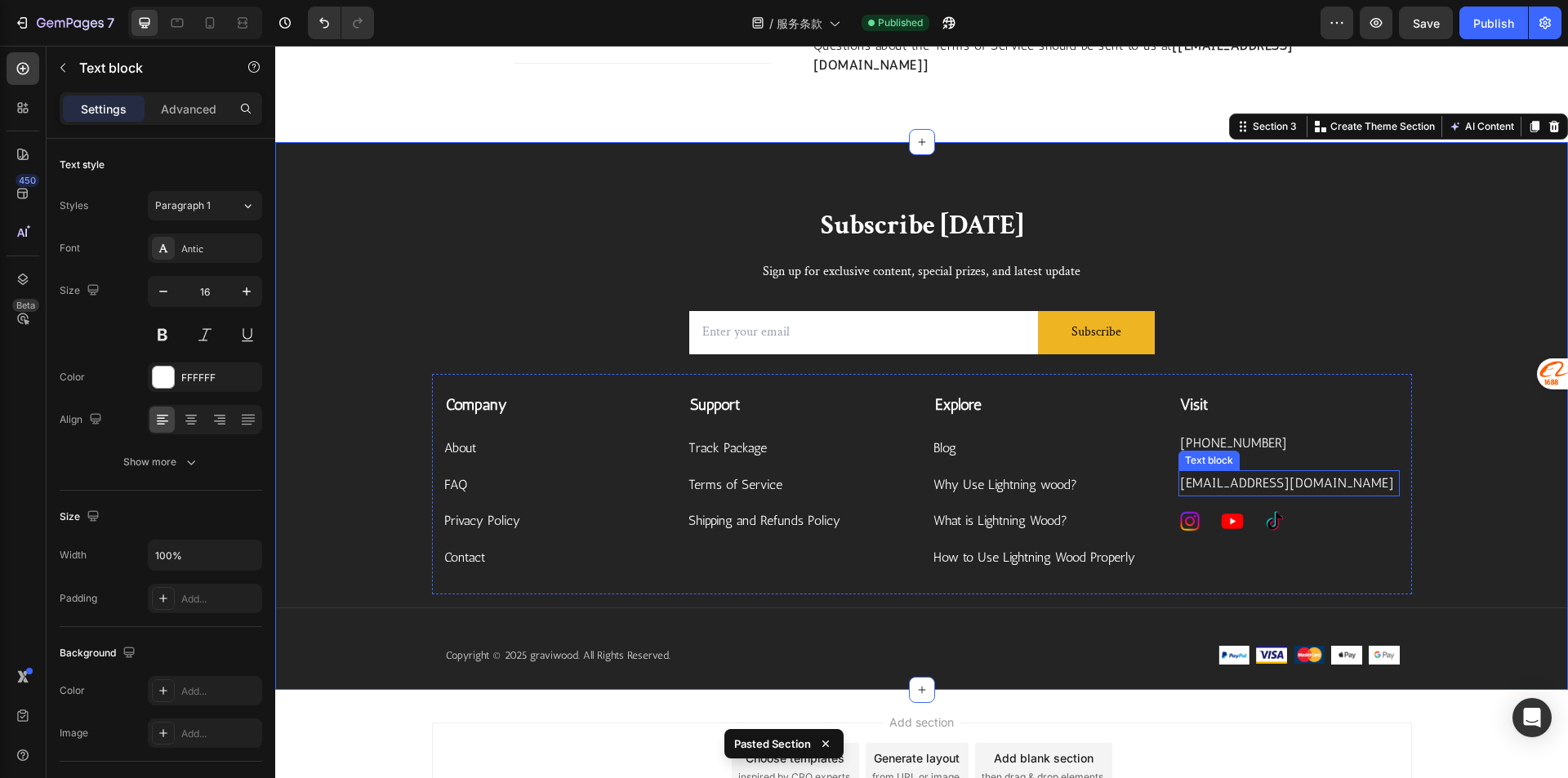
click at [1278, 472] on p "[EMAIL_ADDRESS][DOMAIN_NAME]" at bounding box center [1289, 483] width 218 height 24
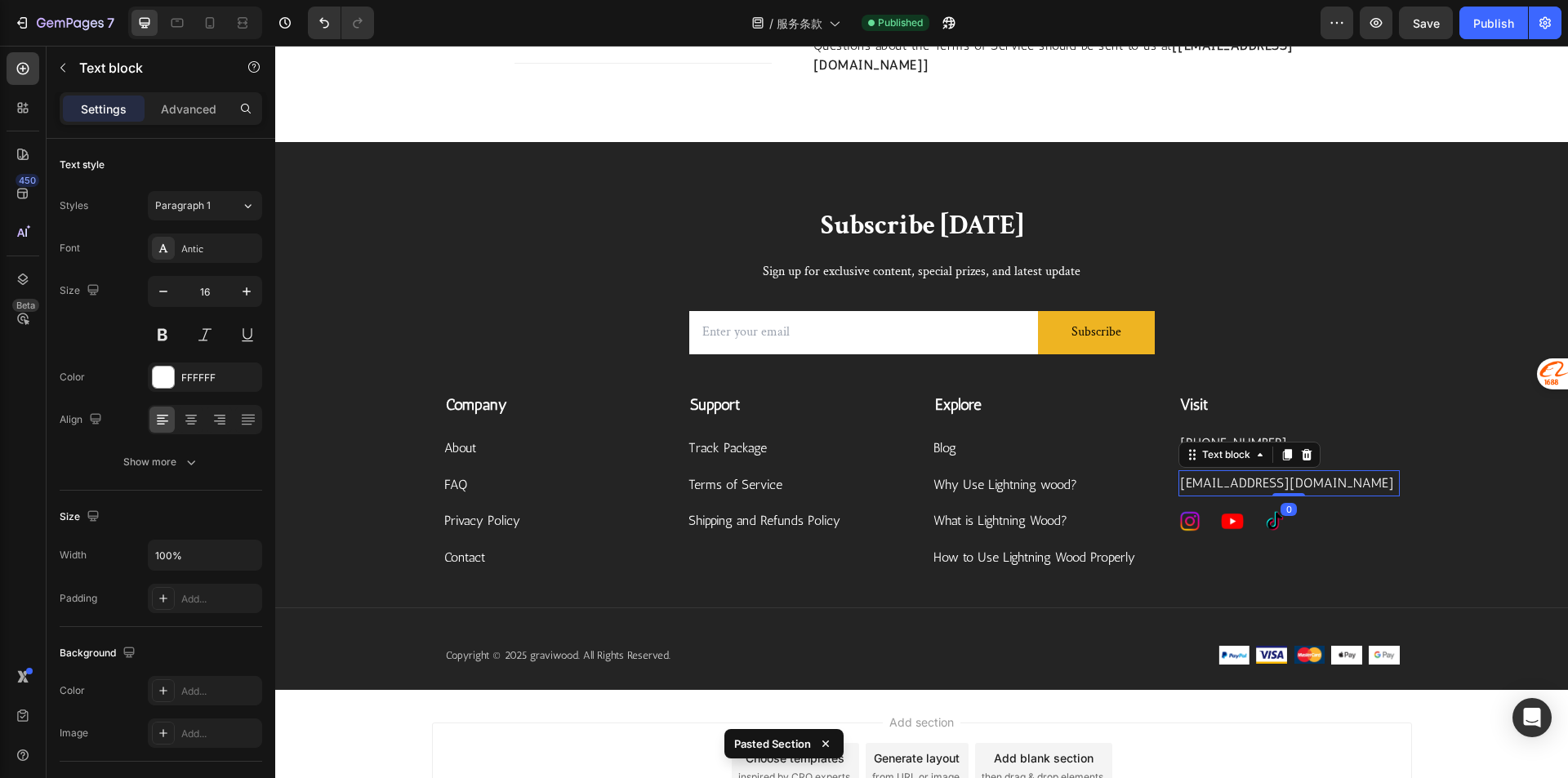
click at [1278, 472] on p "[EMAIL_ADDRESS][DOMAIN_NAME]" at bounding box center [1289, 483] width 218 height 24
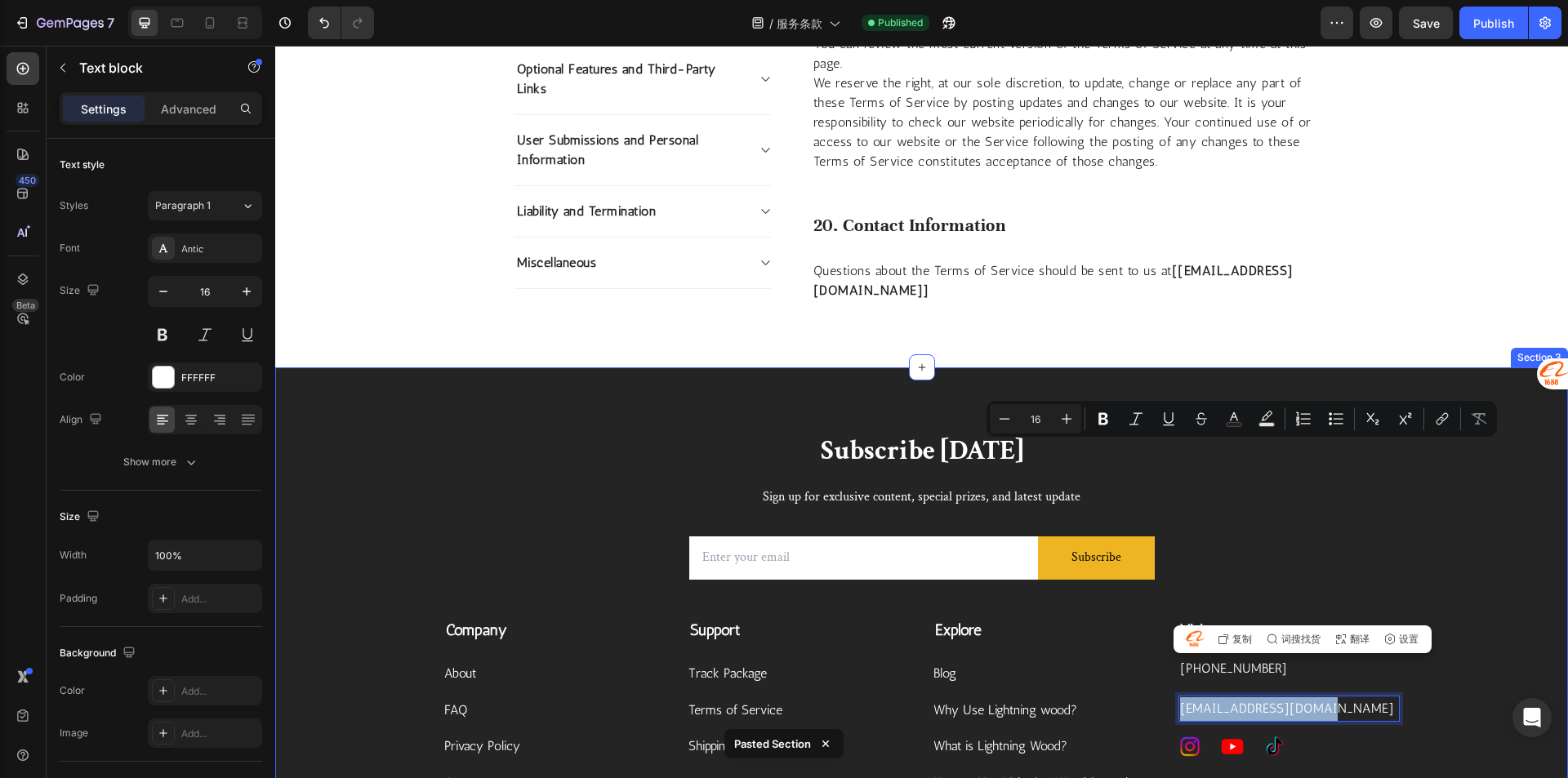
scroll to position [6518, 0]
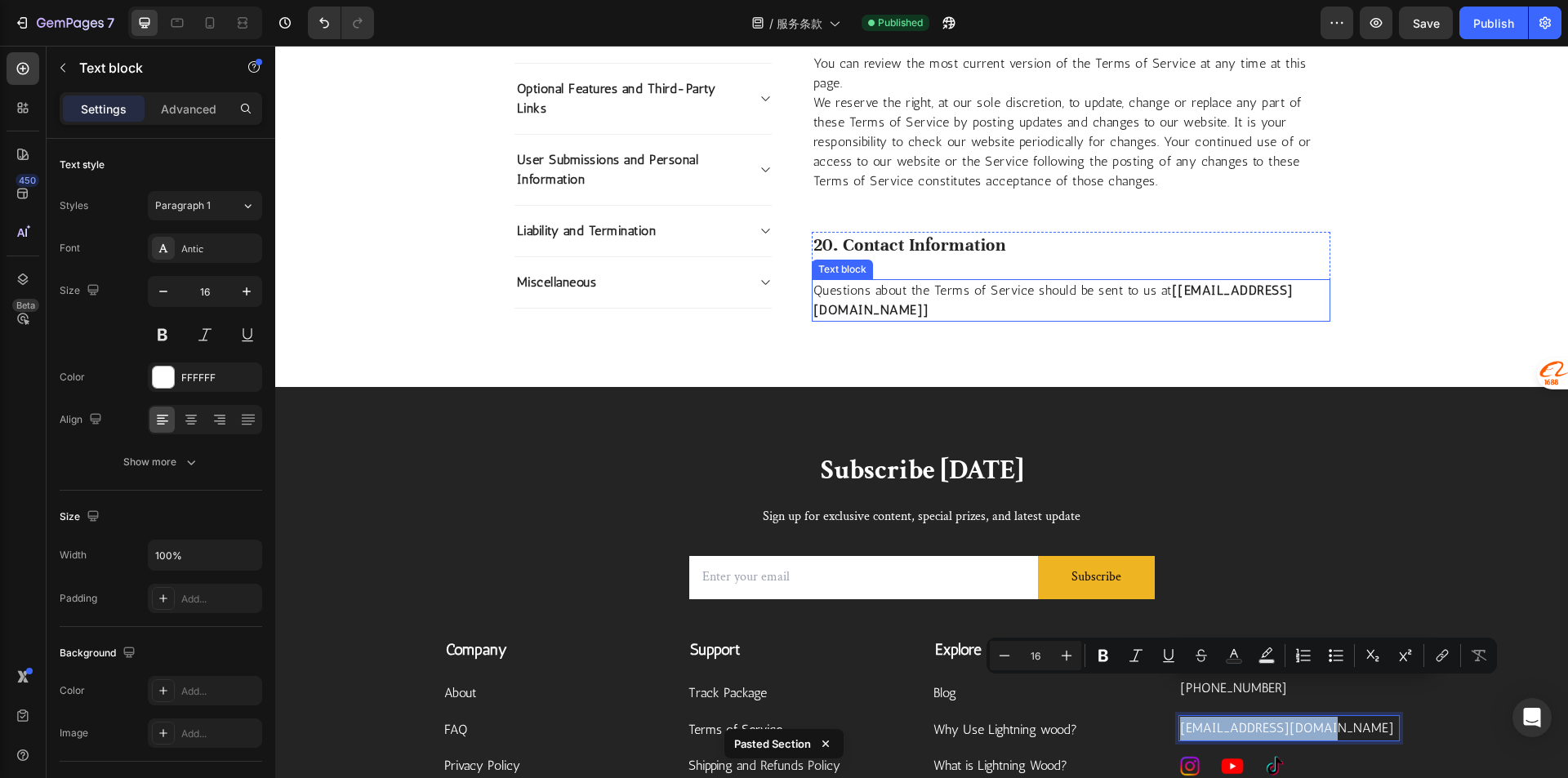
click at [966, 281] on p "Questions about the Terms of Service should be sent to us at [fusheng2584@gmail…" at bounding box center [1071, 300] width 516 height 39
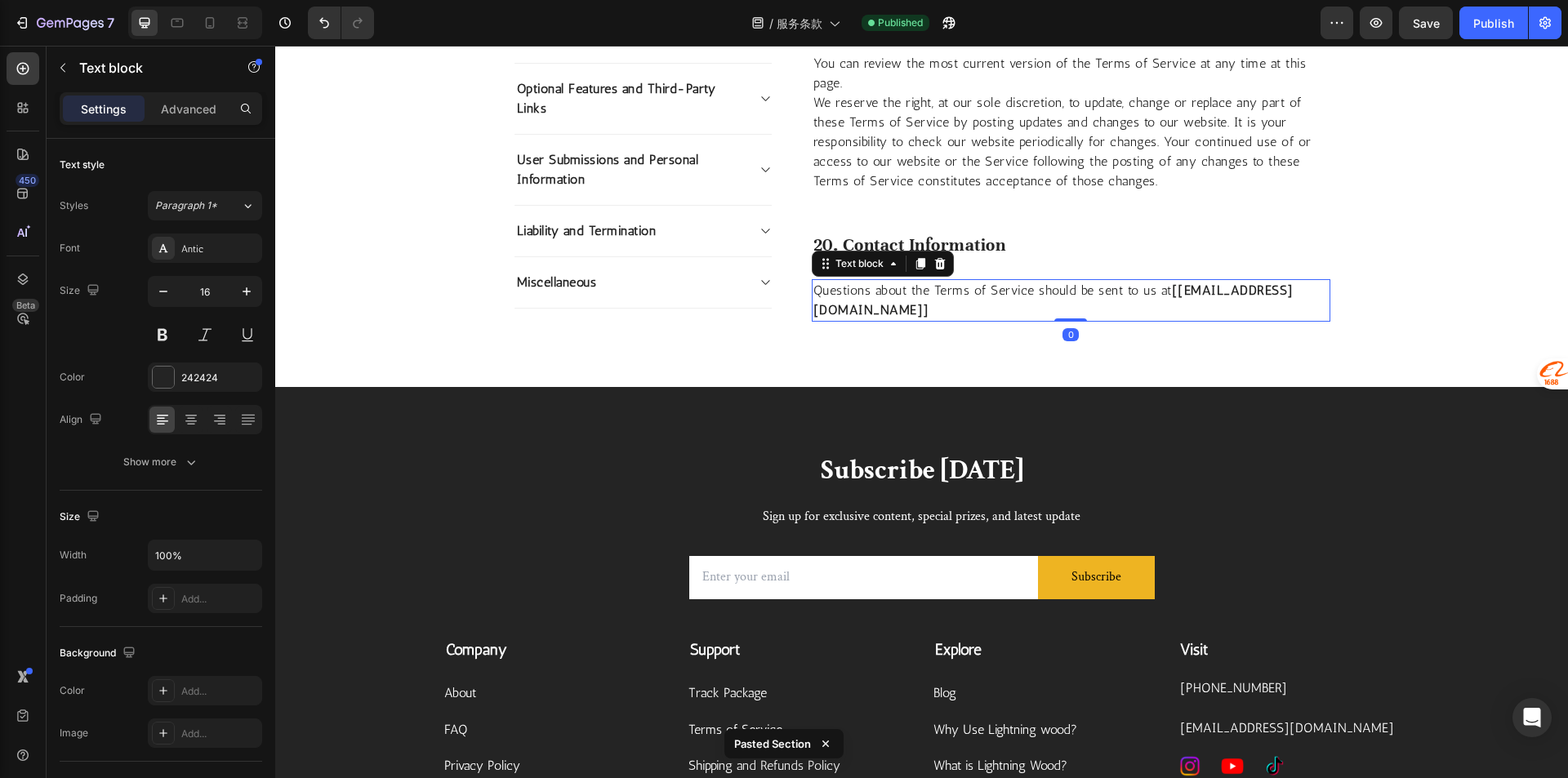
click at [957, 282] on strong "[fusheng2584@gmail.com]" at bounding box center [1053, 299] width 480 height 35
drag, startPoint x: 960, startPoint y: 268, endPoint x: 814, endPoint y: 266, distance: 146.0
click at [814, 282] on strong "[fusheng2584@gmail.com]" at bounding box center [1053, 299] width 480 height 35
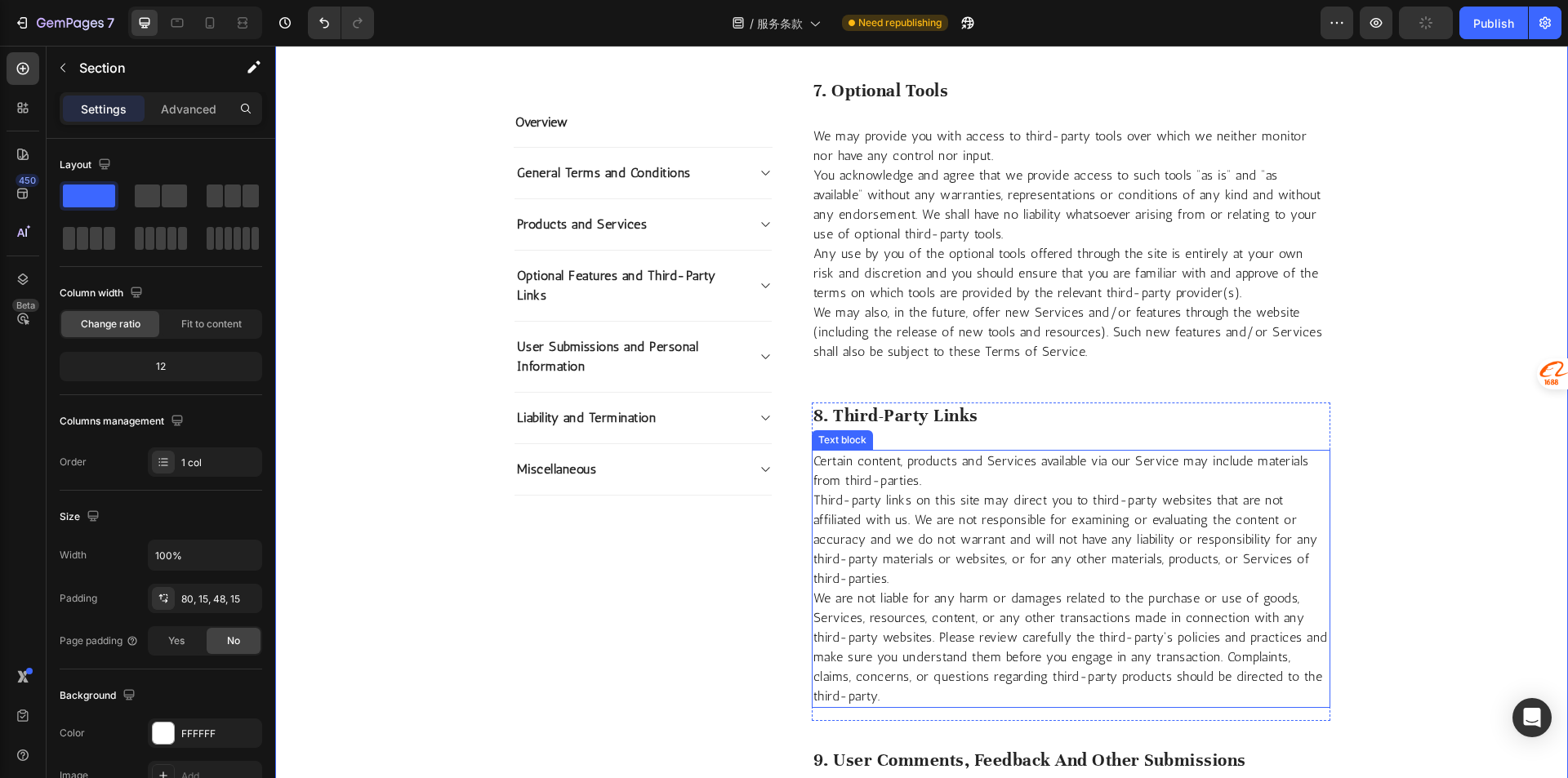
scroll to position [2436, 0]
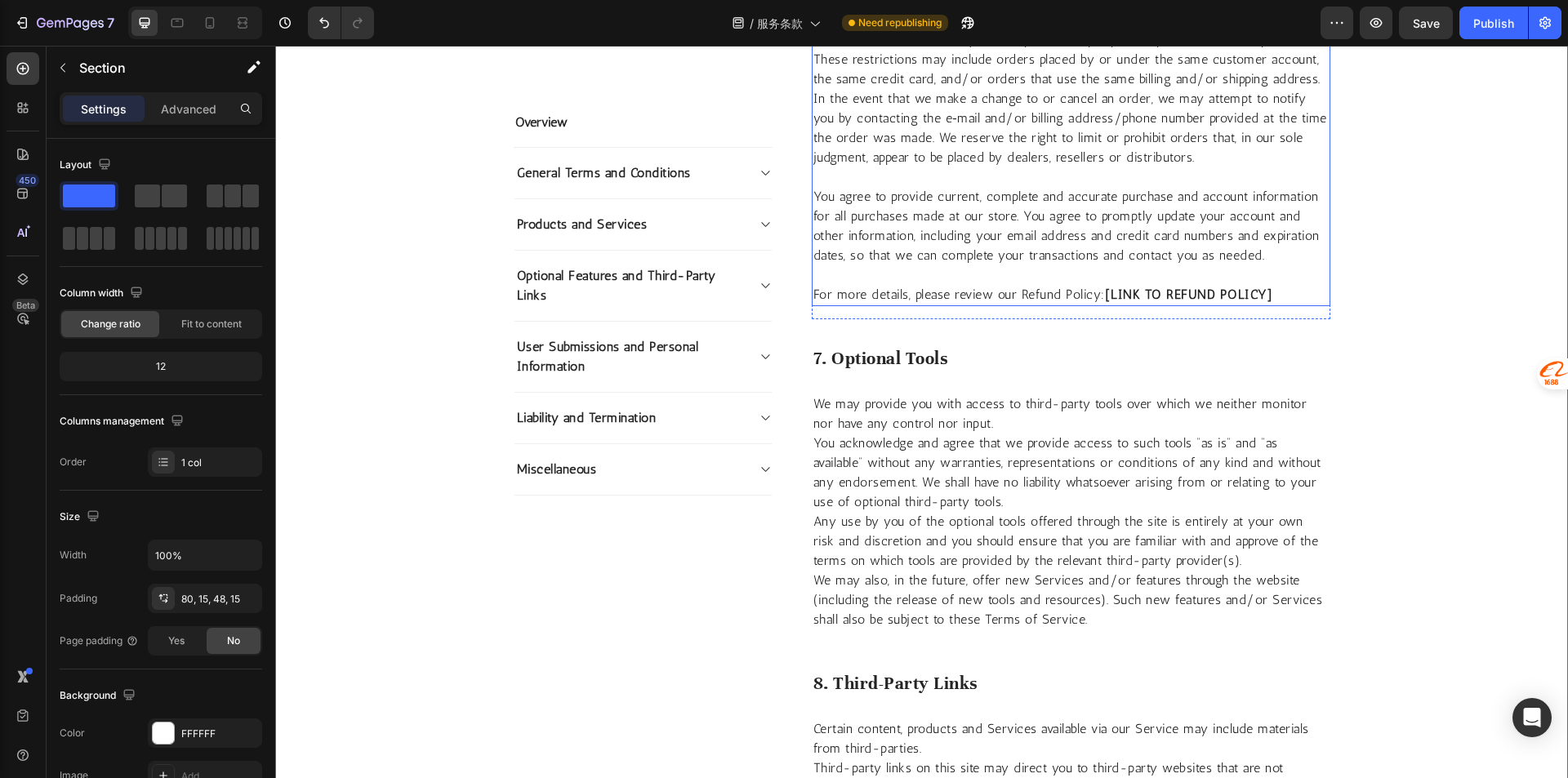
click at [1215, 290] on strong "[LINK TO REFUND POLICY]" at bounding box center [1189, 294] width 169 height 16
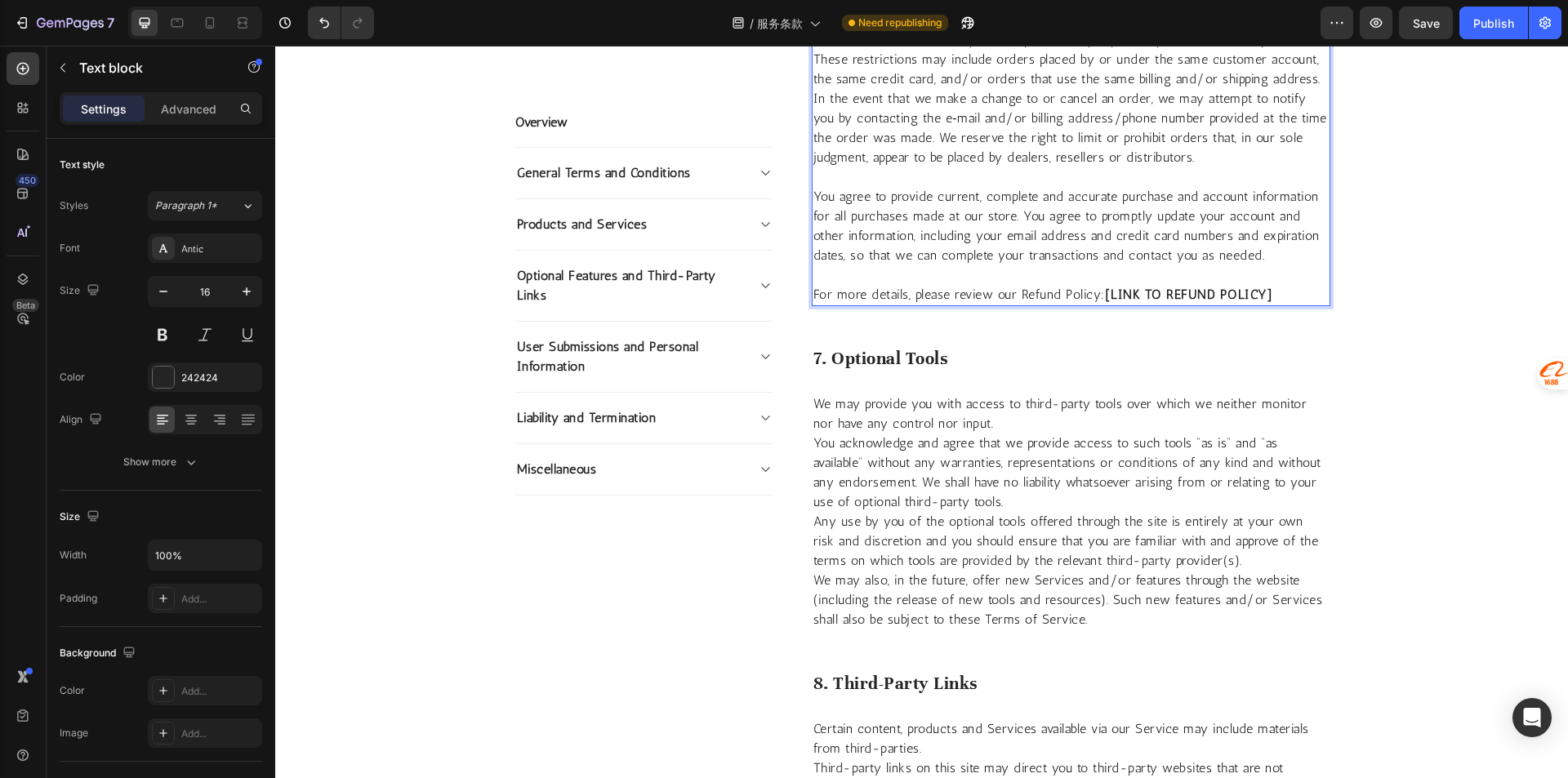
click at [1196, 298] on strong "[LINK TO REFUND POLICY]" at bounding box center [1189, 294] width 169 height 16
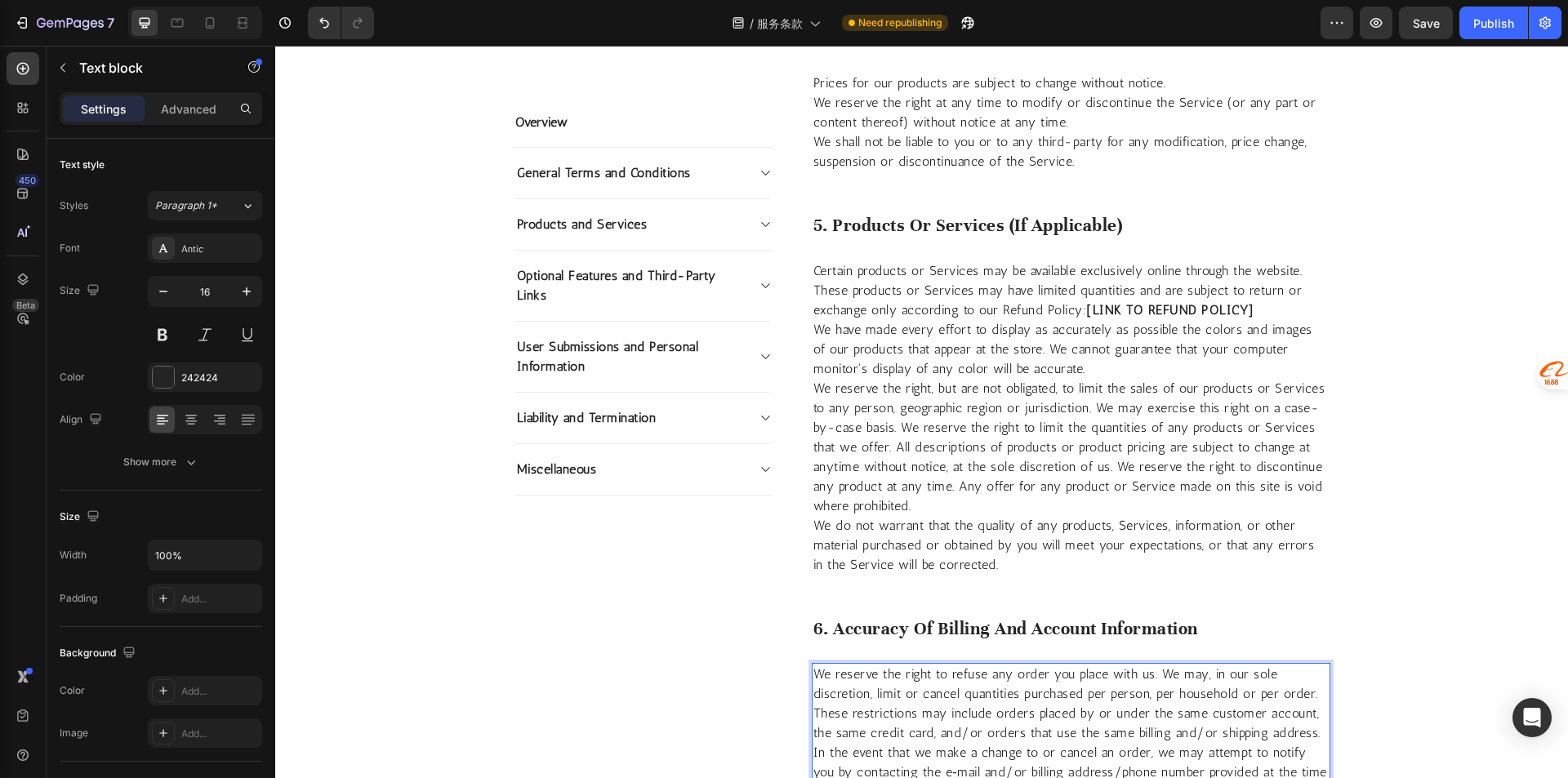
scroll to position [1796, 0]
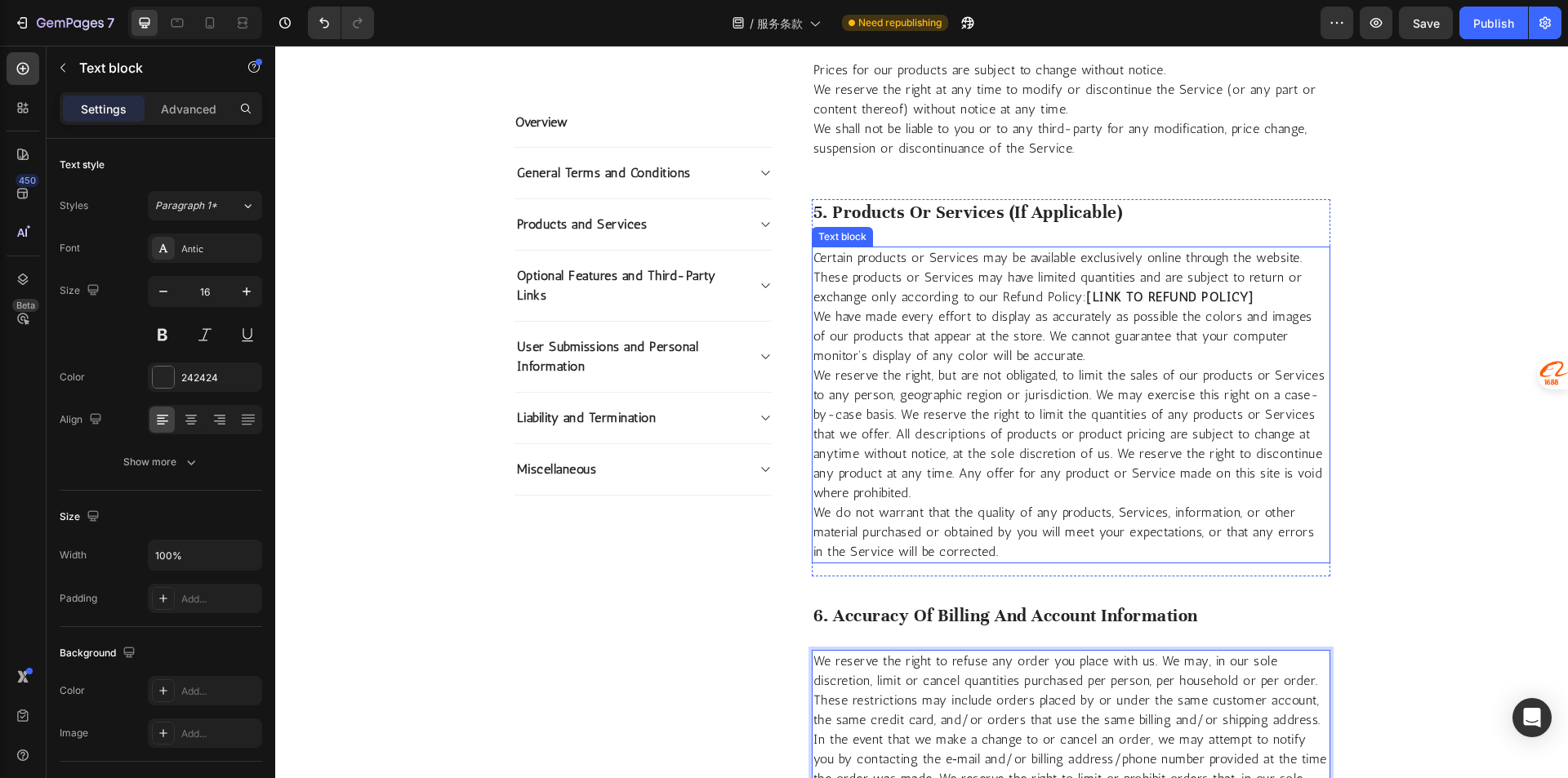
click at [1097, 297] on strong "[LINK TO REFUND POLICY]" at bounding box center [1170, 296] width 169 height 16
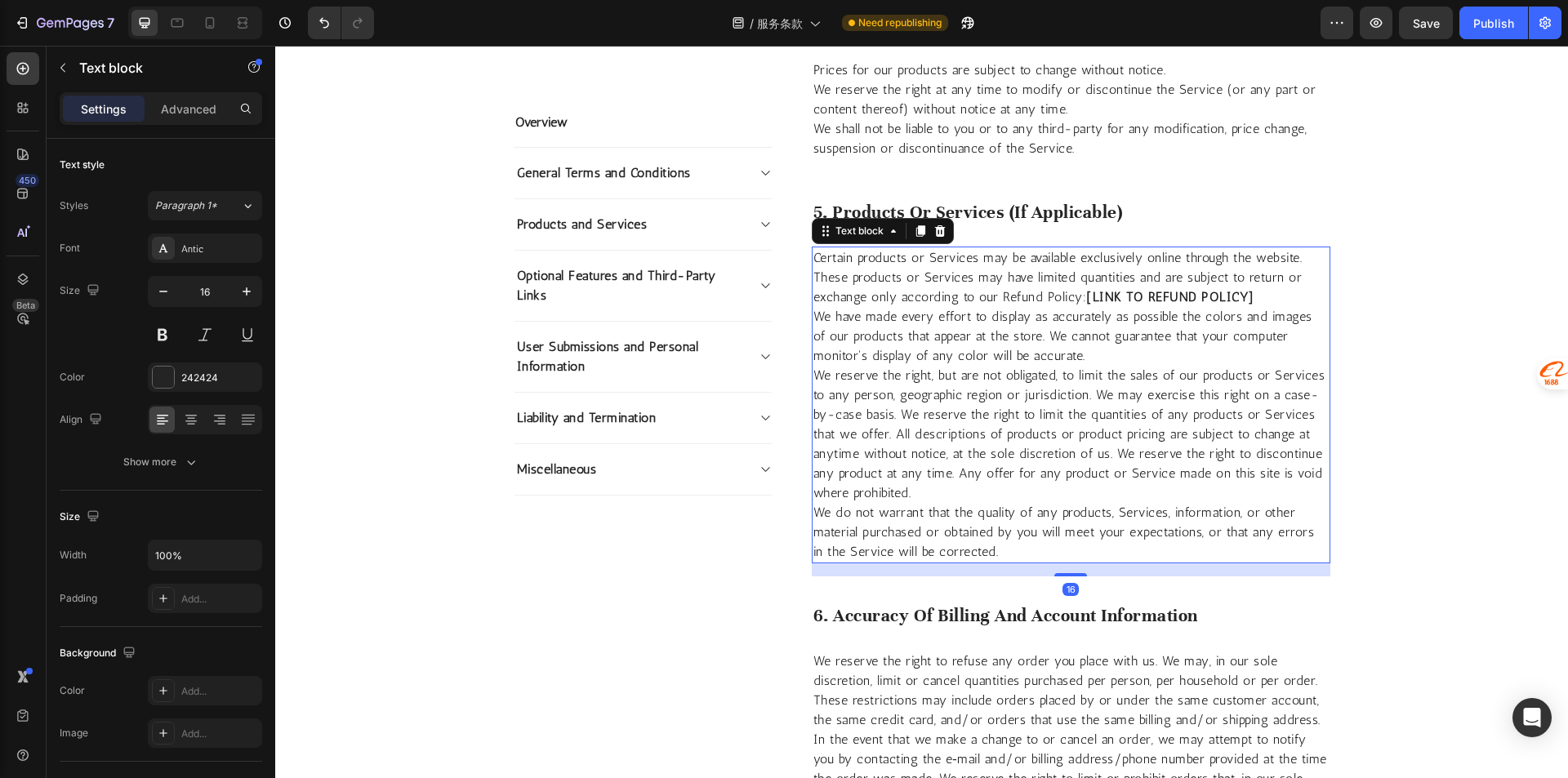
click at [1097, 297] on strong "[LINK TO REFUND POLICY]" at bounding box center [1170, 296] width 169 height 16
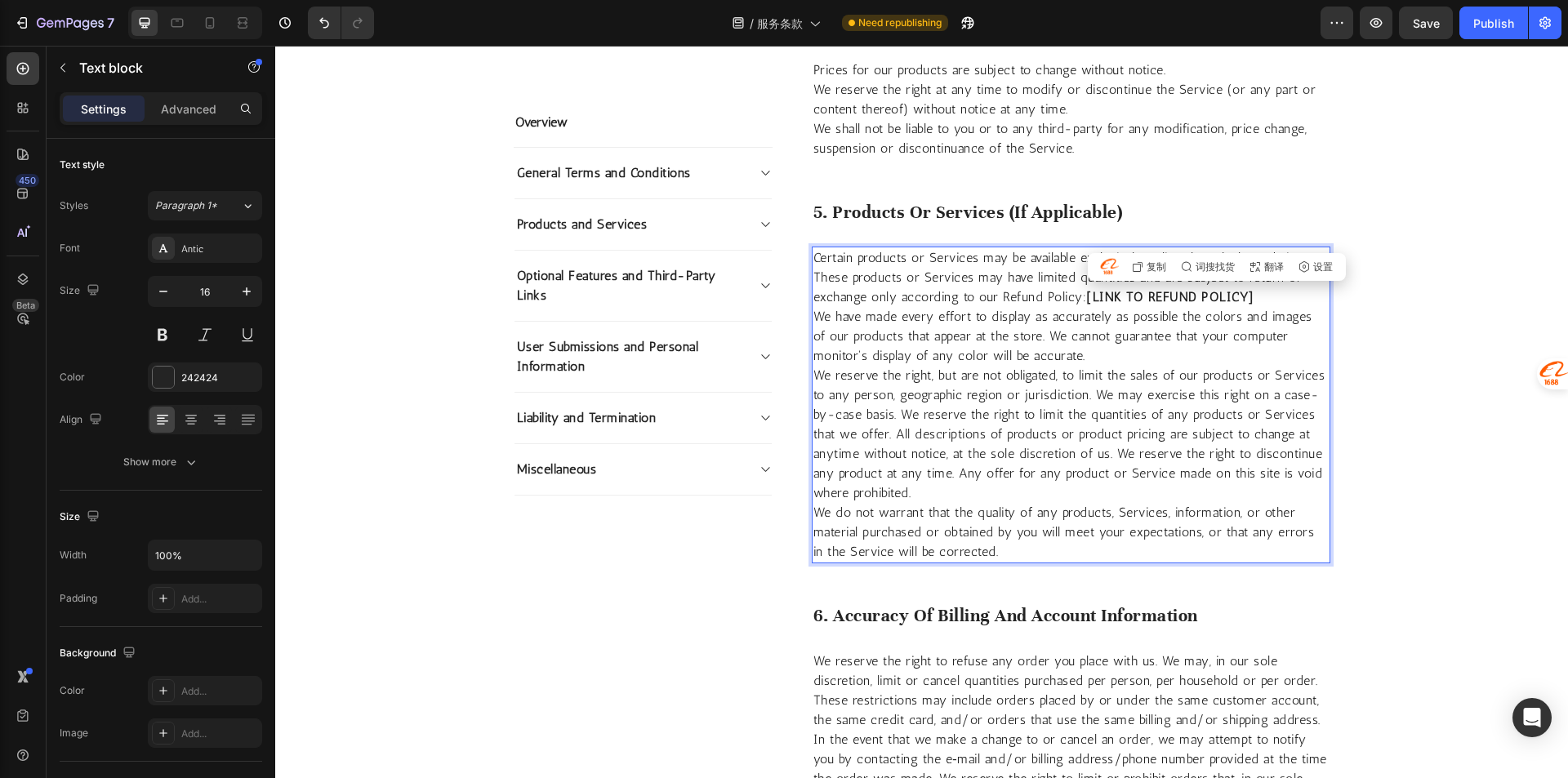
click at [1199, 301] on strong "[LINK TO REFUND POLICY]" at bounding box center [1170, 296] width 169 height 16
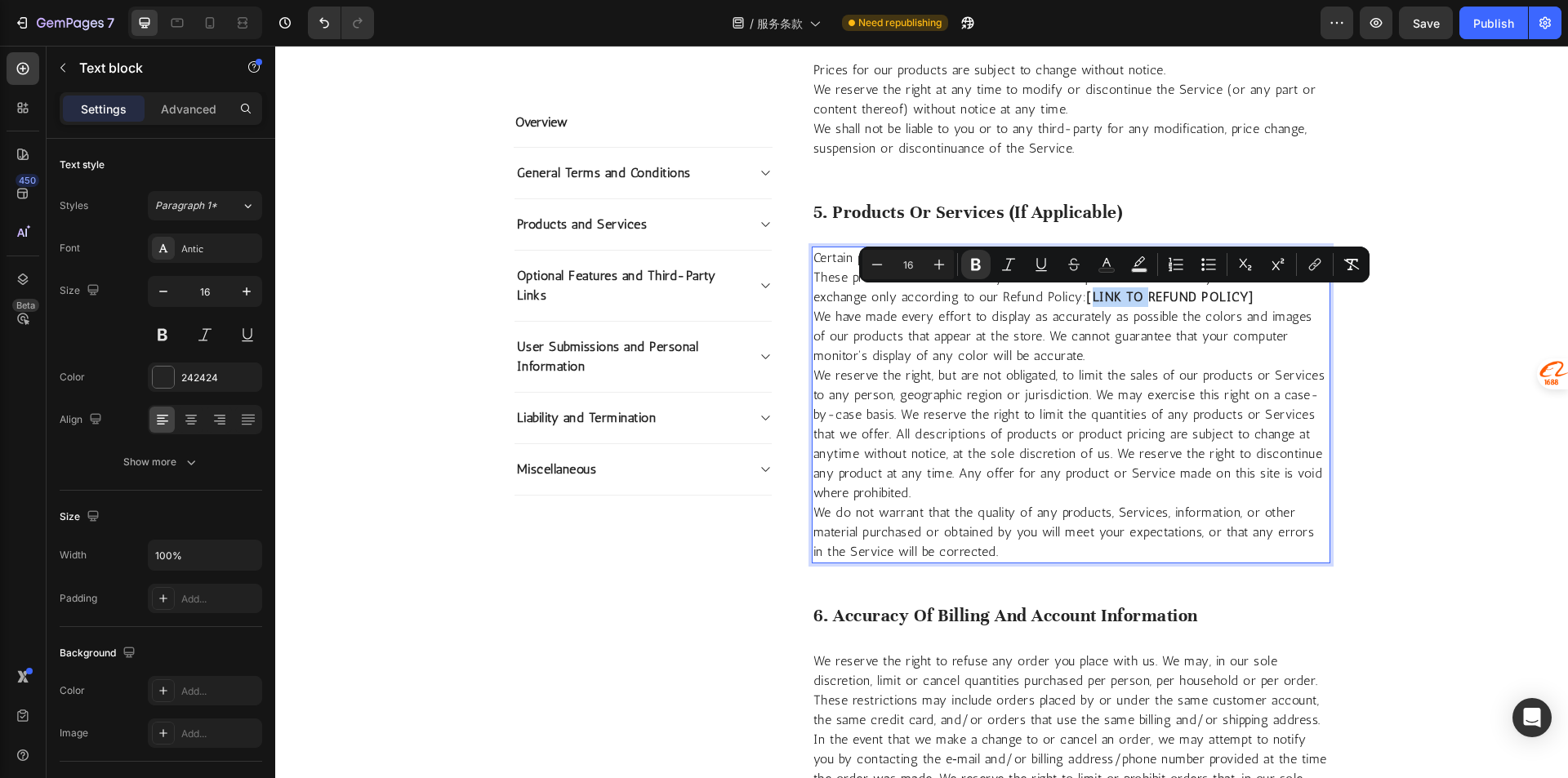
drag, startPoint x: 1142, startPoint y: 297, endPoint x: 1090, endPoint y: 299, distance: 52.0
click at [1090, 299] on strong "[LINK TO REFUND POLICY]" at bounding box center [1170, 296] width 169 height 16
drag, startPoint x: 1085, startPoint y: 299, endPoint x: 1181, endPoint y: 290, distance: 96.4
click at [1181, 290] on strong "[REFUND POLICY]" at bounding box center [1142, 296] width 113 height 16
click at [1340, 268] on icon "Editor contextual toolbar" at bounding box center [1336, 264] width 16 height 16
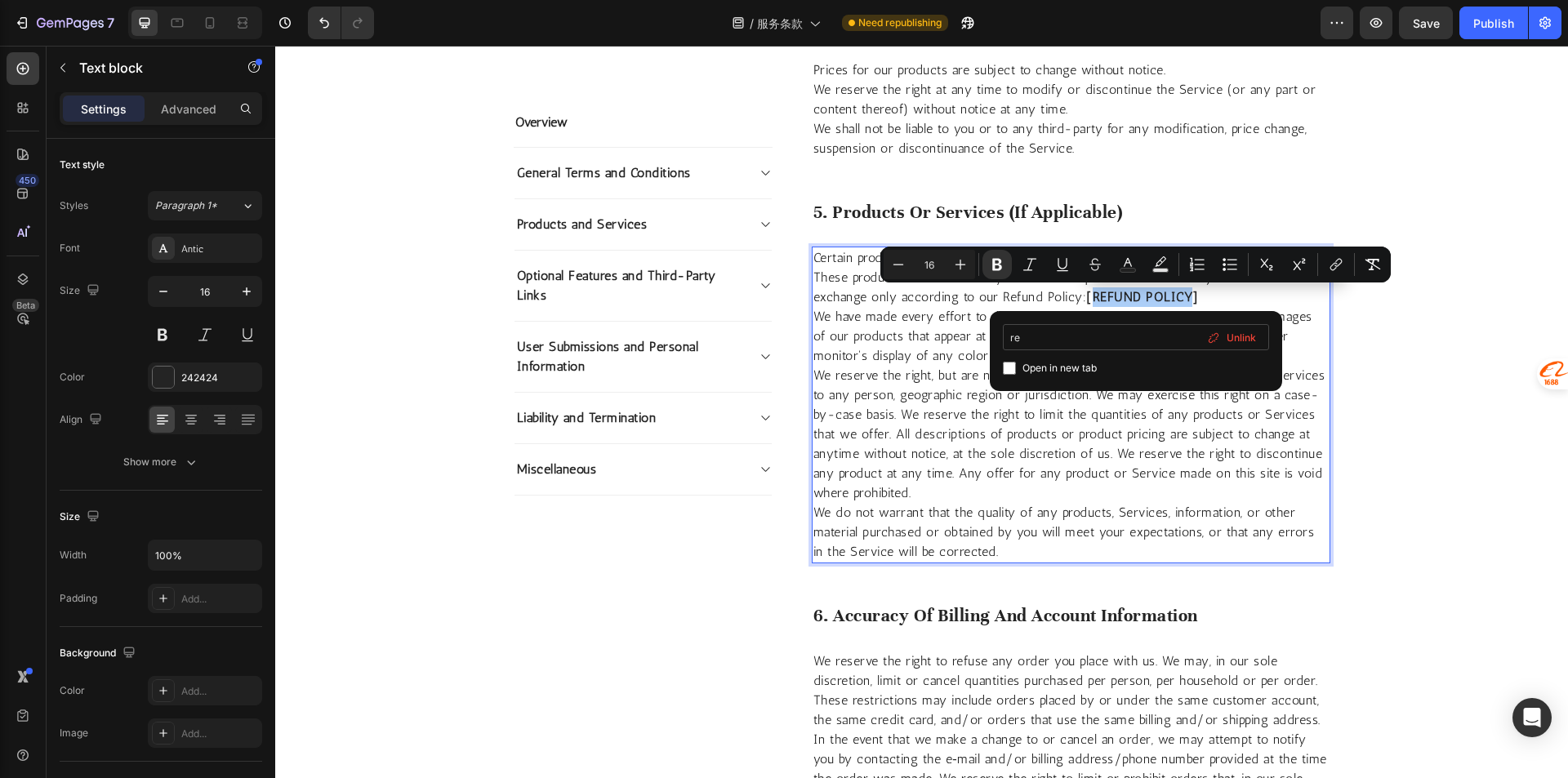
type input "r"
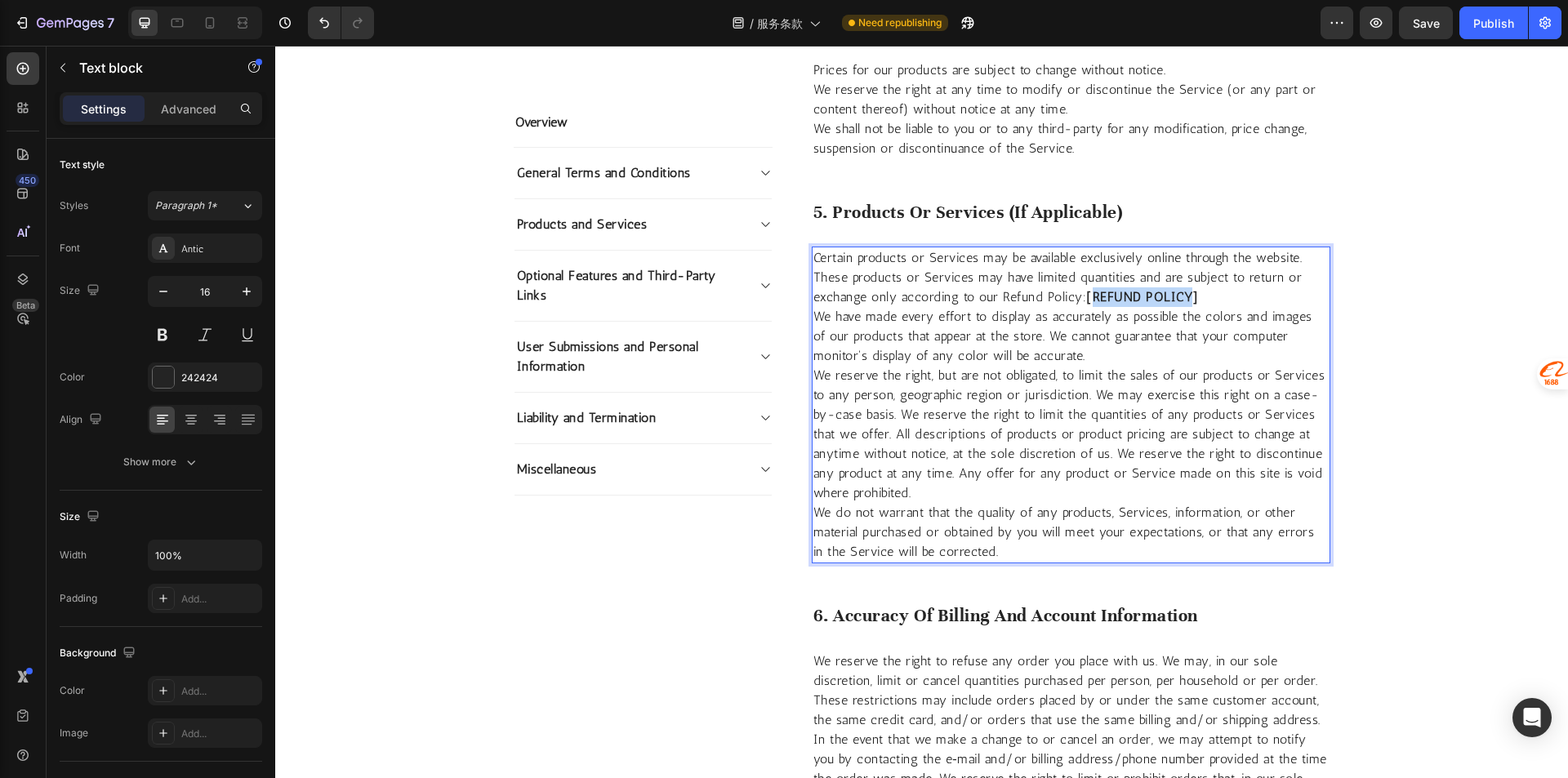
click at [1131, 295] on strong "[REFUND POLICY]" at bounding box center [1142, 296] width 113 height 16
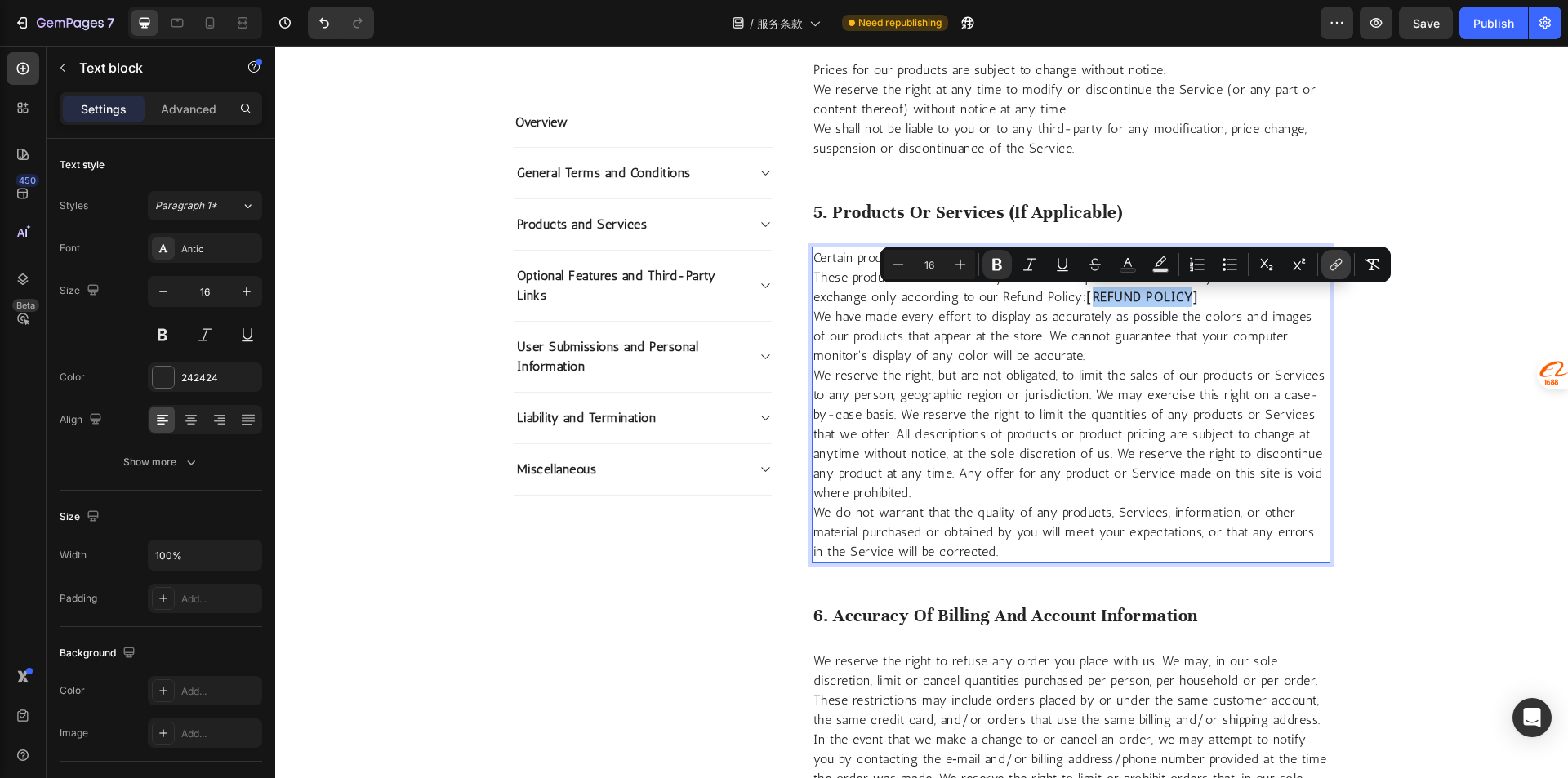
click at [1336, 272] on button "link" at bounding box center [1336, 264] width 29 height 29
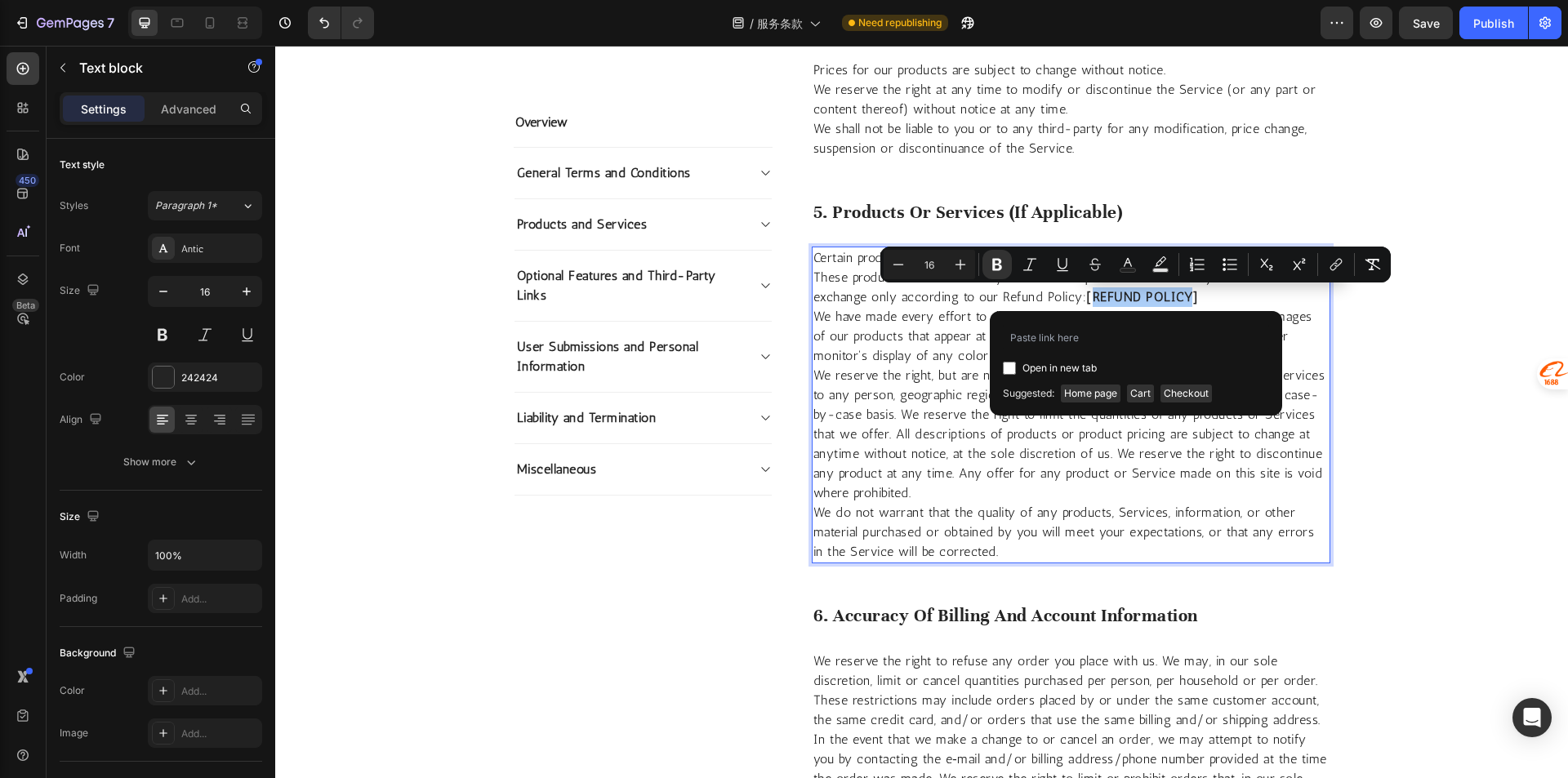
type input "https://graviwood.com/pages/legal-page-aug-13-19-26-18"
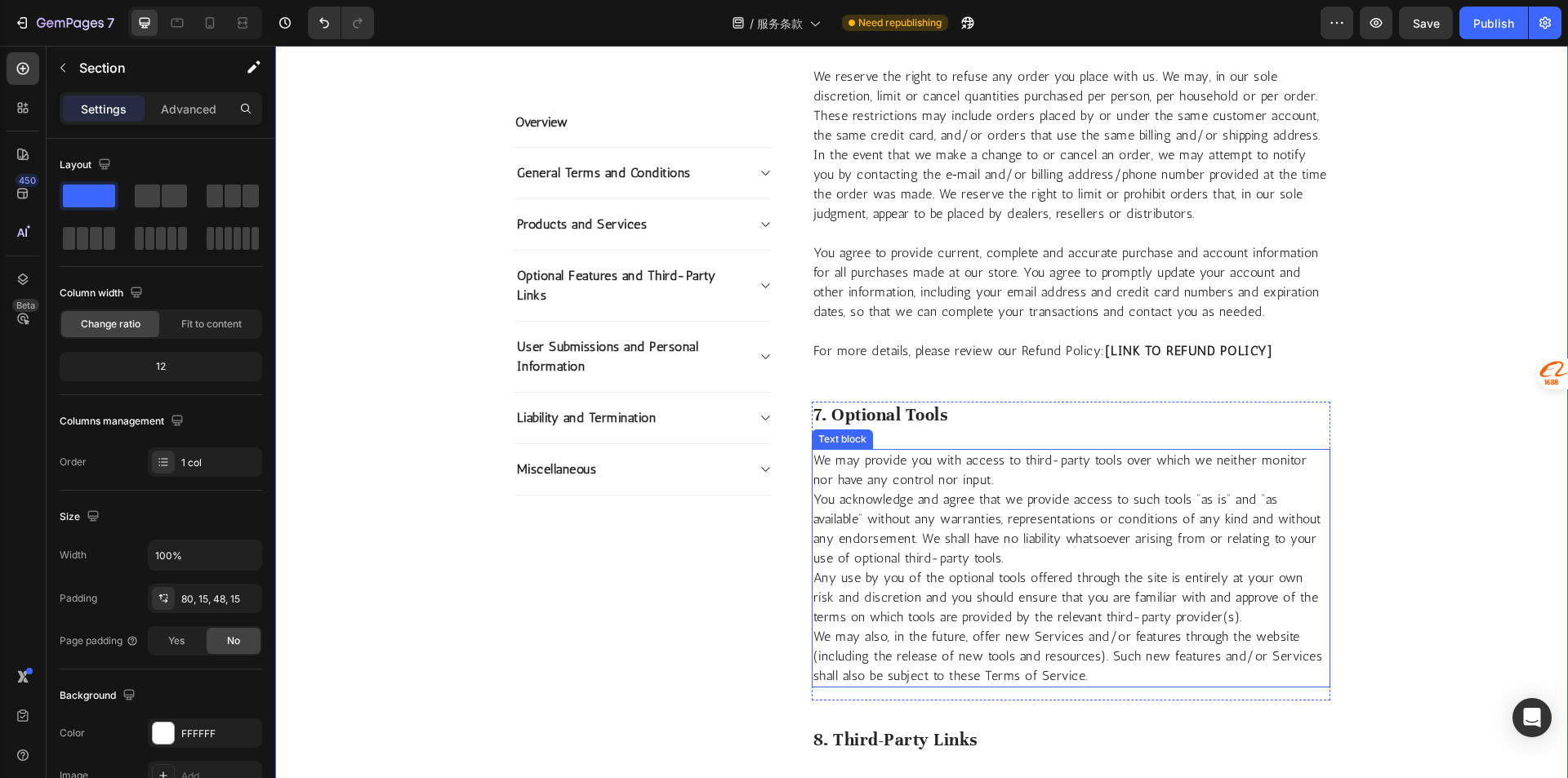
scroll to position [2530, 0]
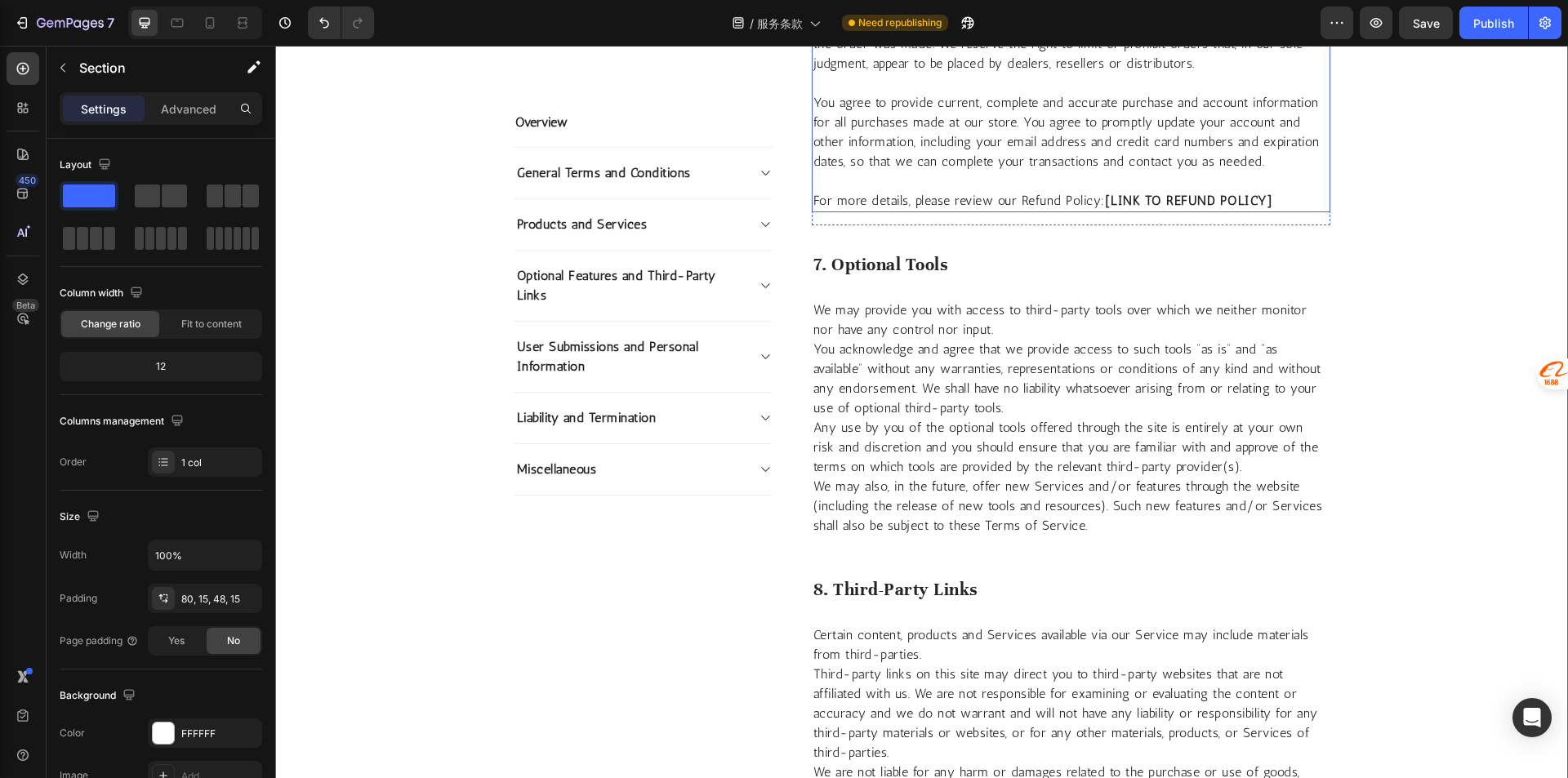
click at [1166, 196] on strong "[LINK TO REFUND POLICY]" at bounding box center [1189, 200] width 169 height 16
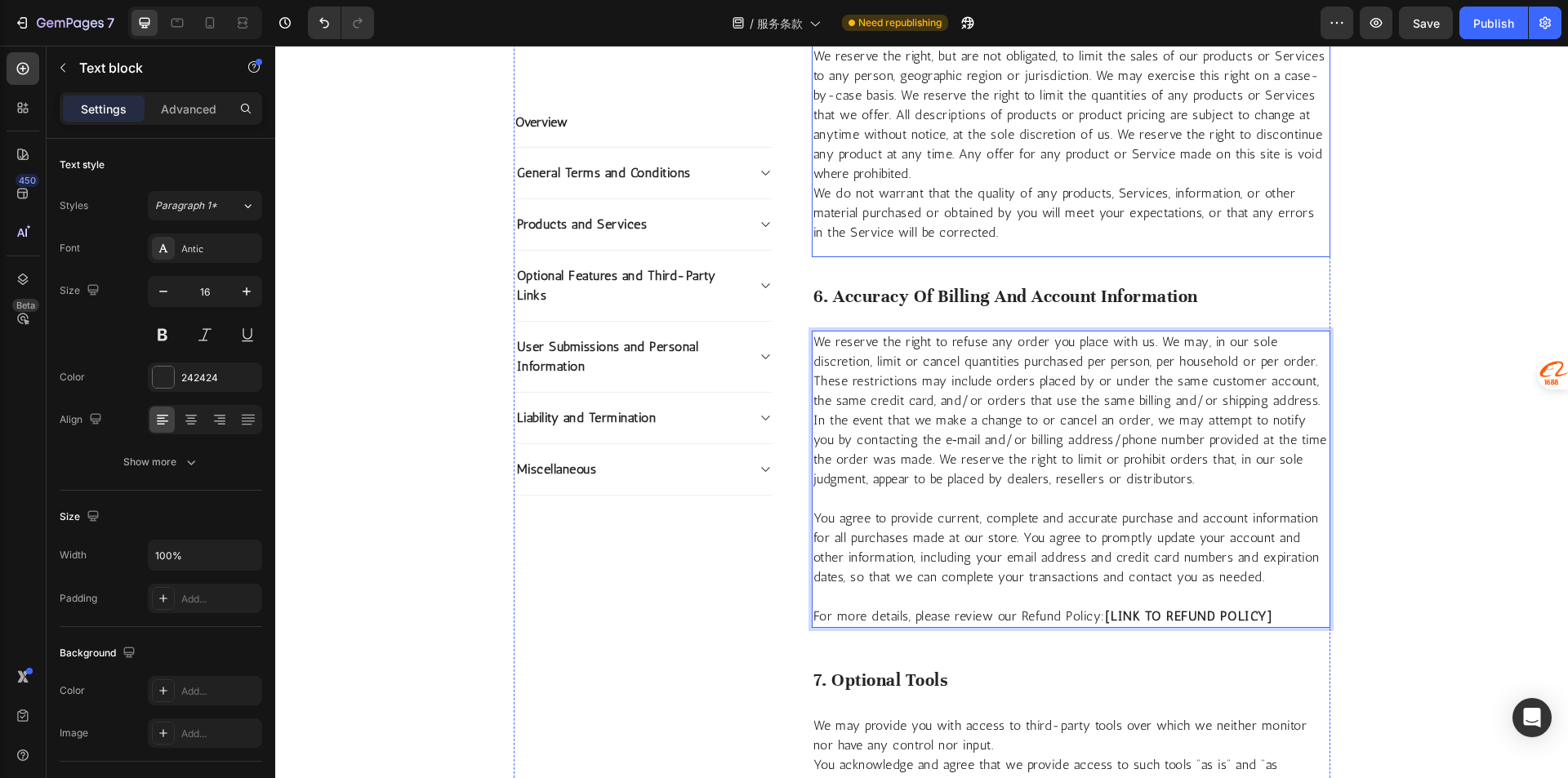
scroll to position [2044, 0]
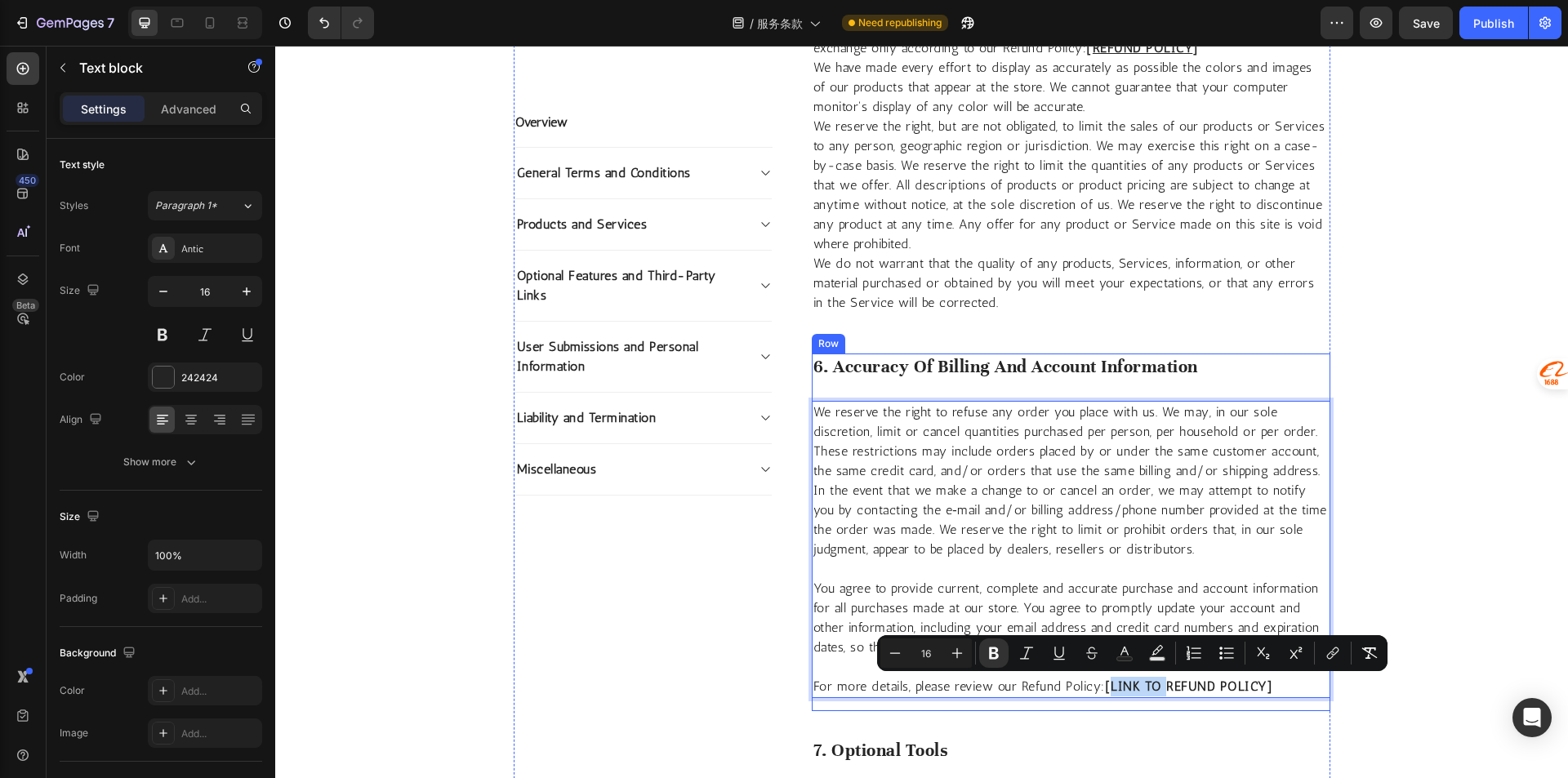
drag, startPoint x: 1158, startPoint y: 694, endPoint x: 1107, endPoint y: 698, distance: 51.2
click at [1107, 698] on div "6. Accuracy Of Billing And Account Information Heading We reserve the right to …" at bounding box center [1071, 532] width 519 height 358
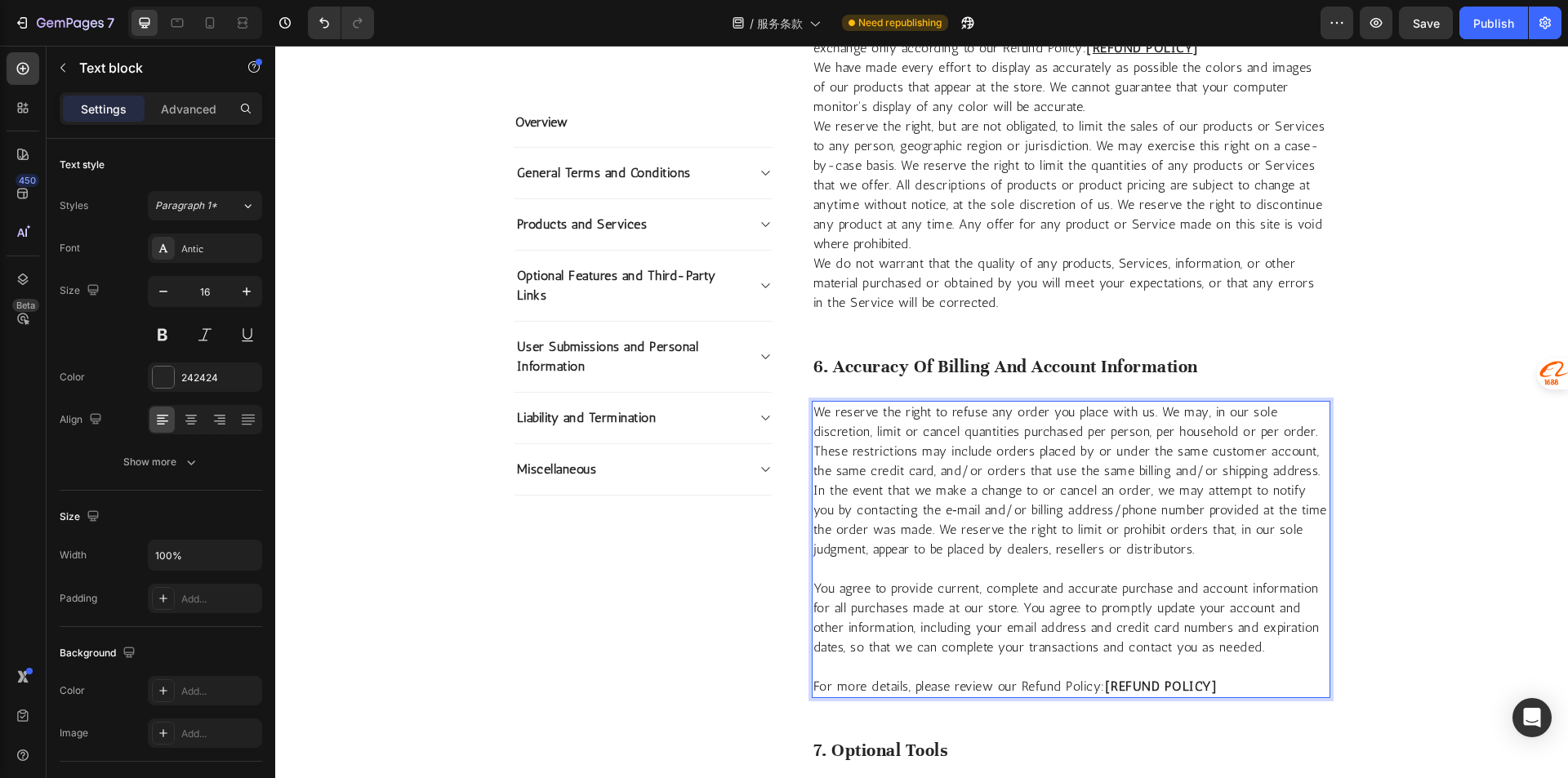
click at [1189, 679] on strong "[REFUND POLICY]" at bounding box center [1161, 686] width 113 height 16
drag, startPoint x: 1201, startPoint y: 681, endPoint x: 1106, endPoint y: 684, distance: 95.0
click at [1106, 684] on strong "[REFUND POLICY]" at bounding box center [1161, 686] width 113 height 16
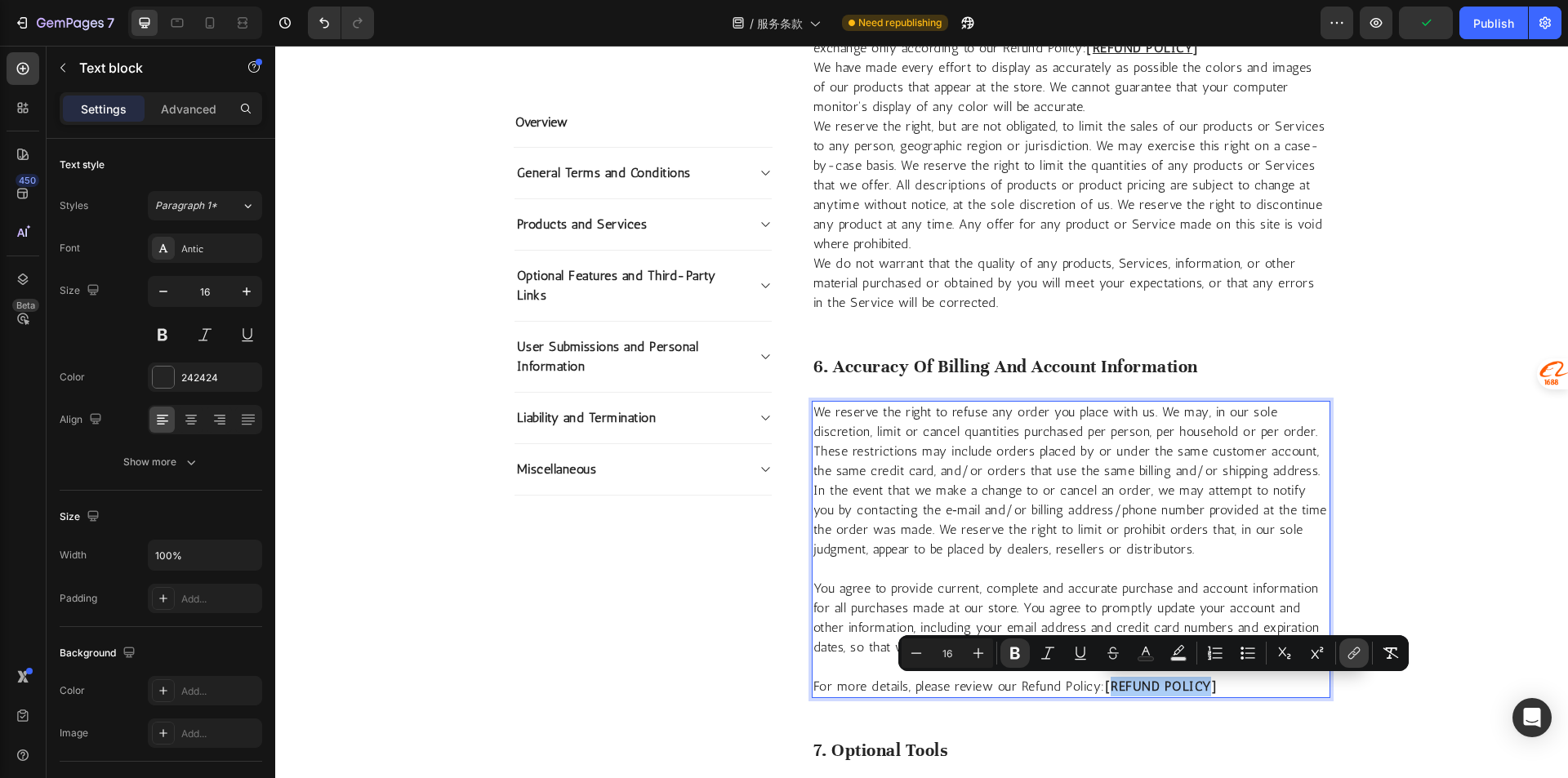
click at [1346, 651] on icon "Editor contextual toolbar" at bounding box center [1354, 653] width 16 height 16
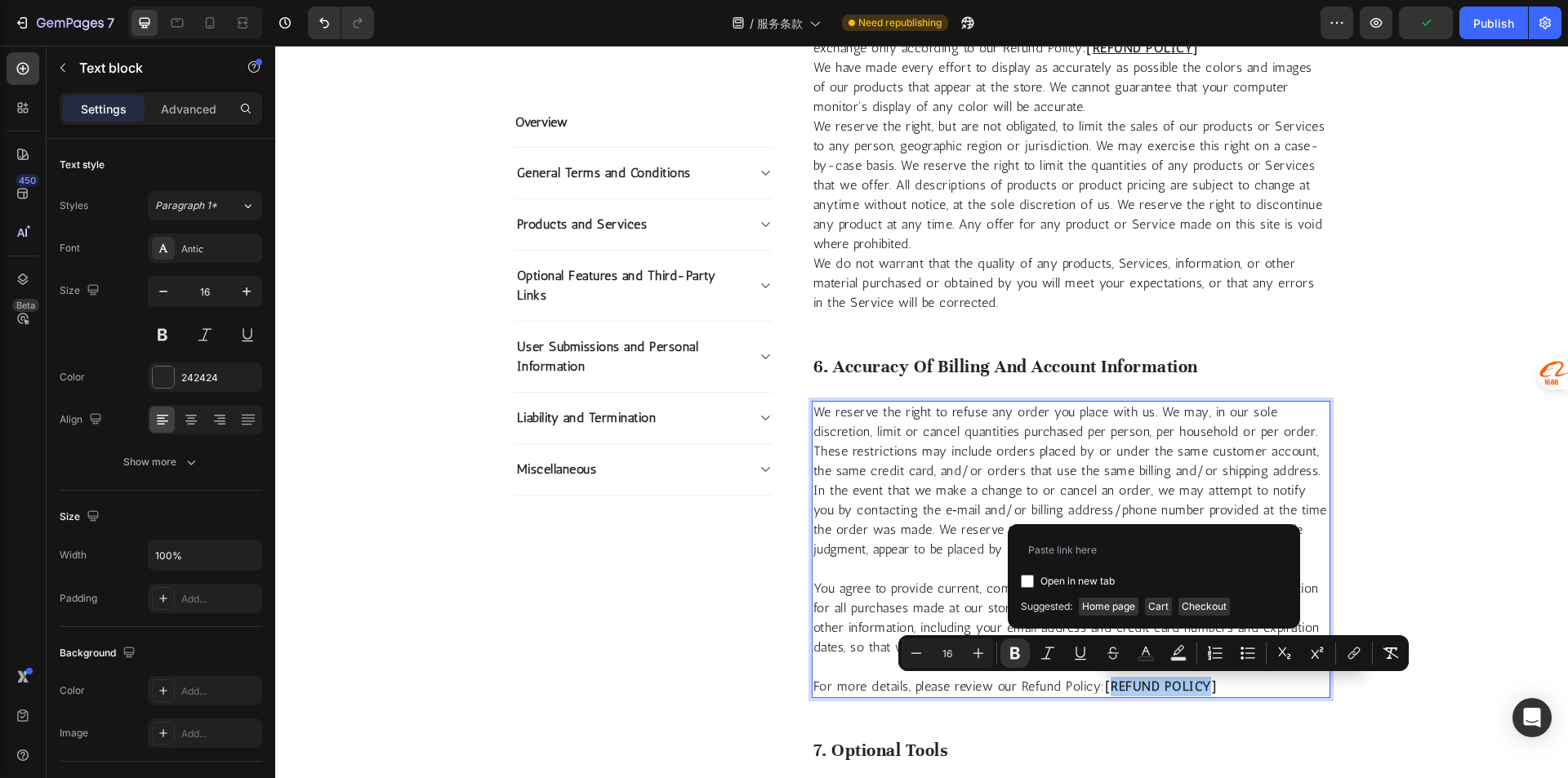
type input "https://graviwood.com/pages/legal-page-aug-13-19-26-18"
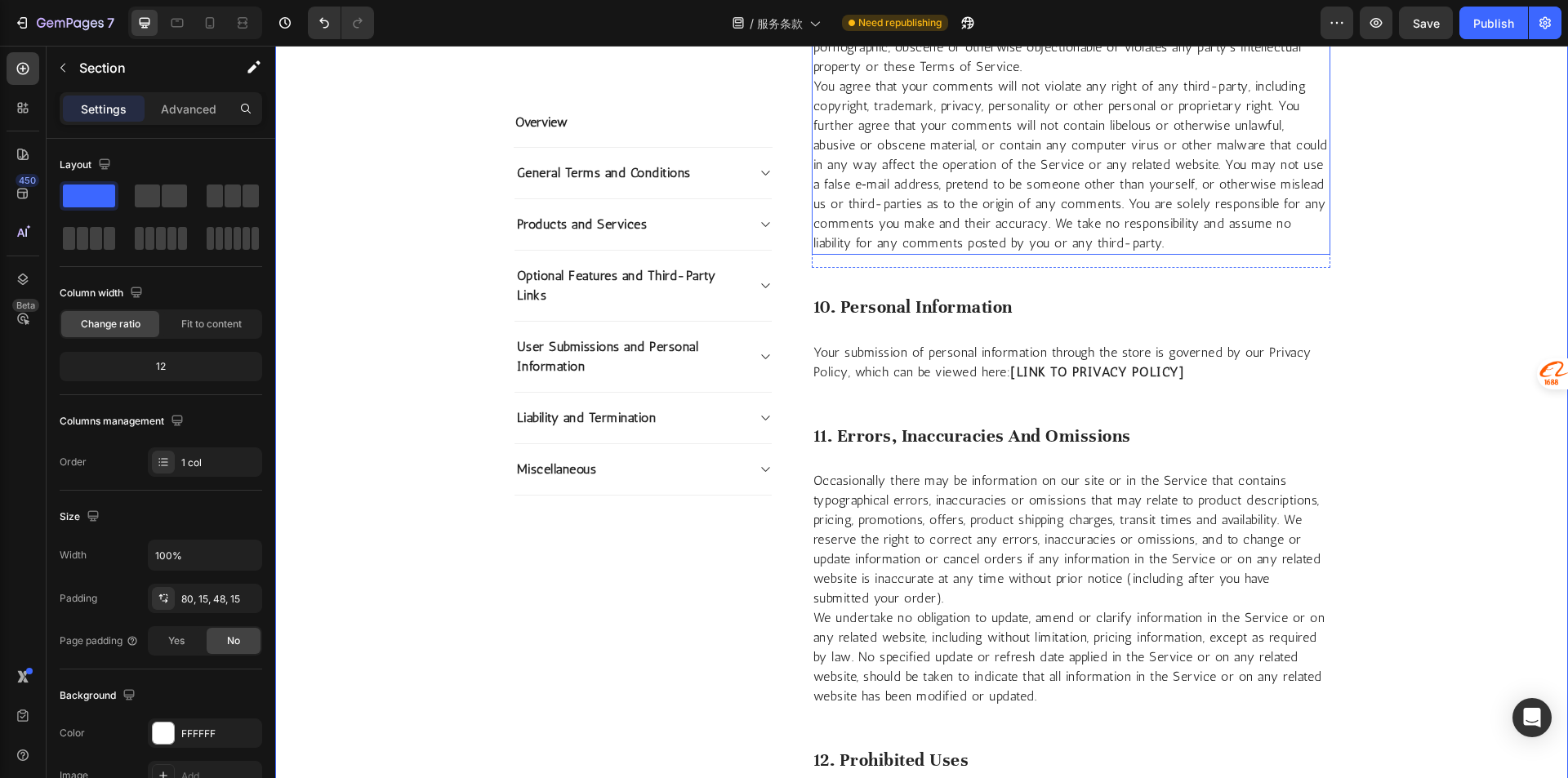
scroll to position [3677, 0]
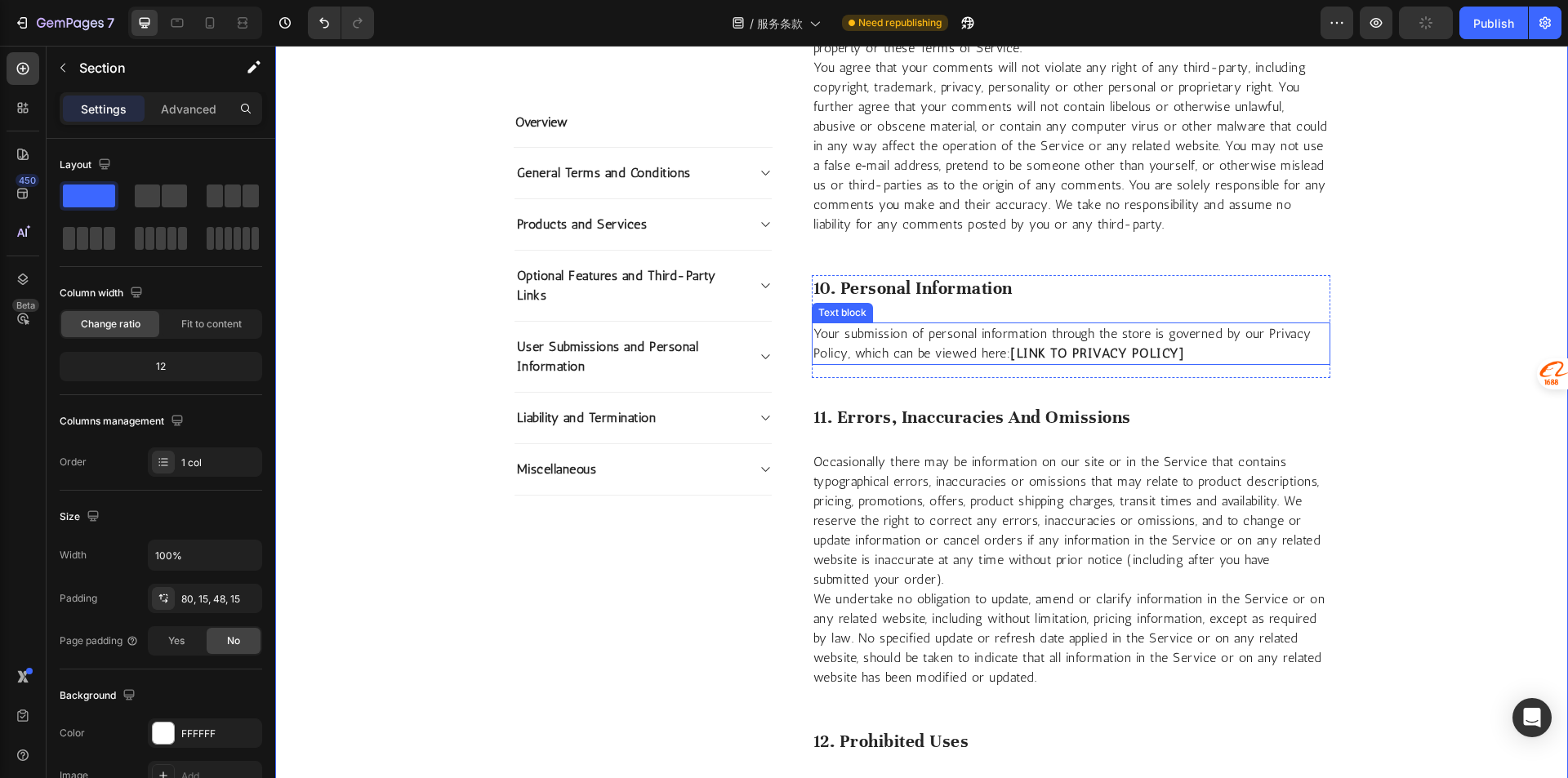
click at [1089, 355] on strong "[LINK TO PRIVACY POLICY]" at bounding box center [1097, 353] width 174 height 16
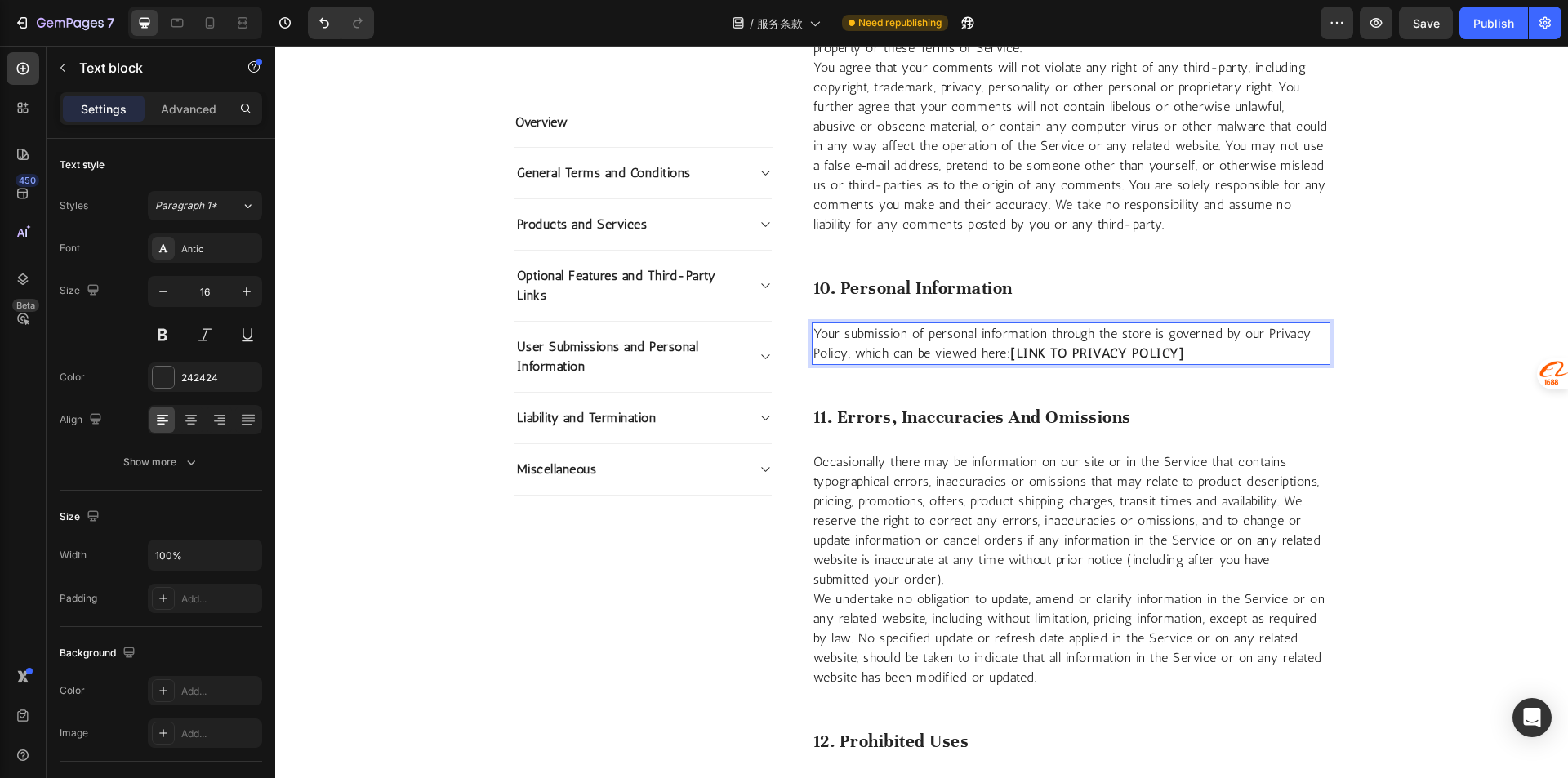
click at [1064, 355] on strong "[LINK TO PRIVACY POLICY]" at bounding box center [1097, 353] width 174 height 16
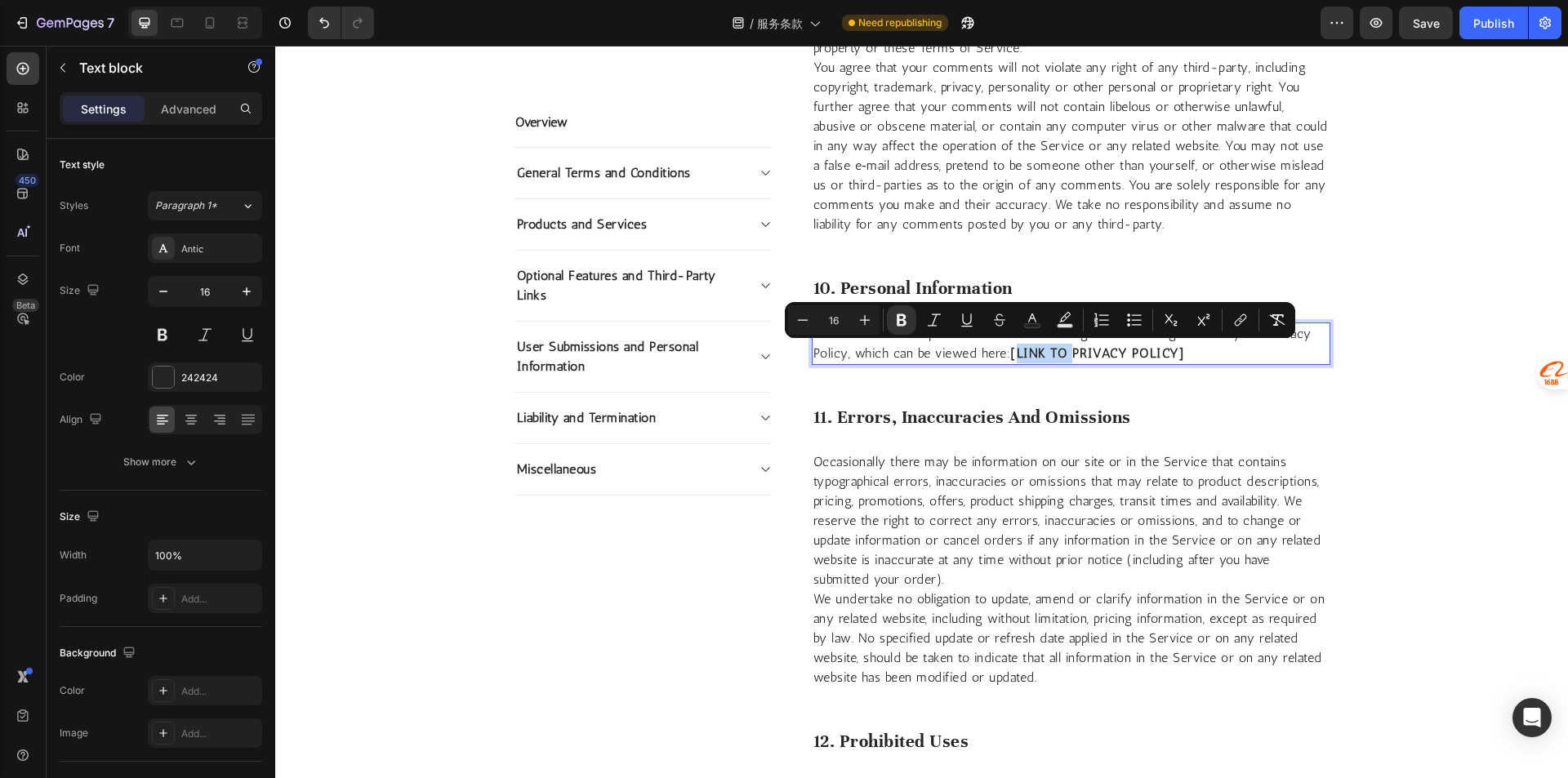
drag, startPoint x: 1066, startPoint y: 355, endPoint x: 1011, endPoint y: 357, distance: 55.0
click at [1011, 357] on strong "[LINK TO PRIVACY POLICY]" at bounding box center [1097, 353] width 174 height 16
drag, startPoint x: 1011, startPoint y: 357, endPoint x: 1116, endPoint y: 358, distance: 105.0
click at [1116, 358] on strong "[PRIVACY POLICY]" at bounding box center [1069, 353] width 119 height 16
click at [1253, 320] on button "link" at bounding box center [1264, 320] width 29 height 29
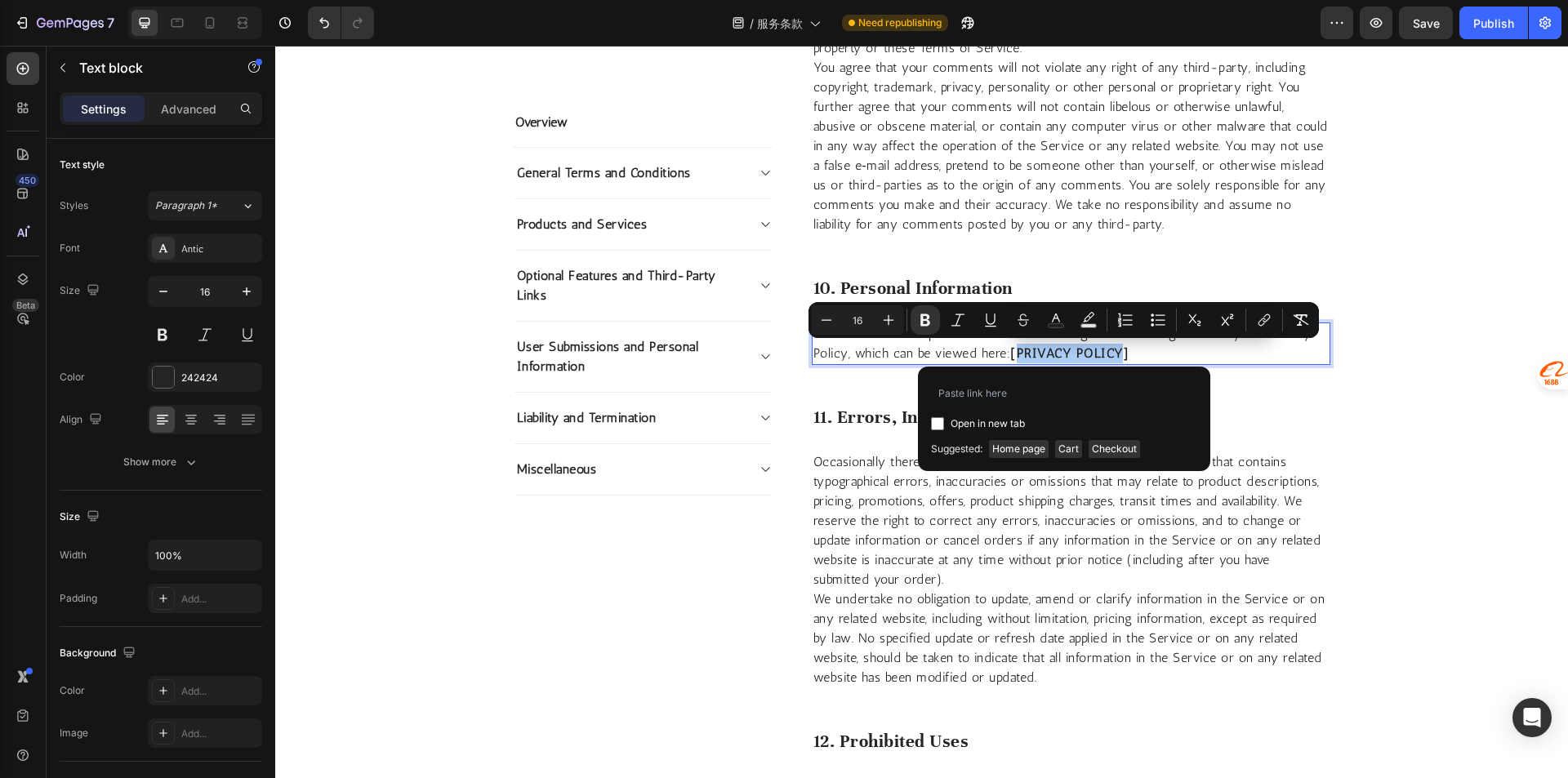
type input "https://graviwood.com/pages/legal-page-aug-13-19-26-18#"
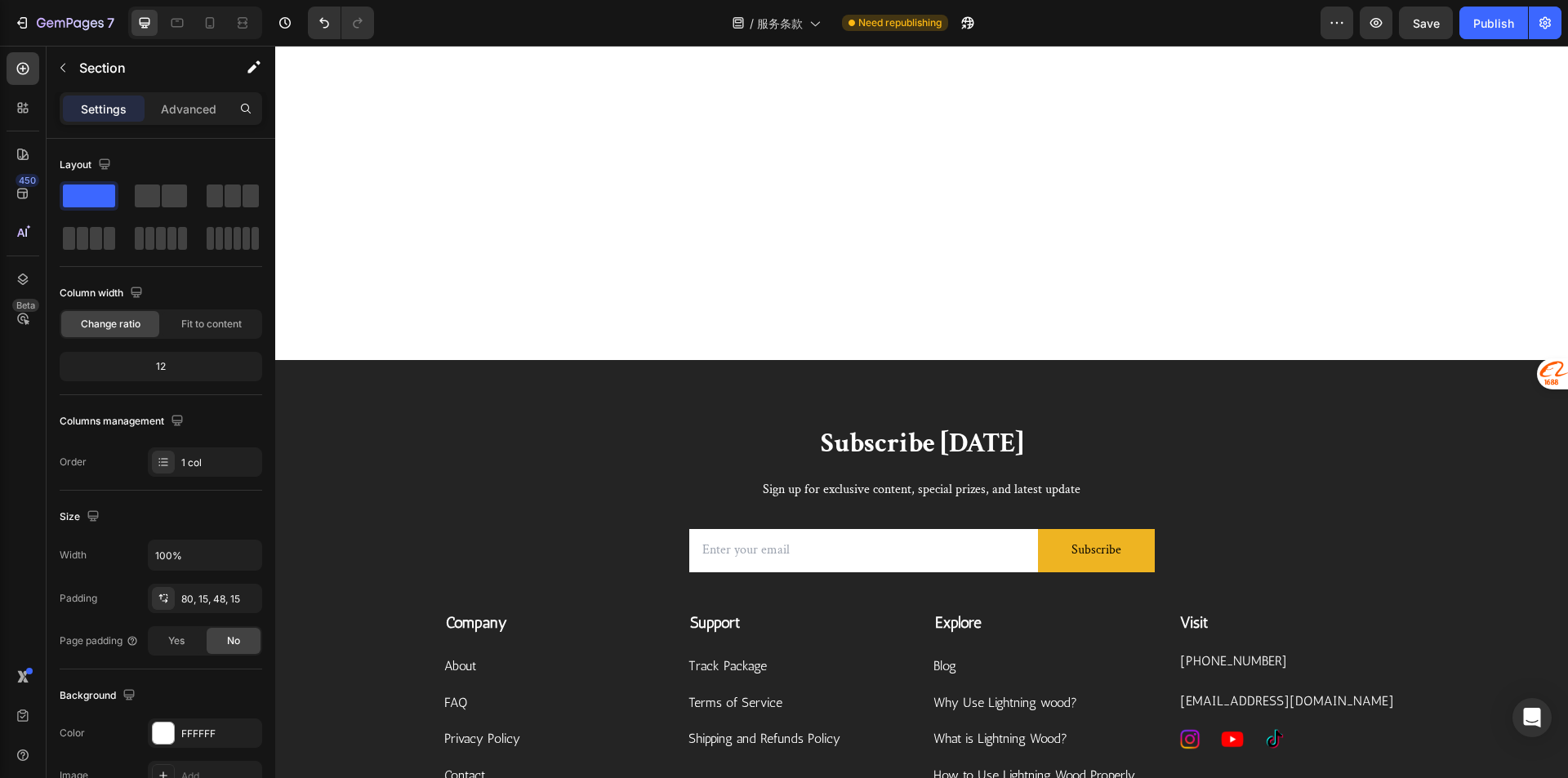
scroll to position [6860, 0]
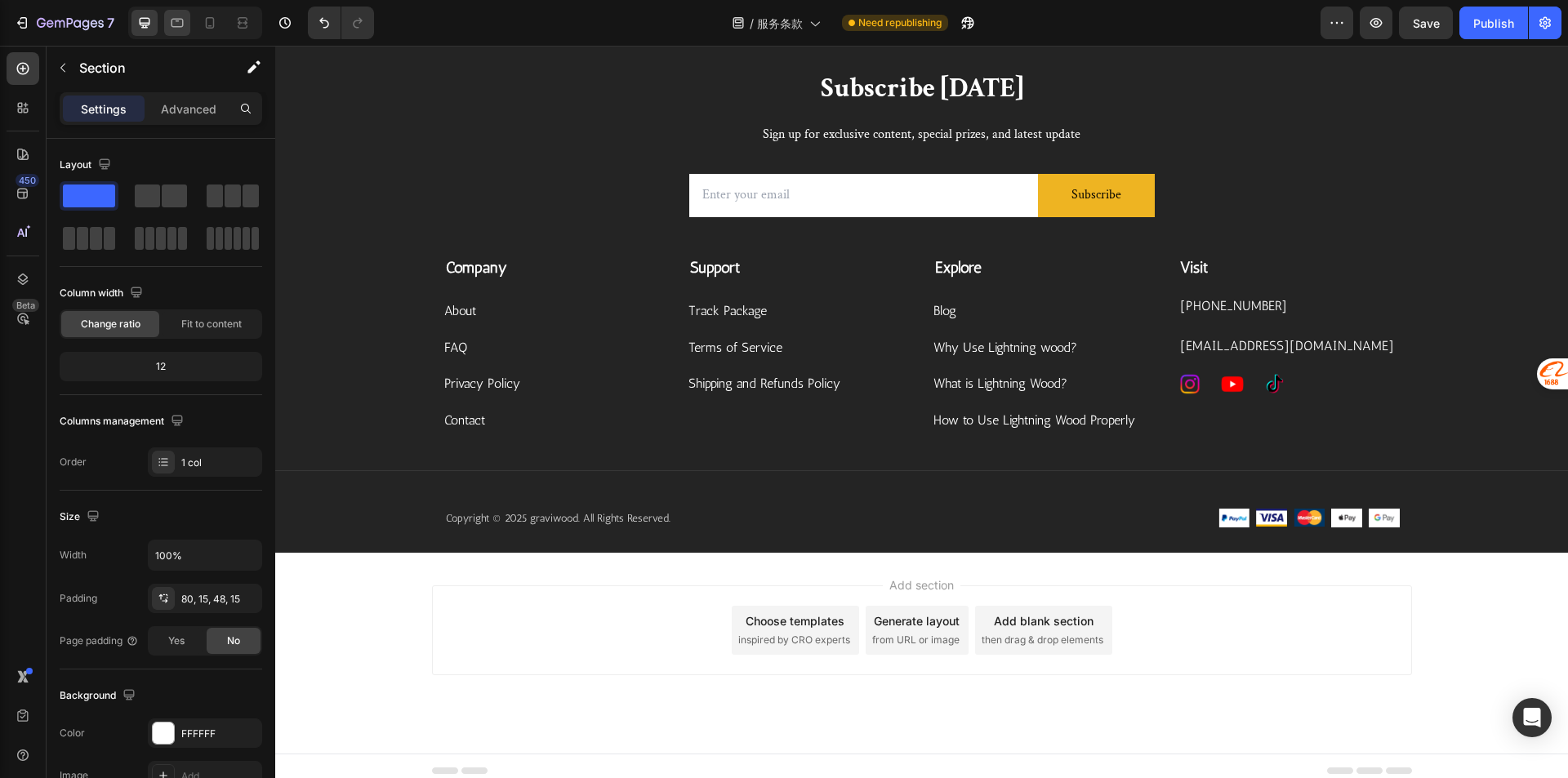
click at [173, 28] on icon at bounding box center [178, 23] width 16 height 16
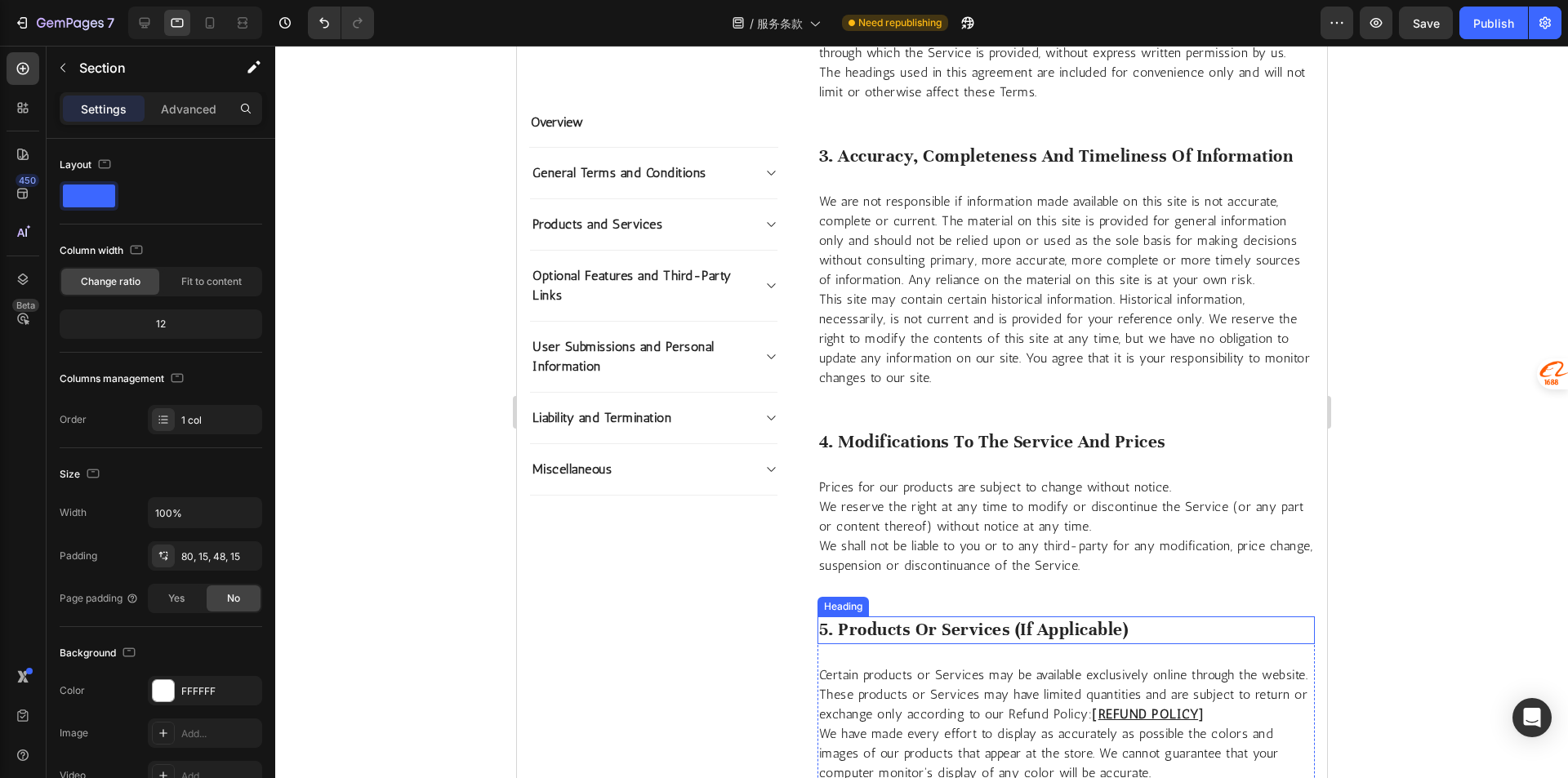
scroll to position [2204, 0]
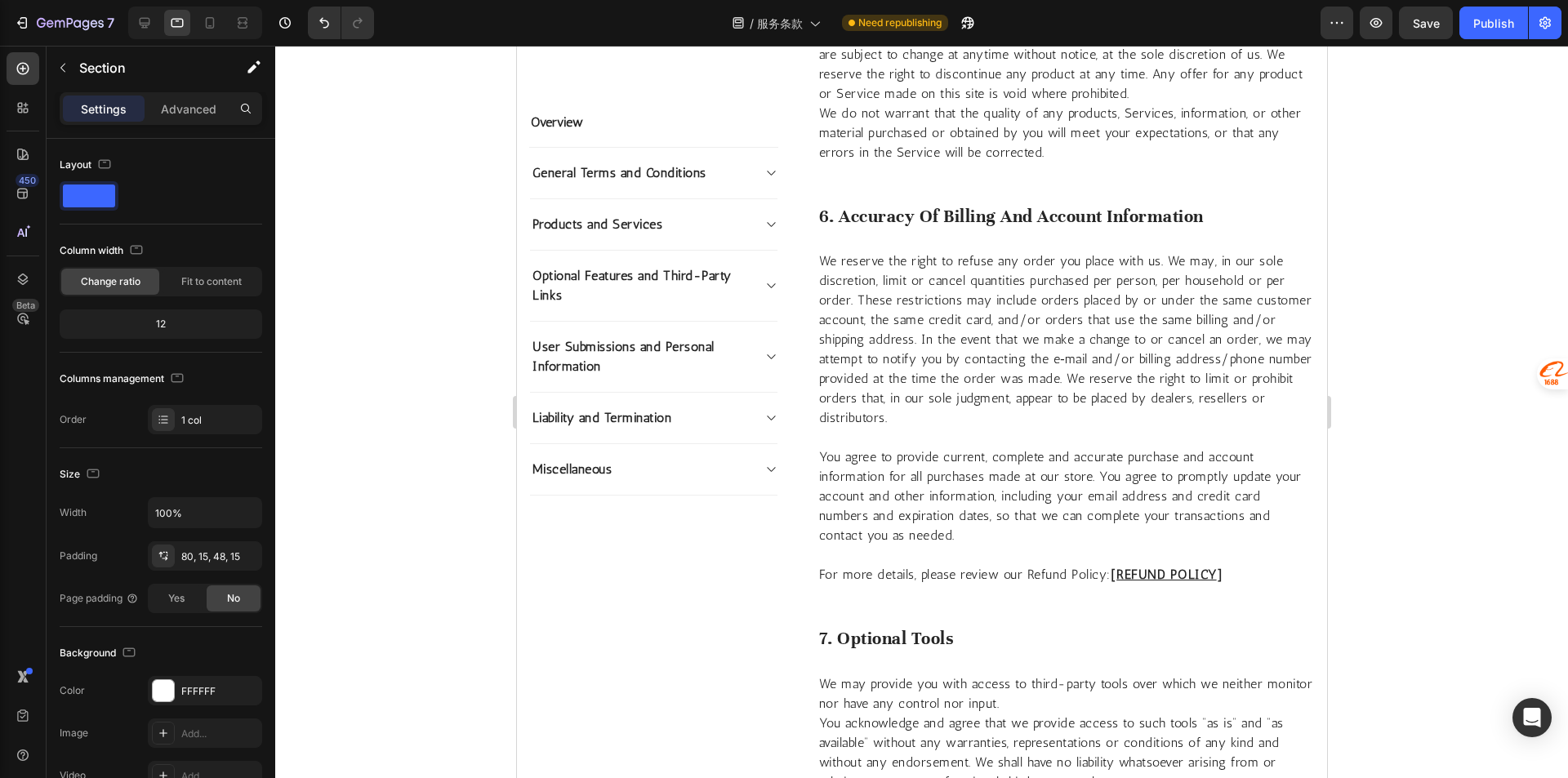
click at [191, 10] on div at bounding box center [196, 23] width 134 height 33
click at [200, 17] on div at bounding box center [210, 23] width 26 height 26
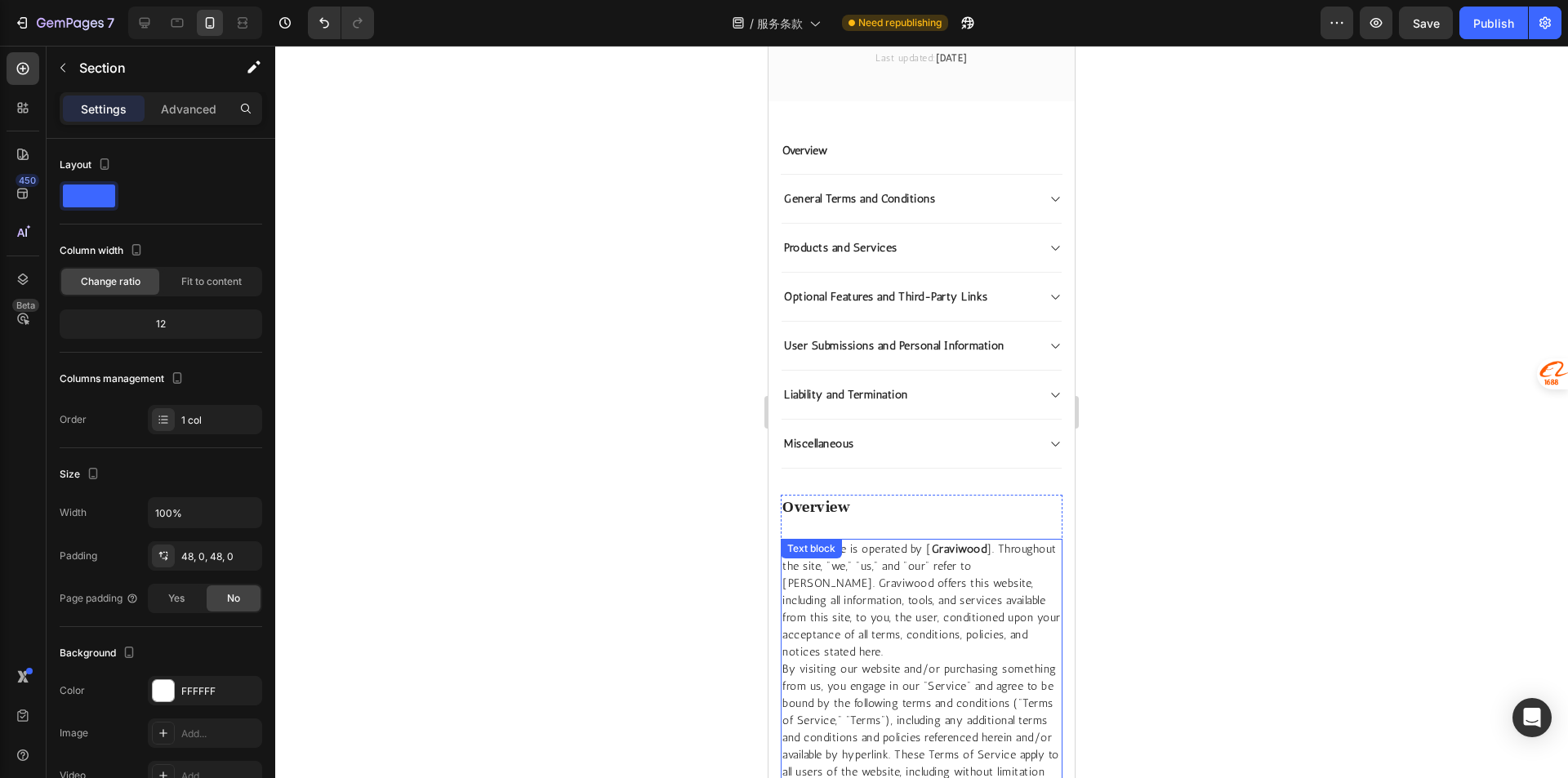
scroll to position [211, 0]
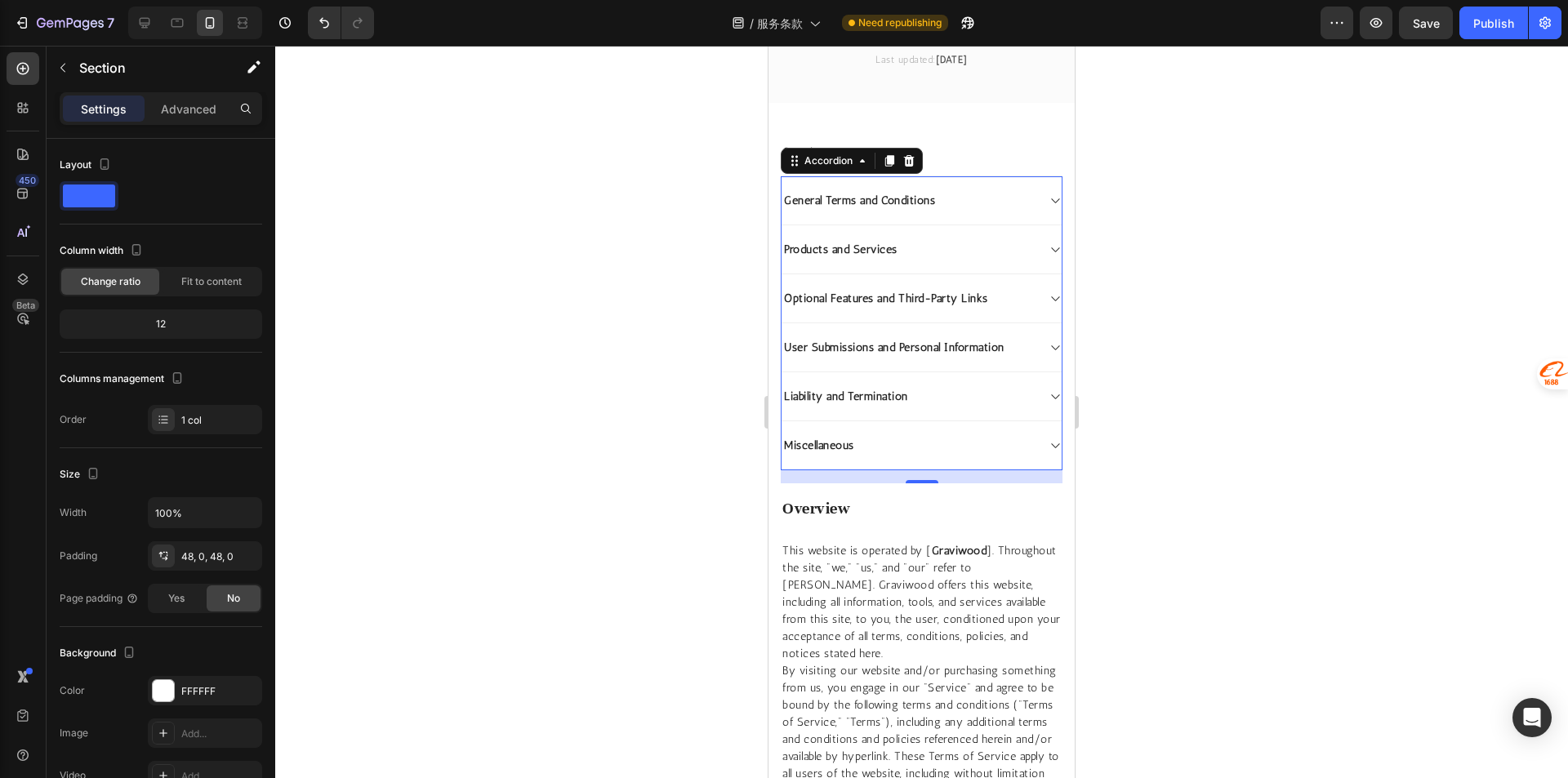
click at [994, 208] on div "General Terms and Conditions" at bounding box center [908, 200] width 254 height 22
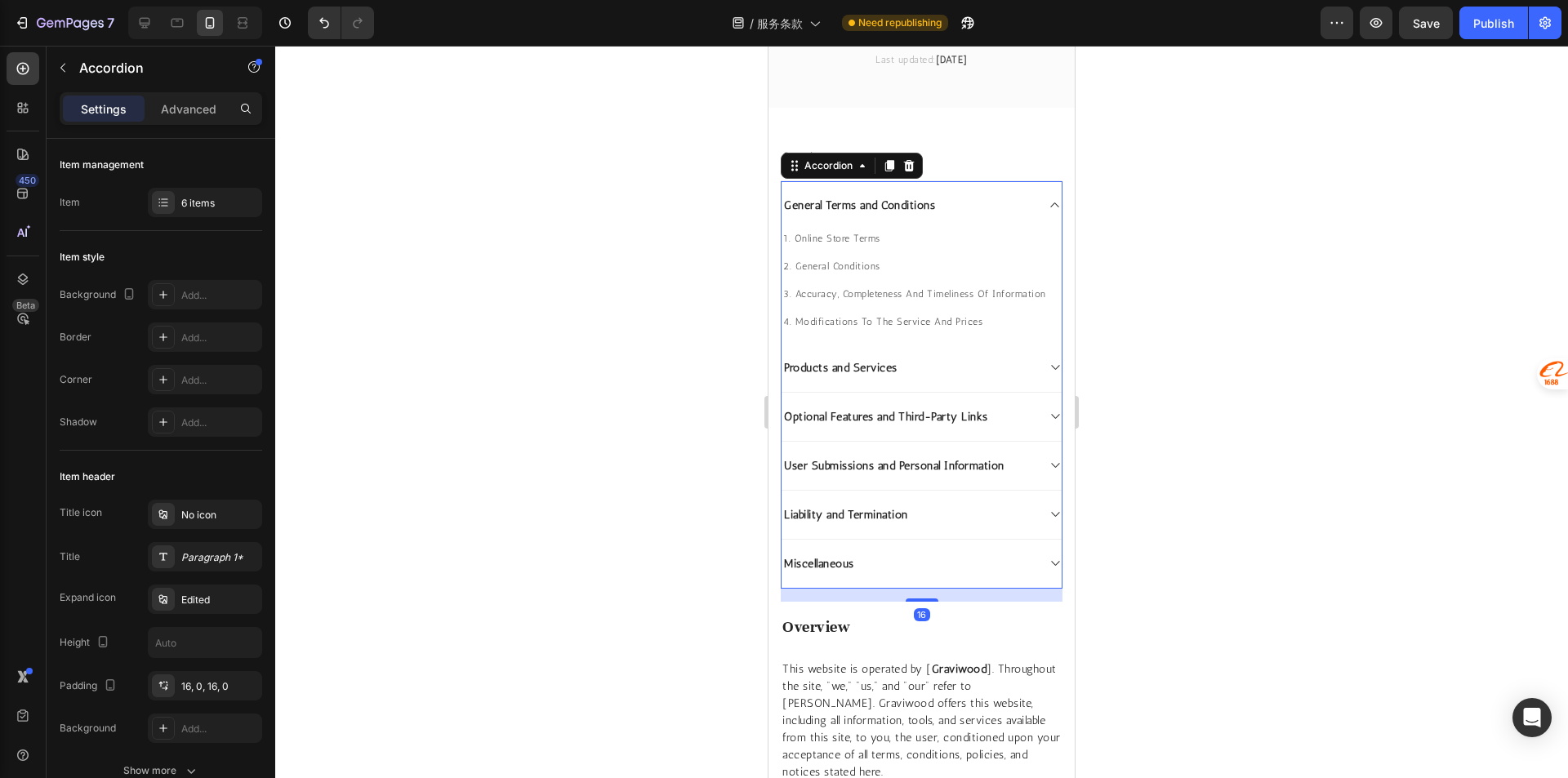
click at [994, 208] on div "General Terms and Conditions" at bounding box center [908, 205] width 254 height 22
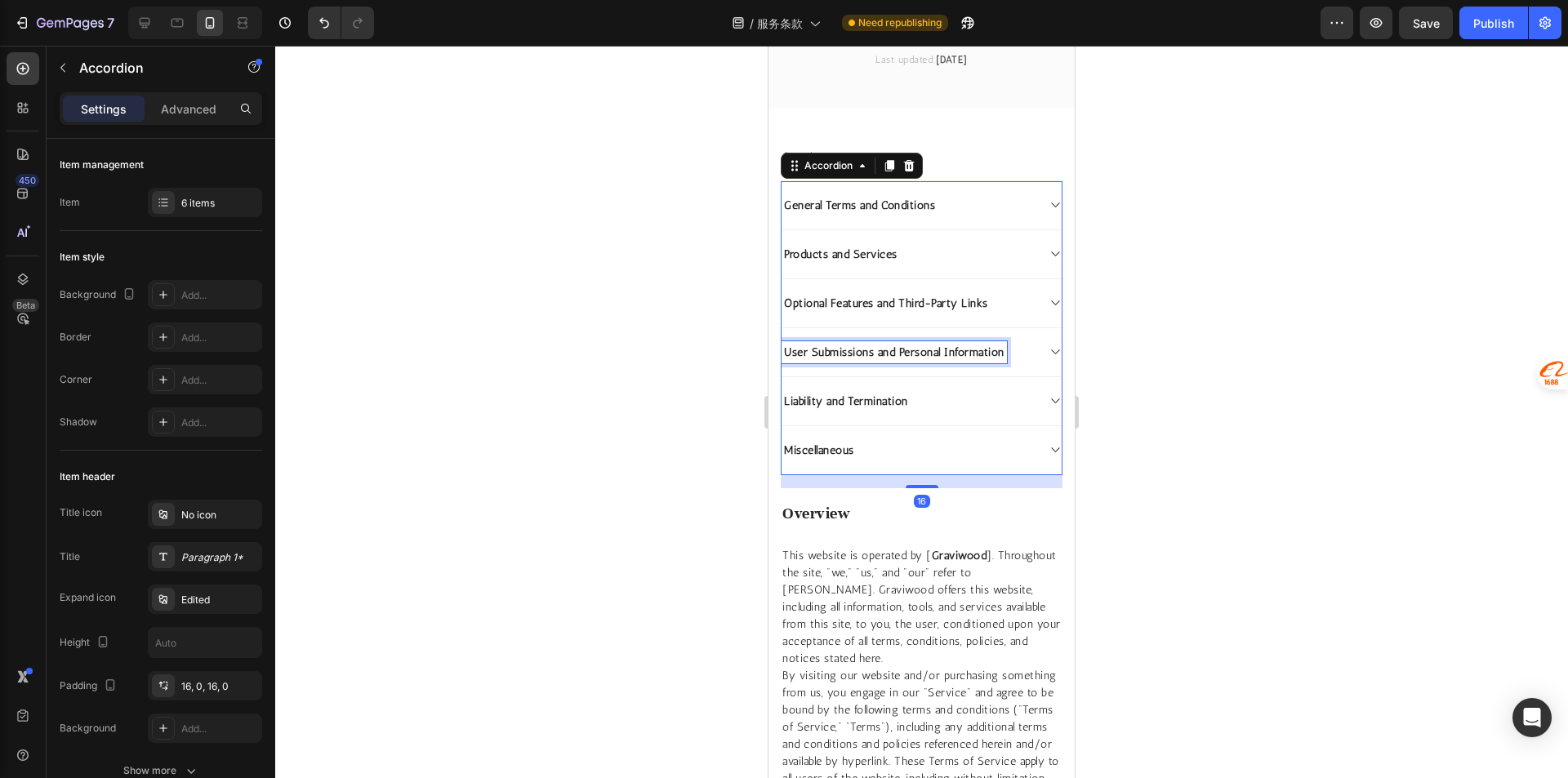
click at [971, 346] on p "User Submissions and Personal Information" at bounding box center [894, 352] width 220 height 17
click at [1025, 356] on div "User Submissions and Personal Information" at bounding box center [921, 353] width 280 height 49
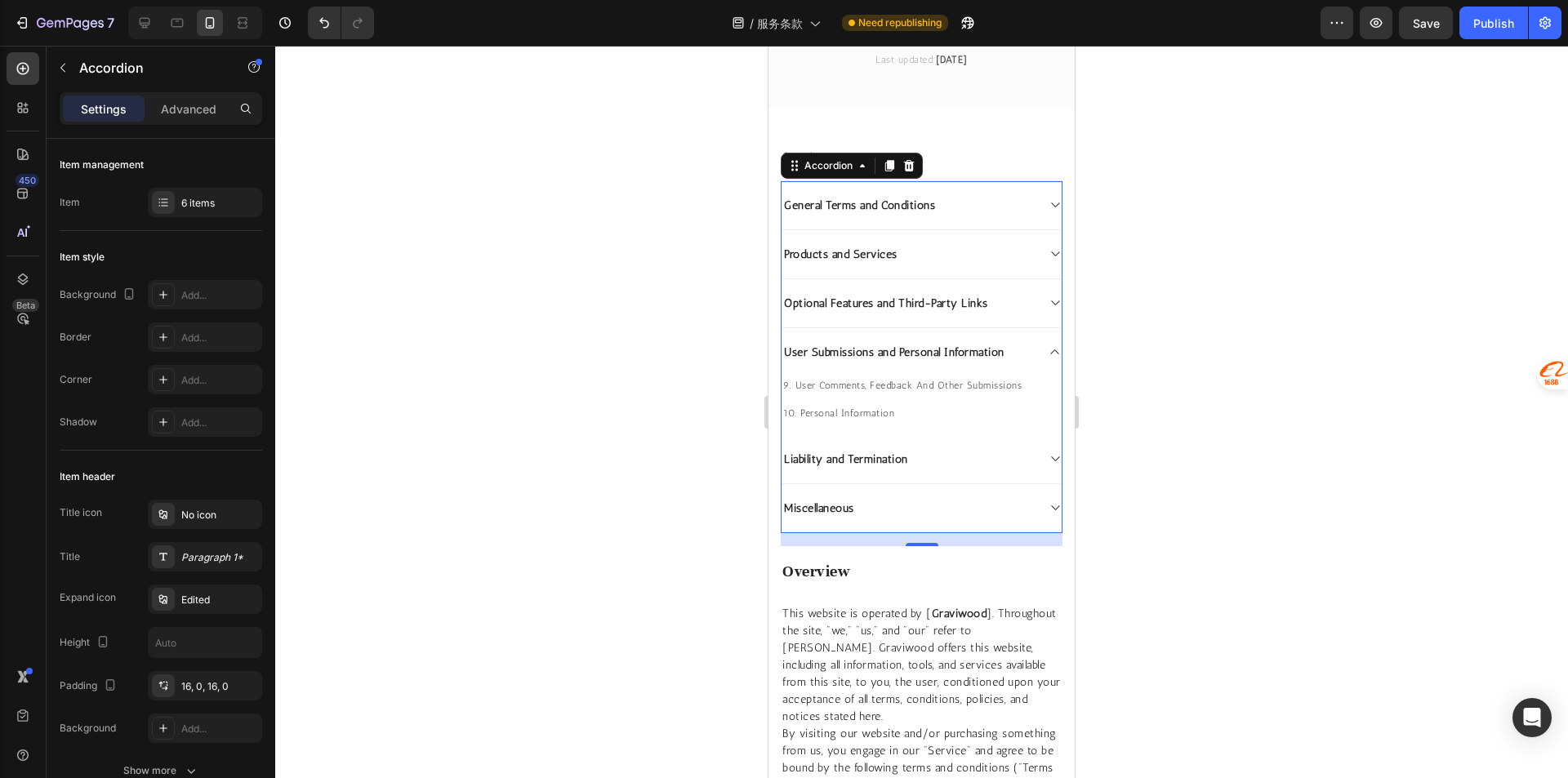
click at [1025, 356] on div "User Submissions and Personal Information" at bounding box center [921, 352] width 280 height 48
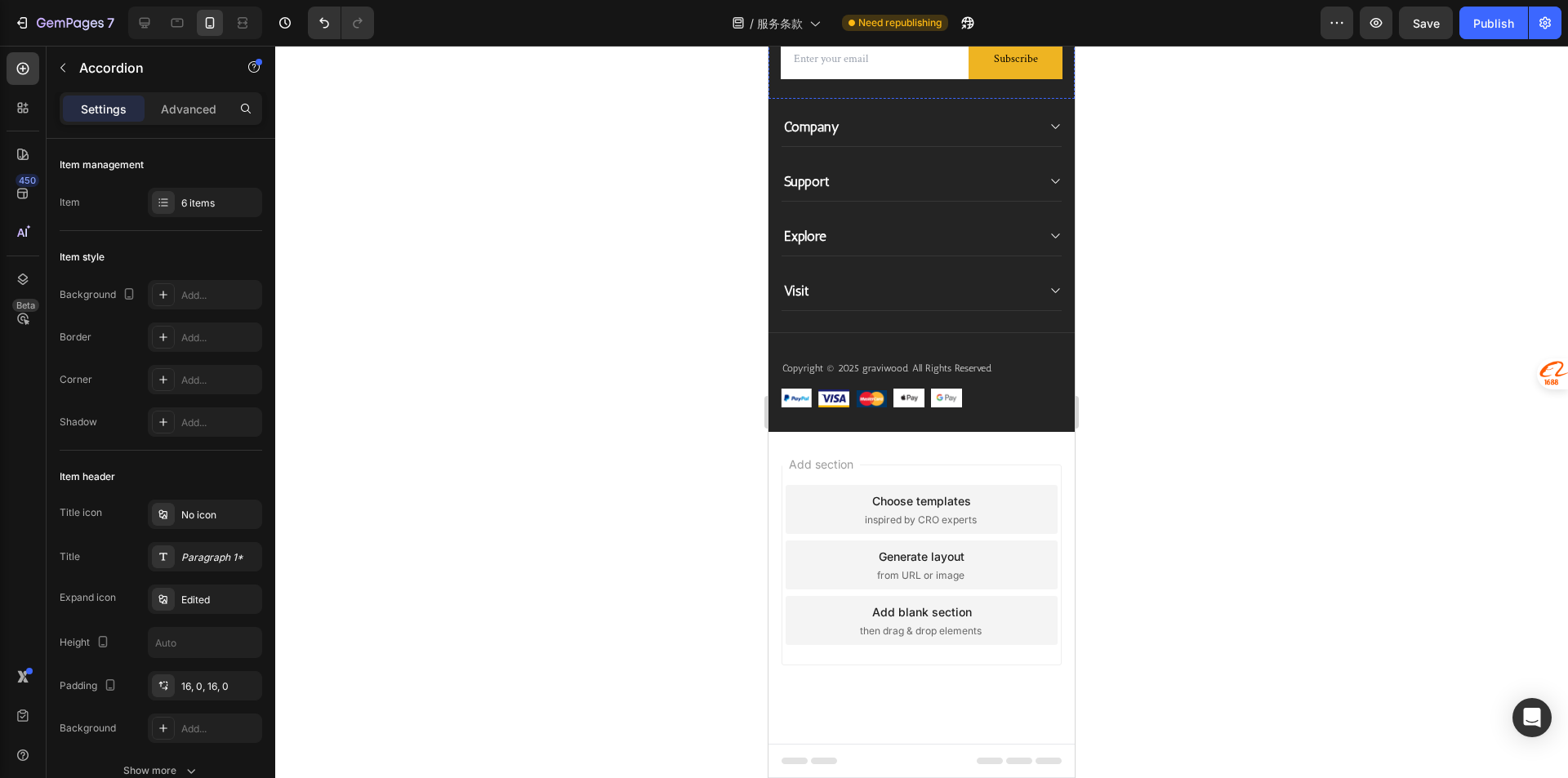
scroll to position [9353, 0]
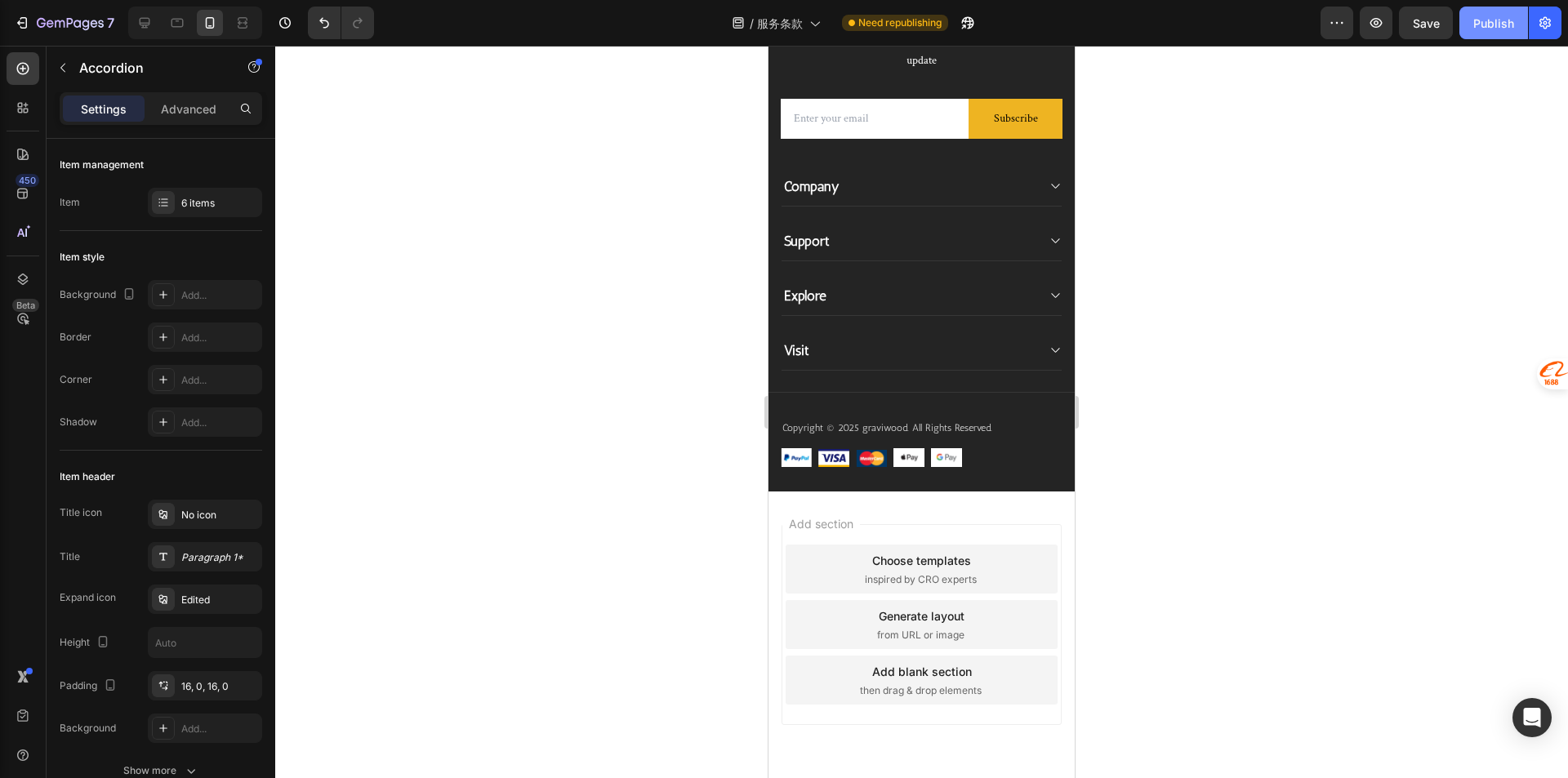
click at [1503, 33] on button "Publish" at bounding box center [1494, 23] width 69 height 33
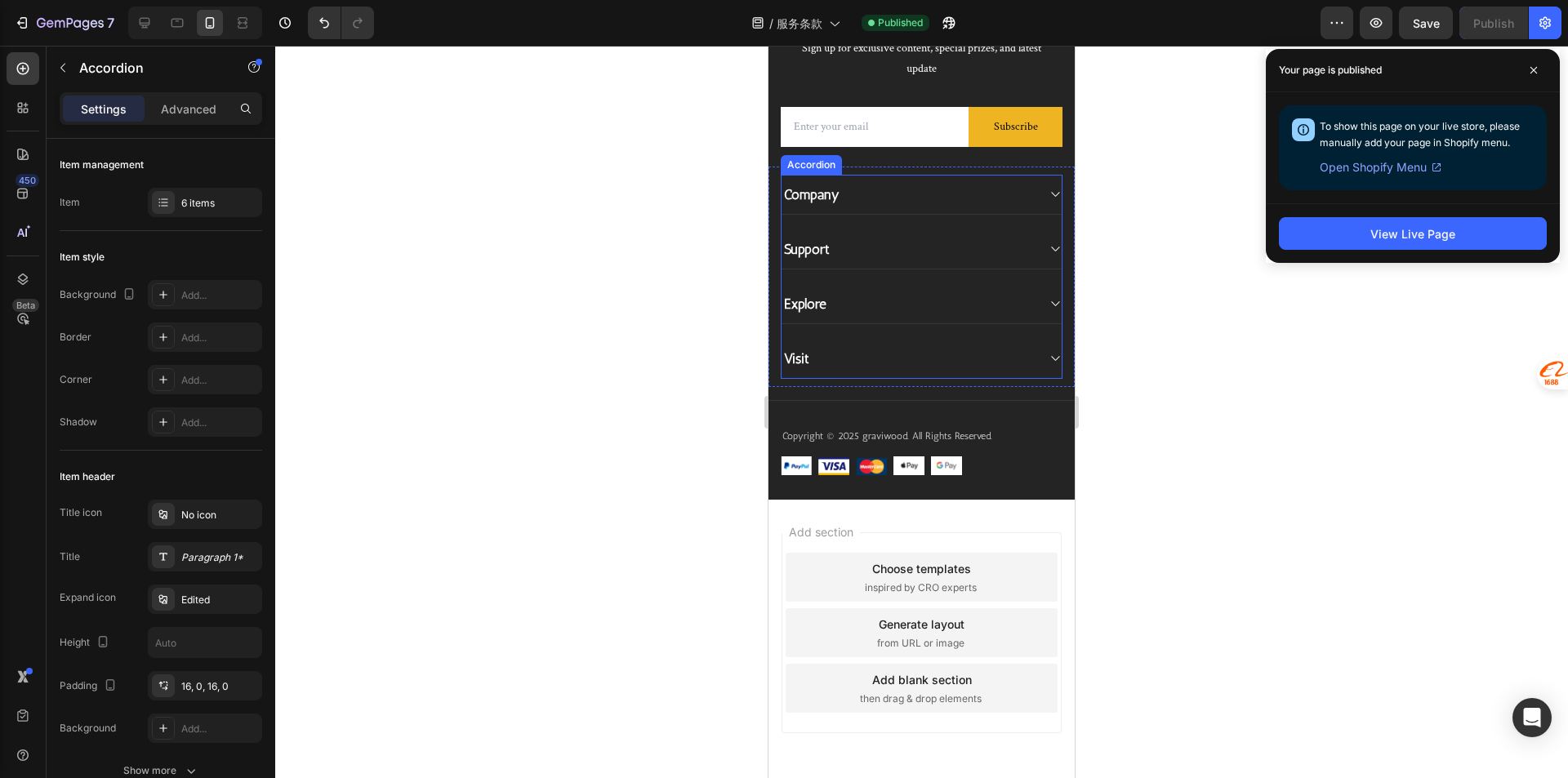
scroll to position [9109, 0]
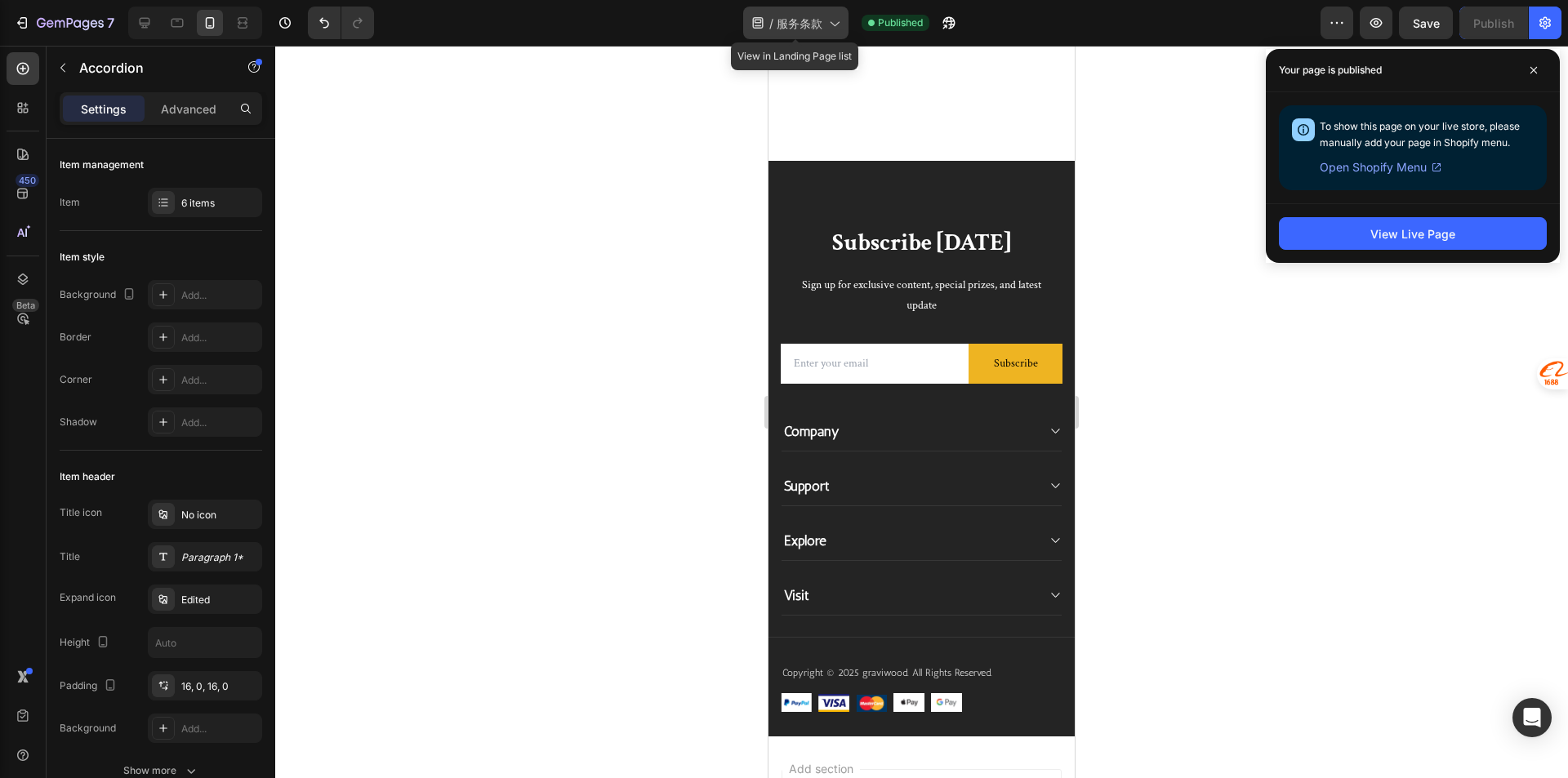
click at [793, 15] on span "服务条款" at bounding box center [800, 23] width 46 height 17
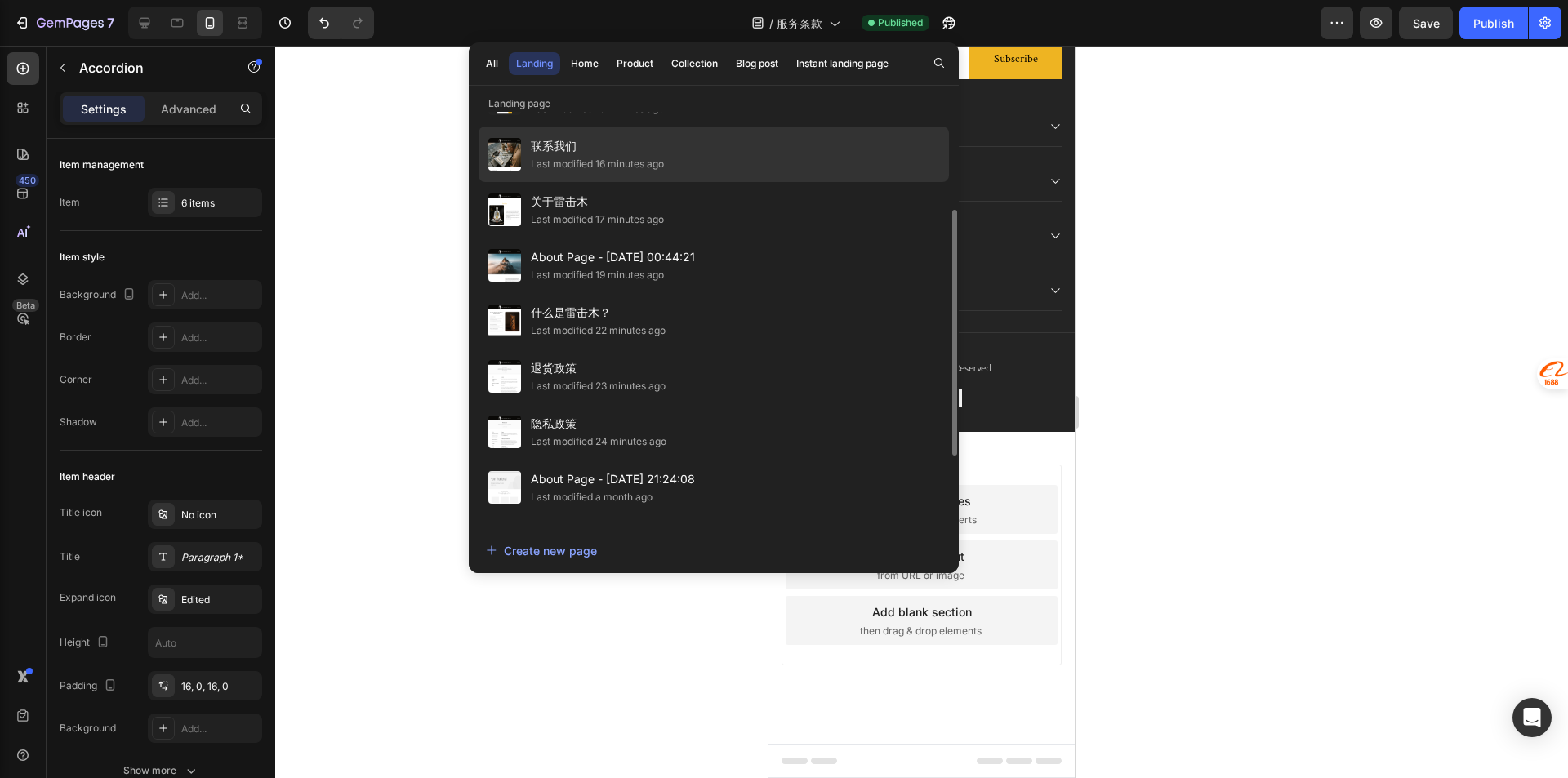
scroll to position [269, 0]
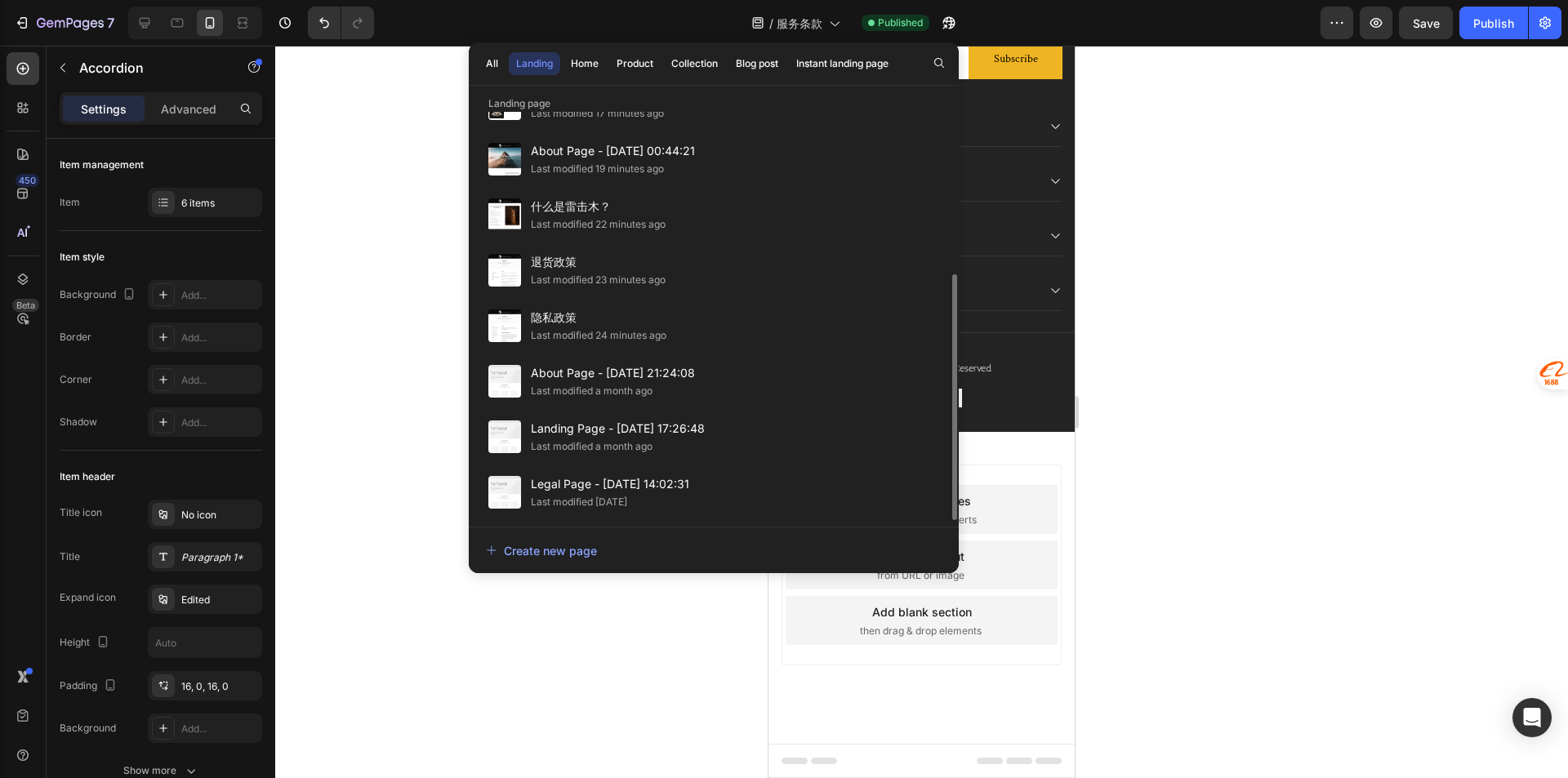
click at [1427, 257] on div at bounding box center [921, 411] width 1292 height 732
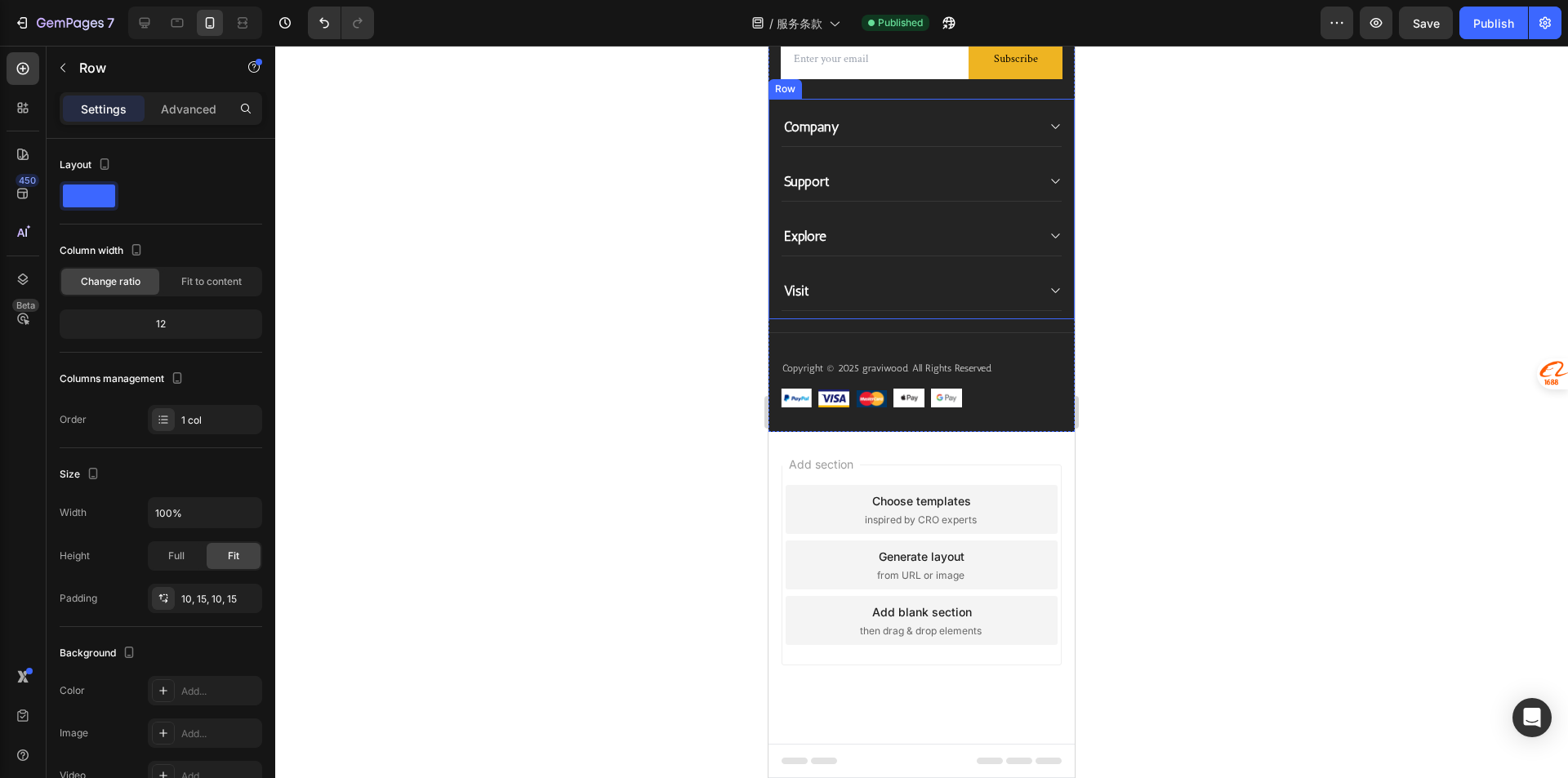
click at [935, 319] on div "Company Support Explore Visit Accordion Row" at bounding box center [921, 209] width 306 height 220
click at [921, 302] on div "Visit" at bounding box center [908, 290] width 254 height 23
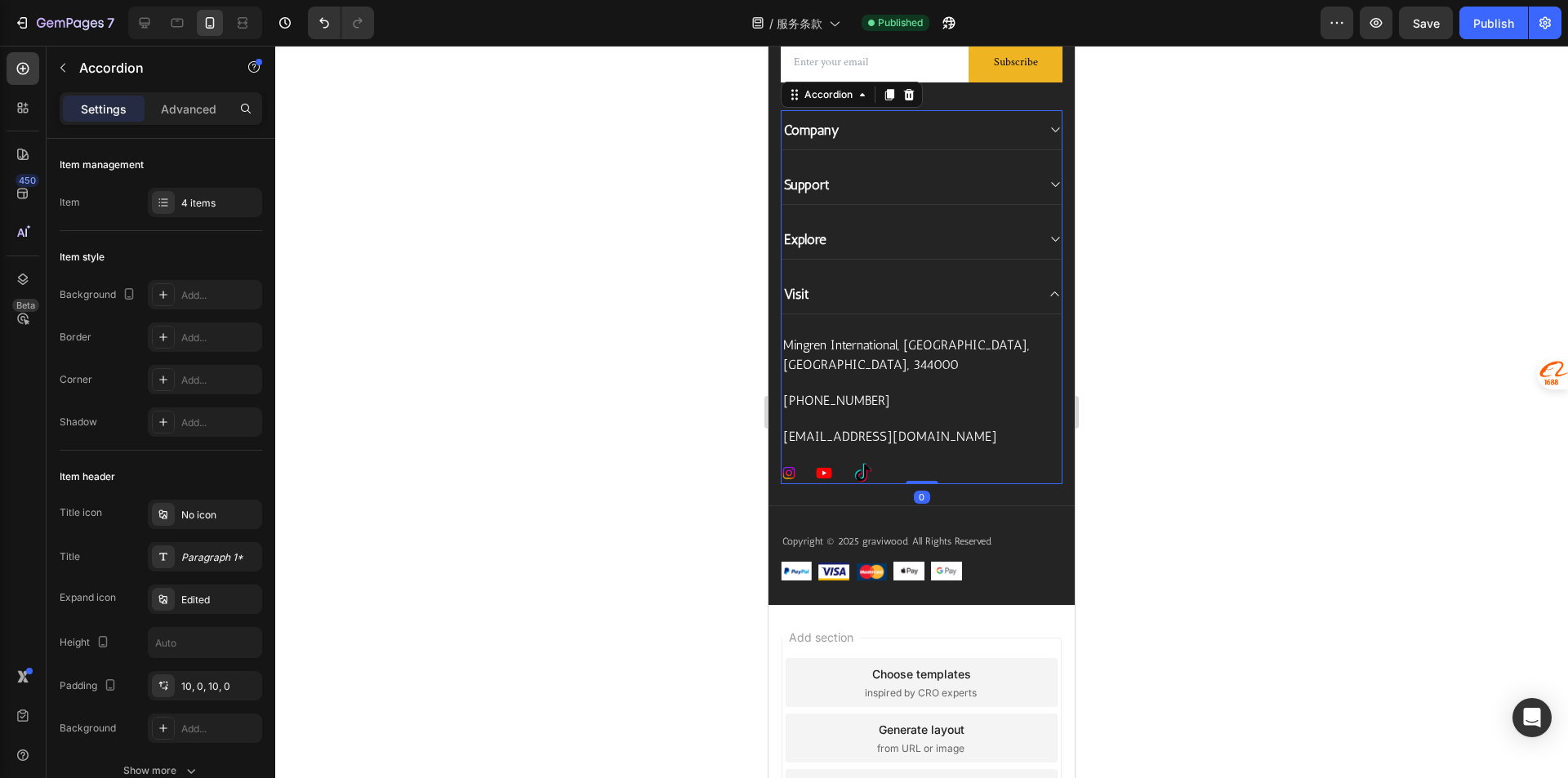
scroll to position [8863, 0]
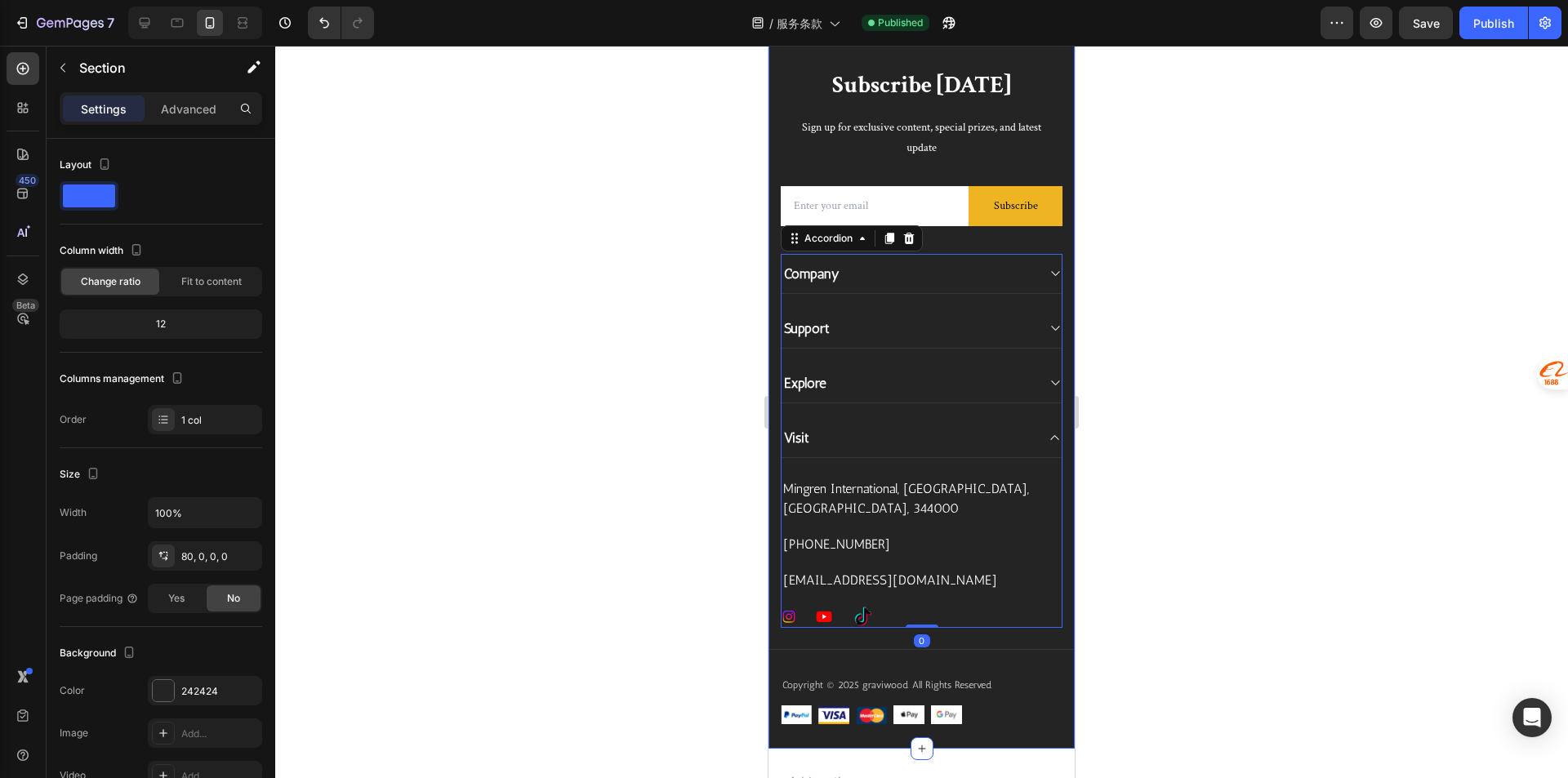
click at [978, 443] on div "Subscribe Today Heading Sign up for exclusive content, special prizes, and late…" at bounding box center [921, 376] width 306 height 745
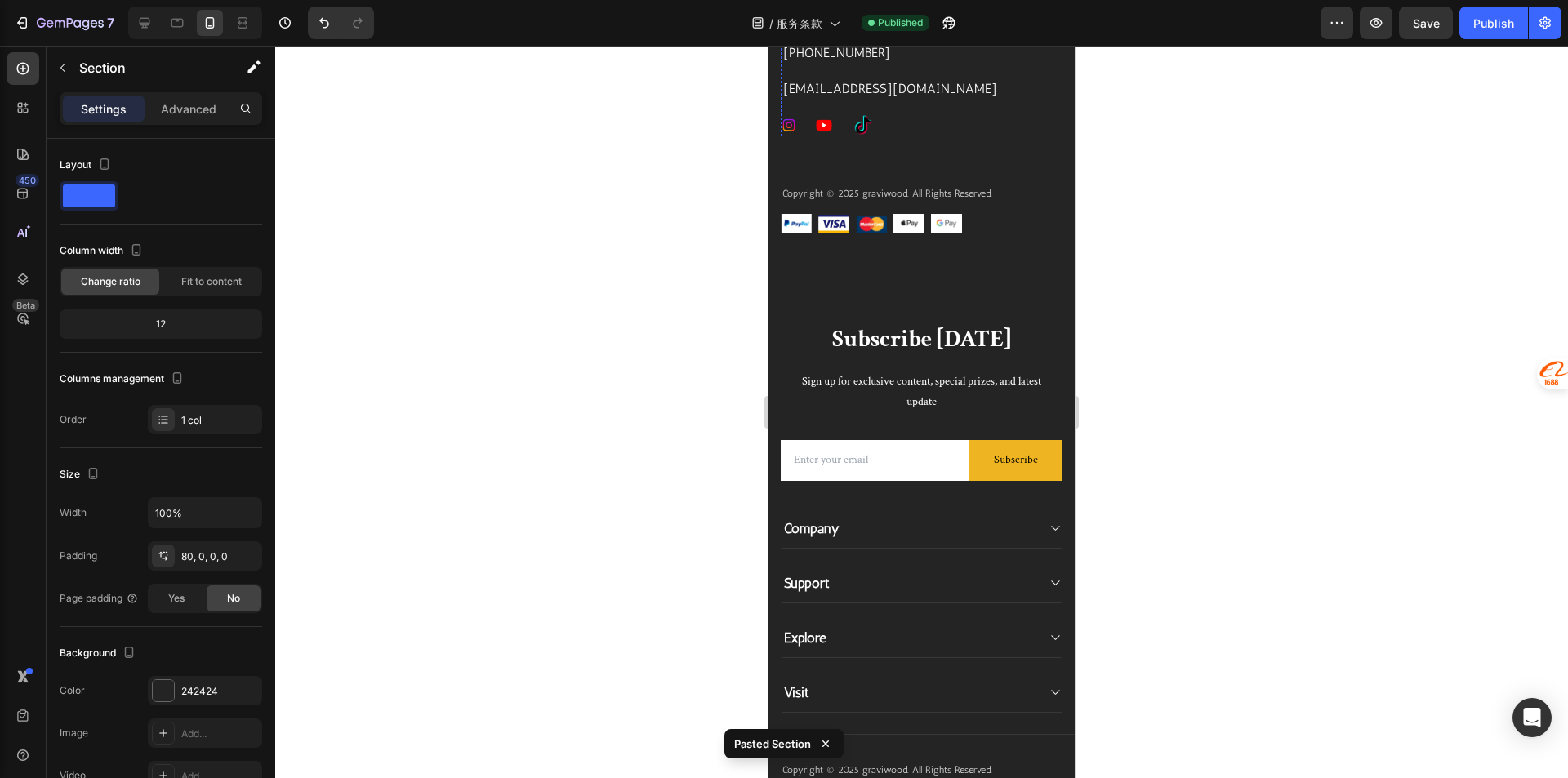
scroll to position [9911, 0]
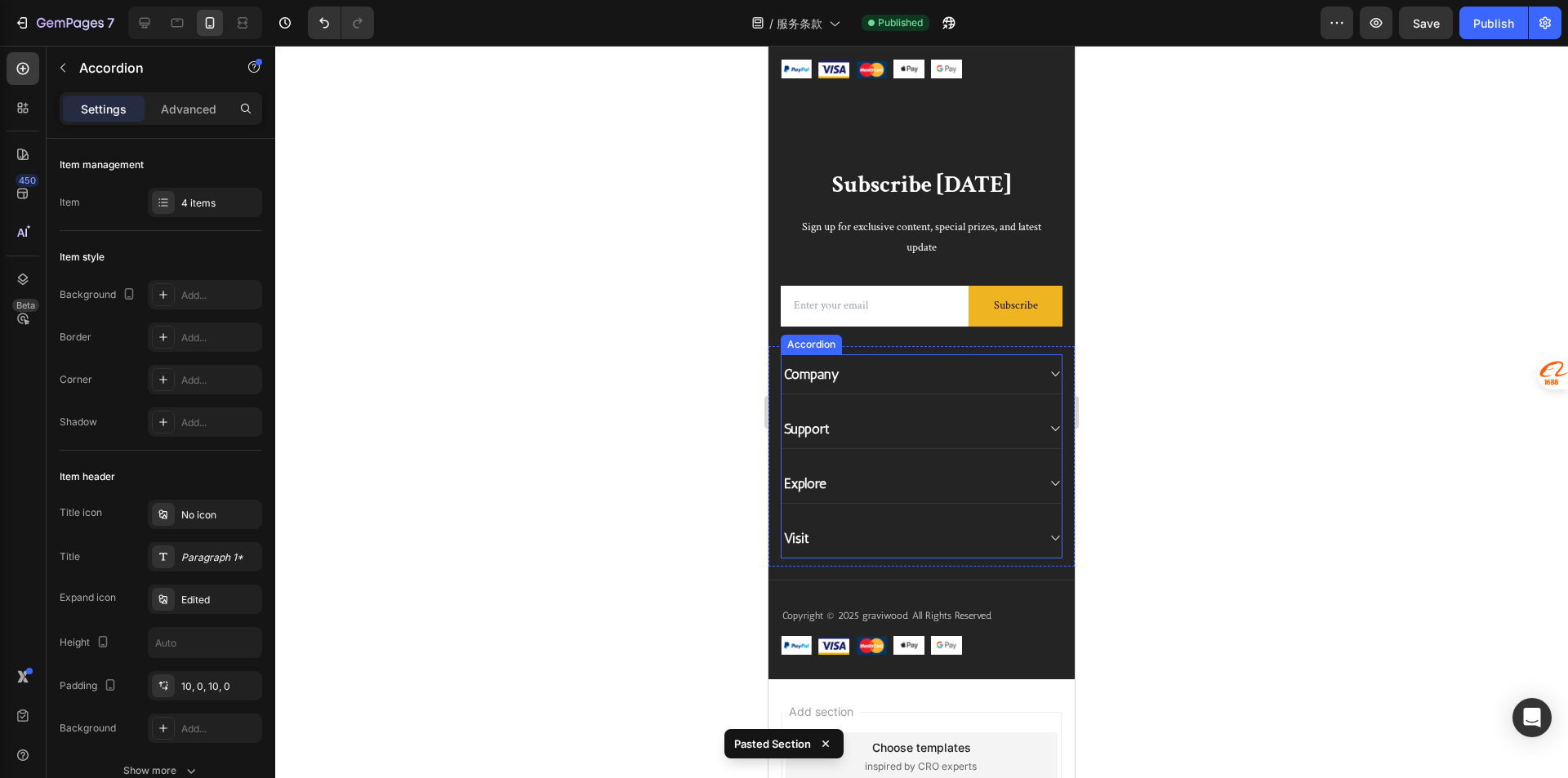
click at [871, 554] on div "Visit" at bounding box center [921, 538] width 280 height 40
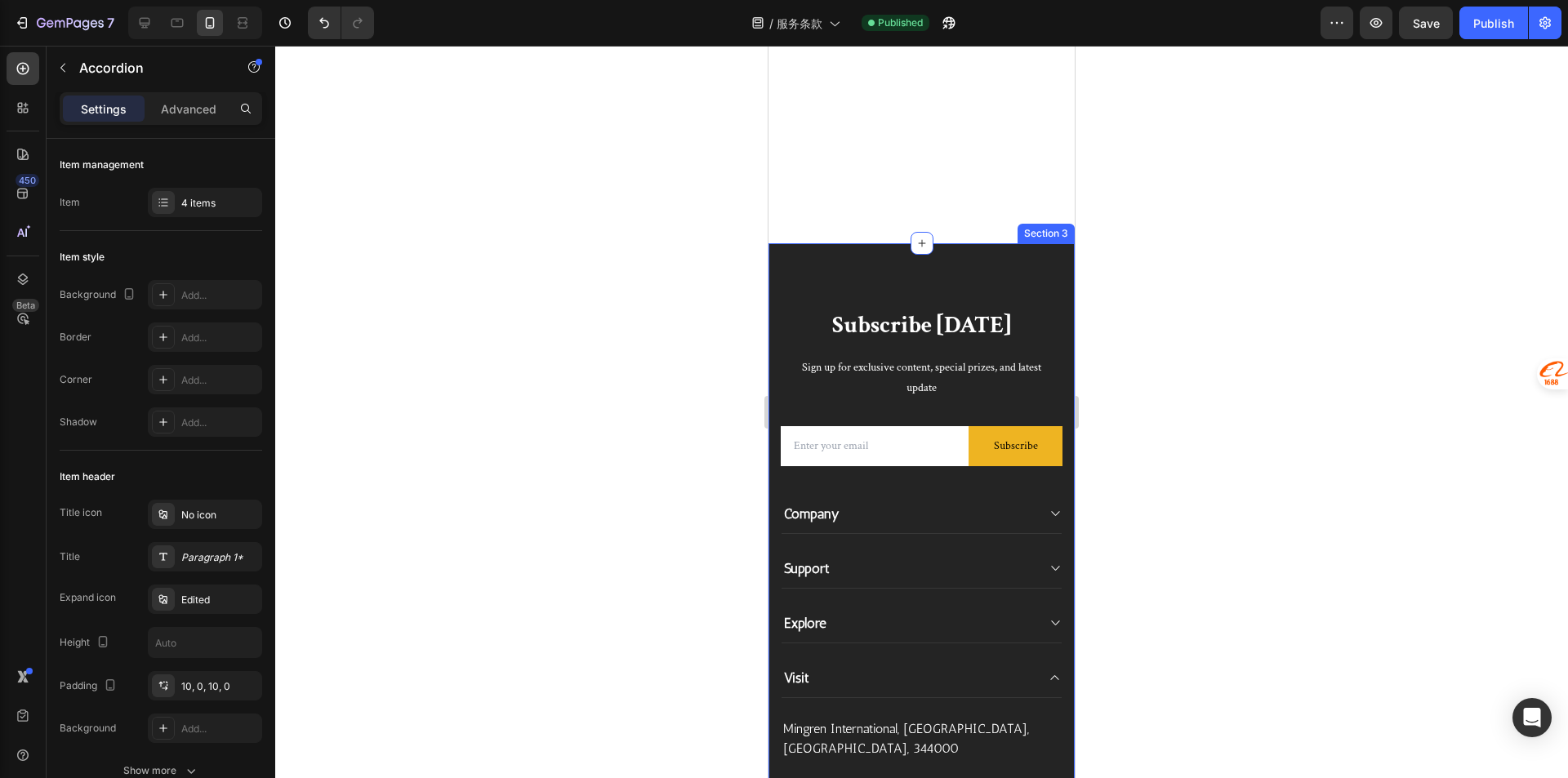
scroll to position [9014, 0]
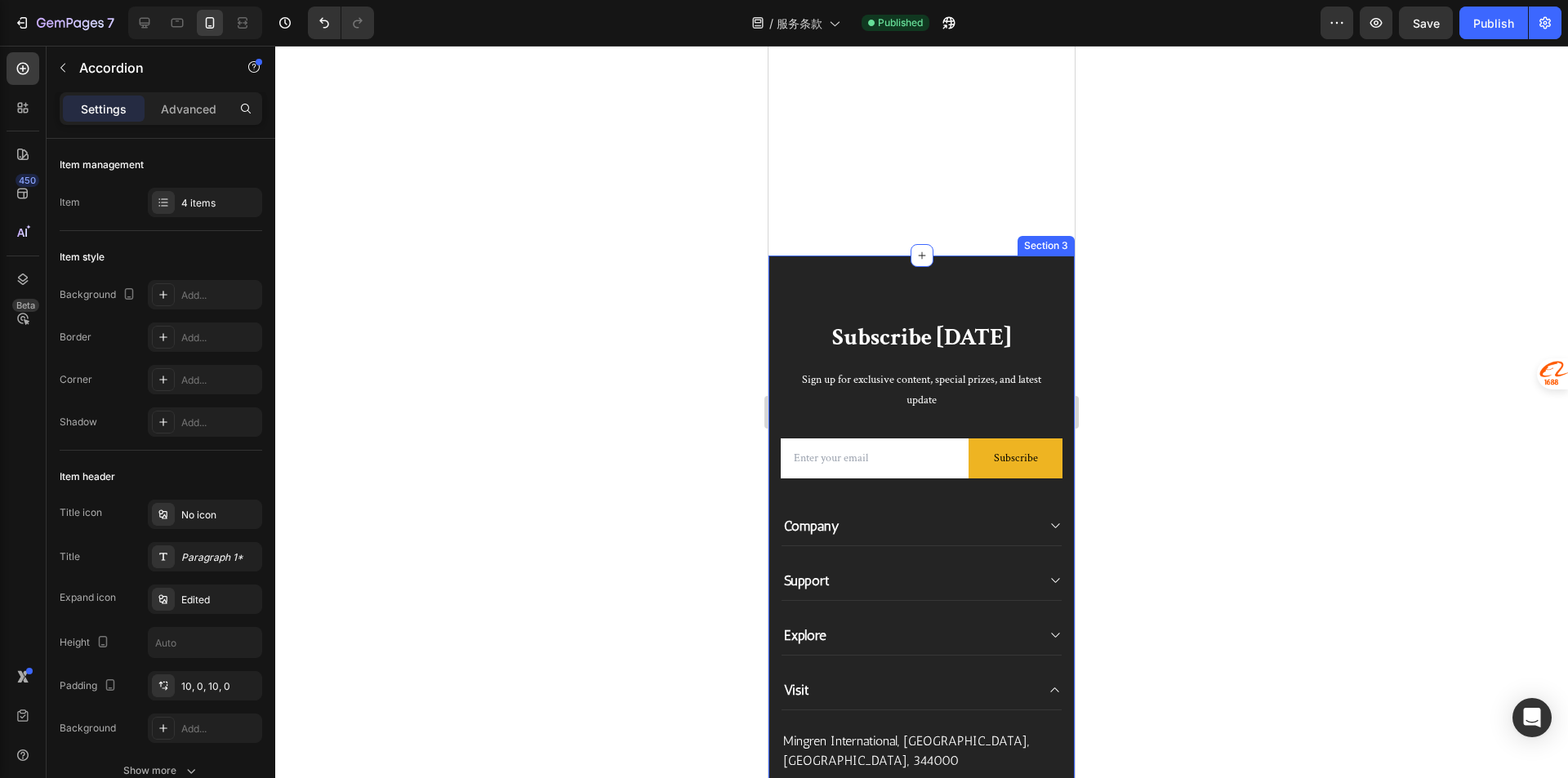
click at [999, 288] on div "Subscribe Today Heading Sign up for exclusive content, special prizes, and late…" at bounding box center [921, 627] width 306 height 745
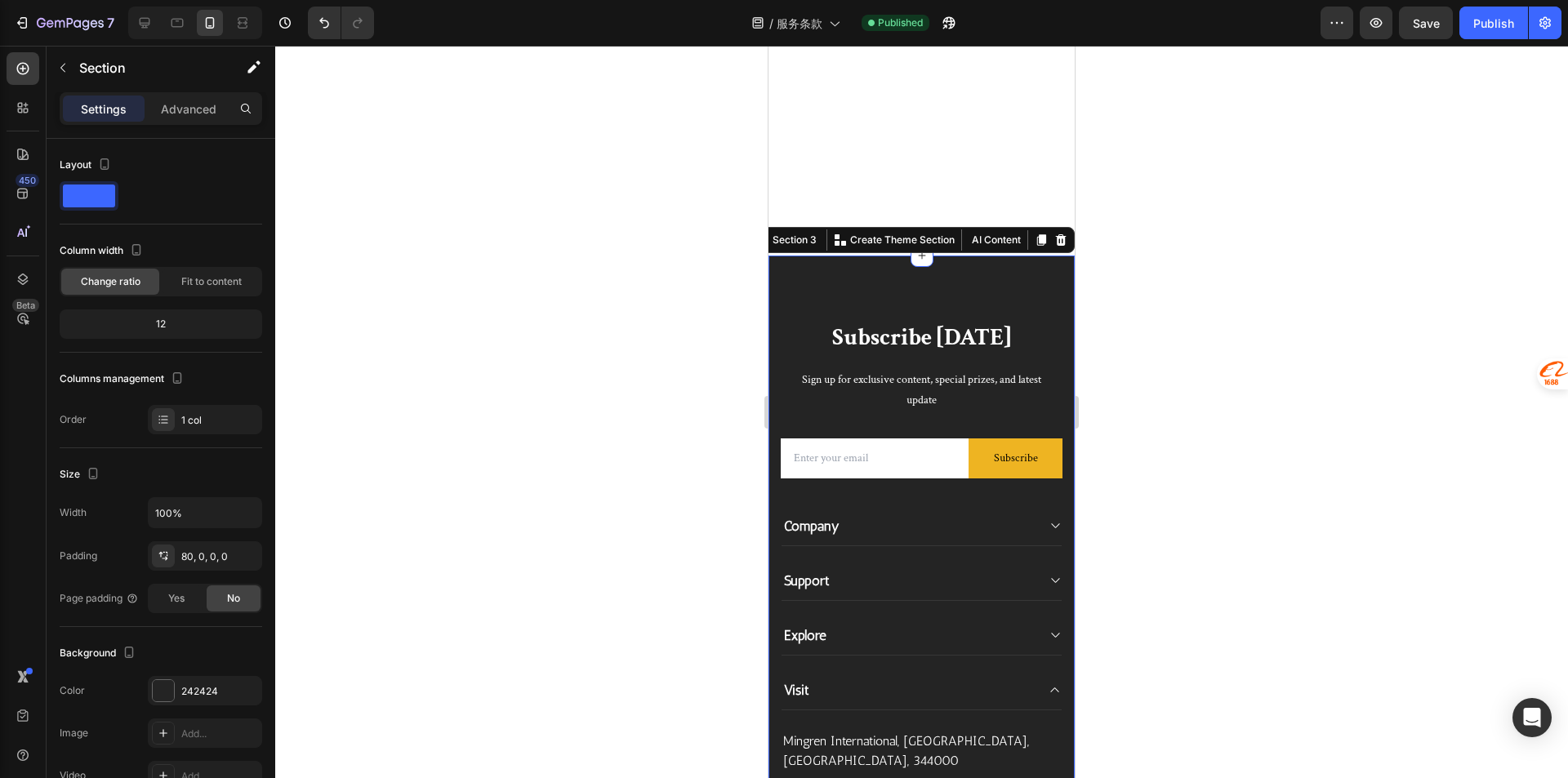
click at [1050, 252] on div "Section 3 You can create reusable sections Create Theme Section AI Content Writ…" at bounding box center [912, 240] width 326 height 26
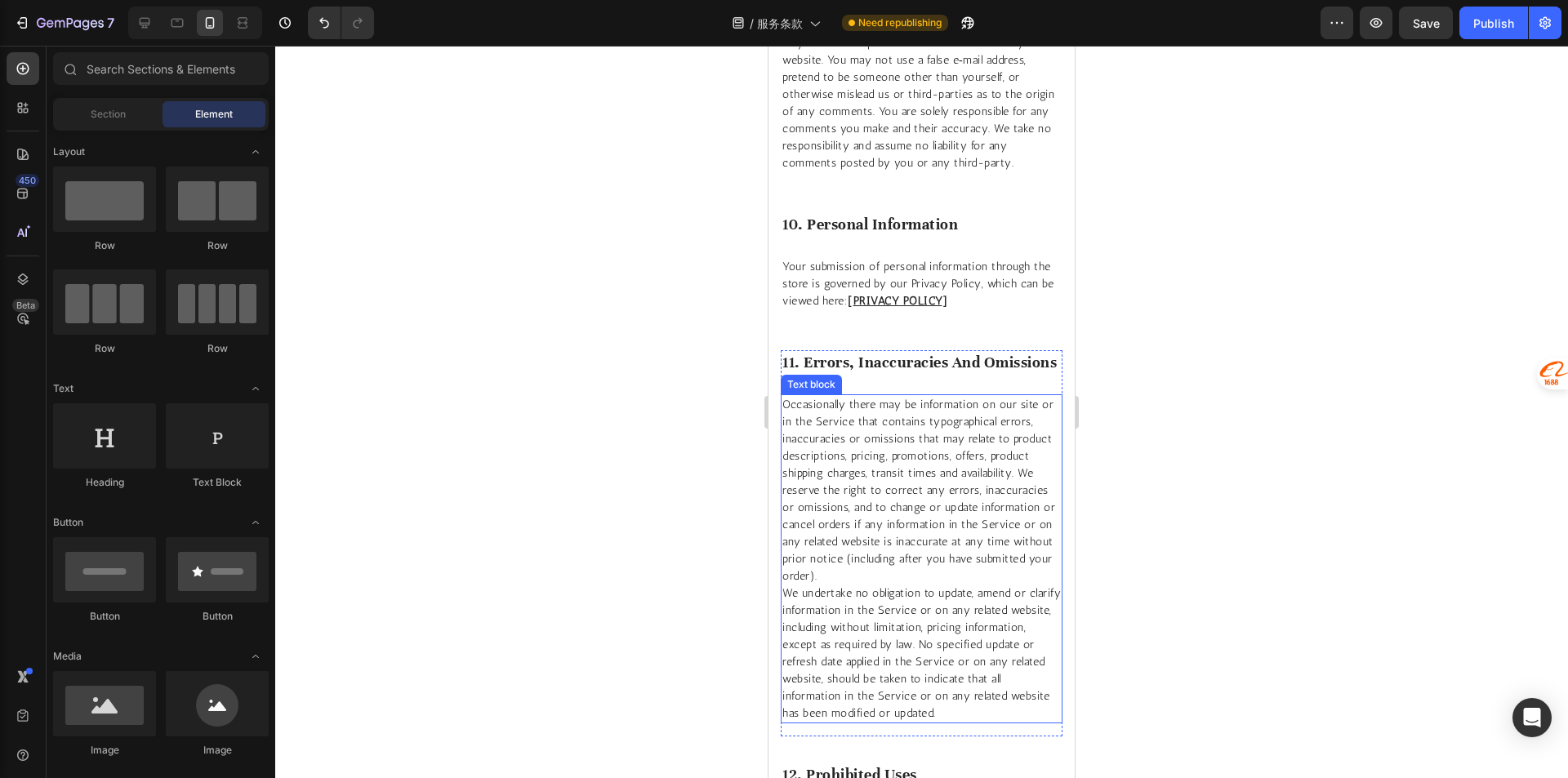
scroll to position [4769, 0]
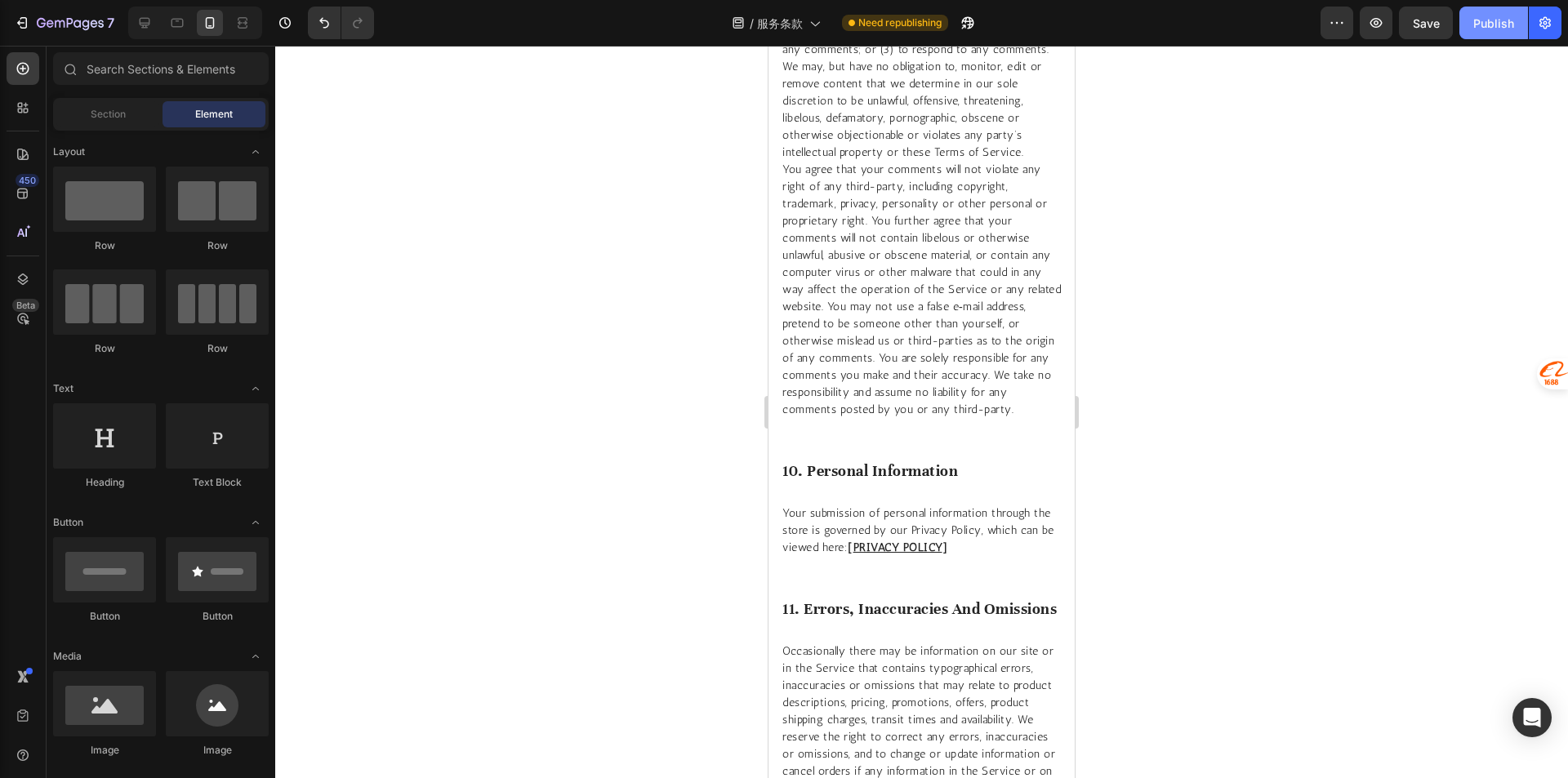
click at [1500, 27] on div "Publish" at bounding box center [1494, 23] width 41 height 17
click at [760, 25] on span "服务条款" at bounding box center [780, 23] width 46 height 17
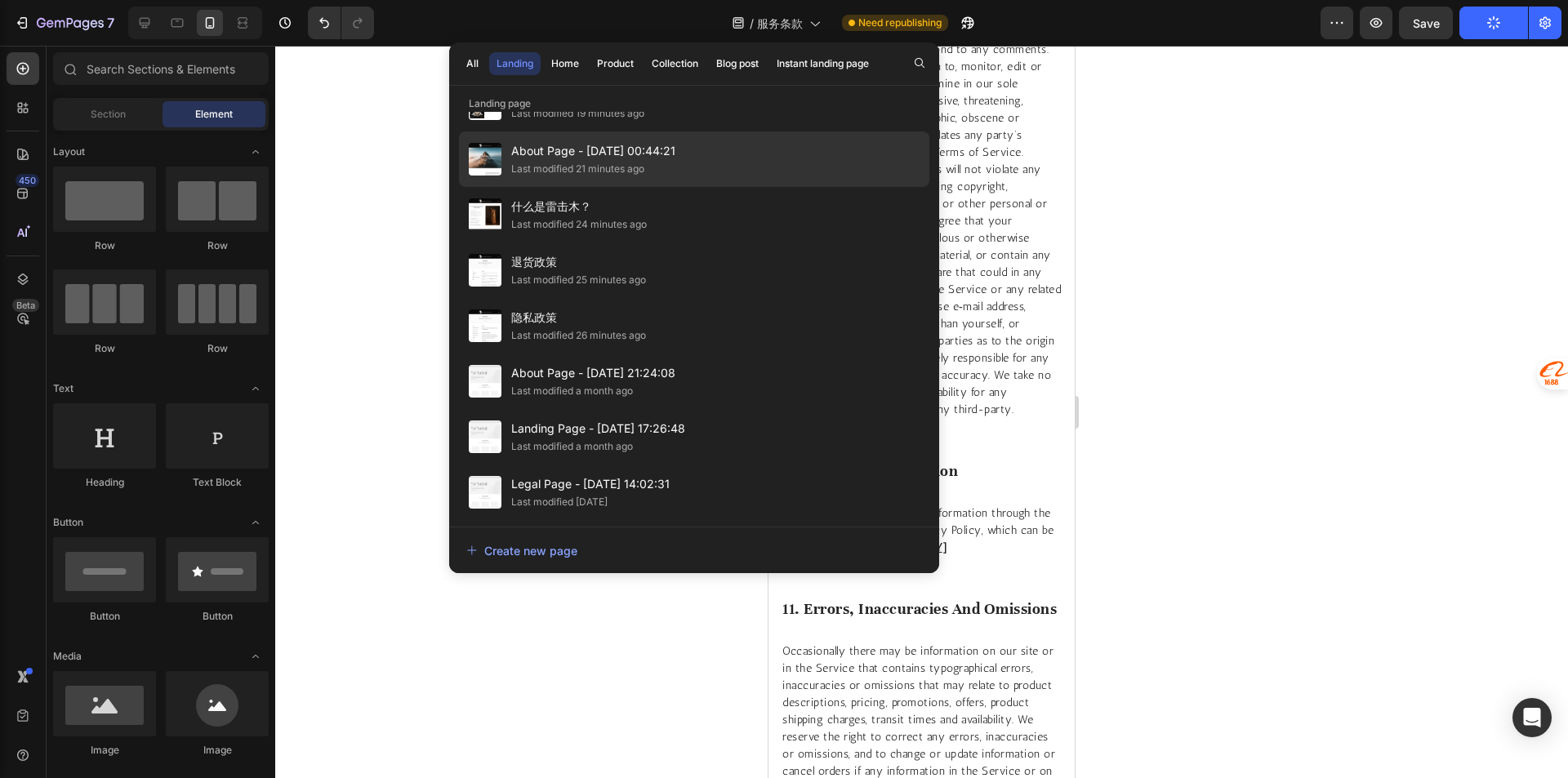
scroll to position [0, 0]
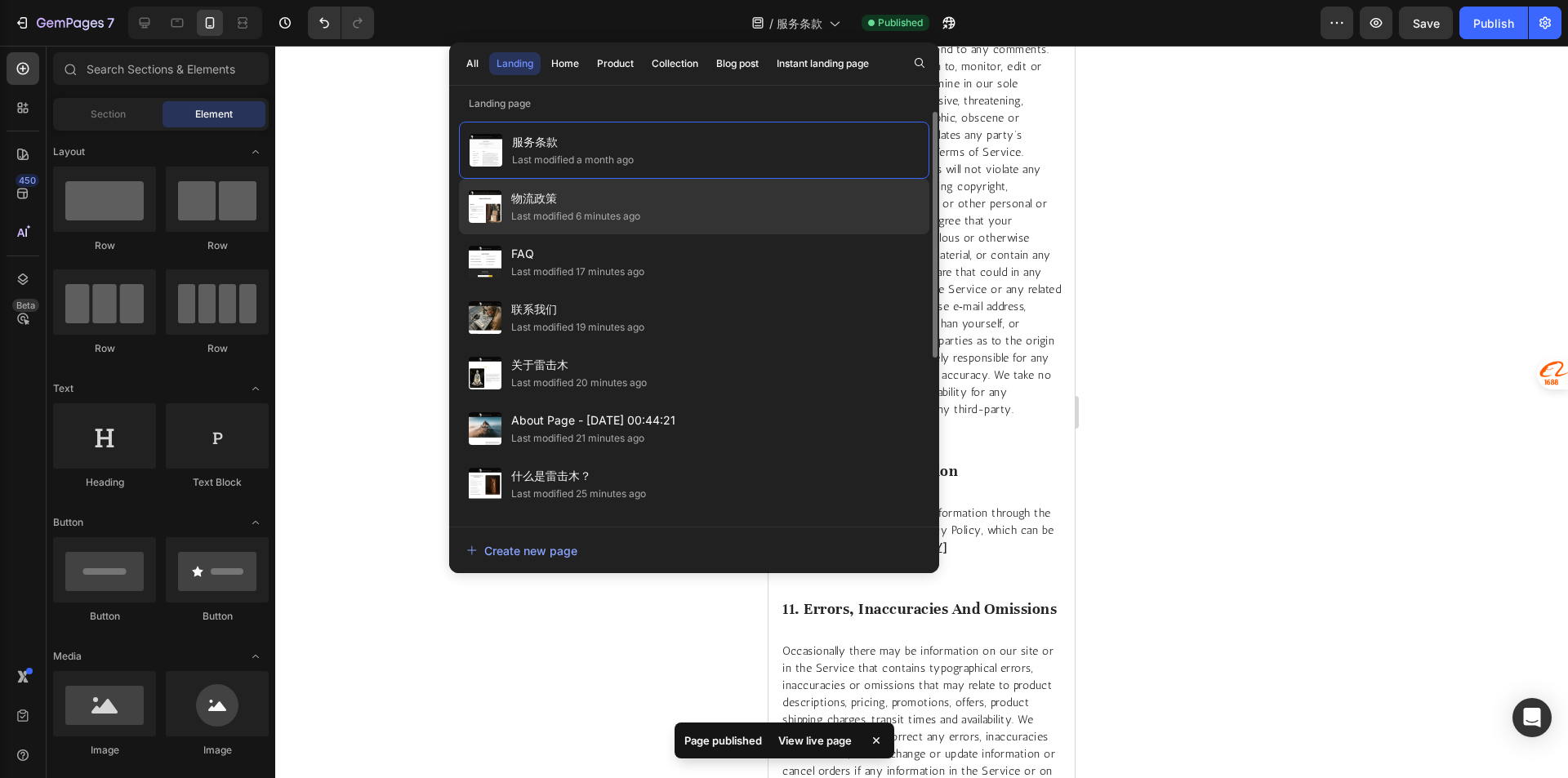
click at [701, 188] on div "物流政策 Last modified 6 minutes ago" at bounding box center [694, 206] width 471 height 56
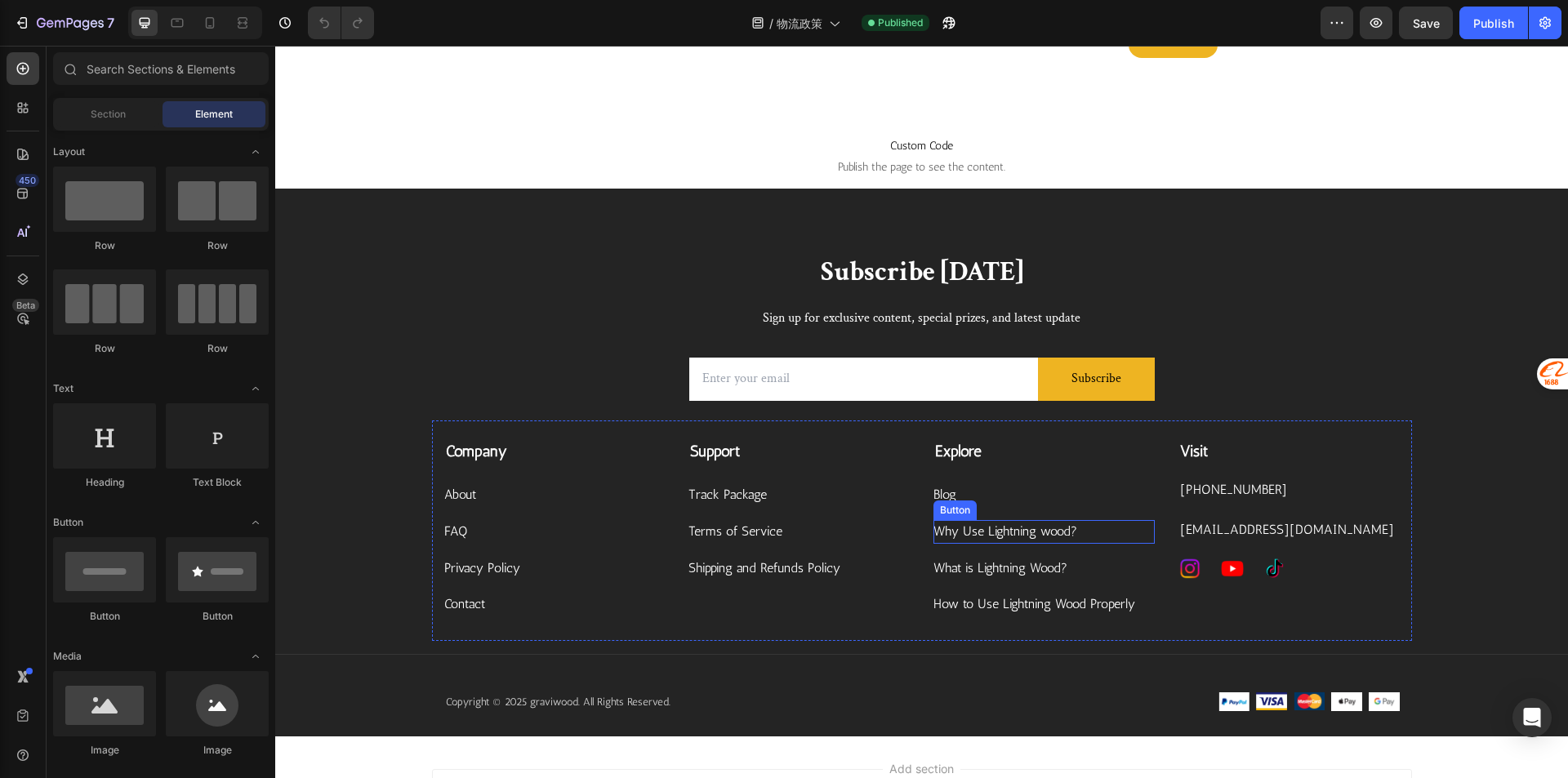
scroll to position [2612, 0]
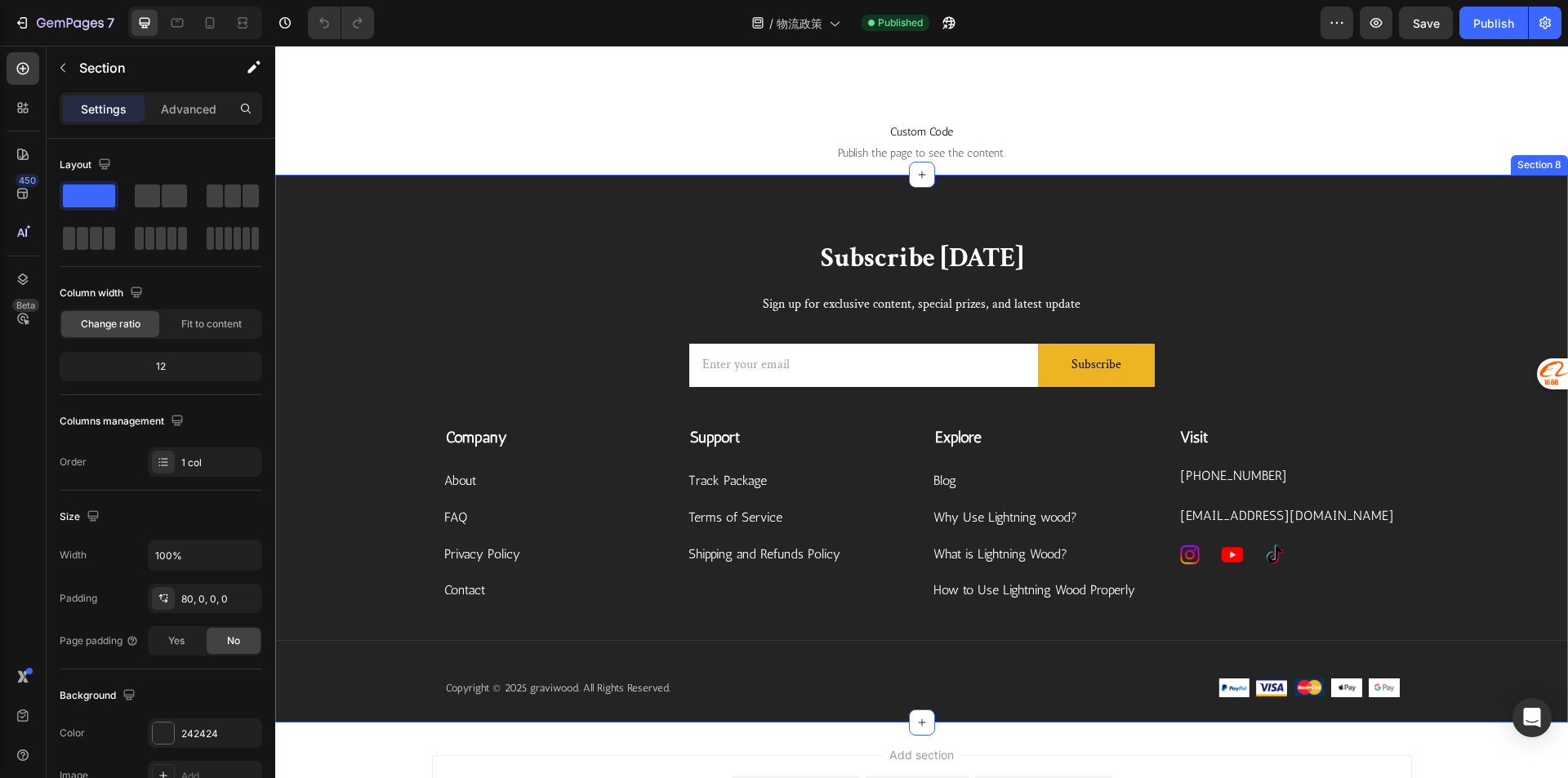
click at [1521, 210] on div "Subscribe [DATE] Heading Sign up for exclusive content, special prizes, and lat…" at bounding box center [921, 448] width 1292 height 547
click at [1548, 161] on icon at bounding box center [1554, 160] width 13 height 13
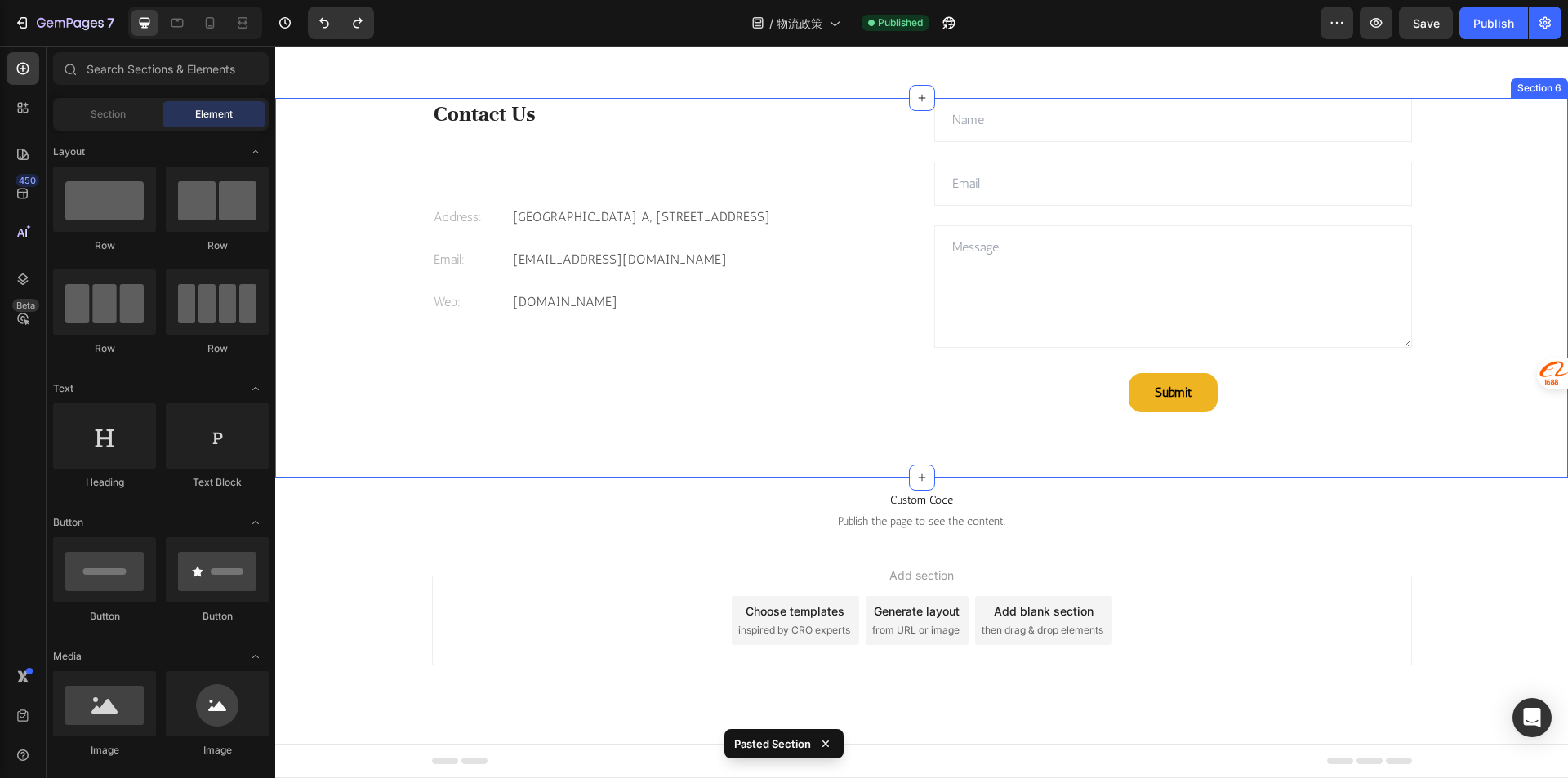
scroll to position [2244, 0]
click at [1257, 470] on div "Contact Us Heading Address: Text [STREET_ADDRESS] Text block Row Email: Text bl…" at bounding box center [921, 288] width 980 height 380
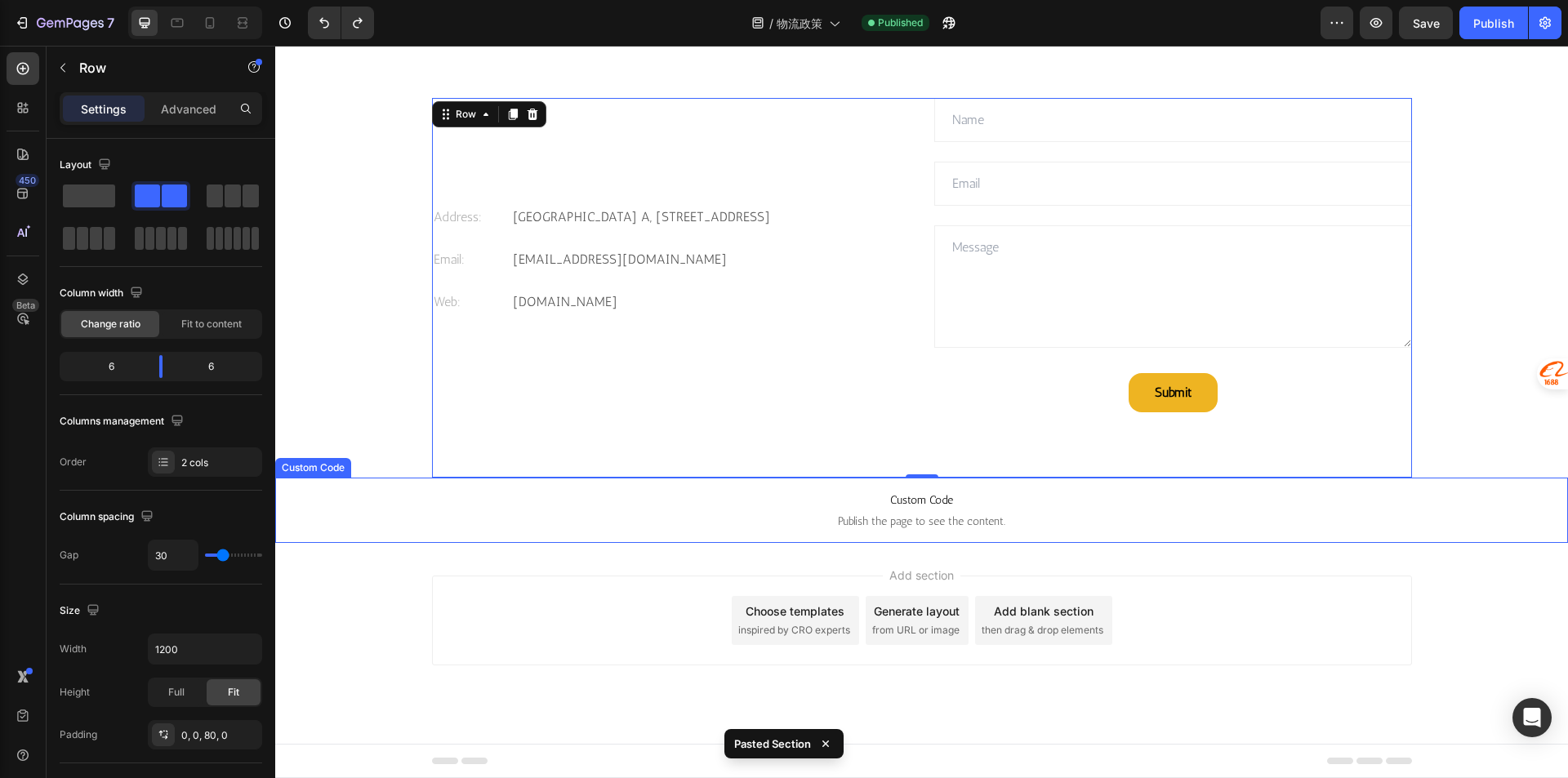
click at [1288, 519] on span "Publish the page to see the content." at bounding box center [921, 522] width 1292 height 16
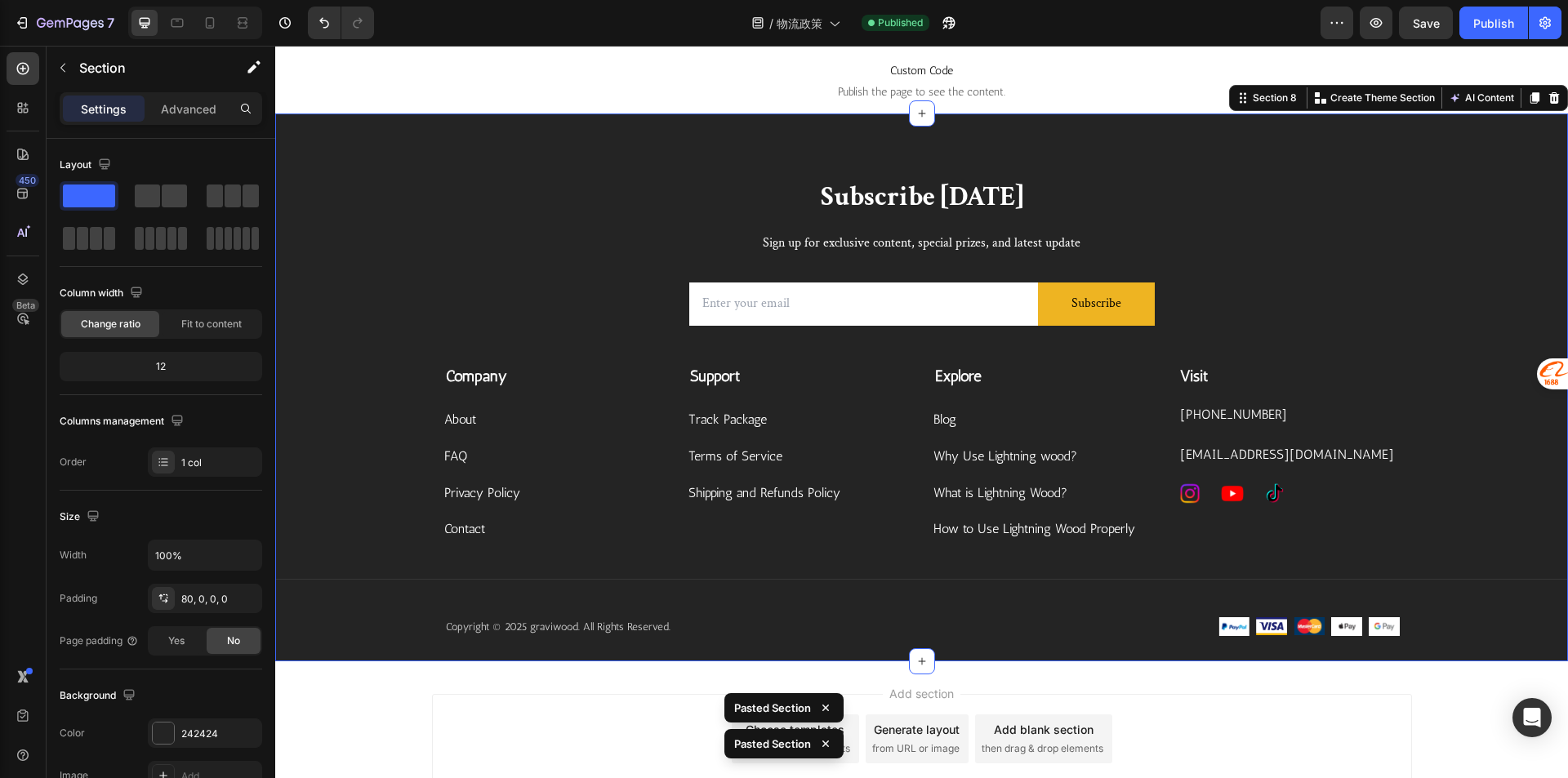
scroll to position [2683, 0]
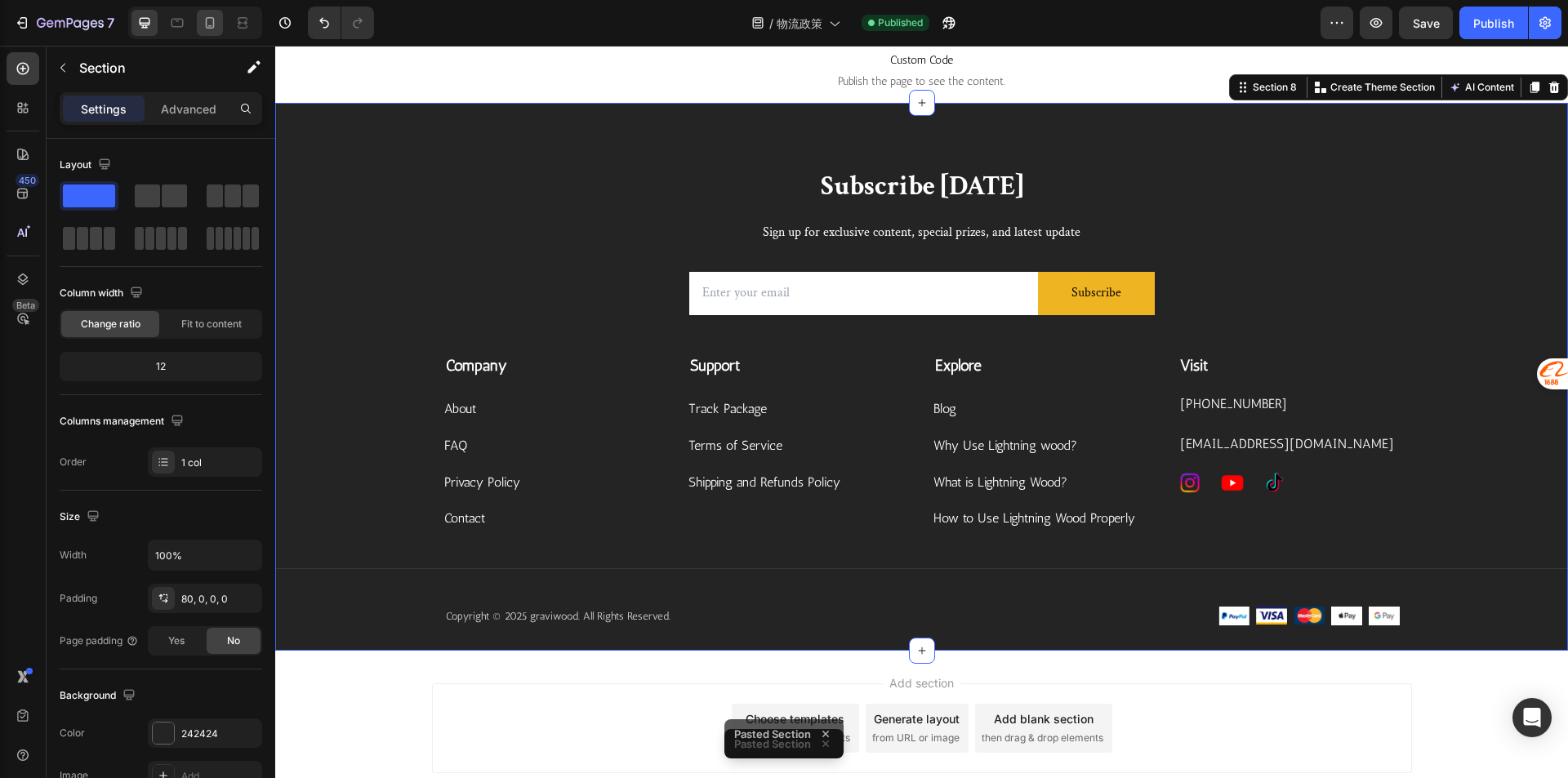
click at [217, 10] on div at bounding box center [210, 23] width 26 height 26
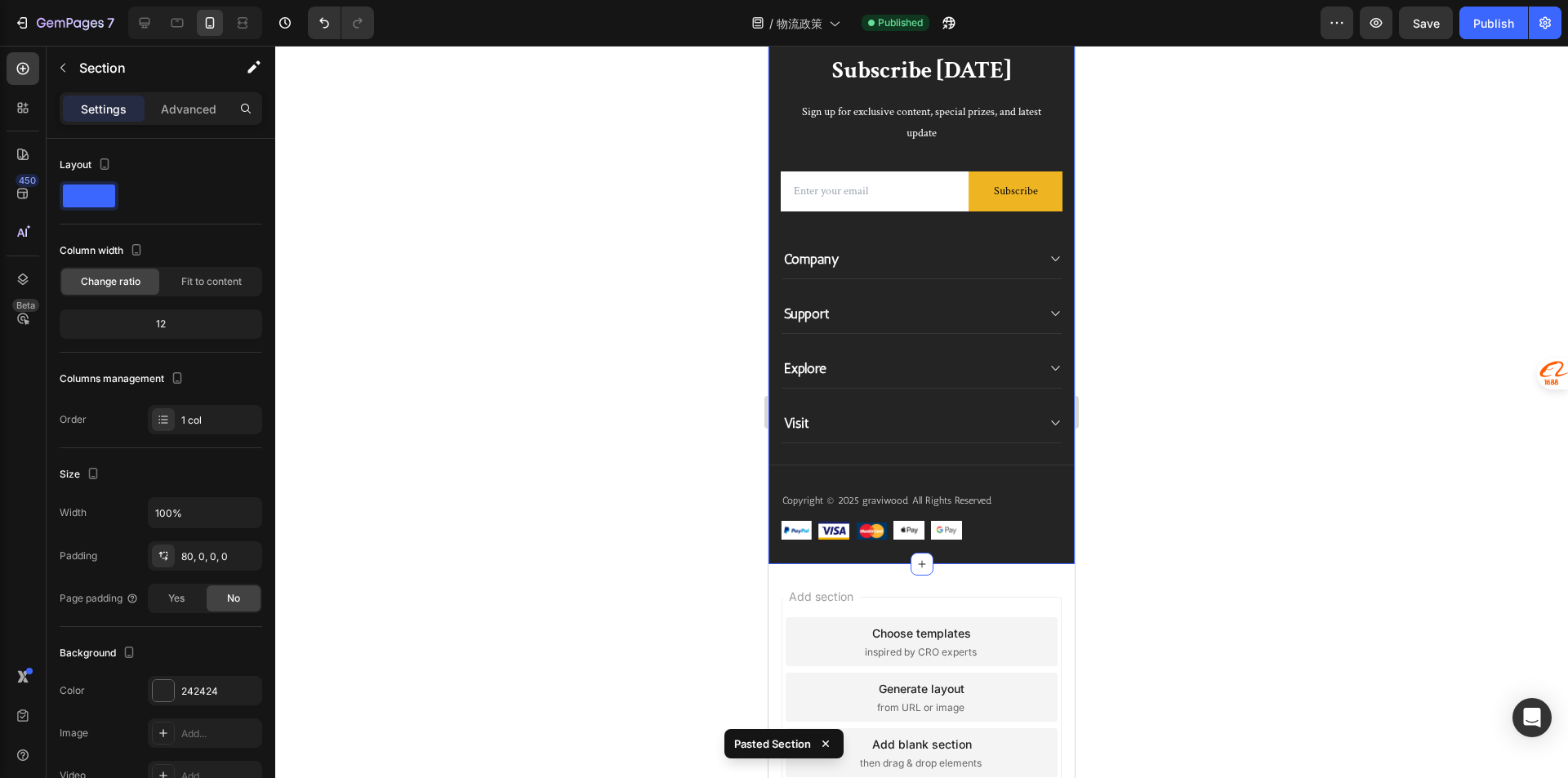
scroll to position [2930, 0]
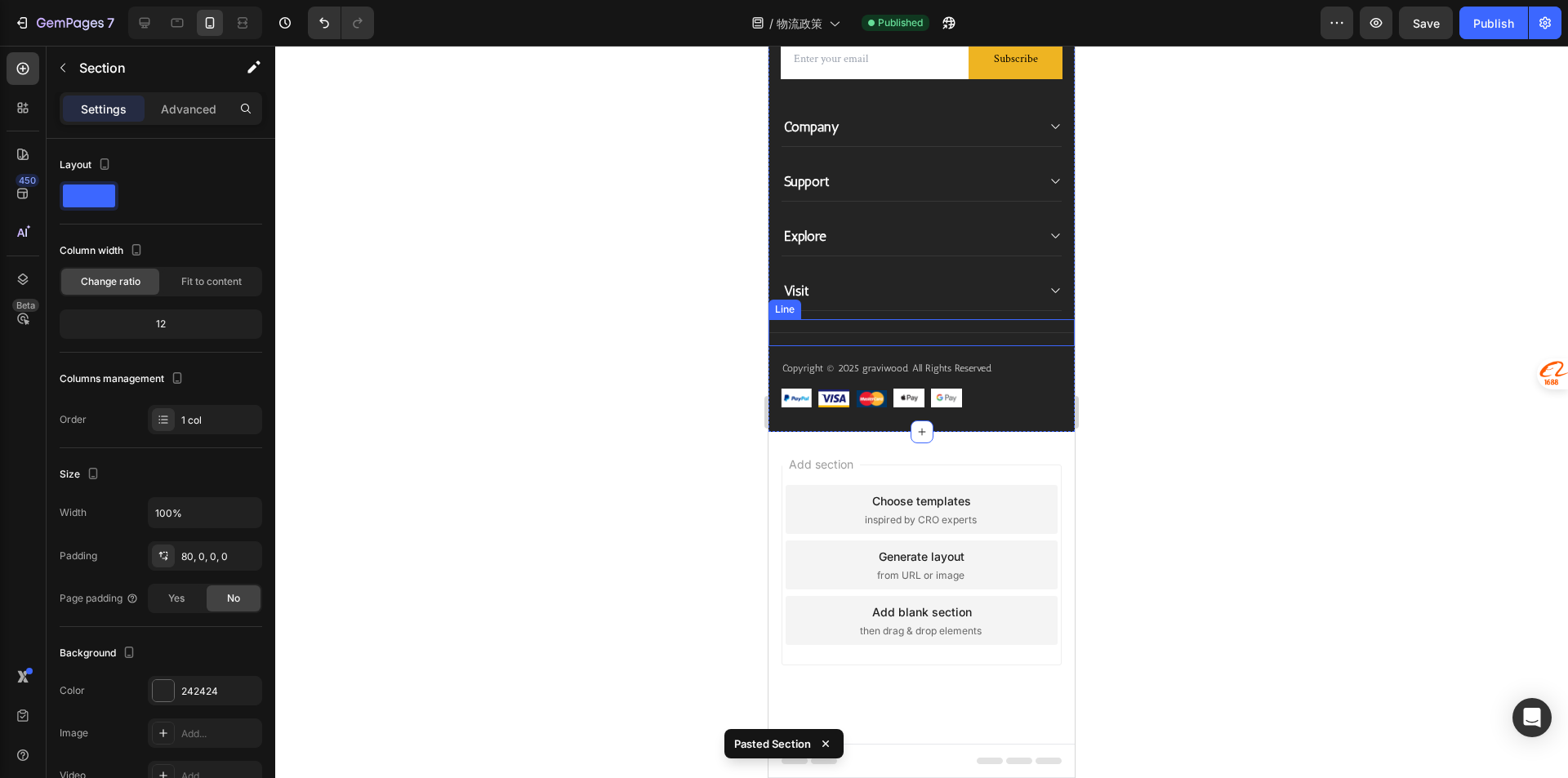
click at [920, 298] on div "Visit" at bounding box center [908, 290] width 254 height 23
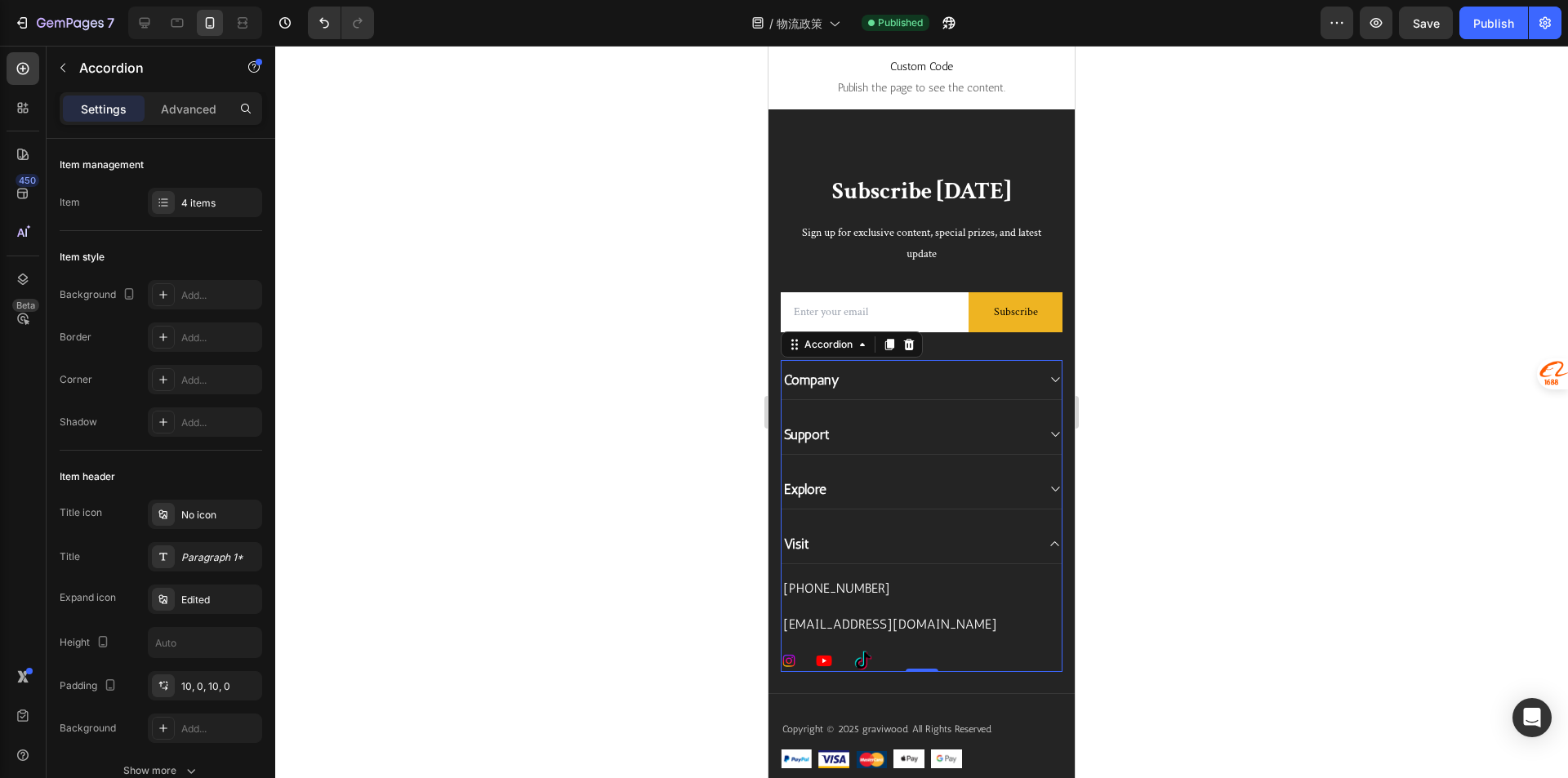
scroll to position [2685, 0]
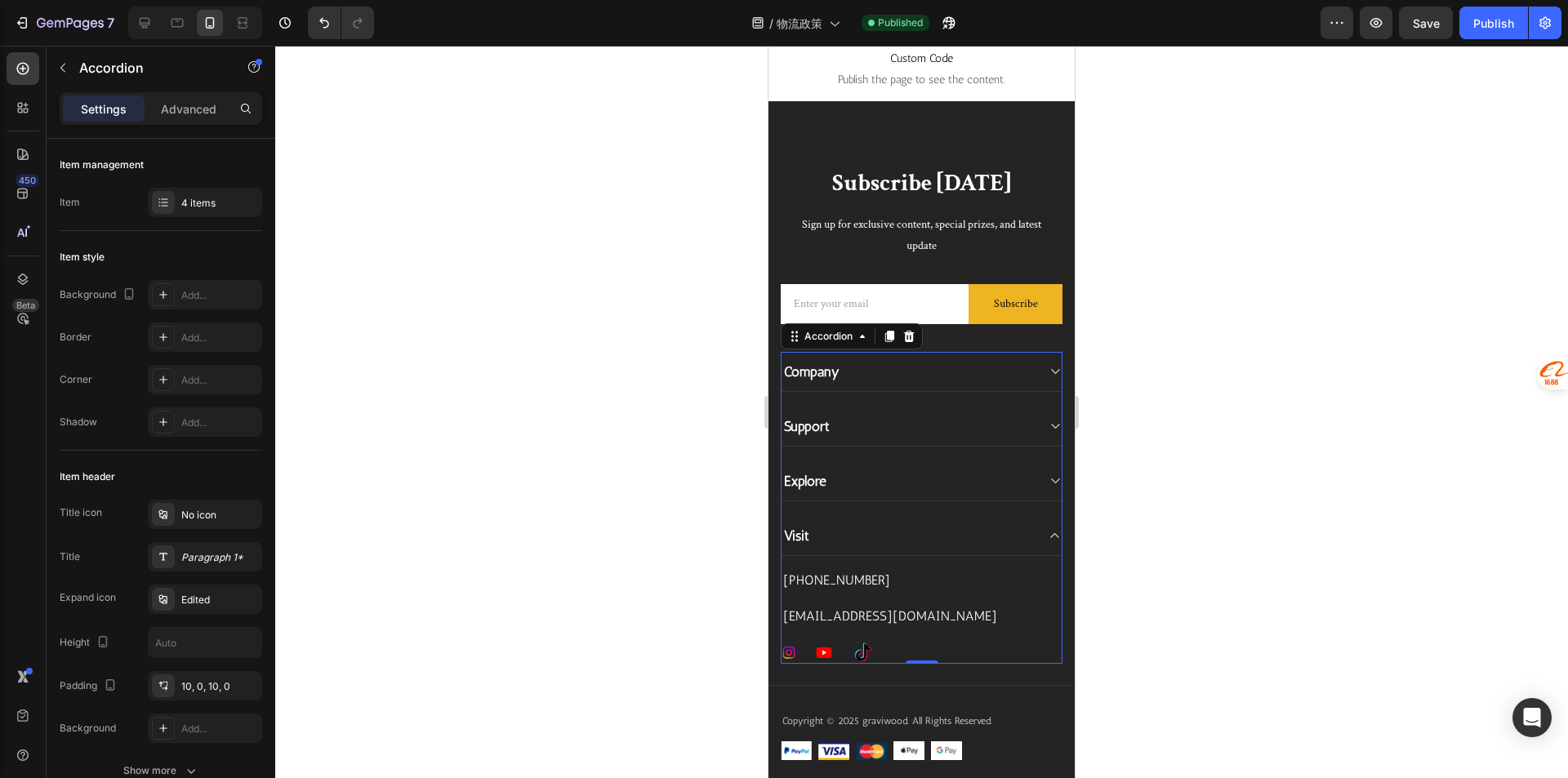
click at [876, 495] on div "Explore" at bounding box center [921, 481] width 280 height 40
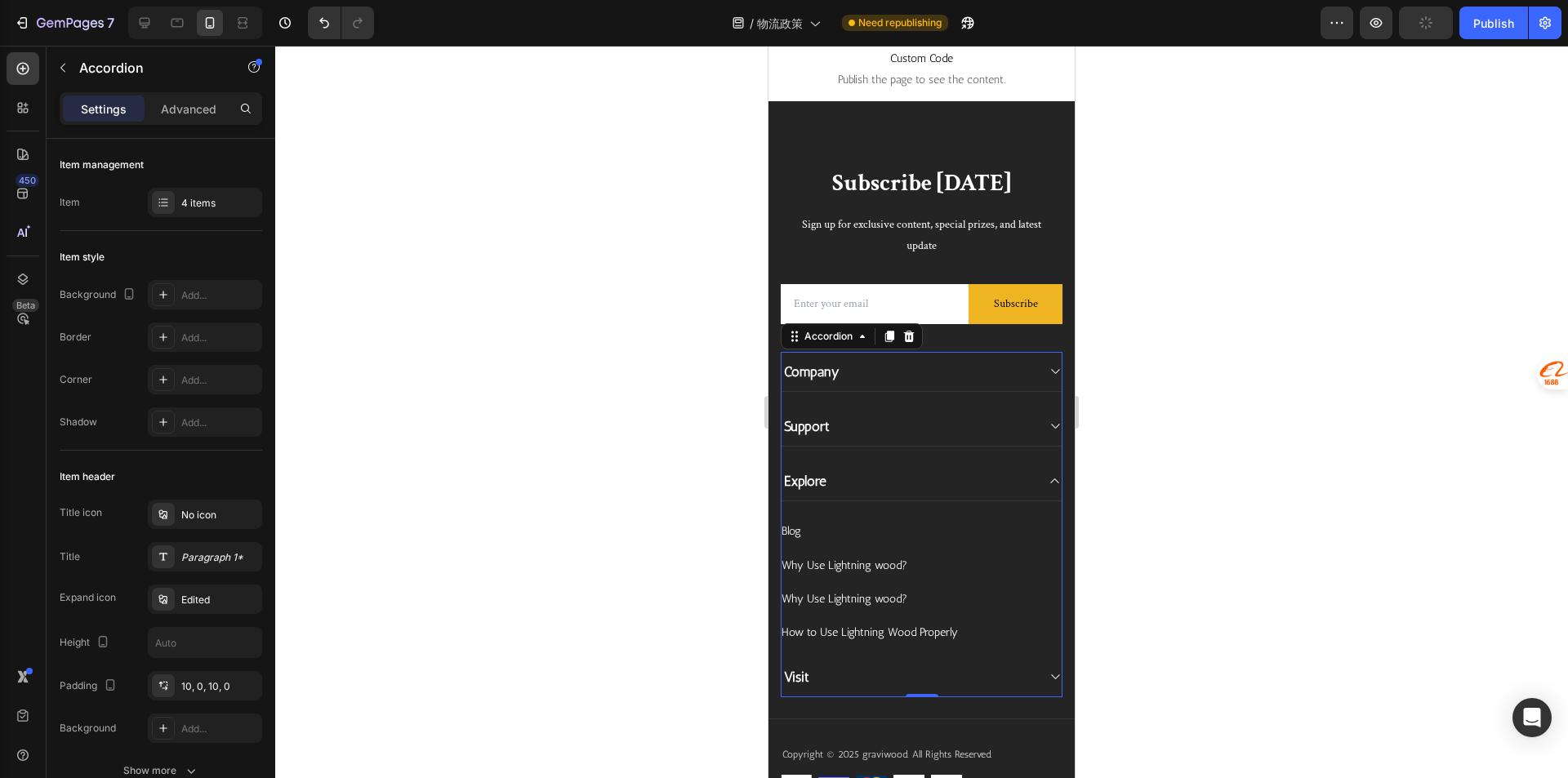
click at [876, 417] on div "Support" at bounding box center [908, 426] width 254 height 23
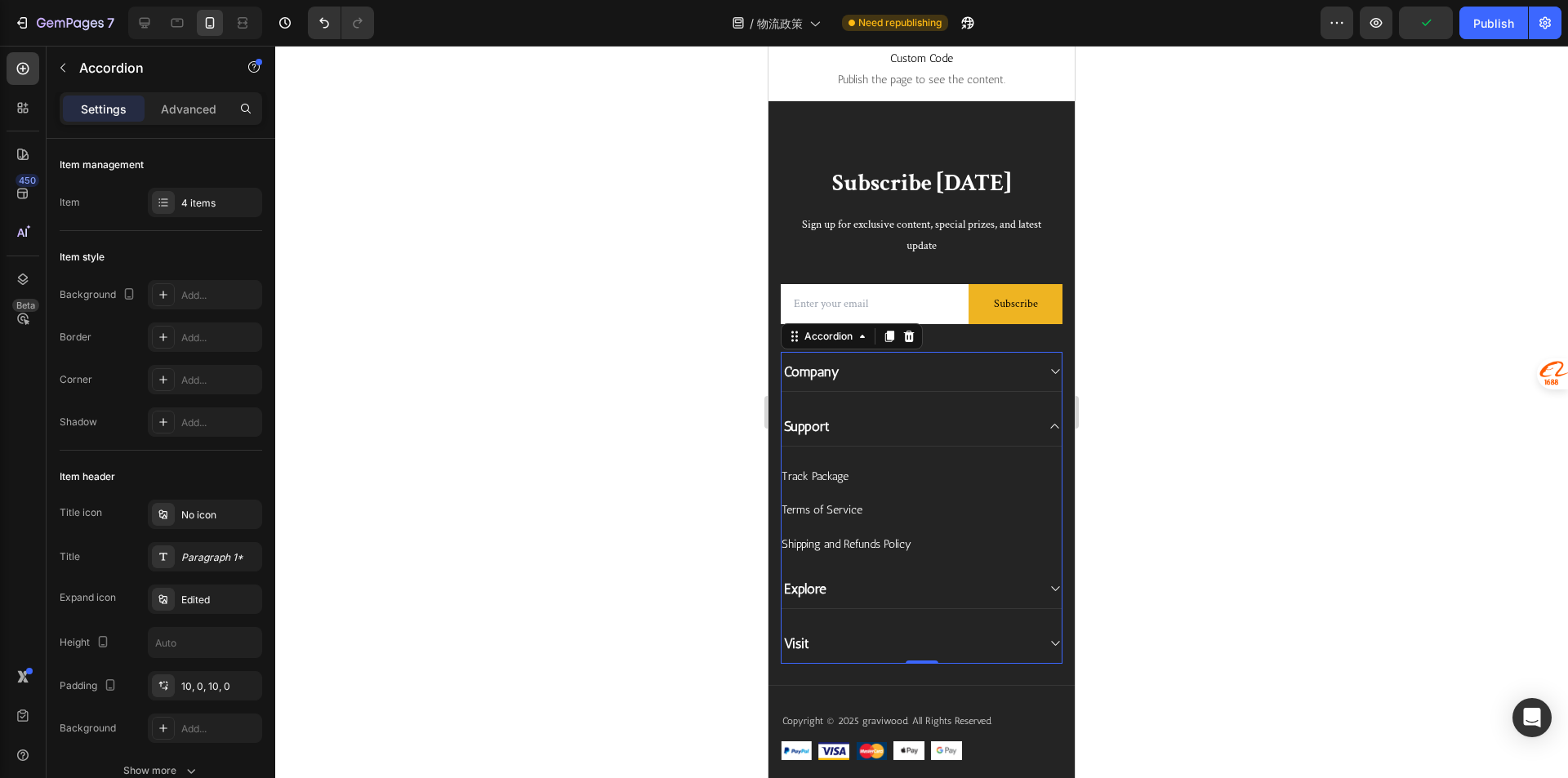
click at [917, 377] on div "Company" at bounding box center [908, 371] width 254 height 23
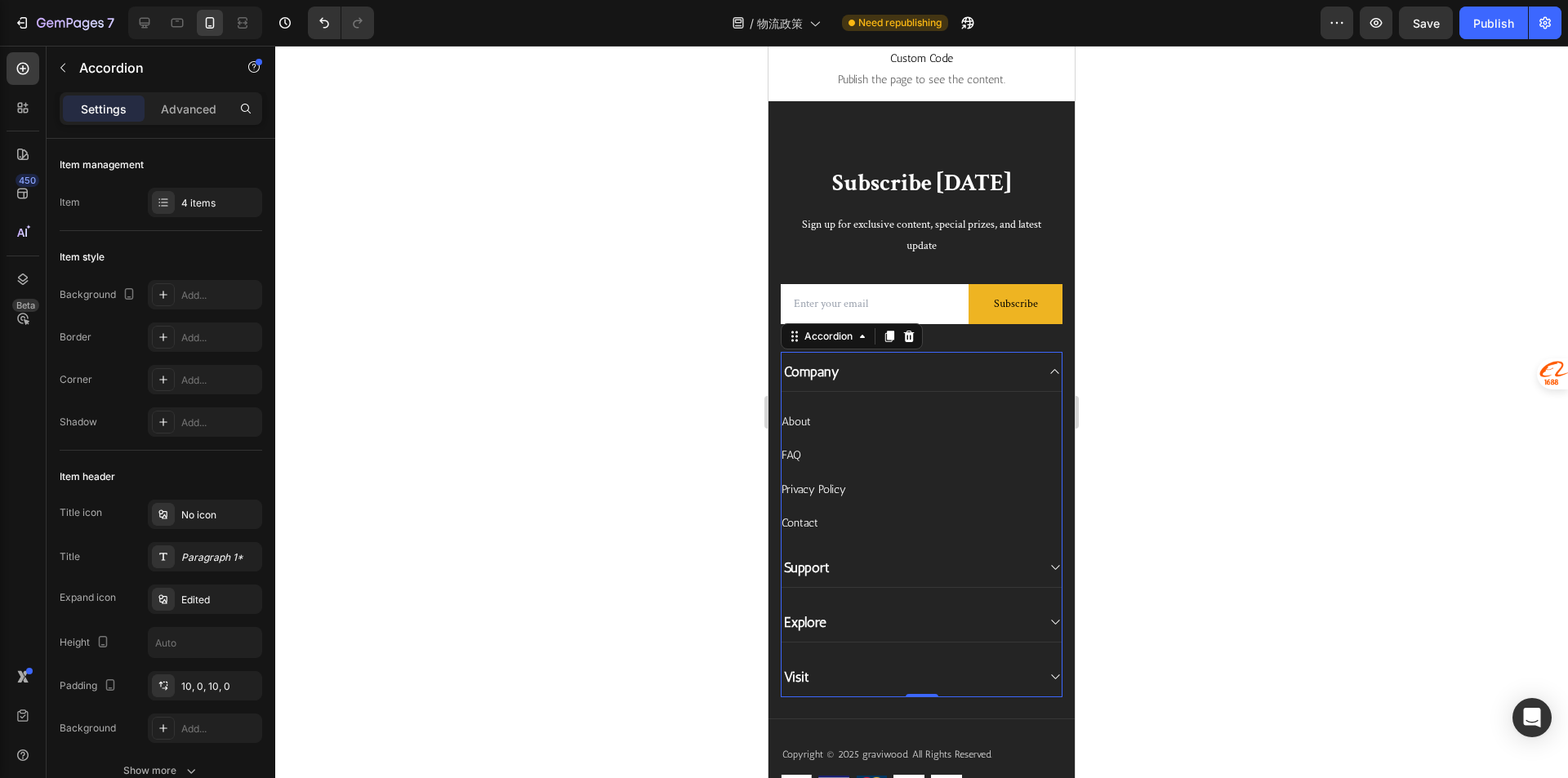
click at [900, 650] on div "Company About Button FAQ Button Privacy Policy Button Contact Button Support Ex…" at bounding box center [921, 524] width 282 height 345
click at [887, 621] on div "Explore" at bounding box center [908, 622] width 254 height 23
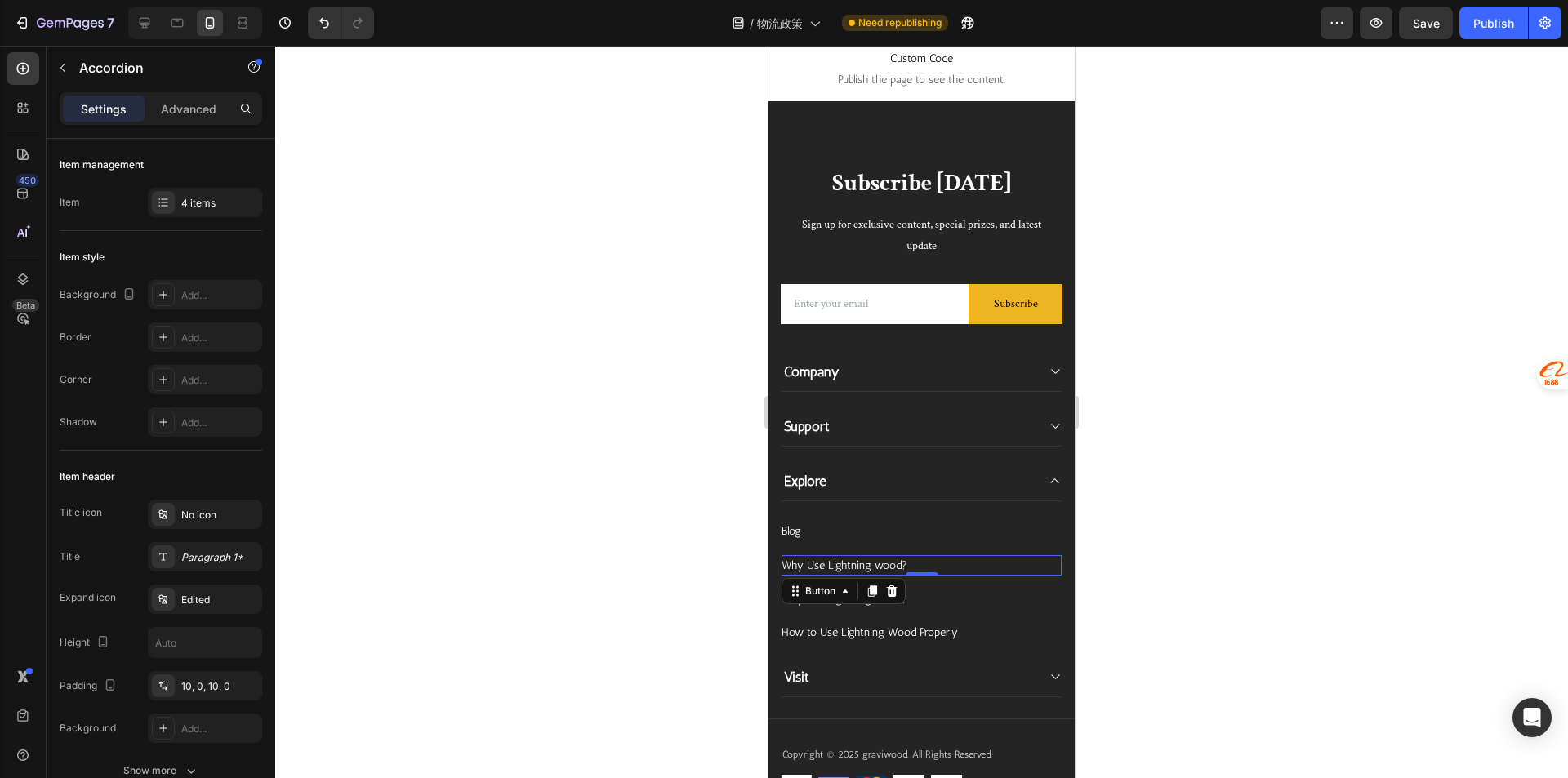
click at [912, 564] on div "Why Use Lightning wood? Button 0" at bounding box center [921, 564] width 280 height 20
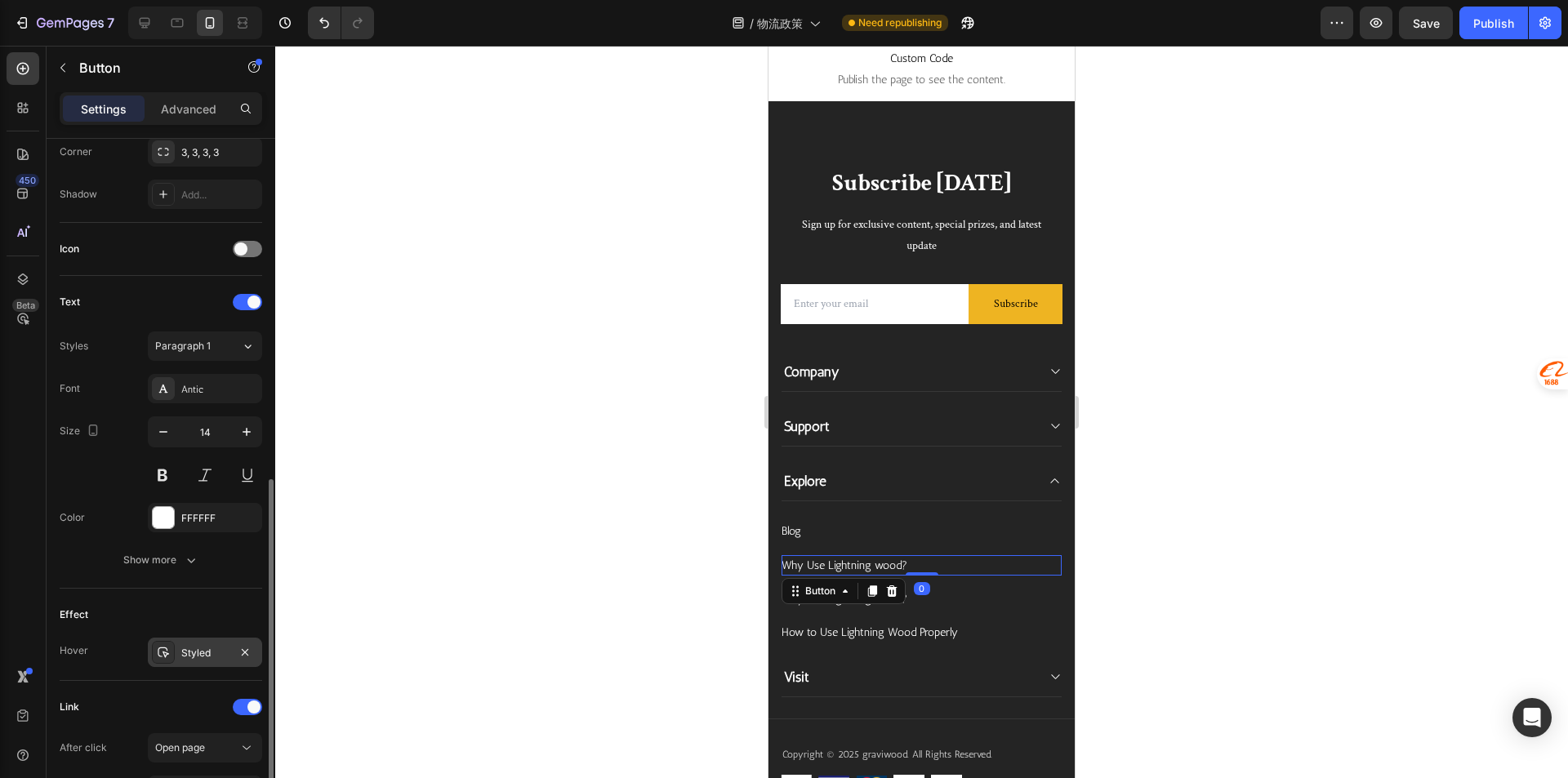
scroll to position [571, 0]
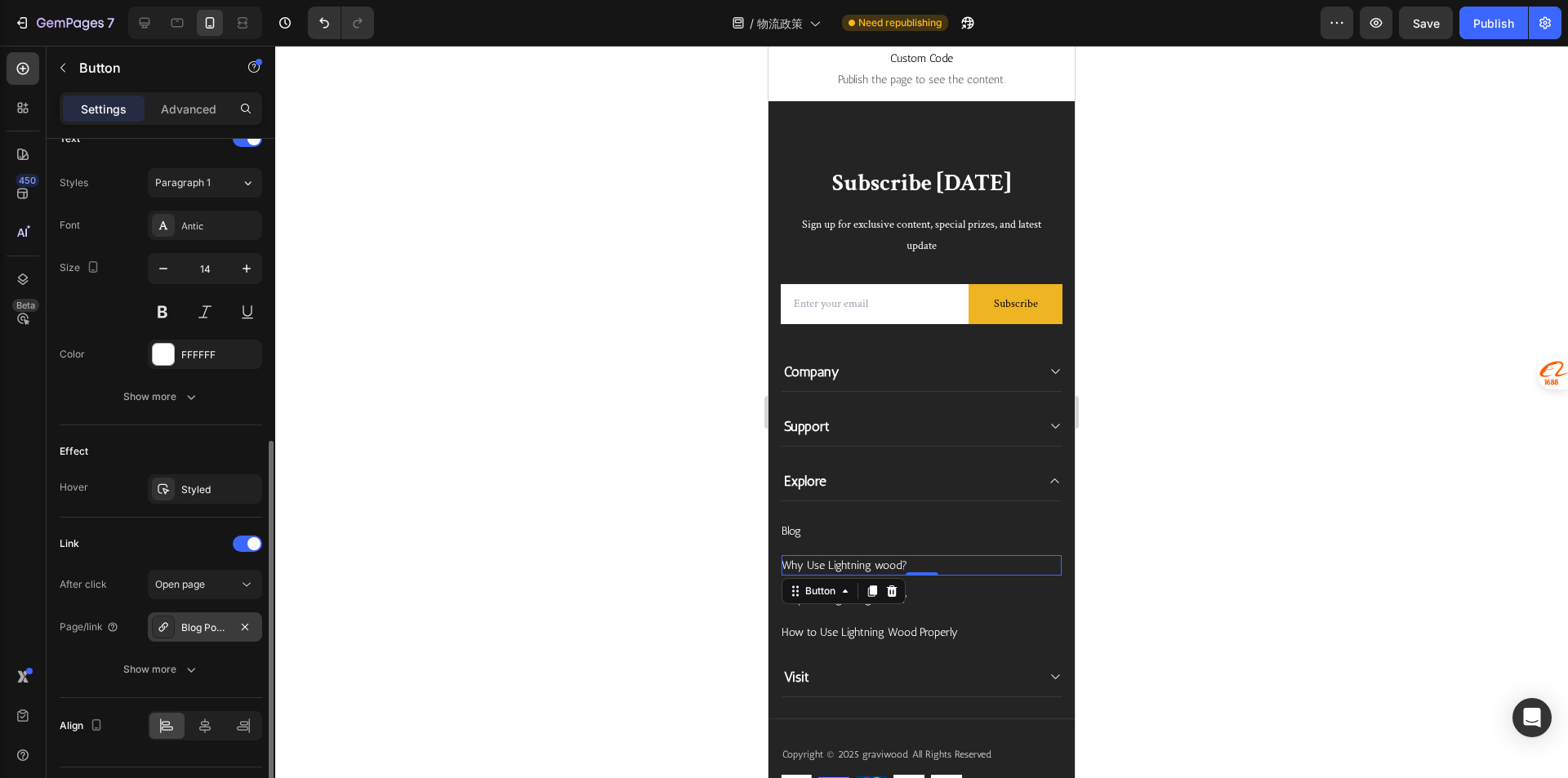
click at [211, 631] on div "Blog Post - Aug 18, 19:16:24" at bounding box center [205, 627] width 47 height 15
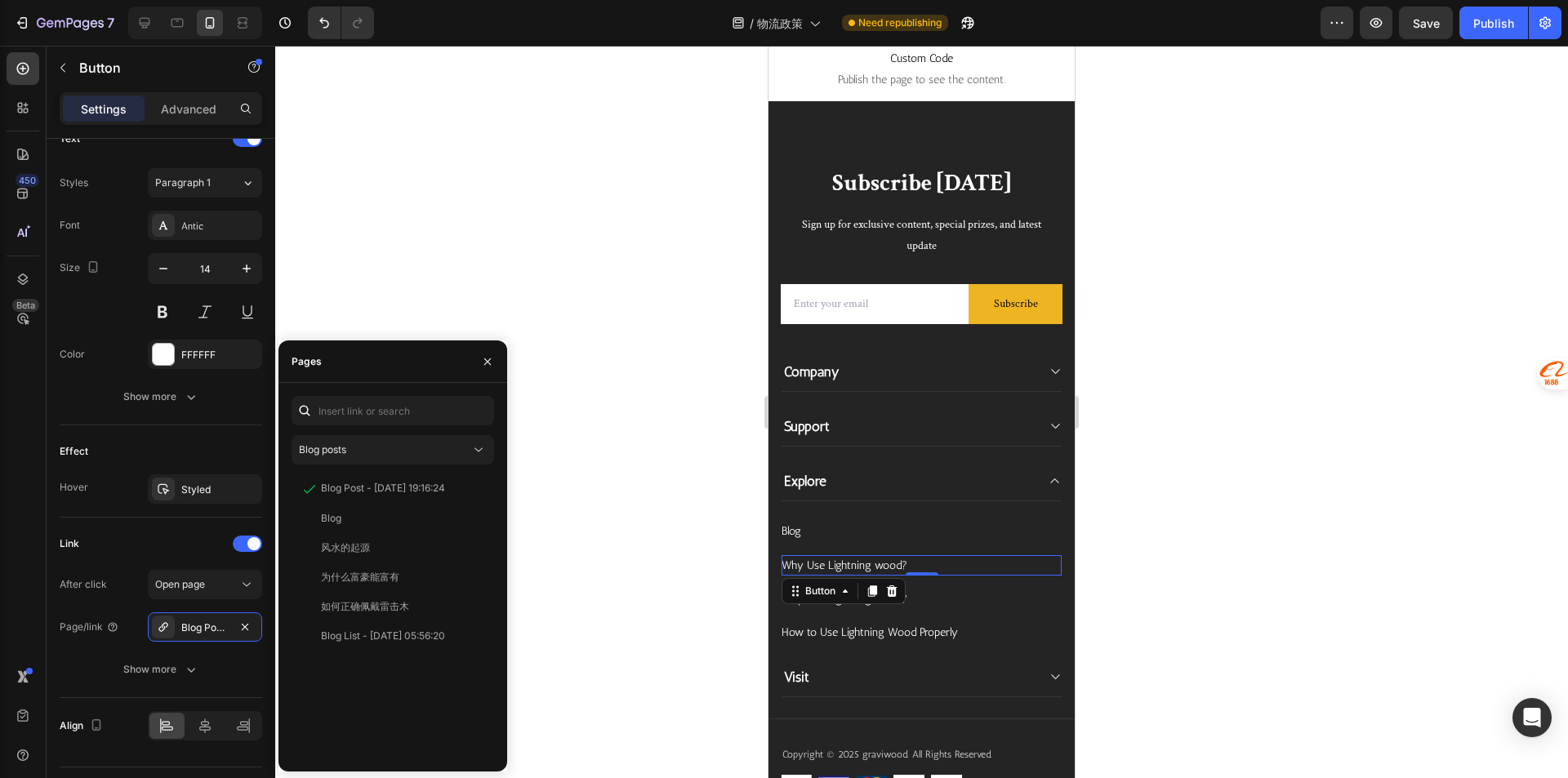
click at [620, 458] on div at bounding box center [921, 411] width 1292 height 732
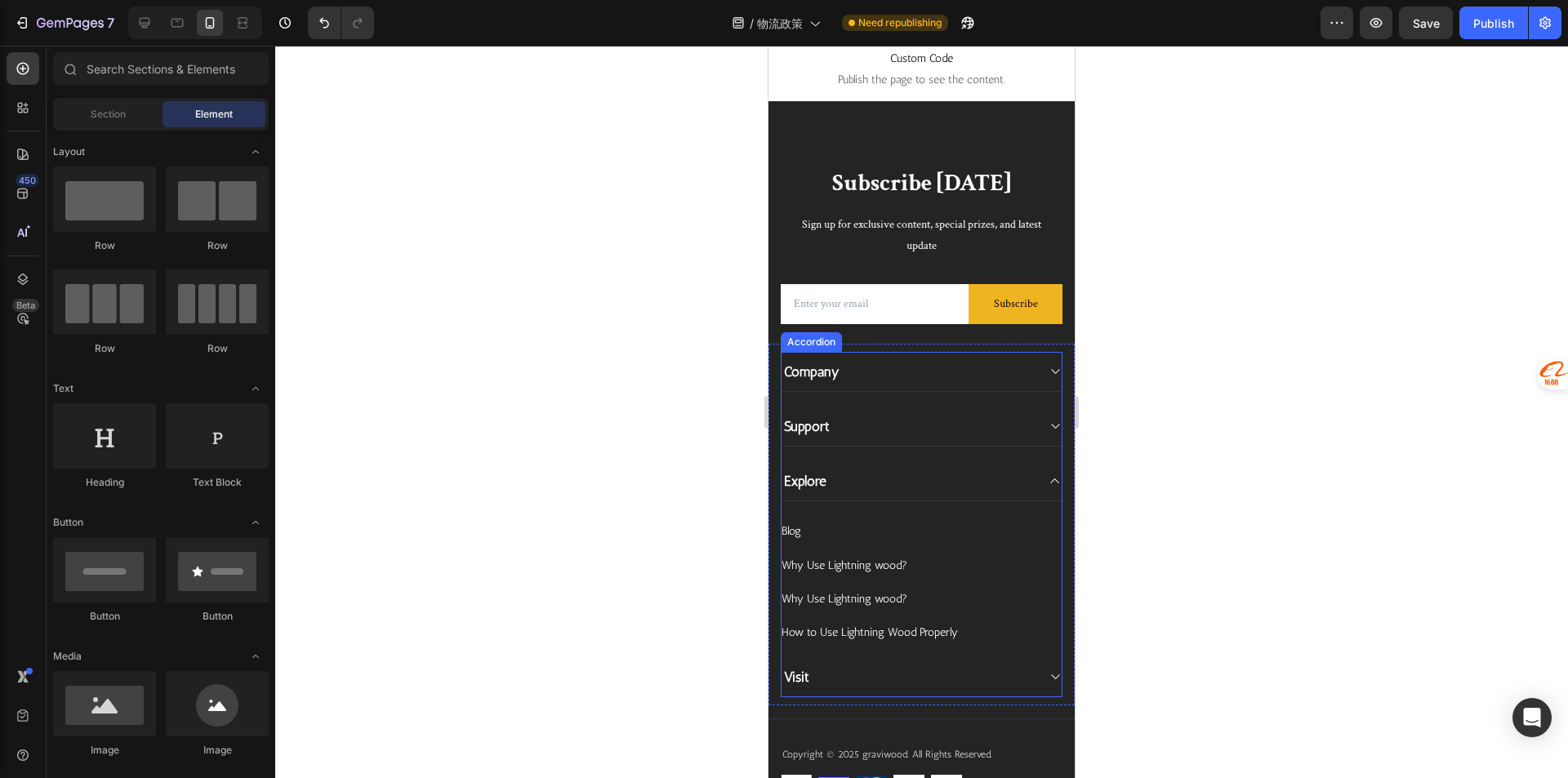
click at [883, 491] on div "Explore" at bounding box center [908, 481] width 254 height 23
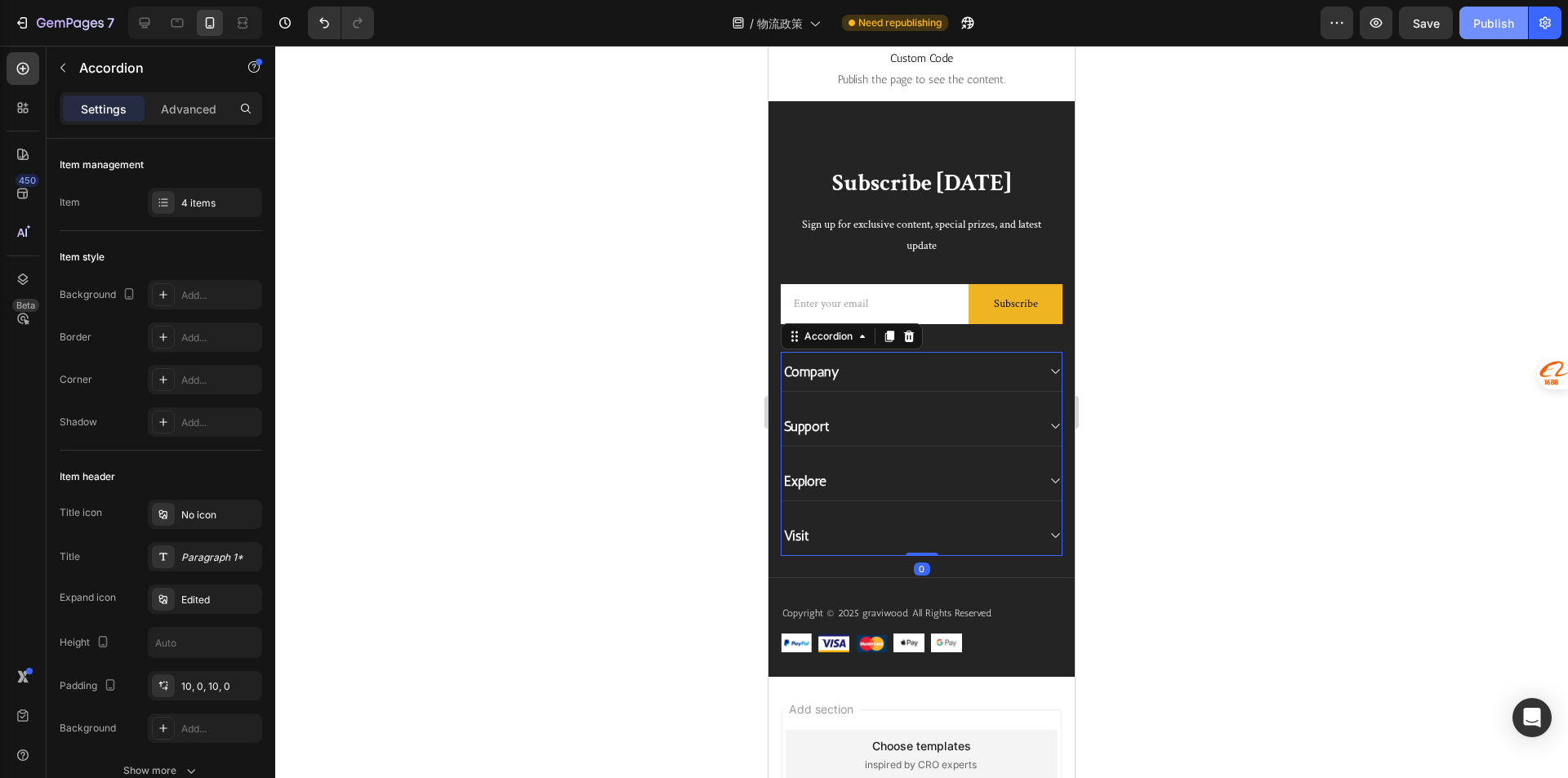
click at [1504, 19] on div "Publish" at bounding box center [1494, 23] width 41 height 17
click at [792, 26] on span "物流政策" at bounding box center [780, 23] width 46 height 17
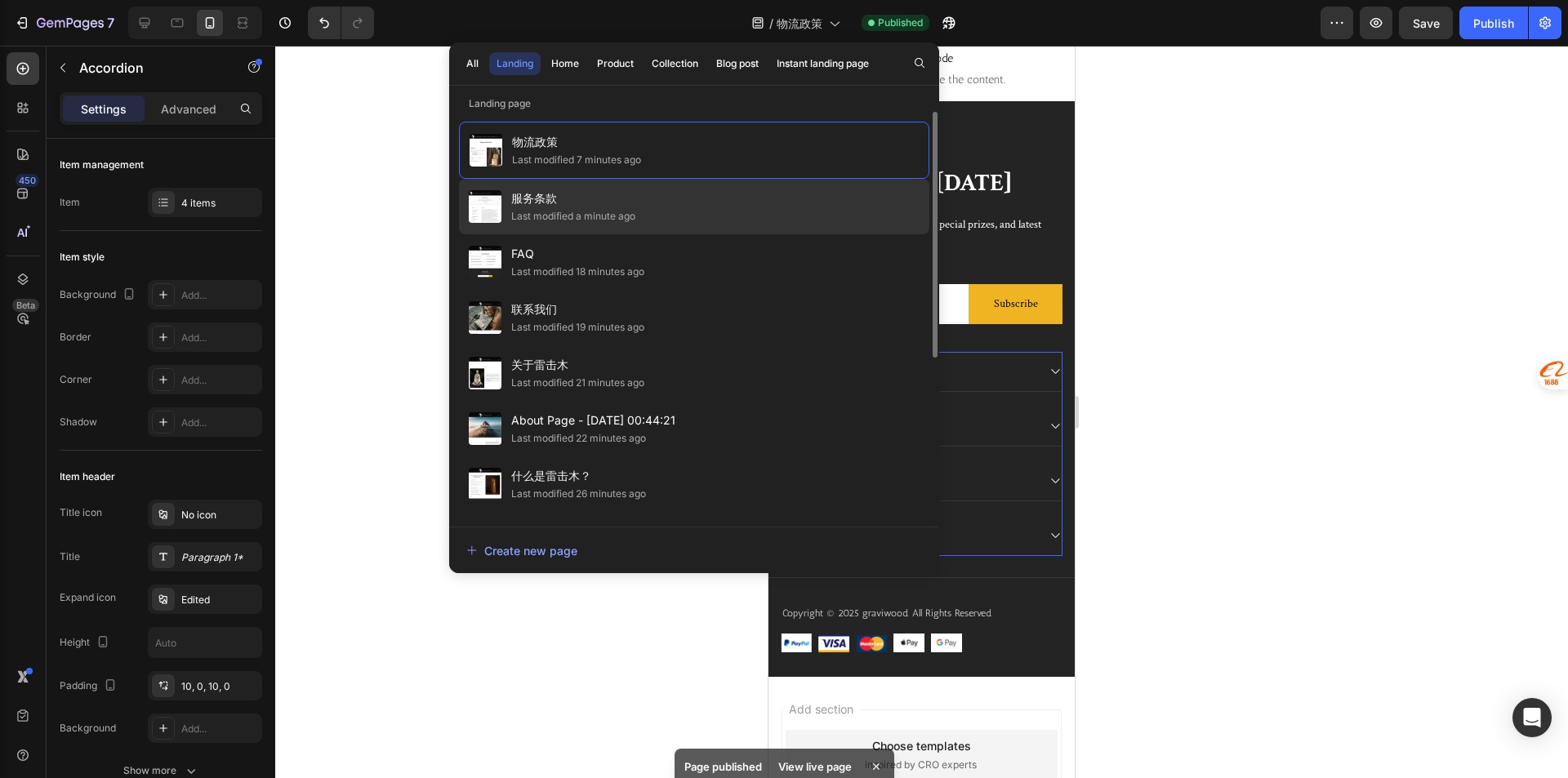
click at [662, 204] on div "服务条款 Last modified a minute ago" at bounding box center [694, 206] width 471 height 56
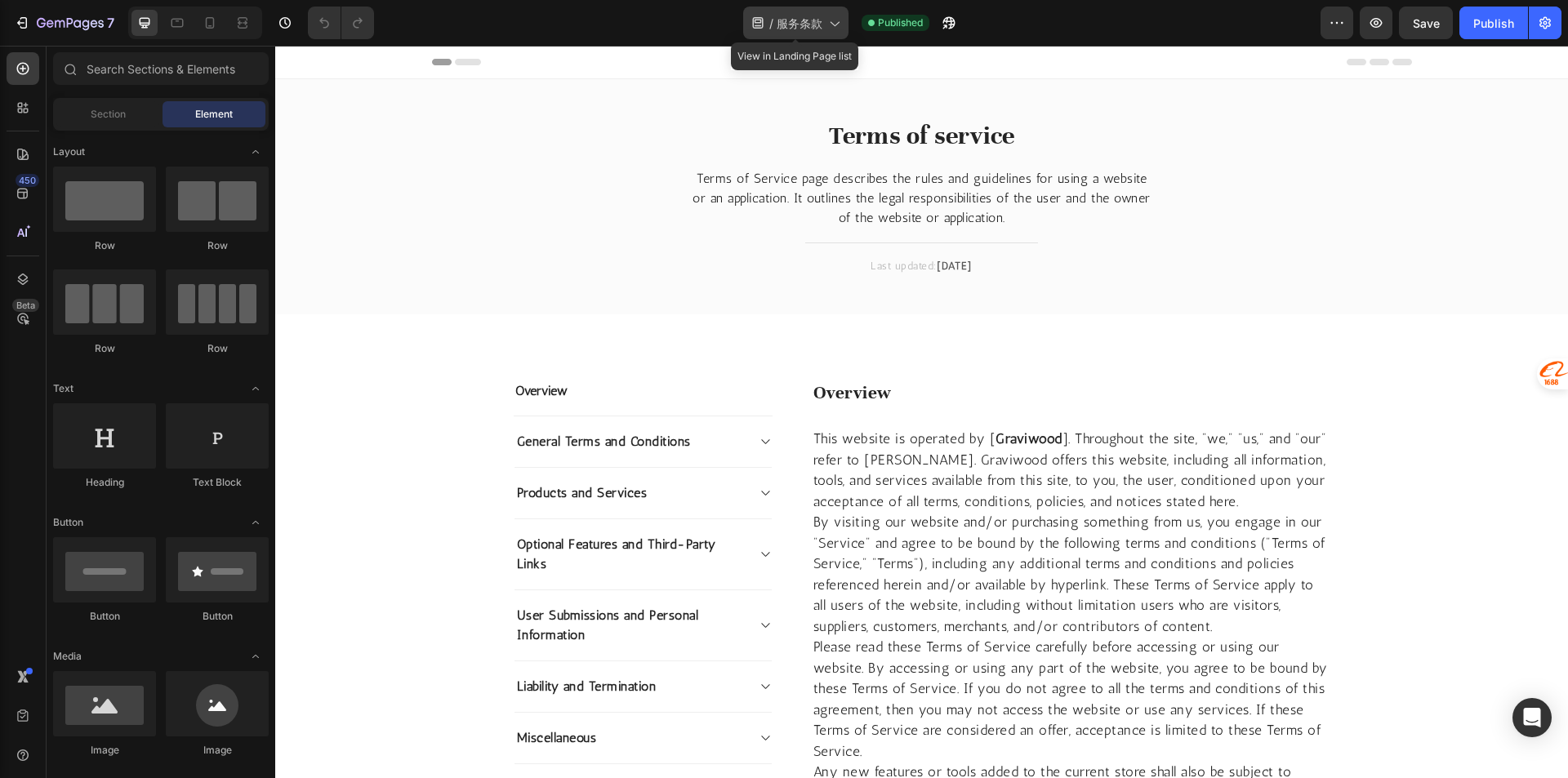
click at [830, 25] on icon at bounding box center [834, 23] width 16 height 16
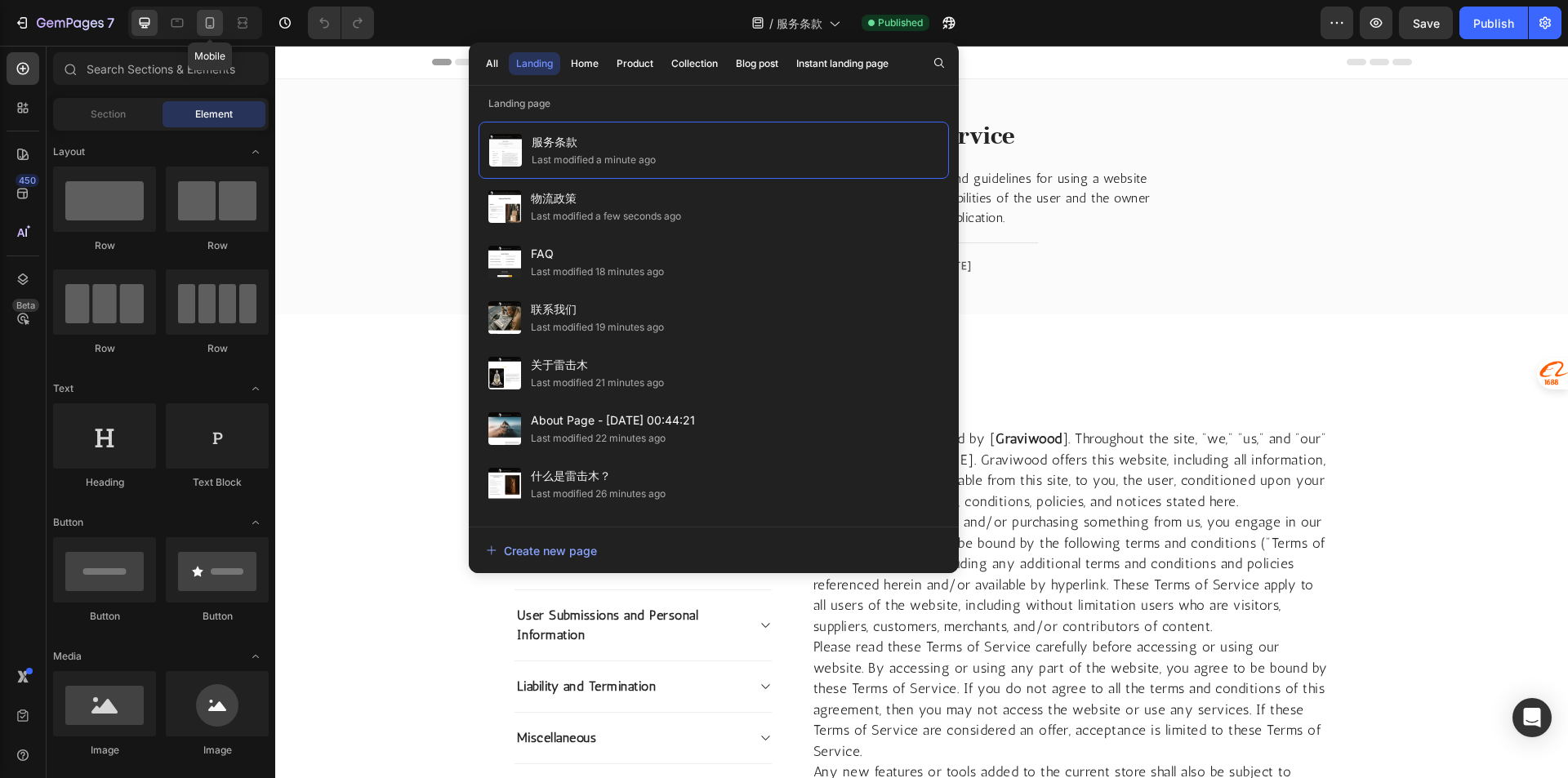
click at [206, 20] on icon at bounding box center [210, 23] width 9 height 11
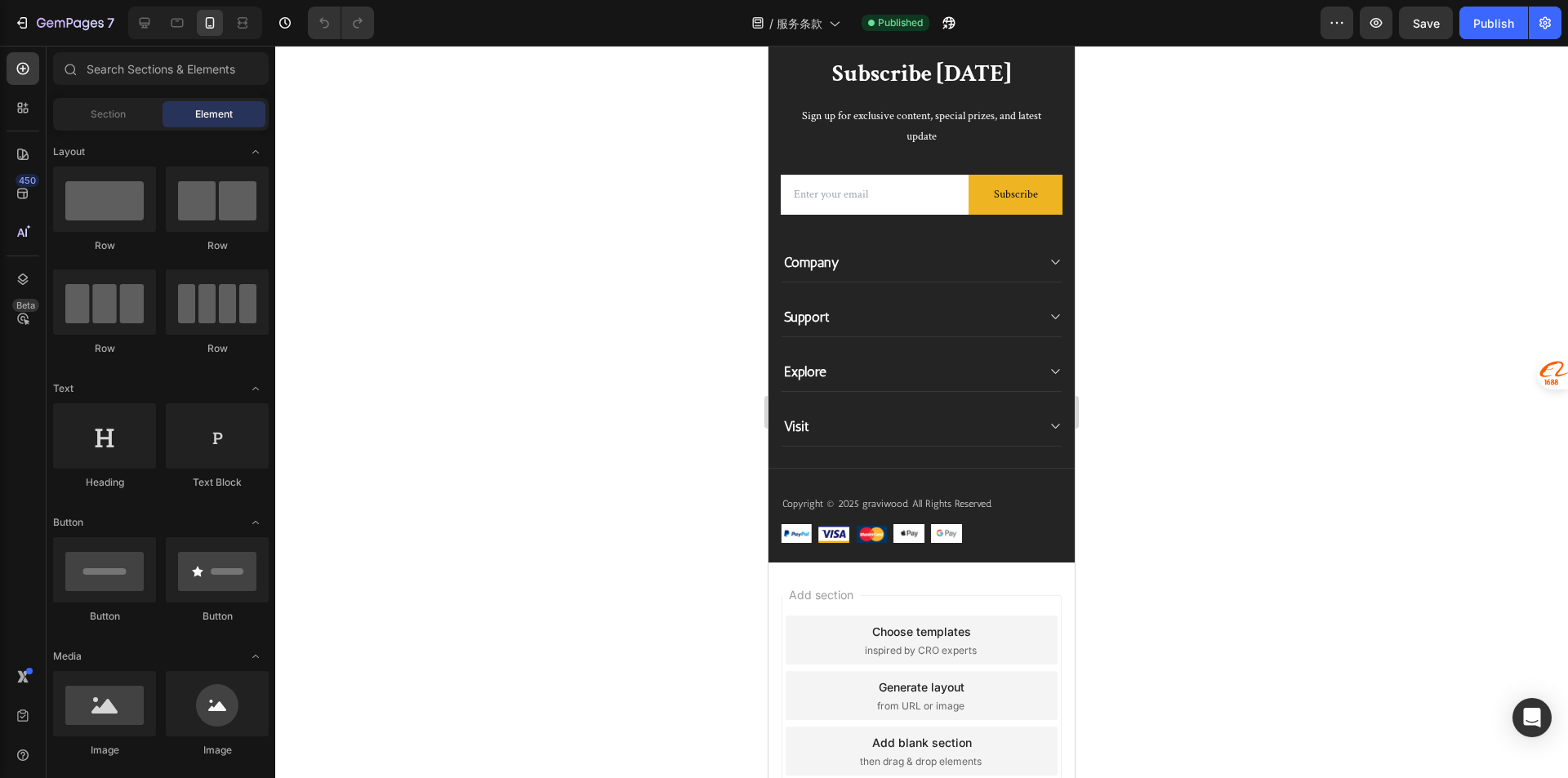
scroll to position [9141, 0]
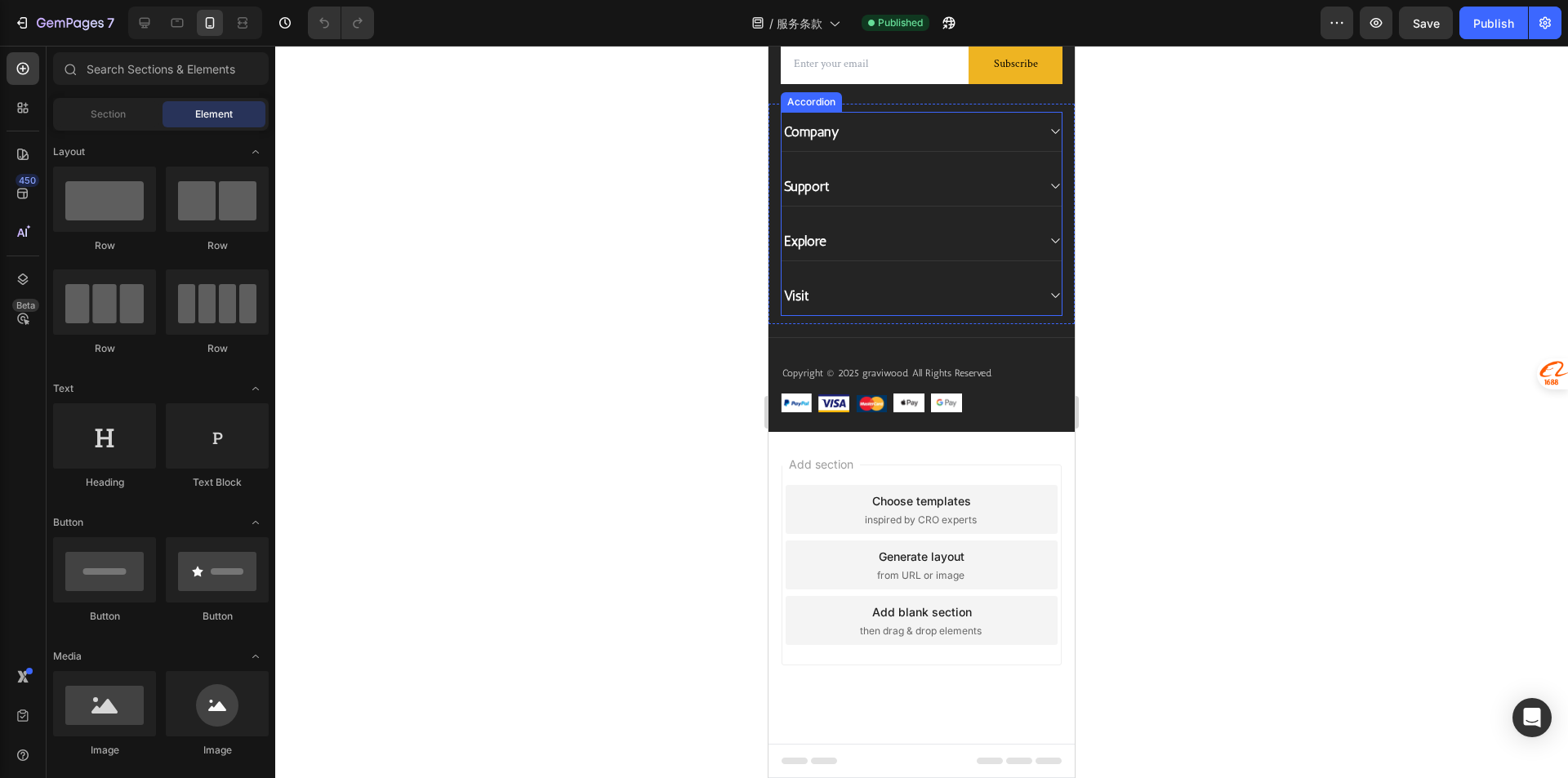
click at [880, 307] on div "Visit" at bounding box center [908, 295] width 254 height 23
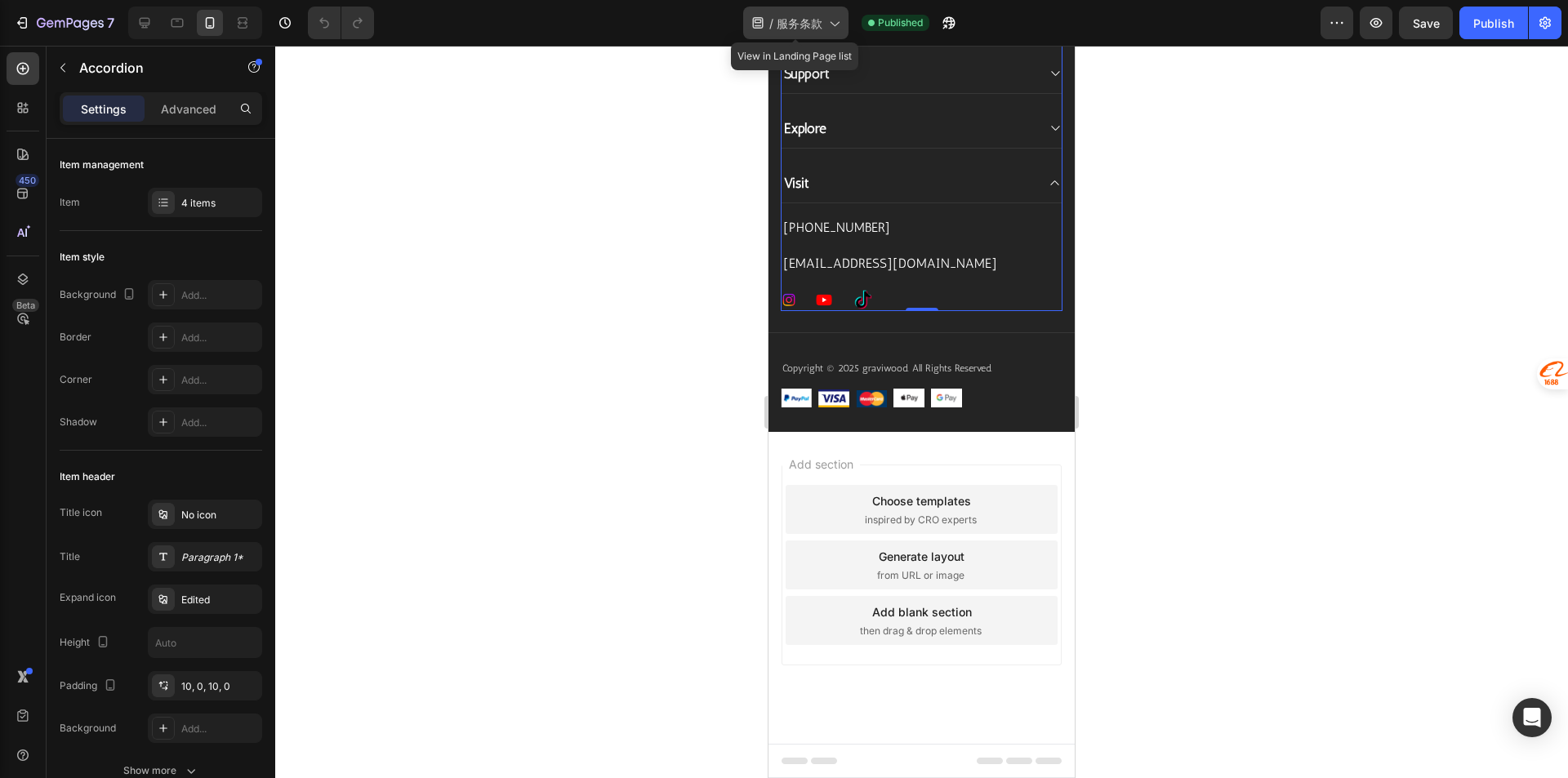
click at [807, 20] on span "服务条款" at bounding box center [800, 23] width 46 height 17
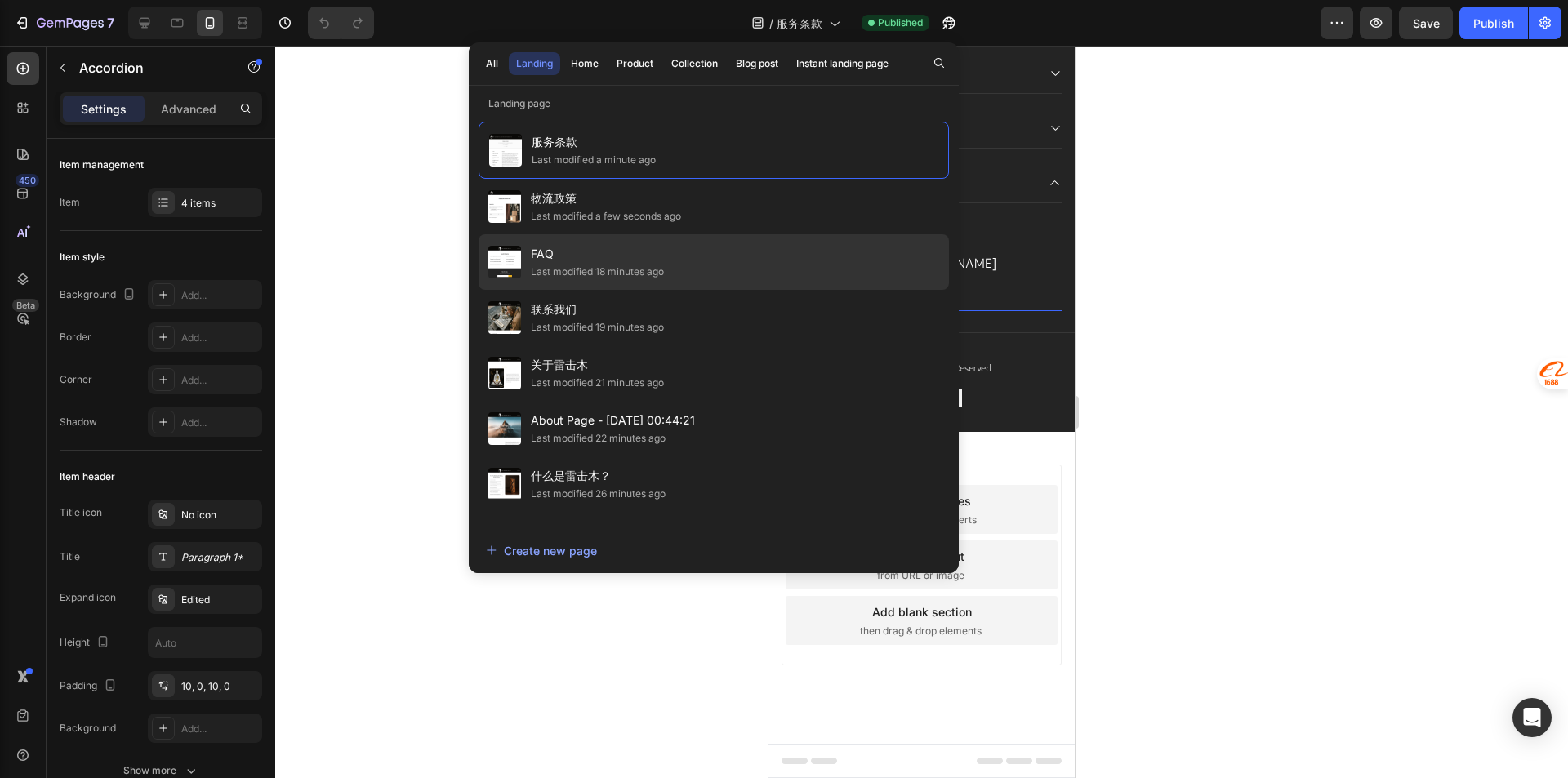
click at [598, 254] on span "FAQ" at bounding box center [597, 254] width 133 height 20
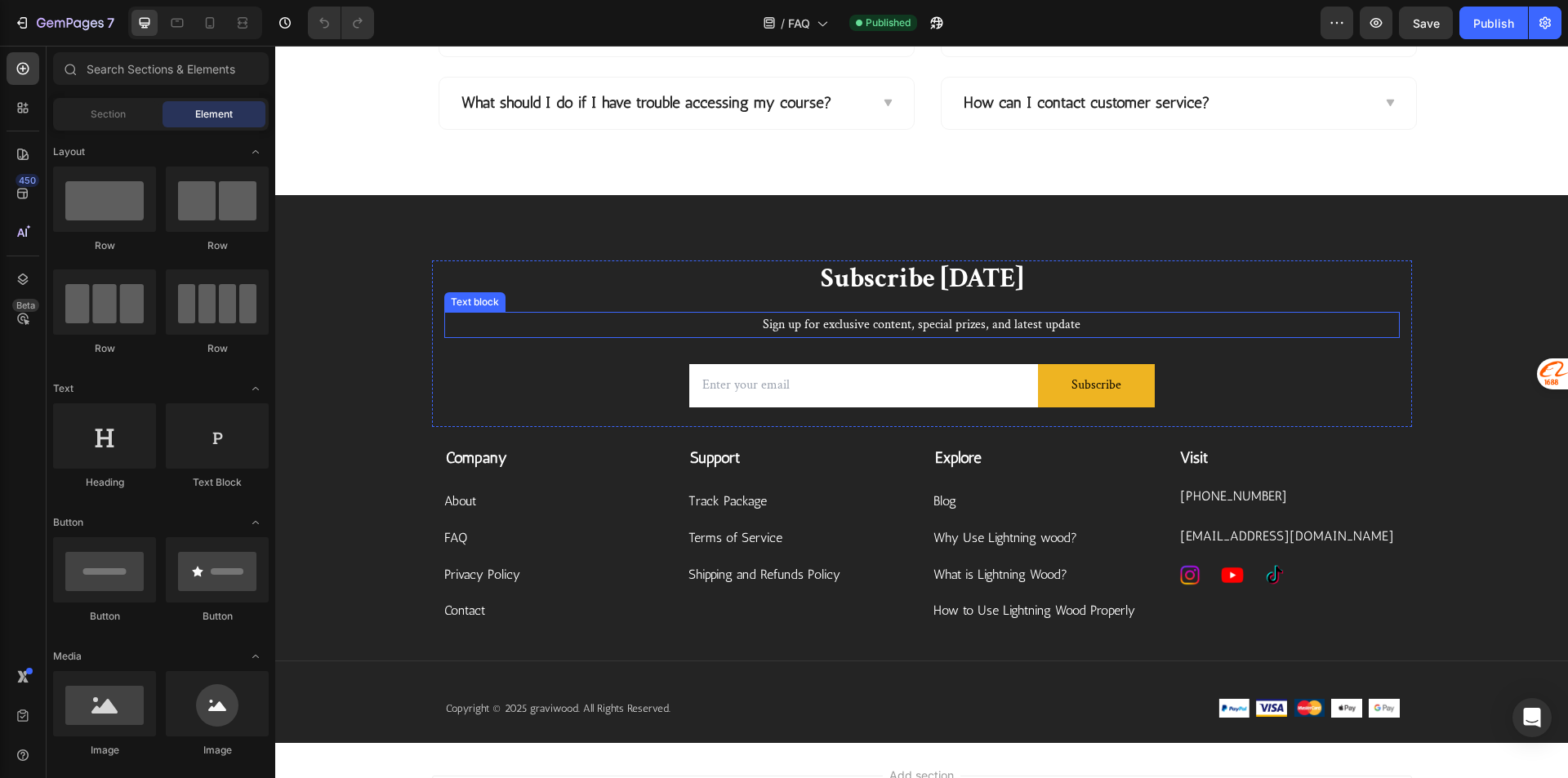
scroll to position [408, 0]
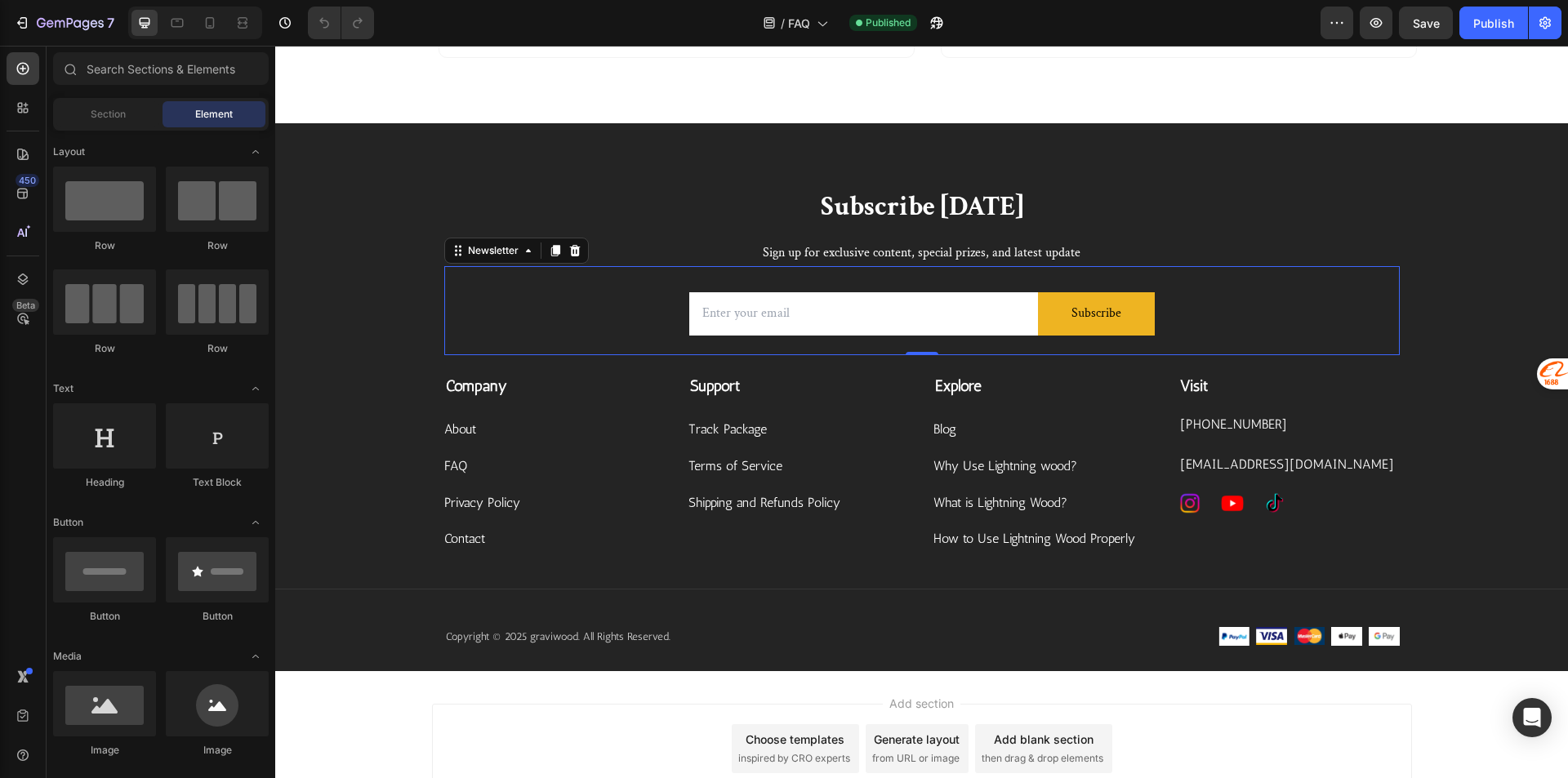
click at [1333, 317] on div "Email Field Subscribe Submit Button Row Newsletter 0" at bounding box center [921, 310] width 955 height 89
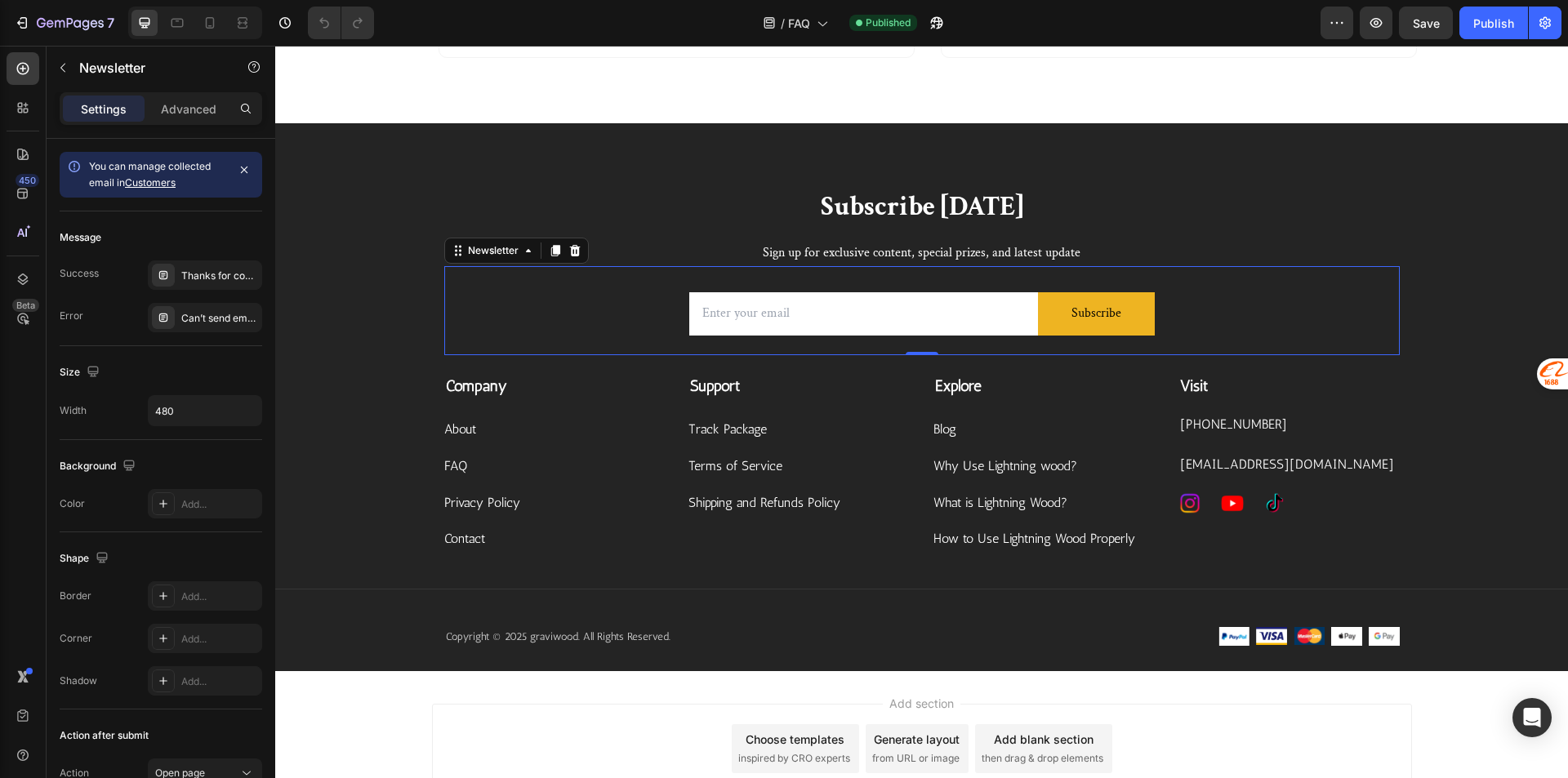
click at [1412, 258] on div "Subscribe [DATE] Heading Sign up for exclusive content, special prizes, and lat…" at bounding box center [921, 429] width 1292 height 483
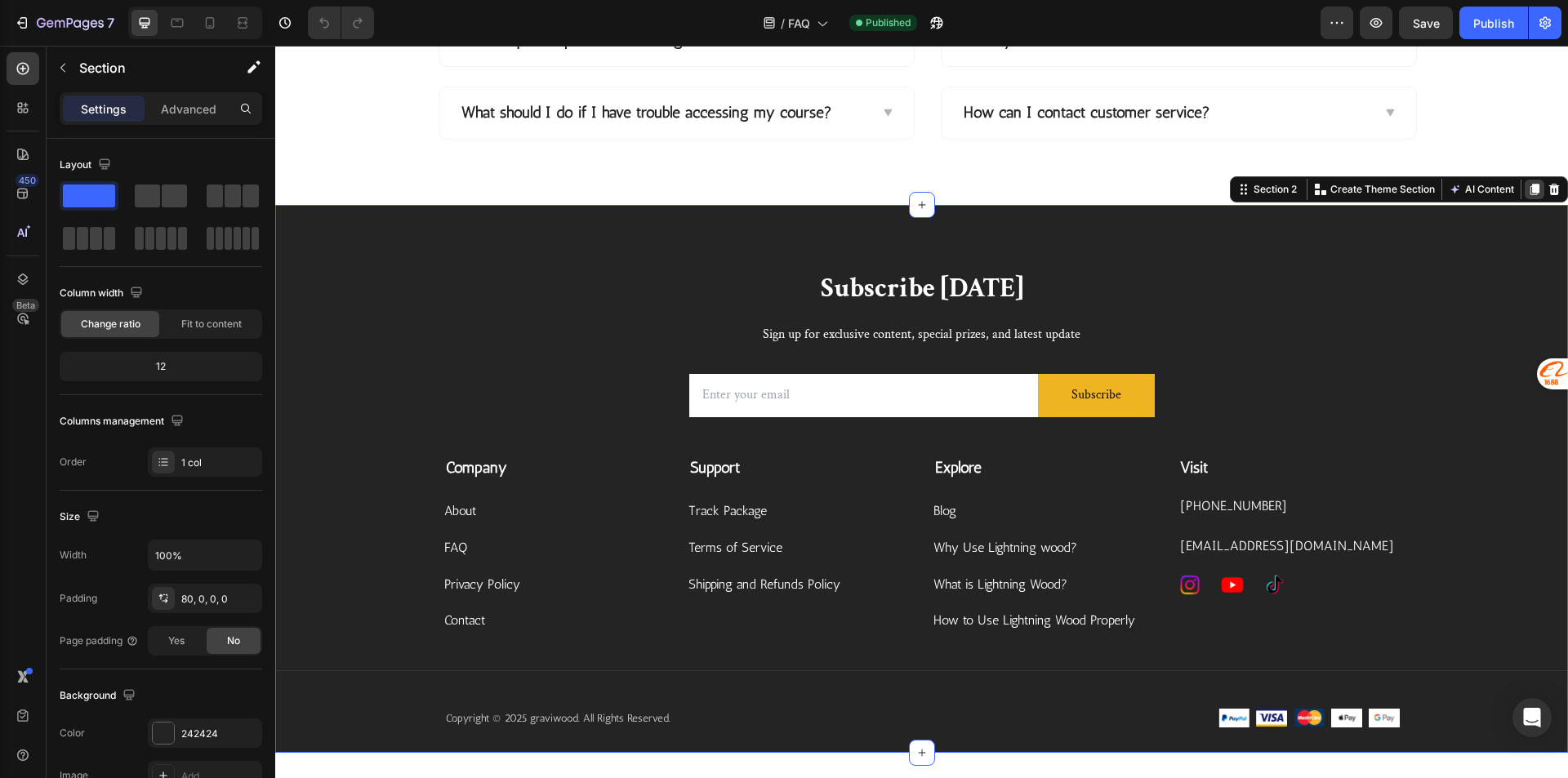
click at [1529, 188] on div at bounding box center [1534, 189] width 20 height 20
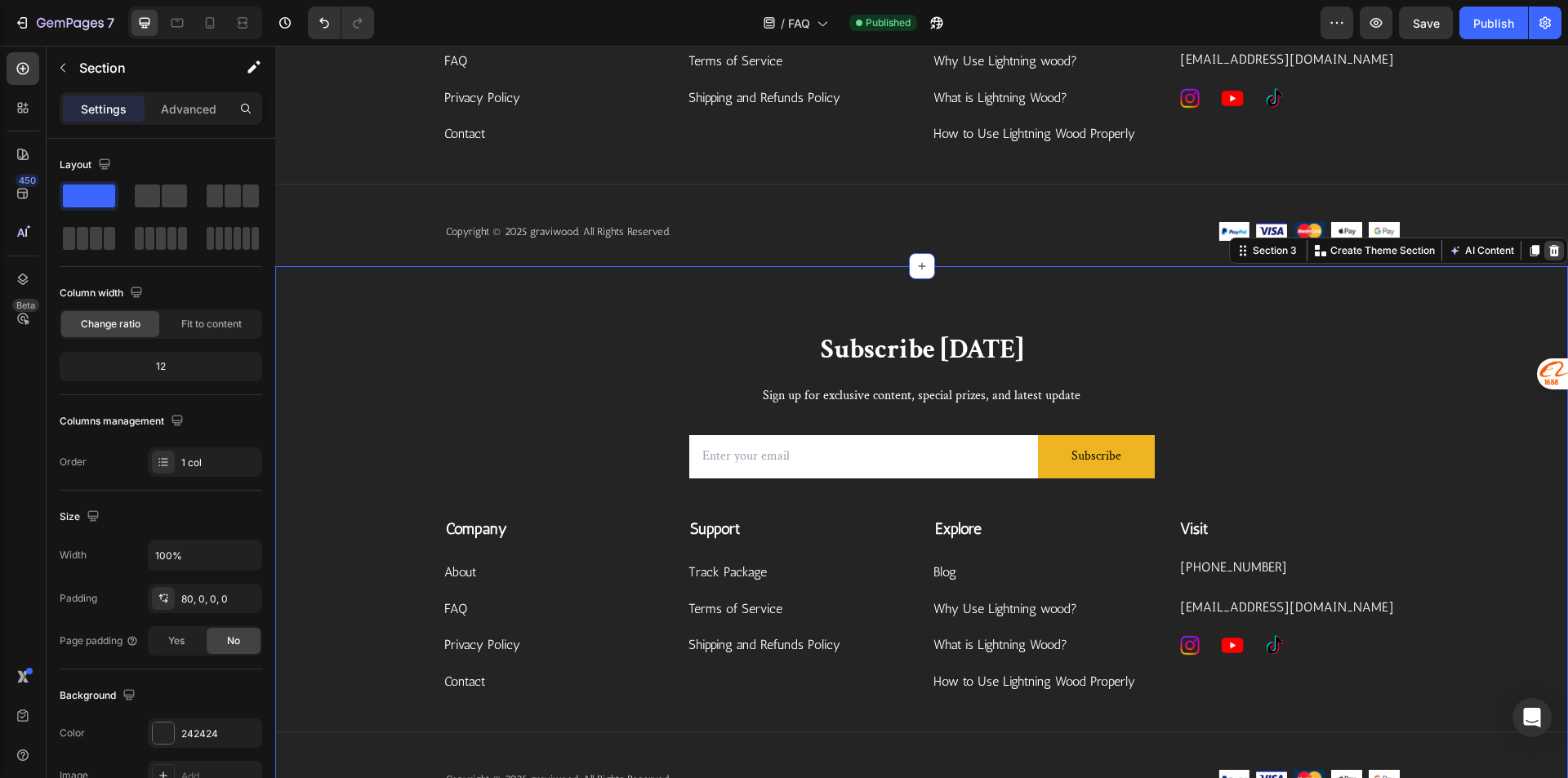
click at [1548, 244] on icon at bounding box center [1554, 250] width 13 height 13
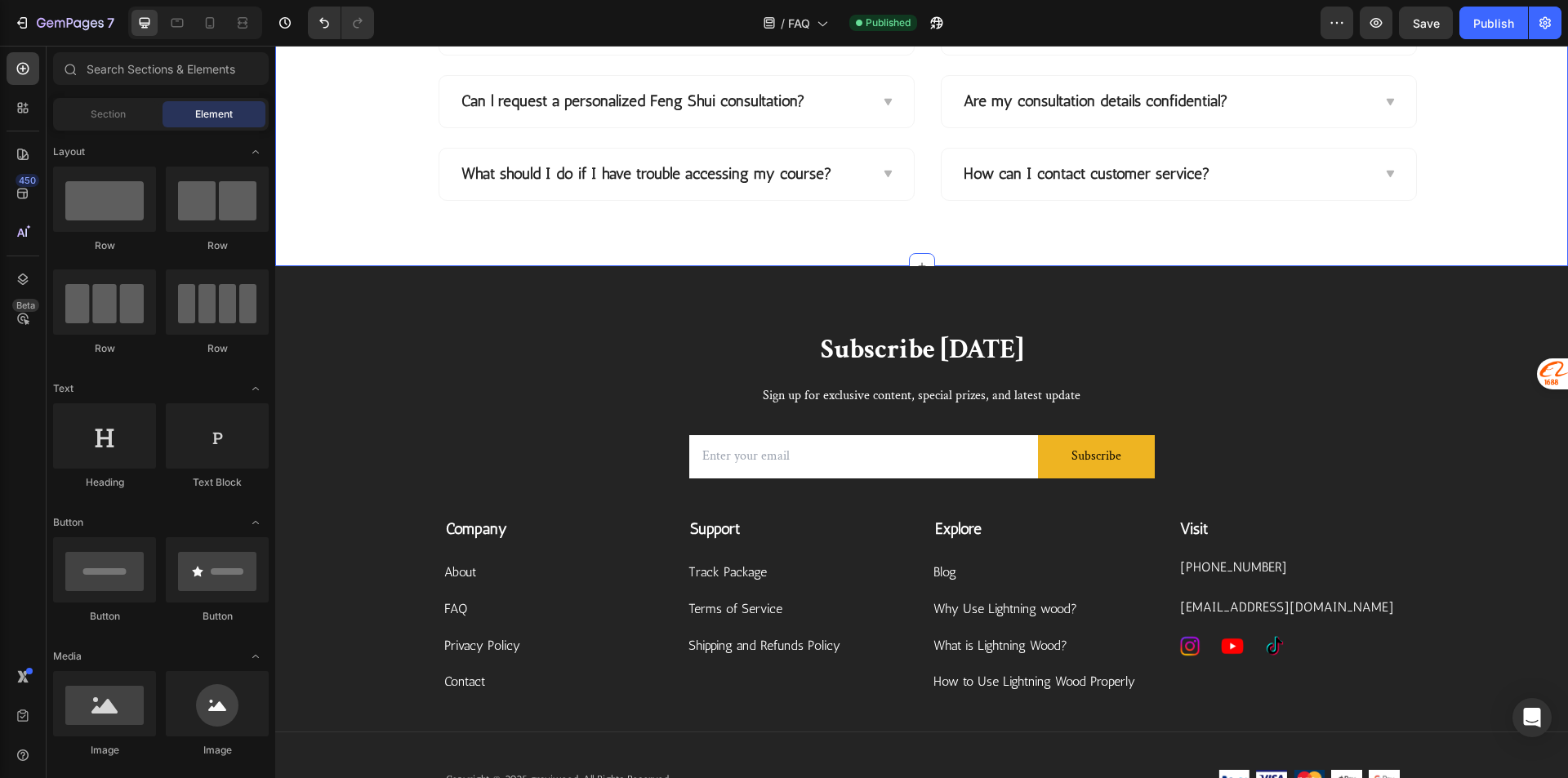
scroll to position [209, 0]
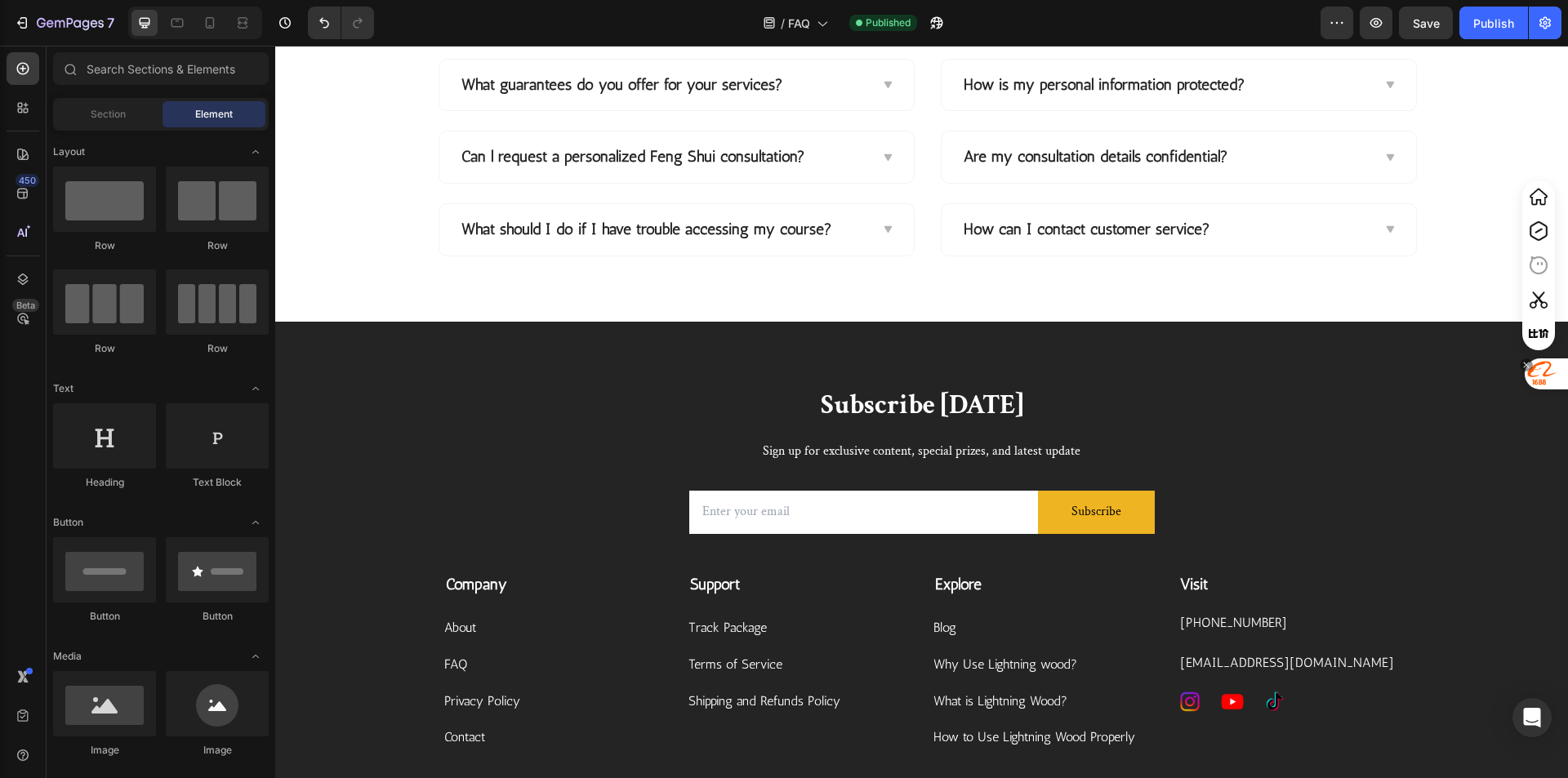
click at [1536, 359] on div at bounding box center [1540, 374] width 30 height 29
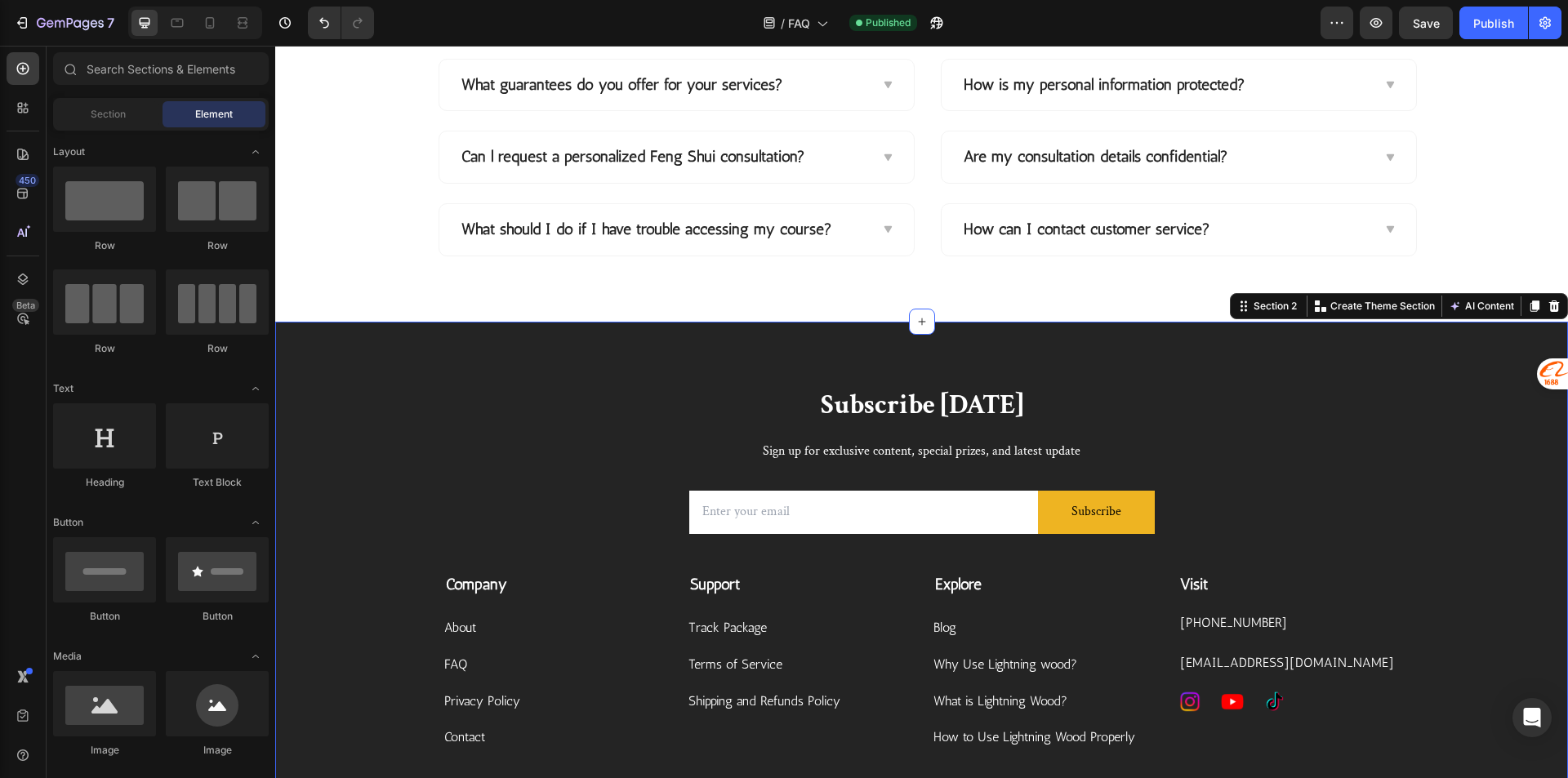
click at [1429, 448] on div "Subscribe [DATE] Heading Sign up for exclusive content, special prizes, and lat…" at bounding box center [921, 628] width 1292 height 483
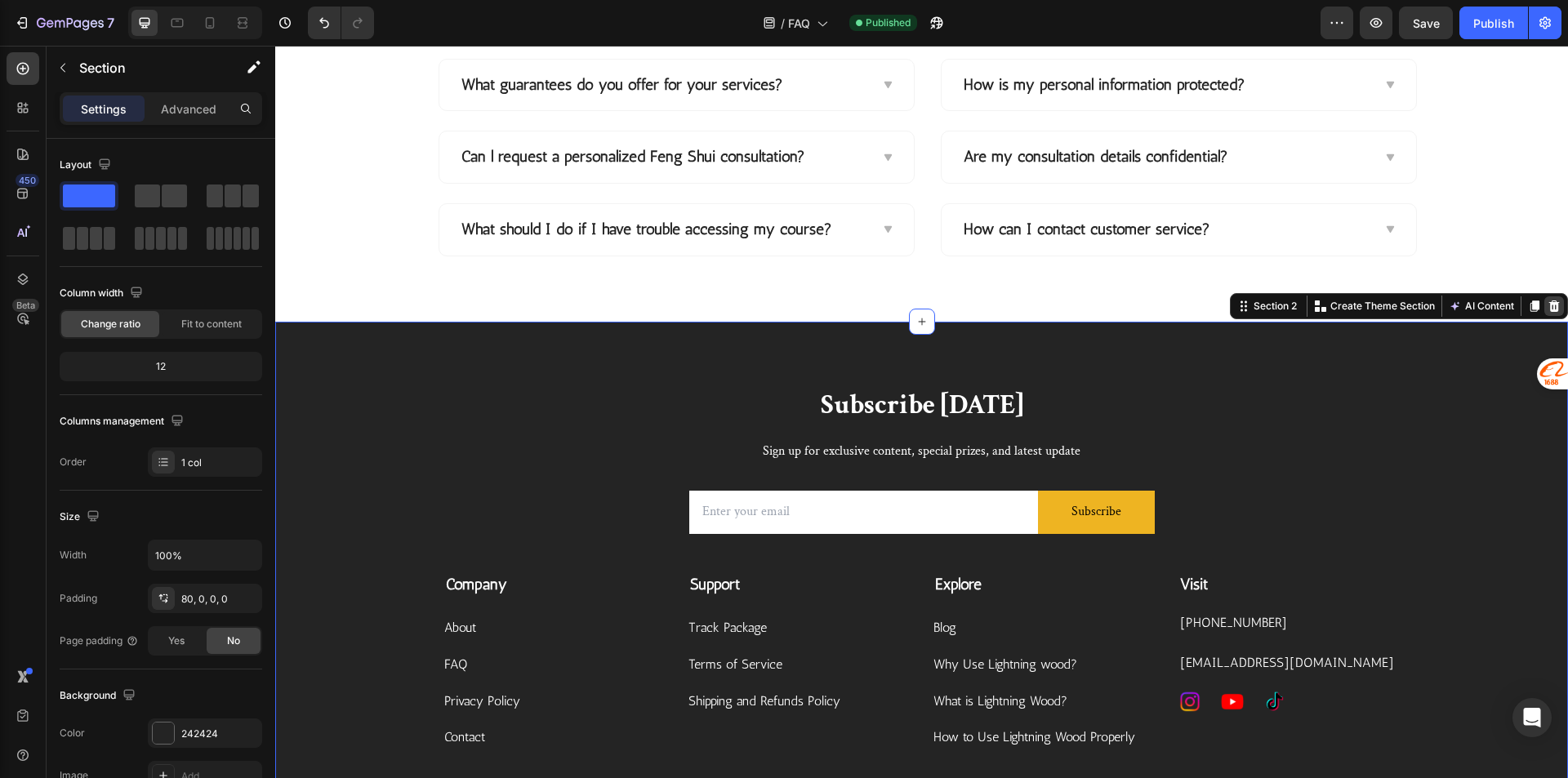
click at [1549, 308] on icon at bounding box center [1554, 306] width 11 height 11
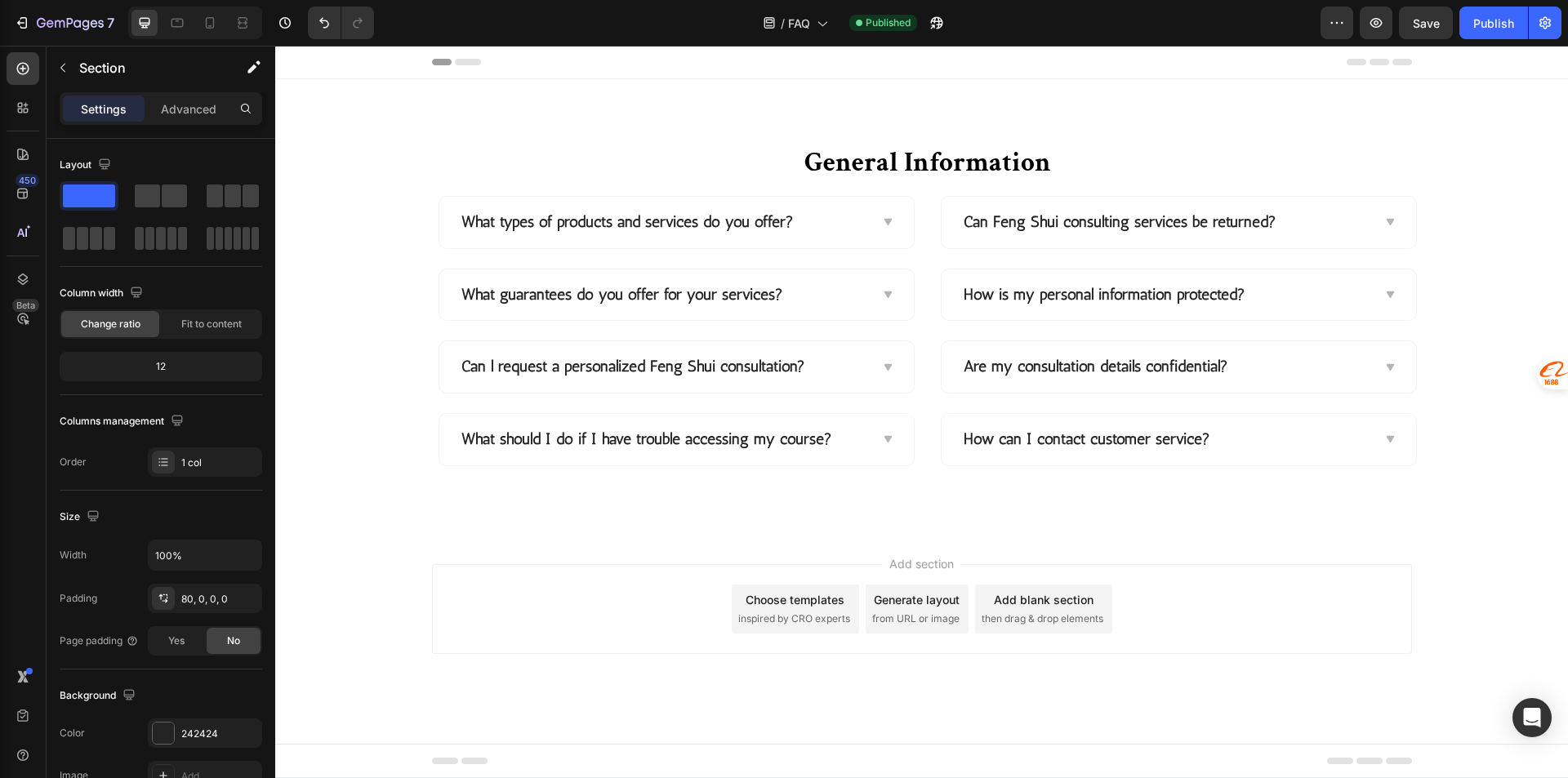
scroll to position [0, 0]
click at [1335, 497] on div "General Information Heading Row What types of products and services do you offe…" at bounding box center [921, 305] width 1292 height 452
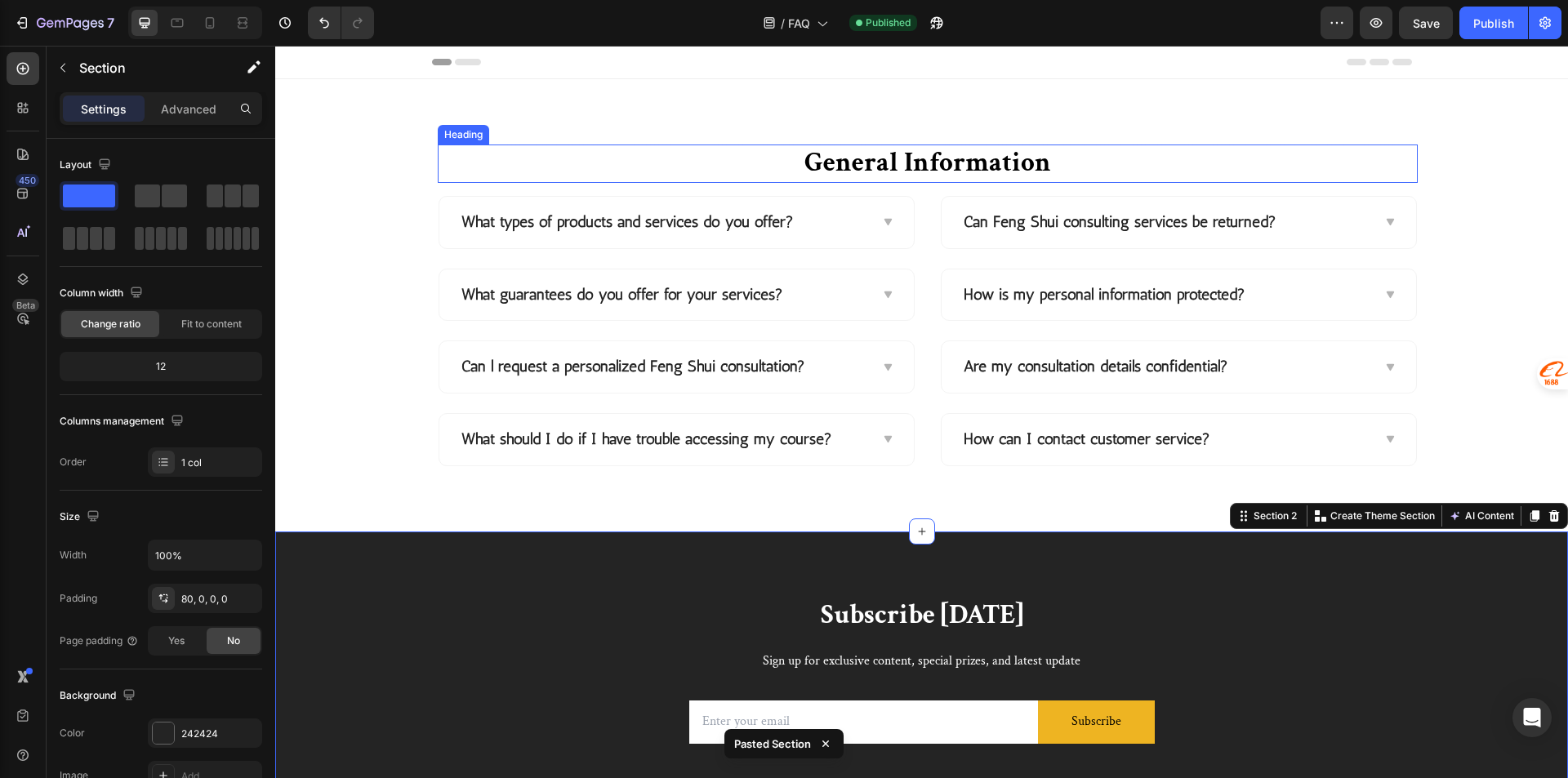
scroll to position [536, 0]
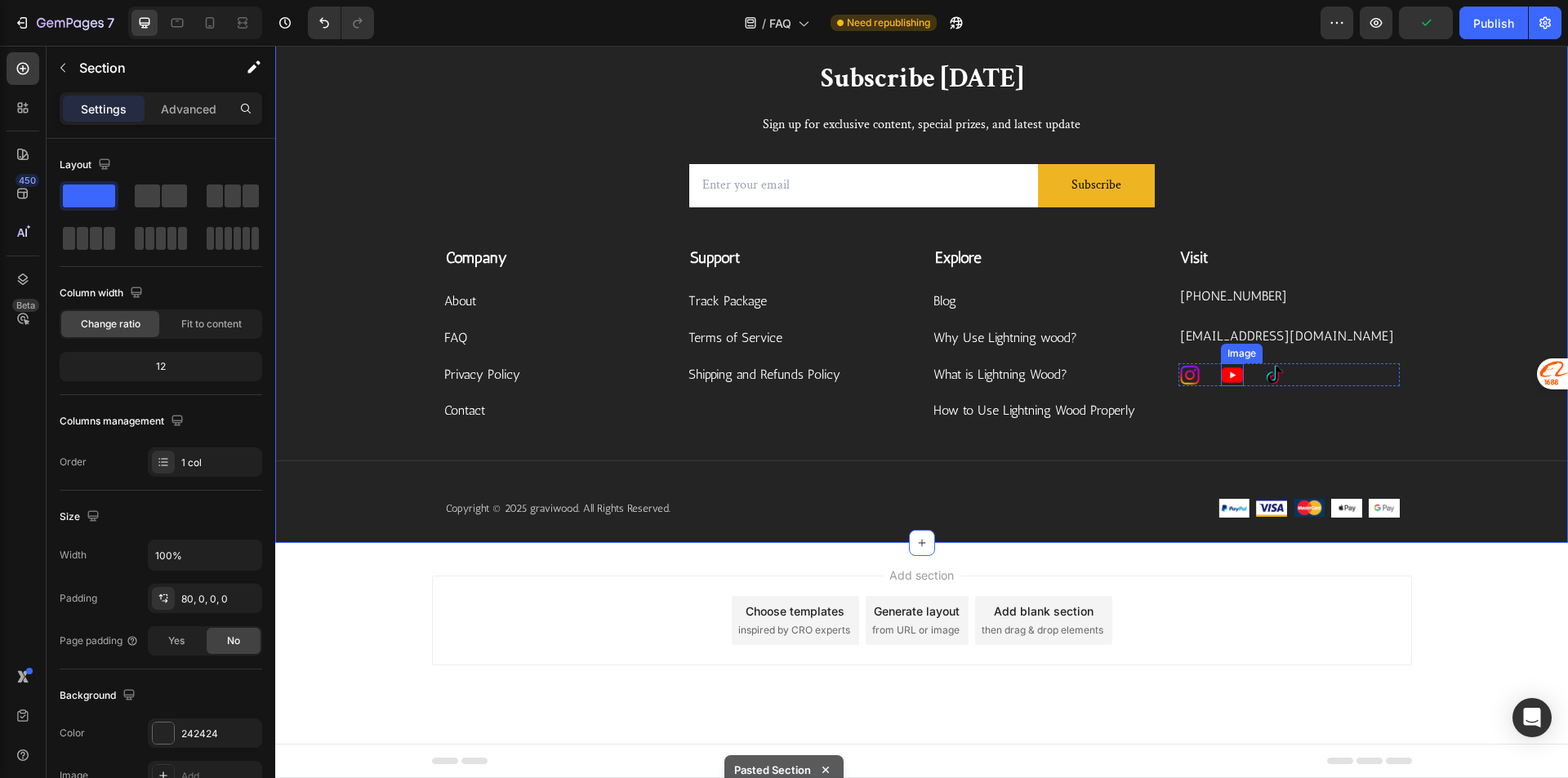
click at [1228, 379] on img at bounding box center [1232, 375] width 23 height 23
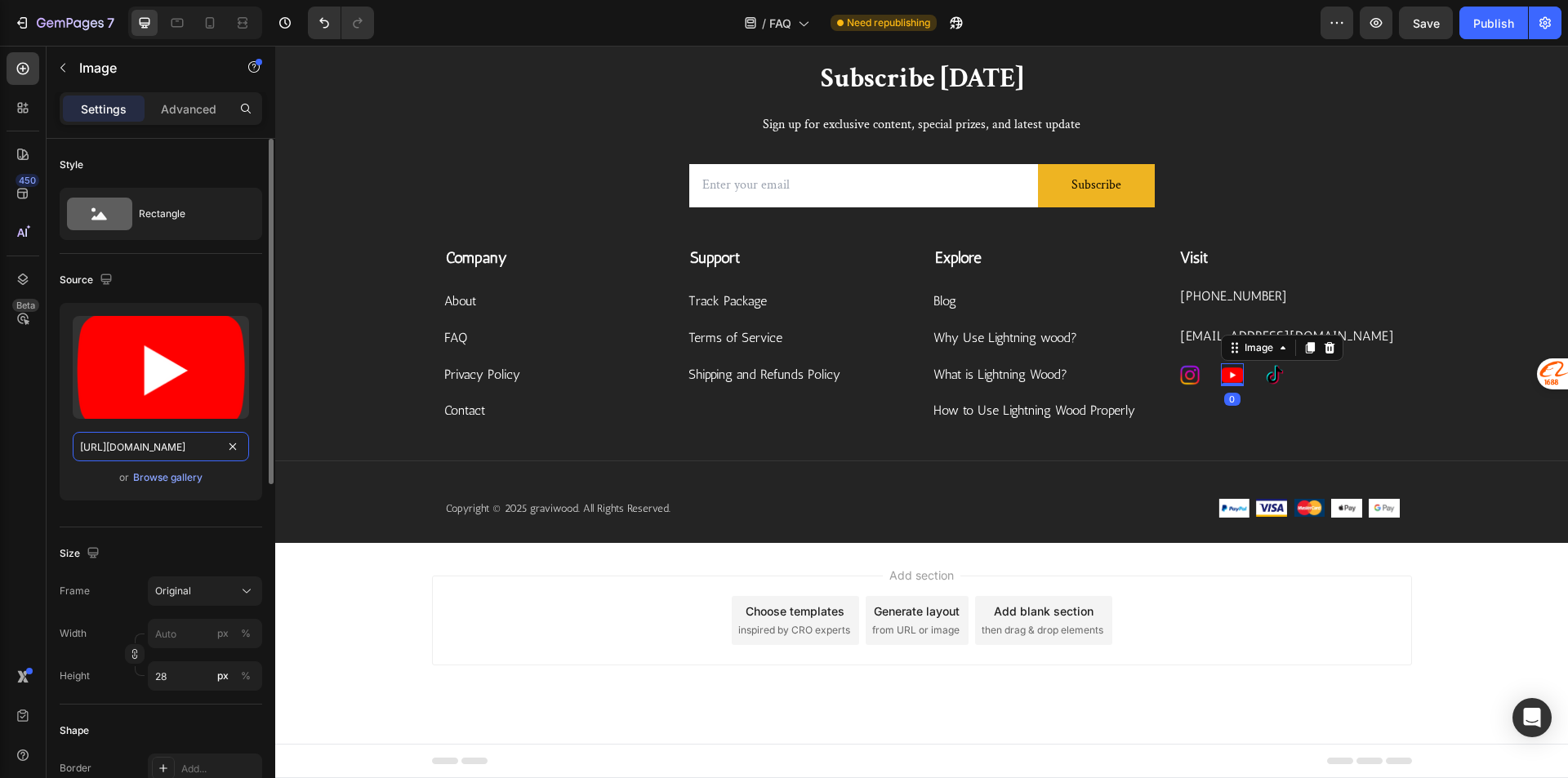
click at [134, 441] on input "[URL][DOMAIN_NAME]" at bounding box center [161, 447] width 177 height 29
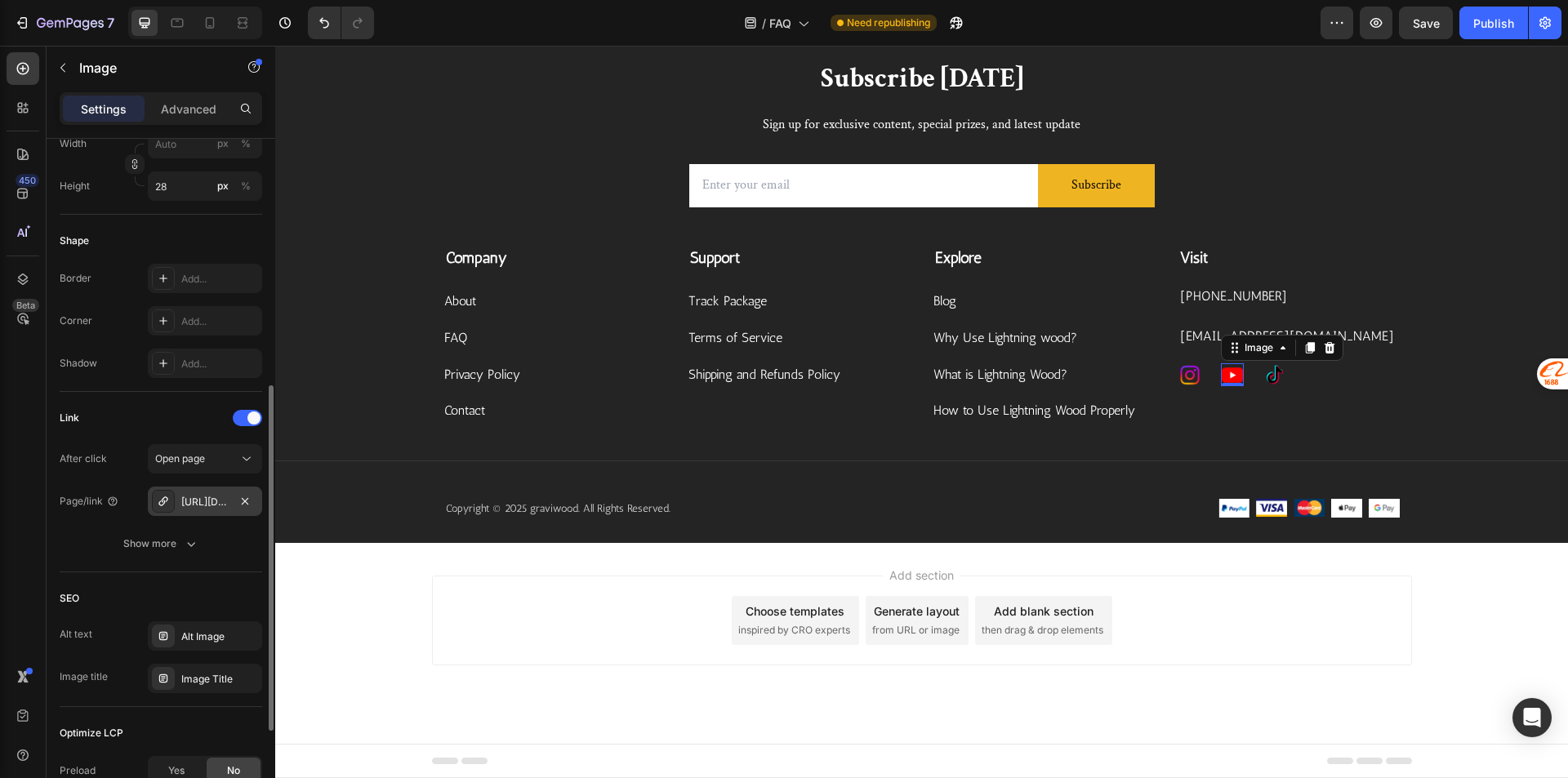
click at [200, 510] on div "[URL][DOMAIN_NAME]" at bounding box center [205, 501] width 115 height 29
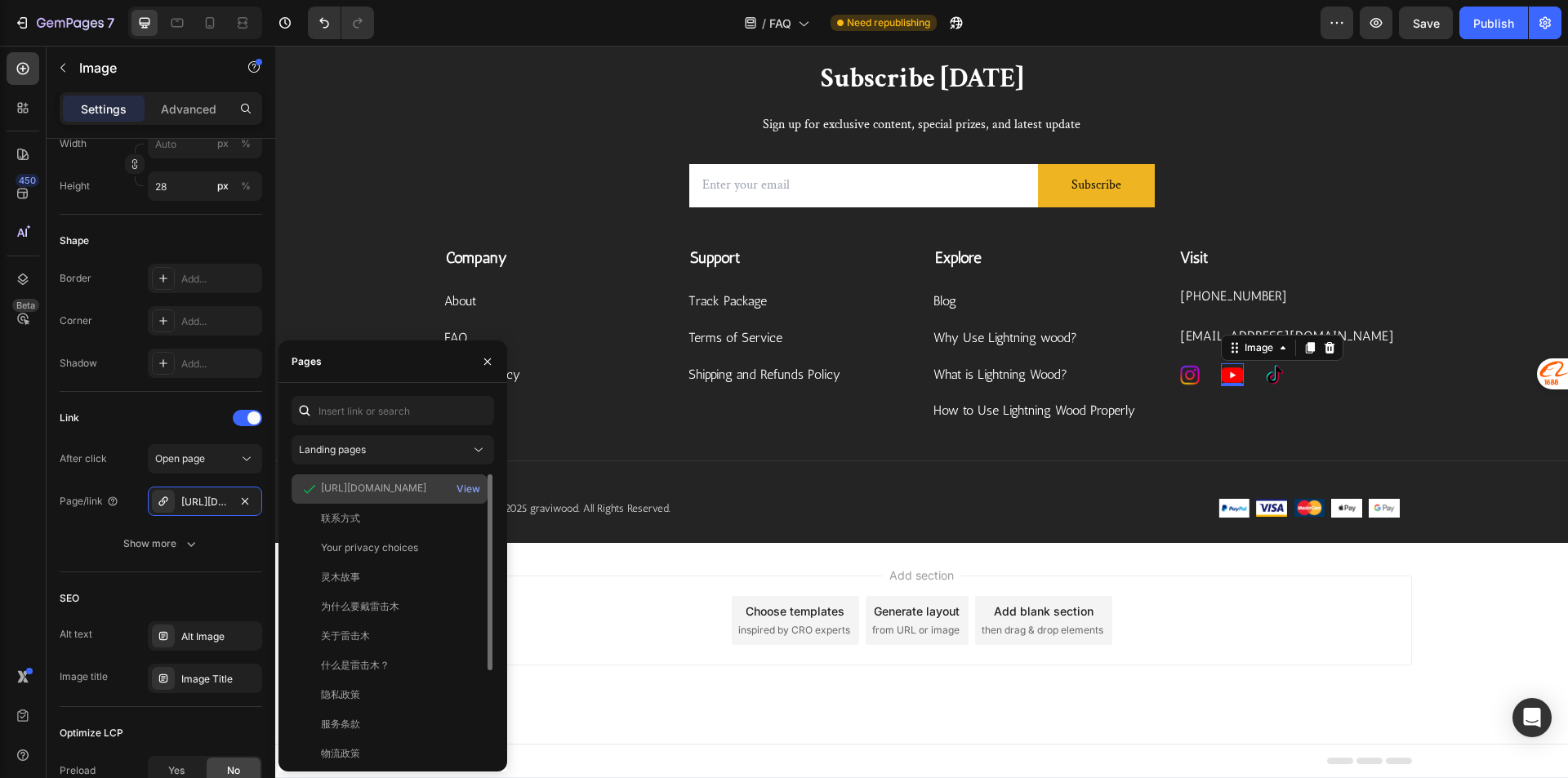
click at [397, 496] on div "[URL][DOMAIN_NAME]" at bounding box center [373, 489] width 106 height 16
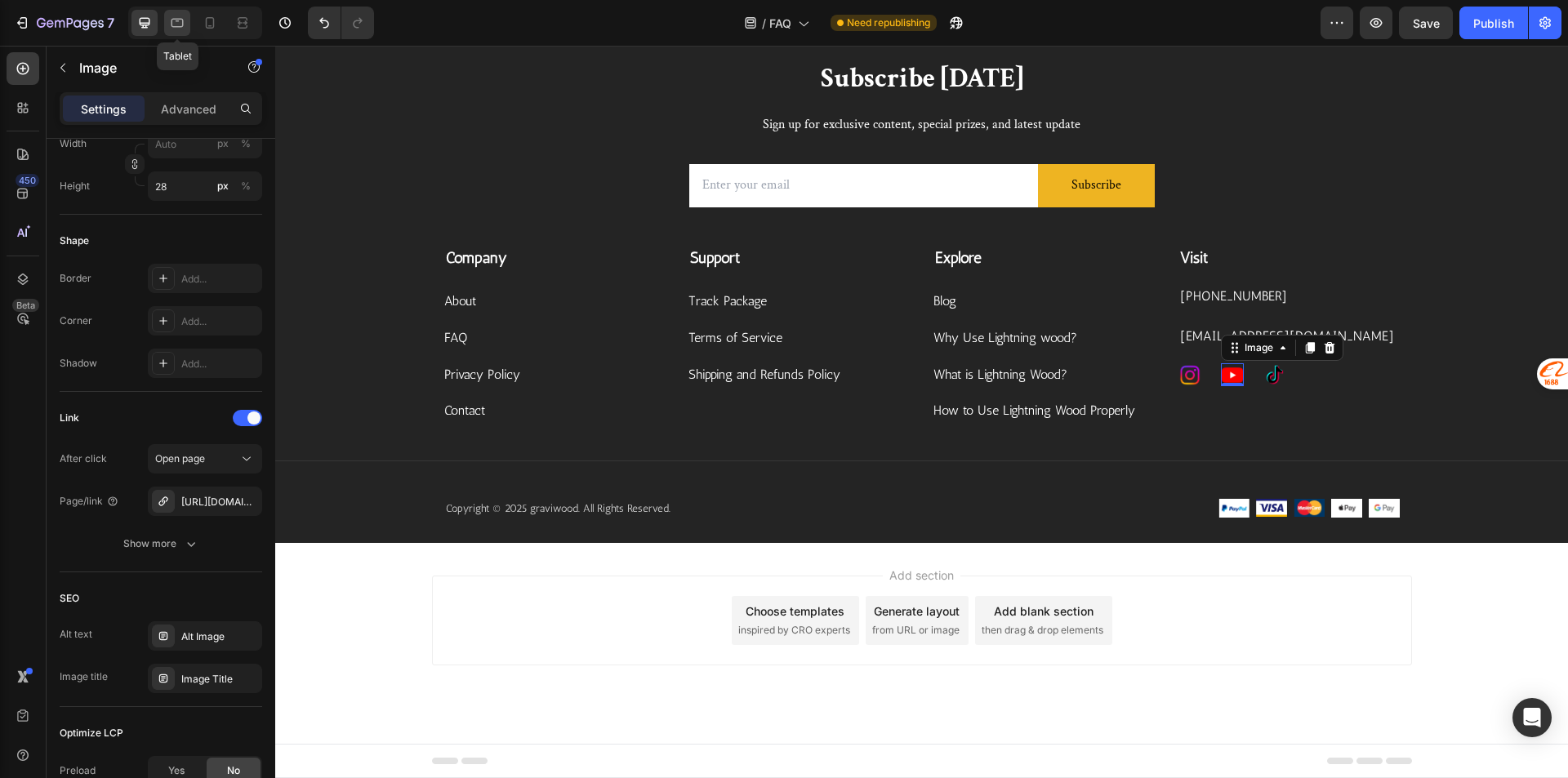
click at [187, 25] on div at bounding box center [178, 23] width 26 height 26
type input "20"
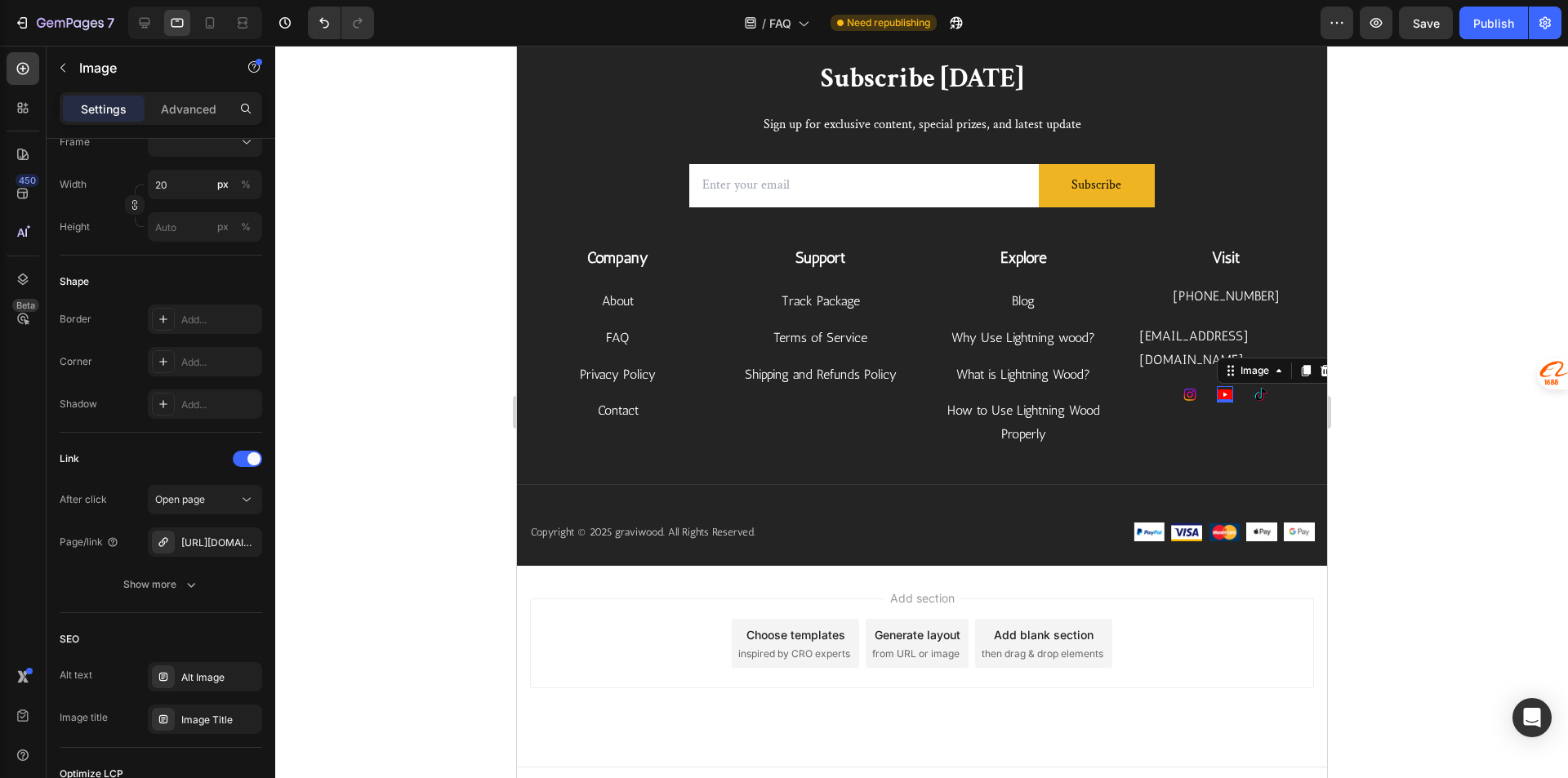
scroll to position [559, 0]
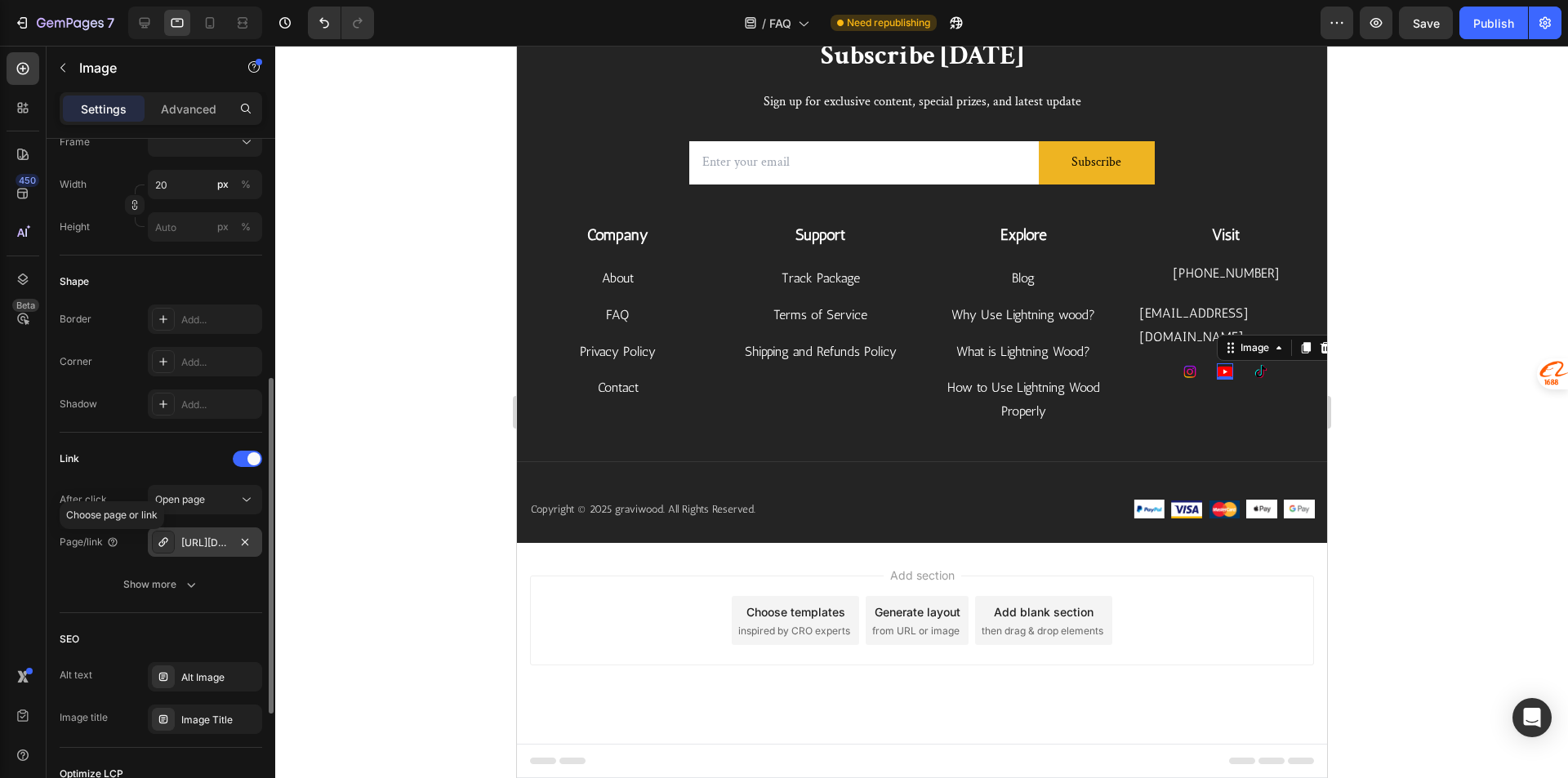
click at [199, 537] on div "[URL][DOMAIN_NAME]" at bounding box center [205, 543] width 47 height 15
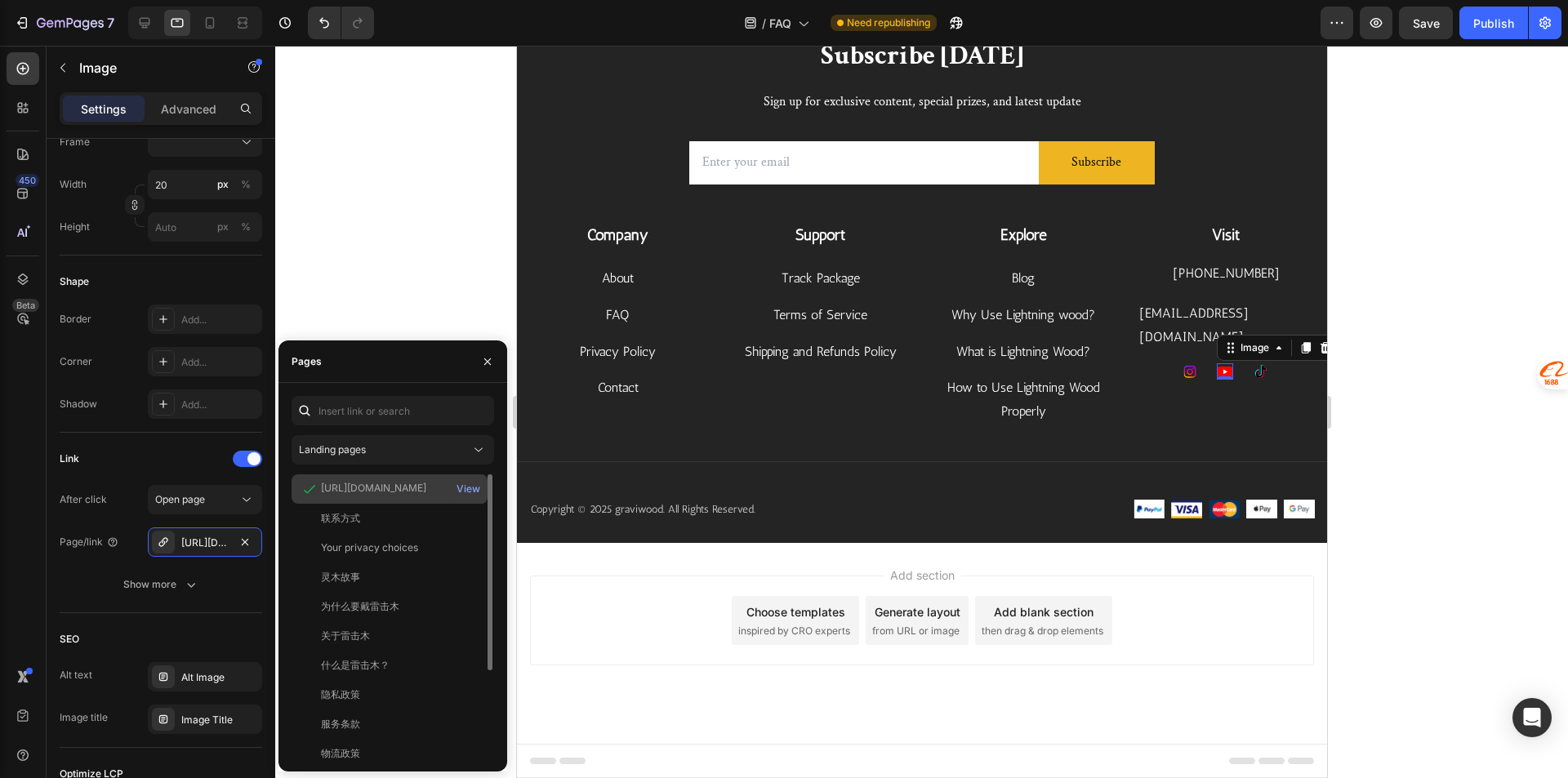
click at [378, 481] on div "[URL][DOMAIN_NAME]" at bounding box center [373, 488] width 106 height 15
click at [210, 30] on icon at bounding box center [210, 23] width 16 height 16
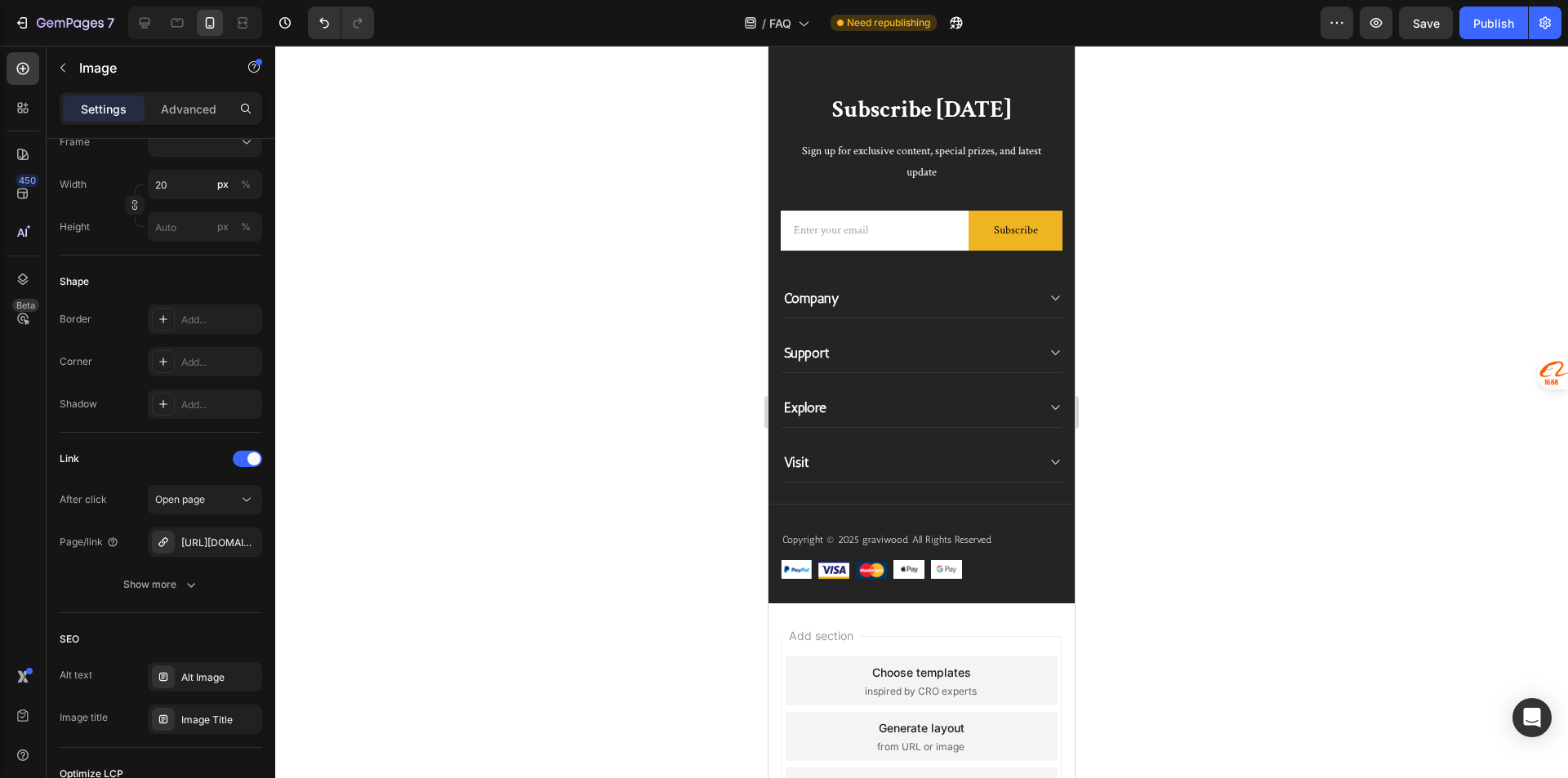
scroll to position [502, 0]
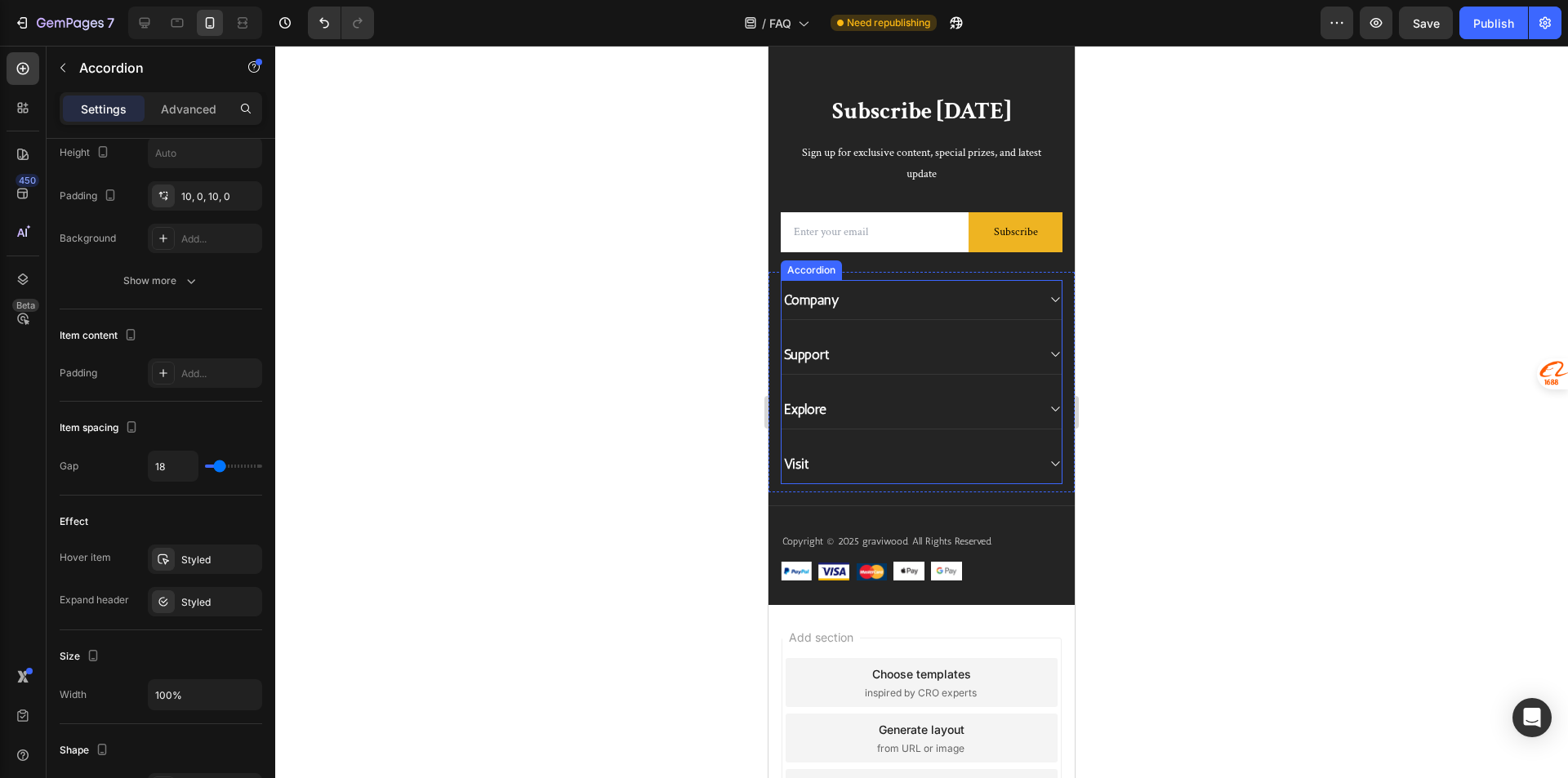
click at [915, 472] on div "Visit" at bounding box center [908, 464] width 254 height 23
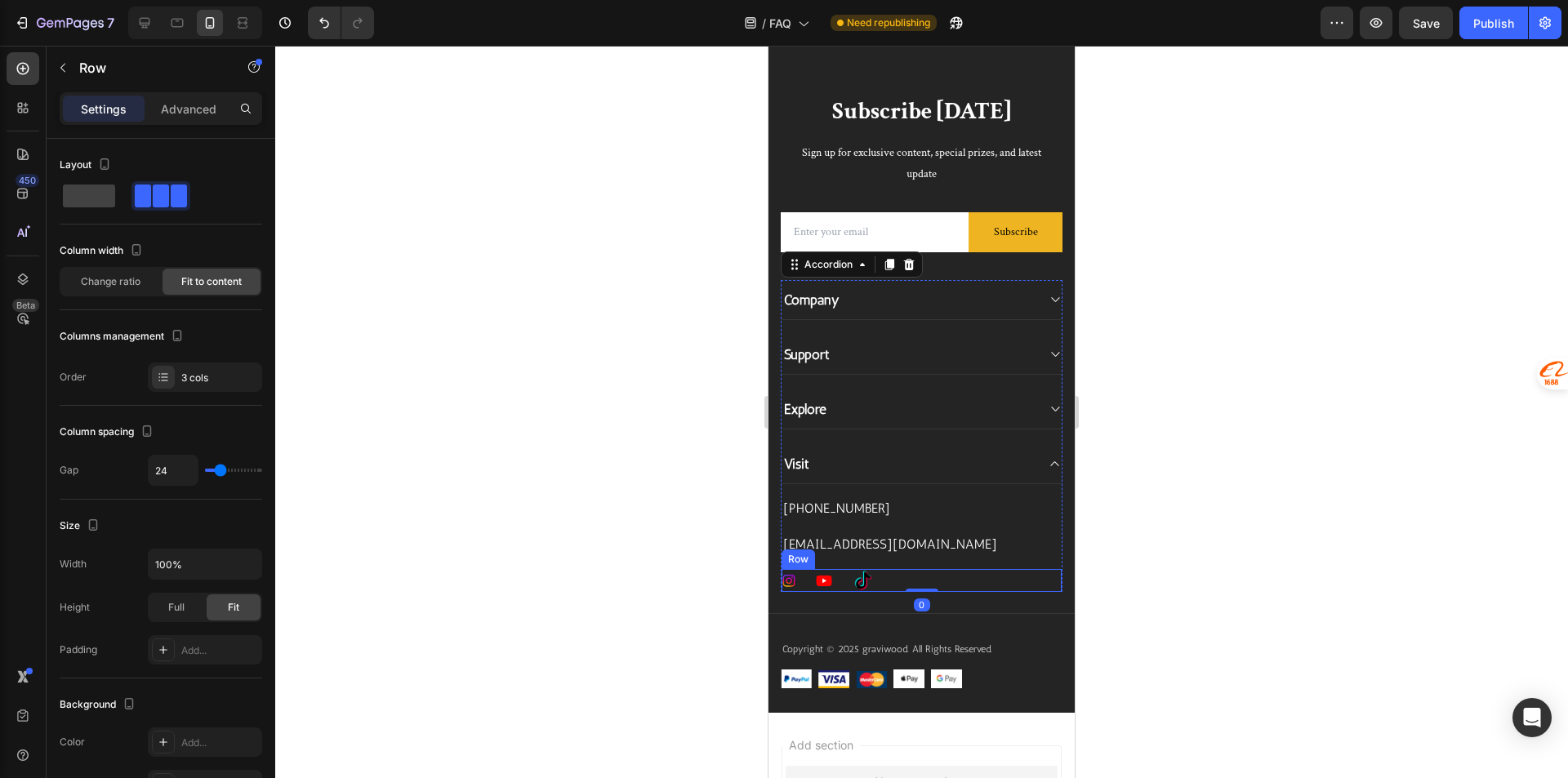
click at [829, 571] on div "Image" at bounding box center [824, 580] width 16 height 23
click at [822, 576] on img at bounding box center [824, 580] width 16 height 16
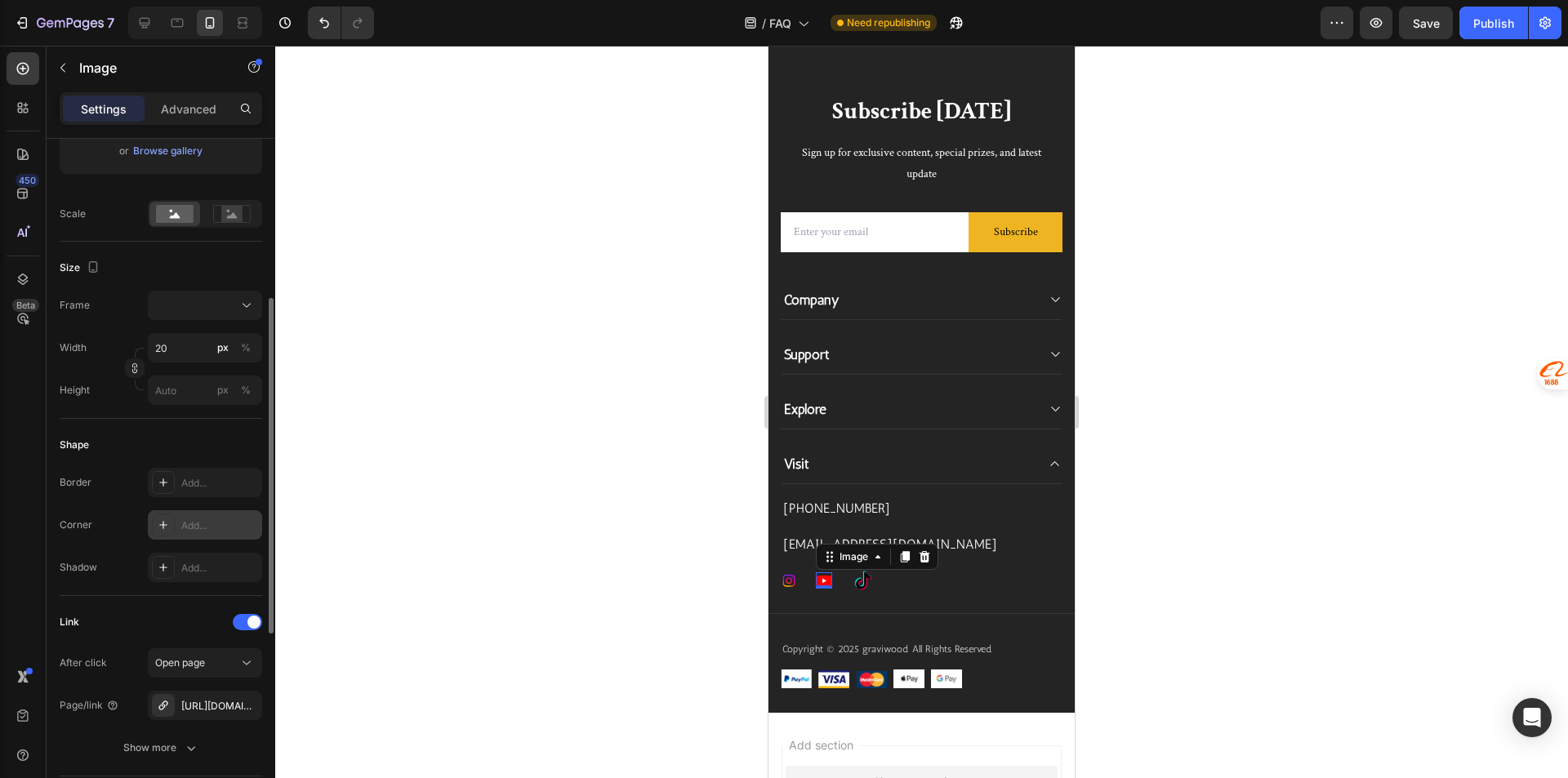
scroll to position [490, 0]
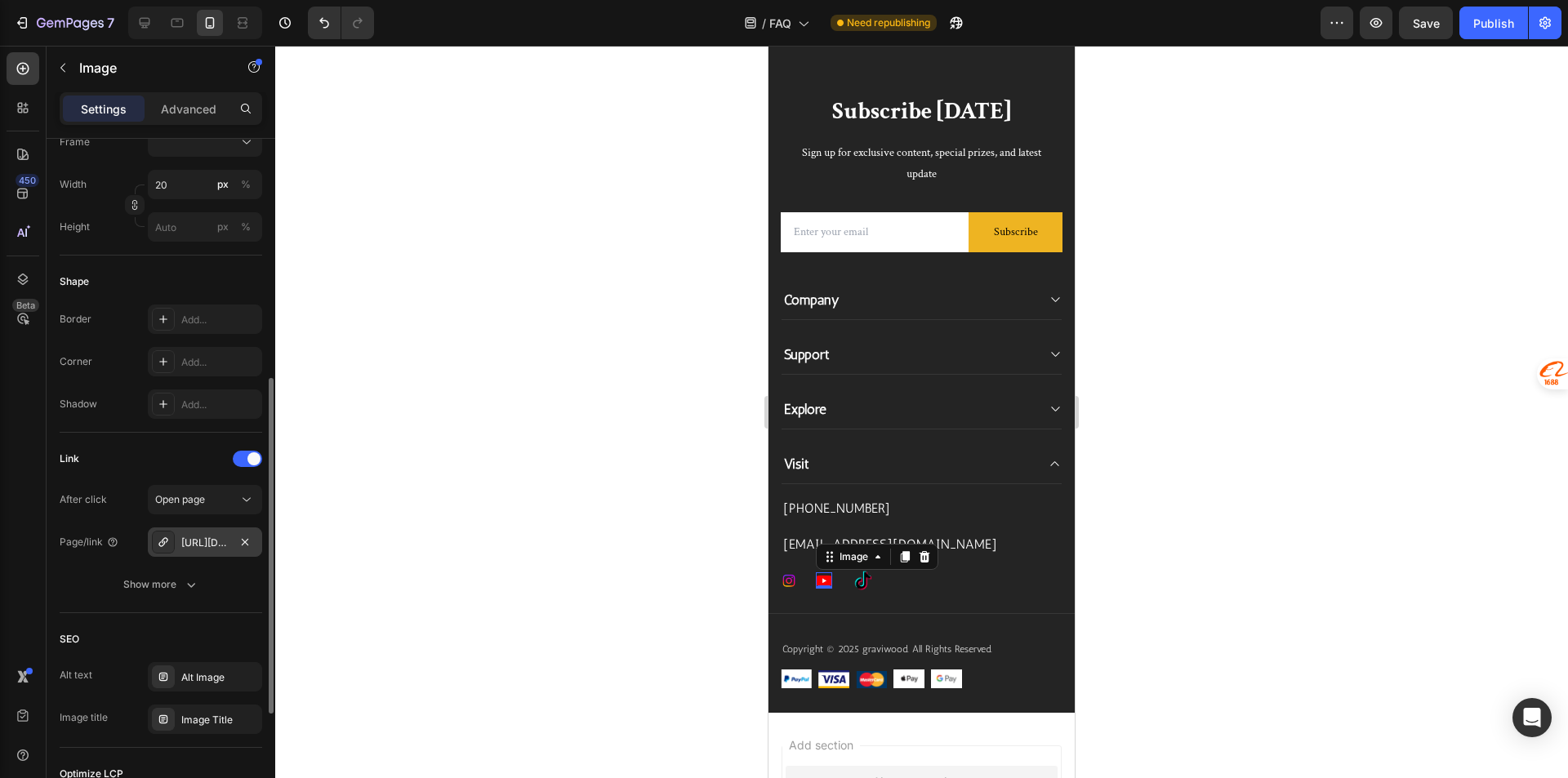
click at [203, 546] on div "[URL][DOMAIN_NAME]" at bounding box center [205, 543] width 47 height 15
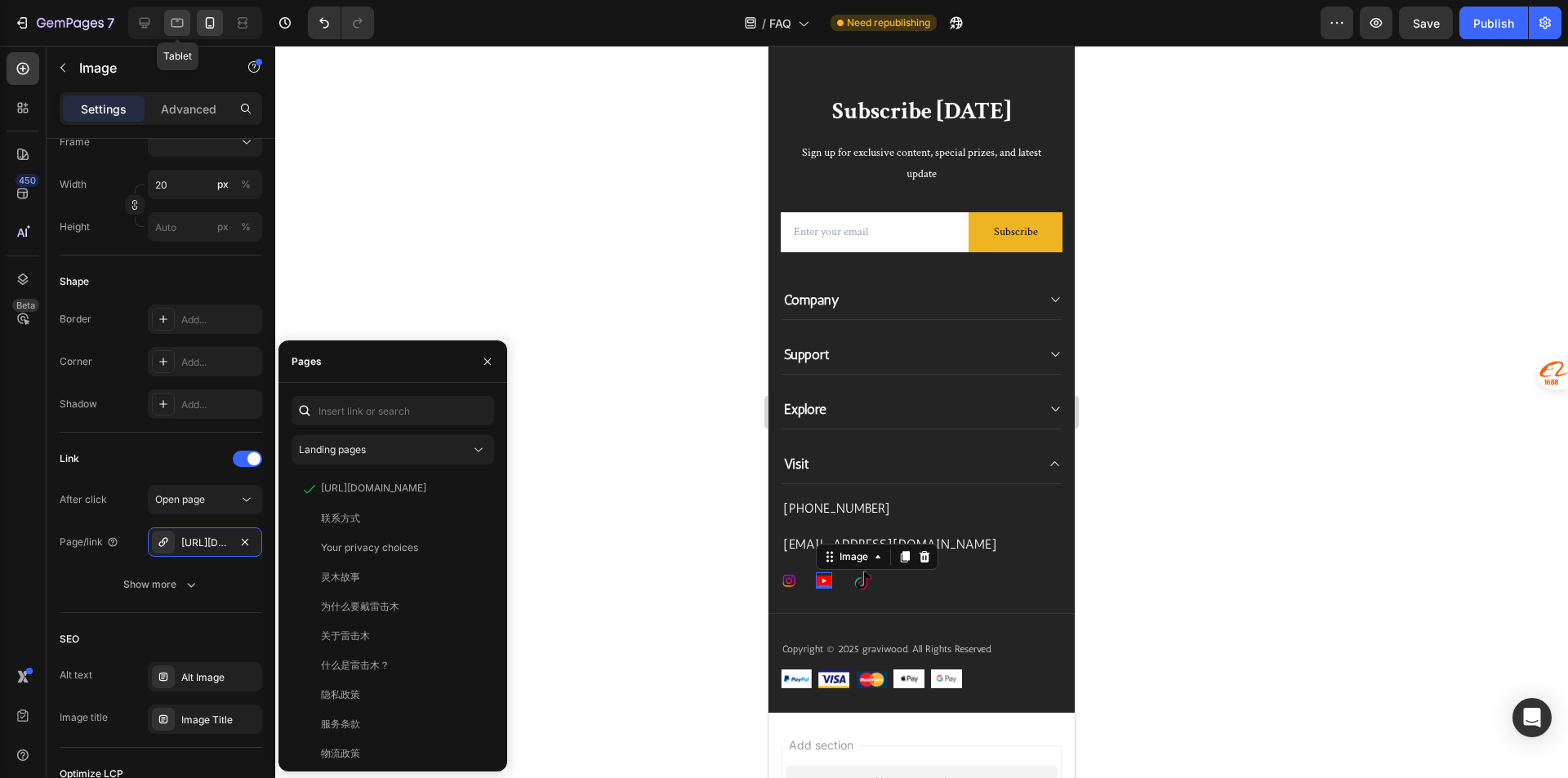
click at [188, 14] on div at bounding box center [178, 23] width 26 height 26
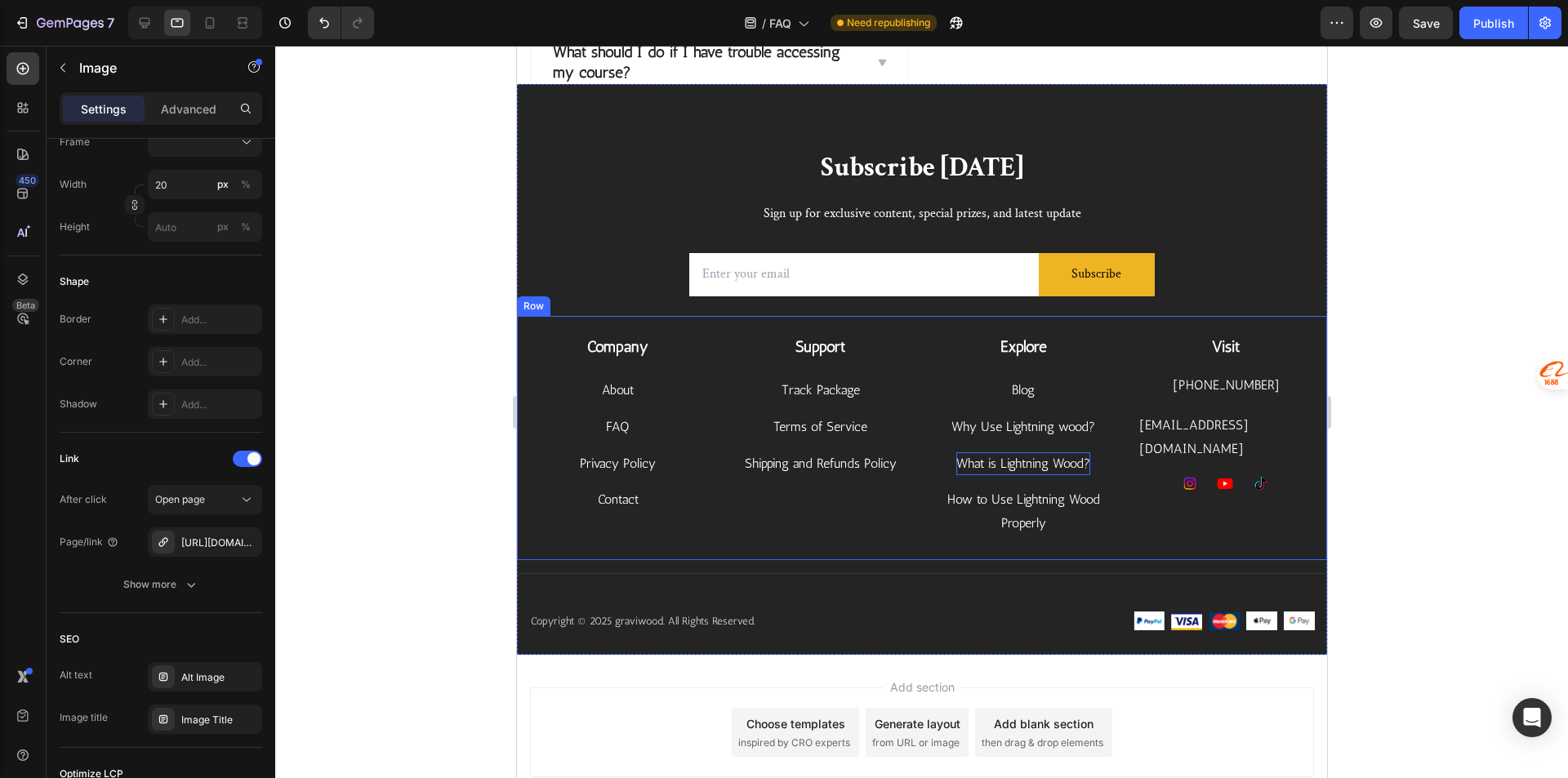
scroll to position [445, 0]
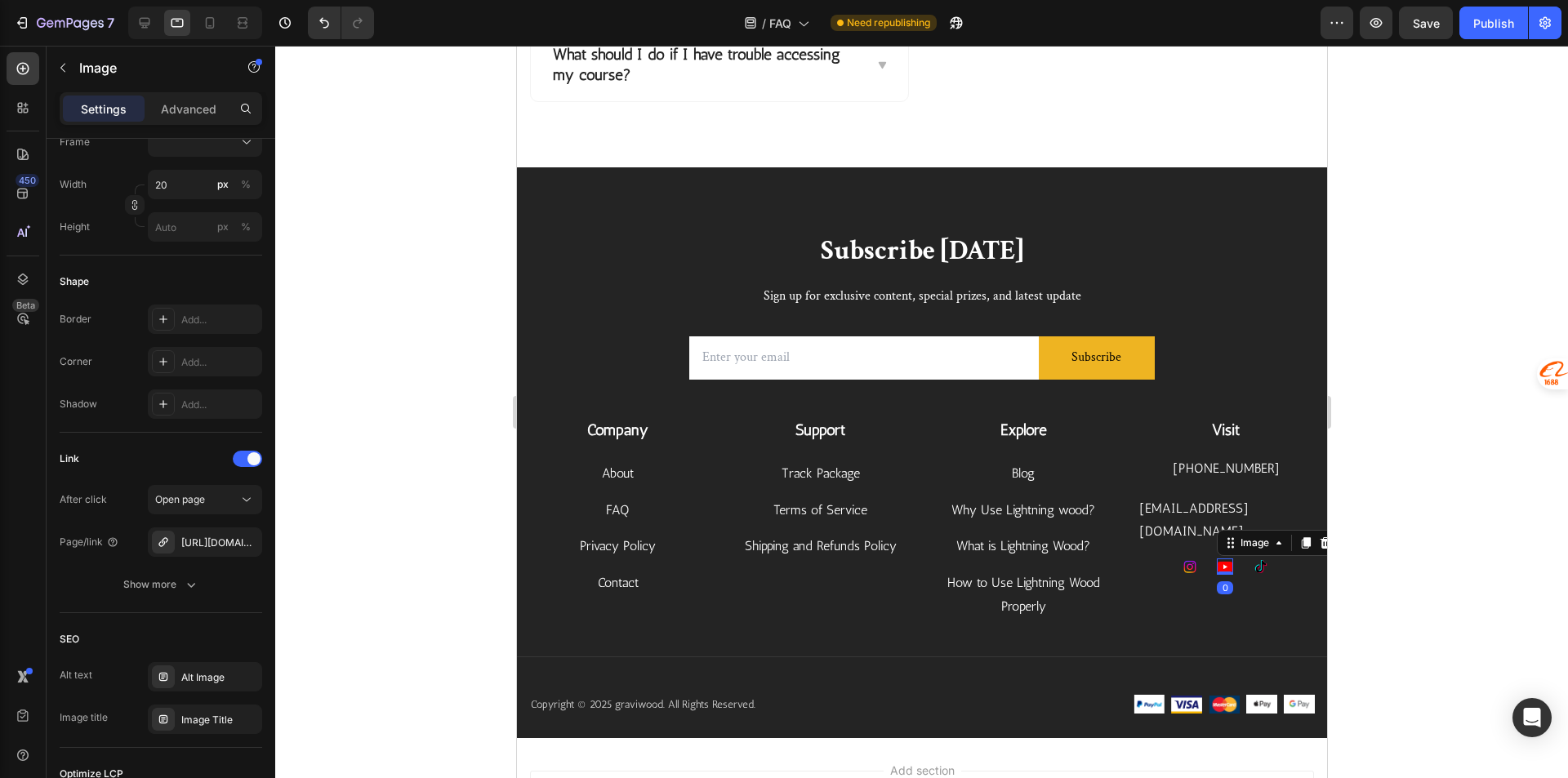
click at [1216, 558] on img at bounding box center [1224, 566] width 16 height 16
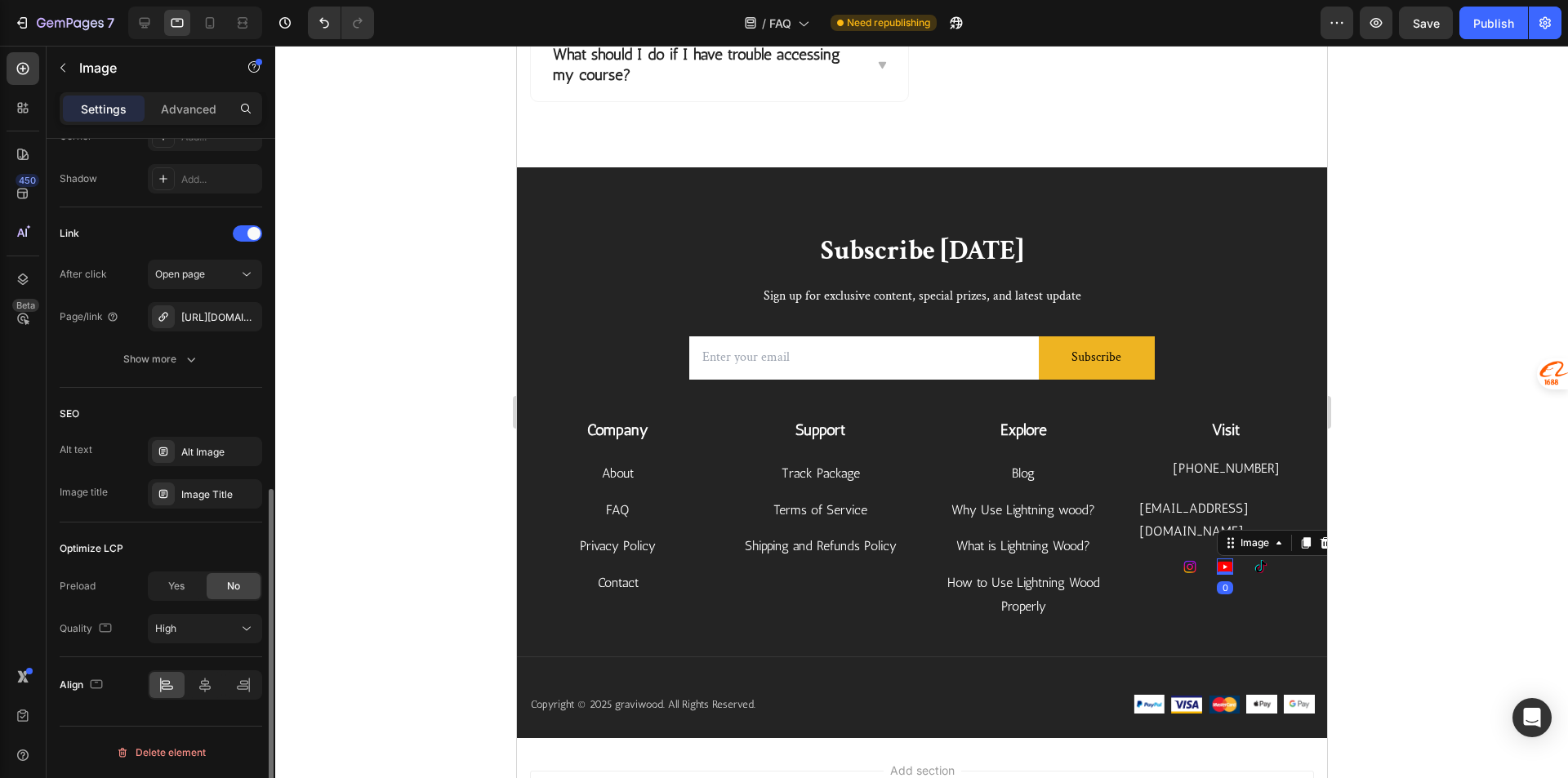
scroll to position [633, 0]
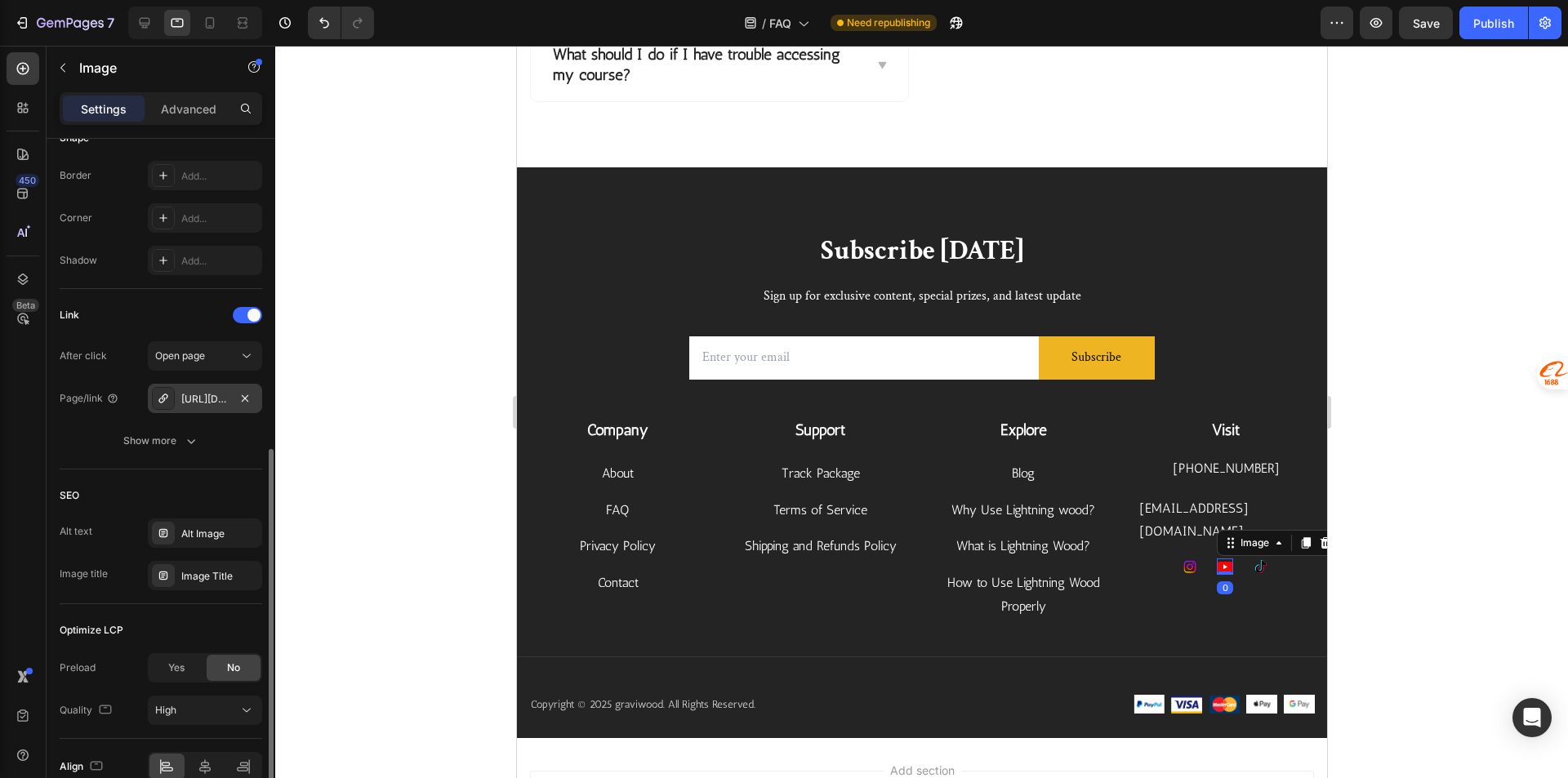
click at [214, 393] on div "https://www.youtube.com/@GraviwoodEnergyBlessing" at bounding box center [205, 399] width 47 height 15
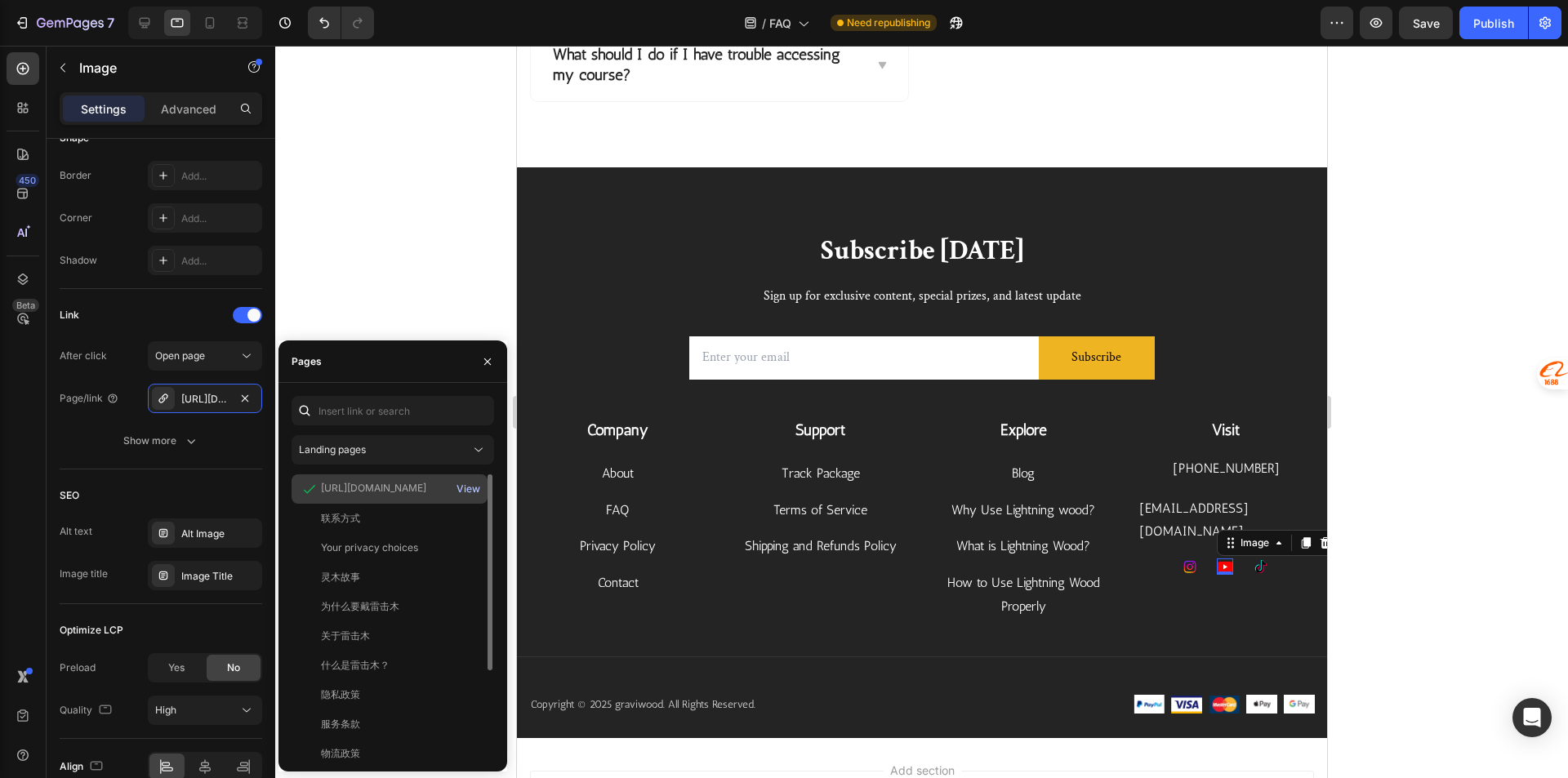
click at [465, 488] on div "View" at bounding box center [468, 489] width 24 height 15
click at [1406, 353] on div at bounding box center [921, 411] width 1292 height 732
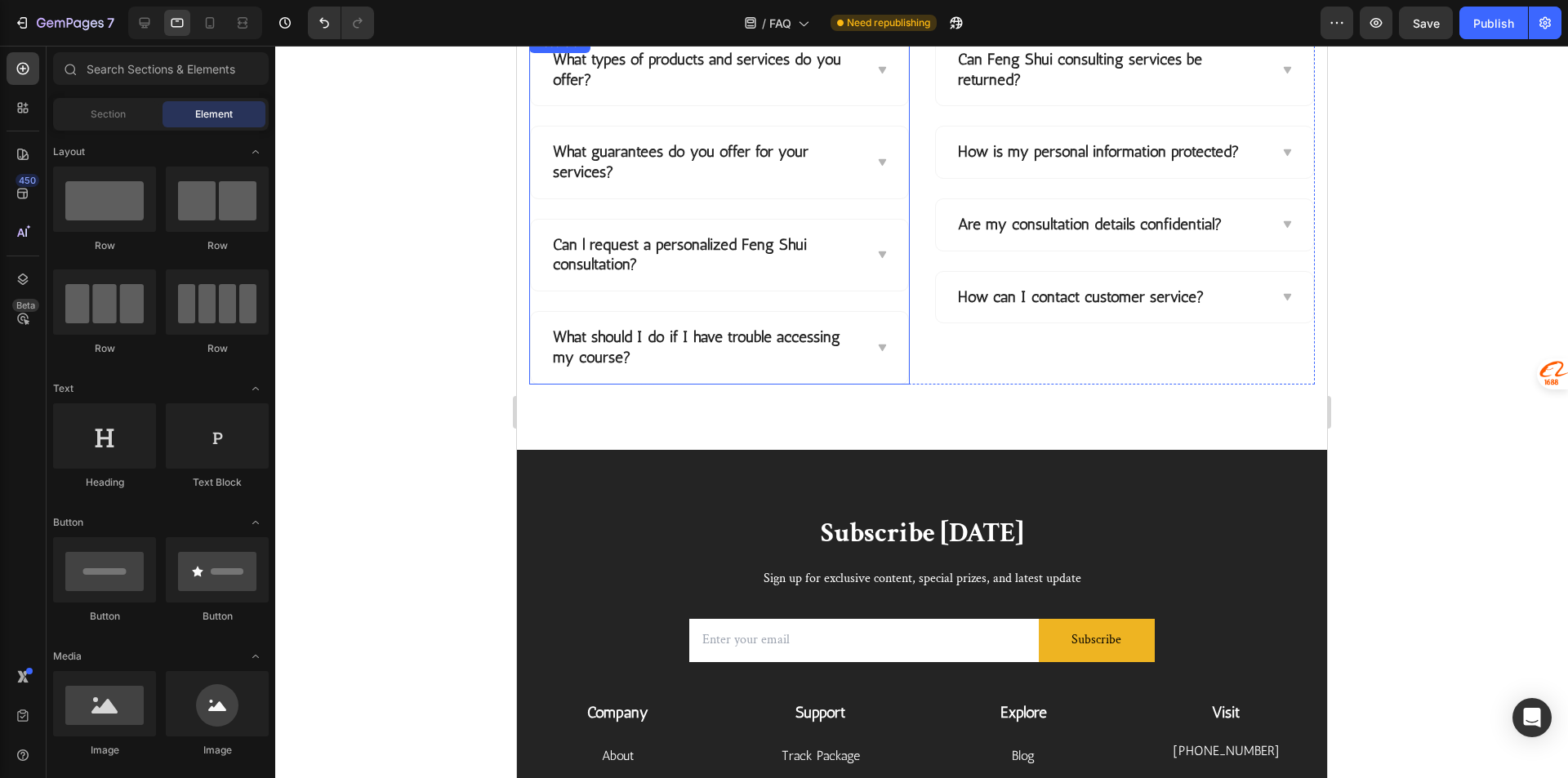
scroll to position [0, 0]
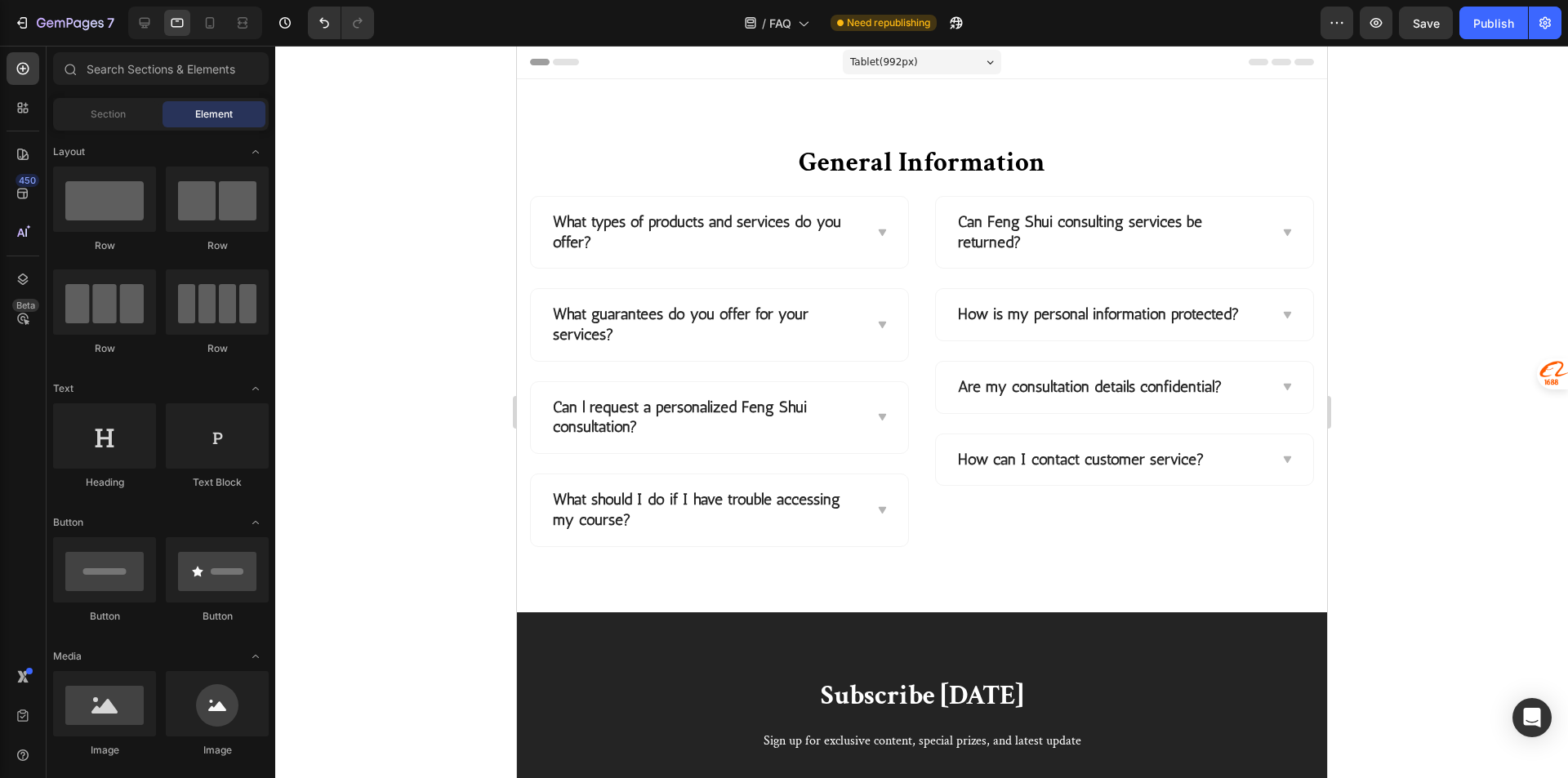
click at [1498, 6] on div "7 Version history / FAQ Need republishing Preview Save Publish" at bounding box center [784, 23] width 1568 height 47
click at [1491, 11] on button "Publish" at bounding box center [1494, 23] width 69 height 33
click at [795, 19] on icon at bounding box center [803, 23] width 16 height 16
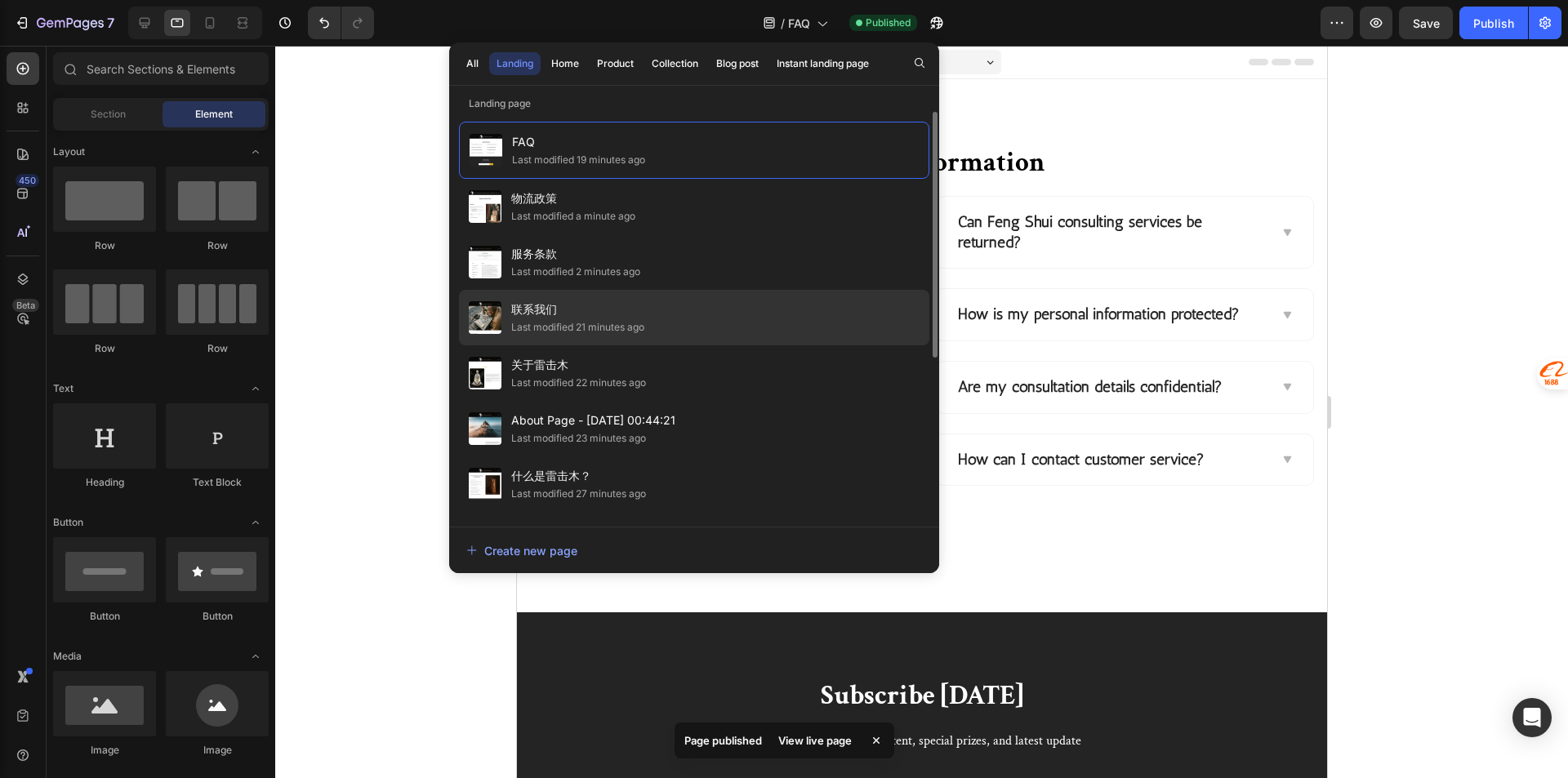
click at [605, 316] on span "联系我们" at bounding box center [578, 309] width 133 height 20
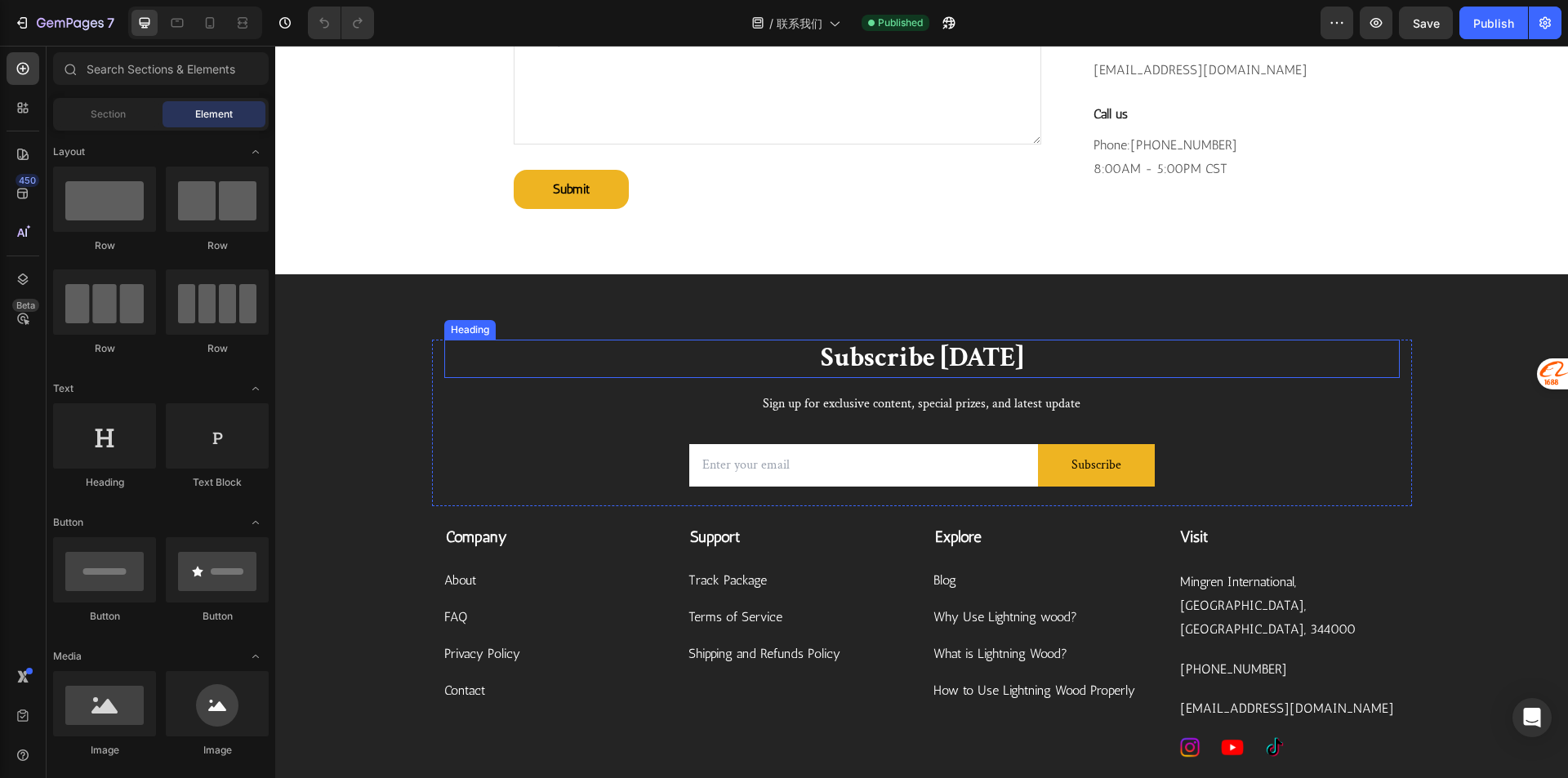
scroll to position [979, 0]
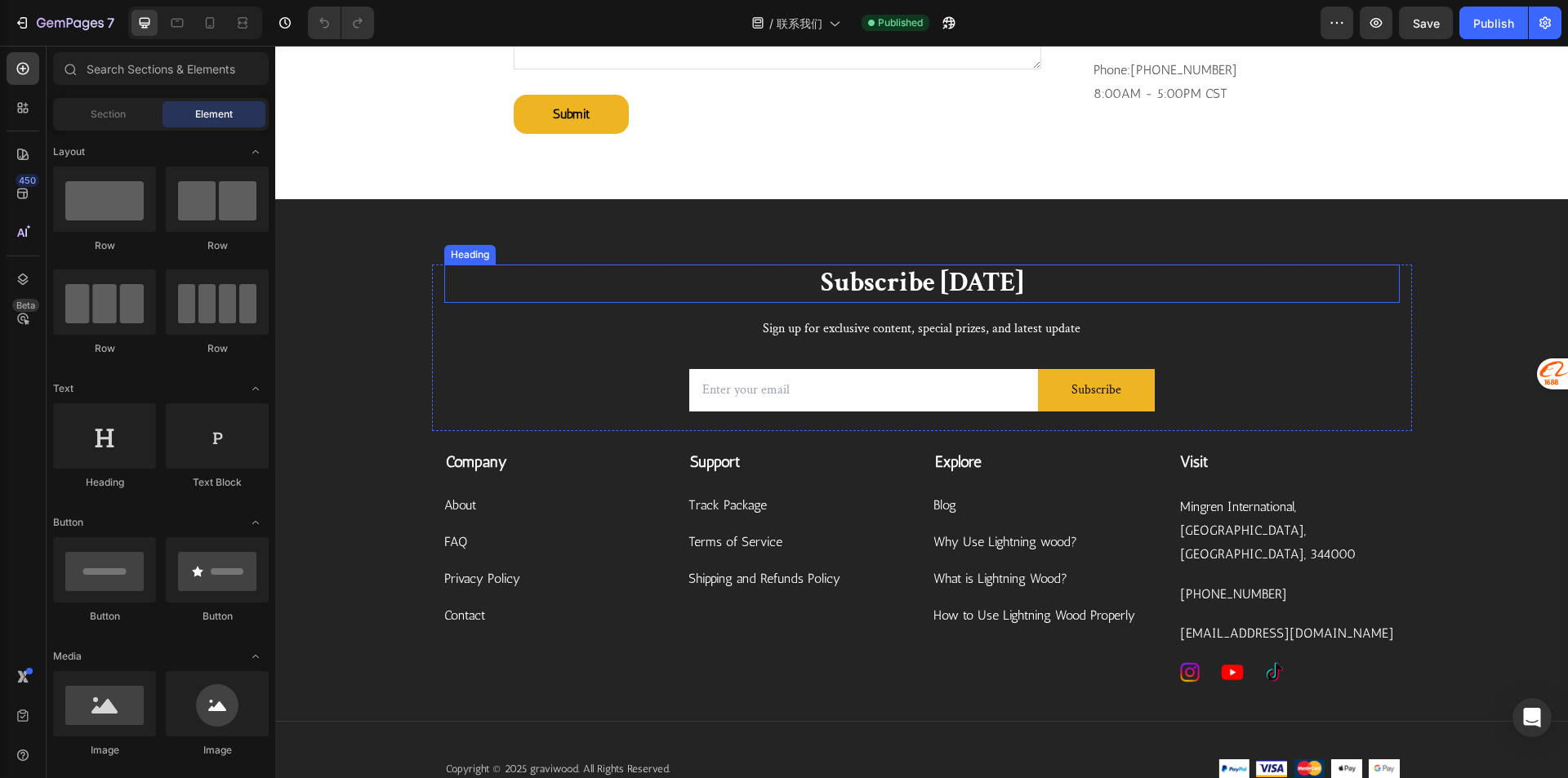
click at [1372, 301] on p "Subscribe [DATE]" at bounding box center [921, 283] width 952 height 35
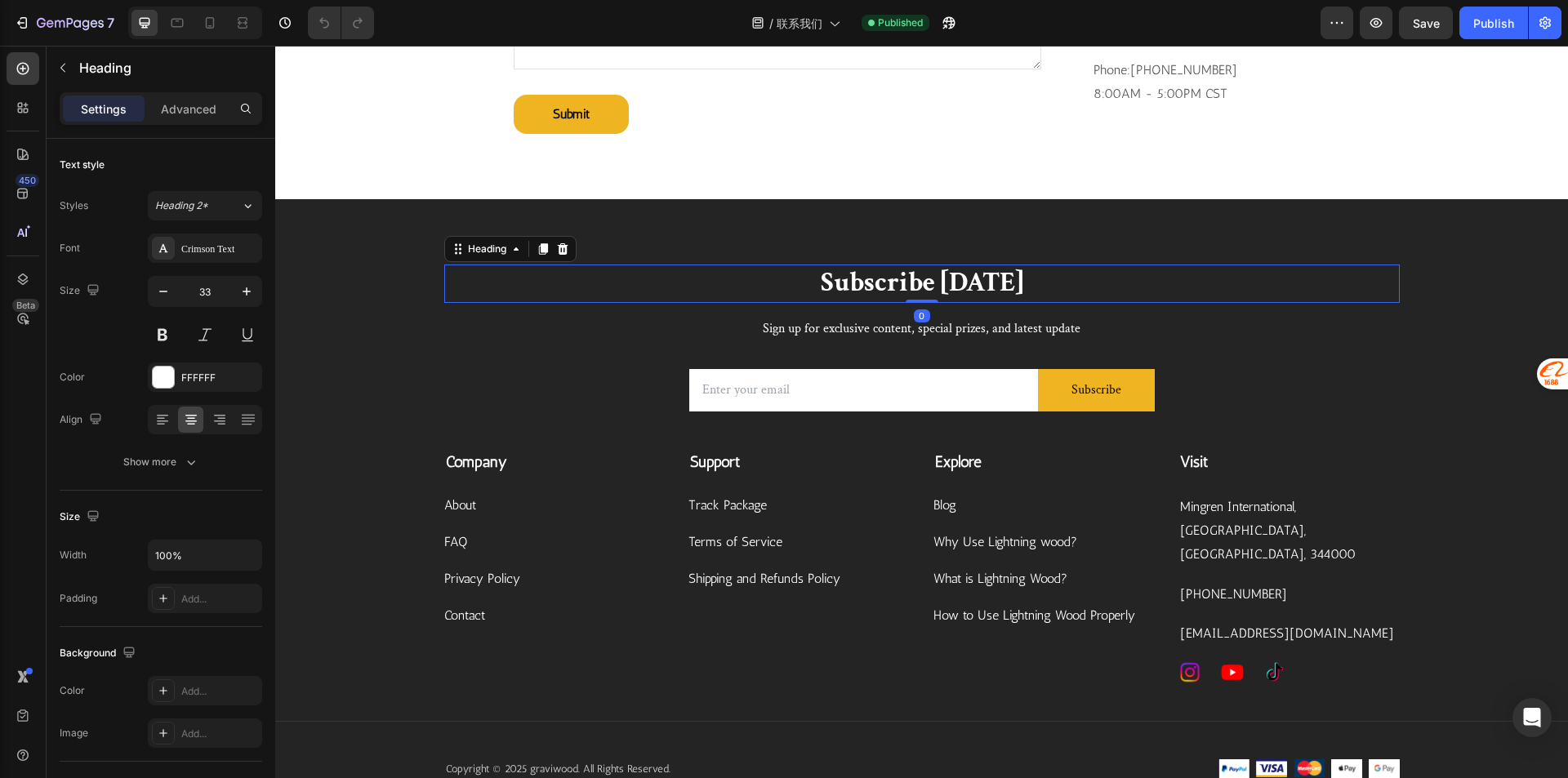
click at [1488, 253] on div "Subscribe Today Heading 0 Sign up for exclusive content, special prizes, and la…" at bounding box center [921, 501] width 1292 height 604
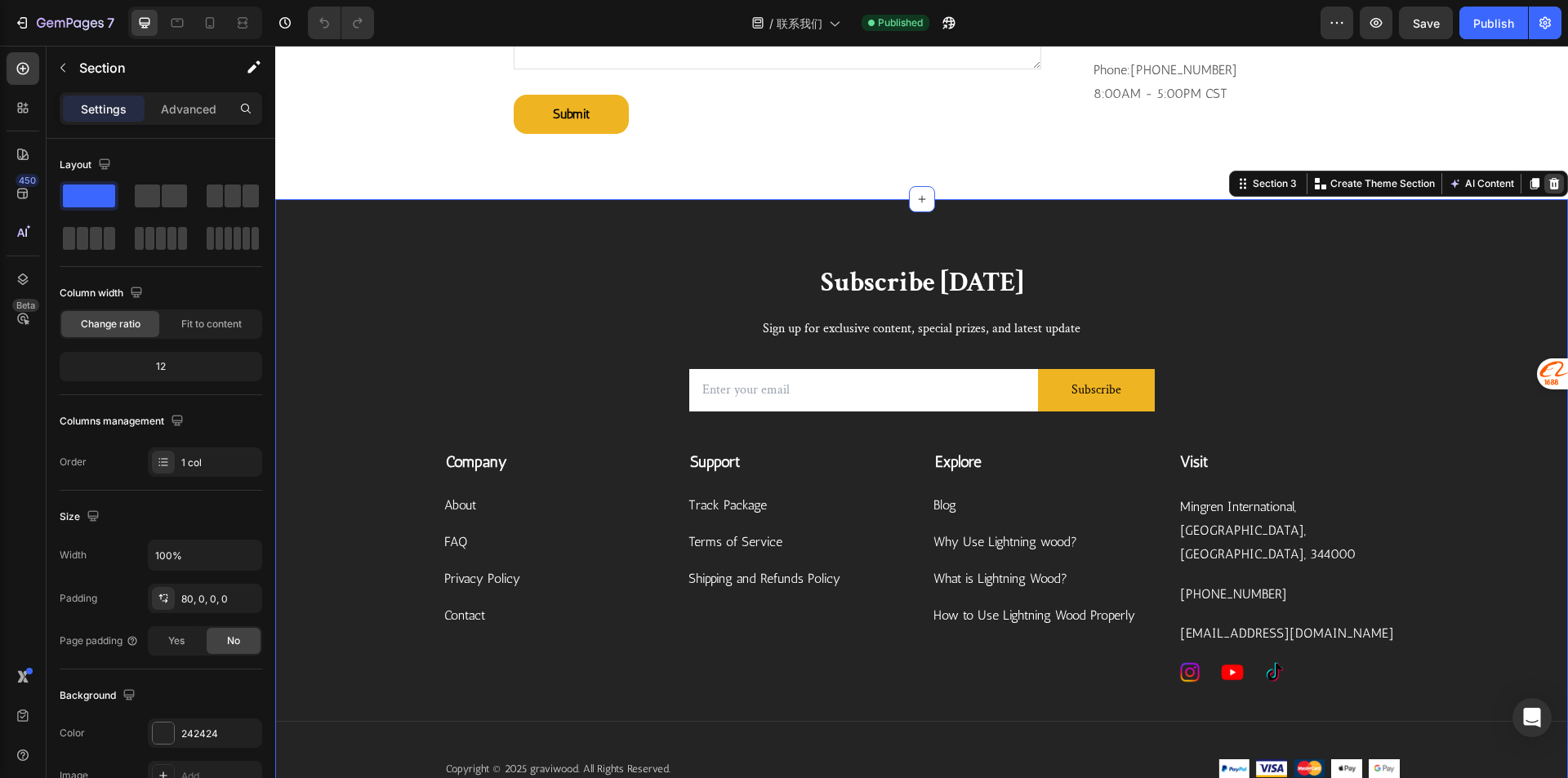
click at [1549, 193] on div at bounding box center [1554, 184] width 20 height 20
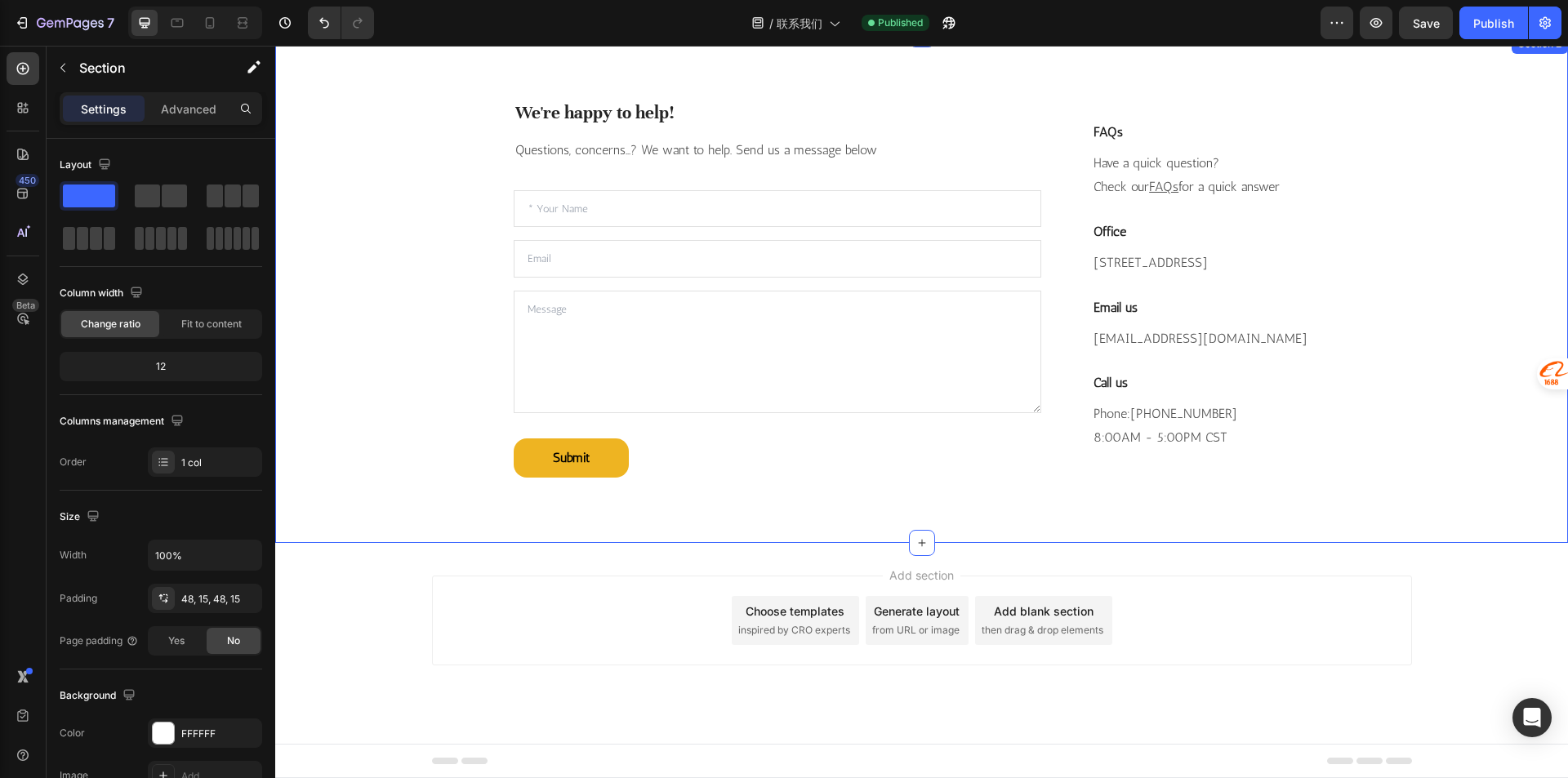
click at [1490, 517] on div "We're happy to help! Heading Questions, concerns...? We want to help. Send us a…" at bounding box center [921, 289] width 1292 height 509
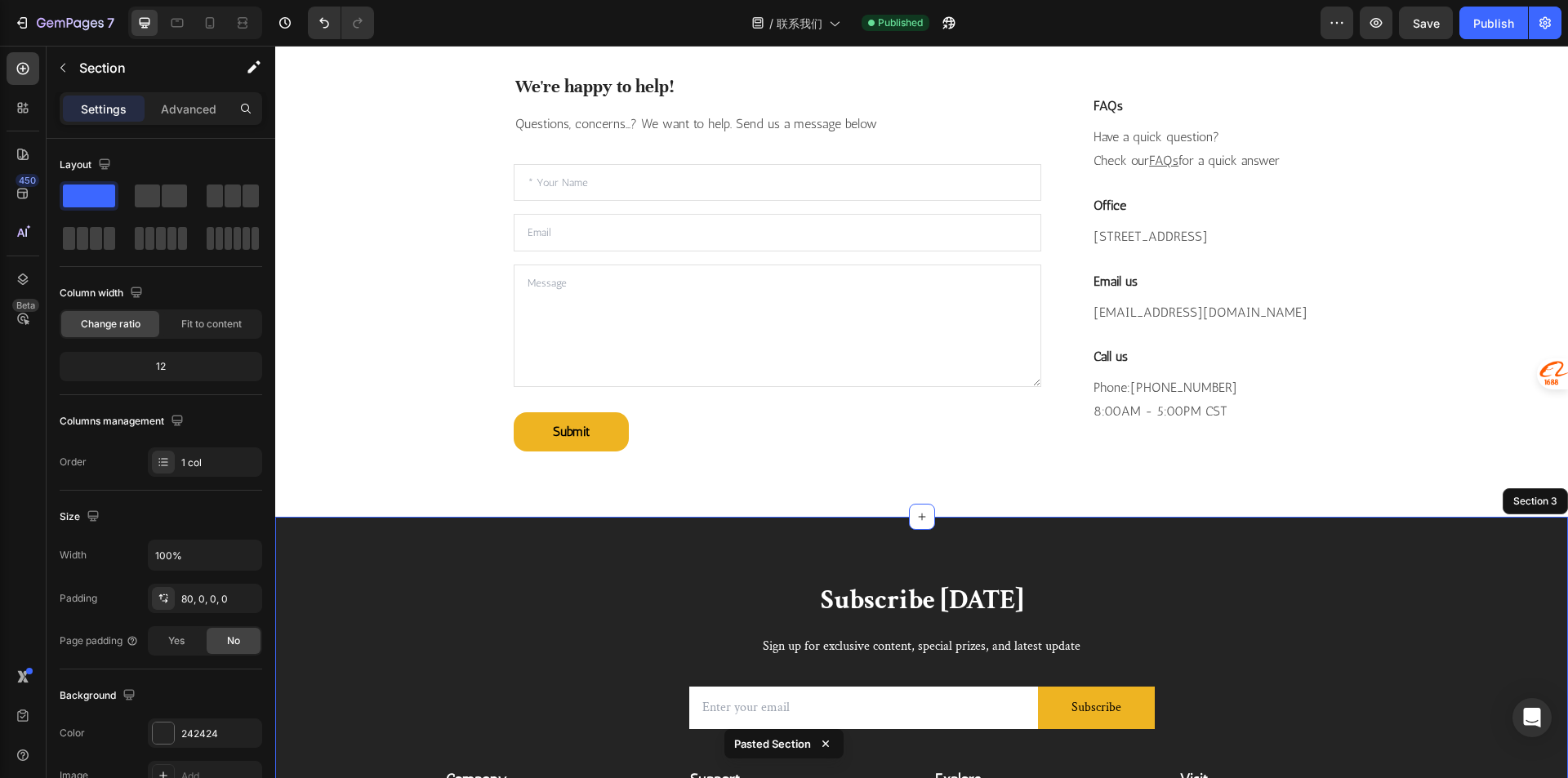
scroll to position [979, 0]
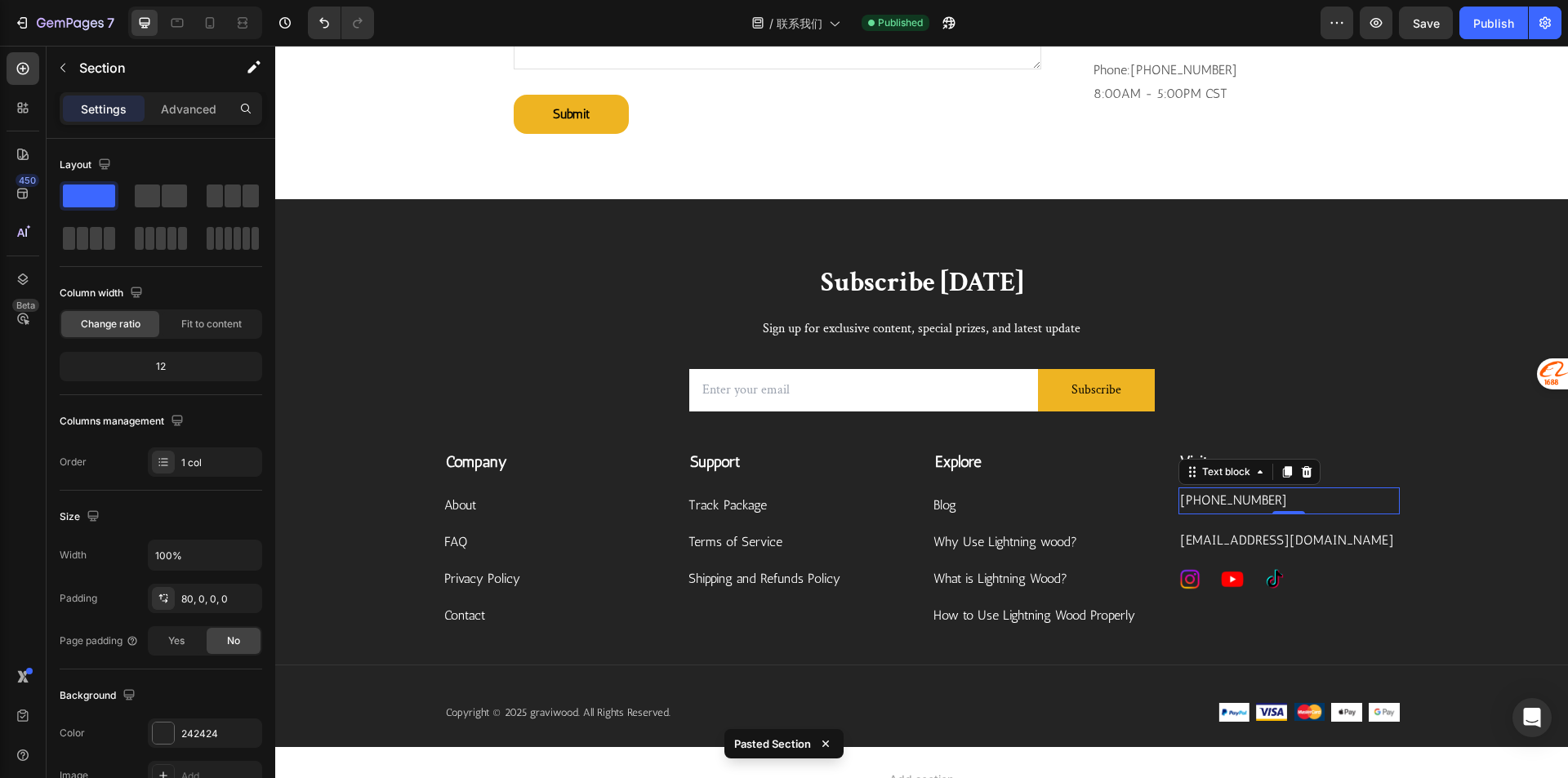
click at [1241, 513] on p "[PHONE_NUMBER]" at bounding box center [1289, 501] width 218 height 24
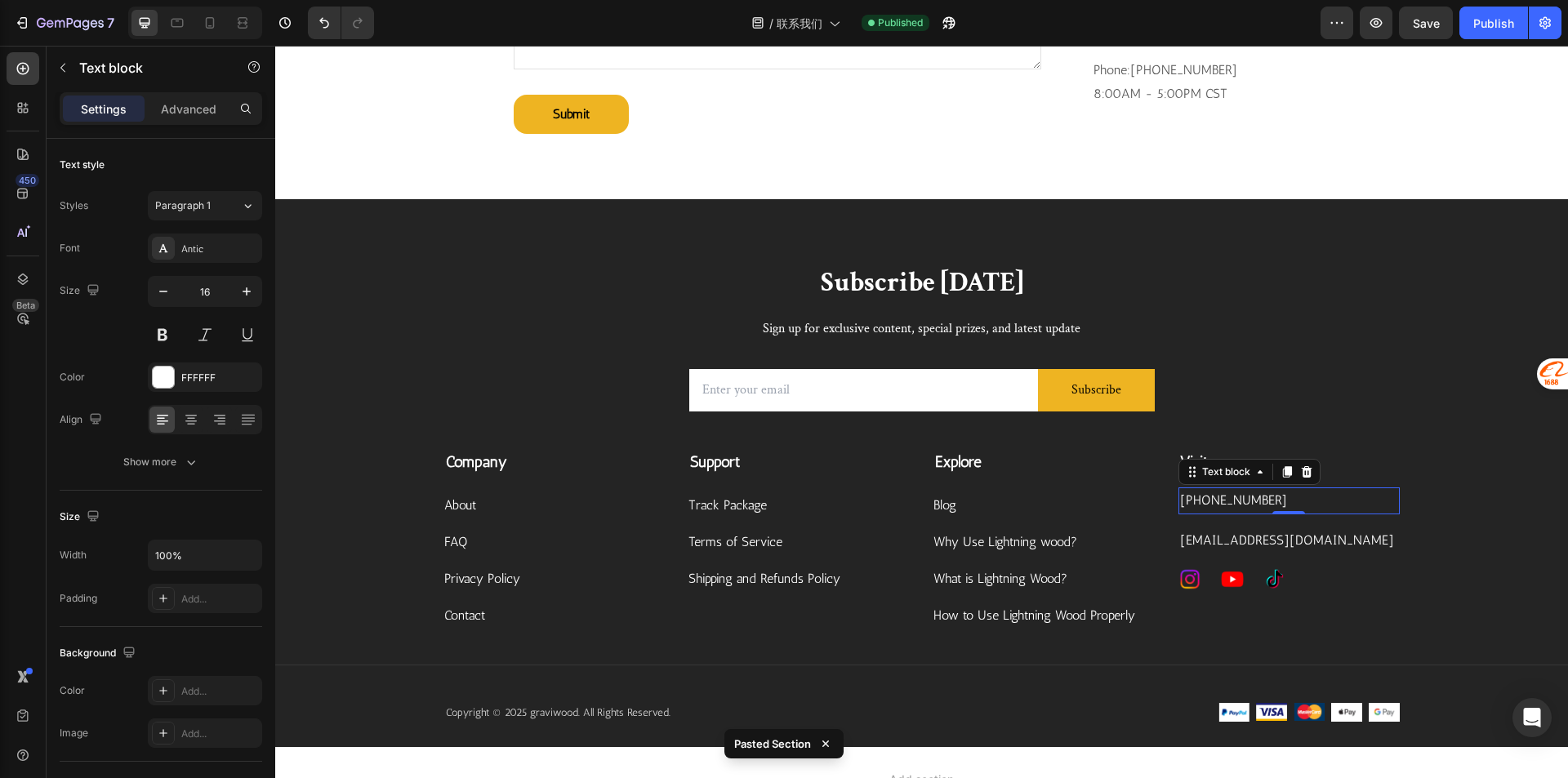
click at [1241, 513] on p "[PHONE_NUMBER]" at bounding box center [1289, 501] width 218 height 24
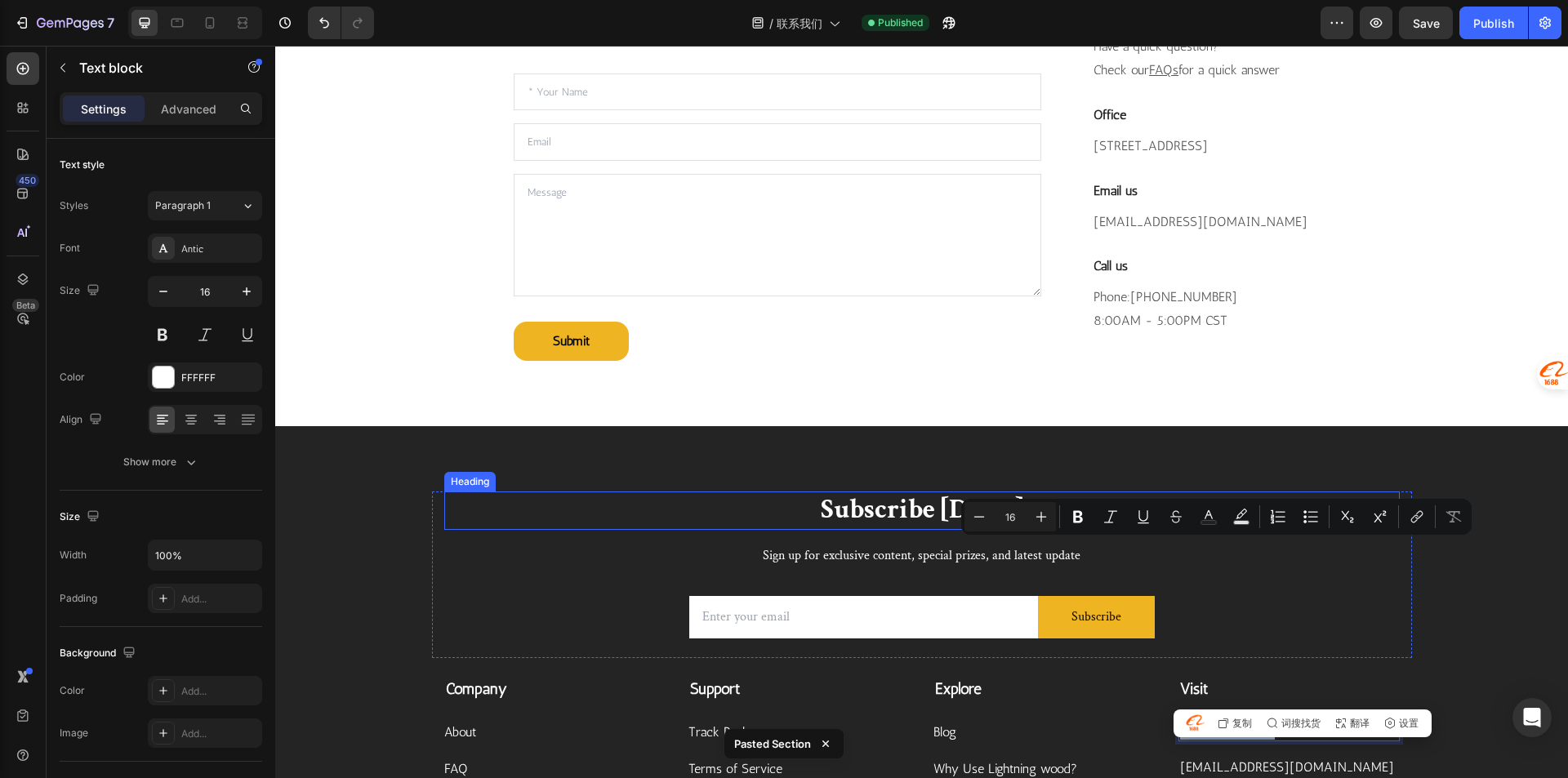
scroll to position [735, 0]
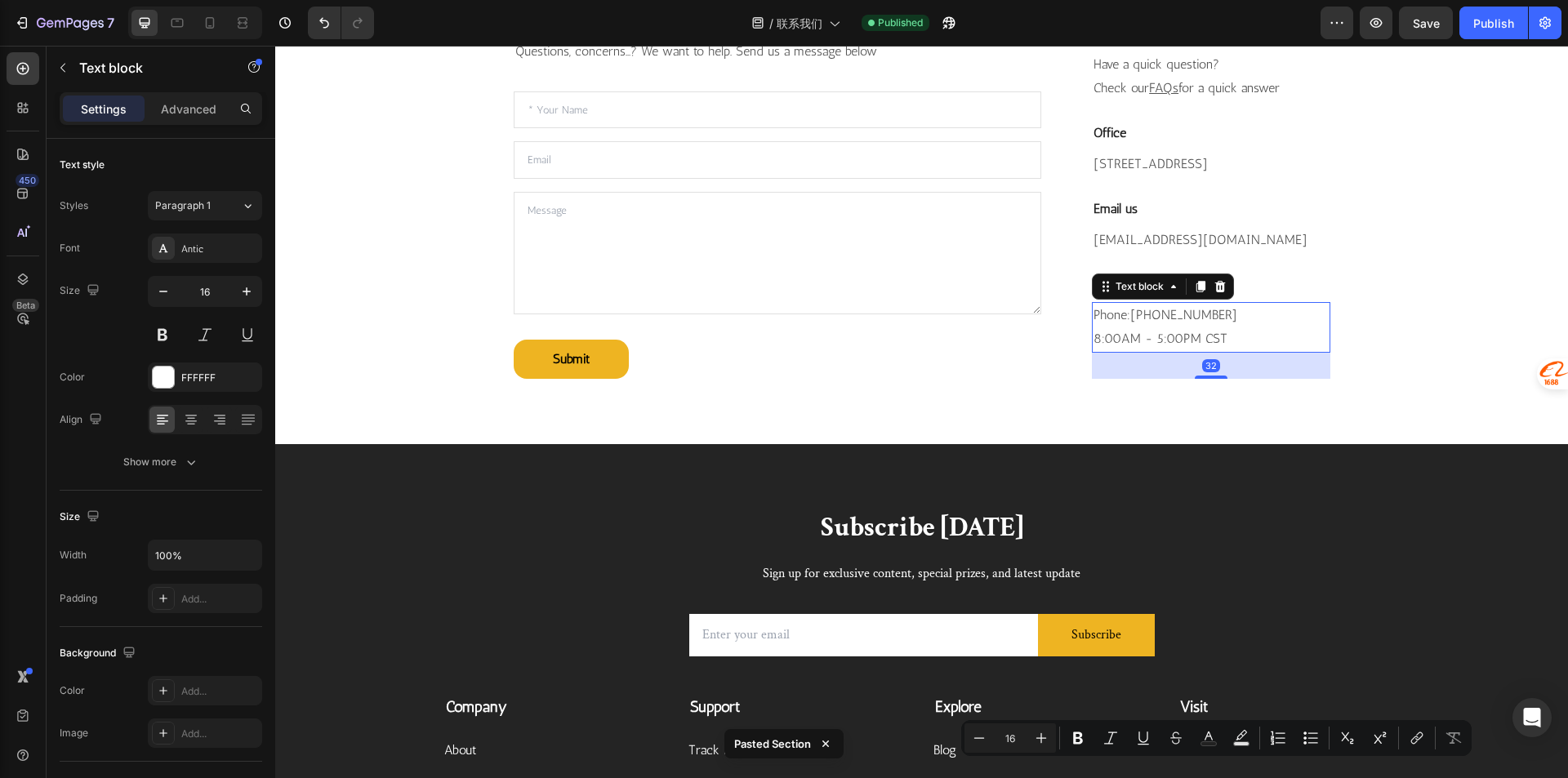
click at [1210, 340] on p "Phone:+8615068780470 8:00AM - 5:00PM CST" at bounding box center [1210, 327] width 234 height 47
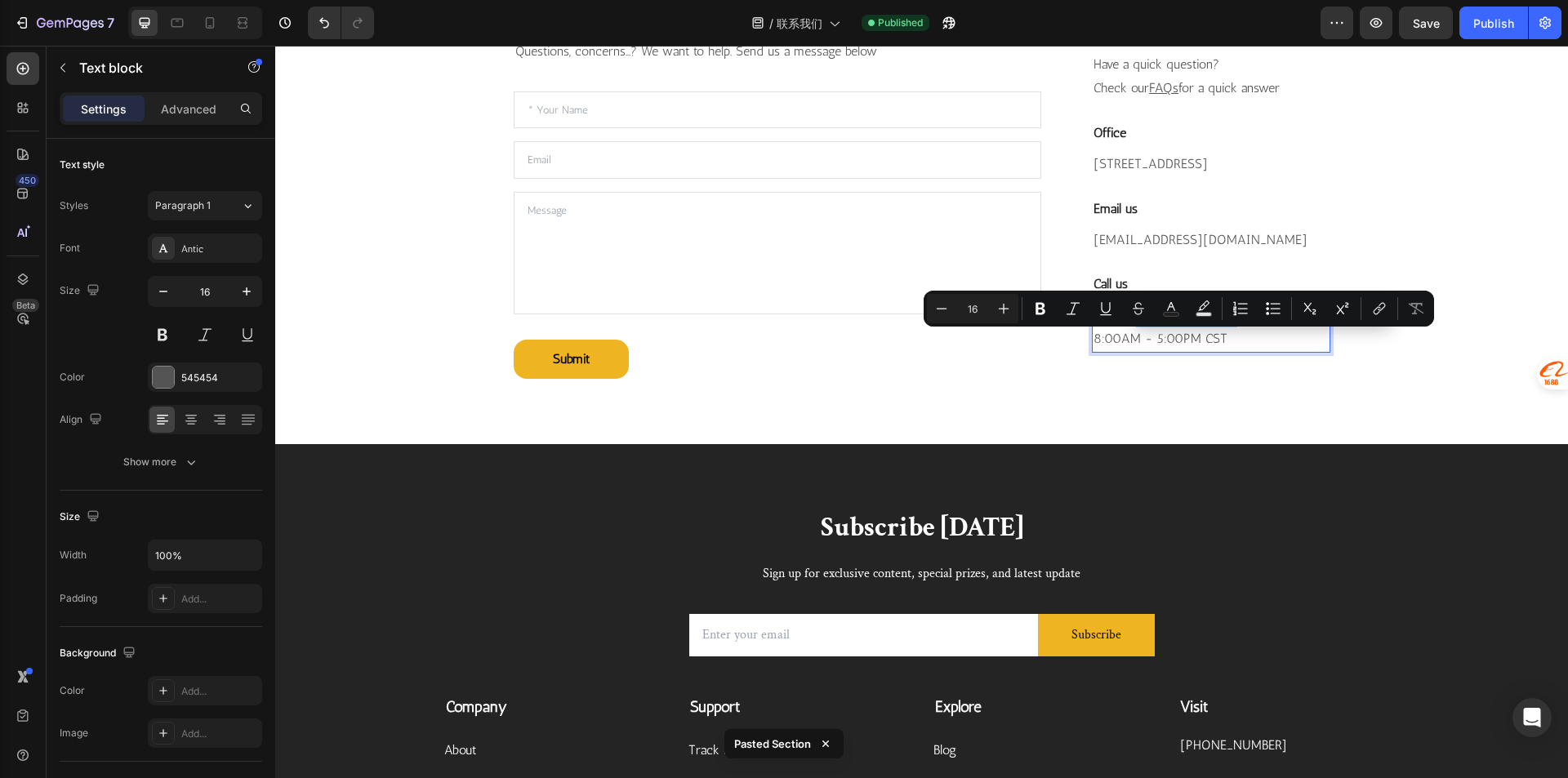
click at [1224, 343] on p "Phone:+8615068780470 8:00AM - 5:00PM CST" at bounding box center [1210, 327] width 234 height 47
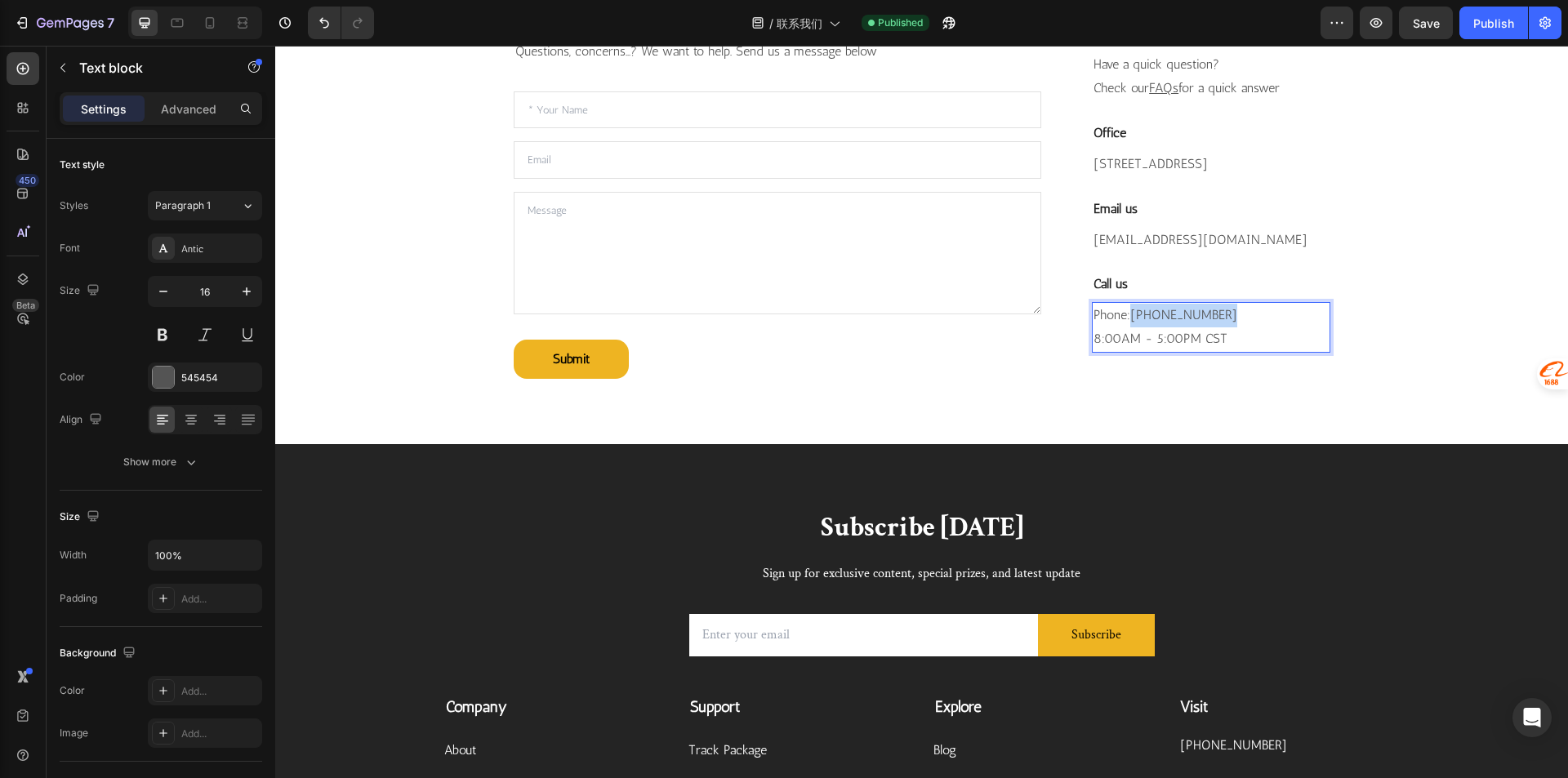
drag, startPoint x: 1223, startPoint y: 340, endPoint x: 1129, endPoint y: 338, distance: 94.0
click at [1129, 338] on p "Phone:+8615068780470 8:00AM - 5:00PM CST" at bounding box center [1210, 327] width 234 height 47
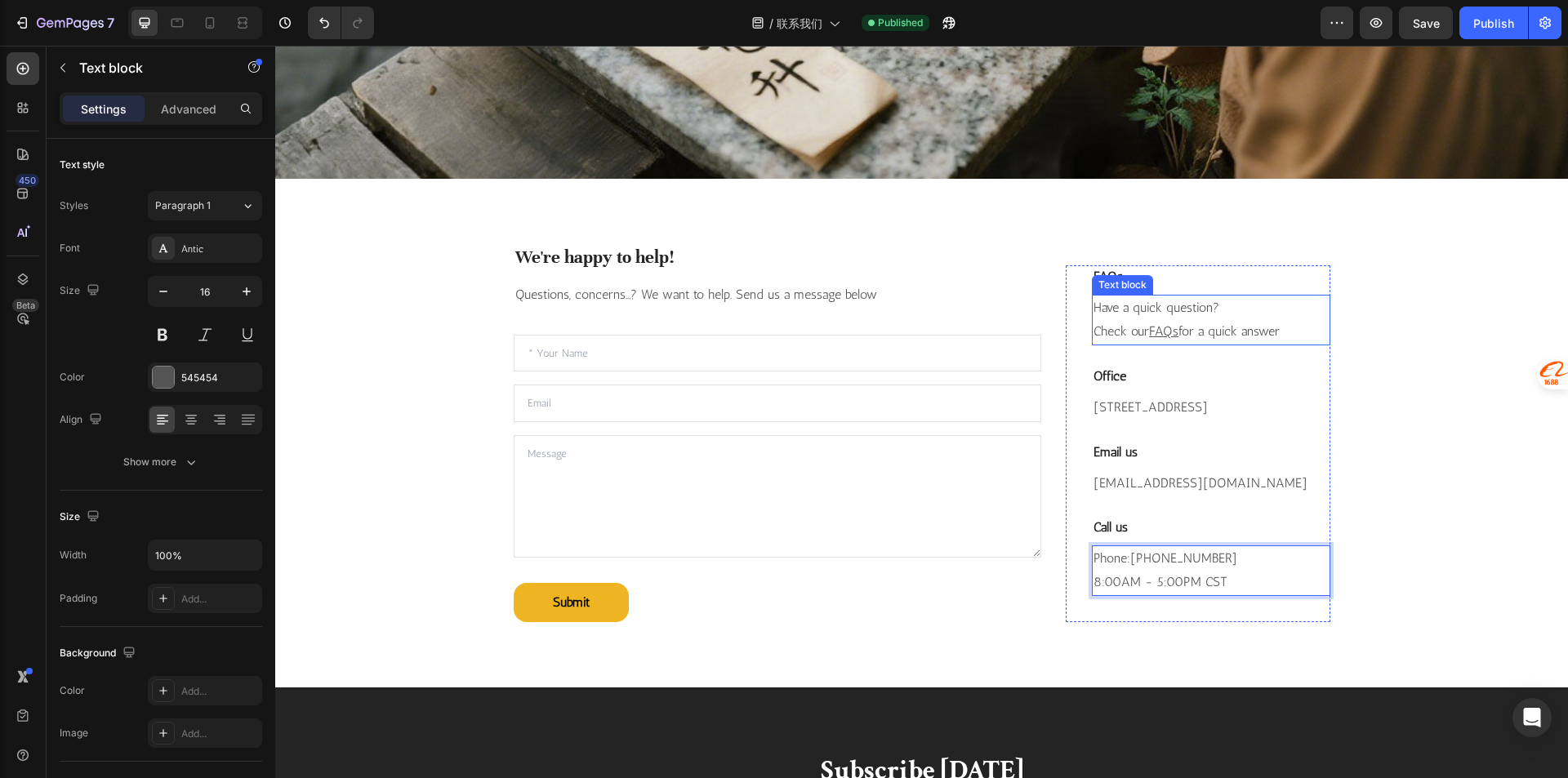
scroll to position [490, 0]
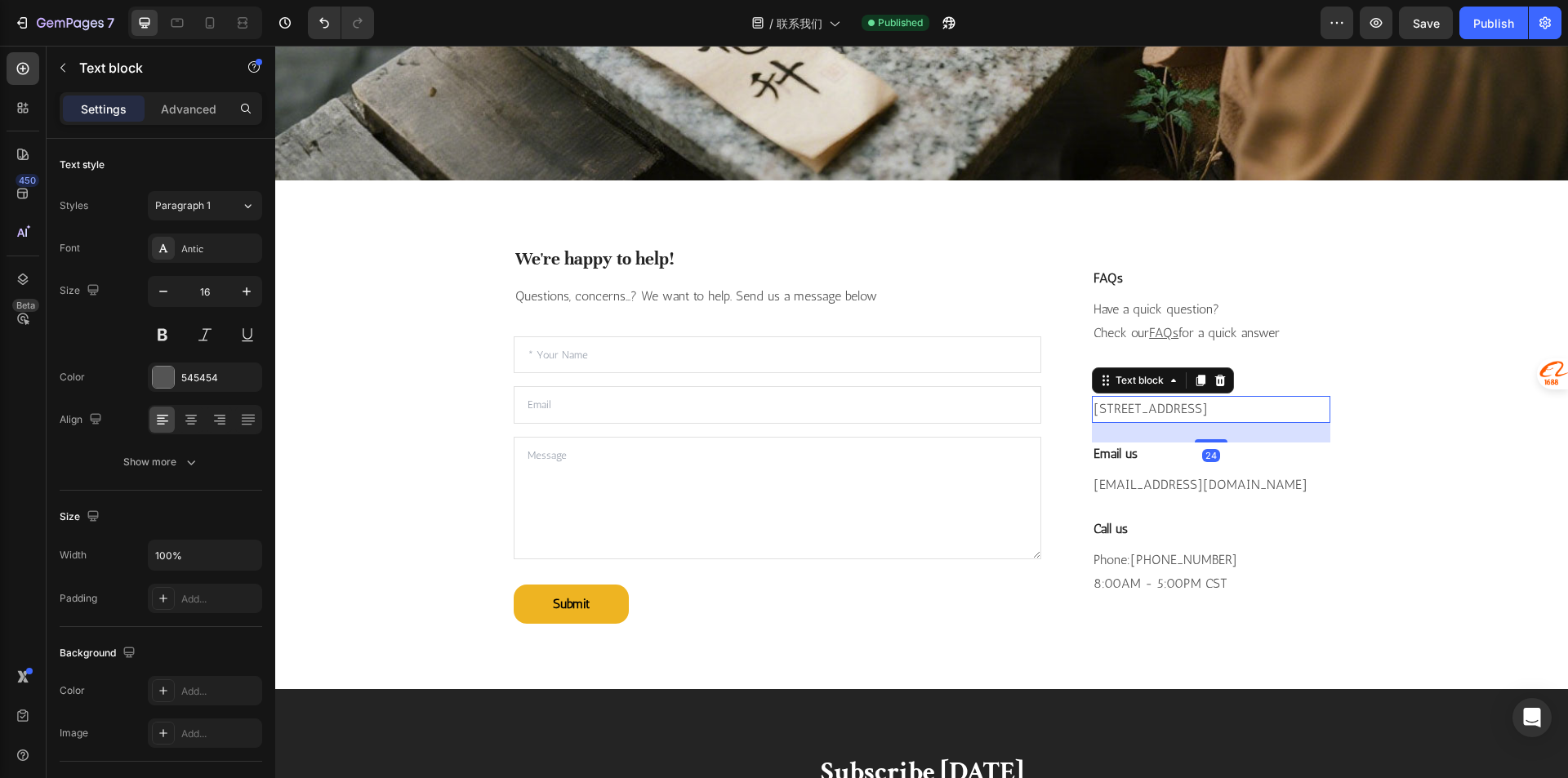
click at [1200, 412] on p "Room 801, Unit 1, Building A, Mingren International, Linchuan District, Fuzhou …" at bounding box center [1210, 409] width 234 height 24
click at [1220, 374] on icon at bounding box center [1220, 380] width 13 height 13
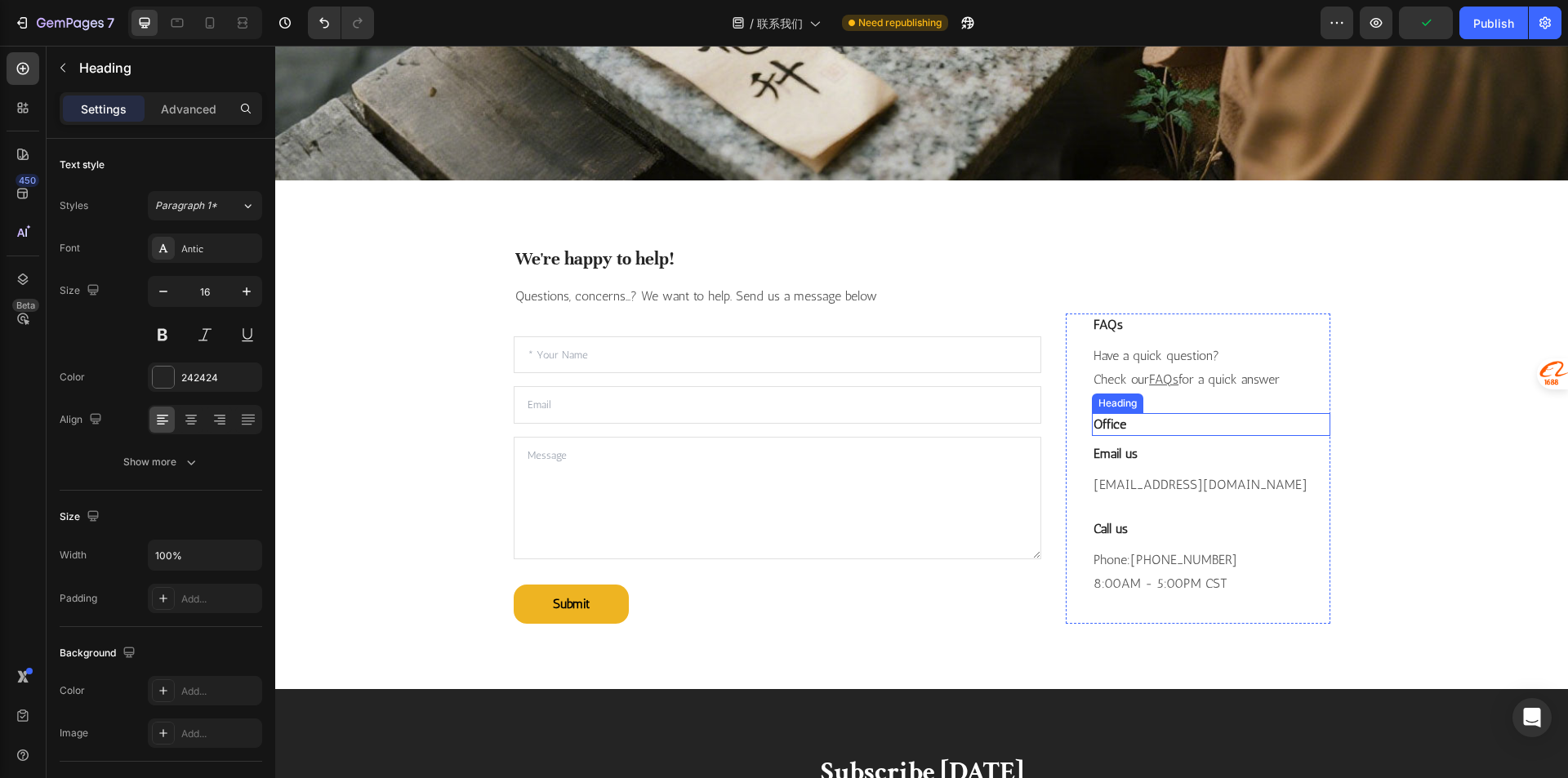
click at [1099, 427] on p "Office" at bounding box center [1210, 425] width 234 height 20
click at [1206, 393] on icon at bounding box center [1210, 397] width 11 height 11
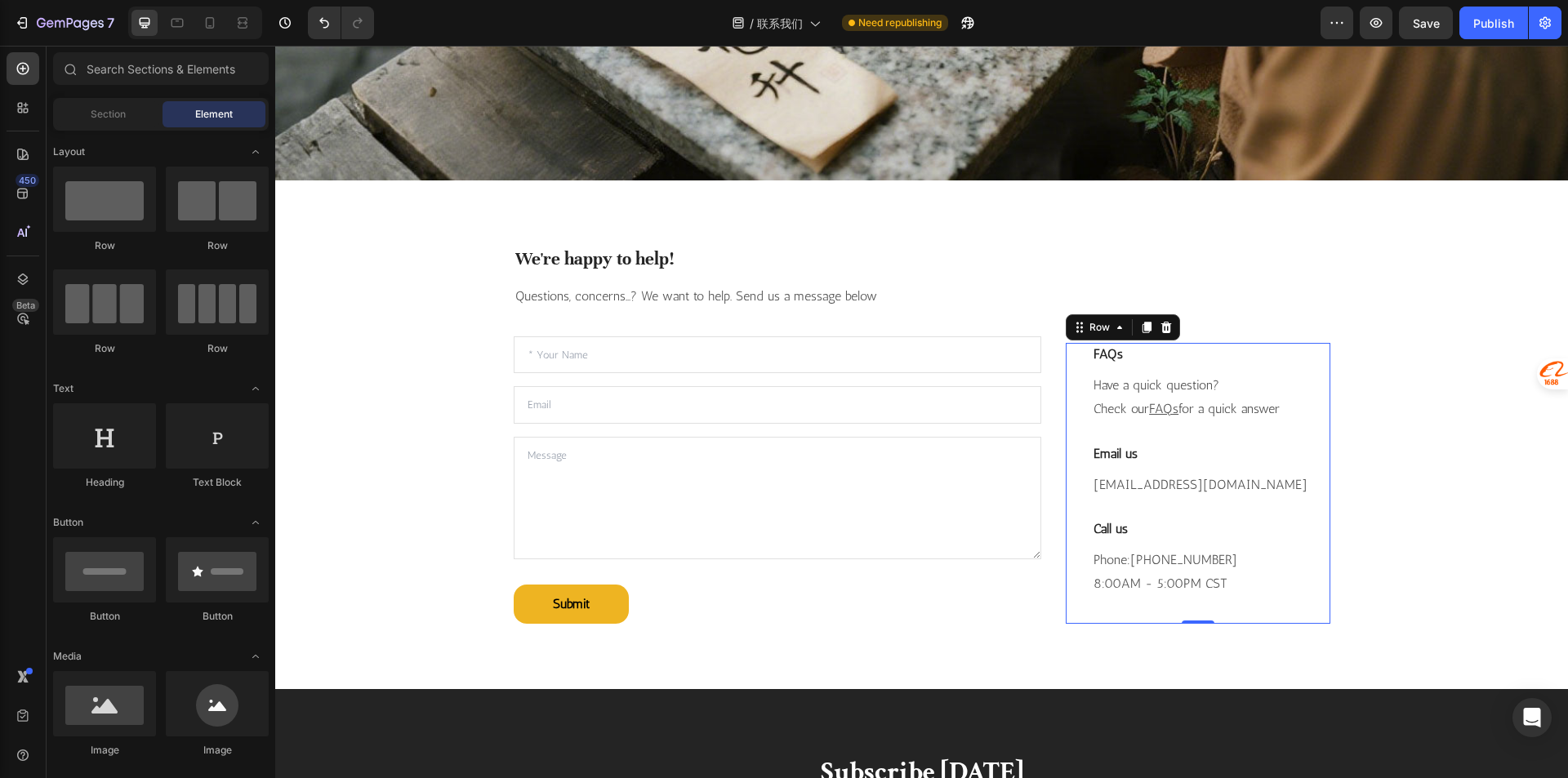
click at [1151, 434] on div "FAQs Heading Have a quick question? Check our FAQs for a quick answer Text bloc…" at bounding box center [1210, 483] width 237 height 281
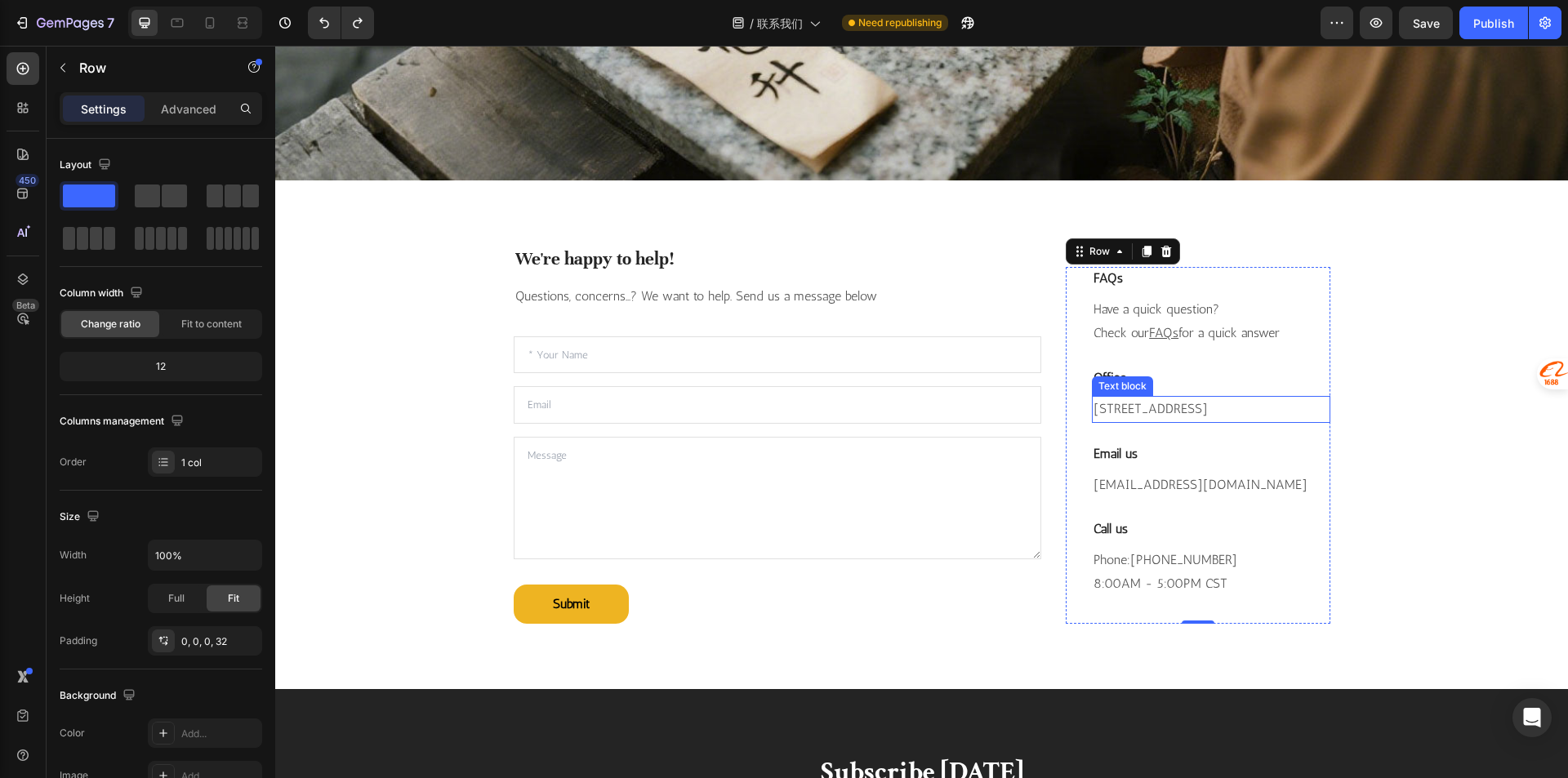
click at [1217, 400] on p "Room 801, Unit 1, Building A, Mingren International, Linchuan District, Fuzhou …" at bounding box center [1210, 409] width 234 height 24
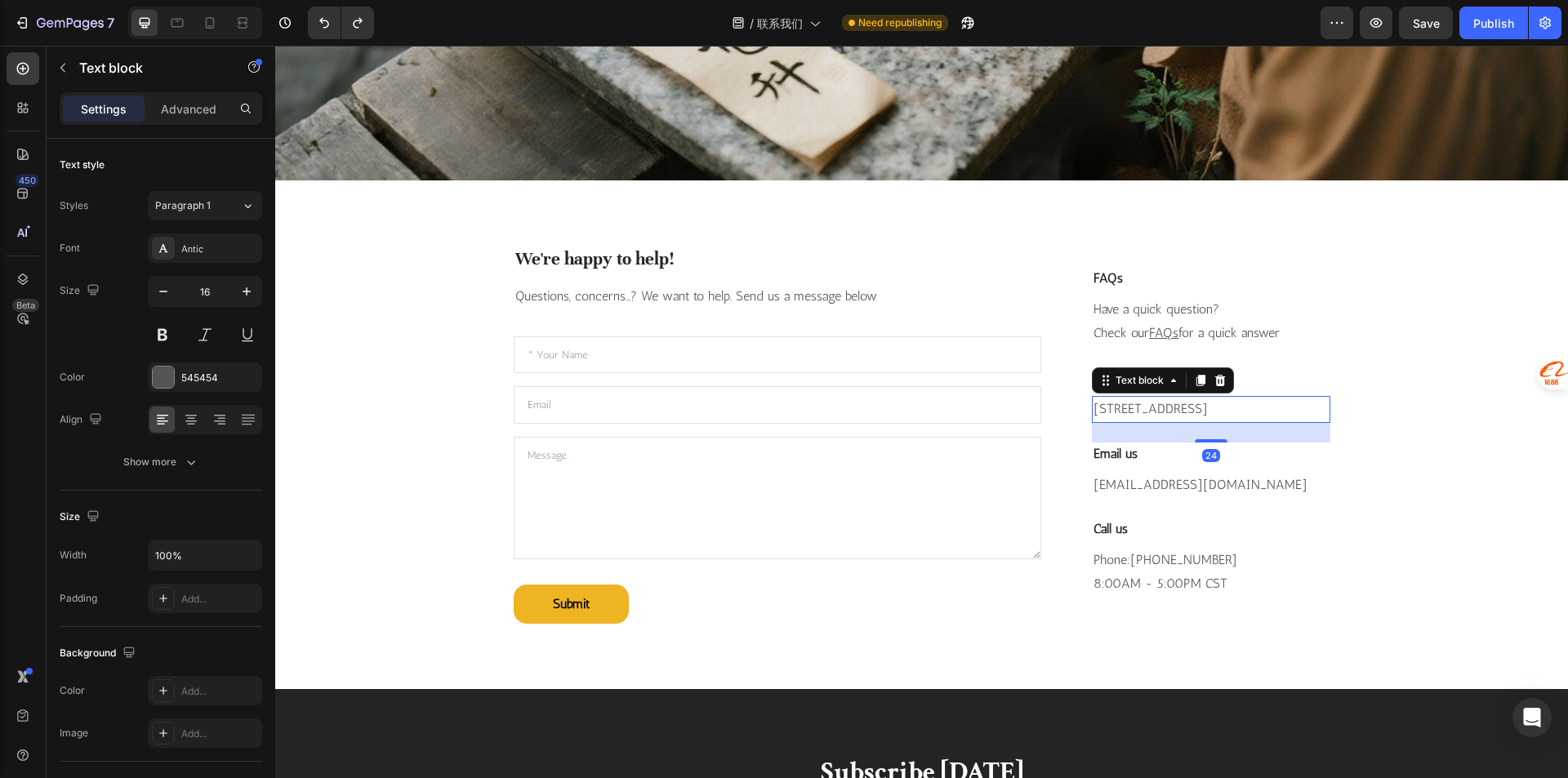
click at [1134, 398] on p "Room 801, Unit 1, Building A, Mingren International, Linchuan District, Fuzhou …" at bounding box center [1210, 409] width 234 height 24
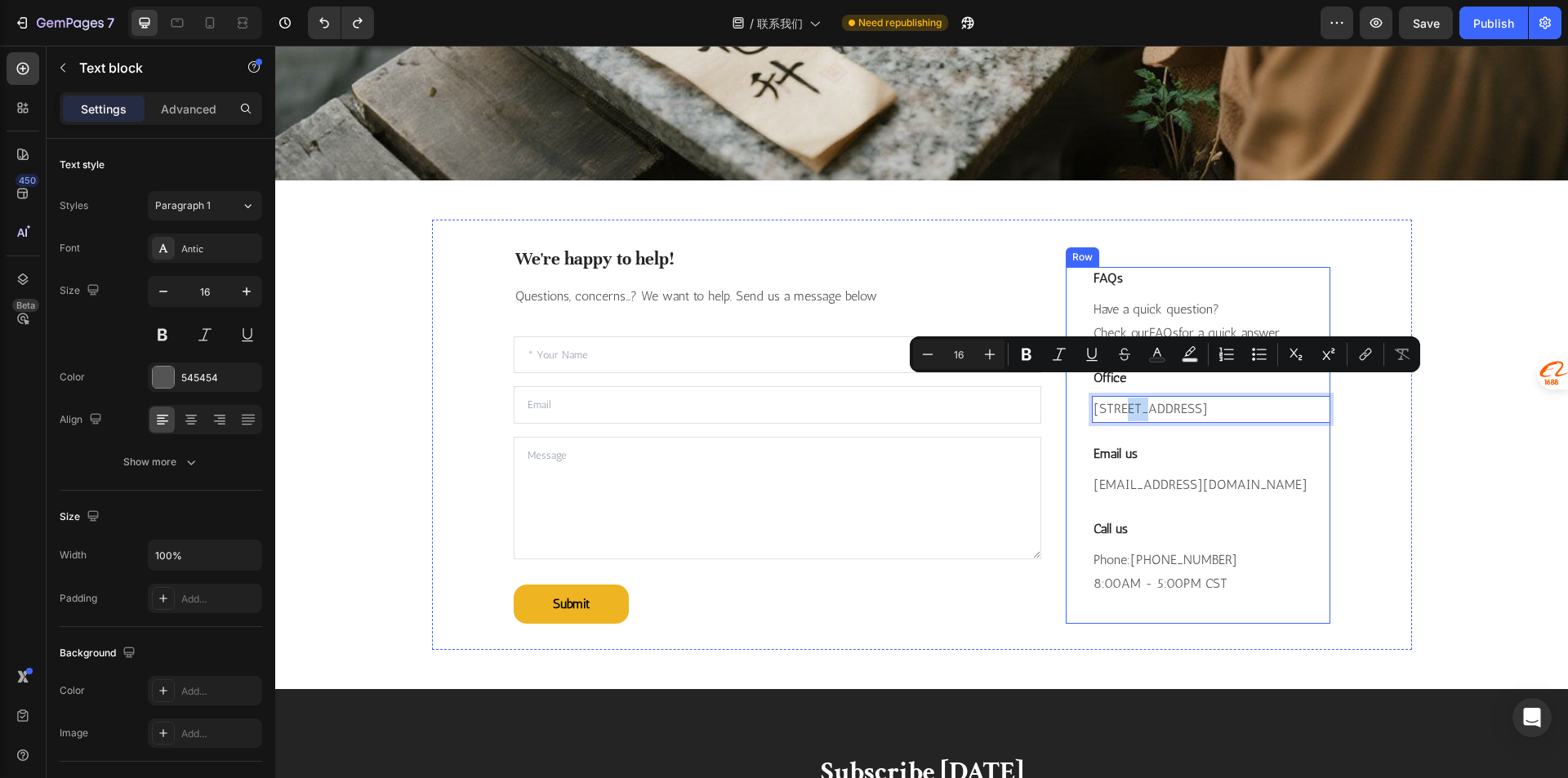
drag, startPoint x: 1244, startPoint y: 385, endPoint x: 1084, endPoint y: 383, distance: 160.0
click at [1084, 383] on div "FAQs Heading Have a quick question? Check our FAQs for a quick answer Text bloc…" at bounding box center [1197, 445] width 264 height 357
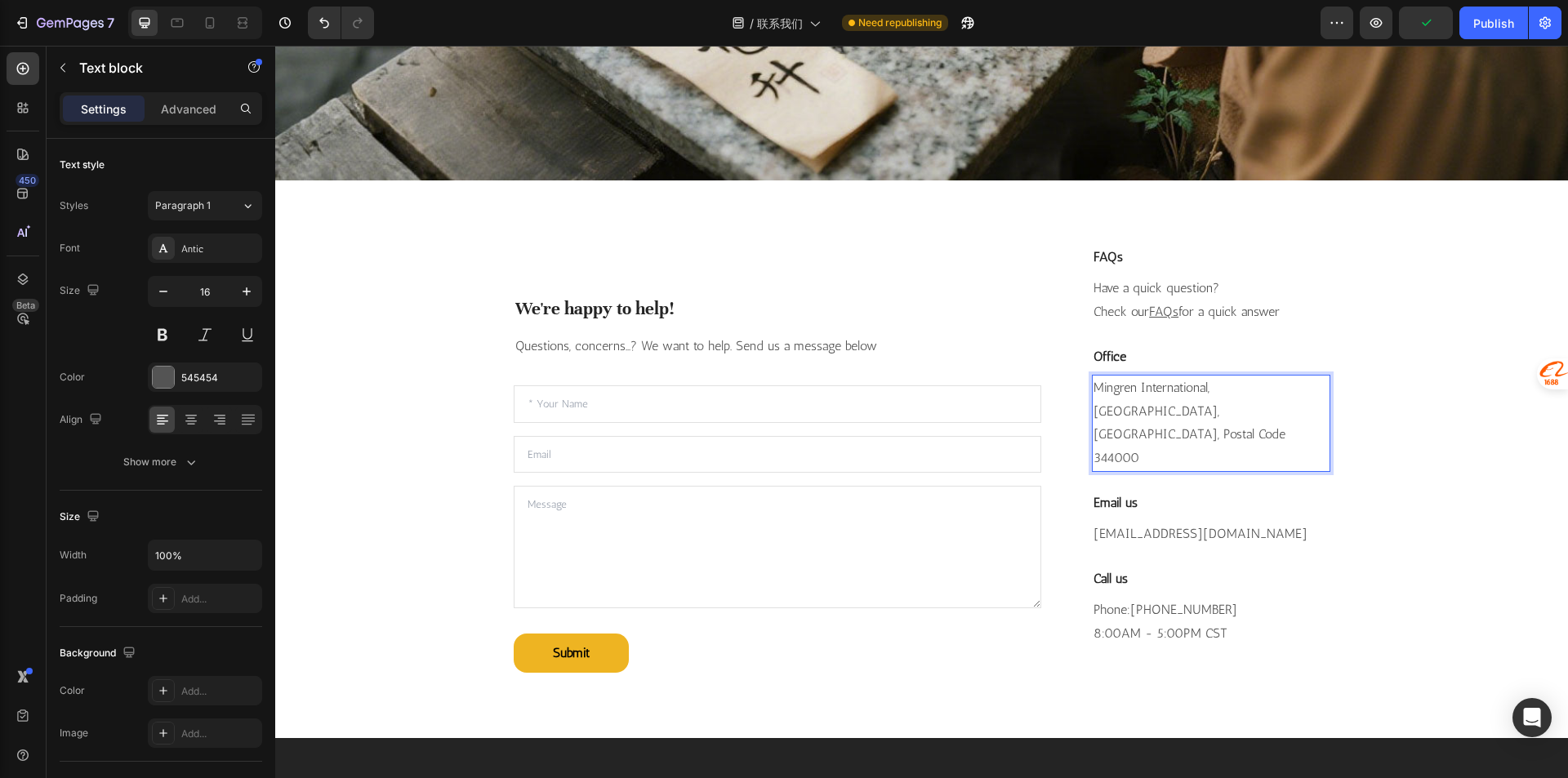
click at [1093, 385] on p "Mingren International, Linchuan District, Fuzhou City, Postal Code 344000" at bounding box center [1210, 423] width 234 height 94
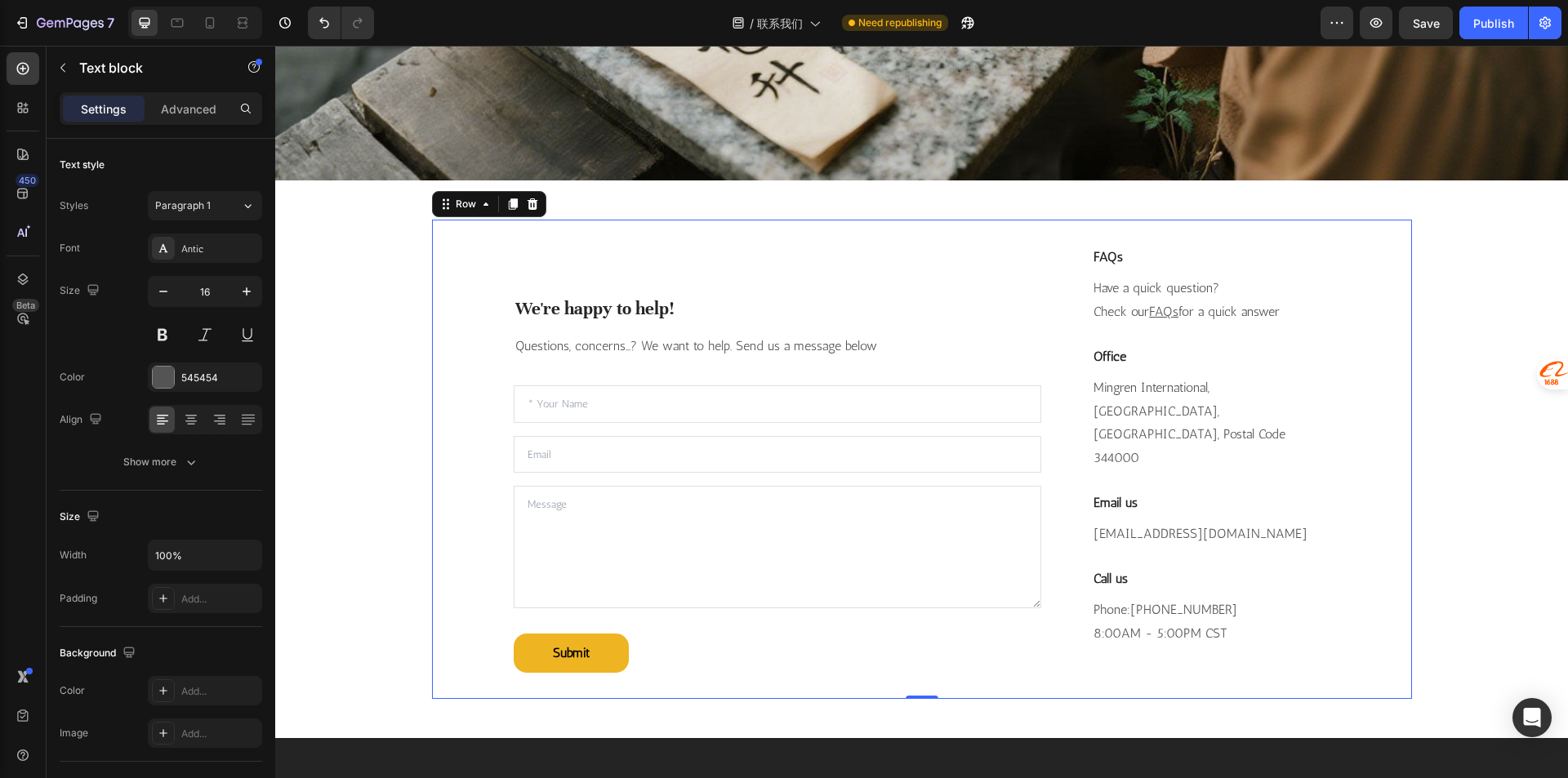
click at [1403, 400] on div "We're happy to help! Heading Questions, concerns...? We want to help. Send us a…" at bounding box center [921, 459] width 980 height 479
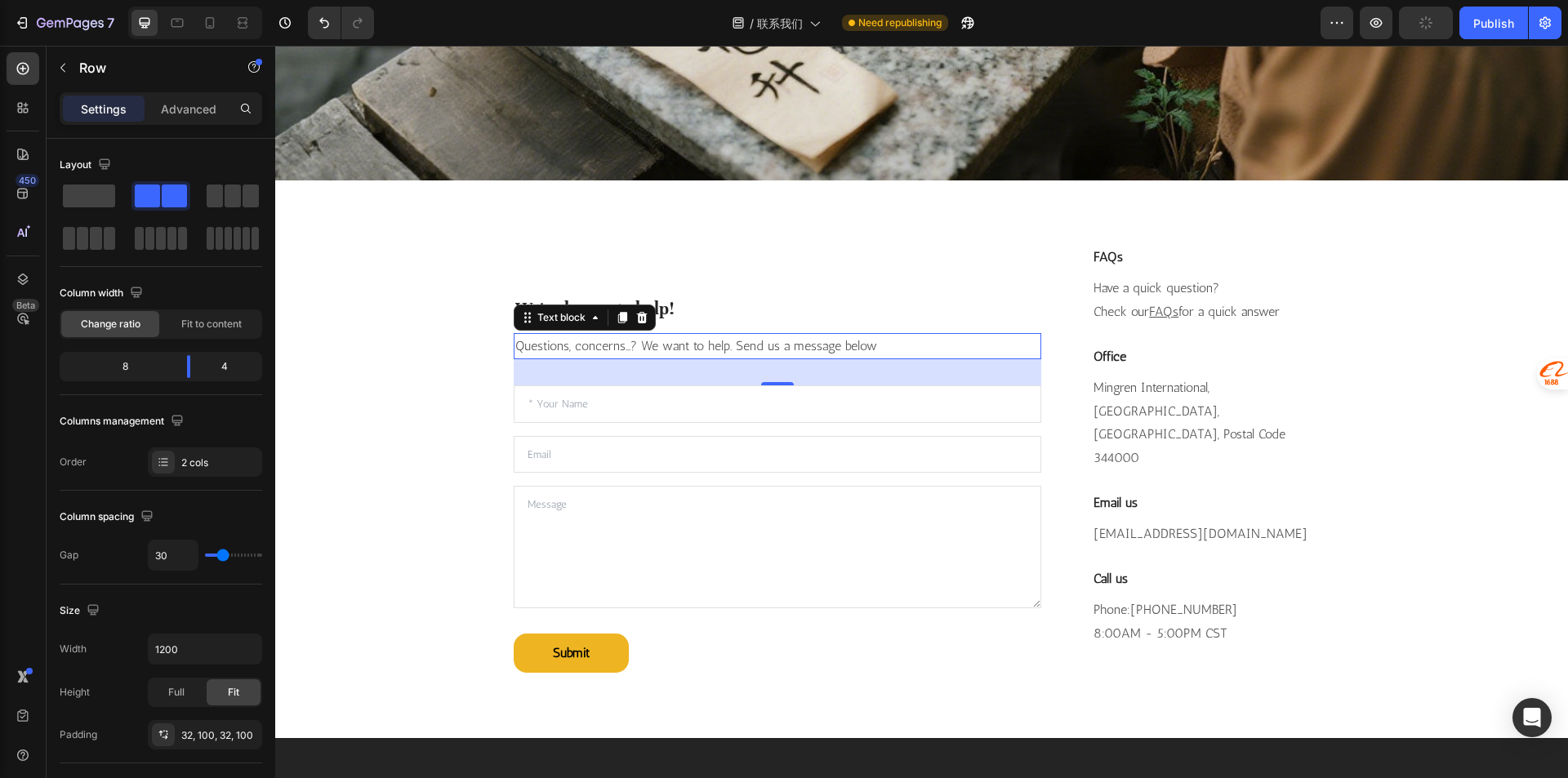
click at [624, 335] on p "Questions, concerns...? We want to help. Send us a message below" at bounding box center [778, 346] width 525 height 24
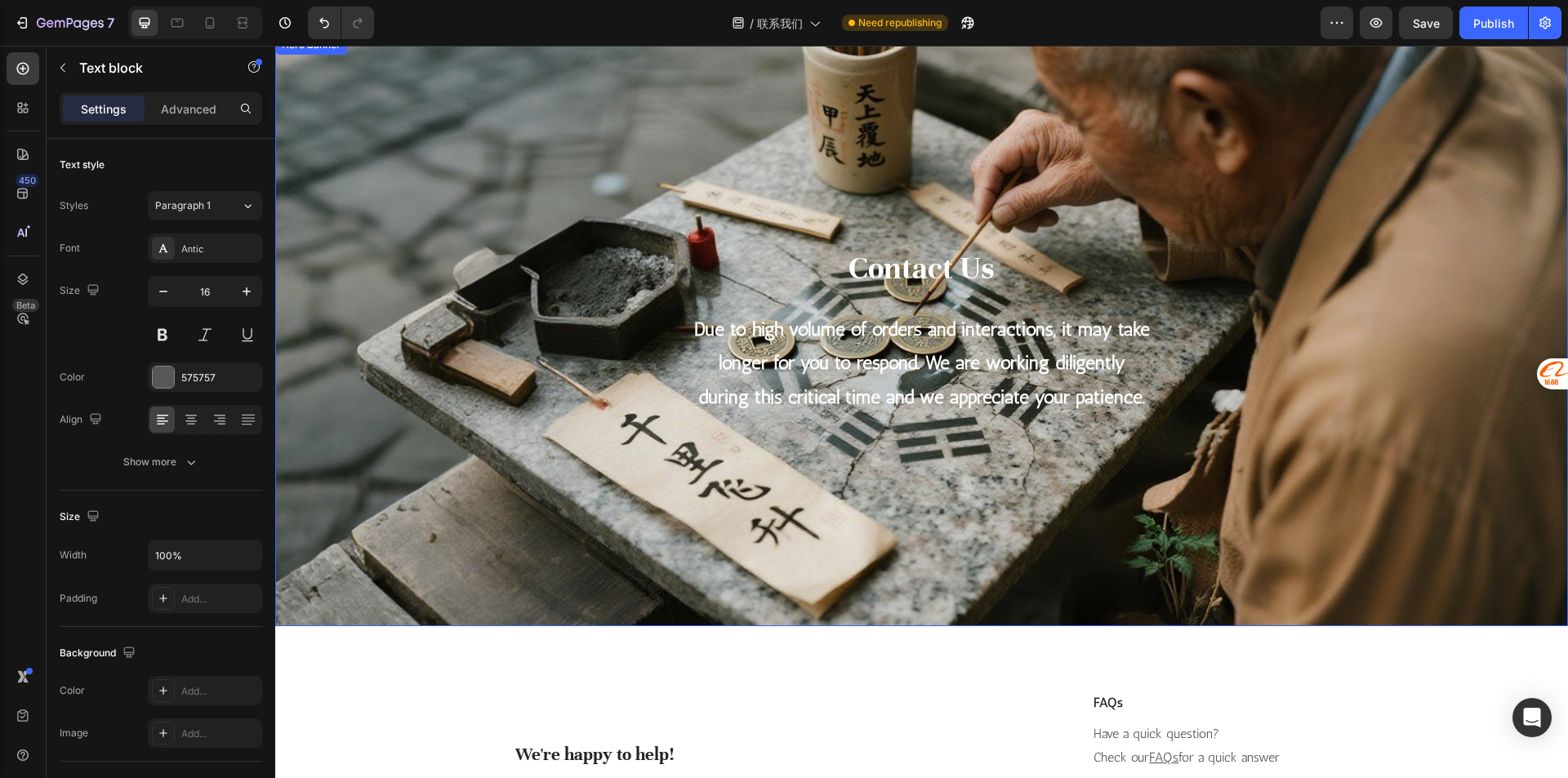
scroll to position [0, 0]
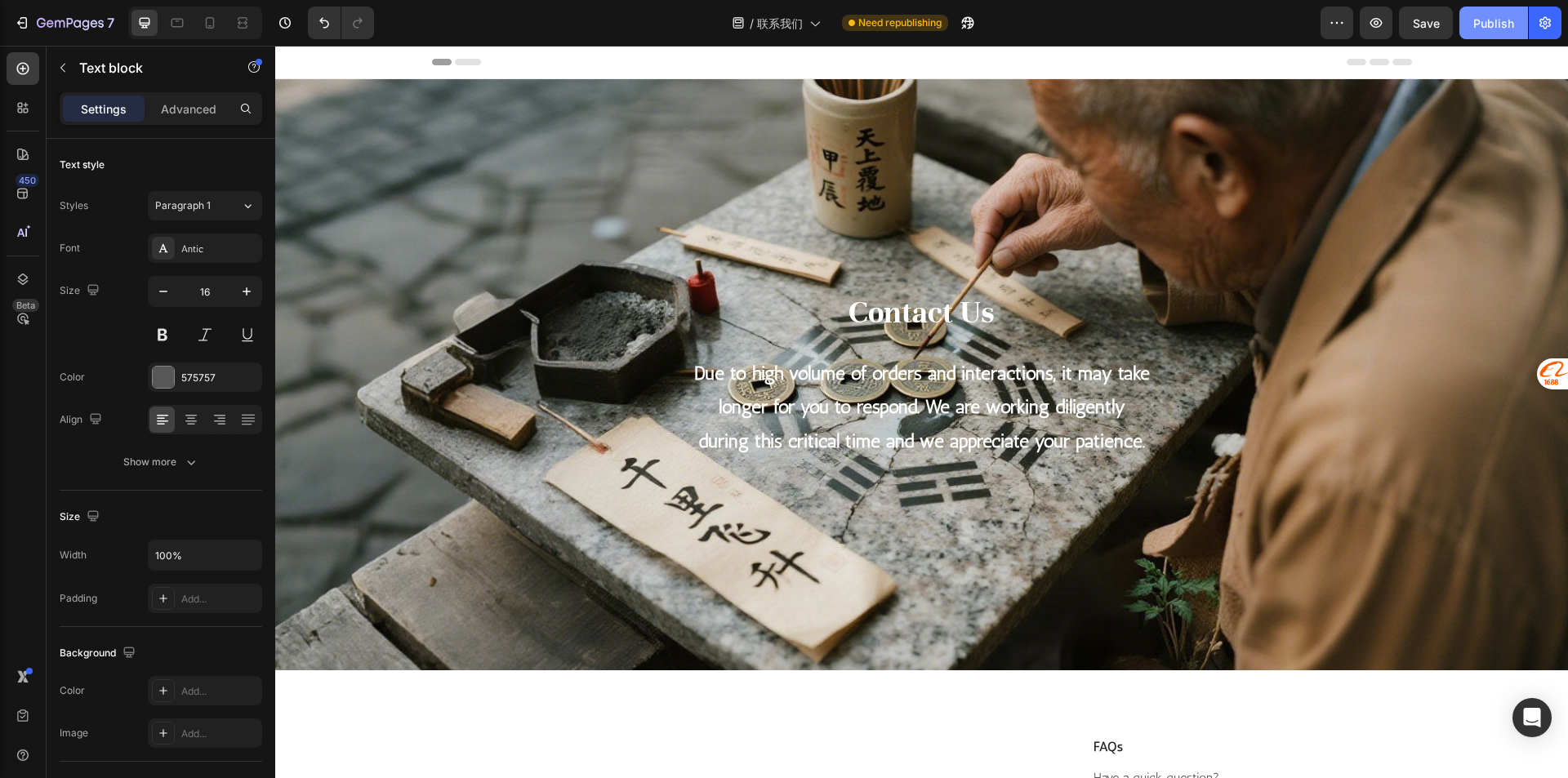
click at [1471, 11] on button "Publish" at bounding box center [1494, 23] width 69 height 33
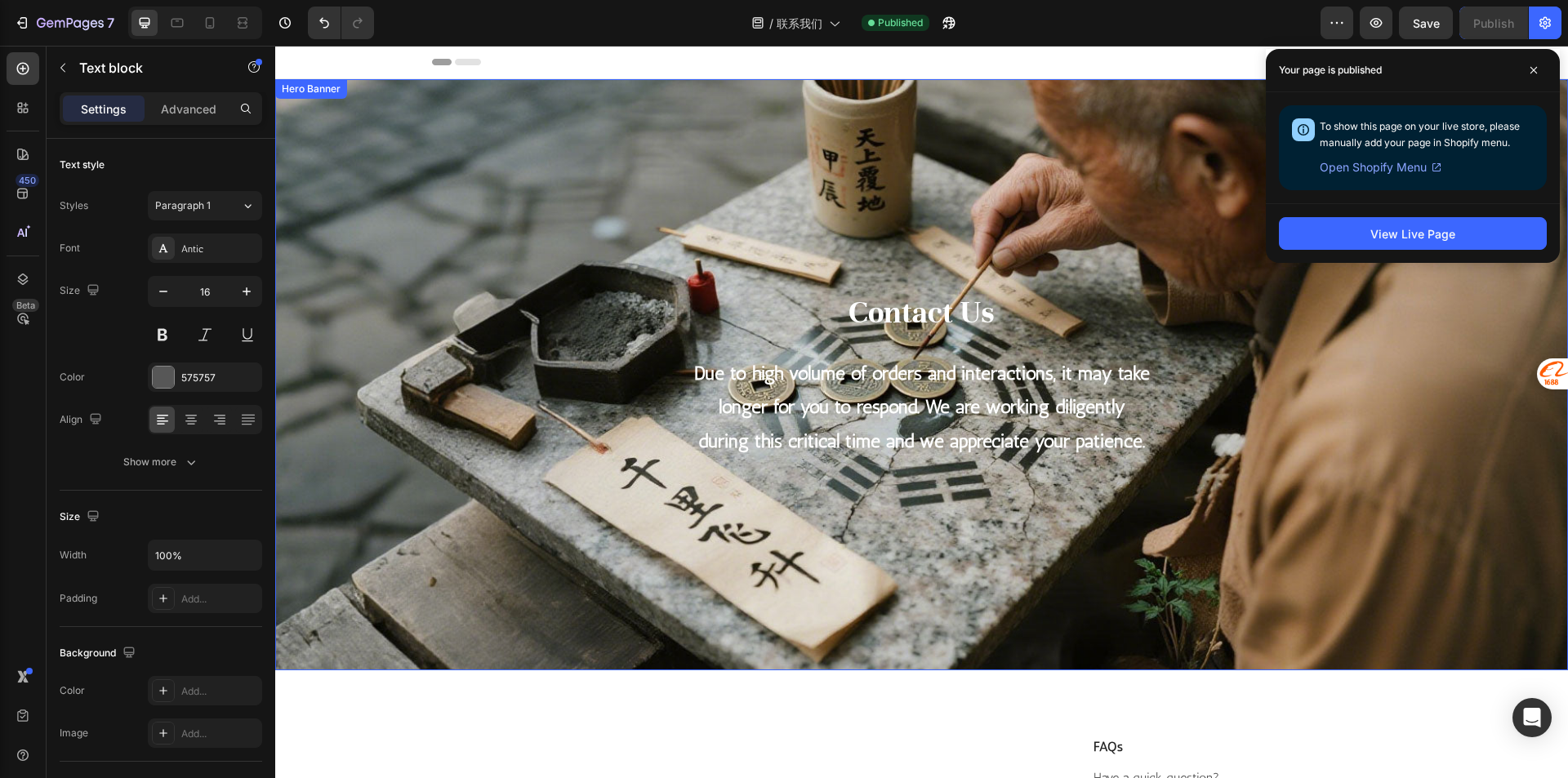
scroll to position [326, 0]
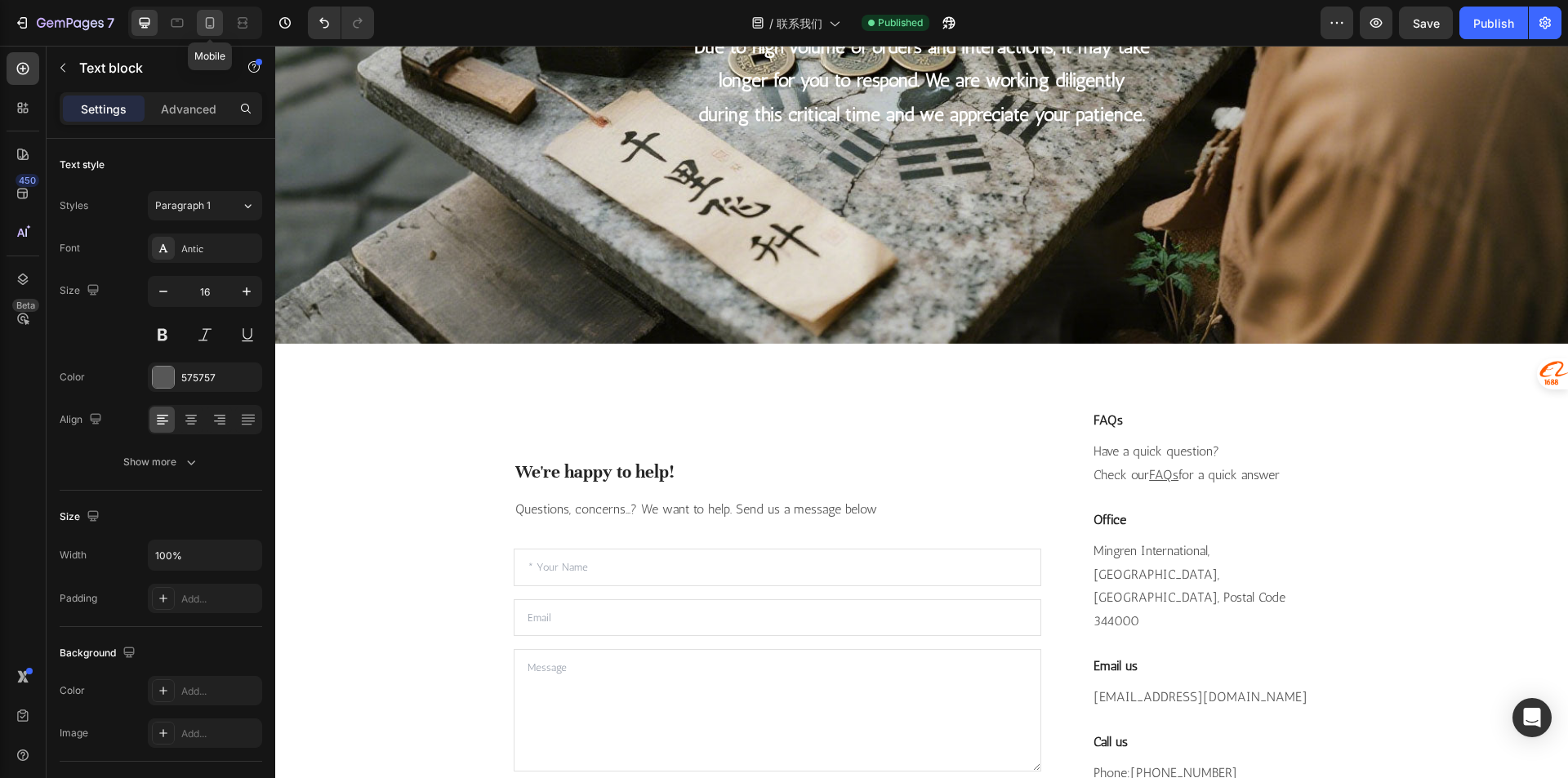
click at [215, 25] on icon at bounding box center [210, 23] width 16 height 16
type input "14"
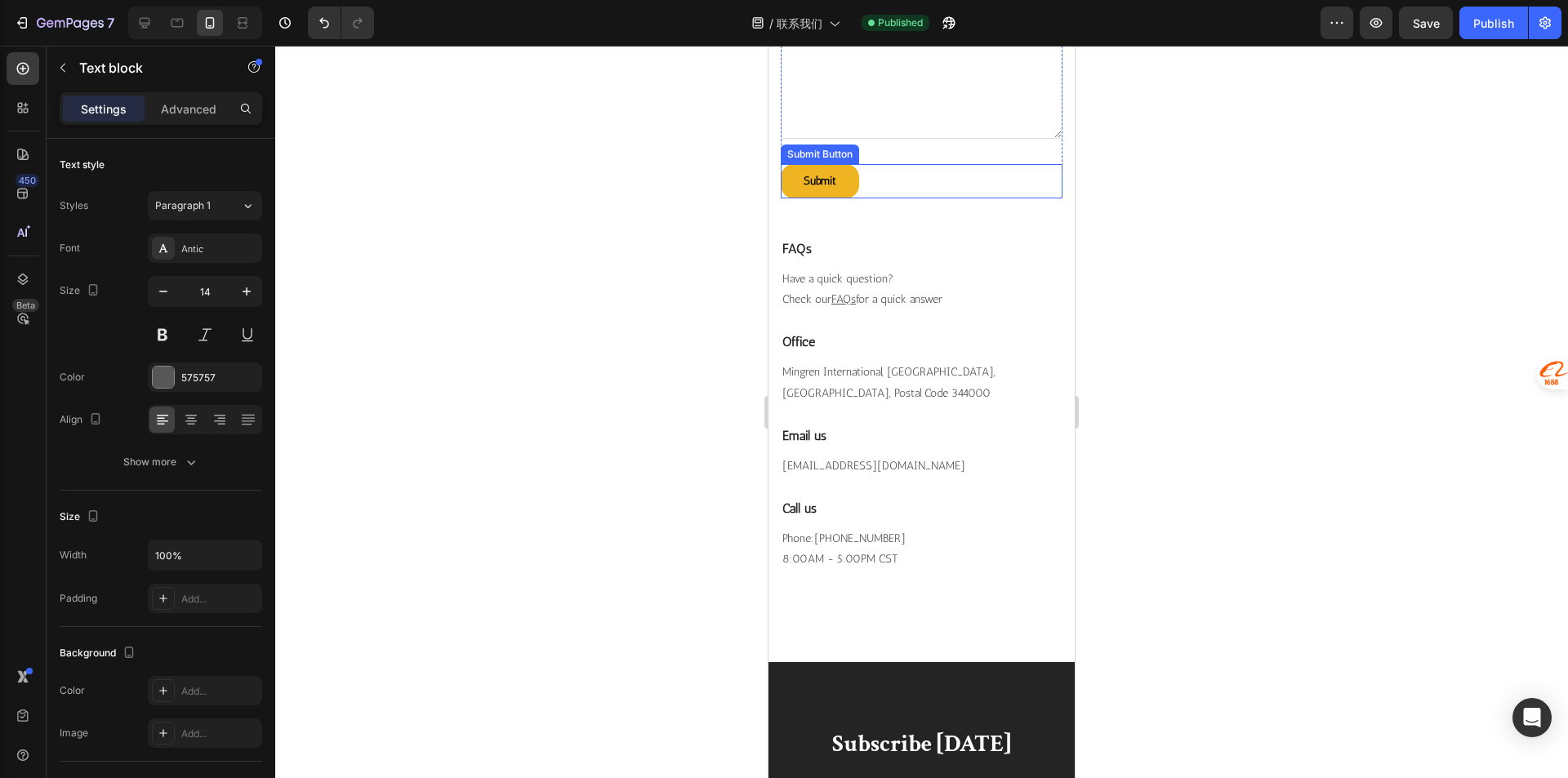
scroll to position [842, 0]
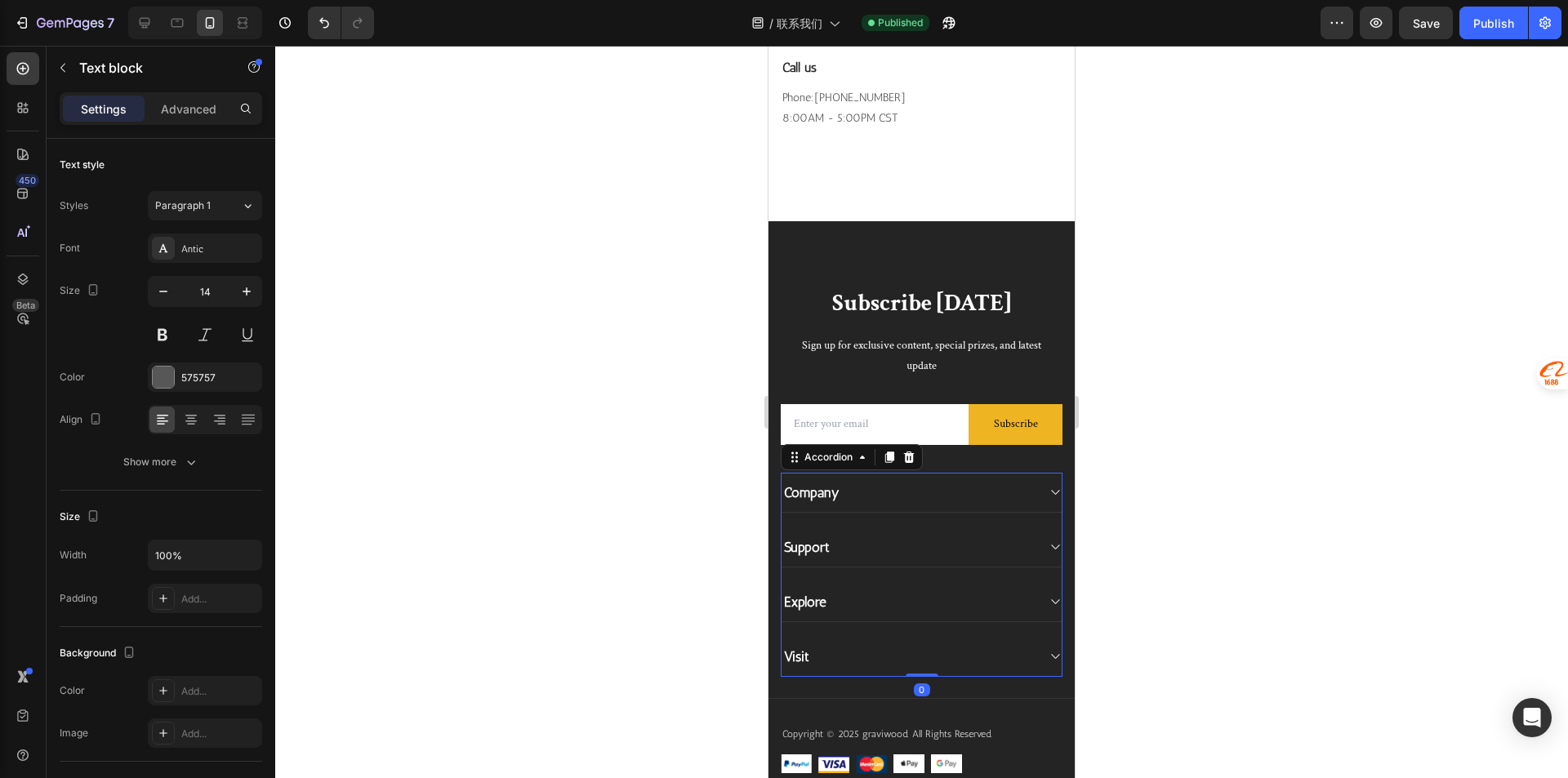
click at [974, 668] on div "Visit" at bounding box center [921, 656] width 280 height 40
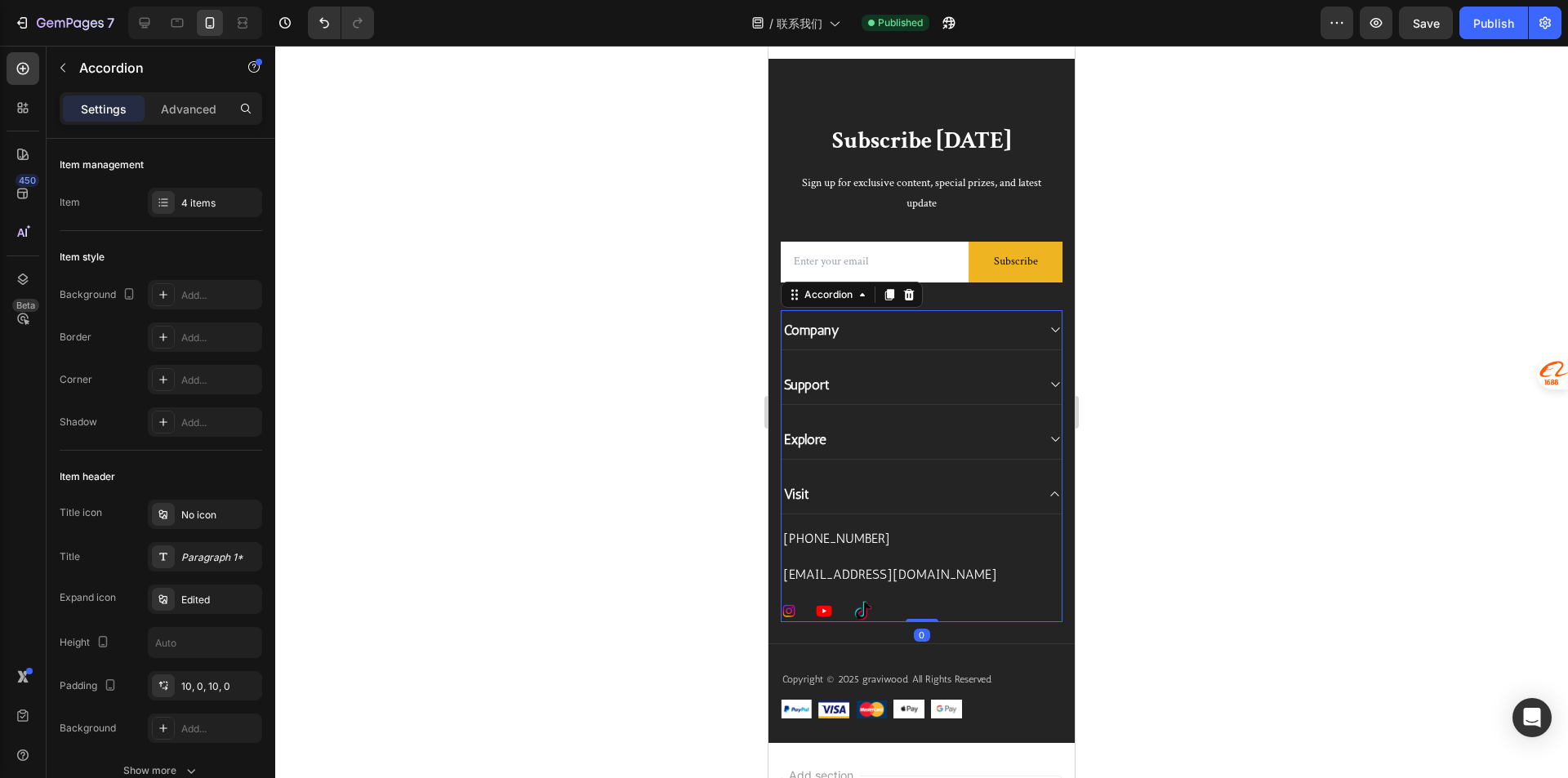
scroll to position [1086, 0]
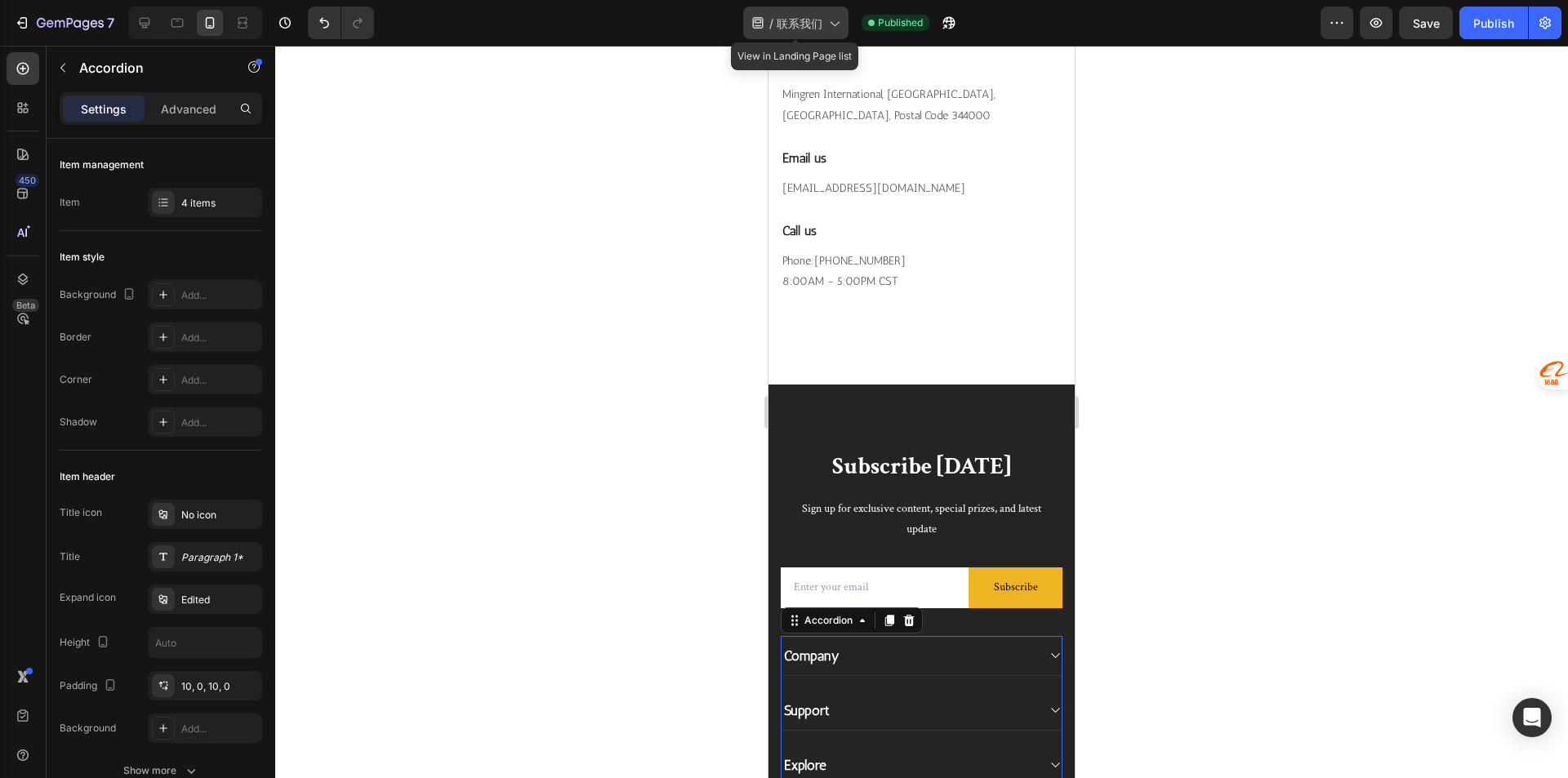
click at [790, 29] on span "联系我们" at bounding box center [800, 23] width 46 height 17
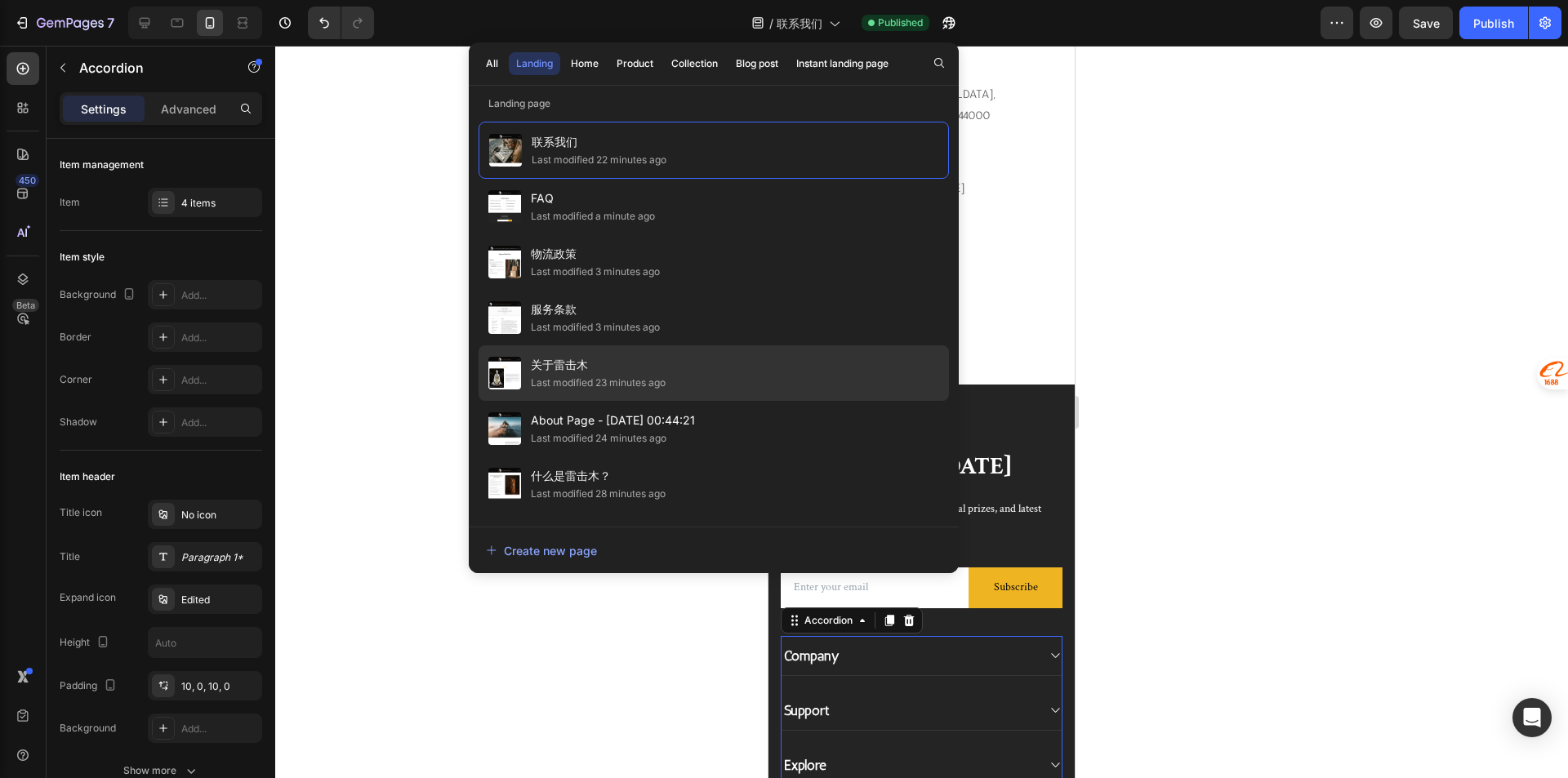
click at [583, 378] on div "Last modified 23 minutes ago" at bounding box center [598, 383] width 135 height 16
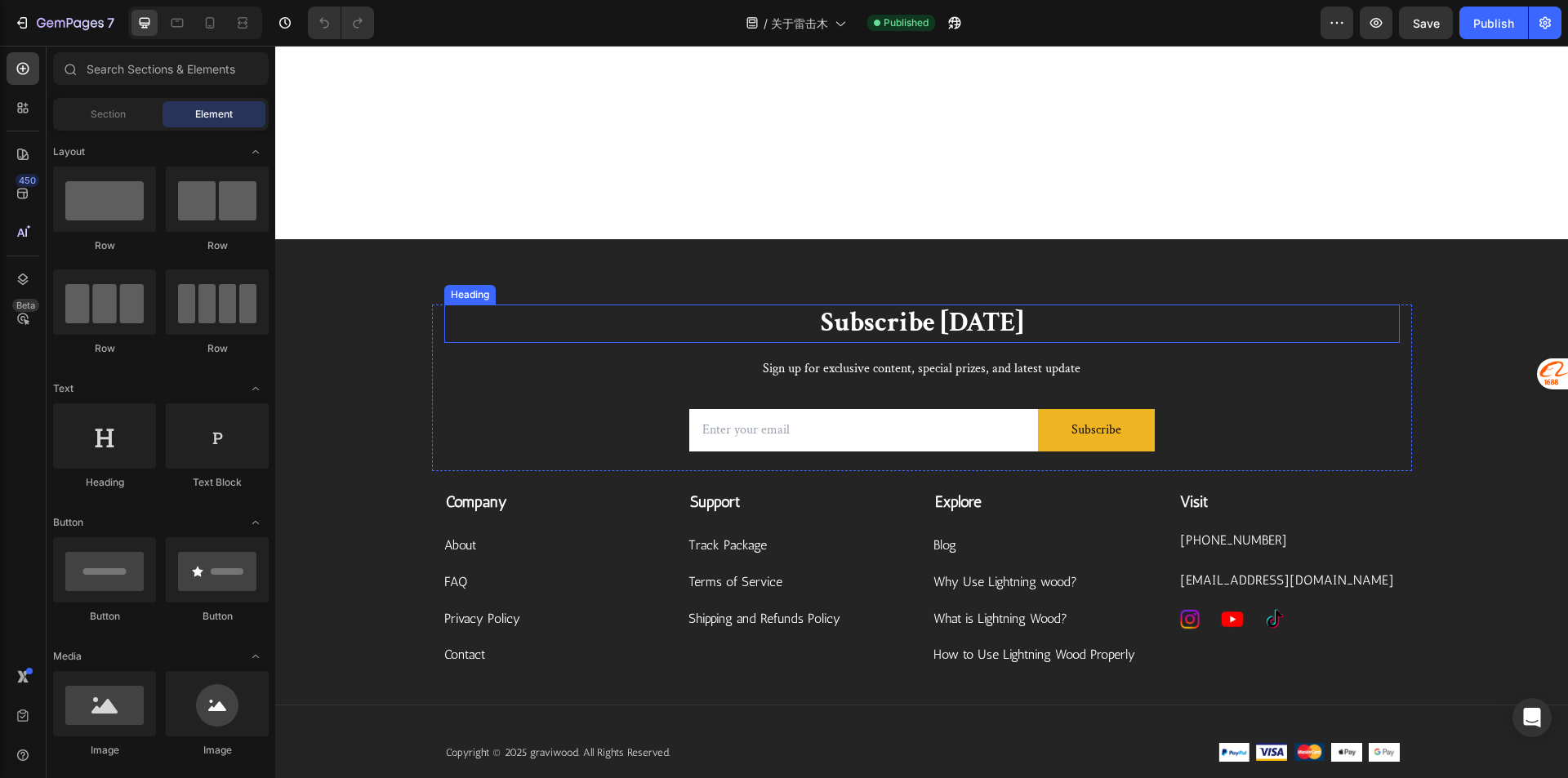
scroll to position [1108, 0]
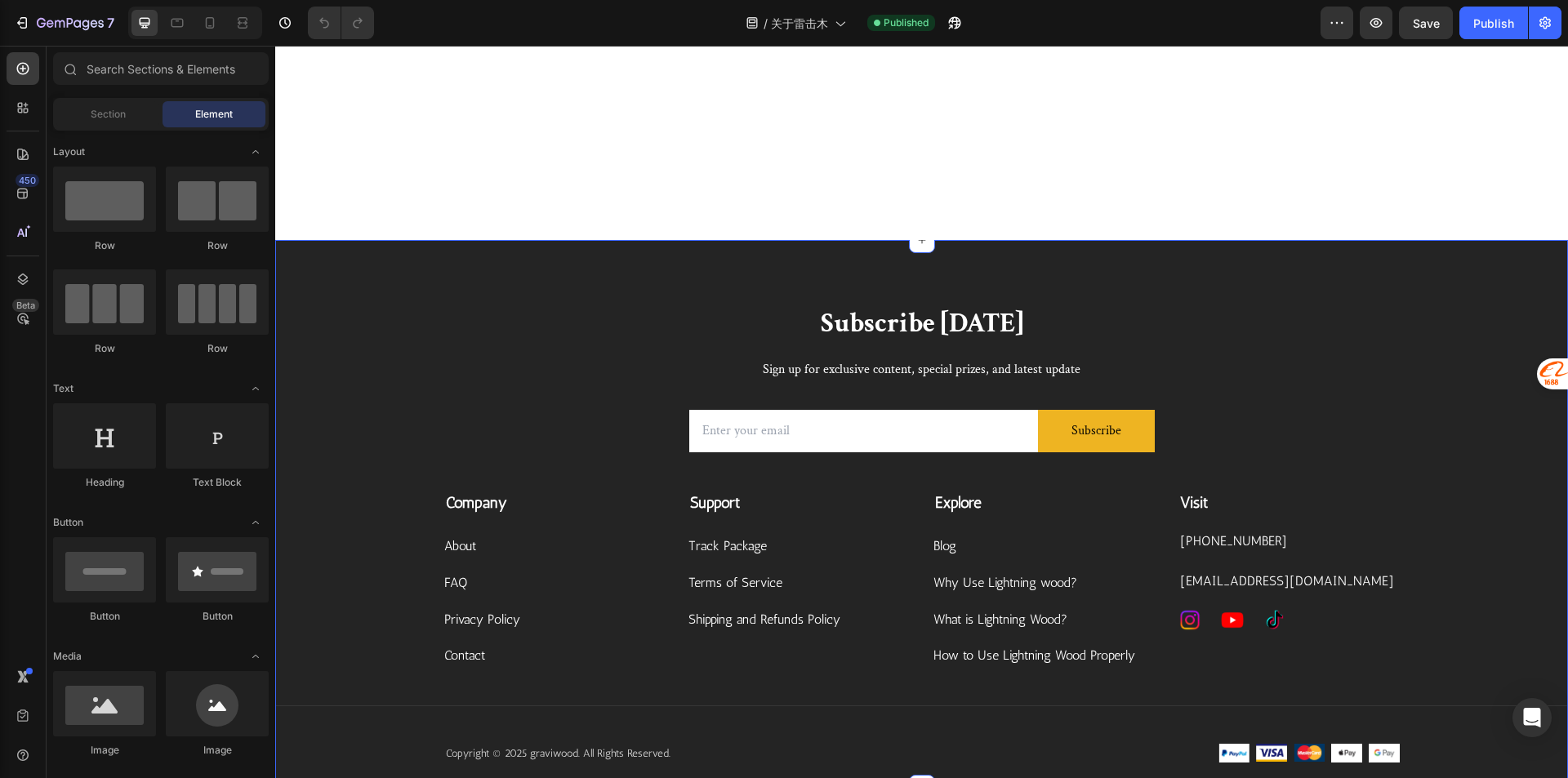
click at [1486, 352] on div "Subscribe [DATE] Heading Sign up for exclusive content, special prizes, and lat…" at bounding box center [921, 546] width 1292 height 483
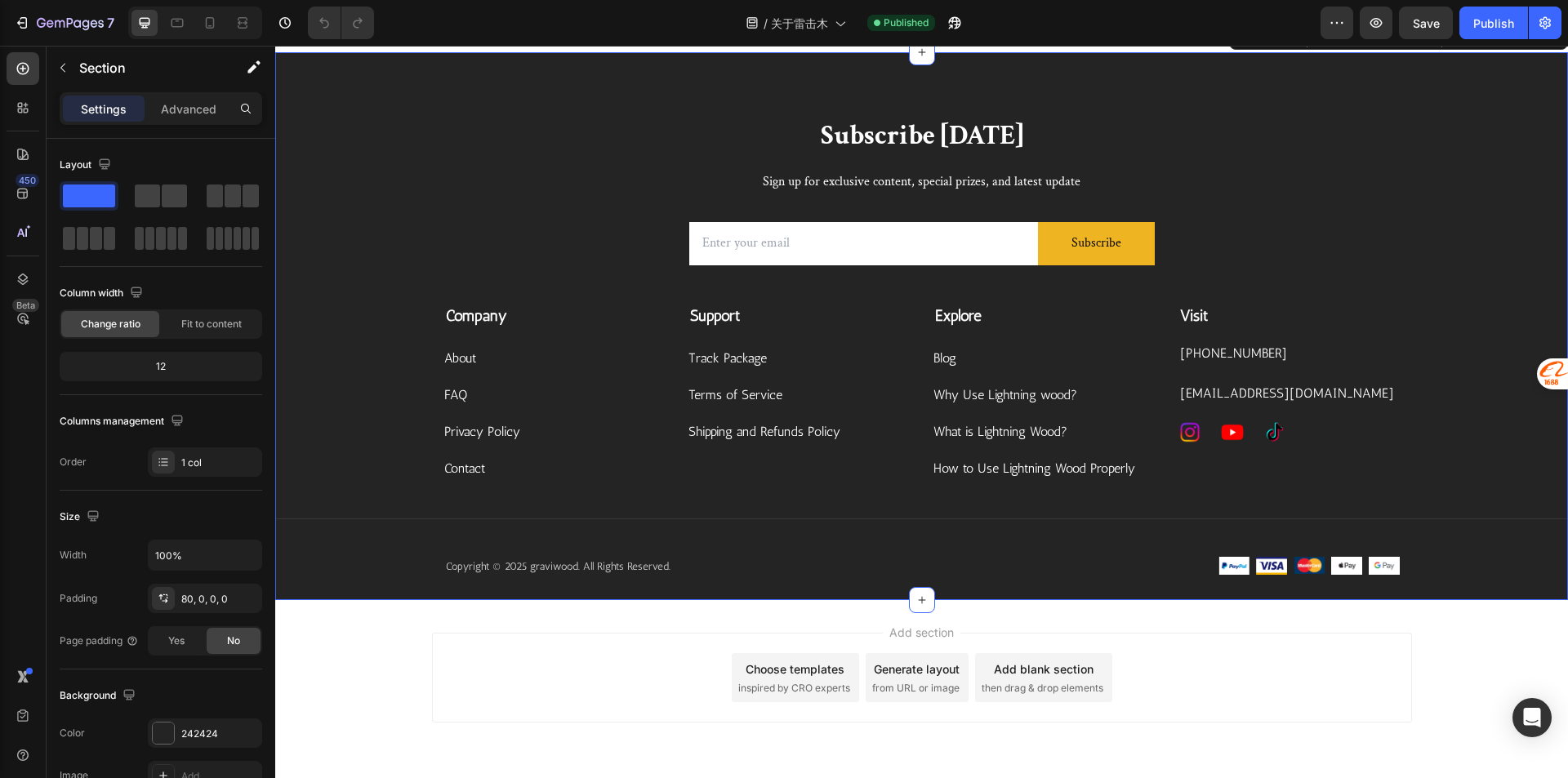
click at [1549, 43] on icon at bounding box center [1554, 37] width 11 height 11
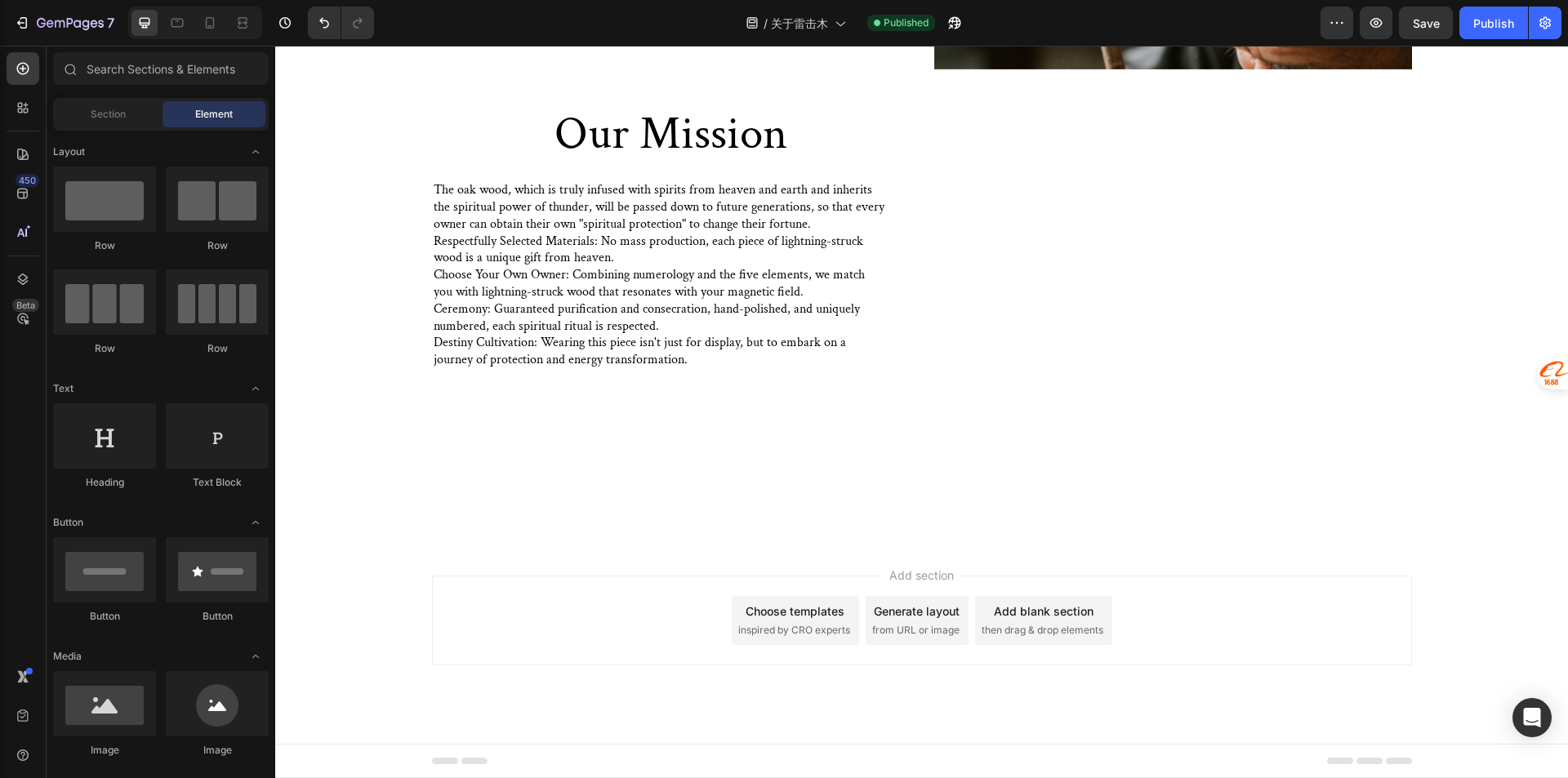
scroll to position [805, 0]
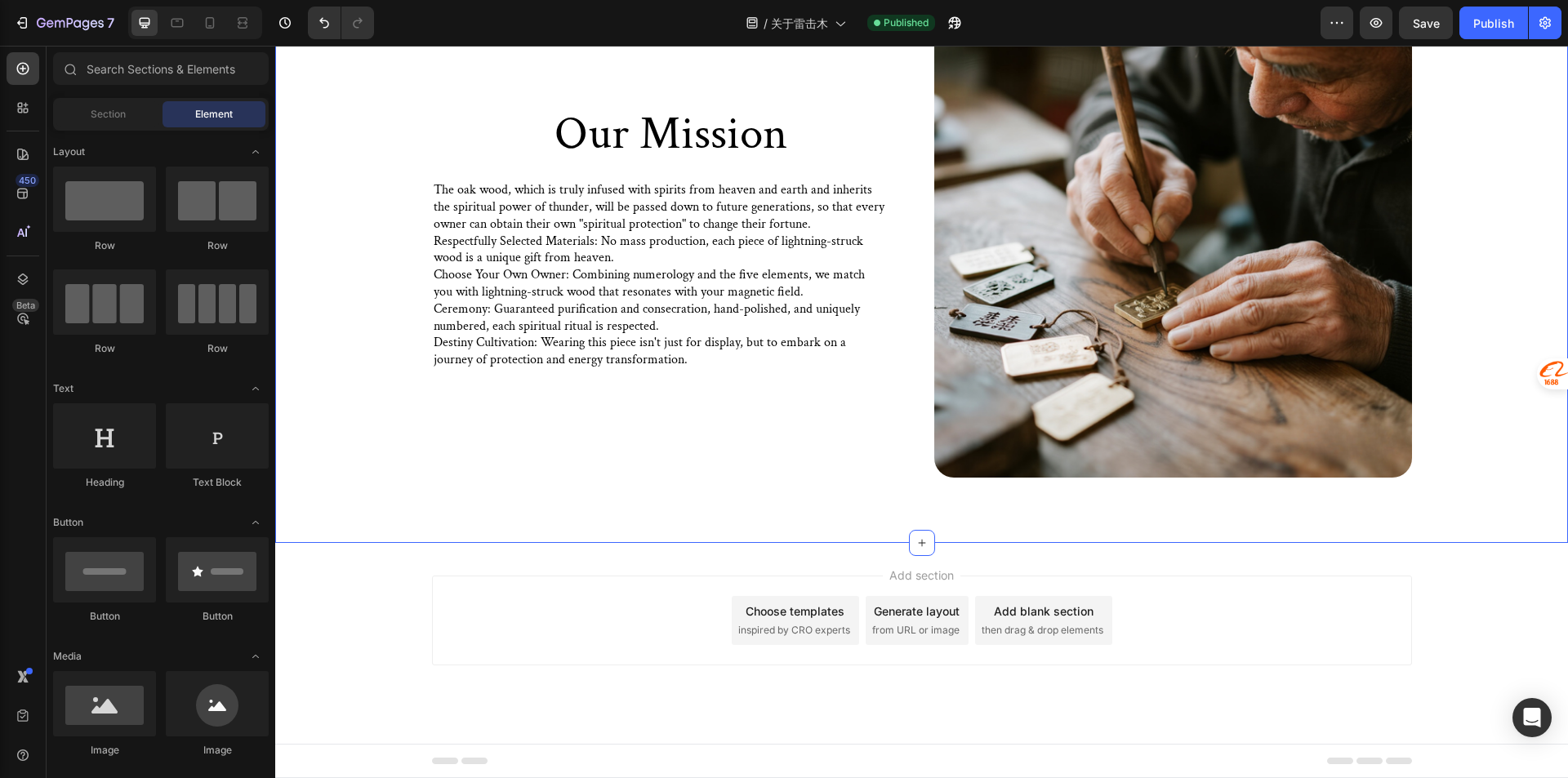
click at [1266, 506] on div "Our Mission Heading The oak wood, which is truly infused with spirits from heav…" at bounding box center [921, 246] width 1292 height 591
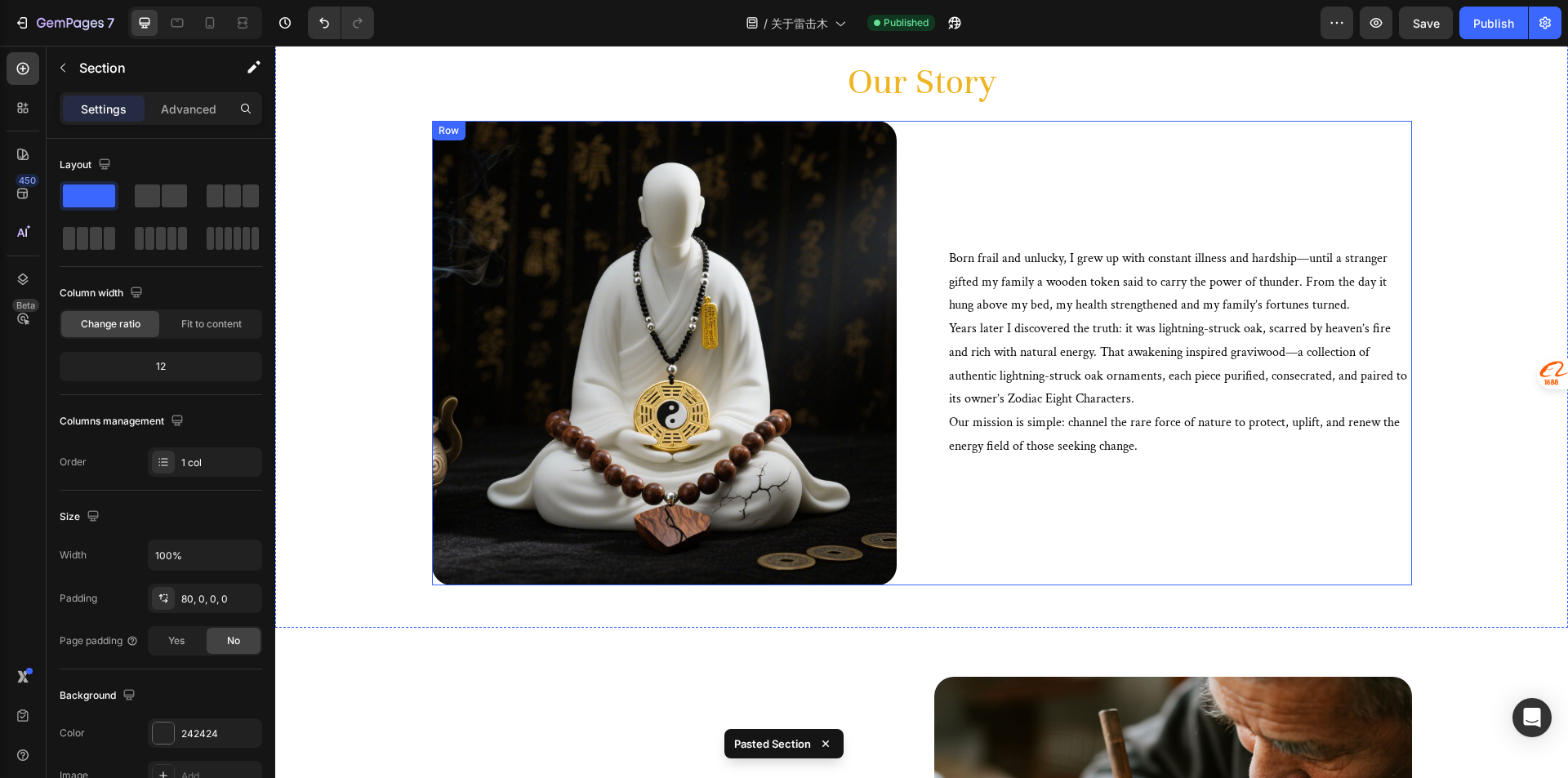
scroll to position [0, 0]
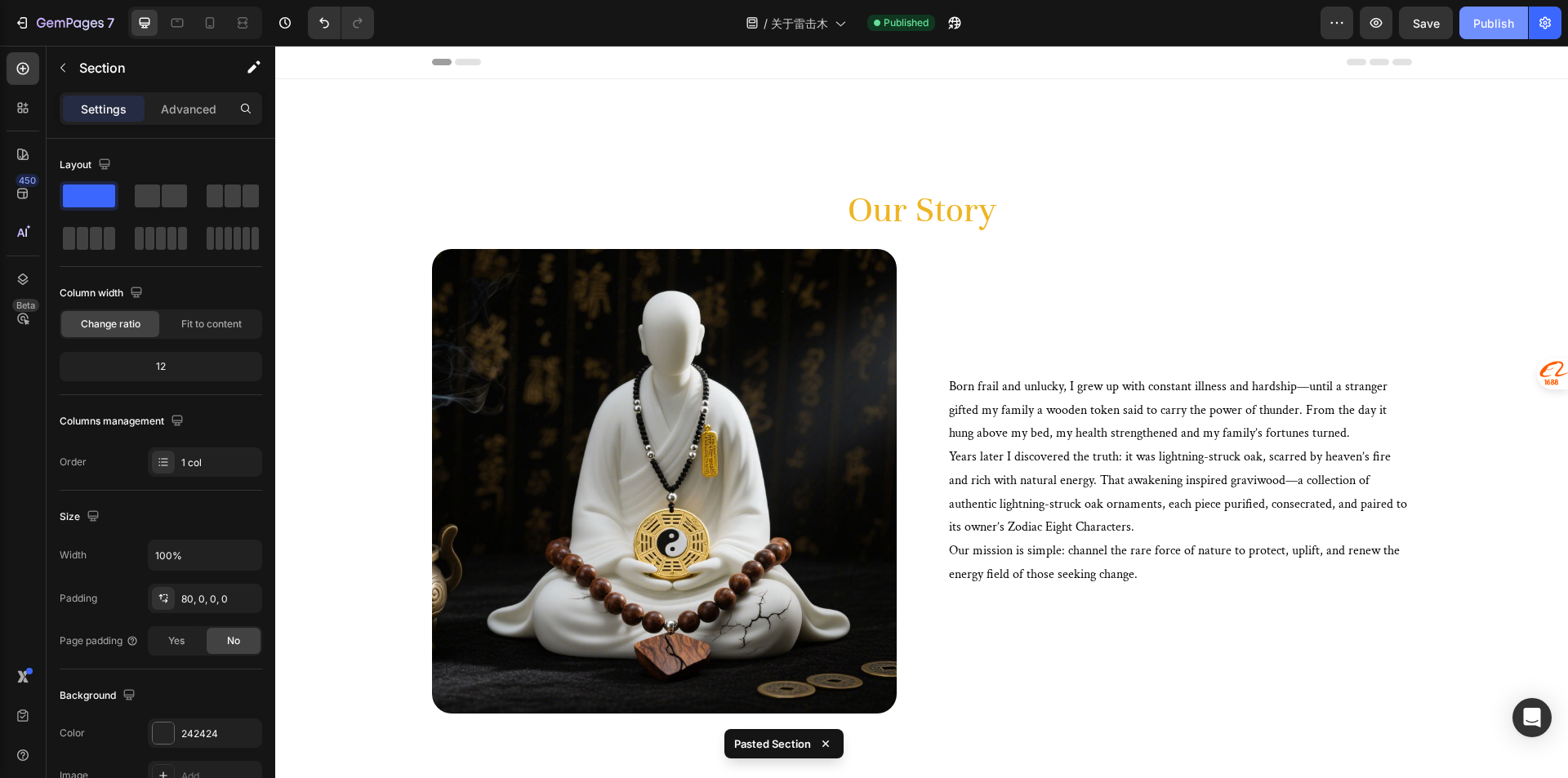
click at [1496, 16] on div "Publish" at bounding box center [1494, 23] width 41 height 17
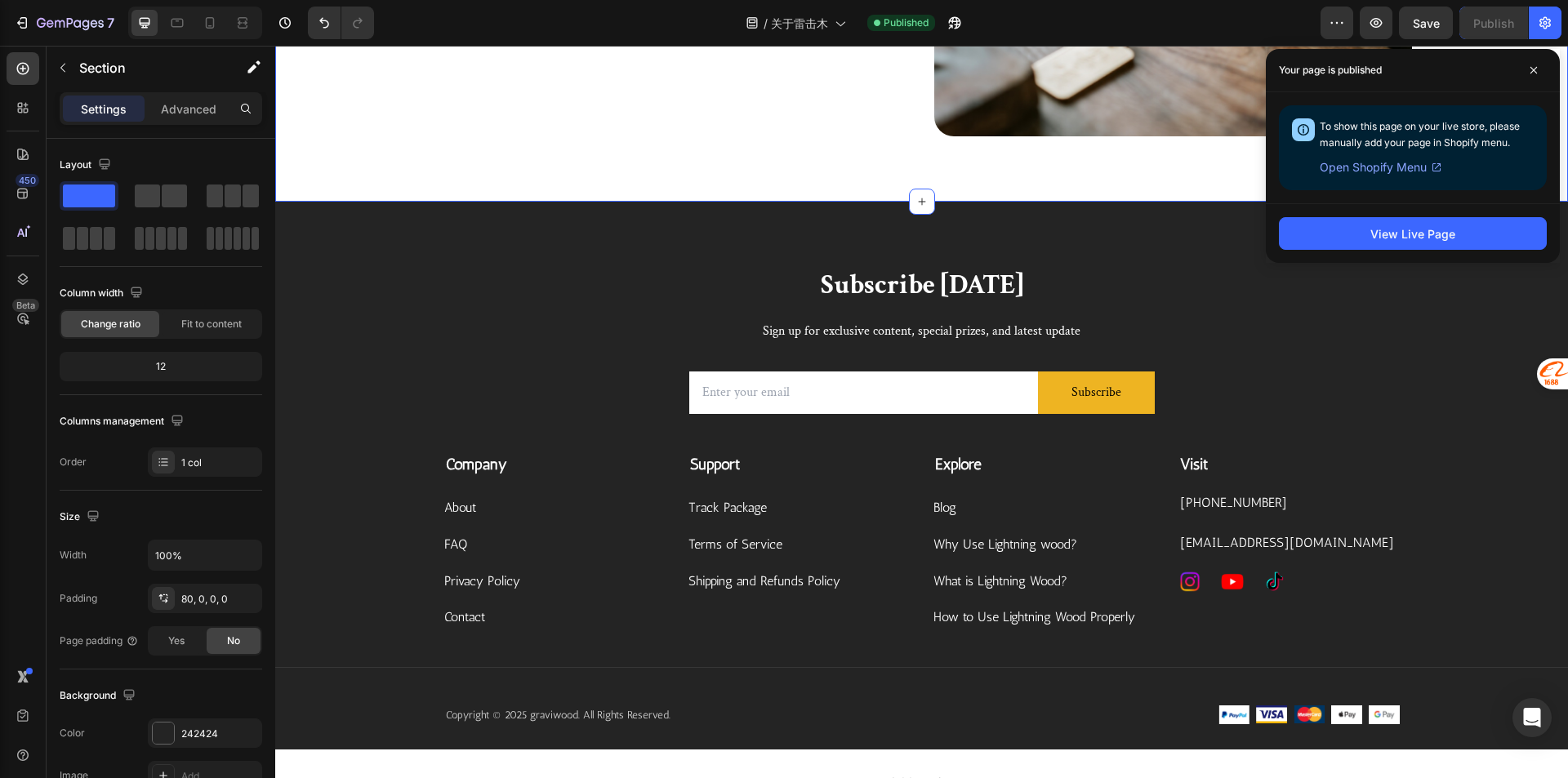
scroll to position [1352, 0]
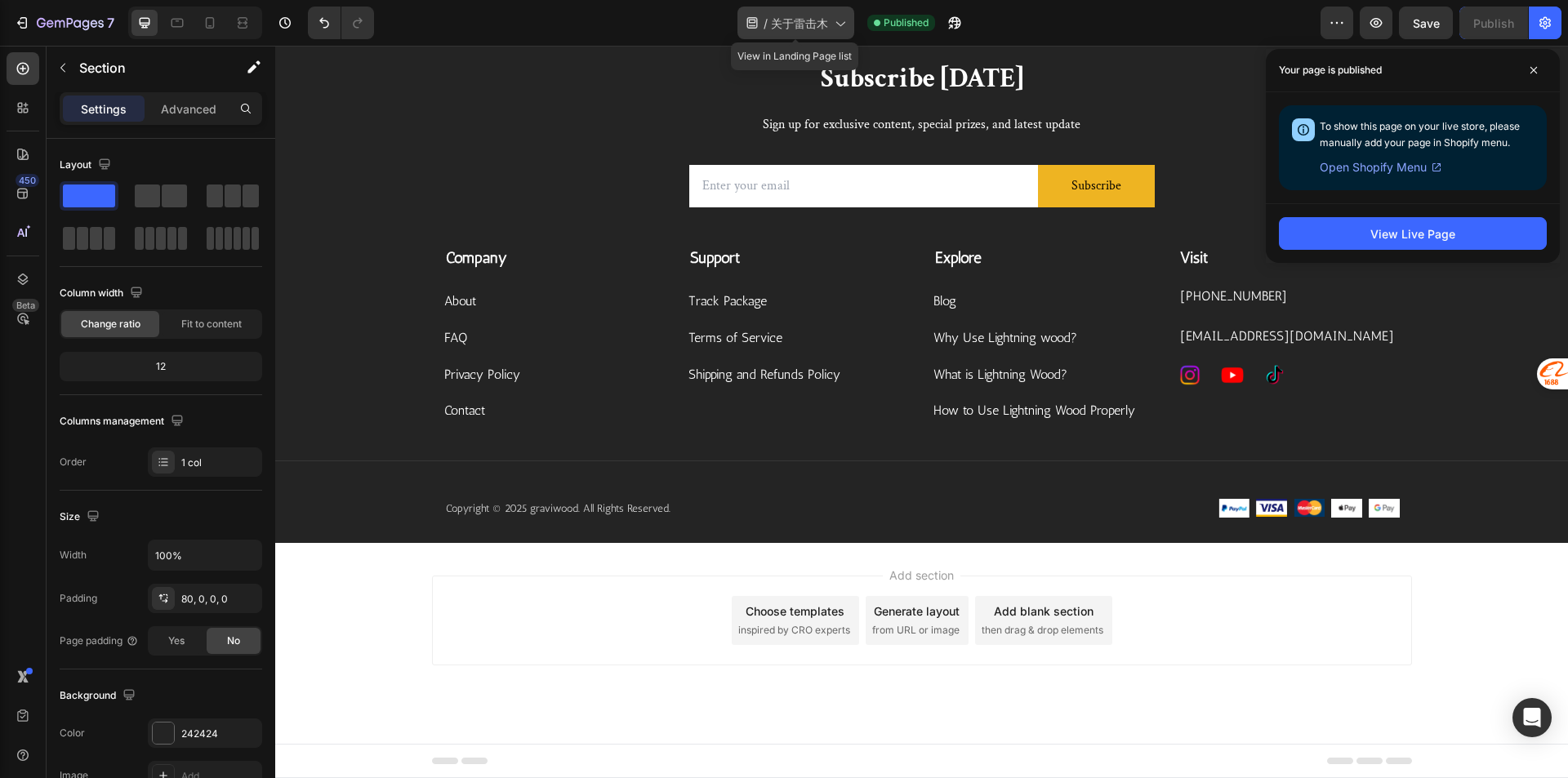
click at [804, 16] on span "关于雷击木" at bounding box center [800, 23] width 57 height 17
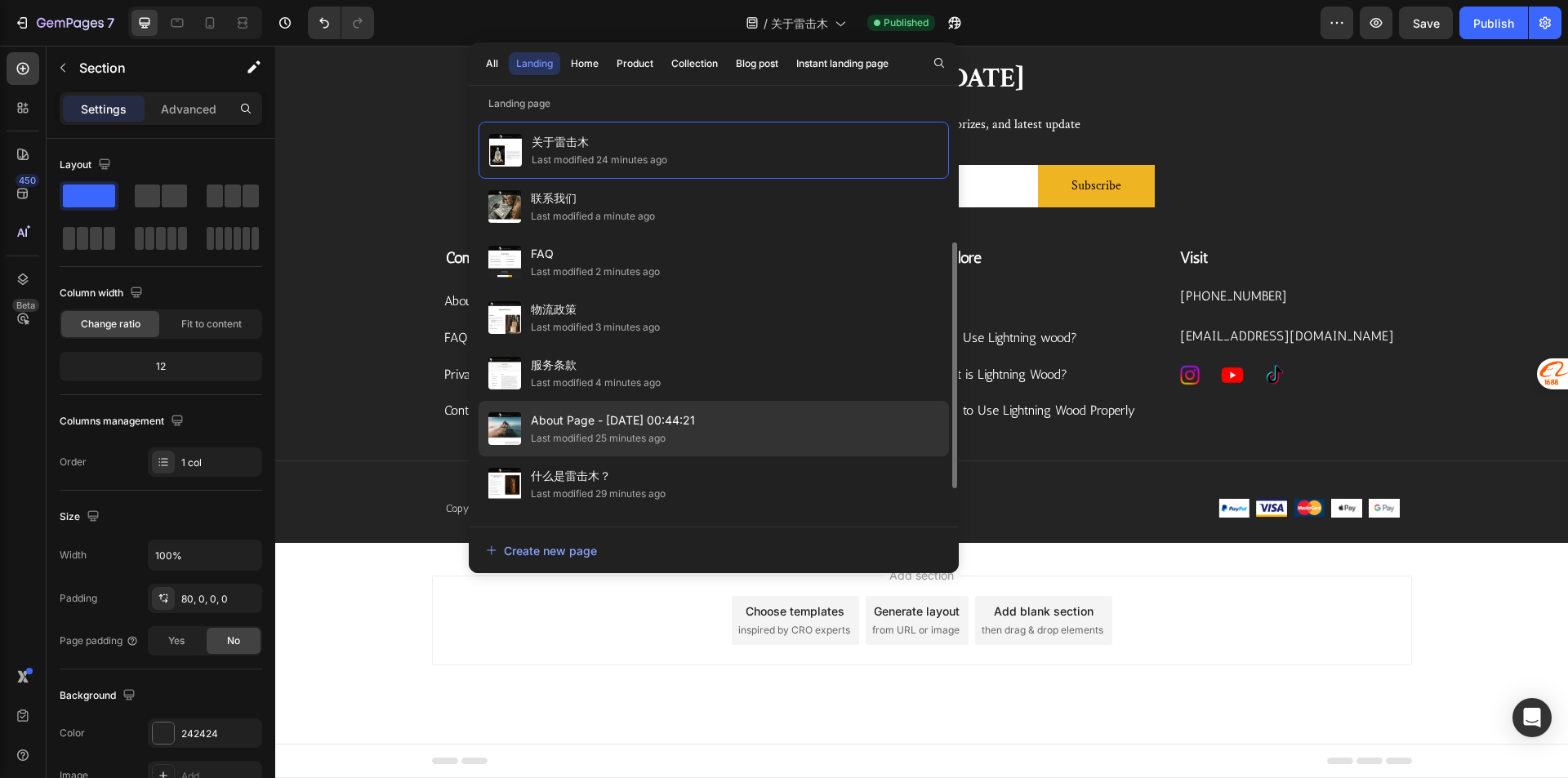
scroll to position [82, 0]
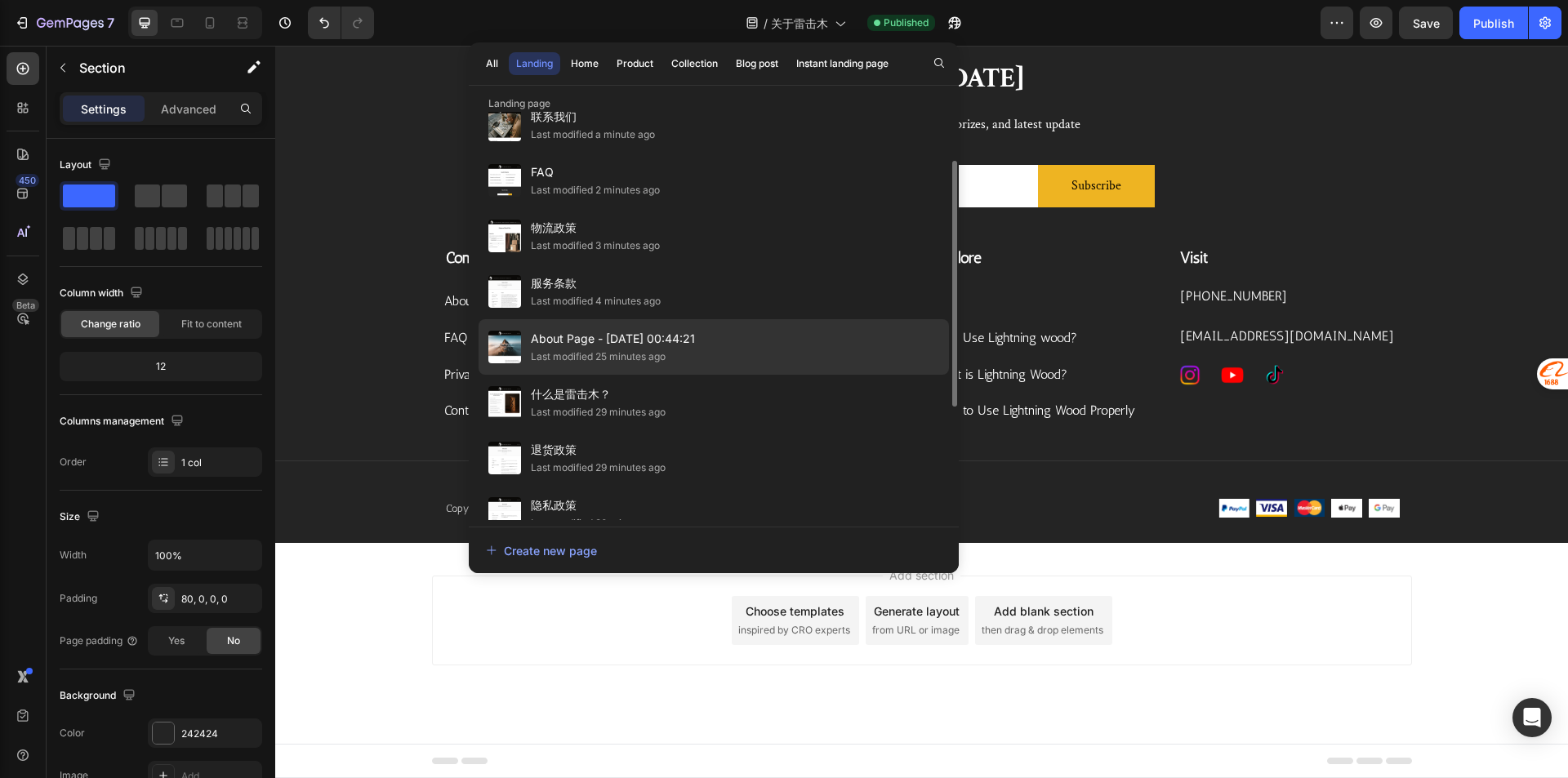
click at [683, 353] on div "Last modified 25 minutes ago" at bounding box center [613, 357] width 164 height 16
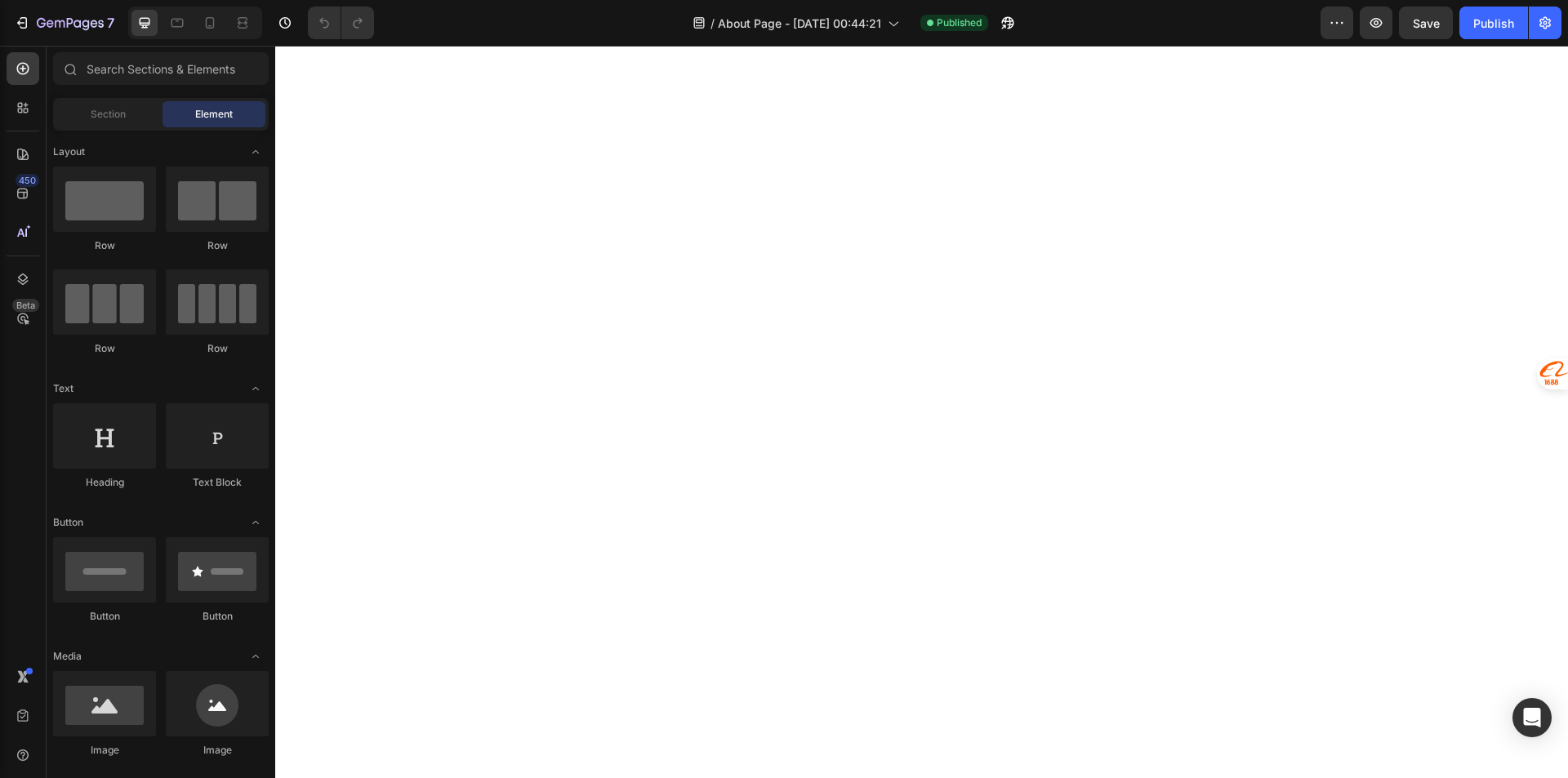
scroll to position [1387, 0]
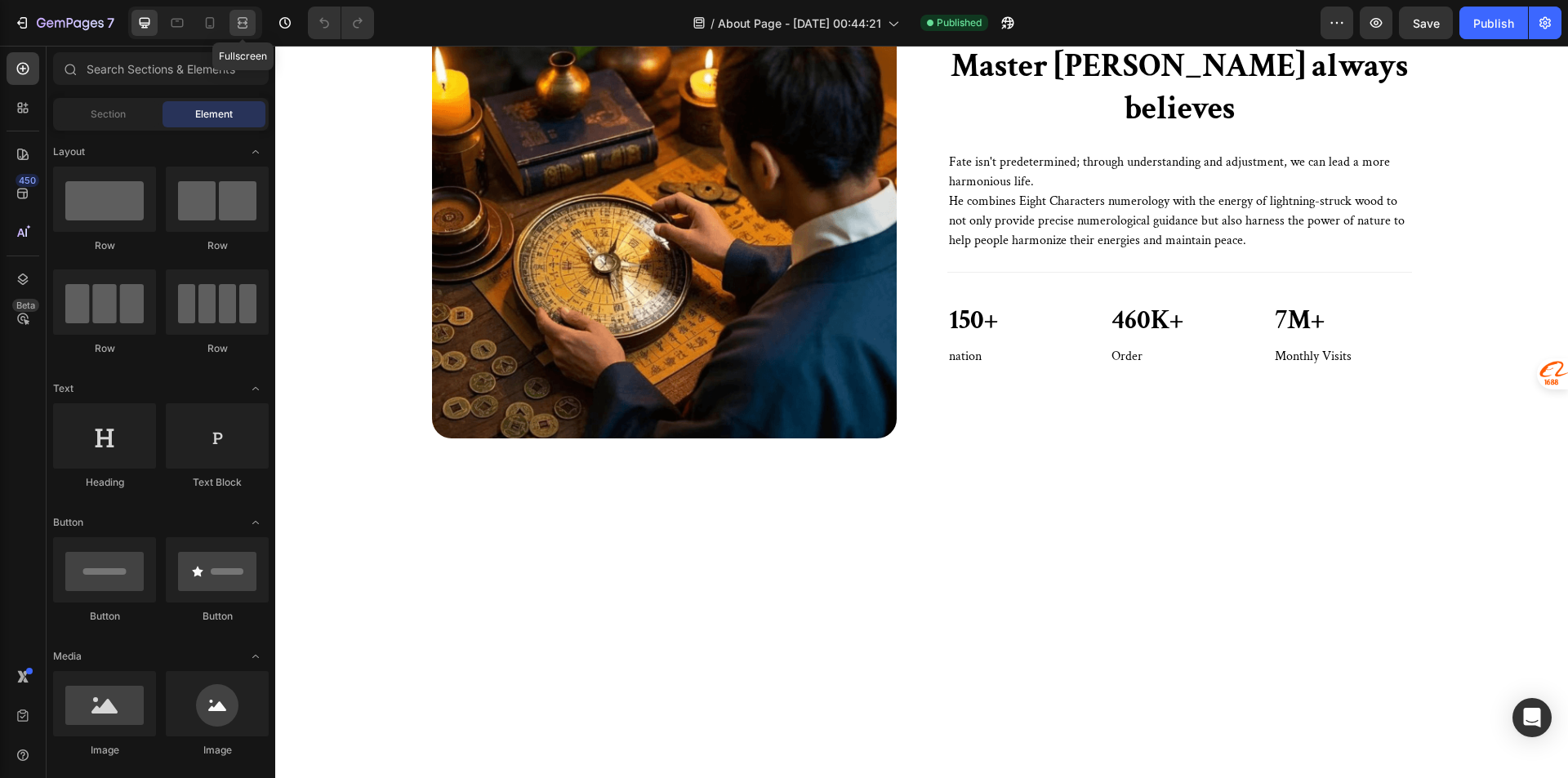
click at [255, 29] on div at bounding box center [242, 23] width 26 height 26
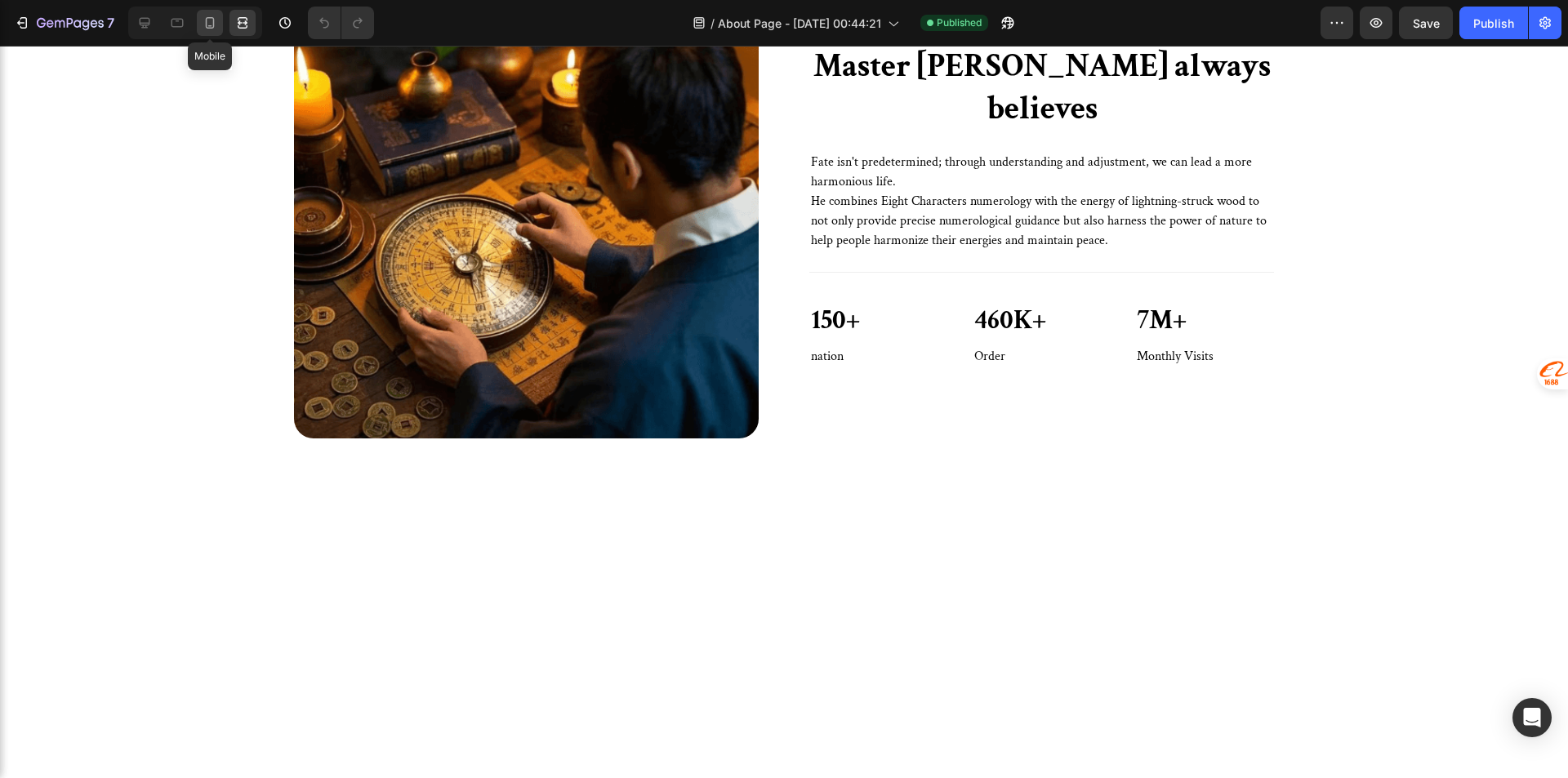
click at [202, 26] on icon at bounding box center [210, 23] width 16 height 16
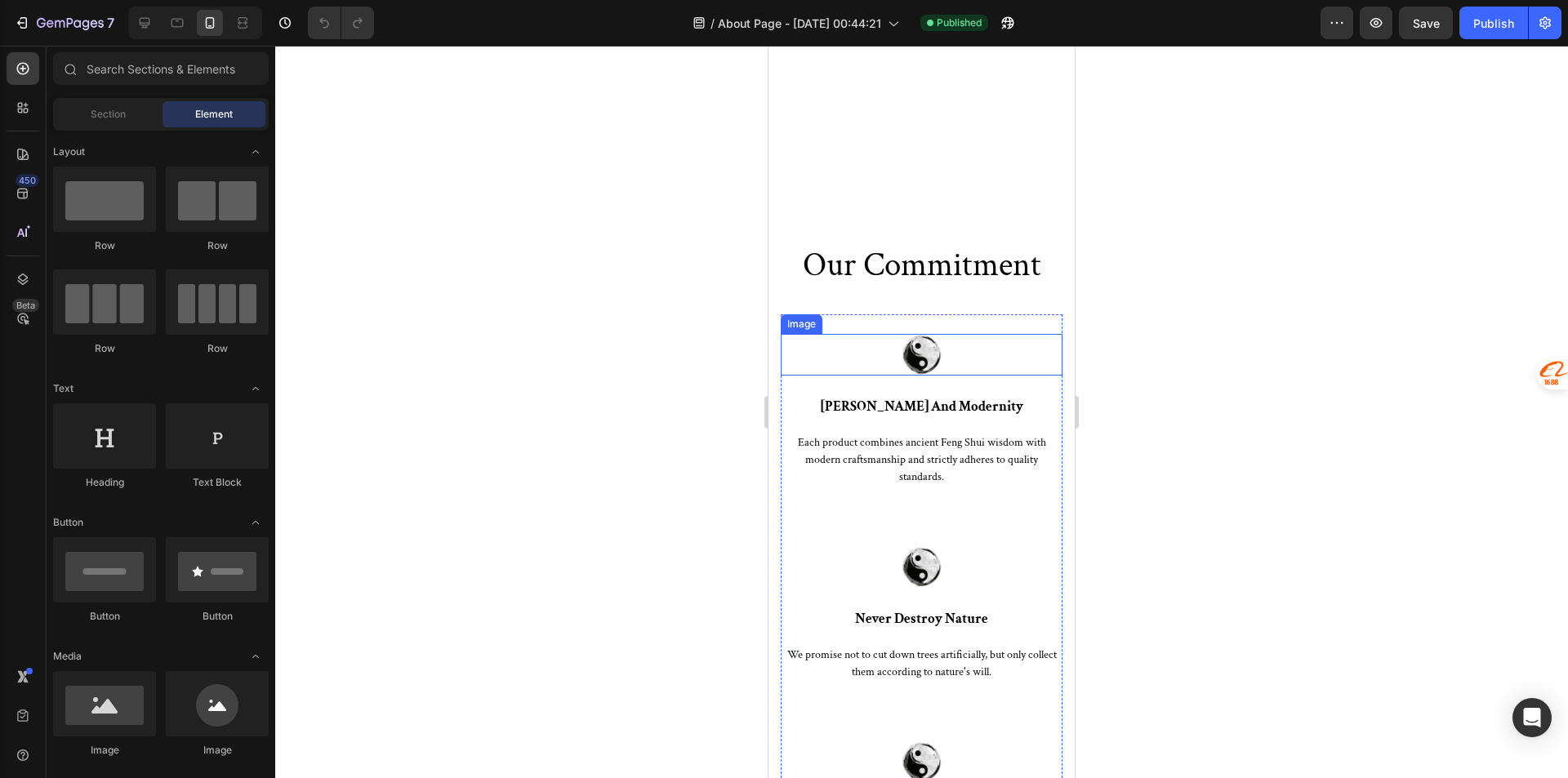
scroll to position [1657, 0]
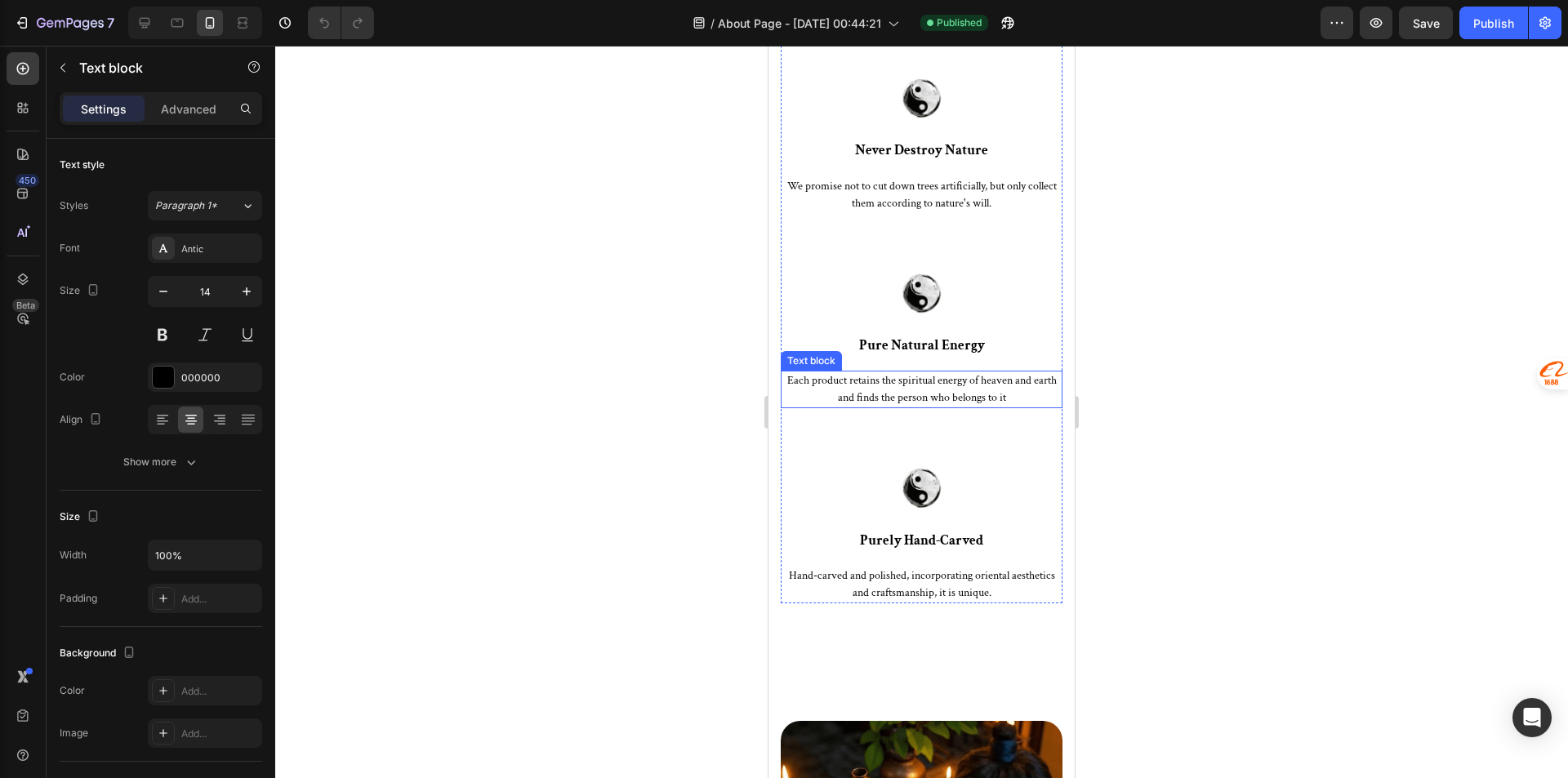
click at [974, 400] on p "Each product retains the spiritual energy of heaven and earth and finds the per…" at bounding box center [921, 389] width 278 height 34
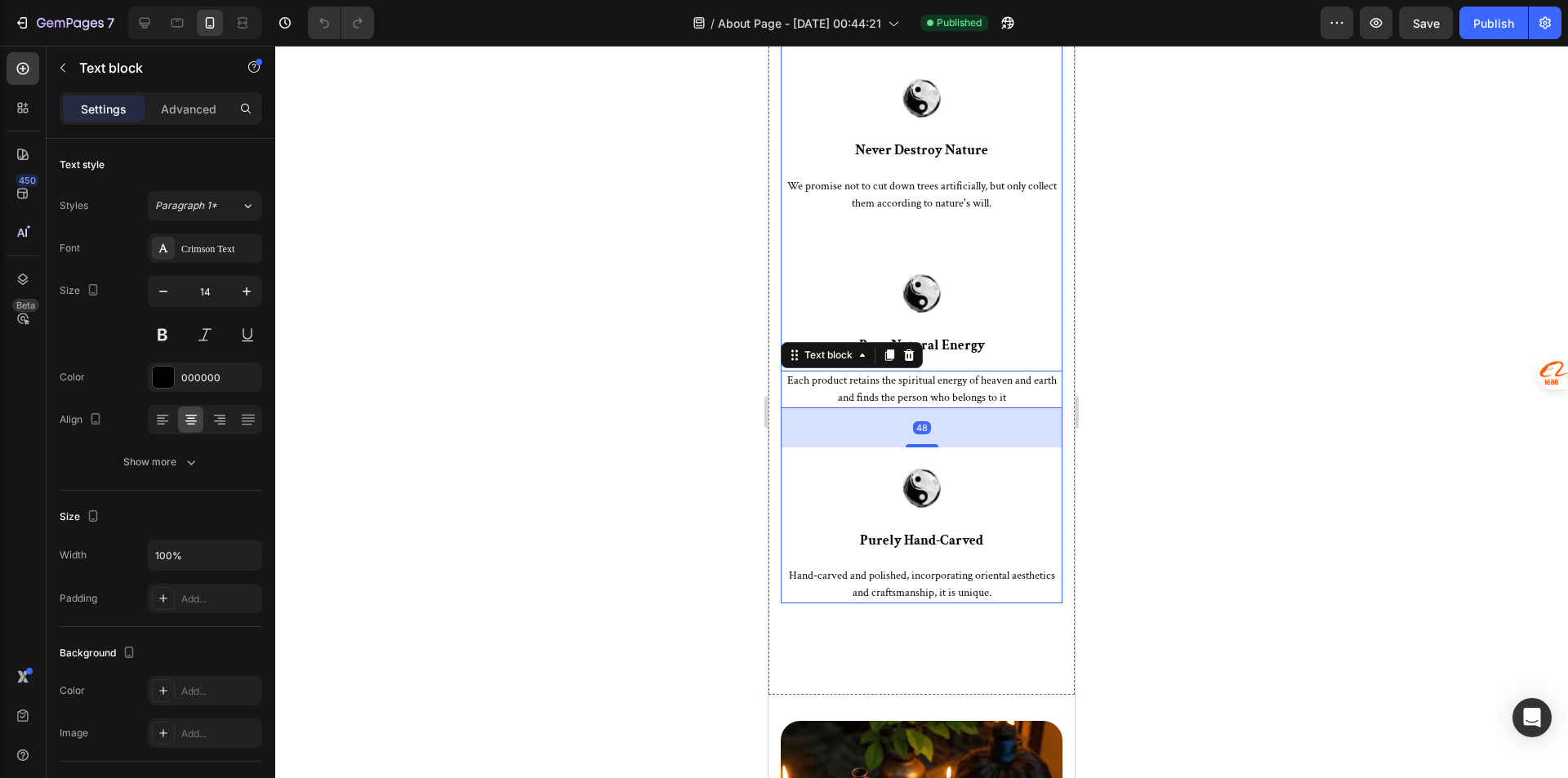
click at [963, 461] on div "Image purely hand-carved Text block Hand-carved and polished, incorporating ori…" at bounding box center [921, 525] width 282 height 156
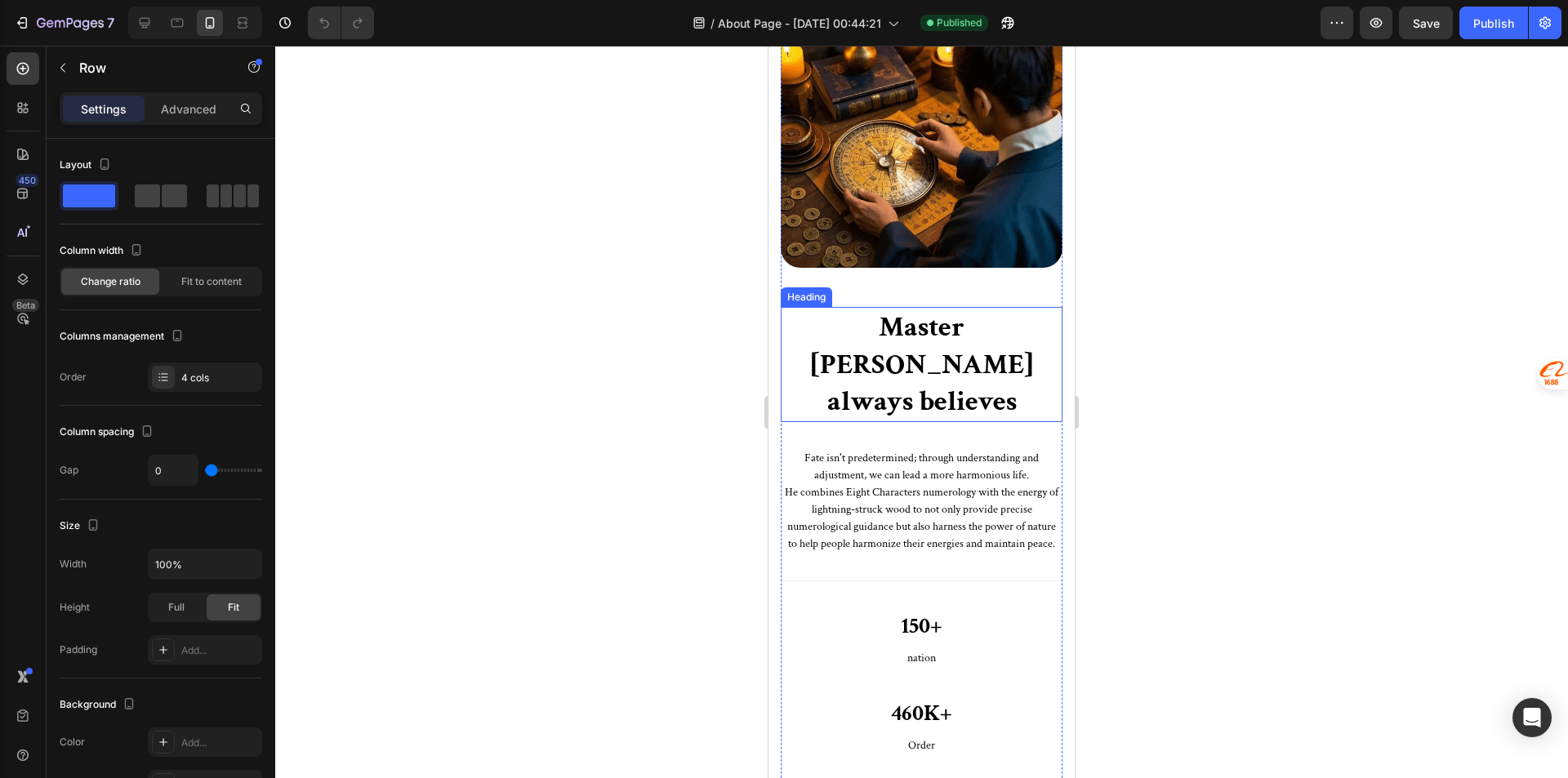
scroll to position [2638, 0]
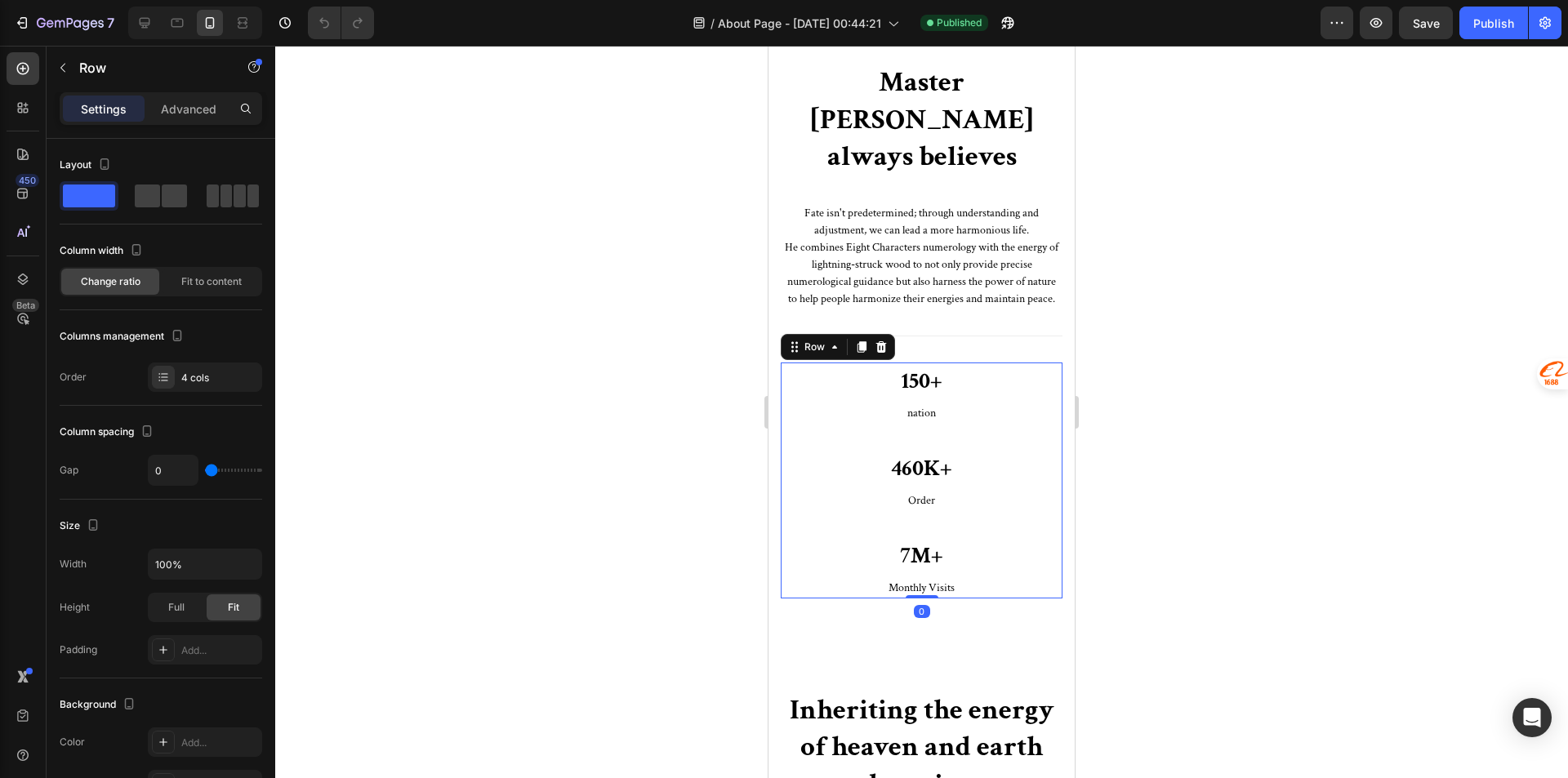
click at [975, 392] on div "150+ Heading nation Text block" at bounding box center [921, 406] width 282 height 88
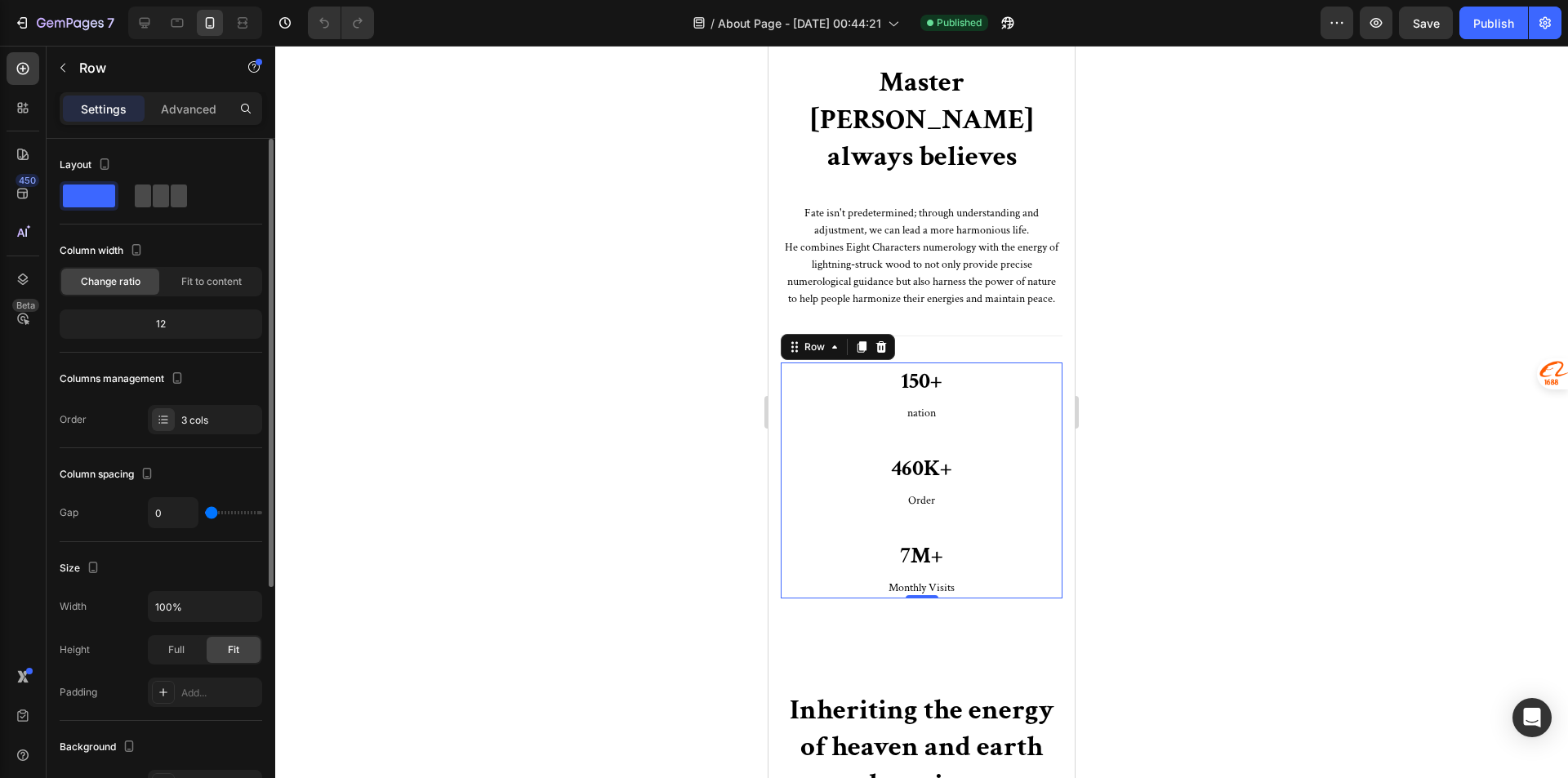
click at [167, 200] on span at bounding box center [161, 196] width 16 height 23
type input "30"
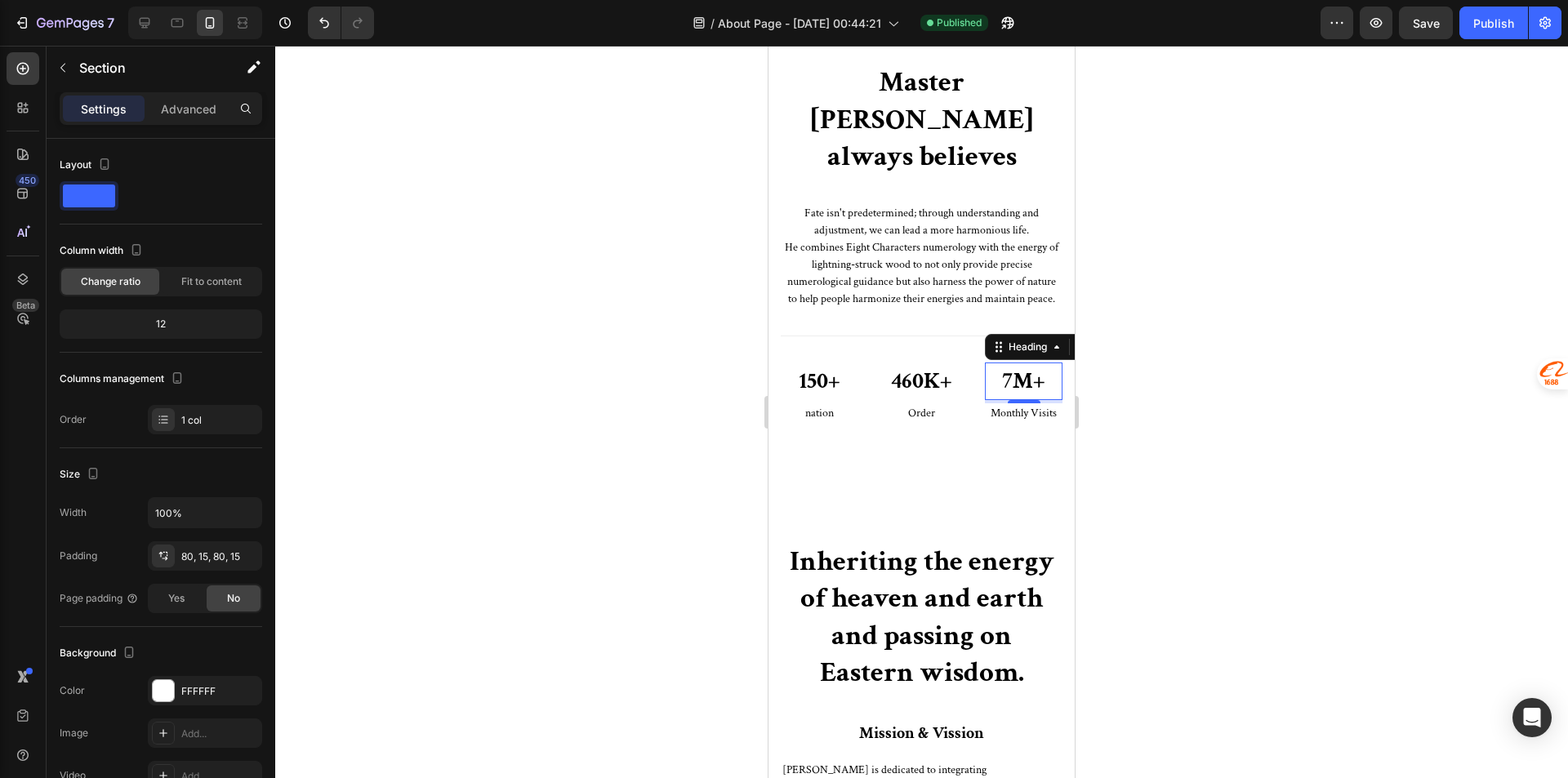
click at [999, 364] on p "7M+" at bounding box center [1023, 381] width 74 height 34
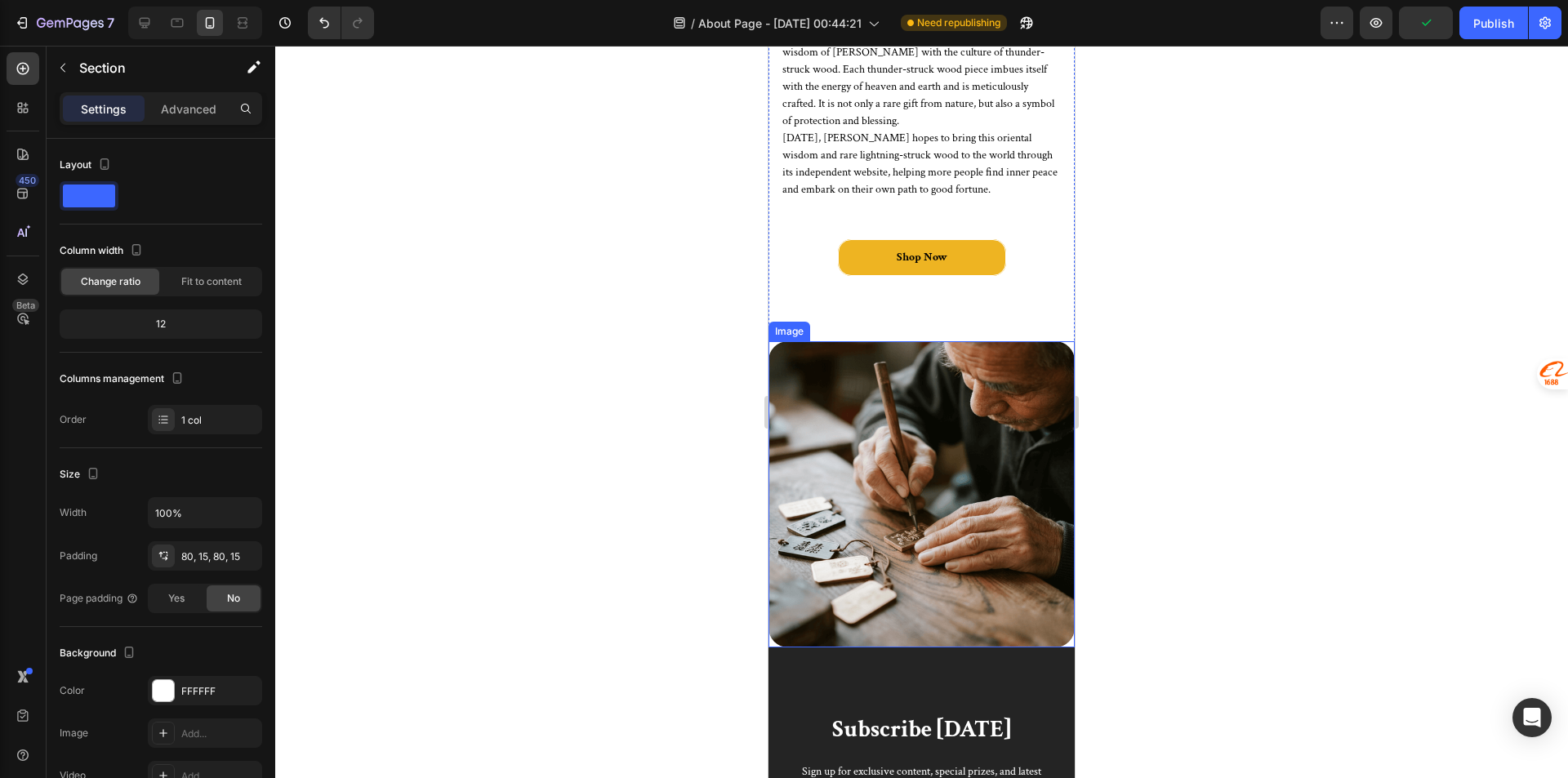
scroll to position [5086, 0]
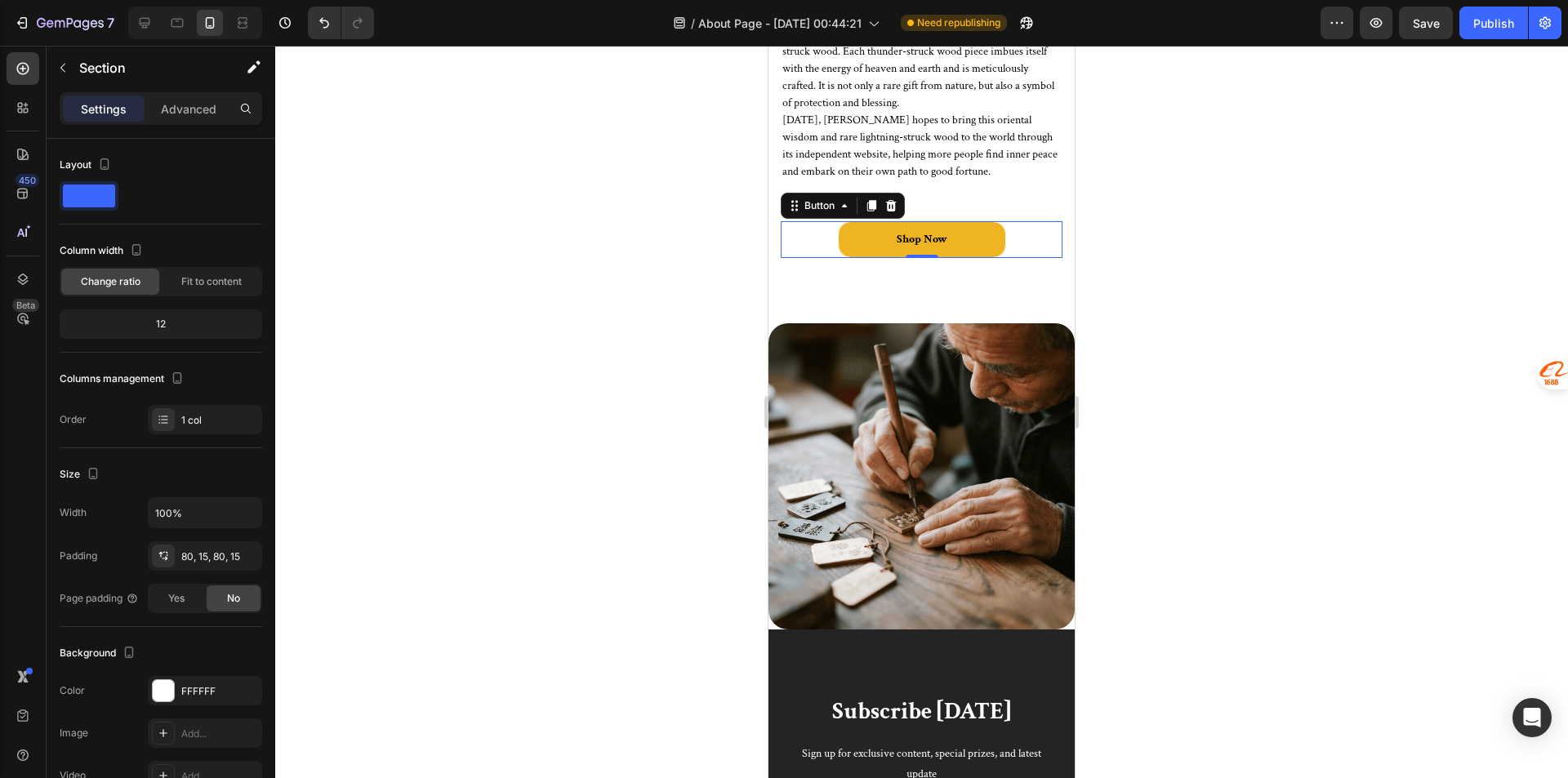
click at [957, 234] on link "Shop Now" at bounding box center [922, 239] width 169 height 37
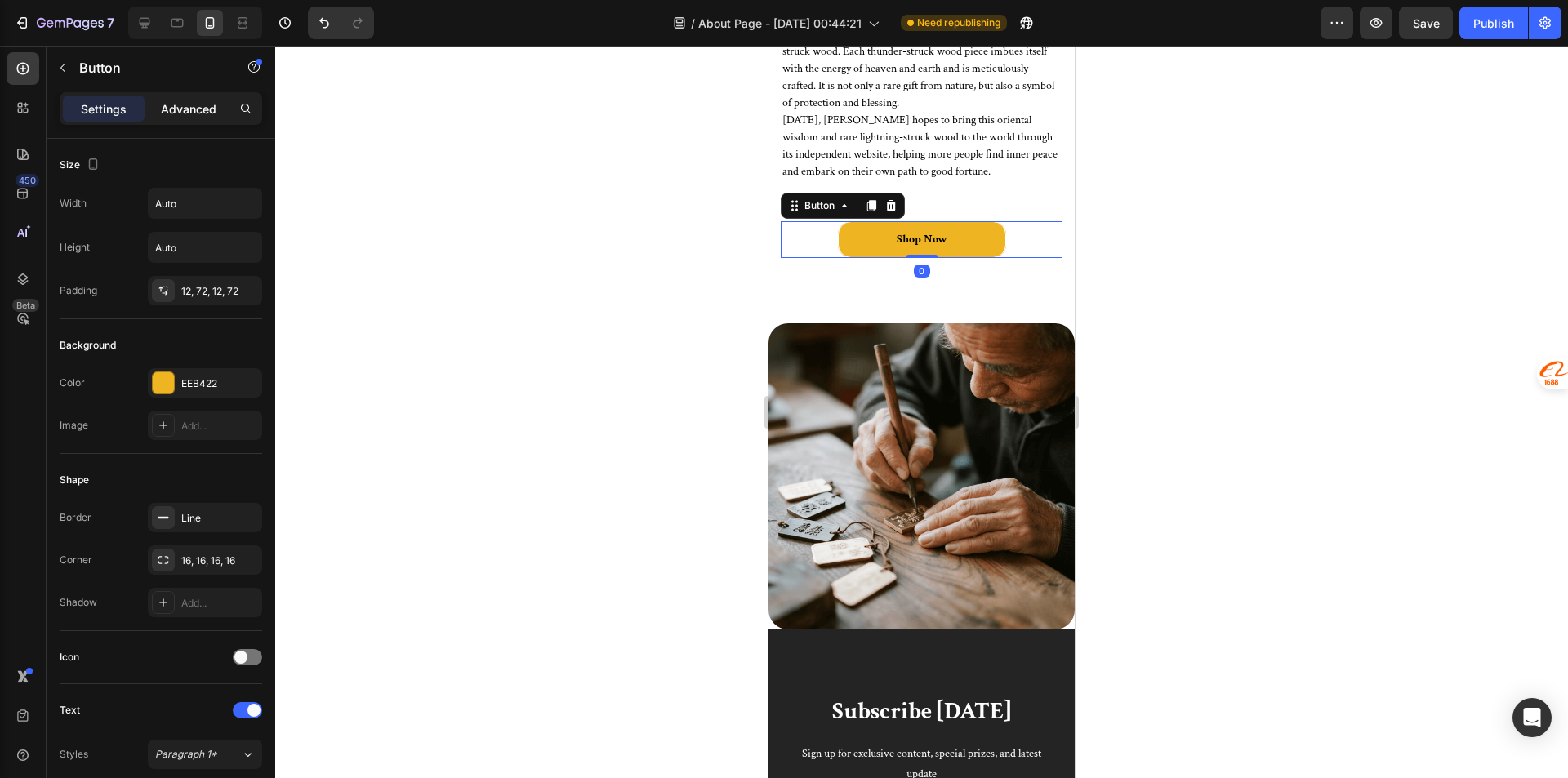
click at [199, 114] on p "Advanced" at bounding box center [189, 109] width 56 height 17
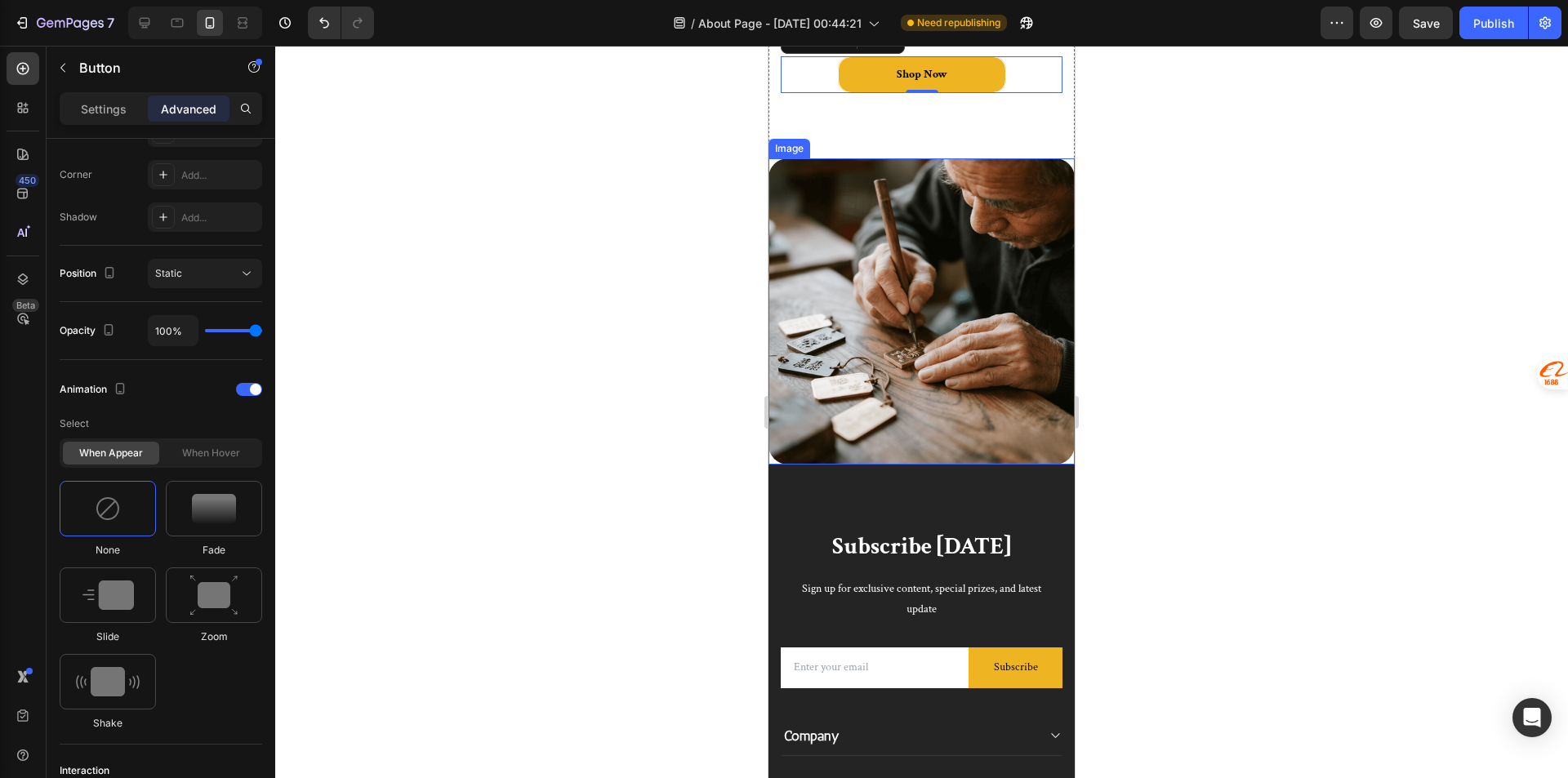
scroll to position [5412, 0]
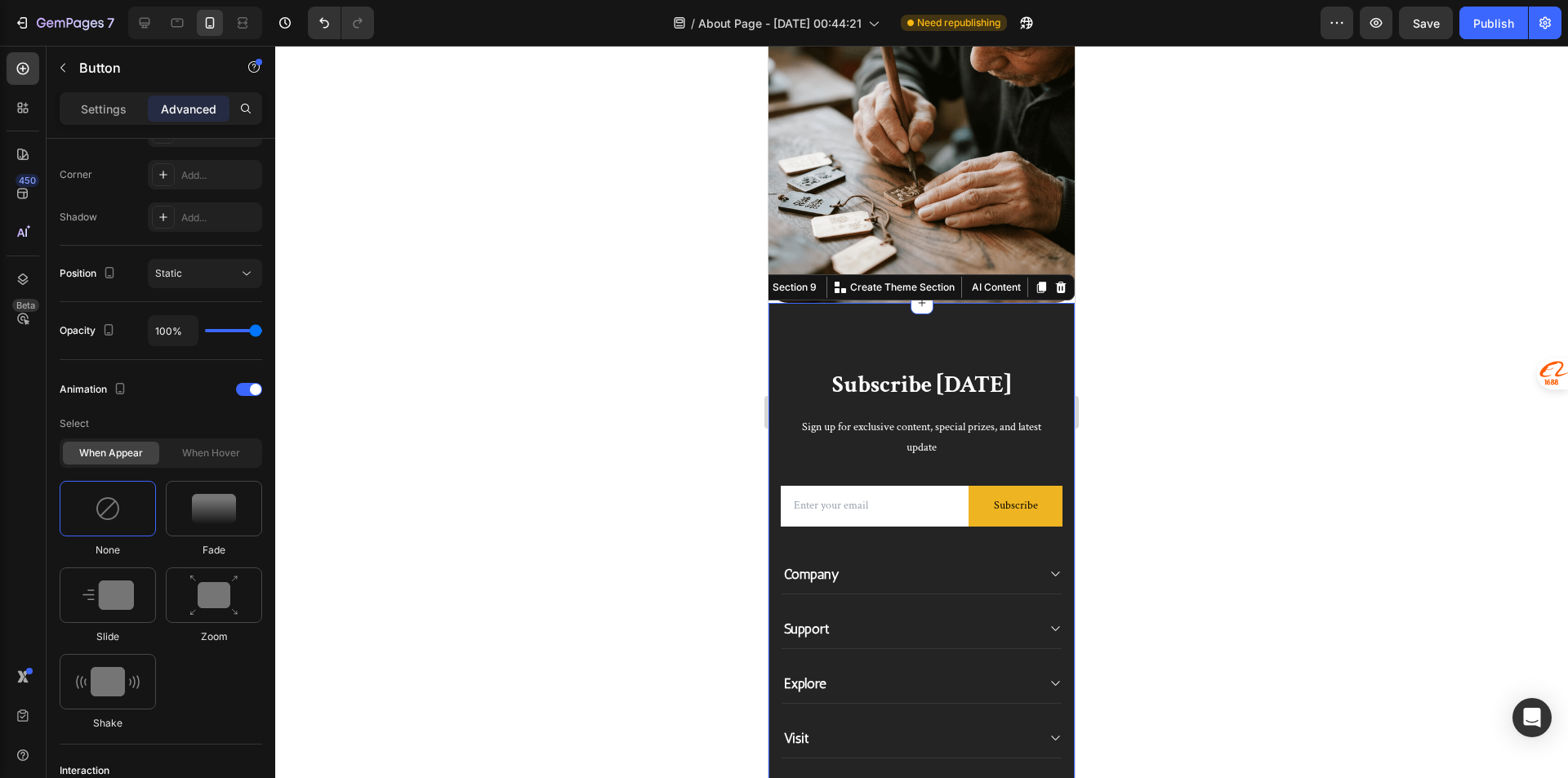
click at [980, 310] on div "Subscribe [DATE] Heading Sign up for exclusive content, special prizes, and lat…" at bounding box center [921, 581] width 306 height 557
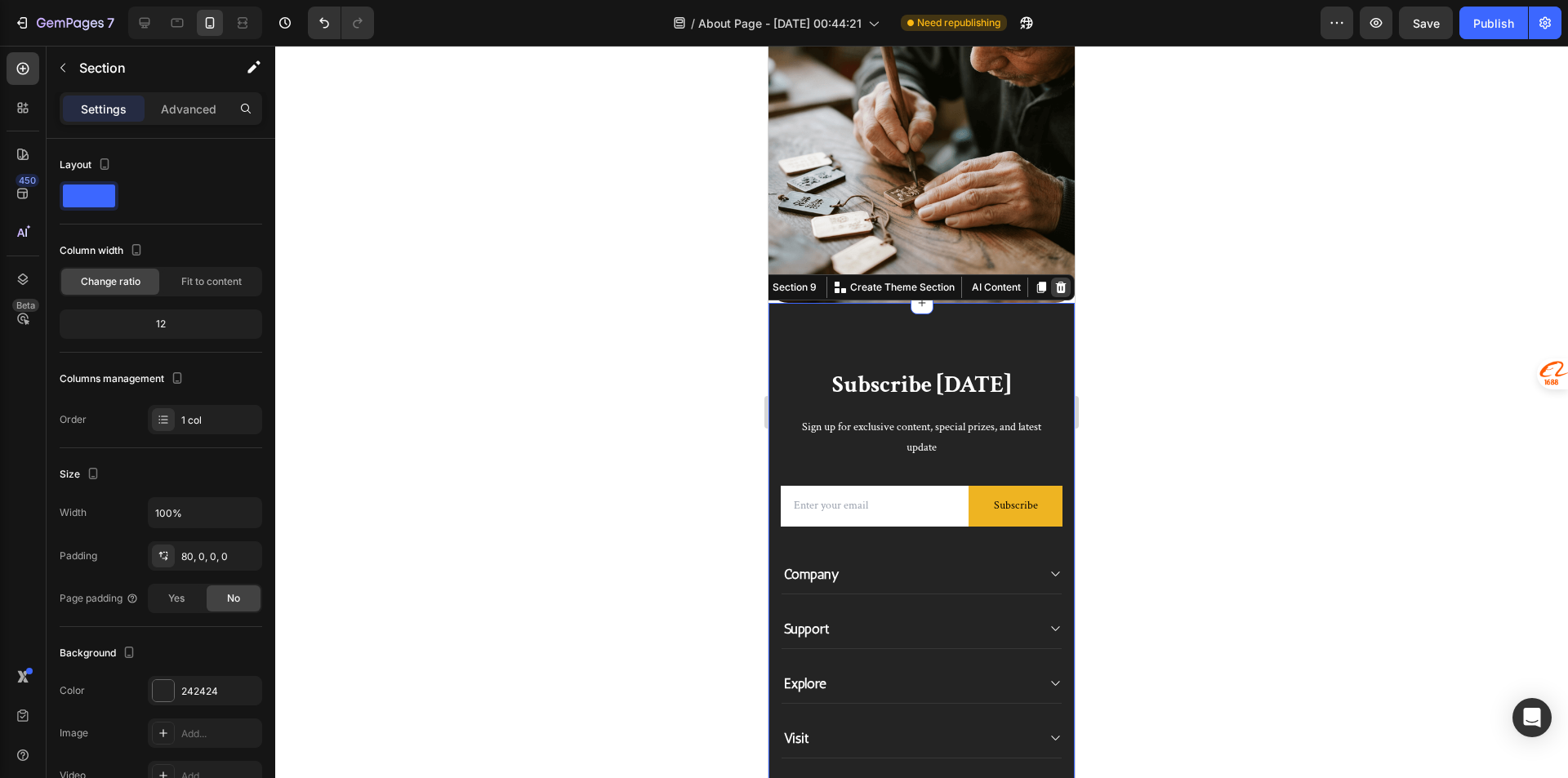
click at [1056, 281] on icon at bounding box center [1061, 287] width 11 height 11
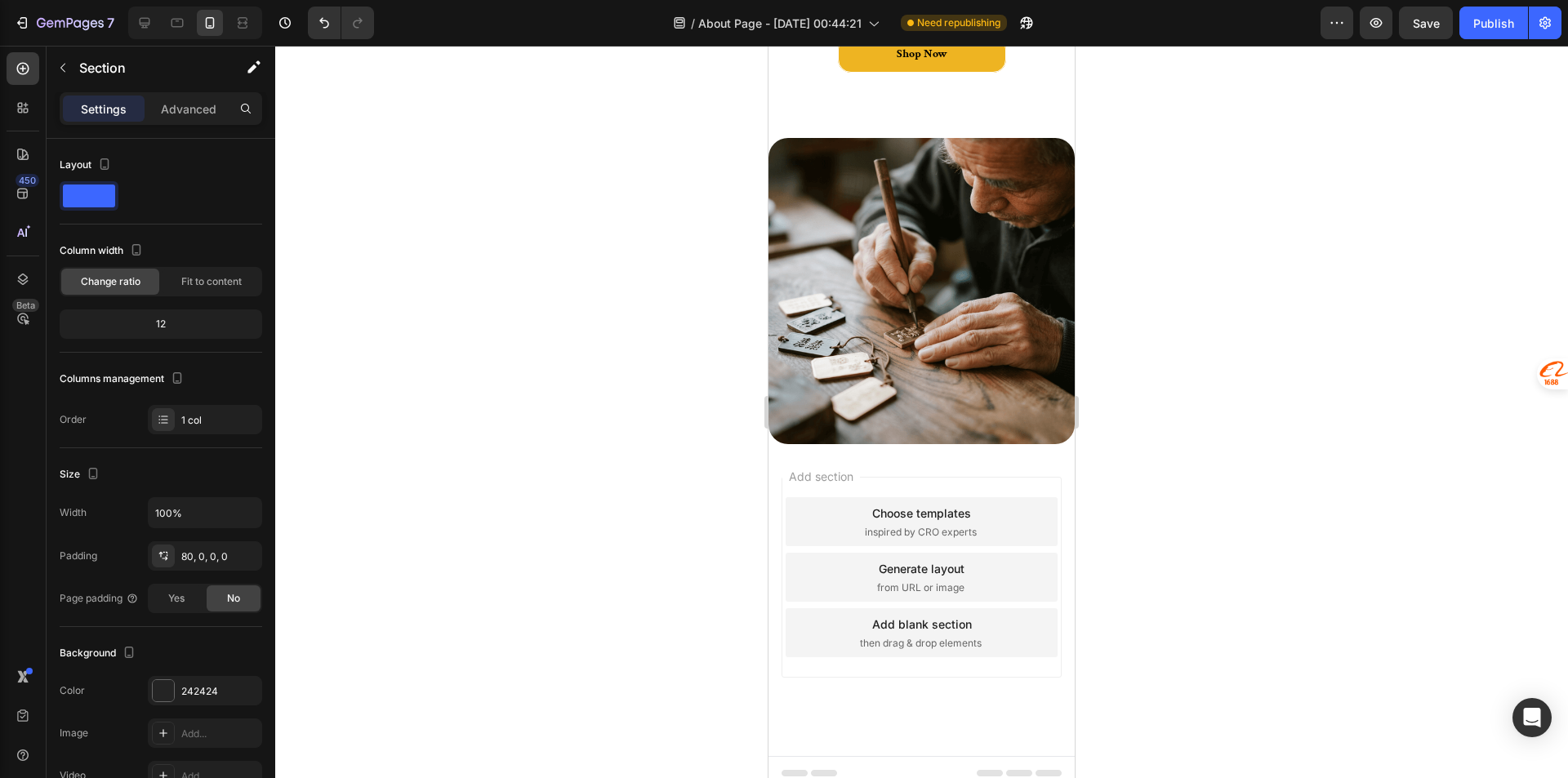
scroll to position [5412, 0]
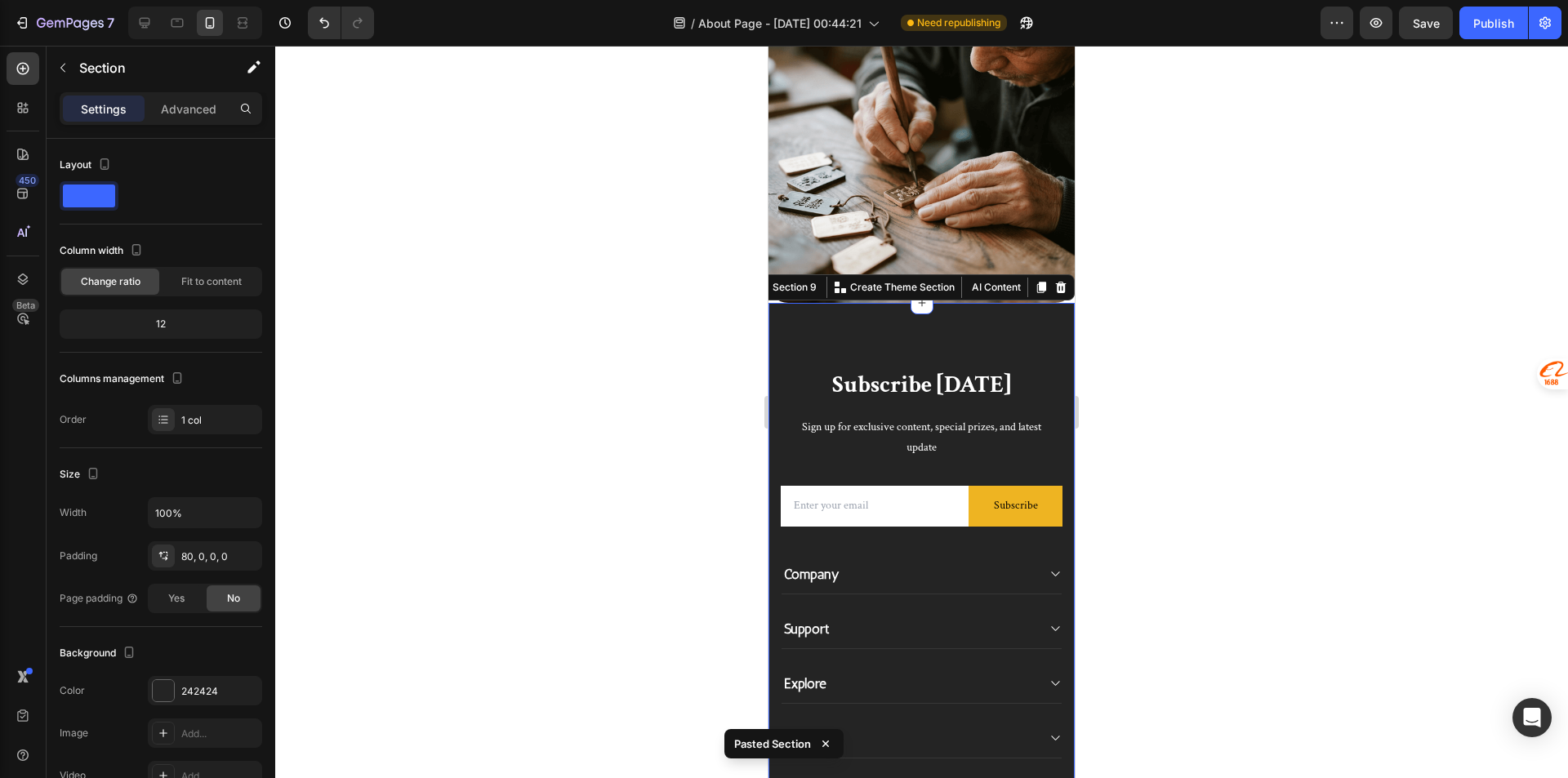
click at [1012, 331] on div "Subscribe [DATE] Heading Sign up for exclusive content, special prizes, and lat…" at bounding box center [921, 590] width 306 height 575
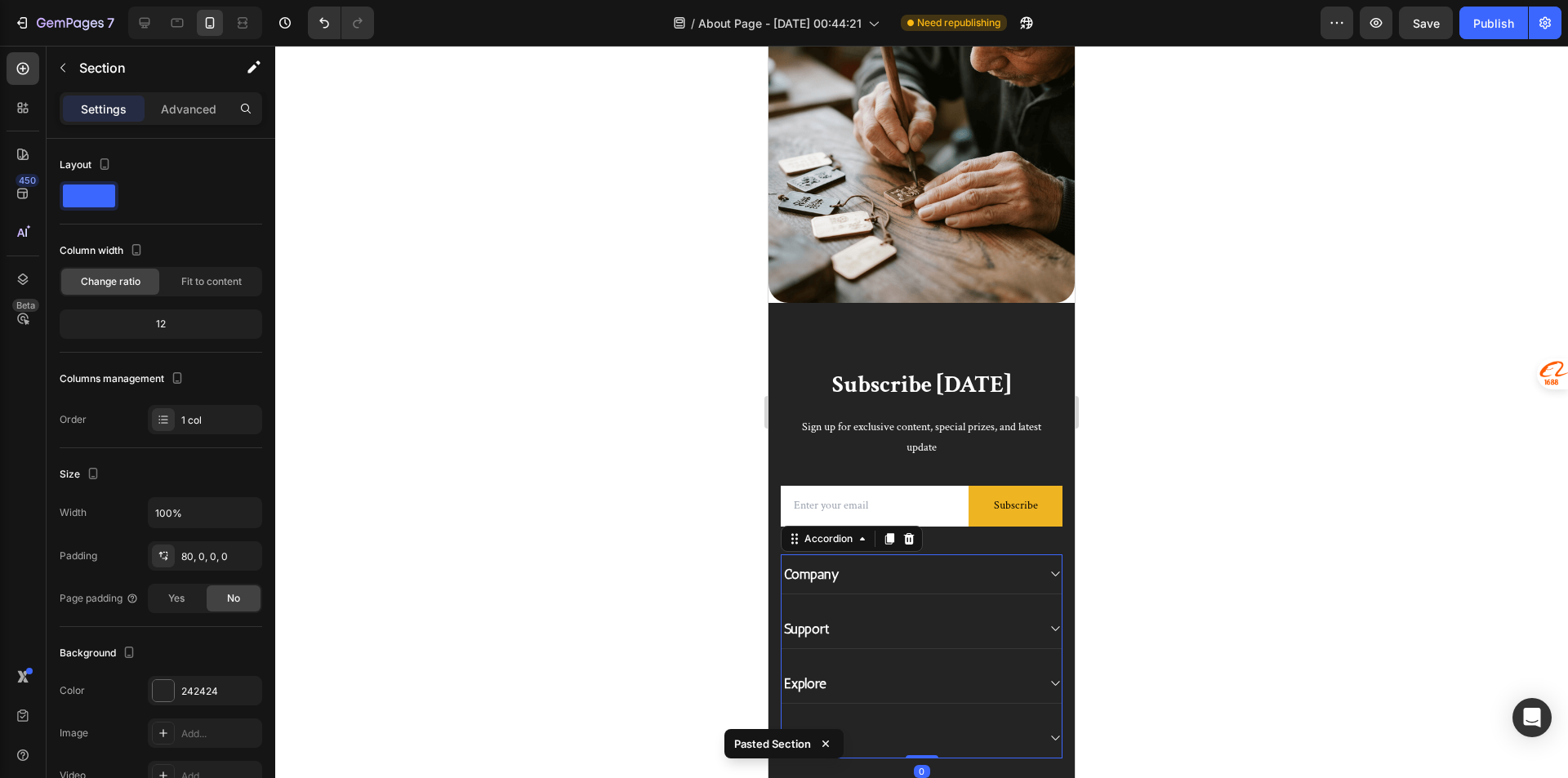
click at [949, 726] on div "Visit" at bounding box center [908, 738] width 254 height 23
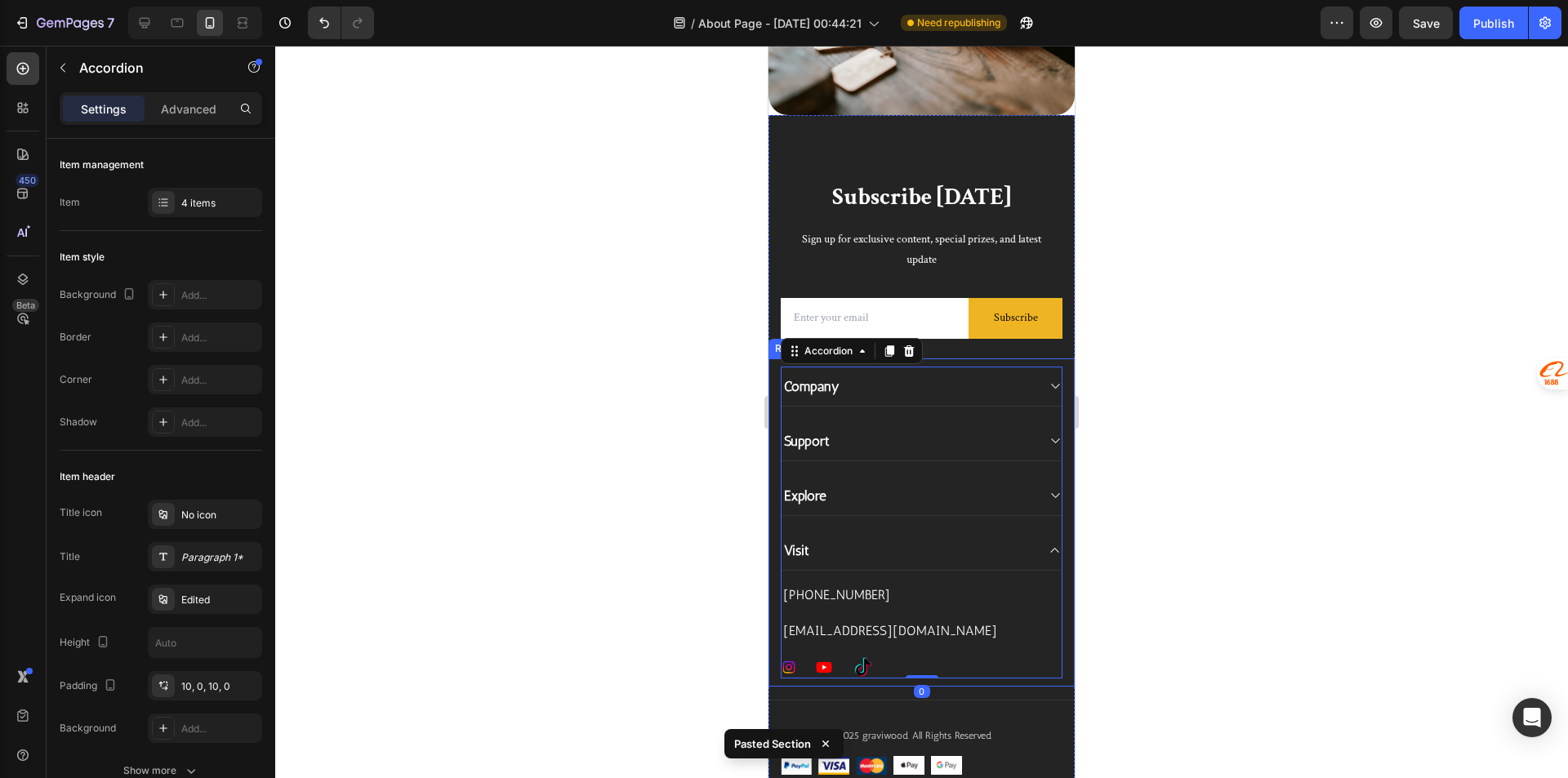
scroll to position [5657, 0]
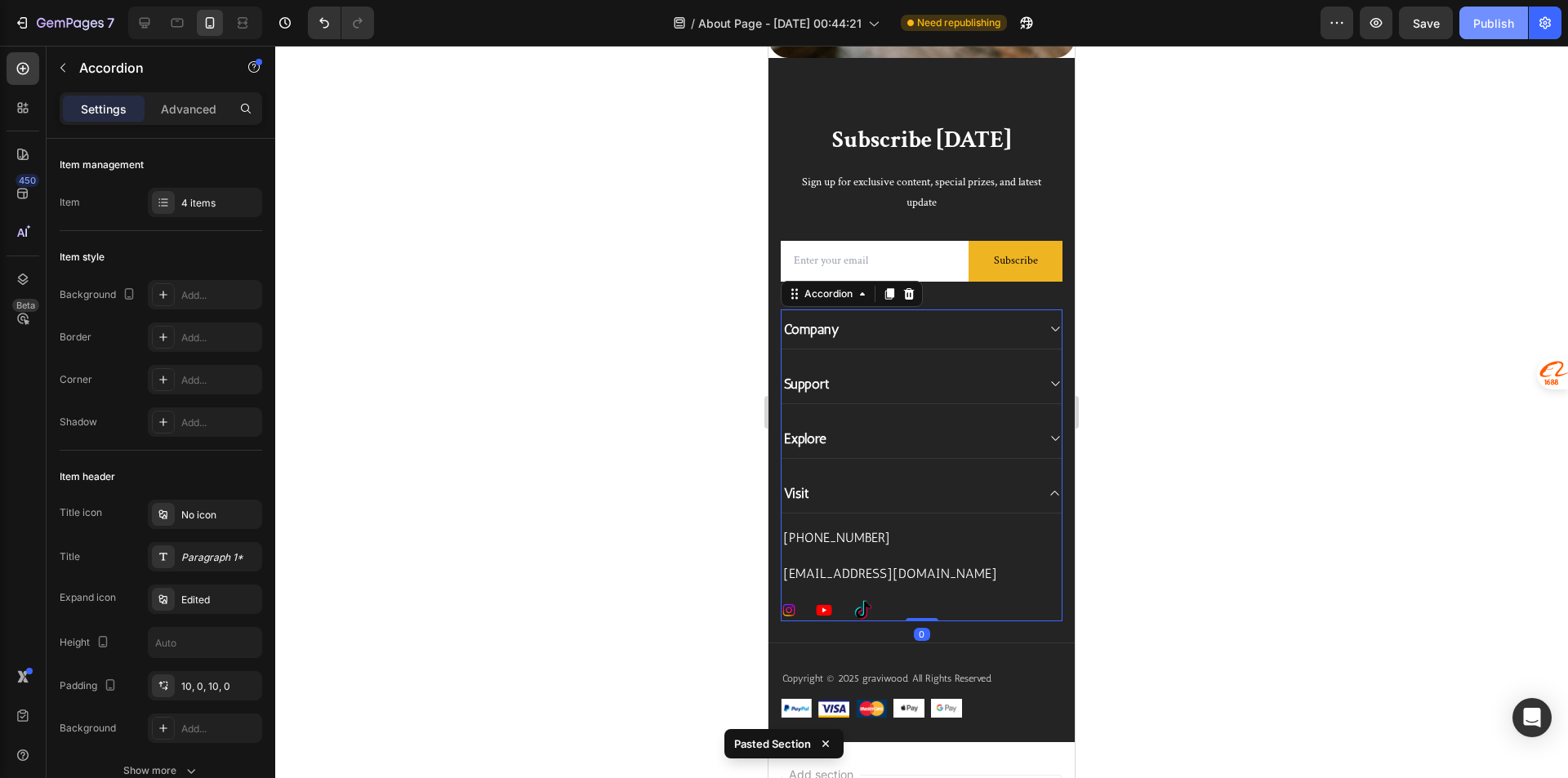
click at [1495, 21] on div "Publish" at bounding box center [1494, 23] width 41 height 17
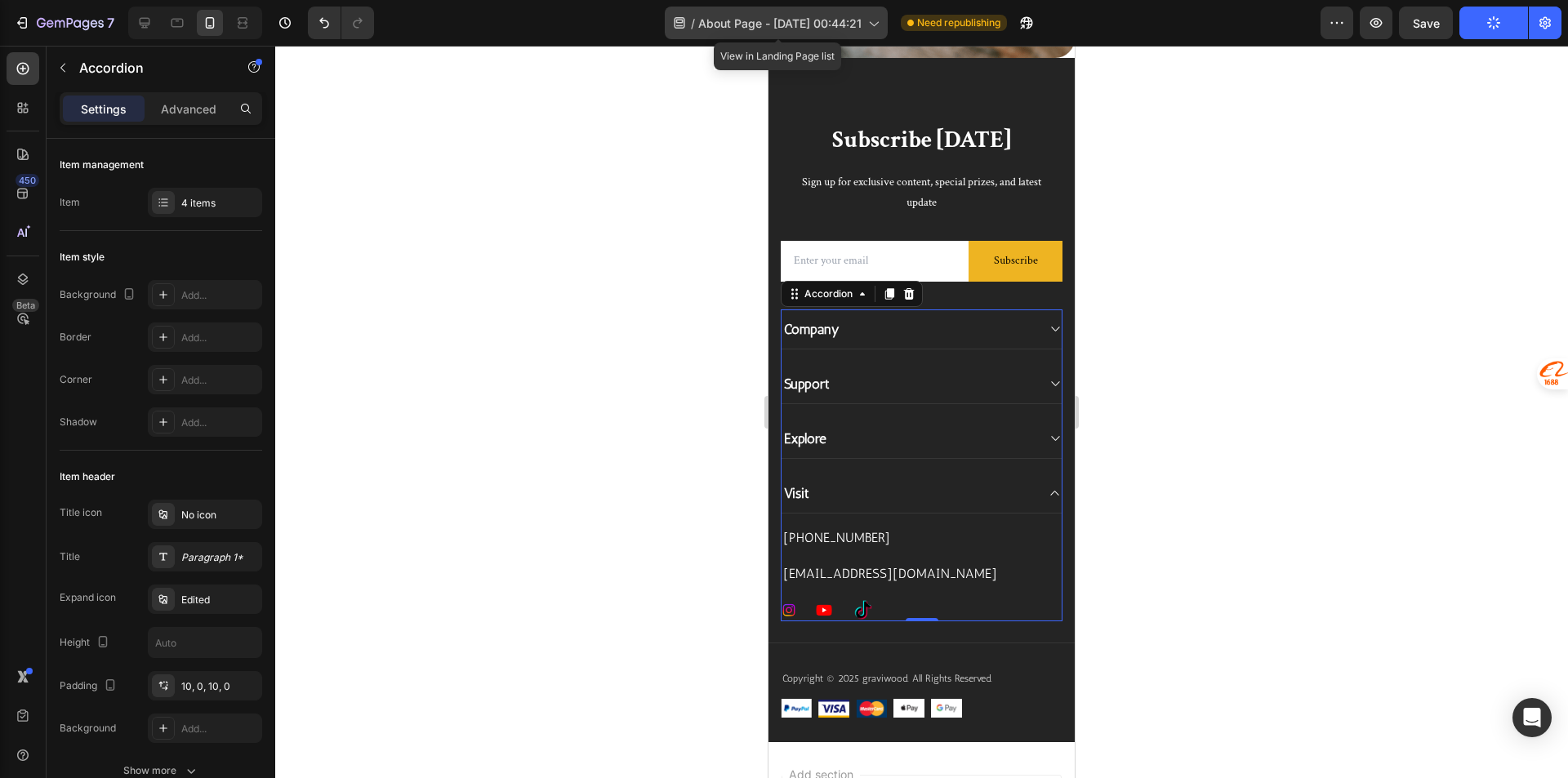
click at [858, 15] on span "About Page - [DATE] 00:44:21" at bounding box center [780, 23] width 164 height 17
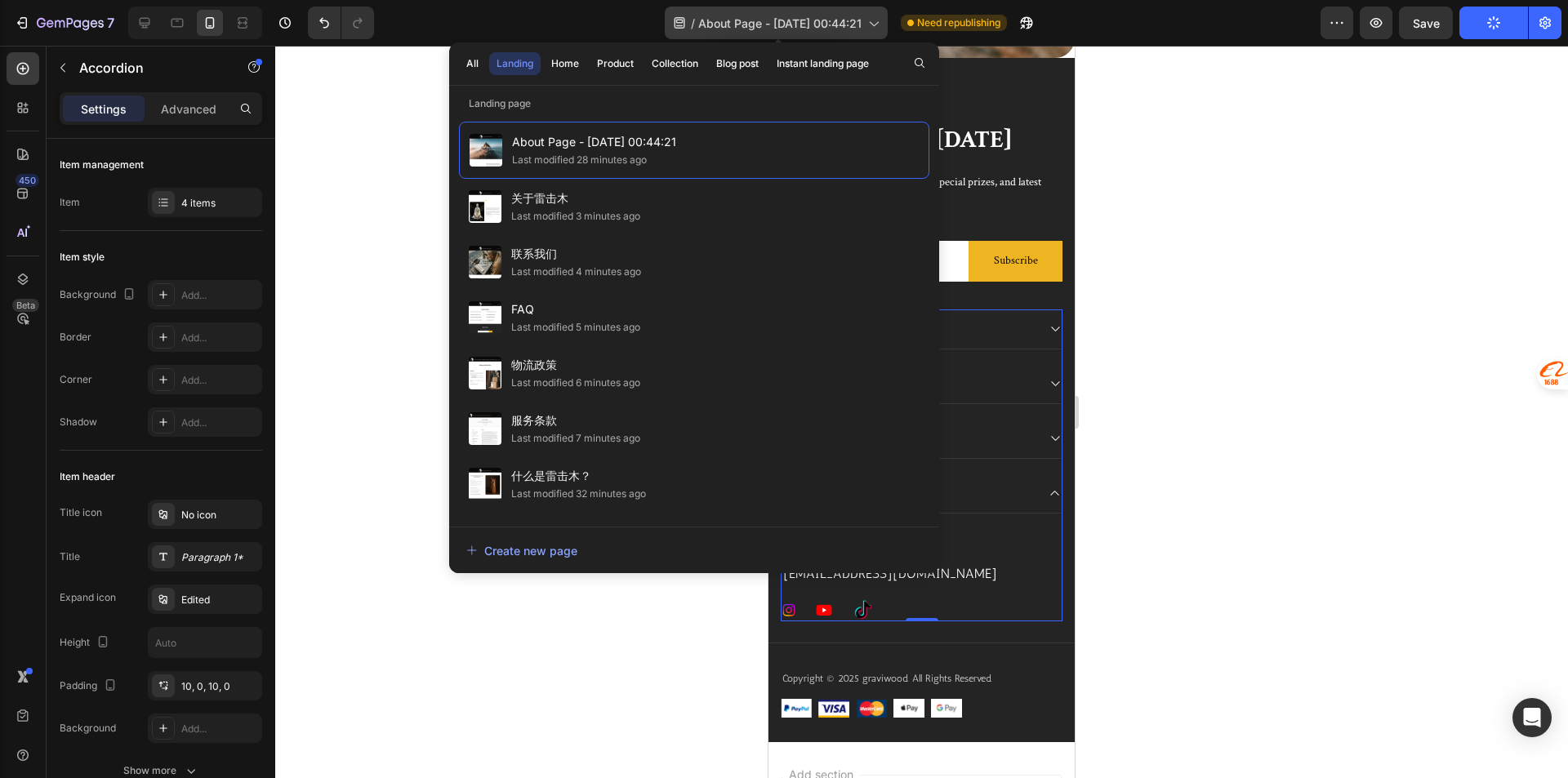
click at [858, 15] on span "About Page - [DATE] 00:44:21" at bounding box center [780, 23] width 164 height 17
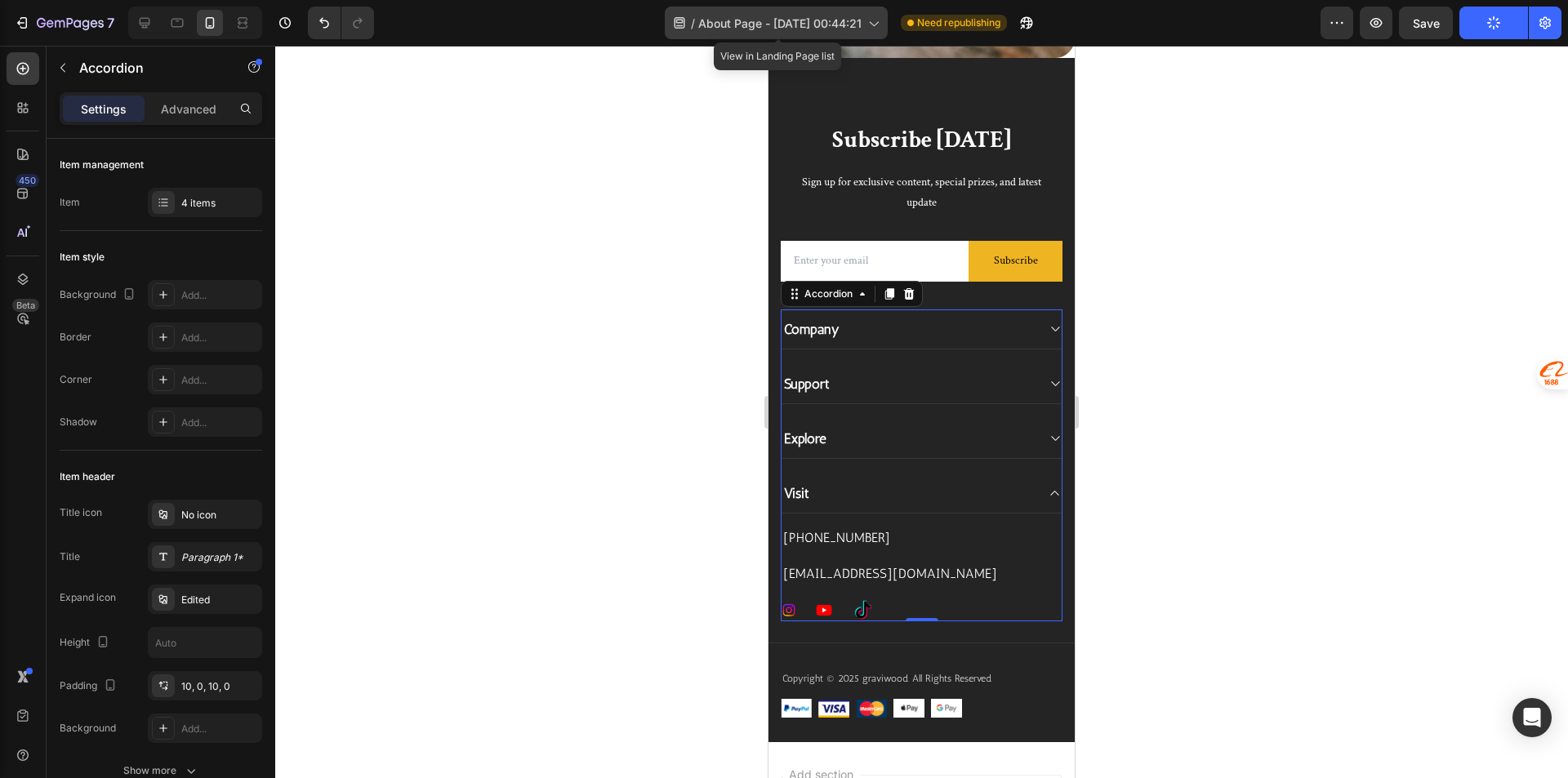
click at [788, 16] on span "About Page - [DATE] 00:44:21" at bounding box center [780, 23] width 164 height 17
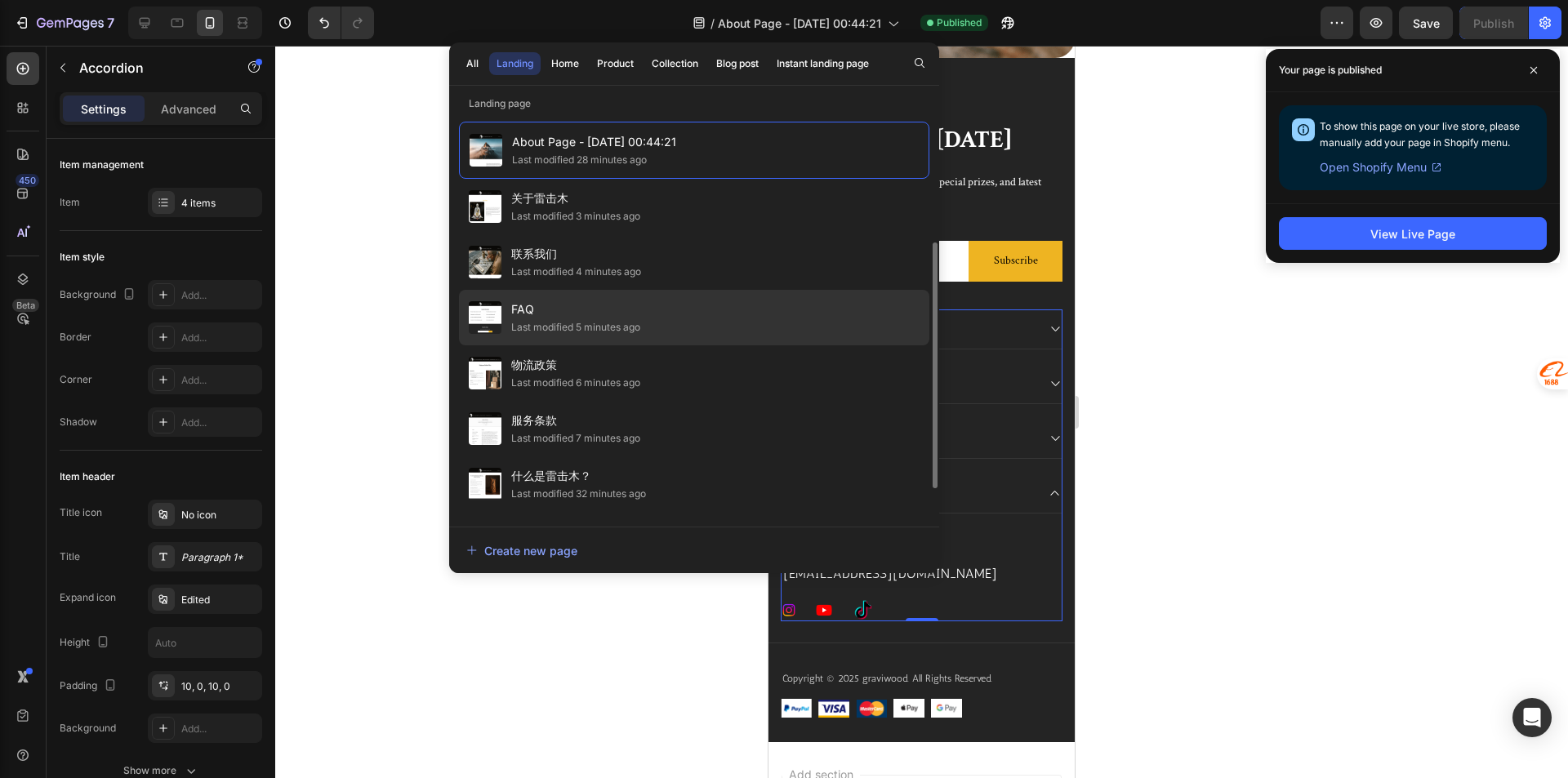
scroll to position [82, 0]
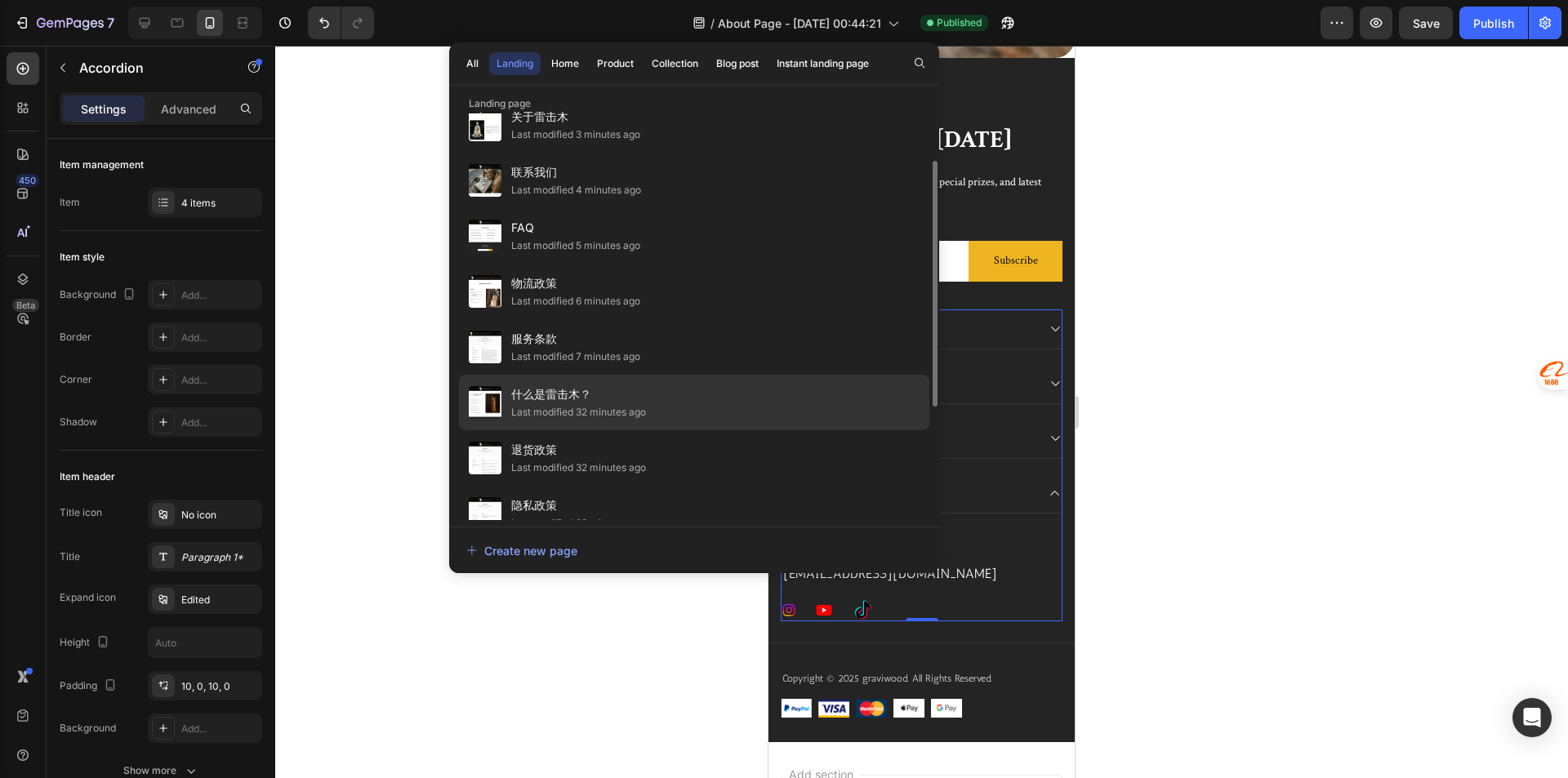
click at [602, 391] on span "什么是雷击木？" at bounding box center [579, 394] width 135 height 20
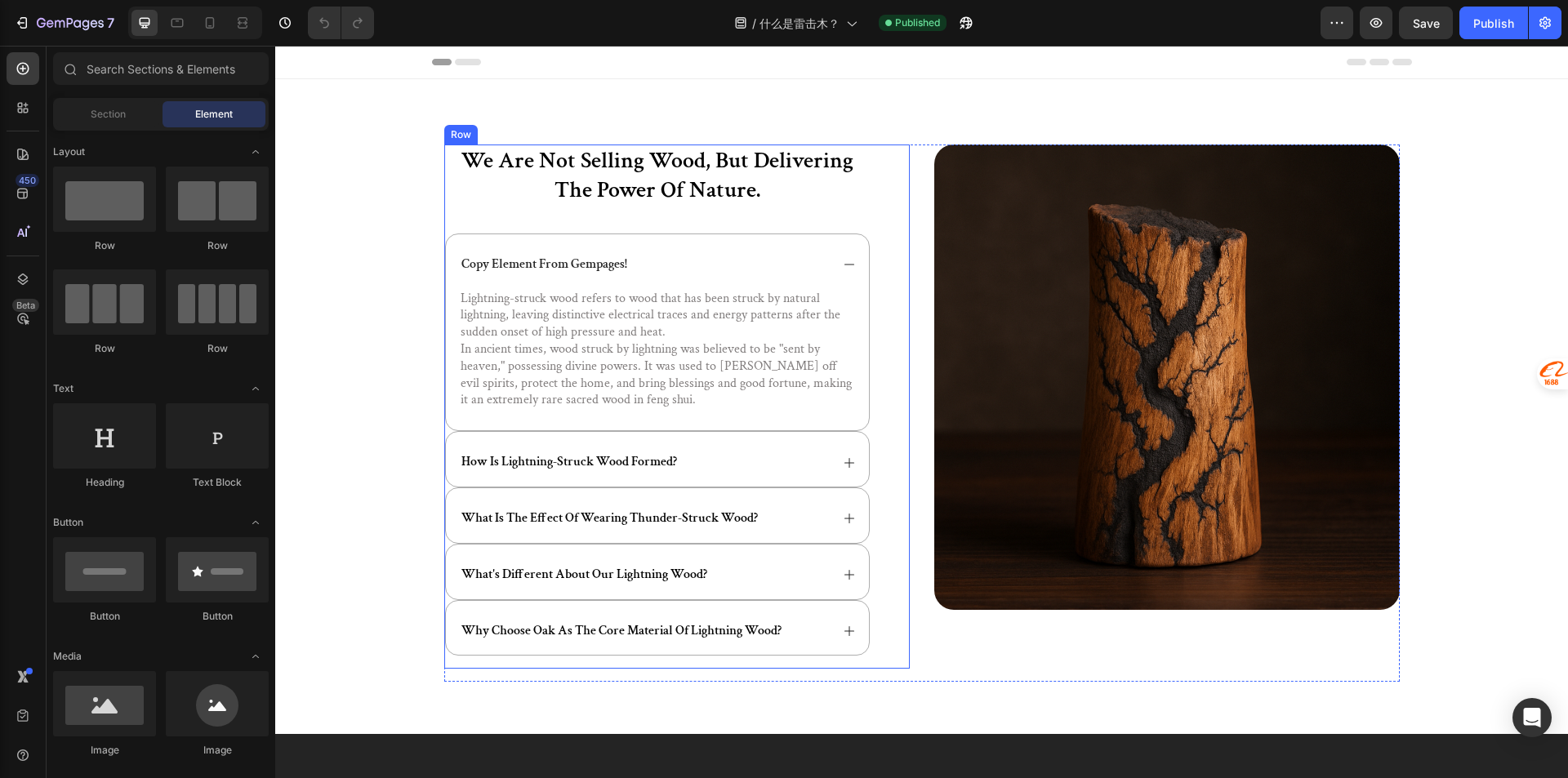
click at [831, 264] on div "copy element from gempages!" at bounding box center [657, 261] width 423 height 55
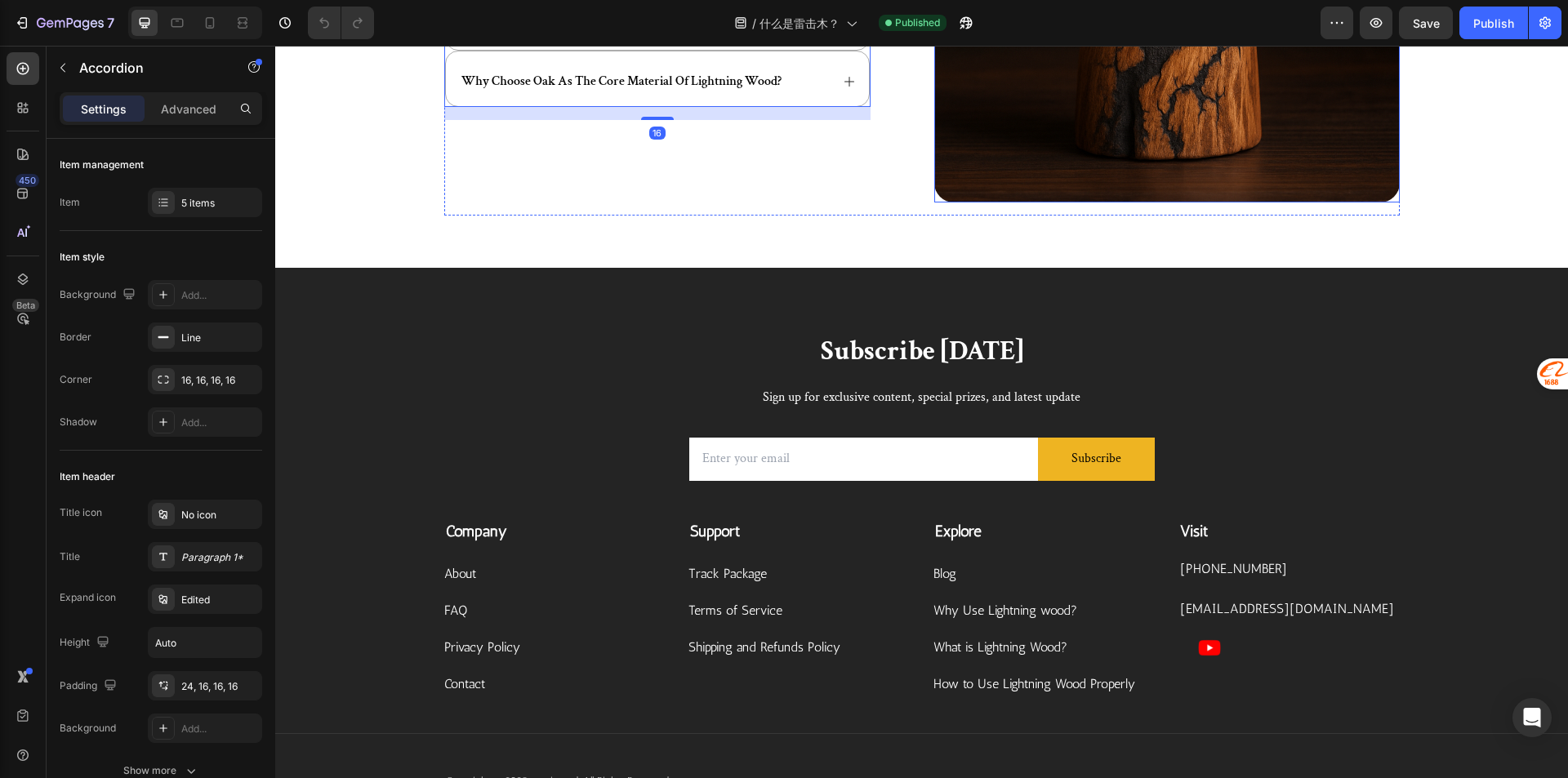
scroll to position [571, 0]
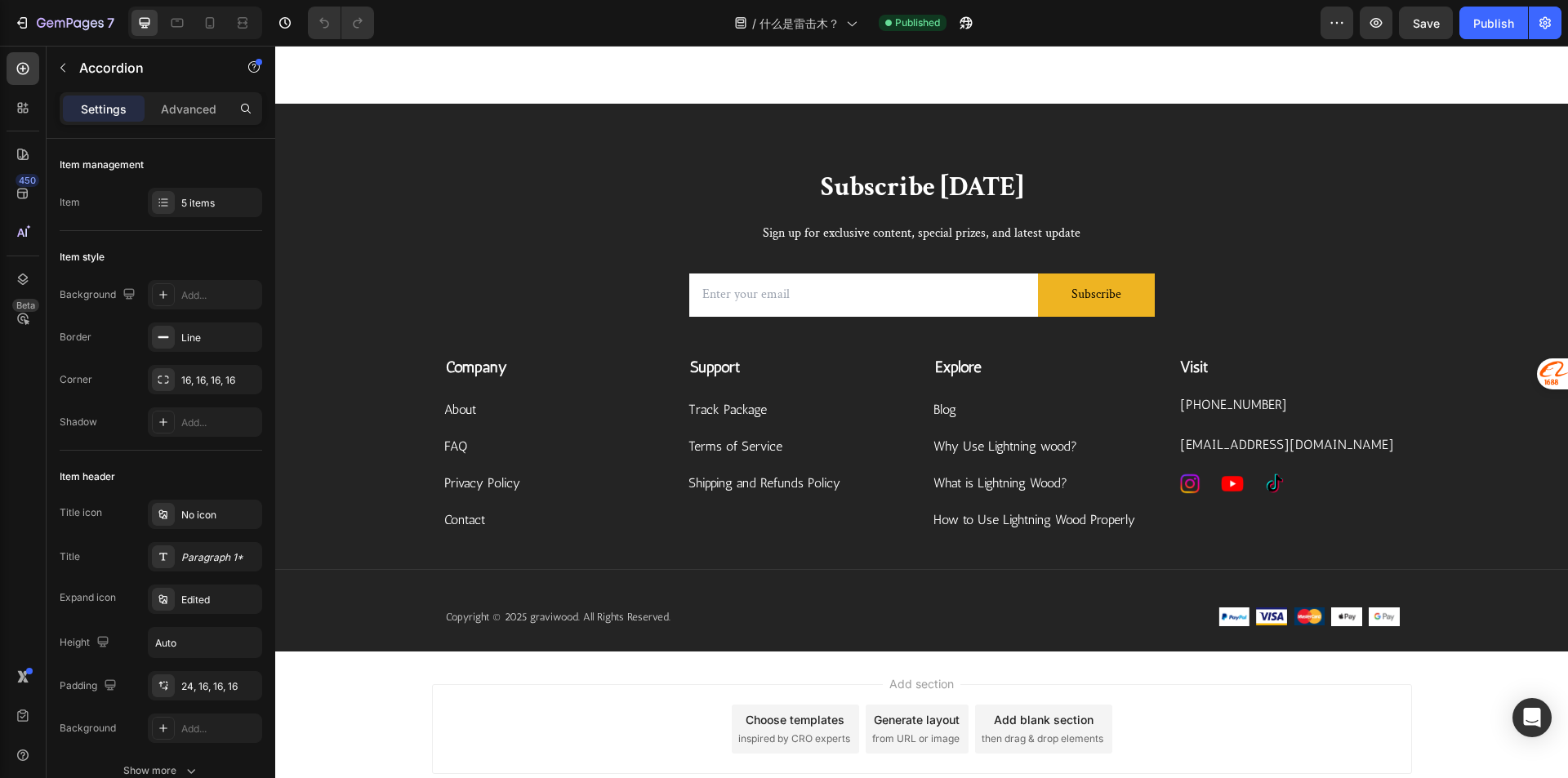
click at [1442, 197] on div "Subscribe [DATE] Heading Sign up for exclusive content, special prizes, and lat…" at bounding box center [921, 411] width 1292 height 483
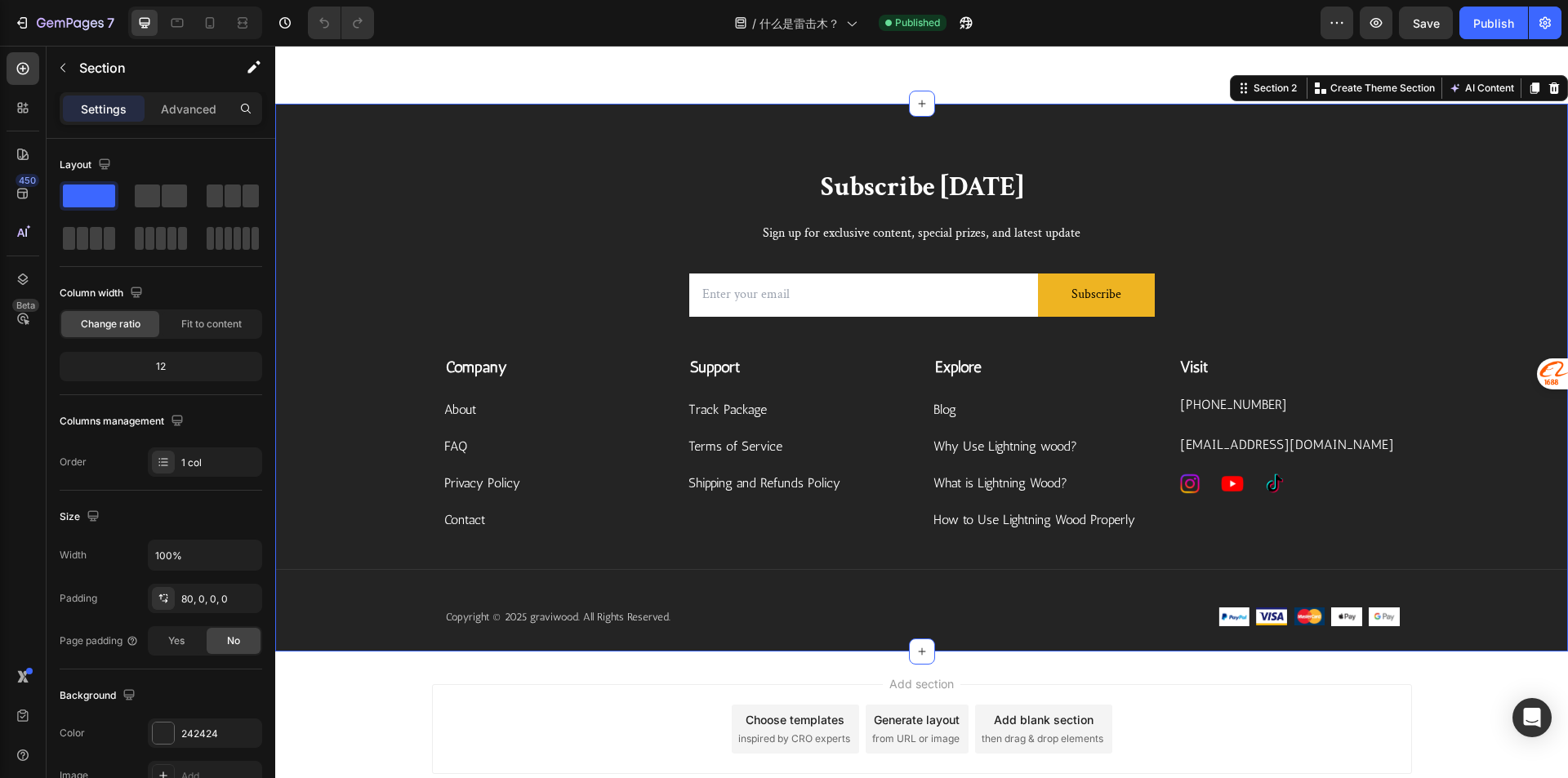
click at [1540, 98] on div "Section 2 You can create reusable sections Create Theme Section AI Content Writ…" at bounding box center [1399, 88] width 338 height 26
click at [1544, 97] on div at bounding box center [1554, 88] width 20 height 20
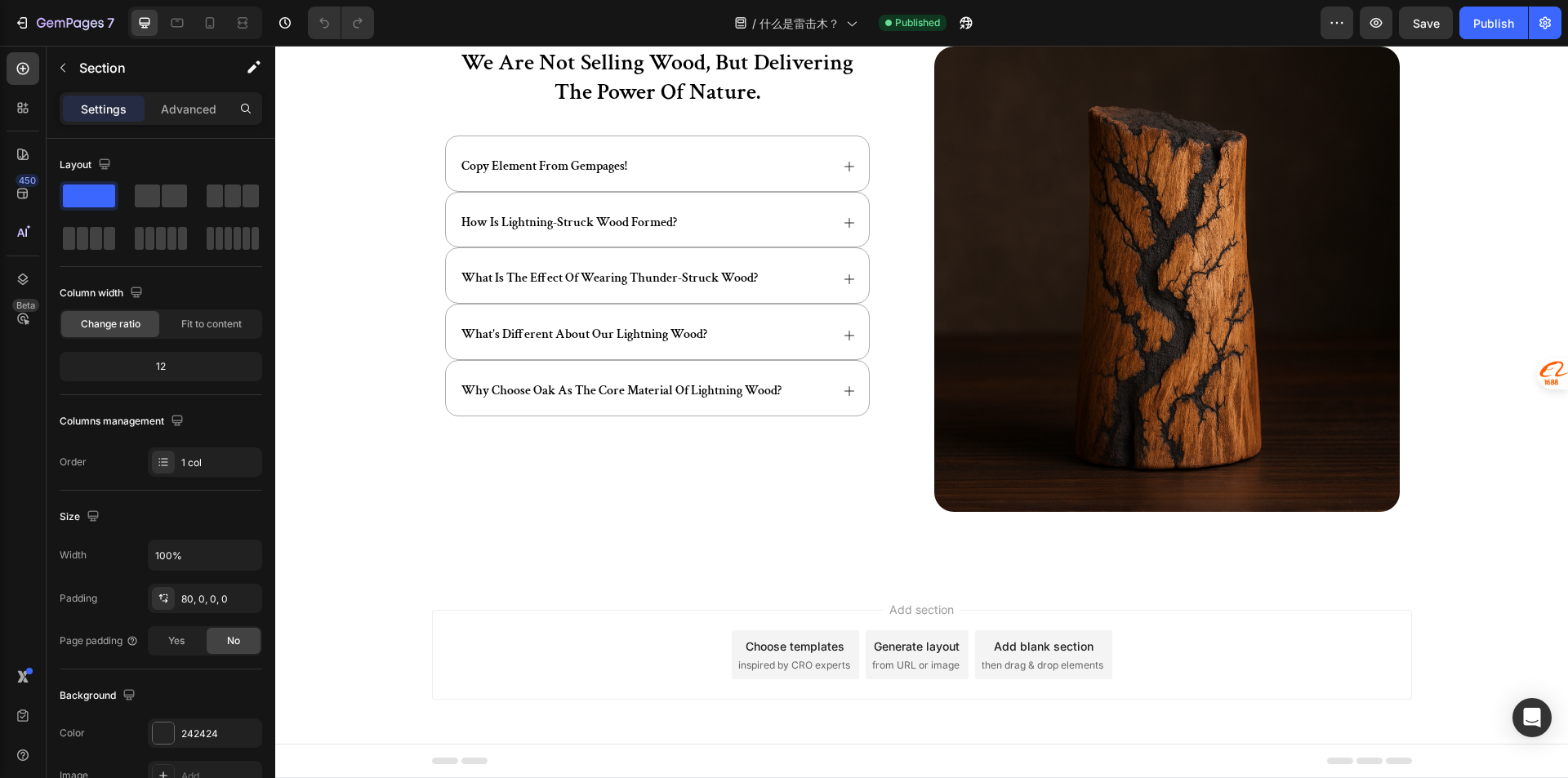
scroll to position [98, 0]
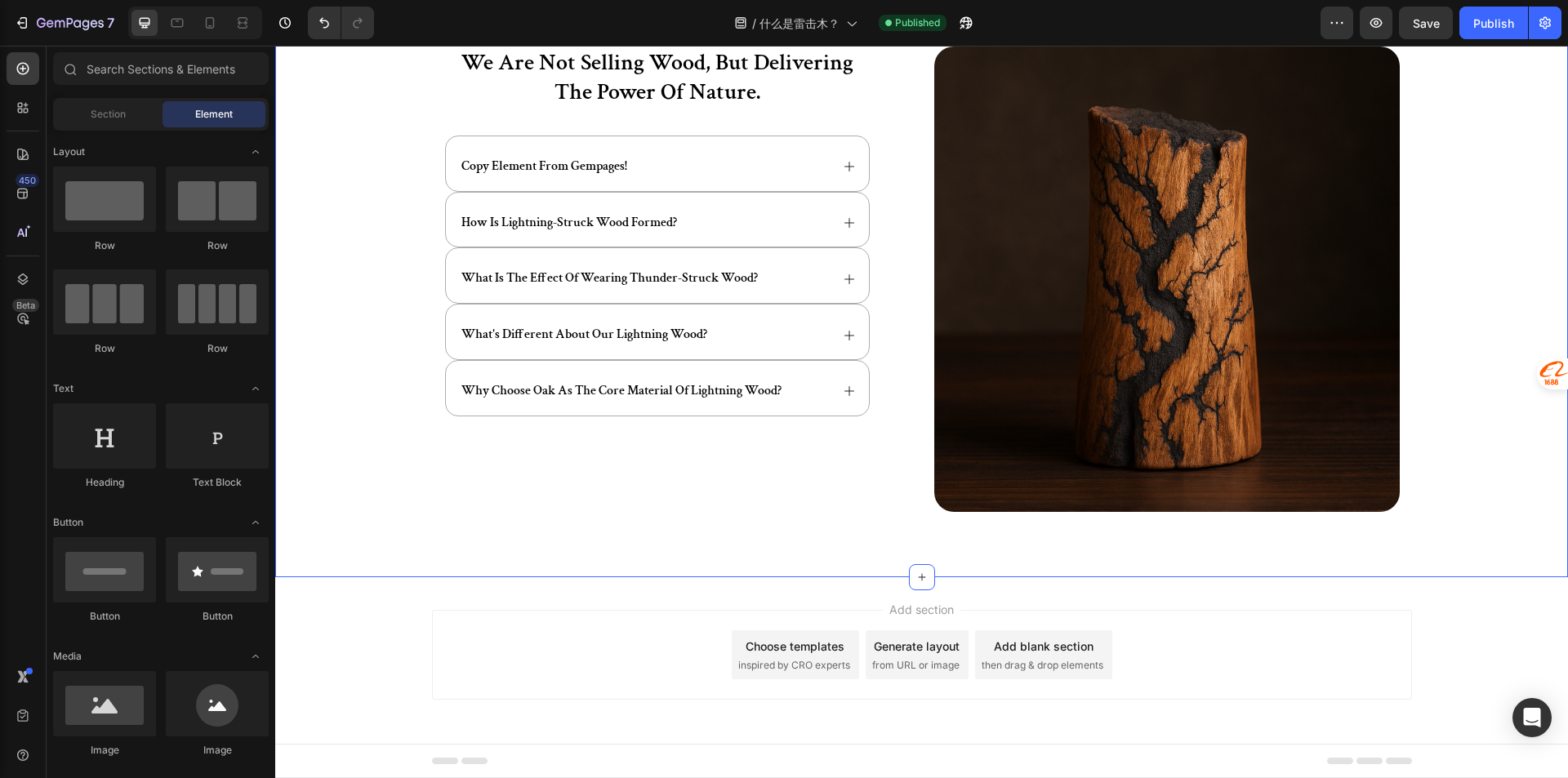
click at [1296, 560] on div "we are not selling wood, but delivering the power of nature. Heading copy eleme…" at bounding box center [921, 279] width 1292 height 596
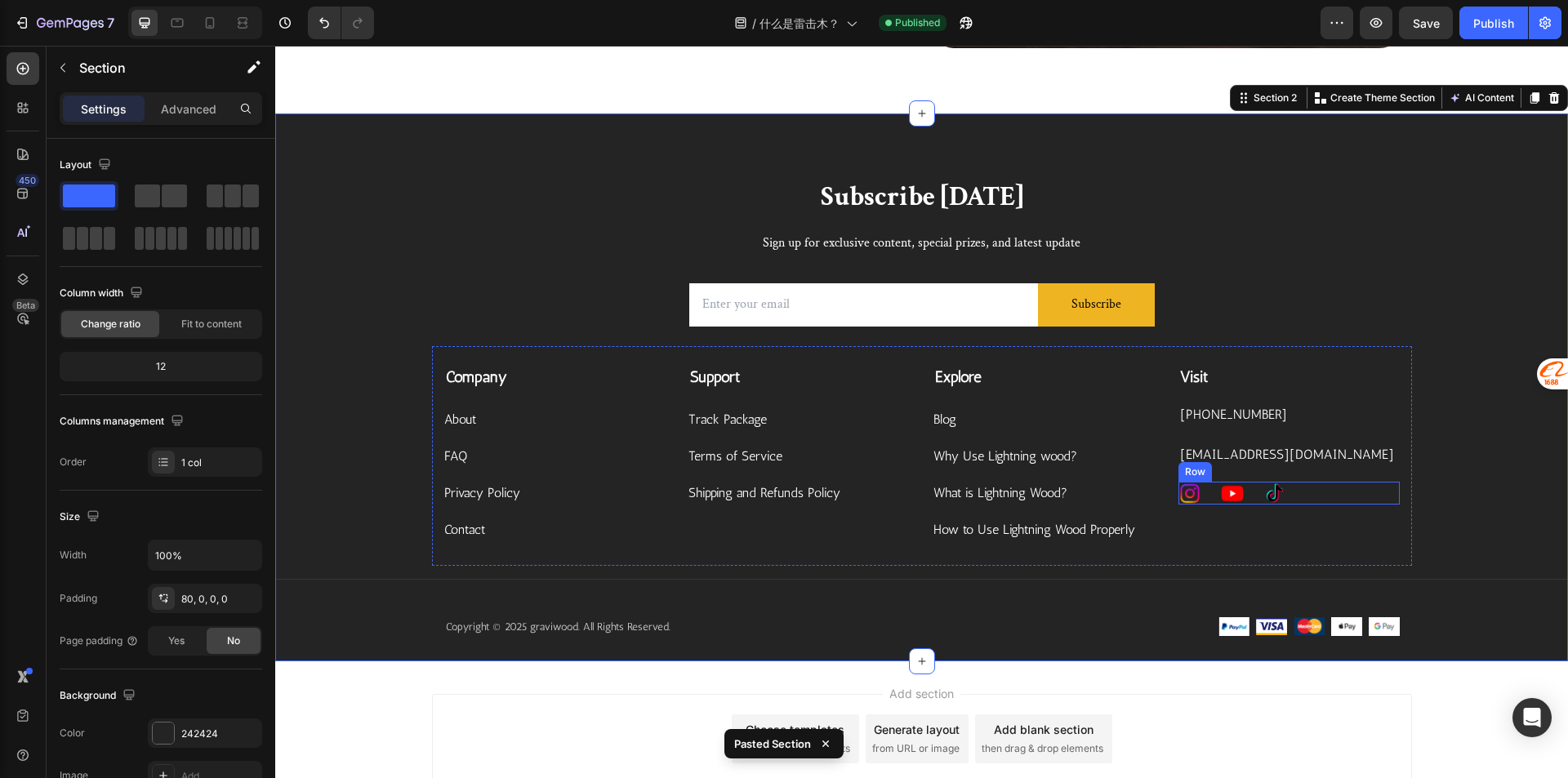
scroll to position [572, 0]
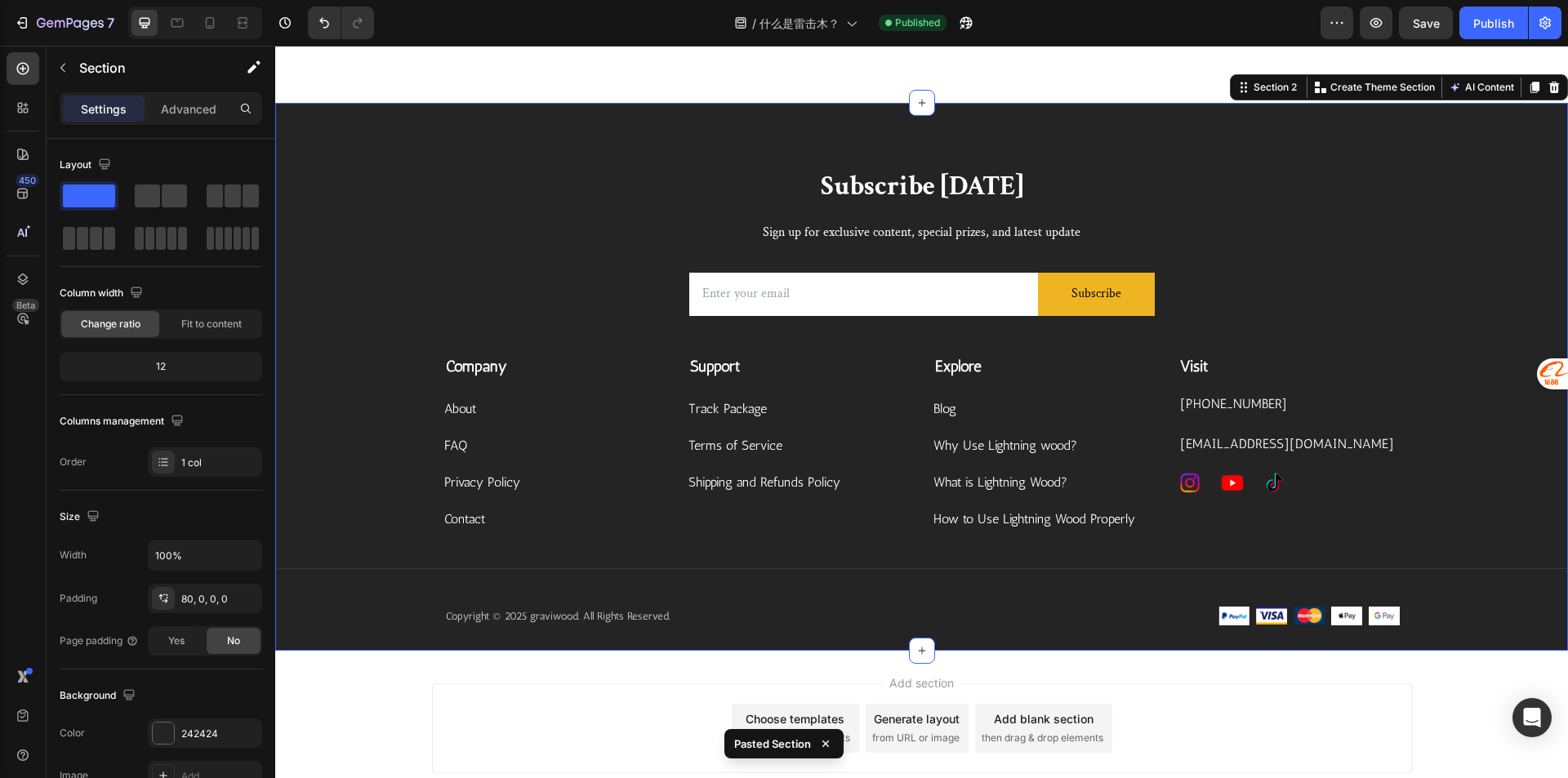
click at [1472, 353] on div "Subscribe [DATE] Heading Sign up for exclusive content, special prizes, and lat…" at bounding box center [921, 410] width 1292 height 483
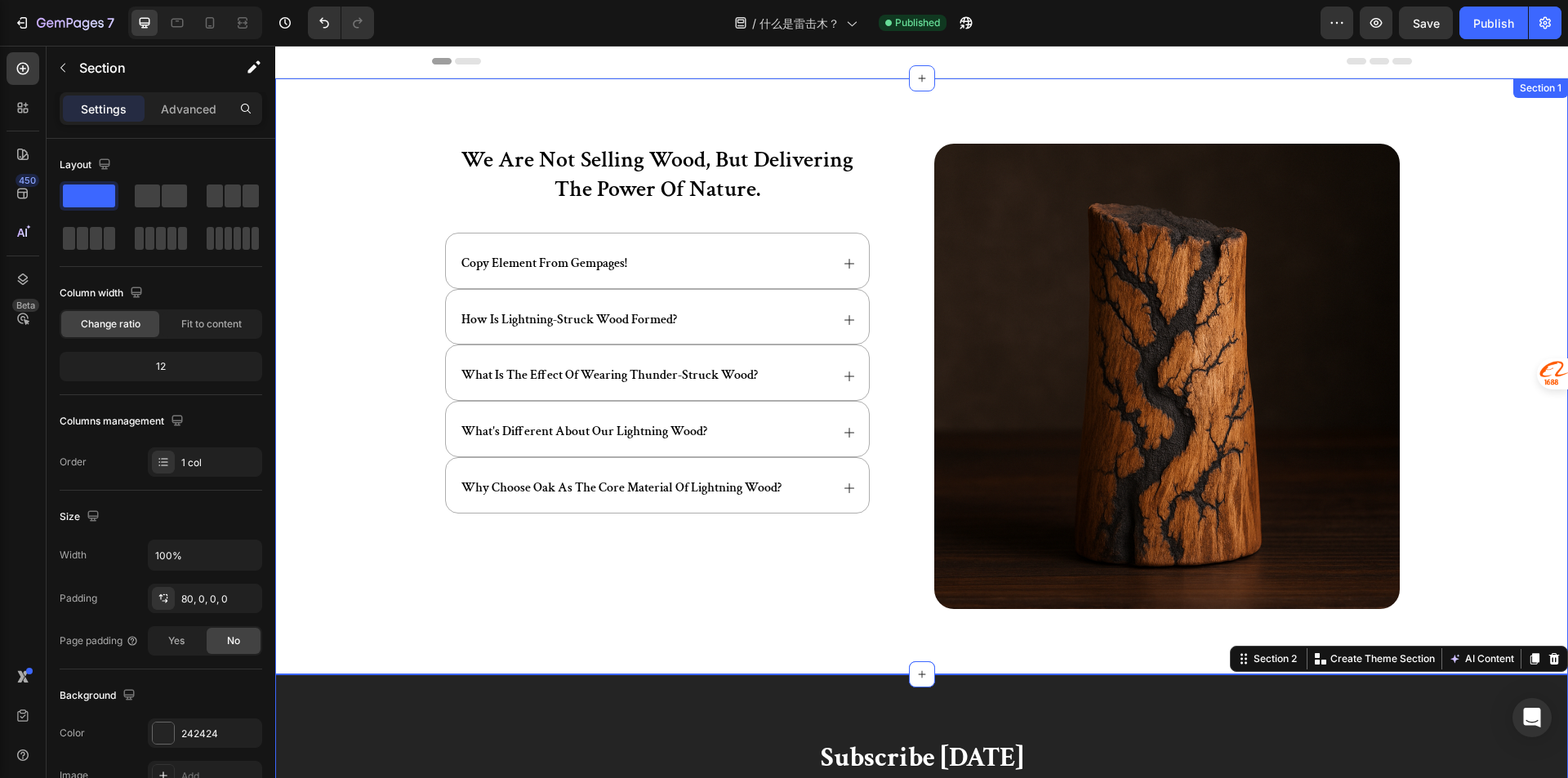
scroll to position [0, 0]
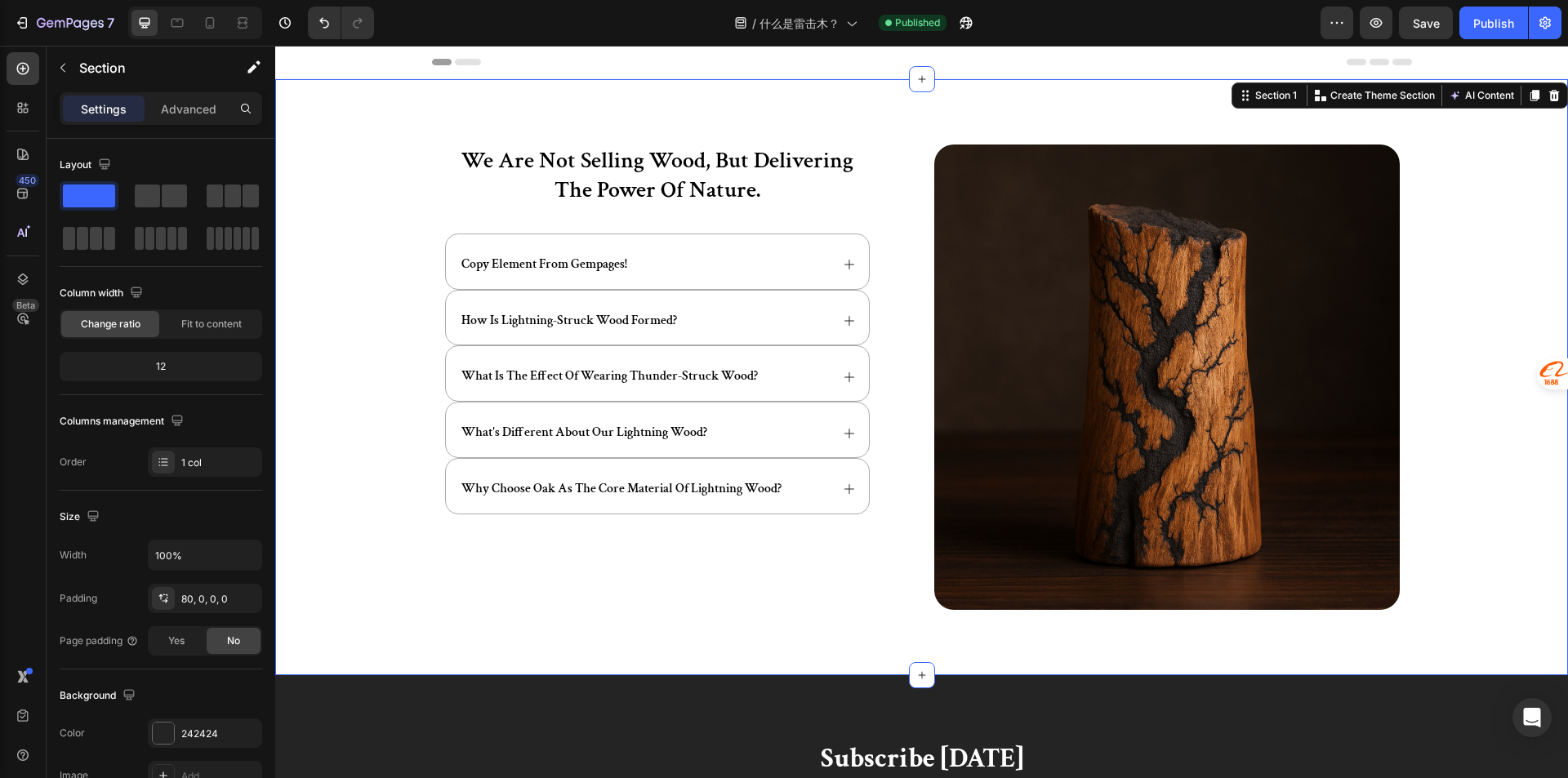
click at [1441, 290] on div "we are not selling wood, but delivering the power of nature. Heading copy eleme…" at bounding box center [921, 390] width 1259 height 492
click at [908, 32] on div "/ 什么是雷击木？ Published" at bounding box center [854, 23] width 933 height 33
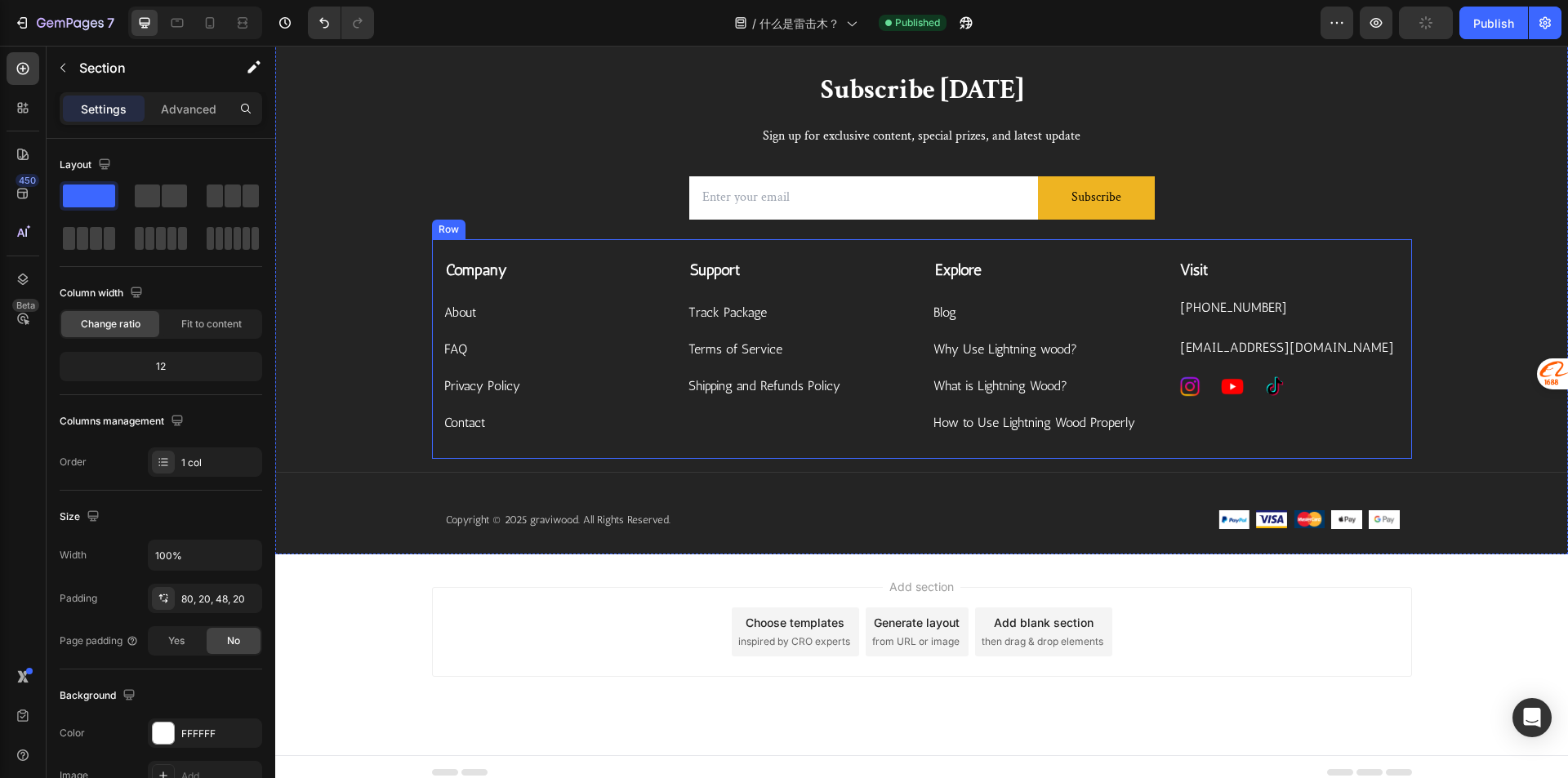
scroll to position [680, 0]
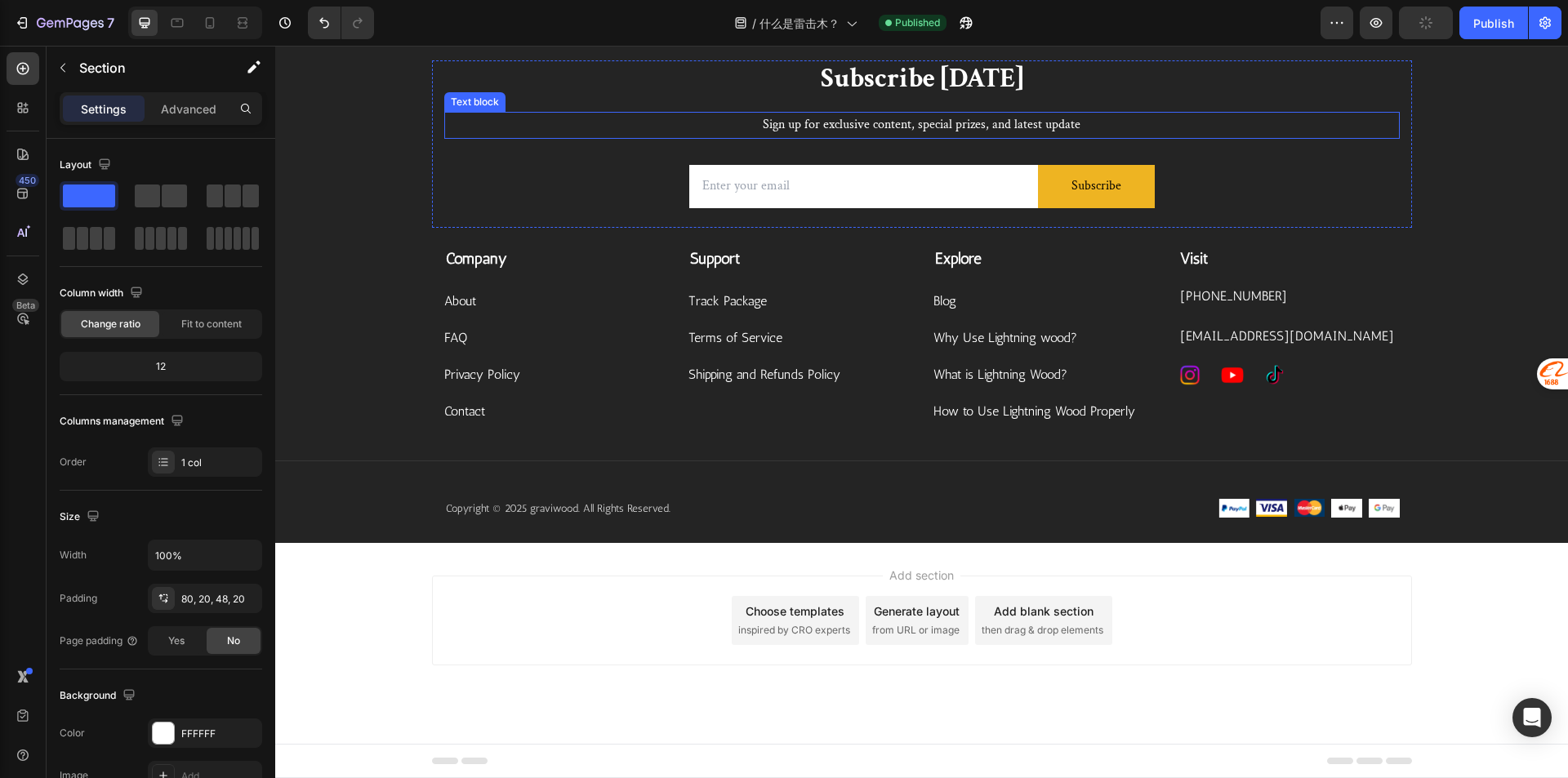
click at [1362, 133] on p "Sign up for exclusive content, special prizes, and latest update" at bounding box center [921, 125] width 952 height 24
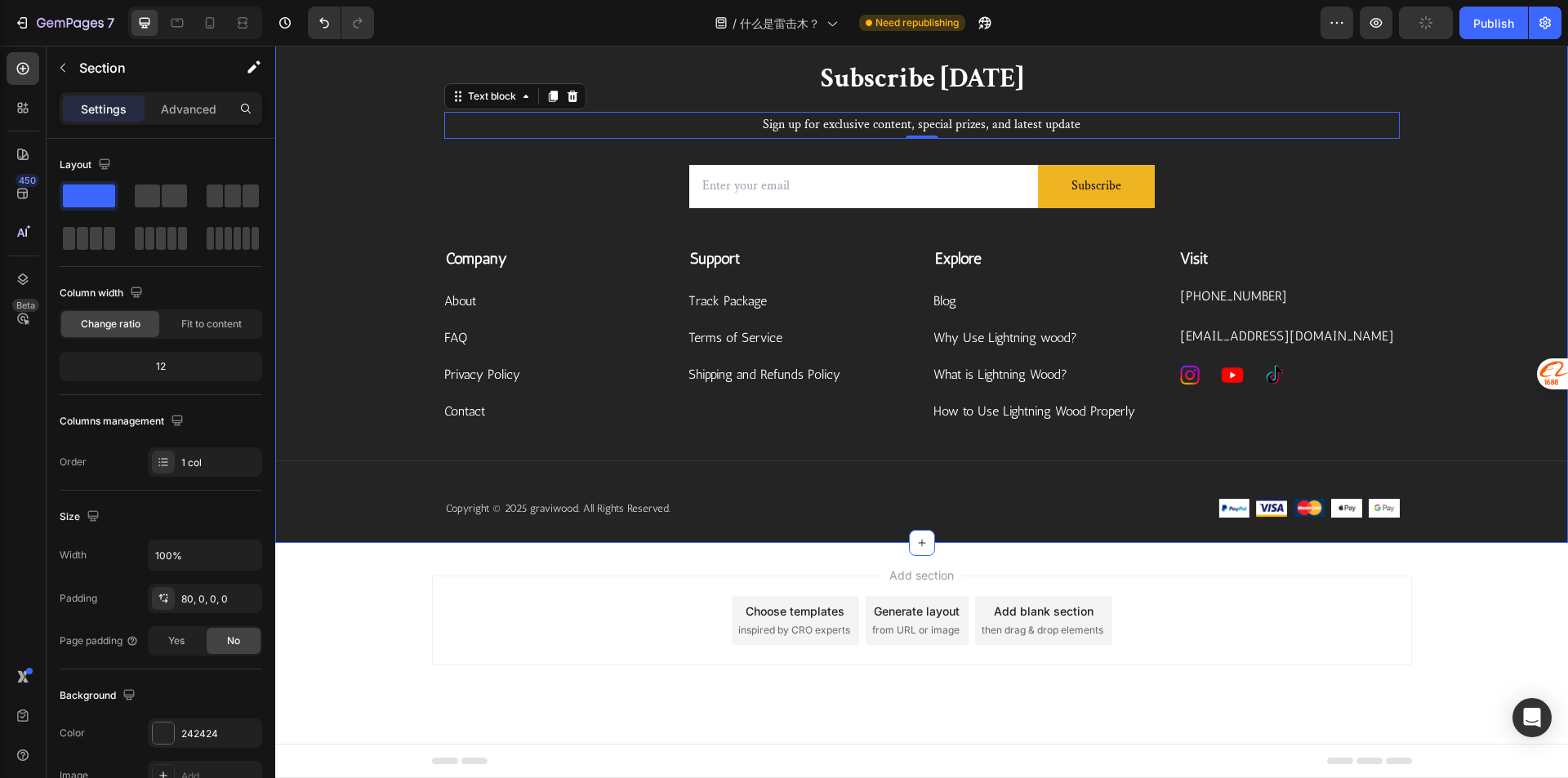
click at [1511, 164] on div "Subscribe Today Heading Sign up for exclusive content, special prizes, and late…" at bounding box center [921, 302] width 1292 height 483
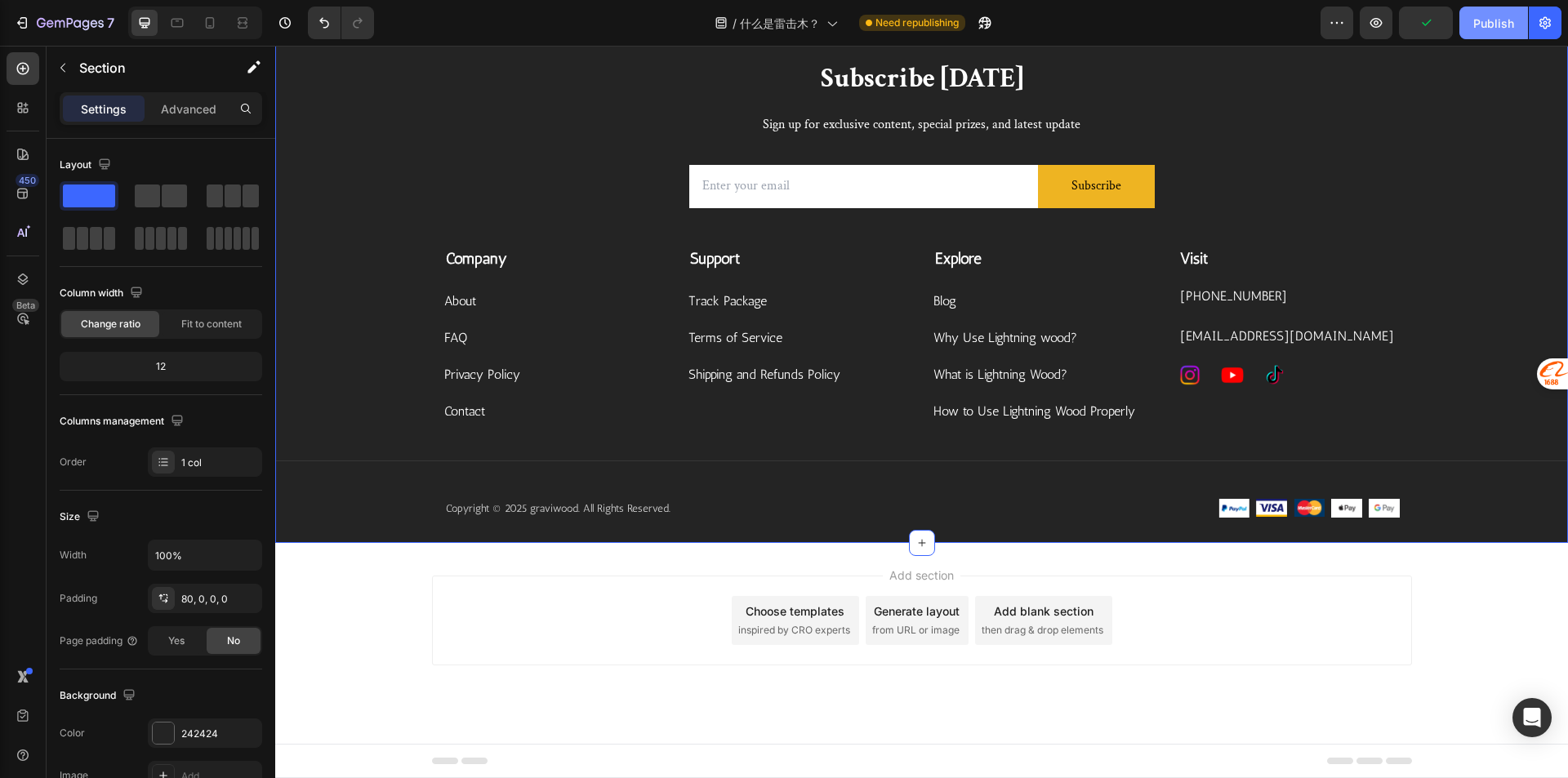
click at [1469, 23] on button "Publish" at bounding box center [1494, 23] width 69 height 33
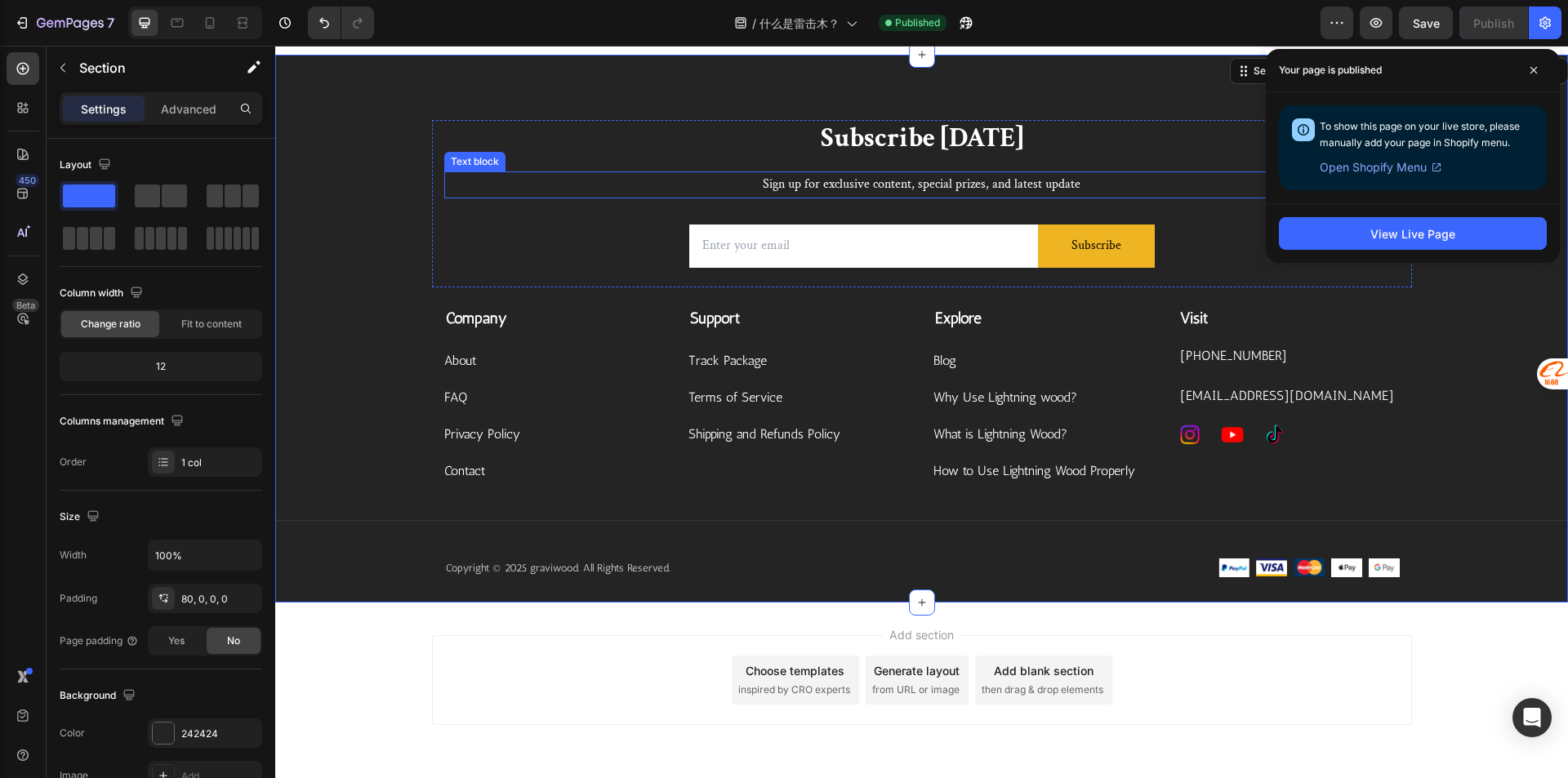
scroll to position [517, 0]
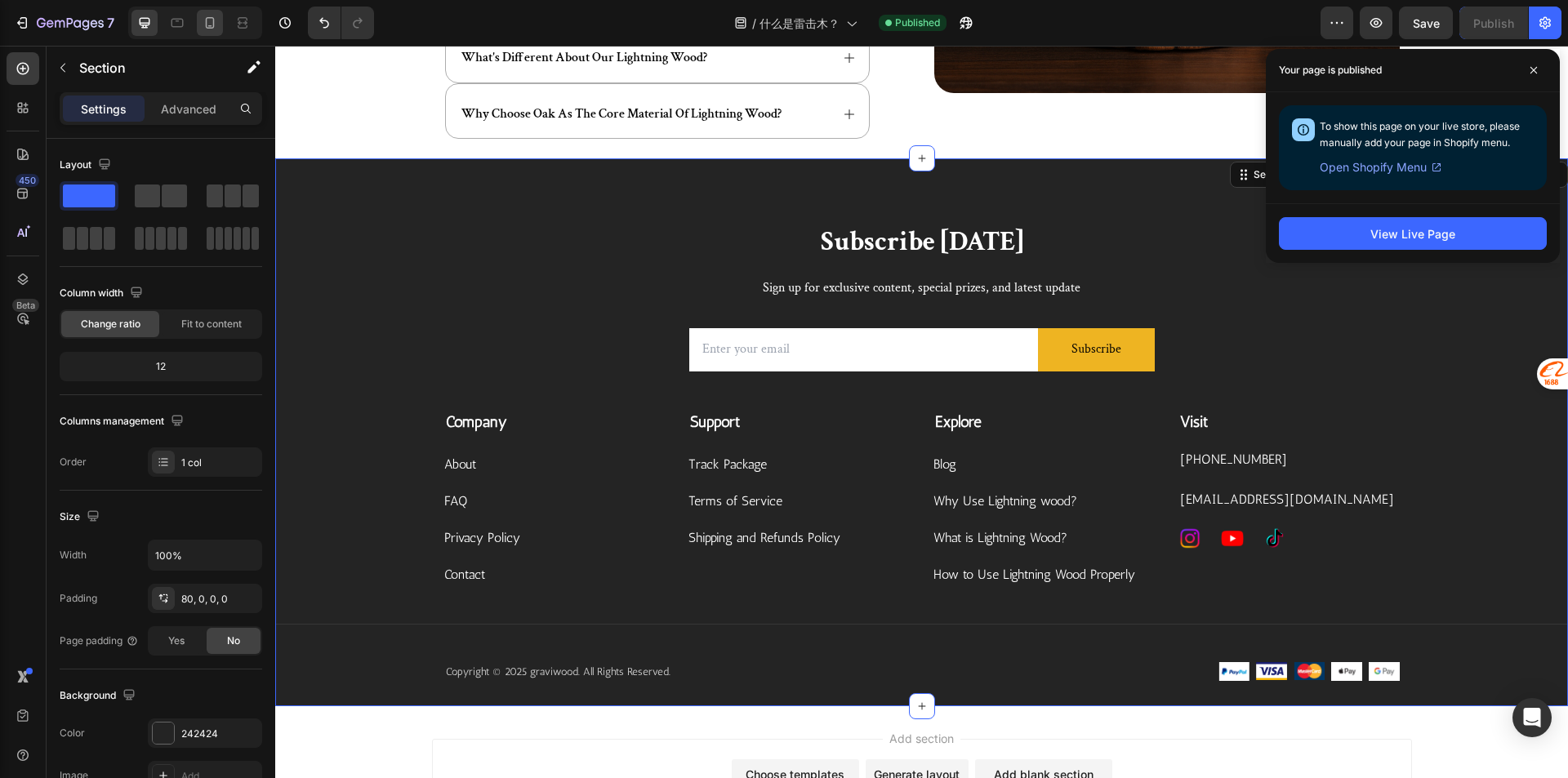
click at [216, 25] on icon at bounding box center [210, 23] width 16 height 16
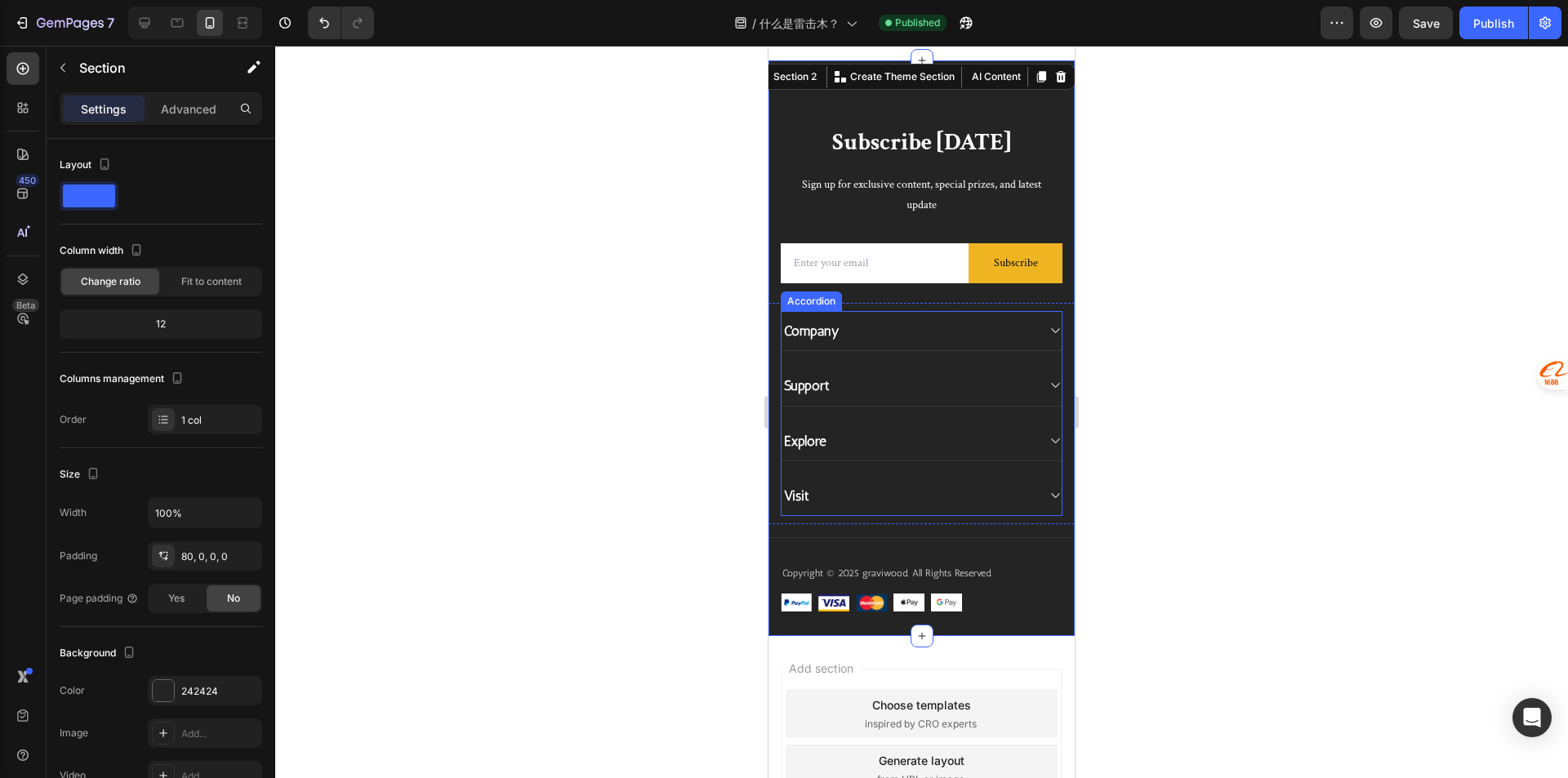
scroll to position [572, 0]
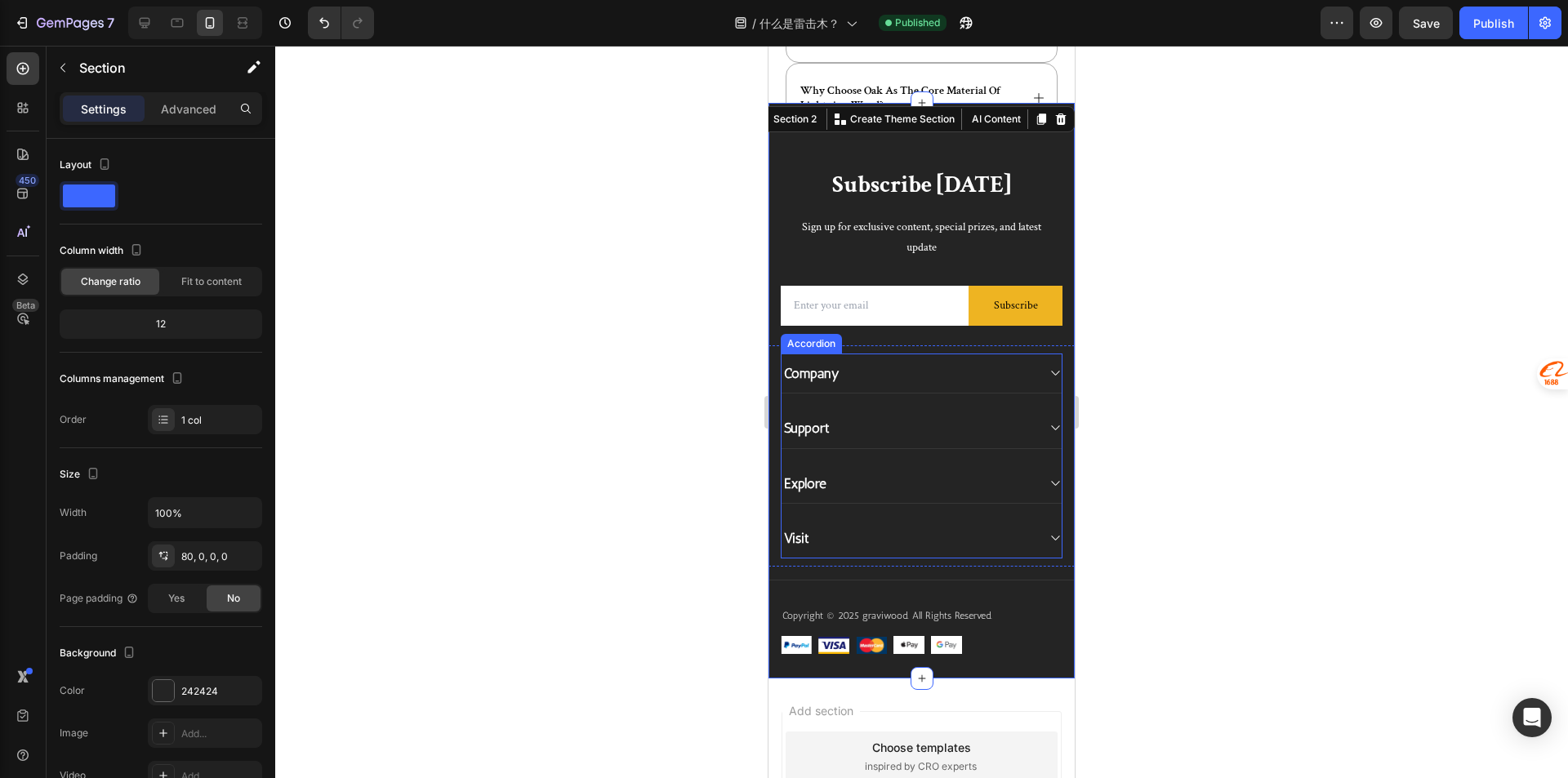
click at [920, 510] on div "Company Support Explore Visit" at bounding box center [921, 455] width 282 height 204
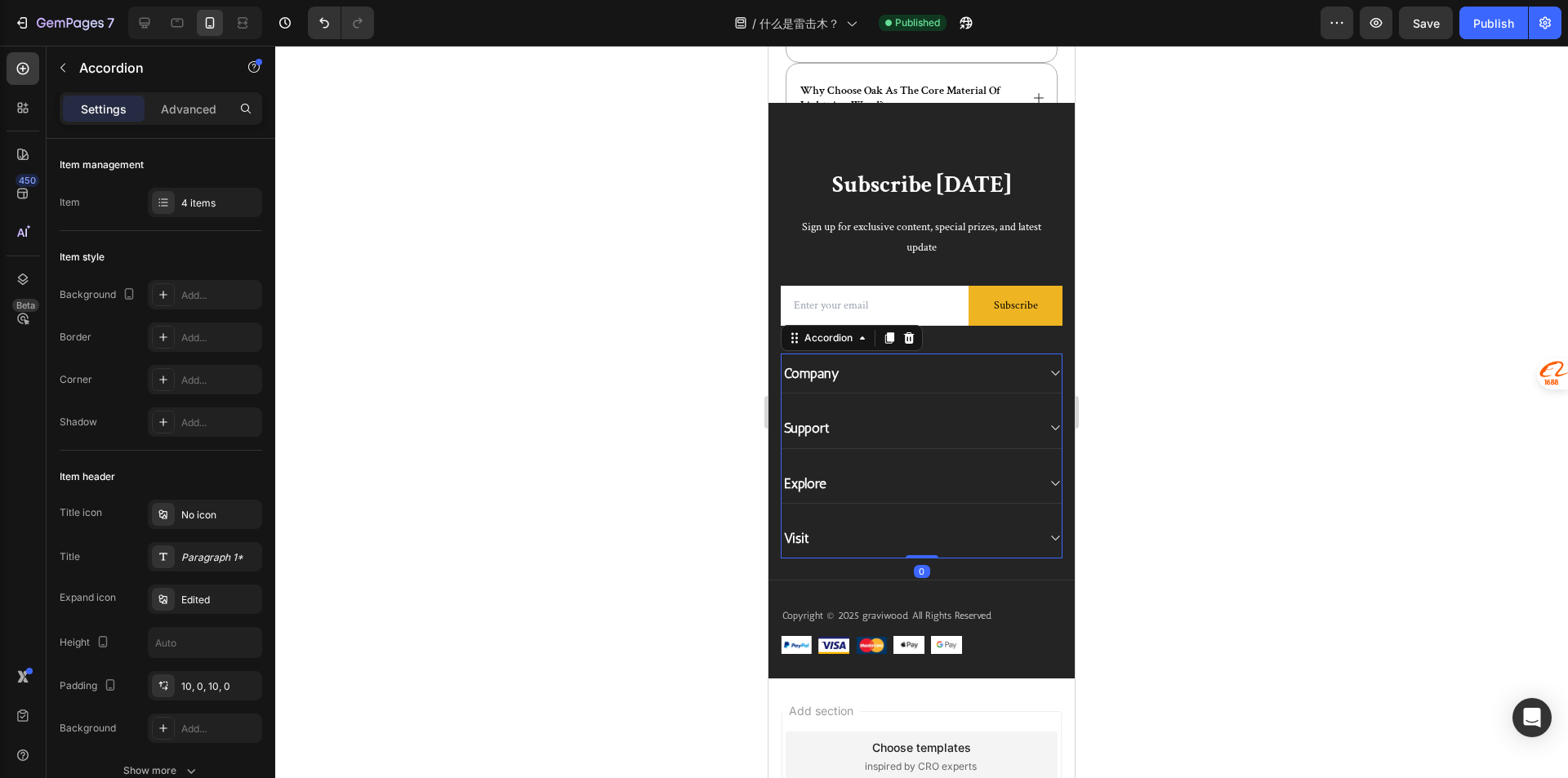
click at [924, 519] on div "Visit" at bounding box center [921, 538] width 280 height 40
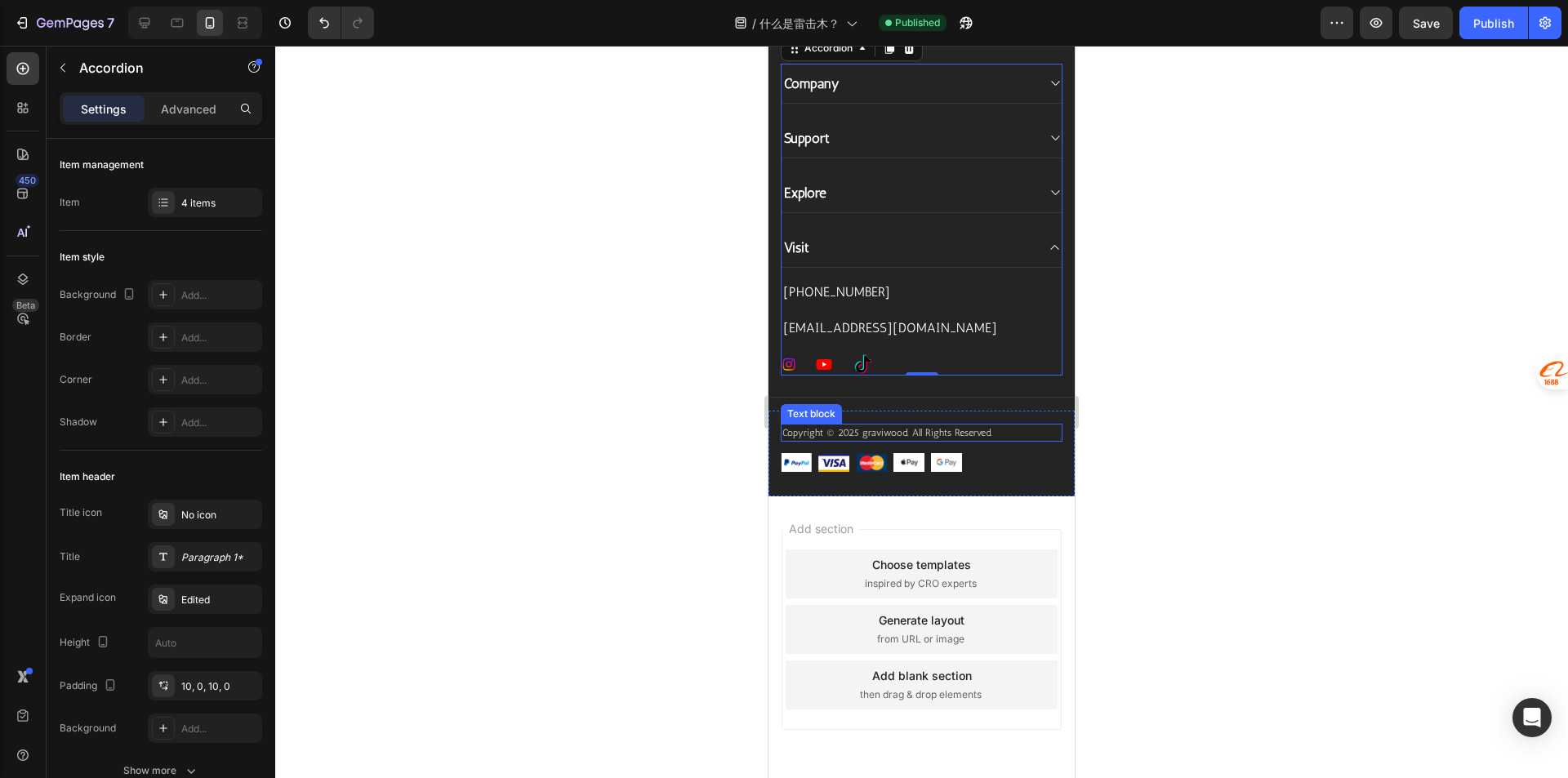
scroll to position [1324, 0]
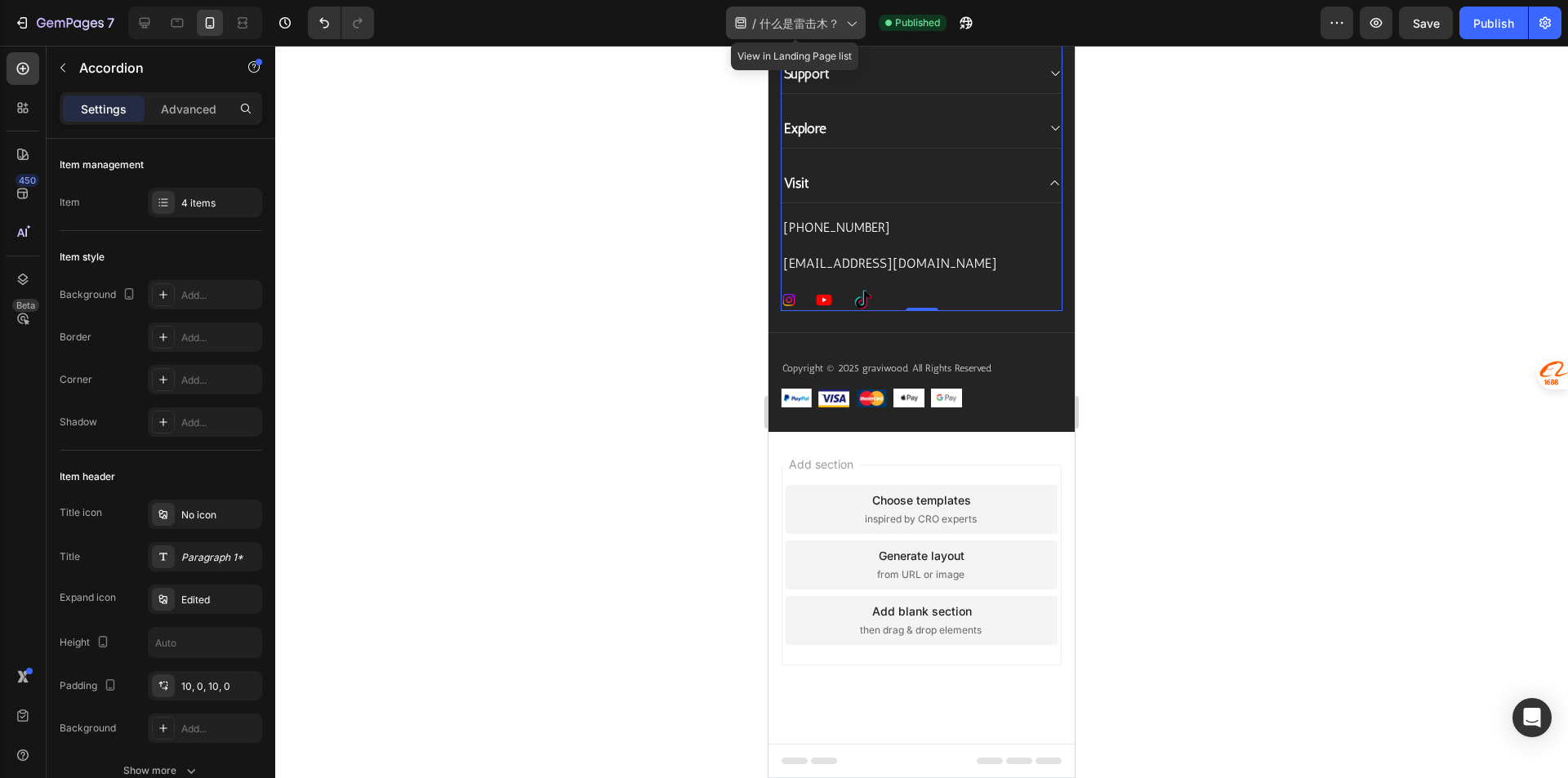
click at [824, 26] on span "什么是雷击木？" at bounding box center [800, 23] width 80 height 17
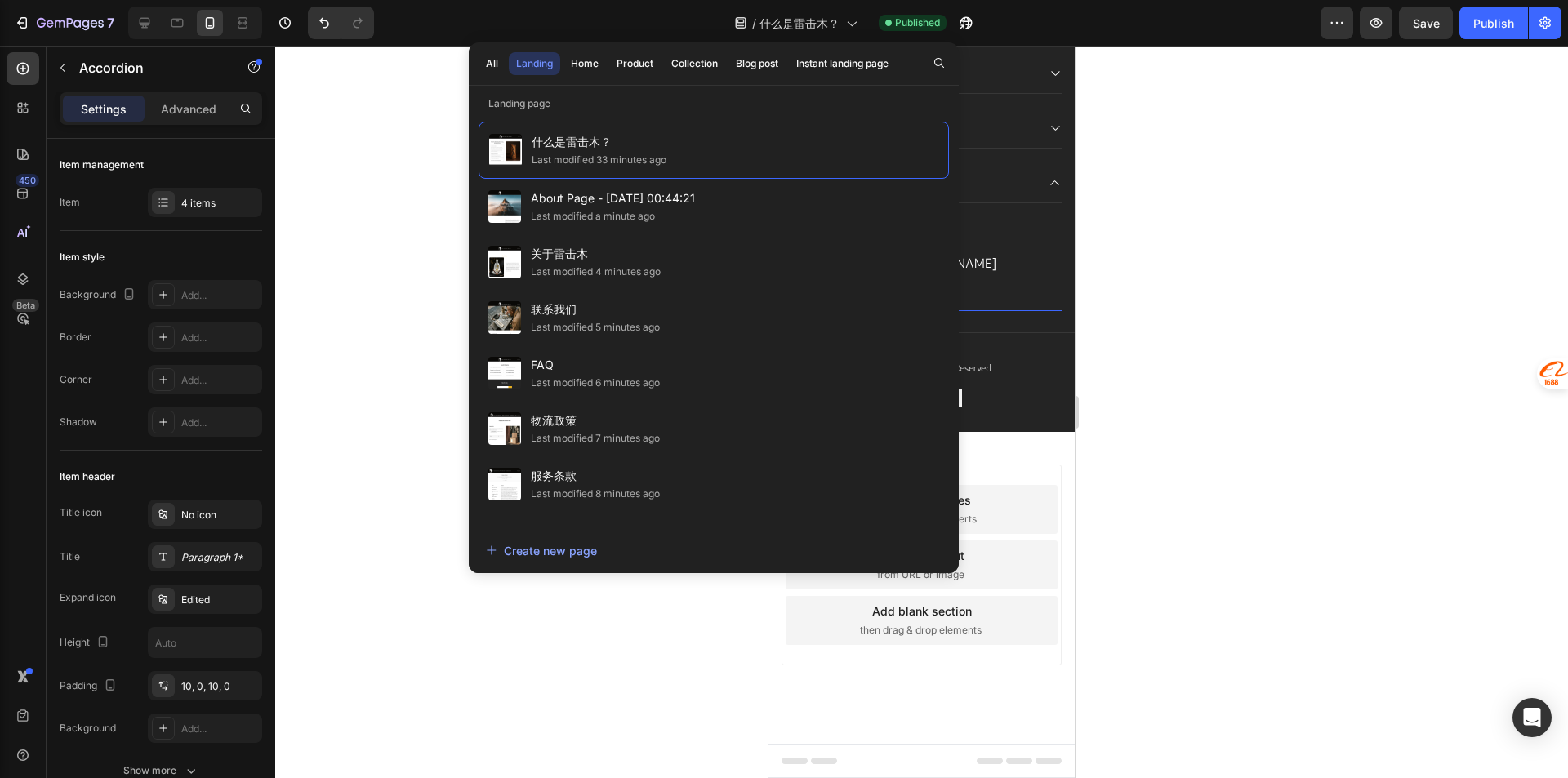
scroll to position [269, 0]
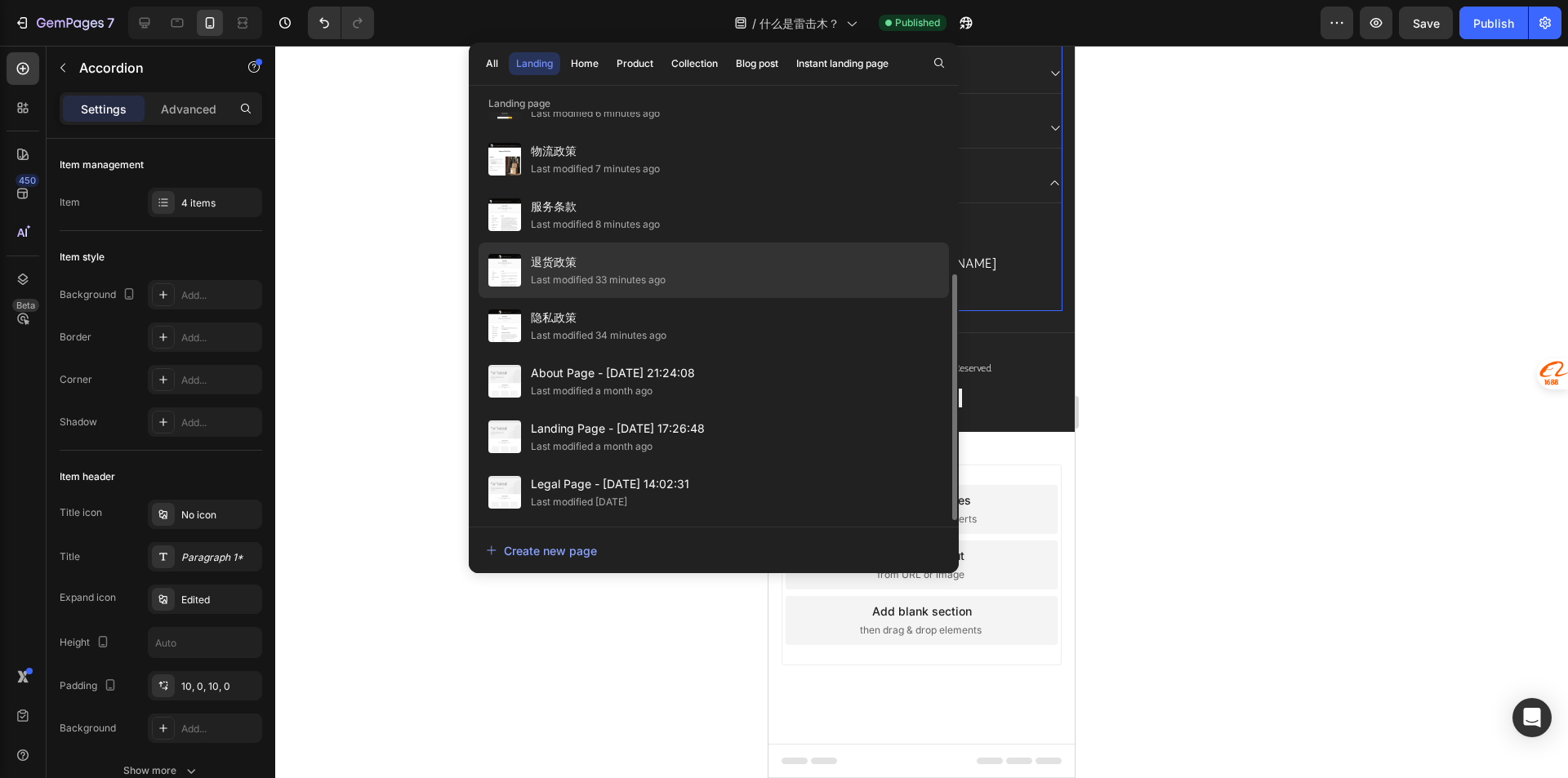
click at [797, 287] on div "退货政策 Last modified 33 minutes ago" at bounding box center [714, 270] width 471 height 56
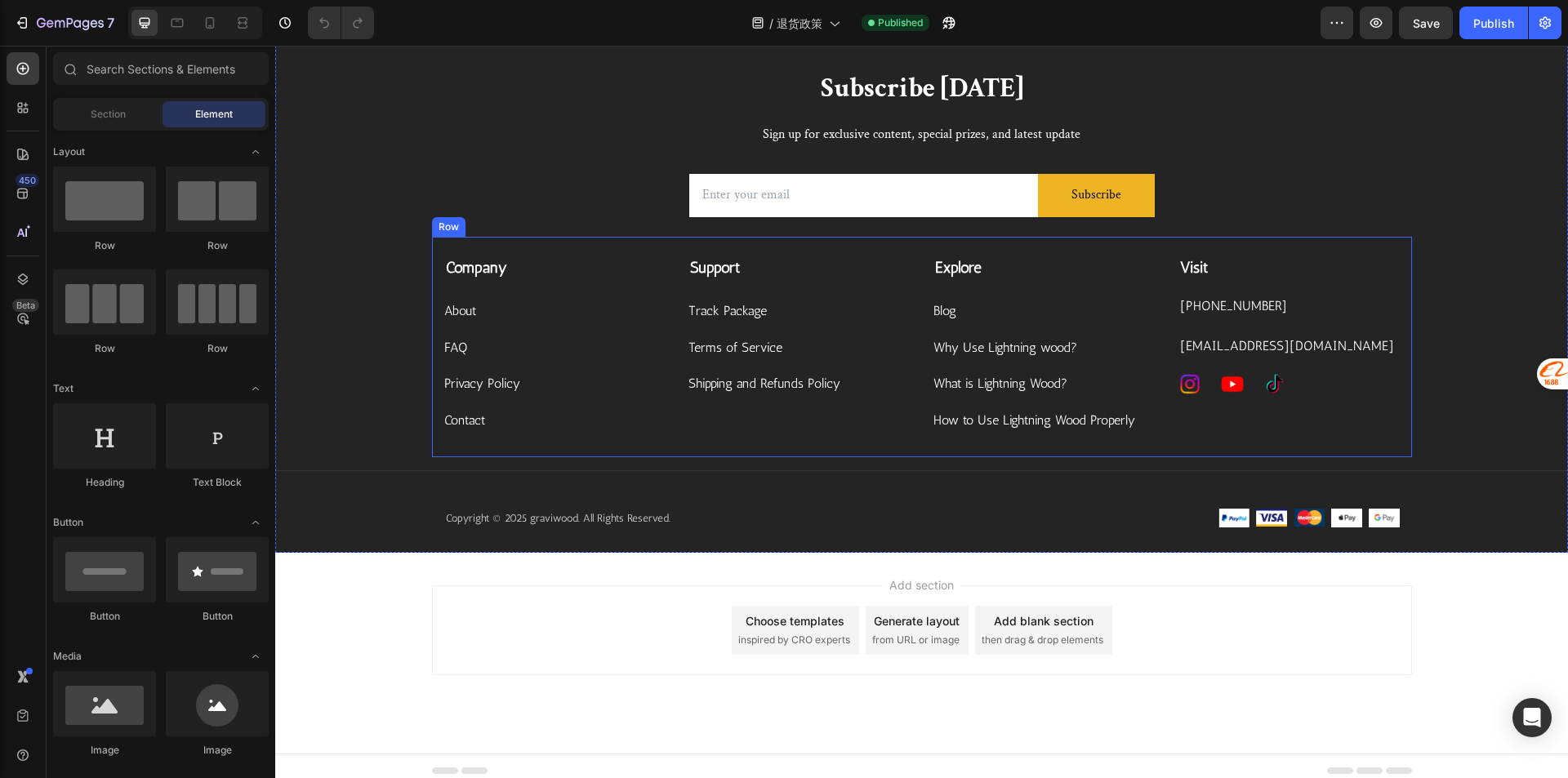
scroll to position [1662, 0]
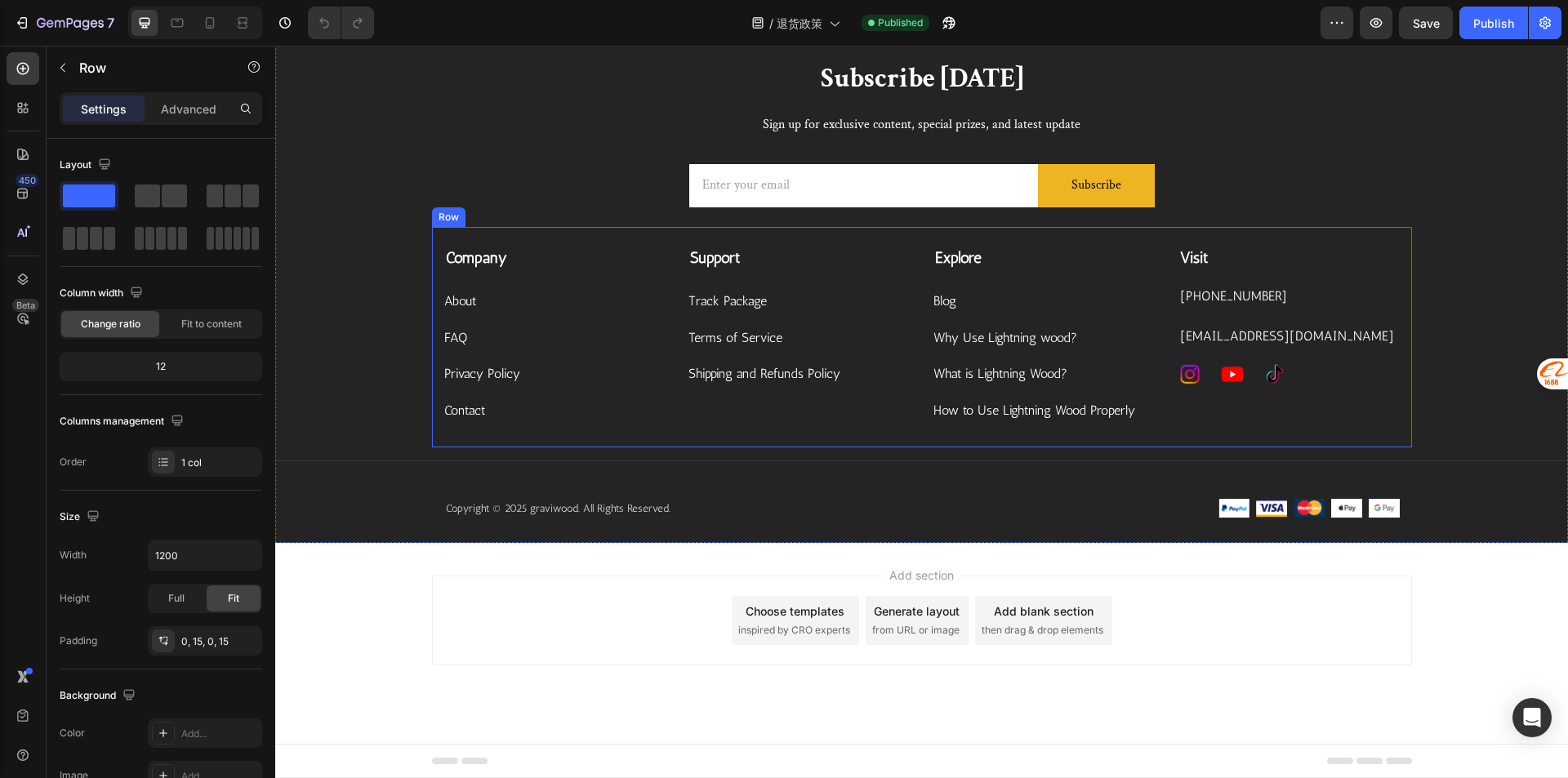
click at [1395, 101] on div "Subscribe [DATE] Heading Sign up for exclusive content, special prizes, and lat…" at bounding box center [921, 144] width 980 height 168
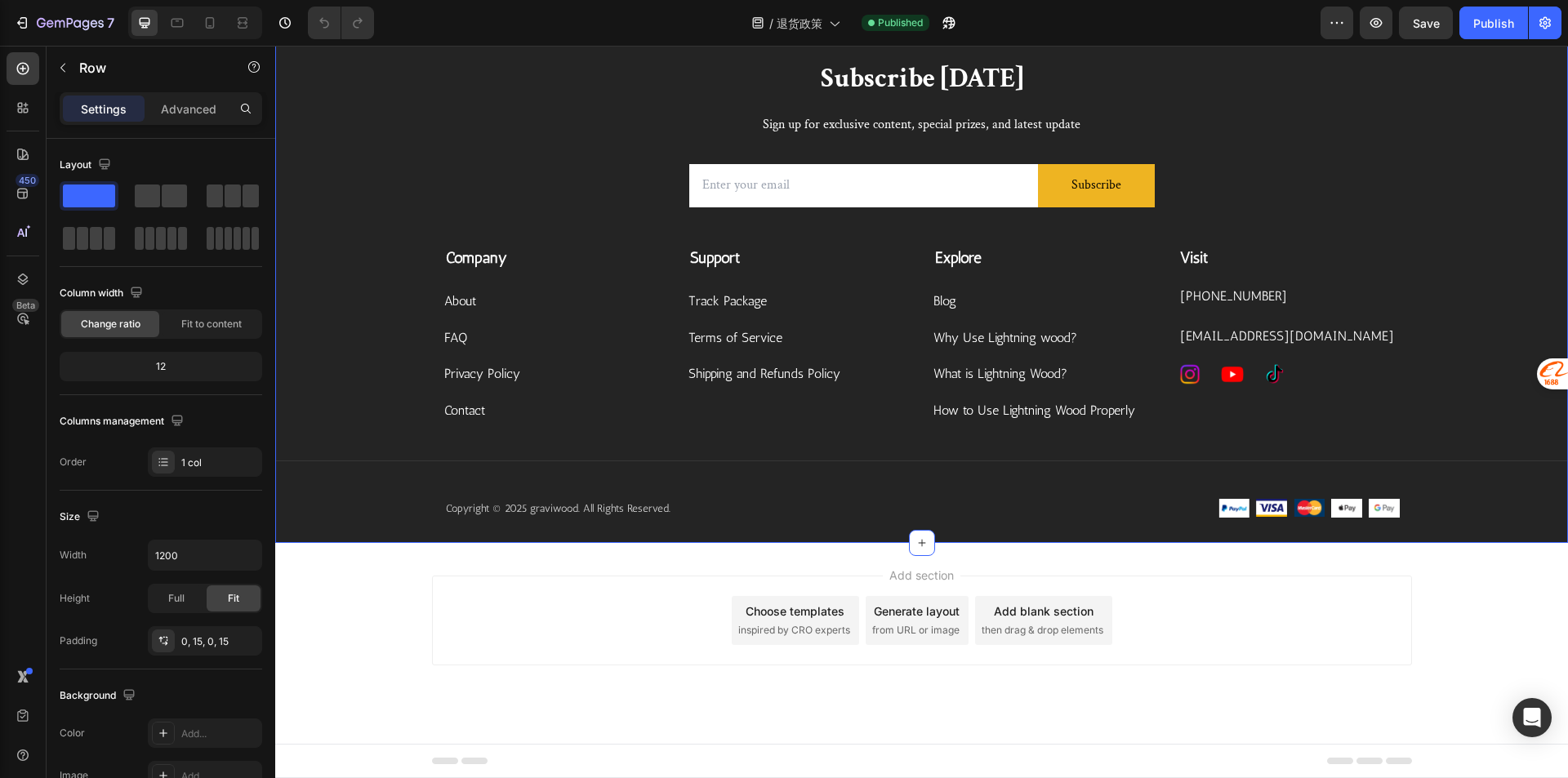
click at [1460, 93] on div "Subscribe [DATE] Heading Sign up for exclusive content, special prizes, and lat…" at bounding box center [921, 302] width 1292 height 483
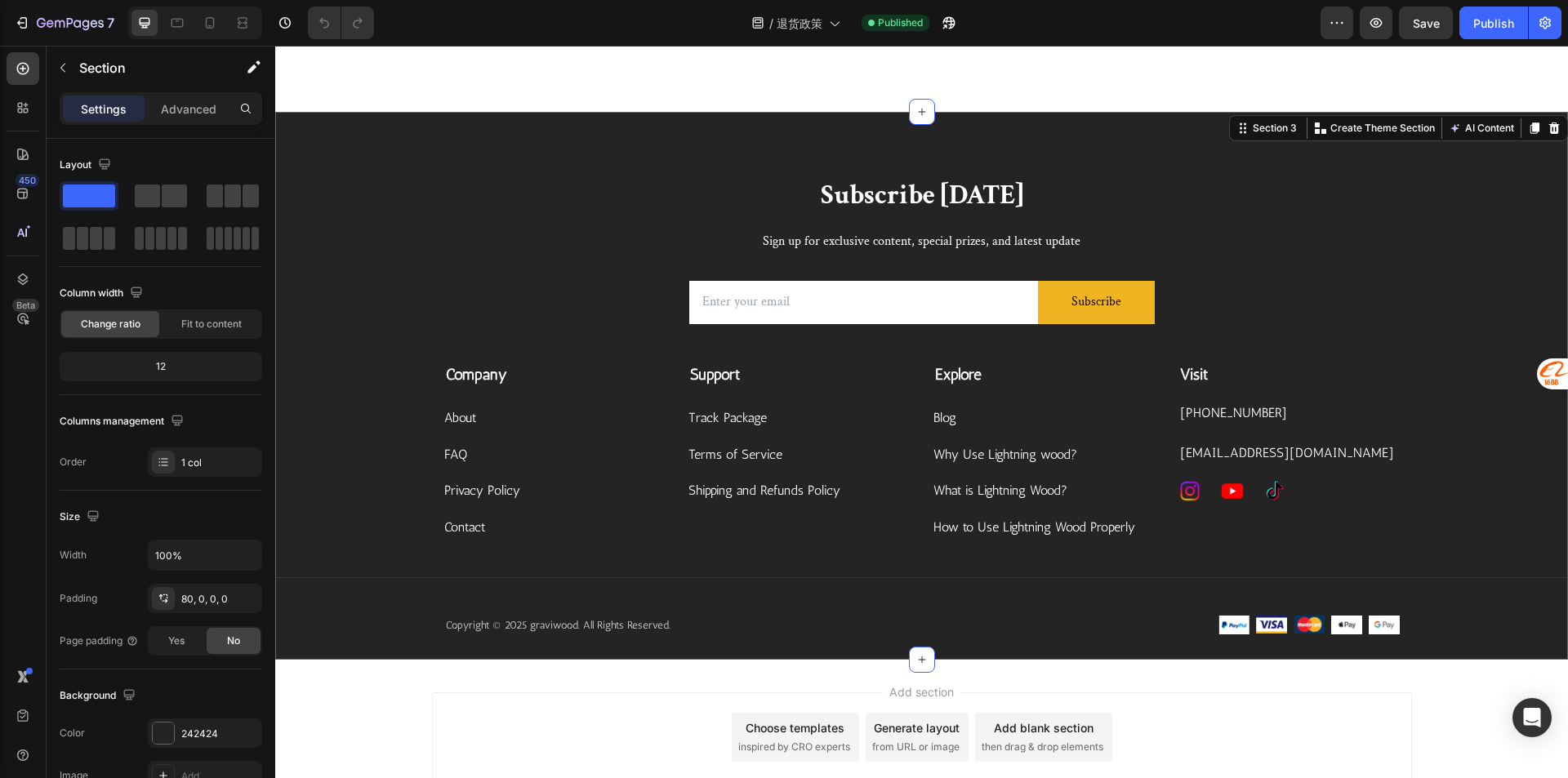
scroll to position [1418, 0]
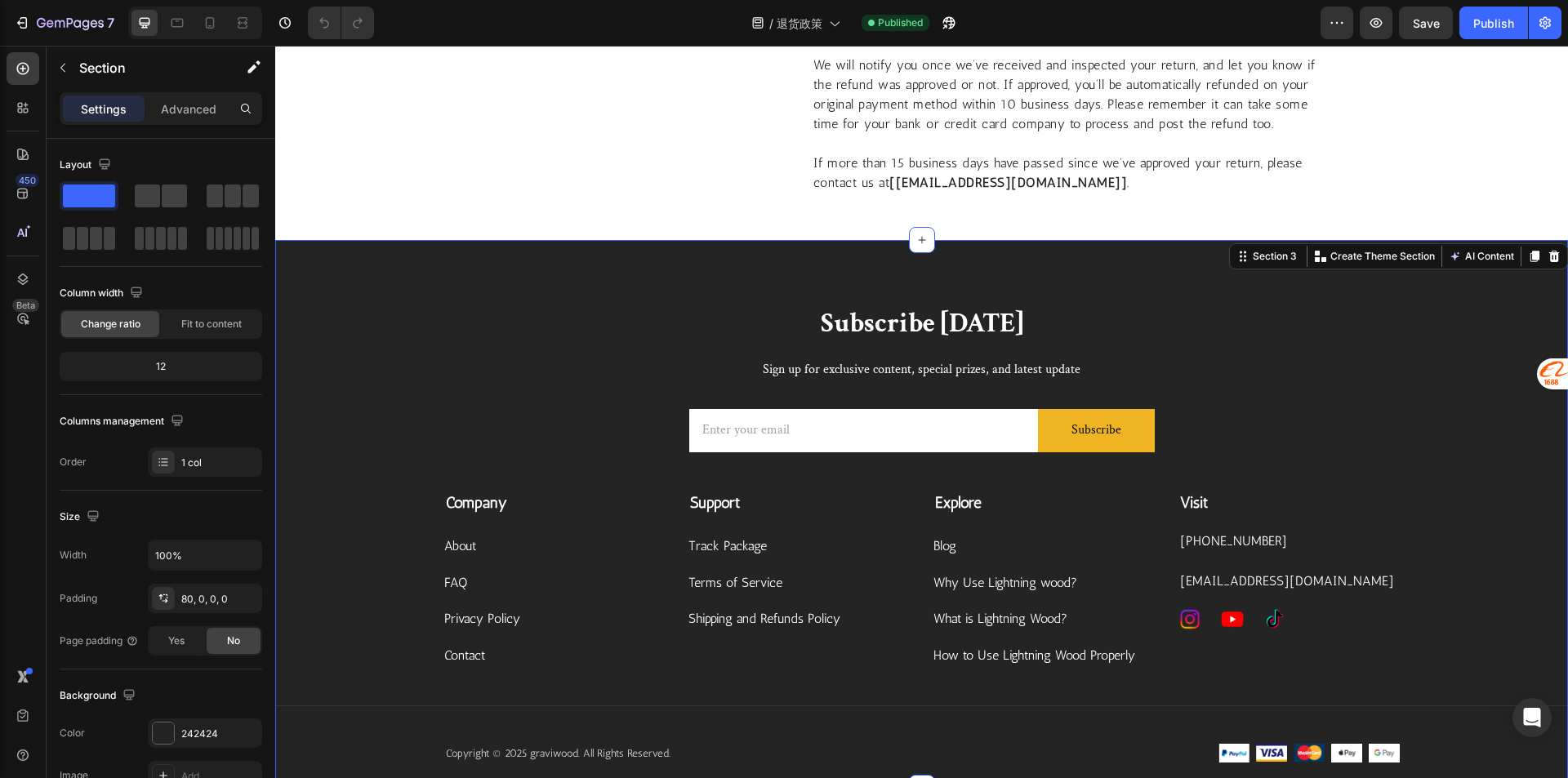
drag, startPoint x: 1484, startPoint y: 288, endPoint x: 1467, endPoint y: 317, distance: 33.6
click at [1484, 289] on div "Subscribe [DATE] Heading Sign up for exclusive content, special prizes, and lat…" at bounding box center [921, 513] width 1292 height 547
click at [1530, 257] on icon at bounding box center [1534, 256] width 9 height 11
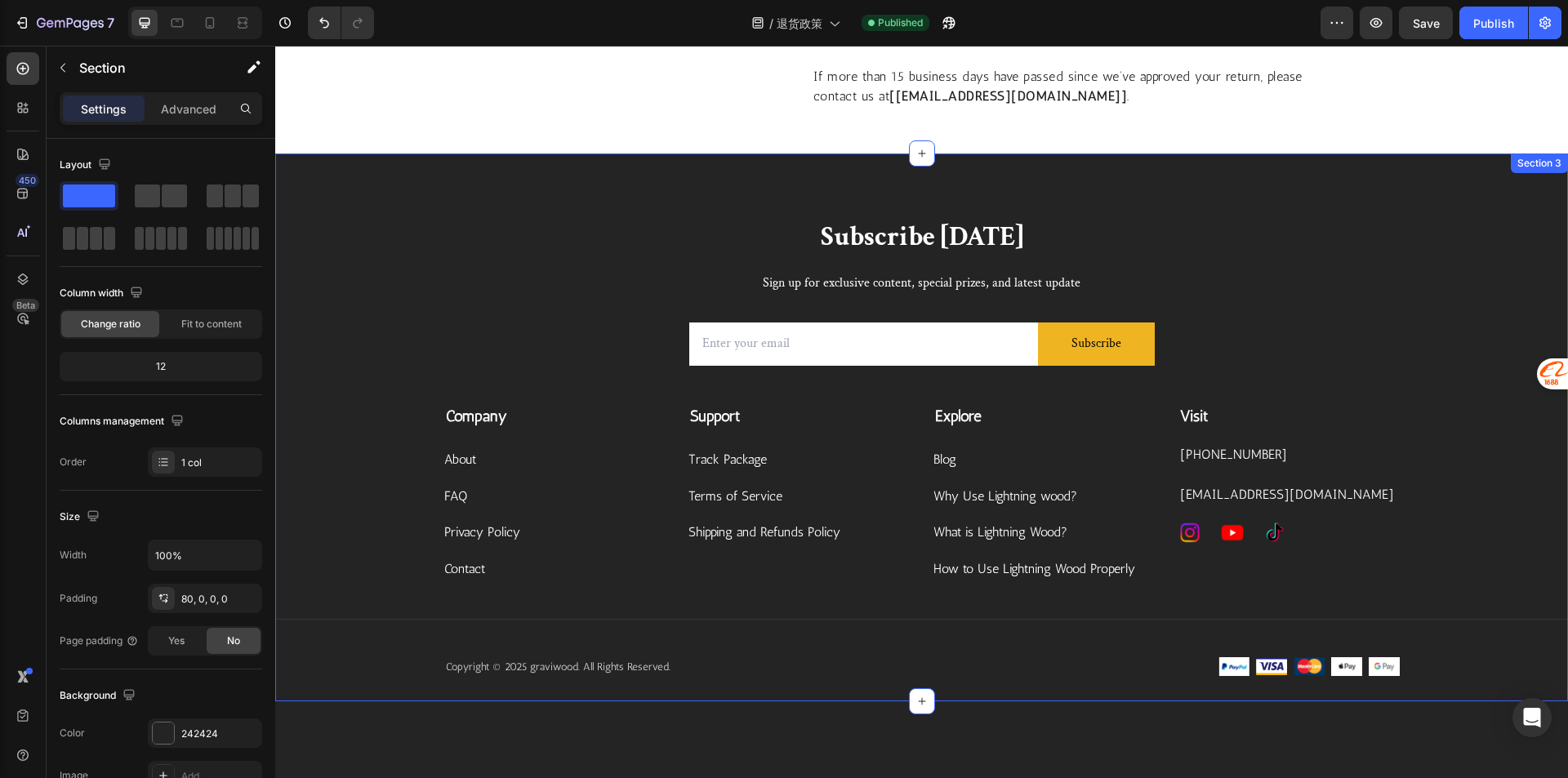
scroll to position [1368, 0]
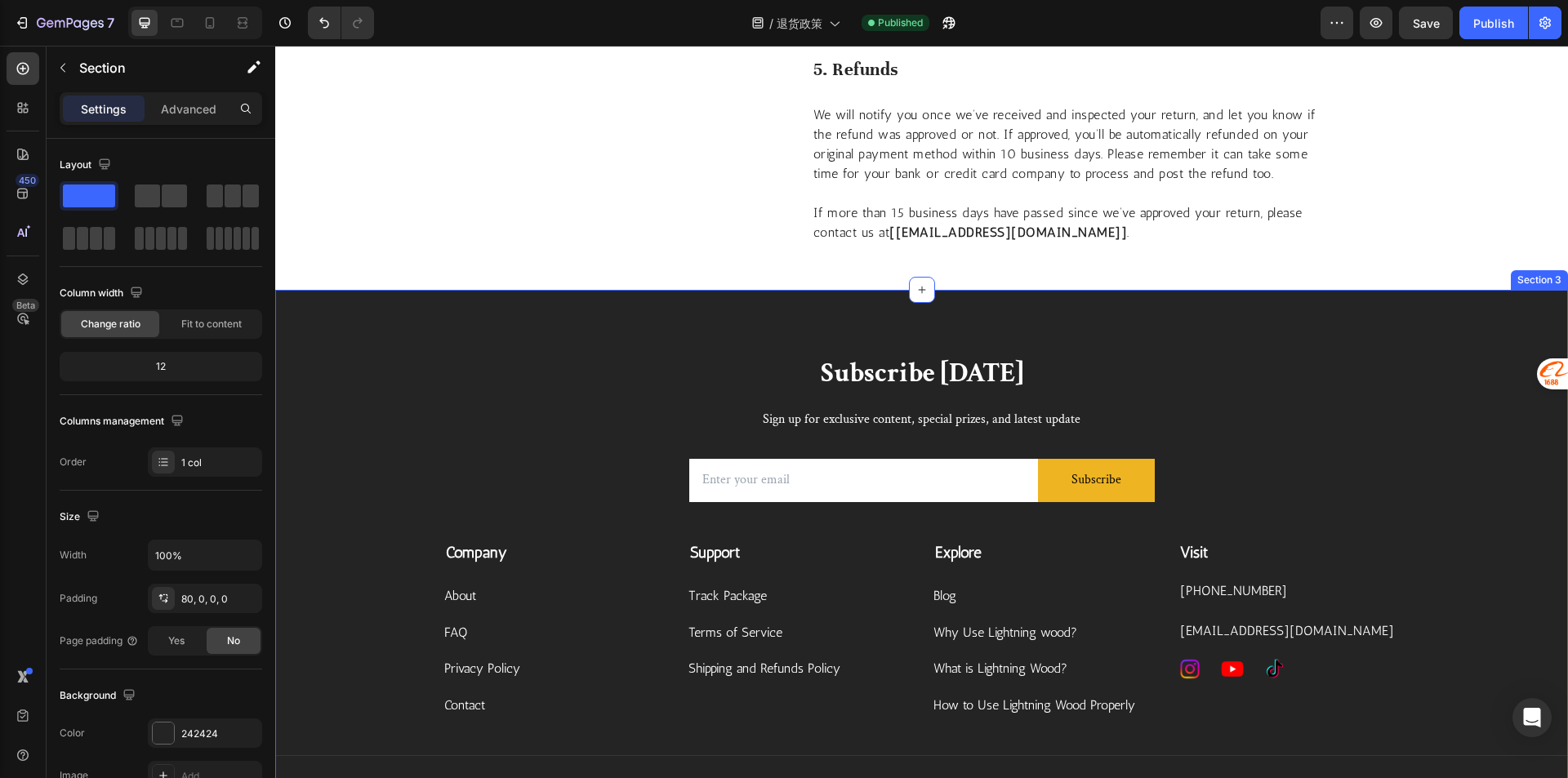
click at [1531, 304] on div "Subscribe Today Heading Sign up for exclusive content, special prizes, and late…" at bounding box center [921, 563] width 1292 height 547
click at [1549, 270] on icon at bounding box center [1554, 273] width 11 height 11
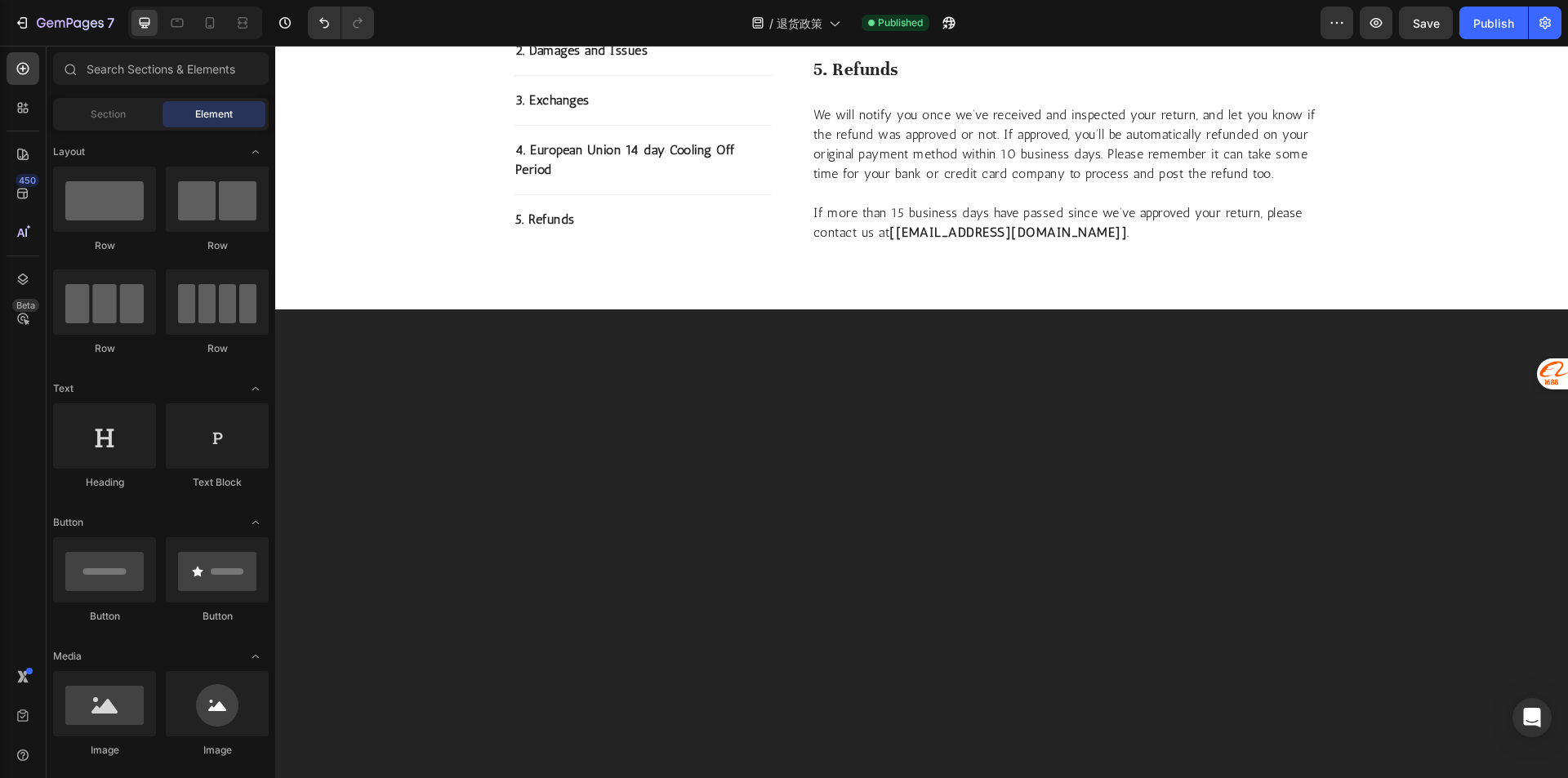
click at [1480, 345] on div at bounding box center [921, 582] width 1292 height 547
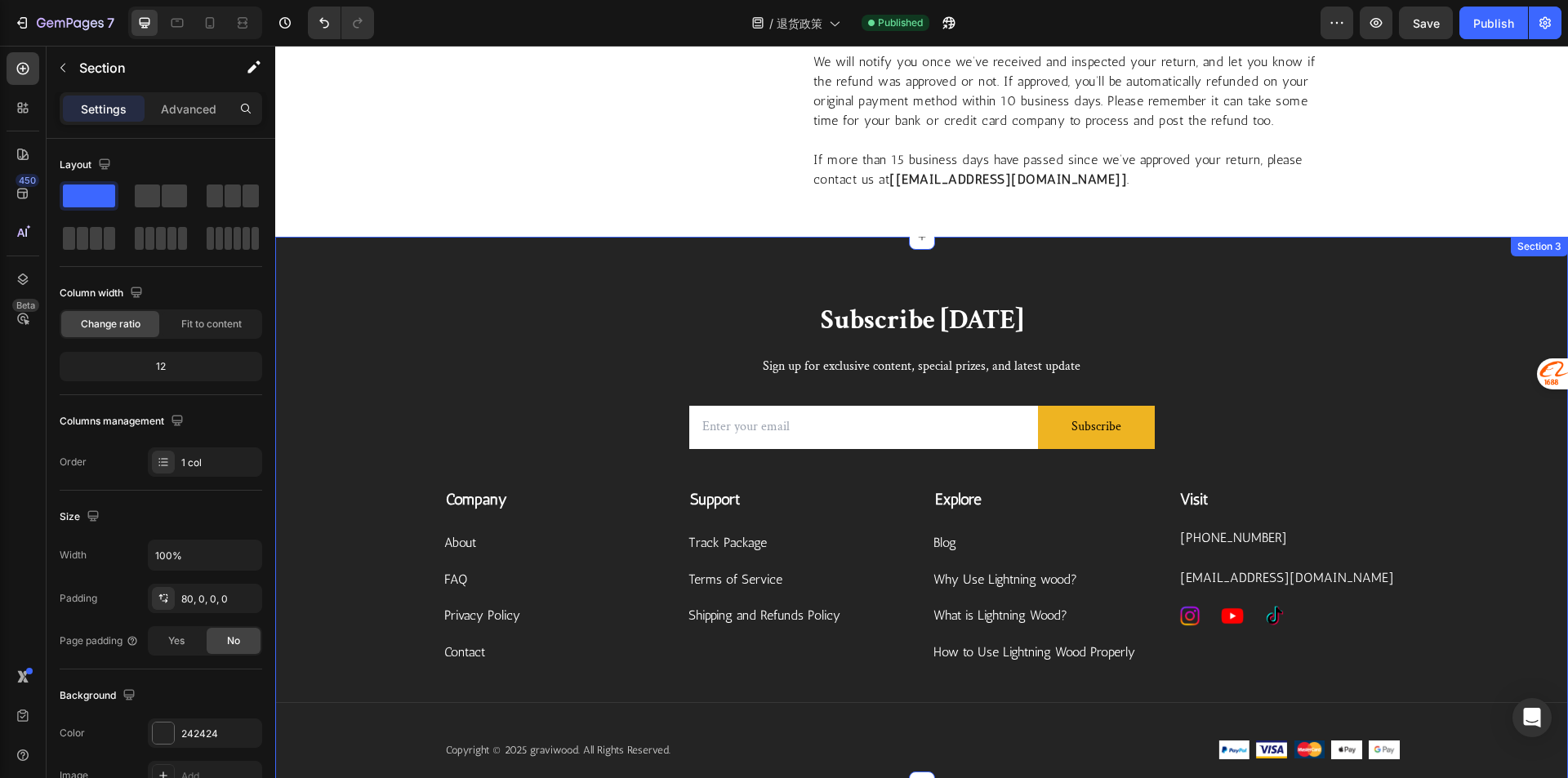
scroll to position [1418, 0]
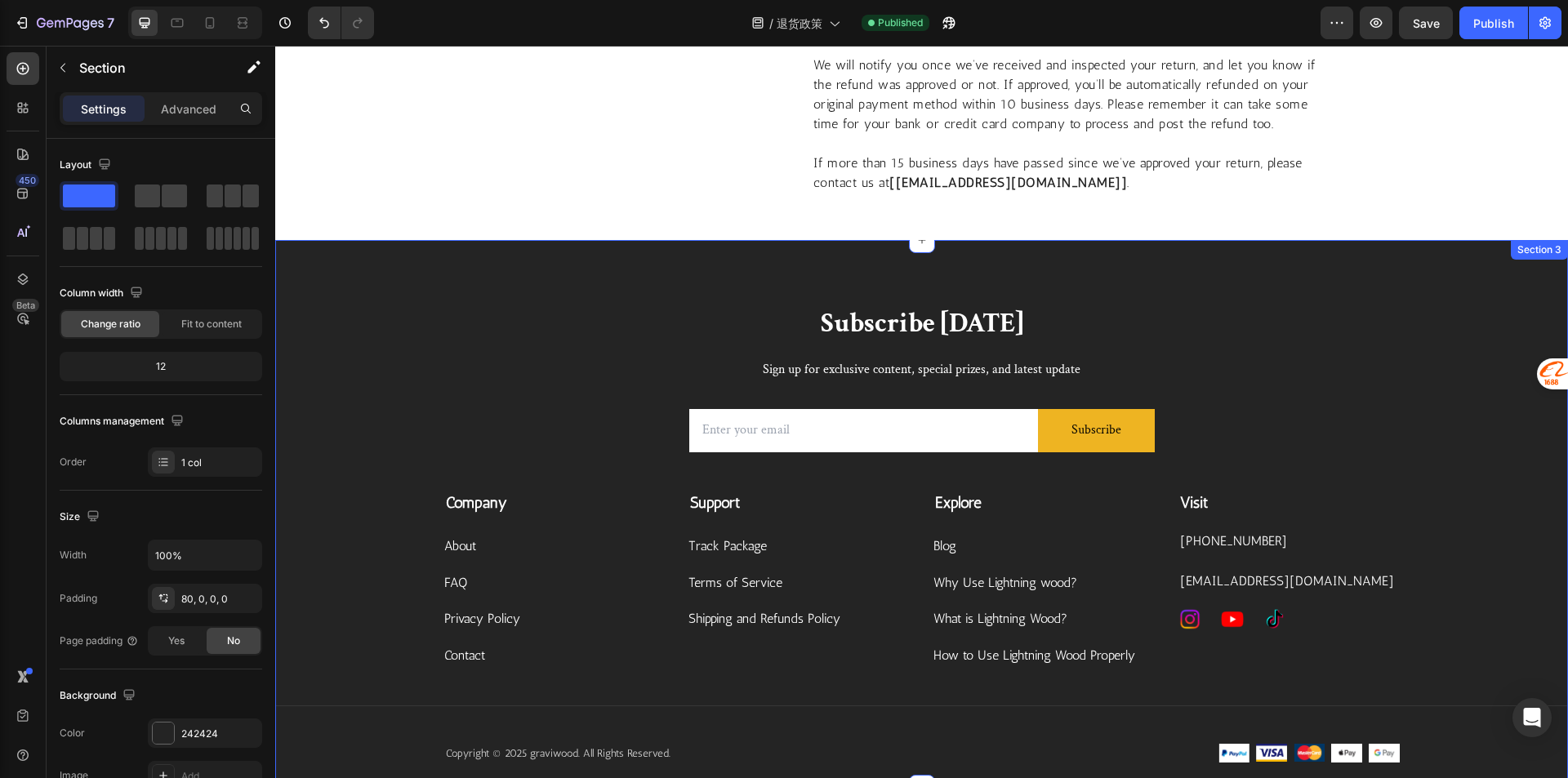
click at [1462, 272] on div "Subscribe Today Heading Sign up for exclusive content, special prizes, and late…" at bounding box center [921, 513] width 1292 height 547
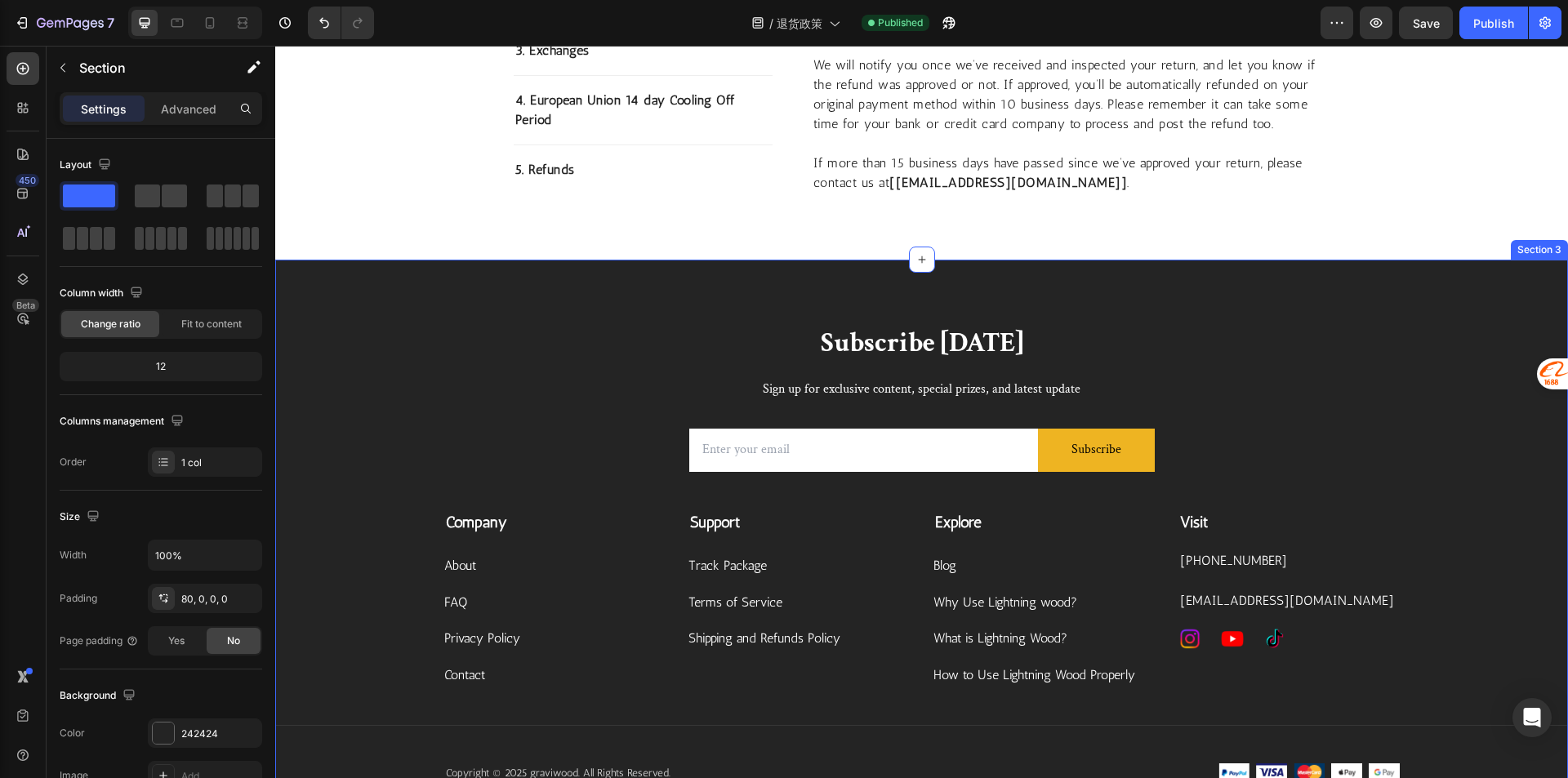
click at [1476, 272] on div "Subscribe Today Heading Sign up for exclusive content, special prizes, and late…" at bounding box center [921, 533] width 1292 height 547
click at [1417, 295] on div "Subscribe Today Heading Sign up for exclusive content, special prizes, and late…" at bounding box center [921, 533] width 1292 height 547
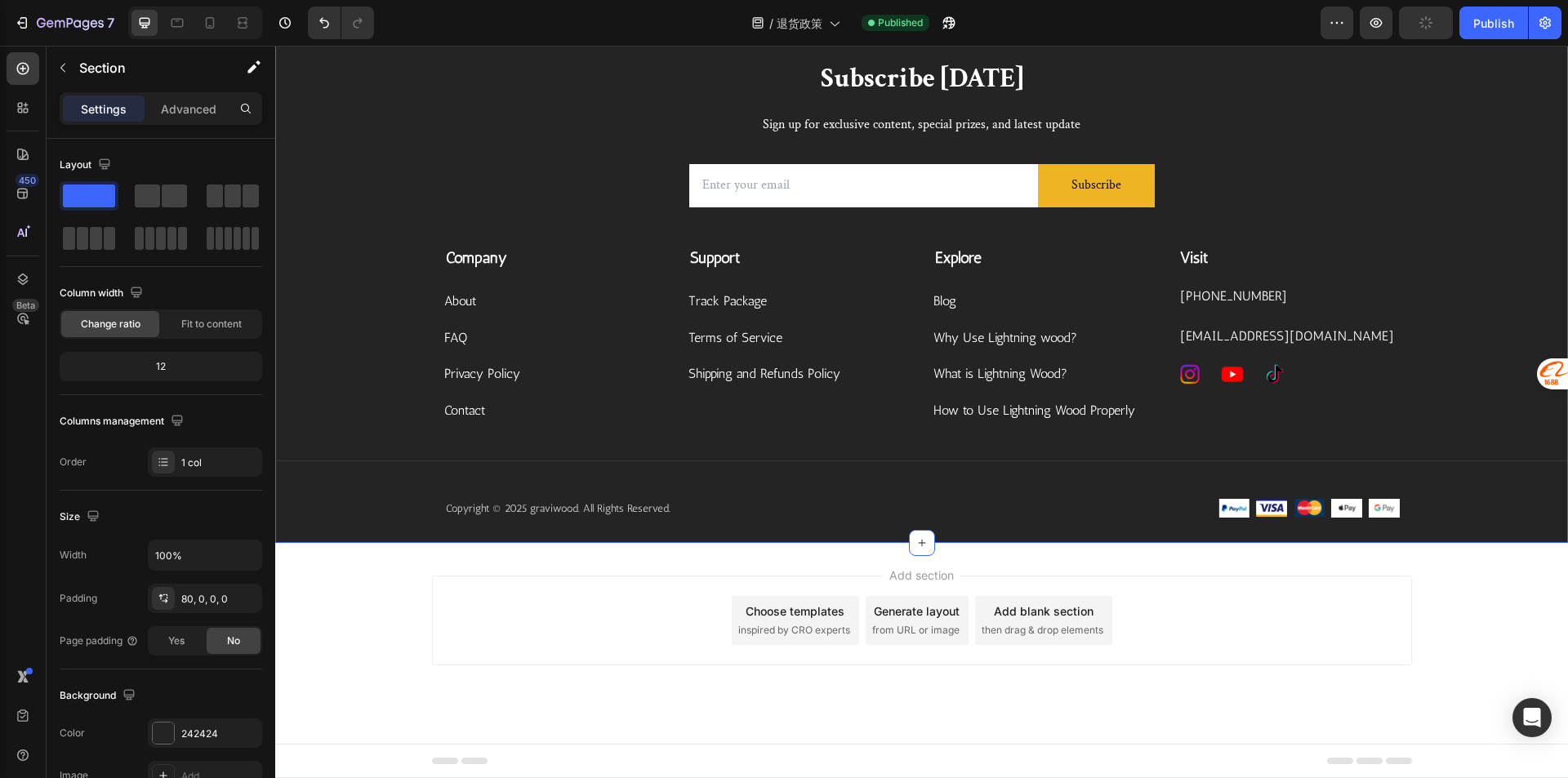
click at [1462, 266] on div "Subscribe Today Heading Sign up for exclusive content, special prizes, and late…" at bounding box center [921, 302] width 1292 height 483
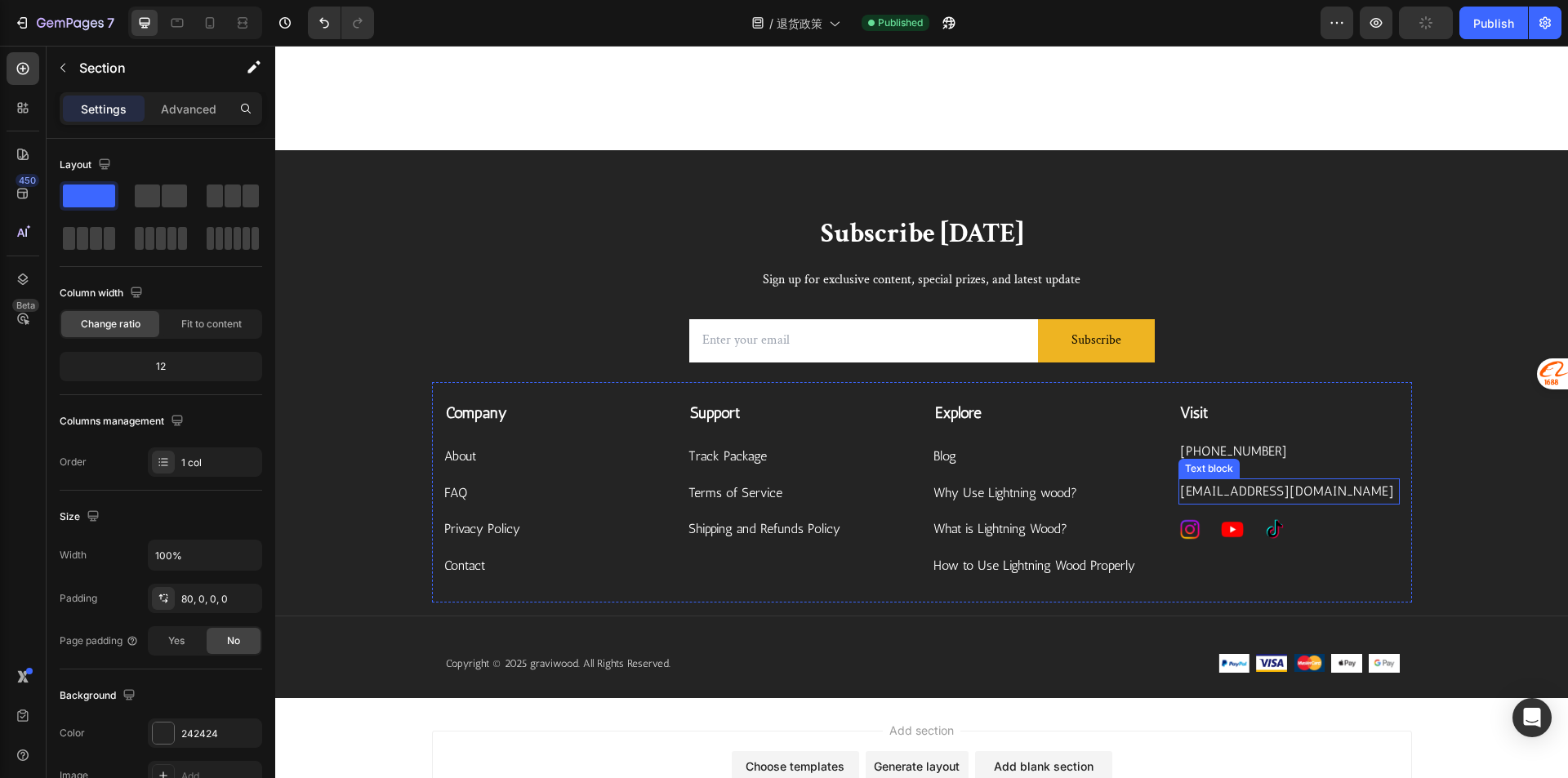
scroll to position [1336, 0]
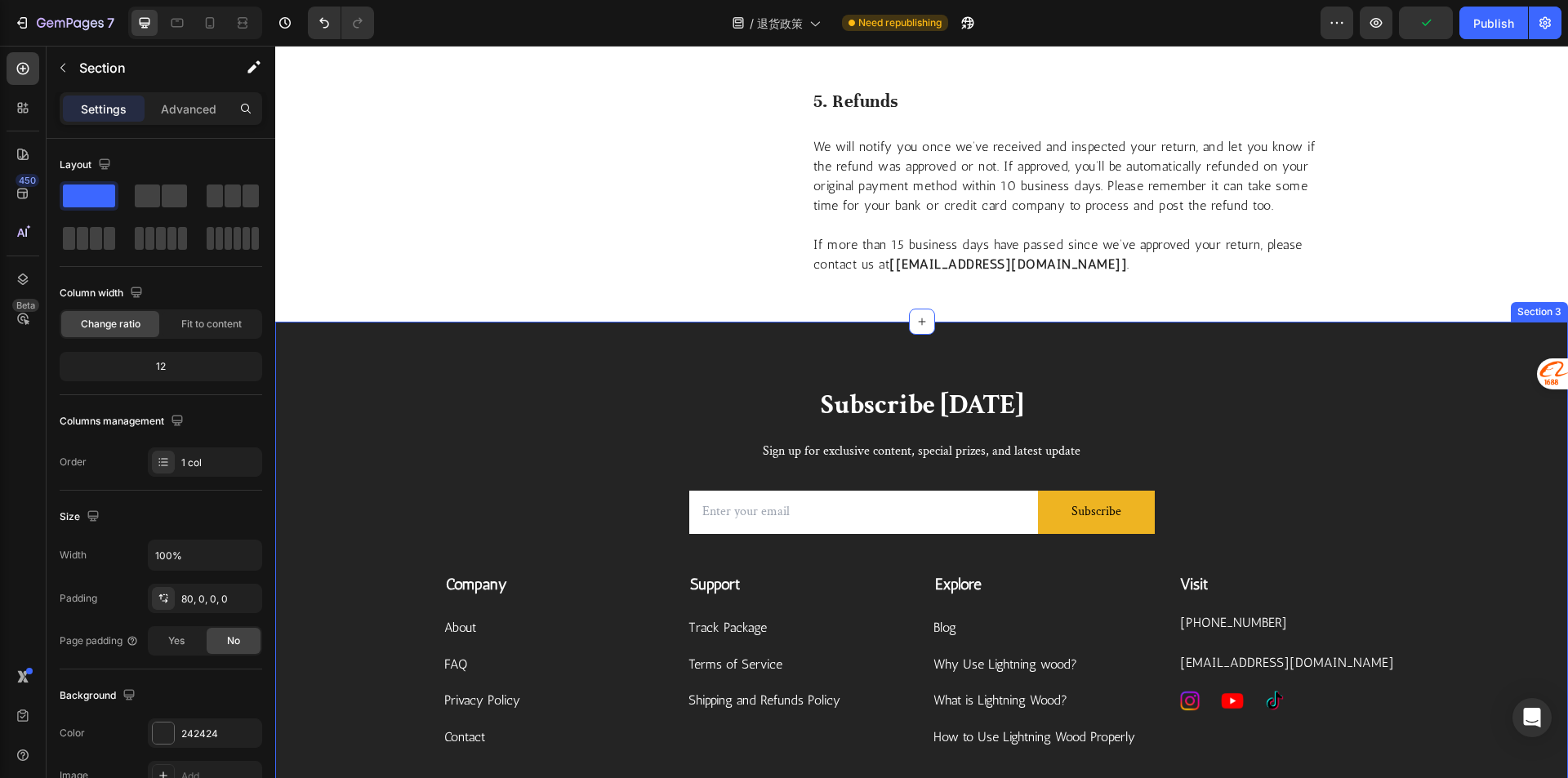
click at [1416, 338] on div "Subscribe Today Heading Sign up for exclusive content, special prizes, and late…" at bounding box center [921, 595] width 1292 height 547
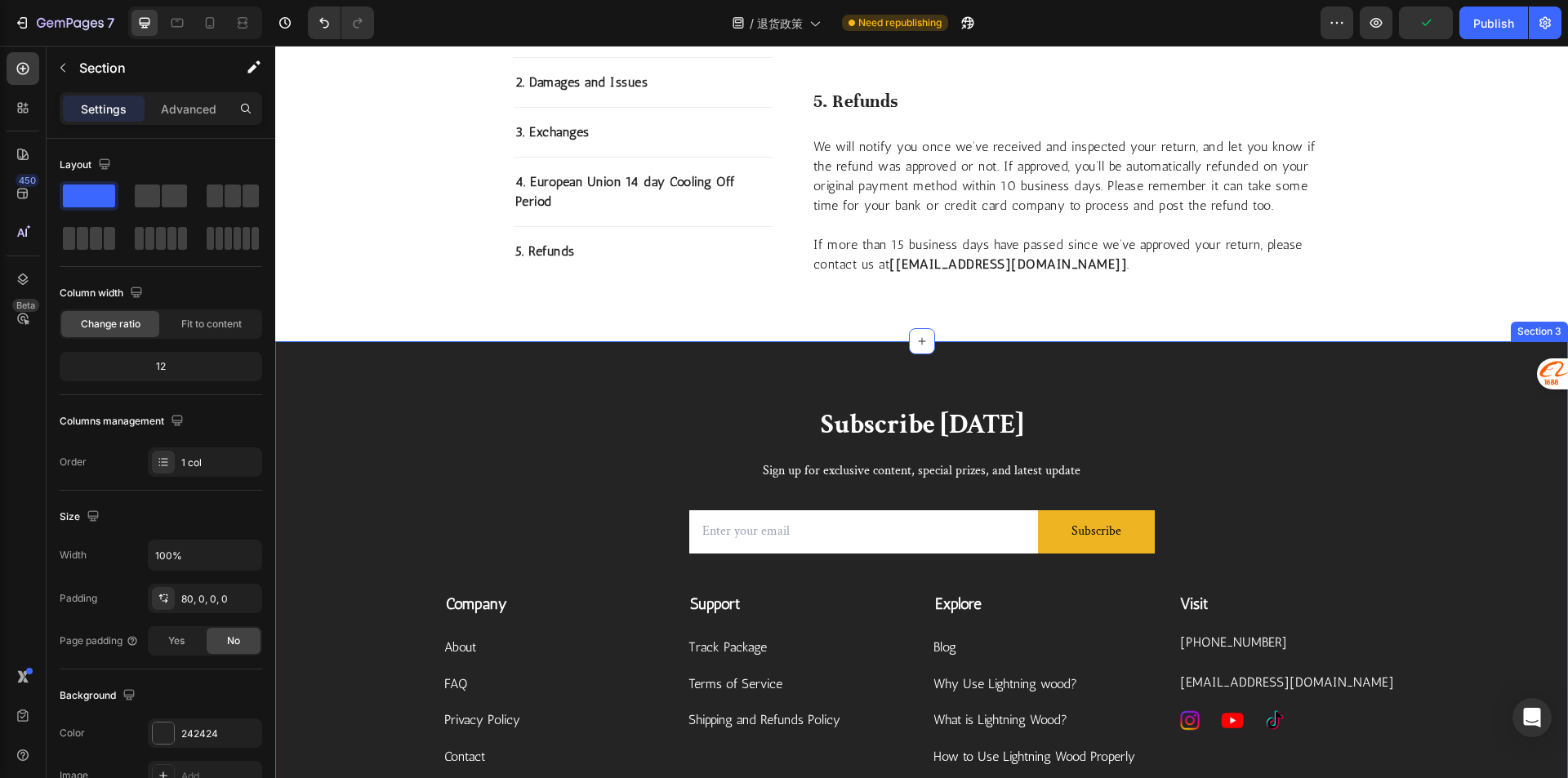
click at [1318, 341] on div "Subscribe Today Heading Sign up for exclusive content, special prizes, and late…" at bounding box center [921, 614] width 1292 height 547
click at [1490, 366] on div "Subscribe Today Heading Sign up for exclusive content, special prizes, and late…" at bounding box center [921, 614] width 1292 height 547
click at [1489, 366] on div "Subscribe Today Heading Sign up for exclusive content, special prizes, and late…" at bounding box center [921, 614] width 1292 height 547
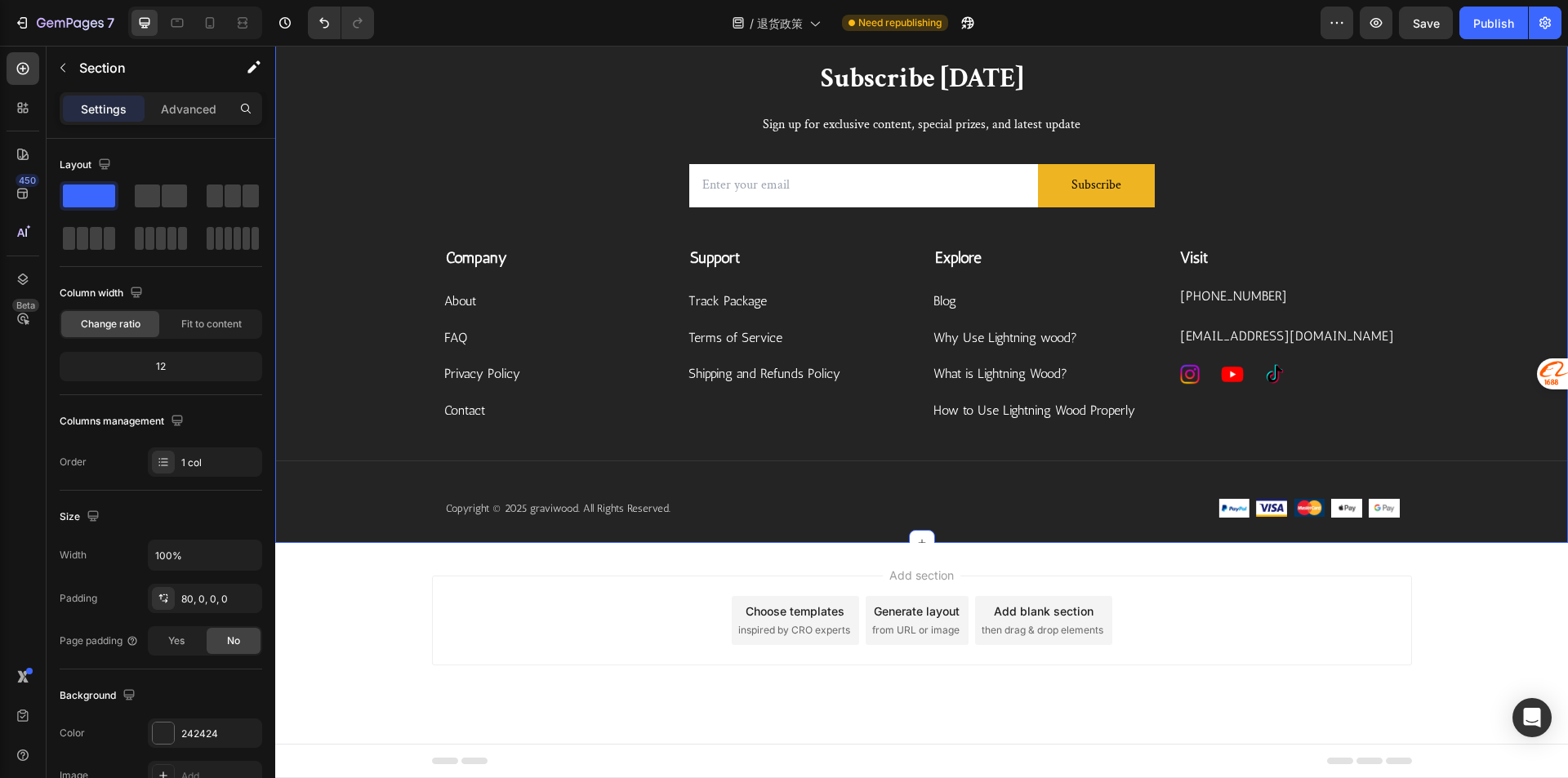
click at [1468, 224] on div "Subscribe Today Heading Sign up for exclusive content, special prizes, and late…" at bounding box center [921, 302] width 1292 height 483
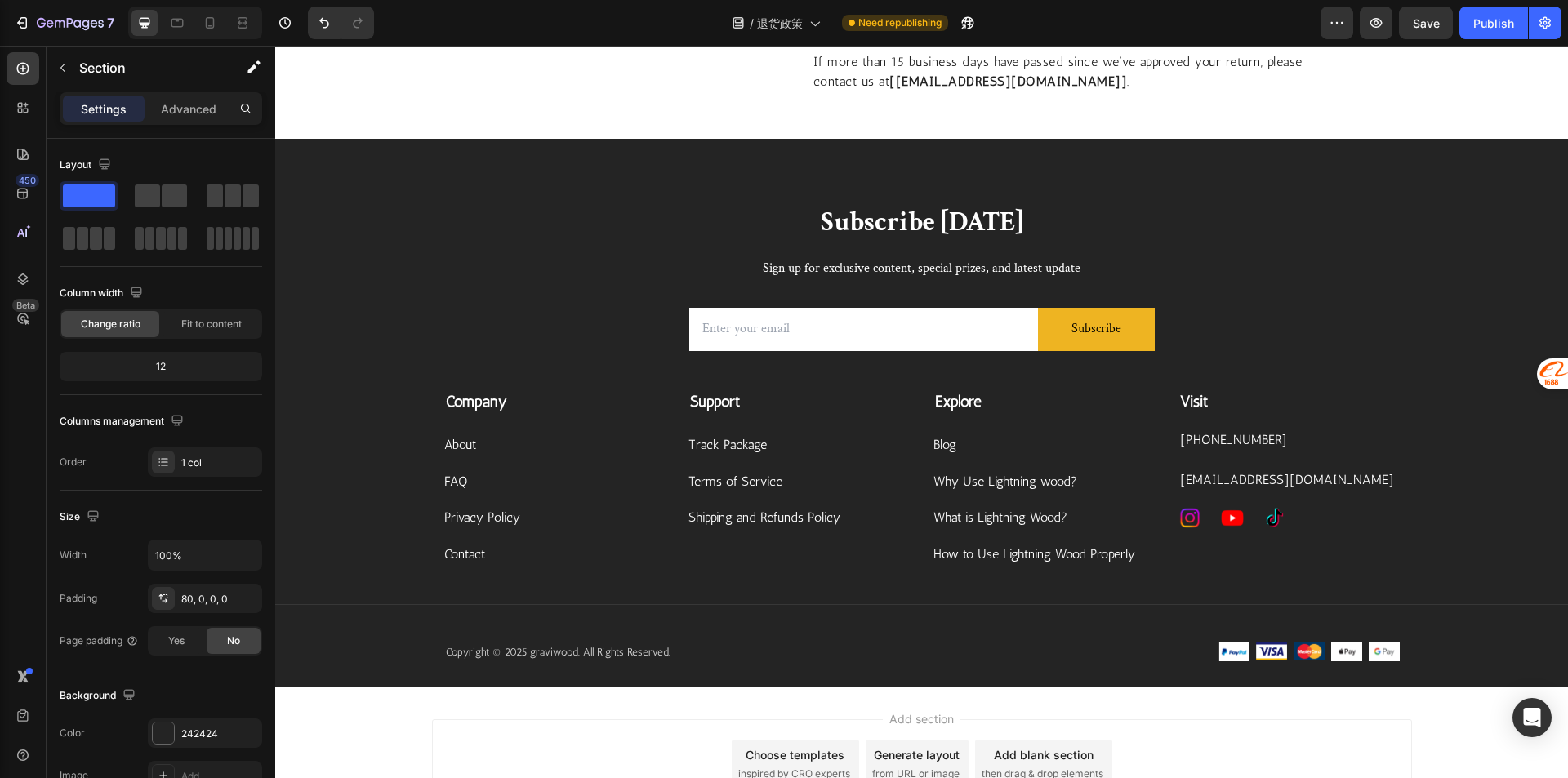
scroll to position [1254, 0]
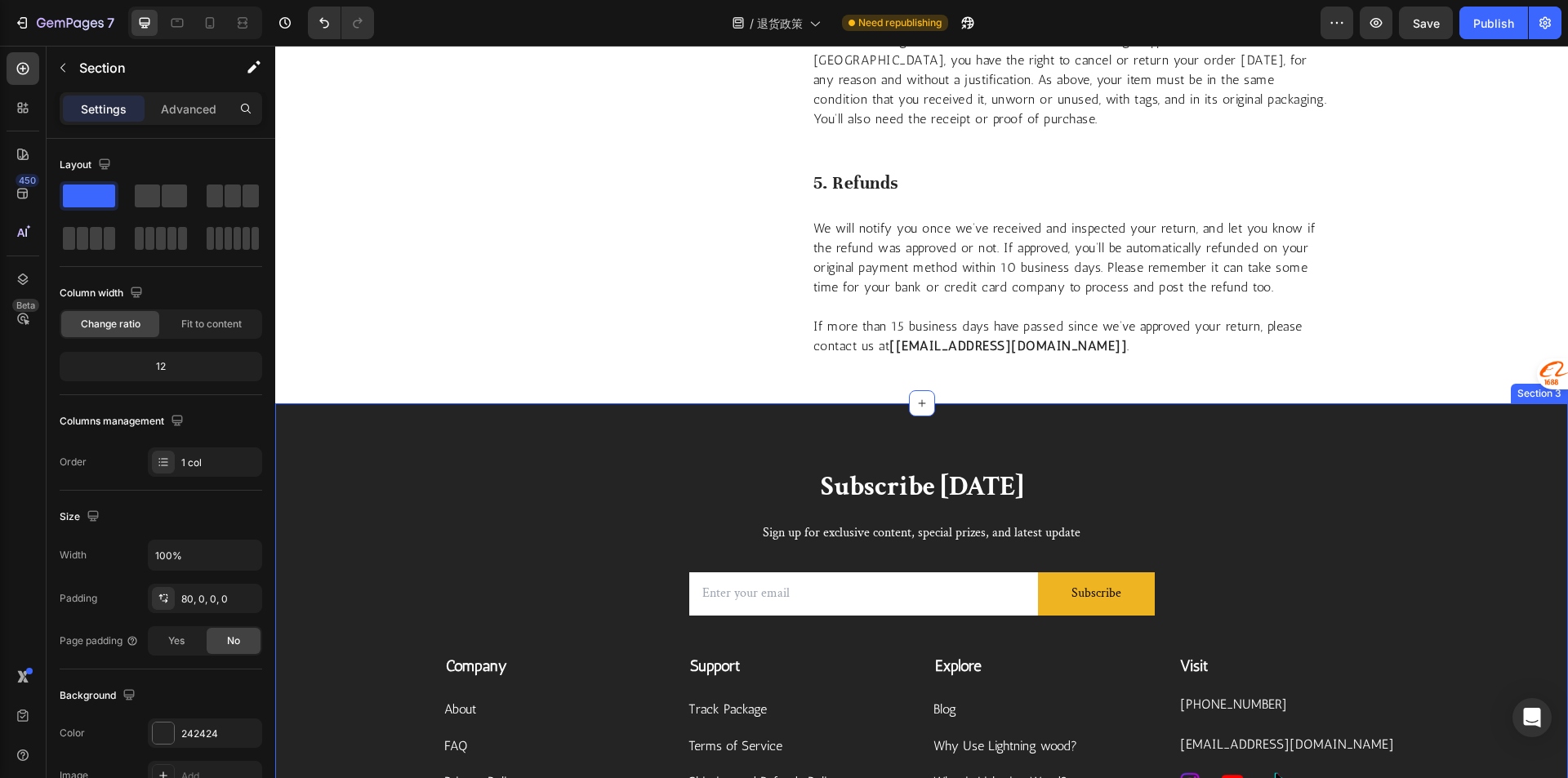
click at [1498, 501] on div "Subscribe Today Heading Sign up for exclusive content, special prizes, and late…" at bounding box center [921, 710] width 1292 height 483
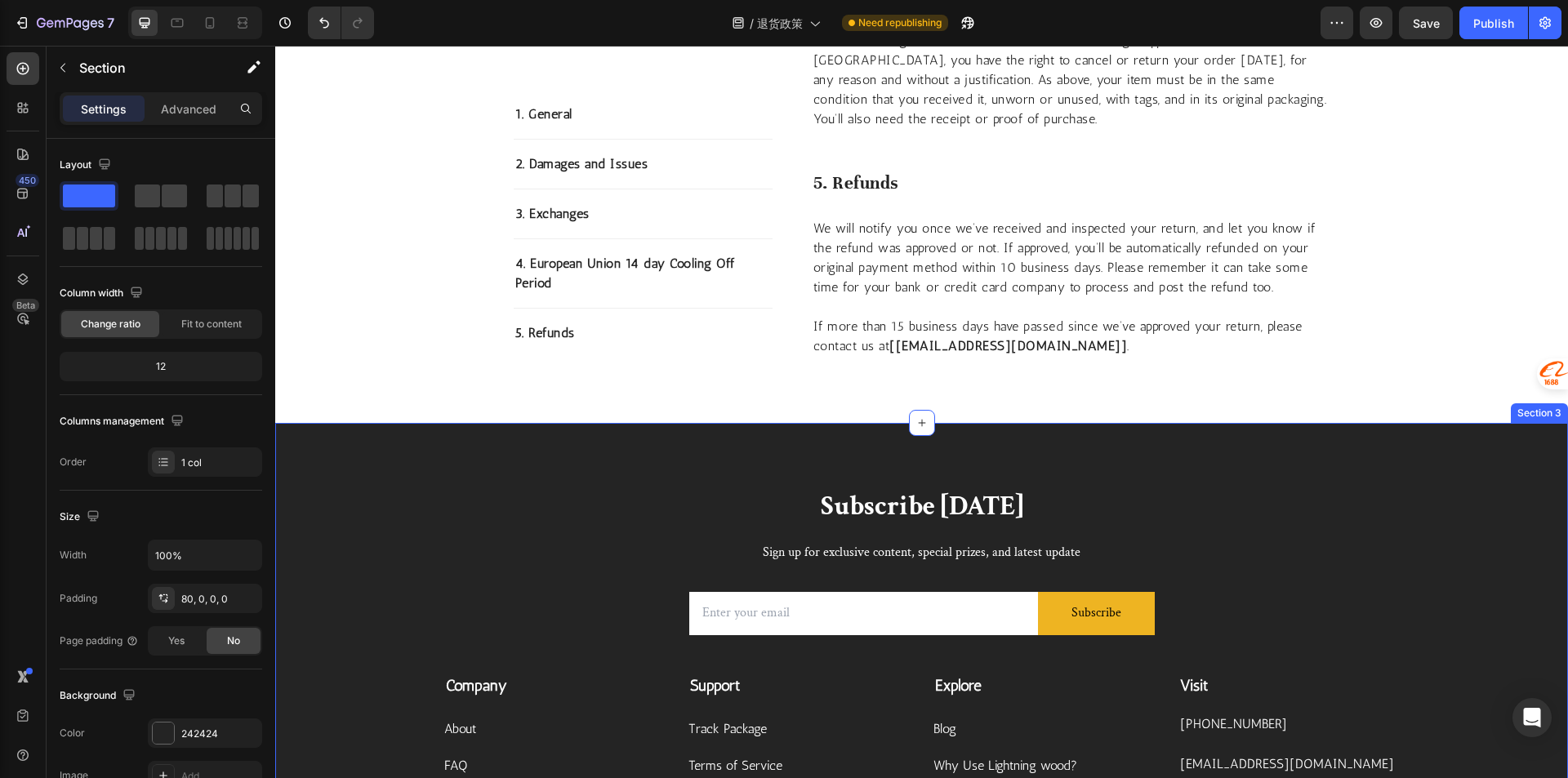
click at [1503, 454] on div "Subscribe Today Heading Sign up for exclusive content, special prizes, and late…" at bounding box center [921, 696] width 1292 height 547
click at [1500, 443] on div "Subscribe Today Heading Sign up for exclusive content, special prizes, and late…" at bounding box center [921, 696] width 1292 height 547
click at [1316, 439] on div "Subscribe Today Heading Sign up for exclusive content, special prizes, and late…" at bounding box center [921, 696] width 1292 height 547
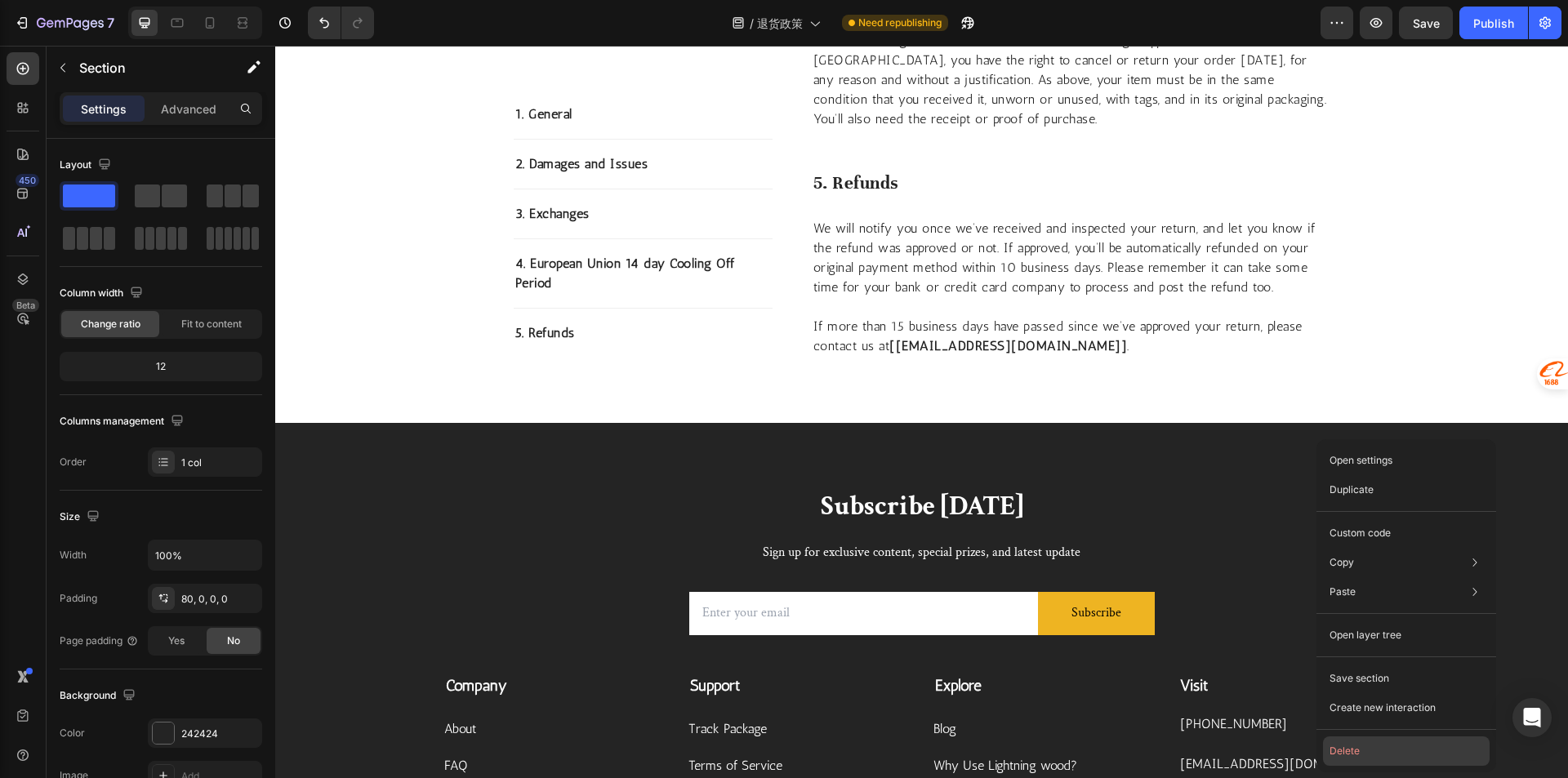
click at [1347, 751] on button "Delete" at bounding box center [1406, 751] width 167 height 29
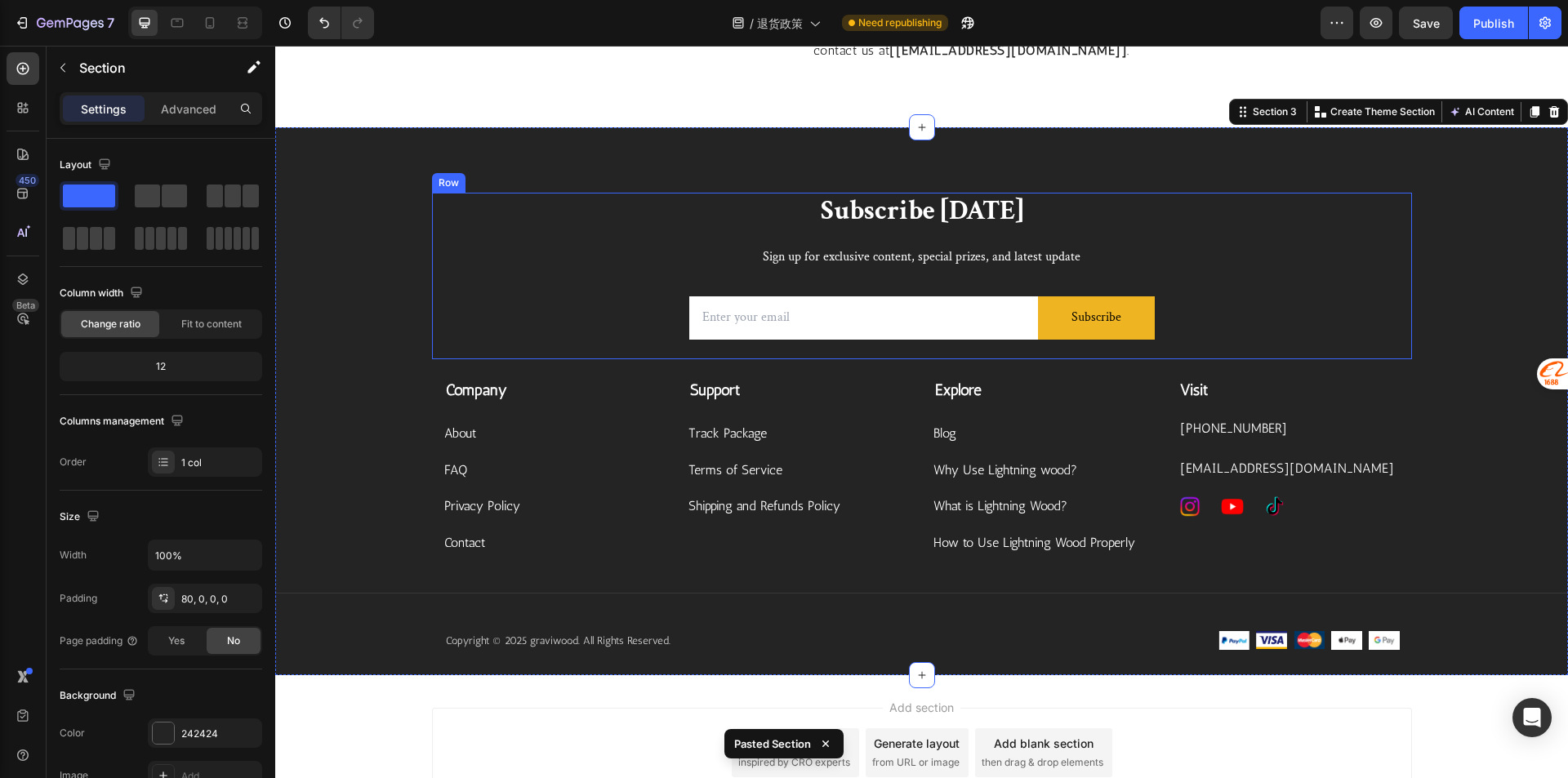
scroll to position [1555, 0]
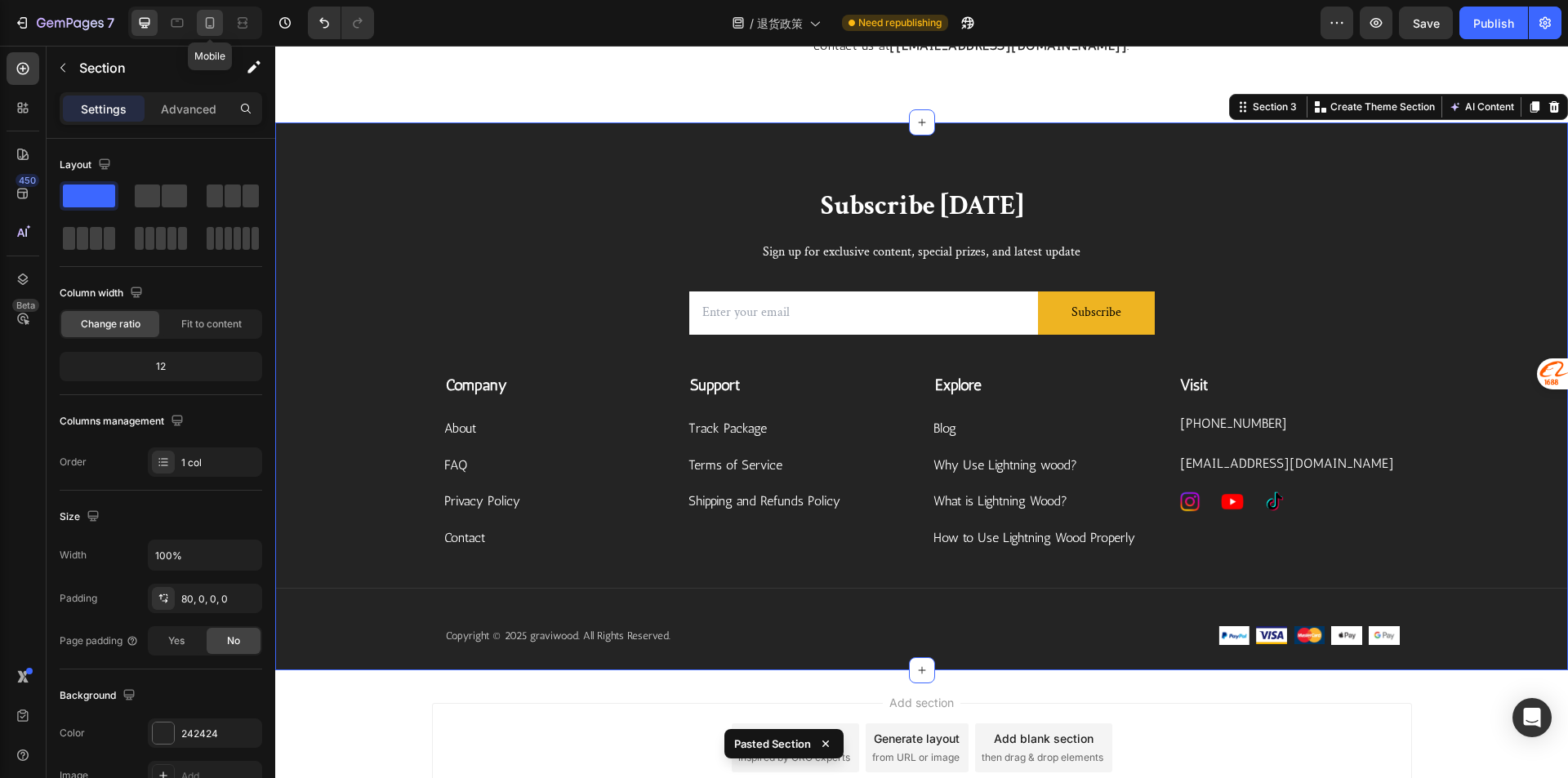
click at [211, 20] on icon at bounding box center [210, 23] width 16 height 16
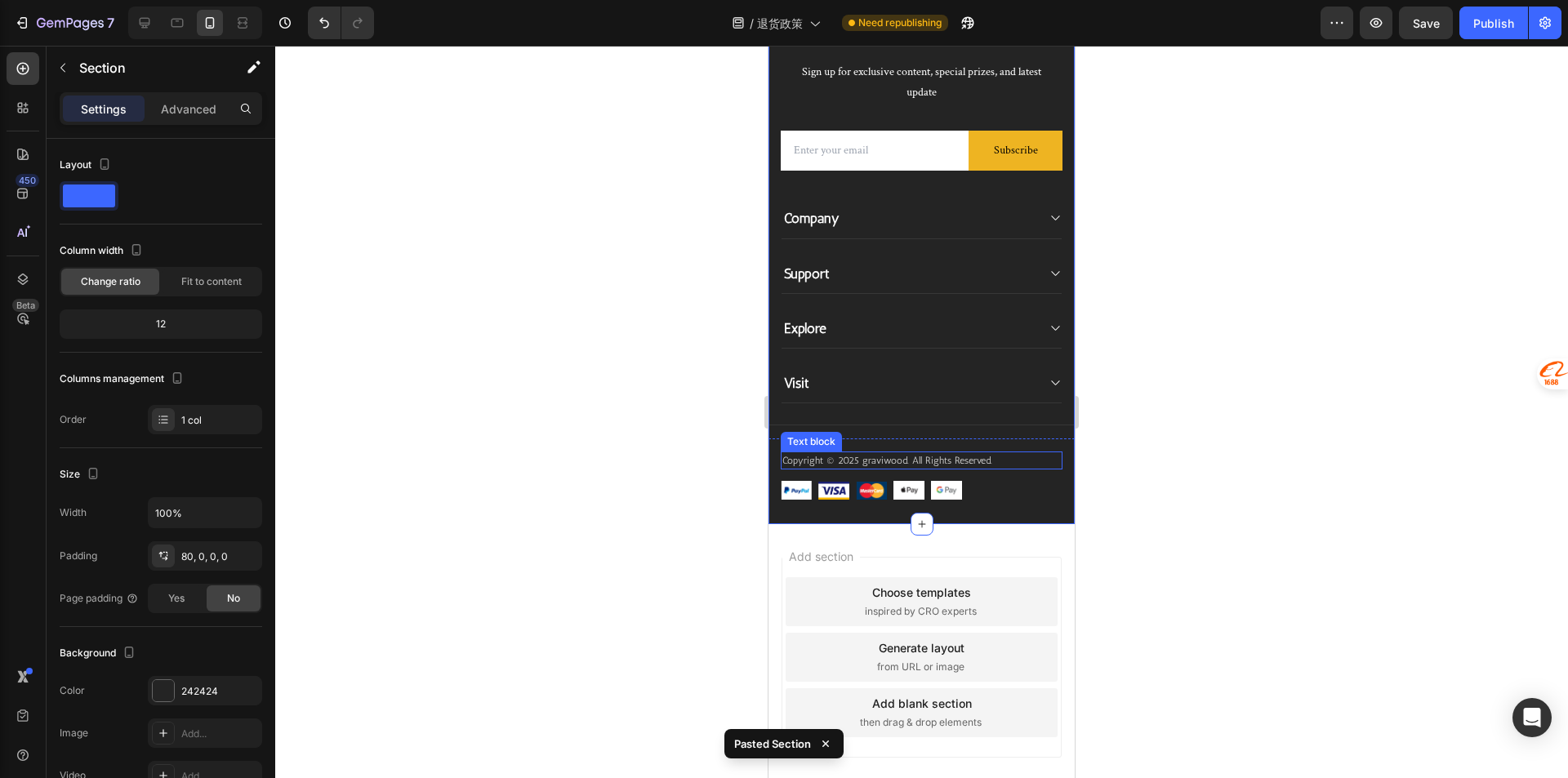
scroll to position [2303, 0]
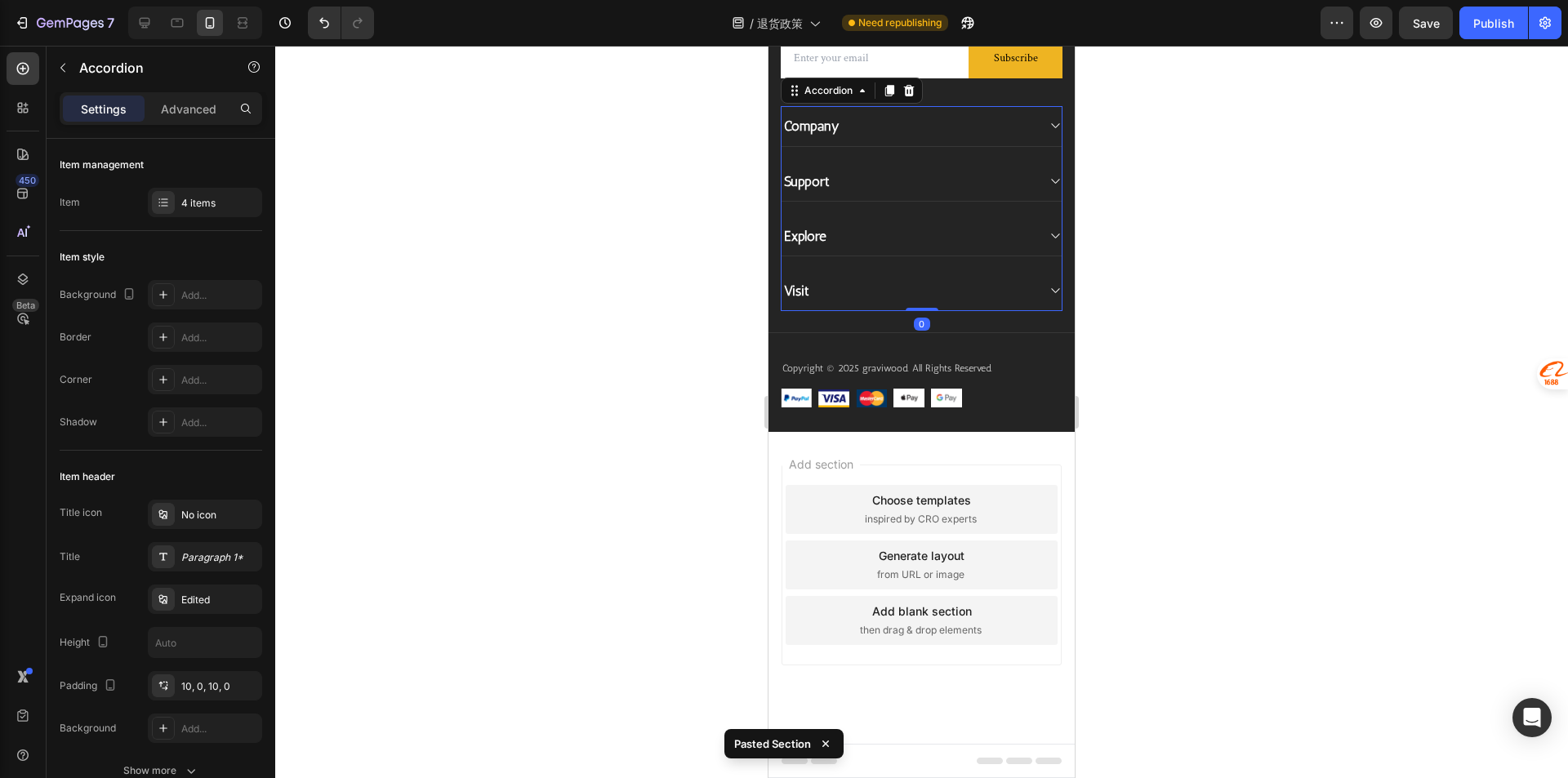
click at [890, 297] on div "Visit" at bounding box center [908, 290] width 254 height 23
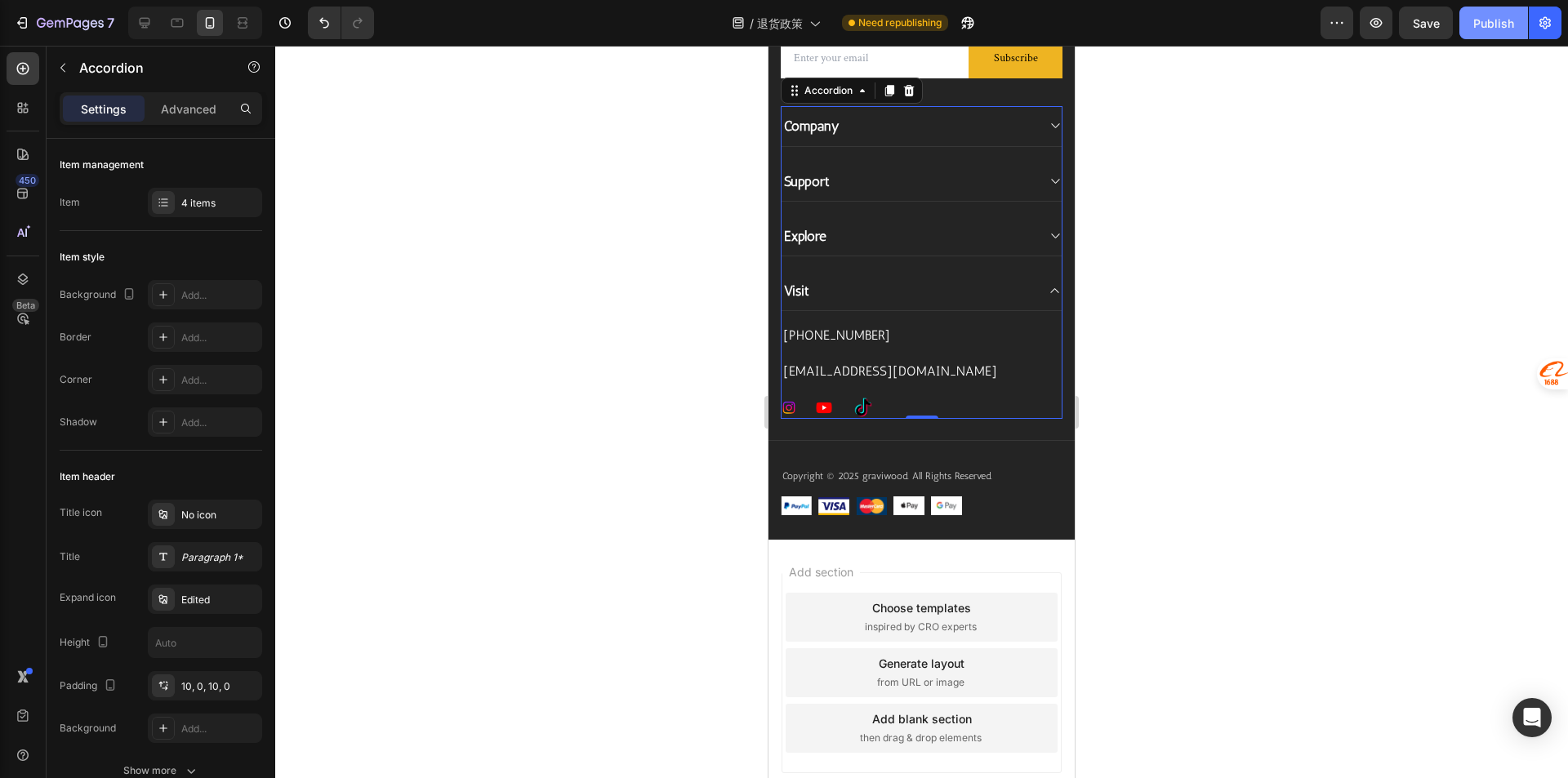
click at [1480, 33] on button "Publish" at bounding box center [1494, 23] width 69 height 33
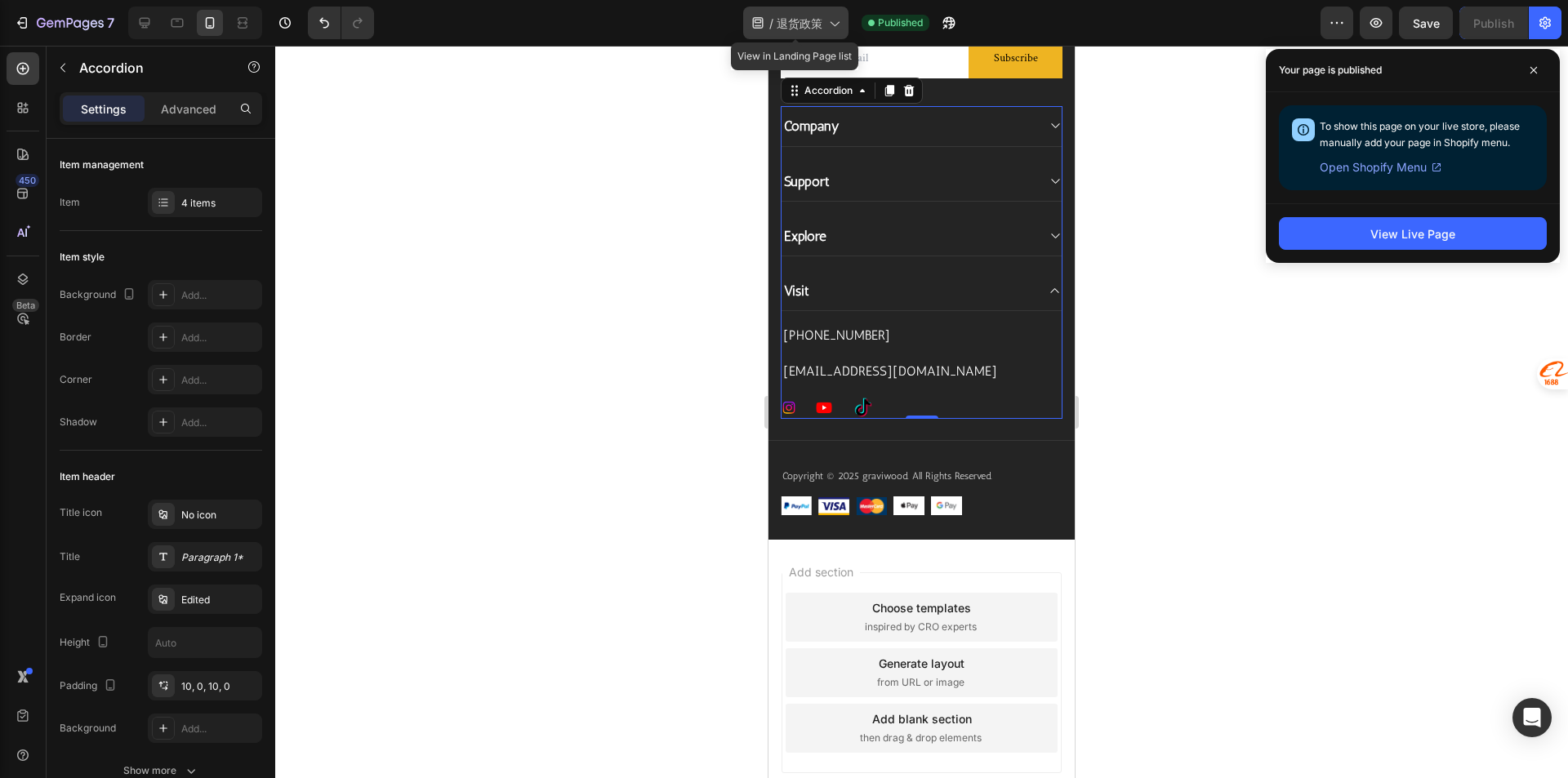
click at [809, 17] on span "退货政策" at bounding box center [800, 23] width 46 height 17
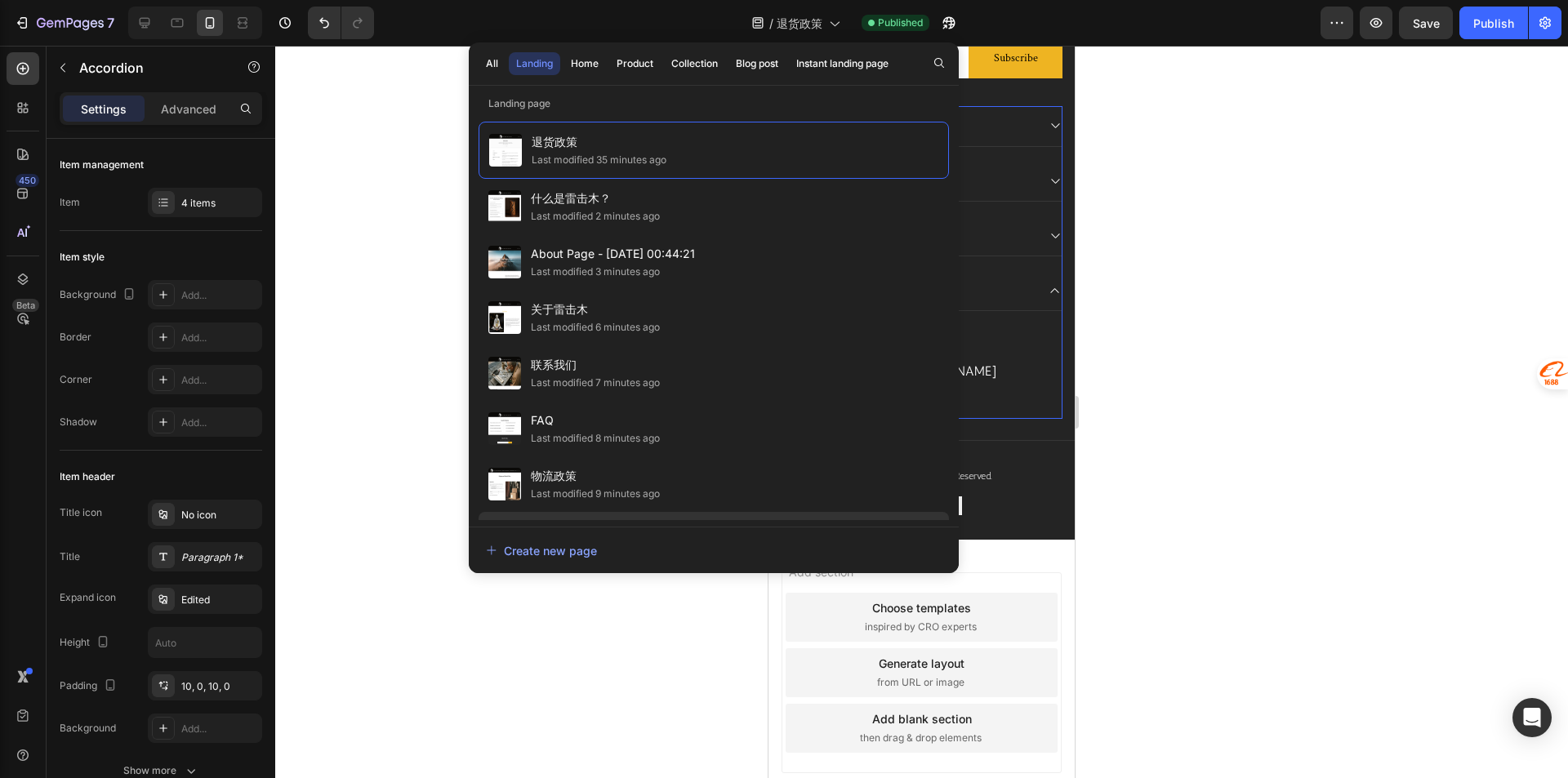
scroll to position [269, 0]
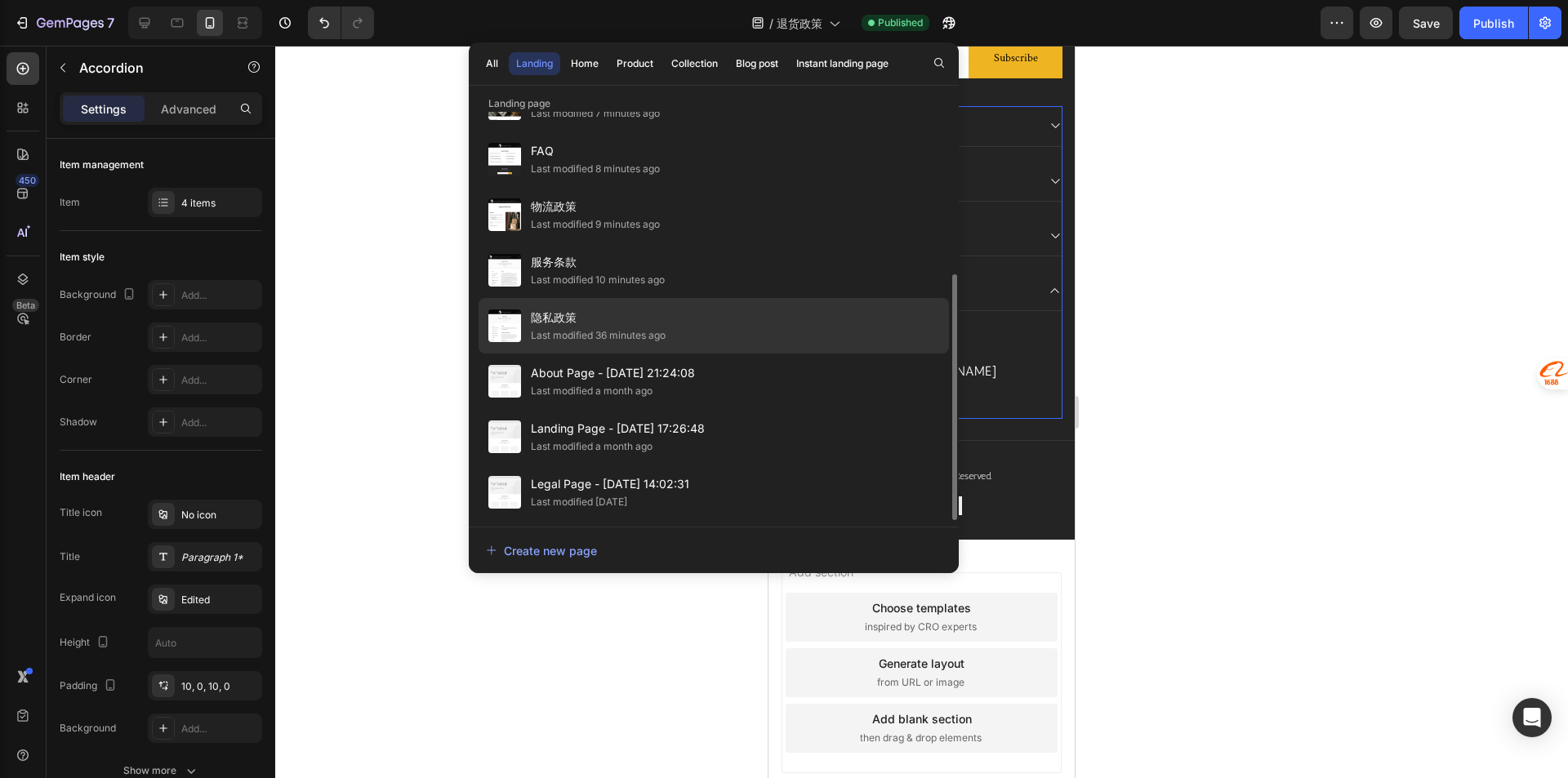
click at [753, 326] on div "隐私政策 Last modified 36 minutes ago" at bounding box center [714, 326] width 471 height 56
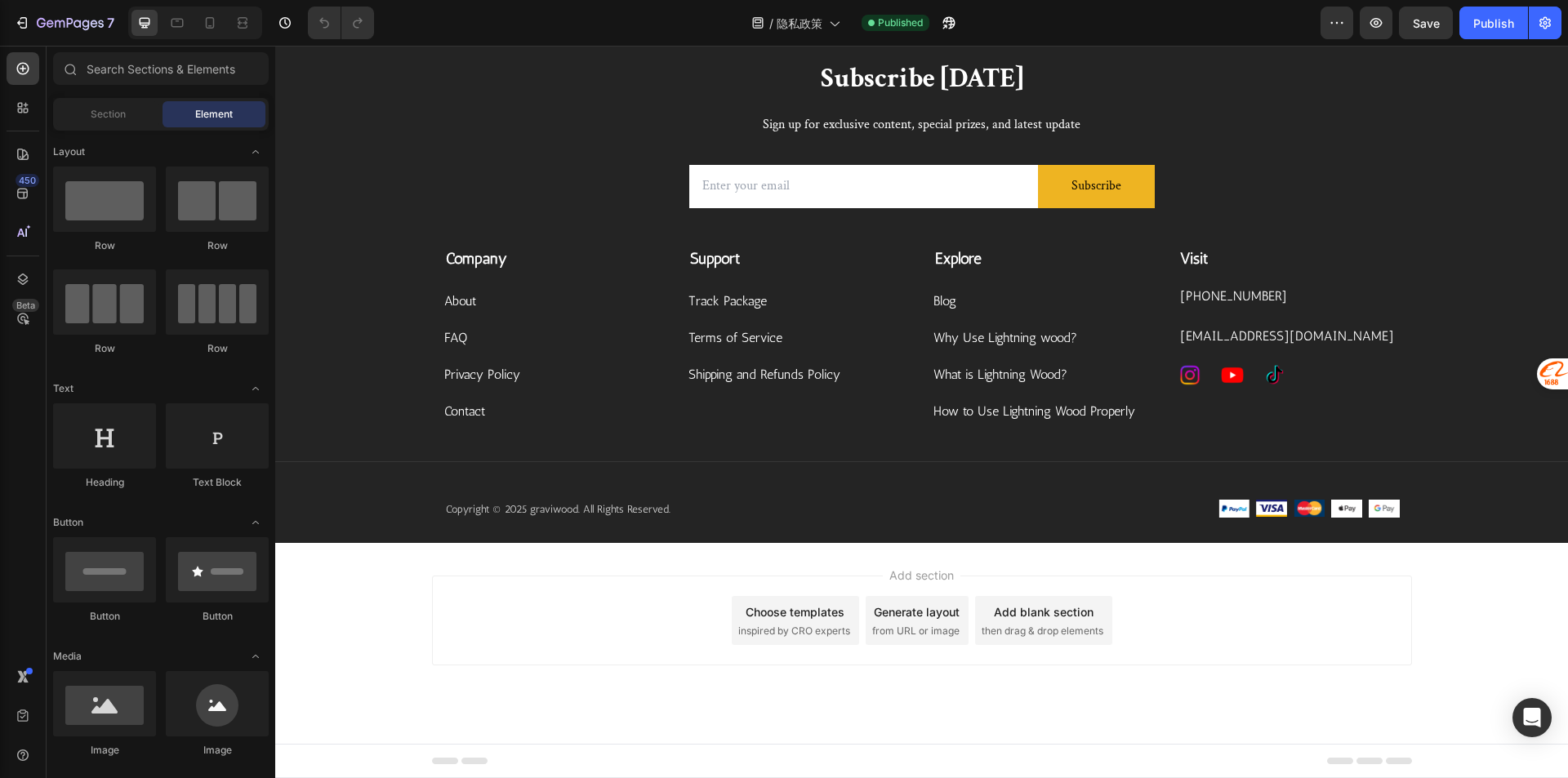
scroll to position [5632, 0]
click at [1453, 276] on div "Subscribe [DATE] Heading Sign up for exclusive content, special prizes, and lat…" at bounding box center [921, 302] width 1292 height 483
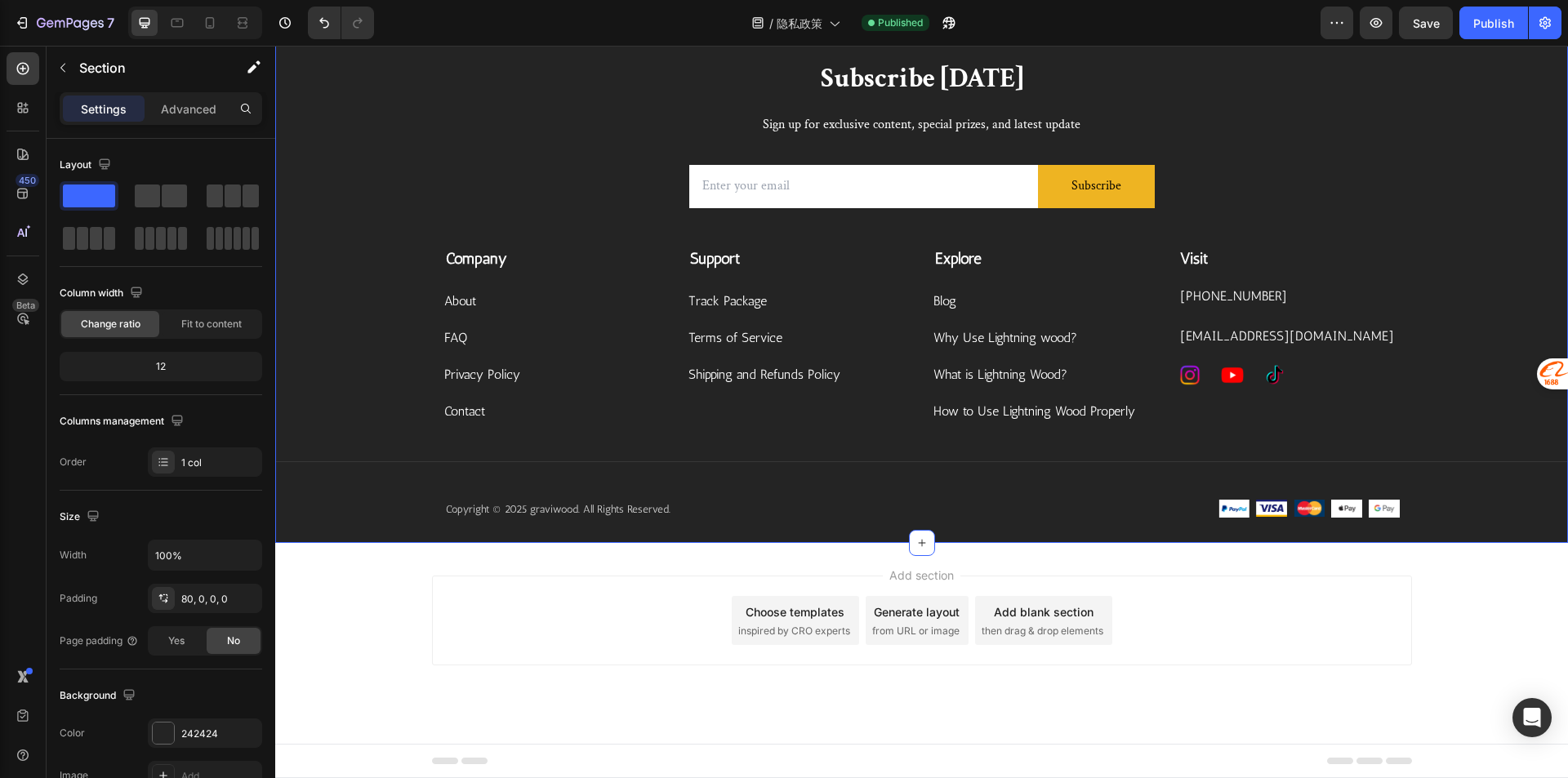
scroll to position [5632, 0]
click at [1502, 18] on div "Publish" at bounding box center [1494, 23] width 41 height 17
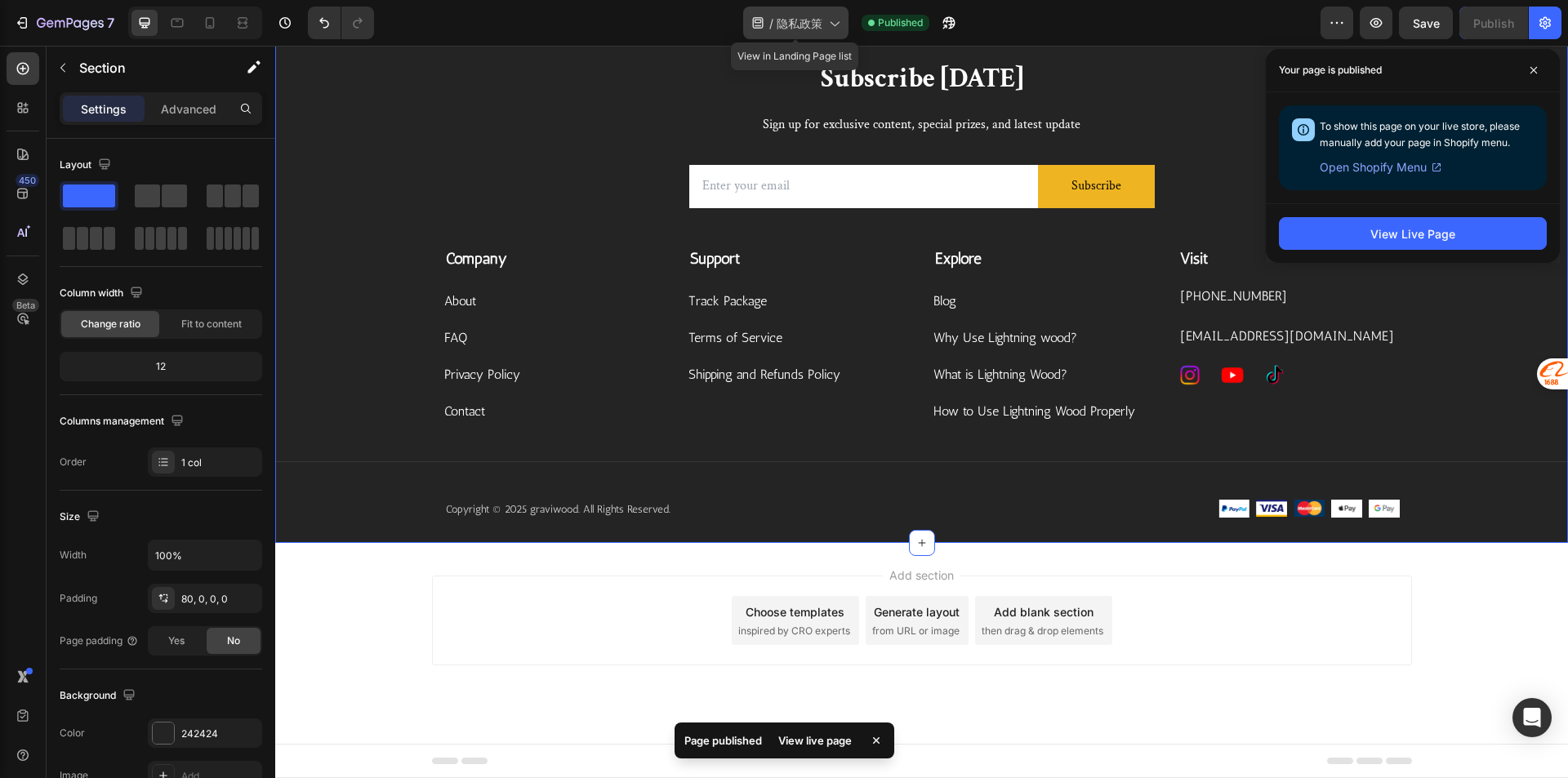
click at [803, 20] on span "隐私政策" at bounding box center [800, 23] width 46 height 17
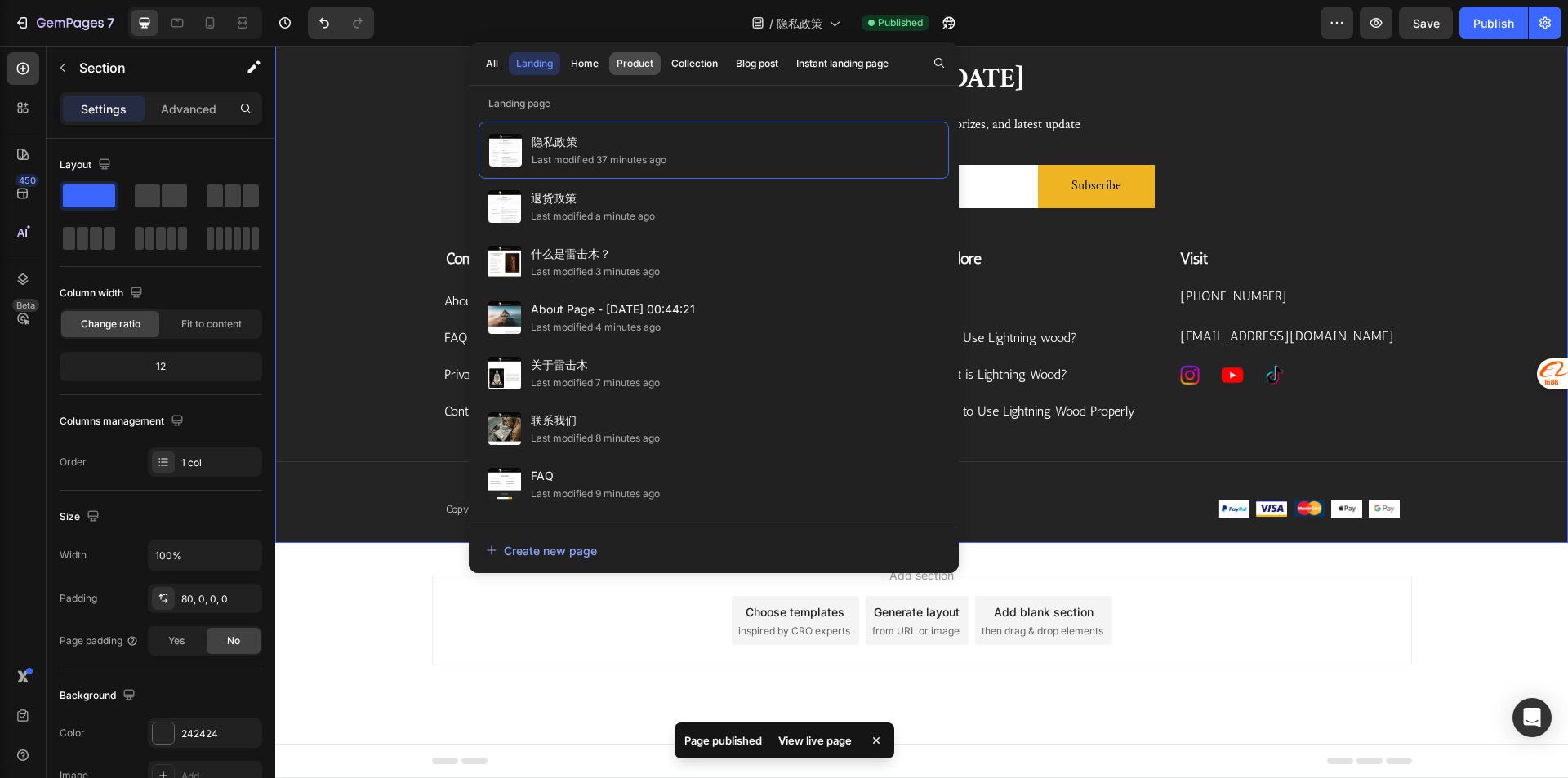
click at [643, 55] on button "Product" at bounding box center [634, 64] width 52 height 23
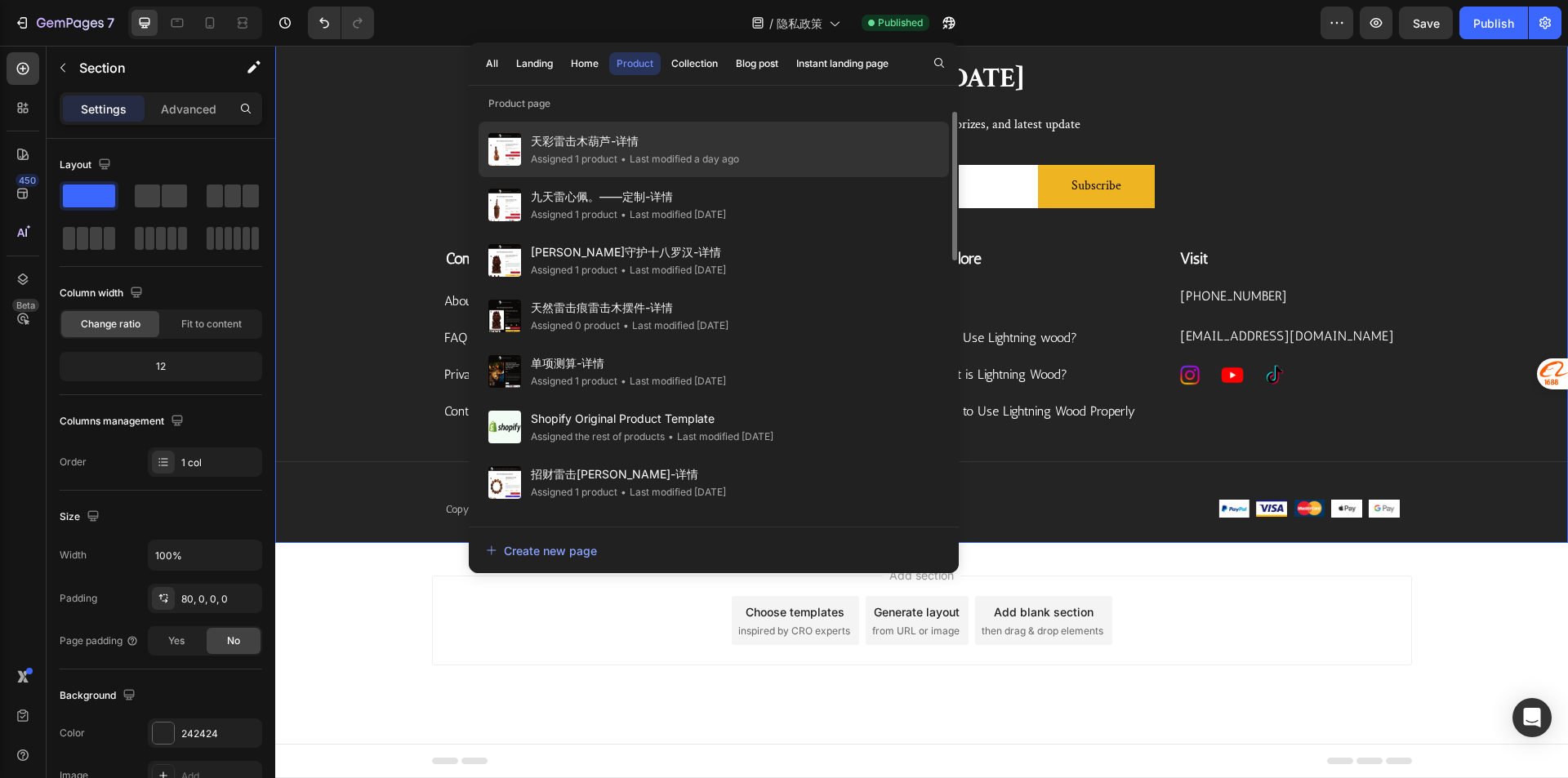
click at [817, 137] on div "天彩雷击木葫芦-详情 Assigned 1 product • Last modified a day ago" at bounding box center [714, 150] width 471 height 56
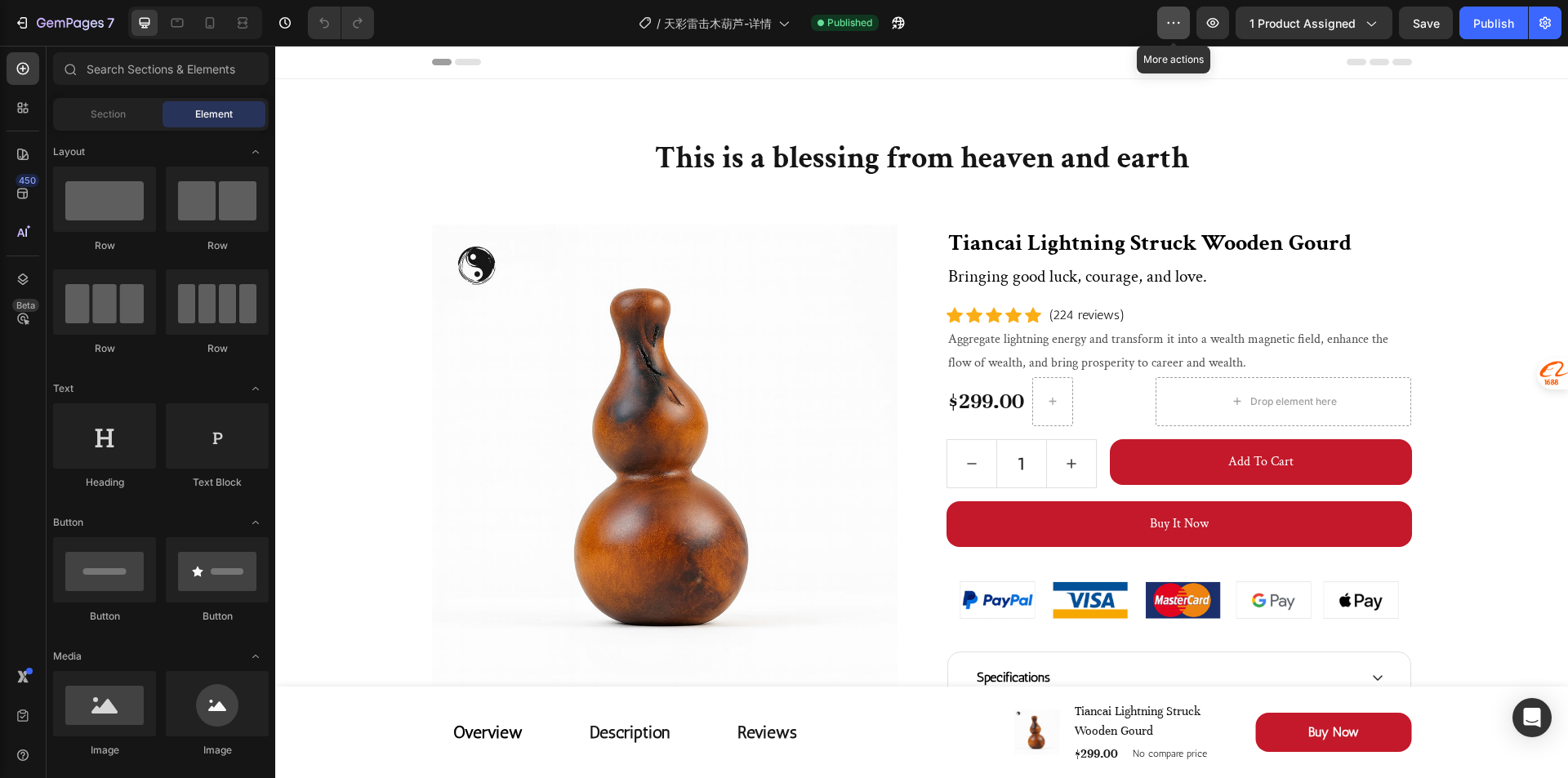
click at [1187, 20] on button "button" at bounding box center [1174, 23] width 33 height 33
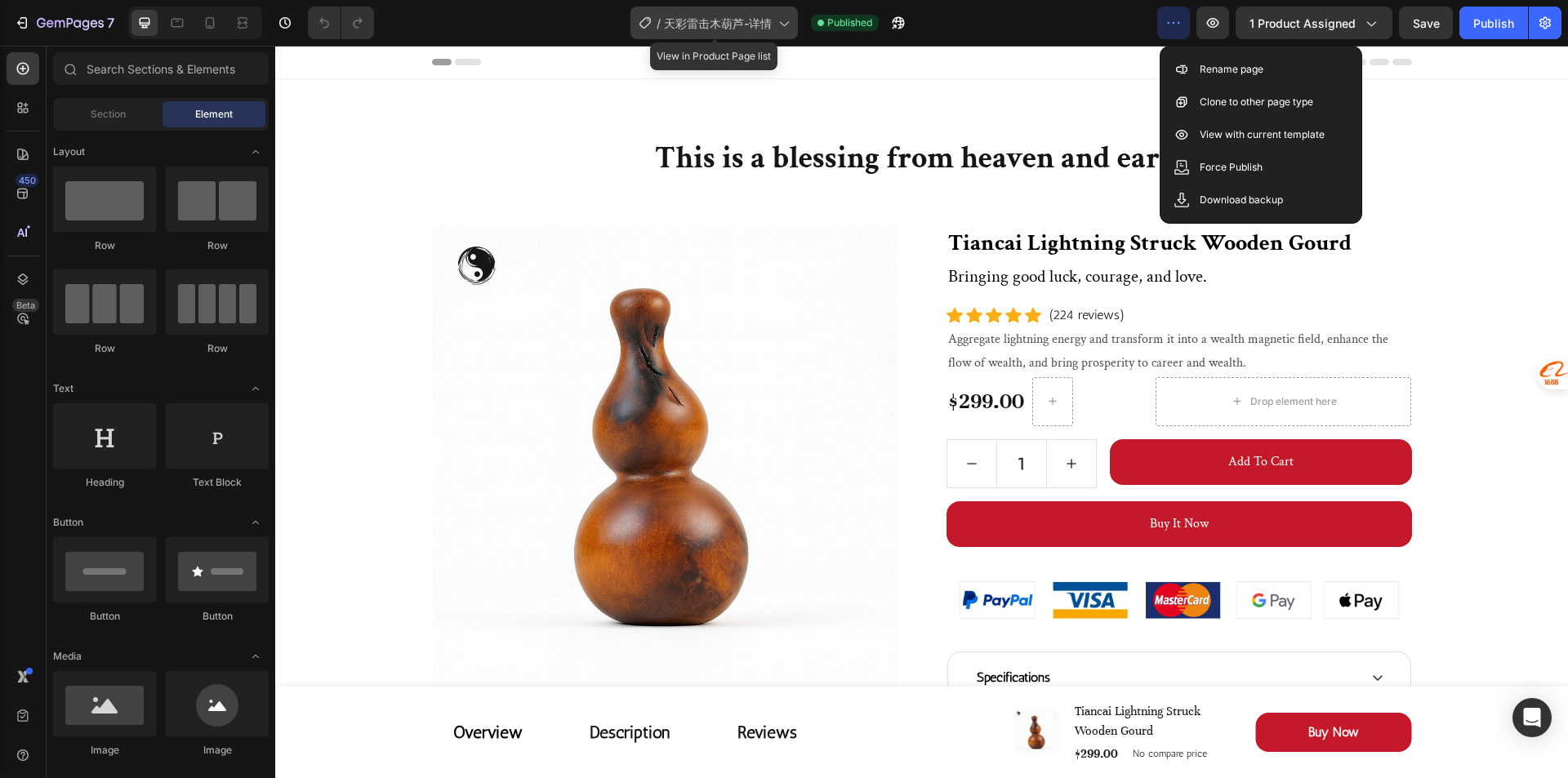
click at [754, 32] on div "/ 天彩雷击木葫芦-详情" at bounding box center [714, 23] width 168 height 33
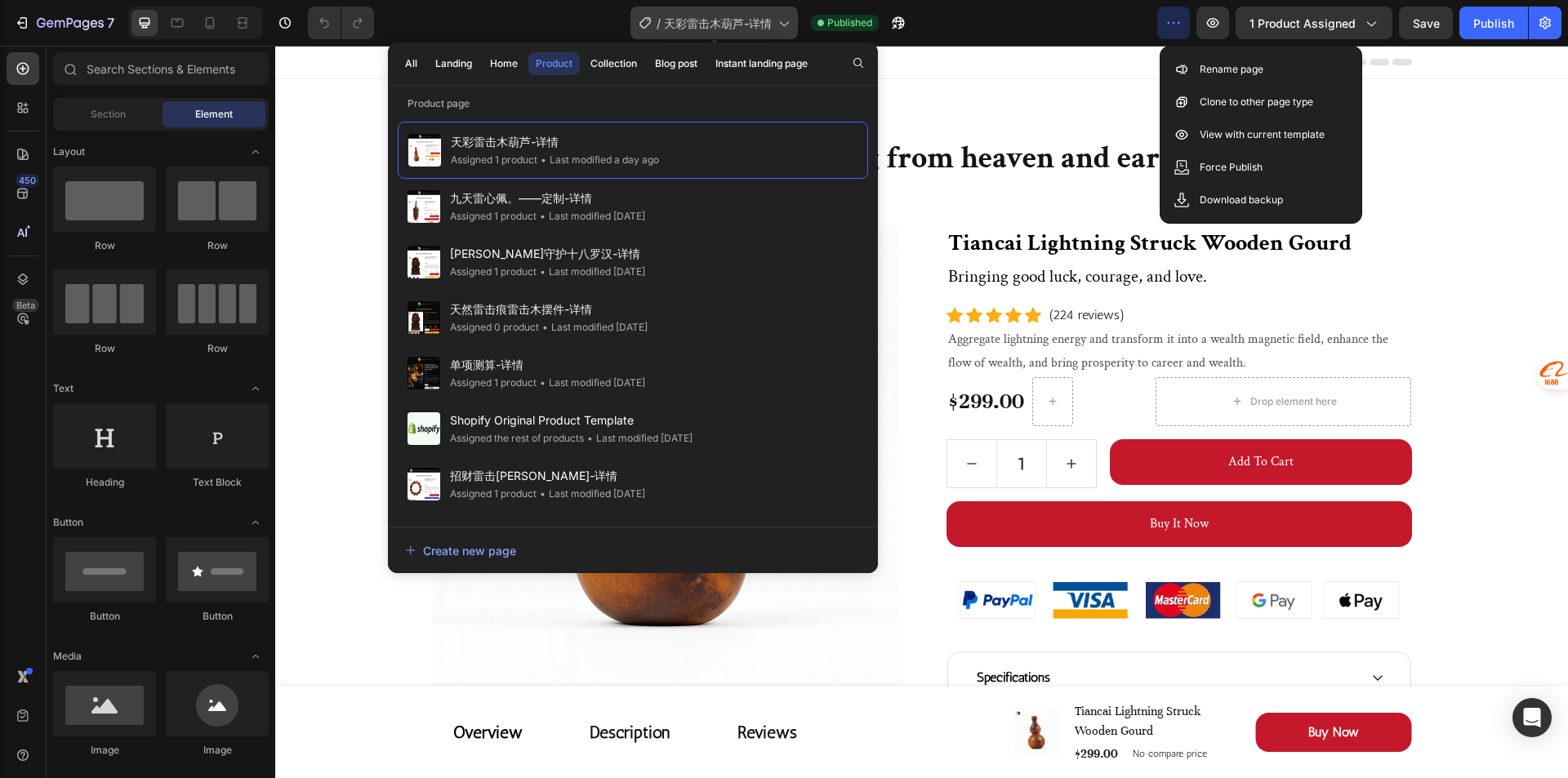
click at [762, 26] on span "天彩雷击木葫芦-详情" at bounding box center [718, 23] width 108 height 17
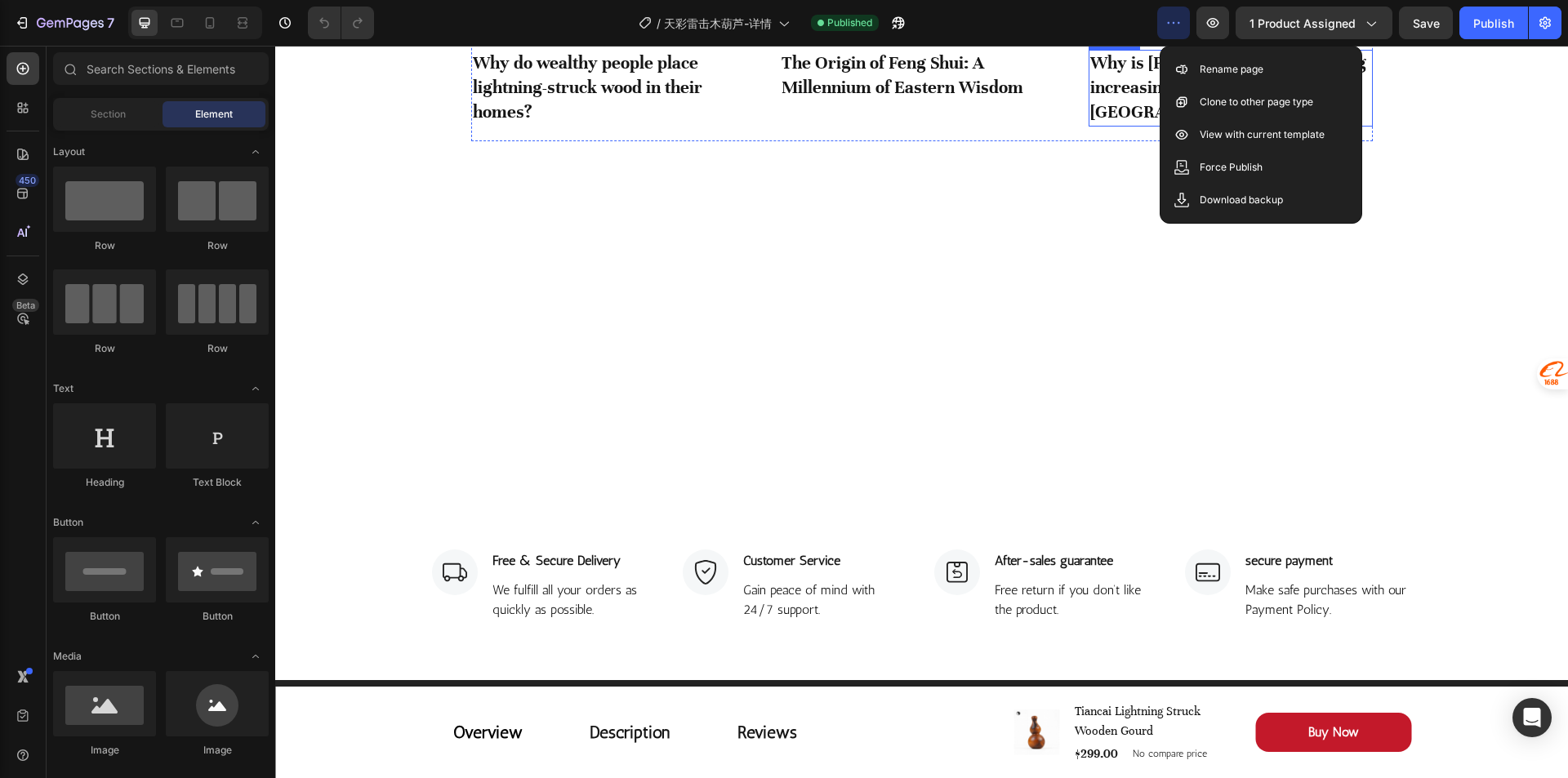
scroll to position [5103, 0]
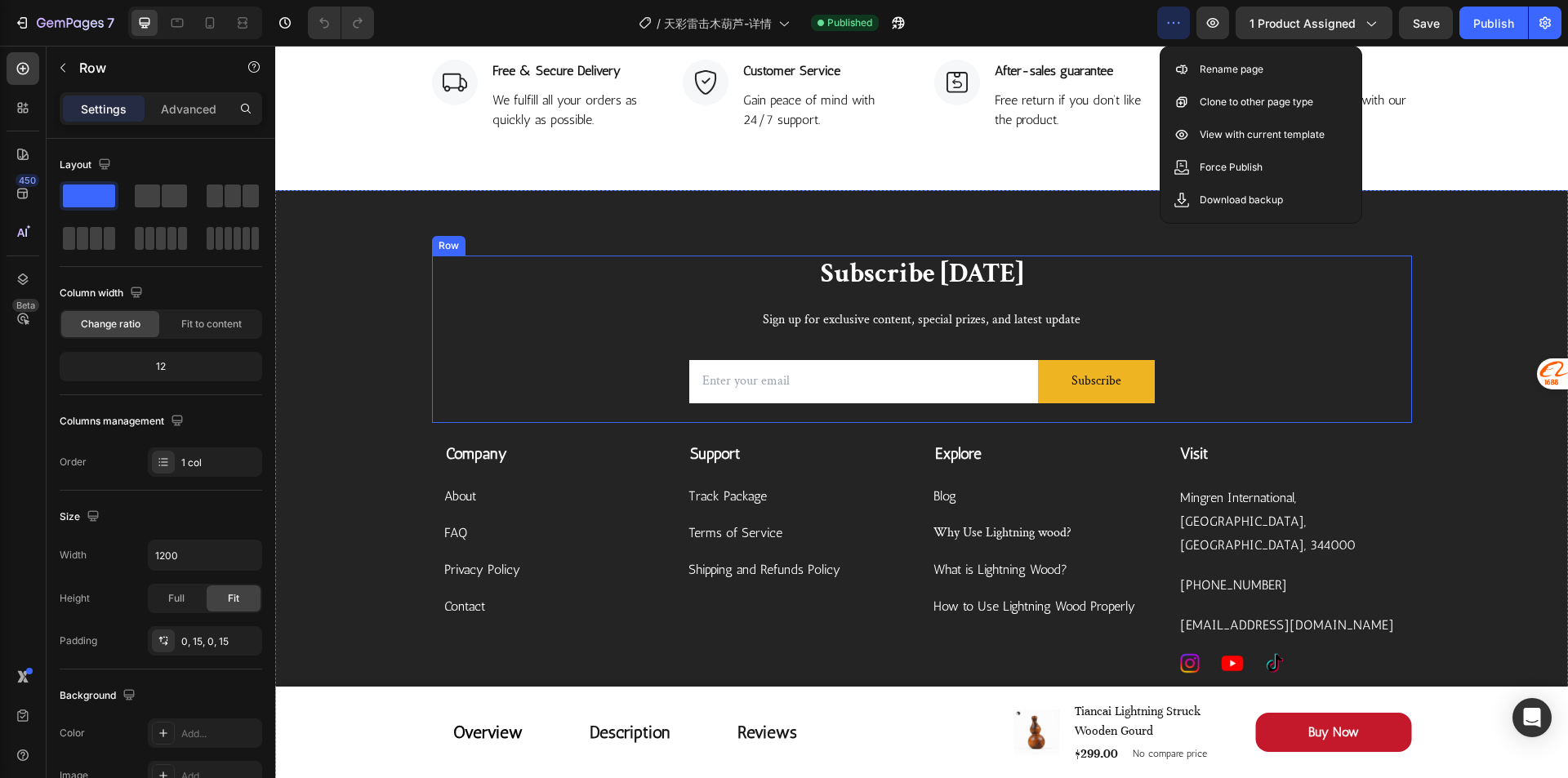
click at [1404, 306] on div "Subscribe [DATE] Heading Sign up for exclusive content, special prizes, and lat…" at bounding box center [921, 339] width 980 height 168
click at [1480, 254] on div "Subscribe [DATE] Heading Sign up for exclusive content, special prizes, and lat…" at bounding box center [921, 492] width 1292 height 604
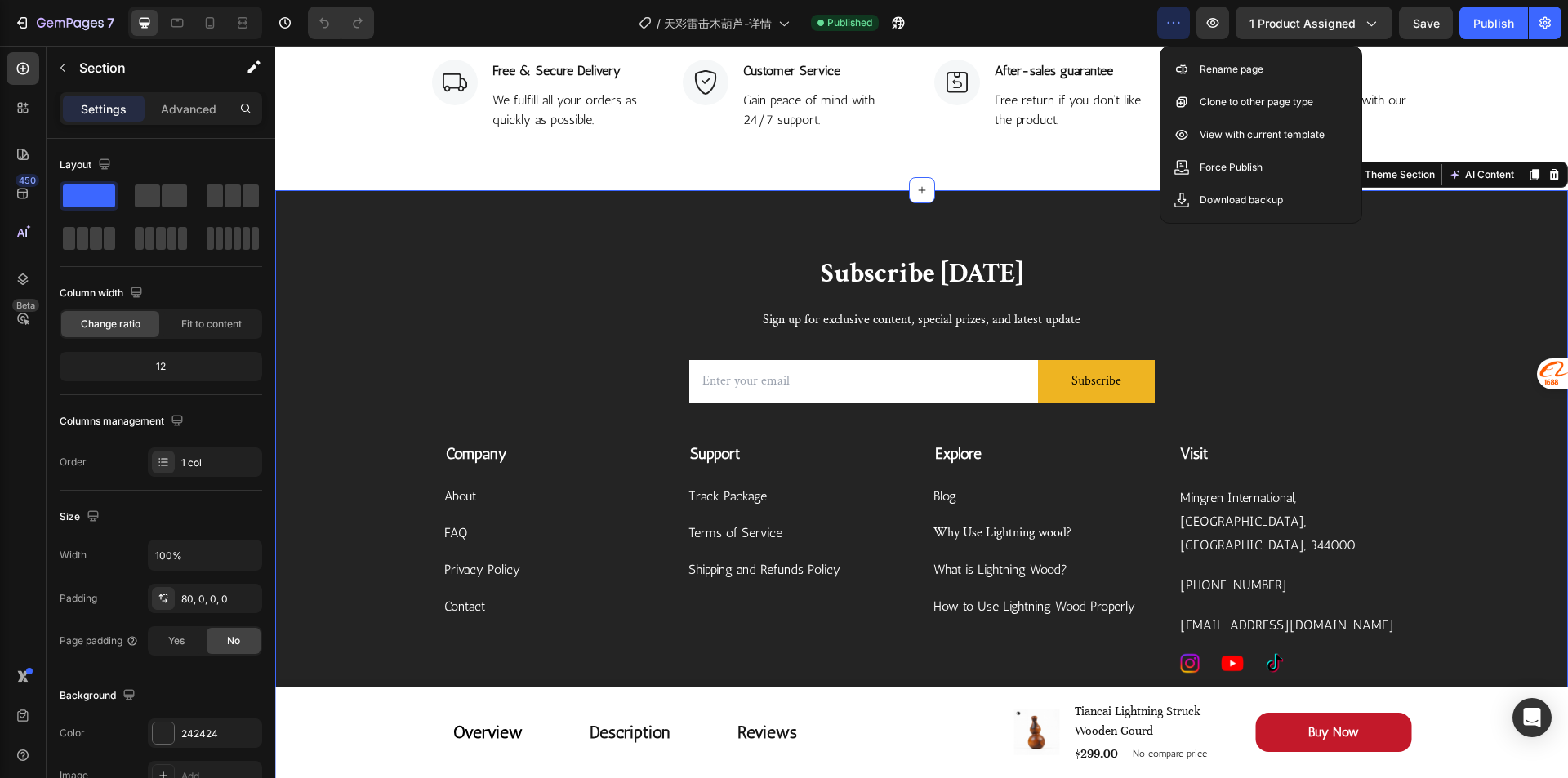
click at [1549, 179] on icon at bounding box center [1554, 175] width 11 height 11
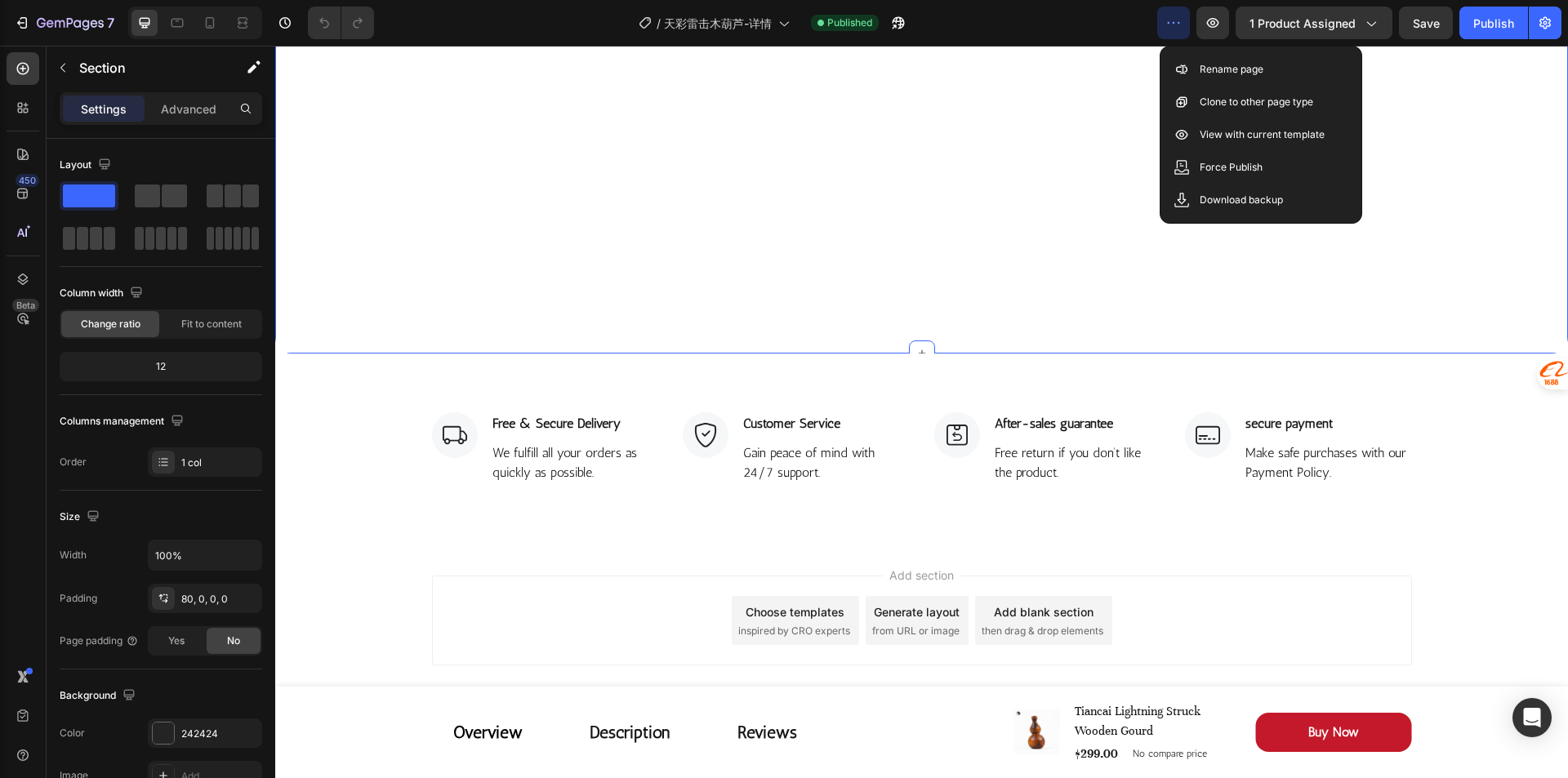
scroll to position [4751, 0]
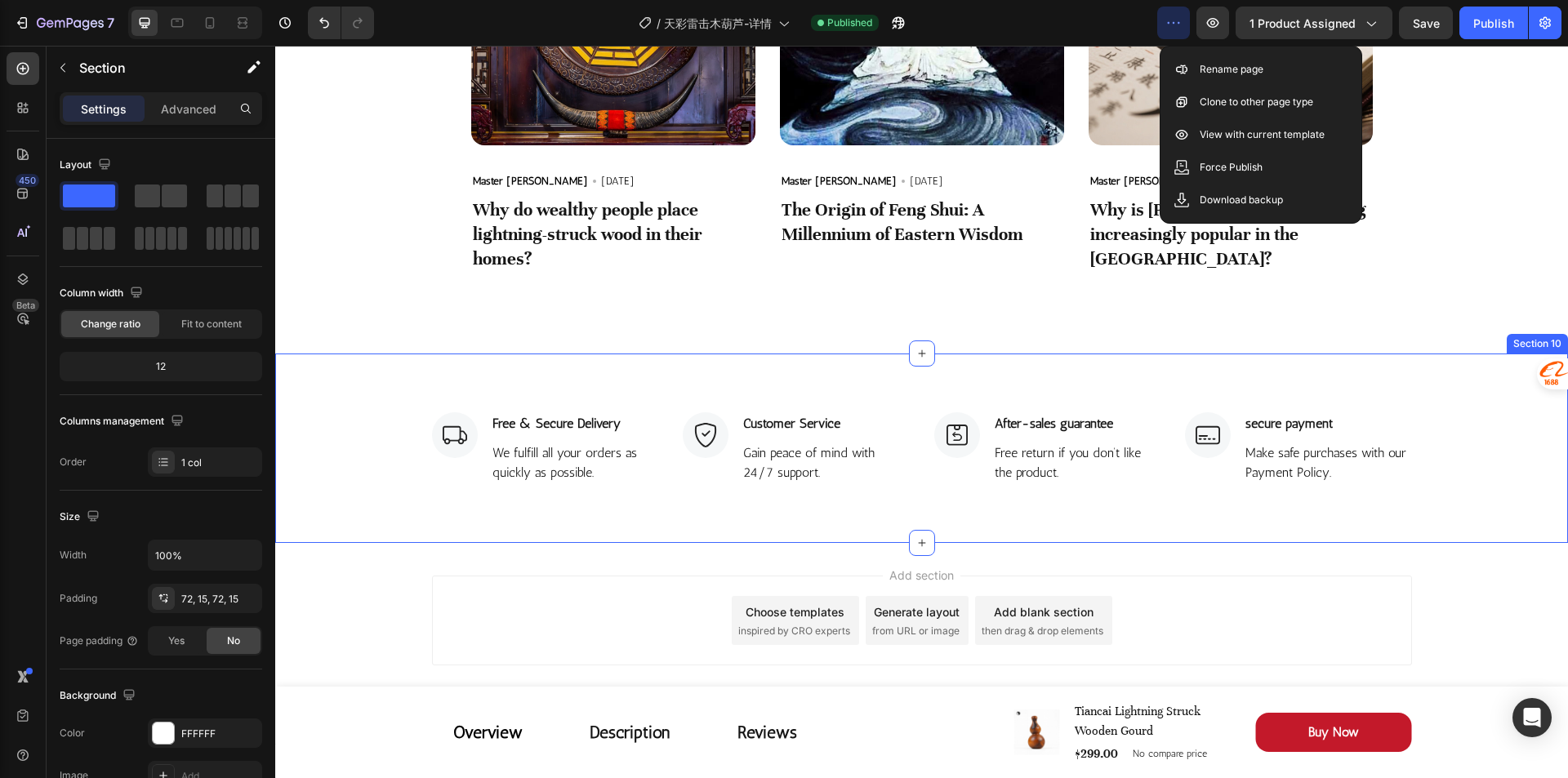
click at [1401, 532] on div "Image Free & Secure Delivery Text block We fulfill all your orders as quickly a…" at bounding box center [921, 447] width 1292 height 189
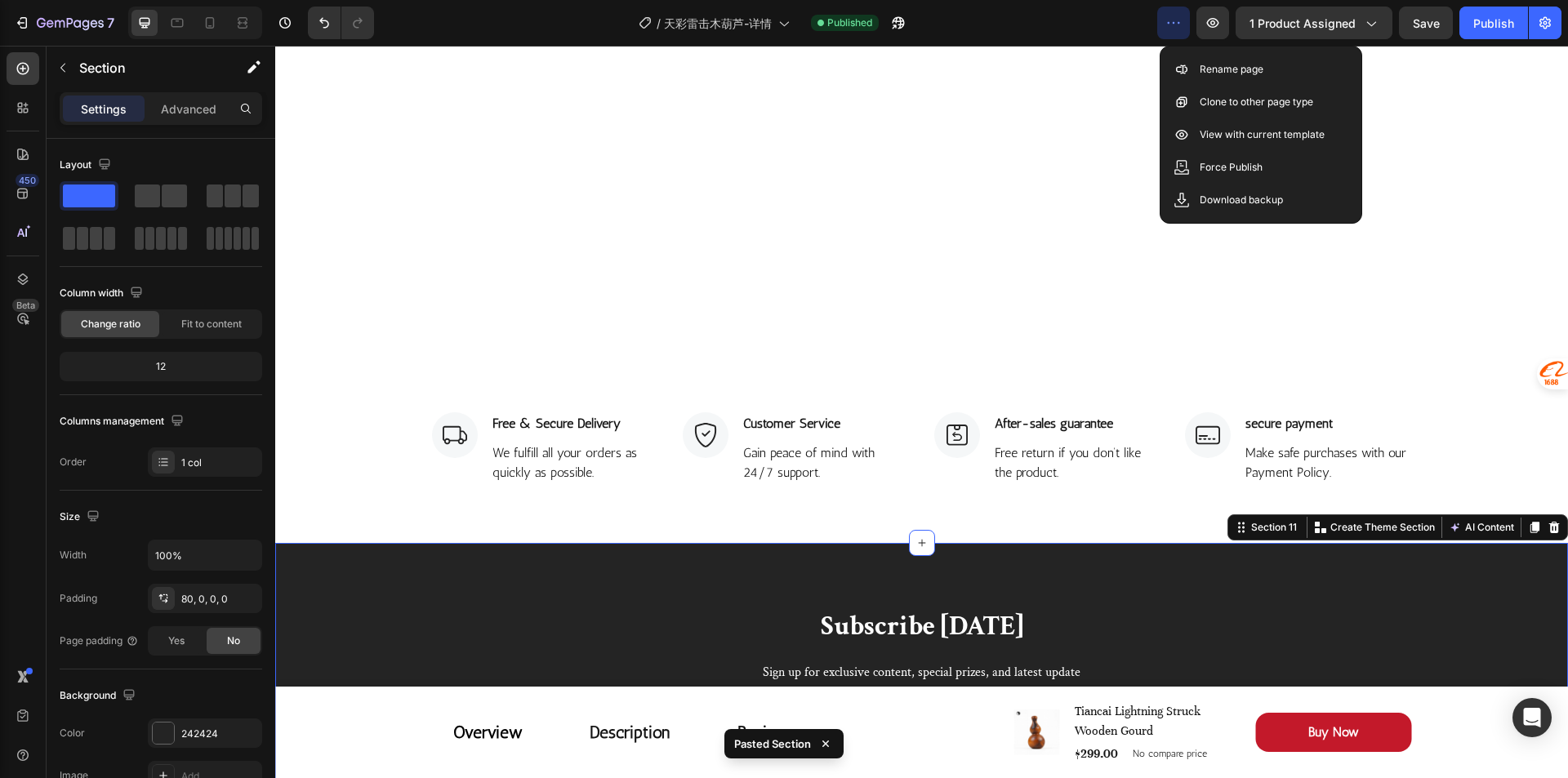
scroll to position [5103, 0]
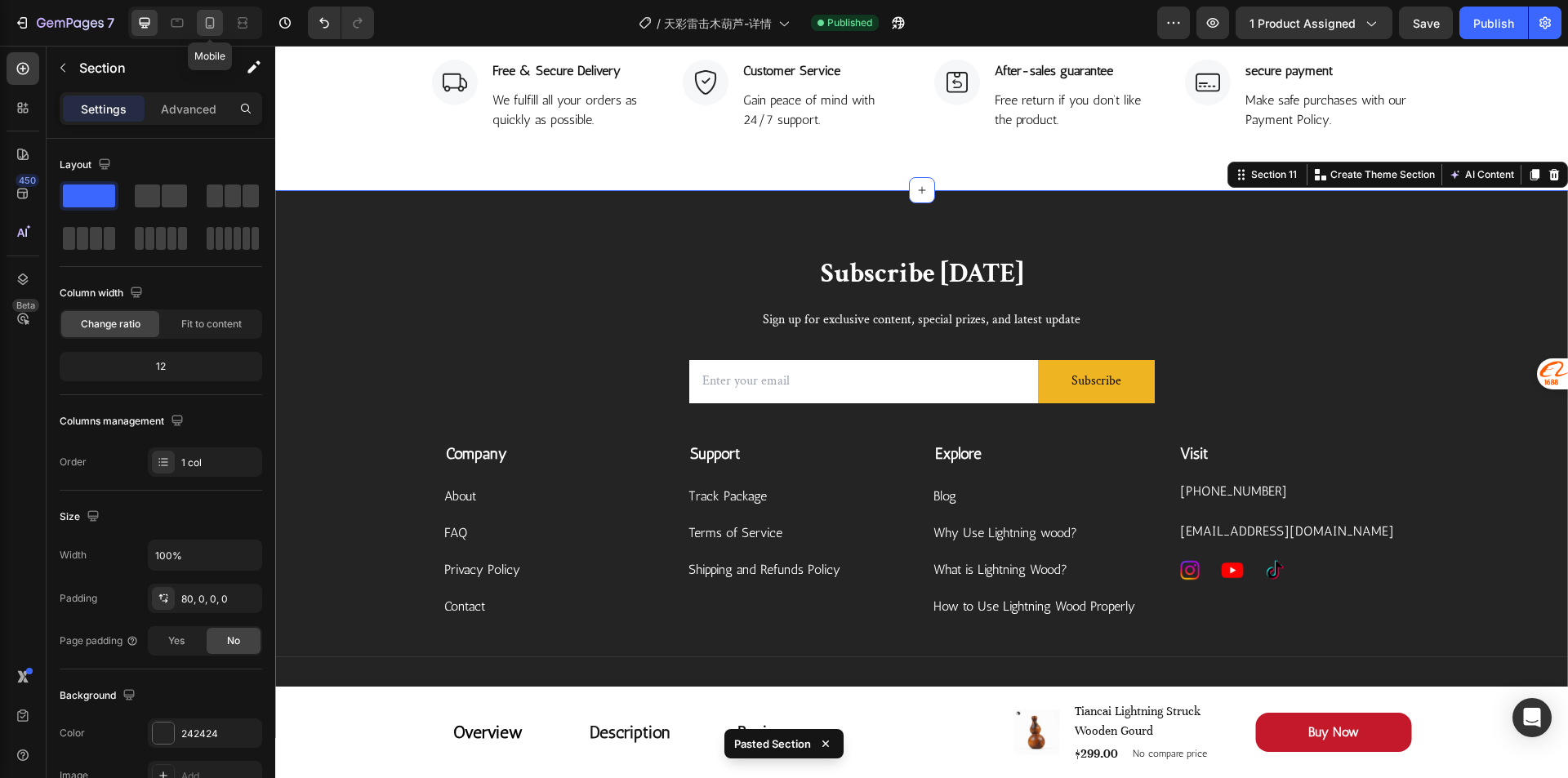
click at [210, 33] on div at bounding box center [210, 23] width 26 height 26
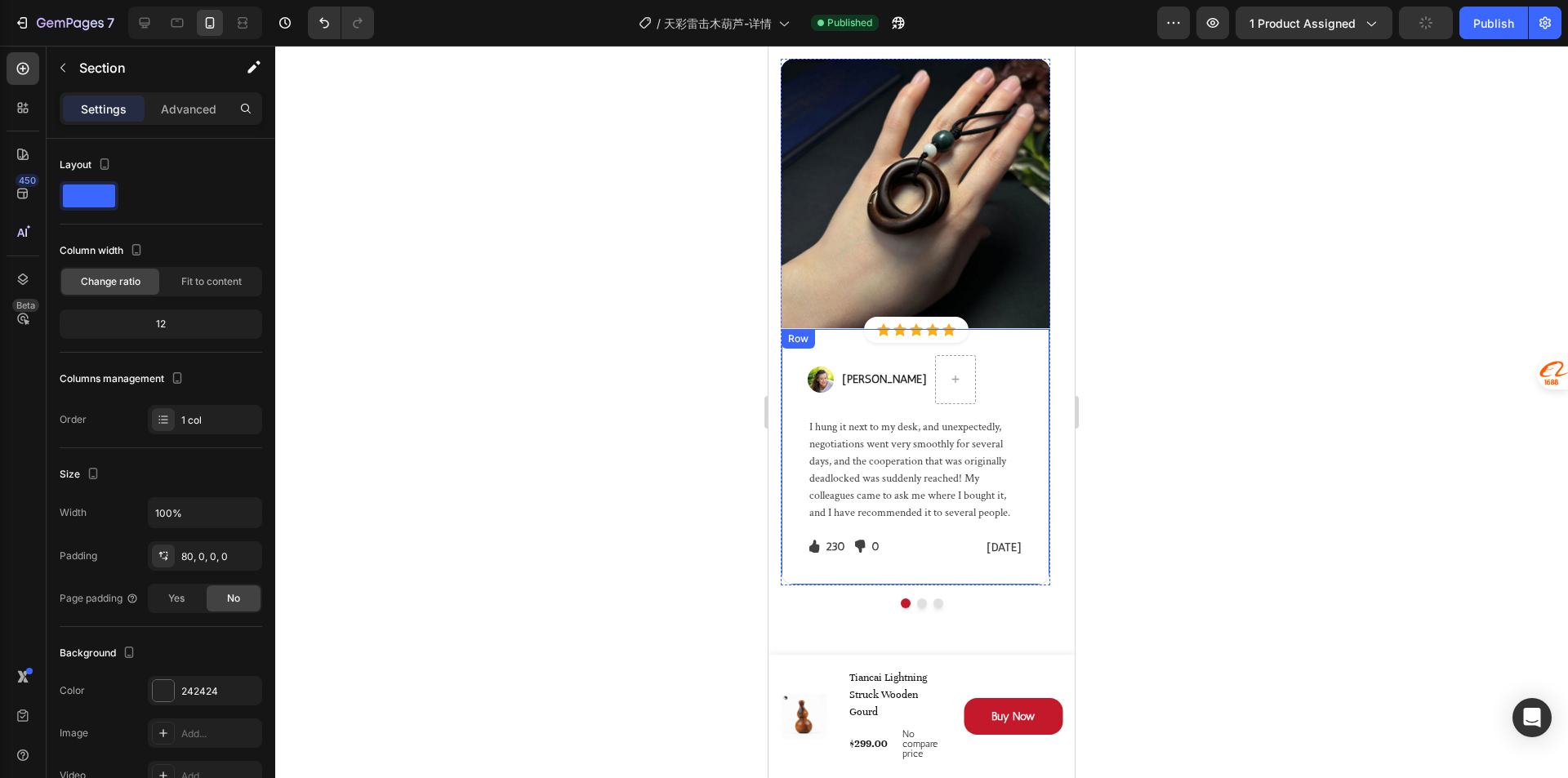
scroll to position [3855, 0]
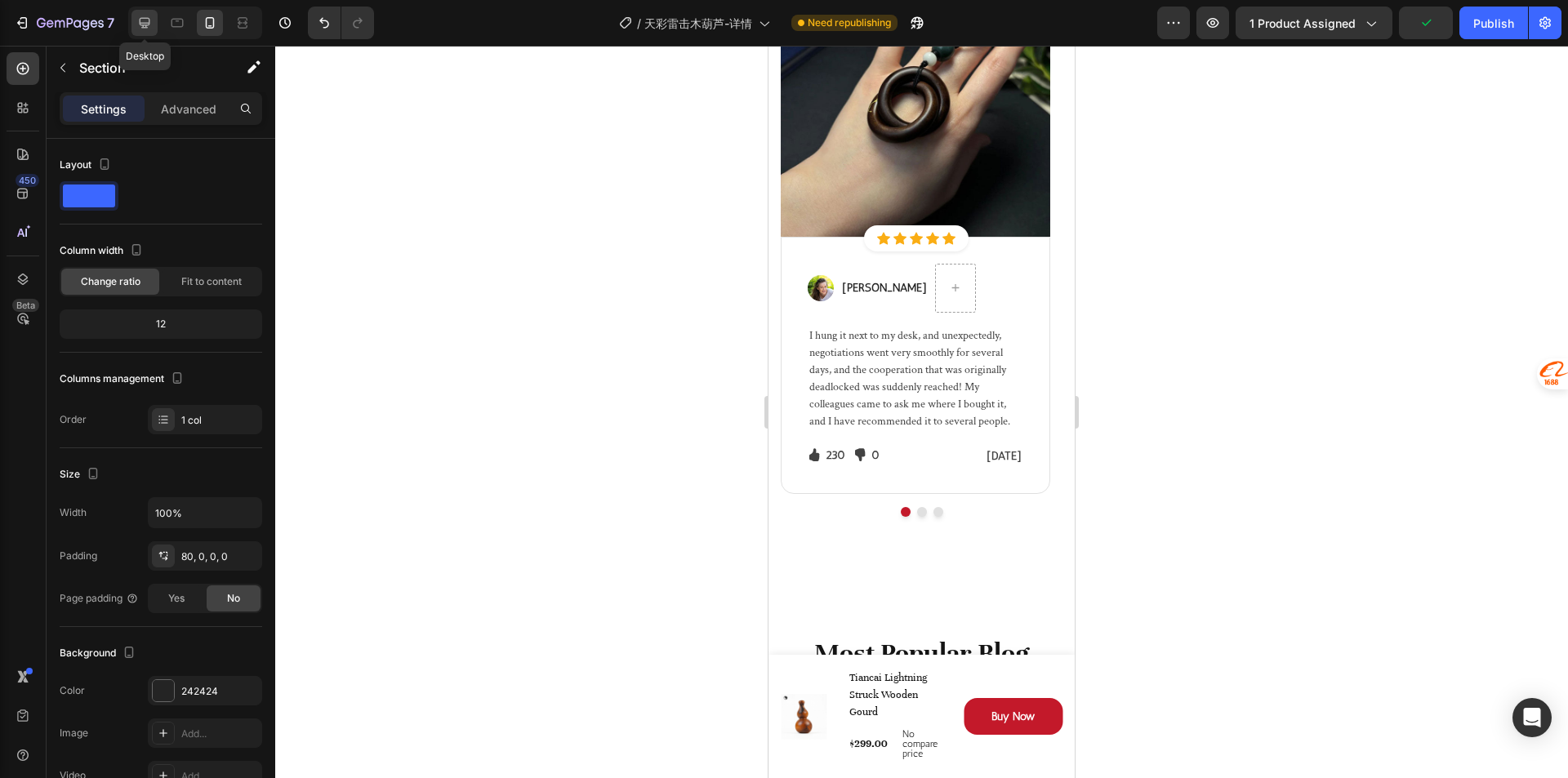
click at [151, 20] on icon at bounding box center [145, 23] width 16 height 16
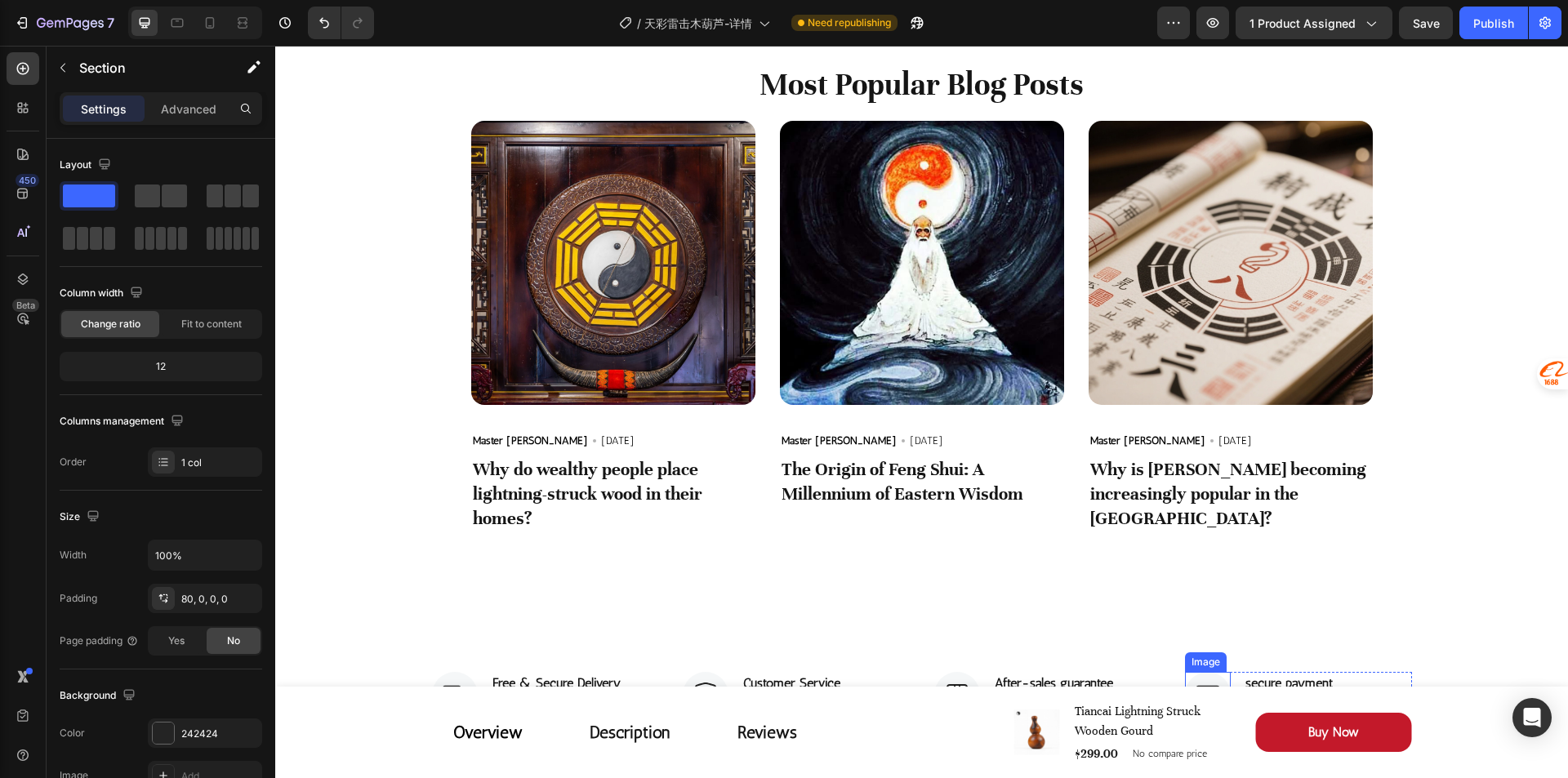
scroll to position [4345, 0]
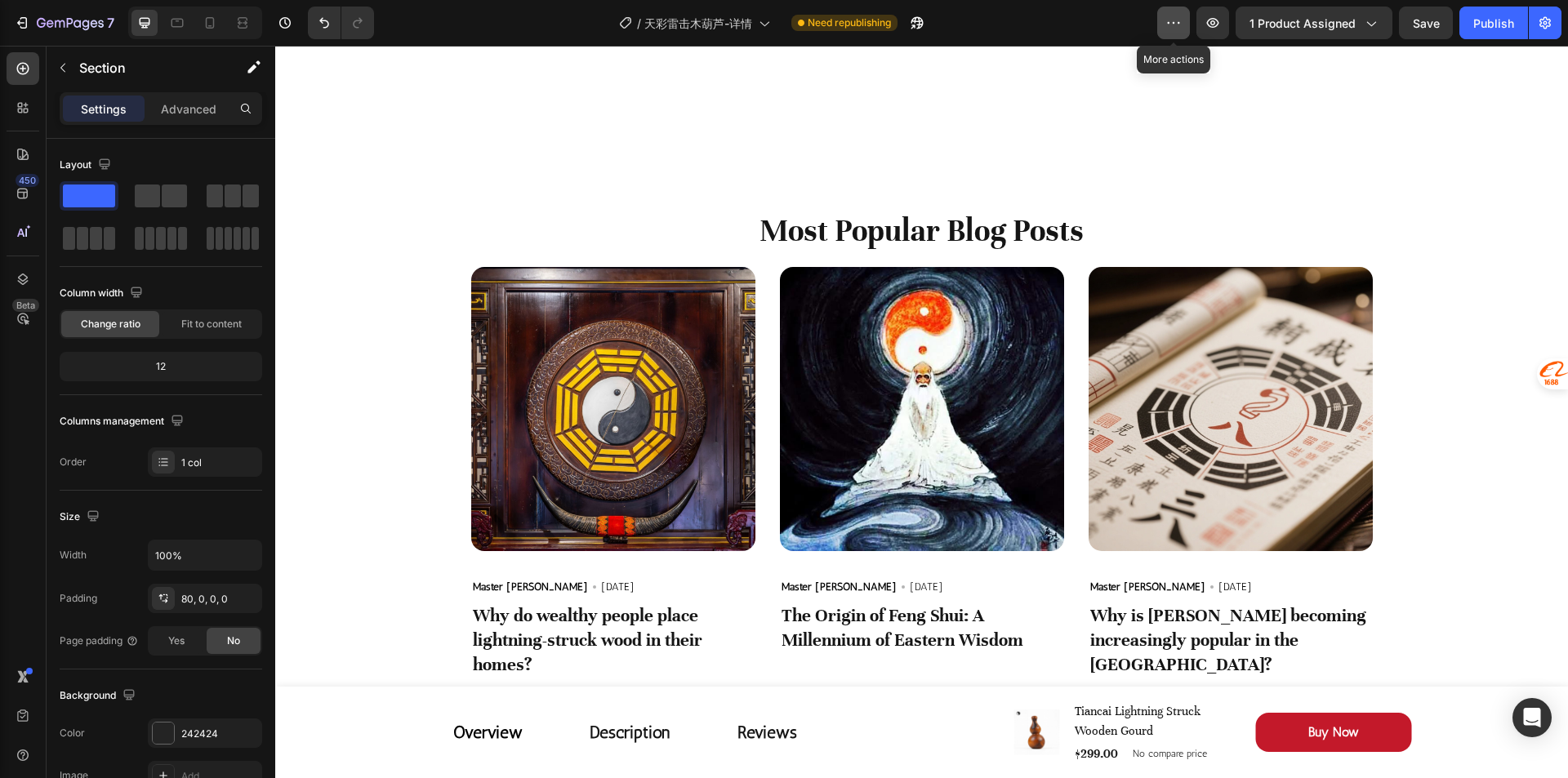
click at [1174, 17] on icon "button" at bounding box center [1174, 23] width 16 height 16
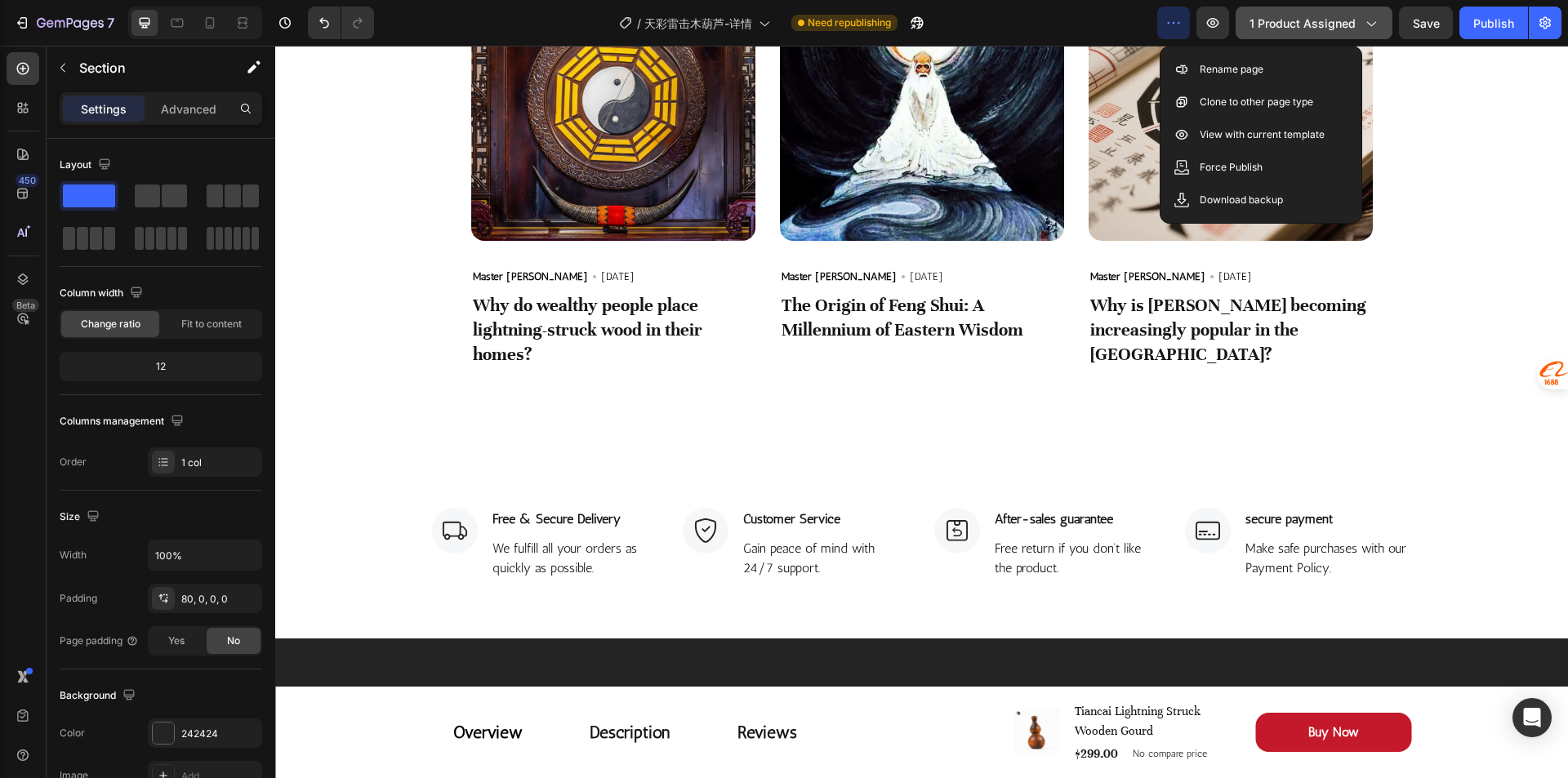
click at [1292, 17] on span "1 product assigned" at bounding box center [1303, 23] width 106 height 17
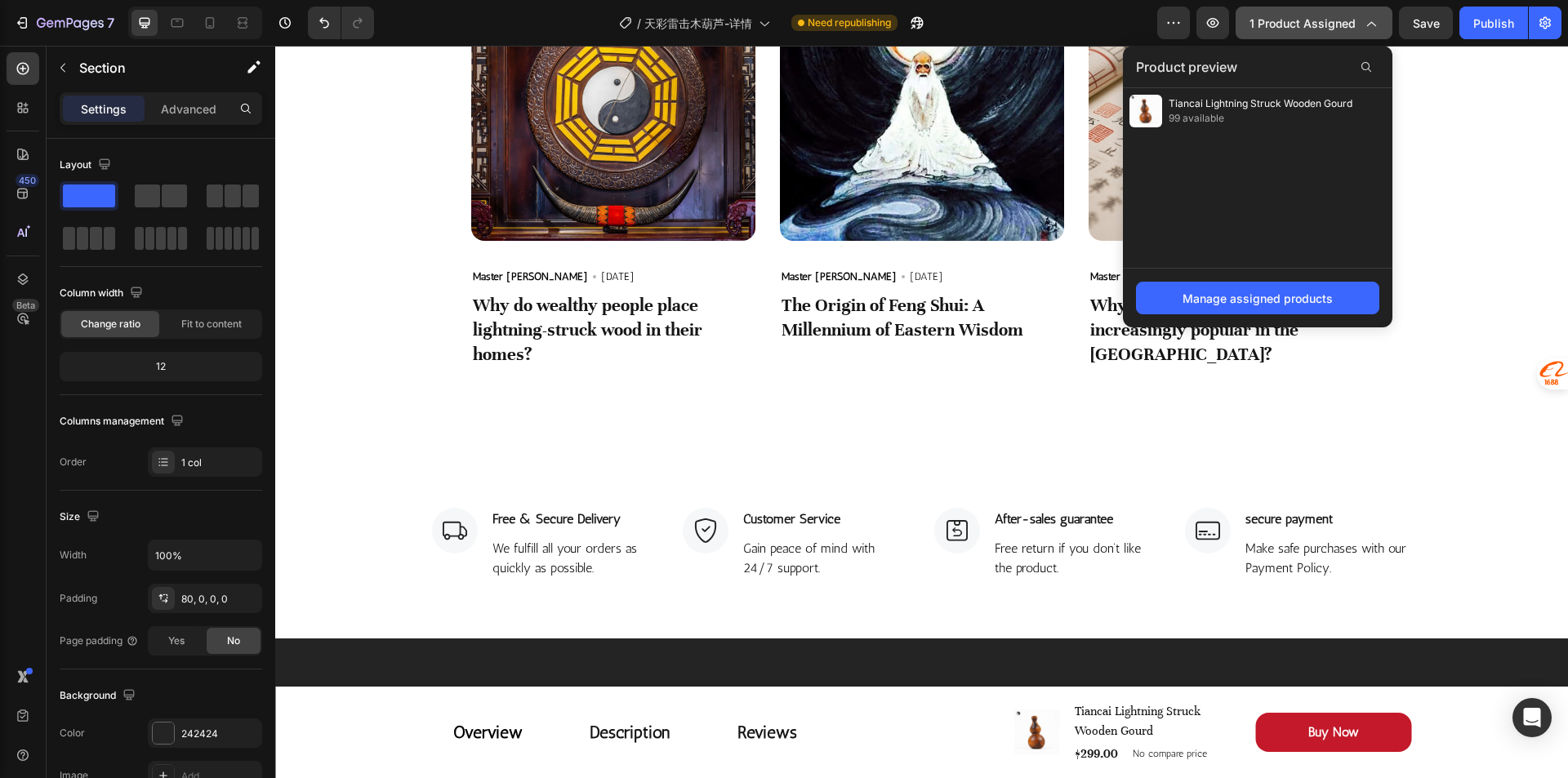
click at [1292, 17] on span "1 product assigned" at bounding box center [1303, 23] width 106 height 17
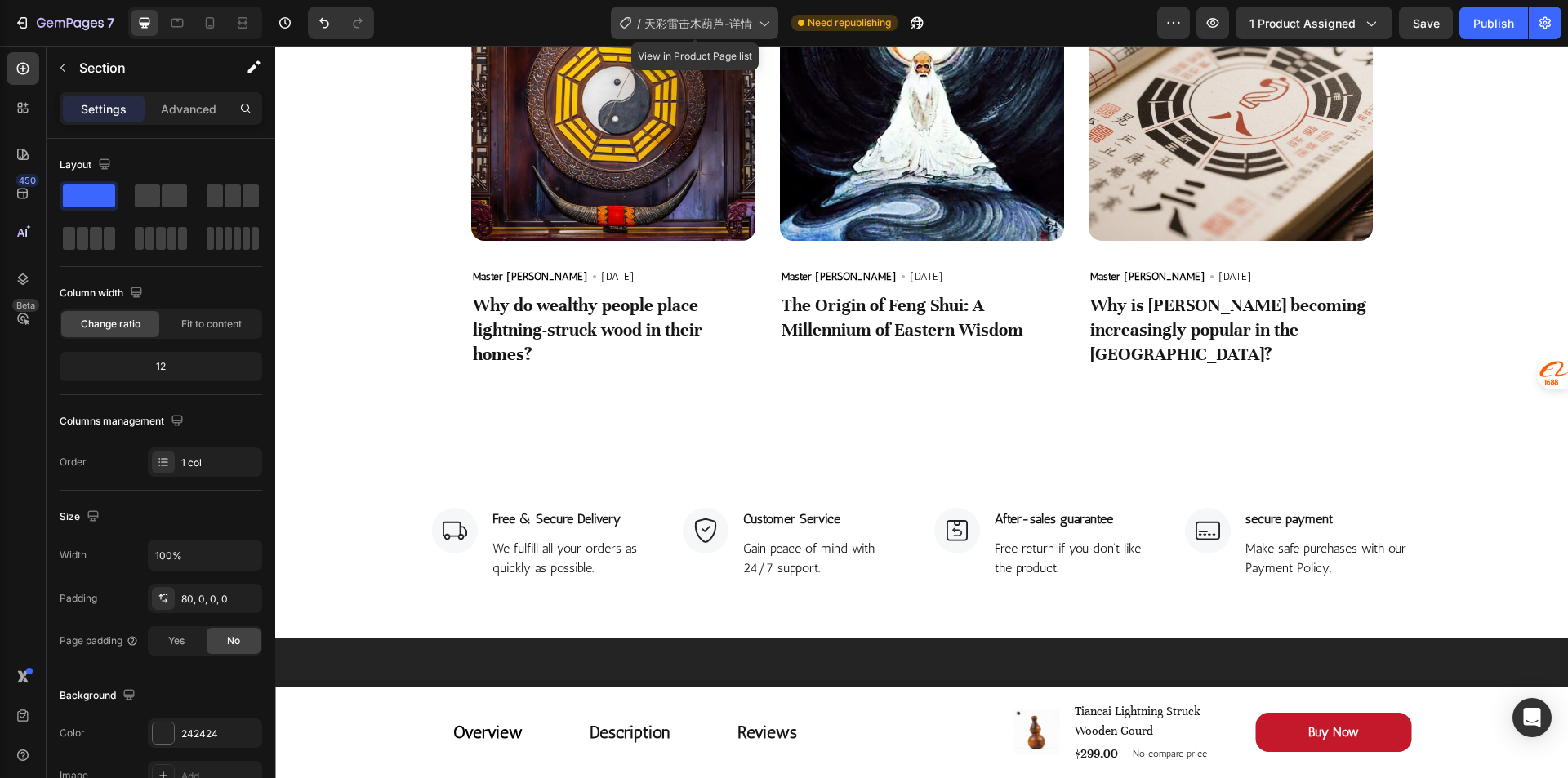
click at [759, 16] on icon at bounding box center [764, 23] width 16 height 16
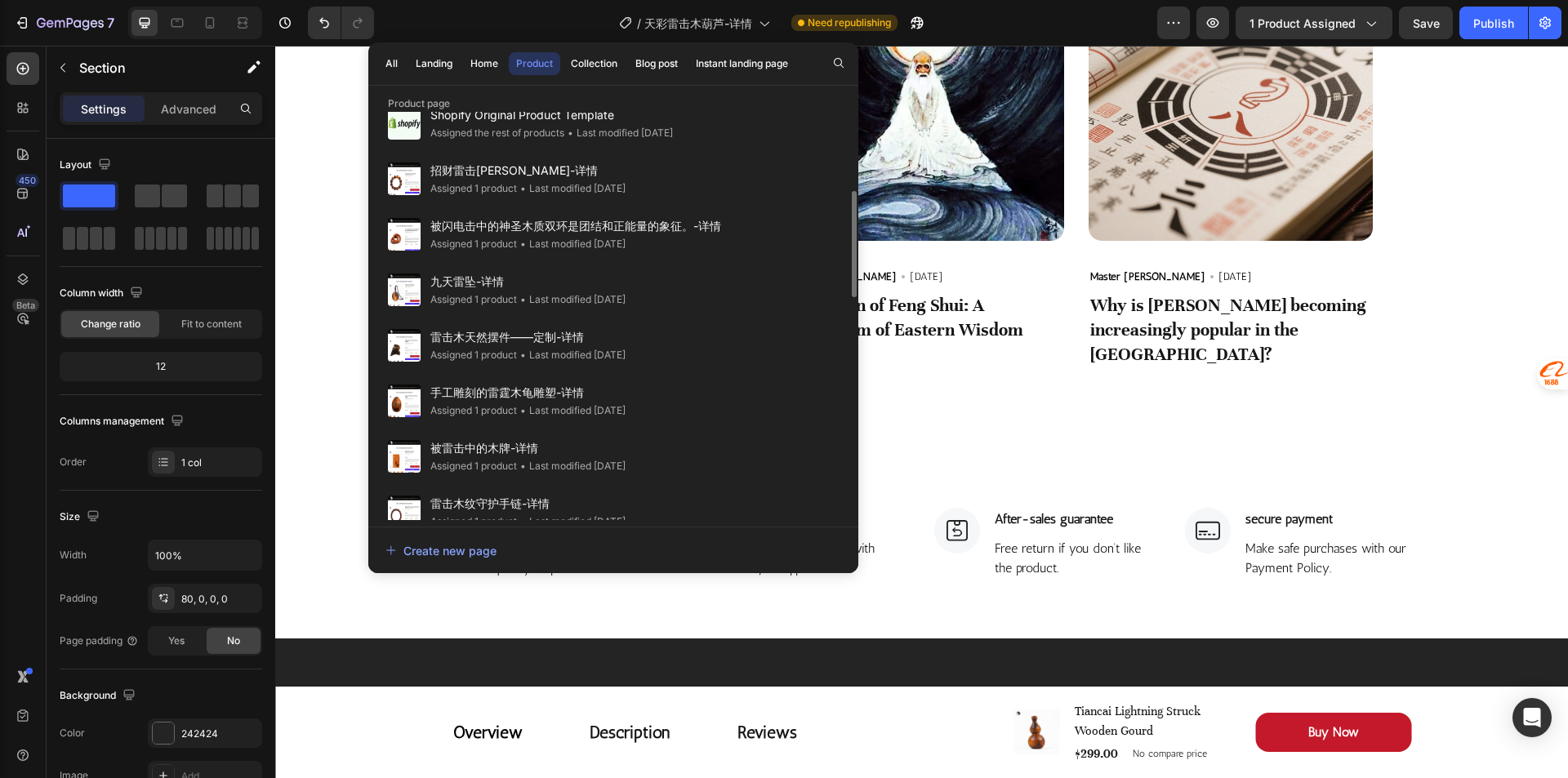
scroll to position [0, 0]
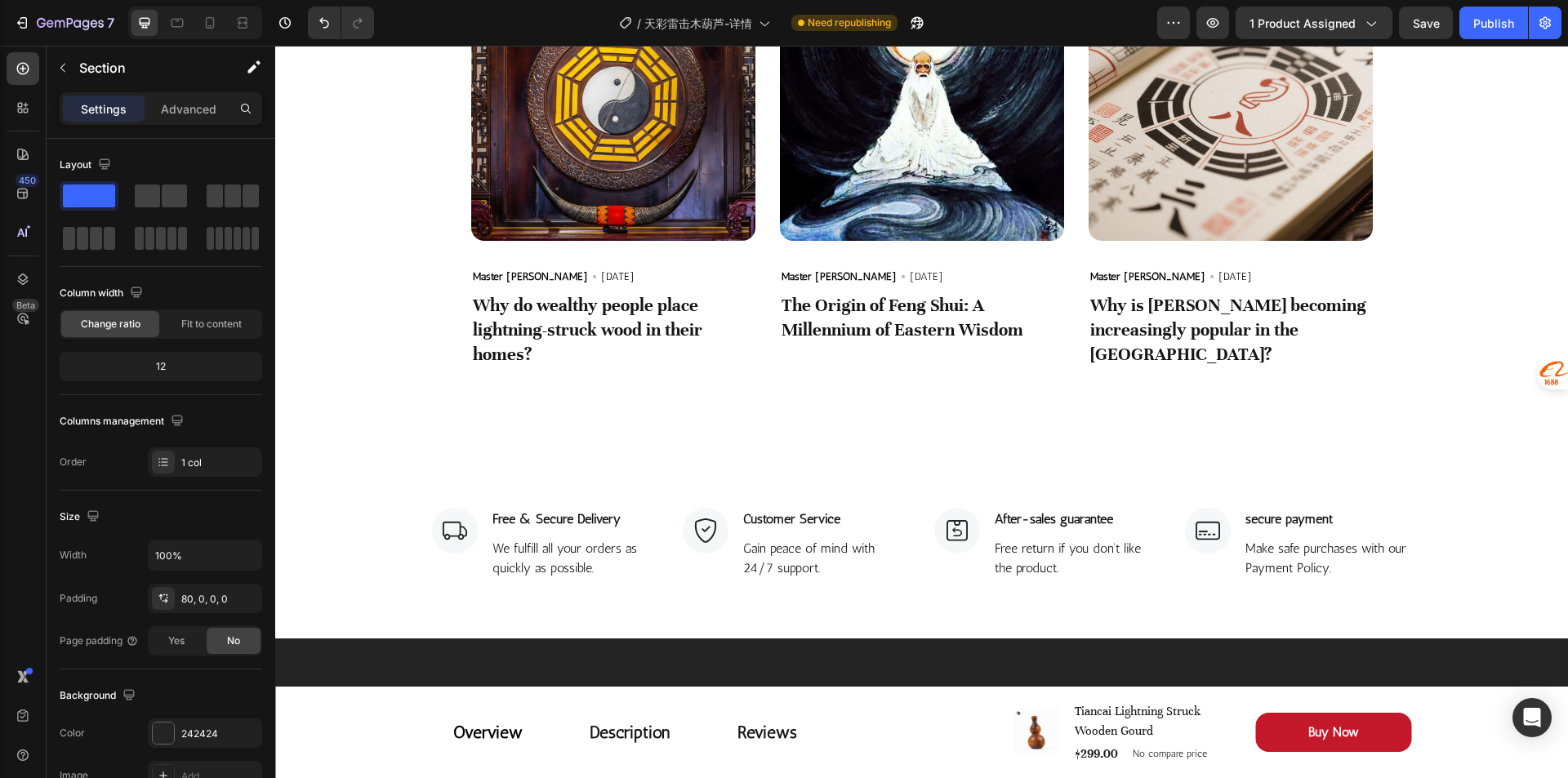
click at [1043, 30] on div "/ 天彩雷击木葫芦-详情 Need republishing" at bounding box center [772, 23] width 770 height 33
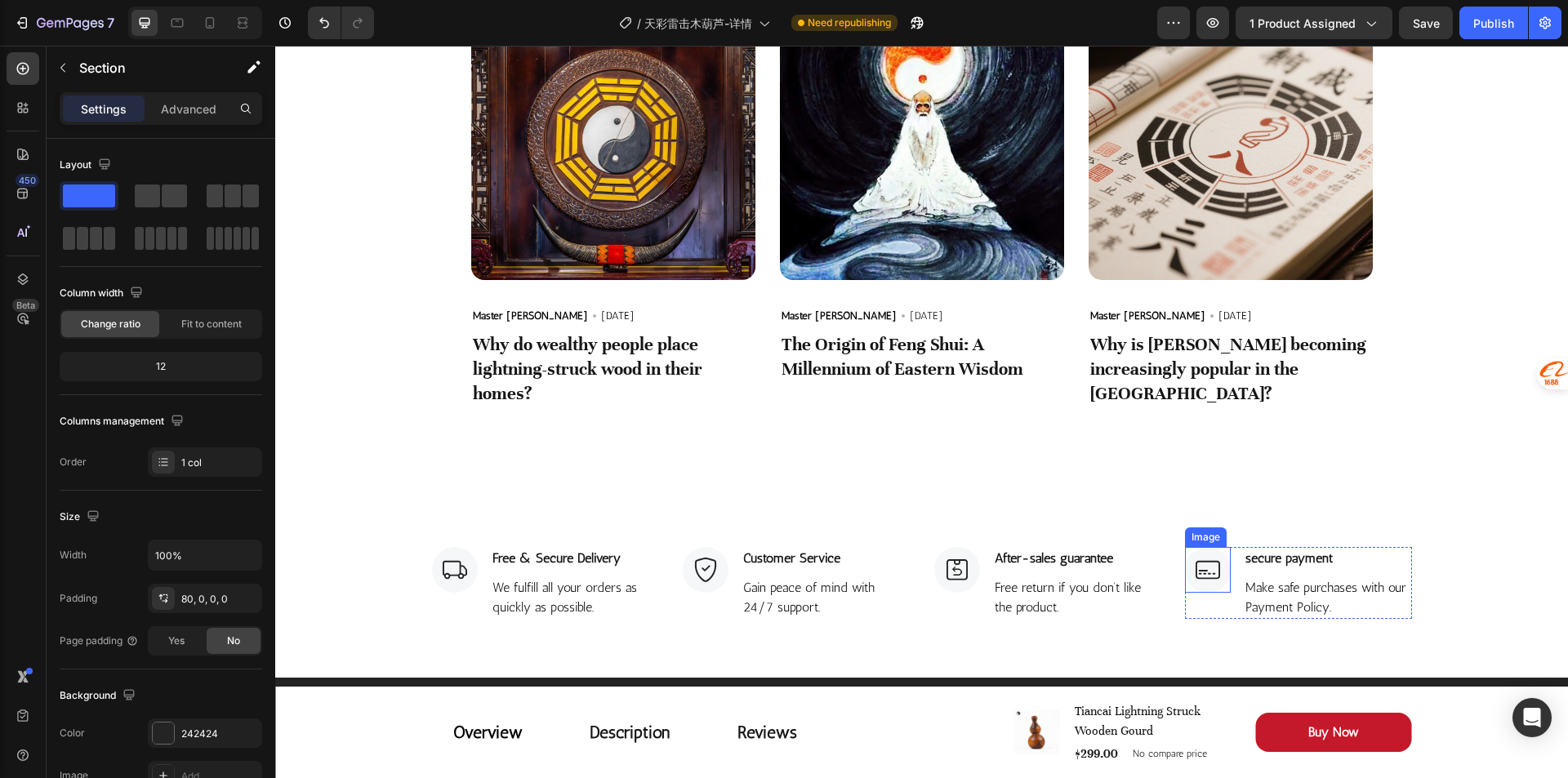
scroll to position [4427, 0]
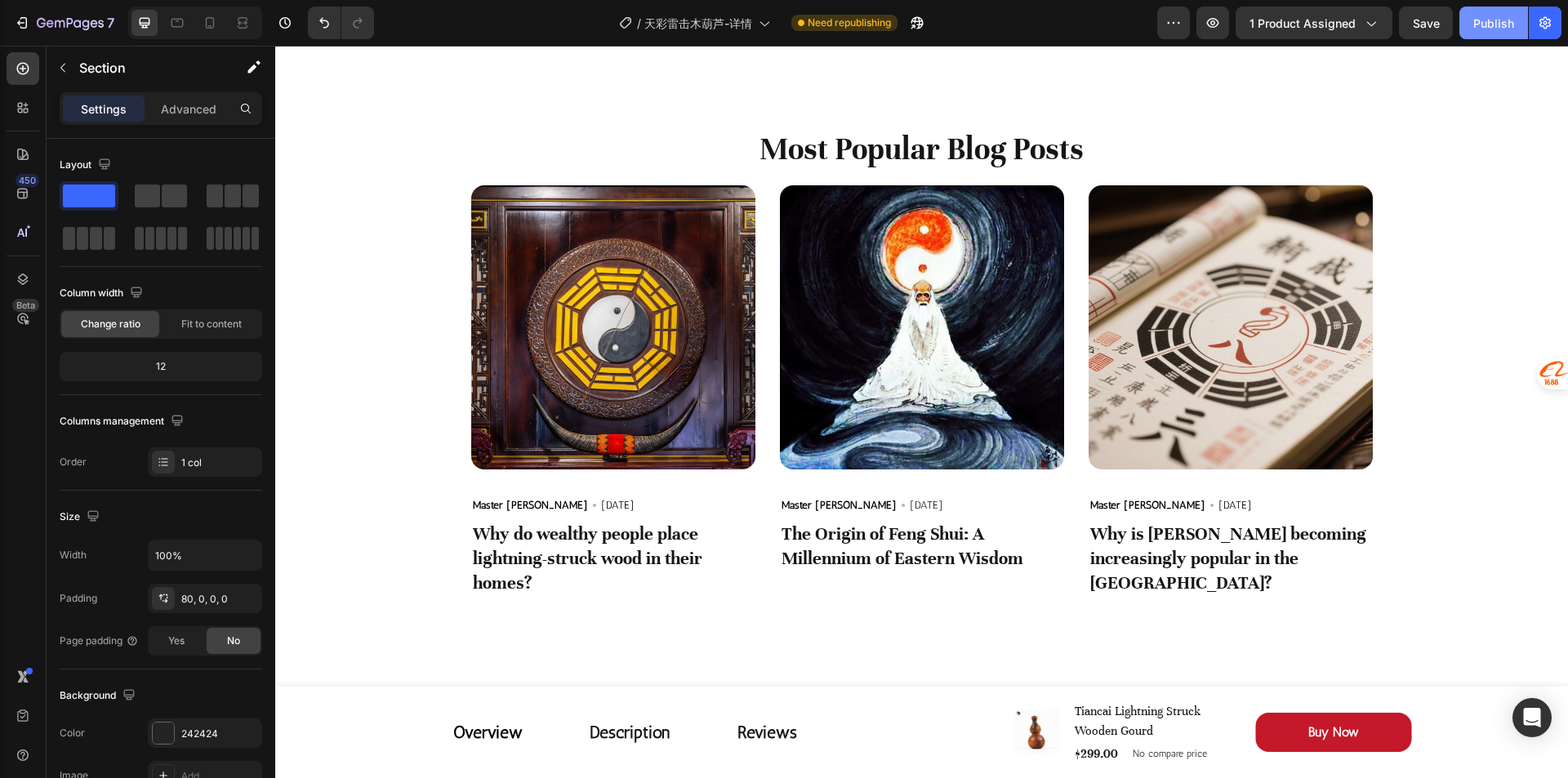
click at [1509, 19] on div "Publish" at bounding box center [1494, 23] width 41 height 17
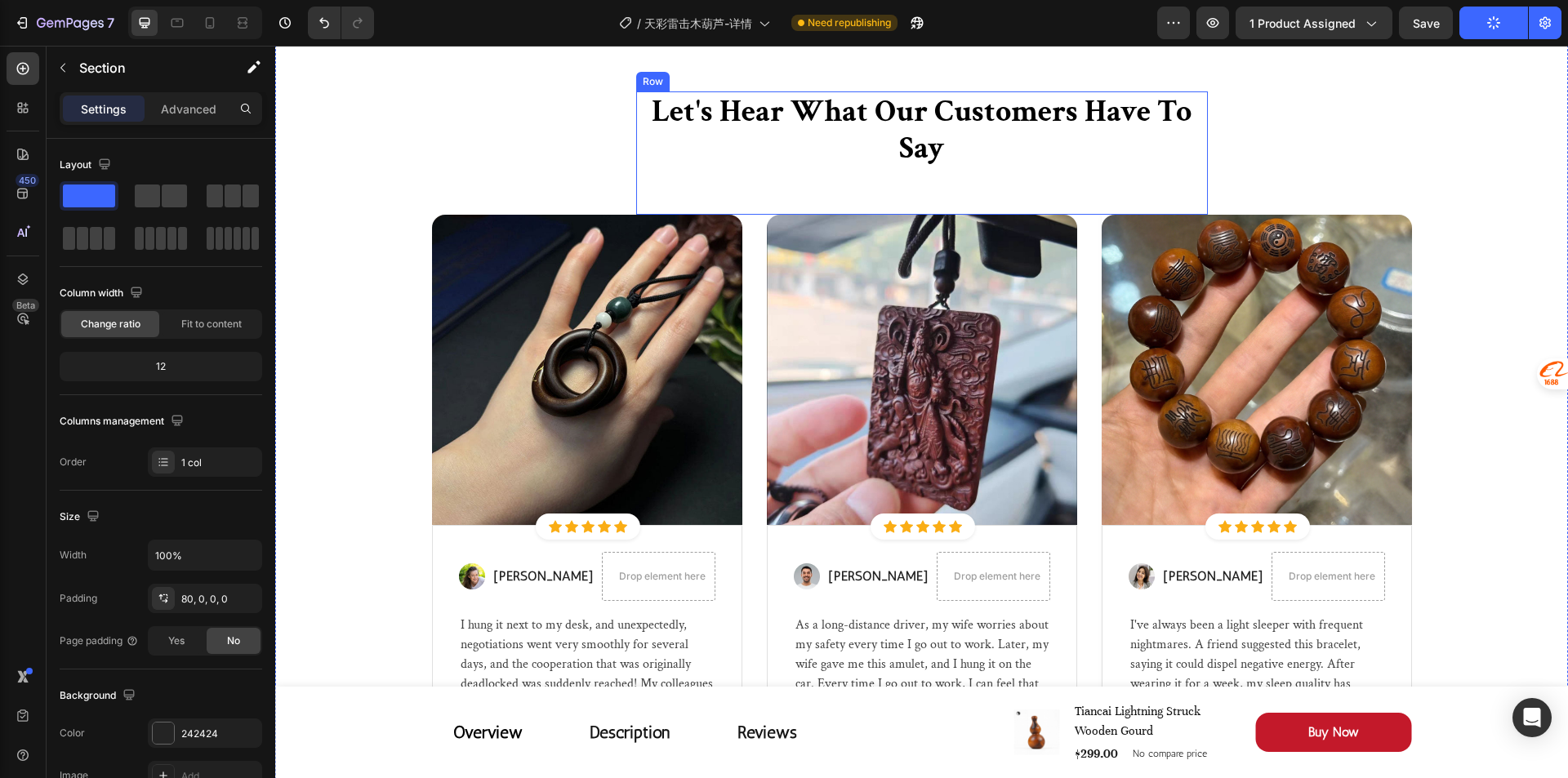
scroll to position [3528, 0]
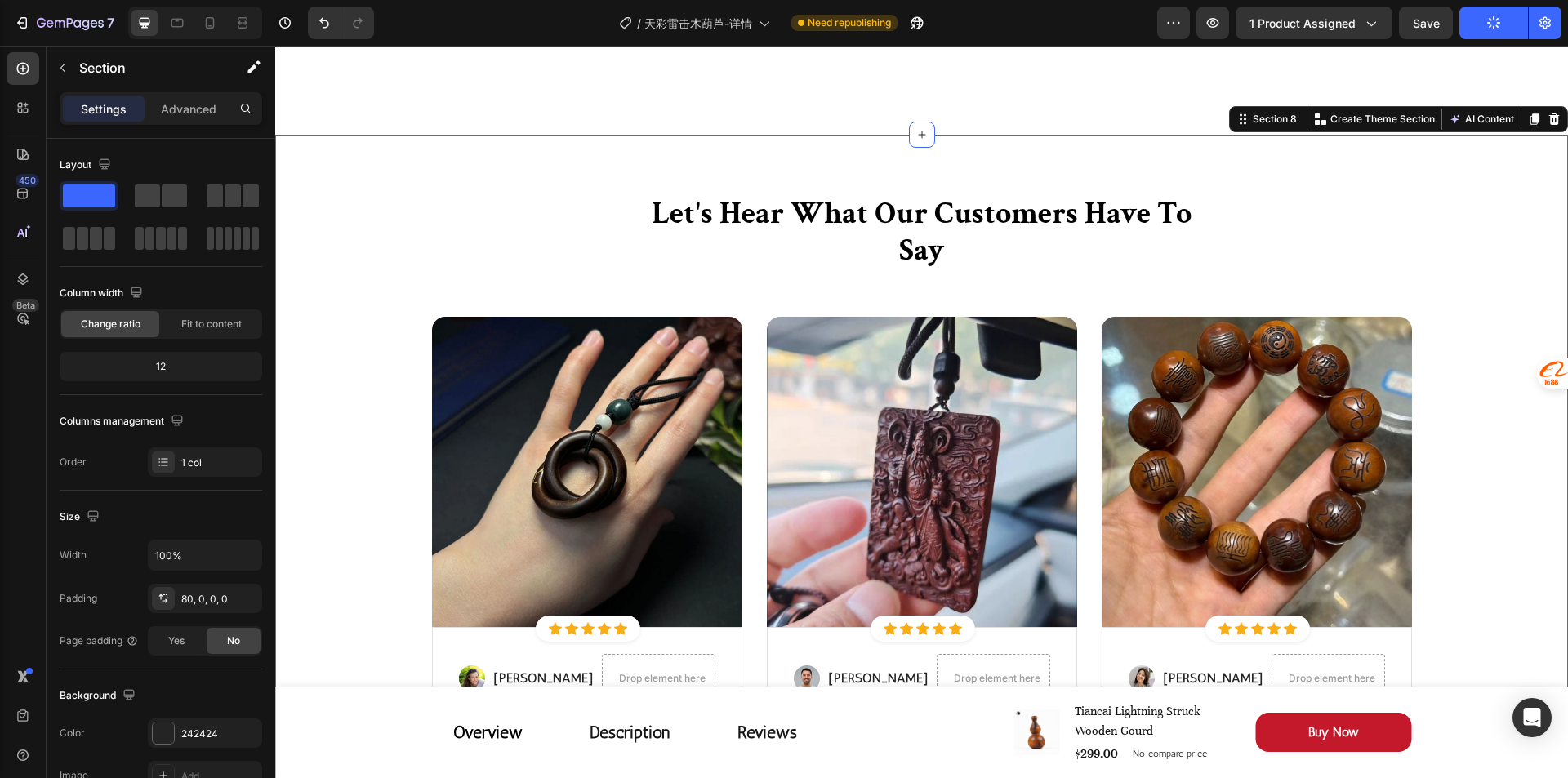
click at [1315, 228] on div "Let's Hear What Our Customers Have To Say Heading Row Image Icon Icon Icon Icon…" at bounding box center [921, 546] width 1268 height 707
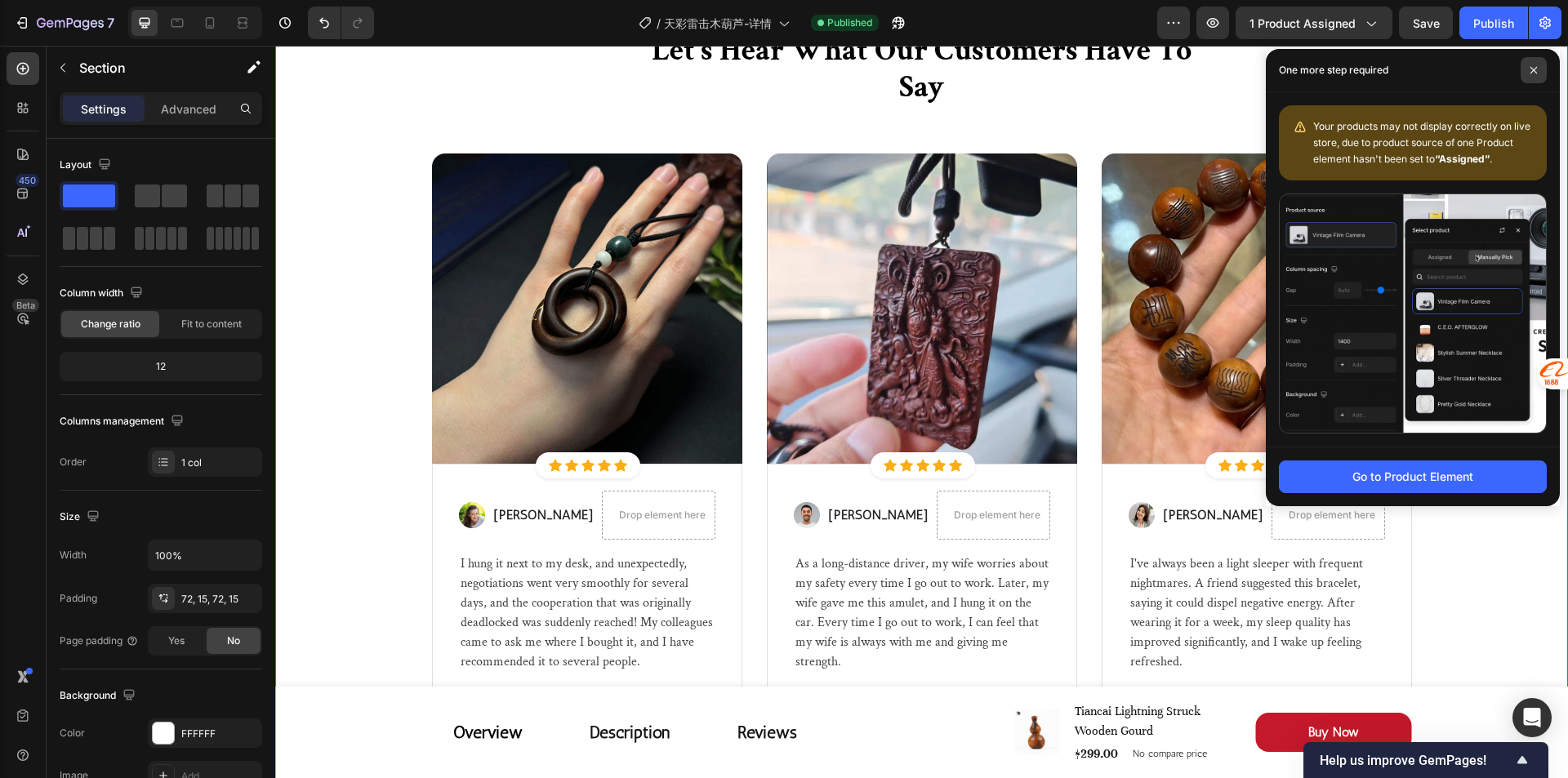
click at [1536, 75] on span at bounding box center [1534, 70] width 26 height 26
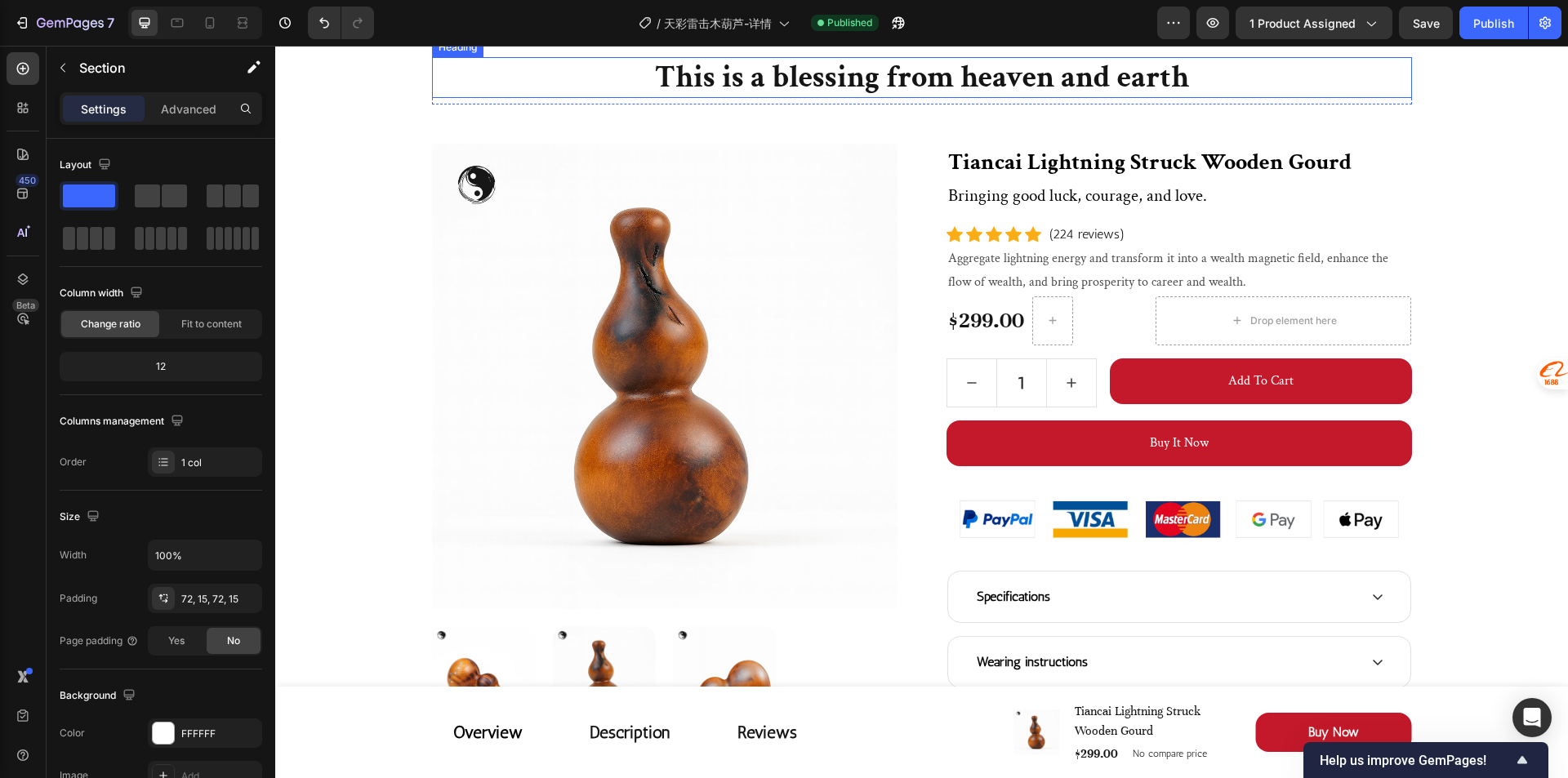
scroll to position [0, 0]
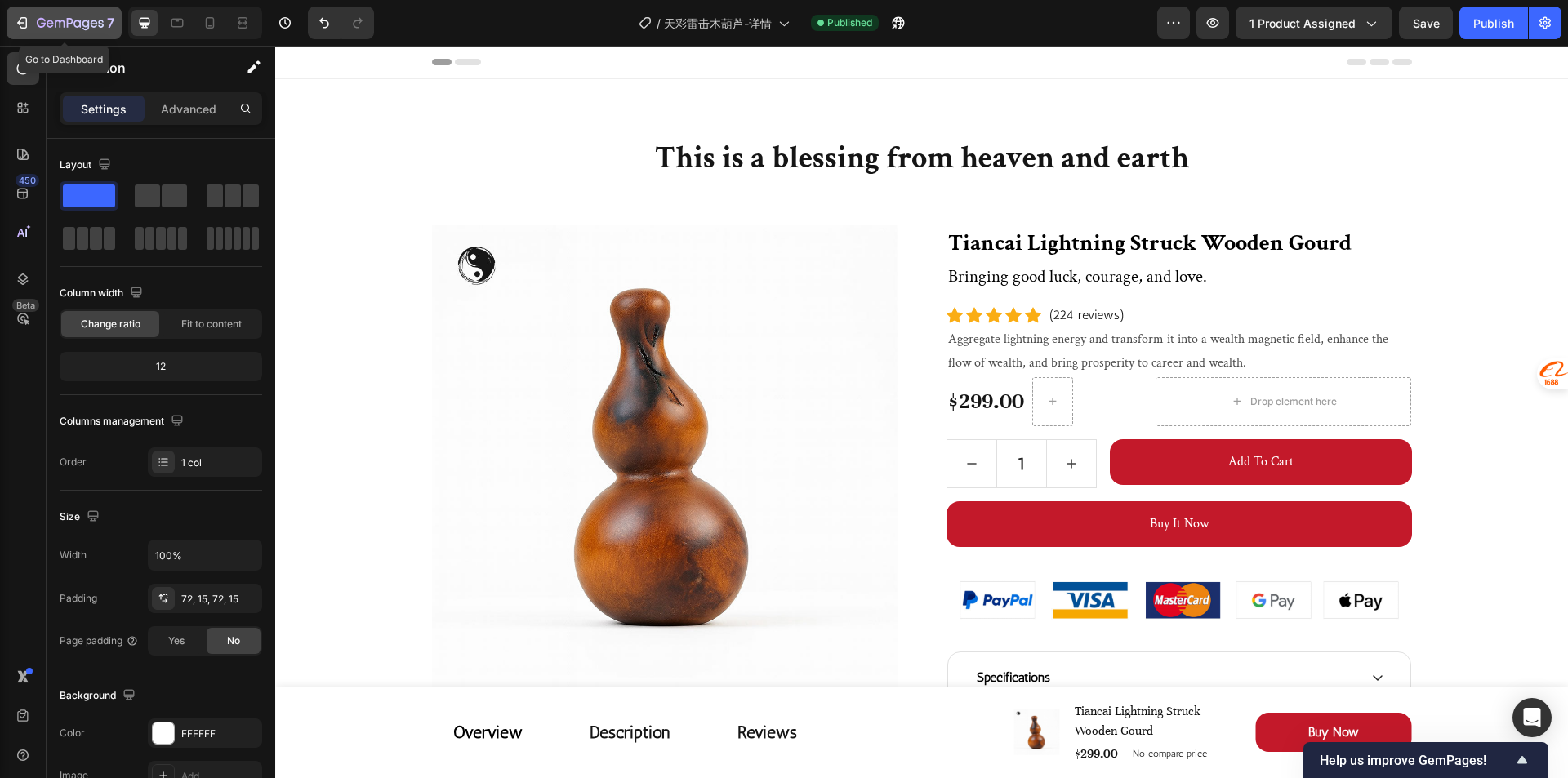
click at [28, 29] on icon "button" at bounding box center [22, 23] width 16 height 16
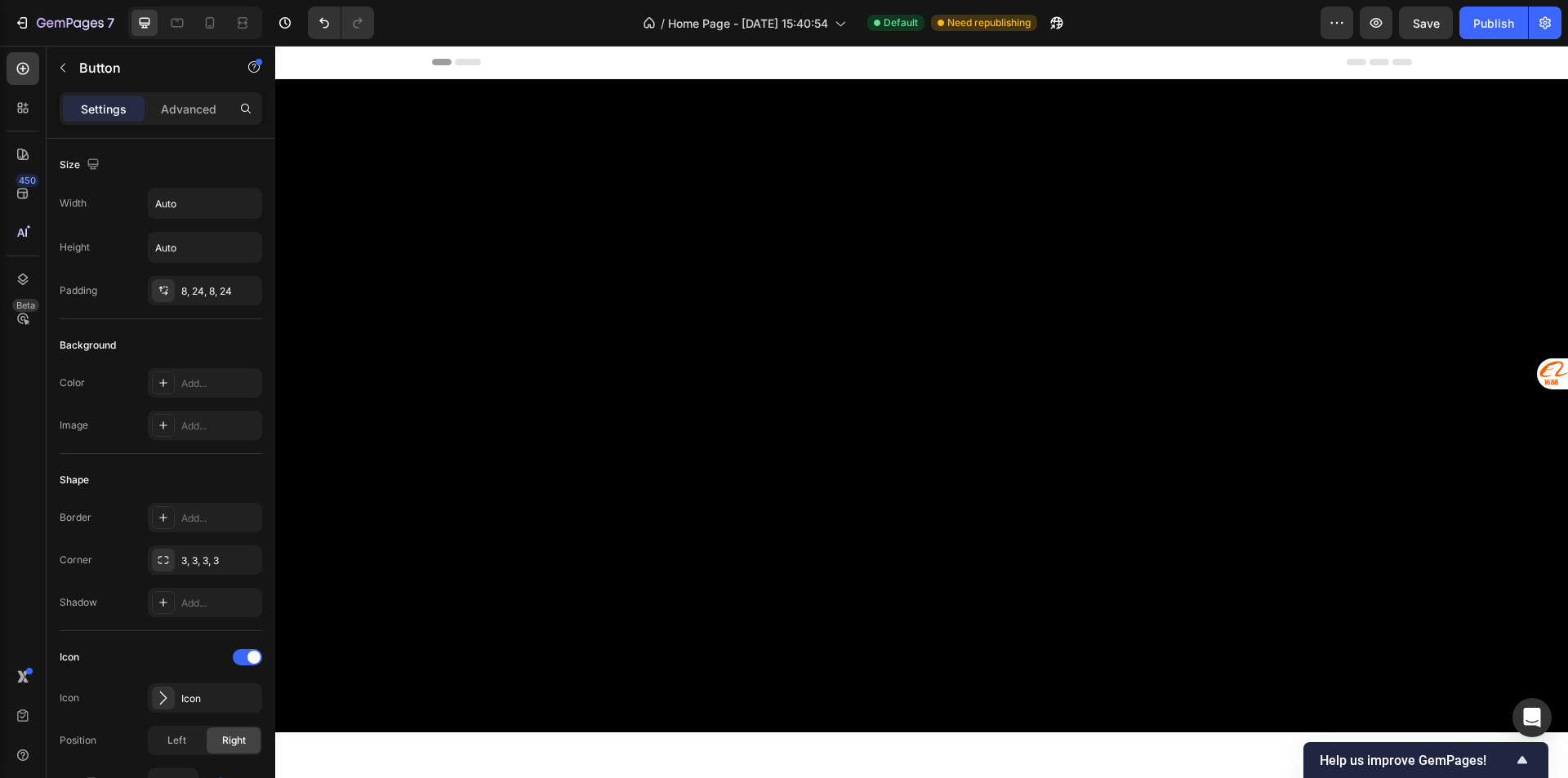
scroll to position [1061, 0]
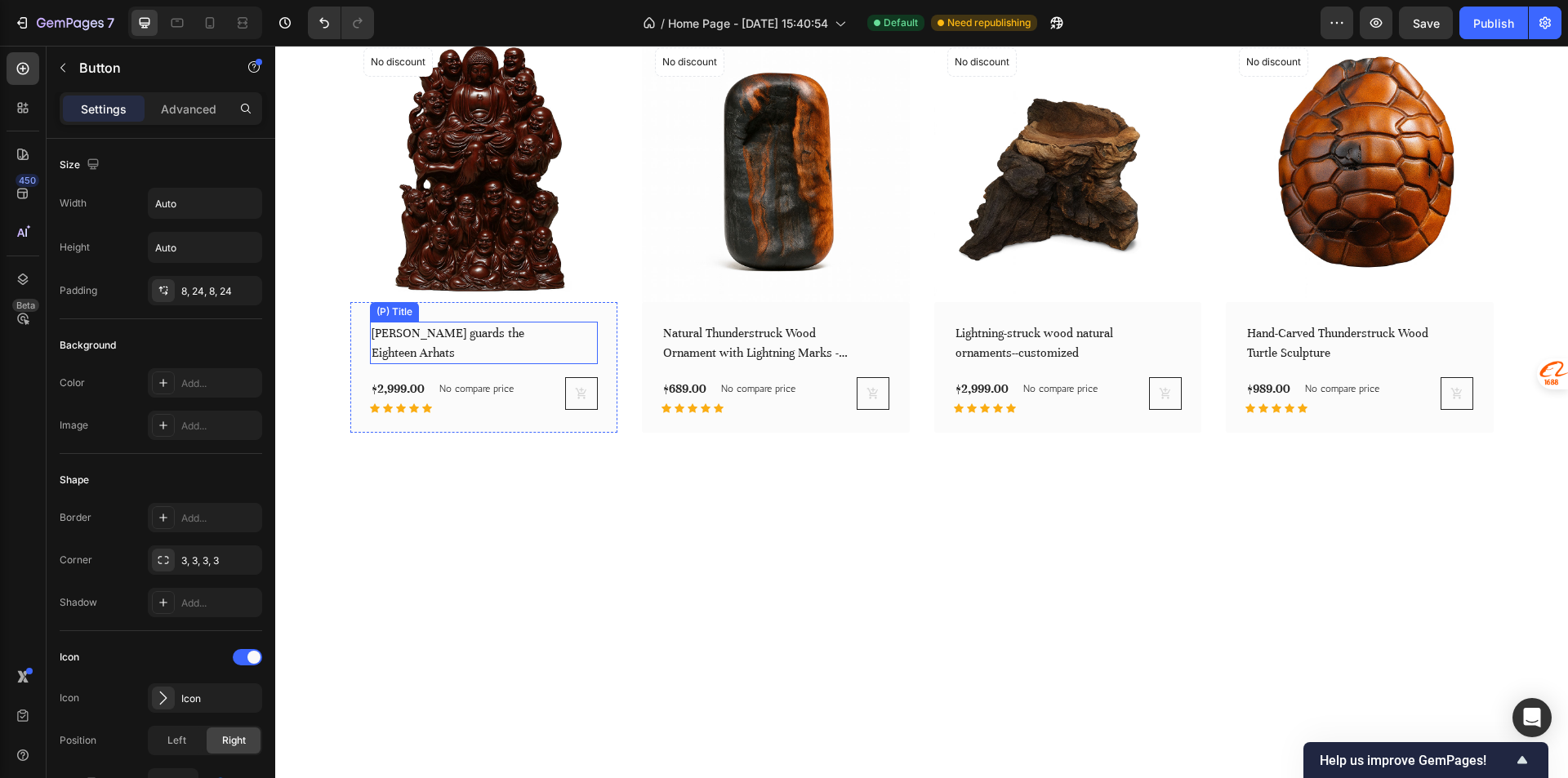
click at [468, 364] on h2 "[PERSON_NAME] guards the Eighteen Arhats" at bounding box center [471, 343] width 202 height 43
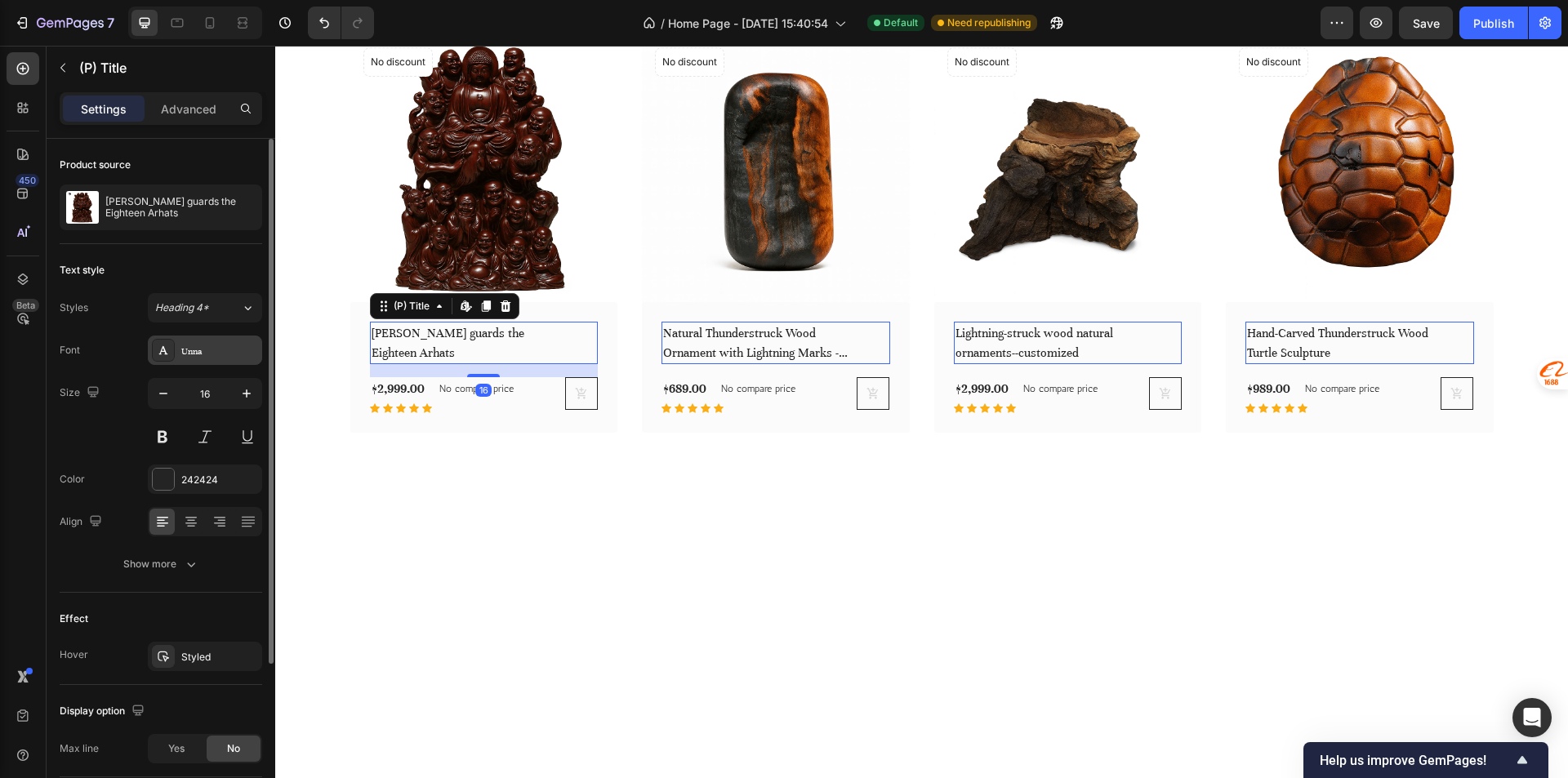
click at [199, 350] on div "Unna" at bounding box center [219, 351] width 77 height 15
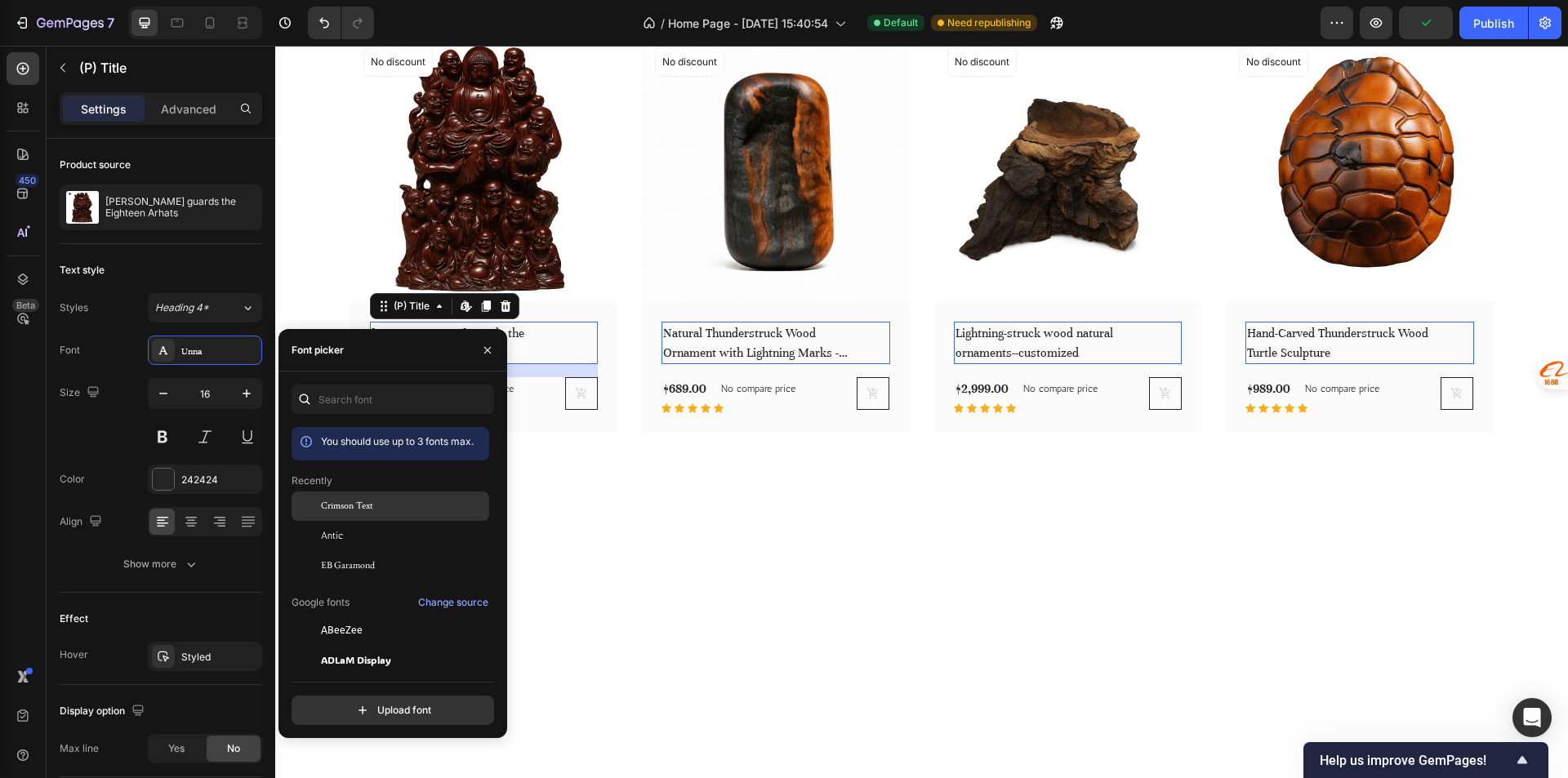
click at [367, 508] on span "Crimson Text" at bounding box center [347, 506] width 52 height 15
click at [609, 302] on img at bounding box center [484, 168] width 268 height 268
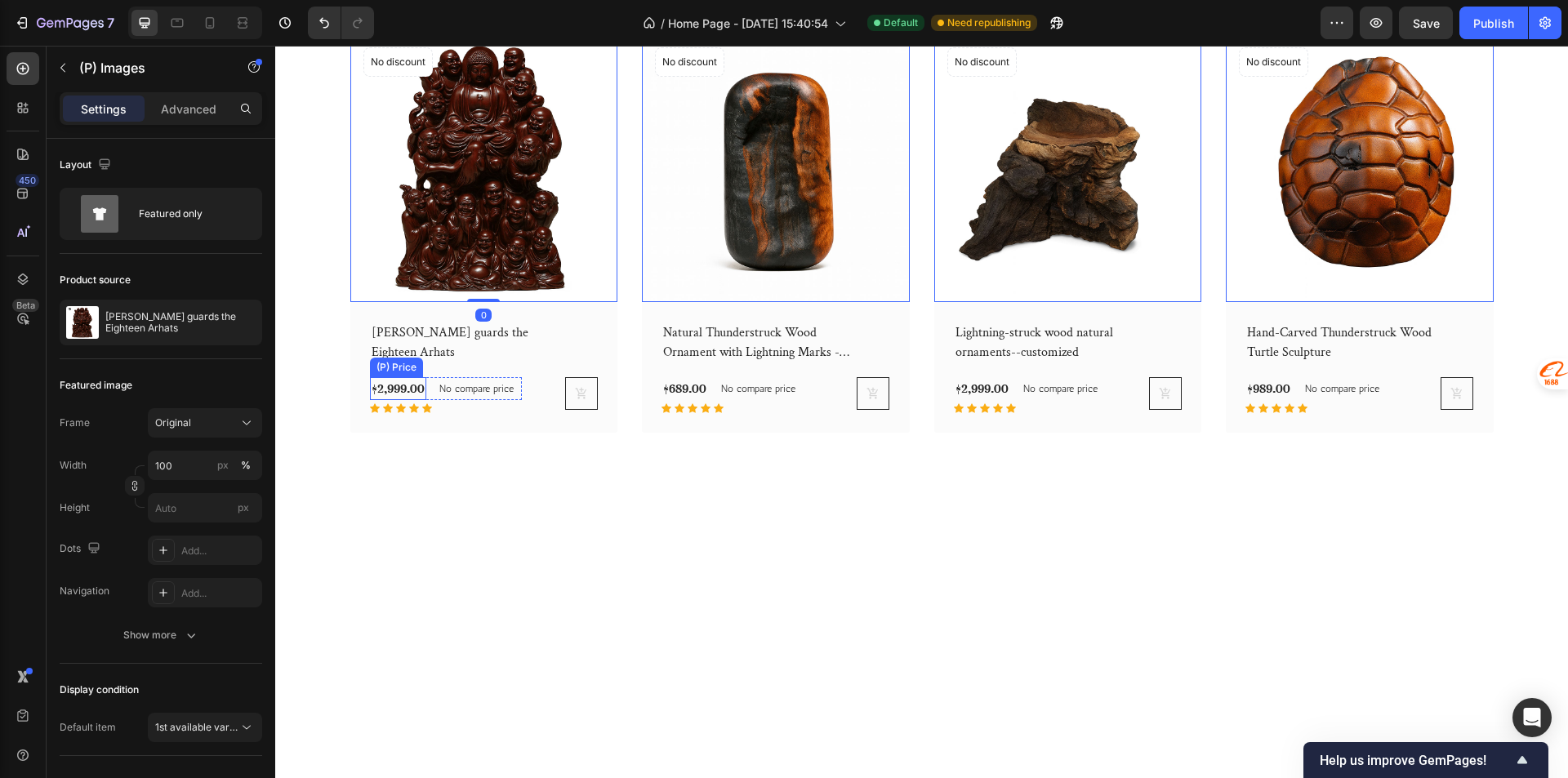
click at [408, 400] on div "$2,999.00" at bounding box center [398, 389] width 56 height 23
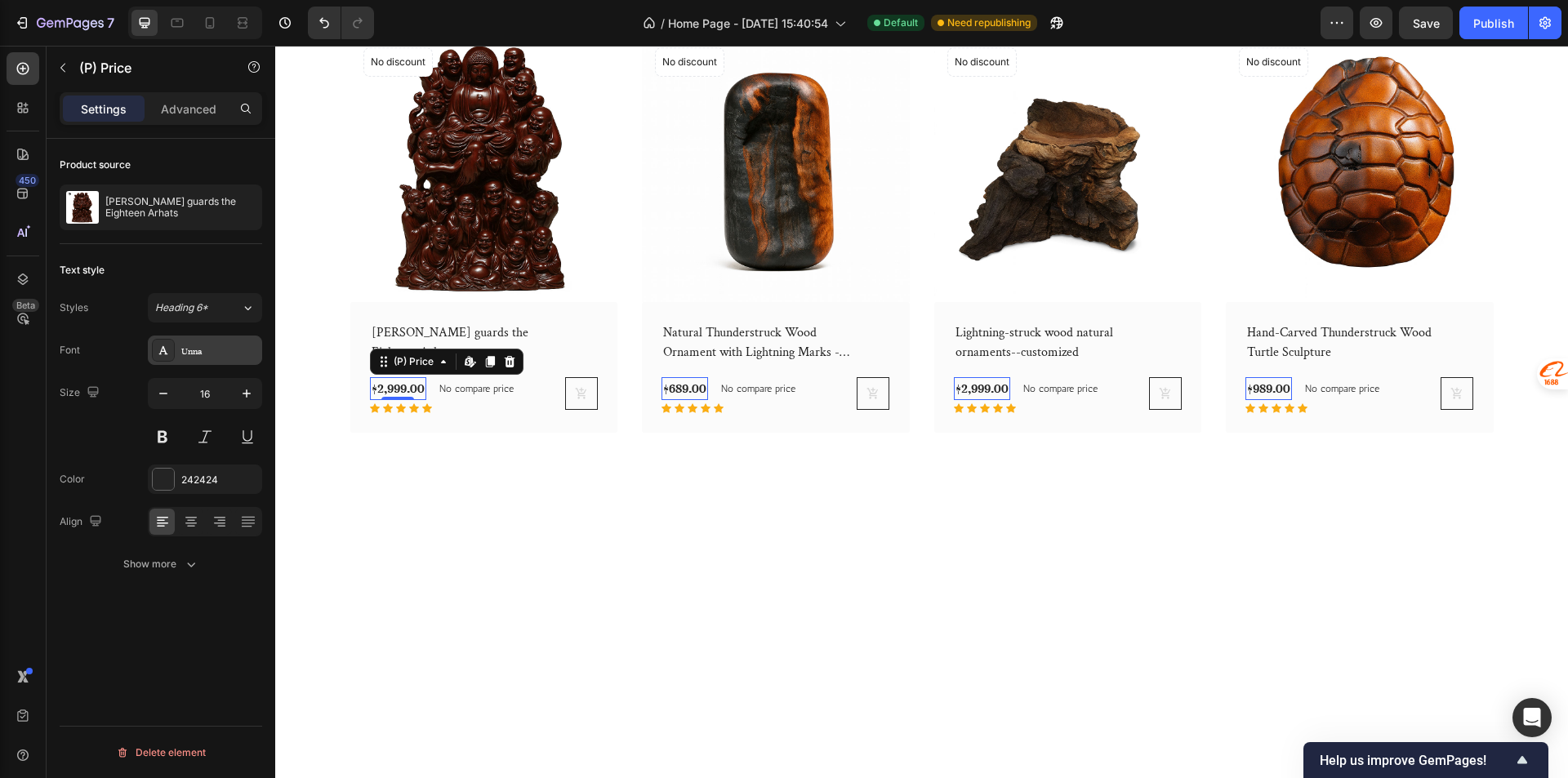
click at [187, 348] on div "Unna" at bounding box center [219, 351] width 77 height 15
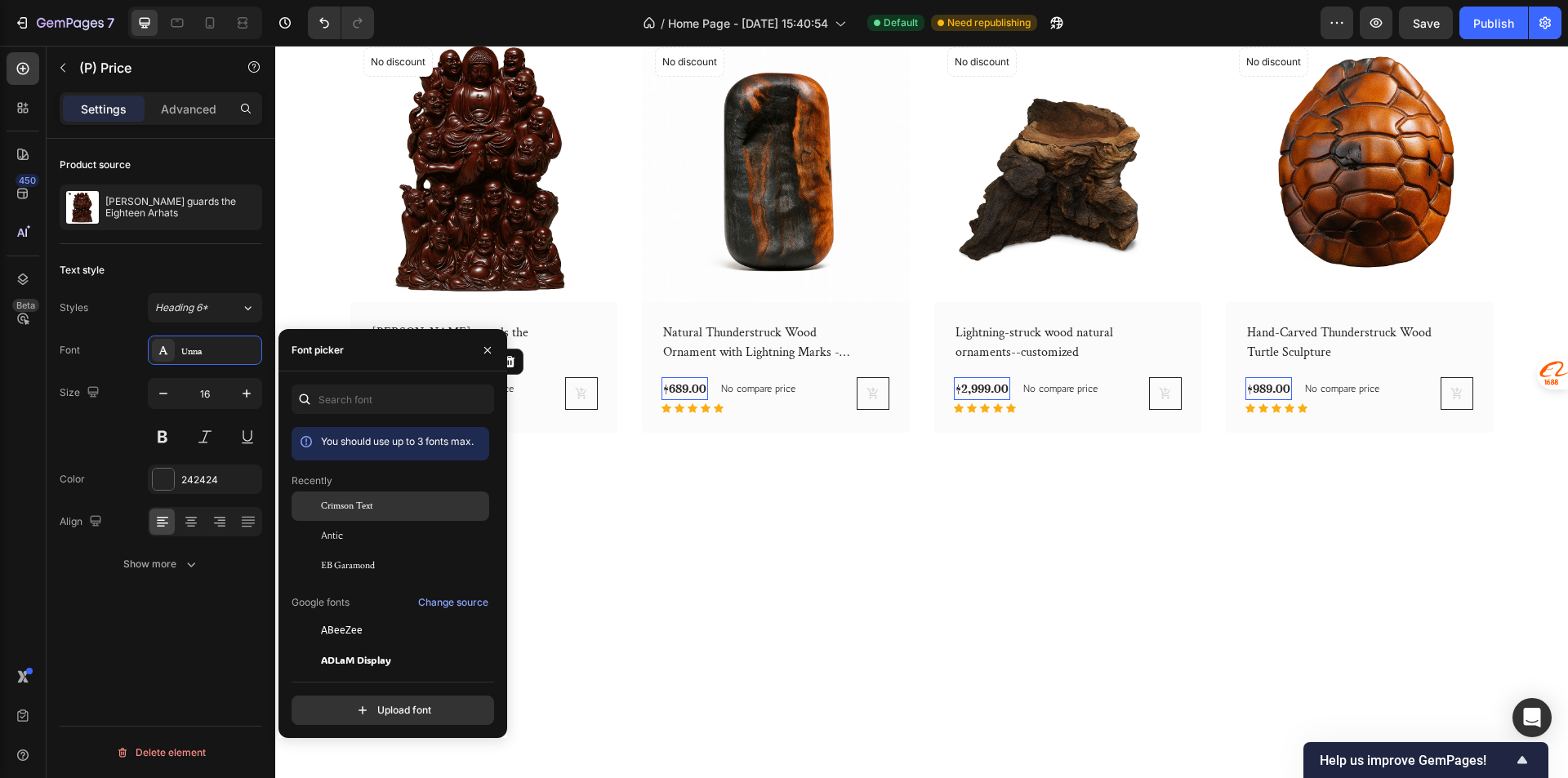
click at [347, 509] on span "Crimson Text" at bounding box center [347, 506] width 52 height 15
click at [606, 302] on img at bounding box center [484, 168] width 268 height 268
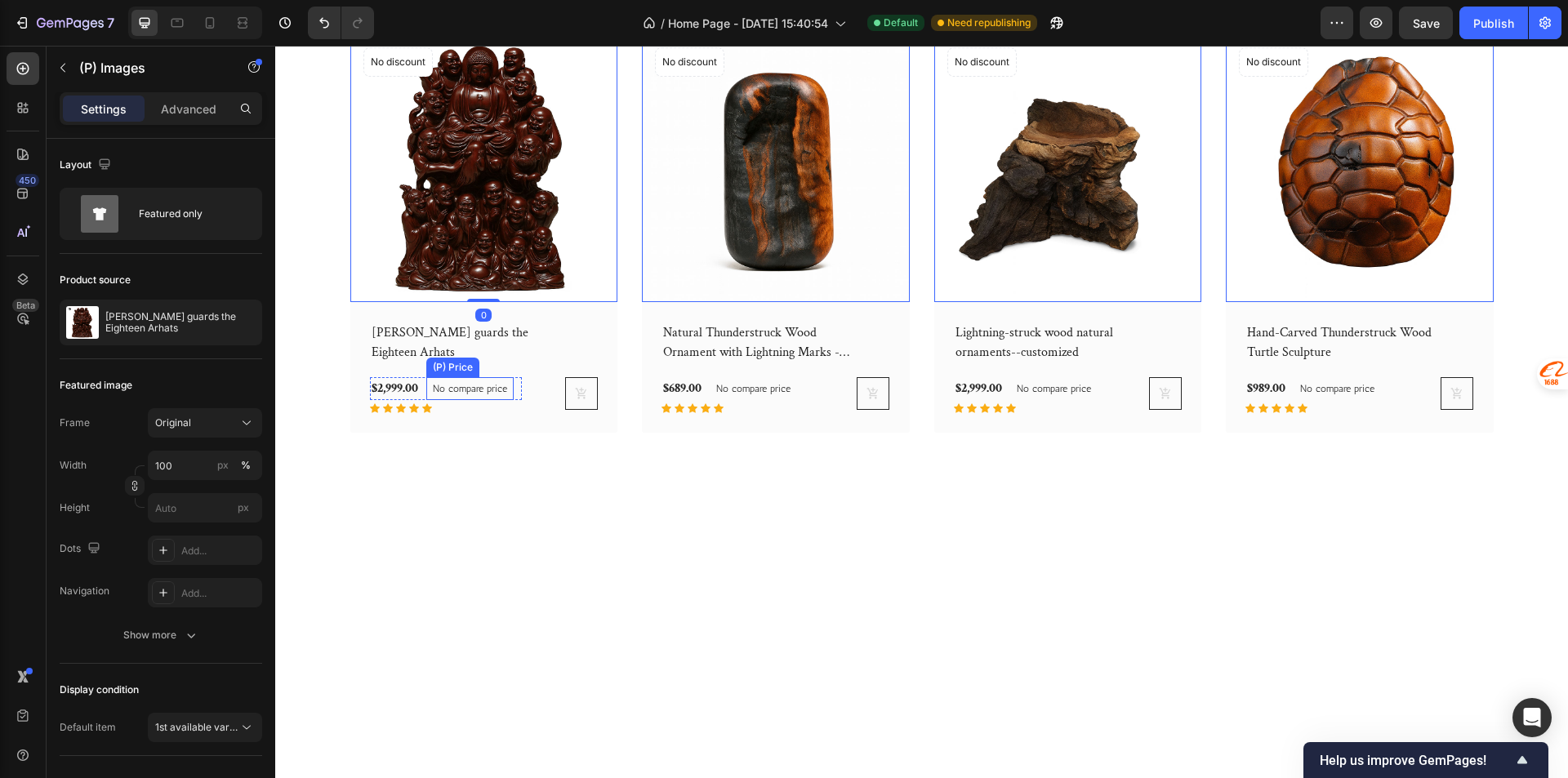
click at [455, 393] on p "No compare price" at bounding box center [470, 389] width 74 height 10
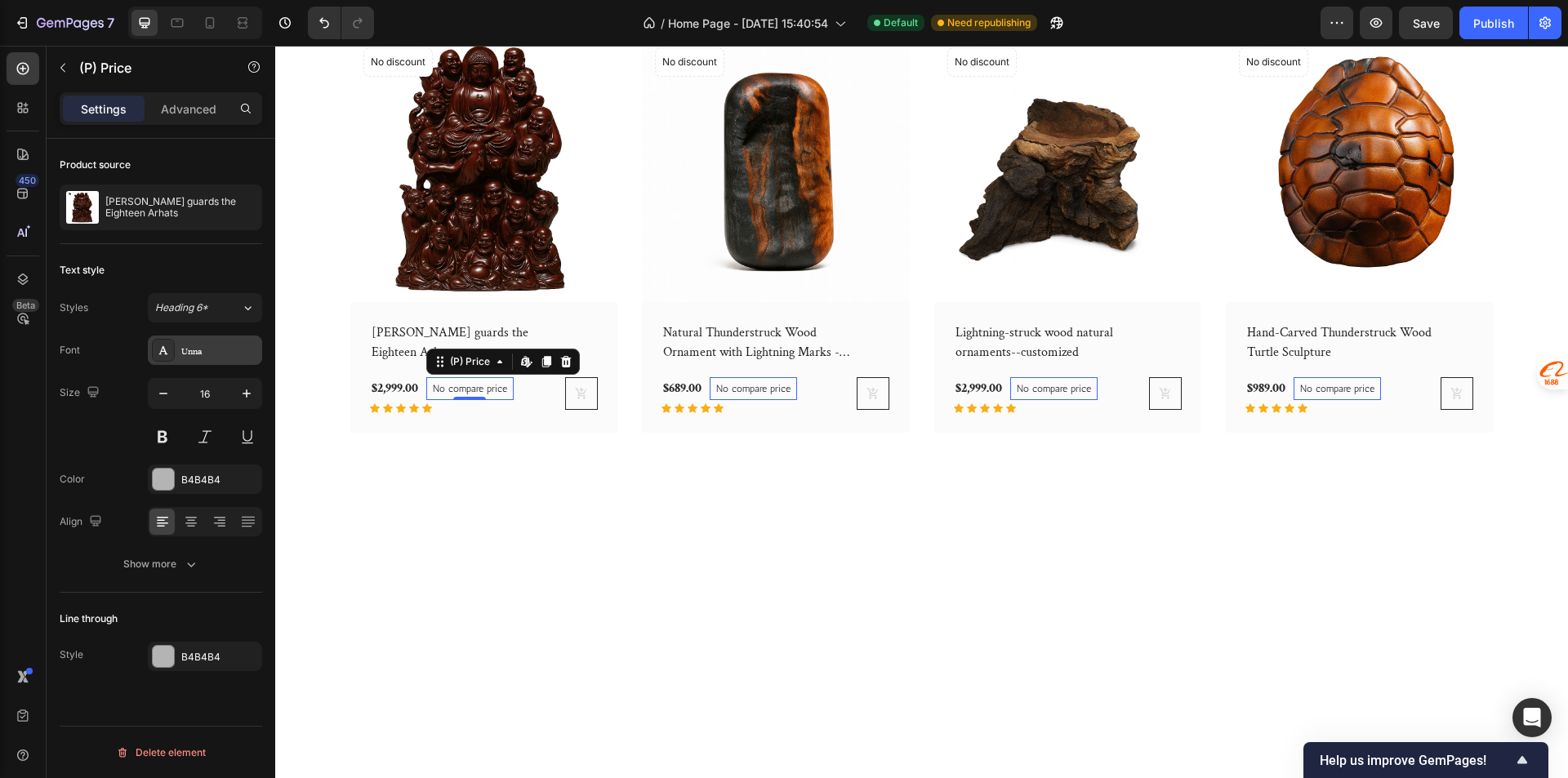
click at [231, 345] on div "Unna" at bounding box center [219, 351] width 77 height 15
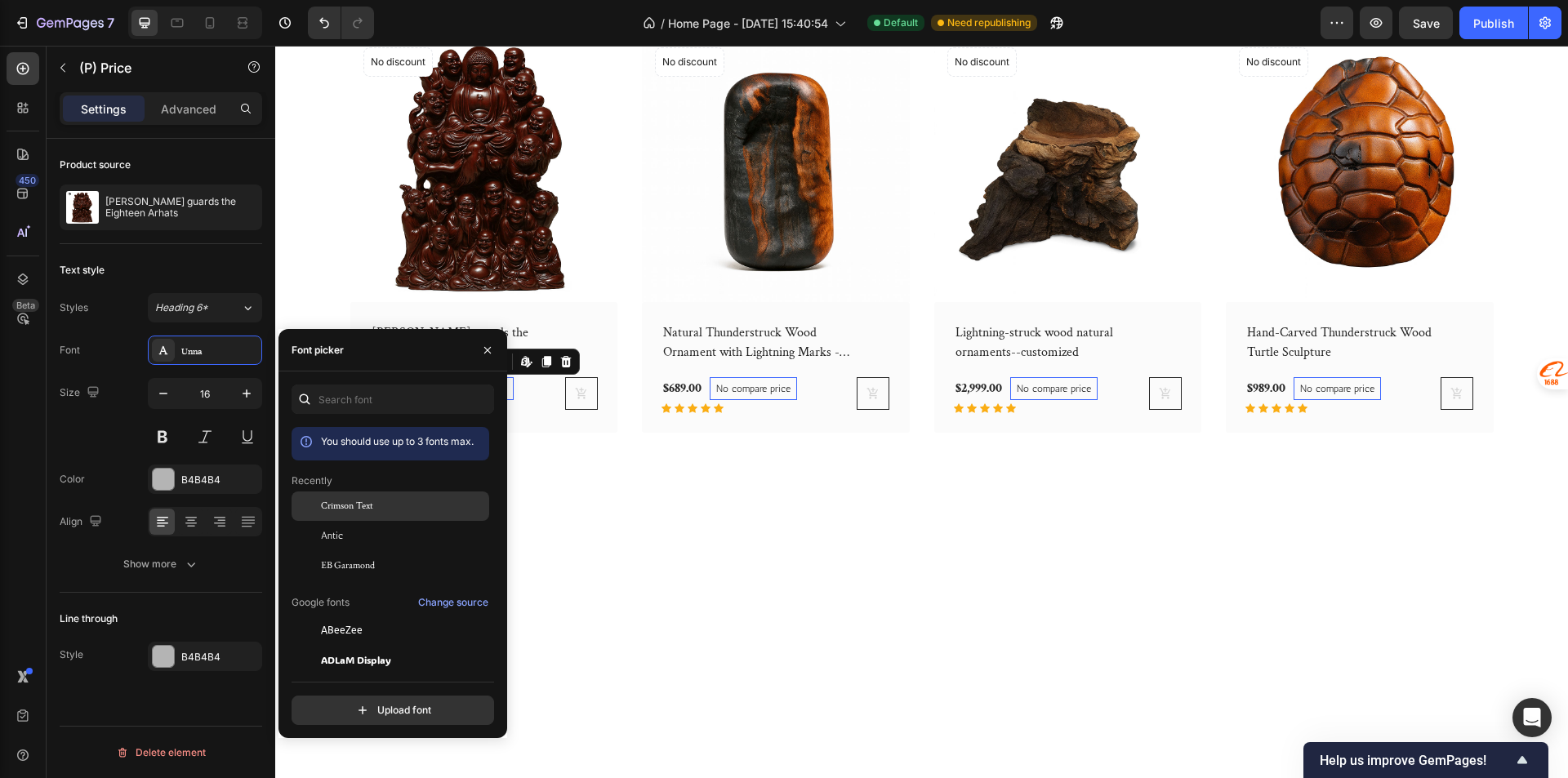
click at [384, 502] on div "Crimson Text" at bounding box center [403, 506] width 165 height 15
click at [655, 77] on div "No discount Not be displayed when published" at bounding box center [689, 62] width 70 height 29
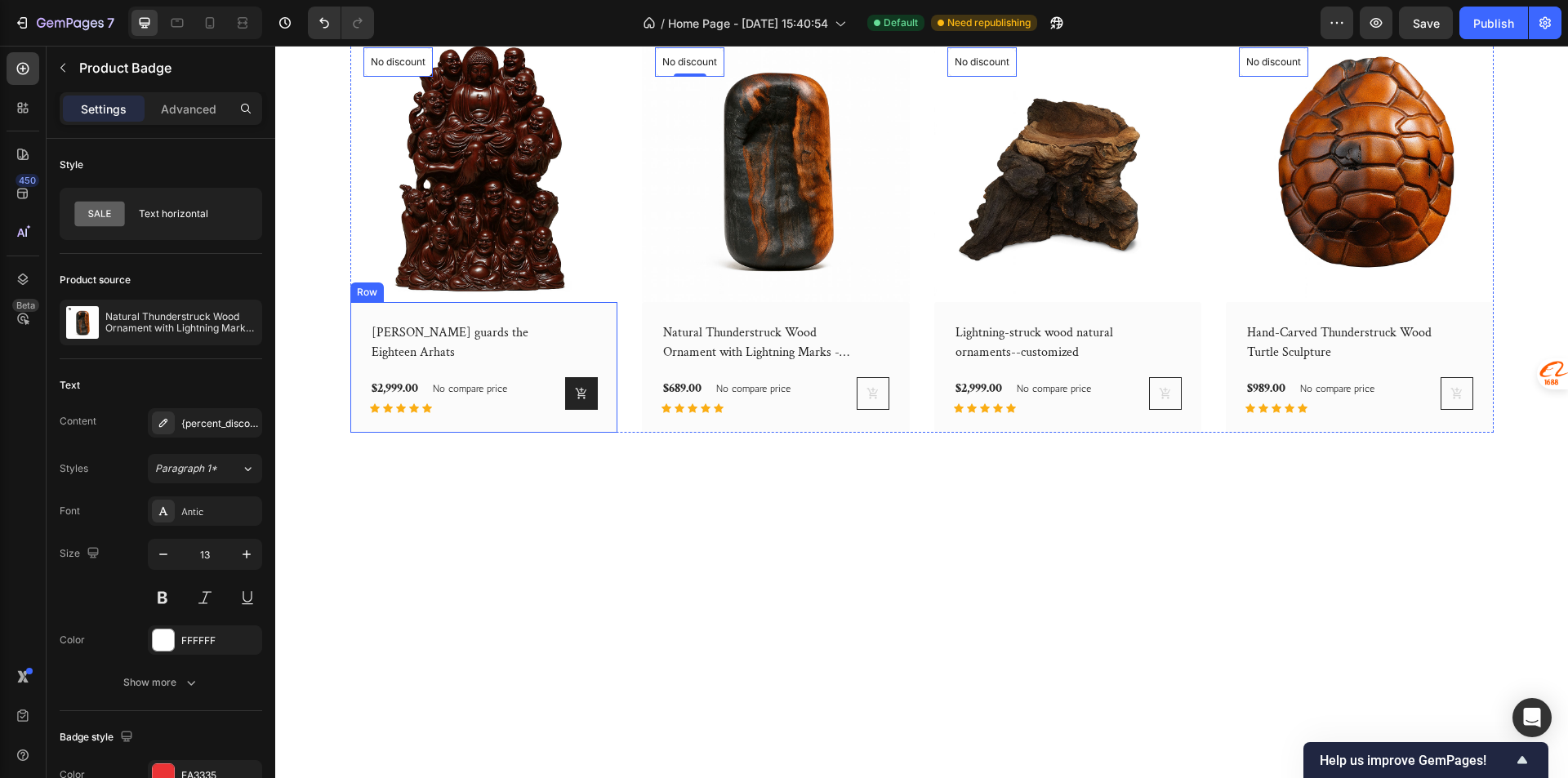
click at [583, 410] on button at bounding box center [581, 393] width 33 height 33
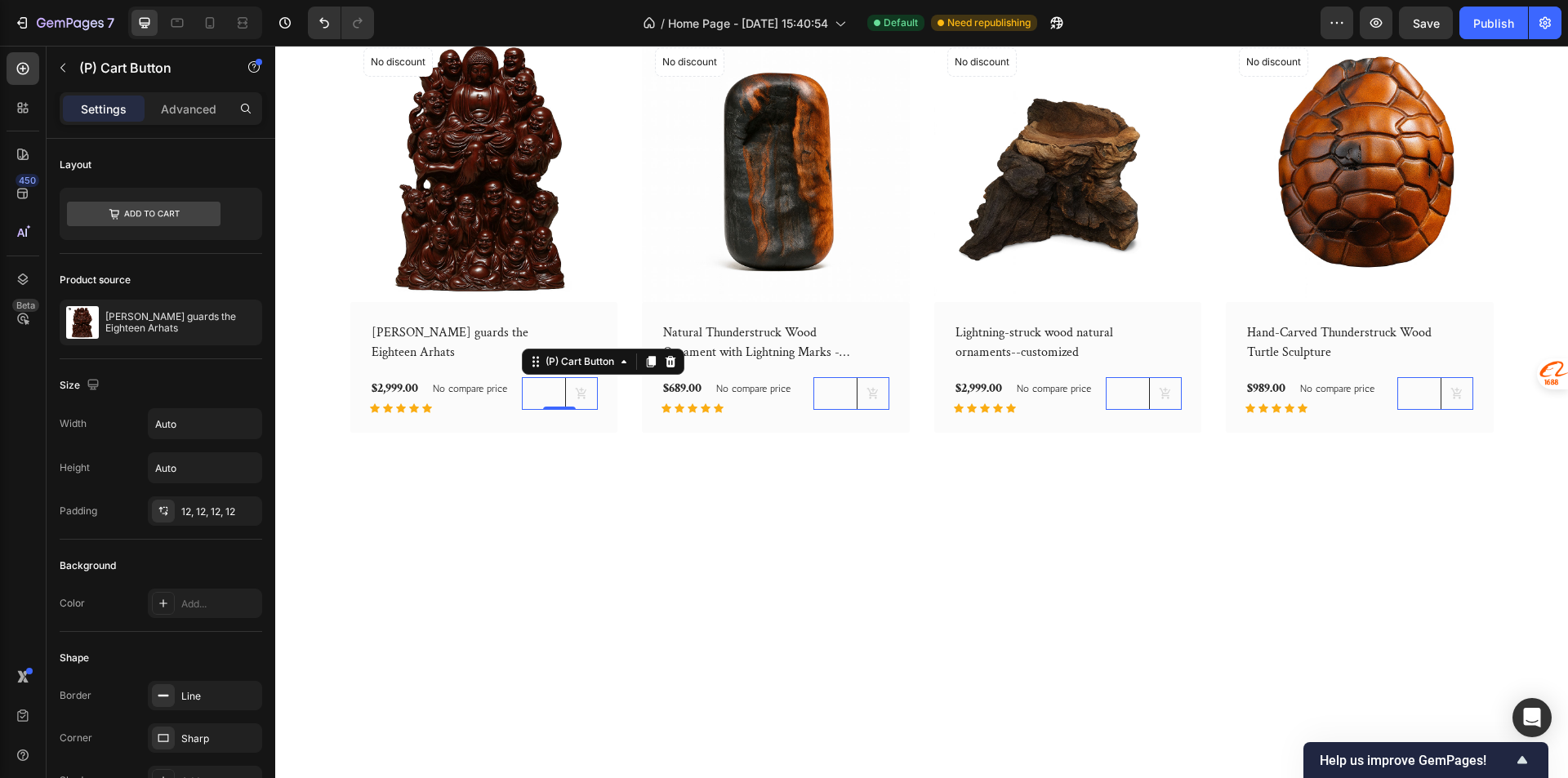
click at [534, 410] on div "(P) Cart Button 0" at bounding box center [560, 393] width 76 height 33
click at [581, 433] on div "Lei Yuanxuan guards the Eighteen Arhats (P) Title $2,999.00 (P) Price (P) Price…" at bounding box center [484, 367] width 268 height 131
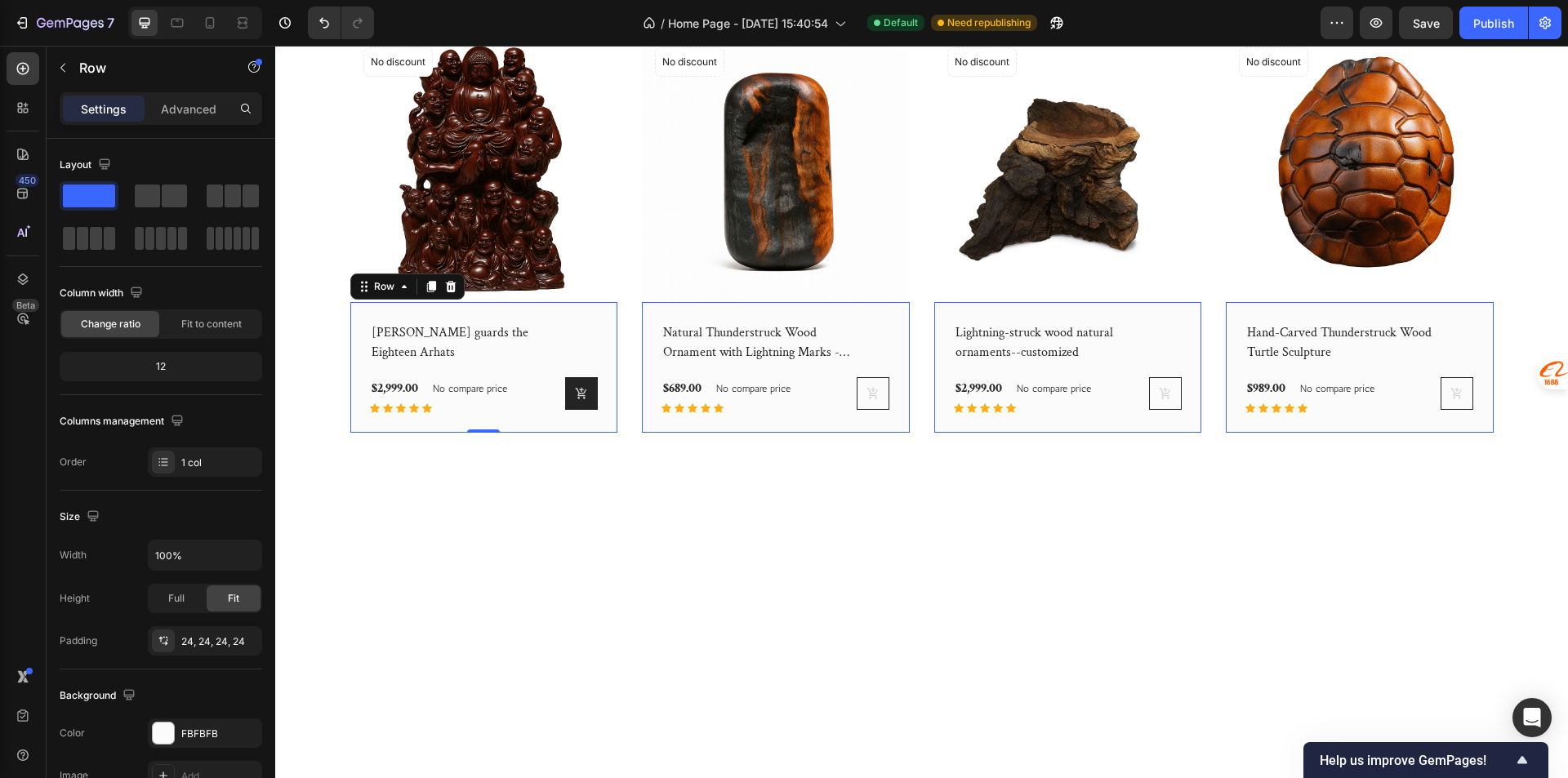
click at [569, 410] on button at bounding box center [581, 393] width 33 height 33
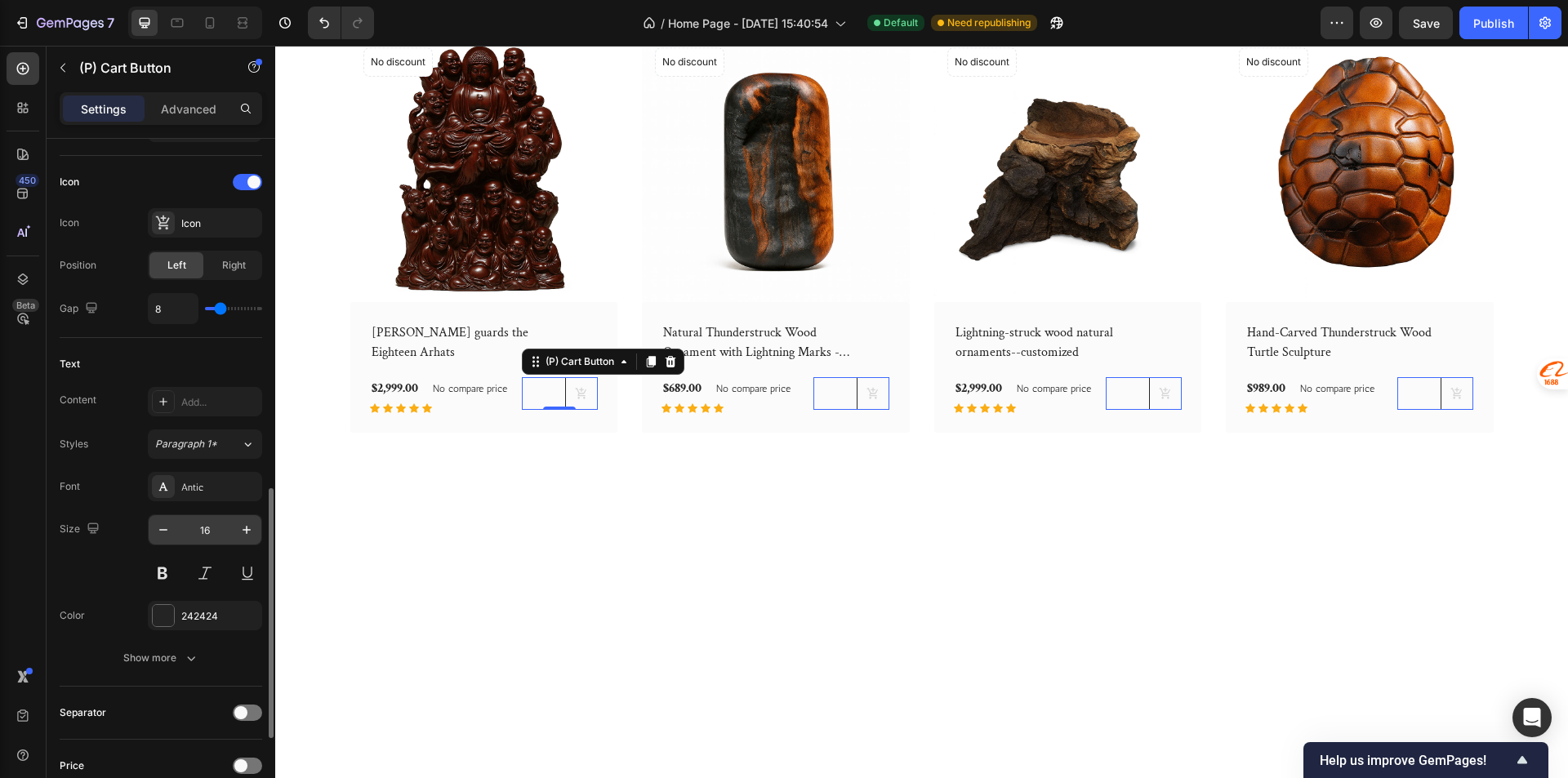
scroll to position [735, 0]
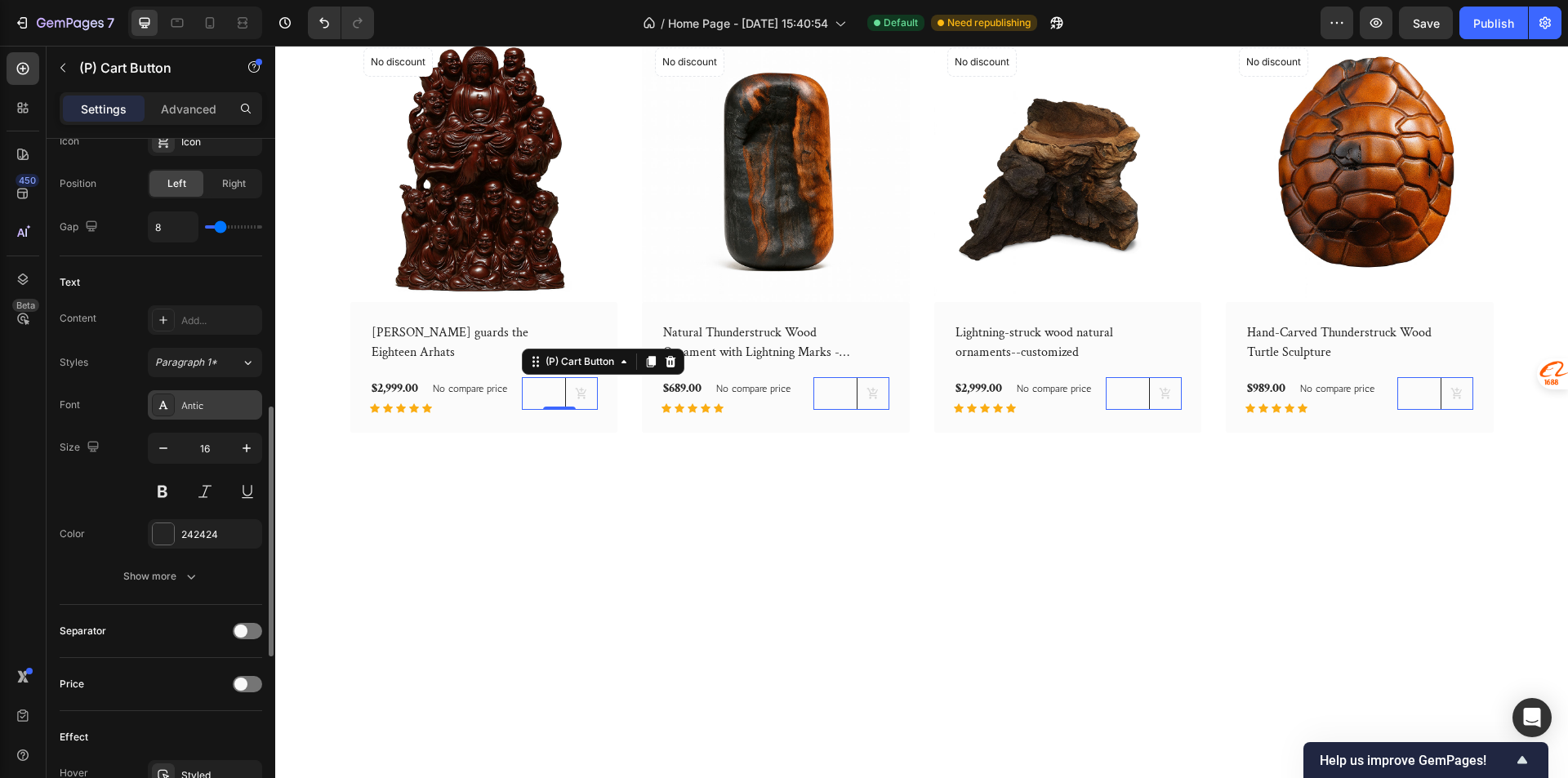
click at [203, 407] on div "Antic" at bounding box center [219, 406] width 77 height 15
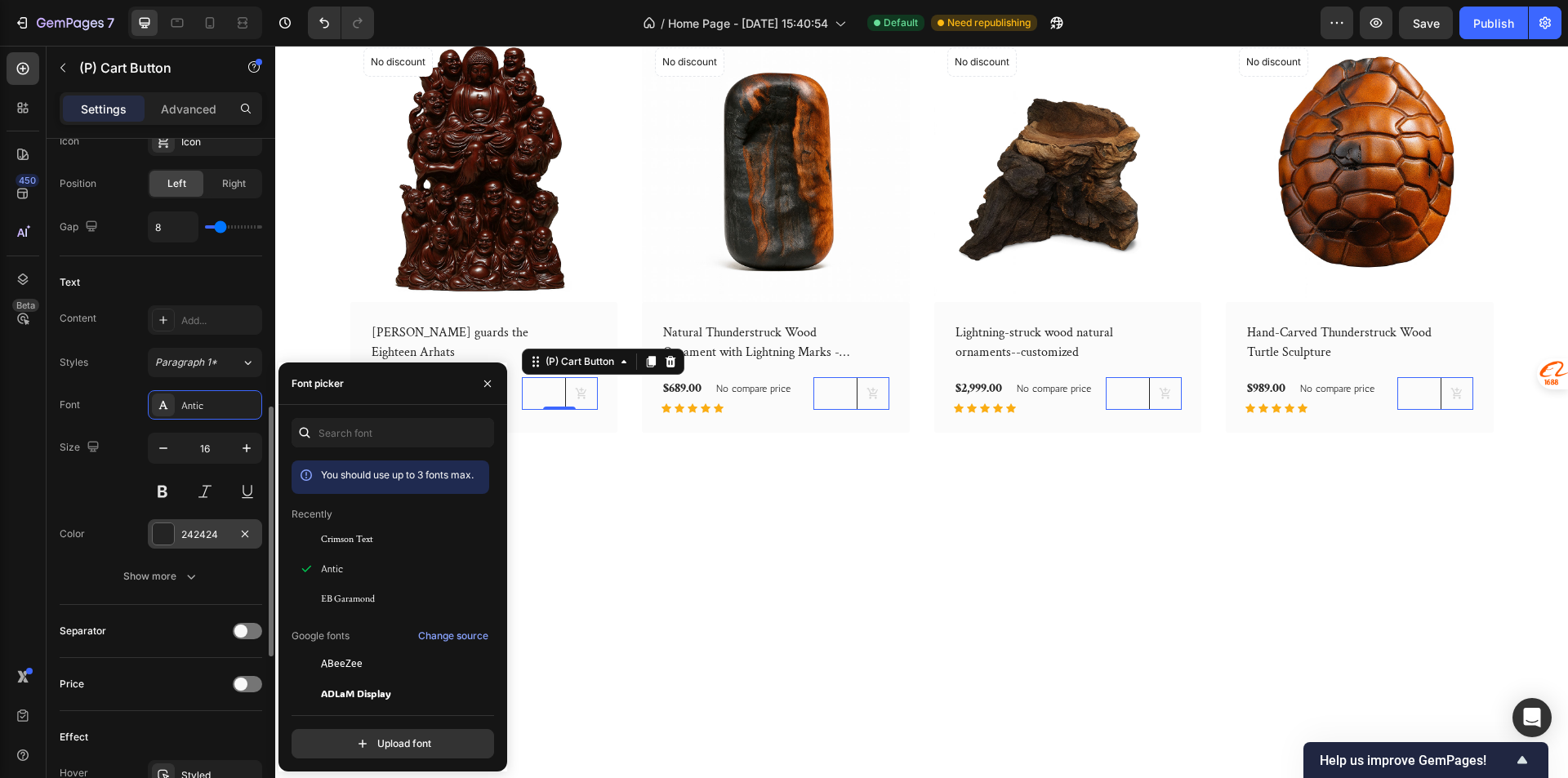
scroll to position [897, 0]
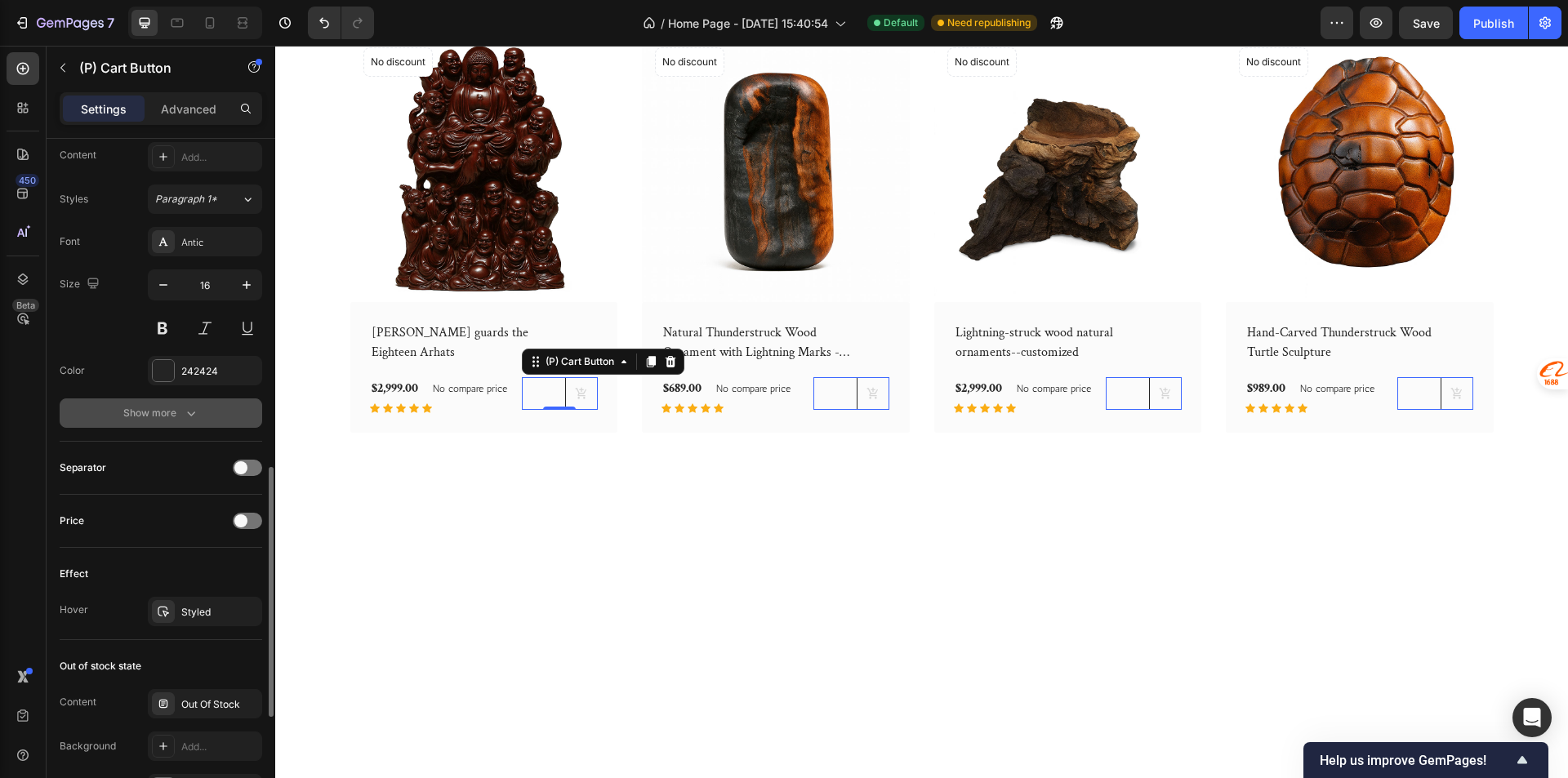
click at [182, 407] on icon "button" at bounding box center [191, 413] width 16 height 16
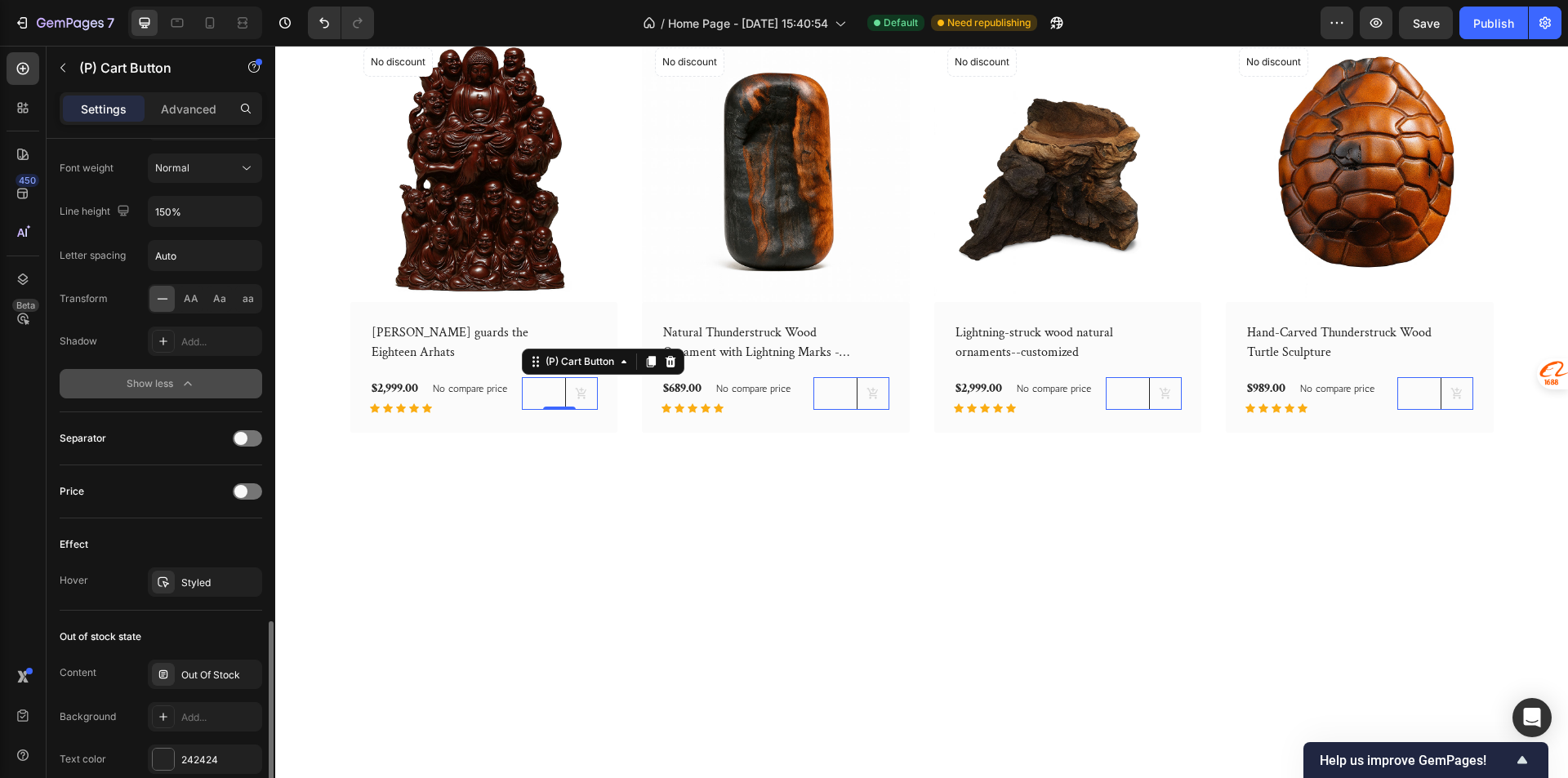
scroll to position [1225, 0]
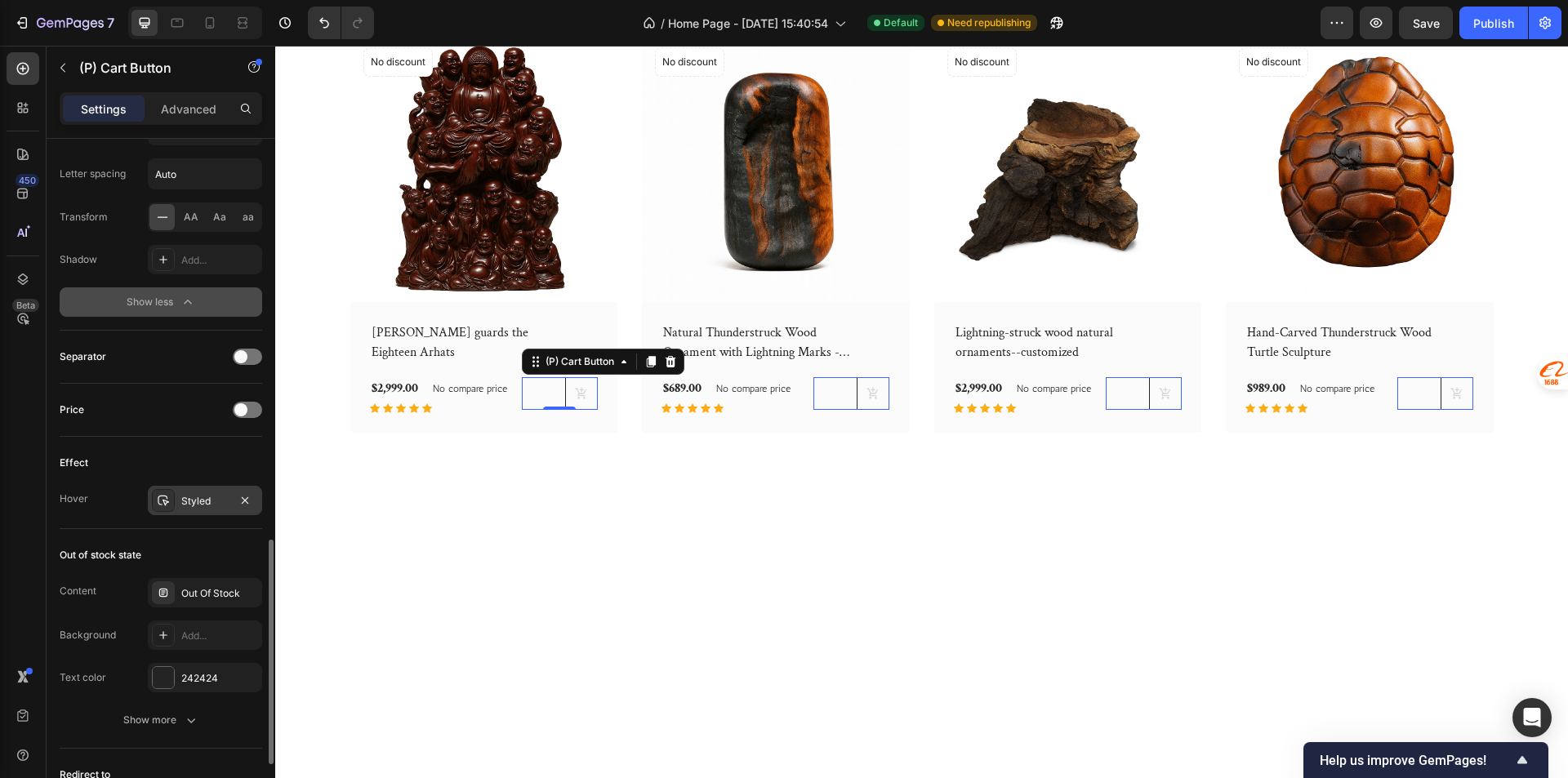
click at [218, 497] on div "Styled" at bounding box center [205, 501] width 47 height 15
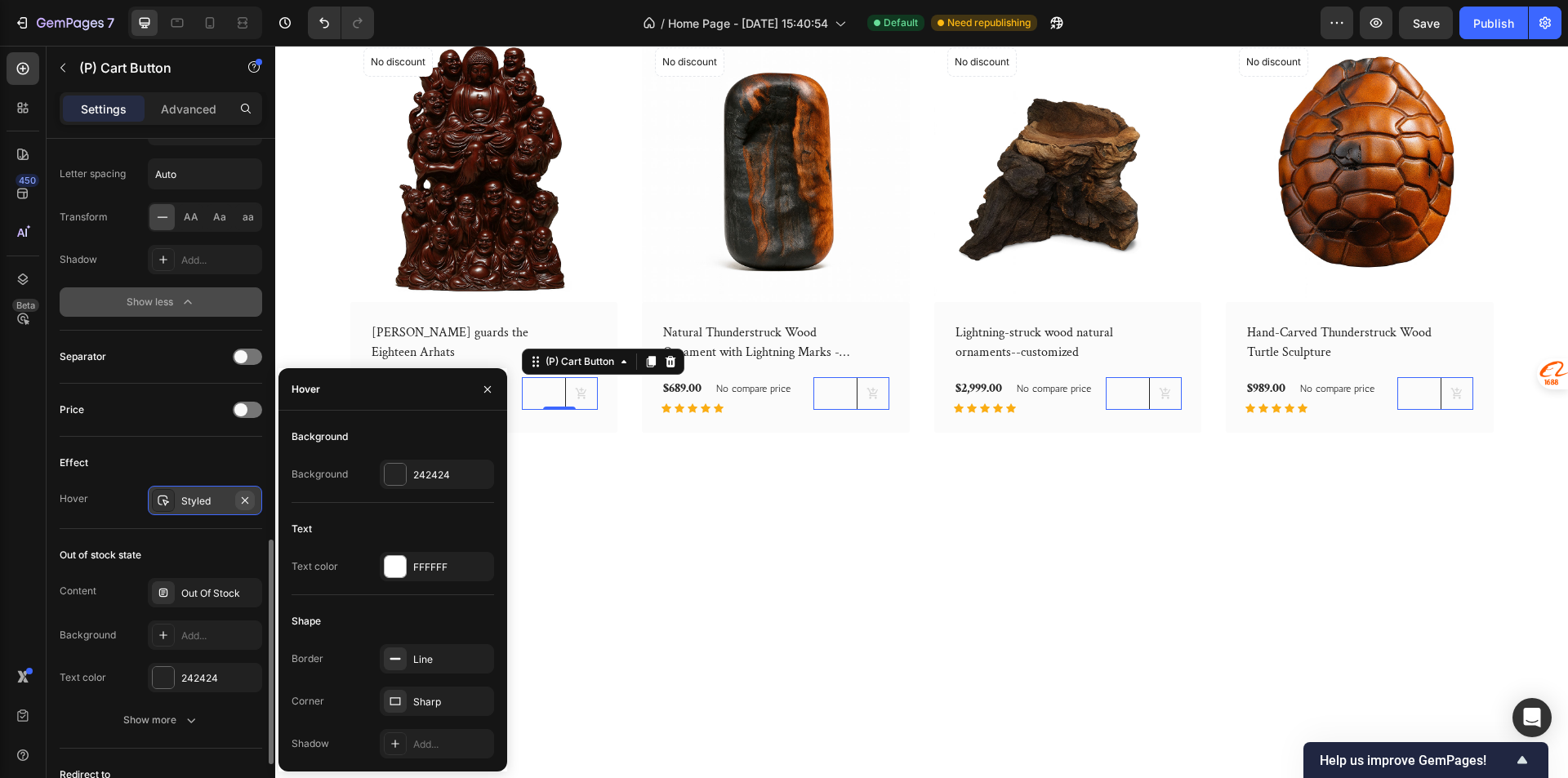
click at [247, 504] on icon "button" at bounding box center [245, 501] width 13 height 13
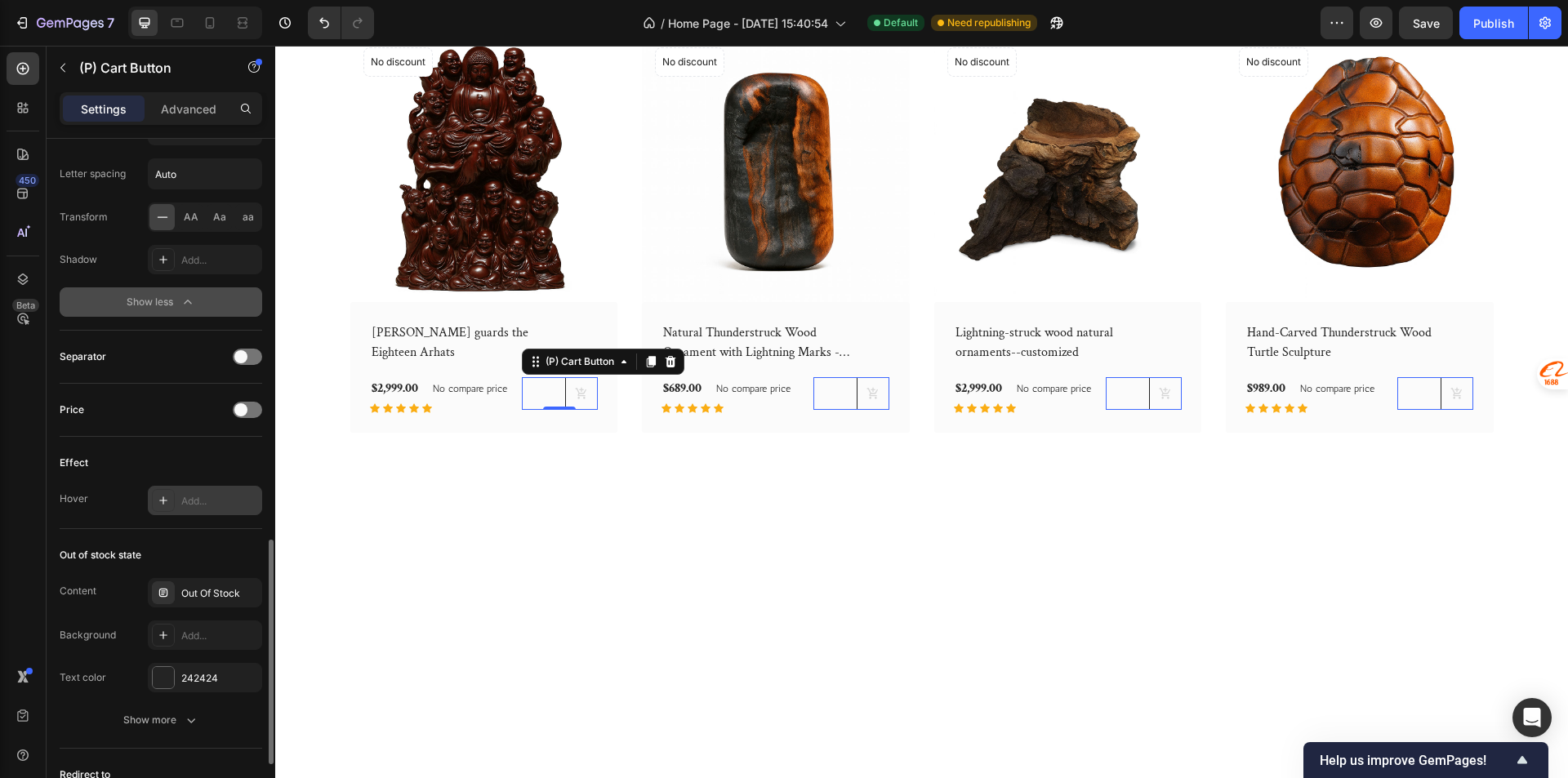
scroll to position [1387, 0]
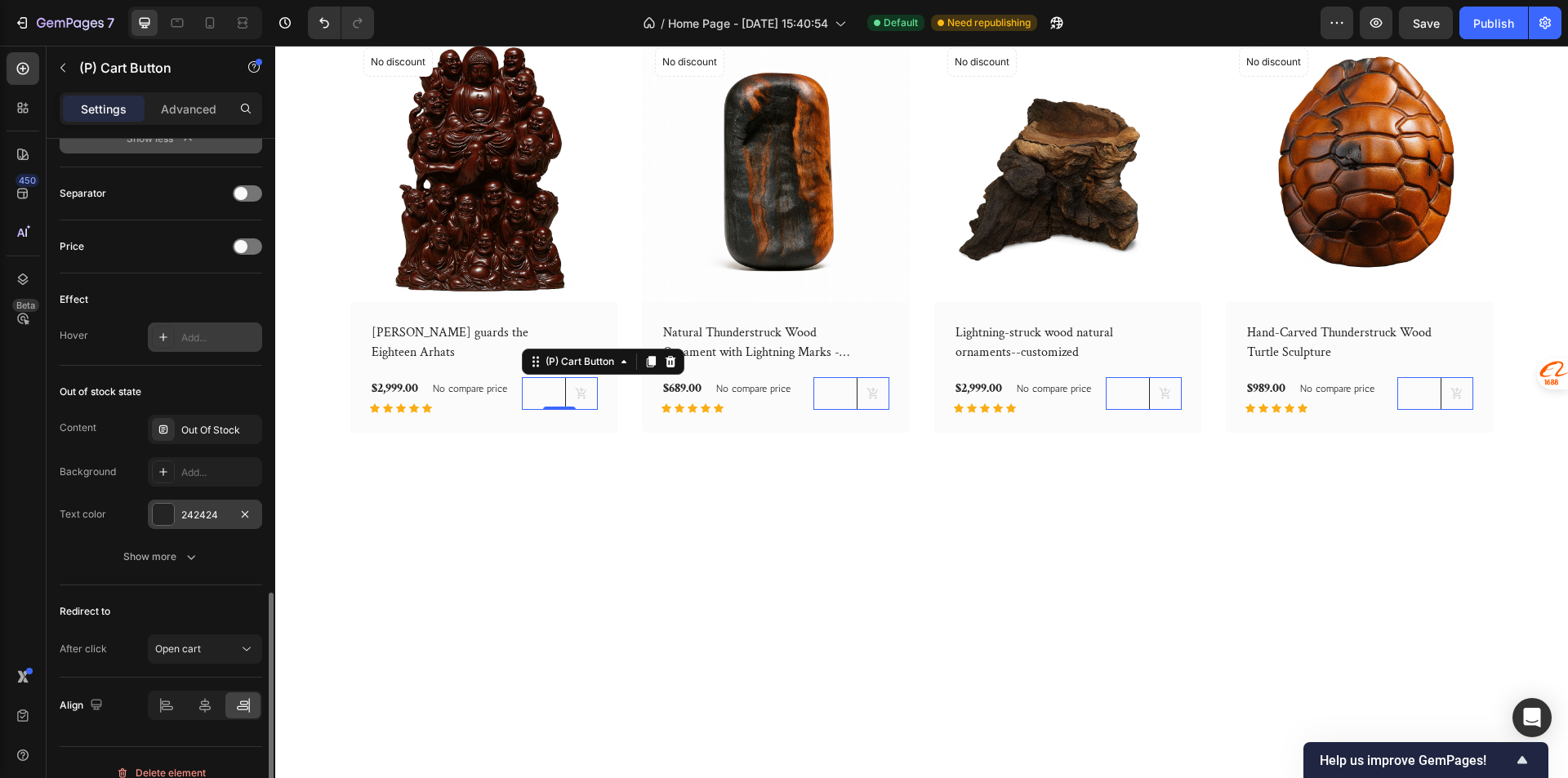
click at [214, 516] on div "242424" at bounding box center [205, 515] width 47 height 15
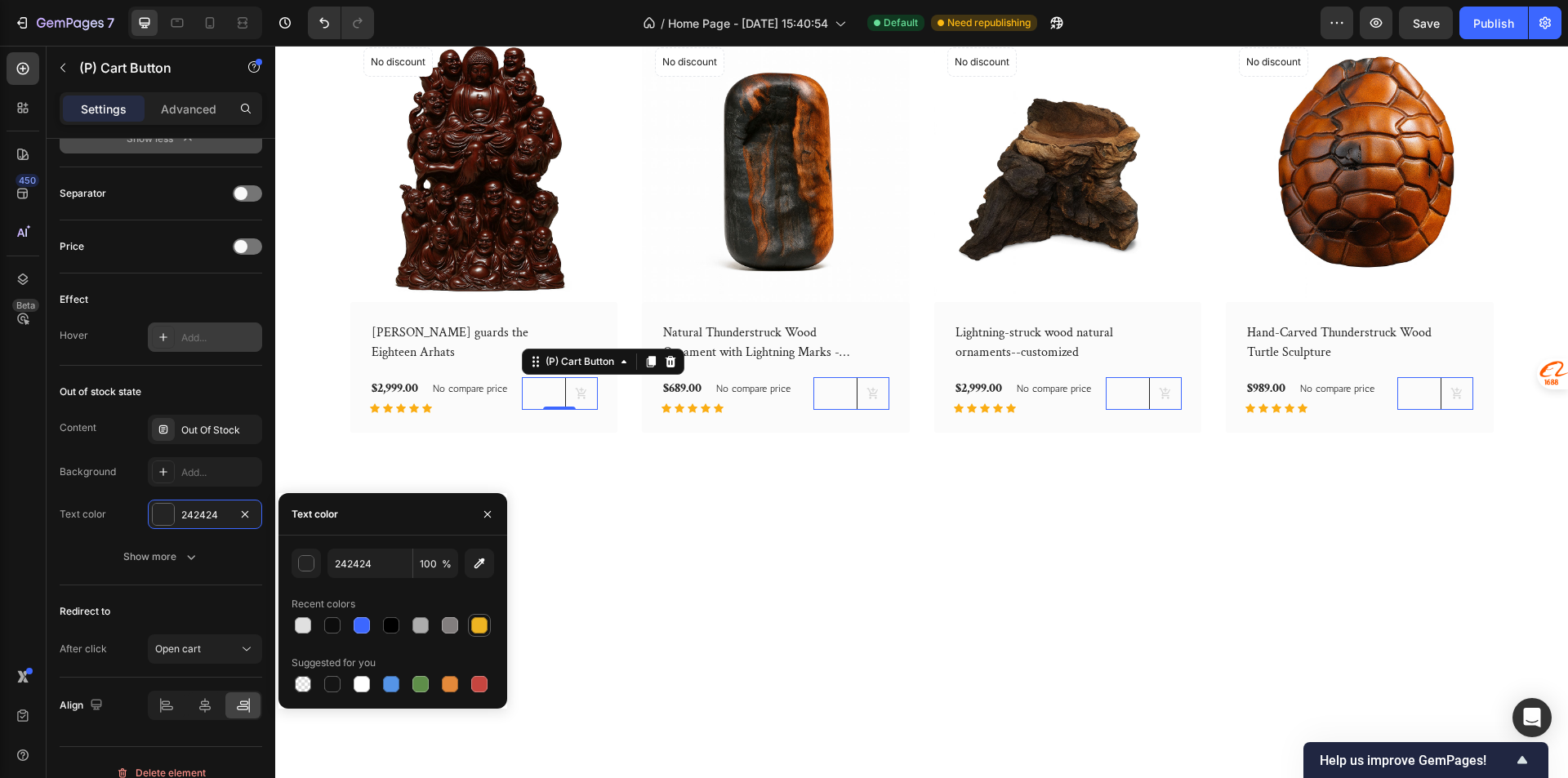
click at [474, 623] on div at bounding box center [480, 625] width 16 height 16
type input "EEB422"
click at [250, 520] on button "button" at bounding box center [245, 515] width 20 height 20
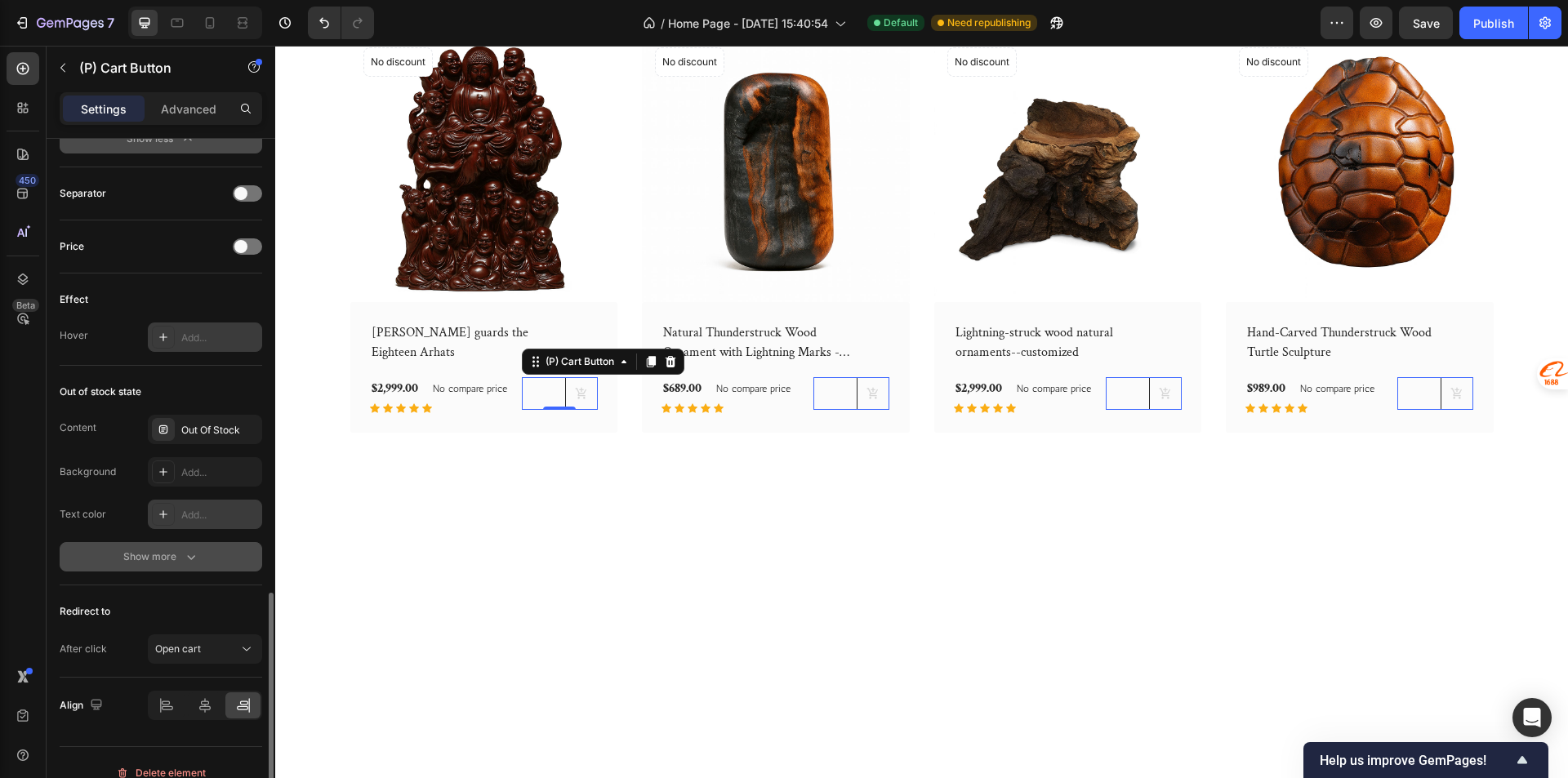
scroll to position [1408, 0]
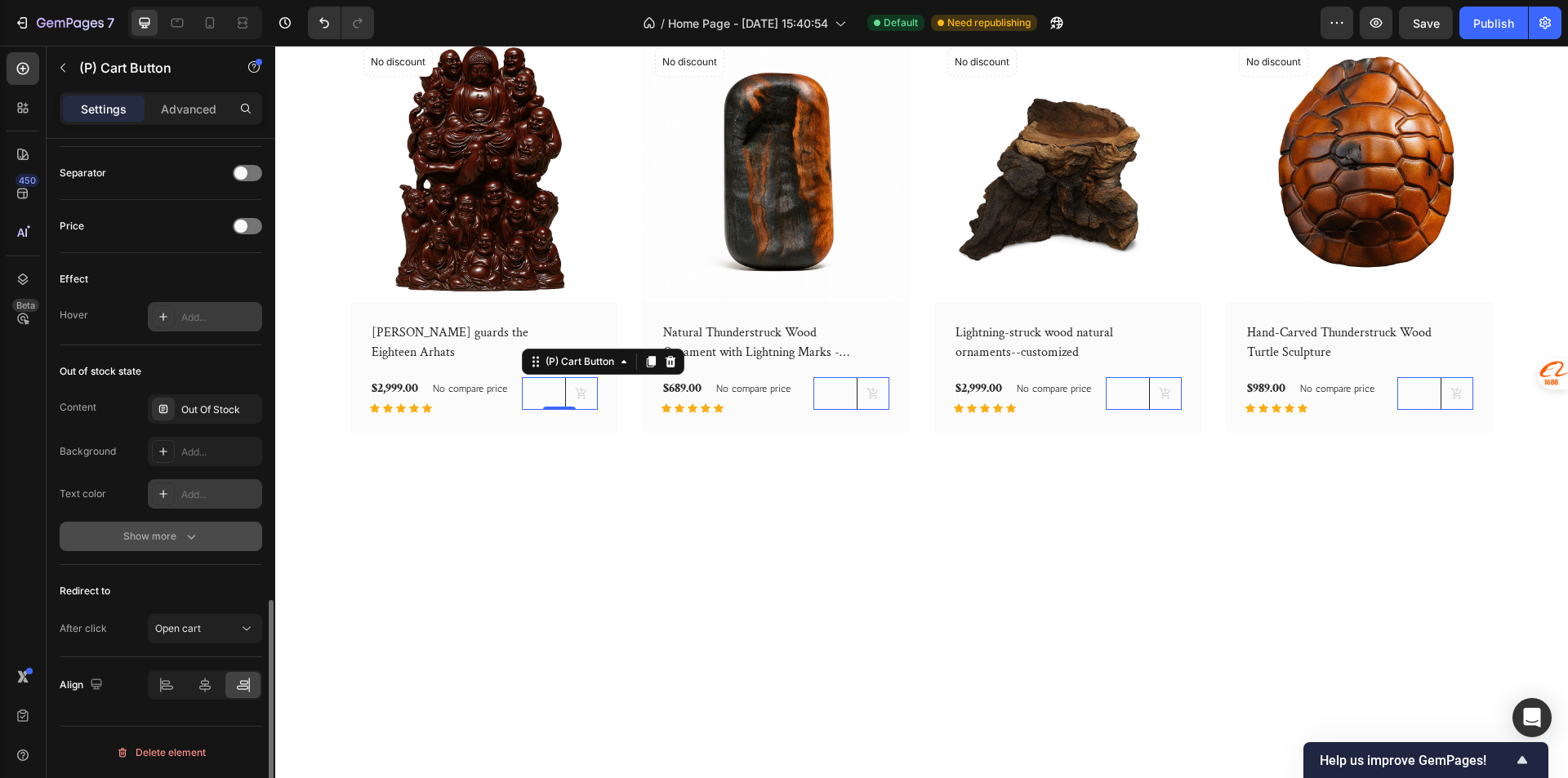
click at [214, 539] on button "Show more" at bounding box center [160, 537] width 202 height 29
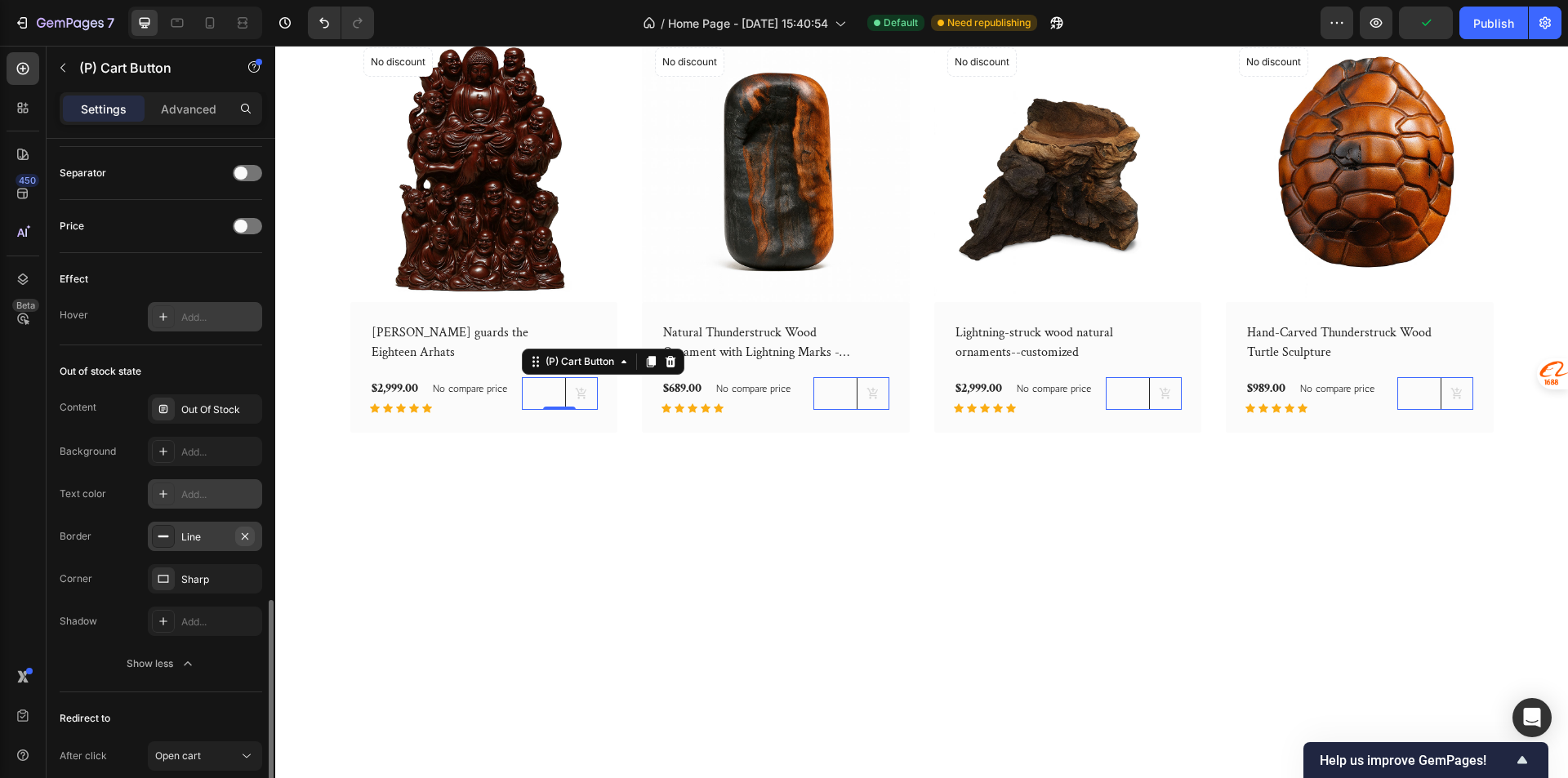
click at [253, 541] on button "button" at bounding box center [245, 537] width 20 height 20
click at [614, 498] on div "New Arrivals Heading See All Collection Button Row (P) Images No discount Not b…" at bounding box center [921, 171] width 1292 height 652
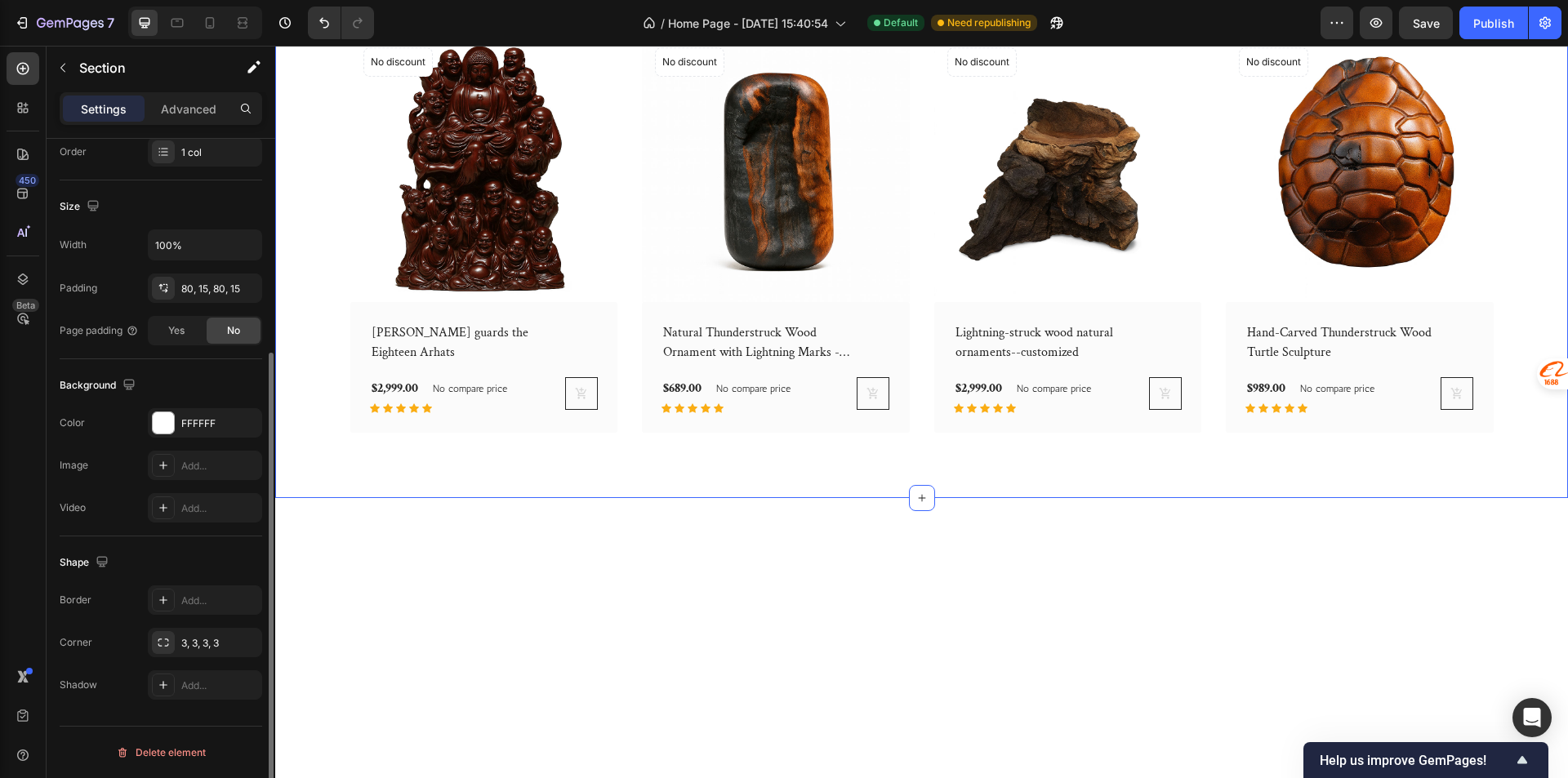
scroll to position [0, 0]
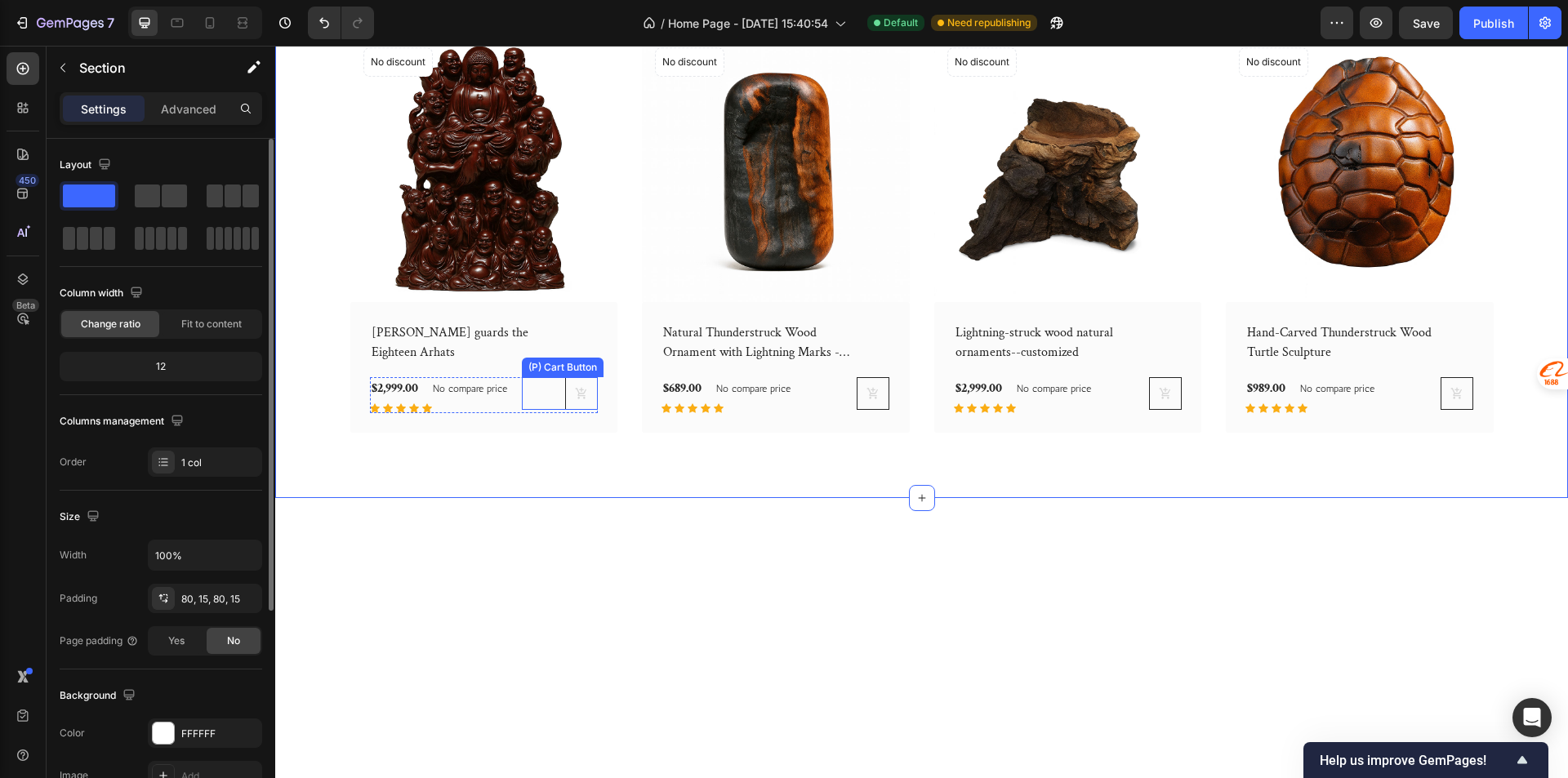
click at [581, 410] on button at bounding box center [581, 393] width 33 height 33
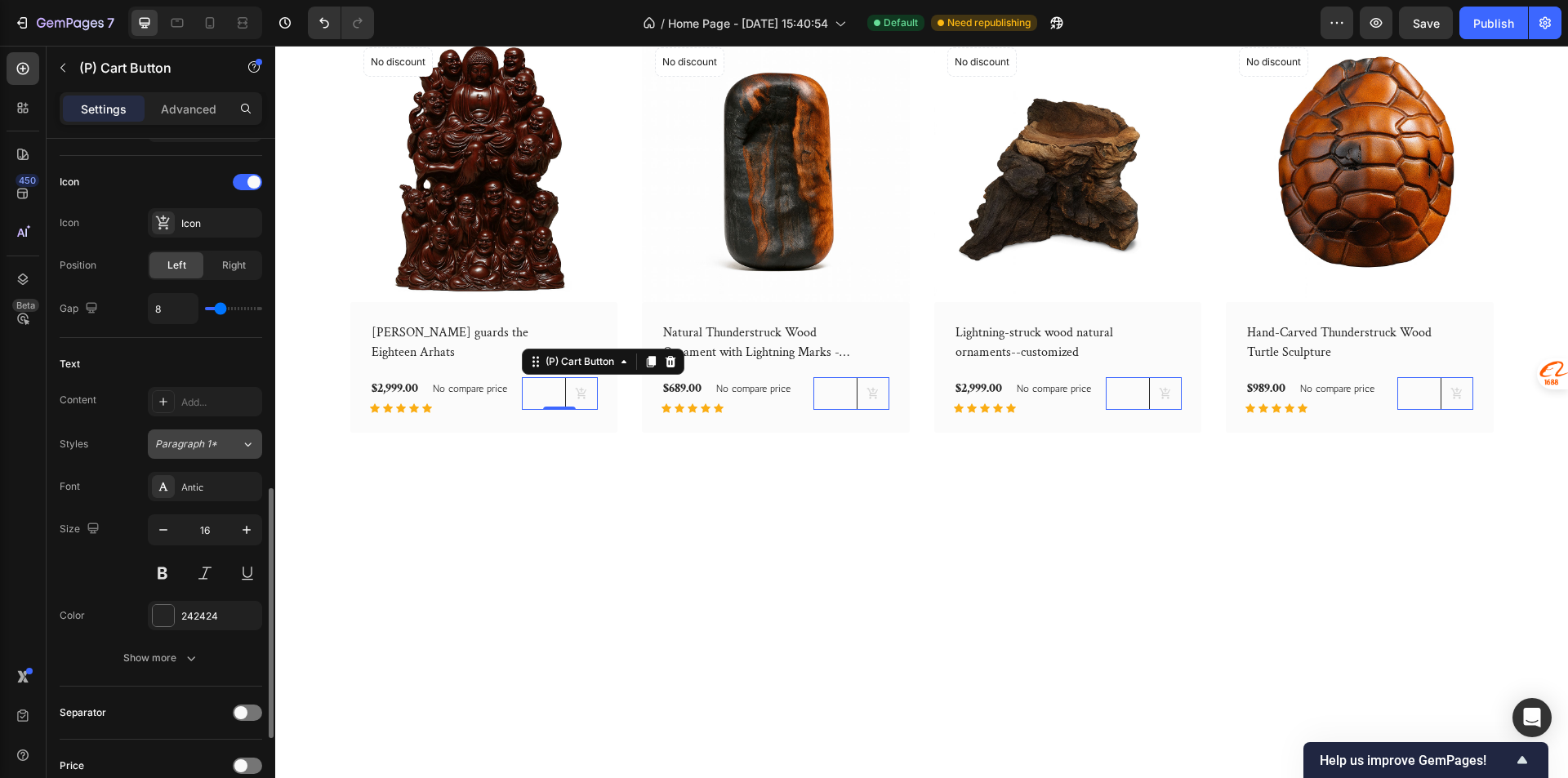
scroll to position [897, 0]
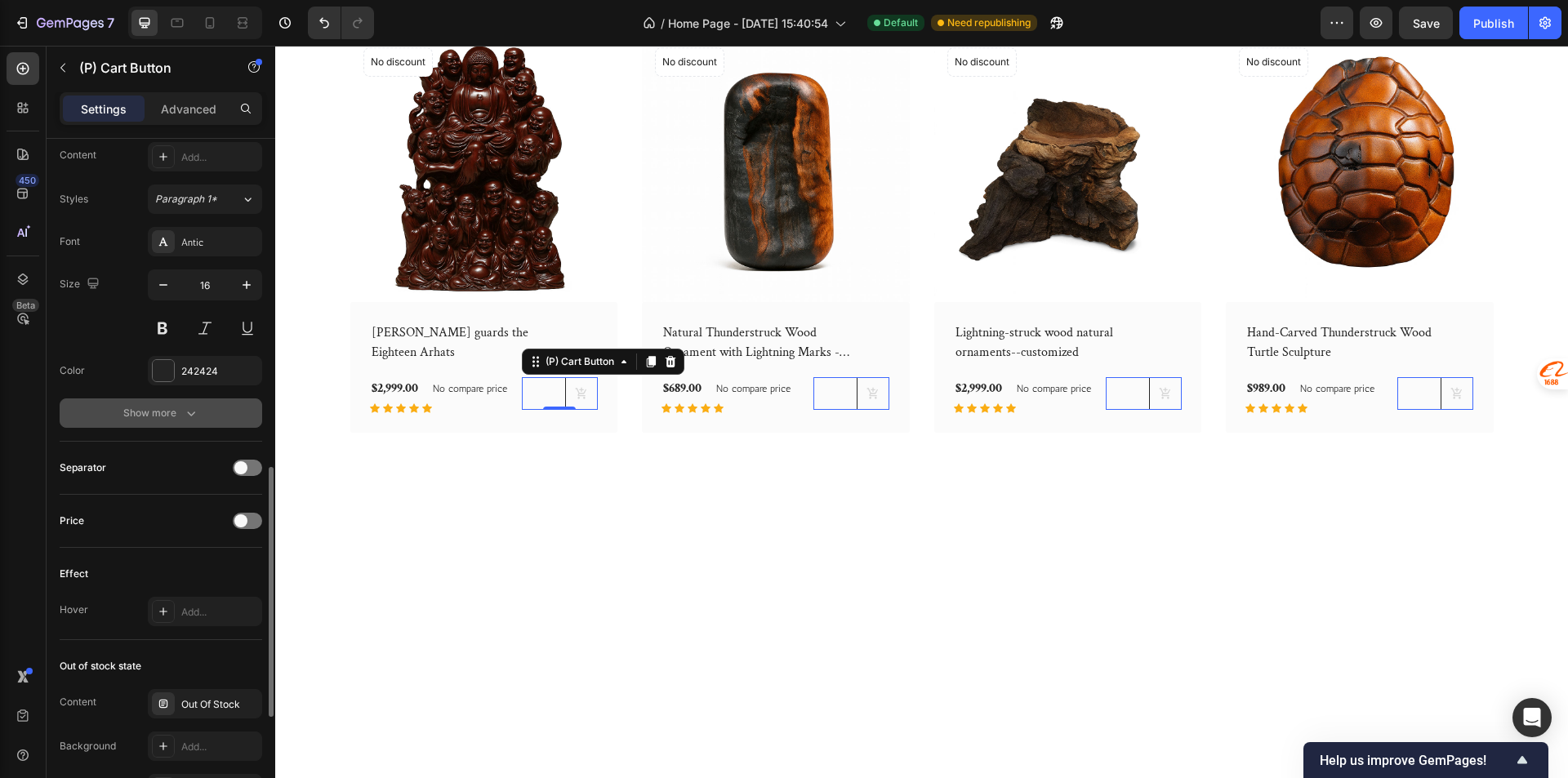
click at [174, 409] on div "Show more" at bounding box center [161, 413] width 76 height 16
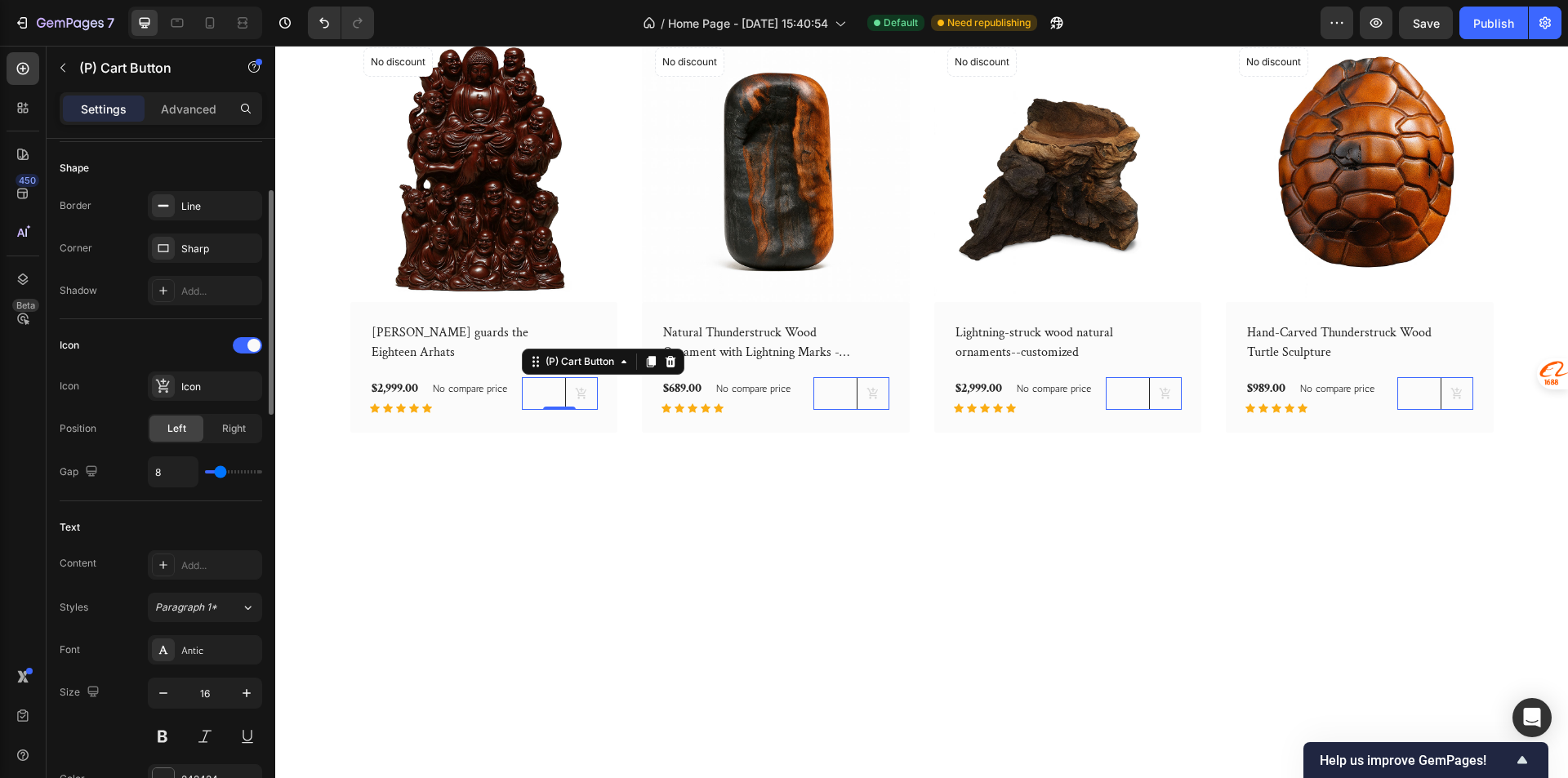
scroll to position [245, 0]
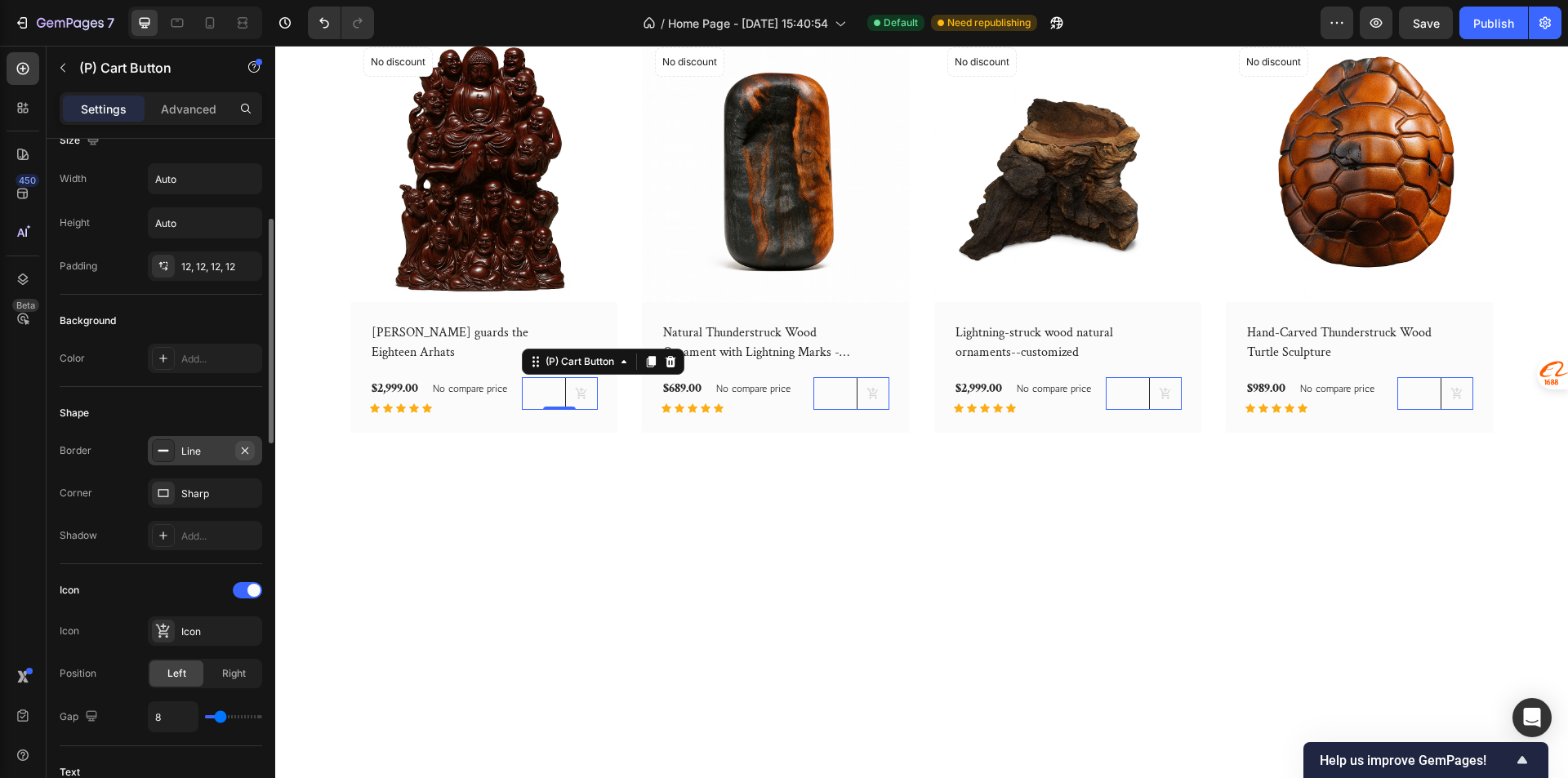
click at [244, 451] on icon "button" at bounding box center [245, 450] width 7 height 7
click at [603, 433] on div "Lei Yuanxuan guards the Eighteen Arhats (P) Title $2,999.00 (P) Price (P) Price…" at bounding box center [484, 367] width 268 height 131
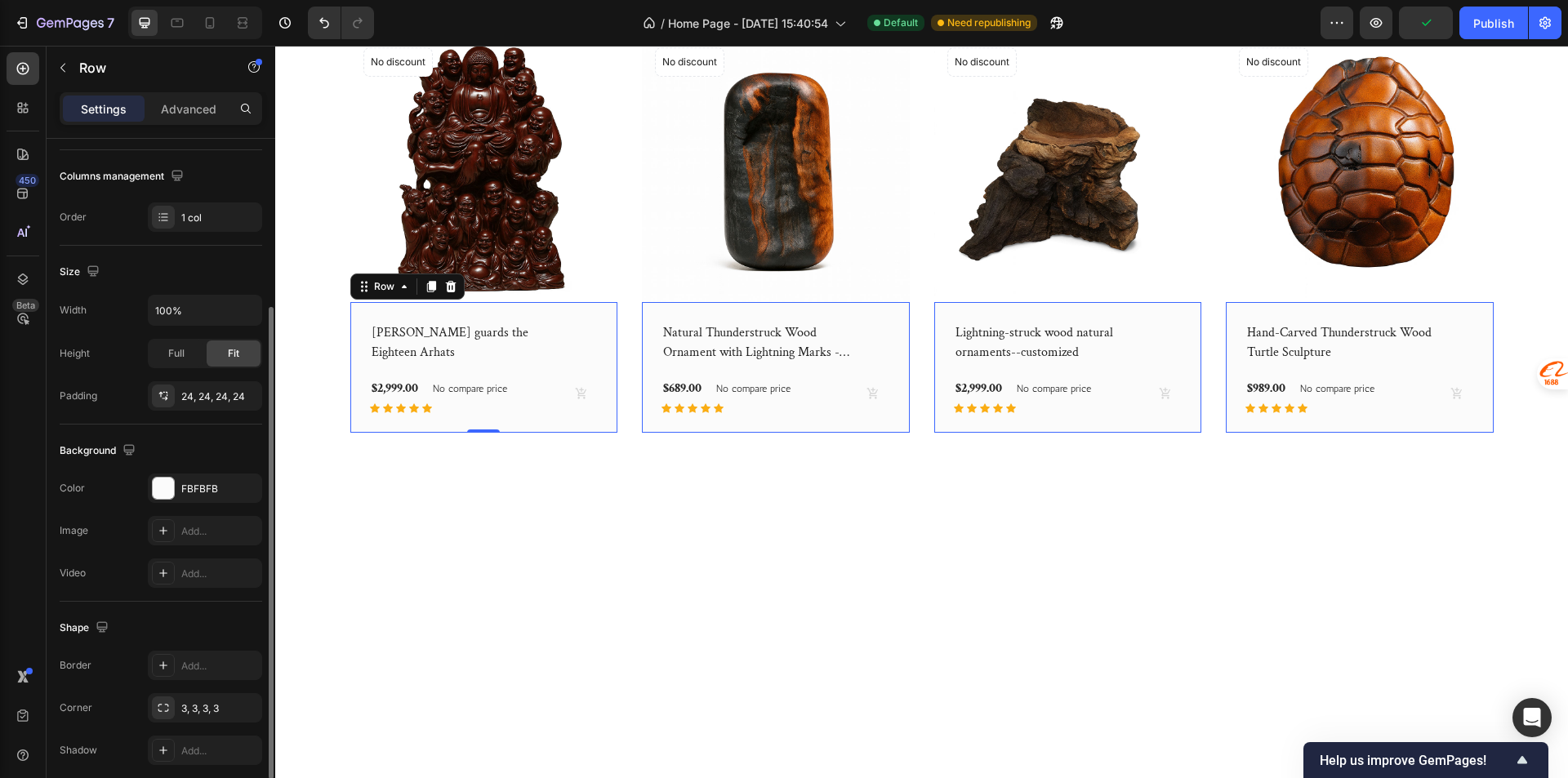
scroll to position [0, 0]
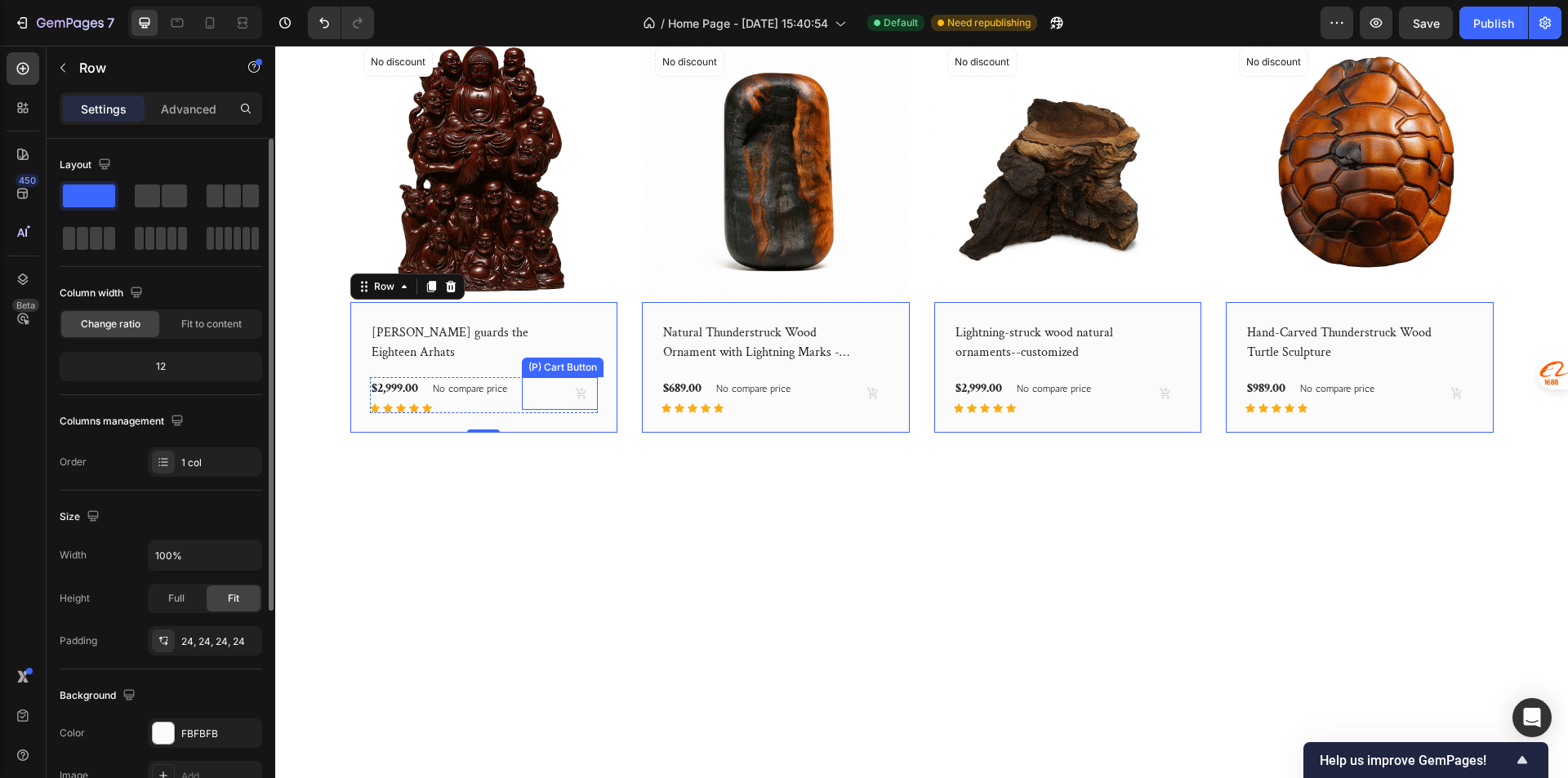
click at [556, 410] on div "(P) Cart Button" at bounding box center [560, 393] width 76 height 33
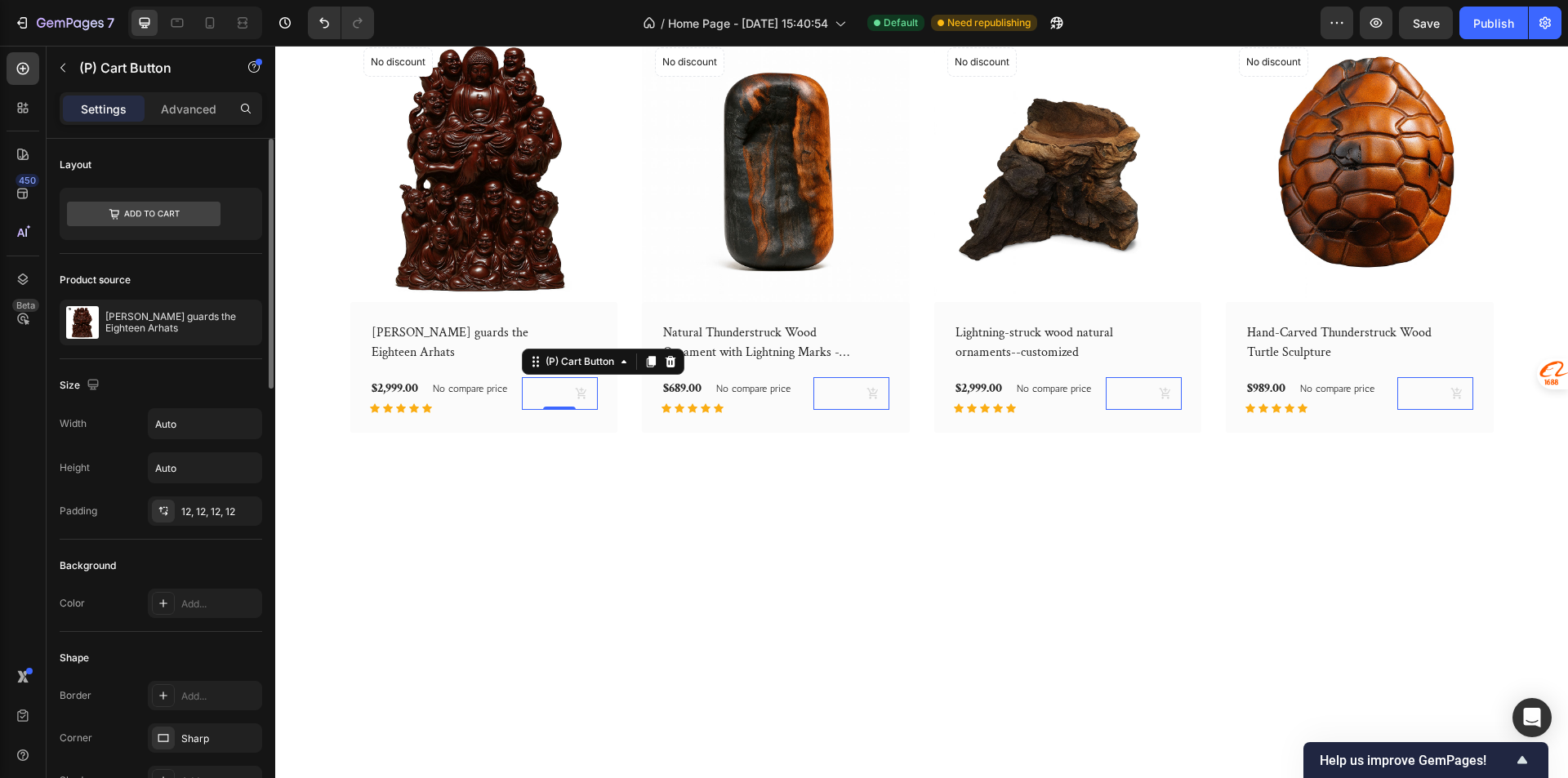
click at [587, 410] on button at bounding box center [581, 393] width 33 height 33
click at [575, 410] on button at bounding box center [581, 393] width 33 height 33
click at [534, 410] on div "(P) Cart Button 0" at bounding box center [560, 393] width 76 height 33
click at [565, 410] on button at bounding box center [581, 393] width 33 height 33
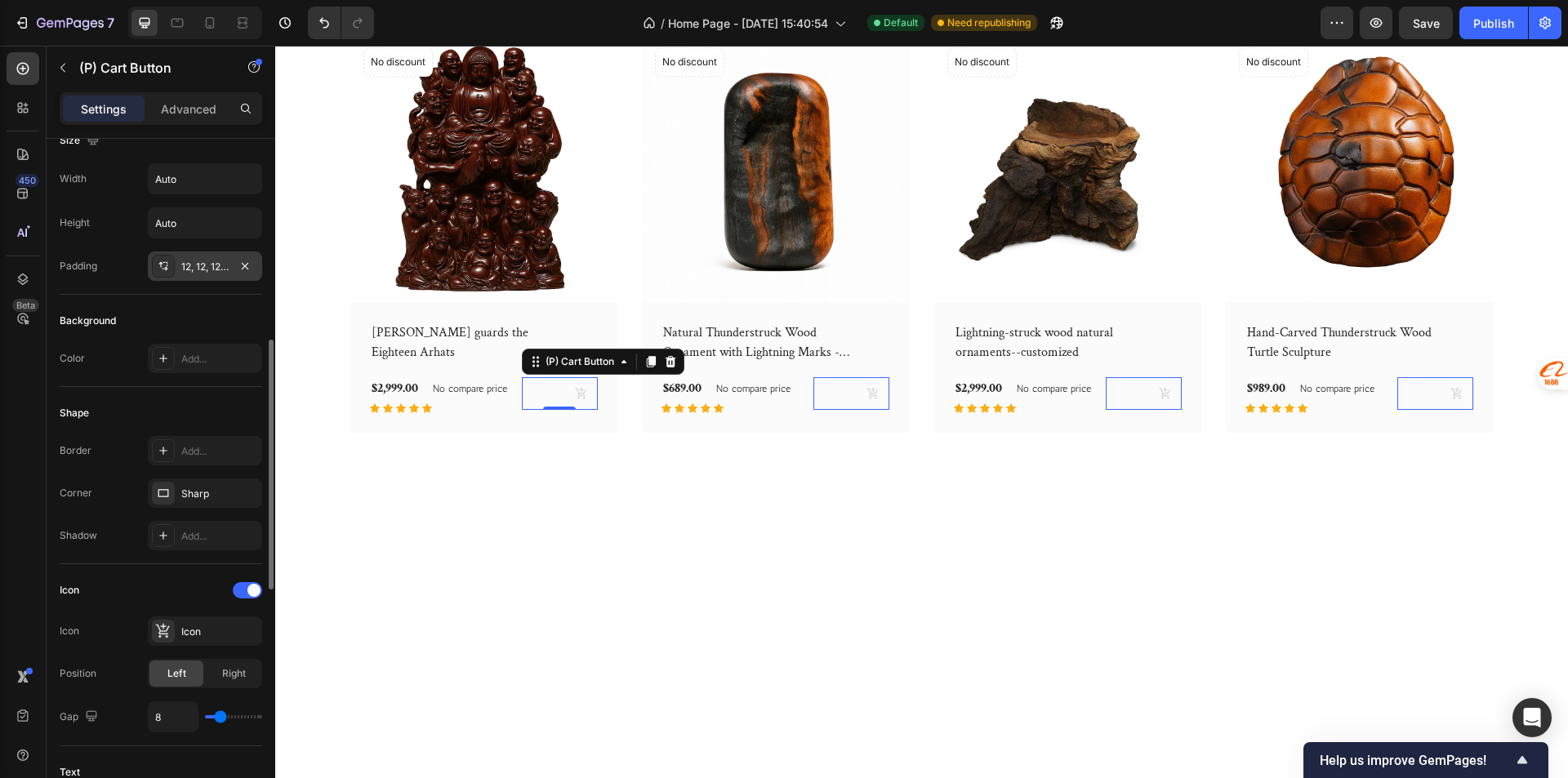
scroll to position [326, 0]
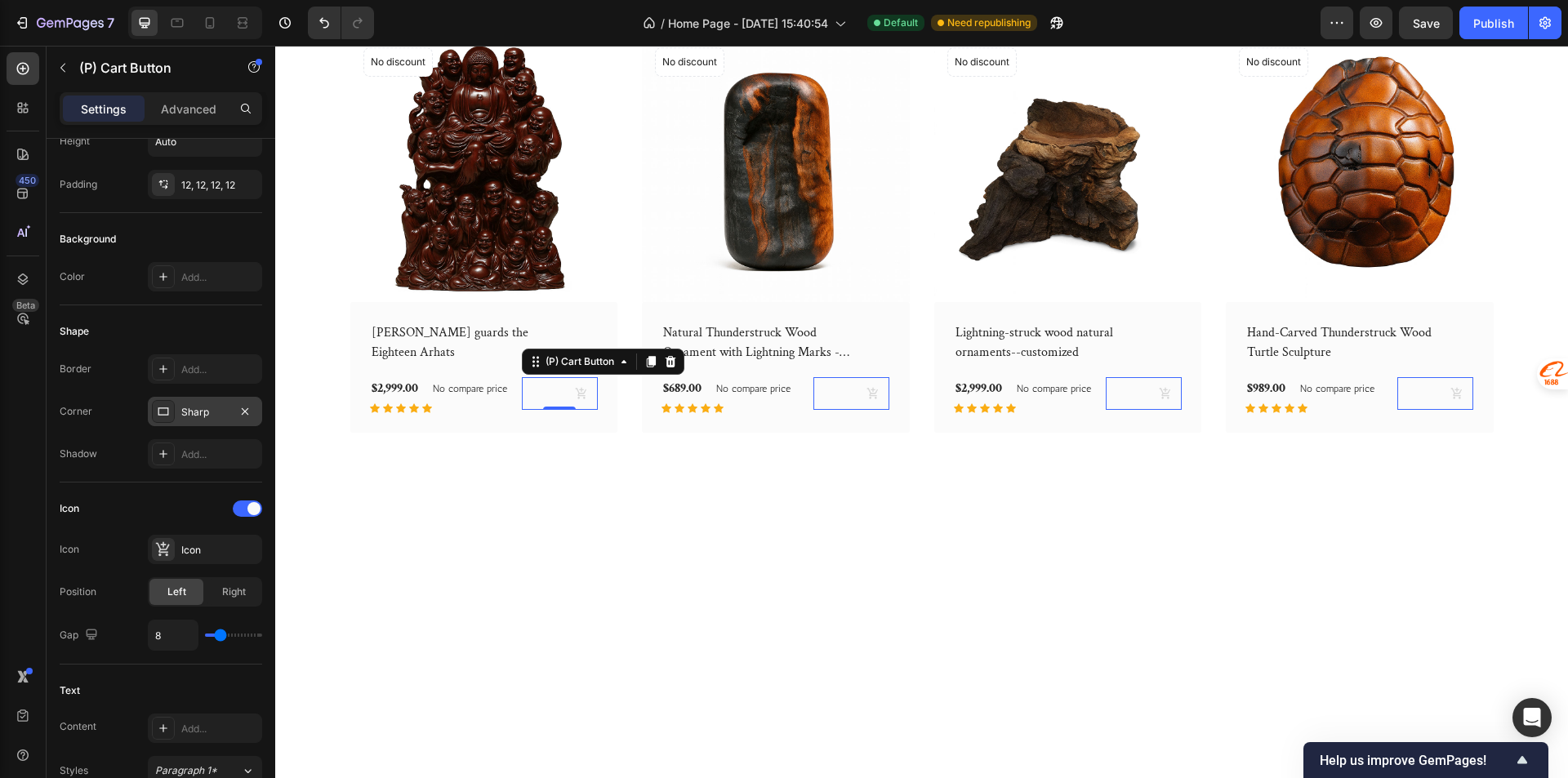
click at [187, 411] on div "Sharp" at bounding box center [205, 412] width 47 height 15
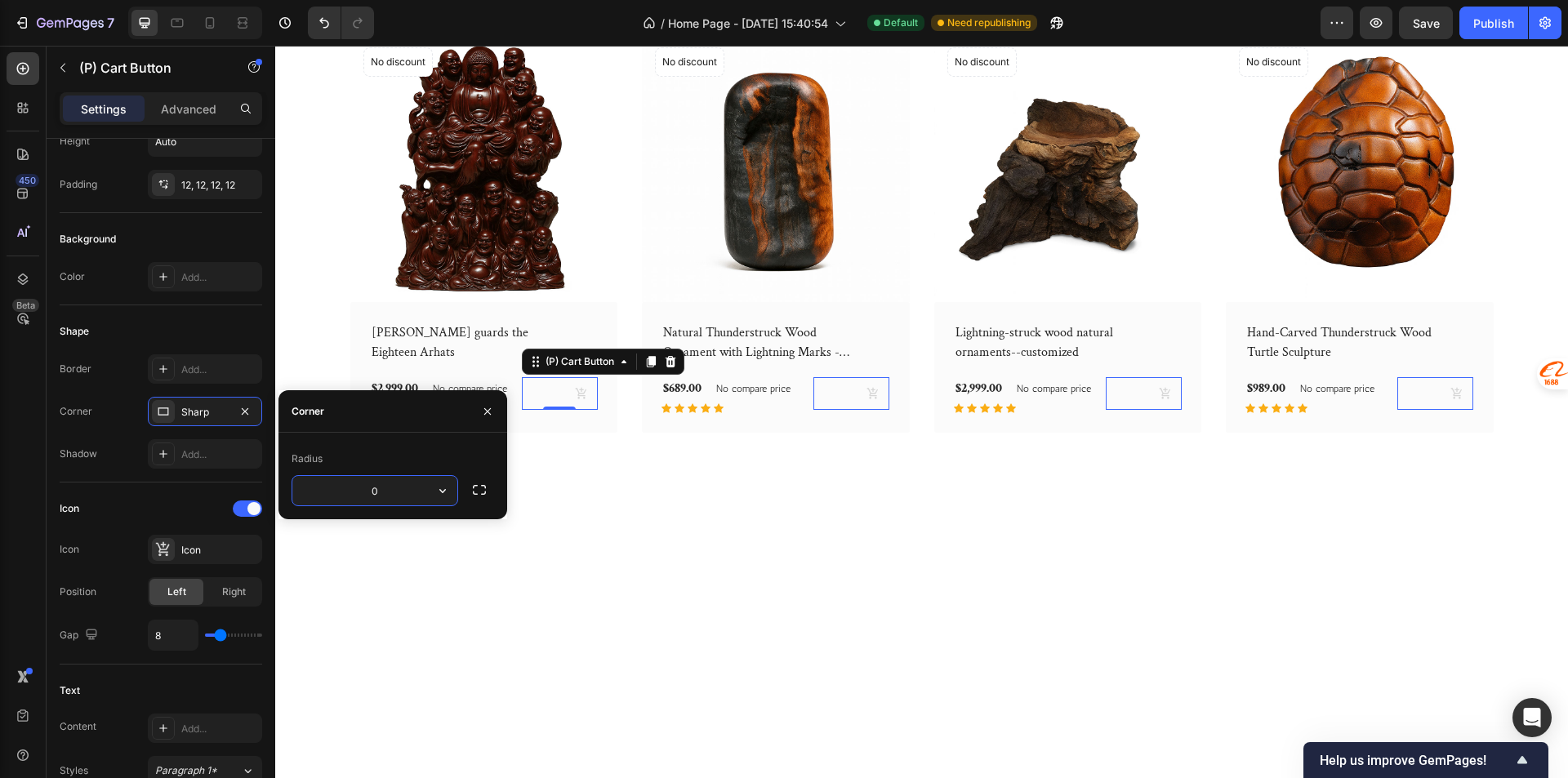
click at [410, 489] on input "0" at bounding box center [375, 491] width 165 height 29
click at [430, 493] on button "button" at bounding box center [443, 491] width 29 height 29
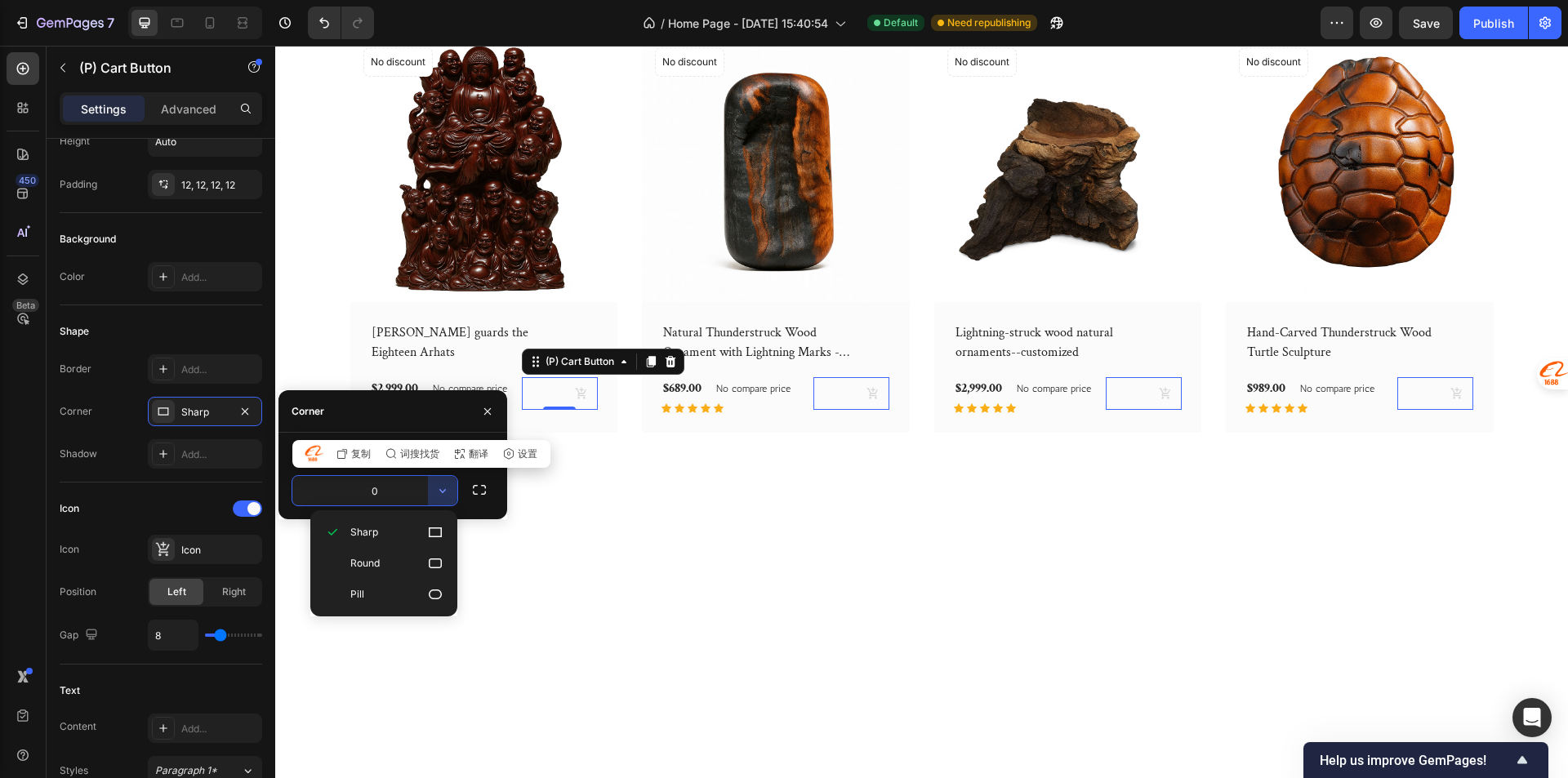
click at [381, 498] on input "0" at bounding box center [375, 491] width 165 height 29
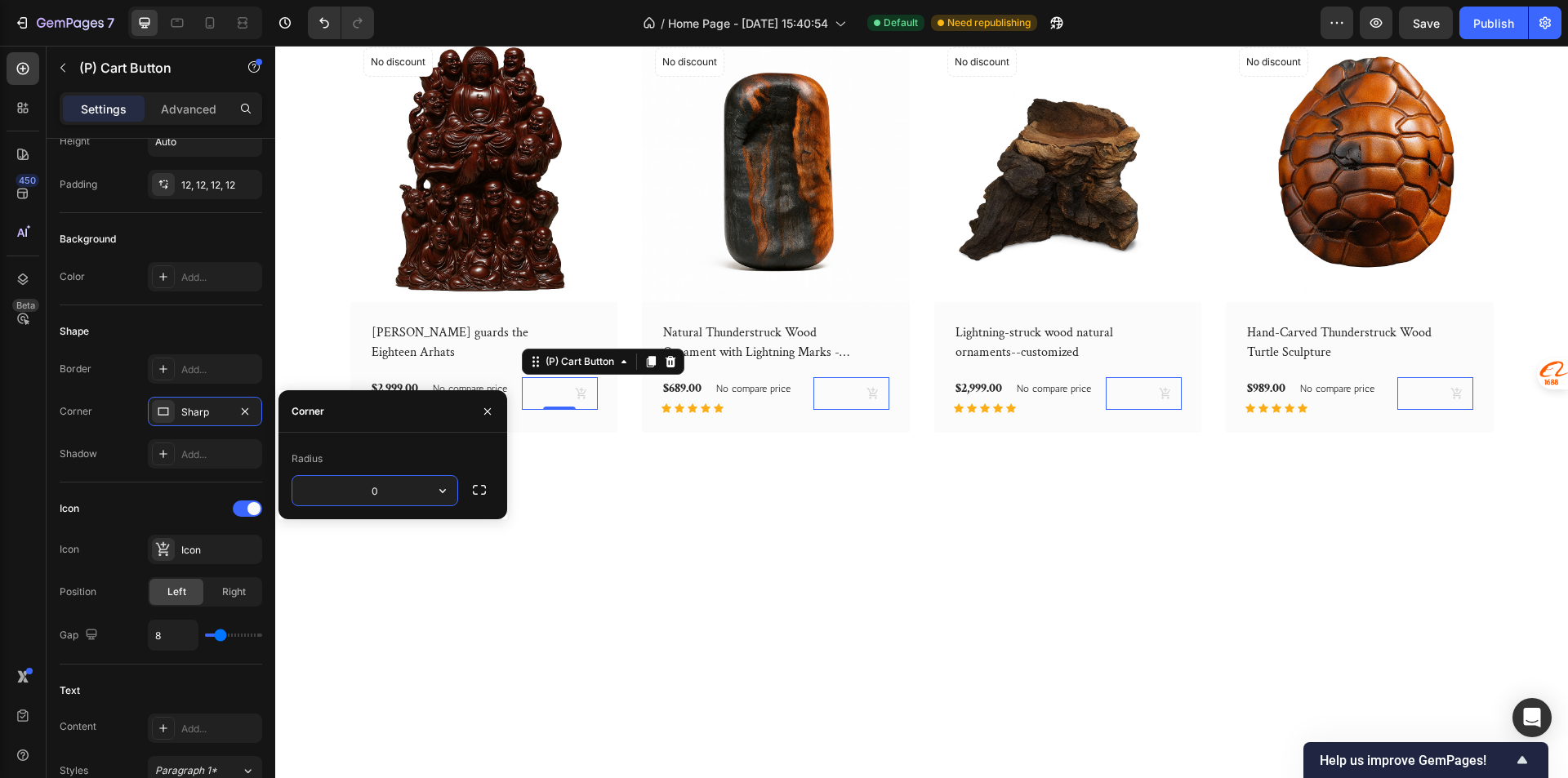
drag, startPoint x: 385, startPoint y: 487, endPoint x: 370, endPoint y: 489, distance: 15.1
click at [370, 489] on input "0" at bounding box center [375, 491] width 165 height 29
type input "8"
click at [178, 376] on div "Add..." at bounding box center [205, 369] width 115 height 29
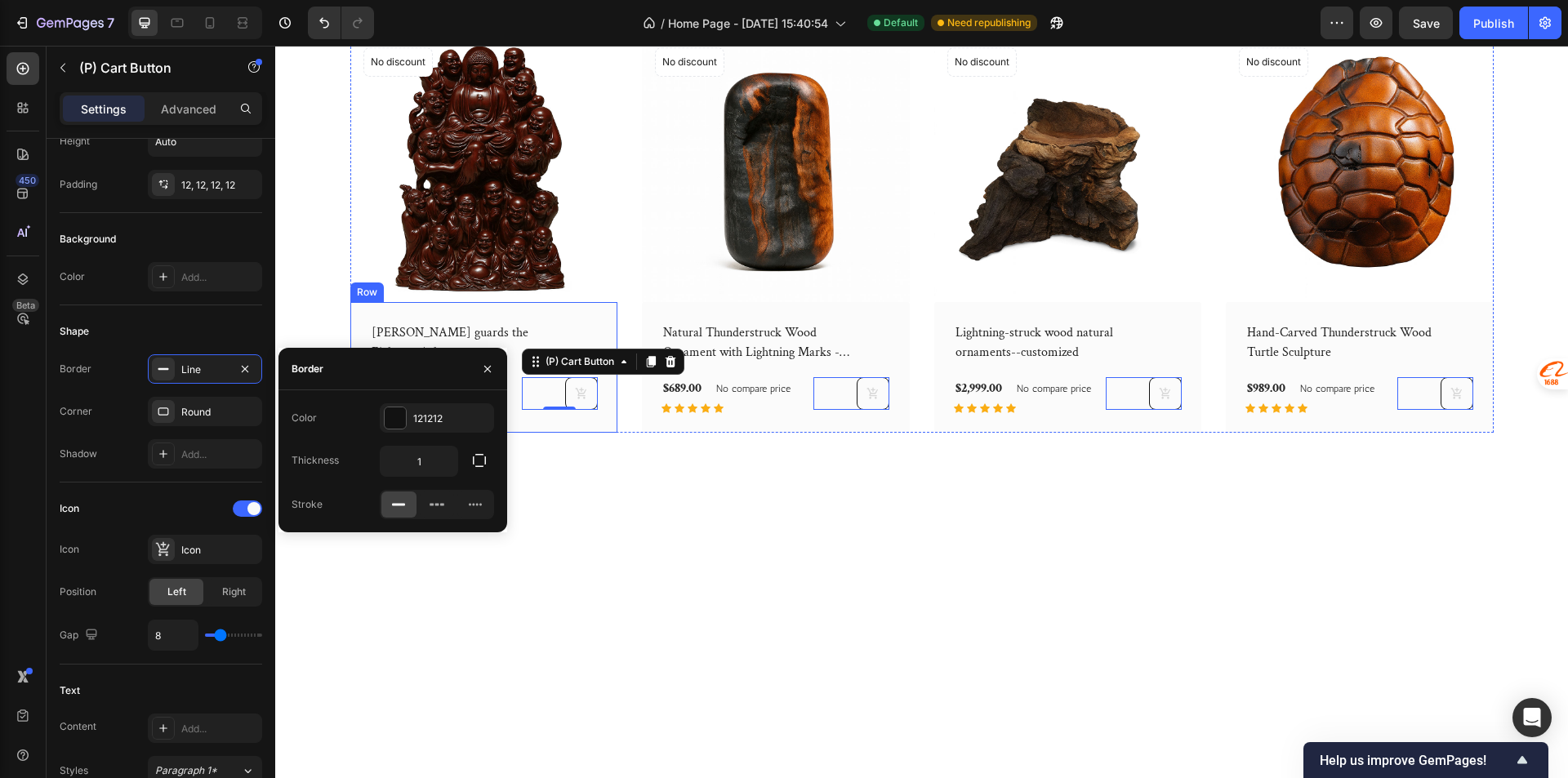
click at [506, 433] on div "Lei Yuanxuan guards the Eighteen Arhats (P) Title $2,999.00 (P) Price (P) Price…" at bounding box center [484, 367] width 268 height 131
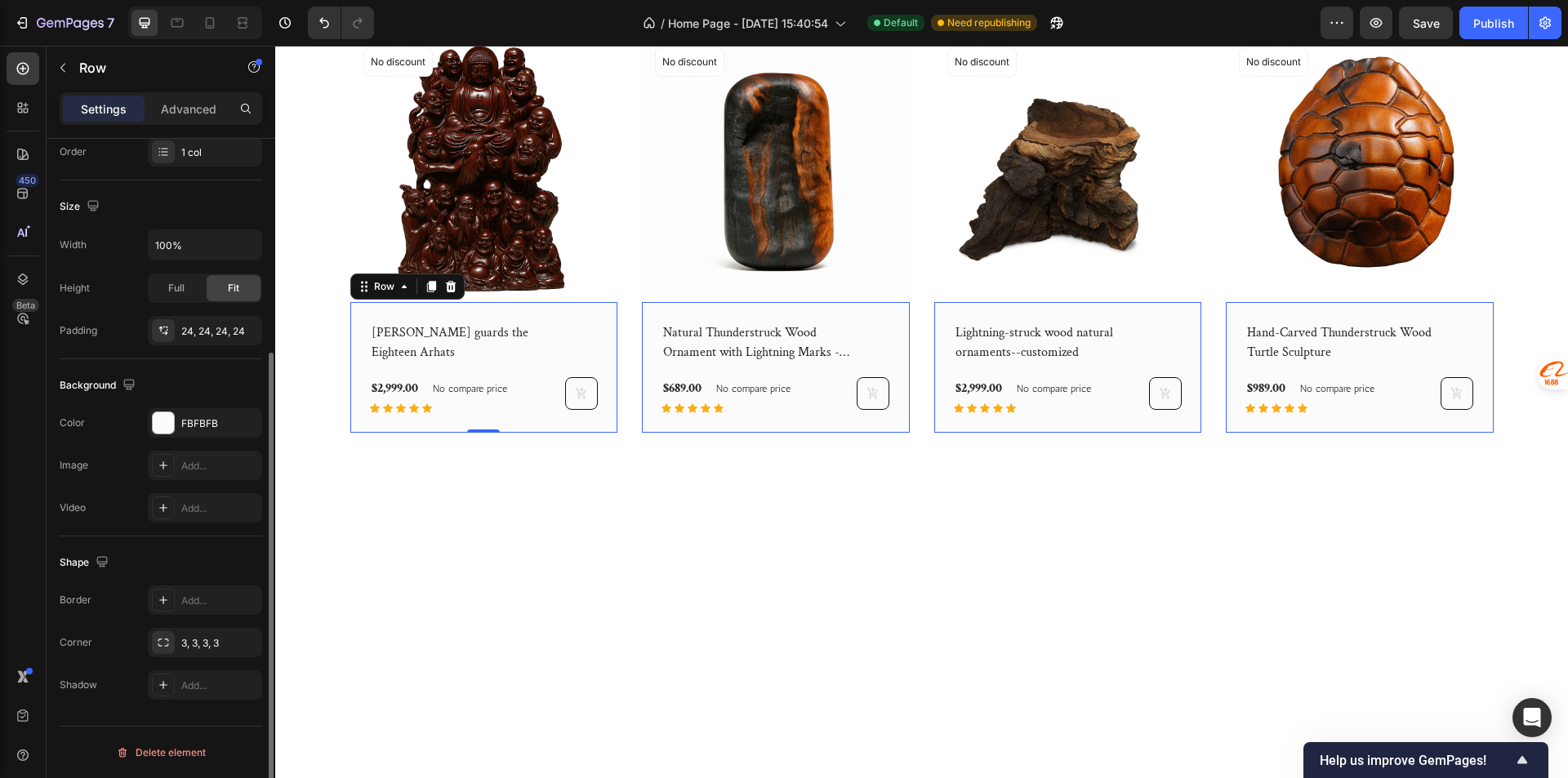
scroll to position [0, 0]
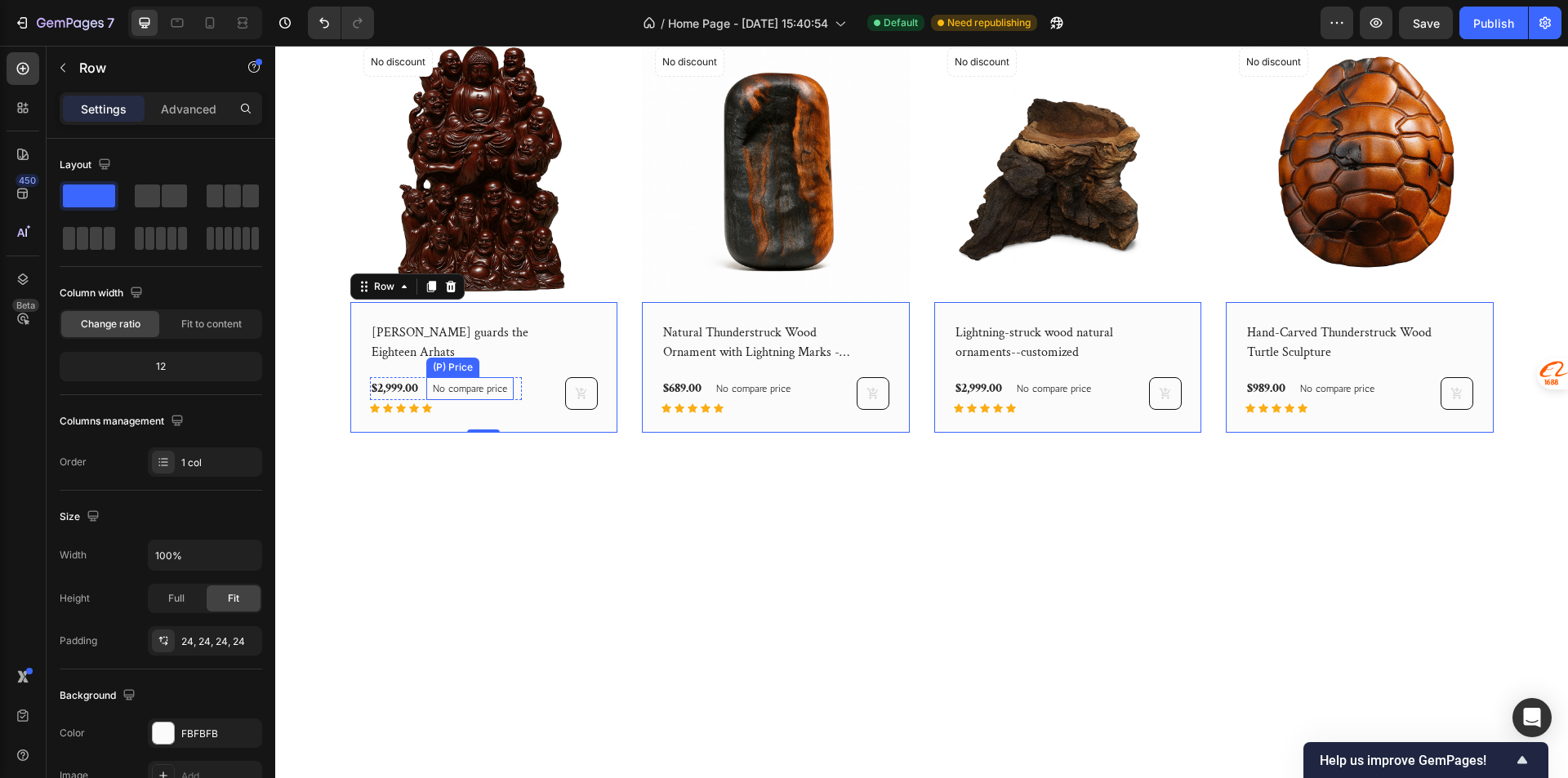
click at [478, 393] on p "No compare price" at bounding box center [470, 389] width 74 height 10
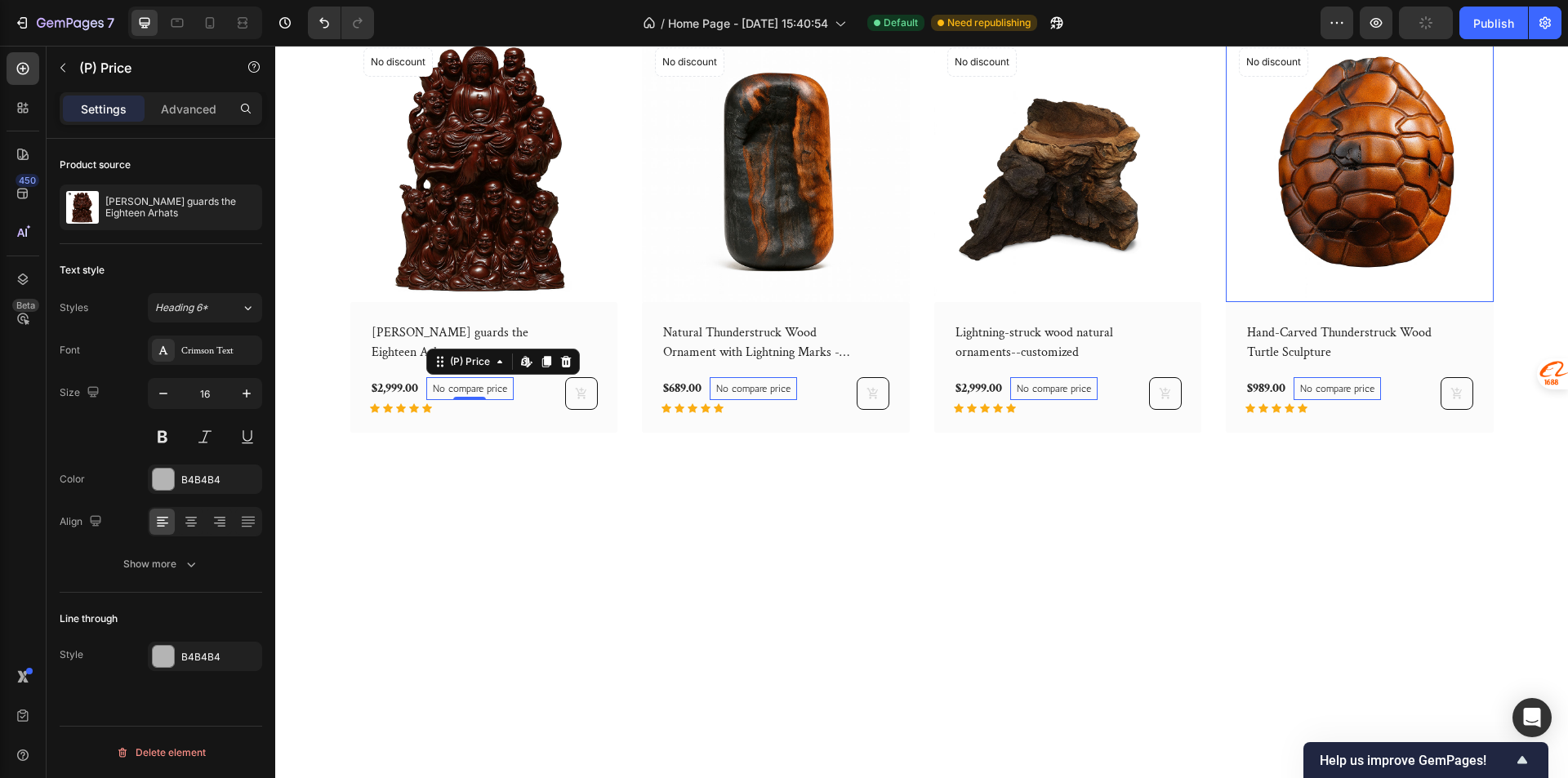
scroll to position [1225, 0]
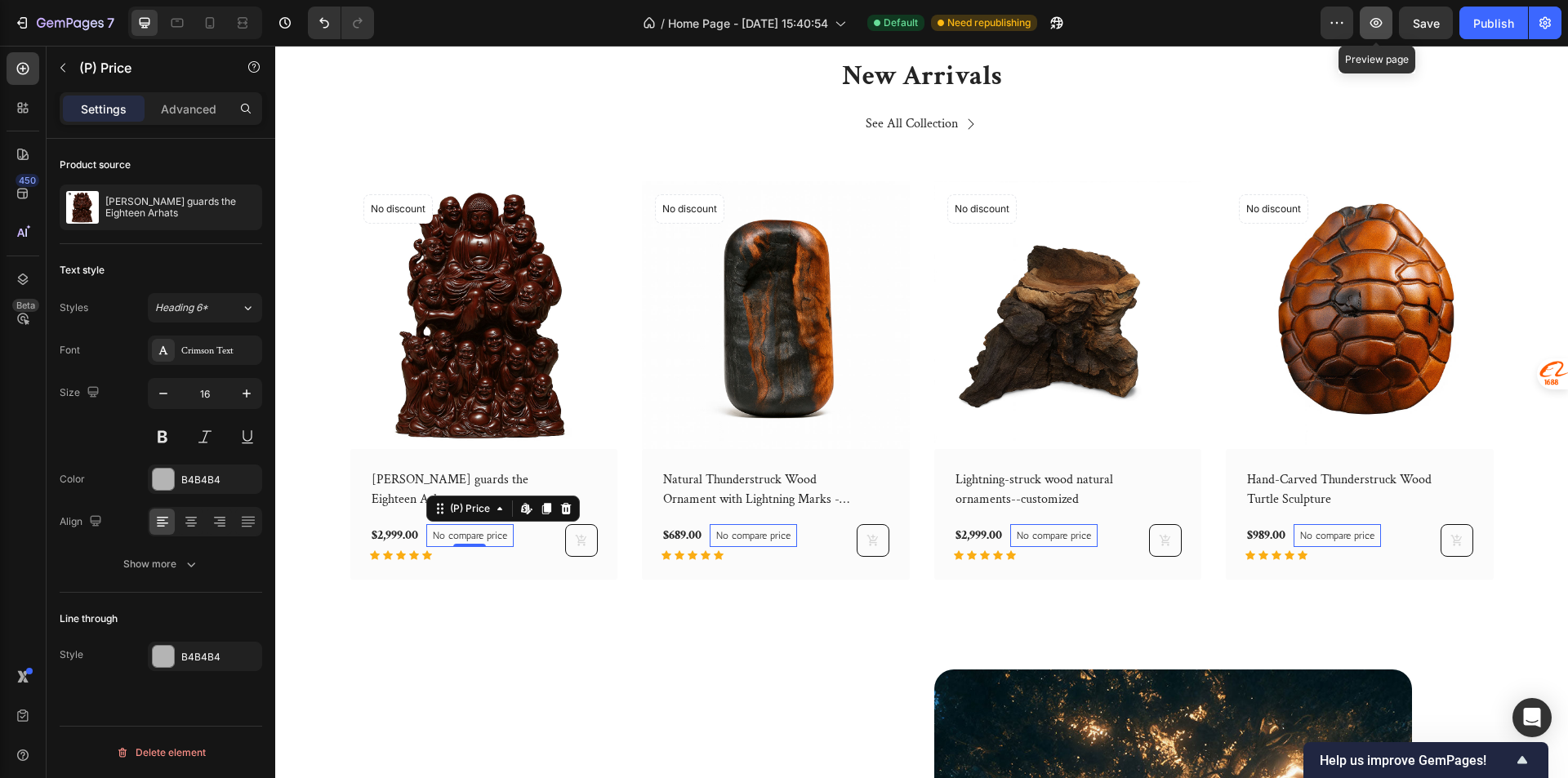
click at [1377, 13] on button "button" at bounding box center [1376, 23] width 33 height 33
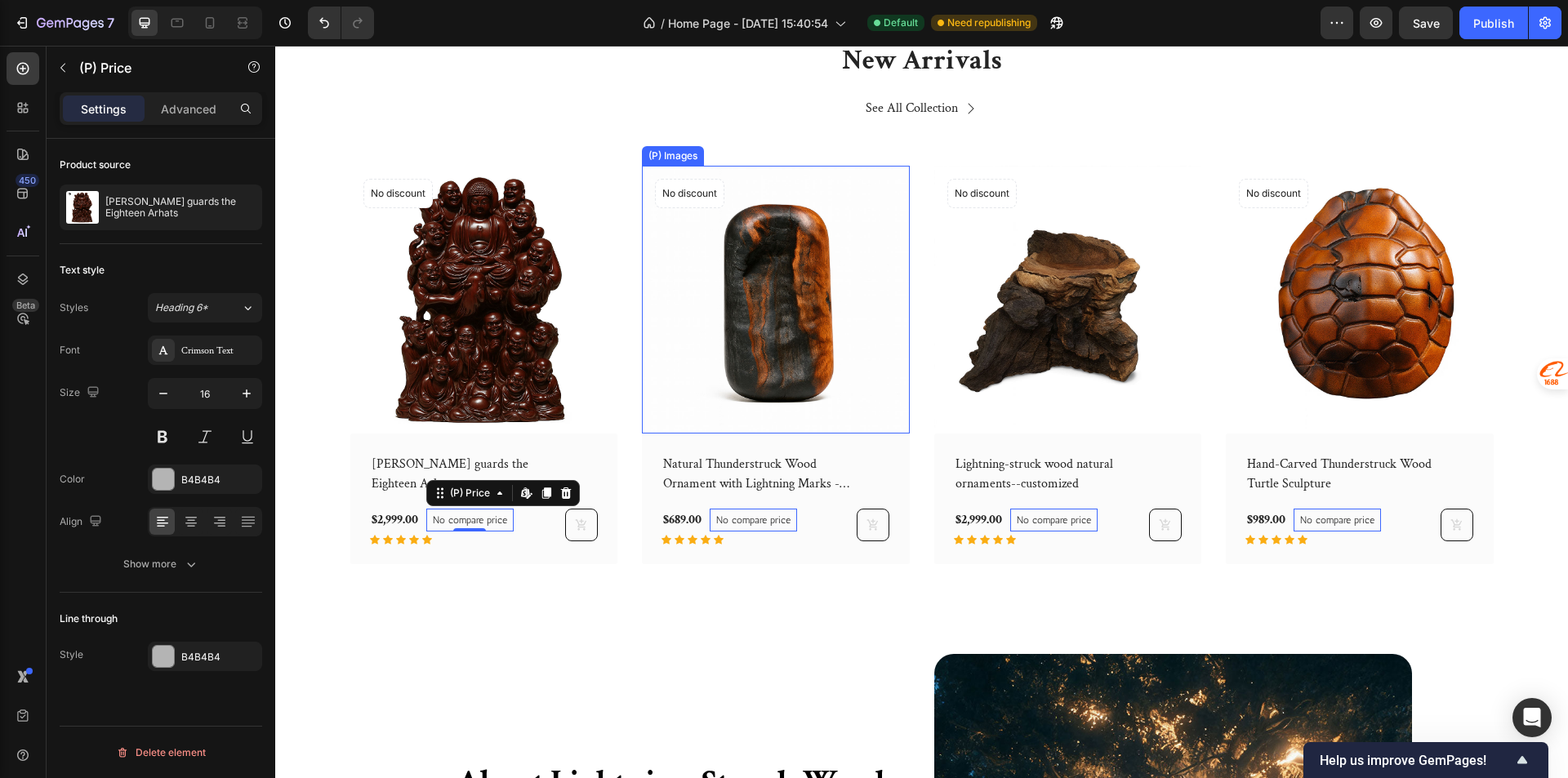
scroll to position [1061, 0]
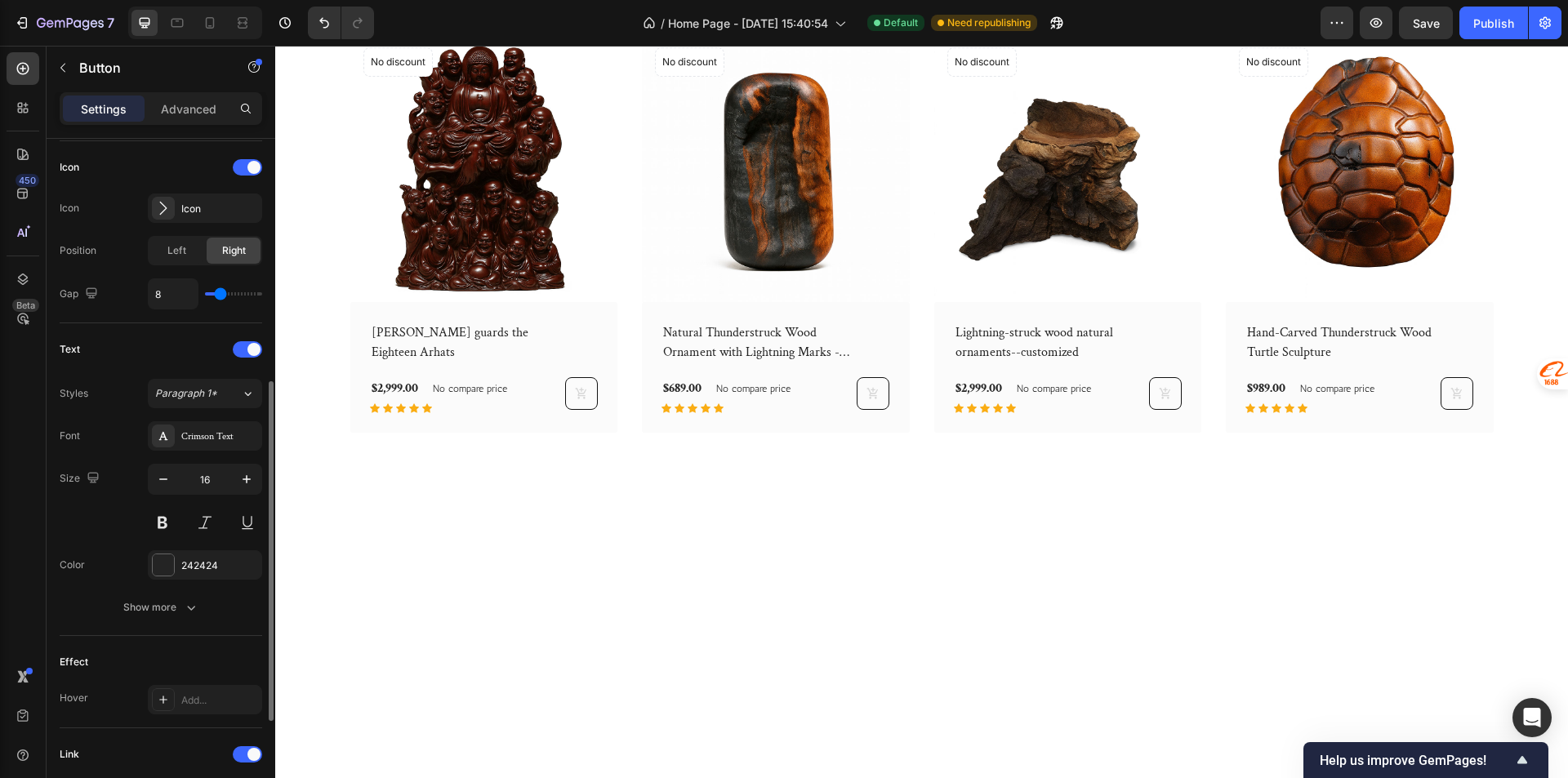
scroll to position [571, 0]
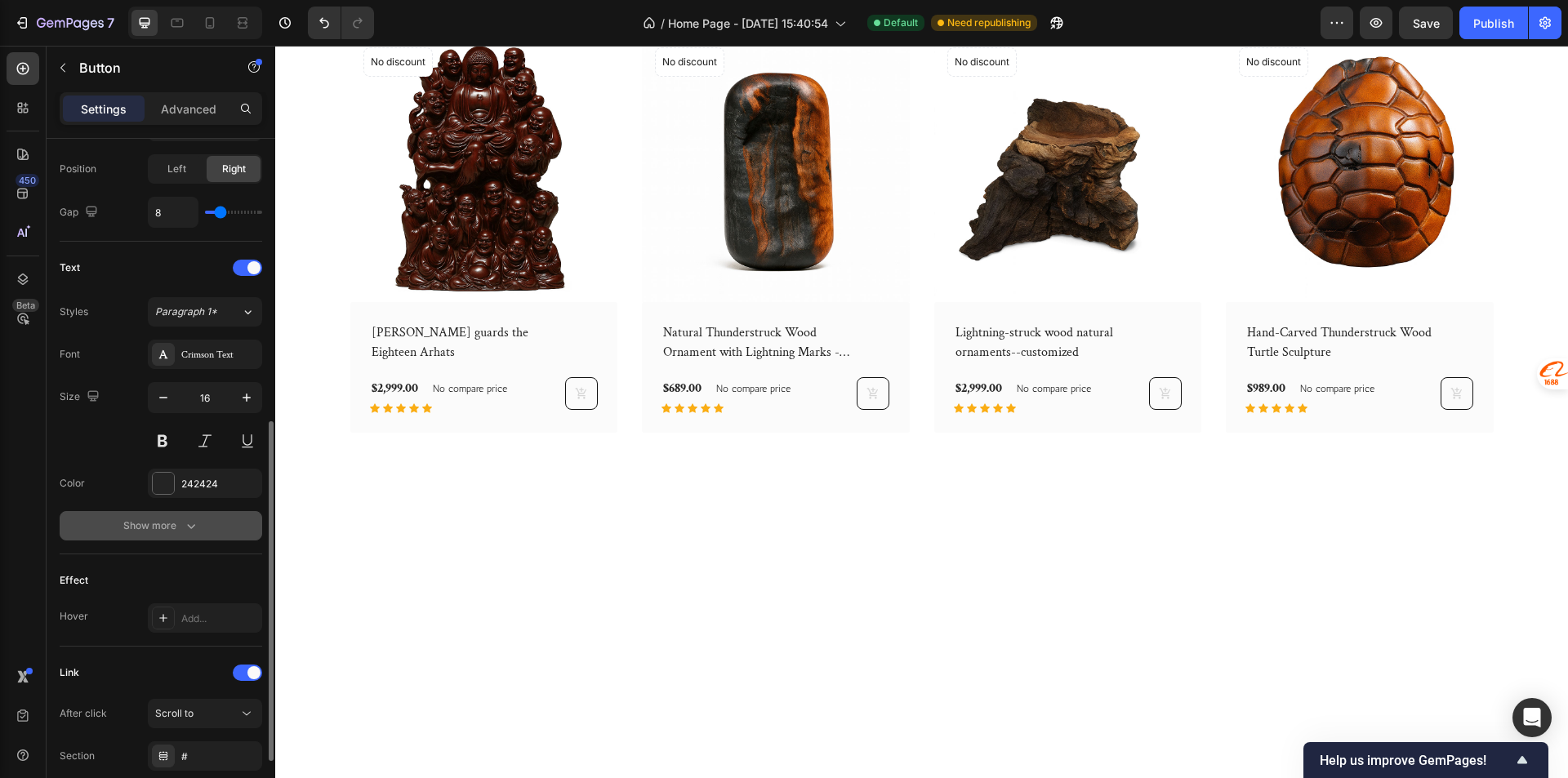
click at [210, 536] on button "Show more" at bounding box center [160, 526] width 202 height 29
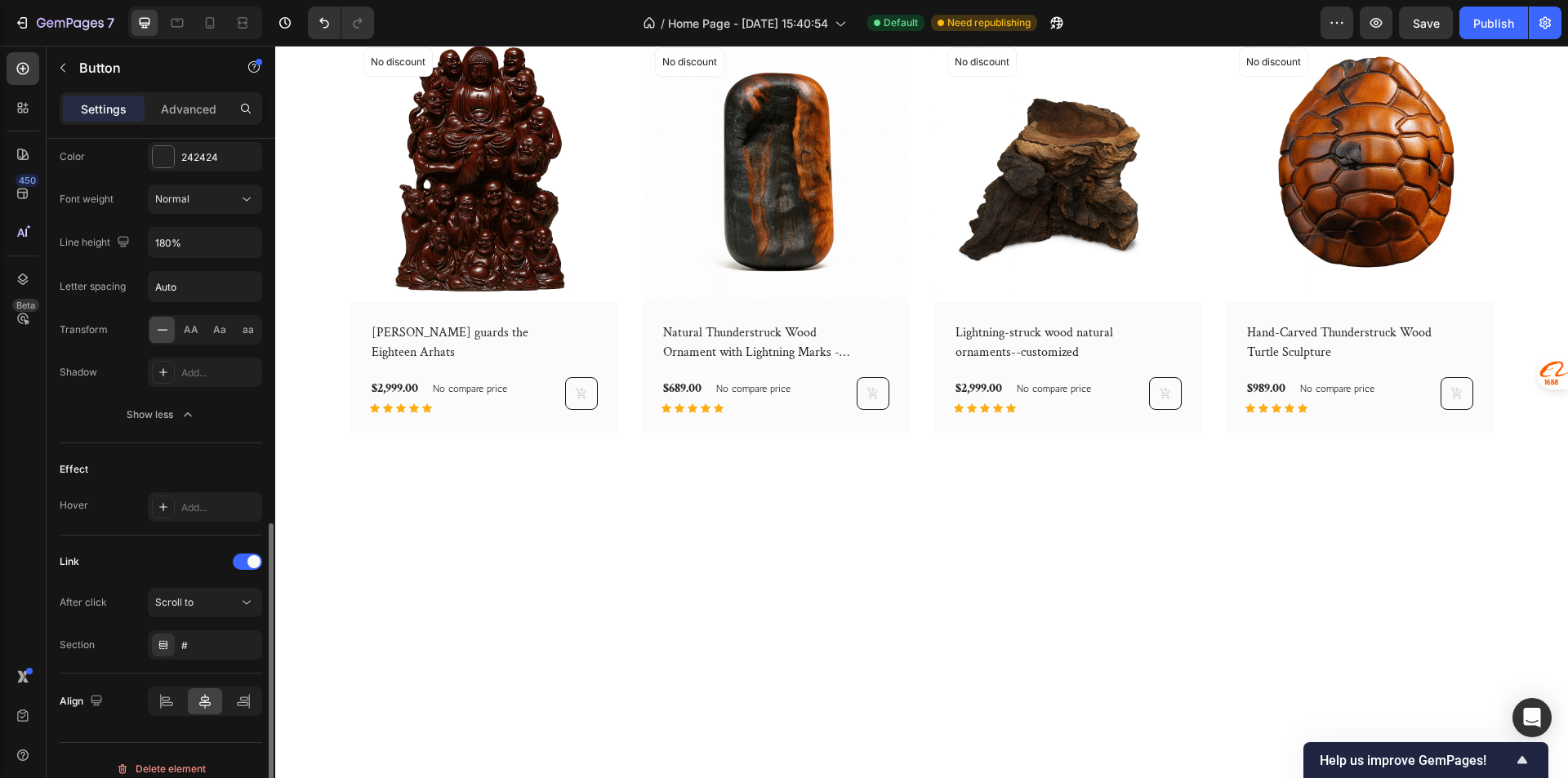
scroll to position [914, 0]
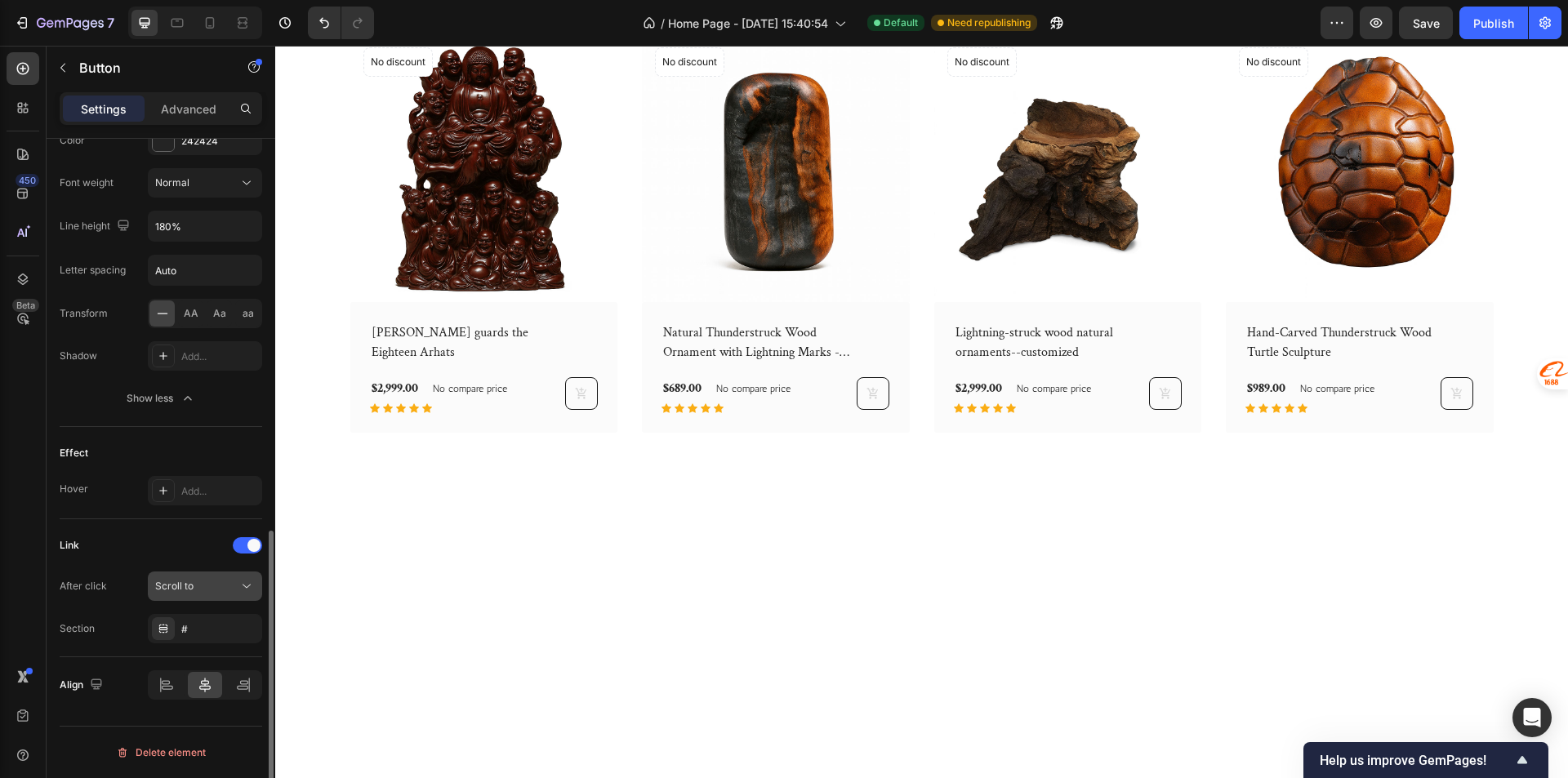
click at [238, 593] on icon at bounding box center [246, 586] width 16 height 16
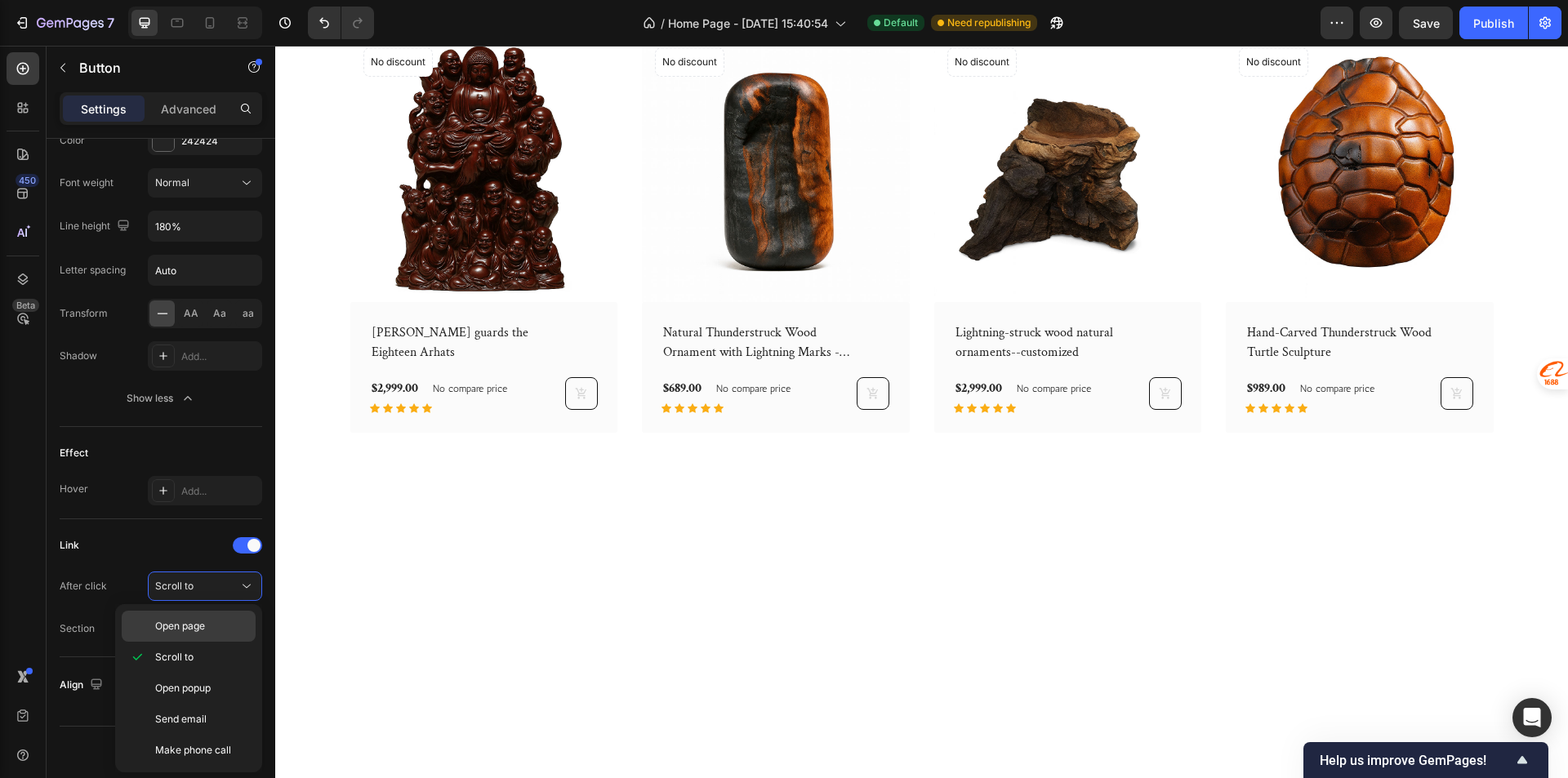
click at [208, 627] on p "Open page" at bounding box center [202, 626] width 93 height 15
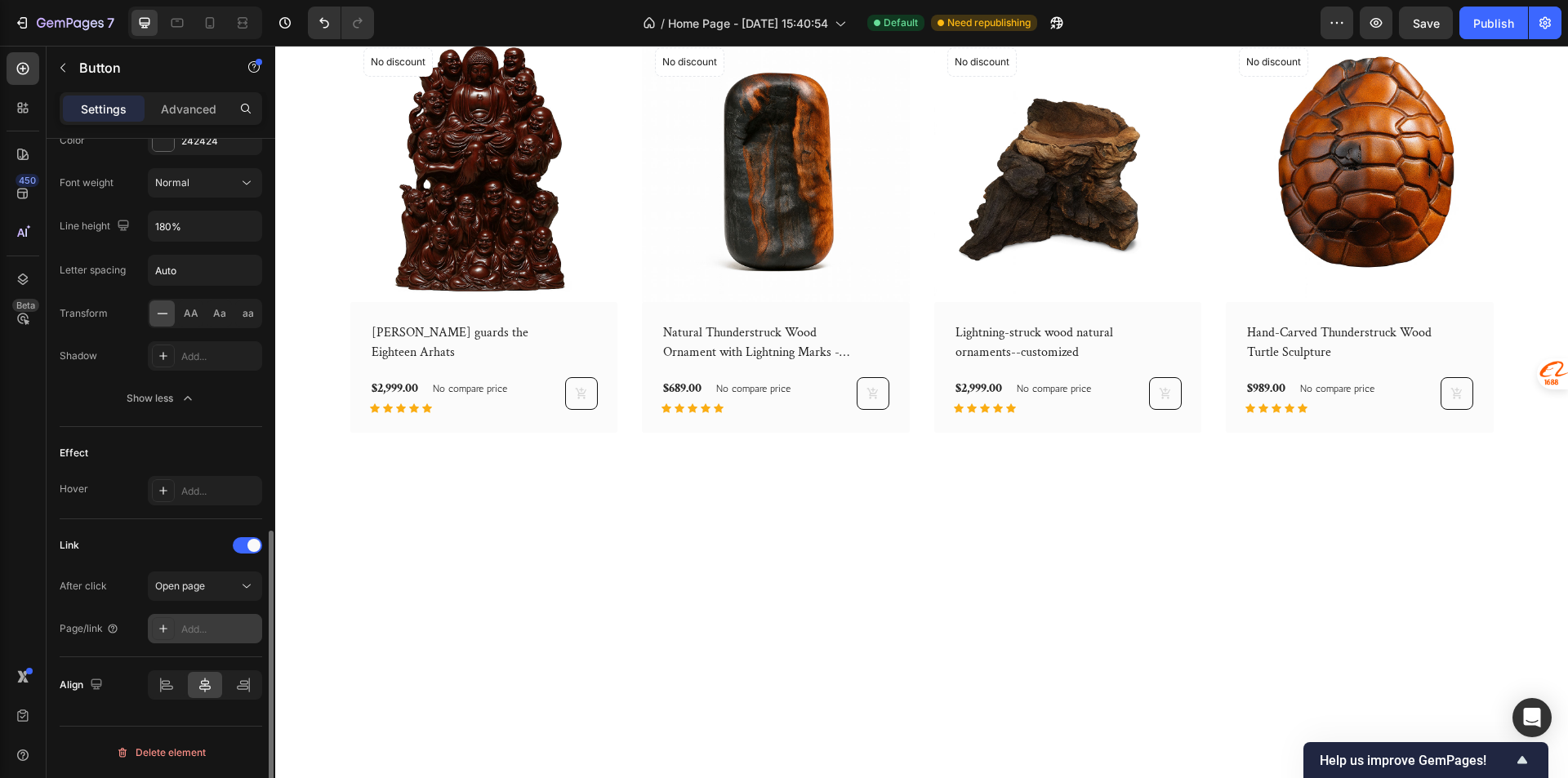
click at [208, 632] on div "Add..." at bounding box center [219, 629] width 77 height 15
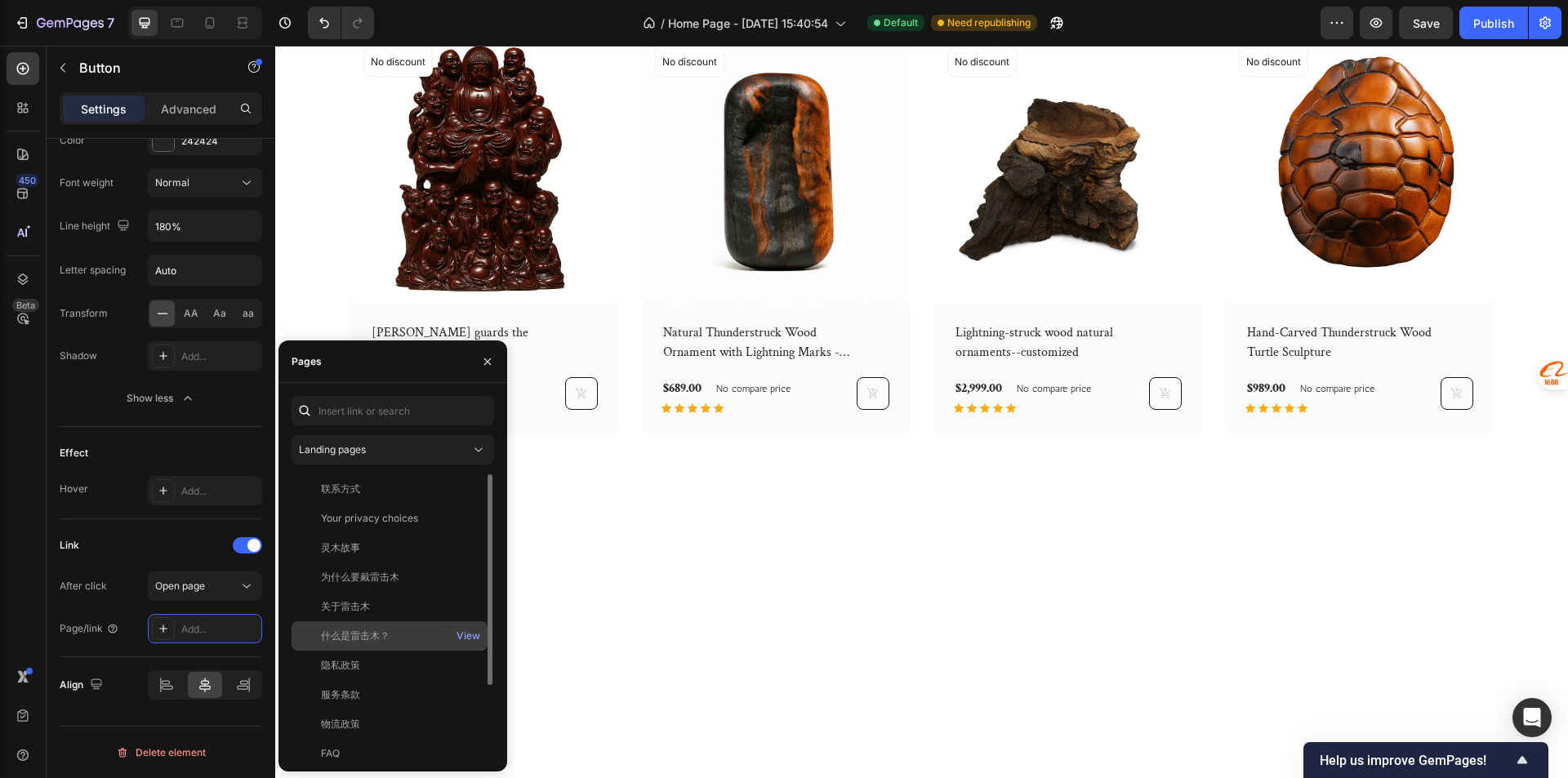
scroll to position [98, 0]
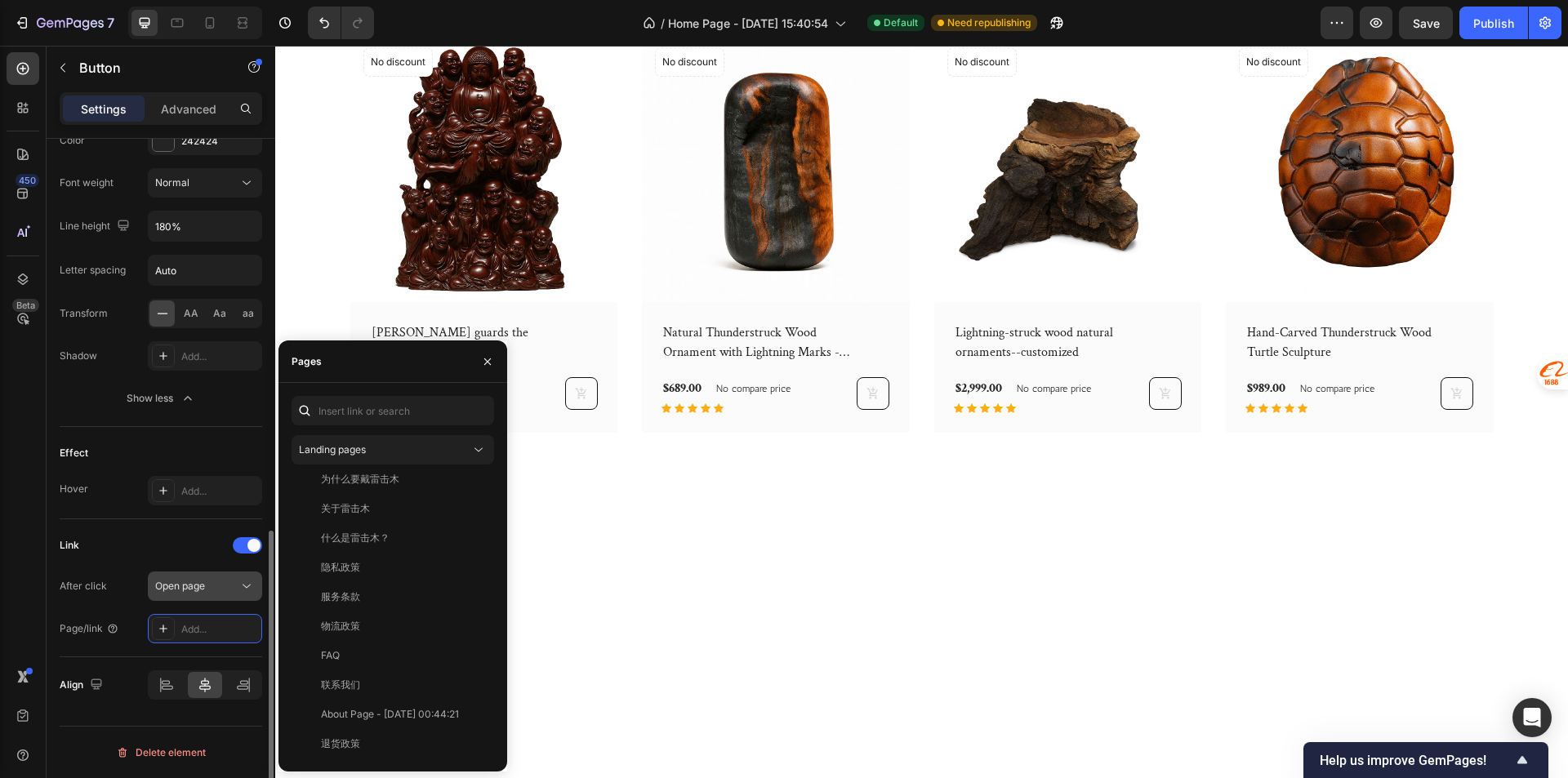
click at [239, 582] on icon at bounding box center [246, 586] width 16 height 16
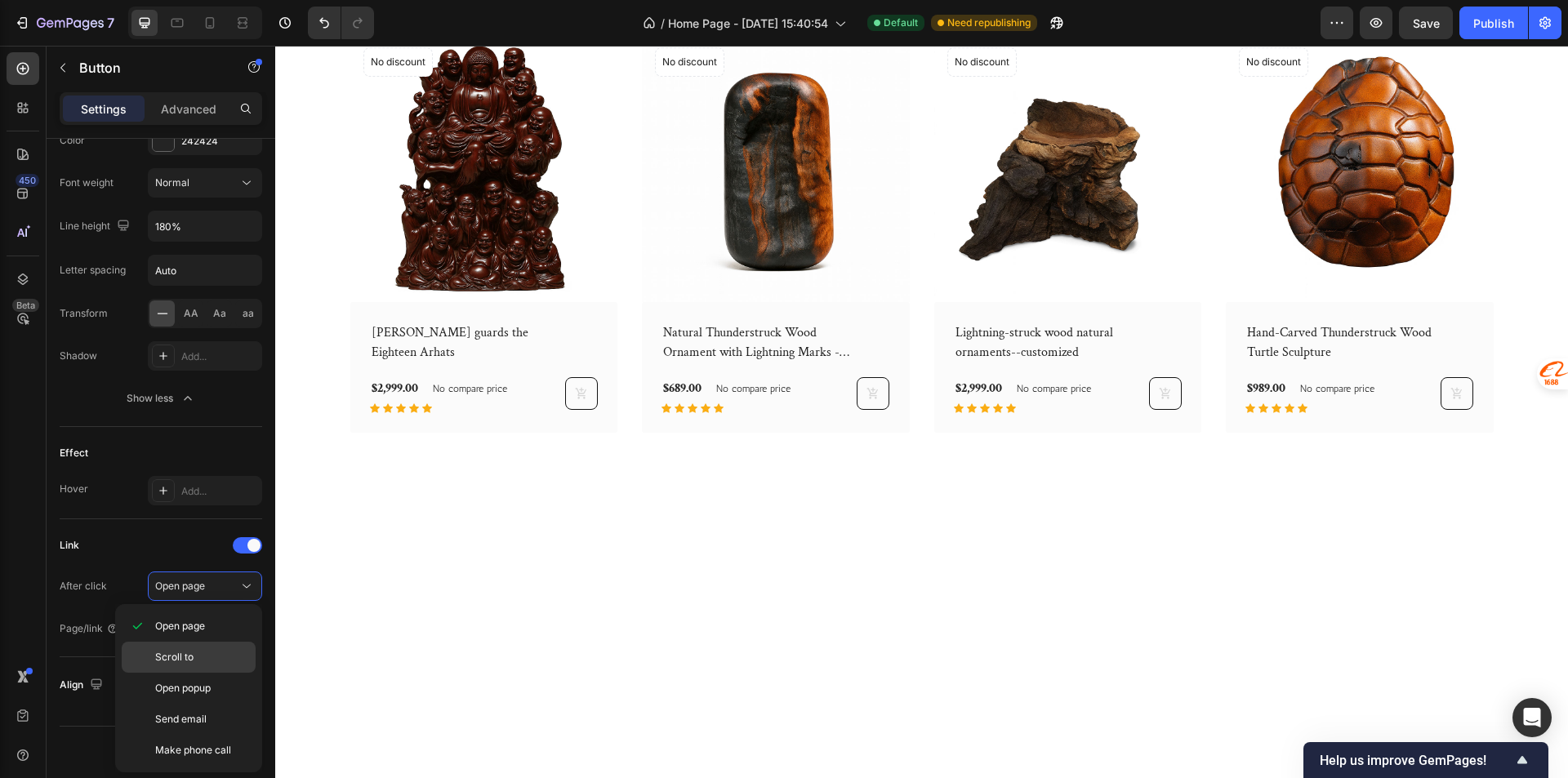
click at [197, 647] on div "Scroll to" at bounding box center [189, 657] width 134 height 31
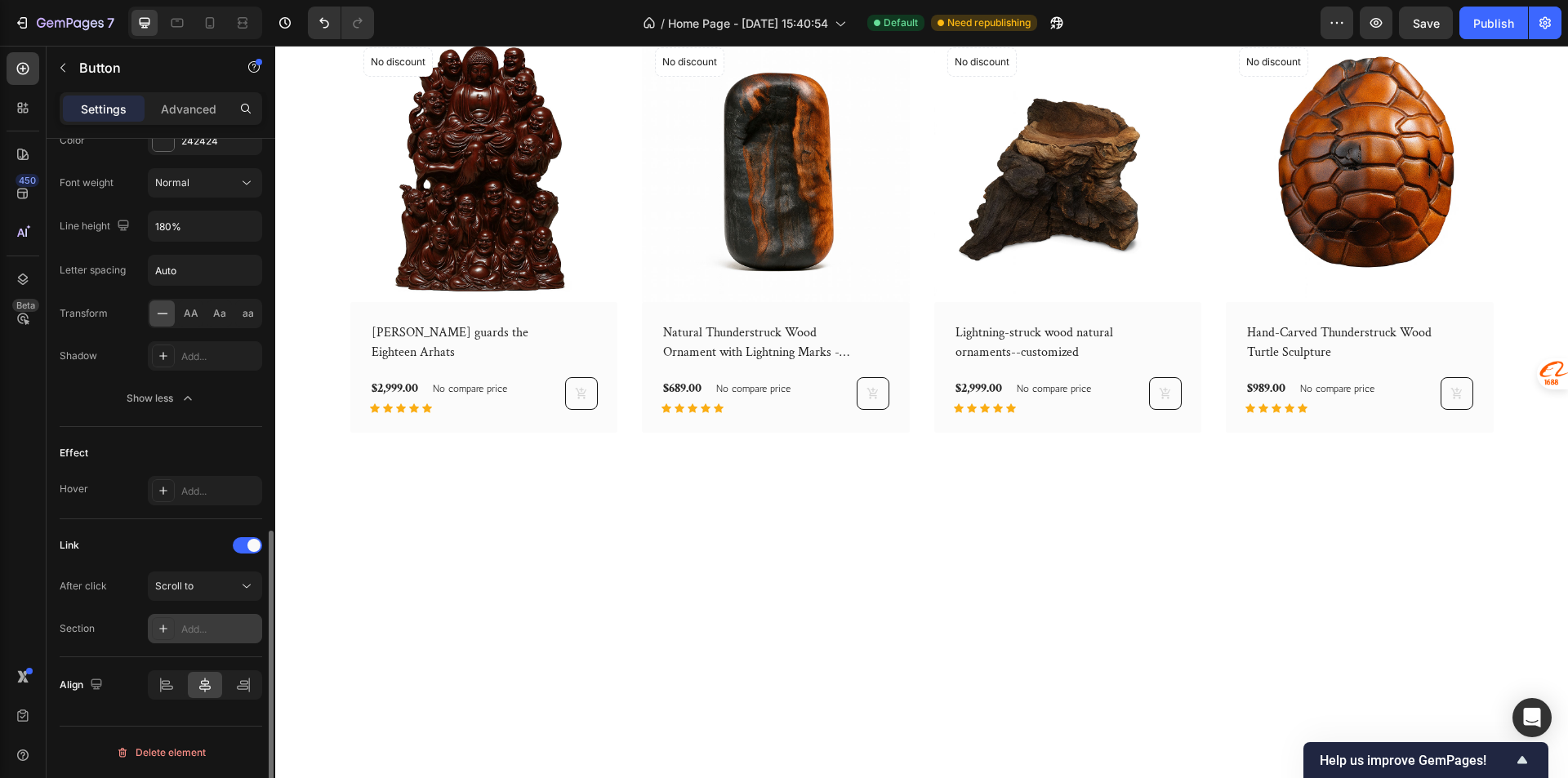
click at [205, 636] on div "Add..." at bounding box center [205, 628] width 115 height 29
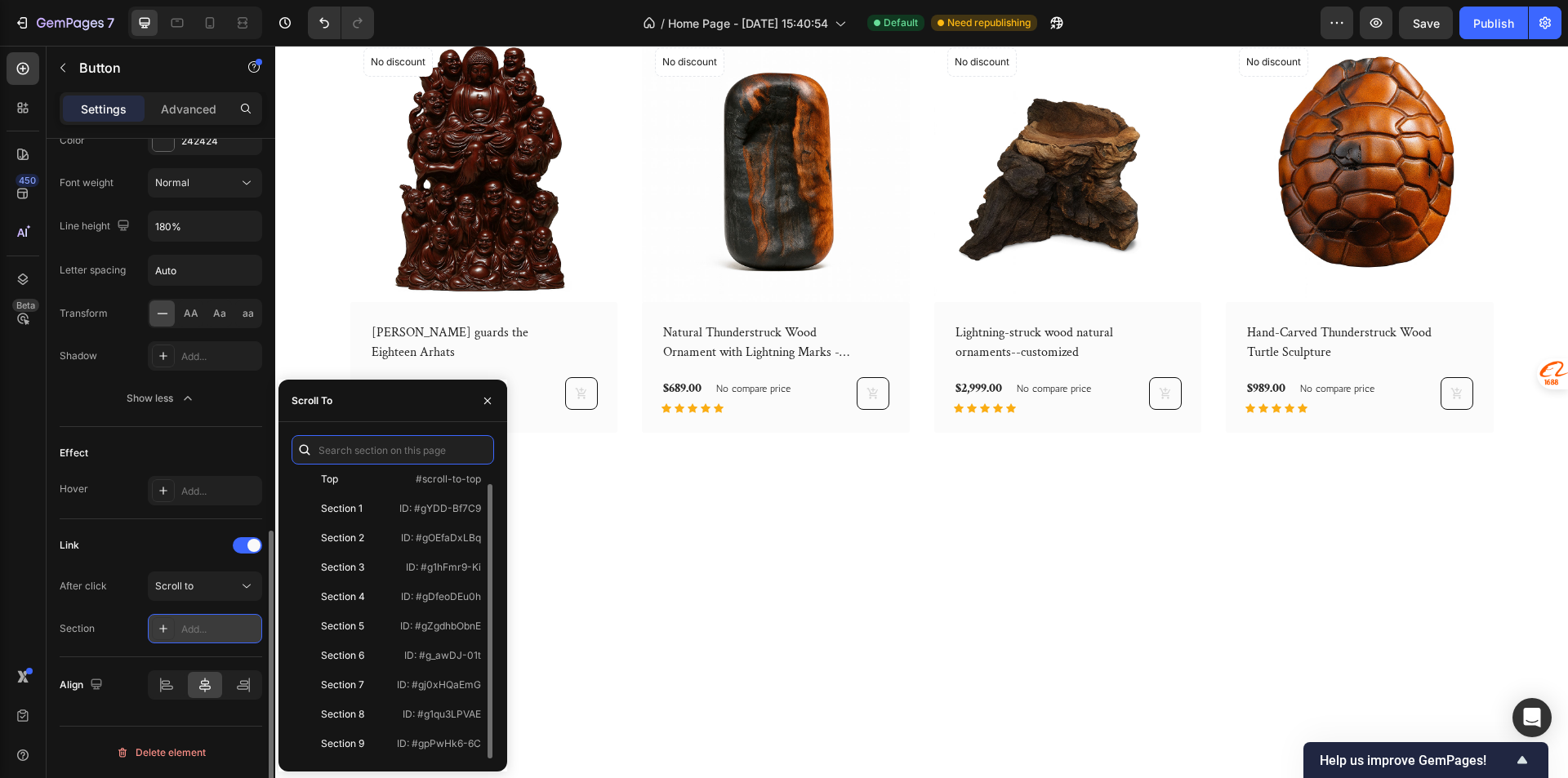
scroll to position [10, 0]
click at [223, 594] on button "Scroll to" at bounding box center [205, 586] width 115 height 29
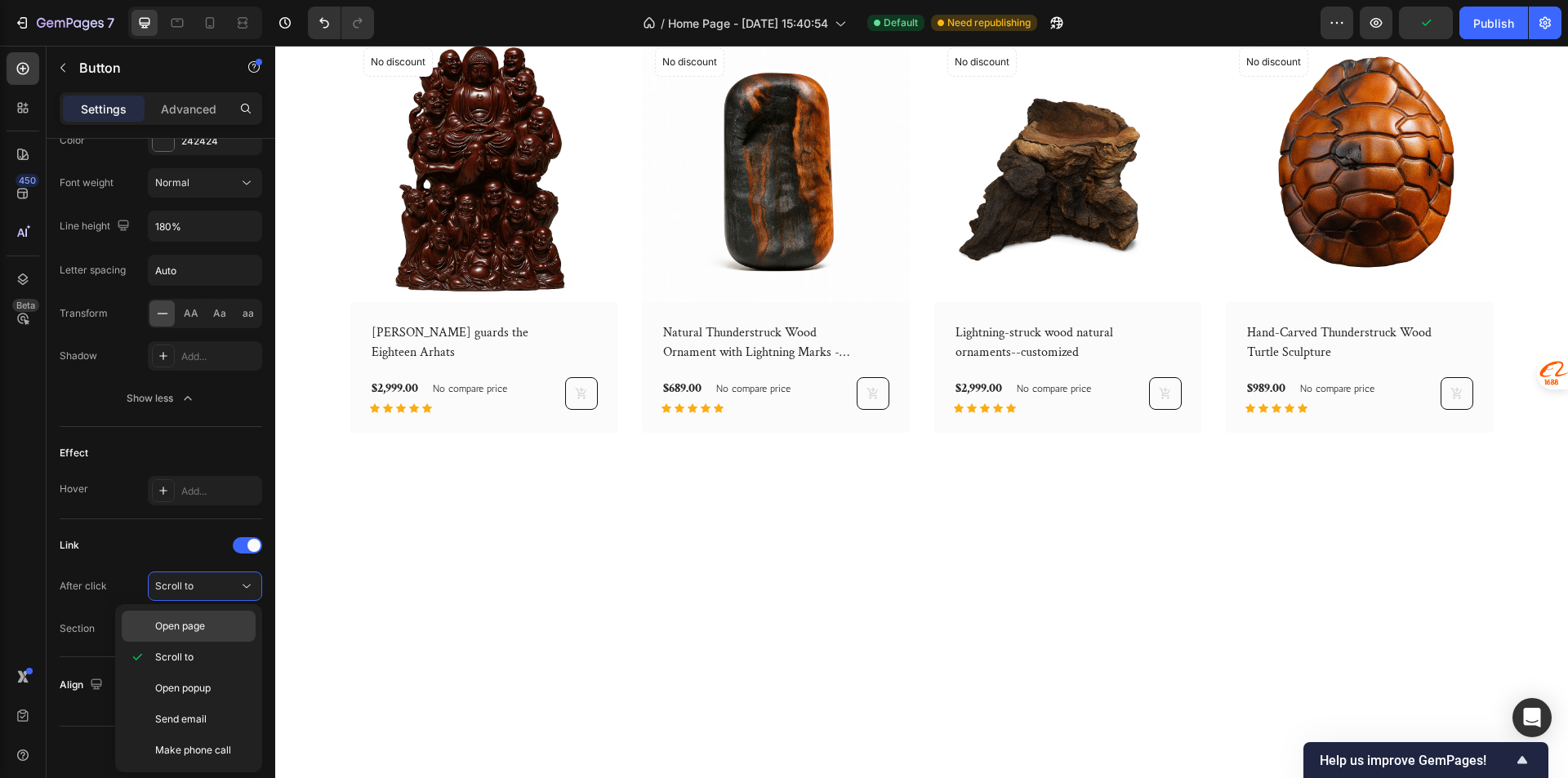
click at [251, 631] on div "Open page" at bounding box center [189, 626] width 134 height 31
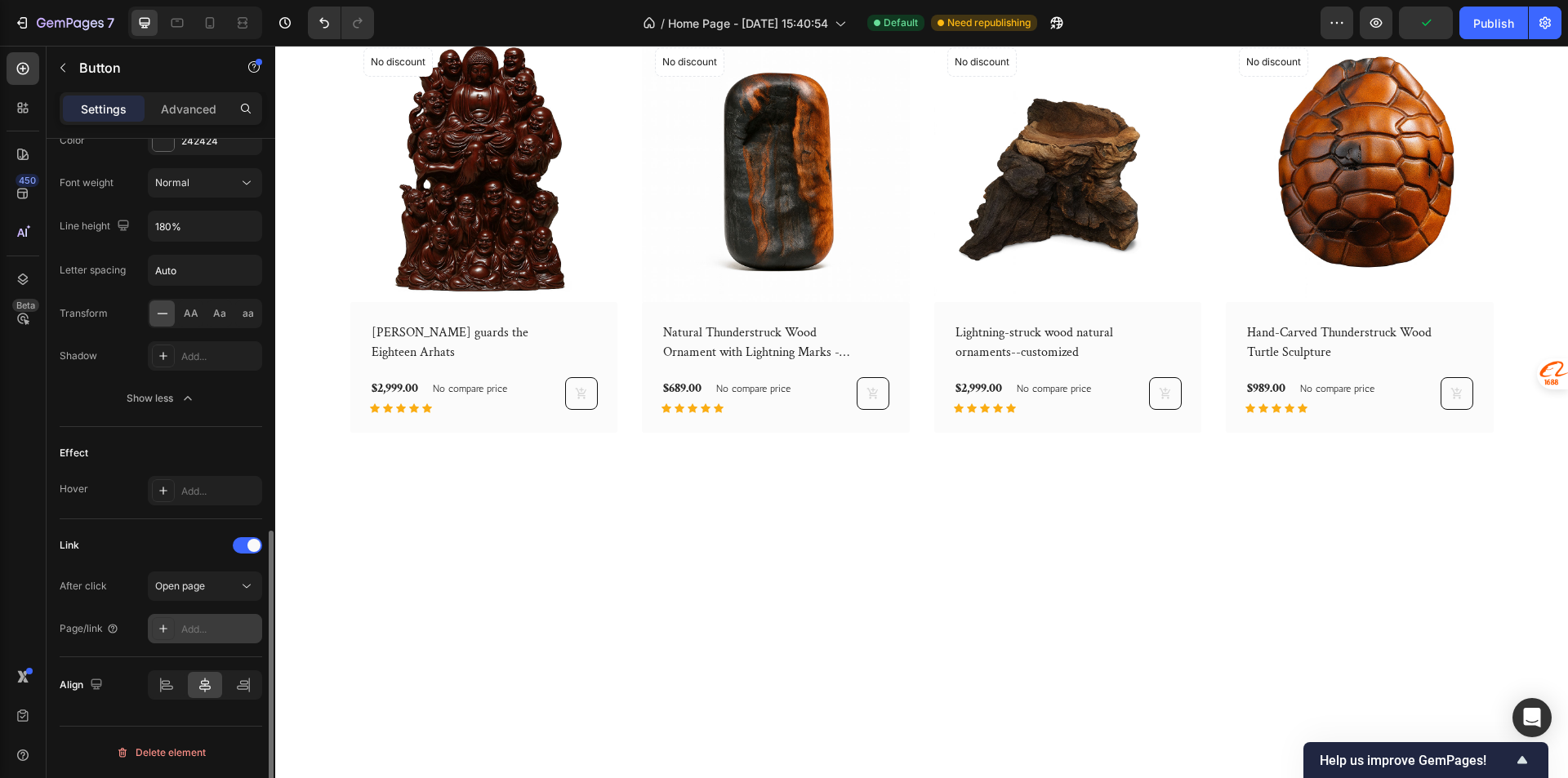
click at [237, 618] on div "Add..." at bounding box center [205, 628] width 115 height 29
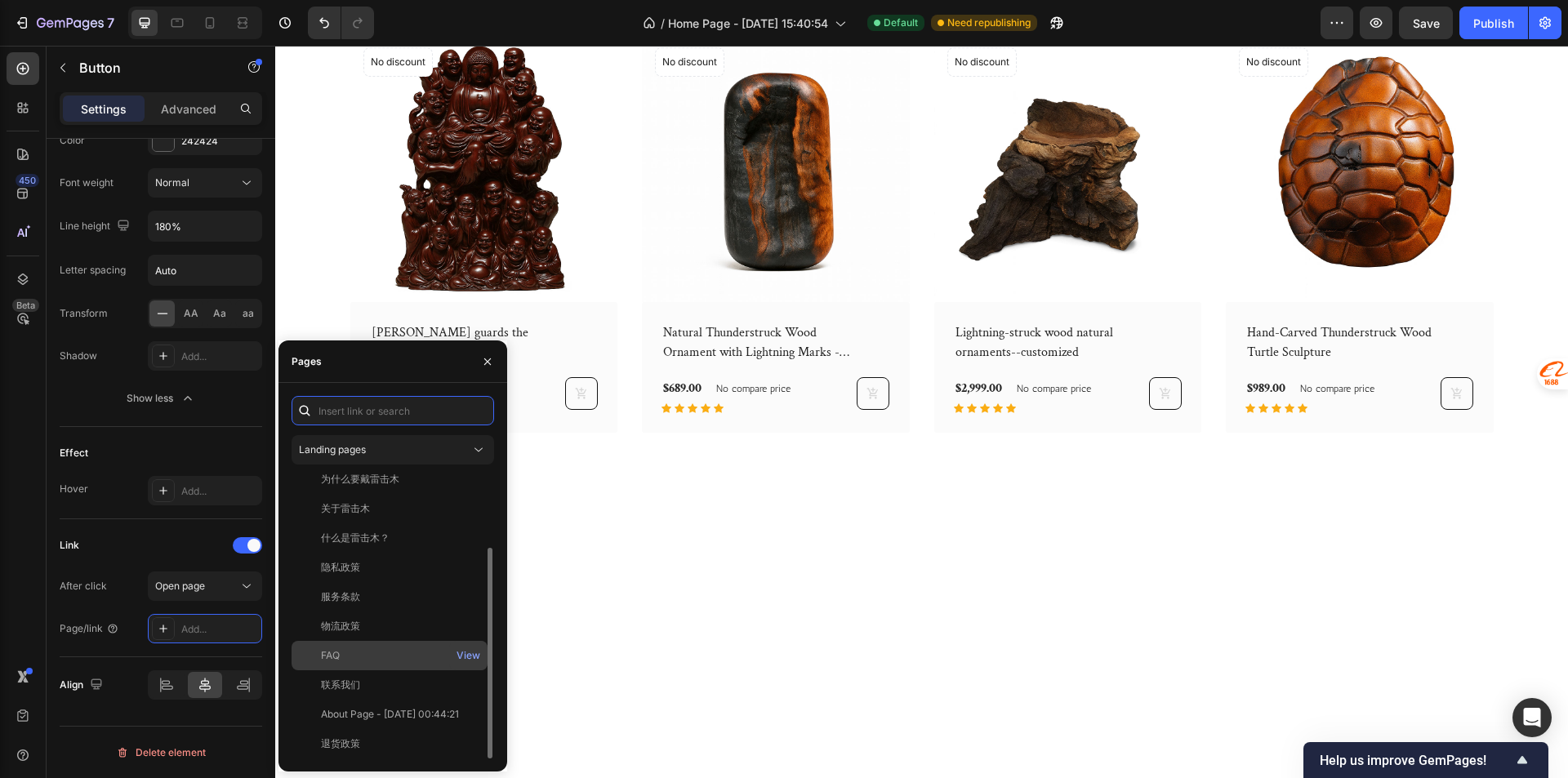
scroll to position [0, 0]
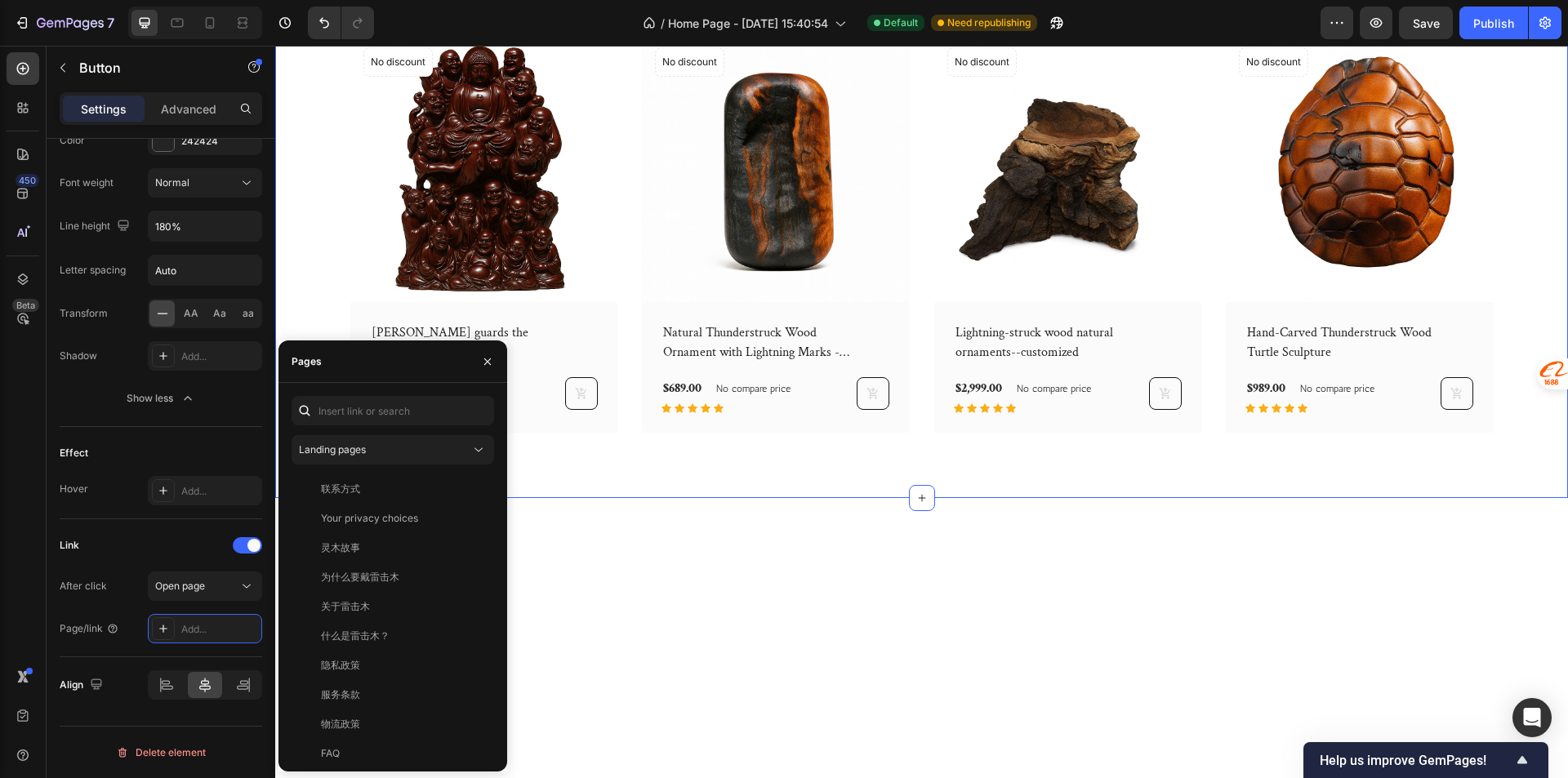
click at [1050, 208] on div "New Arrivals Heading See All Collection Button 32 Row (P) Images No discount No…" at bounding box center [921, 171] width 1292 height 652
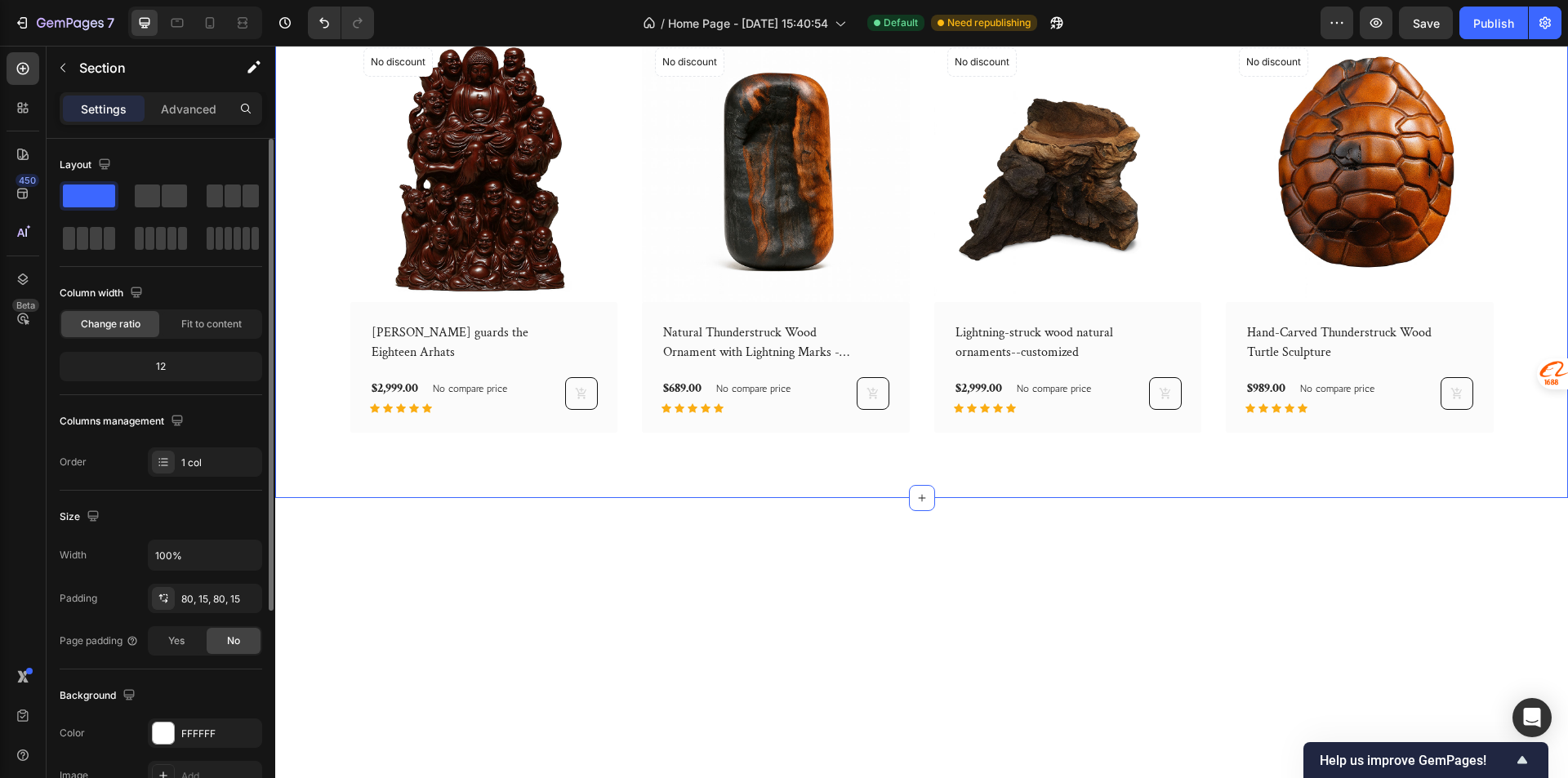
click at [918, 193] on div "New Arrivals Heading See All Collection Button Row (P) Images No discount Not b…" at bounding box center [921, 171] width 1292 height 652
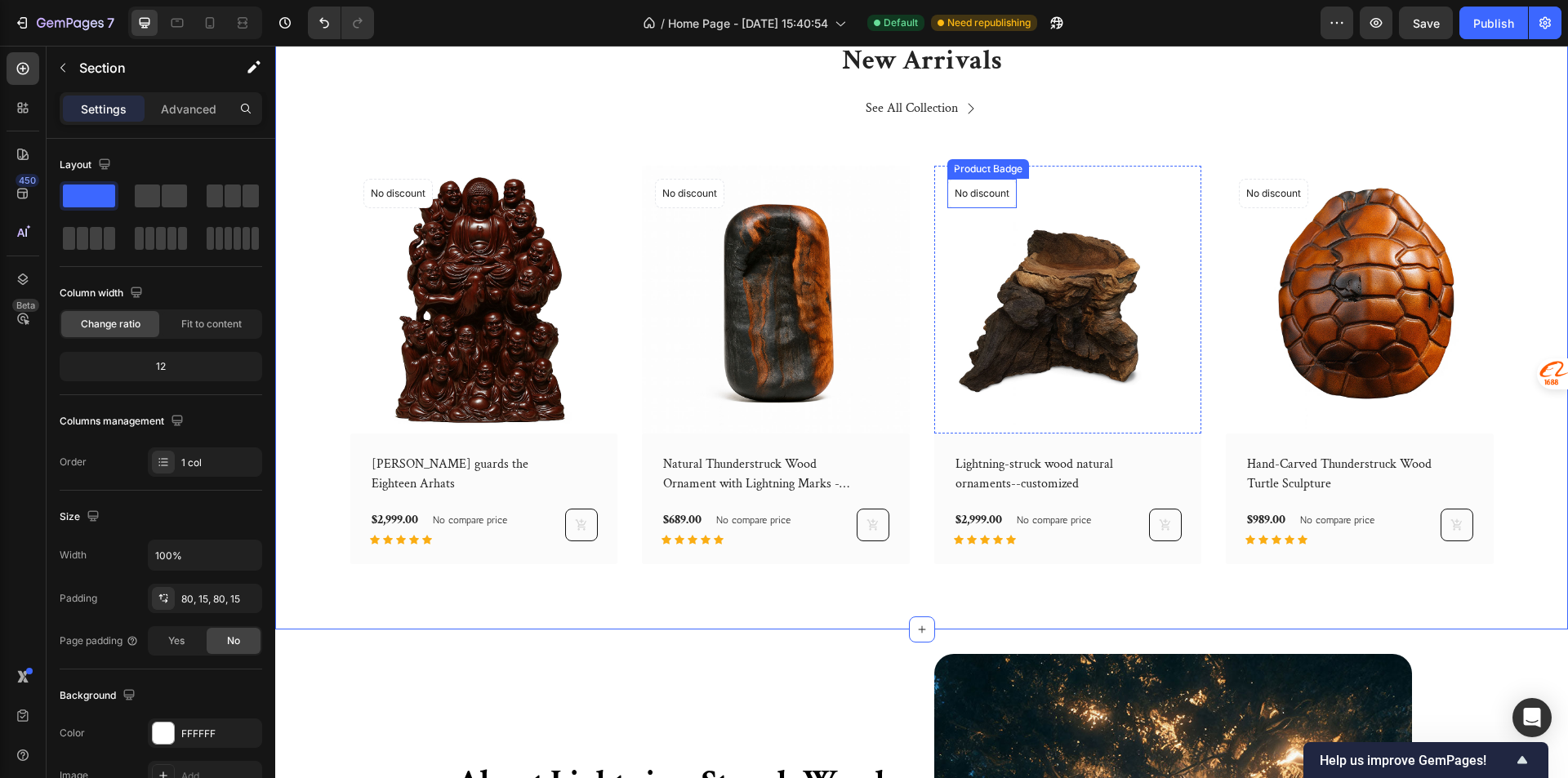
scroll to position [1061, 0]
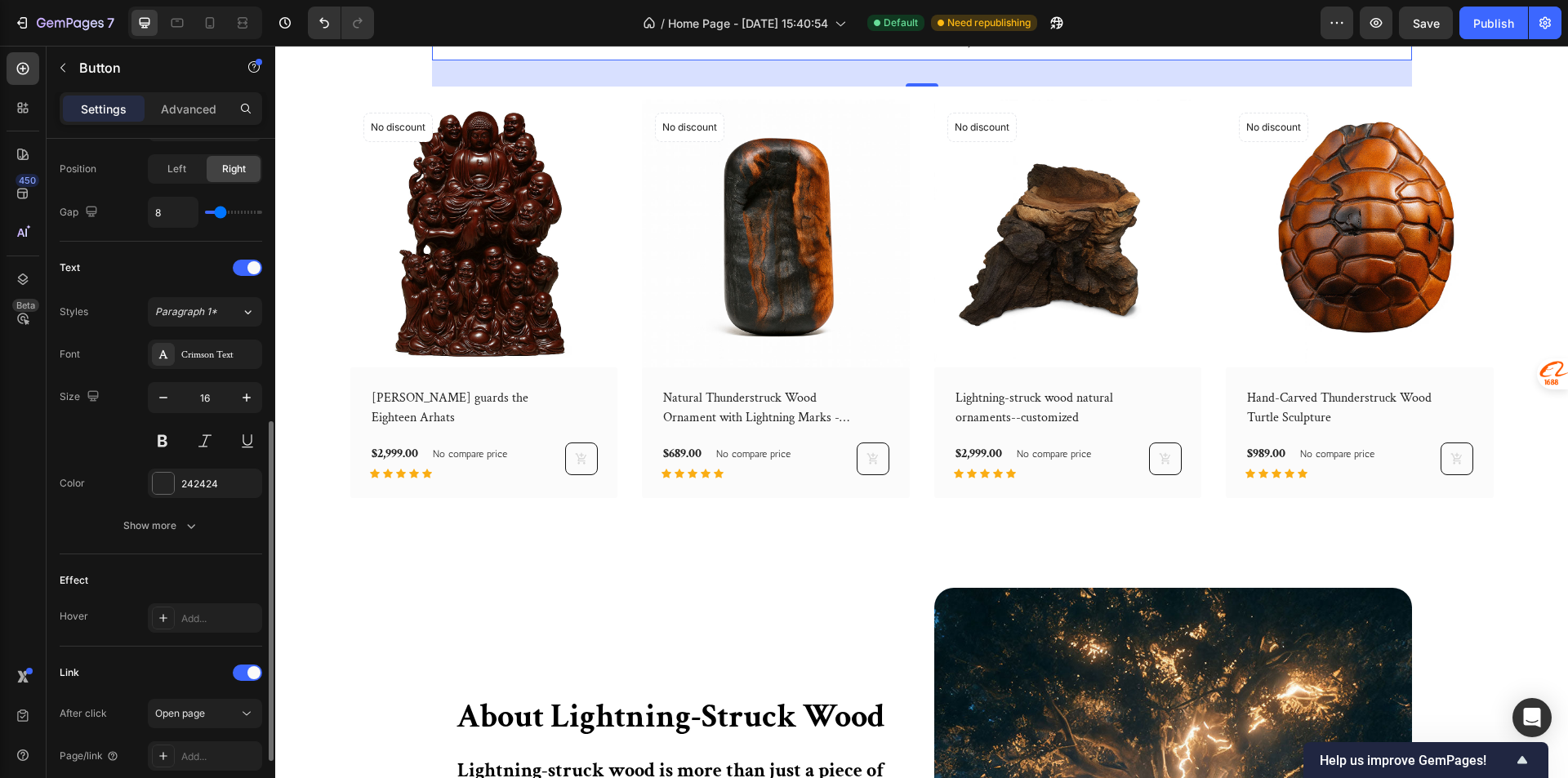
scroll to position [699, 0]
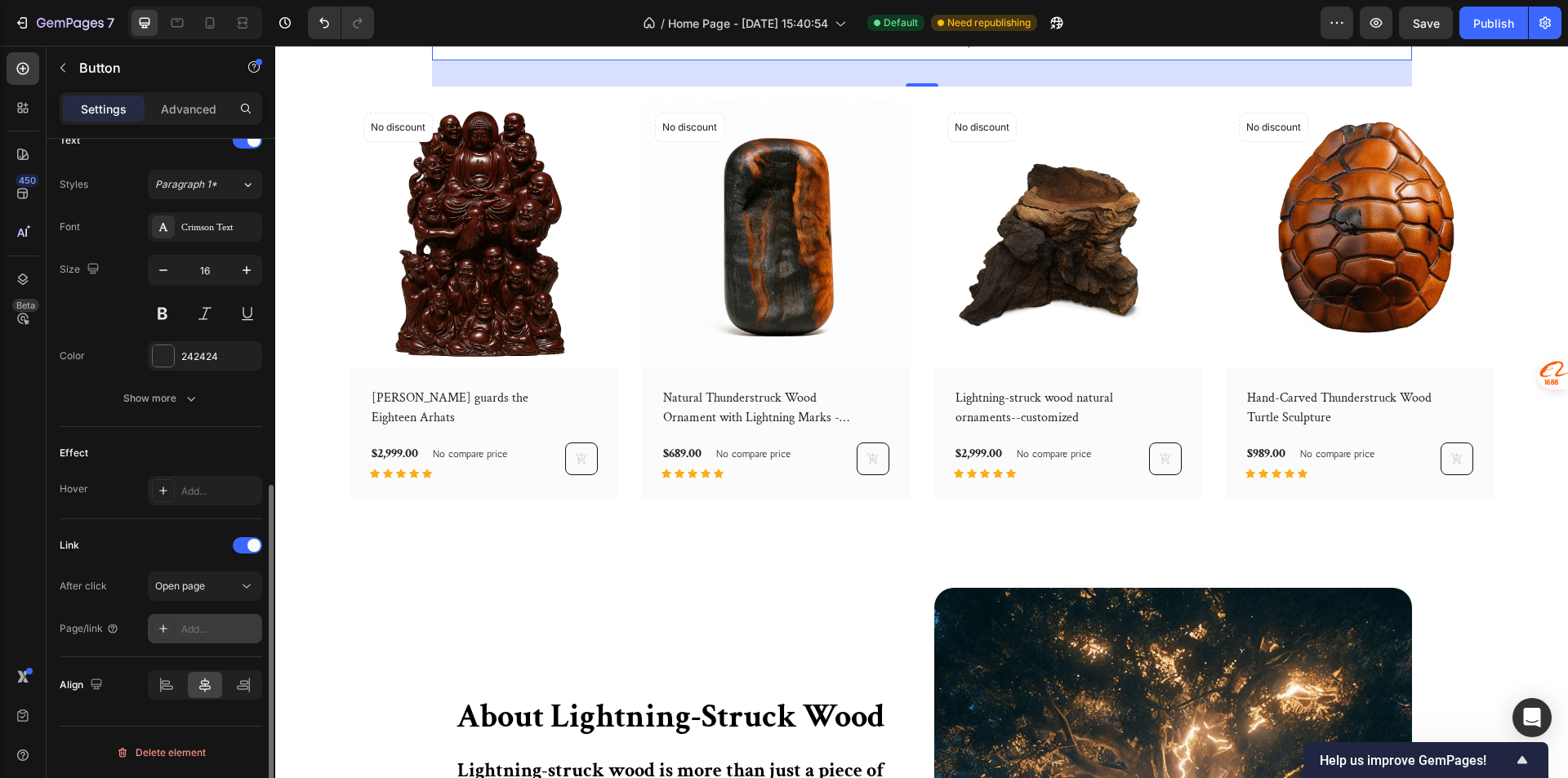
click at [201, 627] on div "Add..." at bounding box center [219, 629] width 77 height 15
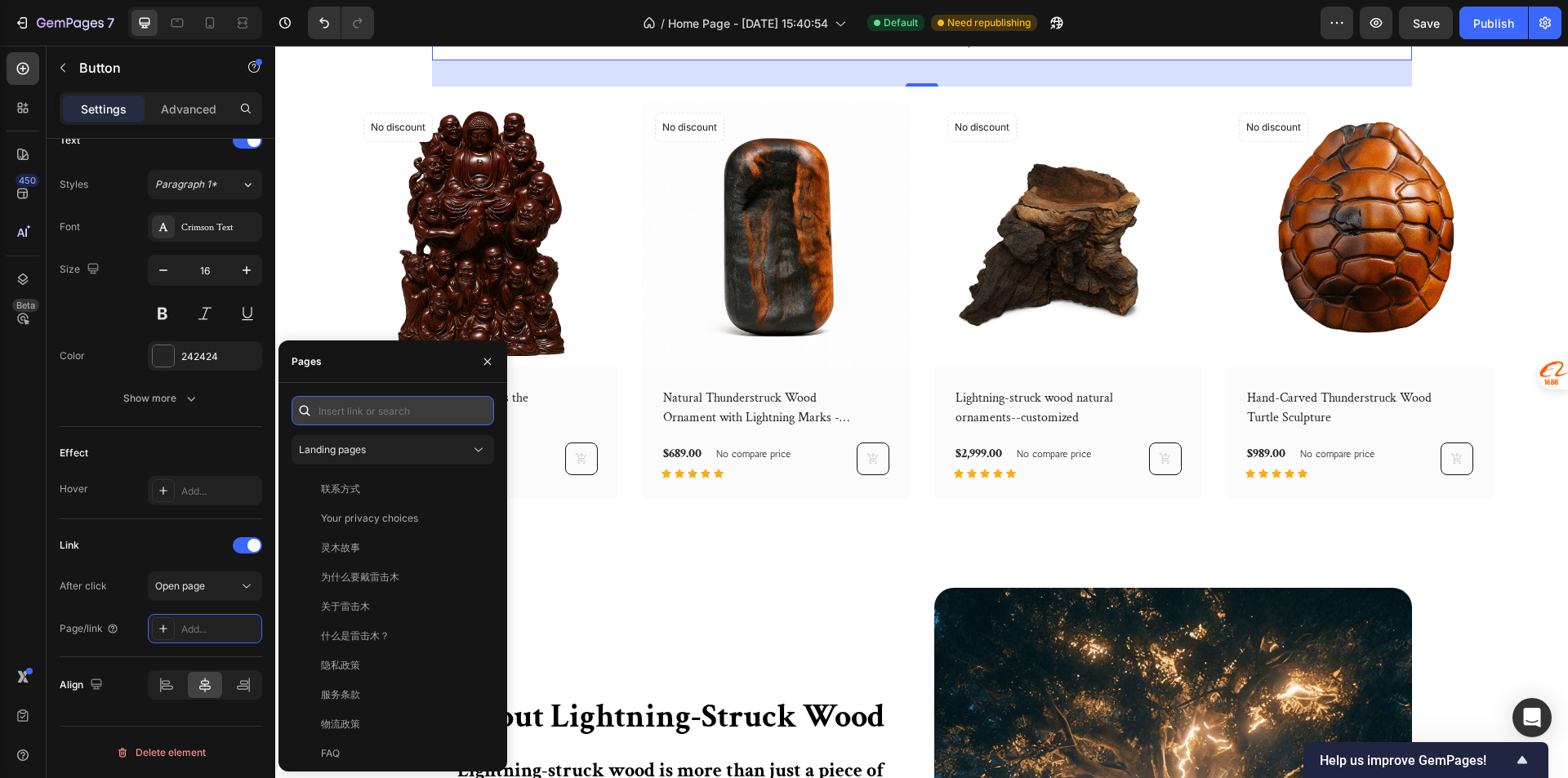
click at [370, 419] on input "text" at bounding box center [392, 411] width 202 height 29
paste input "https://graviwood.com/collections/all"
type input "https://graviwood.com/collections/all"
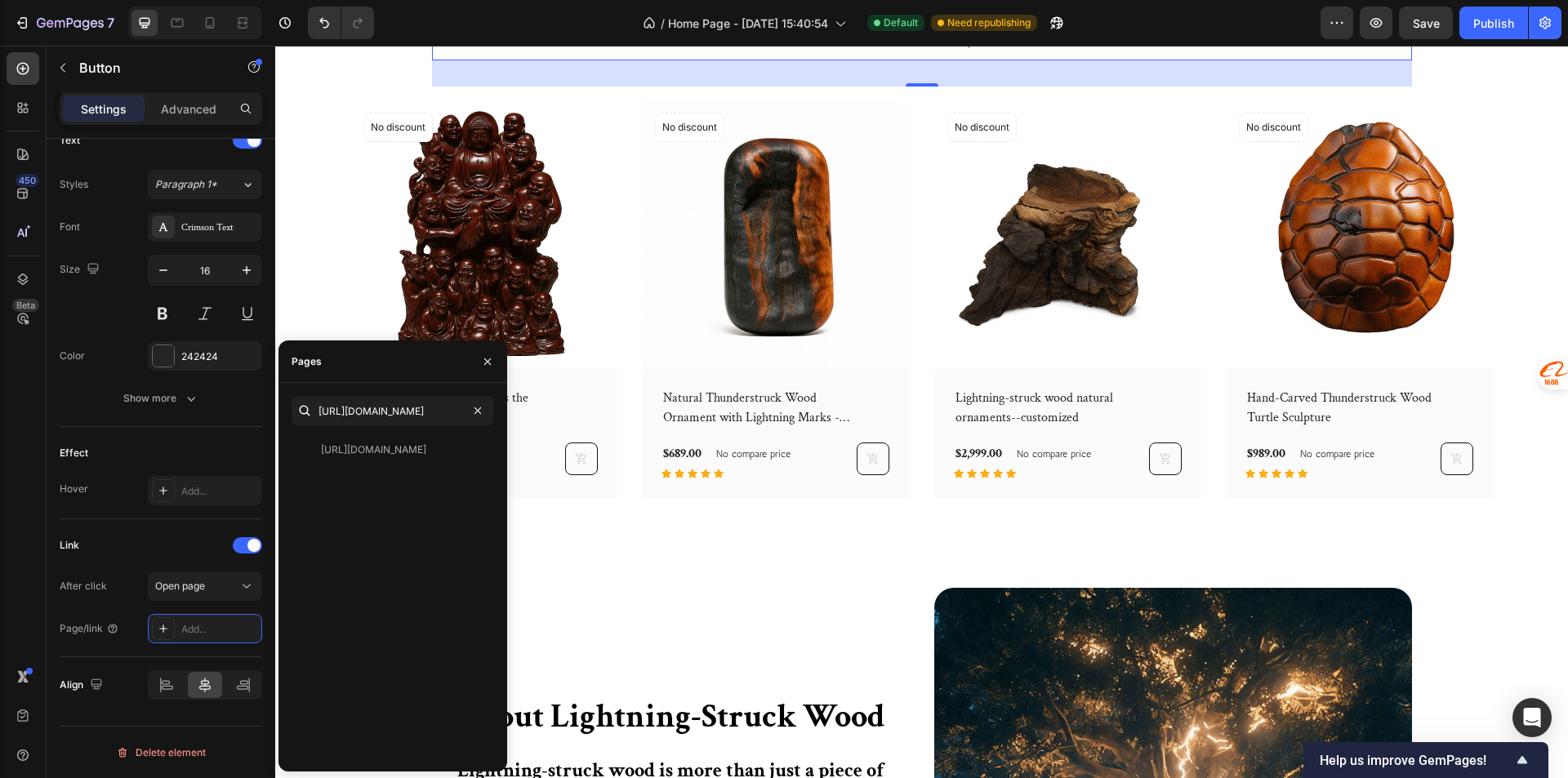
click at [381, 487] on div "https://graviwood.com/collections/all View" at bounding box center [392, 596] width 202 height 323
drag, startPoint x: 365, startPoint y: 457, endPoint x: 372, endPoint y: 470, distance: 14.8
click at [364, 457] on div "https://graviwood.com/collections/all View" at bounding box center [389, 450] width 196 height 29
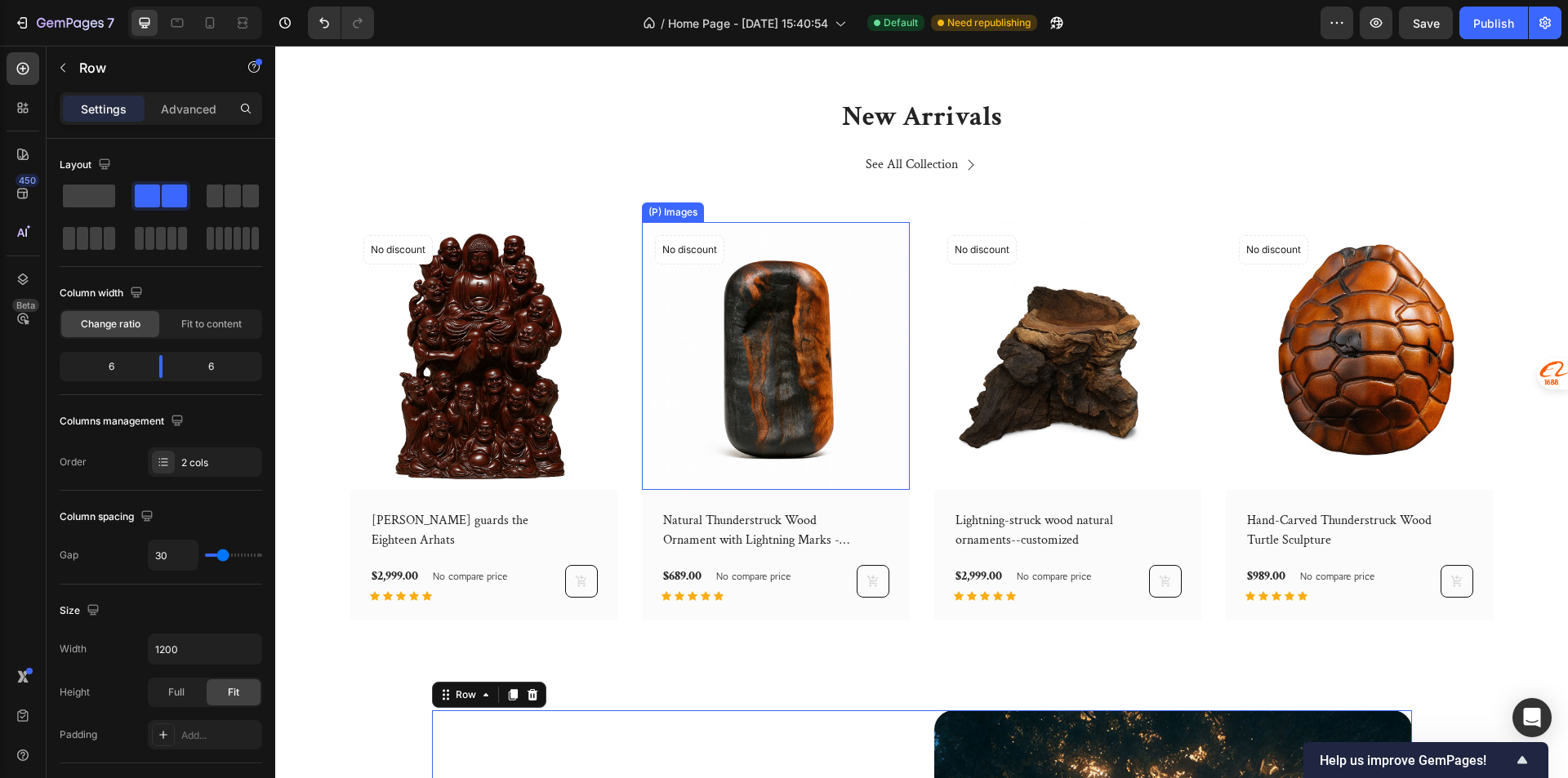
scroll to position [1143, 0]
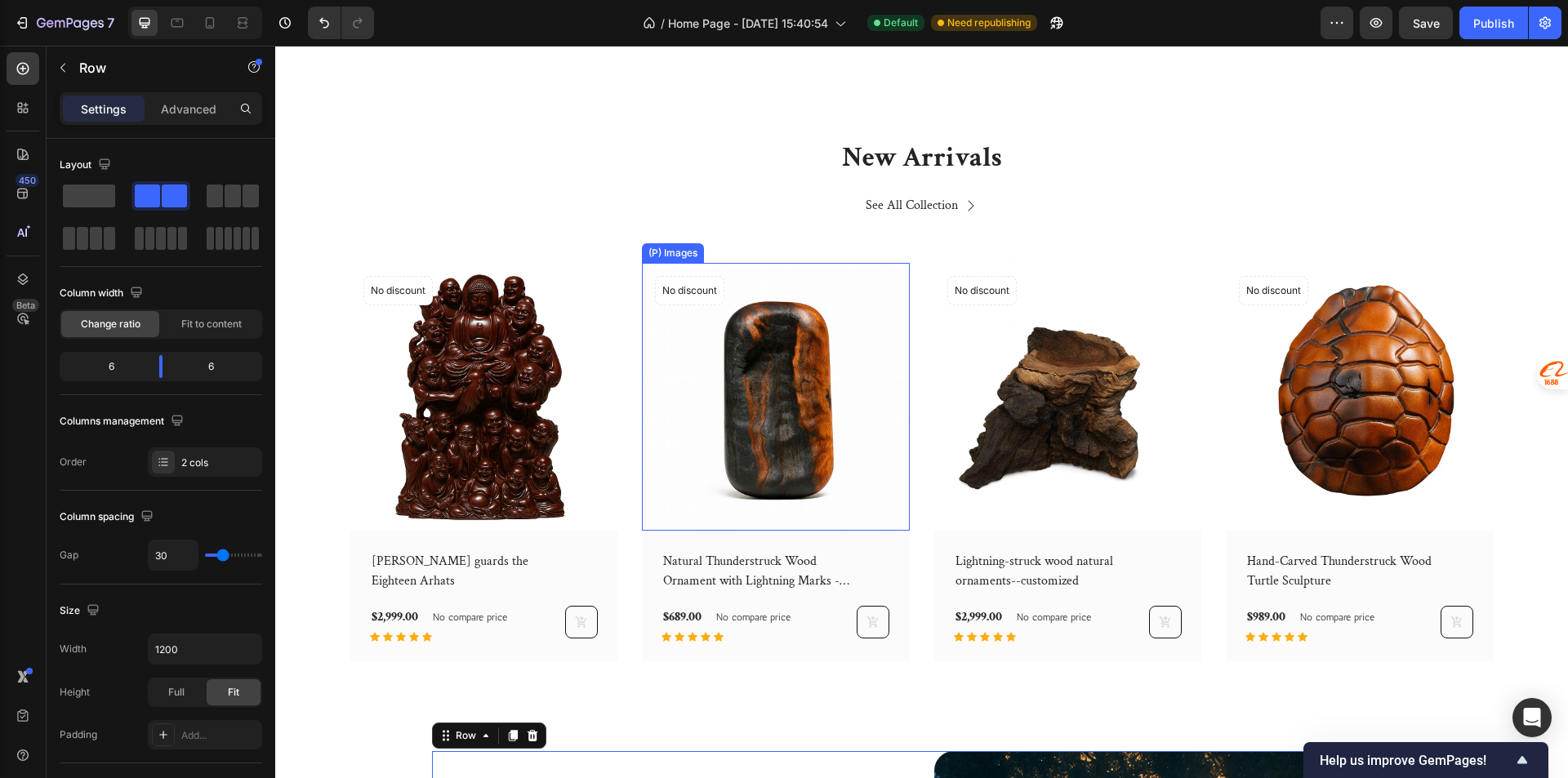
click at [688, 387] on img at bounding box center [775, 396] width 268 height 268
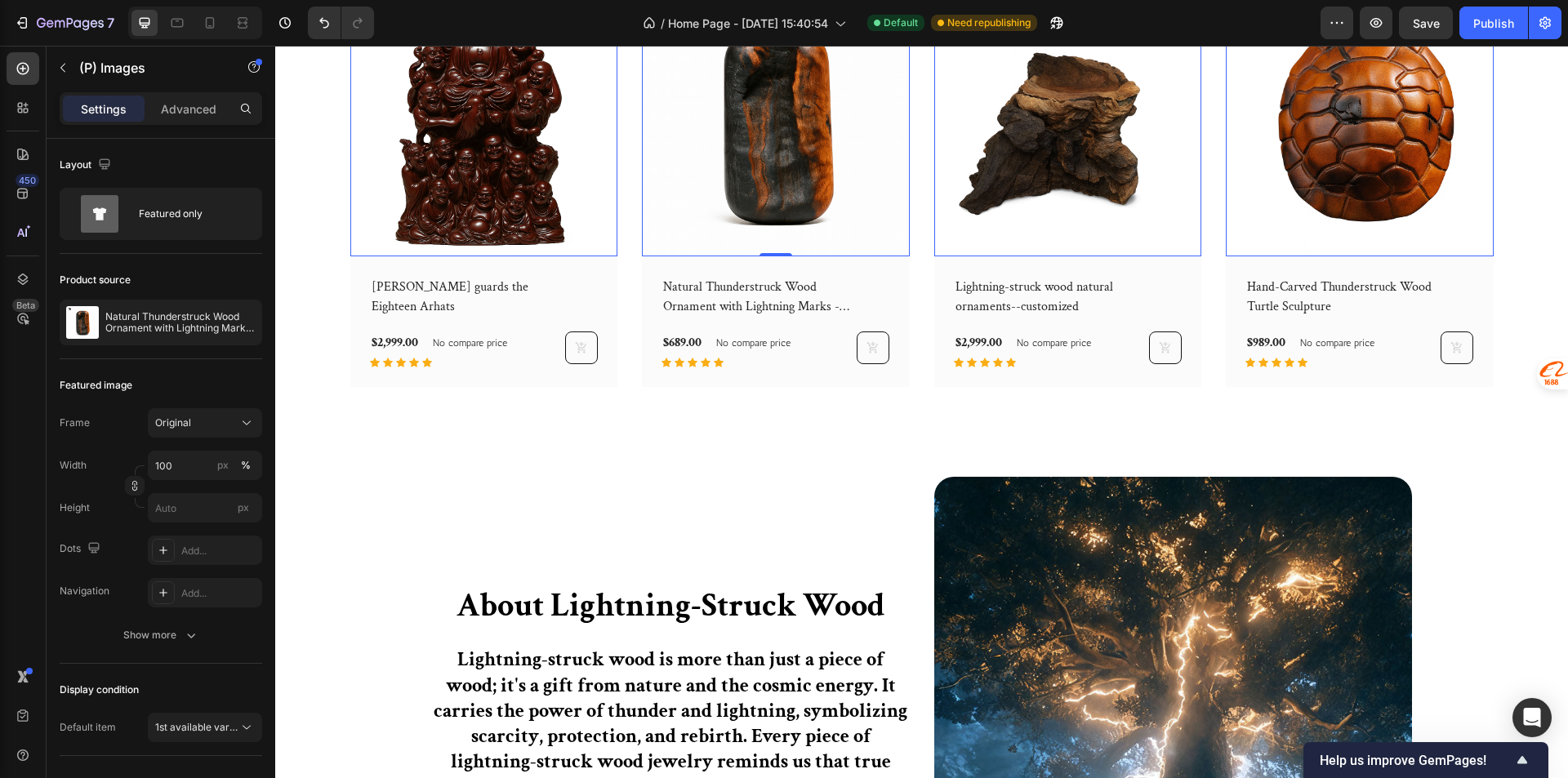
scroll to position [1061, 0]
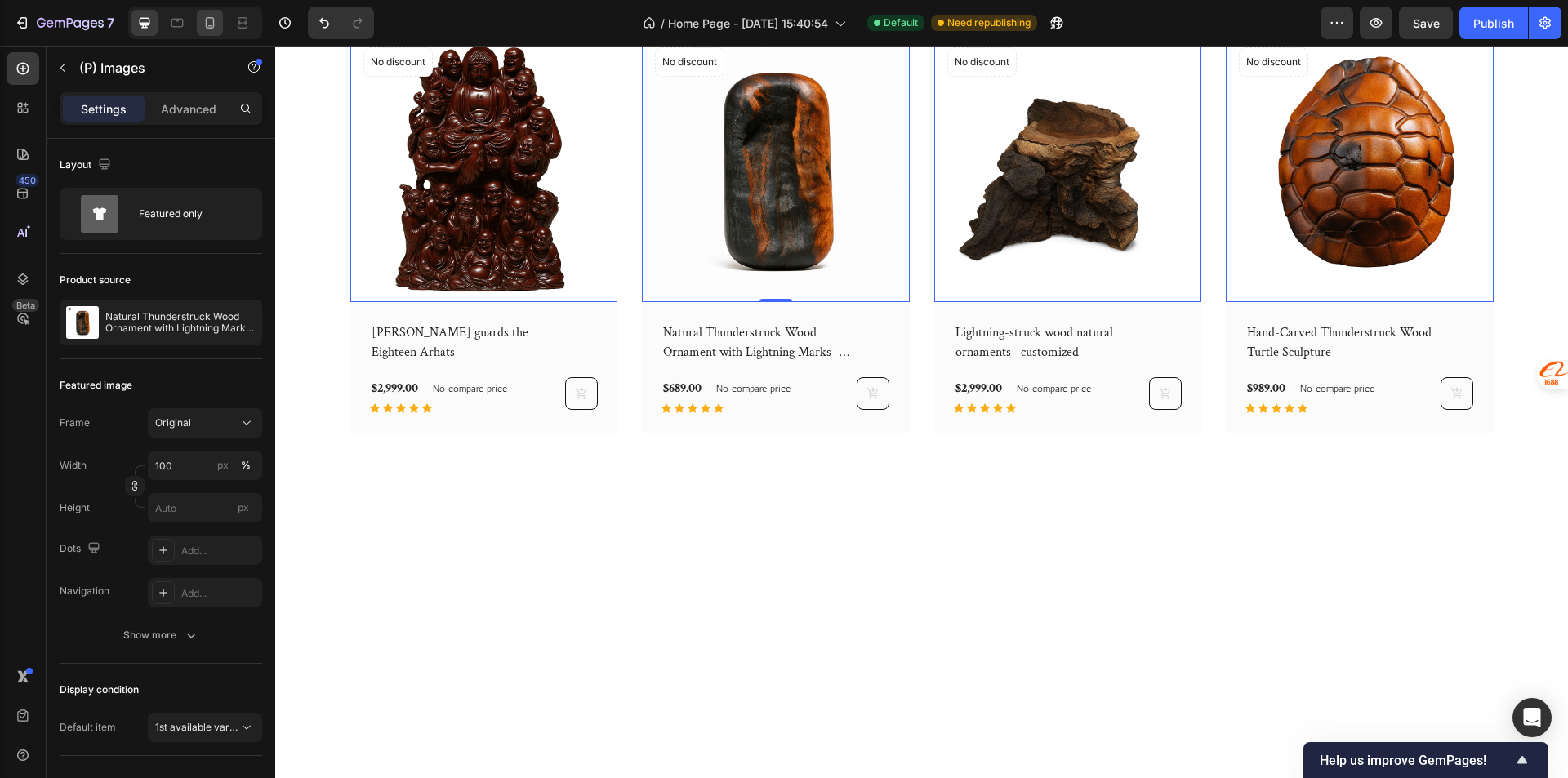
click at [214, 22] on icon at bounding box center [210, 23] width 16 height 16
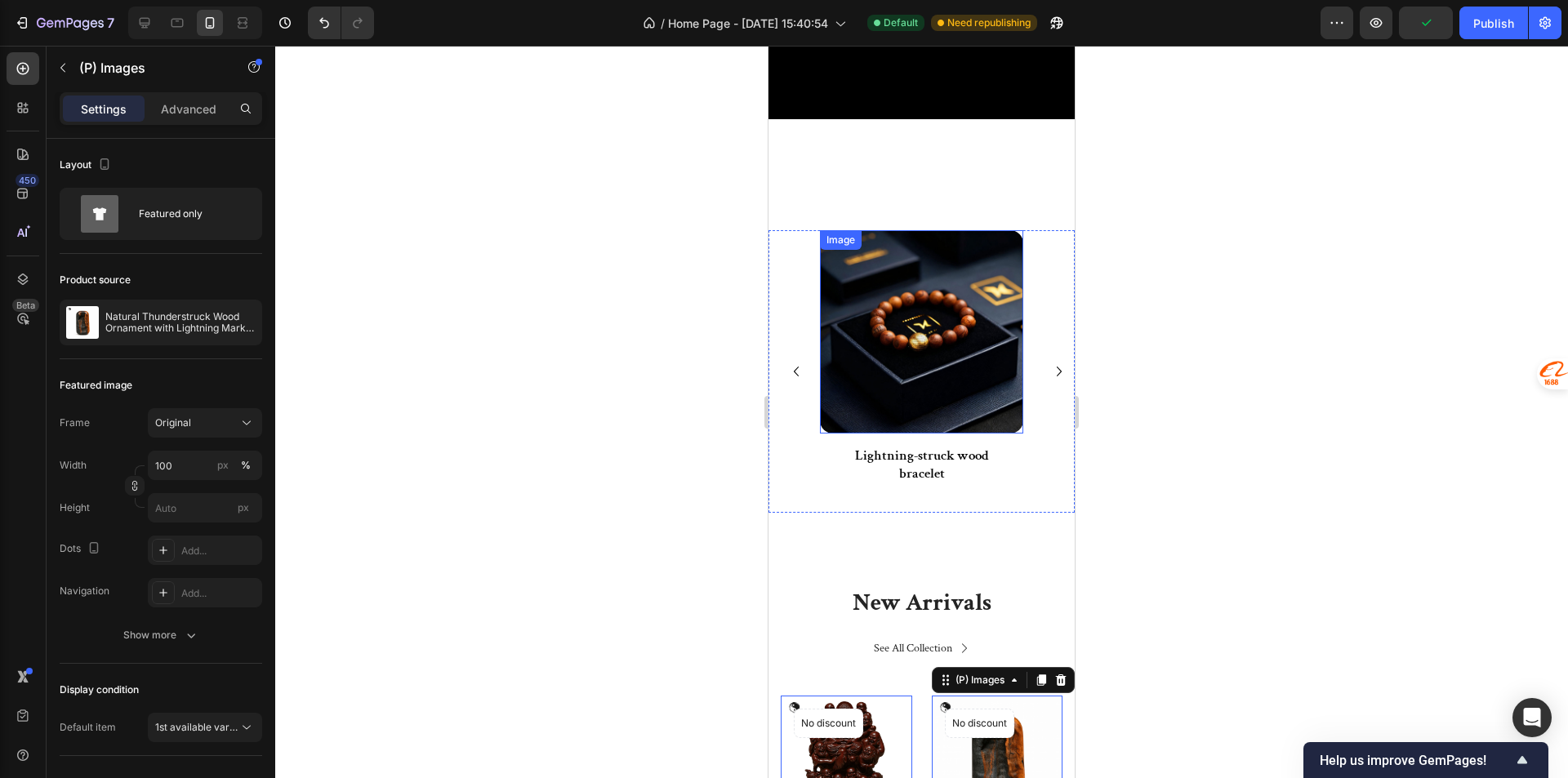
scroll to position [450, 0]
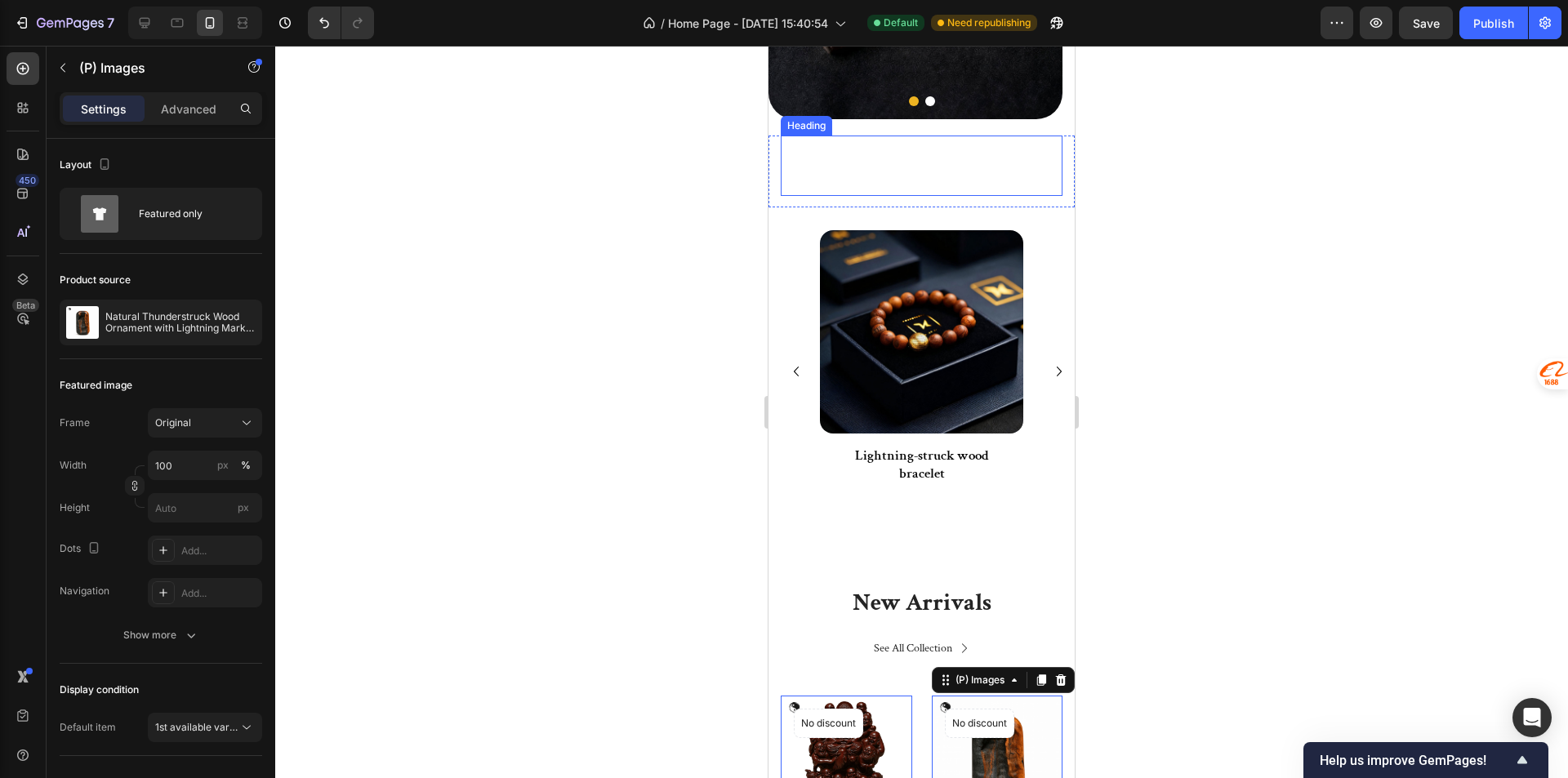
click at [902, 172] on h2 "Product Collection" at bounding box center [921, 166] width 282 height 61
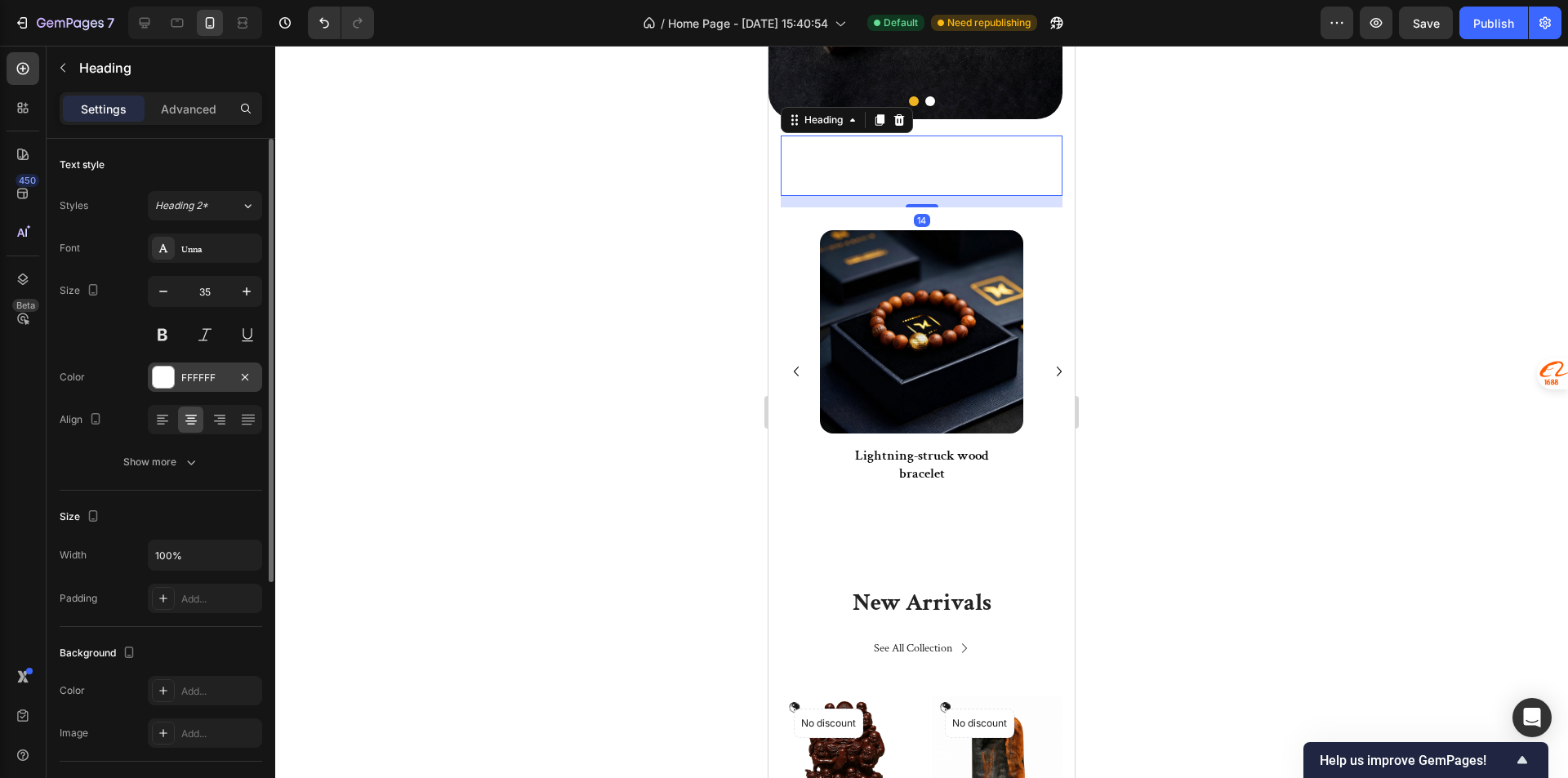
click at [191, 371] on div "FFFFFF" at bounding box center [205, 378] width 47 height 15
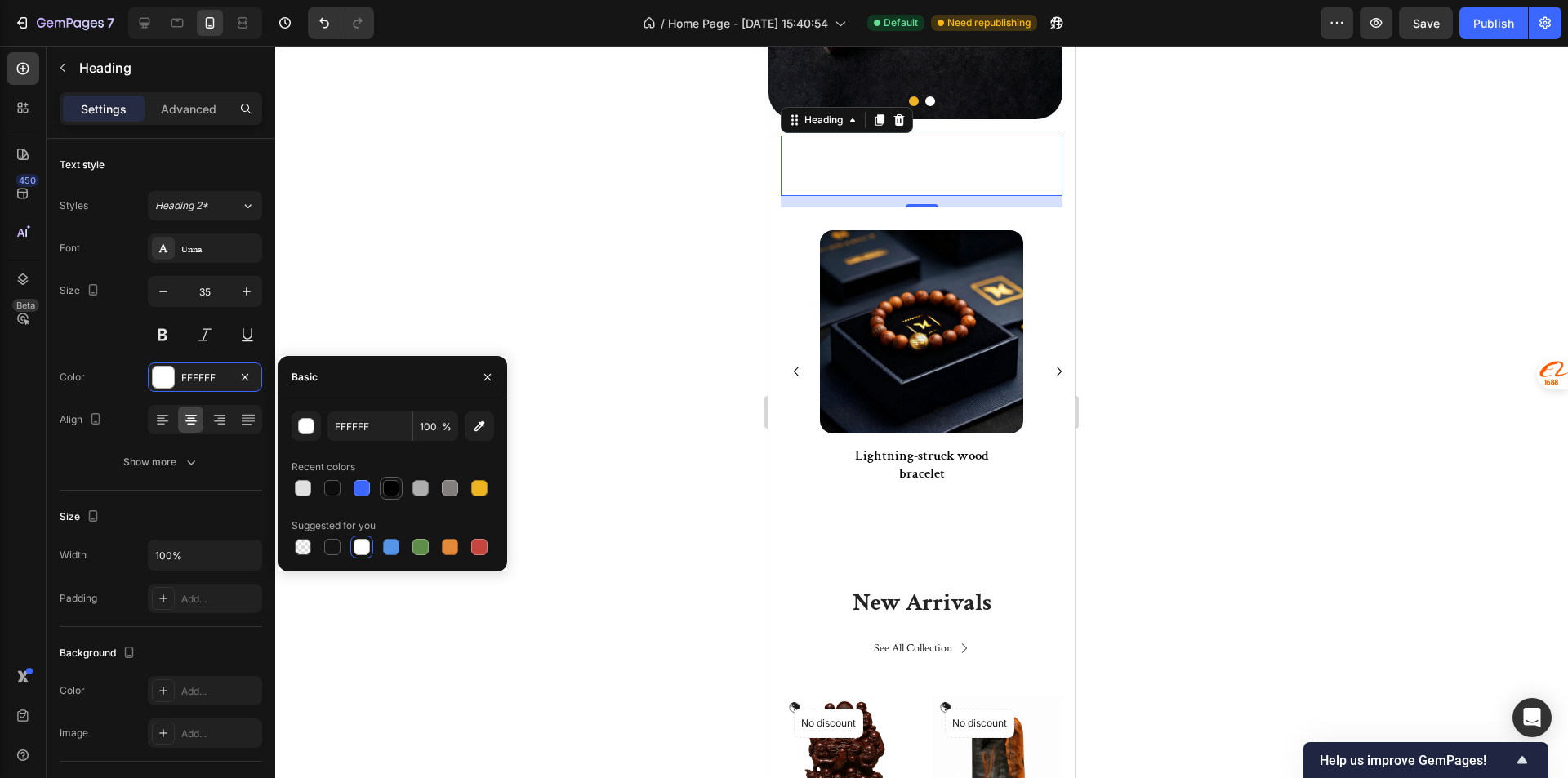
click at [392, 494] on div at bounding box center [391, 488] width 16 height 16
type input "000000"
click at [154, 15] on div at bounding box center [145, 23] width 26 height 26
type input "57"
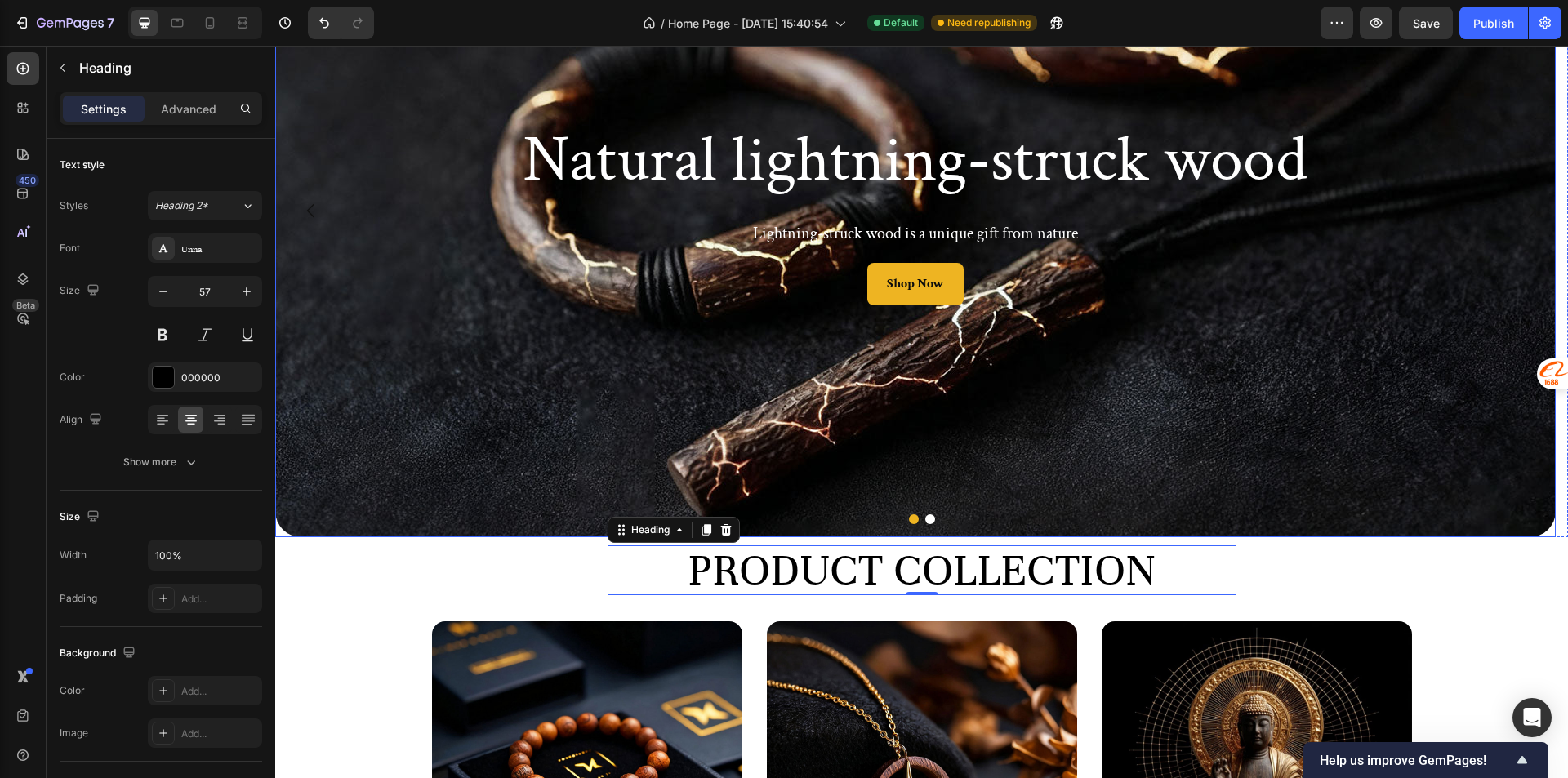
scroll to position [189, 0]
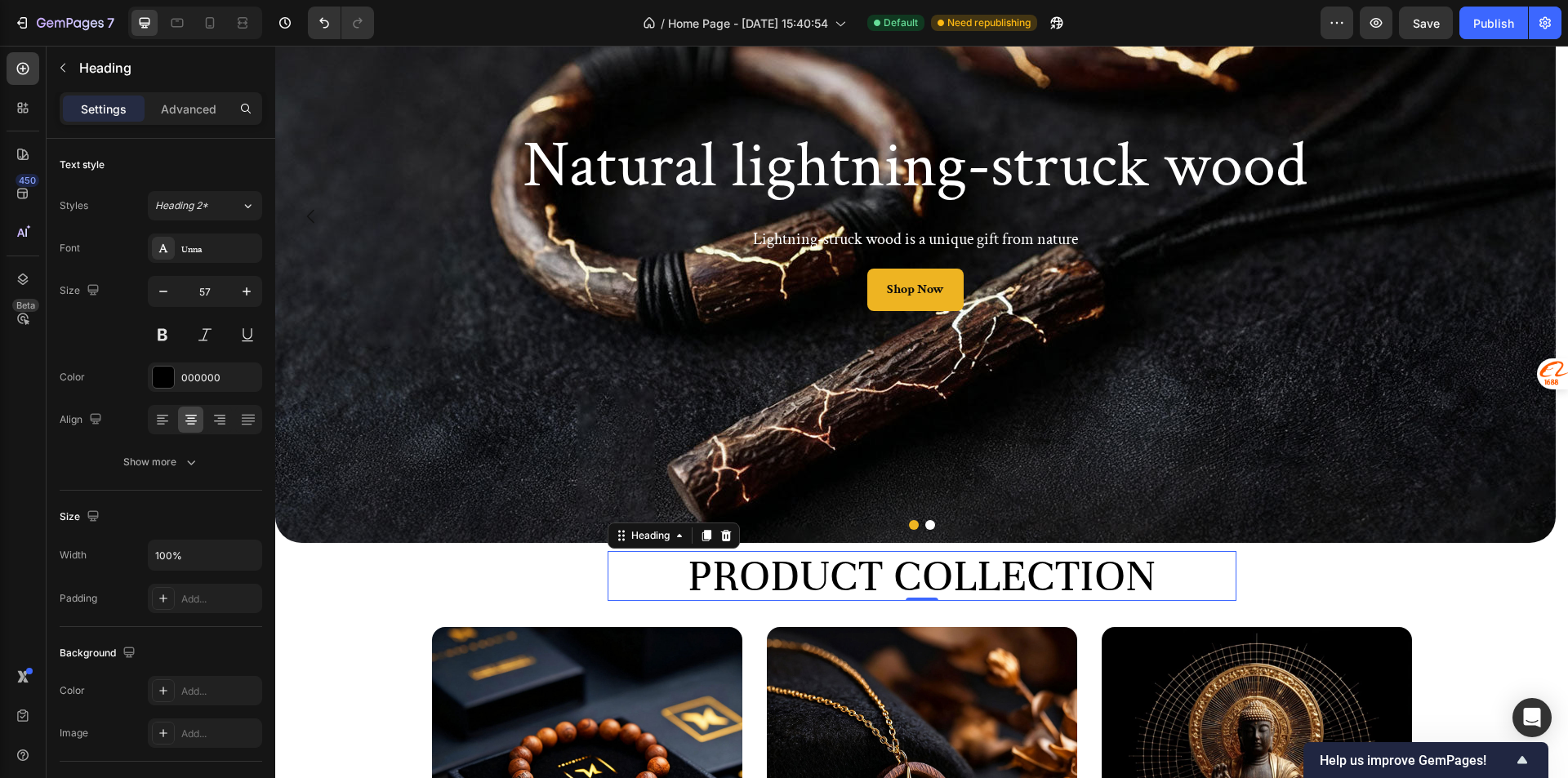
click at [1129, 572] on h2 "Product Collection" at bounding box center [921, 575] width 629 height 50
click at [195, 252] on div "Unna" at bounding box center [219, 249] width 77 height 15
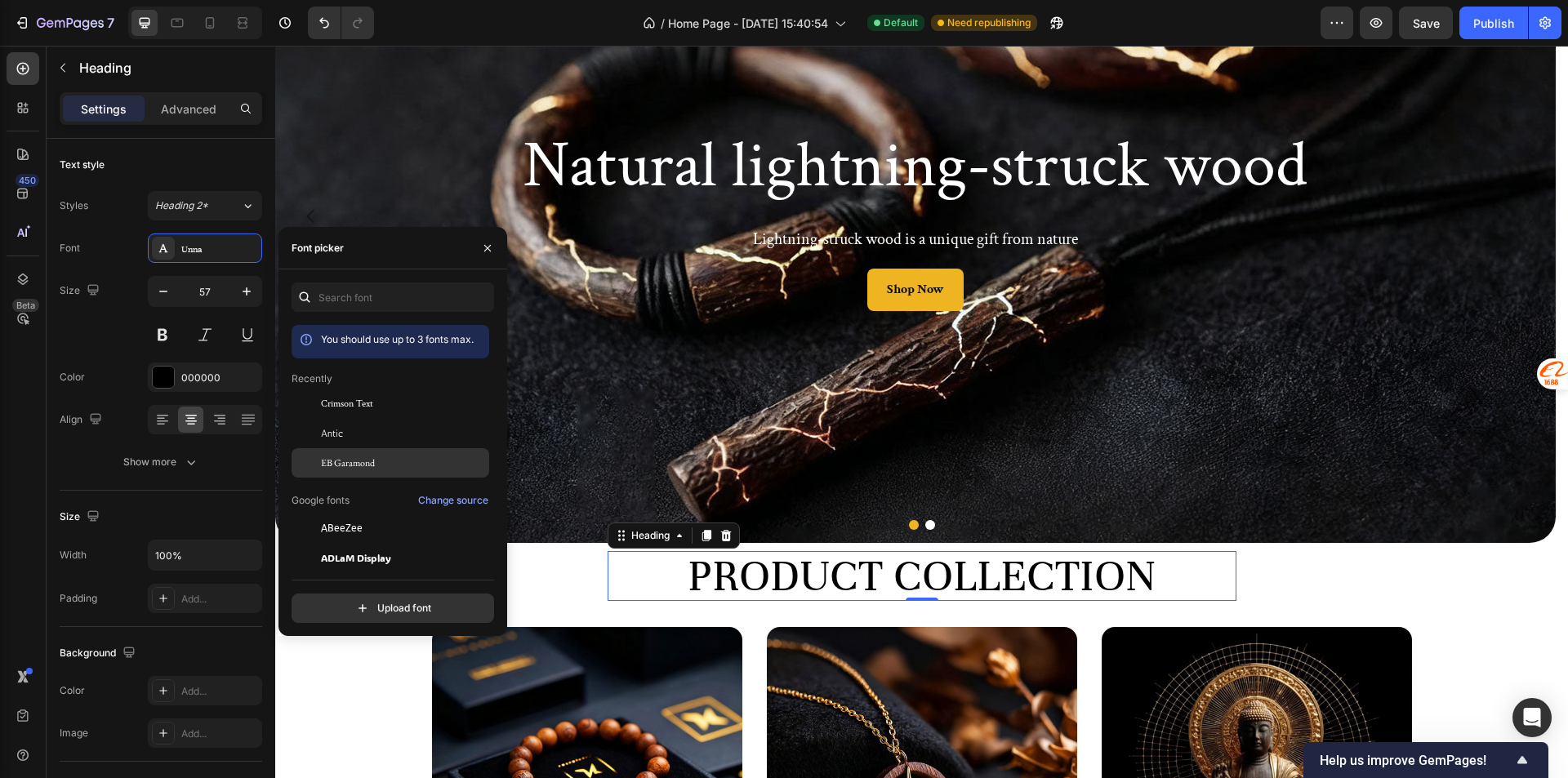
click at [348, 470] on span "EB Garamond" at bounding box center [348, 463] width 54 height 15
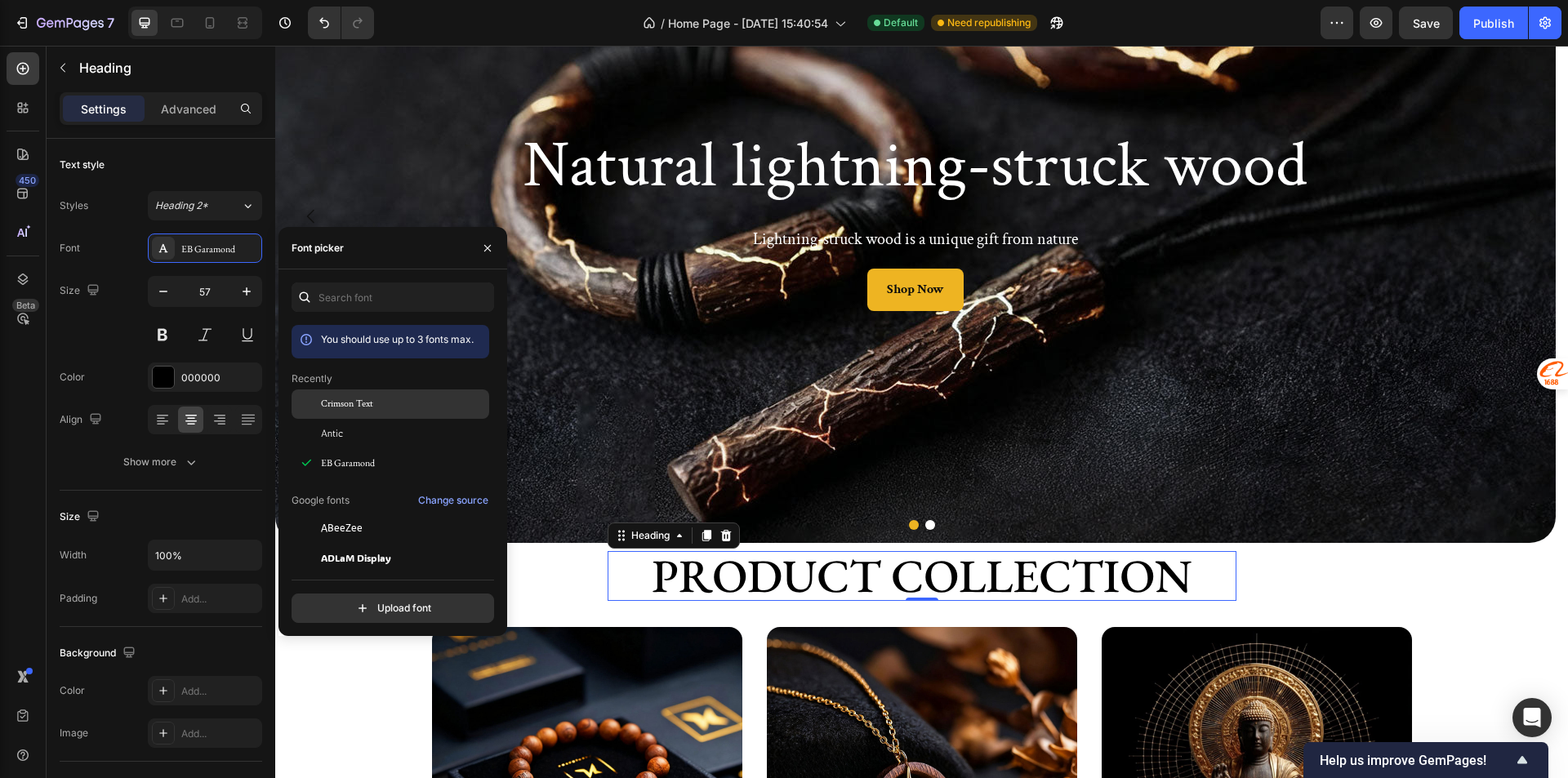
click at [389, 412] on div "Crimson Text" at bounding box center [390, 404] width 197 height 29
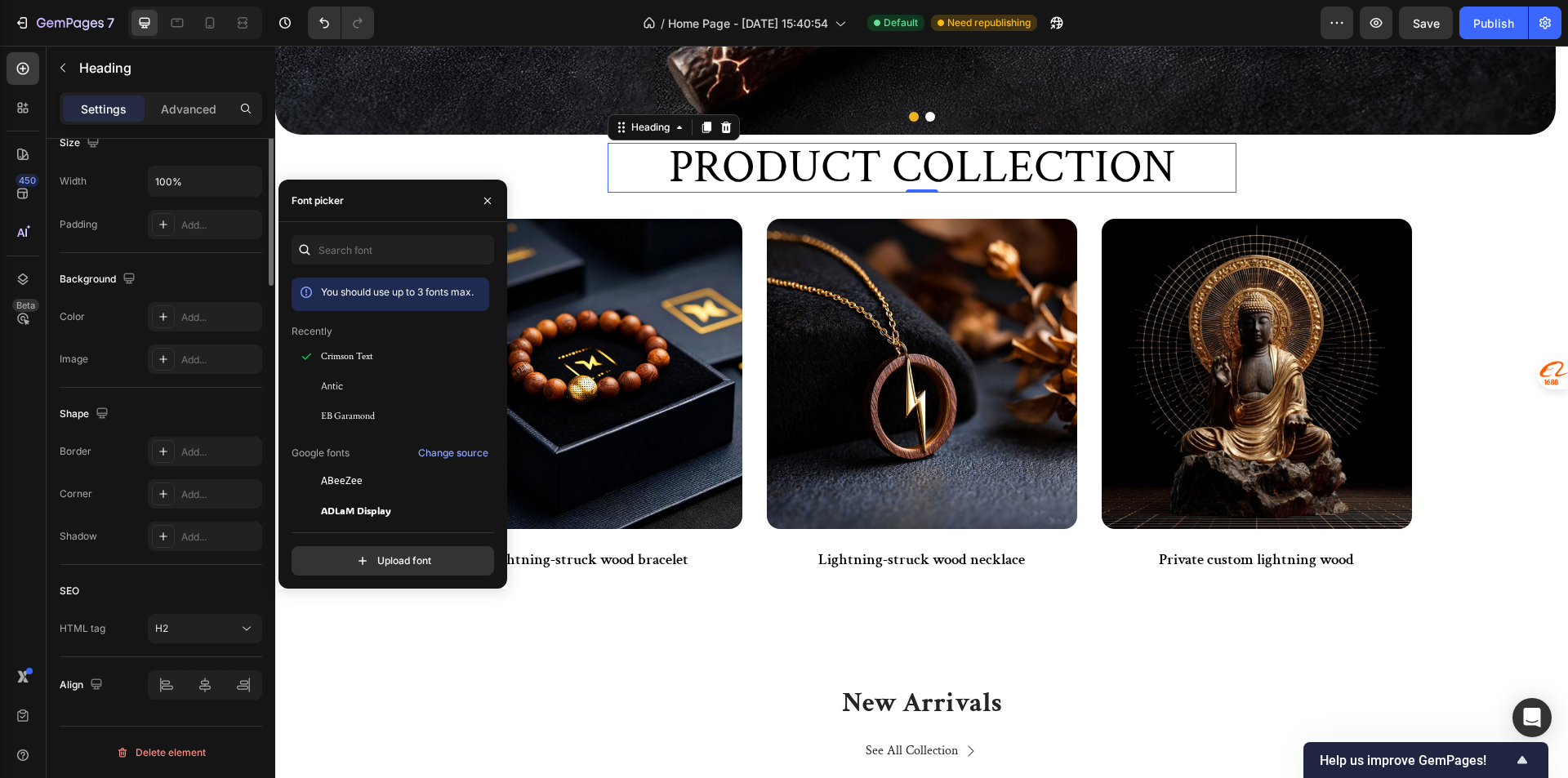
scroll to position [47, 0]
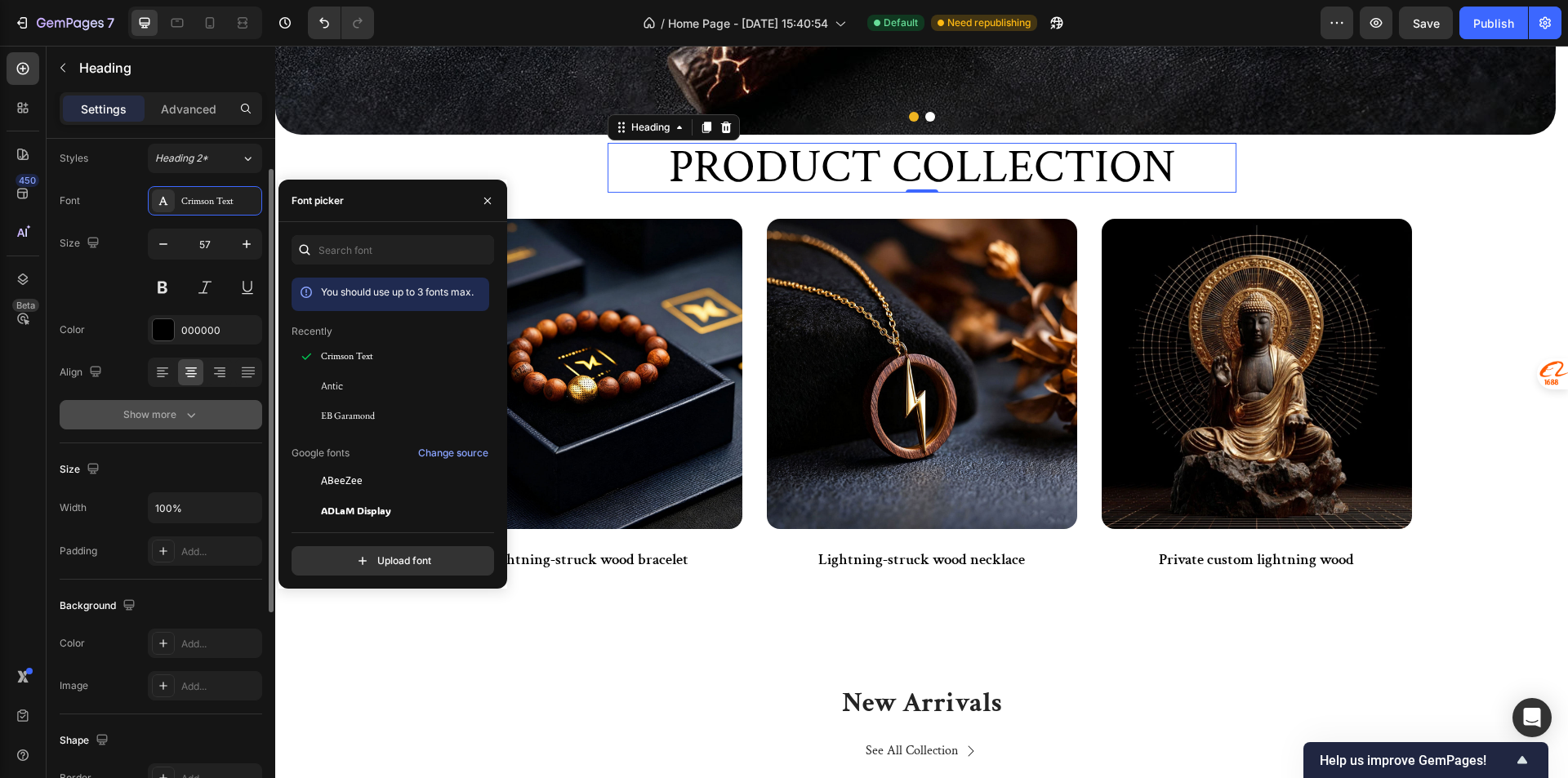
click at [163, 404] on button "Show more" at bounding box center [160, 415] width 202 height 29
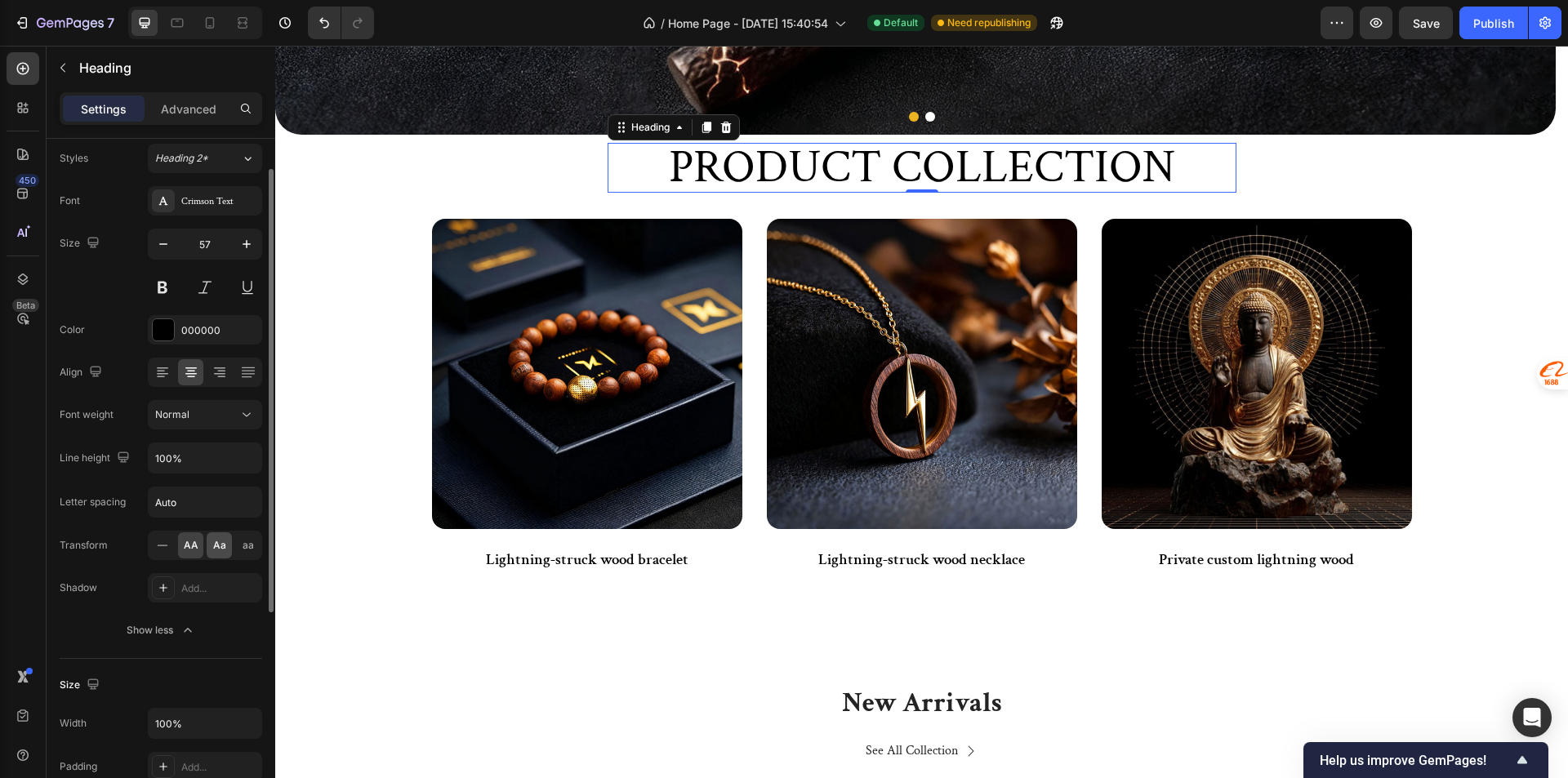
click at [211, 544] on div "Aa" at bounding box center [219, 546] width 25 height 26
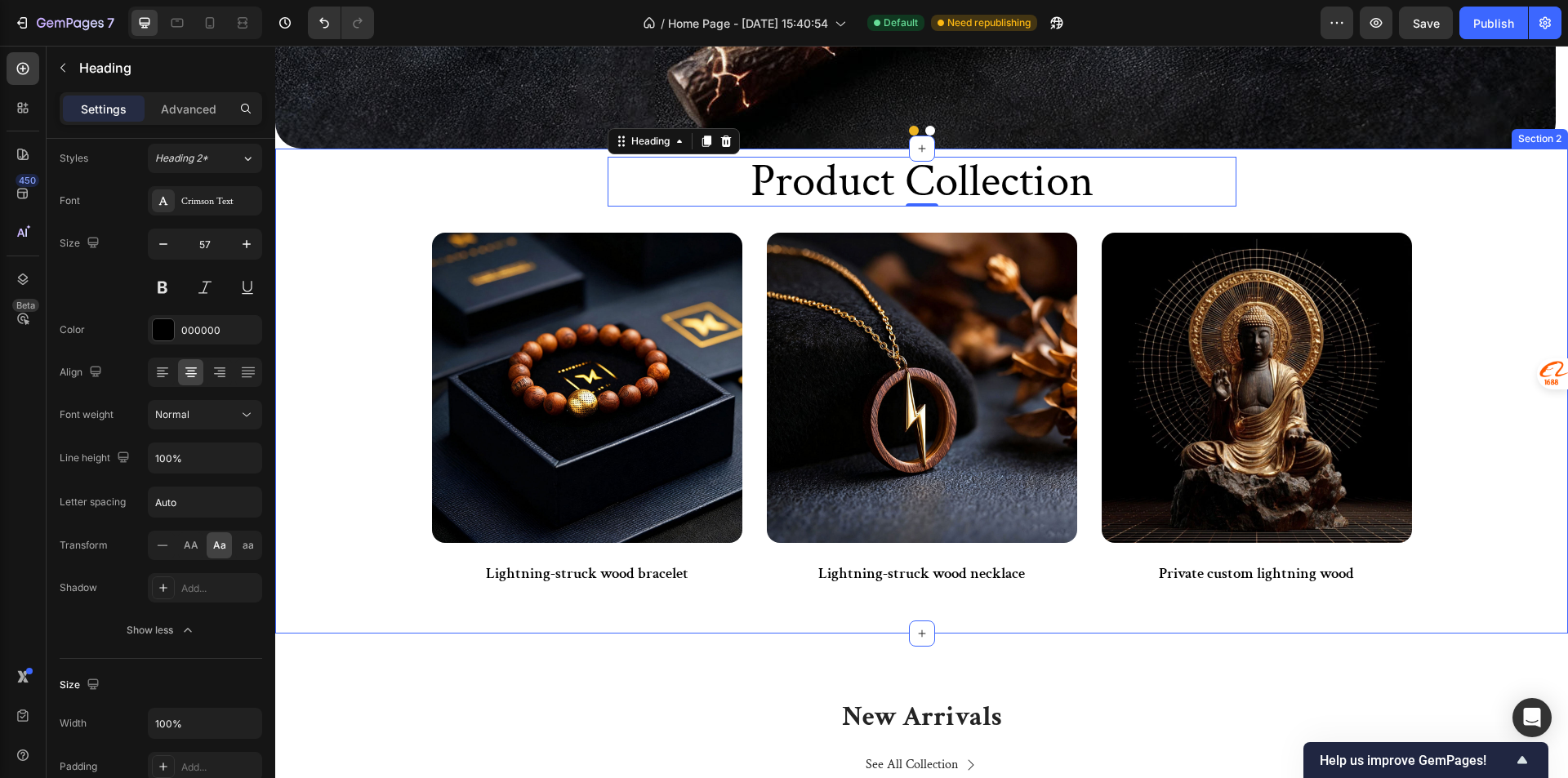
scroll to position [516, 0]
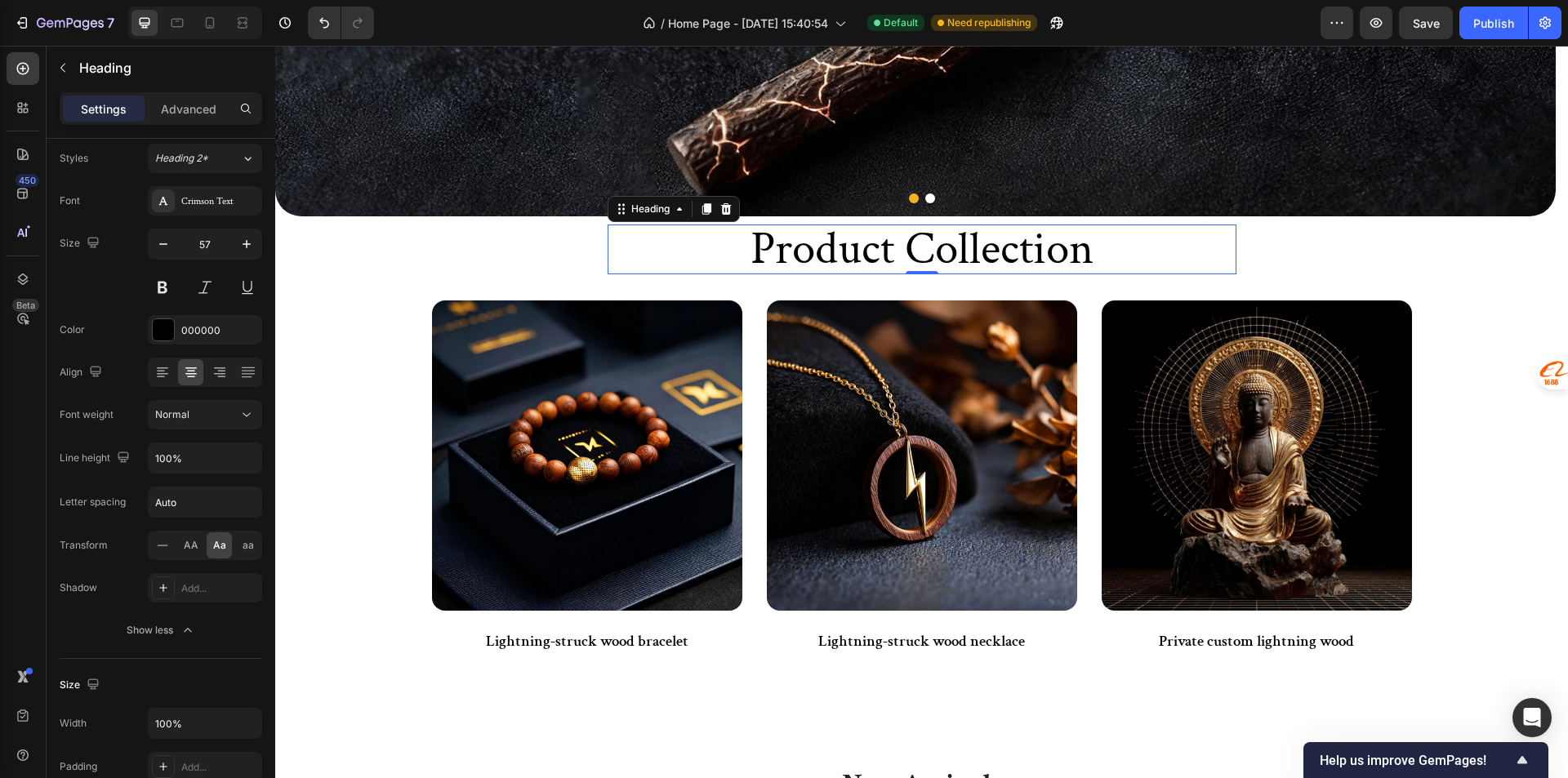
click at [1097, 259] on h2 "product collection" at bounding box center [921, 249] width 629 height 50
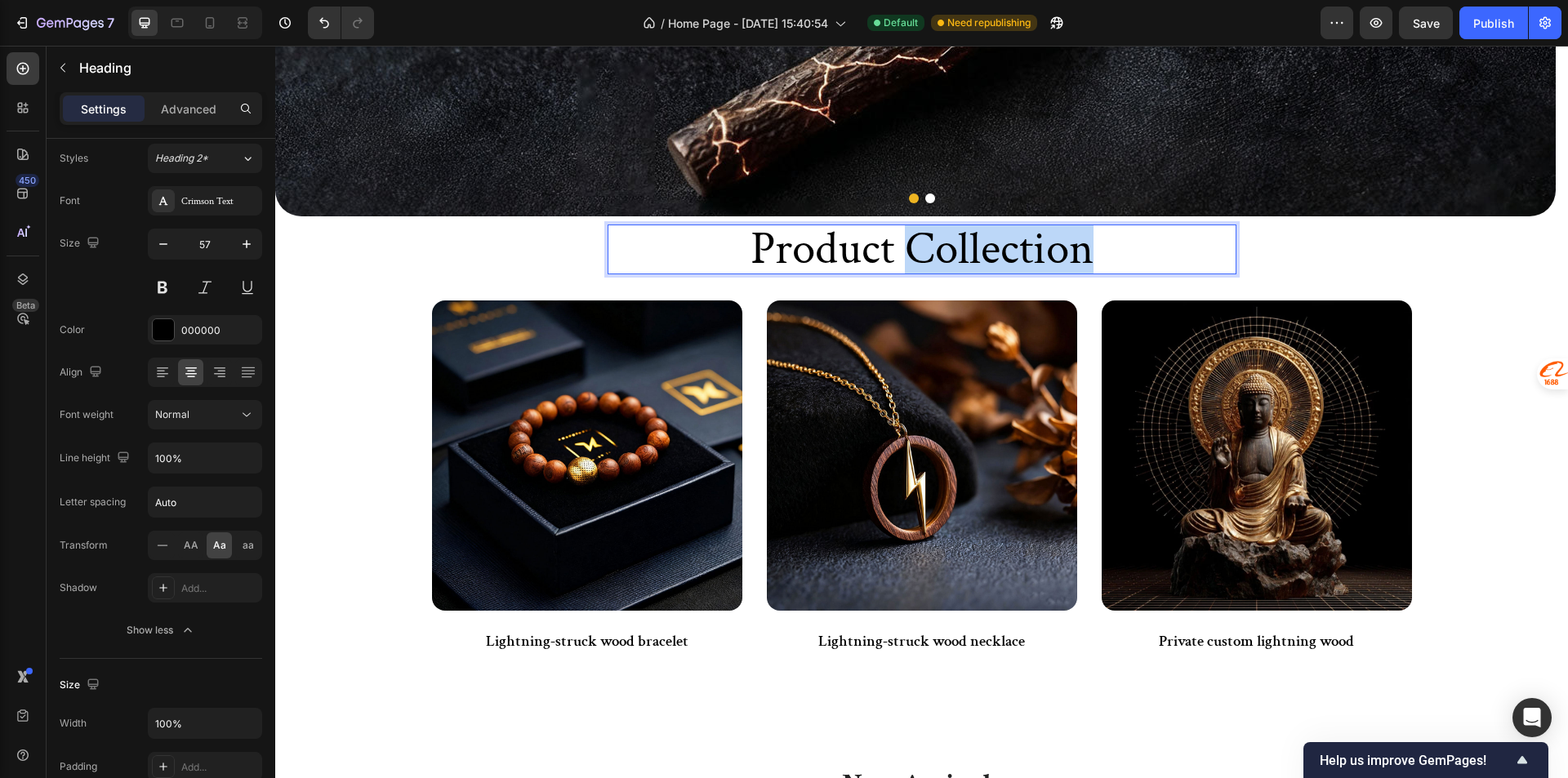
drag, startPoint x: 1084, startPoint y: 251, endPoint x: 902, endPoint y: 250, distance: 182.0
click at [902, 250] on p "product collection" at bounding box center [921, 249] width 625 height 47
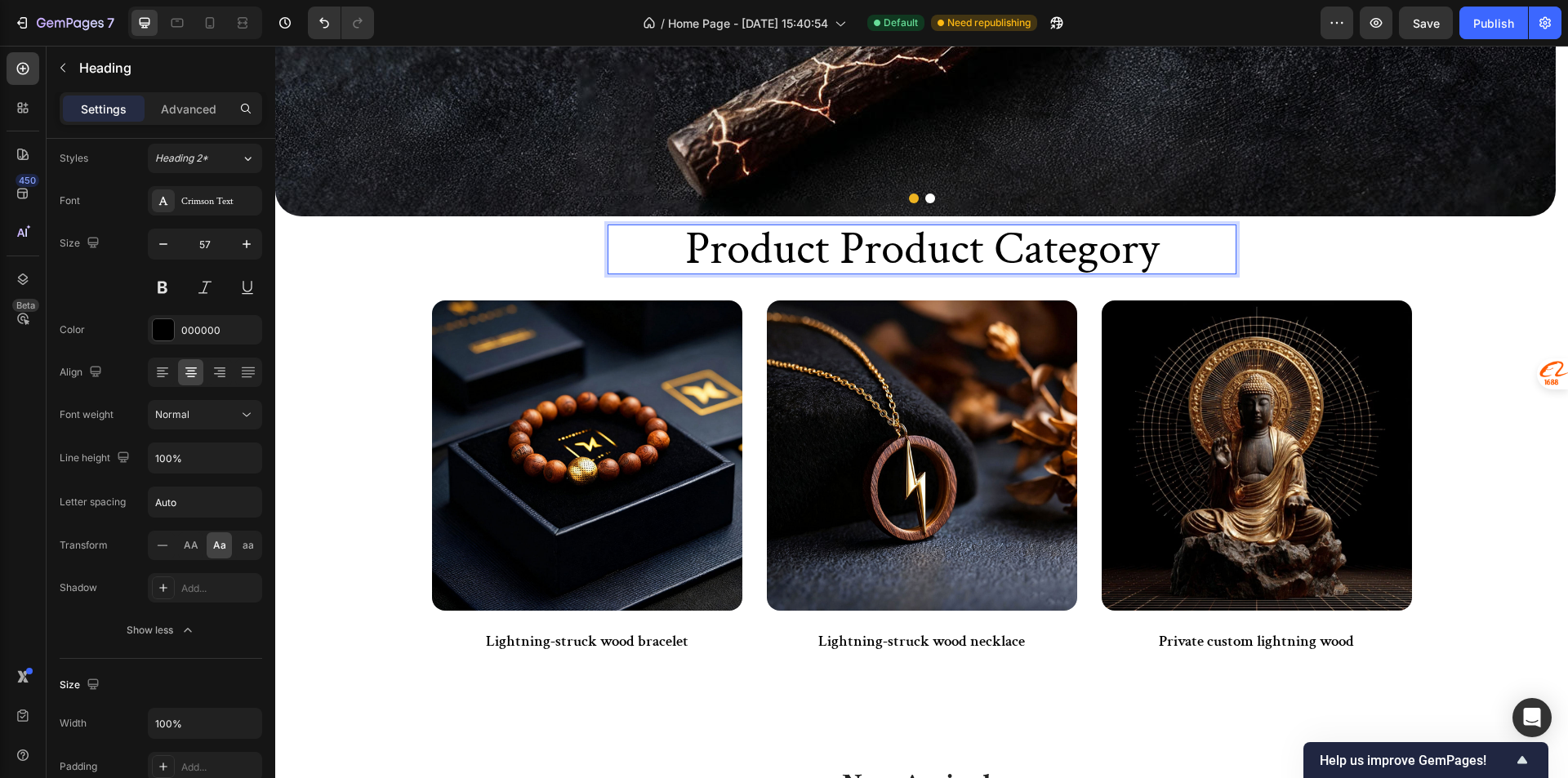
click at [968, 259] on p "product Product Category" at bounding box center [921, 249] width 625 height 47
drag, startPoint x: 984, startPoint y: 253, endPoint x: 840, endPoint y: 268, distance: 144.8
click at [840, 268] on p "product Product Category" at bounding box center [921, 249] width 625 height 47
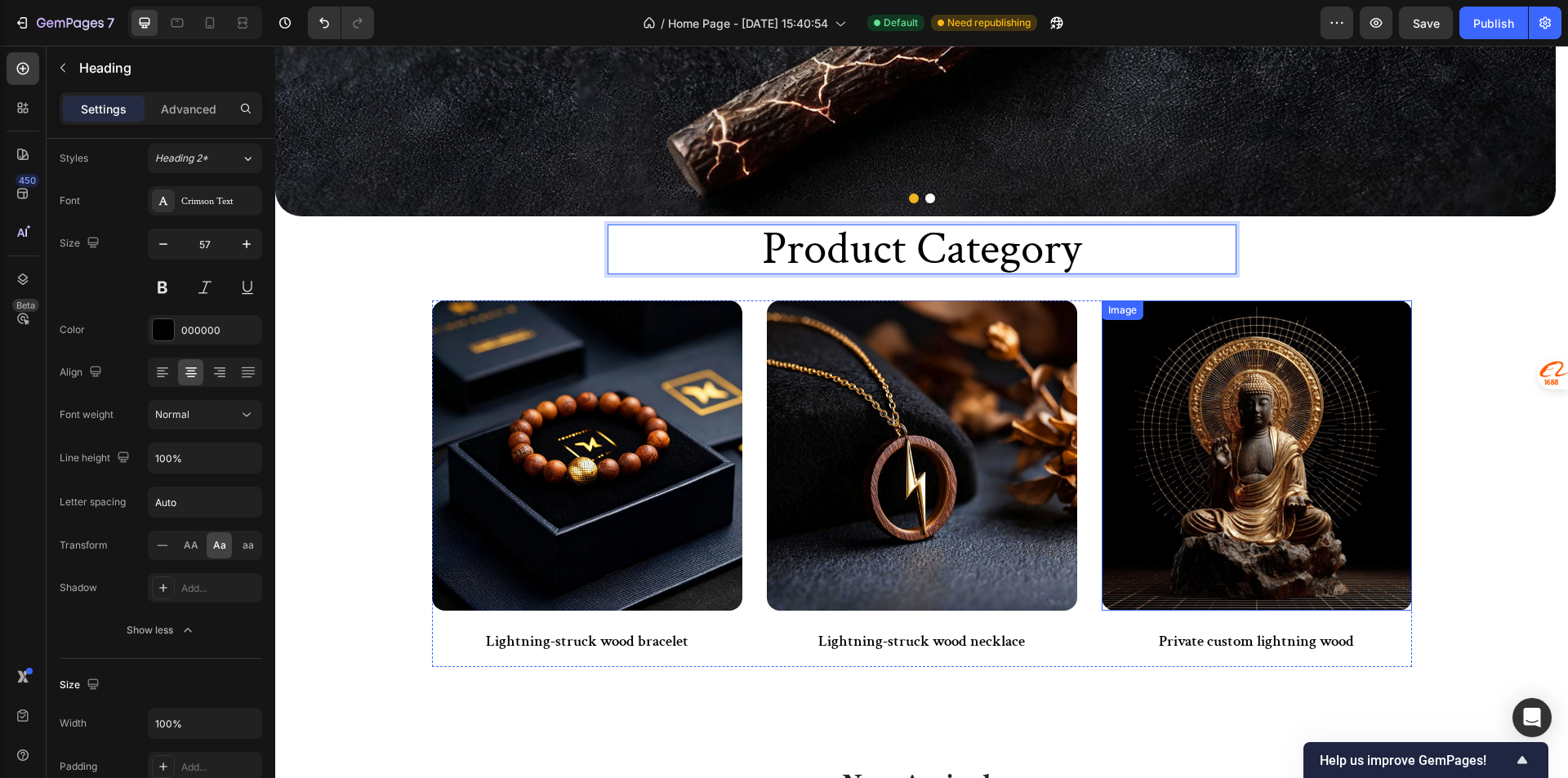
click at [1376, 268] on div "product Category Heading 14 Row Image Lightning-struck wood bracelet Text Block…" at bounding box center [921, 458] width 980 height 469
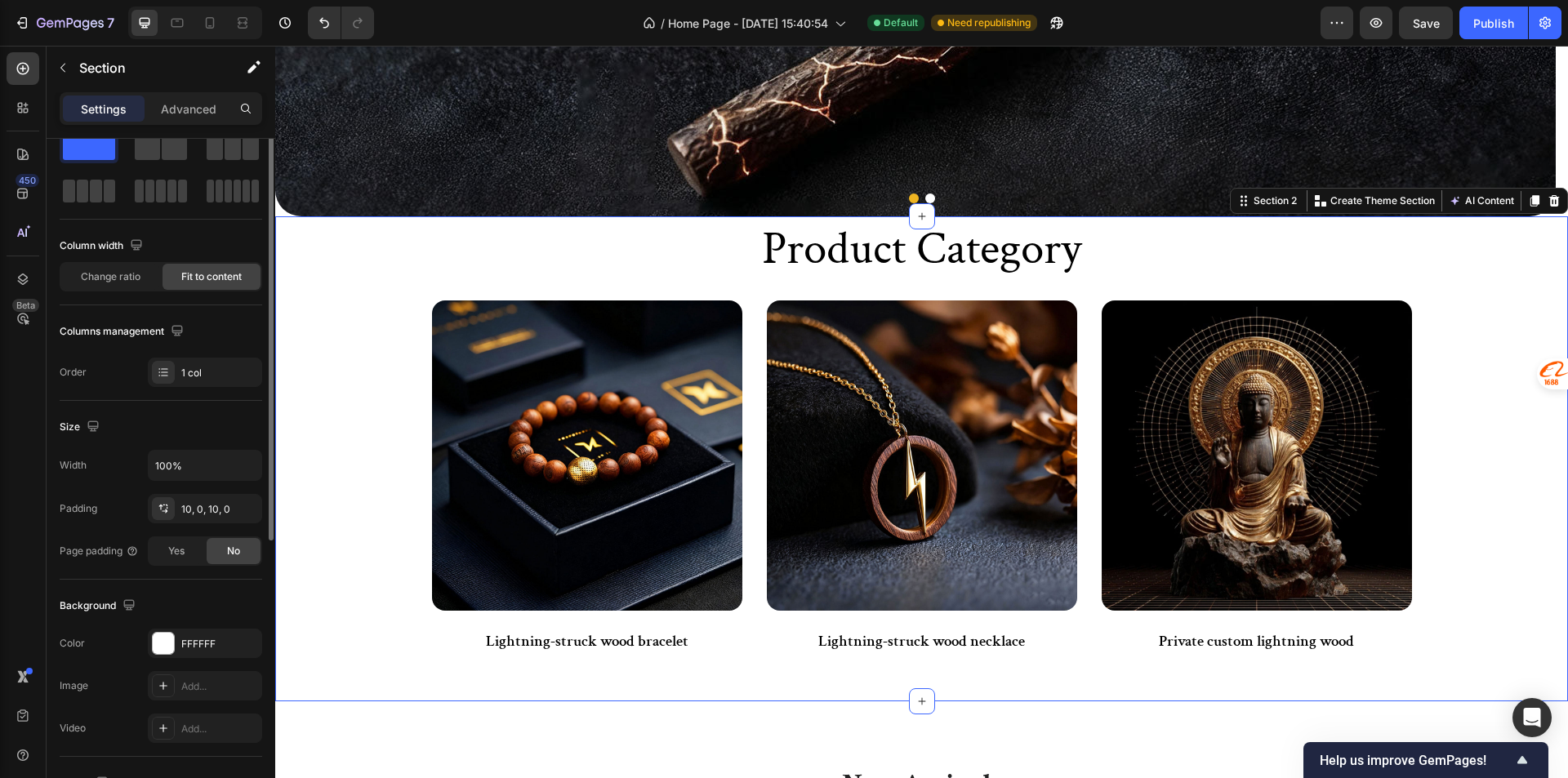
scroll to position [0, 0]
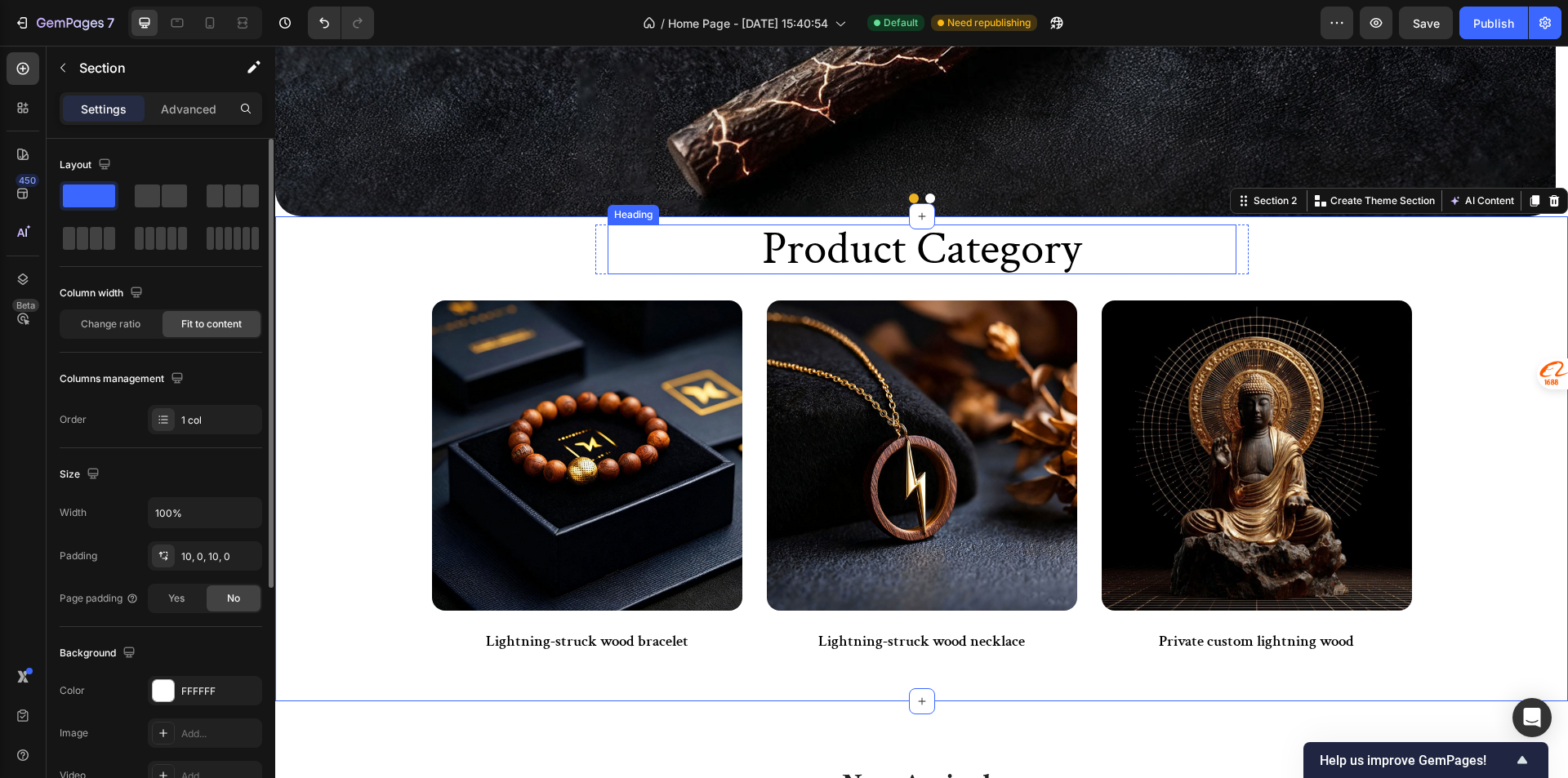
click at [842, 258] on p "product Category" at bounding box center [921, 249] width 625 height 47
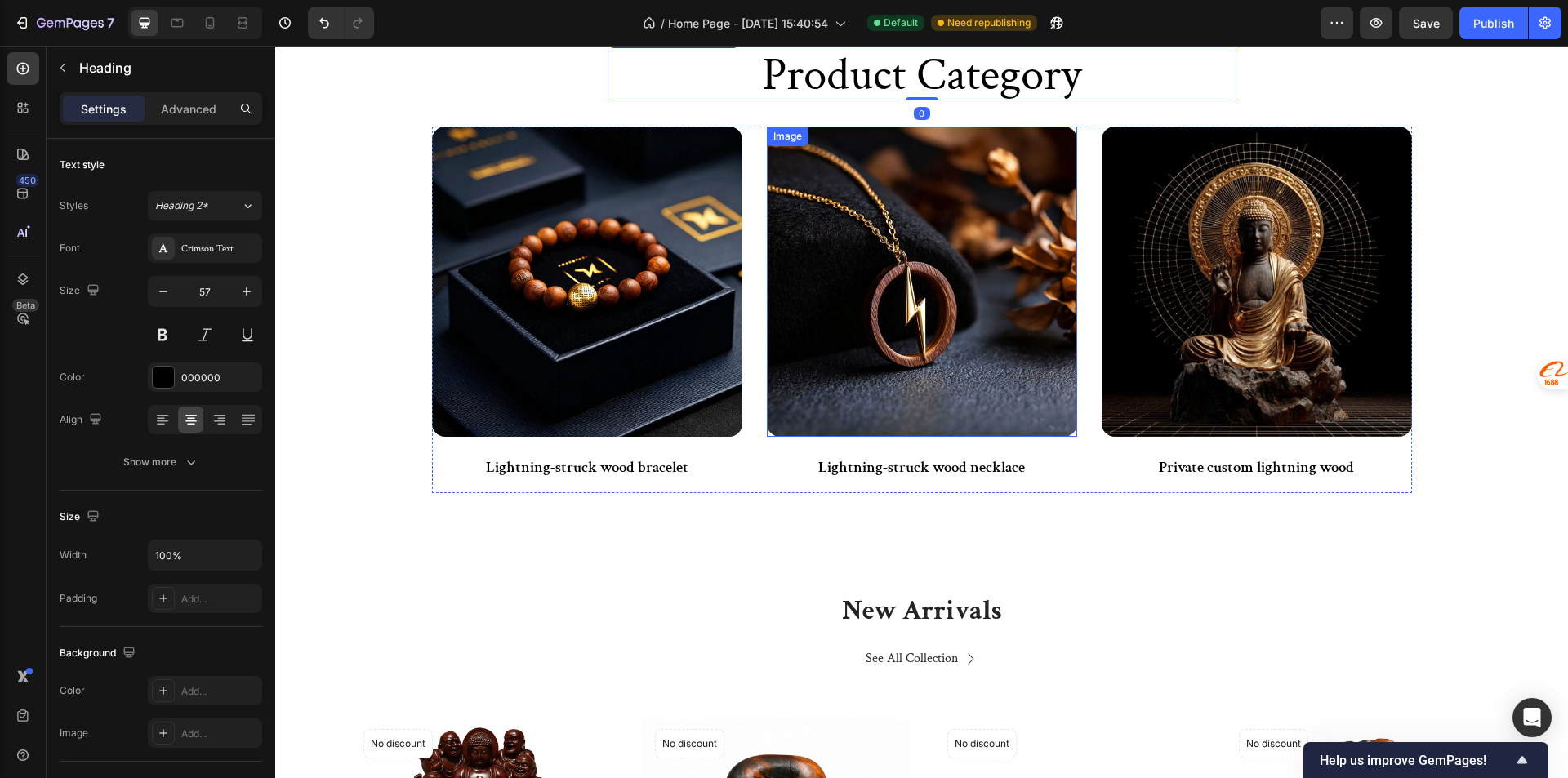
scroll to position [761, 0]
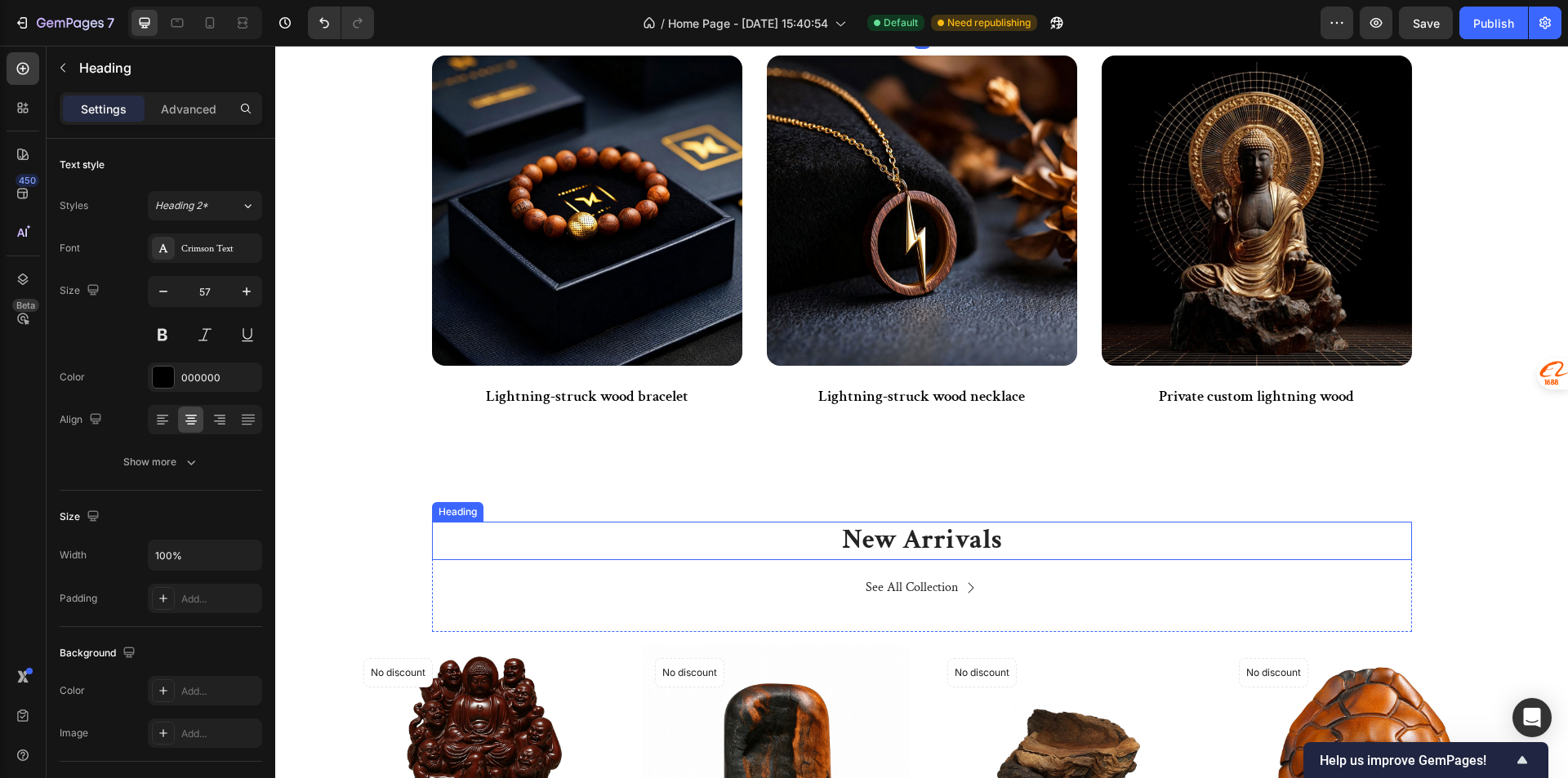
click at [912, 547] on p "New Arrivals" at bounding box center [921, 541] width 976 height 35
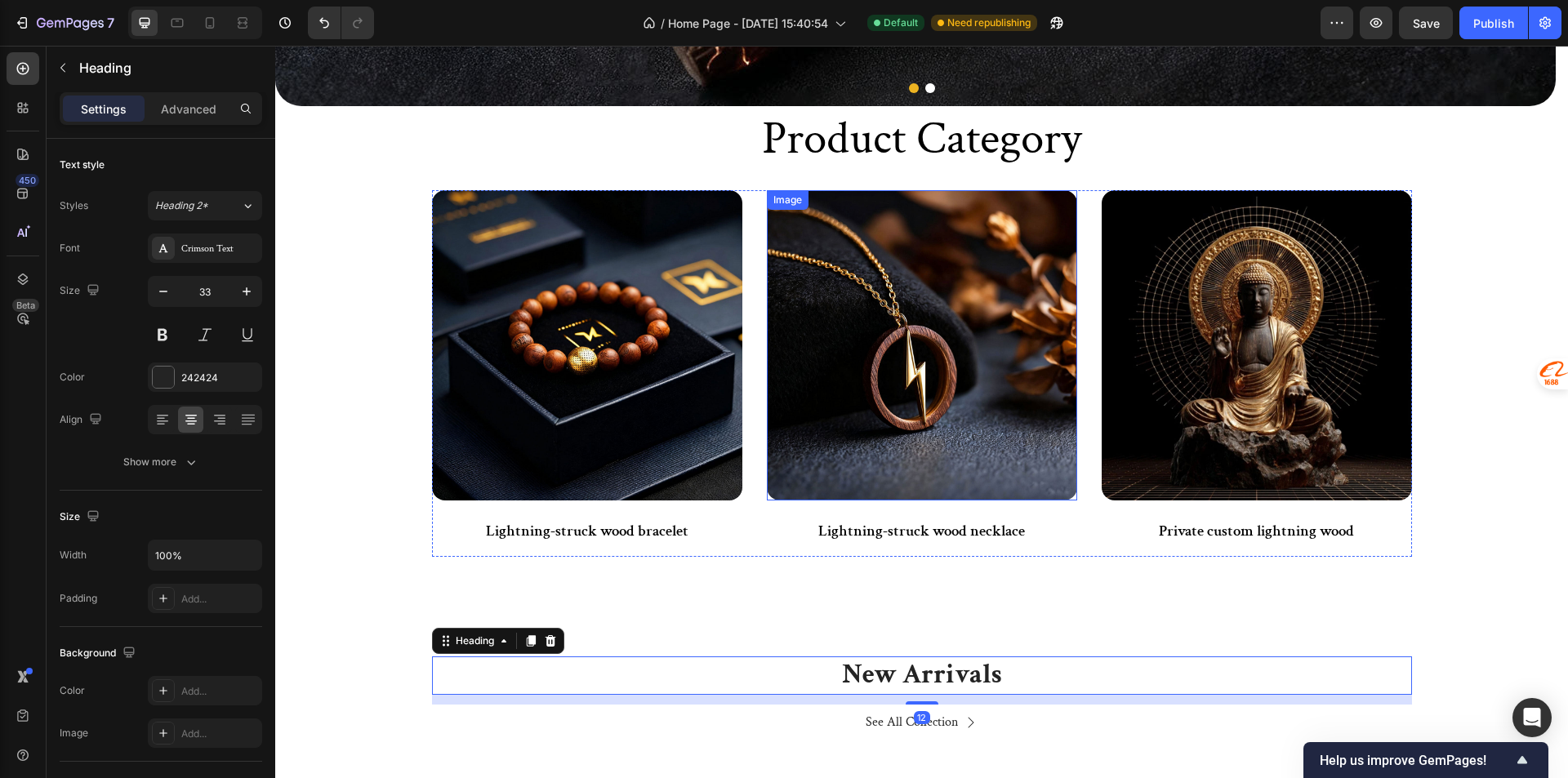
scroll to position [434, 0]
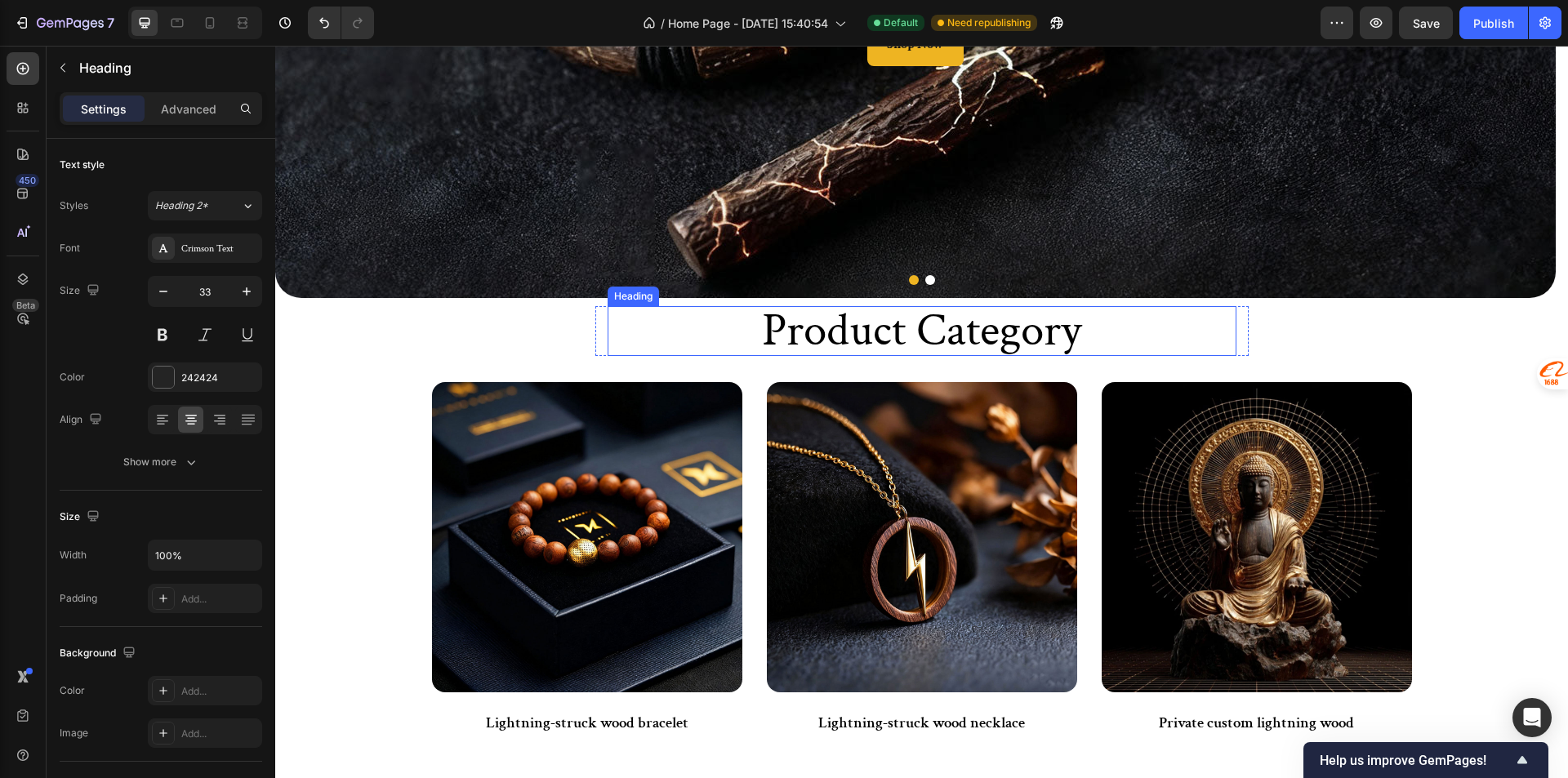
click at [884, 340] on p "product Category" at bounding box center [921, 331] width 625 height 47
click at [201, 288] on input "57" at bounding box center [205, 291] width 54 height 29
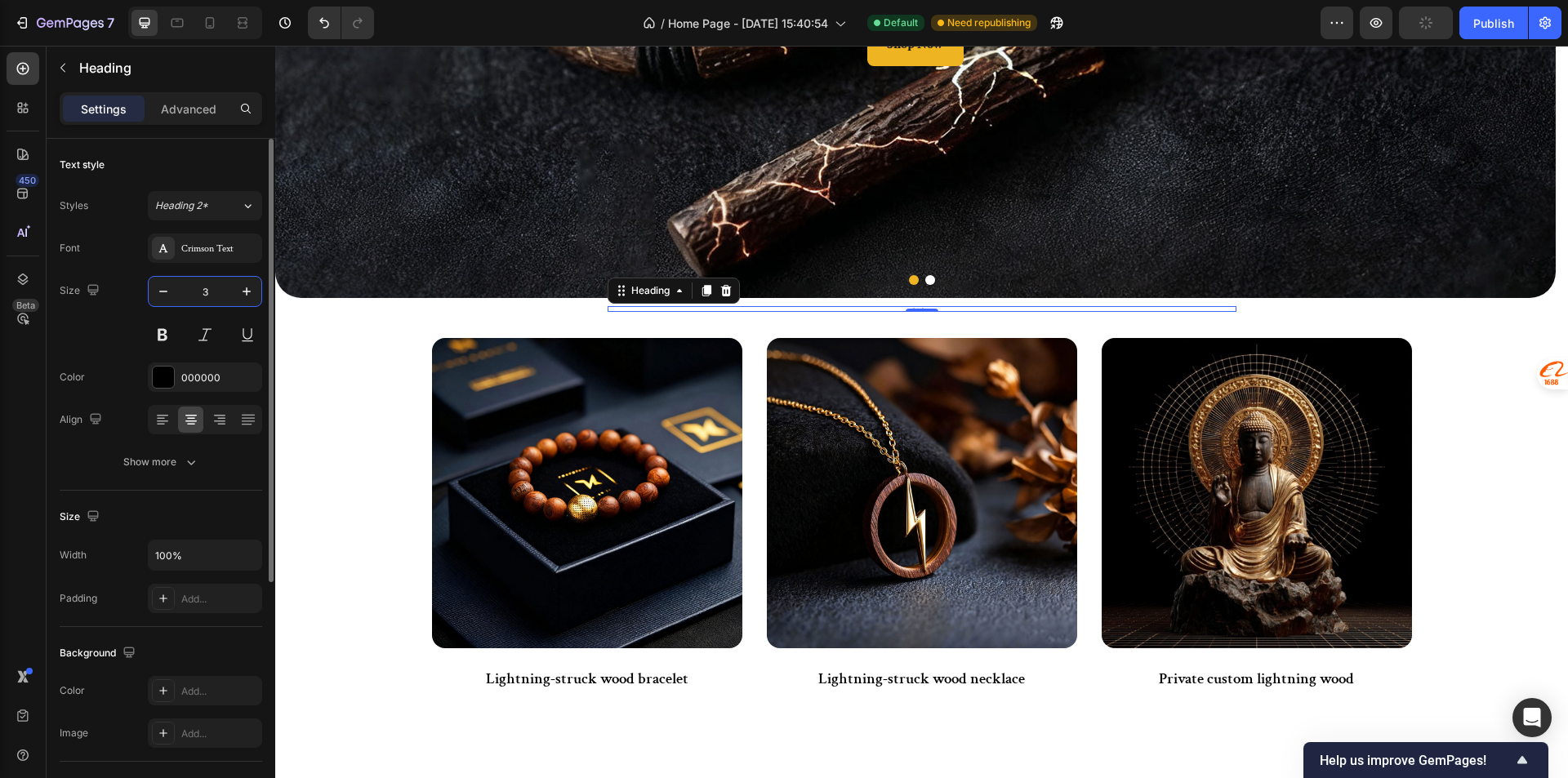
type input "33"
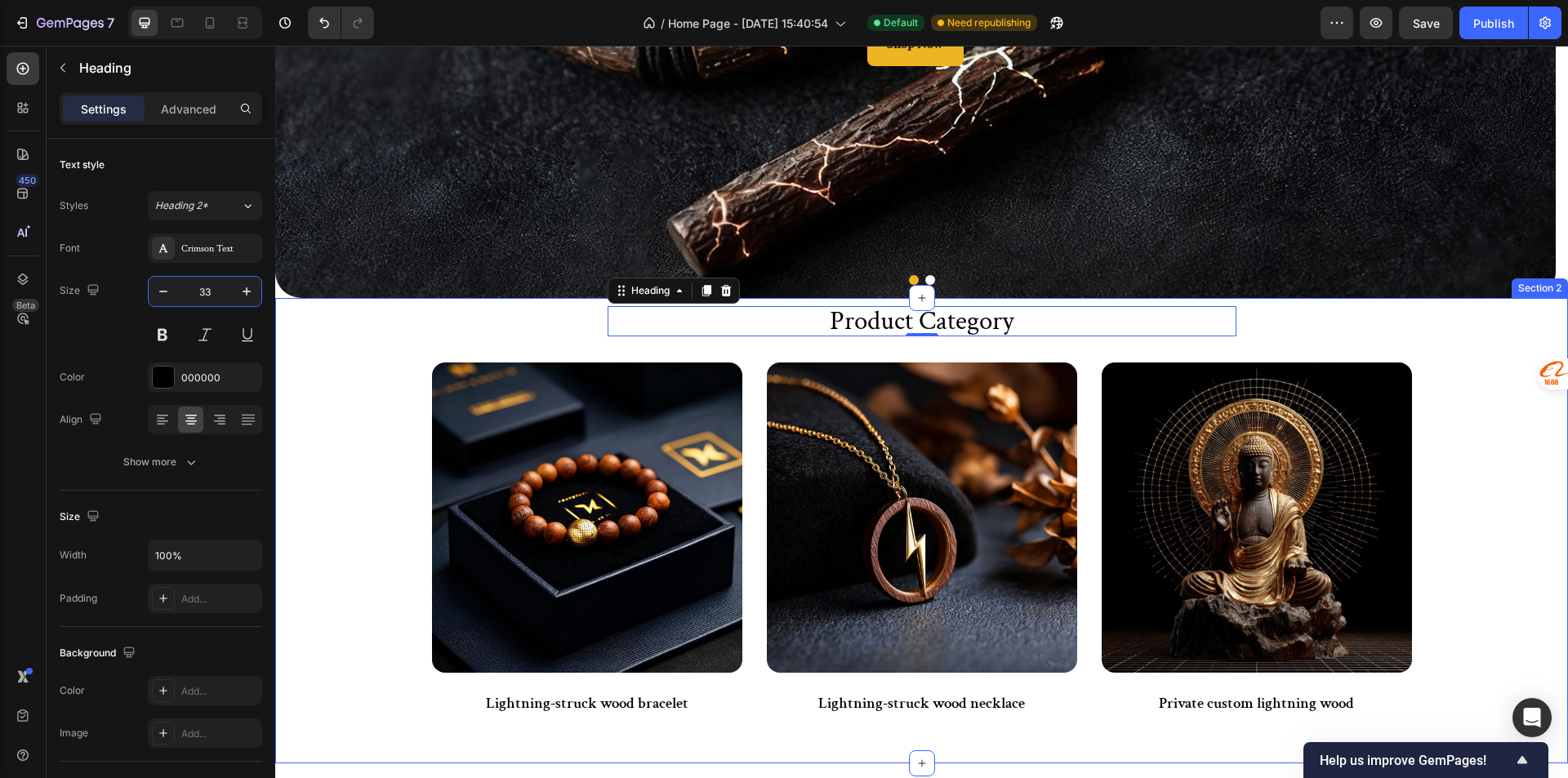
click at [1489, 462] on div "product Category Heading 0 Row Image Lightning-struck wood bracelet Text Block …" at bounding box center [921, 530] width 1292 height 465
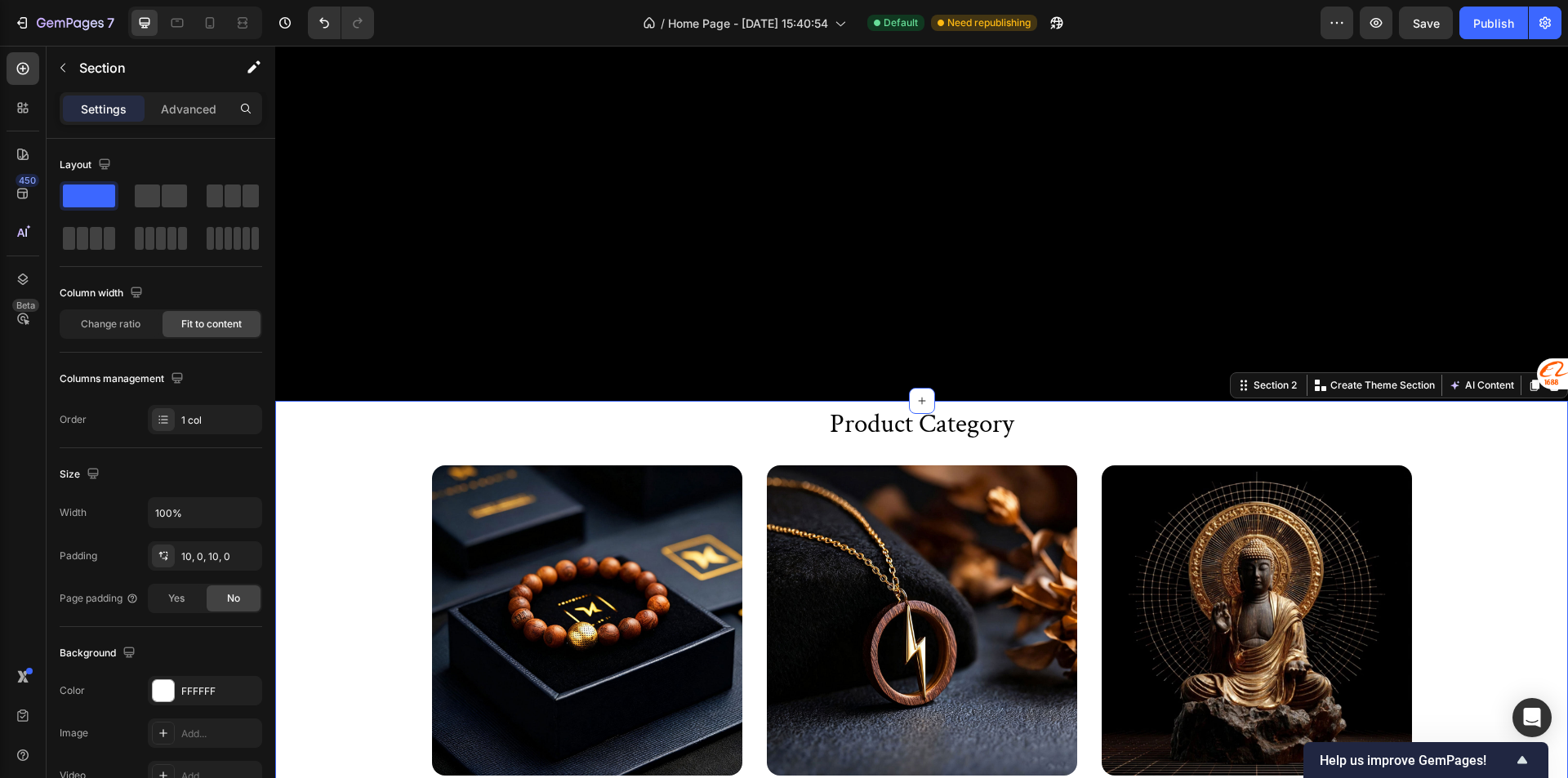
scroll to position [979, 0]
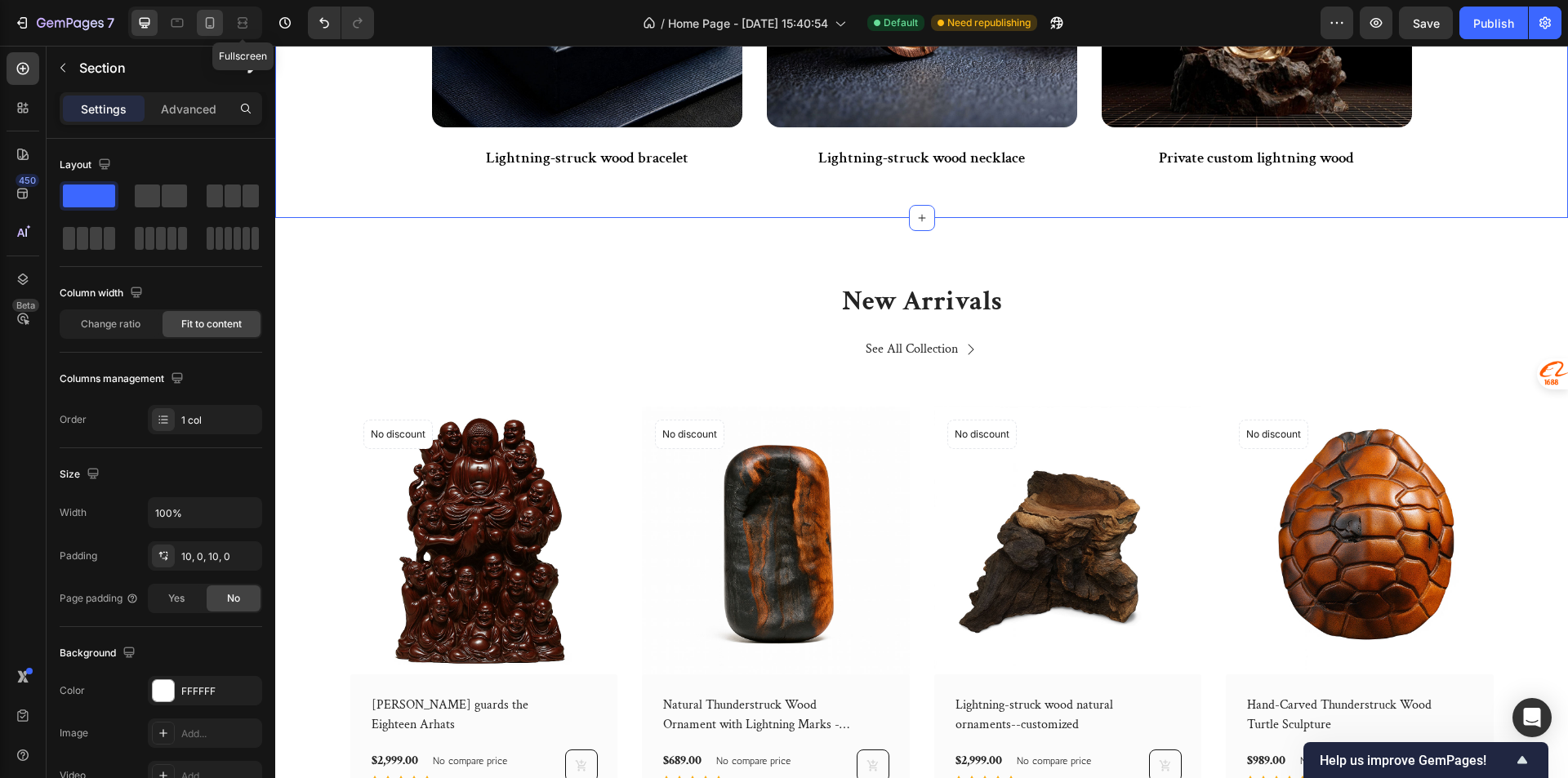
click at [218, 30] on icon at bounding box center [210, 23] width 16 height 16
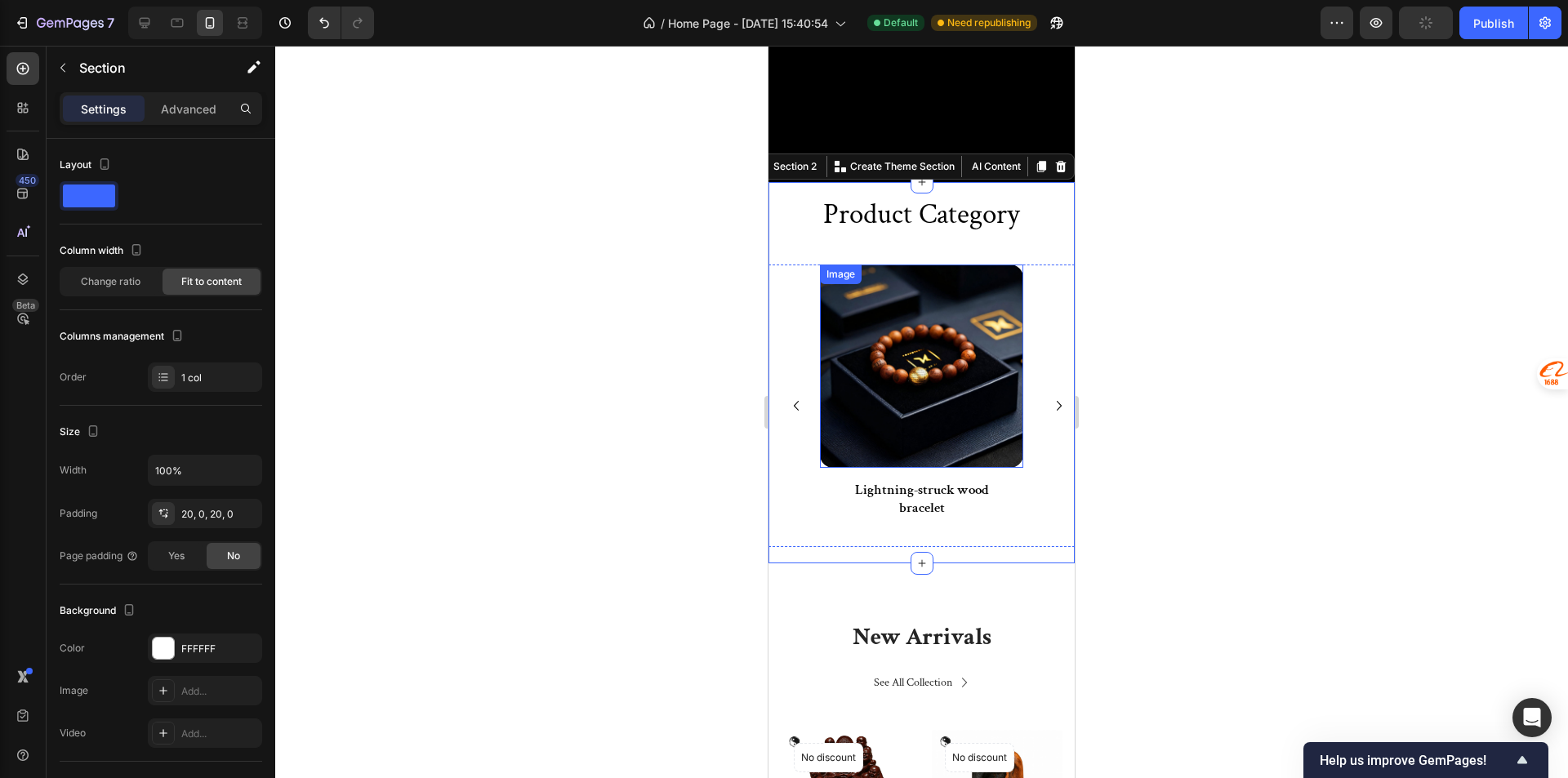
scroll to position [221, 0]
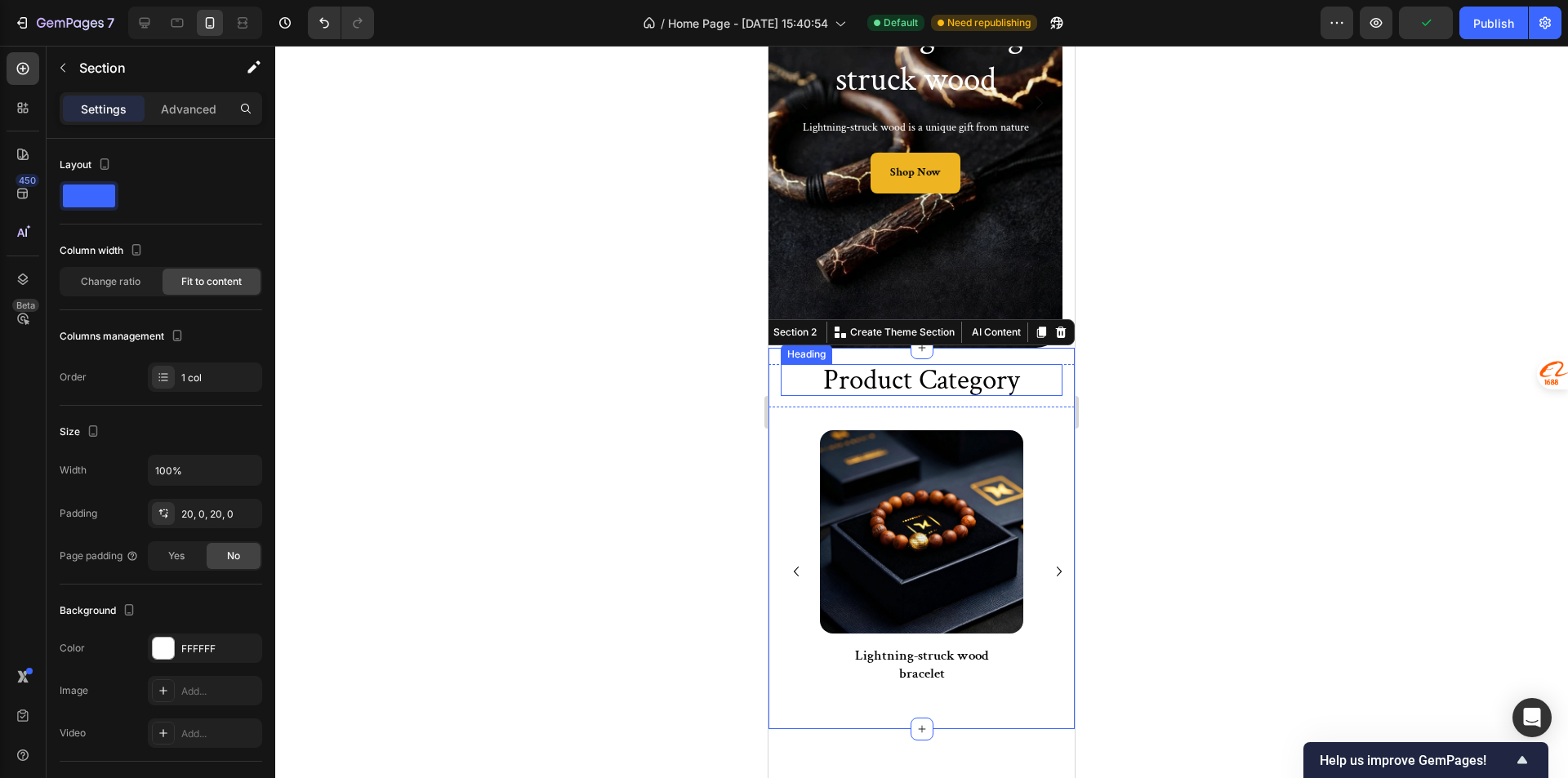
click at [889, 387] on p "product Category" at bounding box center [921, 380] width 278 height 29
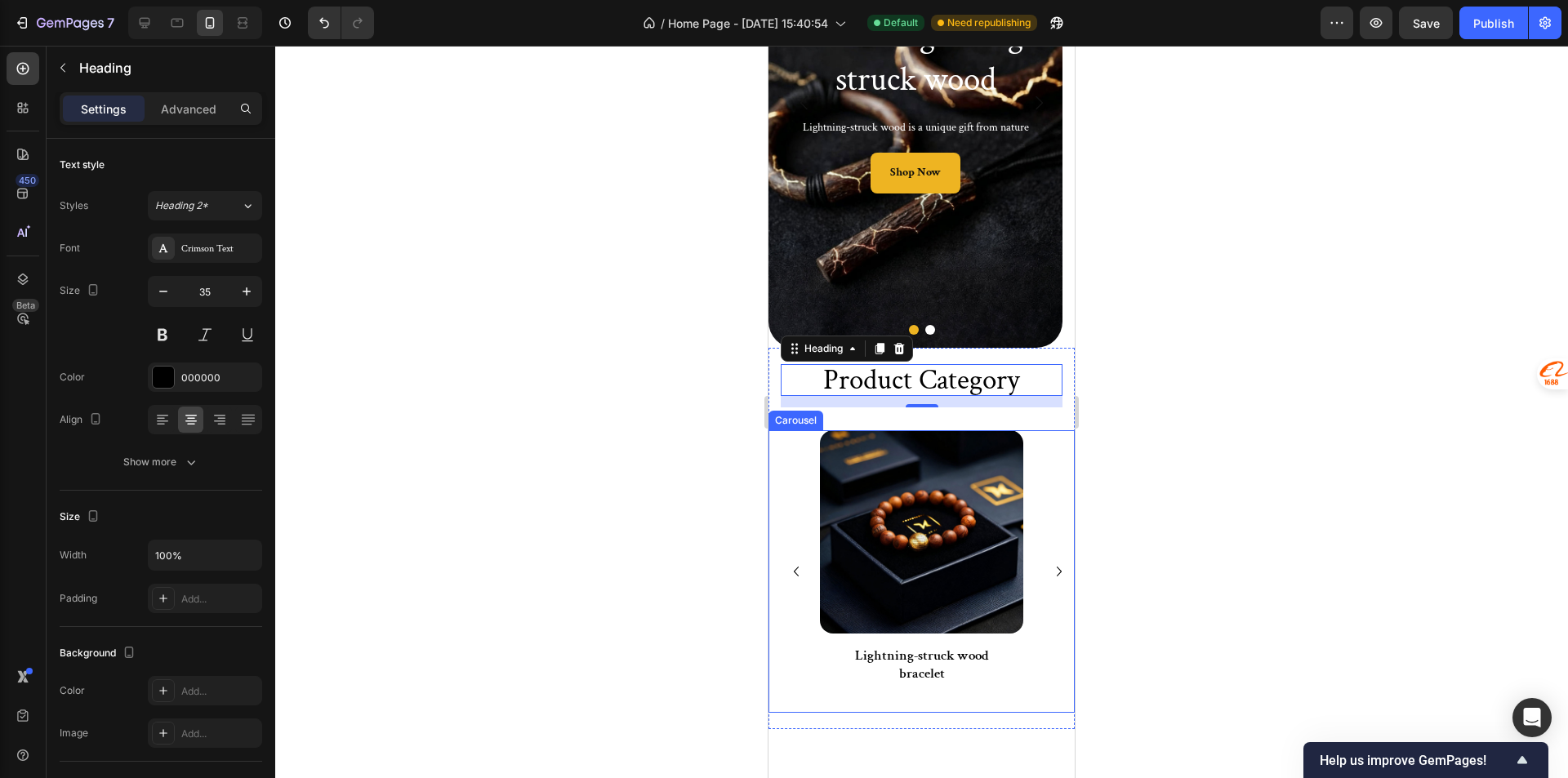
scroll to position [385, 0]
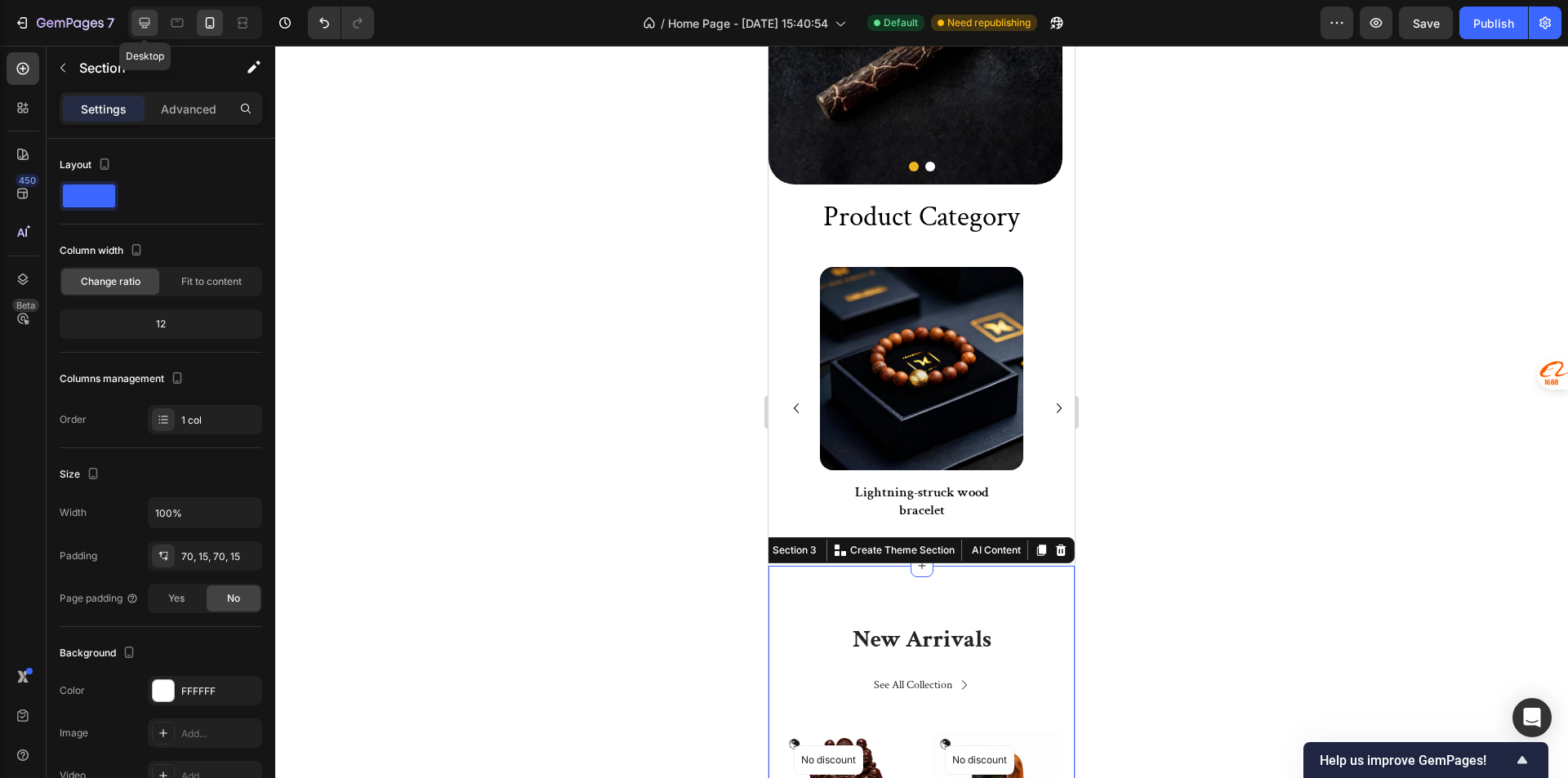
click at [134, 29] on div at bounding box center [145, 23] width 26 height 26
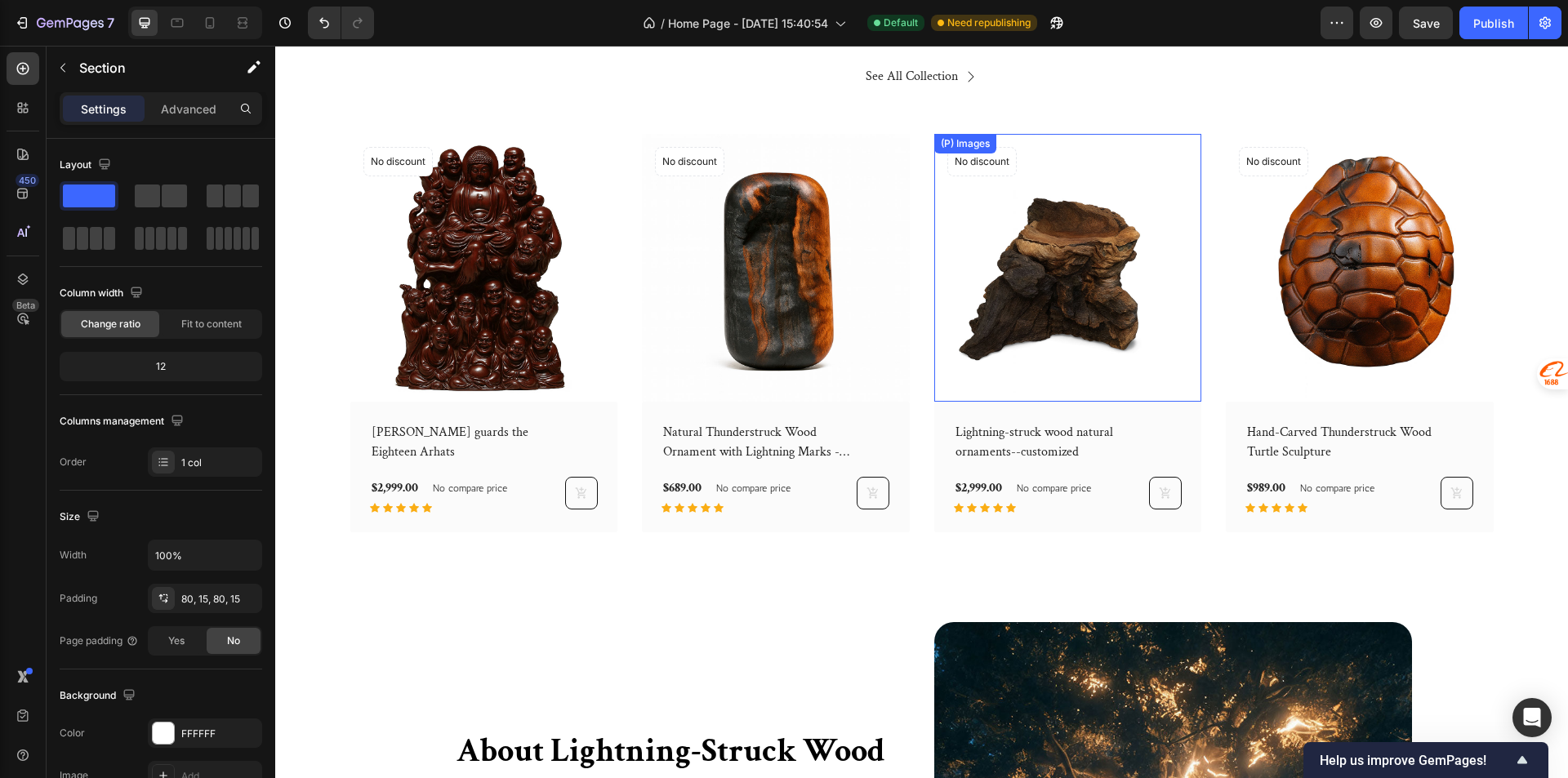
scroll to position [1013, 0]
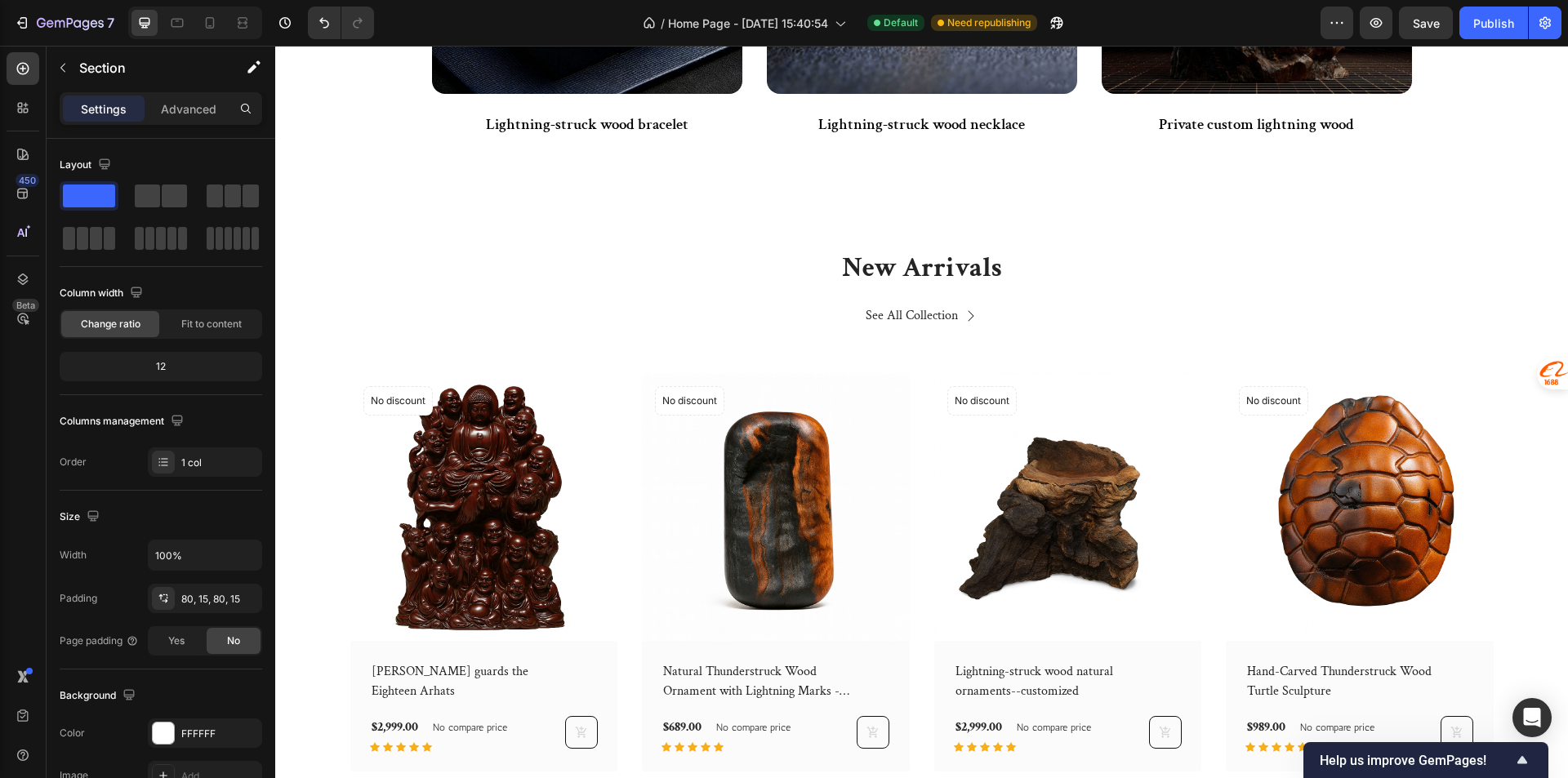
click at [571, 245] on div "New Arrivals Heading See All Collection Button Row (P) Images No discount Not b…" at bounding box center [921, 510] width 1292 height 652
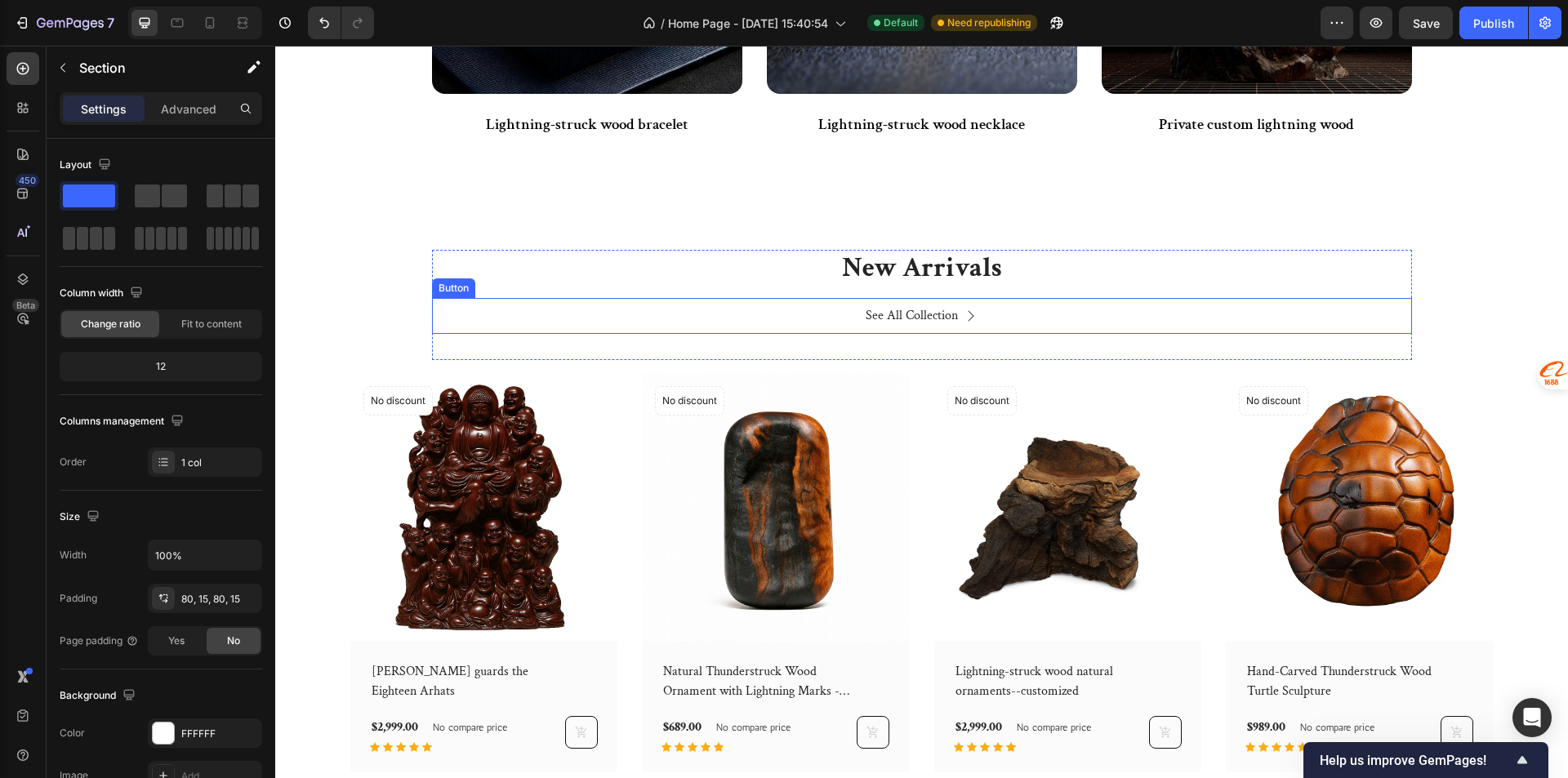
click at [461, 317] on div "See All Collection Button" at bounding box center [921, 316] width 980 height 37
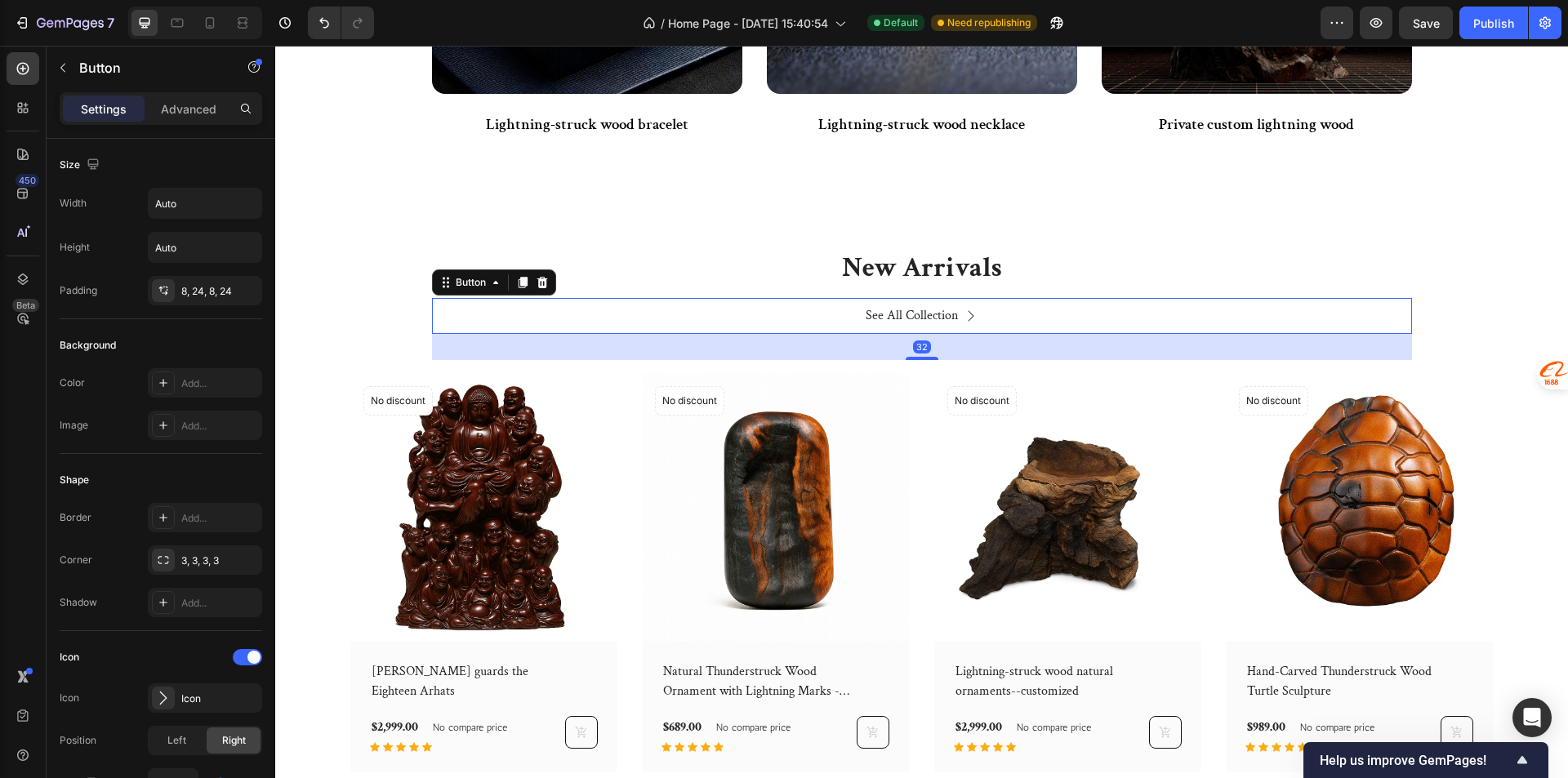
click at [436, 233] on div "Heading" at bounding box center [458, 240] width 45 height 15
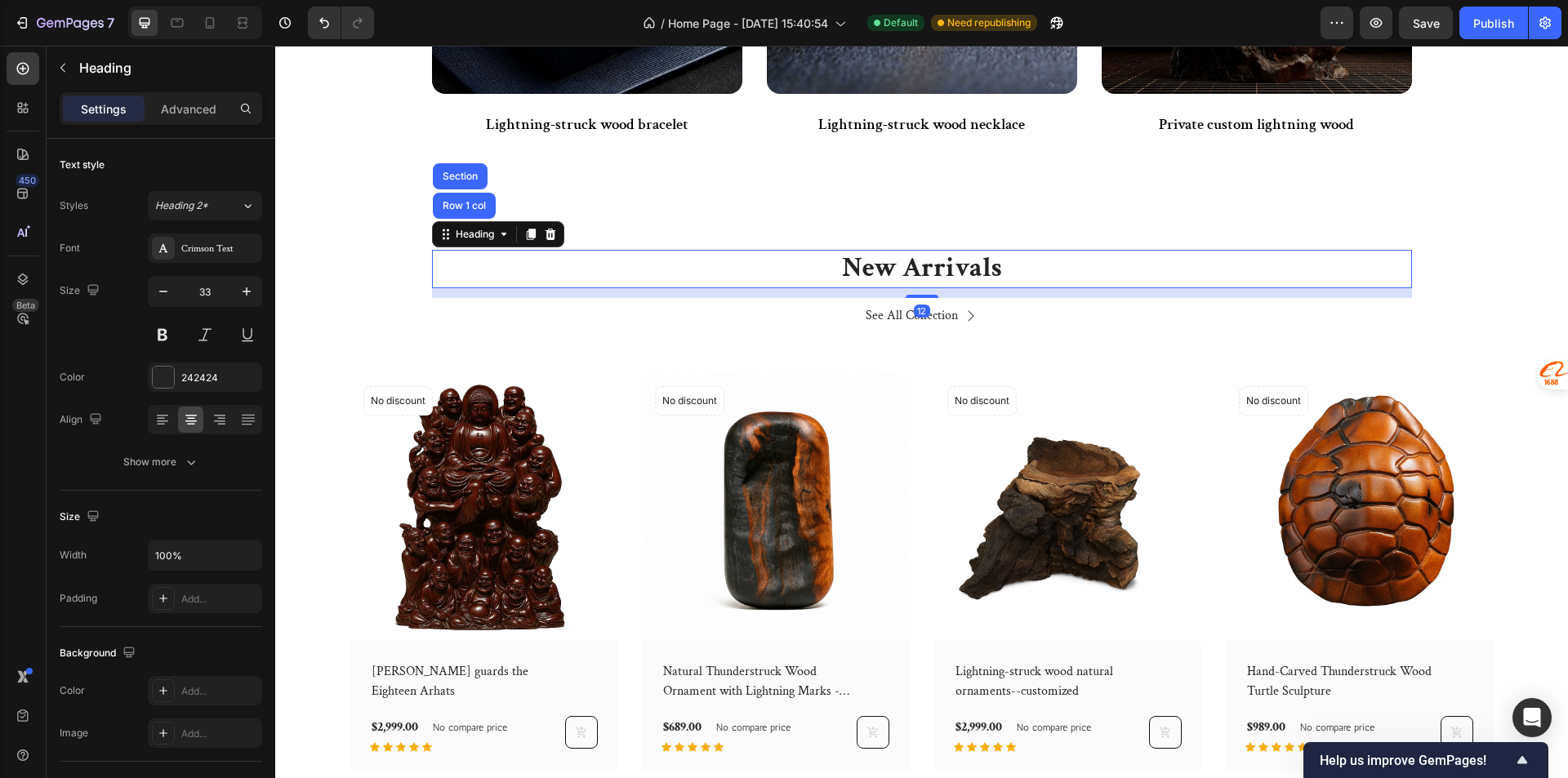
click at [366, 267] on div "New Arrivals Heading Row 1 col Section 12 See All Collection Button Row (P) Ima…" at bounding box center [921, 510] width 1268 height 522
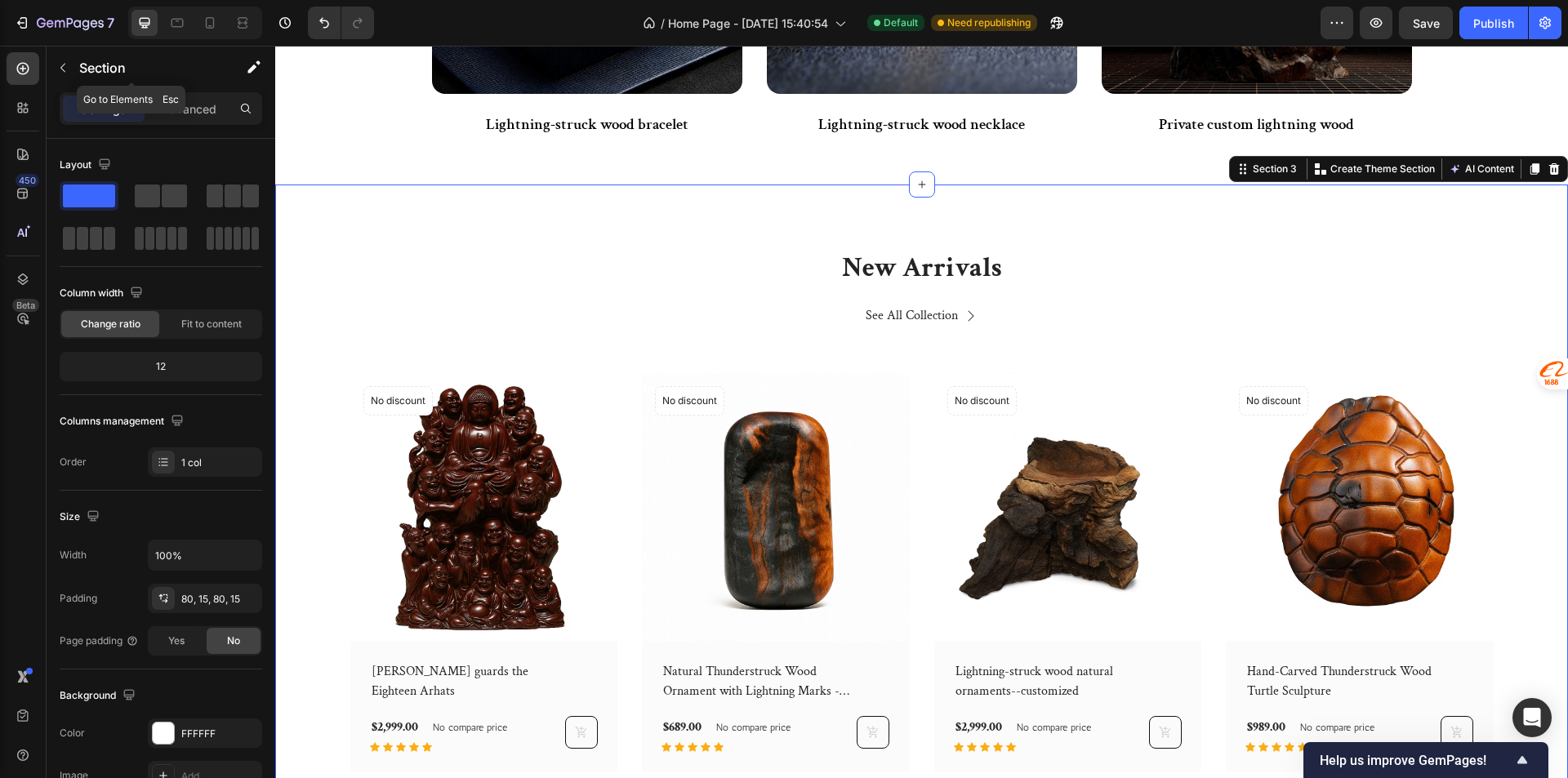
click at [187, 92] on div "Section" at bounding box center [132, 69] width 170 height 47
click at [178, 102] on p "Advanced" at bounding box center [189, 109] width 56 height 17
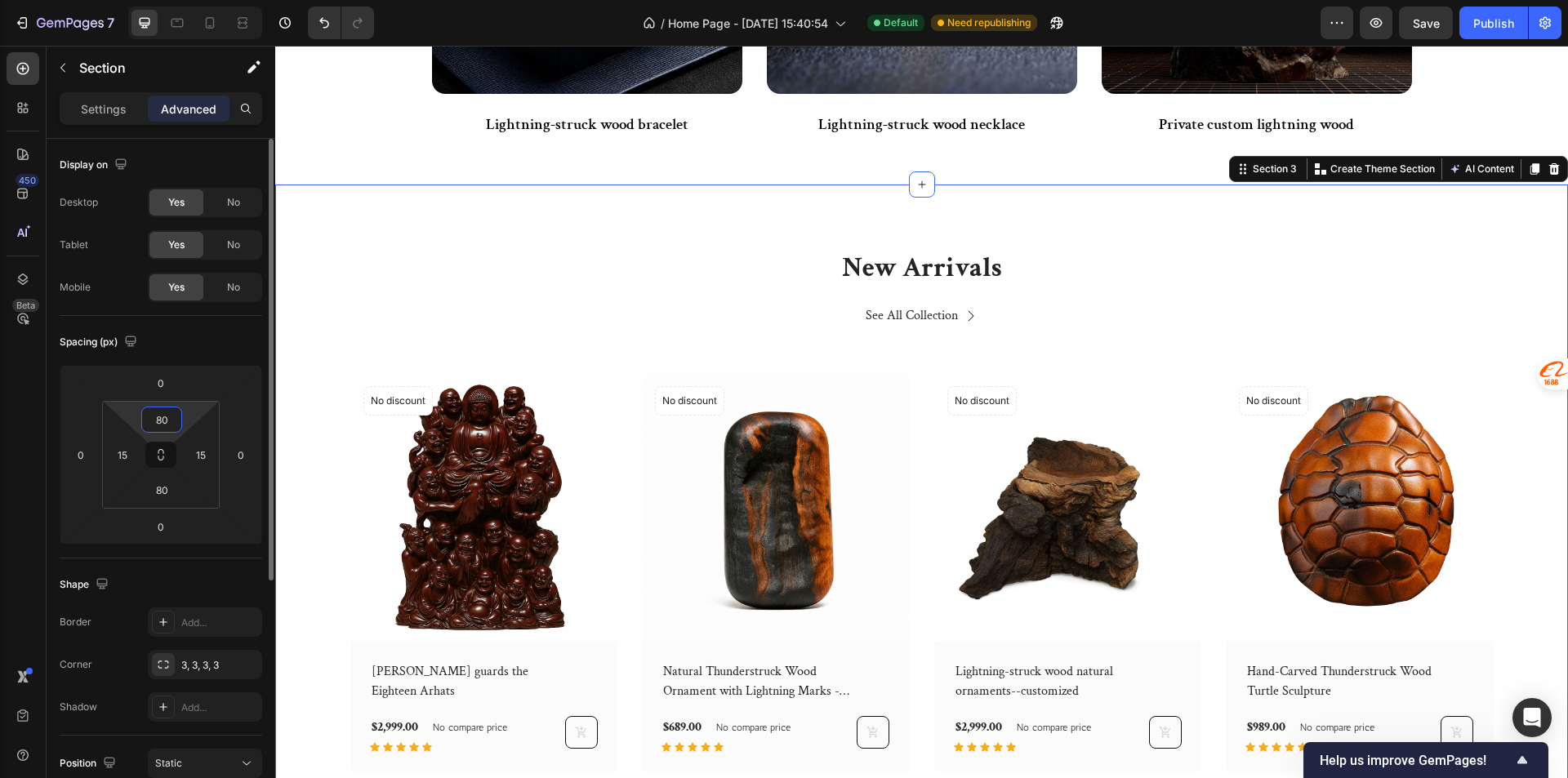
click at [177, 411] on input "80" at bounding box center [162, 420] width 33 height 25
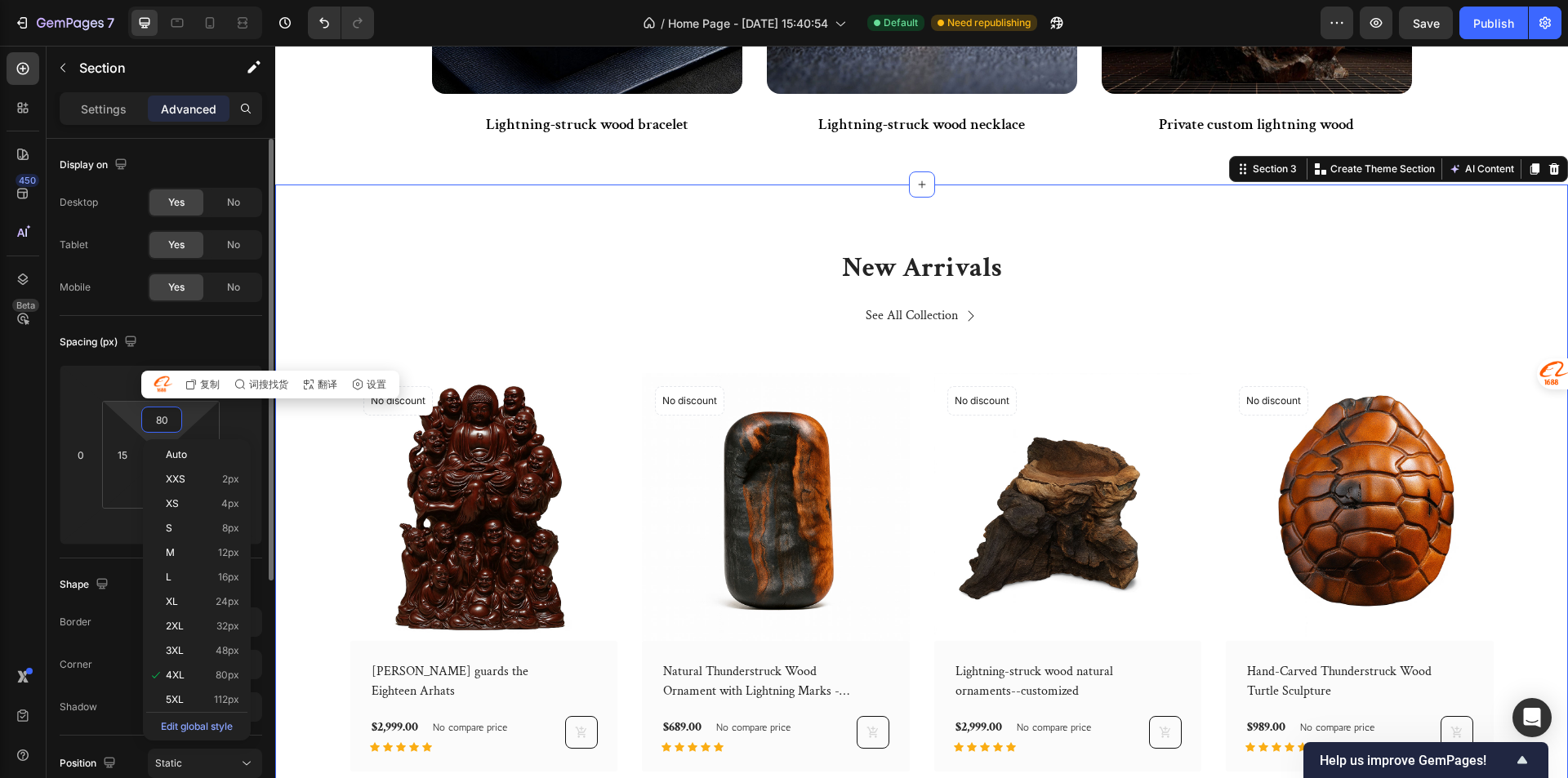
type input "0"
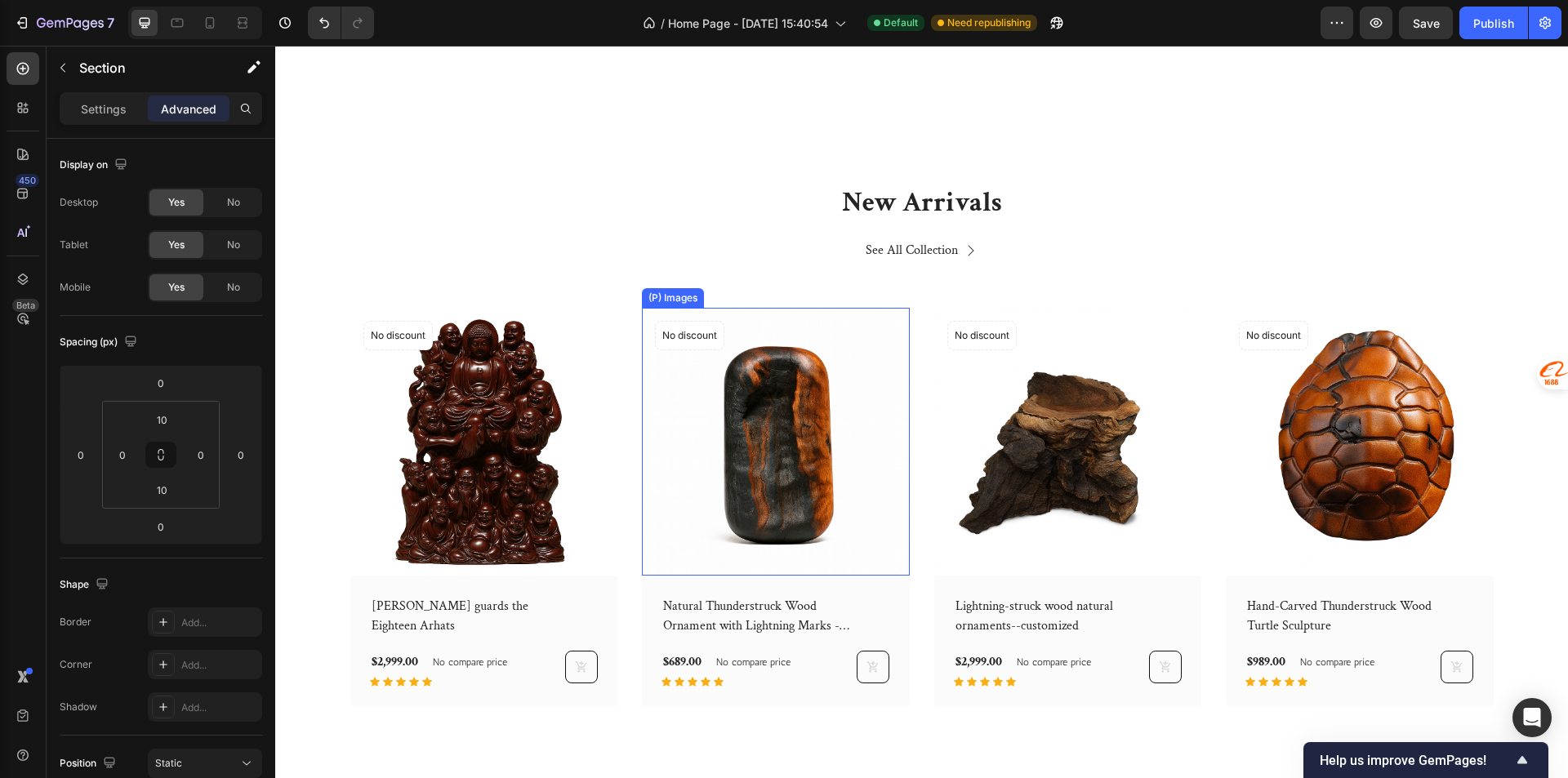
scroll to position [1421, 0]
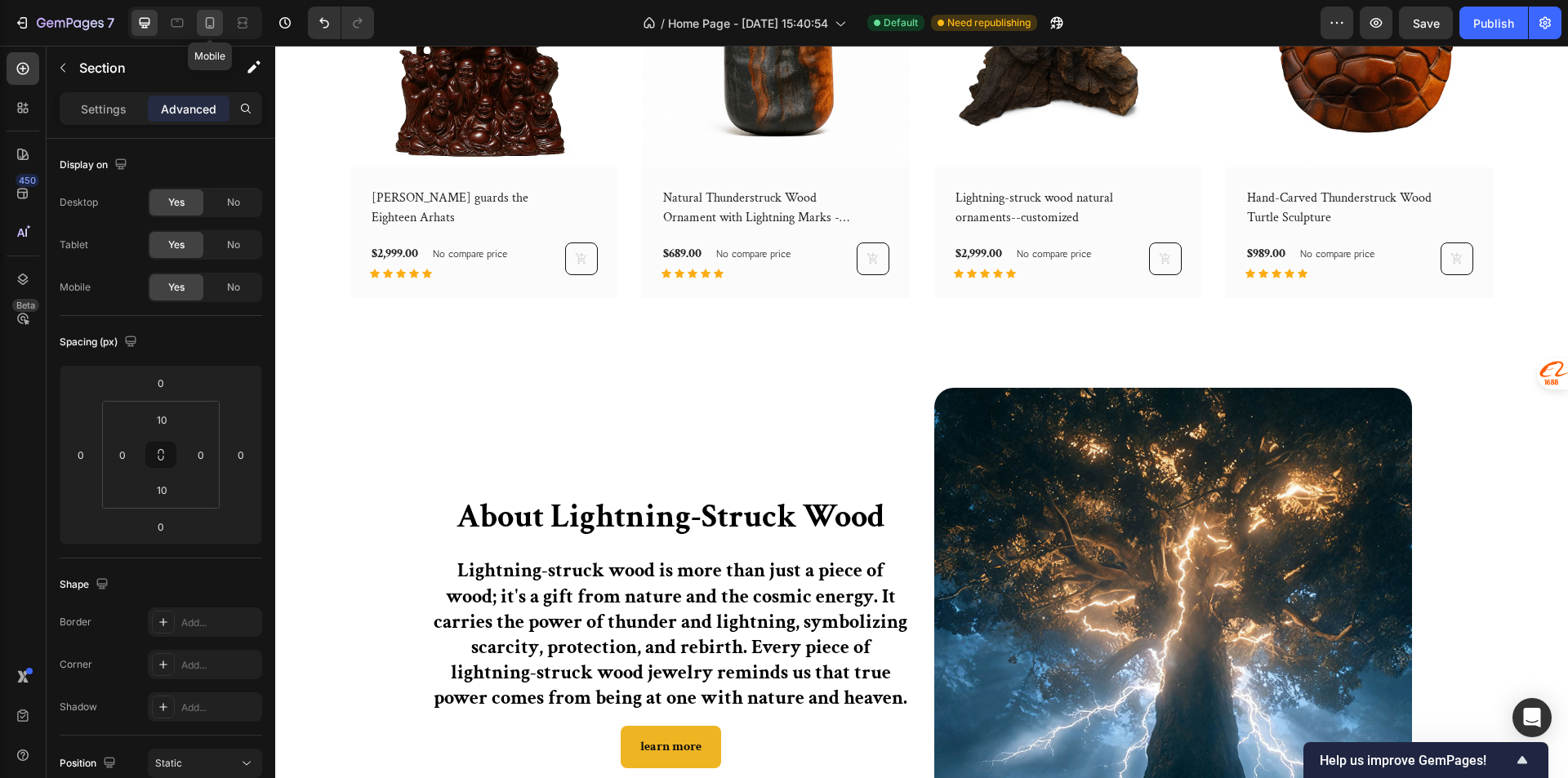
click at [214, 25] on icon at bounding box center [210, 23] width 16 height 16
type input "20"
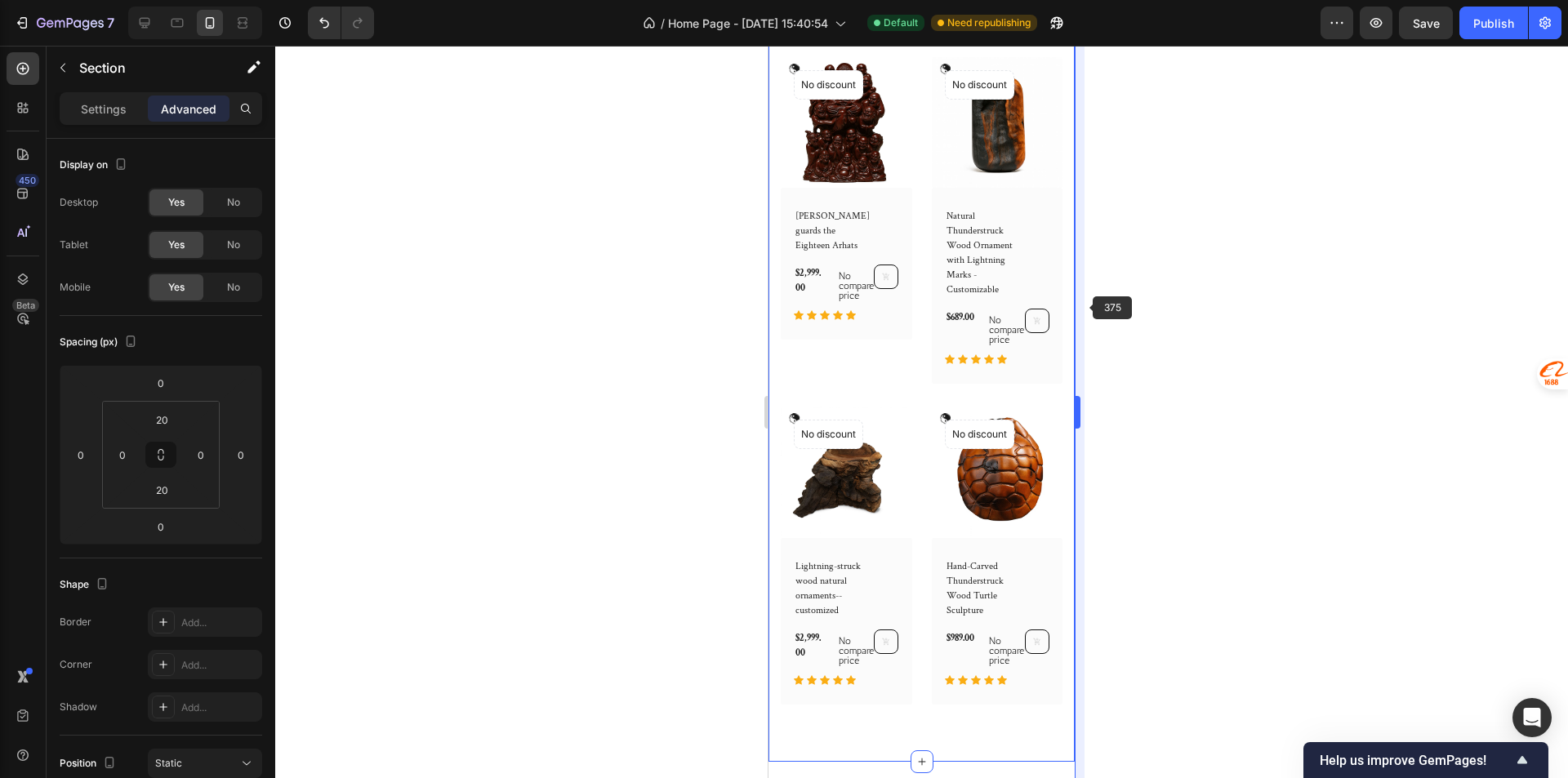
scroll to position [629, 0]
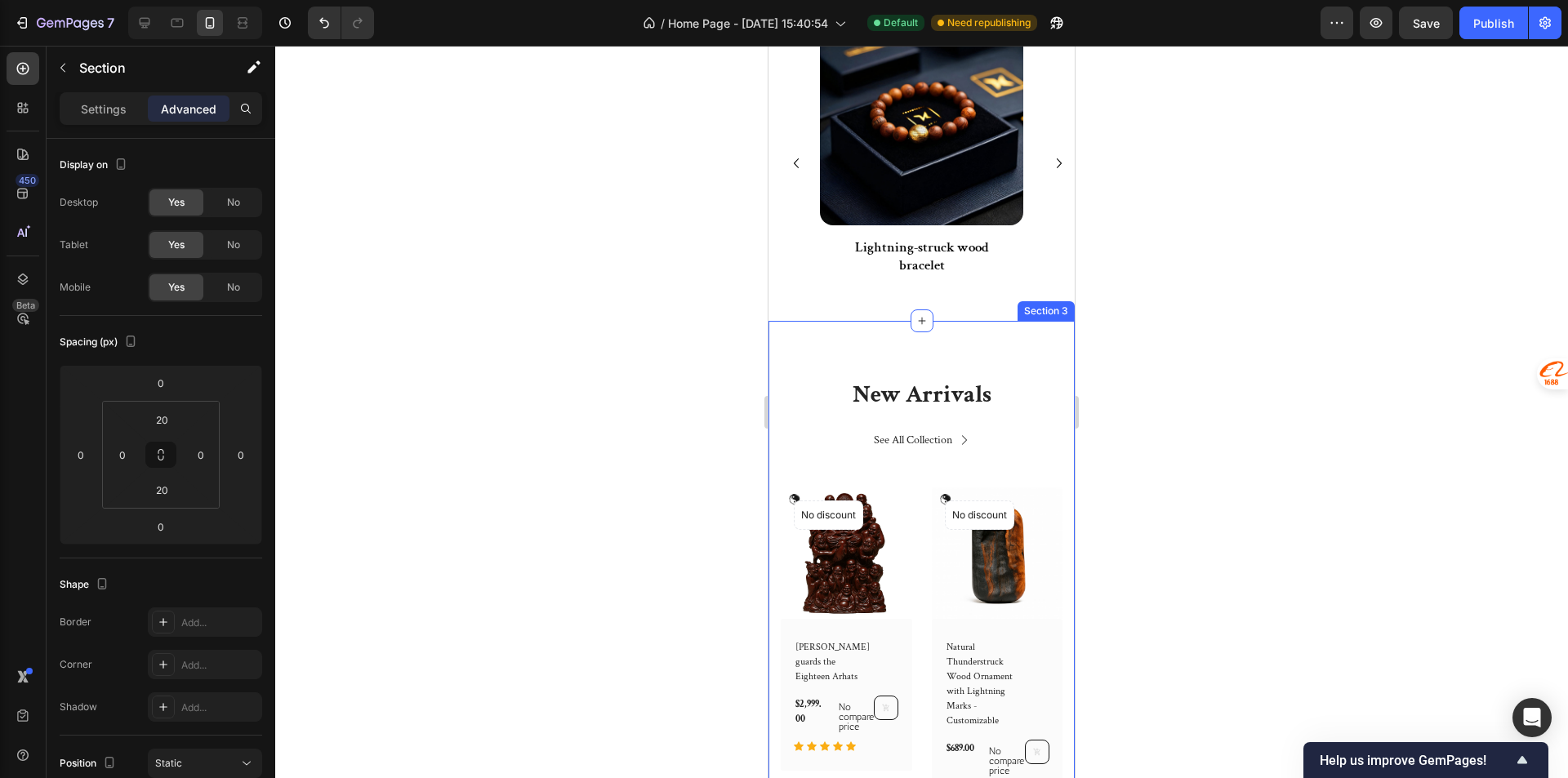
click at [878, 370] on div "New Arrivals Heading See All Collection Button Row (P) Images No discount Not b…" at bounding box center [921, 756] width 306 height 871
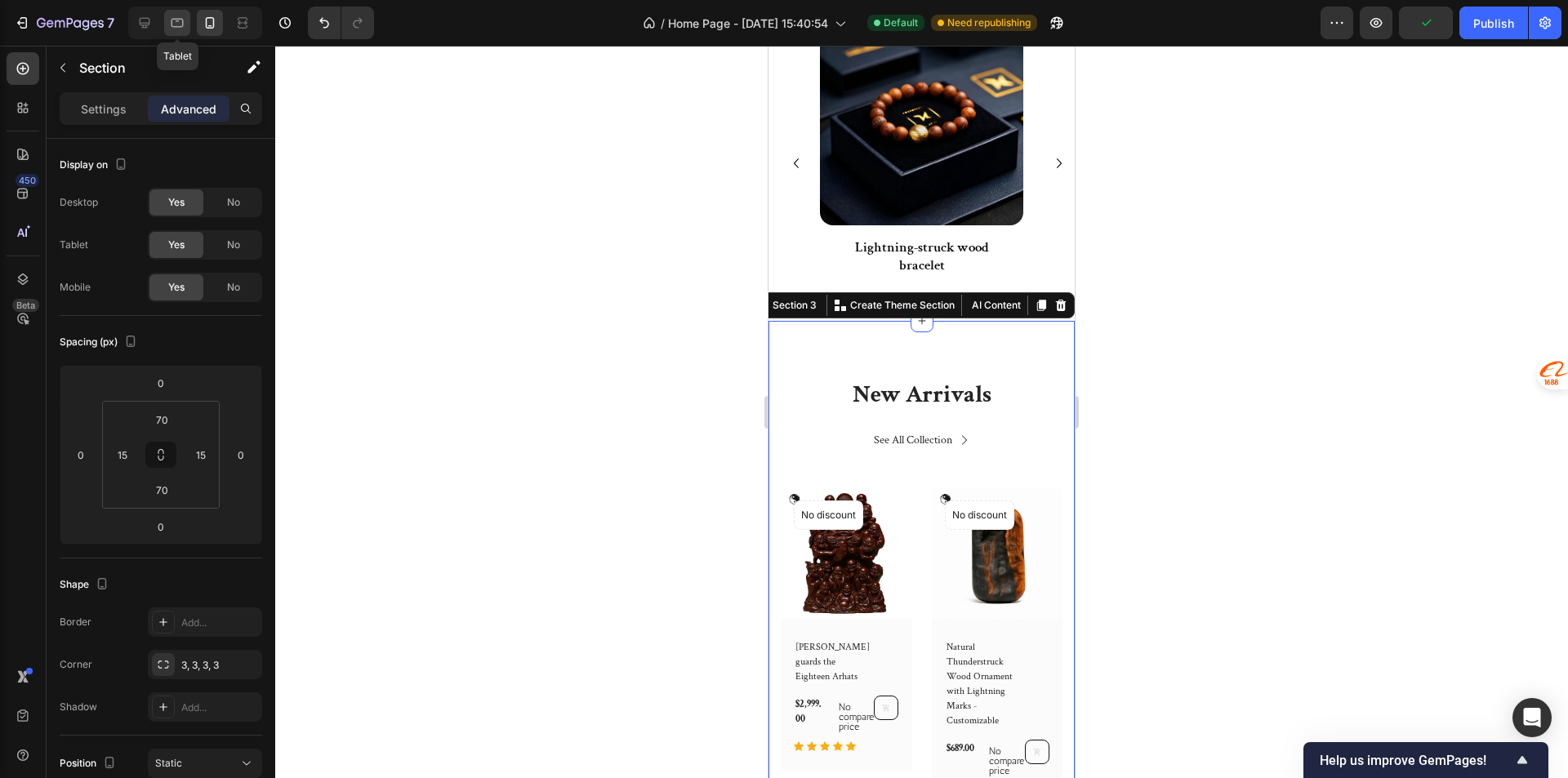
click at [178, 29] on icon at bounding box center [178, 23] width 16 height 16
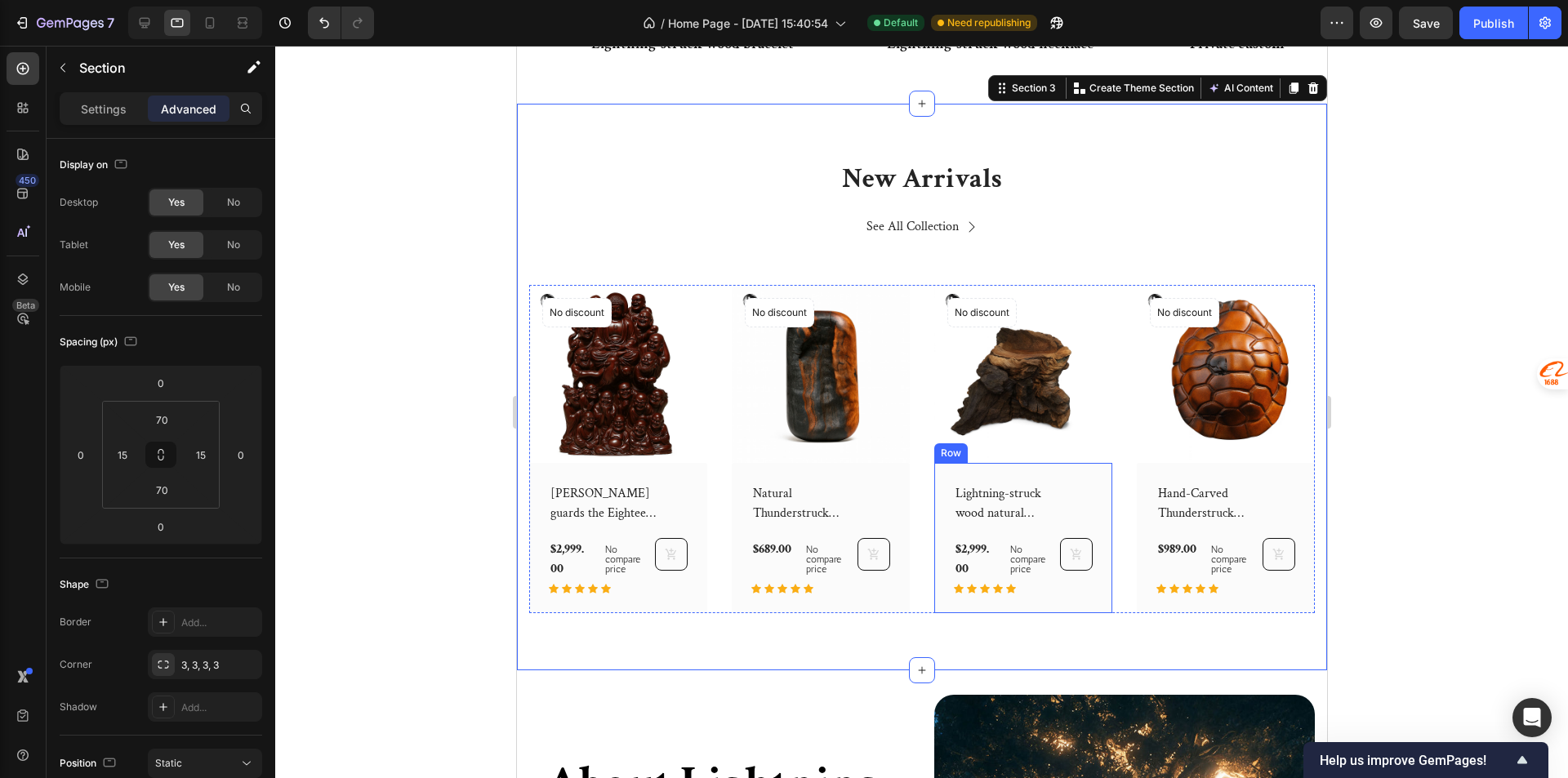
scroll to position [1077, 0]
click at [685, 180] on p "New Arrivals" at bounding box center [921, 179] width 782 height 35
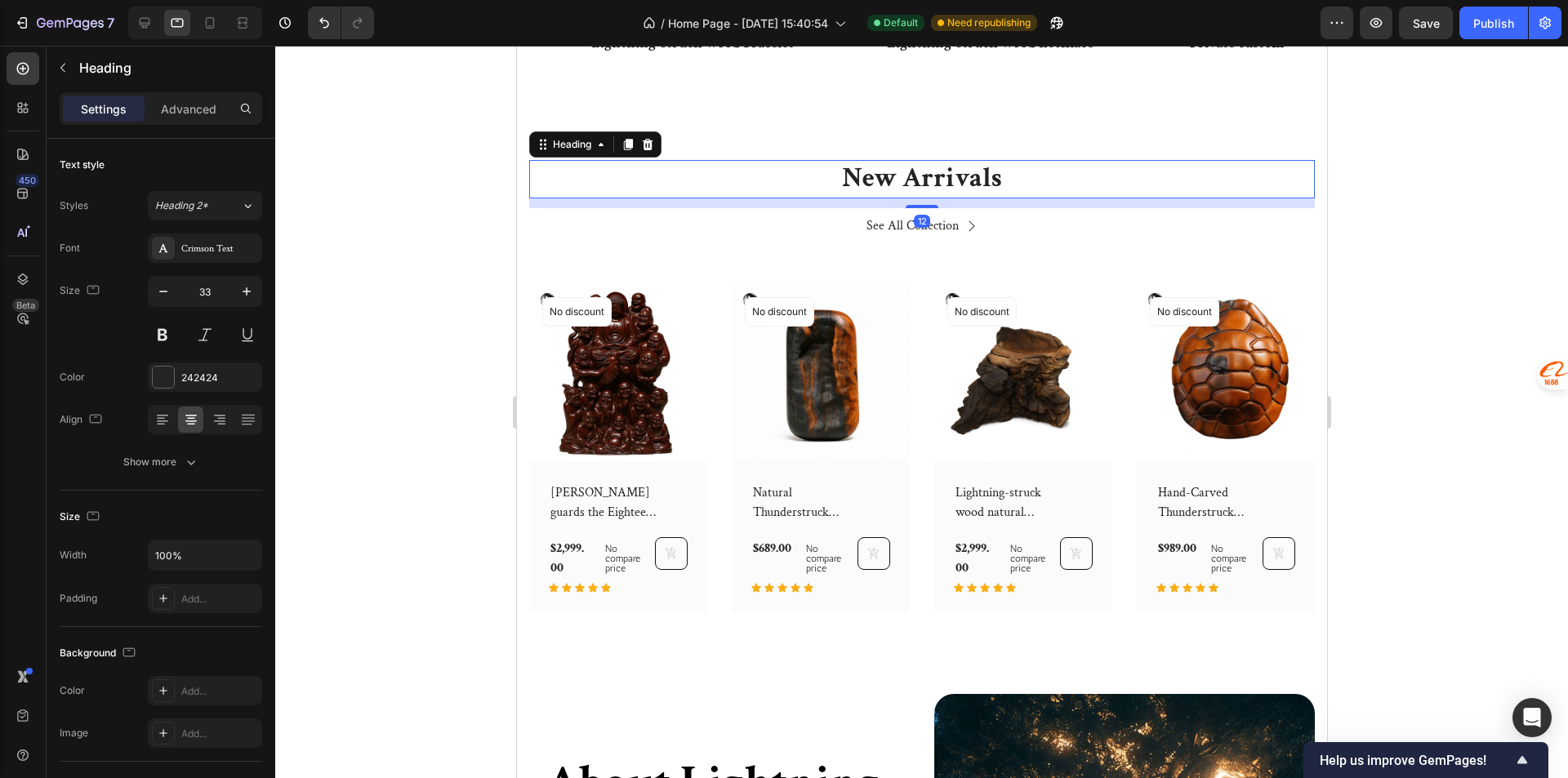
click at [688, 147] on div "New Arrivals Heading 12 See All Collection Button Row (P) Images No discount No…" at bounding box center [921, 386] width 810 height 566
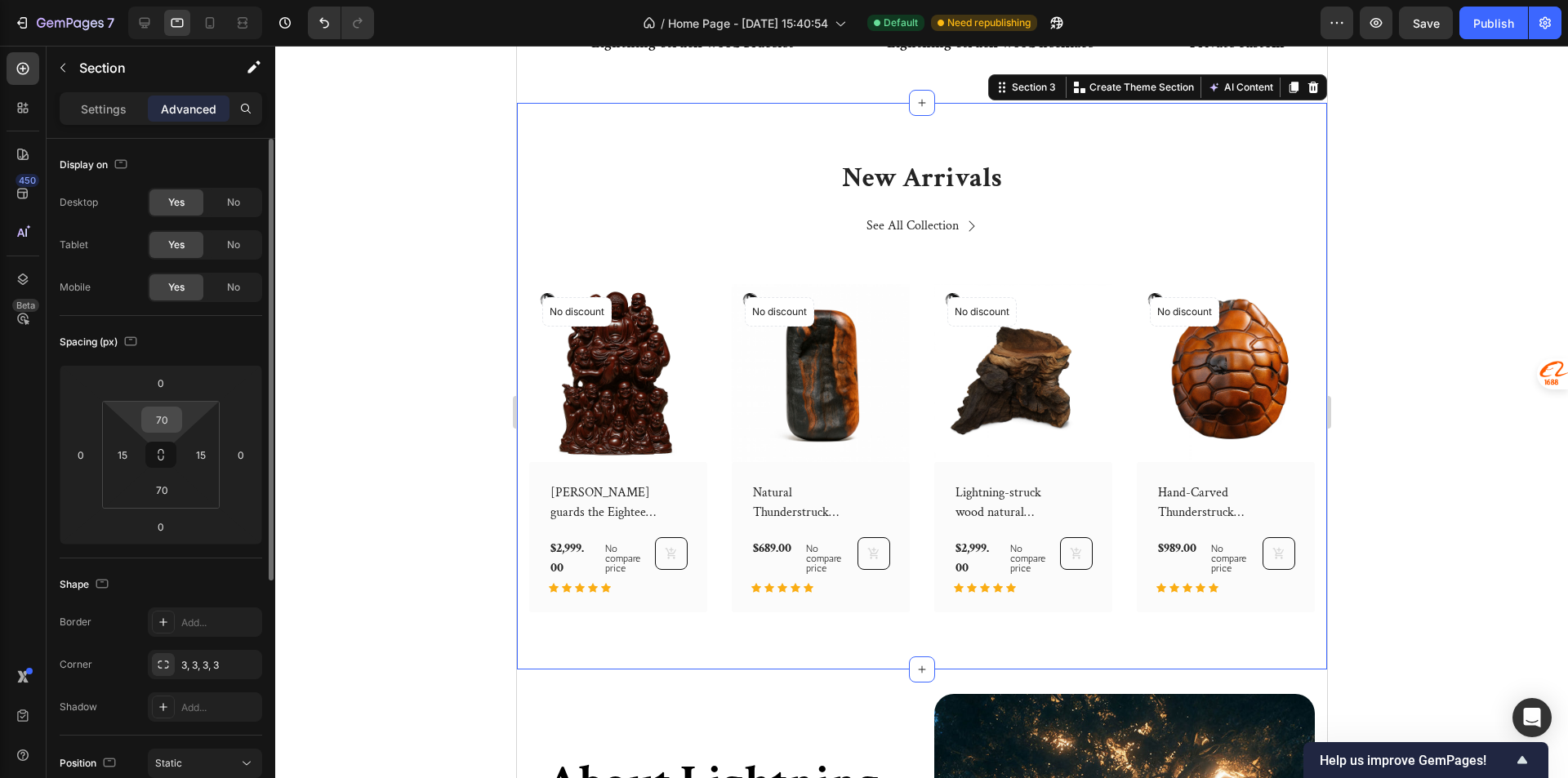
click at [176, 411] on input "70" at bounding box center [162, 420] width 33 height 25
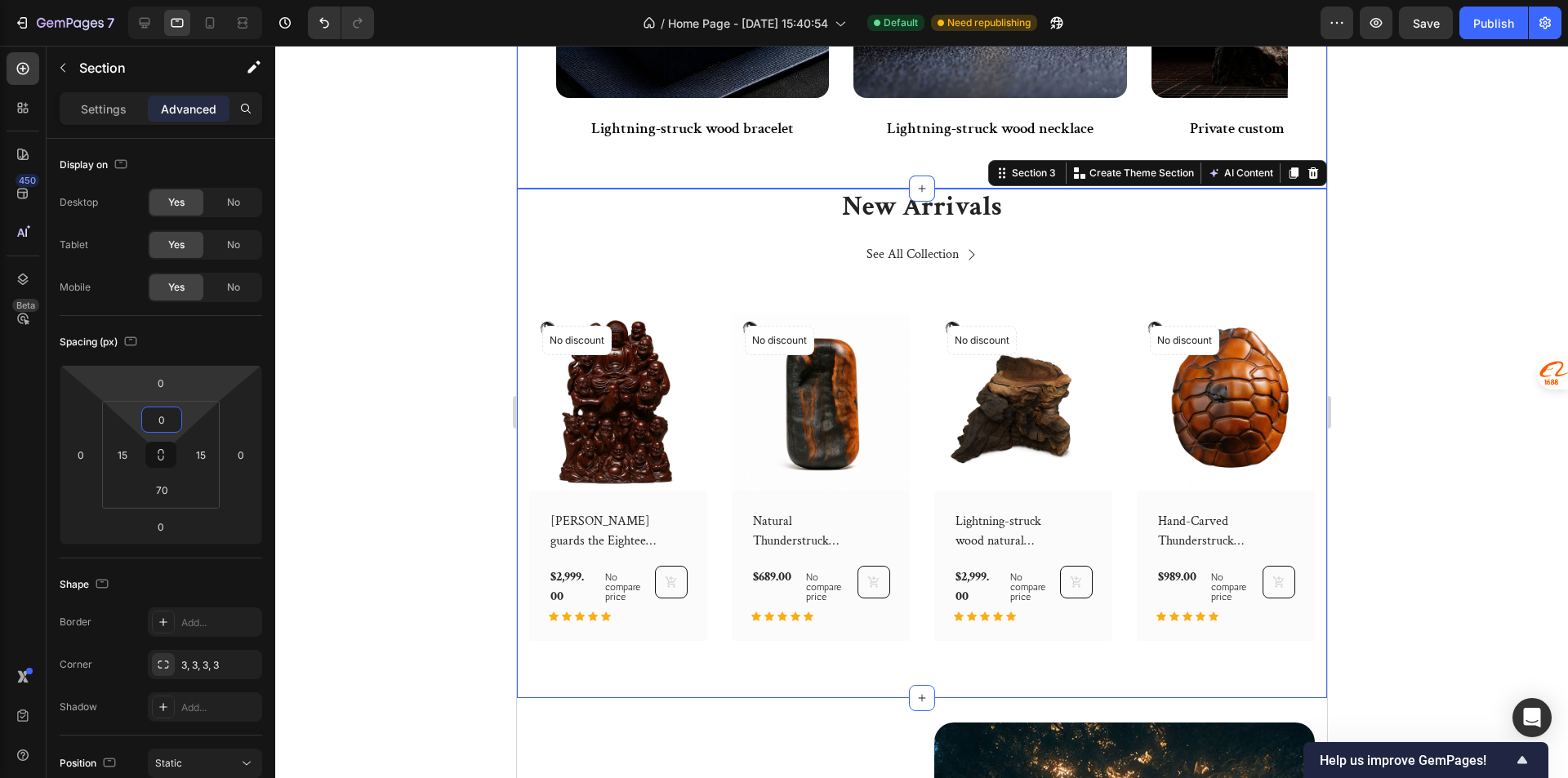
scroll to position [832, 0]
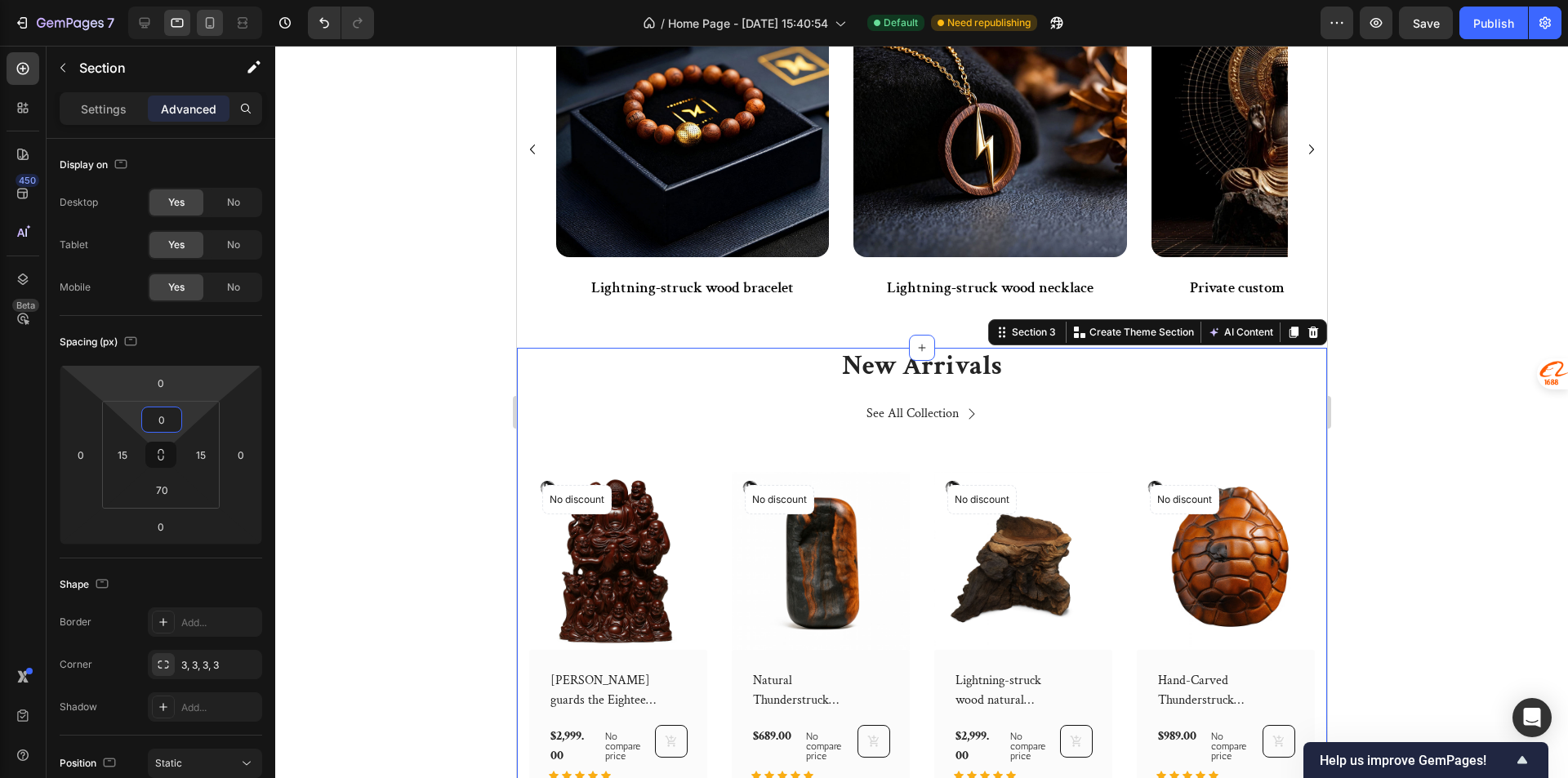
click at [206, 30] on icon at bounding box center [210, 23] width 16 height 16
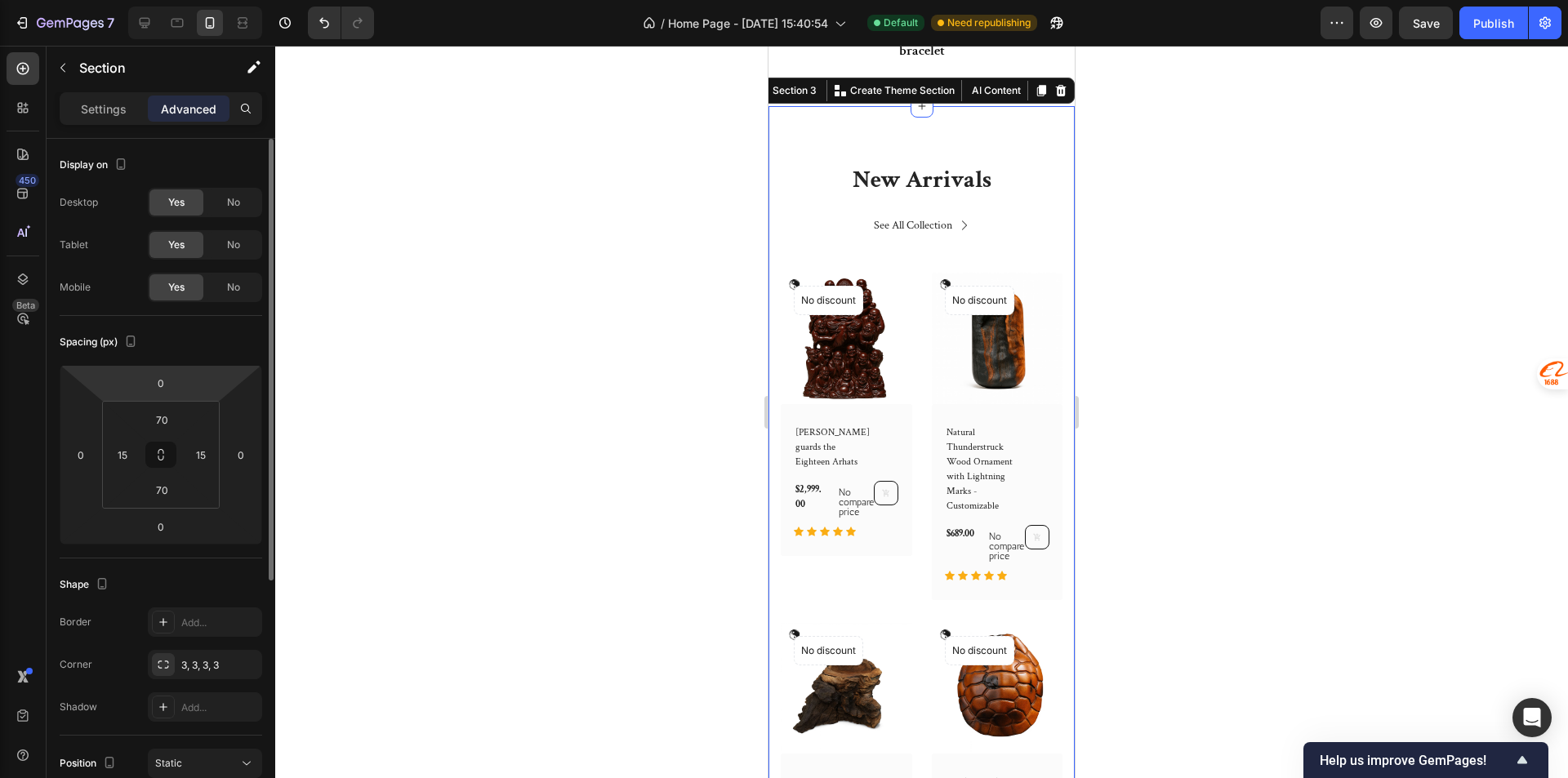
scroll to position [1010, 0]
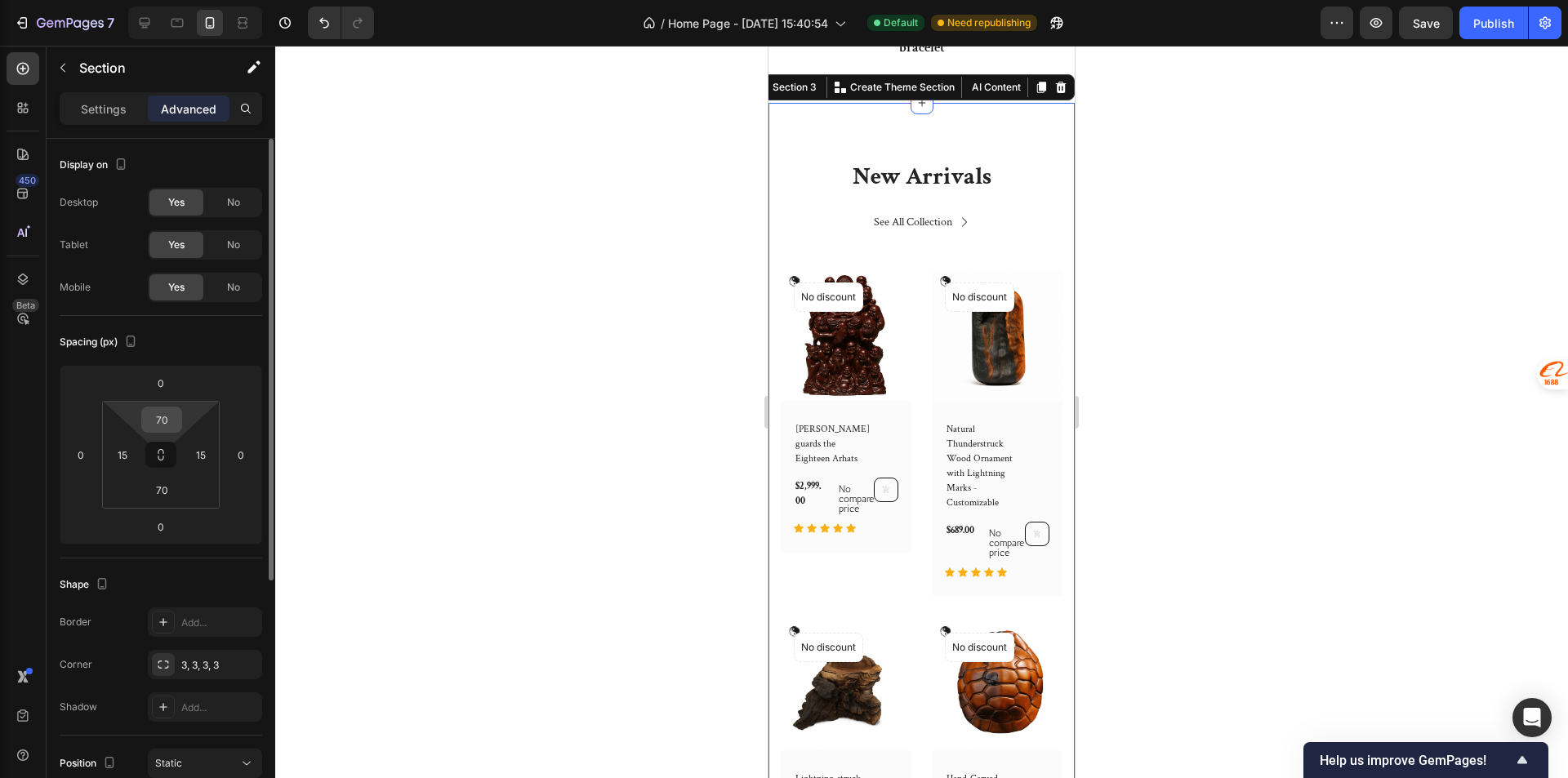
click at [170, 412] on input "70" at bounding box center [162, 420] width 33 height 25
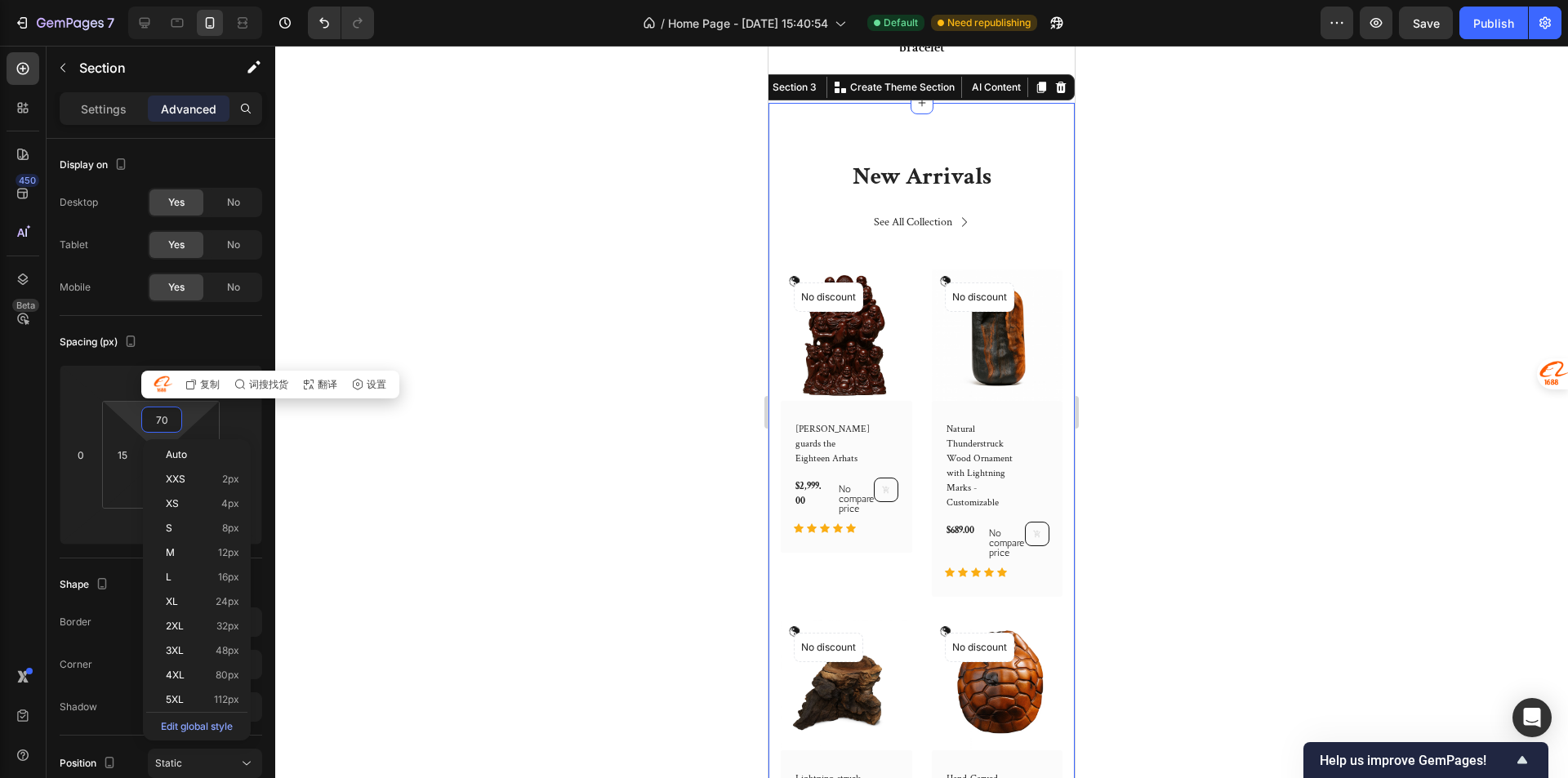
type input "0"
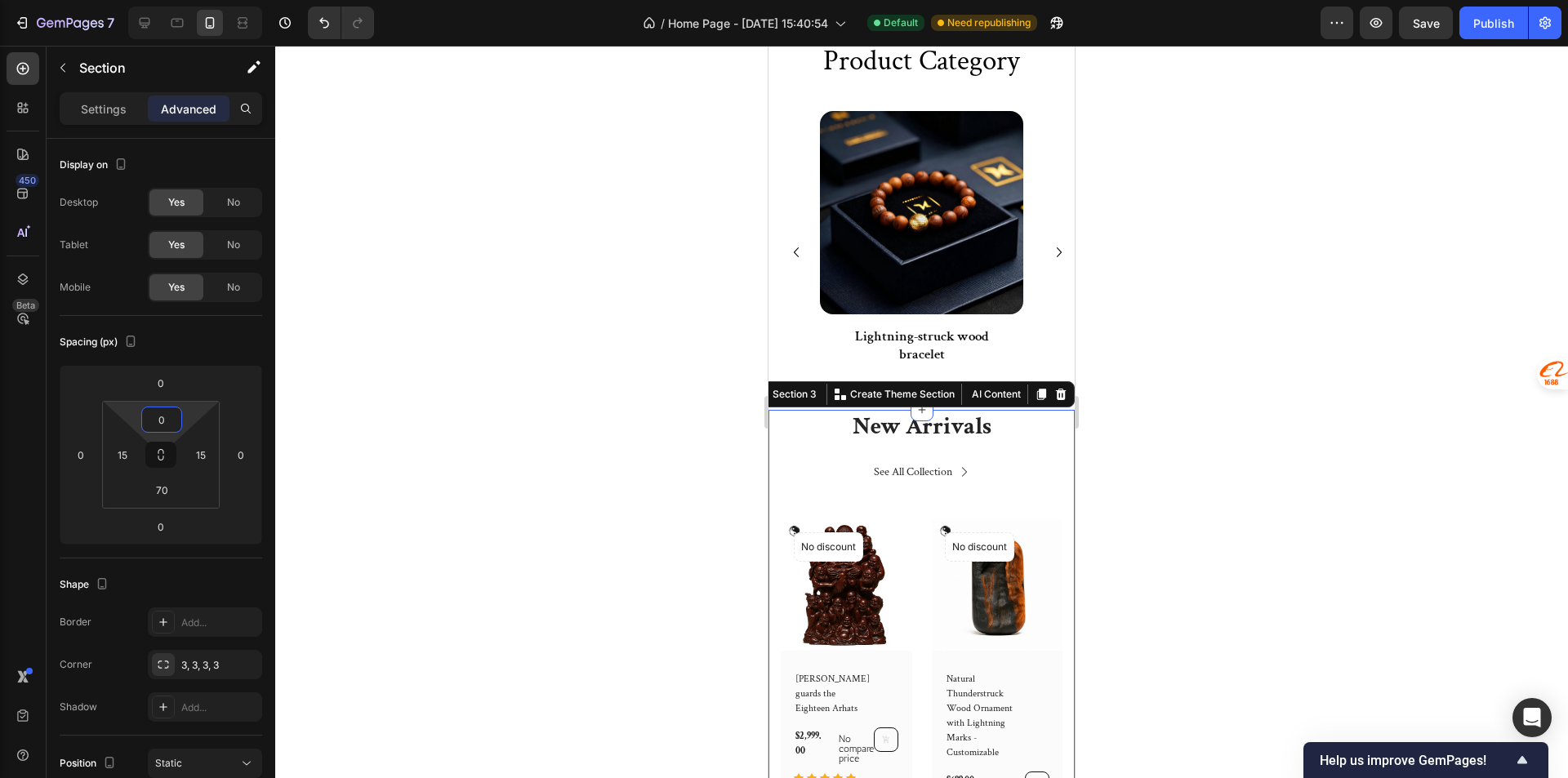
click at [1187, 352] on div at bounding box center [921, 411] width 1292 height 732
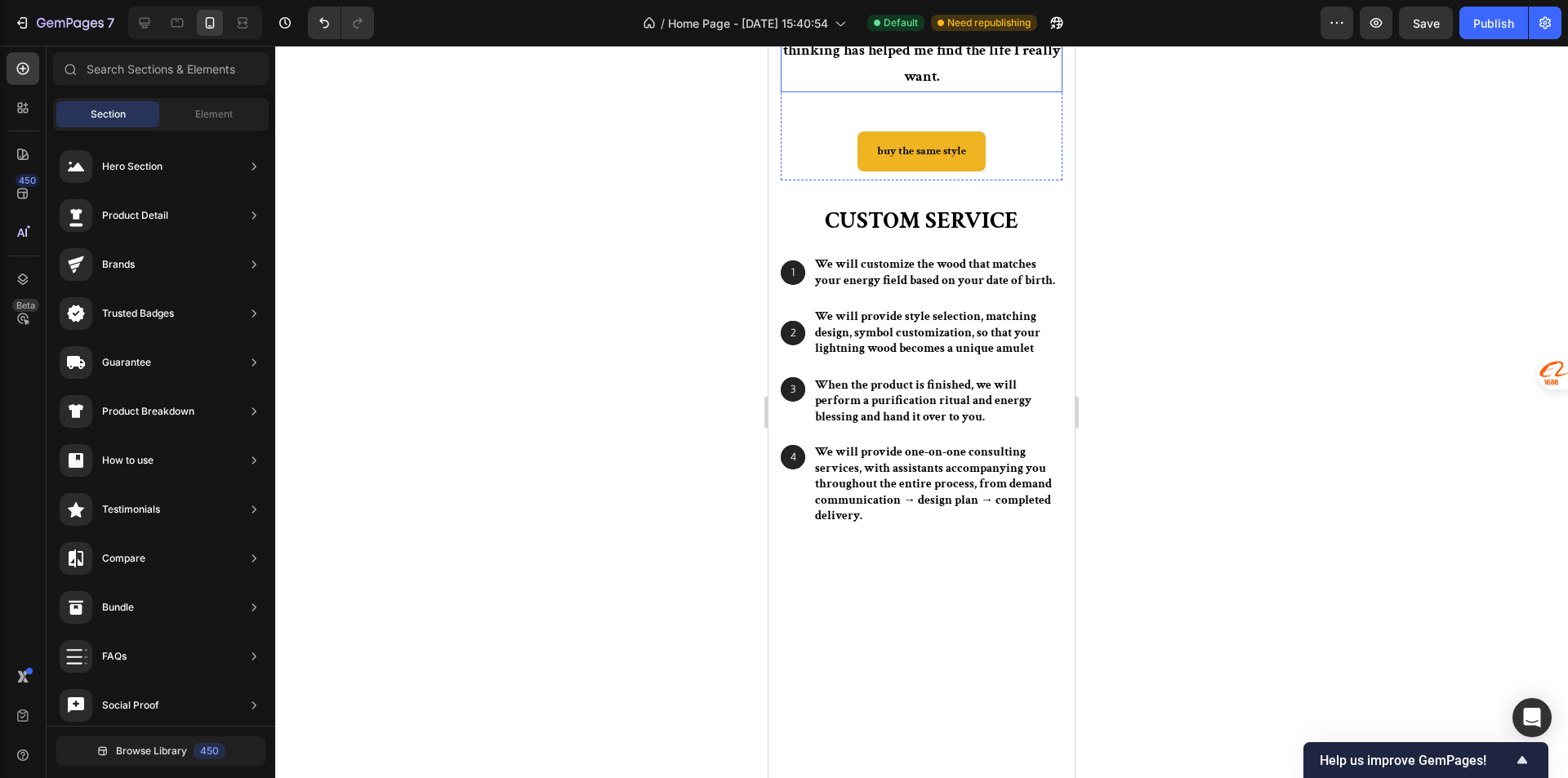
scroll to position [3132, 0]
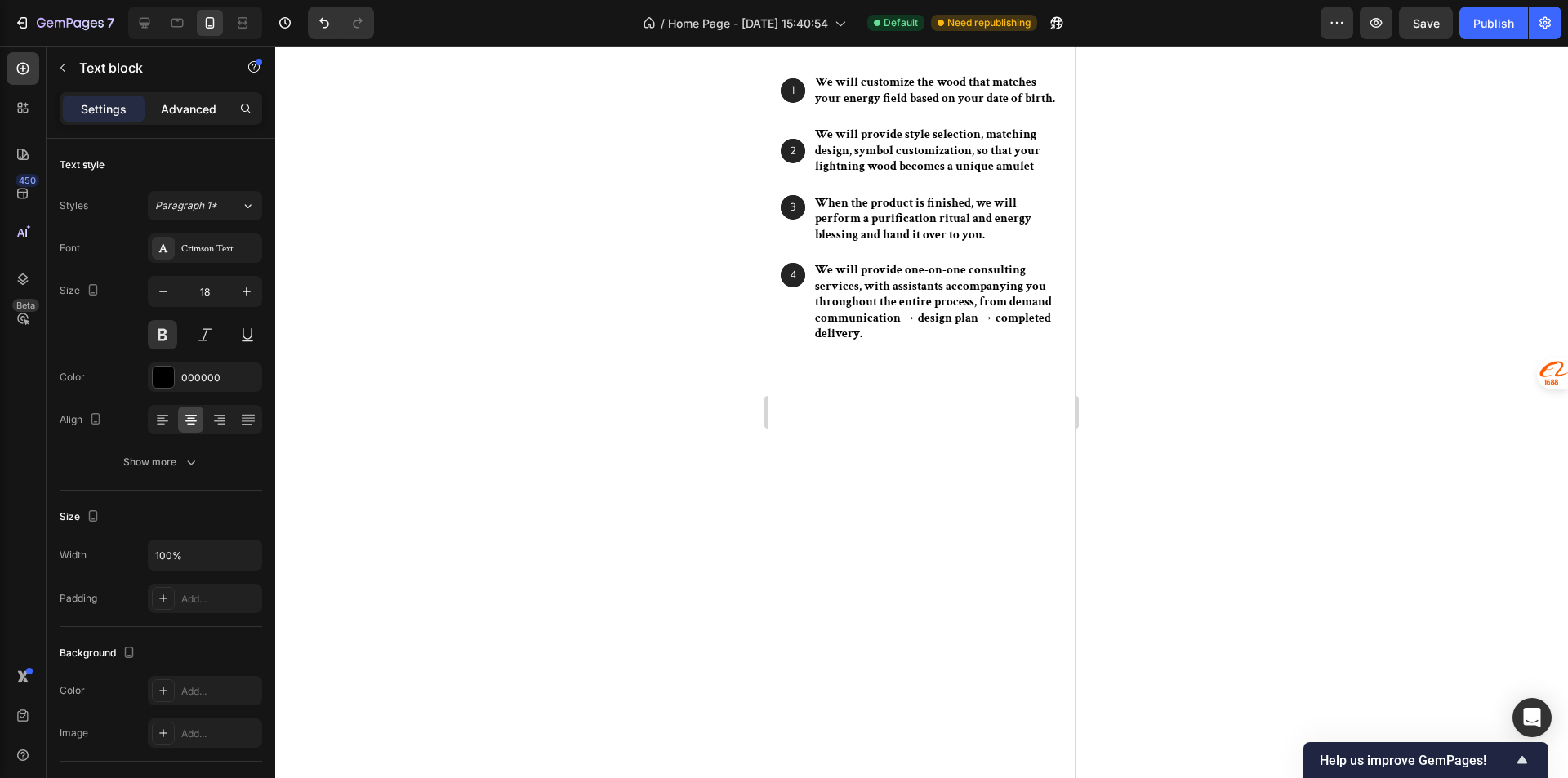
click at [185, 101] on p "Advanced" at bounding box center [189, 109] width 56 height 17
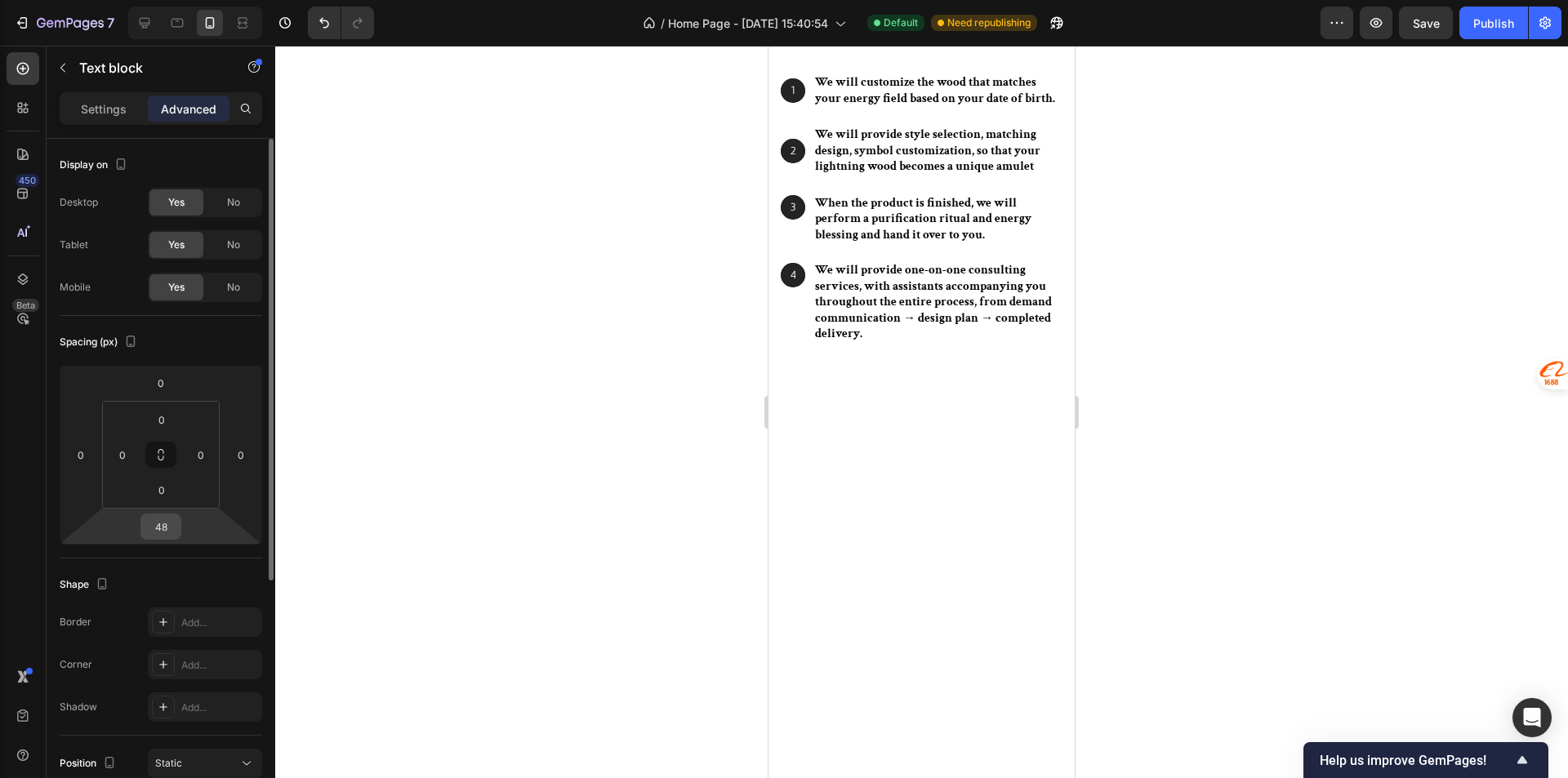
click at [174, 528] on input "48" at bounding box center [161, 527] width 33 height 25
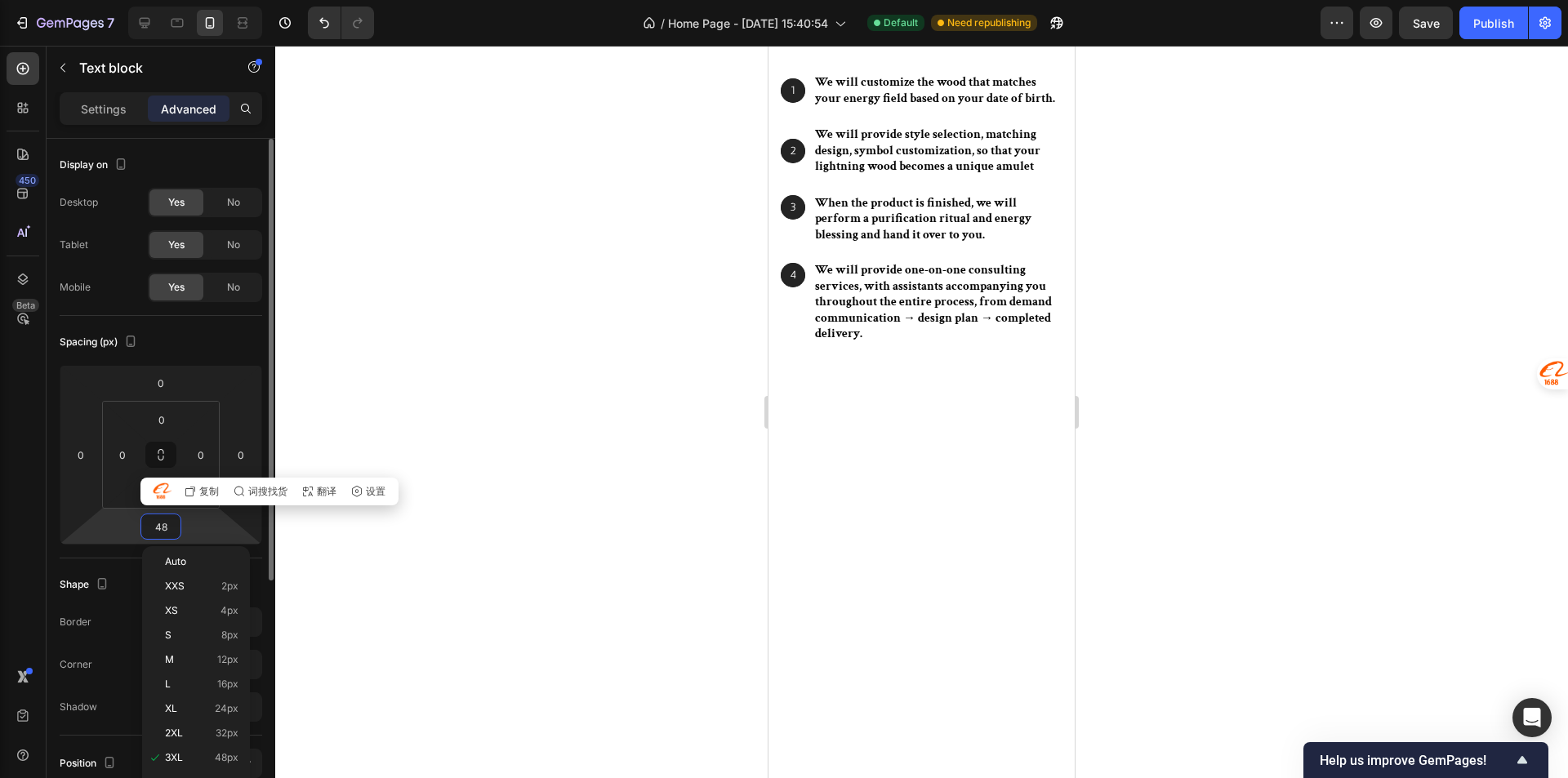
type input "0"
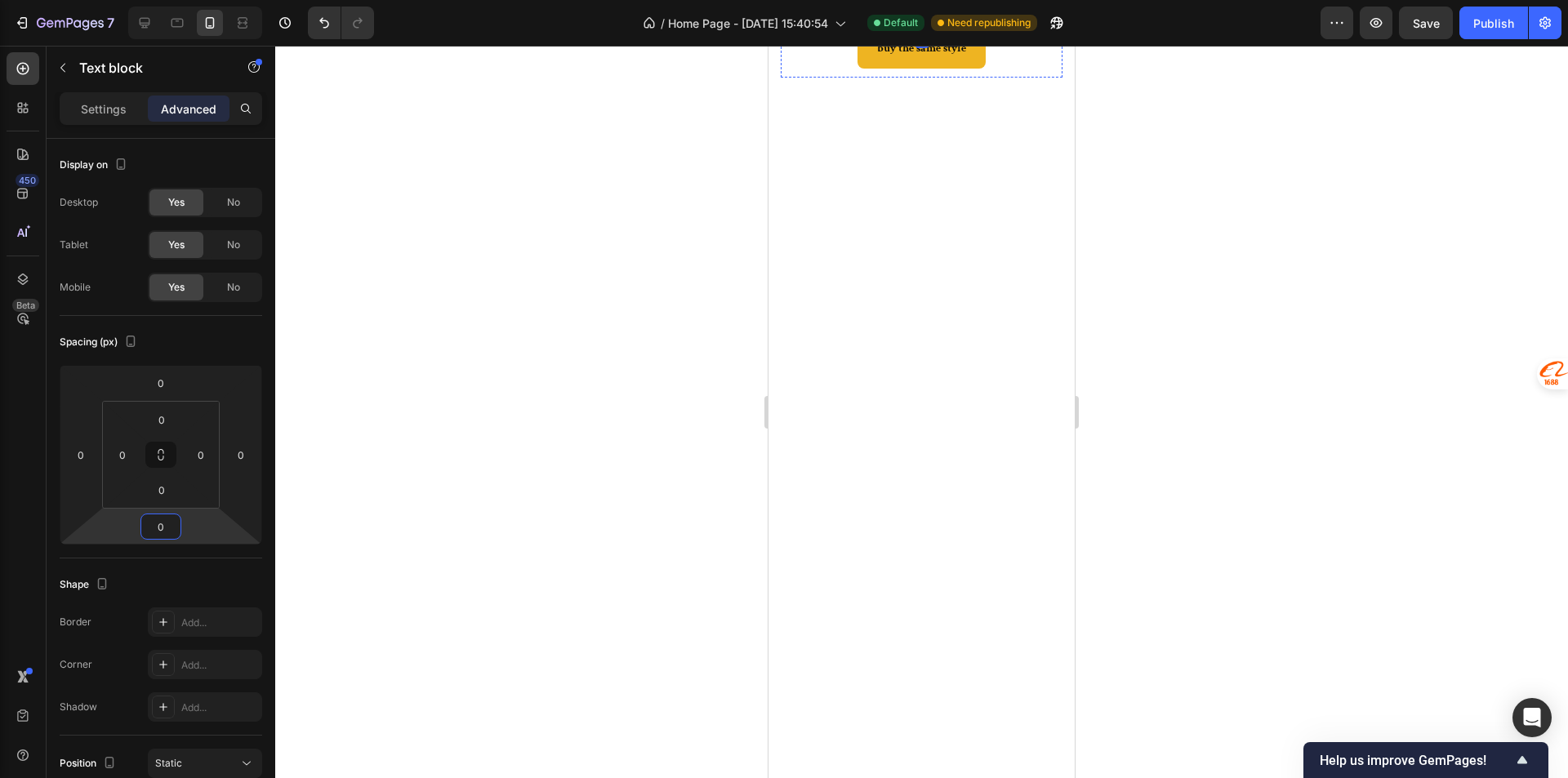
scroll to position [2888, 0]
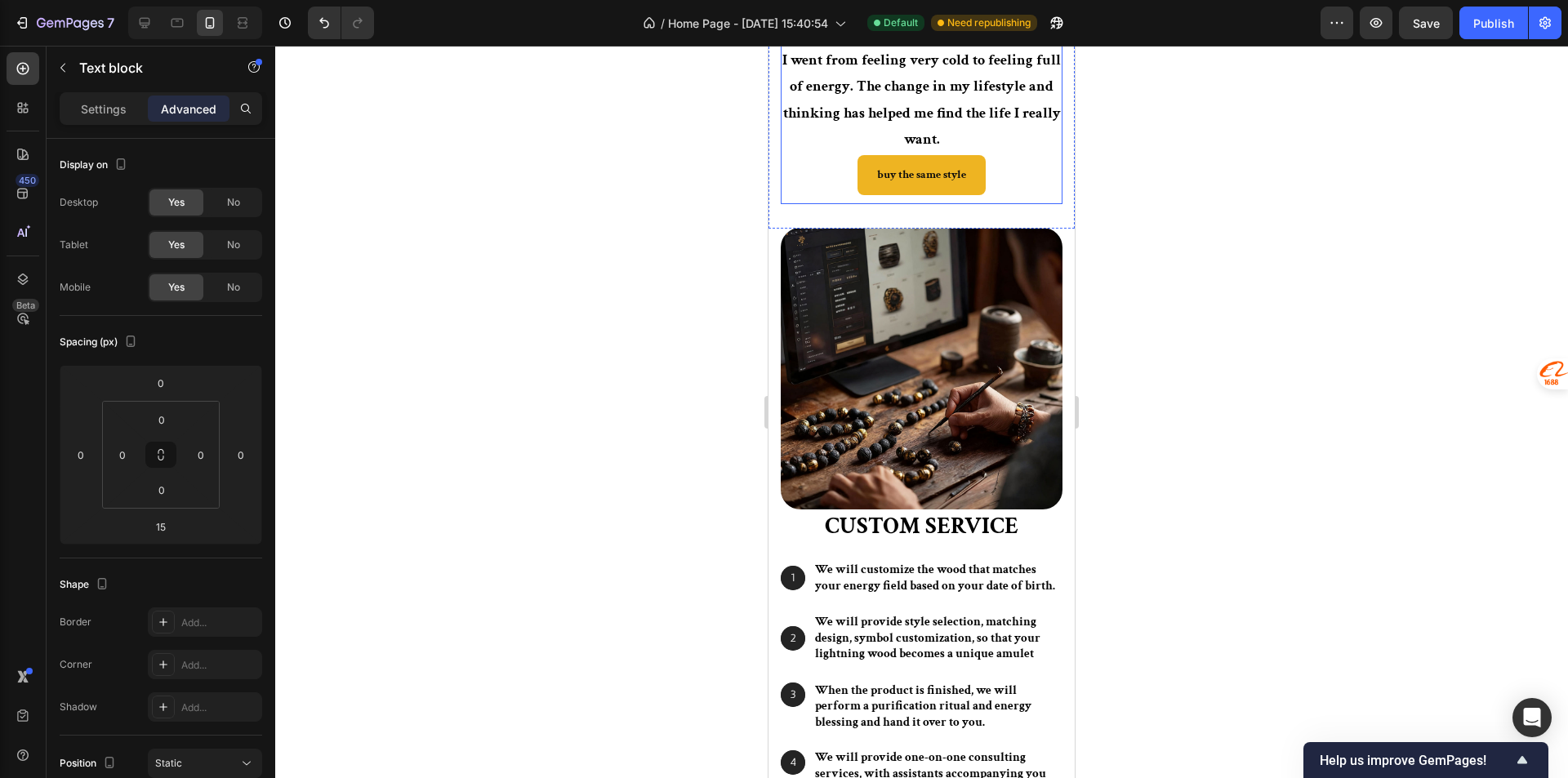
scroll to position [3132, 0]
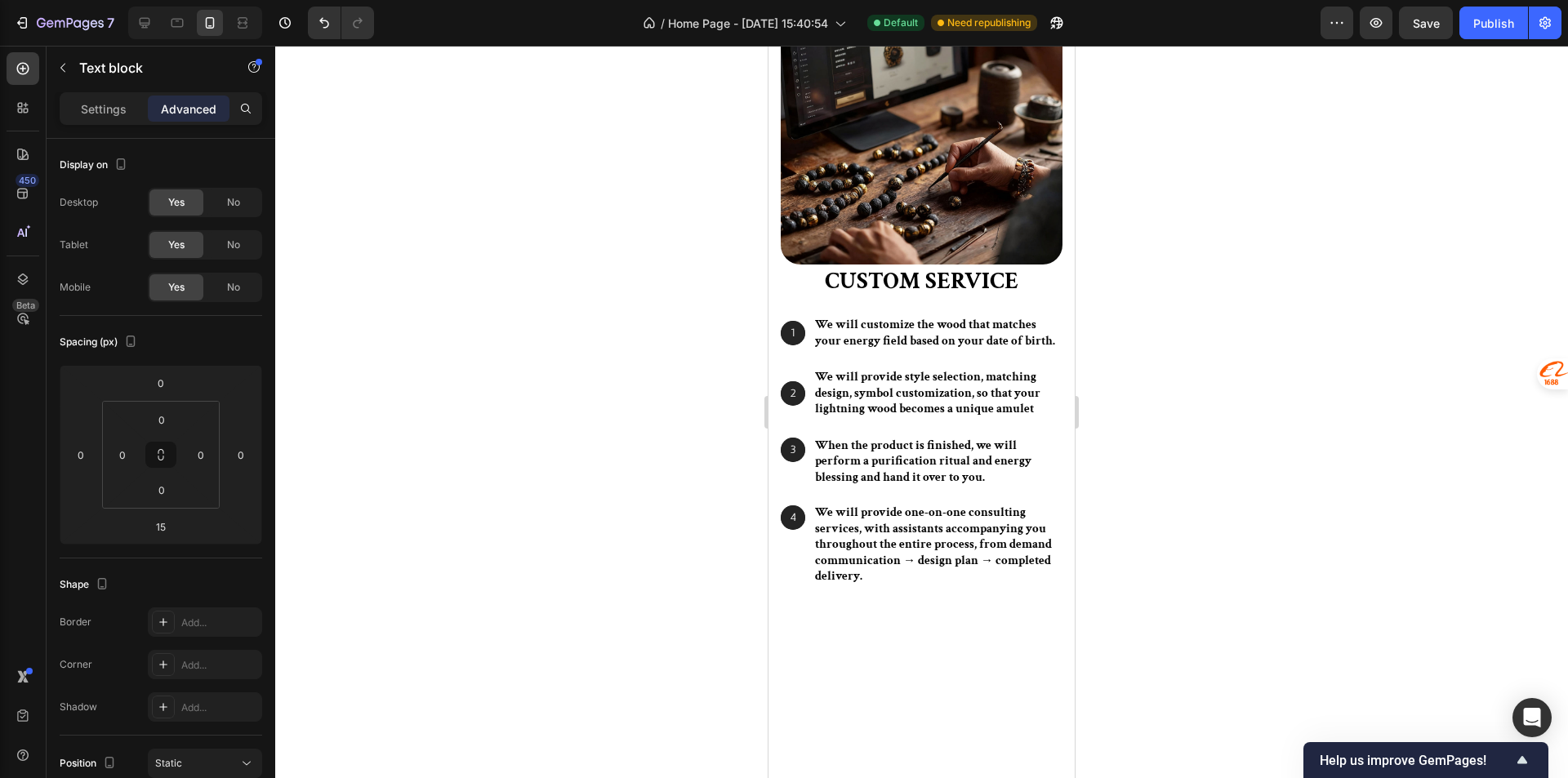
click at [167, 492] on input "0" at bounding box center [162, 490] width 33 height 25
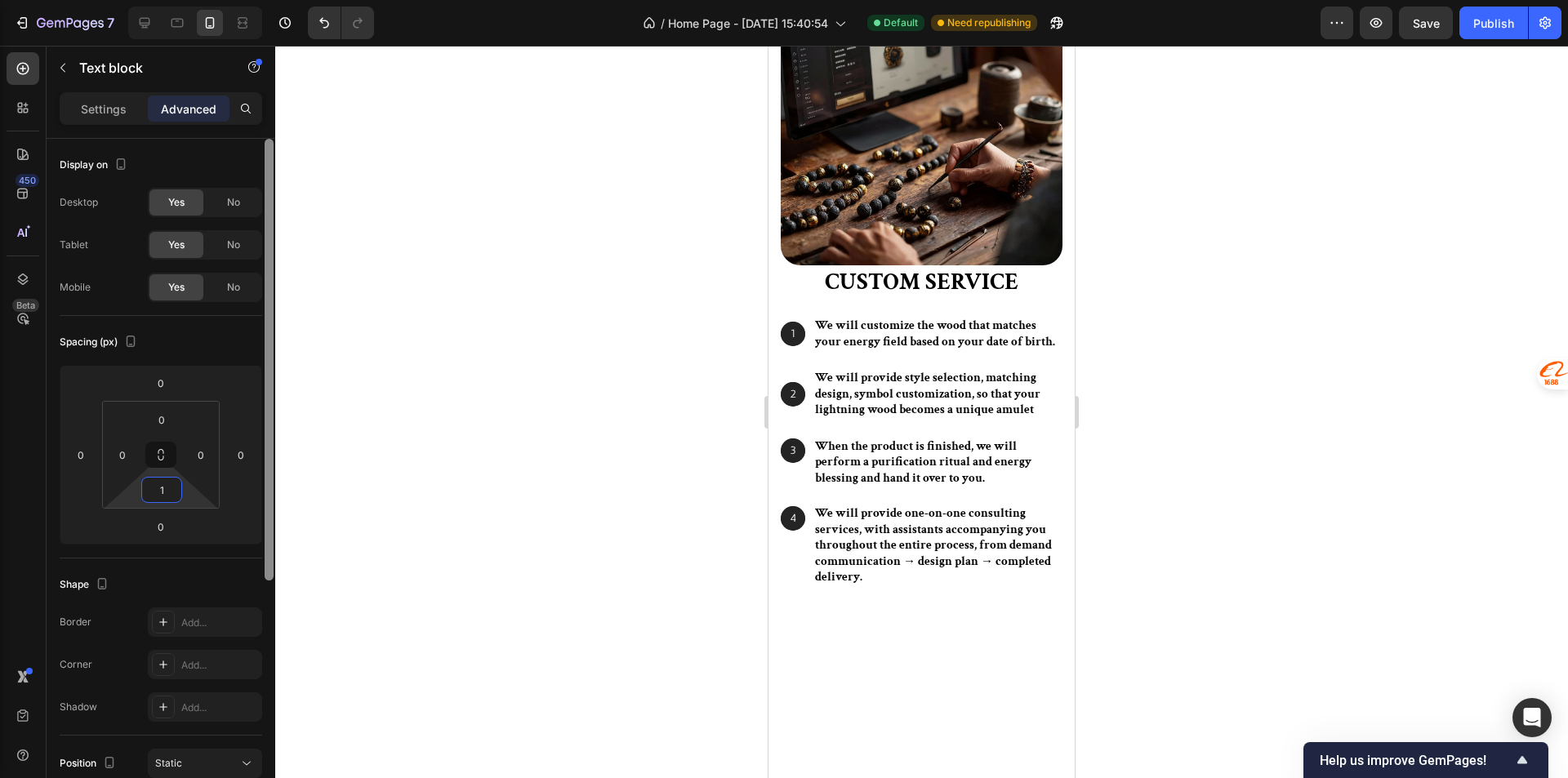
type input "15"
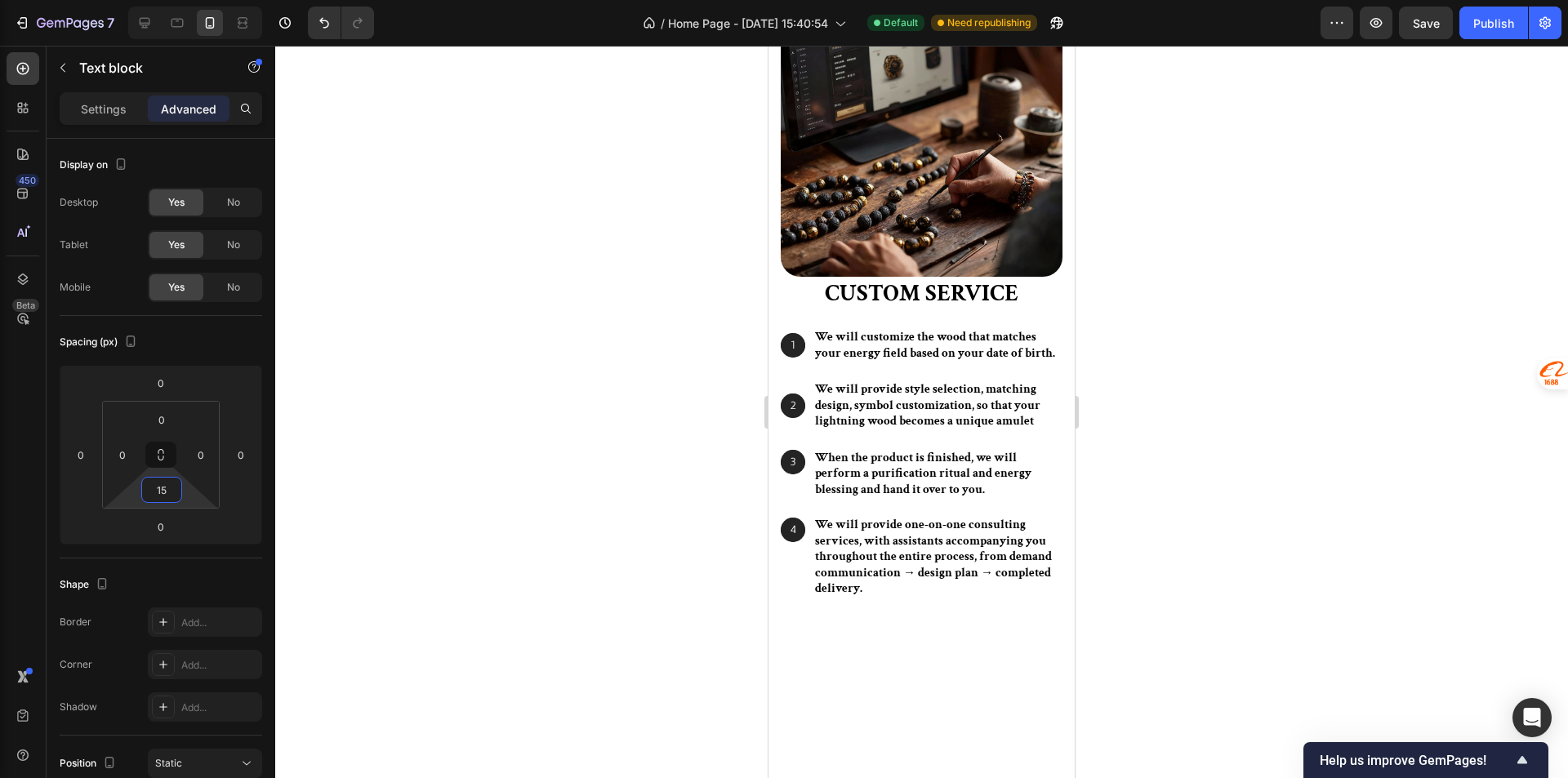
click at [596, 465] on div at bounding box center [921, 411] width 1292 height 732
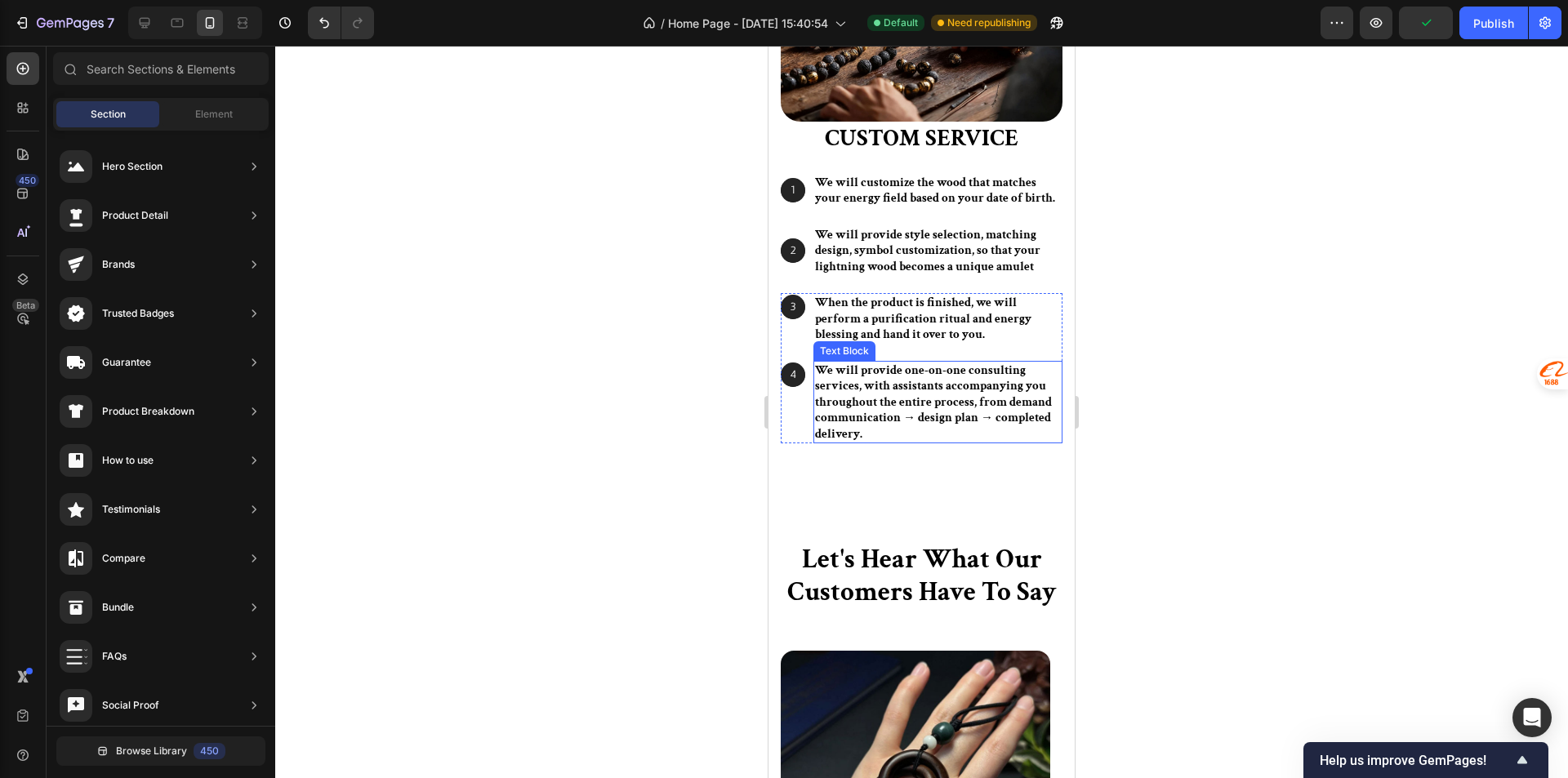
scroll to position [3704, 0]
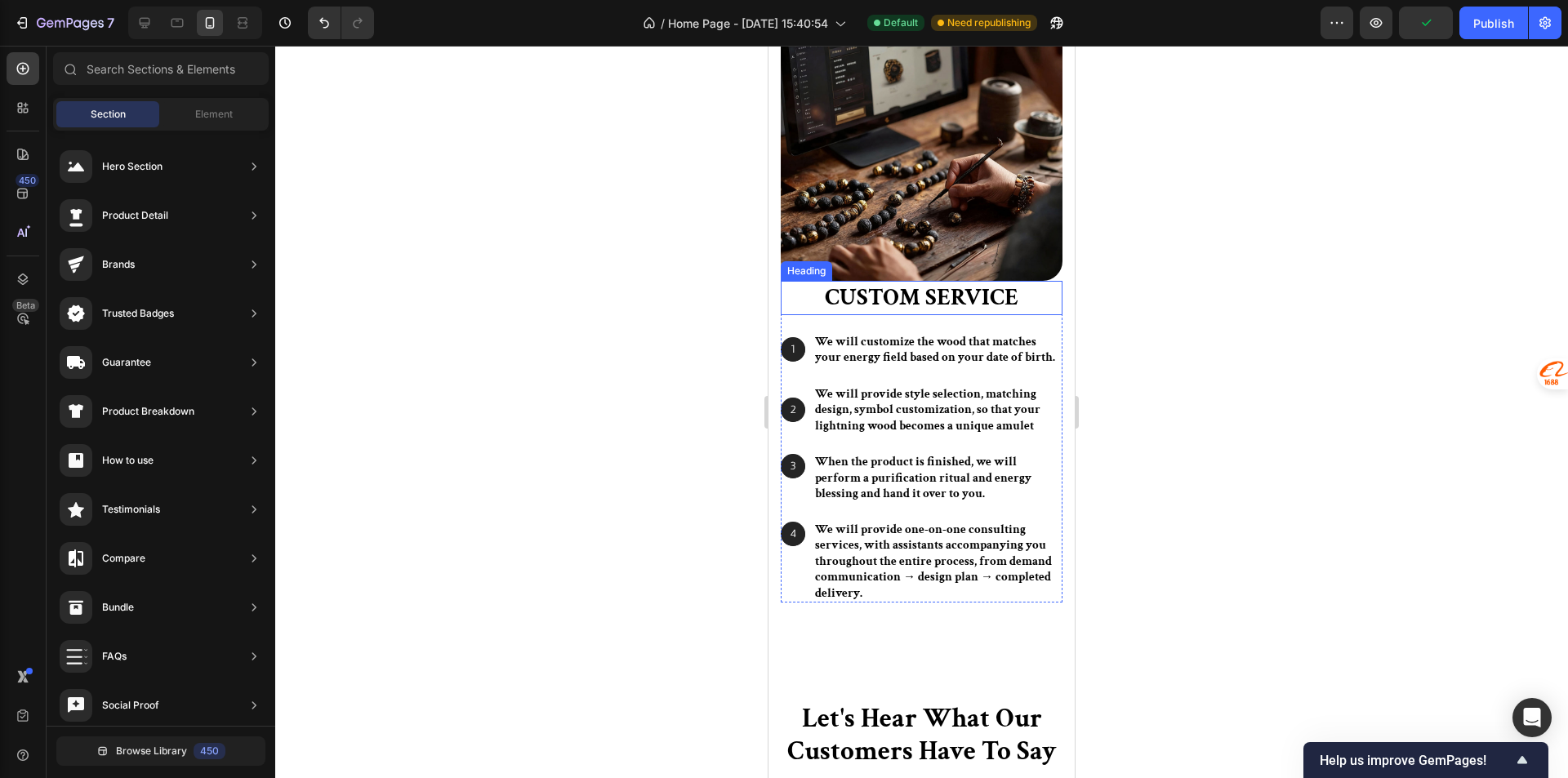
click at [948, 286] on h2 "Custom Service" at bounding box center [921, 298] width 282 height 34
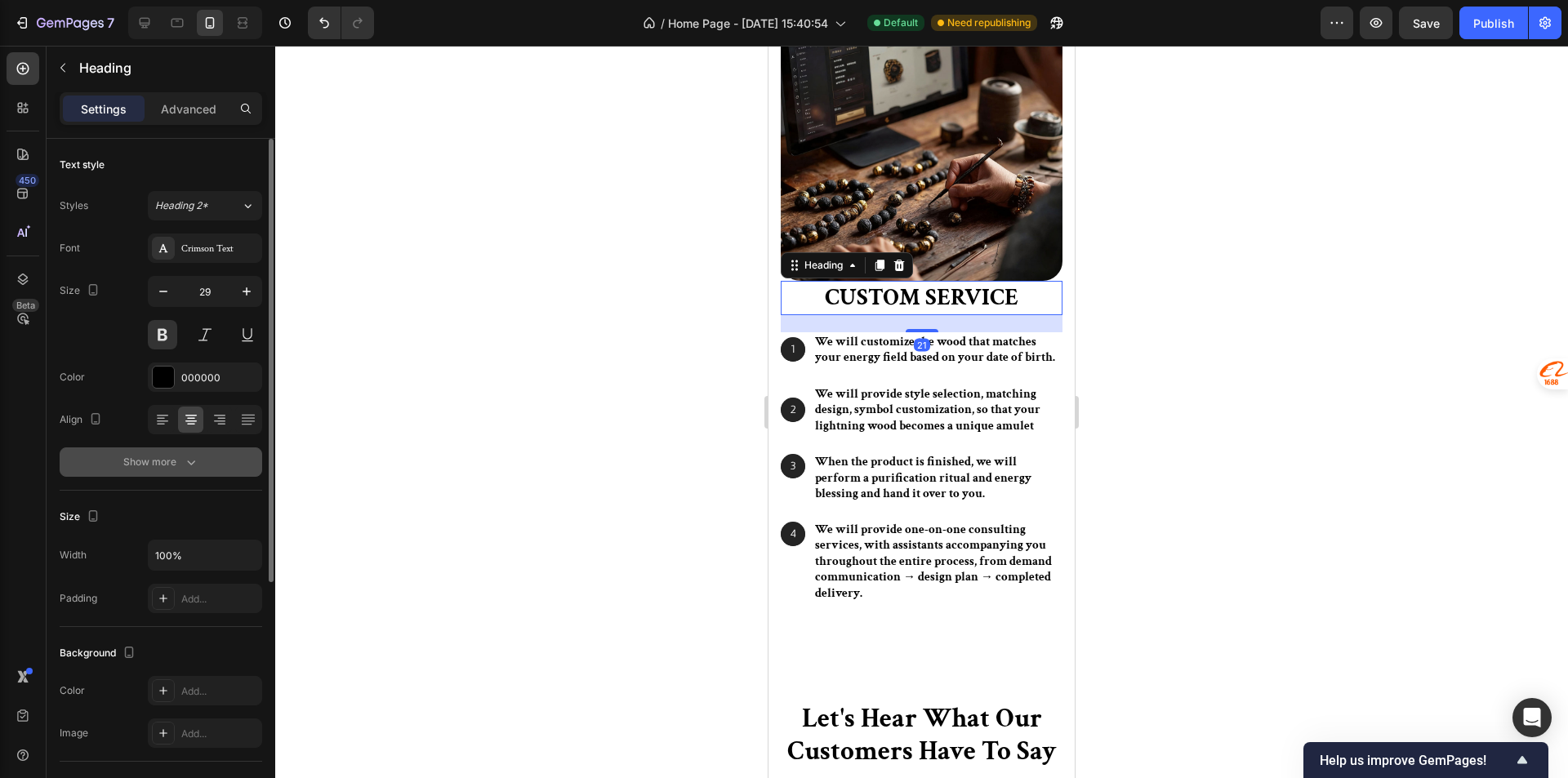
click at [173, 456] on div "Show more" at bounding box center [161, 462] width 76 height 16
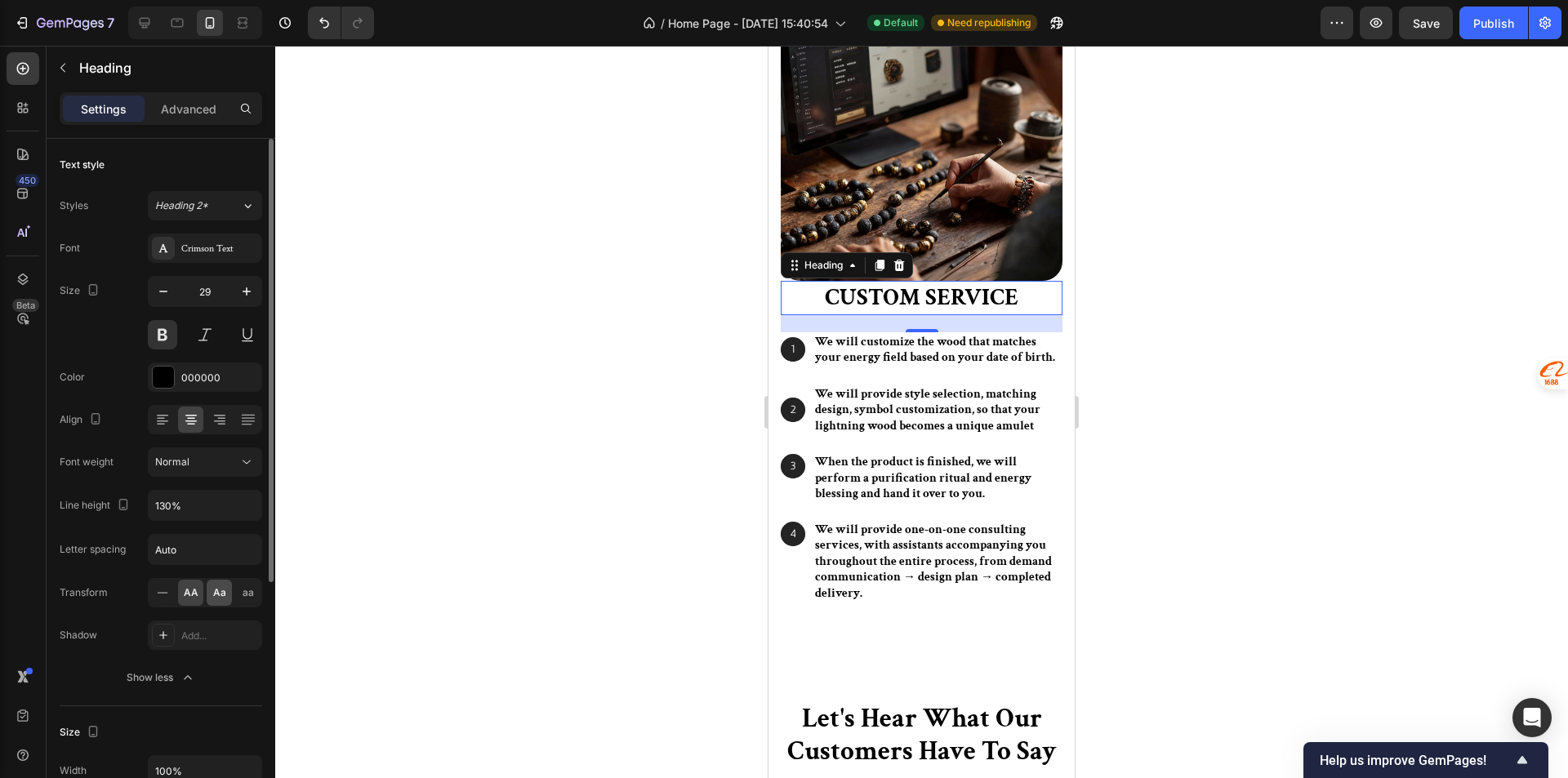
click at [210, 590] on div "Aa" at bounding box center [219, 592] width 25 height 26
click at [478, 390] on div at bounding box center [921, 411] width 1292 height 732
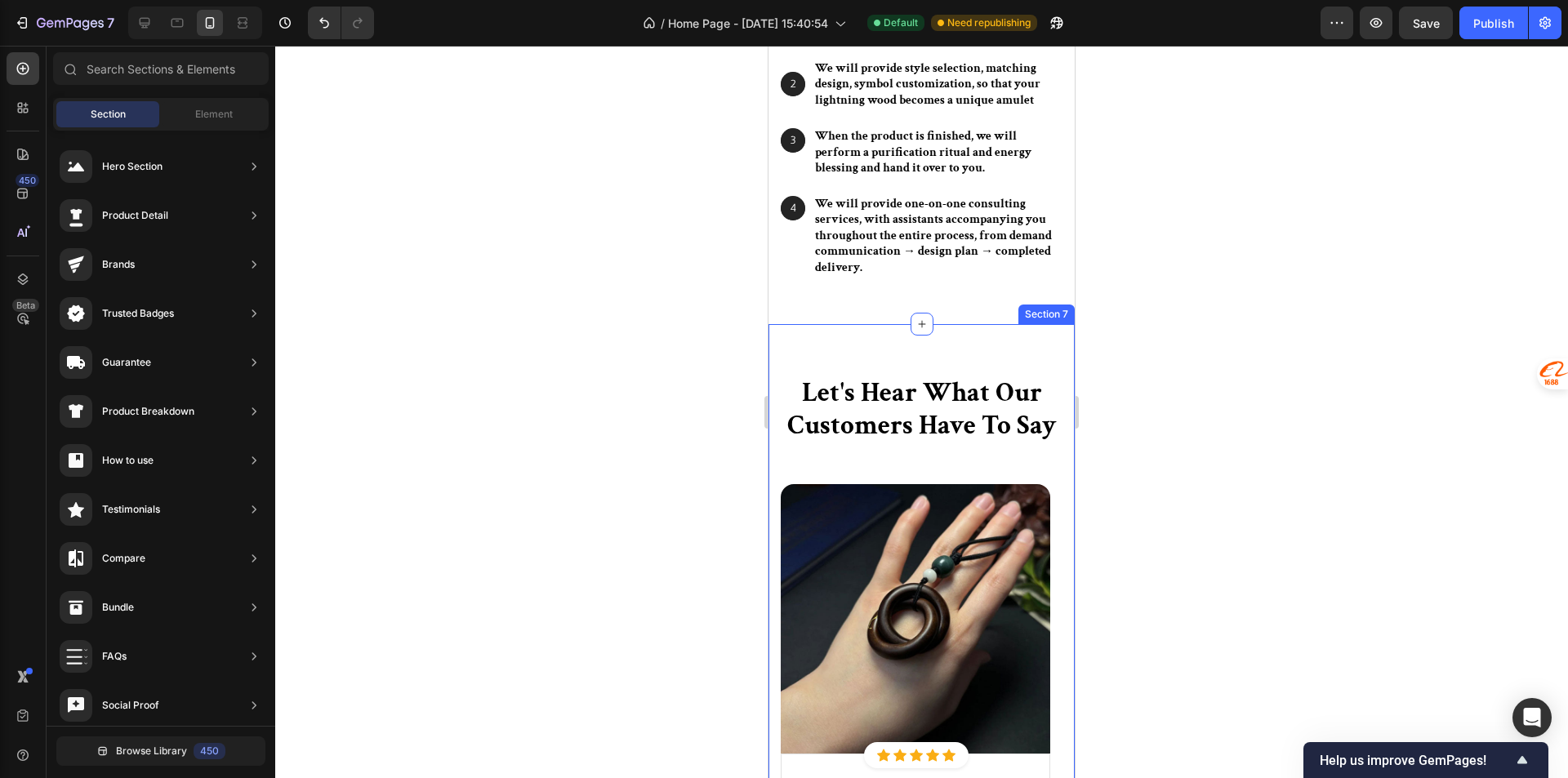
scroll to position [4031, 0]
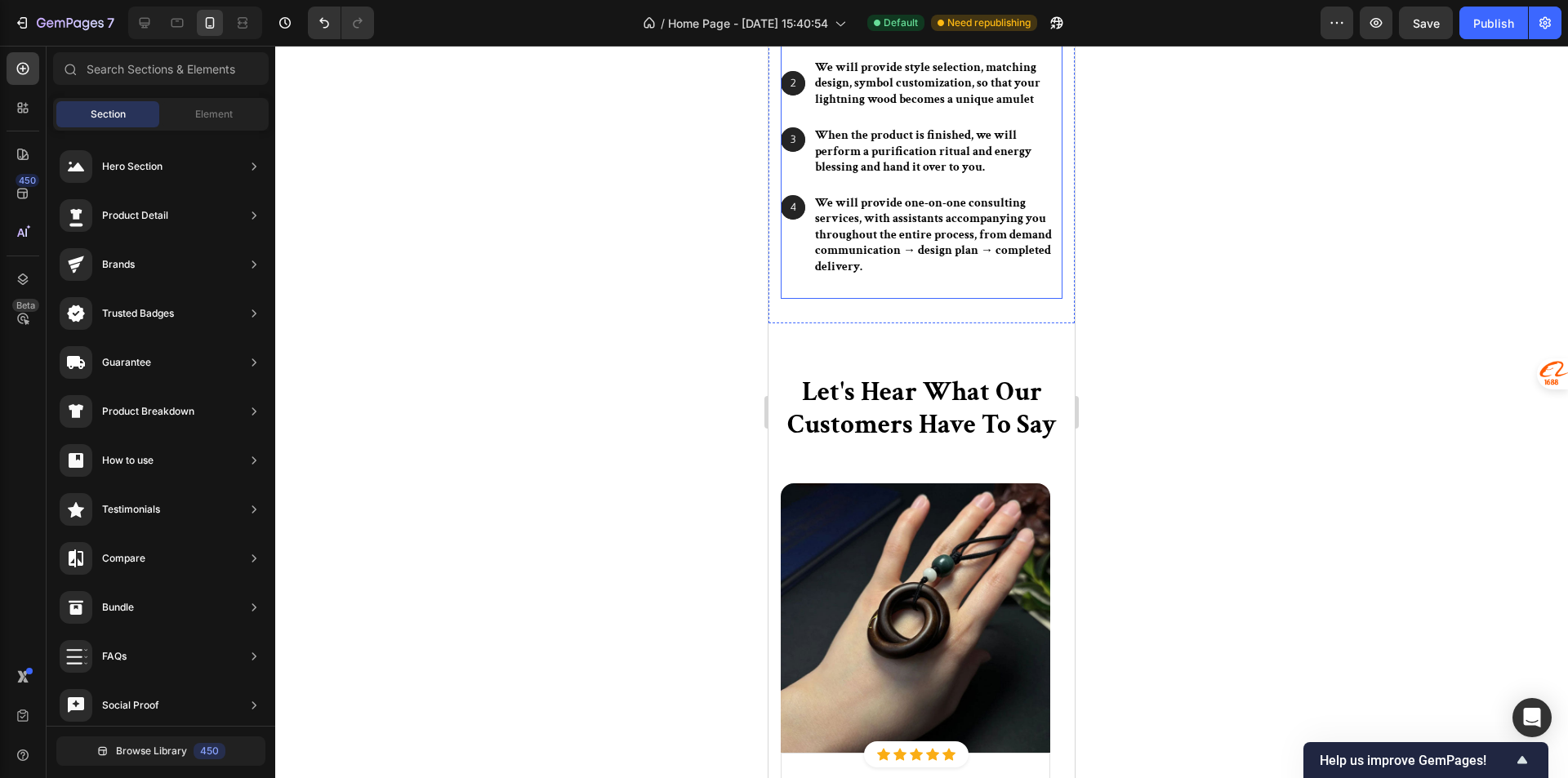
click at [913, 297] on div "custom service Heading 1 Text Block Hero Banner We will customize the wood that…" at bounding box center [921, 126] width 282 height 344
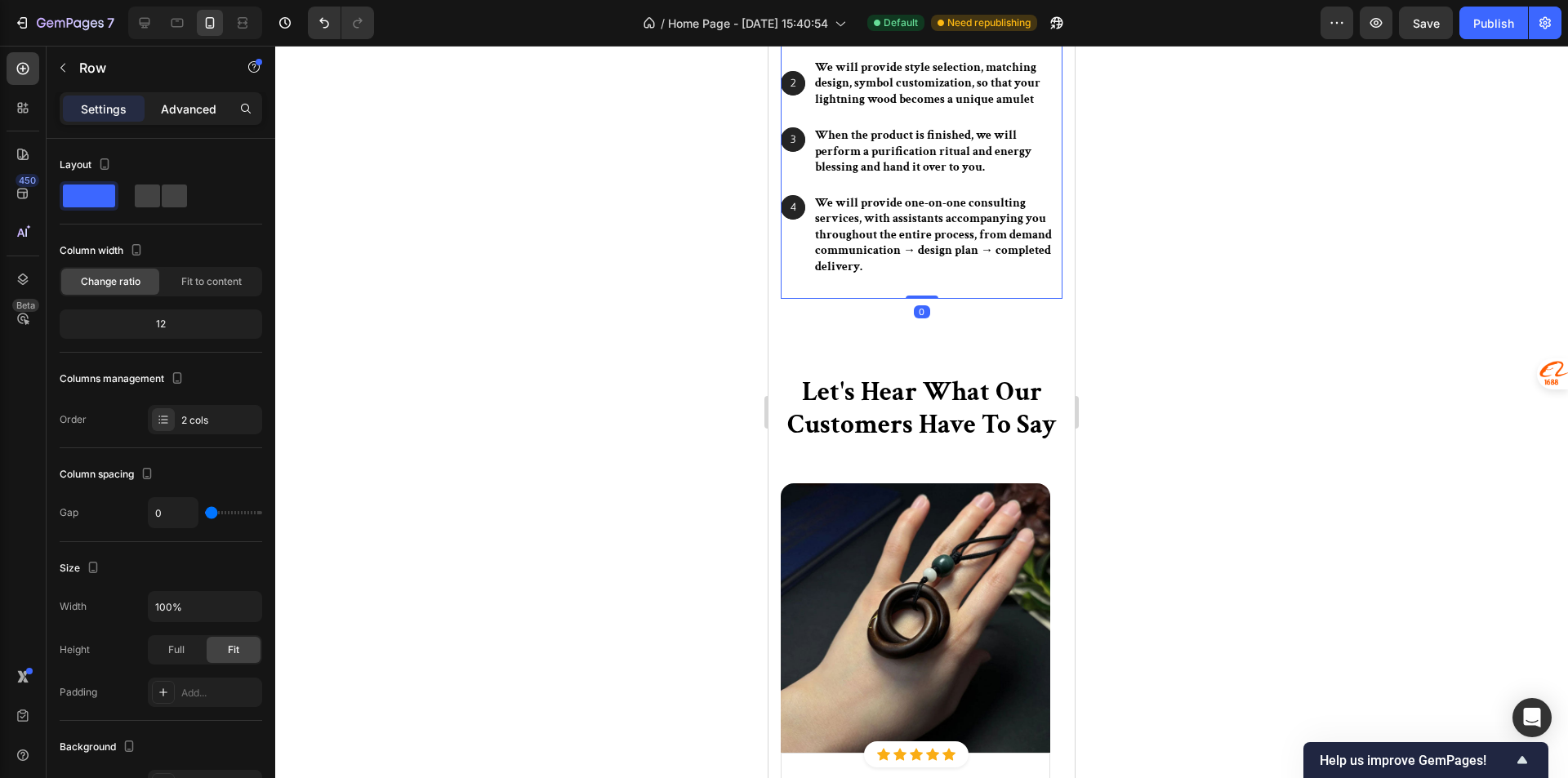
click at [182, 103] on p "Advanced" at bounding box center [189, 109] width 56 height 17
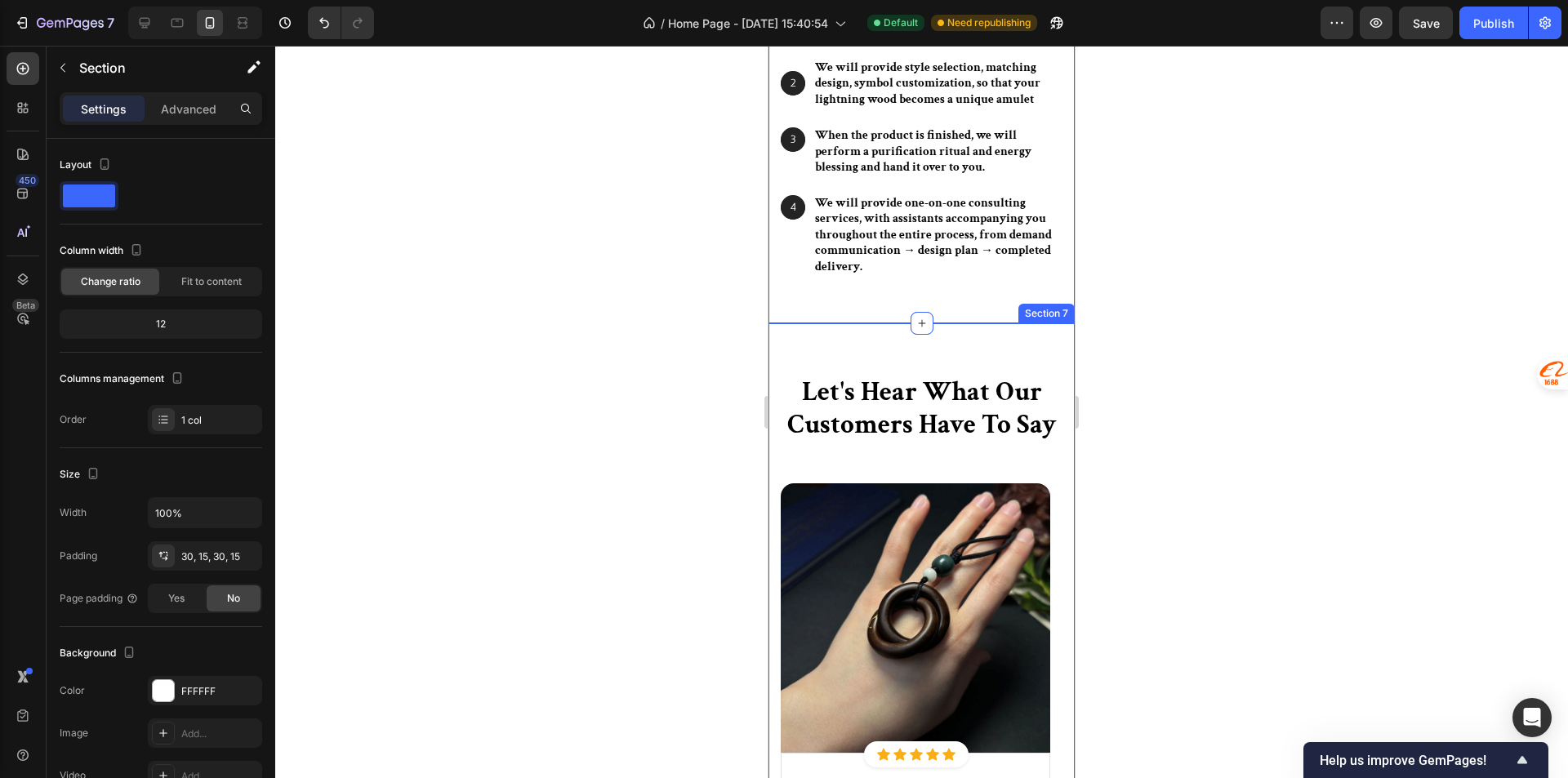
click at [867, 372] on div "Let's Hear What Our Customers Have To Say Heading Row Image Icon Icon Icon Icon…" at bounding box center [921, 704] width 306 height 761
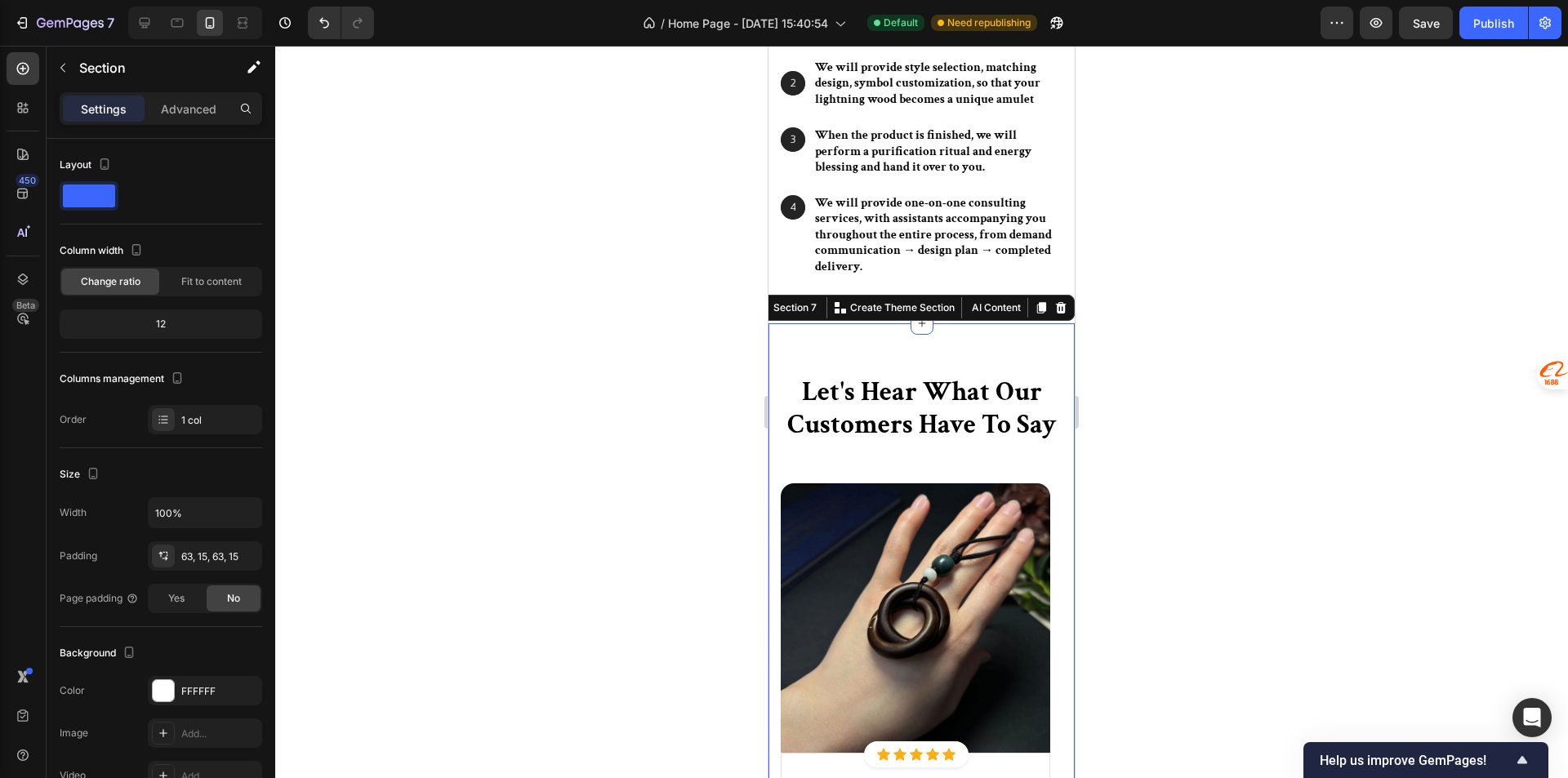
click at [197, 123] on div "Settings Advanced" at bounding box center [160, 109] width 202 height 33
click at [195, 109] on p "Advanced" at bounding box center [189, 109] width 56 height 17
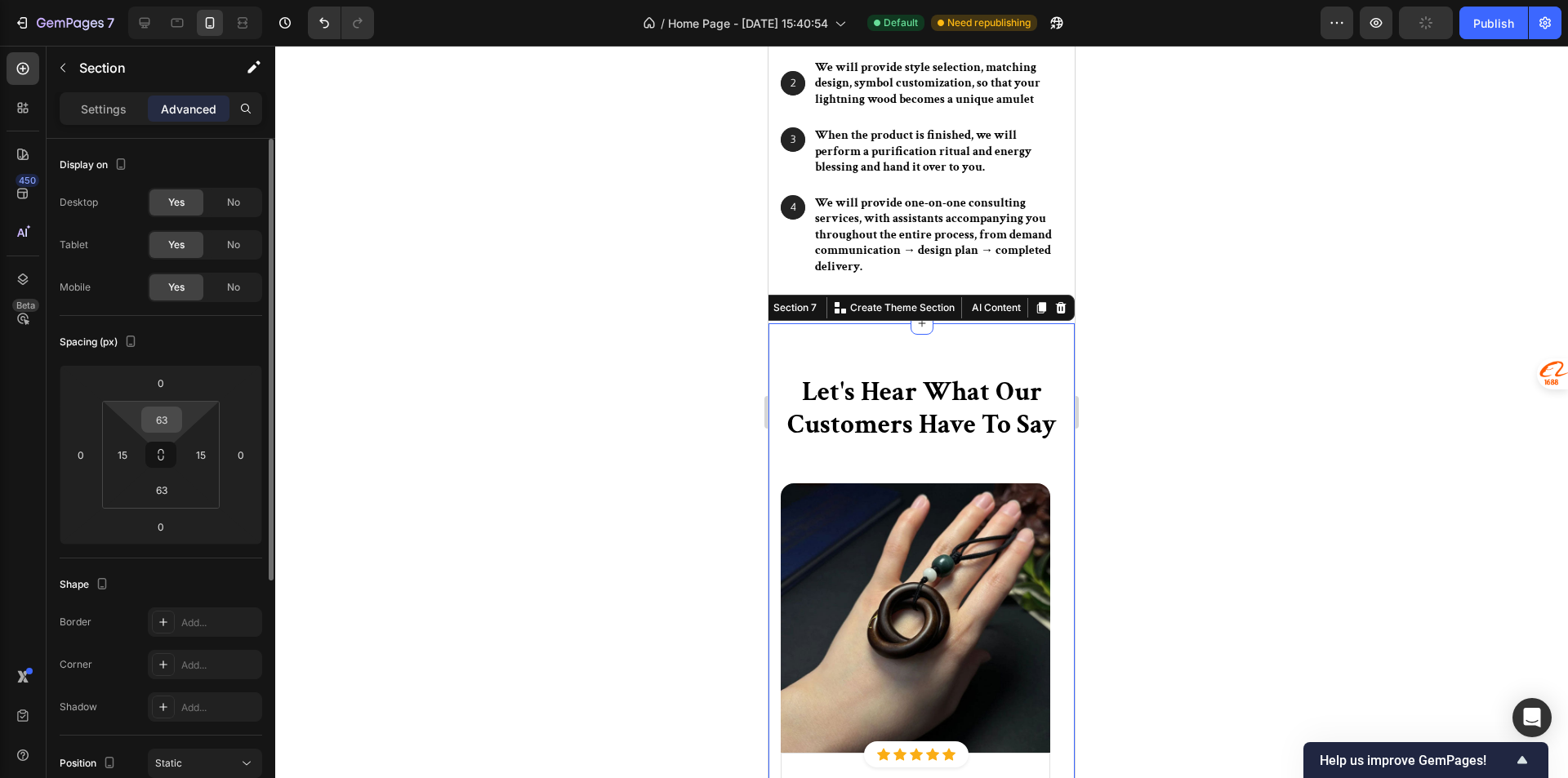
click at [173, 428] on input "63" at bounding box center [162, 420] width 33 height 25
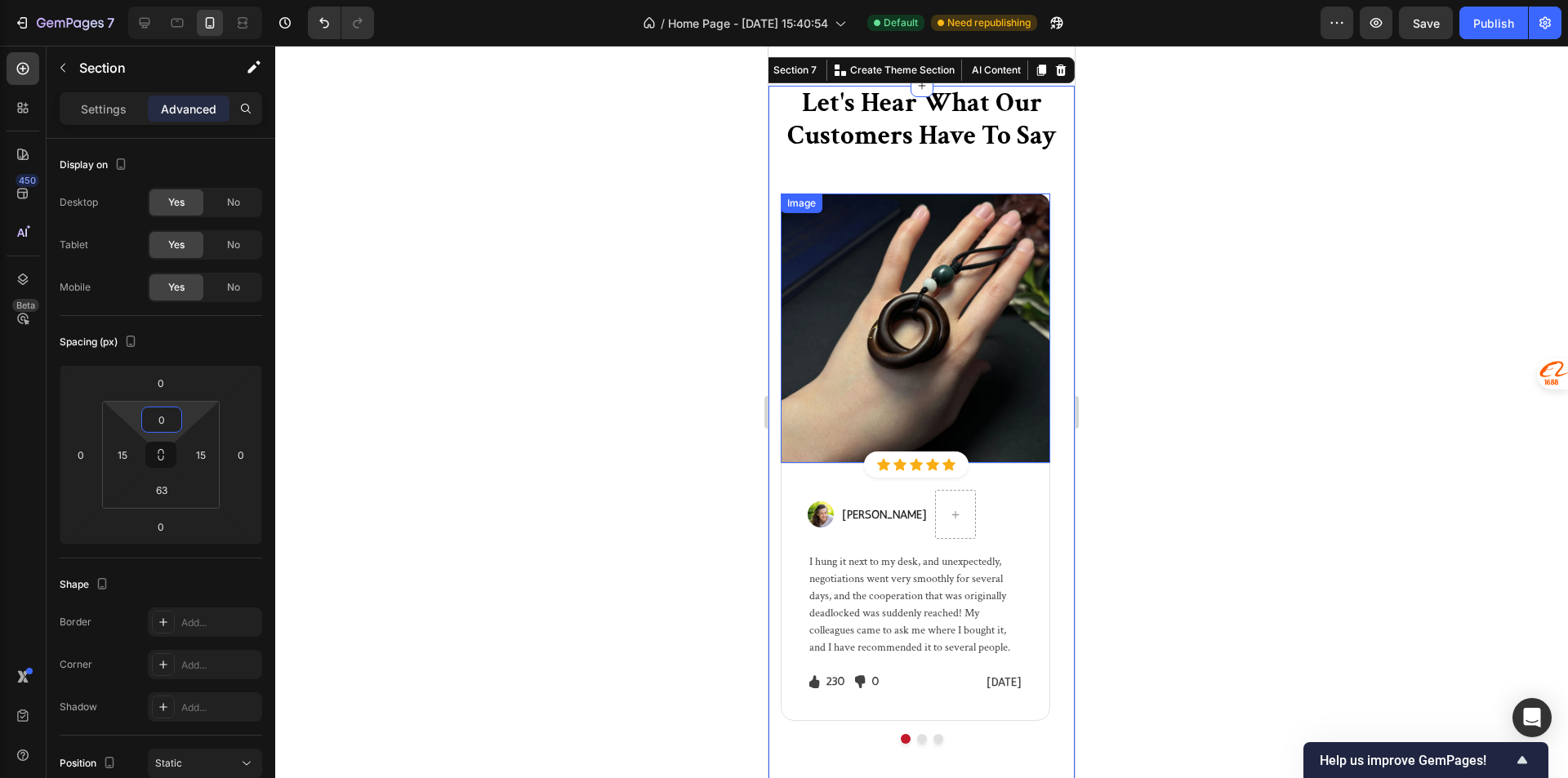
scroll to position [4439, 0]
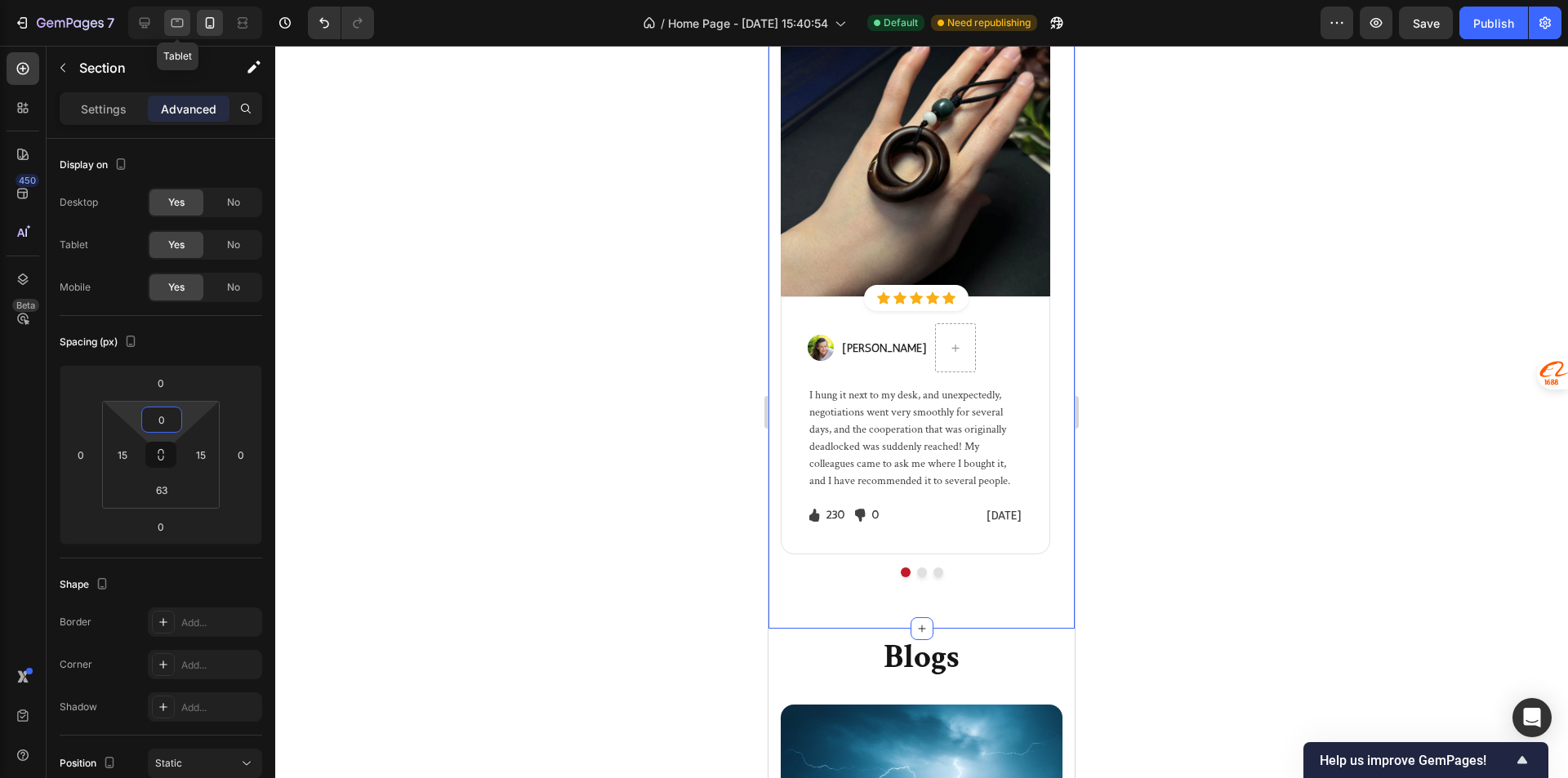
click at [185, 29] on icon at bounding box center [178, 23] width 16 height 16
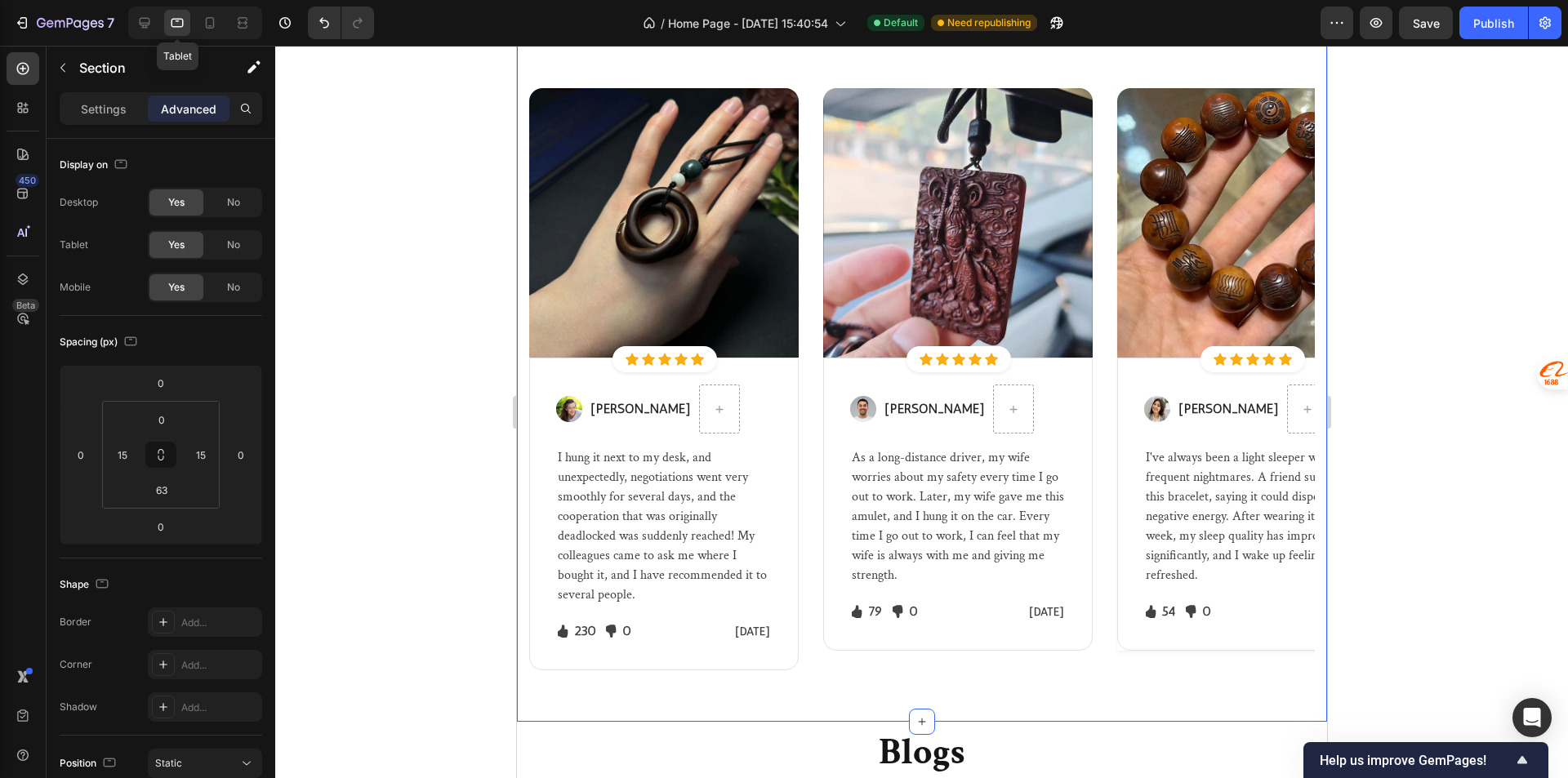
type input "63"
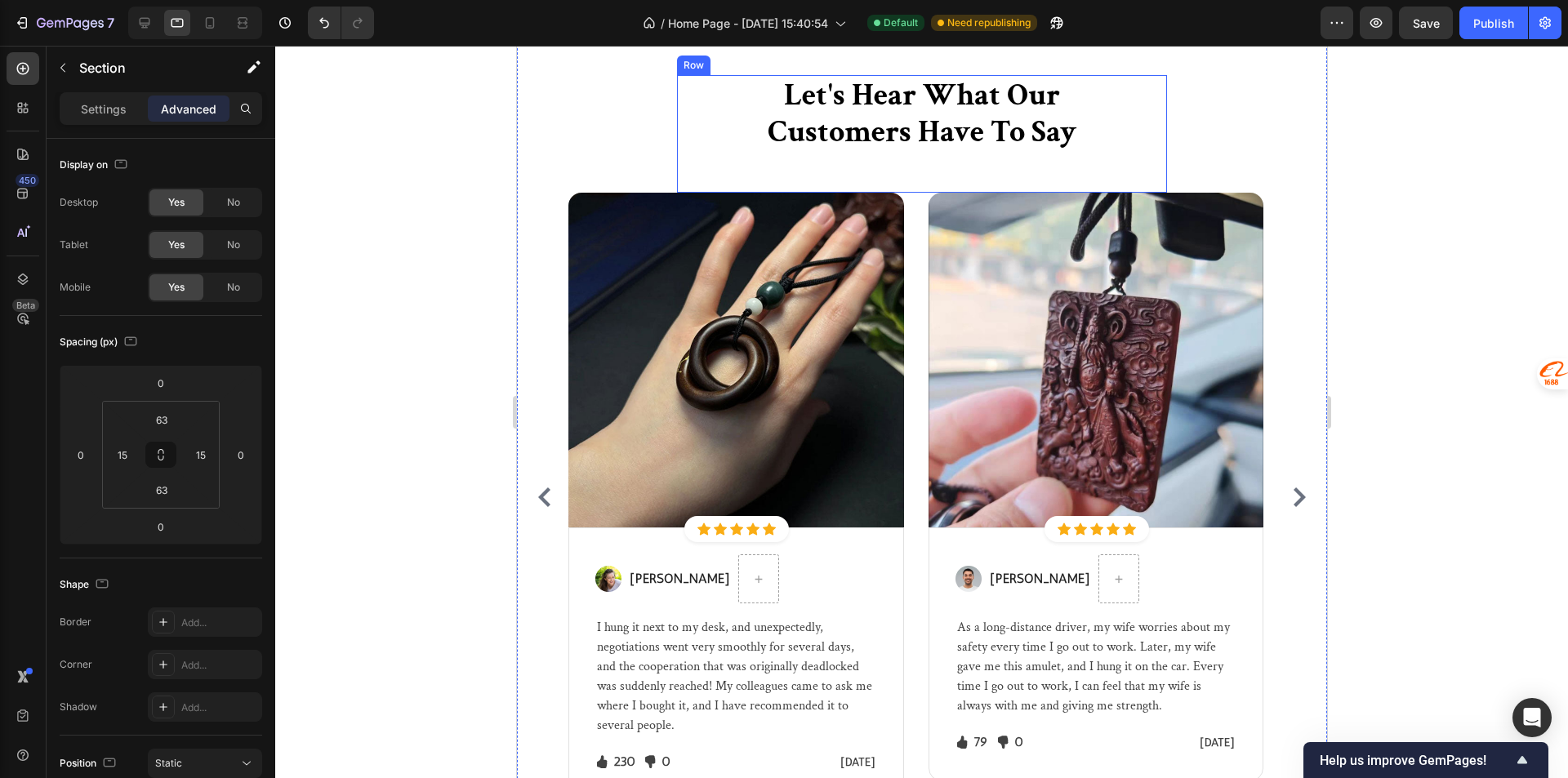
scroll to position [3847, 0]
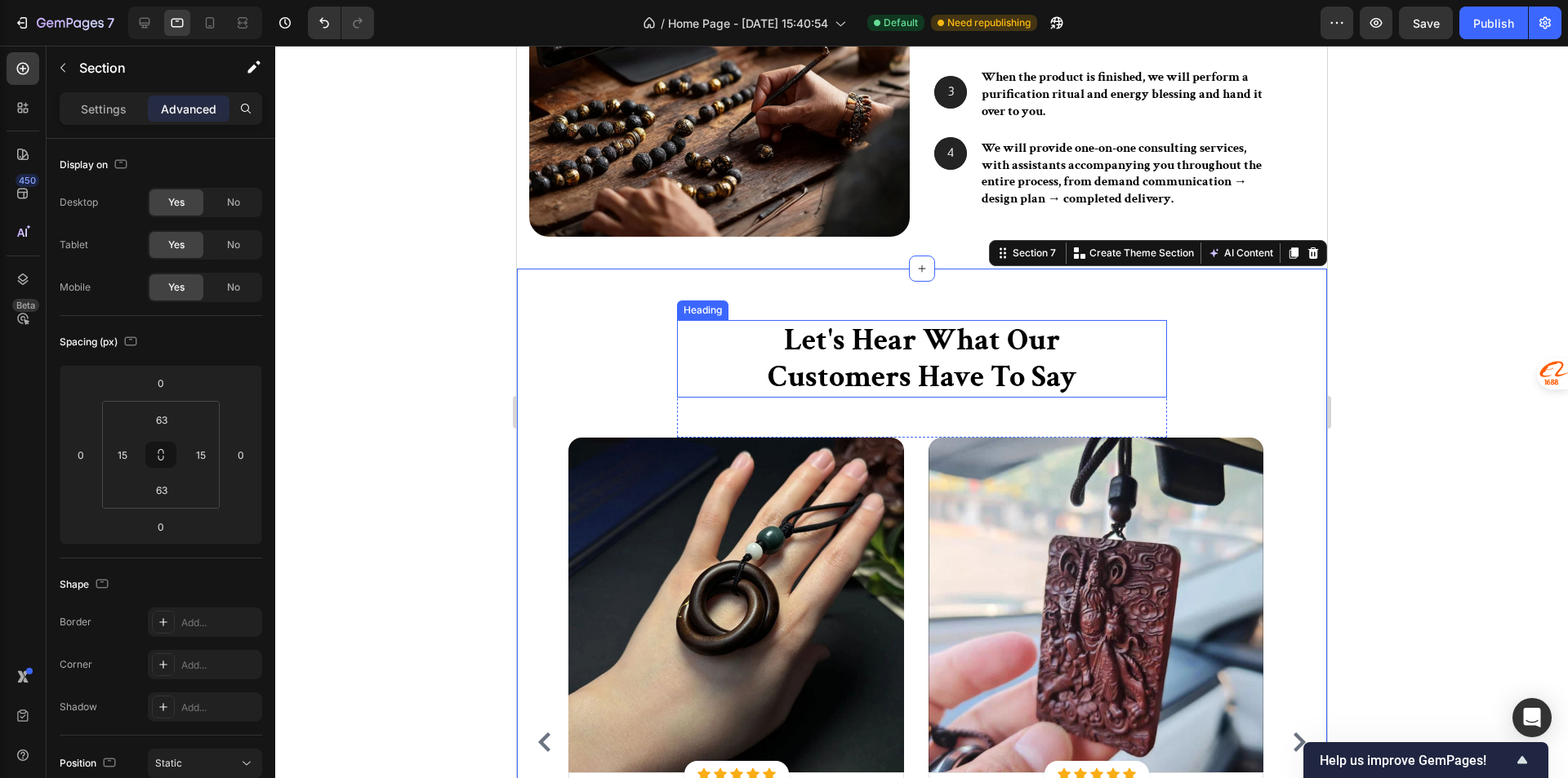
click at [714, 337] on h2 "Let's Hear What Our Customers Have To Say" at bounding box center [921, 358] width 490 height 78
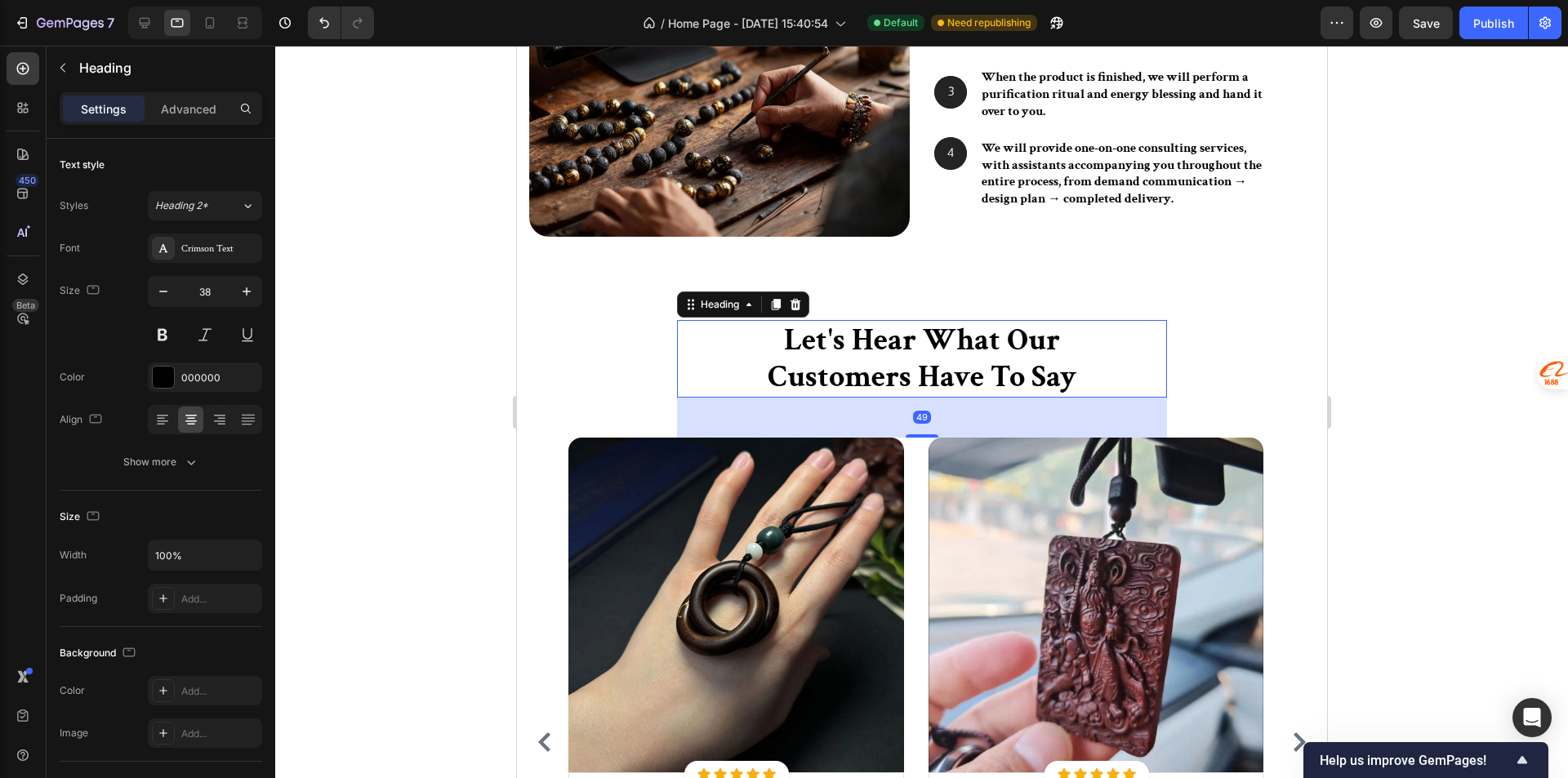
click at [570, 346] on div "Let's Hear What Our Customers Have To Say Heading 49 Row Image Icon Icon Icon I…" at bounding box center [921, 683] width 786 height 726
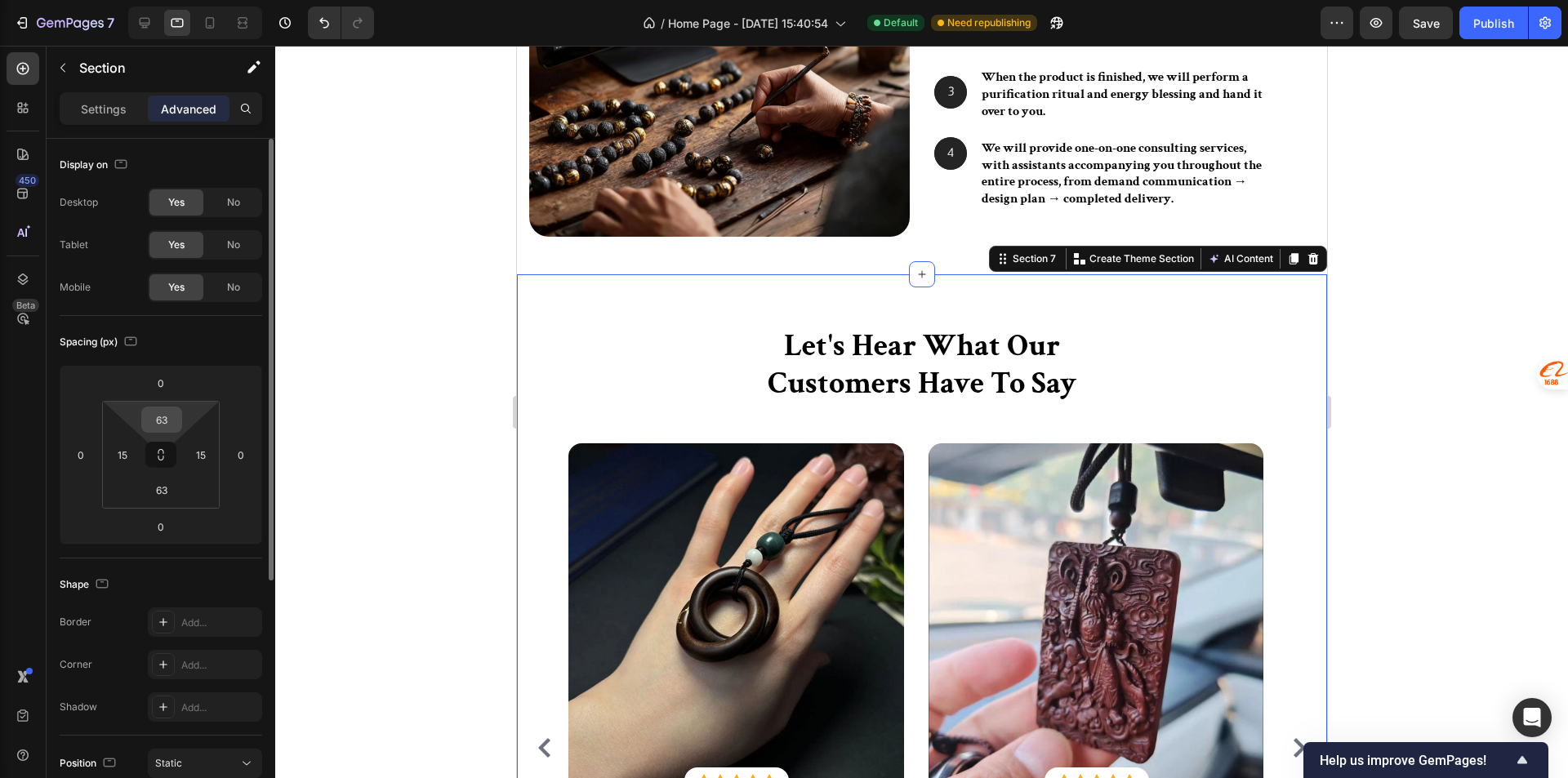
click at [164, 423] on input "63" at bounding box center [162, 420] width 33 height 25
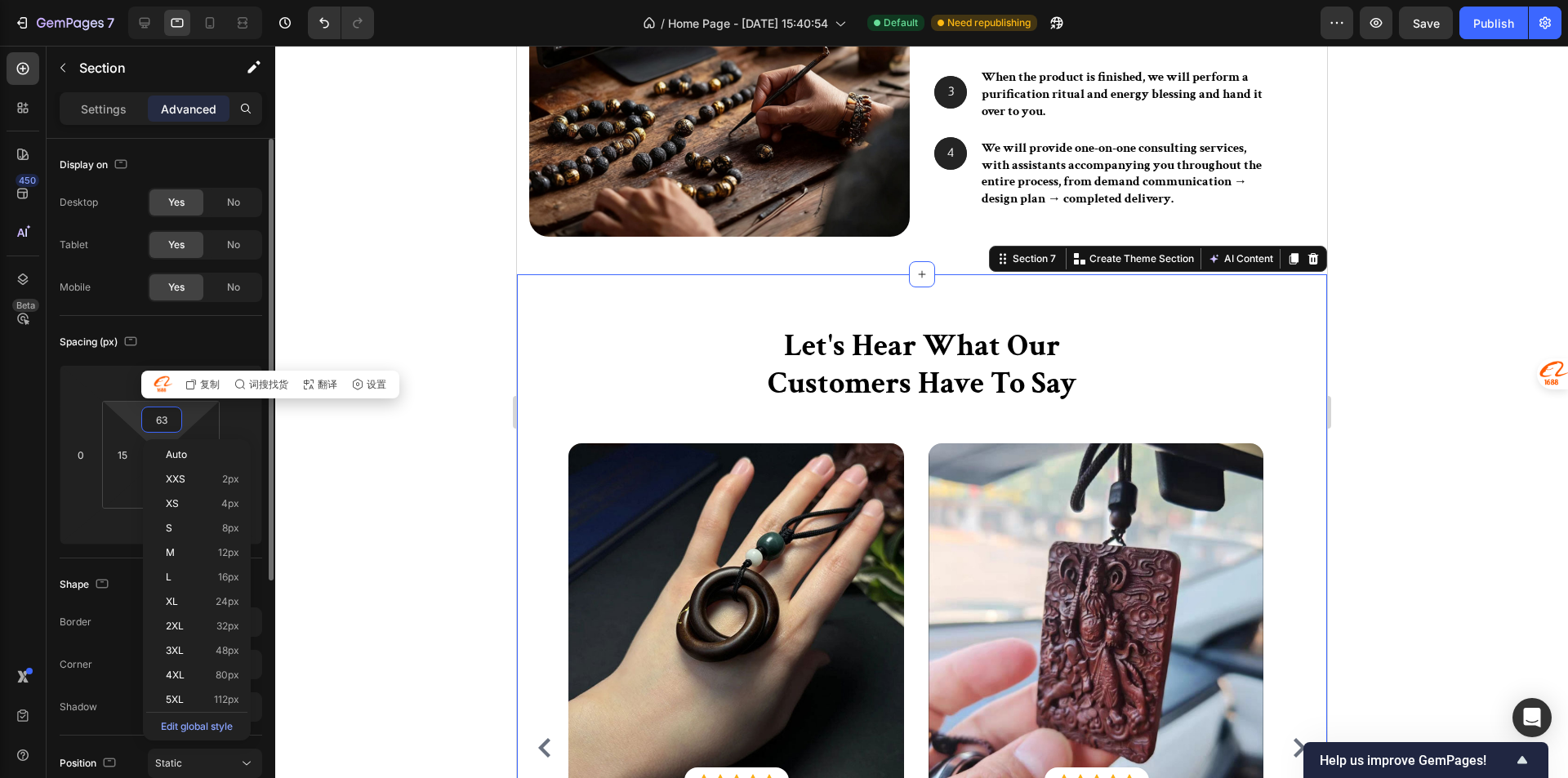
type input "0"
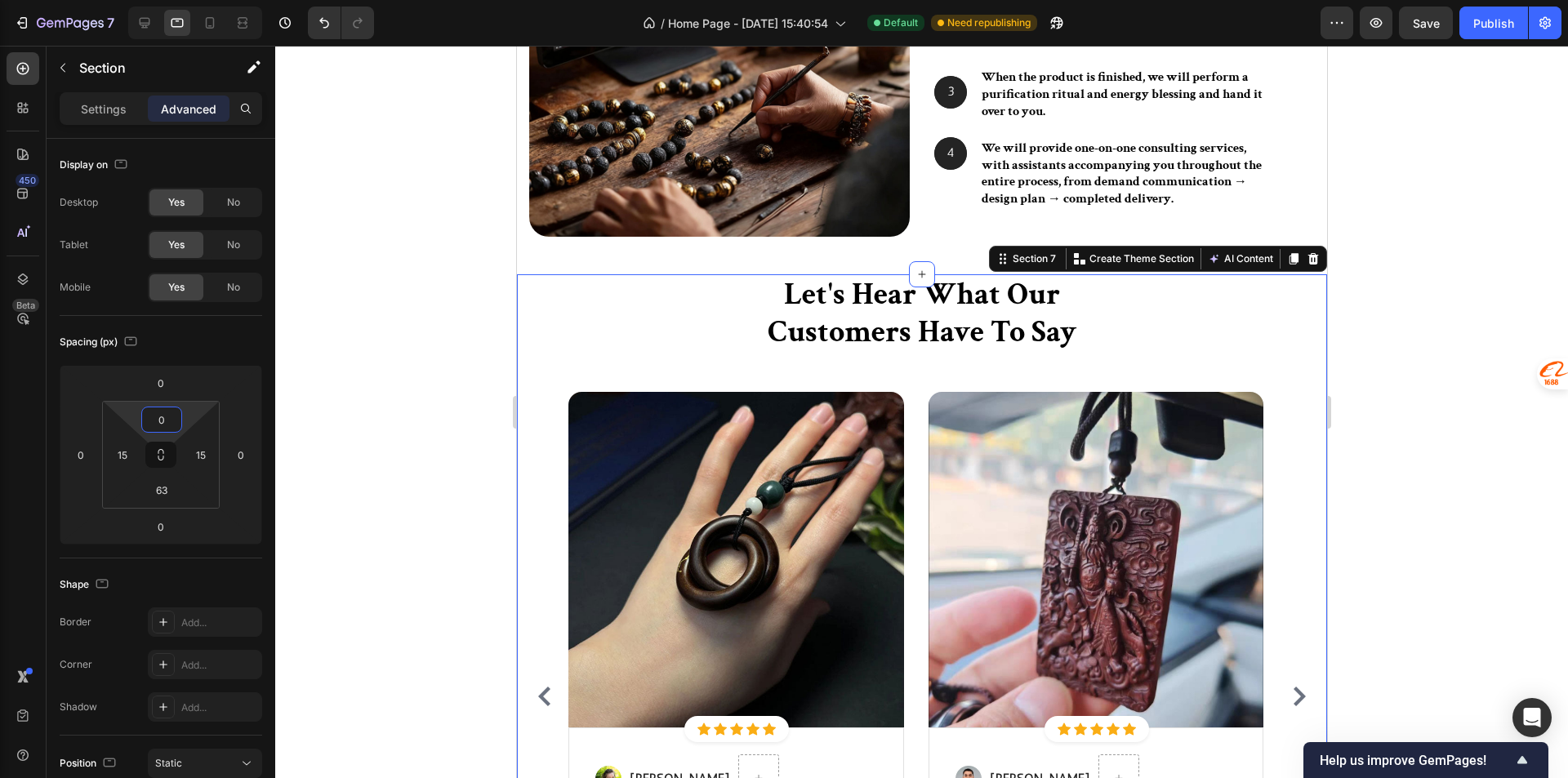
click at [456, 378] on div at bounding box center [921, 411] width 1292 height 732
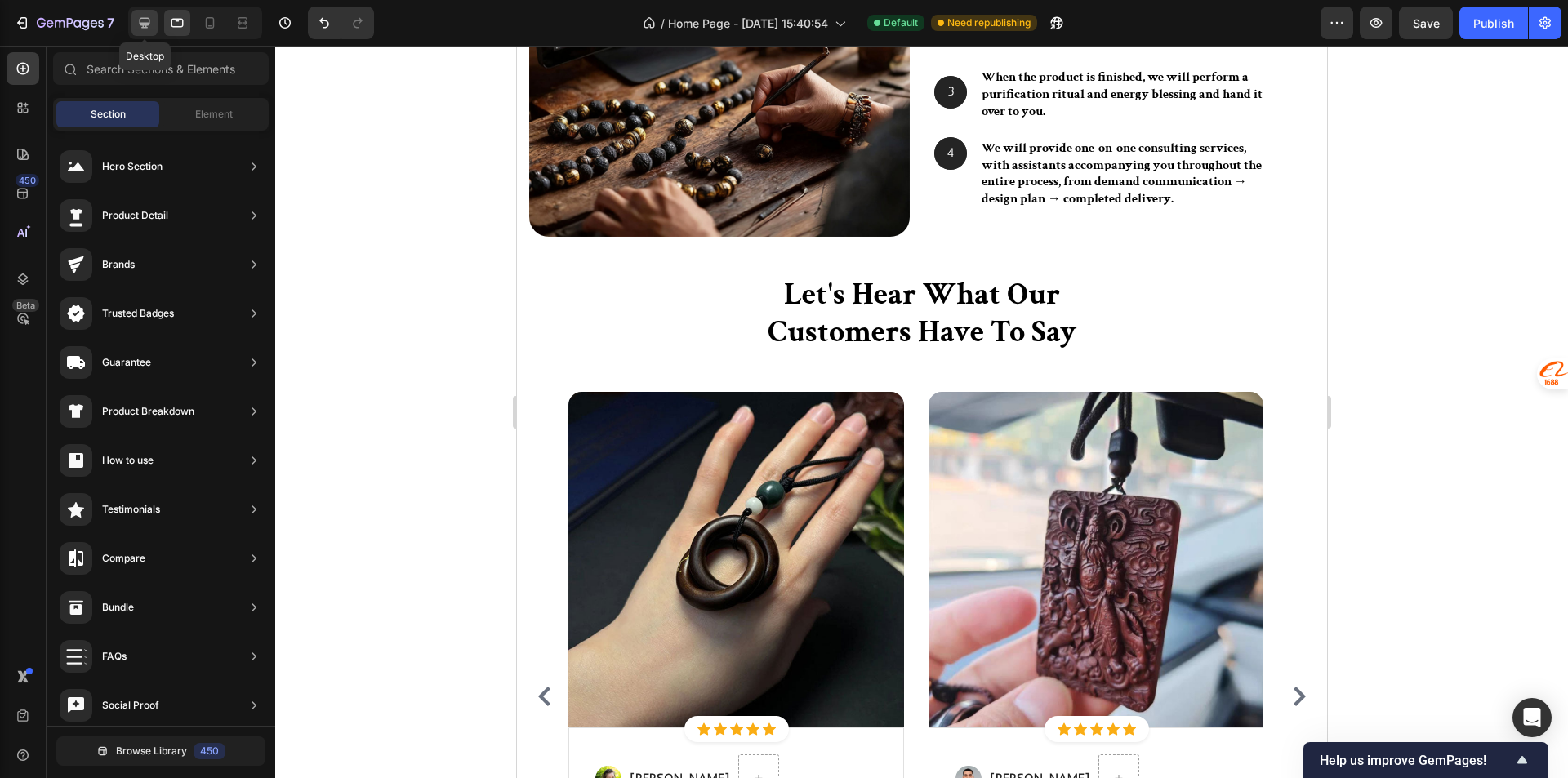
click at [158, 16] on div at bounding box center [145, 23] width 26 height 26
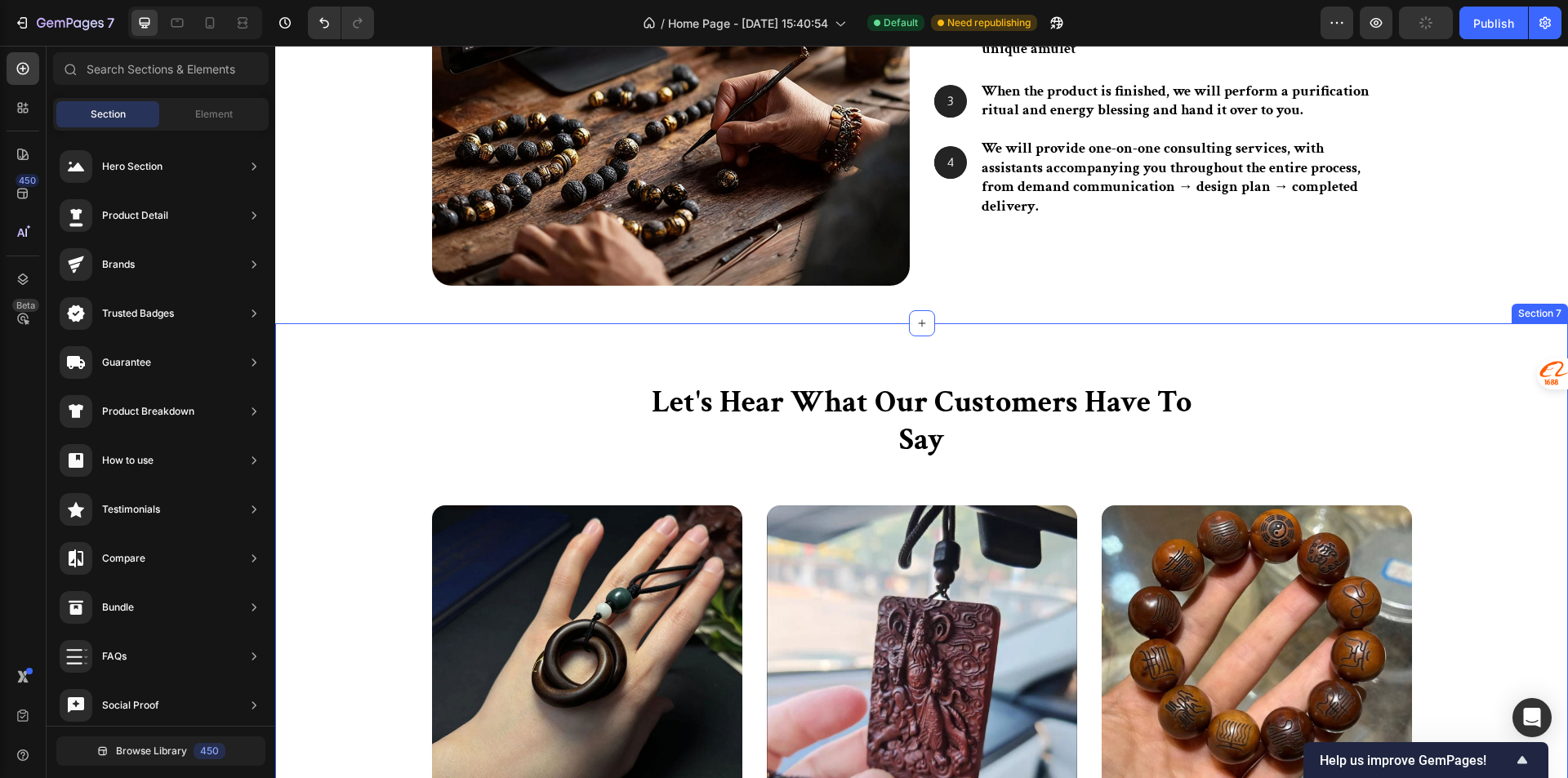
click at [542, 396] on div "Let's Hear What Our Customers Have To Say Heading Row Image Icon Icon Icon Icon…" at bounding box center [921, 735] width 1268 height 707
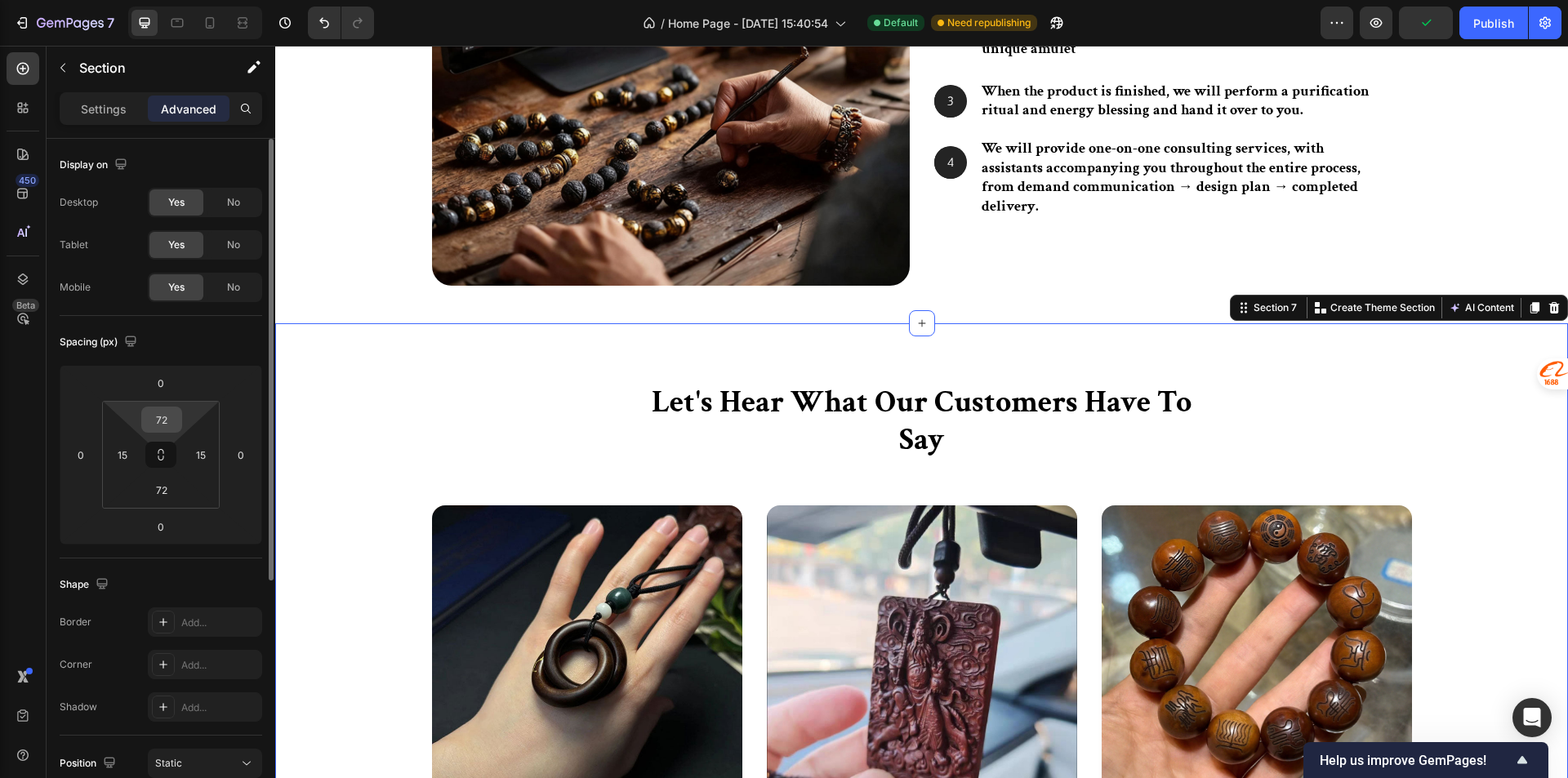
click at [172, 425] on input "72" at bounding box center [162, 420] width 33 height 25
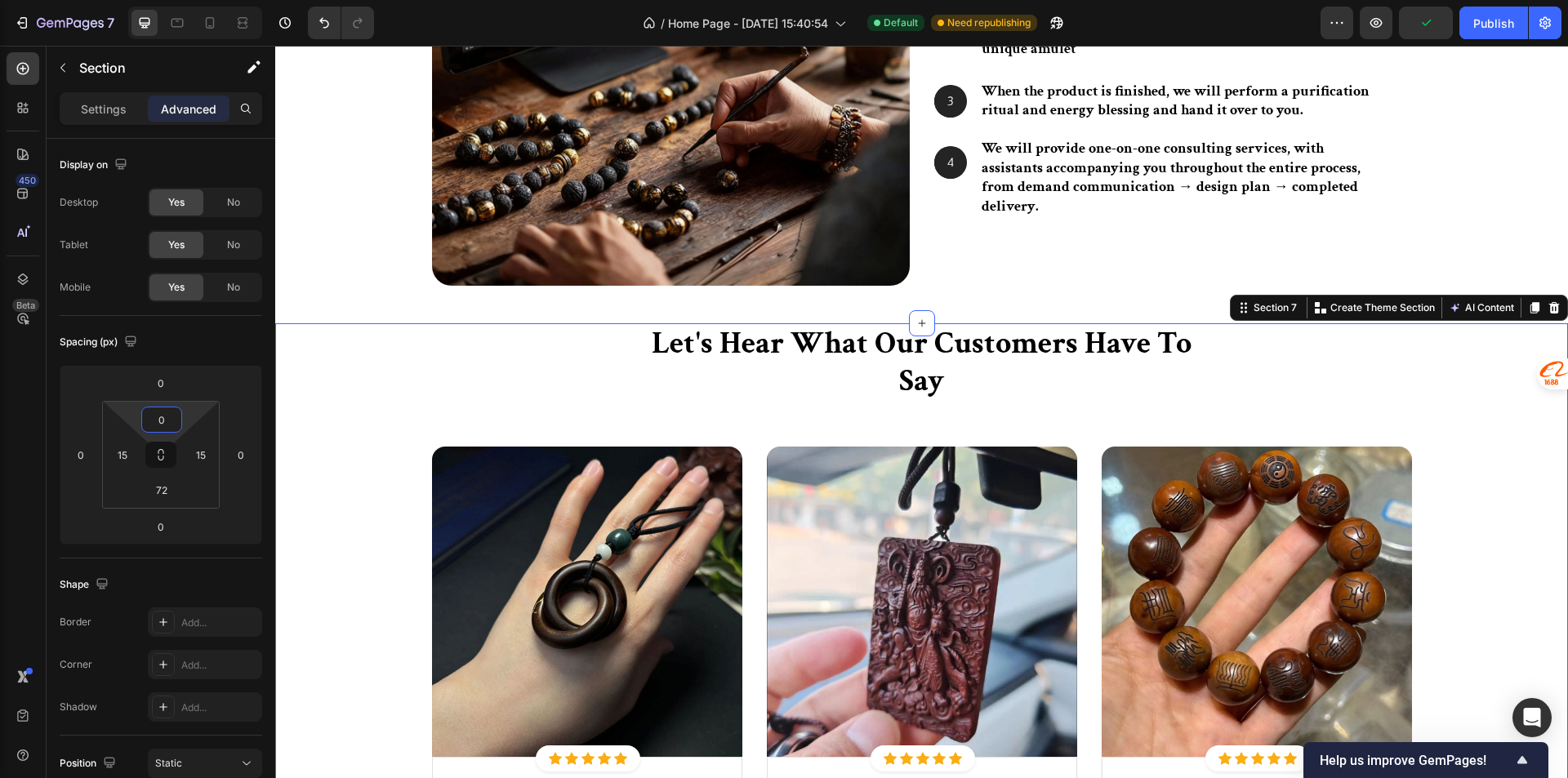
type input "0"
click at [337, 434] on div "Let's Hear What Our Customers Have To Say Heading Row Image Icon Icon Icon Icon…" at bounding box center [921, 677] width 1268 height 707
click at [216, 26] on icon at bounding box center [210, 23] width 16 height 16
type input "63"
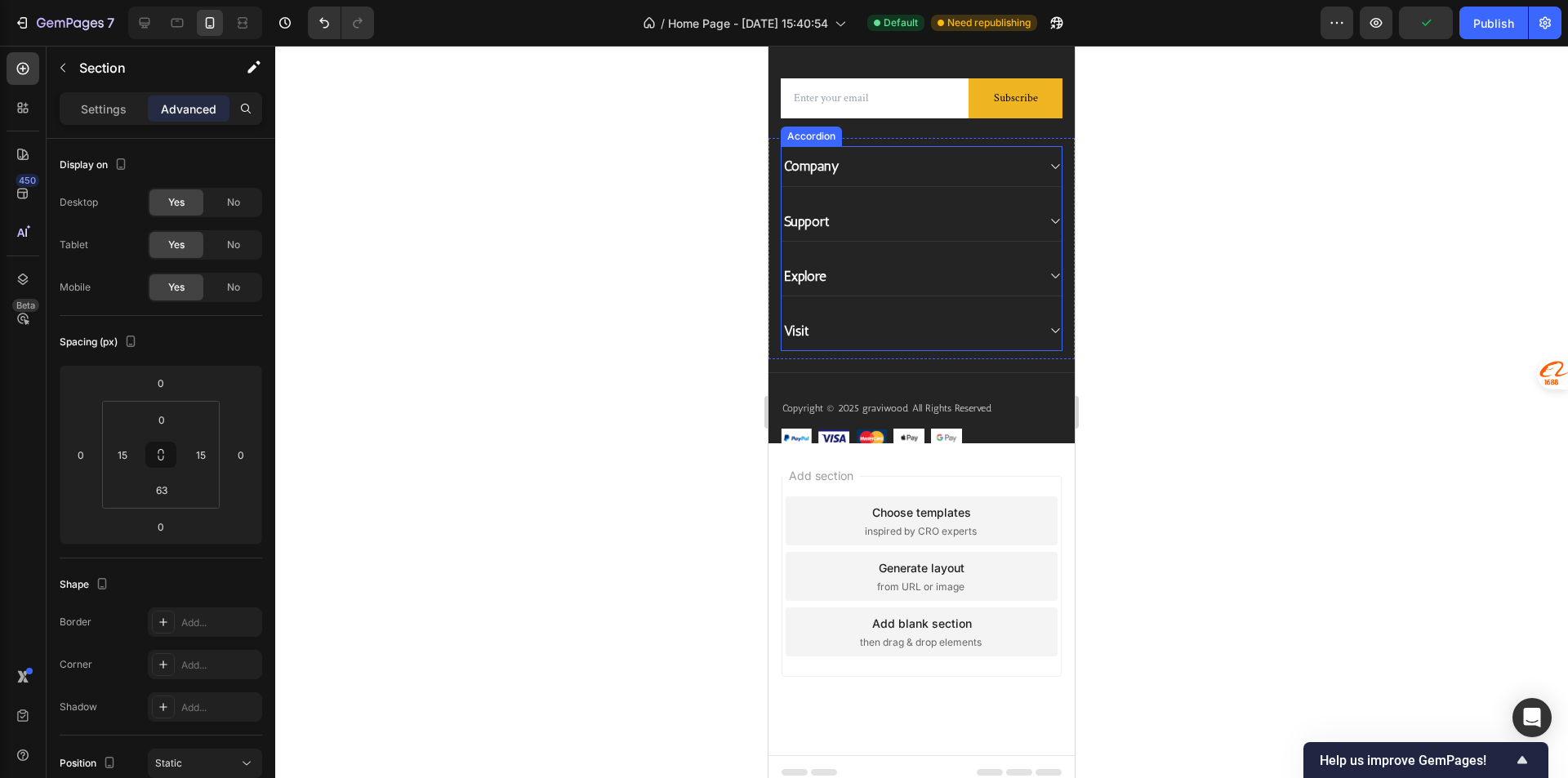
scroll to position [6703, 0]
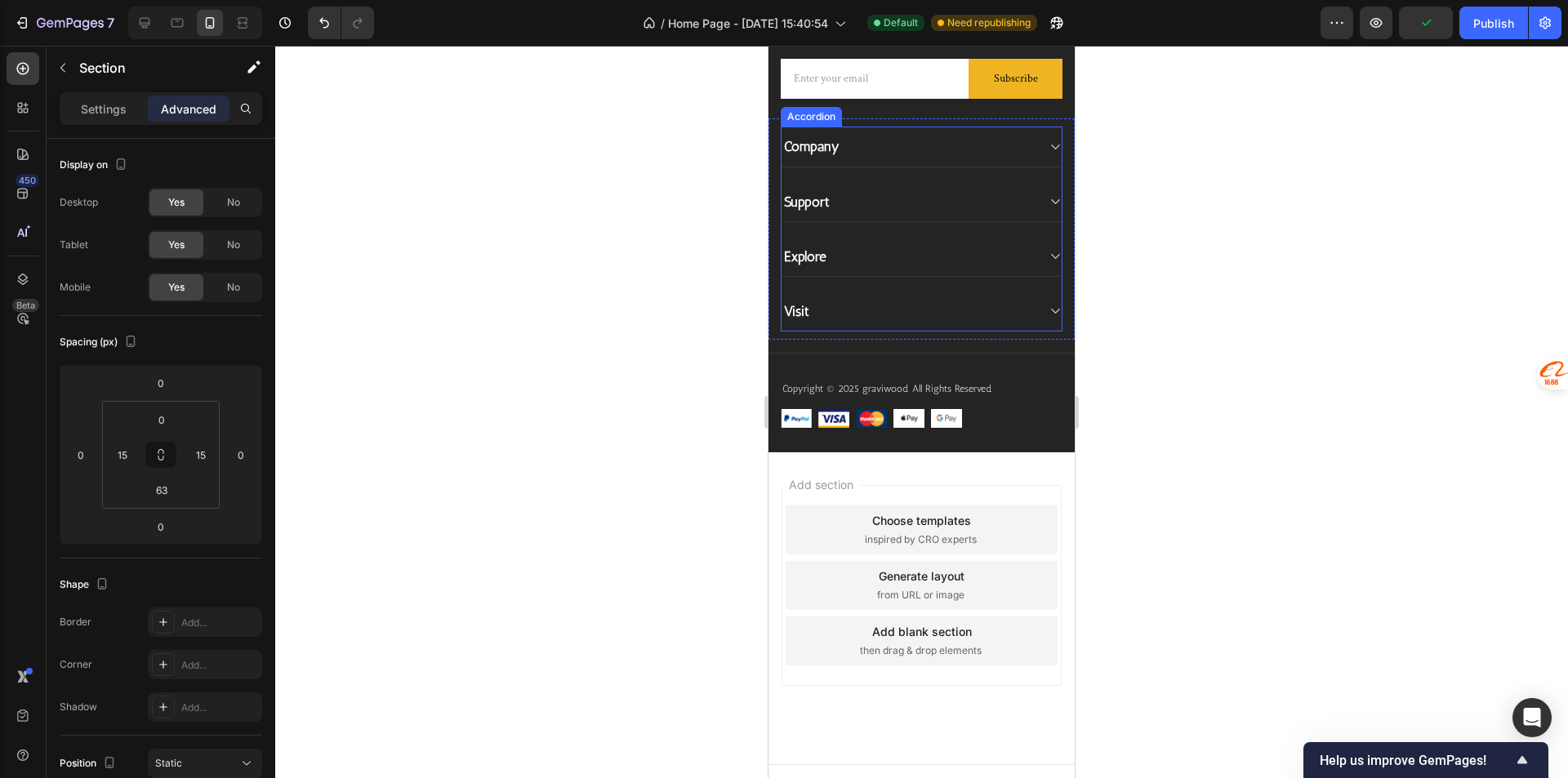
click at [965, 322] on div "Visit" at bounding box center [908, 311] width 254 height 23
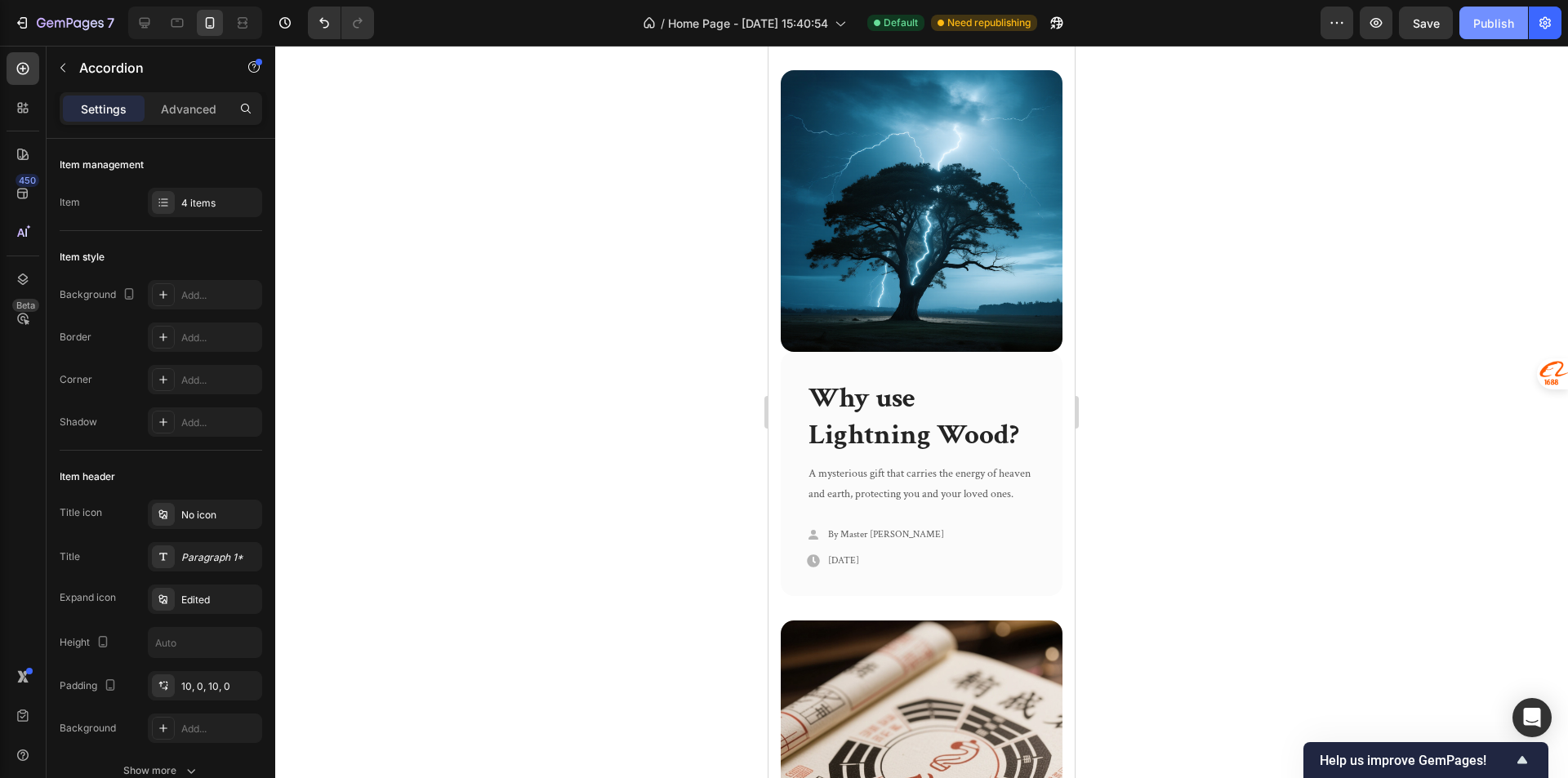
scroll to position [3438, 0]
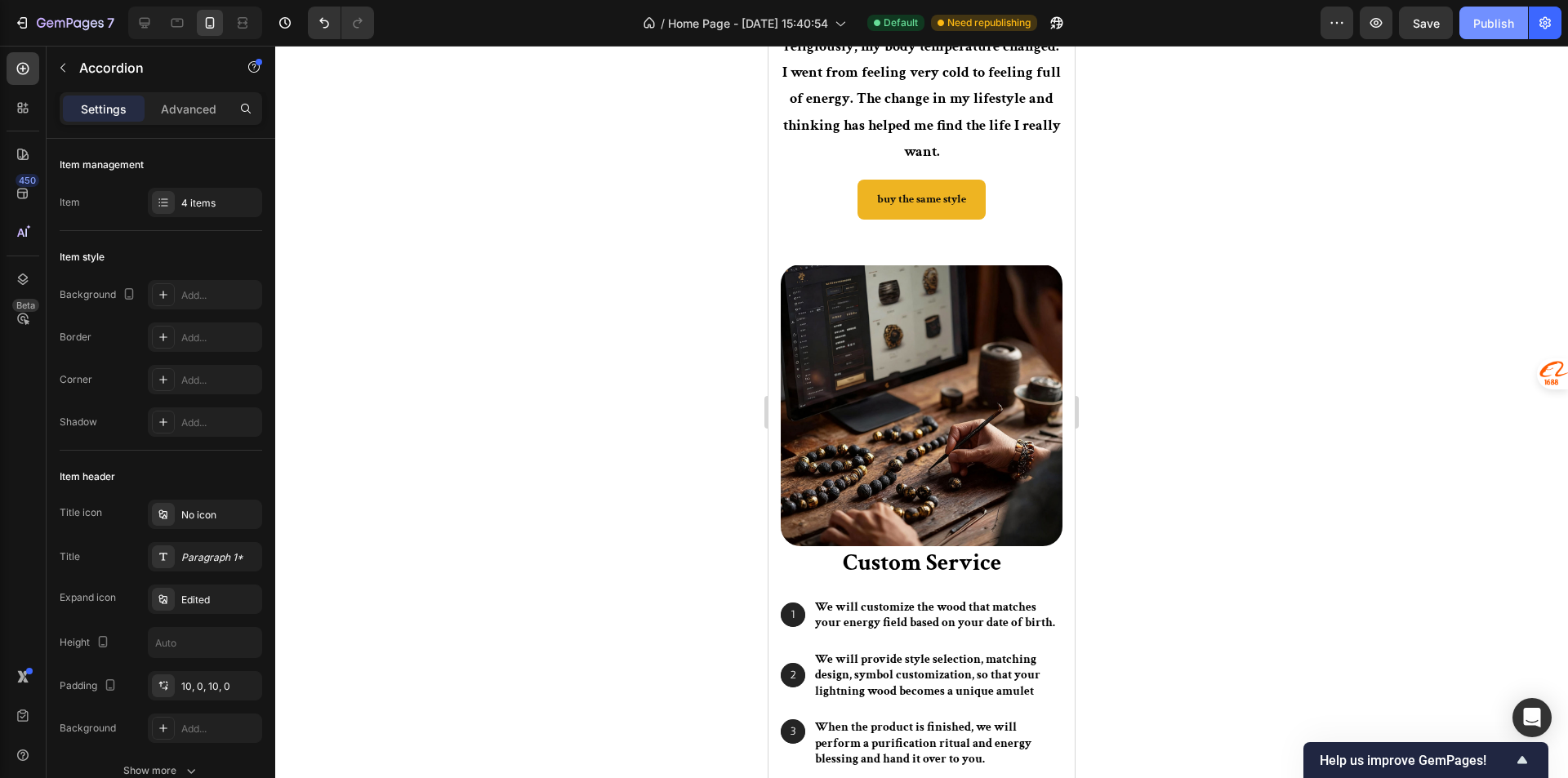
click at [1494, 25] on div "Publish" at bounding box center [1494, 23] width 41 height 17
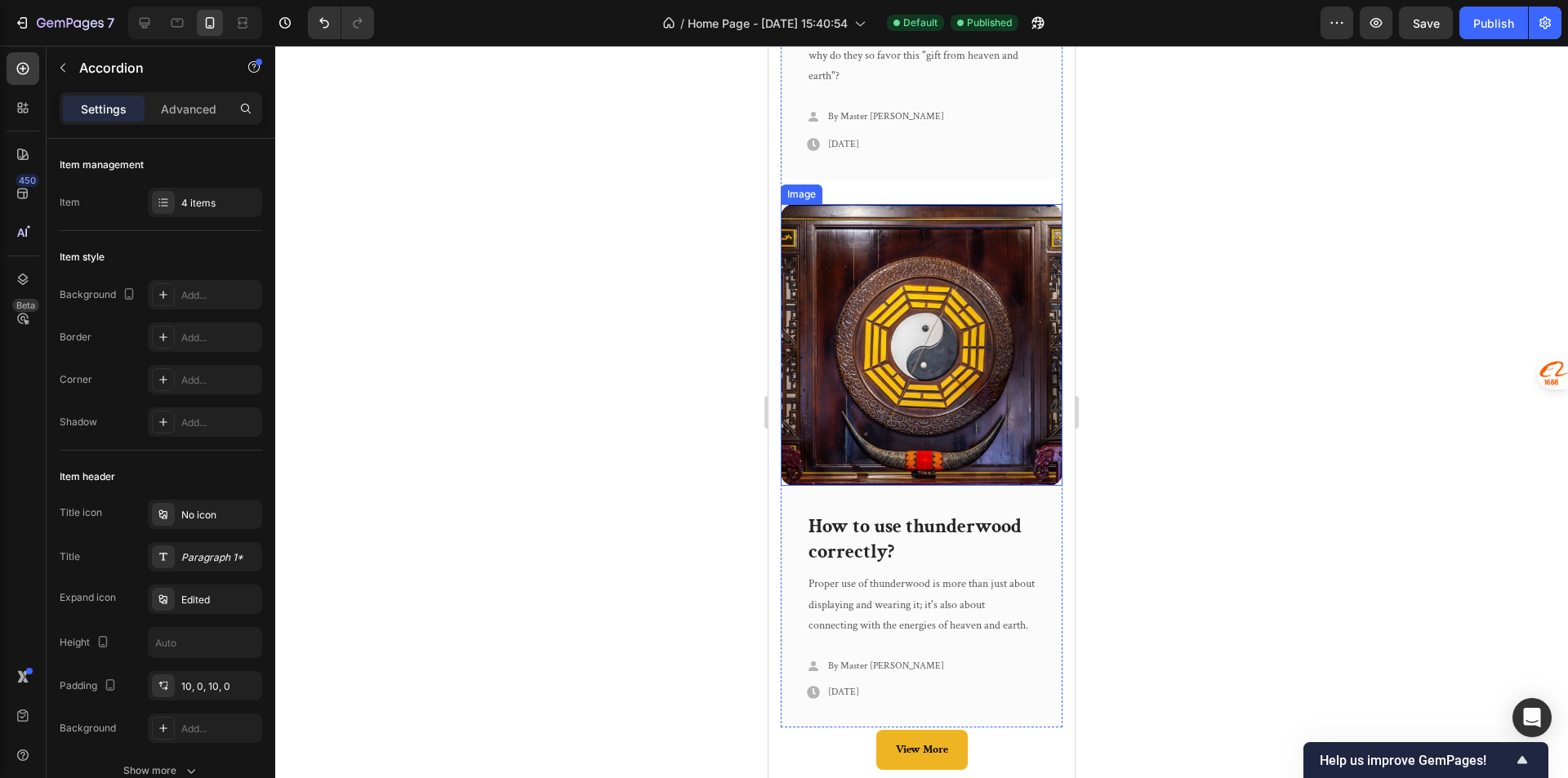
scroll to position [6459, 0]
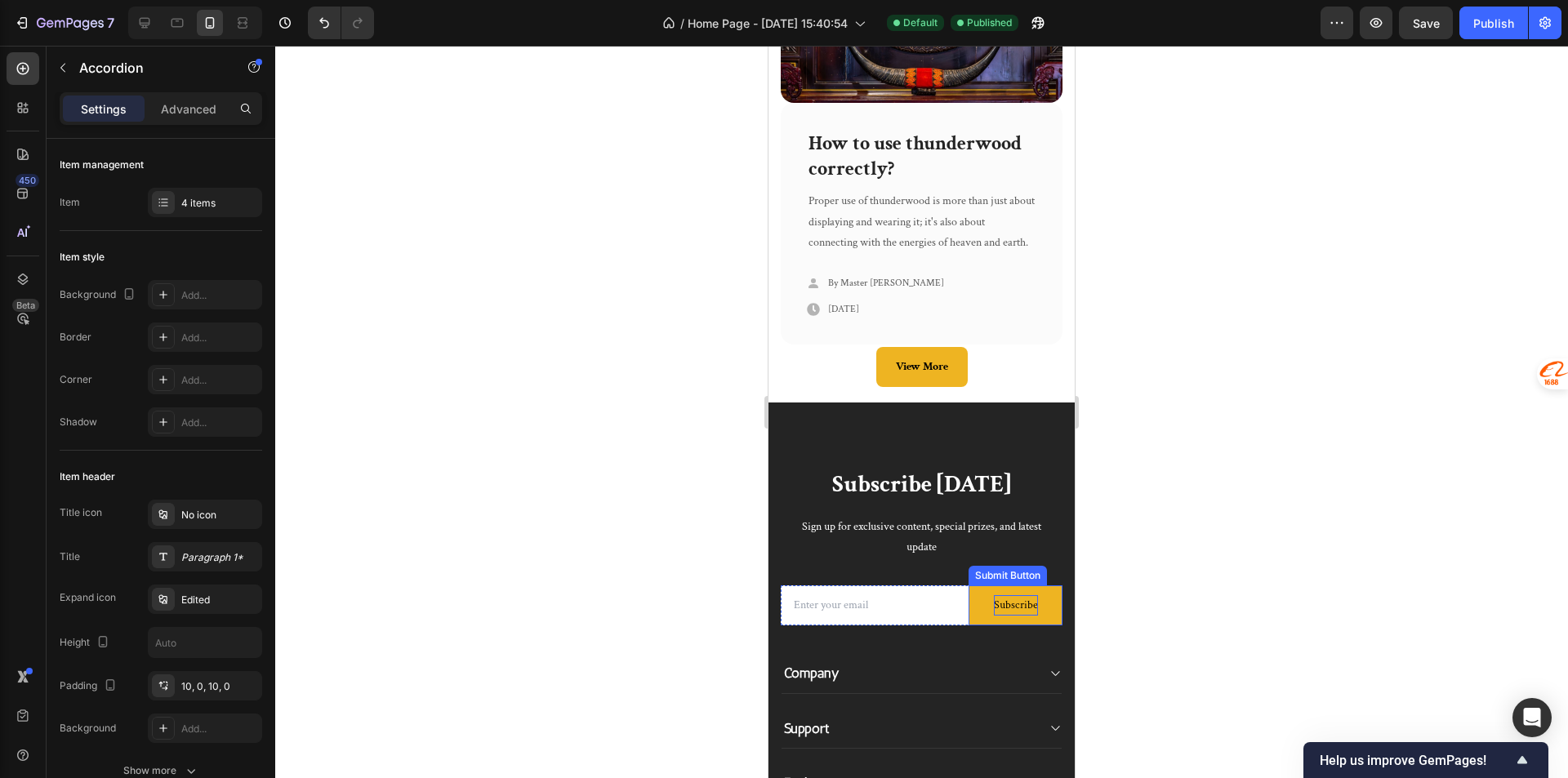
click at [994, 615] on div "Subscribe" at bounding box center [1016, 605] width 44 height 20
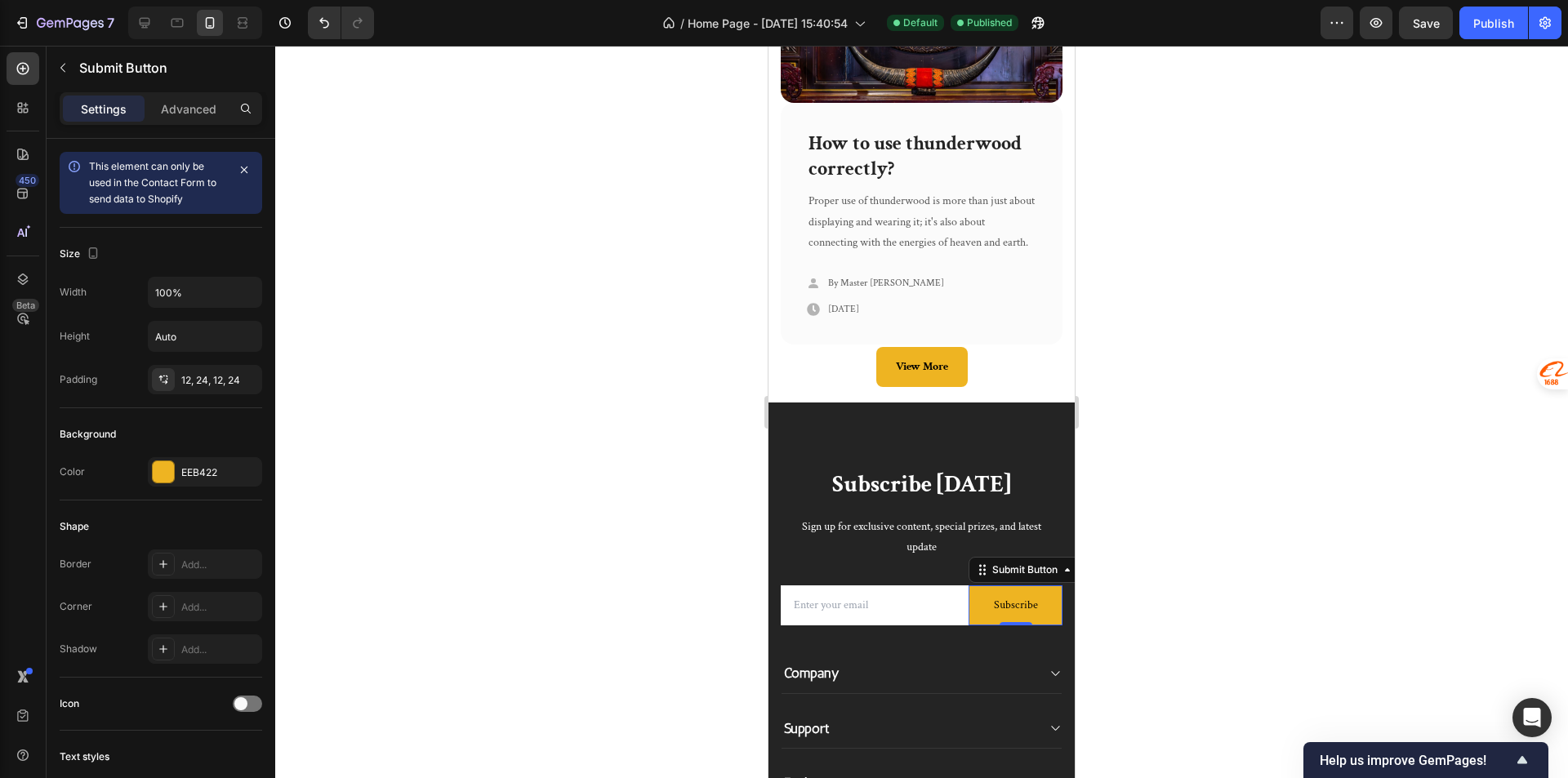
click at [978, 612] on button "Subscribe" at bounding box center [1015, 605] width 94 height 40
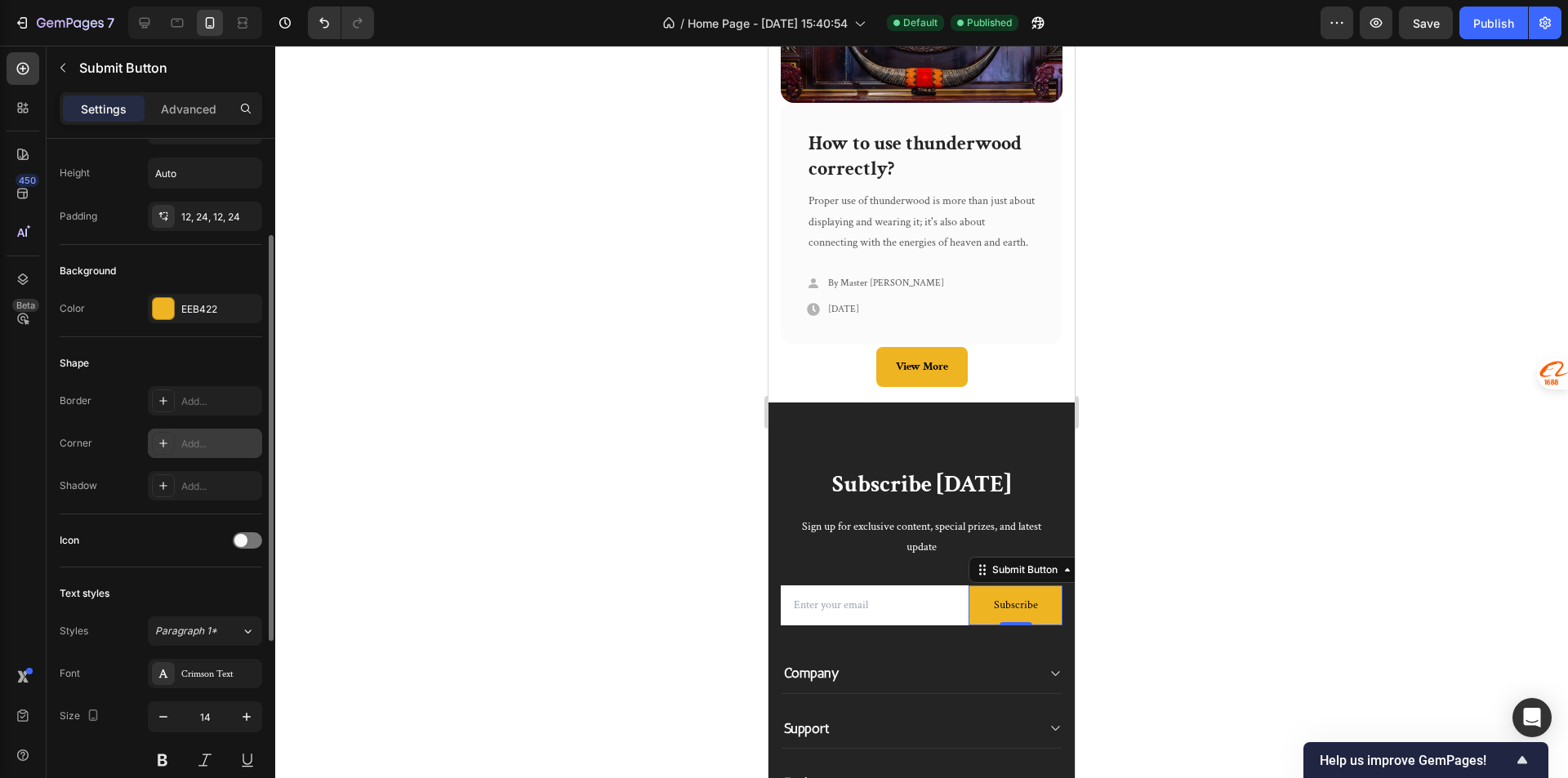
click at [191, 447] on div "Add..." at bounding box center [219, 444] width 77 height 15
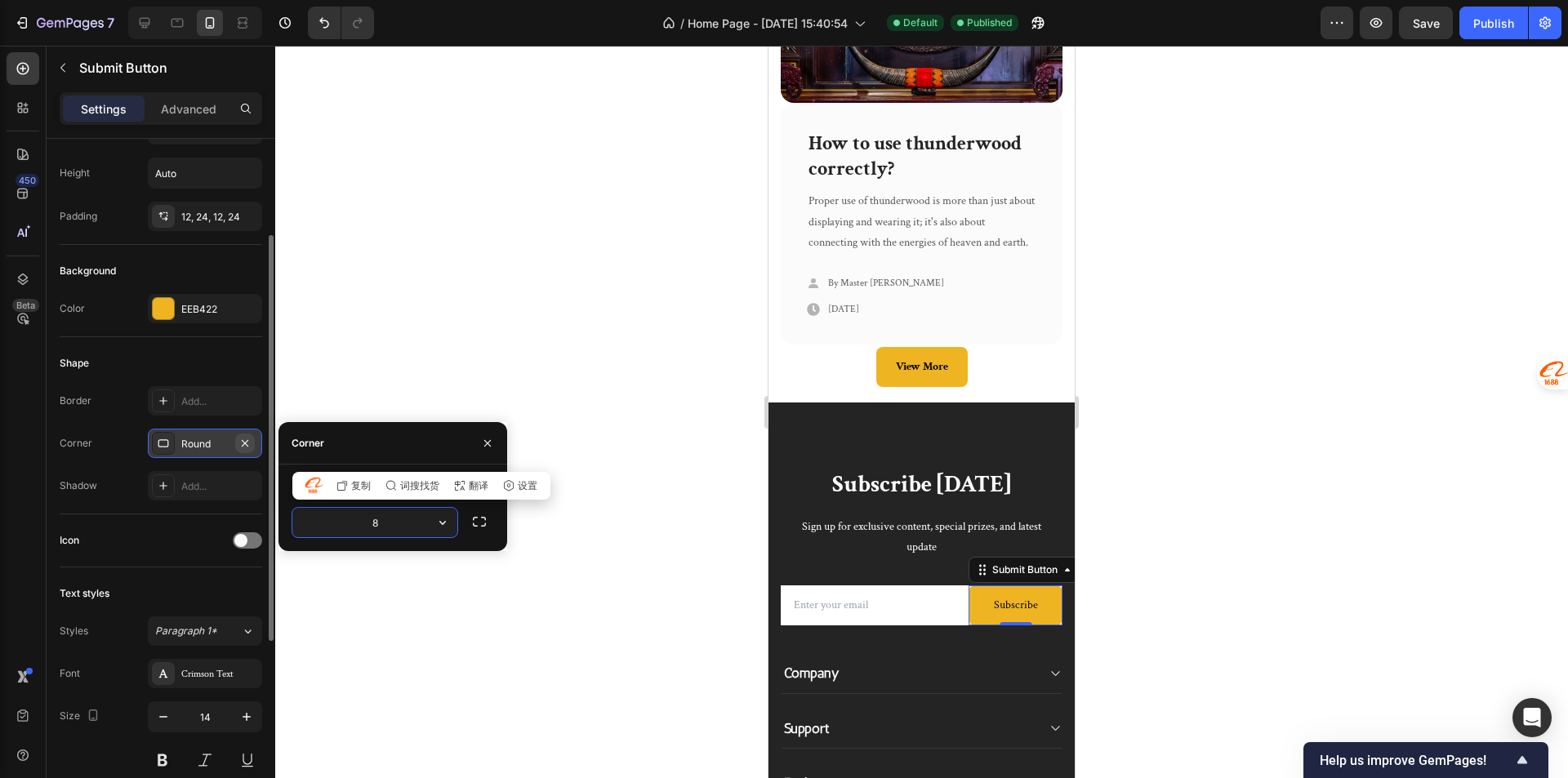
click at [247, 437] on icon "button" at bounding box center [245, 443] width 13 height 13
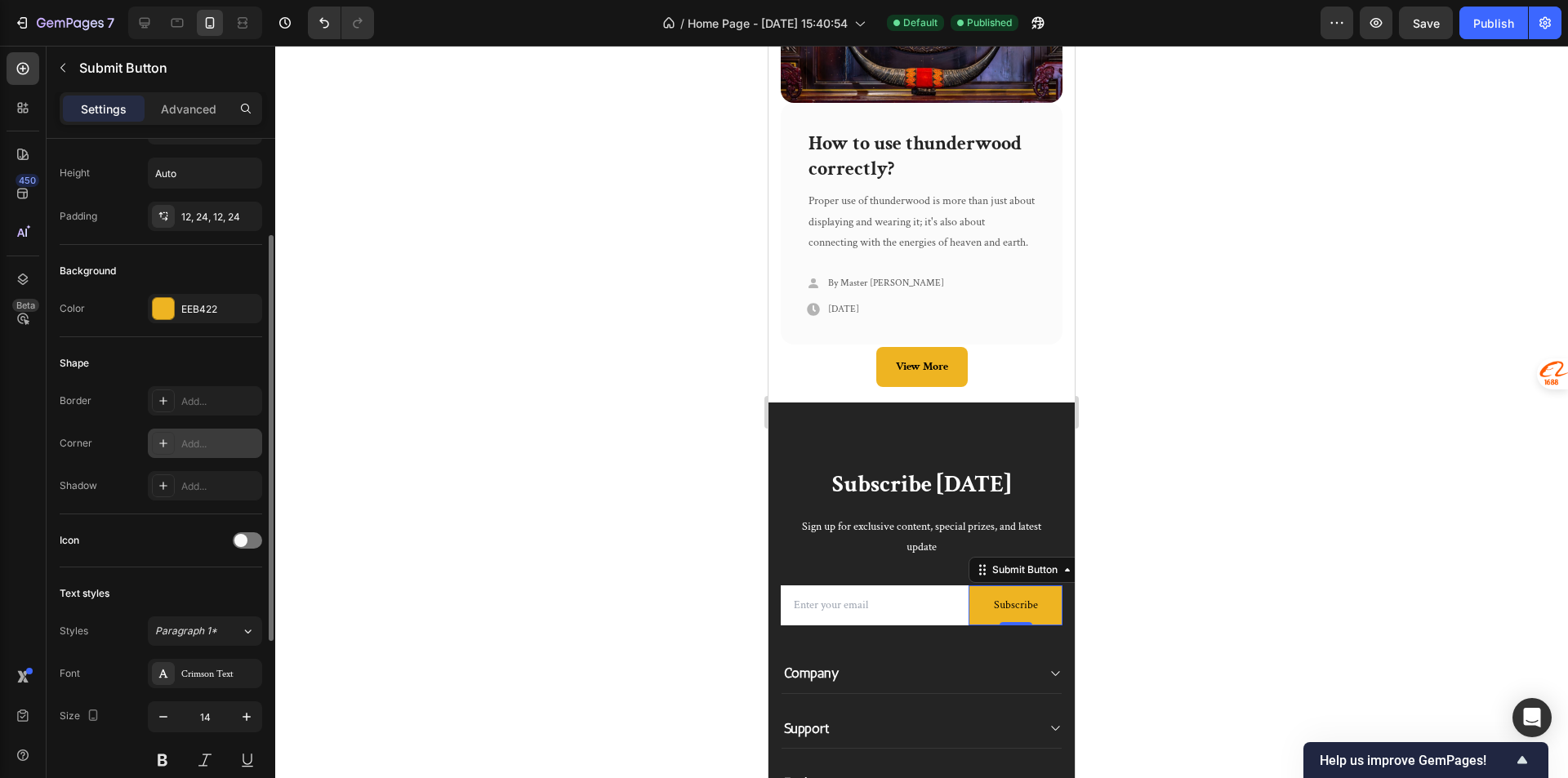
click at [968, 619] on button "Subscribe" at bounding box center [1015, 605] width 94 height 40
click at [897, 606] on input "email" at bounding box center [874, 605] width 187 height 40
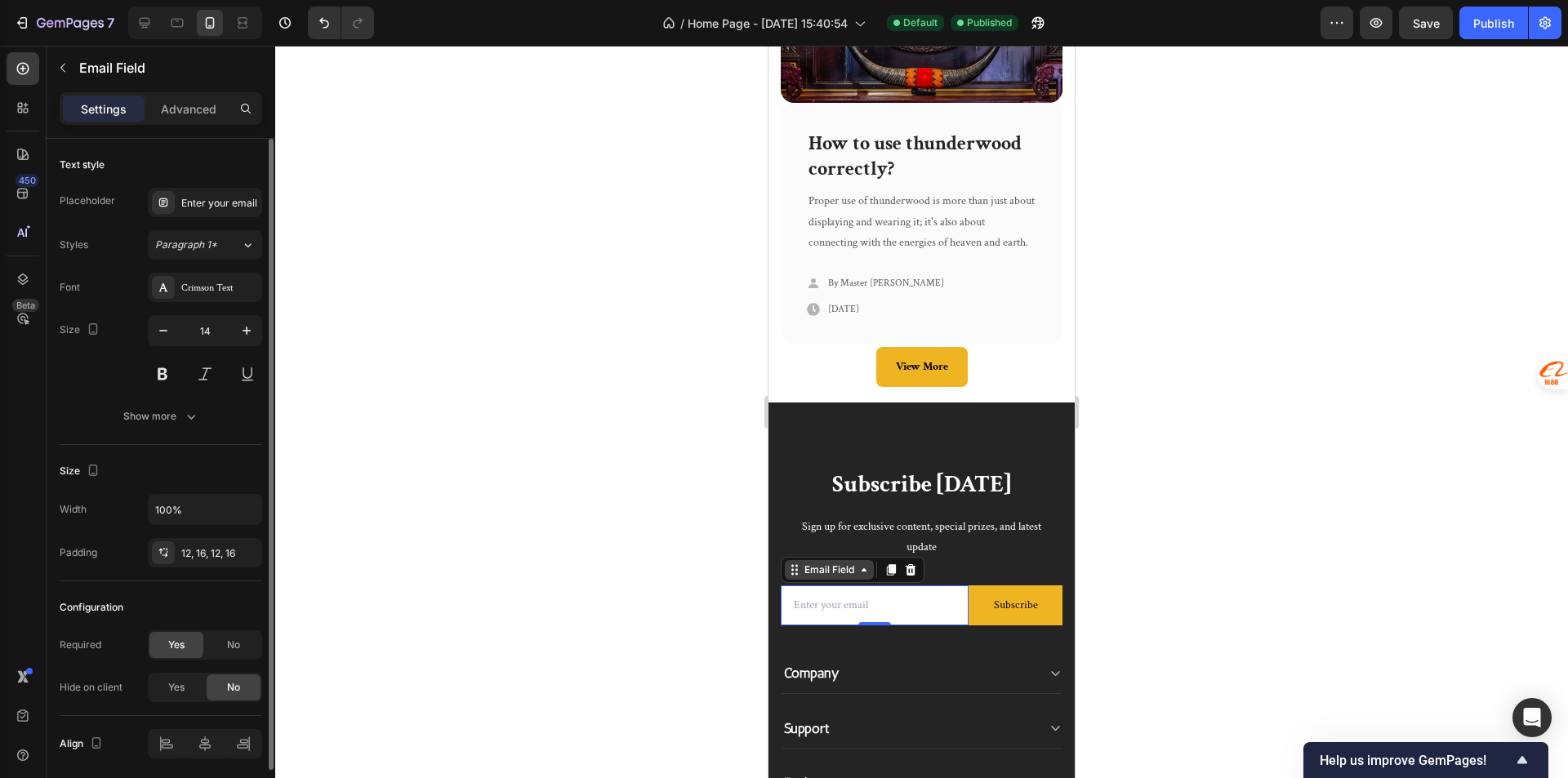
click at [866, 576] on icon at bounding box center [864, 569] width 13 height 13
click at [865, 614] on input "email" at bounding box center [874, 605] width 187 height 40
click at [187, 411] on icon "button" at bounding box center [191, 416] width 16 height 16
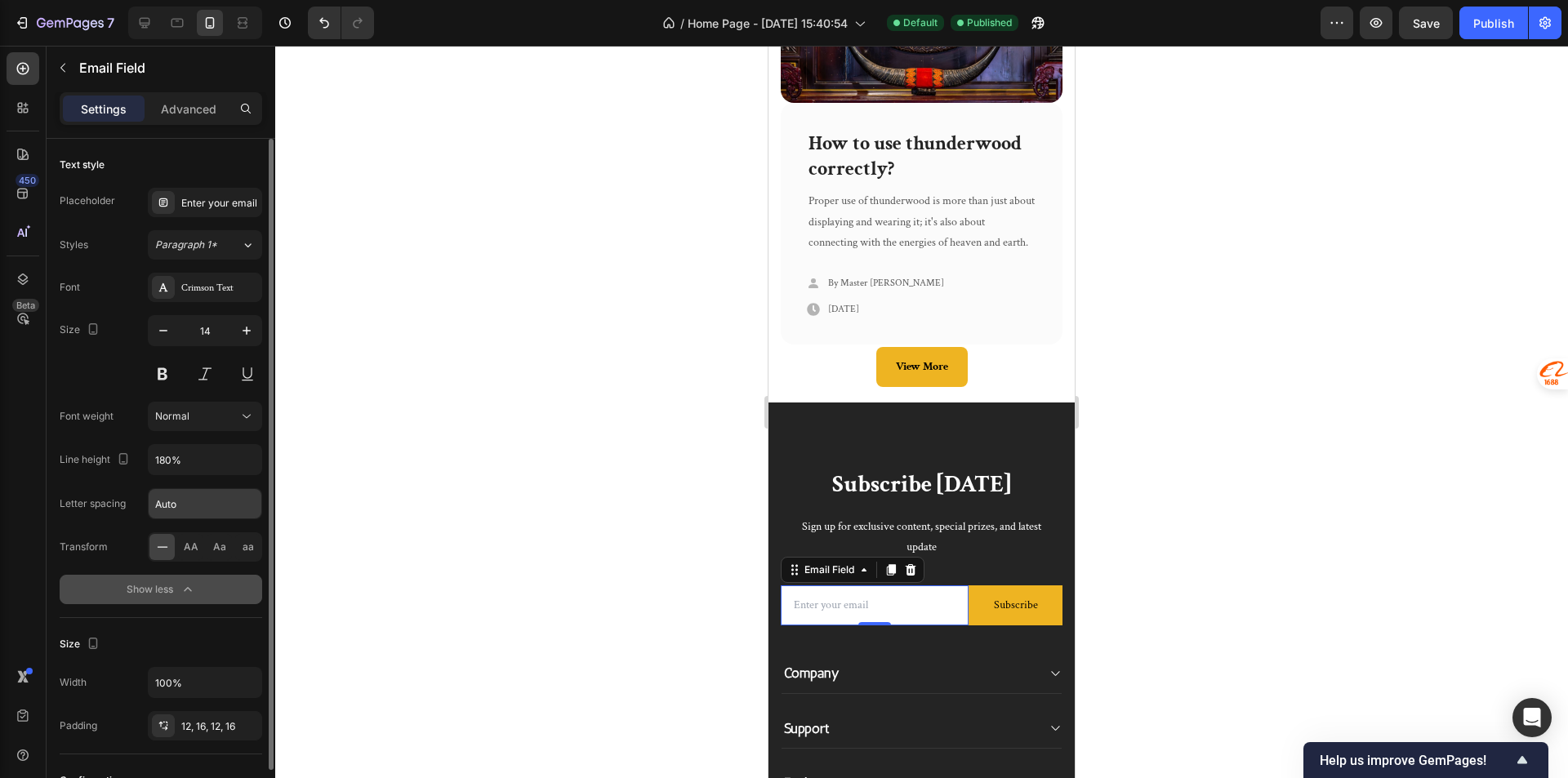
click at [173, 499] on input "Auto" at bounding box center [205, 504] width 113 height 29
click at [300, 519] on div at bounding box center [921, 411] width 1292 height 732
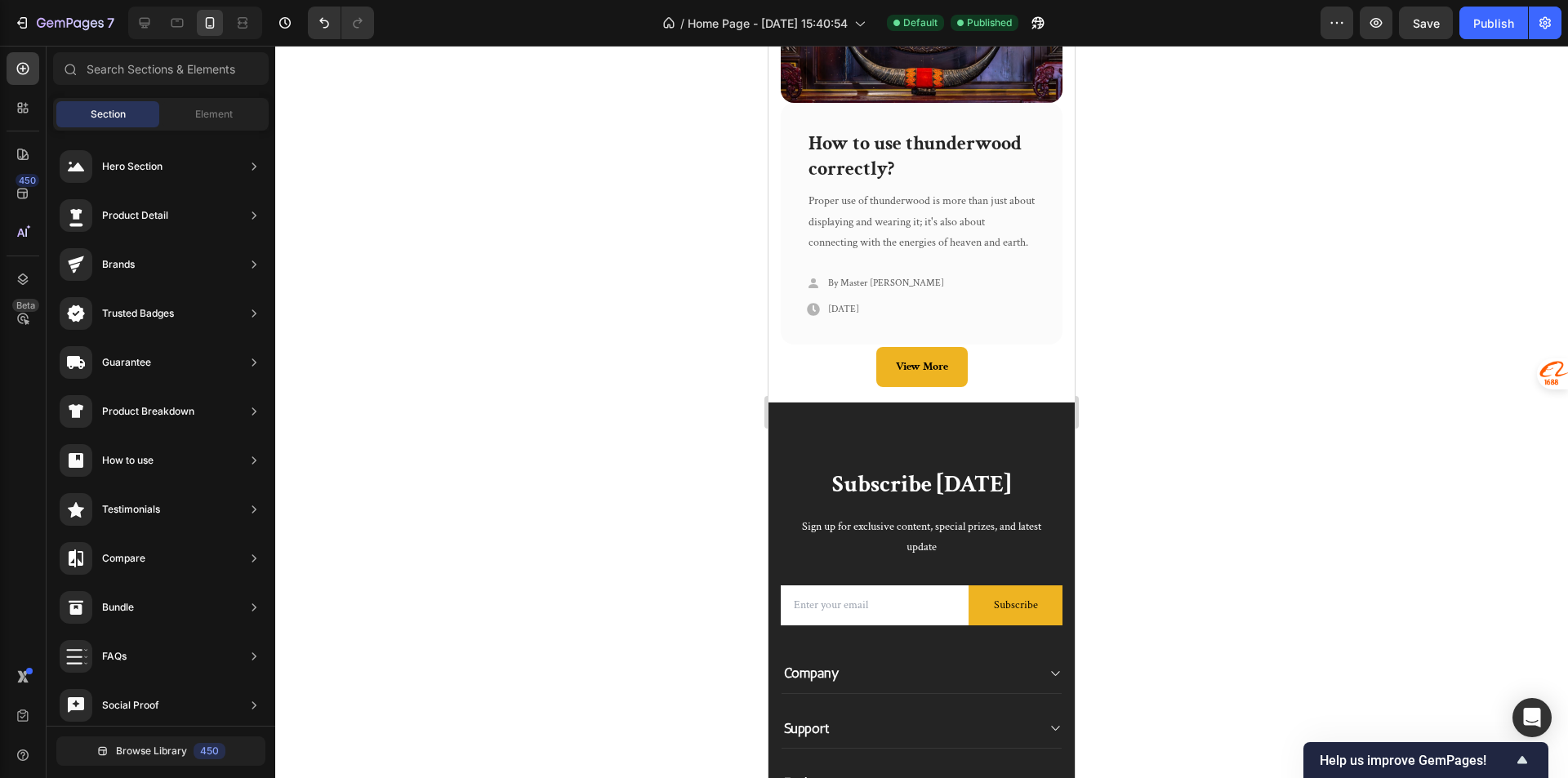
click at [894, 604] on input "email" at bounding box center [874, 605] width 187 height 40
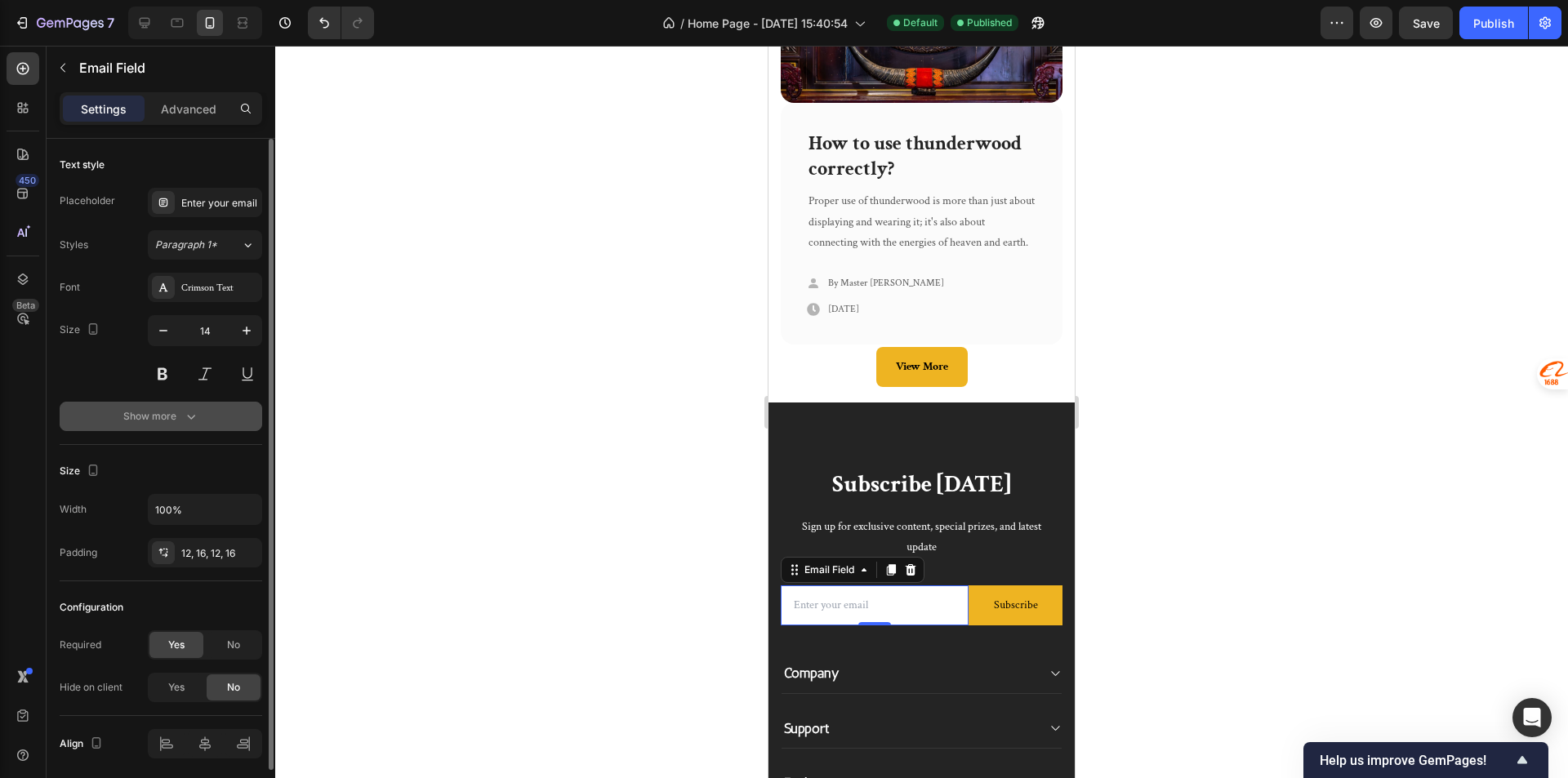
click at [201, 408] on button "Show more" at bounding box center [160, 416] width 202 height 29
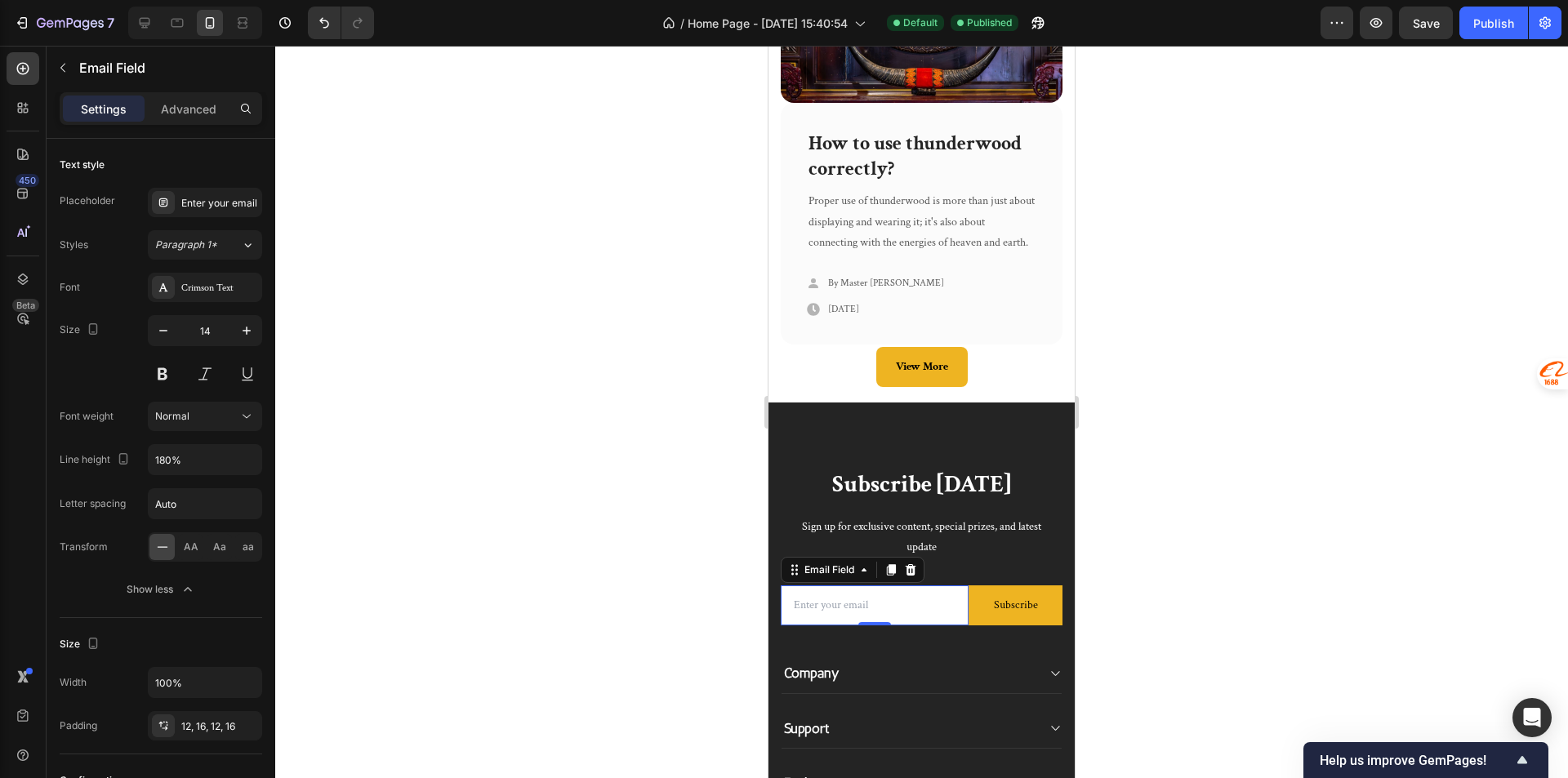
click at [190, 122] on div "Settings Advanced" at bounding box center [160, 109] width 202 height 33
click at [178, 115] on p "Advanced" at bounding box center [189, 109] width 56 height 17
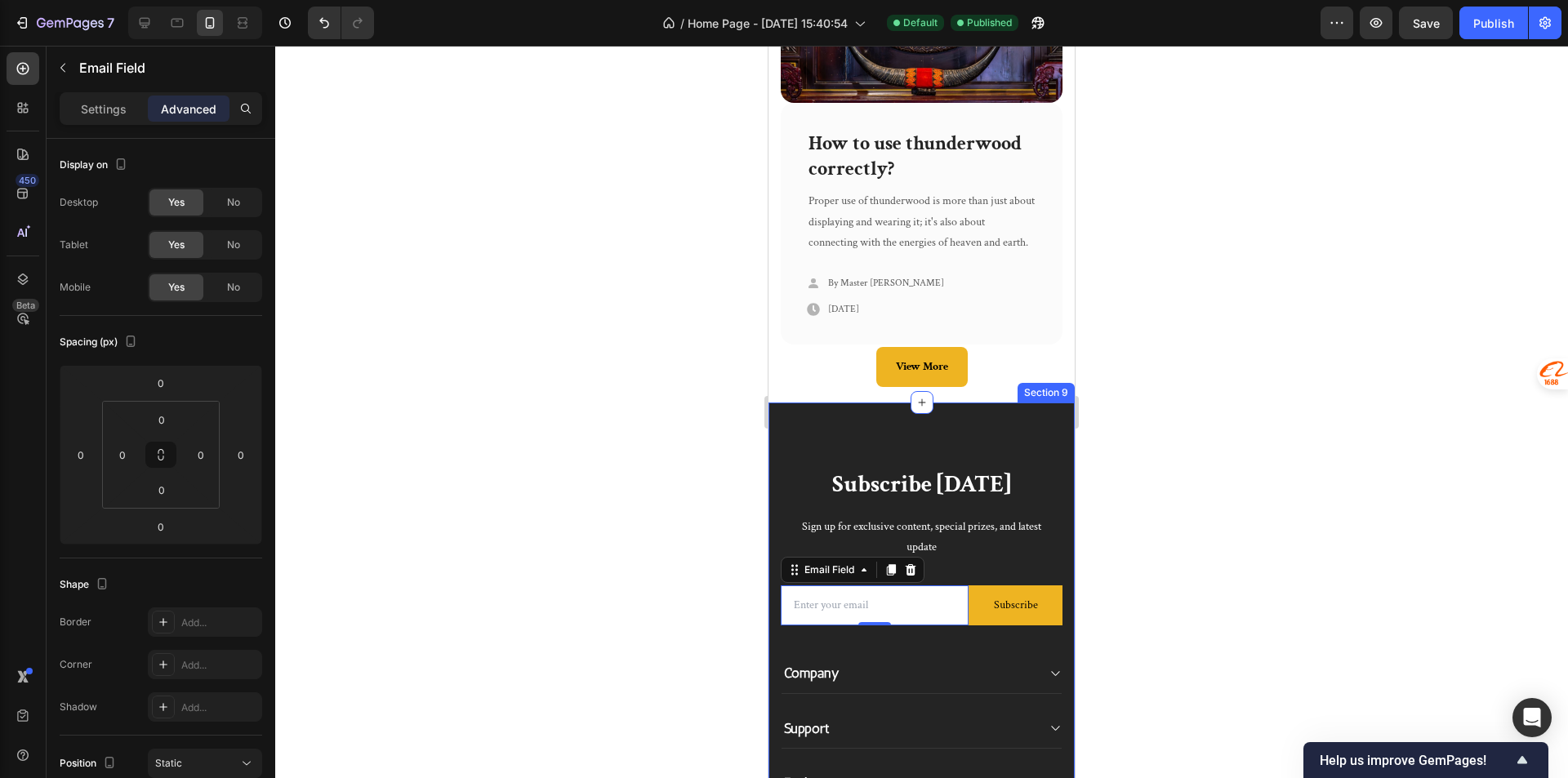
click at [1050, 421] on div "Subscribe Today Heading Sign up for exclusive content, special prizes, and late…" at bounding box center [921, 690] width 306 height 575
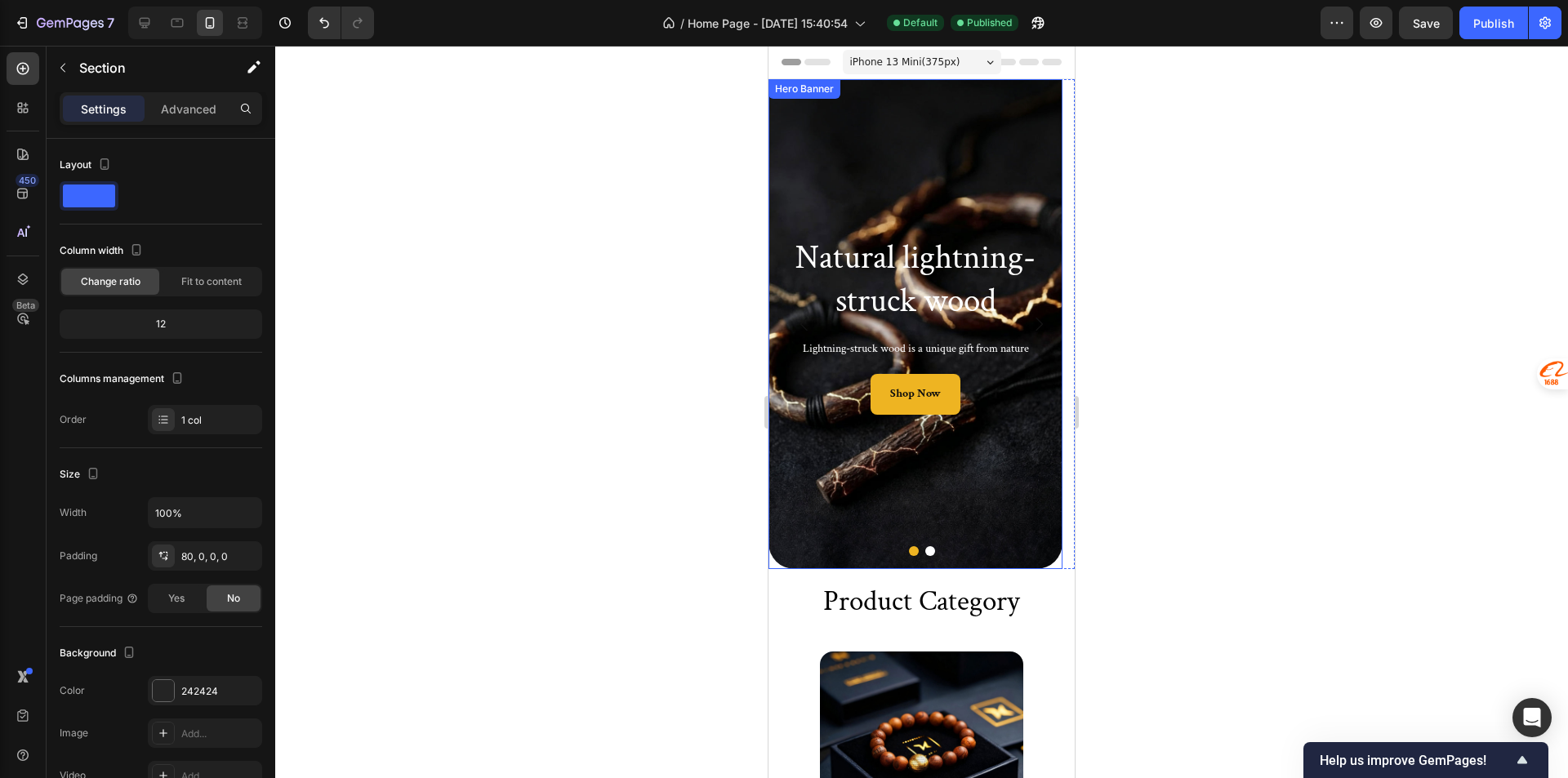
click at [917, 192] on div "Background Image" at bounding box center [915, 324] width 294 height 490
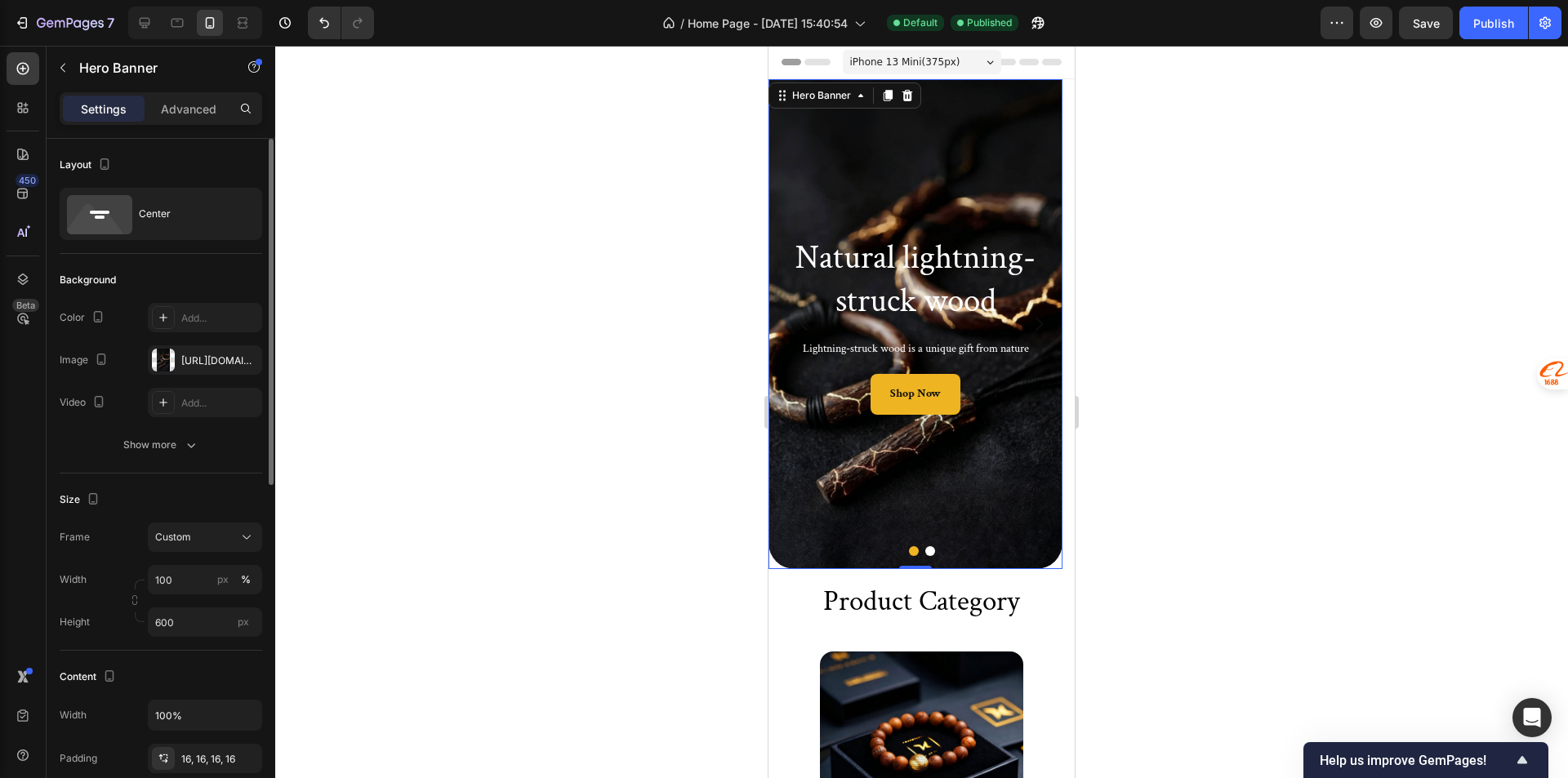
scroll to position [164, 0]
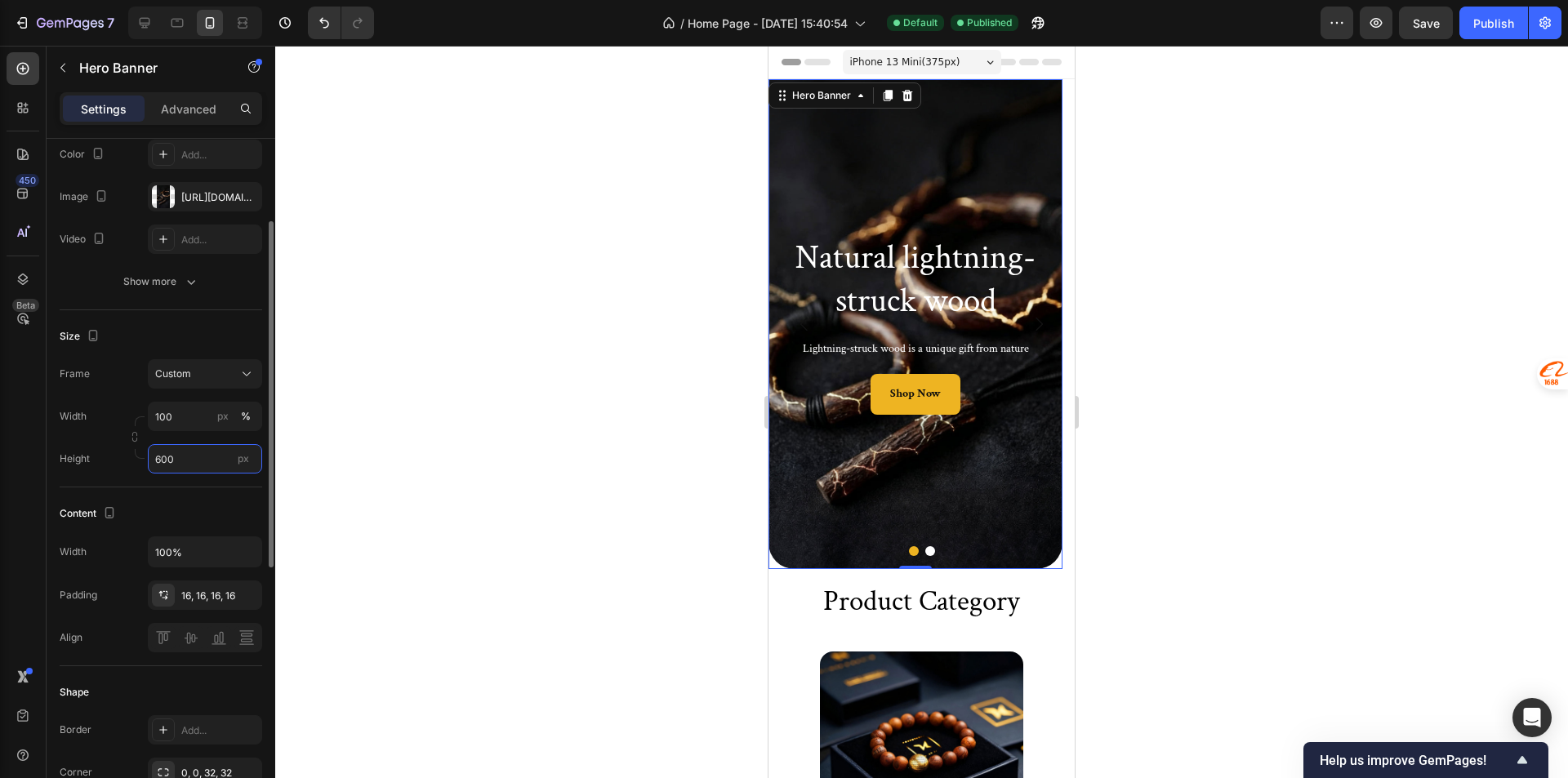
click at [184, 470] on input "600" at bounding box center [205, 459] width 115 height 29
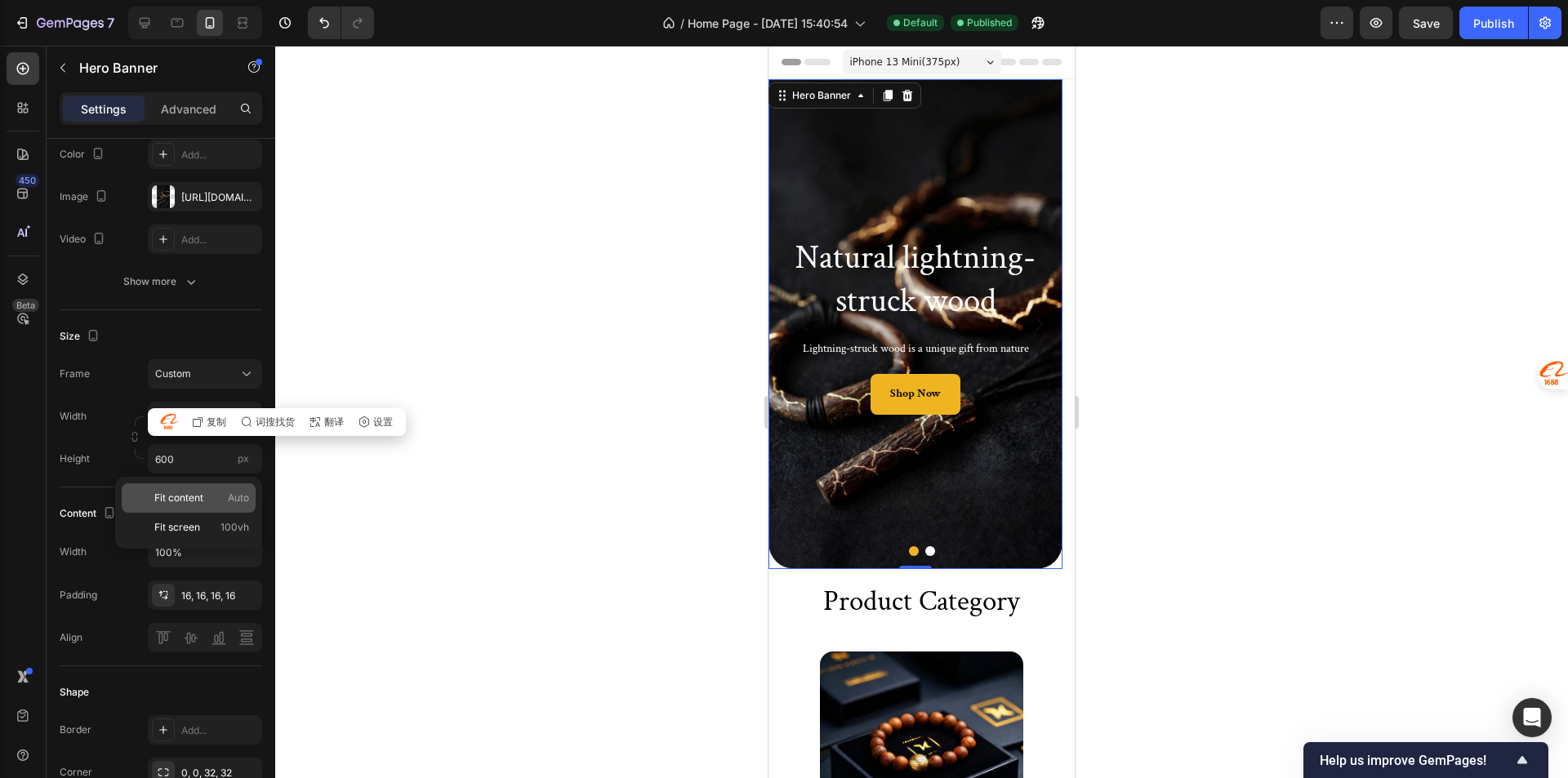
click at [187, 506] on div "Fit content Auto" at bounding box center [189, 498] width 134 height 29
type input "Auto"
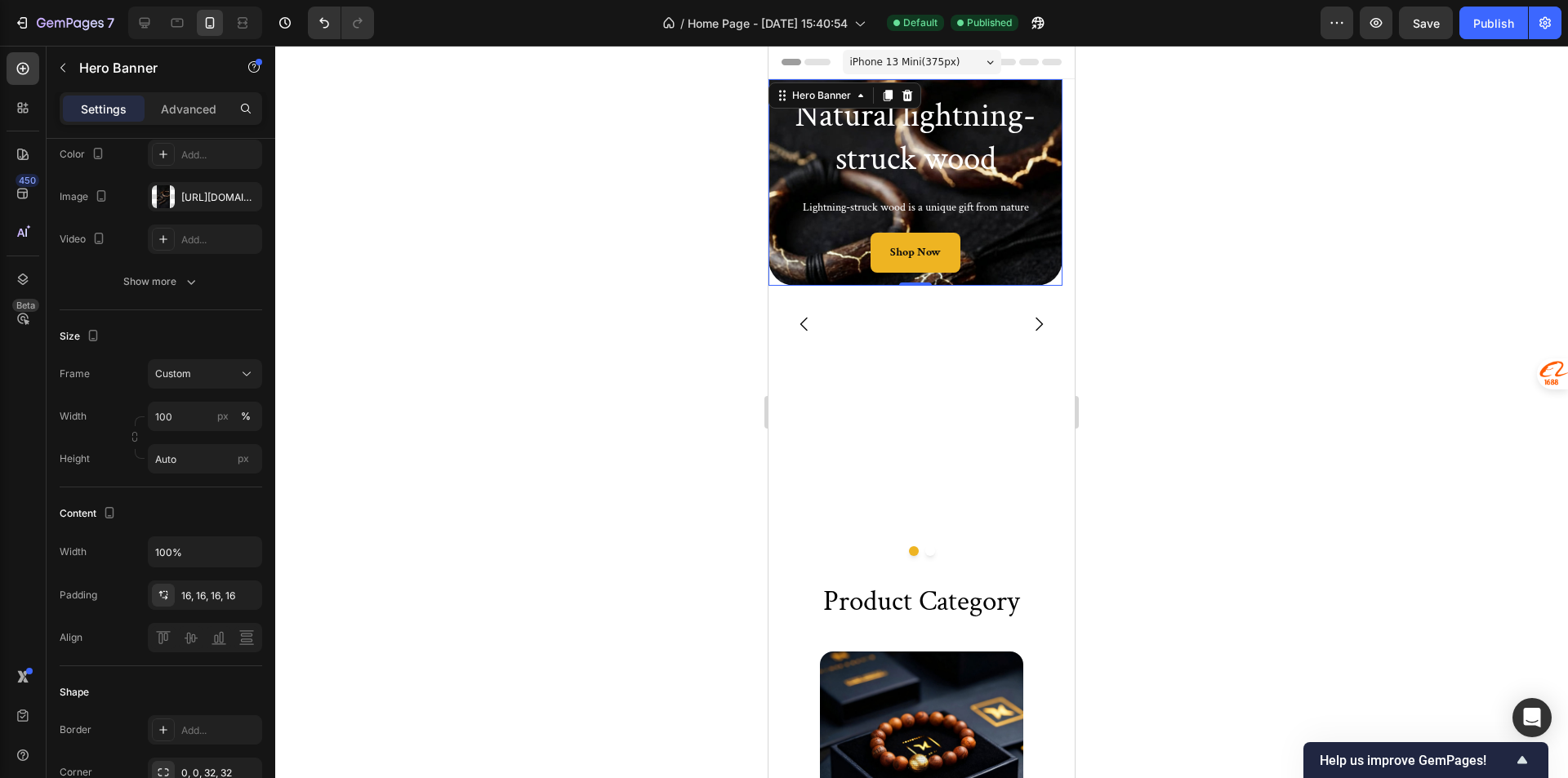
click at [1186, 327] on div at bounding box center [921, 411] width 1292 height 732
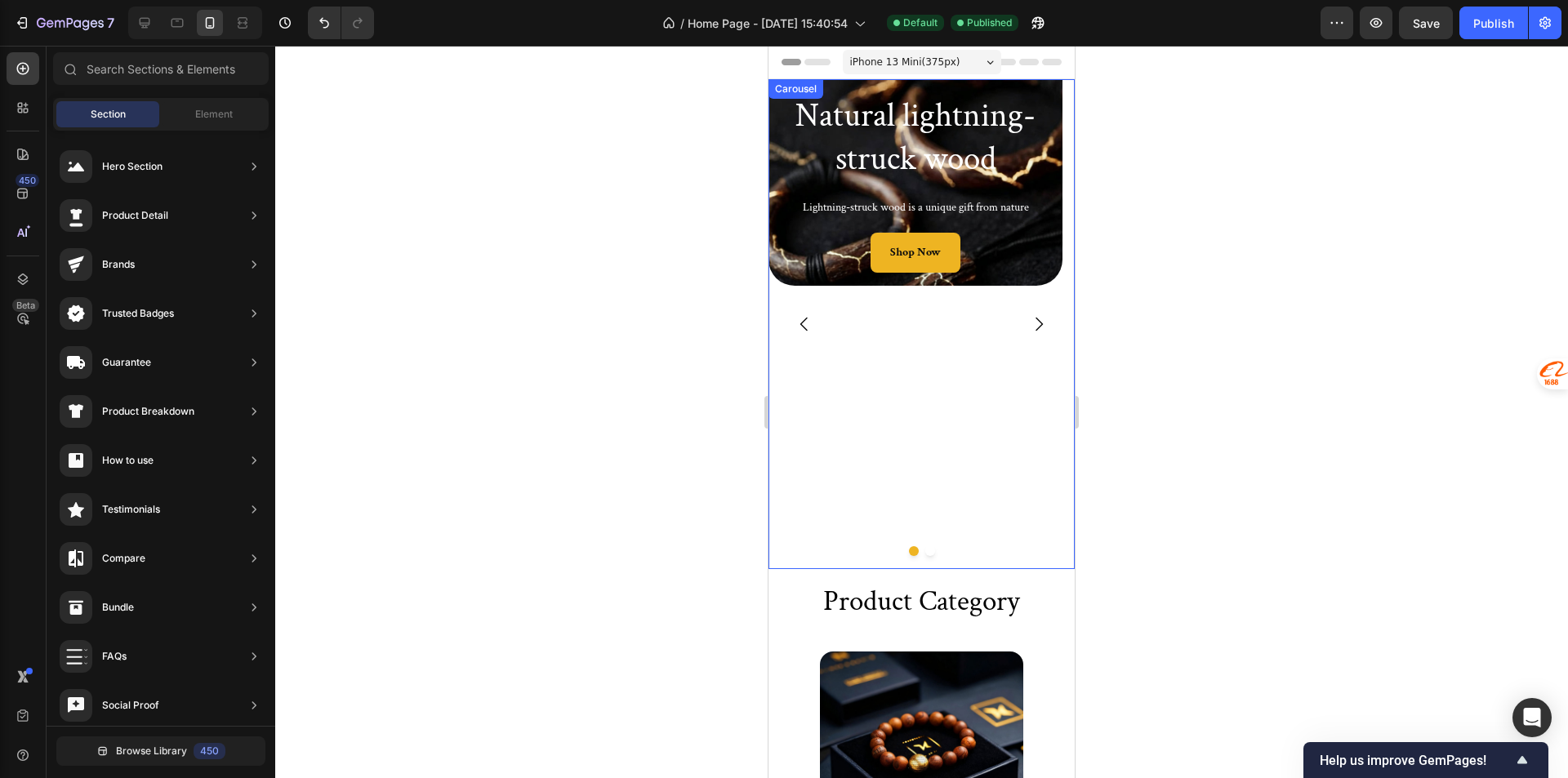
click at [846, 407] on div "Natural lightning-struck wood Heading Lightning-struck wood is a unique gift fr…" at bounding box center [915, 324] width 294 height 490
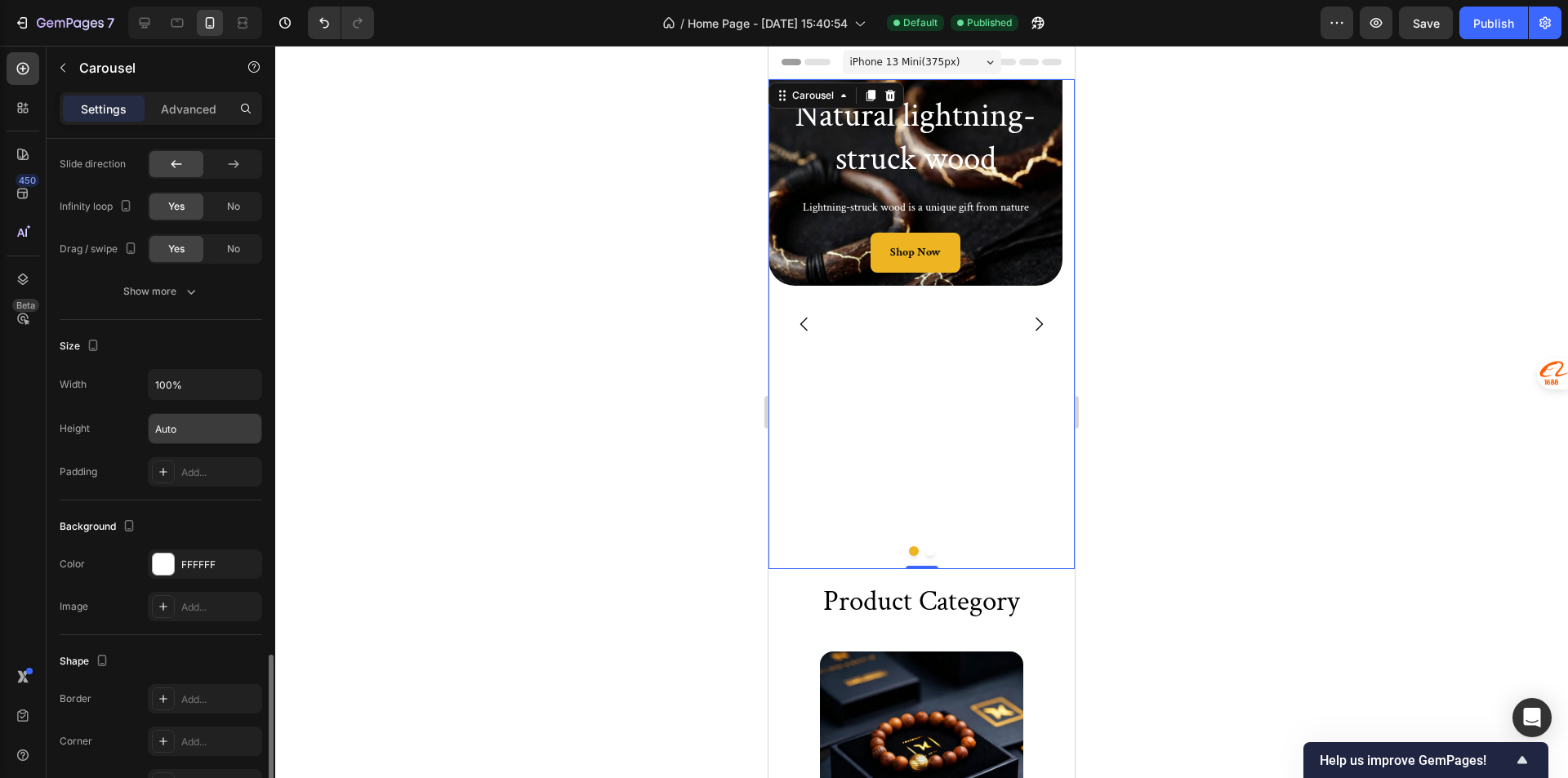
scroll to position [1379, 0]
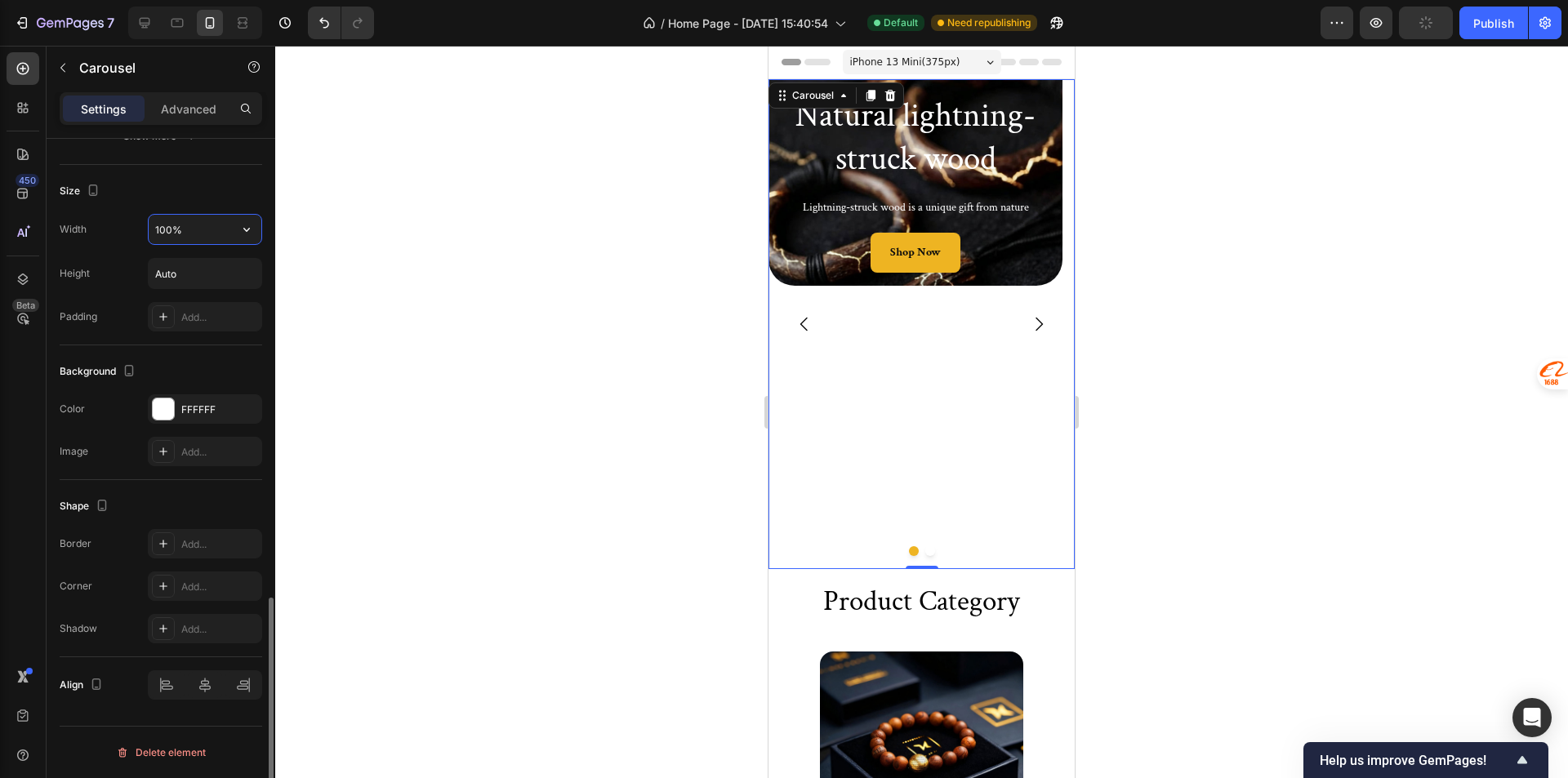
click at [202, 243] on input "100%" at bounding box center [205, 229] width 113 height 29
click at [237, 227] on button "button" at bounding box center [246, 229] width 29 height 29
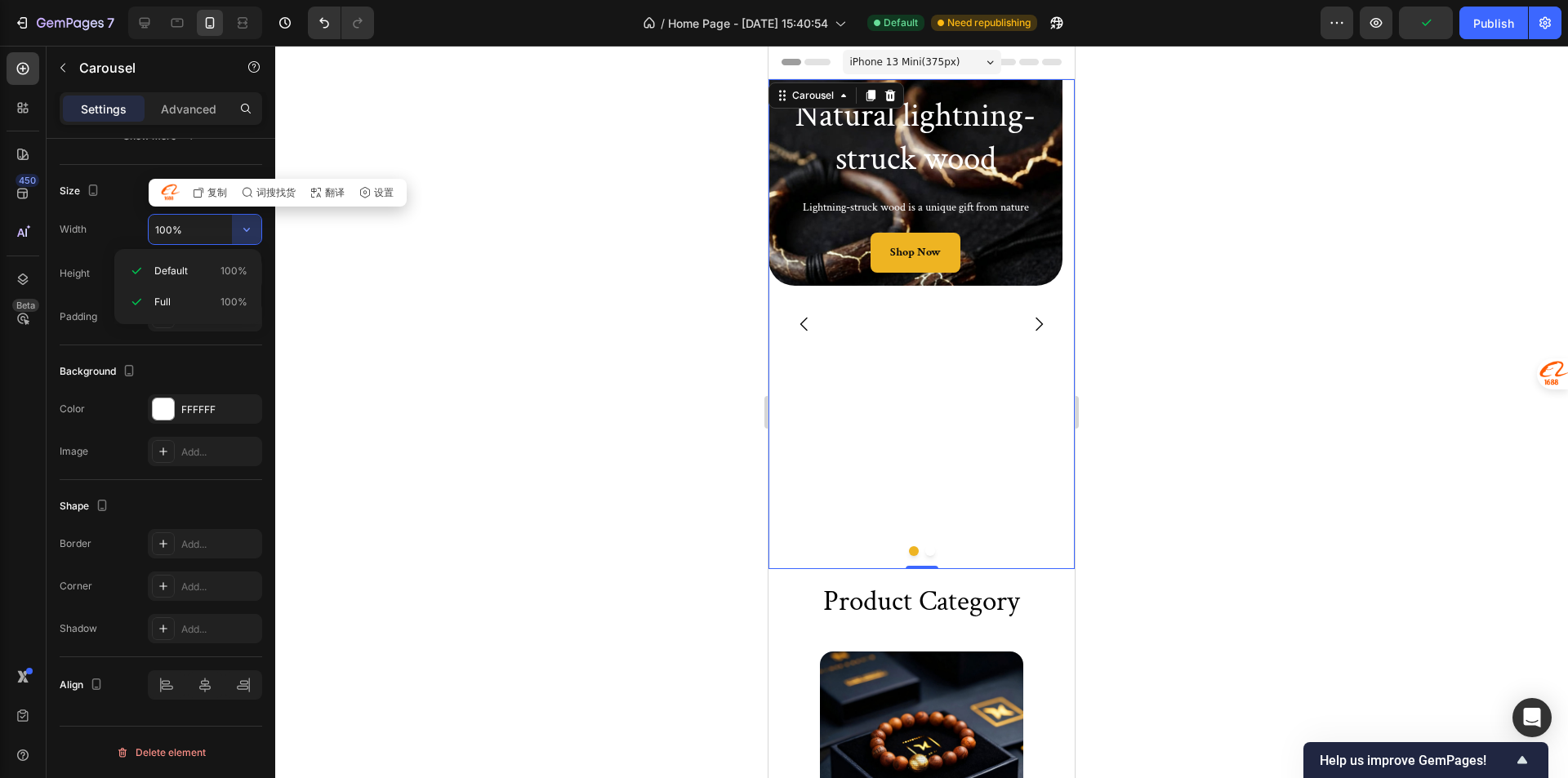
click at [294, 243] on div at bounding box center [921, 411] width 1292 height 732
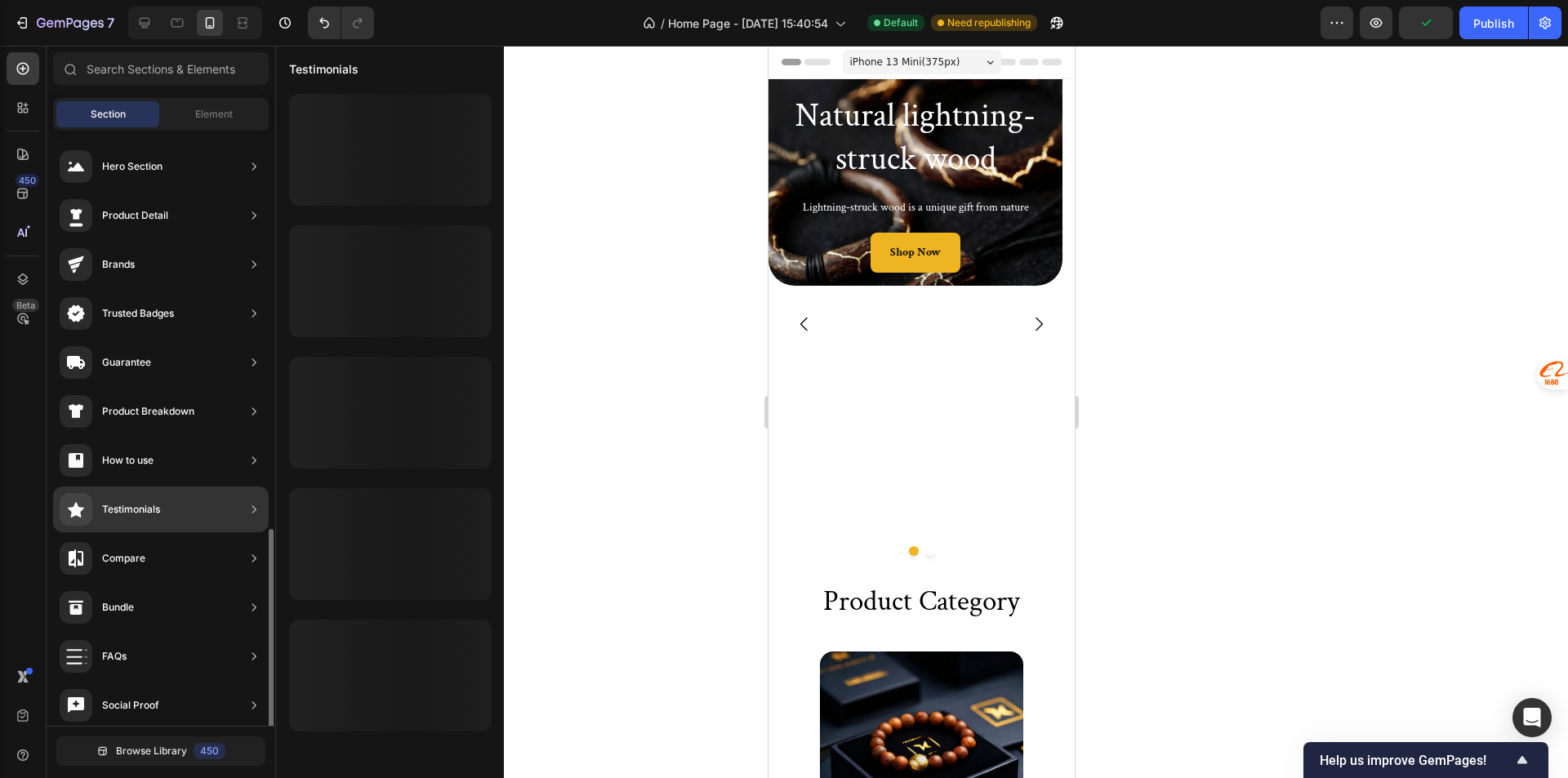
scroll to position [0, 0]
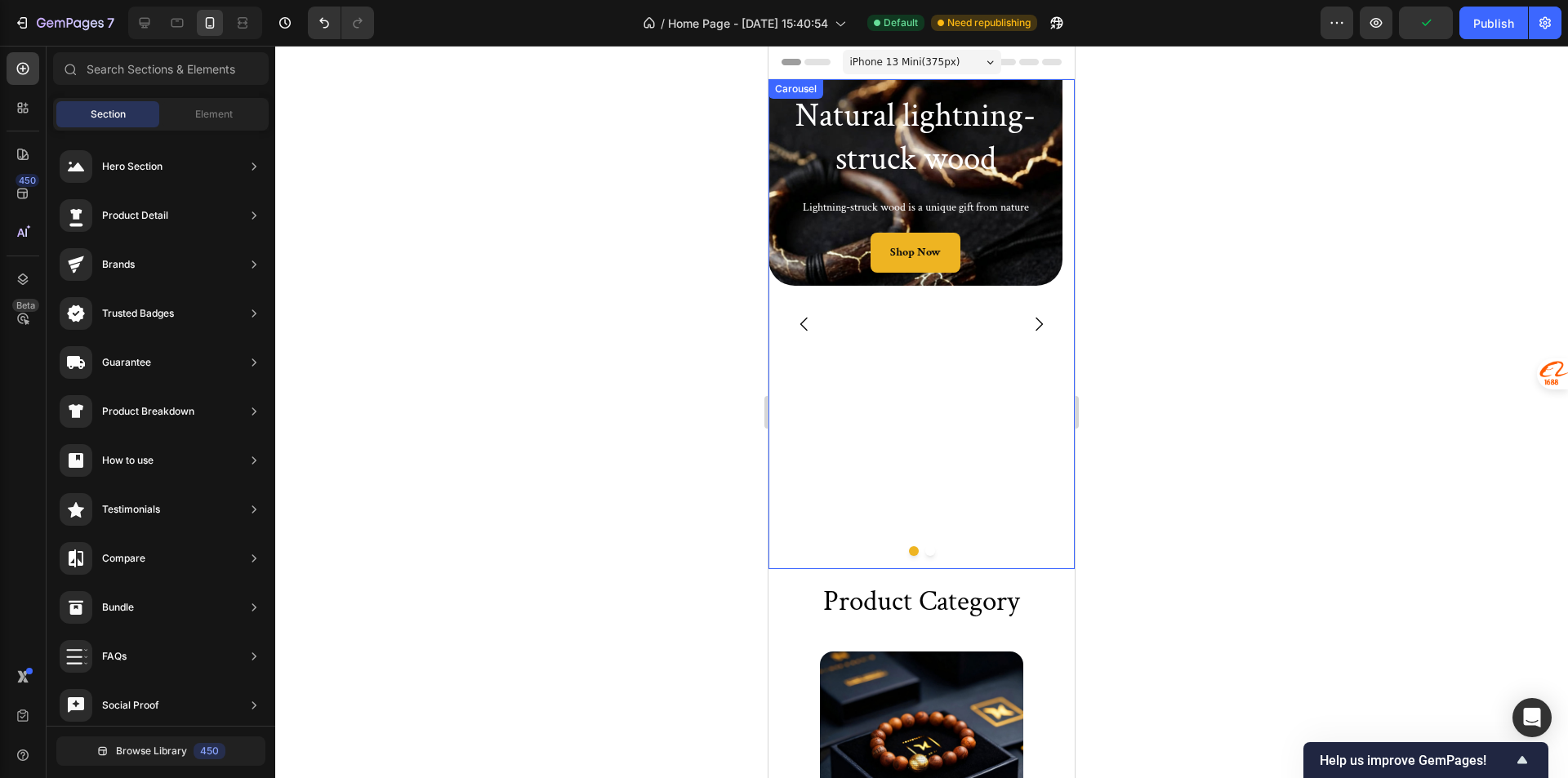
click at [960, 395] on div "Natural lightning-struck wood Heading Lightning-struck wood is a unique gift fr…" at bounding box center [915, 324] width 294 height 490
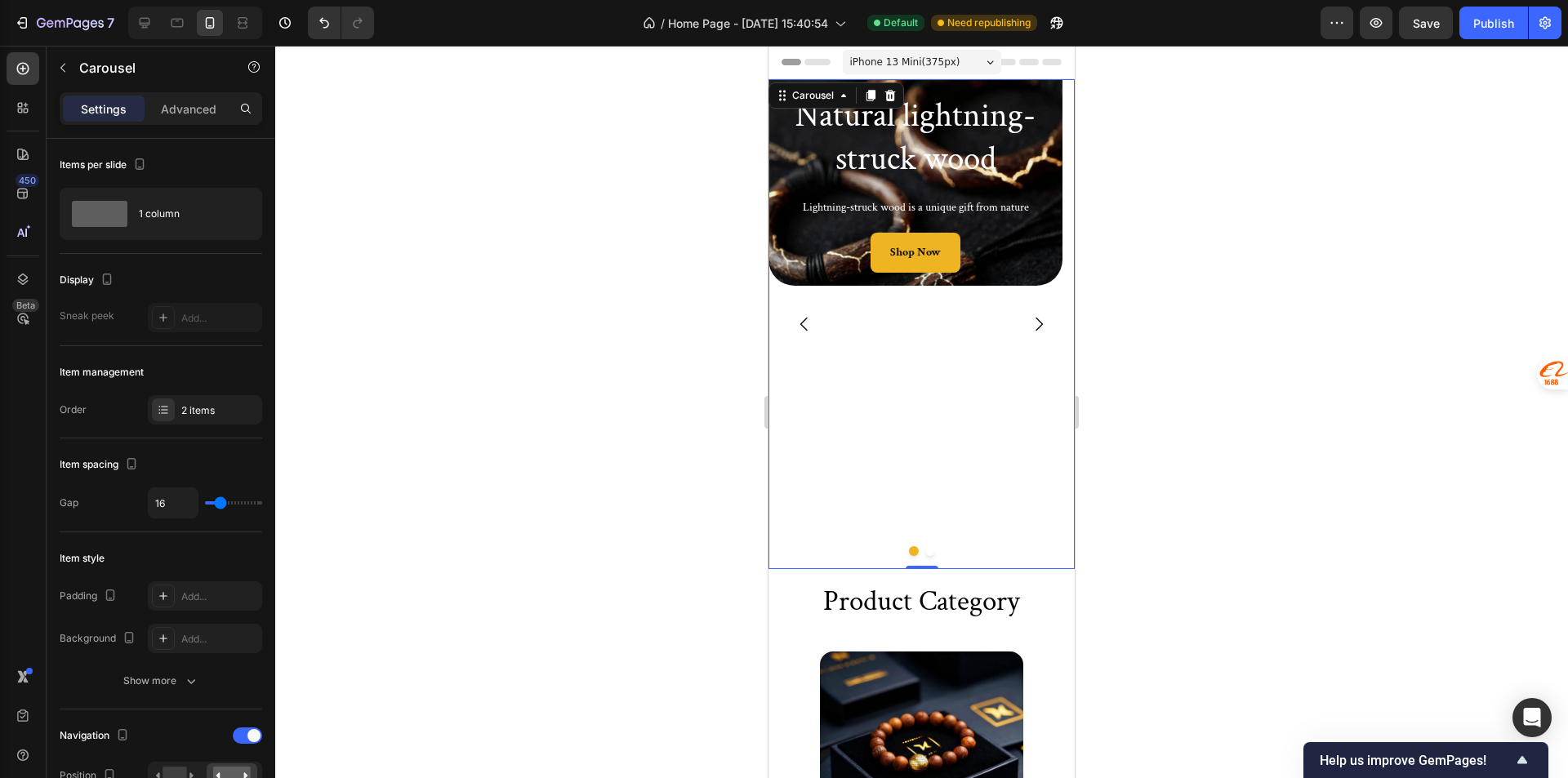
click at [890, 432] on div "Natural lightning-struck wood Heading Lightning-struck wood is a unique gift fr…" at bounding box center [915, 324] width 294 height 490
click at [212, 119] on div "Advanced" at bounding box center [189, 109] width 82 height 26
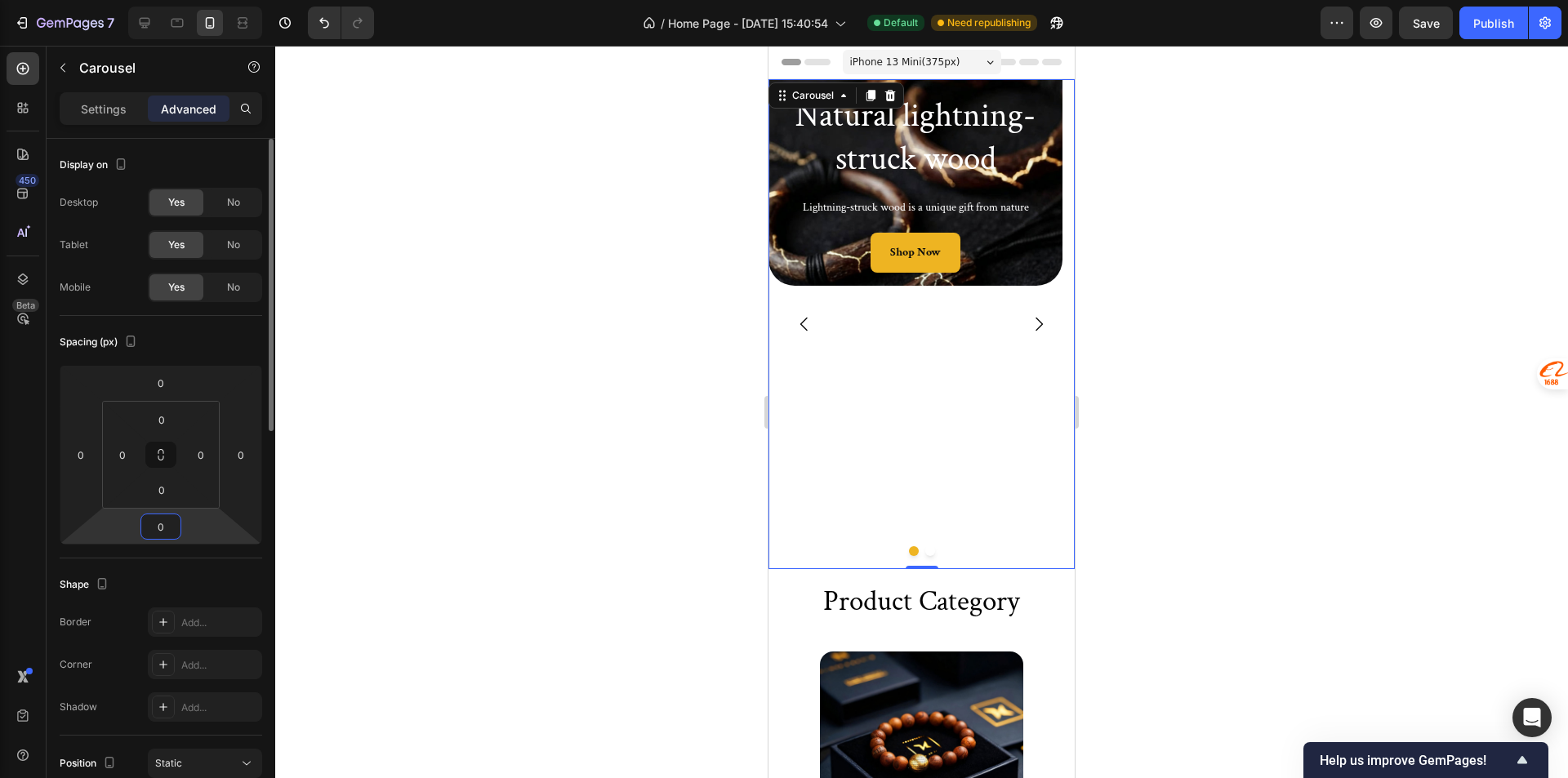
click at [160, 524] on input "0" at bounding box center [161, 527] width 33 height 25
type input "0"
click at [867, 357] on div "Natural lightning-struck wood Heading Lightning-struck wood is a unique gift fr…" at bounding box center [915, 324] width 294 height 490
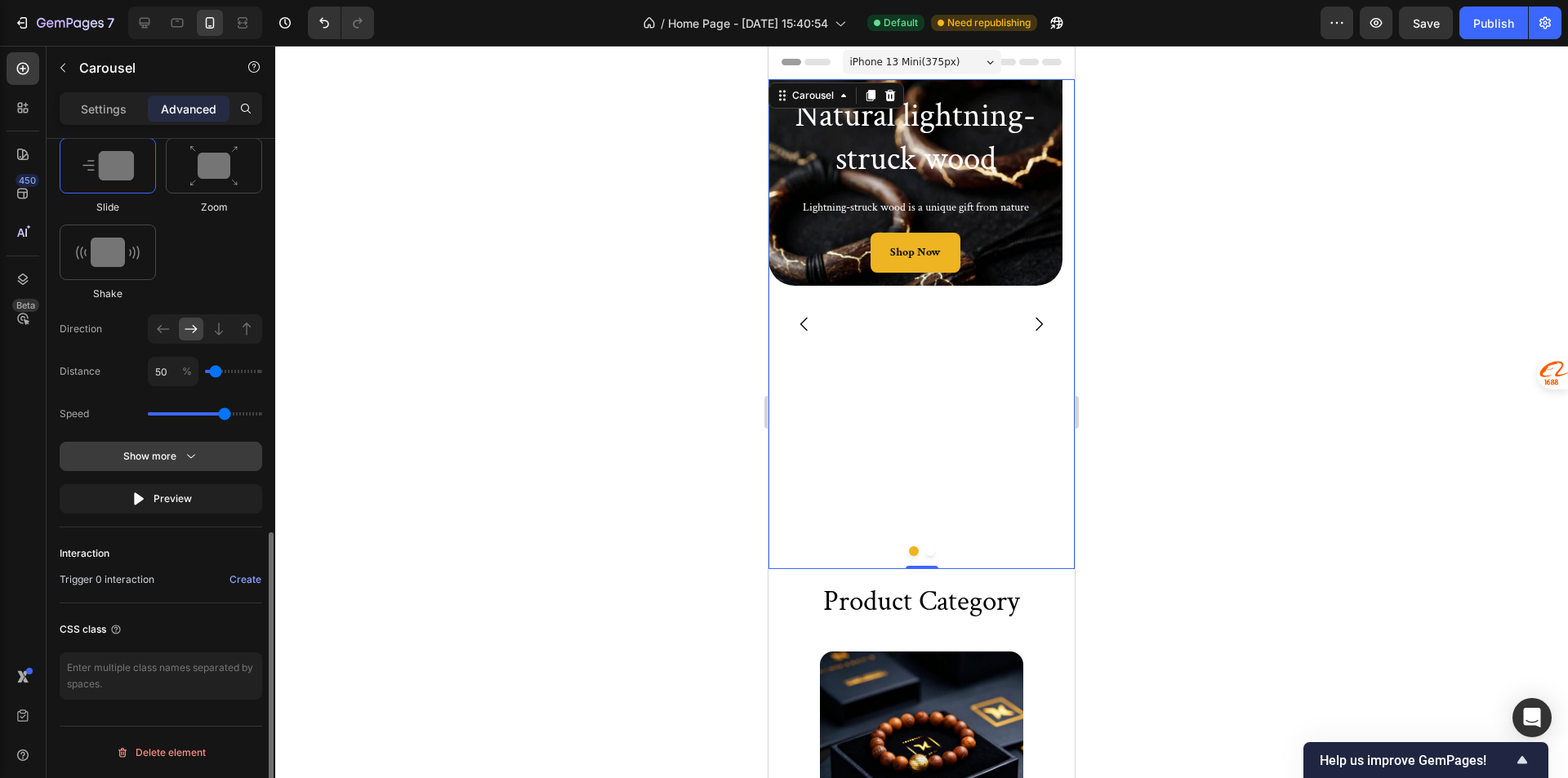
scroll to position [511, 0]
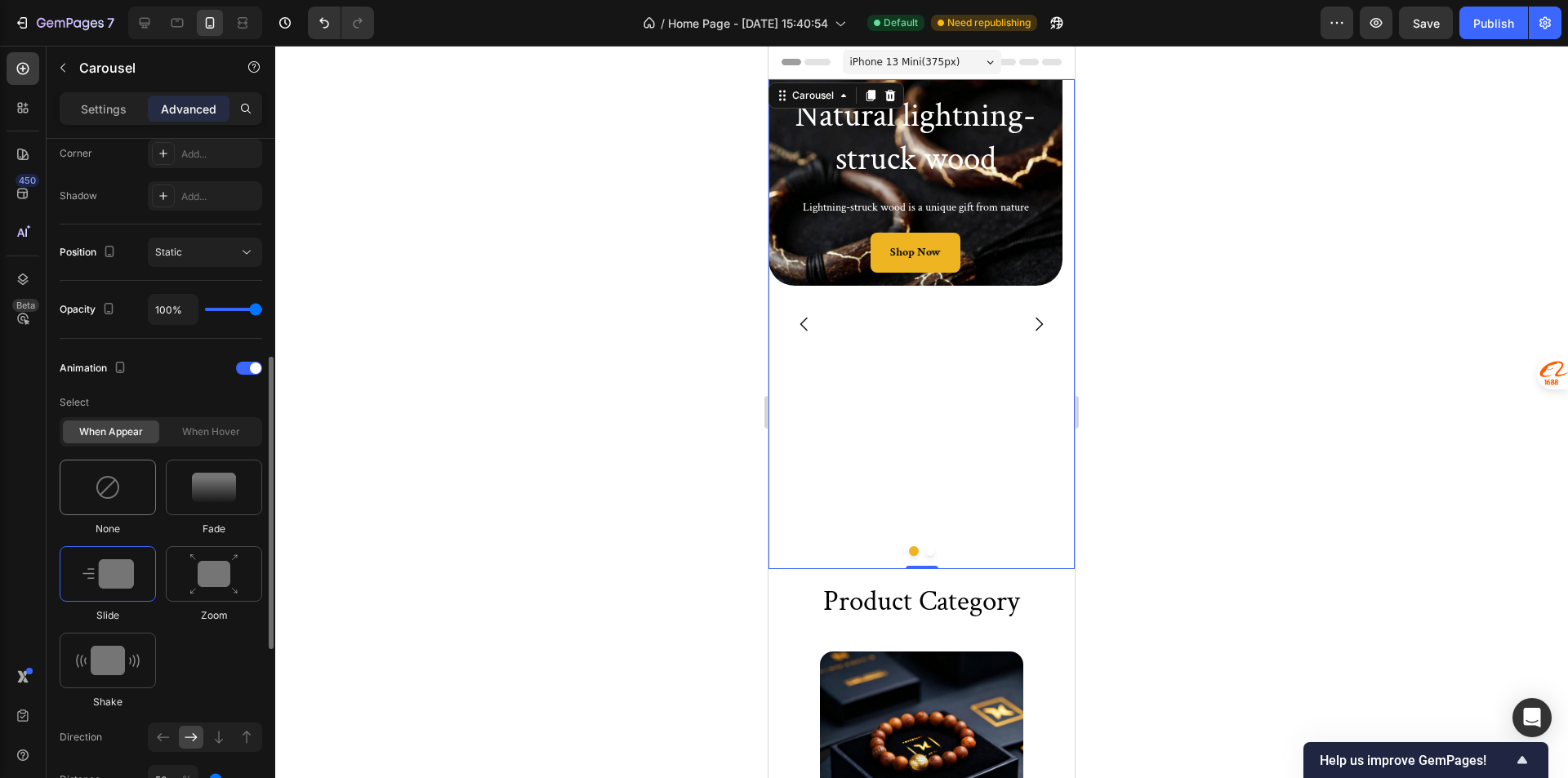
click at [137, 488] on div at bounding box center [108, 488] width 97 height 56
click at [141, 19] on icon at bounding box center [145, 23] width 11 height 11
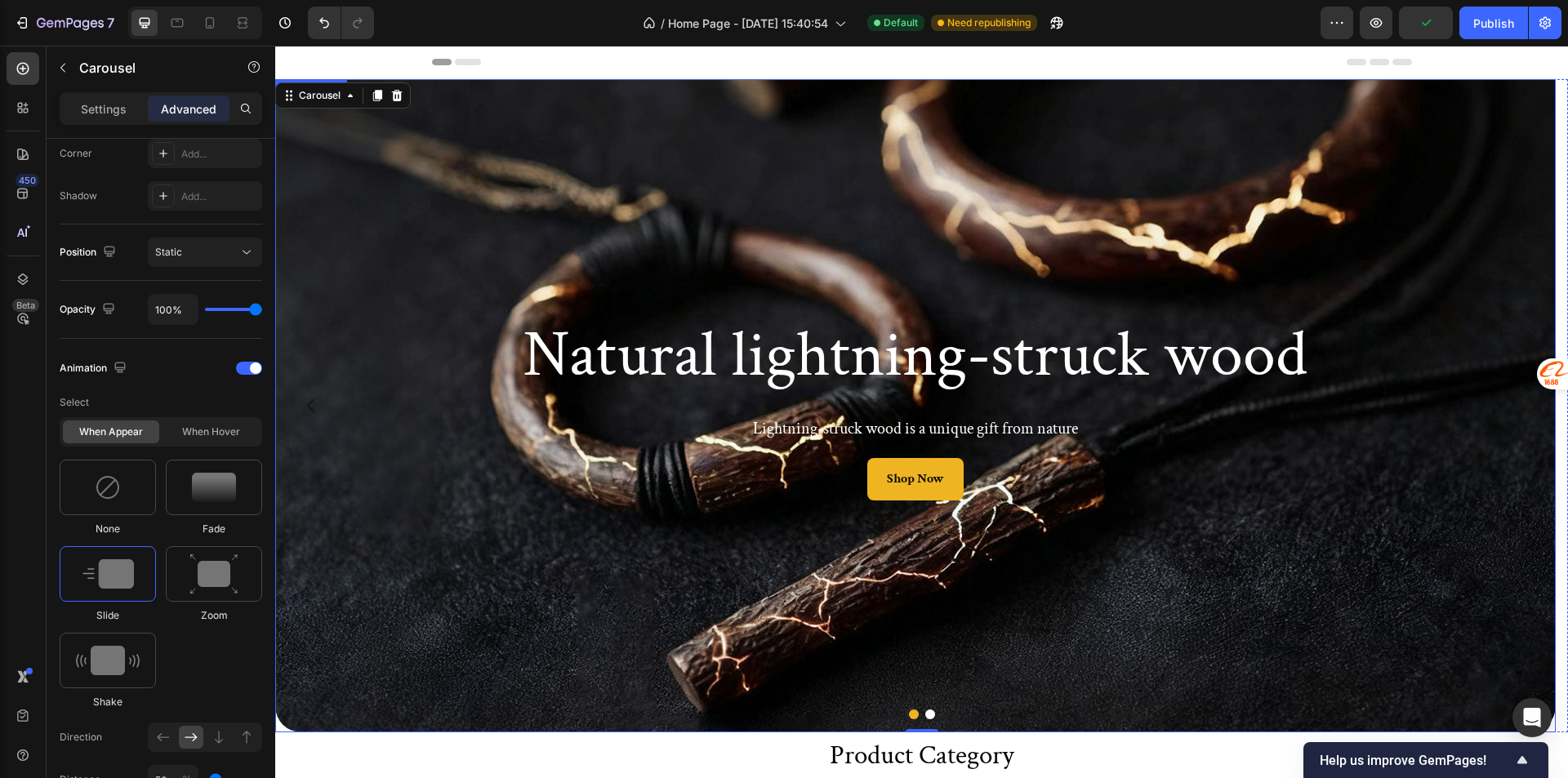
click at [670, 182] on div "Background Image" at bounding box center [915, 406] width 1280 height 653
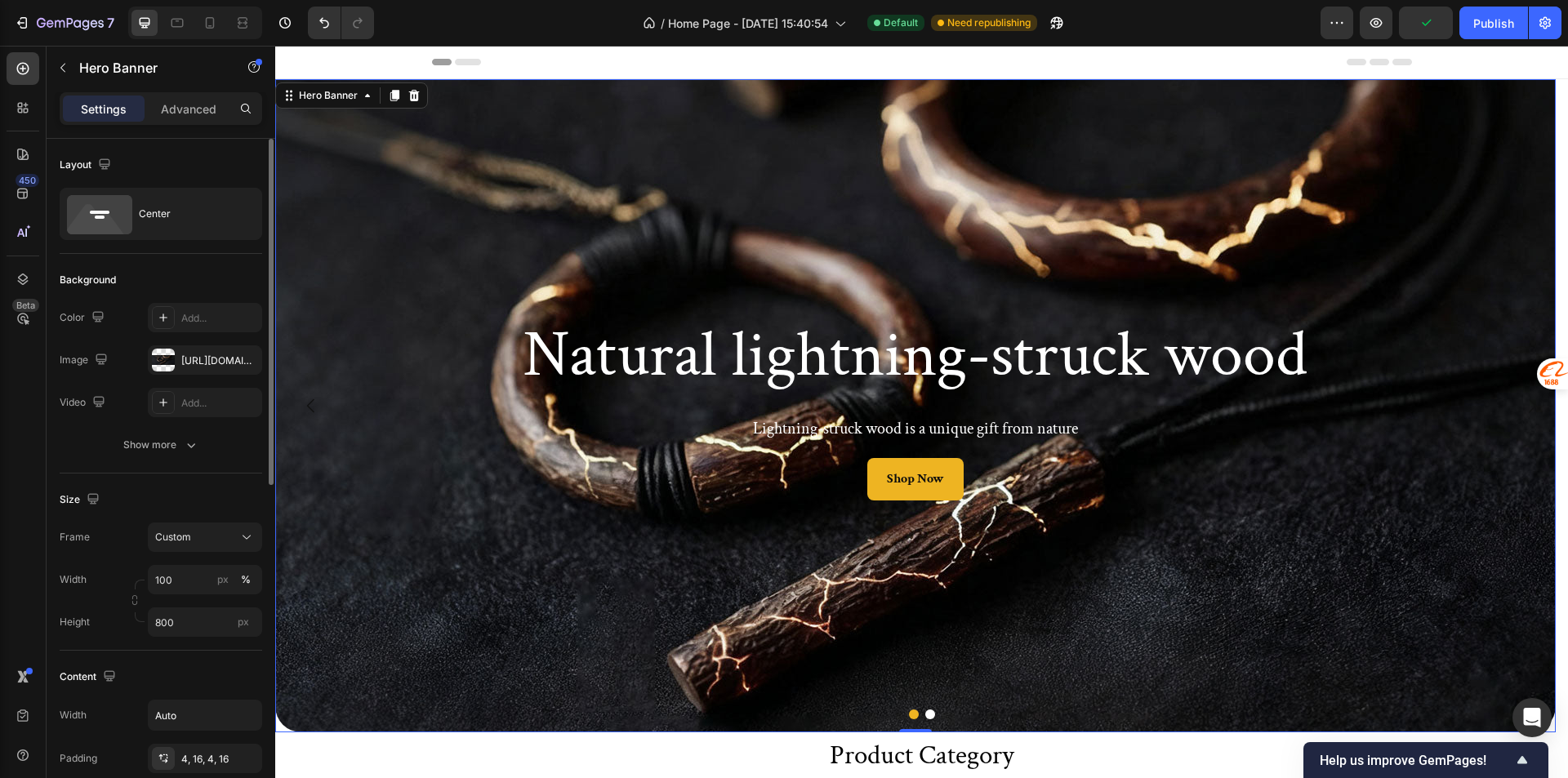
click at [181, 128] on div "Settings Advanced" at bounding box center [160, 115] width 228 height 47
click at [173, 105] on p "Advanced" at bounding box center [189, 109] width 56 height 17
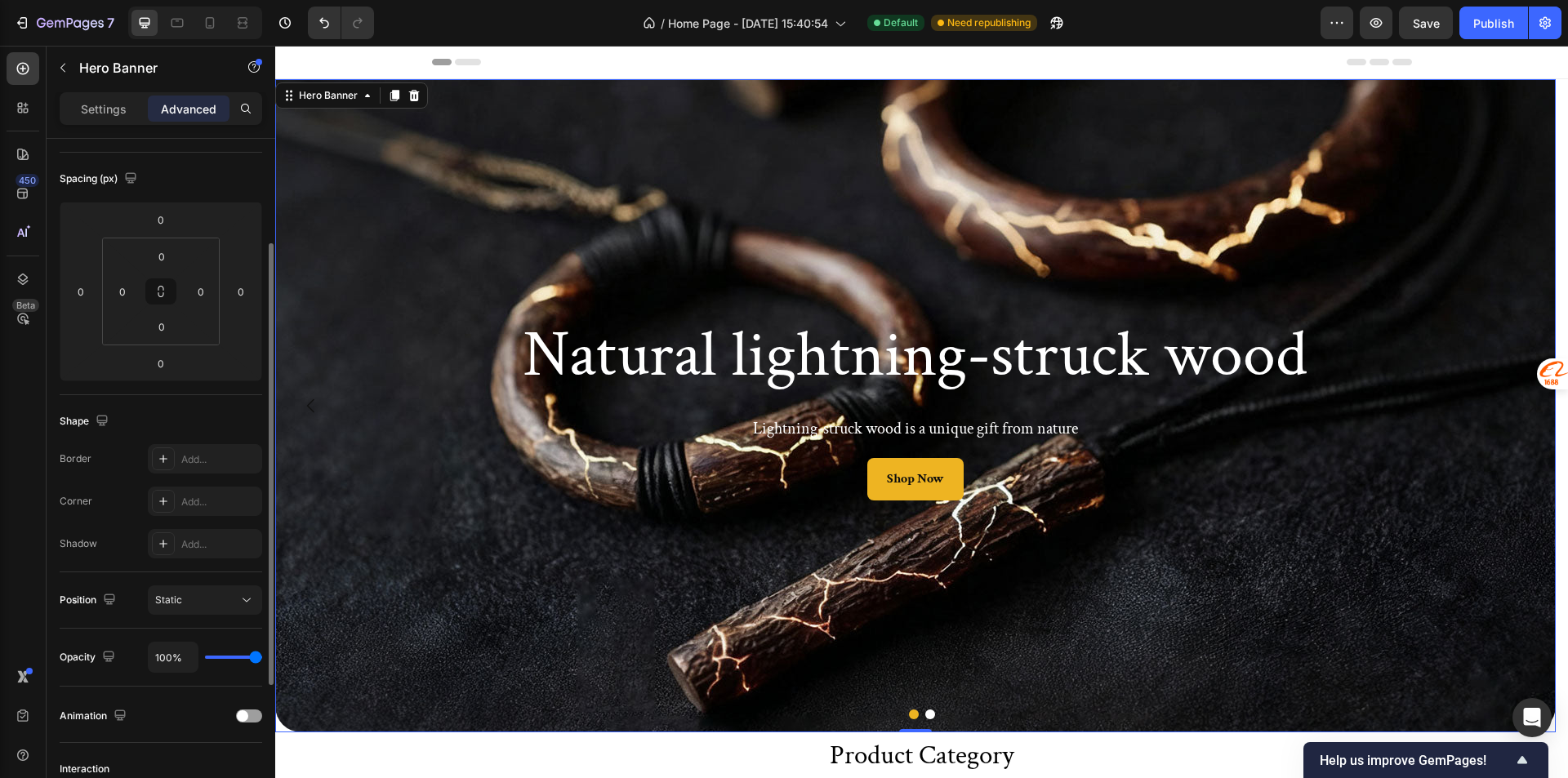
scroll to position [379, 0]
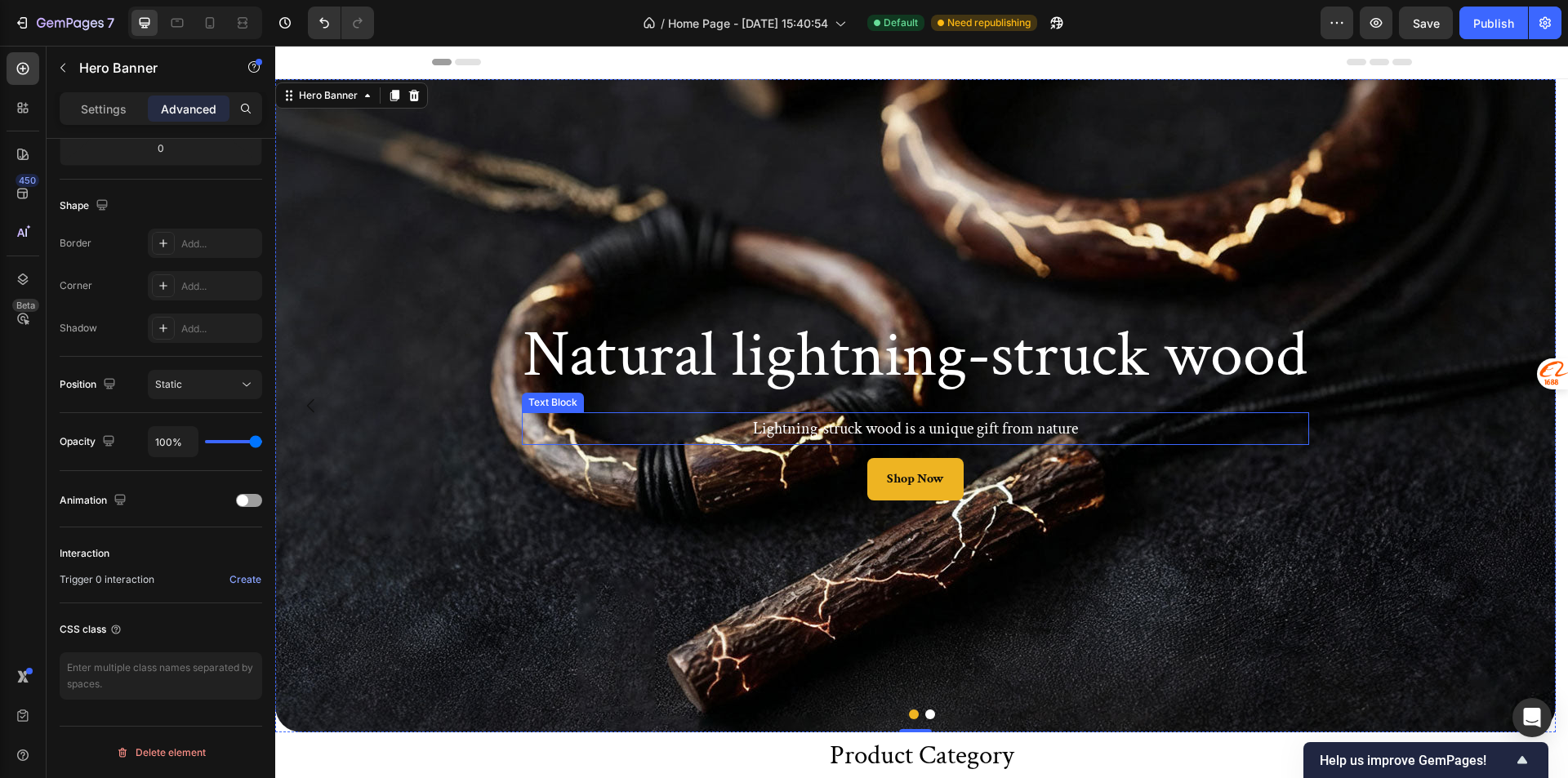
click at [572, 424] on p "Lightning-struck wood is a unique gift from nature" at bounding box center [916, 429] width 784 height 29
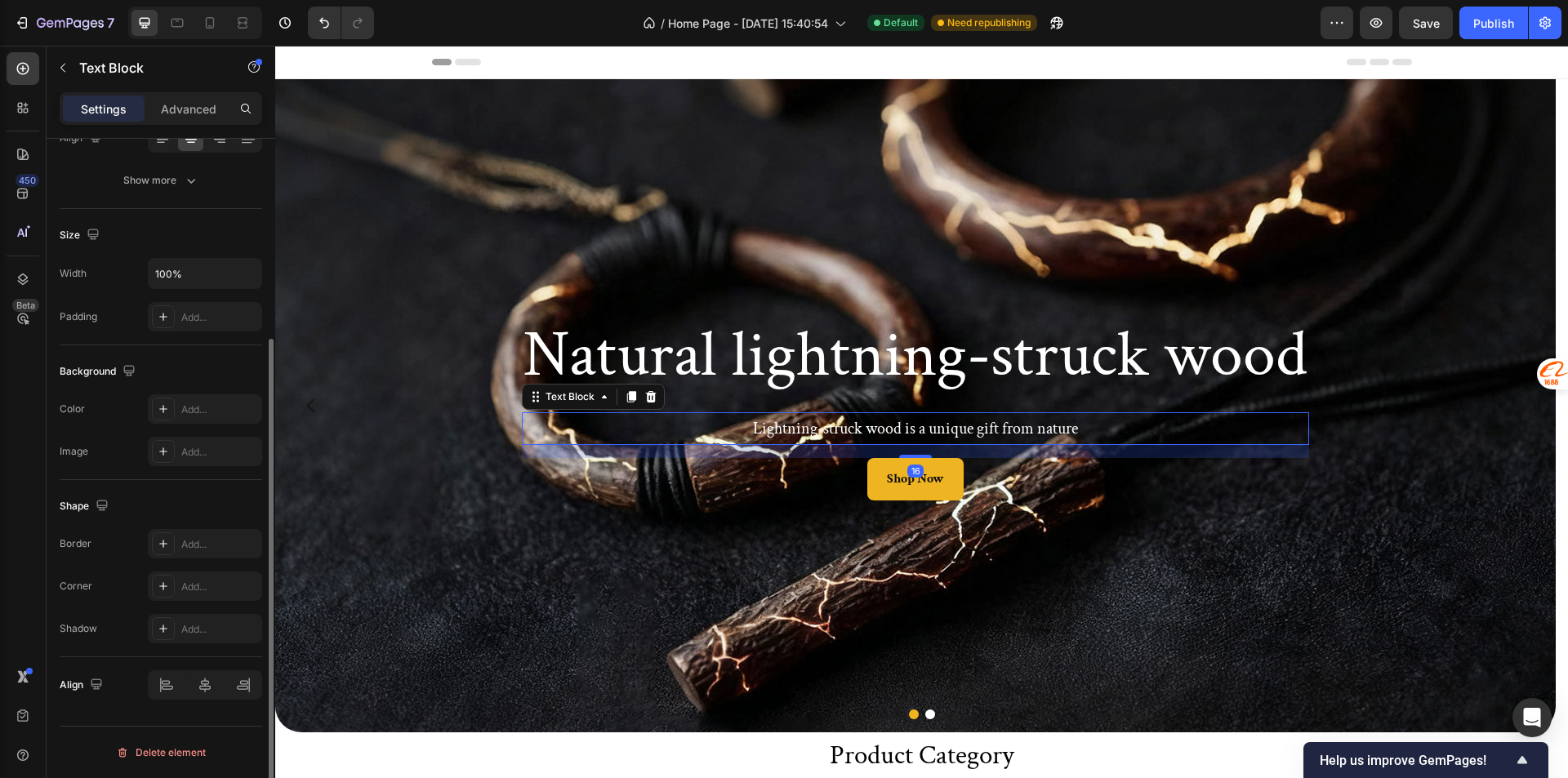
scroll to position [0, 0]
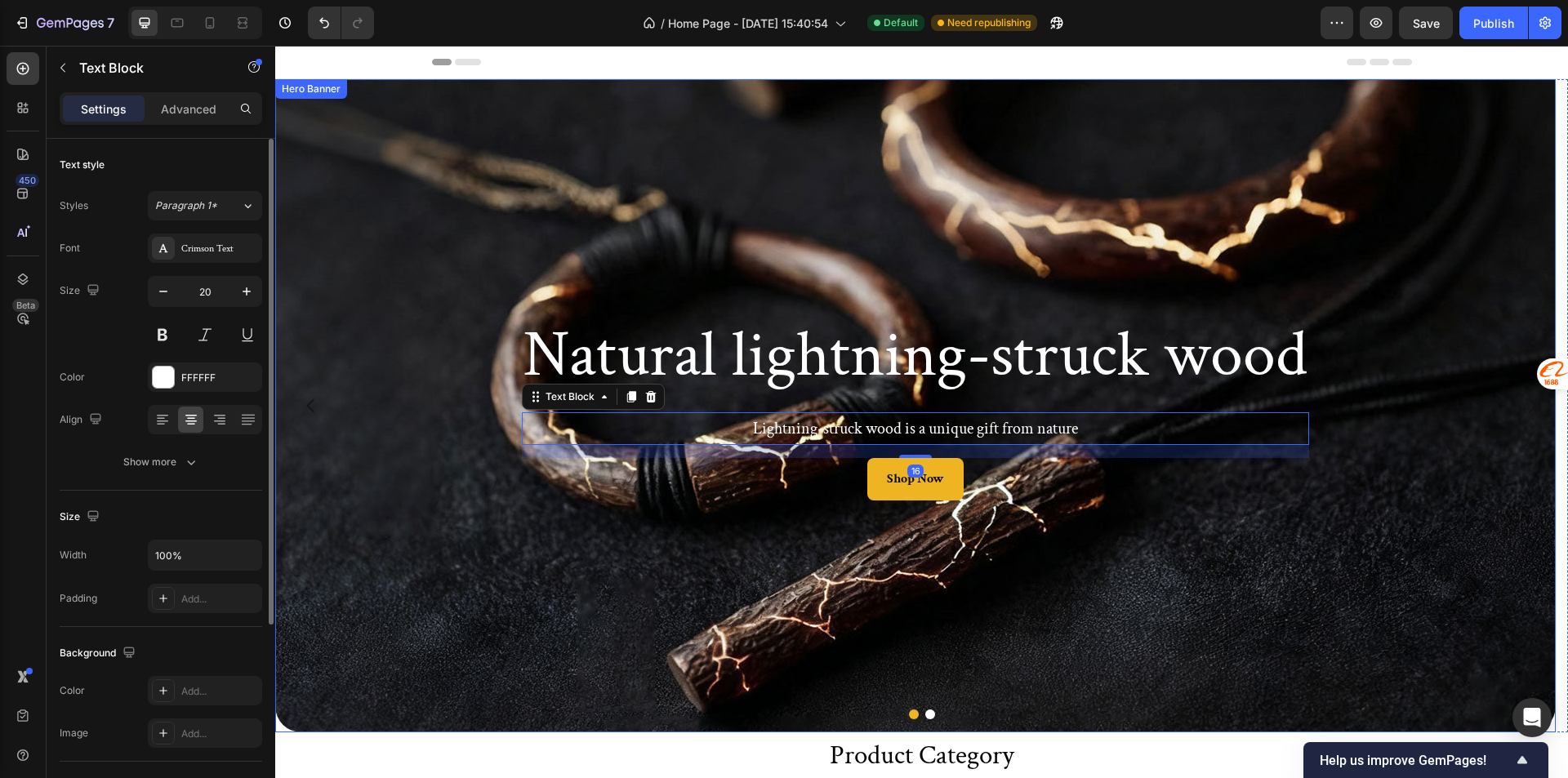
click at [471, 497] on div "Background Image" at bounding box center [915, 406] width 1280 height 653
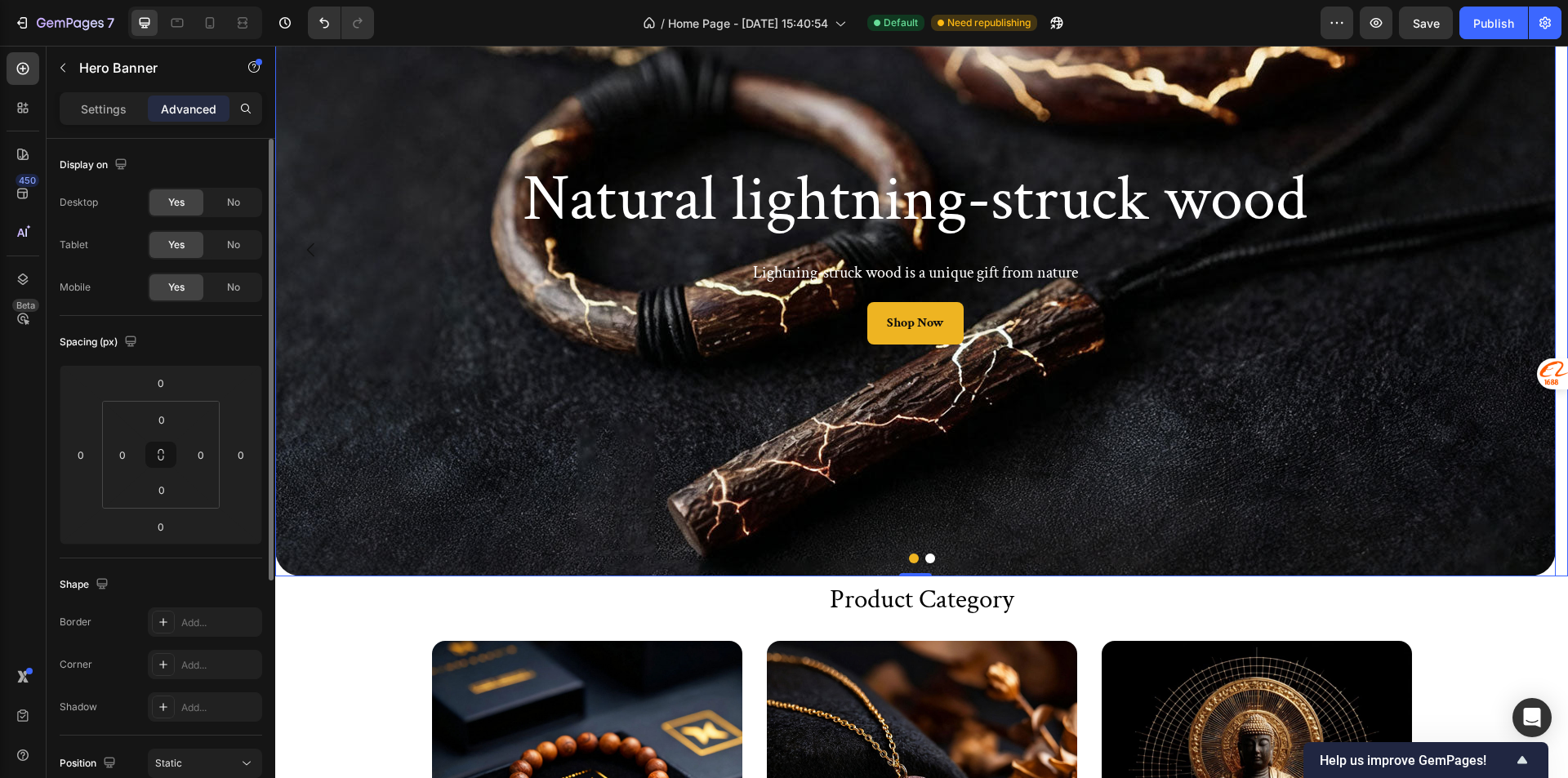
scroll to position [164, 0]
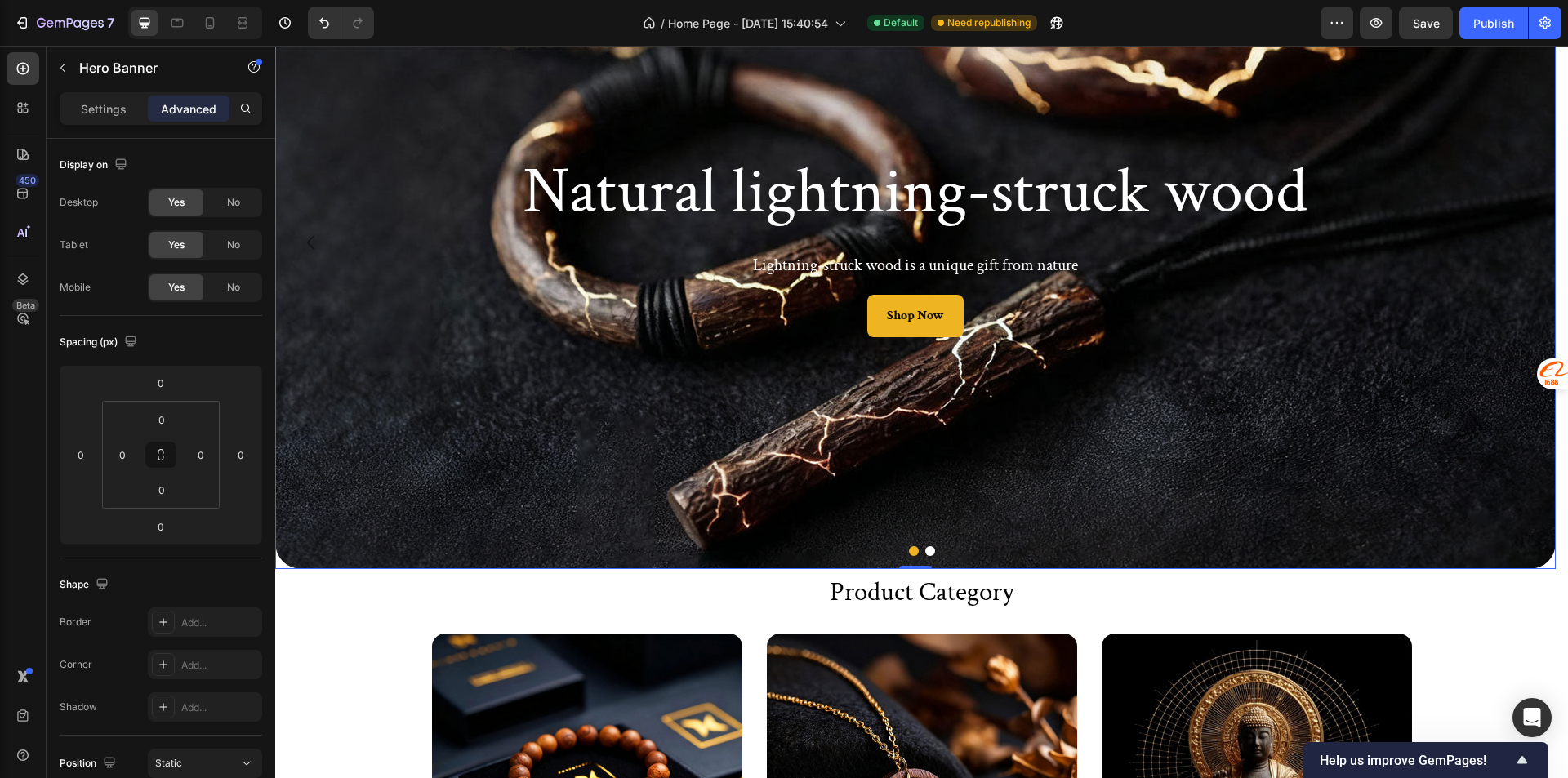
click at [579, 534] on div "Background Image" at bounding box center [915, 242] width 1280 height 653
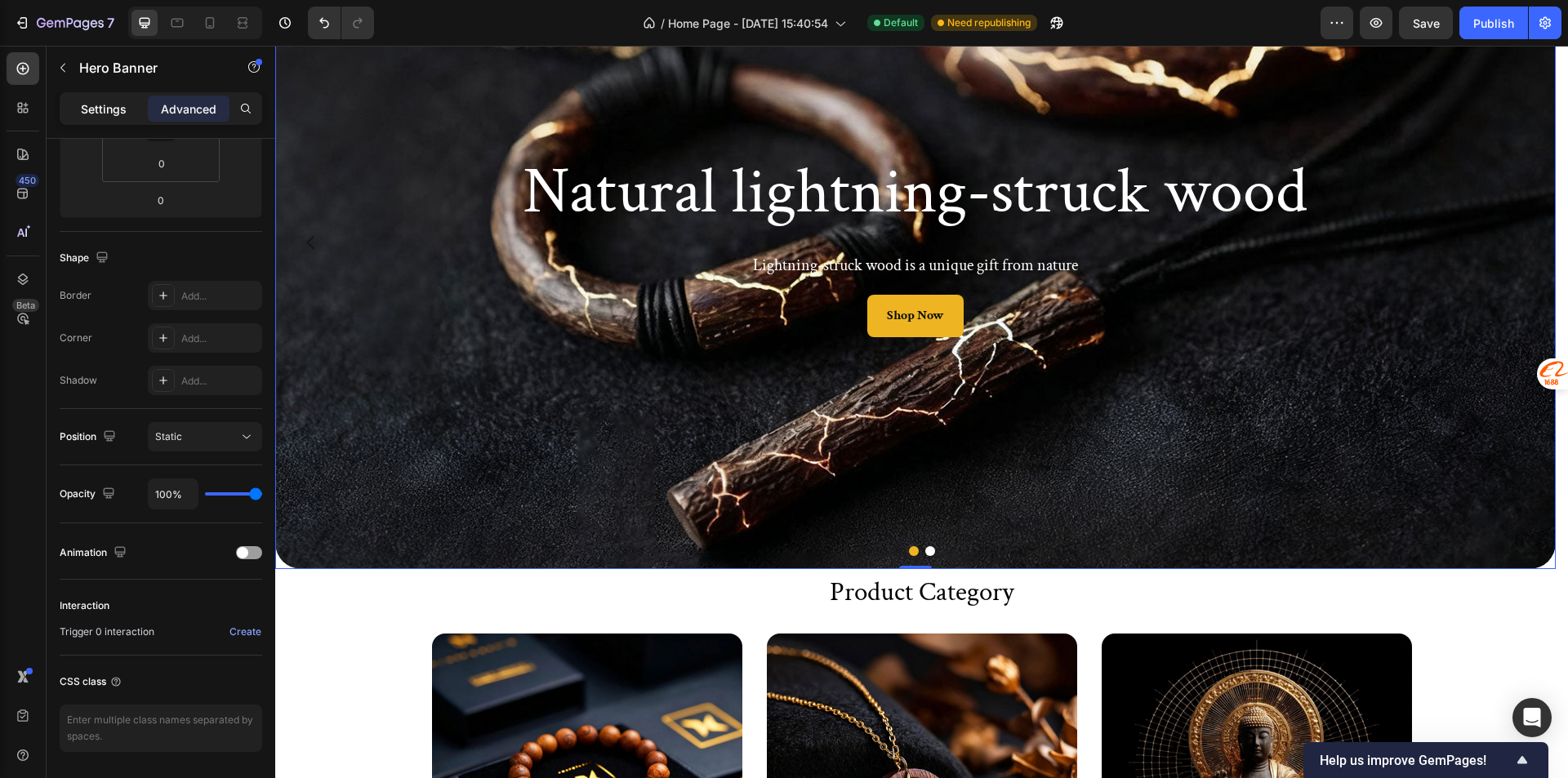
click at [119, 106] on p "Settings" at bounding box center [104, 109] width 46 height 17
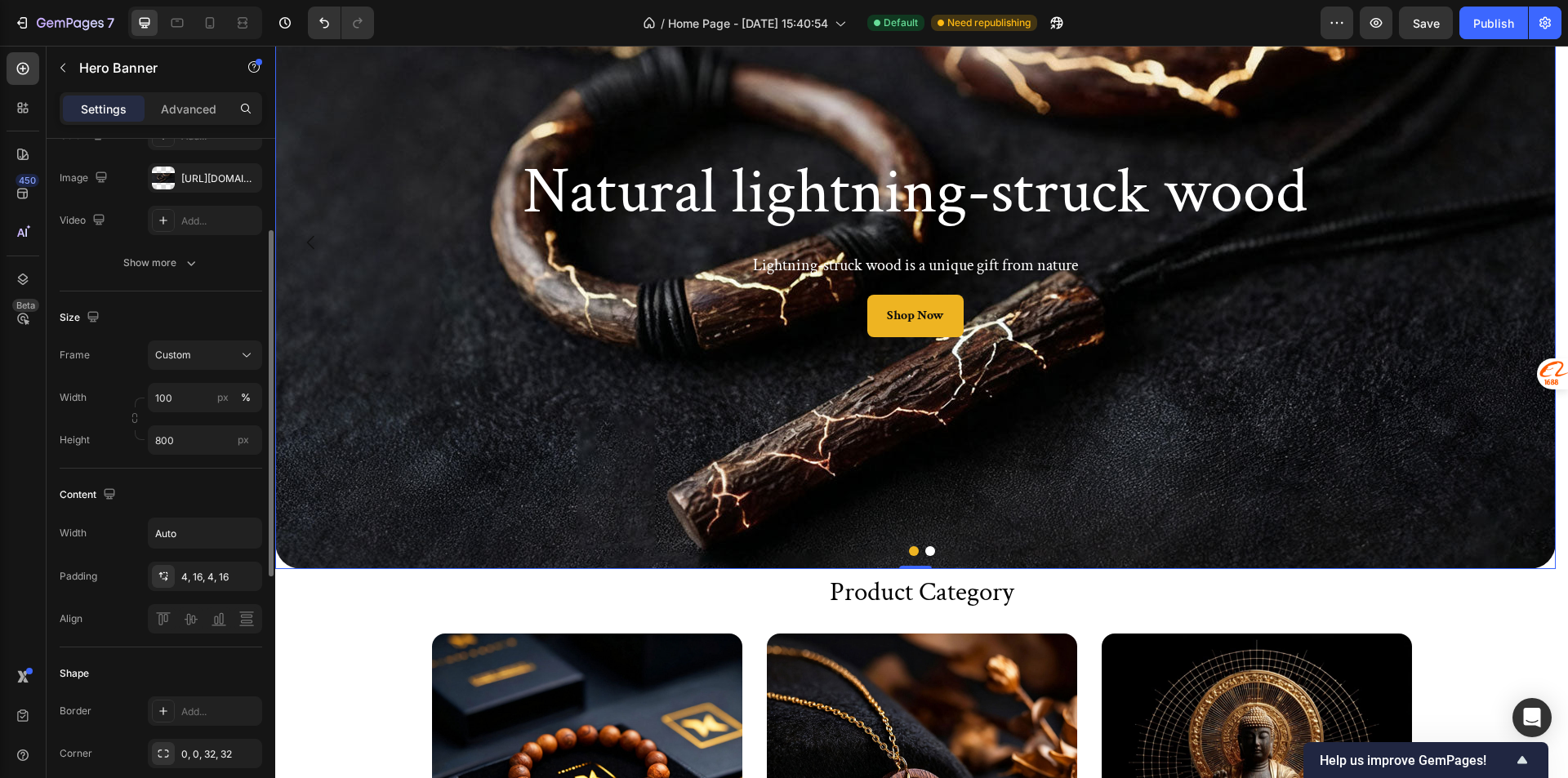
scroll to position [0, 0]
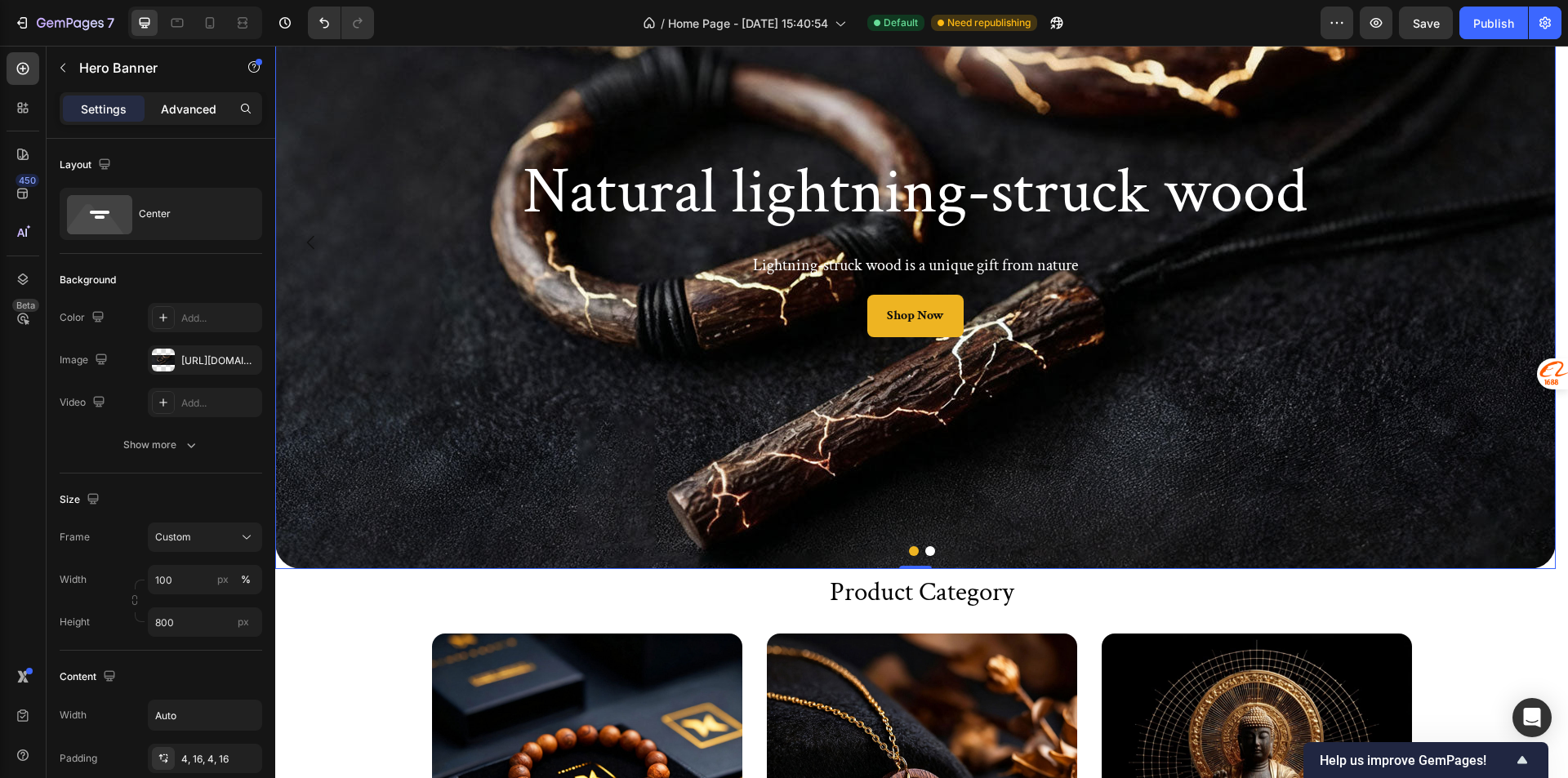
click at [185, 108] on p "Advanced" at bounding box center [189, 109] width 56 height 17
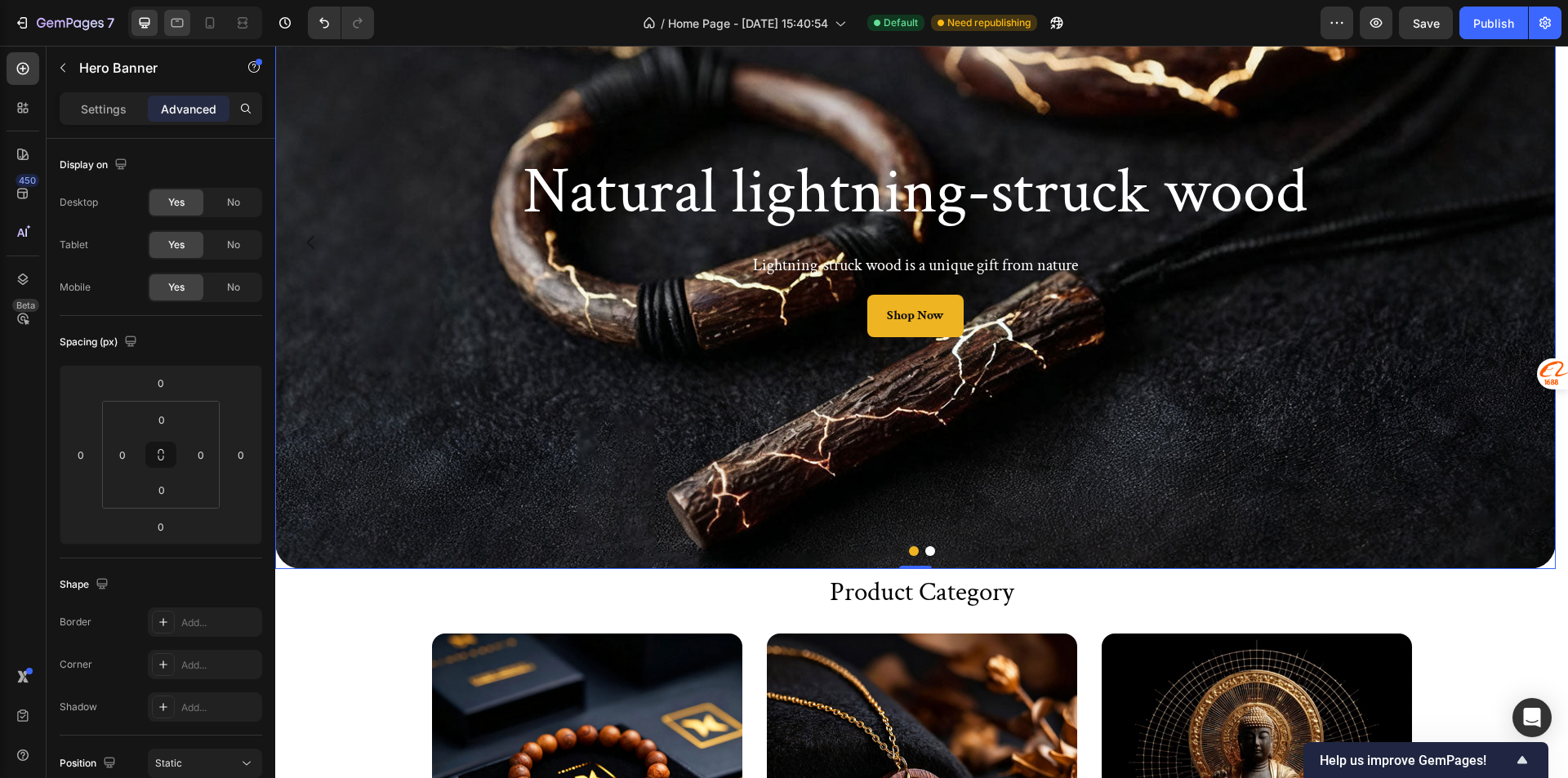
click at [172, 25] on icon at bounding box center [178, 23] width 12 height 9
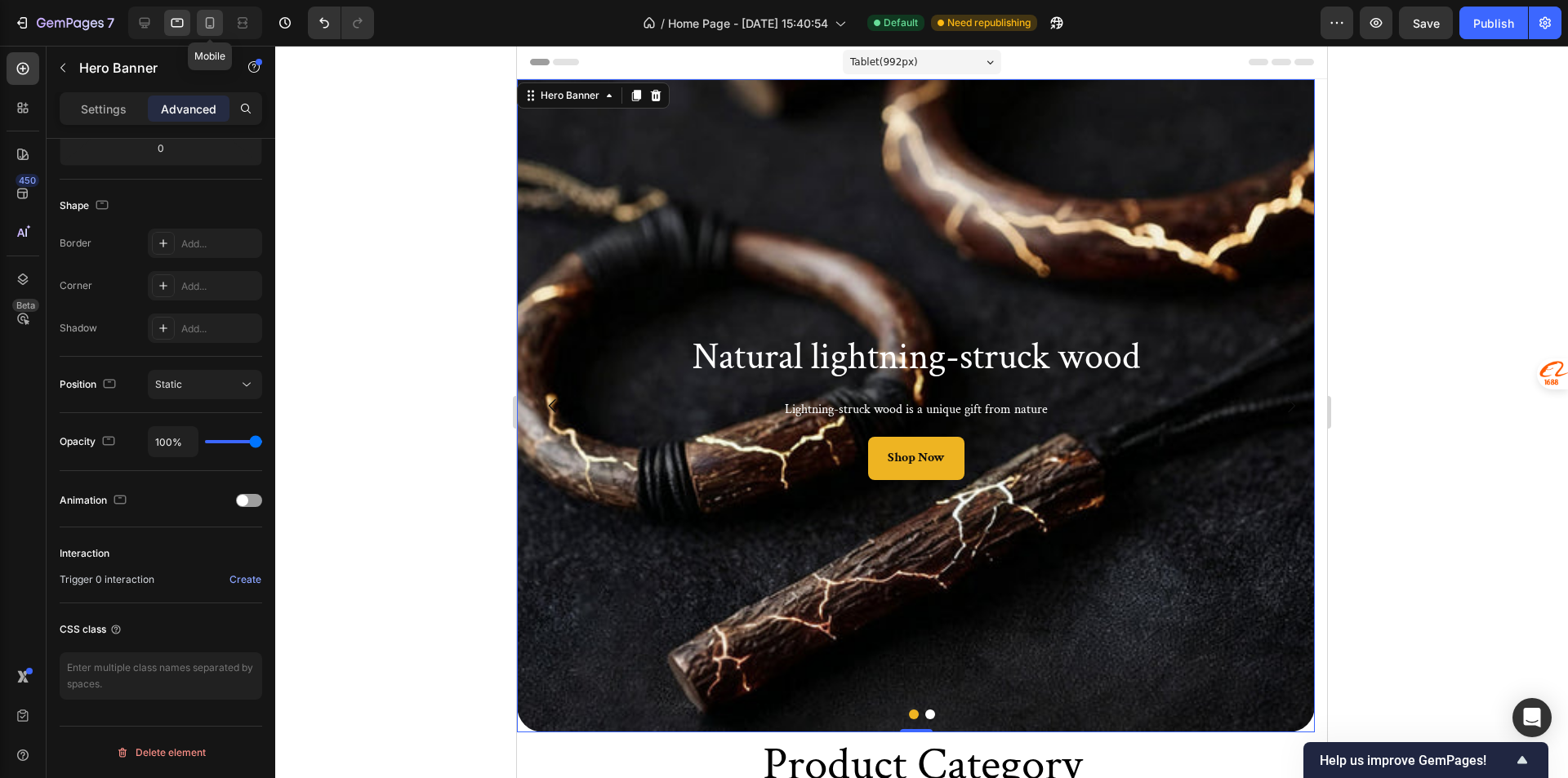
click at [210, 32] on div at bounding box center [210, 23] width 26 height 26
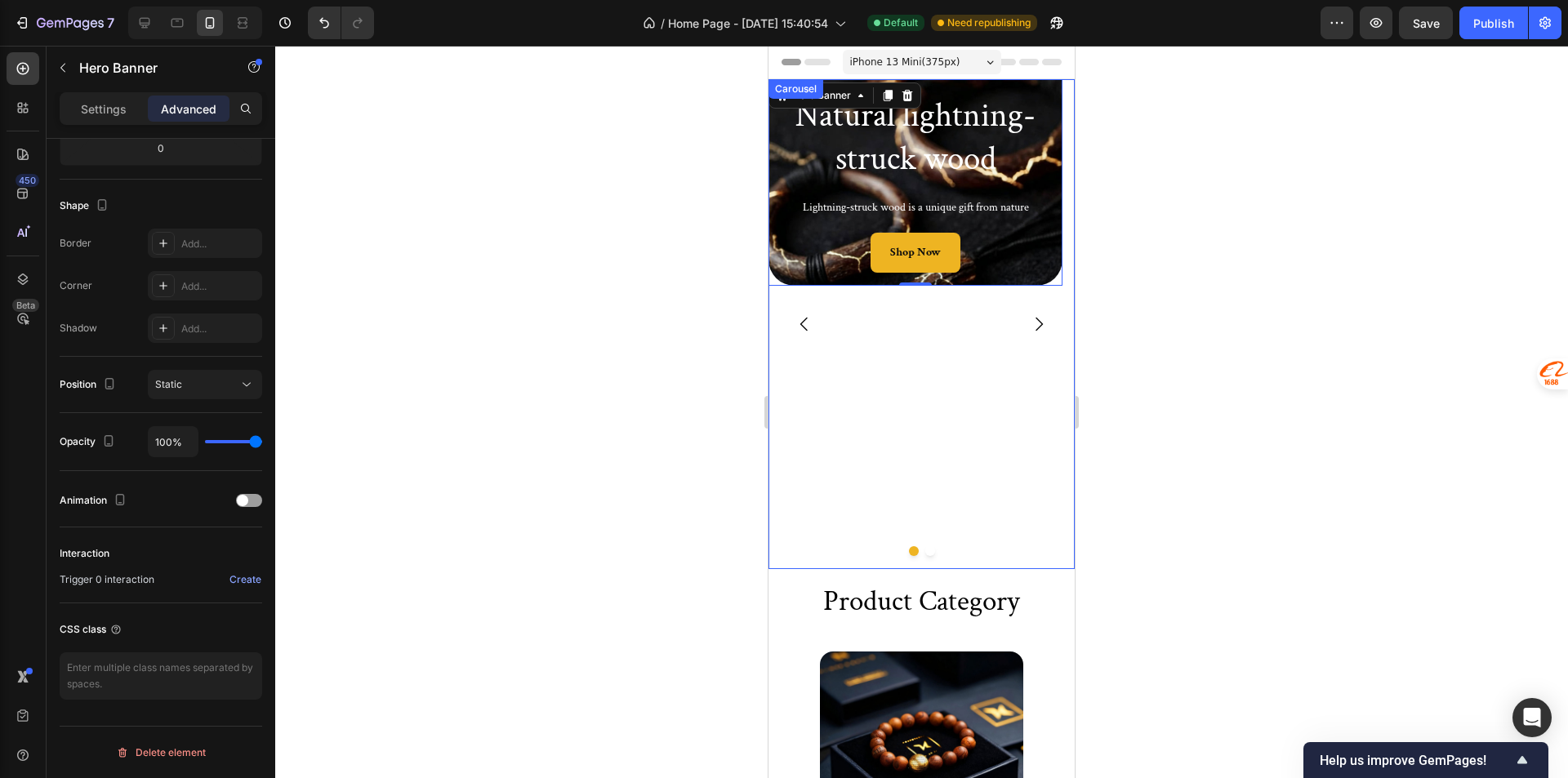
click at [854, 420] on div "Natural lightning-struck wood Heading Lightning-struck wood is a unique gift fr…" at bounding box center [915, 324] width 294 height 490
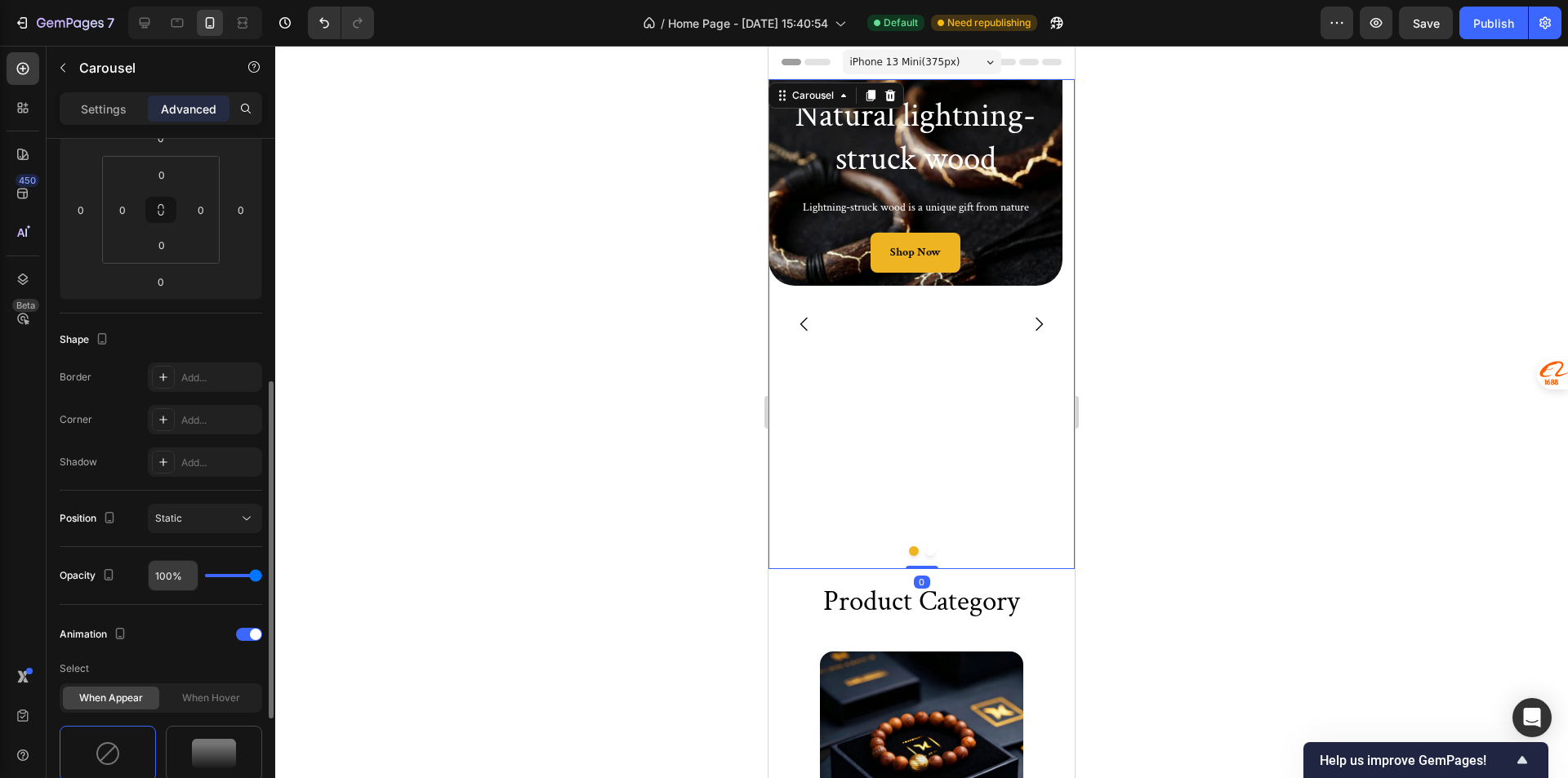
scroll to position [408, 0]
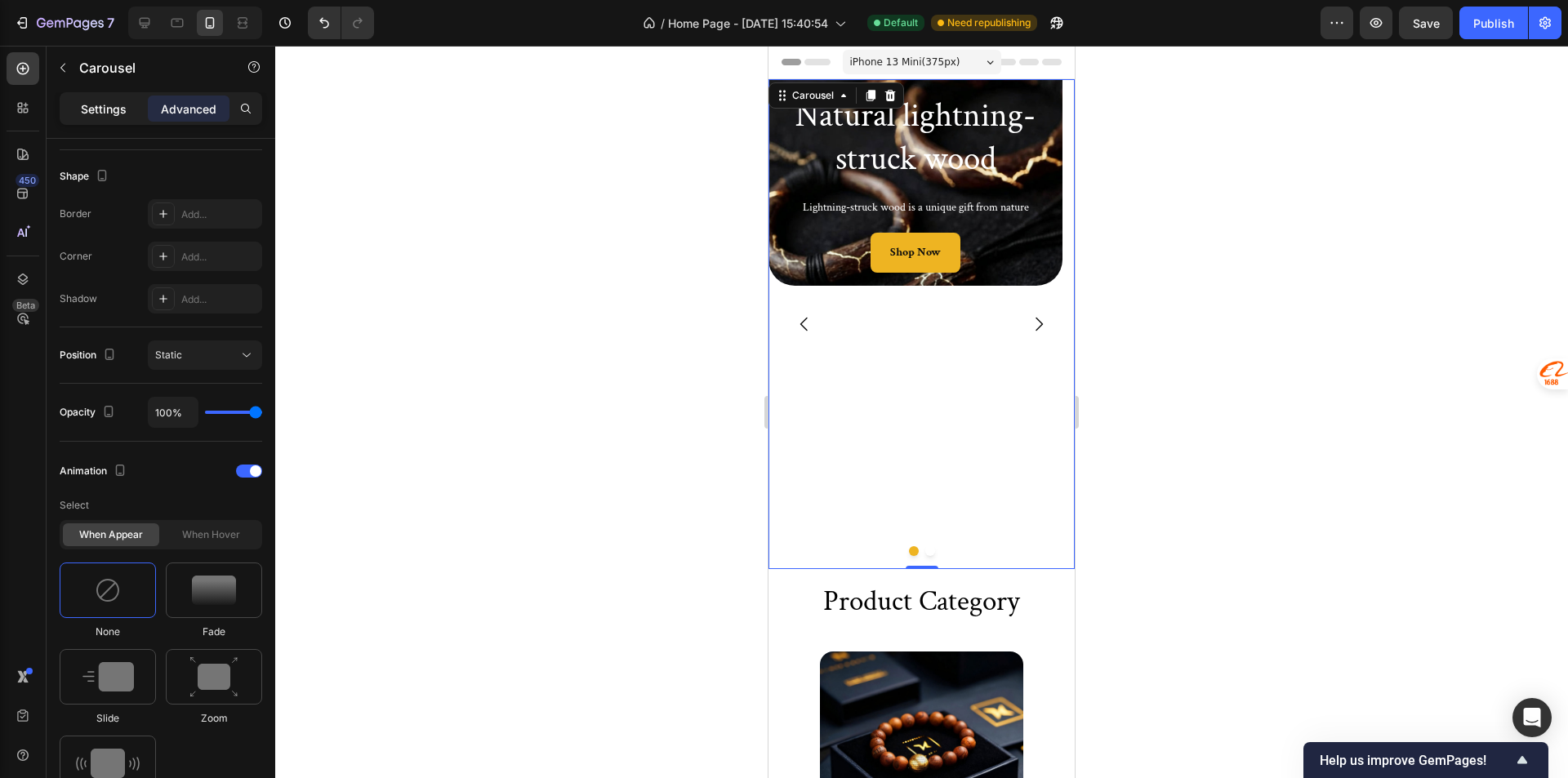
click at [79, 103] on div "Settings" at bounding box center [104, 109] width 82 height 26
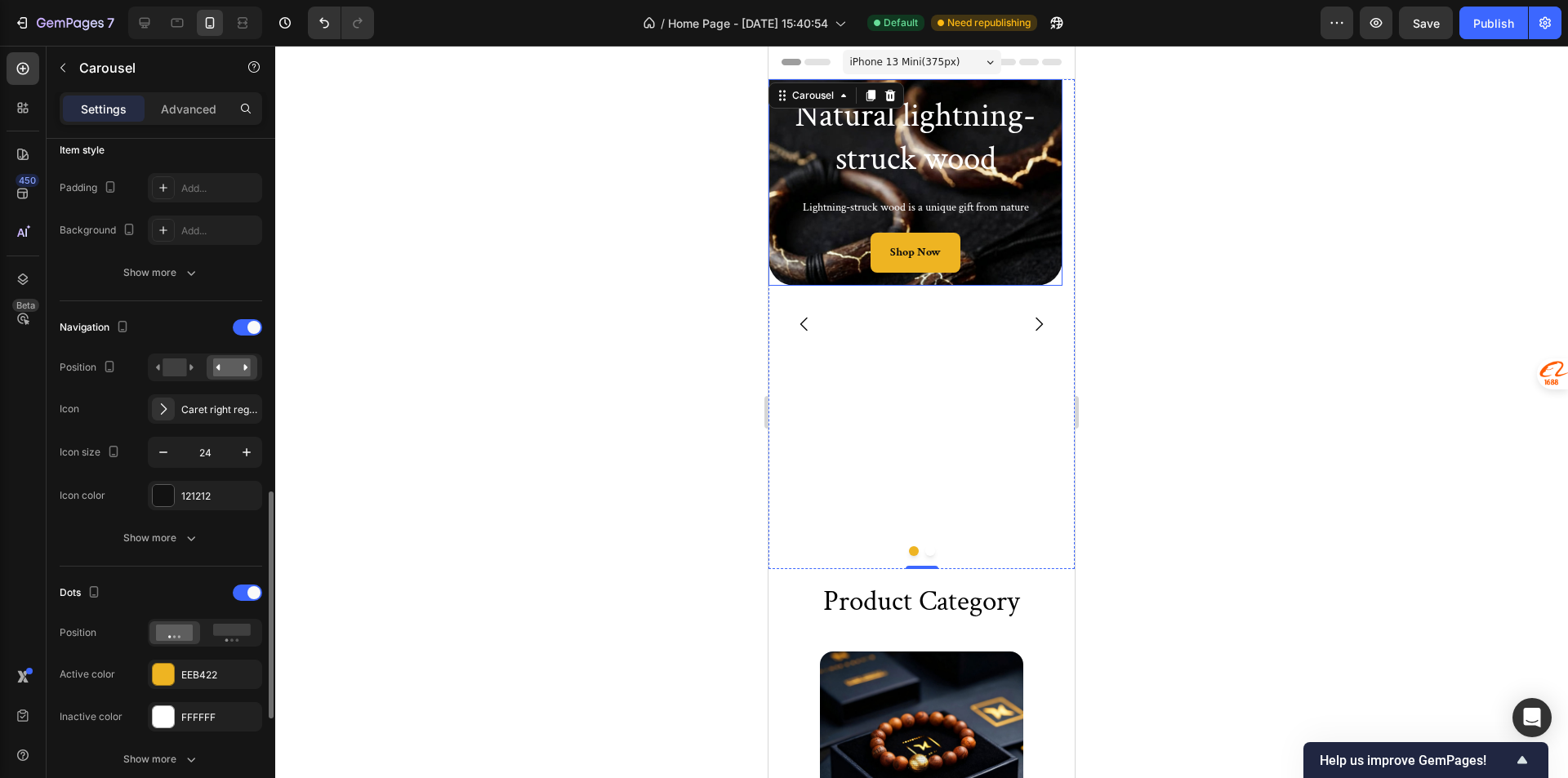
scroll to position [571, 0]
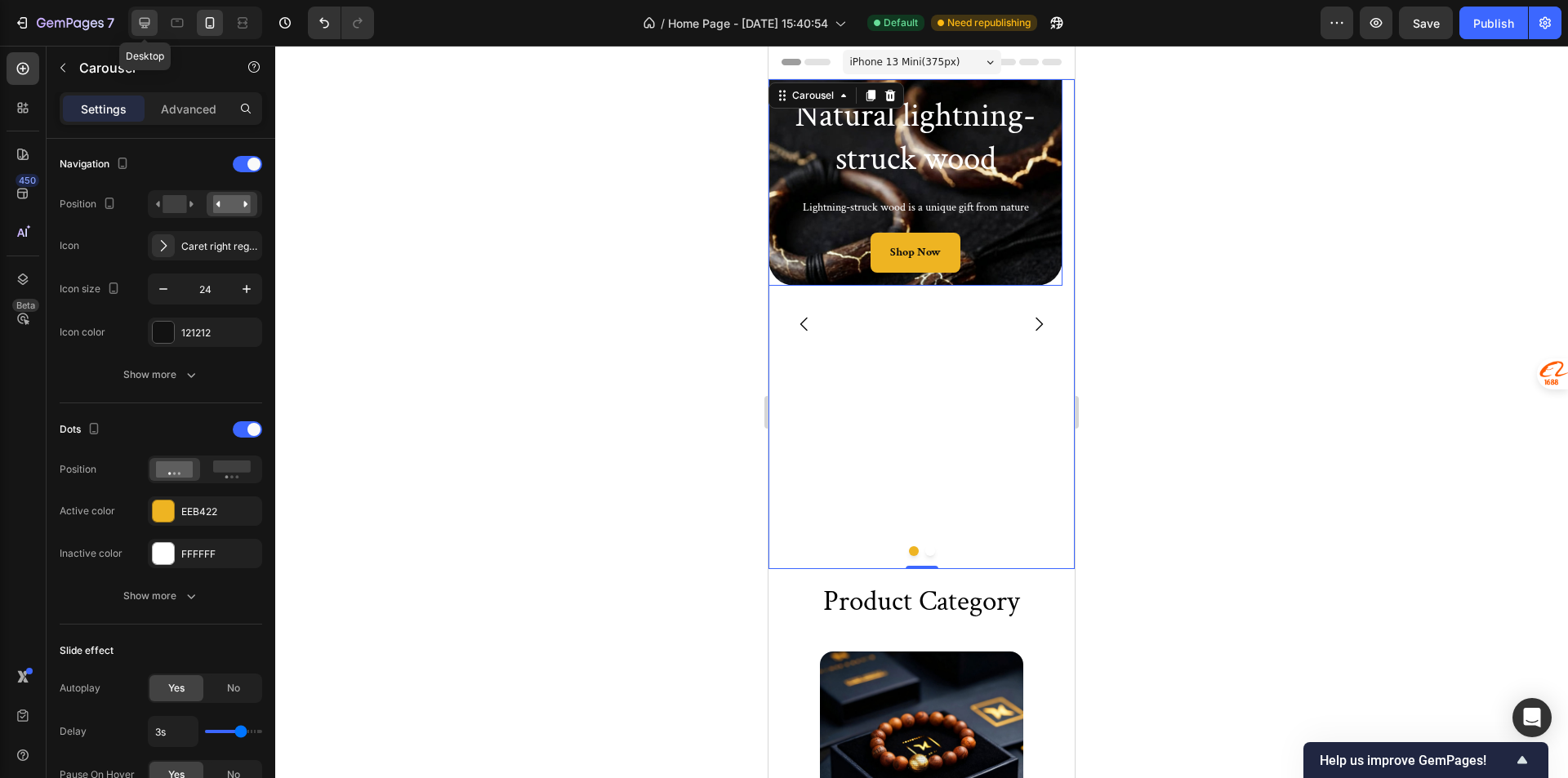
click at [152, 13] on div at bounding box center [145, 23] width 26 height 26
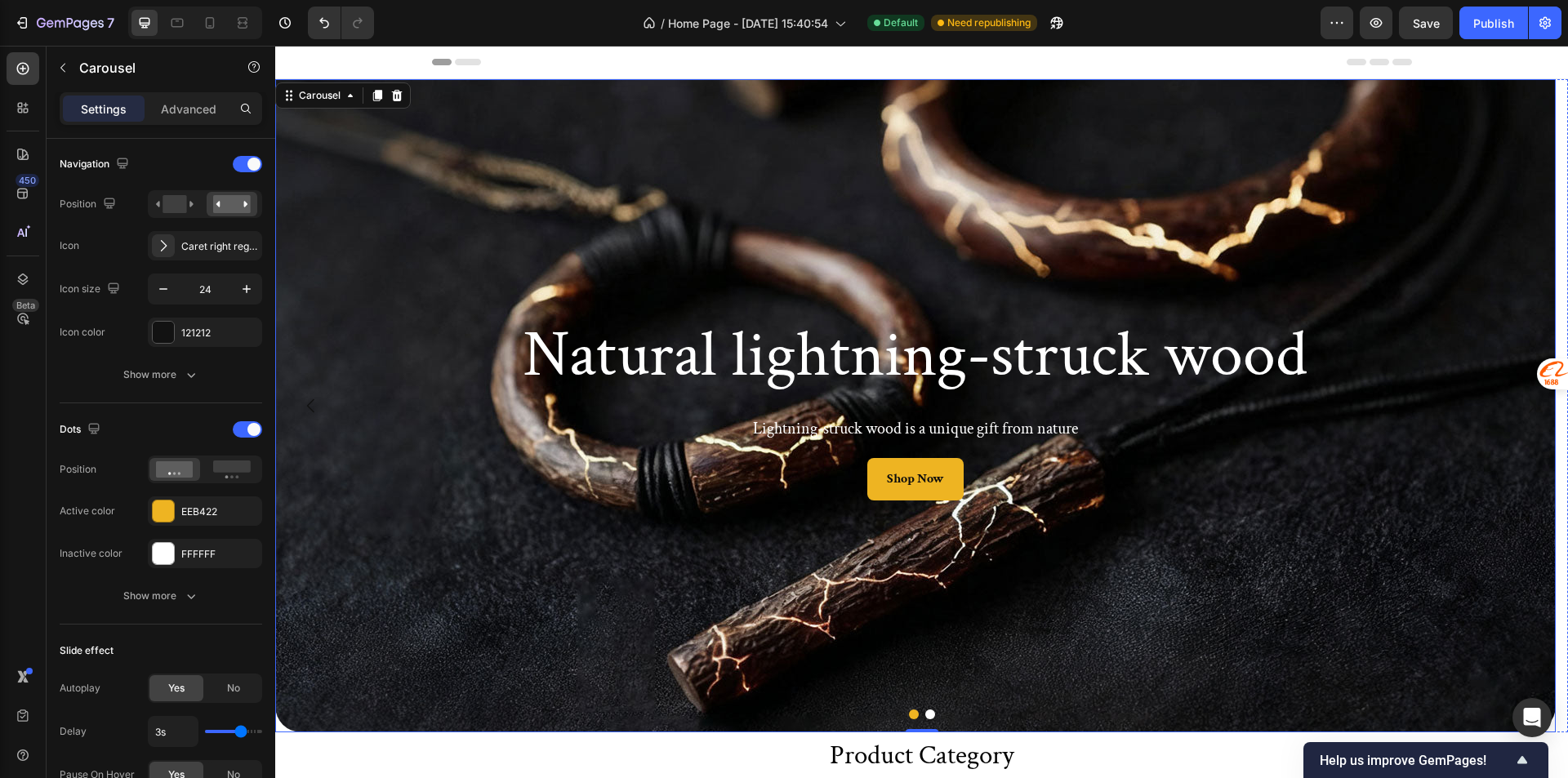
click at [380, 471] on div "Background Image" at bounding box center [915, 406] width 1280 height 653
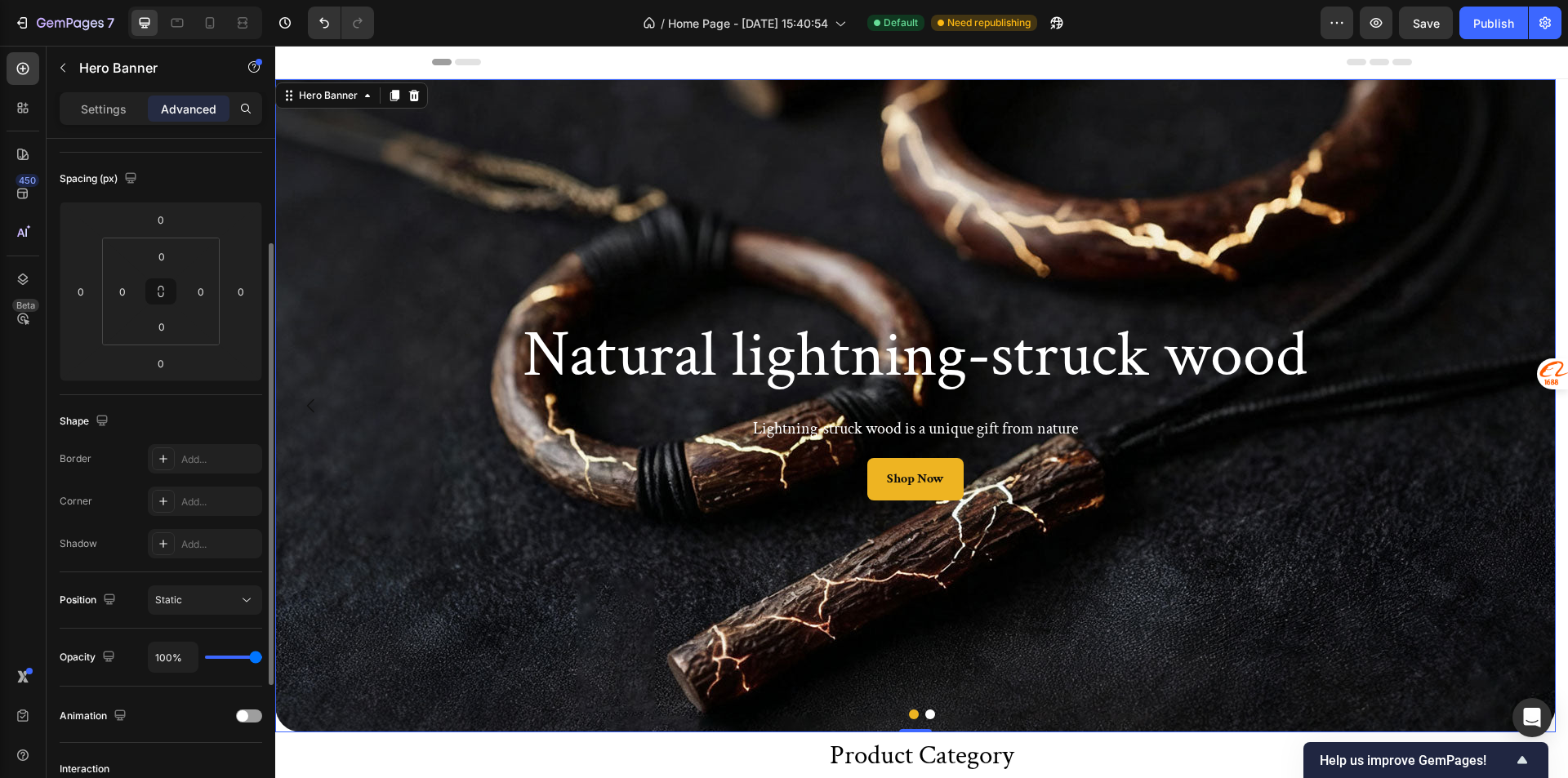
scroll to position [326, 0]
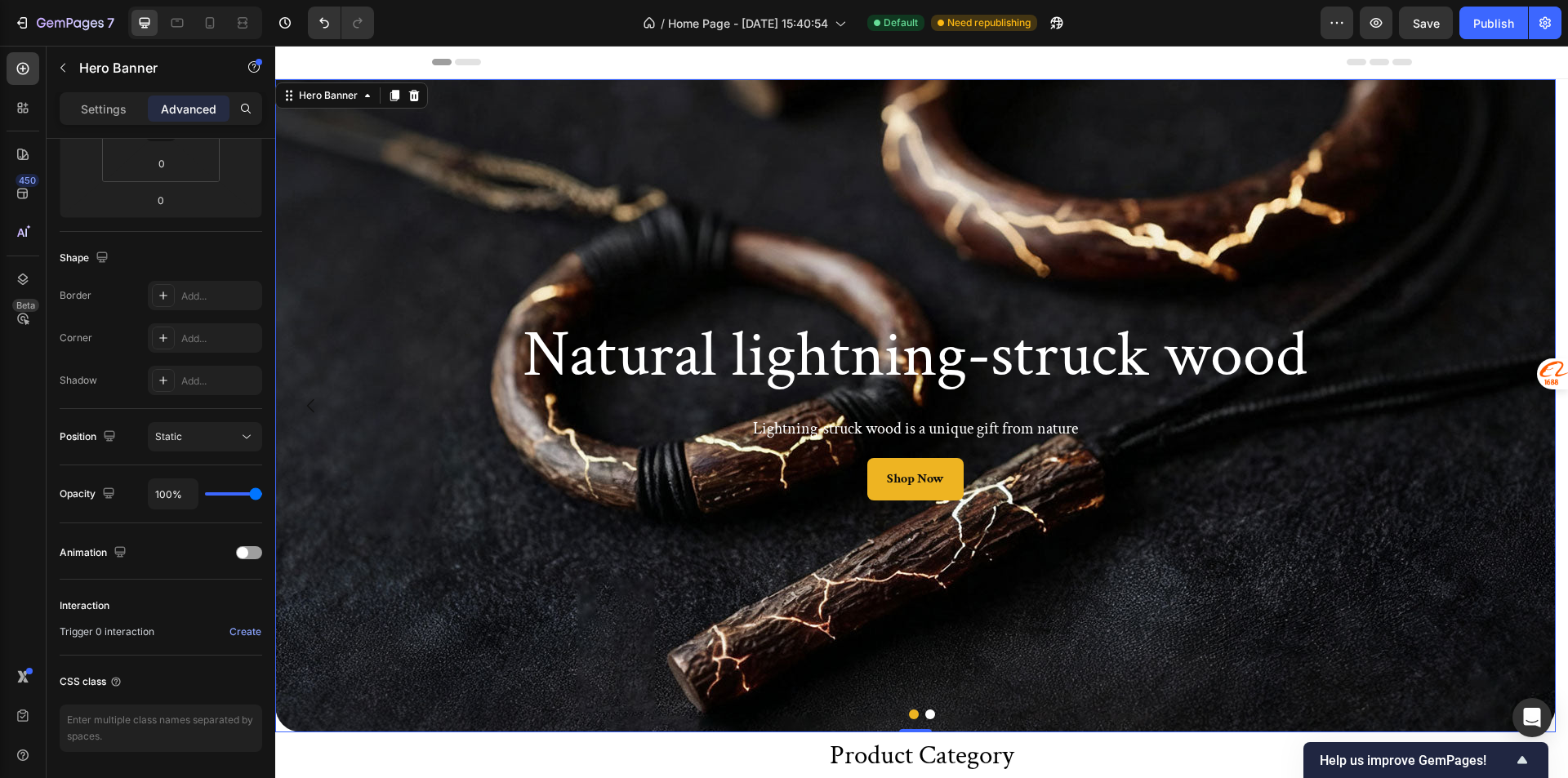
click at [82, 122] on div "Settings Advanced" at bounding box center [160, 109] width 202 height 33
click at [92, 109] on p "Settings" at bounding box center [104, 109] width 46 height 17
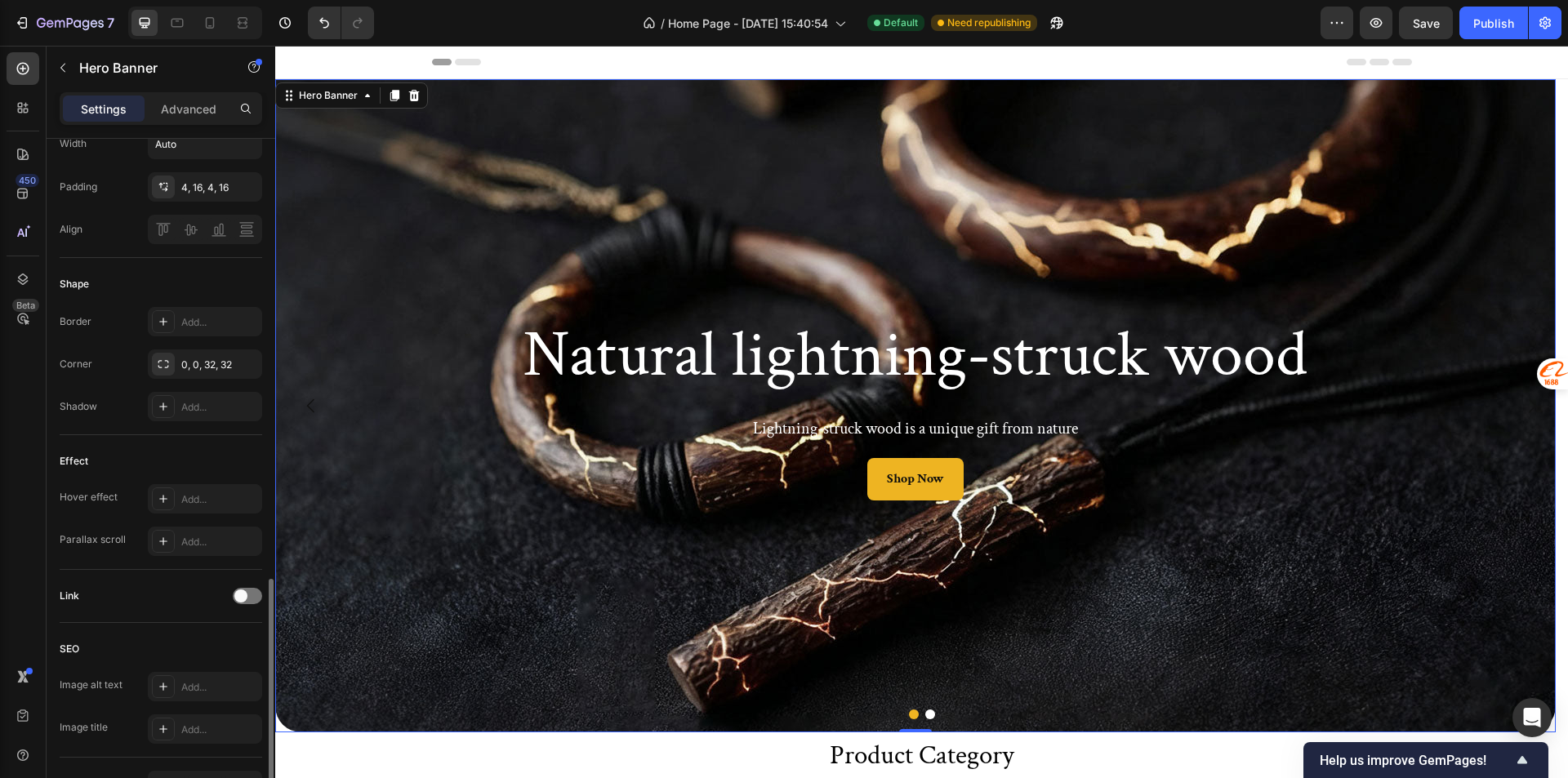
scroll to position [672, 0]
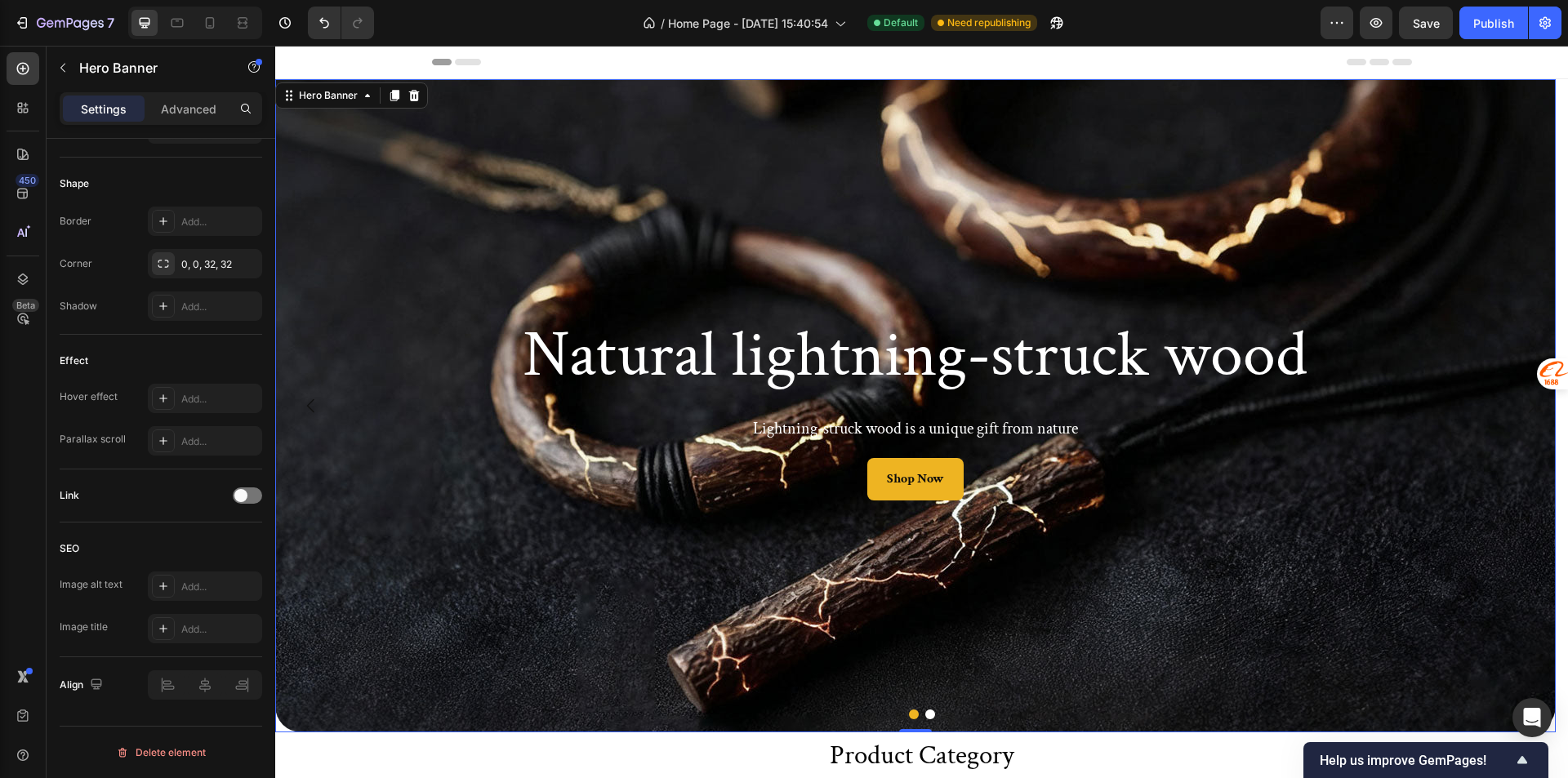
click at [645, 521] on div "Background Image" at bounding box center [915, 406] width 1280 height 653
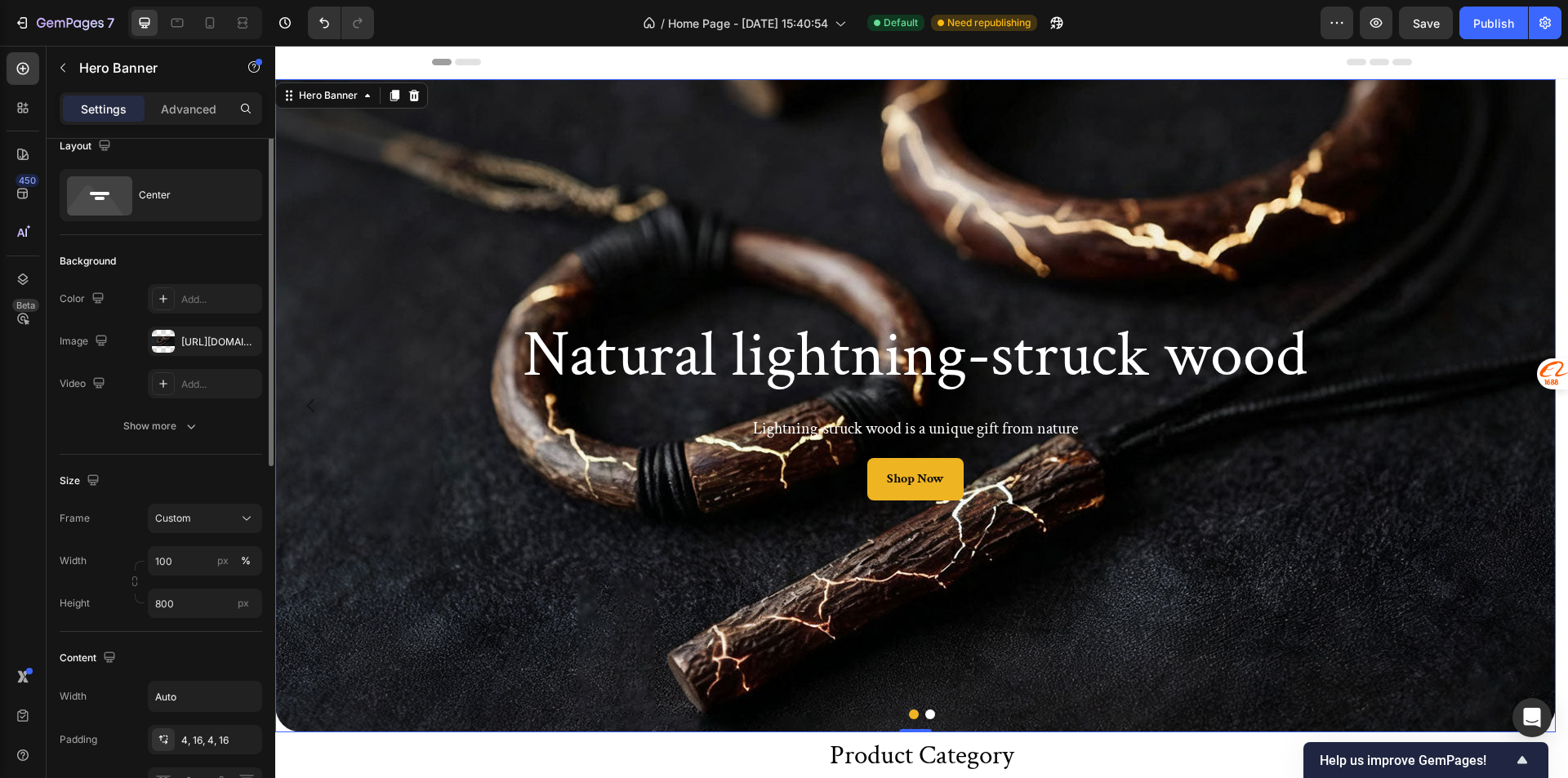
scroll to position [0, 0]
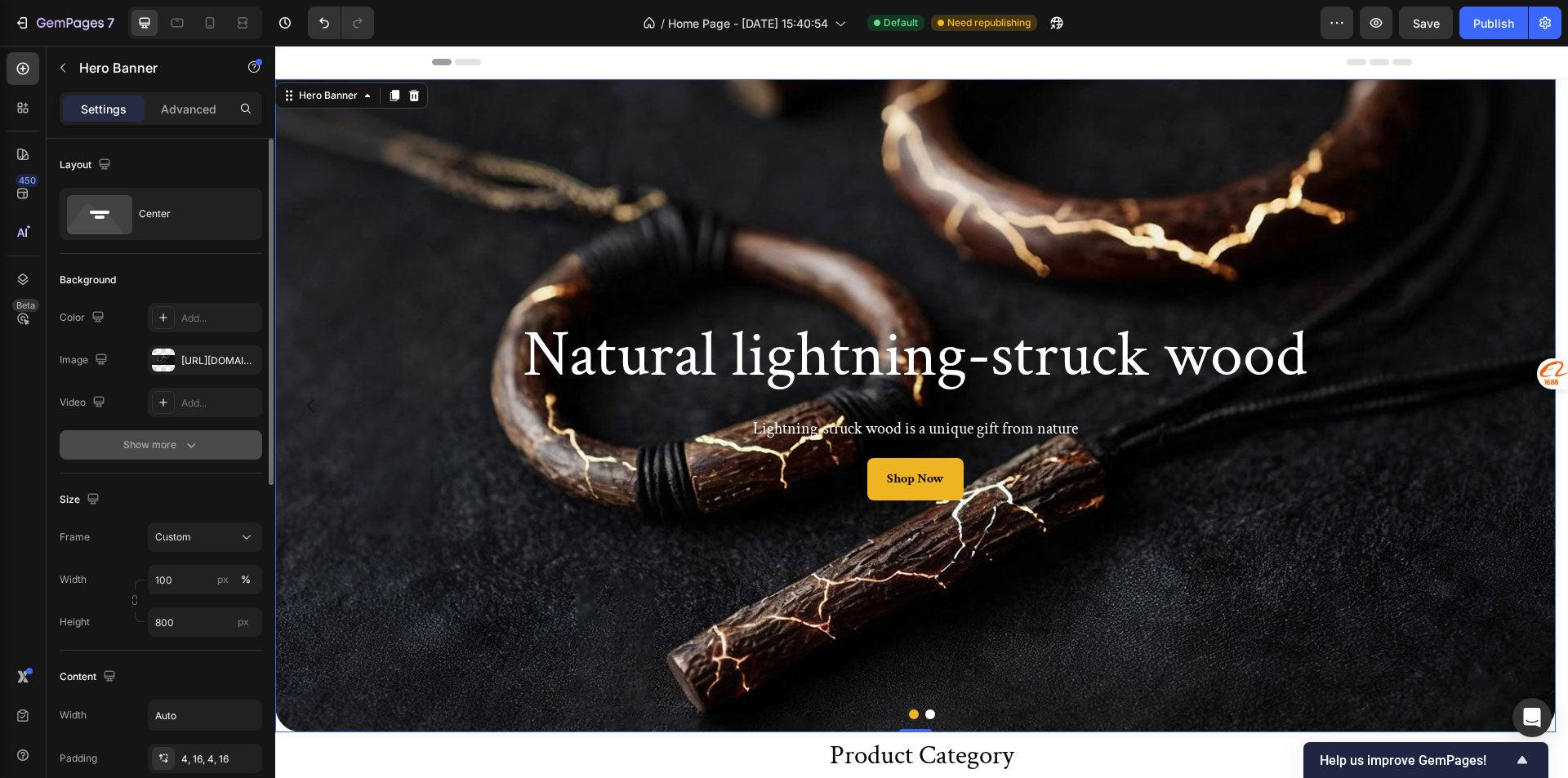
click at [202, 451] on button "Show more" at bounding box center [160, 445] width 202 height 29
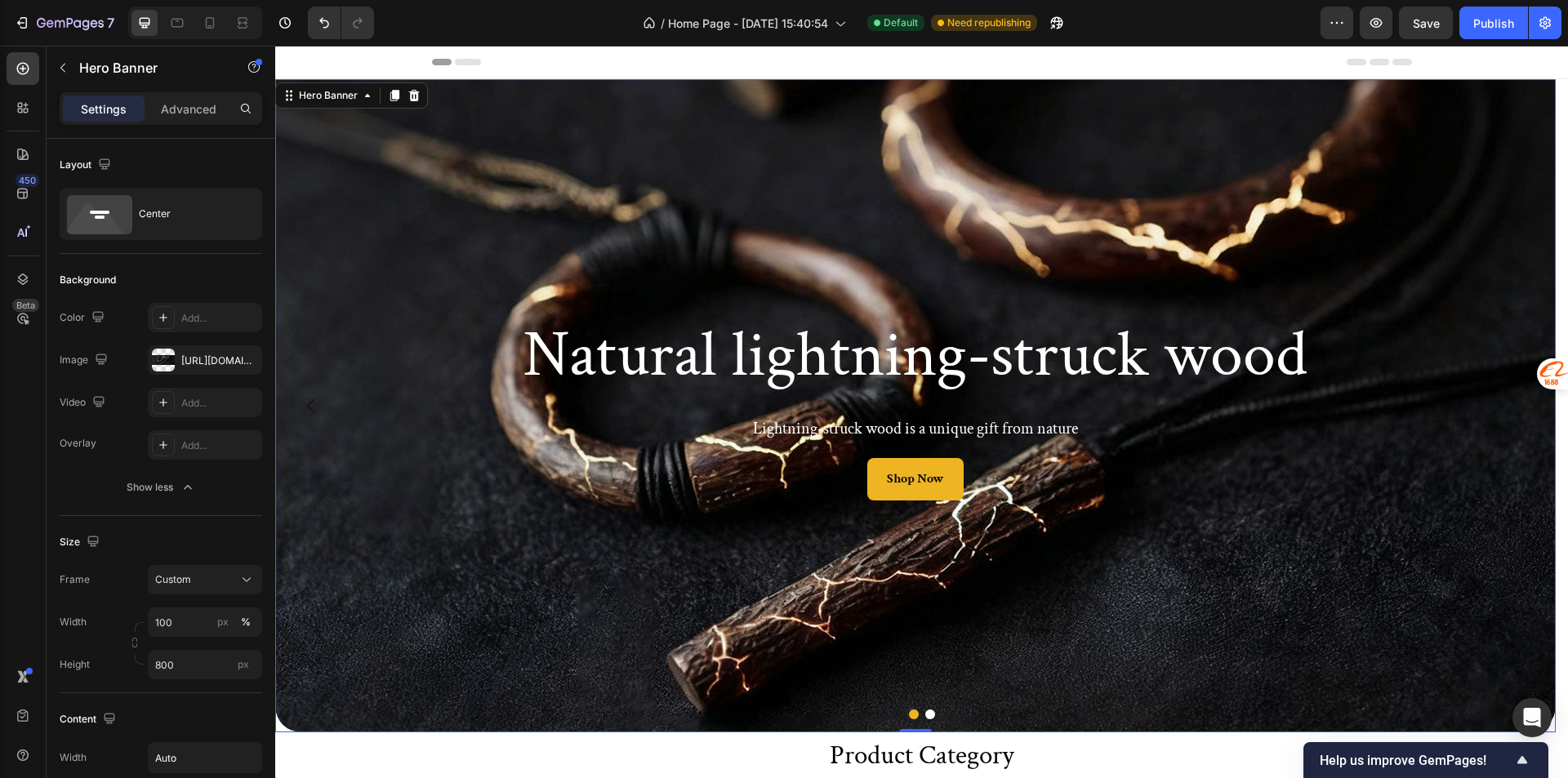
click at [352, 375] on div "Background Image" at bounding box center [915, 406] width 1280 height 653
click at [316, 402] on icon "Carousel Back Arrow" at bounding box center [311, 406] width 20 height 20
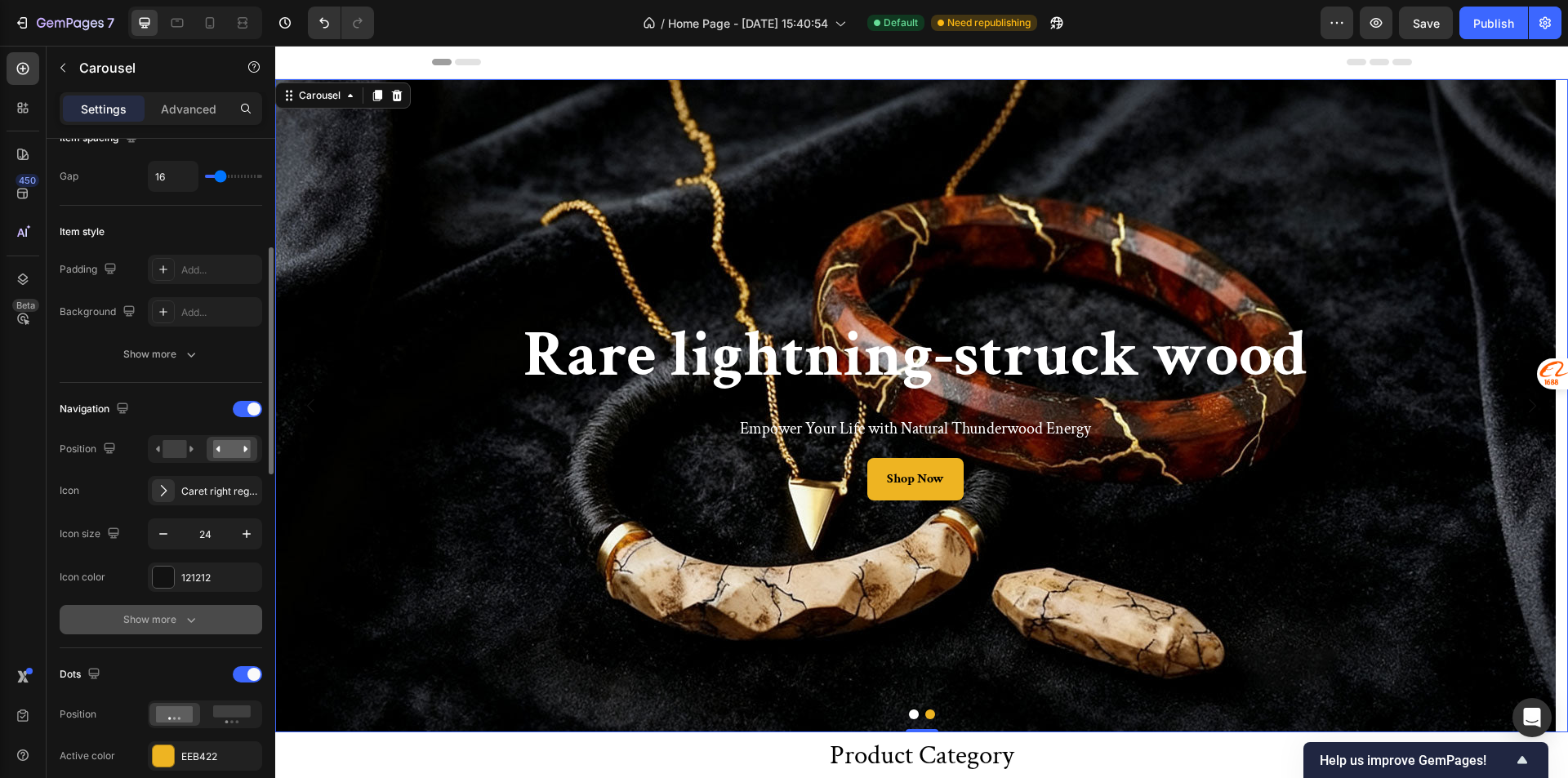
scroll to position [408, 0]
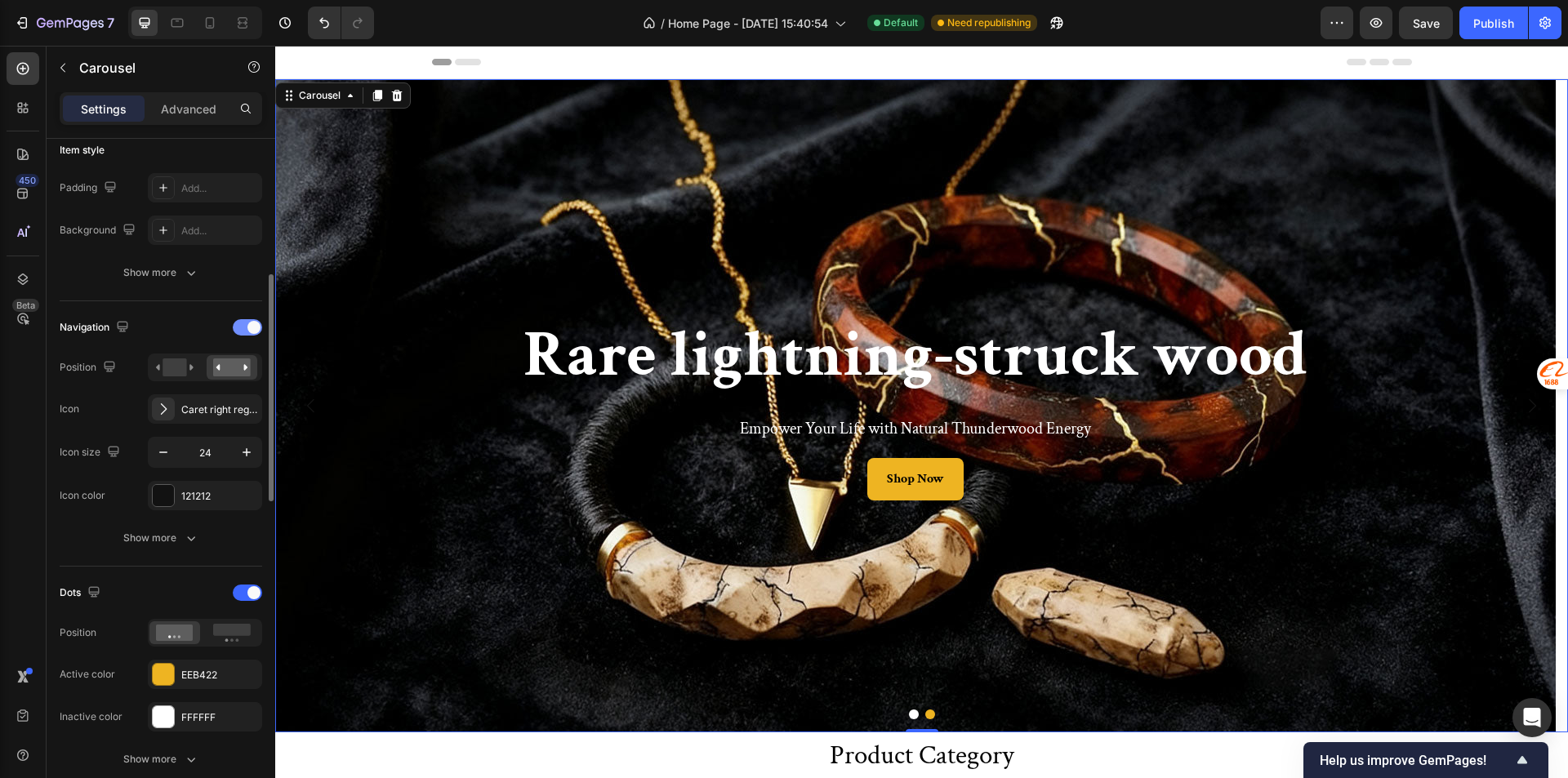
click at [244, 334] on div at bounding box center [247, 327] width 29 height 16
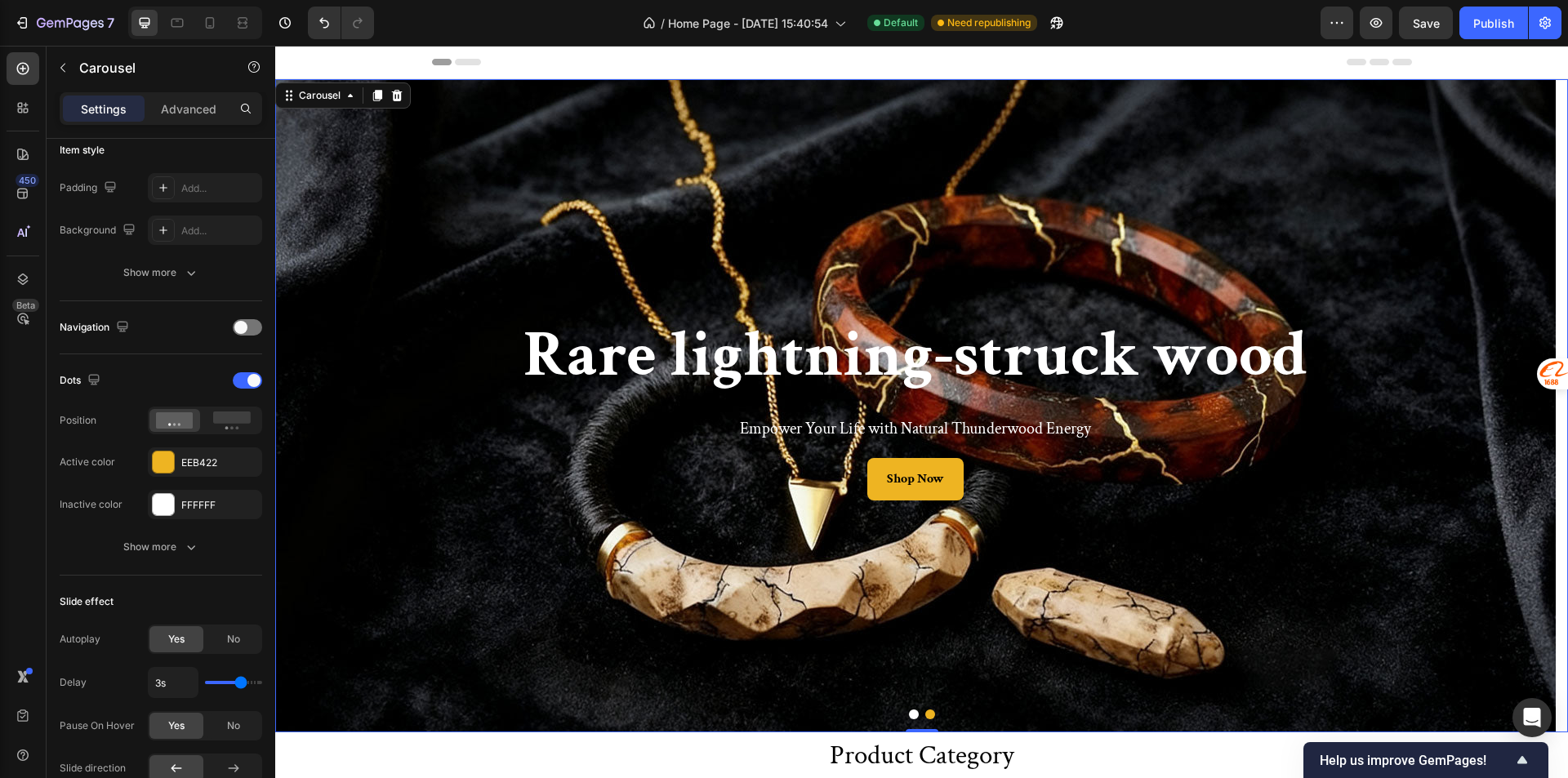
click at [908, 715] on button "Dot" at bounding box center [913, 714] width 10 height 10
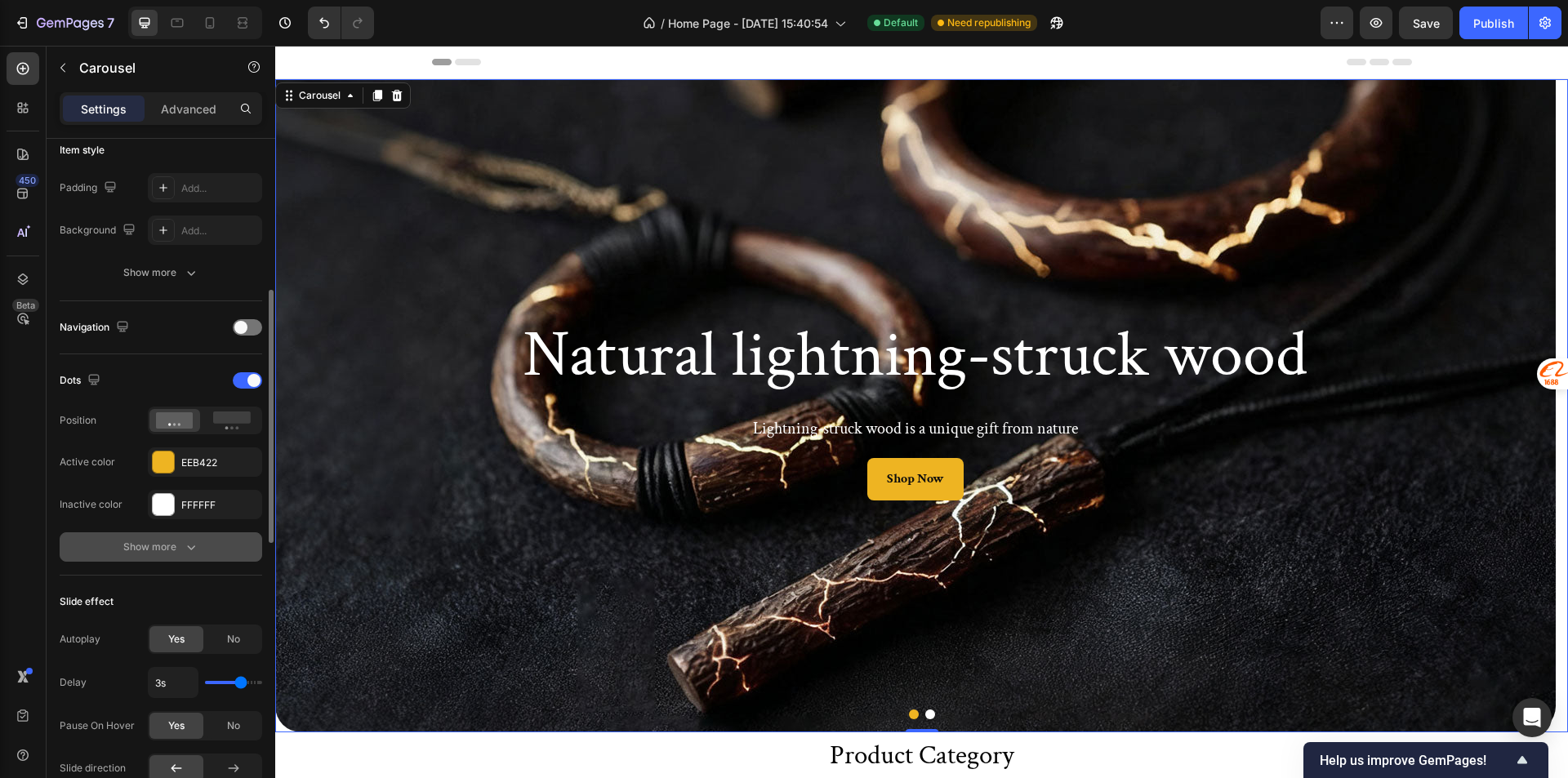
click at [205, 536] on button "Show more" at bounding box center [160, 547] width 202 height 29
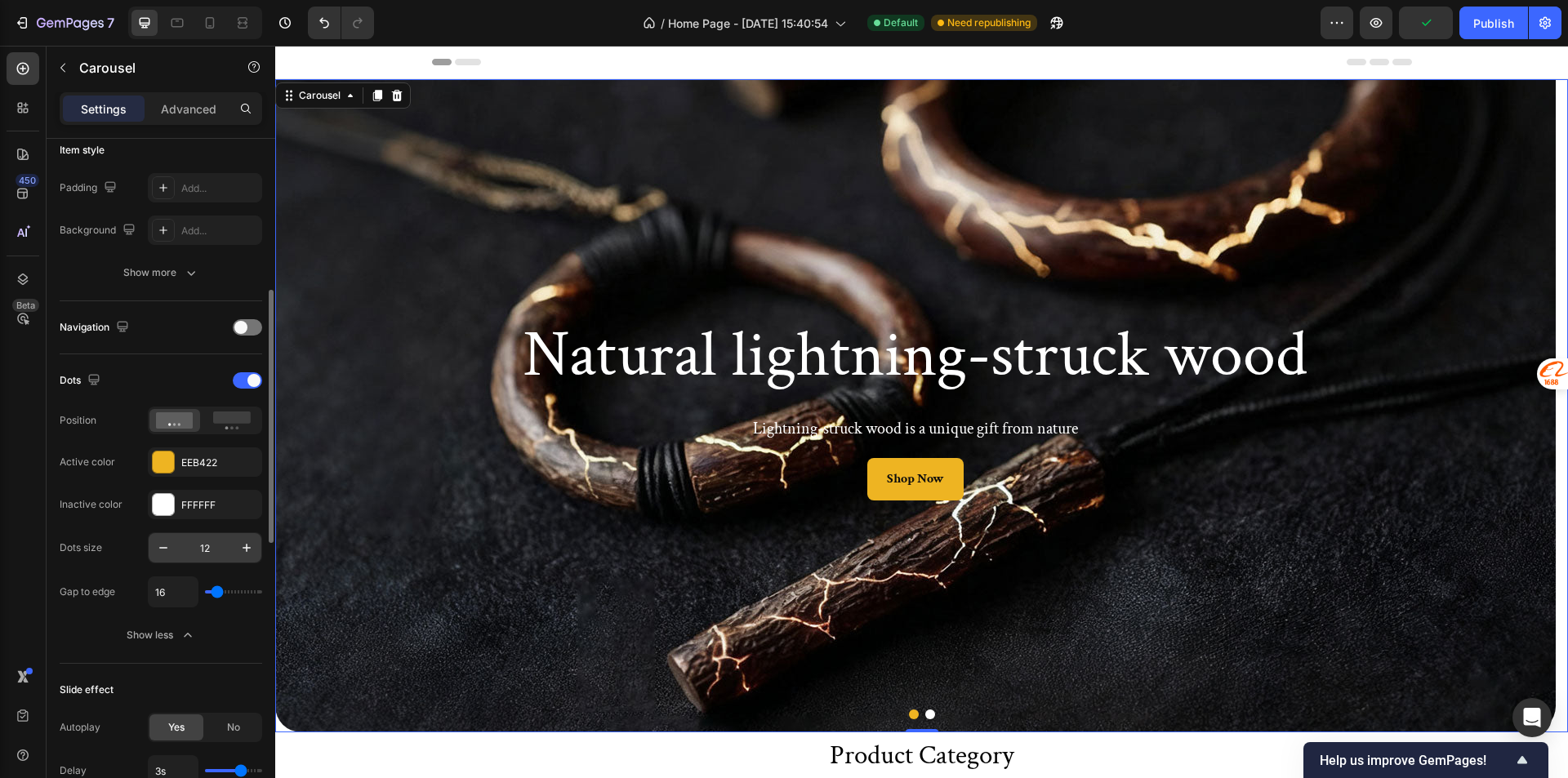
click at [224, 546] on input "12" at bounding box center [205, 548] width 54 height 29
drag, startPoint x: 222, startPoint y: 551, endPoint x: 184, endPoint y: 538, distance: 40.2
click at [184, 538] on input "32" at bounding box center [205, 548] width 54 height 29
drag, startPoint x: 216, startPoint y: 546, endPoint x: 194, endPoint y: 544, distance: 22.1
click at [194, 544] on input "12" at bounding box center [205, 548] width 54 height 29
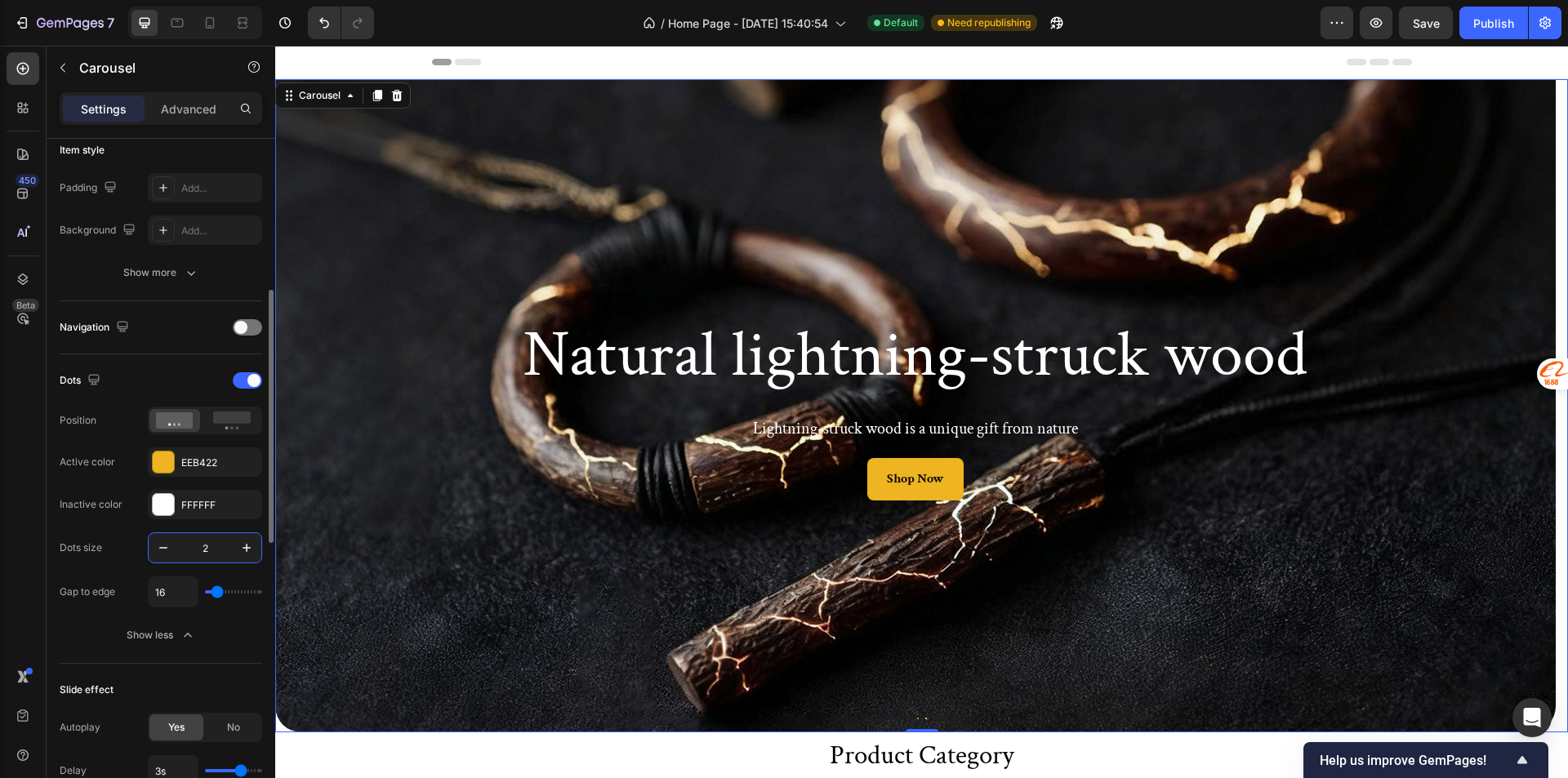
type input "20"
click at [505, 552] on div "Background Image" at bounding box center [915, 406] width 1280 height 653
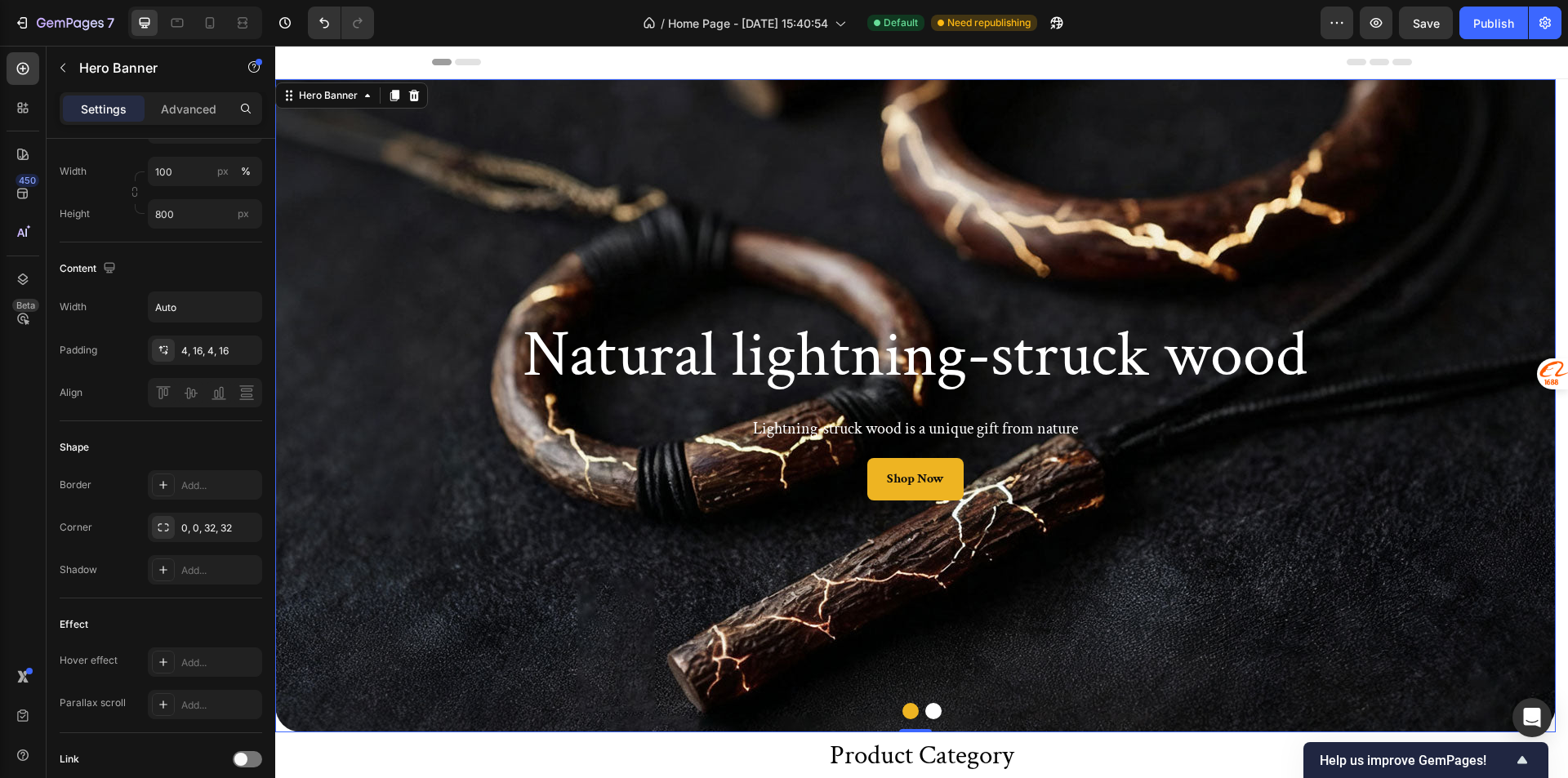
scroll to position [0, 0]
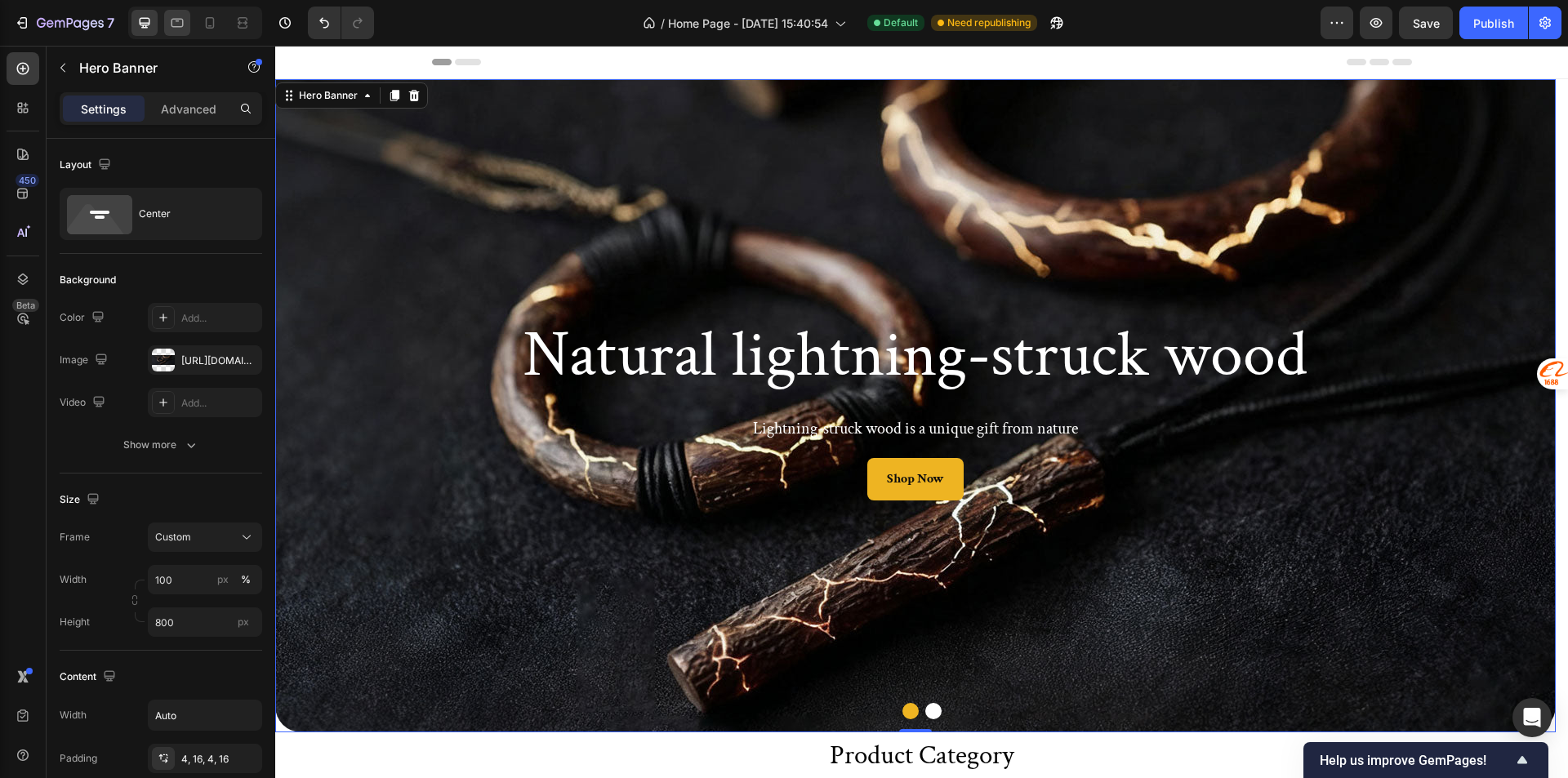
click at [175, 19] on icon at bounding box center [178, 23] width 12 height 9
type input "100%"
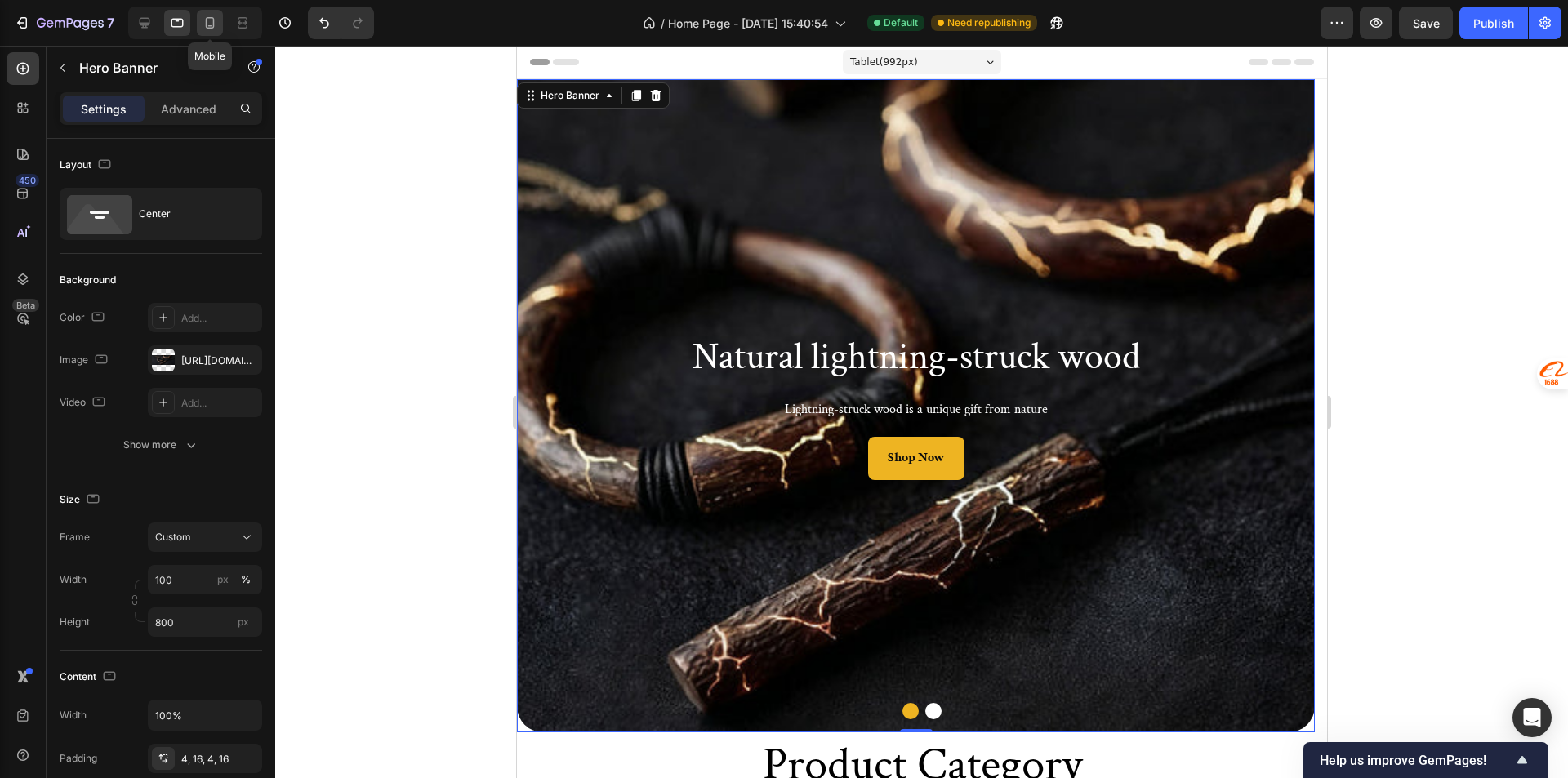
click at [214, 15] on icon at bounding box center [210, 23] width 16 height 16
type input "Auto"
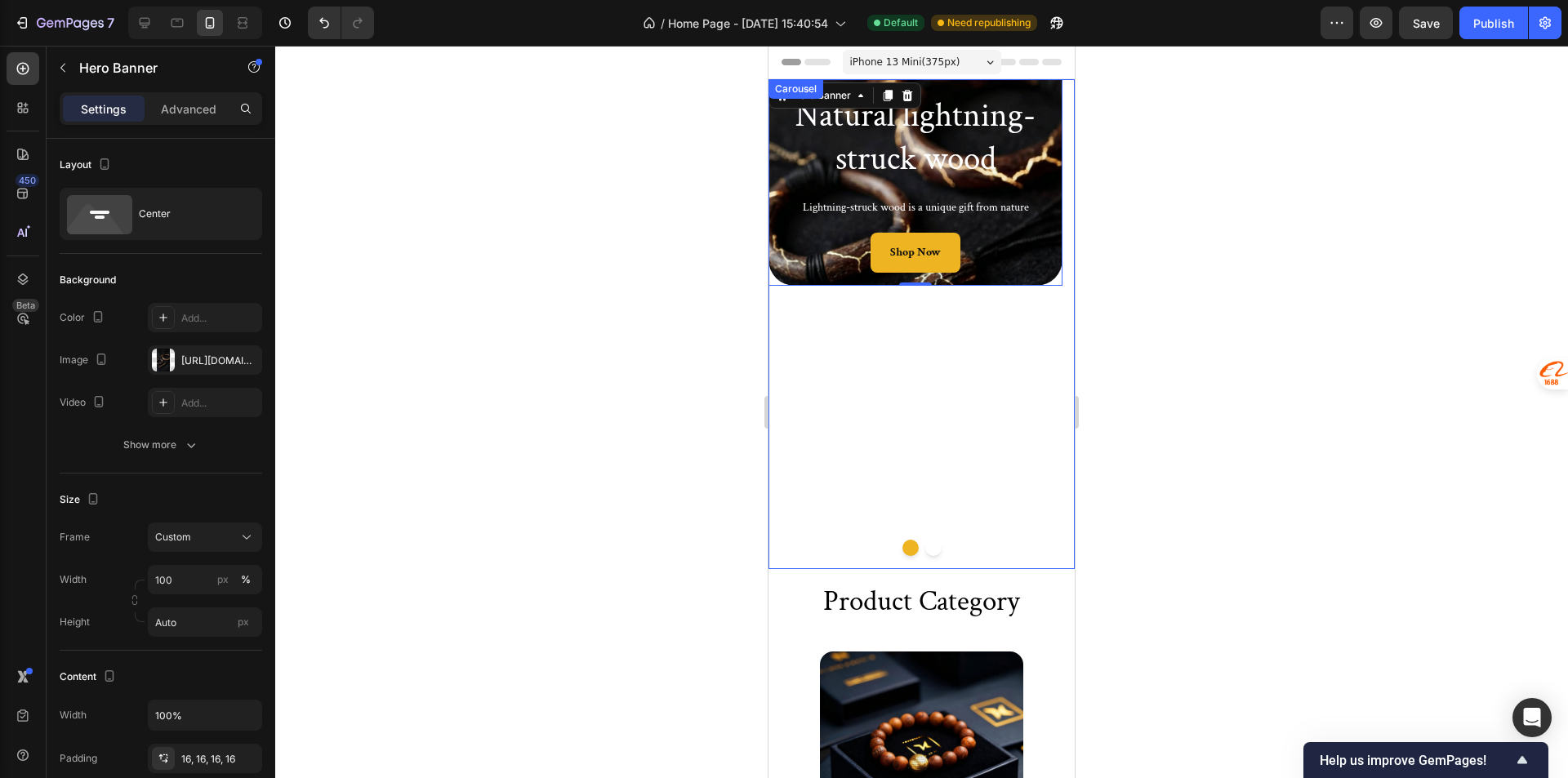
click at [939, 441] on div "Natural lightning-struck wood Heading Lightning-struck wood is a unique gift fr…" at bounding box center [915, 324] width 294 height 490
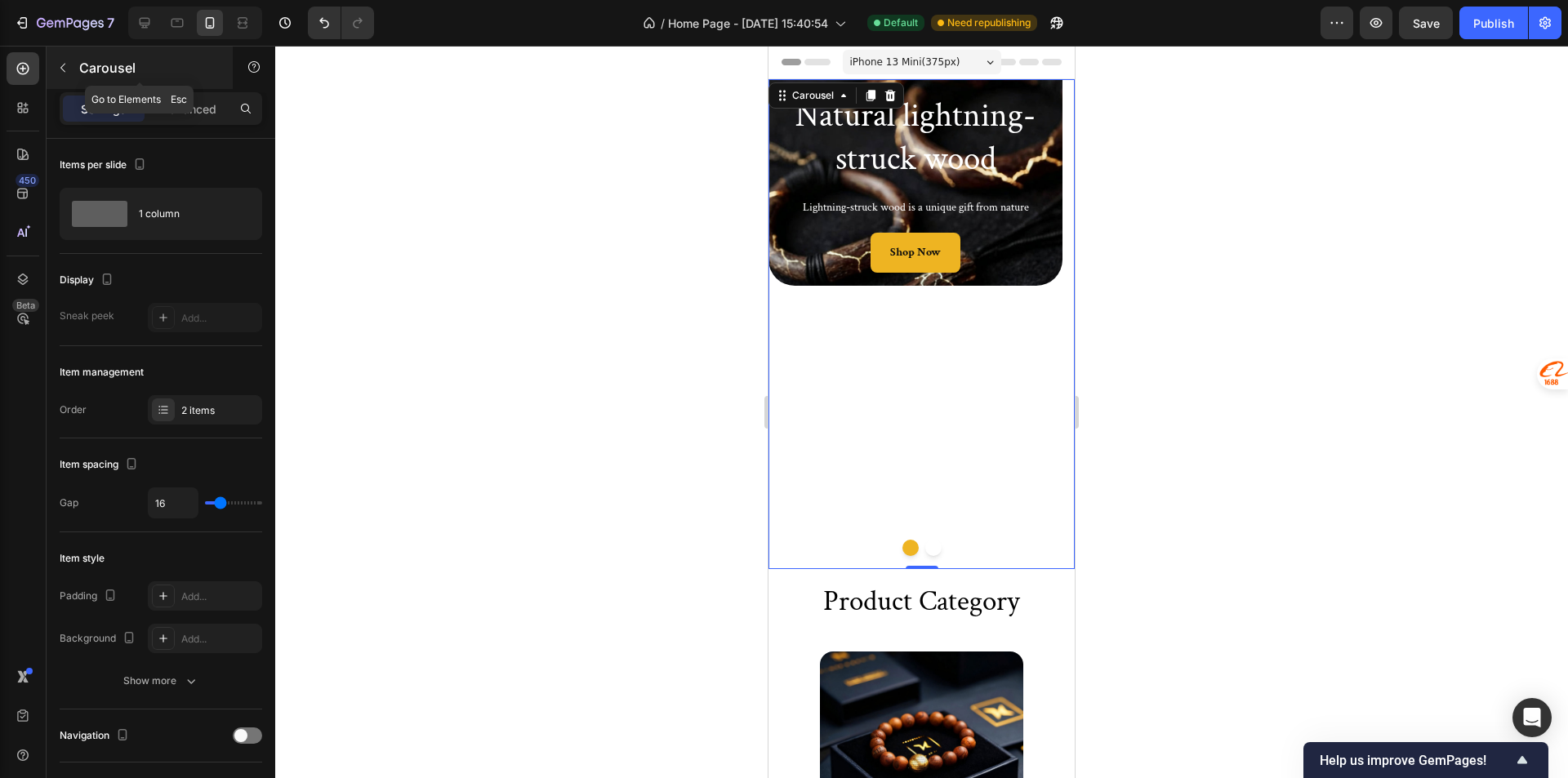
click at [58, 71] on icon "button" at bounding box center [63, 68] width 13 height 13
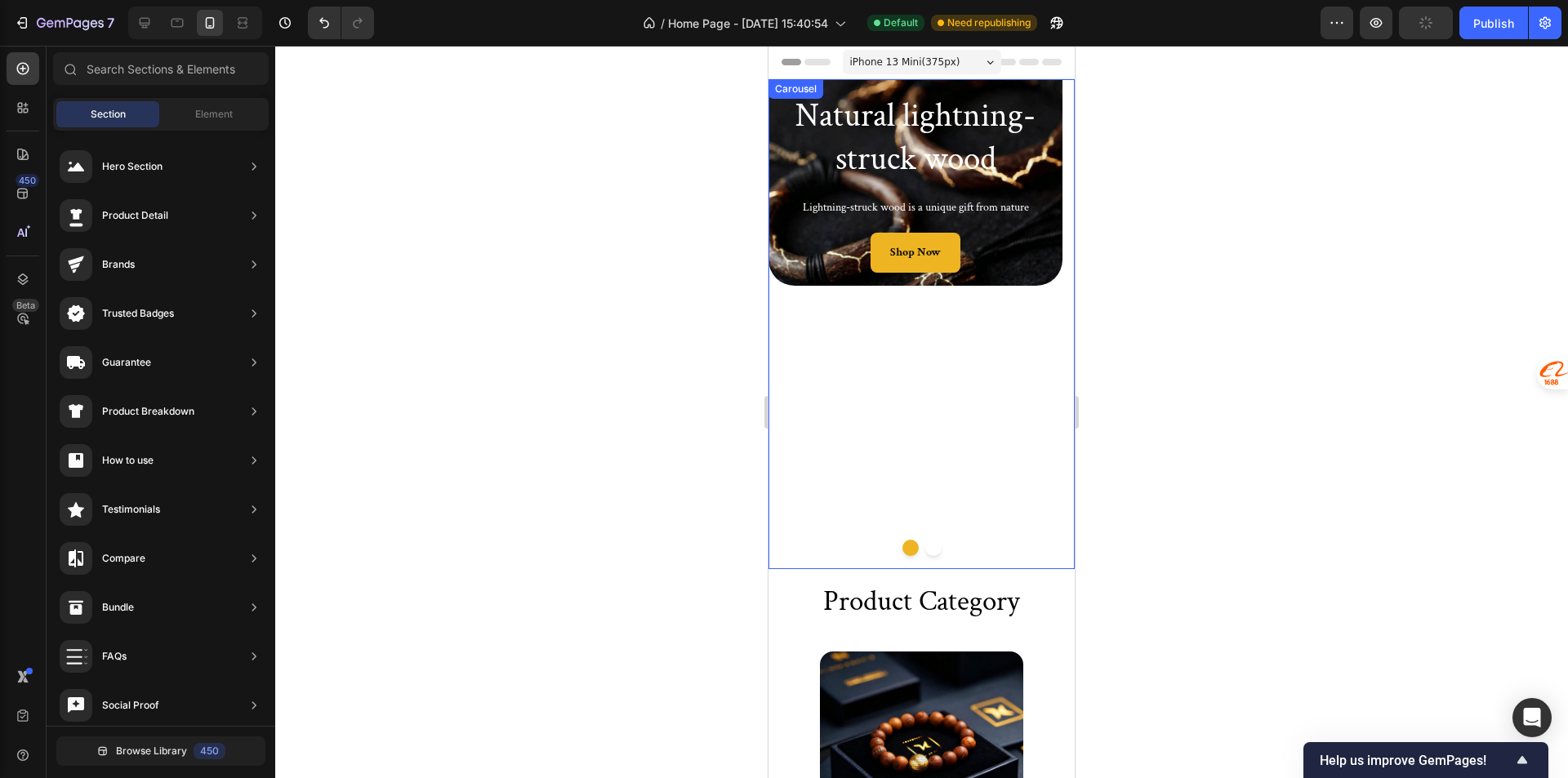
click at [872, 435] on div "Natural lightning-struck wood Heading Lightning-struck wood is a unique gift fr…" at bounding box center [915, 324] width 294 height 490
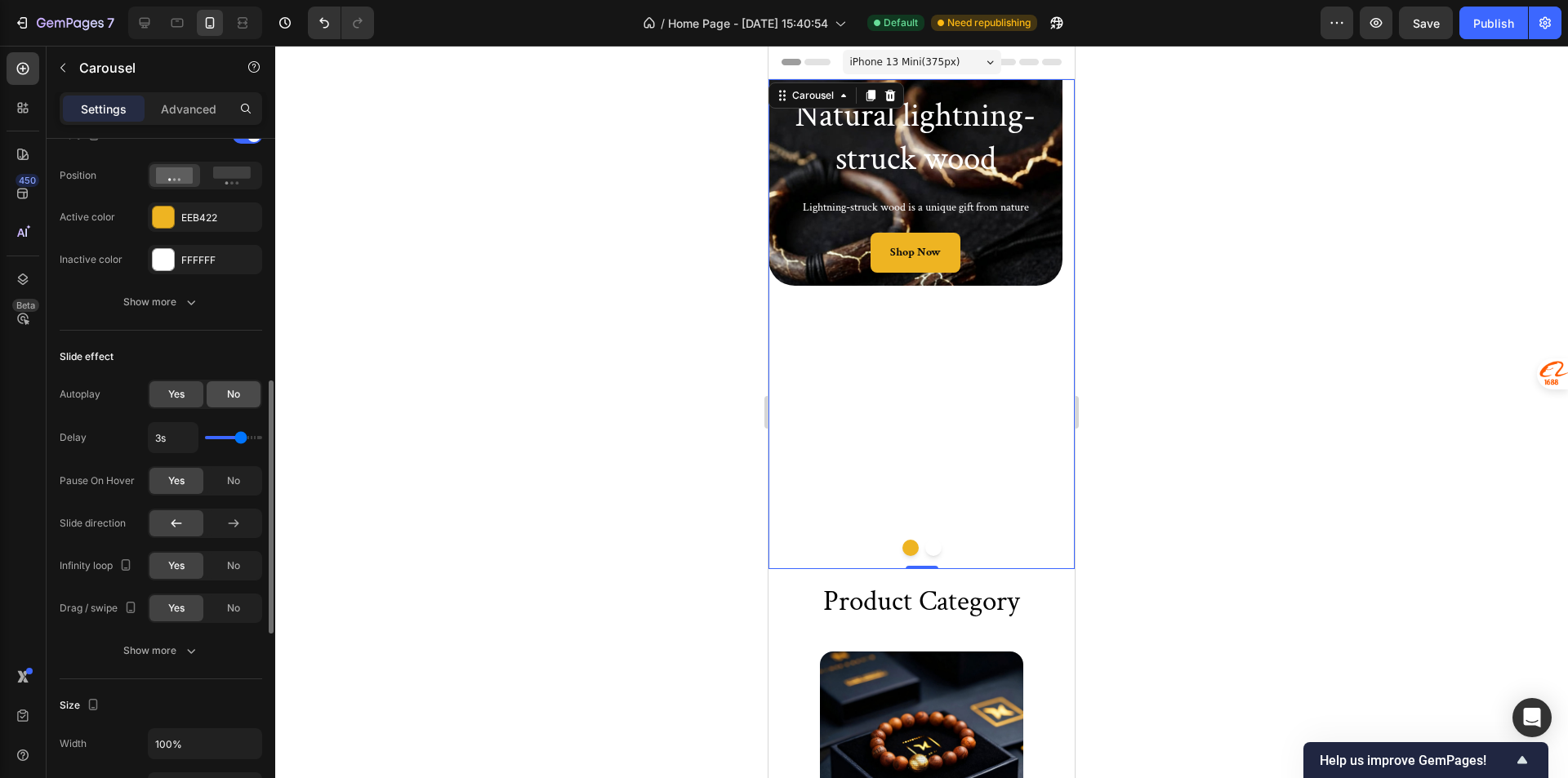
scroll to position [1061, 0]
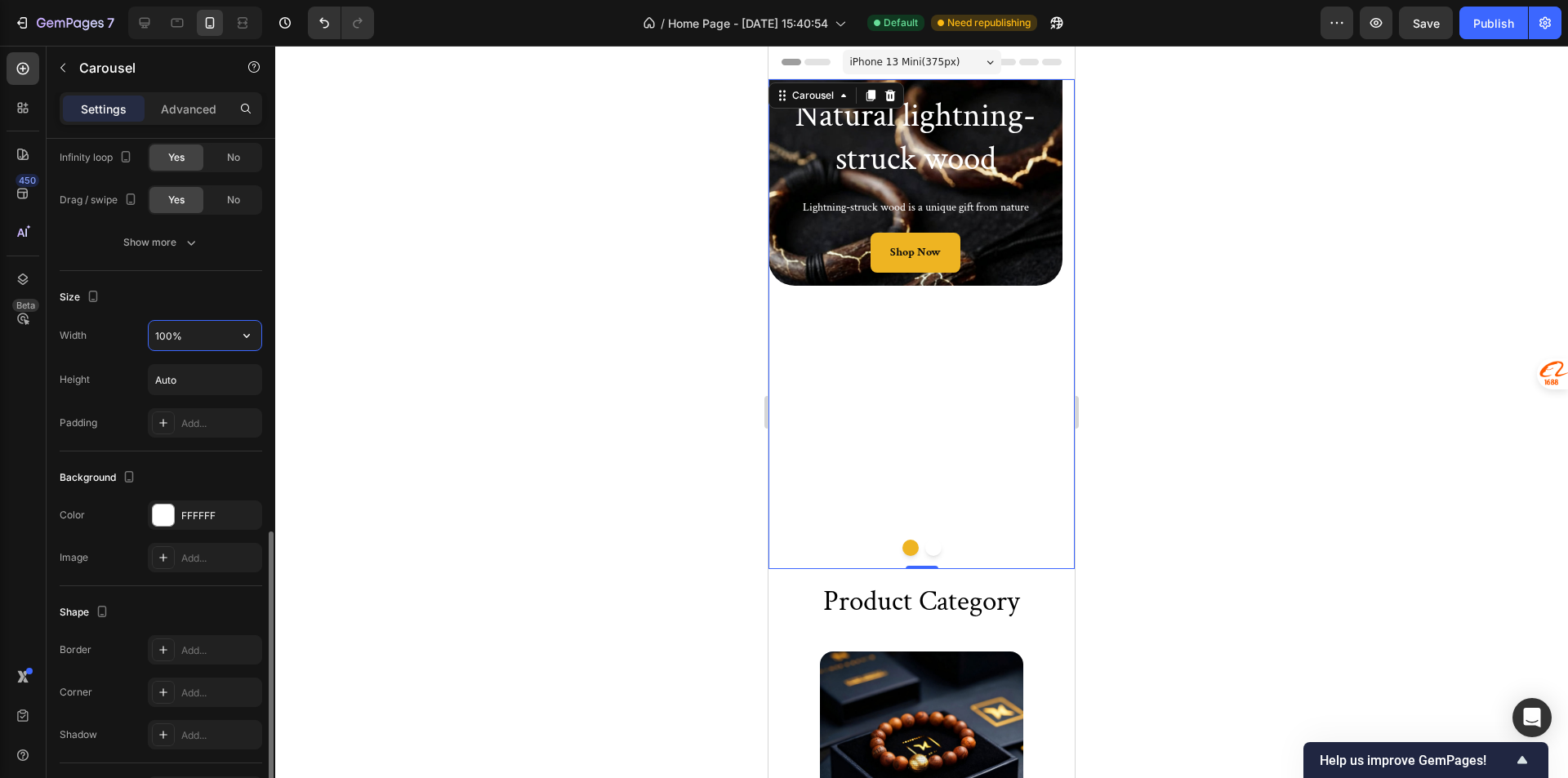
click at [191, 338] on input "100%" at bounding box center [205, 335] width 113 height 29
click at [246, 342] on icon "button" at bounding box center [246, 335] width 16 height 16
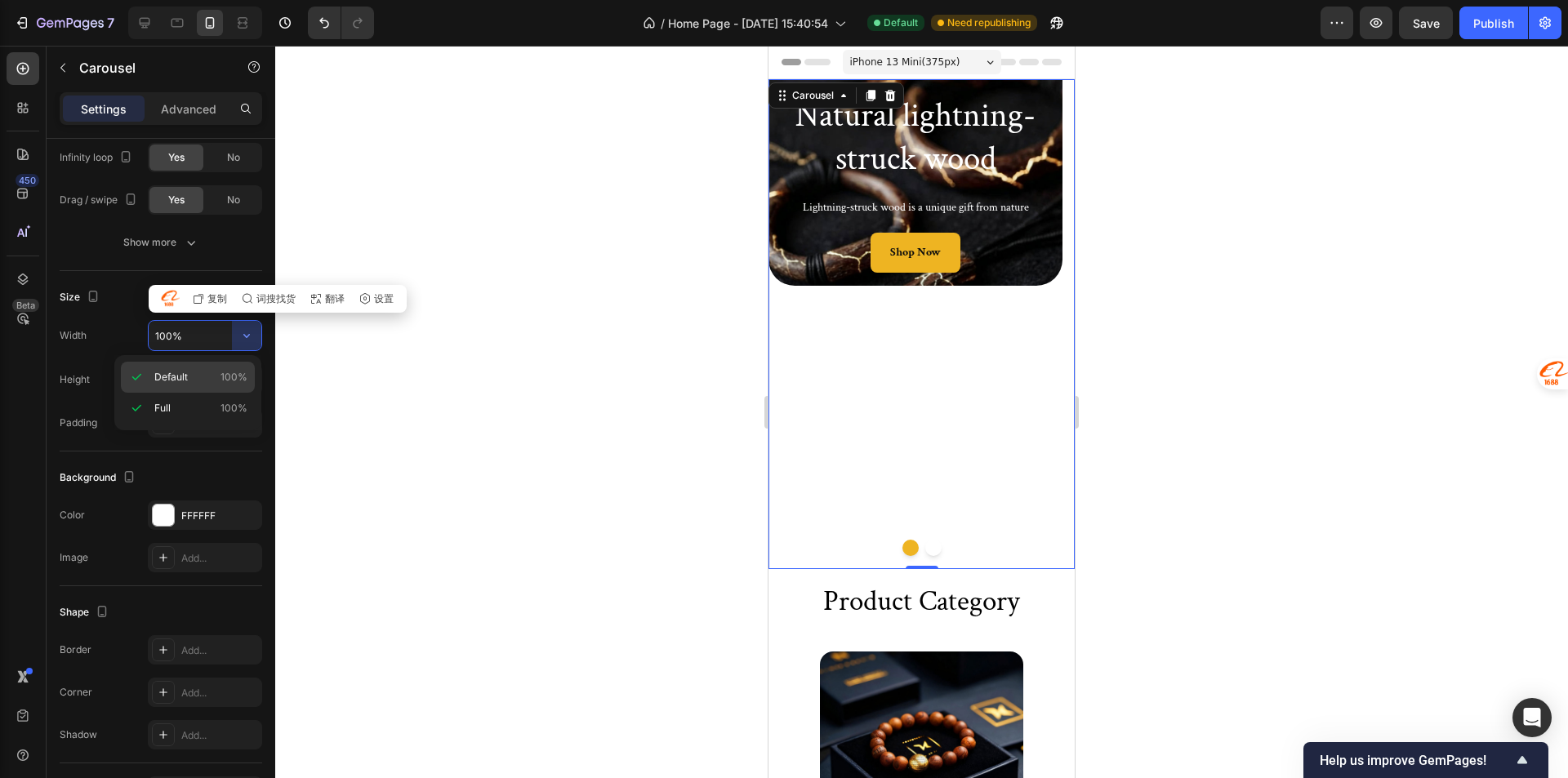
click at [188, 378] on p "Default 100%" at bounding box center [201, 377] width 93 height 15
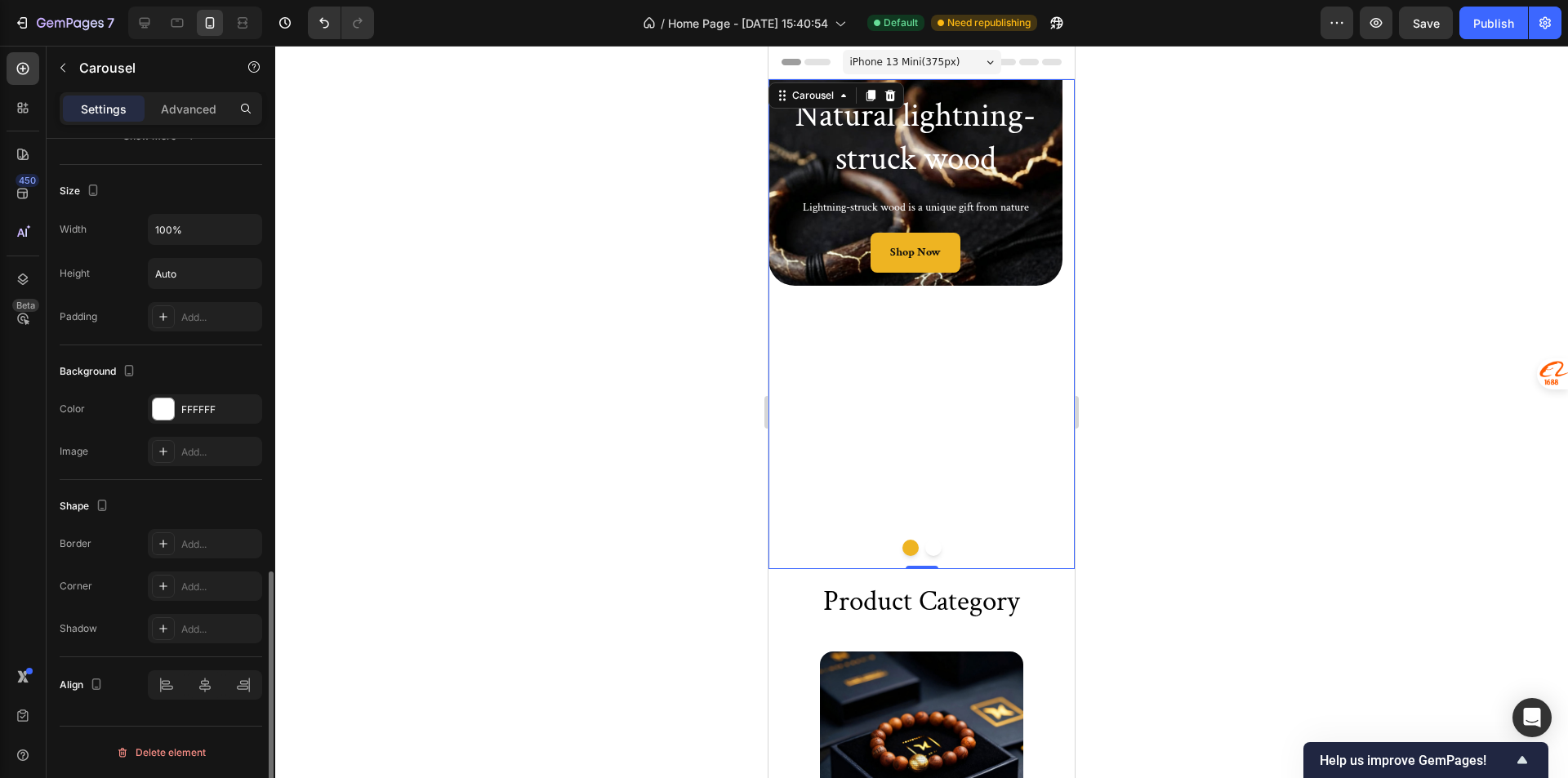
scroll to position [1086, 0]
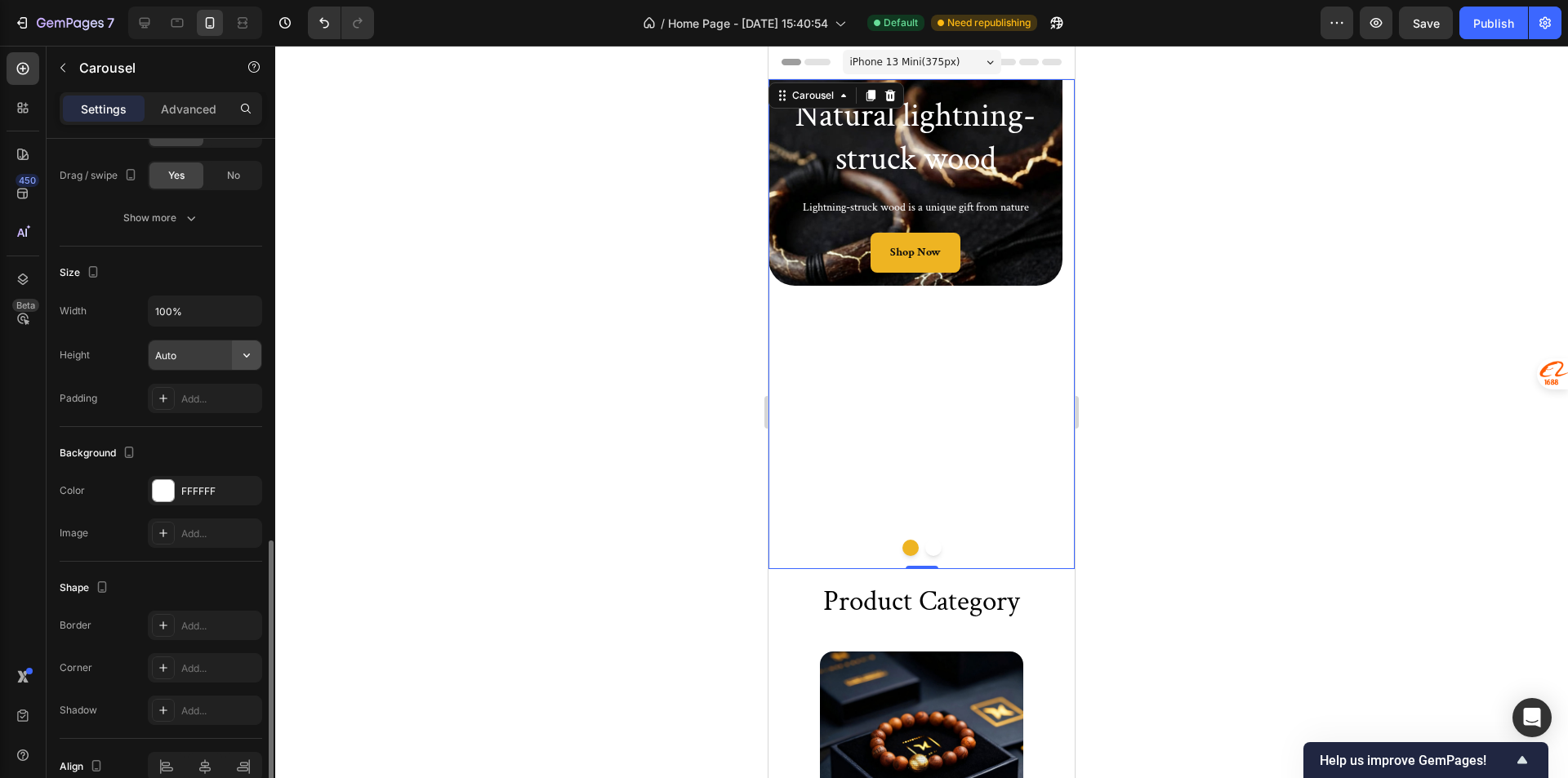
click at [239, 356] on icon "button" at bounding box center [246, 355] width 16 height 16
click at [218, 347] on input "Auto" at bounding box center [205, 355] width 113 height 29
click at [250, 363] on icon "button" at bounding box center [246, 355] width 16 height 16
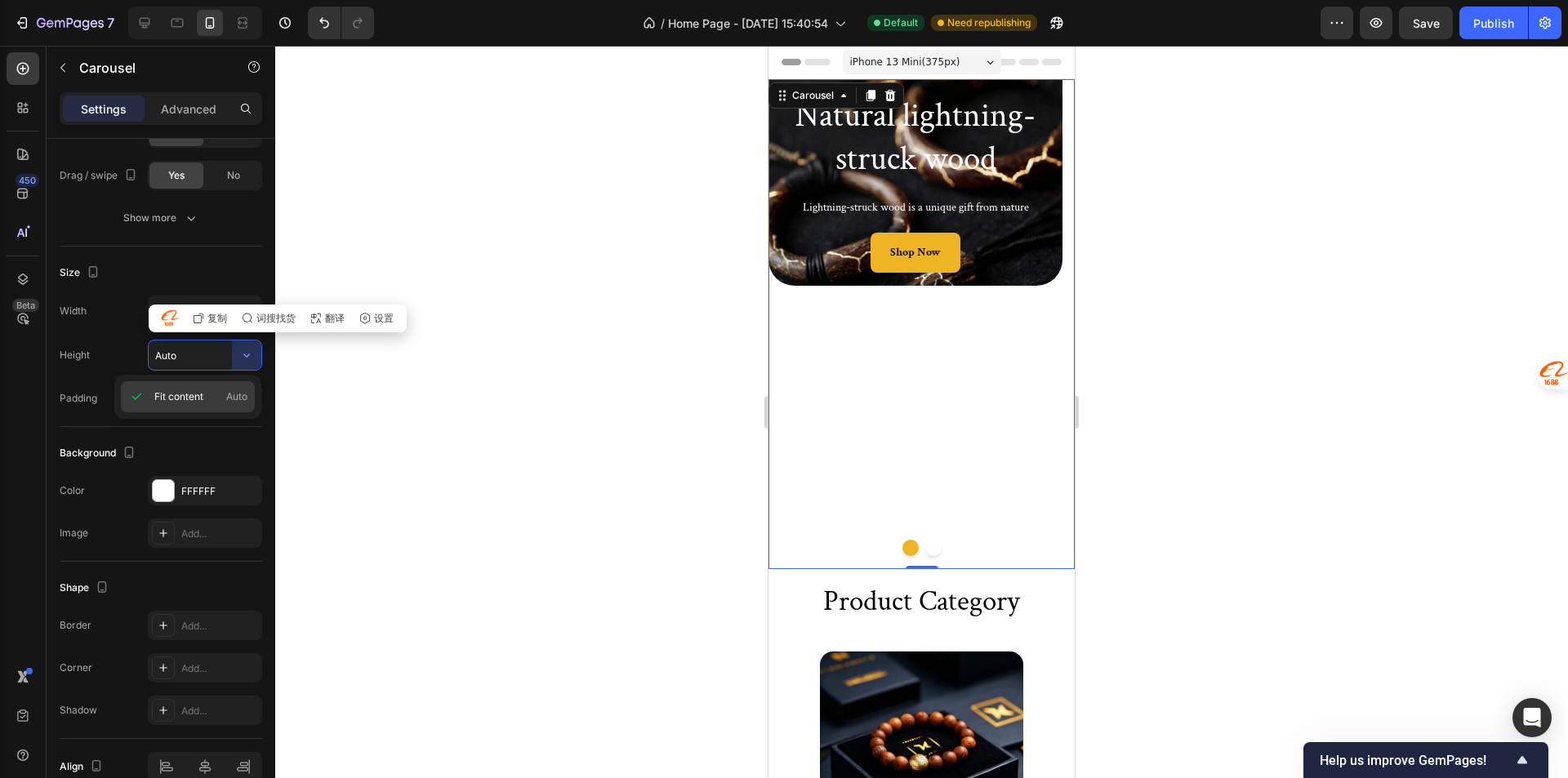
click at [197, 395] on span "Fit content" at bounding box center [179, 397] width 49 height 15
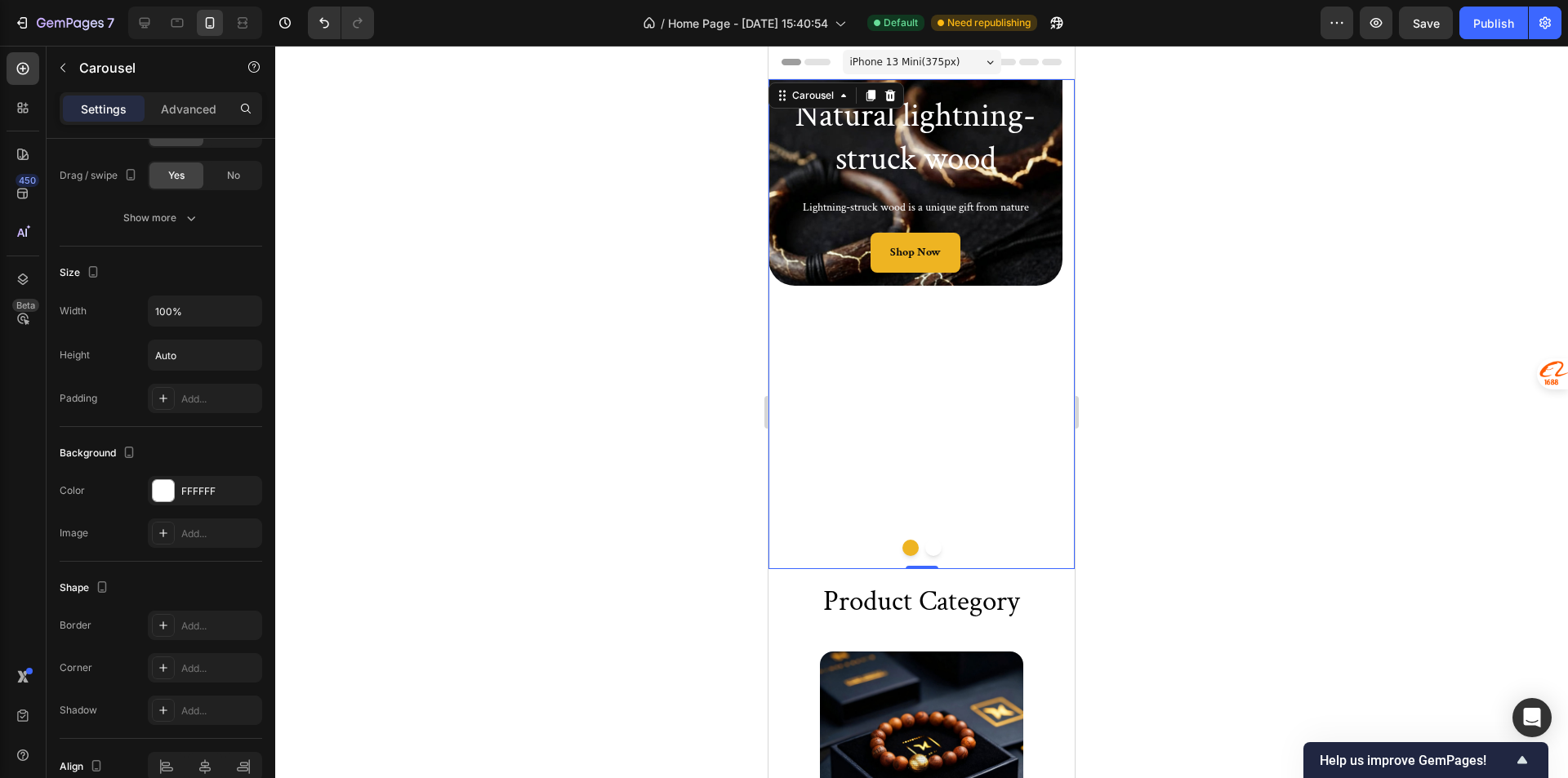
click at [917, 465] on div "Natural lightning-struck wood Heading Lightning-struck wood is a unique gift fr…" at bounding box center [915, 324] width 294 height 490
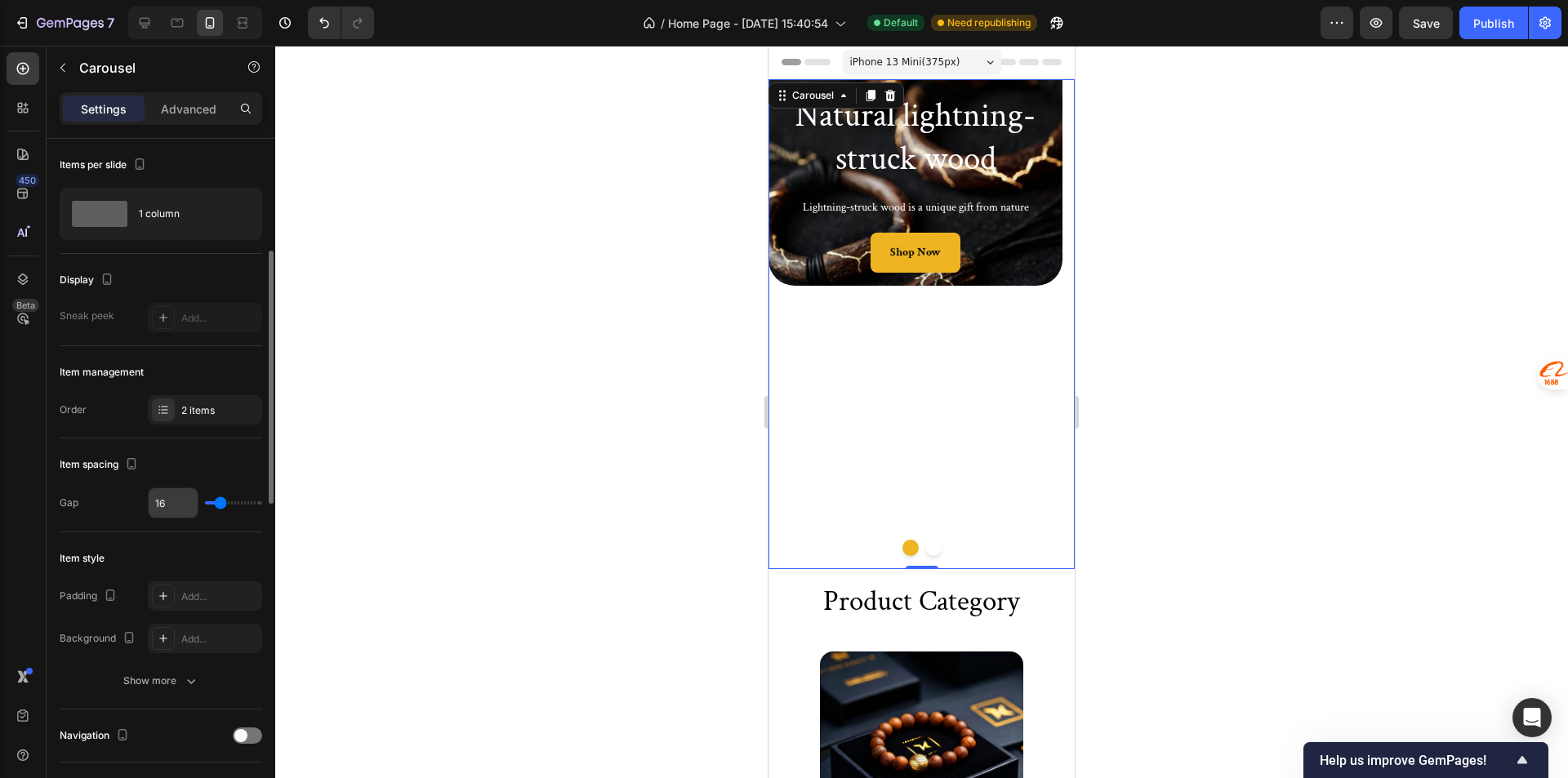
scroll to position [164, 0]
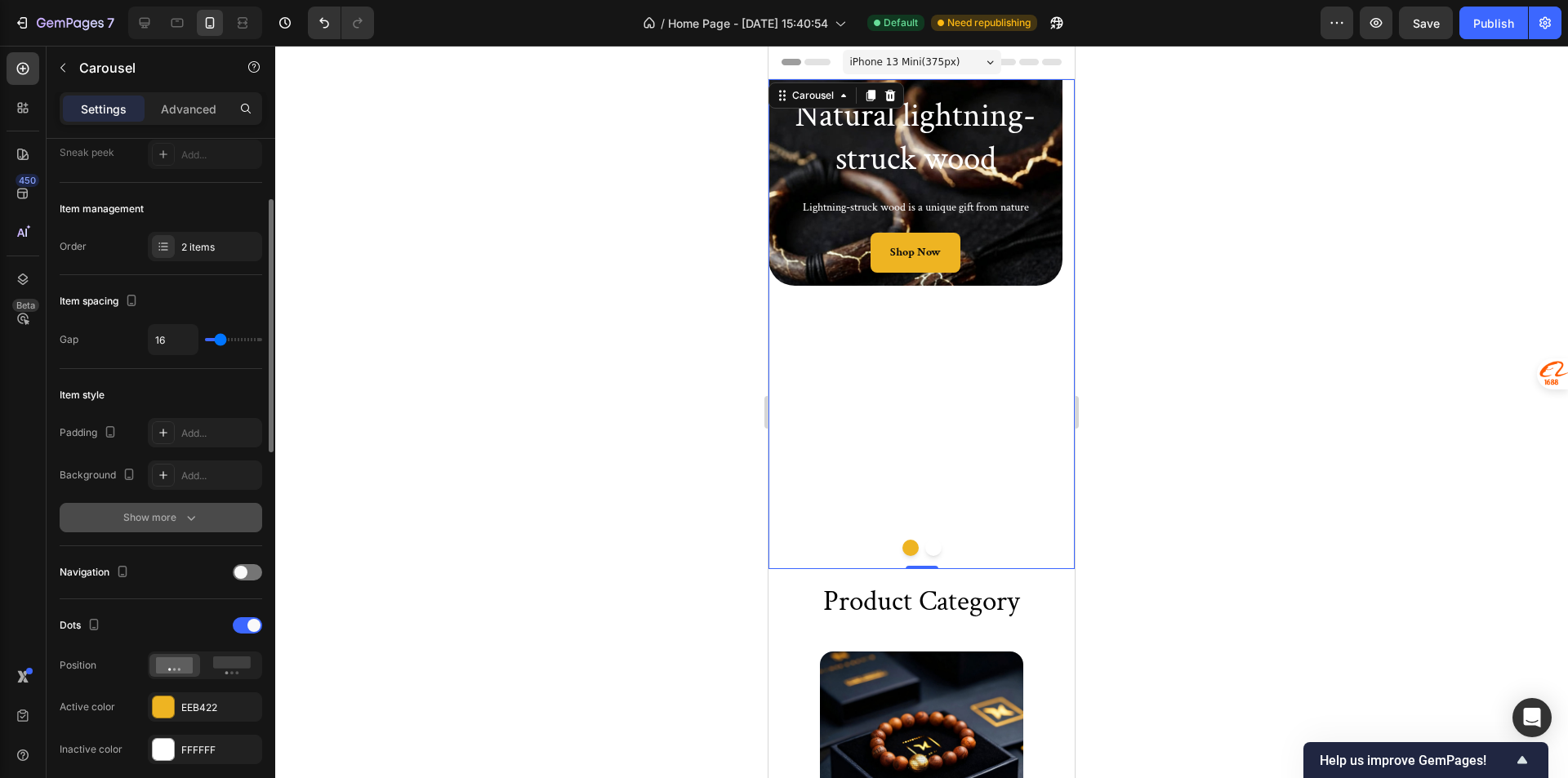
click at [175, 513] on div "Show more" at bounding box center [161, 518] width 76 height 16
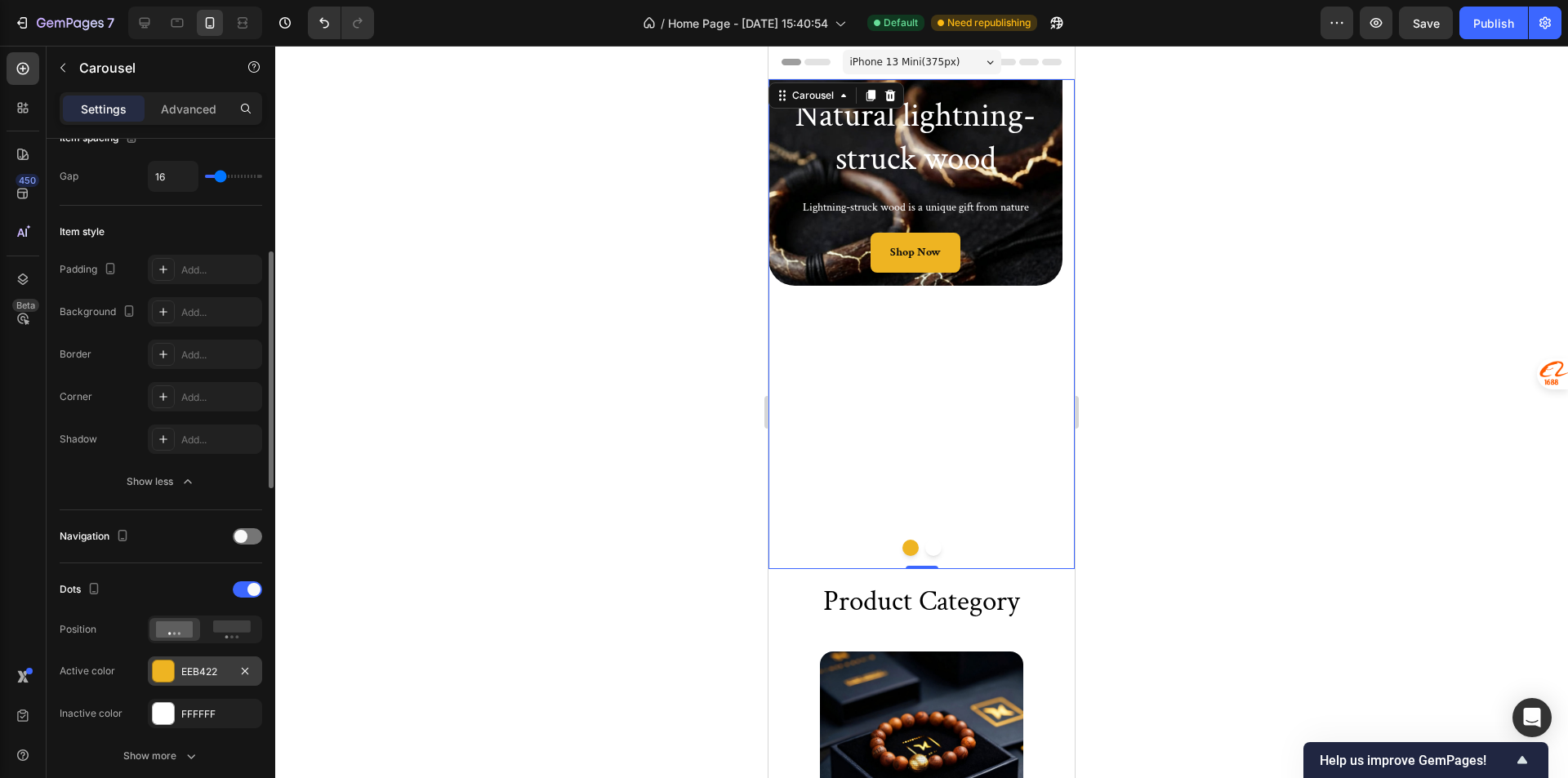
scroll to position [408, 0]
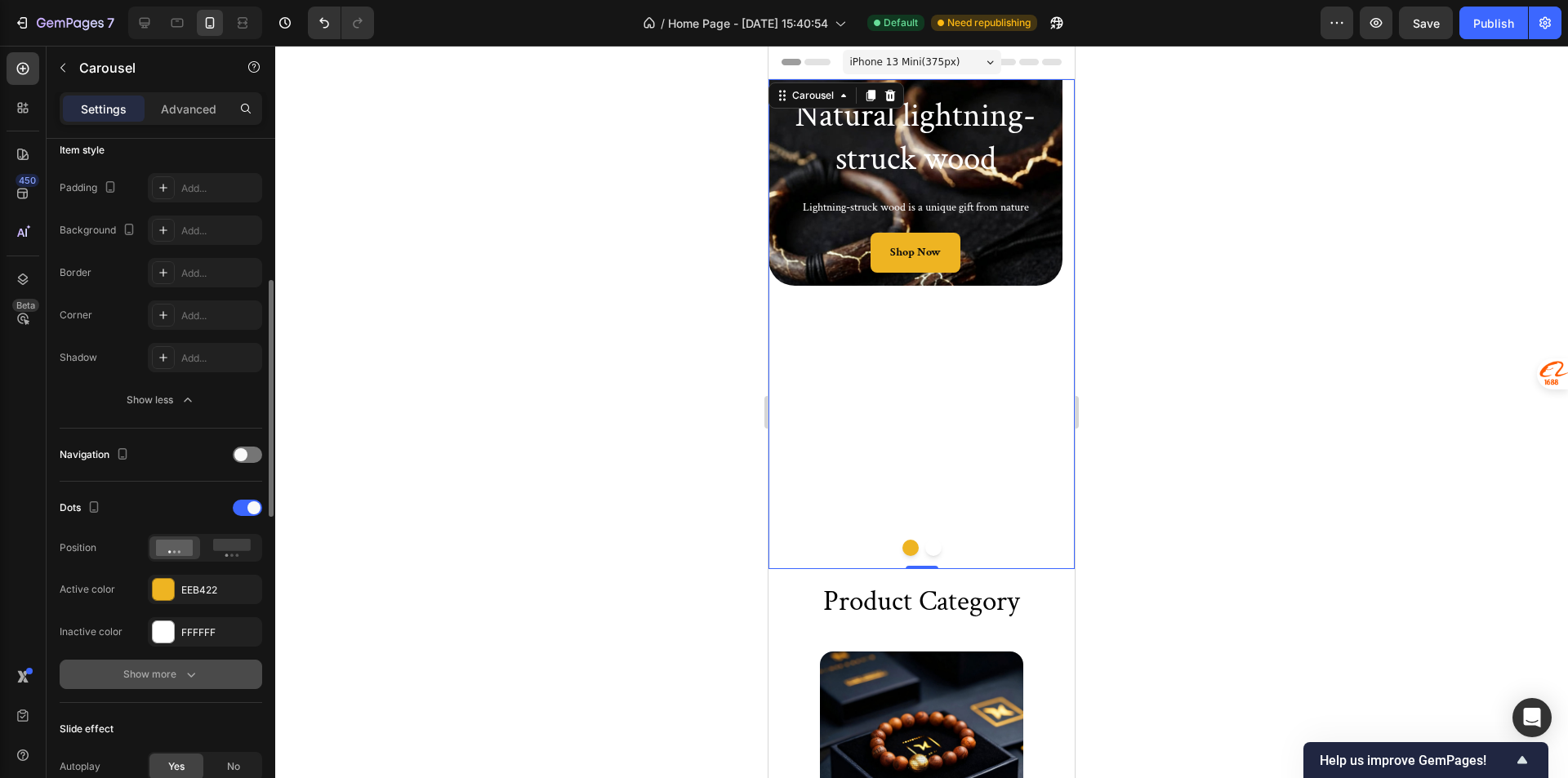
click at [155, 681] on div "Show more" at bounding box center [161, 674] width 76 height 16
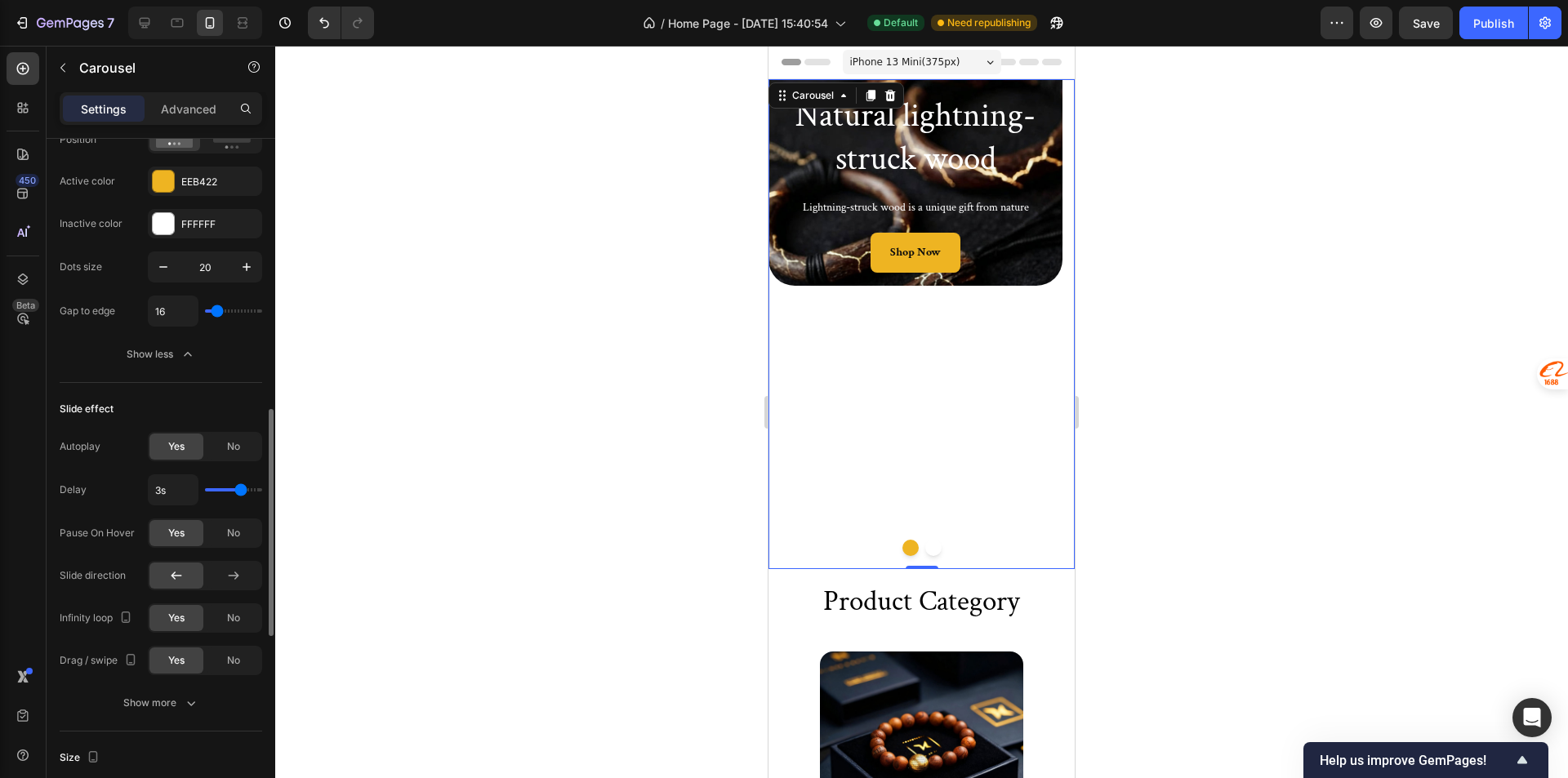
scroll to position [897, 0]
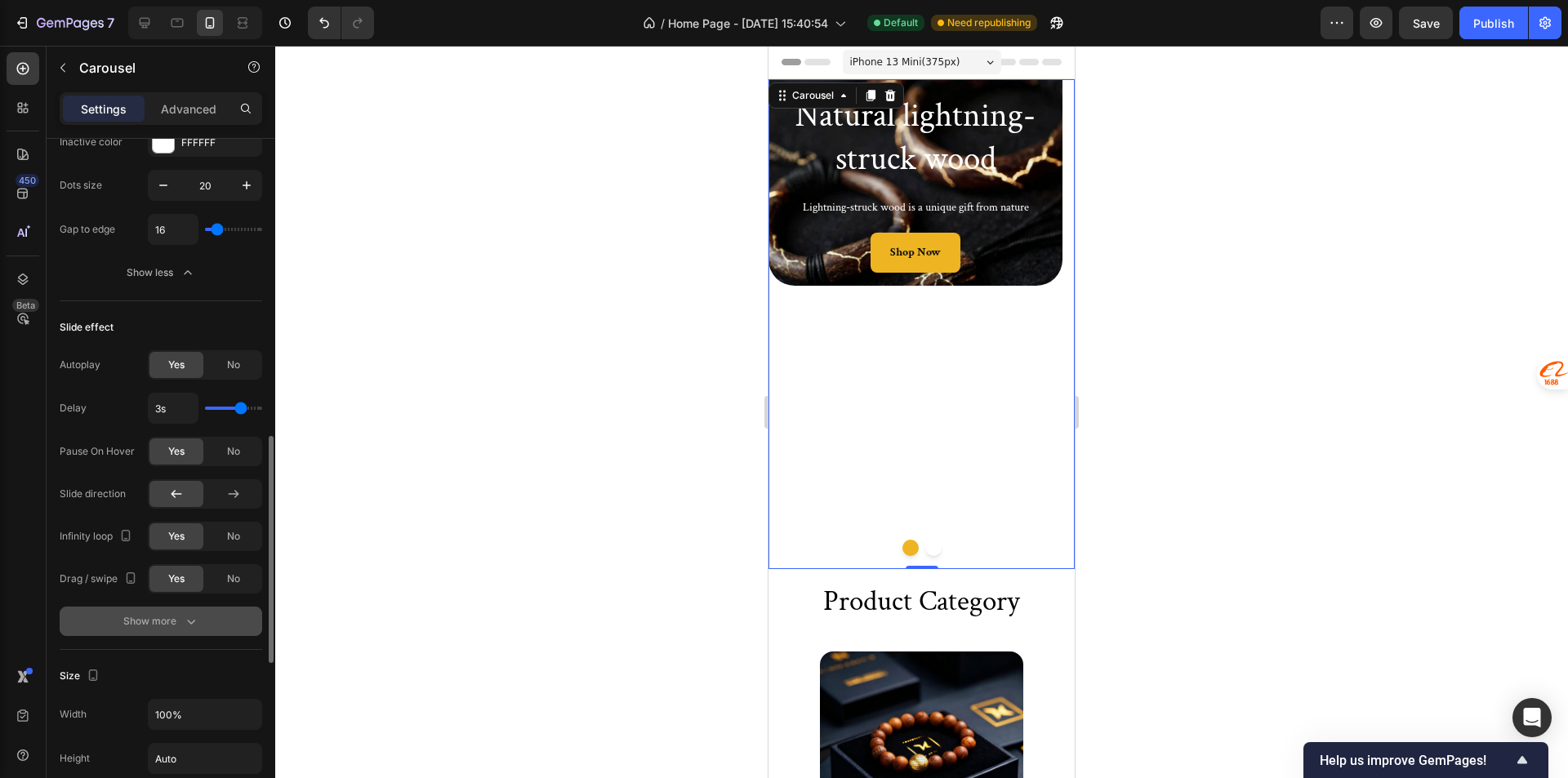
click at [191, 618] on icon "button" at bounding box center [191, 621] width 16 height 16
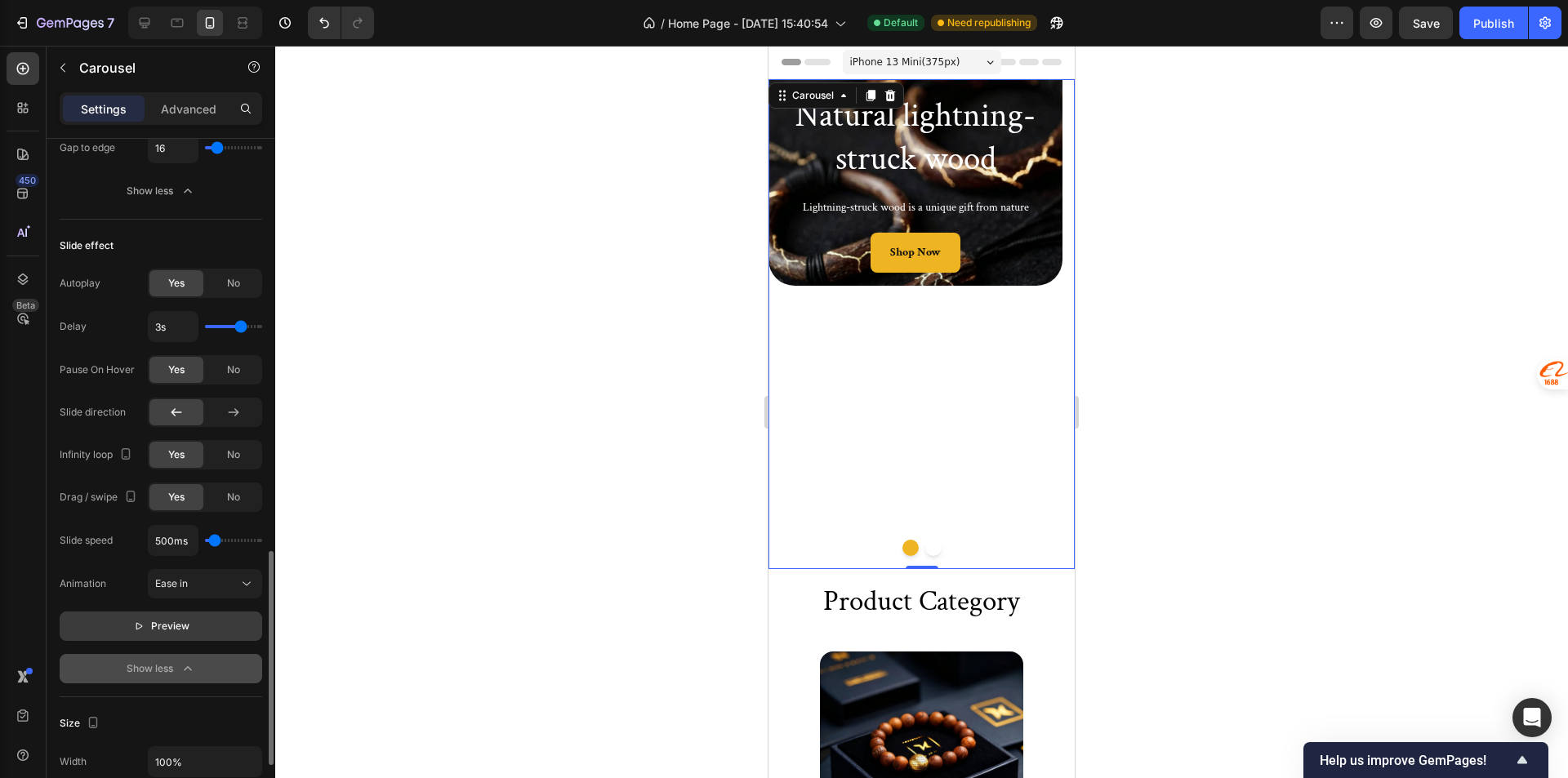
scroll to position [1143, 0]
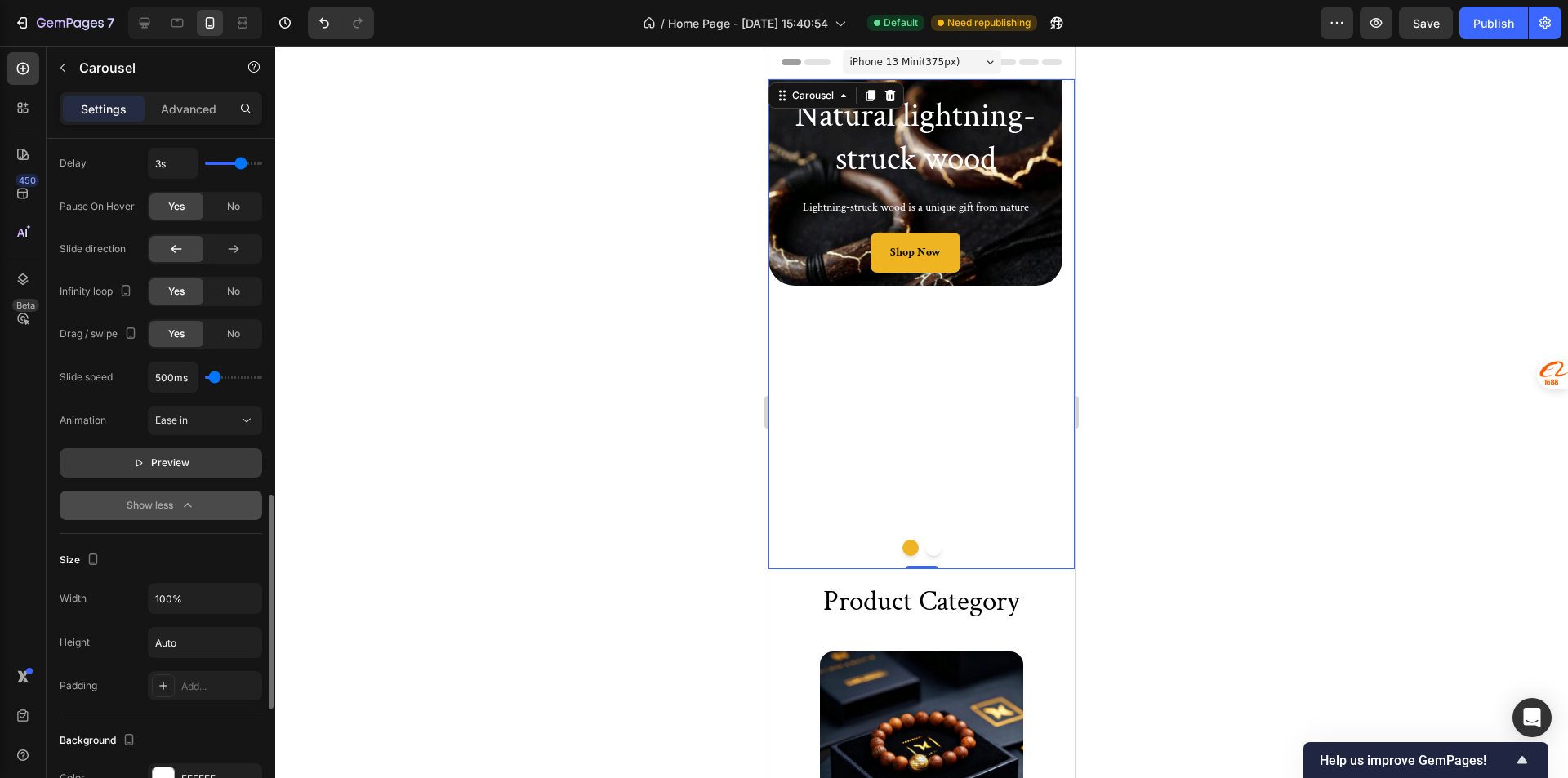
click at [169, 474] on button "Preview" at bounding box center [160, 463] width 202 height 29
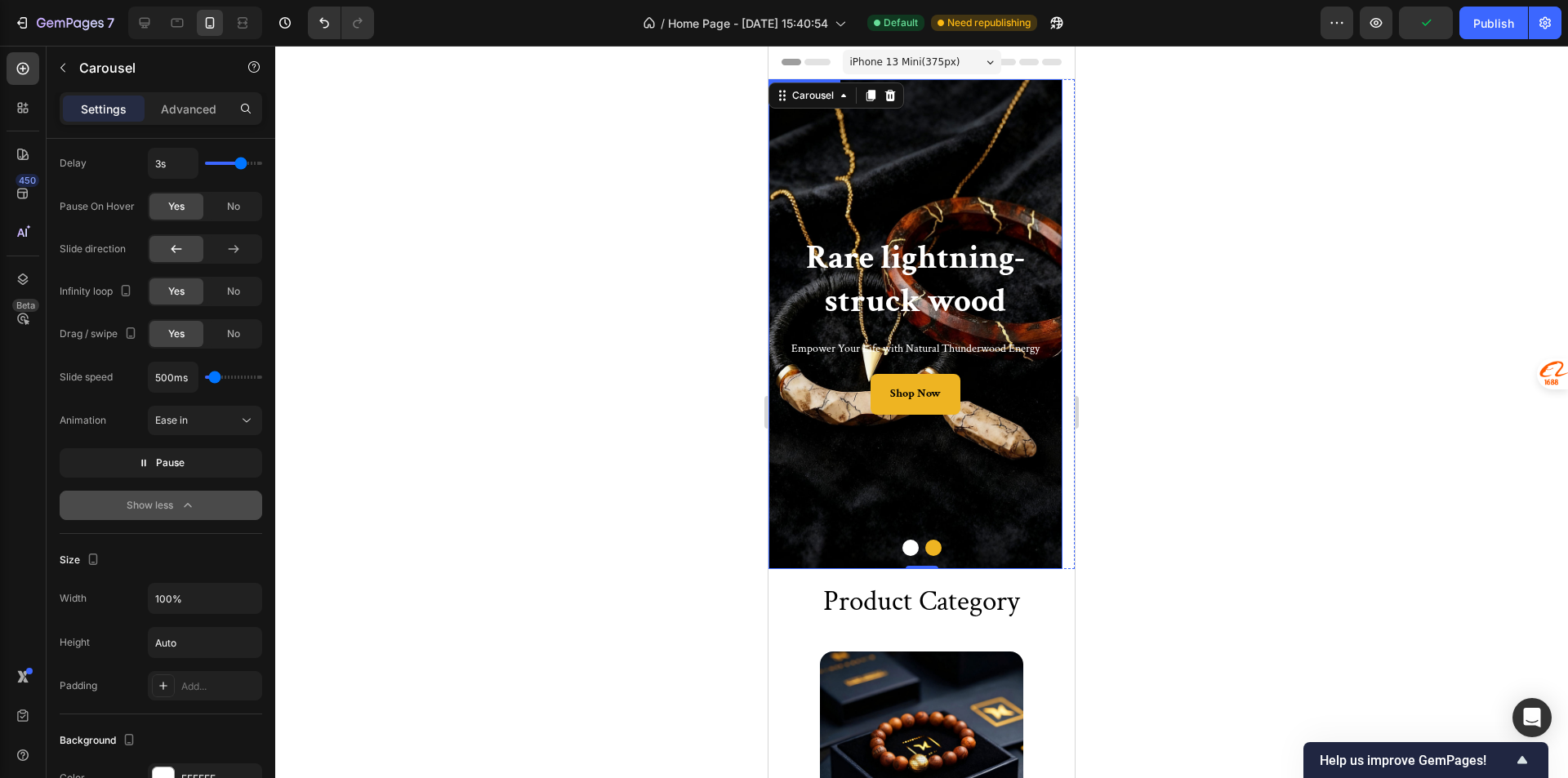
click at [831, 455] on div "Background Image" at bounding box center [915, 324] width 294 height 490
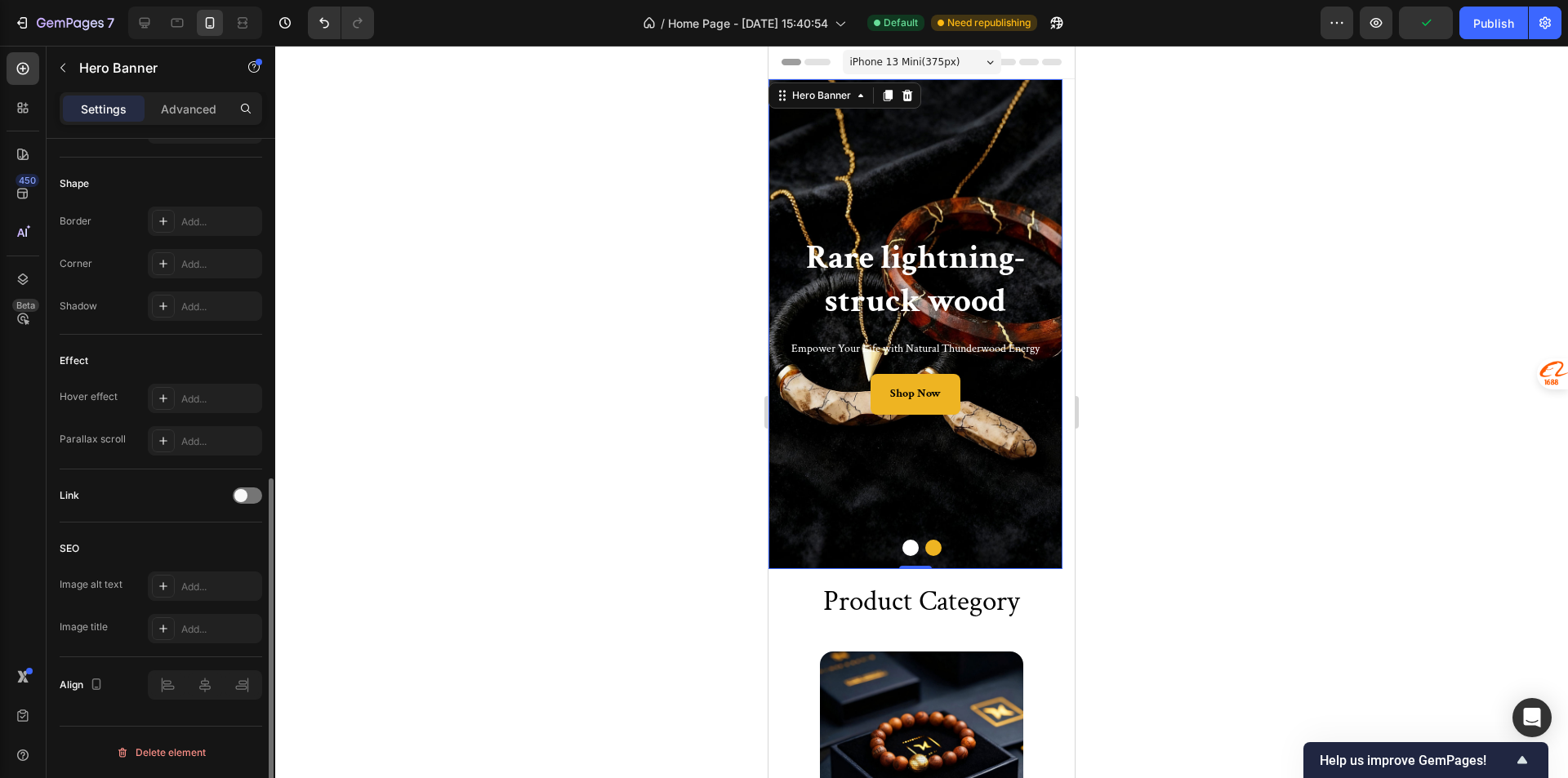
scroll to position [0, 0]
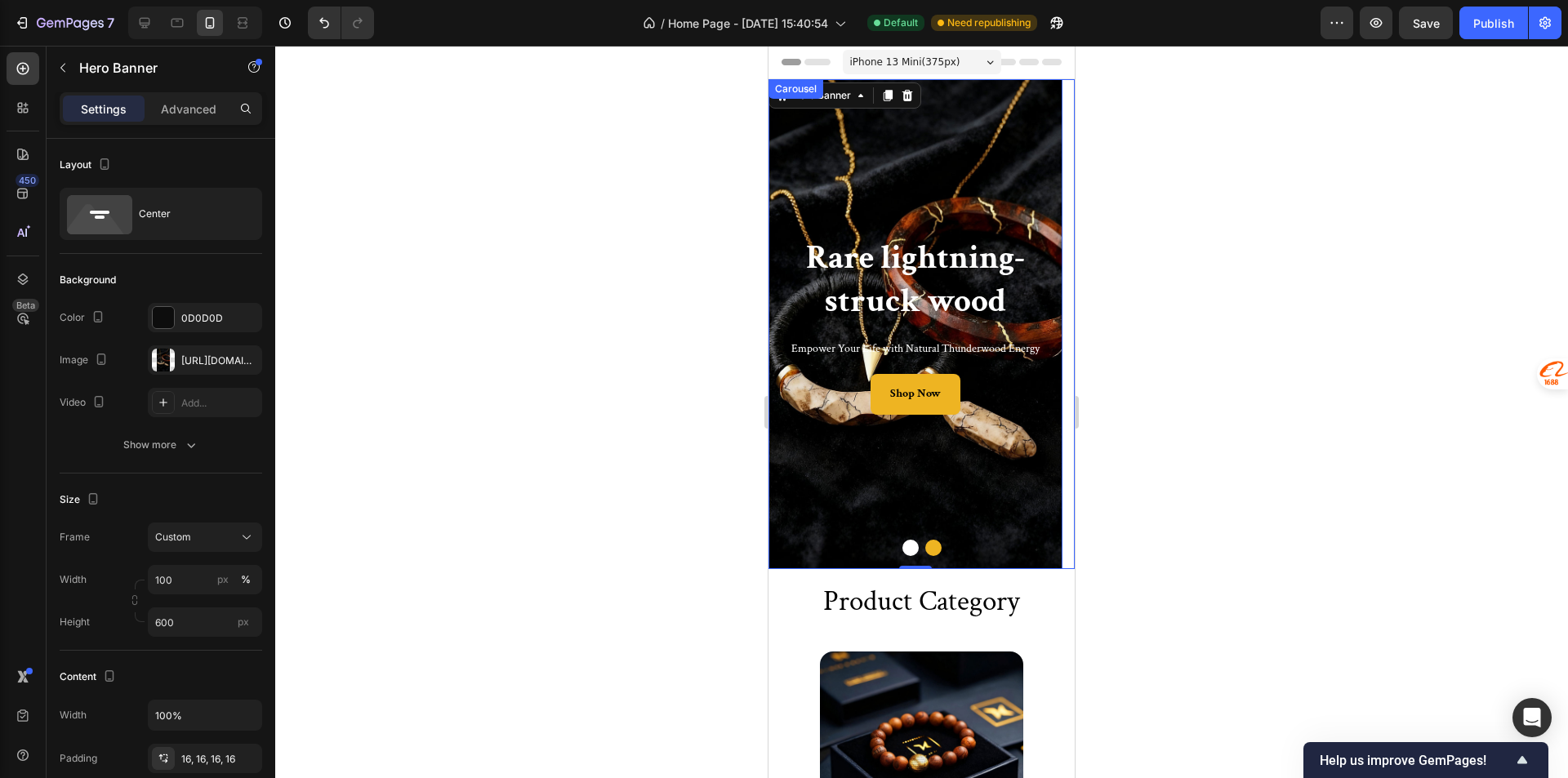
click at [908, 539] on div at bounding box center [921, 547] width 306 height 16
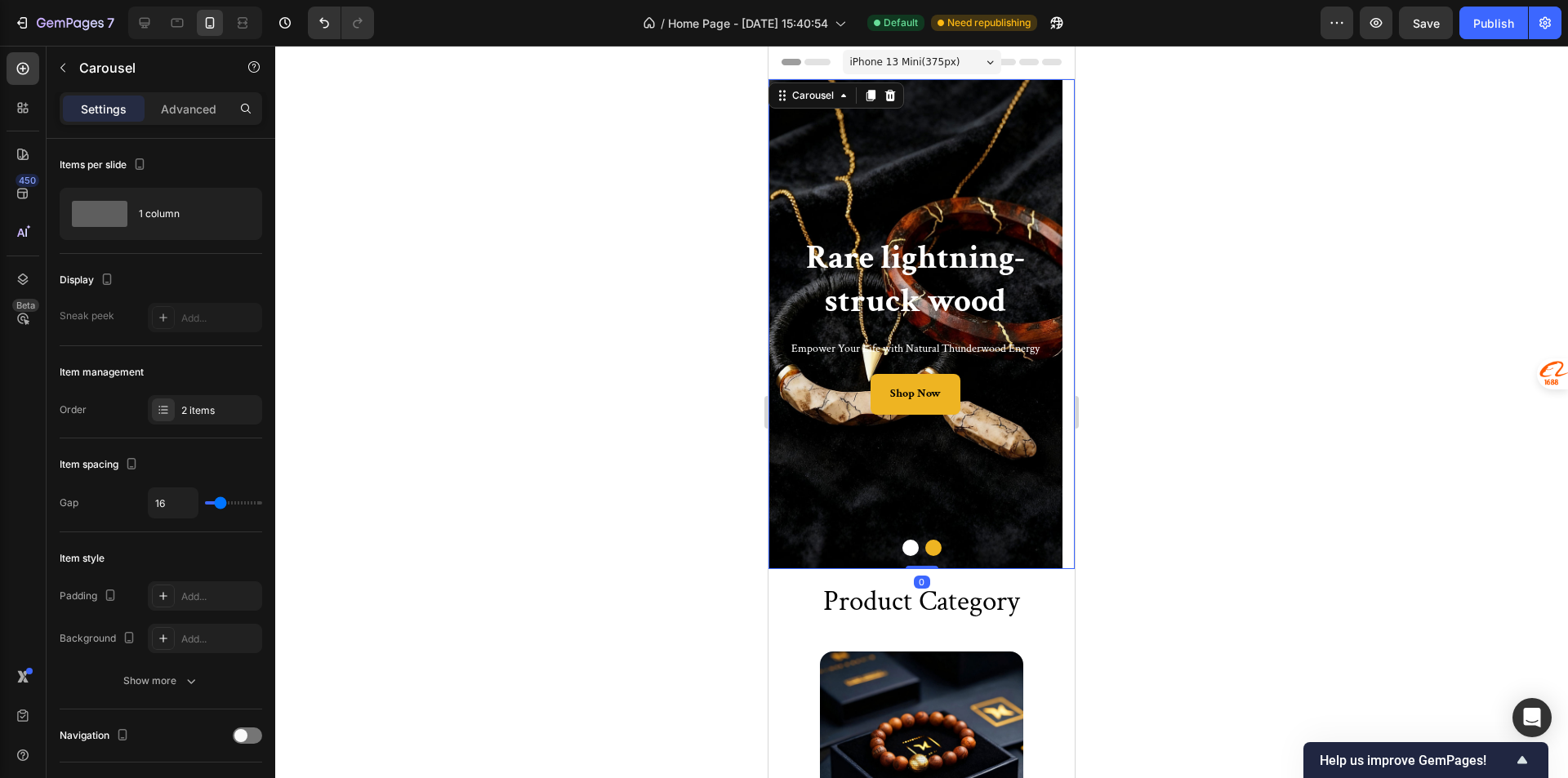
click at [905, 551] on button "Dot" at bounding box center [910, 547] width 16 height 16
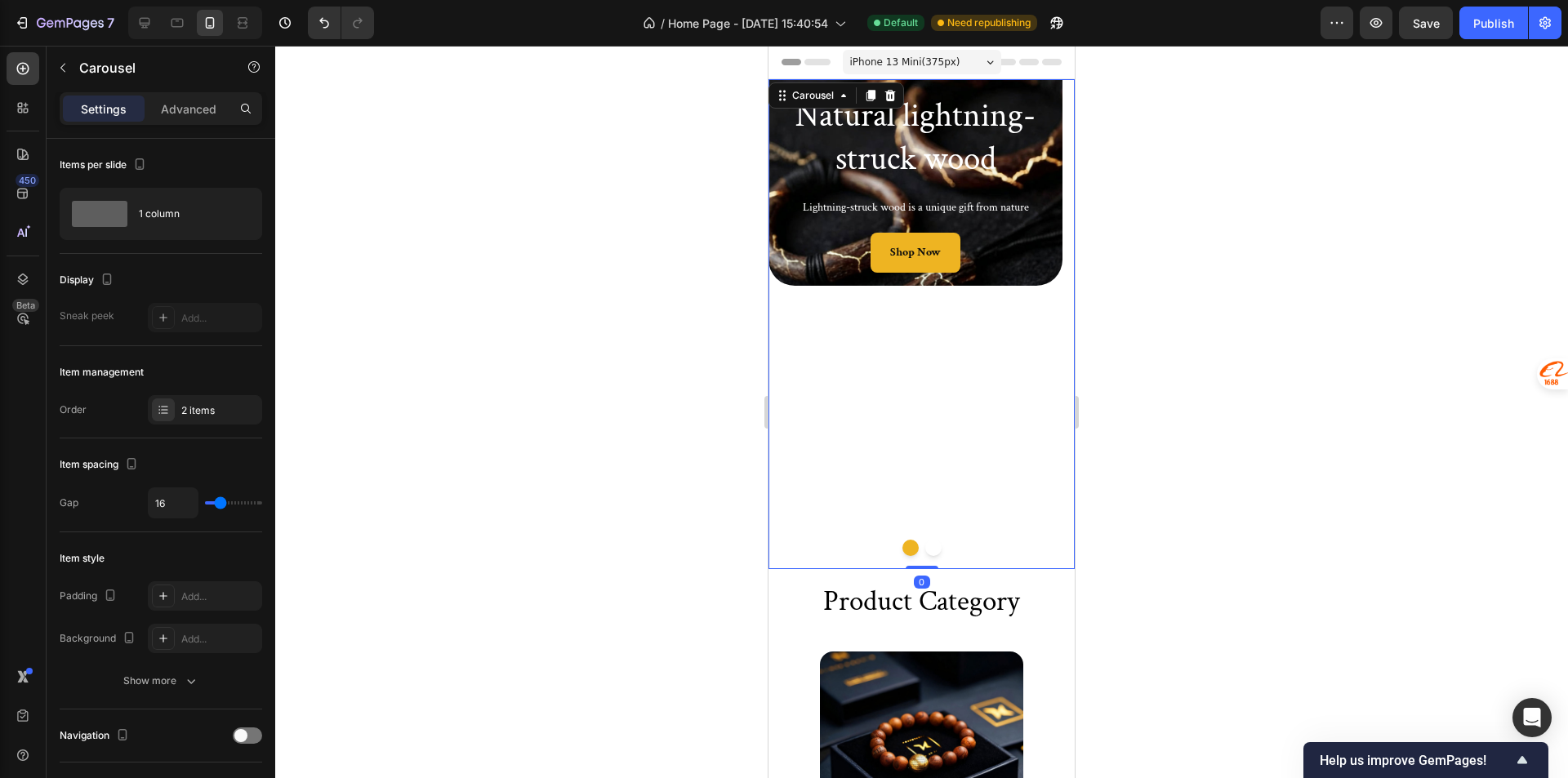
click at [902, 443] on div "Natural lightning-struck wood Heading Lightning-struck wood is a unique gift fr…" at bounding box center [915, 324] width 294 height 490
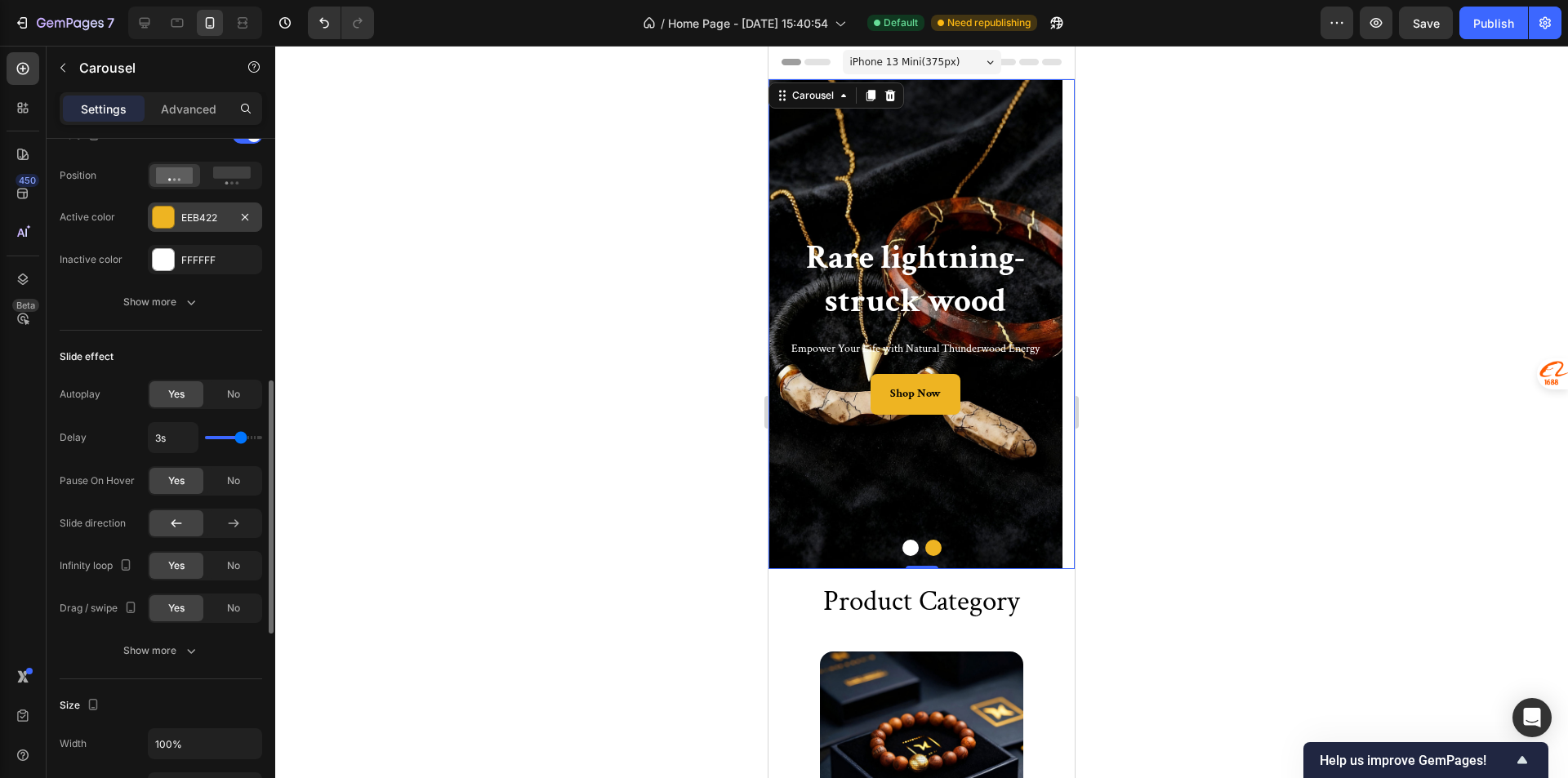
scroll to position [897, 0]
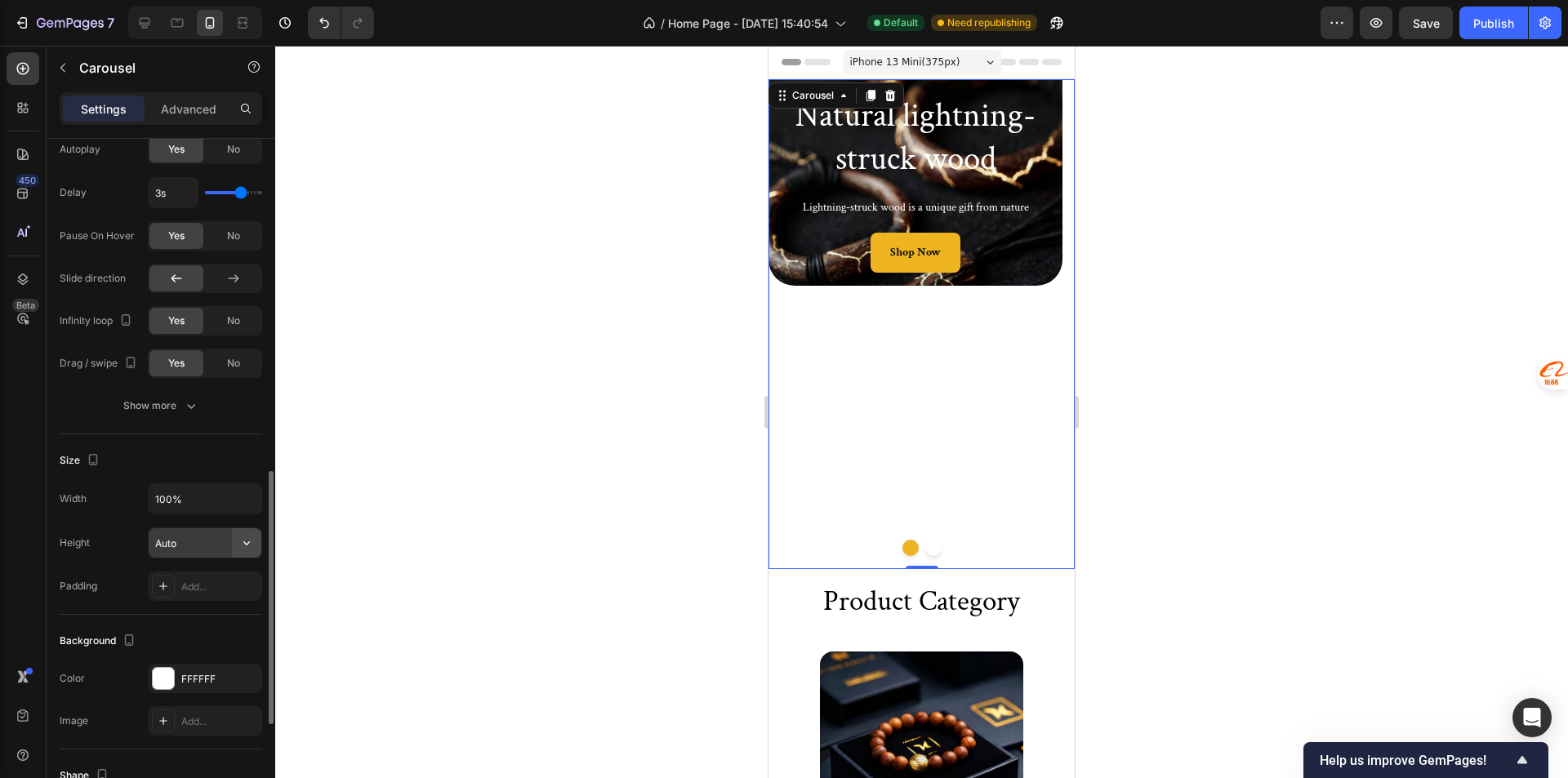
click at [238, 543] on icon "button" at bounding box center [246, 543] width 16 height 16
click at [210, 578] on p "Fit content Auto" at bounding box center [201, 584] width 93 height 15
click at [188, 513] on input "100%" at bounding box center [205, 499] width 113 height 29
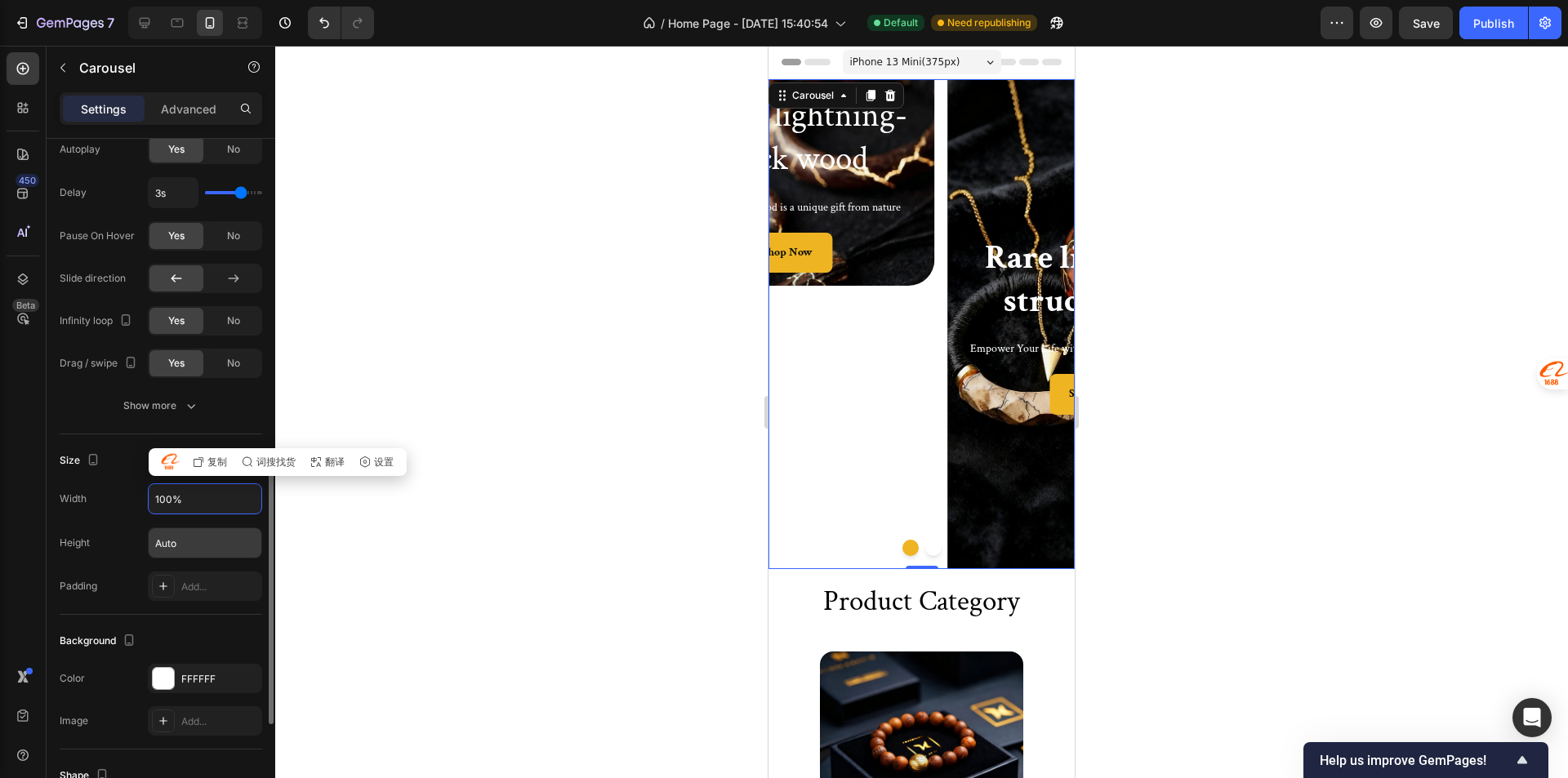
click at [169, 550] on input "Auto" at bounding box center [205, 543] width 113 height 29
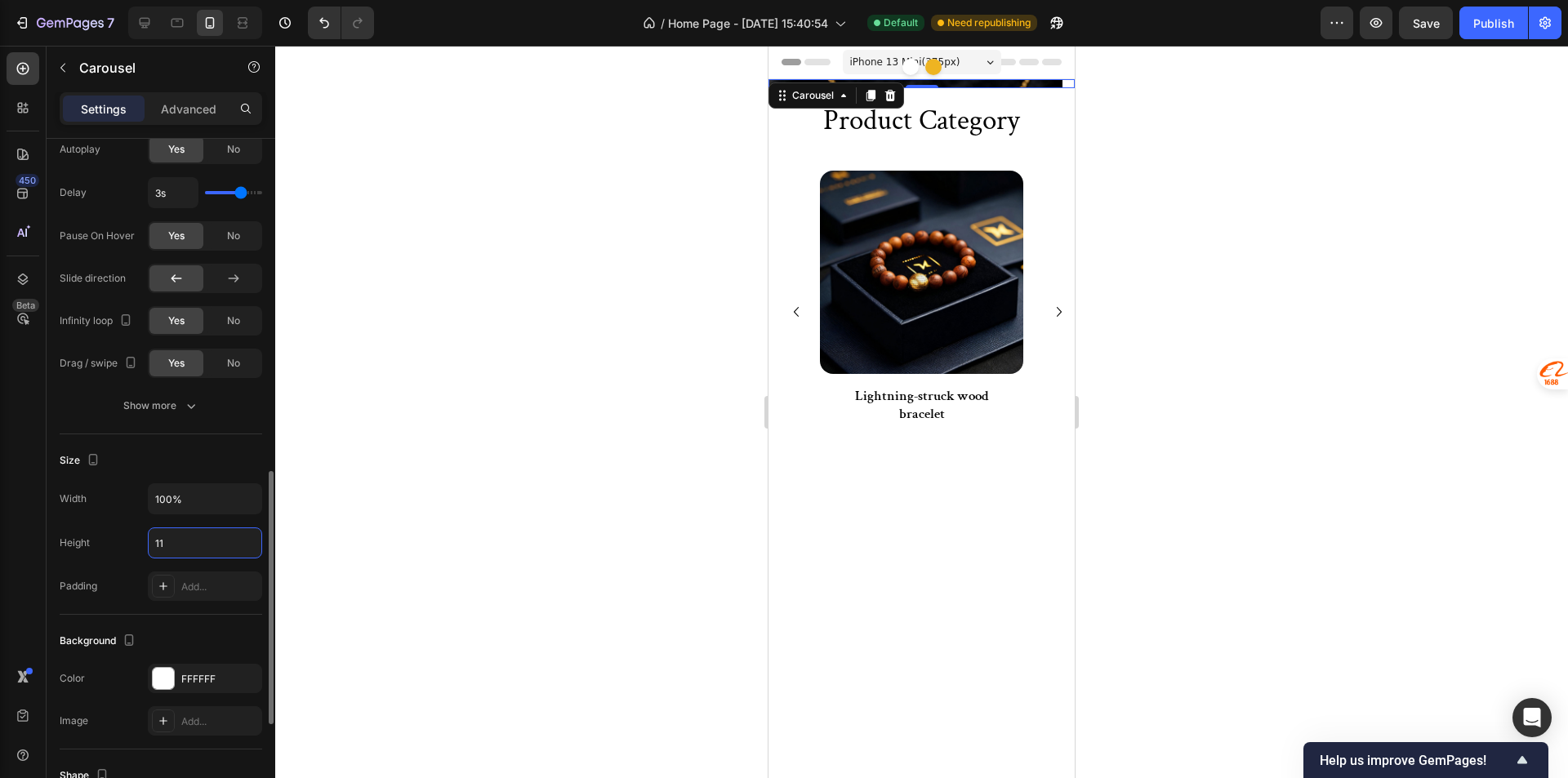
drag, startPoint x: 201, startPoint y: 536, endPoint x: 144, endPoint y: 540, distance: 57.1
click at [144, 540] on div "Height 11" at bounding box center [160, 543] width 202 height 31
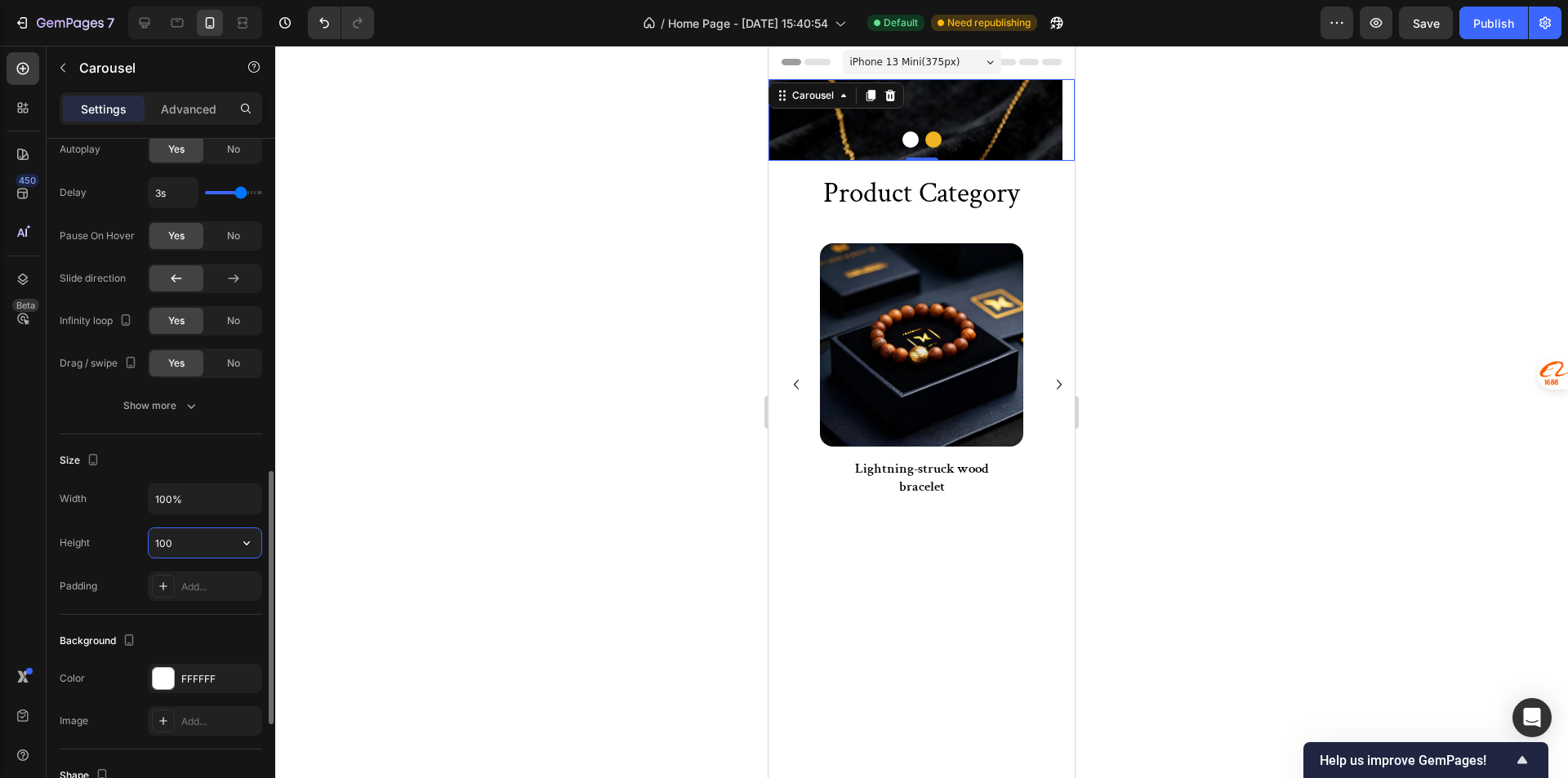
drag, startPoint x: 185, startPoint y: 554, endPoint x: 148, endPoint y: 536, distance: 41.1
click at [148, 536] on div "100" at bounding box center [205, 543] width 115 height 31
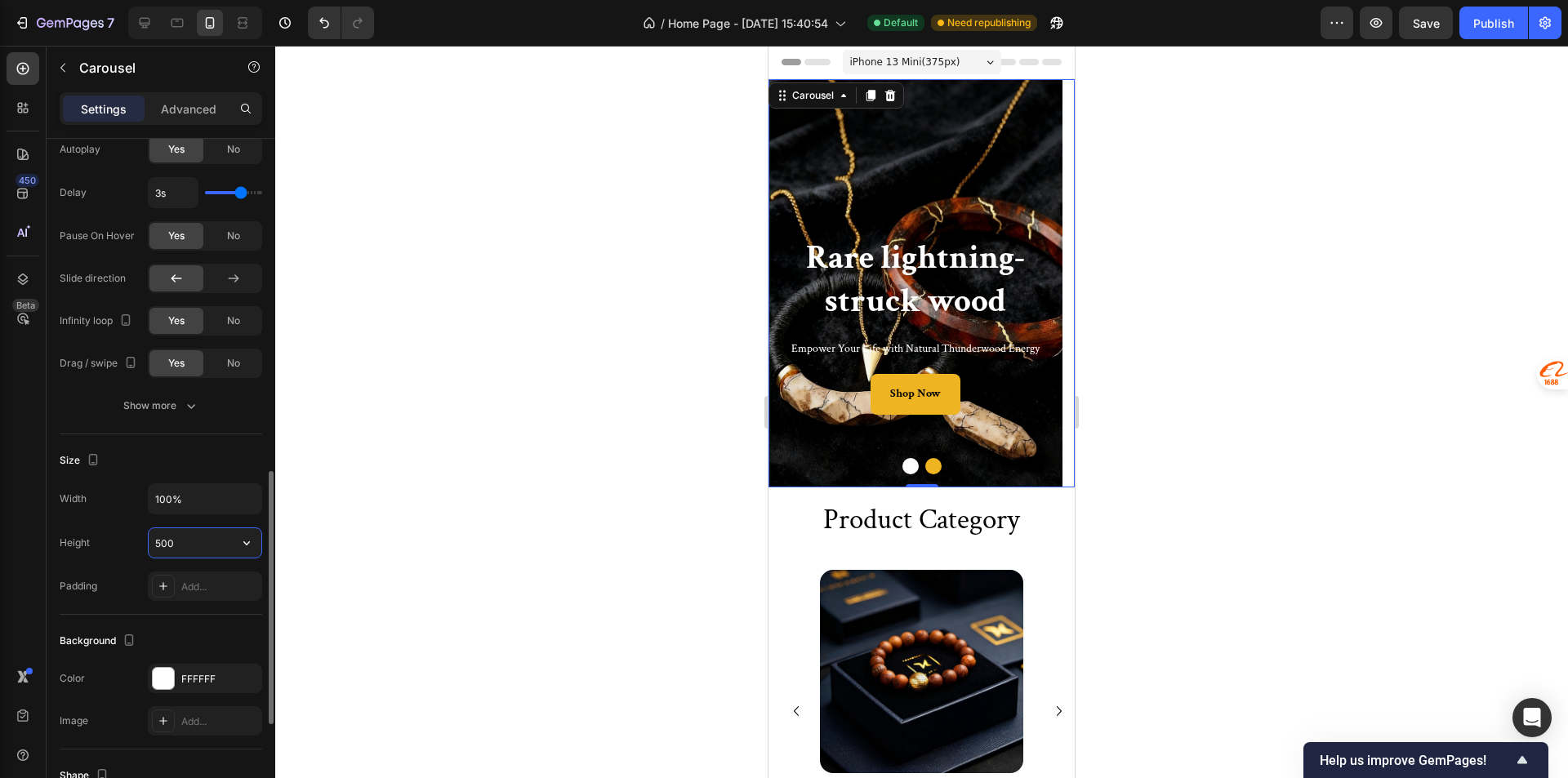
drag, startPoint x: 187, startPoint y: 546, endPoint x: 152, endPoint y: 532, distance: 37.7
click at [152, 532] on input "500" at bounding box center [205, 543] width 113 height 29
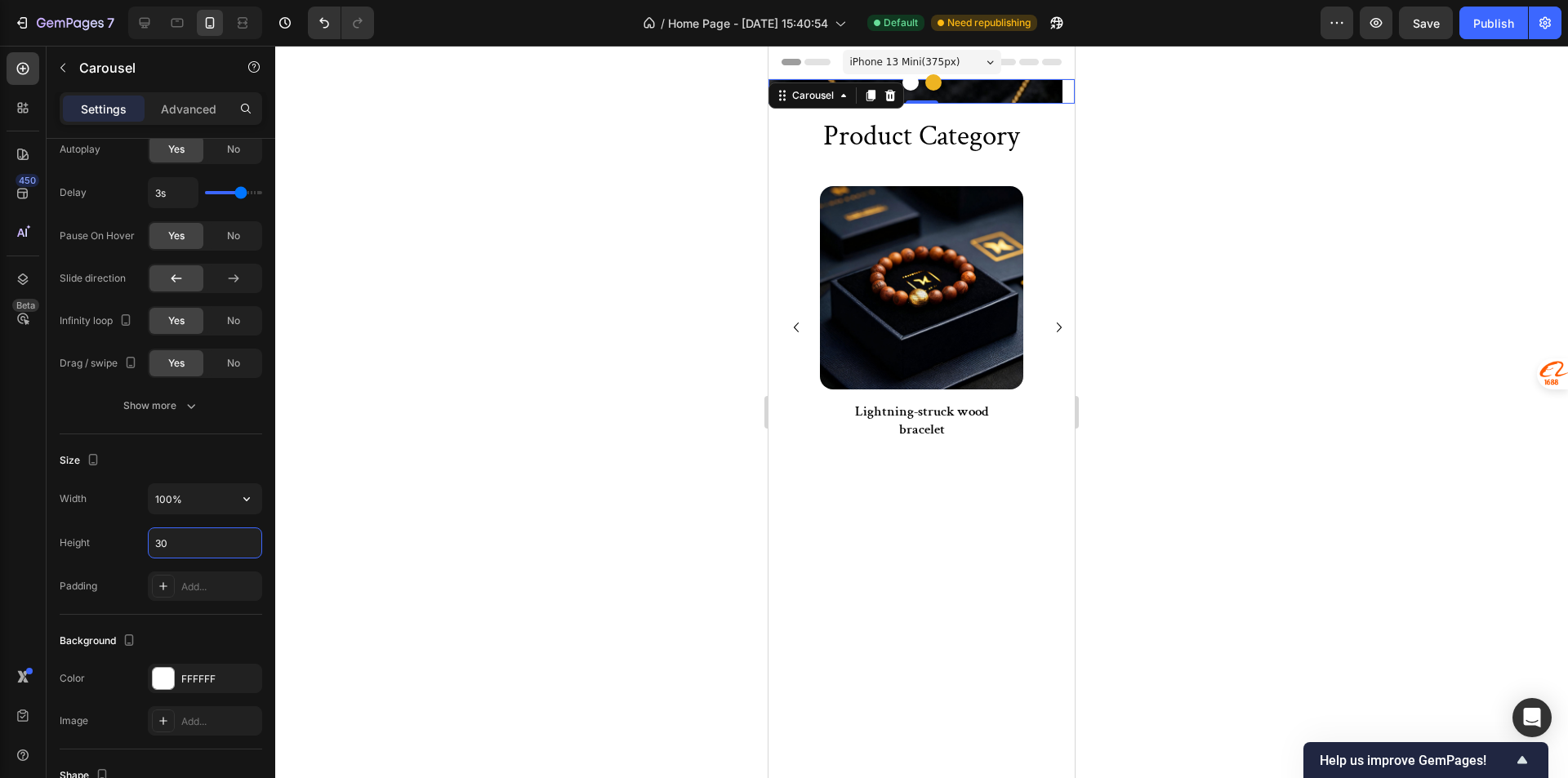
type input "300"
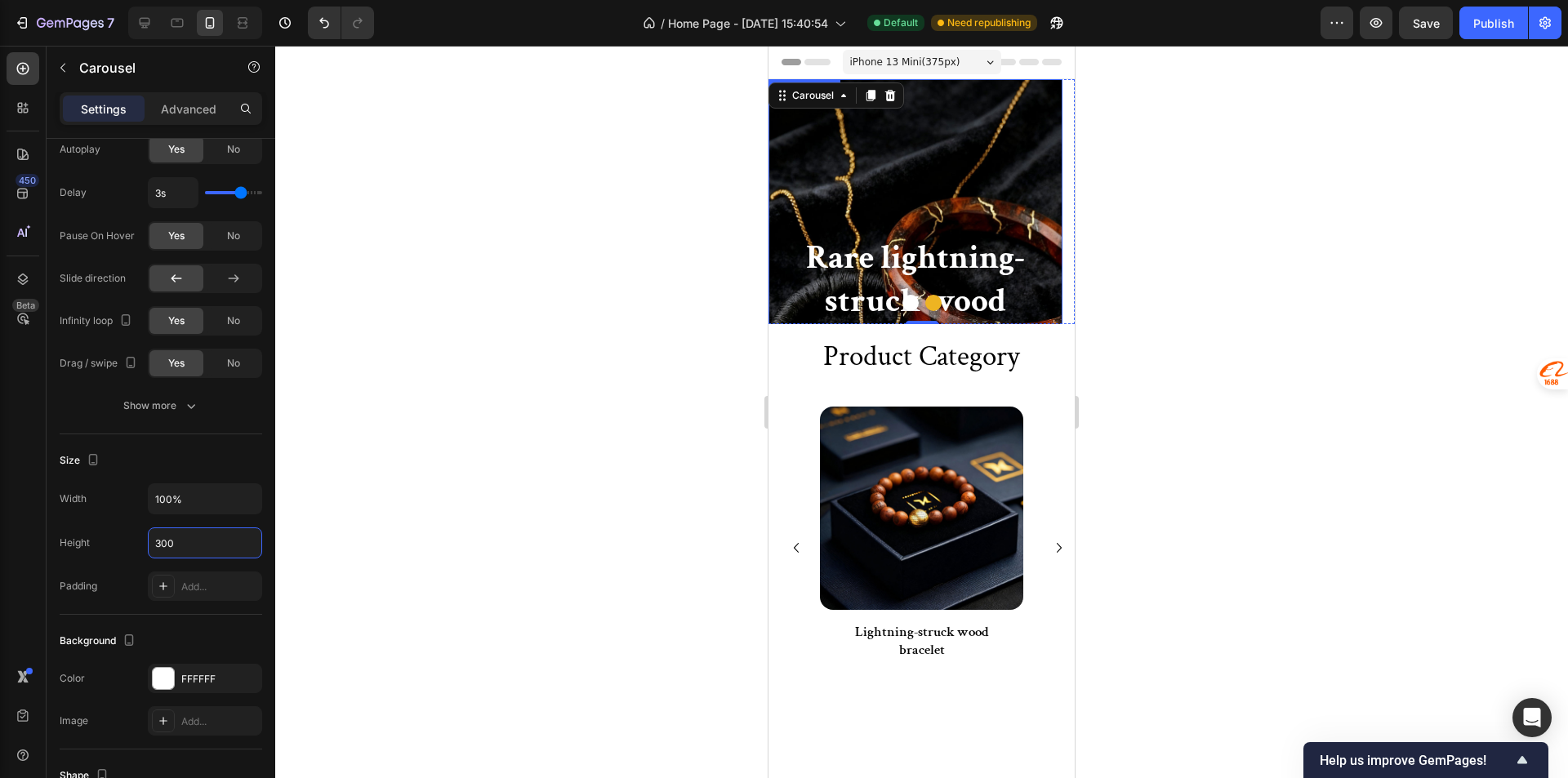
click at [987, 169] on div "Natural lightning-struck wood Heading Lightning-struck wood is a unique gift fr…" at bounding box center [921, 201] width 306 height 245
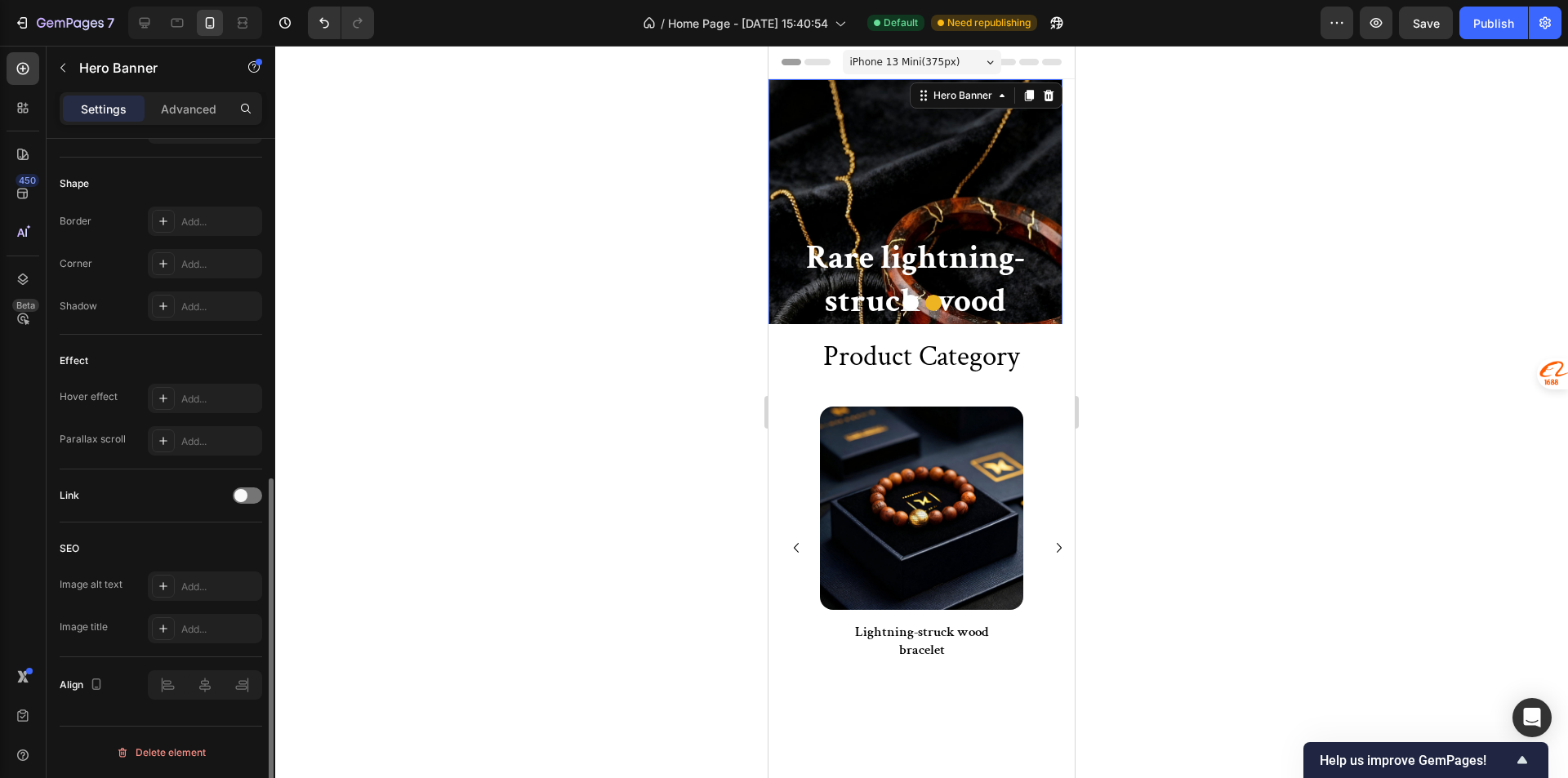
scroll to position [0, 0]
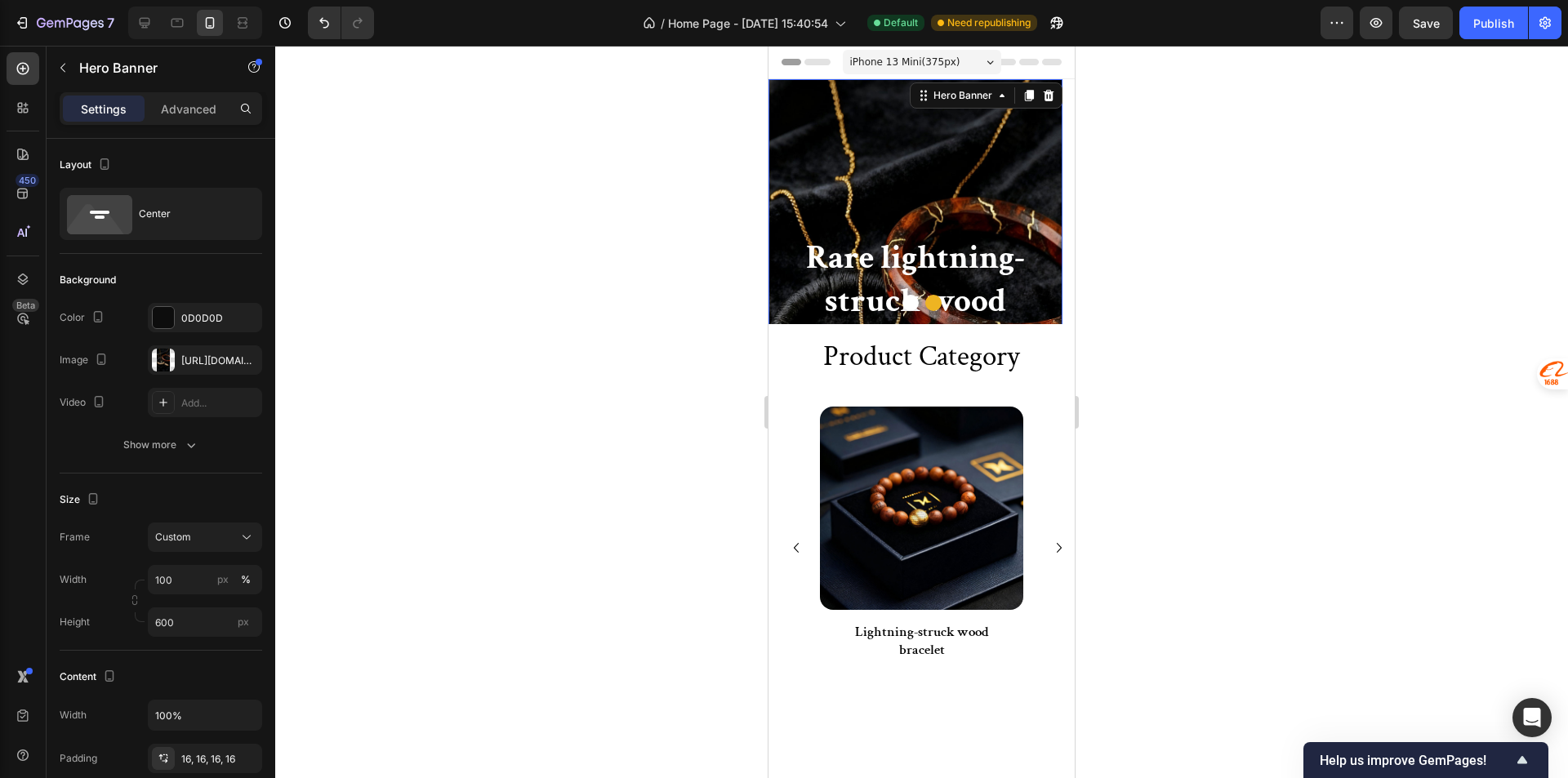
click at [809, 190] on div "Background Image" at bounding box center [915, 324] width 294 height 490
click at [815, 147] on div "Background Image" at bounding box center [915, 324] width 294 height 490
click at [309, 19] on button "Undo/Redo" at bounding box center [324, 23] width 33 height 33
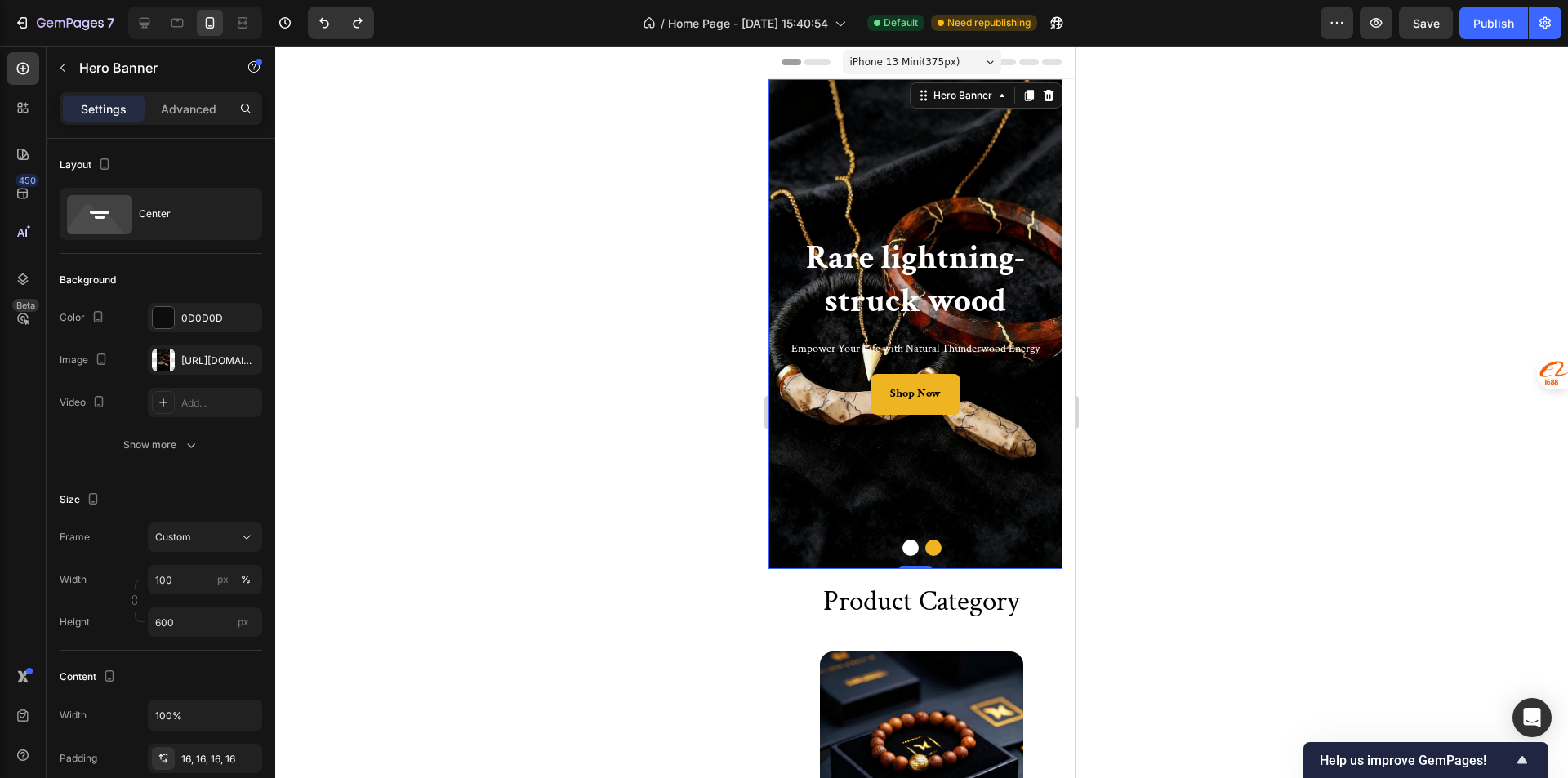
click at [902, 547] on button "Dot" at bounding box center [910, 547] width 16 height 16
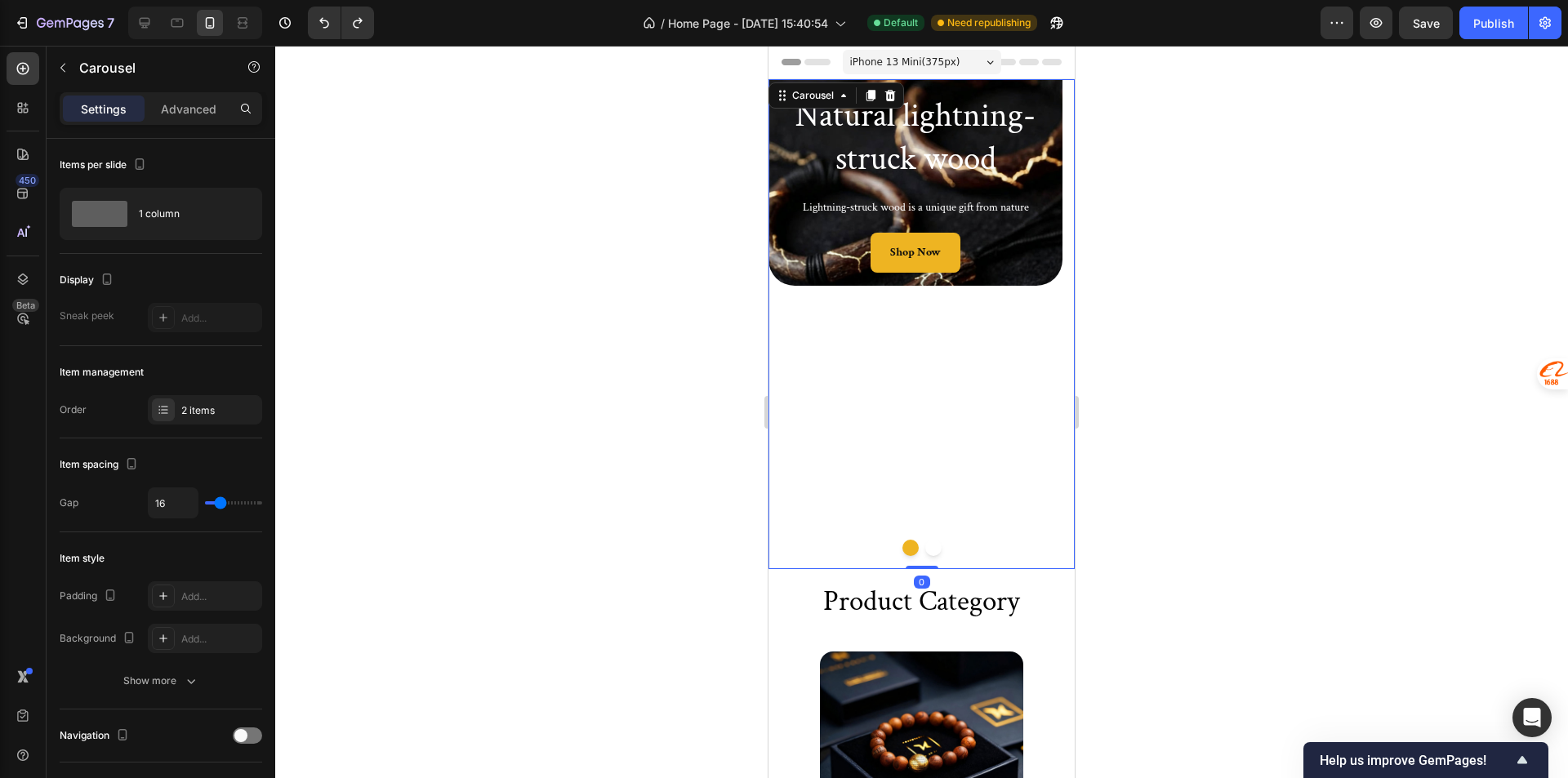
click at [866, 472] on div "Natural lightning-struck wood Heading Lightning-struck wood is a unique gift fr…" at bounding box center [915, 324] width 294 height 490
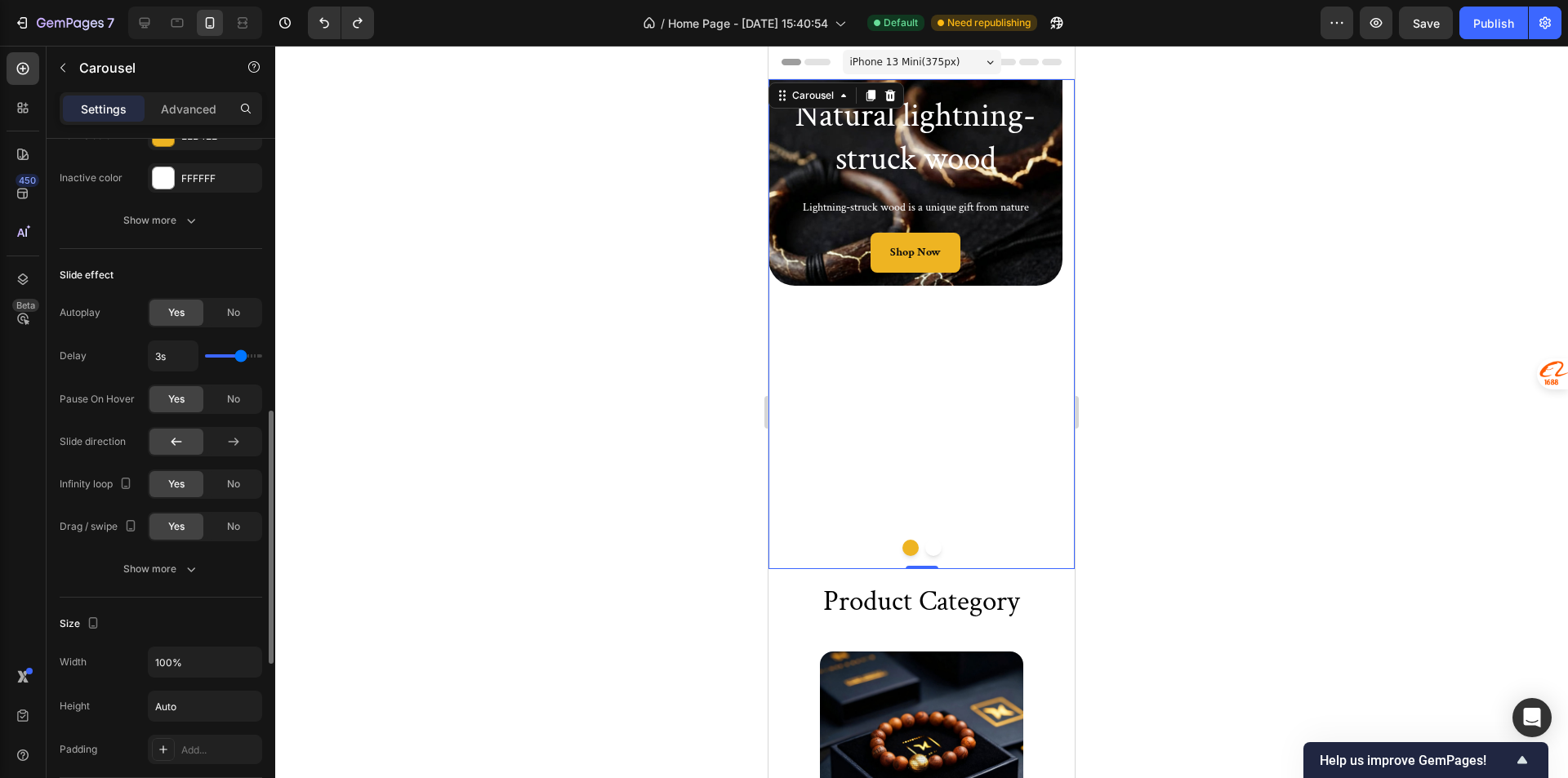
scroll to position [979, 0]
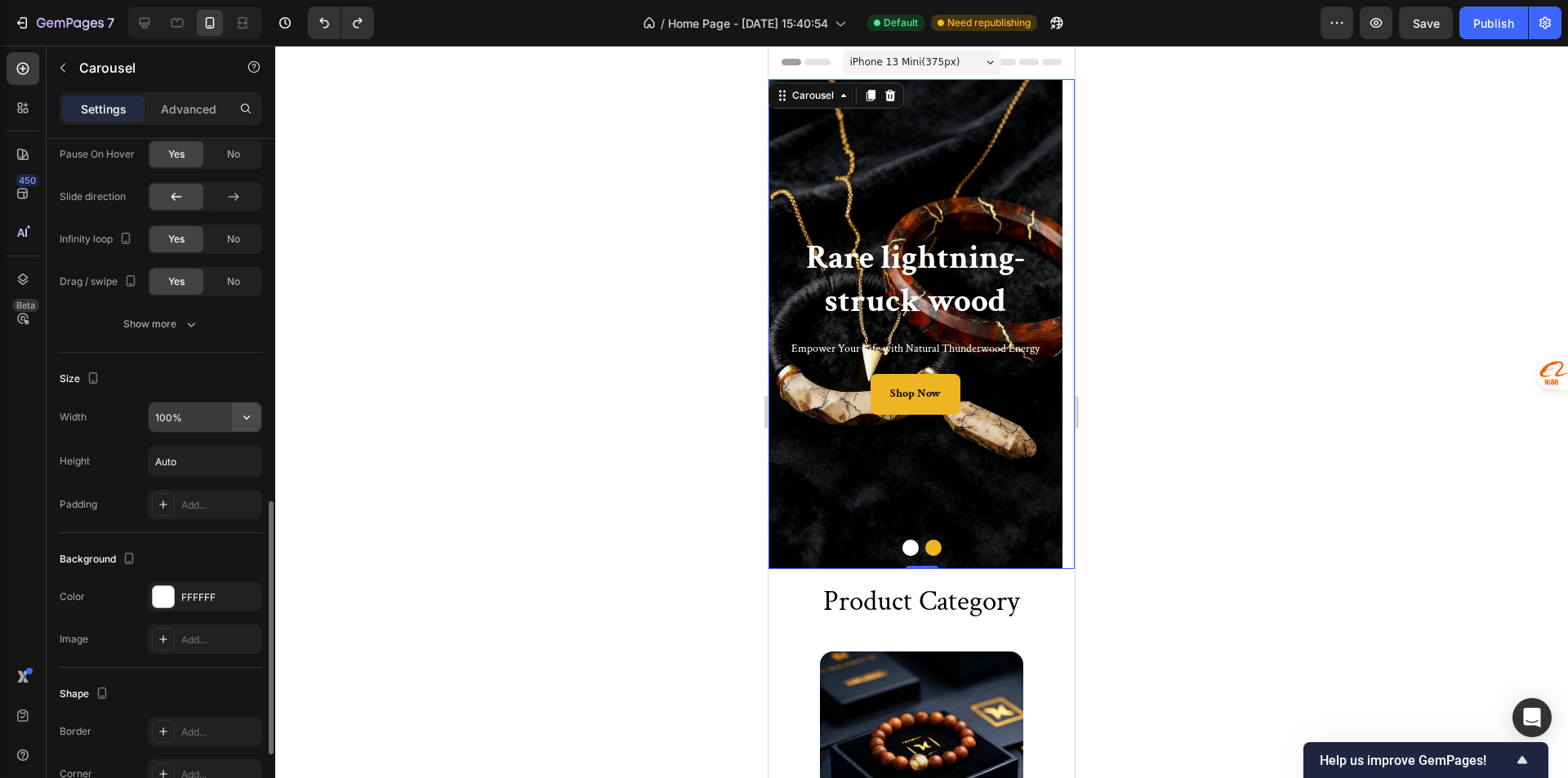
click at [236, 419] on button "button" at bounding box center [246, 417] width 29 height 29
click at [256, 465] on button "button" at bounding box center [246, 461] width 29 height 29
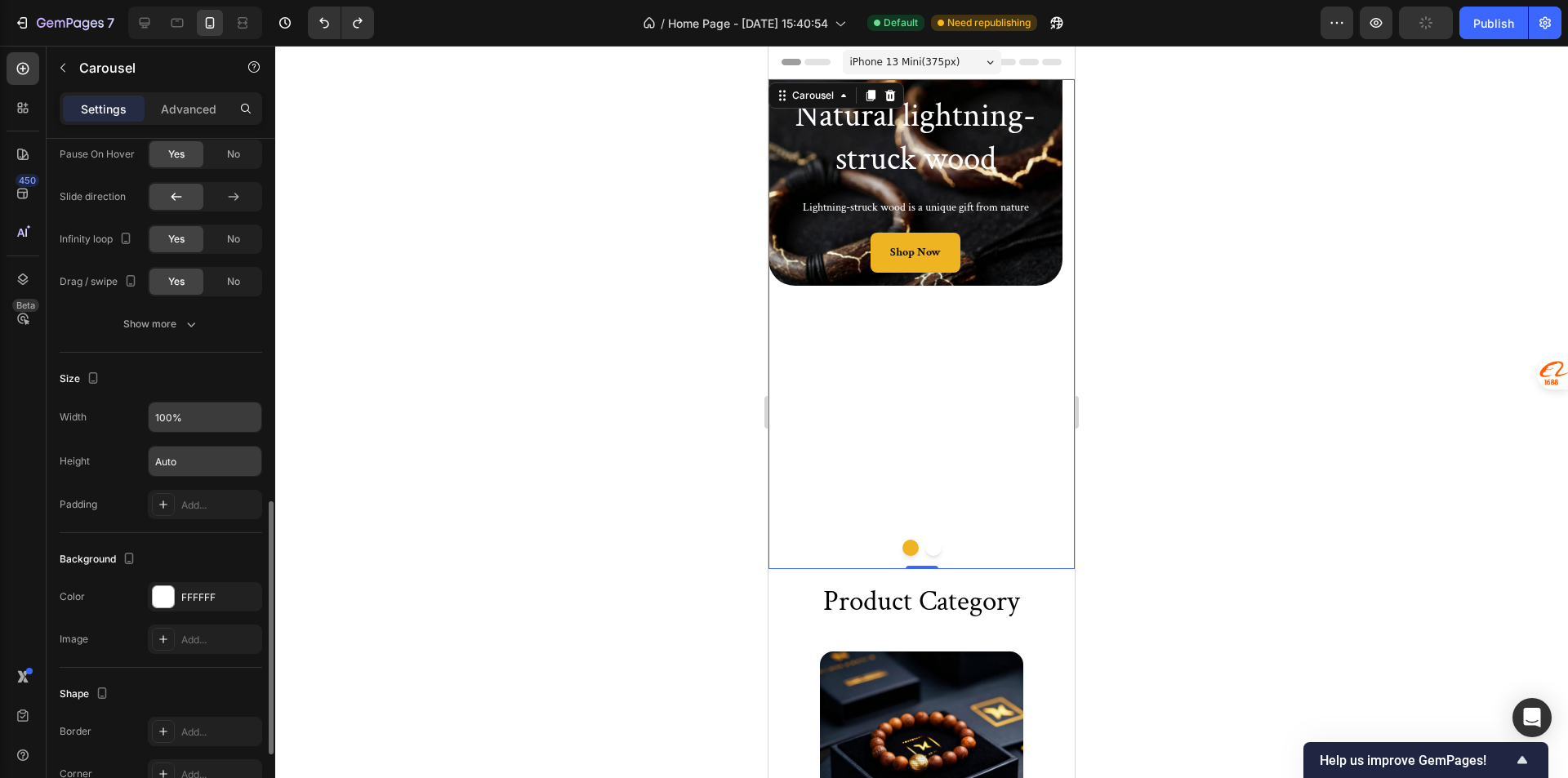
click at [289, 434] on div at bounding box center [921, 411] width 1292 height 732
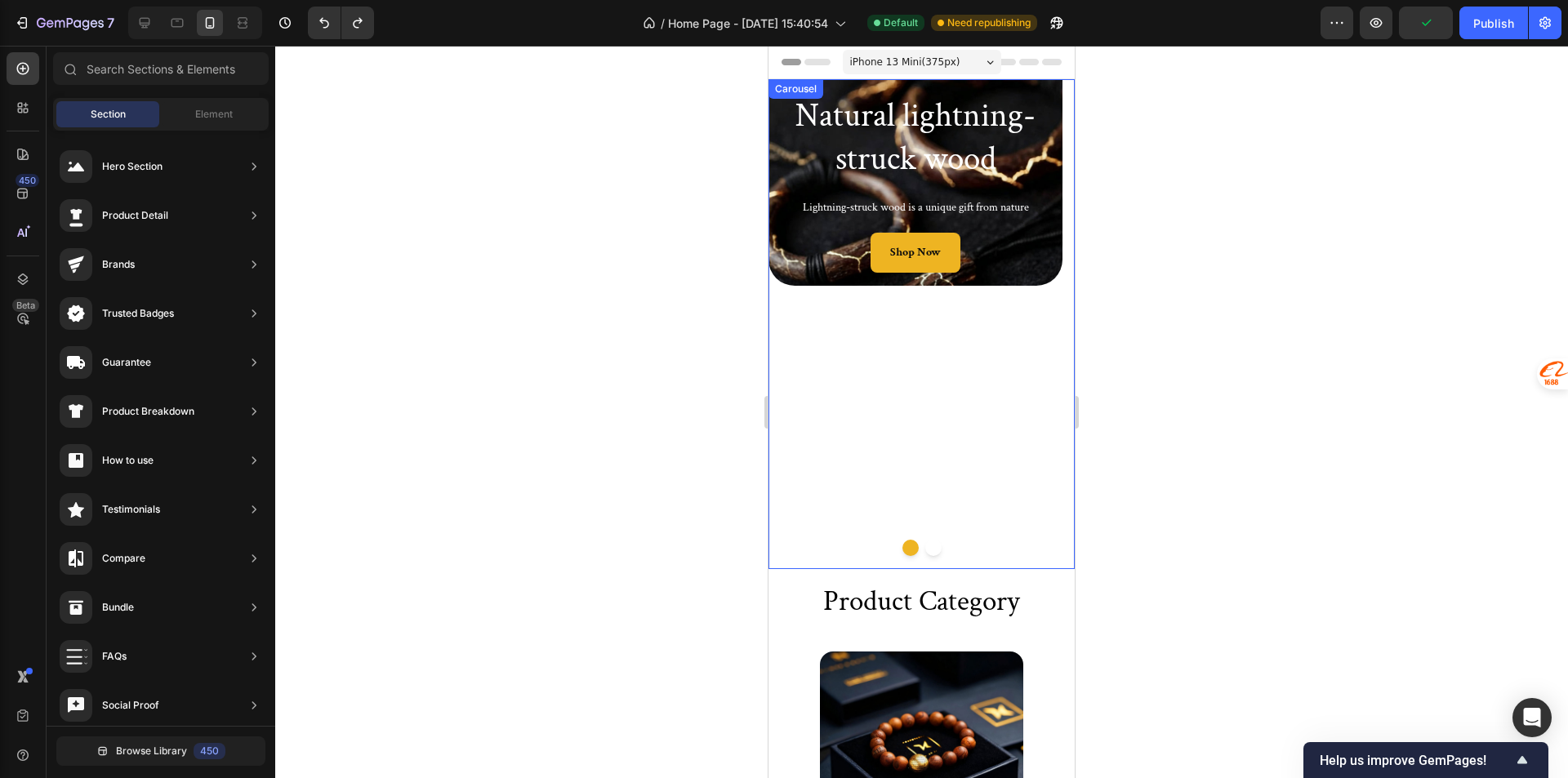
click at [857, 313] on div "Natural lightning-struck wood Heading Lightning-struck wood is a unique gift fr…" at bounding box center [915, 324] width 294 height 490
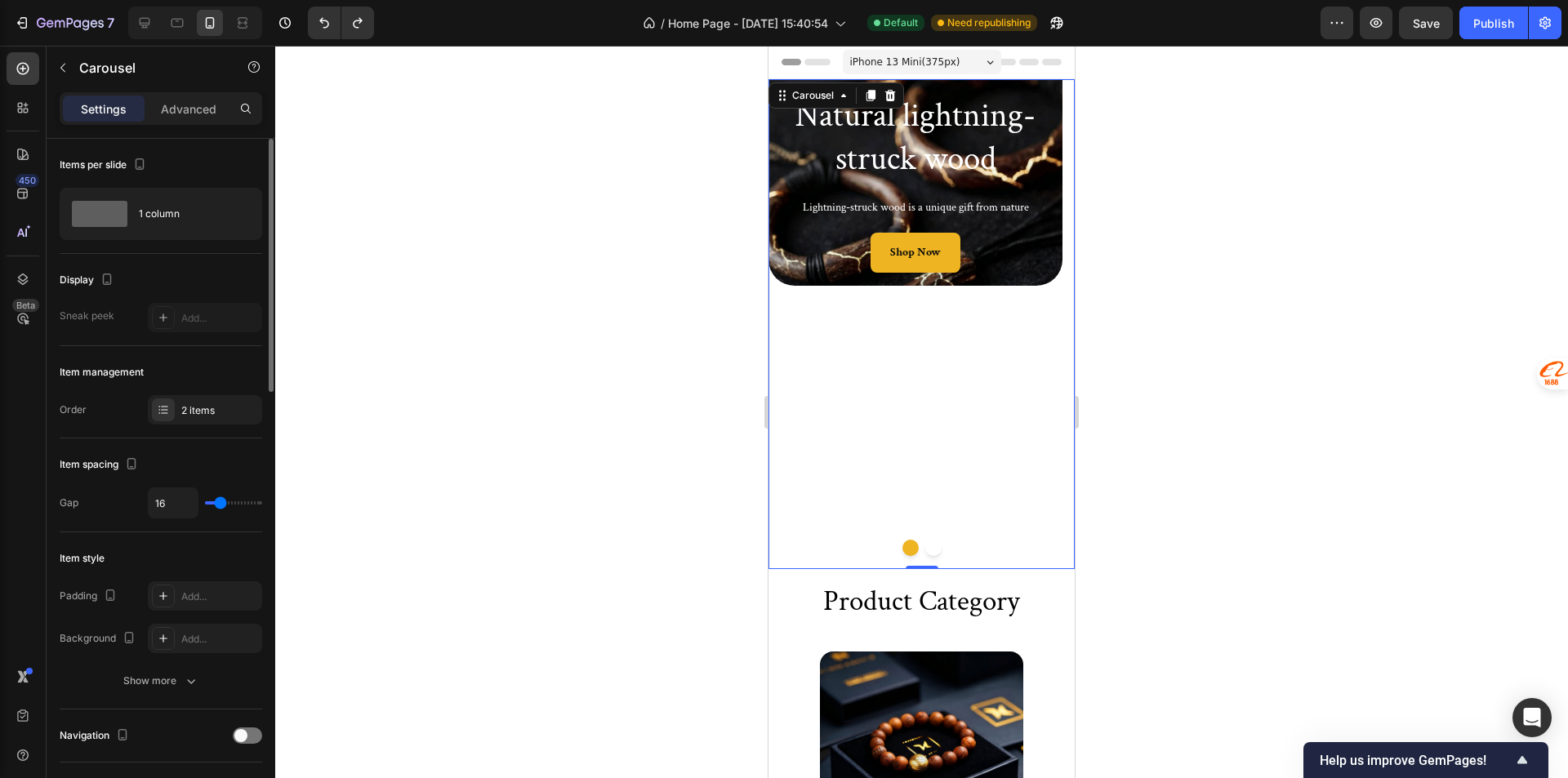
scroll to position [164, 0]
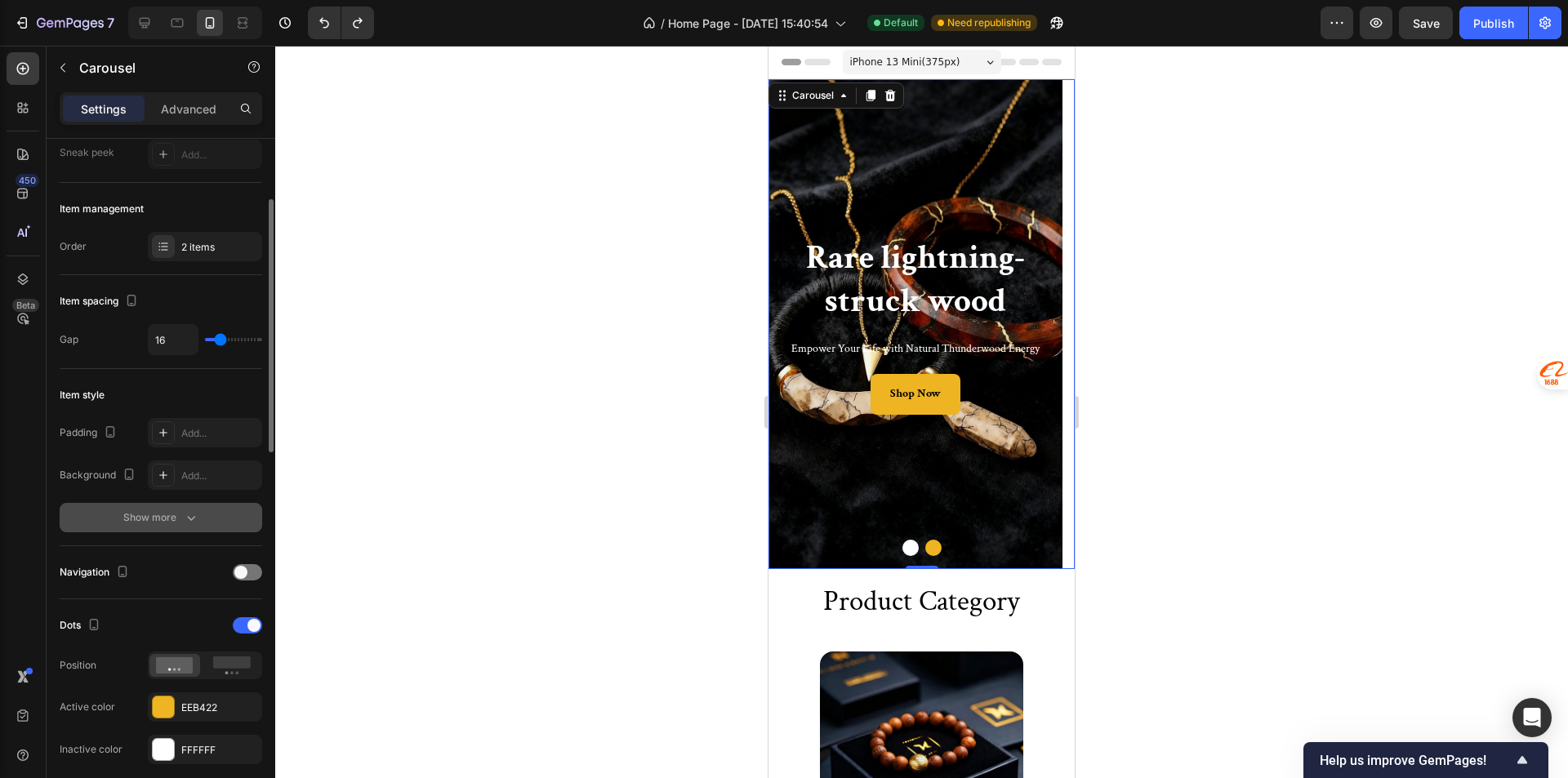
click at [206, 525] on button "Show more" at bounding box center [160, 518] width 202 height 29
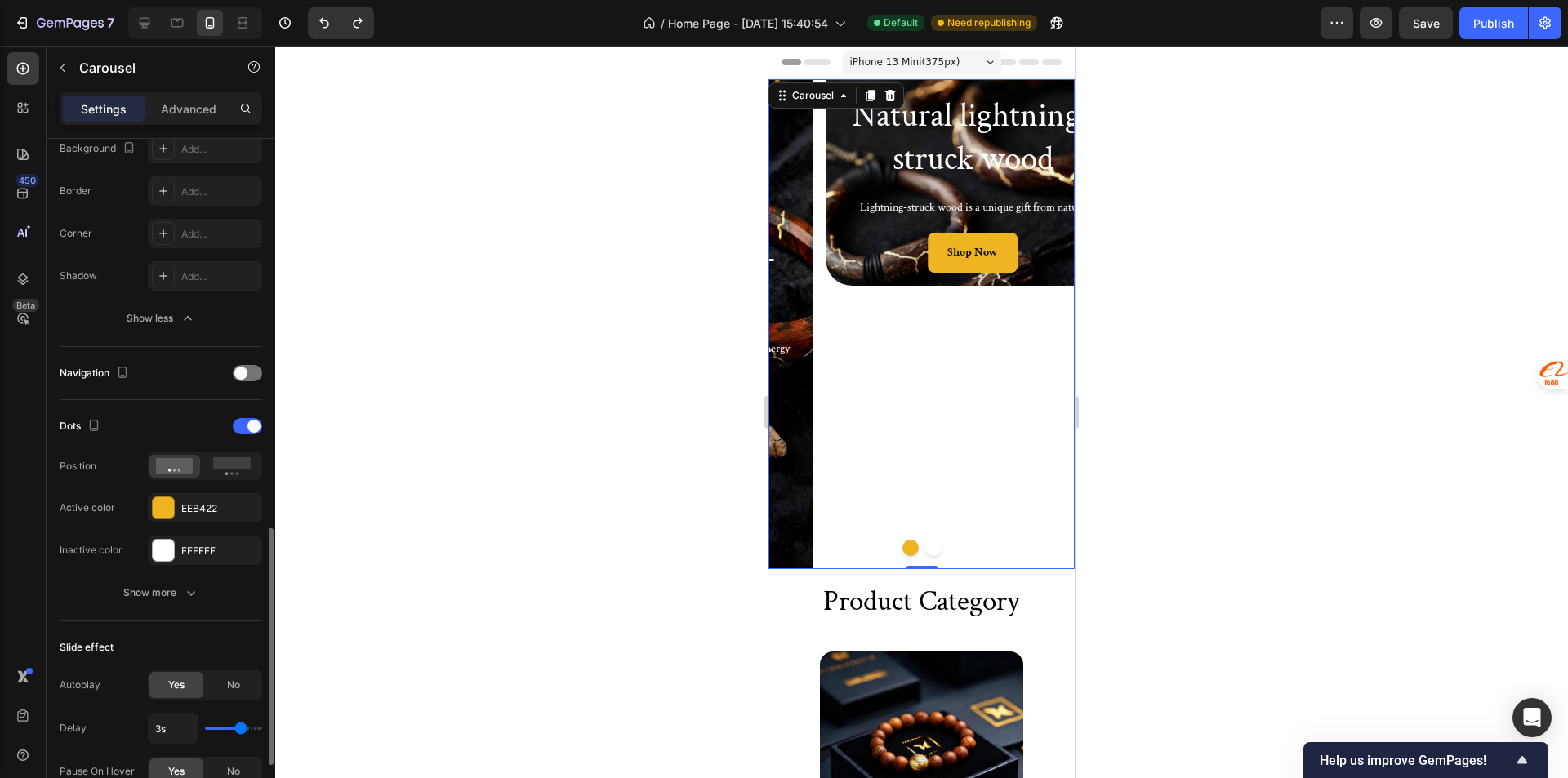
scroll to position [653, 0]
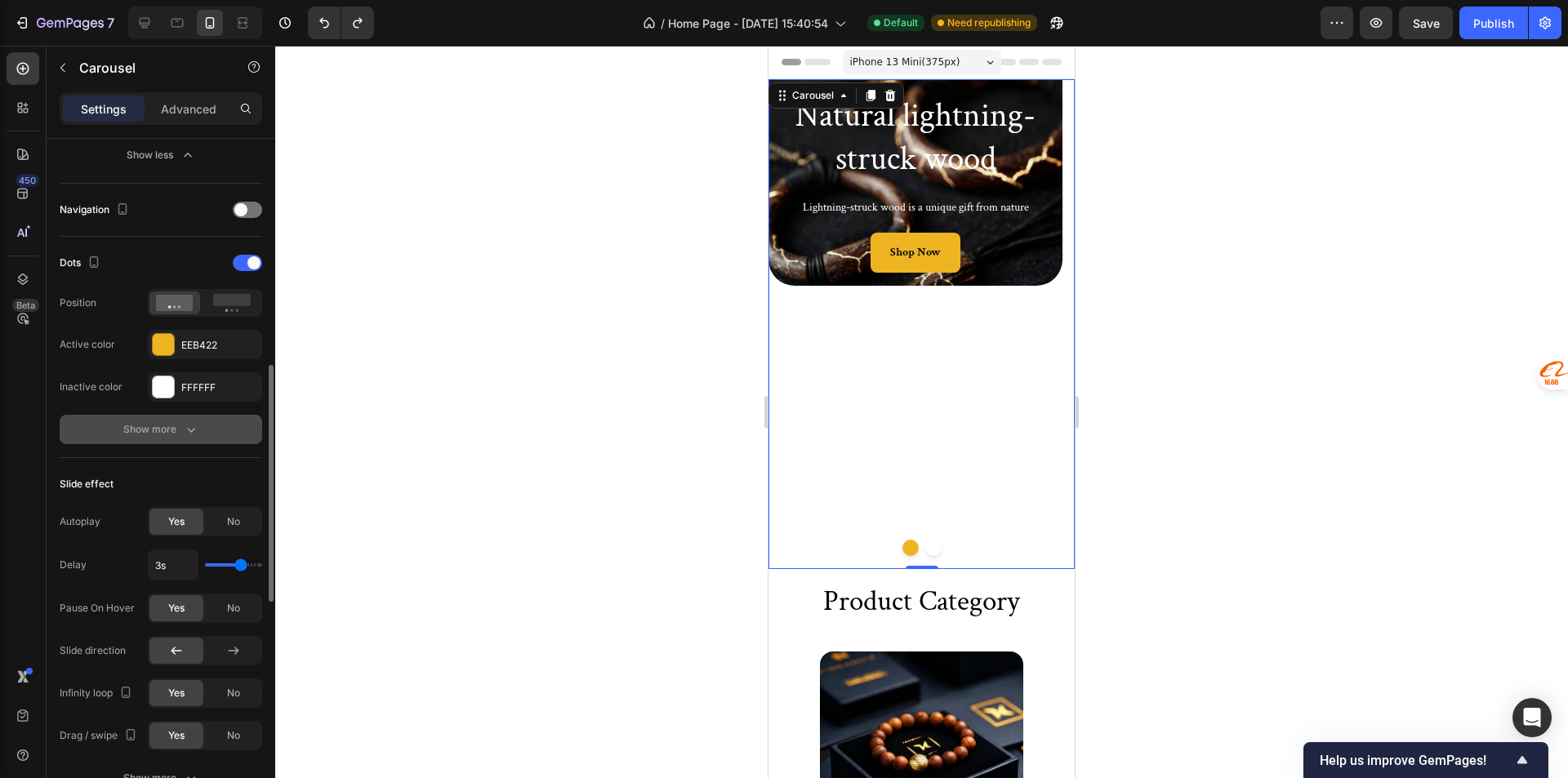
click at [174, 417] on button "Show more" at bounding box center [160, 429] width 202 height 29
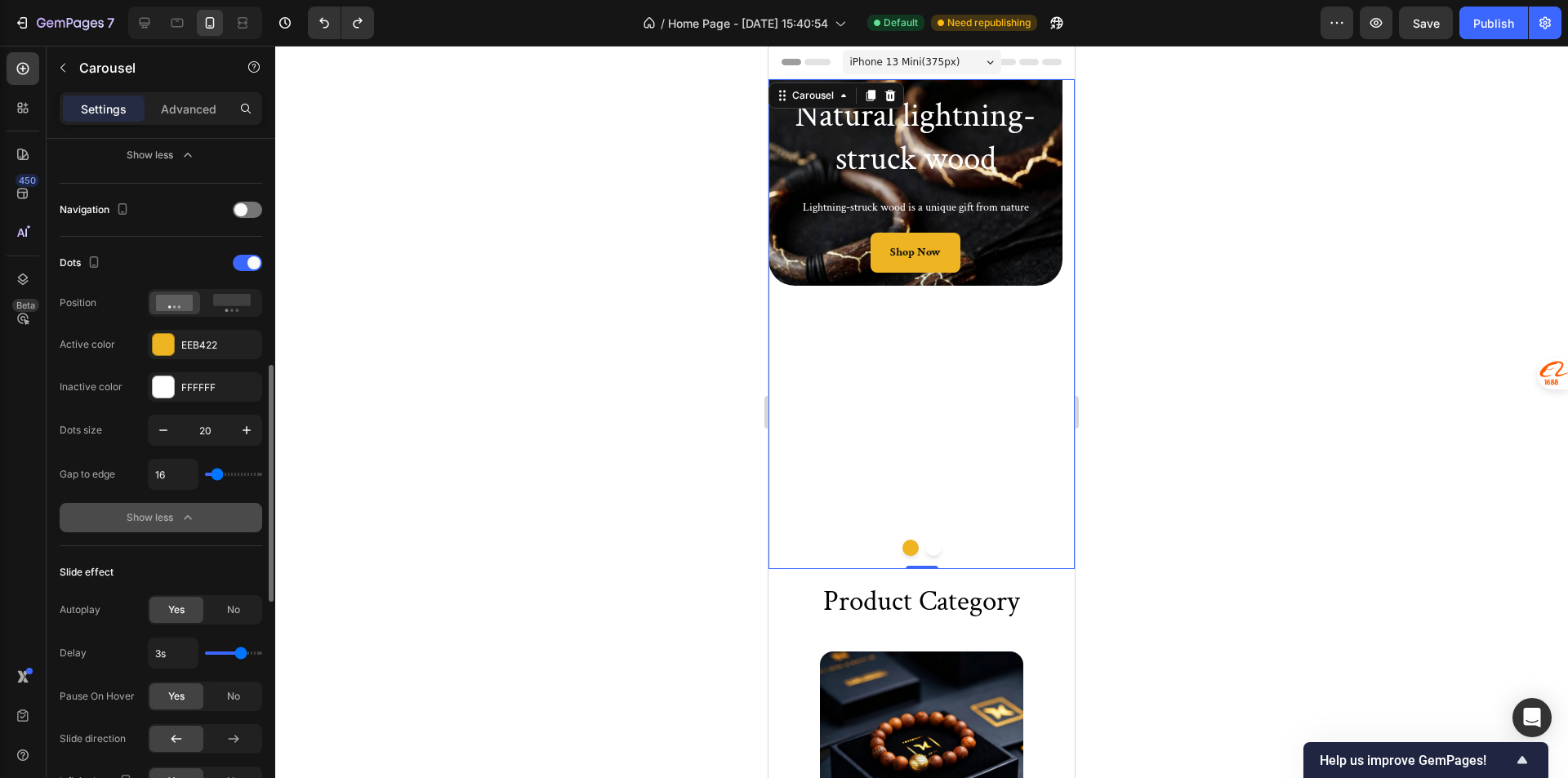
click at [174, 417] on button "button" at bounding box center [164, 430] width 29 height 29
click at [237, 421] on button "button" at bounding box center [246, 430] width 29 height 29
type input "20"
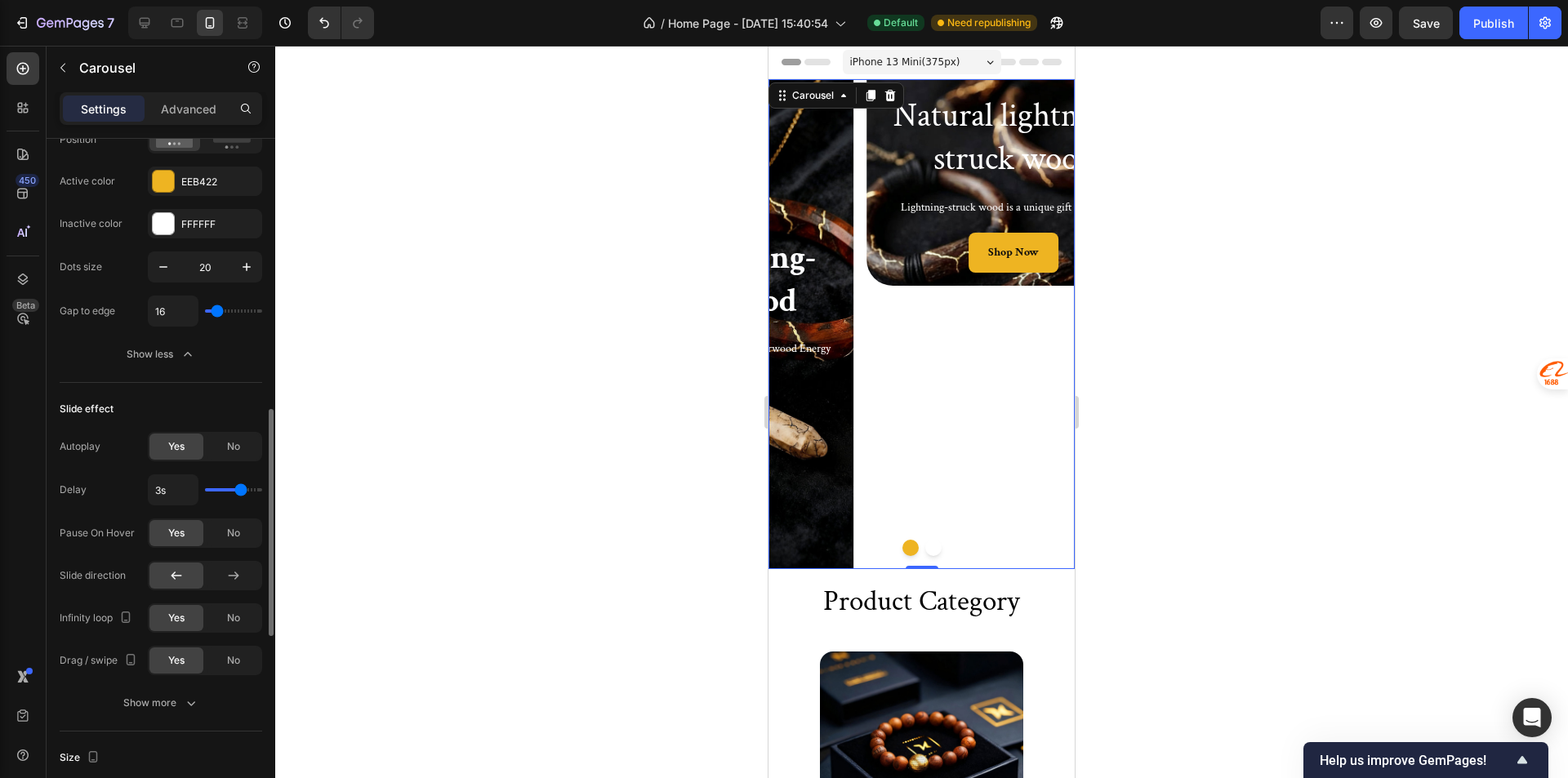
scroll to position [1143, 0]
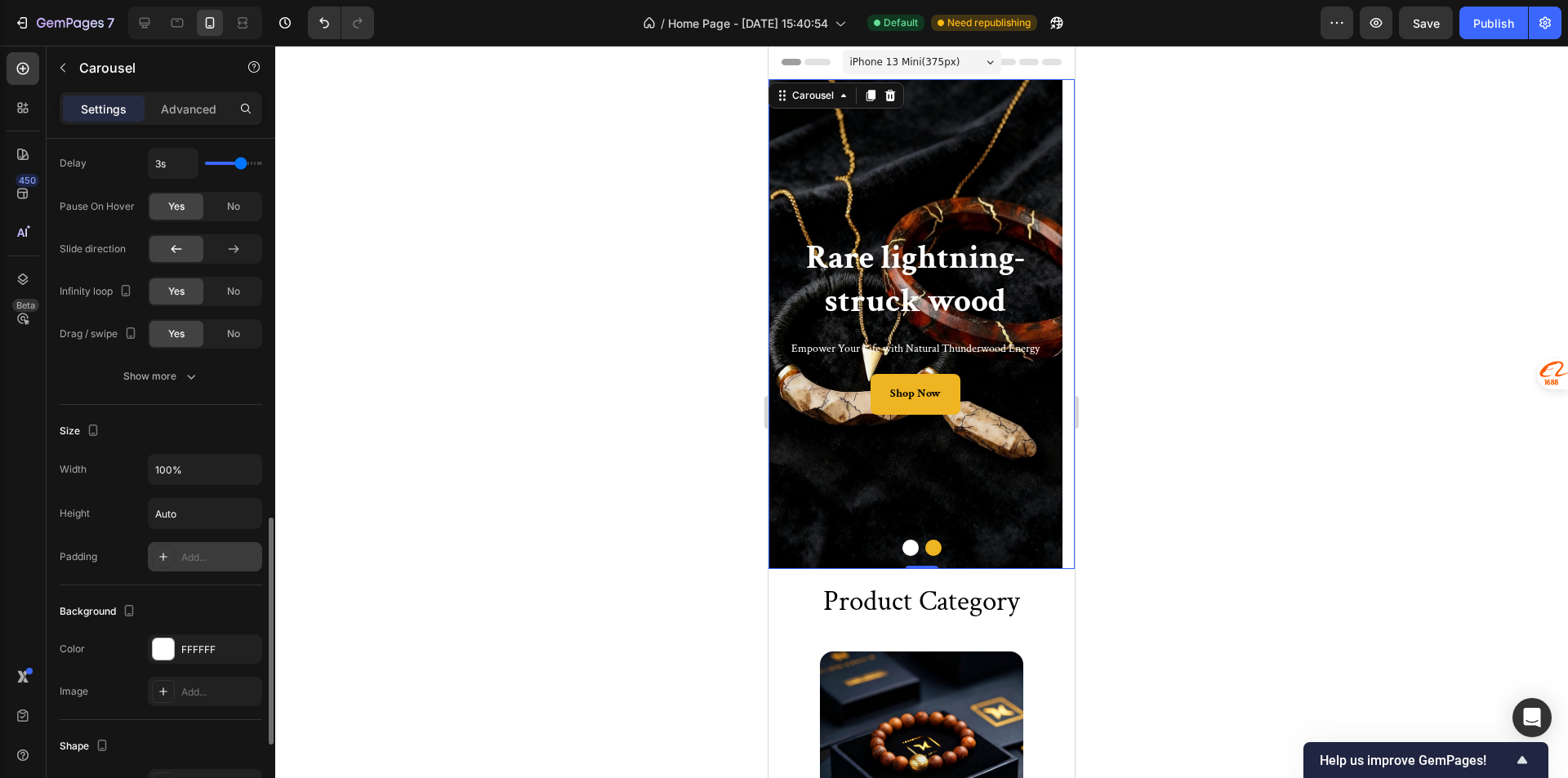
click at [166, 554] on icon at bounding box center [164, 556] width 13 height 13
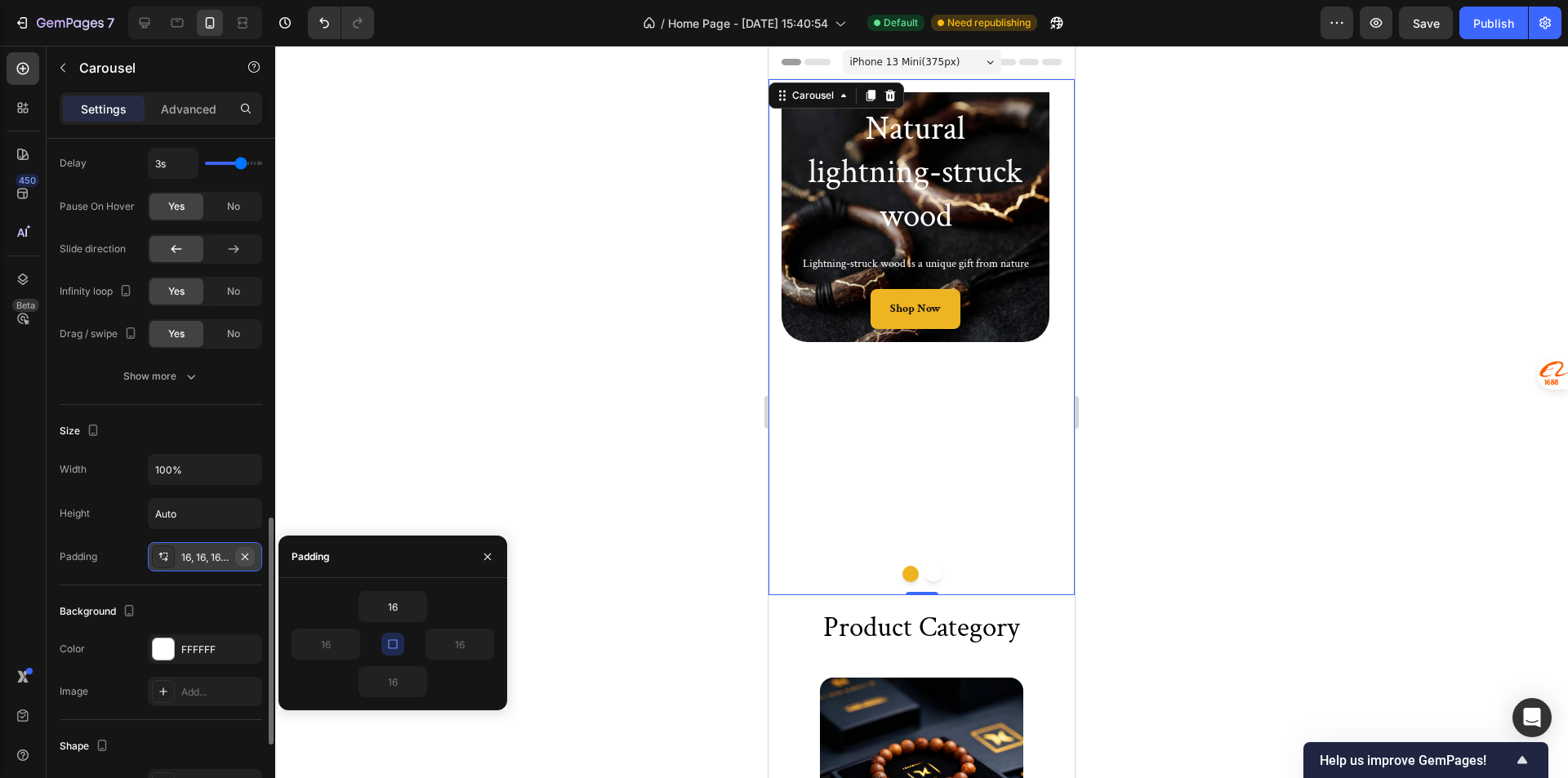
click at [244, 552] on icon "button" at bounding box center [245, 556] width 13 height 13
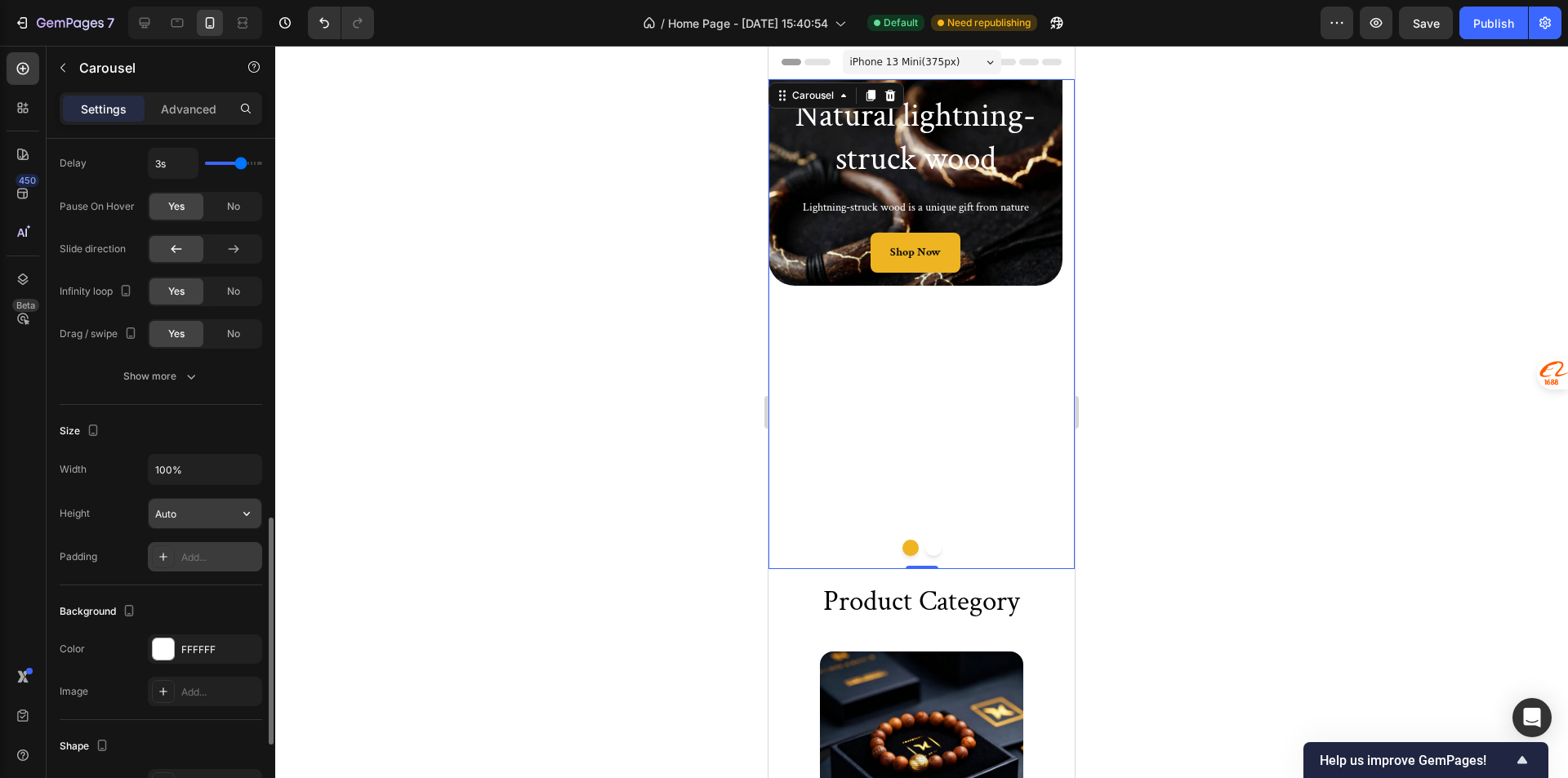
click at [222, 519] on input "Auto" at bounding box center [205, 514] width 113 height 29
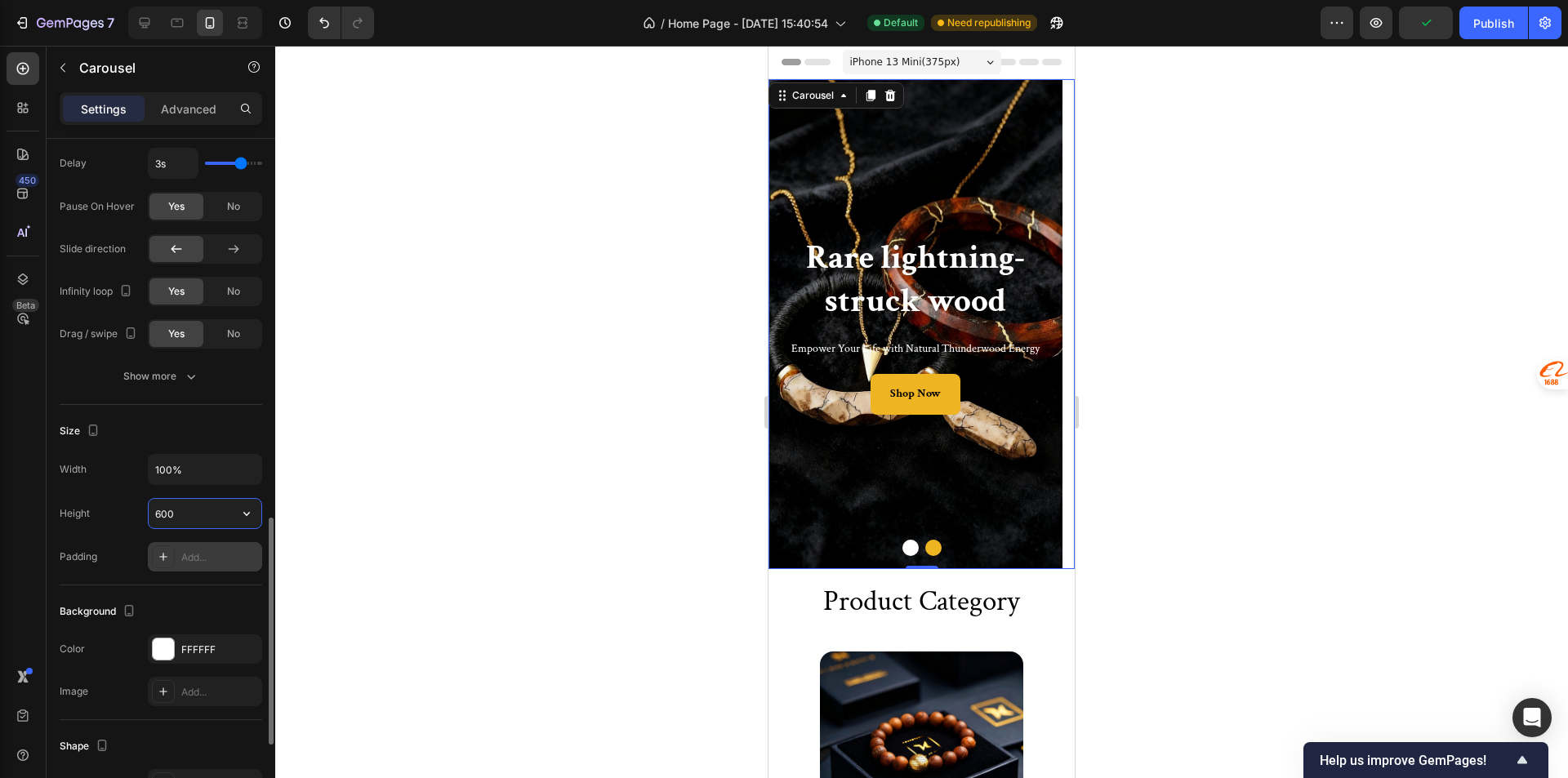
drag, startPoint x: 186, startPoint y: 510, endPoint x: 148, endPoint y: 510, distance: 38.0
click at [148, 510] on div "600" at bounding box center [205, 514] width 115 height 31
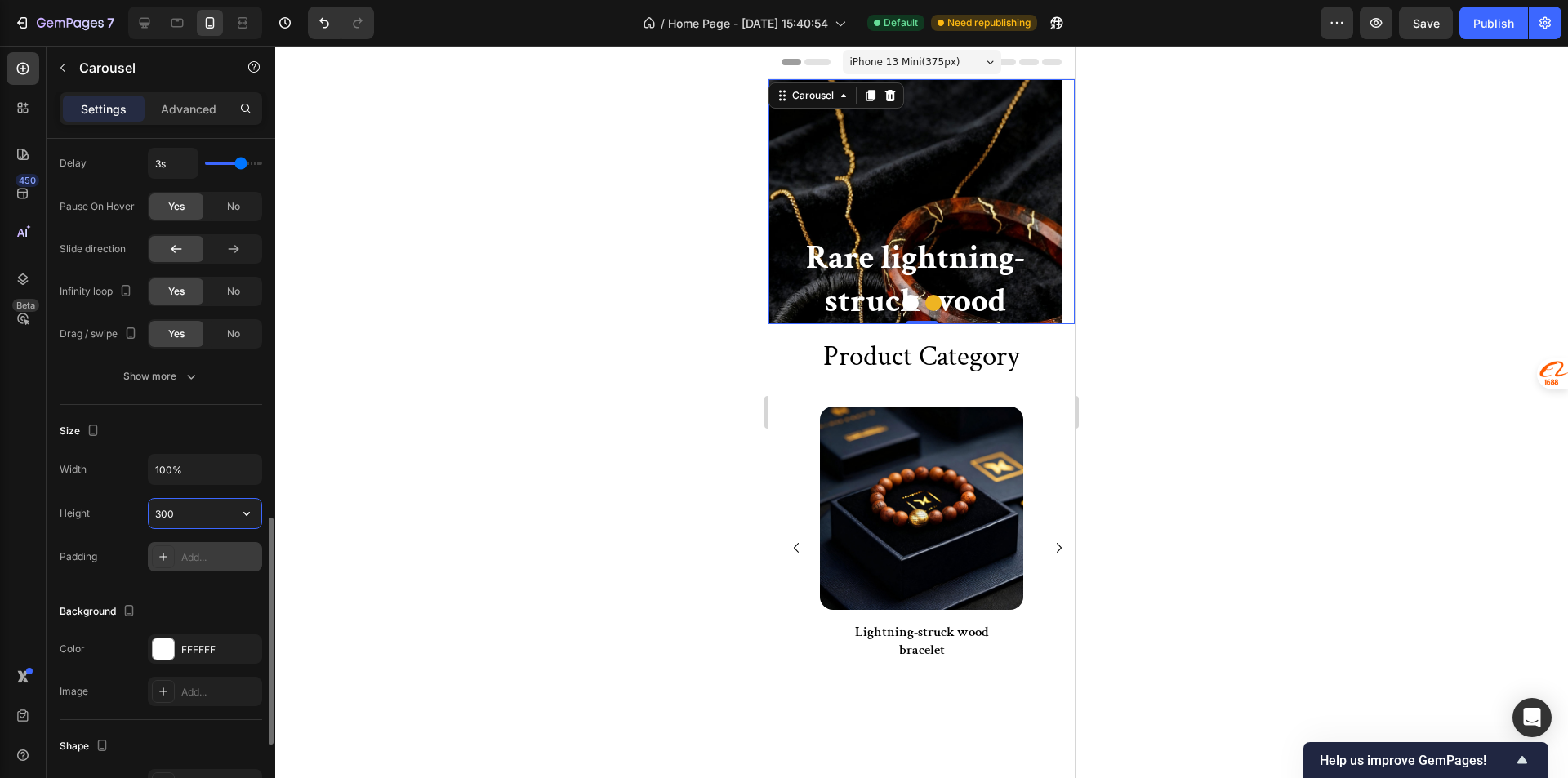
drag, startPoint x: 188, startPoint y: 515, endPoint x: 155, endPoint y: 514, distance: 33.0
click at [155, 514] on input "300" at bounding box center [205, 514] width 113 height 29
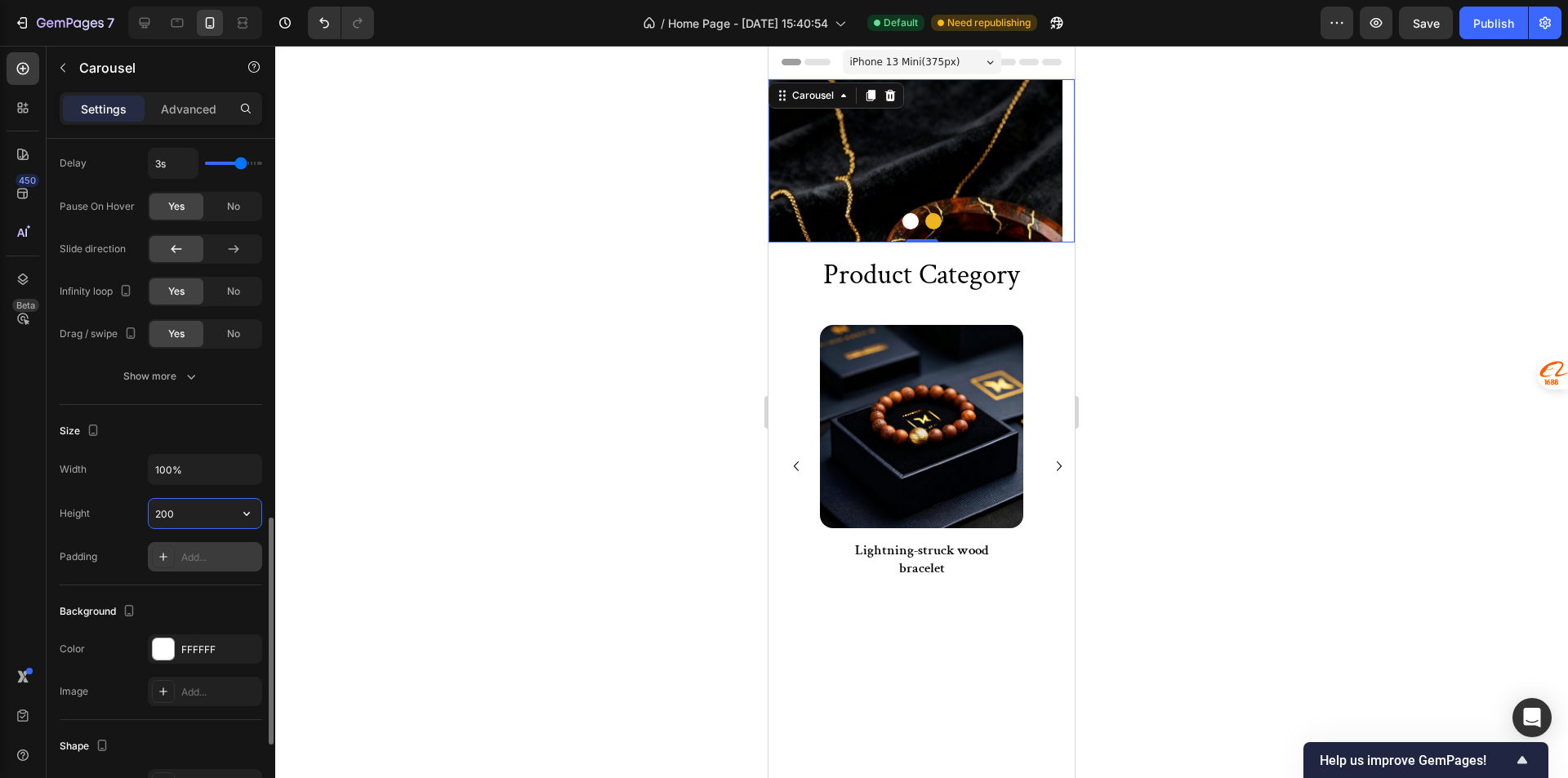
drag, startPoint x: 191, startPoint y: 513, endPoint x: 149, endPoint y: 514, distance: 42.0
click at [149, 514] on input "200" at bounding box center [205, 514] width 113 height 29
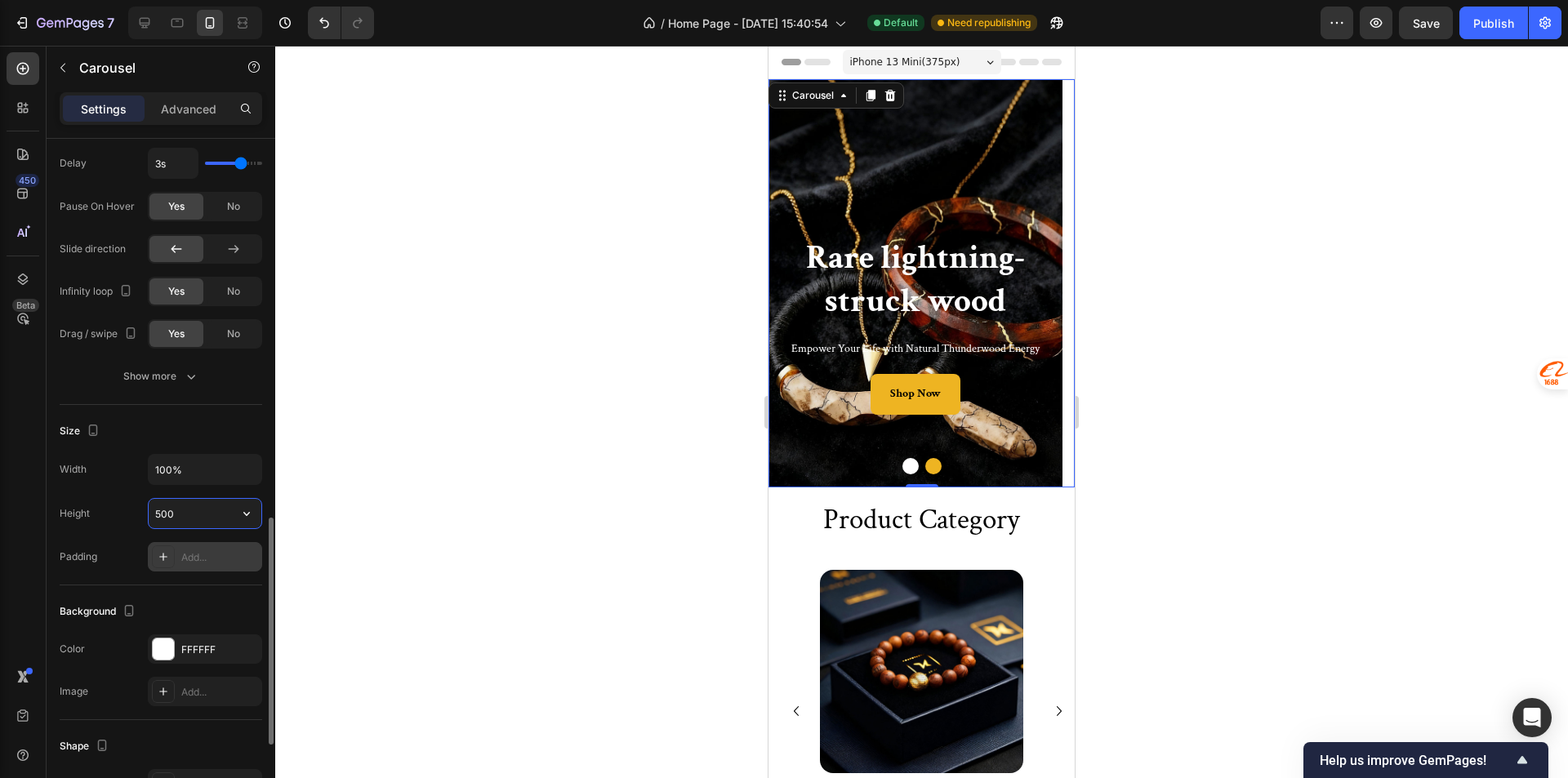
drag, startPoint x: 196, startPoint y: 509, endPoint x: 163, endPoint y: 512, distance: 33.1
click at [163, 512] on input "500" at bounding box center [205, 514] width 113 height 29
click at [170, 511] on input "500" at bounding box center [205, 514] width 113 height 29
drag, startPoint x: 184, startPoint y: 507, endPoint x: 124, endPoint y: 507, distance: 60.0
click at [124, 507] on div "Height 500" at bounding box center [160, 514] width 202 height 31
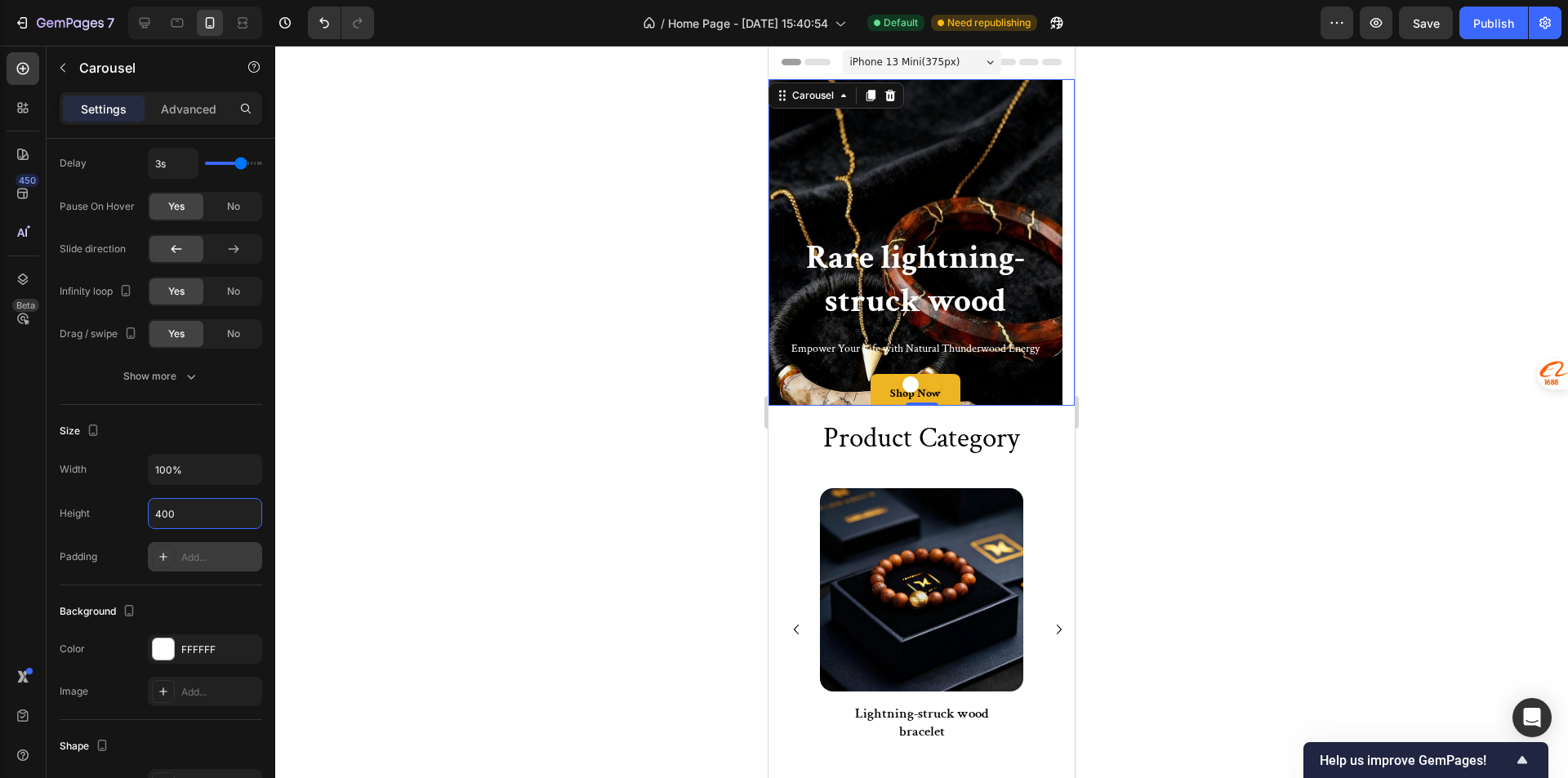
type input "400"
click at [948, 384] on div at bounding box center [921, 385] width 306 height 16
click at [909, 181] on div "Background Image" at bounding box center [915, 324] width 294 height 490
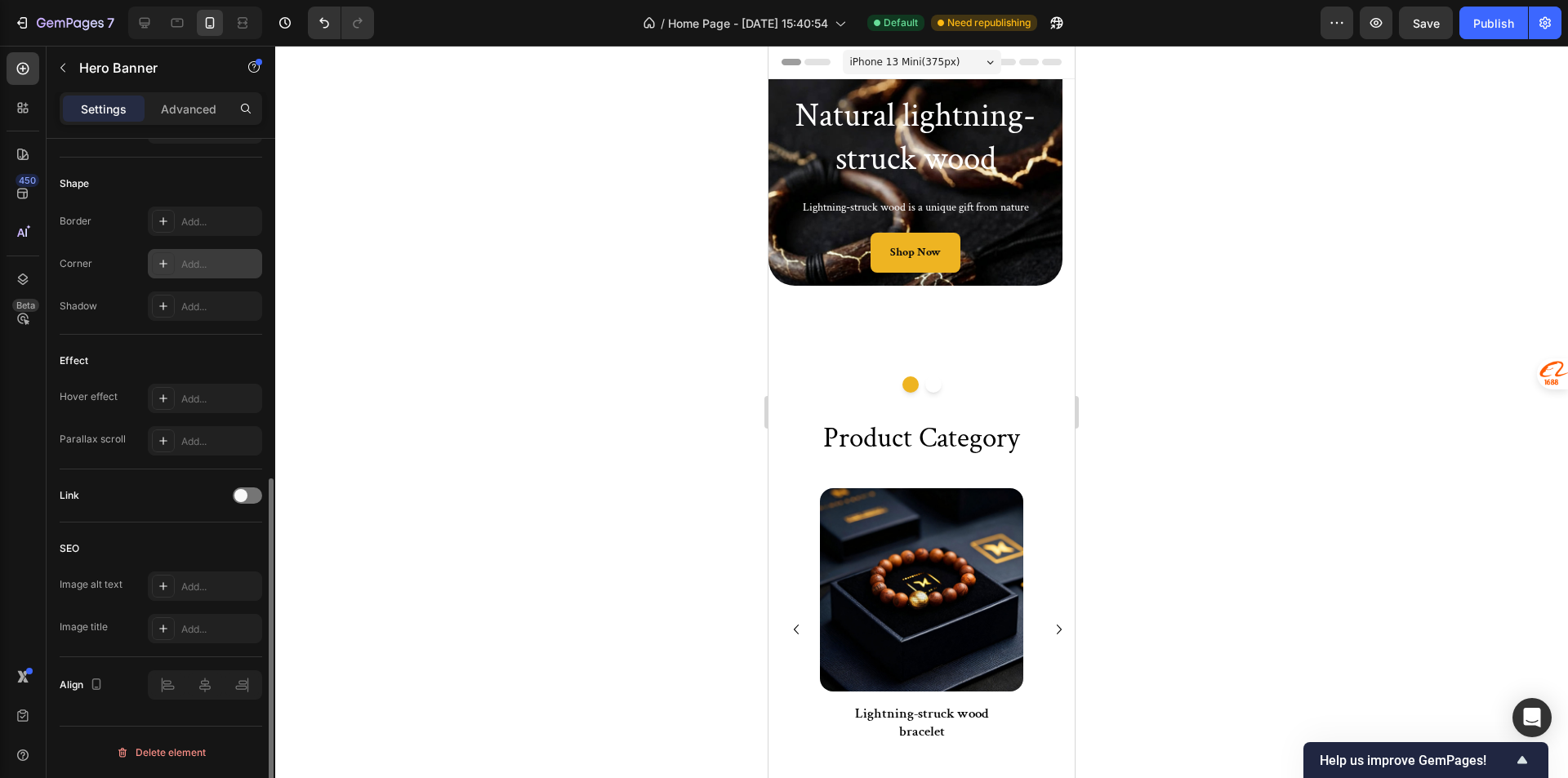
scroll to position [345, 0]
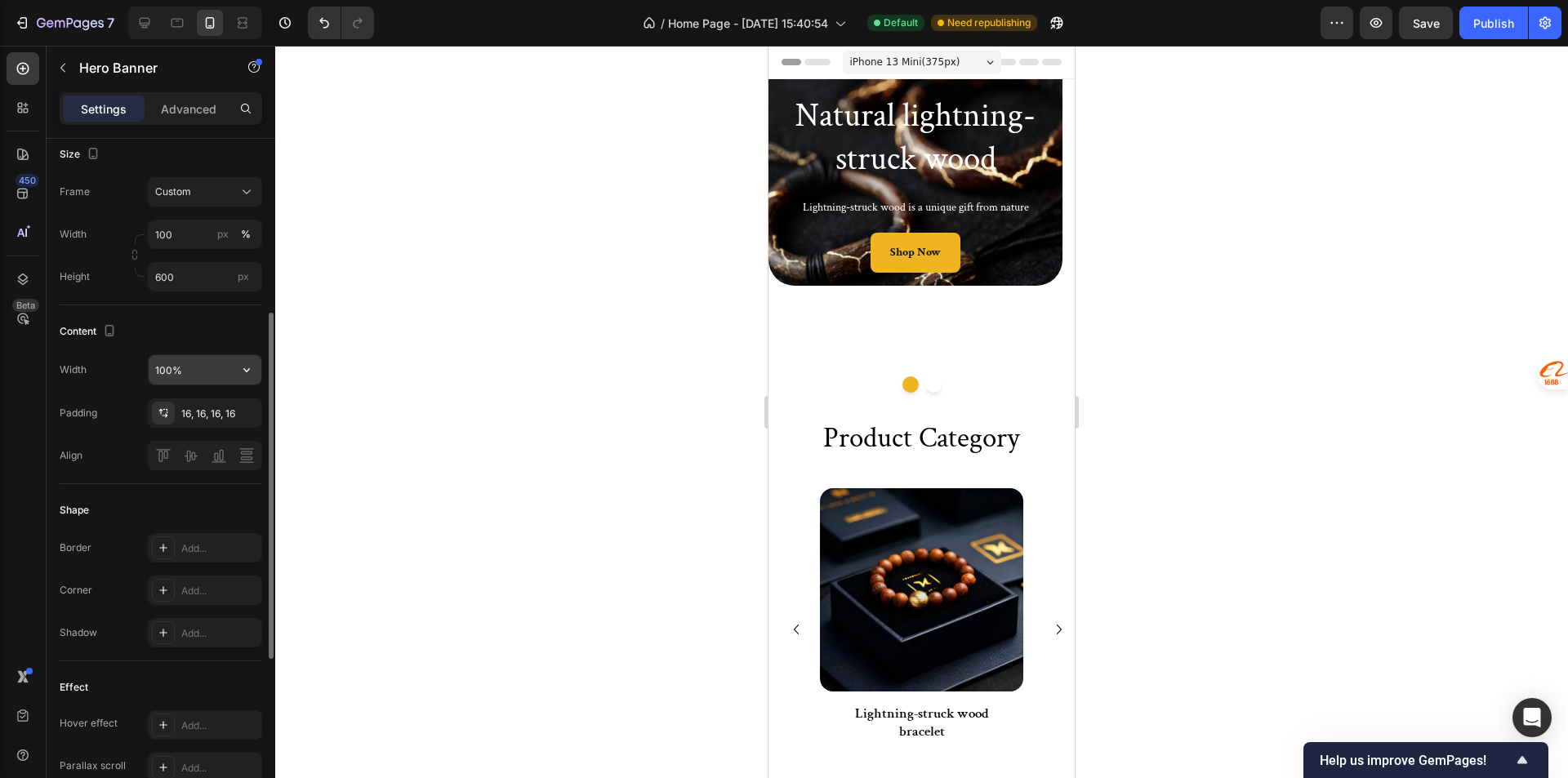
click at [243, 376] on icon "button" at bounding box center [246, 370] width 16 height 16
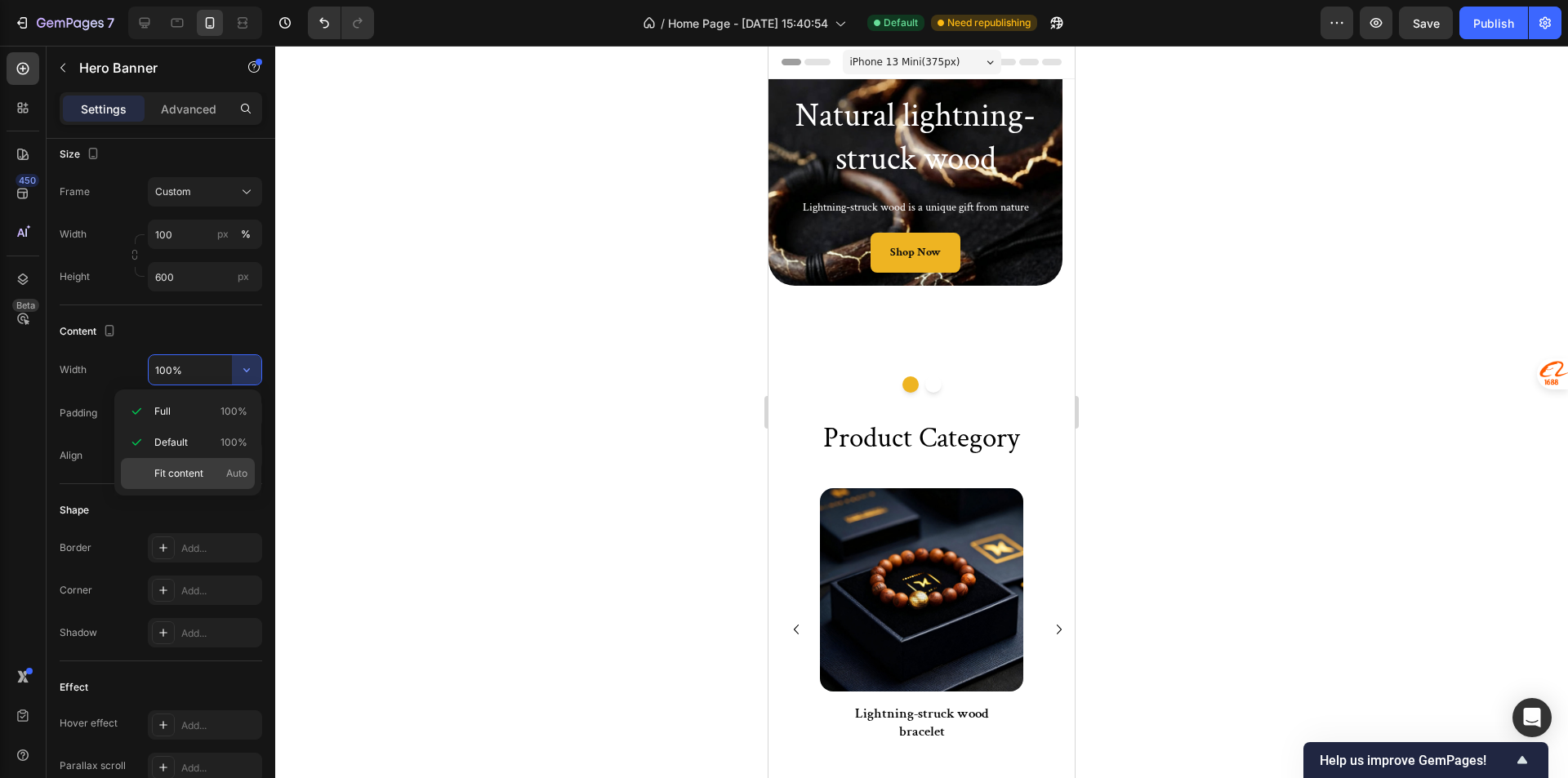
click at [186, 465] on div "Fit content Auto" at bounding box center [188, 474] width 134 height 31
type input "Auto"
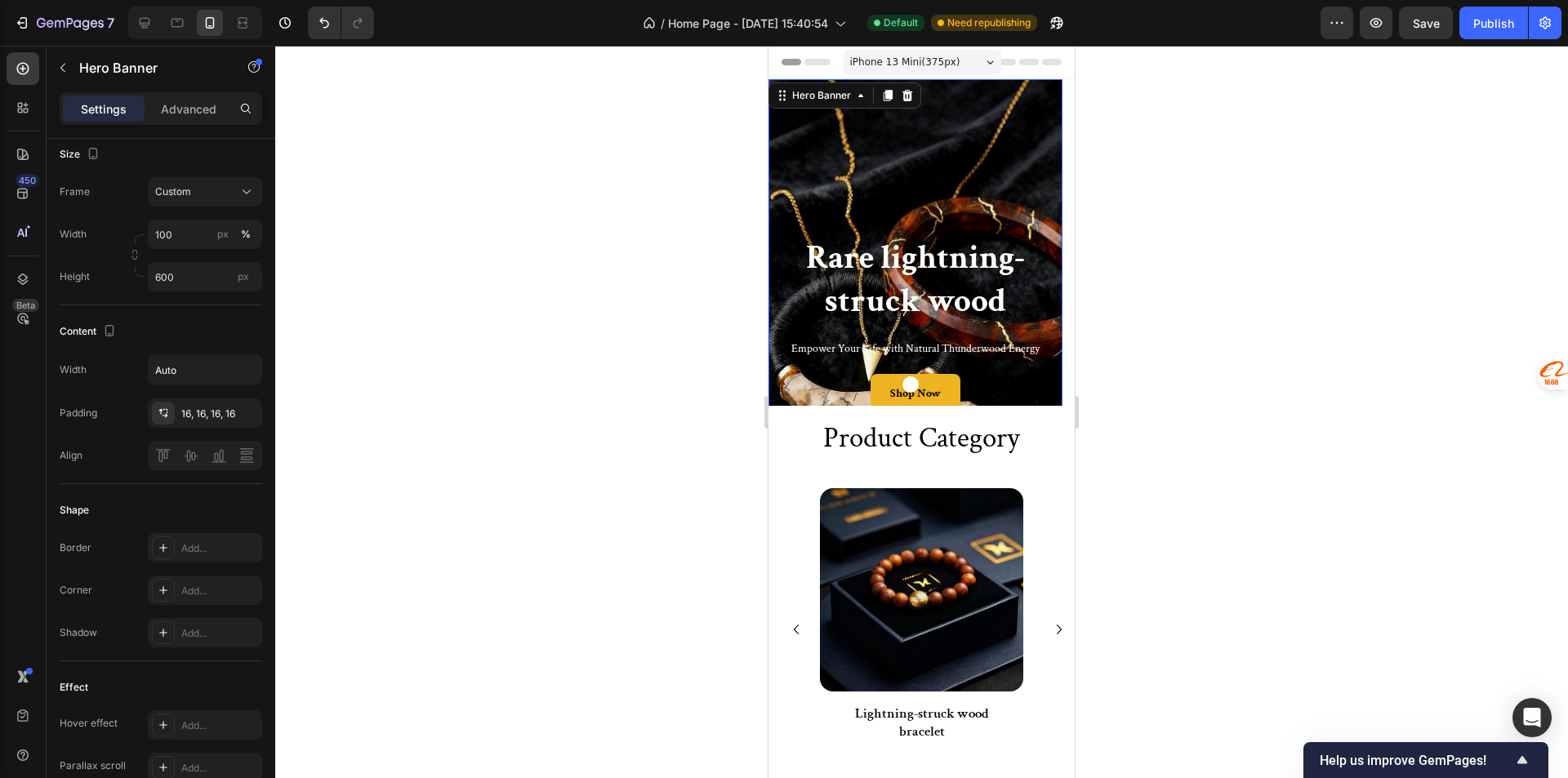
click at [902, 196] on div "Background Image" at bounding box center [915, 324] width 294 height 490
click at [249, 368] on icon "button" at bounding box center [246, 370] width 16 height 16
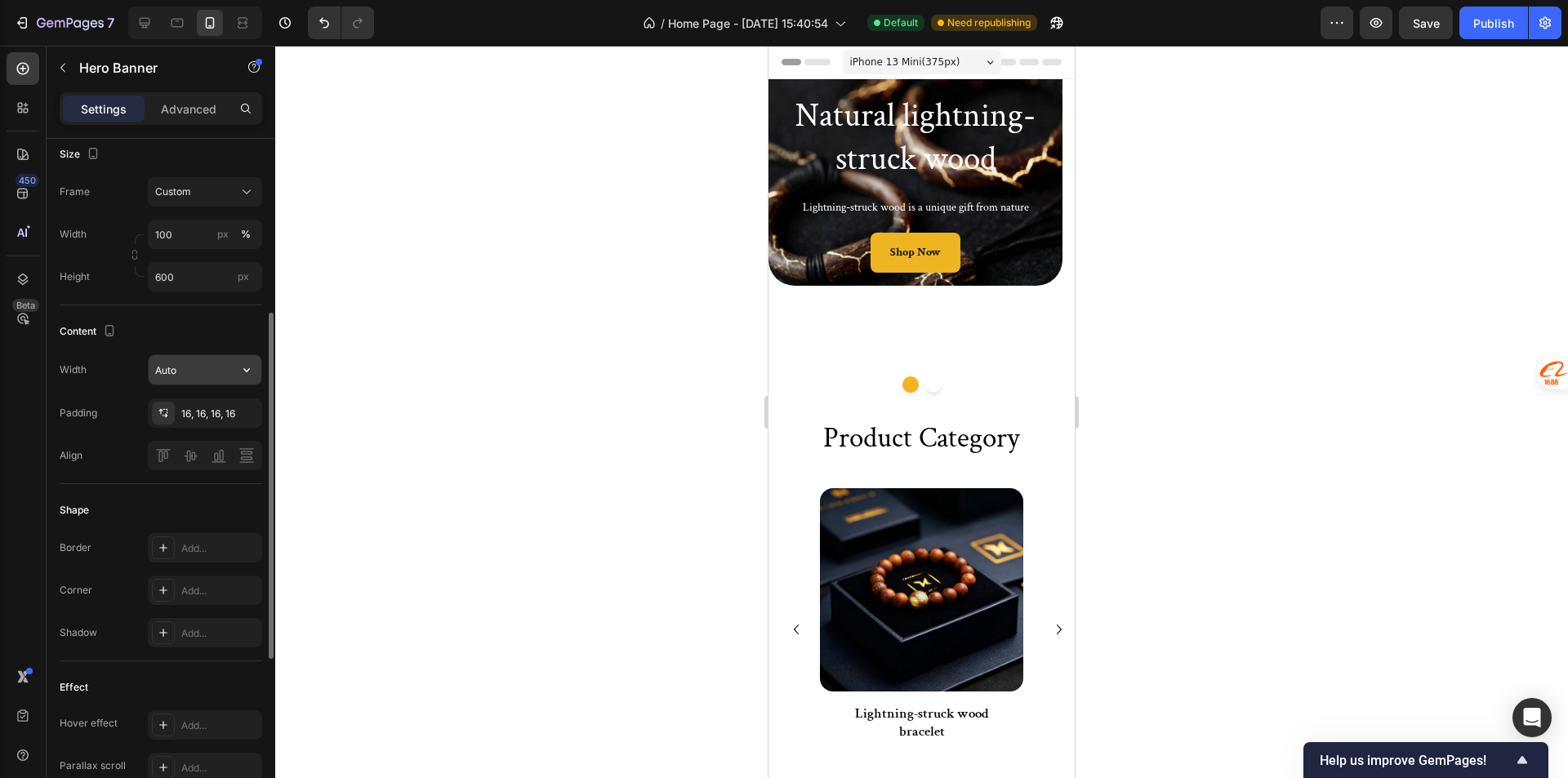
scroll to position [427, 0]
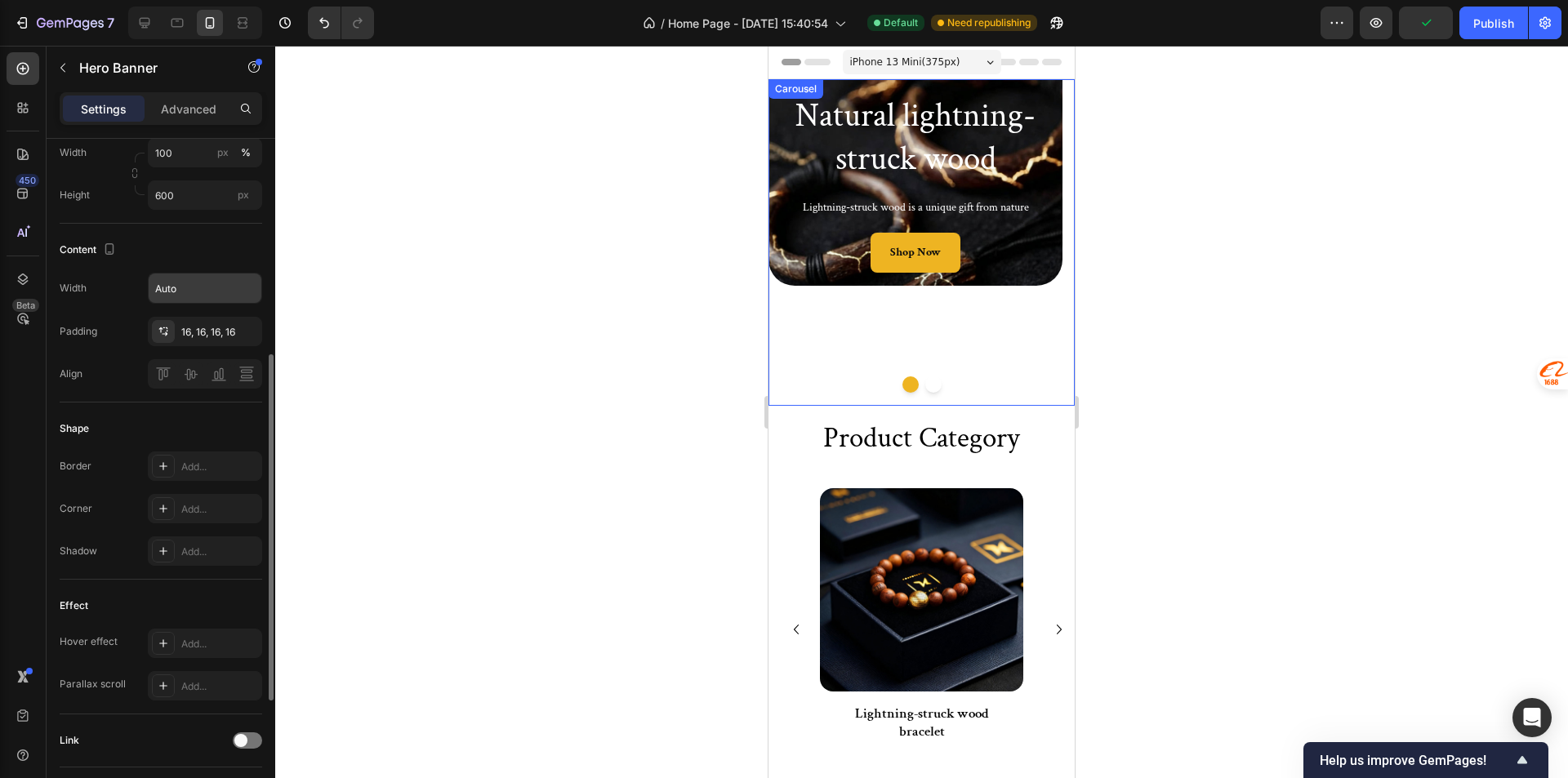
click at [823, 348] on div "Natural lightning-struck wood Heading Lightning-struck wood is a unique gift fr…" at bounding box center [915, 242] width 294 height 326
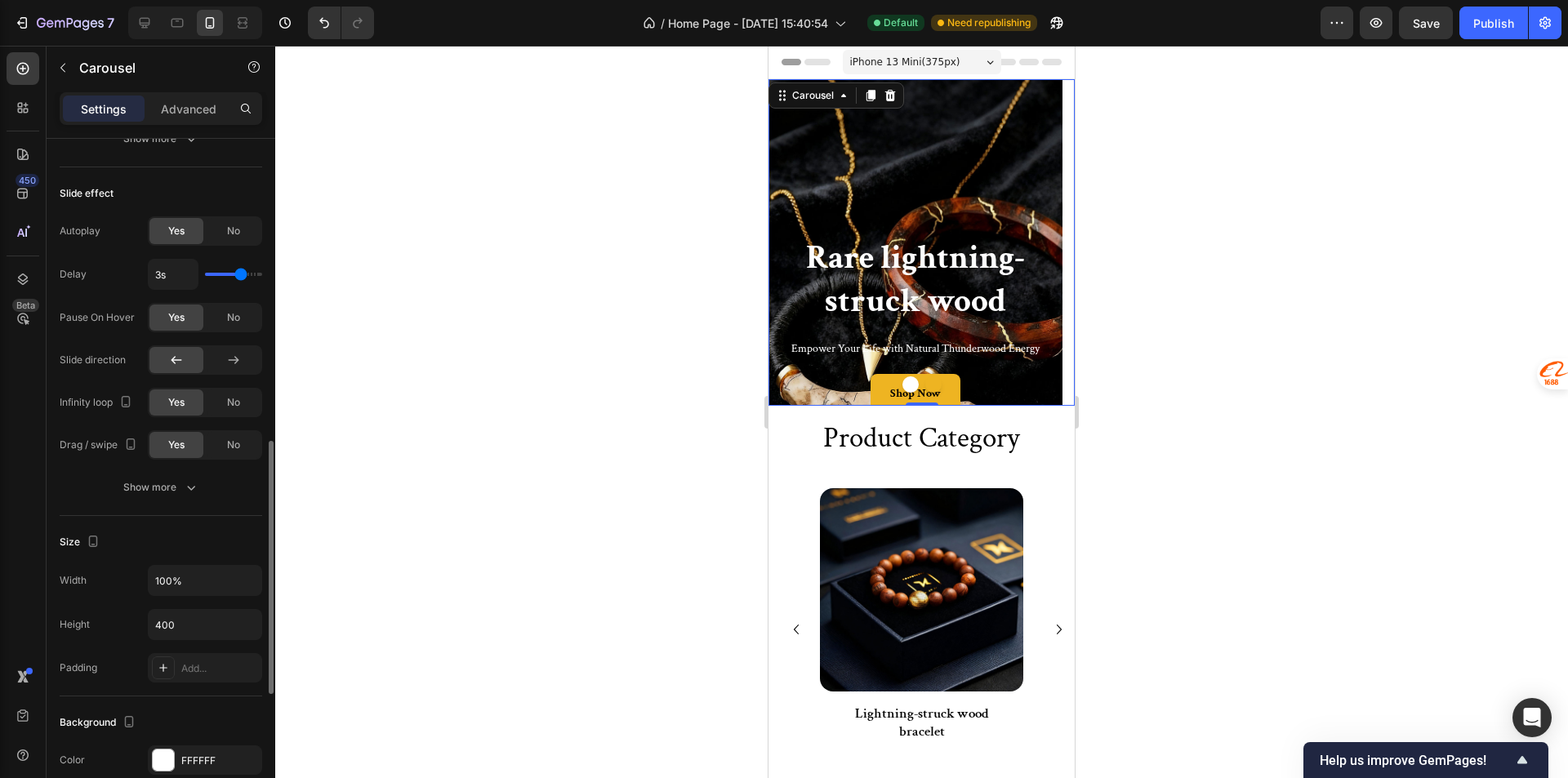
scroll to position [979, 0]
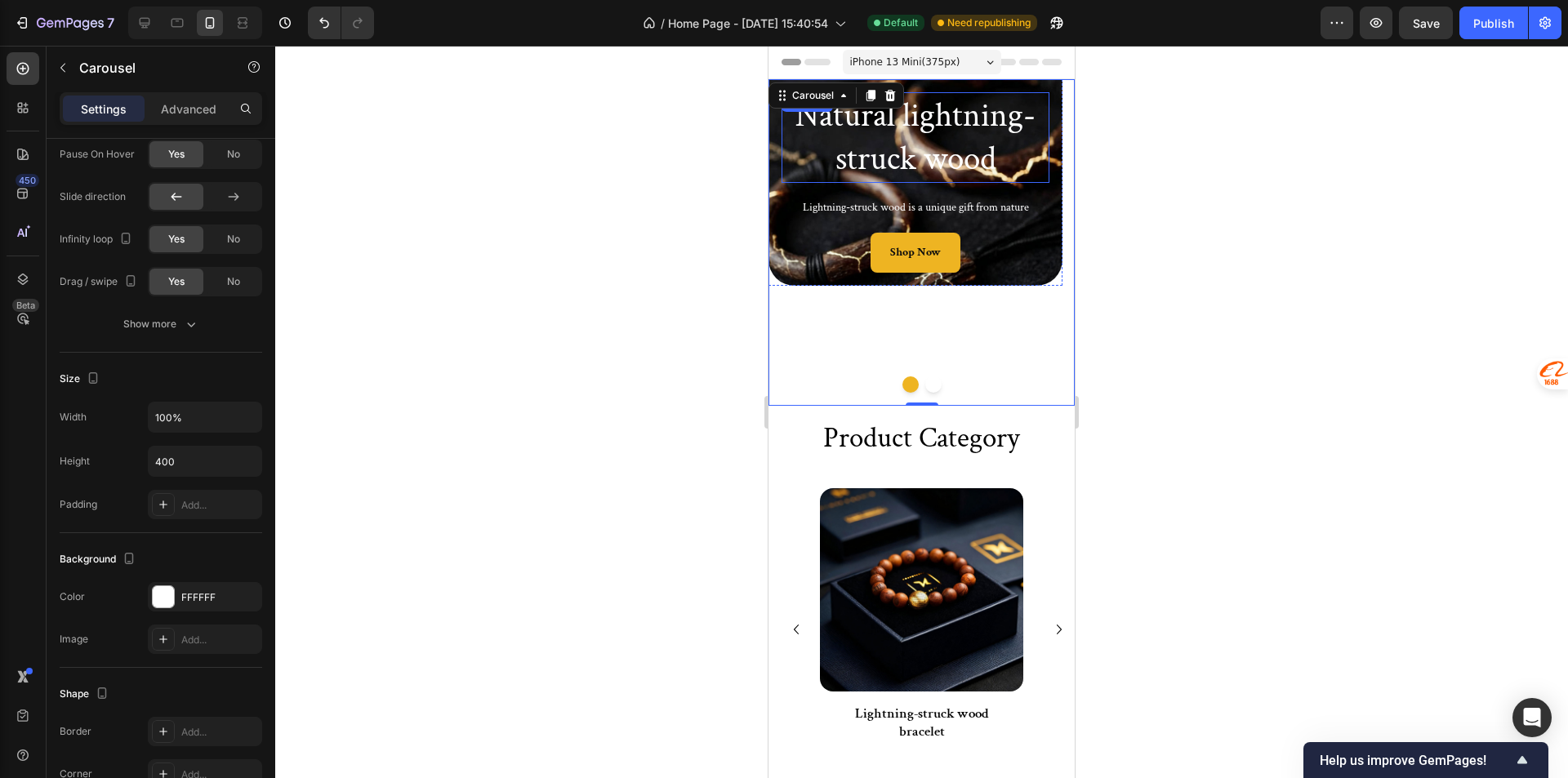
click at [786, 169] on h2 "Natural lightning-struck wood" at bounding box center [915, 137] width 268 height 91
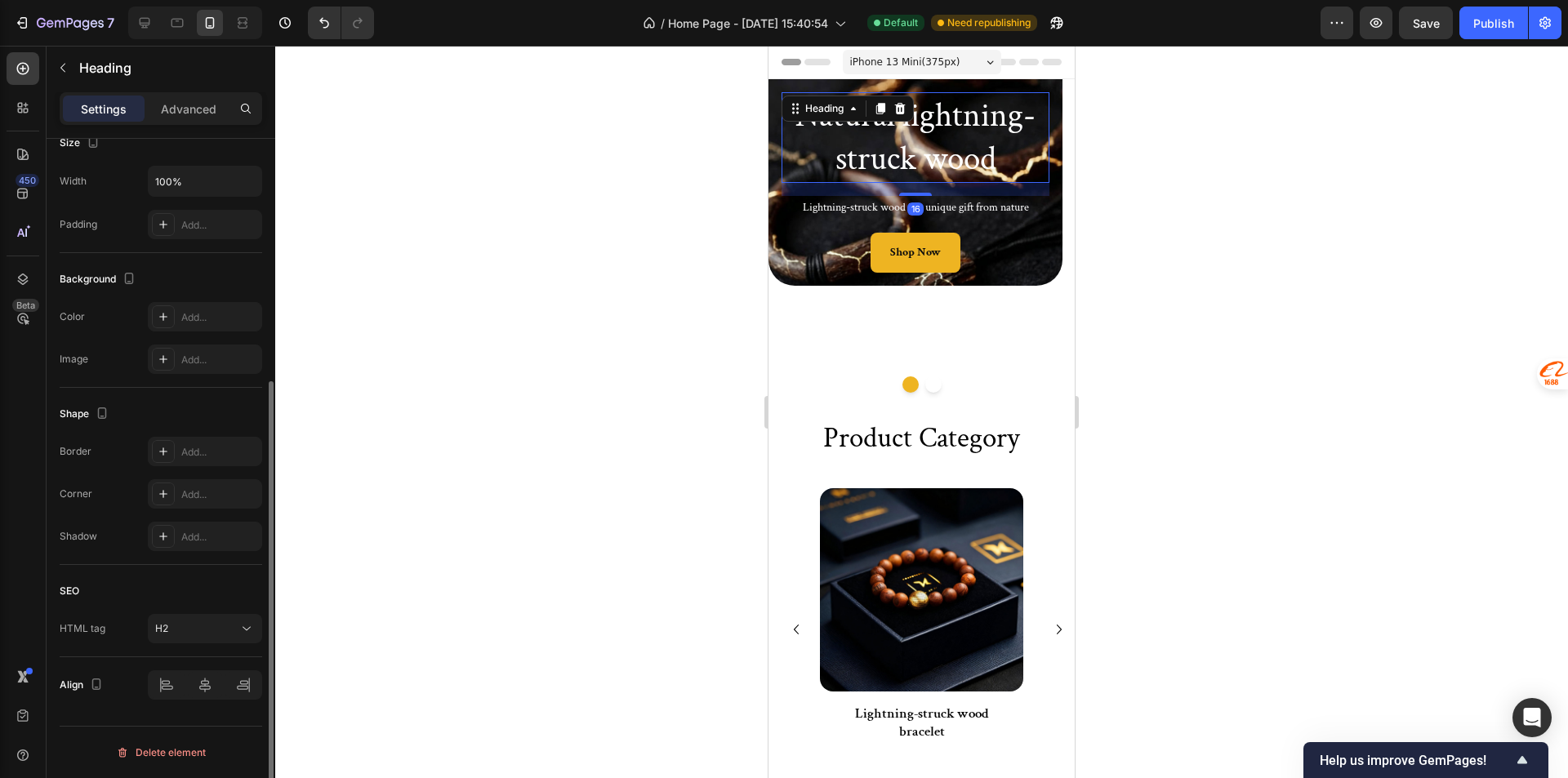
scroll to position [0, 0]
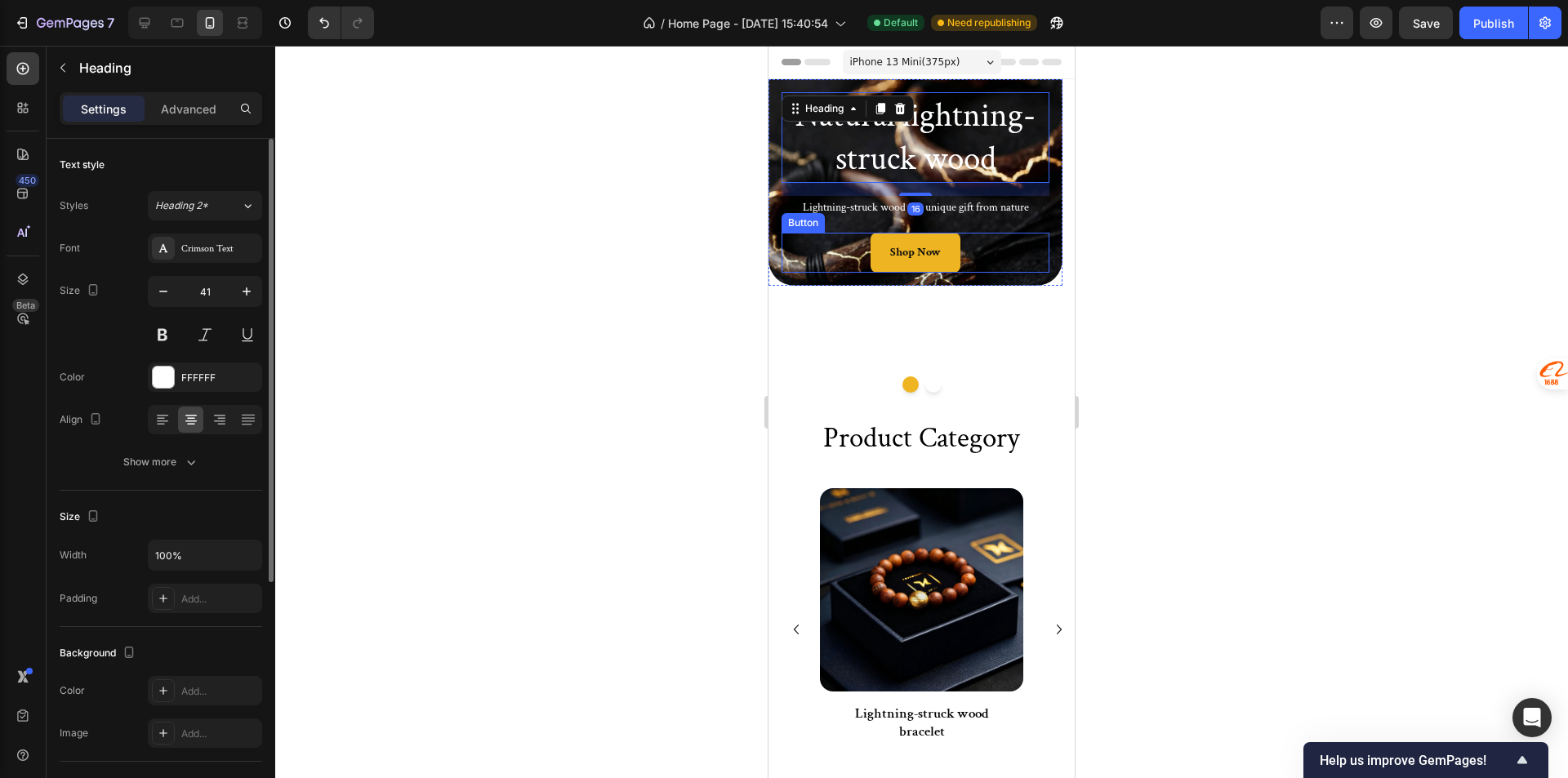
click at [803, 235] on div "Shop Now Button" at bounding box center [915, 252] width 268 height 40
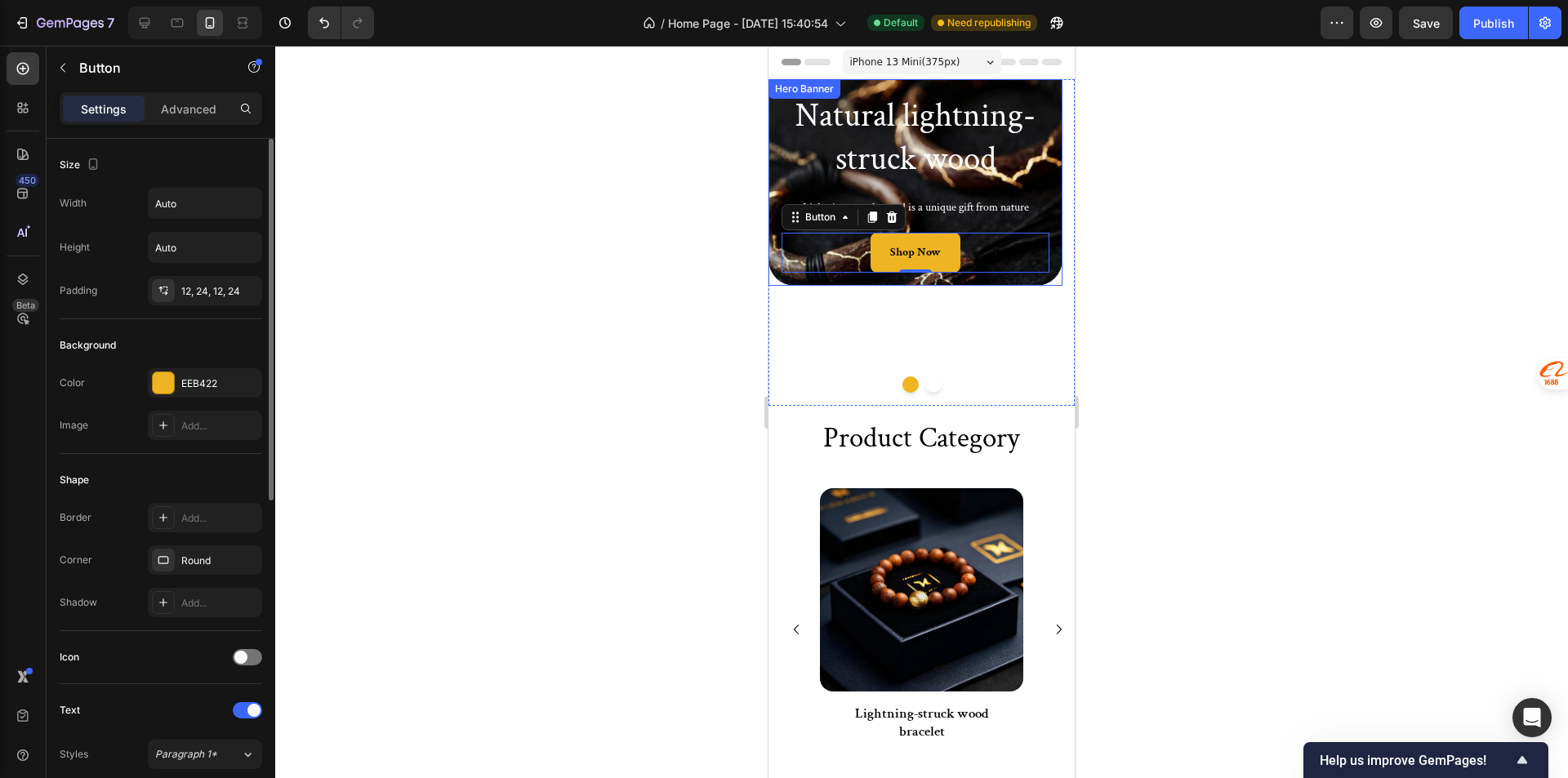
click at [777, 221] on div "Natural lightning-struck wood Heading Lightning-struck wood is a unique gift fr…" at bounding box center [915, 182] width 294 height 206
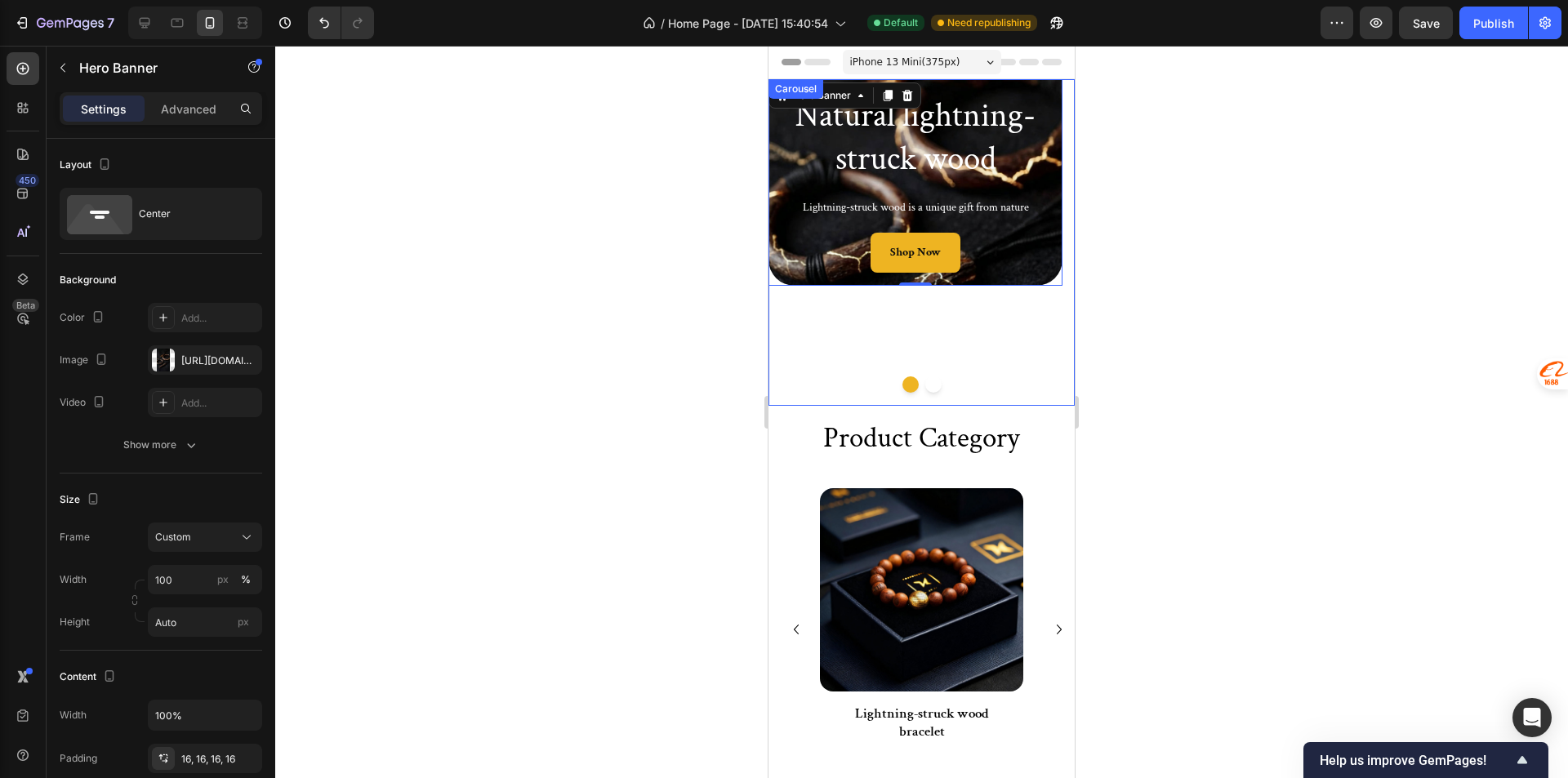
click at [845, 370] on div "Natural lightning-struck wood Heading Lightning-struck wood is a unique gift fr…" at bounding box center [915, 242] width 294 height 326
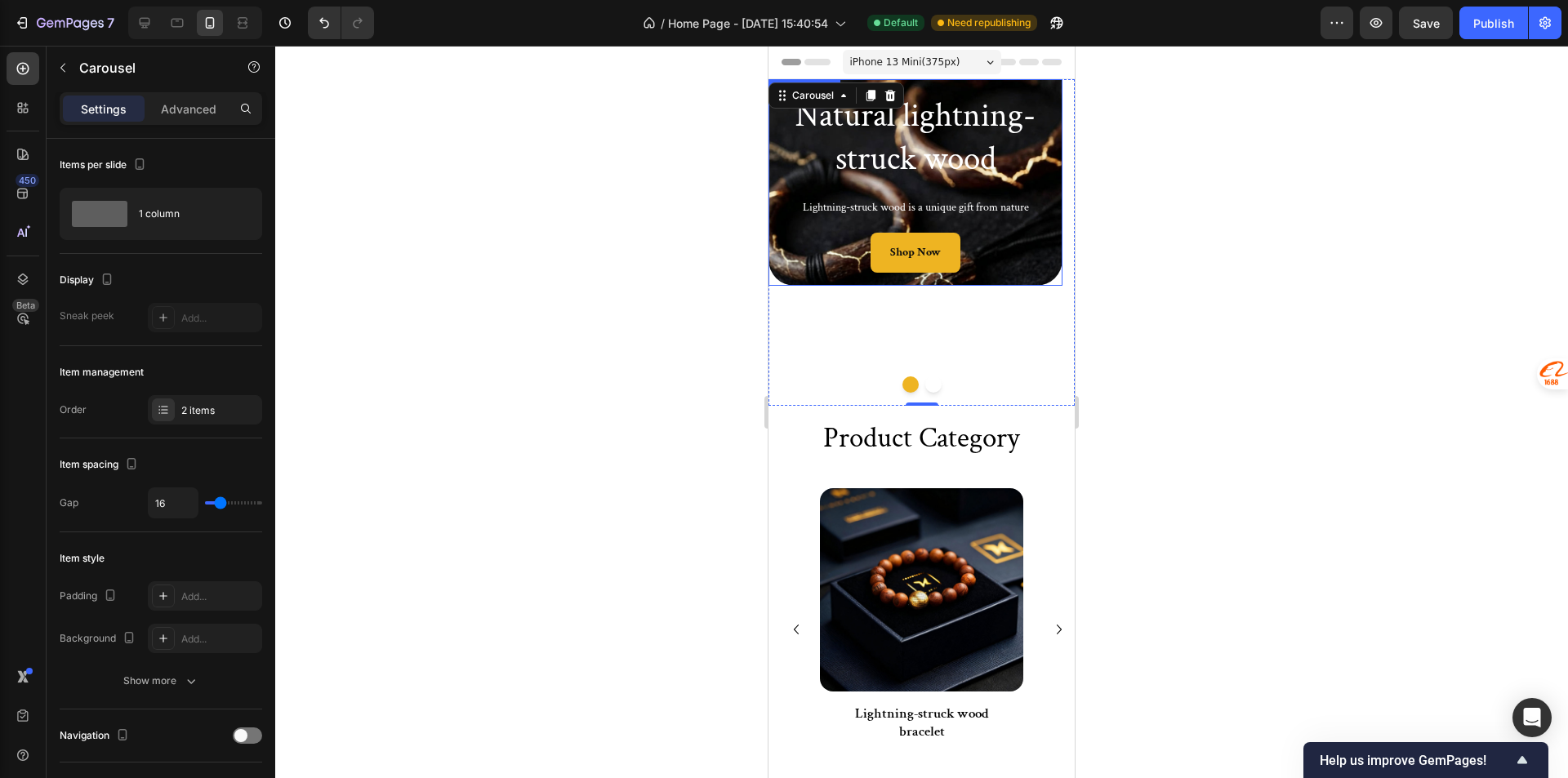
click at [772, 223] on div "Natural lightning-struck wood Heading Lightning-struck wood is a unique gift fr…" at bounding box center [915, 182] width 294 height 206
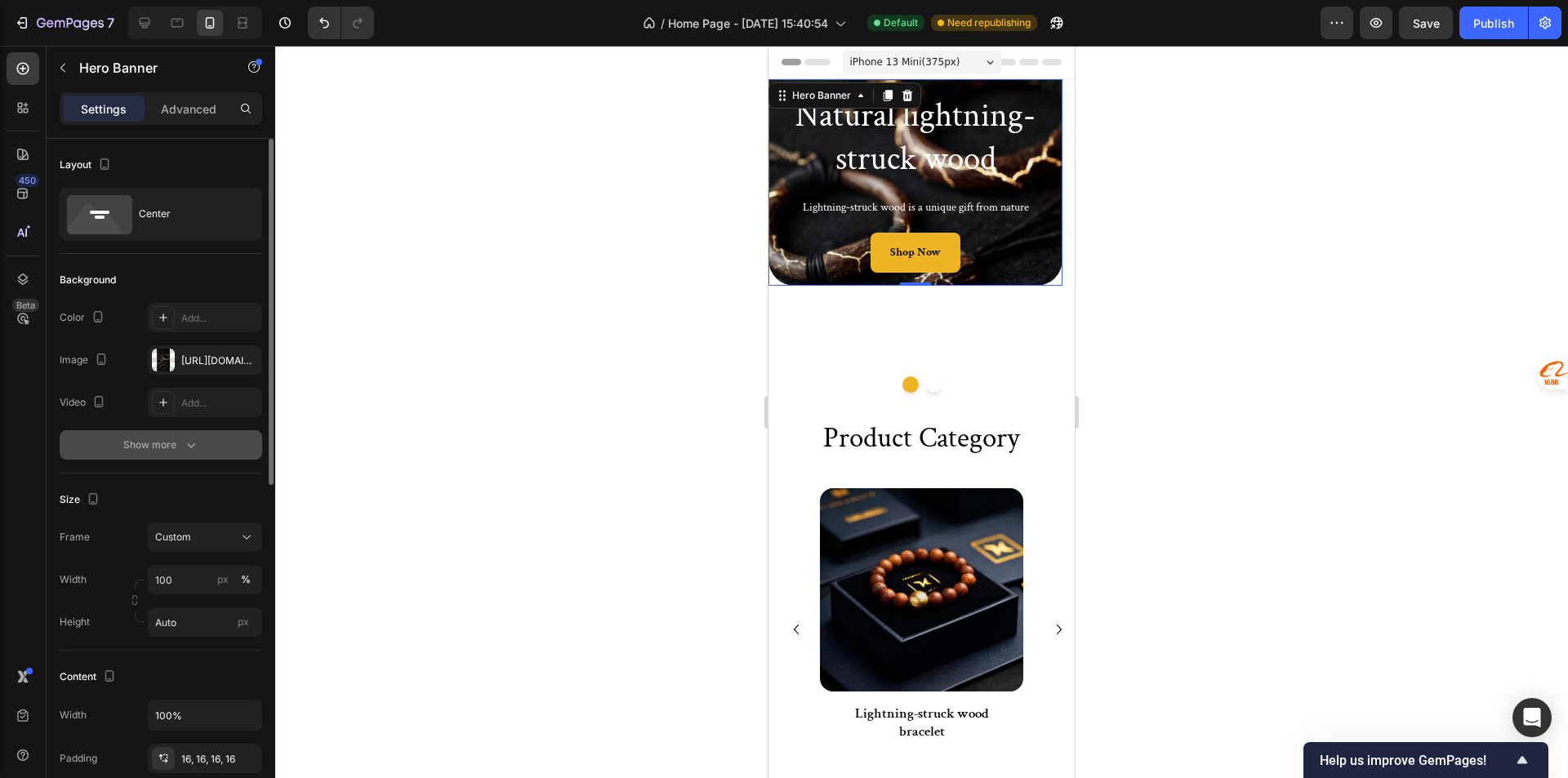
click at [205, 438] on button "Show more" at bounding box center [160, 445] width 202 height 29
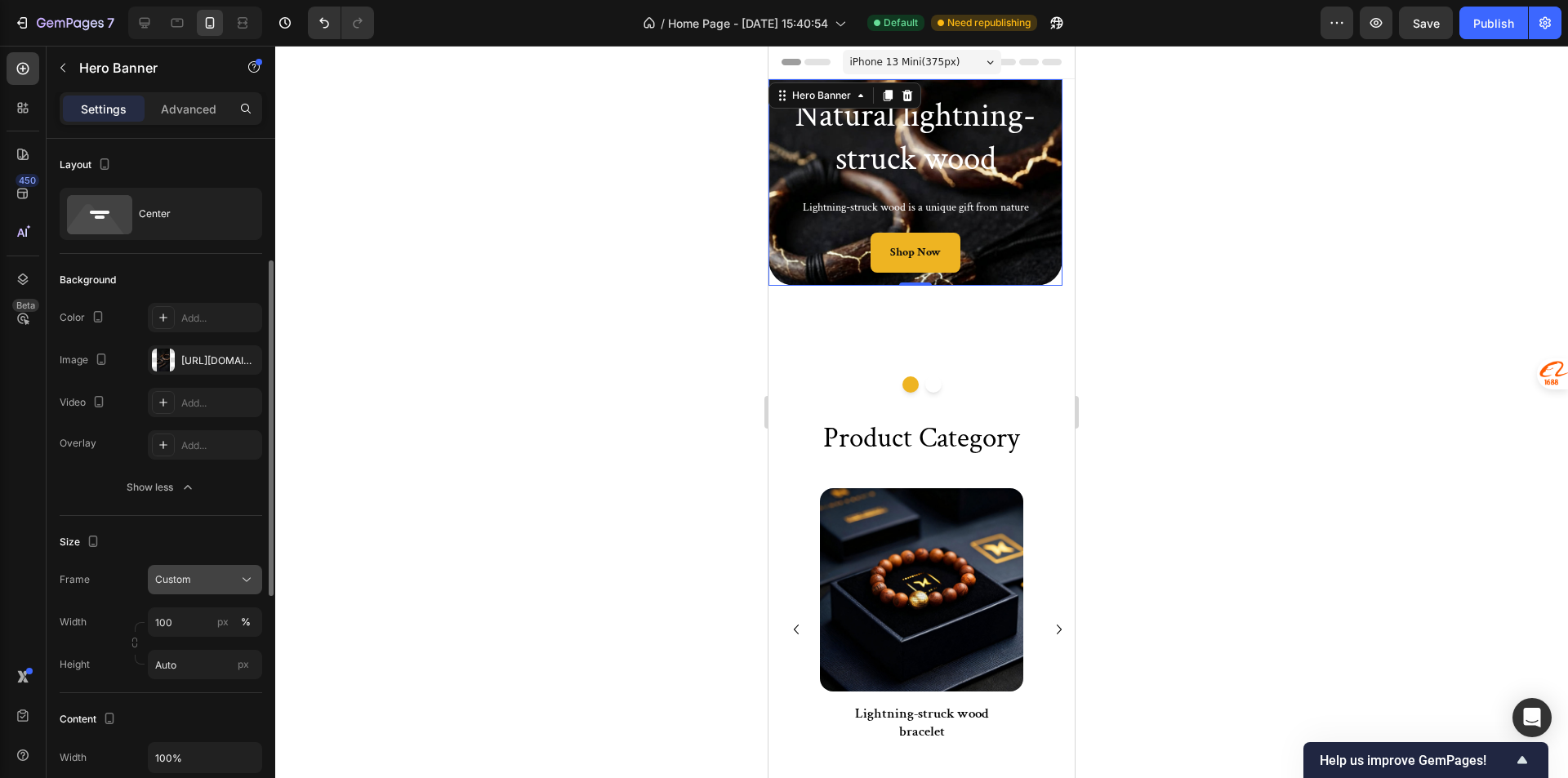
scroll to position [82, 0]
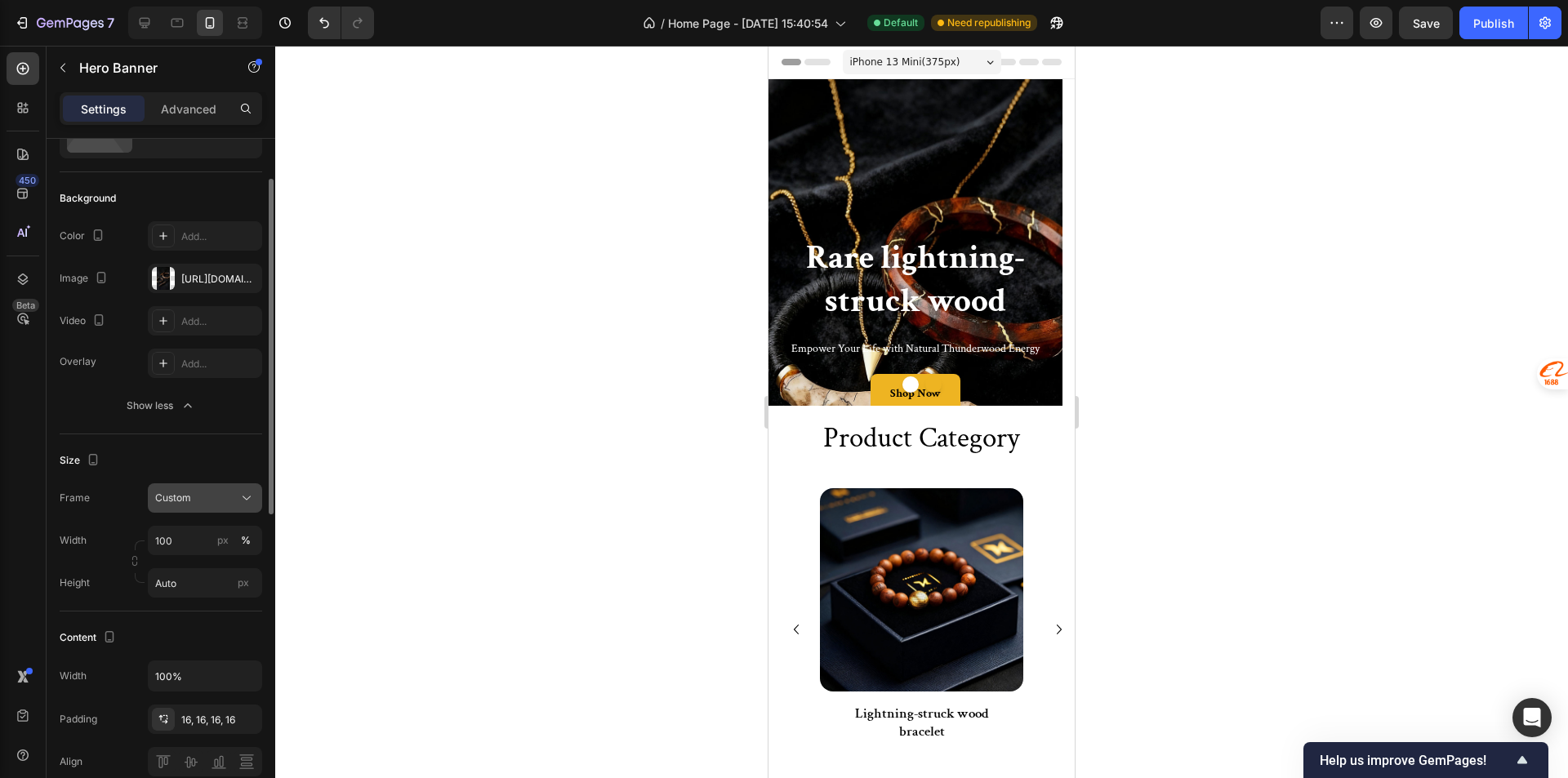
click at [248, 503] on icon at bounding box center [246, 498] width 16 height 16
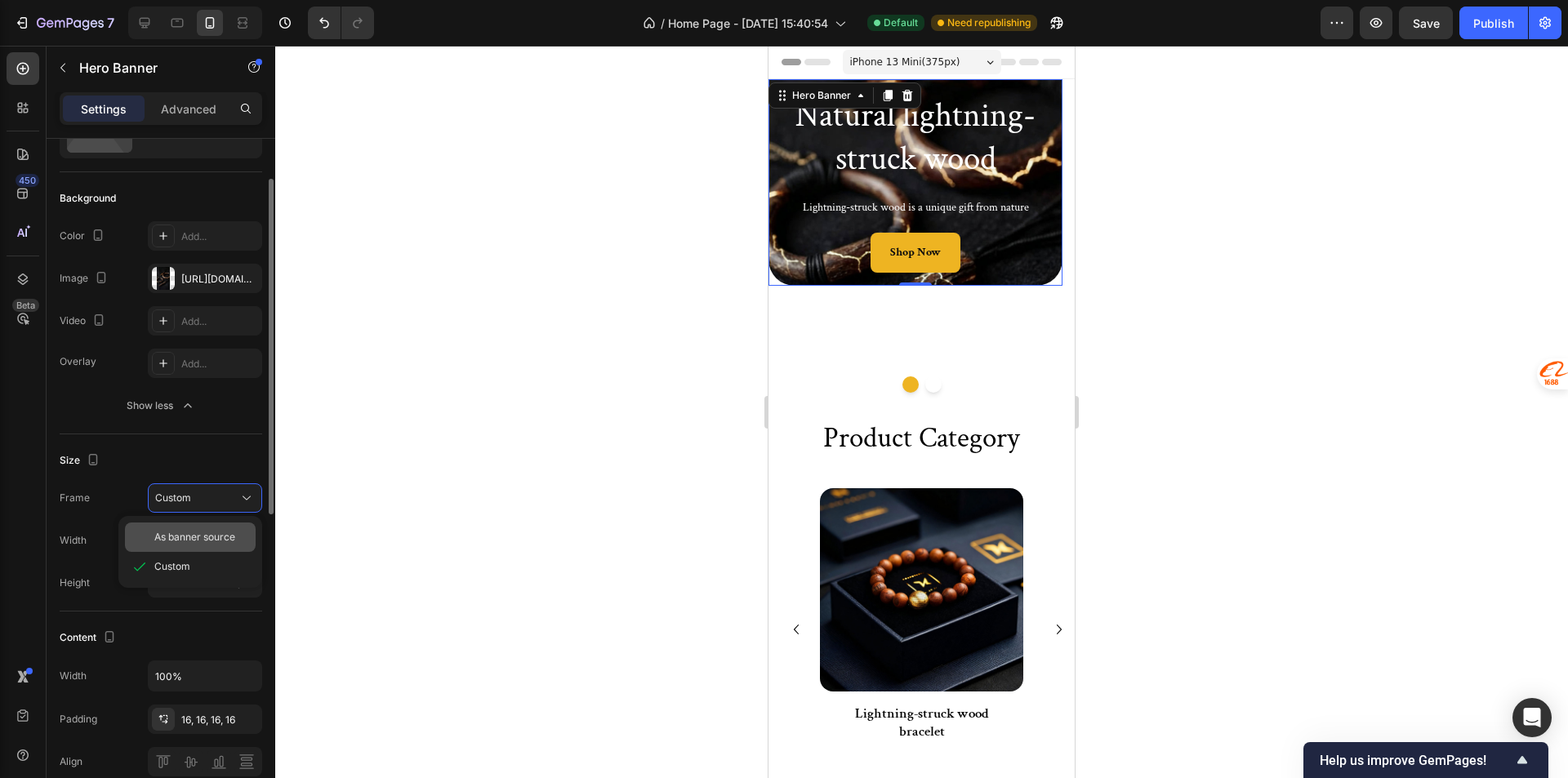
click at [219, 540] on span "As banner source" at bounding box center [195, 537] width 81 height 15
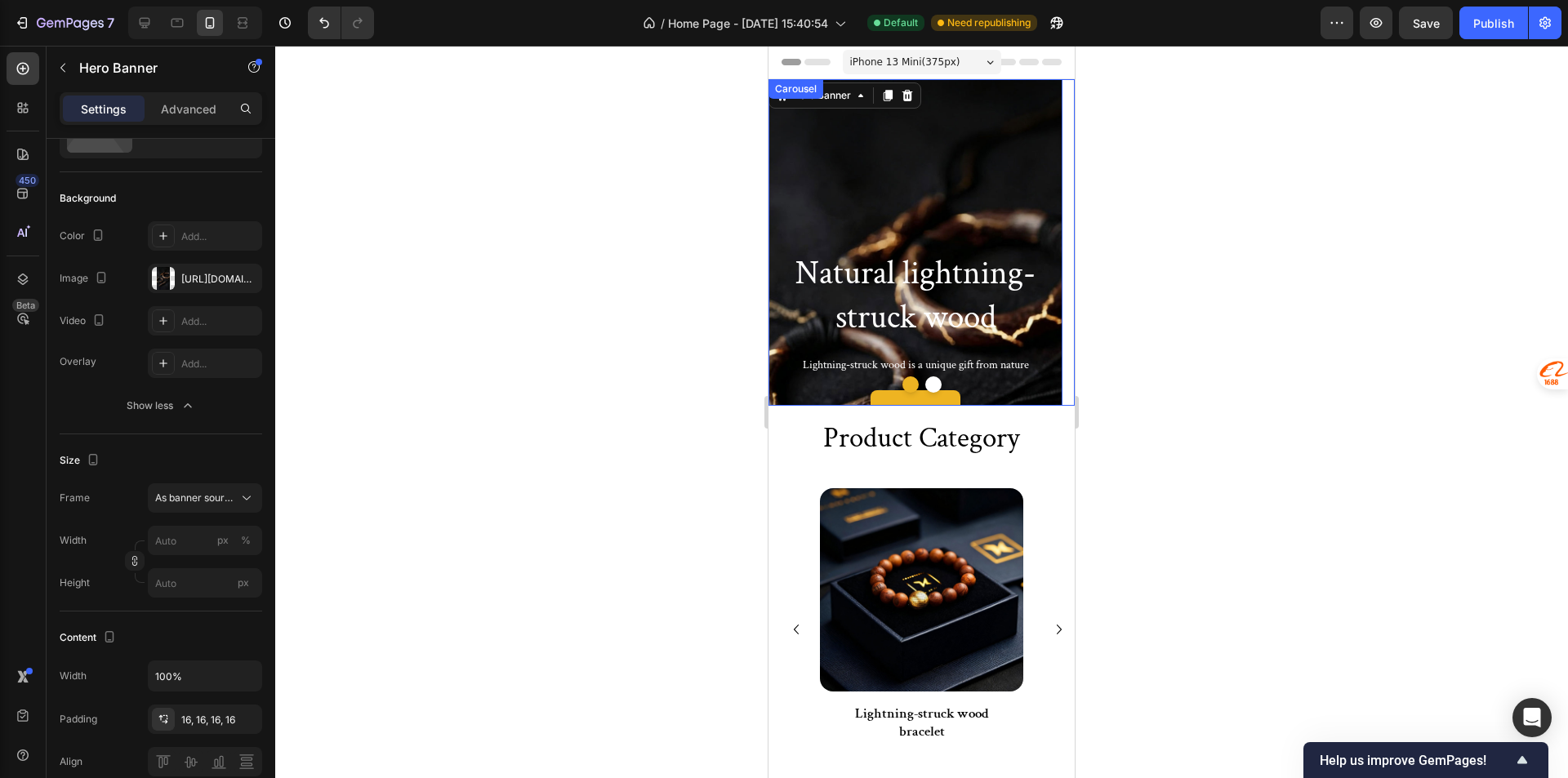
click at [935, 377] on div at bounding box center [921, 385] width 306 height 16
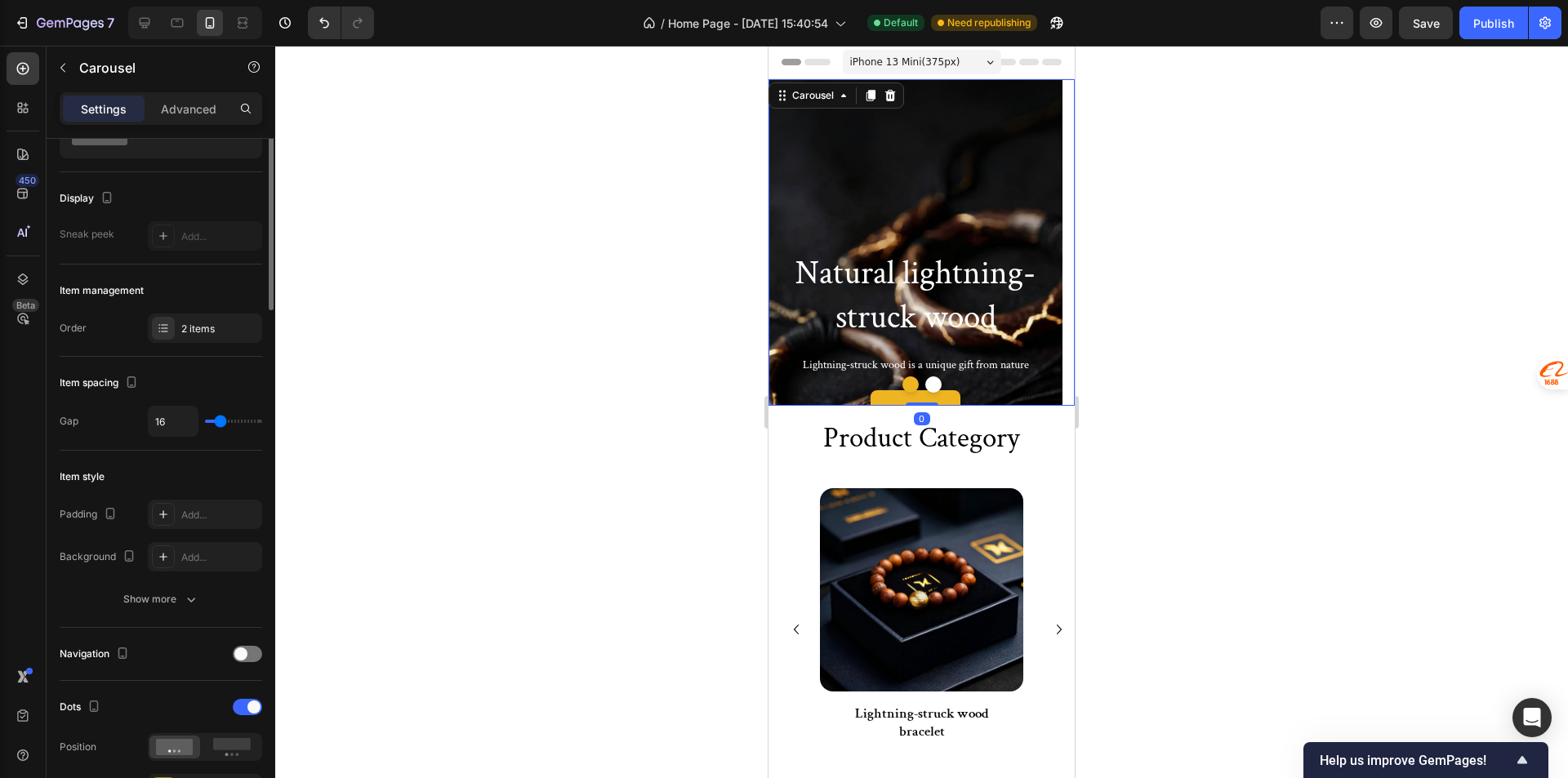
scroll to position [0, 0]
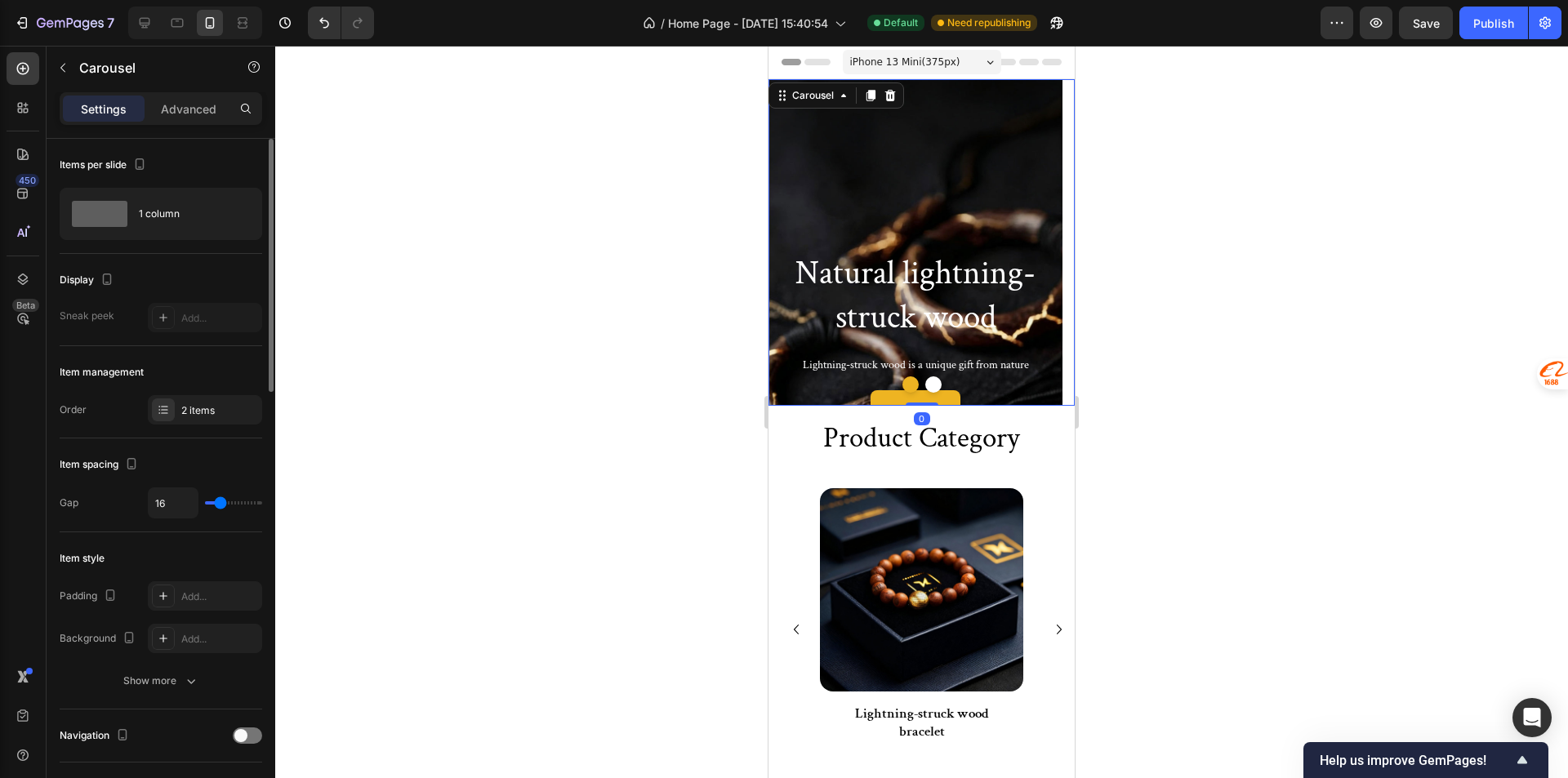
click at [934, 377] on div at bounding box center [921, 385] width 306 height 16
click at [928, 380] on button "Dot" at bounding box center [933, 385] width 16 height 16
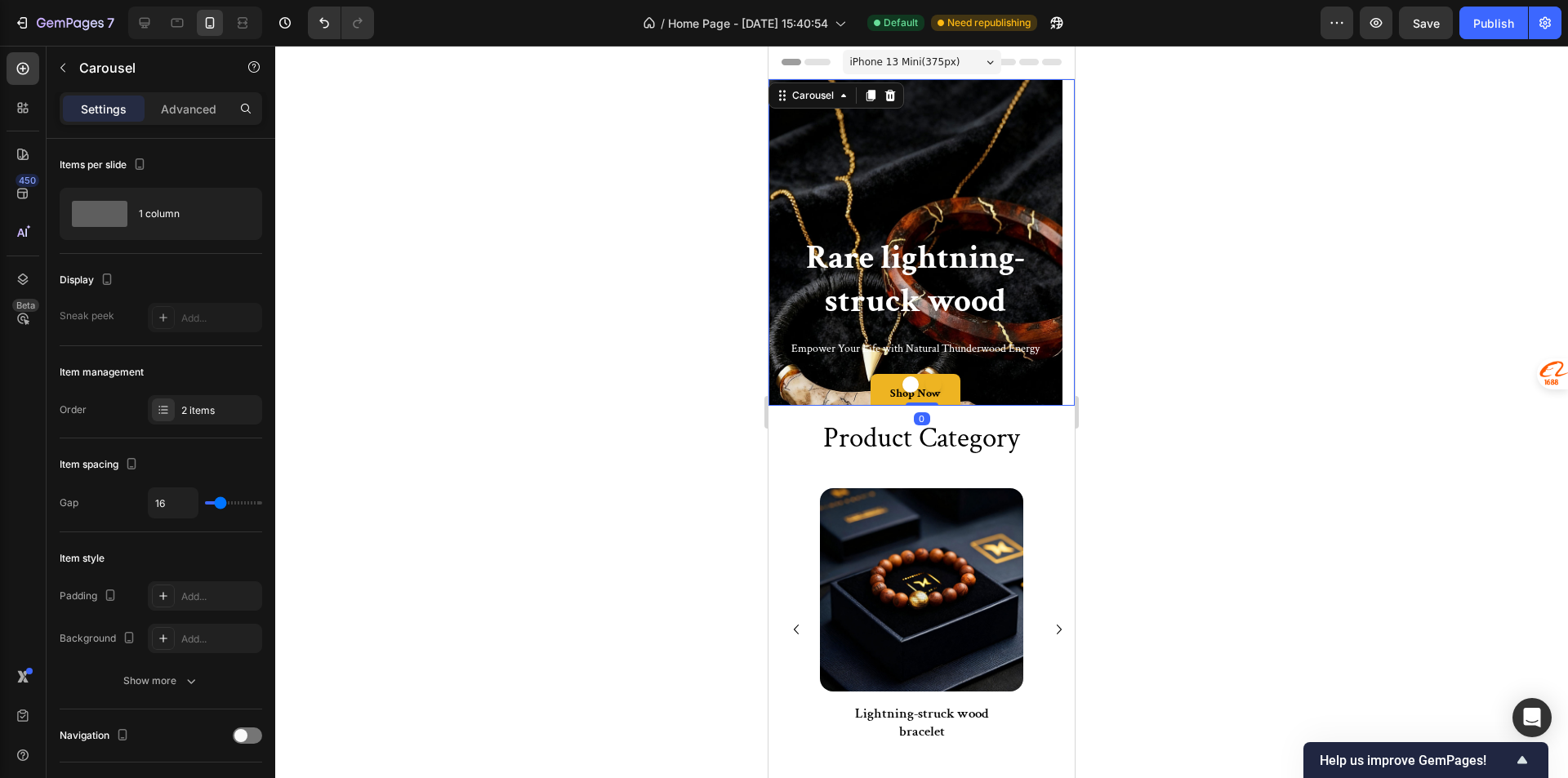
click at [902, 380] on button "Dot" at bounding box center [910, 385] width 16 height 16
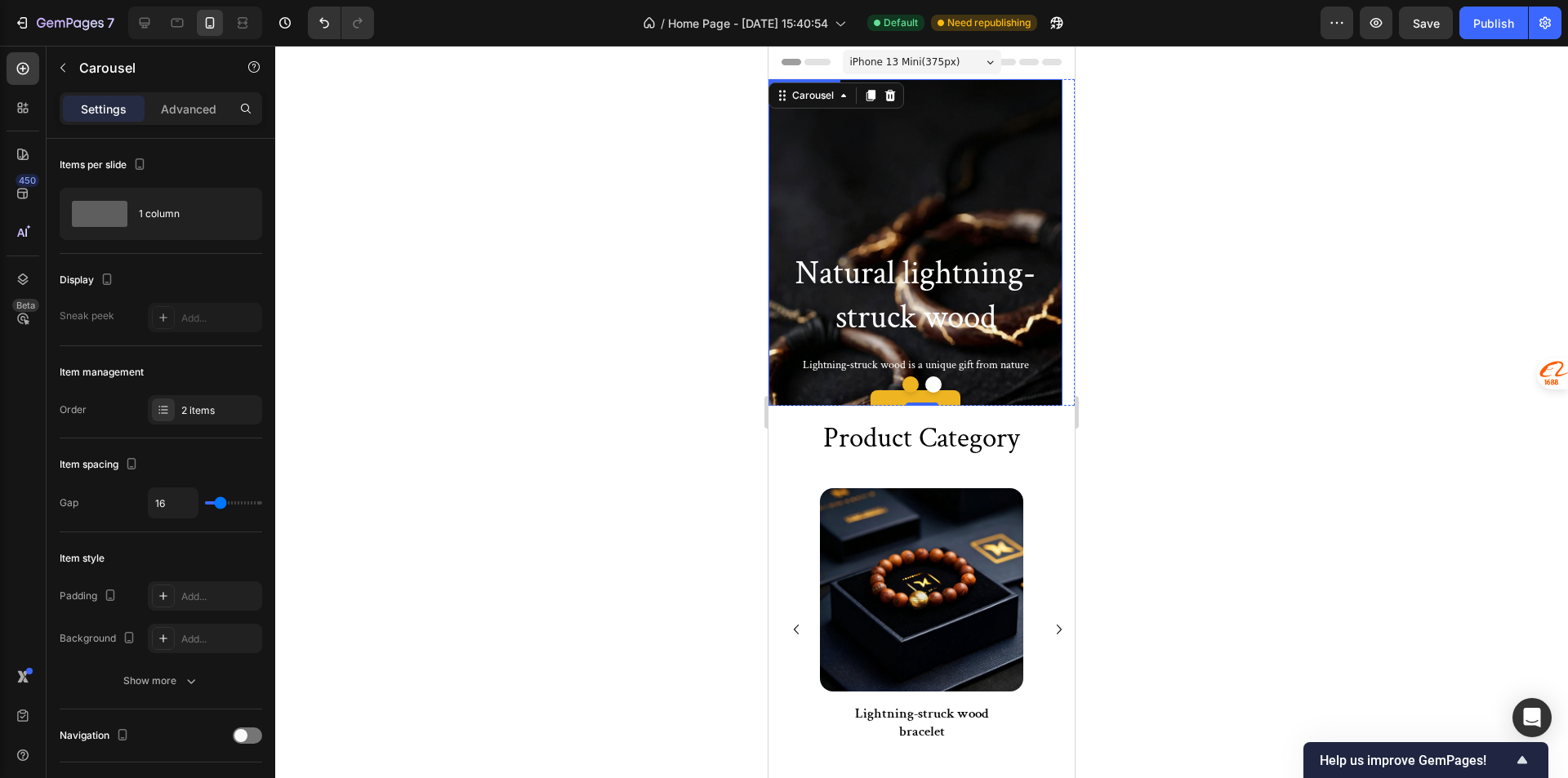
click at [810, 197] on div "Background Image" at bounding box center [915, 340] width 294 height 523
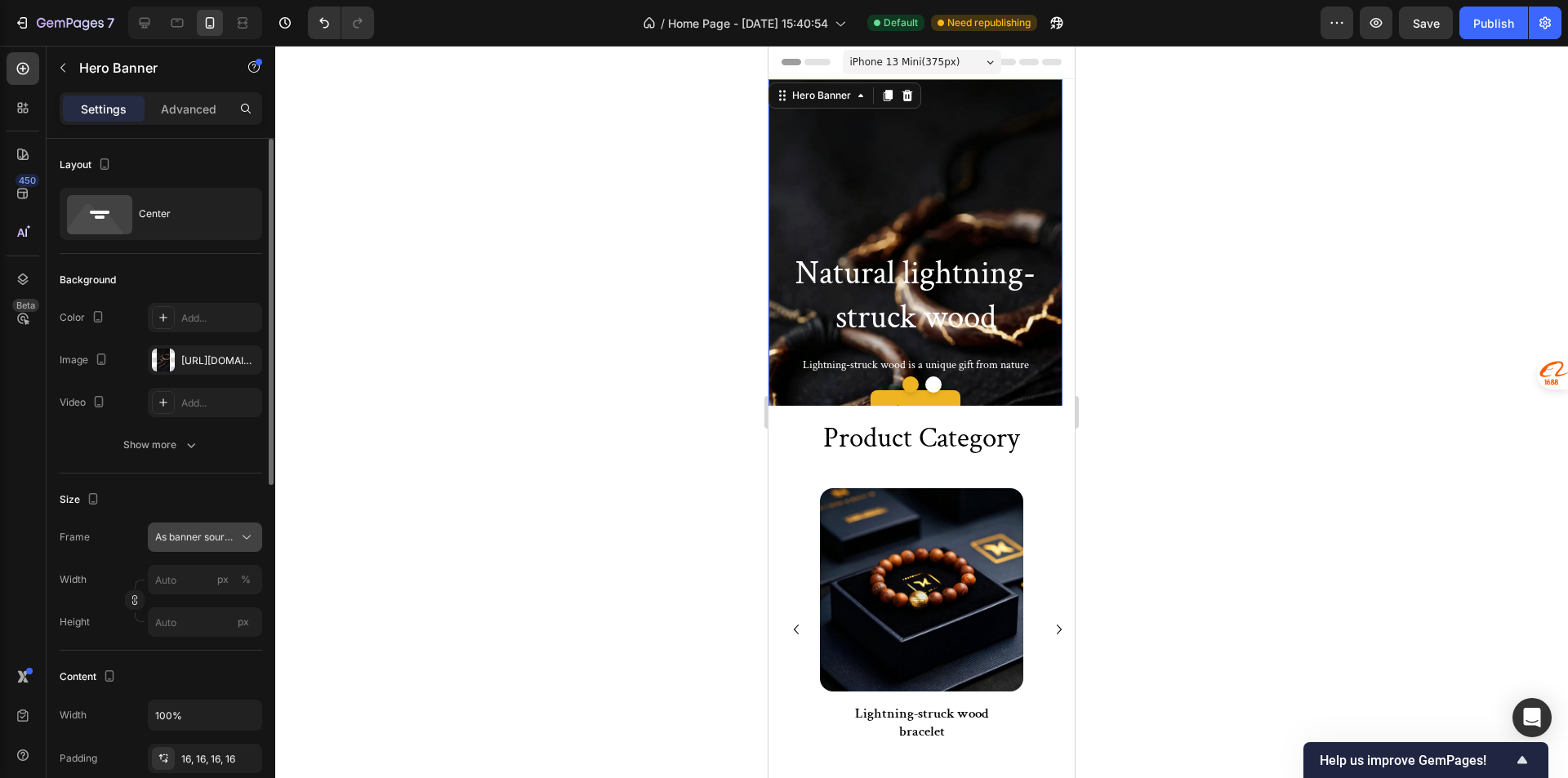
click at [209, 529] on div "As banner source" at bounding box center [205, 537] width 100 height 16
click at [187, 607] on span "Custom" at bounding box center [173, 605] width 36 height 15
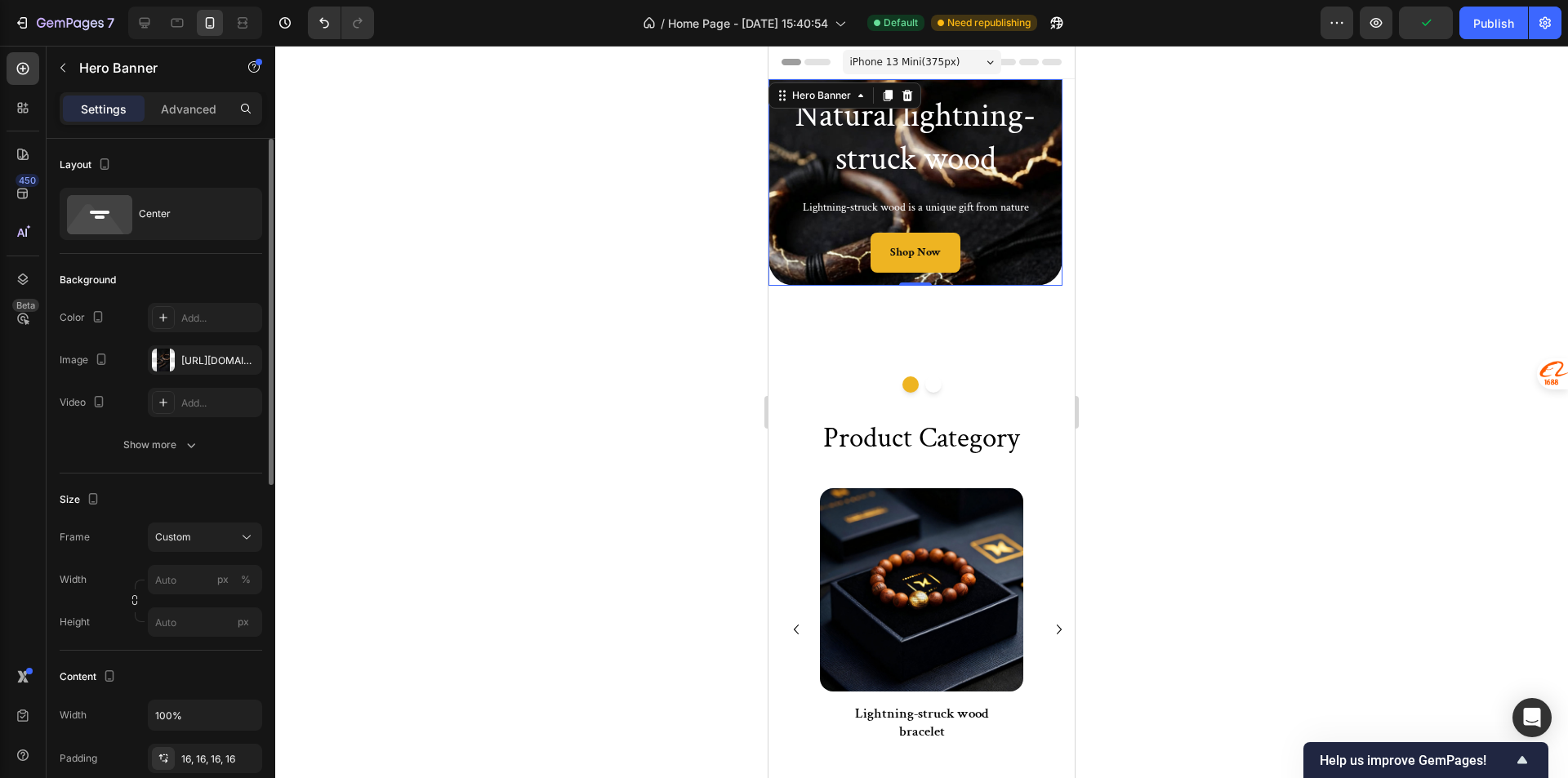
click at [324, 529] on div at bounding box center [921, 411] width 1292 height 732
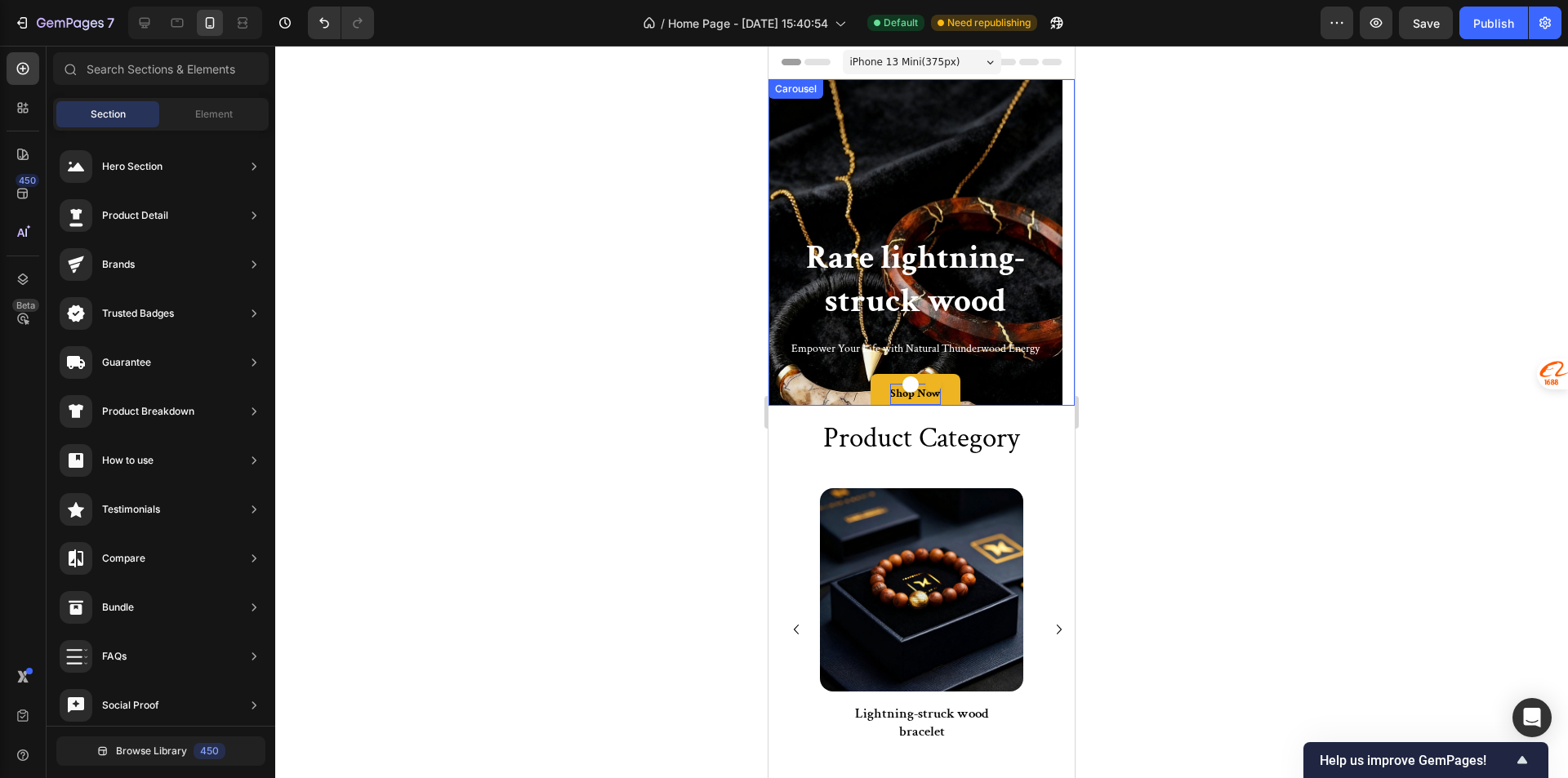
click at [917, 395] on p "Shop Now" at bounding box center [916, 393] width 51 height 20
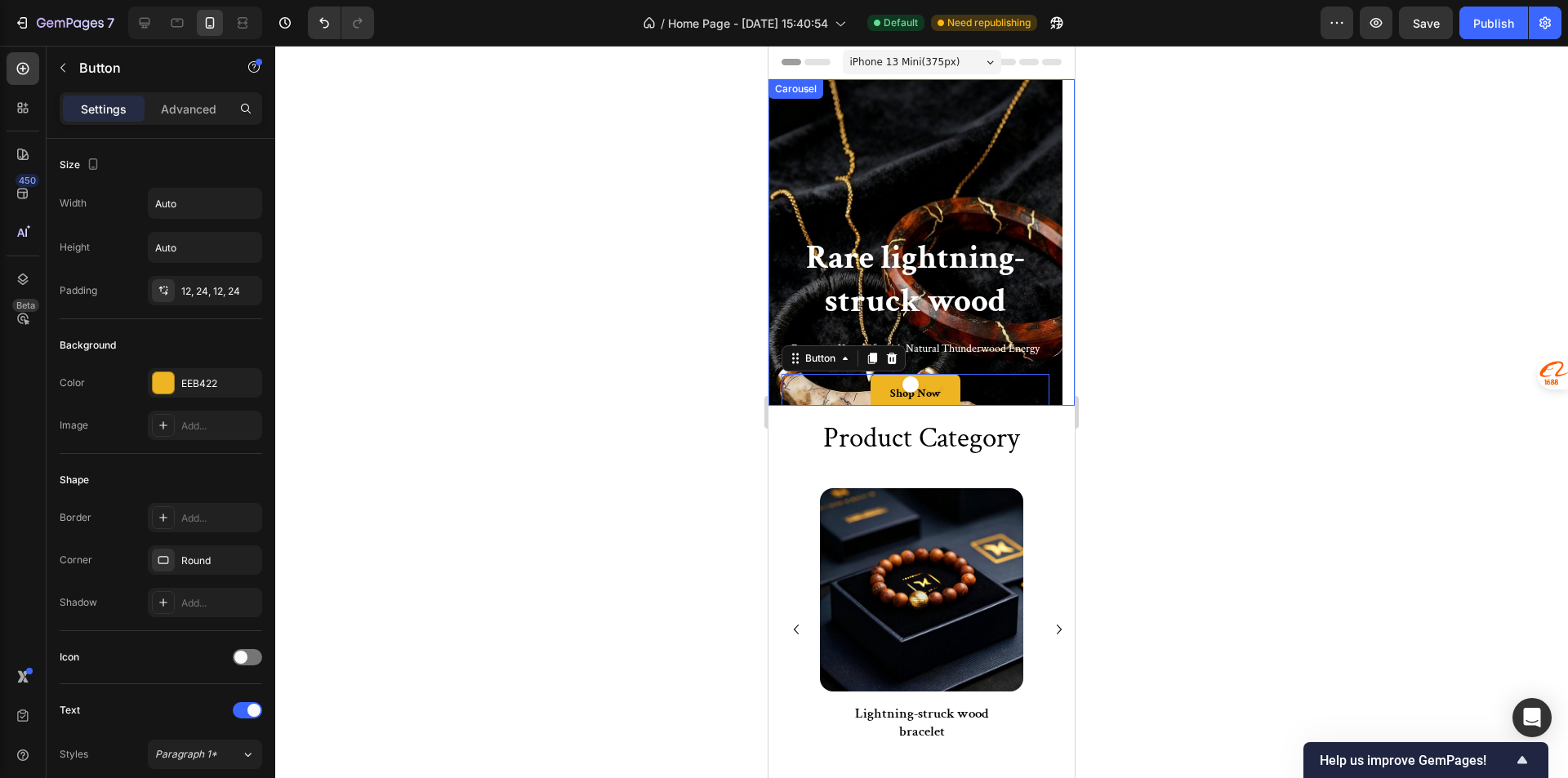
click at [908, 390] on button "Dot" at bounding box center [910, 385] width 16 height 16
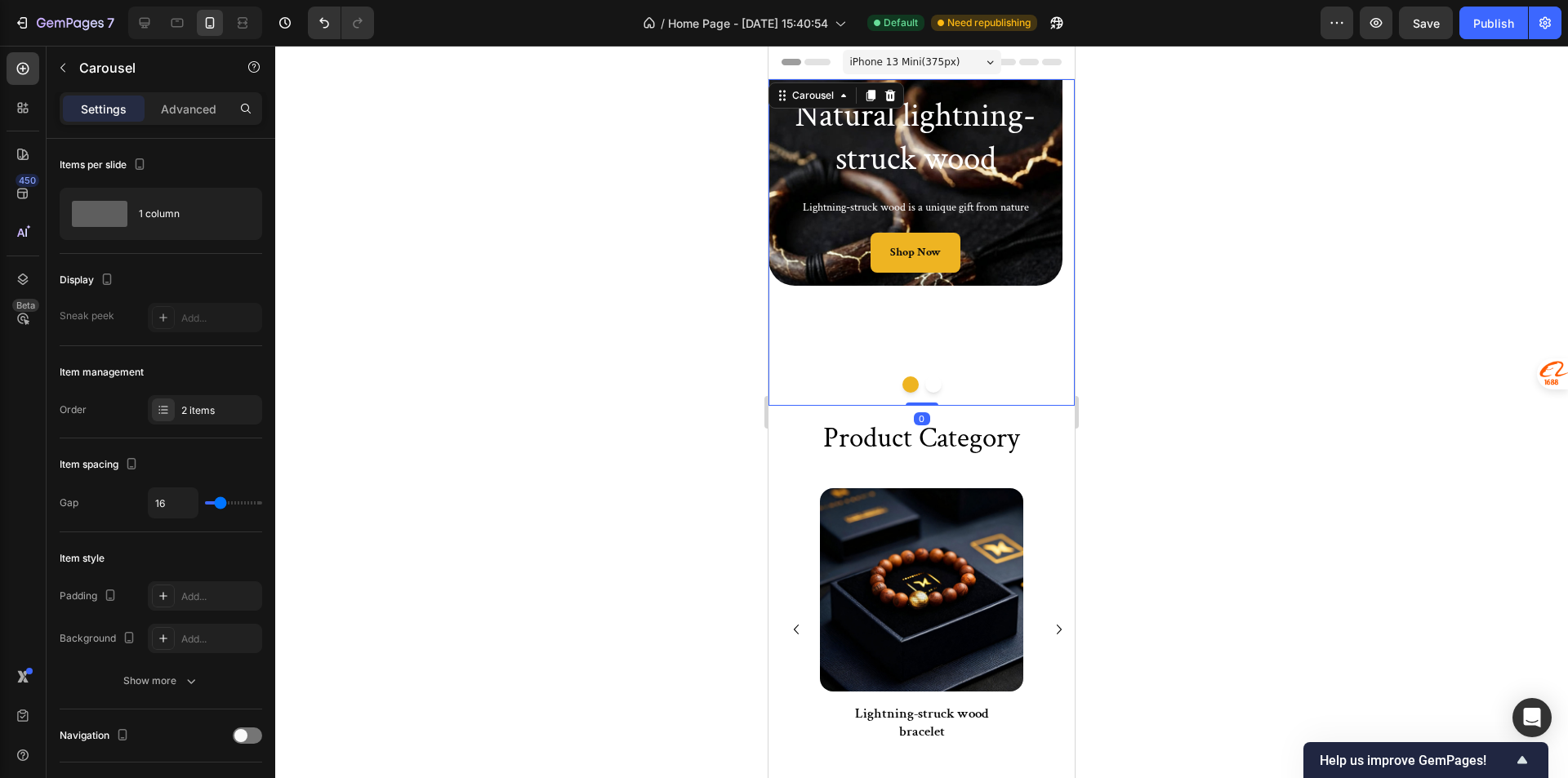
click at [847, 332] on div "Natural lightning-struck wood Heading Lightning-struck wood is a unique gift fr…" at bounding box center [915, 242] width 294 height 326
click at [823, 251] on div "Shop Now Button" at bounding box center [915, 252] width 268 height 40
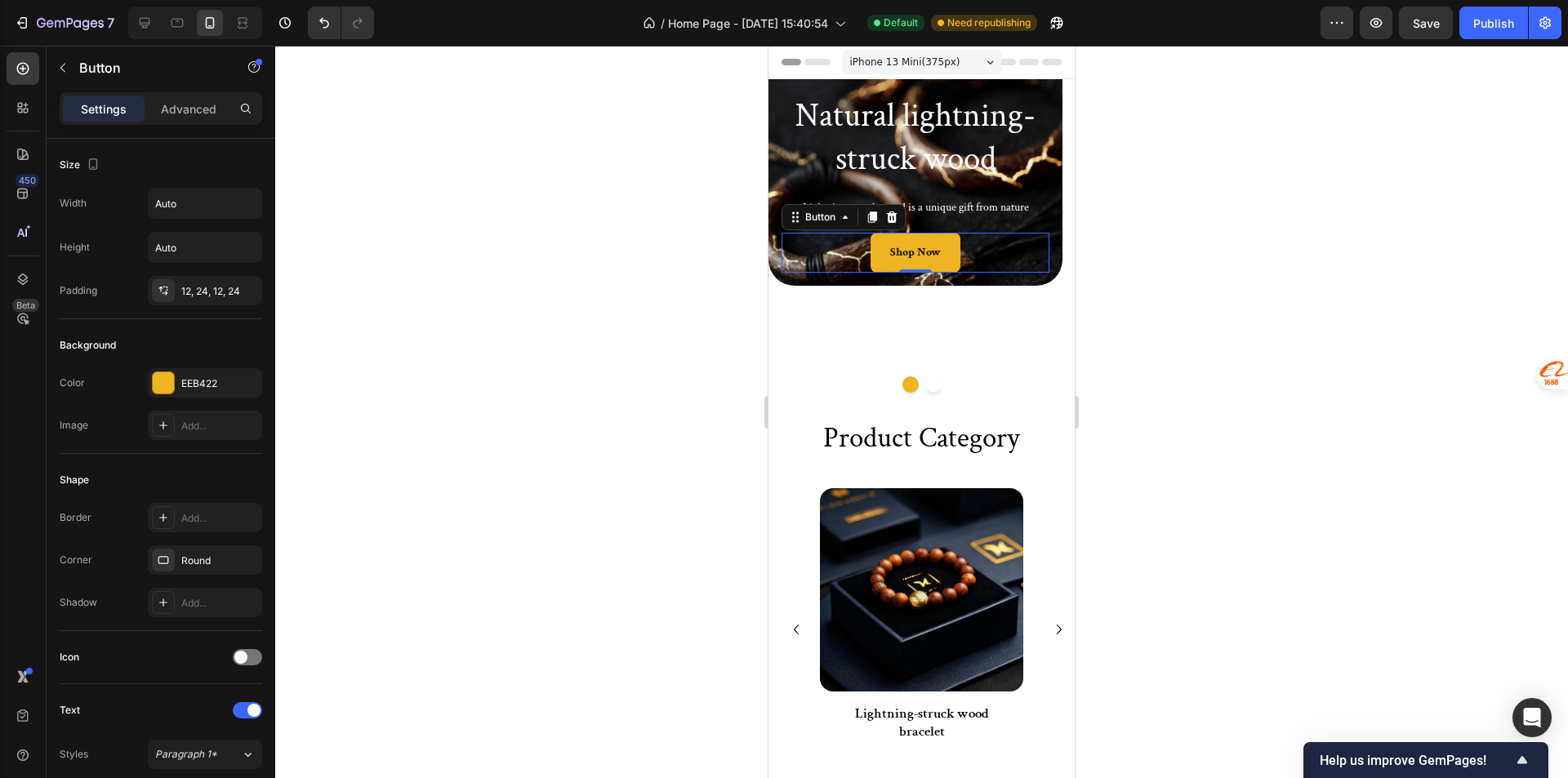
click at [783, 196] on div "Lightning-struck wood is a unique gift from nature Text Block" at bounding box center [915, 207] width 268 height 24
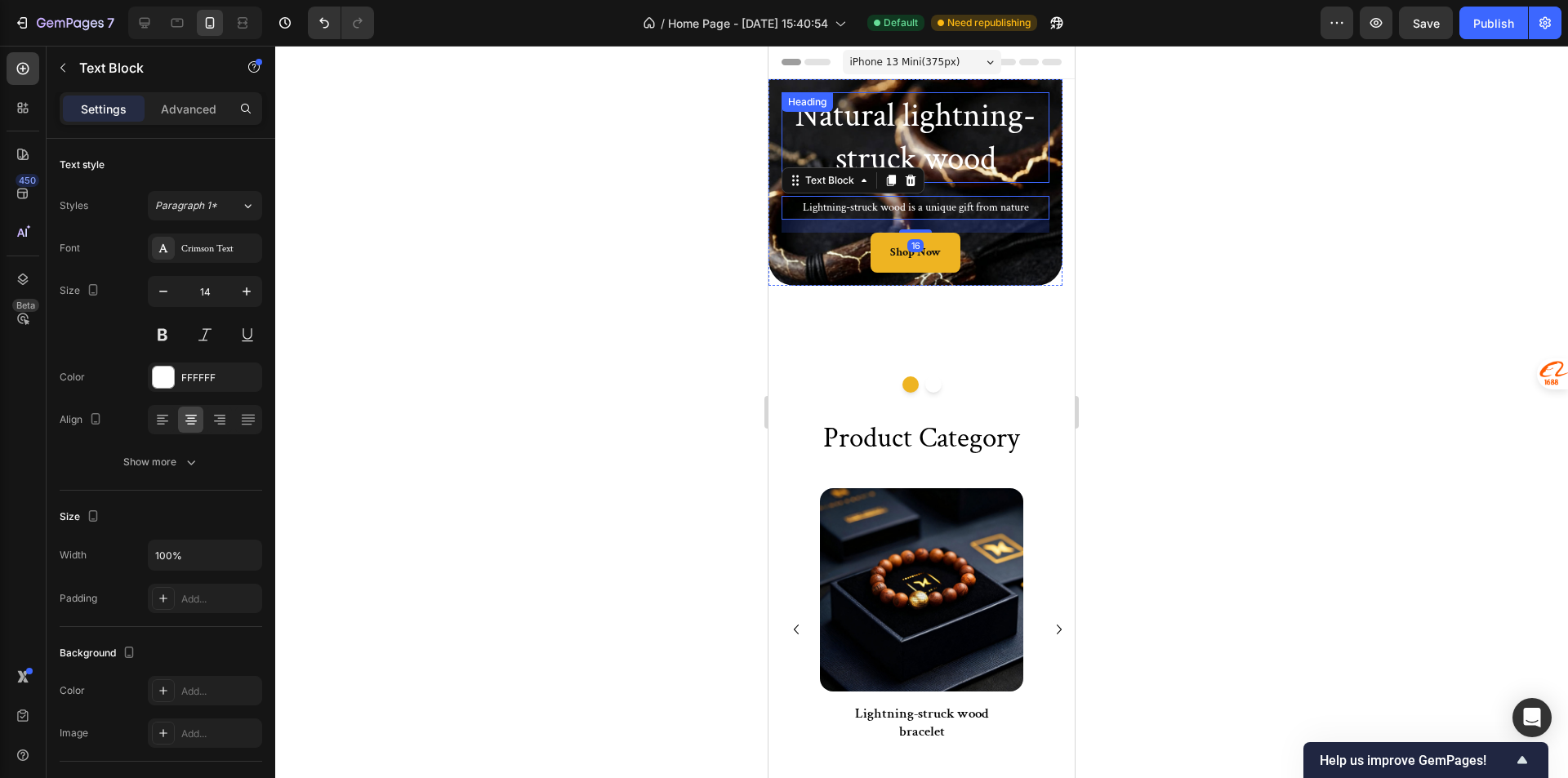
click at [789, 144] on h2 "Natural lightning-struck wood" at bounding box center [915, 137] width 268 height 91
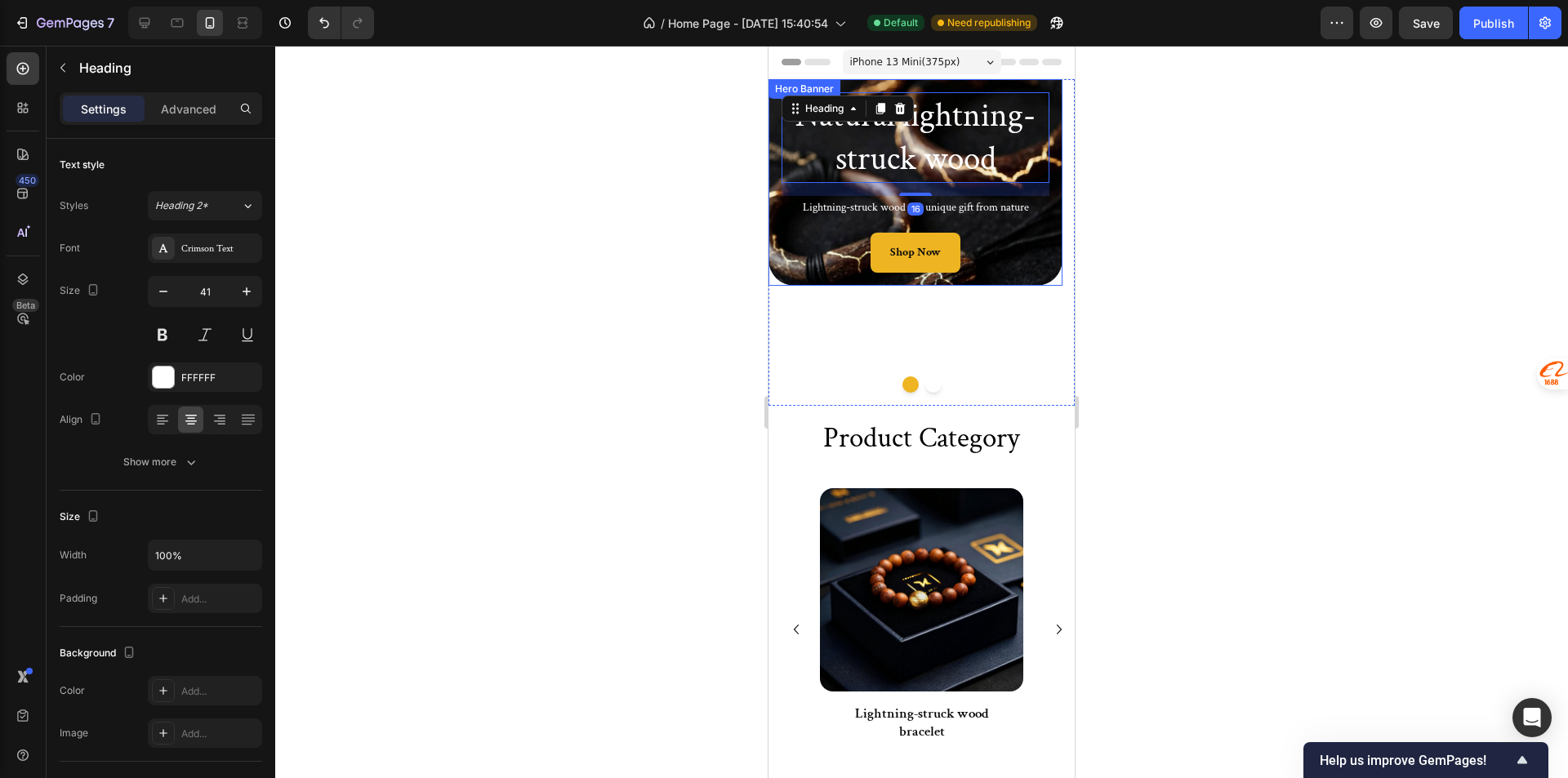
click at [770, 136] on div "Natural lightning-struck wood Heading 16 Lightning-struck wood is a unique gift…" at bounding box center [915, 182] width 294 height 206
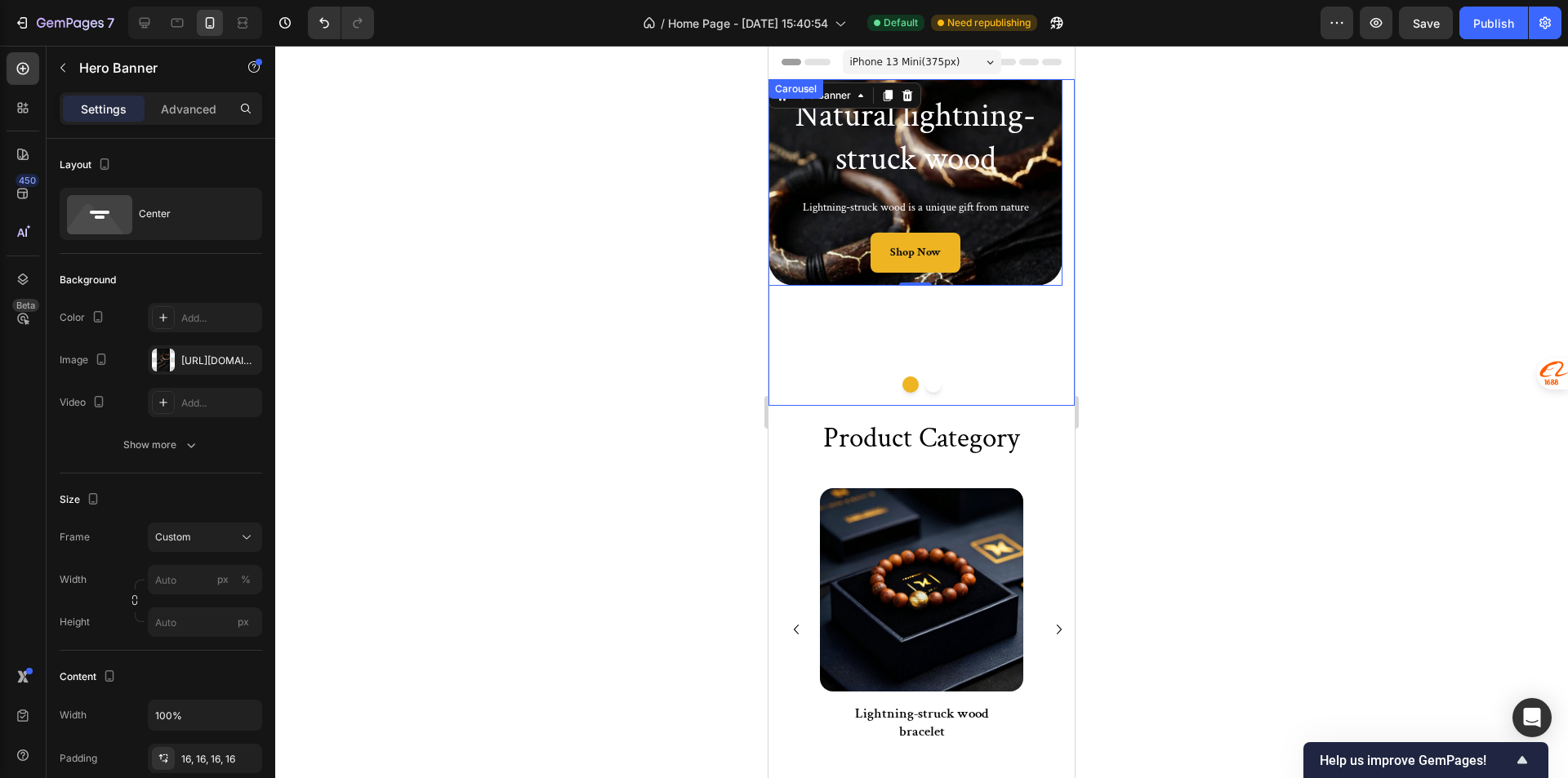
click at [834, 350] on div "Natural lightning-struck wood Heading Lightning-struck wood is a unique gift fr…" at bounding box center [915, 242] width 294 height 326
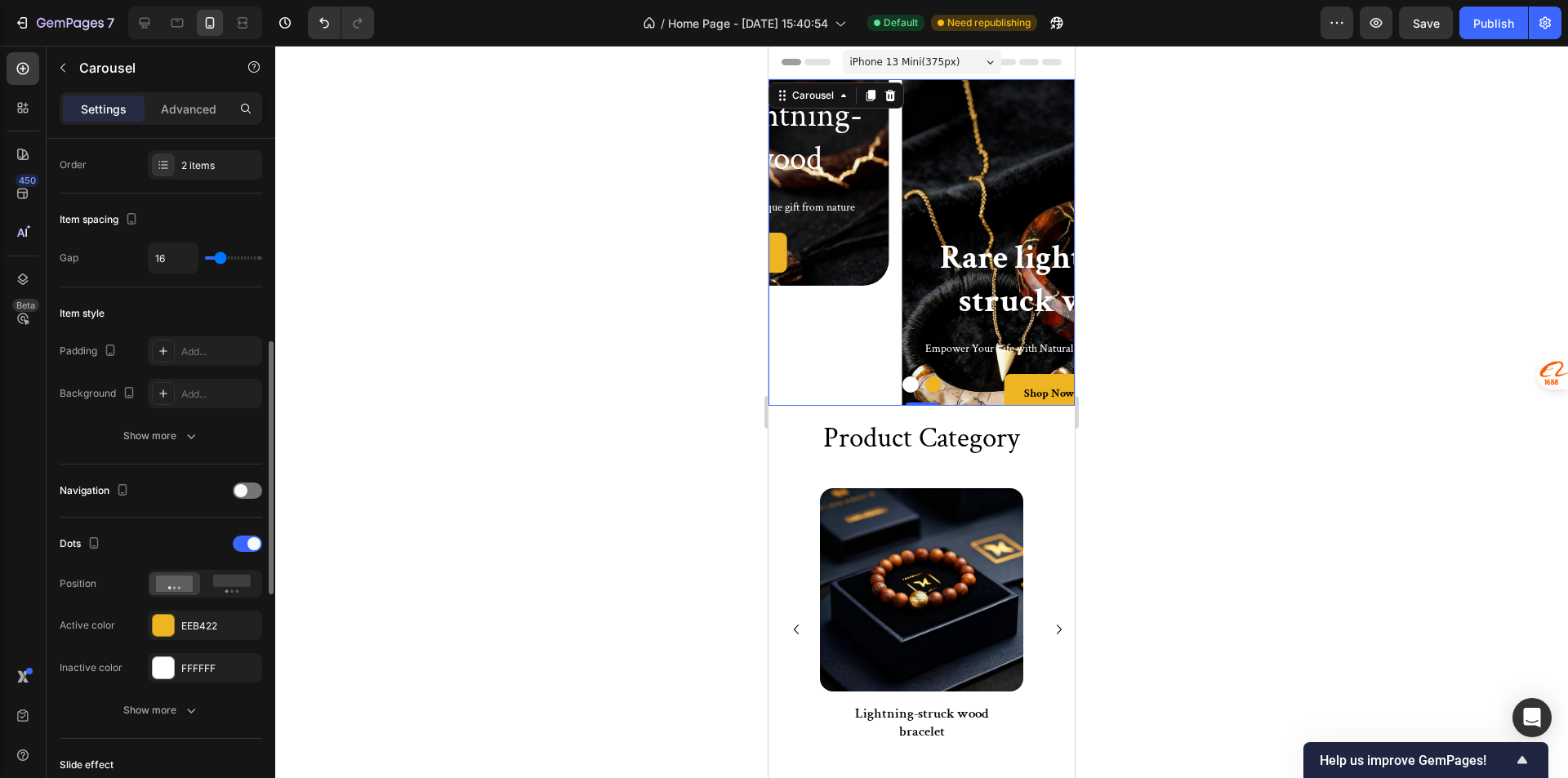
scroll to position [326, 0]
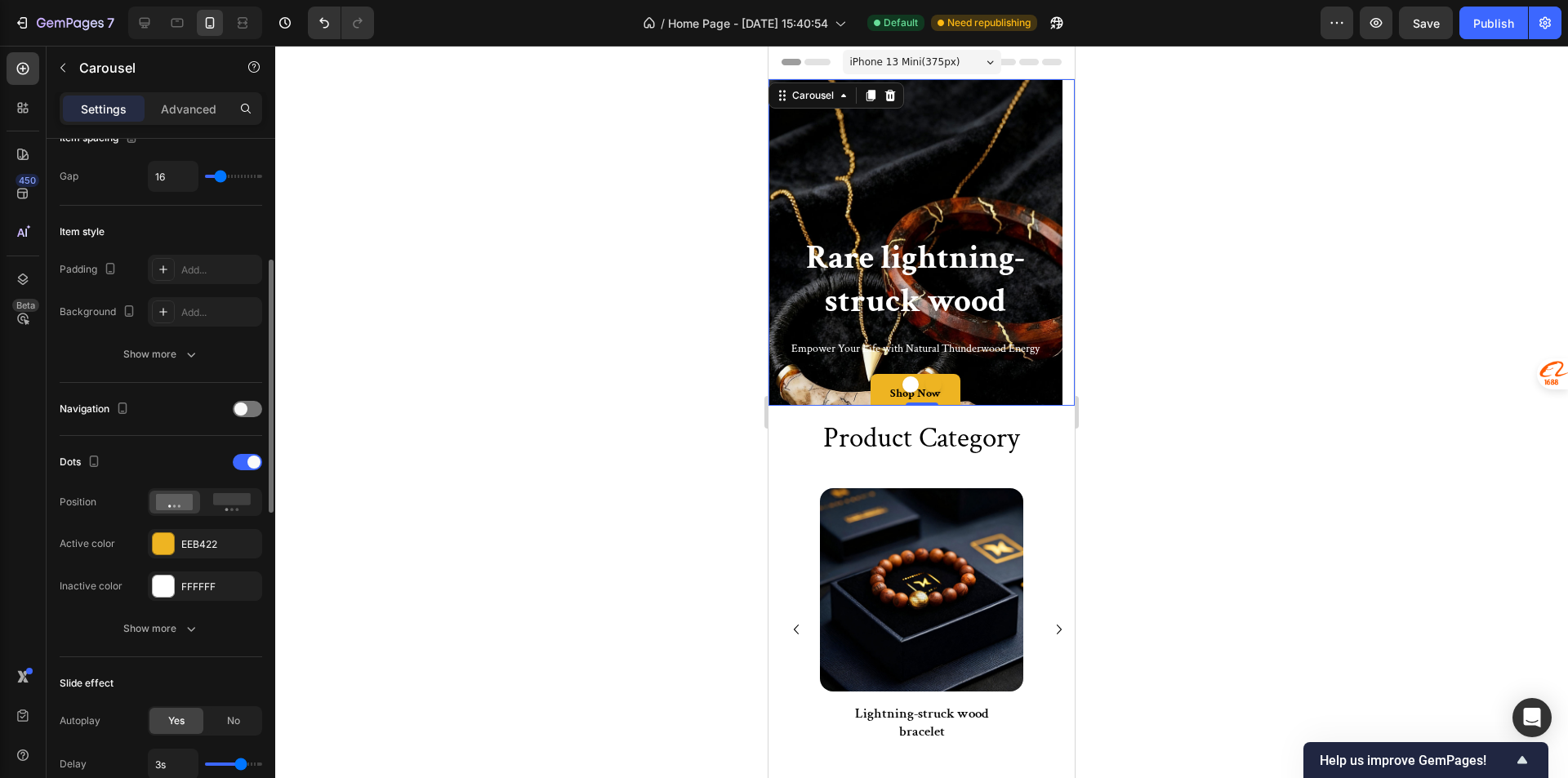
click at [179, 650] on div "Dots Position Active color EEB422 Inactive color FFFFFF Show more" at bounding box center [160, 546] width 202 height 221
click at [163, 633] on div "Show more" at bounding box center [161, 628] width 76 height 16
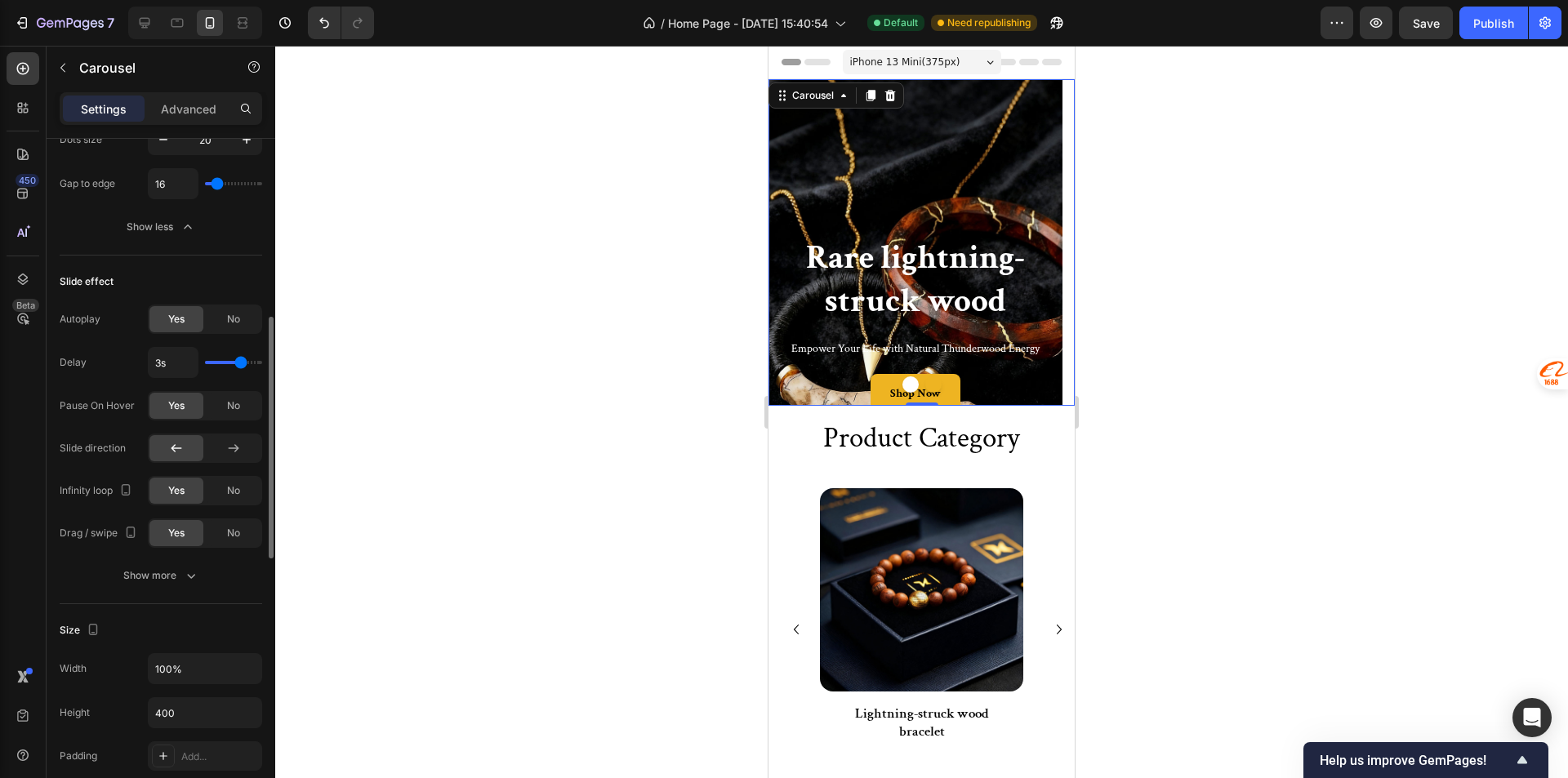
scroll to position [897, 0]
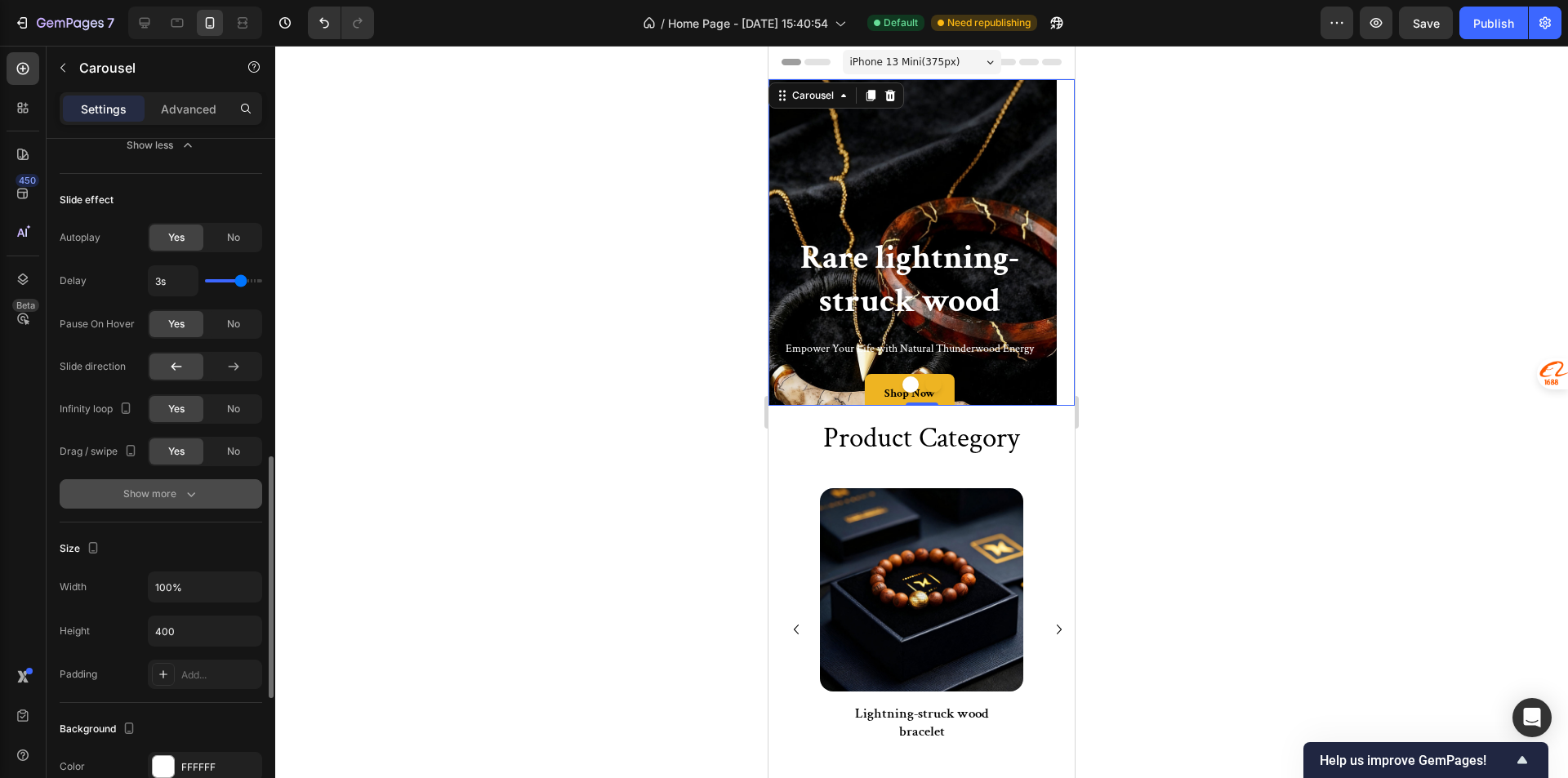
click at [186, 496] on icon "button" at bounding box center [191, 494] width 16 height 16
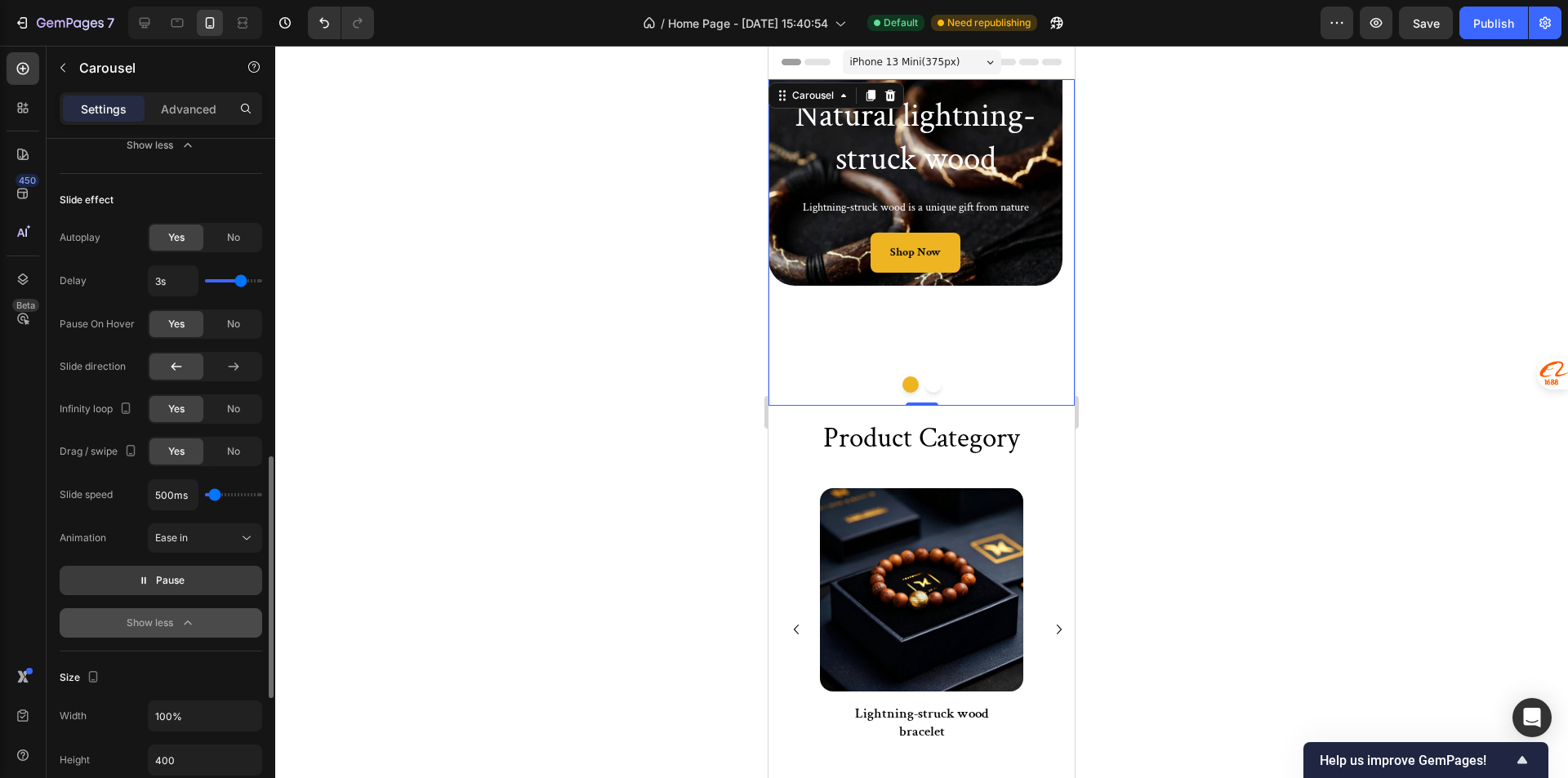
click at [151, 572] on p "Pause" at bounding box center [161, 580] width 47 height 16
click at [794, 214] on p "Lightning-struck wood is a unique gift from nature" at bounding box center [915, 207] width 264 height 20
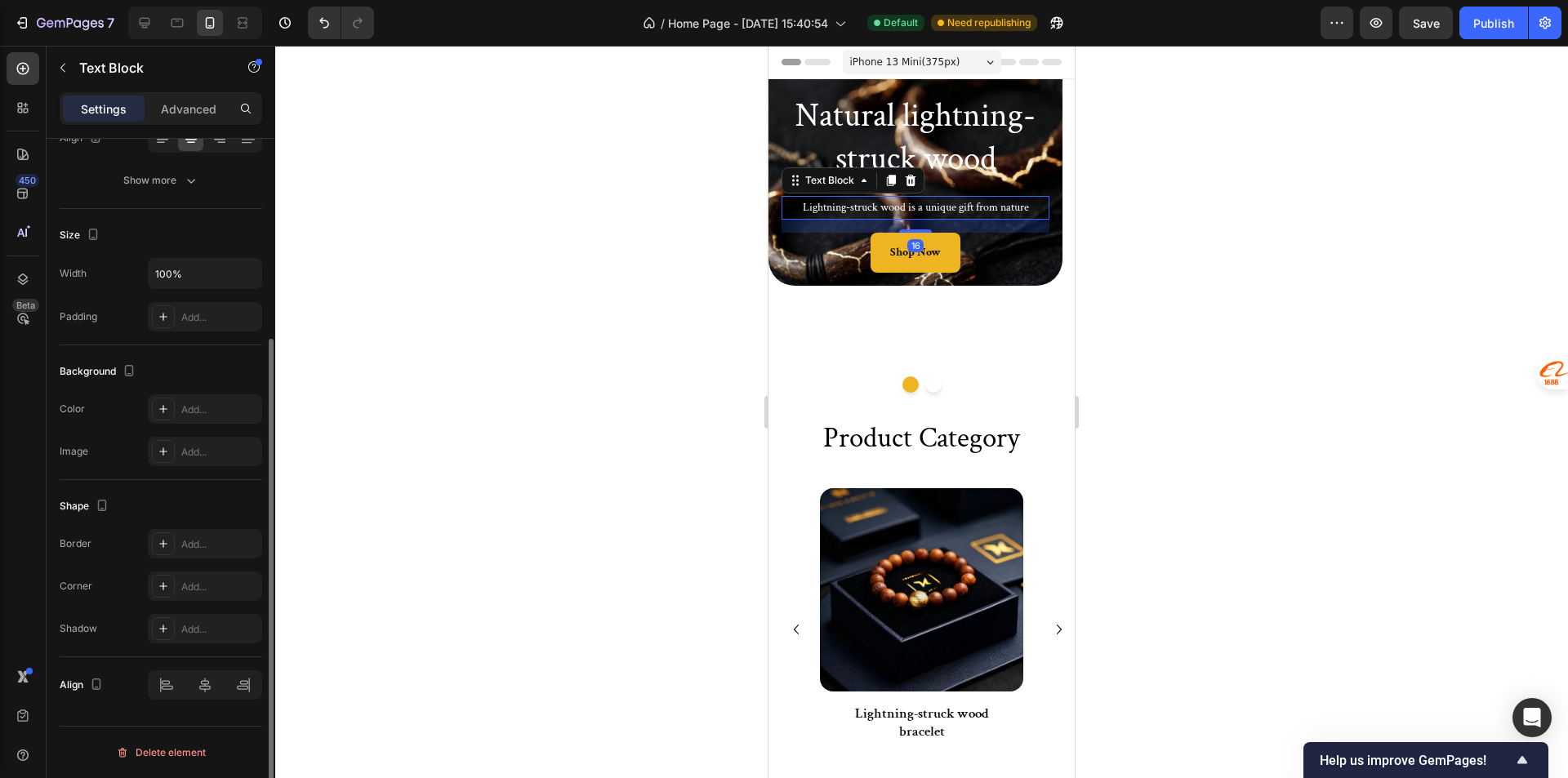
scroll to position [0, 0]
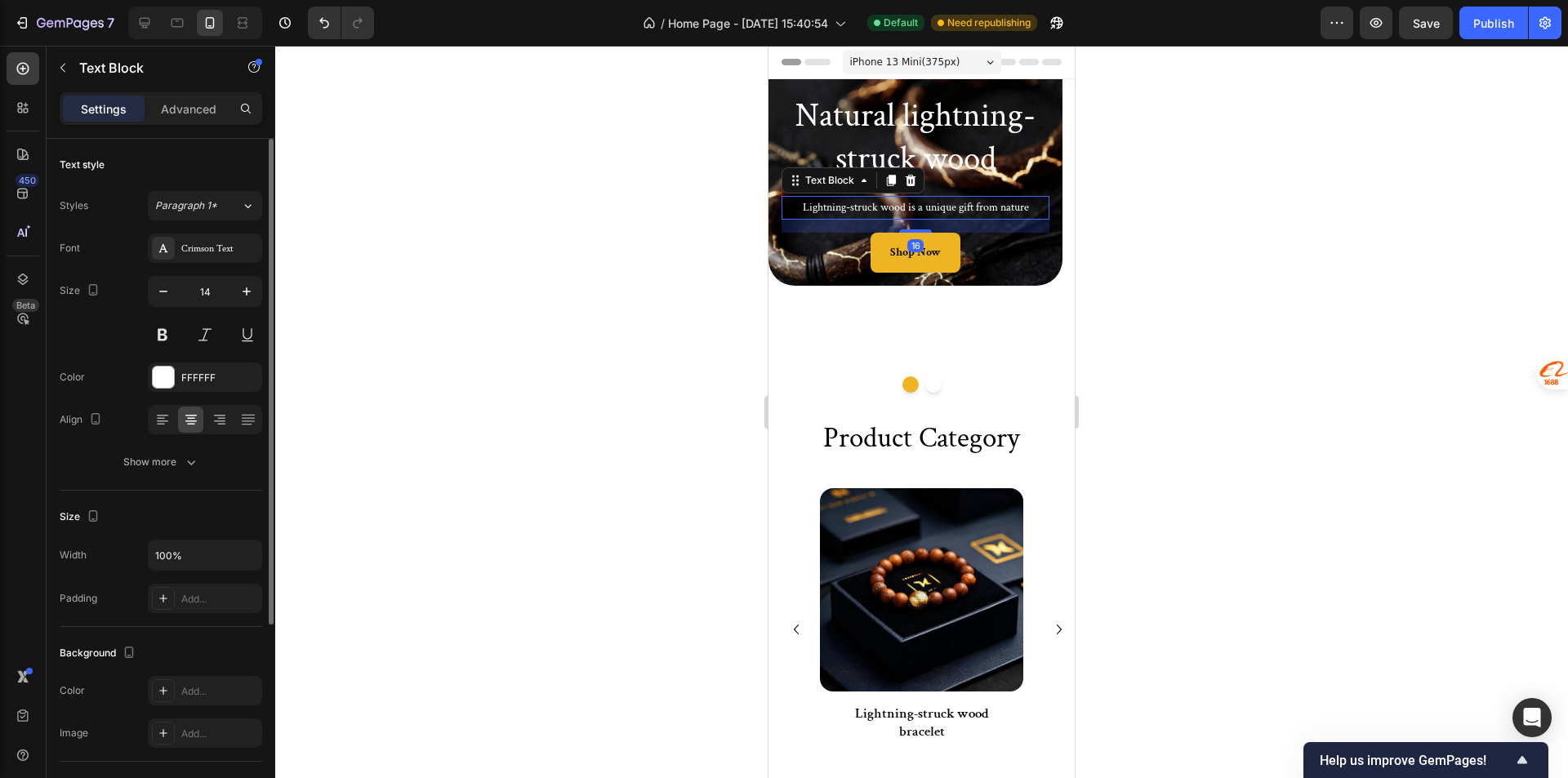
click at [783, 232] on div "16" at bounding box center [915, 226] width 268 height 13
click at [772, 252] on div "Natural lightning-struck wood Heading Lightning-struck wood is a unique gift fr…" at bounding box center [915, 182] width 294 height 206
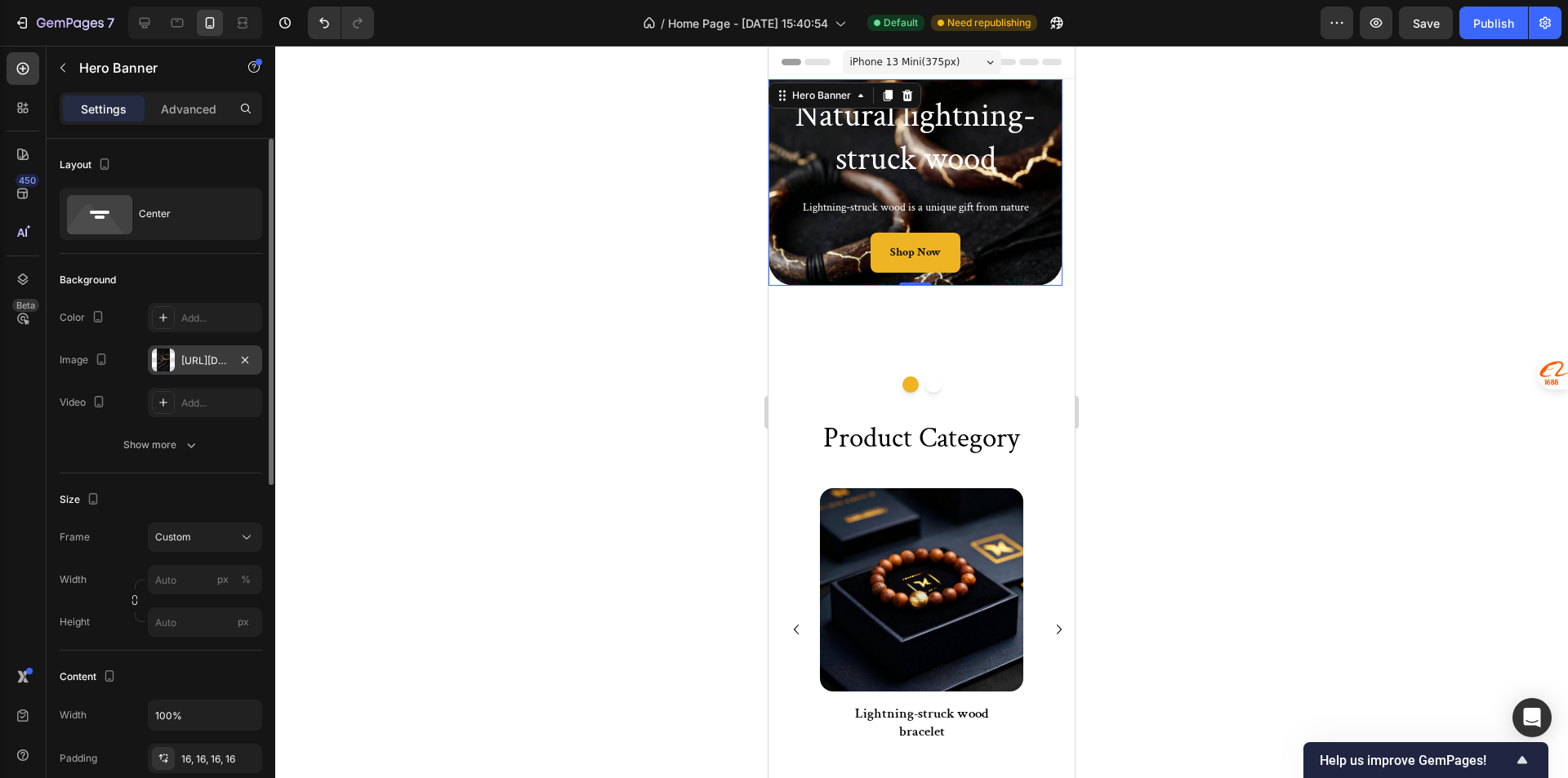
click at [169, 364] on div at bounding box center [164, 360] width 23 height 23
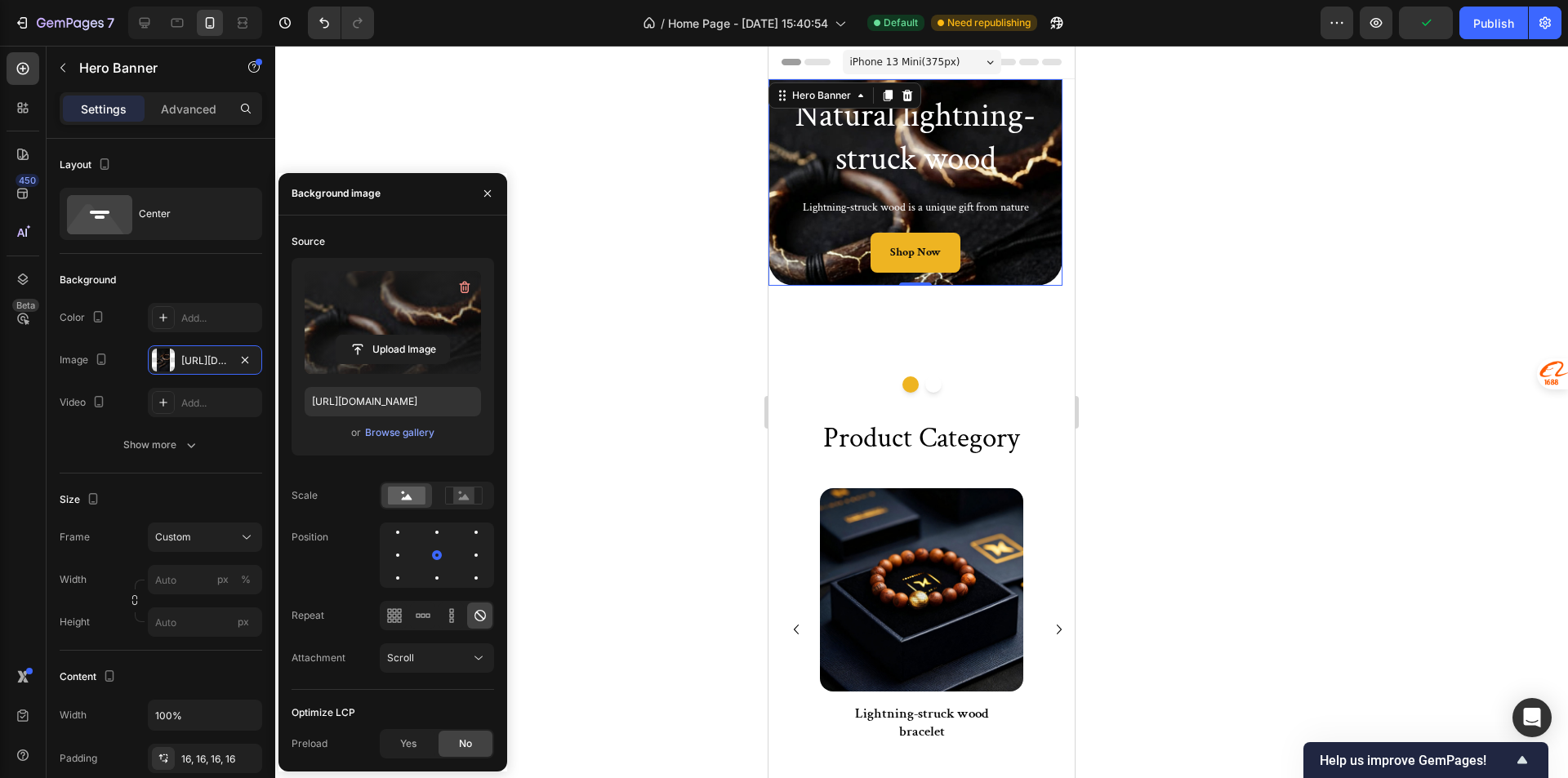
click at [393, 309] on label at bounding box center [393, 322] width 177 height 103
click at [393, 335] on input "file" at bounding box center [393, 349] width 113 height 28
click at [450, 500] on icon at bounding box center [464, 496] width 38 height 18
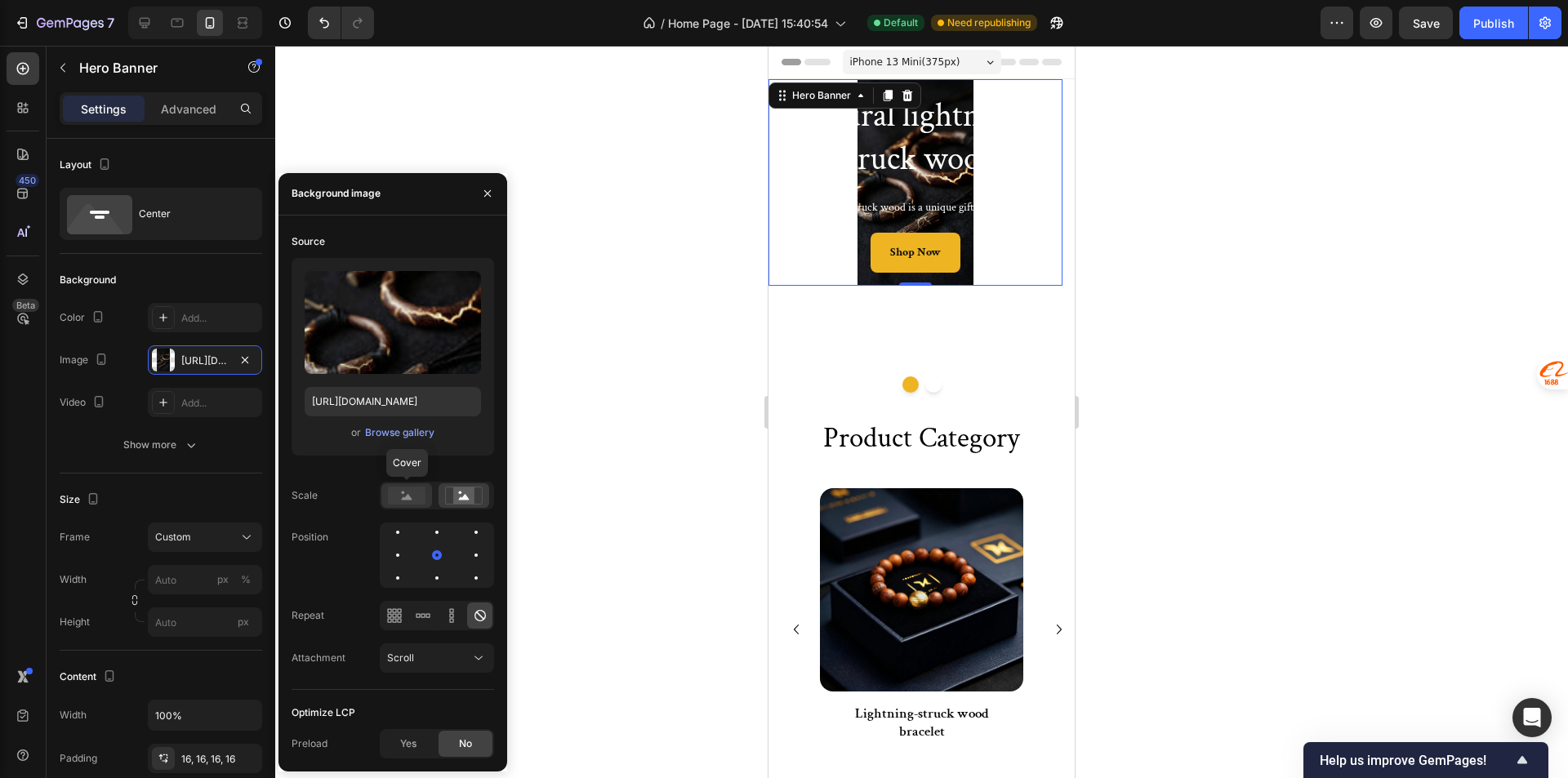
click at [408, 499] on icon at bounding box center [407, 497] width 11 height 6
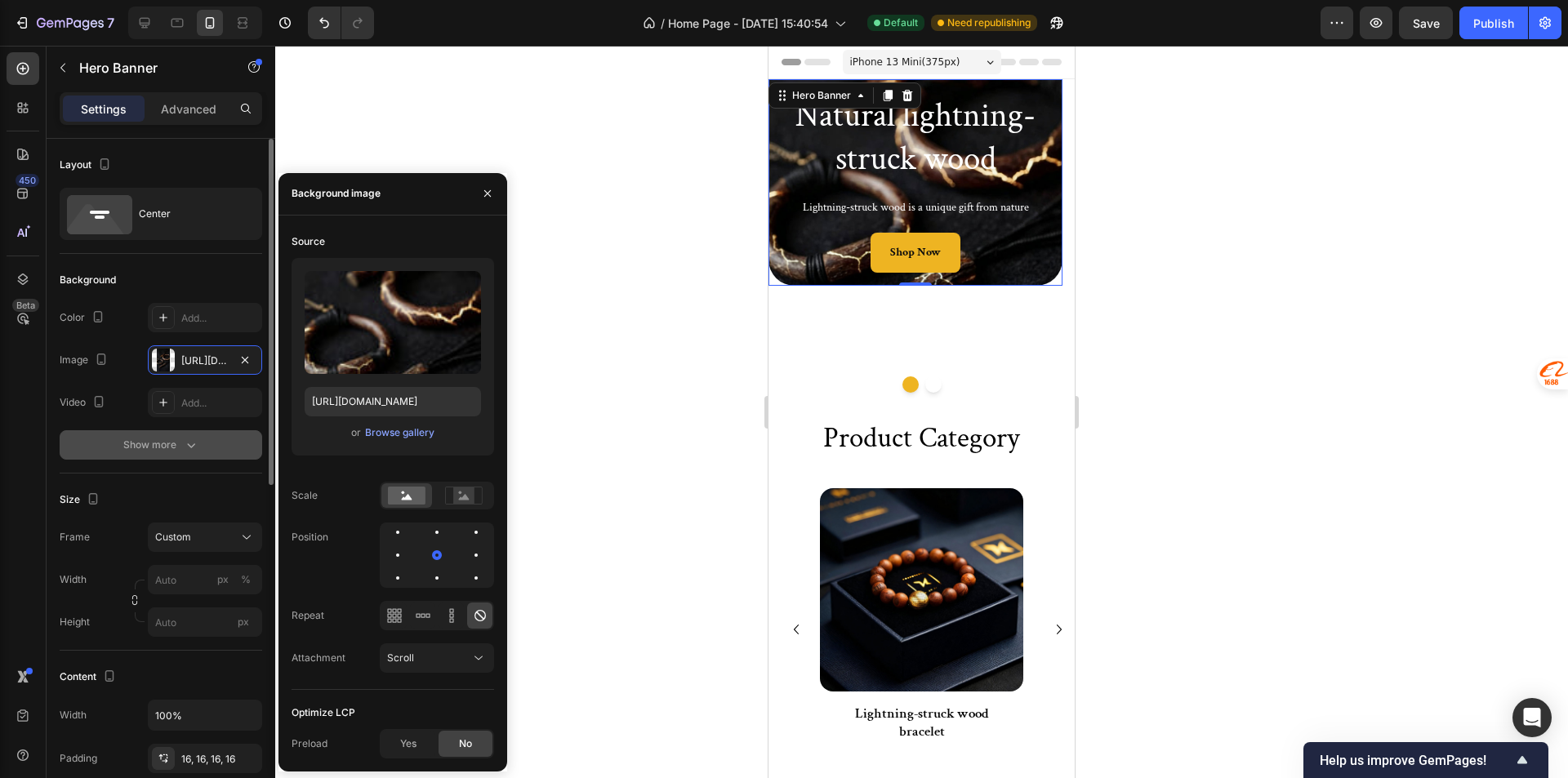
click at [198, 456] on button "Show more" at bounding box center [160, 445] width 202 height 29
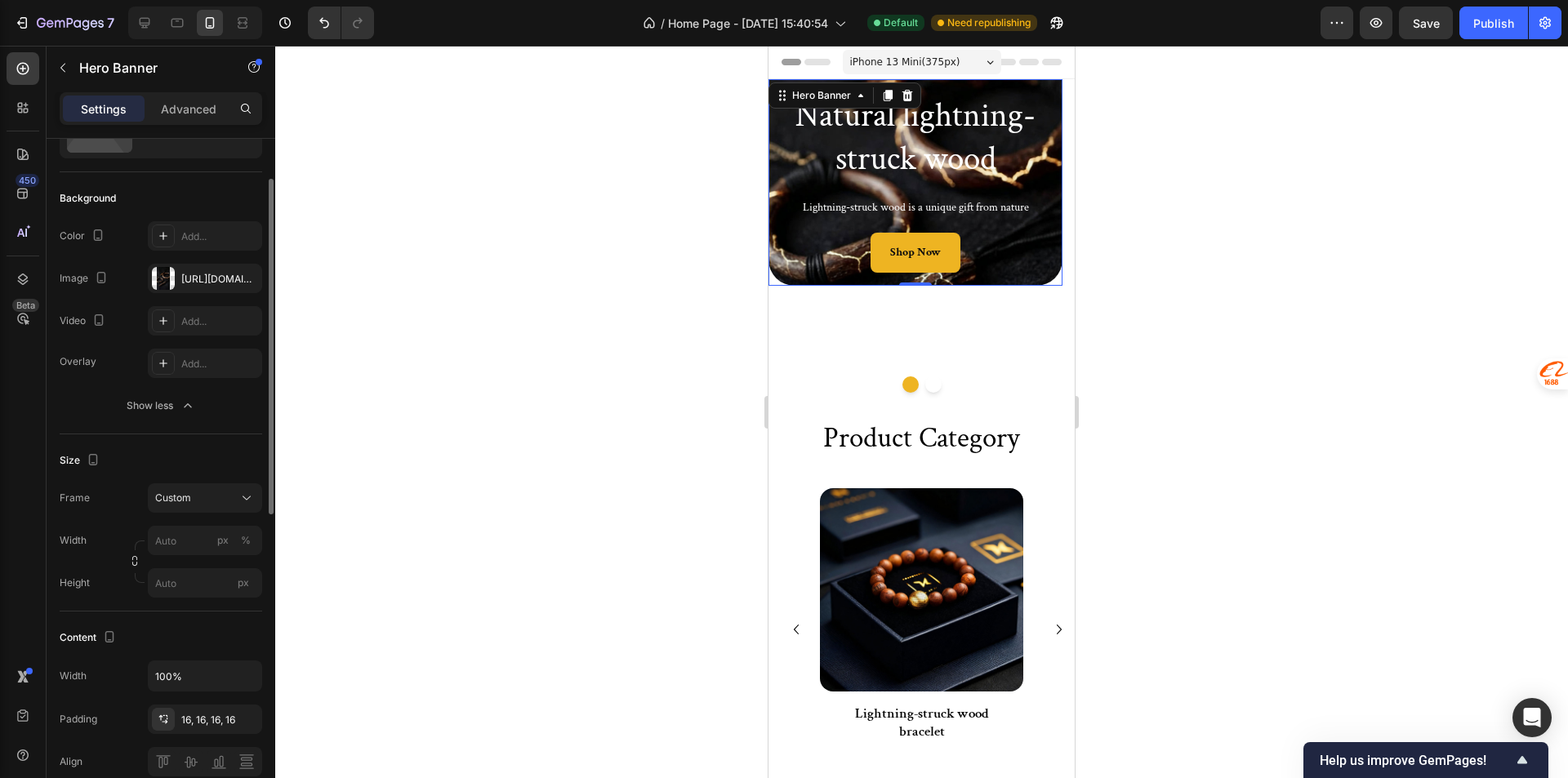
scroll to position [245, 0]
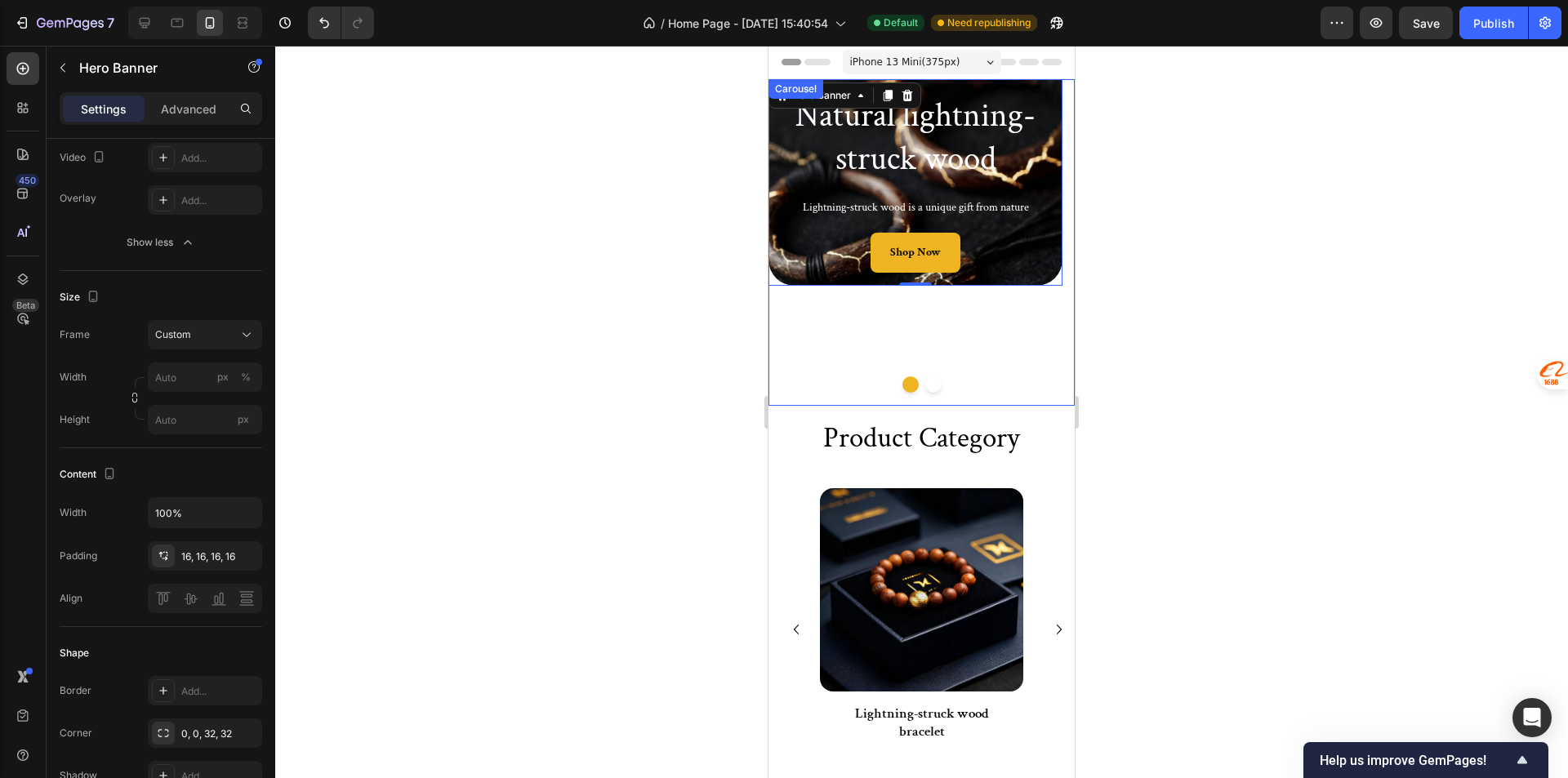
click at [822, 397] on div "Natural lightning-struck wood Heading Lightning-struck wood is a unique gift fr…" at bounding box center [915, 242] width 294 height 326
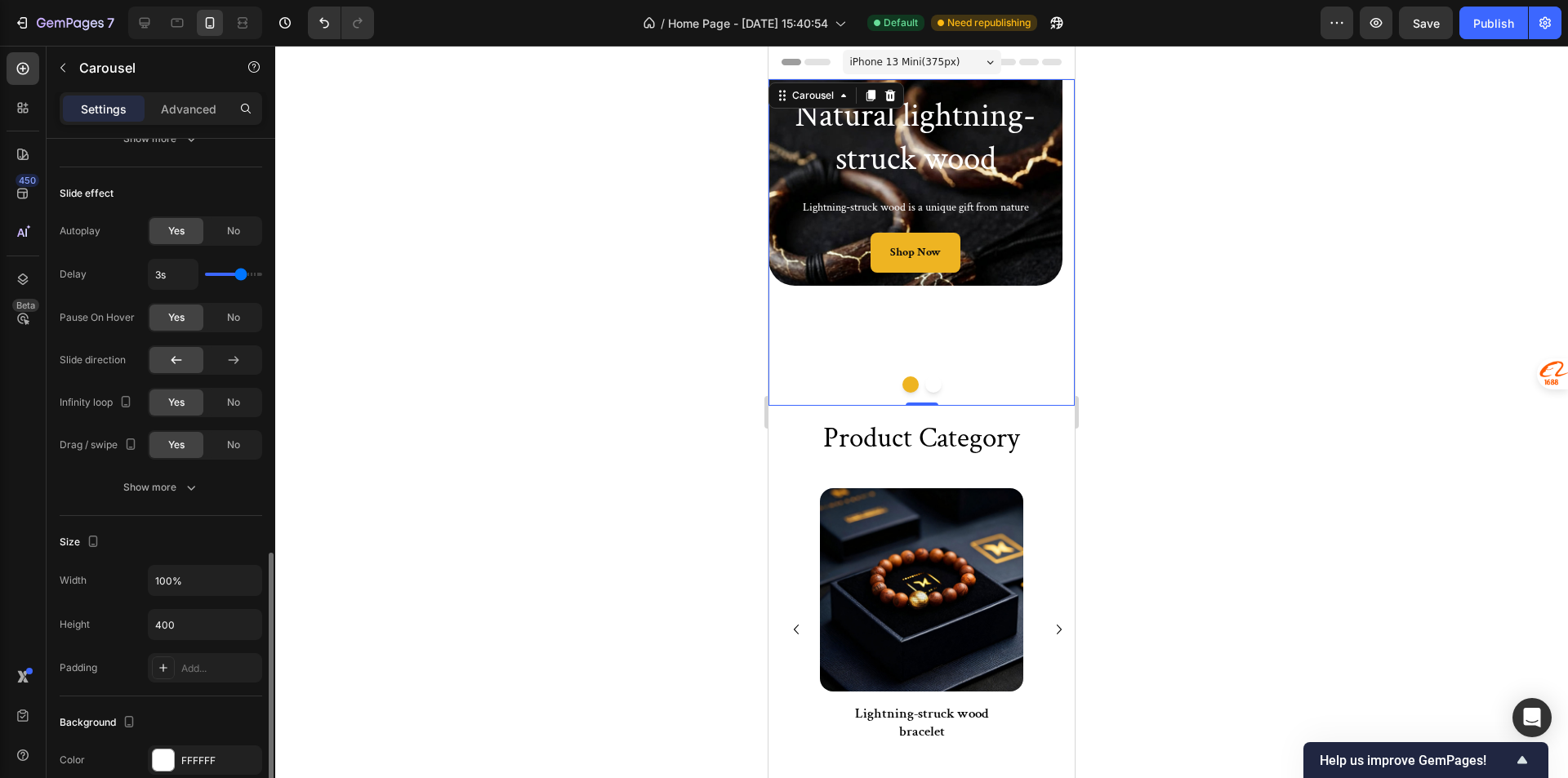
scroll to position [979, 0]
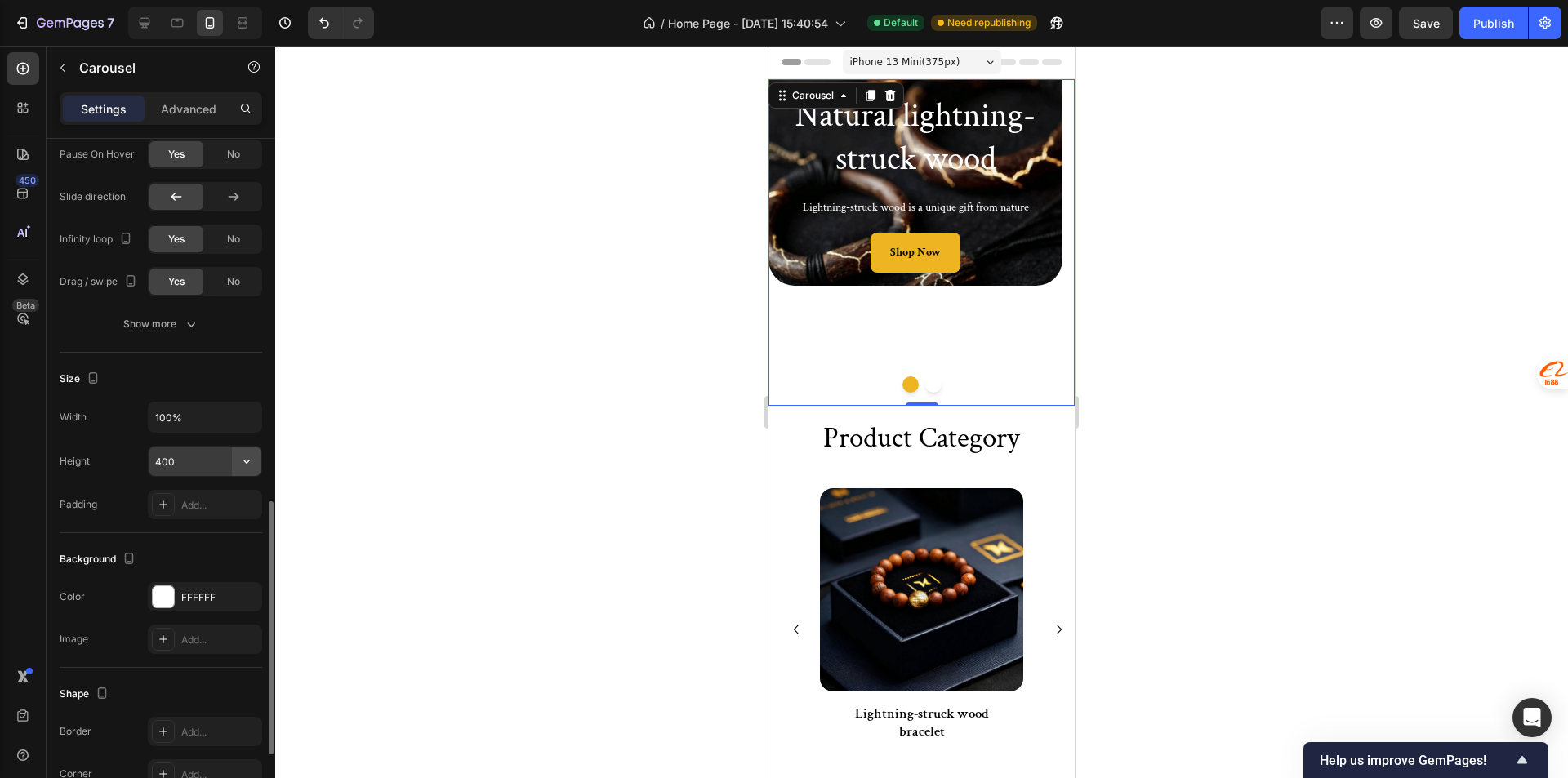
click at [241, 465] on icon "button" at bounding box center [246, 461] width 16 height 16
click at [241, 505] on span "Auto" at bounding box center [237, 503] width 21 height 15
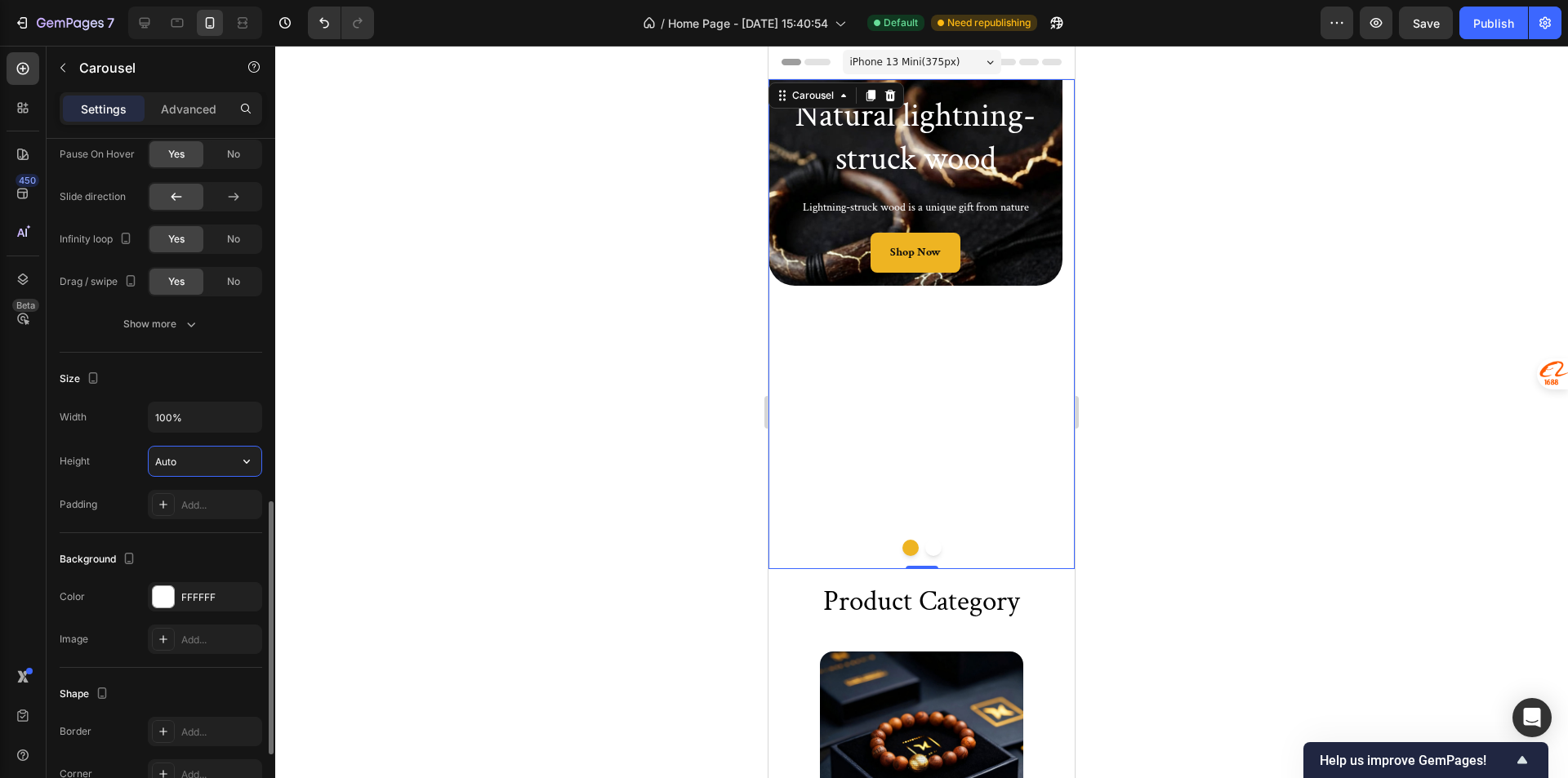
click at [206, 463] on input "Auto" at bounding box center [205, 461] width 113 height 29
click at [246, 469] on icon "button" at bounding box center [246, 461] width 16 height 16
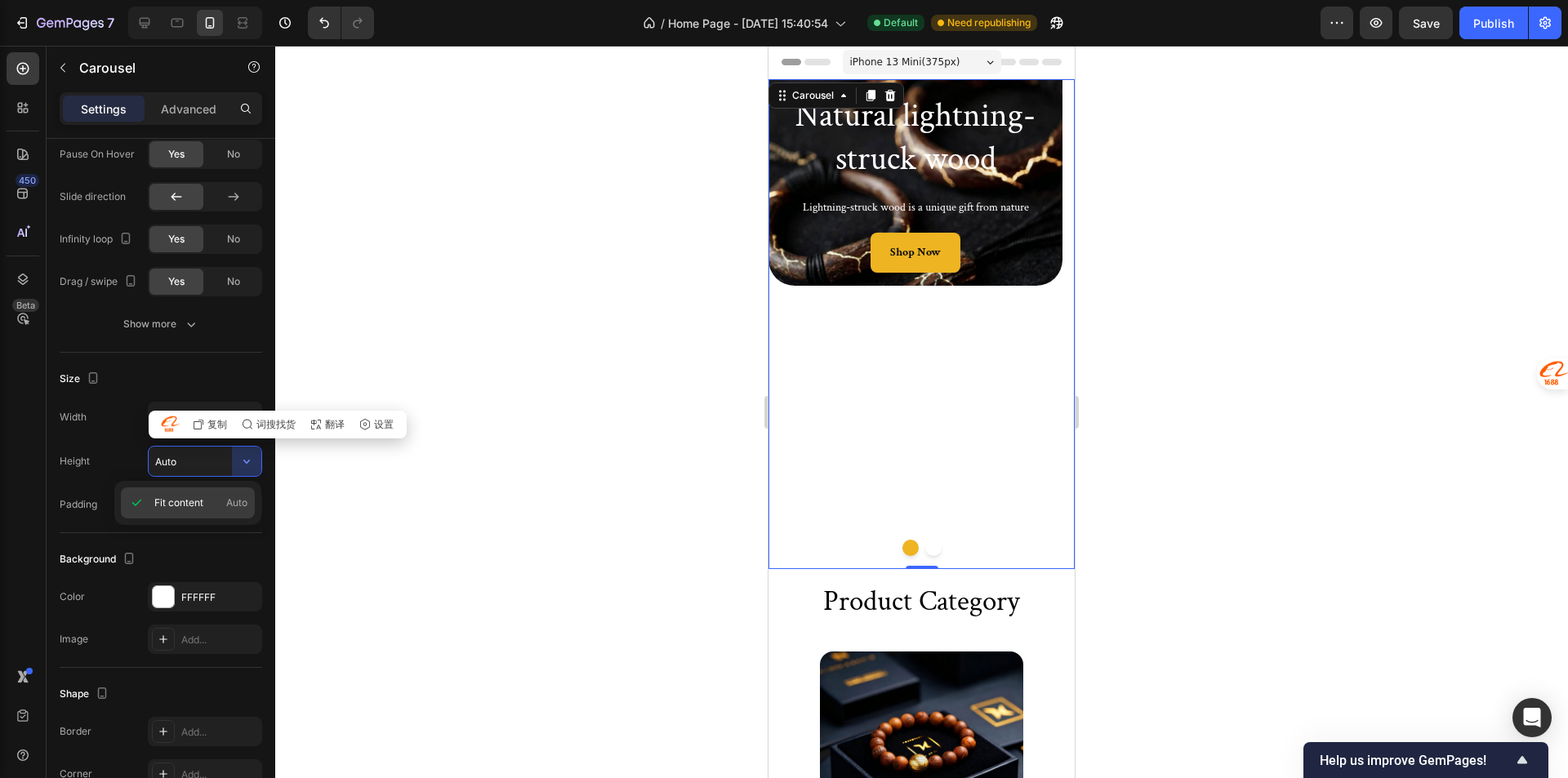
click at [182, 501] on span "Fit content" at bounding box center [179, 503] width 49 height 15
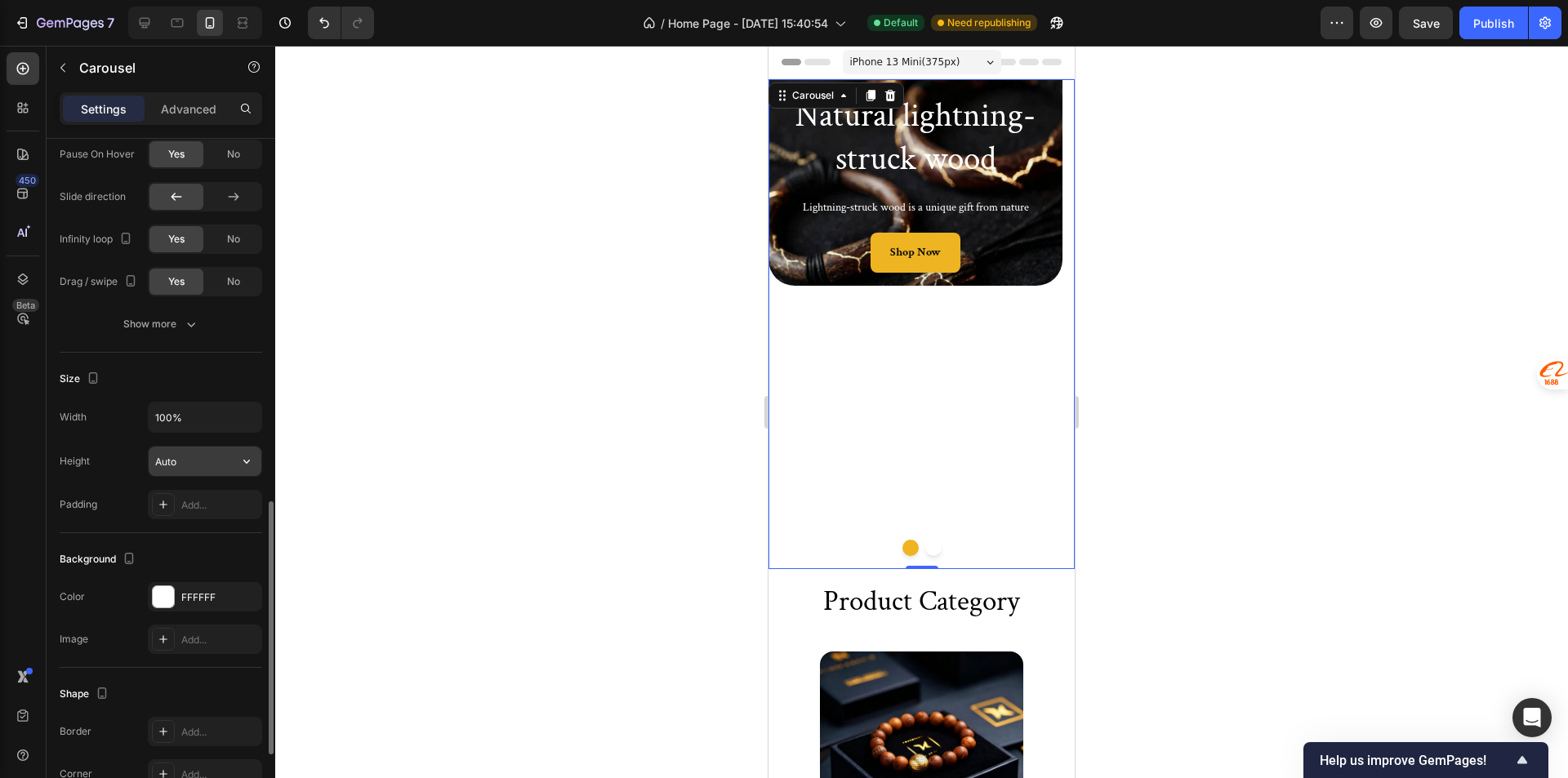
click at [164, 470] on input "Auto" at bounding box center [205, 461] width 113 height 29
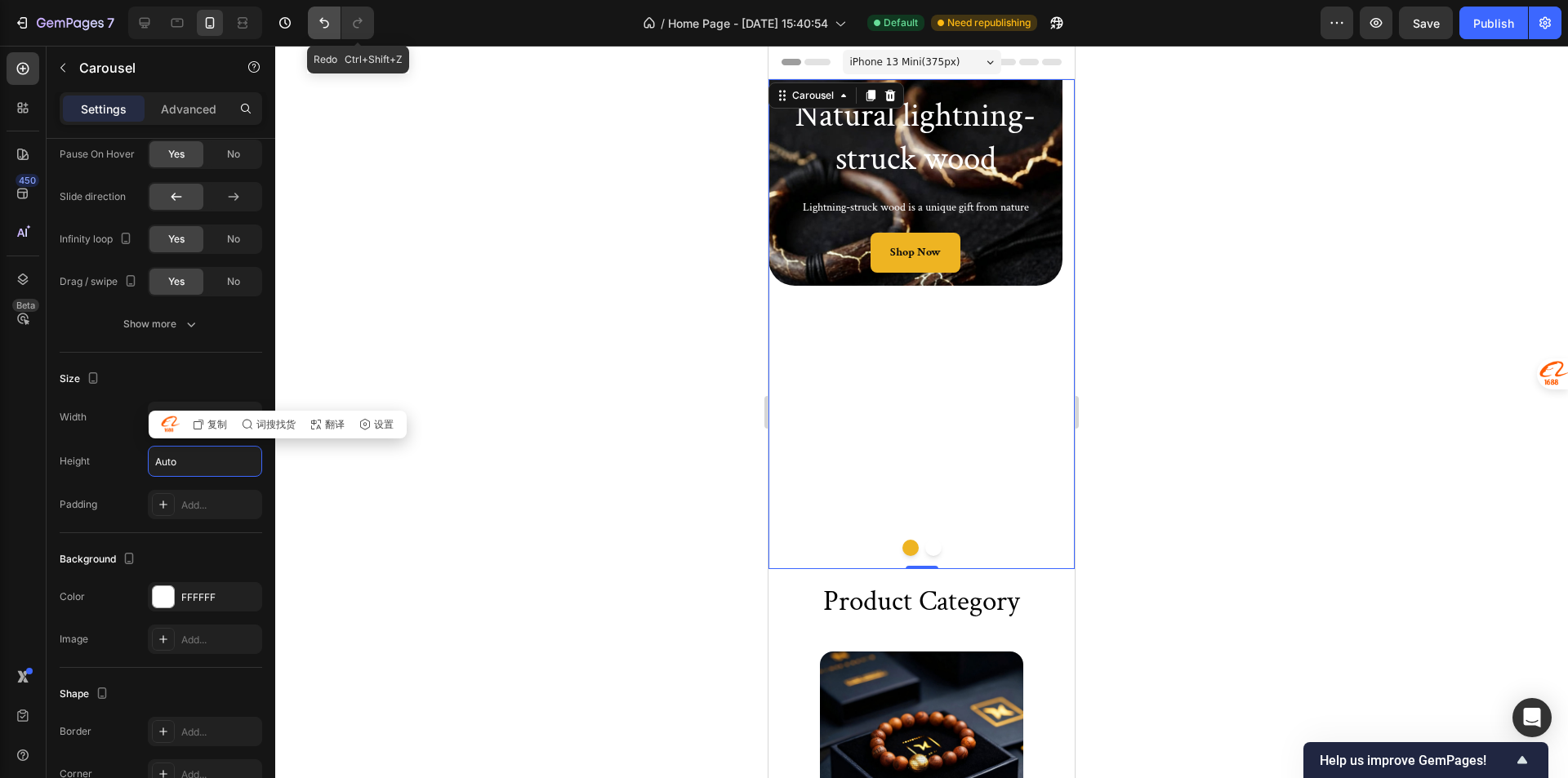
click at [327, 24] on icon "Undo/Redo" at bounding box center [324, 23] width 16 height 16
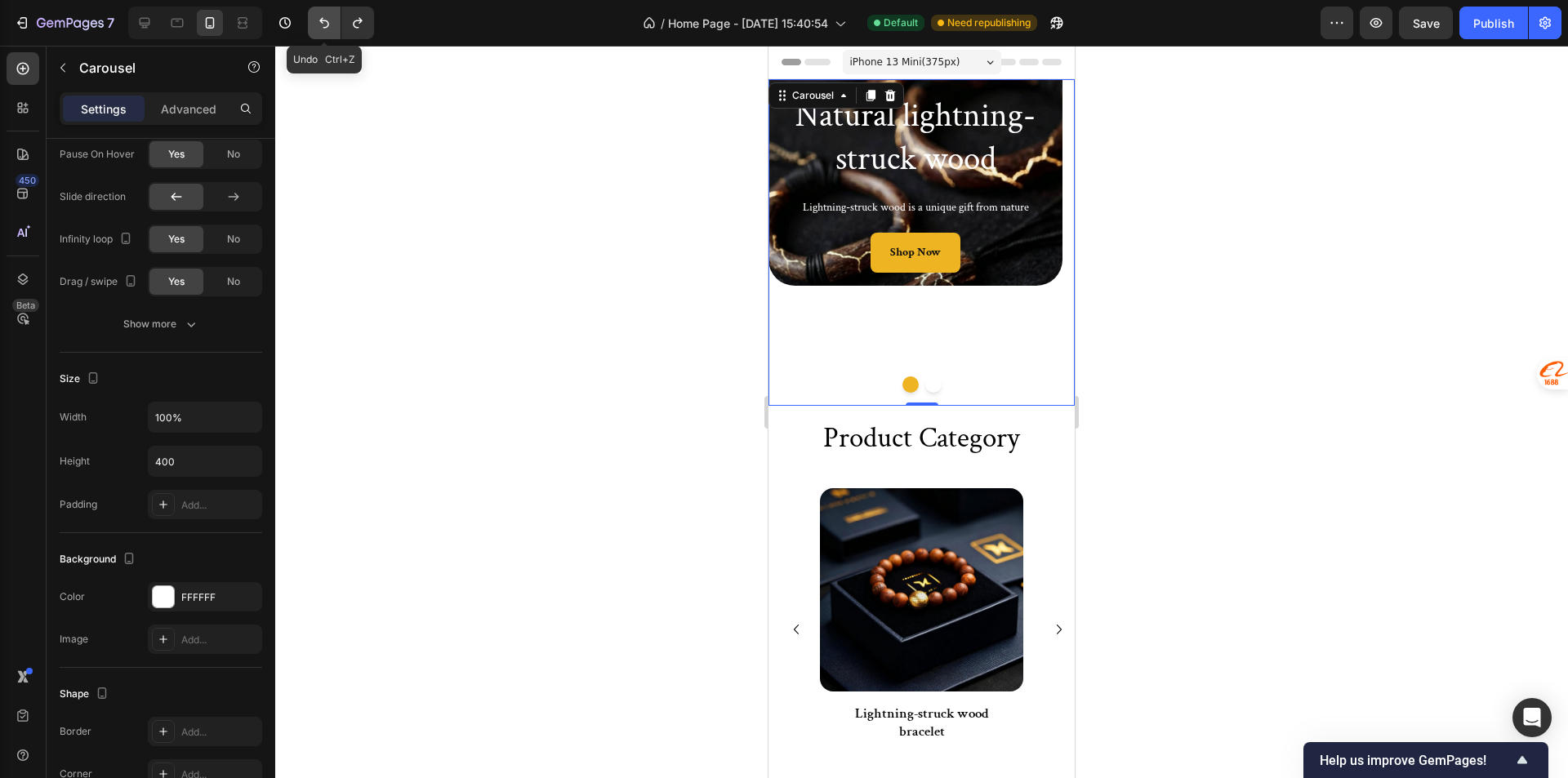
click at [327, 24] on icon "Undo/Redo" at bounding box center [324, 23] width 16 height 16
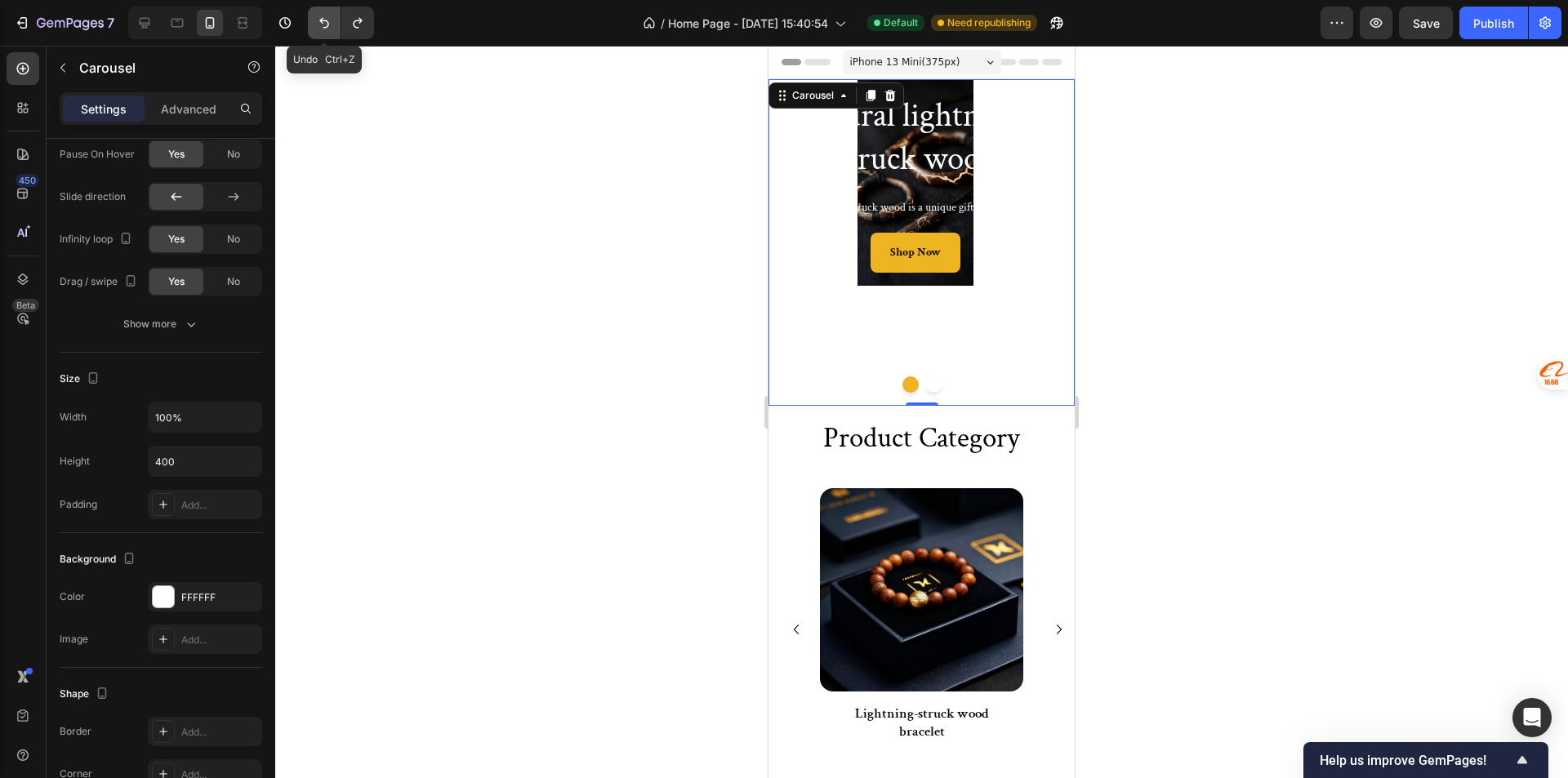
click at [327, 24] on icon "Undo/Redo" at bounding box center [324, 23] width 16 height 16
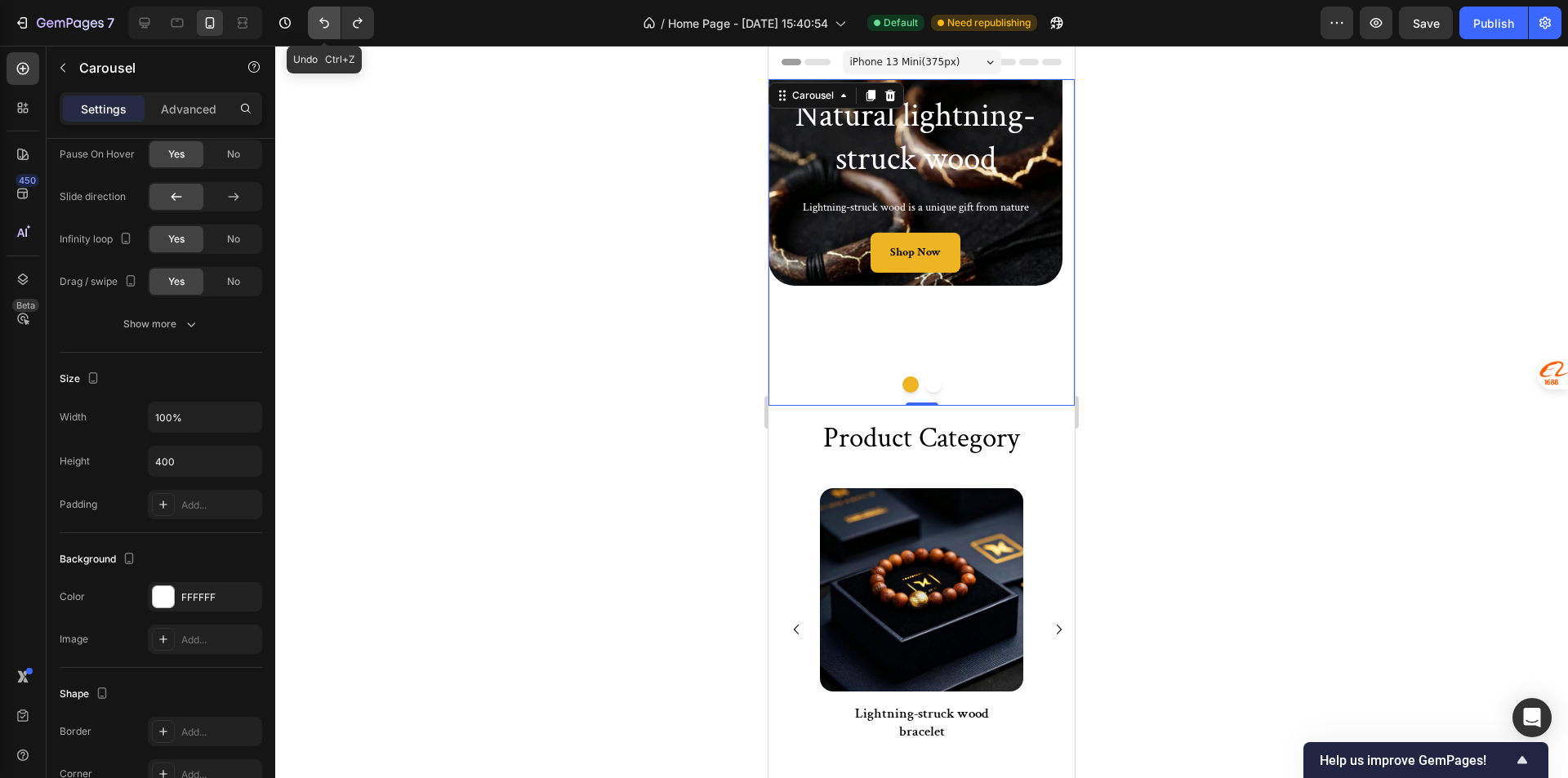
click at [327, 24] on icon "Undo/Redo" at bounding box center [324, 23] width 16 height 16
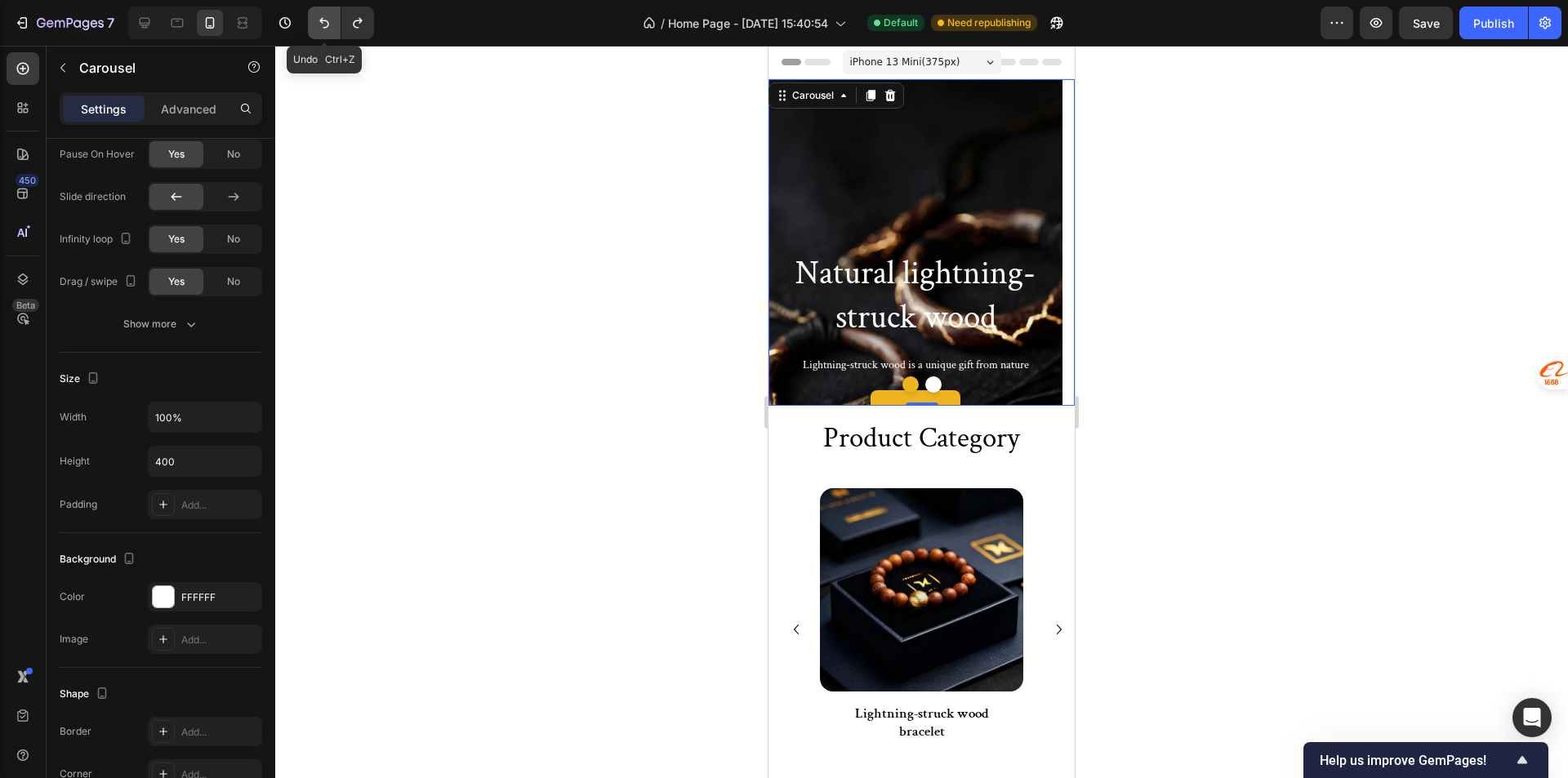
click at [327, 24] on icon "Undo/Redo" at bounding box center [324, 23] width 16 height 16
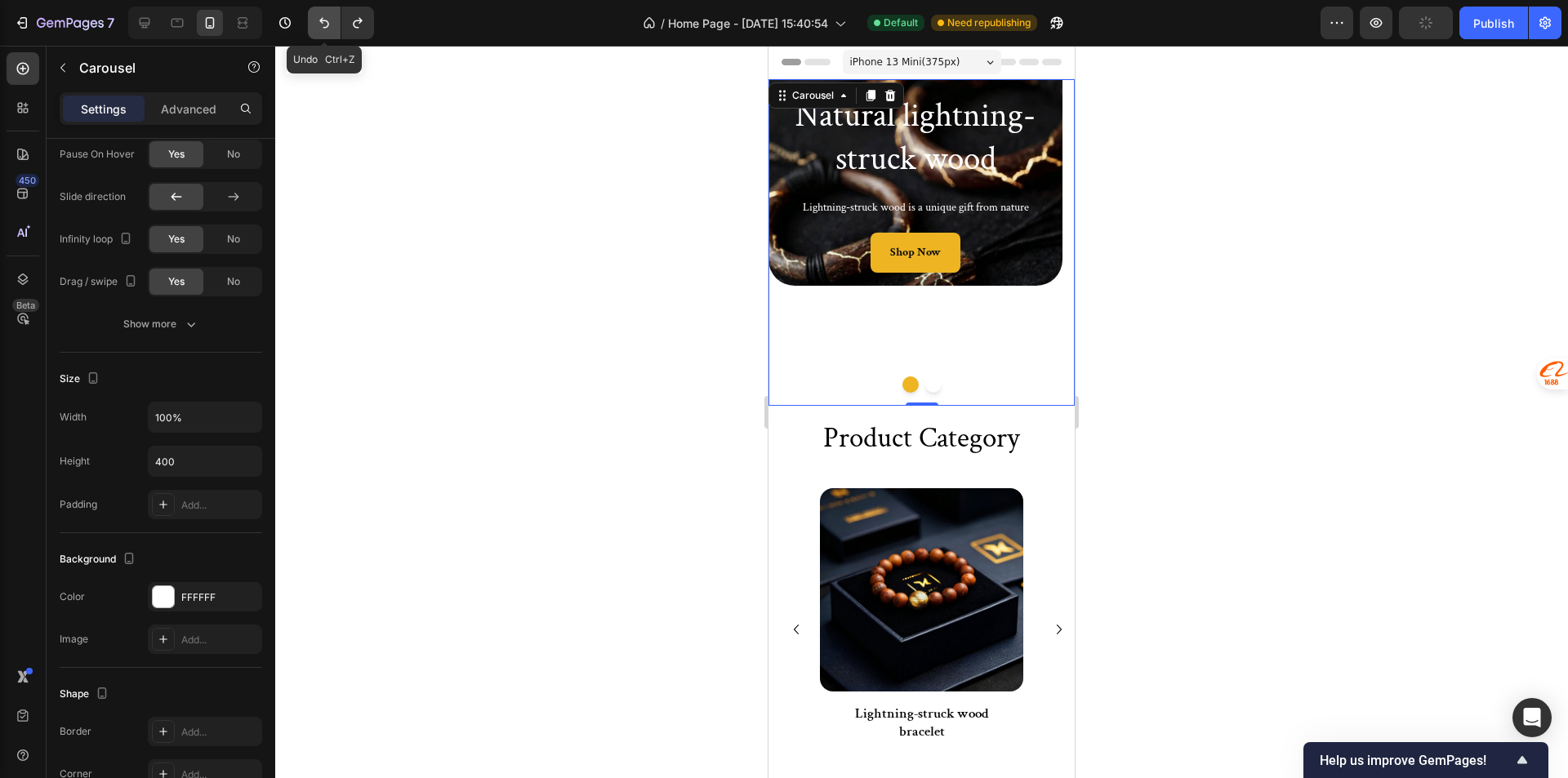
click at [327, 24] on icon "Undo/Redo" at bounding box center [324, 23] width 16 height 16
type input "Auto"
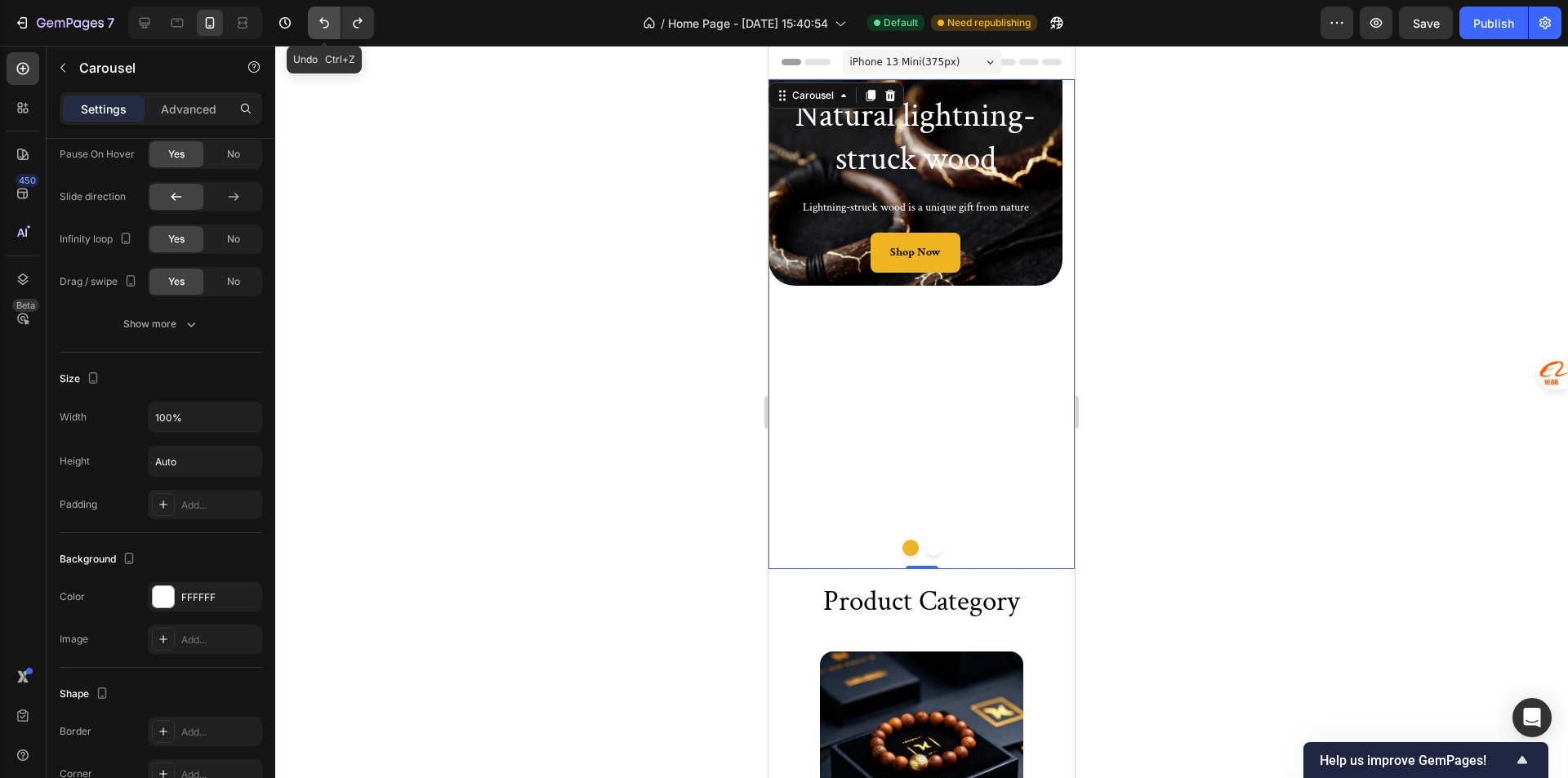
click at [327, 24] on icon "Undo/Redo" at bounding box center [324, 23] width 16 height 16
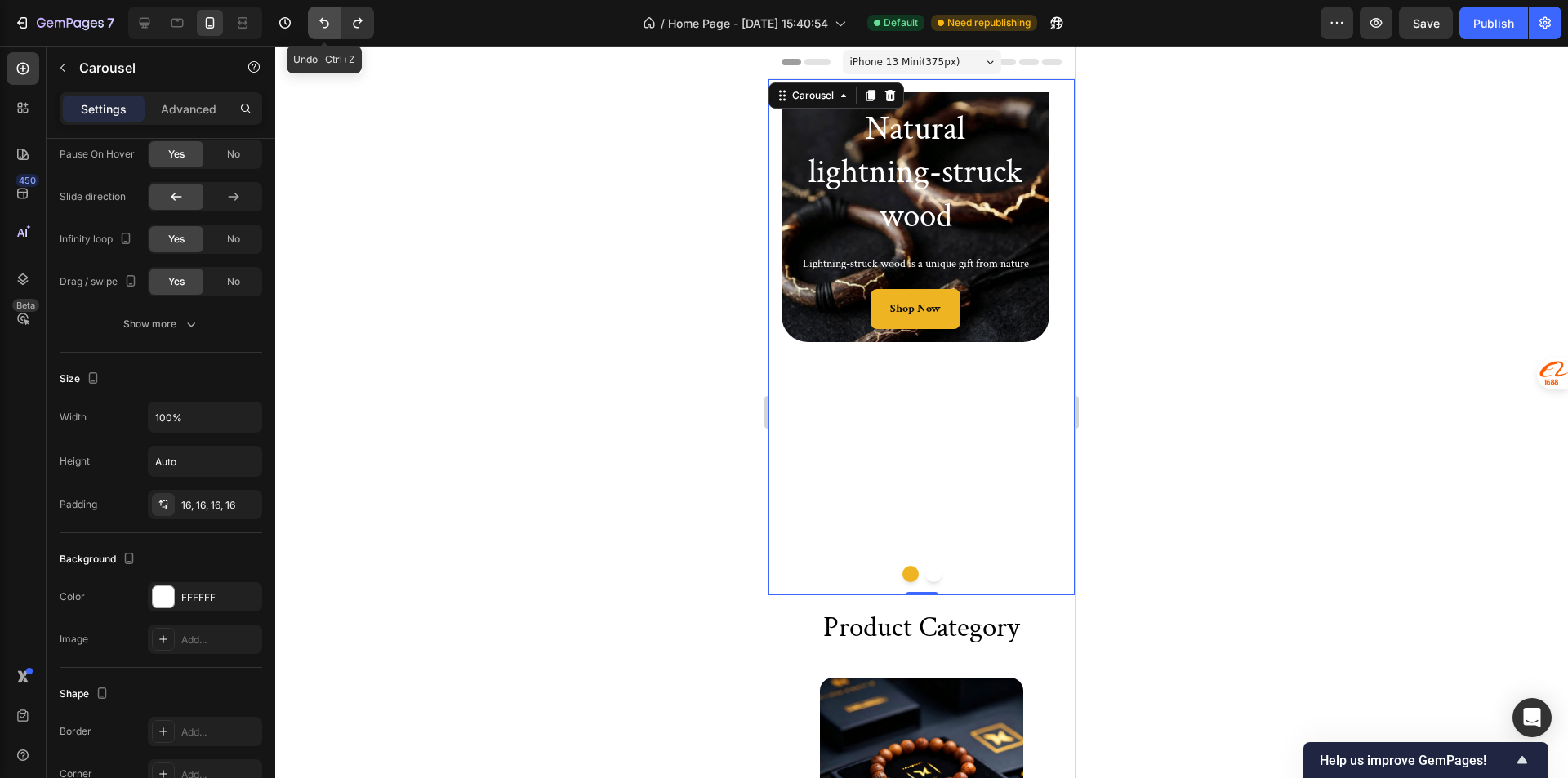
click at [327, 24] on icon "Undo/Redo" at bounding box center [324, 23] width 16 height 16
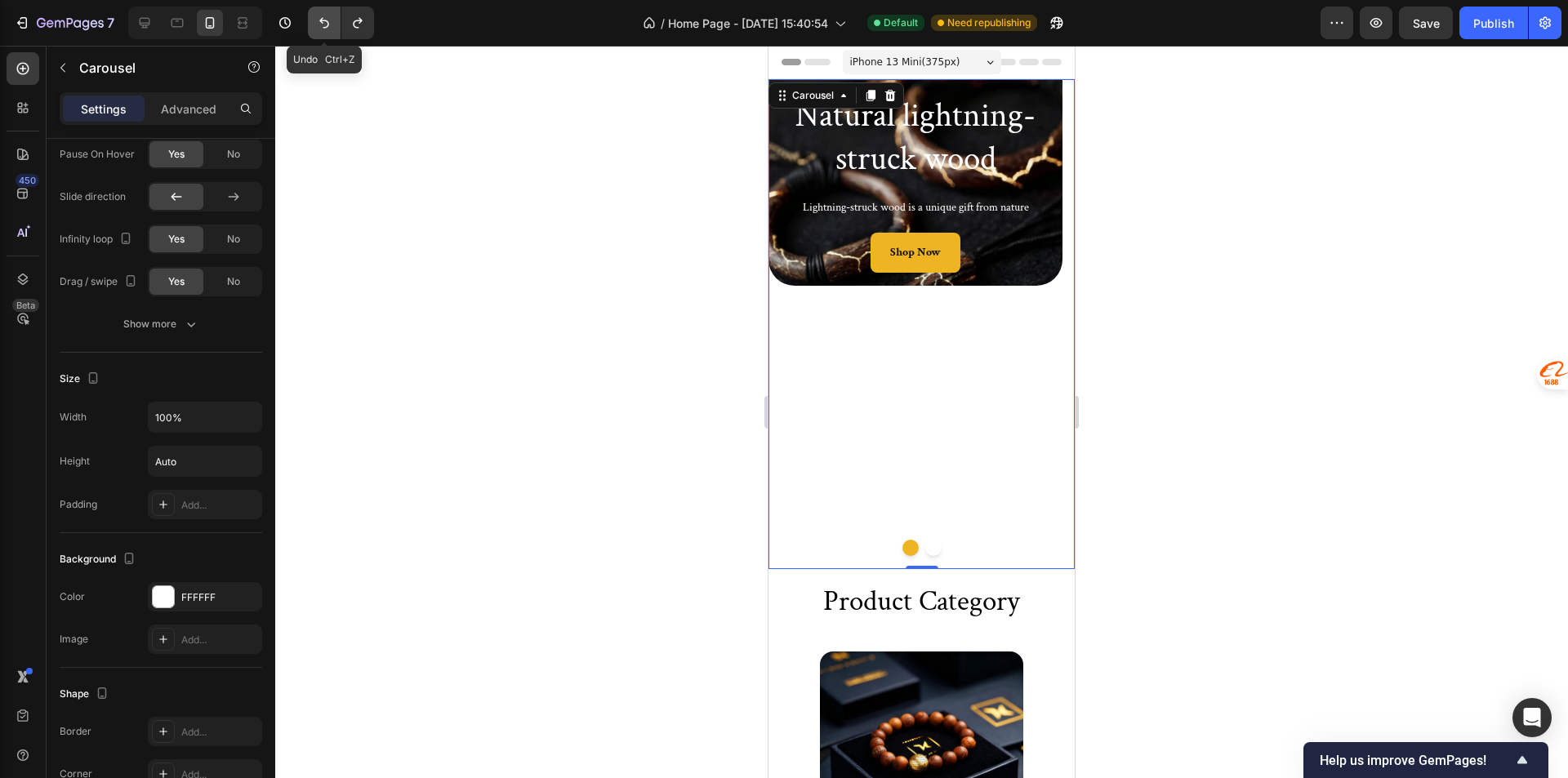
click at [327, 24] on icon "Undo/Redo" at bounding box center [324, 23] width 16 height 16
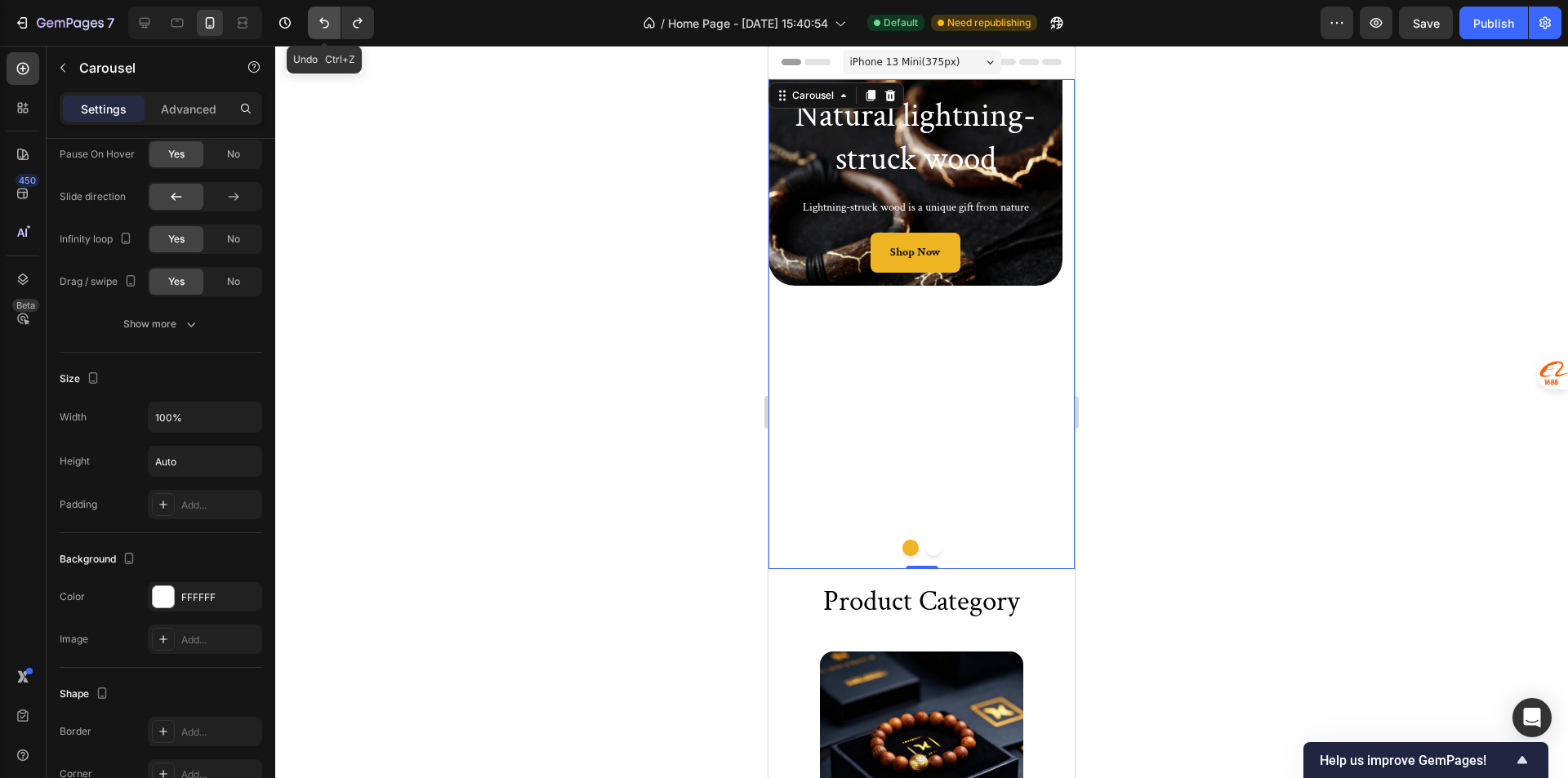
click at [327, 24] on icon "Undo/Redo" at bounding box center [324, 23] width 16 height 16
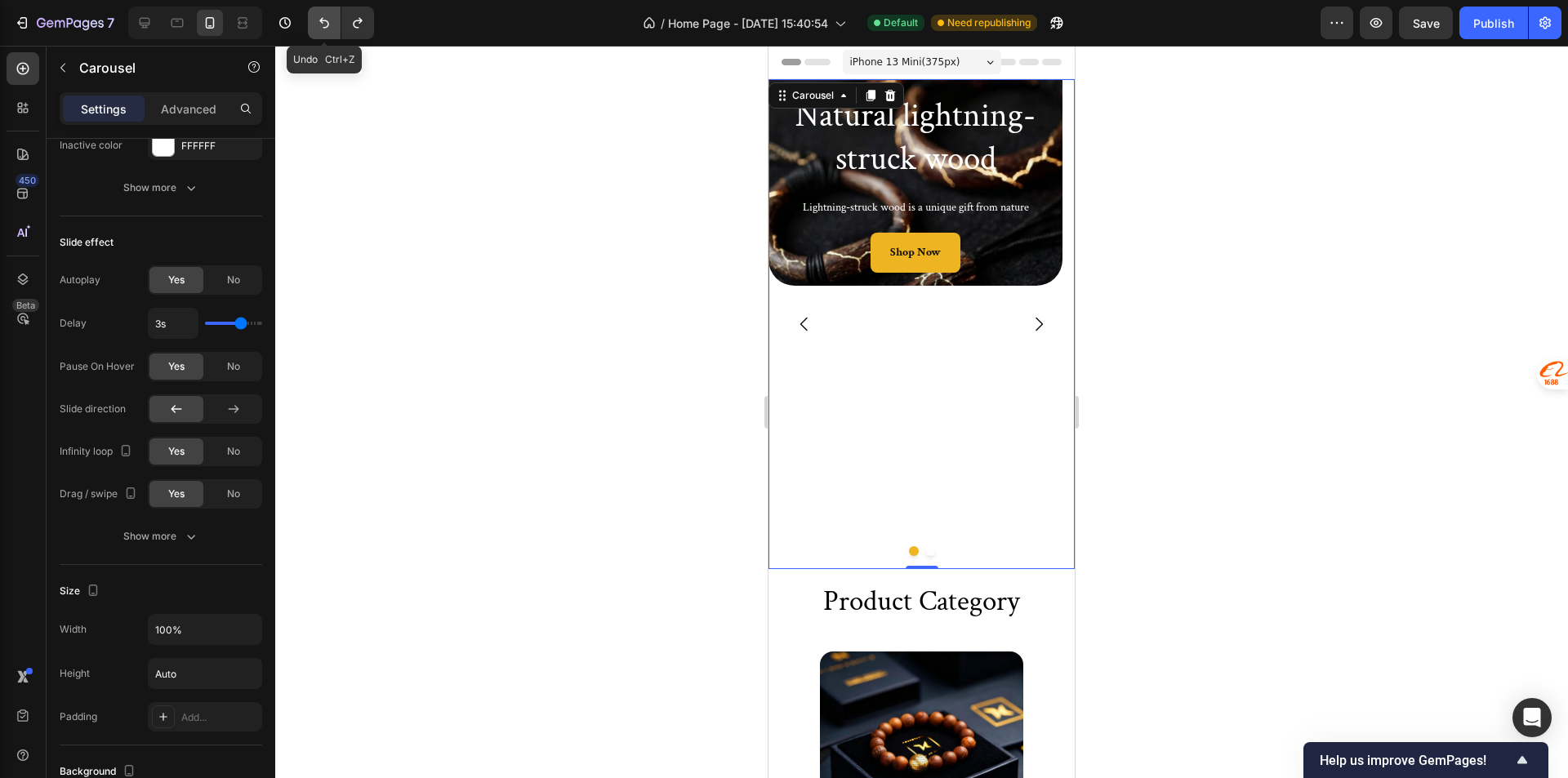
click at [327, 25] on icon "Undo/Redo" at bounding box center [324, 23] width 16 height 16
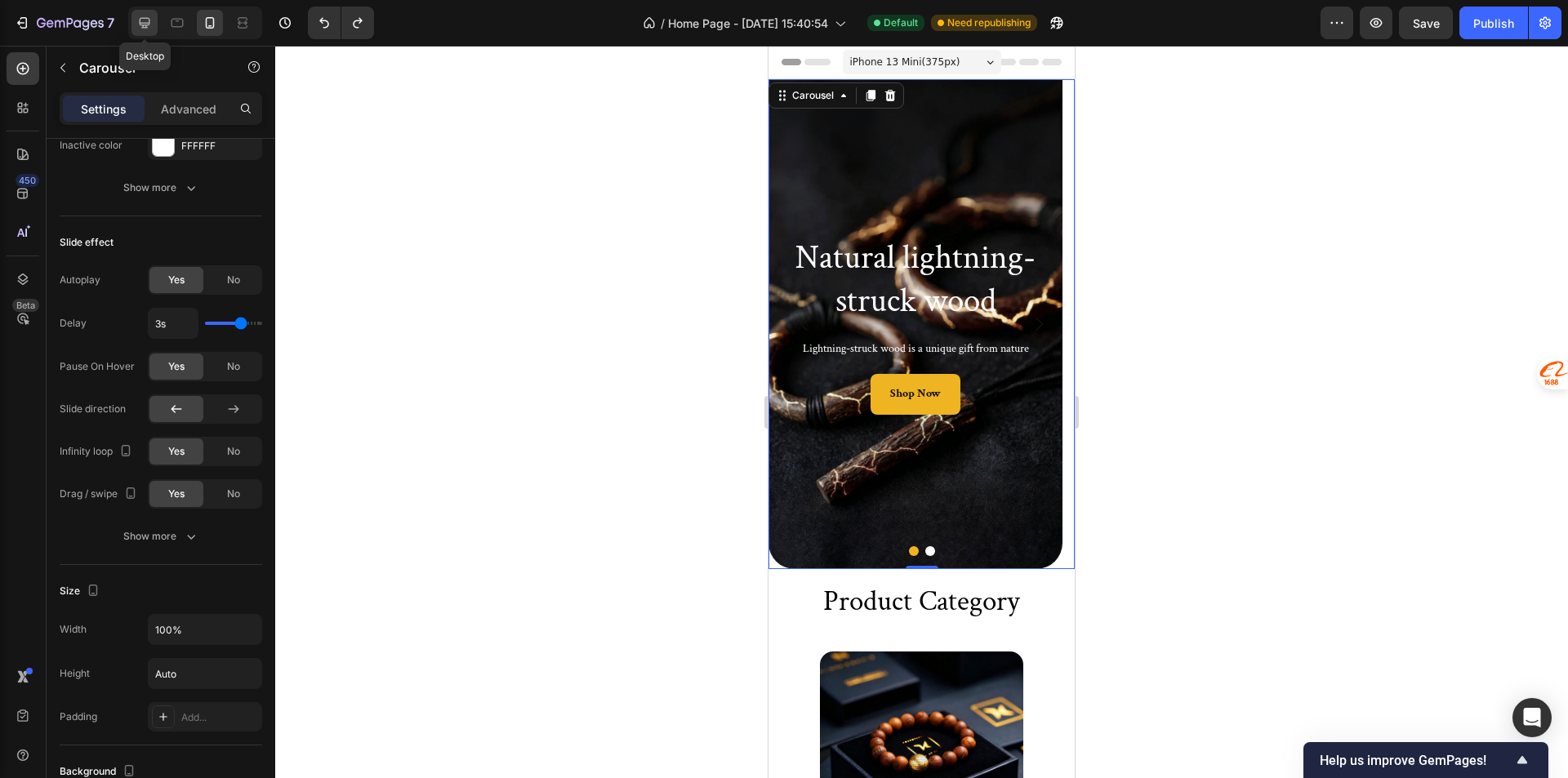
click at [153, 15] on div at bounding box center [145, 23] width 26 height 26
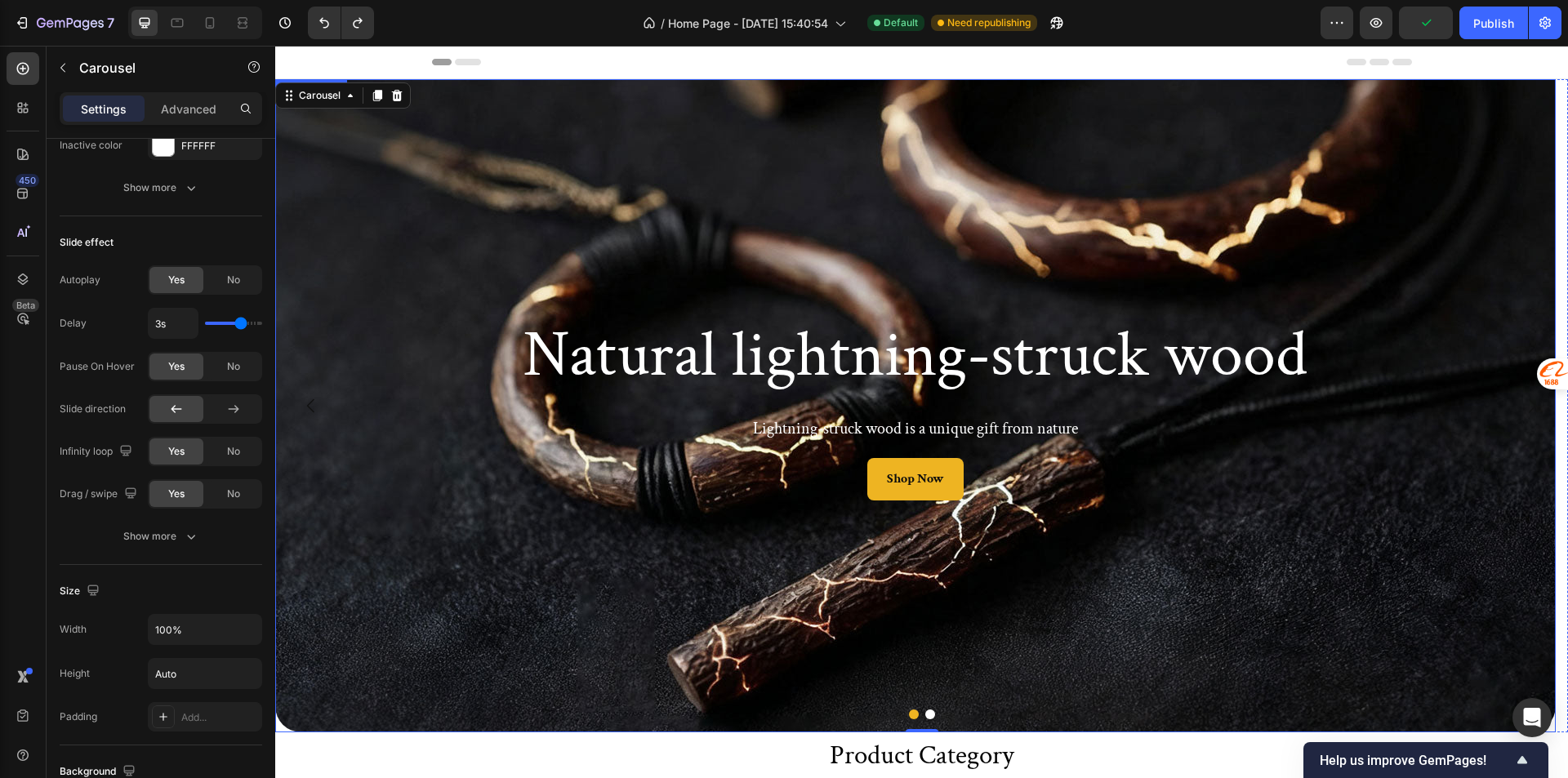
click at [880, 199] on div "Background Image" at bounding box center [915, 406] width 1280 height 653
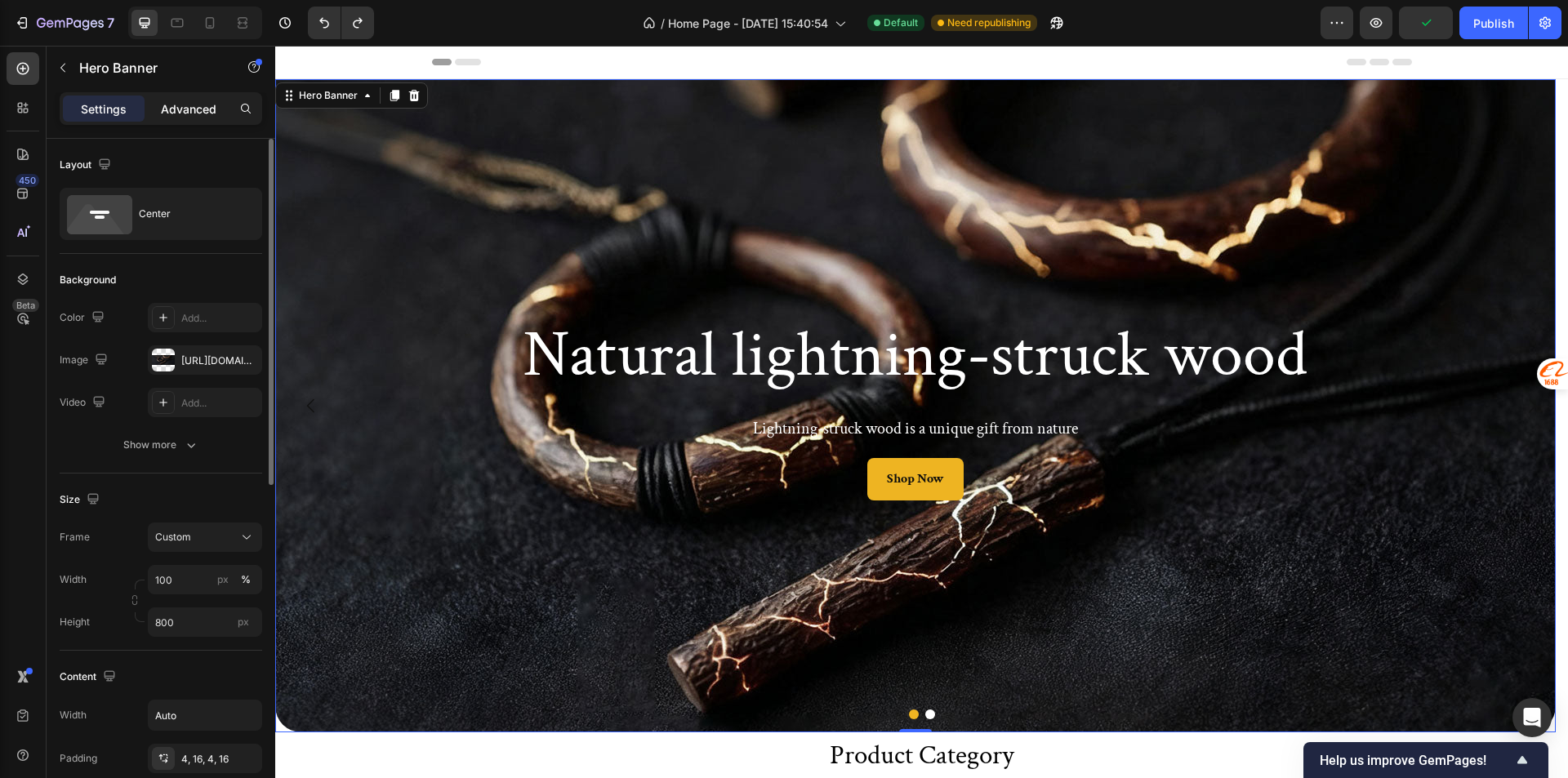
click at [195, 107] on p "Advanced" at bounding box center [189, 109] width 56 height 17
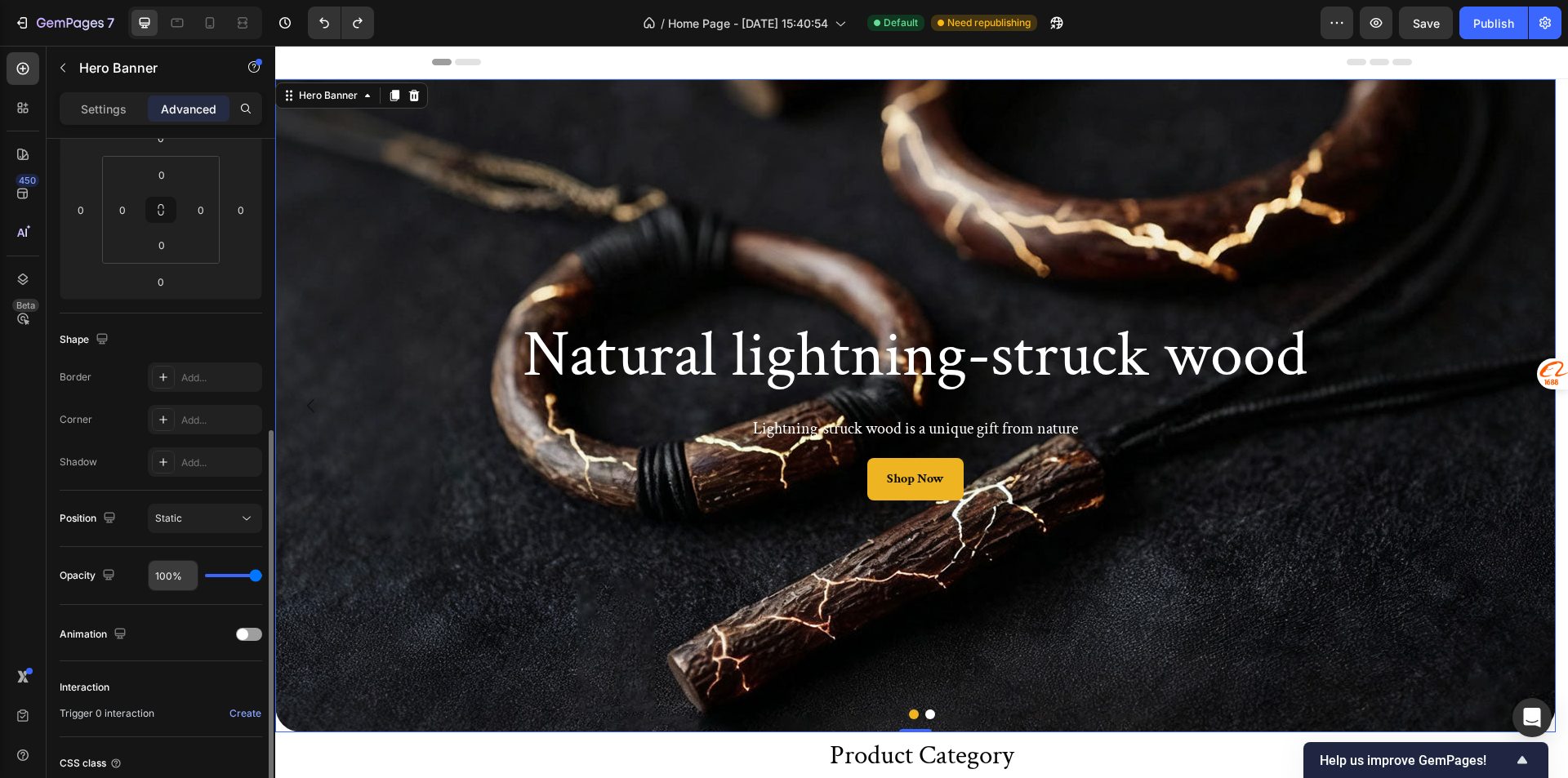
scroll to position [379, 0]
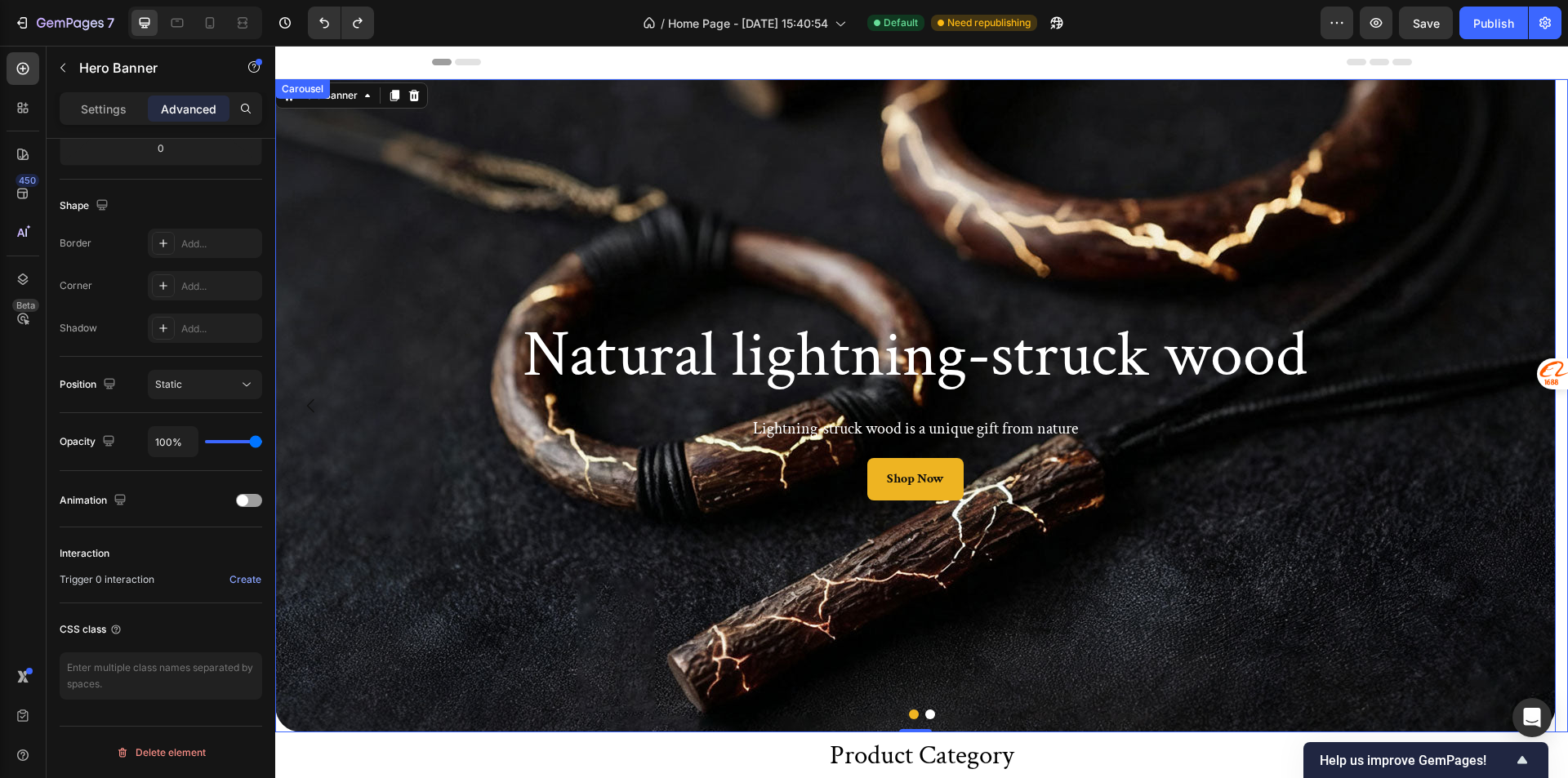
click at [925, 710] on button "Dot" at bounding box center [930, 714] width 10 height 10
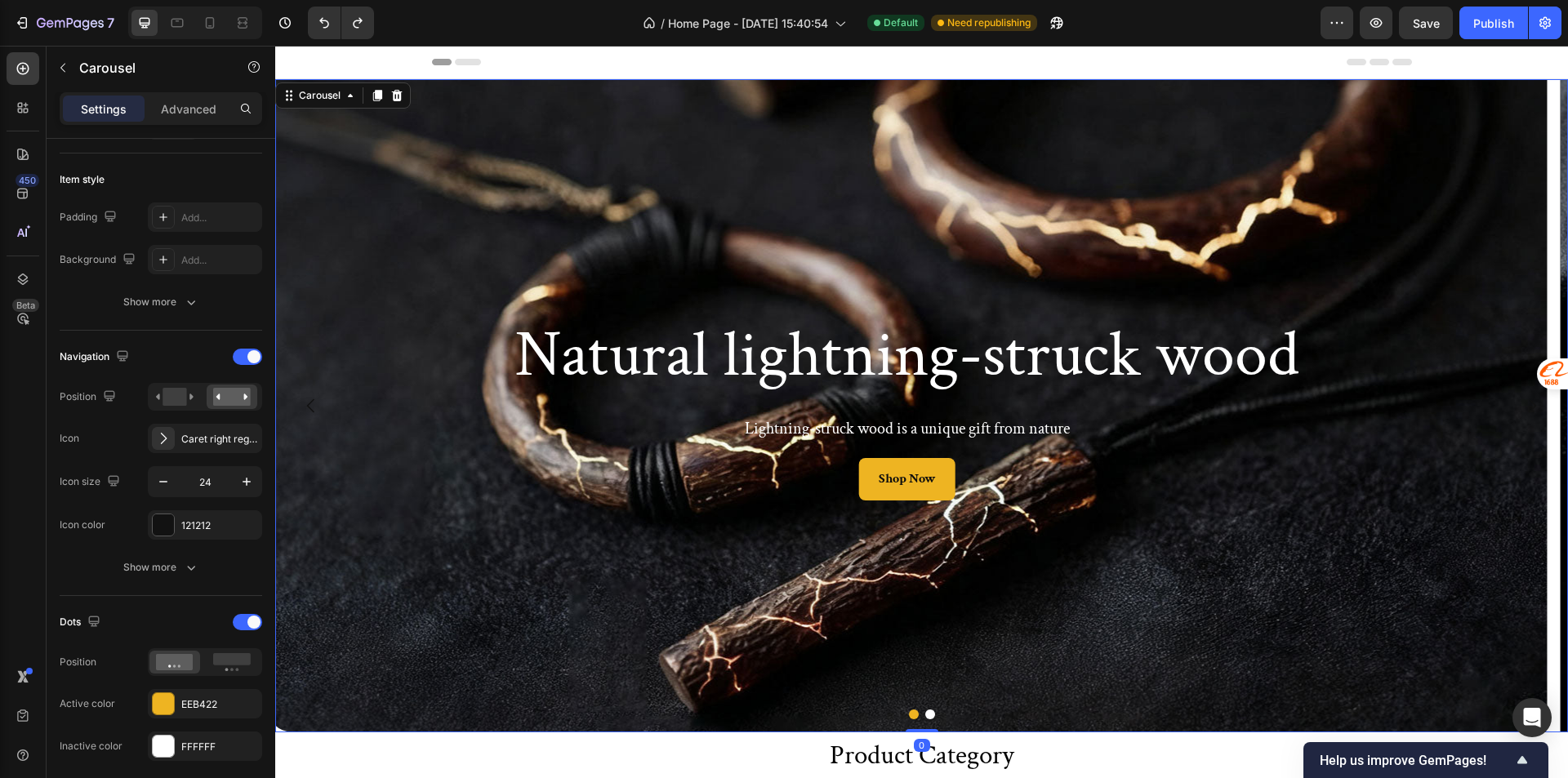
scroll to position [0, 0]
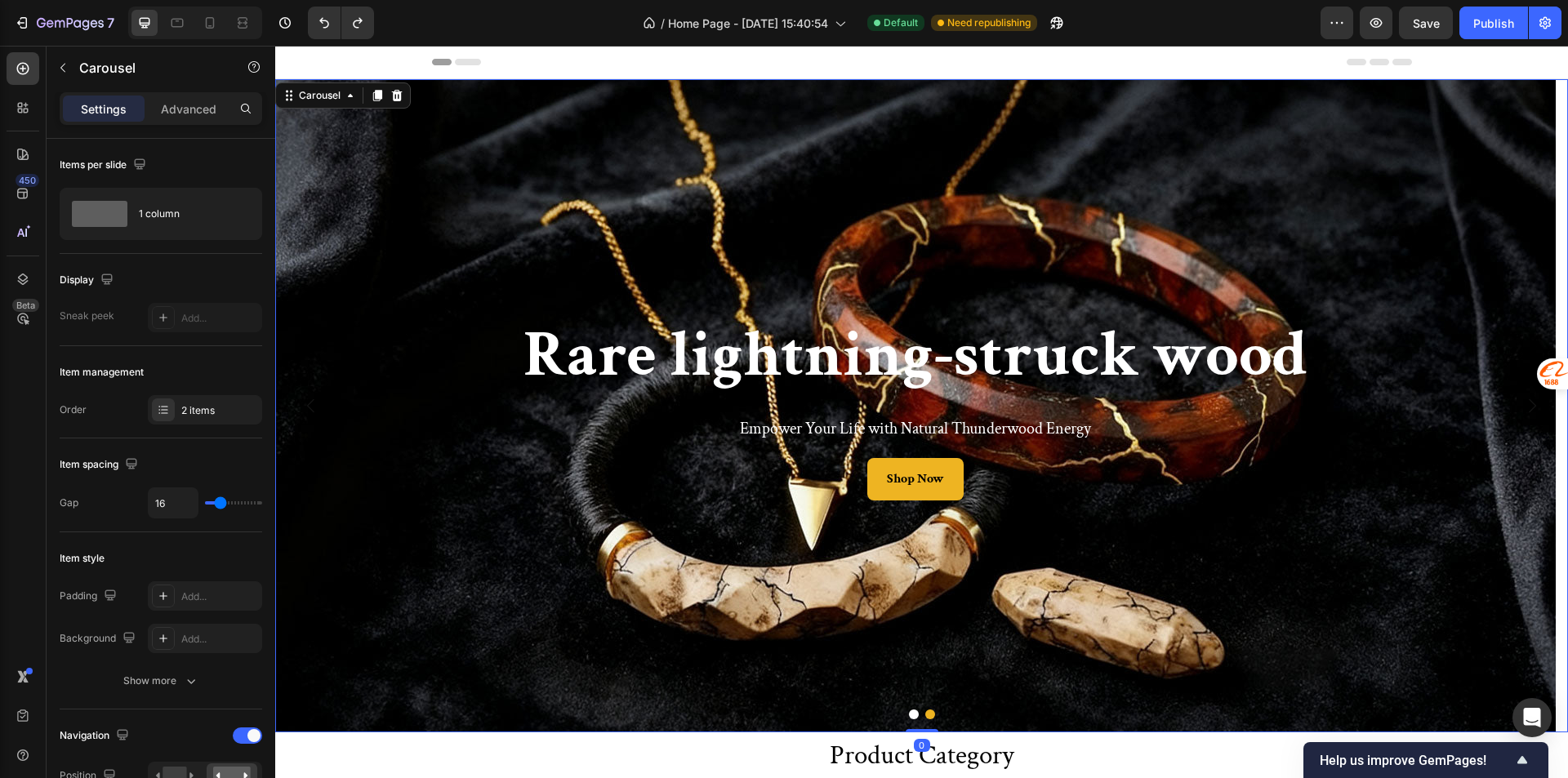
click at [320, 396] on icon "Carousel Back Arrow" at bounding box center [311, 406] width 20 height 20
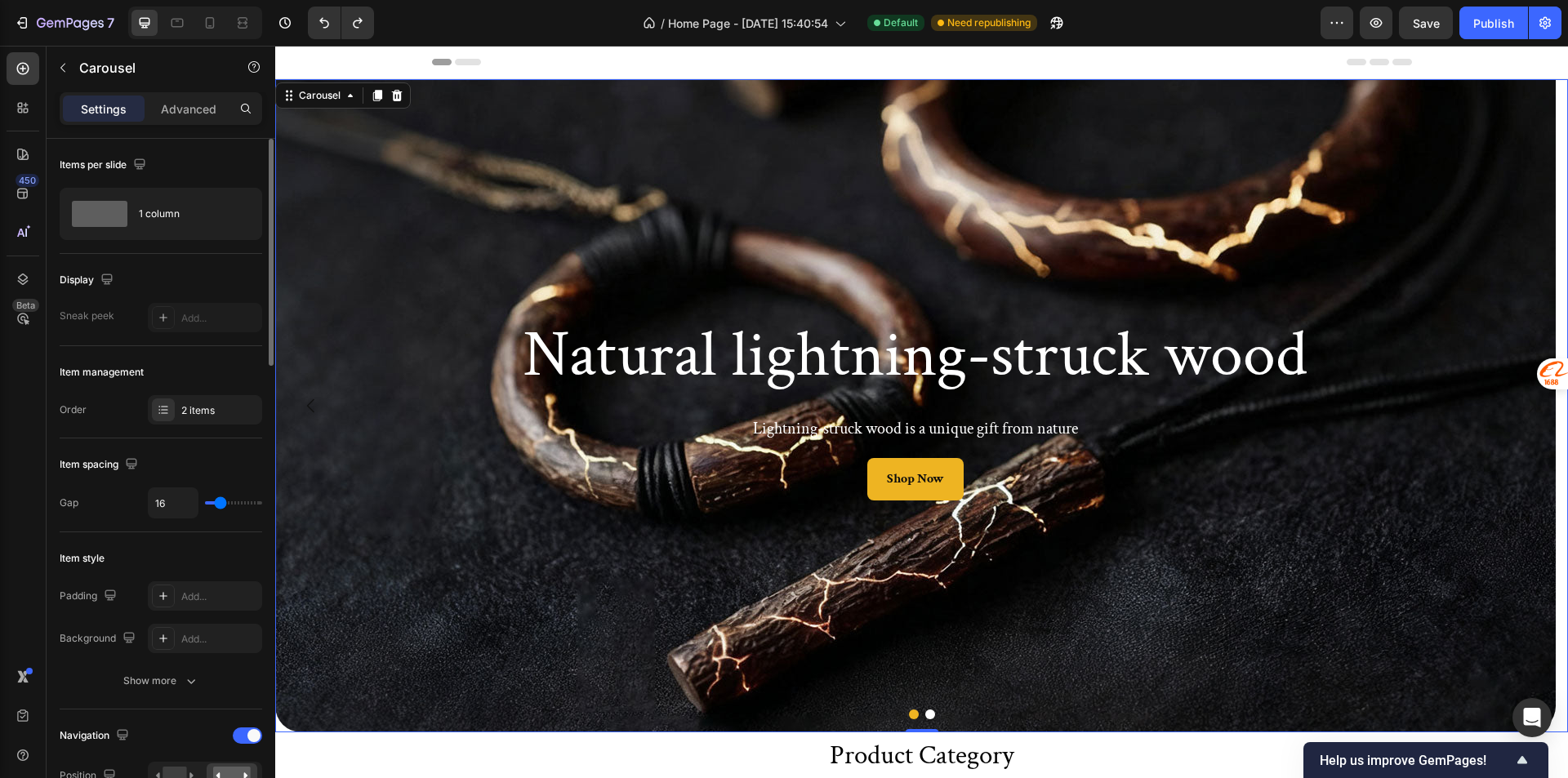
scroll to position [326, 0]
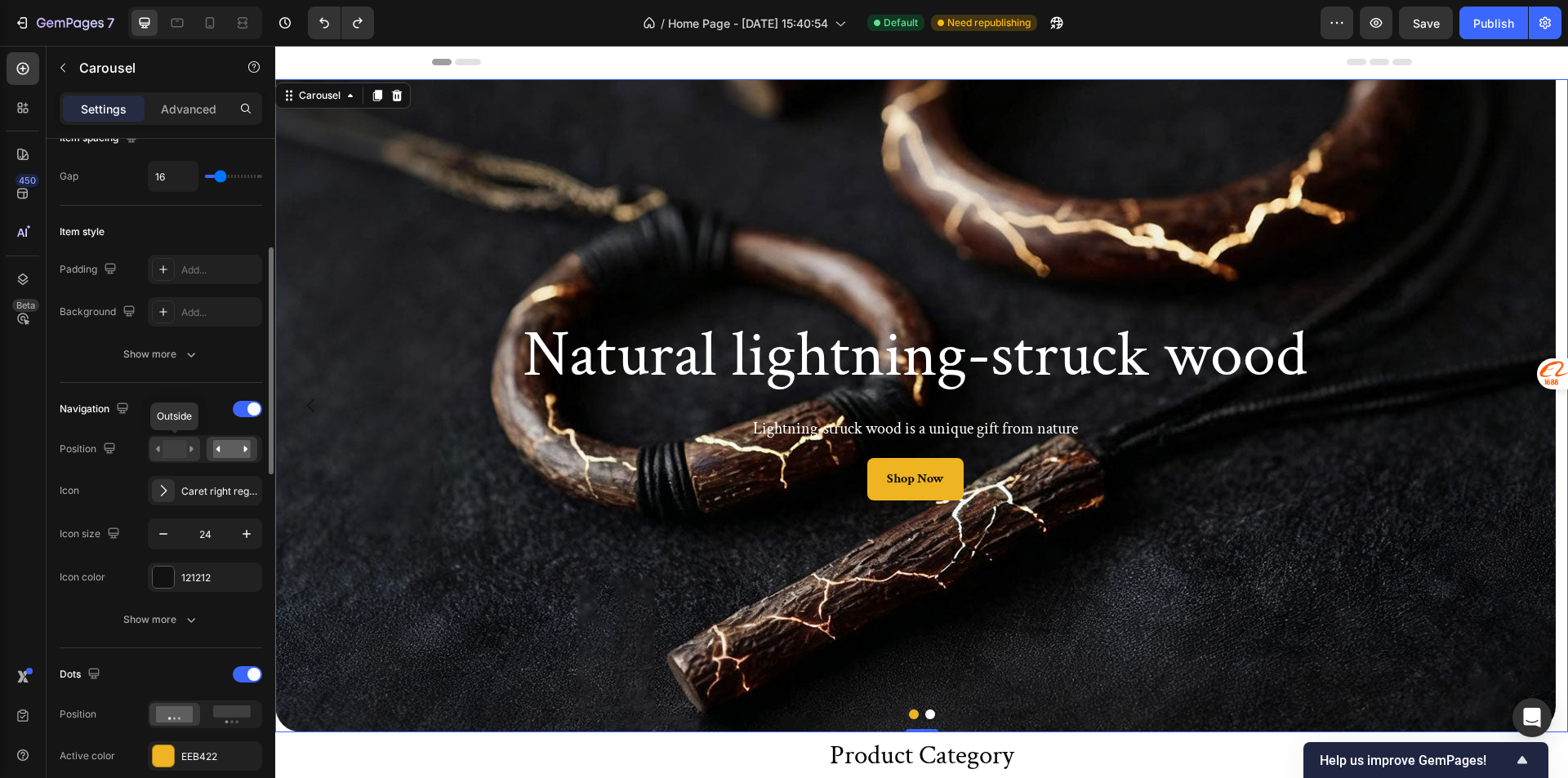
click at [168, 449] on rect at bounding box center [174, 449] width 24 height 18
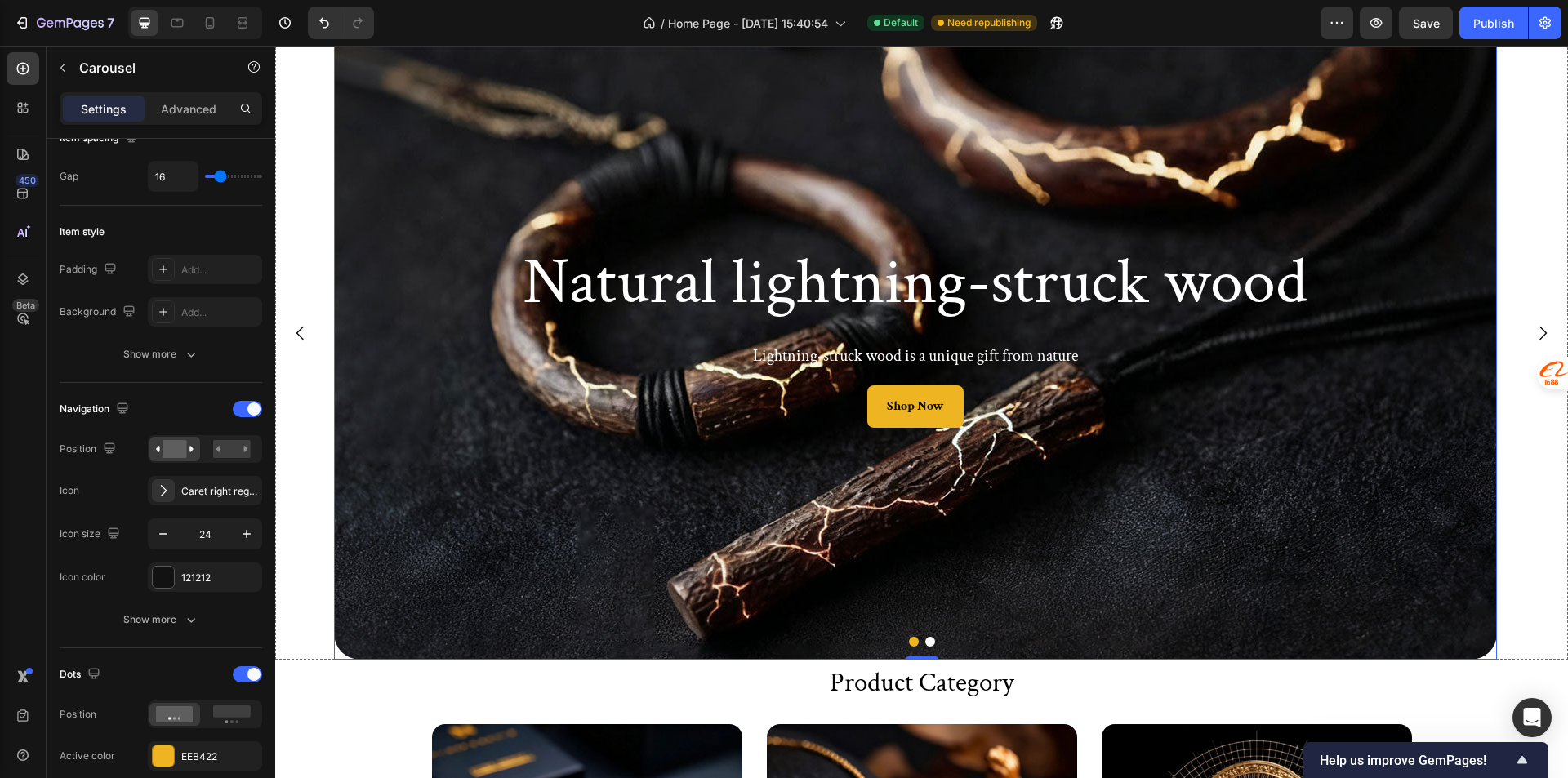
scroll to position [0, 0]
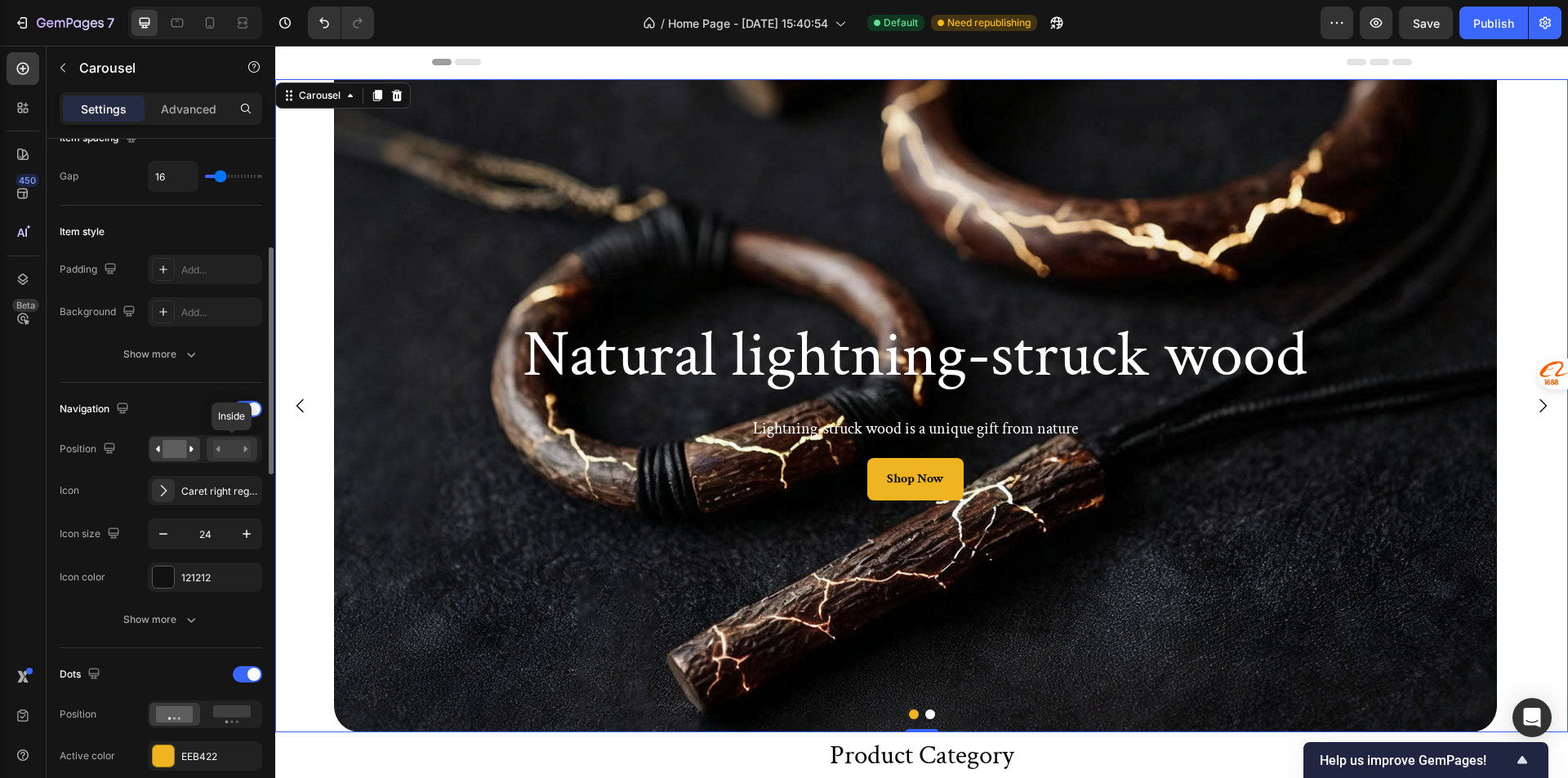
click at [240, 444] on rect at bounding box center [232, 449] width 38 height 18
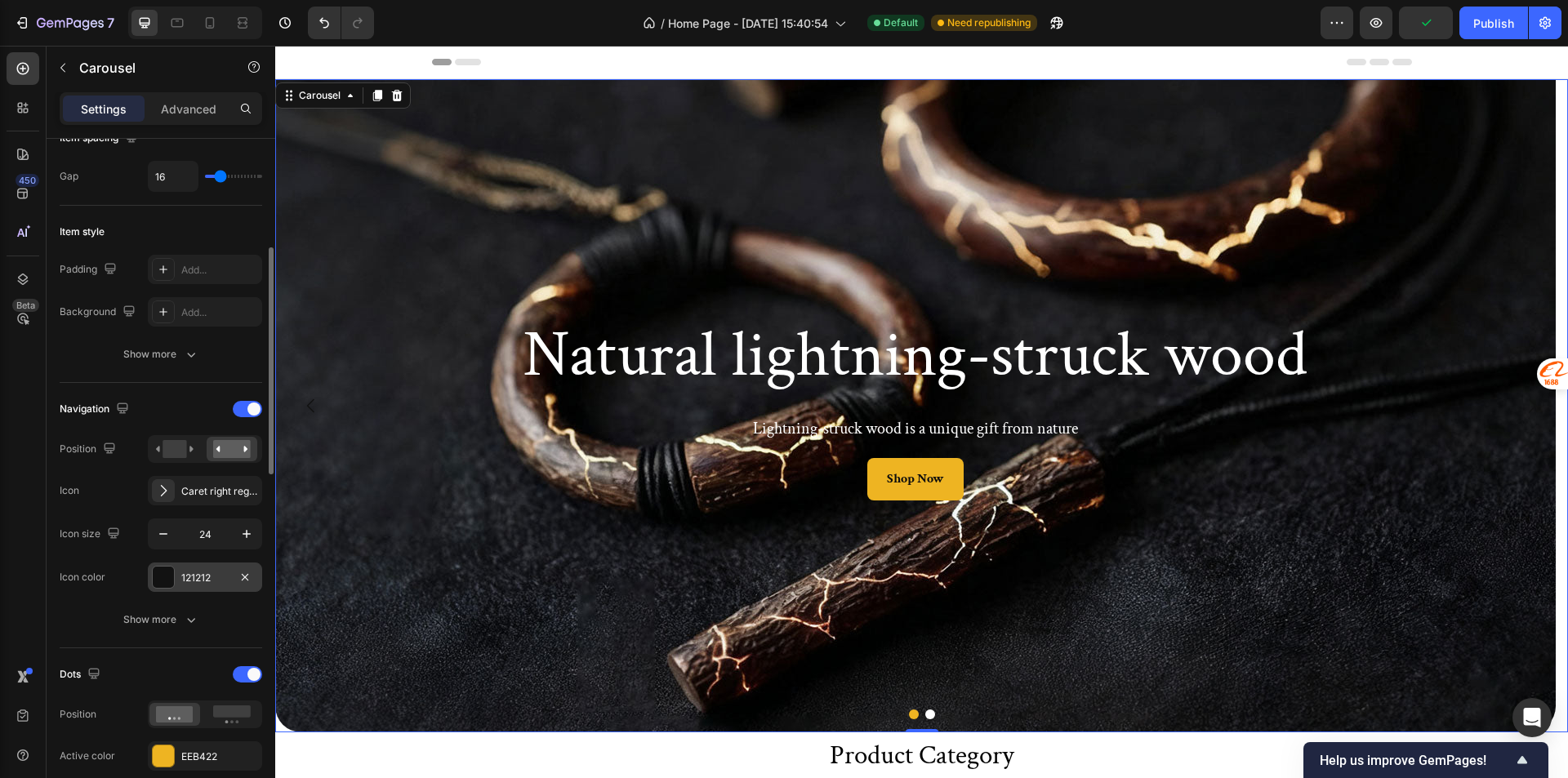
click at [186, 574] on div "121212" at bounding box center [205, 578] width 47 height 15
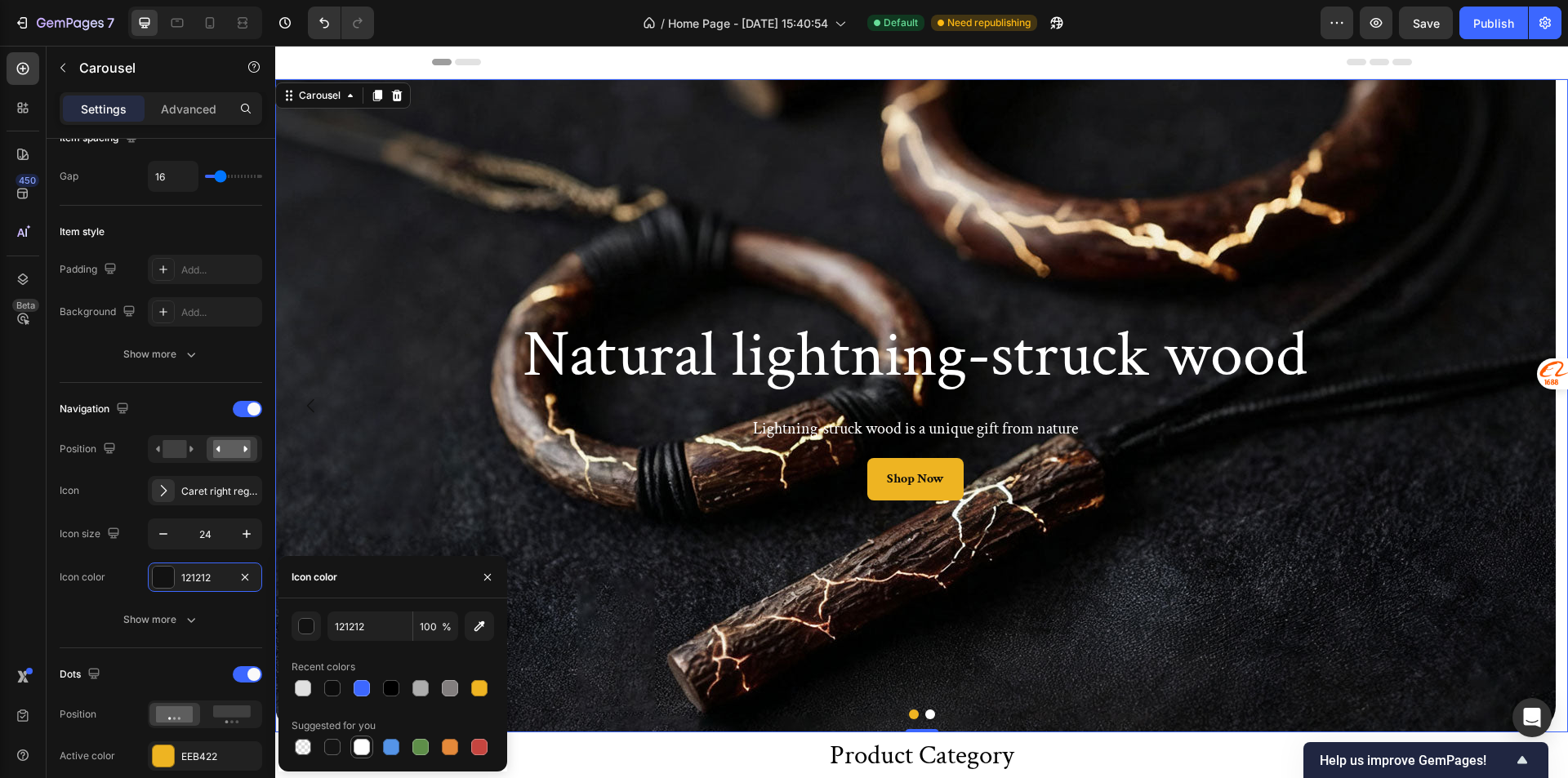
click at [358, 754] on div at bounding box center [362, 747] width 16 height 16
type input "FFFFFF"
click at [430, 488] on div "Background Image" at bounding box center [915, 406] width 1280 height 653
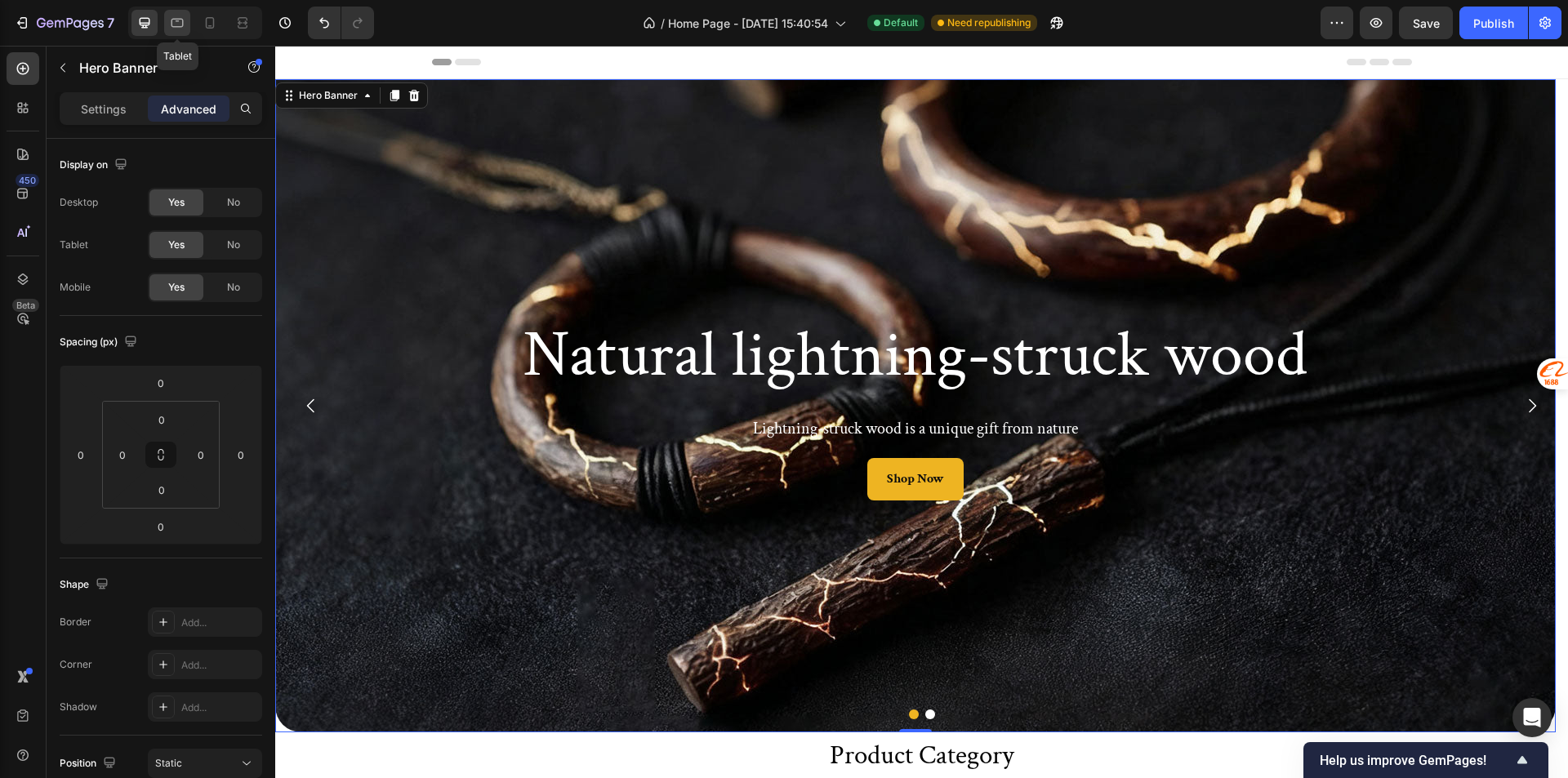
click at [180, 20] on icon at bounding box center [178, 23] width 16 height 16
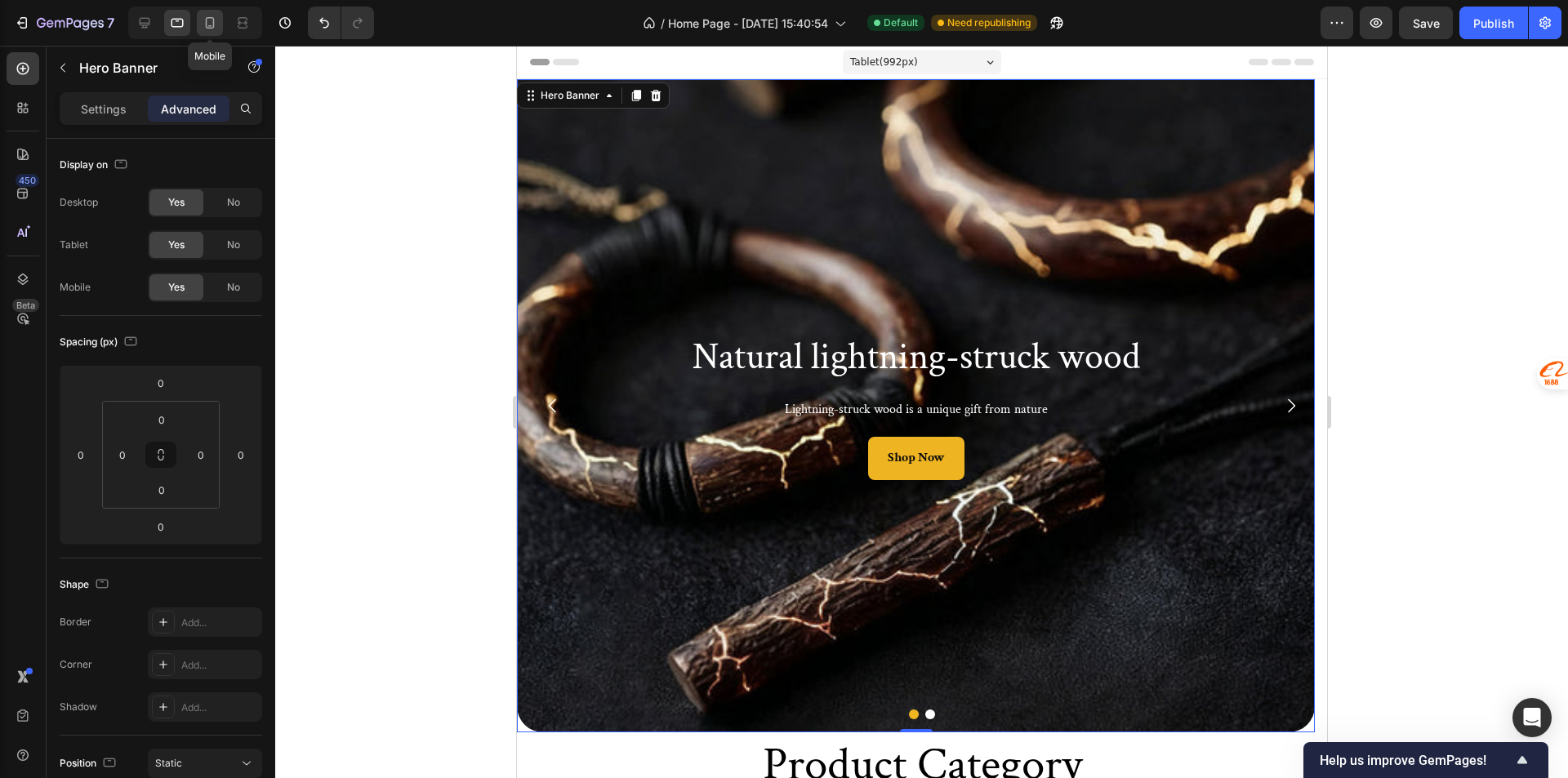
click at [205, 14] on div at bounding box center [210, 23] width 26 height 26
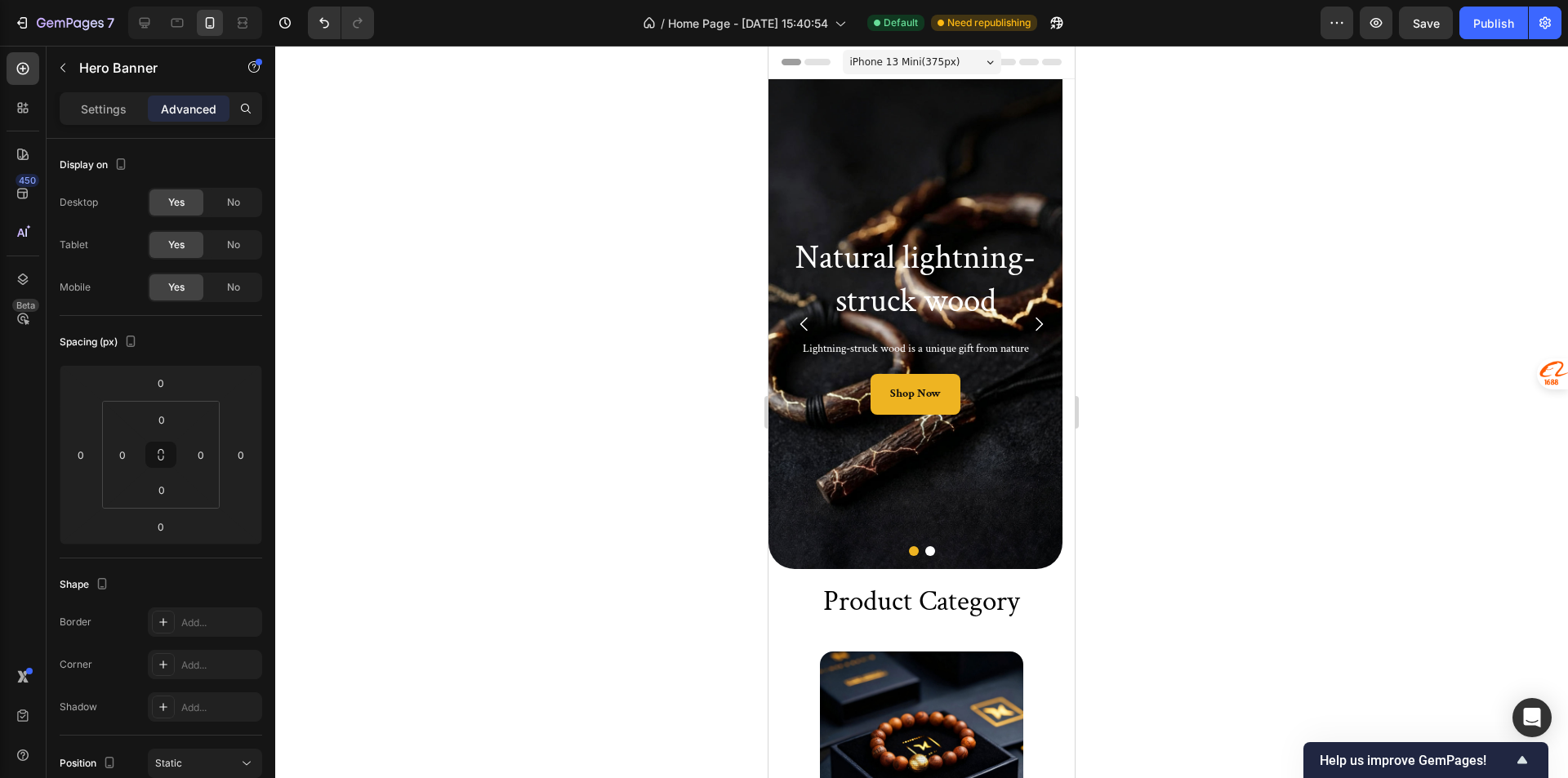
click at [957, 158] on div "Background Image" at bounding box center [915, 324] width 294 height 490
click at [782, 551] on div at bounding box center [921, 551] width 306 height 10
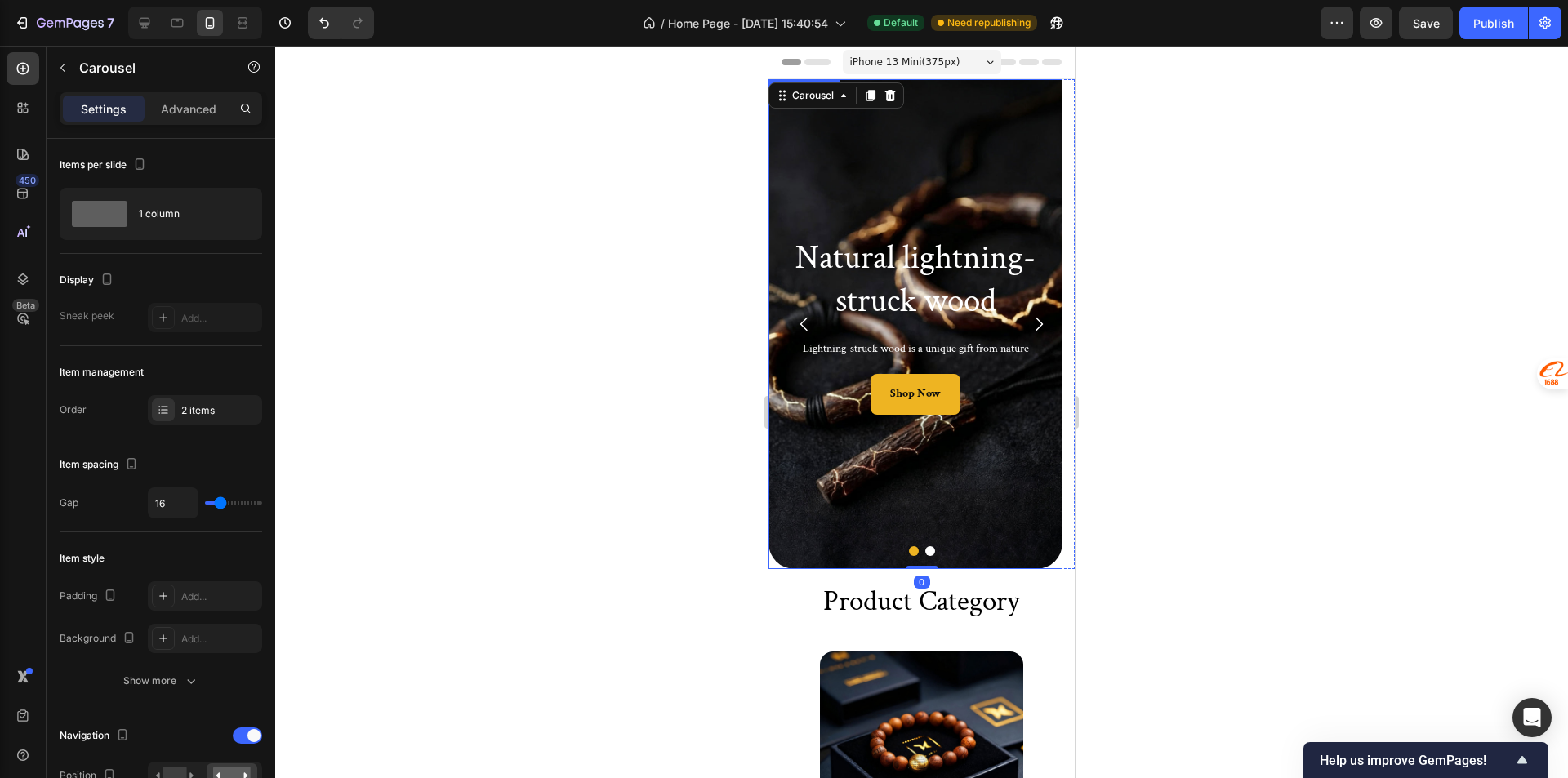
click at [769, 561] on div "Background Image" at bounding box center [915, 324] width 294 height 490
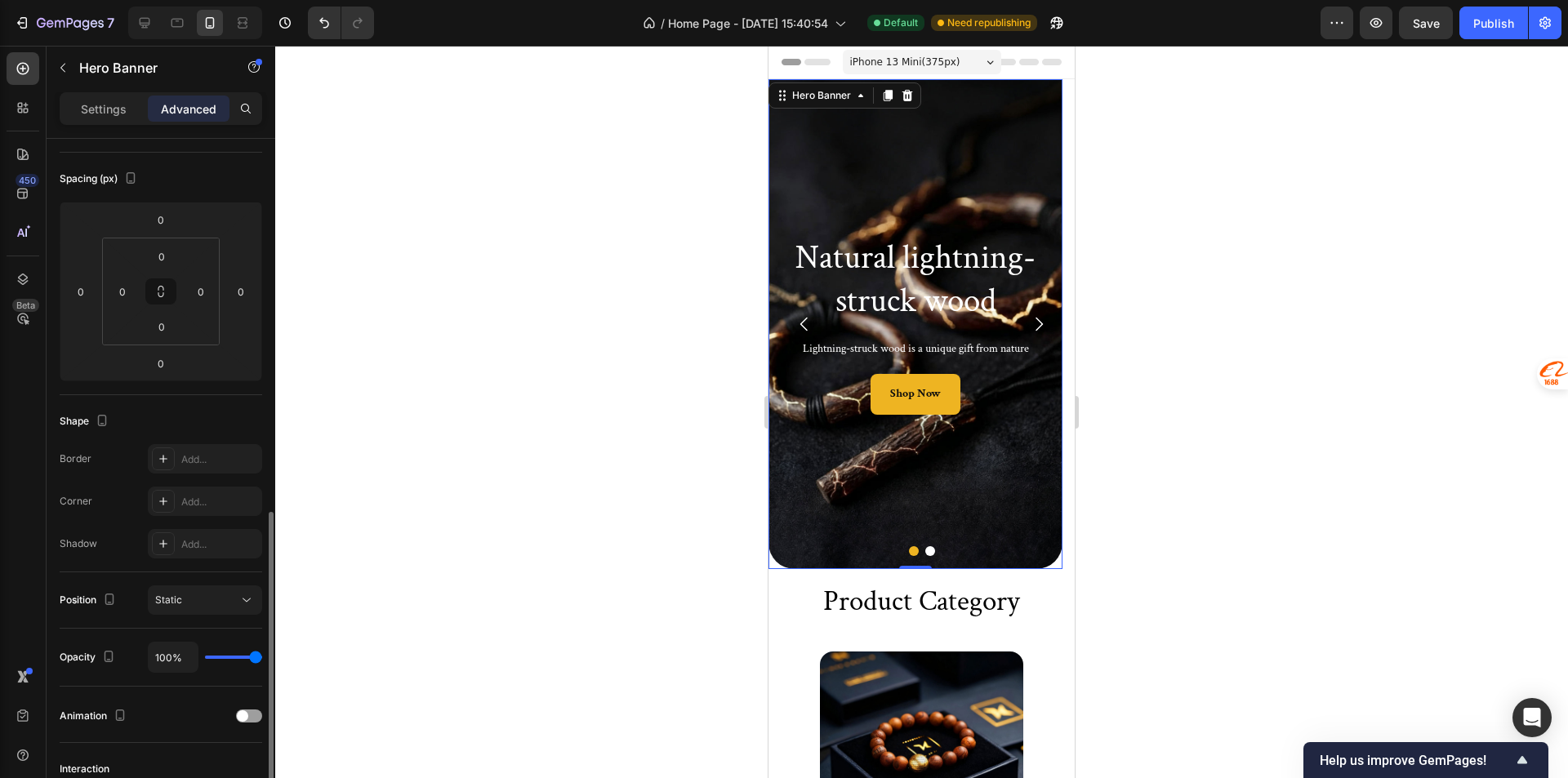
scroll to position [379, 0]
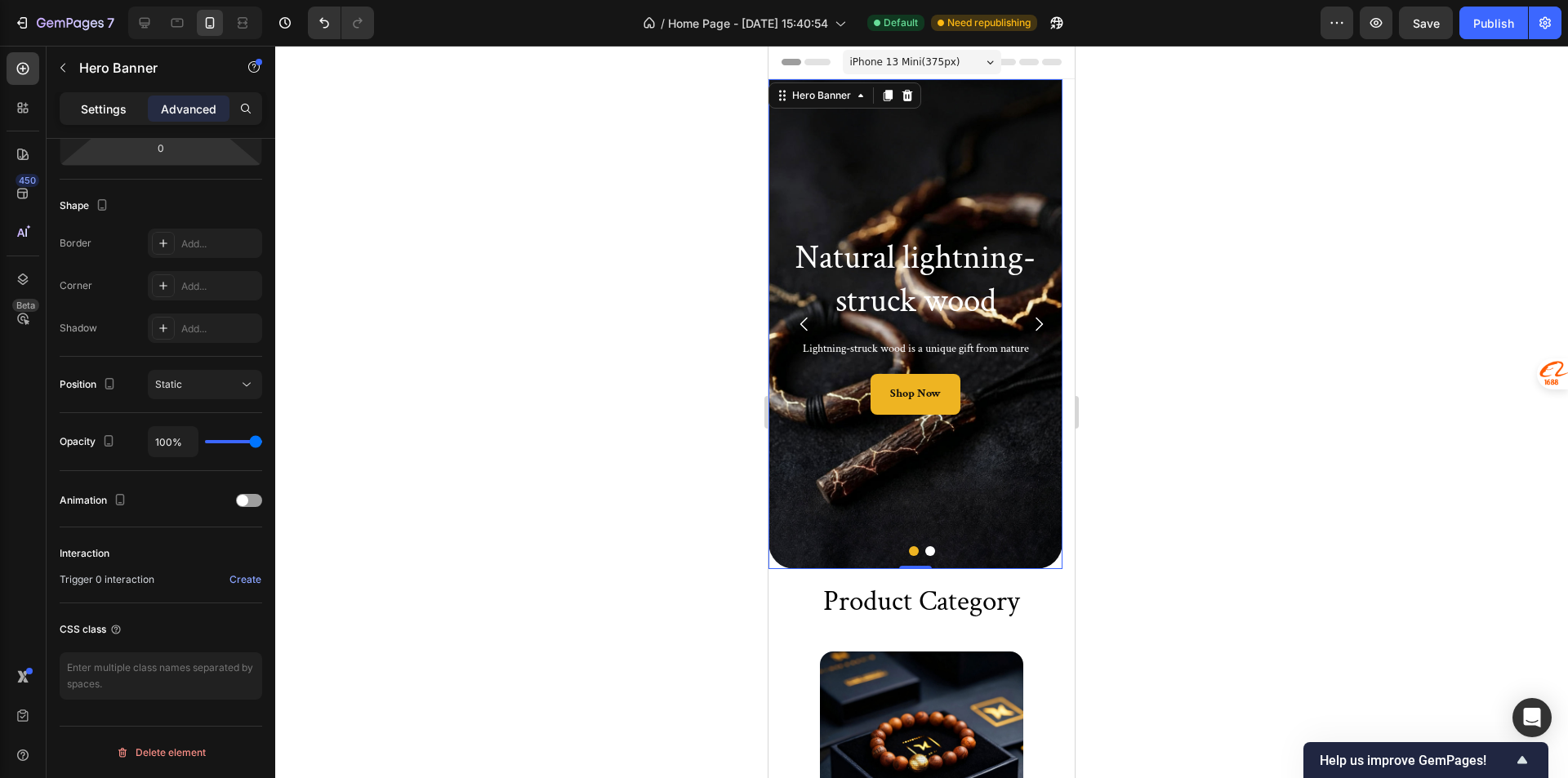
click at [119, 110] on p "Settings" at bounding box center [104, 109] width 46 height 17
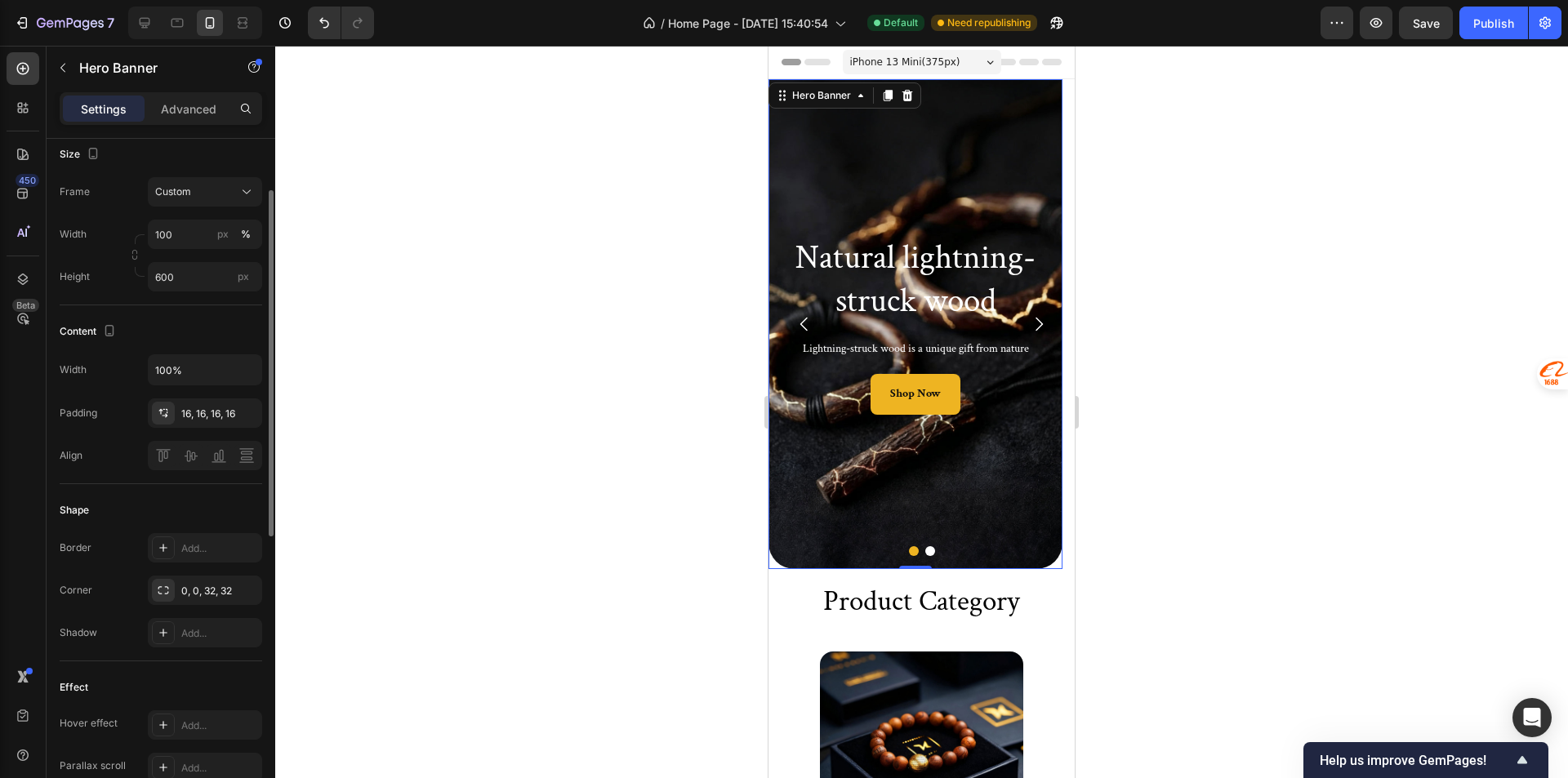
scroll to position [263, 0]
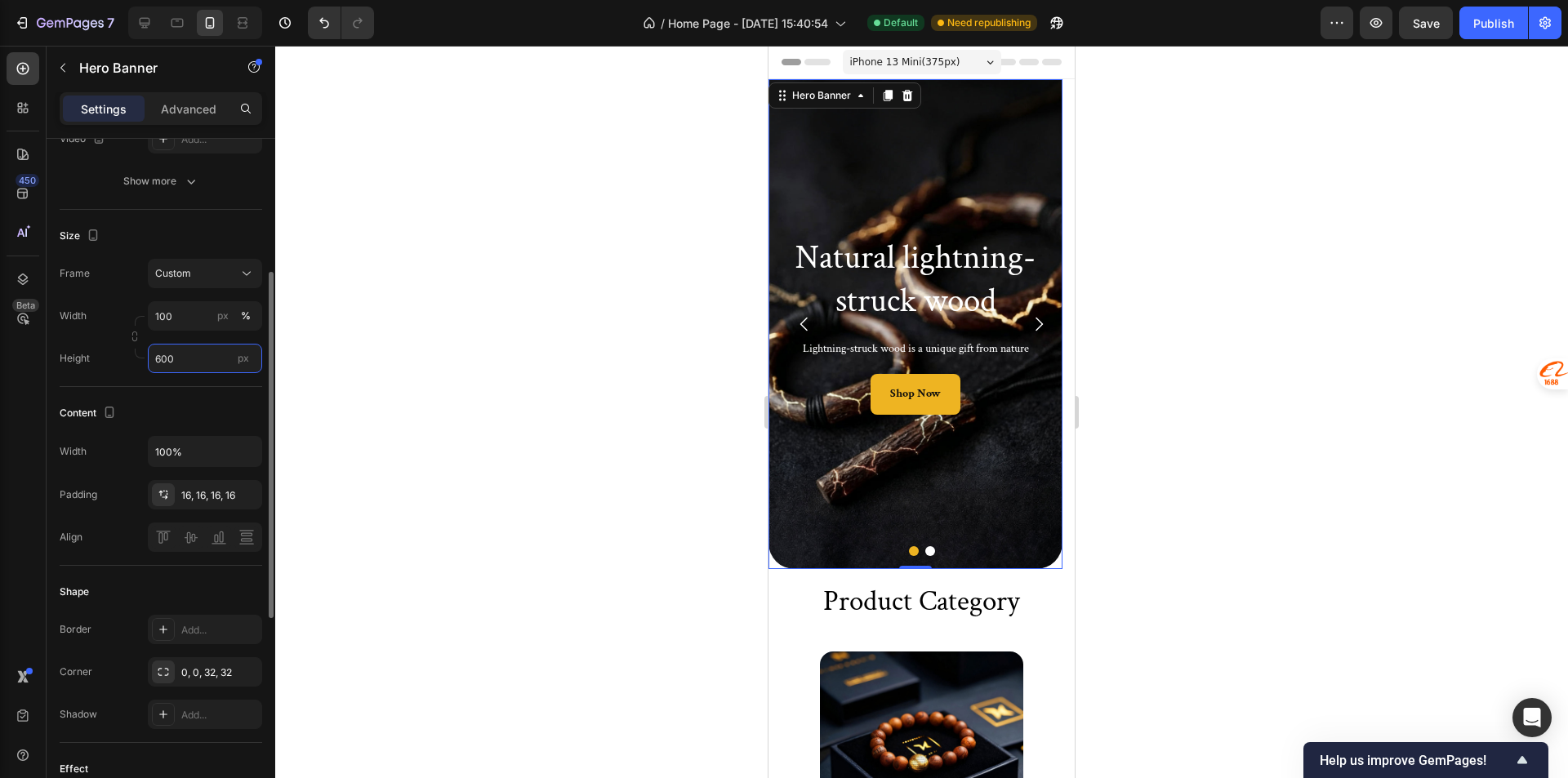
click at [183, 369] on input "600" at bounding box center [205, 358] width 115 height 29
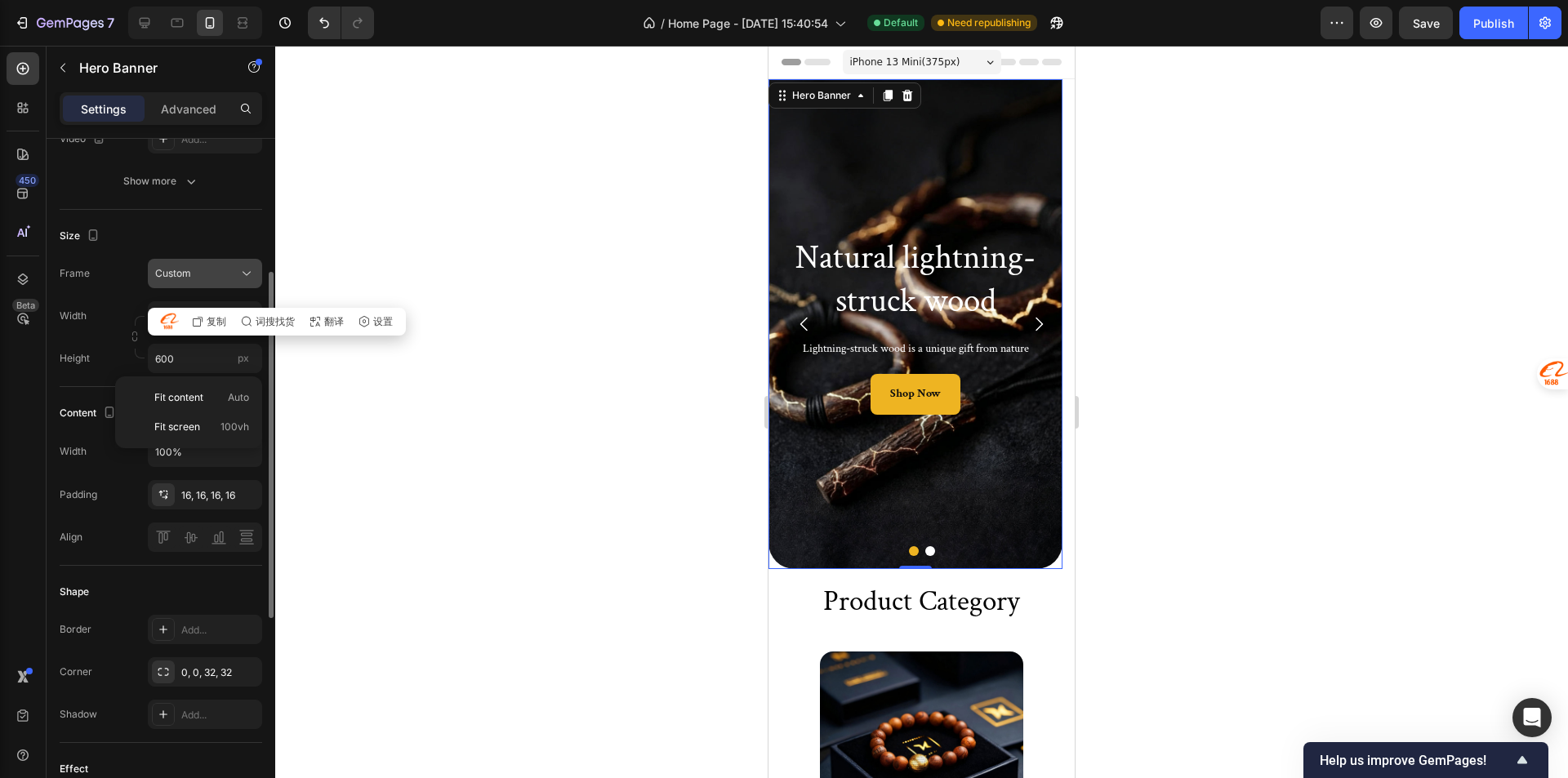
click at [225, 286] on button "Custom" at bounding box center [205, 273] width 115 height 29
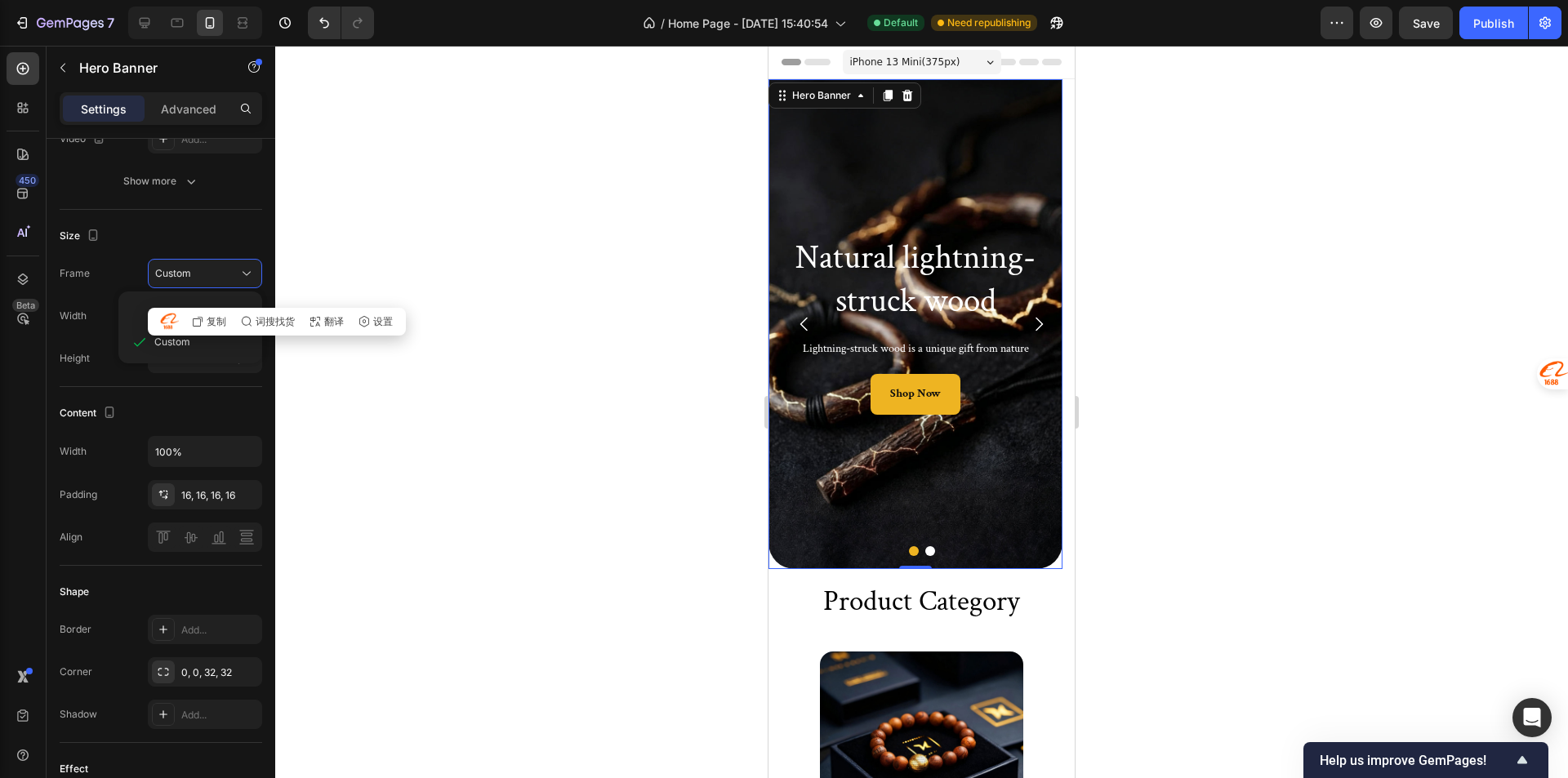
click at [359, 265] on div at bounding box center [921, 411] width 1292 height 732
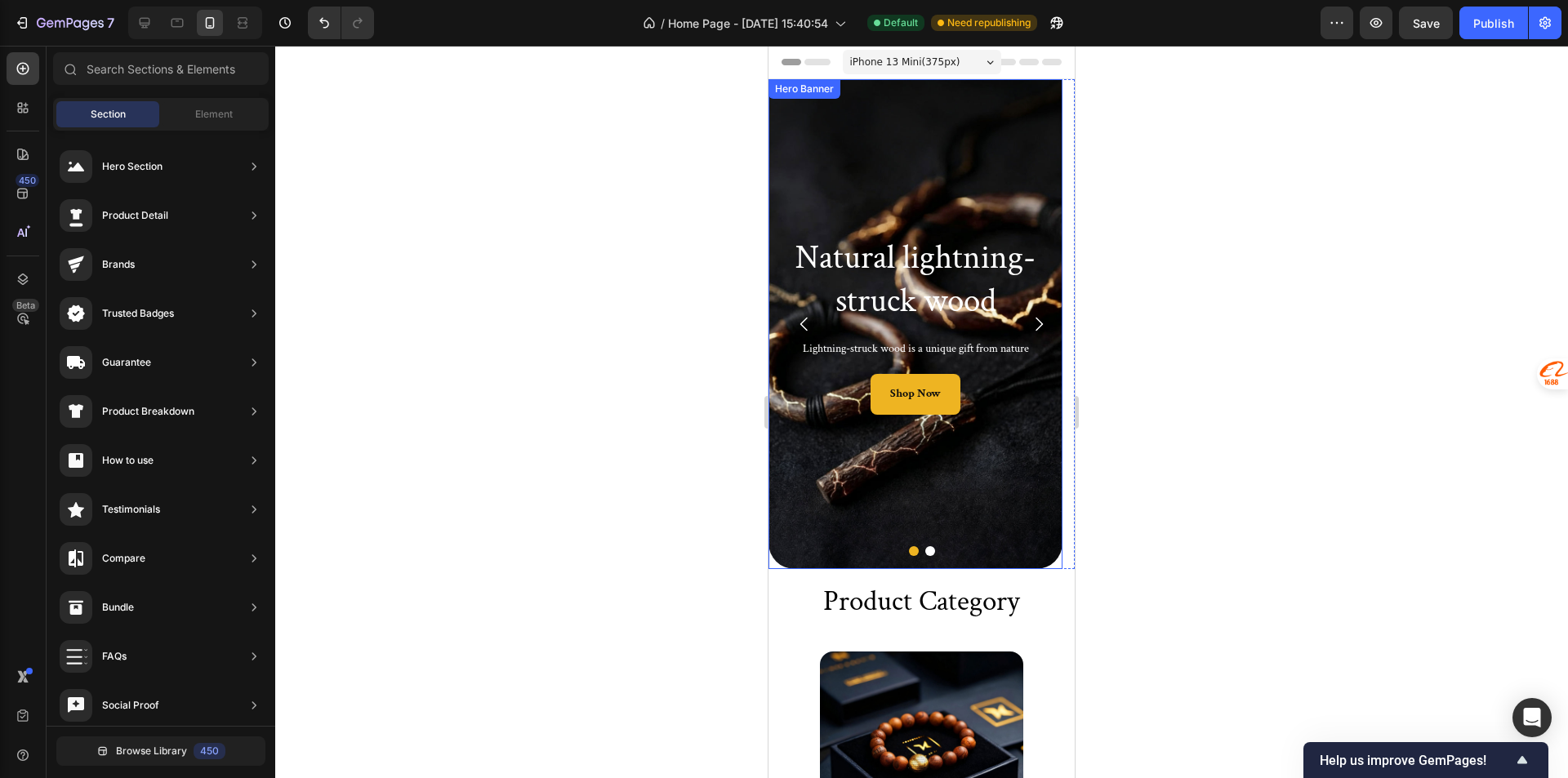
click at [831, 492] on div "Background Image" at bounding box center [915, 324] width 294 height 490
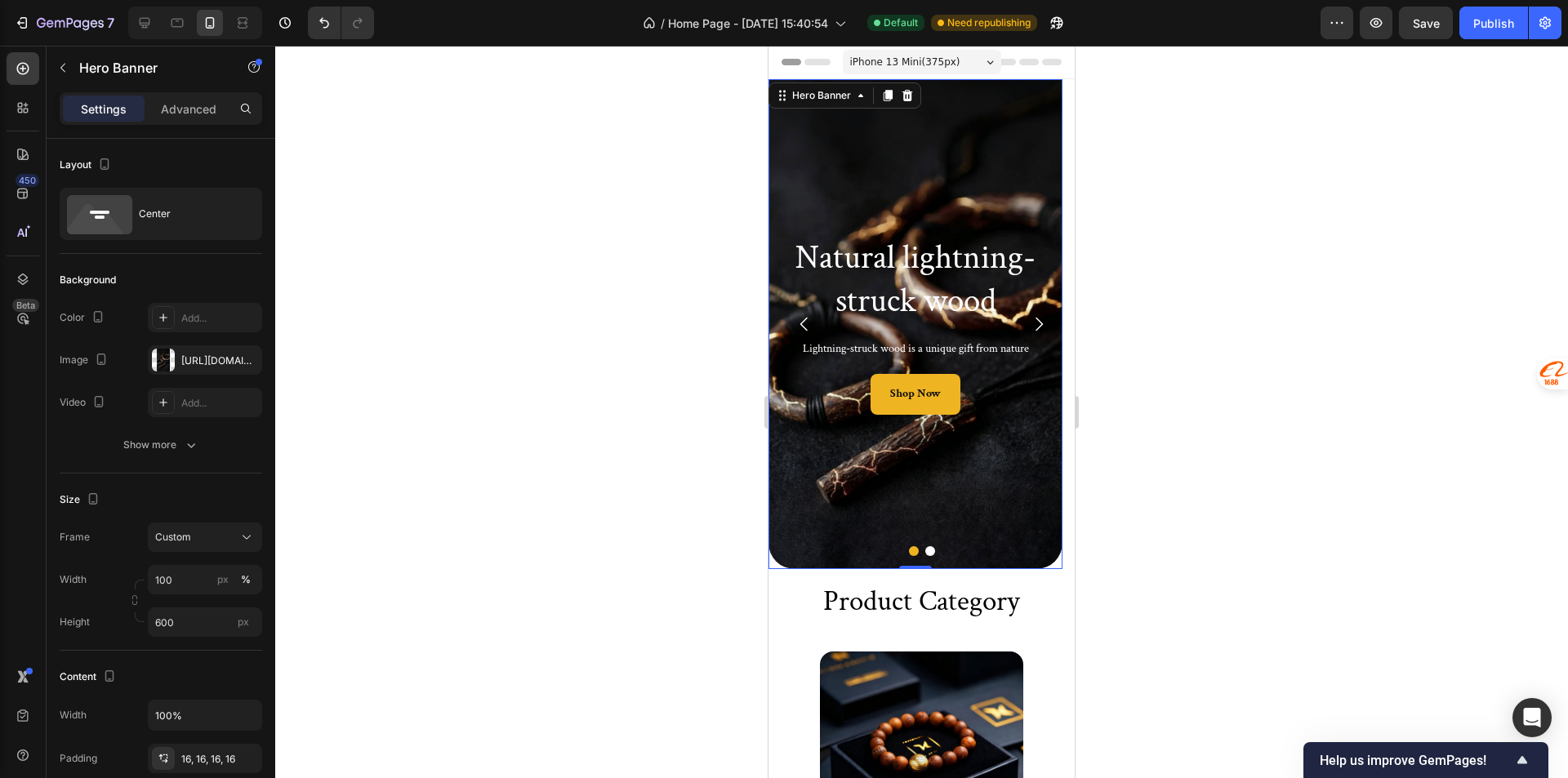
click at [175, 7] on div at bounding box center [196, 23] width 134 height 33
click at [171, 21] on icon at bounding box center [178, 23] width 16 height 16
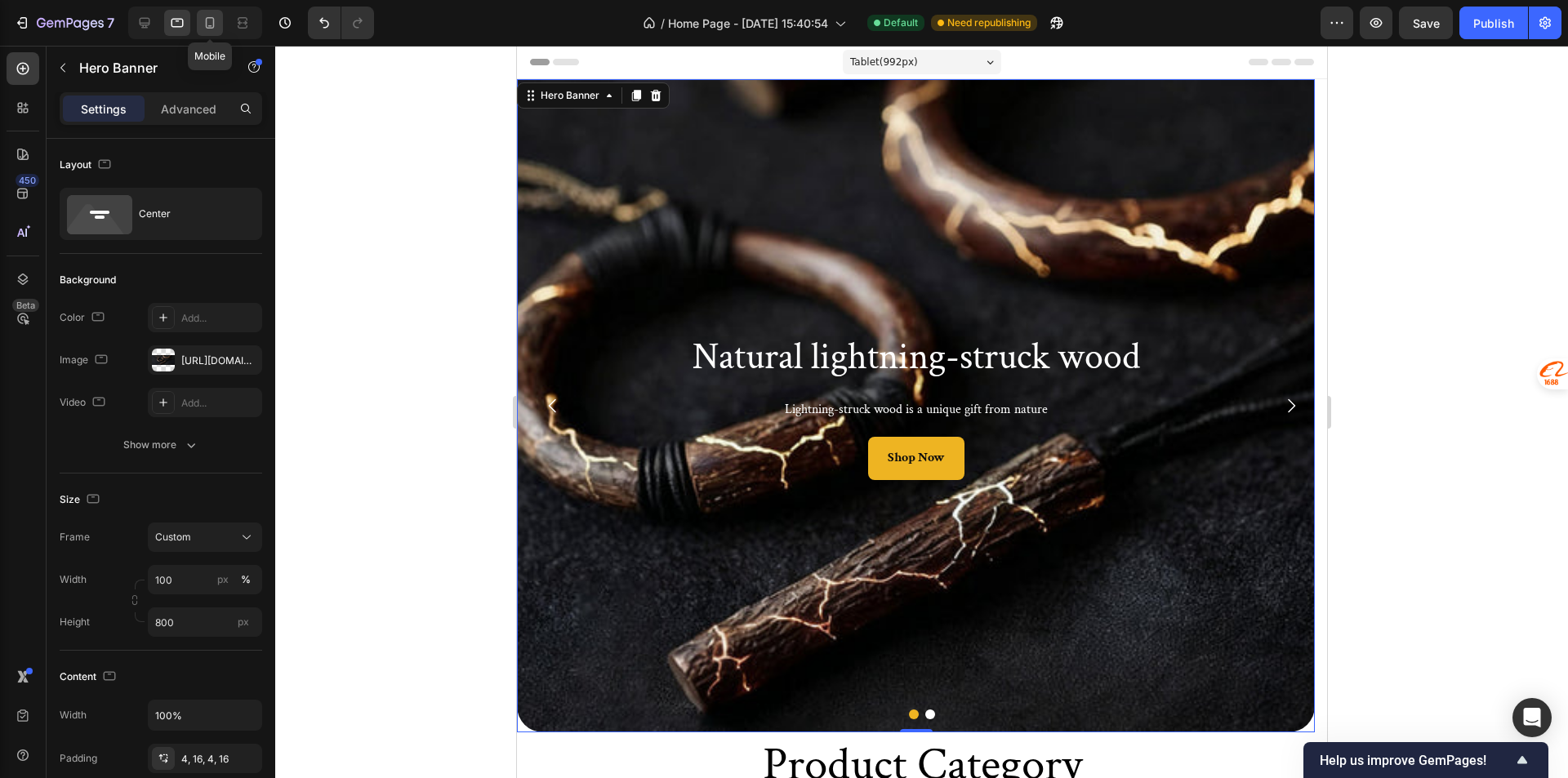
click at [205, 20] on icon at bounding box center [210, 23] width 9 height 11
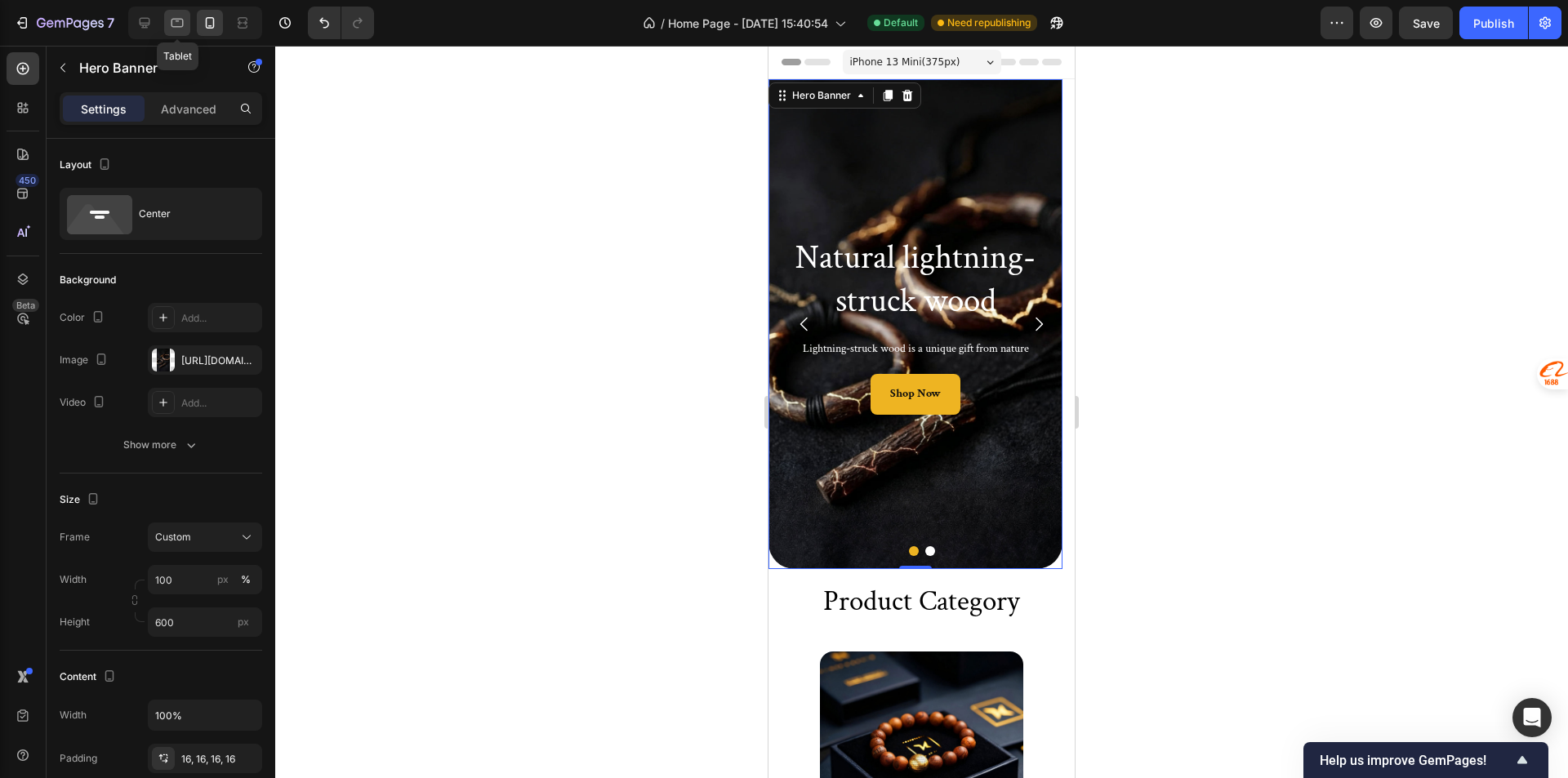
click at [186, 20] on div at bounding box center [178, 23] width 26 height 26
type input "800"
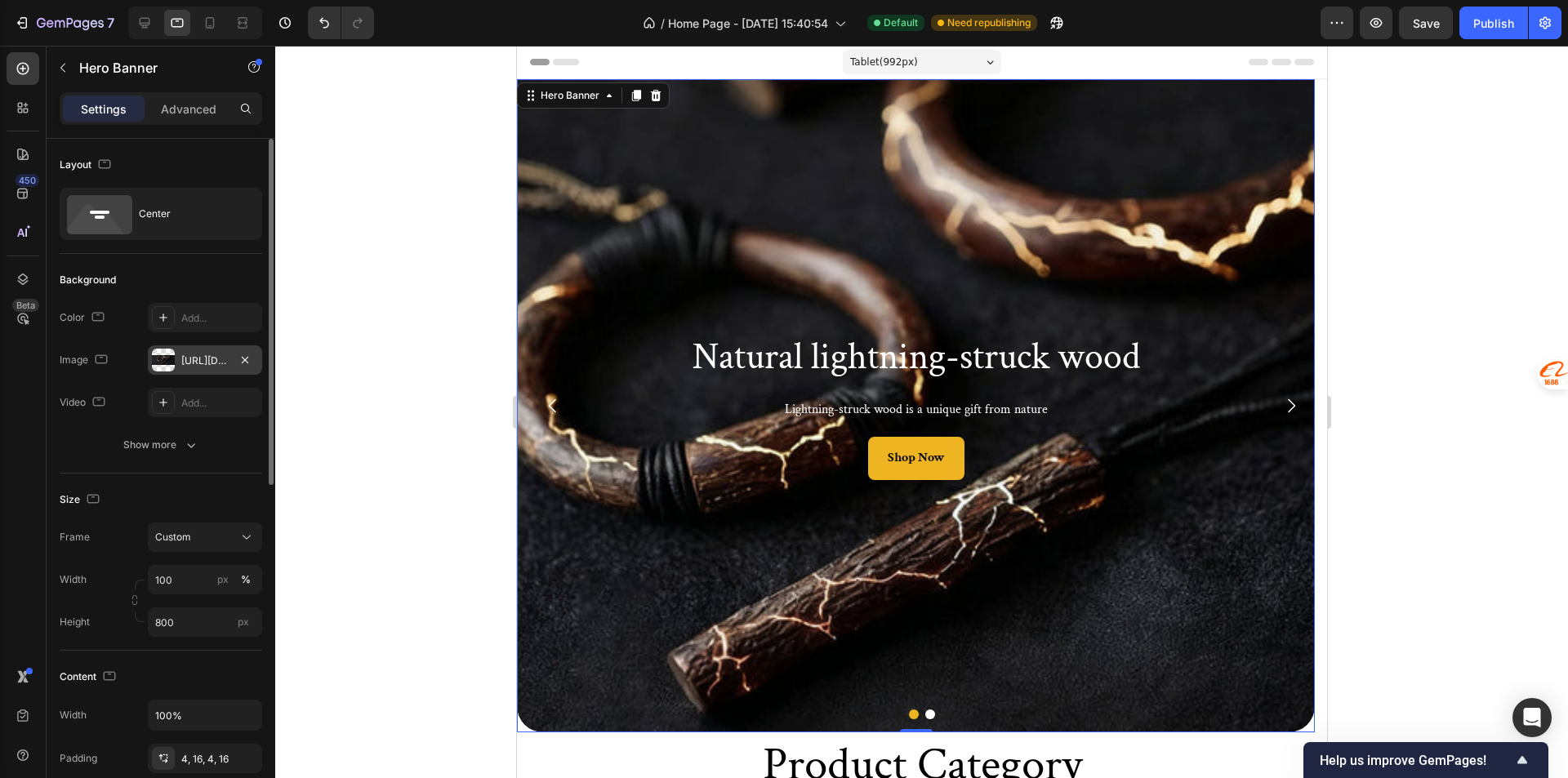
click at [197, 361] on div "https://cdn.shopify.com/s/files/1/0585/2679/3774/files/gempages_578689885427204…" at bounding box center [205, 361] width 47 height 15
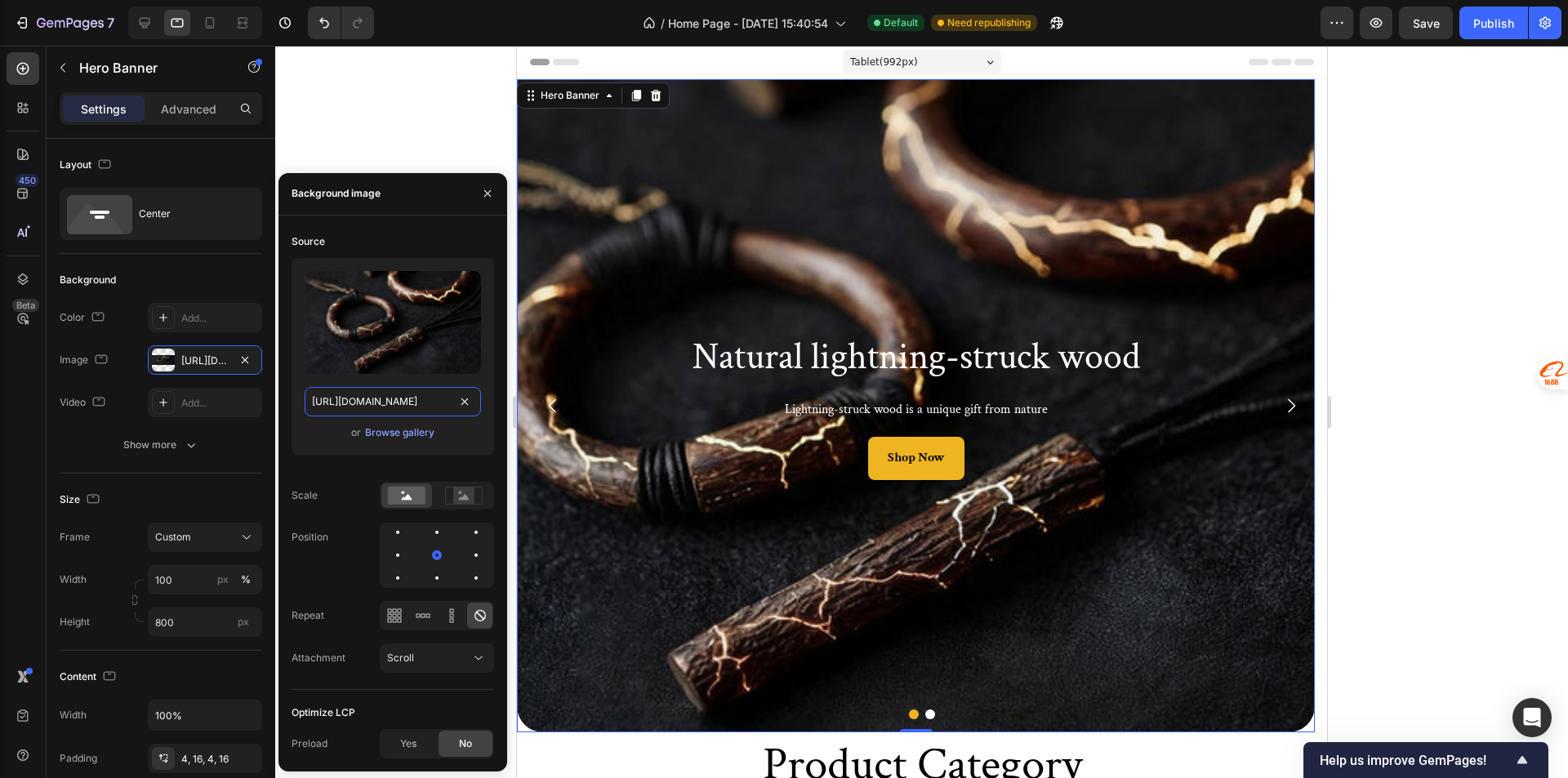
click at [397, 400] on input "https://cdn.shopify.com/s/files/1/0585/2679/3774/files/gempages_578689885427204…" at bounding box center [393, 402] width 177 height 29
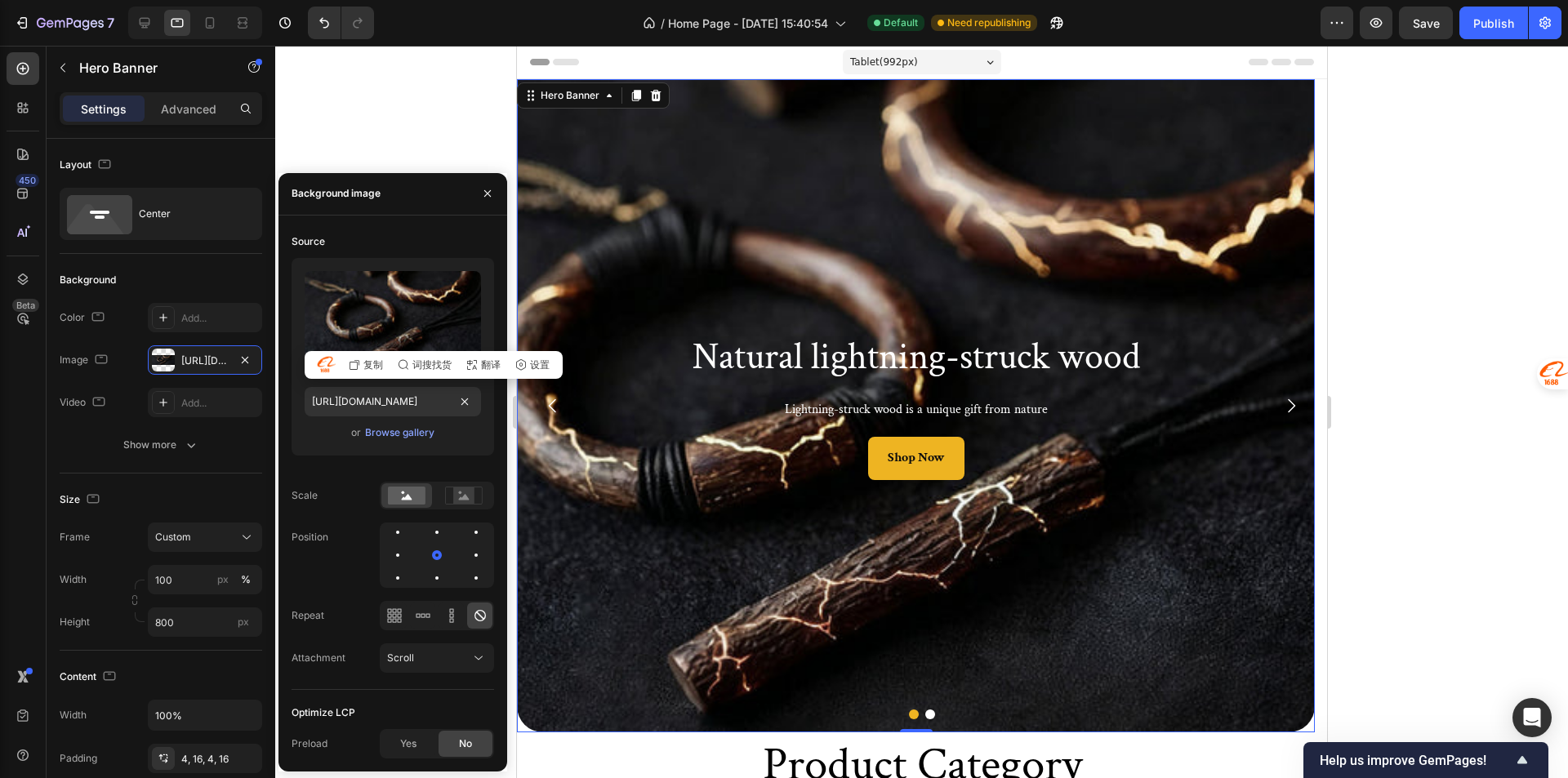
click at [179, 114] on p "Advanced" at bounding box center [189, 109] width 56 height 17
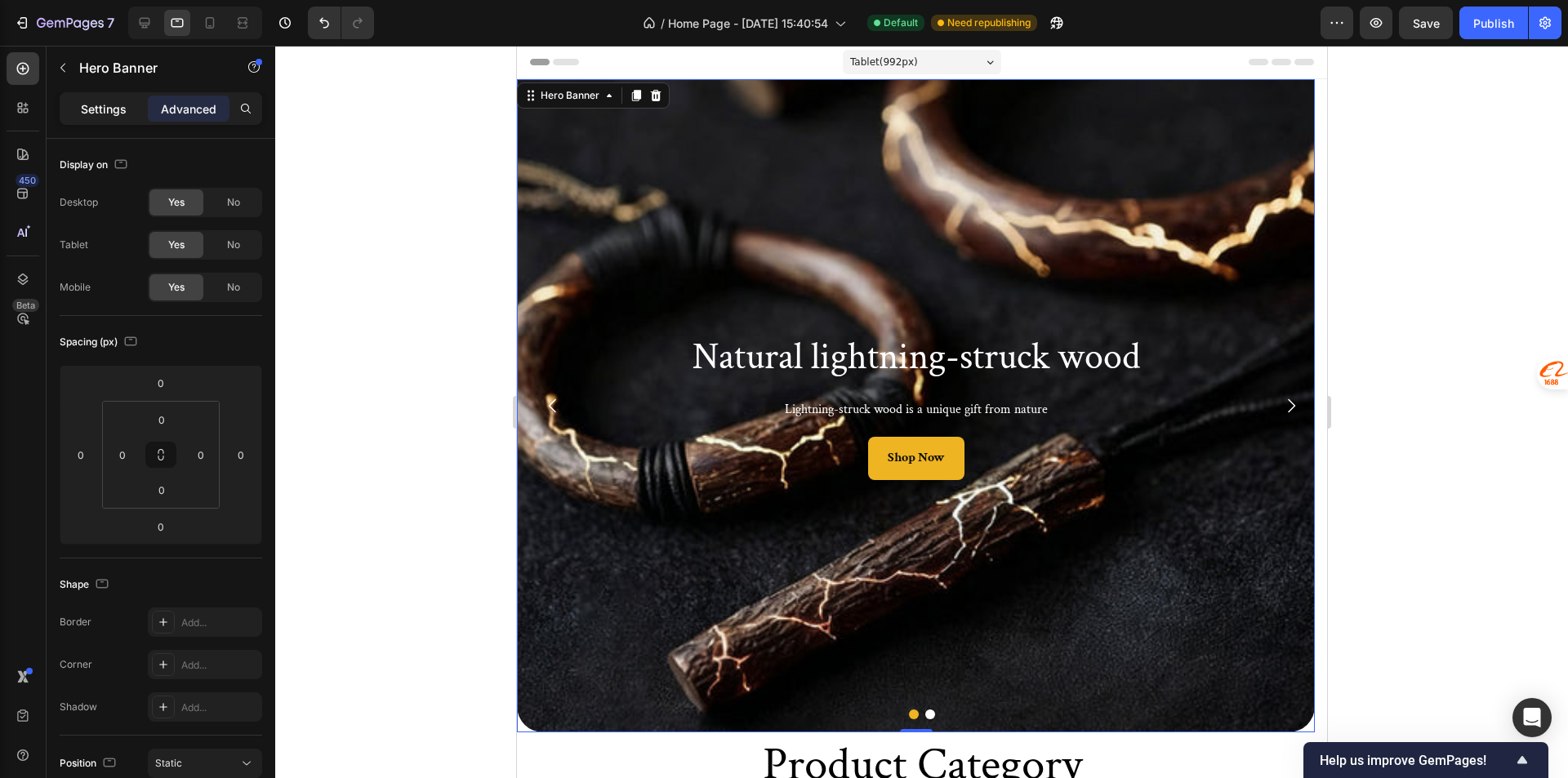
click at [101, 109] on p "Settings" at bounding box center [104, 109] width 46 height 17
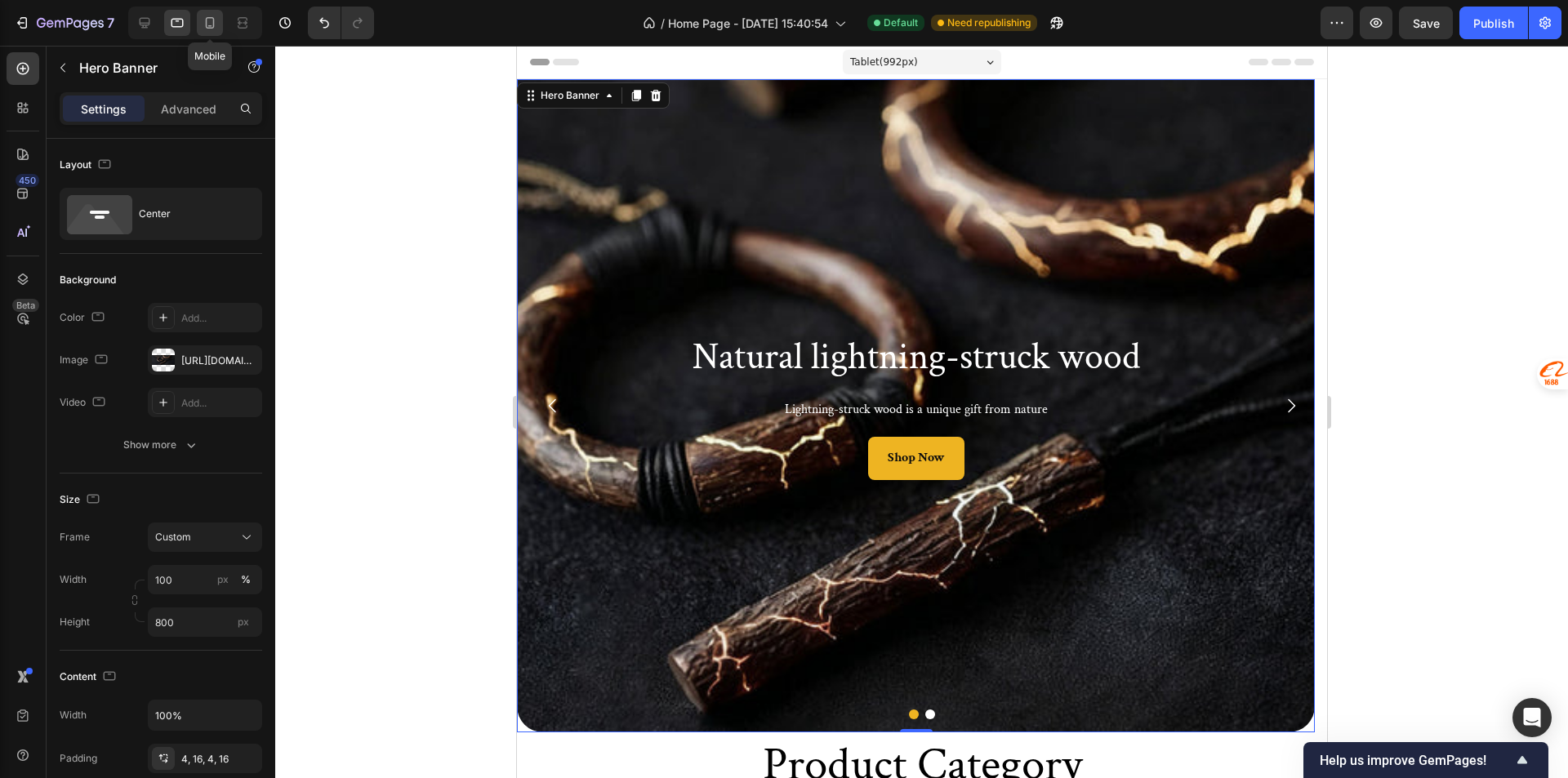
click at [205, 24] on icon at bounding box center [210, 23] width 16 height 16
type input "600"
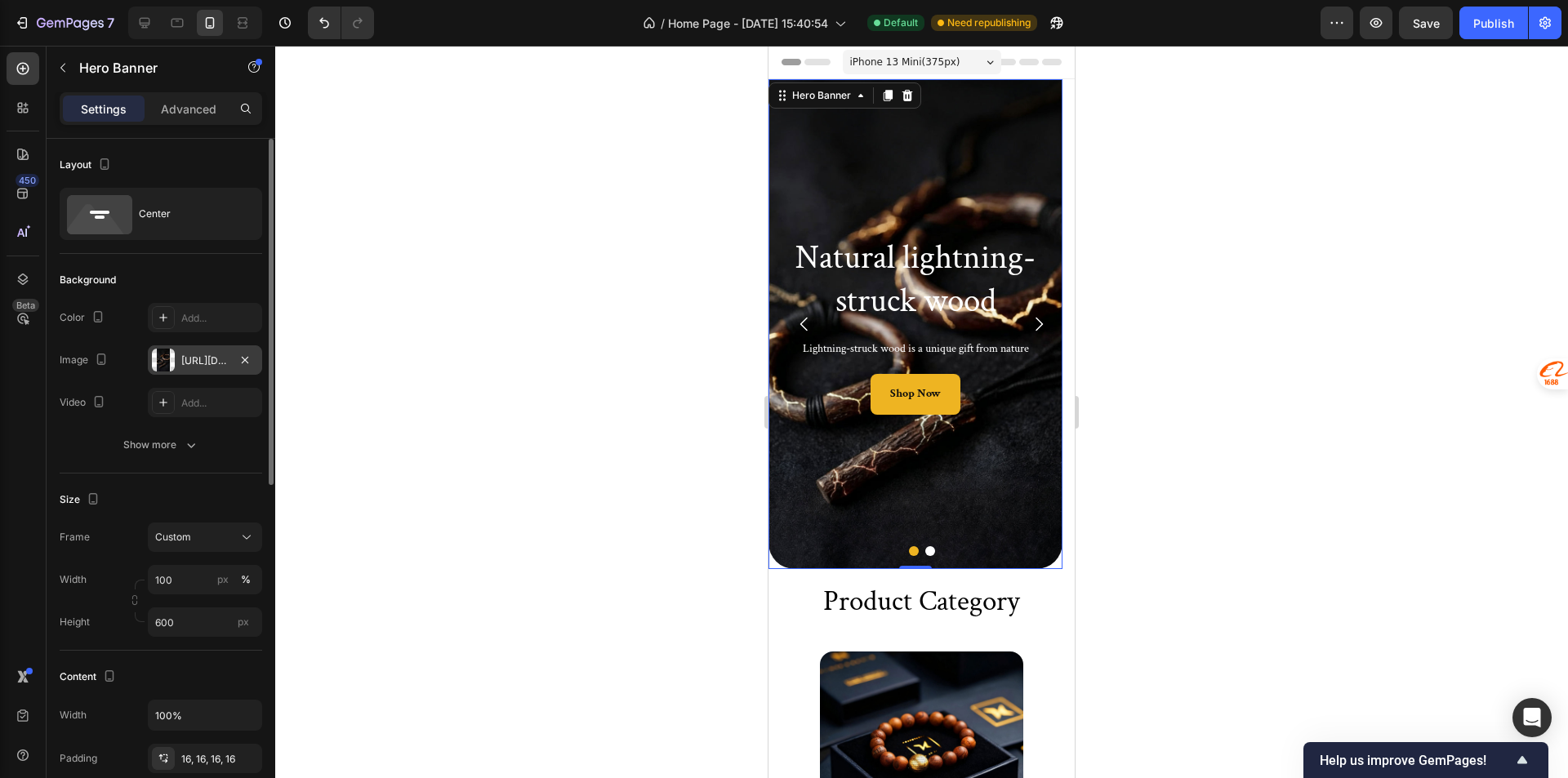
click at [183, 355] on div "https://cdn.shopify.com/s/files/1/0585/2679/3774/files/gempages_578689885427204…" at bounding box center [205, 361] width 47 height 15
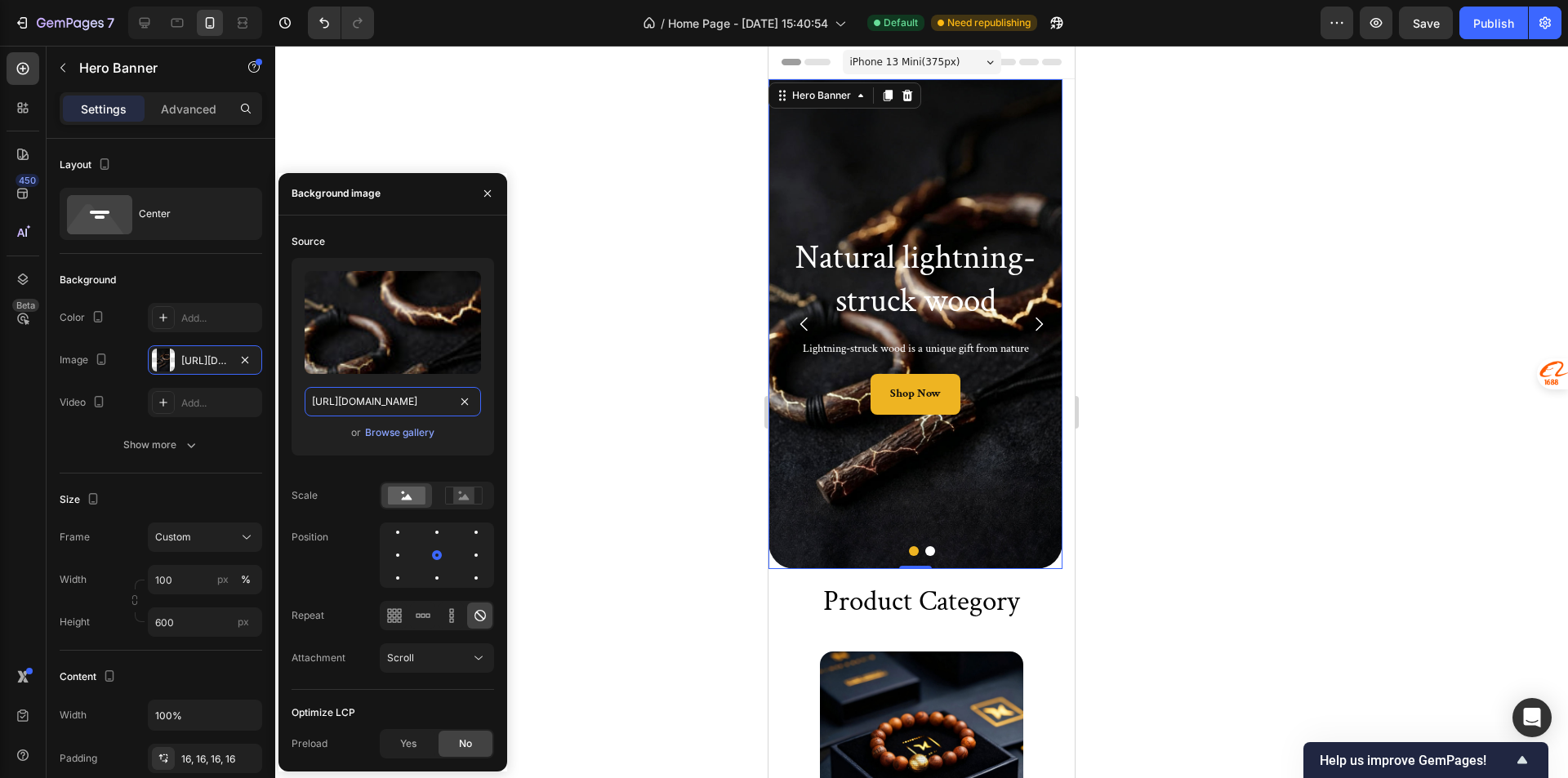
click at [398, 405] on input "https://cdn.shopify.com/s/files/1/0585/2679/3774/files/gempages_578689885427204…" at bounding box center [393, 402] width 177 height 29
paste input "288e2278-1587-4bad-bb1d-720c2235e4bb"
type input "https://cdn.shopify.com/s/files/1/0585/2679/3774/files/gempages_578689885427204…"
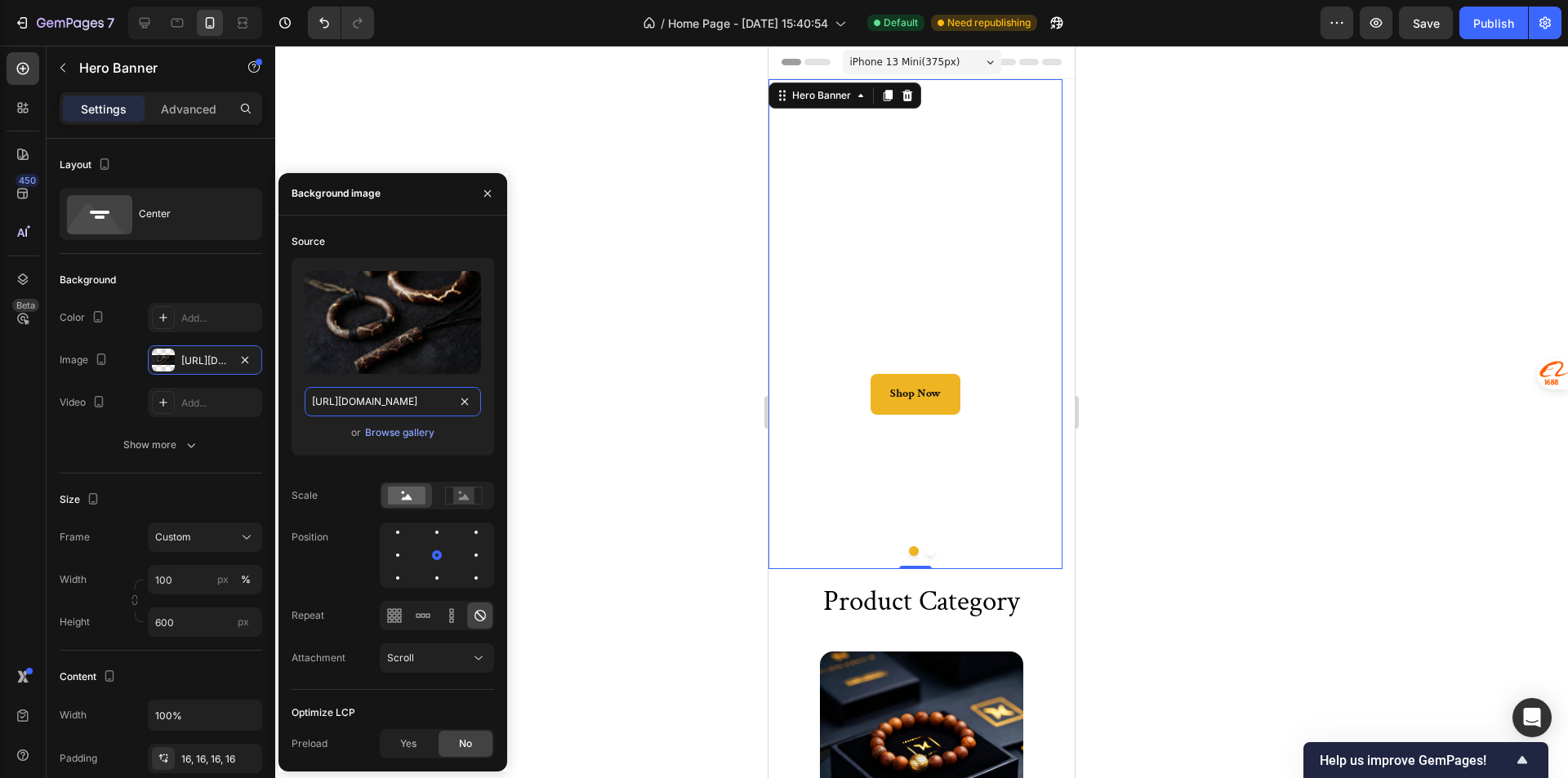
scroll to position [0, 507]
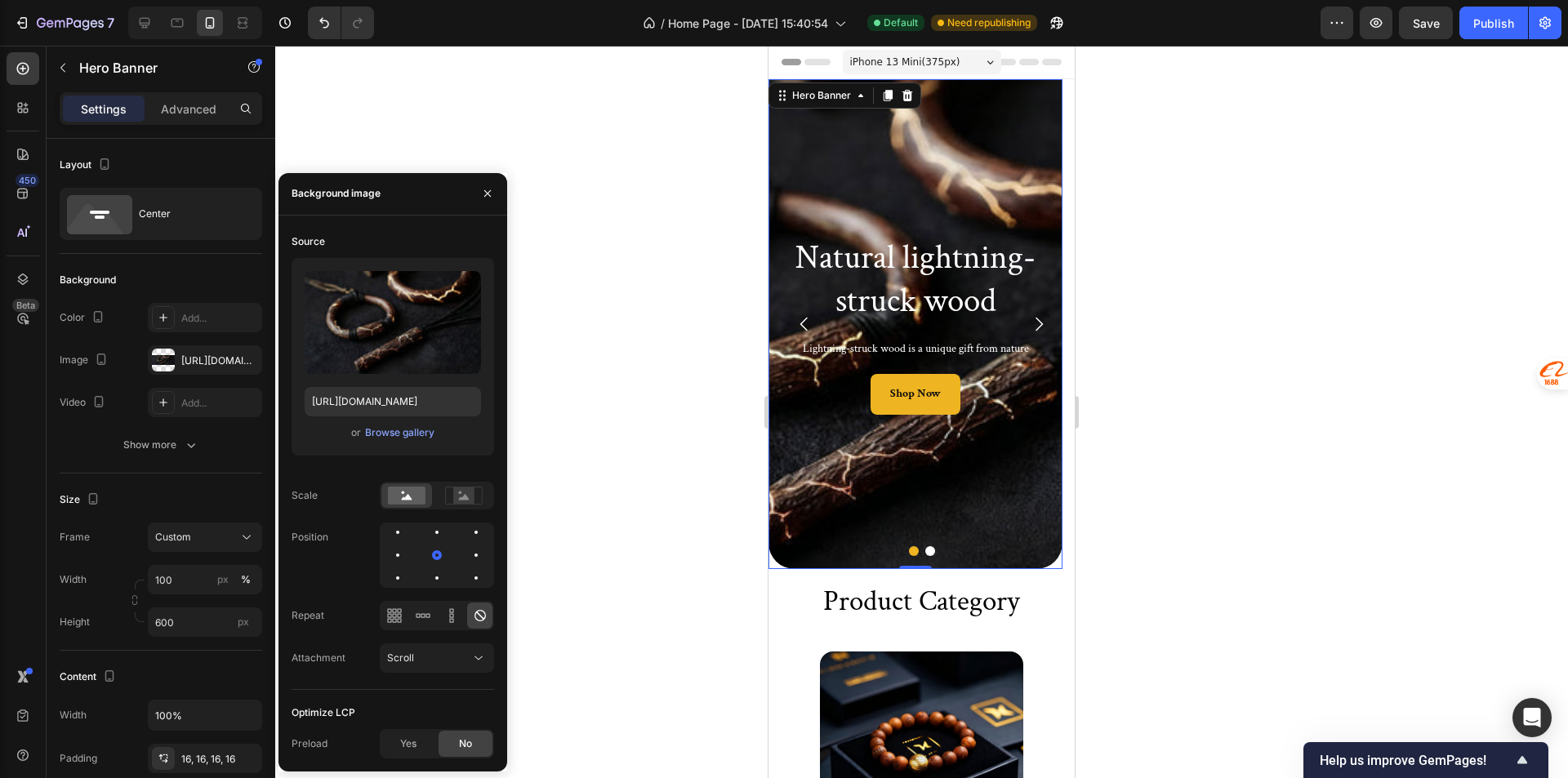
click at [1089, 425] on div at bounding box center [921, 411] width 1292 height 732
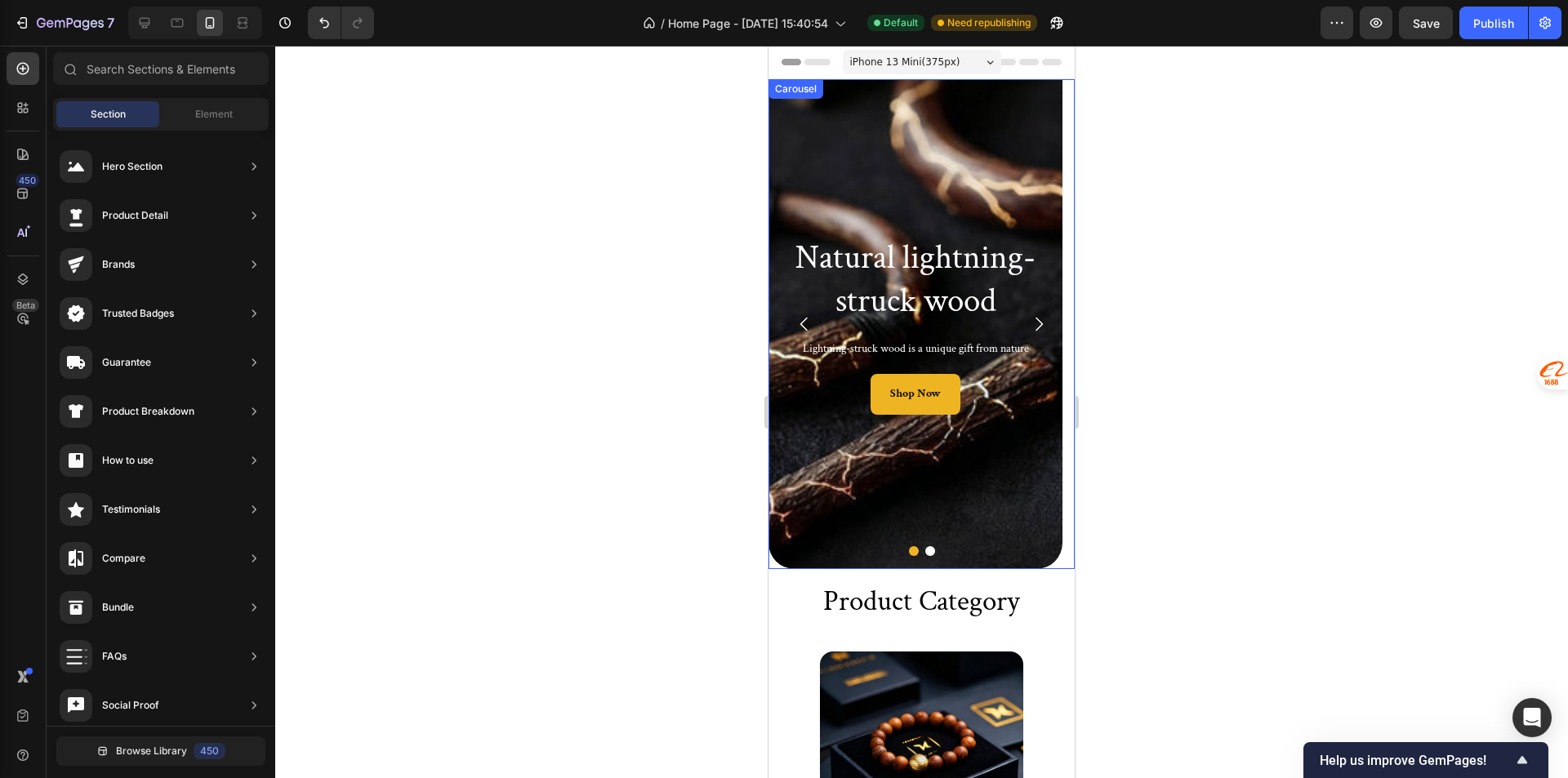
click at [926, 551] on button "Dot" at bounding box center [930, 551] width 10 height 10
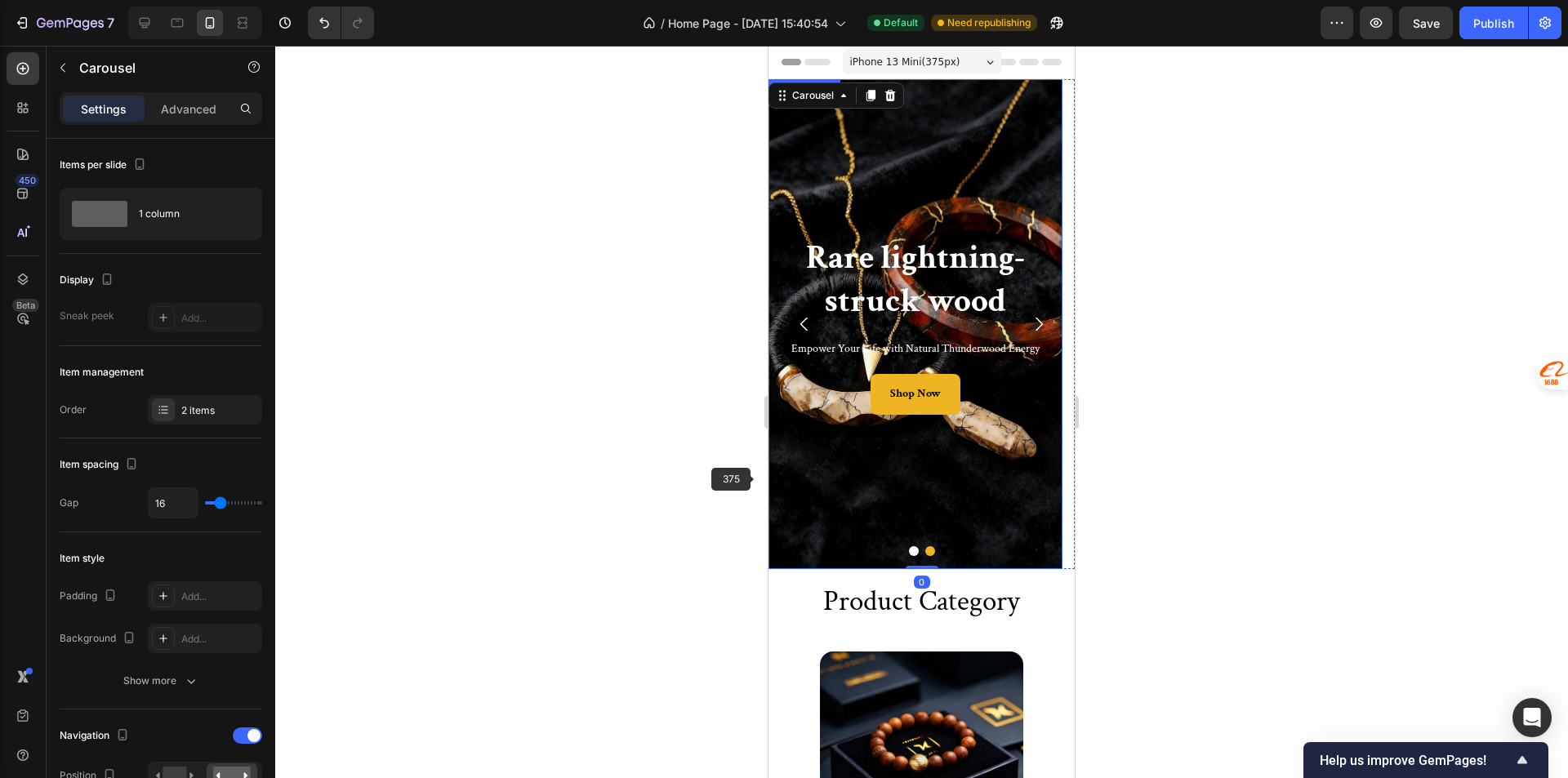
click at [781, 476] on div "Background Image" at bounding box center [915, 324] width 294 height 490
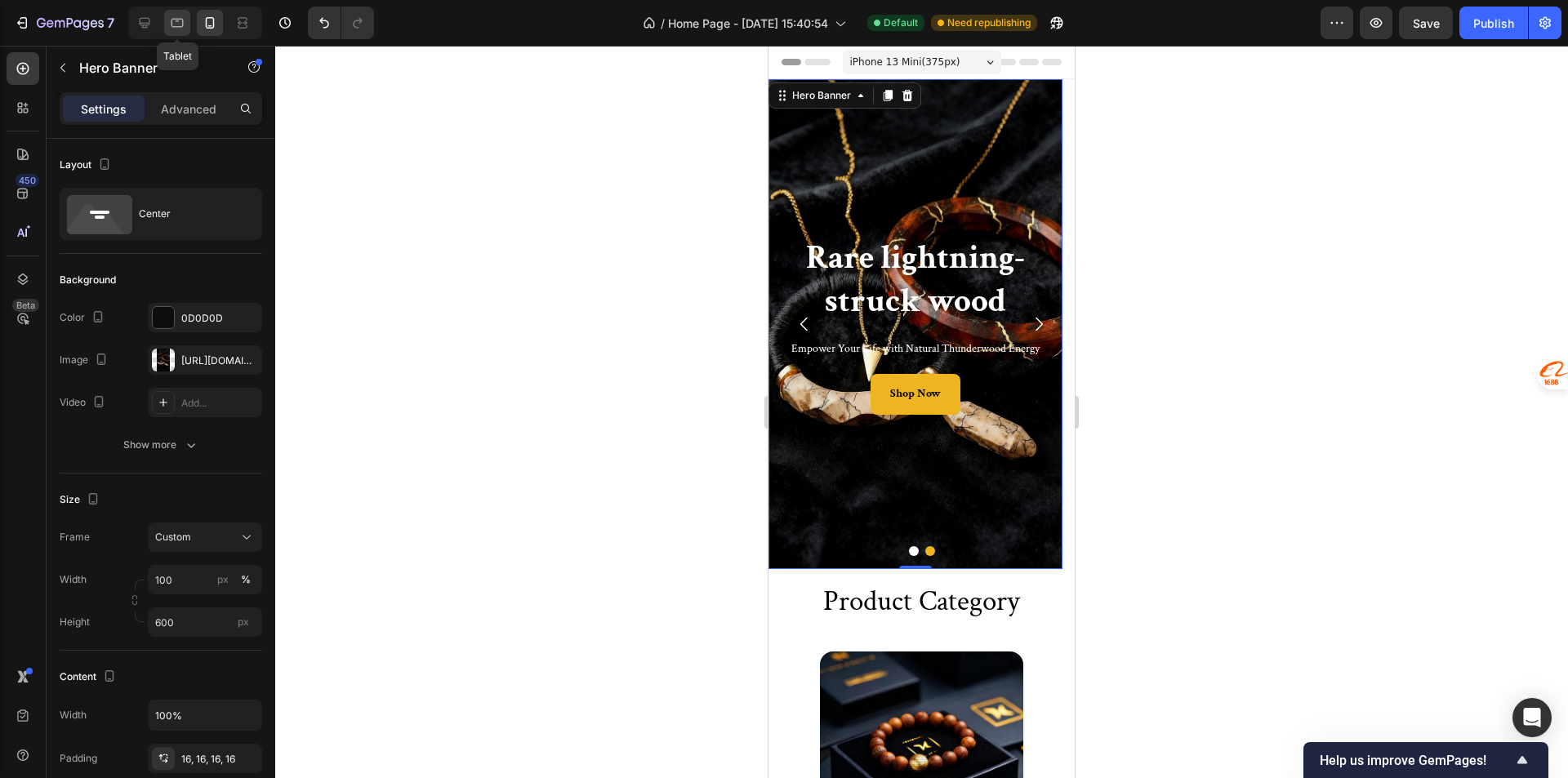
click at [178, 20] on icon at bounding box center [178, 23] width 16 height 16
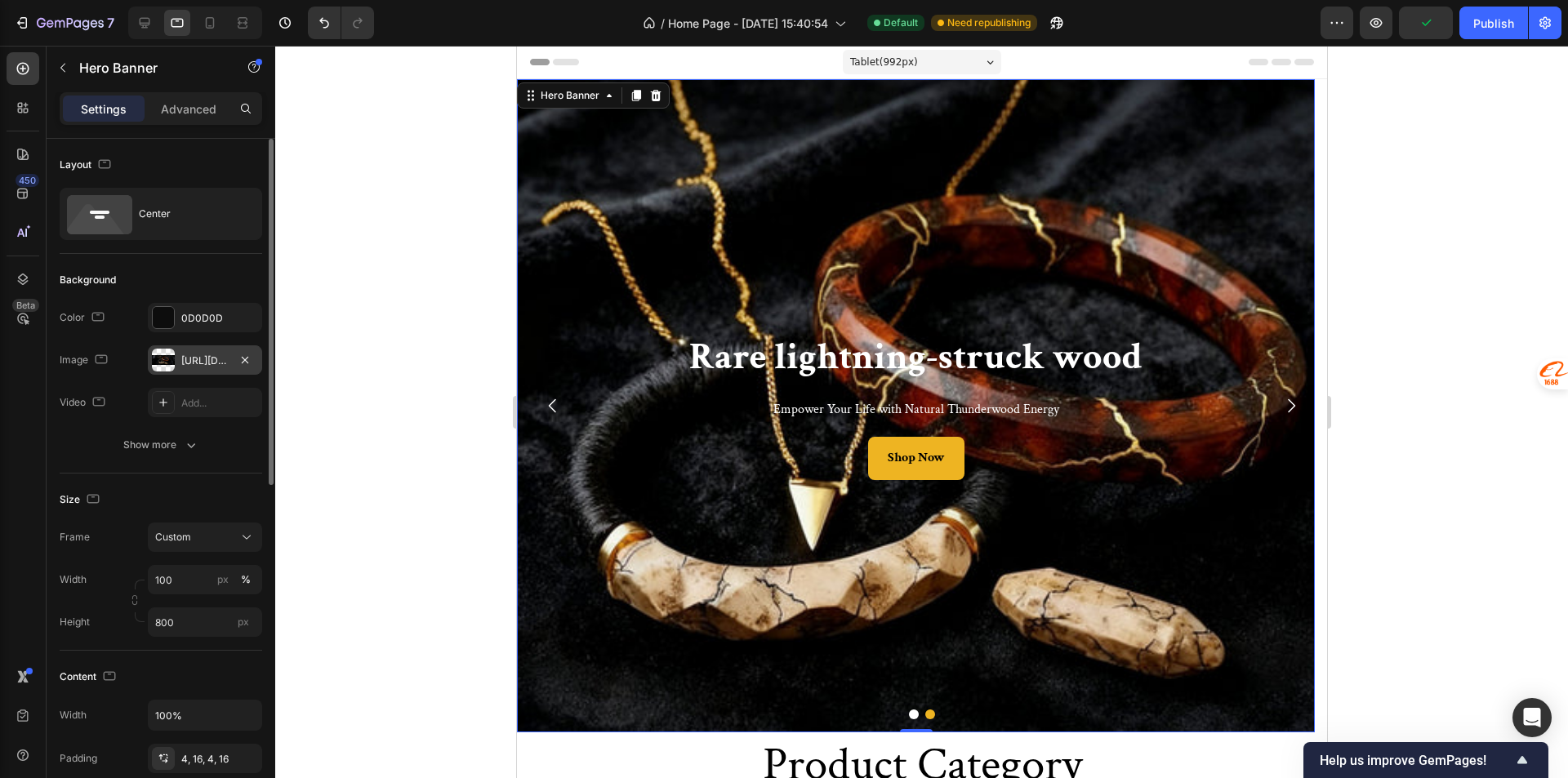
click at [206, 367] on div "https://cdn.shopify.com/s/files/1/0585/2679/3774/files/gempages_578689885427204…" at bounding box center [205, 361] width 47 height 15
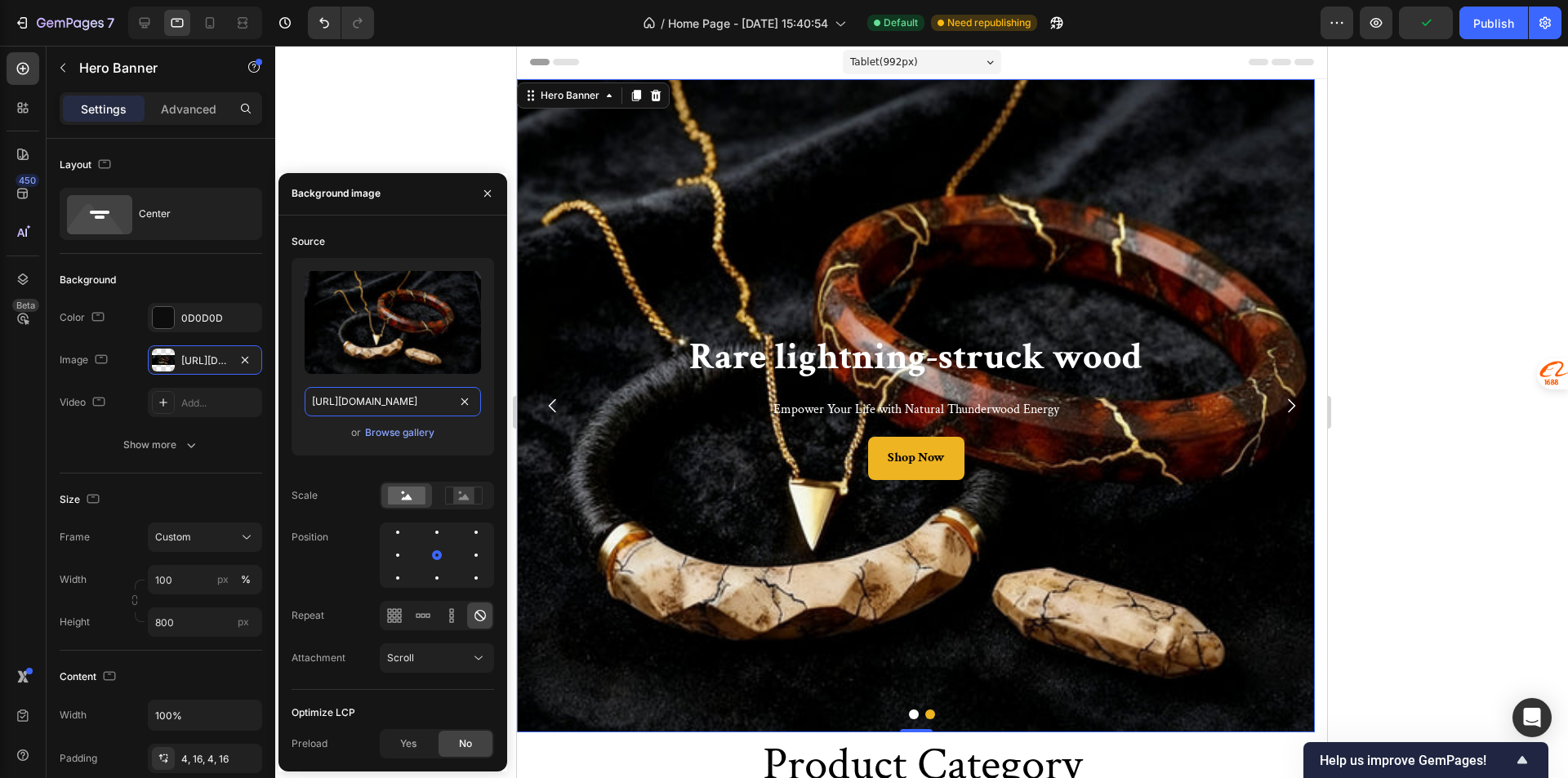
click at [383, 407] on input "https://cdn.shopify.com/s/files/1/0585/2679/3774/files/gempages_578689885427204…" at bounding box center [393, 402] width 177 height 29
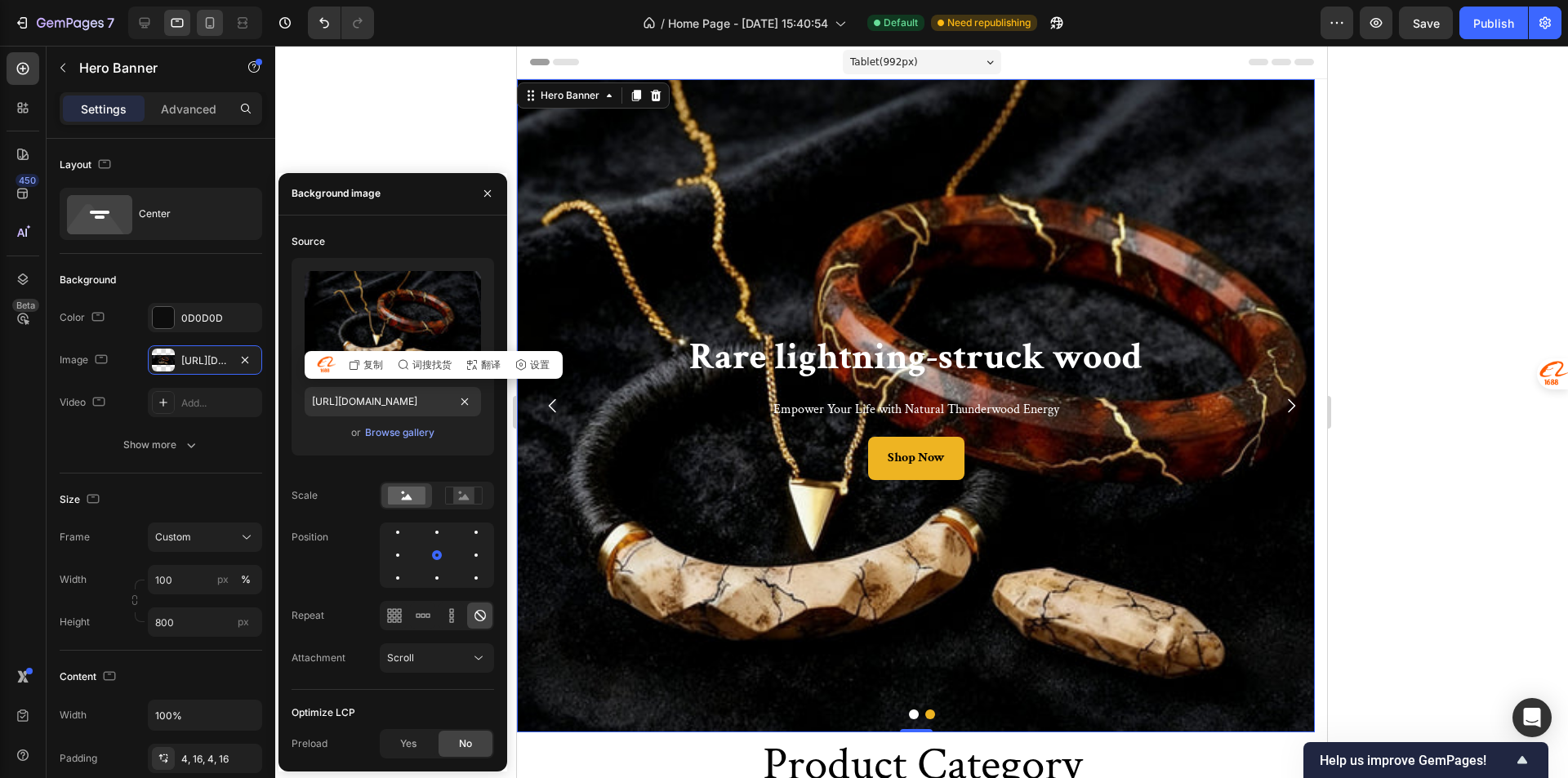
click at [205, 34] on div at bounding box center [210, 23] width 26 height 26
type input "600"
type input "https://cdn.shopify.com/s/files/1/0585/2679/3774/files/gempages_578689885427204…"
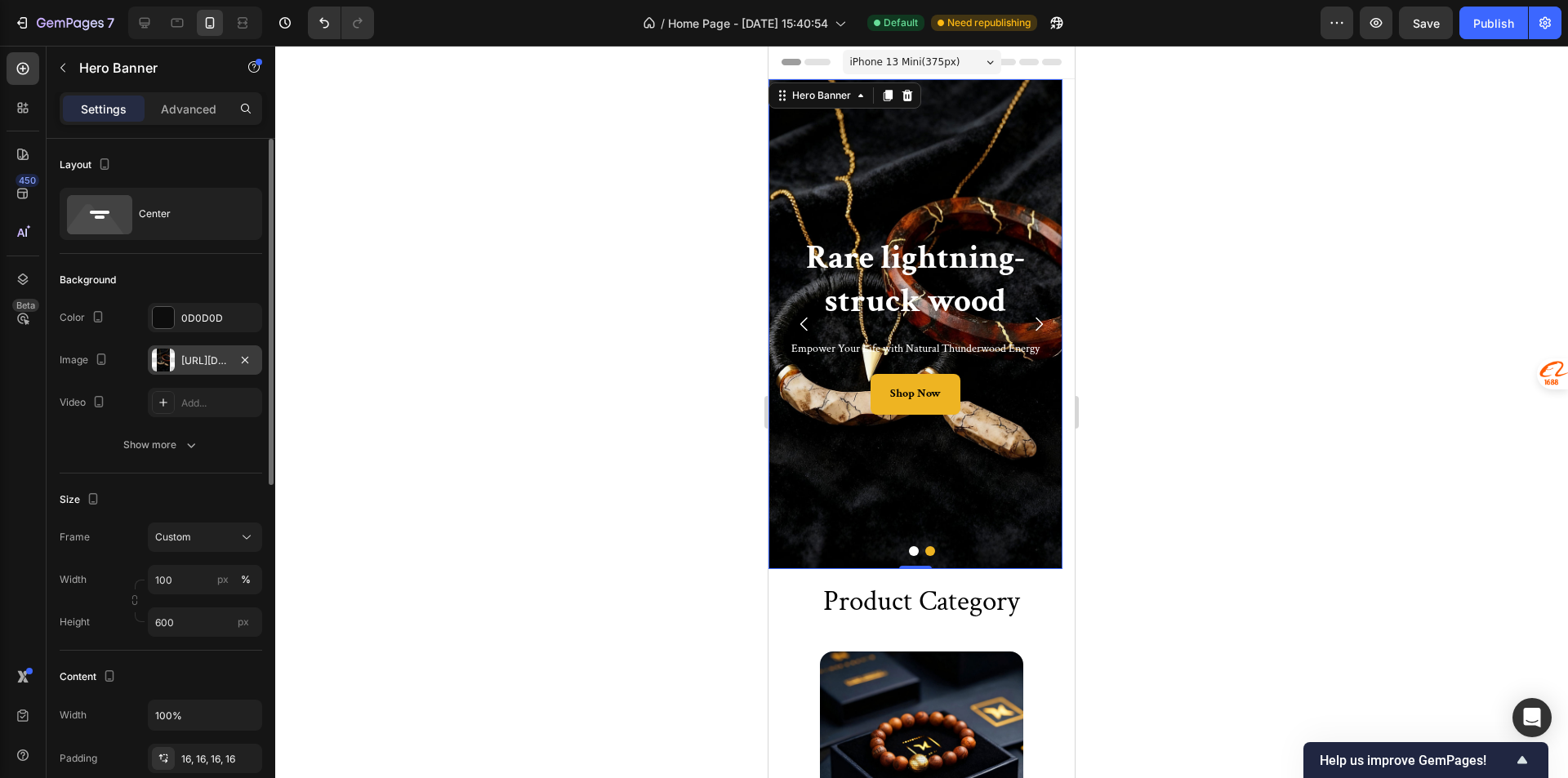
drag, startPoint x: 203, startPoint y: 353, endPoint x: 232, endPoint y: 363, distance: 30.7
click at [216, 358] on div "https://cdn.shopify.com/s/files/1/0585/2679/3774/files/gempages_578689885427204…" at bounding box center [205, 361] width 47 height 15
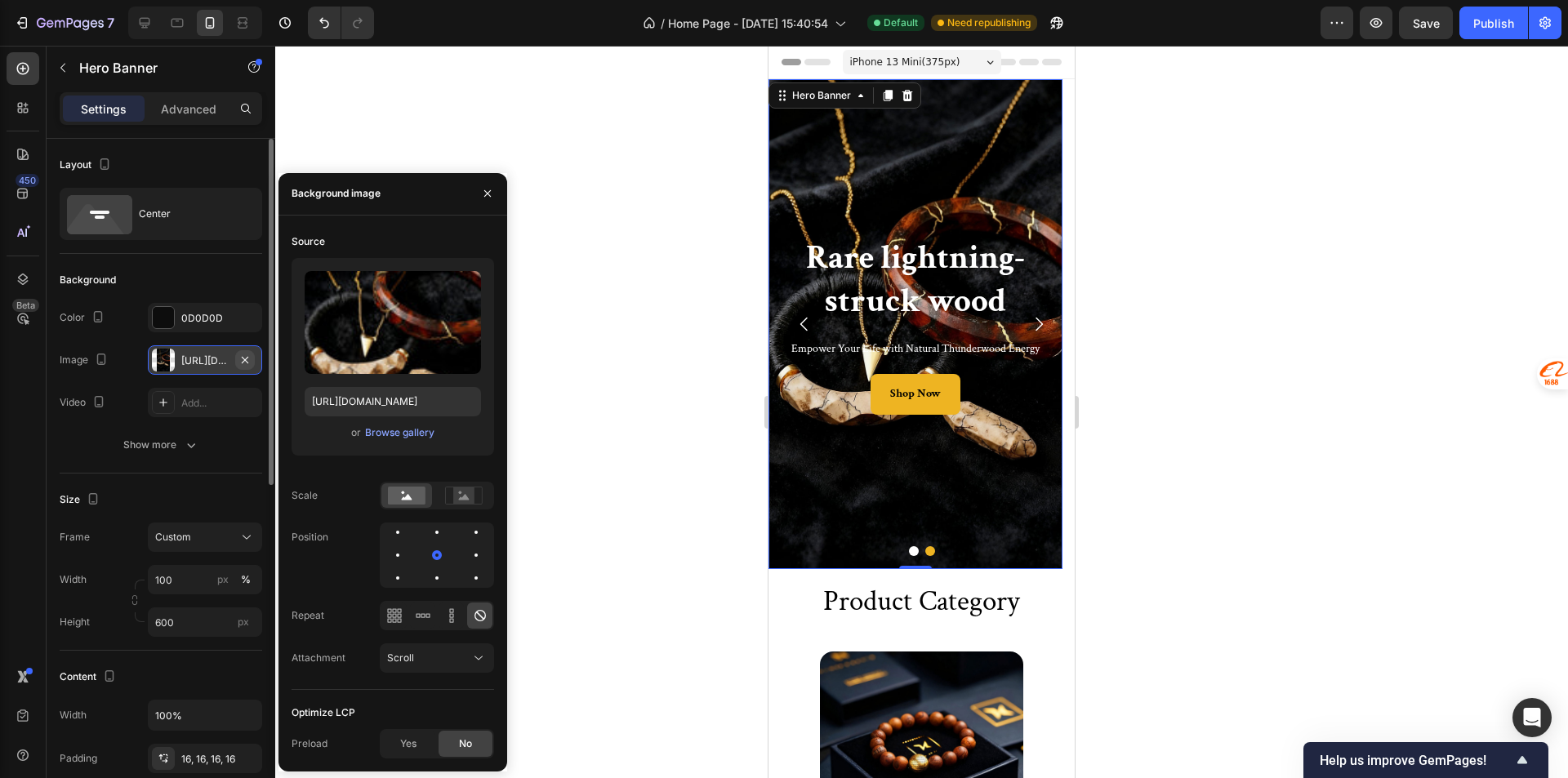
click at [238, 362] on icon "button" at bounding box center [245, 360] width 13 height 13
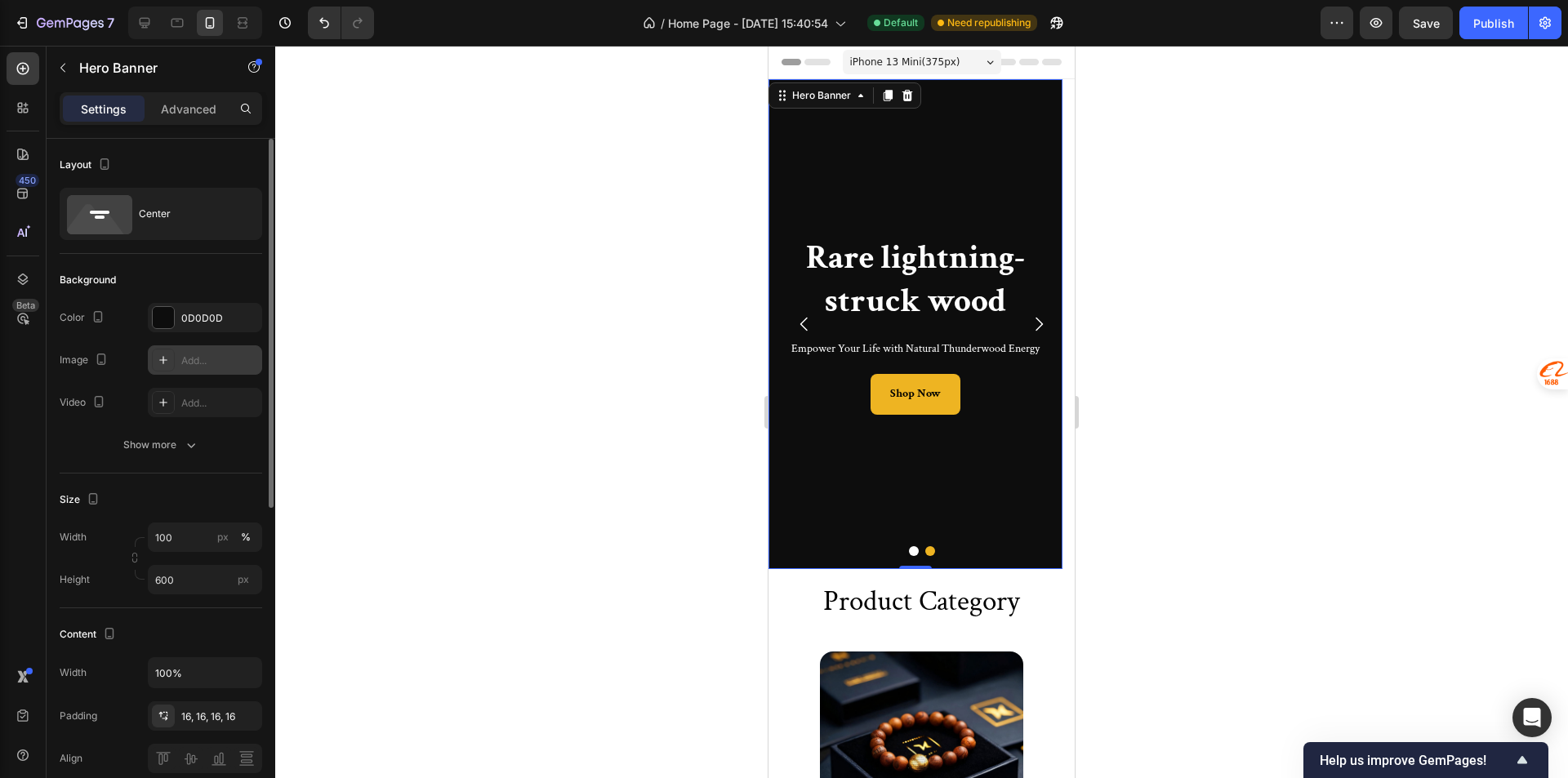
click at [193, 362] on div "Add..." at bounding box center [219, 361] width 77 height 15
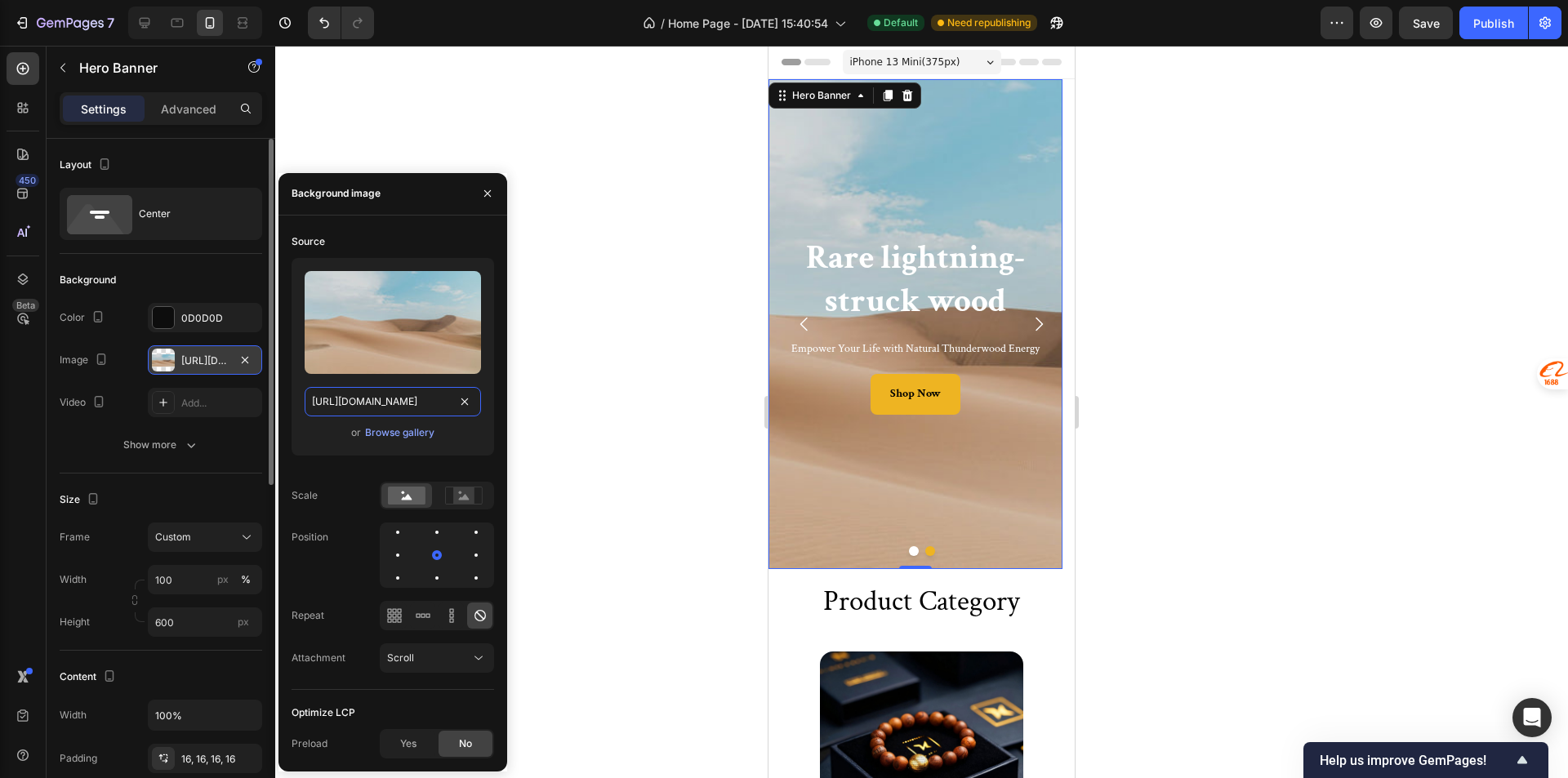
click at [365, 400] on input "https://cdn.shopify.com/s/files/1/2005/9307/files/background_settings.jpg" at bounding box center [393, 402] width 177 height 29
paste input "0585/2679/3774/files/gempages_578689885427204993-4128ce46-a2a9-486b-8993-9da6be…"
type input "https://cdn.shopify.com/s/files/1/0585/2679/3774/files/gempages_578689885427204…"
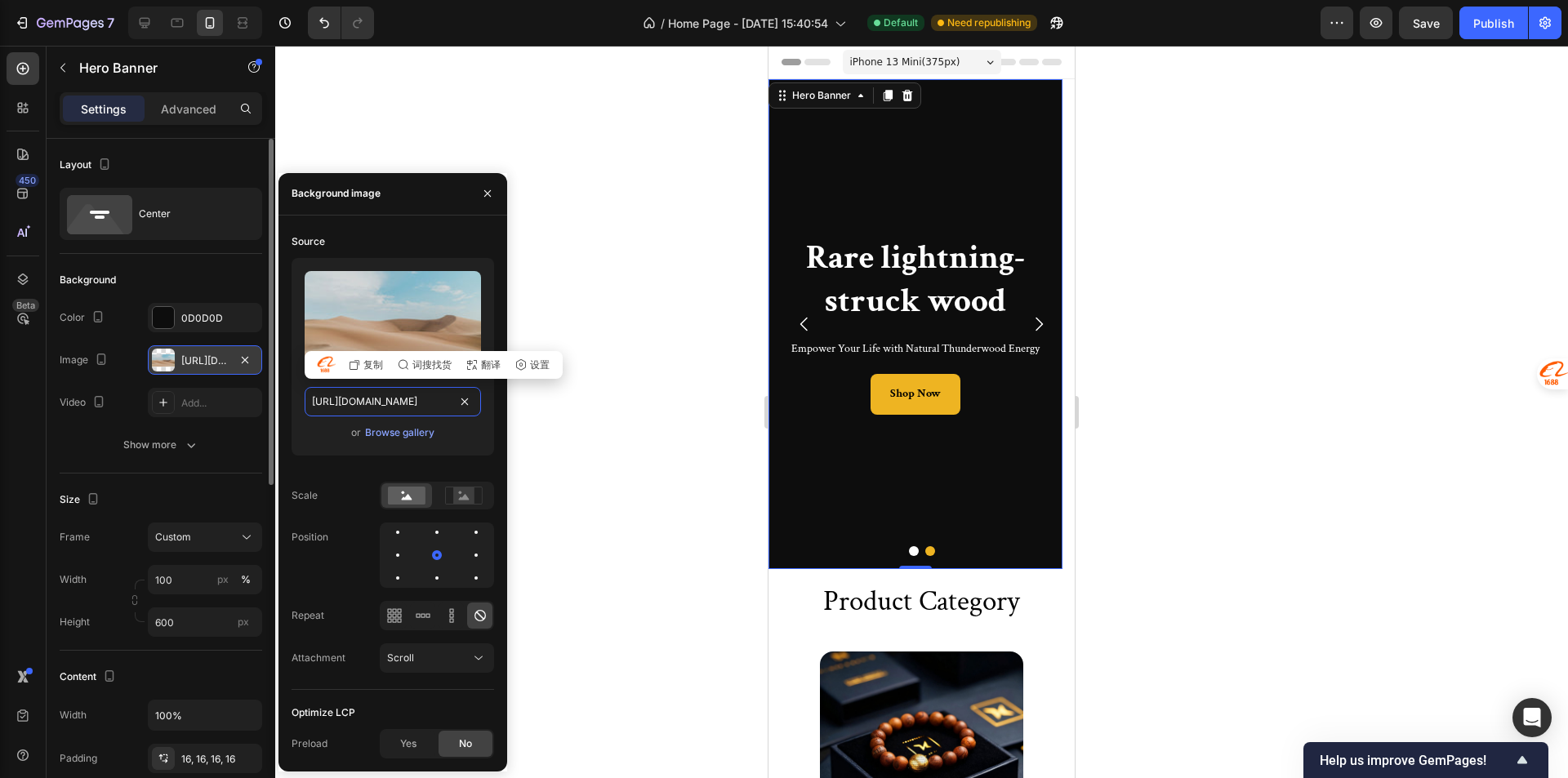
scroll to position [0, 508]
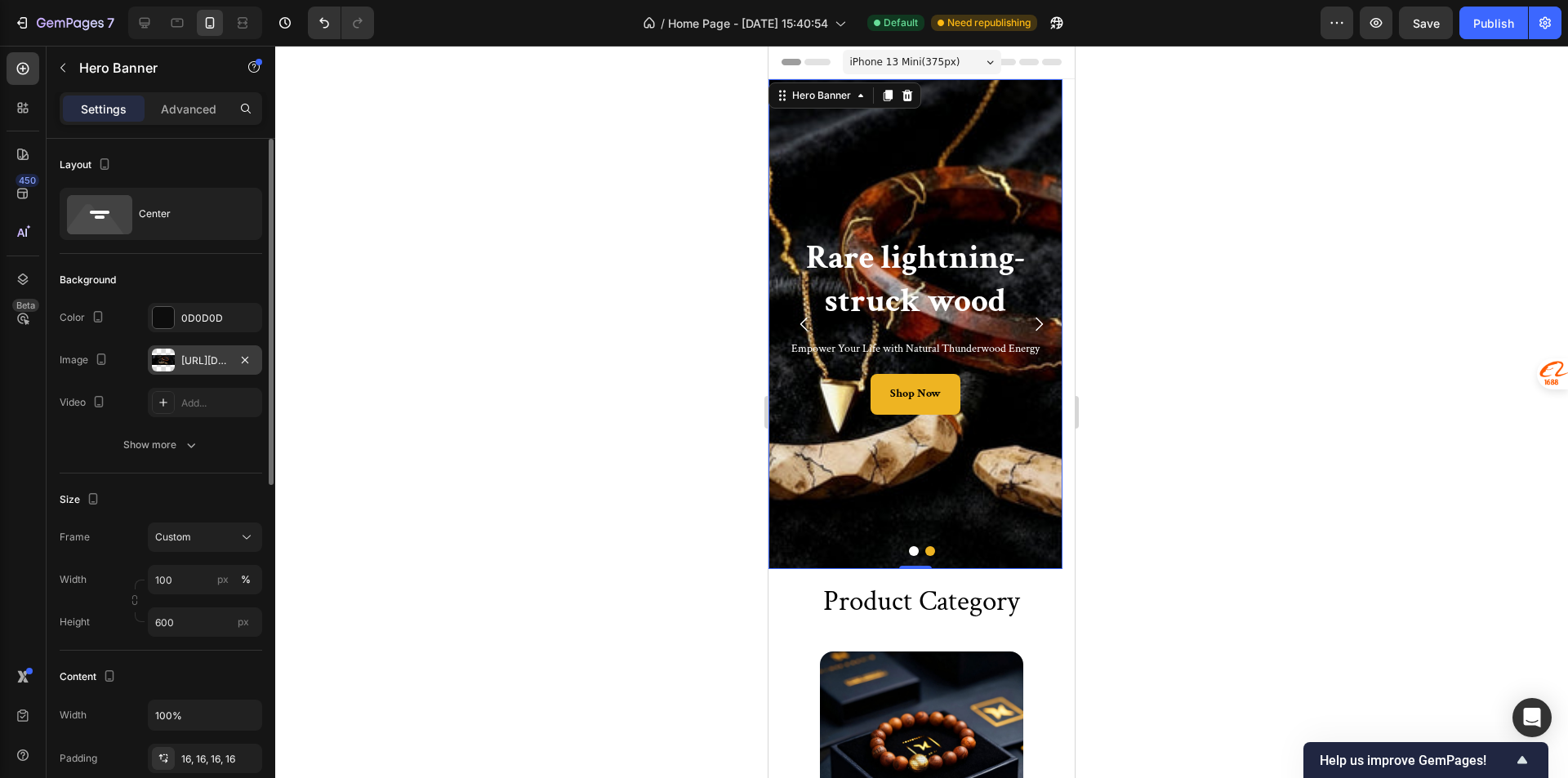
click at [569, 257] on div at bounding box center [921, 411] width 1292 height 732
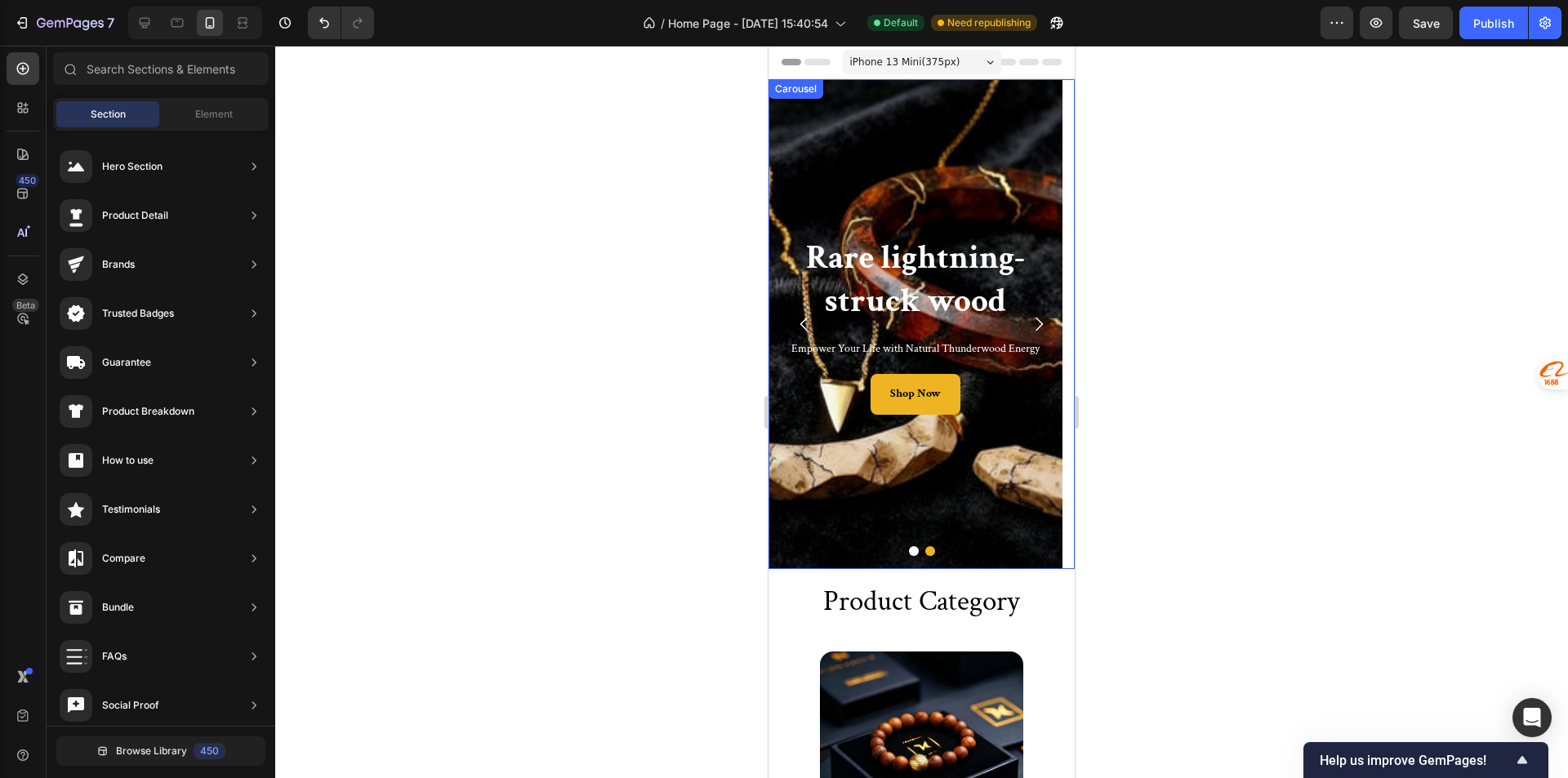
click at [899, 548] on div at bounding box center [921, 551] width 306 height 10
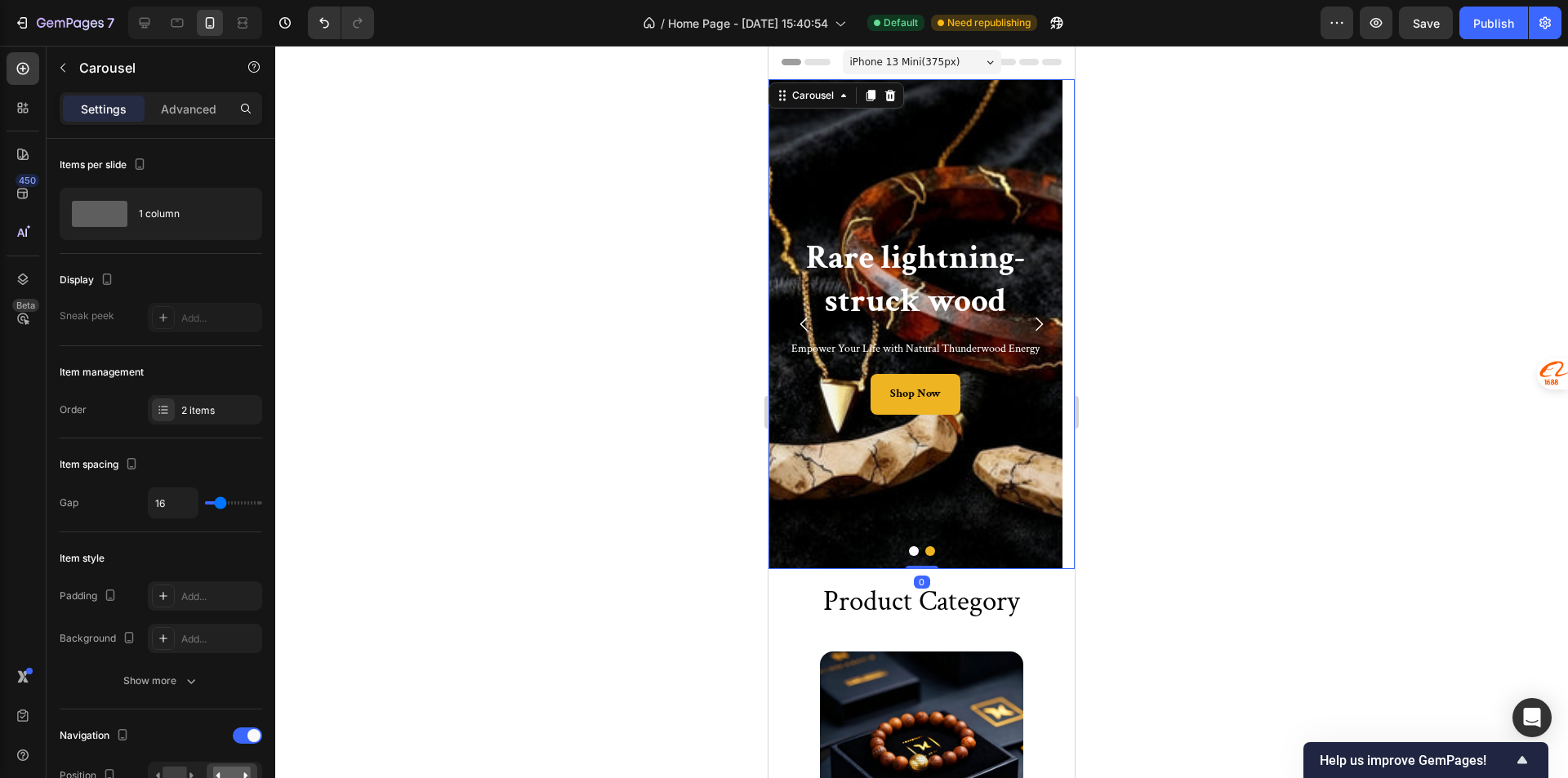
click at [912, 557] on div "Background Image" at bounding box center [915, 324] width 294 height 490
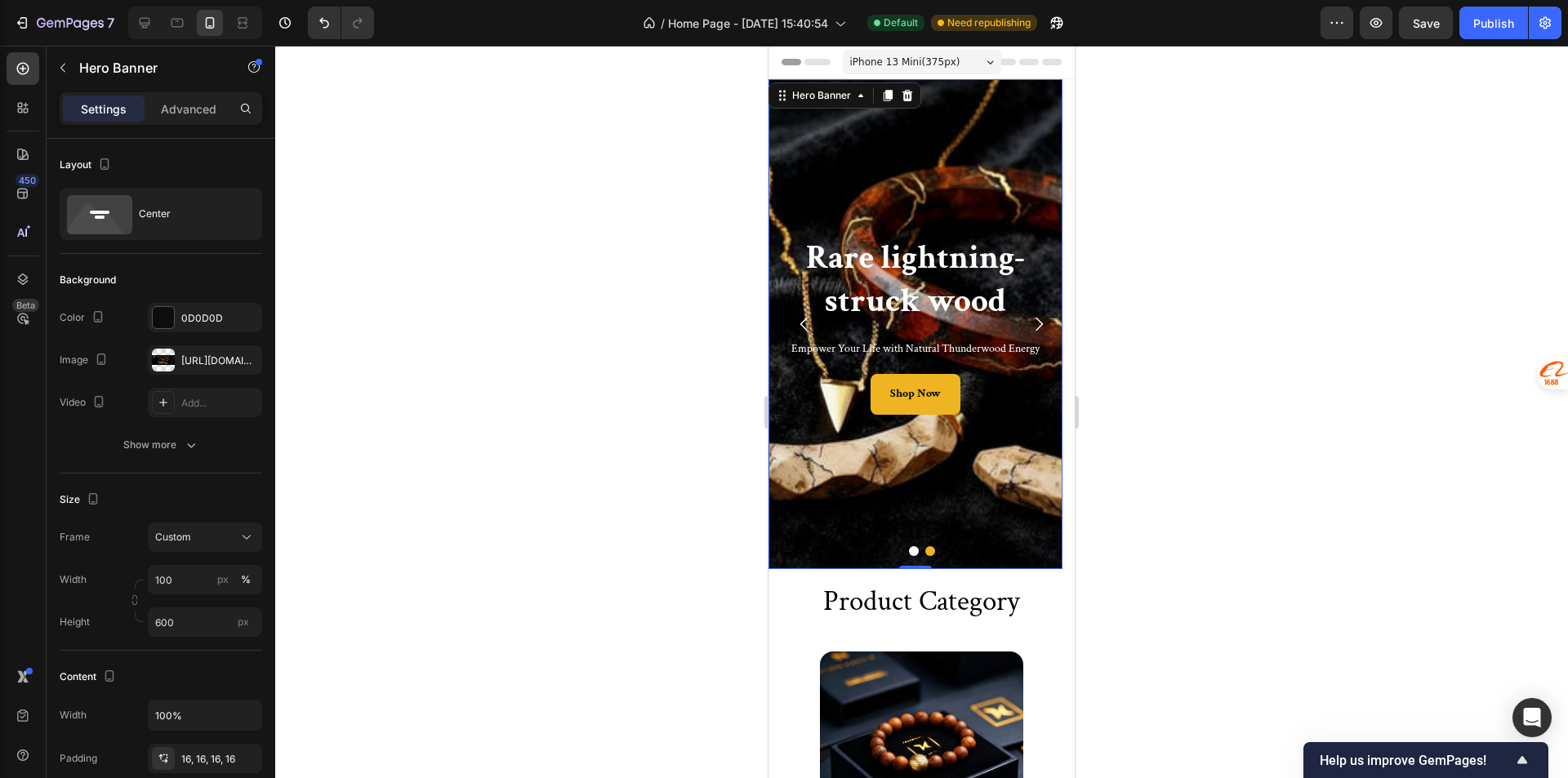
click at [908, 553] on button "Dot" at bounding box center [913, 551] width 10 height 10
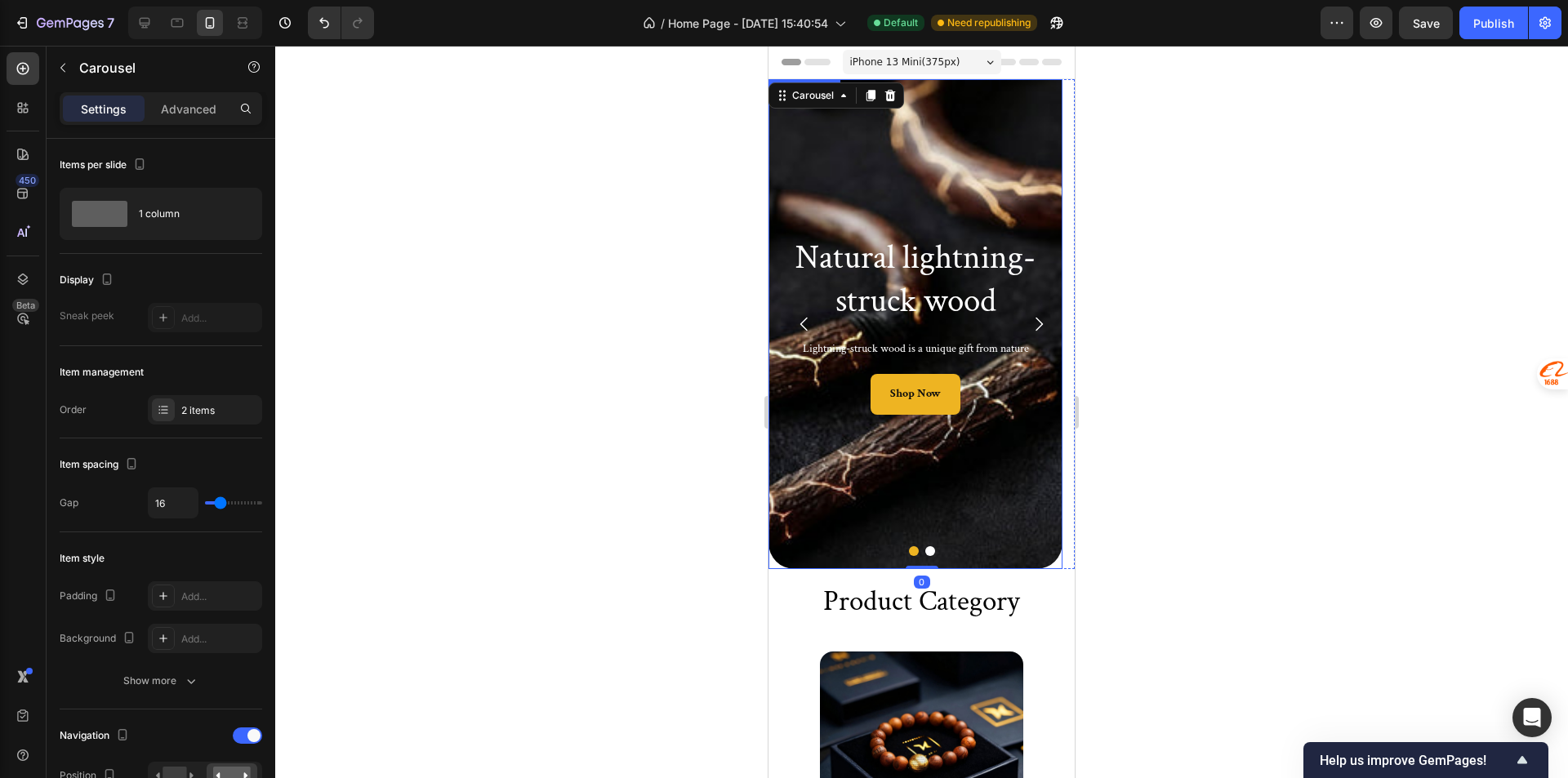
click at [885, 476] on div "Background Image" at bounding box center [915, 324] width 294 height 490
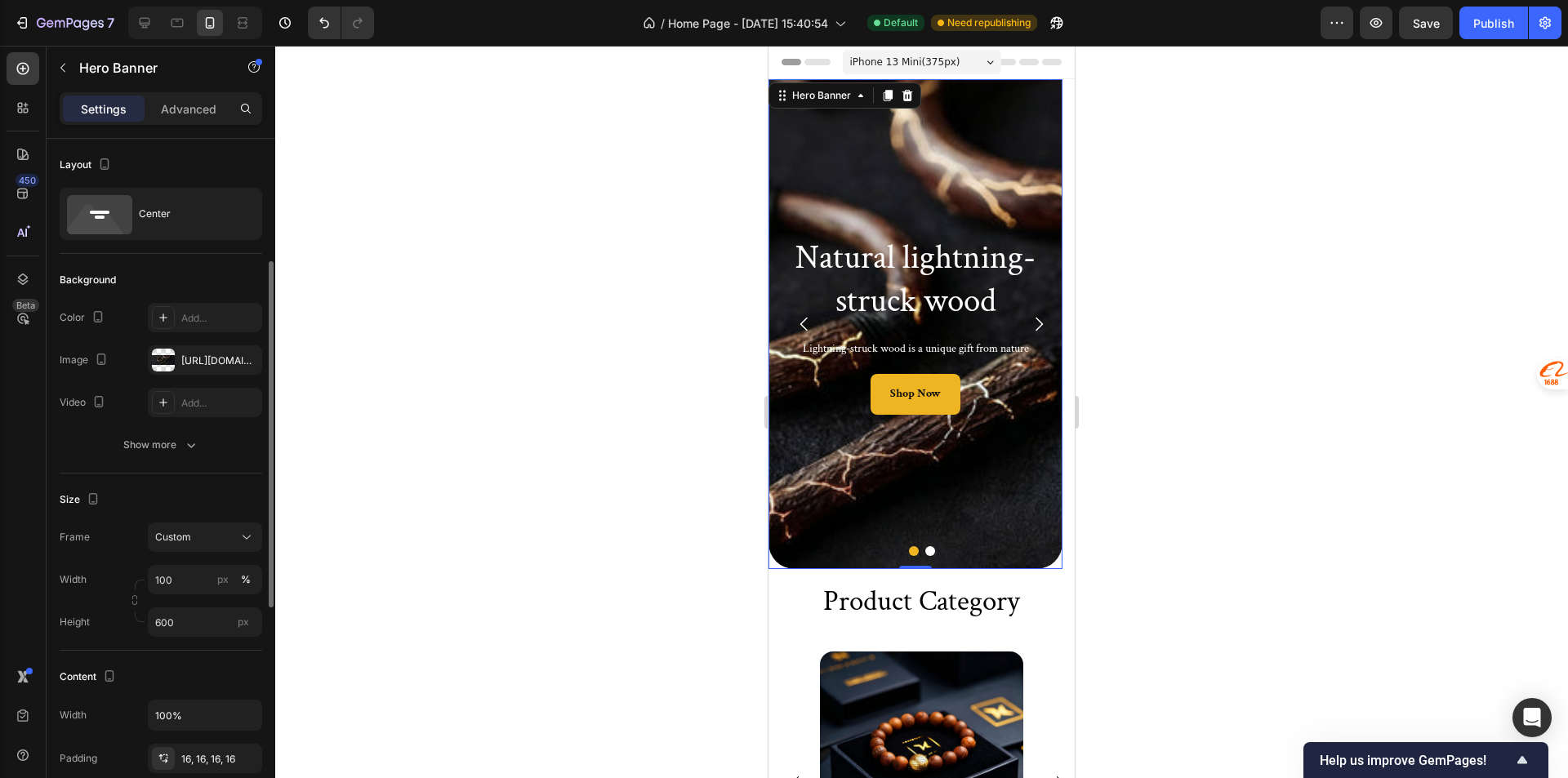
scroll to position [82, 0]
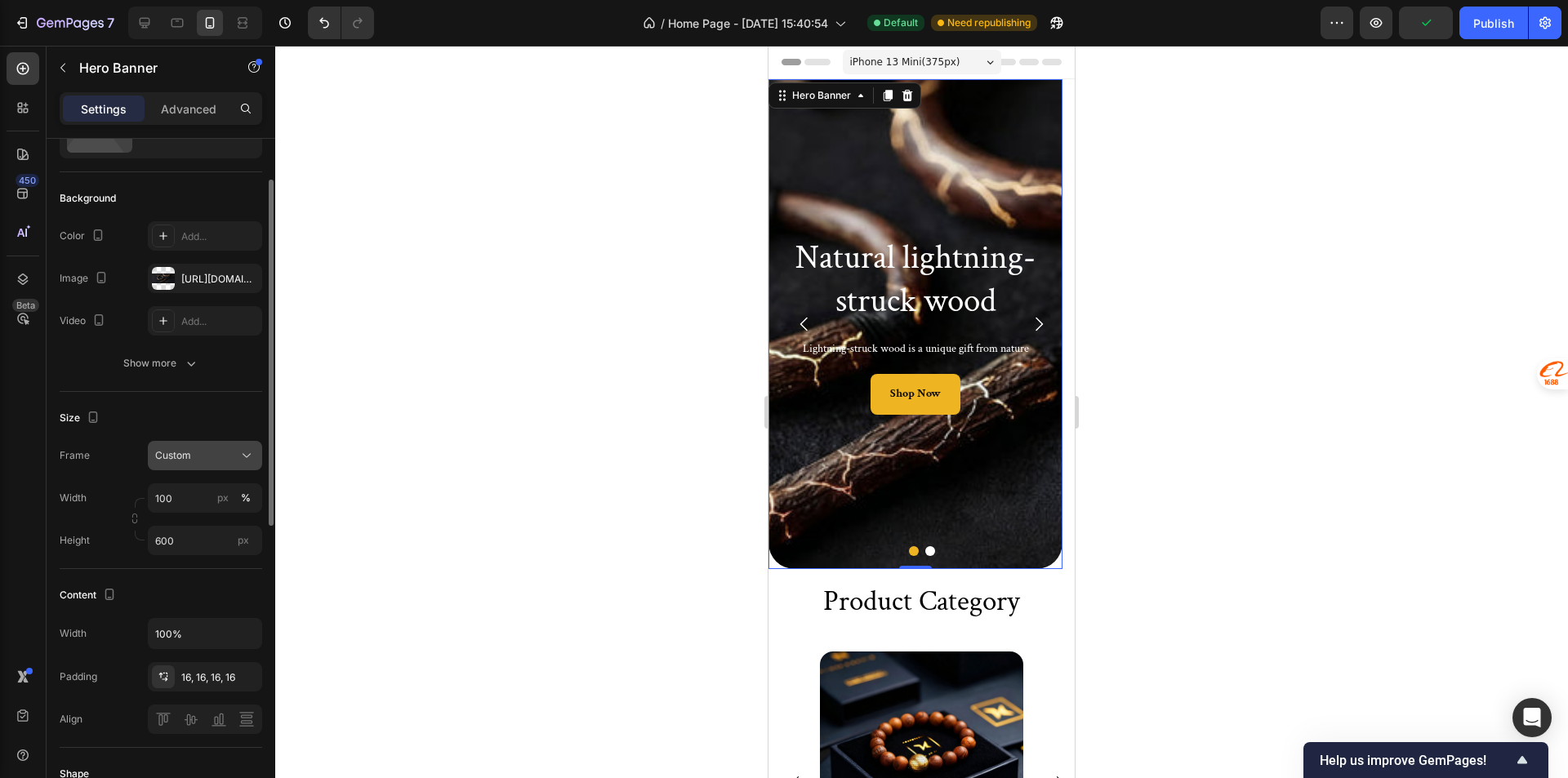
click at [191, 465] on button "Custom" at bounding box center [205, 456] width 115 height 29
click at [223, 488] on span "As banner source" at bounding box center [195, 495] width 81 height 15
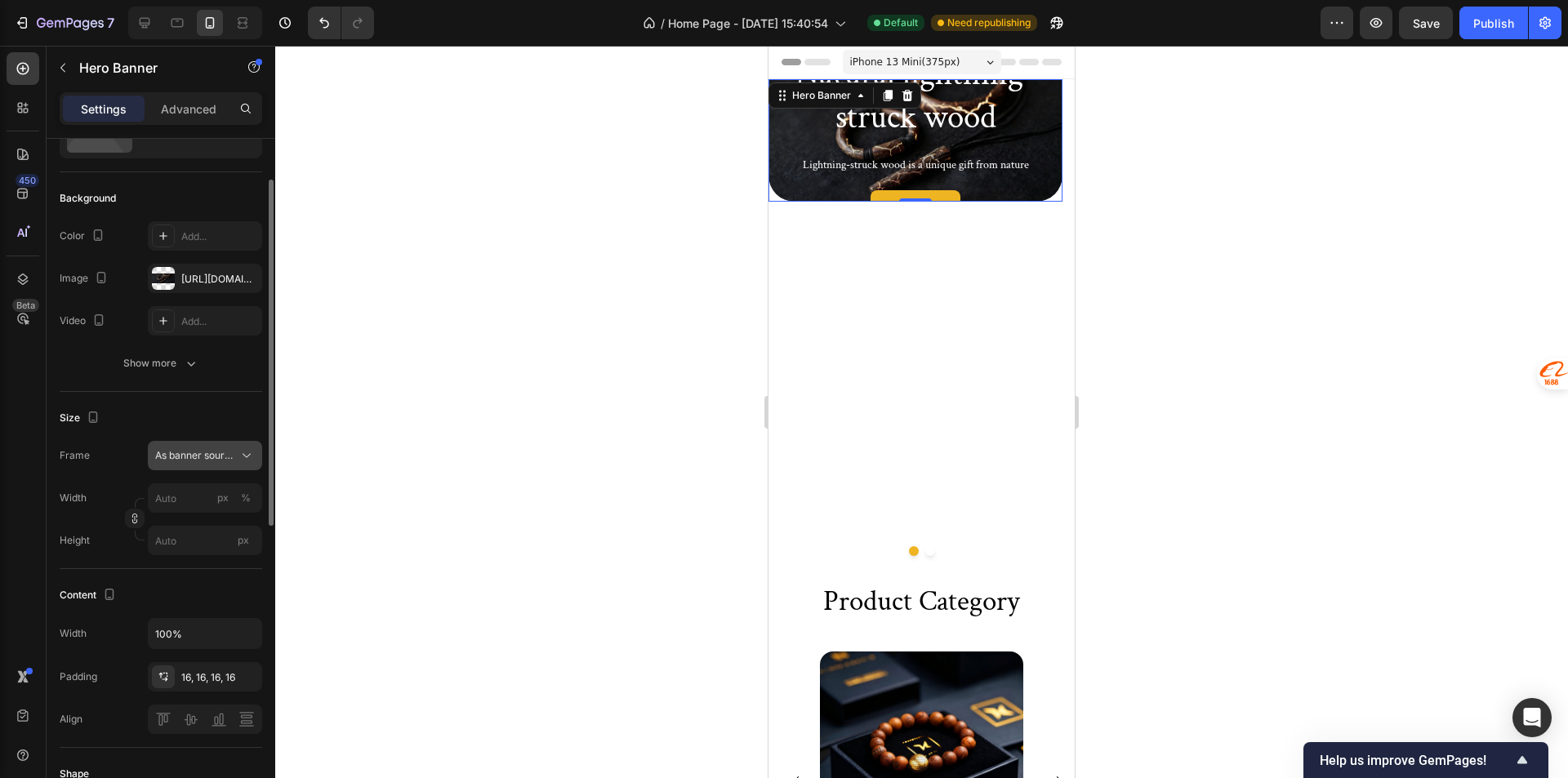
click at [226, 456] on span "As banner source" at bounding box center [196, 456] width 80 height 15
click at [205, 526] on div "Custom" at bounding box center [202, 524] width 95 height 15
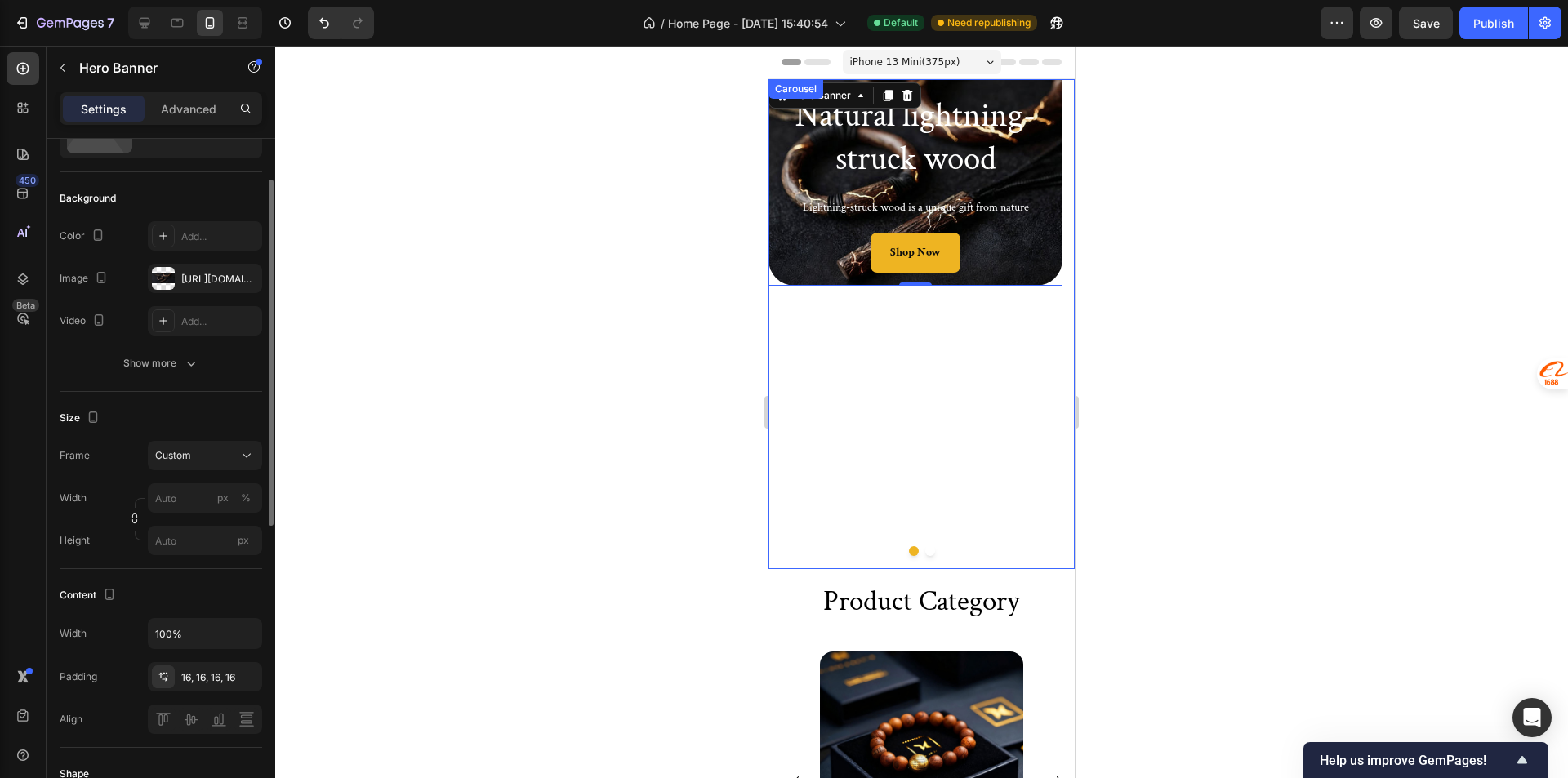
click at [474, 399] on div at bounding box center [921, 411] width 1292 height 732
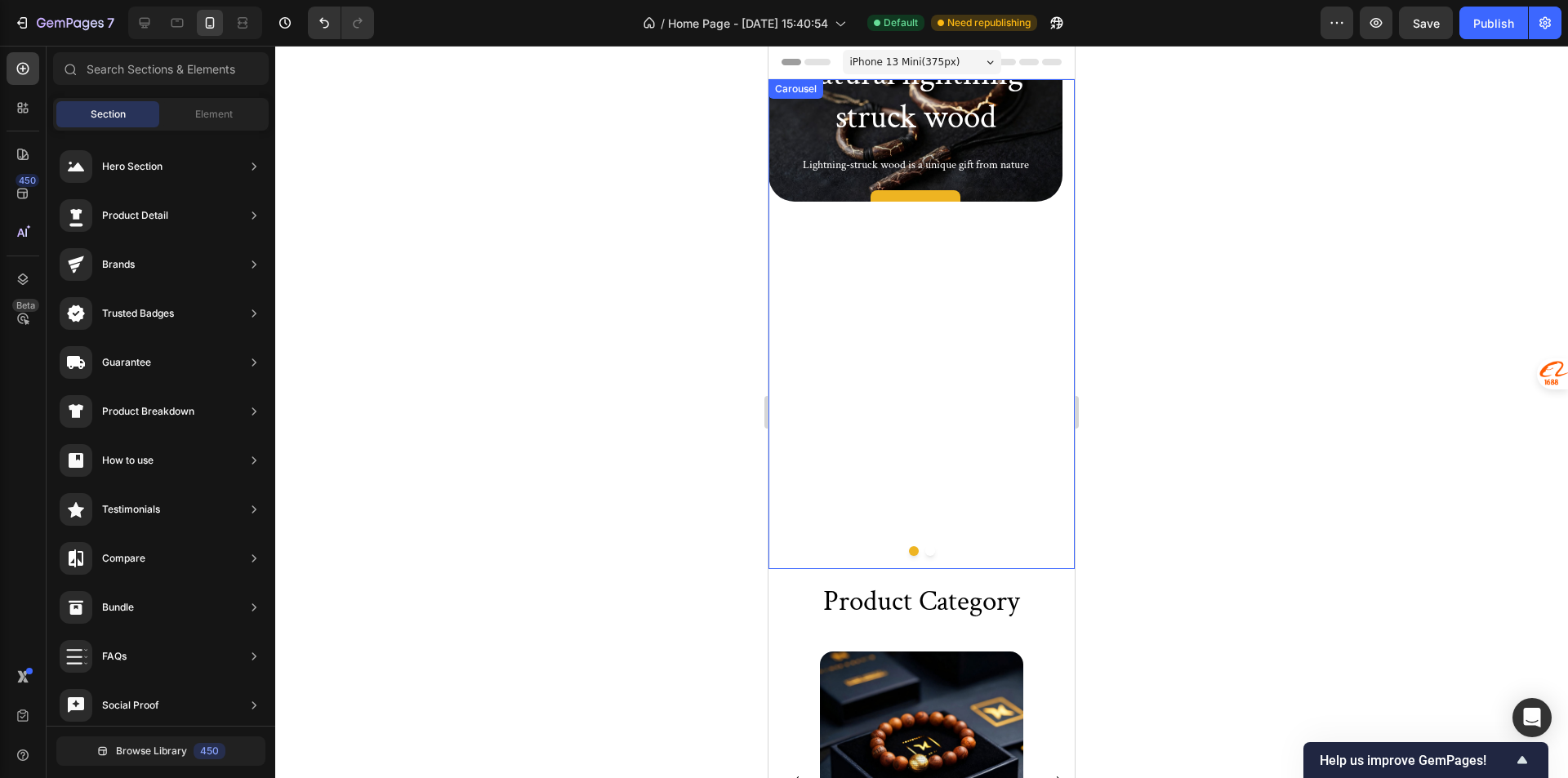
click at [811, 146] on div "Text Block" at bounding box center [813, 144] width 56 height 15
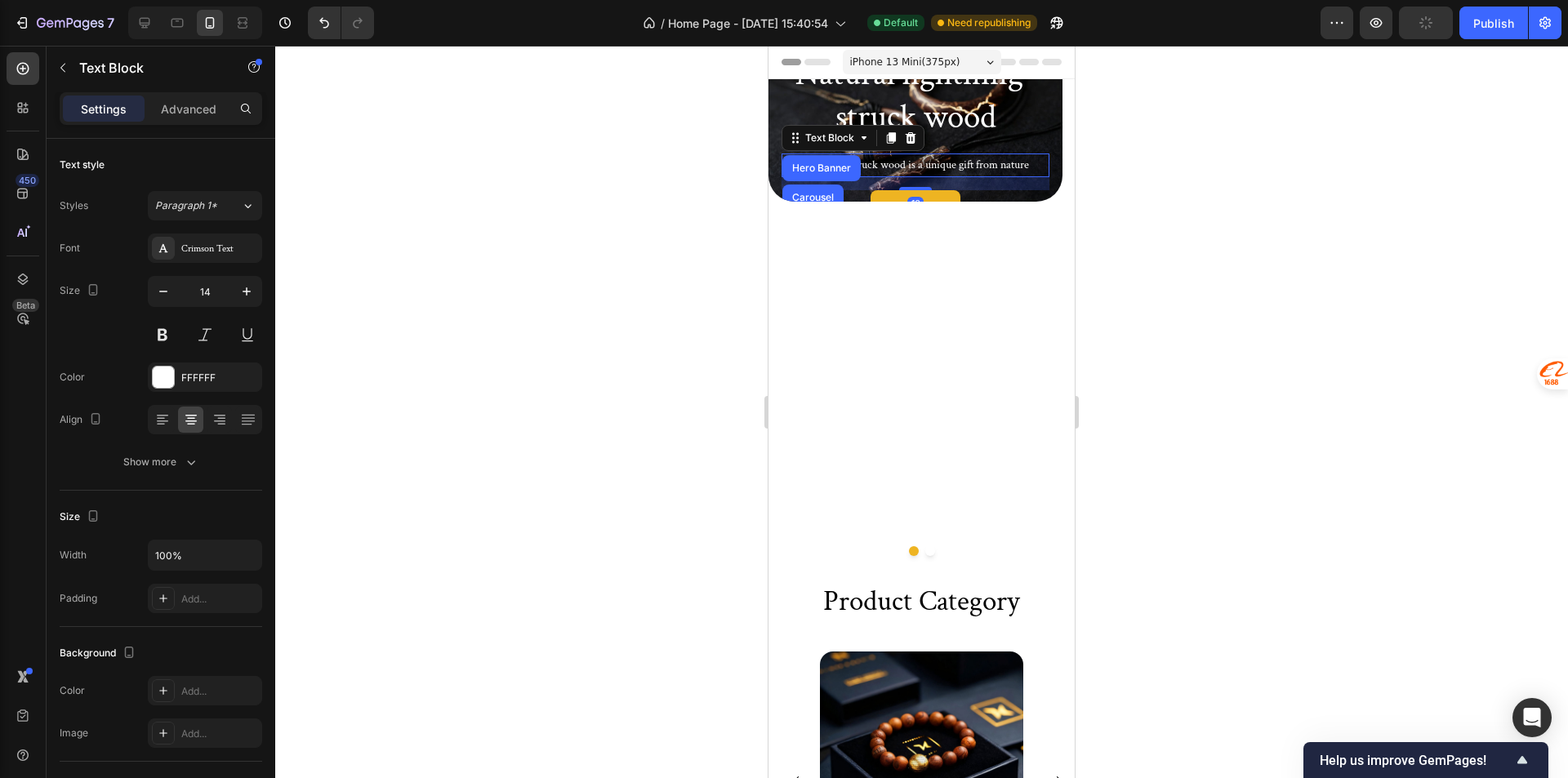
click at [786, 128] on div "Text Block Hero Banner Carousel Section" at bounding box center [853, 138] width 143 height 26
click at [769, 110] on div "Natural lightning-struck wood Heading Lightning-struck wood is a unique gift fr…" at bounding box center [915, 141] width 294 height 206
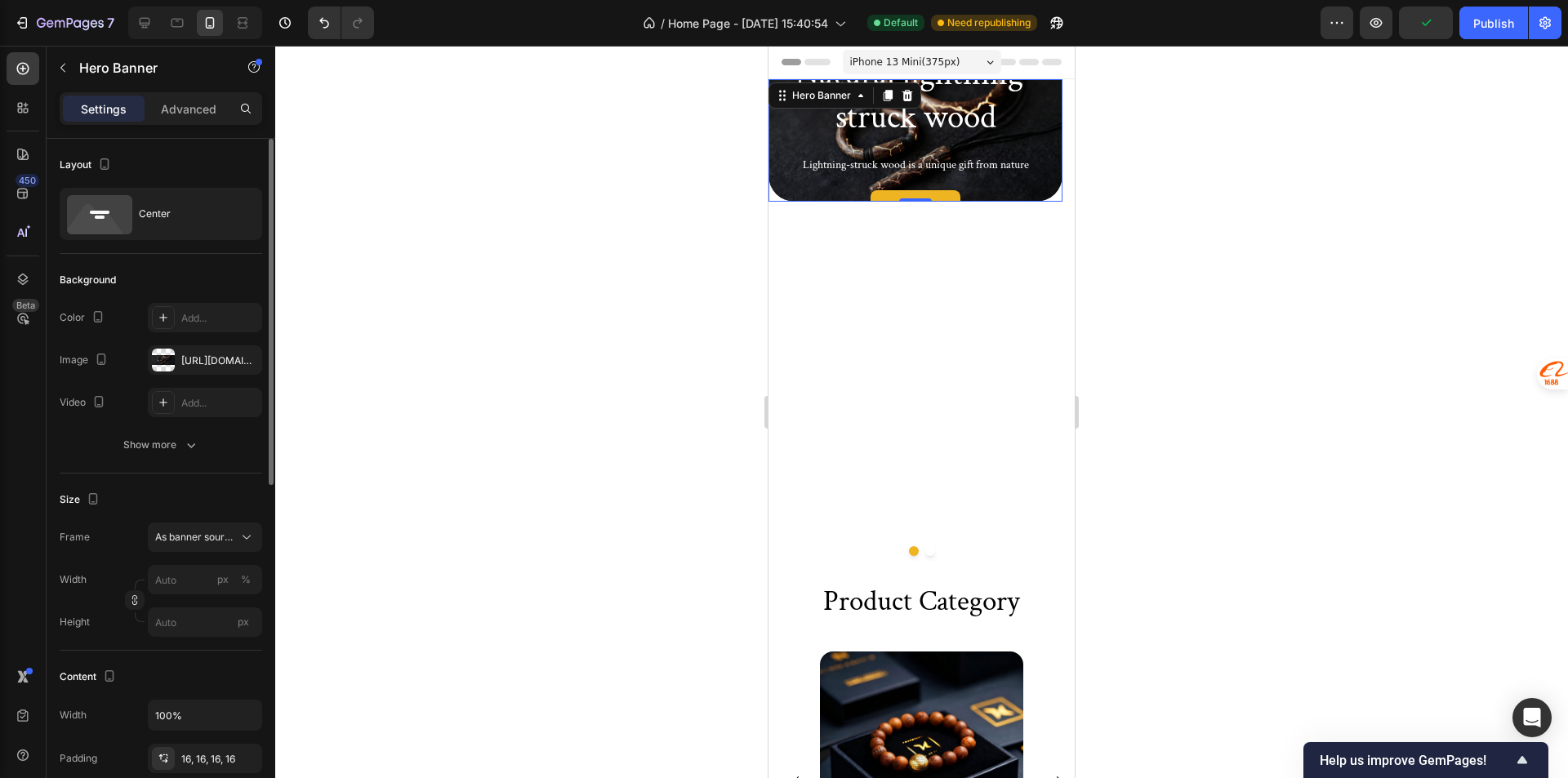
click at [180, 559] on div "Frame As banner source Width px % Height px" at bounding box center [160, 580] width 202 height 115
click at [191, 548] on button "As banner source" at bounding box center [205, 537] width 115 height 29
click at [206, 600] on div "Custom" at bounding box center [202, 605] width 95 height 15
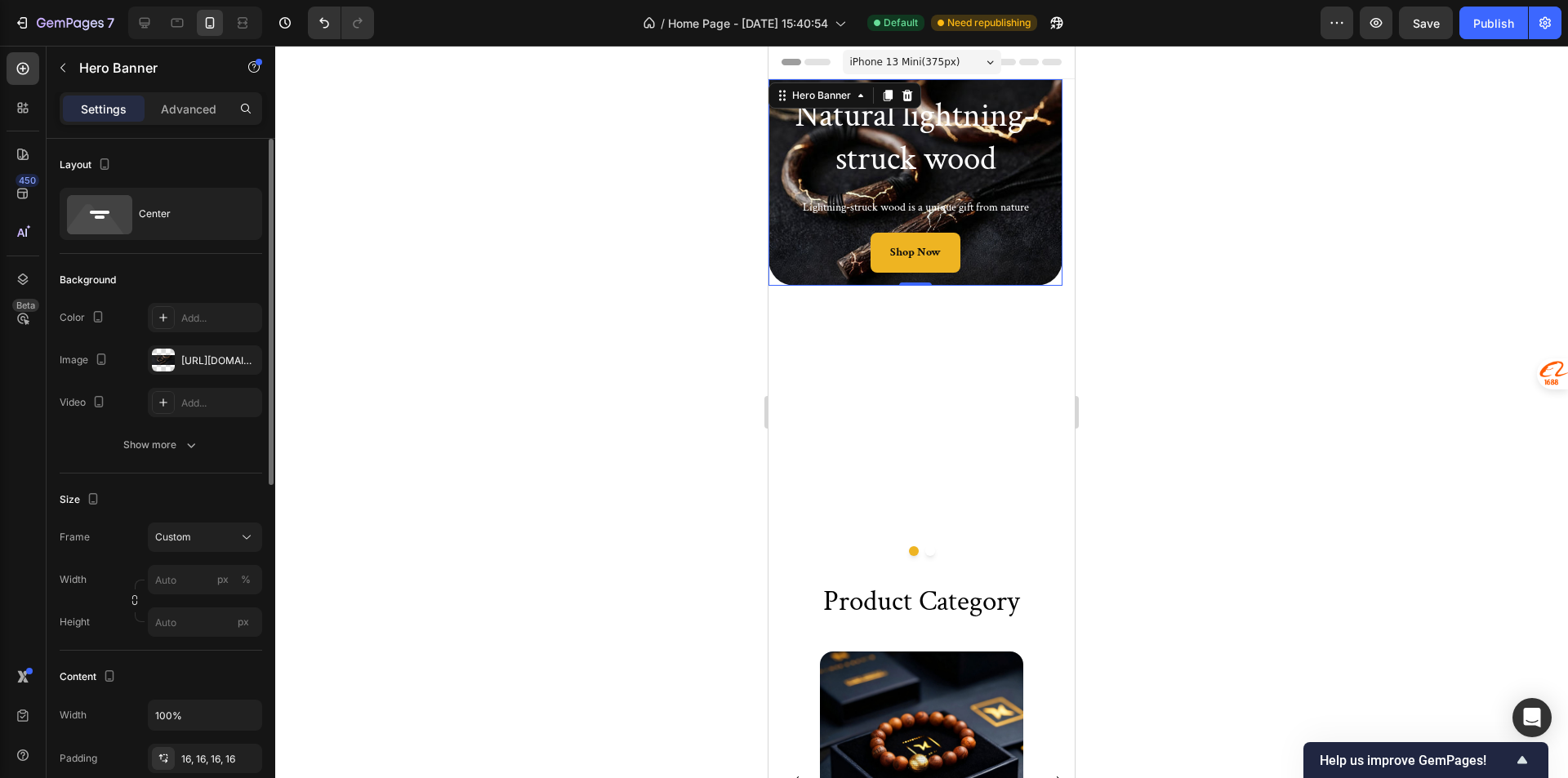
click at [144, 502] on div "Size" at bounding box center [160, 500] width 202 height 26
click at [243, 499] on div "Size" at bounding box center [160, 500] width 202 height 26
click at [756, 457] on div at bounding box center [921, 411] width 1292 height 732
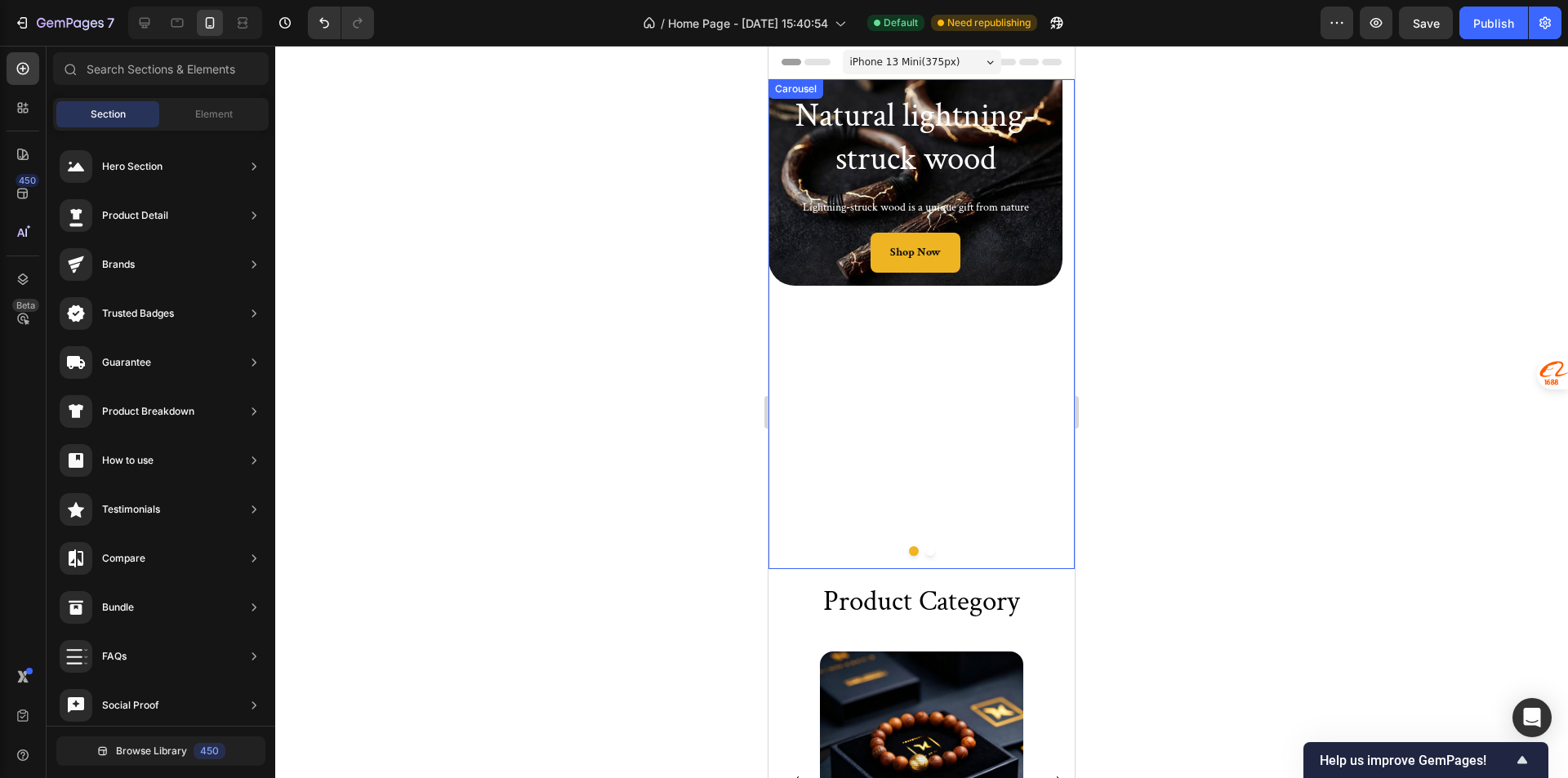
click at [857, 414] on div "Natural lightning-struck wood Heading Lightning-struck wood is a unique gift fr…" at bounding box center [915, 324] width 294 height 490
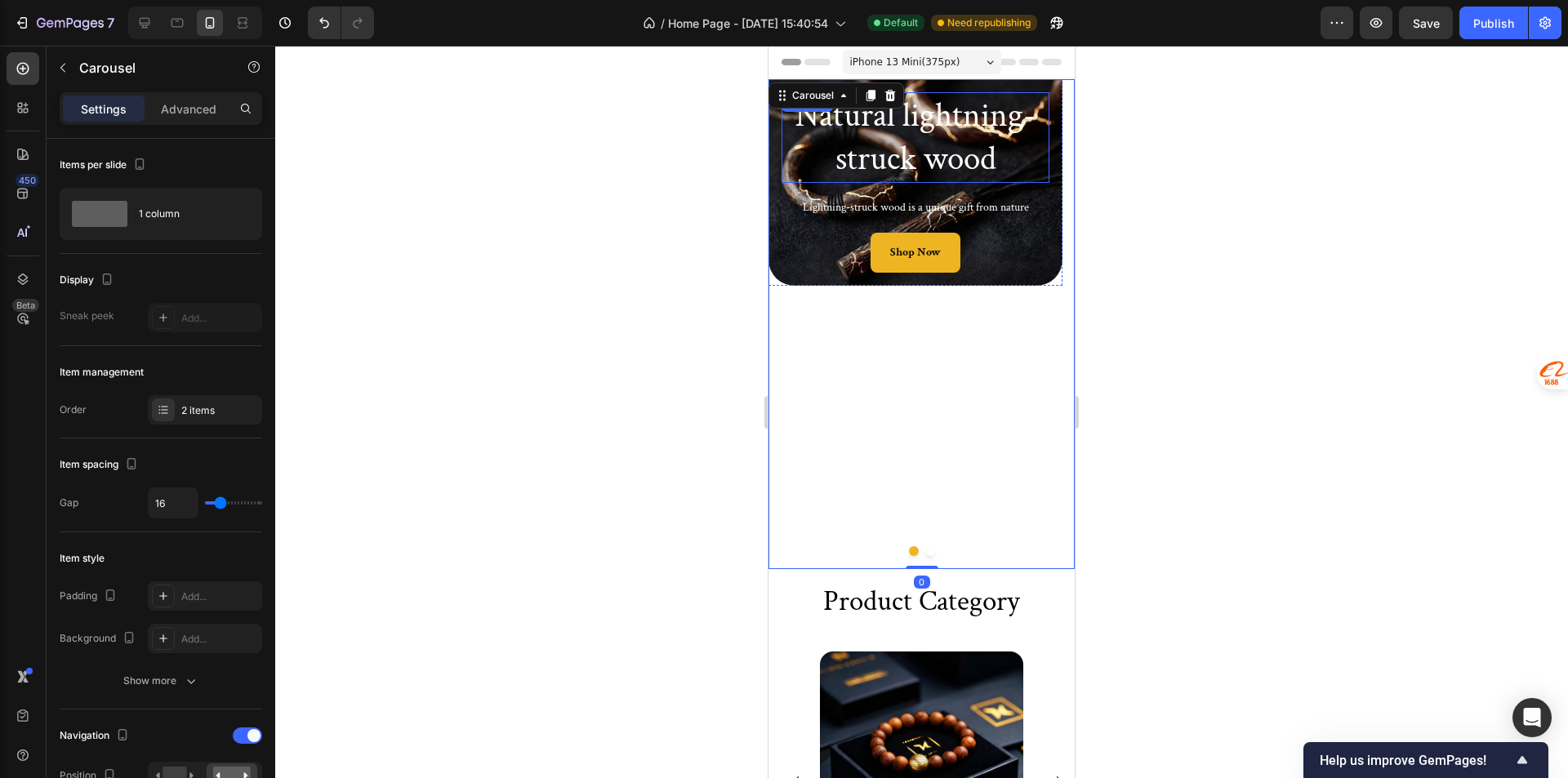
click at [795, 158] on h2 "Natural lightning-struck wood" at bounding box center [915, 137] width 268 height 91
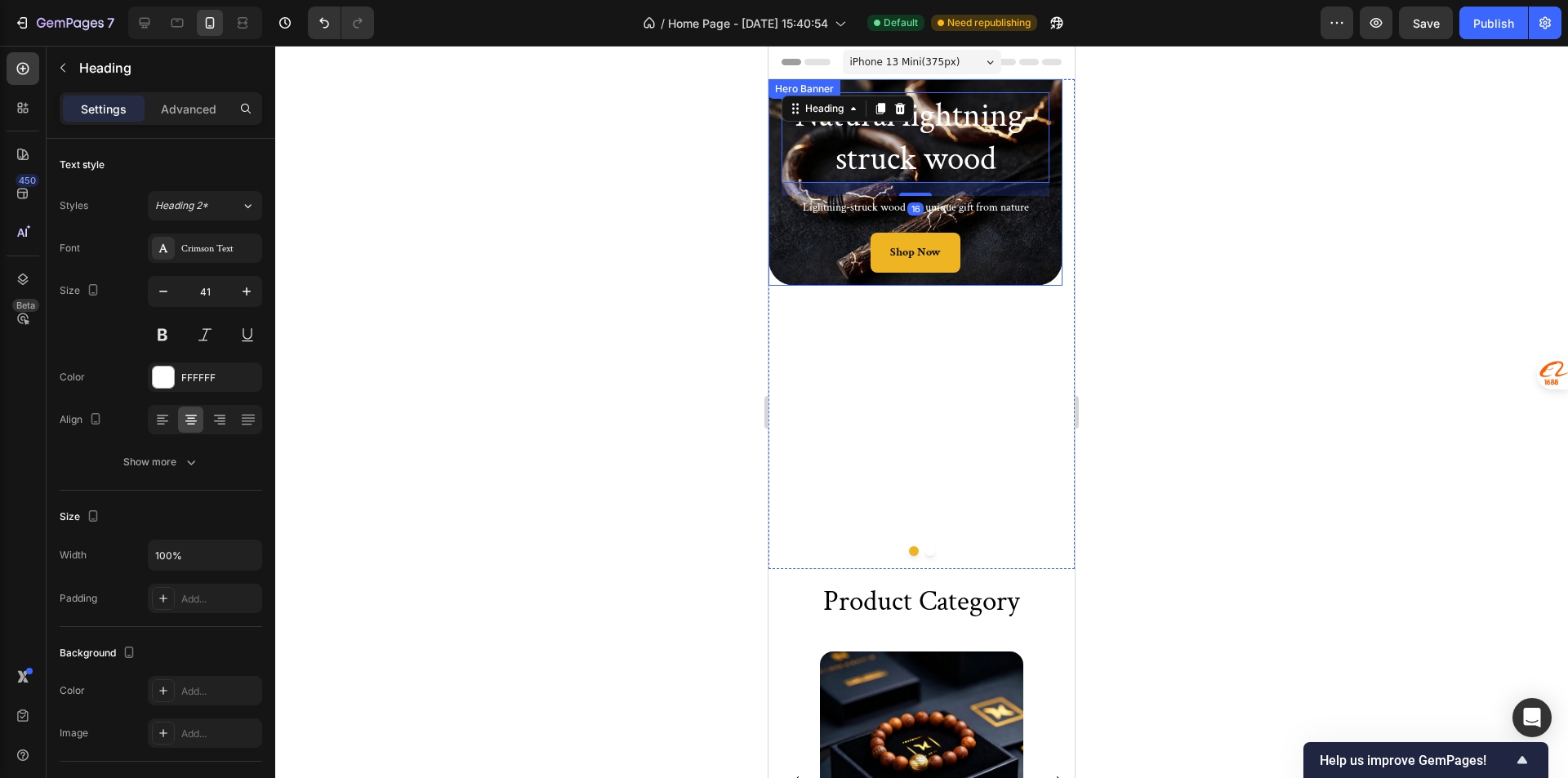
click at [774, 172] on div "Natural lightning-struck wood Heading 16 Lightning-struck wood is a unique gift…" at bounding box center [915, 182] width 294 height 206
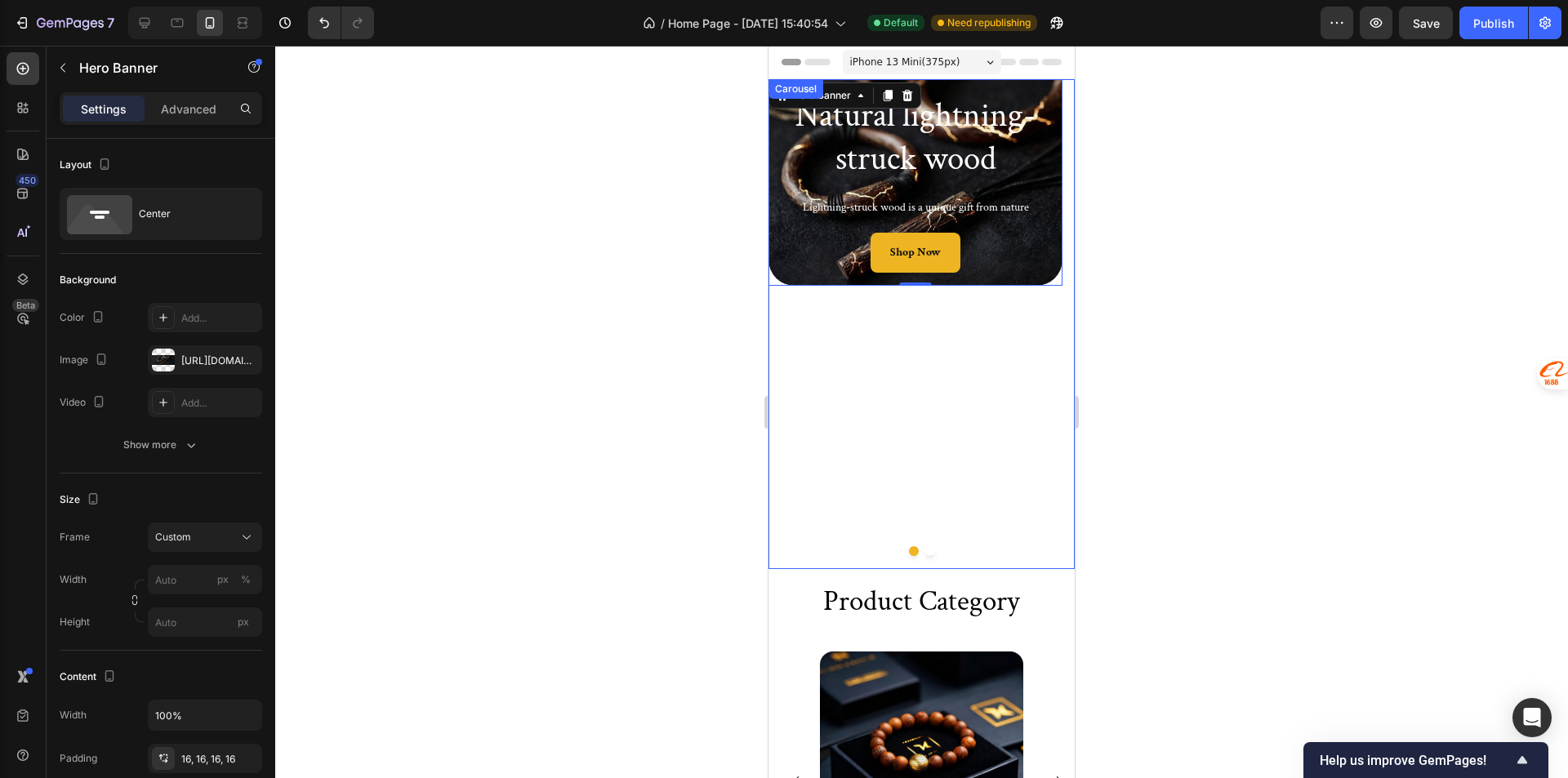
click at [908, 465] on div "Natural lightning-struck wood Heading Lightning-struck wood is a unique gift fr…" at bounding box center [915, 324] width 294 height 490
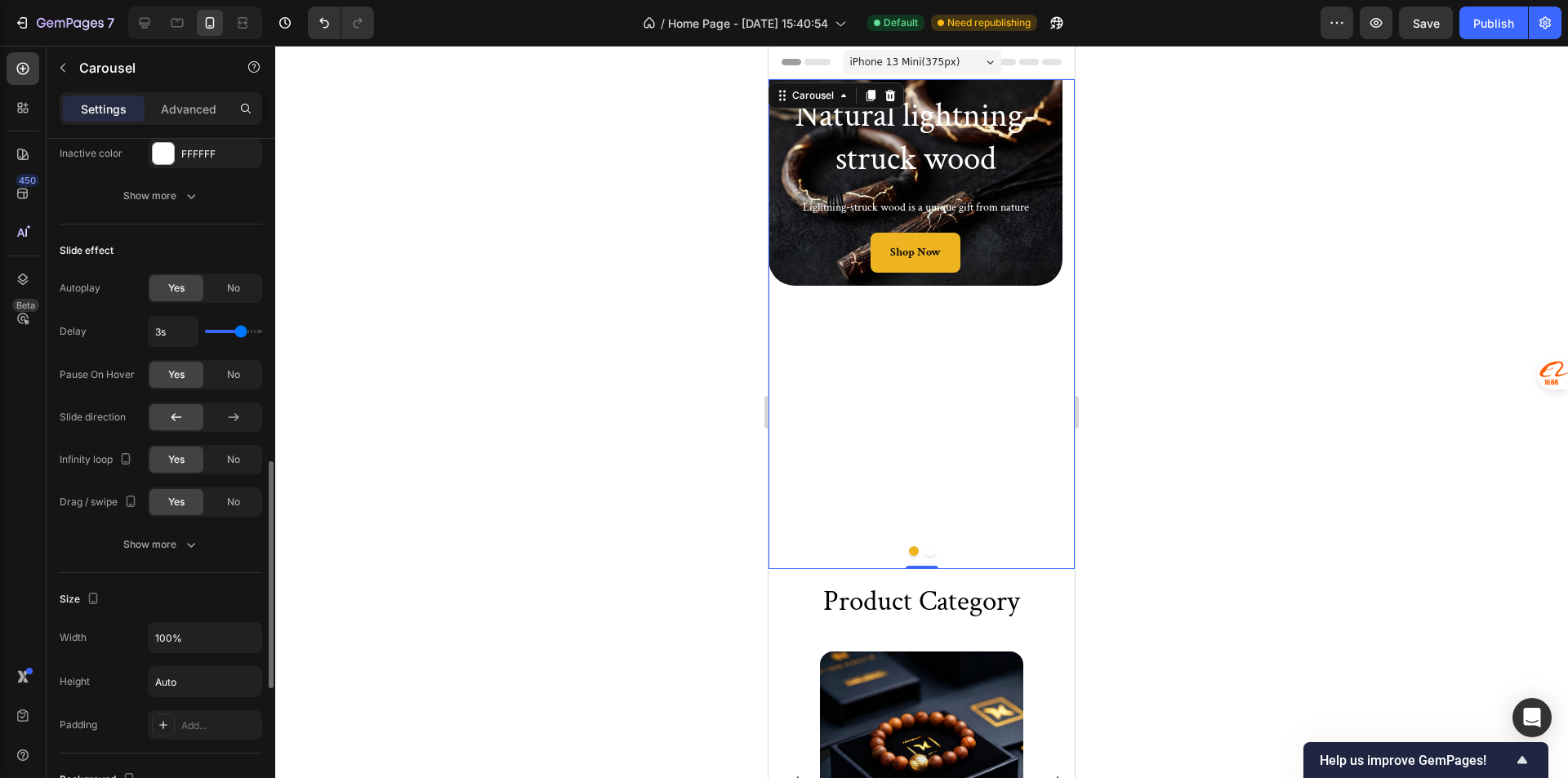
scroll to position [645, 0]
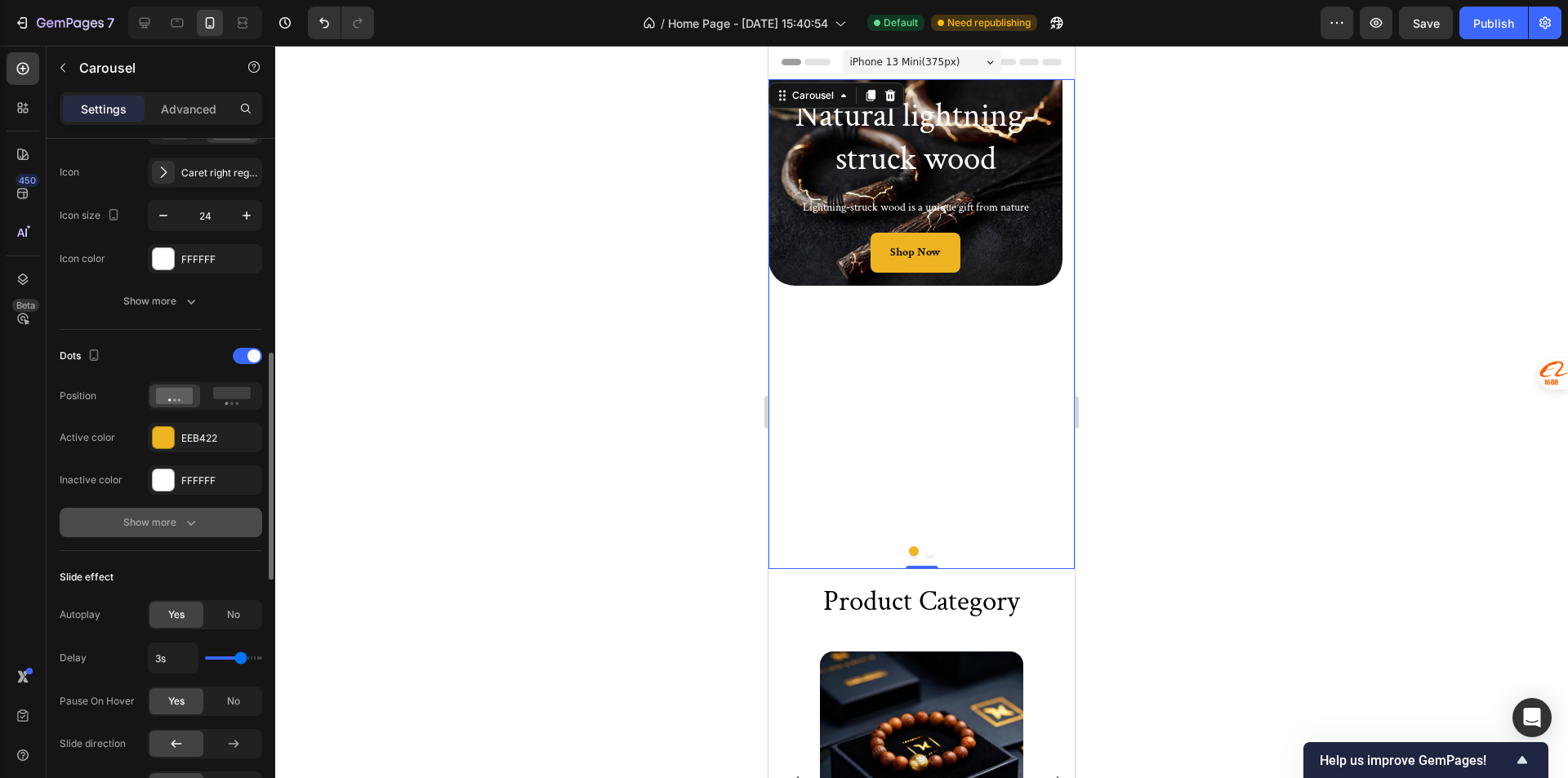
click at [190, 520] on icon "button" at bounding box center [191, 523] width 16 height 16
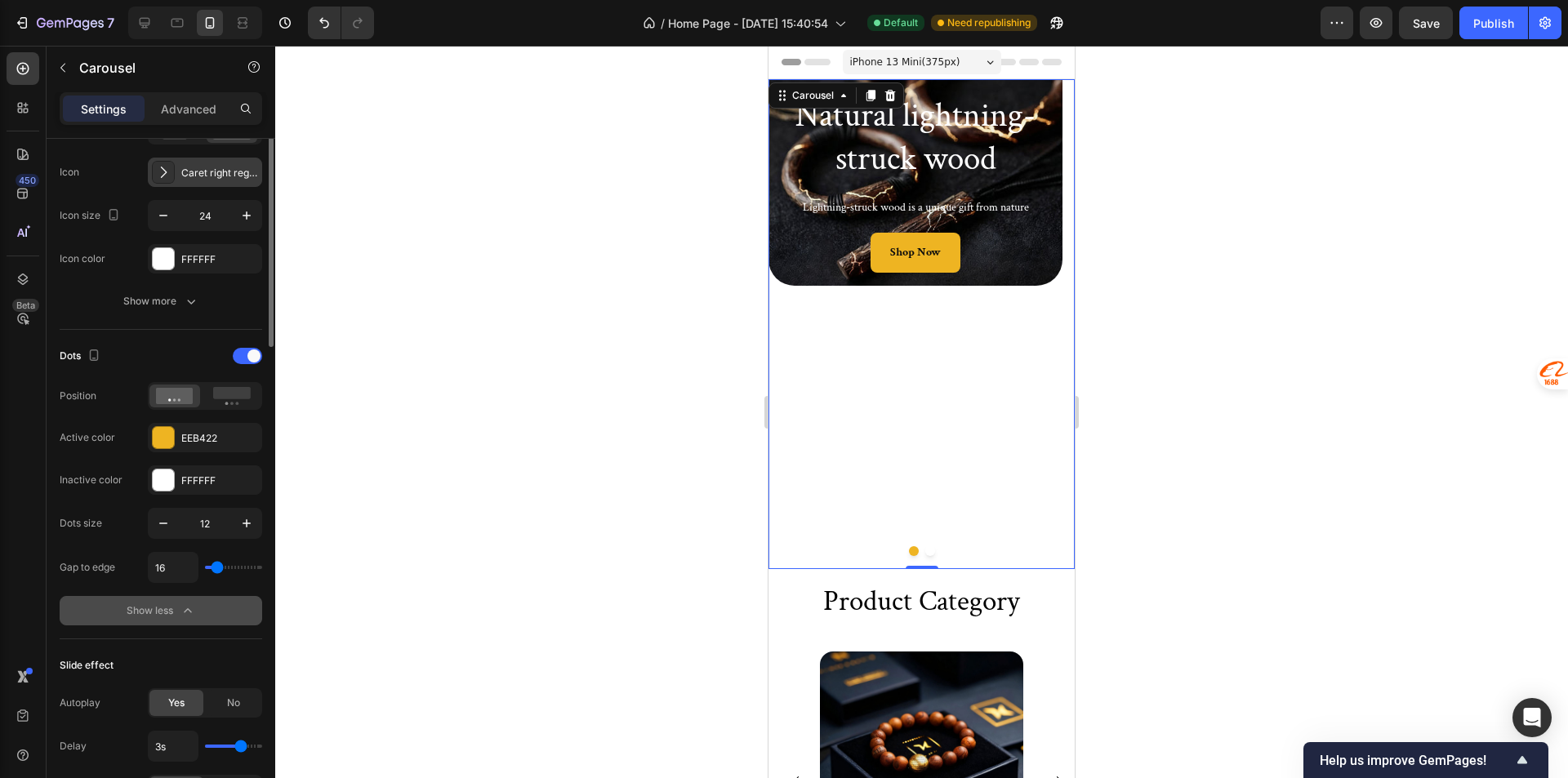
scroll to position [400, 0]
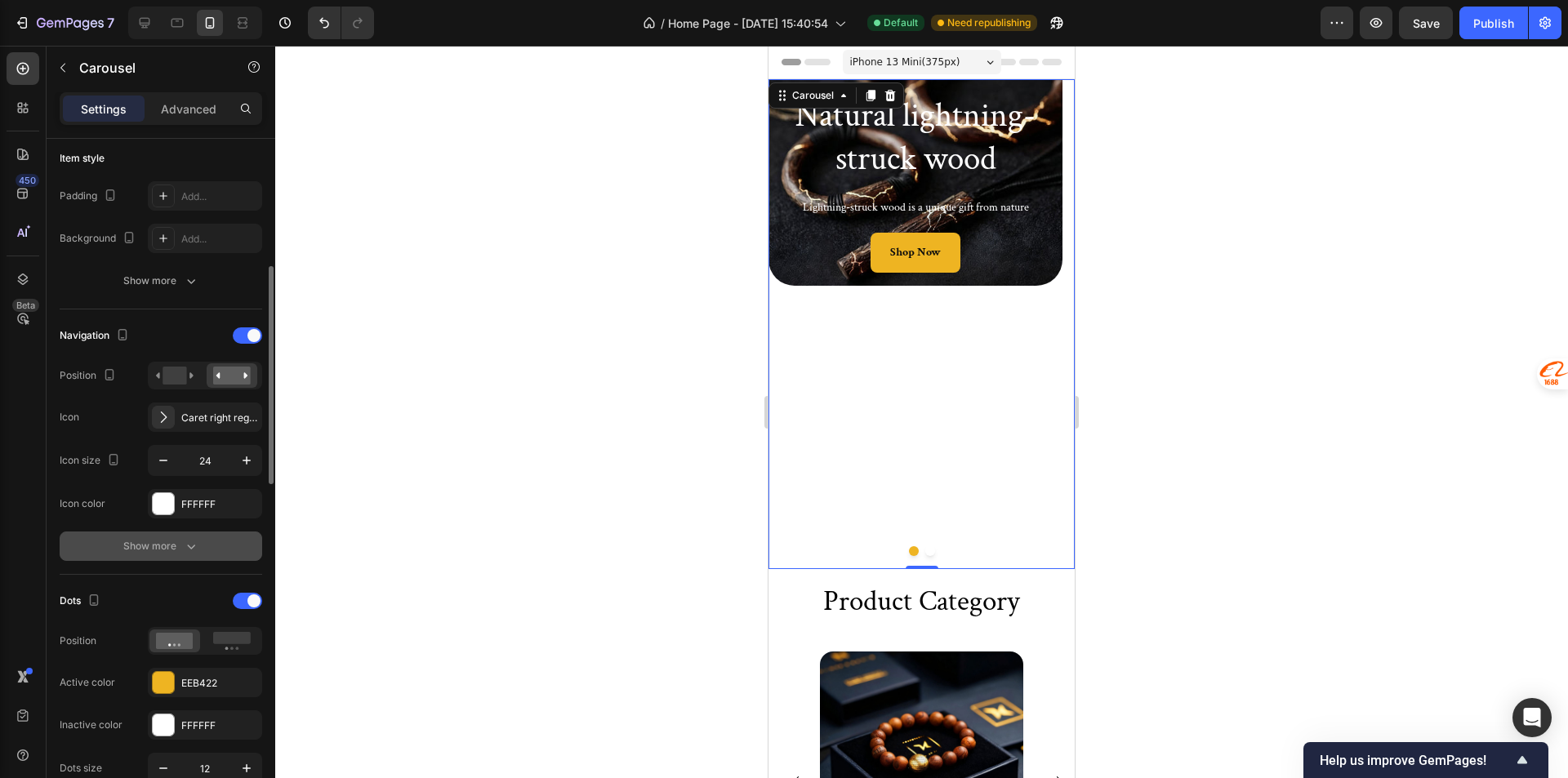
click at [166, 538] on div "Show more" at bounding box center [161, 546] width 76 height 16
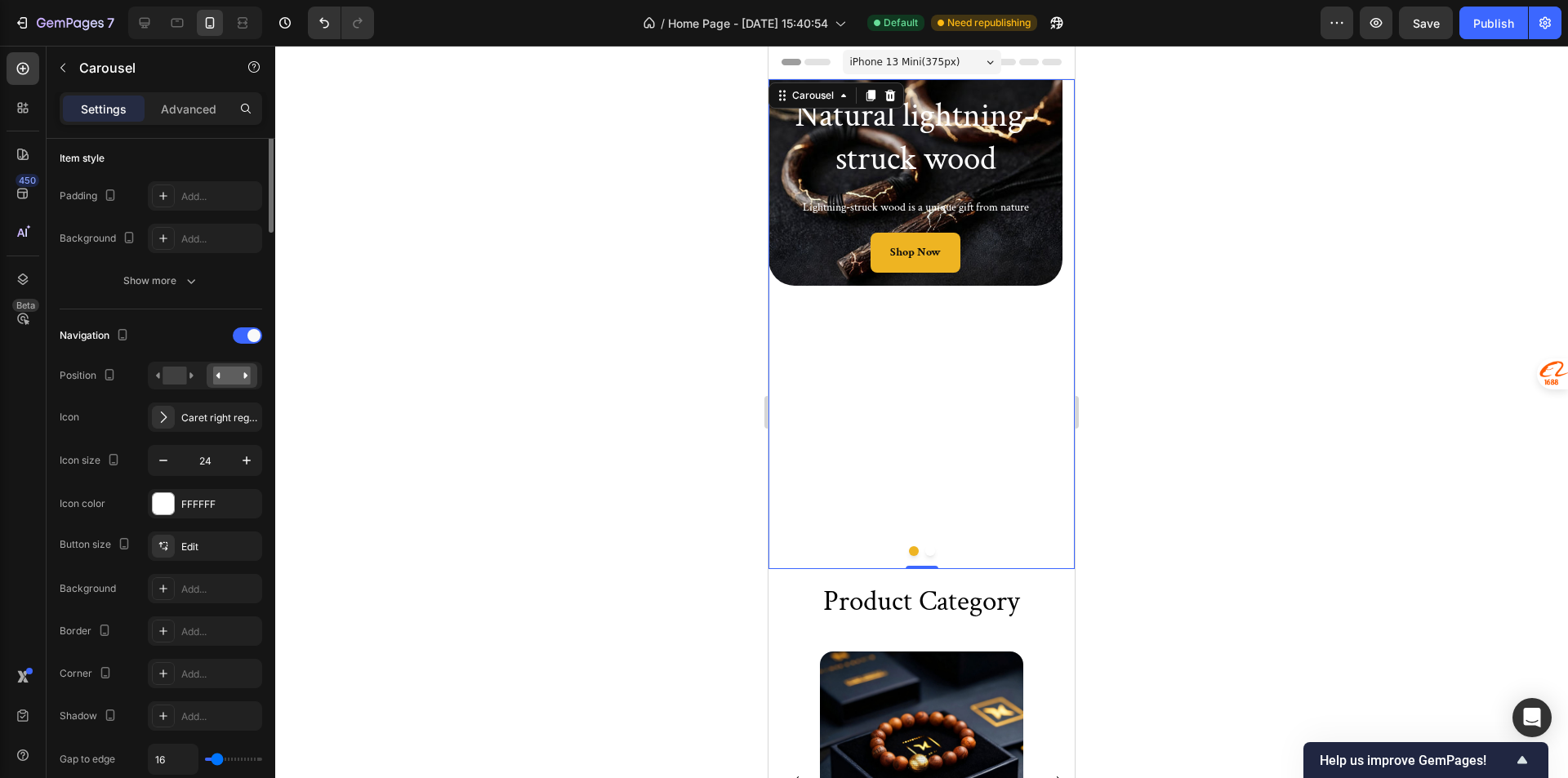
scroll to position [74, 0]
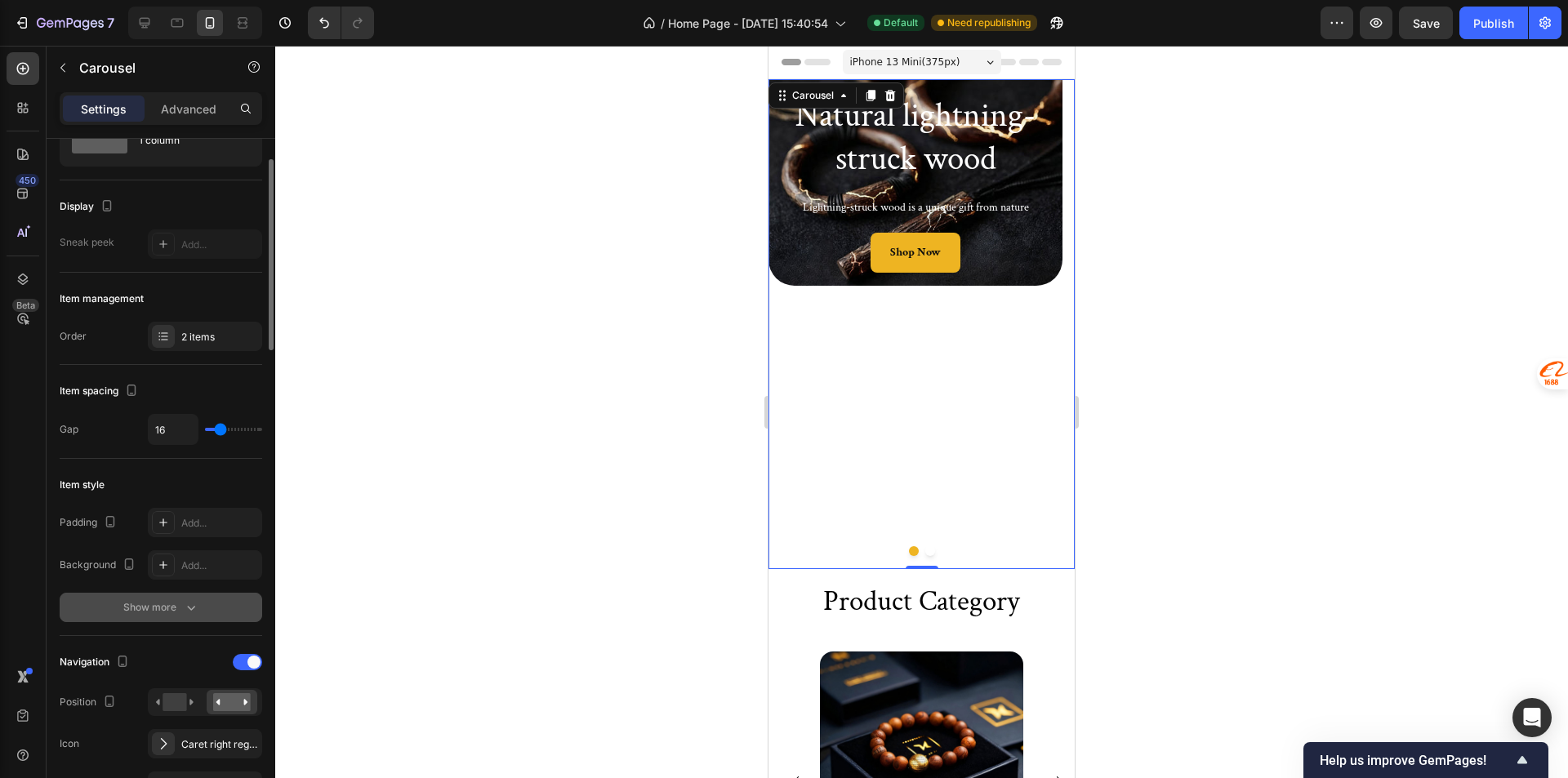
click at [156, 614] on div "Show more" at bounding box center [161, 607] width 76 height 16
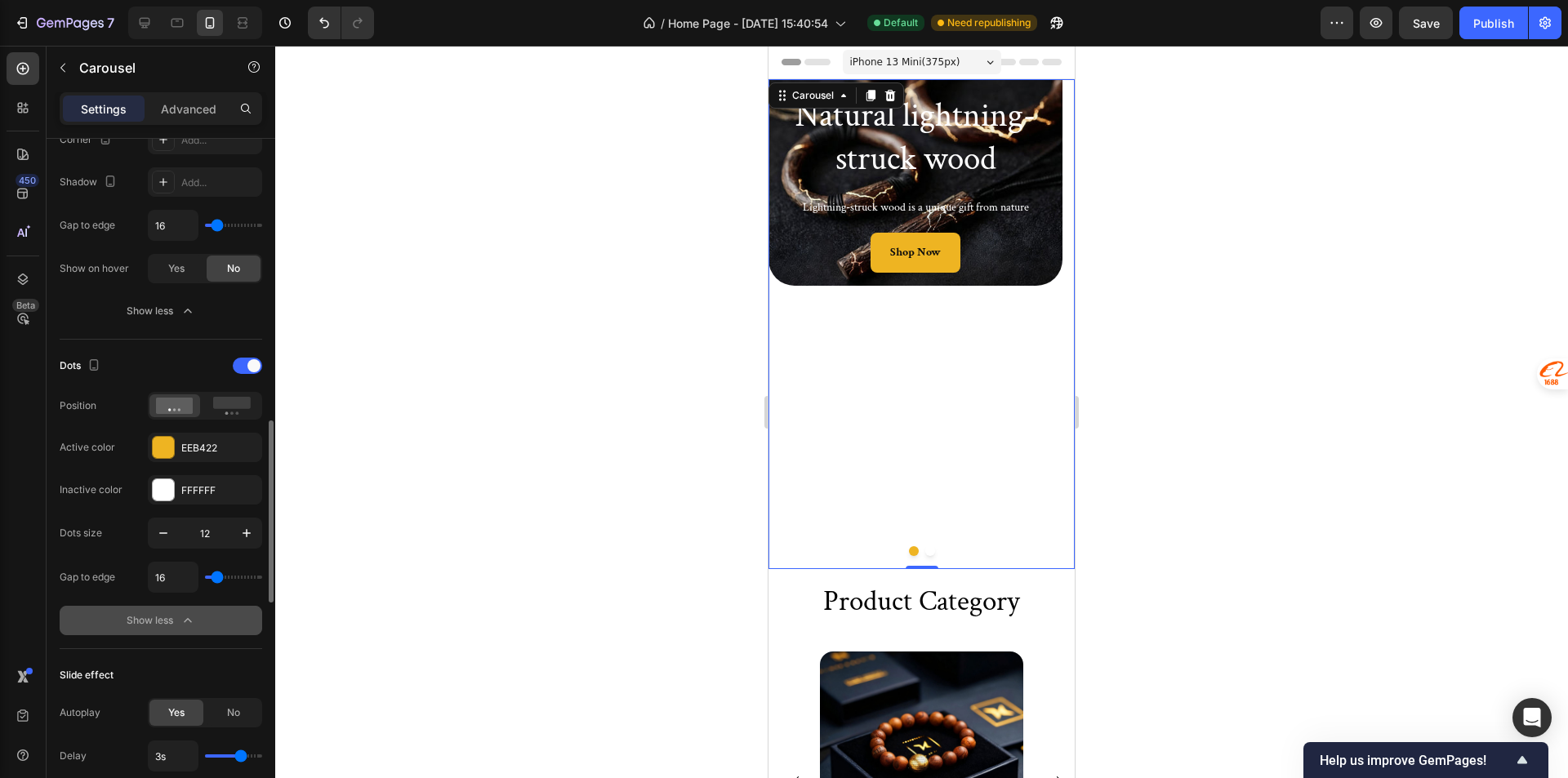
scroll to position [1551, 0]
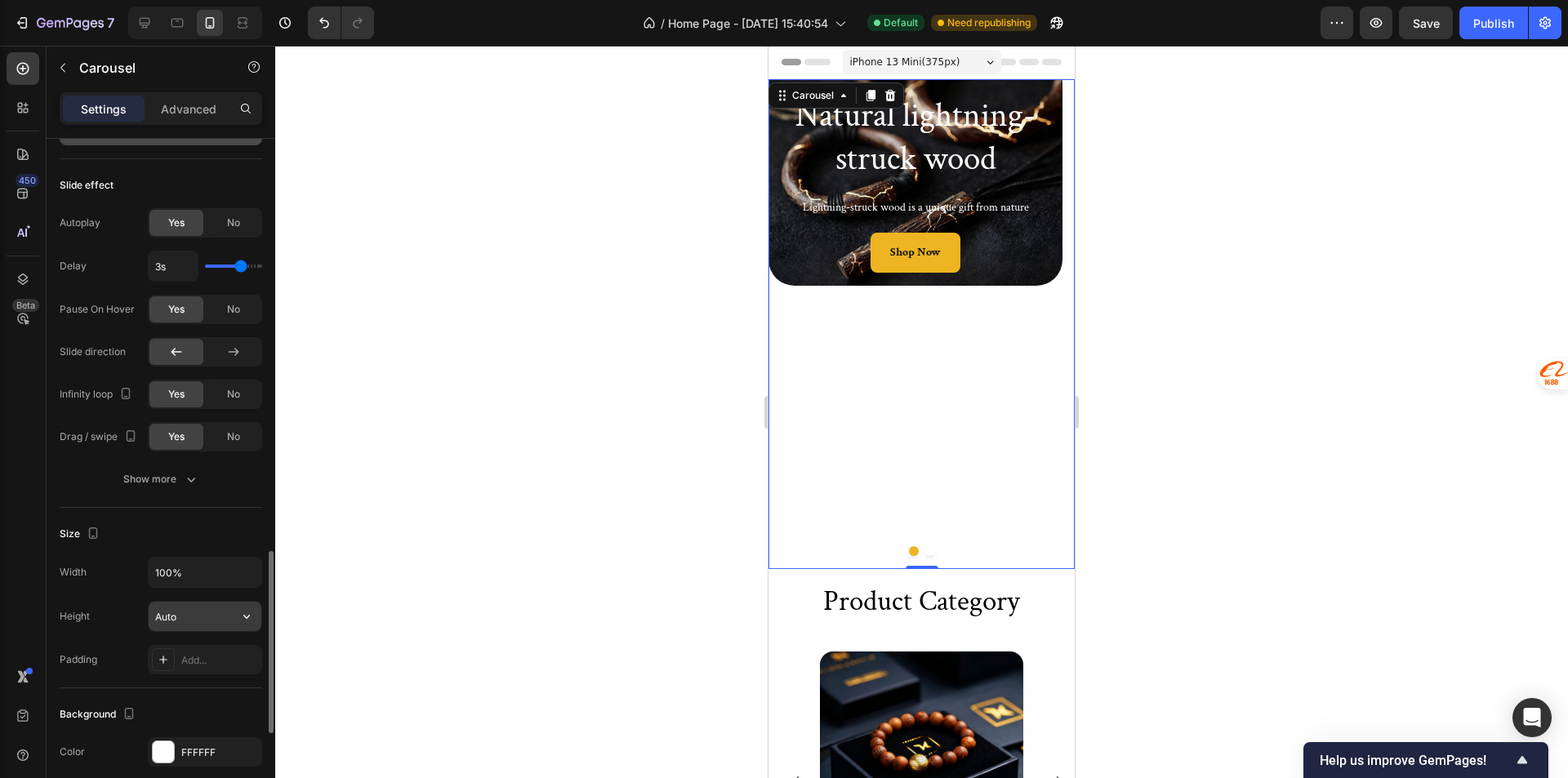
click at [165, 622] on input "Auto" at bounding box center [205, 616] width 113 height 29
click at [209, 628] on input "Auto" at bounding box center [205, 616] width 113 height 29
click at [237, 623] on button "button" at bounding box center [246, 616] width 29 height 29
click at [222, 621] on input "Auto" at bounding box center [205, 616] width 113 height 29
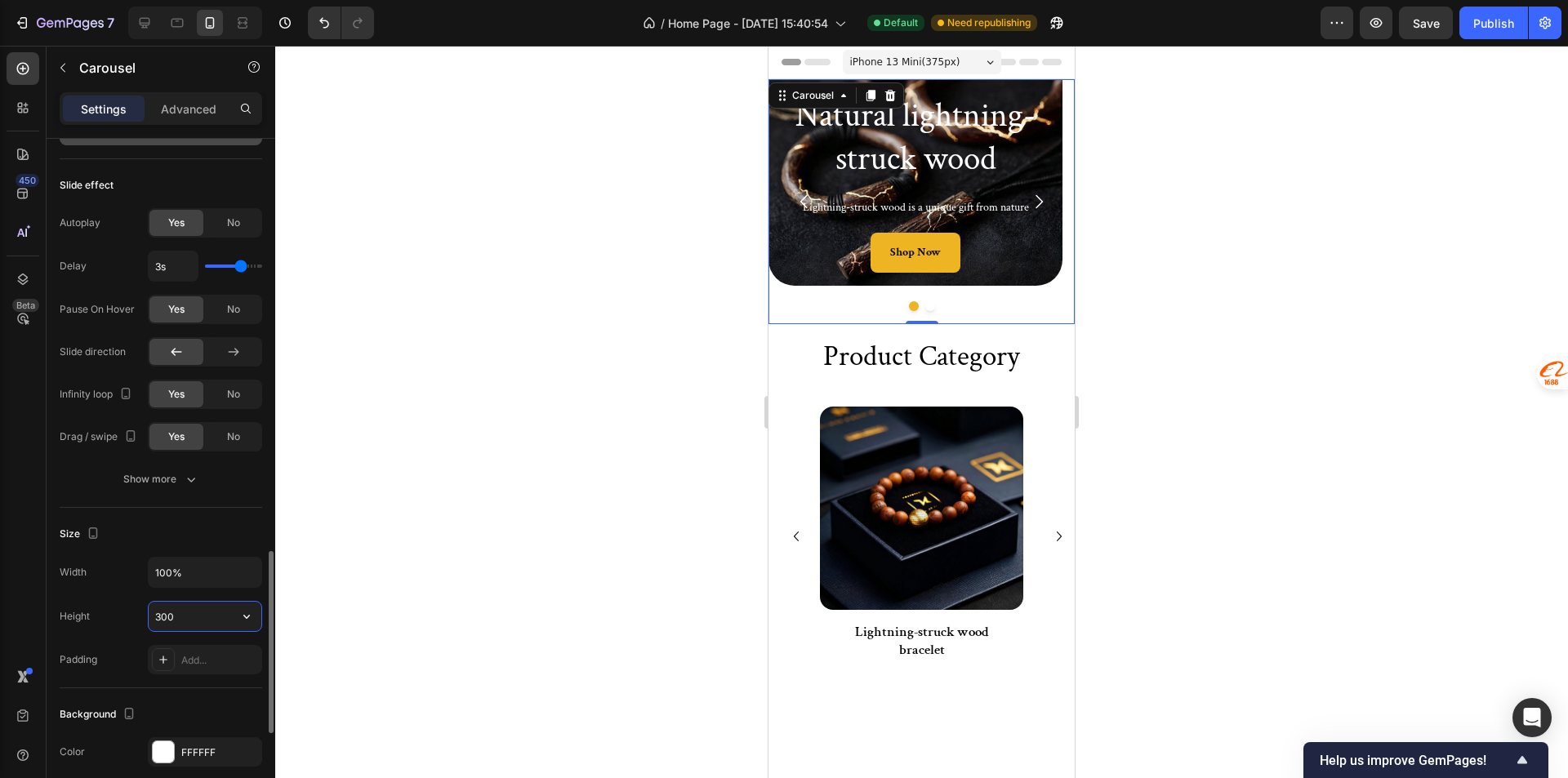
drag, startPoint x: 183, startPoint y: 620, endPoint x: 149, endPoint y: 617, distance: 34.1
click at [149, 617] on input "300" at bounding box center [205, 616] width 113 height 29
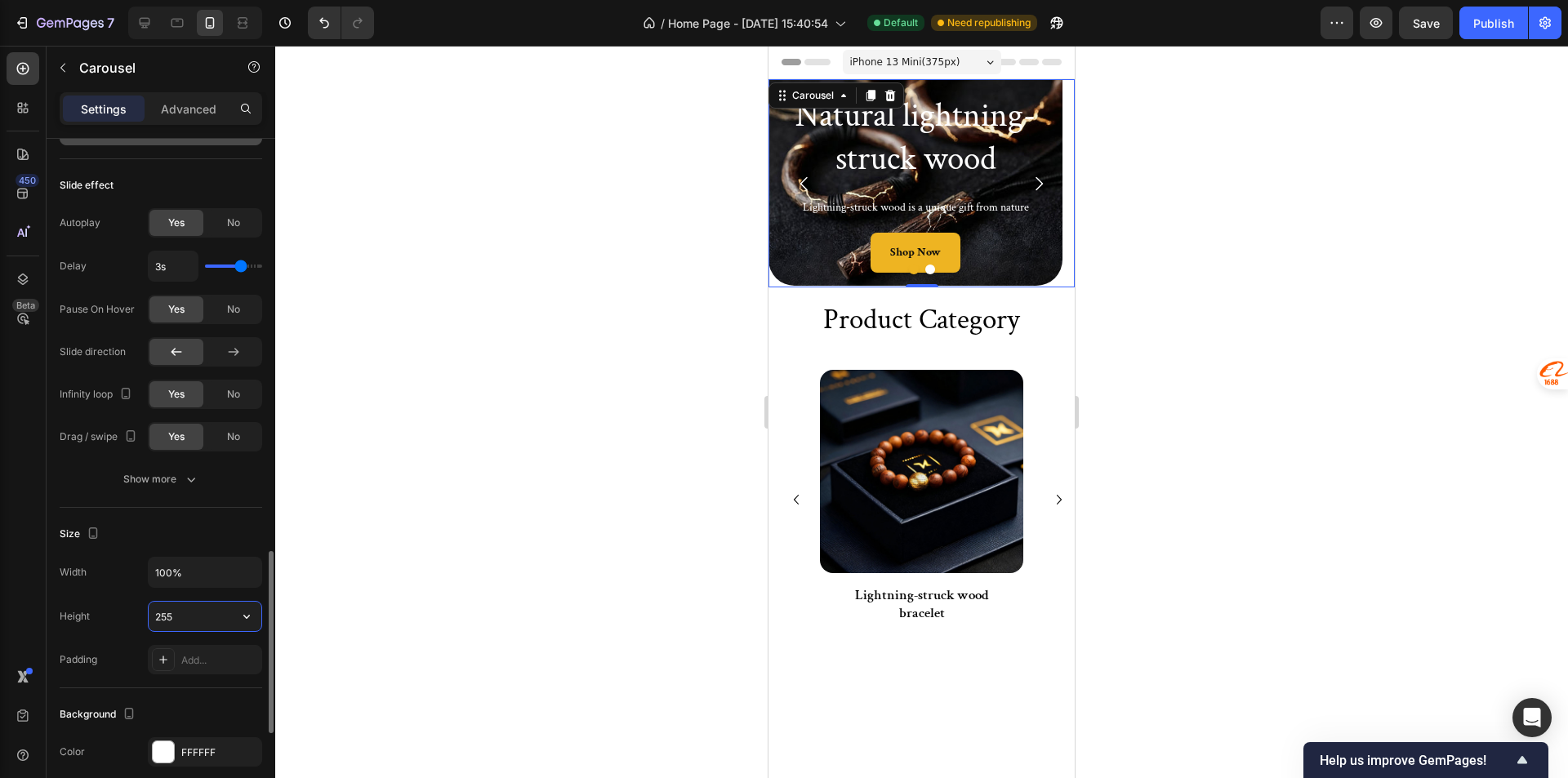
type input "254"
click at [945, 120] on h2 "Natural lightning-struck wood" at bounding box center [915, 137] width 268 height 91
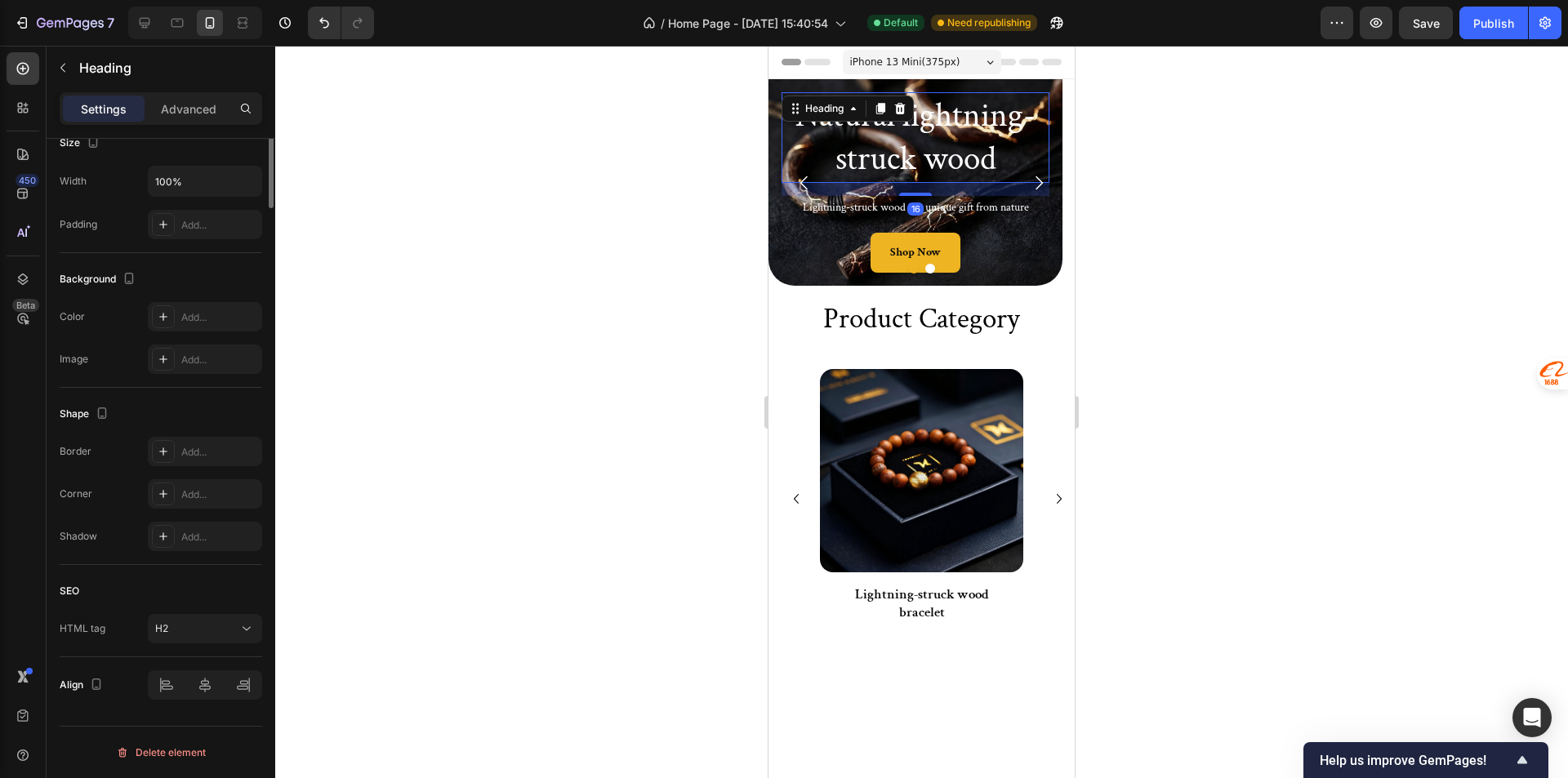
scroll to position [0, 0]
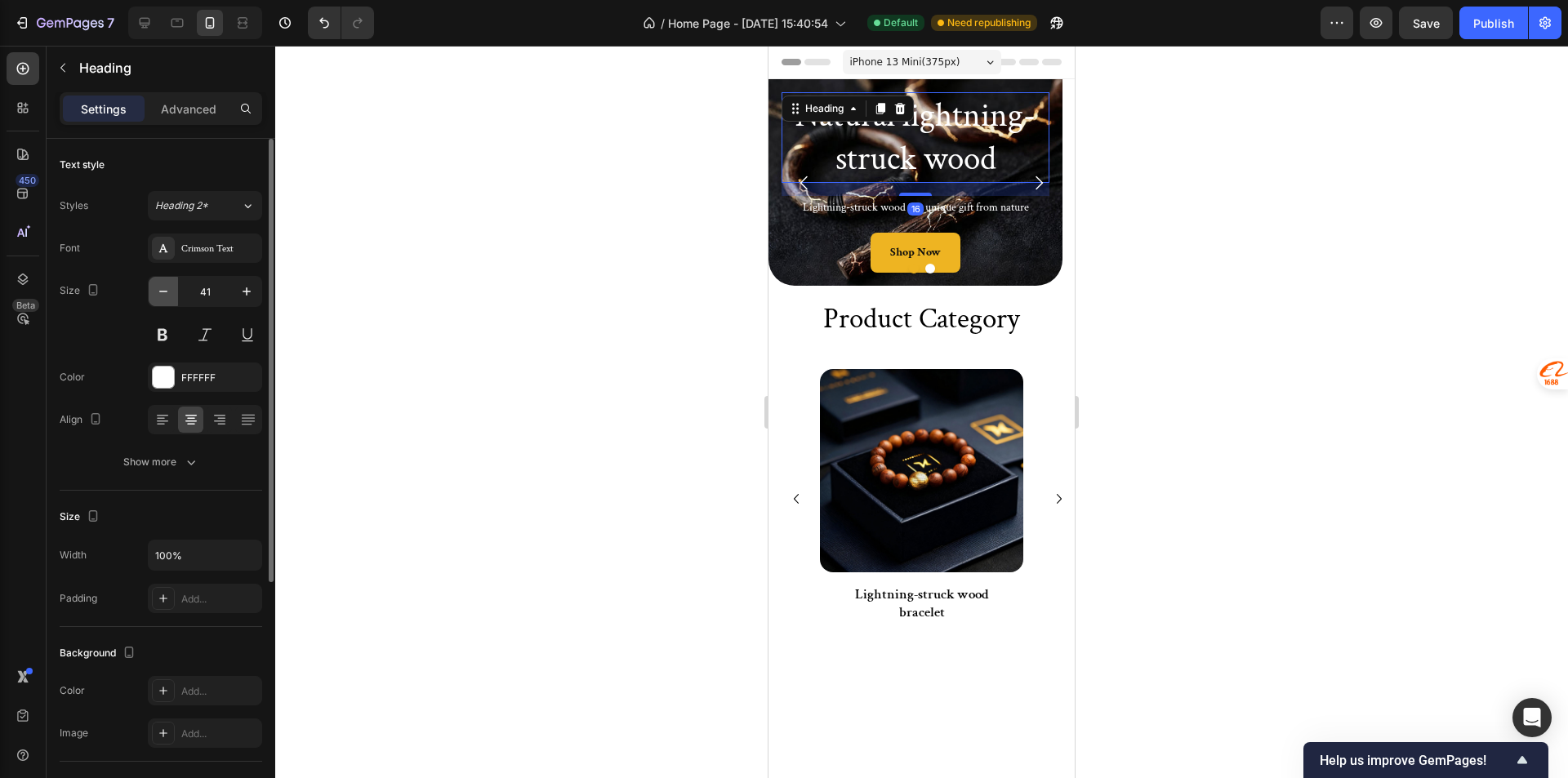
click at [160, 292] on icon "button" at bounding box center [164, 291] width 16 height 16
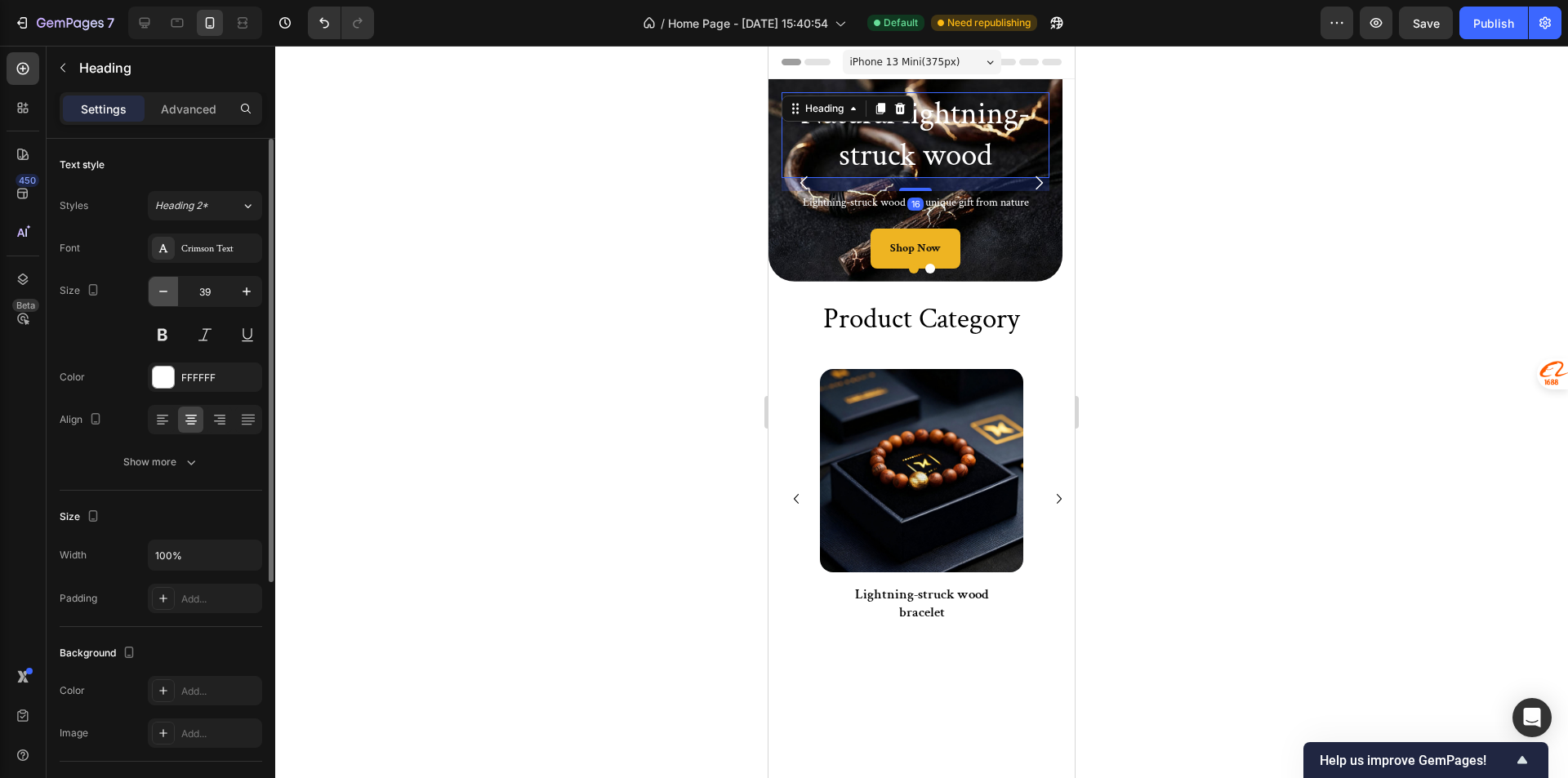
click at [160, 292] on icon "button" at bounding box center [164, 291] width 16 height 16
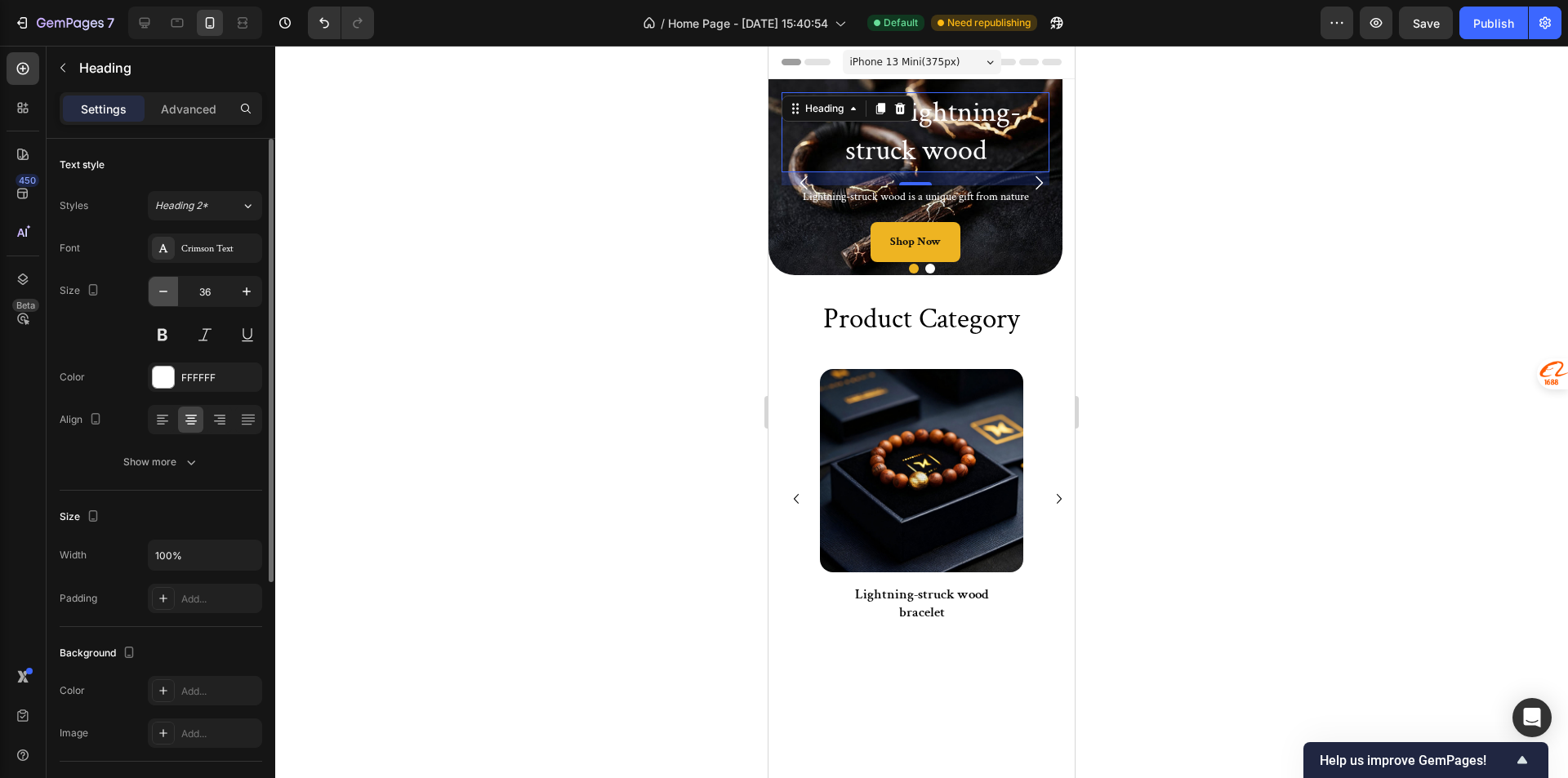
click at [160, 292] on icon "button" at bounding box center [164, 291] width 16 height 16
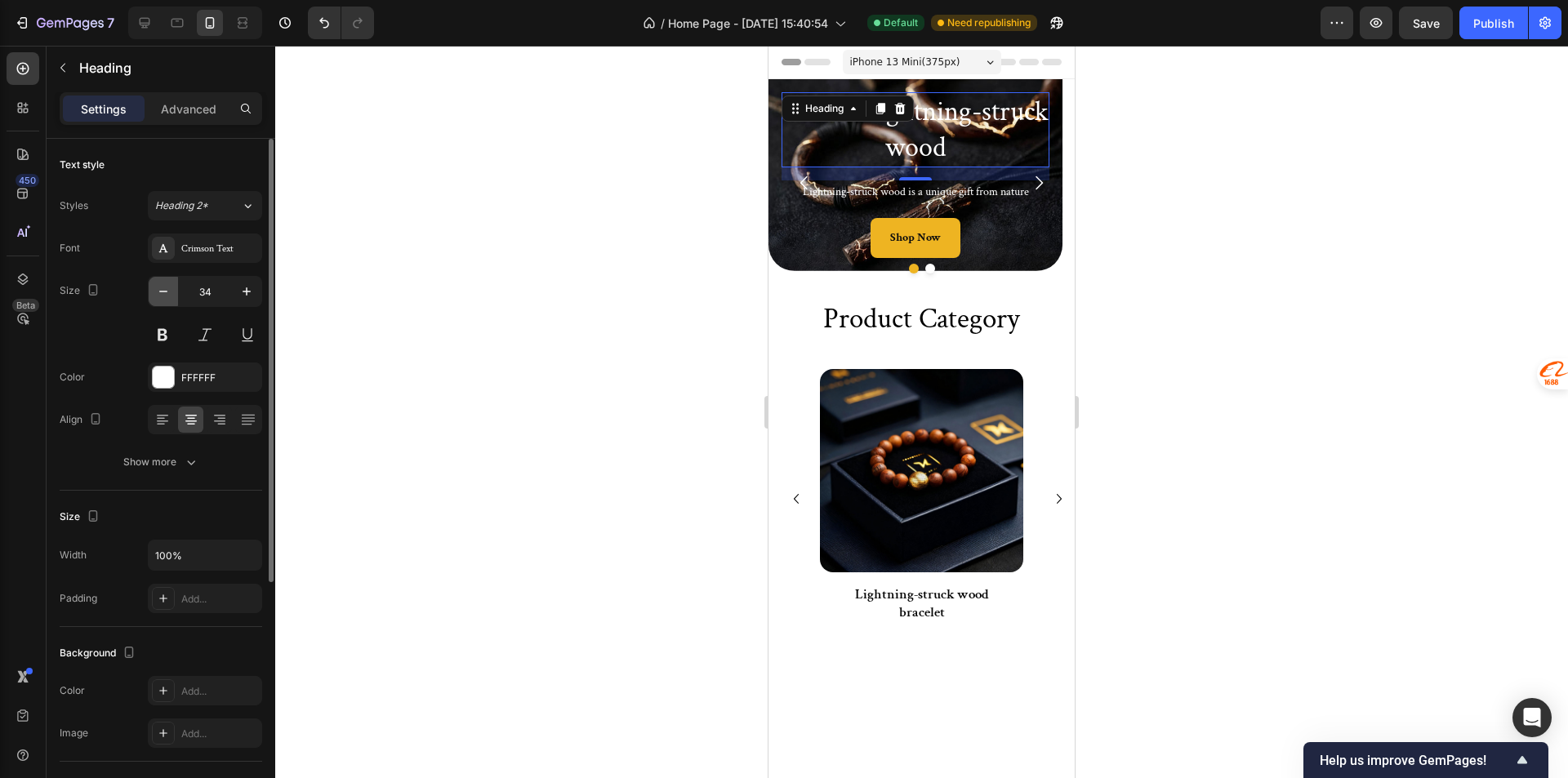
click at [160, 292] on icon "button" at bounding box center [164, 291] width 16 height 16
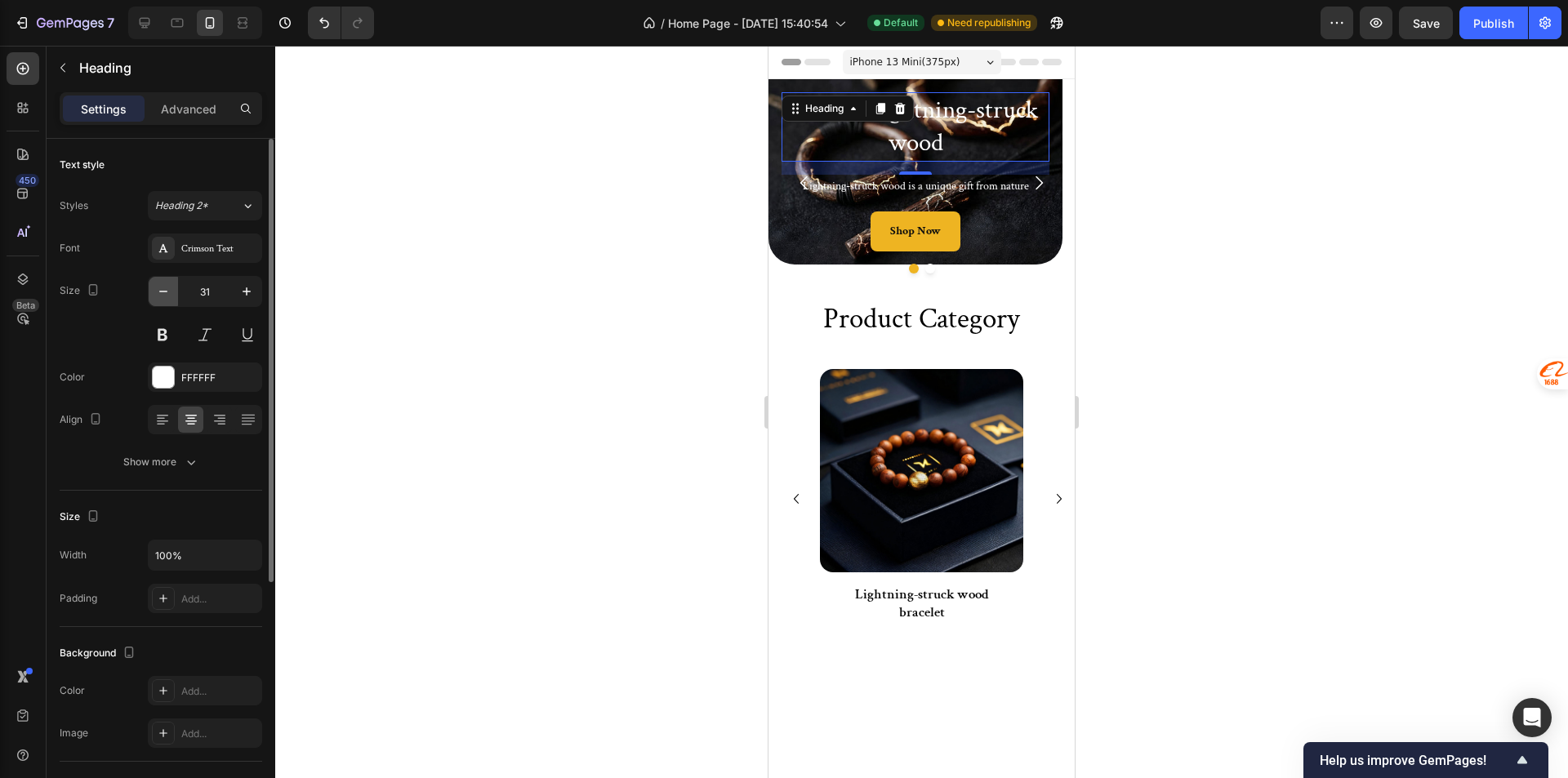
click at [160, 292] on icon "button" at bounding box center [164, 291] width 16 height 16
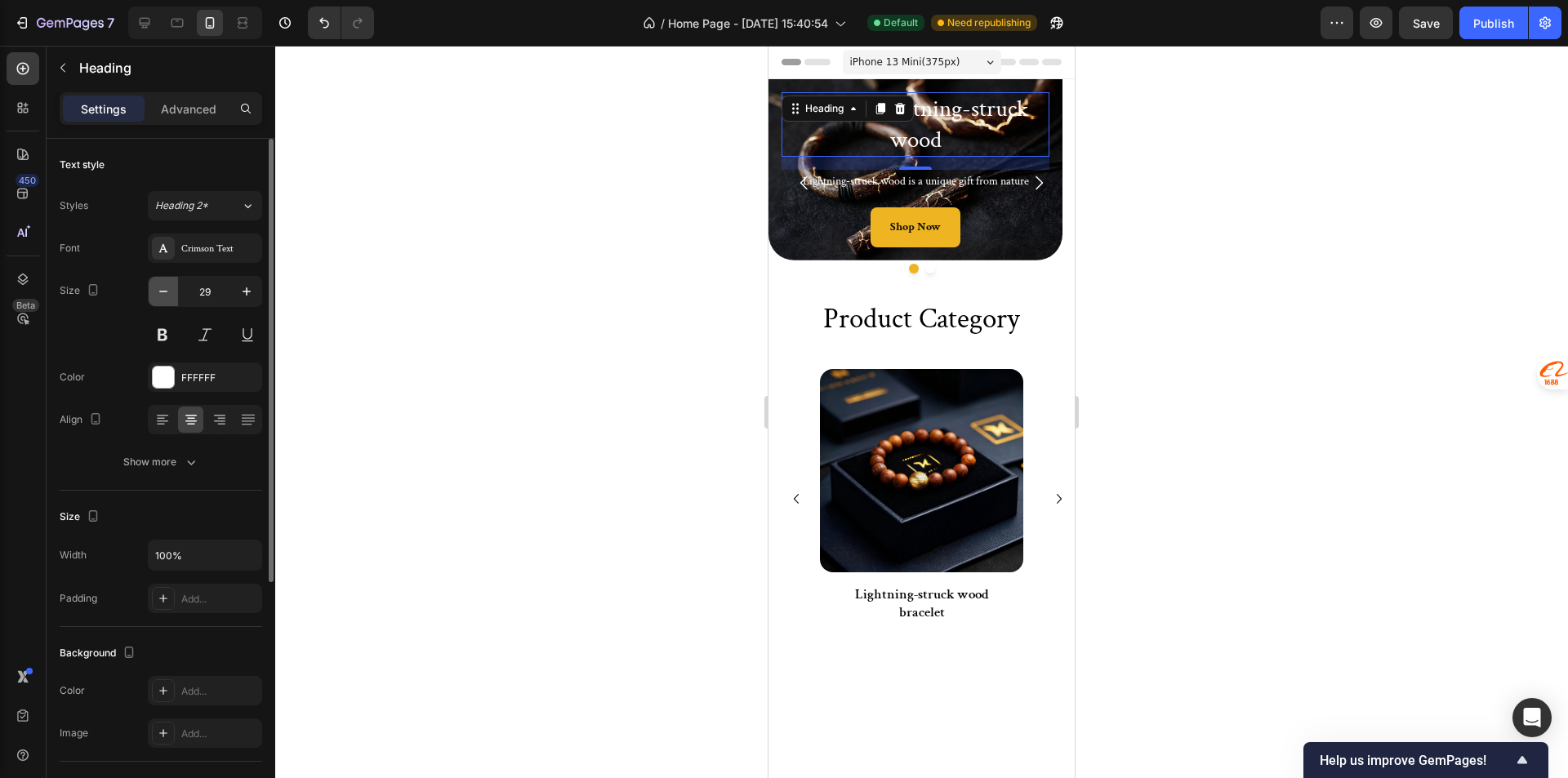
click at [160, 292] on icon "button" at bounding box center [164, 291] width 16 height 16
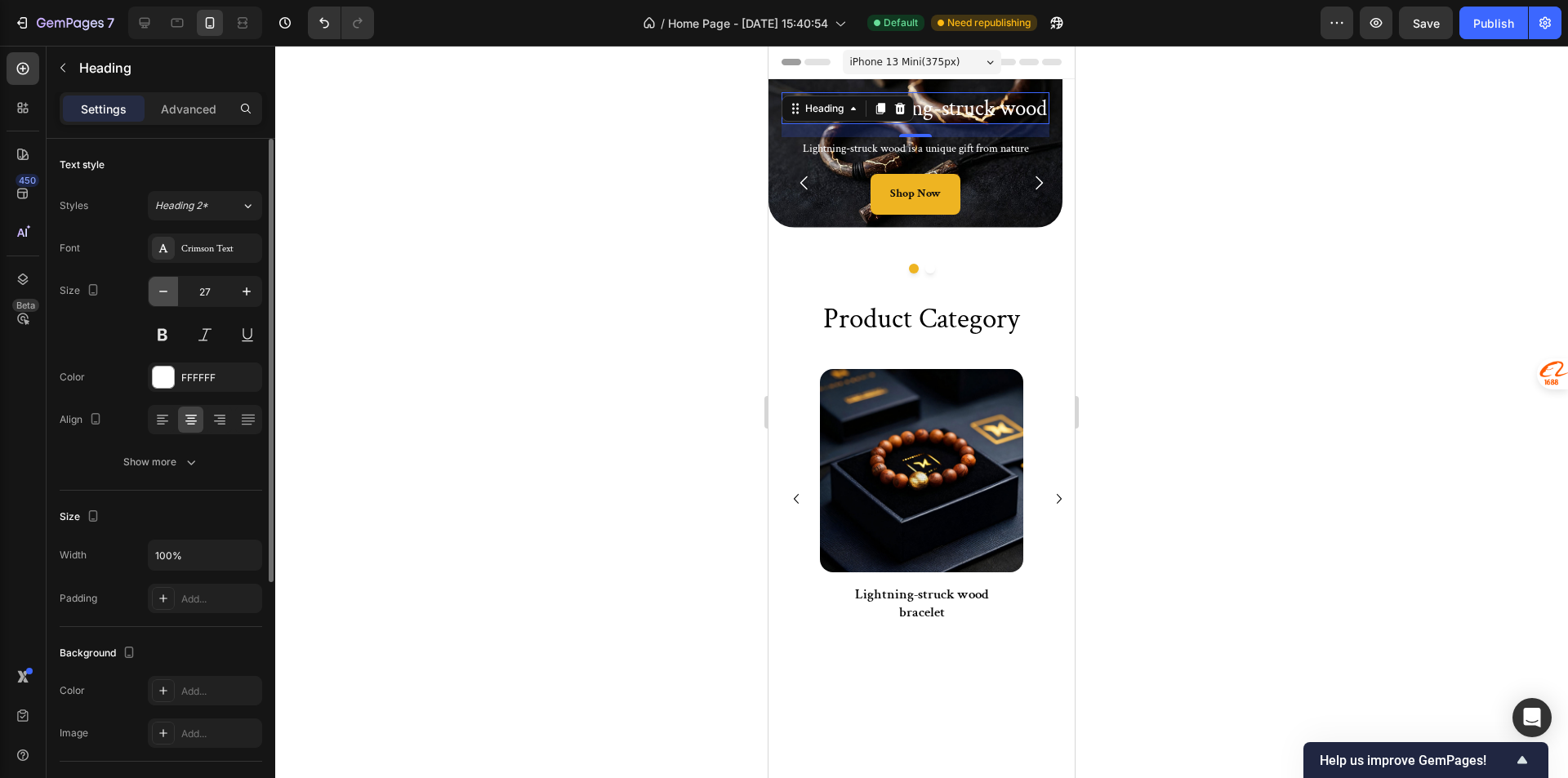
click at [160, 292] on icon "button" at bounding box center [164, 291] width 16 height 16
type input "26"
click at [186, 104] on p "Advanced" at bounding box center [189, 109] width 56 height 17
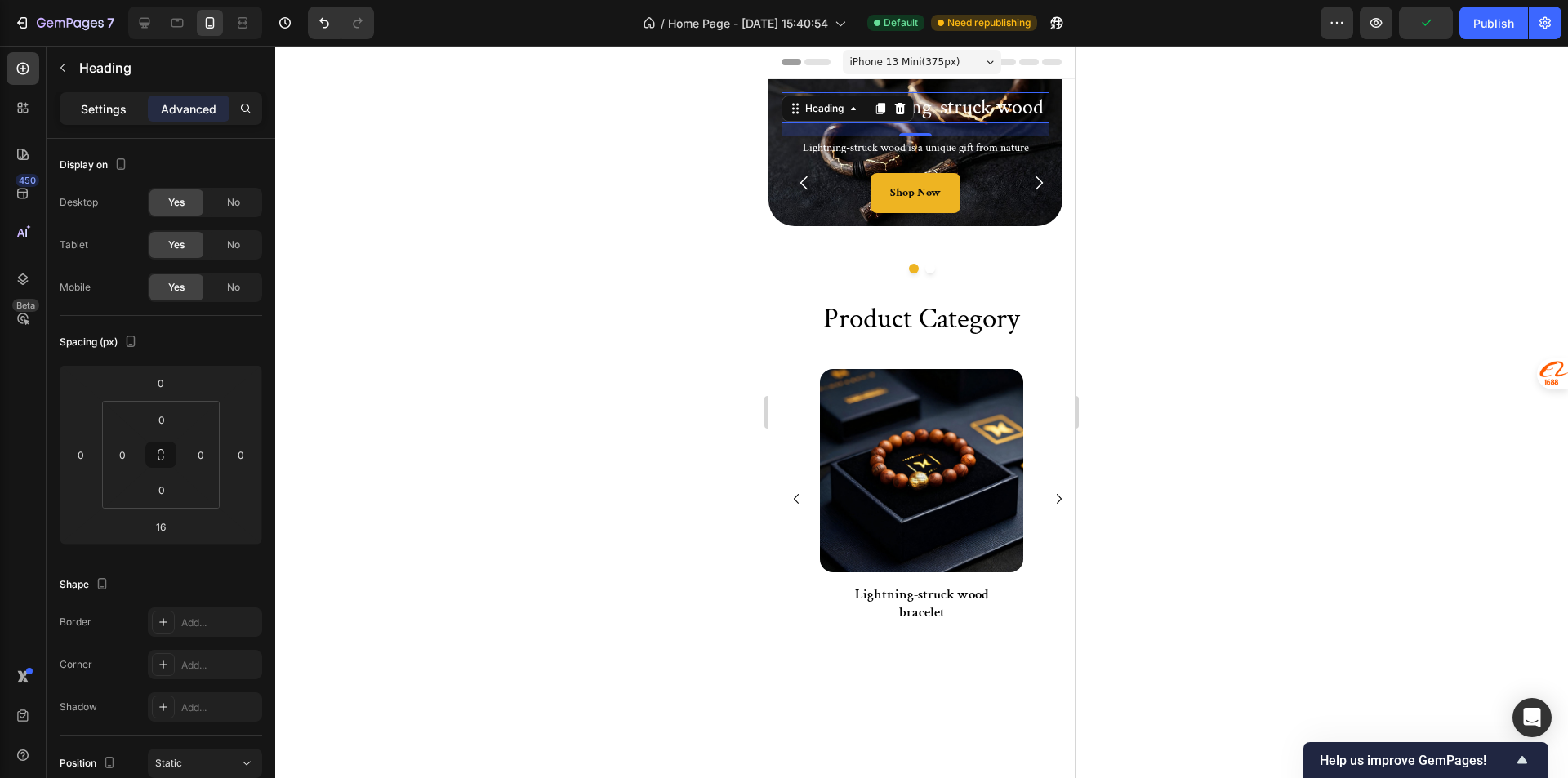
click at [125, 101] on p "Settings" at bounding box center [104, 109] width 46 height 17
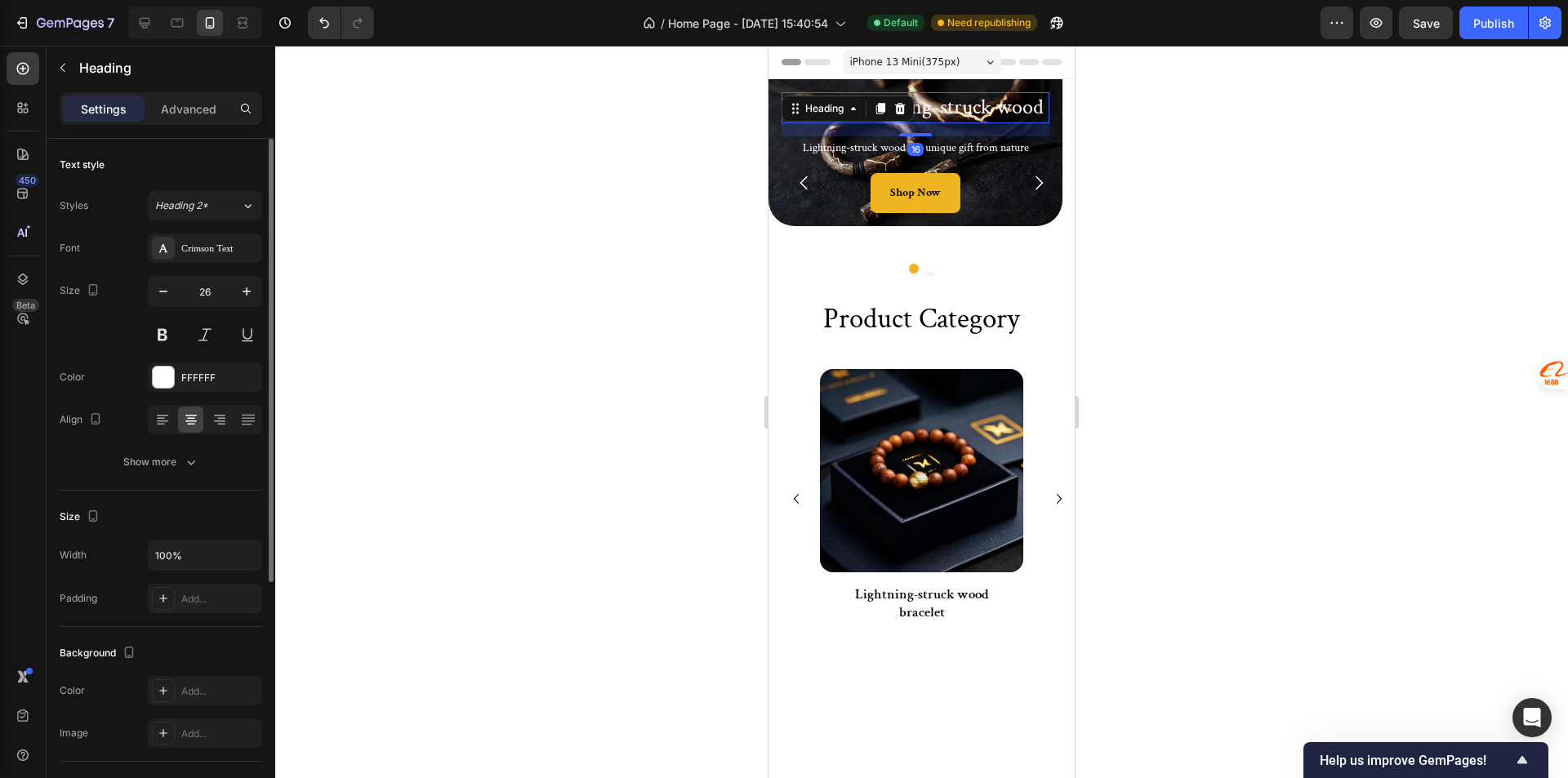
scroll to position [164, 0]
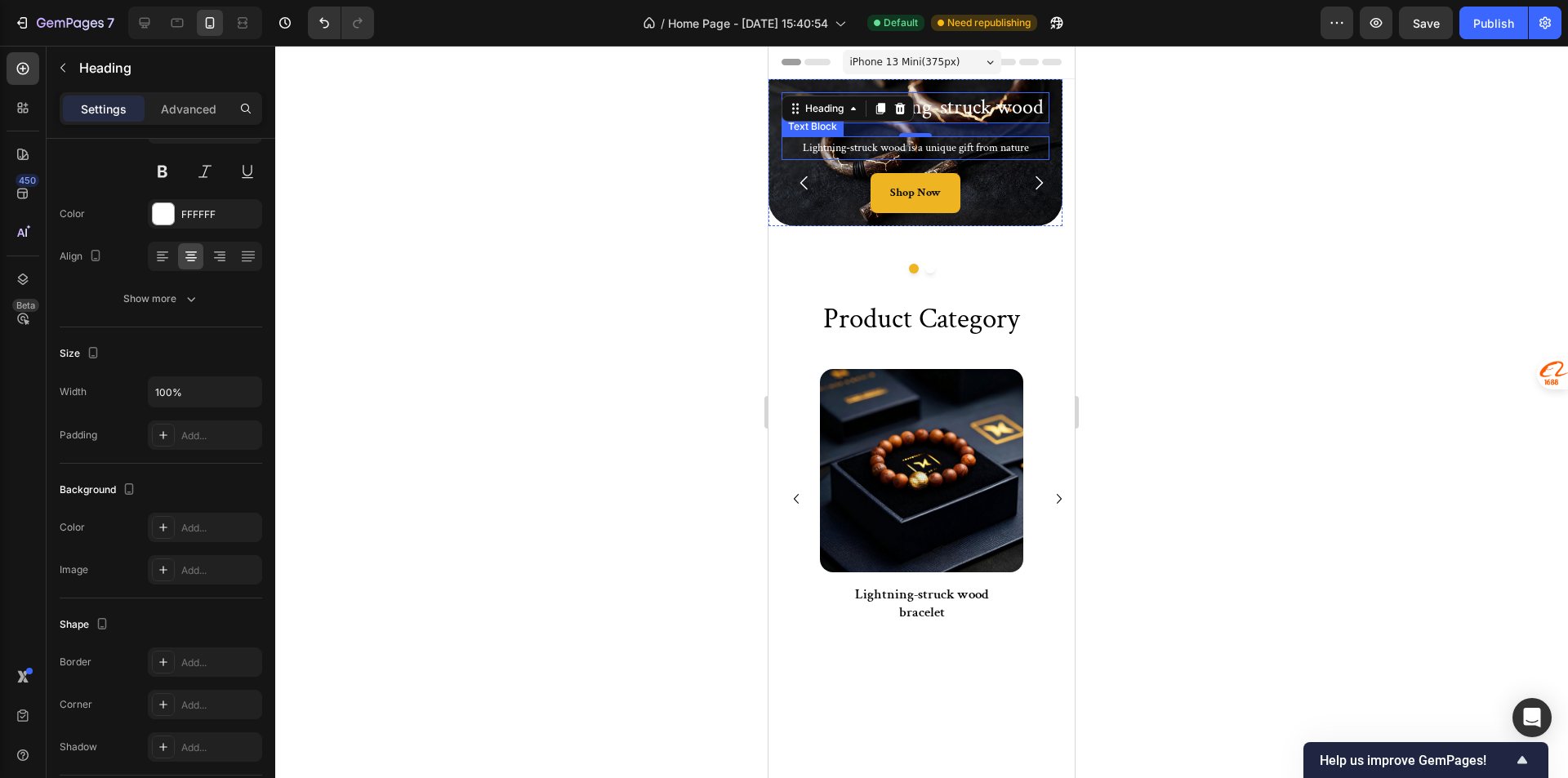
click at [786, 154] on p "Lightning-struck wood is a unique gift from nature" at bounding box center [915, 148] width 264 height 20
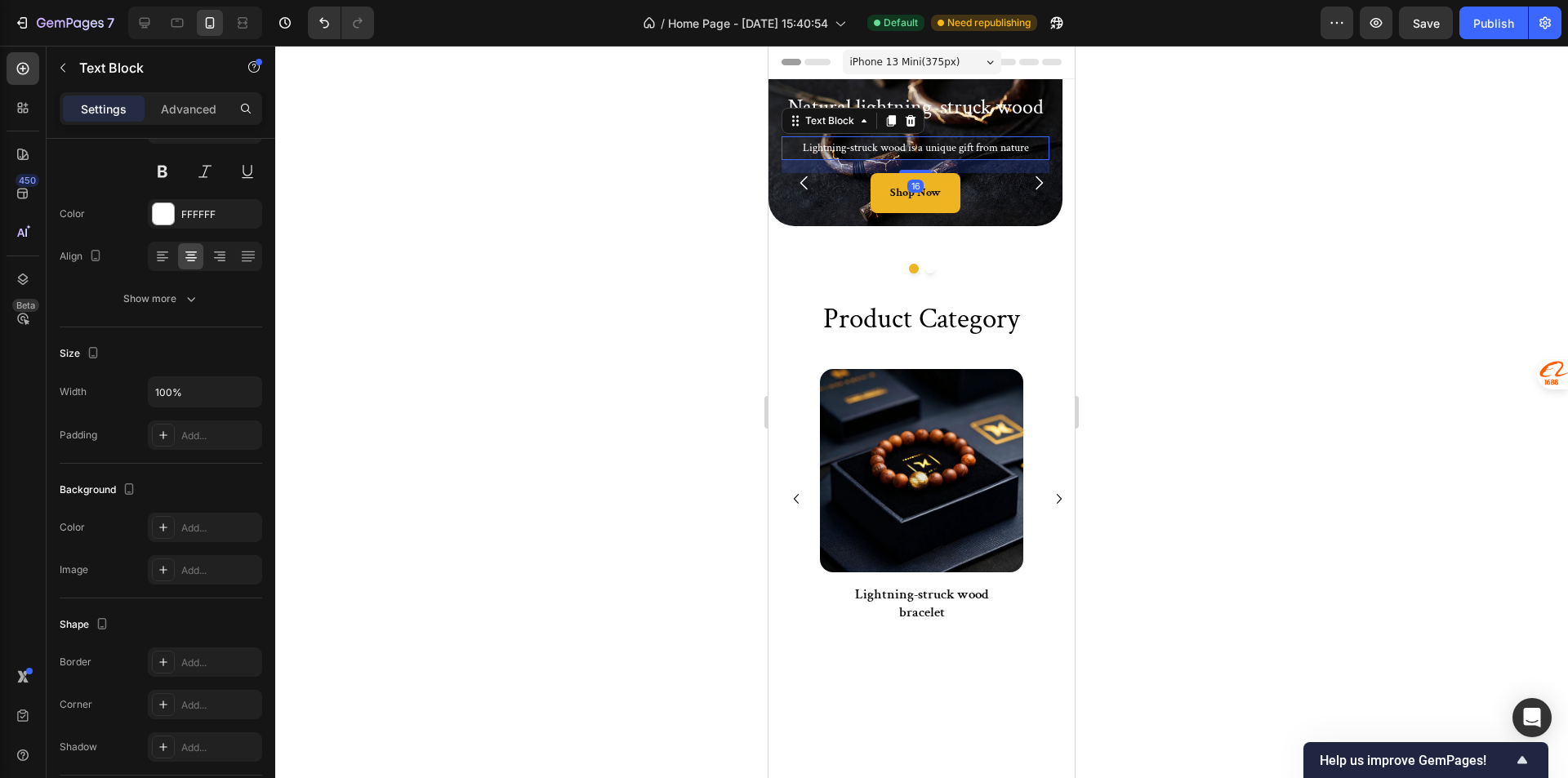
scroll to position [0, 0]
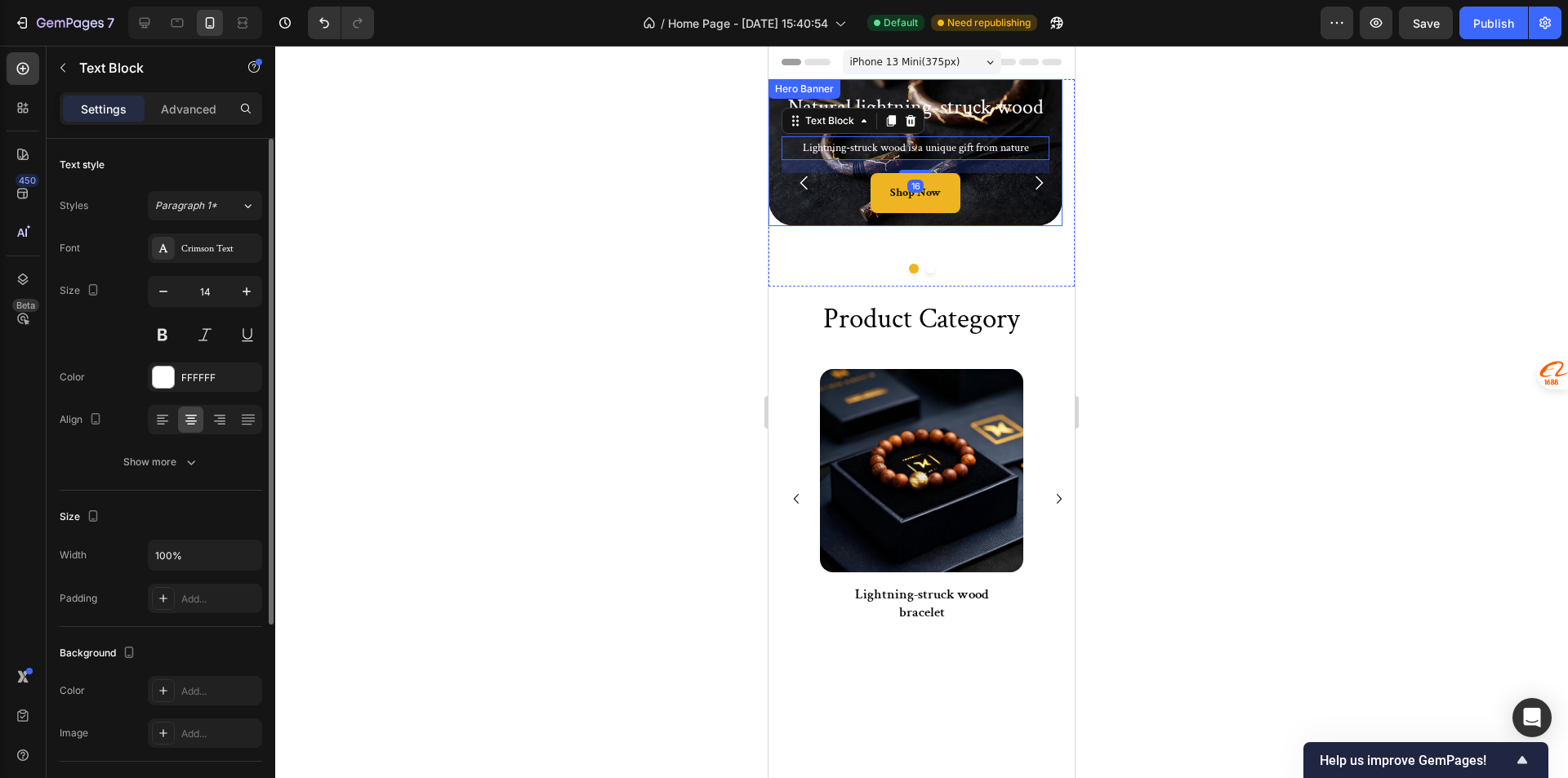
click at [774, 172] on div "Natural lightning-struck wood Heading Lightning-struck wood is a unique gift fr…" at bounding box center [915, 153] width 294 height 147
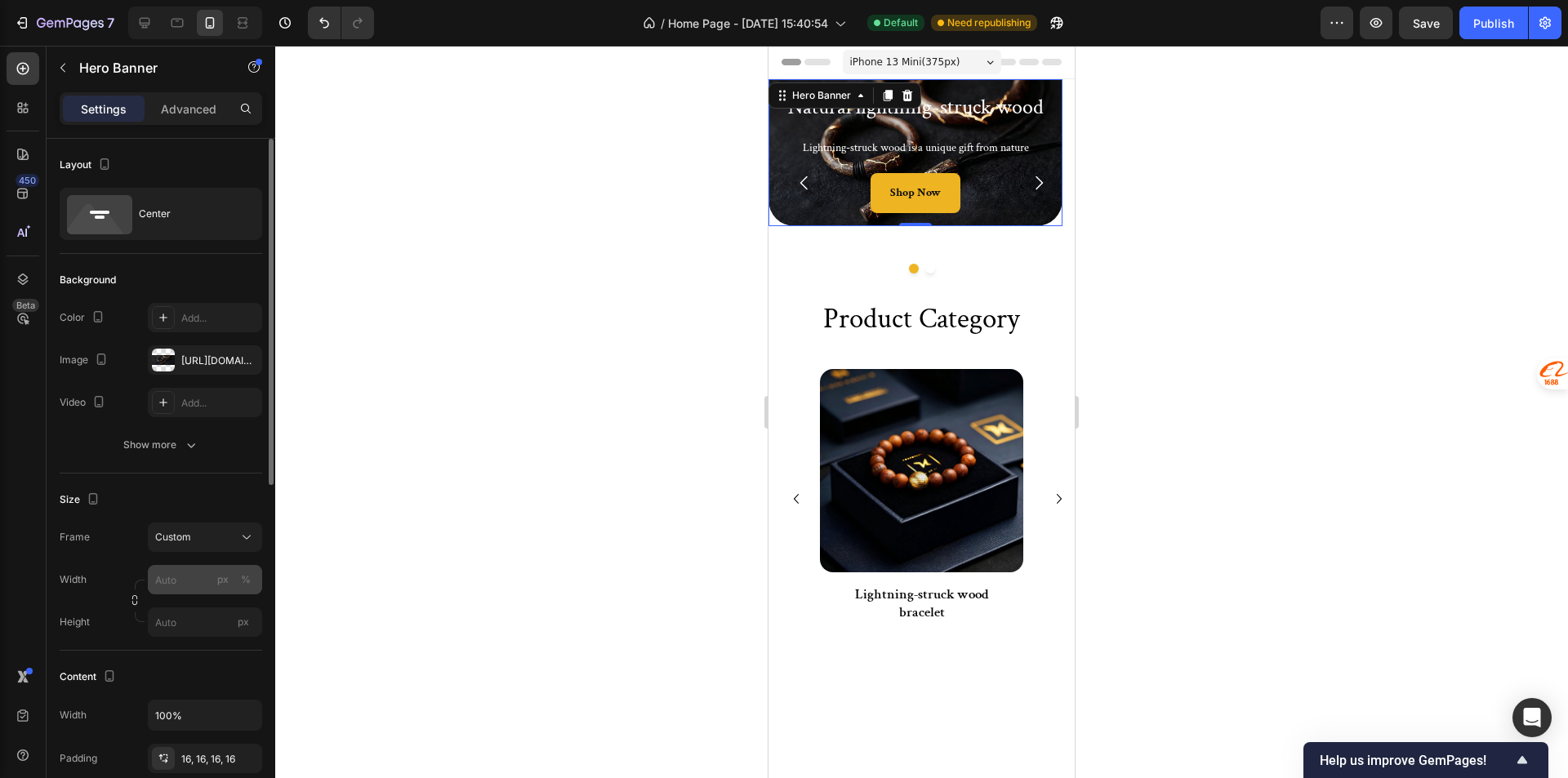
scroll to position [82, 0]
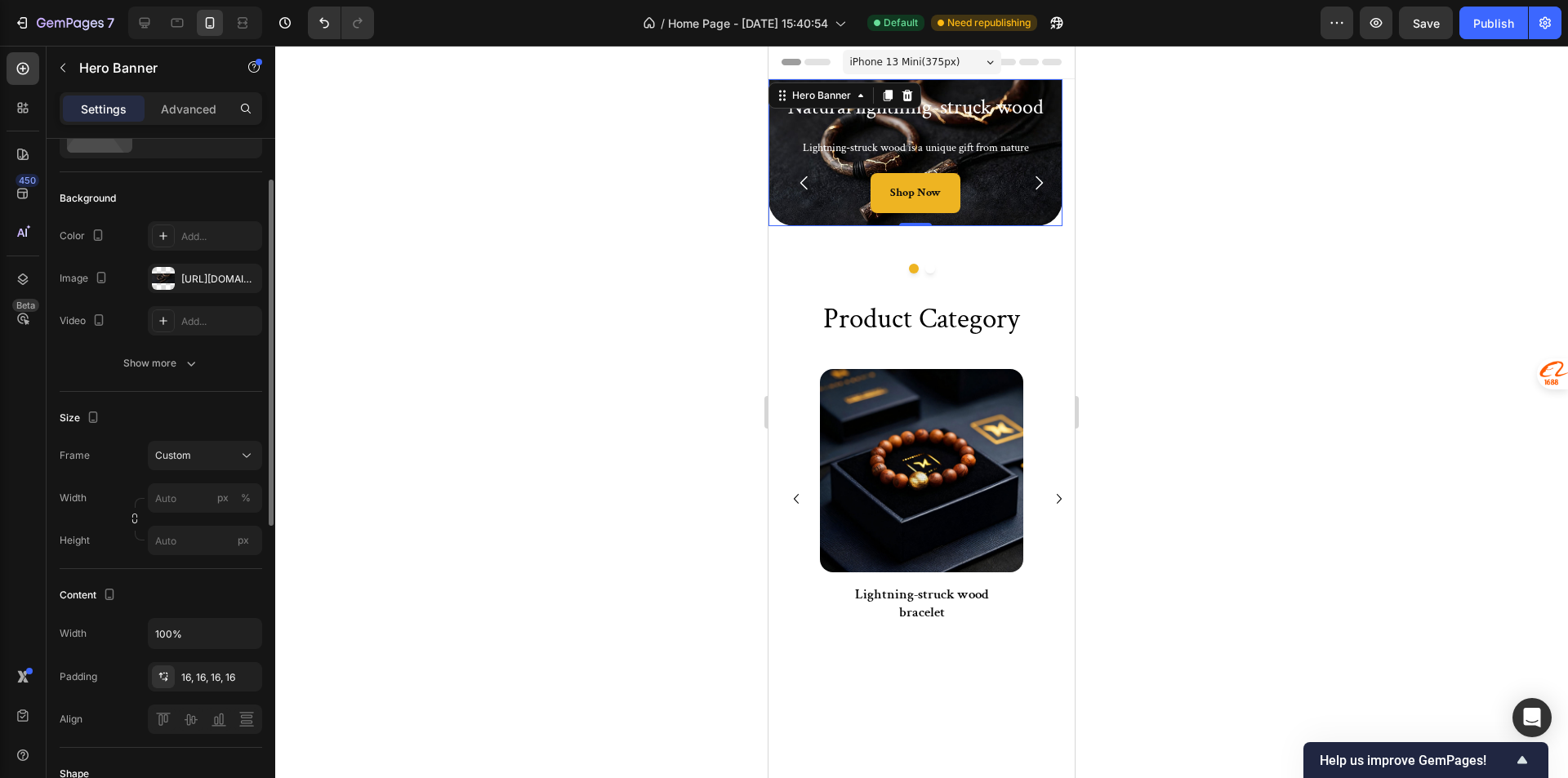
click at [214, 472] on div "Frame Custom Width px % Height px" at bounding box center [160, 498] width 202 height 115
click at [206, 438] on div "Size Frame Custom Width px % Height px" at bounding box center [160, 480] width 202 height 178
click at [214, 447] on div "Custom" at bounding box center [205, 456] width 100 height 16
click at [201, 419] on div "Size" at bounding box center [160, 418] width 202 height 26
click at [207, 471] on div "Frame Custom Width px % Height px" at bounding box center [160, 498] width 202 height 115
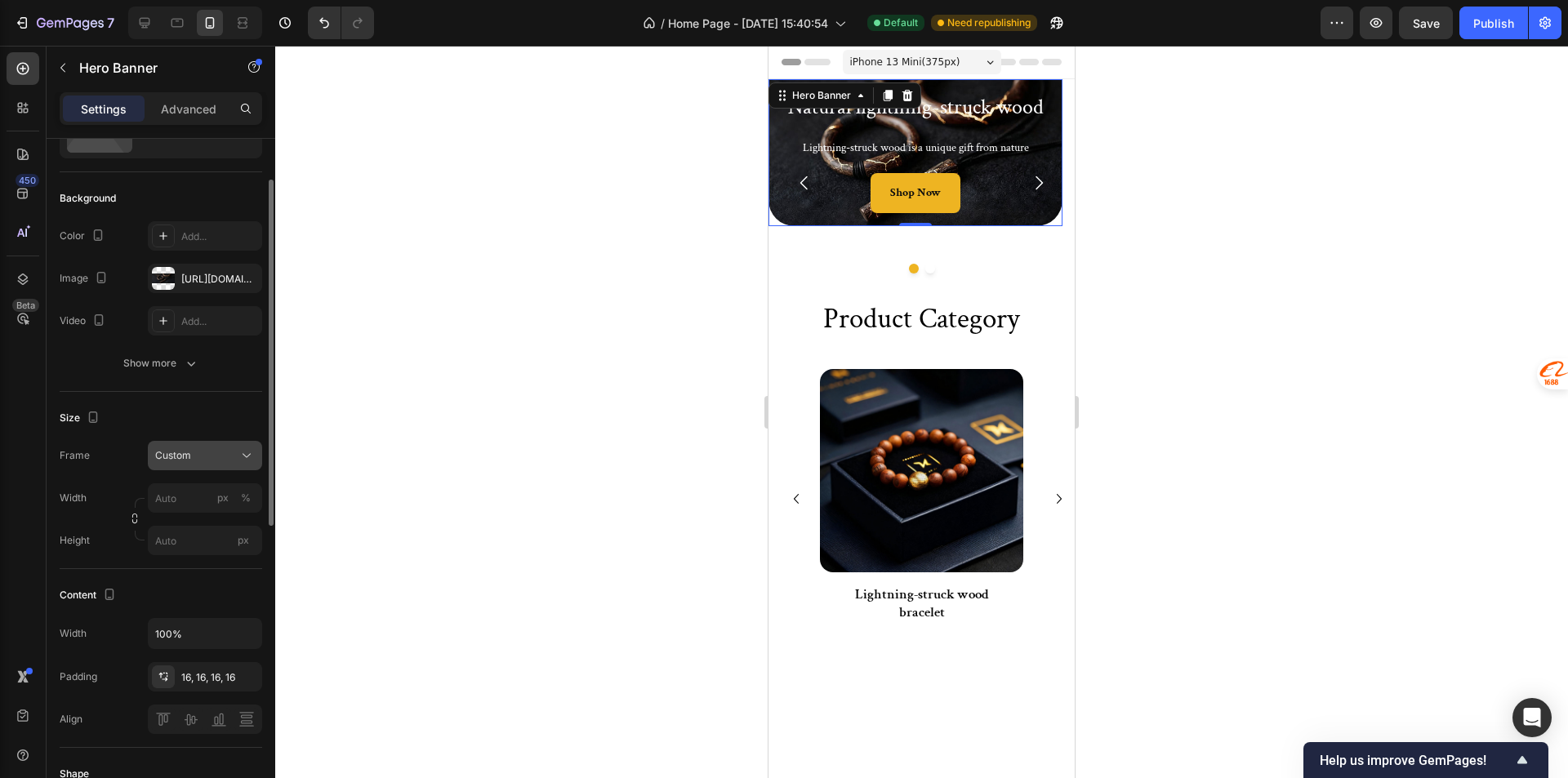
click at [190, 456] on span "Custom" at bounding box center [173, 456] width 36 height 15
click at [206, 498] on span "As banner source" at bounding box center [195, 495] width 81 height 15
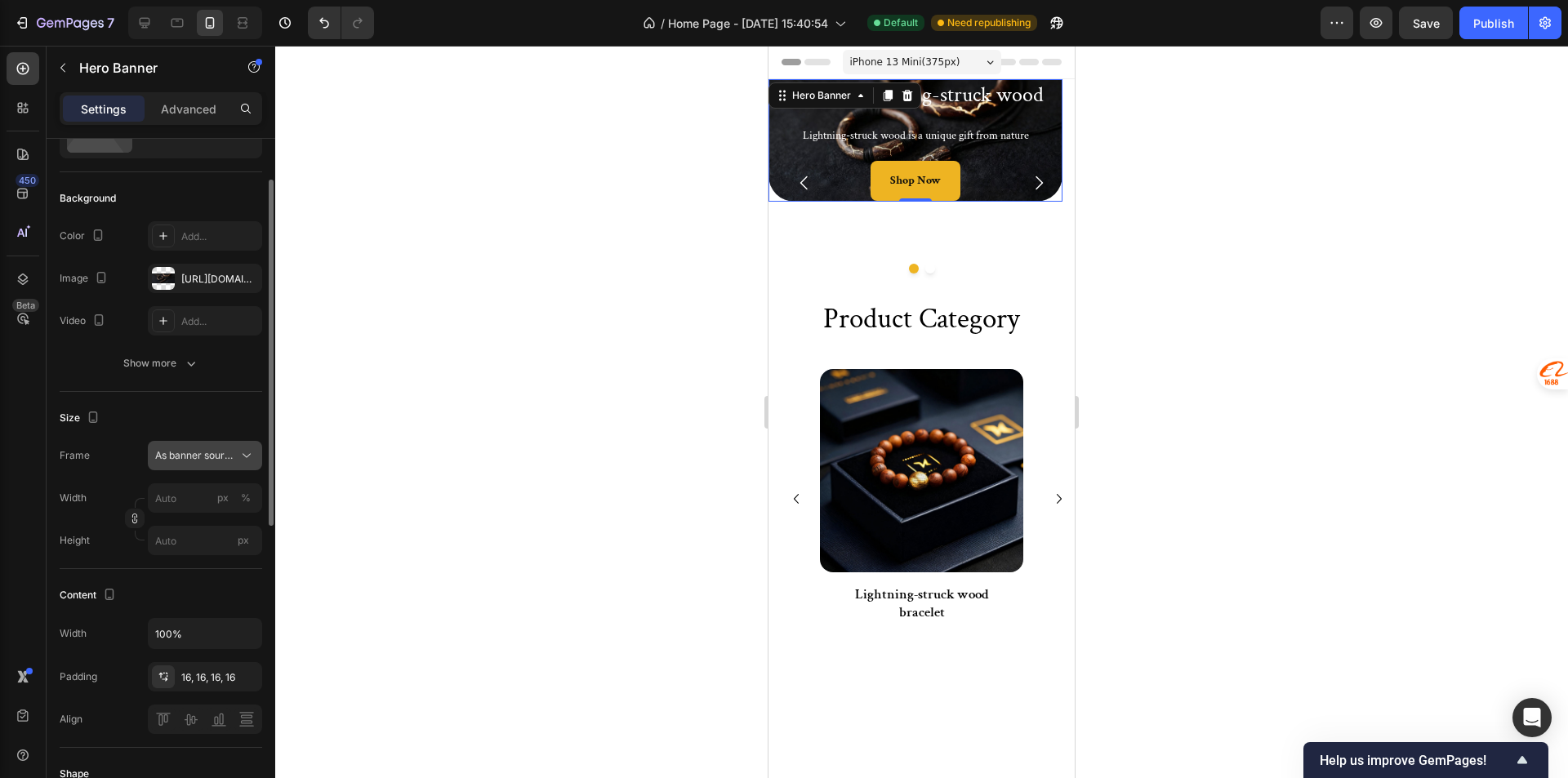
click at [199, 455] on span "As banner source" at bounding box center [196, 456] width 80 height 15
click at [203, 515] on div "Custom" at bounding box center [191, 524] width 131 height 29
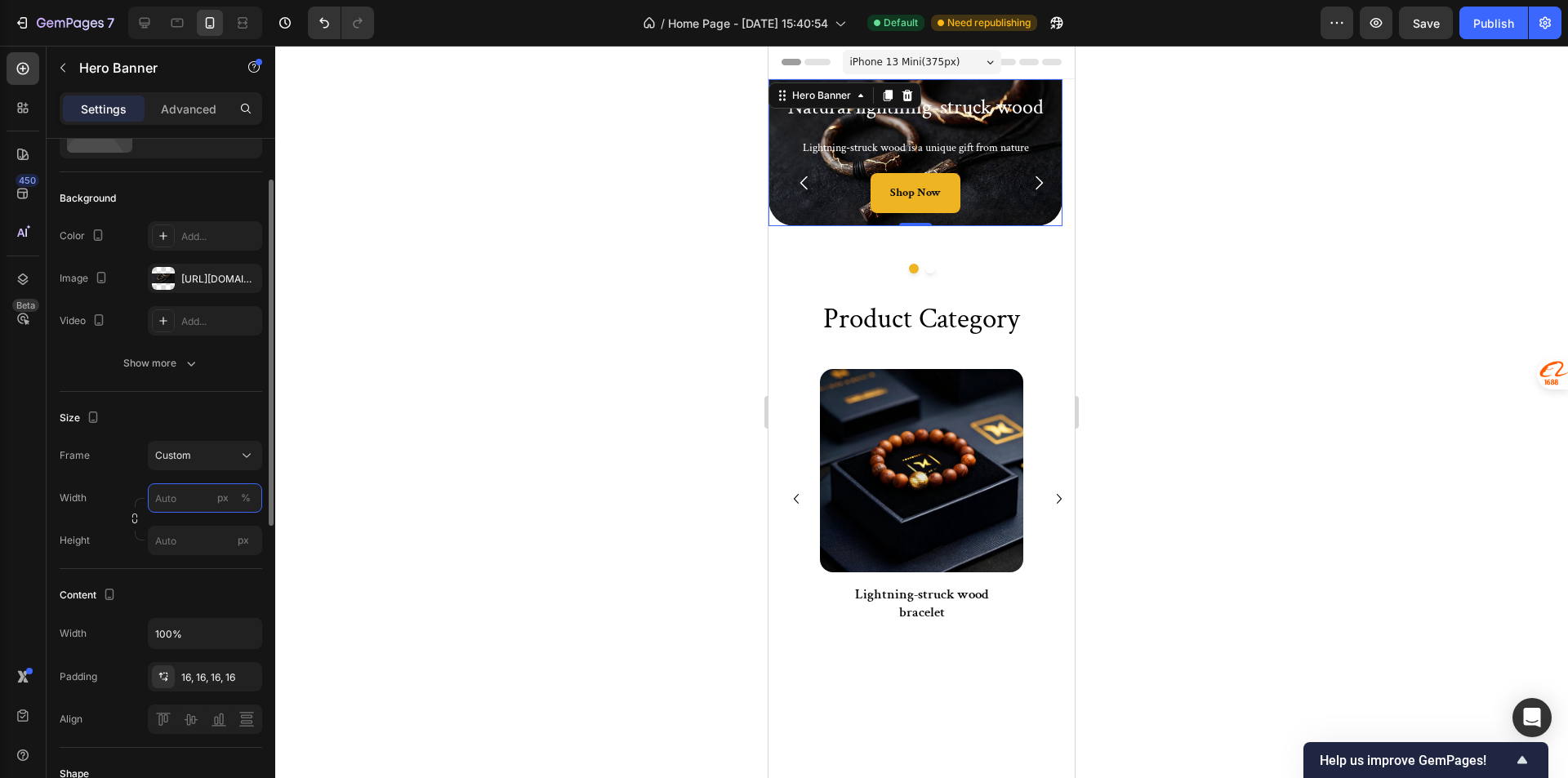
click at [195, 497] on input "px %" at bounding box center [205, 498] width 115 height 29
click at [211, 536] on p "Full 100%" at bounding box center [202, 537] width 95 height 15
type input "100"
click at [177, 536] on input "px" at bounding box center [205, 541] width 115 height 29
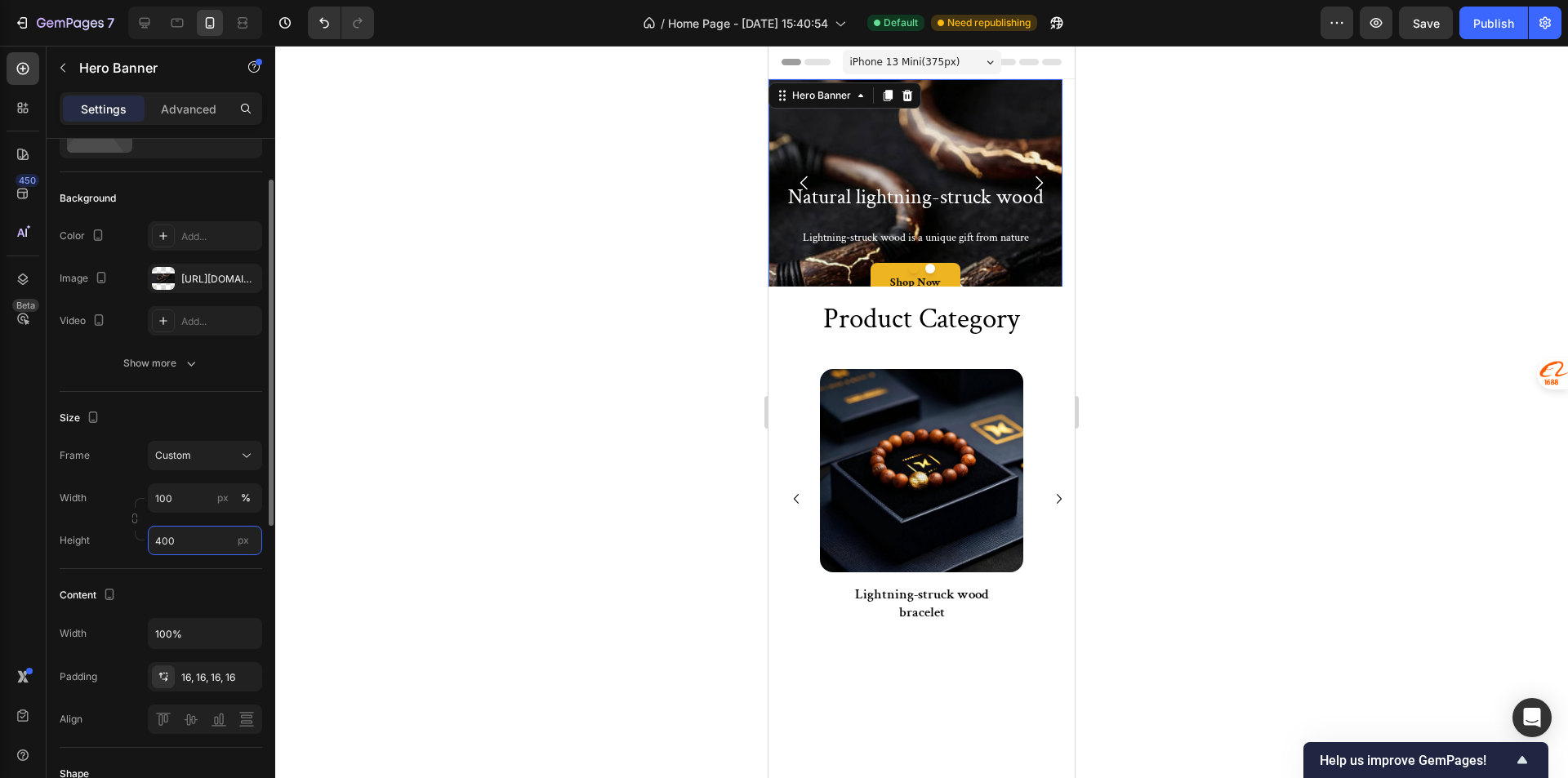
drag, startPoint x: 207, startPoint y: 533, endPoint x: 150, endPoint y: 537, distance: 57.1
click at [150, 537] on input "400" at bounding box center [205, 541] width 115 height 29
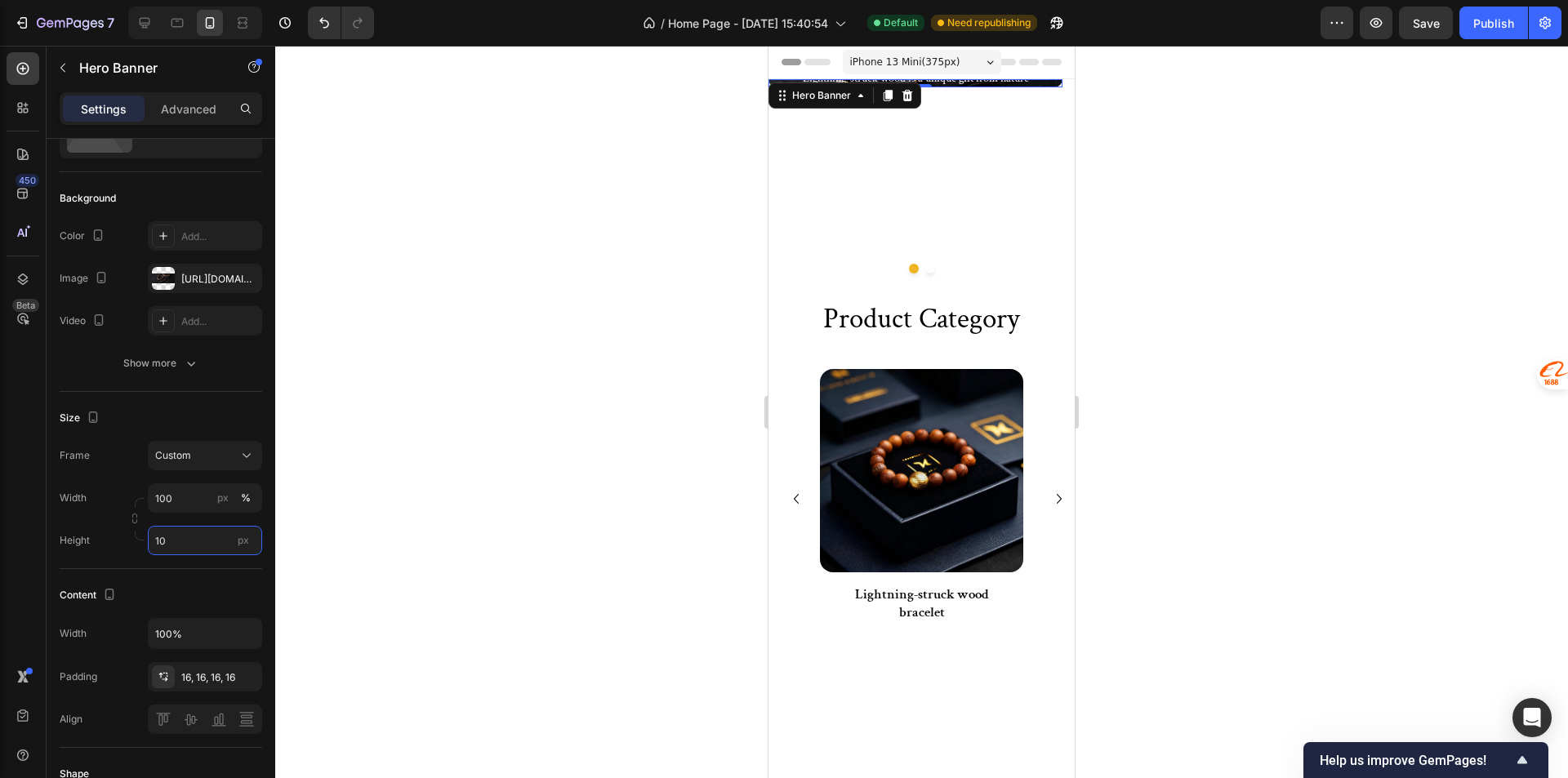
type input "100"
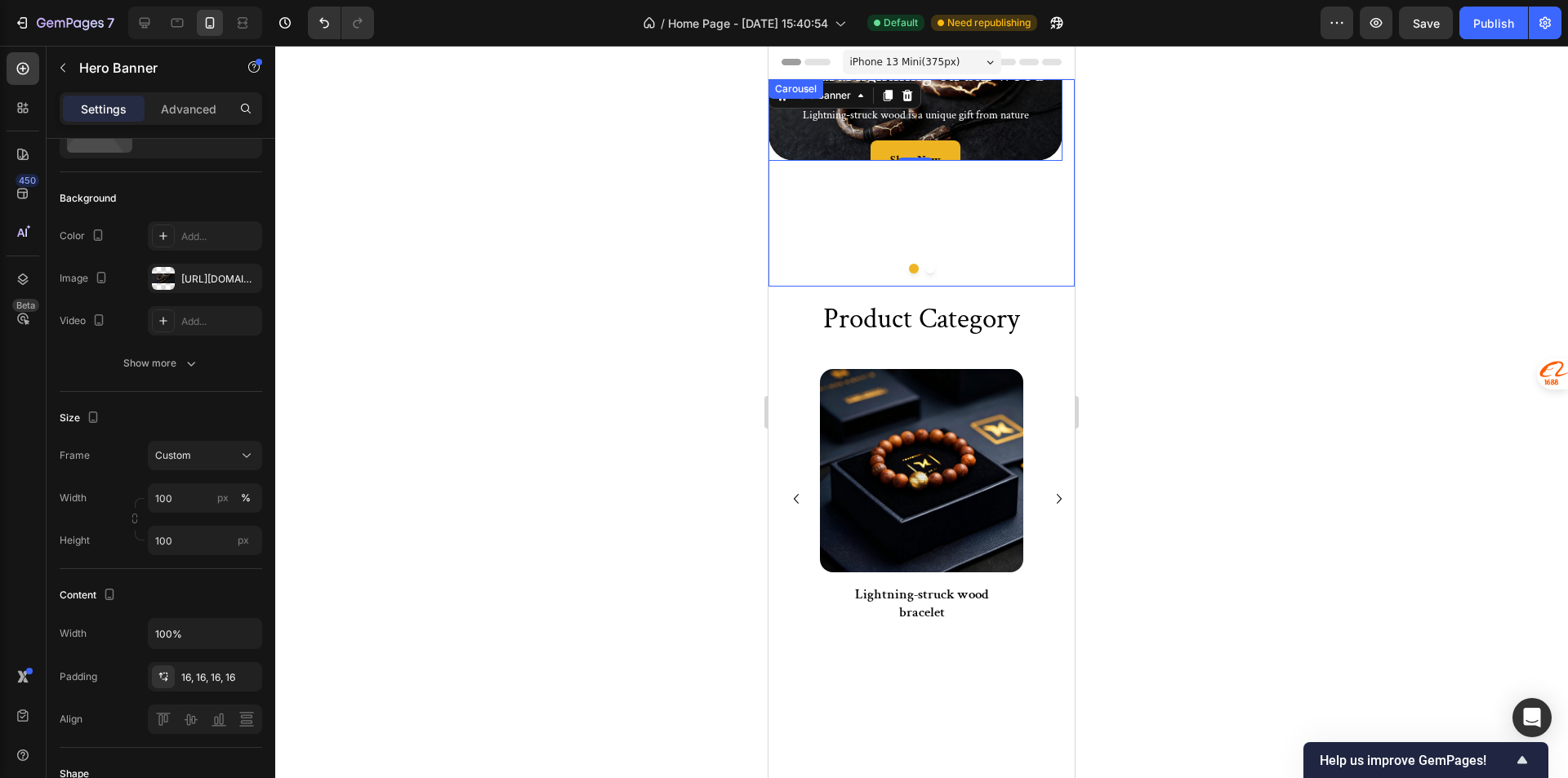
click at [858, 218] on div "Natural lightning-struck wood Heading Lightning-struck wood is a unique gift fr…" at bounding box center [915, 182] width 294 height 207
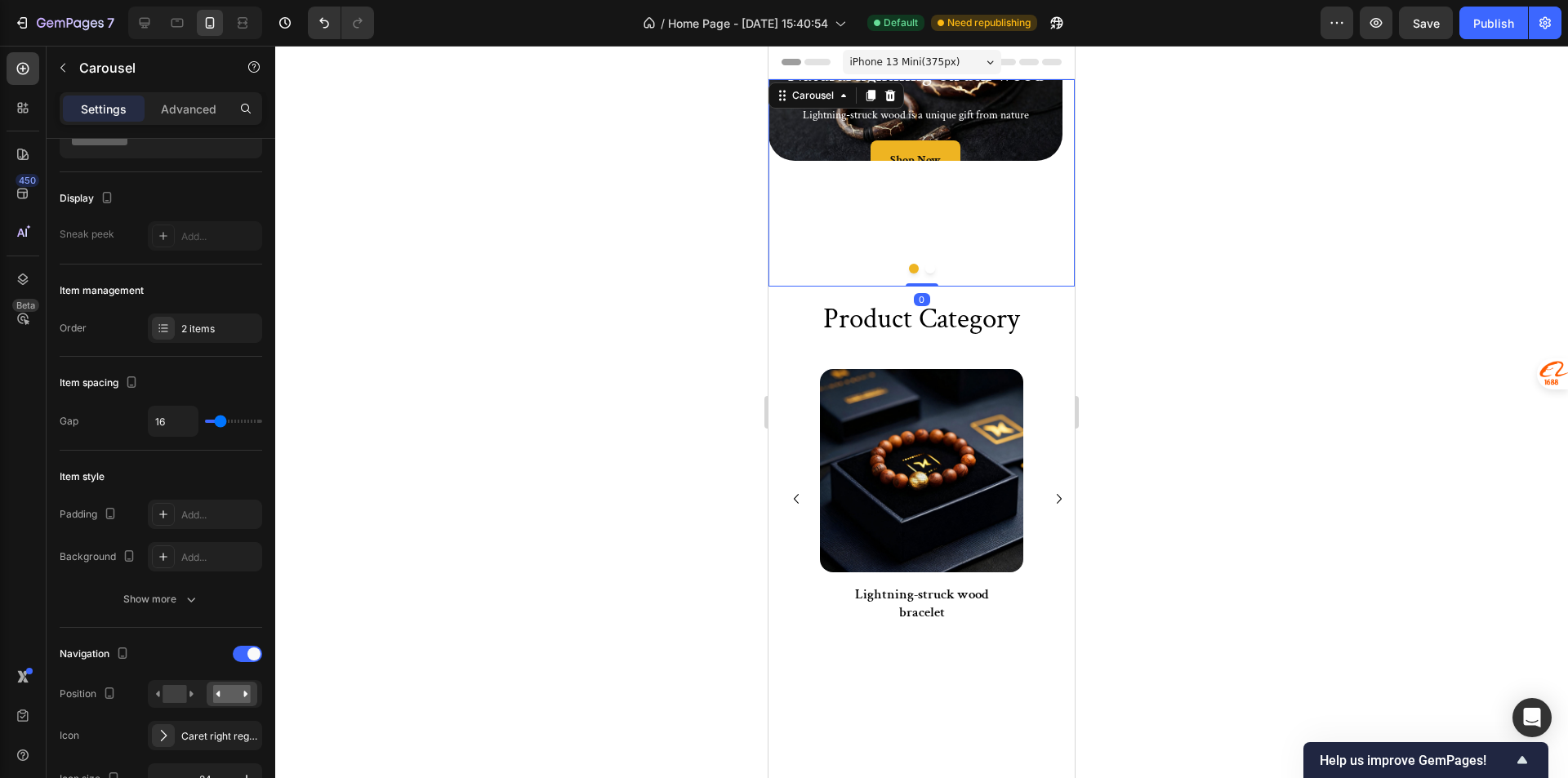
scroll to position [0, 0]
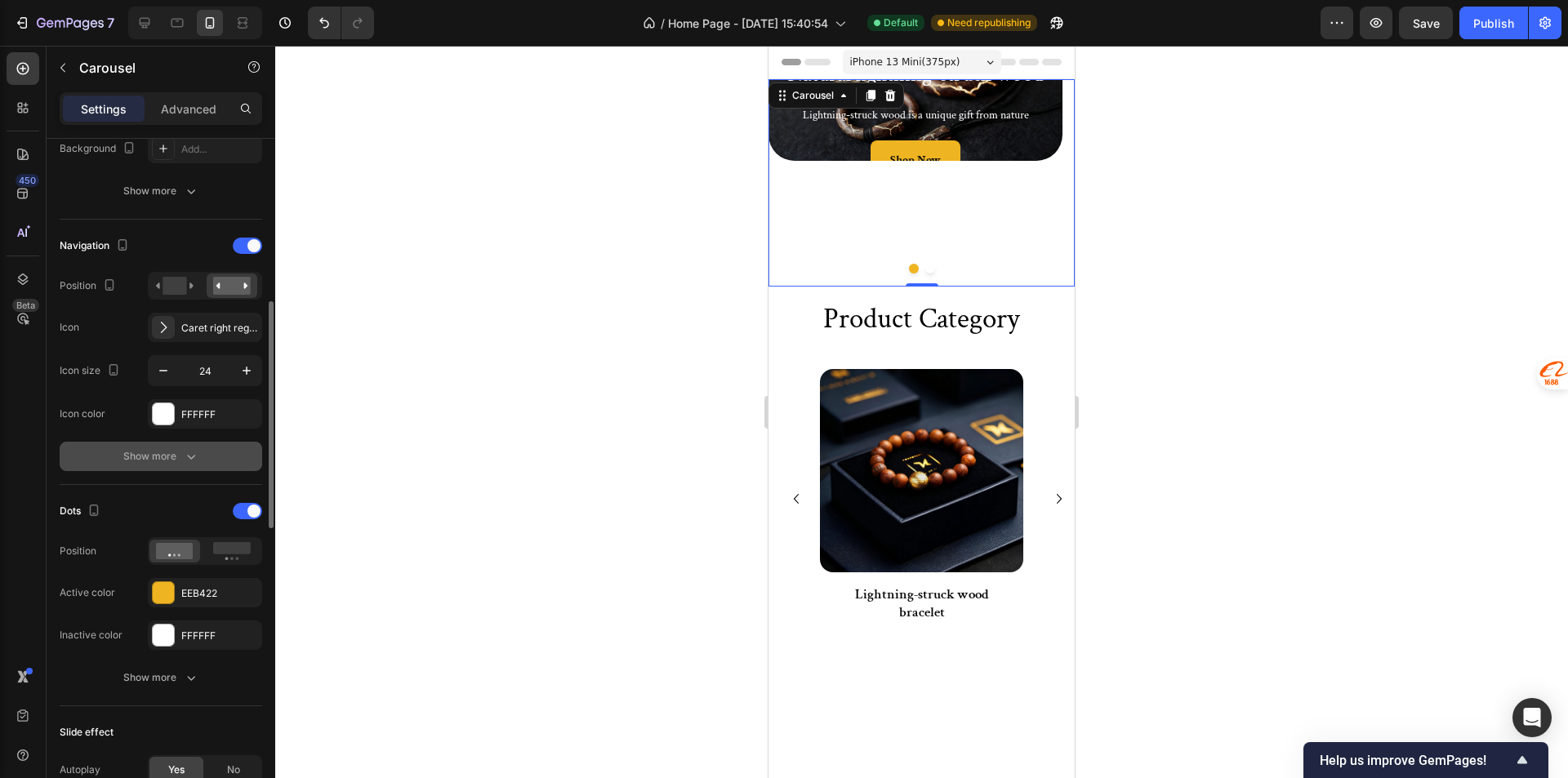
click at [180, 460] on div "Show more" at bounding box center [161, 456] width 76 height 16
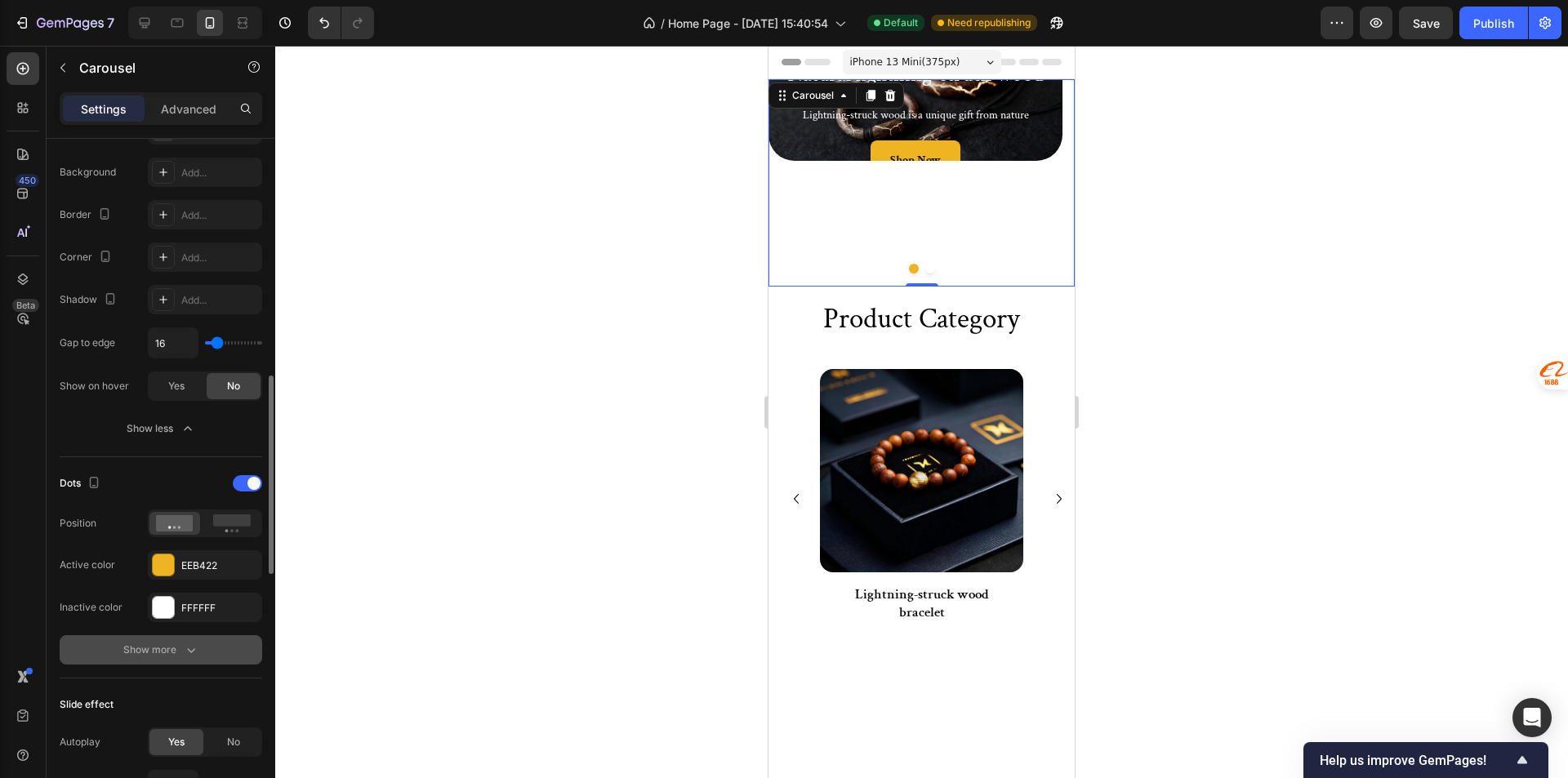
click at [195, 652] on icon "button" at bounding box center [191, 650] width 16 height 16
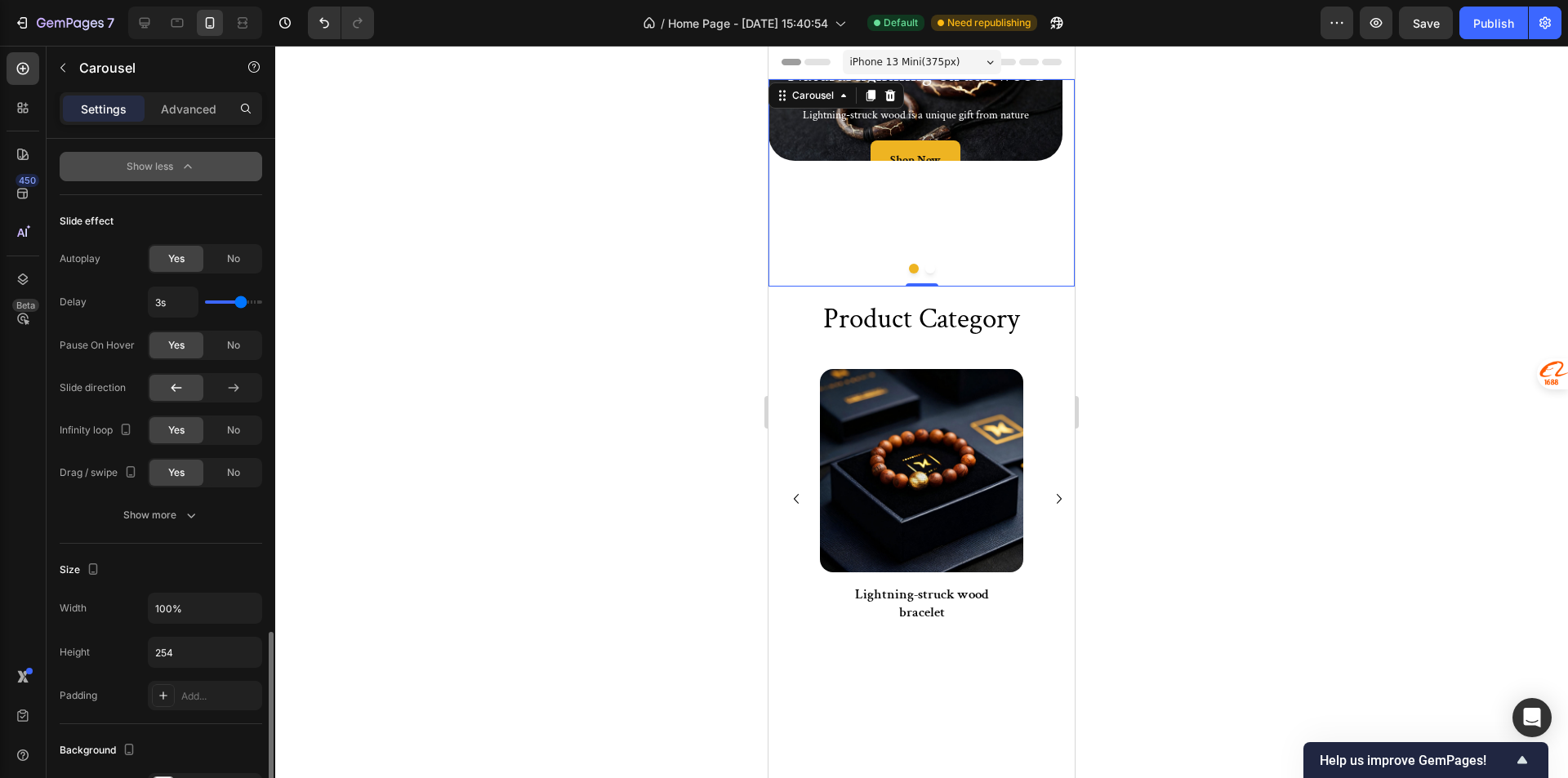
scroll to position [1469, 0]
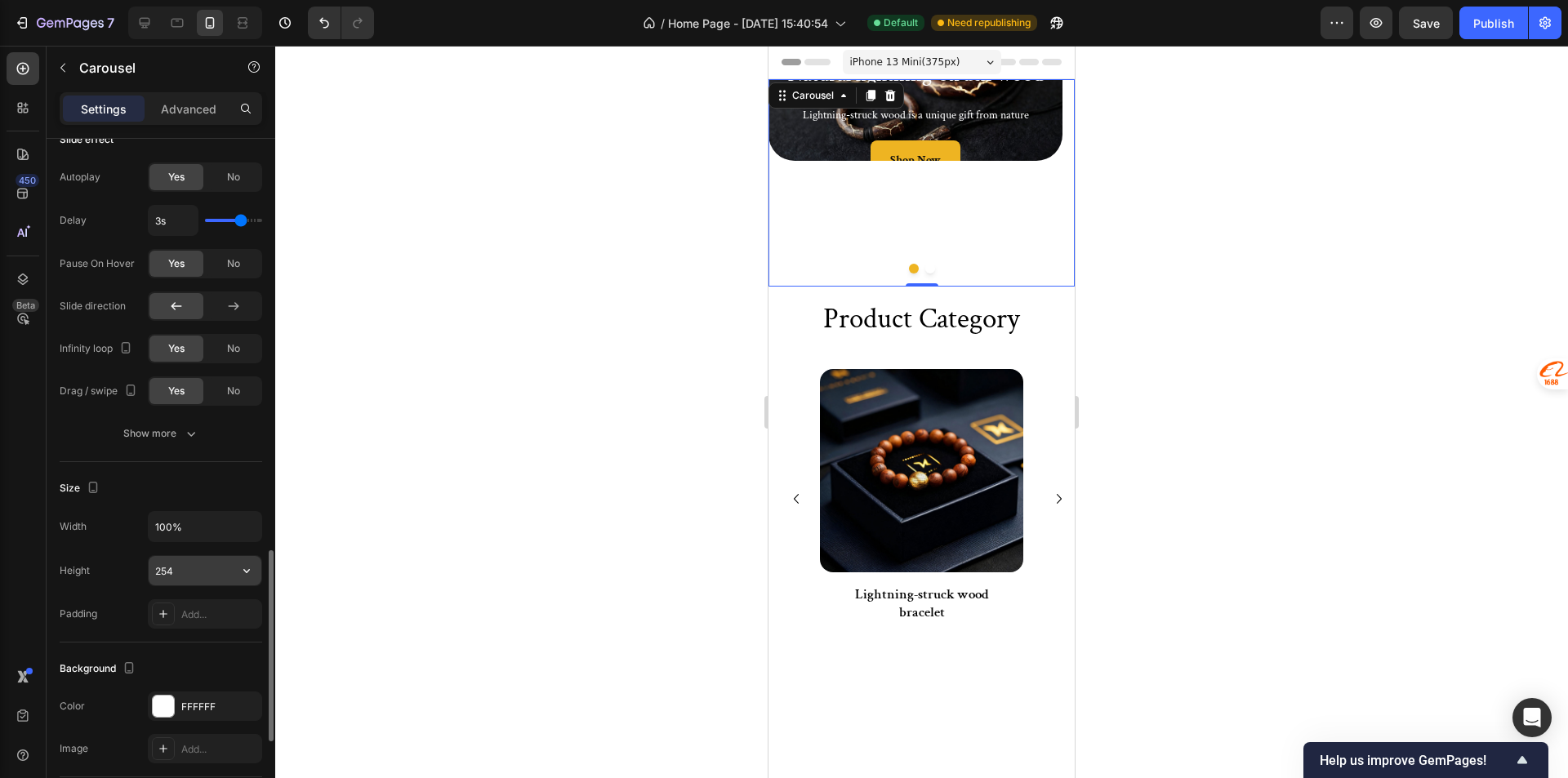
click at [173, 573] on input "254" at bounding box center [205, 570] width 113 height 29
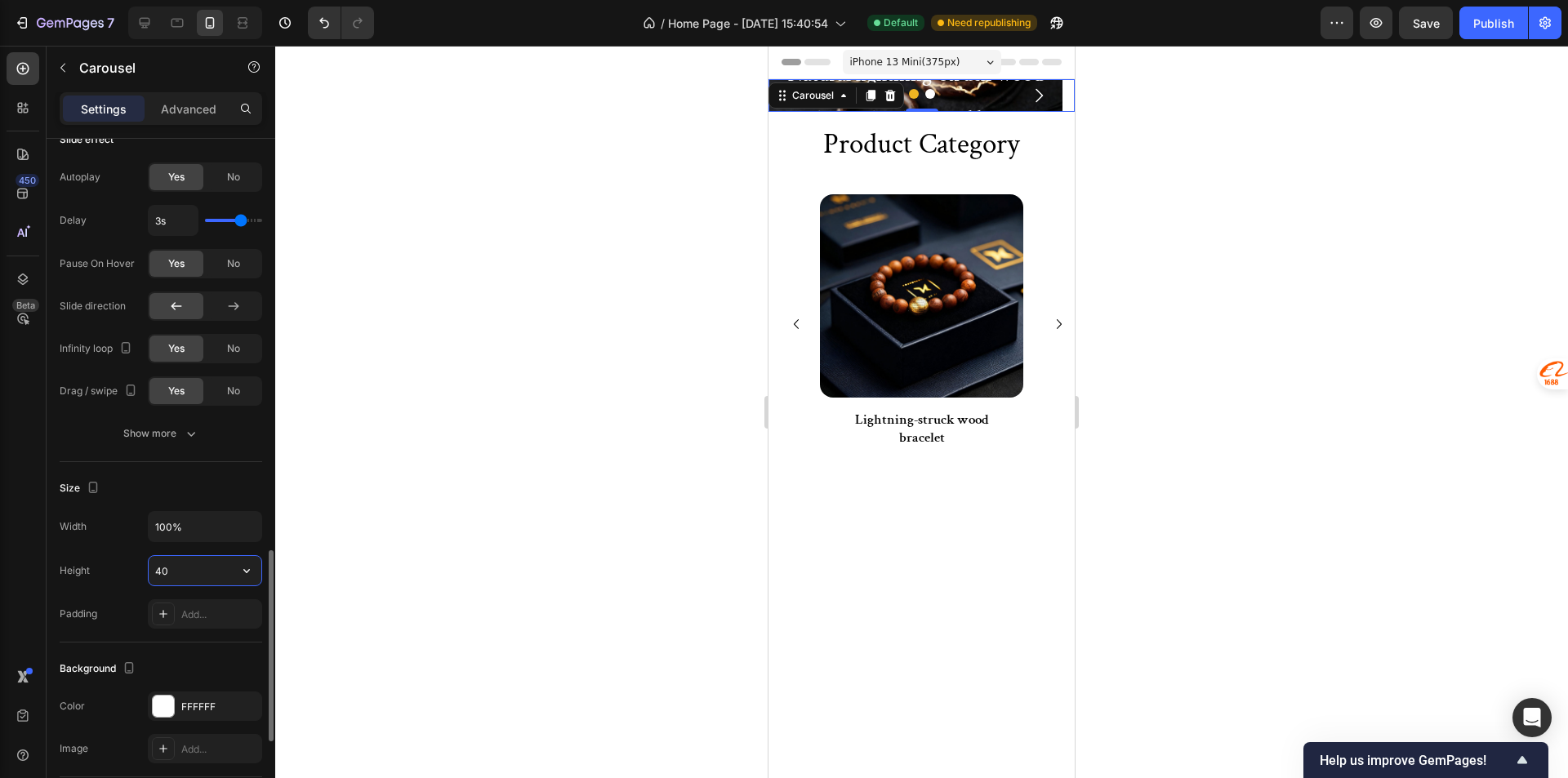
type input "400"
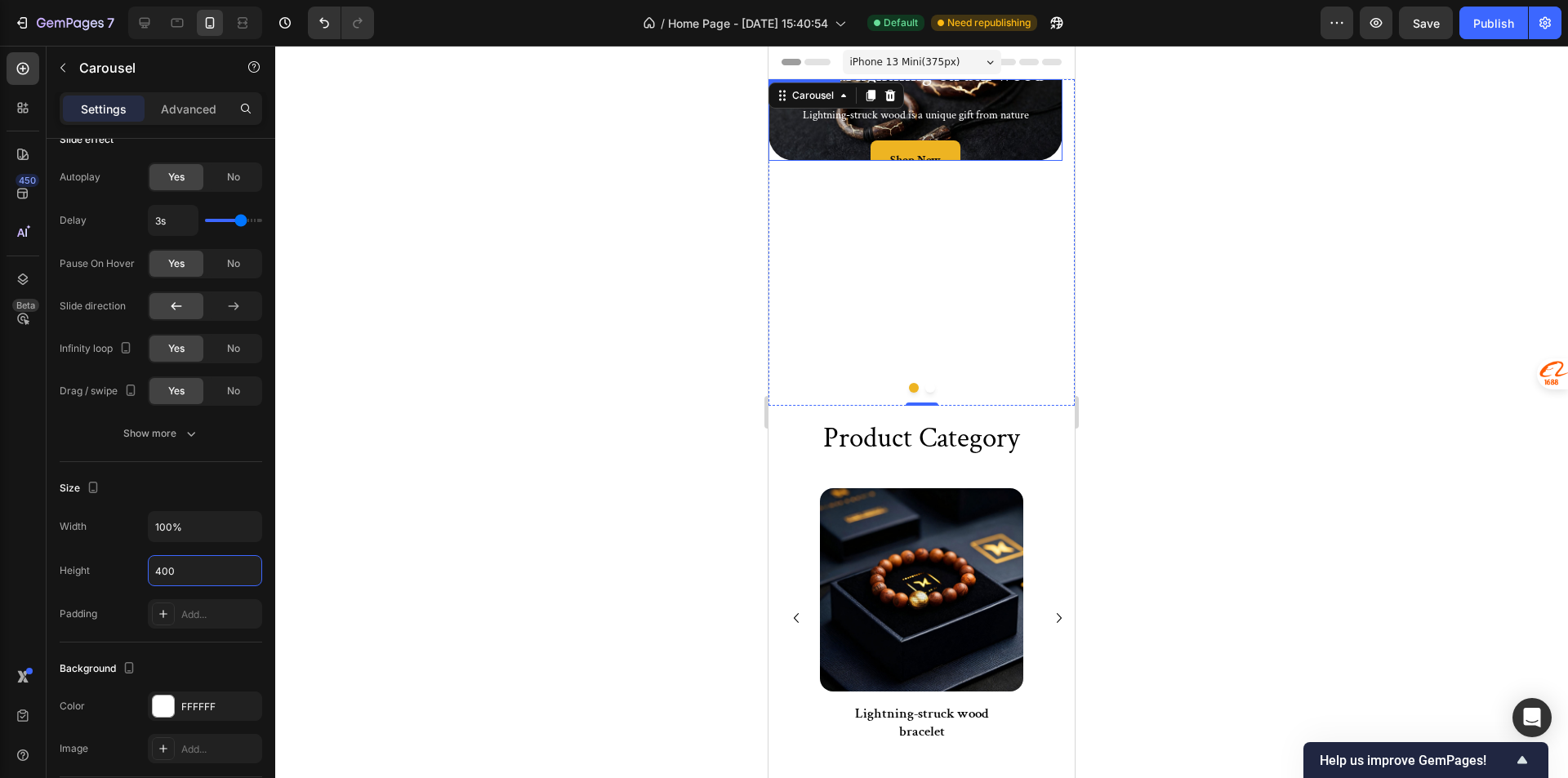
click at [1047, 132] on div "Natural lightning-struck wood Heading Lightning-struck wood is a unique gift fr…" at bounding box center [915, 120] width 268 height 121
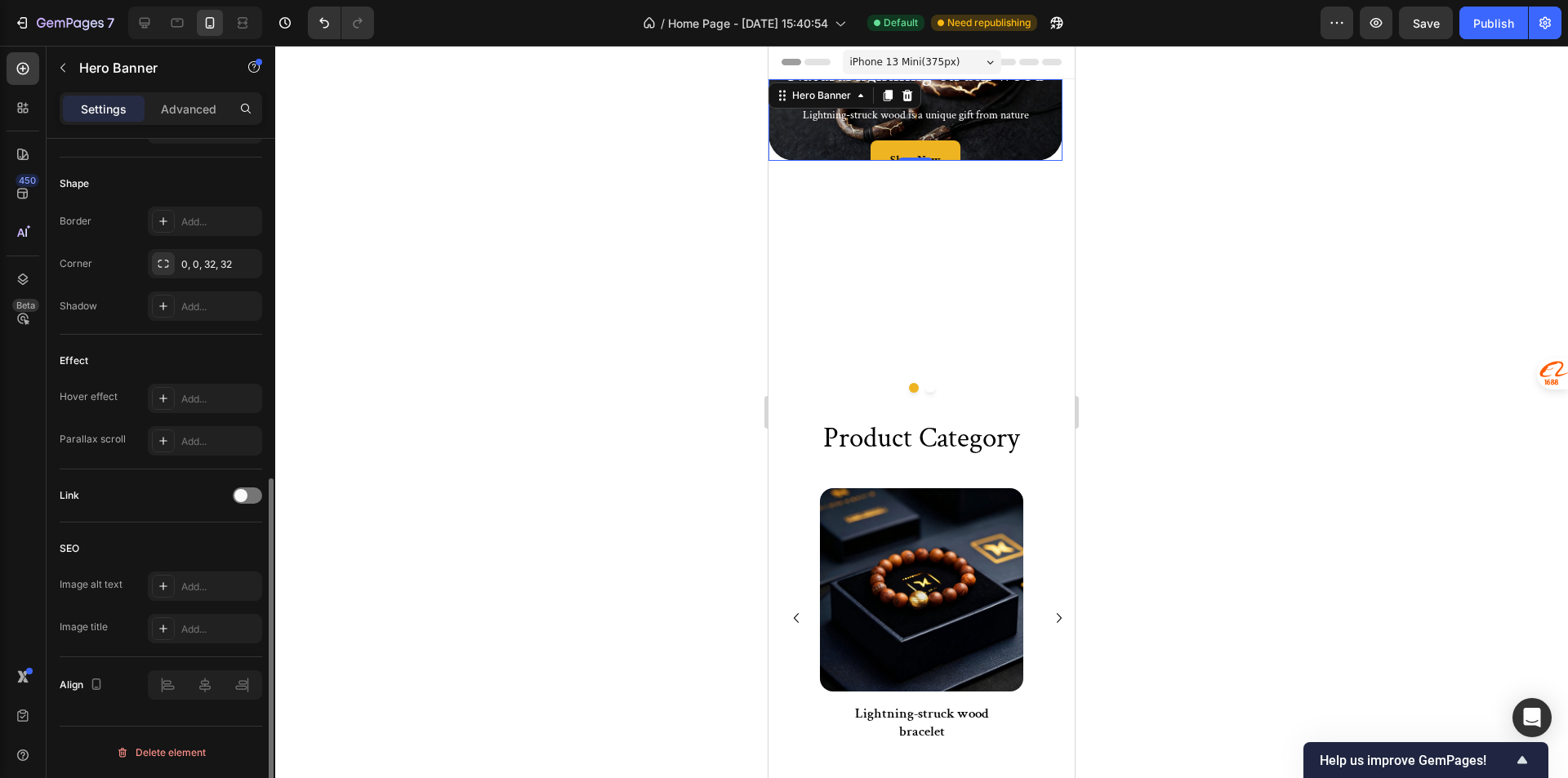
scroll to position [0, 0]
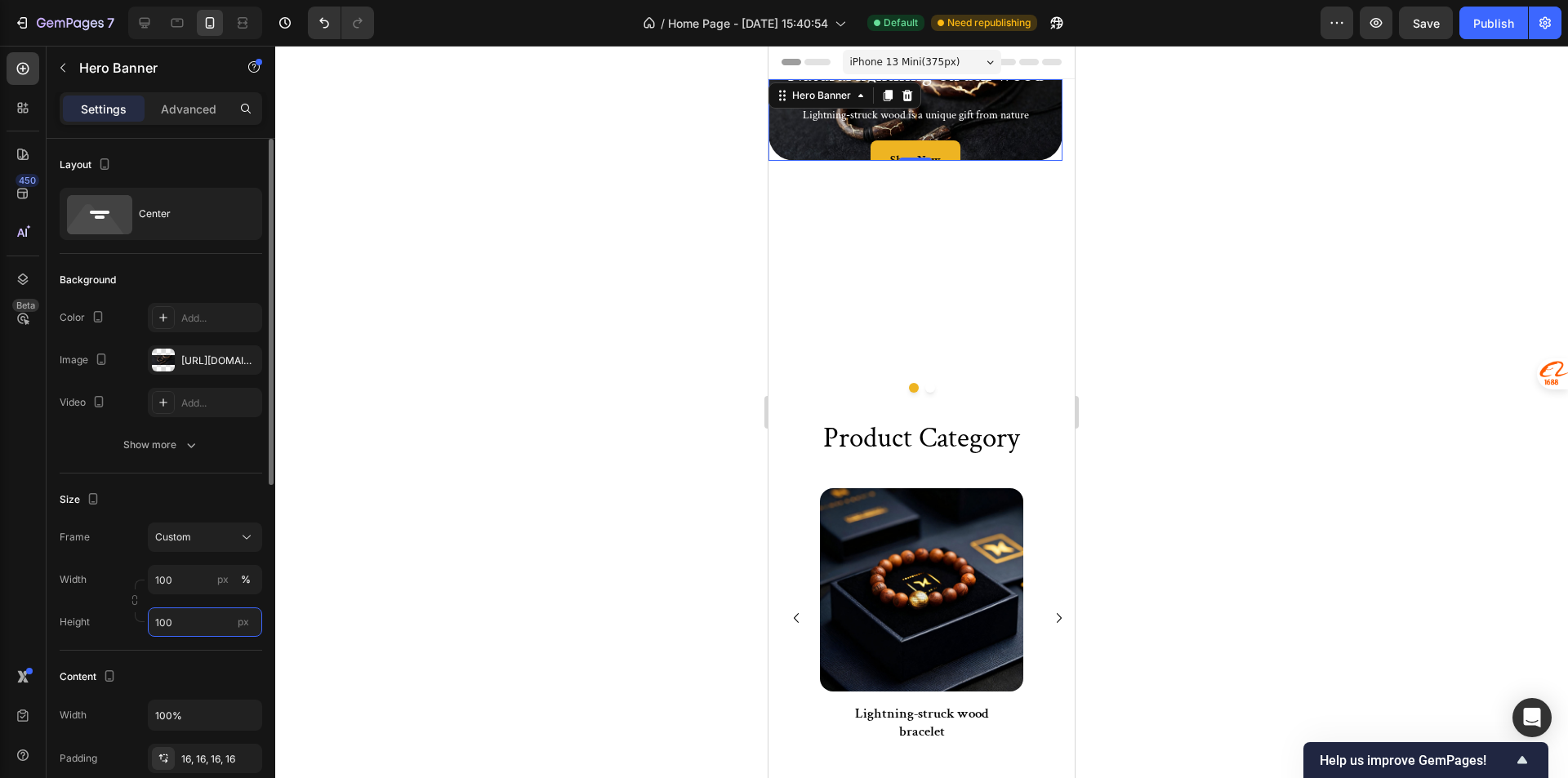
click at [181, 612] on input "100" at bounding box center [205, 622] width 115 height 29
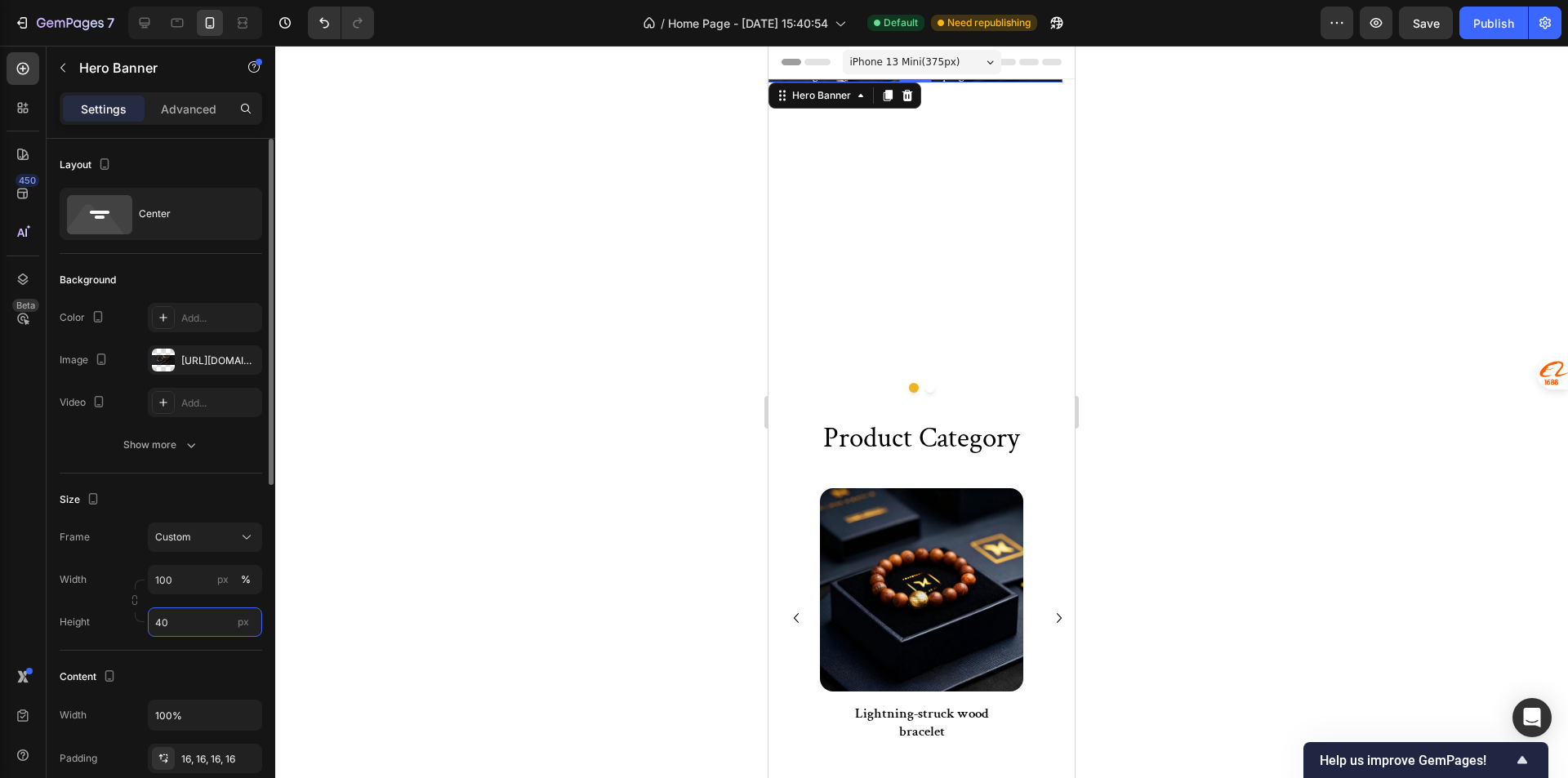
type input "400"
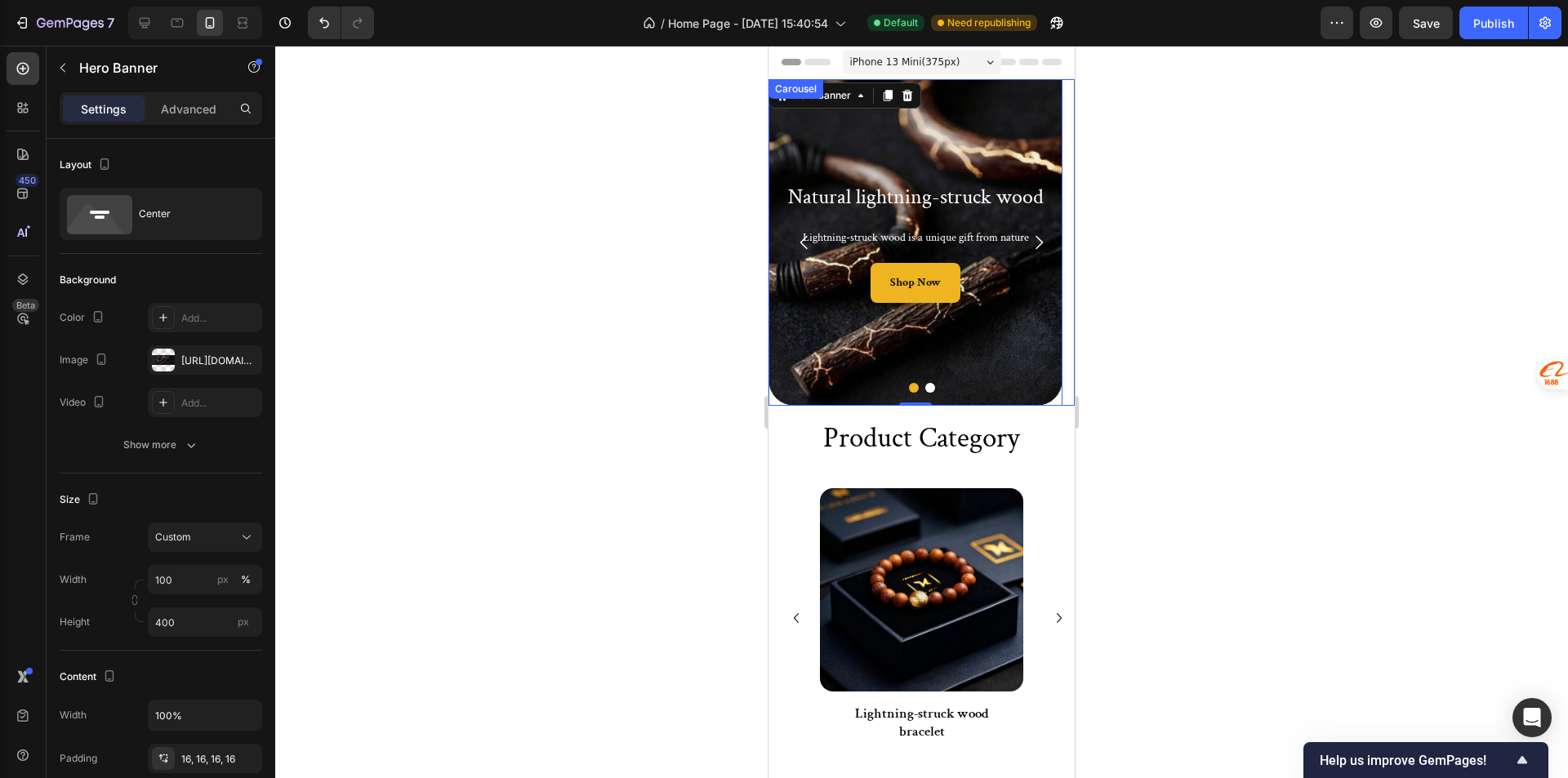
click at [925, 385] on button "Dot" at bounding box center [930, 388] width 10 height 10
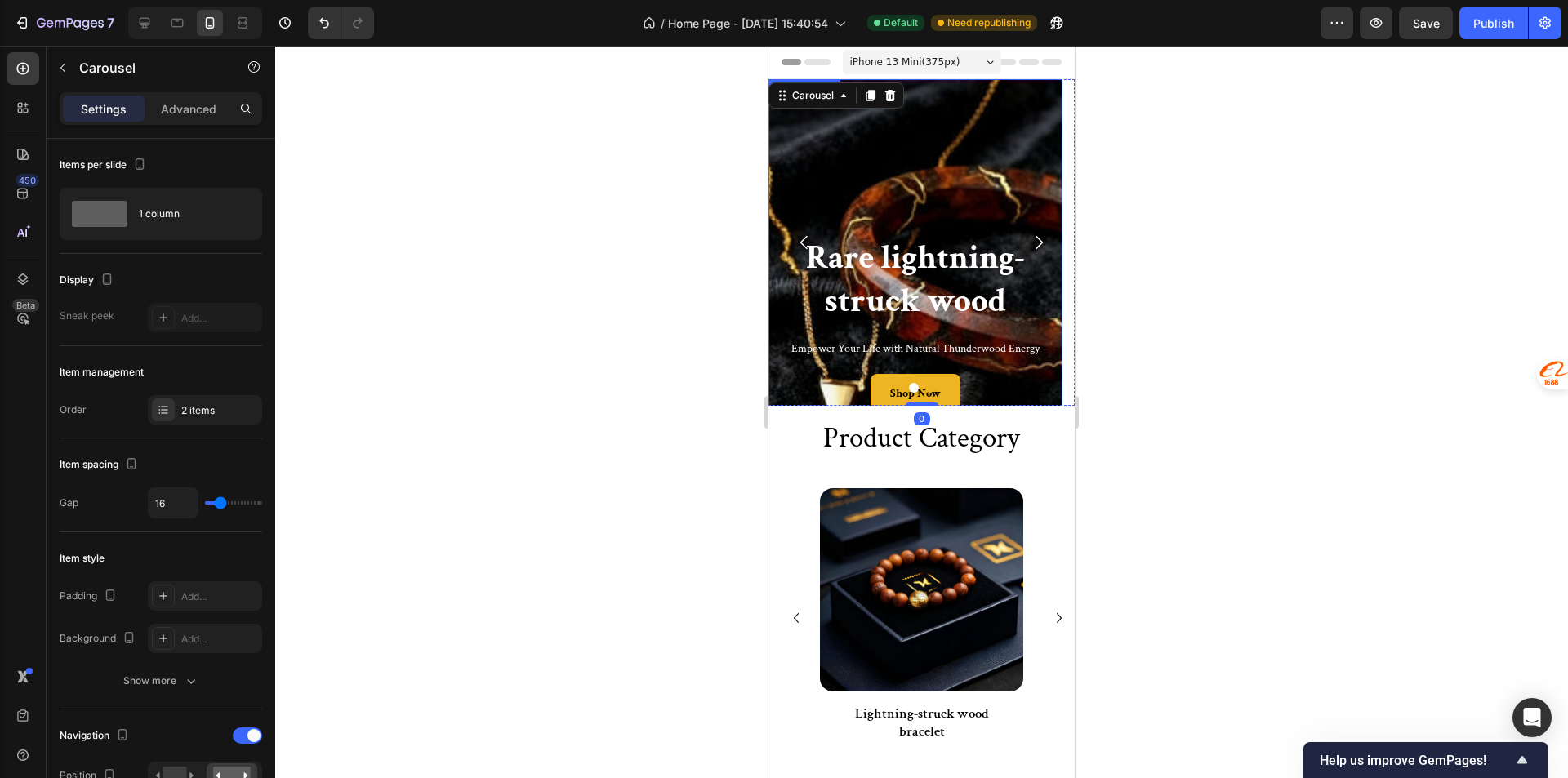
click at [885, 200] on div "Background Image" at bounding box center [915, 324] width 294 height 490
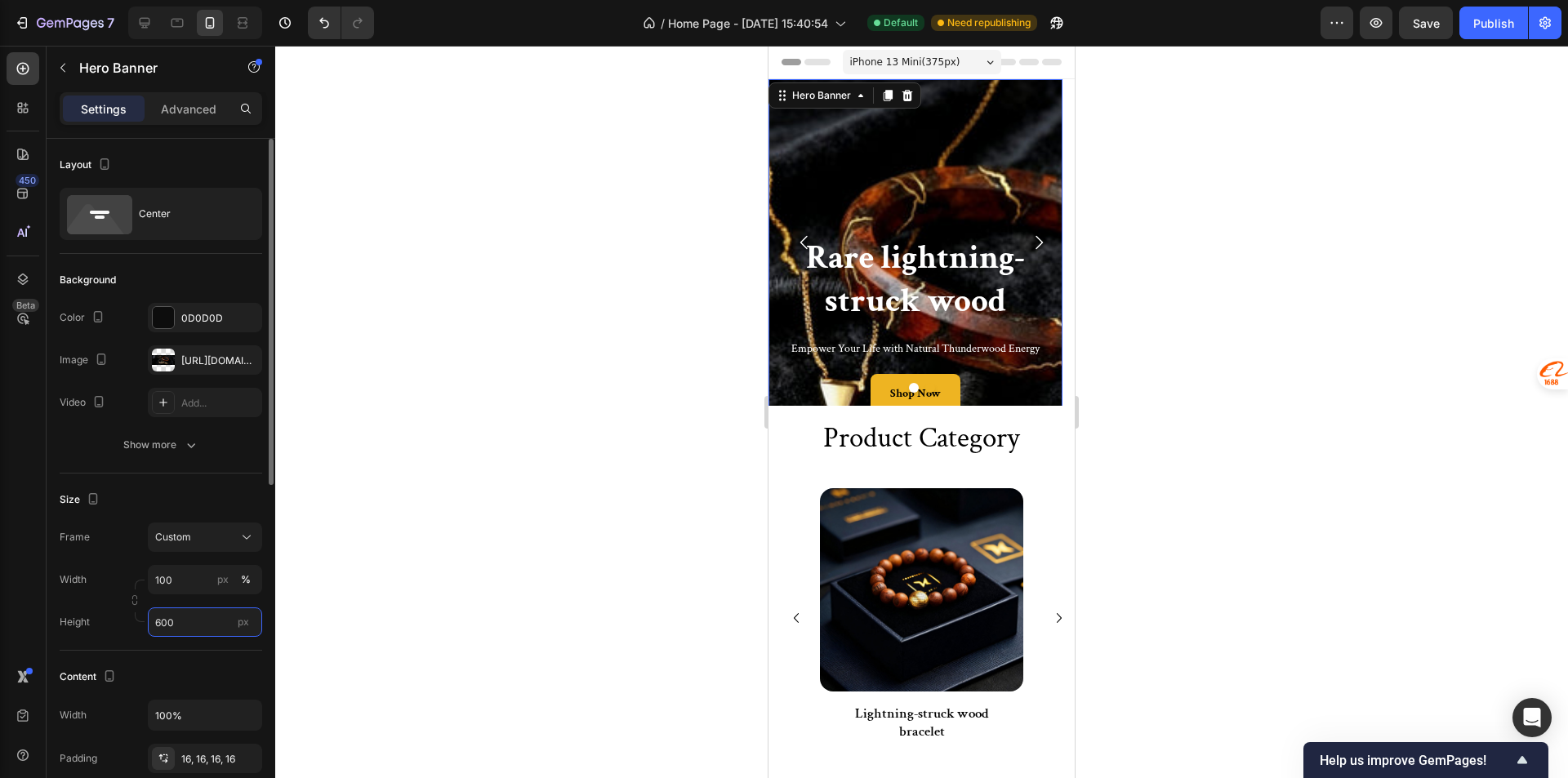
click at [205, 621] on input "600" at bounding box center [205, 622] width 115 height 29
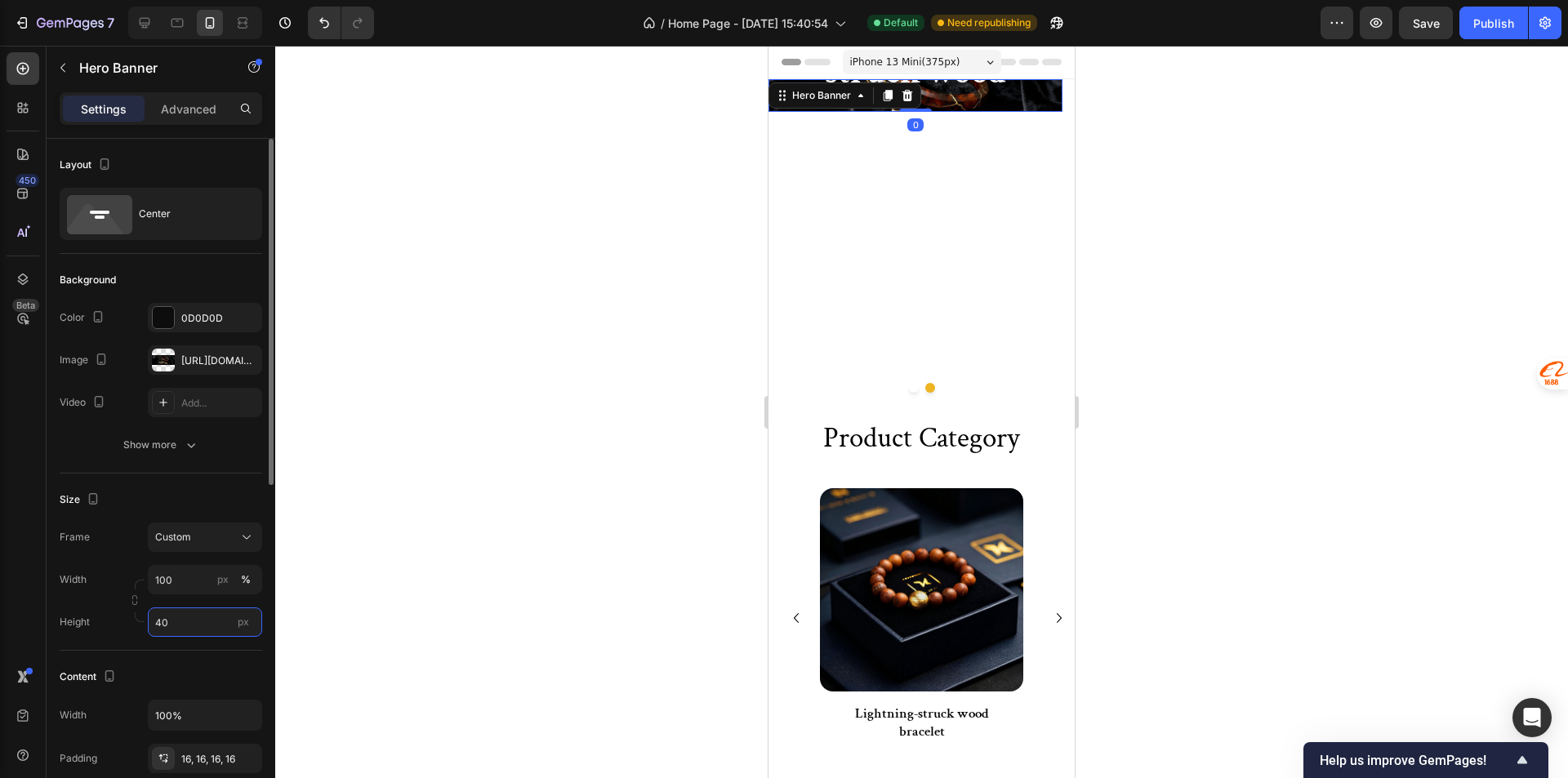
type input "400"
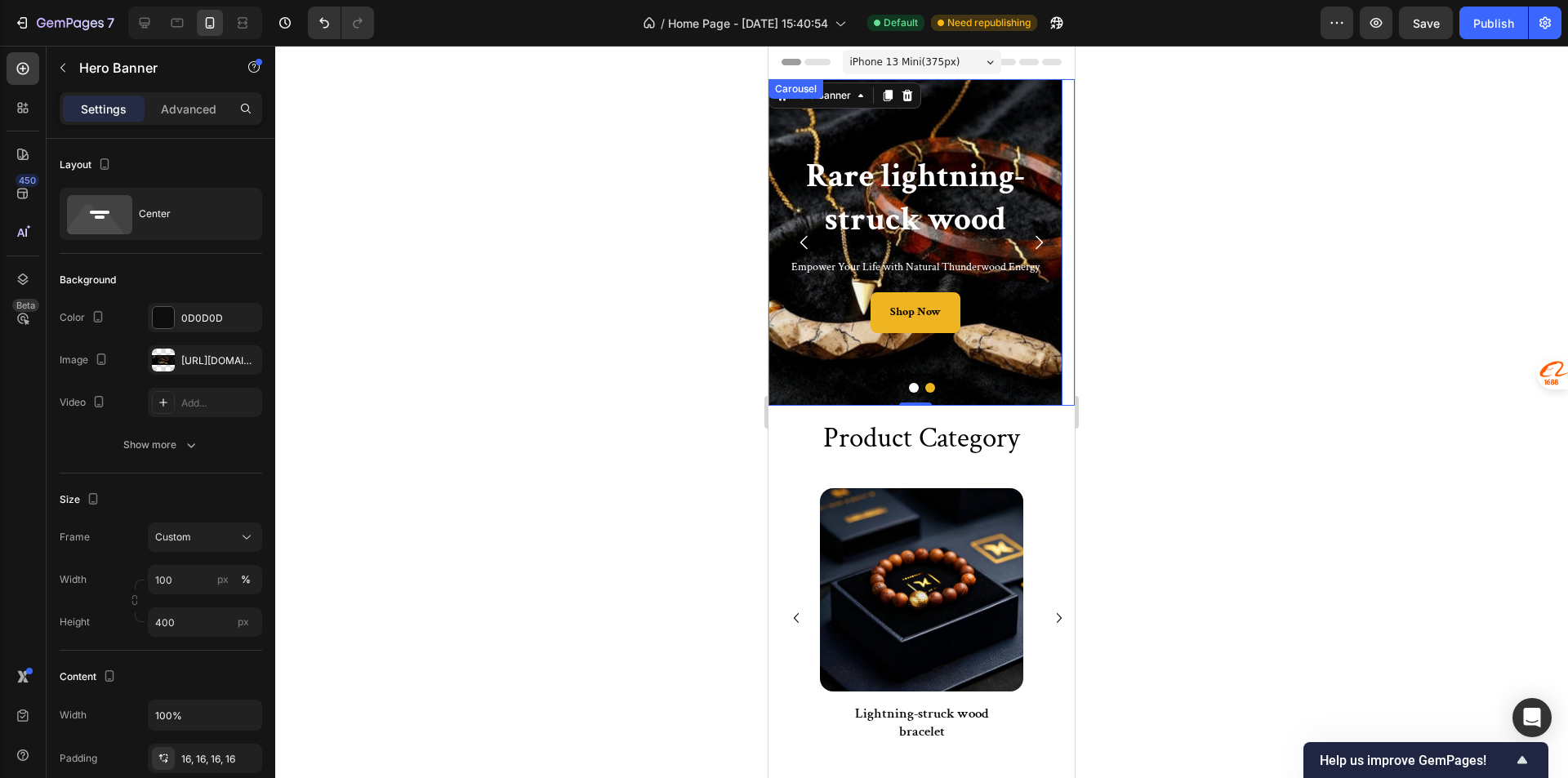
click at [908, 383] on button "Dot" at bounding box center [913, 388] width 10 height 10
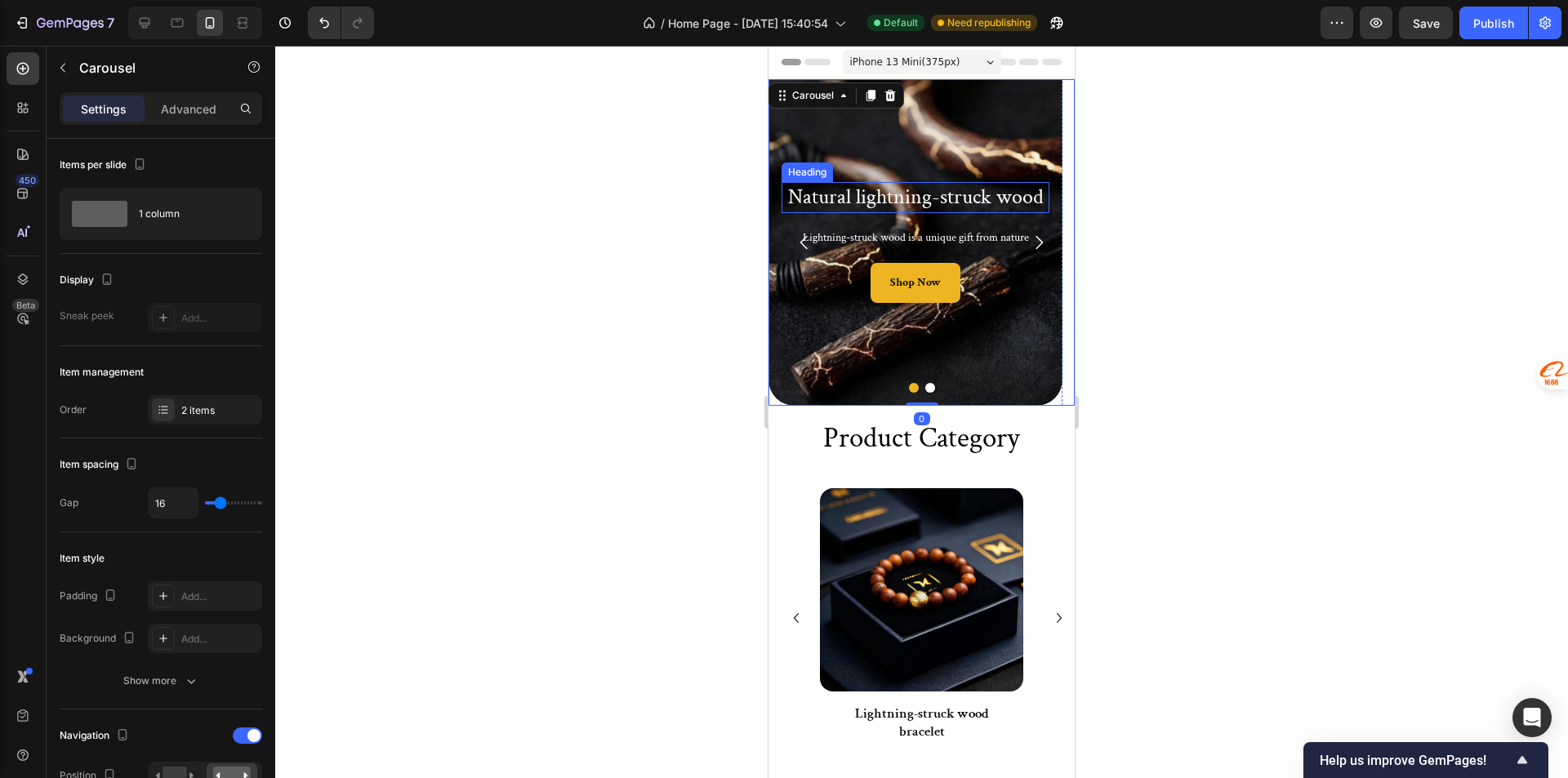
click at [894, 191] on h2 "Natural lightning-struck wood" at bounding box center [915, 197] width 268 height 31
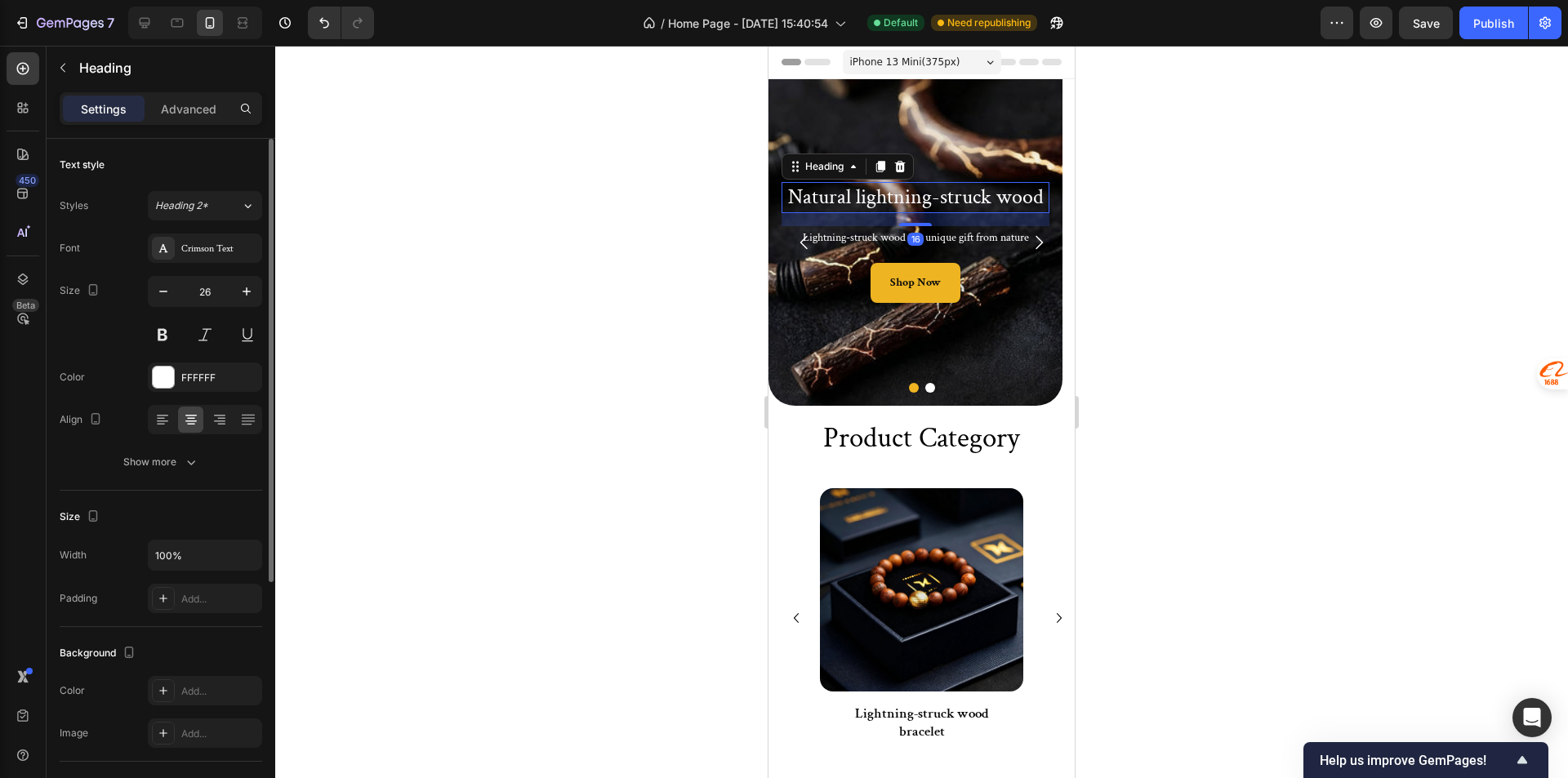
click at [252, 307] on div "26" at bounding box center [205, 313] width 115 height 74
click at [247, 291] on icon "button" at bounding box center [246, 291] width 8 height 8
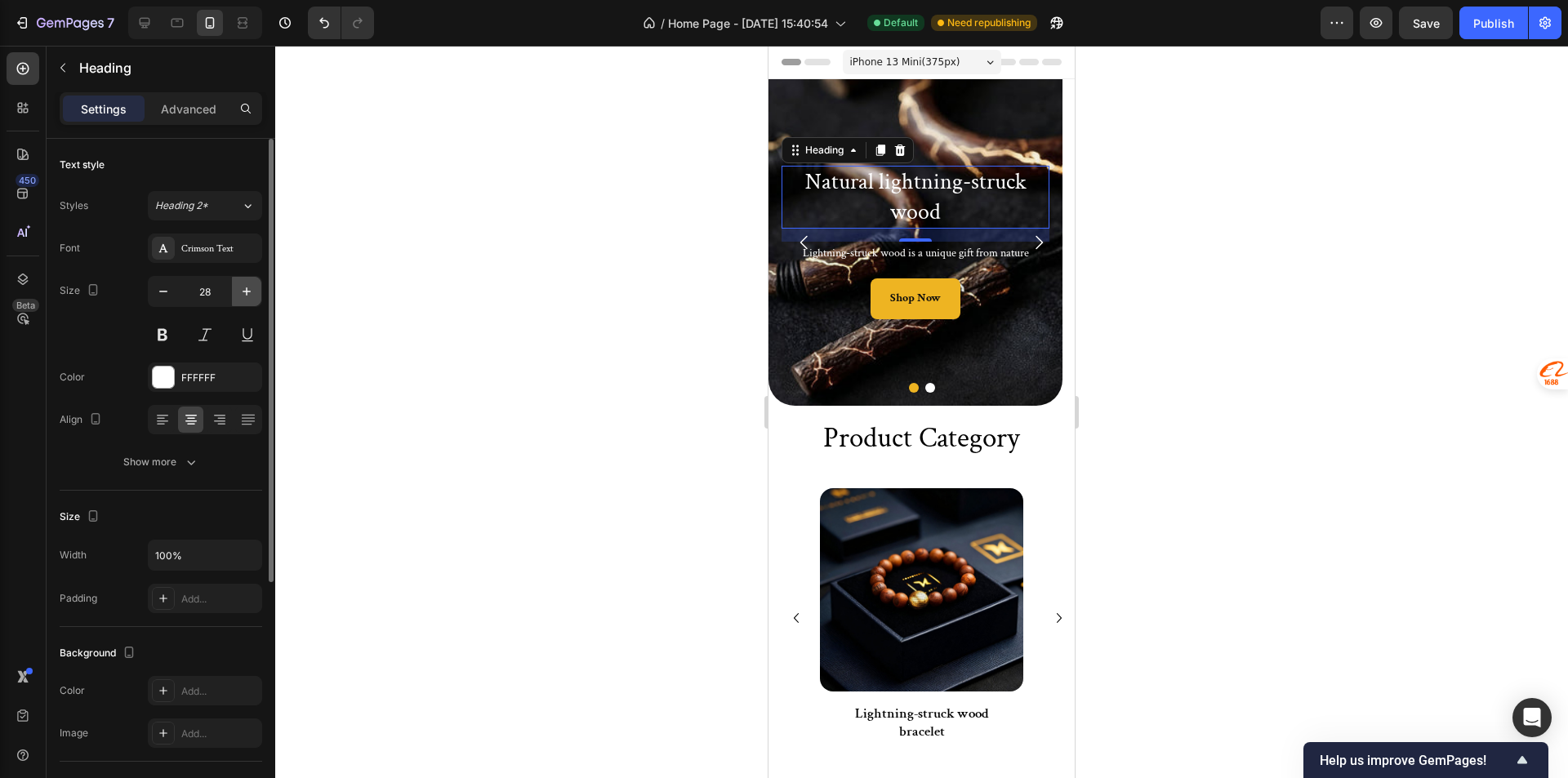
click at [247, 291] on icon "button" at bounding box center [246, 291] width 8 height 8
type input "30"
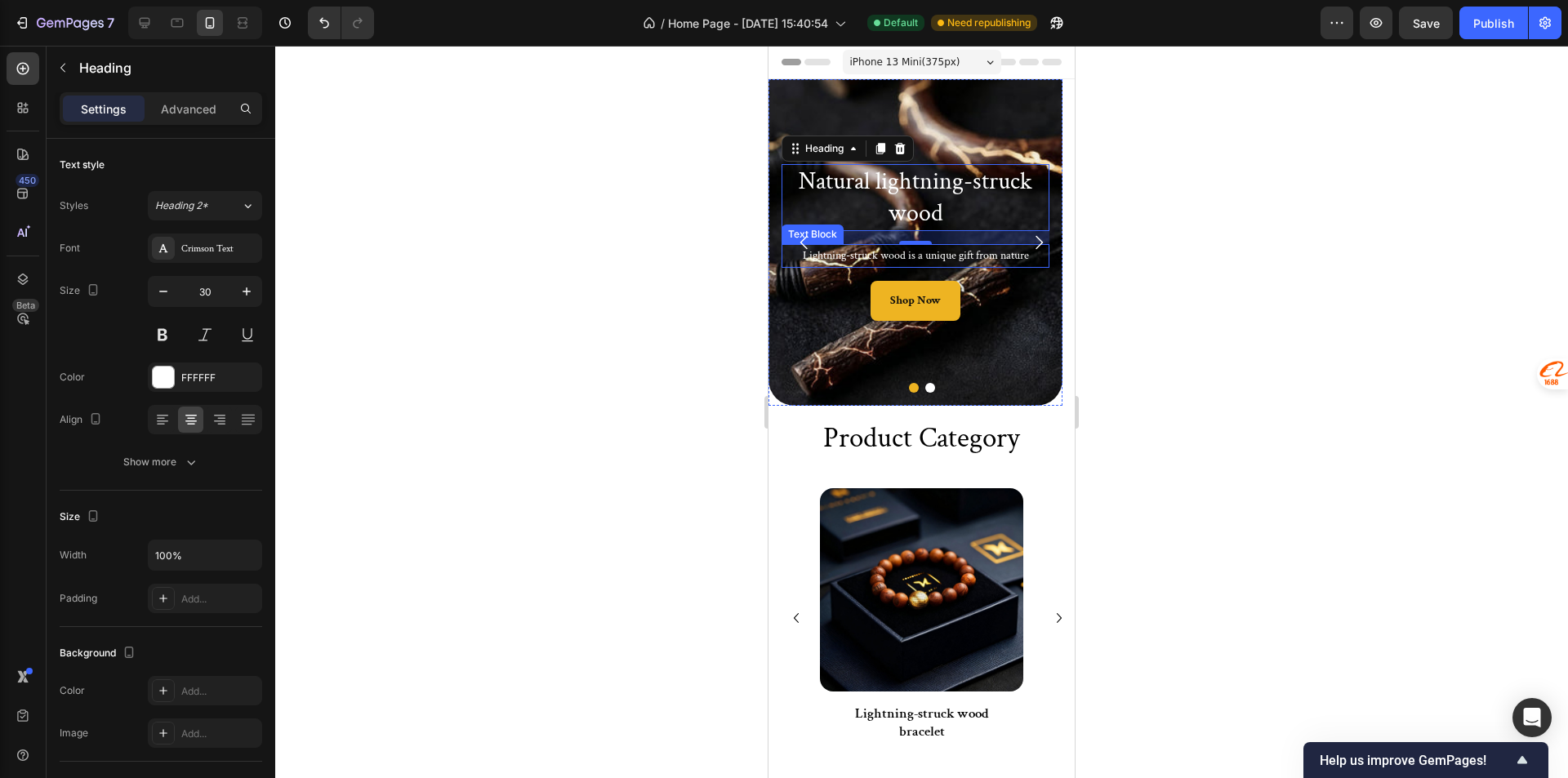
click at [853, 254] on p "Lightning-struck wood is a unique gift from nature" at bounding box center [915, 255] width 264 height 20
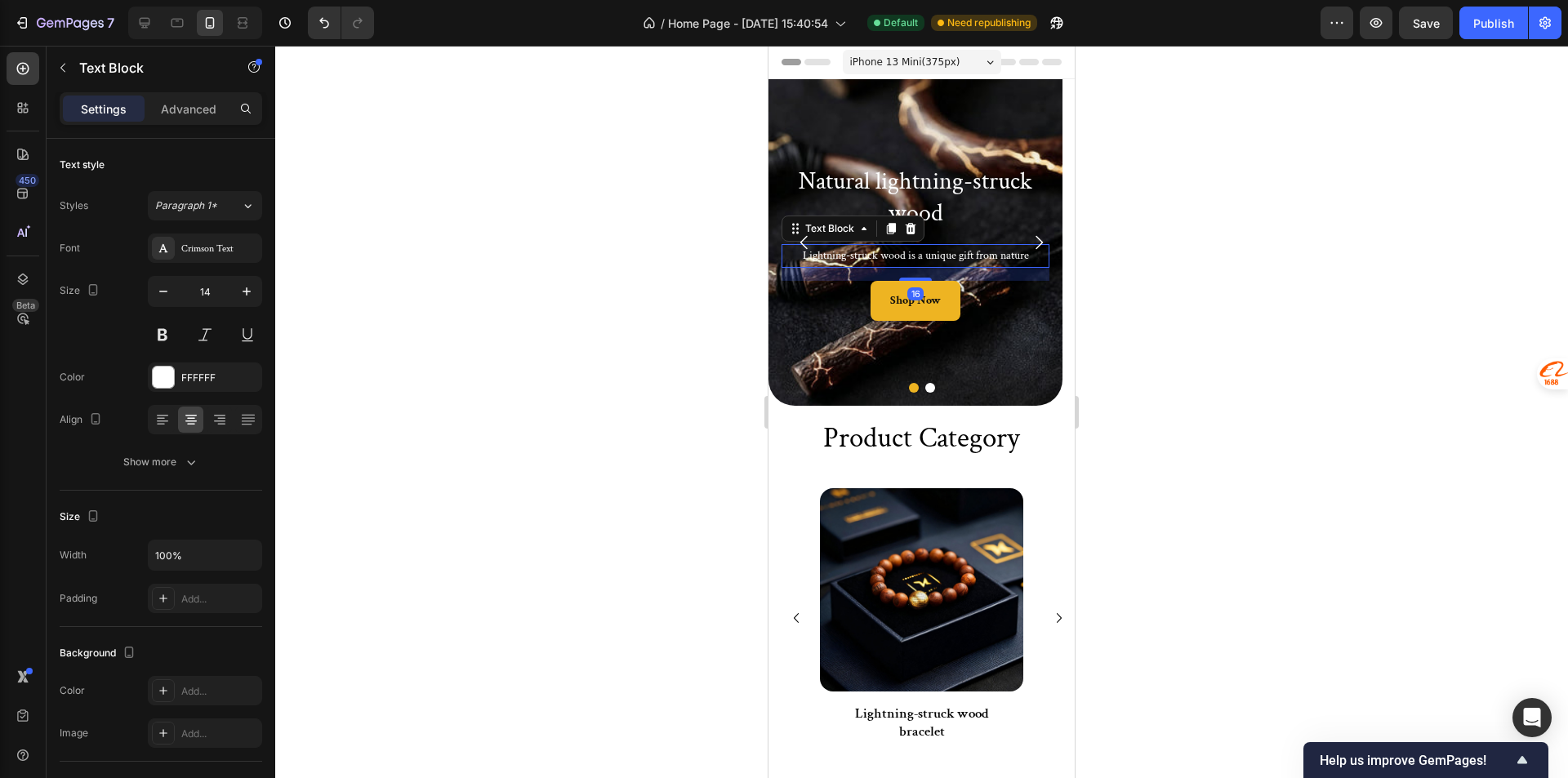
click at [1120, 233] on div at bounding box center [921, 411] width 1292 height 732
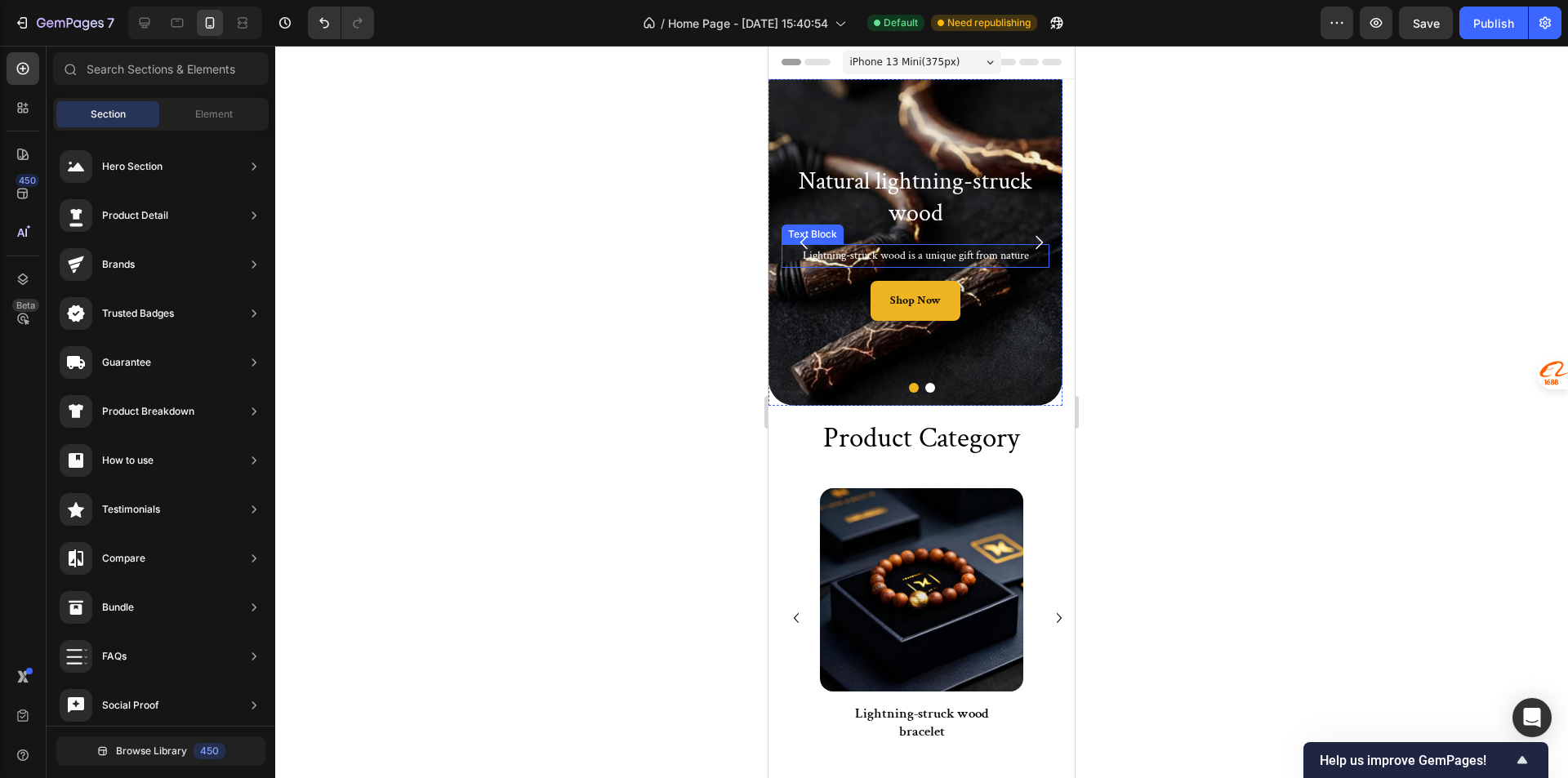
click at [948, 250] on p "Lightning-struck wood is a unique gift from nature" at bounding box center [915, 255] width 264 height 20
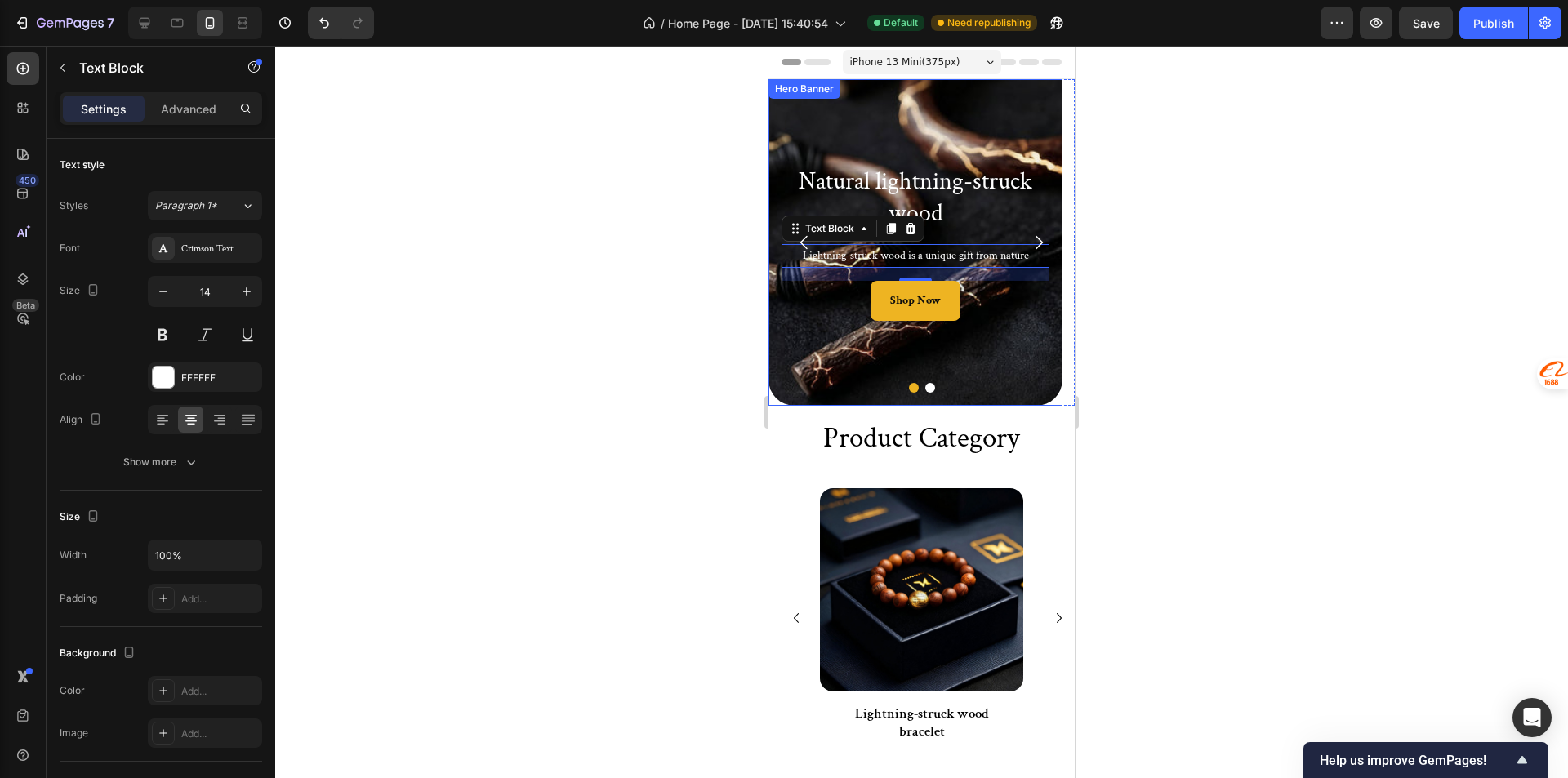
click at [778, 359] on div "Background Image" at bounding box center [915, 242] width 294 height 326
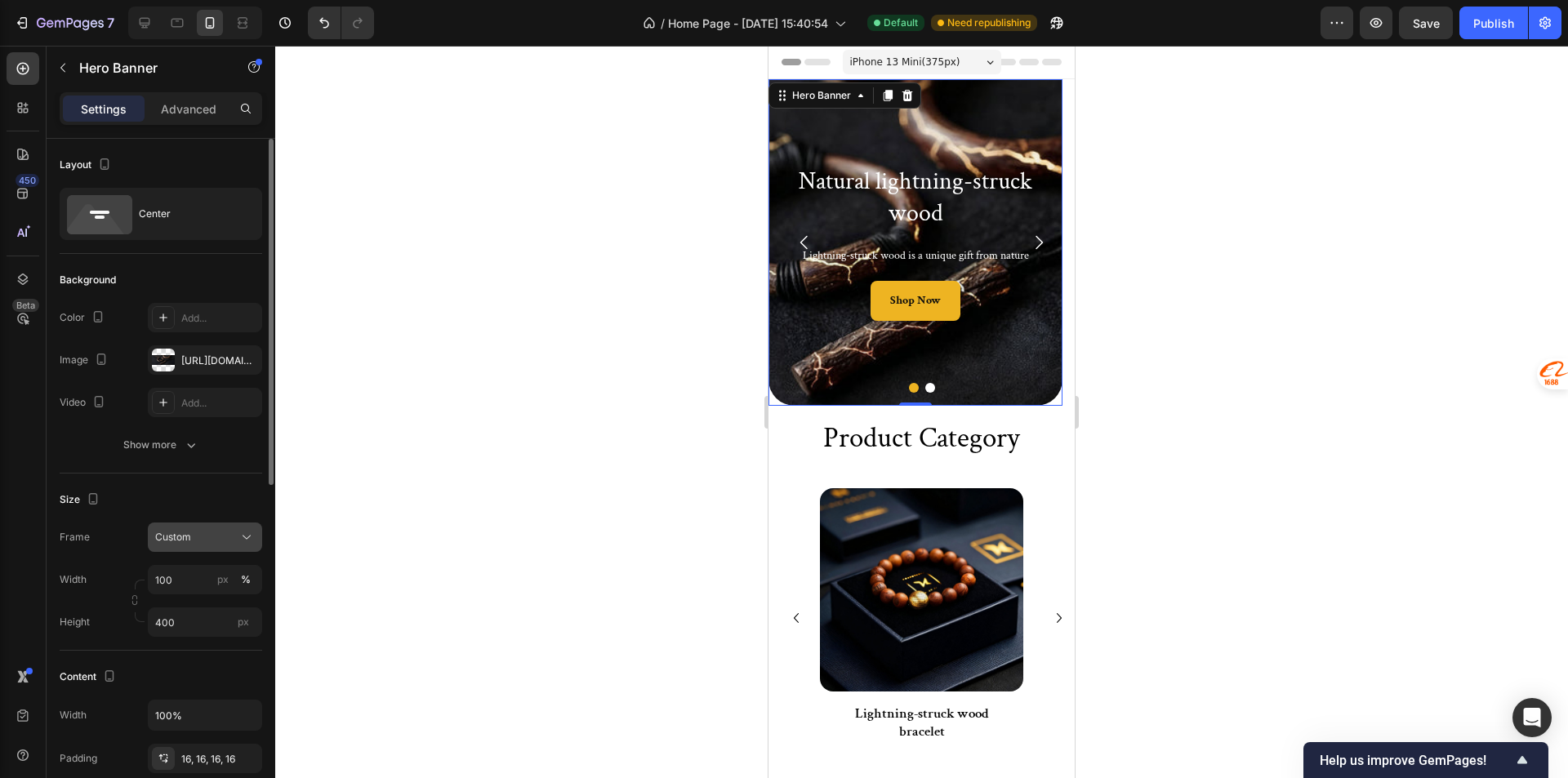
scroll to position [164, 0]
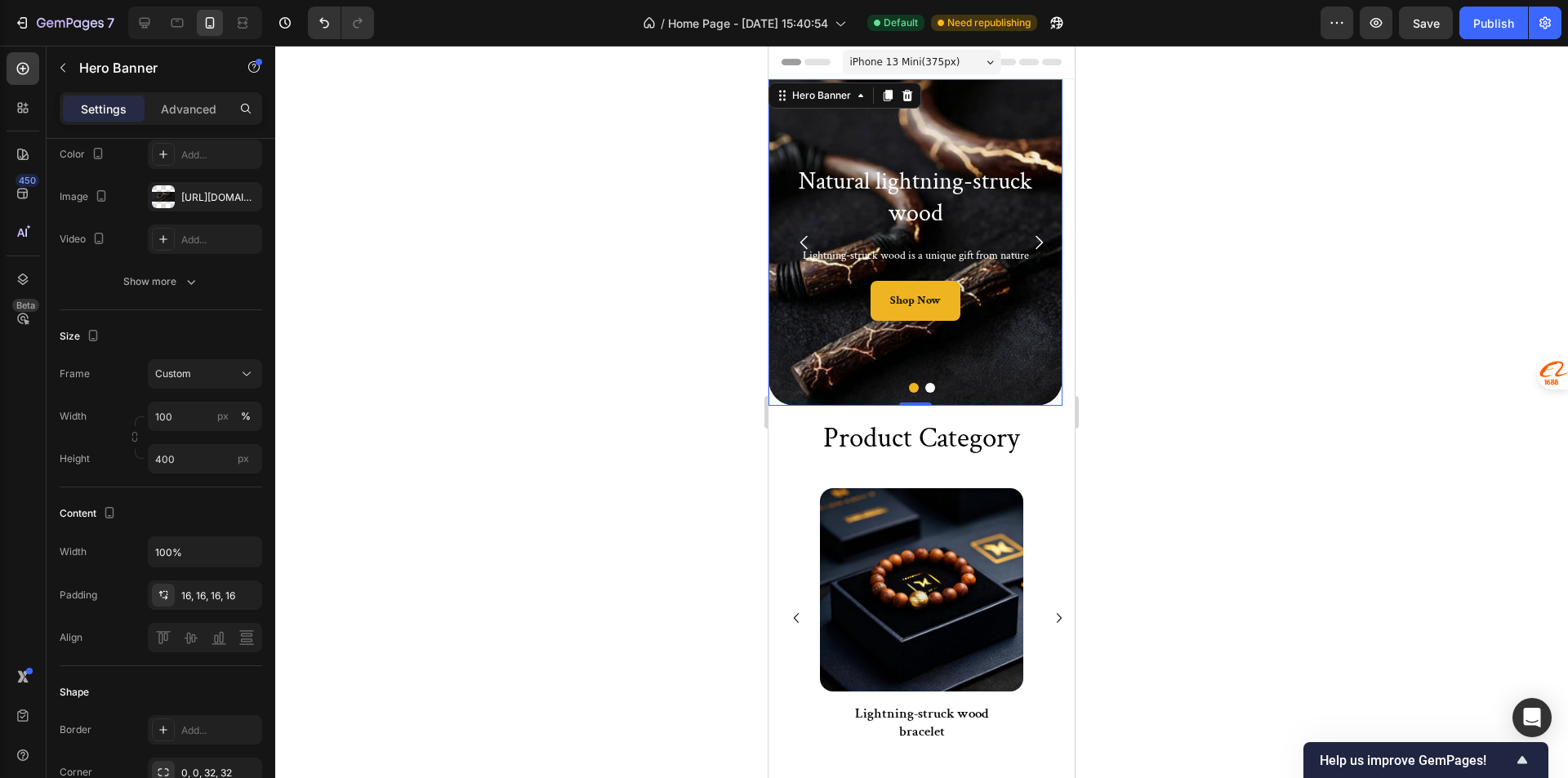
drag, startPoint x: 773, startPoint y: 402, endPoint x: 1489, endPoint y: 447, distance: 717.4
click at [773, 402] on div "Background Image" at bounding box center [915, 242] width 294 height 326
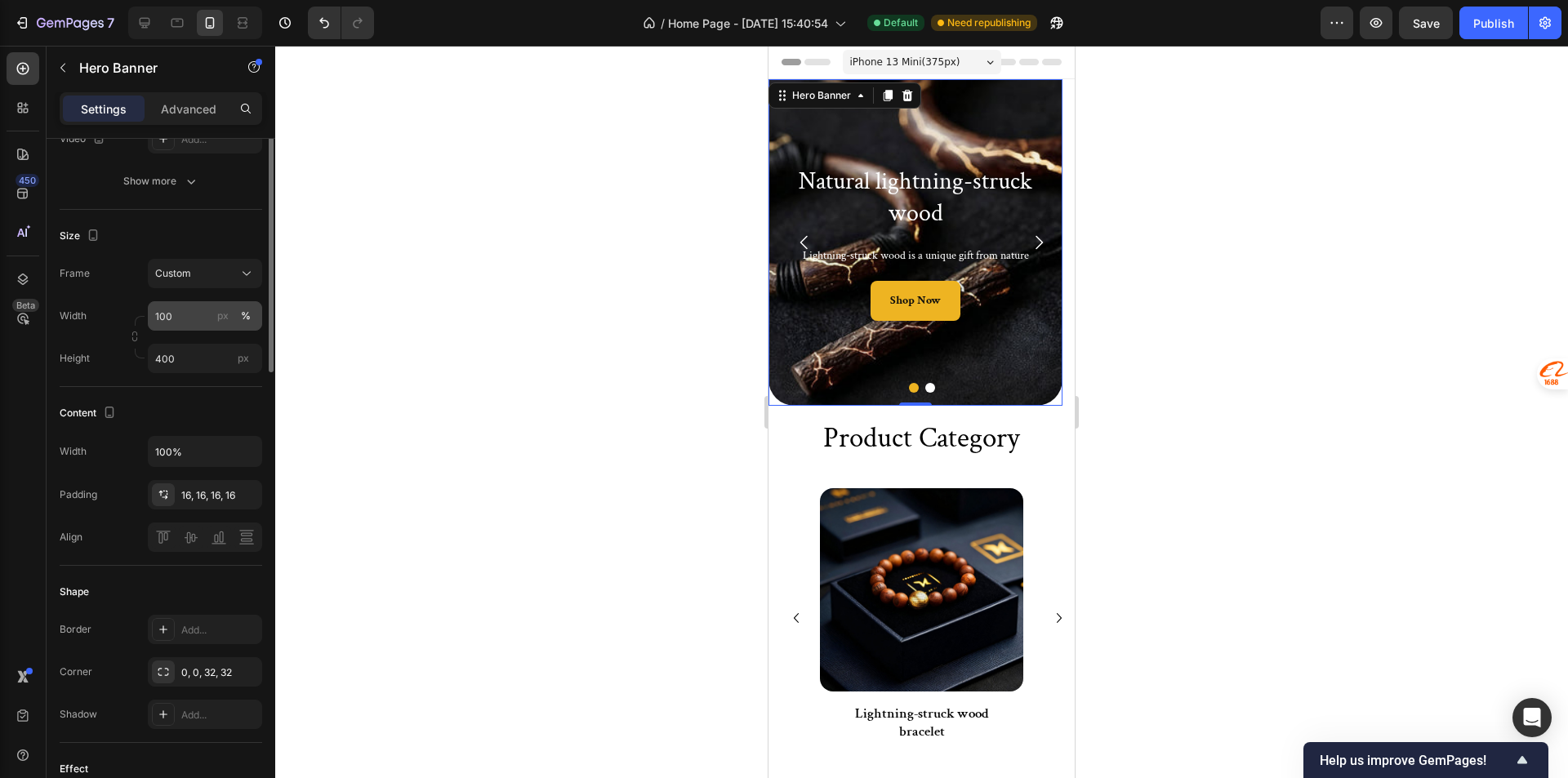
scroll to position [101, 0]
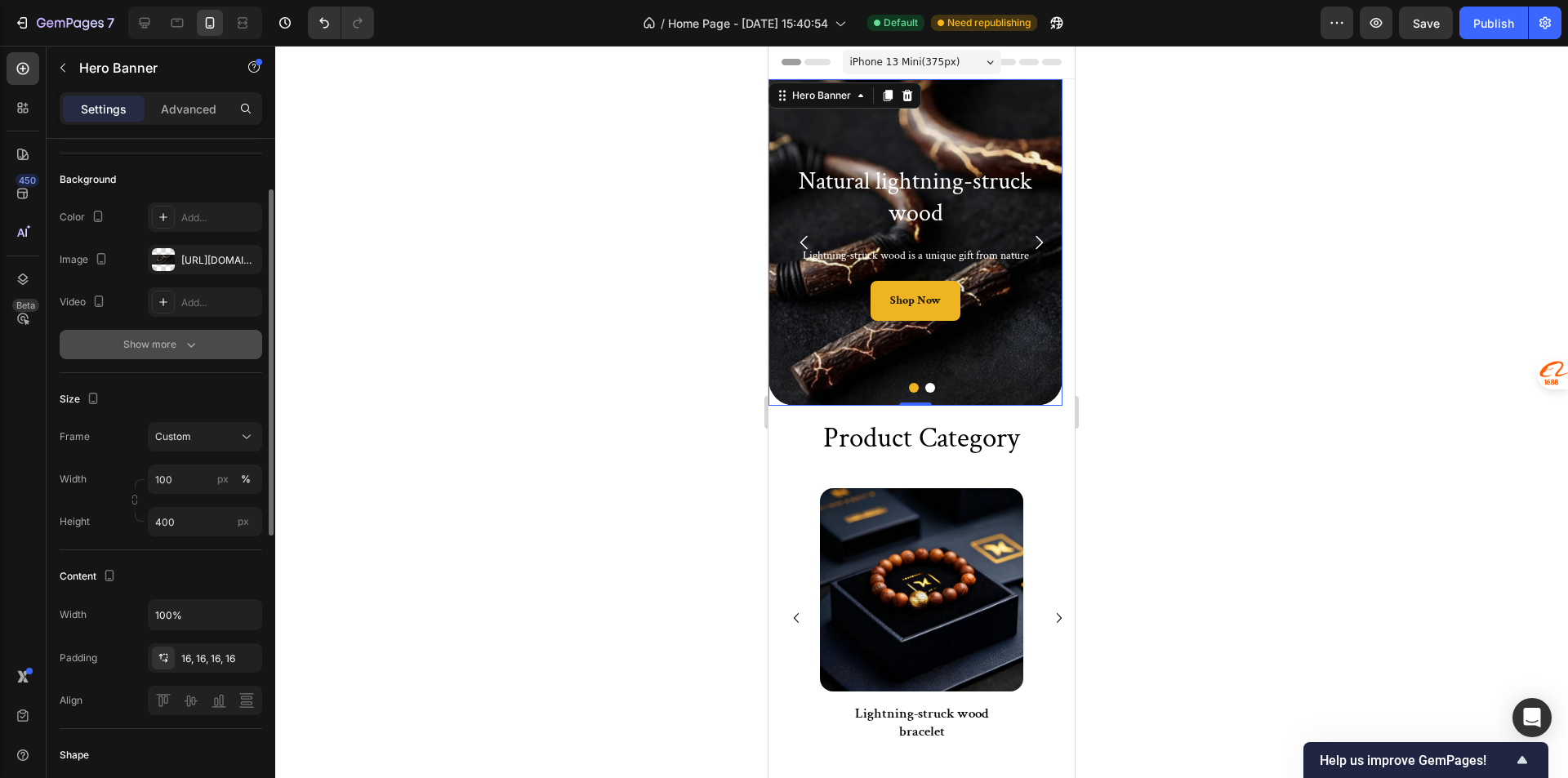
click at [190, 349] on icon "button" at bounding box center [191, 344] width 16 height 16
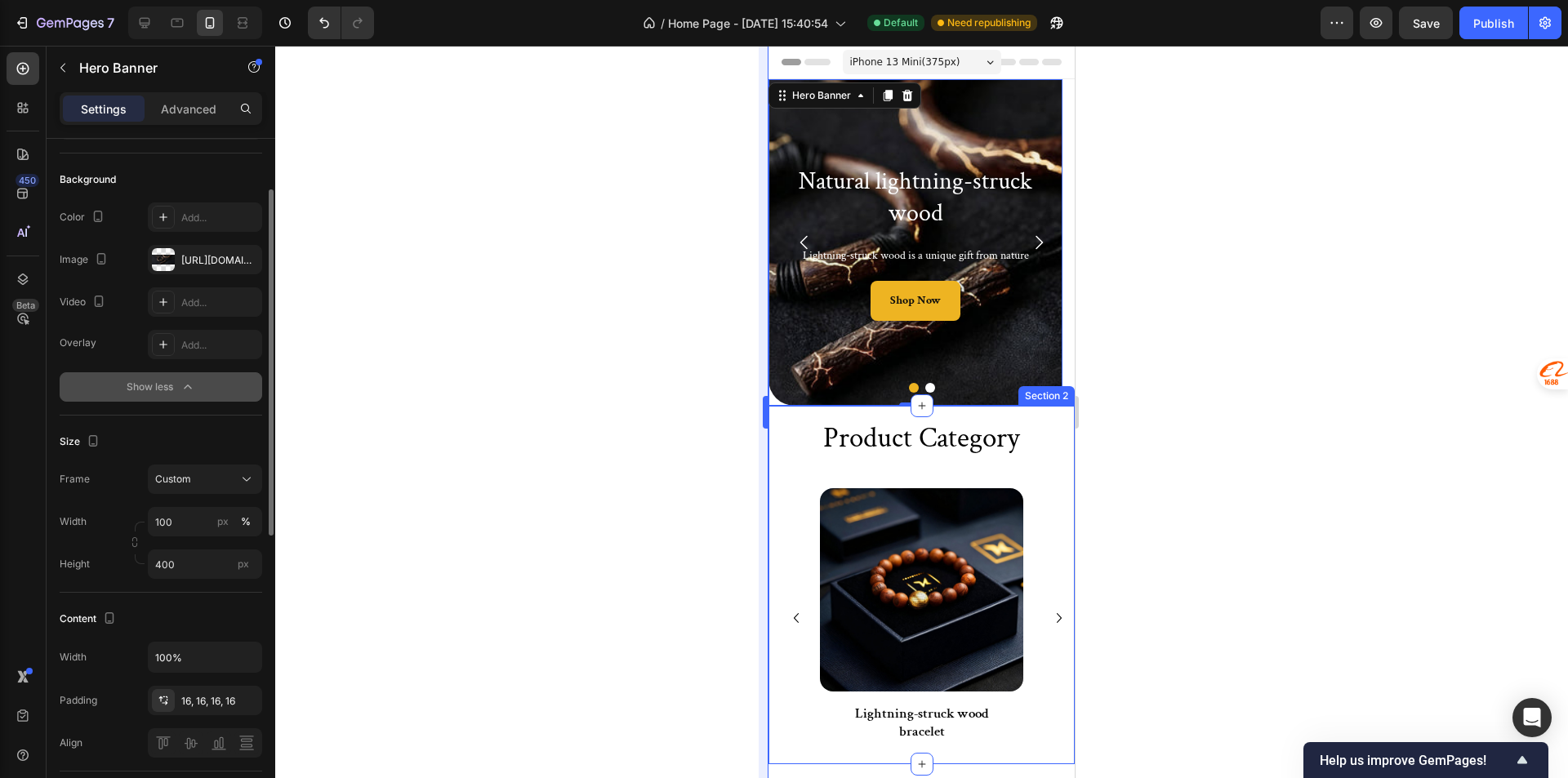
drag, startPoint x: 713, startPoint y: 416, endPoint x: 764, endPoint y: 398, distance: 54.1
click at [713, 416] on div at bounding box center [921, 411] width 1292 height 732
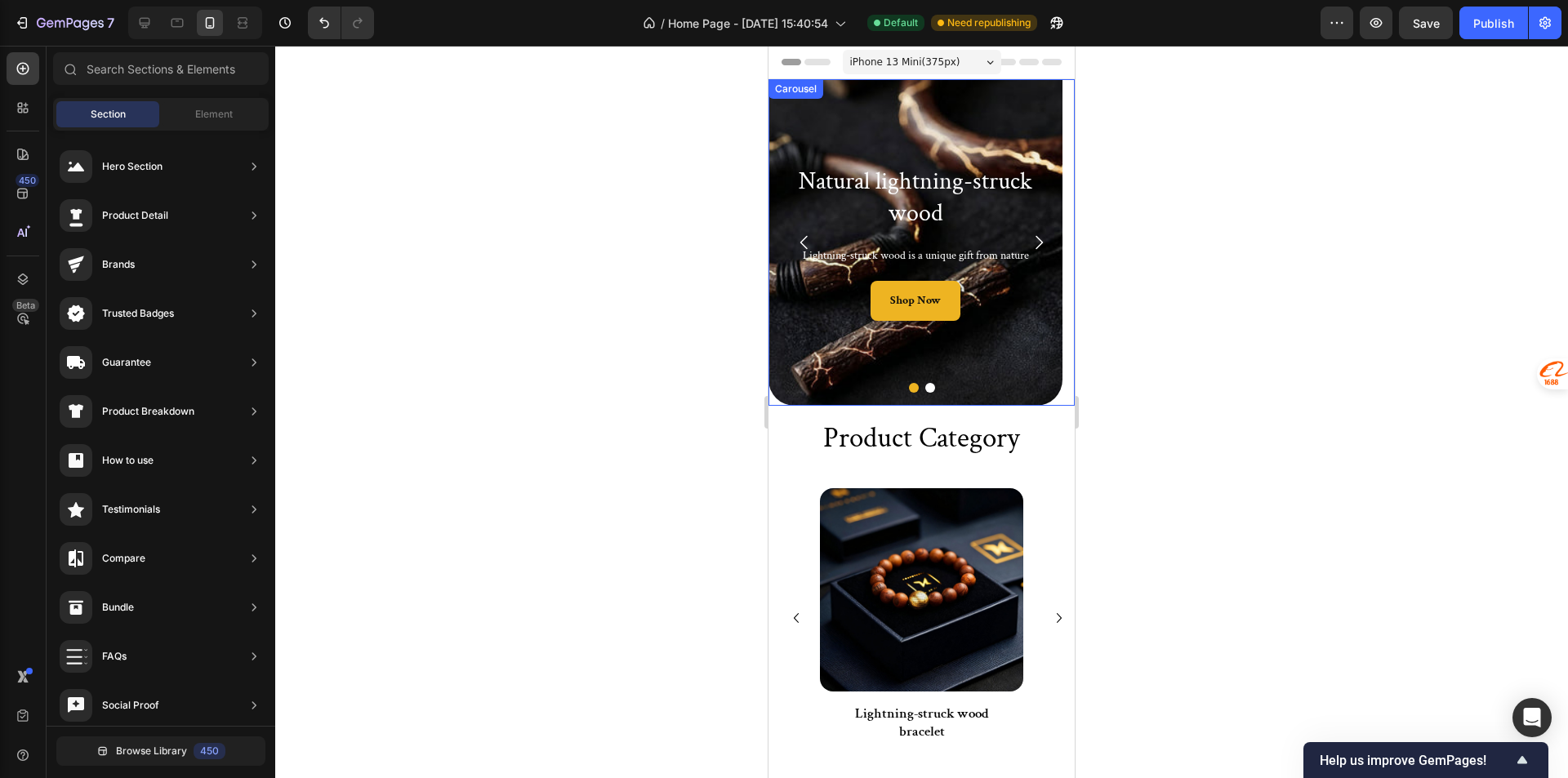
click at [795, 386] on div at bounding box center [921, 388] width 306 height 10
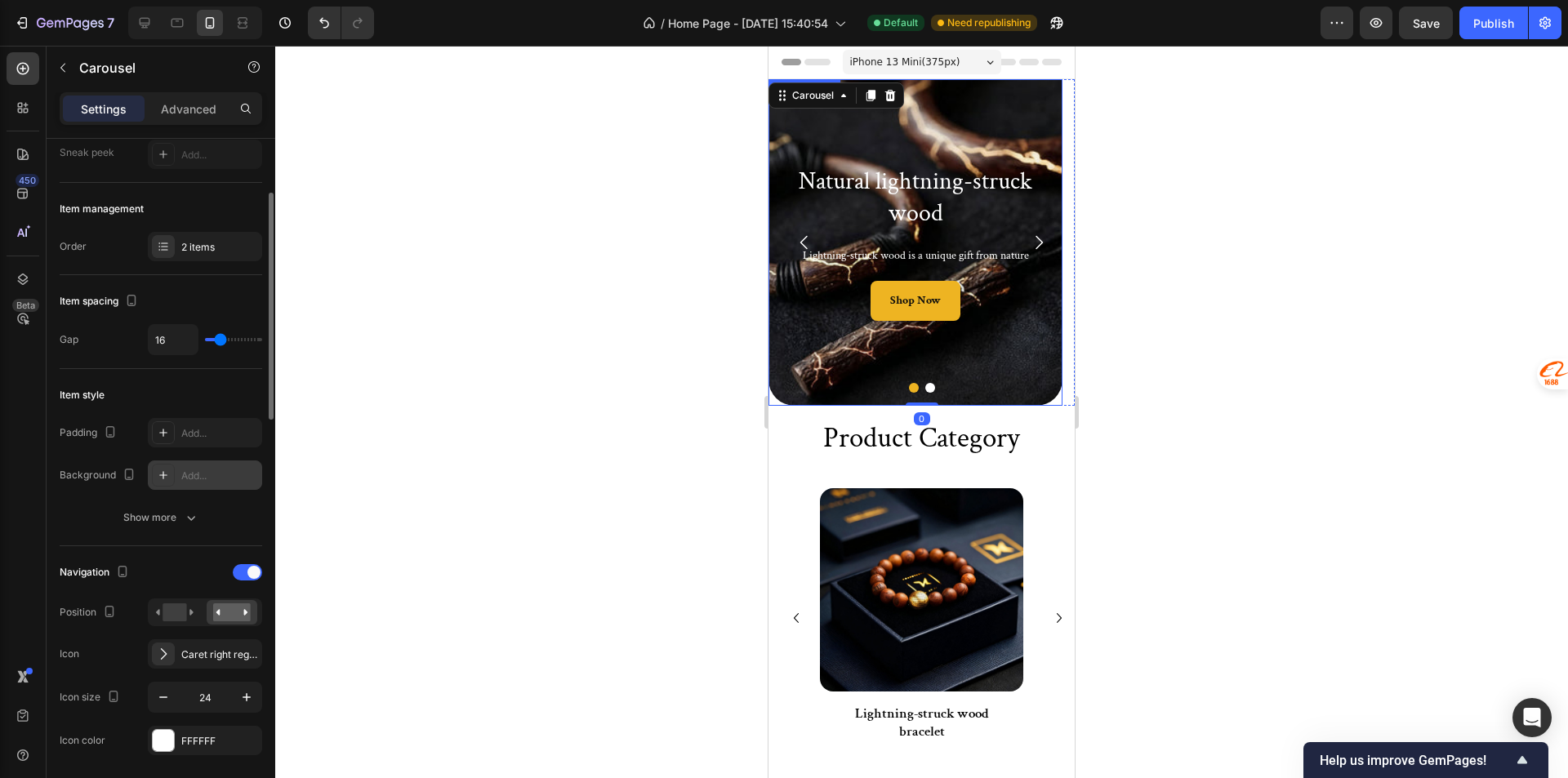
scroll to position [245, 0]
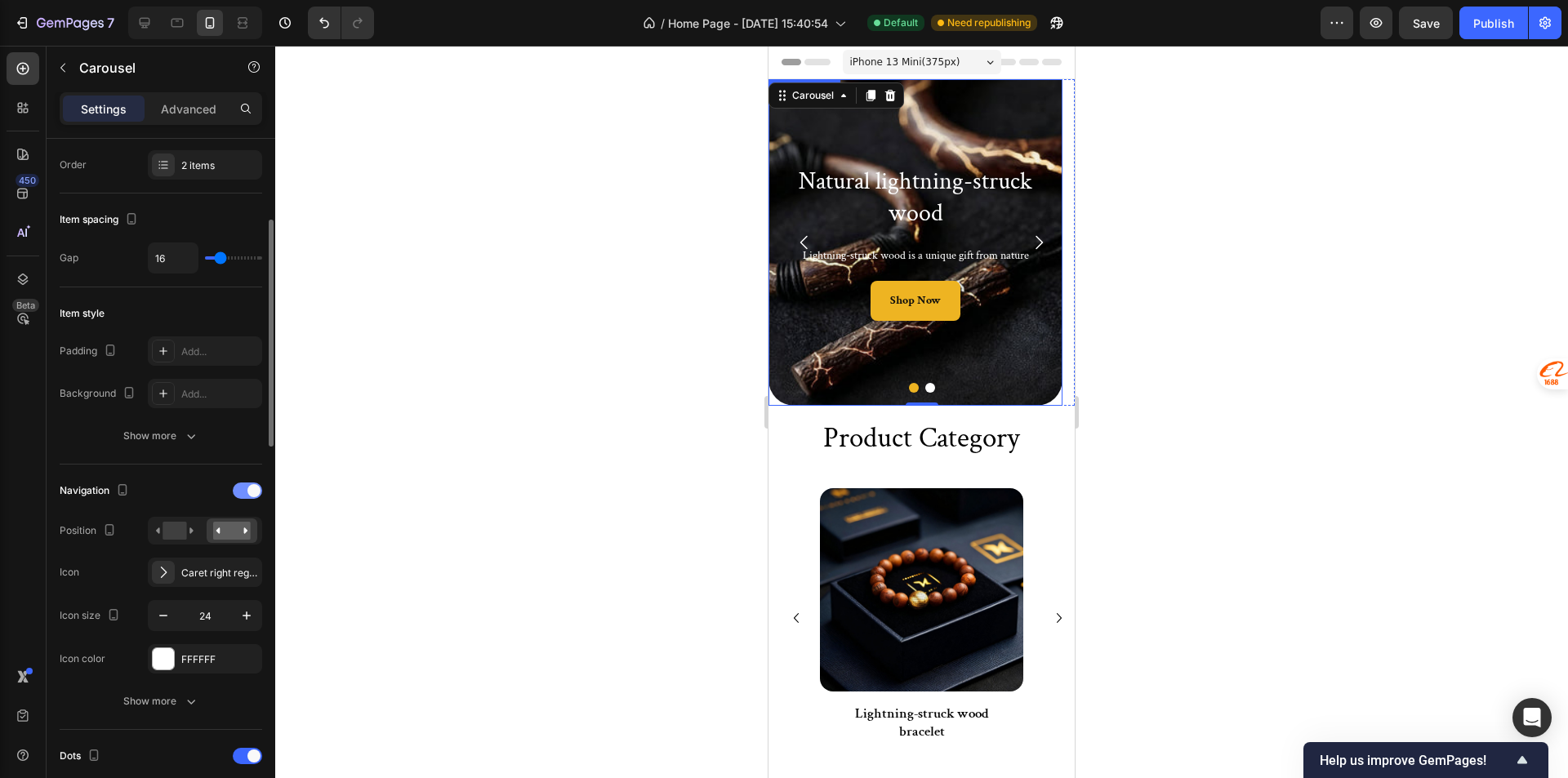
click at [247, 493] on span at bounding box center [254, 491] width 13 height 13
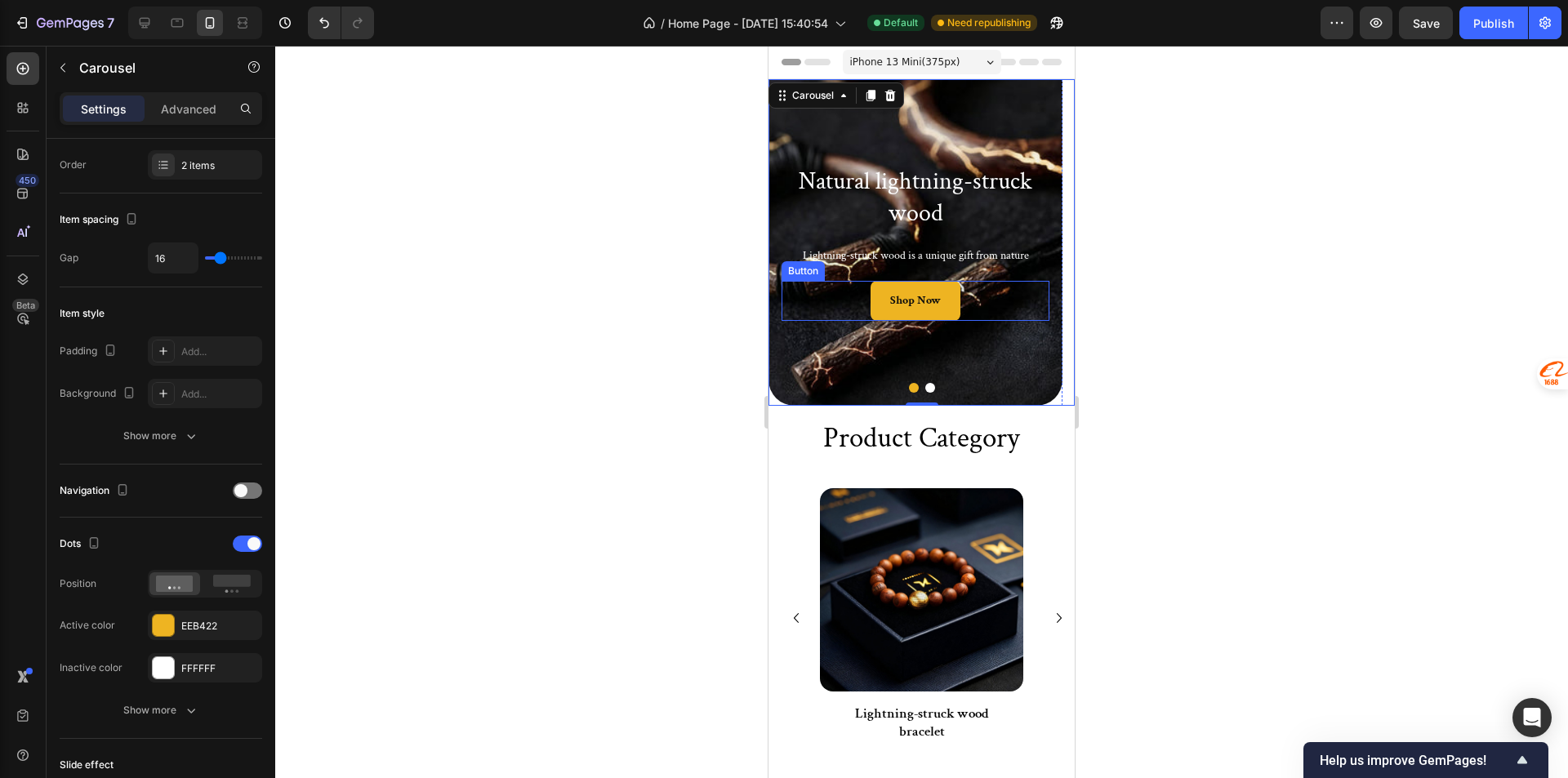
click at [806, 317] on div "Shop Now Button" at bounding box center [915, 300] width 268 height 40
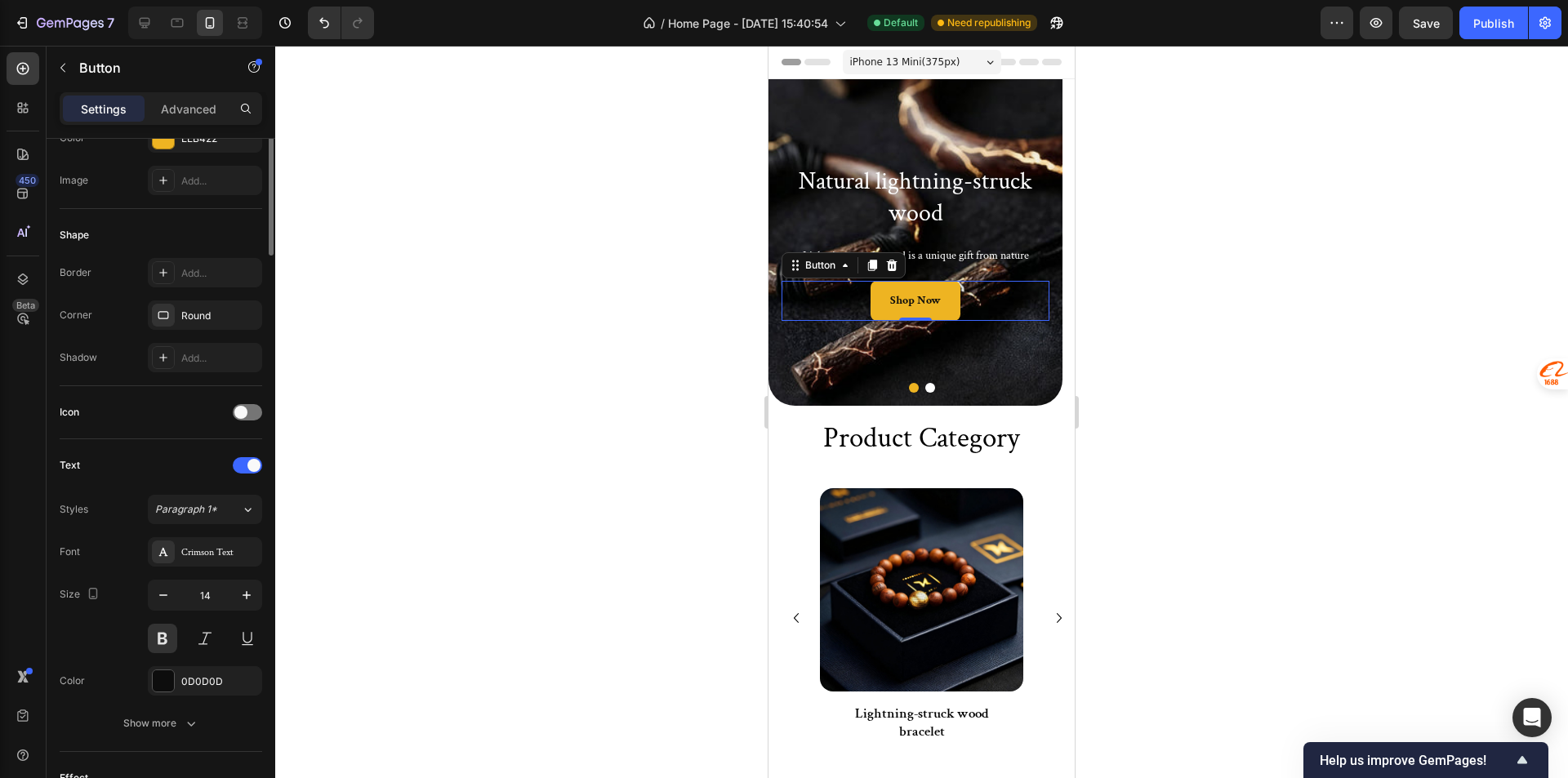
scroll to position [0, 0]
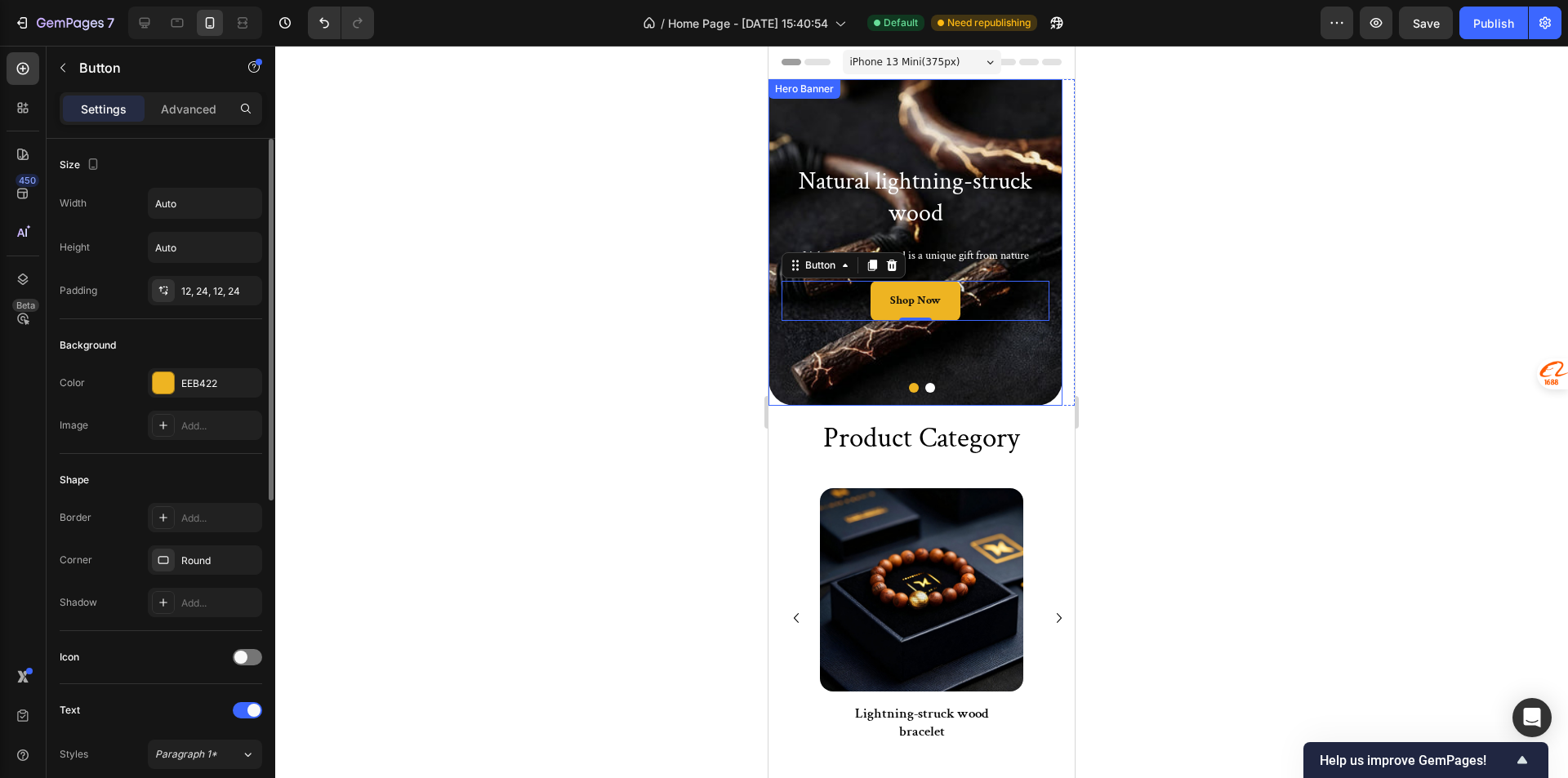
click at [818, 371] on div "Background Image" at bounding box center [915, 242] width 294 height 326
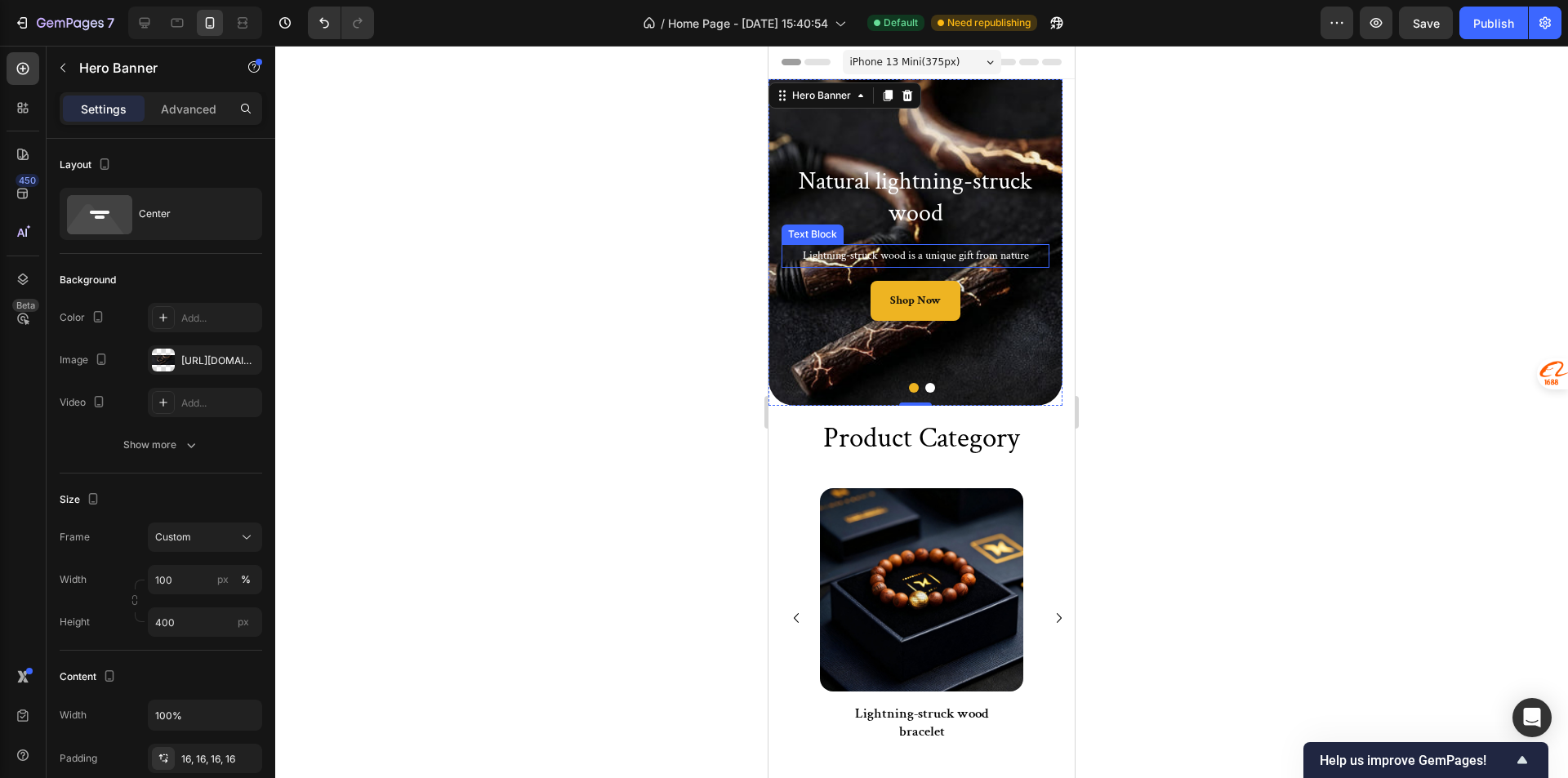
click at [864, 259] on p "Lightning-struck wood is a unique gift from nature" at bounding box center [915, 255] width 264 height 20
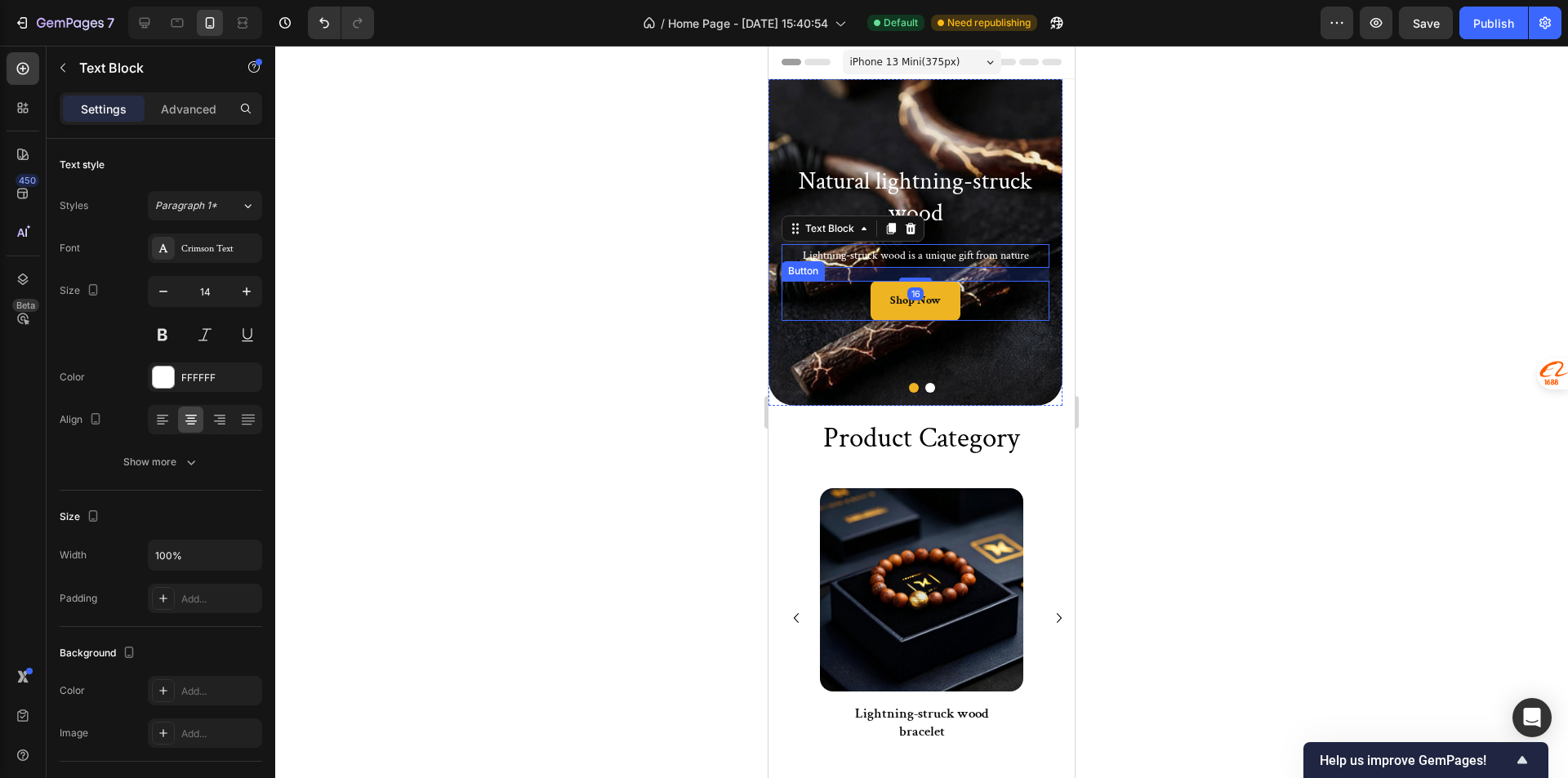
click at [884, 314] on link "Shop Now" at bounding box center [916, 300] width 90 height 40
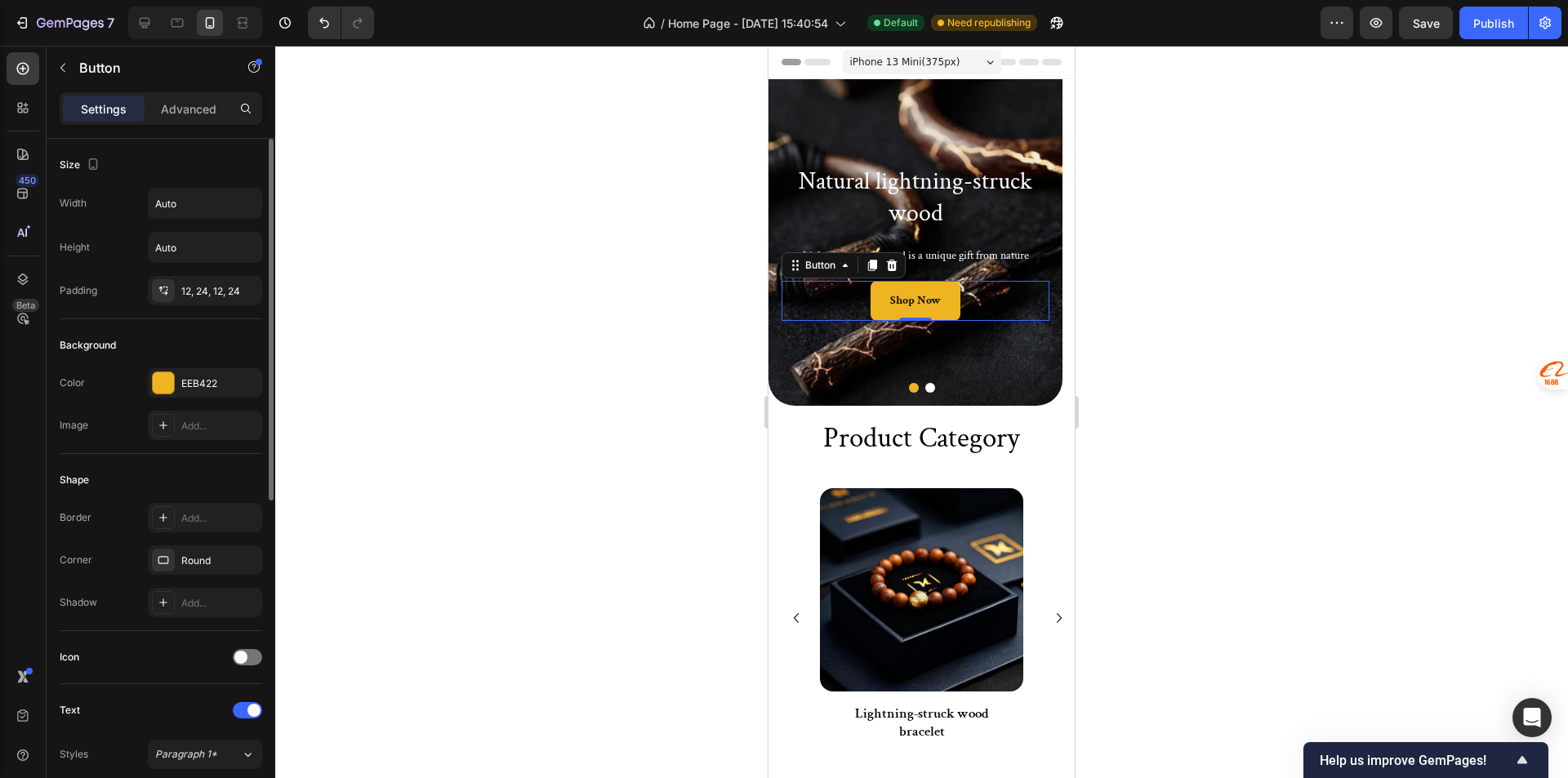
scroll to position [164, 0]
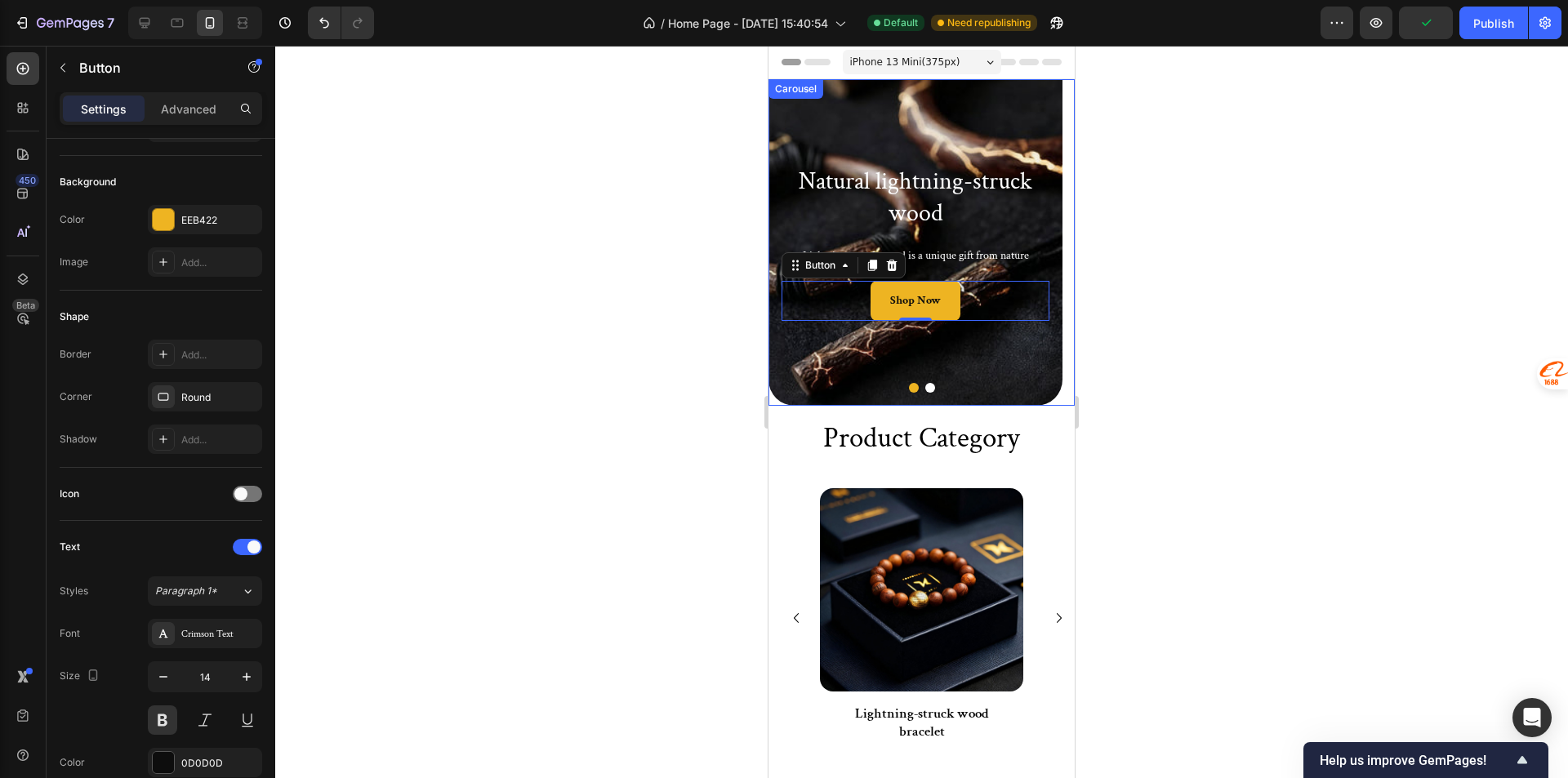
click at [925, 386] on button "Dot" at bounding box center [930, 388] width 10 height 10
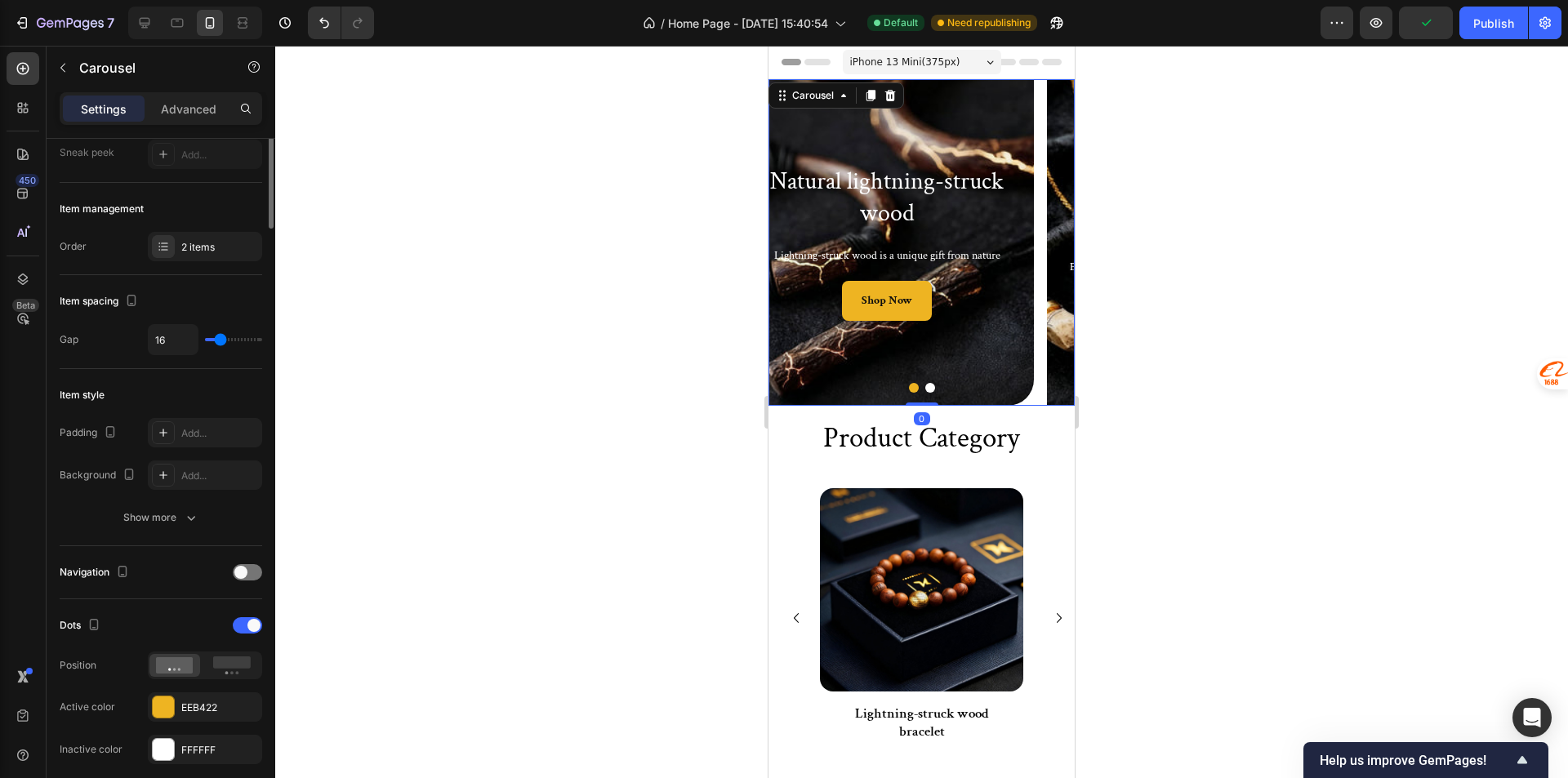
scroll to position [0, 0]
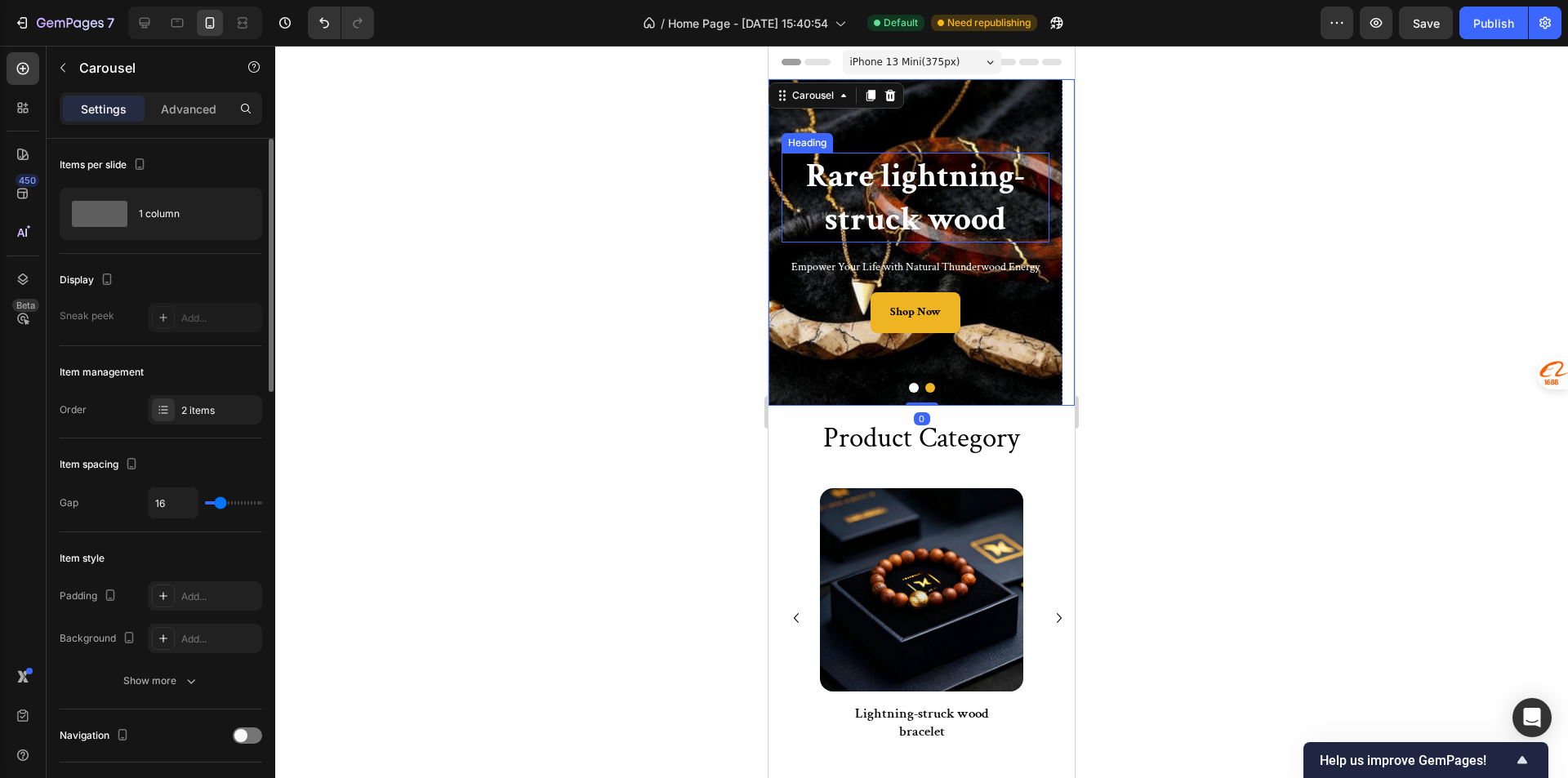
click at [926, 169] on h2 "Rare lightning-struck wood" at bounding box center [915, 198] width 268 height 91
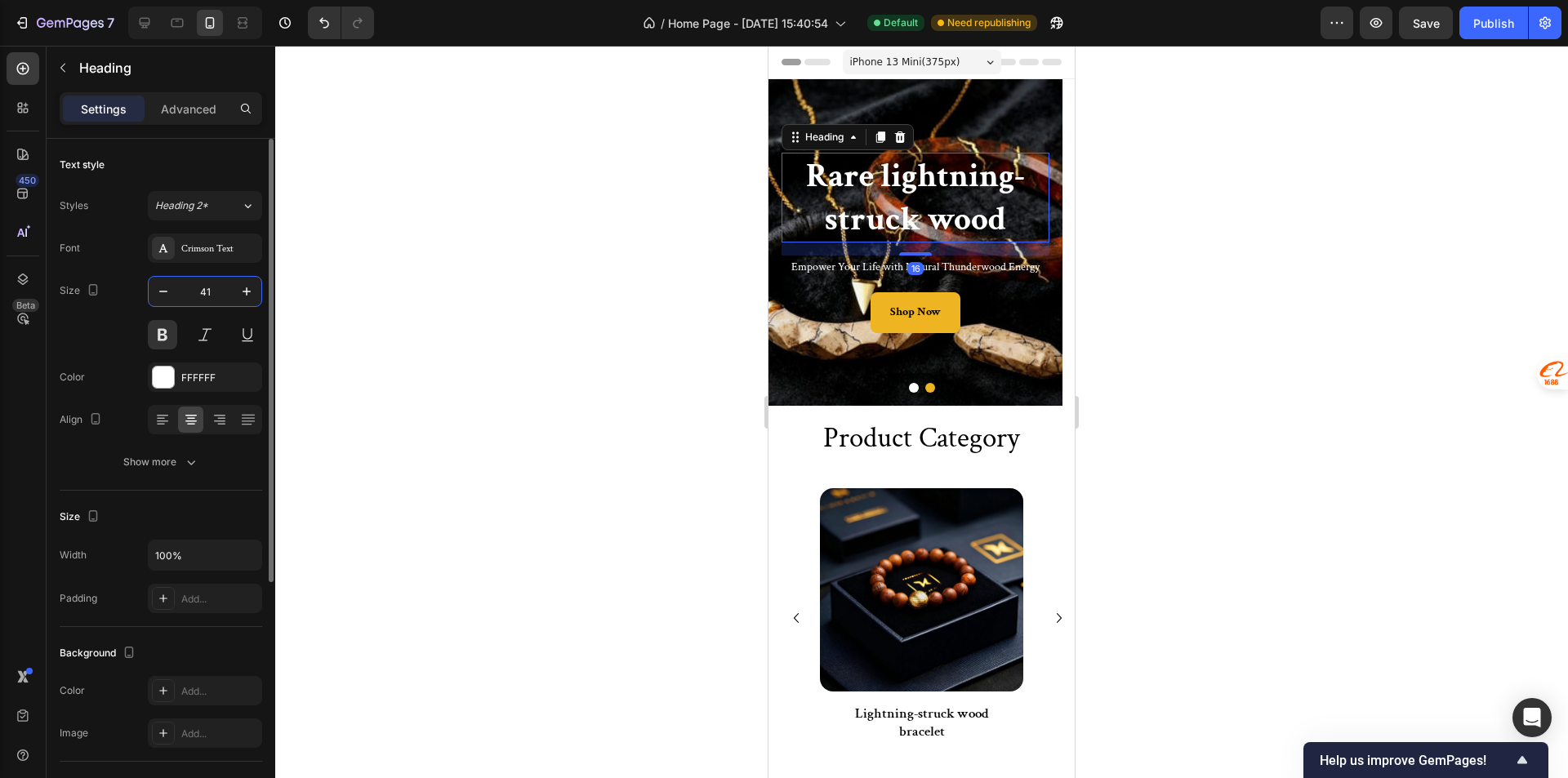
click at [207, 302] on input "41" at bounding box center [205, 291] width 54 height 29
type input "30"
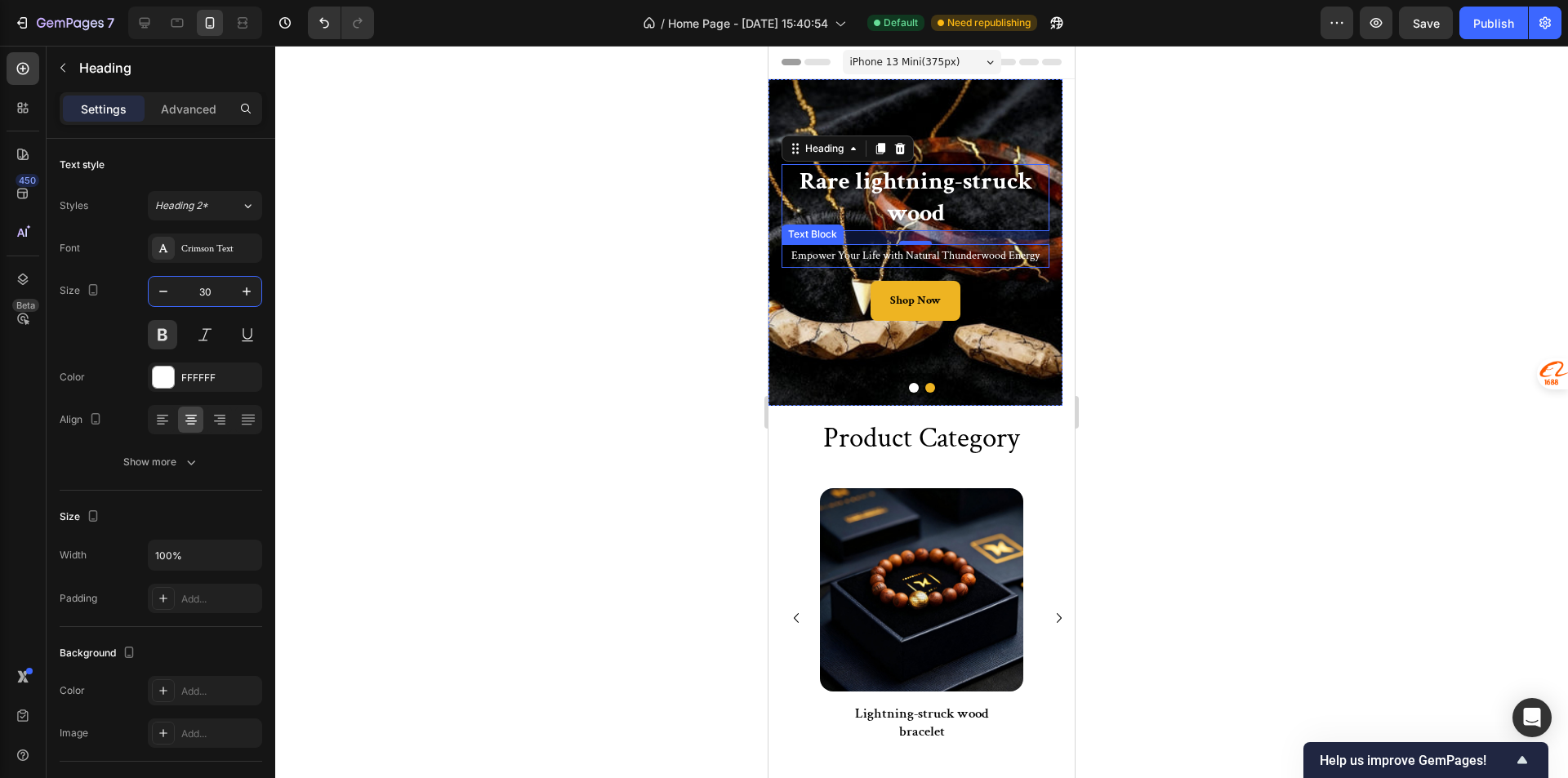
click at [955, 258] on p "Empower Your Life with Natural Thunderwood Energy" at bounding box center [915, 255] width 264 height 20
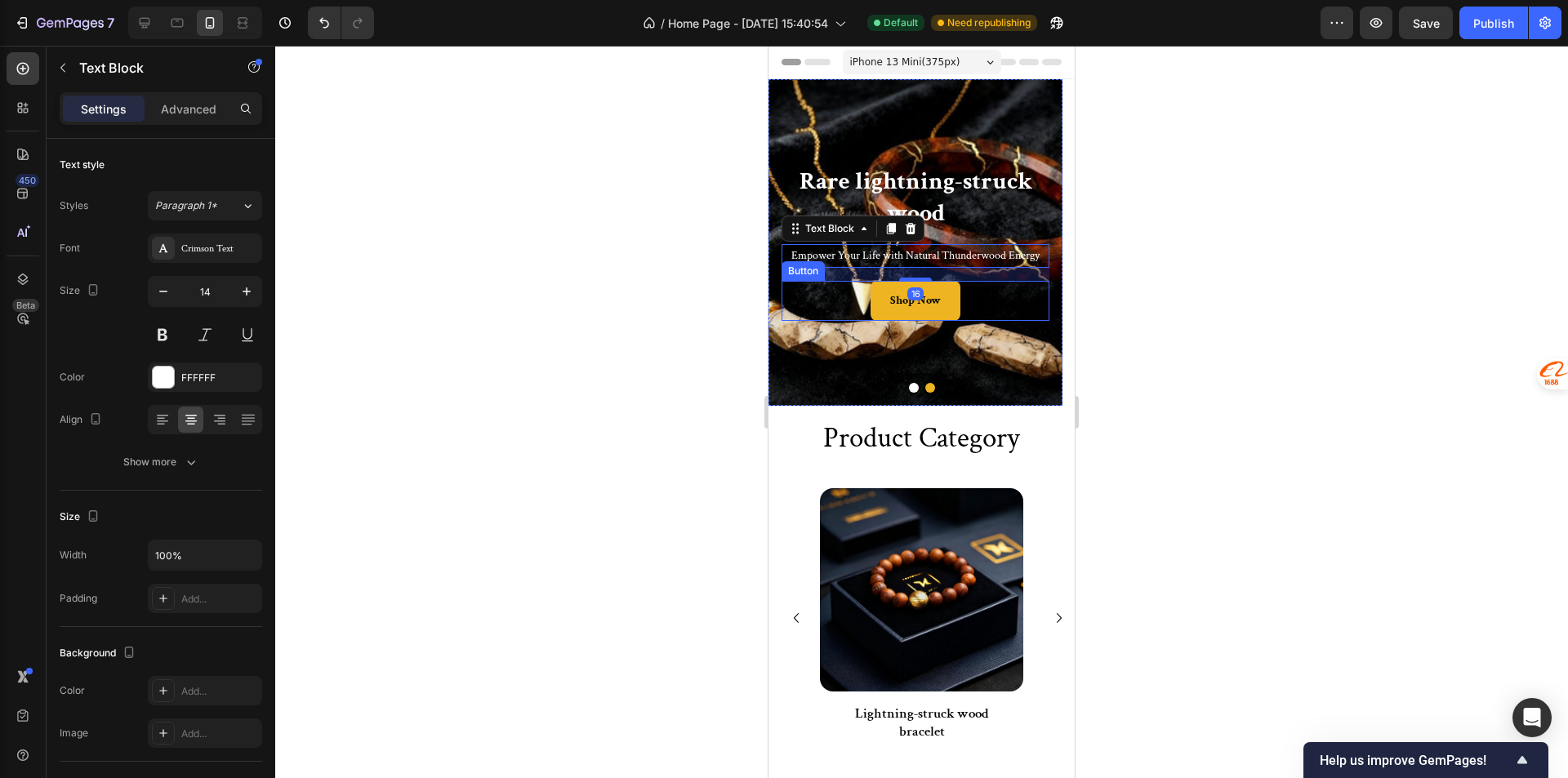
click at [885, 304] on link "Shop Now" at bounding box center [916, 300] width 90 height 40
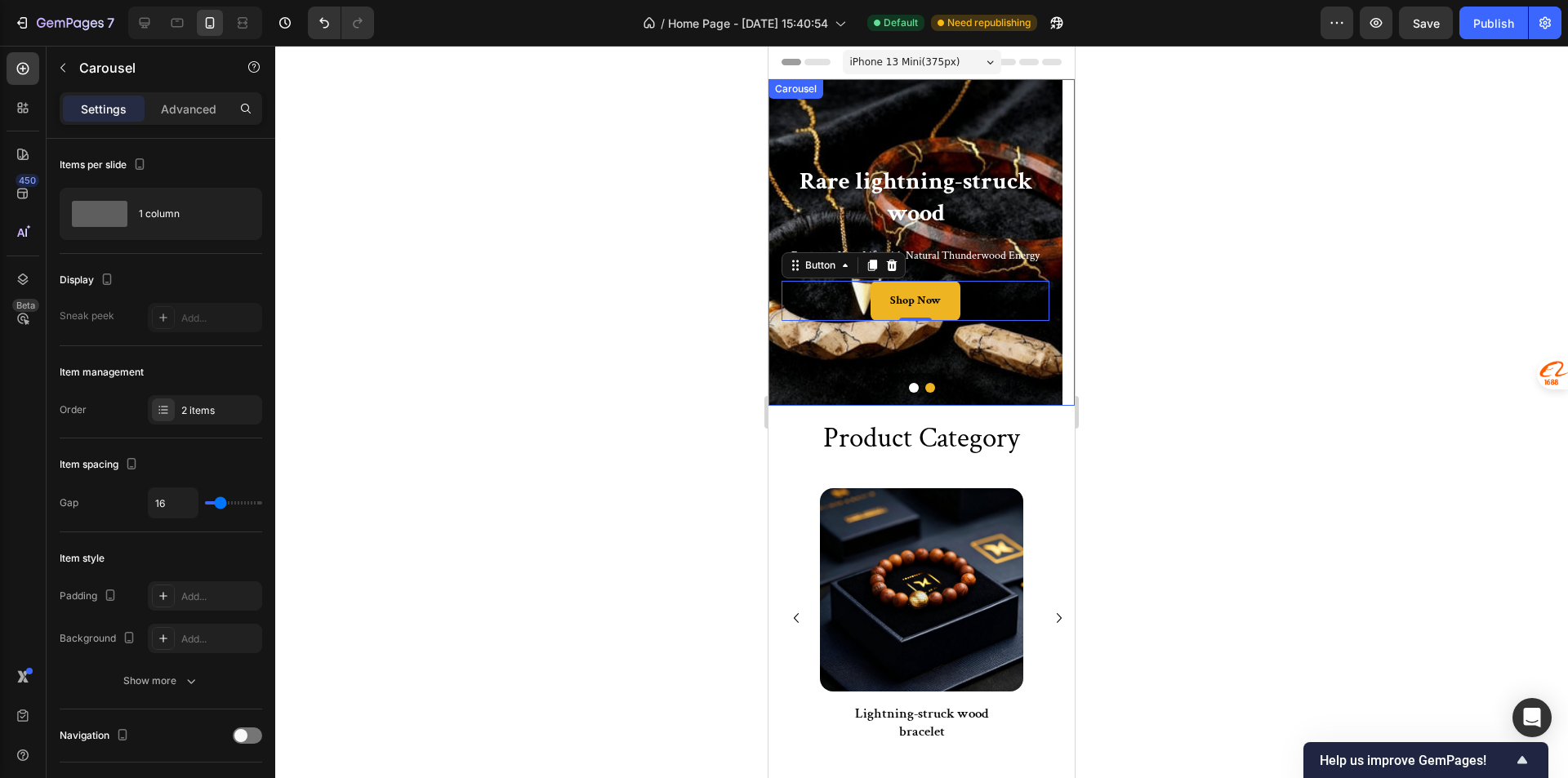
click at [910, 390] on button "Dot" at bounding box center [913, 388] width 10 height 10
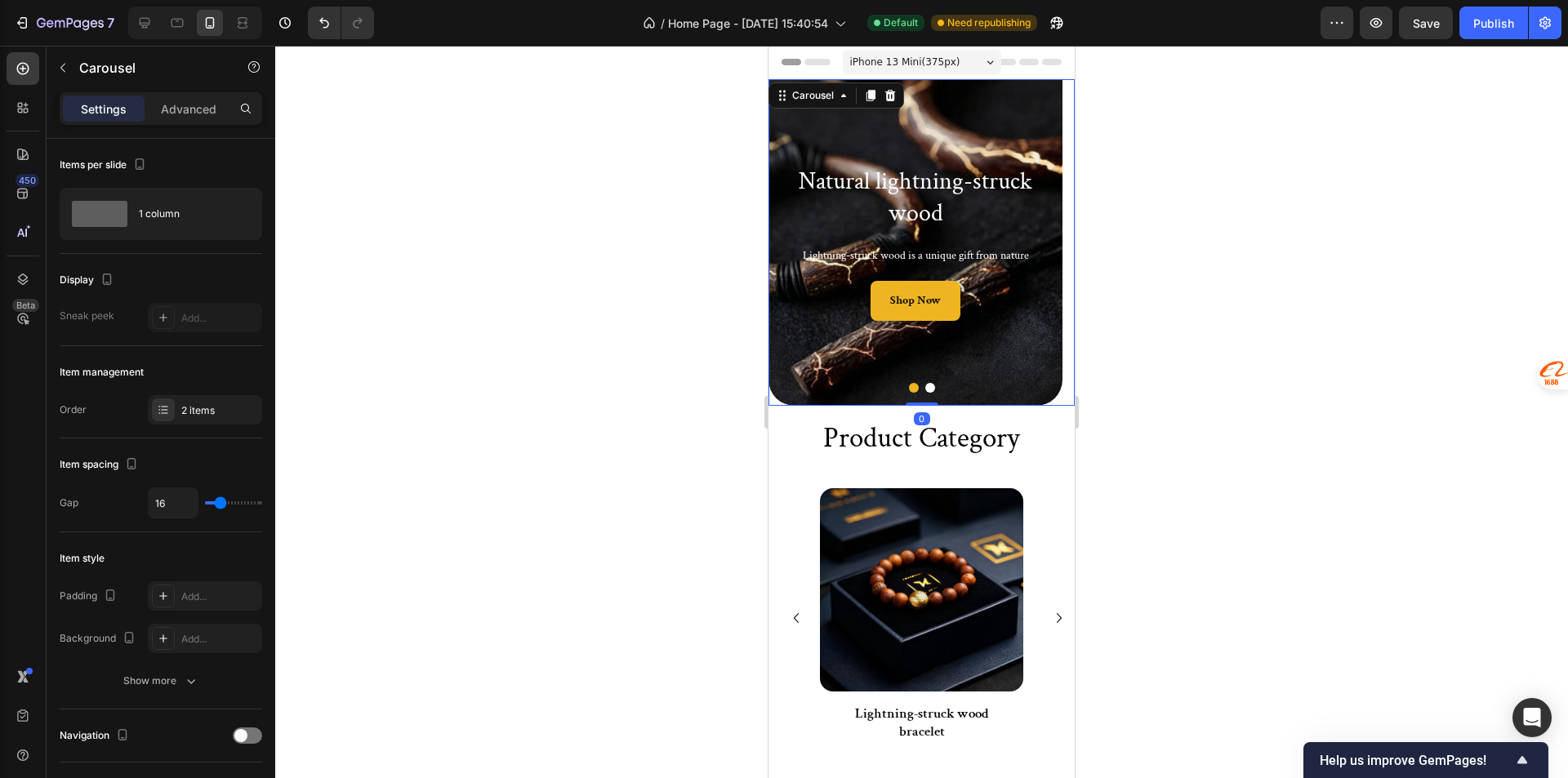
click at [925, 390] on button "Dot" at bounding box center [930, 388] width 10 height 10
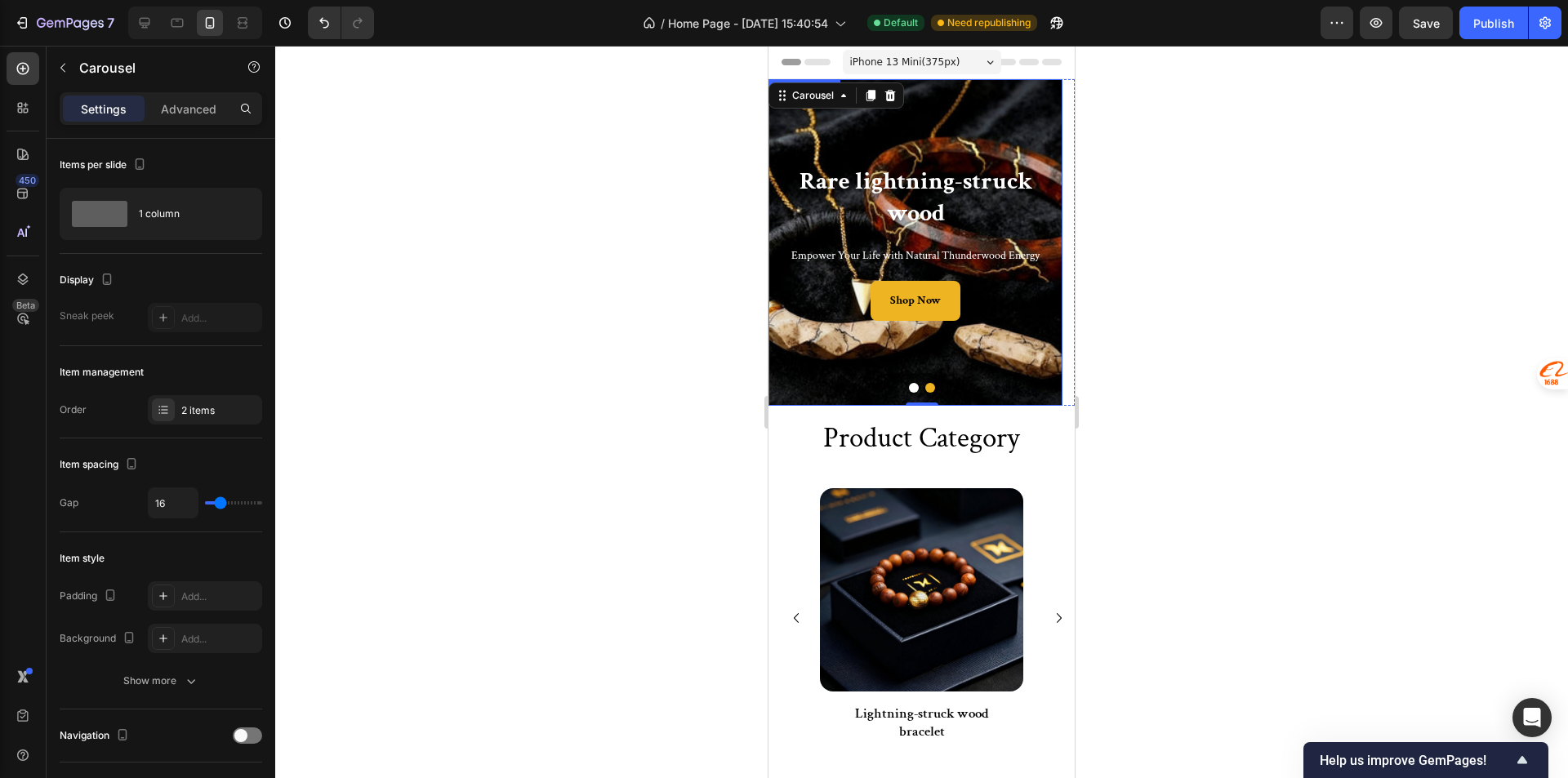
click at [800, 340] on div "Background Image" at bounding box center [915, 242] width 294 height 326
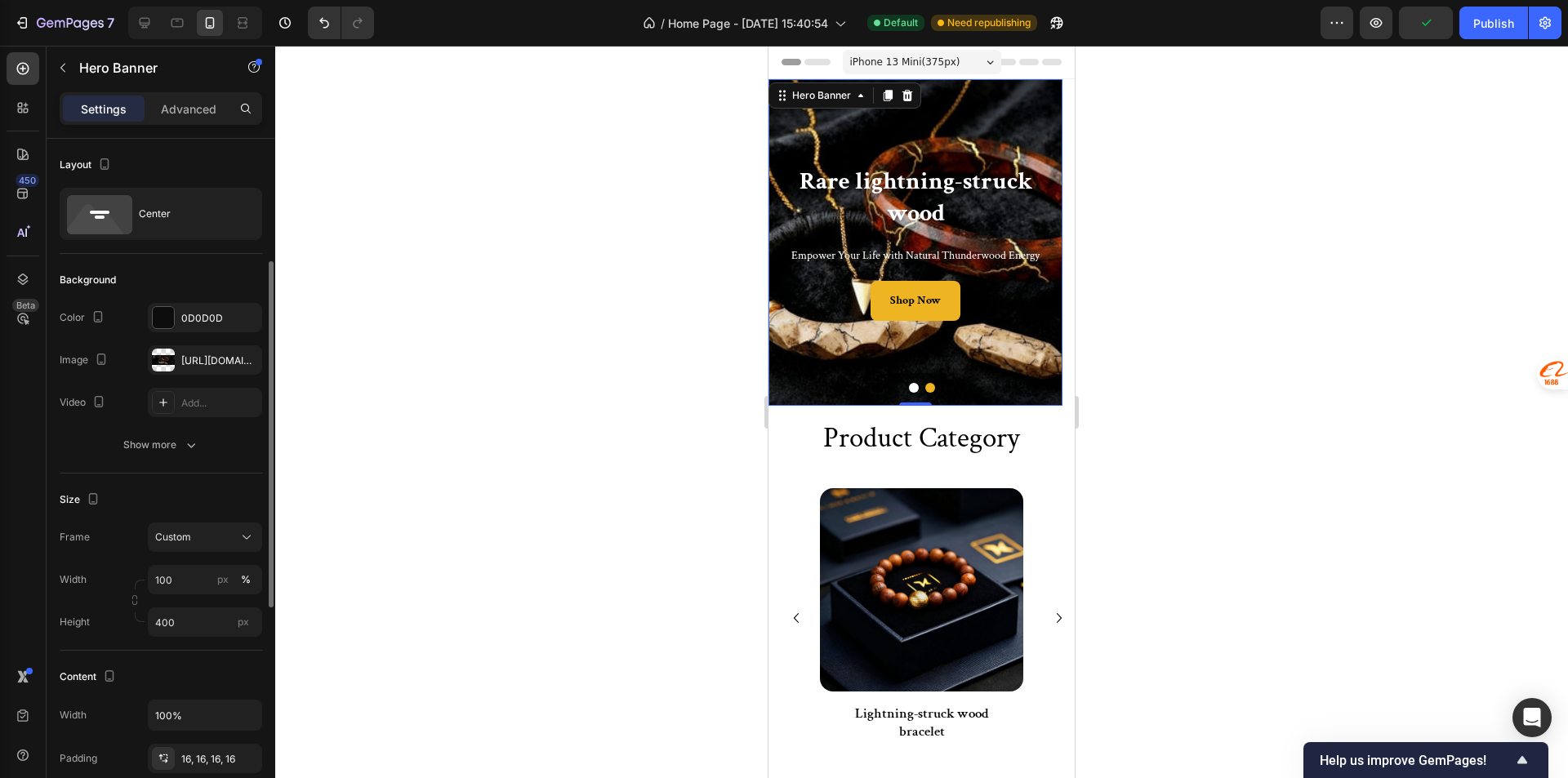
scroll to position [326, 0]
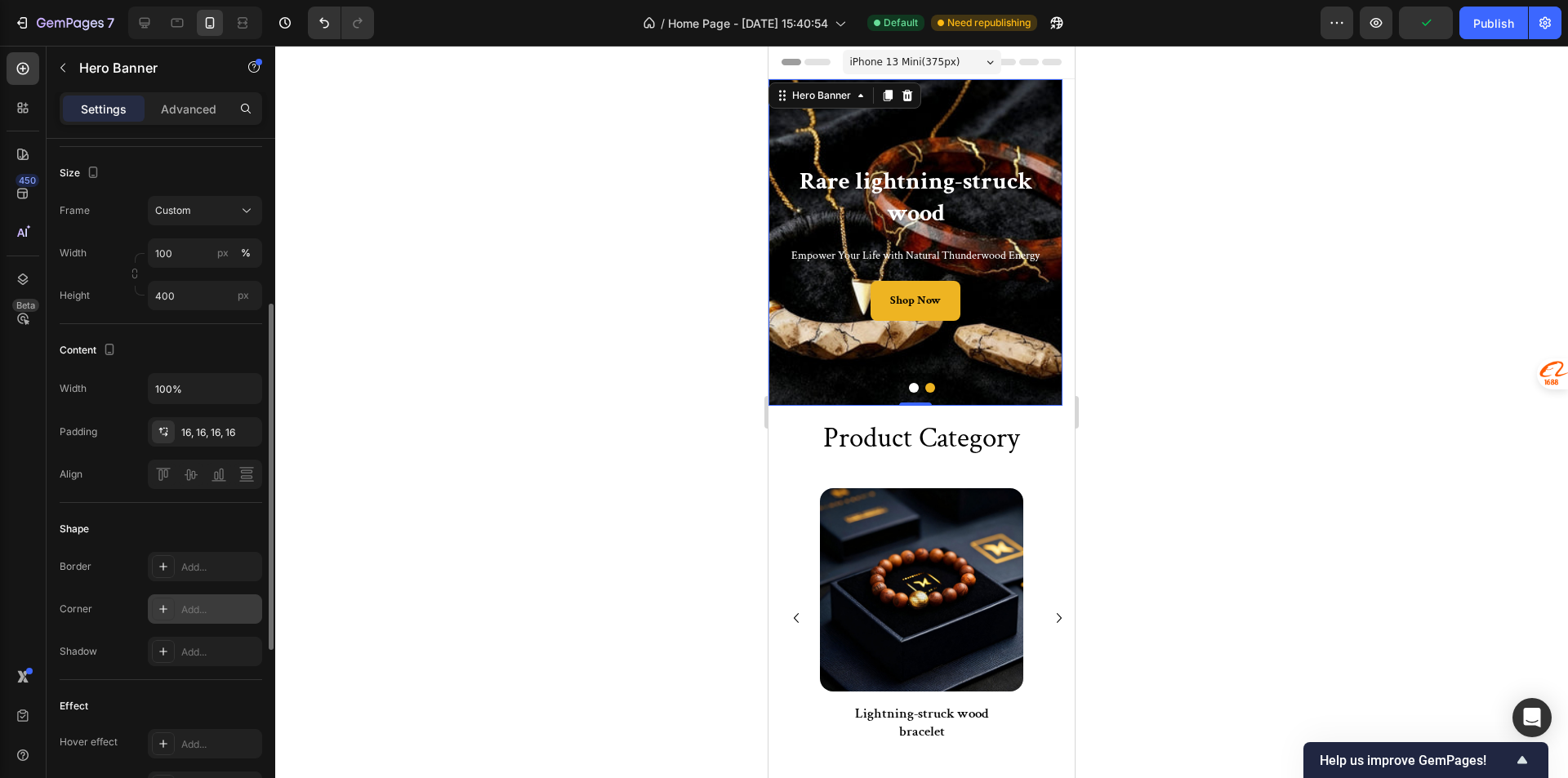
click at [195, 617] on div "Add..." at bounding box center [205, 609] width 115 height 29
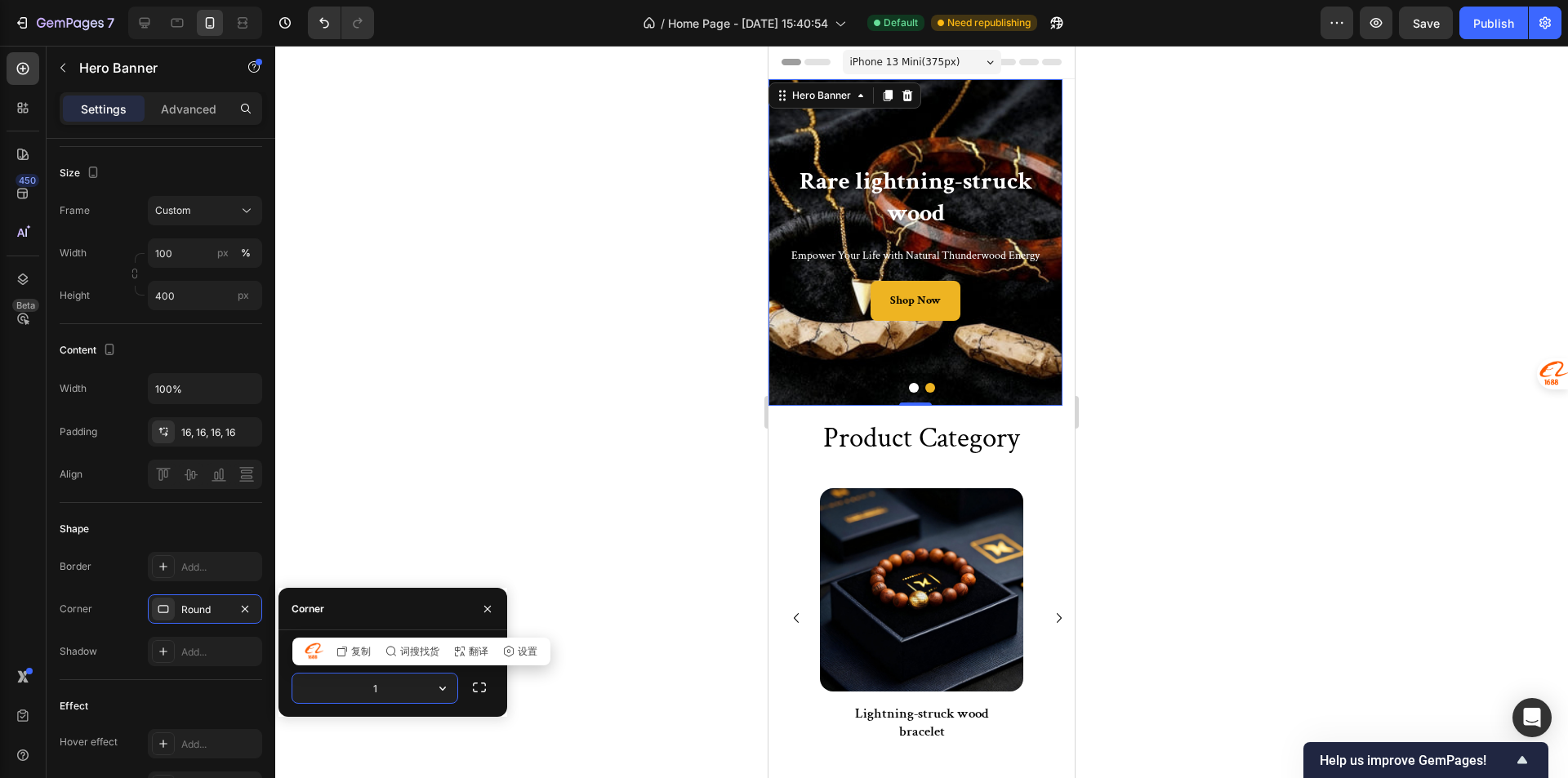
type input "16"
click at [908, 386] on button "Dot" at bounding box center [913, 388] width 10 height 10
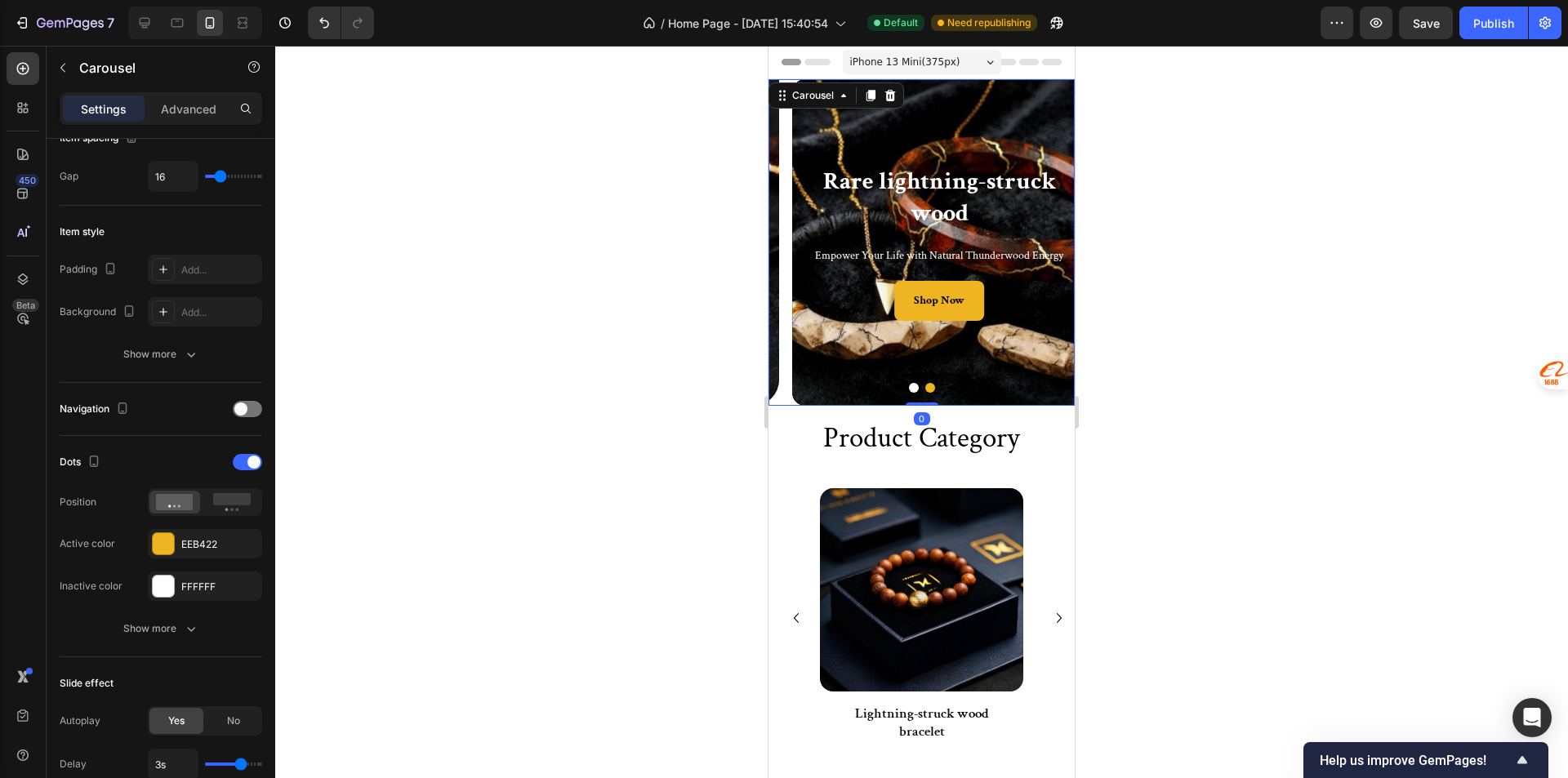
scroll to position [0, 0]
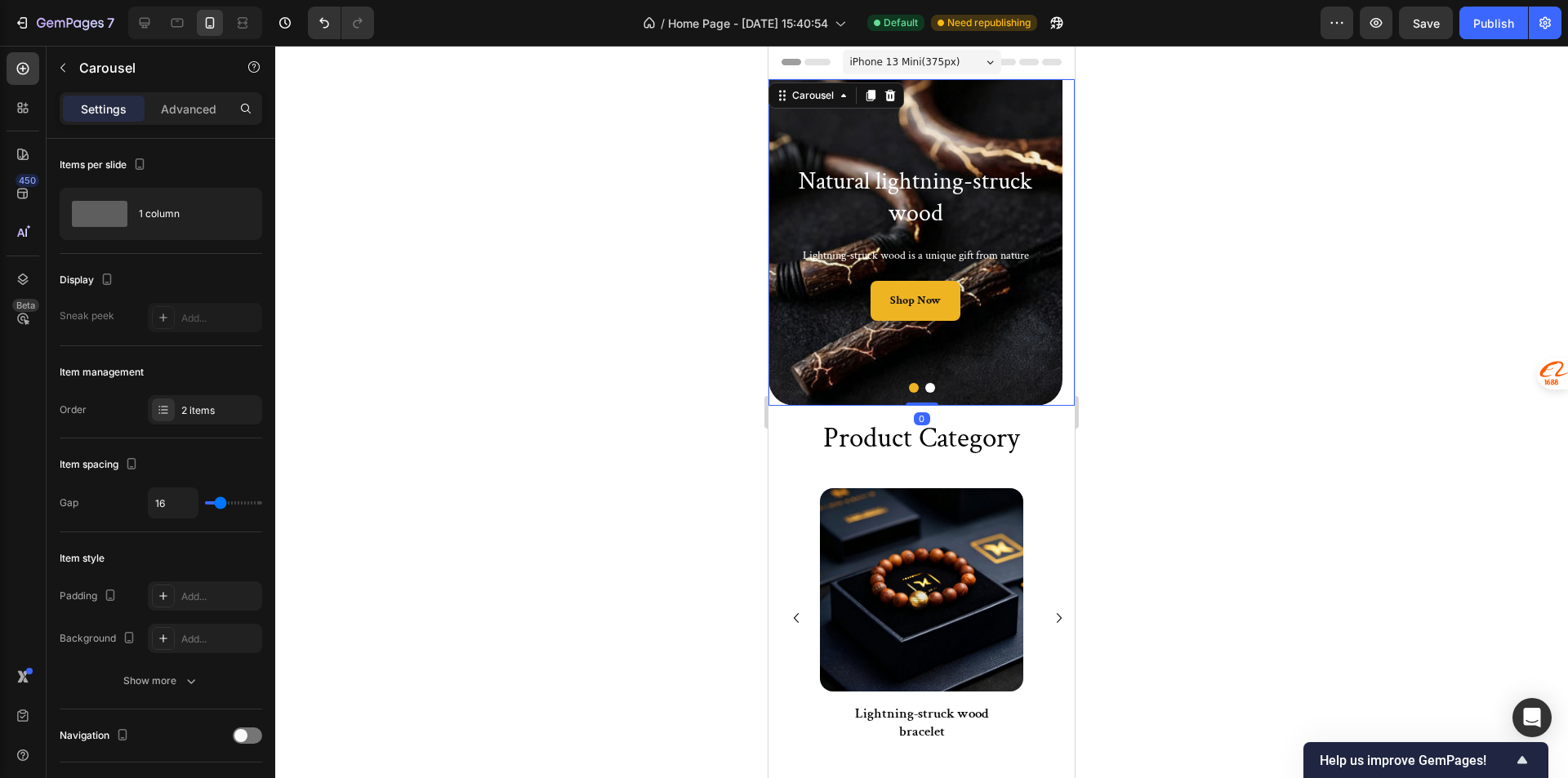
click at [925, 385] on button "Dot" at bounding box center [930, 388] width 10 height 10
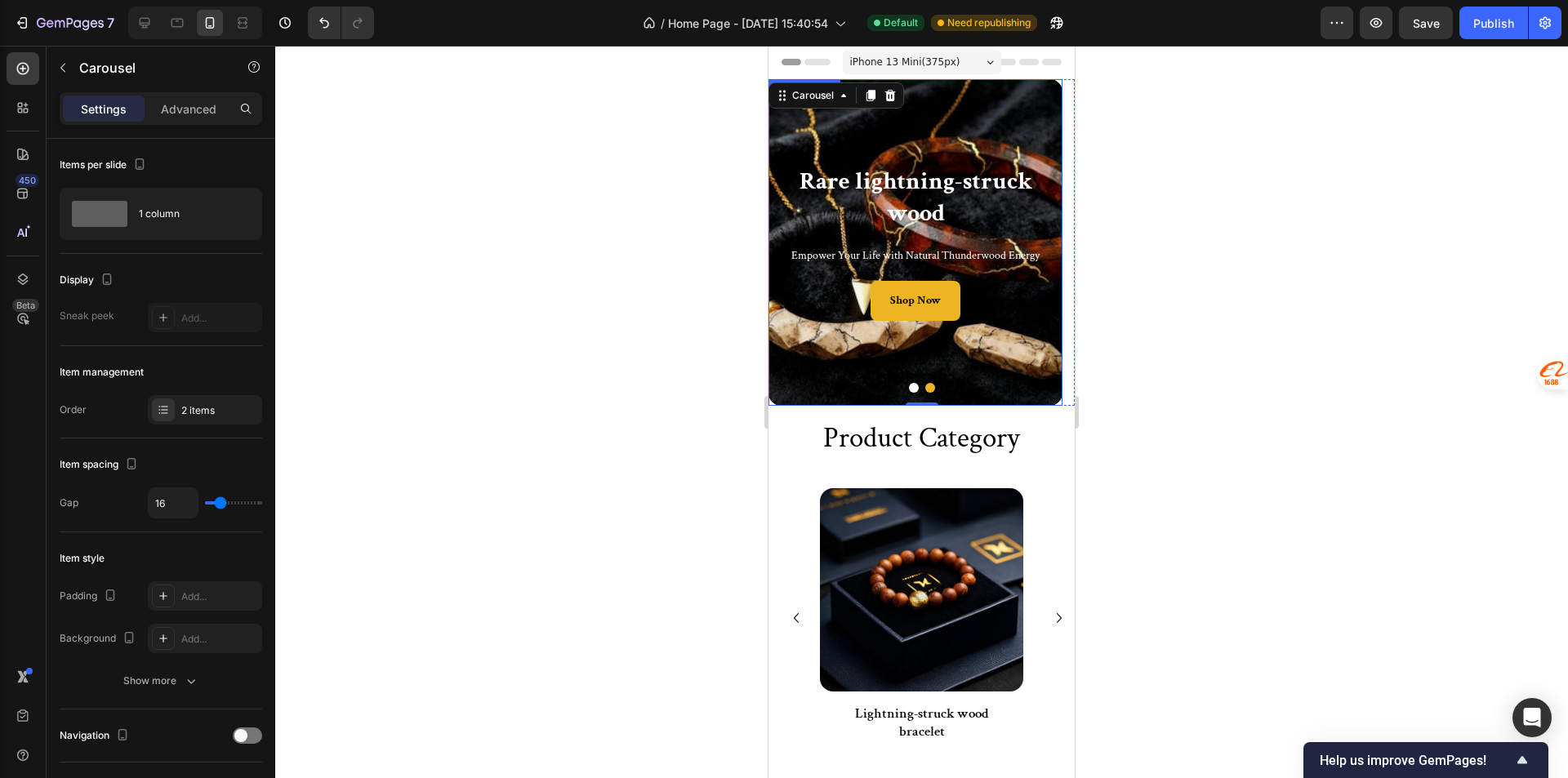
click at [823, 349] on div "Background Image" at bounding box center [915, 242] width 294 height 326
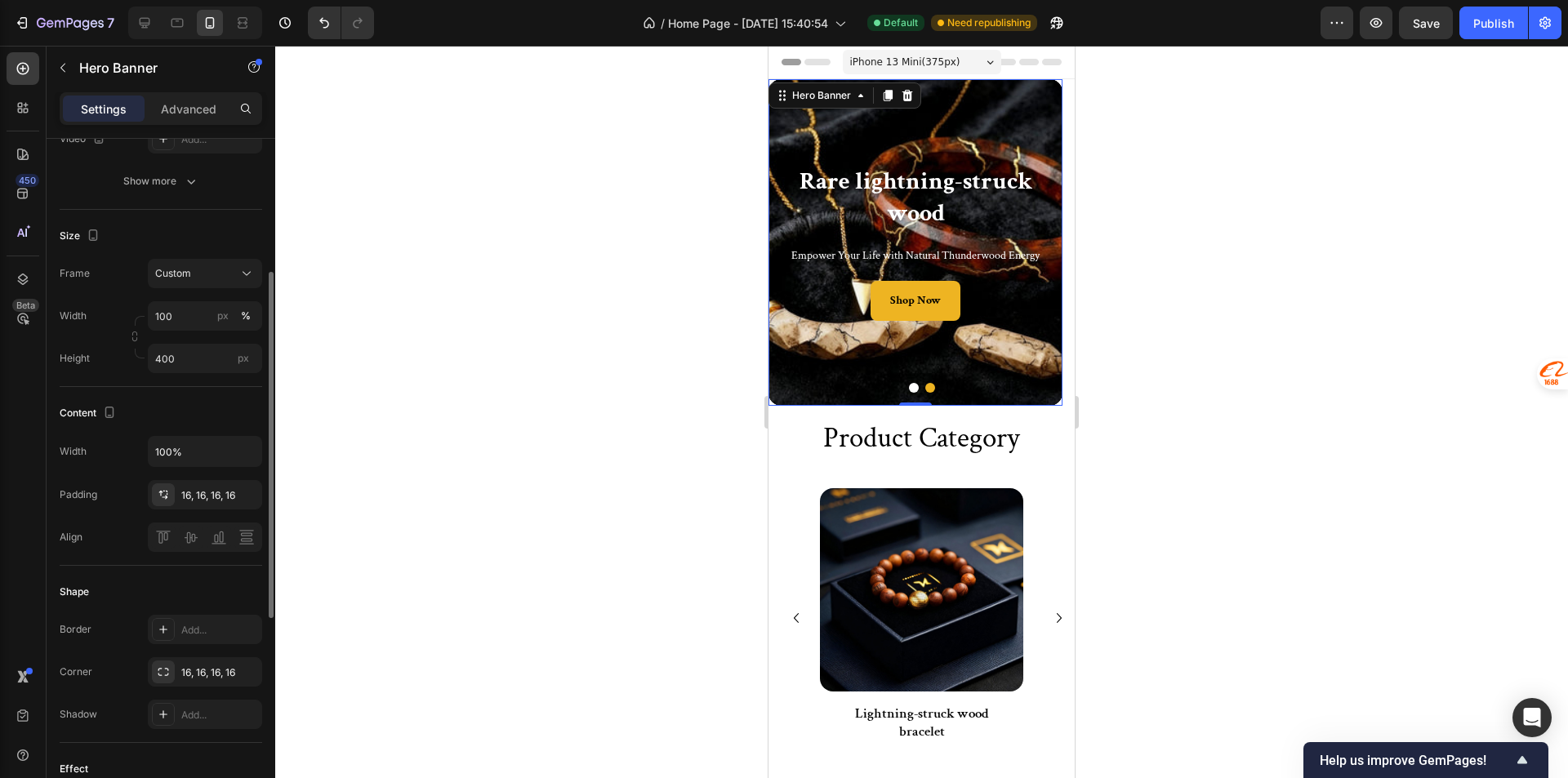
scroll to position [19, 0]
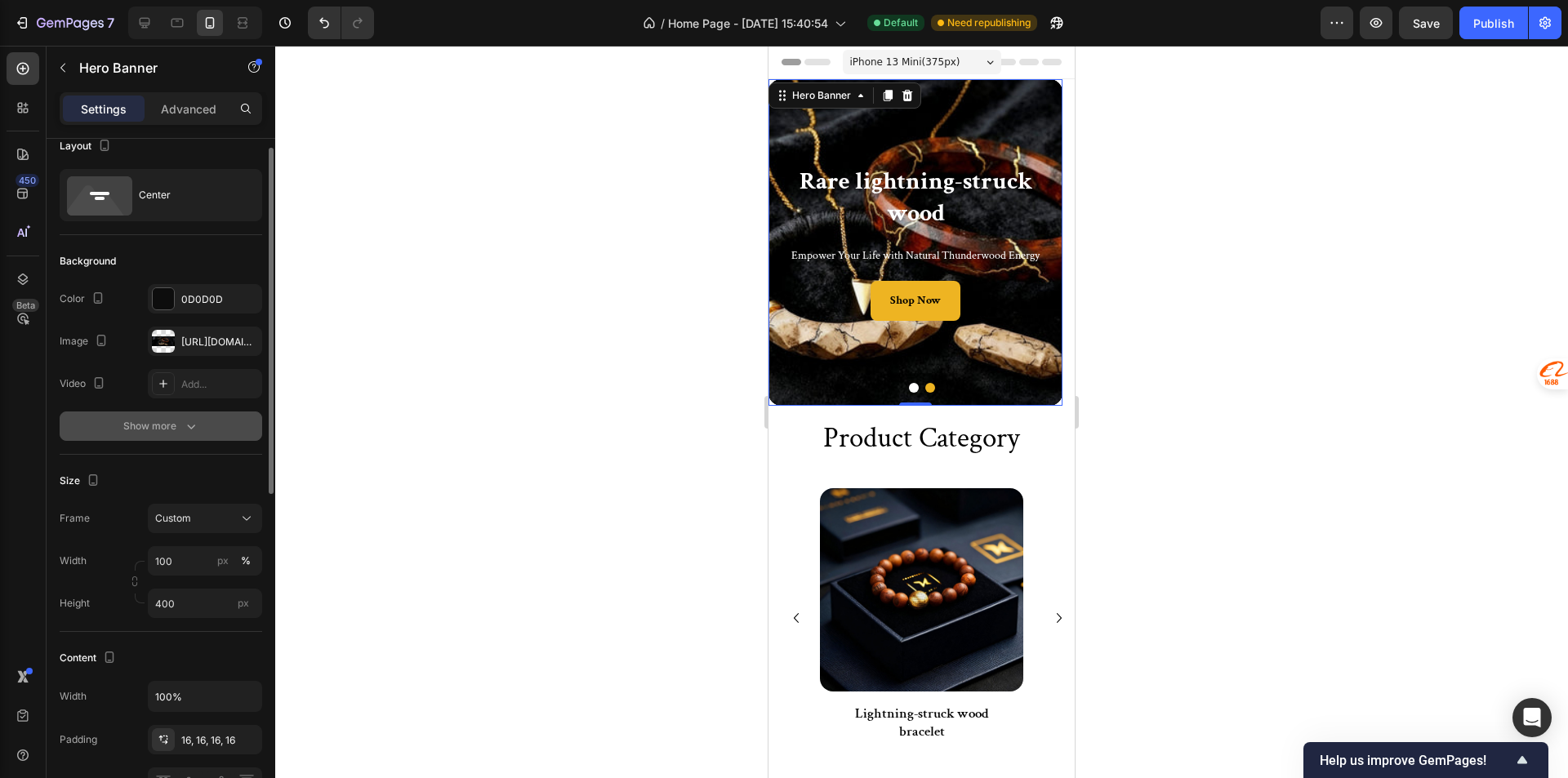
click at [187, 425] on icon "button" at bounding box center [191, 426] width 16 height 16
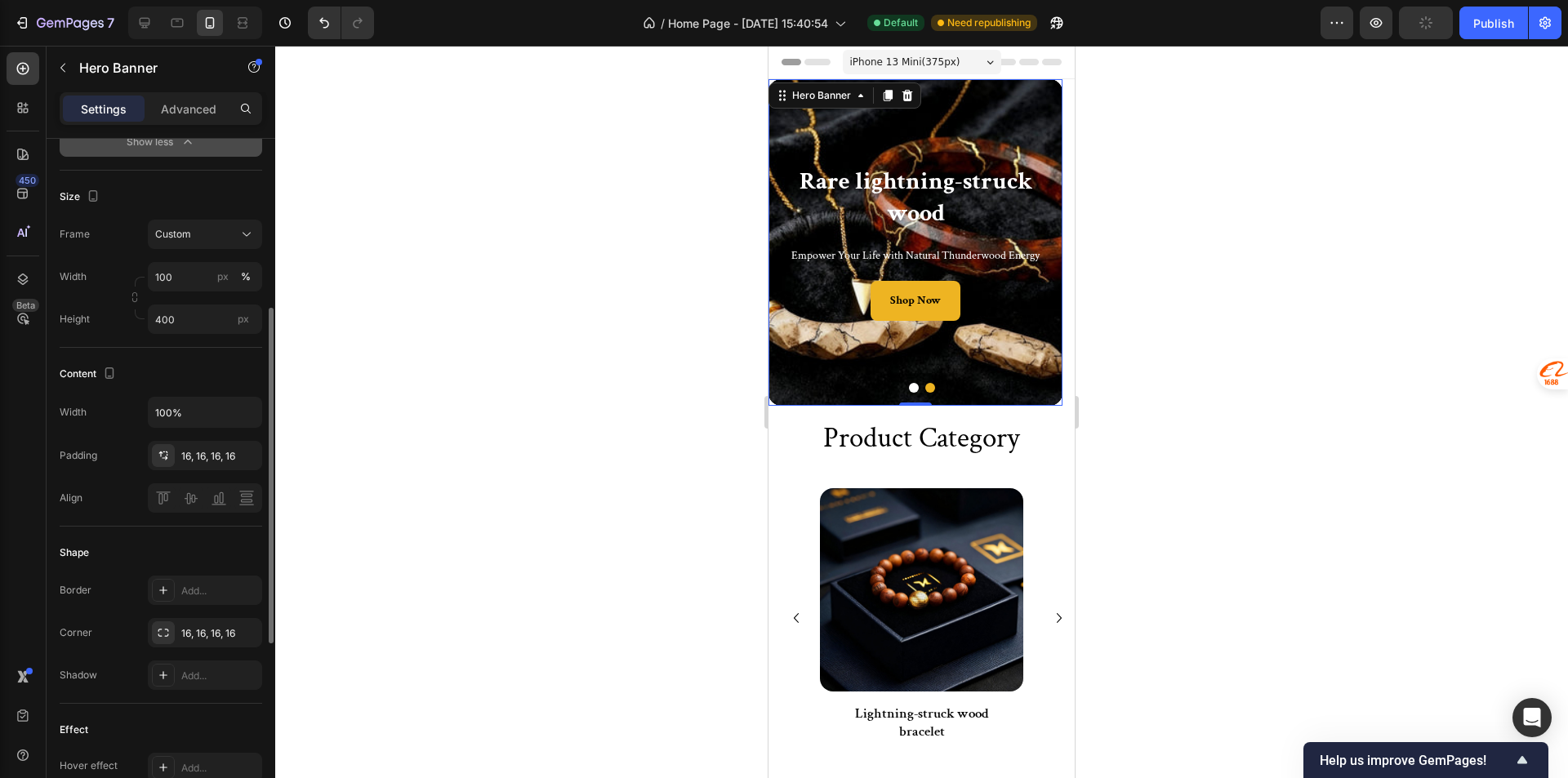
scroll to position [590, 0]
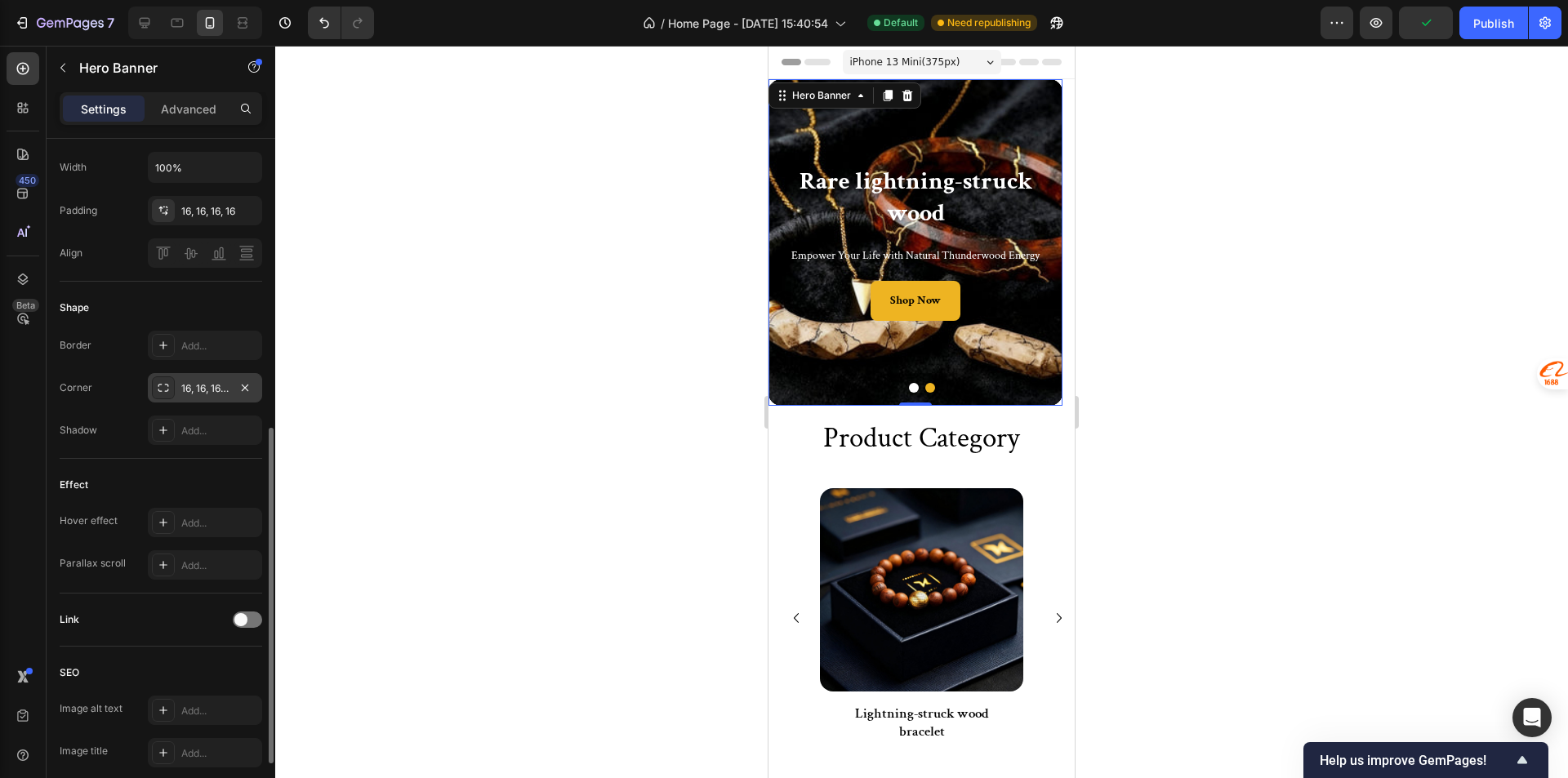
click at [210, 376] on div "16, 16, 16, 16" at bounding box center [205, 388] width 115 height 29
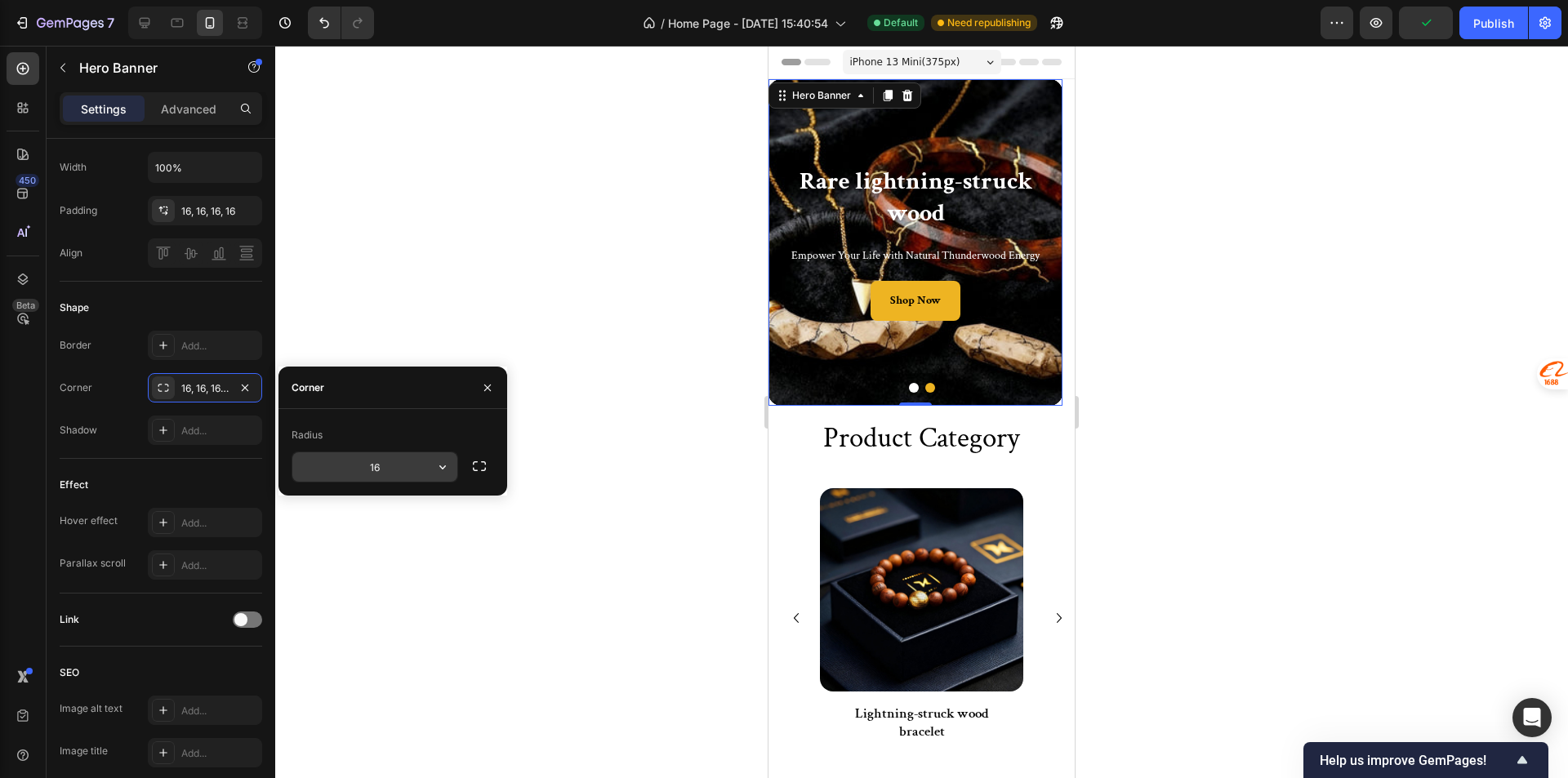
click at [415, 467] on input "16" at bounding box center [375, 467] width 165 height 29
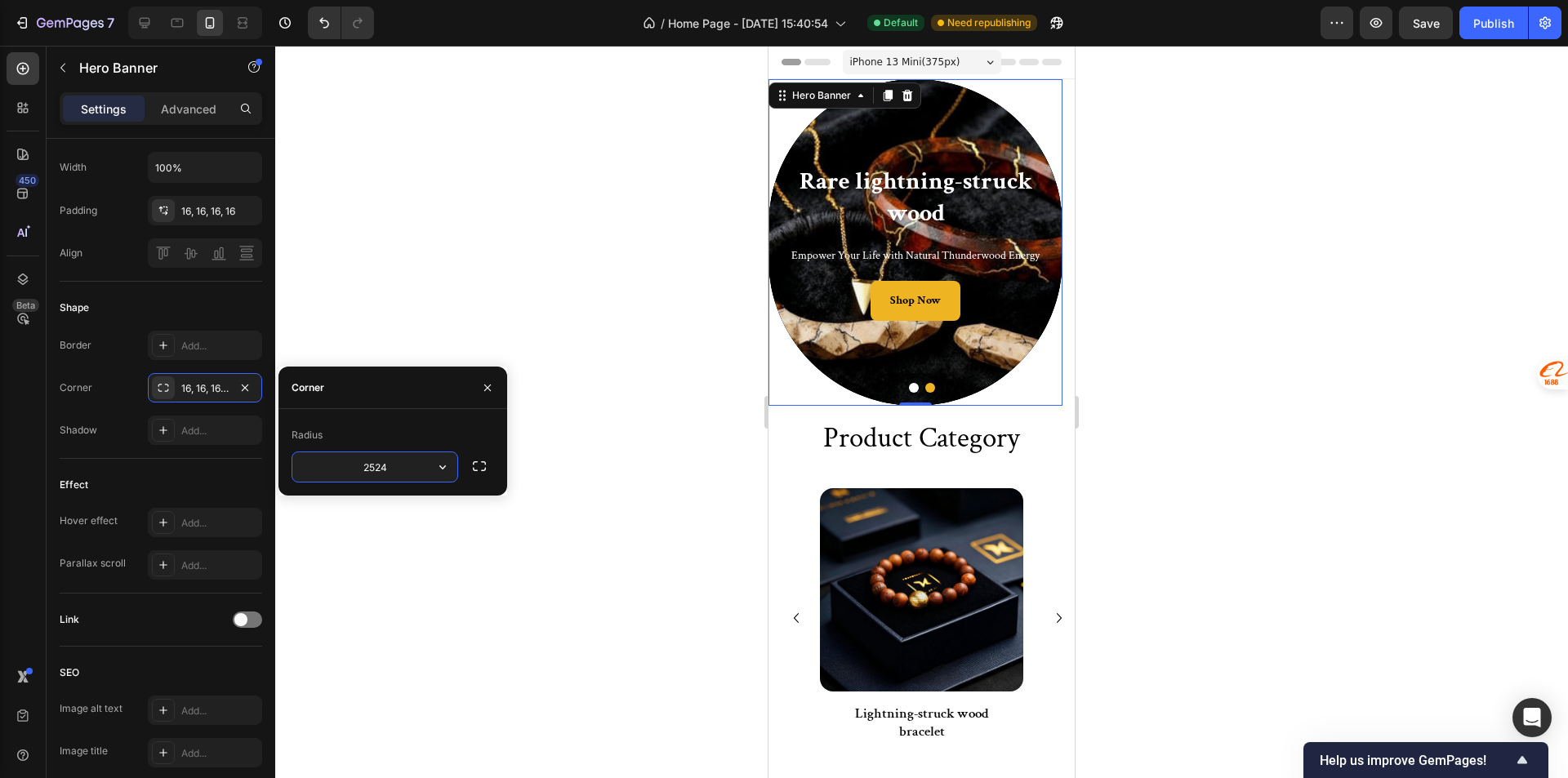
drag, startPoint x: 389, startPoint y: 466, endPoint x: 336, endPoint y: 467, distance: 53.0
click at [336, 467] on input "2524" at bounding box center [375, 467] width 165 height 29
type input "24"
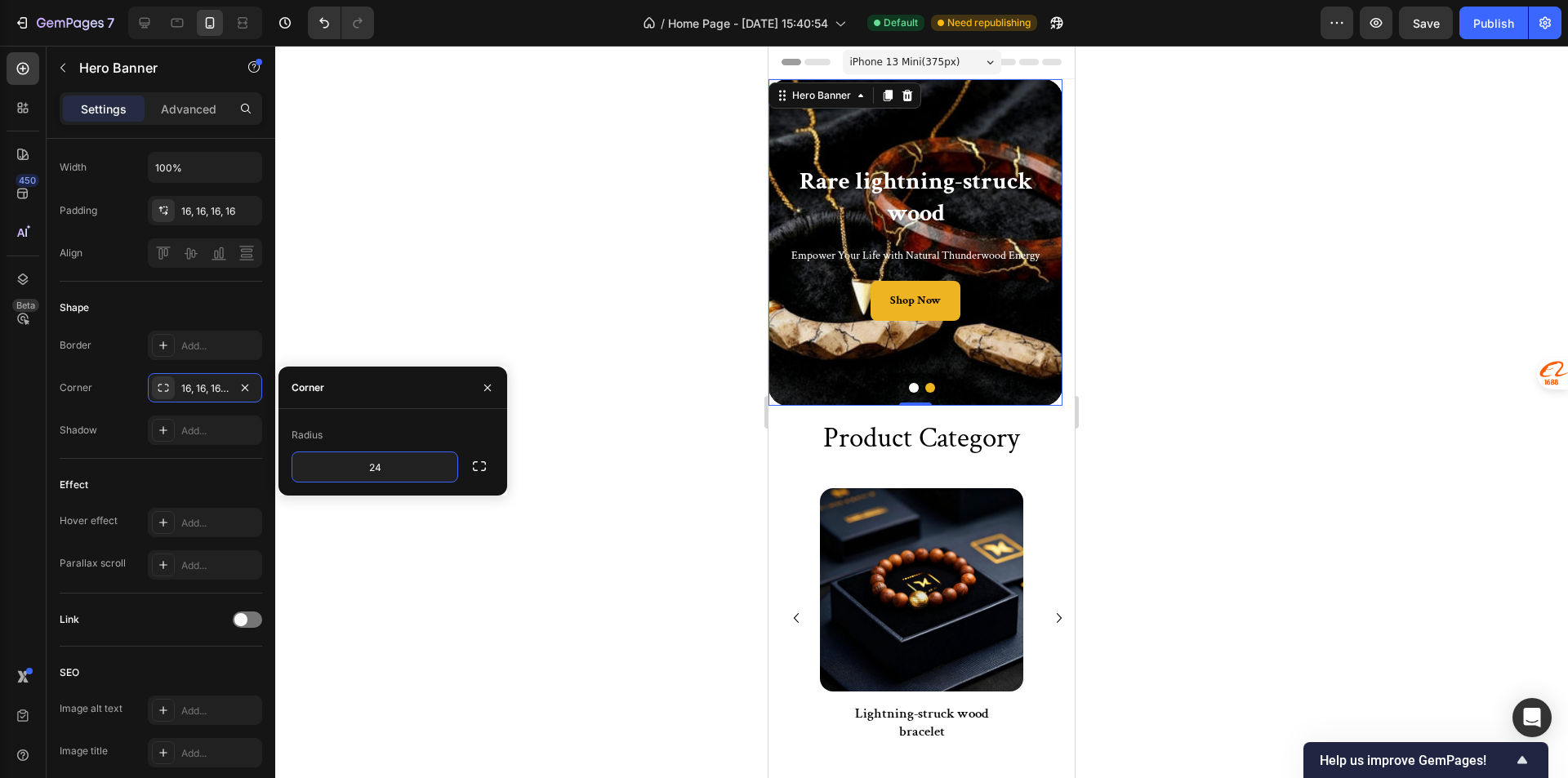
click at [530, 305] on div at bounding box center [921, 411] width 1292 height 732
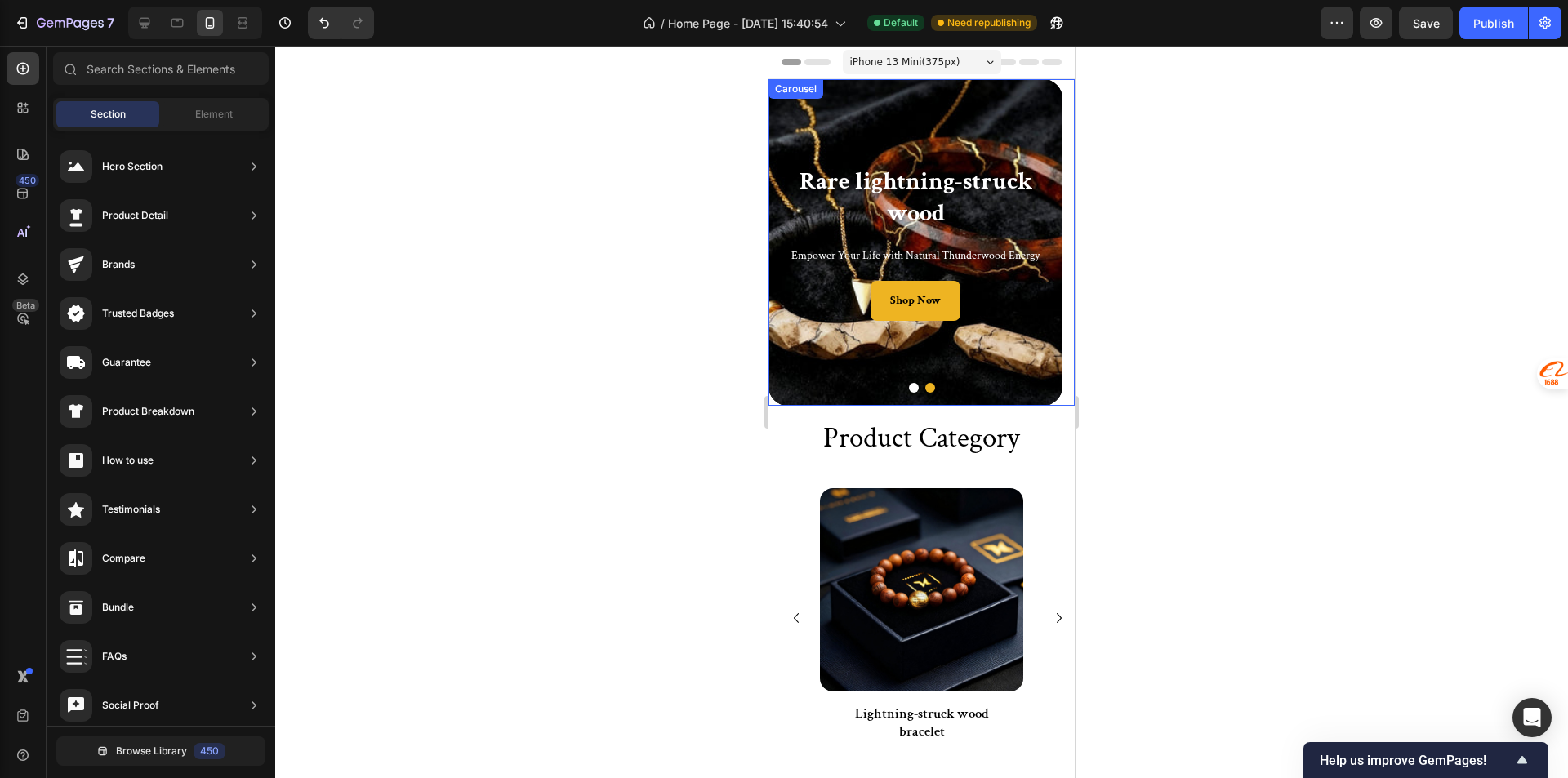
click at [909, 390] on button "Dot" at bounding box center [913, 388] width 10 height 10
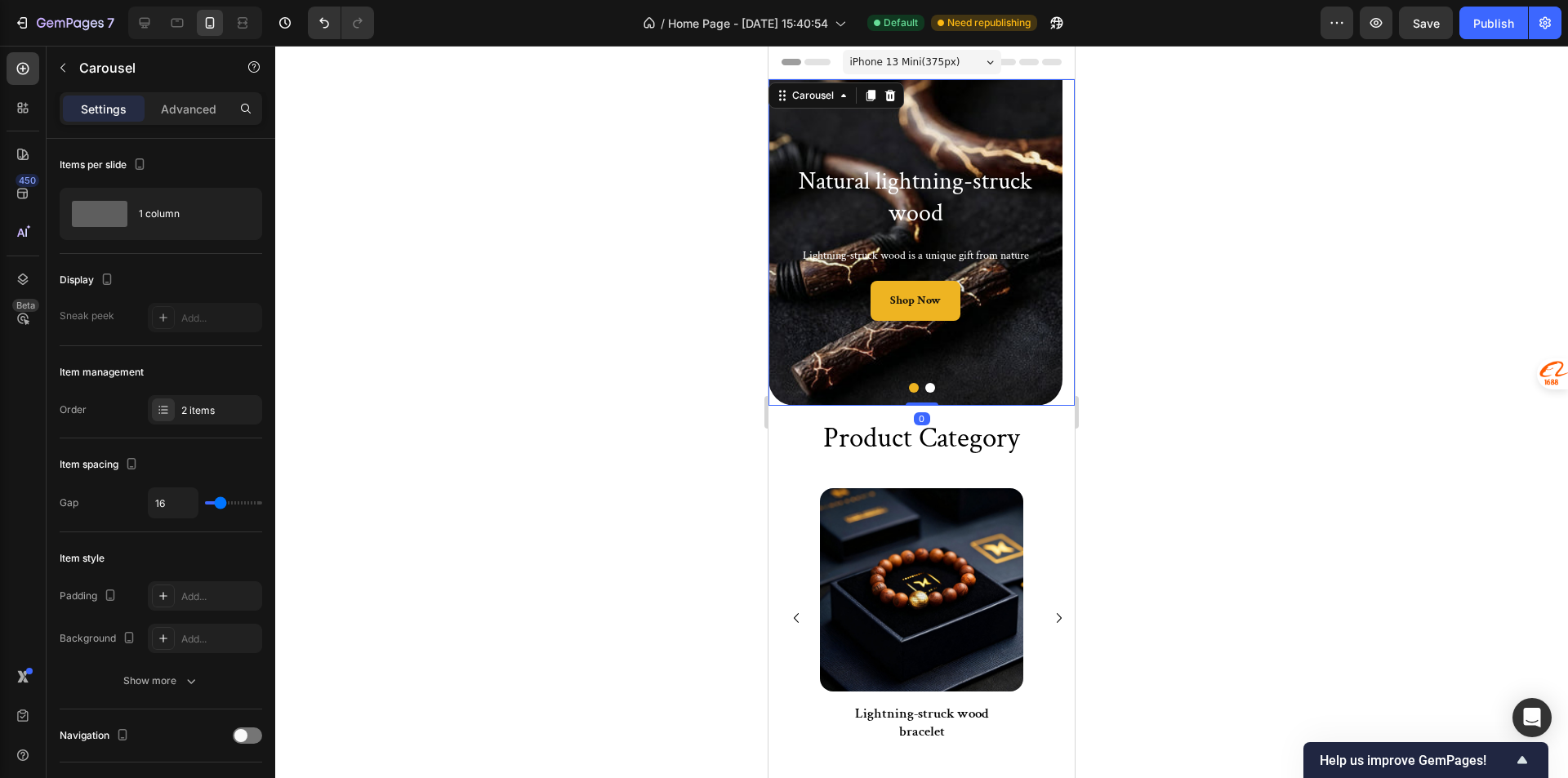
click at [929, 385] on div at bounding box center [921, 388] width 306 height 10
click at [927, 388] on button "Dot" at bounding box center [930, 388] width 10 height 10
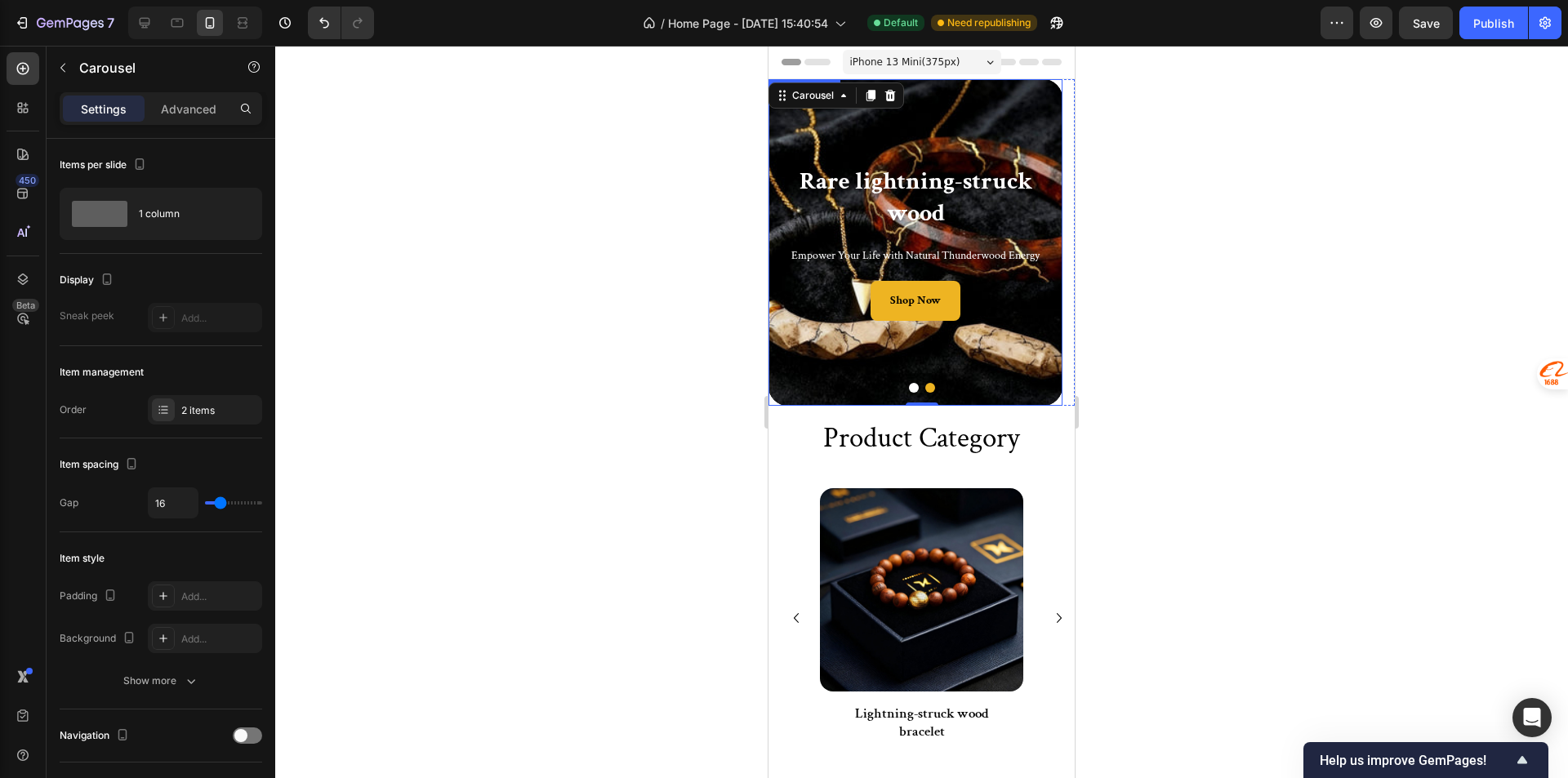
click at [822, 369] on div "Background Image" at bounding box center [915, 242] width 294 height 326
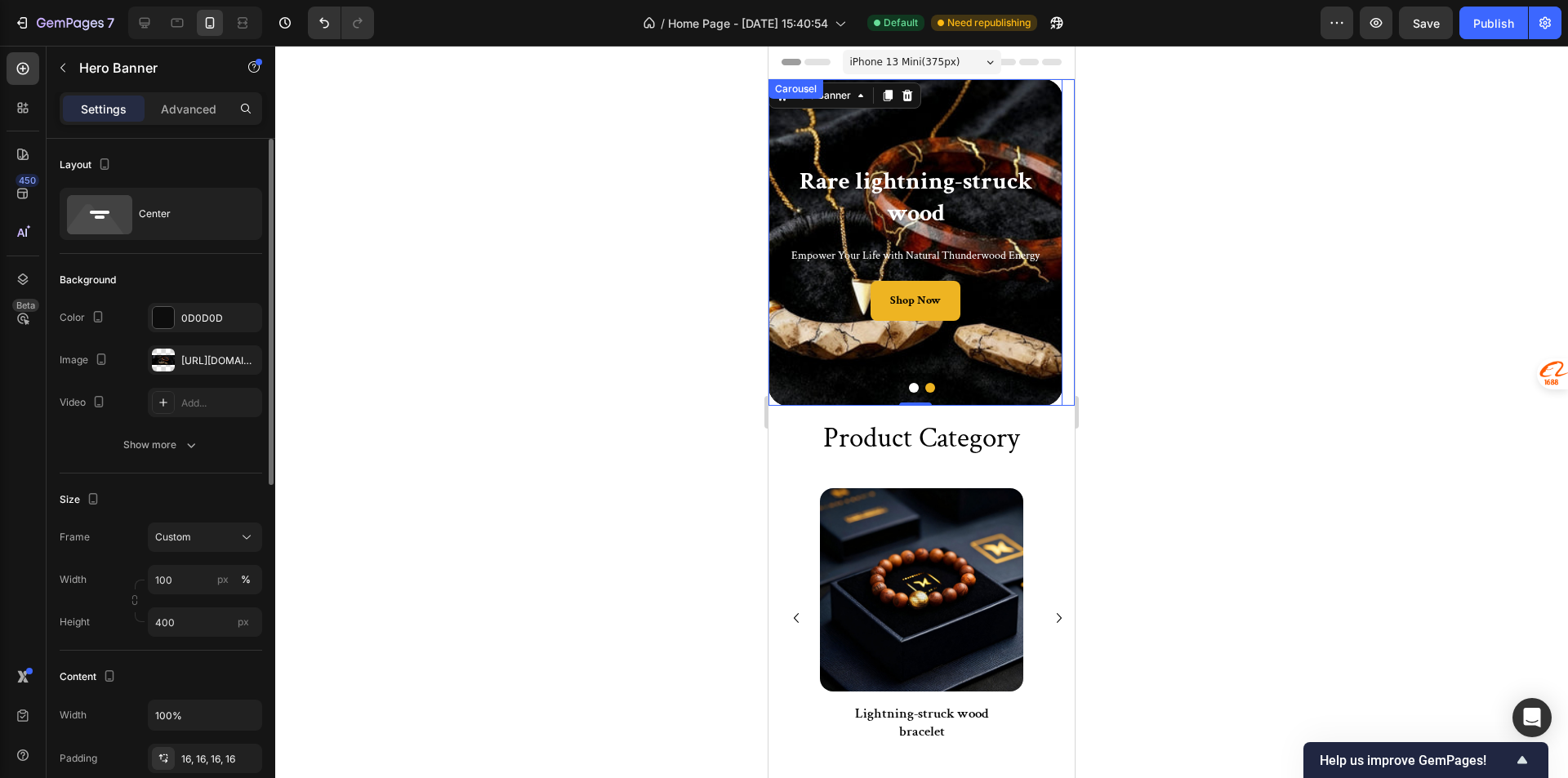
scroll to position [164, 0]
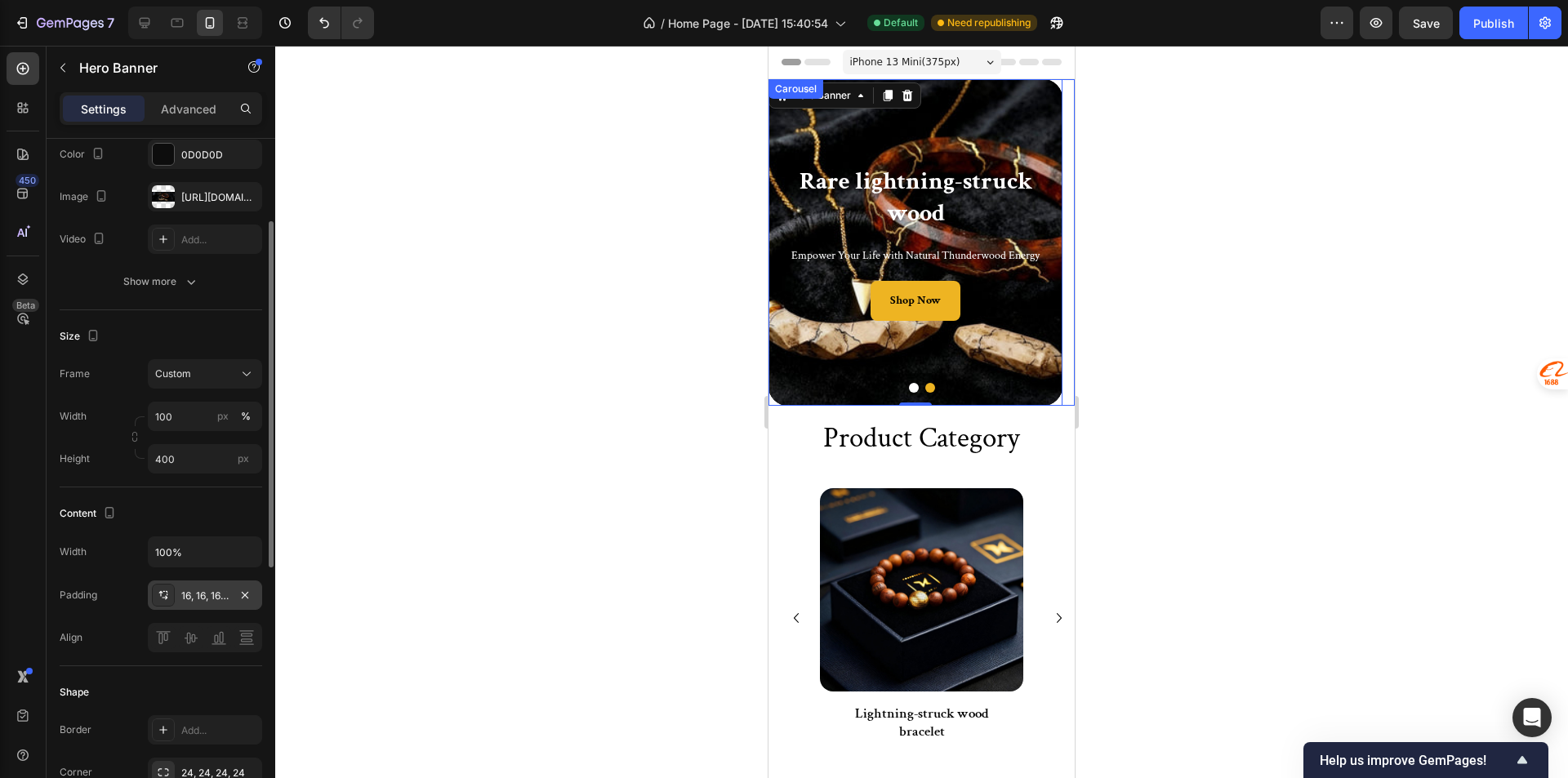
click at [190, 592] on div "16, 16, 16, 16" at bounding box center [205, 596] width 47 height 15
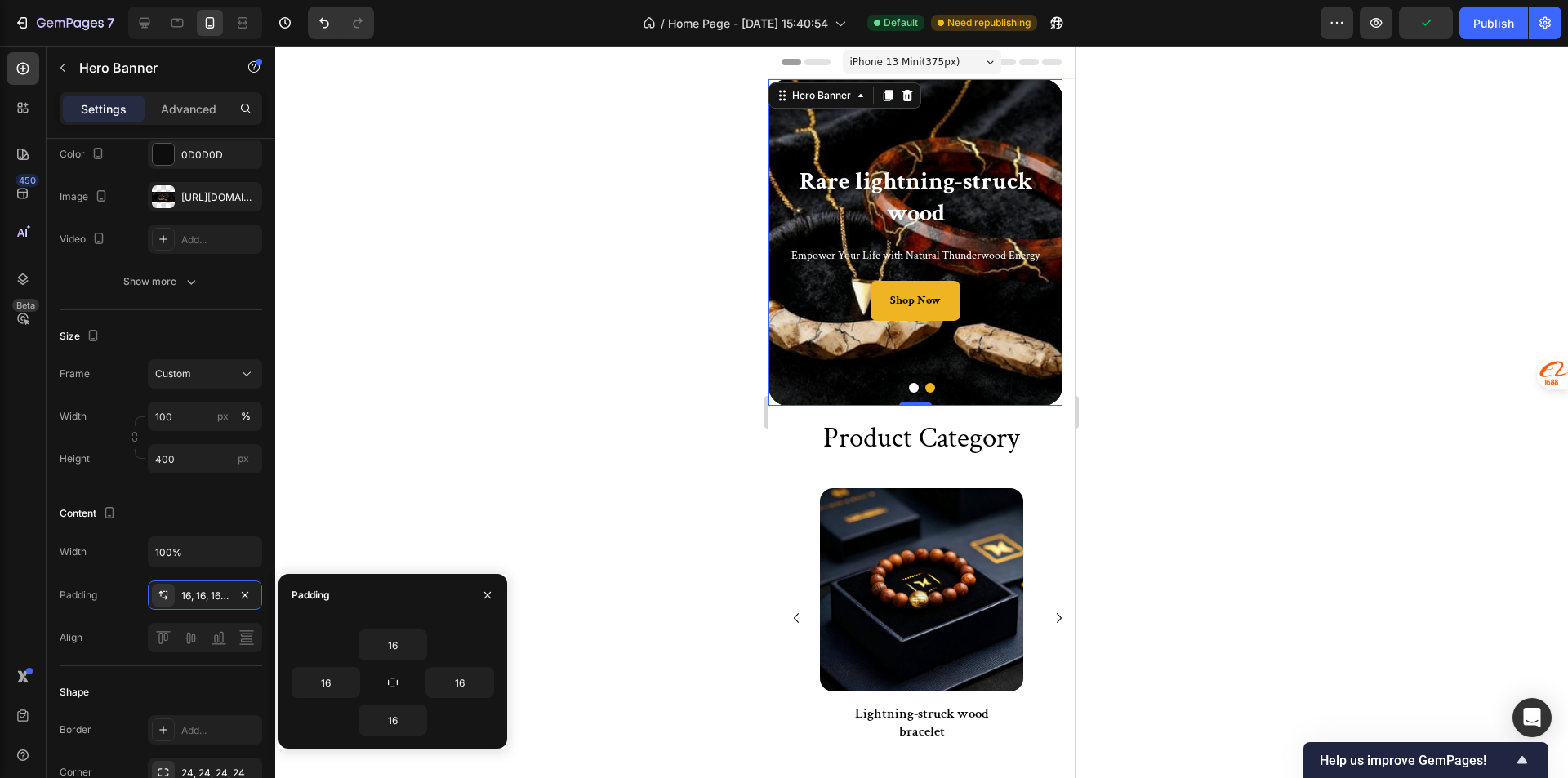
click at [822, 363] on div "Background Image" at bounding box center [915, 242] width 294 height 326
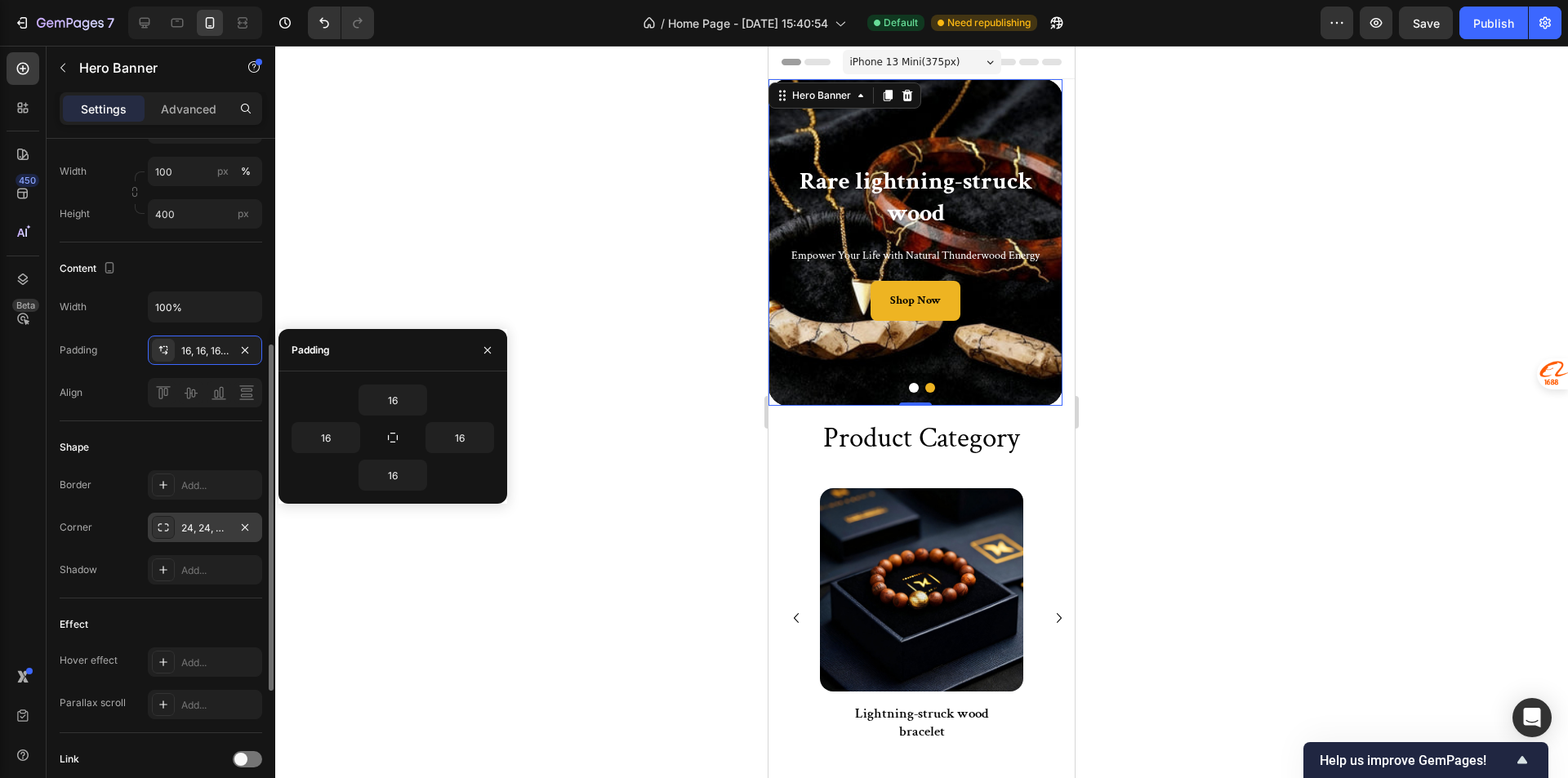
click at [203, 524] on div "24, 24, 24, 24" at bounding box center [205, 528] width 47 height 15
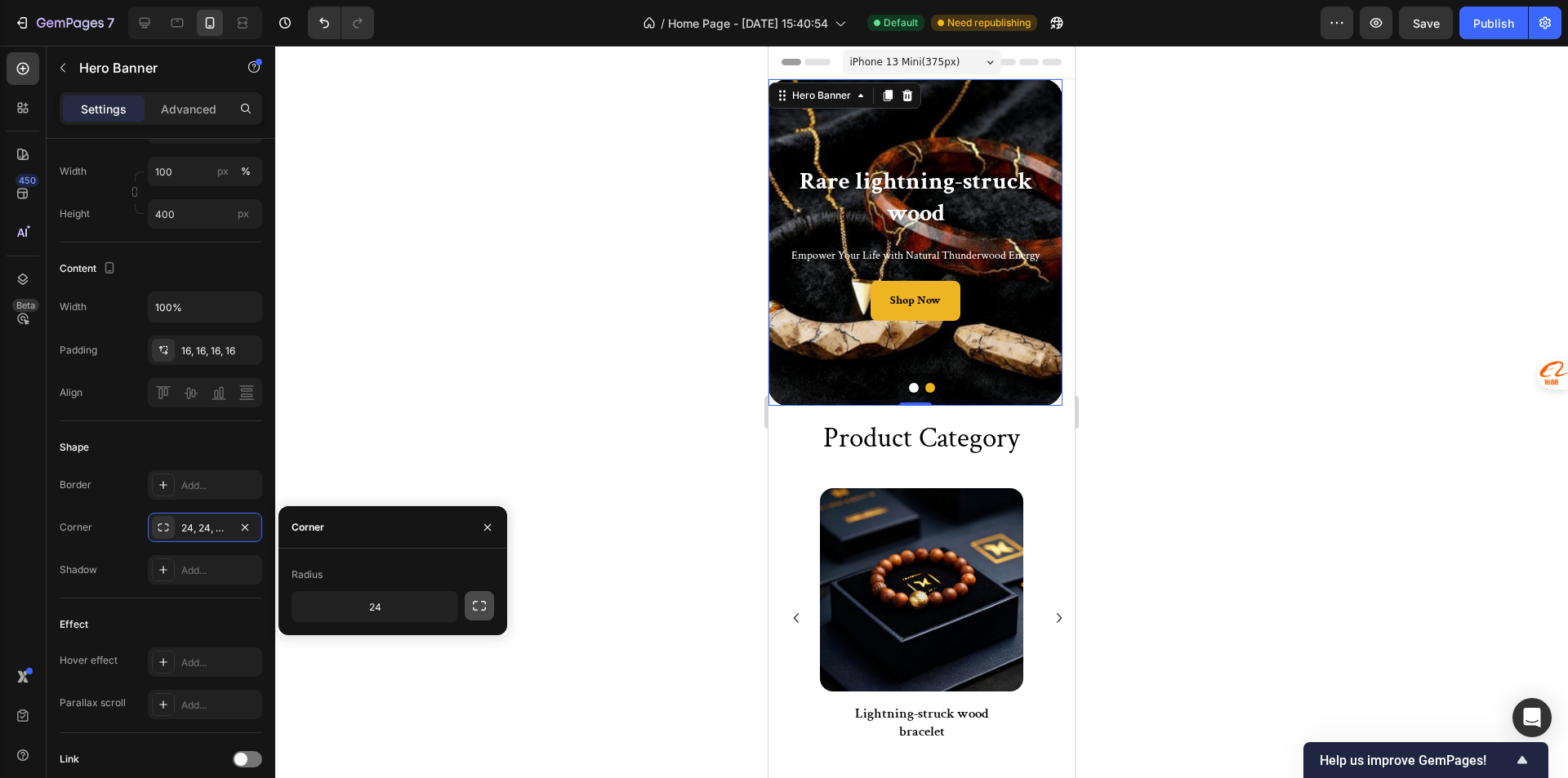
click at [474, 605] on icon "button" at bounding box center [480, 605] width 16 height 16
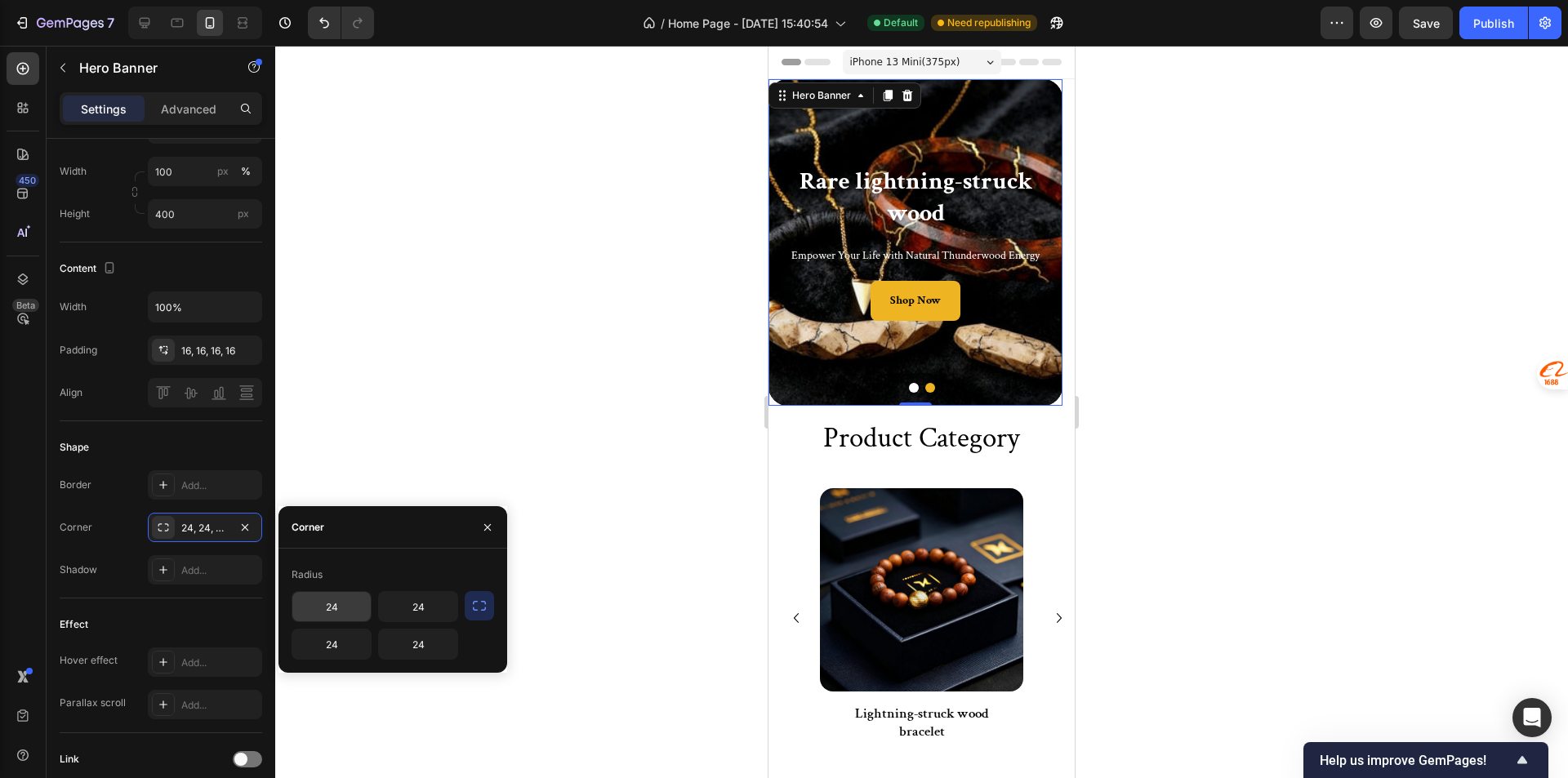
click at [349, 613] on input "24" at bounding box center [331, 606] width 79 height 29
type input "0"
click at [421, 610] on input "24" at bounding box center [418, 606] width 79 height 29
type input "0"
click at [537, 361] on div at bounding box center [921, 411] width 1292 height 732
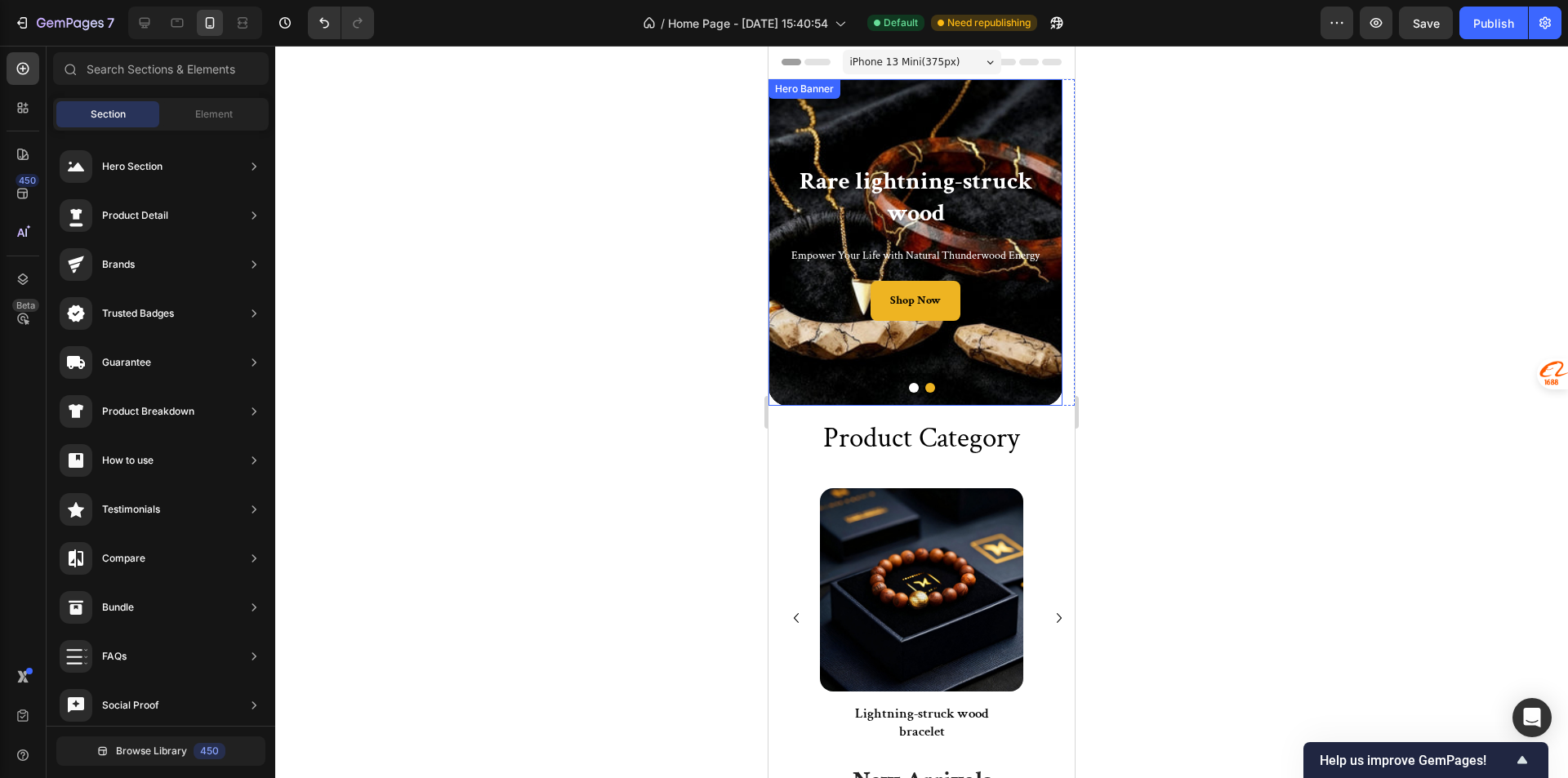
scroll to position [82, 0]
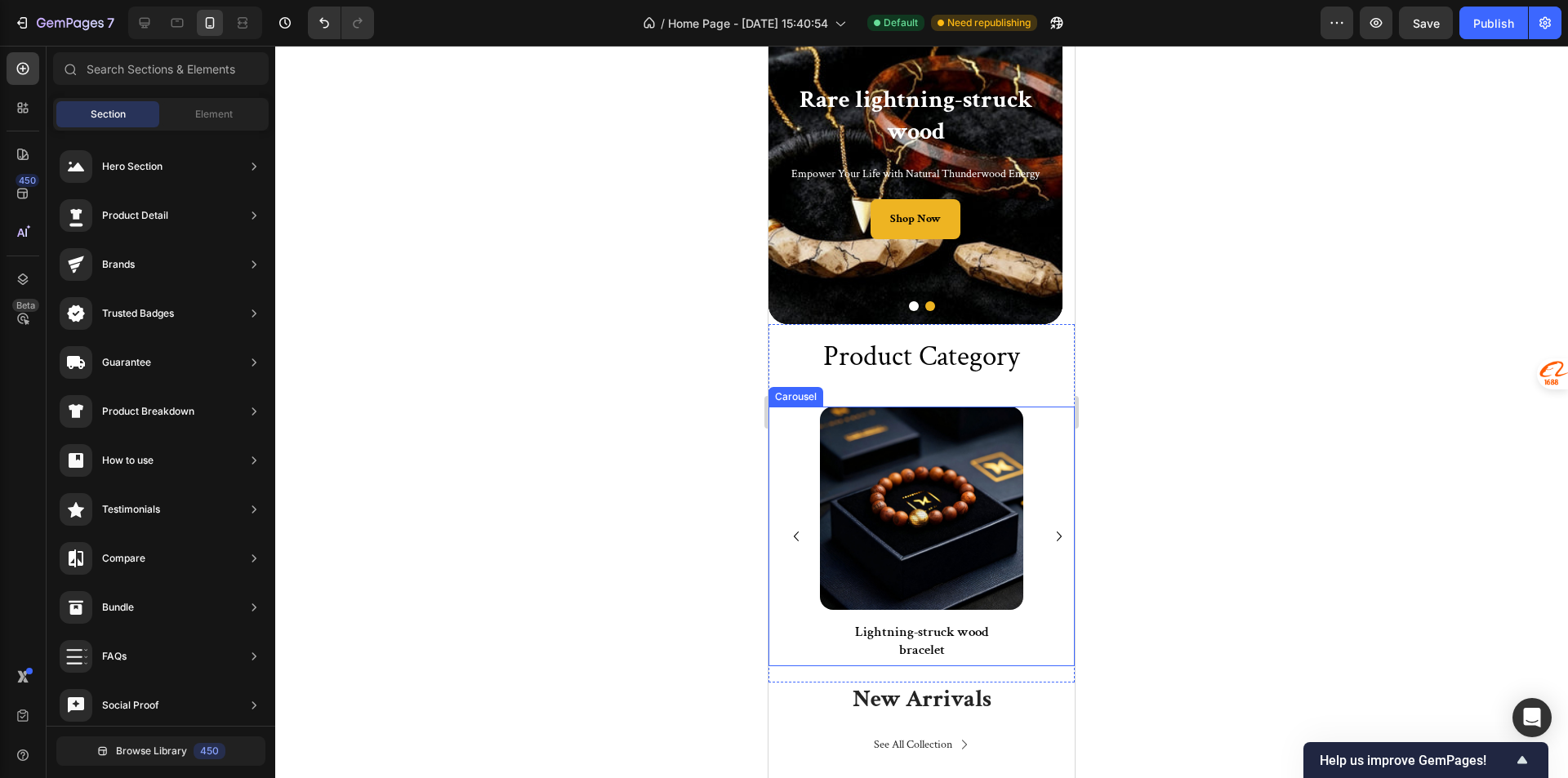
click at [777, 643] on div "Image Lightning-struck wood bracelet Text Block Row Image Lightning-struck wood…" at bounding box center [921, 536] width 306 height 259
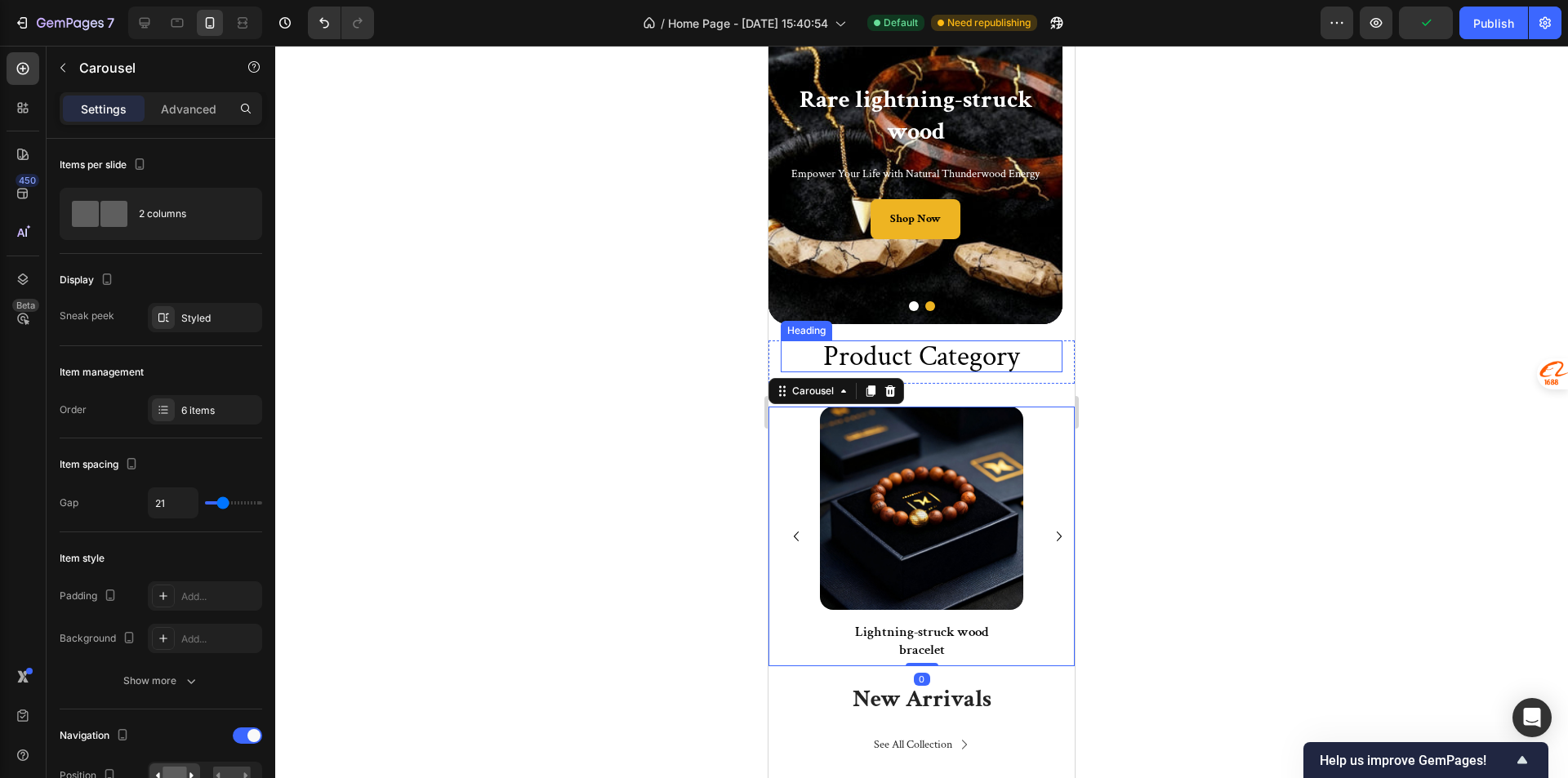
click at [788, 353] on h2 "product category" at bounding box center [921, 356] width 282 height 32
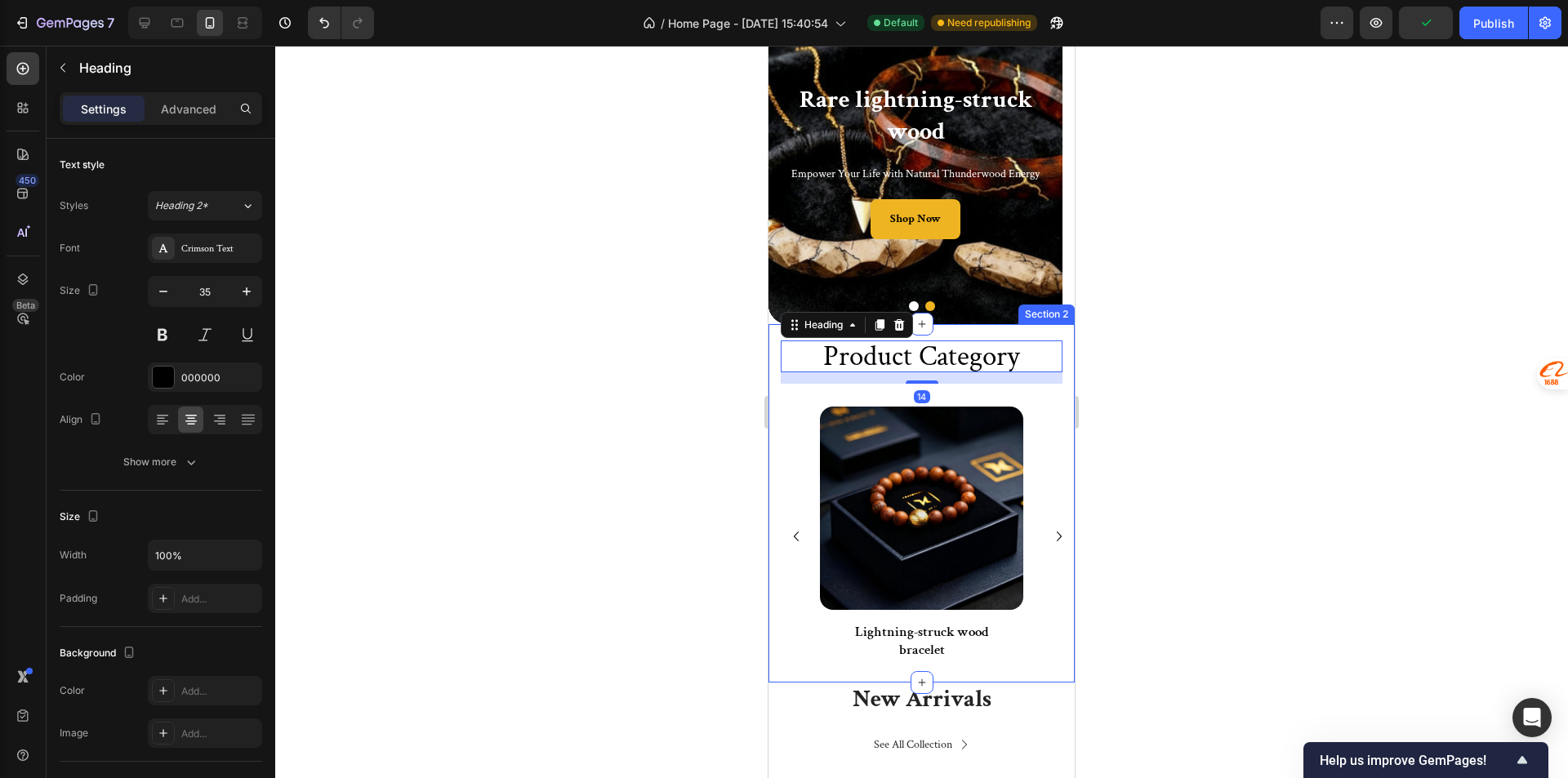
click at [784, 389] on div "product category Heading 14 Row Image Lightning-struck wood bracelet Text Block…" at bounding box center [921, 503] width 306 height 326
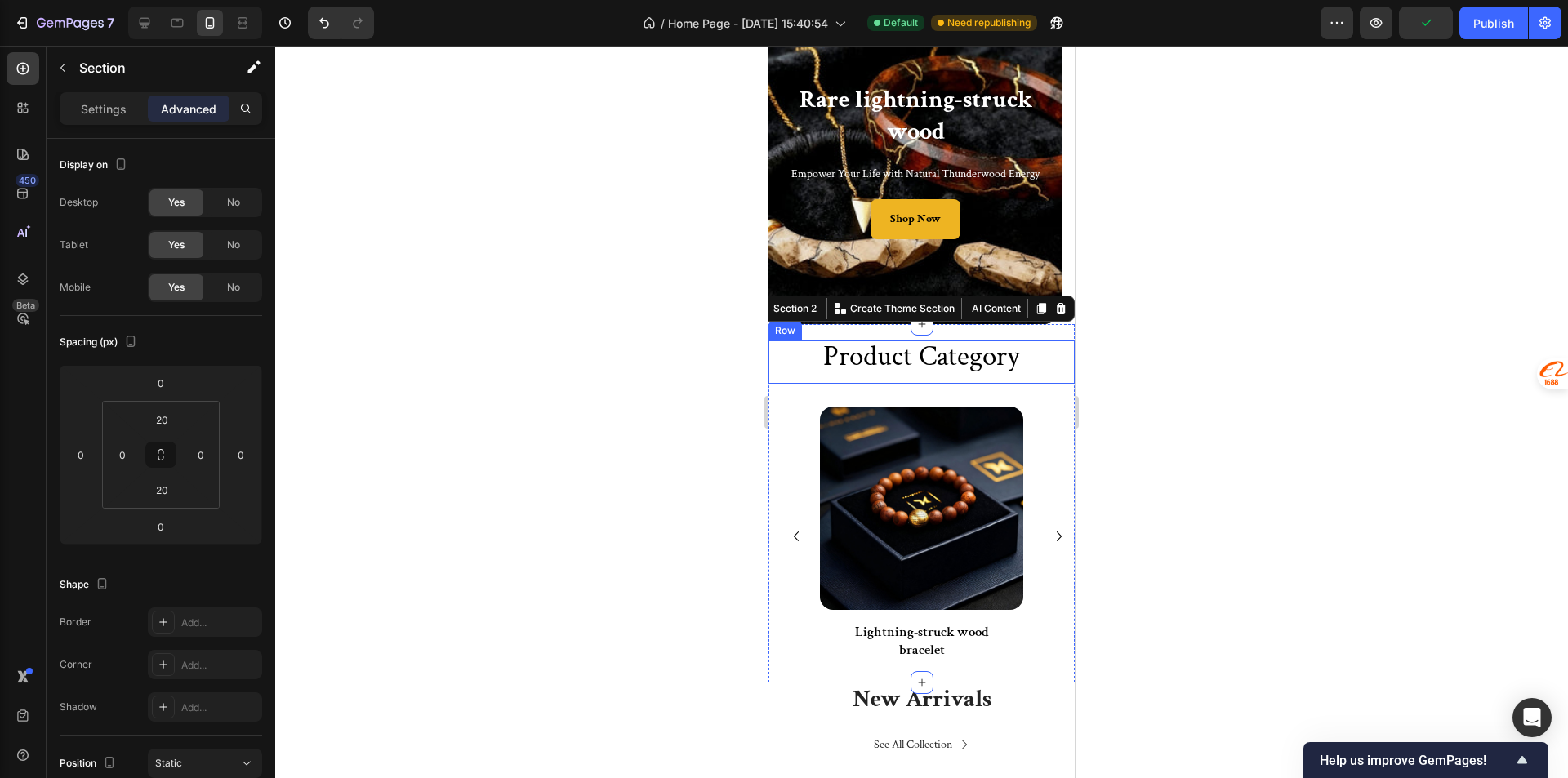
click at [776, 380] on div "product category Heading Row" at bounding box center [921, 362] width 306 height 43
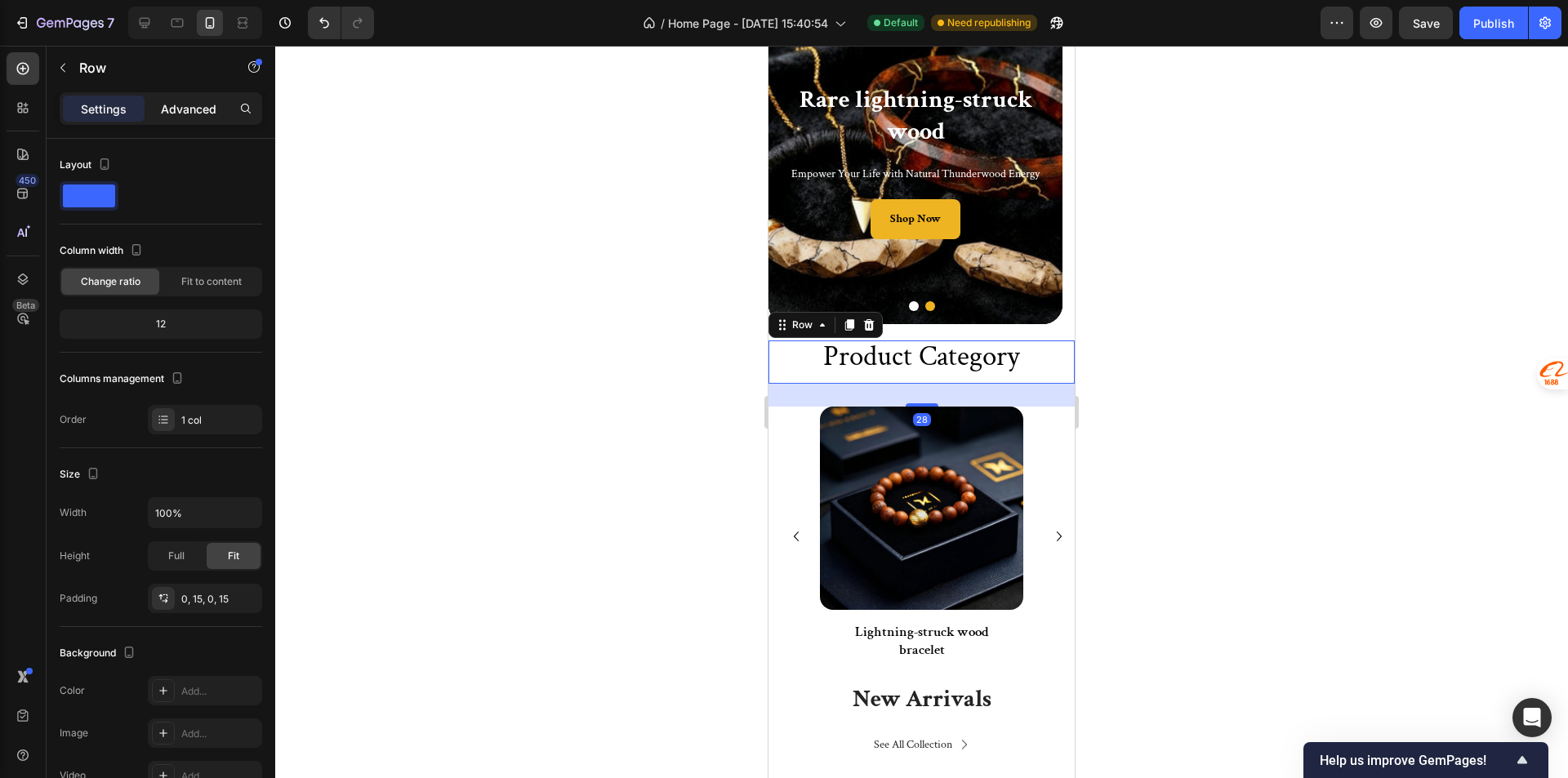
click at [186, 103] on p "Advanced" at bounding box center [189, 109] width 56 height 17
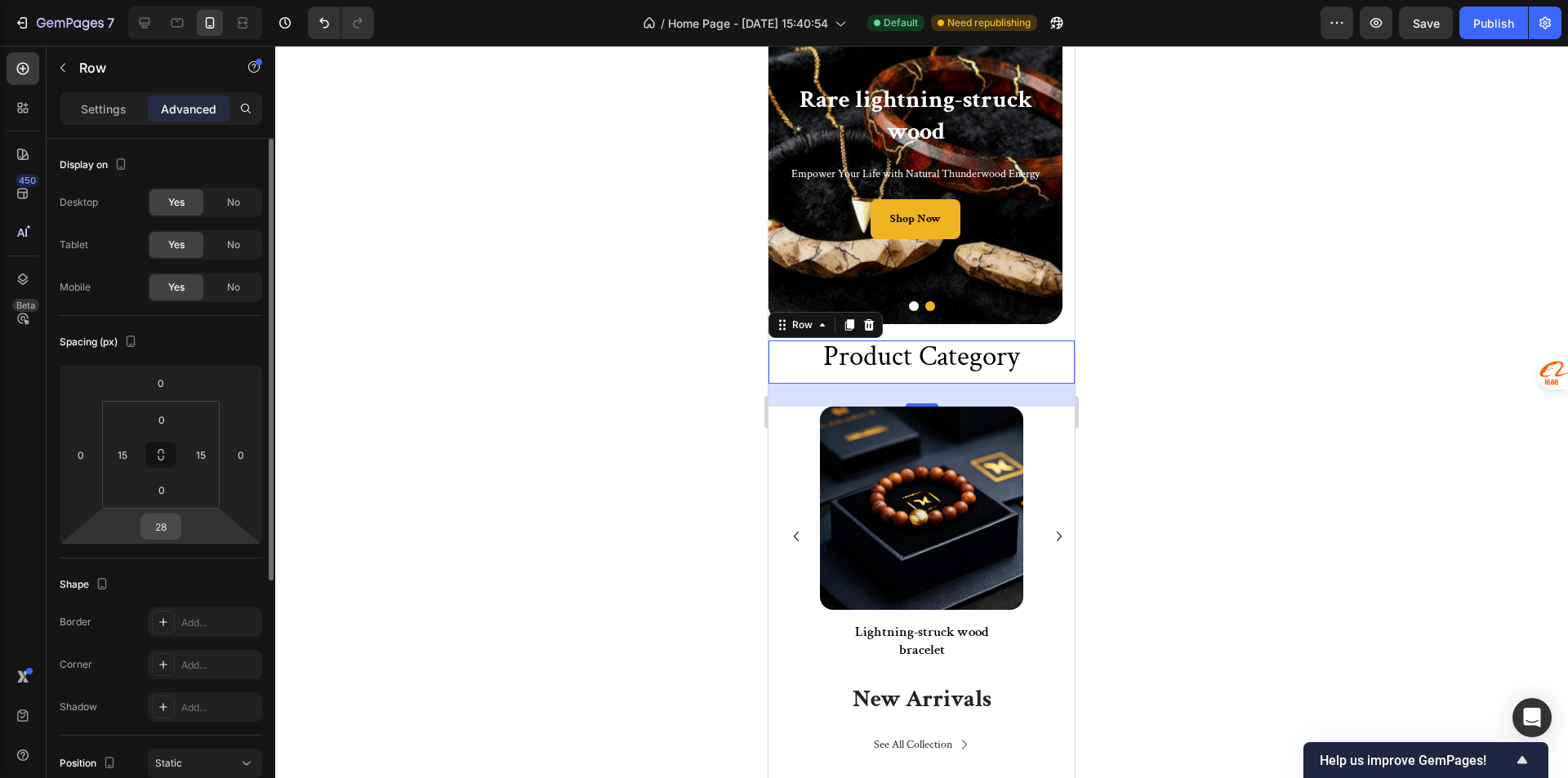
click at [172, 525] on input "28" at bounding box center [161, 527] width 33 height 25
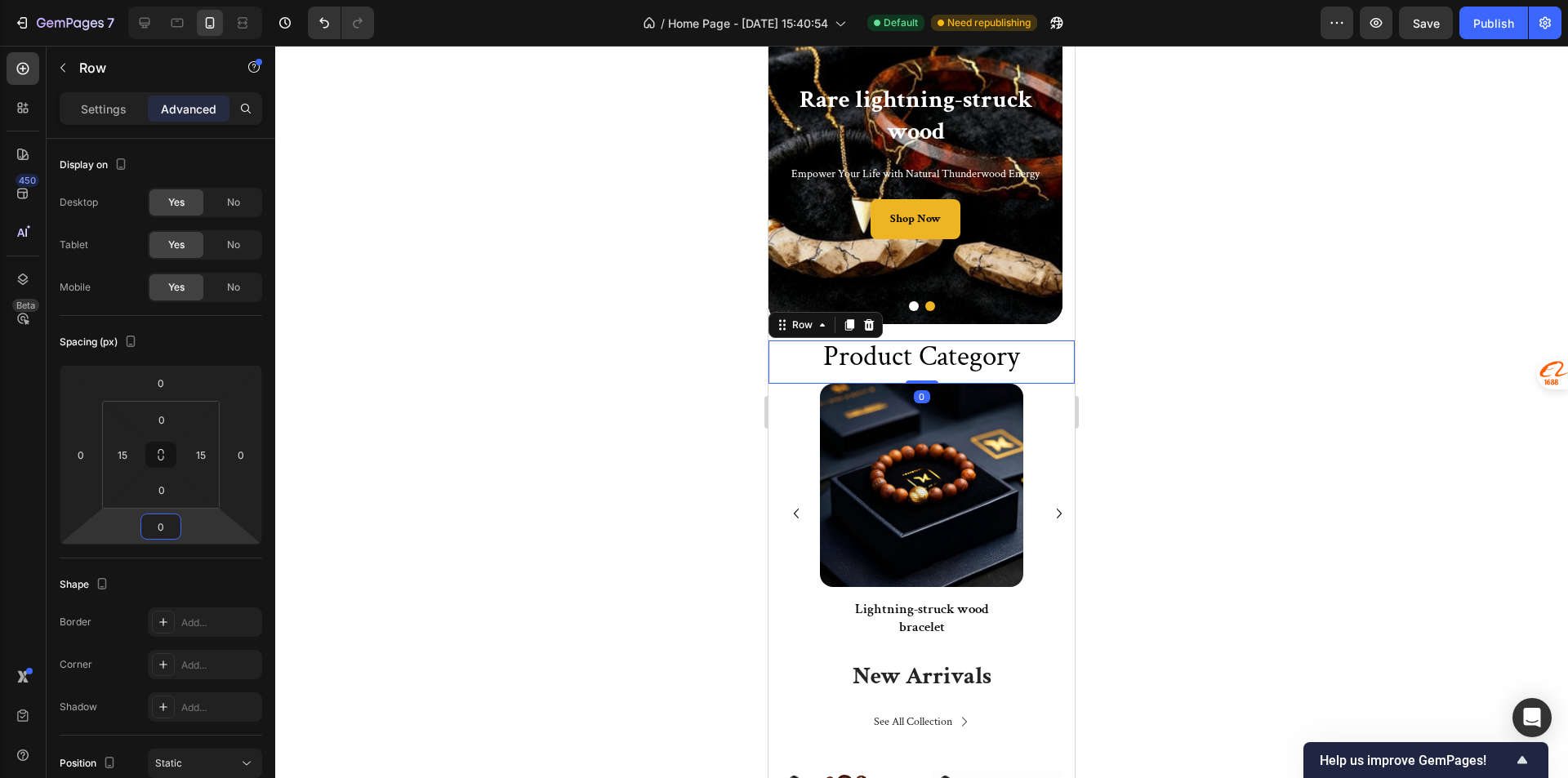
click at [1165, 340] on div at bounding box center [921, 411] width 1292 height 732
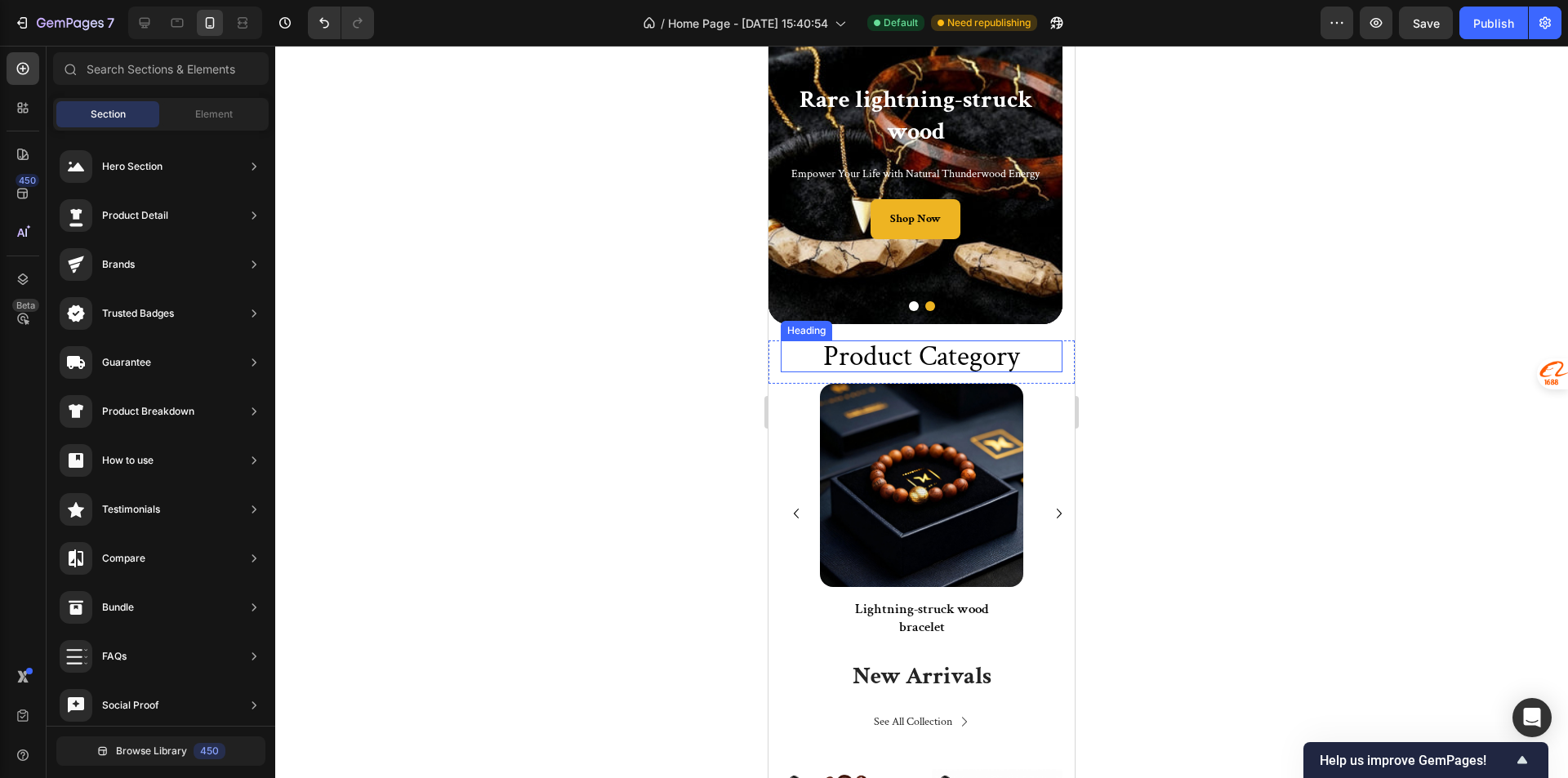
click at [1011, 354] on h2 "product category" at bounding box center [921, 356] width 282 height 32
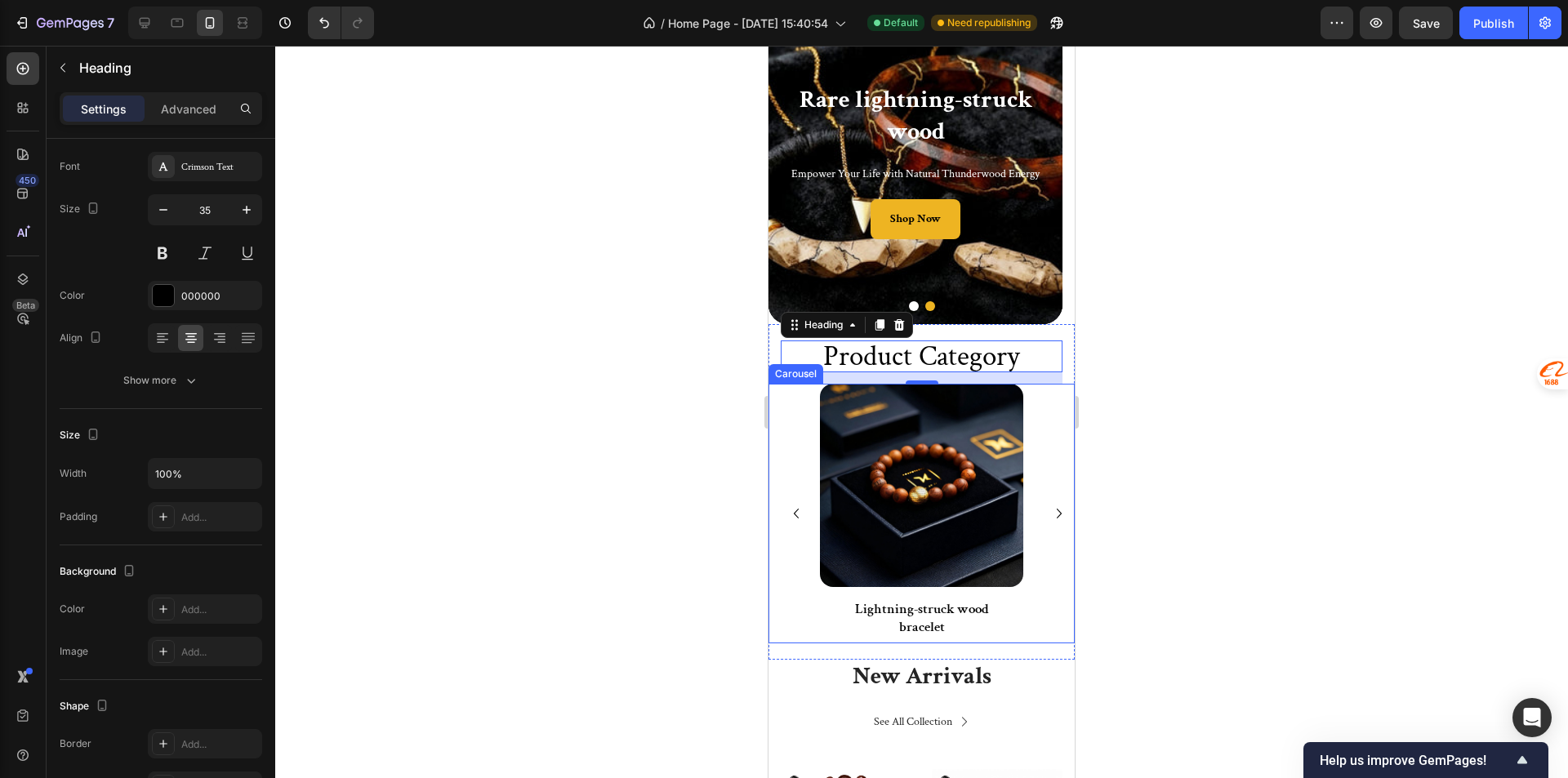
click at [796, 627] on div "Image Lightning-struck wood bracelet Text Block Row Image Lightning-struck wood…" at bounding box center [927, 513] width 294 height 259
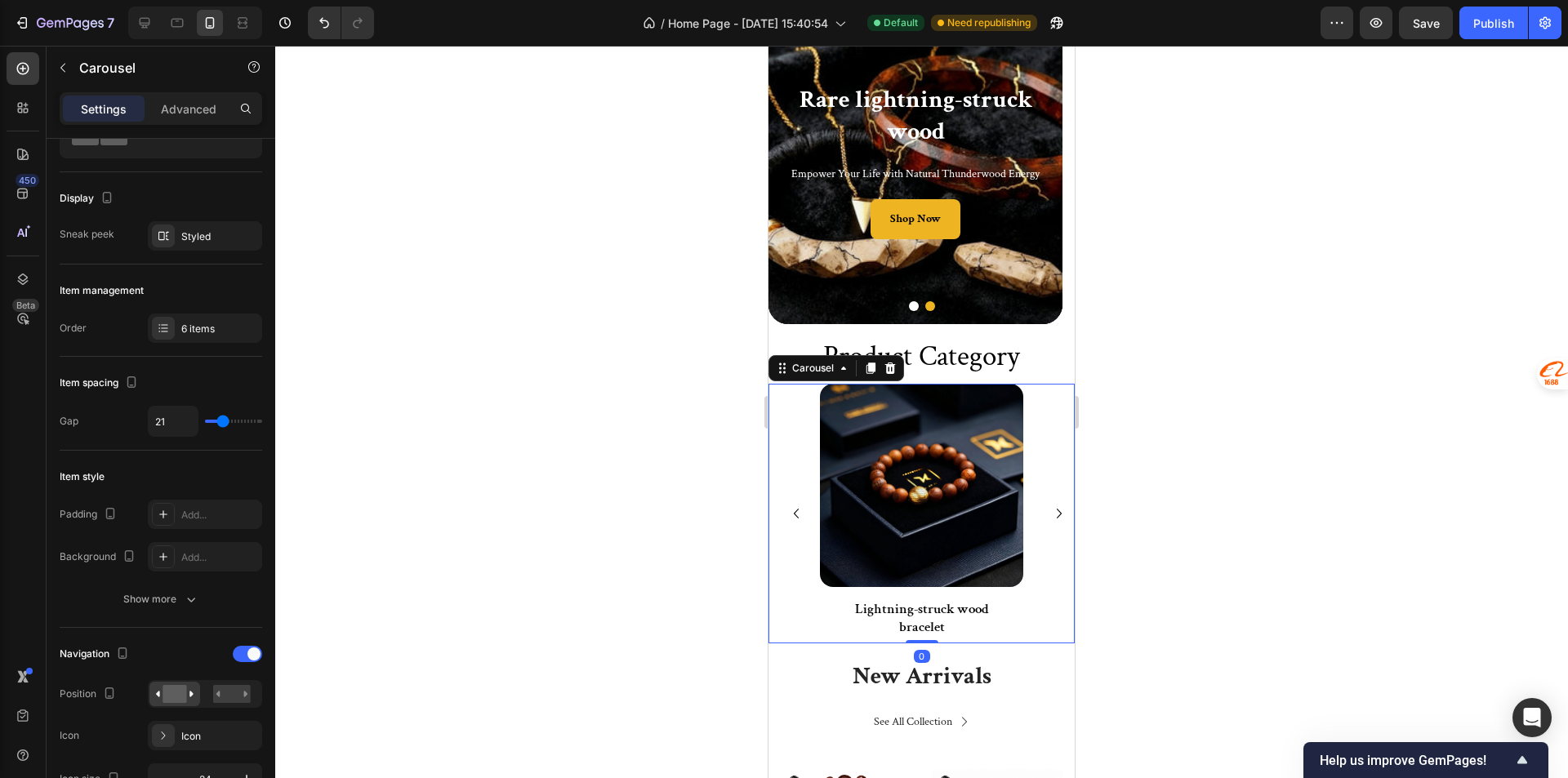
scroll to position [0, 0]
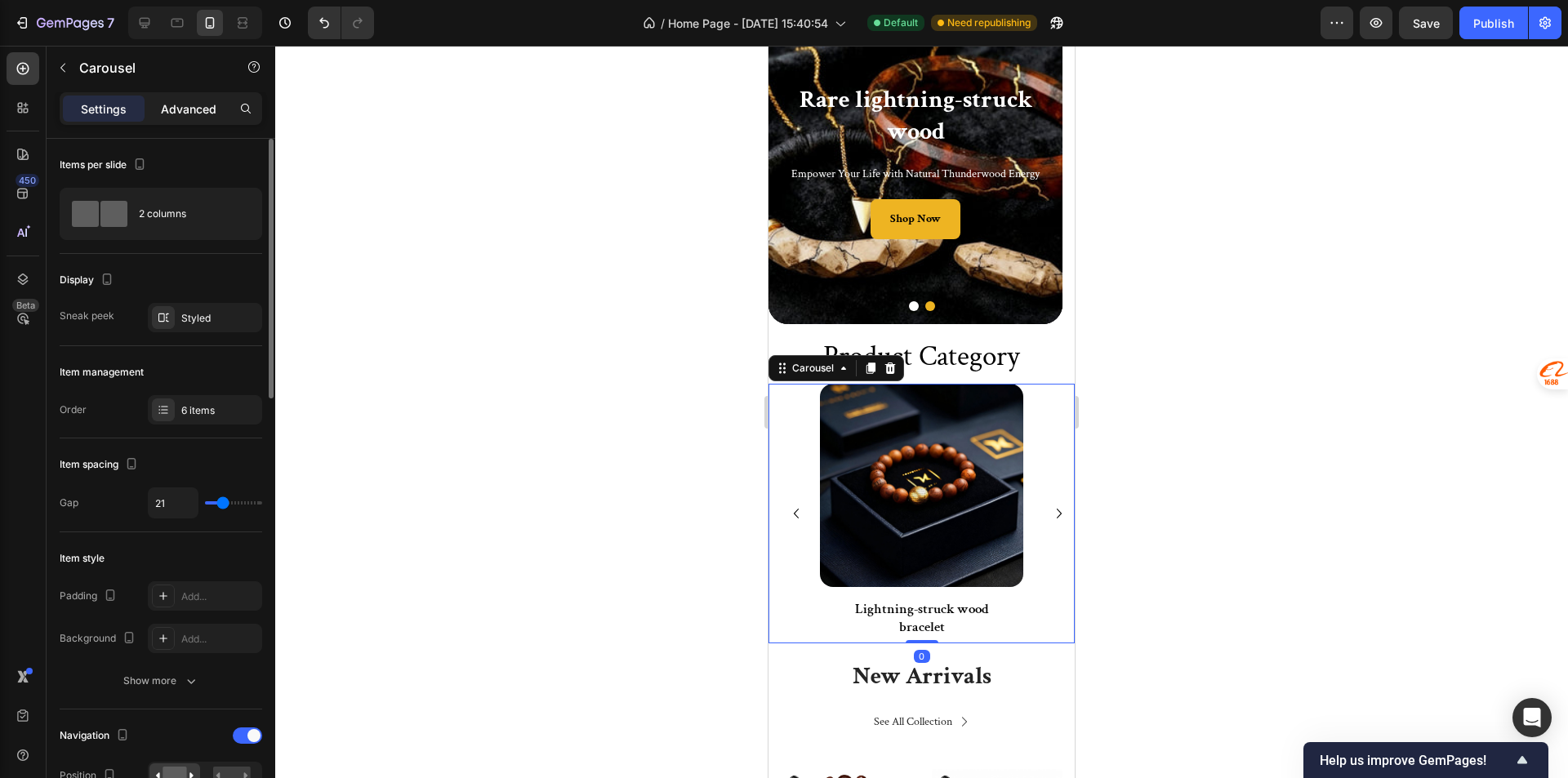
click at [172, 115] on p "Advanced" at bounding box center [189, 109] width 56 height 17
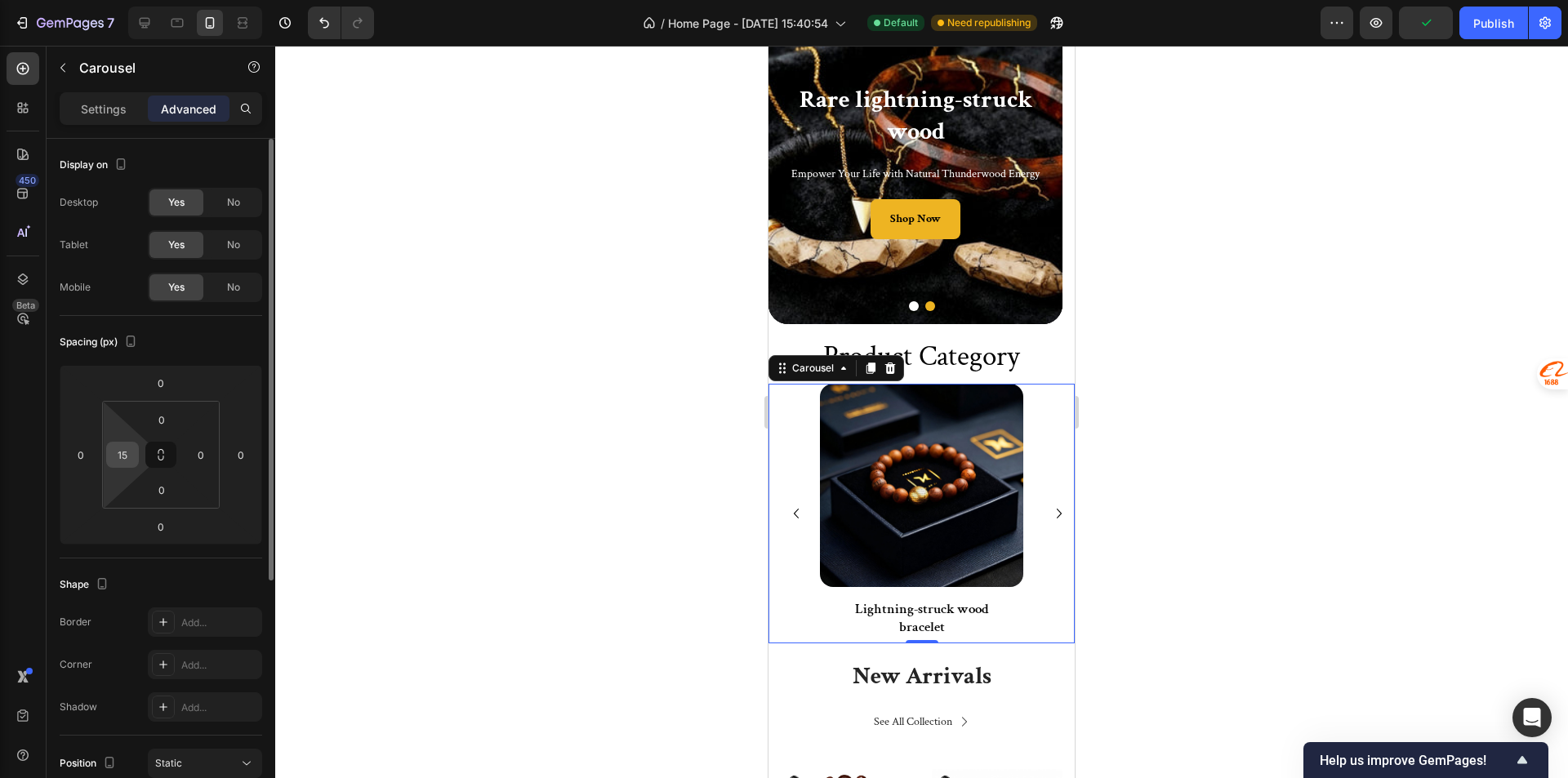
click at [126, 445] on input "15" at bounding box center [123, 455] width 25 height 25
click at [422, 425] on div at bounding box center [921, 411] width 1292 height 732
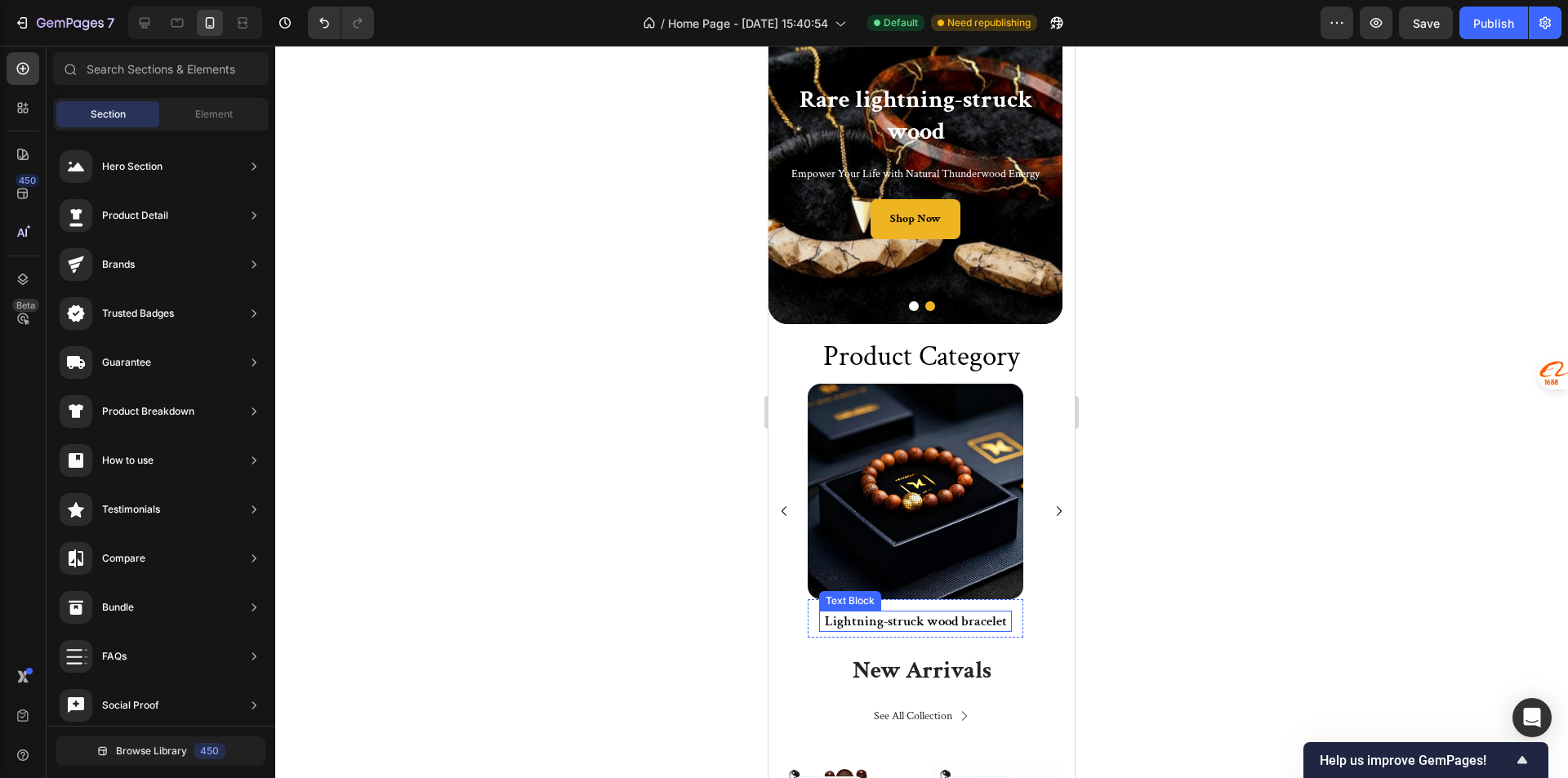
click at [872, 627] on p "Lightning-struck wood bracelet" at bounding box center [915, 621] width 189 height 18
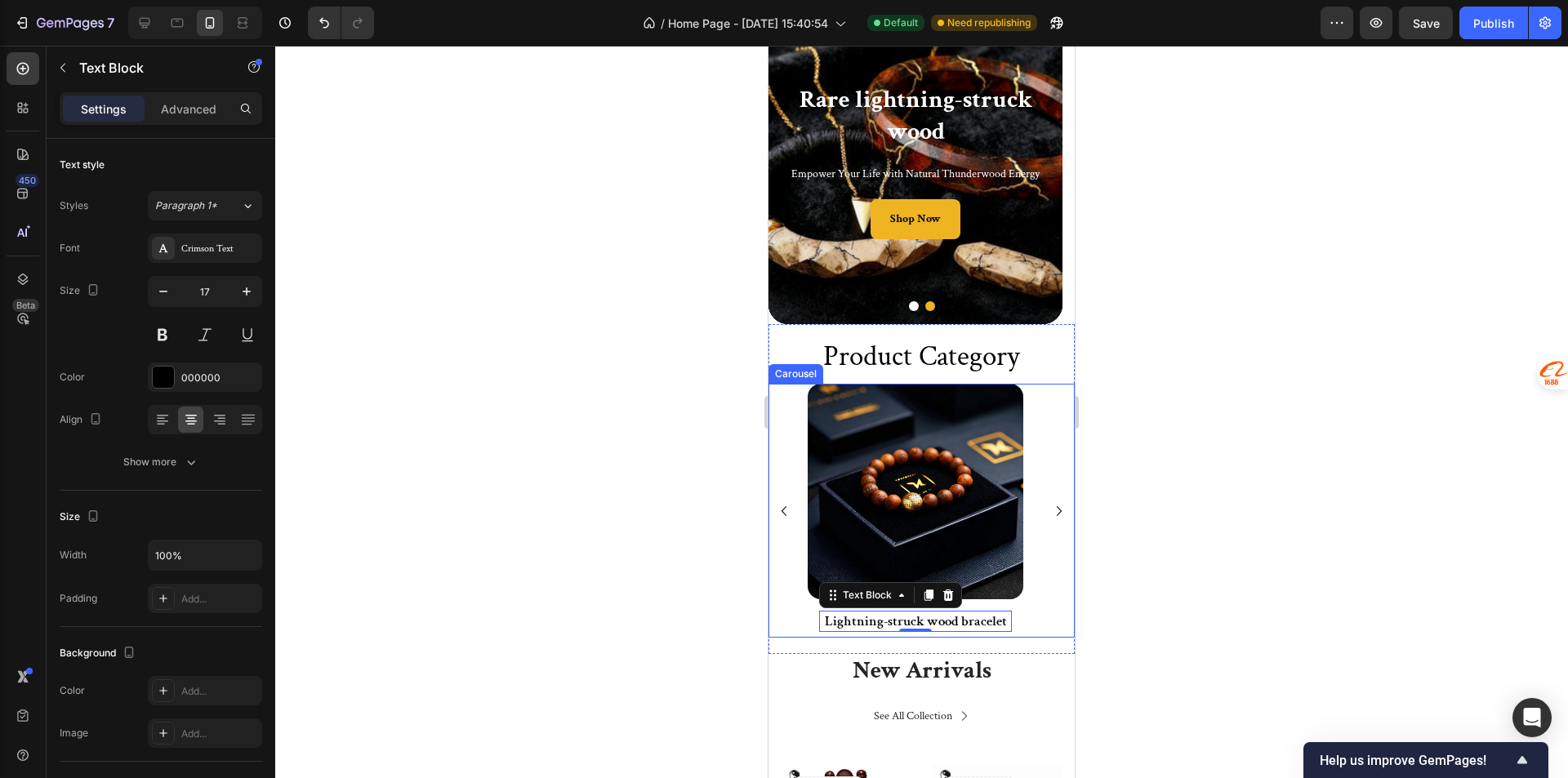
click at [881, 637] on div "Image Lightning-struck wood bracelet Text Block 0 Row" at bounding box center [915, 510] width 215 height 254
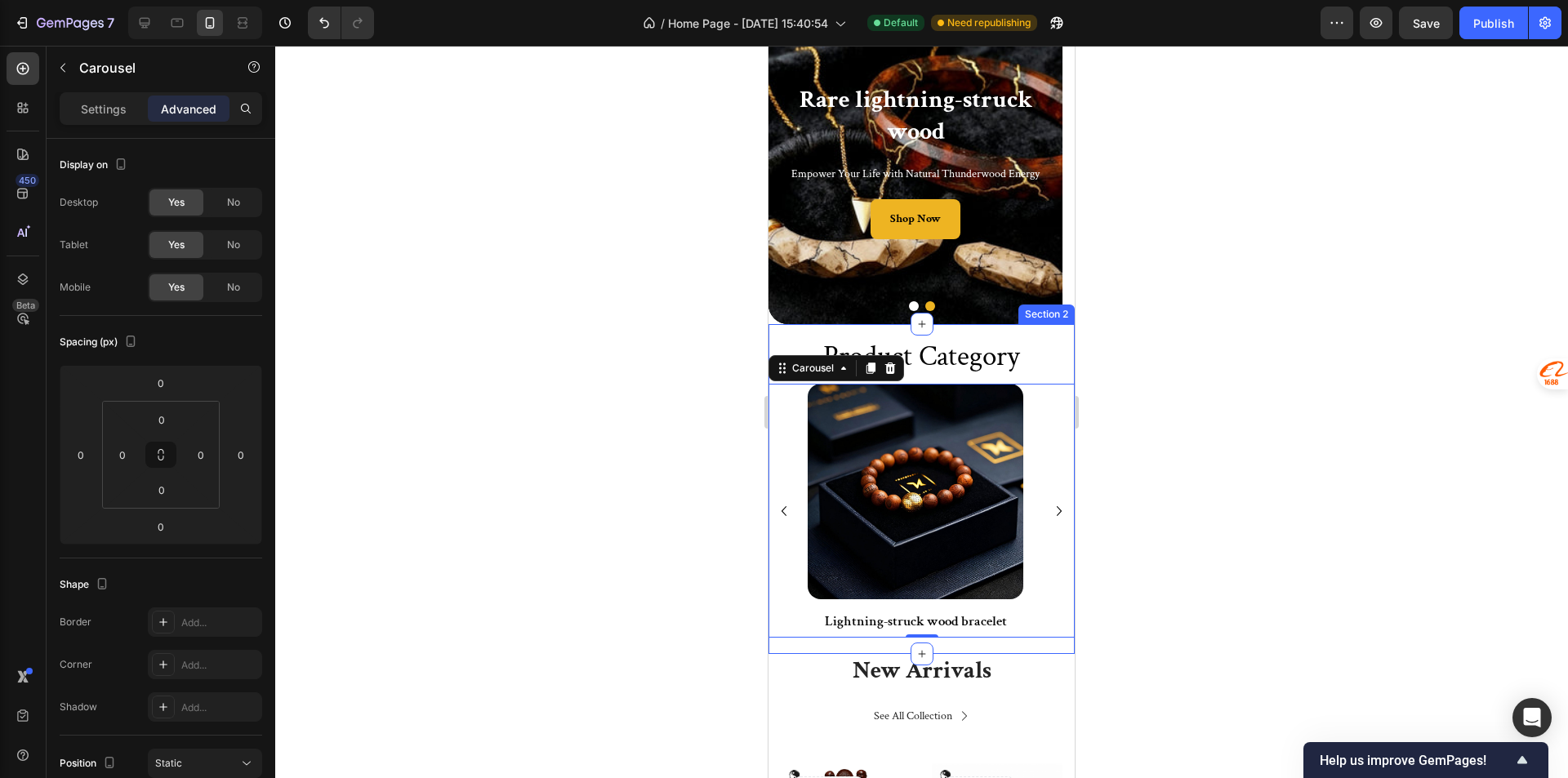
click at [870, 654] on div "product category Heading Row Image Lightning-struck wood bracelet Text Block Ro…" at bounding box center [921, 488] width 306 height 330
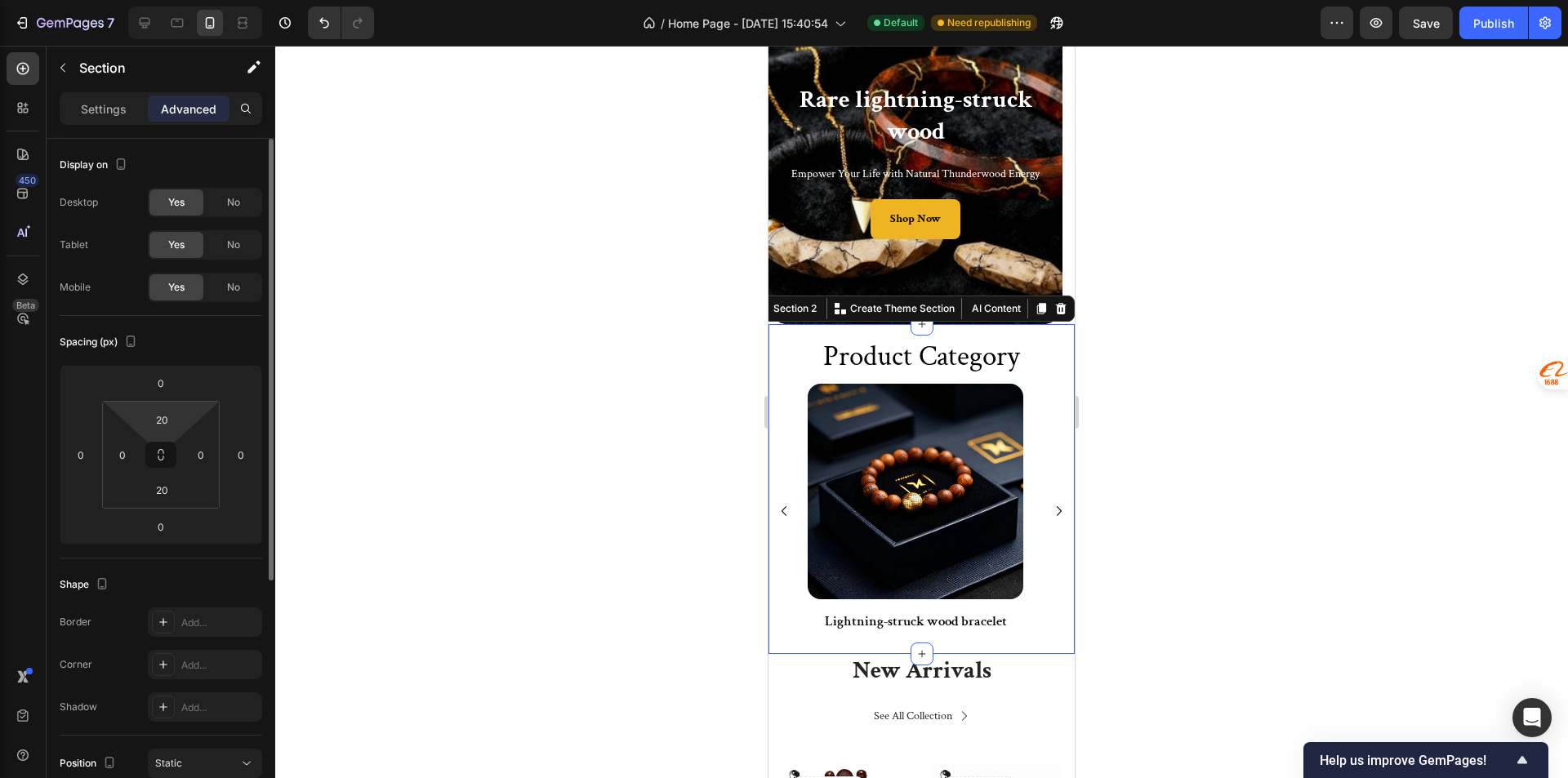
click at [184, 0] on html "7 Version history / Home Page - Aug 11, 15:40:54 Default Need republishing Prev…" at bounding box center [784, 0] width 1568 height 0
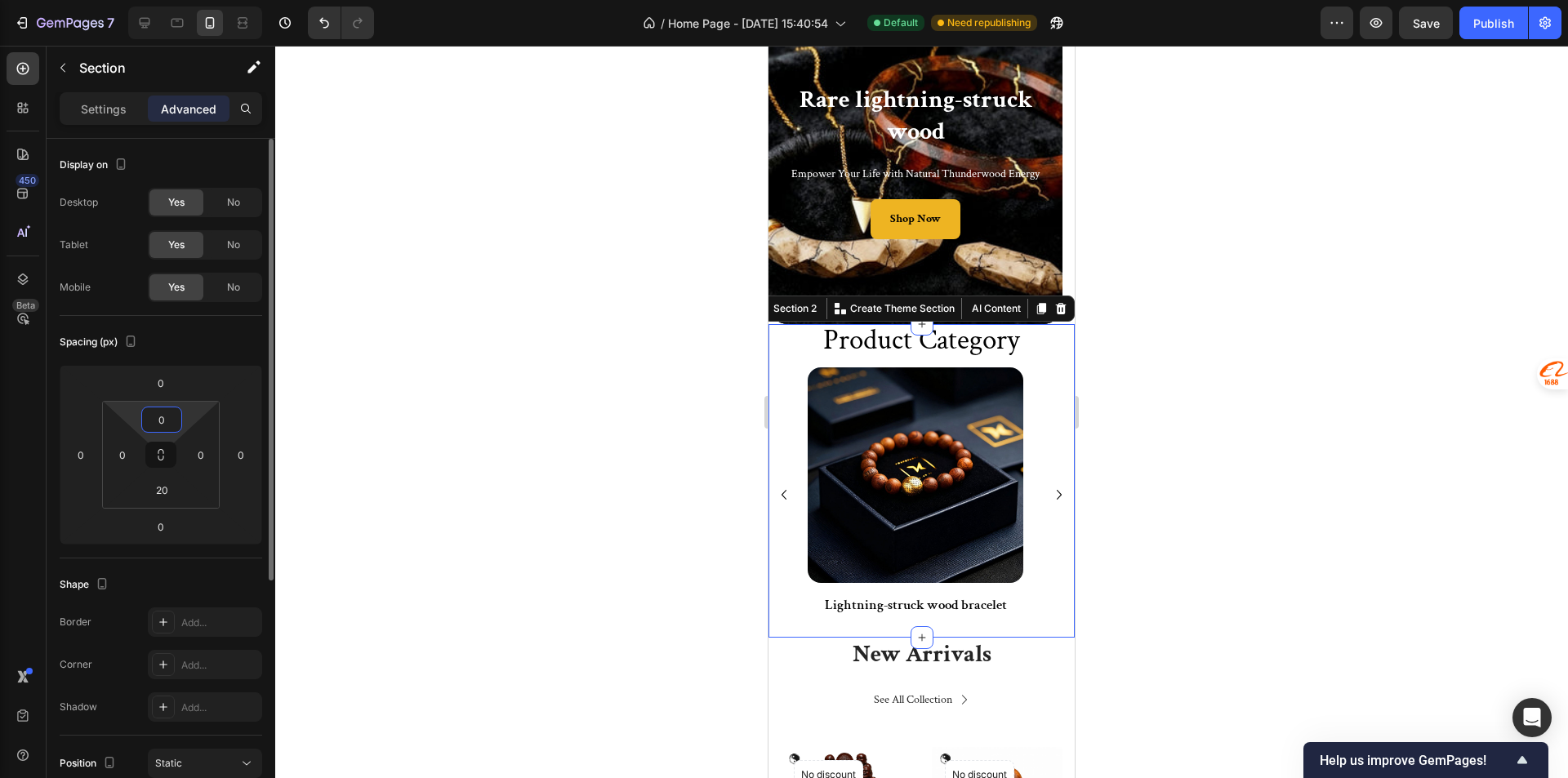
drag, startPoint x: 167, startPoint y: 427, endPoint x: 152, endPoint y: 426, distance: 15.0
click at [152, 426] on input "0" at bounding box center [162, 420] width 33 height 25
type input "20"
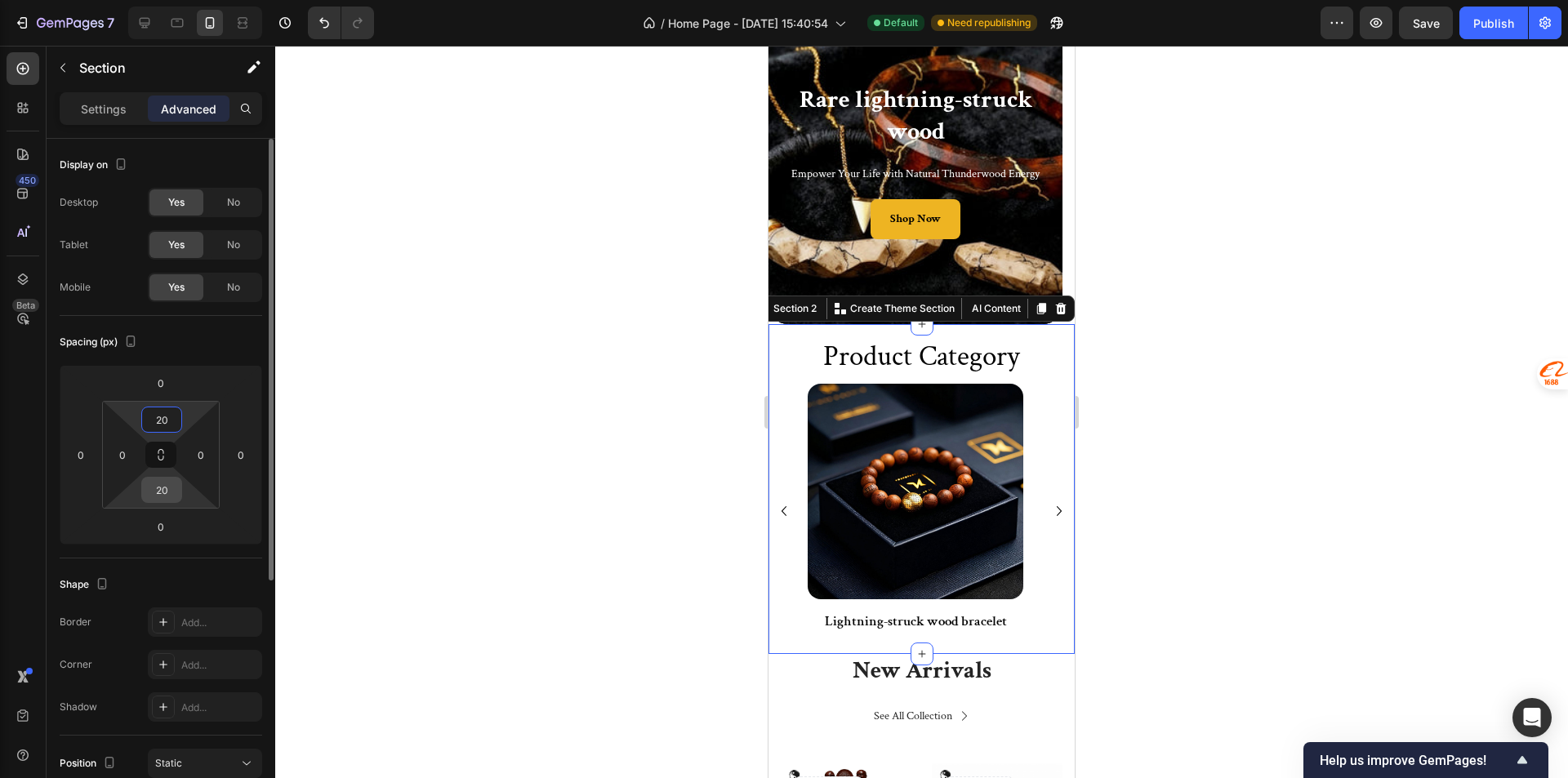
click at [165, 495] on input "20" at bounding box center [162, 490] width 33 height 25
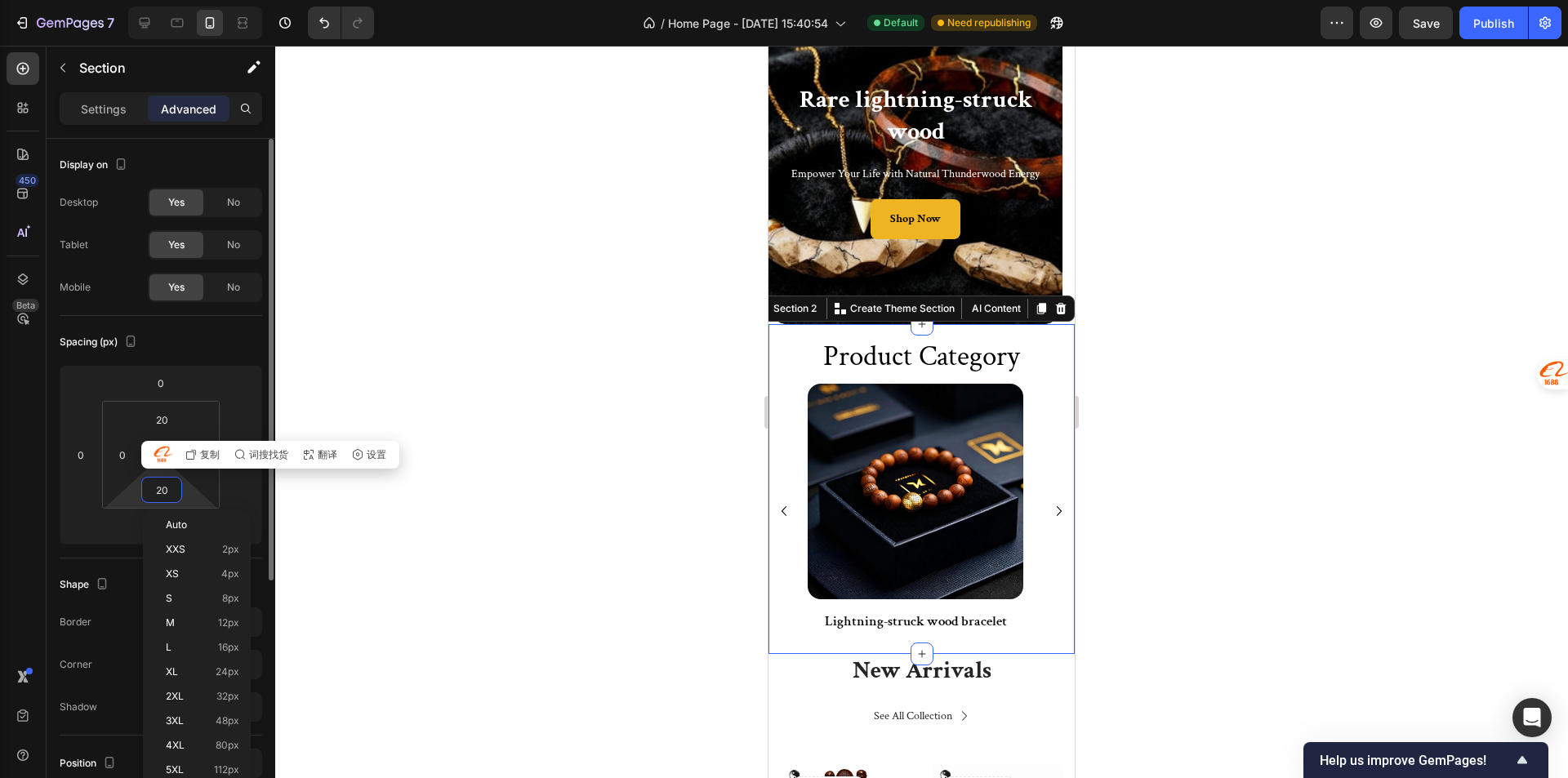
type input "0"
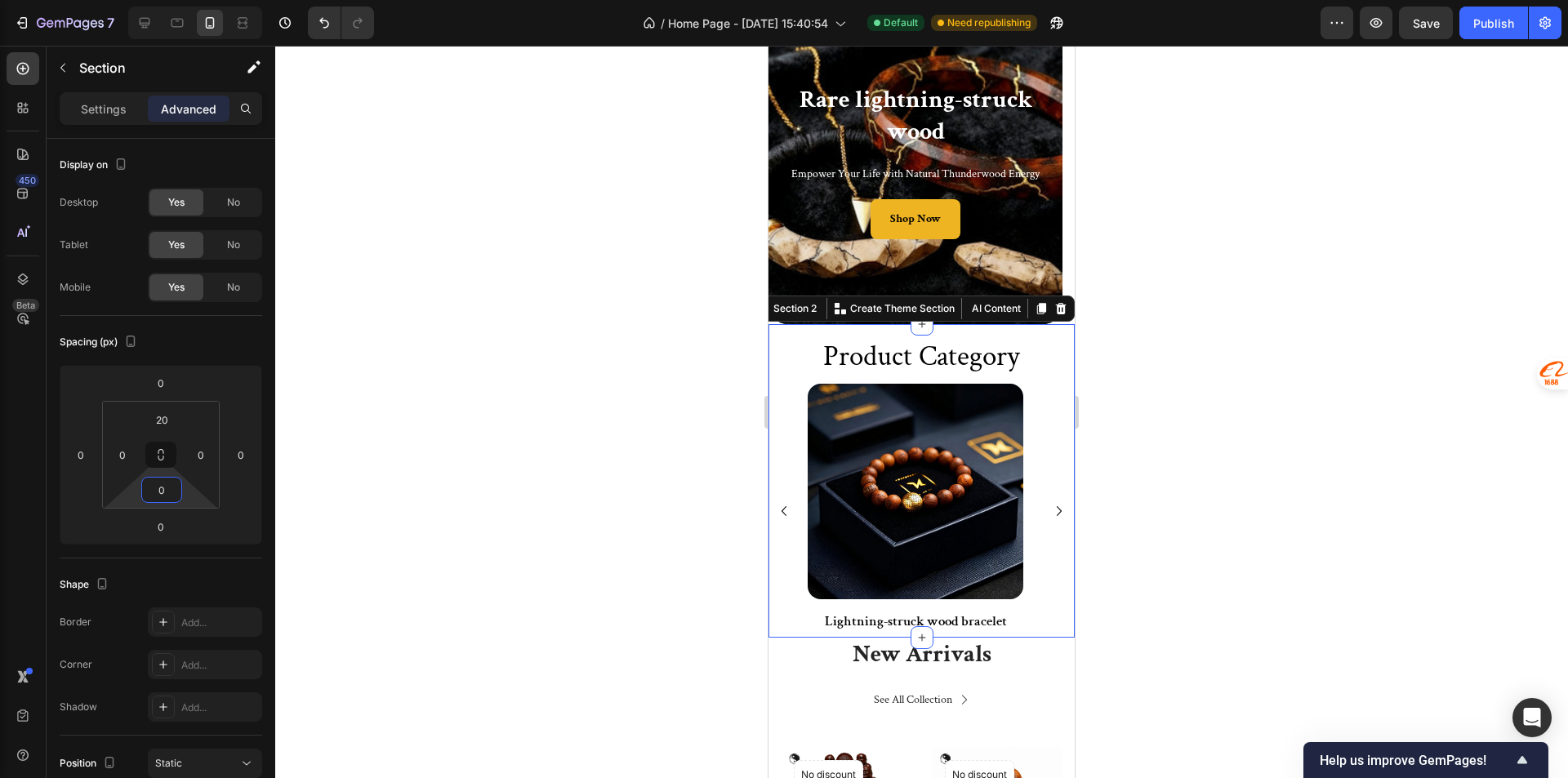
click at [565, 446] on div at bounding box center [921, 411] width 1292 height 732
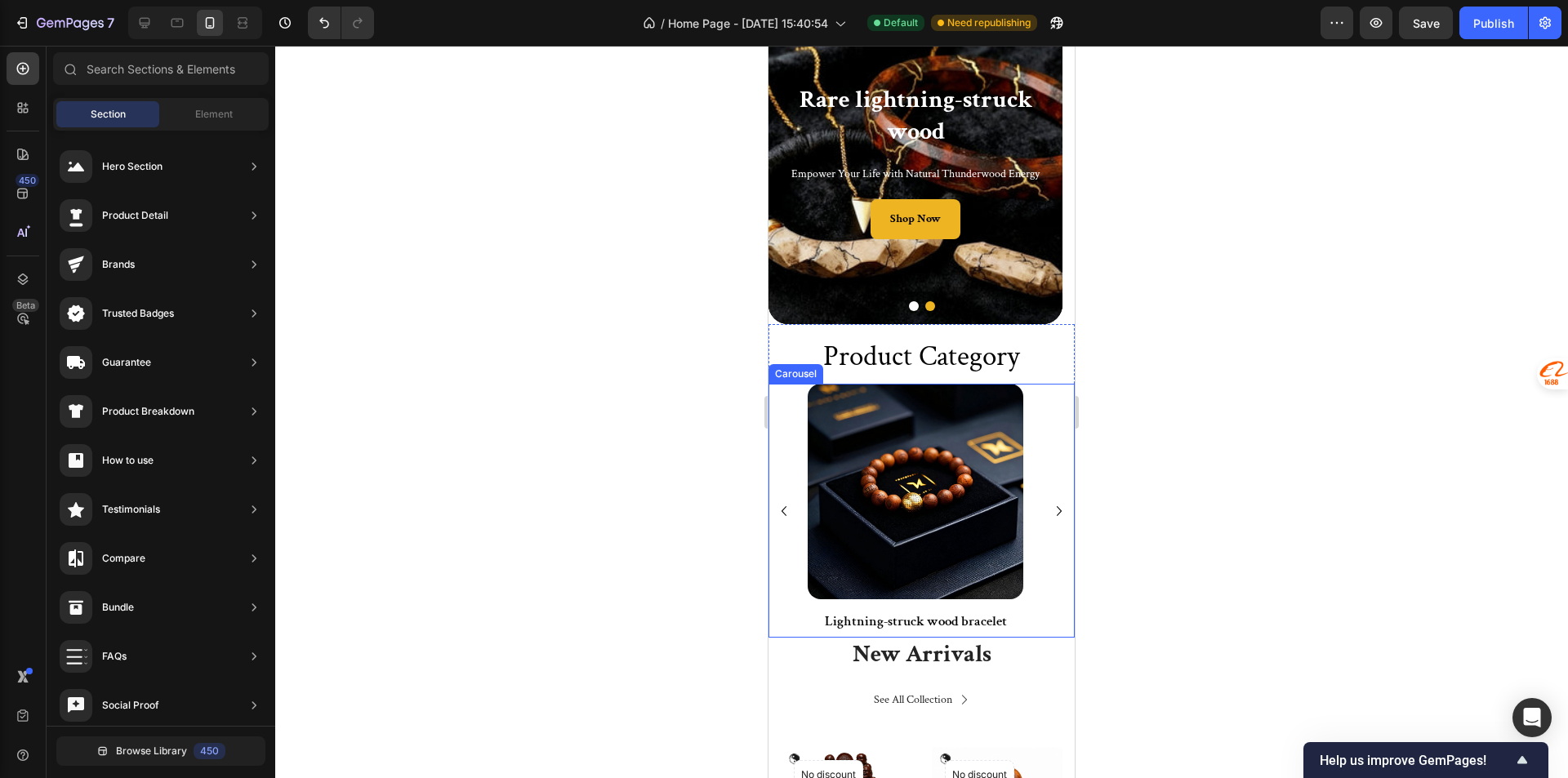
click at [917, 637] on div "Image Lightning-struck wood bracelet Text Block Row" at bounding box center [915, 510] width 215 height 254
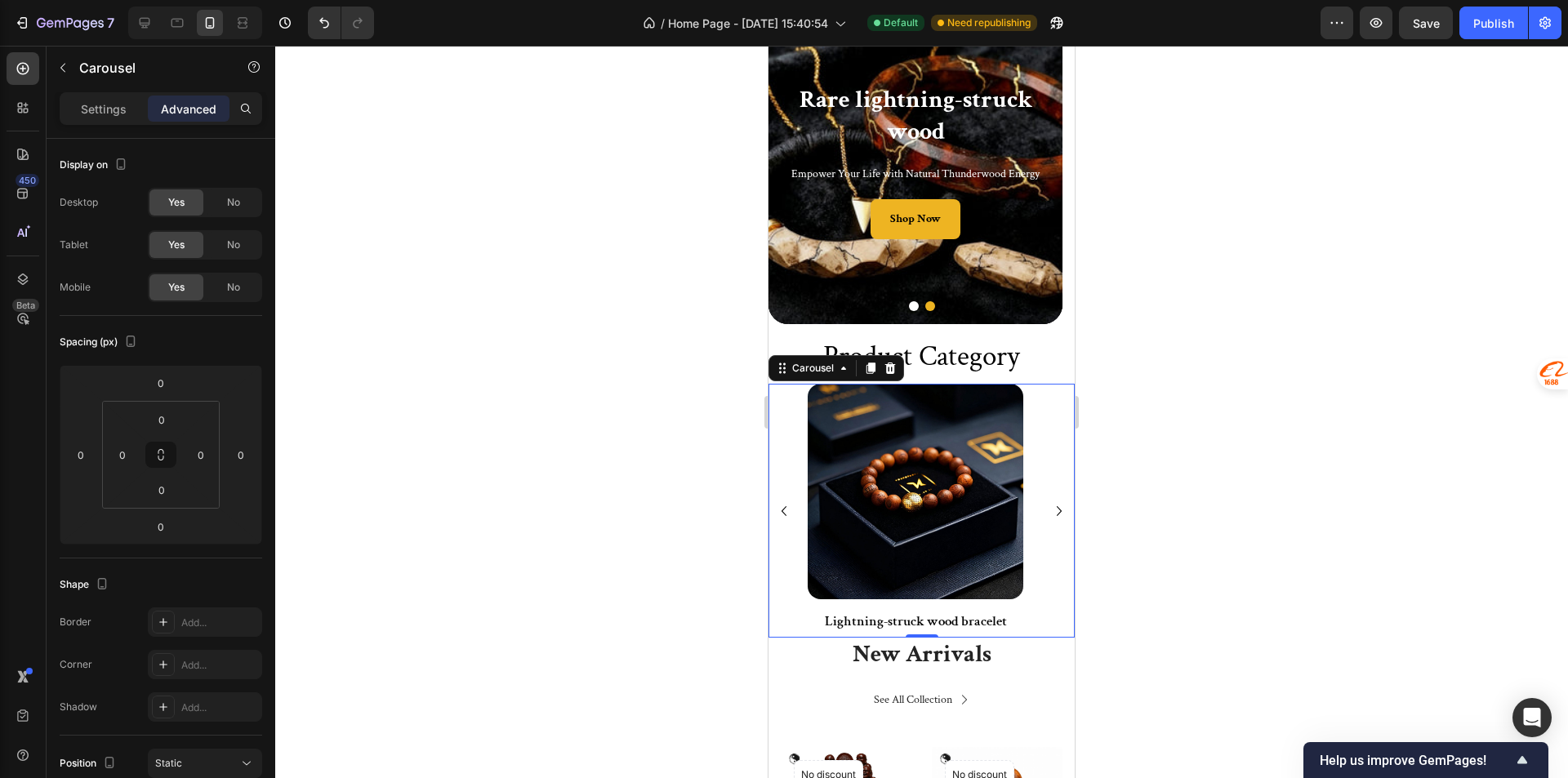
click at [794, 588] on div "Image Lightning-struck wood bracelet Text Block Row Image Lightning-struck wood…" at bounding box center [921, 510] width 306 height 254
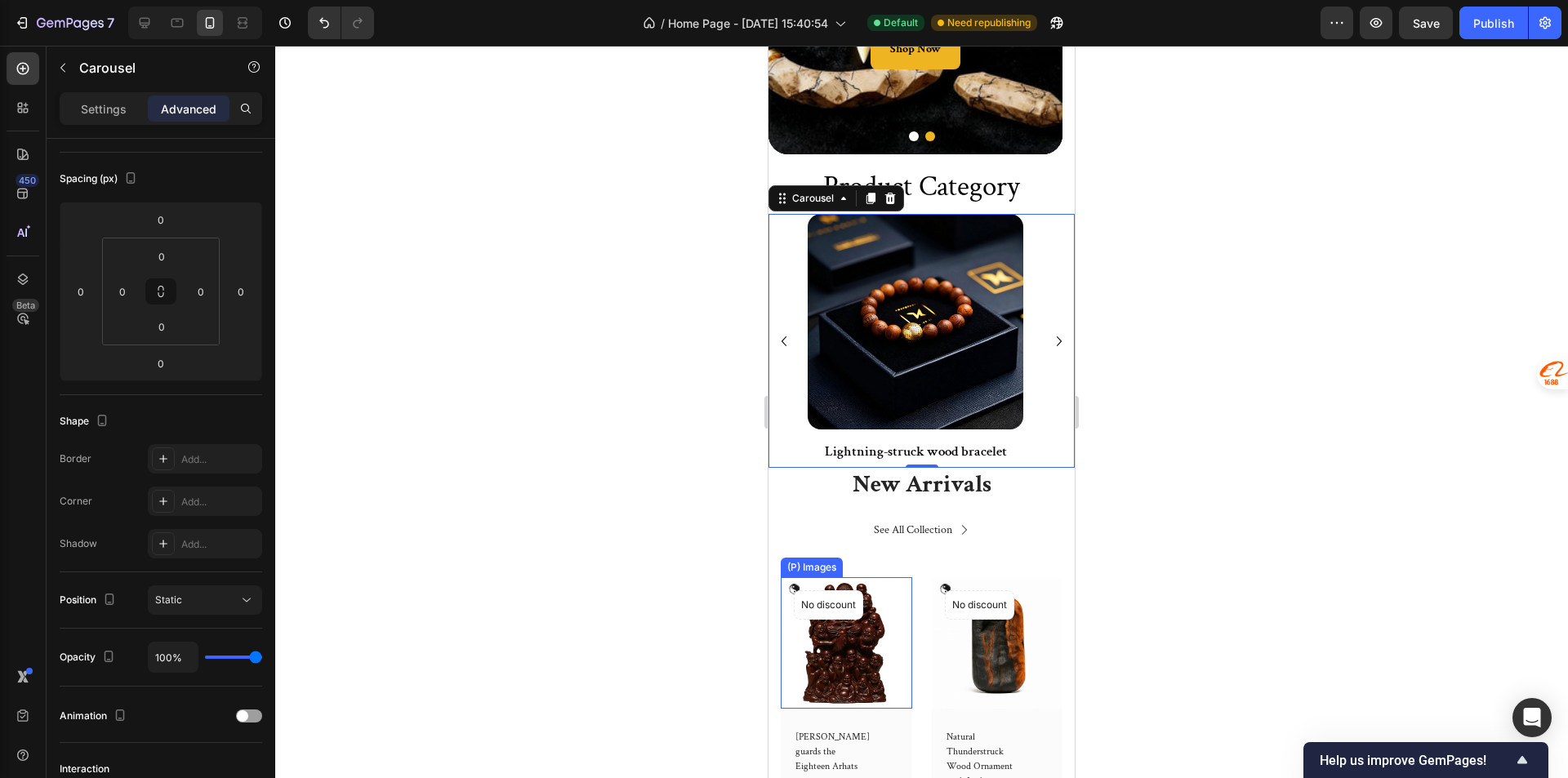
scroll to position [326, 0]
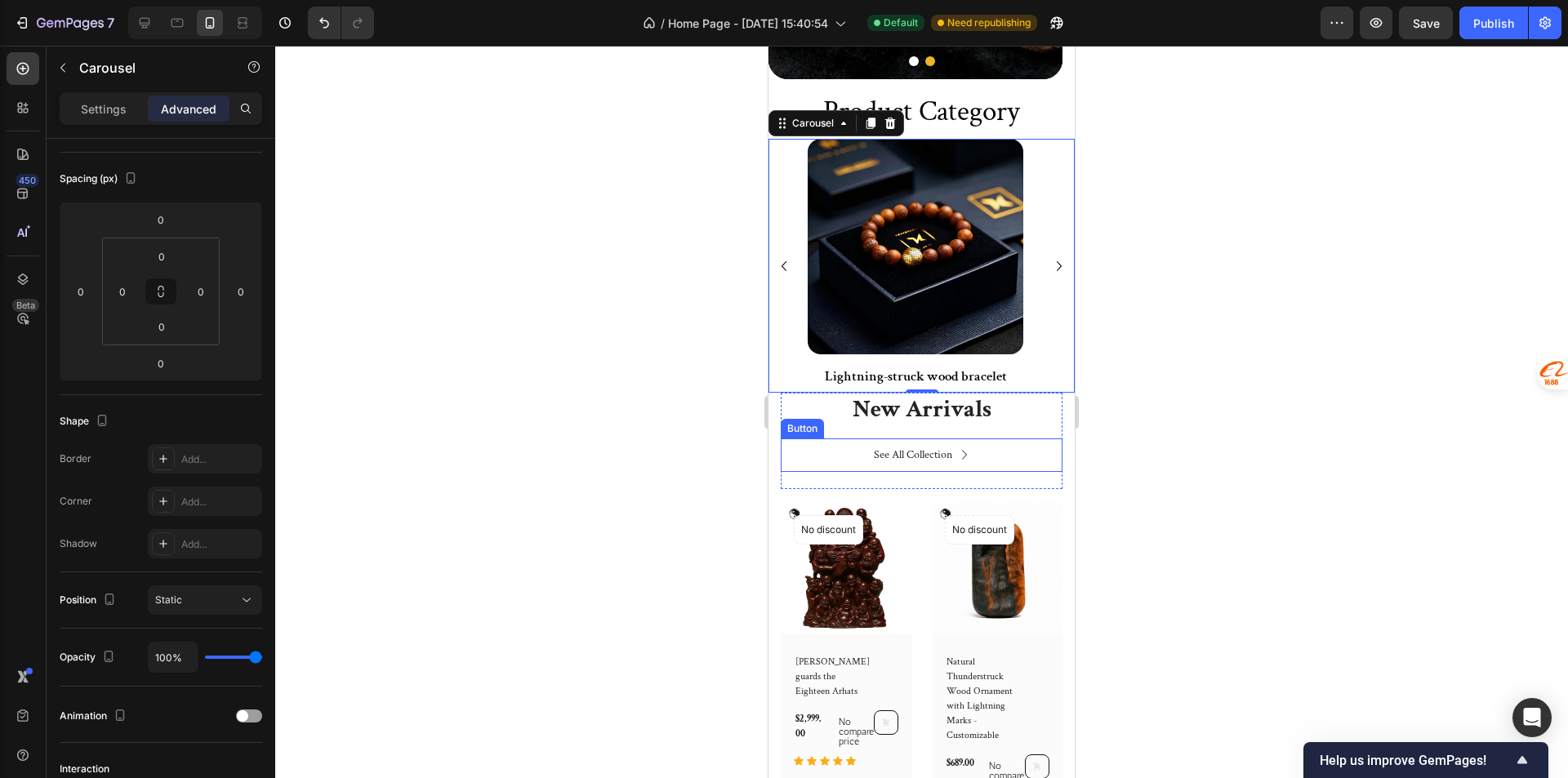
click at [812, 472] on div "See All Collection Button" at bounding box center [921, 455] width 282 height 34
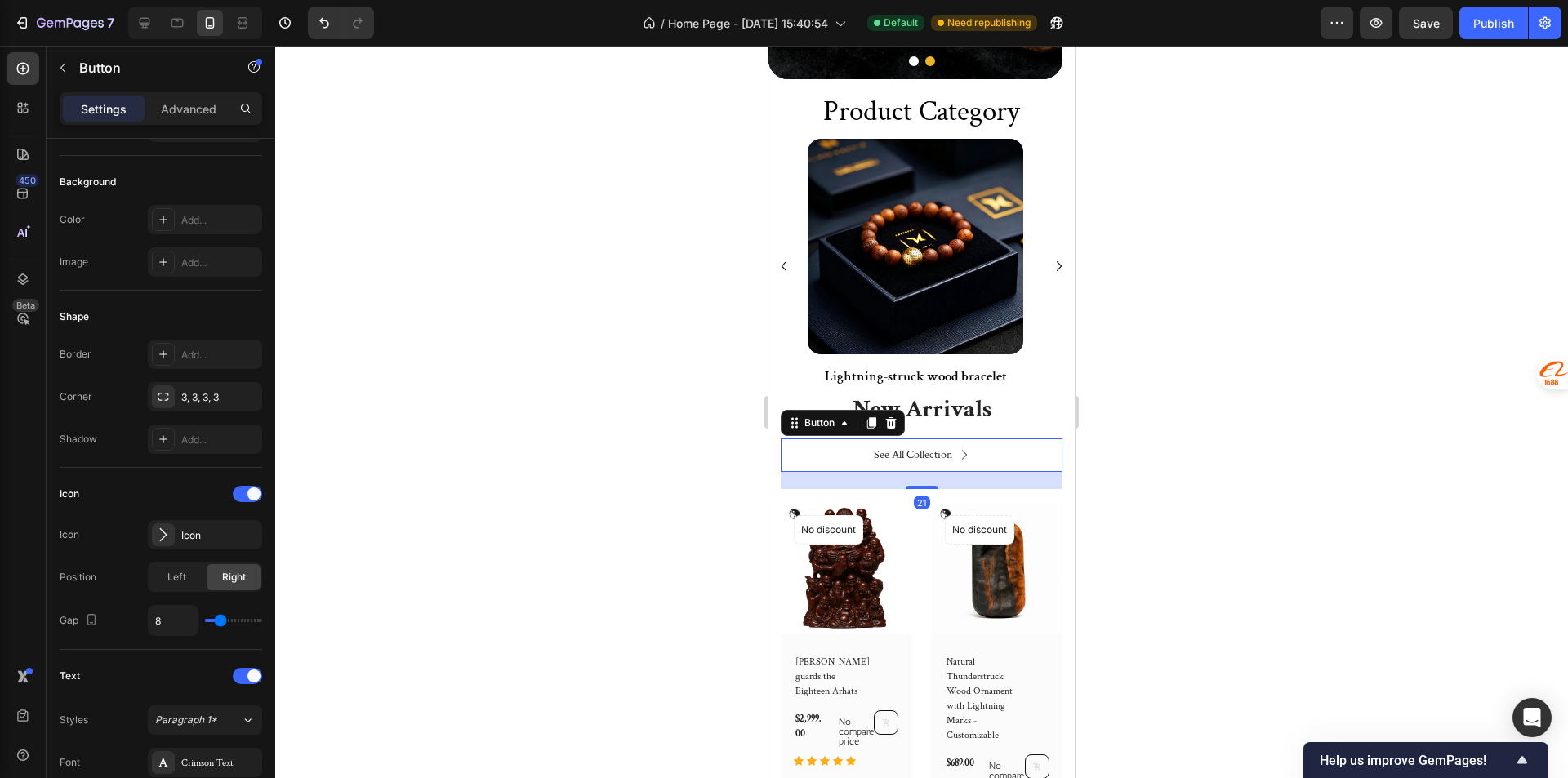
scroll to position [0, 0]
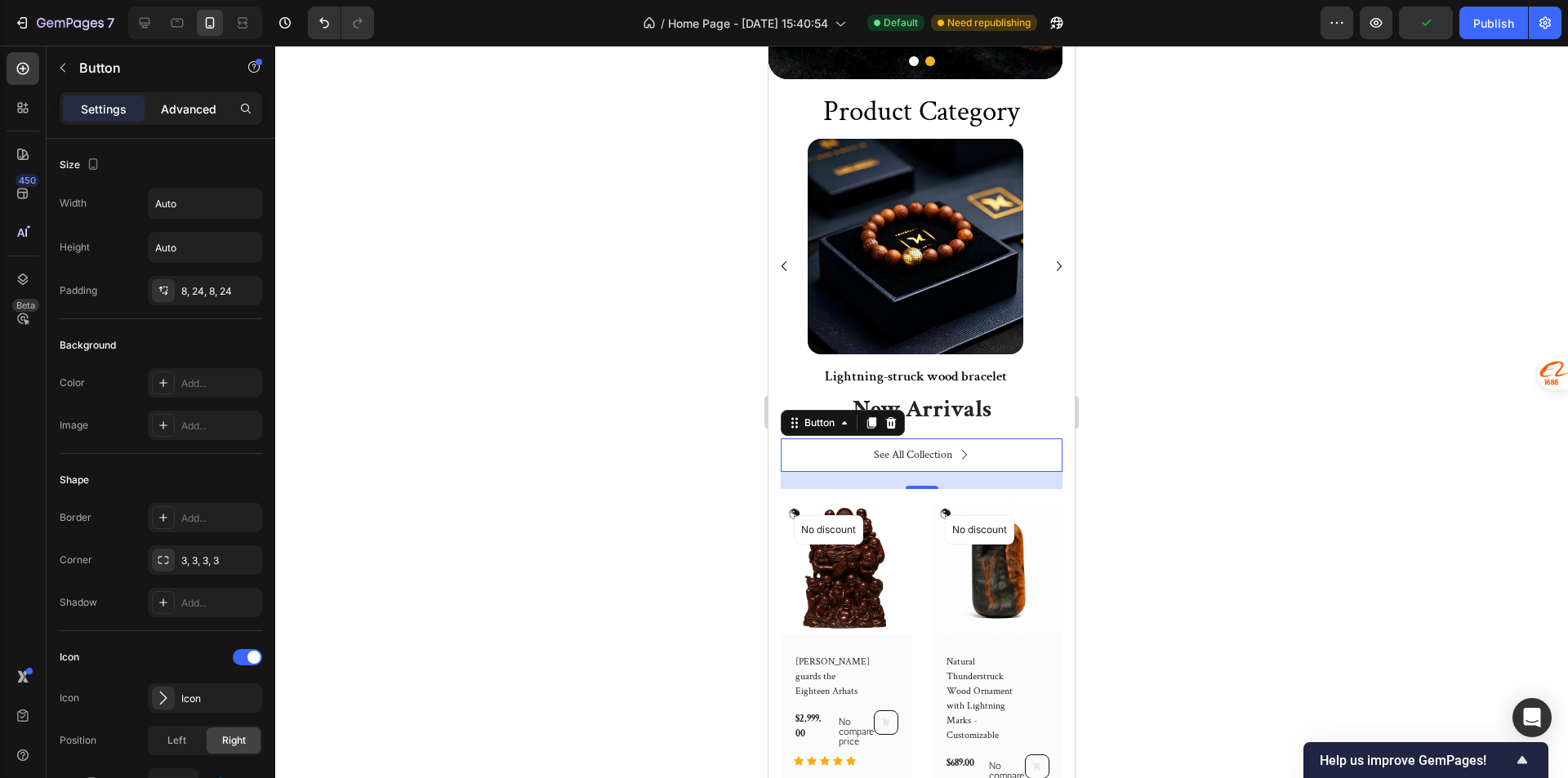
click at [195, 97] on div "Advanced" at bounding box center [189, 109] width 82 height 26
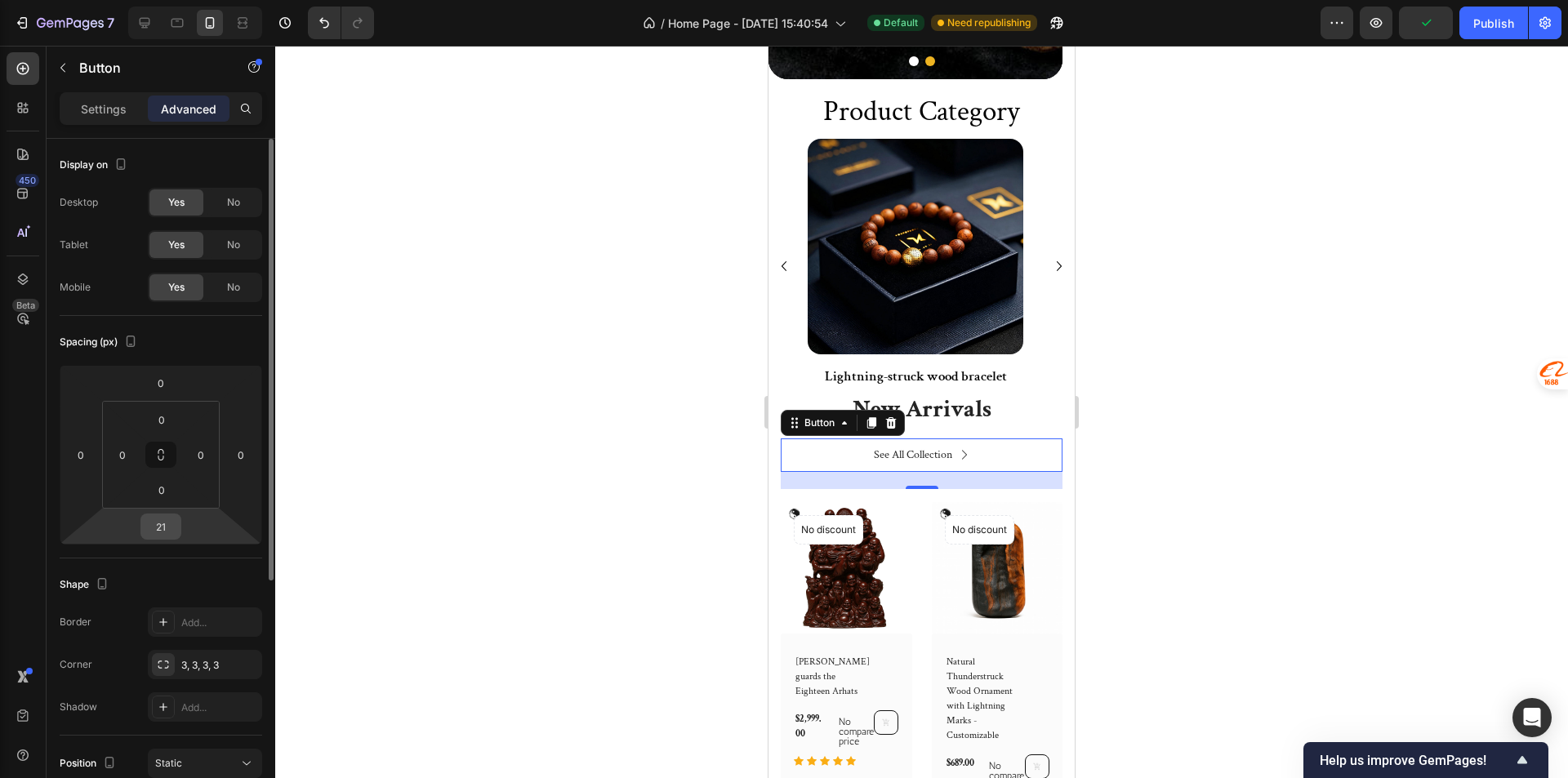
click at [175, 518] on input "21" at bounding box center [161, 527] width 33 height 25
type input "0"
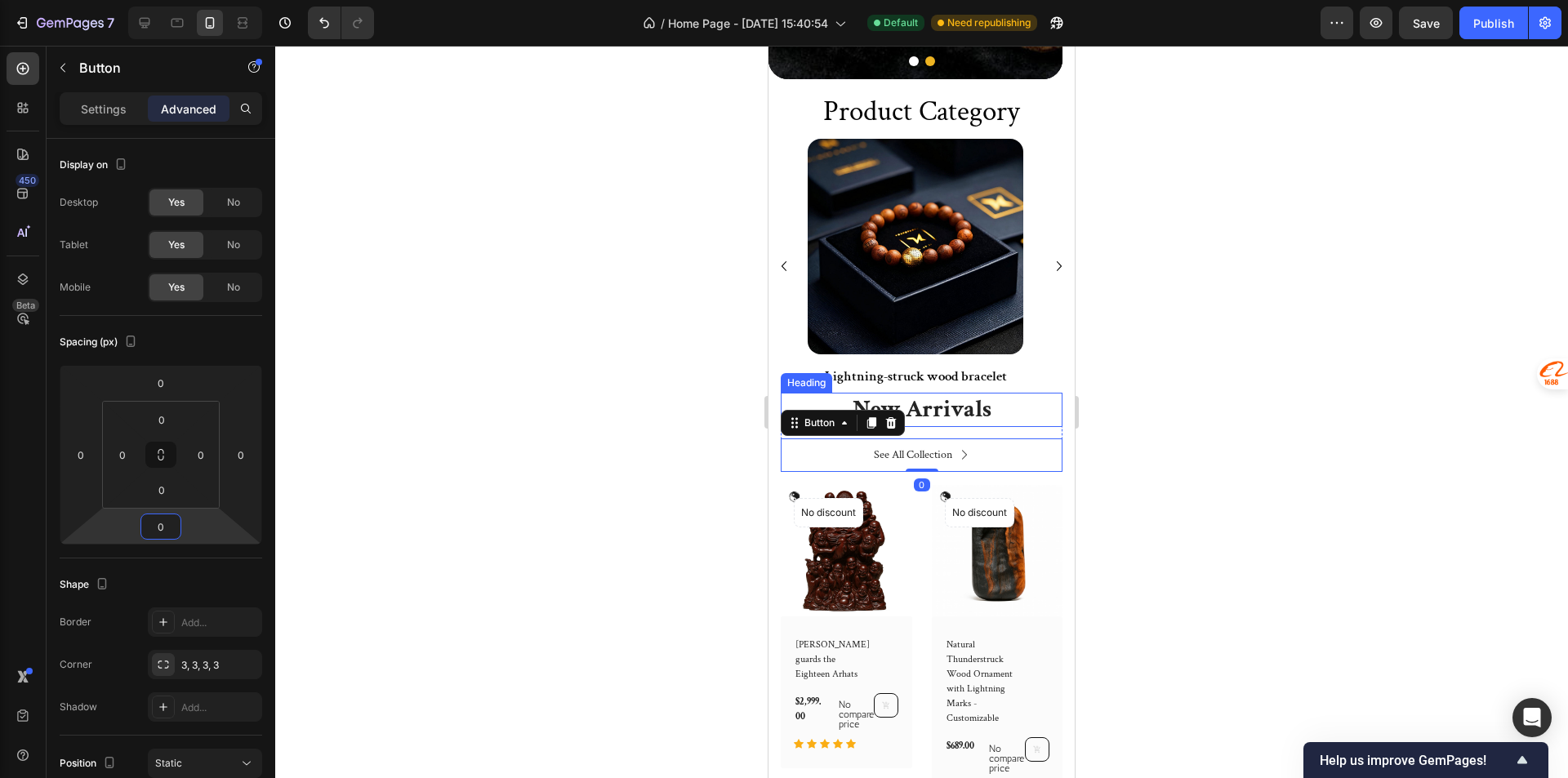
click at [827, 422] on p "New Arrivals" at bounding box center [921, 410] width 278 height 31
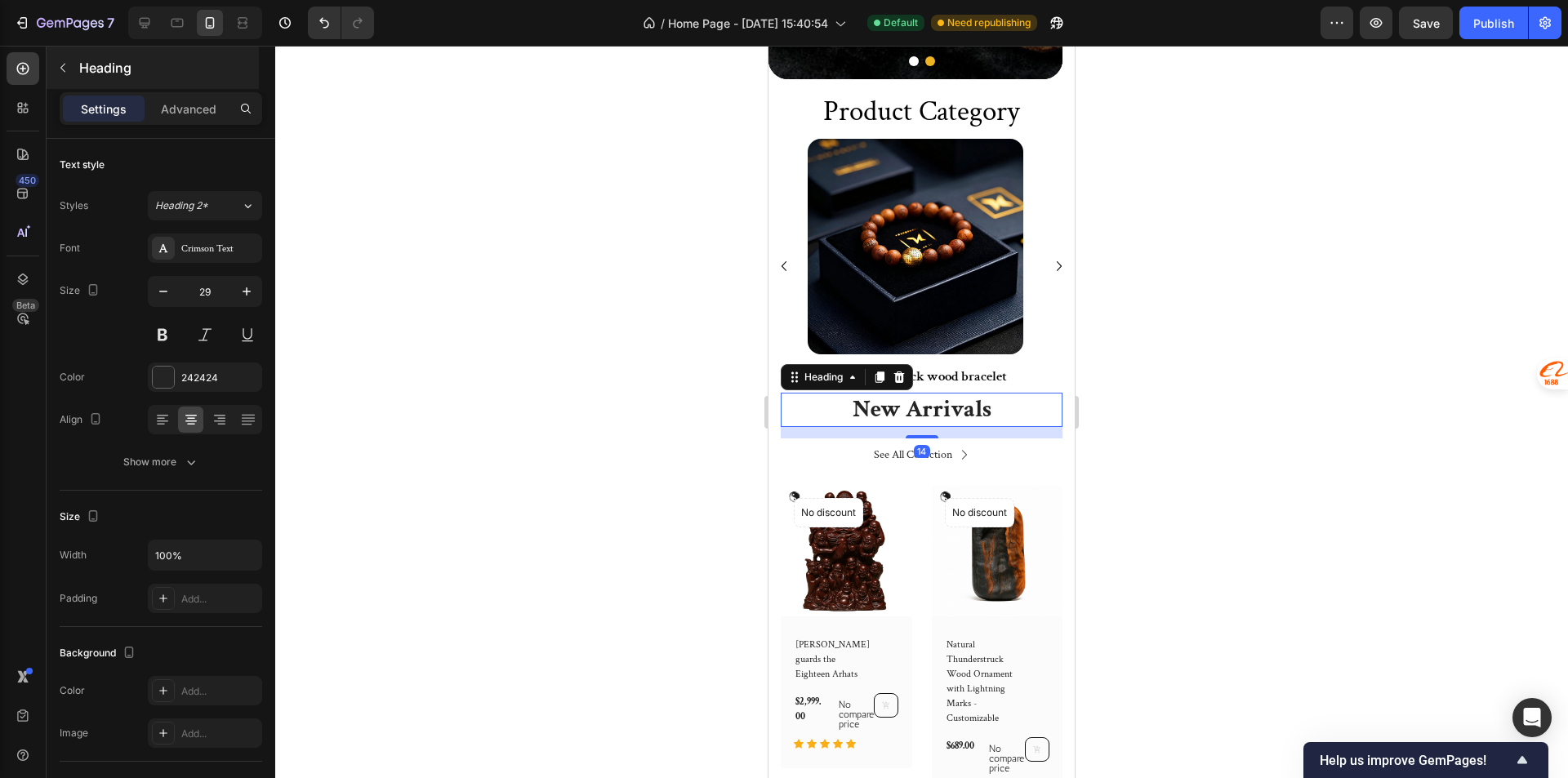
click at [159, 88] on div "Heading" at bounding box center [152, 68] width 212 height 43
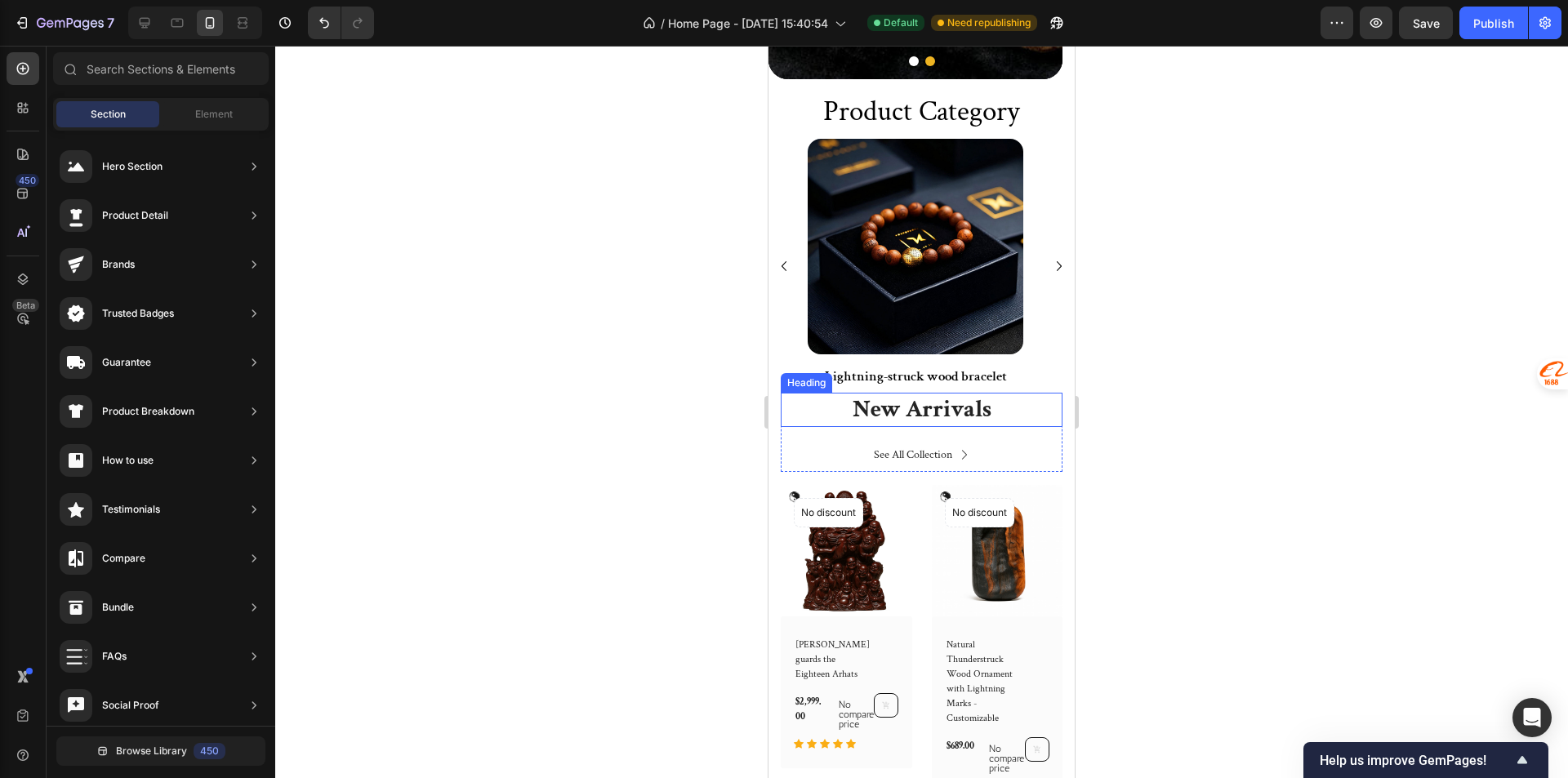
click at [821, 425] on p "New Arrivals" at bounding box center [921, 410] width 278 height 31
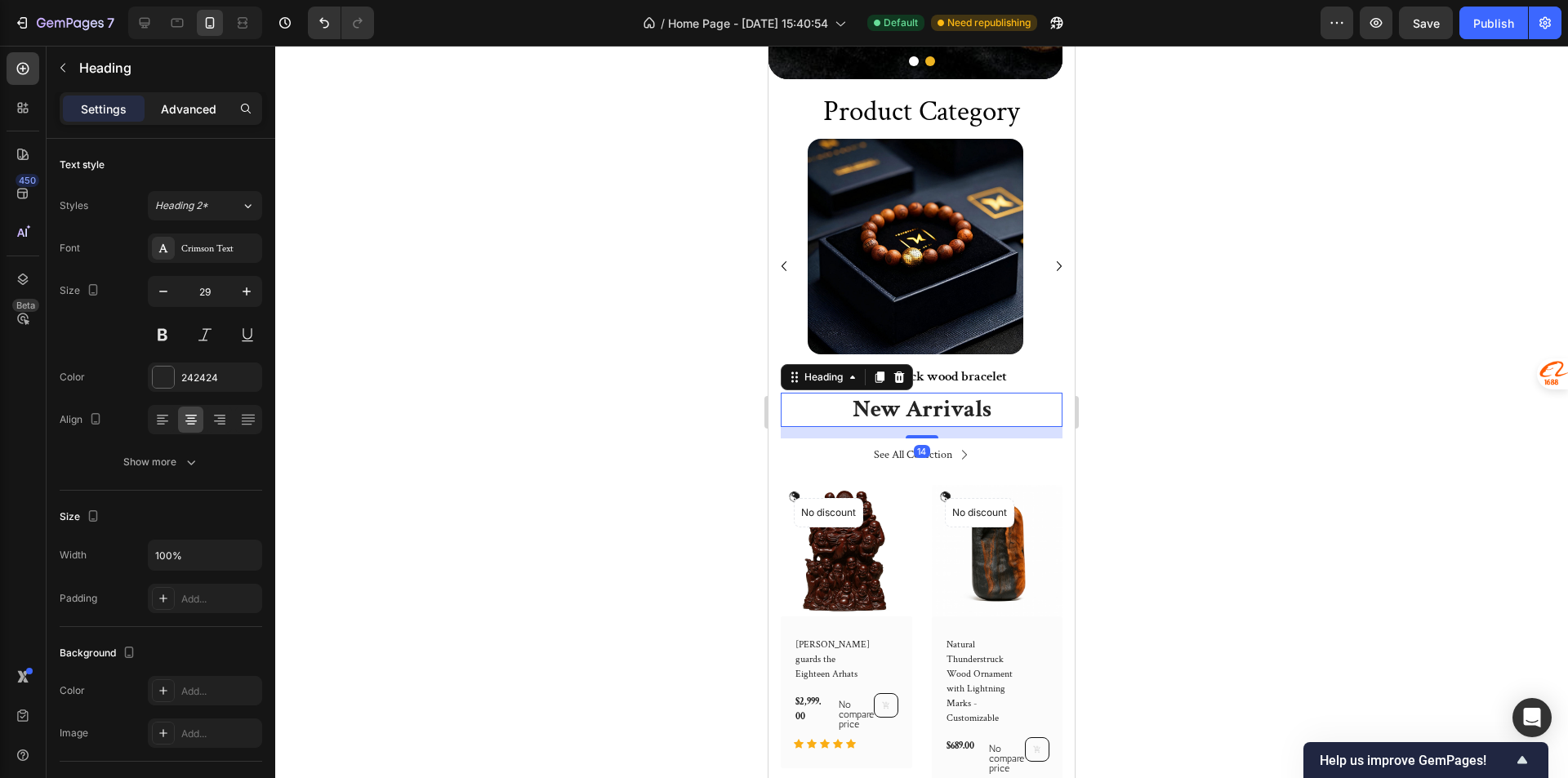
click at [187, 110] on p "Advanced" at bounding box center [189, 109] width 56 height 17
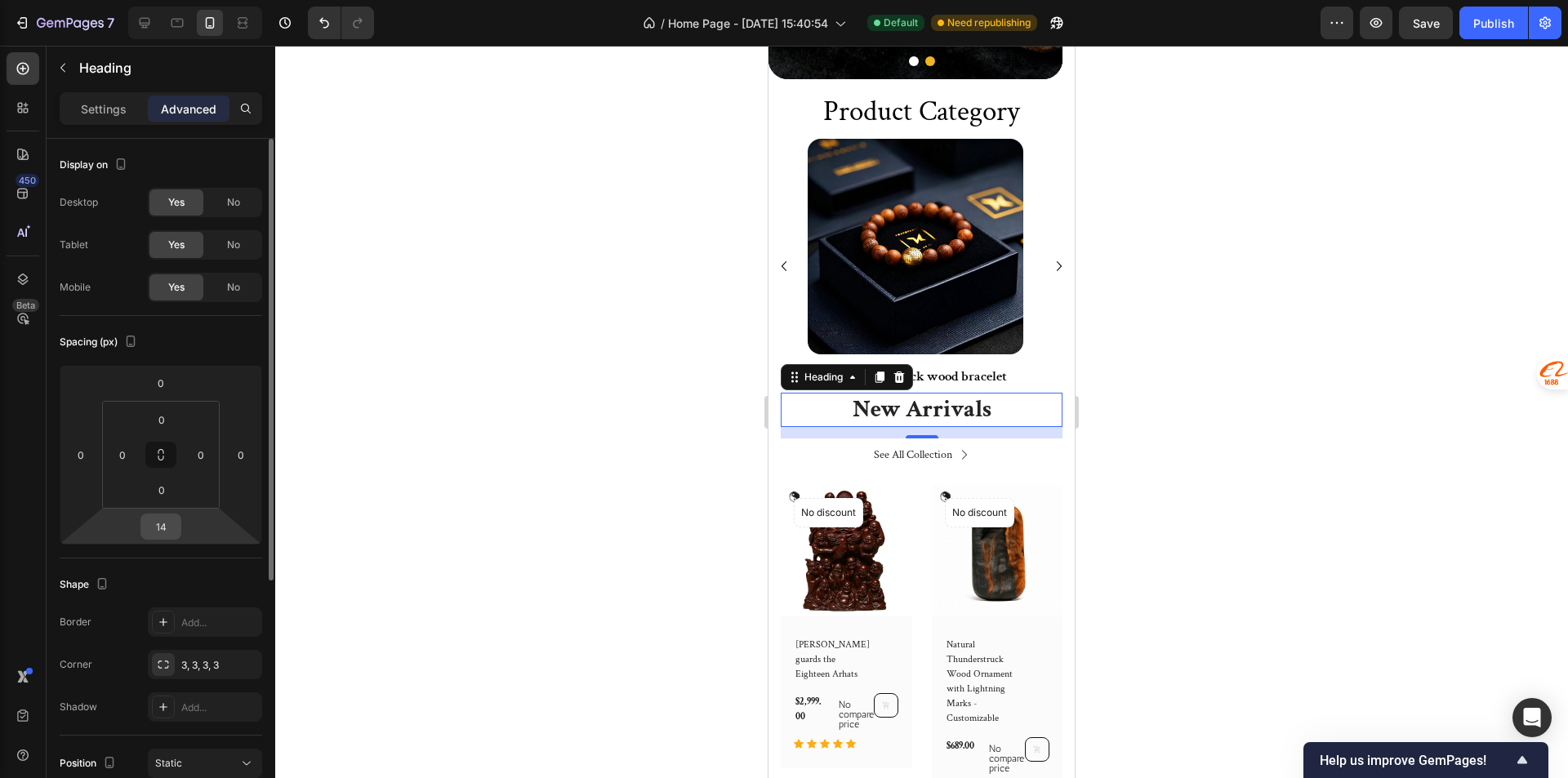
click at [179, 520] on div "14" at bounding box center [161, 527] width 41 height 26
click at [175, 521] on input "14" at bounding box center [161, 527] width 33 height 25
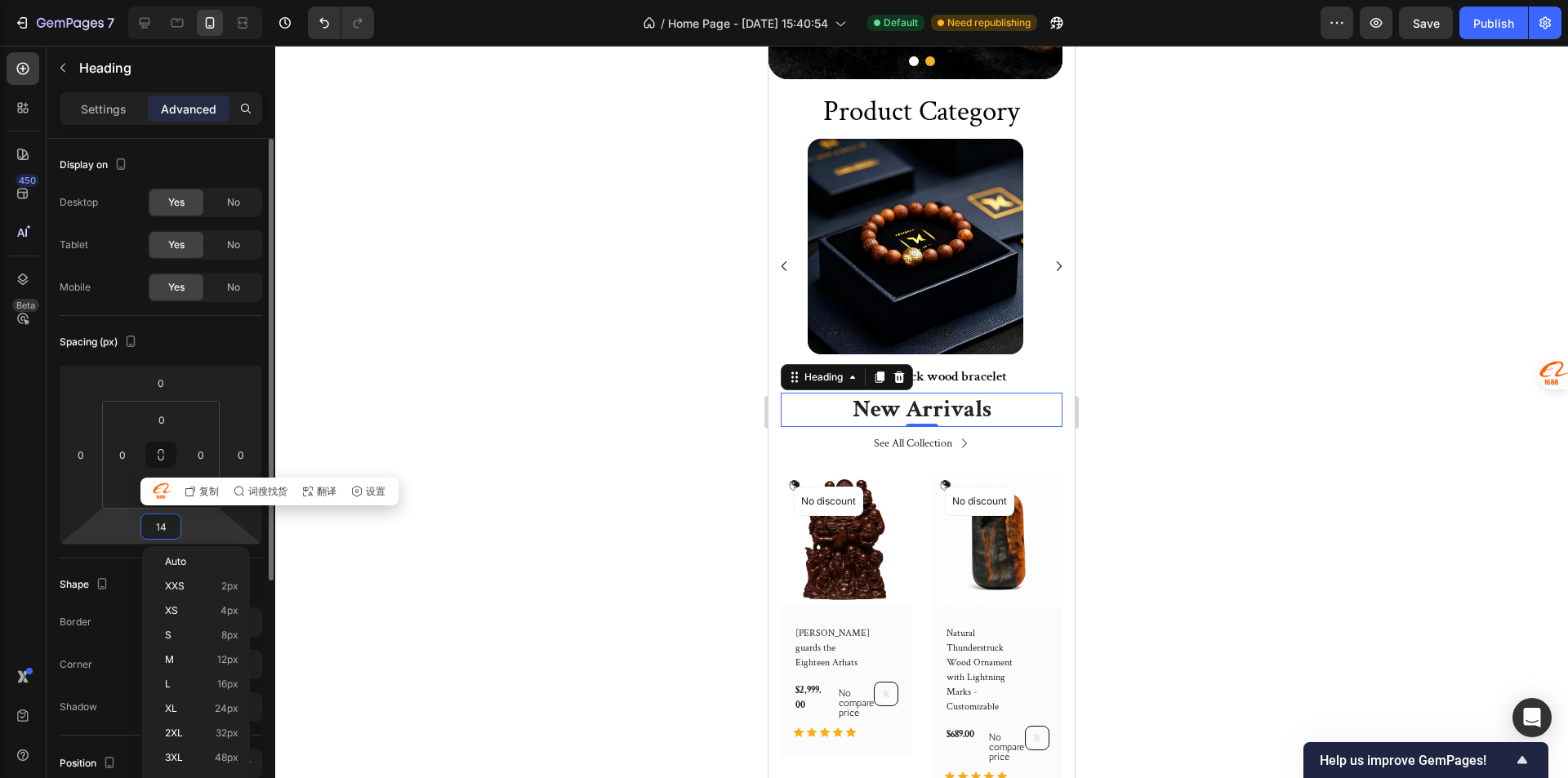
type input "0"
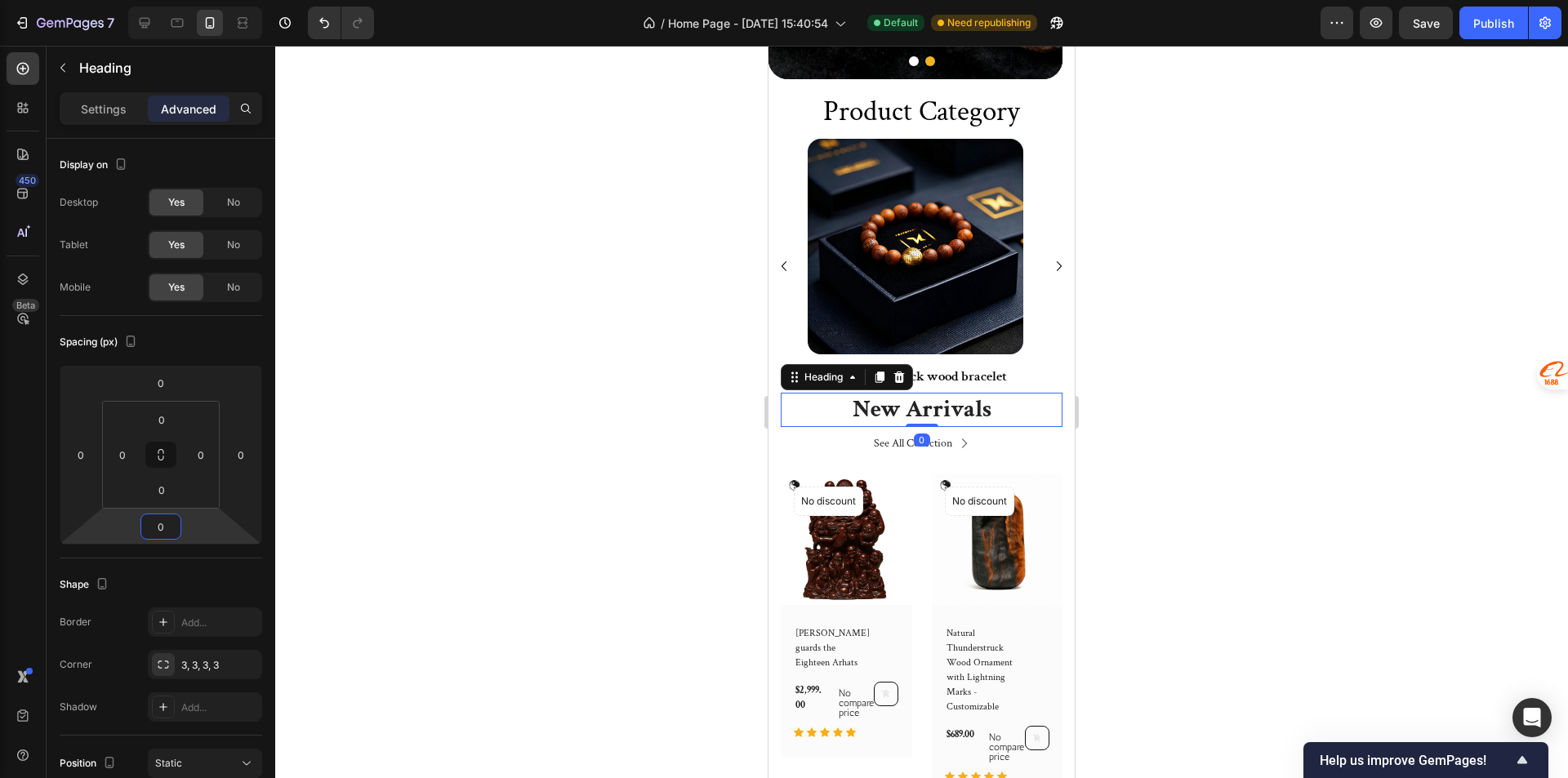
click at [588, 434] on div at bounding box center [921, 411] width 1292 height 732
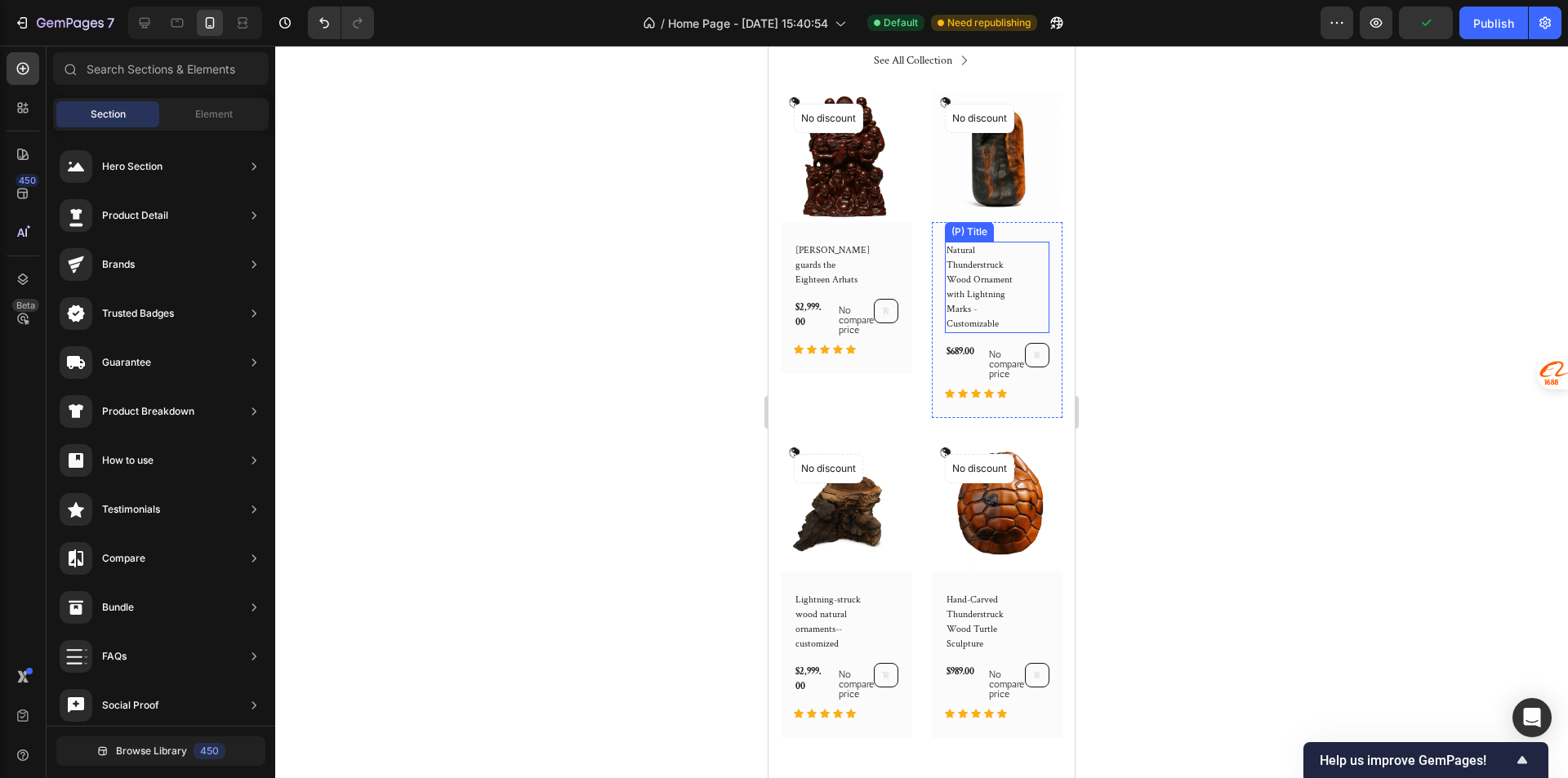
scroll to position [653, 0]
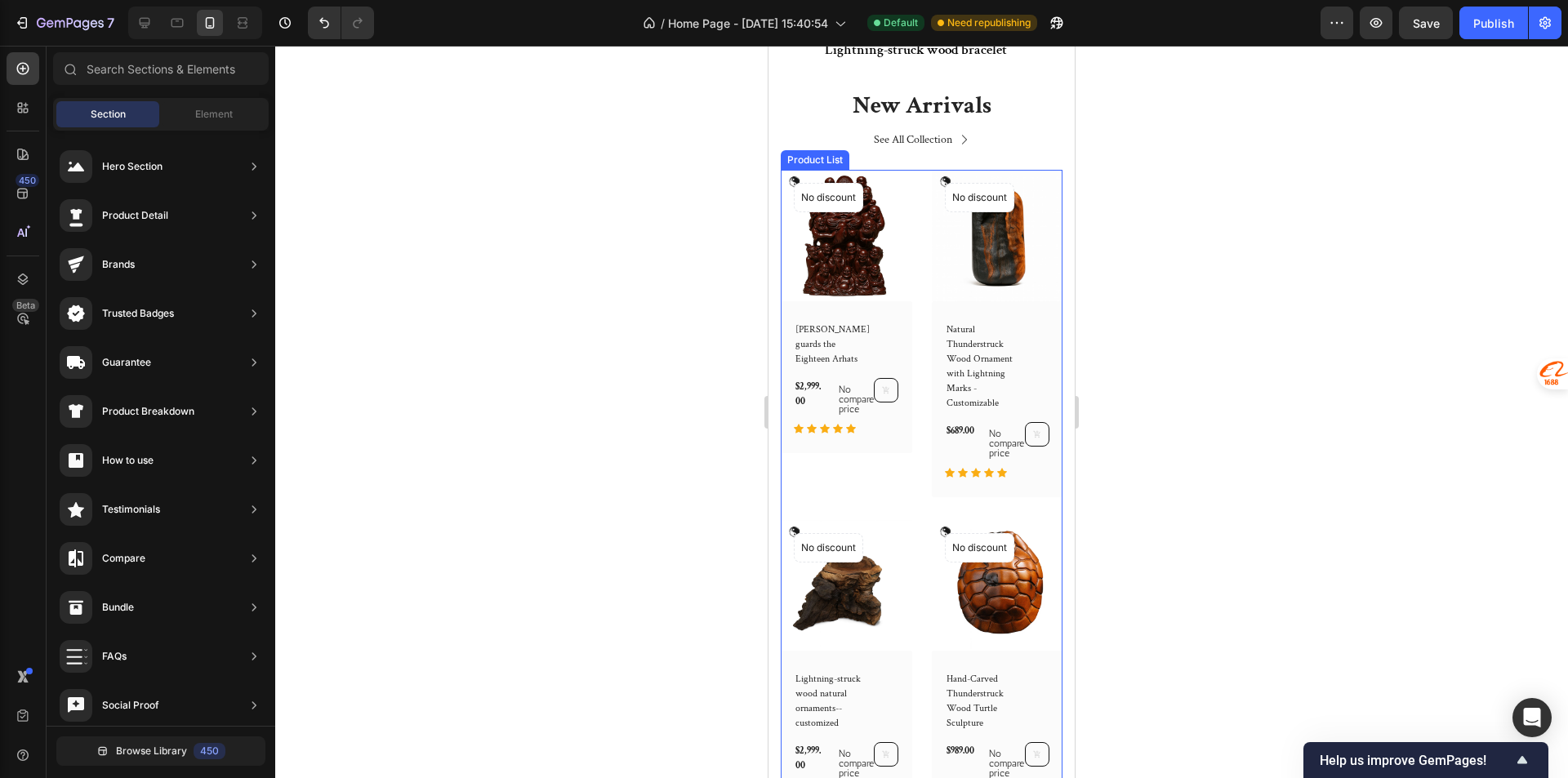
click at [839, 465] on div "(P) Images No discount Not be displayed when published Product Badge Row Lei Yu…" at bounding box center [846, 334] width 132 height 327
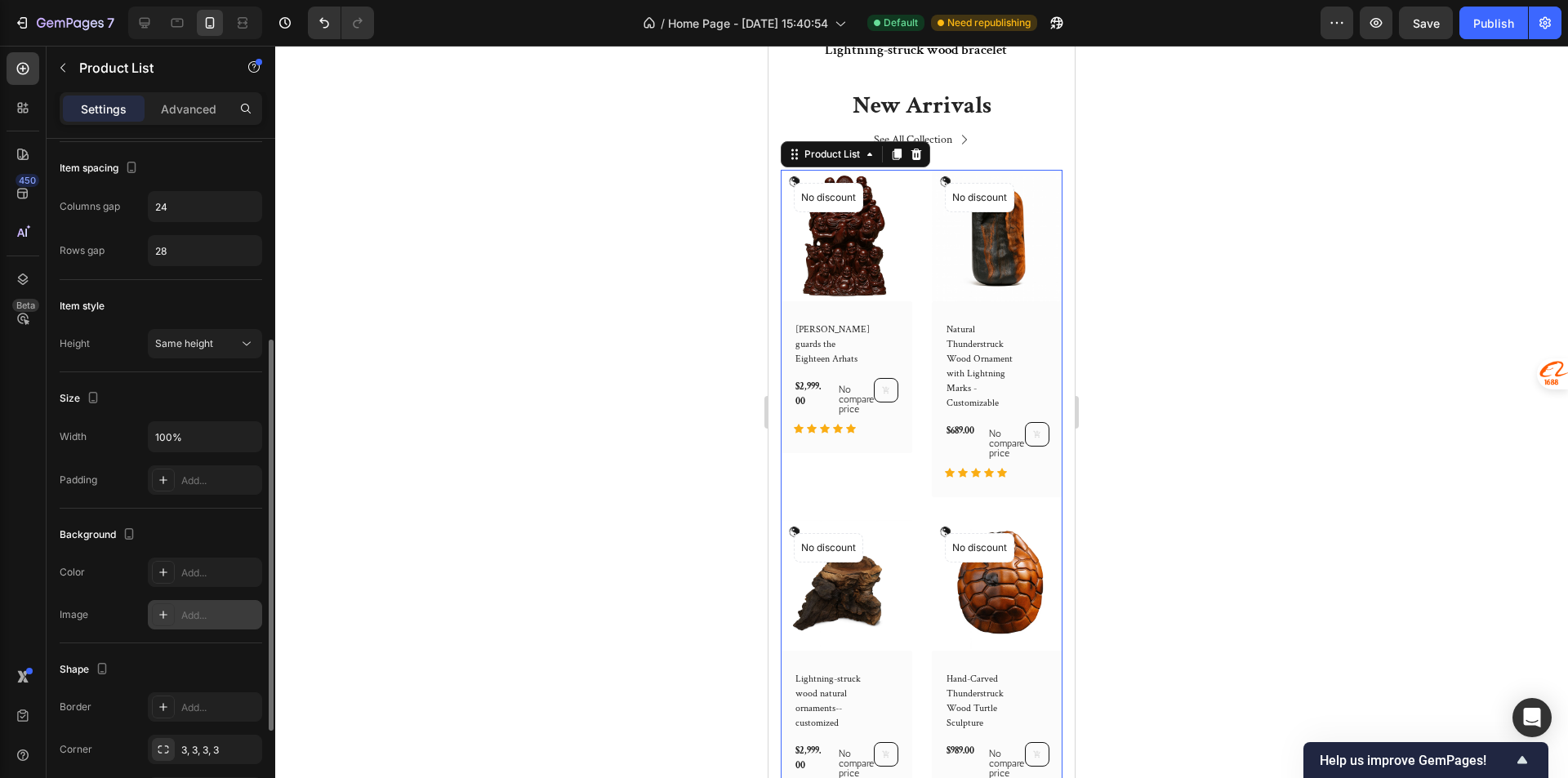
scroll to position [434, 0]
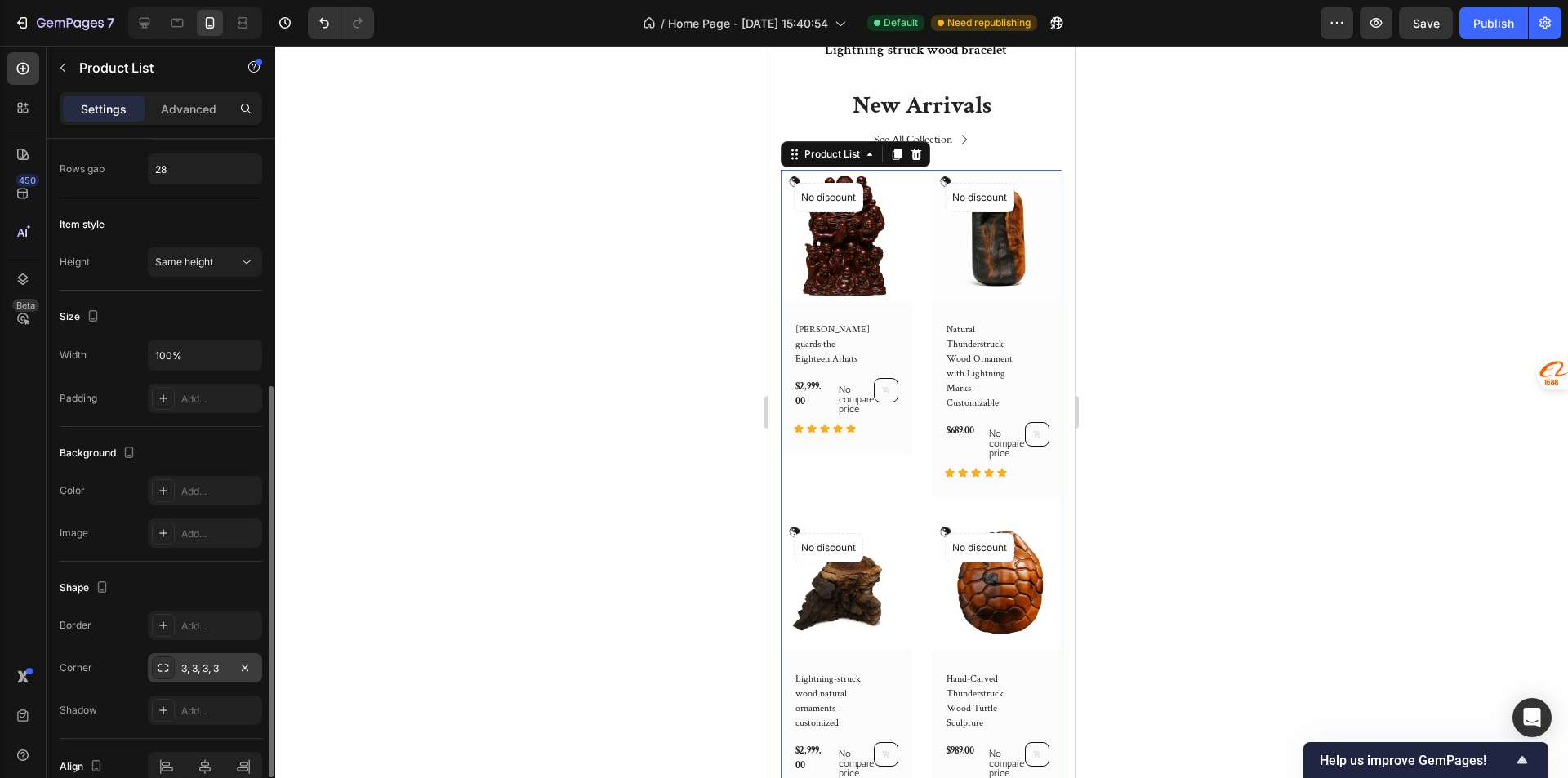
click at [196, 665] on div "3, 3, 3, 3" at bounding box center [205, 668] width 47 height 15
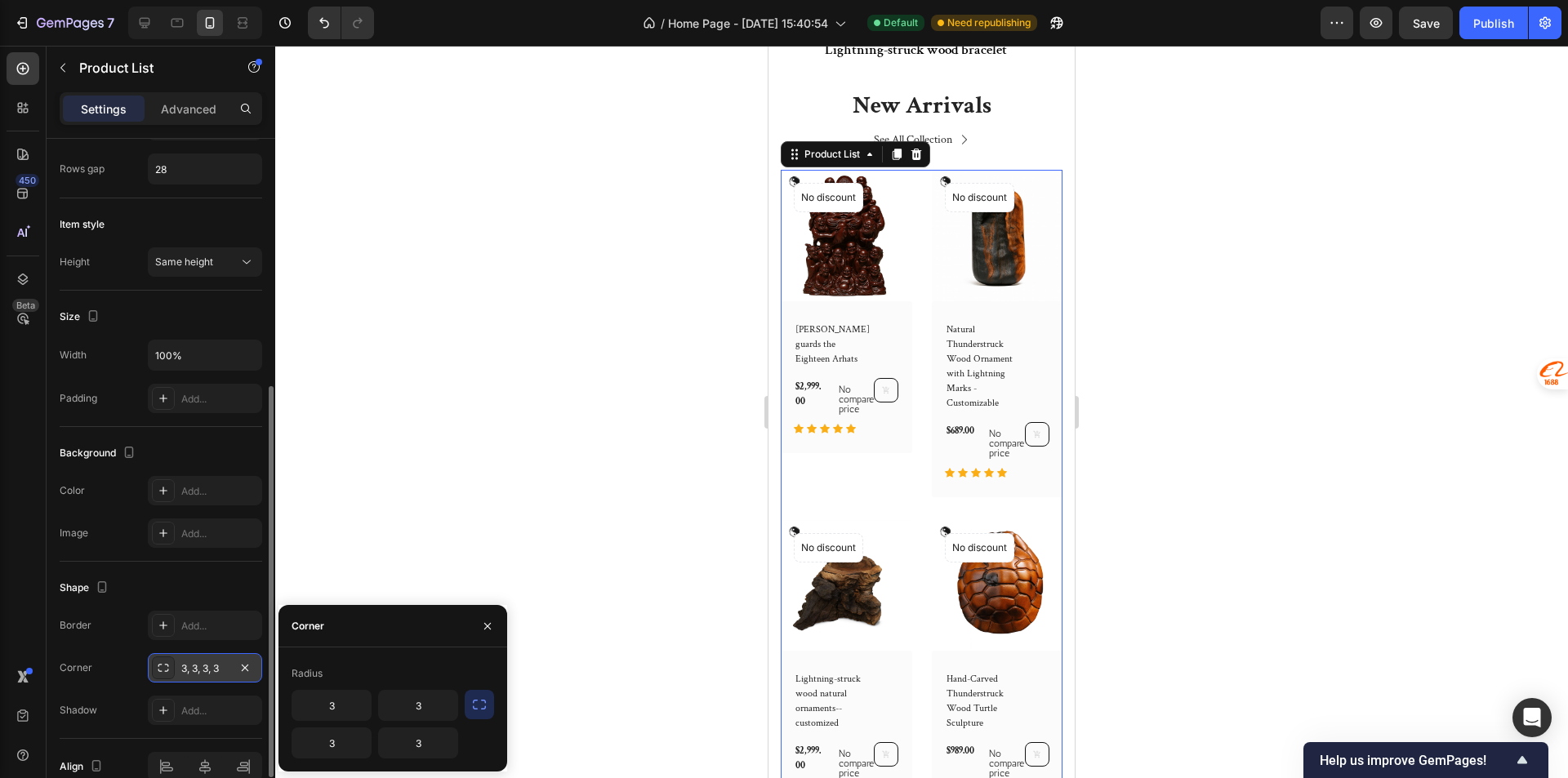
click at [161, 680] on div "3, 3, 3, 3" at bounding box center [205, 668] width 115 height 29
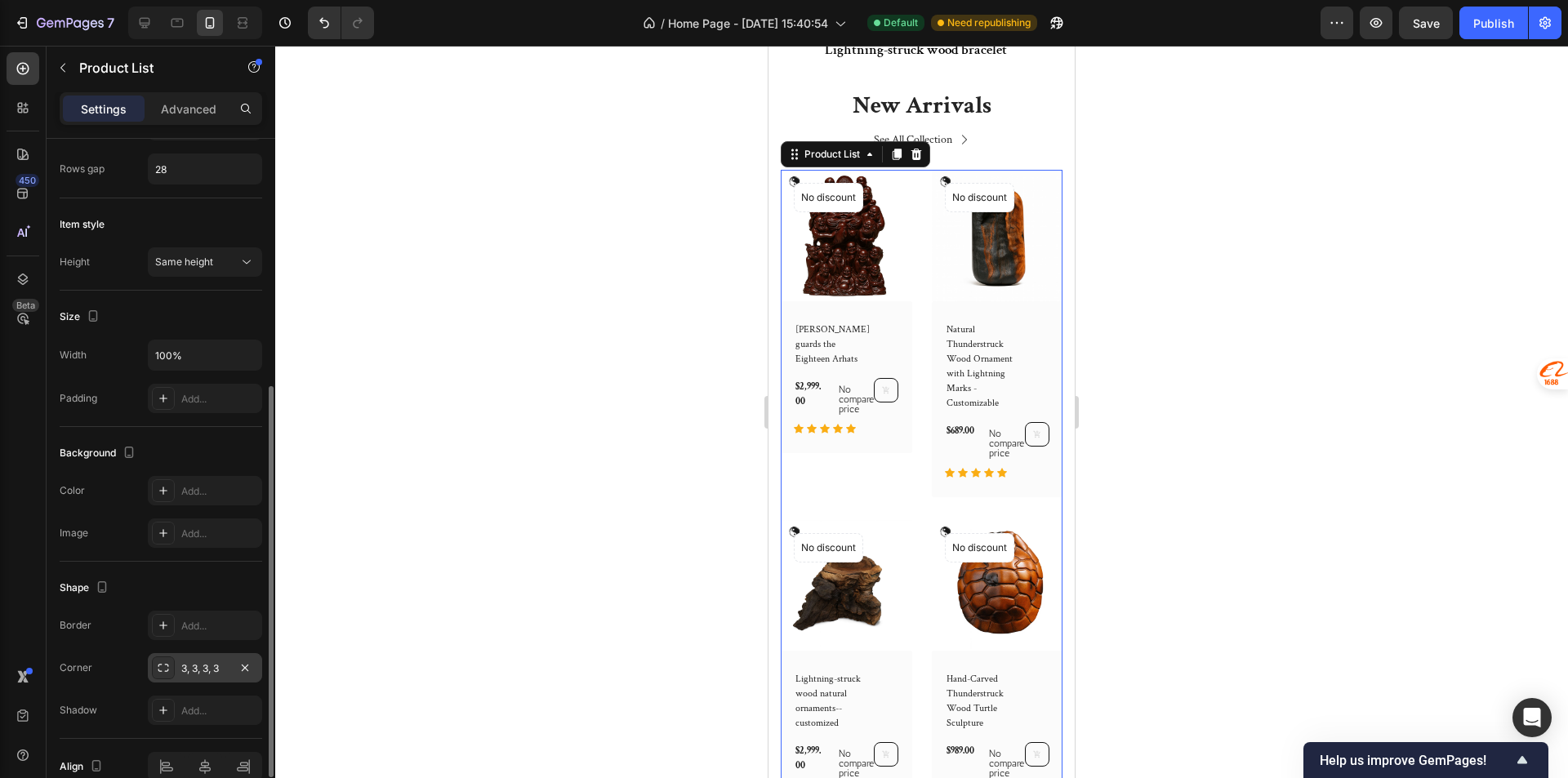
click at [177, 675] on div "3, 3, 3, 3" at bounding box center [205, 668] width 115 height 29
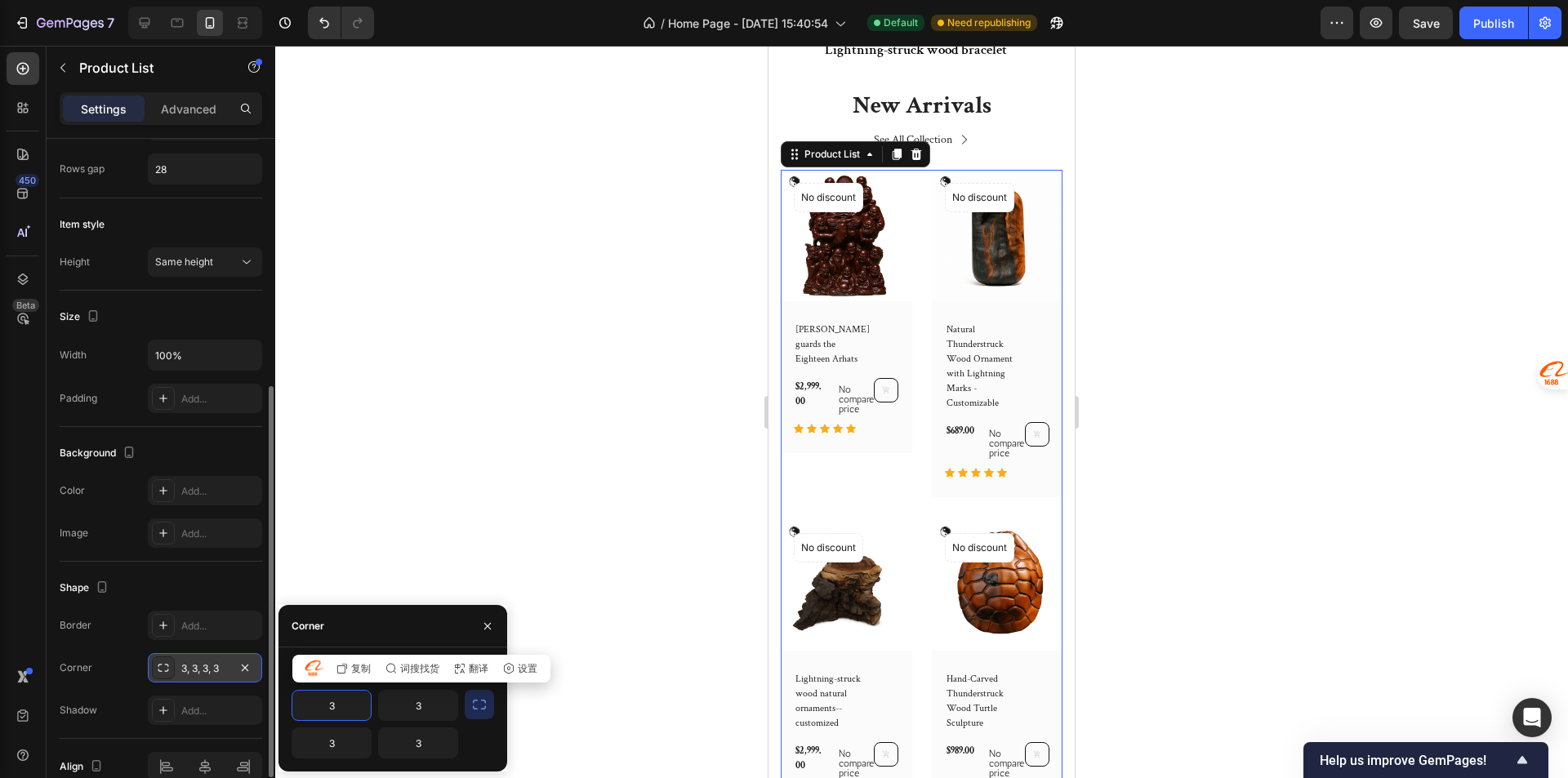
click at [199, 673] on div "3, 3, 3, 3" at bounding box center [205, 668] width 47 height 15
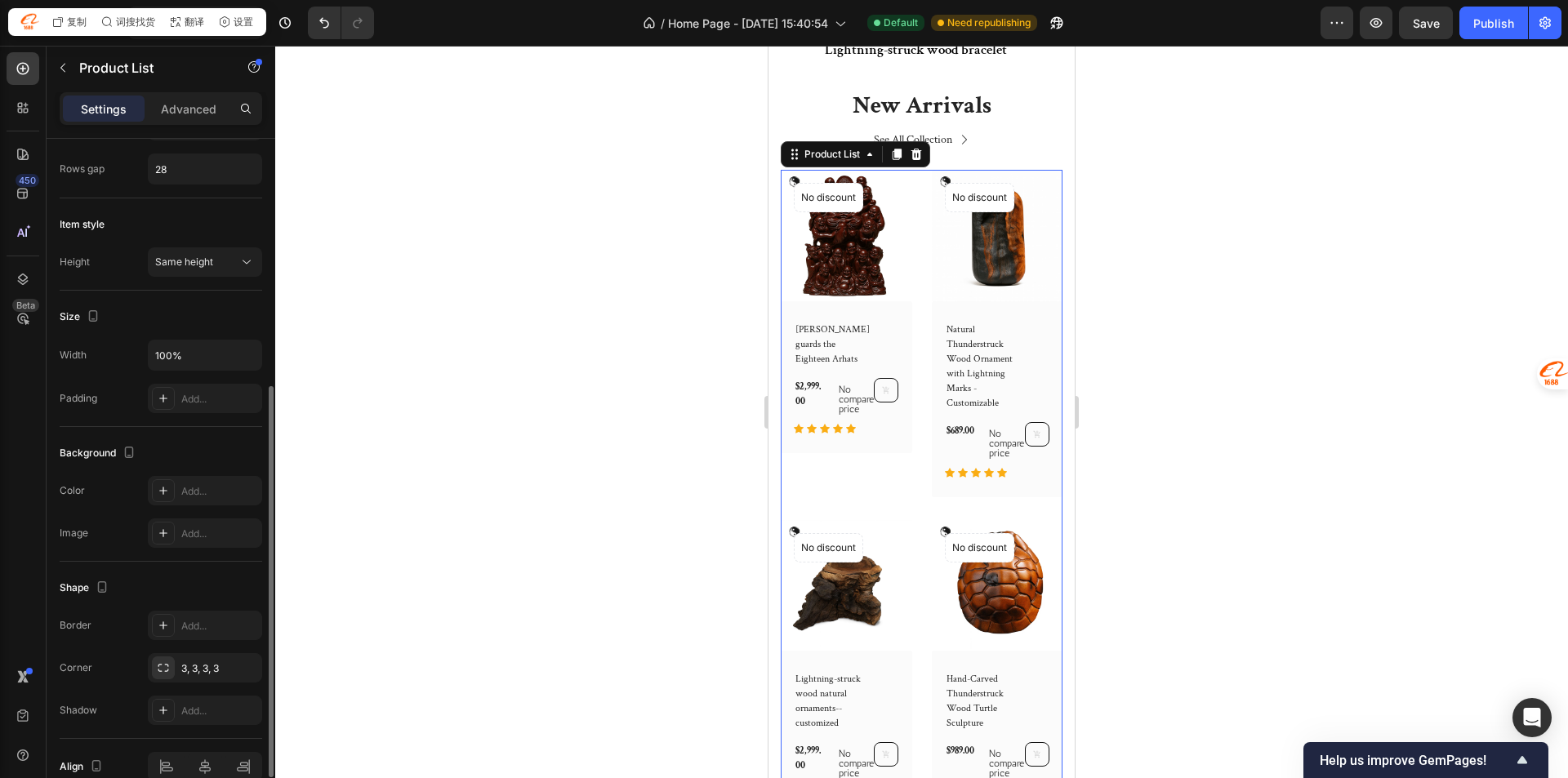
click at [182, 686] on div "Border Add... Corner 3, 3, 3, 3 Shadow Add..." at bounding box center [160, 668] width 202 height 115
click at [183, 673] on div "3, 3, 3, 3" at bounding box center [205, 668] width 47 height 15
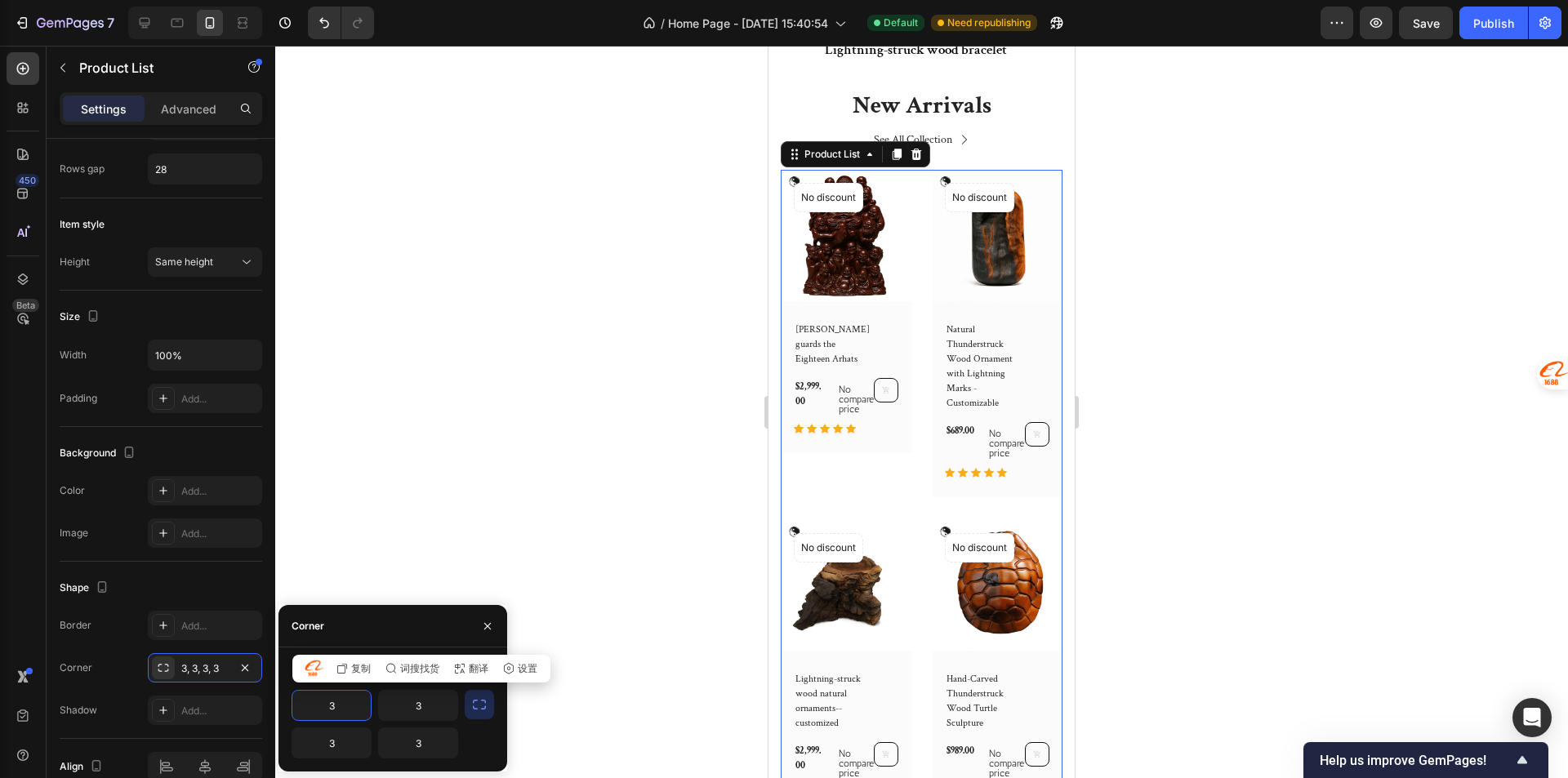
click at [474, 709] on icon "button" at bounding box center [480, 704] width 16 height 16
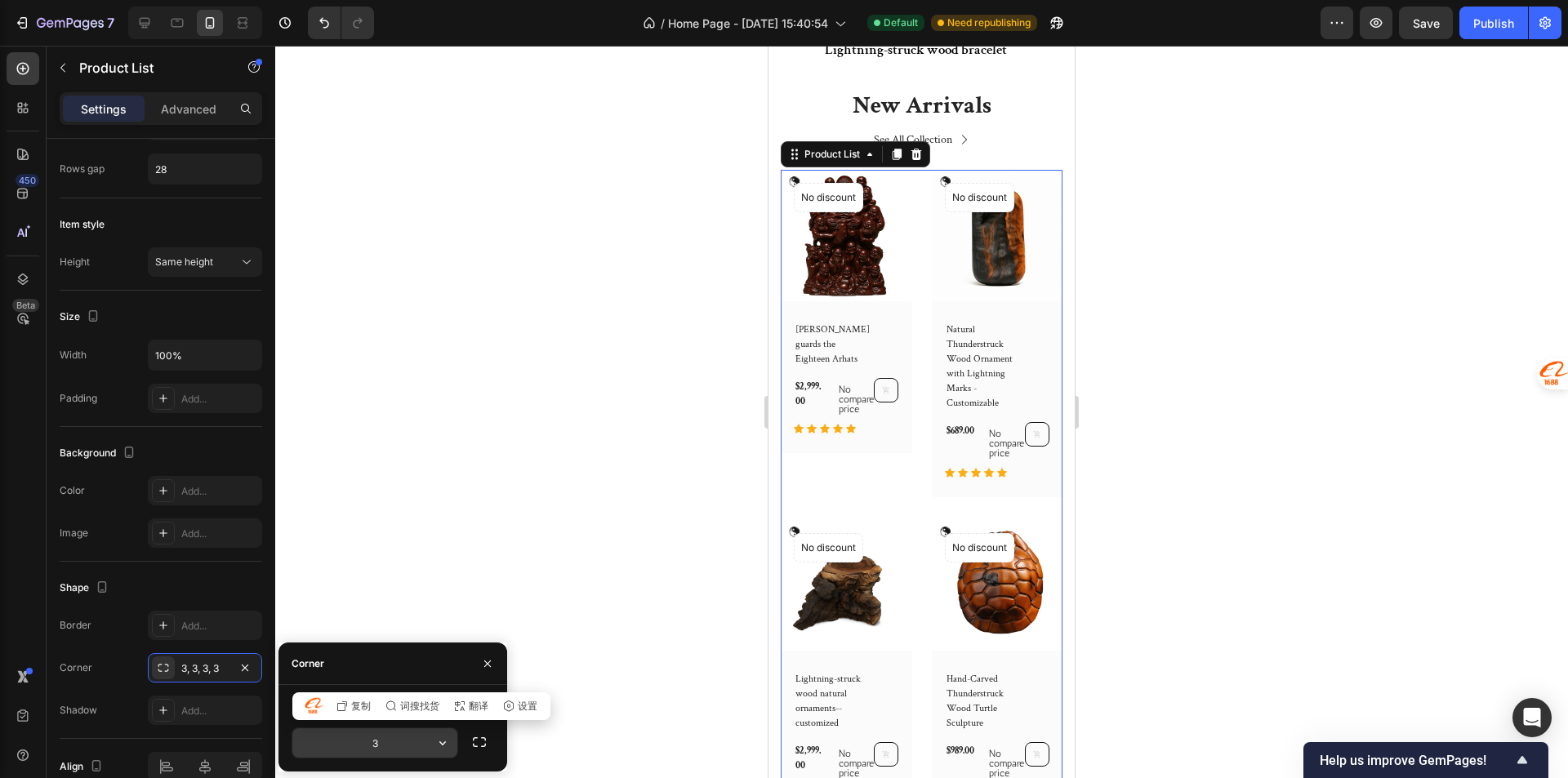
click at [357, 744] on input "3" at bounding box center [375, 743] width 165 height 29
drag, startPoint x: 391, startPoint y: 749, endPoint x: 354, endPoint y: 734, distance: 39.9
click at [354, 734] on input "3" at bounding box center [375, 743] width 165 height 29
type input "16"
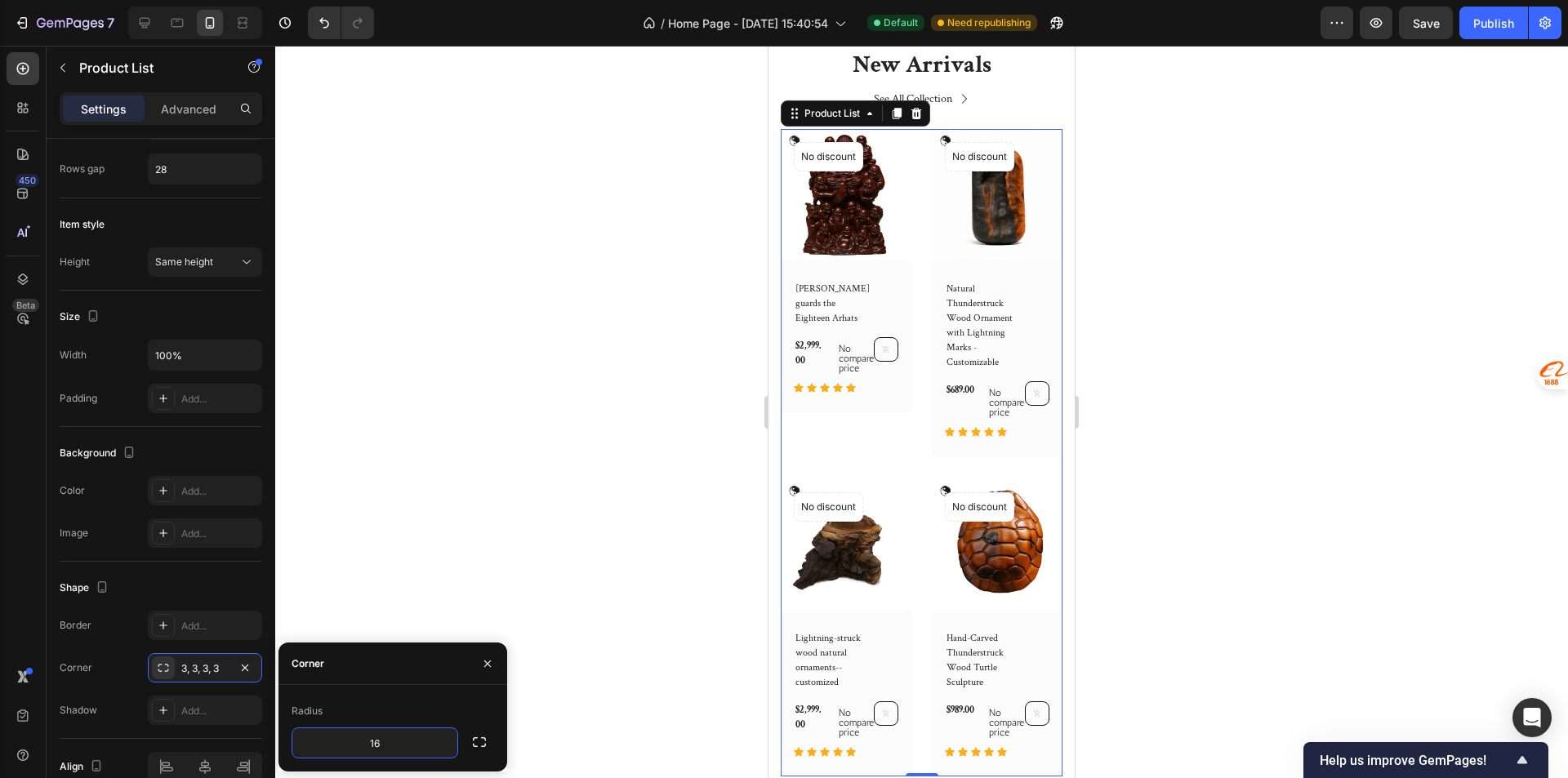
scroll to position [735, 0]
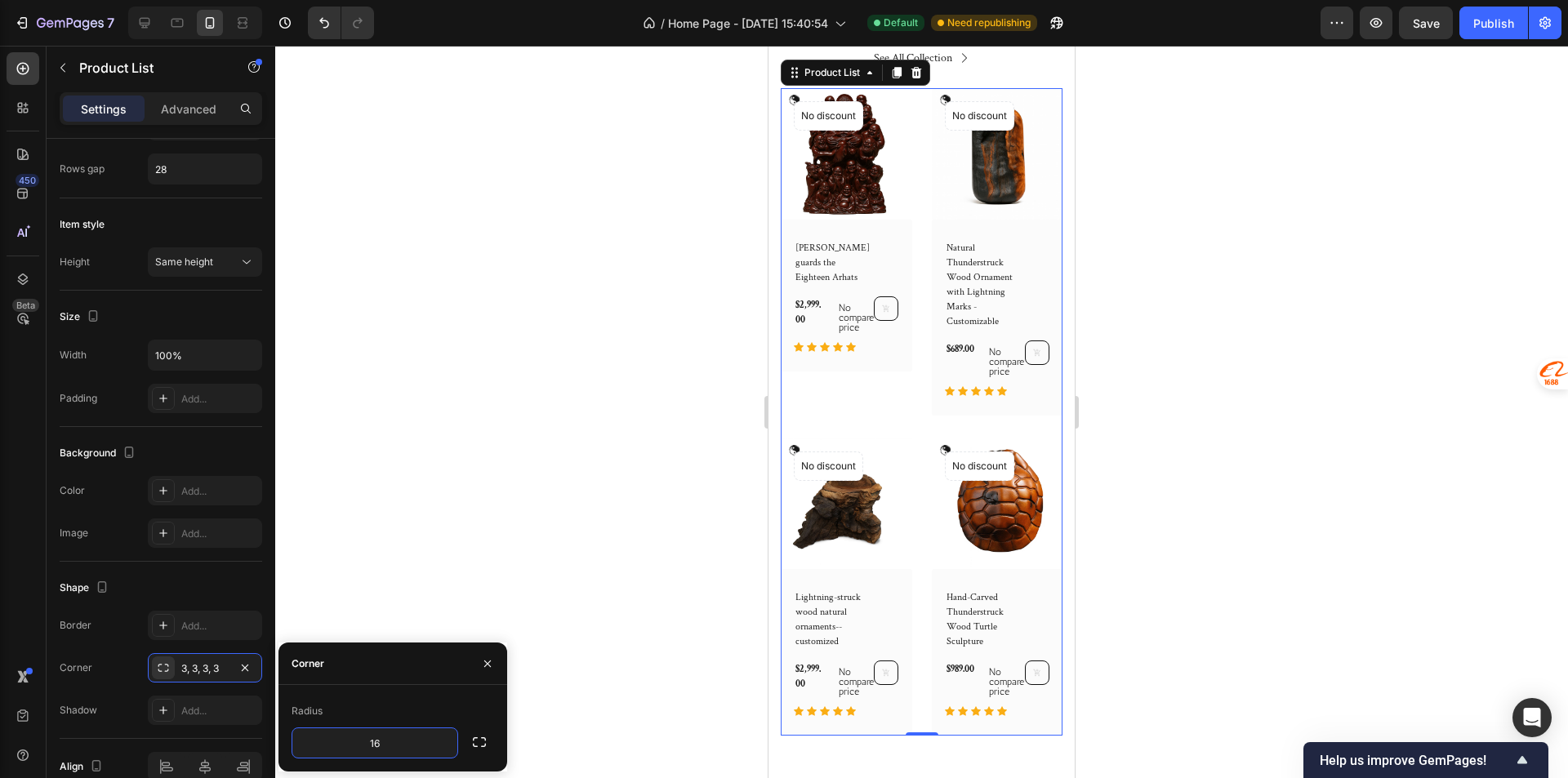
click at [553, 601] on div at bounding box center [921, 411] width 1292 height 732
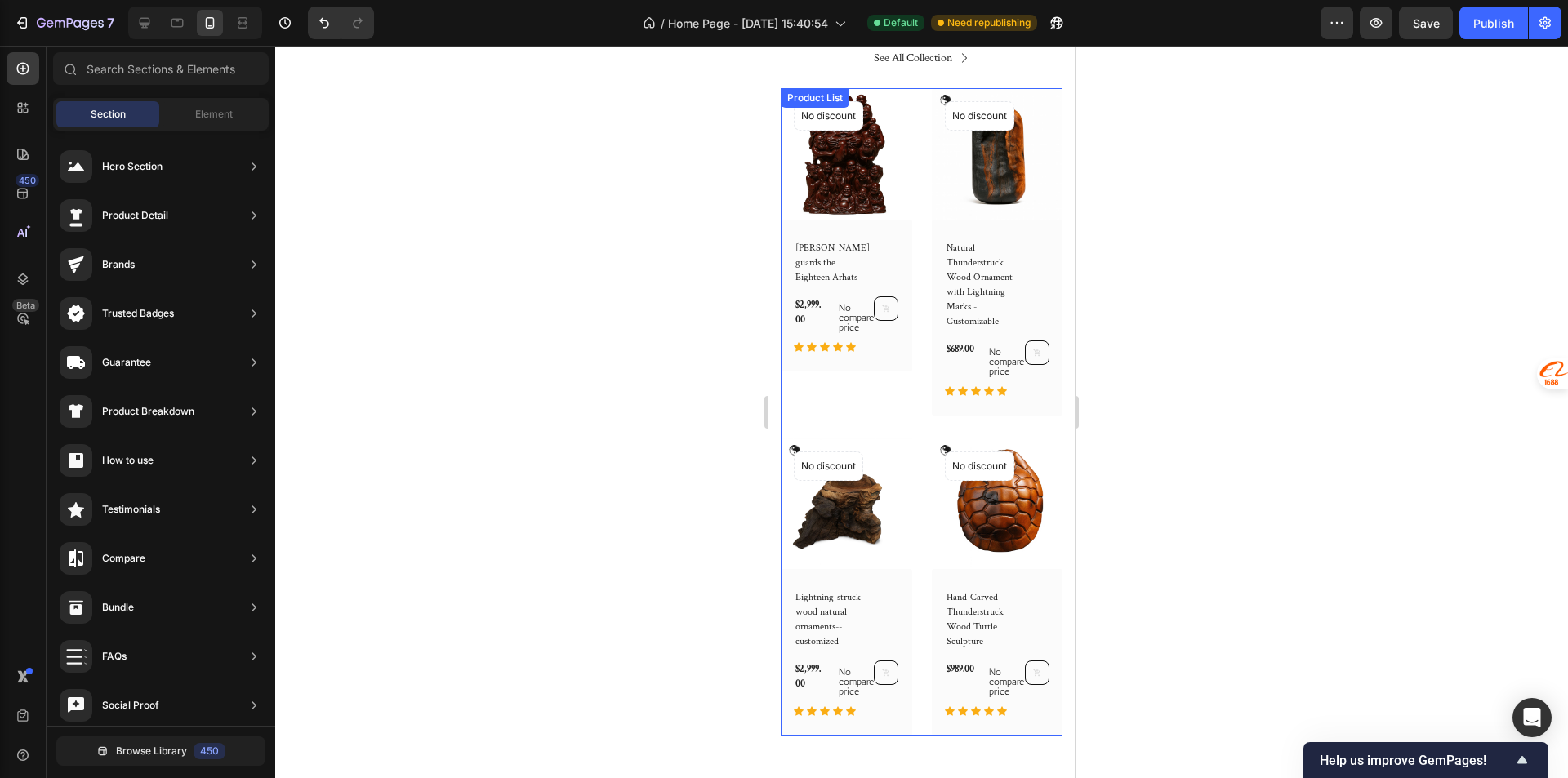
click at [912, 415] on div "(P) Images No discount Not be displayed when published Product Badge Row Lei Yu…" at bounding box center [921, 411] width 282 height 647
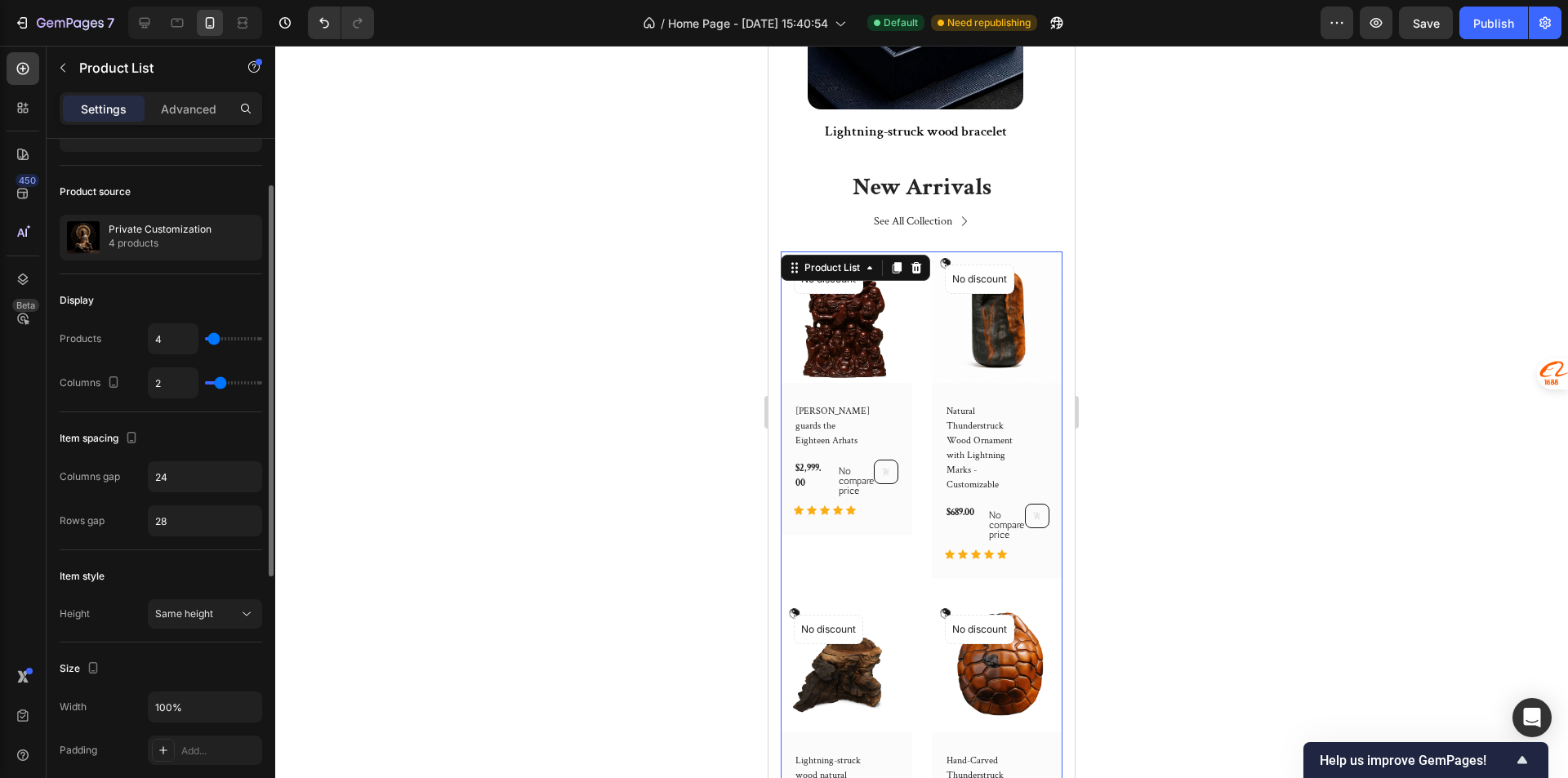
scroll to position [245, 0]
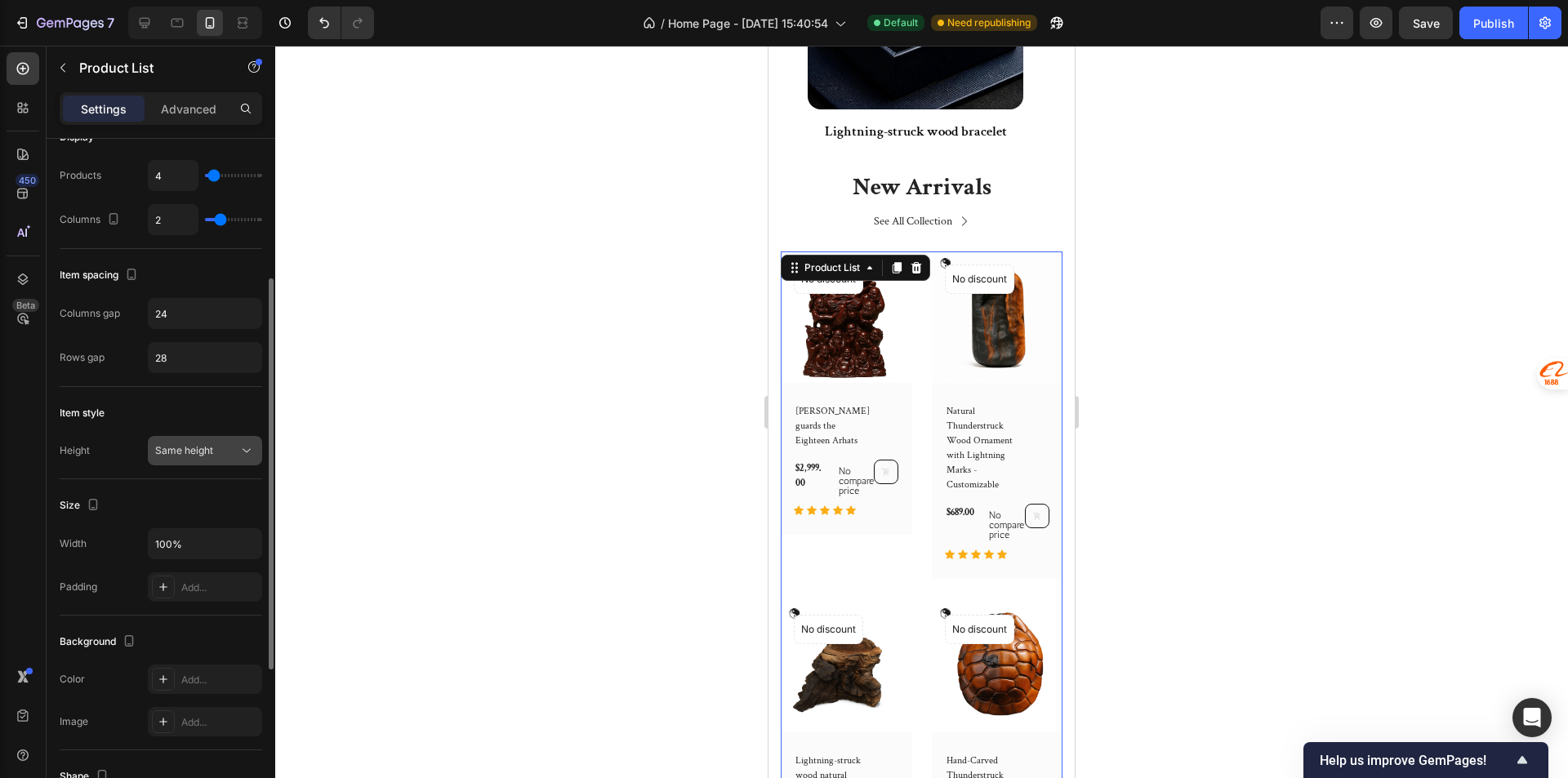
click at [198, 454] on span "Same height" at bounding box center [184, 450] width 58 height 12
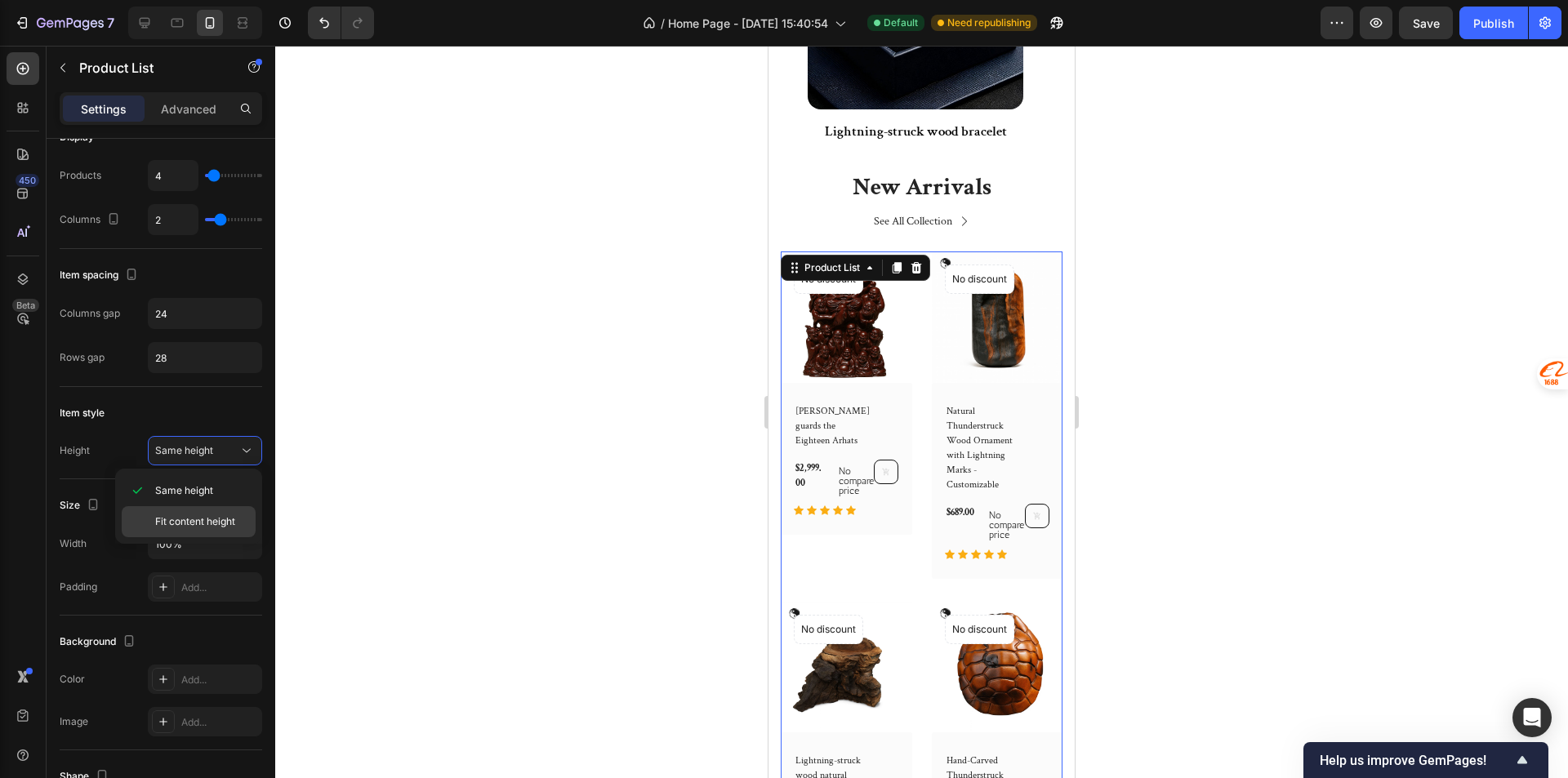
click at [218, 523] on span "Fit content height" at bounding box center [196, 522] width 80 height 15
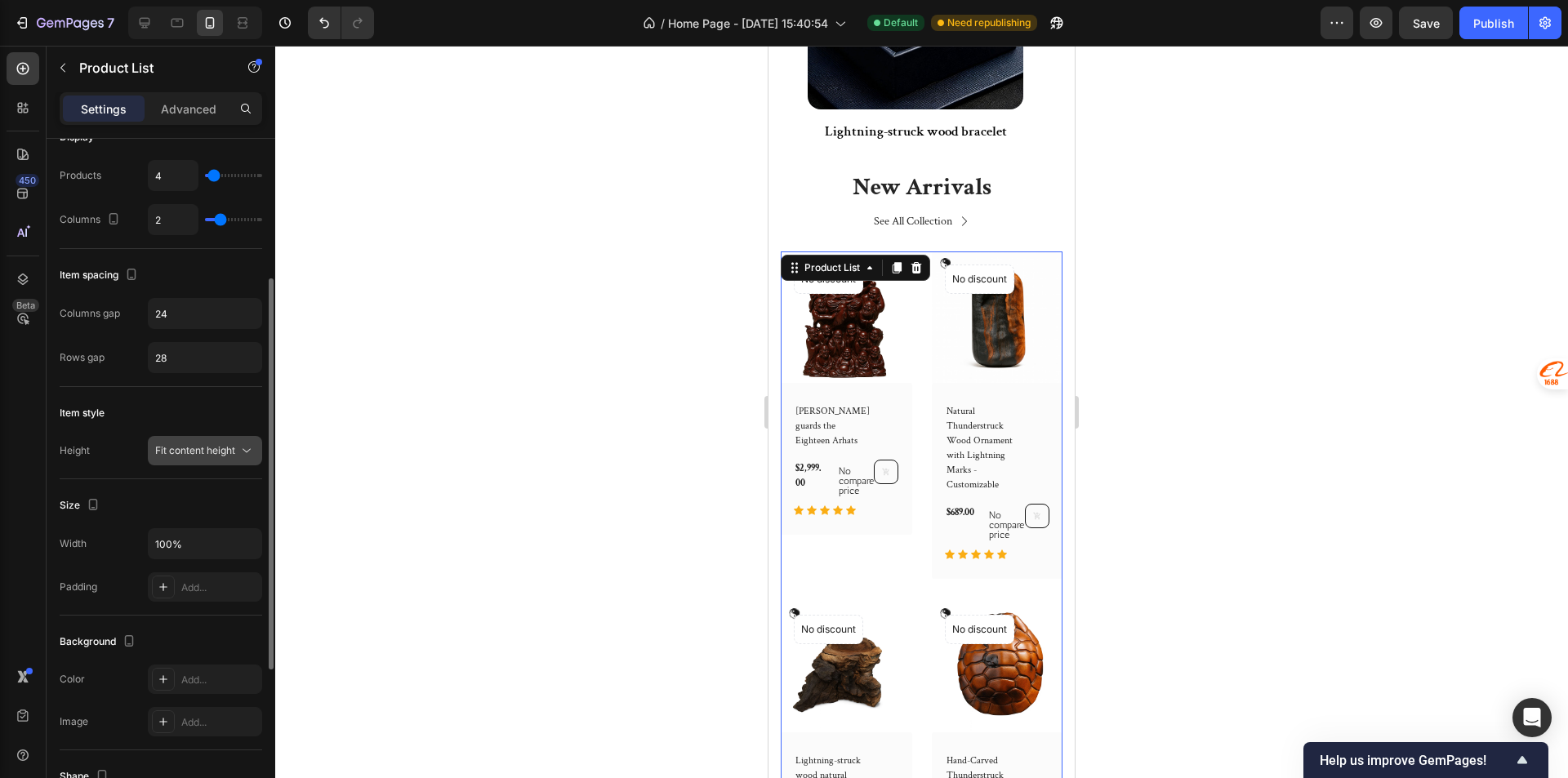
click at [205, 455] on span "Fit content height" at bounding box center [196, 450] width 80 height 12
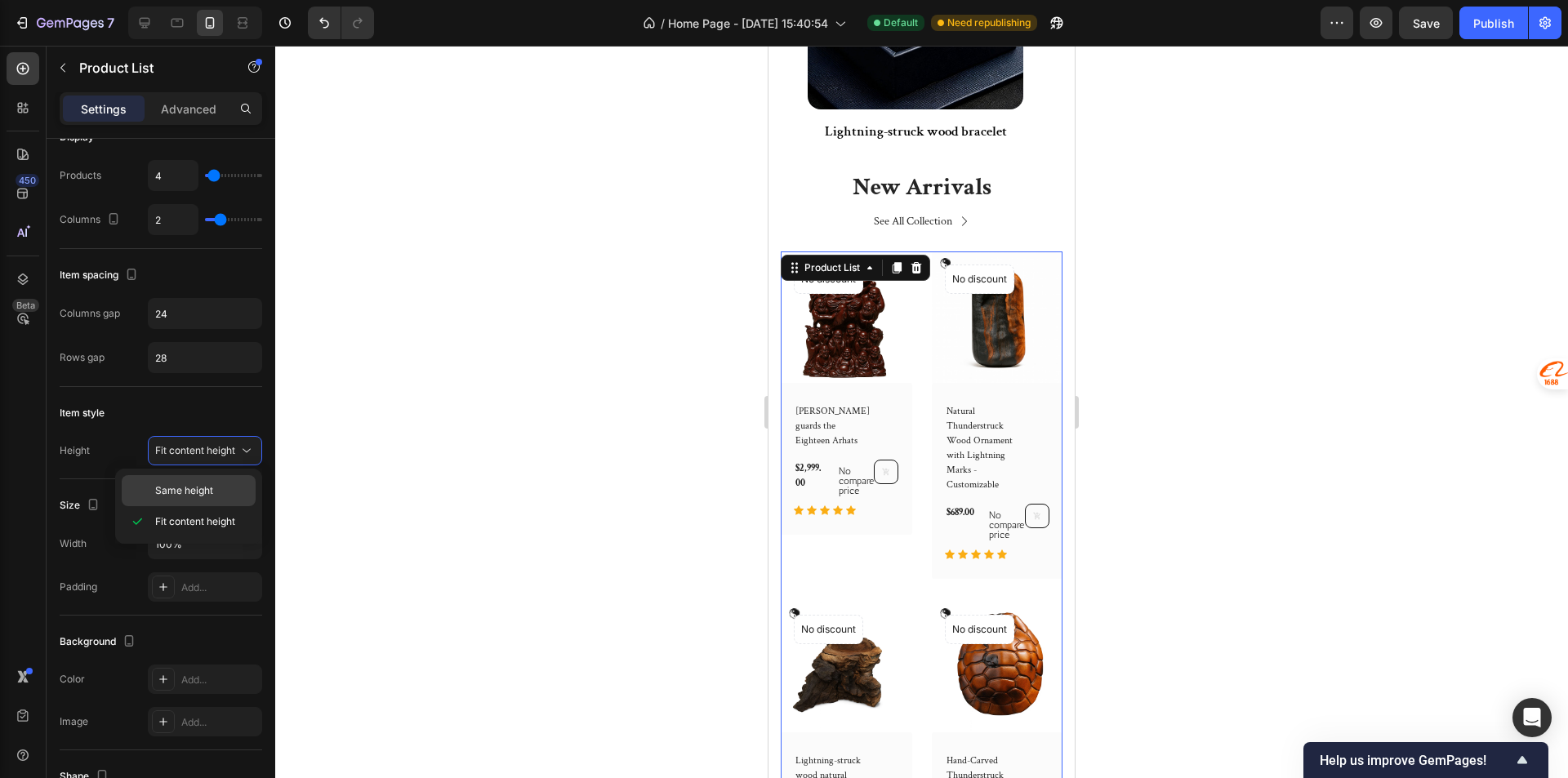
click at [187, 497] on span "Same height" at bounding box center [184, 491] width 58 height 15
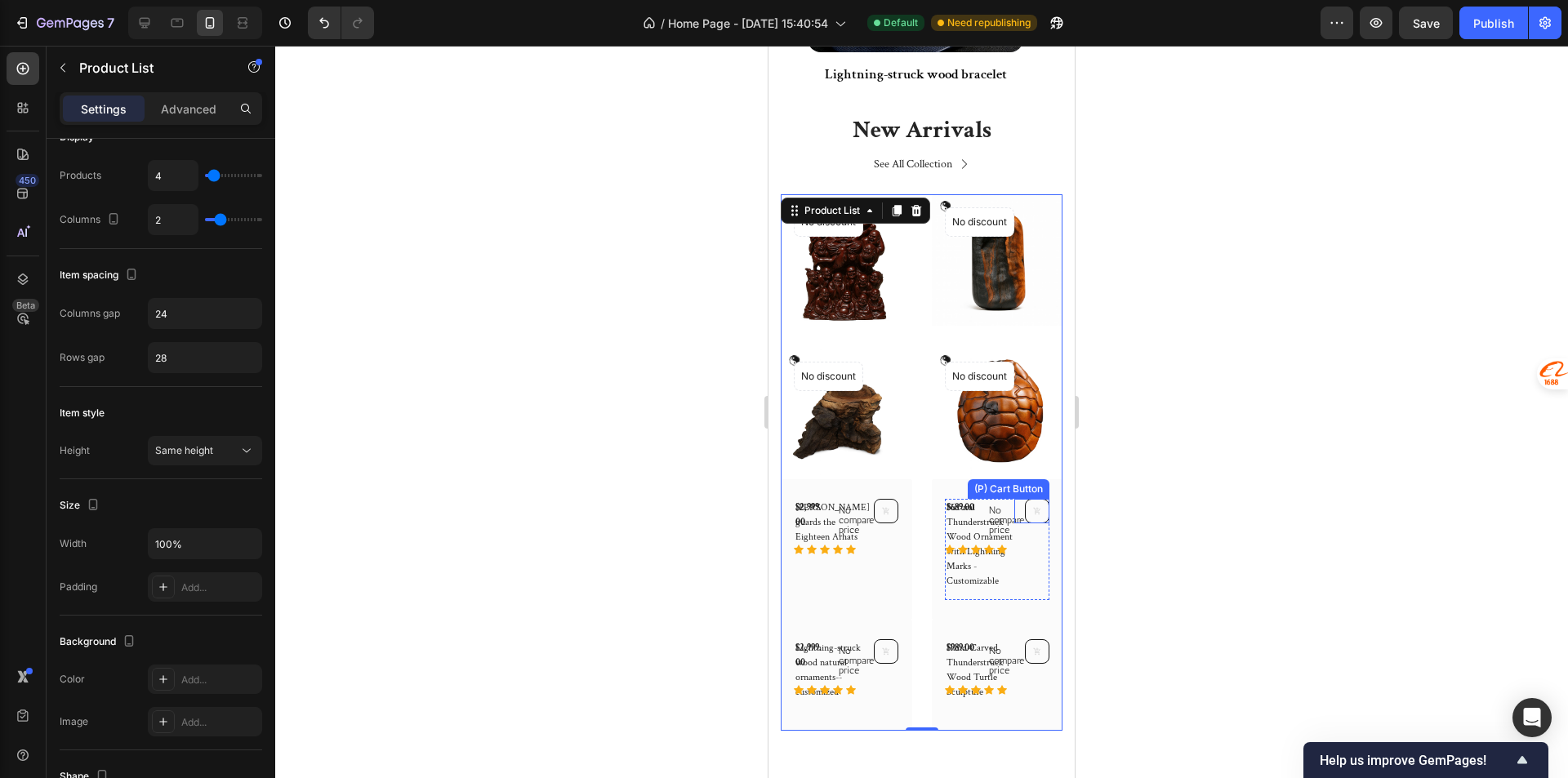
scroll to position [653, 0]
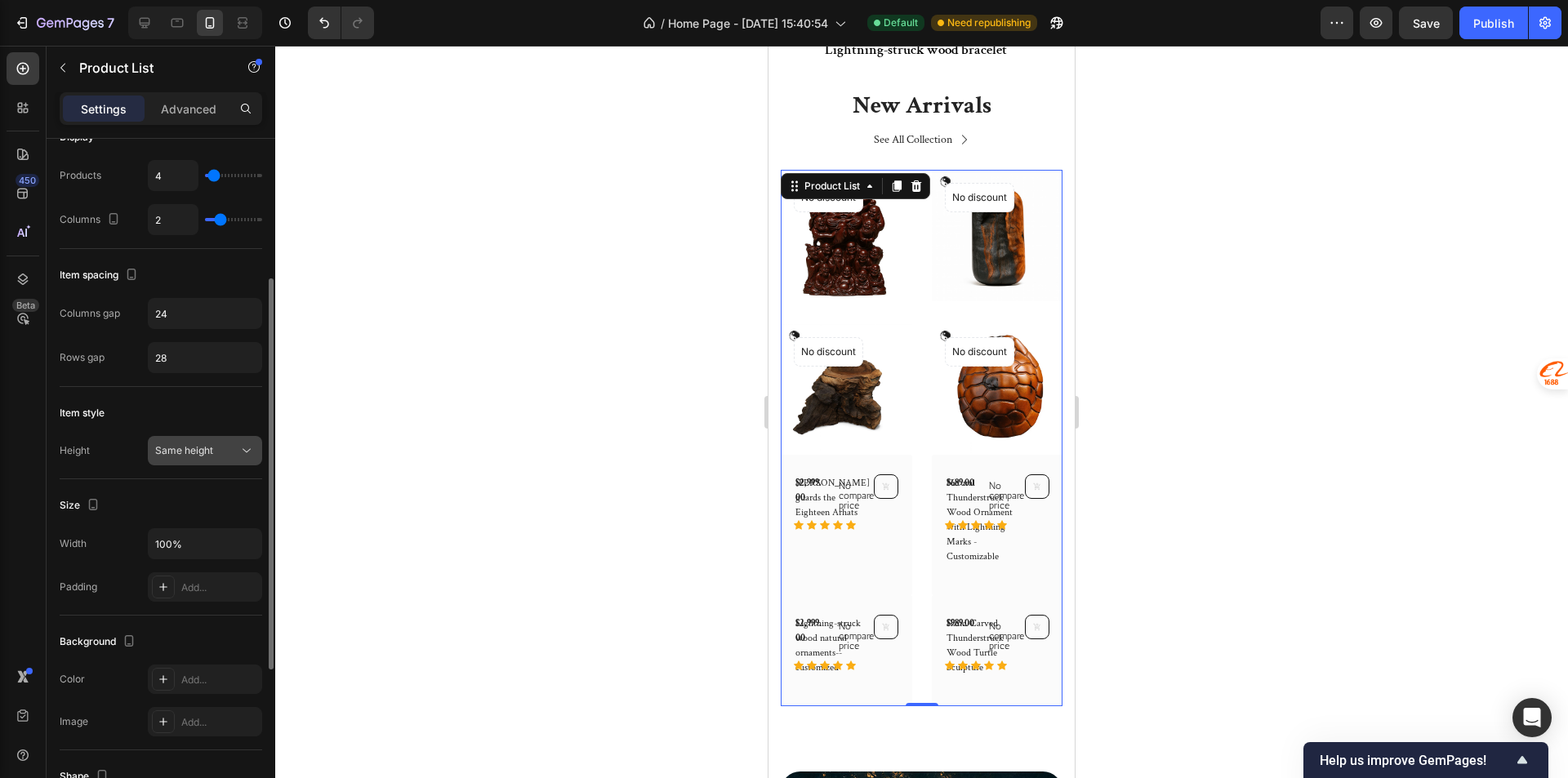
click at [188, 457] on span "Same height" at bounding box center [184, 451] width 58 height 15
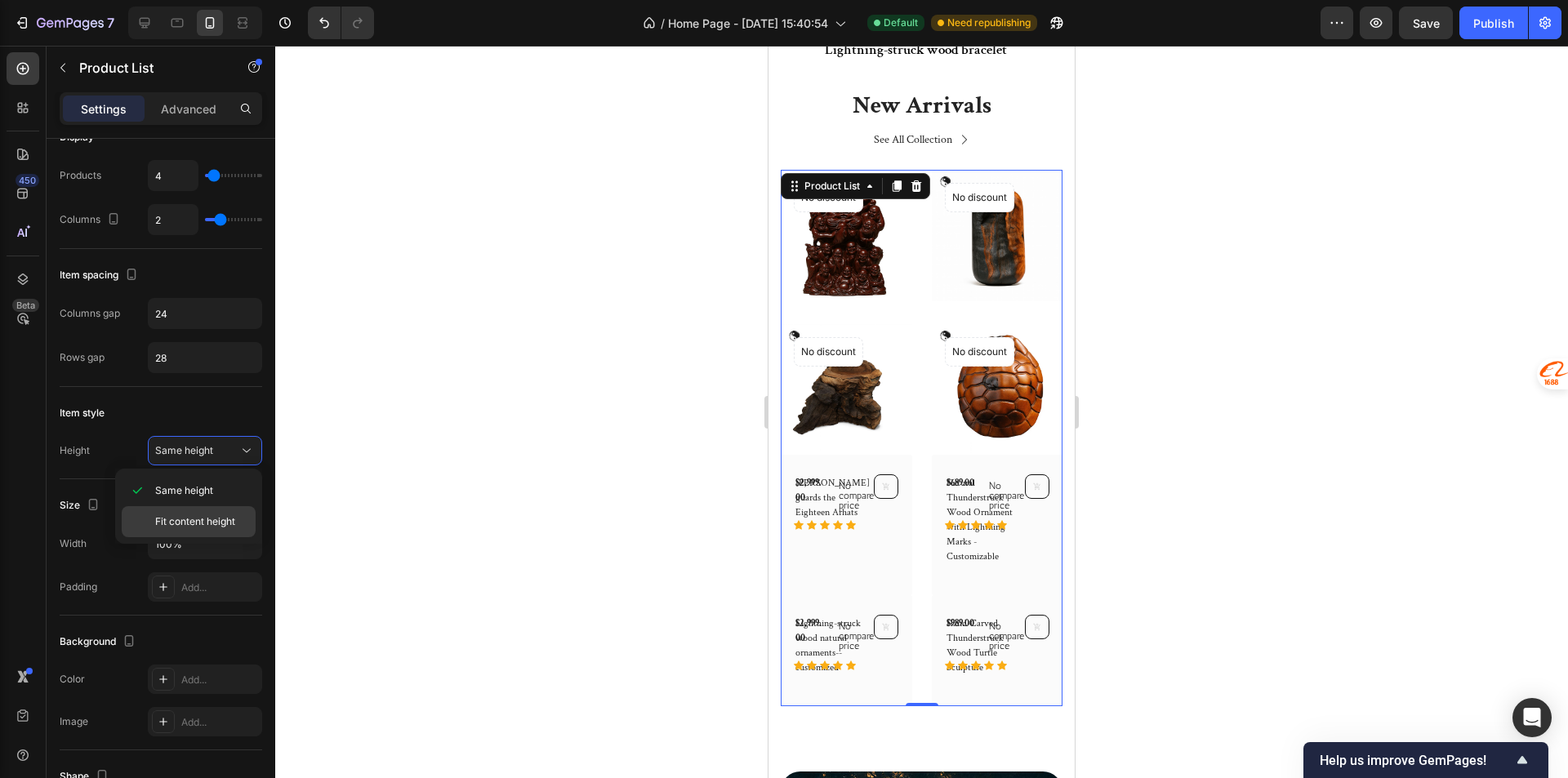
click at [196, 520] on span "Fit content height" at bounding box center [196, 522] width 80 height 15
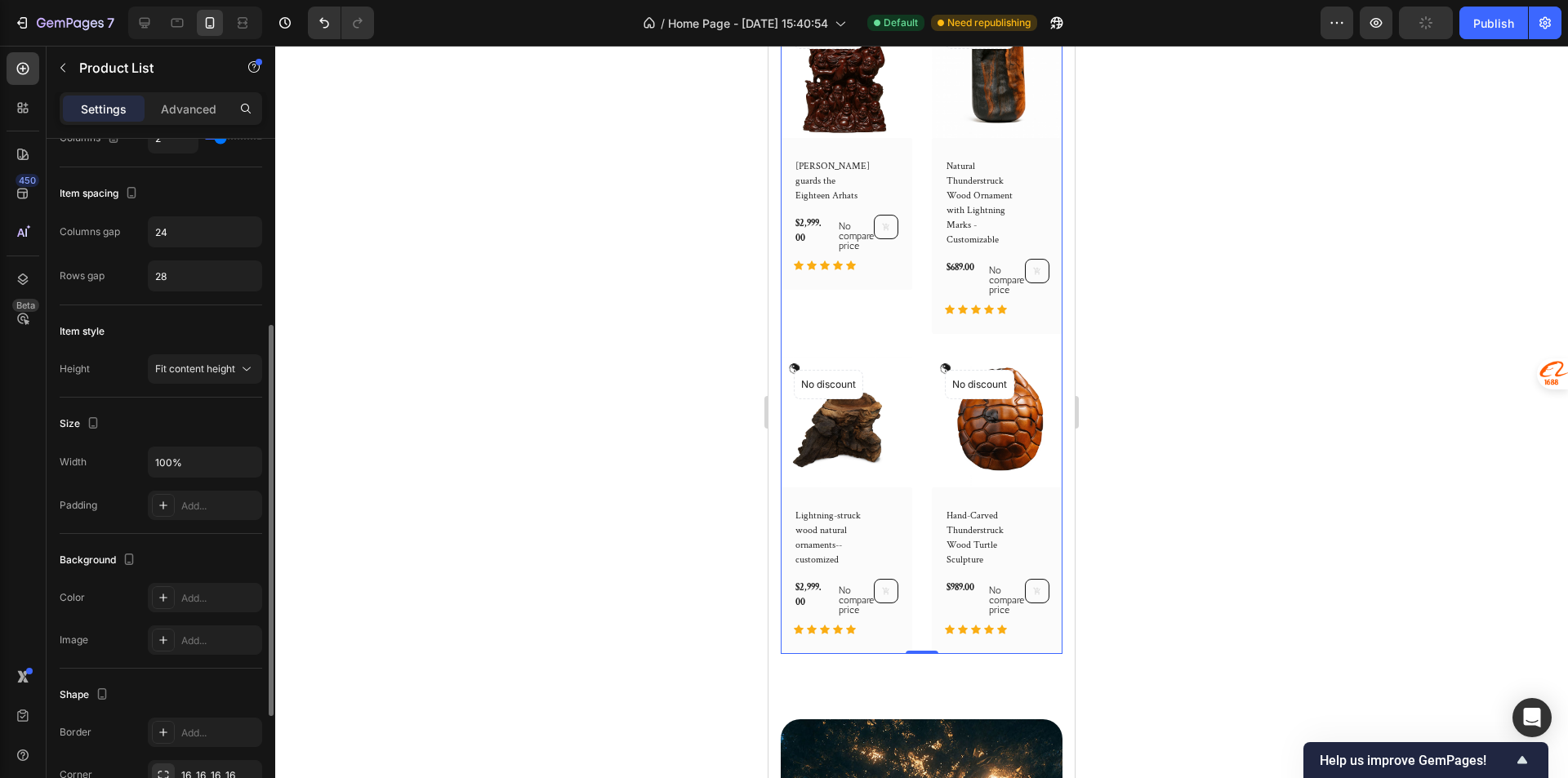
scroll to position [515, 0]
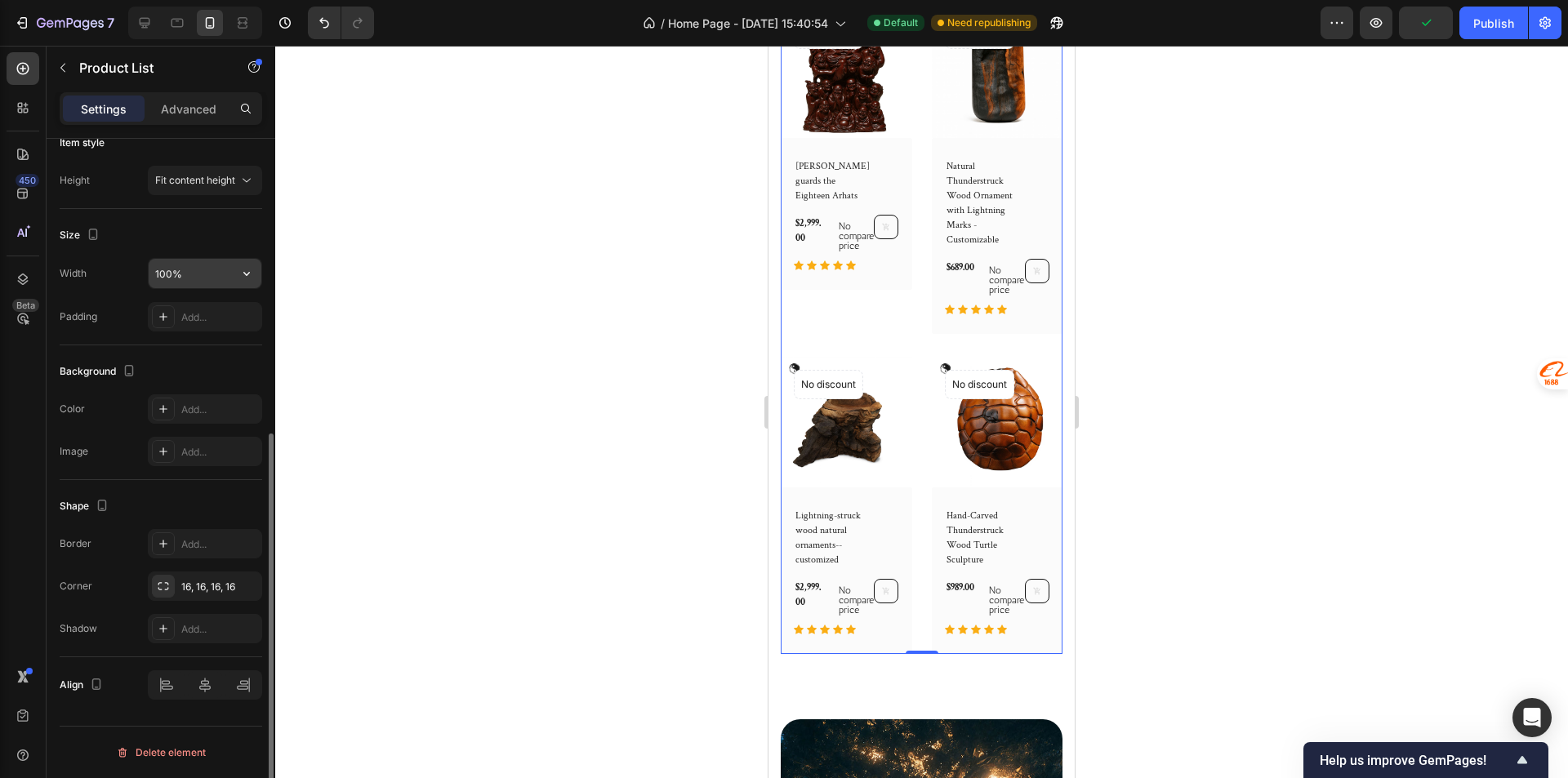
click at [196, 275] on input "100%" at bounding box center [205, 273] width 113 height 29
click at [242, 287] on button "button" at bounding box center [246, 273] width 29 height 29
drag, startPoint x: 371, startPoint y: 371, endPoint x: 280, endPoint y: 492, distance: 151.4
click at [371, 372] on div at bounding box center [921, 411] width 1292 height 732
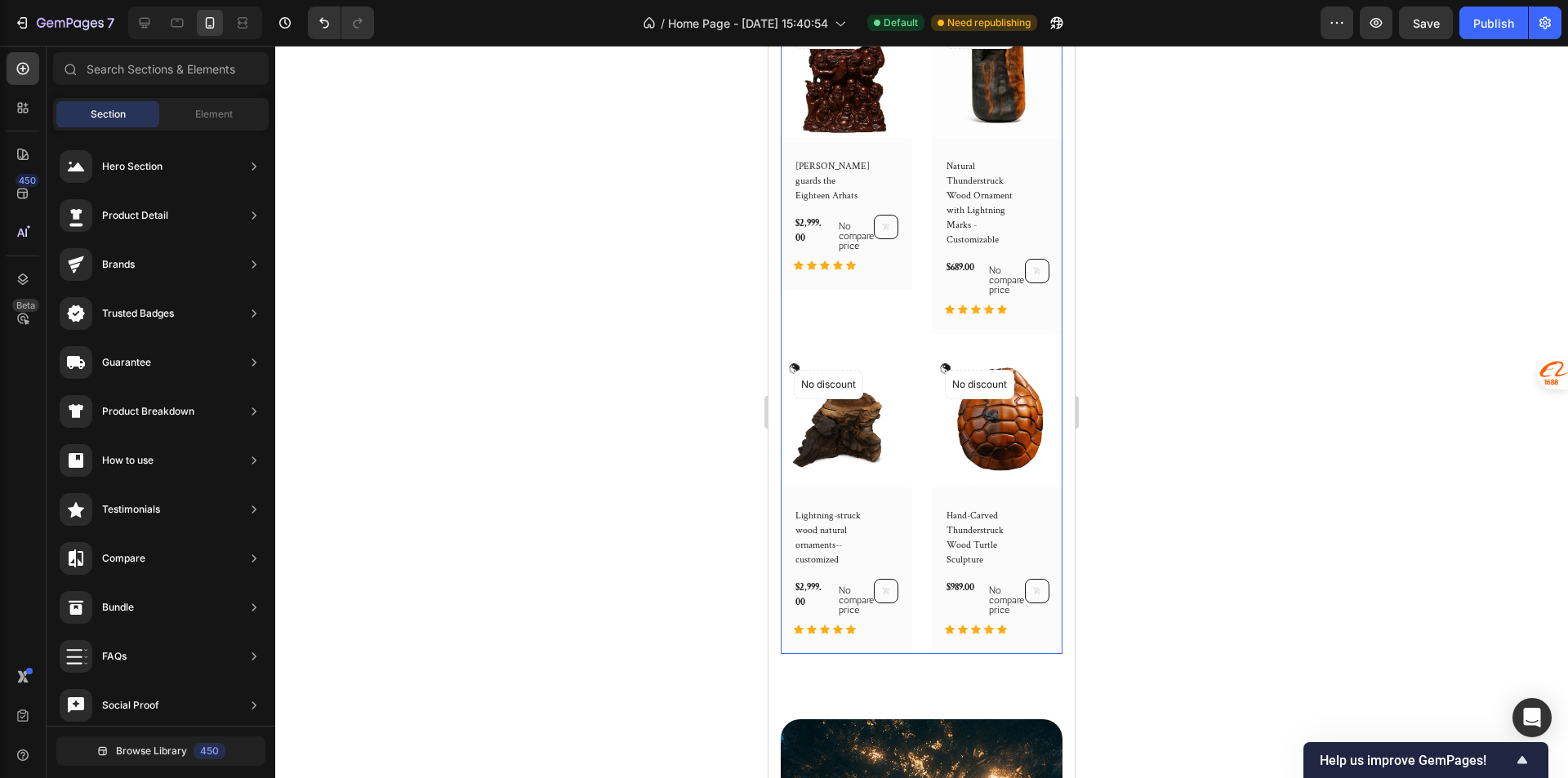
click at [902, 331] on div "(P) Images No discount Not be displayed when published Product Badge Row Lei Yu…" at bounding box center [921, 330] width 282 height 647
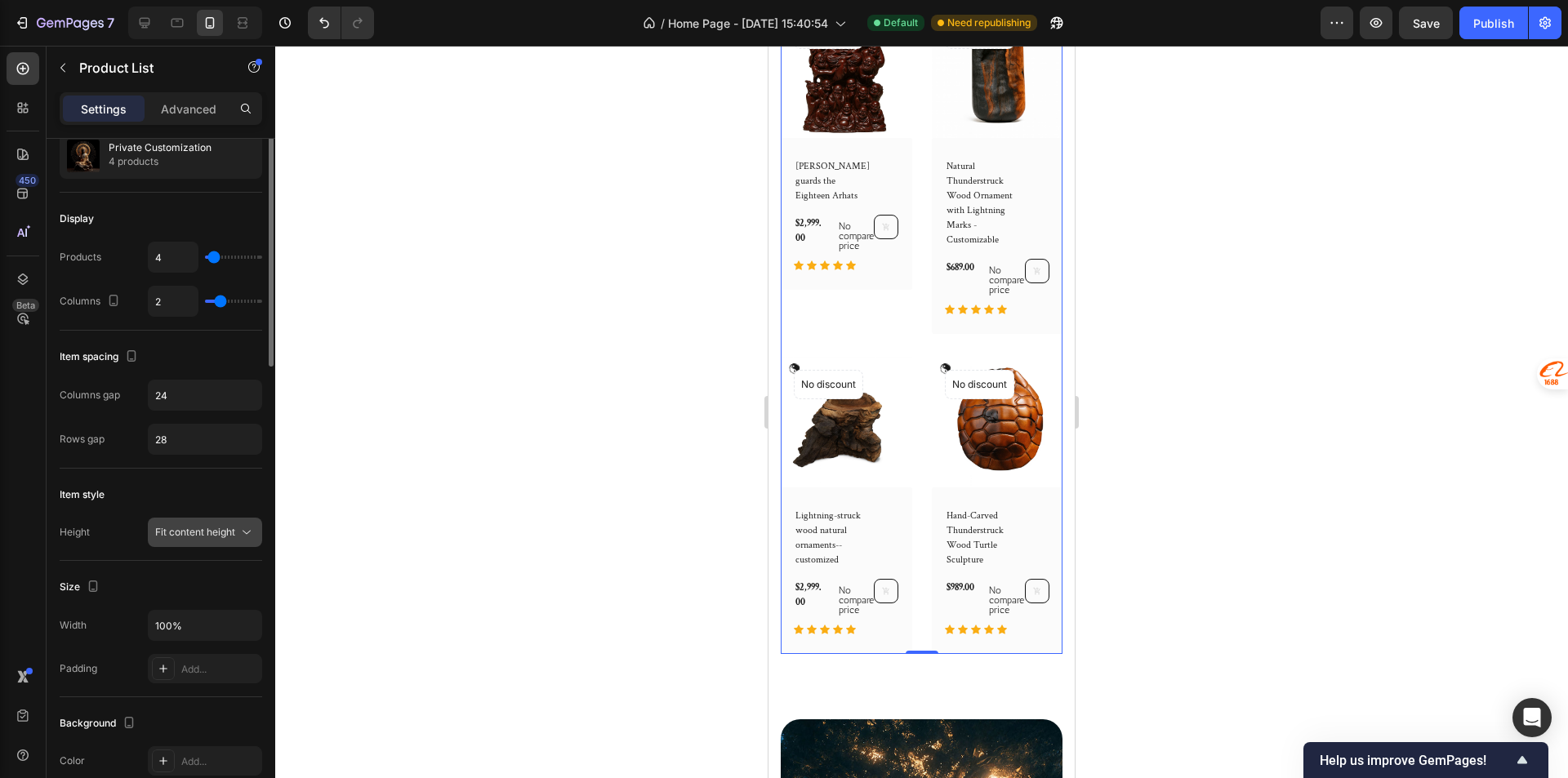
scroll to position [0, 0]
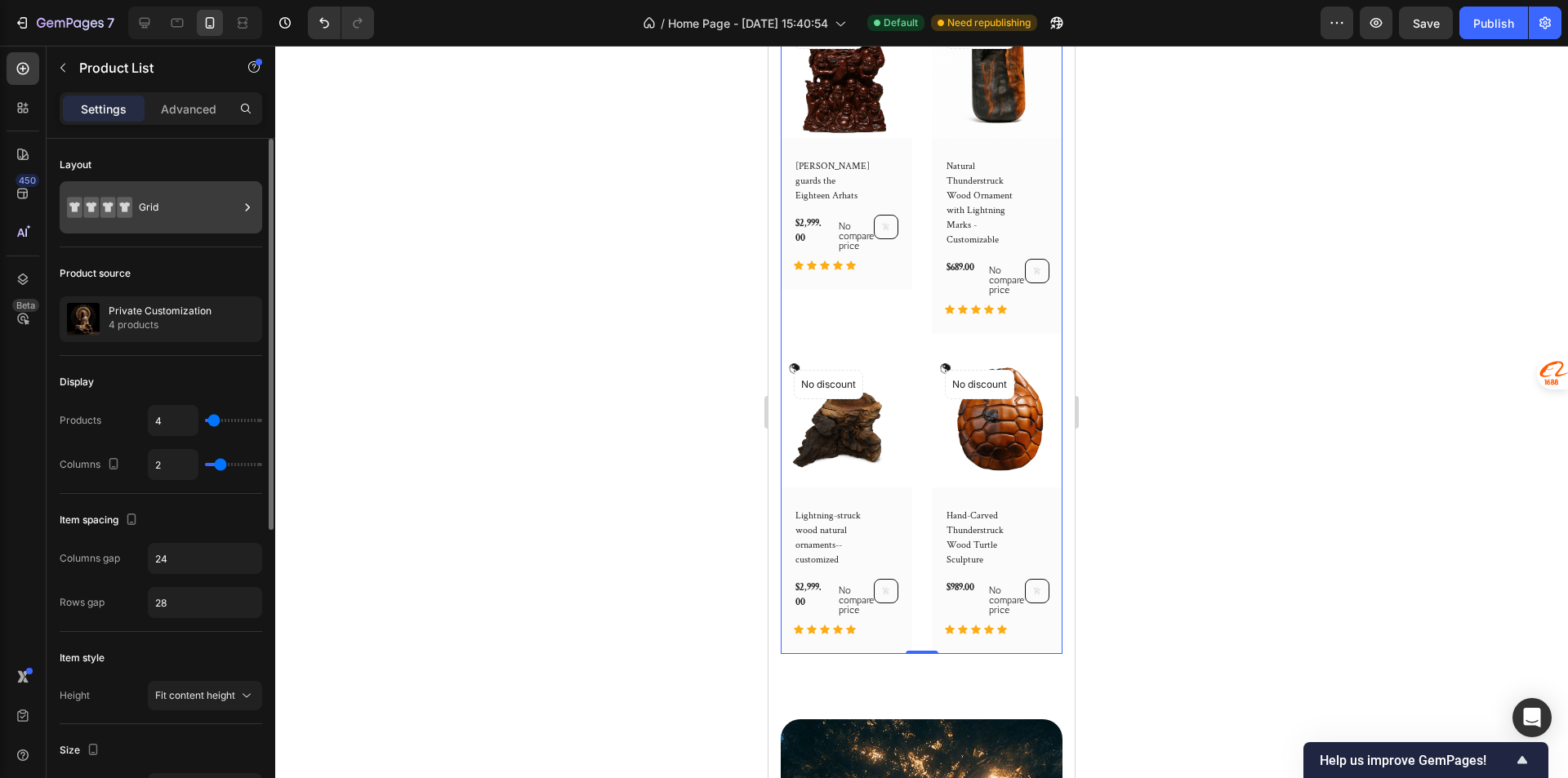
click at [132, 205] on icon at bounding box center [124, 207] width 16 height 21
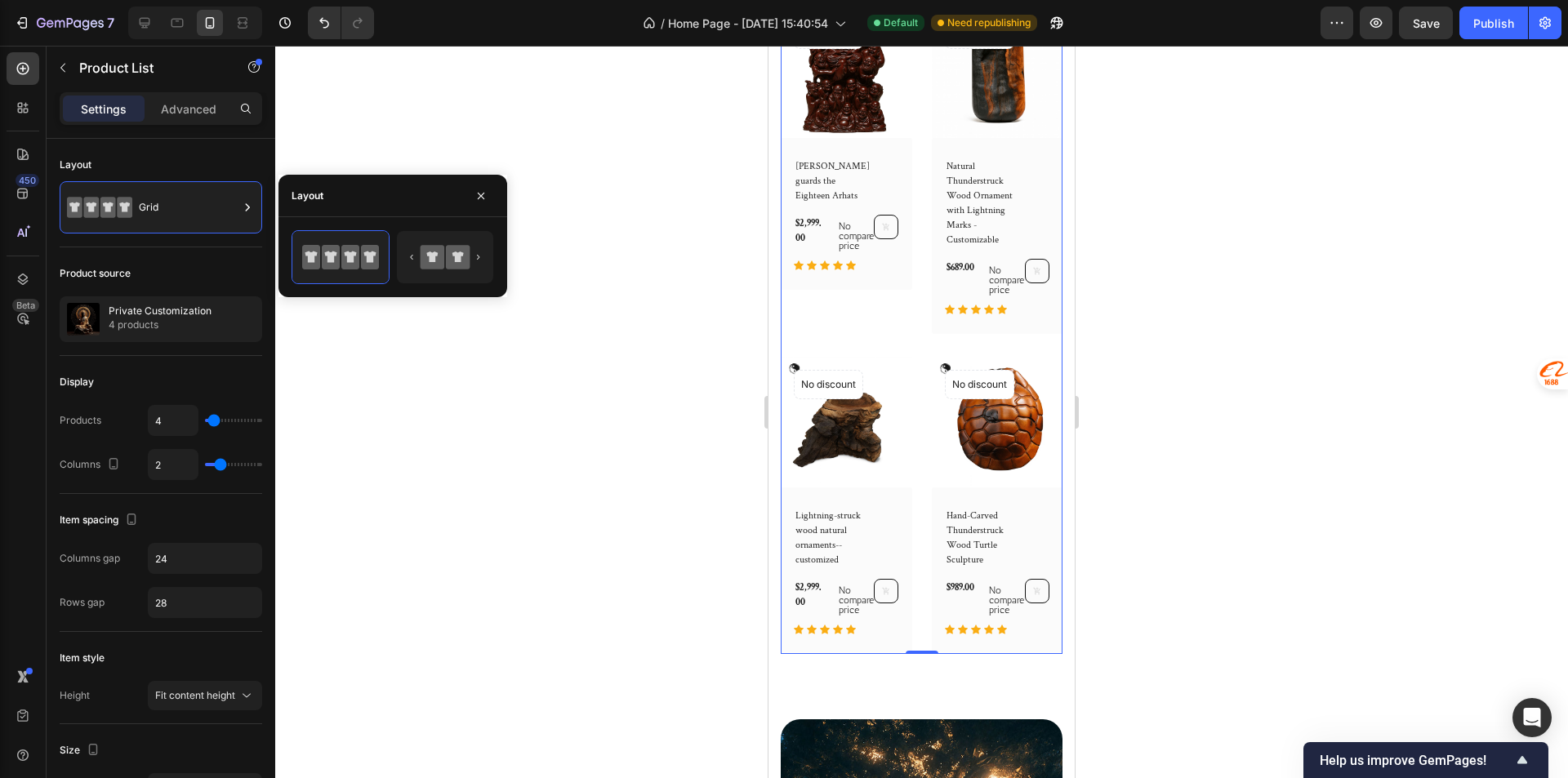
click at [888, 313] on div "(P) Images No discount Not be displayed when published Product Badge Row Lei Yu…" at bounding box center [846, 170] width 132 height 327
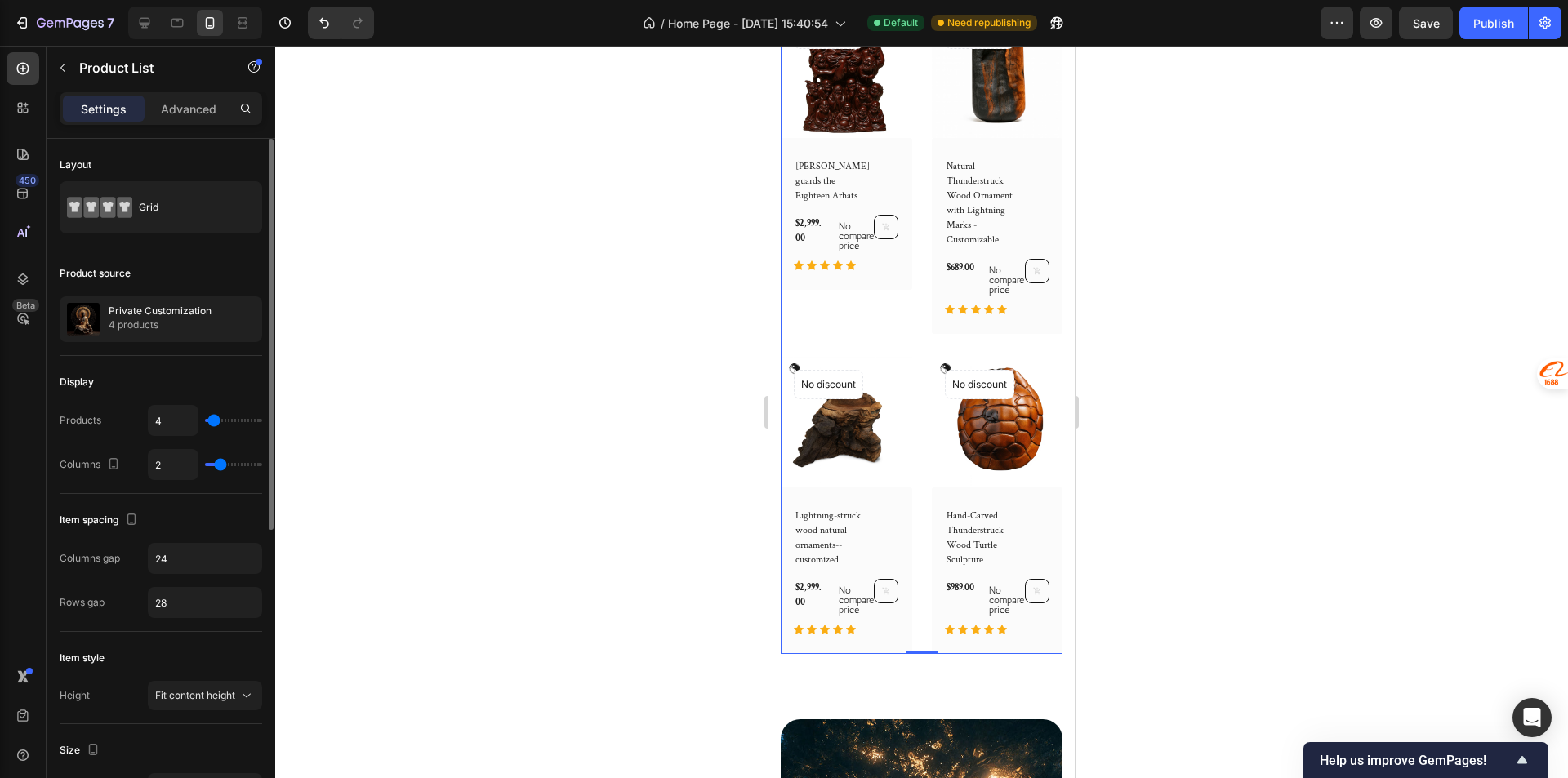
click at [223, 463] on input "range" at bounding box center [233, 465] width 57 height 3
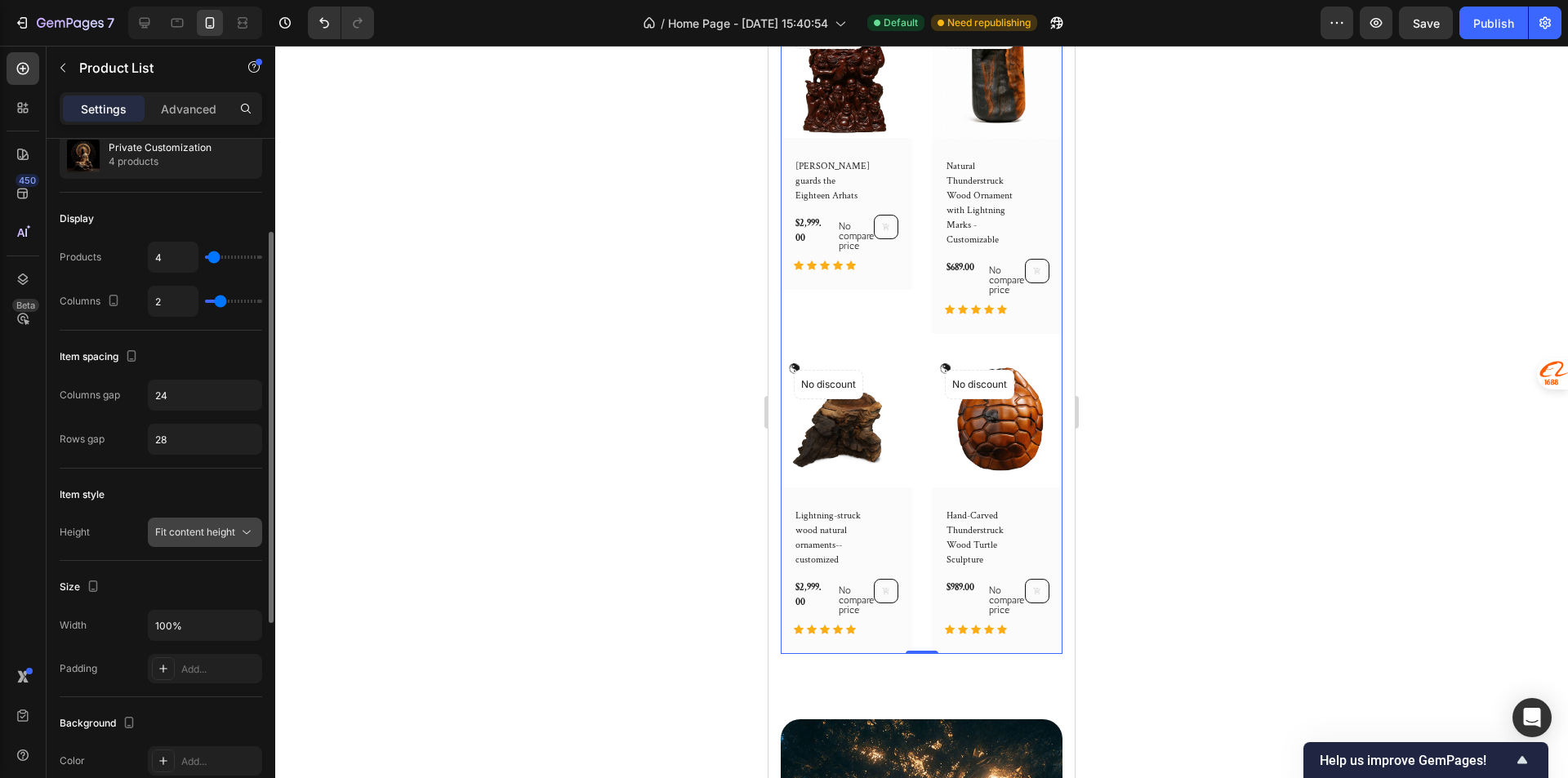
click at [201, 533] on span "Fit content height" at bounding box center [196, 532] width 80 height 12
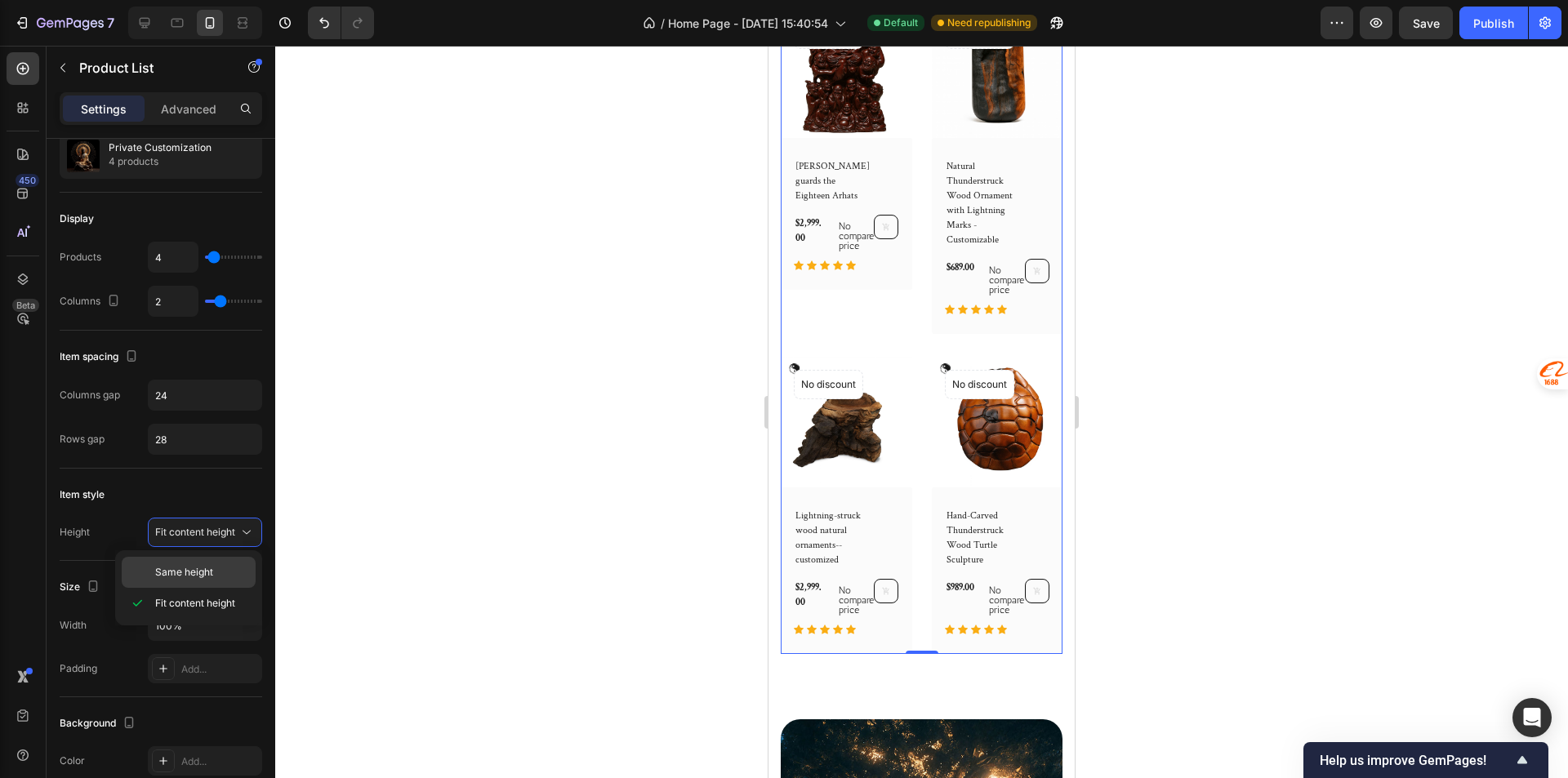
click at [210, 565] on span "Same height" at bounding box center [184, 572] width 58 height 15
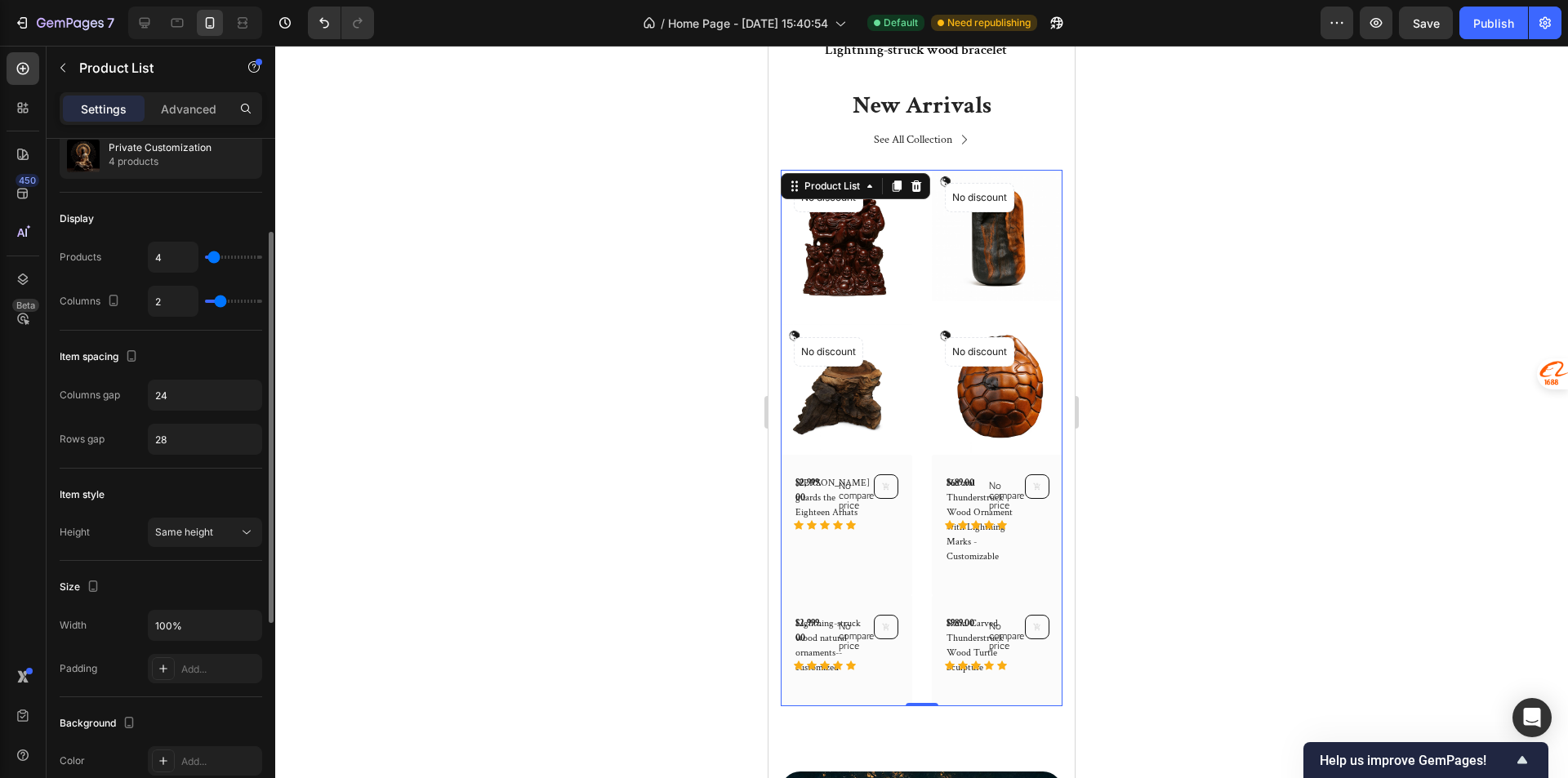
scroll to position [245, 0]
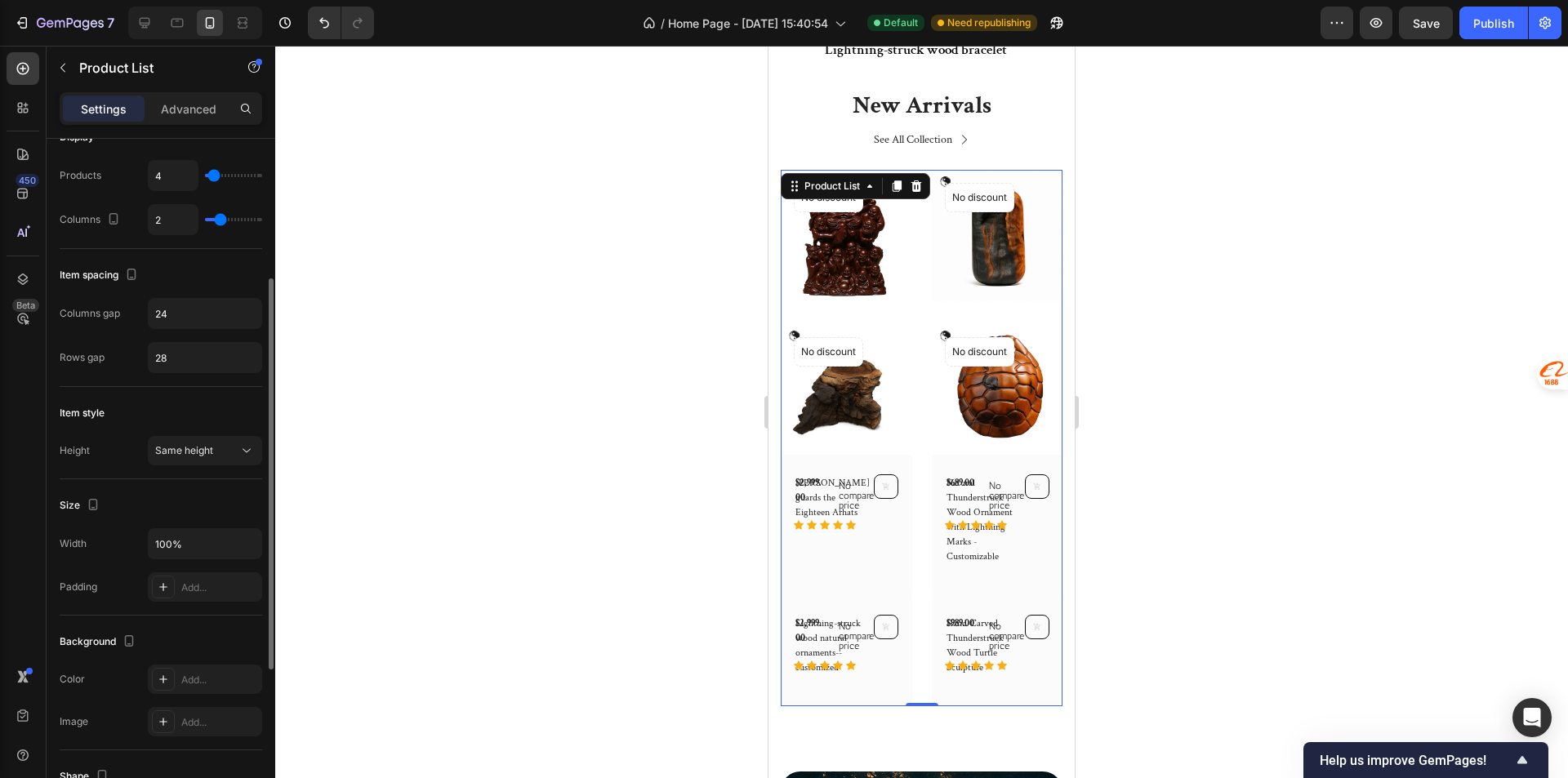
click at [210, 475] on div "Item style Height Same height" at bounding box center [160, 433] width 202 height 92
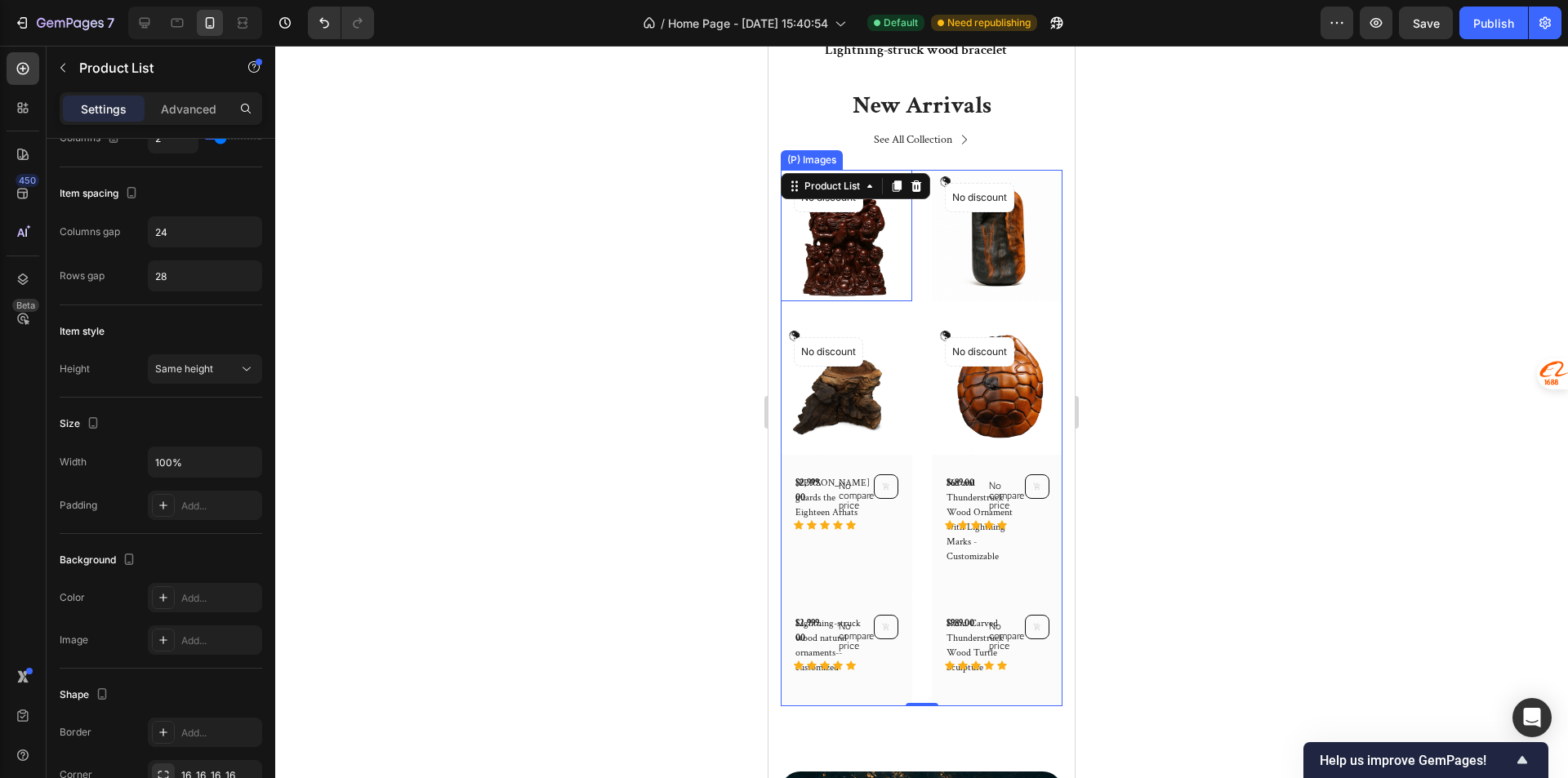
click at [894, 262] on img at bounding box center [846, 236] width 132 height 132
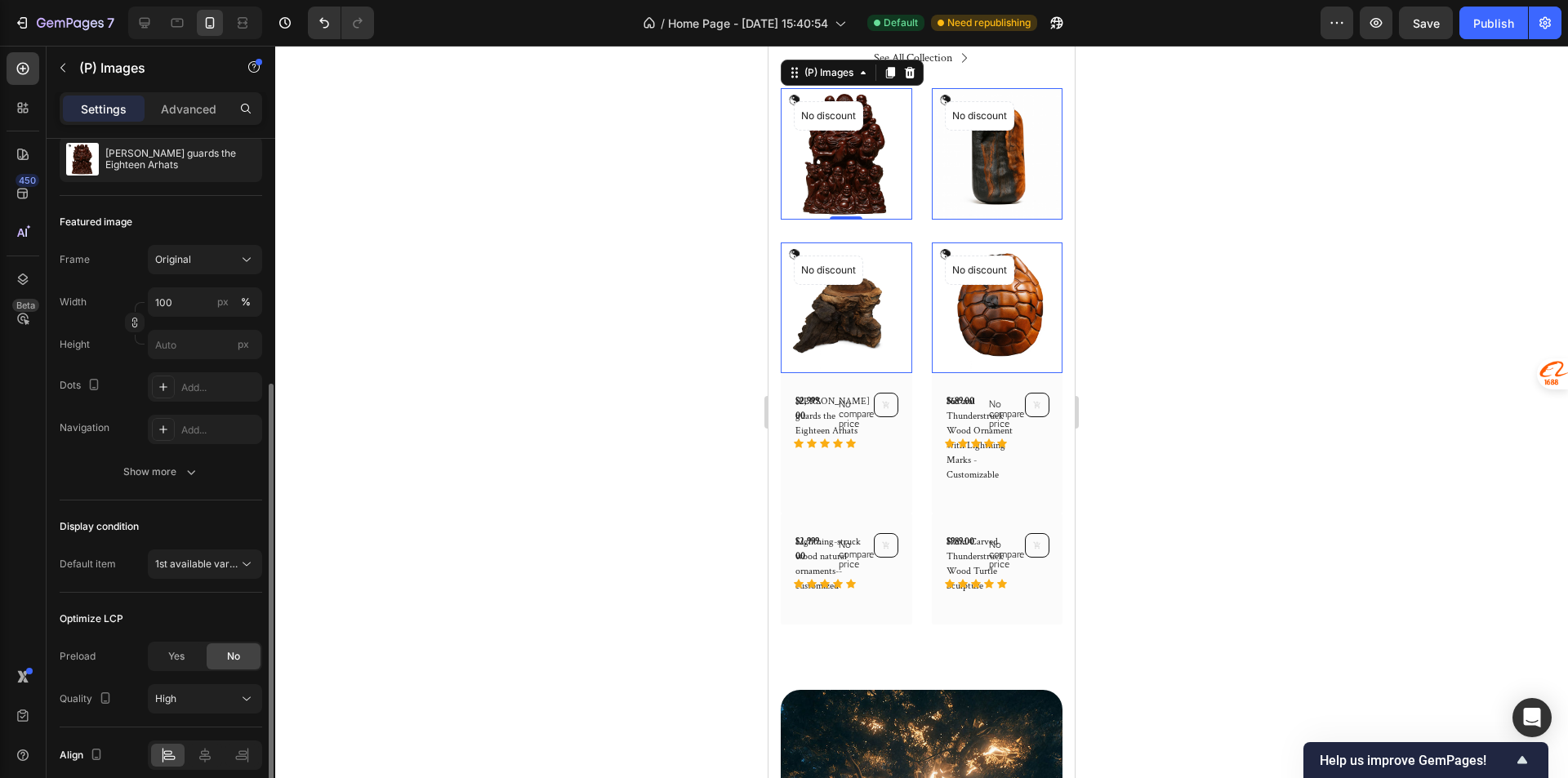
scroll to position [233, 0]
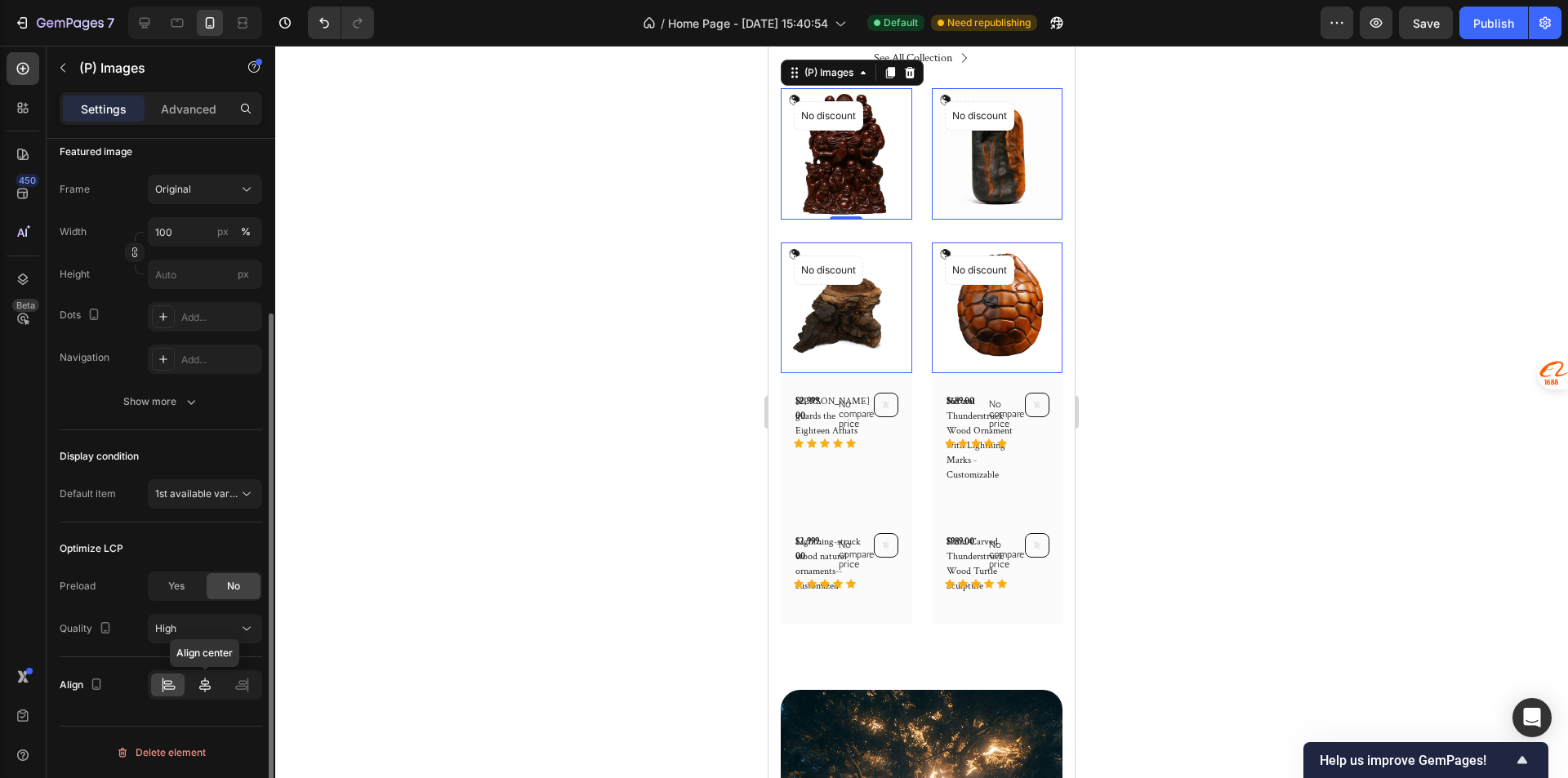
click at [200, 675] on div at bounding box center [204, 685] width 34 height 23
click at [230, 689] on div at bounding box center [241, 685] width 34 height 23
click at [164, 684] on icon at bounding box center [169, 685] width 16 height 16
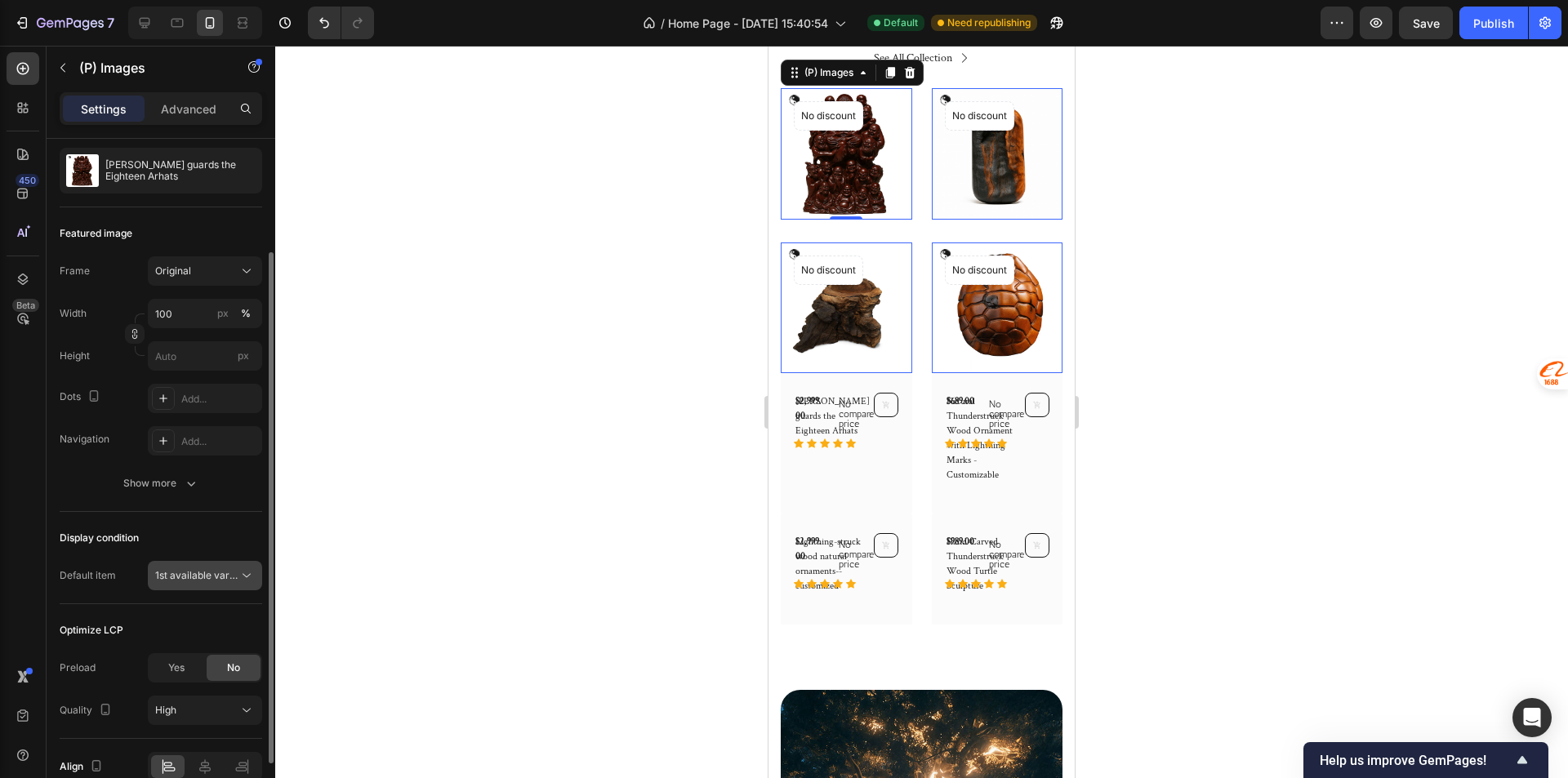
click at [241, 578] on icon at bounding box center [246, 575] width 16 height 16
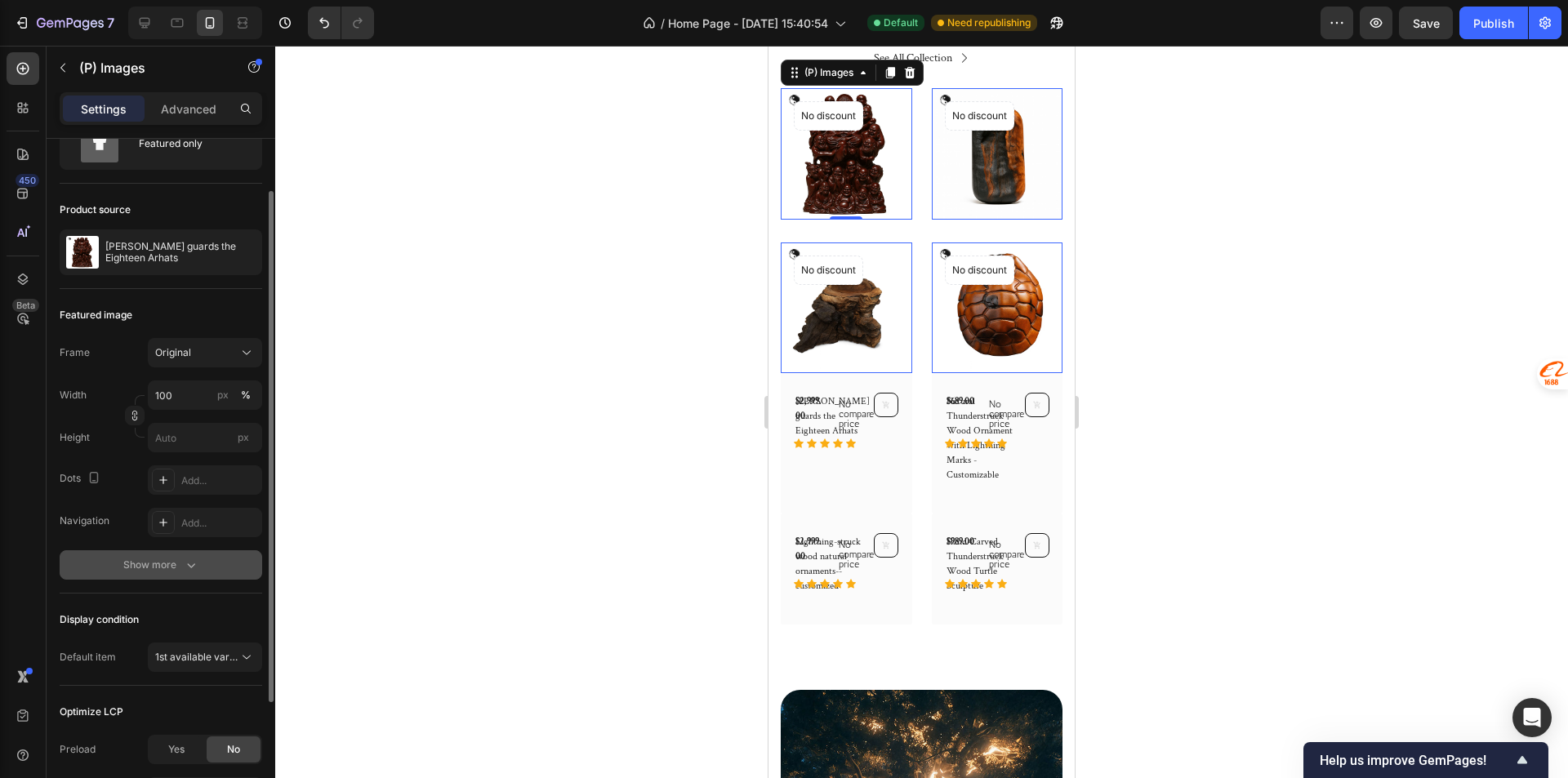
click at [189, 577] on button "Show more" at bounding box center [160, 564] width 202 height 29
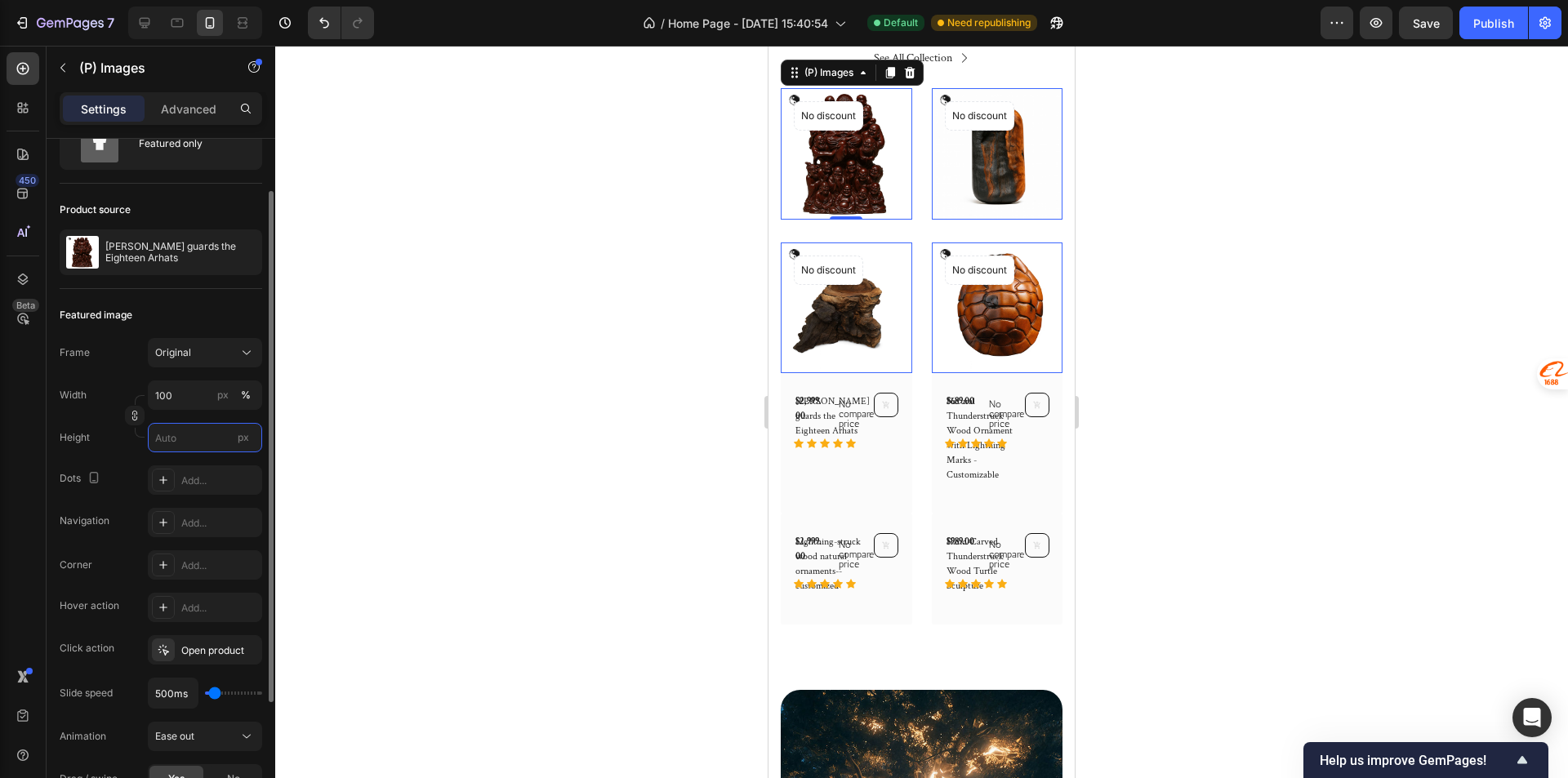
click at [191, 438] on input "px" at bounding box center [205, 438] width 115 height 29
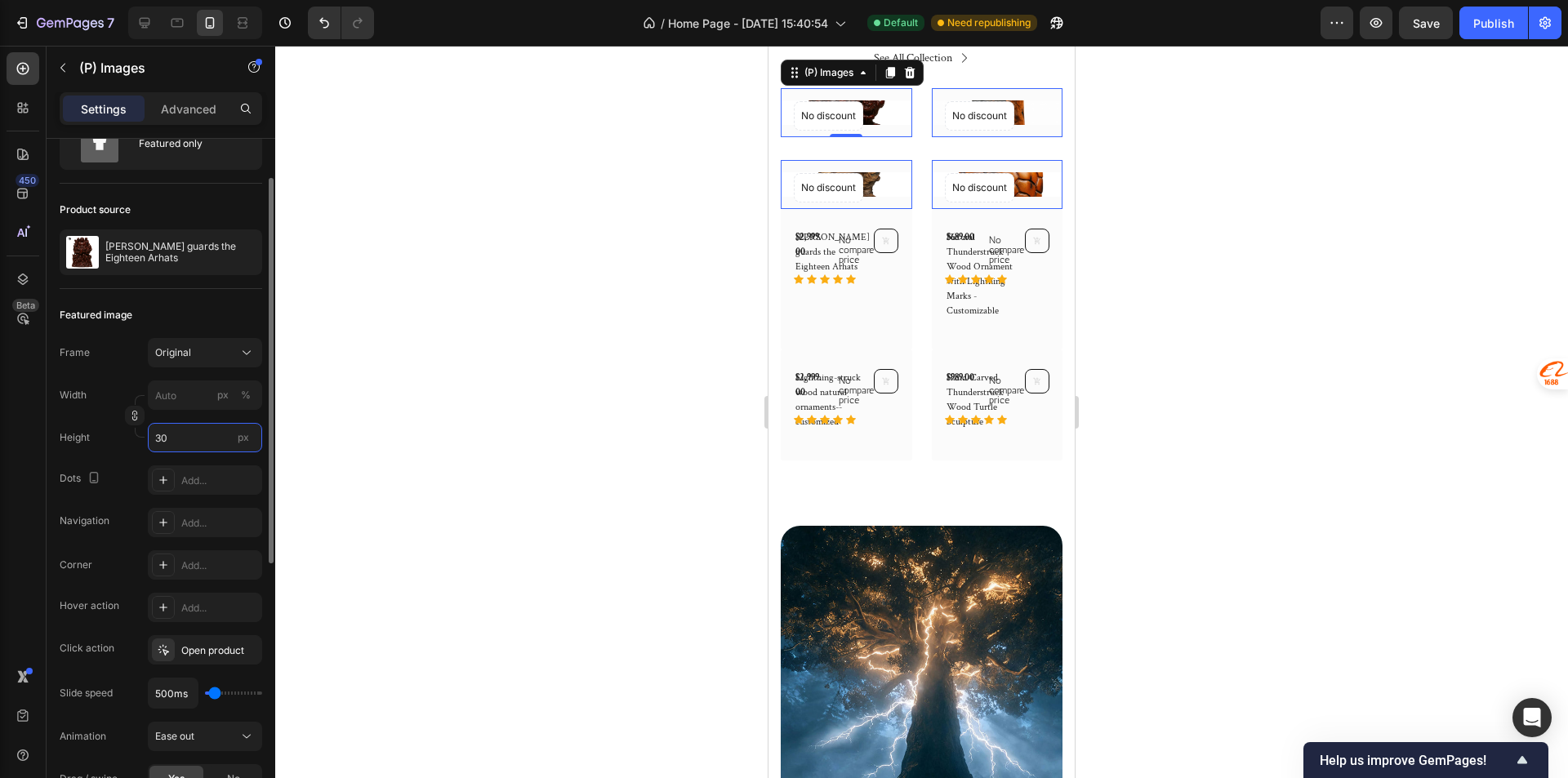
type input "3"
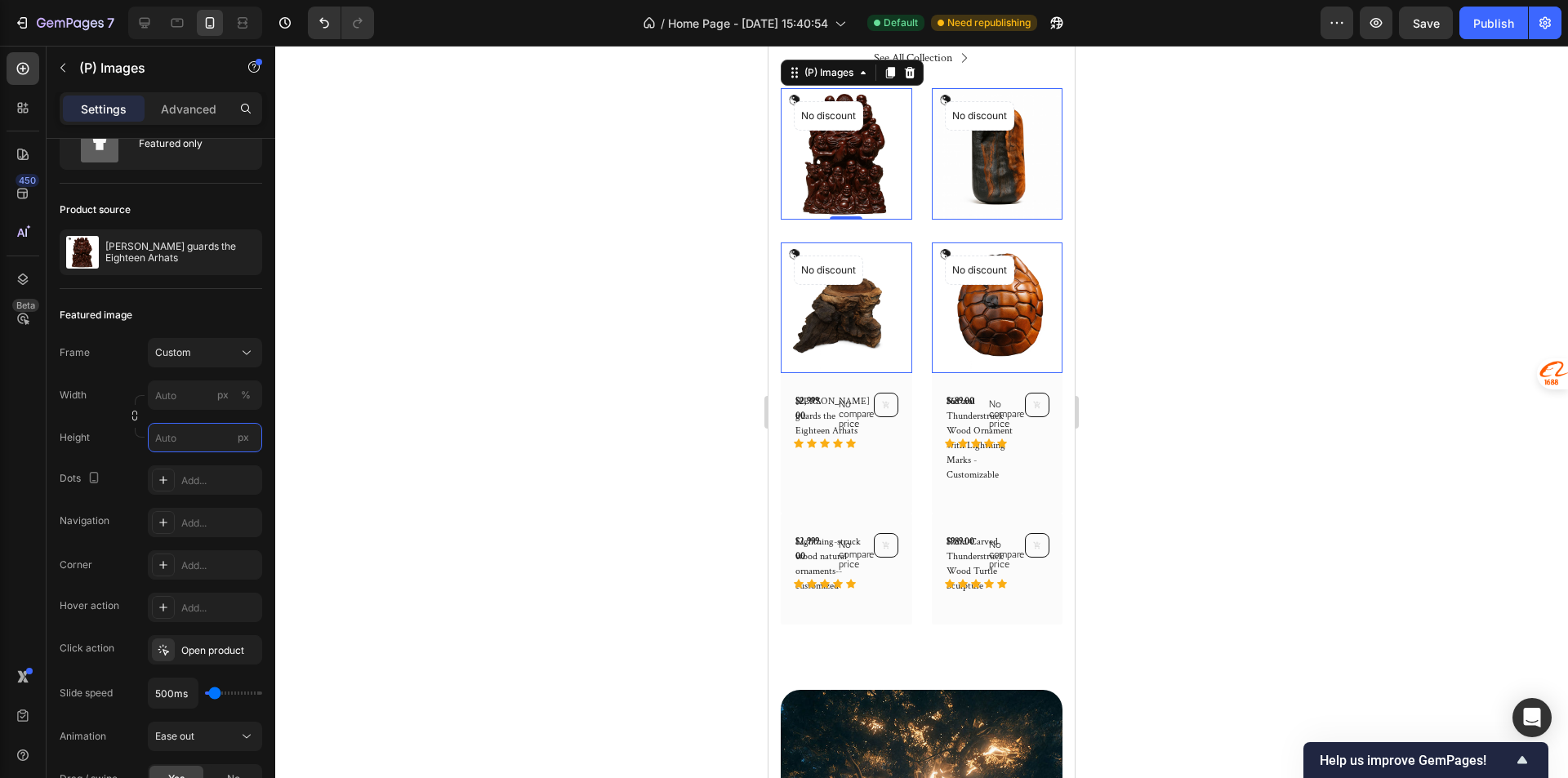
type input "3"
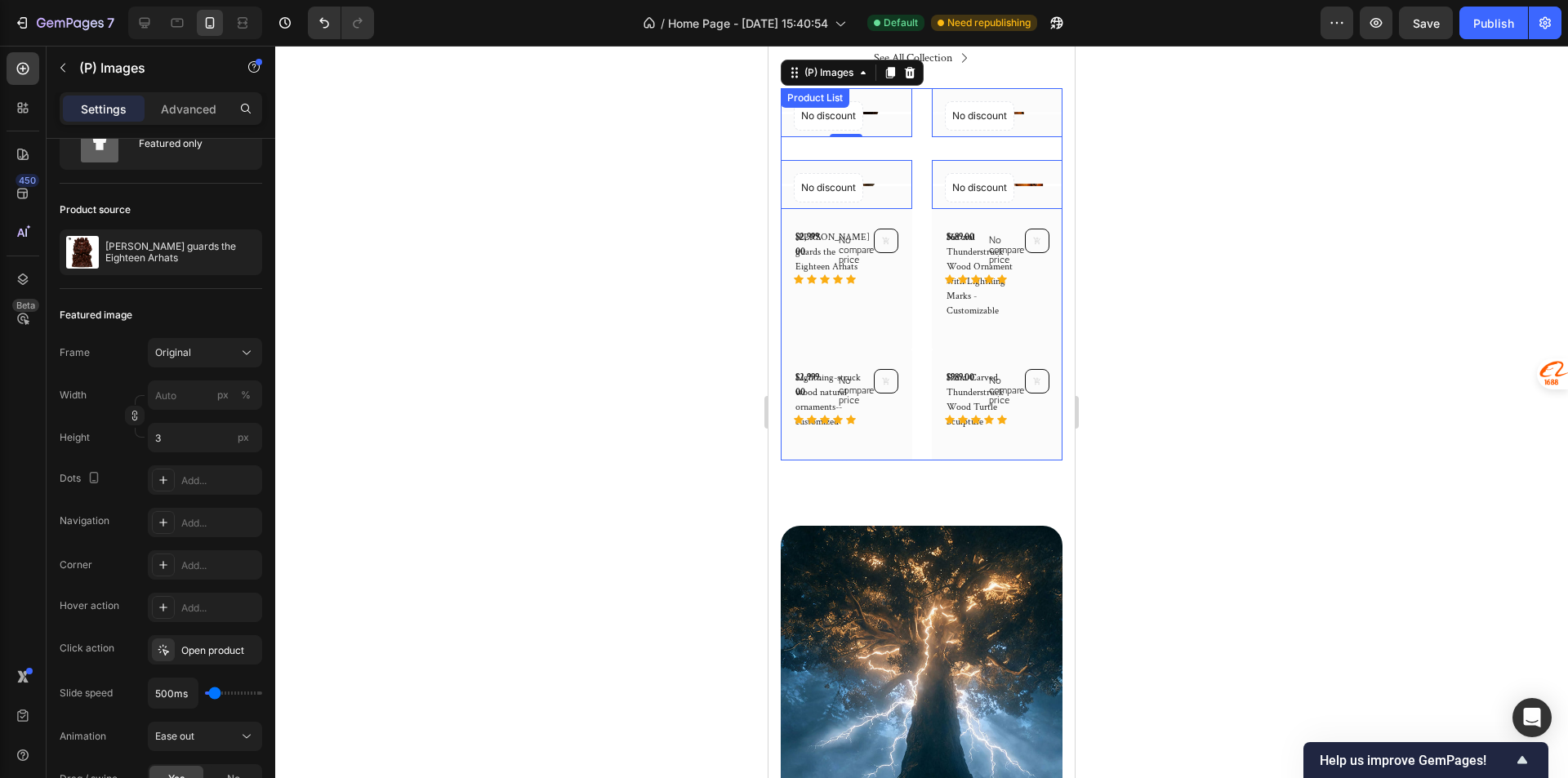
click at [909, 453] on div "(P) Images 0 No discount Not be displayed when published Product Badge Row Lei …" at bounding box center [921, 274] width 282 height 372
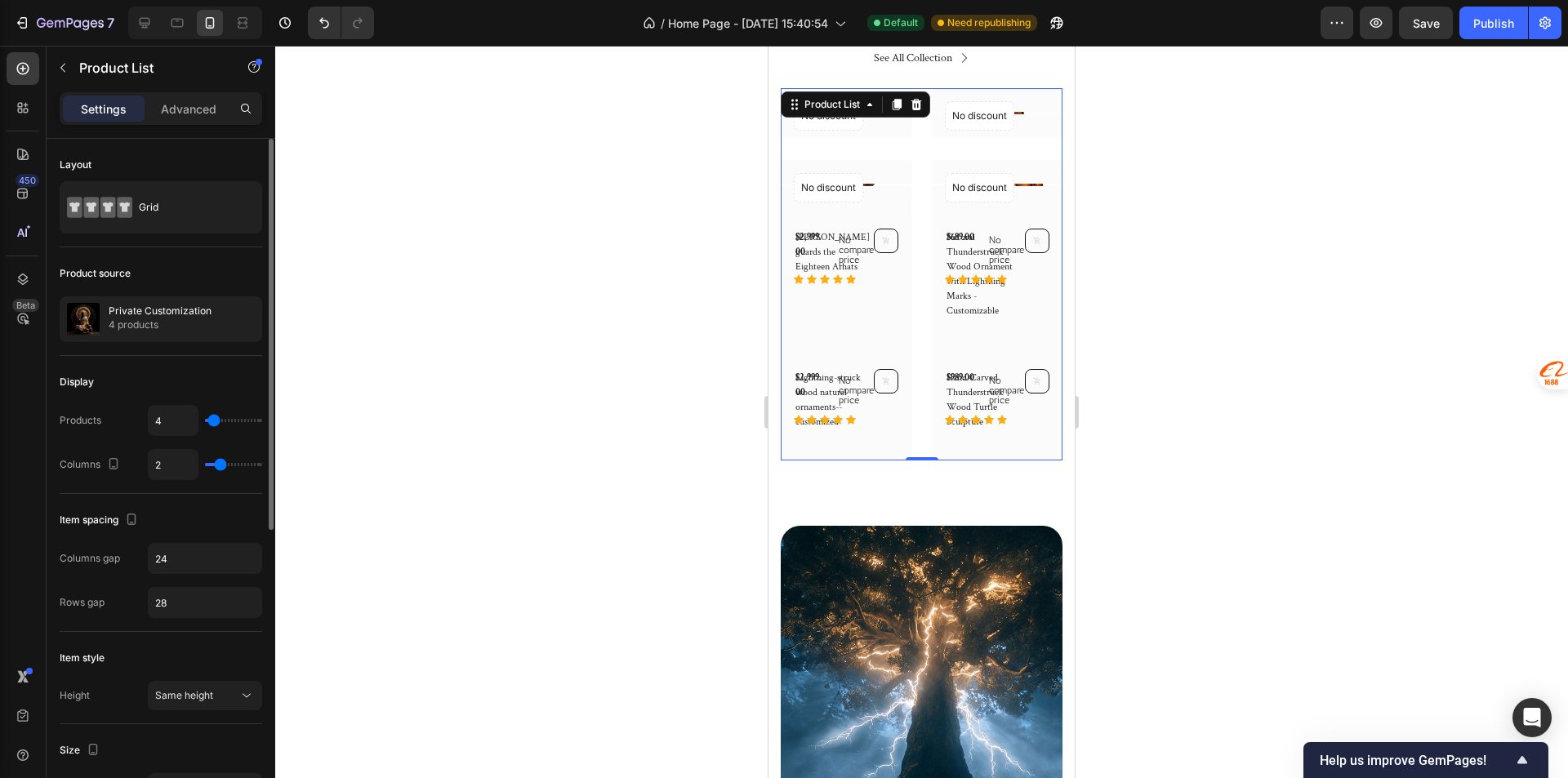
scroll to position [490, 0]
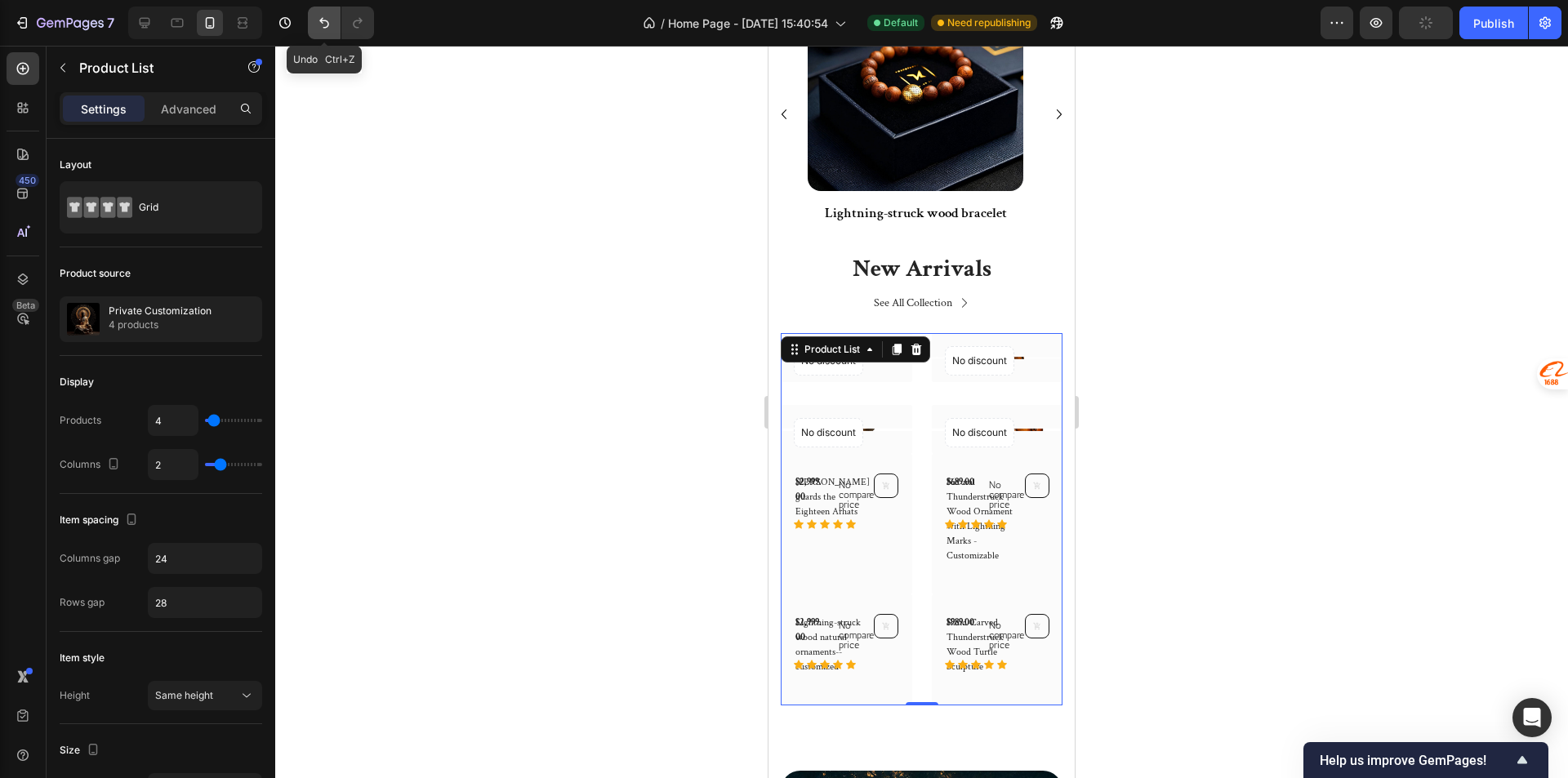
click at [335, 18] on button "Undo/Redo" at bounding box center [324, 23] width 33 height 33
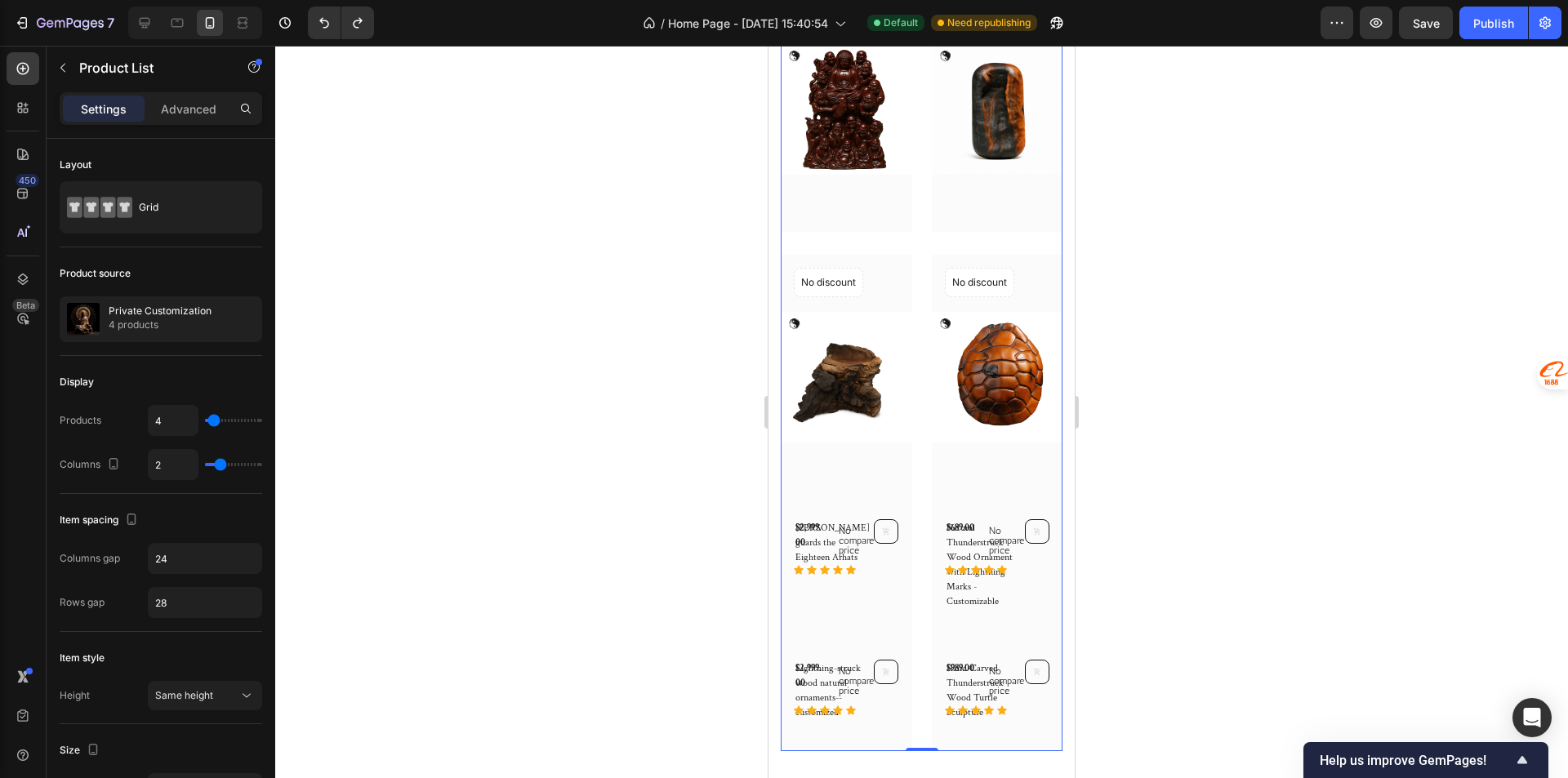
scroll to position [735, 0]
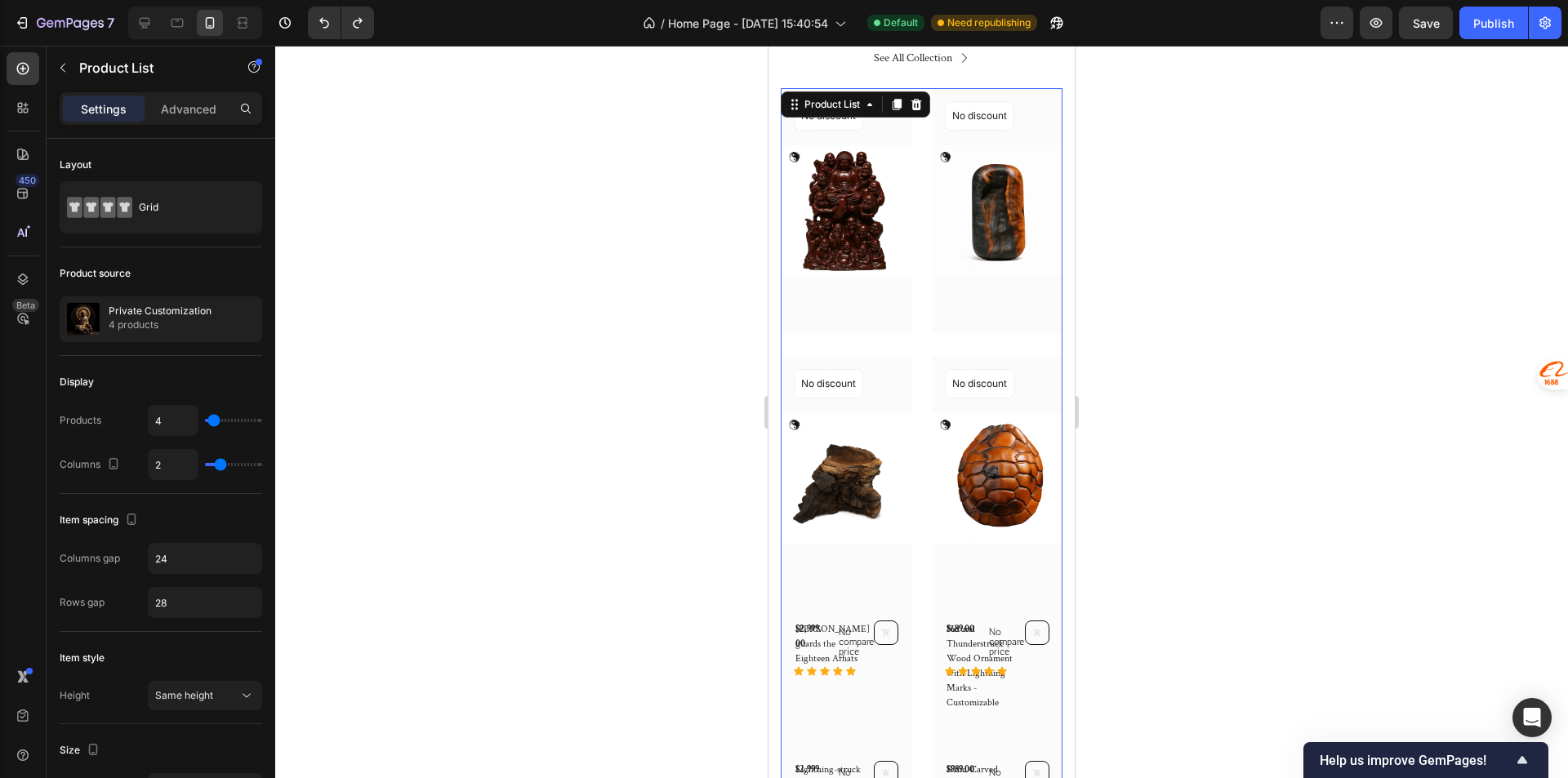
click at [920, 345] on div "(P) Images No discount Not be displayed when published Product Badge Row Lei Yu…" at bounding box center [921, 470] width 282 height 764
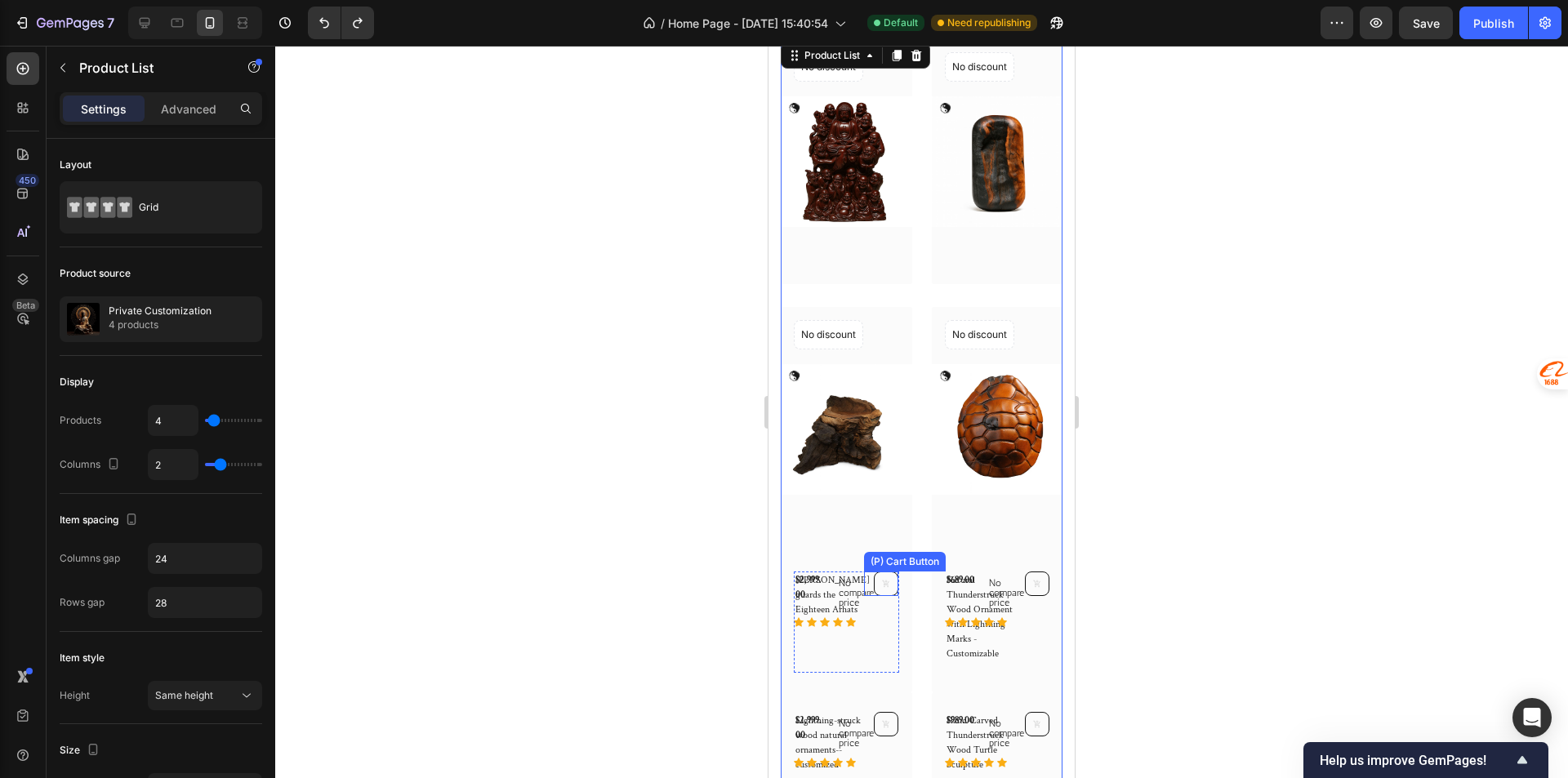
scroll to position [897, 0]
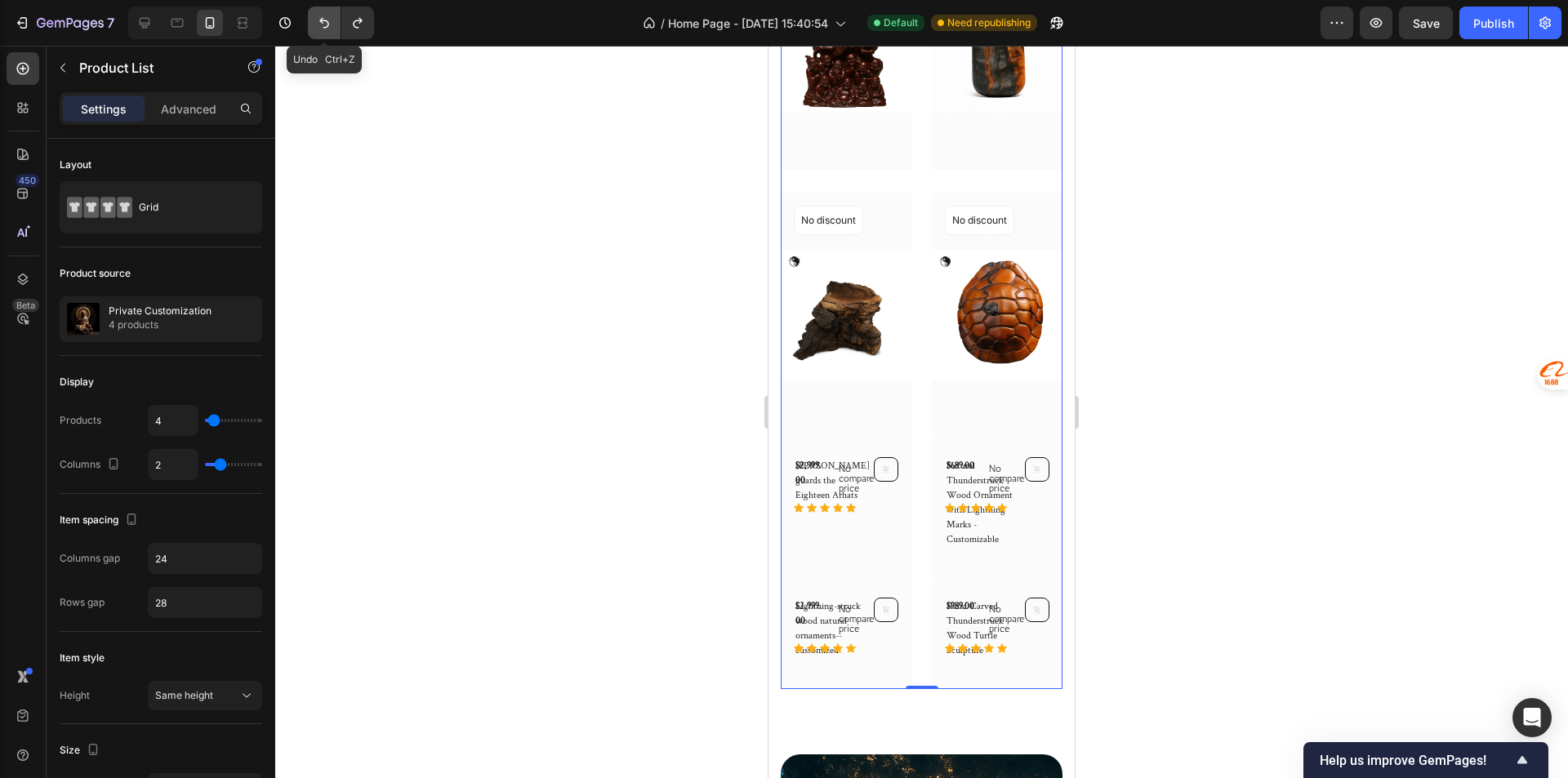
click at [319, 25] on icon "Undo/Redo" at bounding box center [324, 23] width 16 height 16
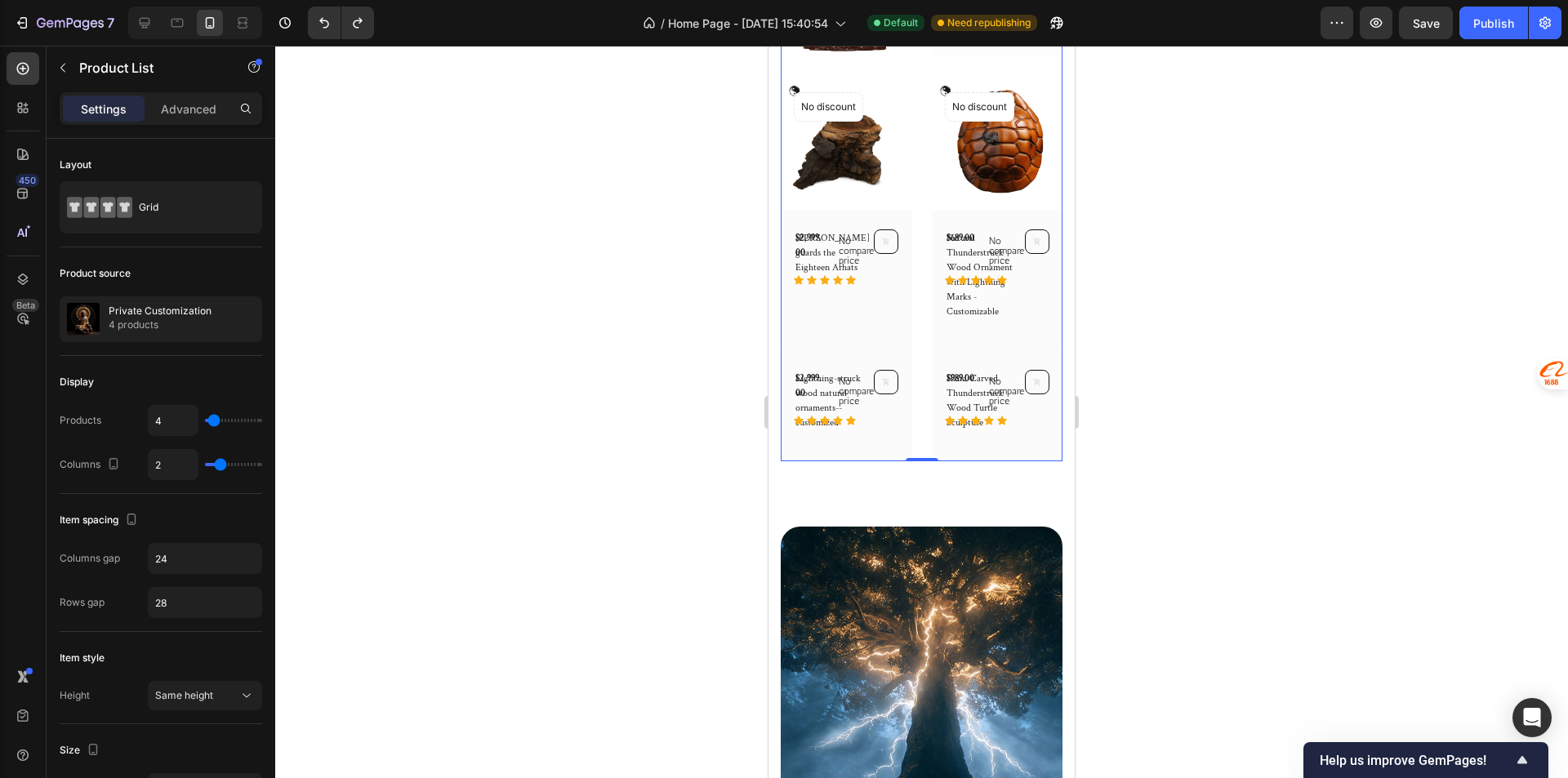
drag, startPoint x: 921, startPoint y: 263, endPoint x: 917, endPoint y: 407, distance: 144.1
click at [921, 263] on div "(P) Images No discount Not be displayed when published Product Badge Row Lei Yu…" at bounding box center [921, 192] width 282 height 536
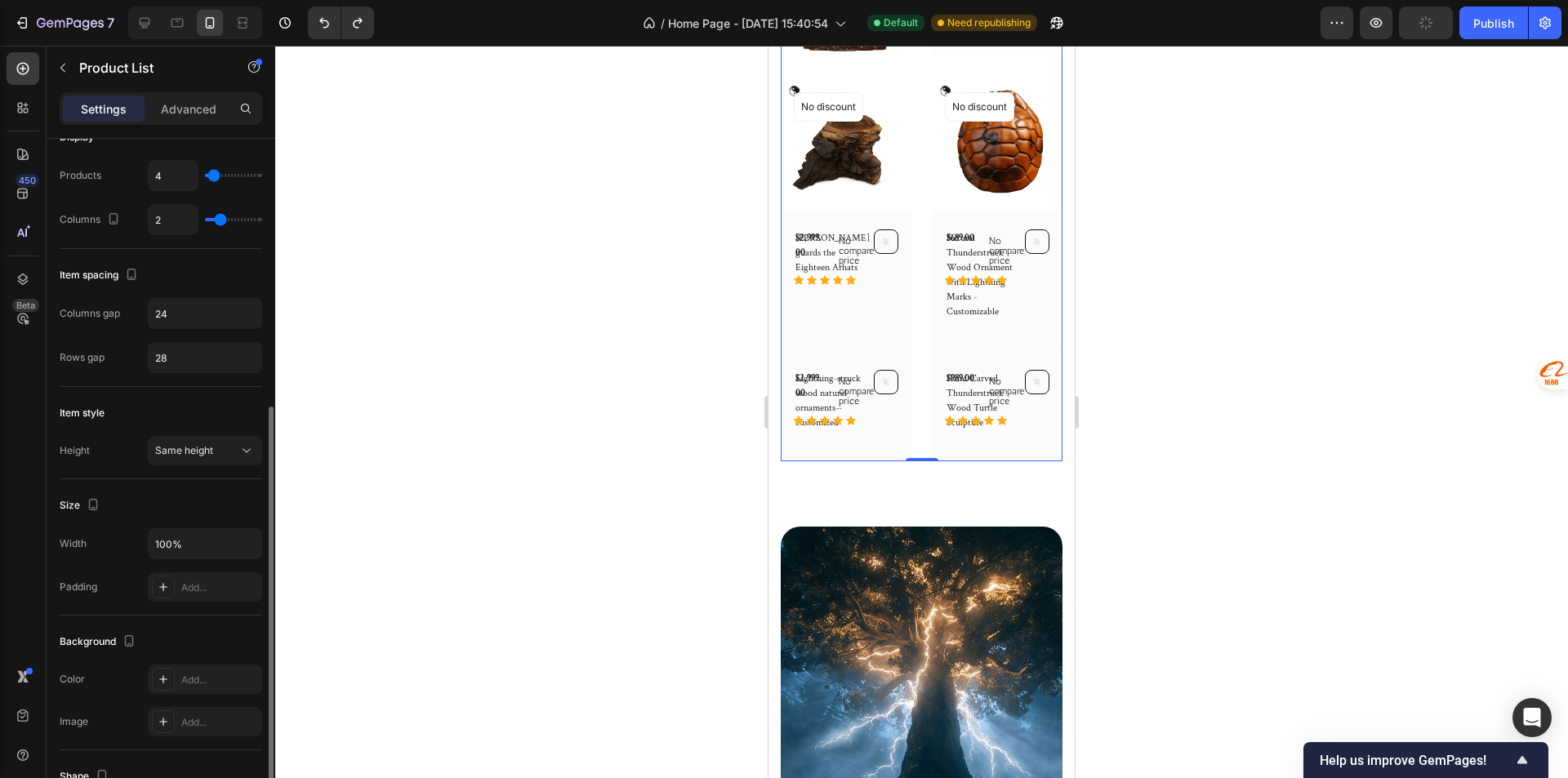
scroll to position [408, 0]
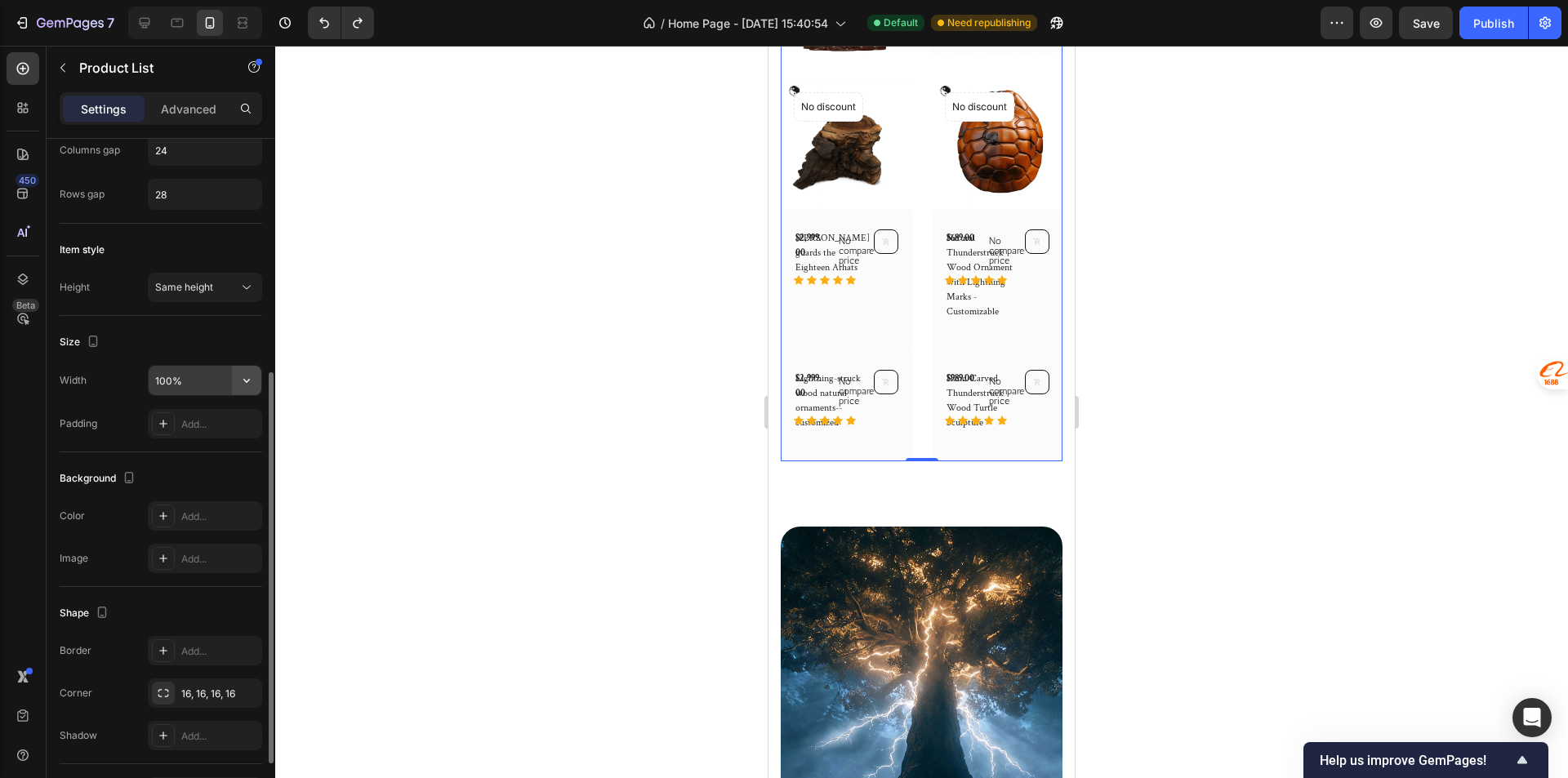
click at [241, 380] on icon "button" at bounding box center [246, 380] width 16 height 16
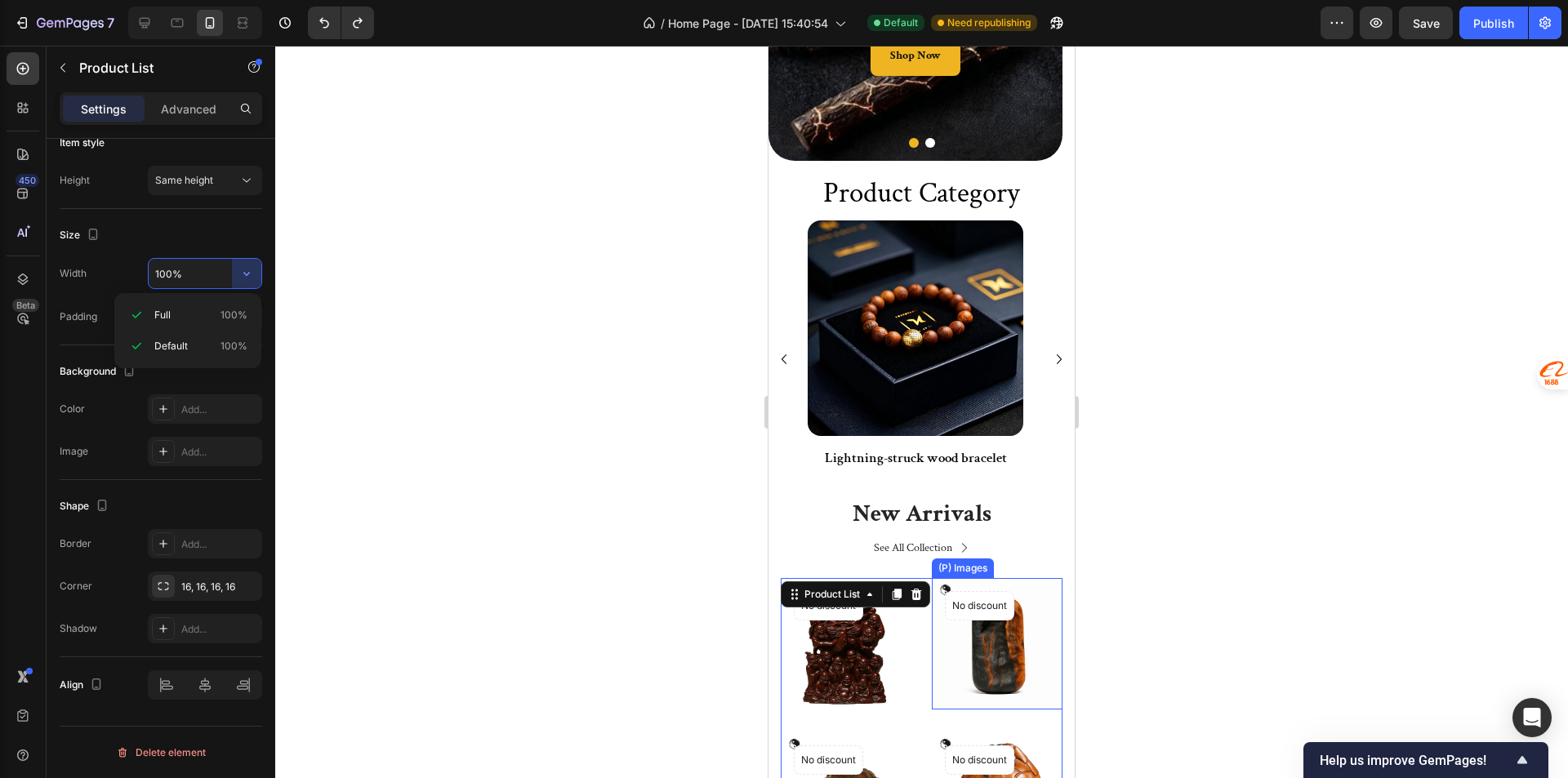
scroll to position [490, 0]
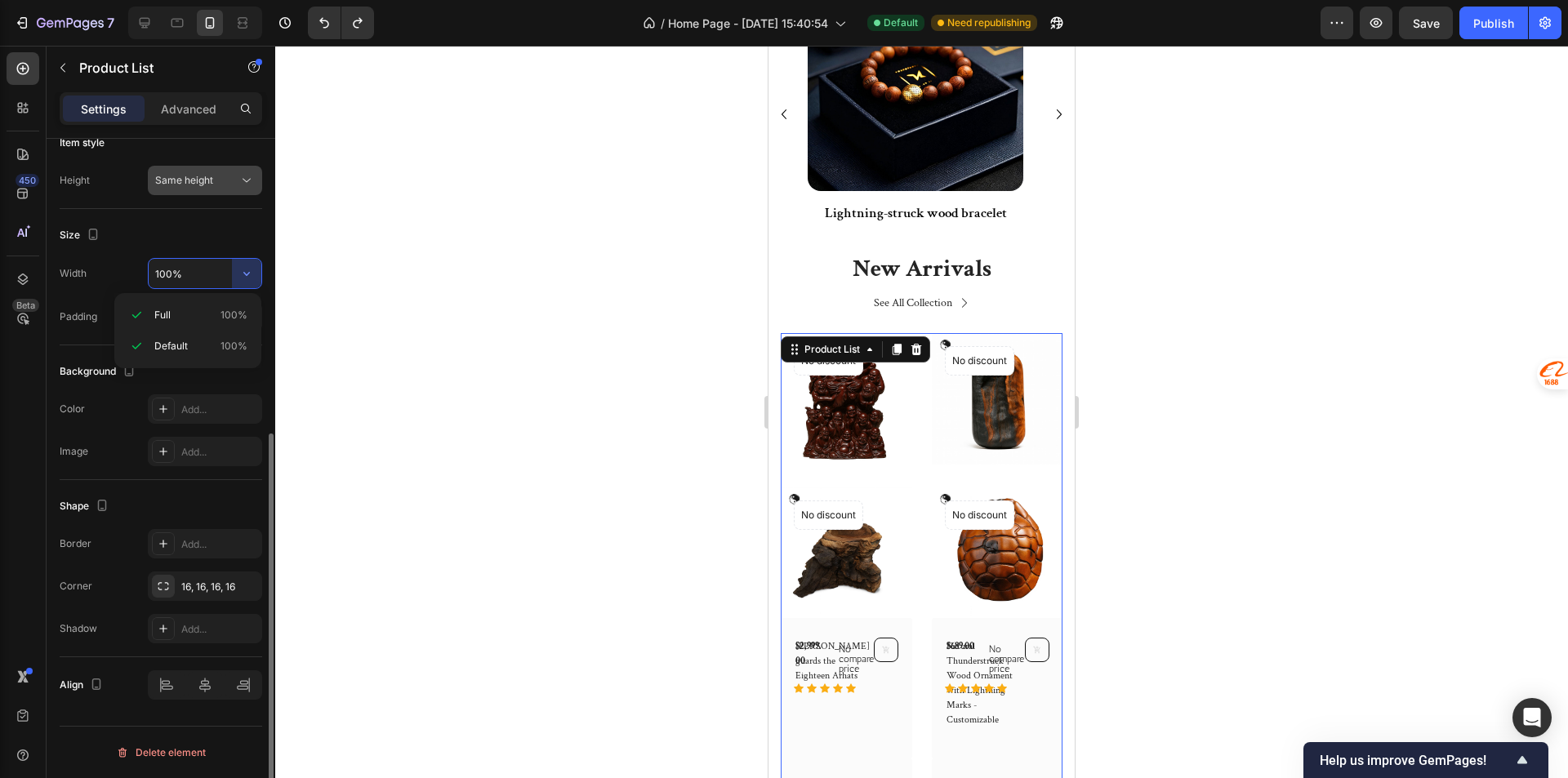
click at [184, 190] on button "Same height" at bounding box center [205, 181] width 115 height 29
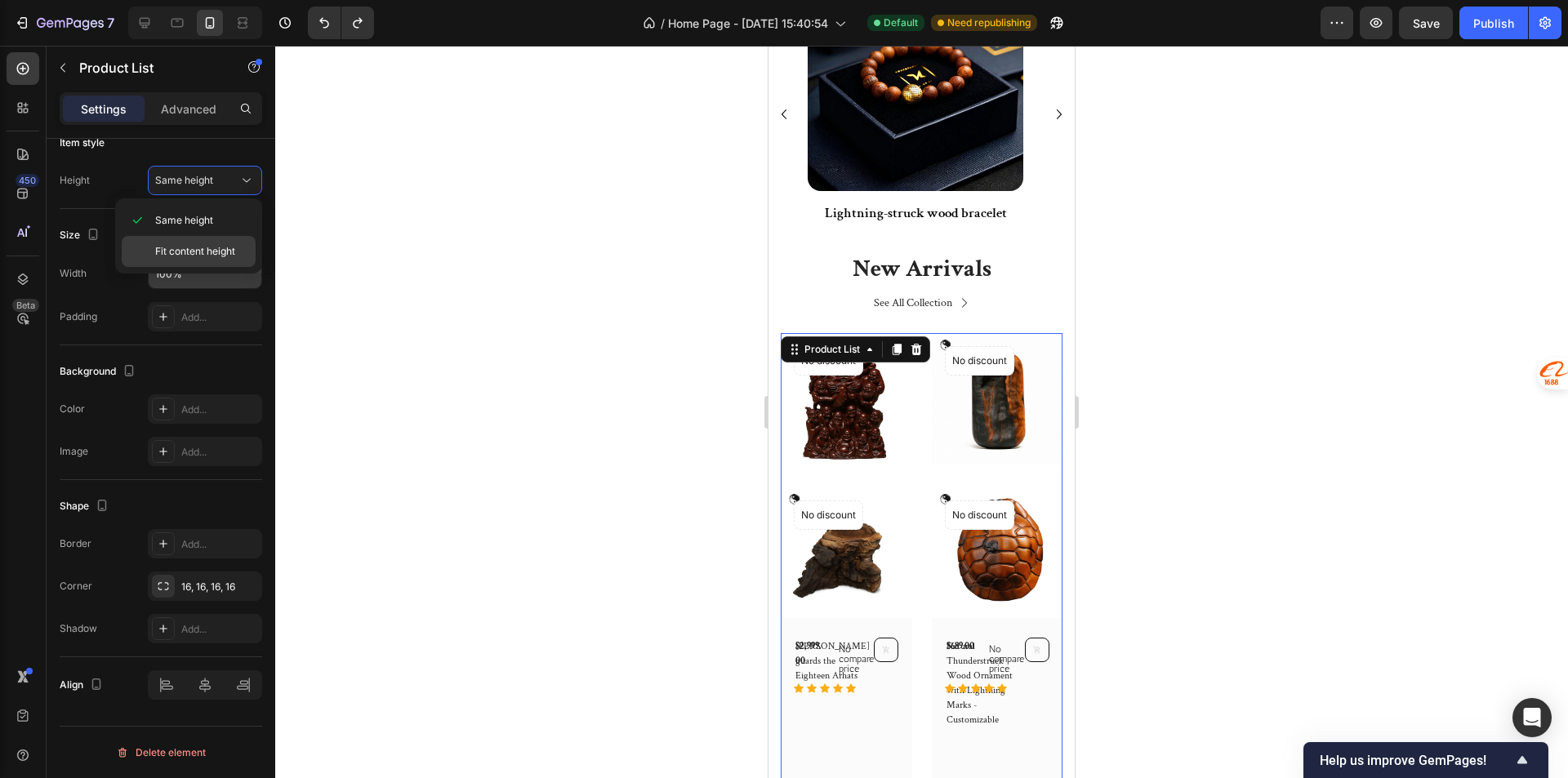
click at [181, 251] on span "Fit content height" at bounding box center [196, 251] width 80 height 15
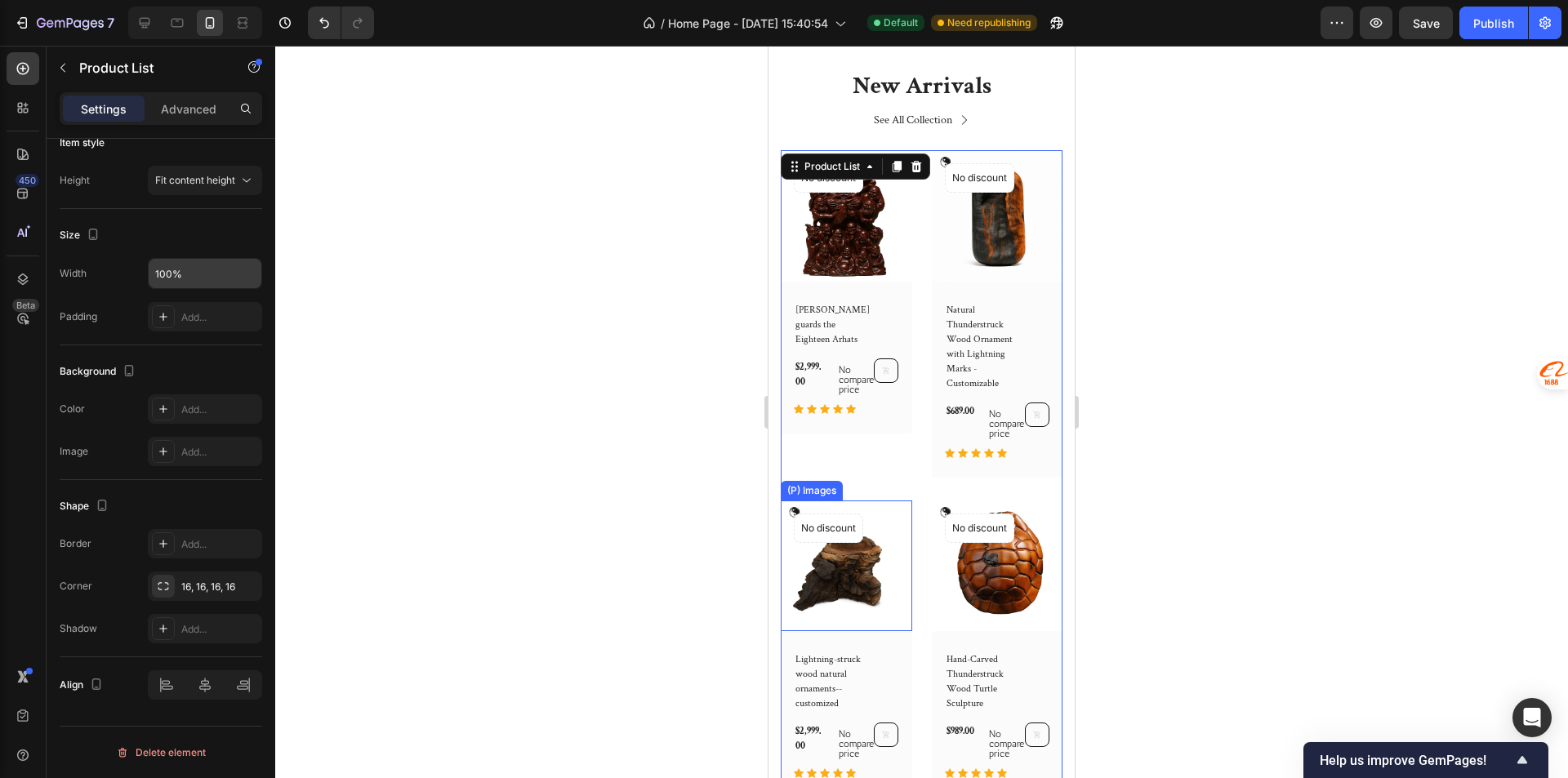
scroll to position [735, 0]
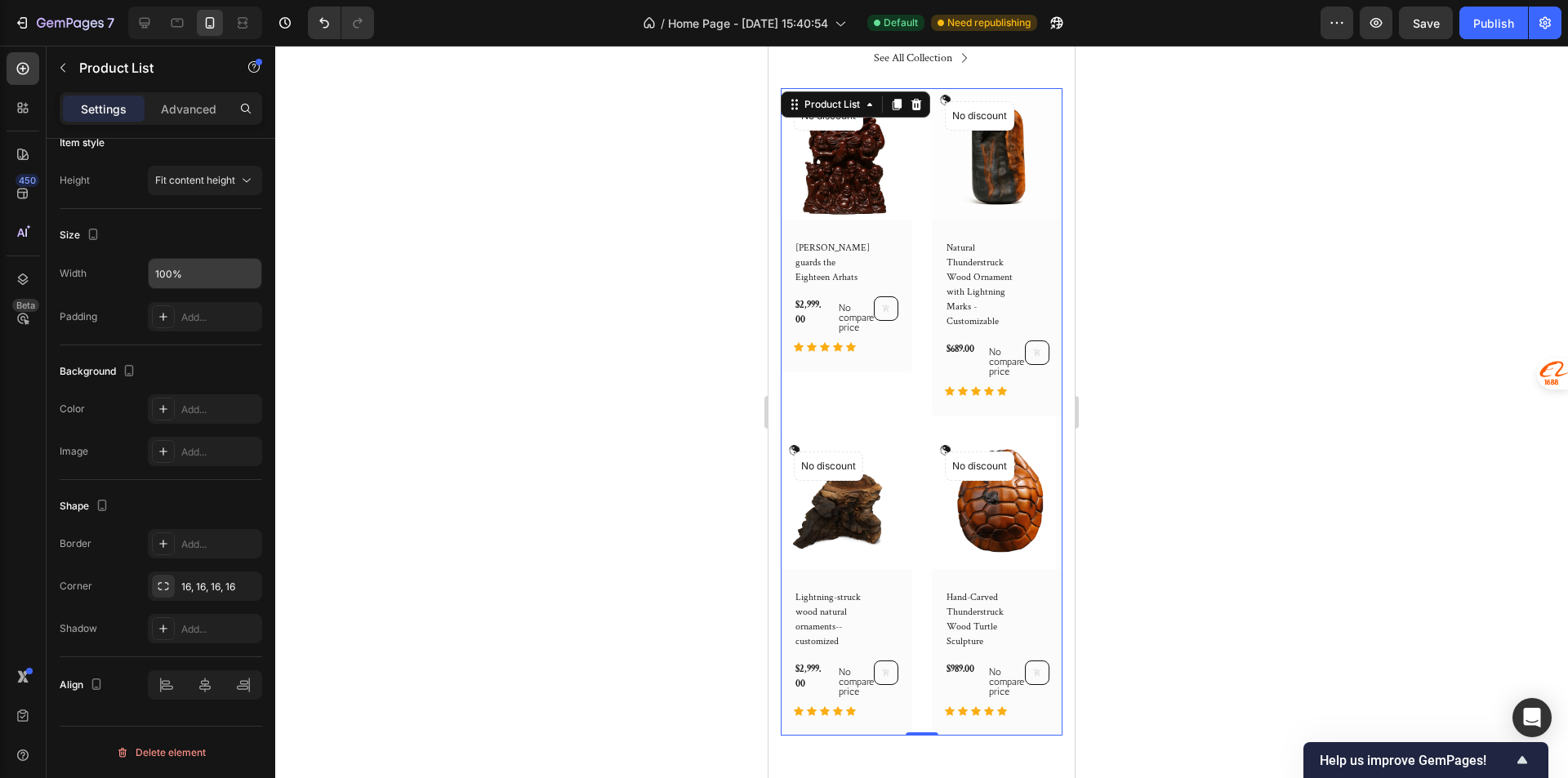
click at [888, 381] on div "(P) Images No discount Not be displayed when published Product Badge Row Lei Yu…" at bounding box center [846, 252] width 132 height 327
click at [890, 187] on img at bounding box center [846, 154] width 132 height 132
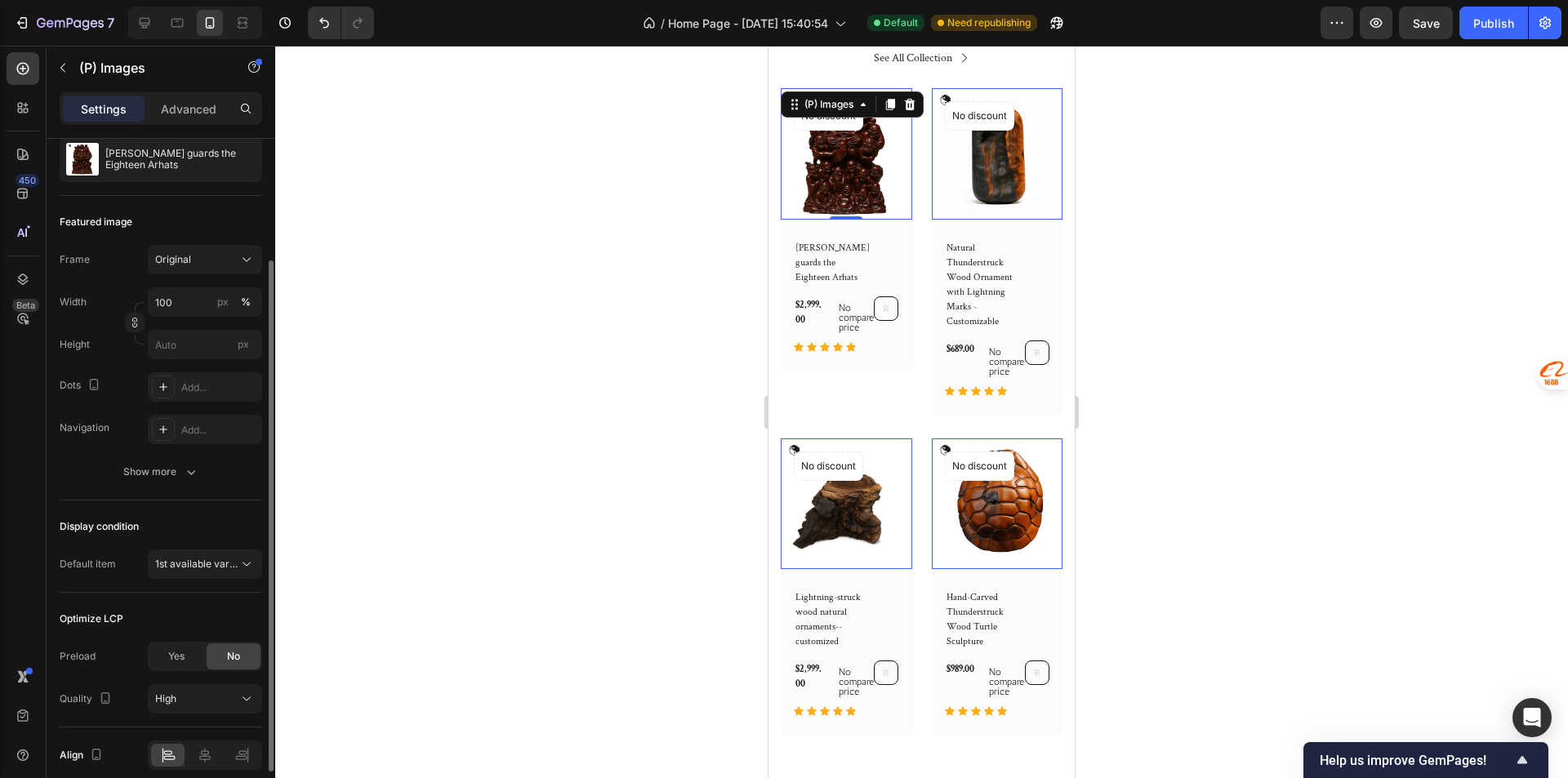
scroll to position [233, 0]
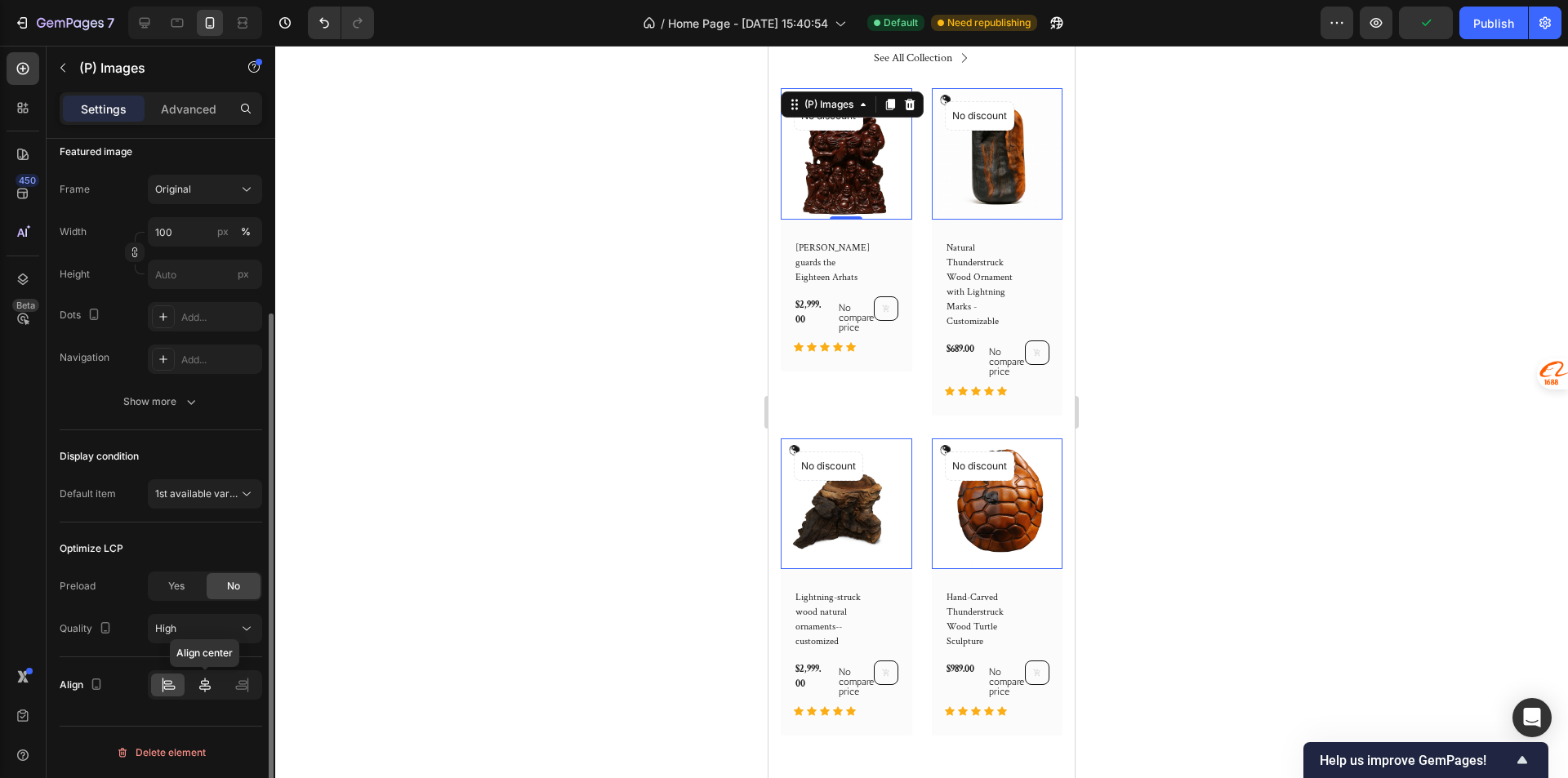
click at [207, 674] on div at bounding box center [204, 685] width 34 height 23
click at [177, 680] on div at bounding box center [168, 685] width 34 height 23
click at [178, 633] on div "High" at bounding box center [197, 628] width 83 height 15
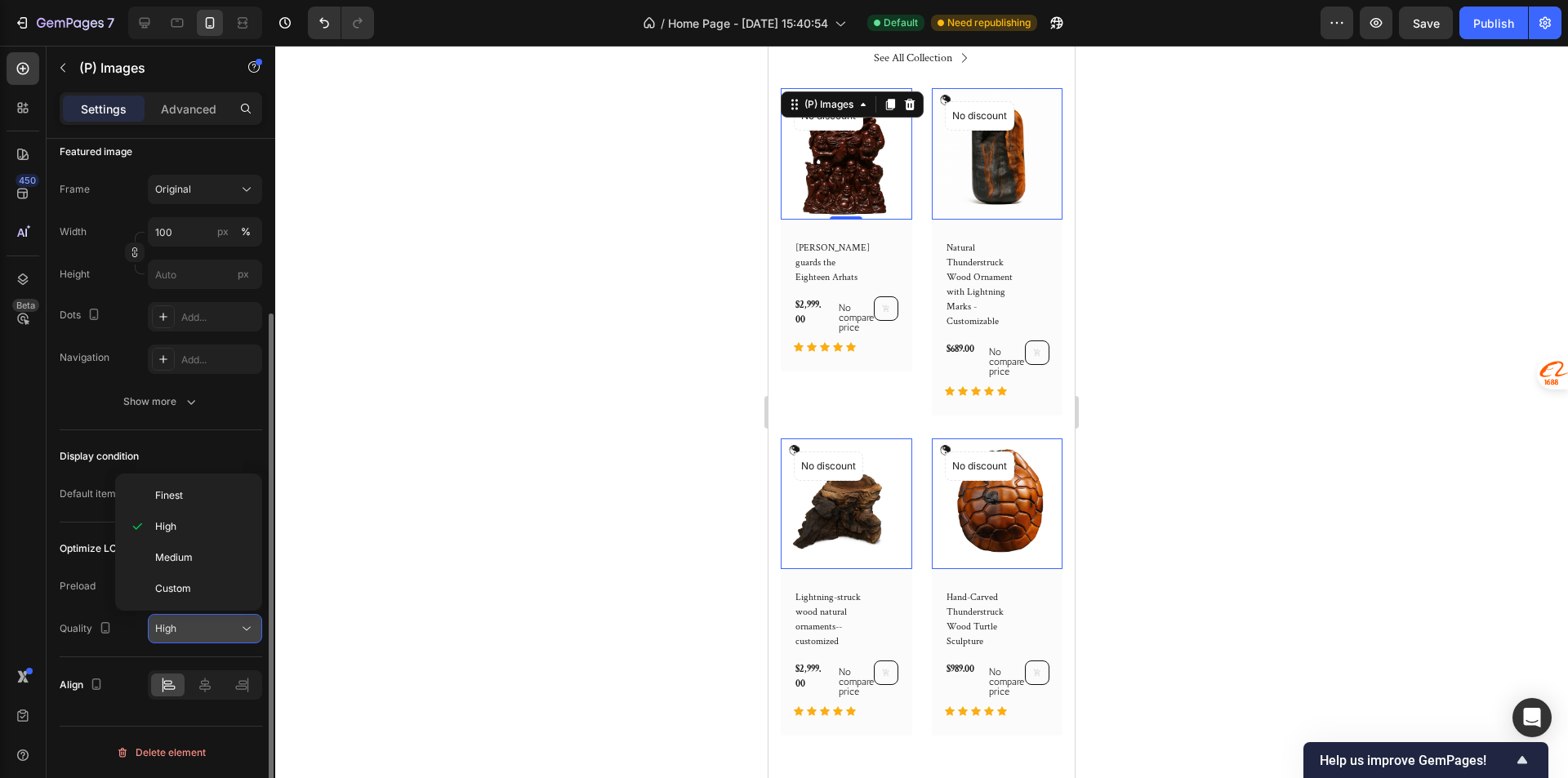
click at [178, 633] on div "High" at bounding box center [197, 628] width 83 height 15
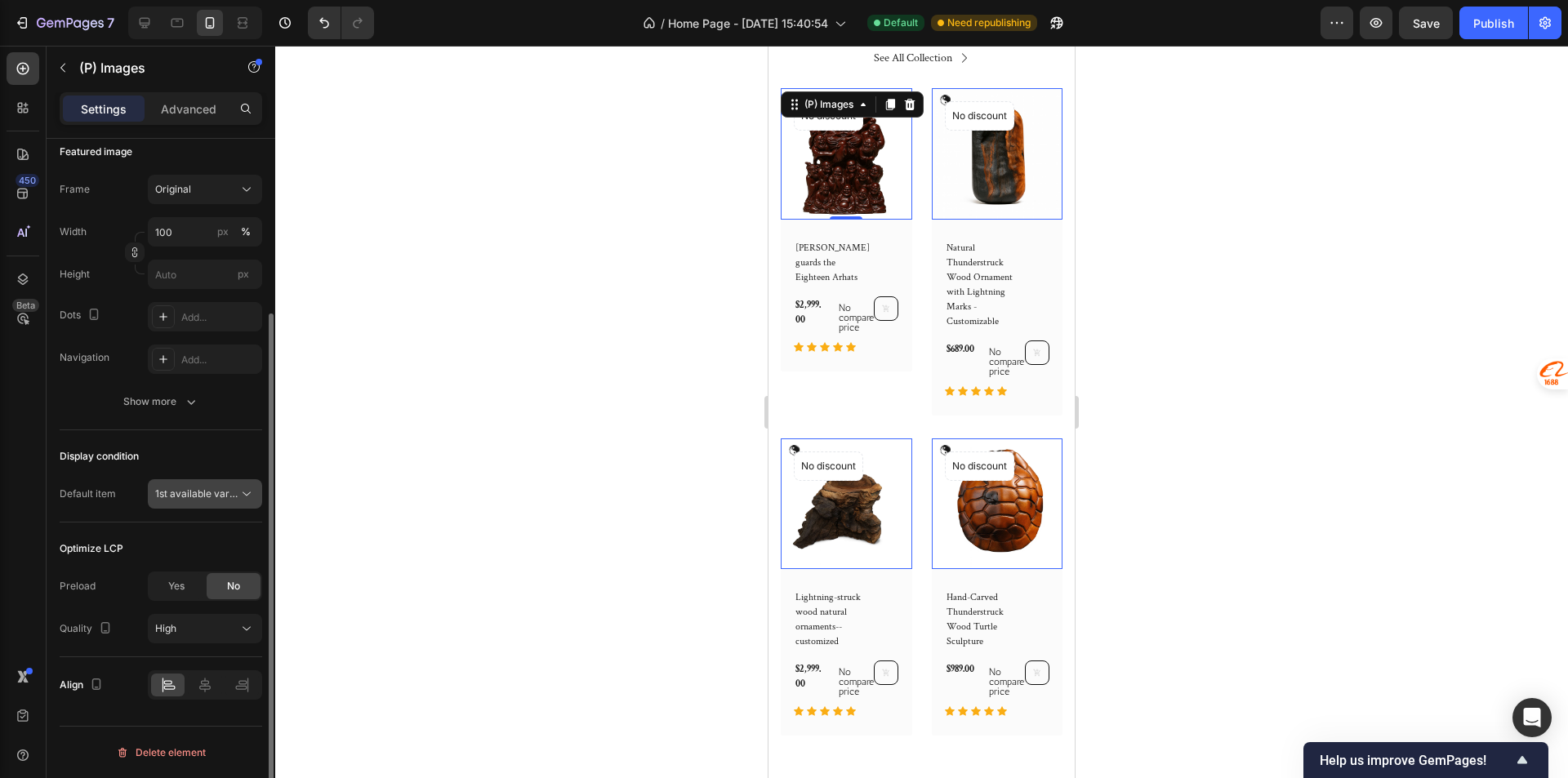
click at [185, 488] on span "1st available variant" at bounding box center [201, 493] width 92 height 12
click at [182, 398] on icon "button" at bounding box center [191, 402] width 16 height 16
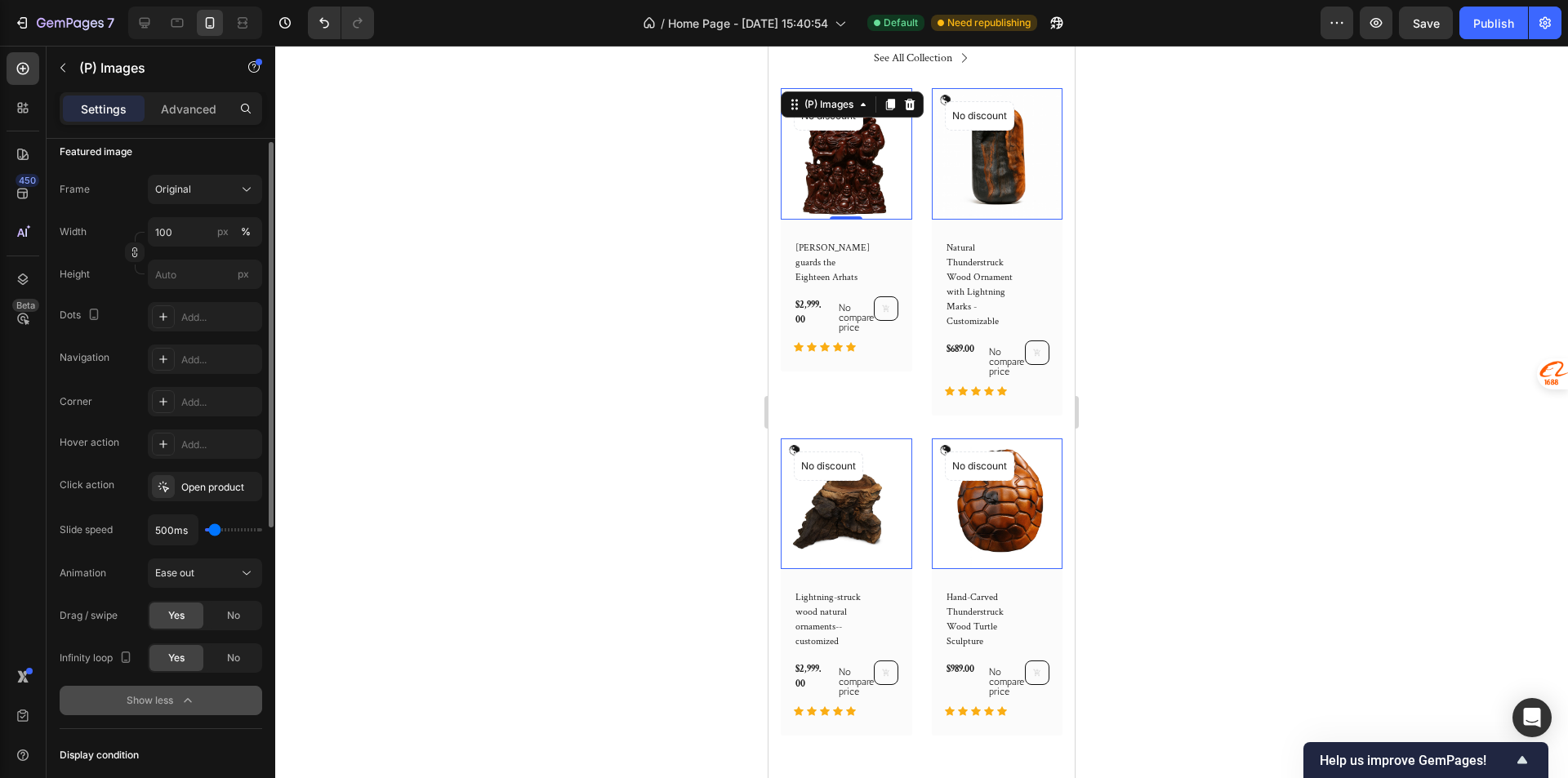
scroll to position [152, 0]
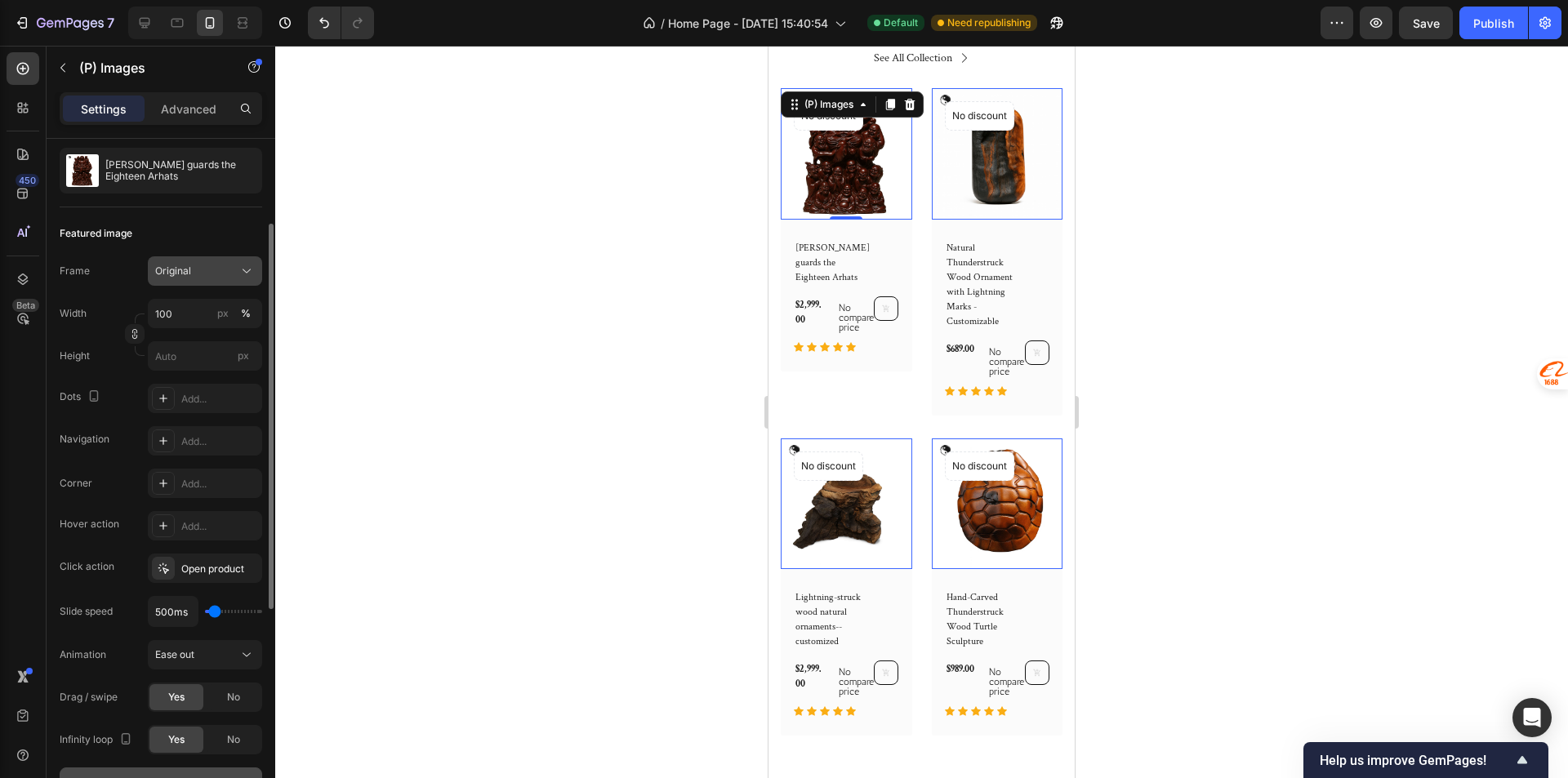
click at [192, 272] on div "Original" at bounding box center [196, 271] width 80 height 15
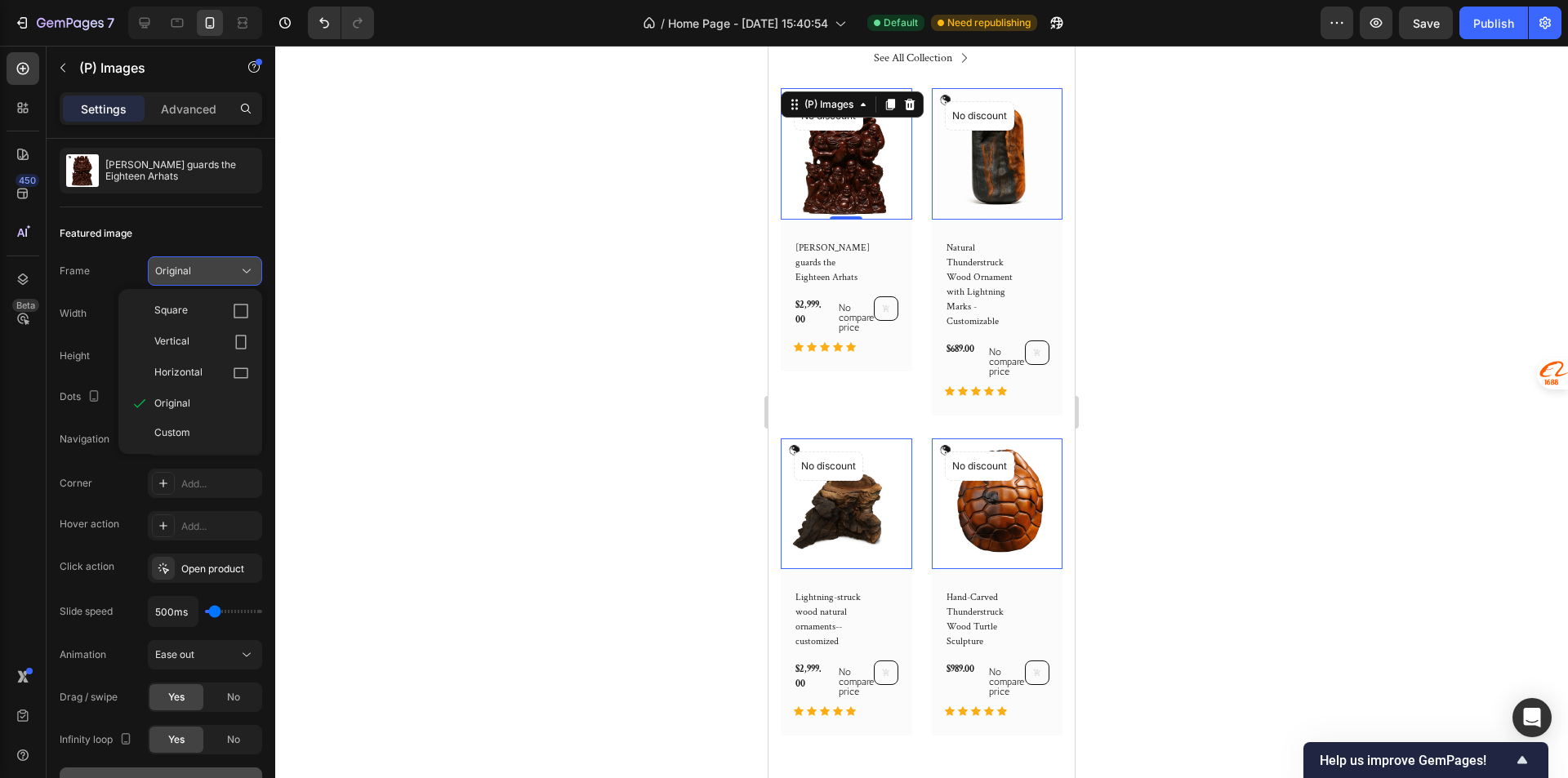
click at [192, 272] on div "Original" at bounding box center [196, 271] width 80 height 15
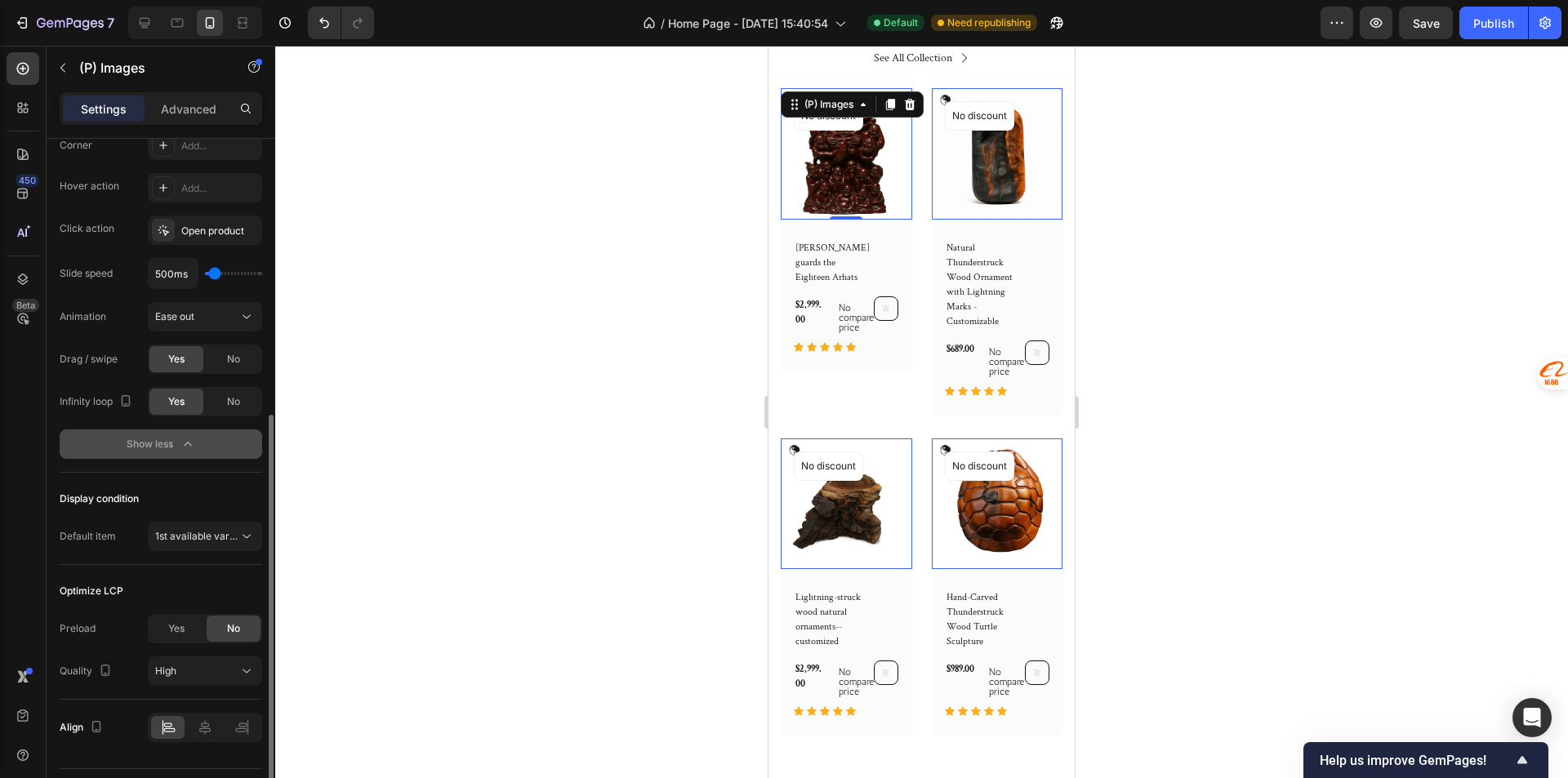
scroll to position [533, 0]
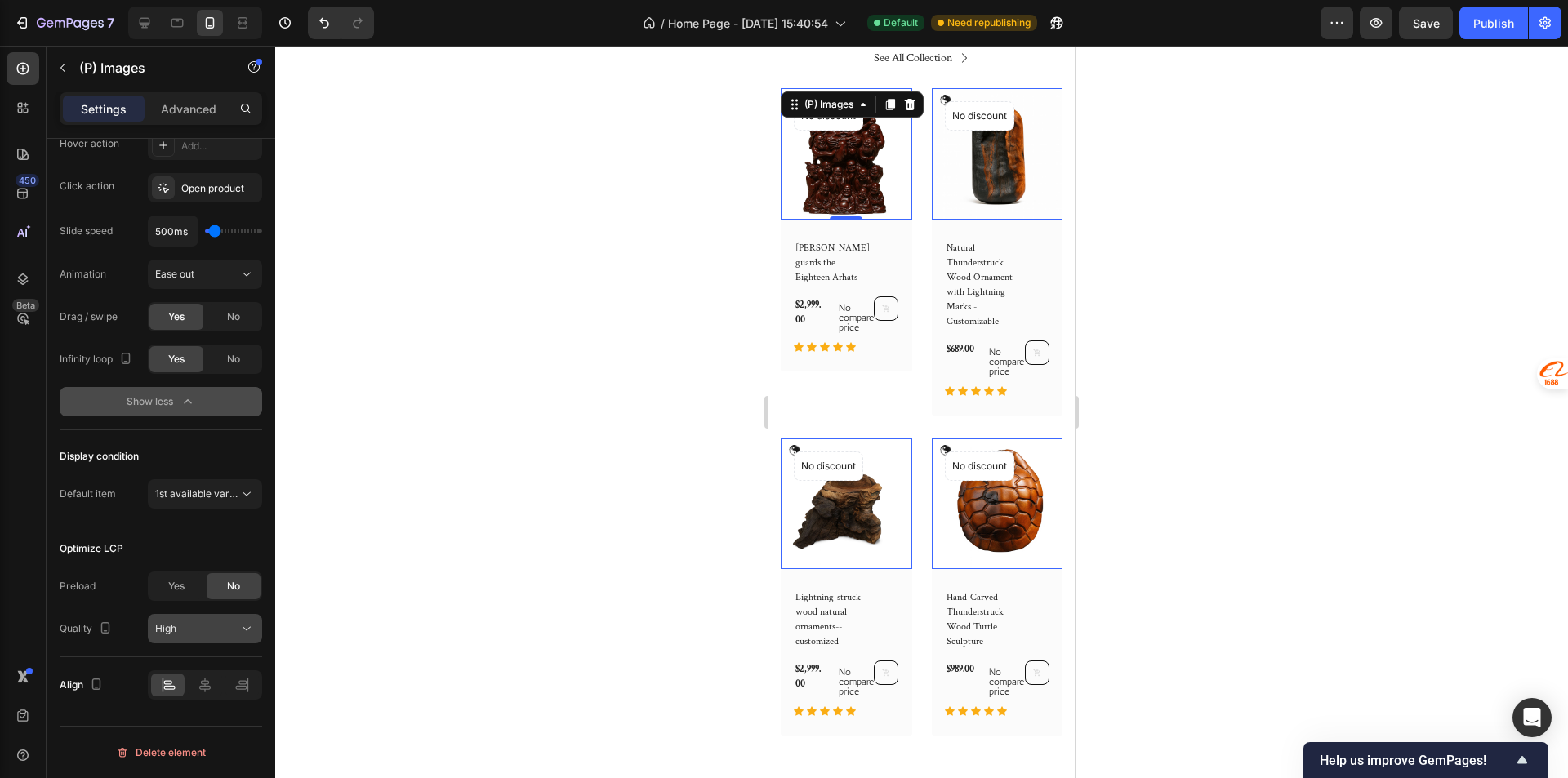
click at [196, 634] on div "High" at bounding box center [197, 628] width 83 height 15
click at [196, 633] on div "High" at bounding box center [197, 628] width 83 height 15
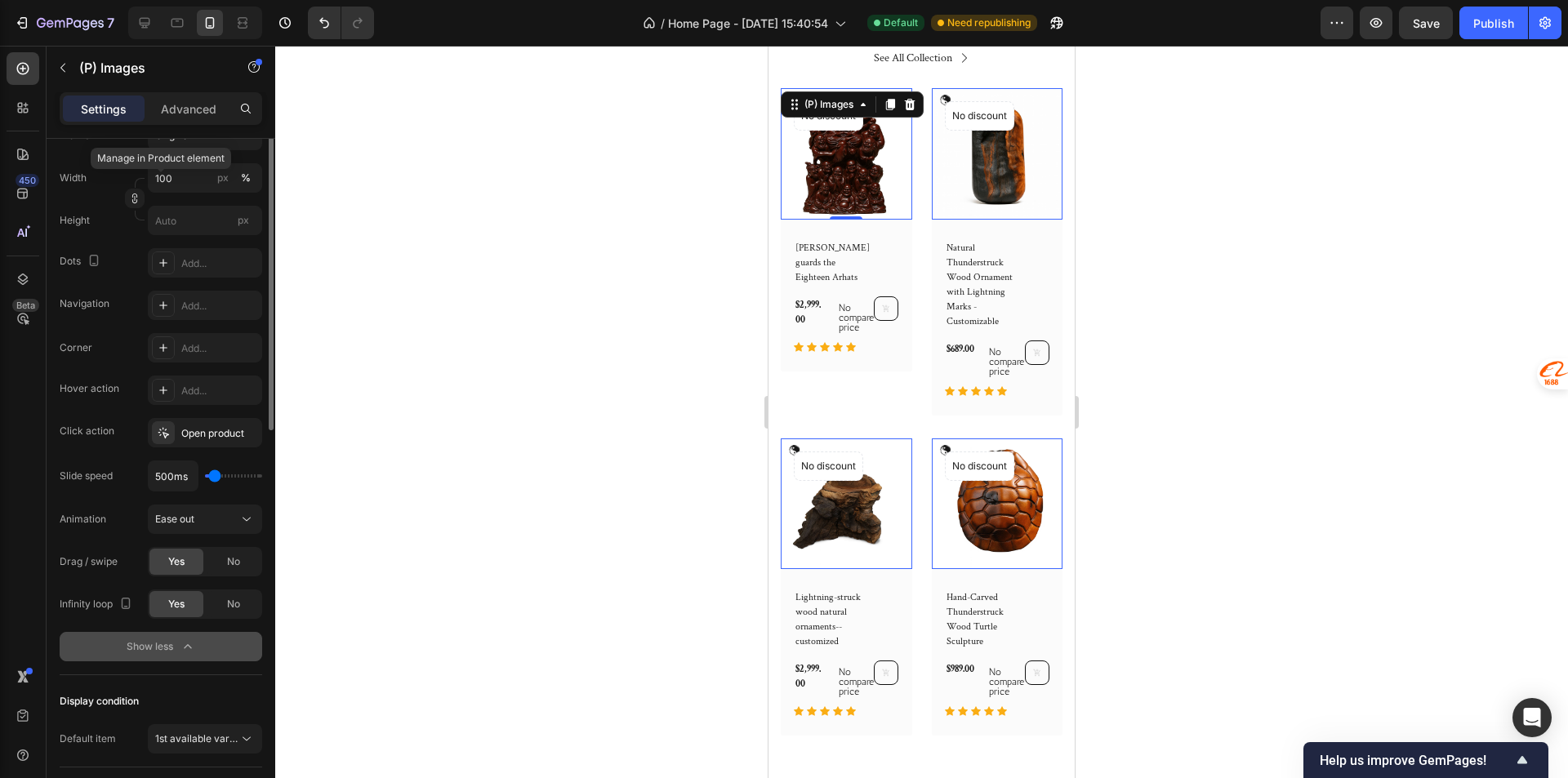
scroll to position [43, 0]
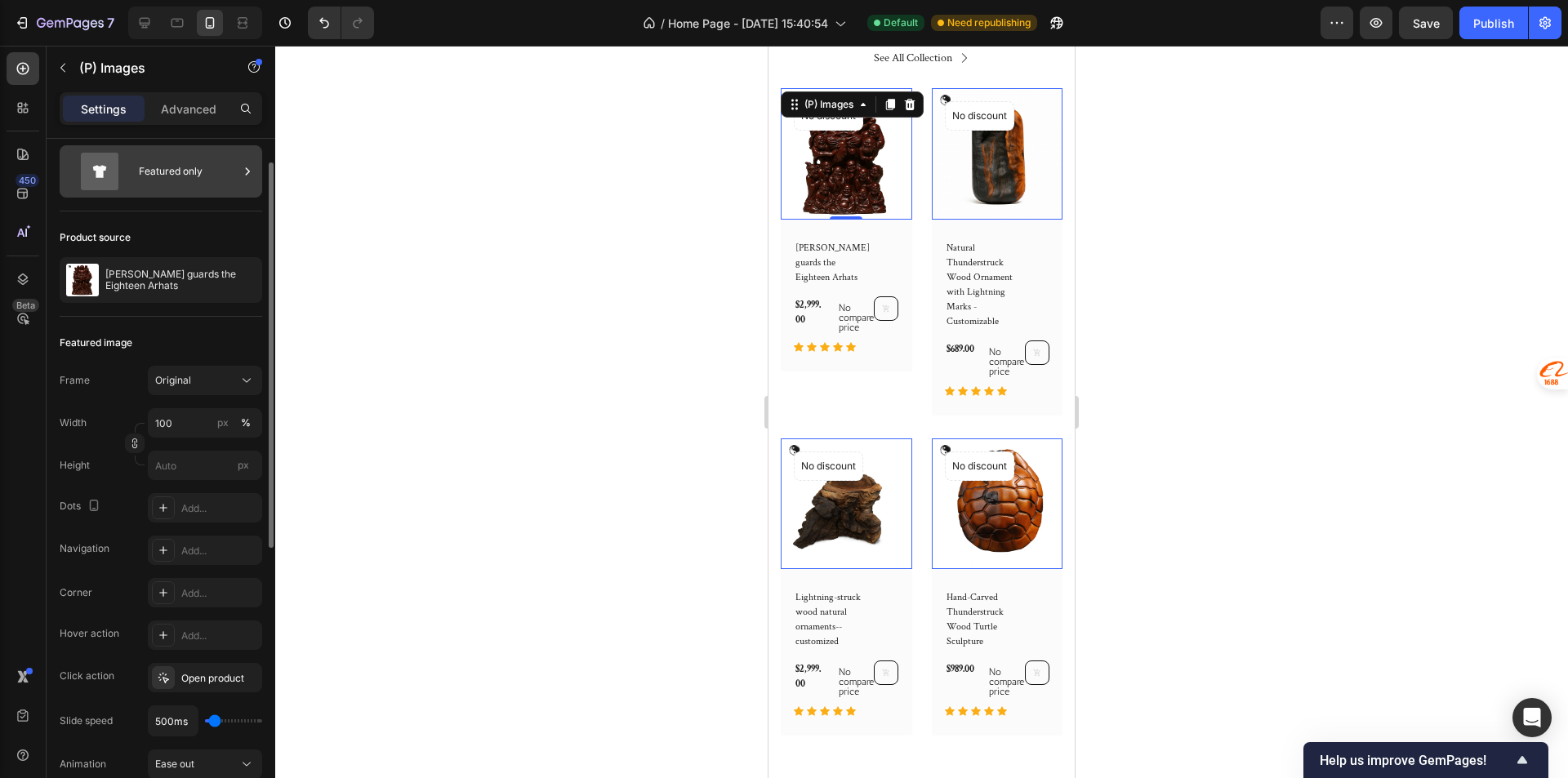
click at [221, 158] on div "Featured only" at bounding box center [189, 172] width 100 height 38
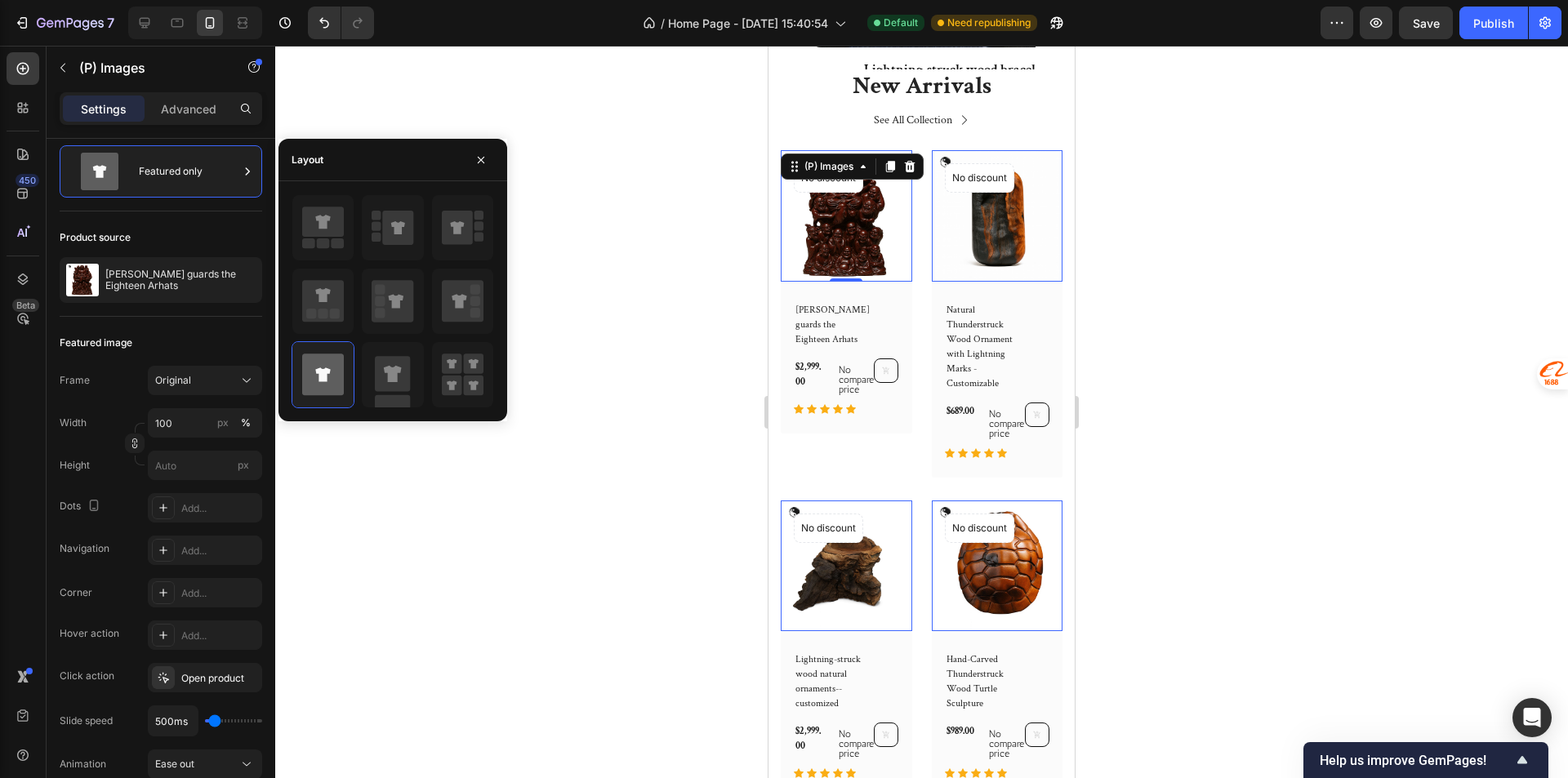
scroll to position [490, 0]
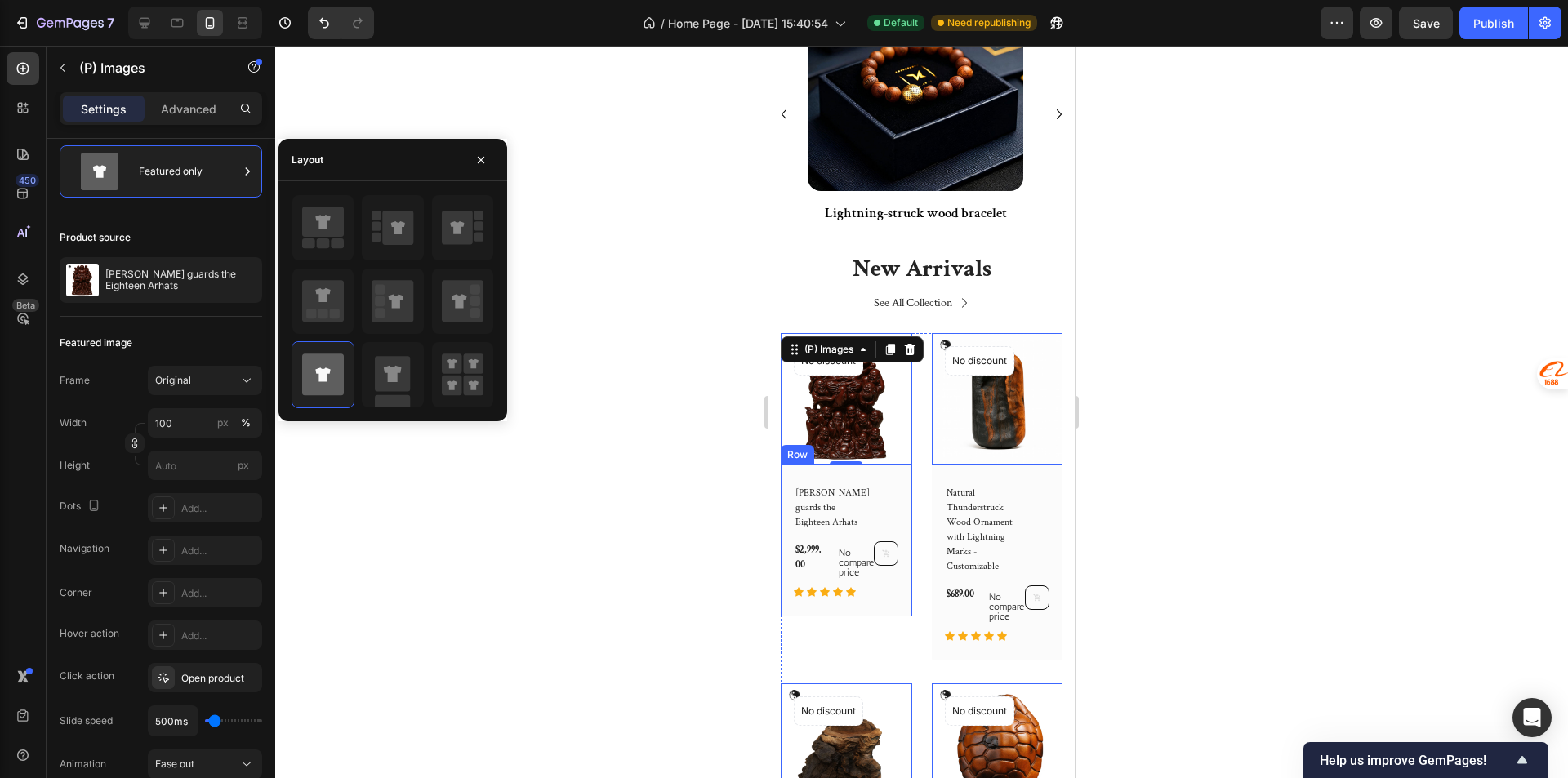
click at [886, 599] on div "Lei Yuanxuan guards the Eighteen Arhats (P) Title $2,999.00 (P) Price (P) Price…" at bounding box center [846, 541] width 132 height 152
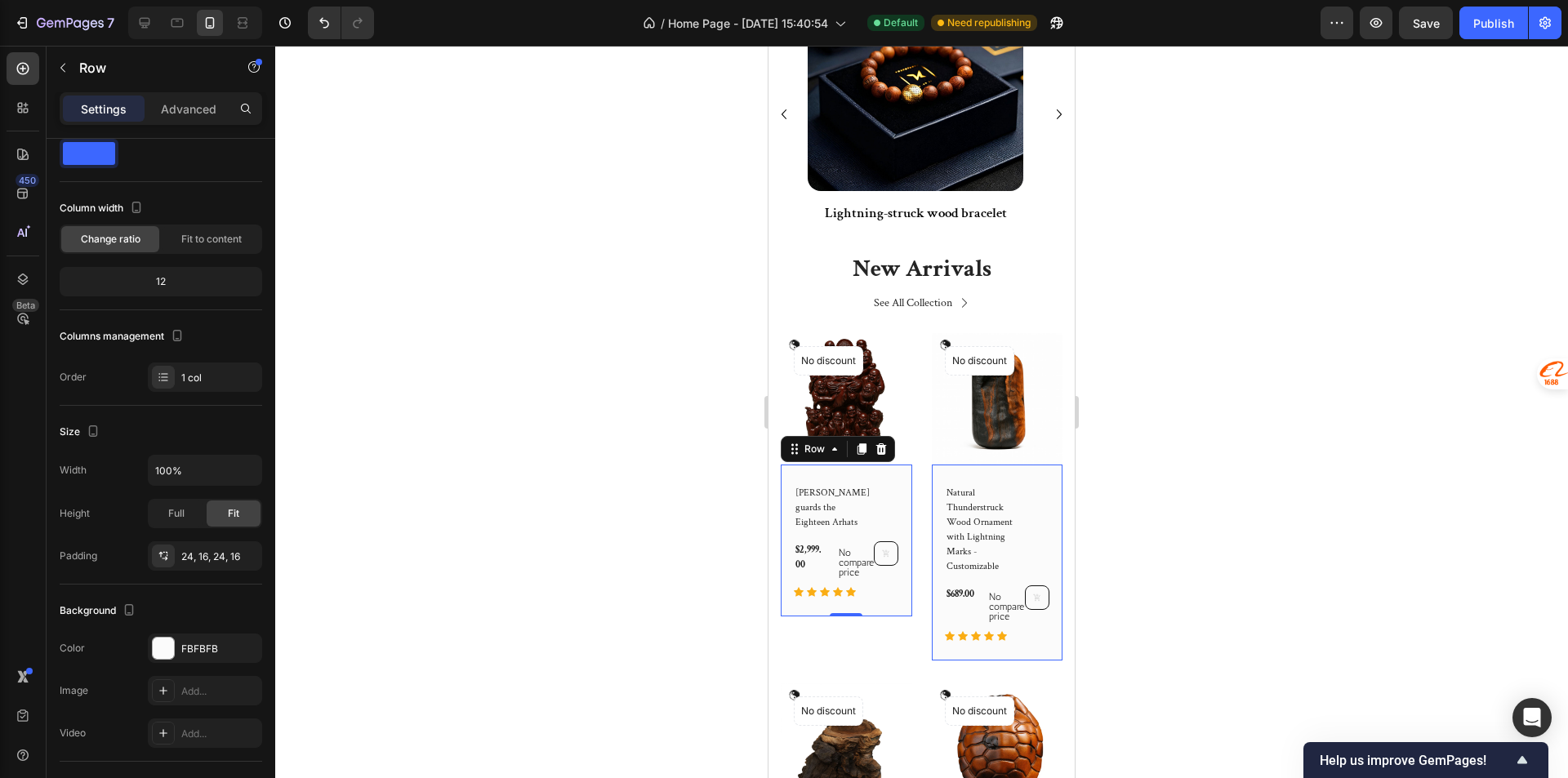
scroll to position [0, 0]
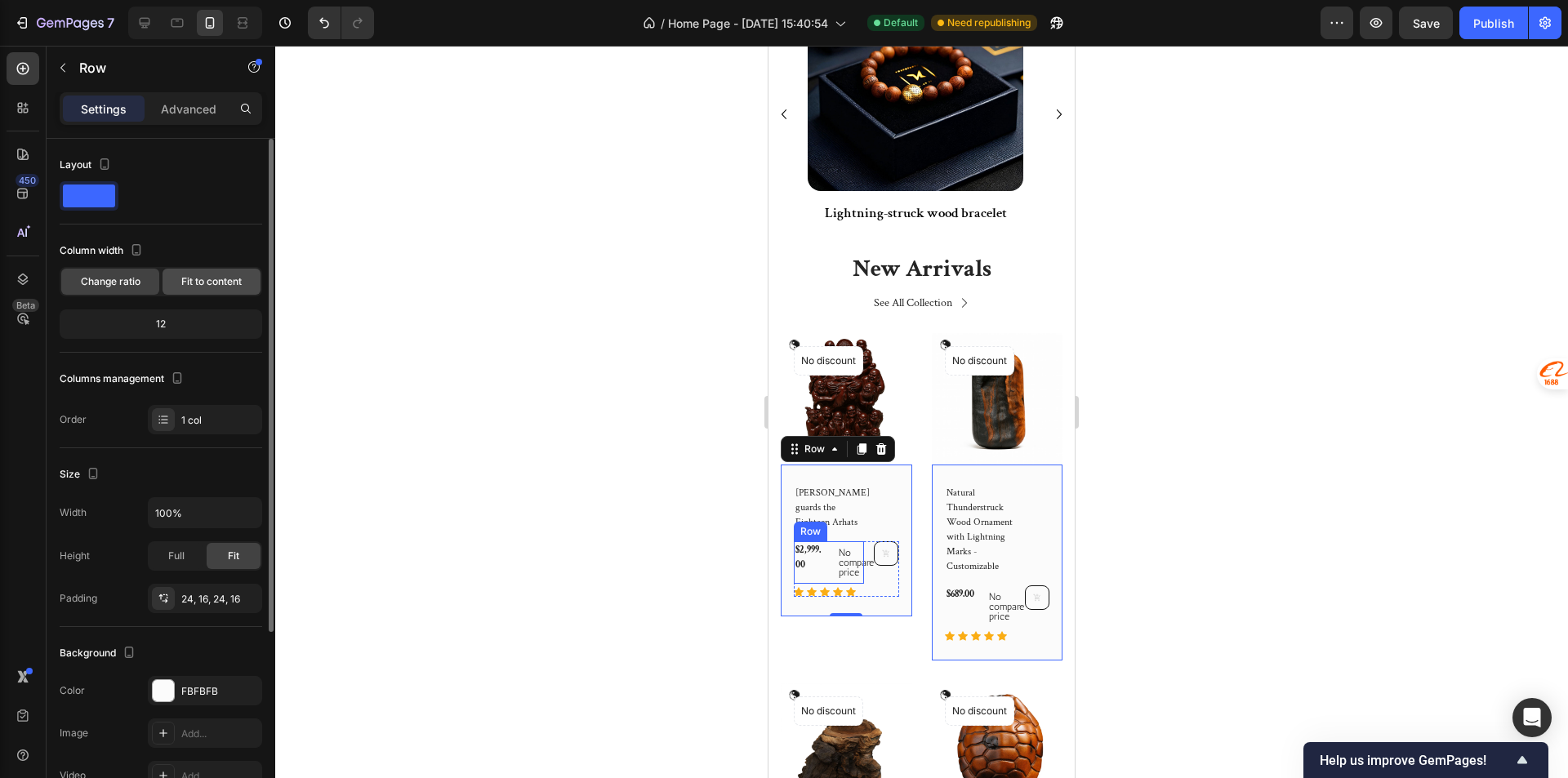
click at [210, 274] on span "Fit to content" at bounding box center [211, 281] width 61 height 15
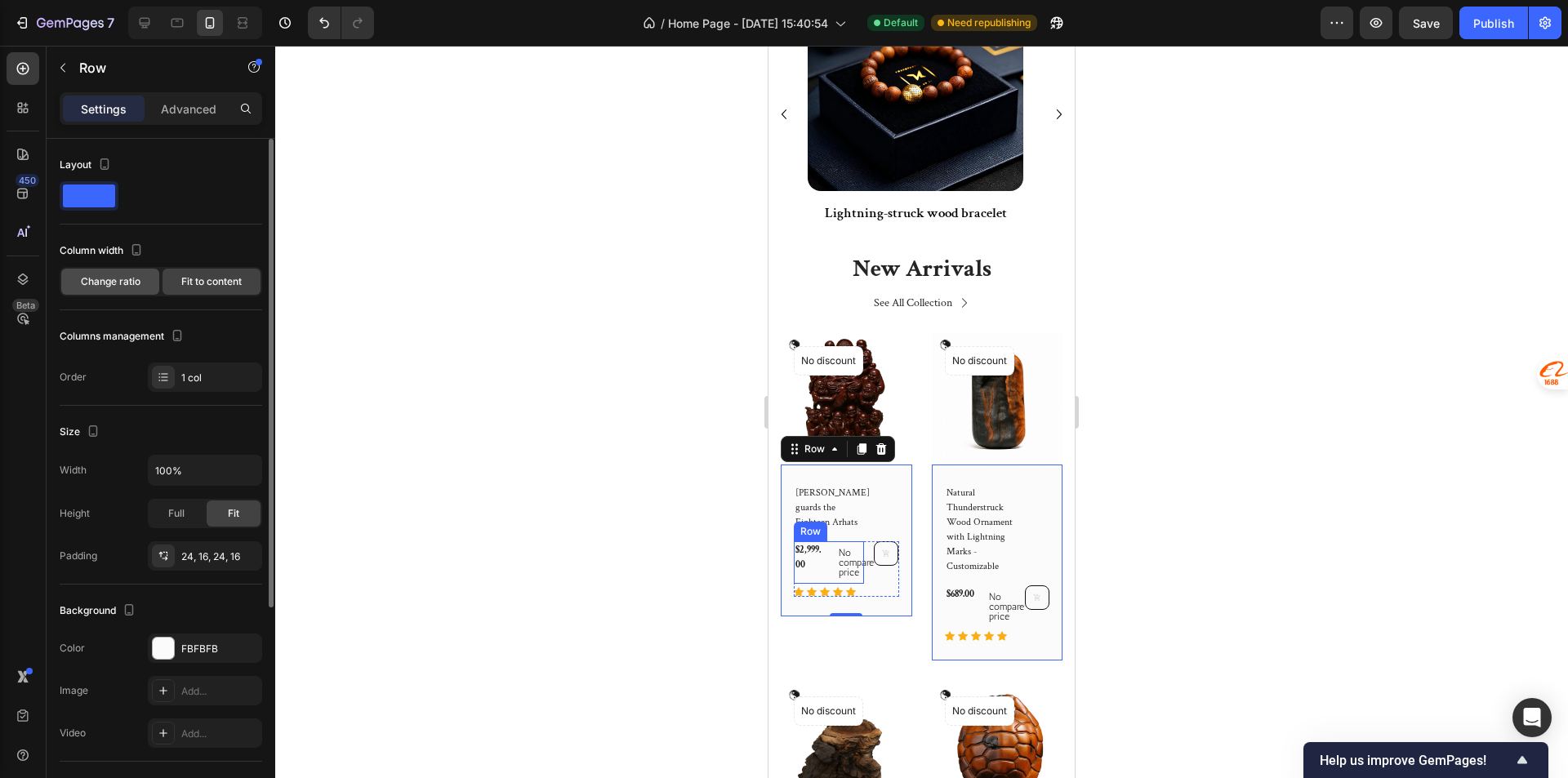
click at [133, 284] on span "Change ratio" at bounding box center [110, 281] width 60 height 15
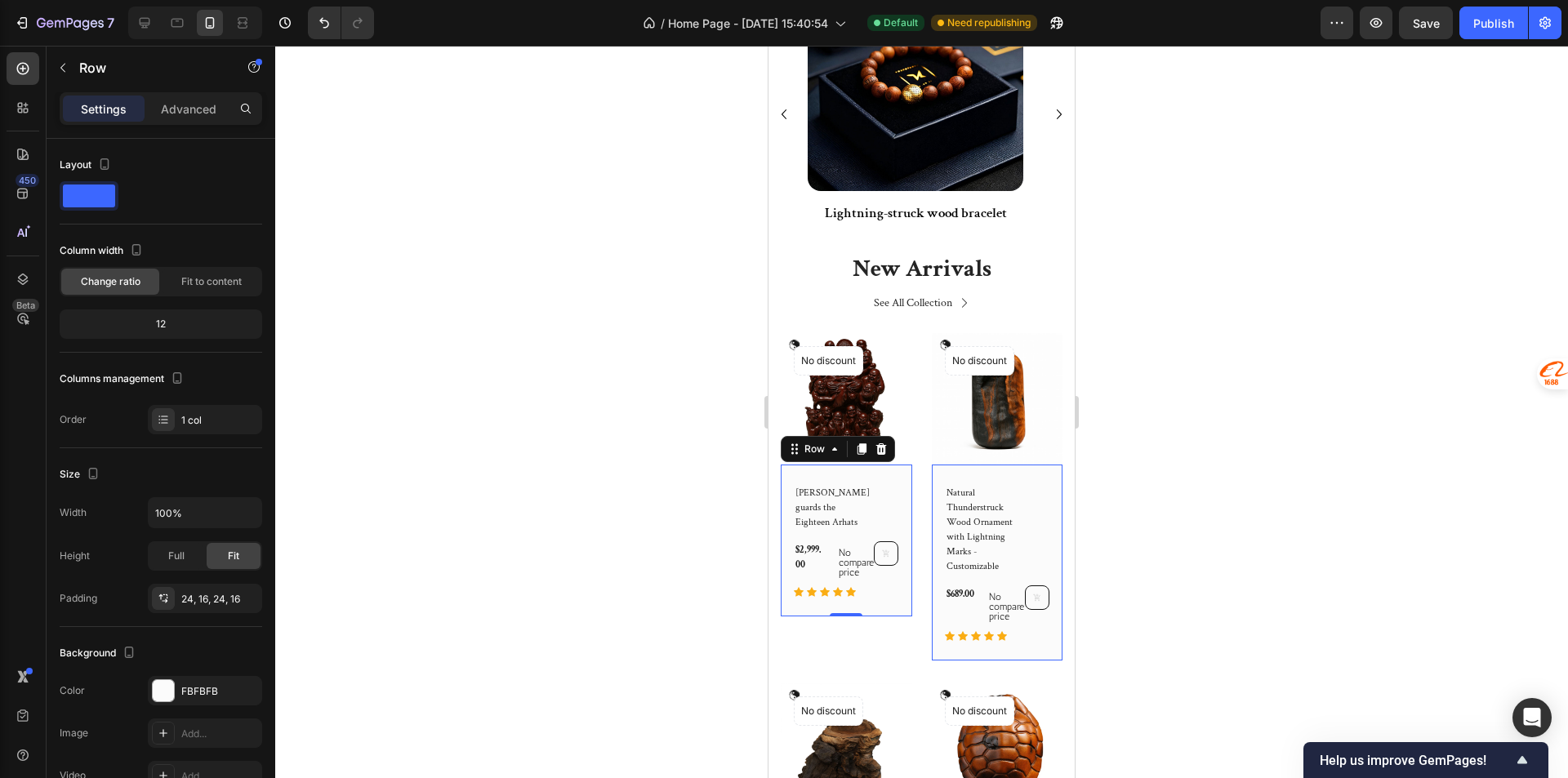
click at [894, 590] on div "Lei Yuanxuan guards the Eighteen Arhats (P) Title $2,999.00 (P) Price (P) Price…" at bounding box center [846, 541] width 132 height 152
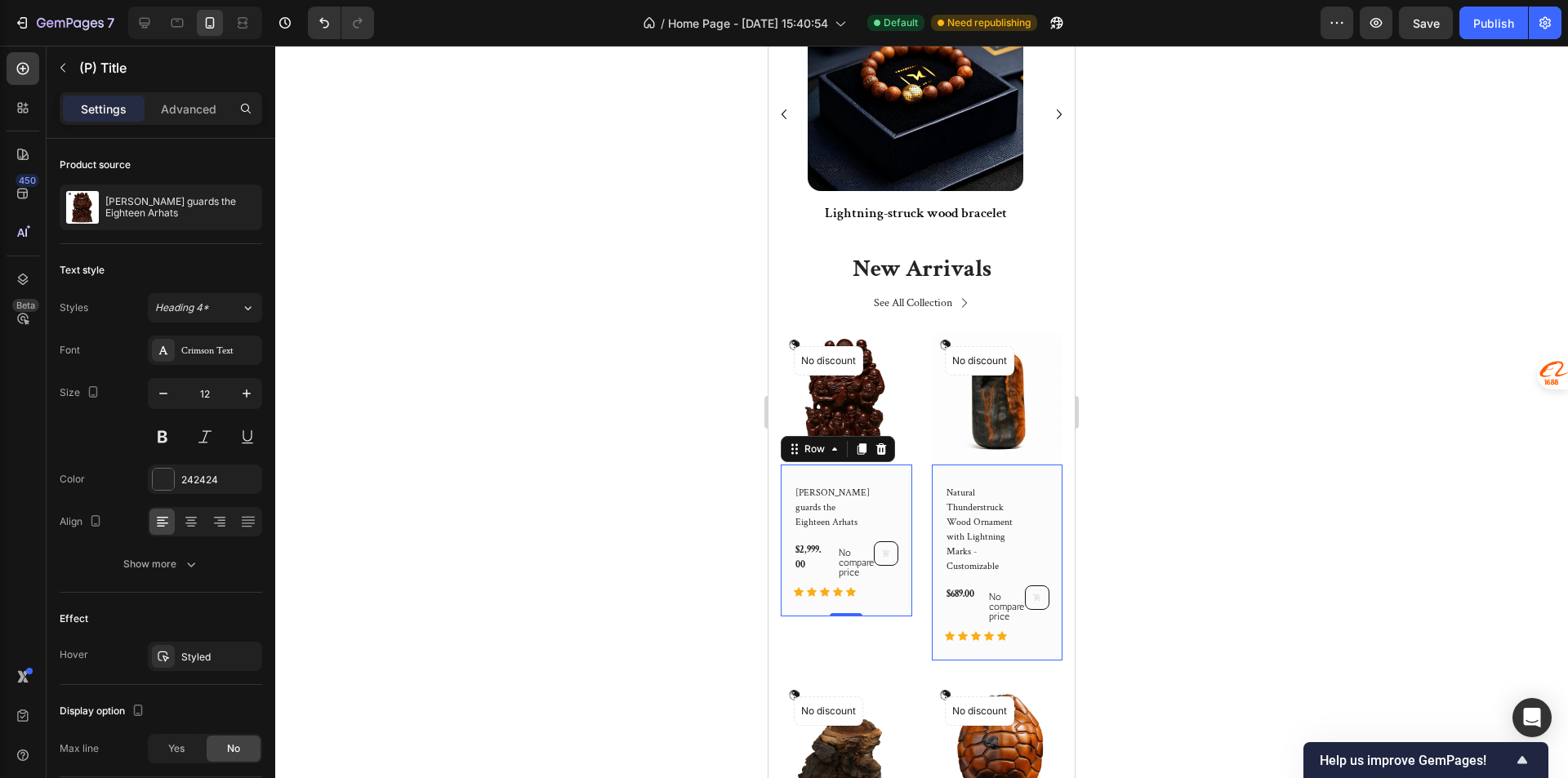
click at [885, 492] on div "Lei Yuanxuan guards the Eighteen Arhats (P) Title" at bounding box center [846, 508] width 106 height 47
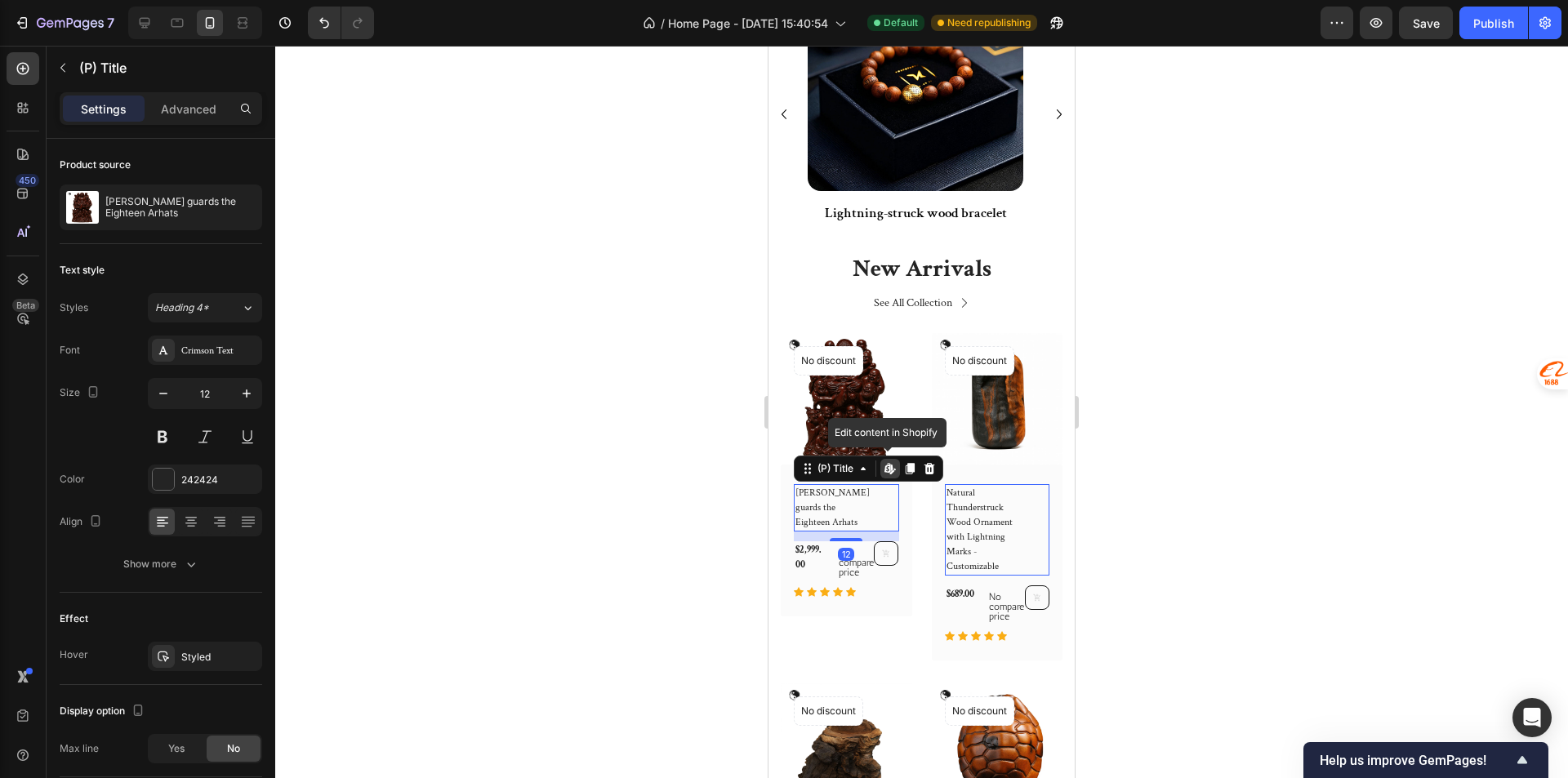
click at [894, 470] on icon at bounding box center [893, 472] width 5 height 5
click at [893, 579] on div "Lei Yuanxuan guards the Eighteen Arhats (P) Title Edit content in Shopify 12 $2…" at bounding box center [846, 541] width 132 height 152
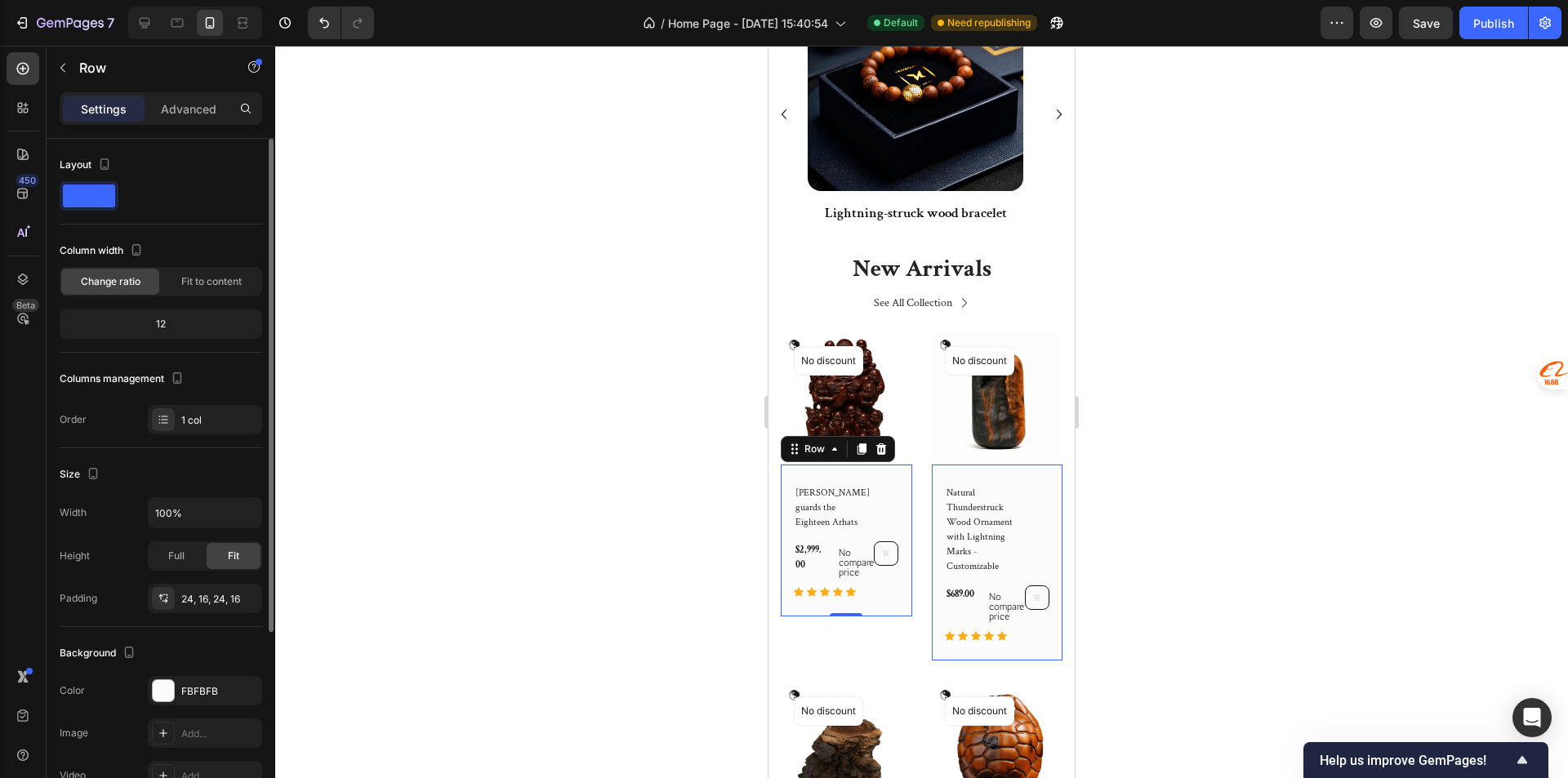
scroll to position [82, 0]
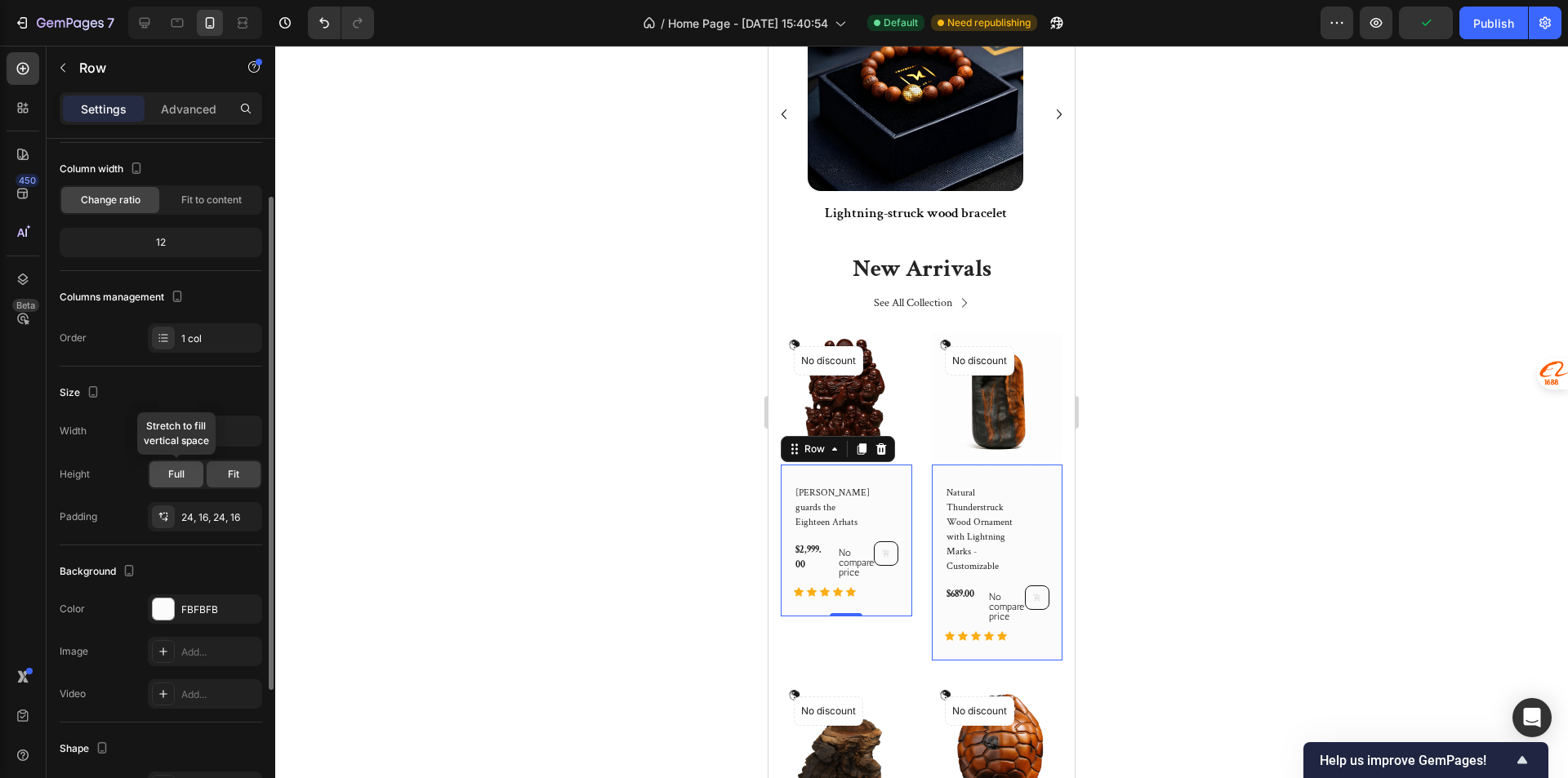
click at [189, 461] on div "Full" at bounding box center [177, 474] width 54 height 26
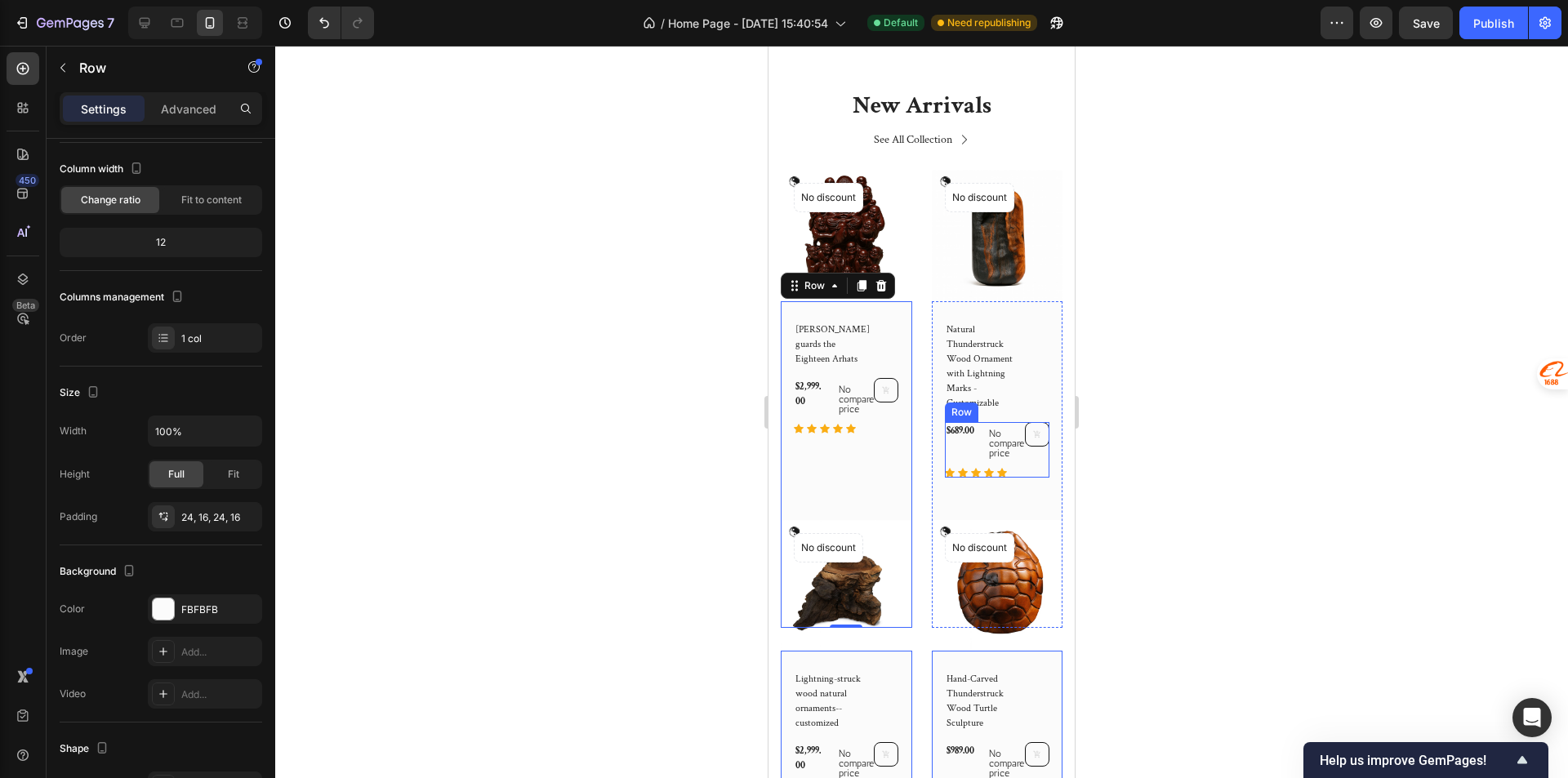
scroll to position [816, 0]
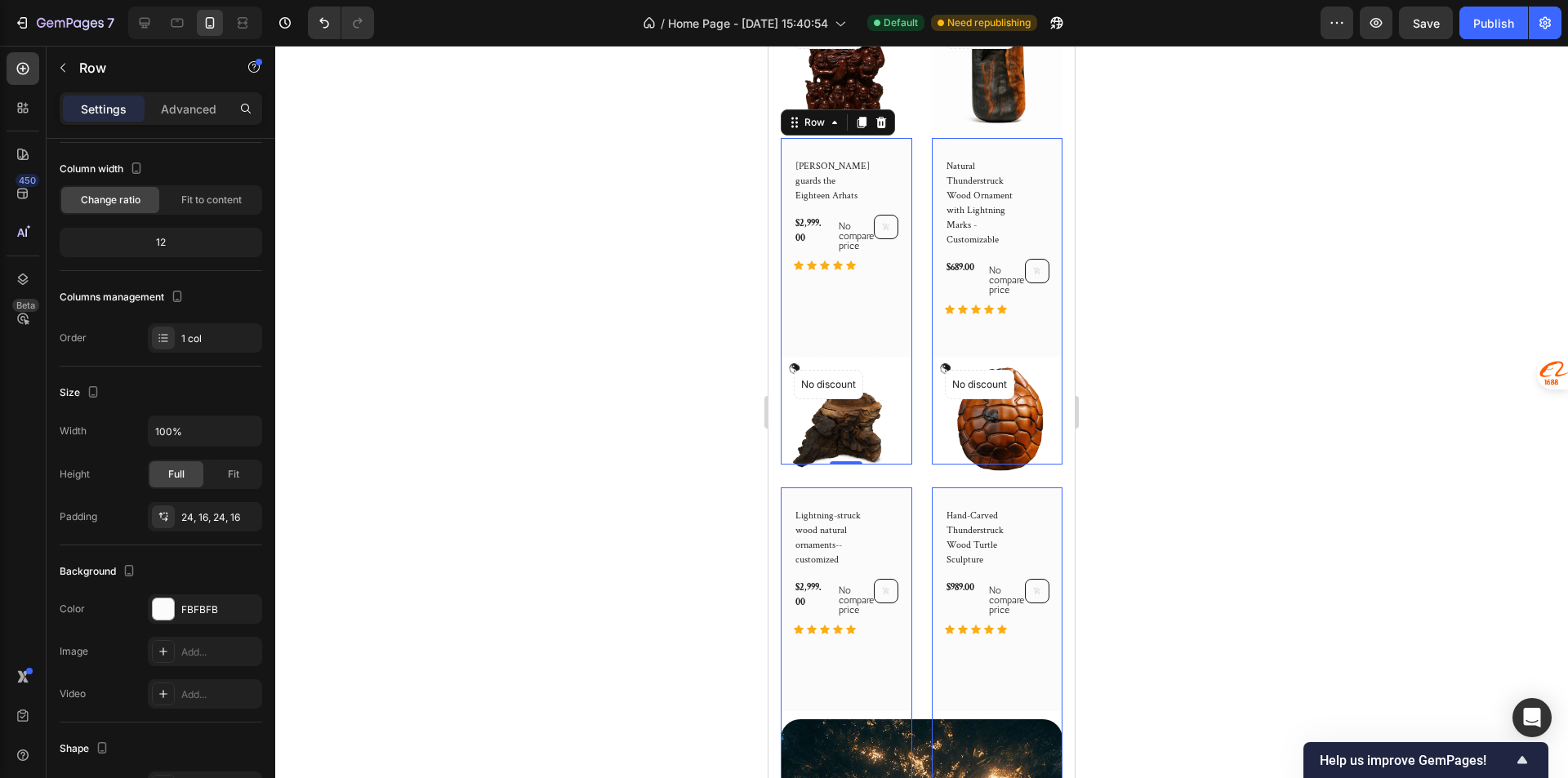
click at [1199, 396] on div at bounding box center [921, 411] width 1292 height 732
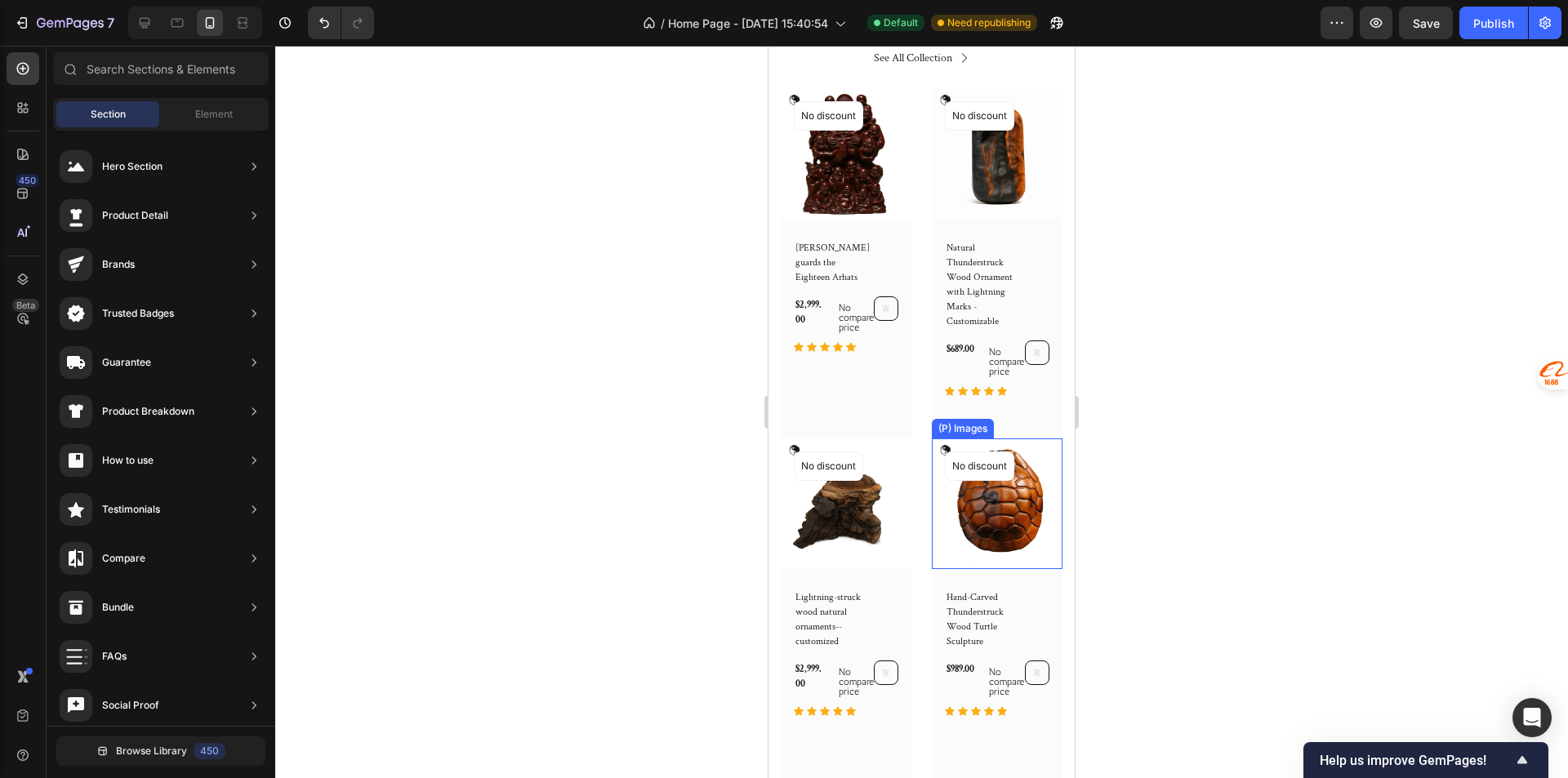
scroll to position [897, 0]
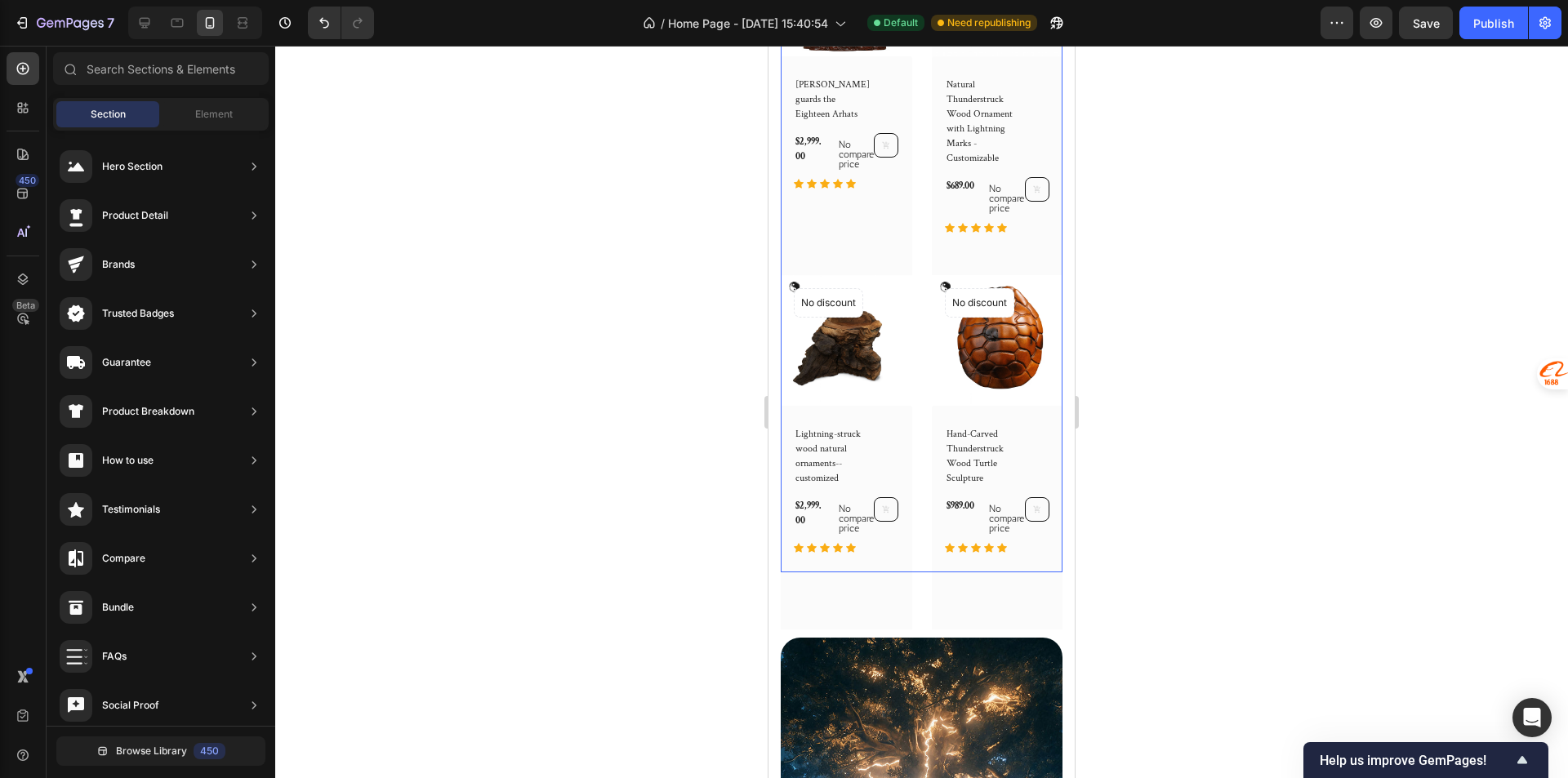
click at [917, 242] on div "(P) Images No discount Not be displayed when published Product Badge Row Lei Yu…" at bounding box center [921, 248] width 282 height 647
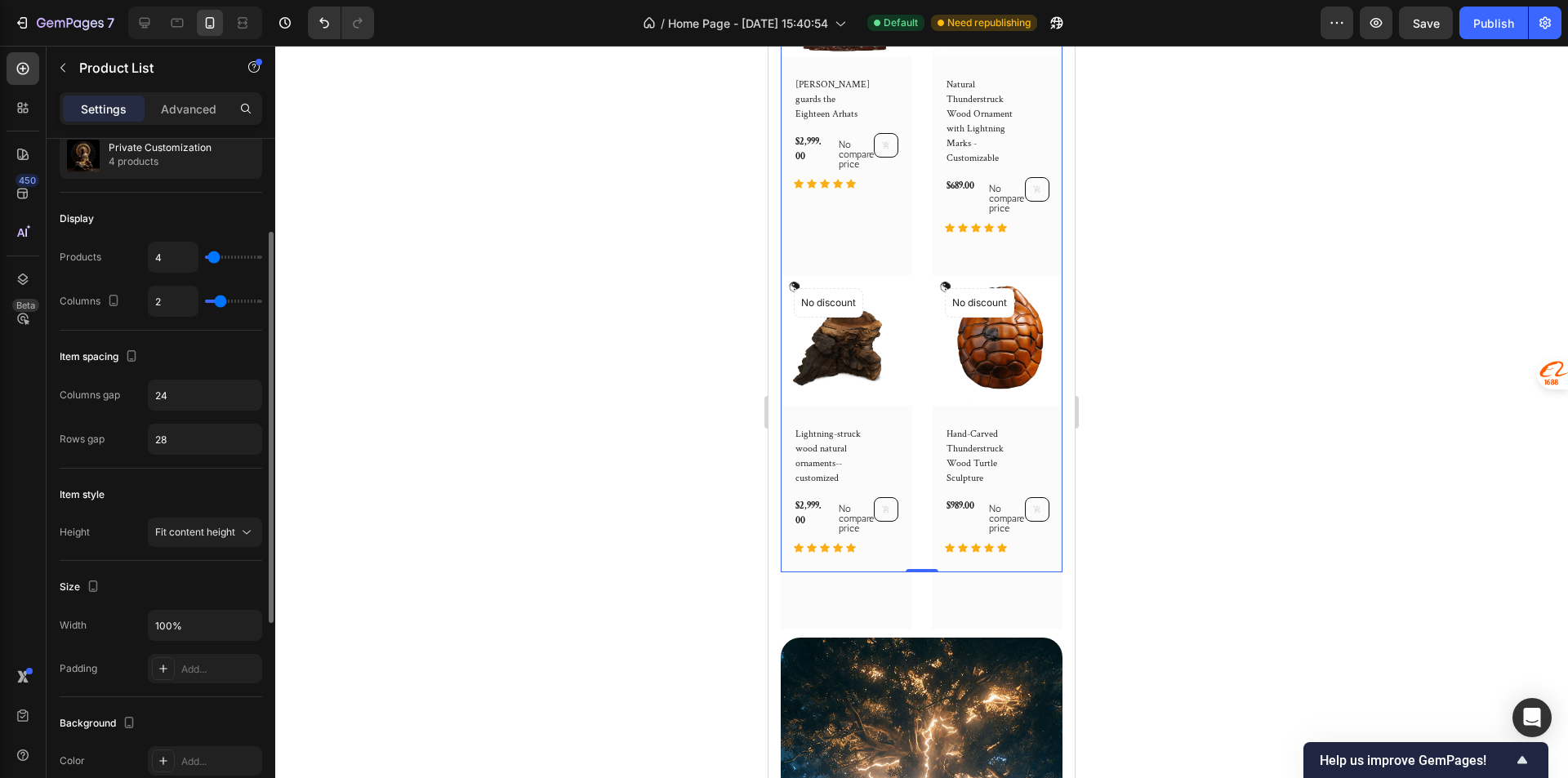
scroll to position [0, 0]
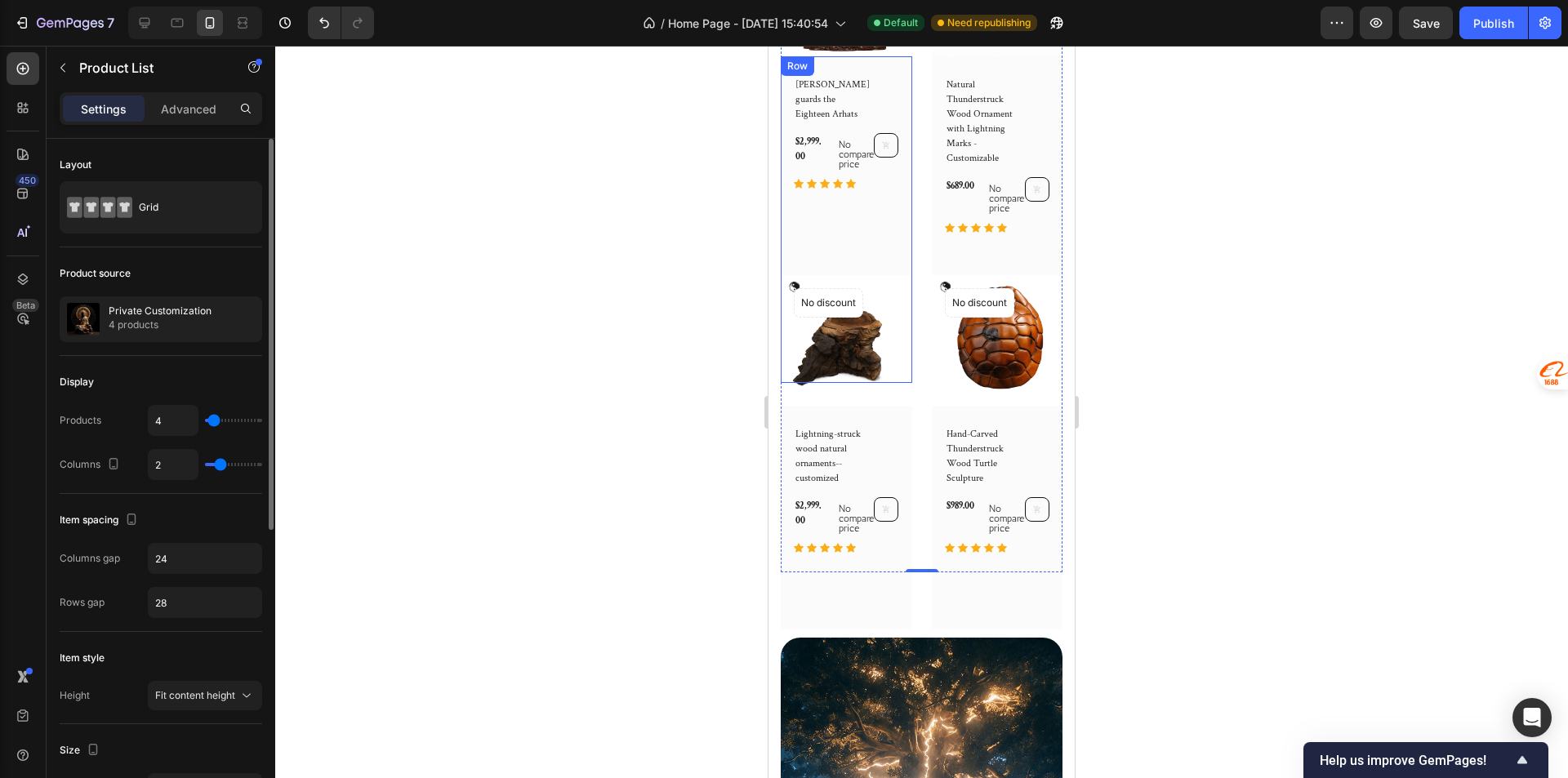
click at [868, 203] on div "Lei Yuanxuan guards the Eighteen Arhats (P) Title $2,999.00 (P) Price (P) Price…" at bounding box center [846, 220] width 106 height 288
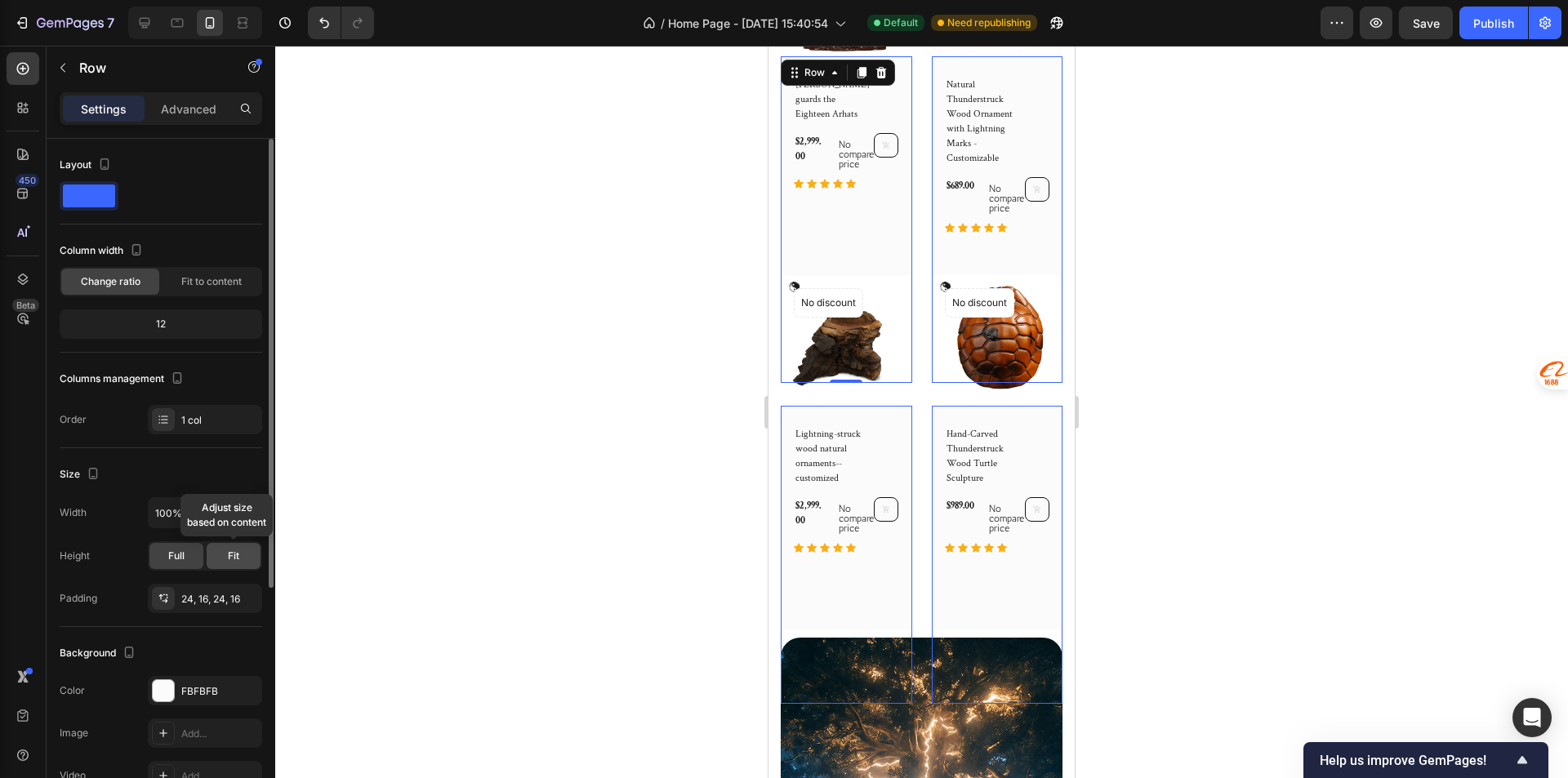
click at [214, 564] on div "Fit" at bounding box center [233, 555] width 54 height 26
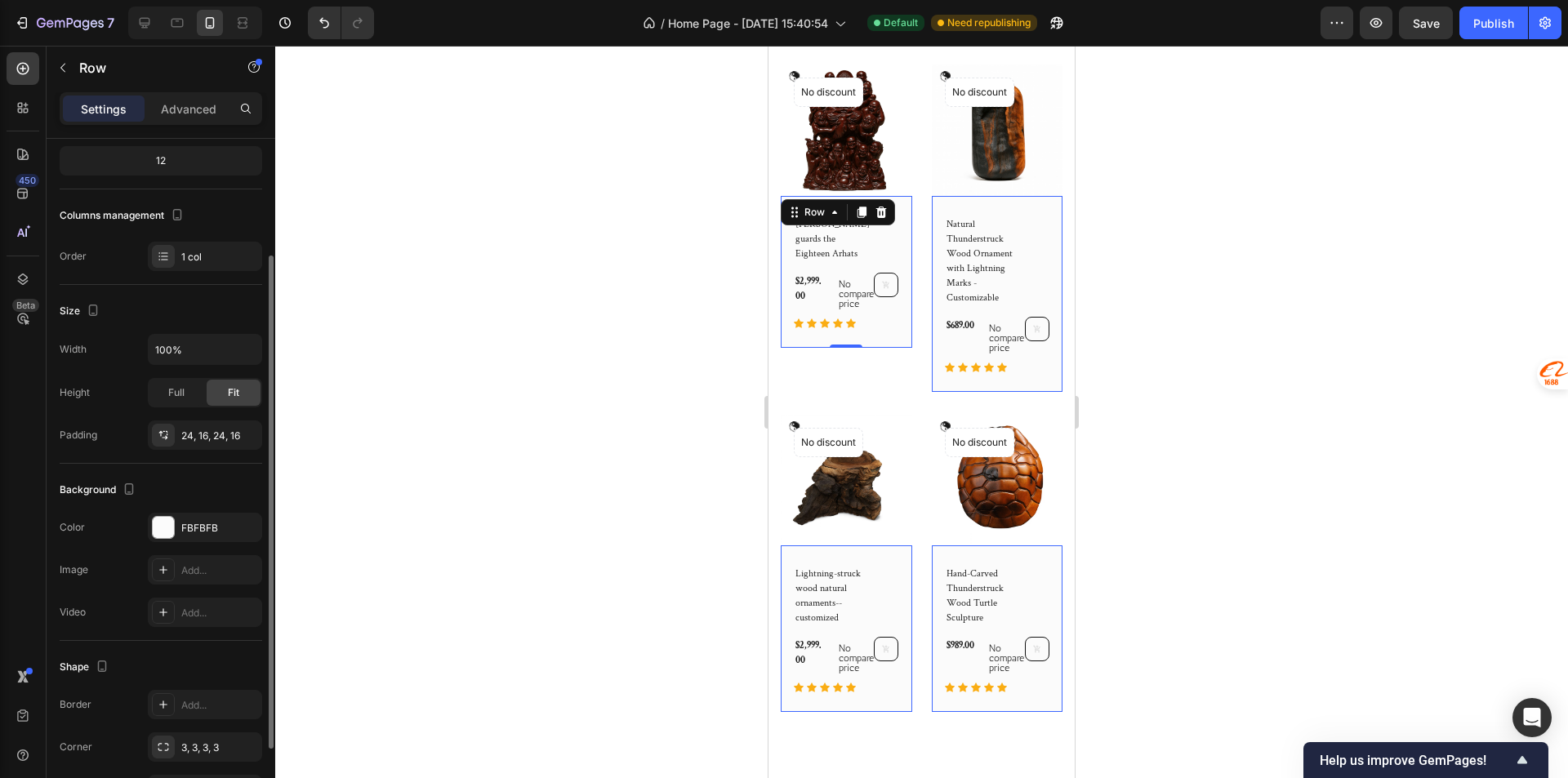
scroll to position [653, 0]
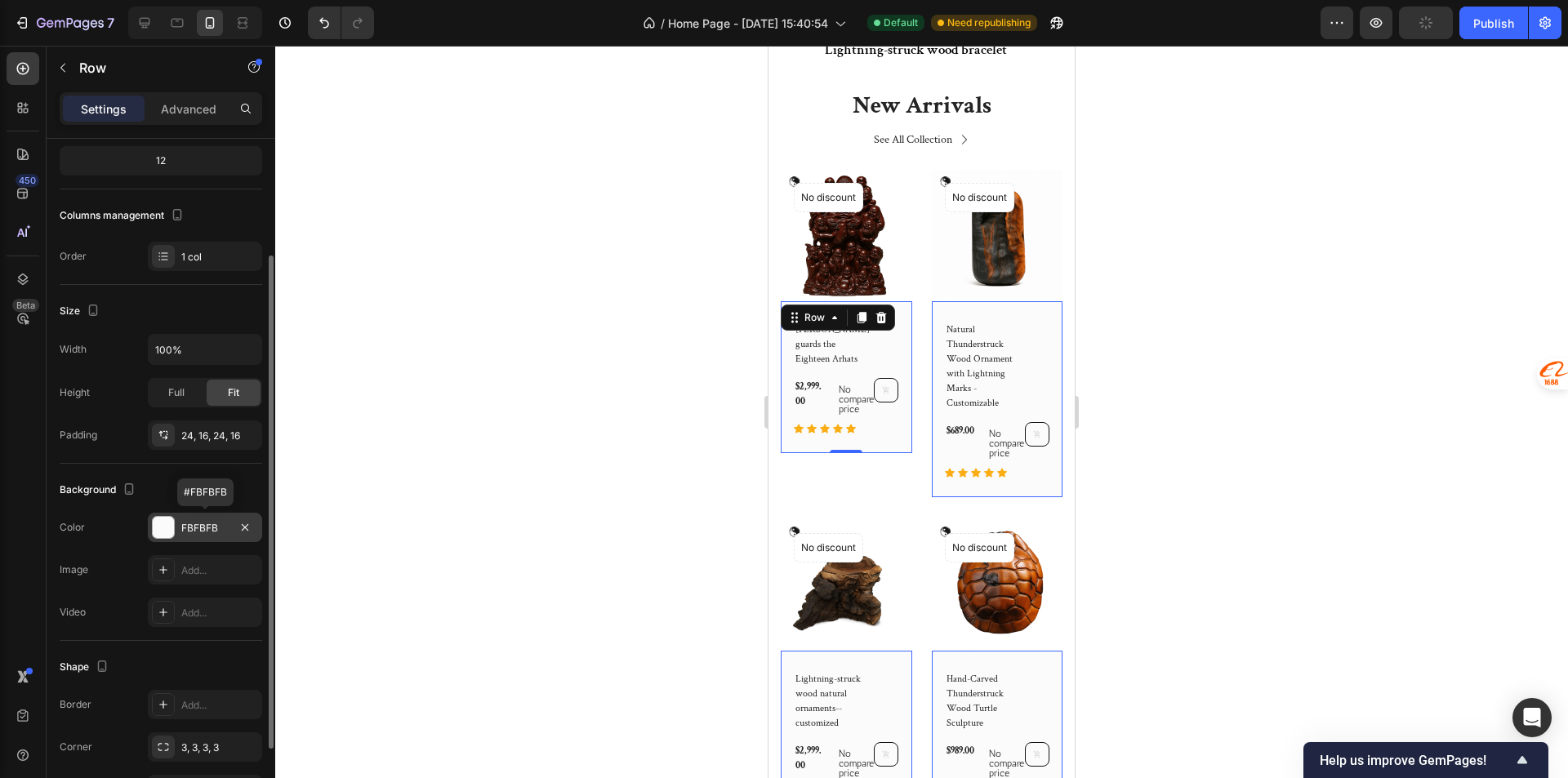
click at [187, 528] on div "FBFBFB" at bounding box center [205, 528] width 47 height 15
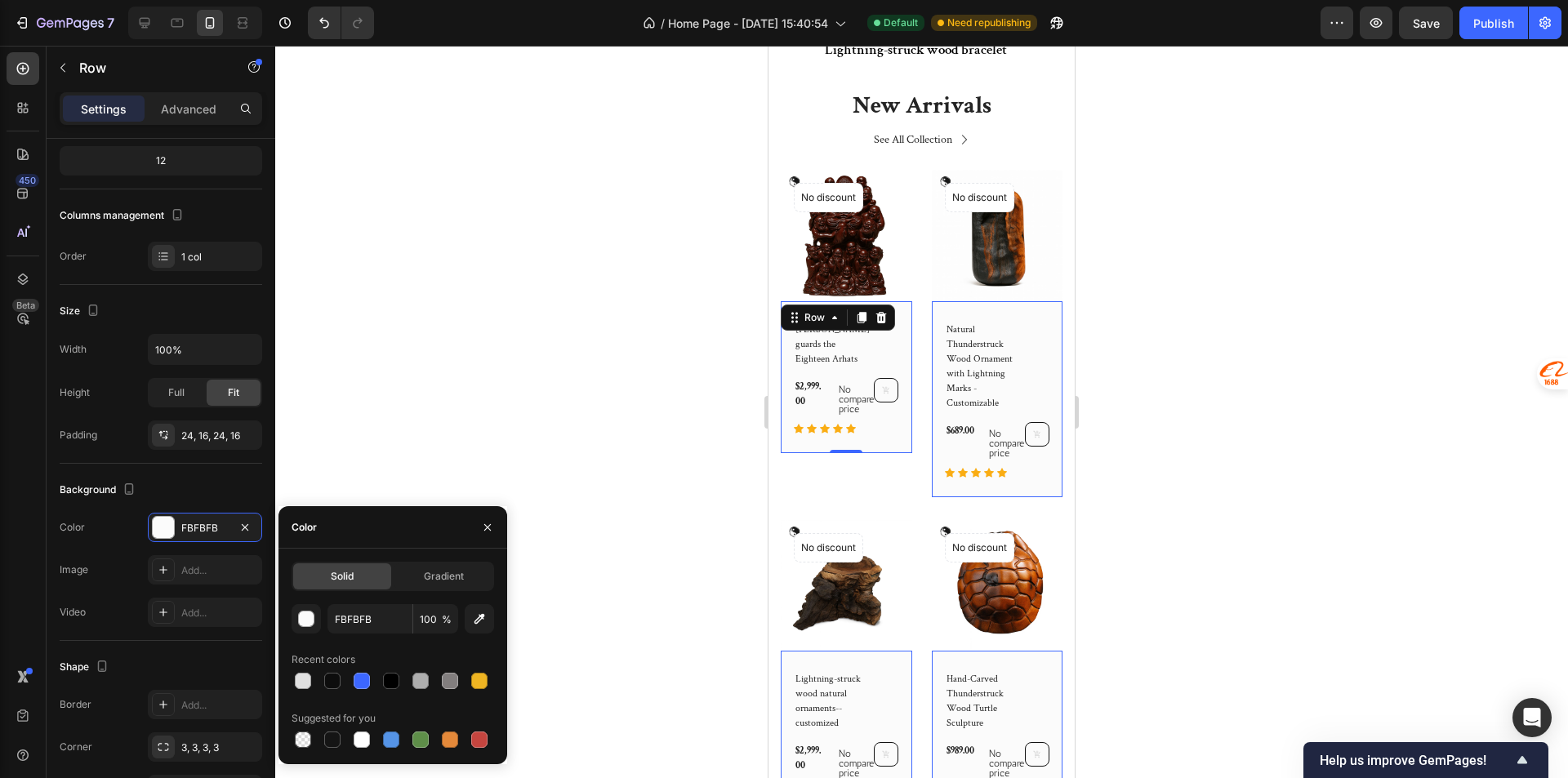
click at [444, 692] on div "FBFBFB 100 % Recent colors Suggested for you" at bounding box center [392, 677] width 202 height 147
click at [447, 680] on div at bounding box center [450, 681] width 16 height 16
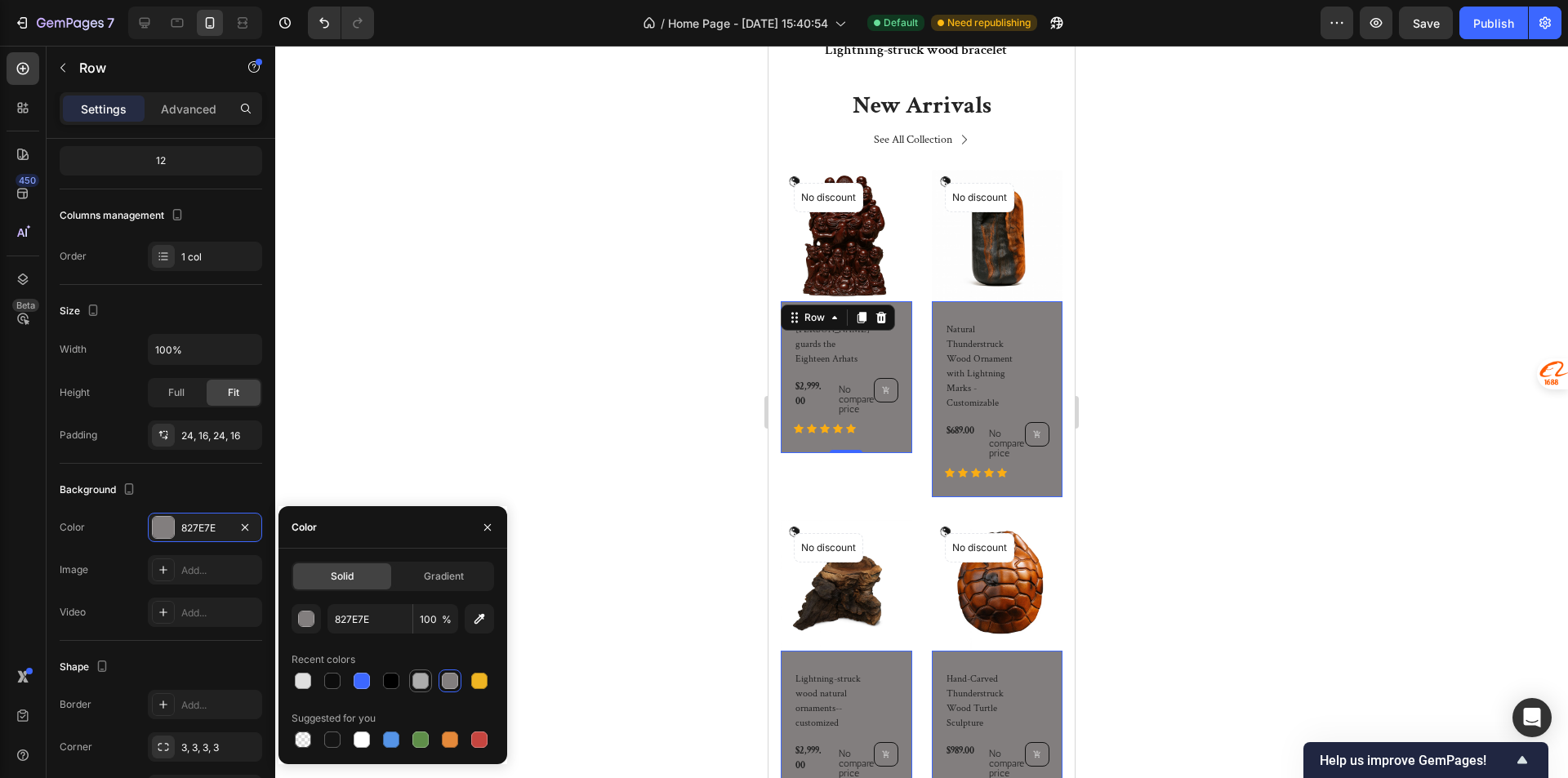
click at [420, 677] on div at bounding box center [421, 681] width 16 height 16
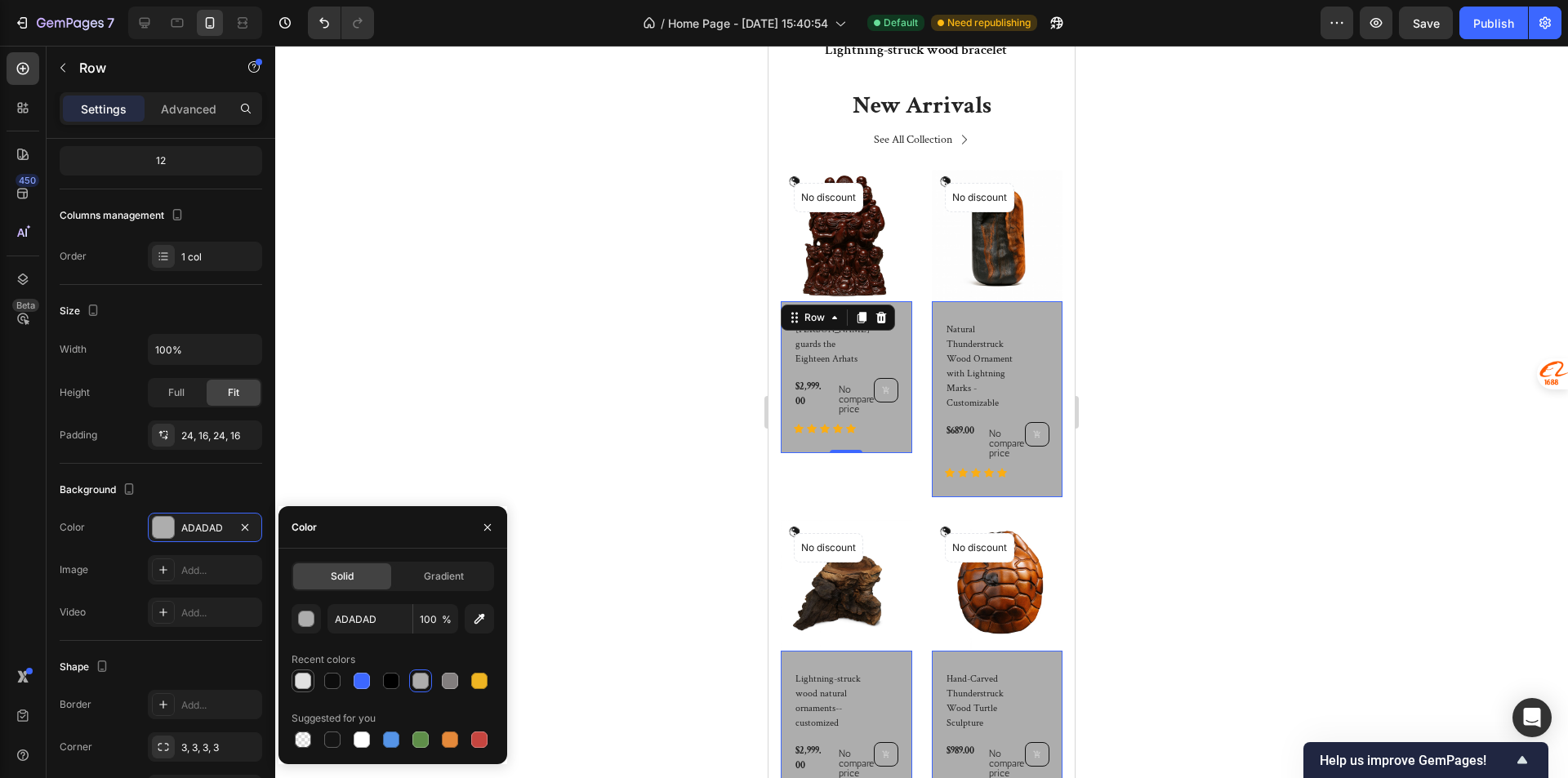
click at [305, 684] on div at bounding box center [303, 681] width 16 height 16
type input "E0E0E0"
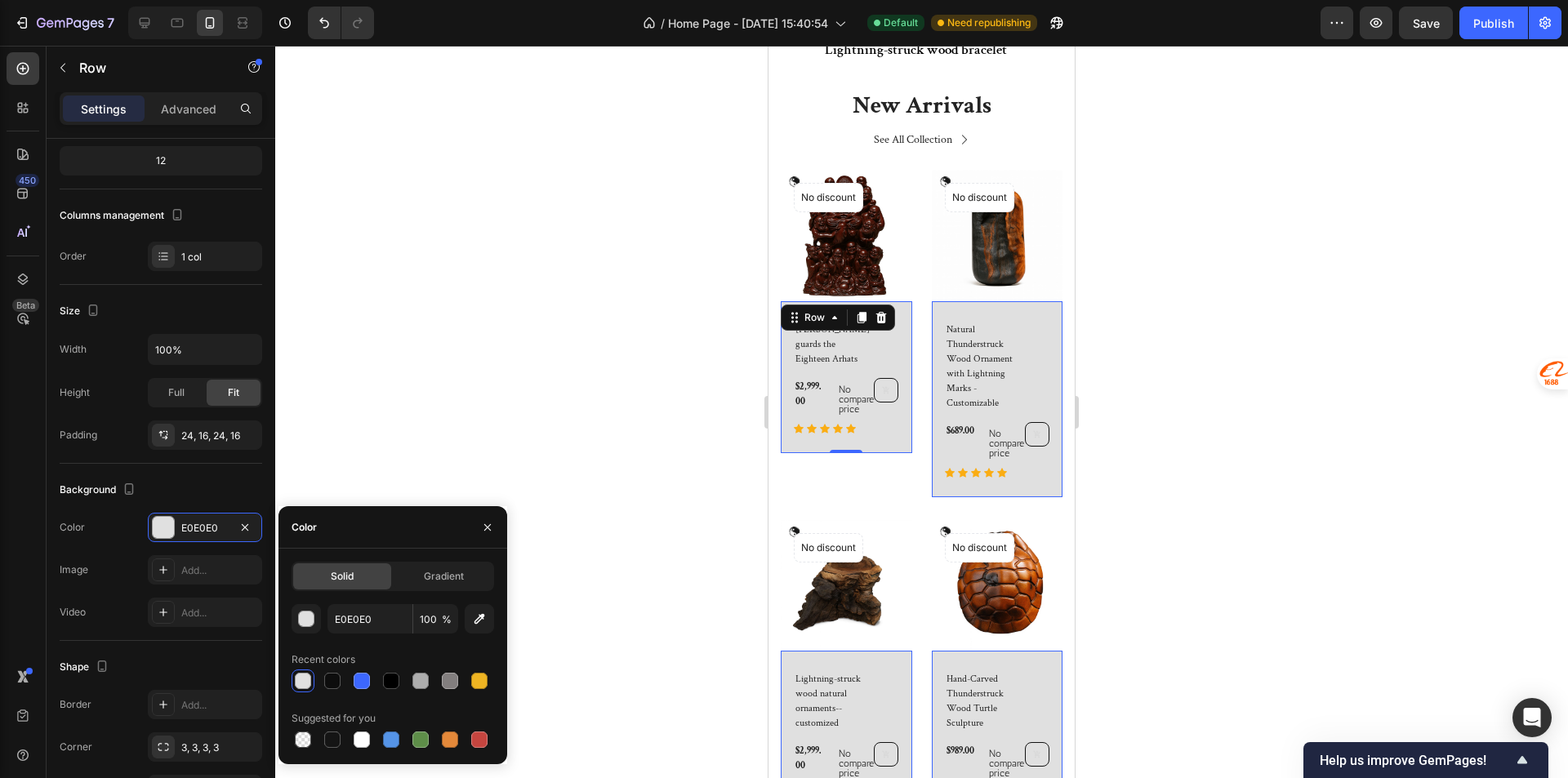
click at [523, 446] on div at bounding box center [921, 411] width 1292 height 732
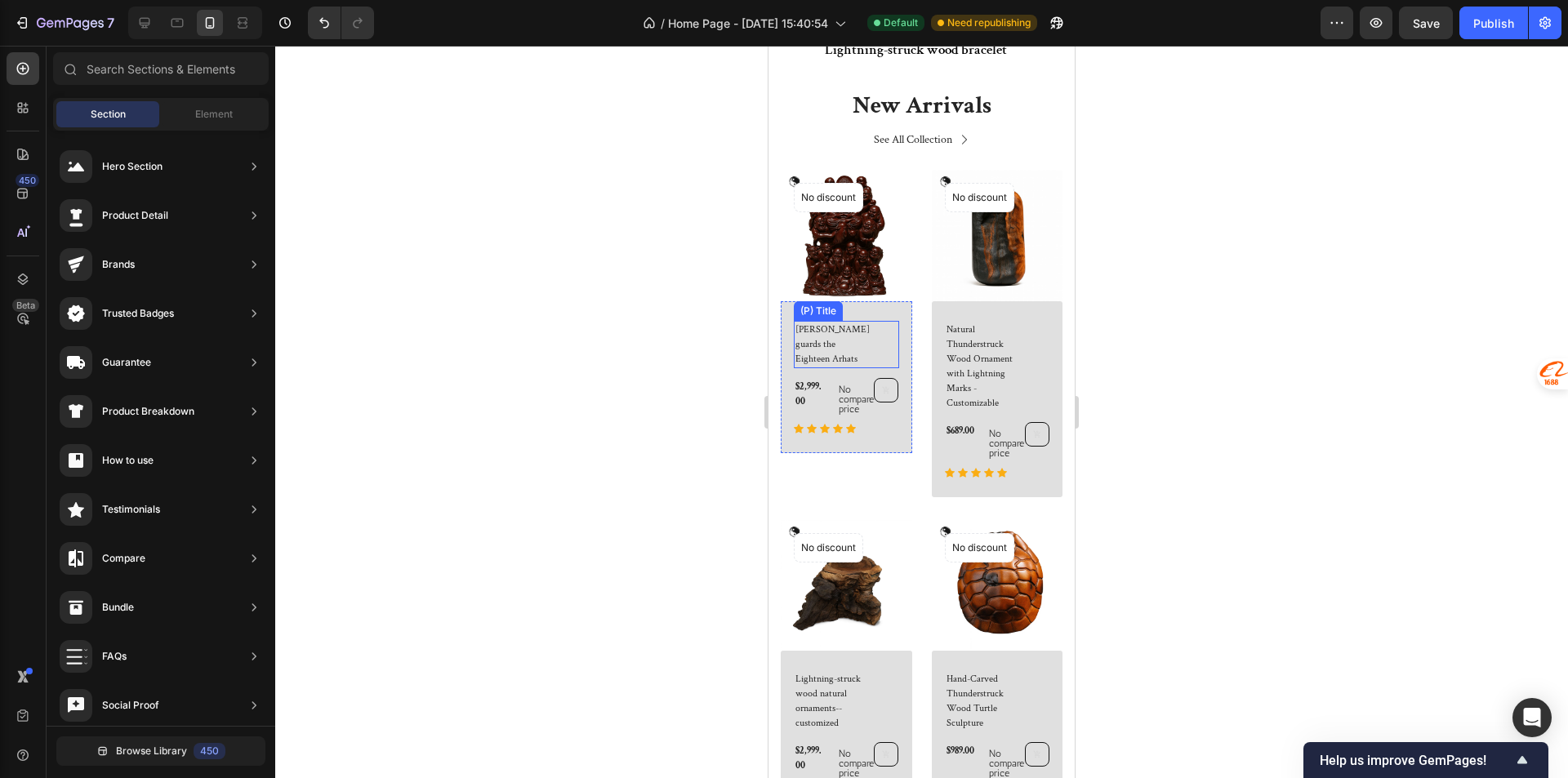
click at [892, 344] on div "Lei Yuanxuan guards the Eighteen Arhats (P) Title" at bounding box center [846, 344] width 106 height 47
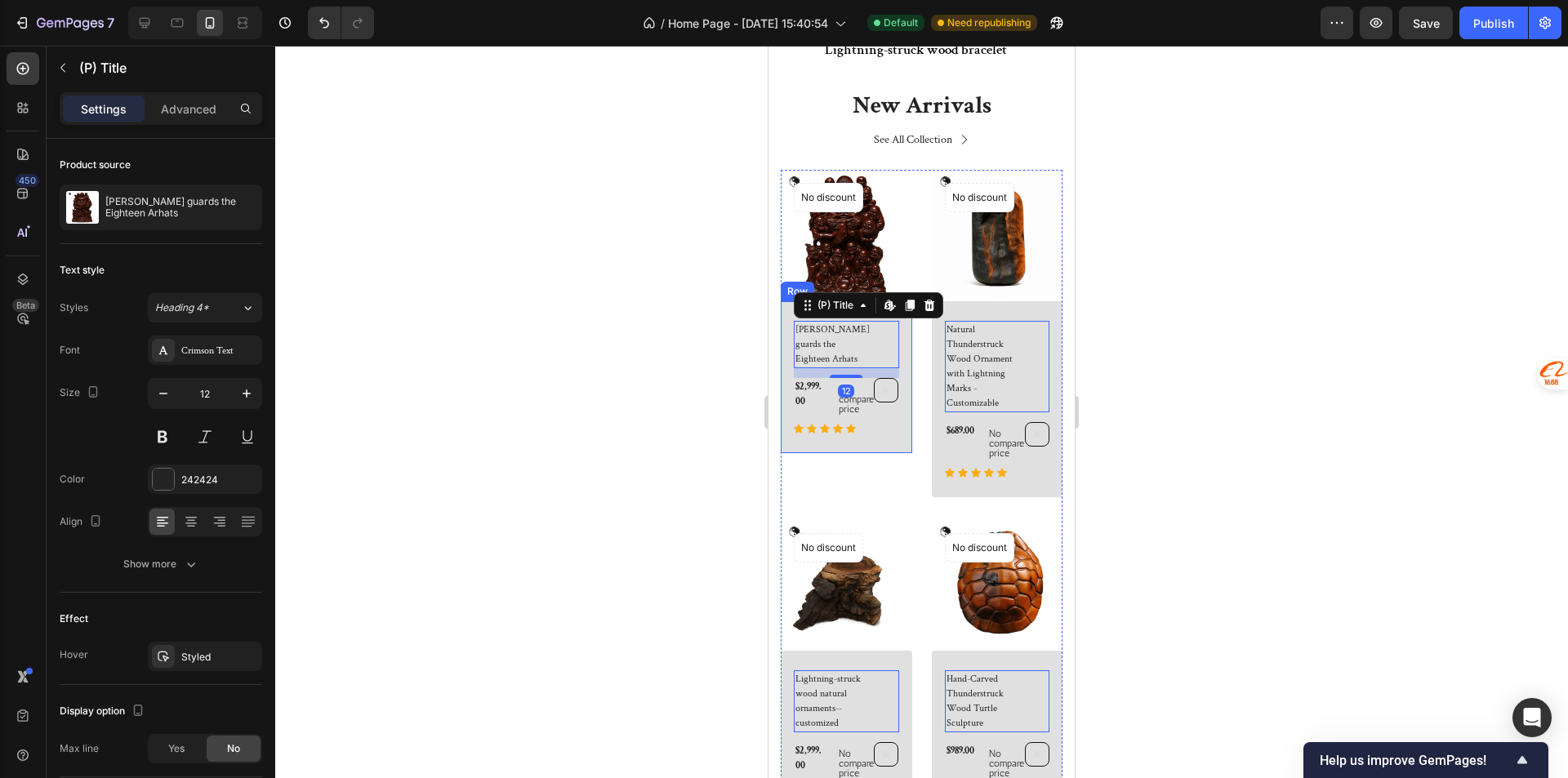
click at [894, 347] on div "Lei Yuanxuan guards the Eighteen Arhats (P) Title Edit content in Shopify 12 $2…" at bounding box center [846, 377] width 132 height 152
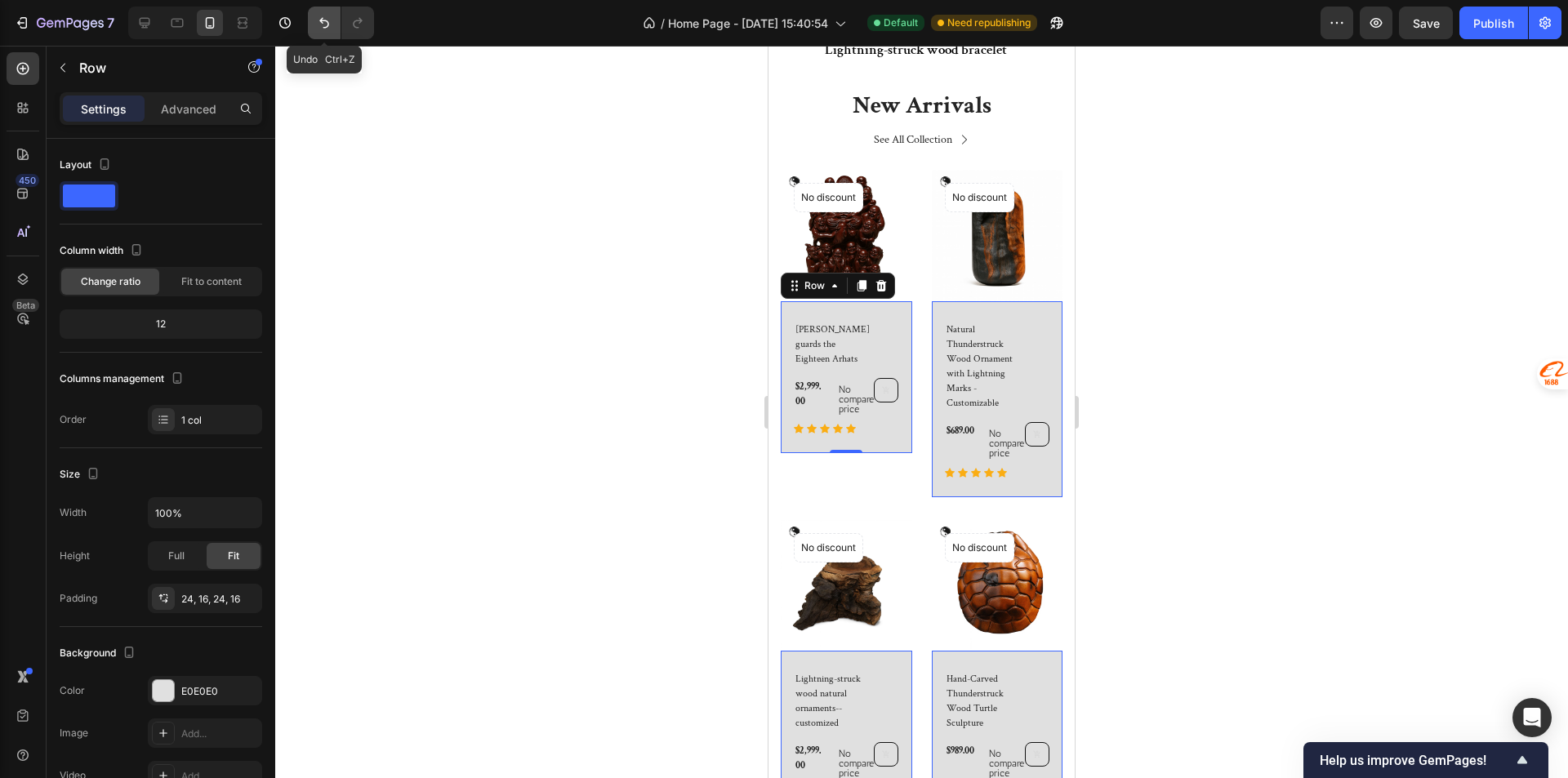
click at [322, 28] on icon "Undo/Redo" at bounding box center [324, 23] width 16 height 16
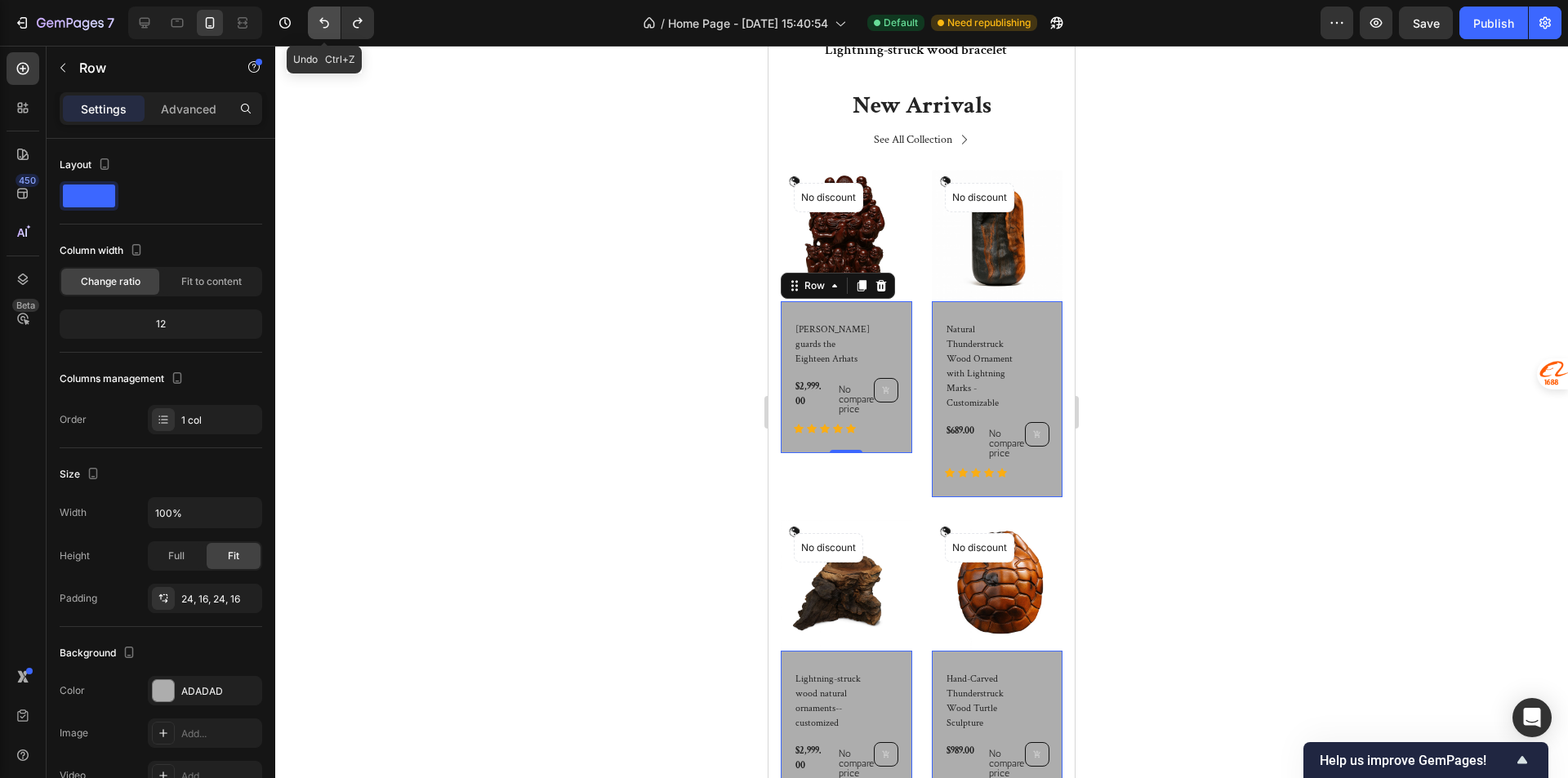
click at [322, 28] on icon "Undo/Redo" at bounding box center [324, 23] width 16 height 16
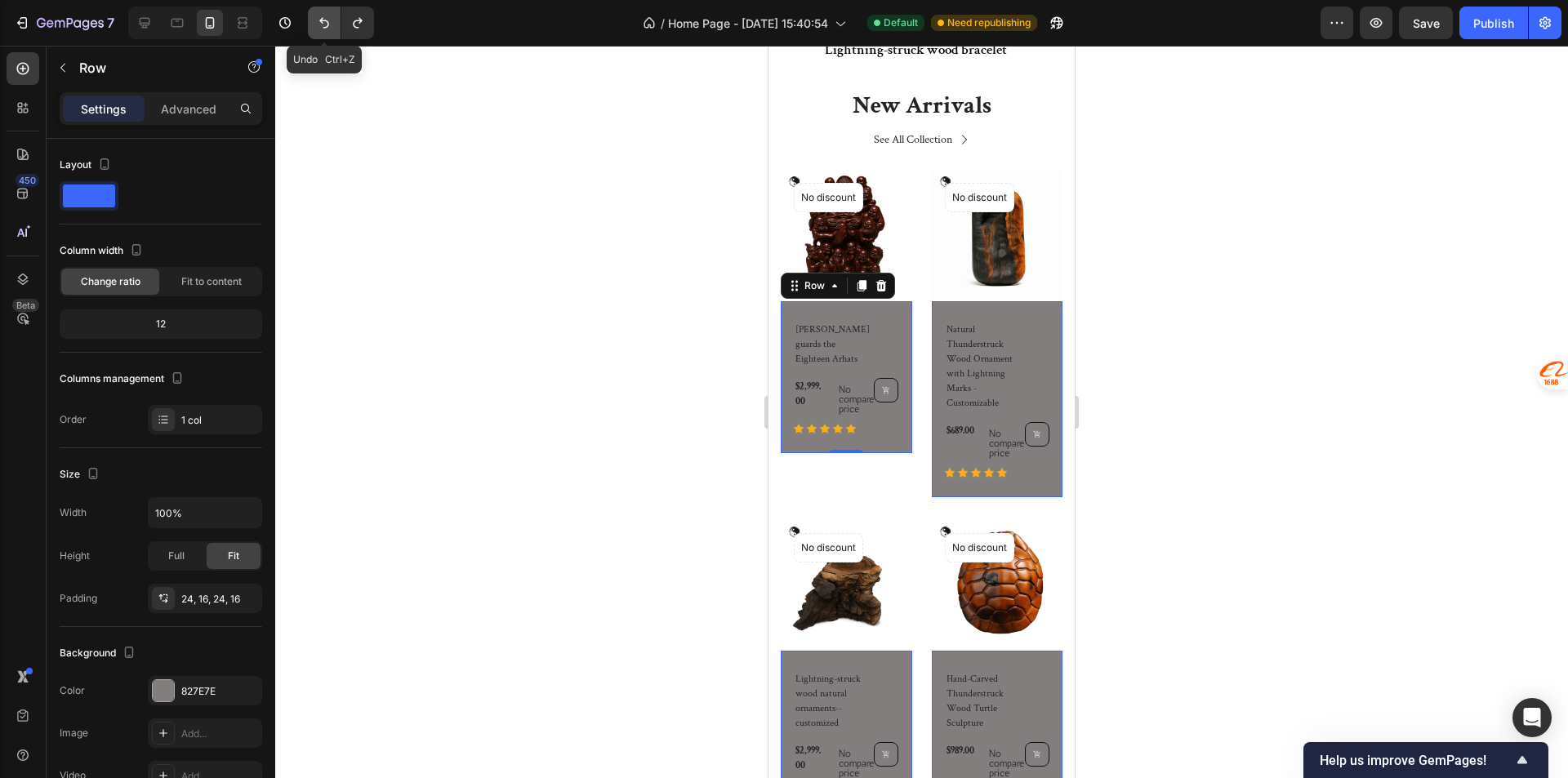
click at [322, 28] on icon "Undo/Redo" at bounding box center [324, 23] width 16 height 16
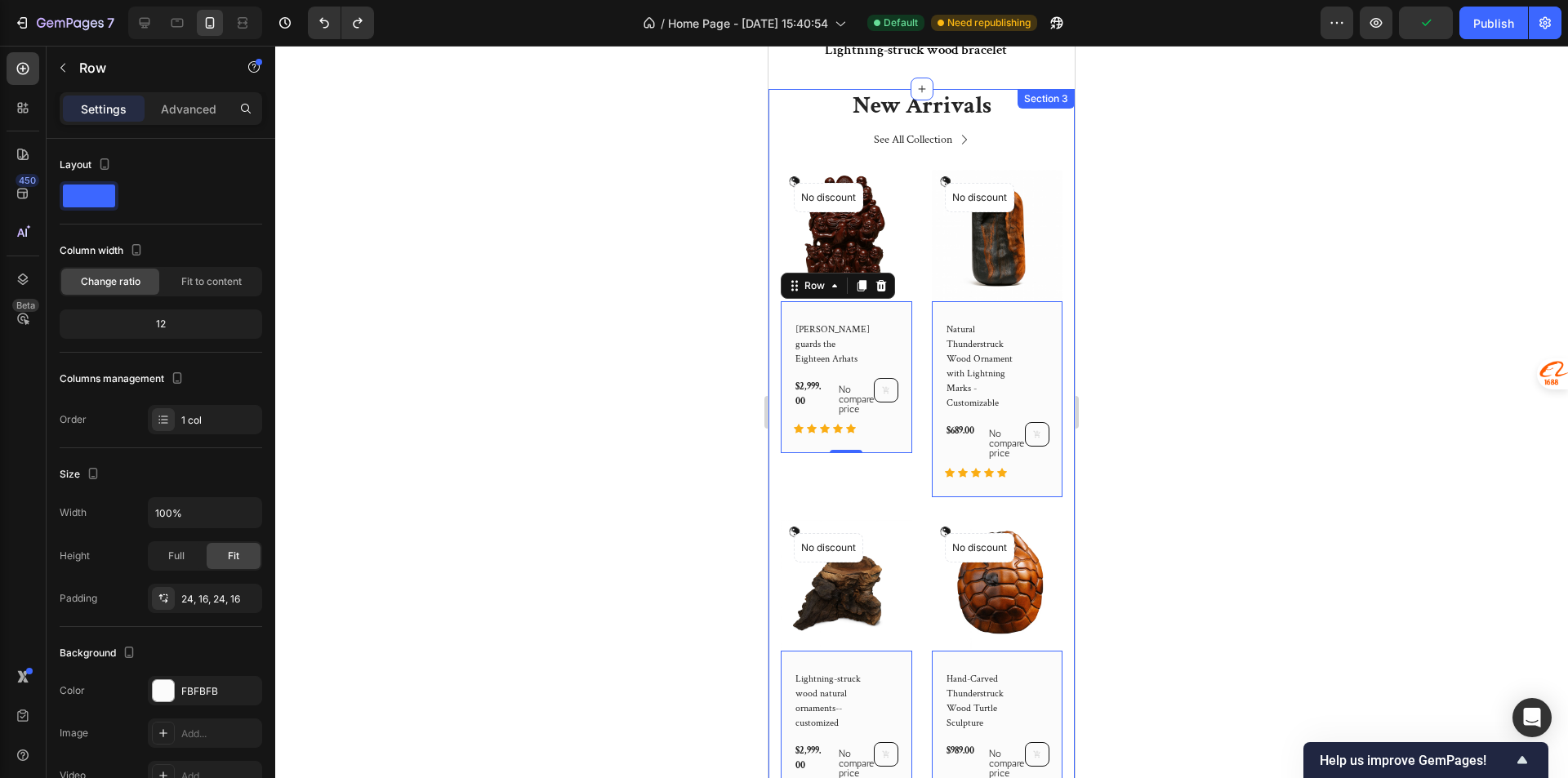
click at [704, 458] on div at bounding box center [921, 411] width 1292 height 732
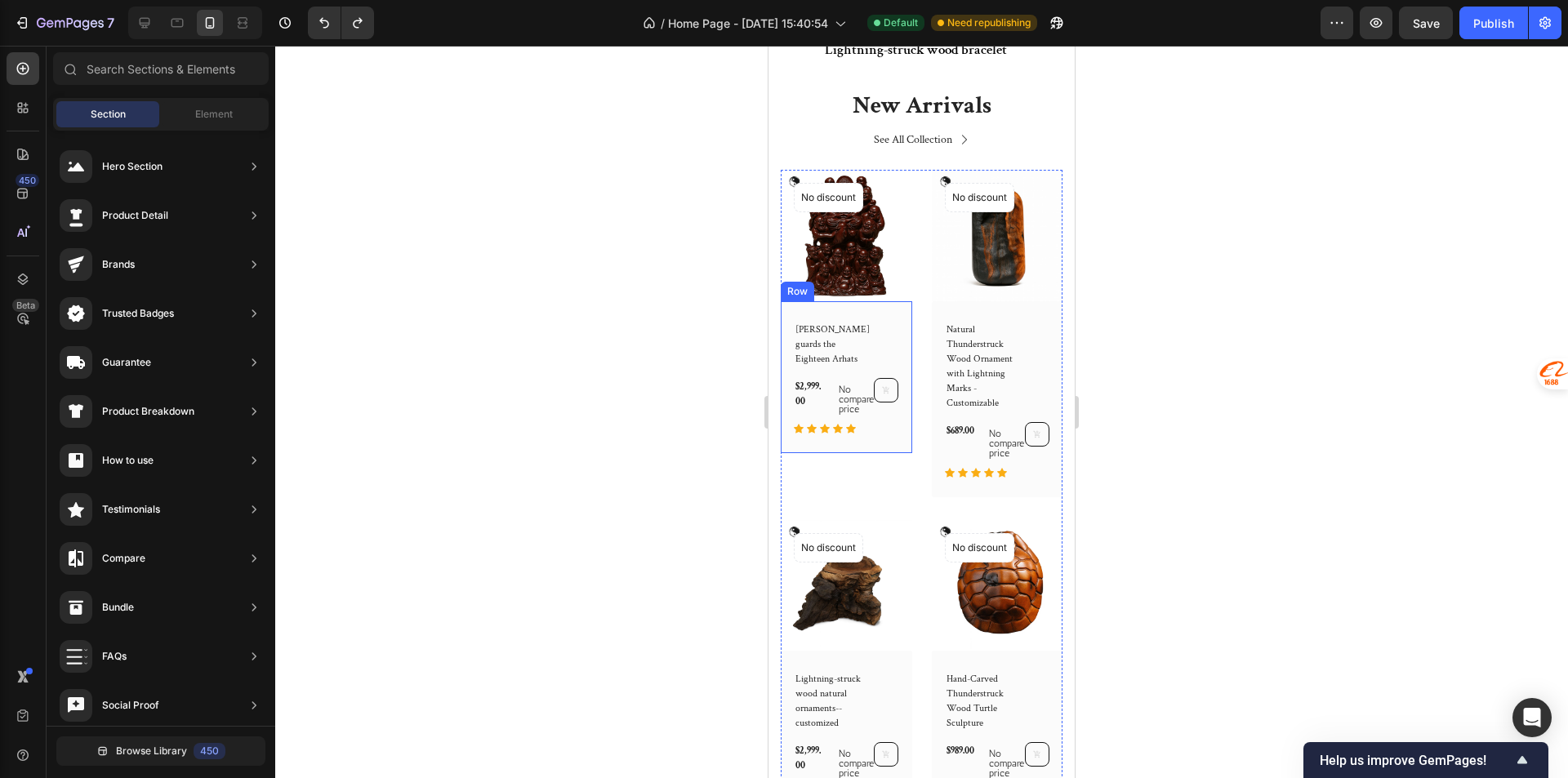
click at [885, 439] on div "Lei Yuanxuan guards the Eighteen Arhats (P) Title $2,999.00 (P) Price (P) Price…" at bounding box center [846, 377] width 132 height 152
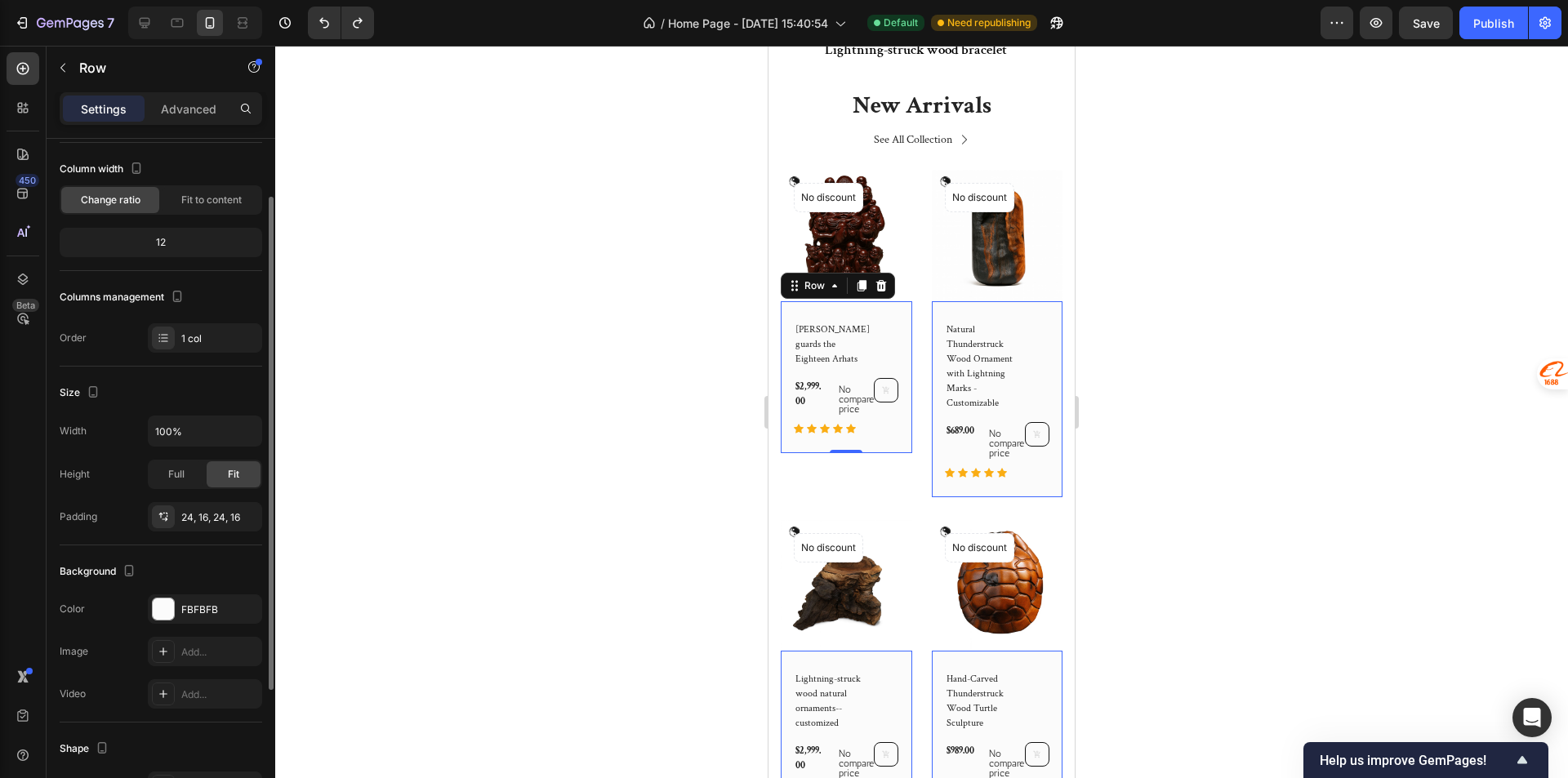
scroll to position [245, 0]
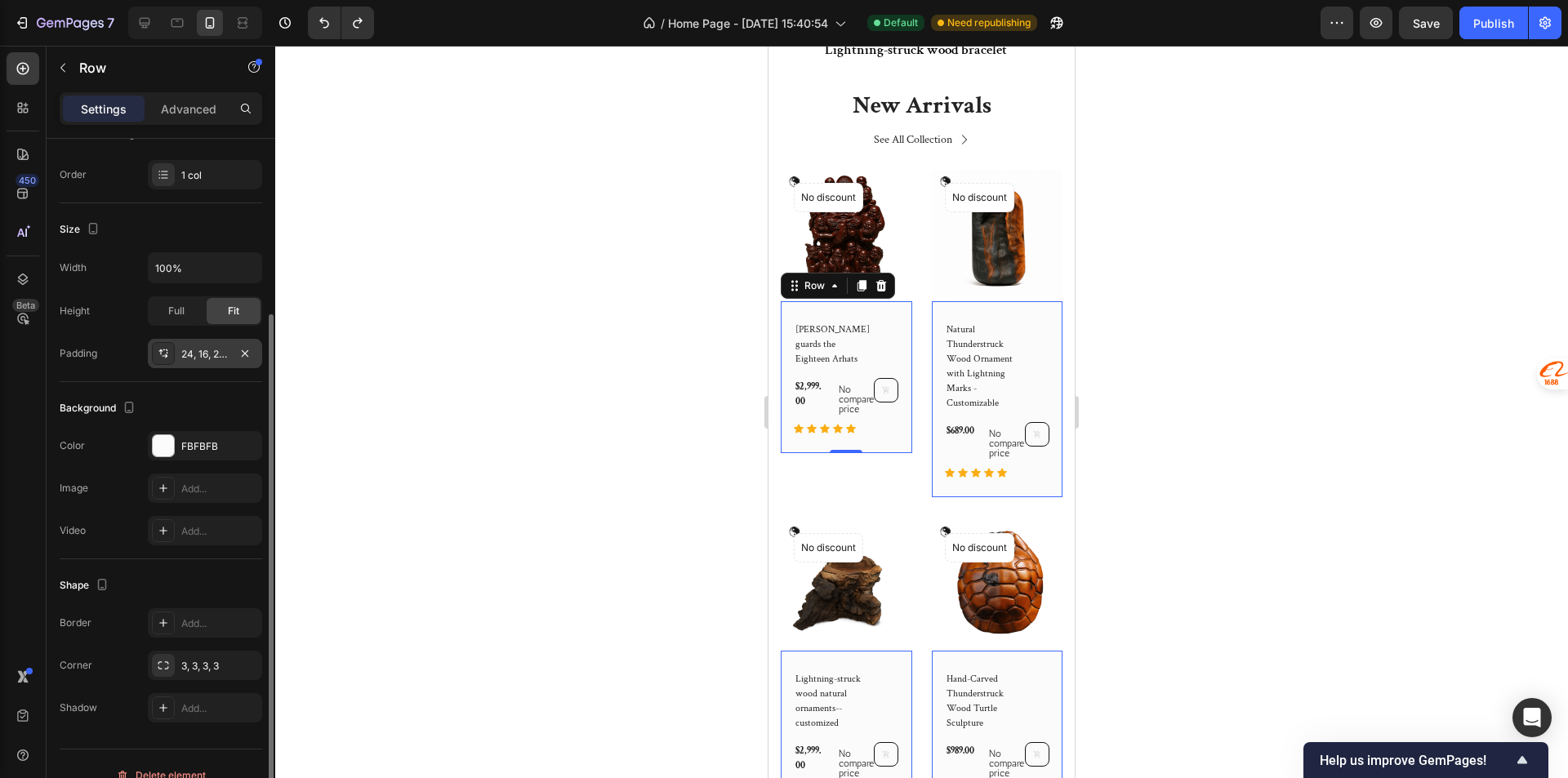
click at [218, 347] on div "24, 16, 24, 16" at bounding box center [205, 354] width 47 height 15
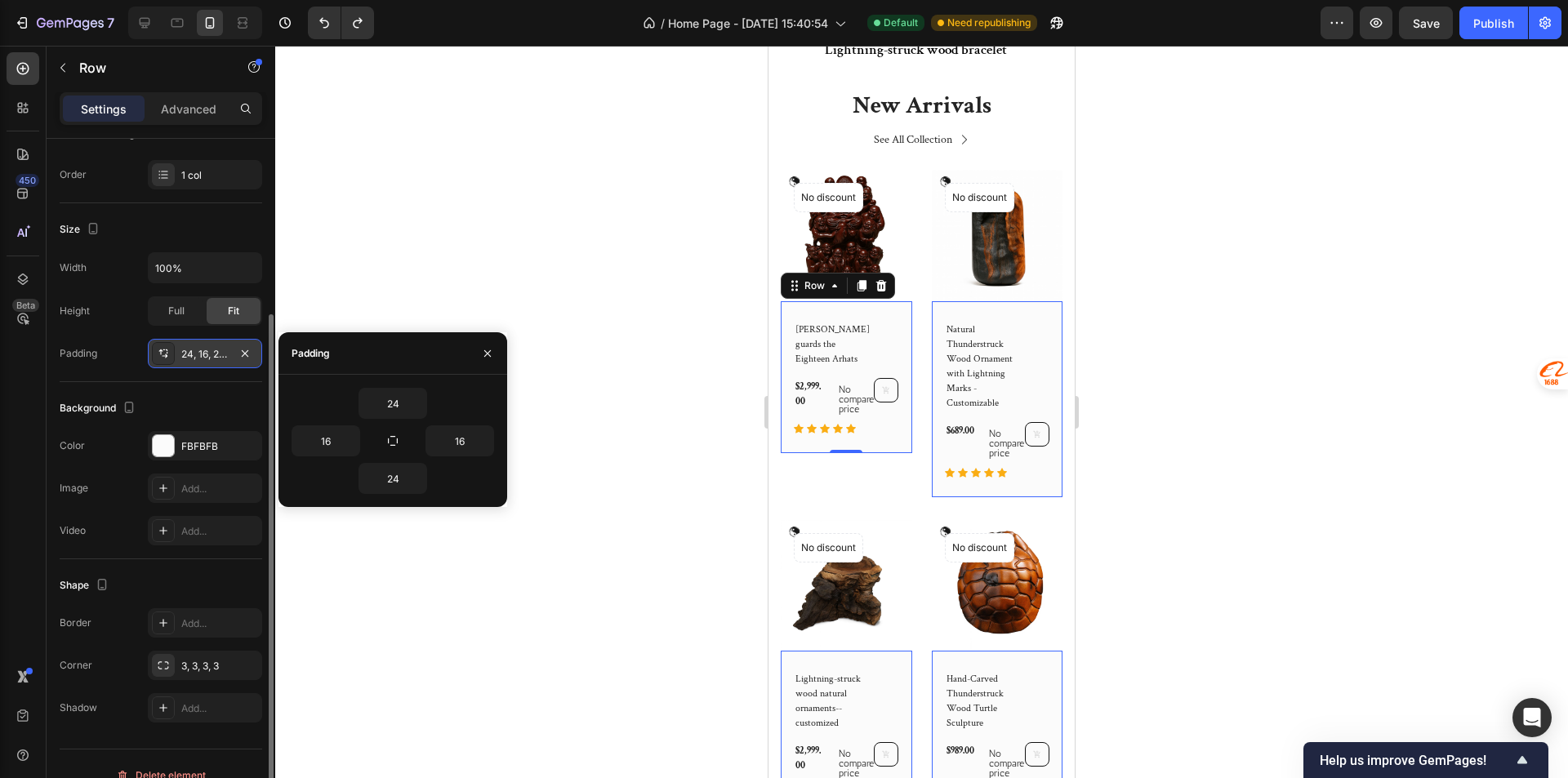
click at [218, 347] on div "24, 16, 24, 16" at bounding box center [205, 354] width 47 height 15
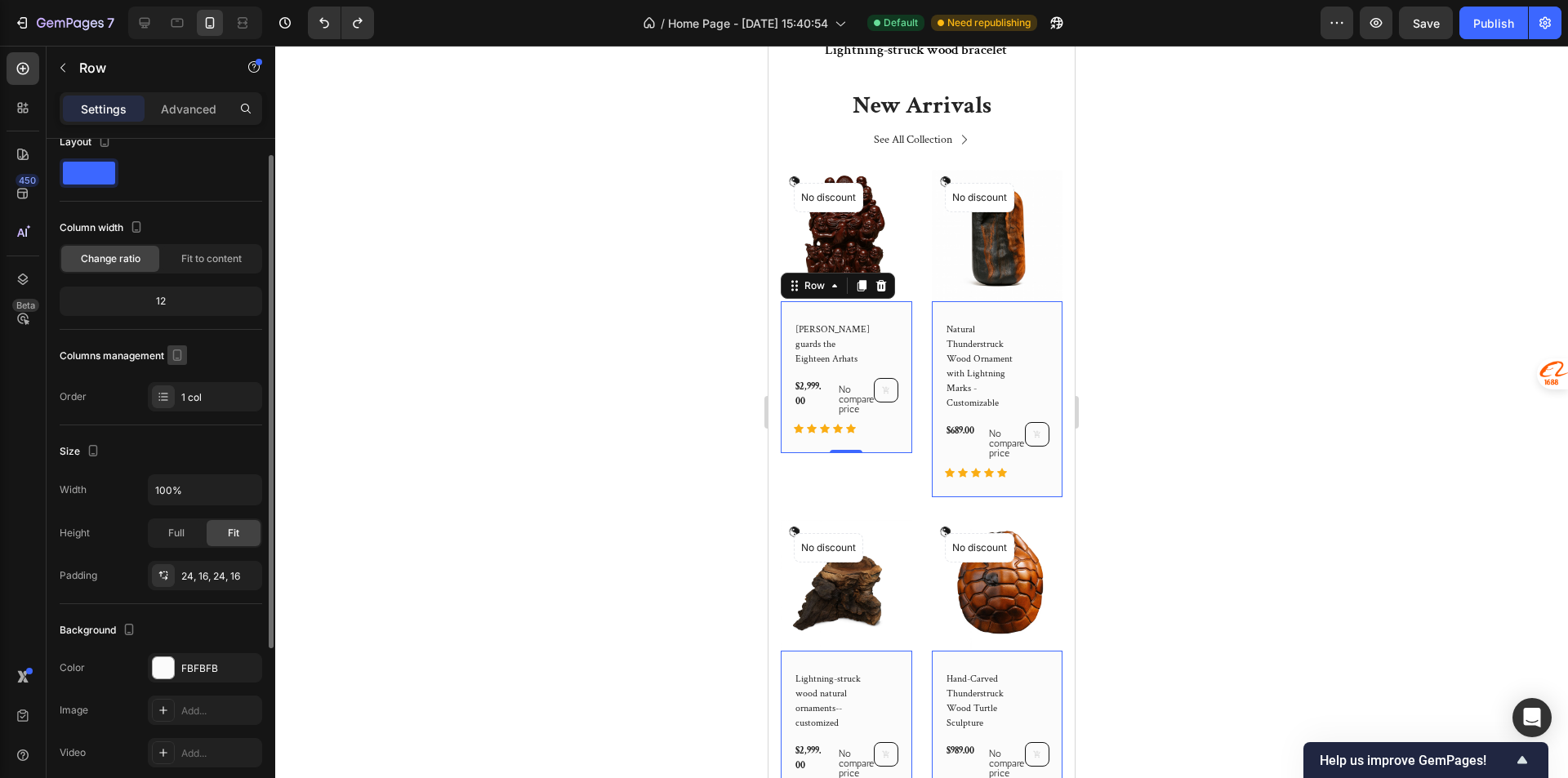
scroll to position [0, 0]
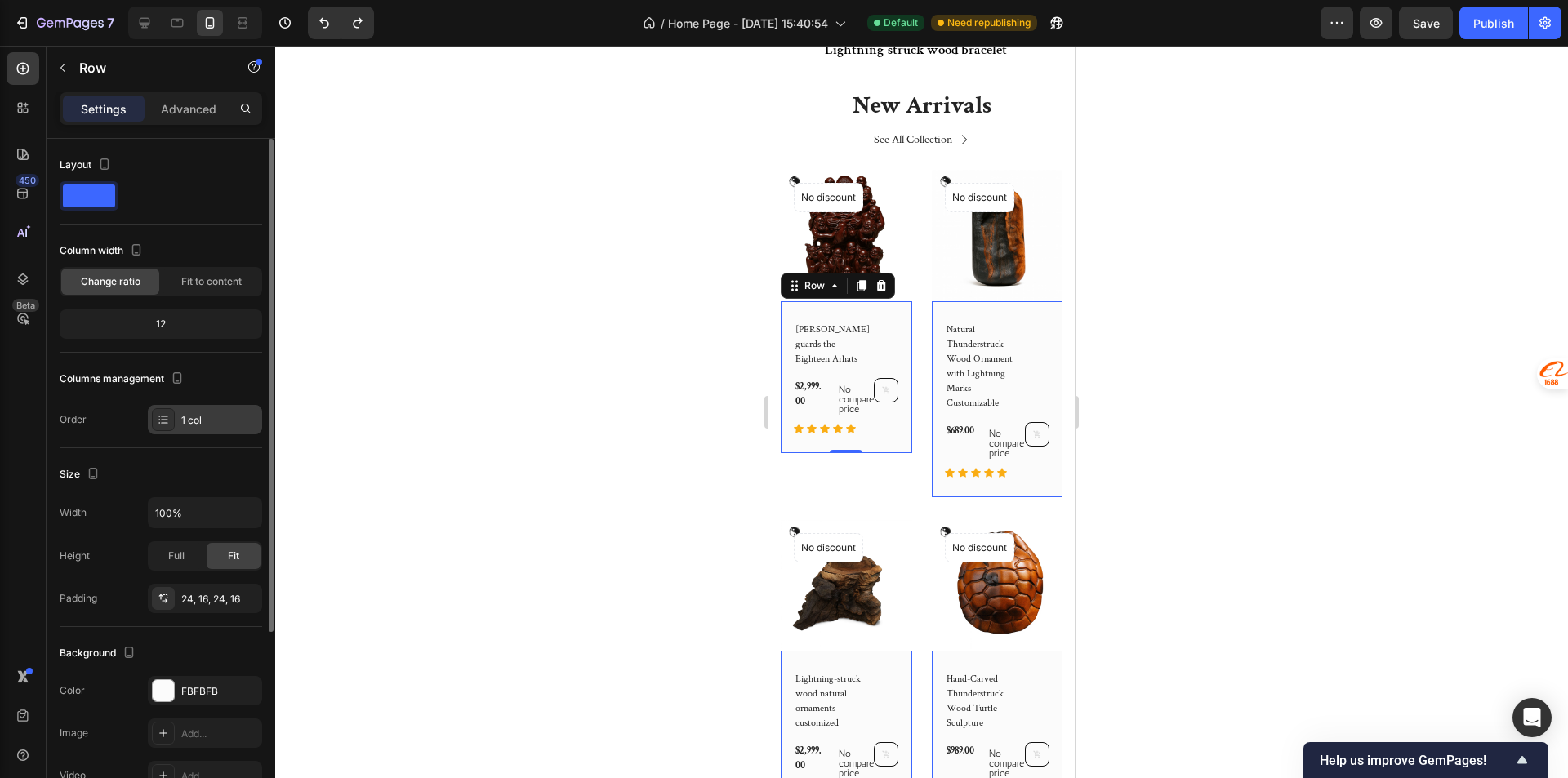
click at [178, 420] on div "1 col" at bounding box center [205, 420] width 115 height 29
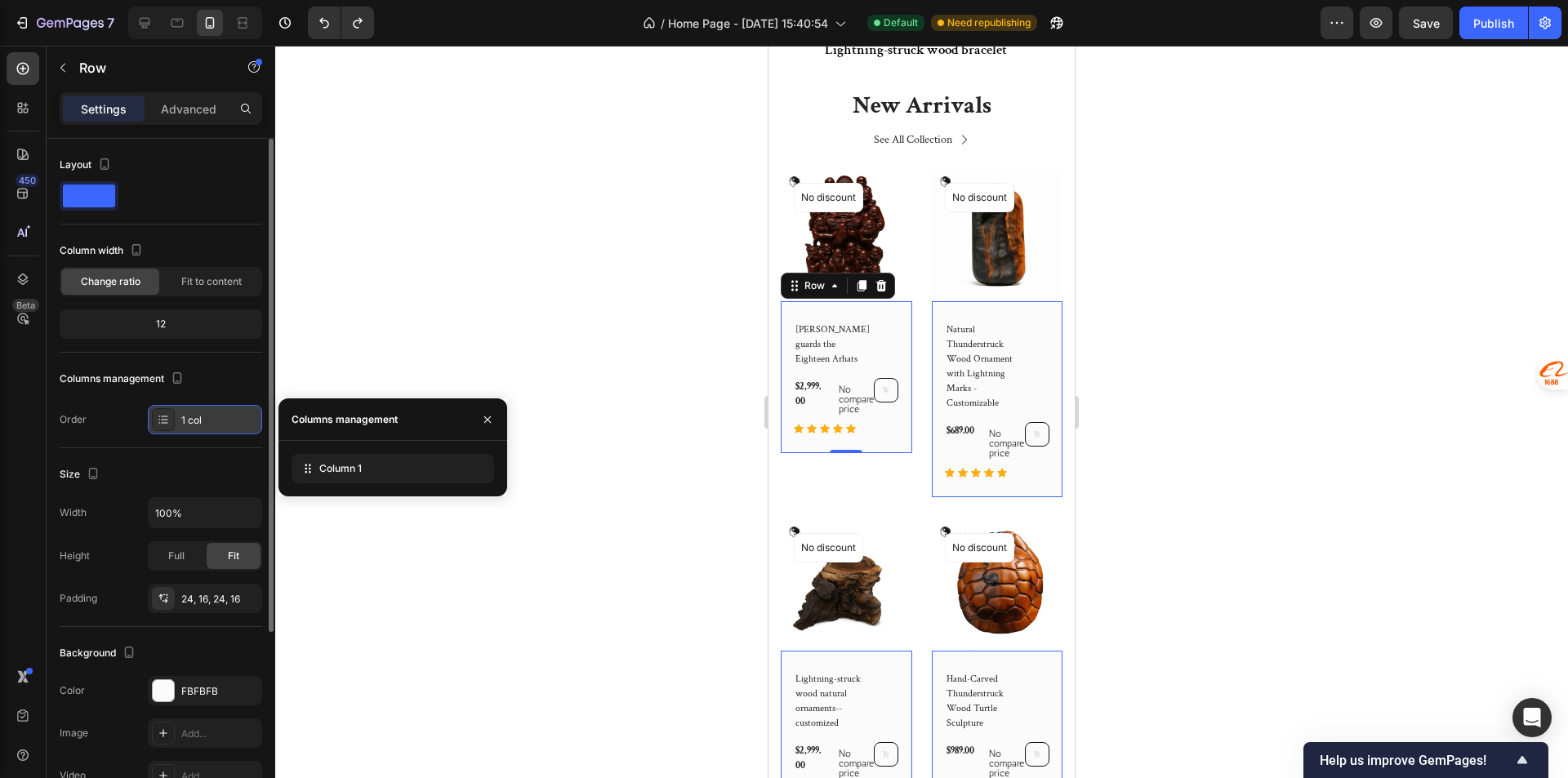
click at [178, 420] on div "1 col" at bounding box center [205, 420] width 115 height 29
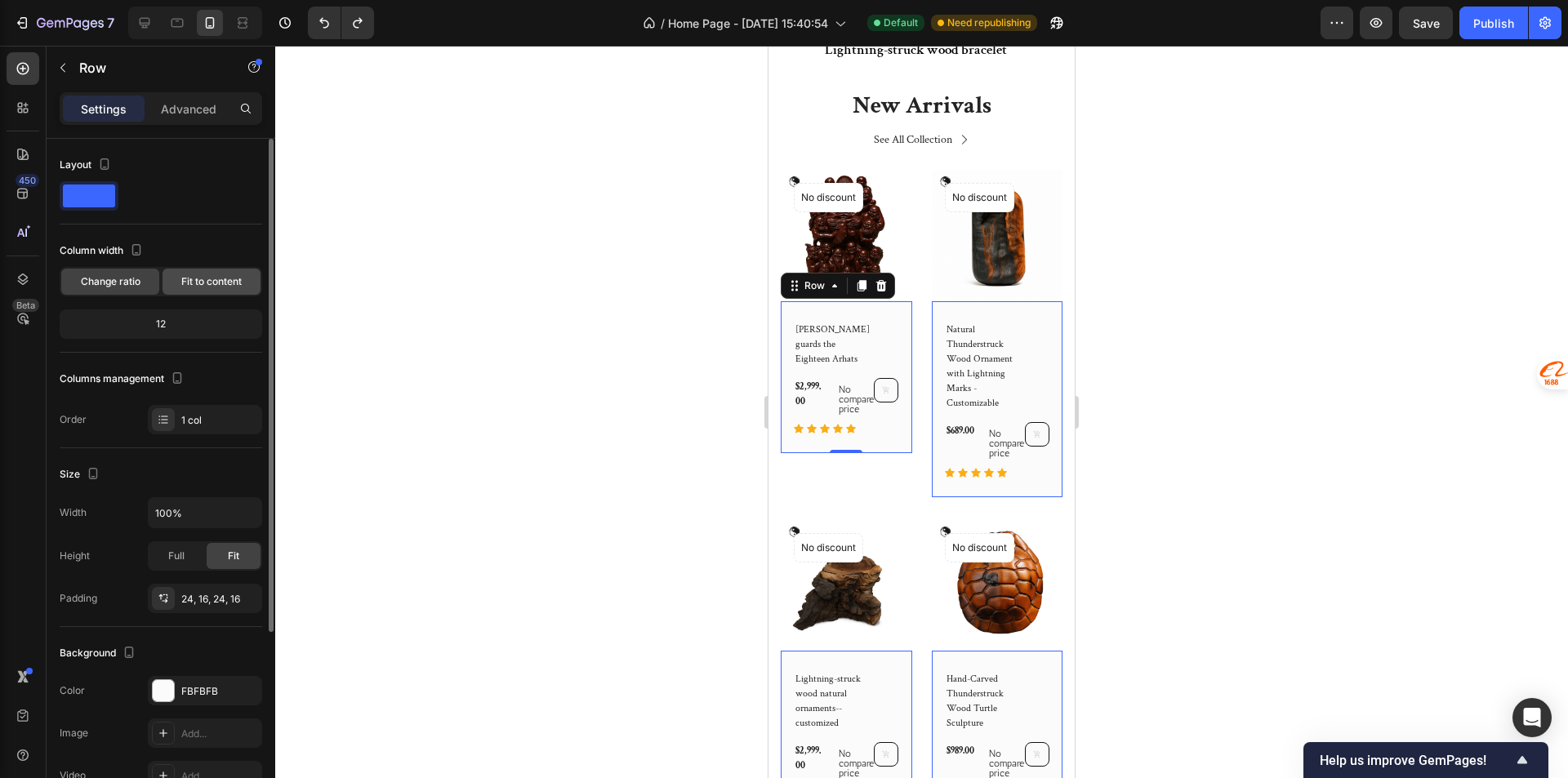
click at [201, 281] on span "Fit to content" at bounding box center [211, 281] width 61 height 15
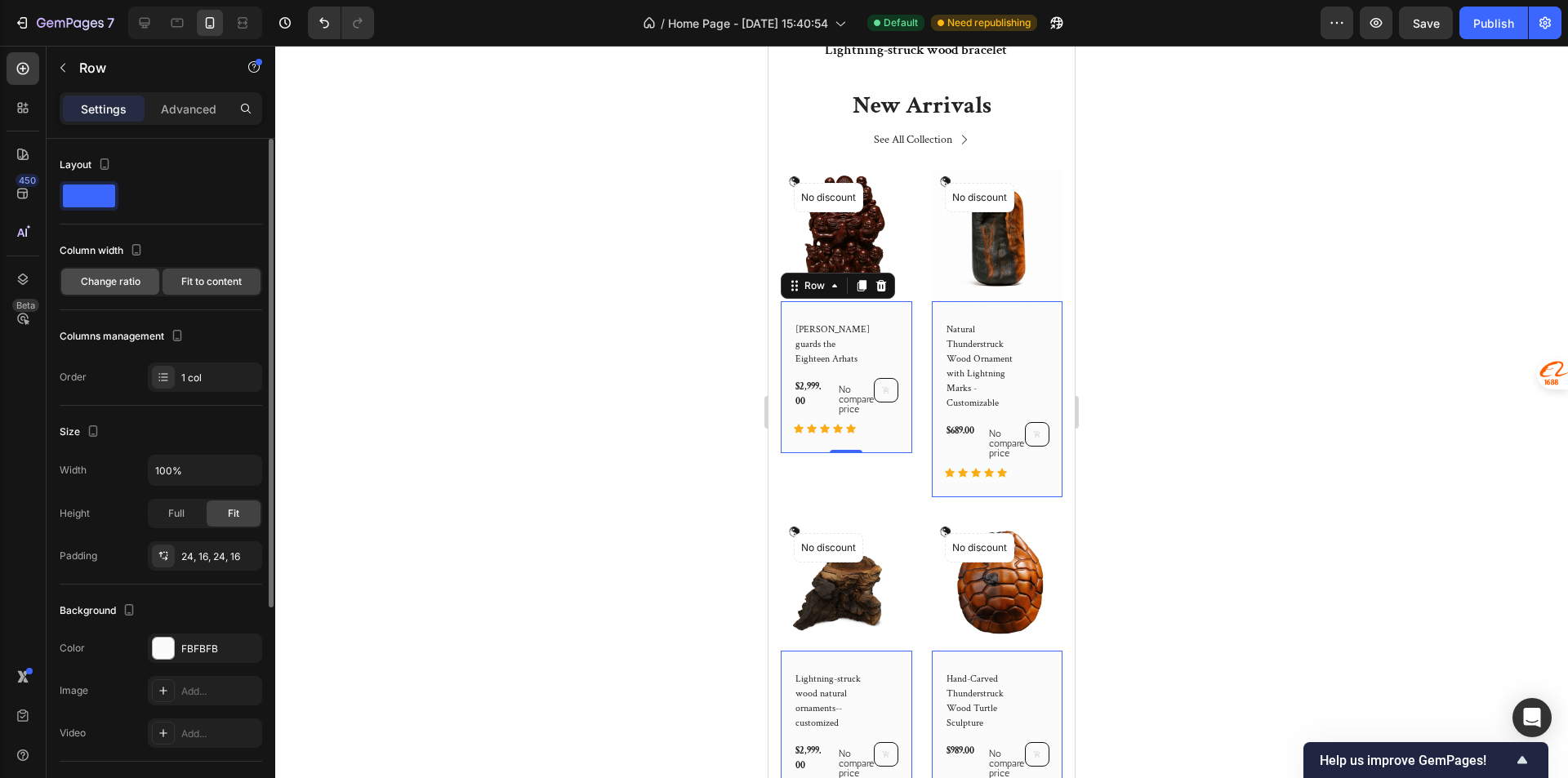
click at [144, 281] on div "Change ratio" at bounding box center [110, 281] width 98 height 26
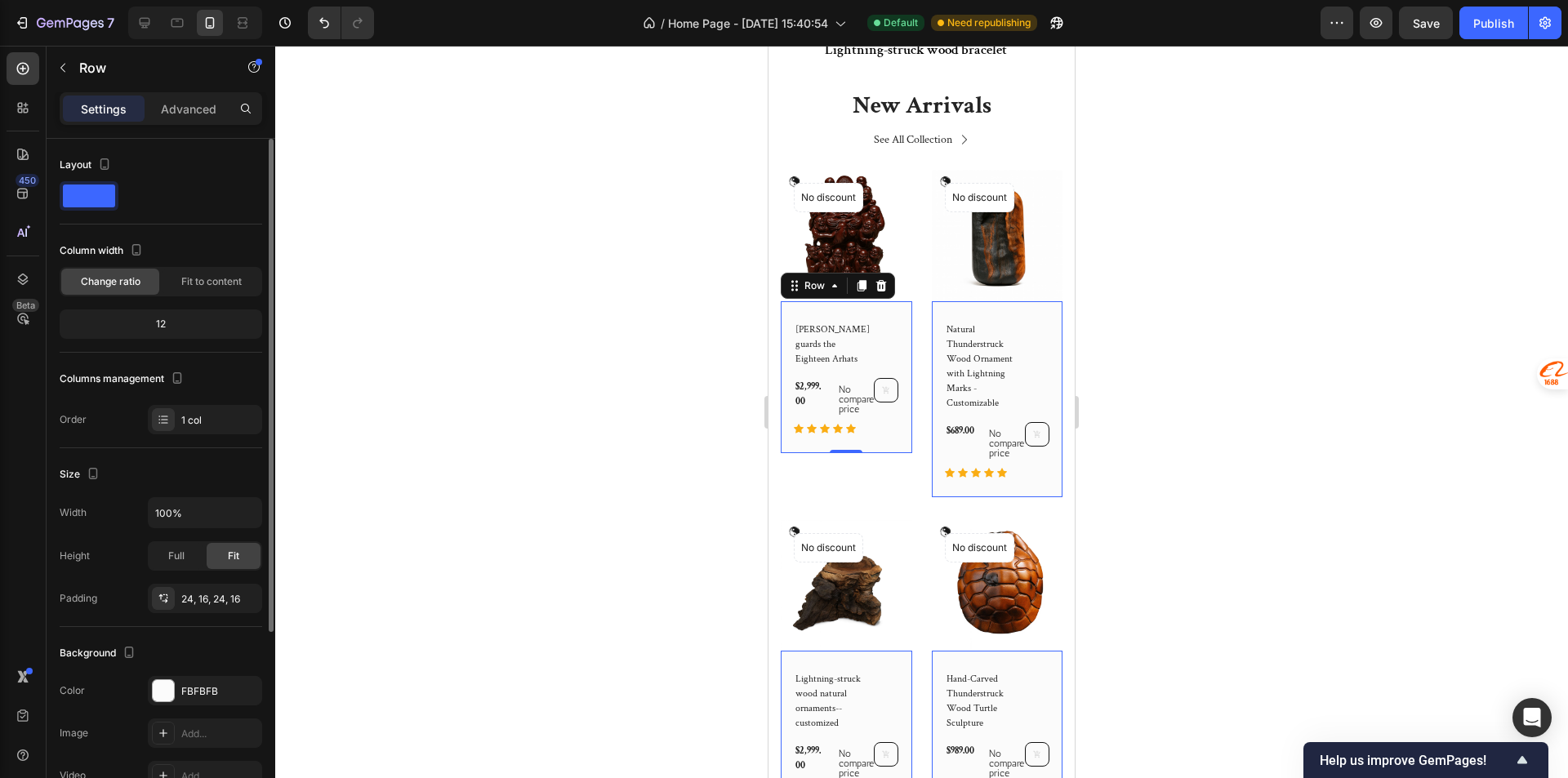
click at [102, 190] on span at bounding box center [89, 196] width 52 height 23
click at [86, 184] on span at bounding box center [89, 196] width 52 height 23
click at [730, 365] on div at bounding box center [921, 411] width 1292 height 732
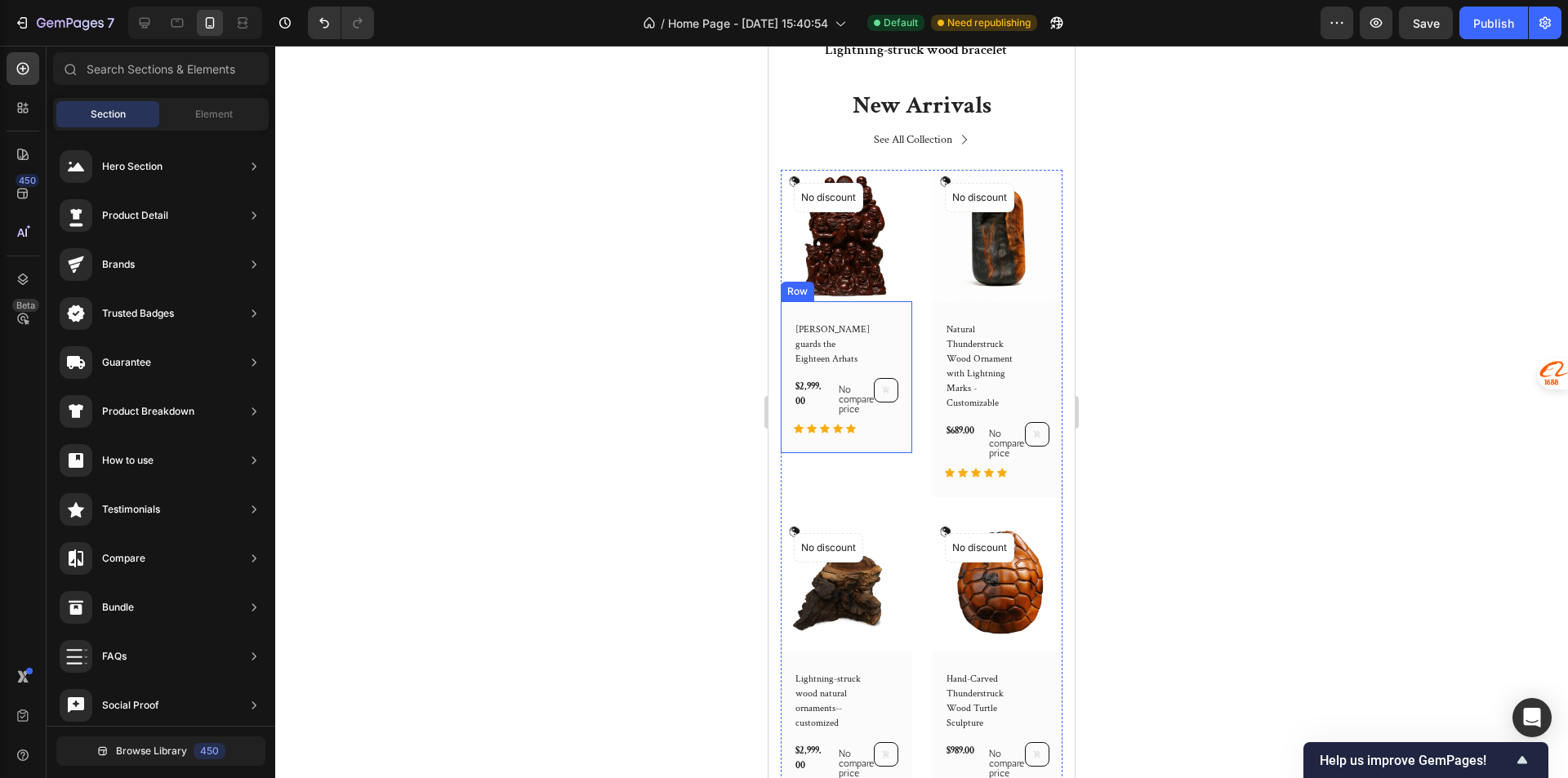
click at [893, 305] on div "Lei Yuanxuan guards the Eighteen Arhats (P) Title $2,999.00 (P) Price (P) Price…" at bounding box center [846, 377] width 132 height 152
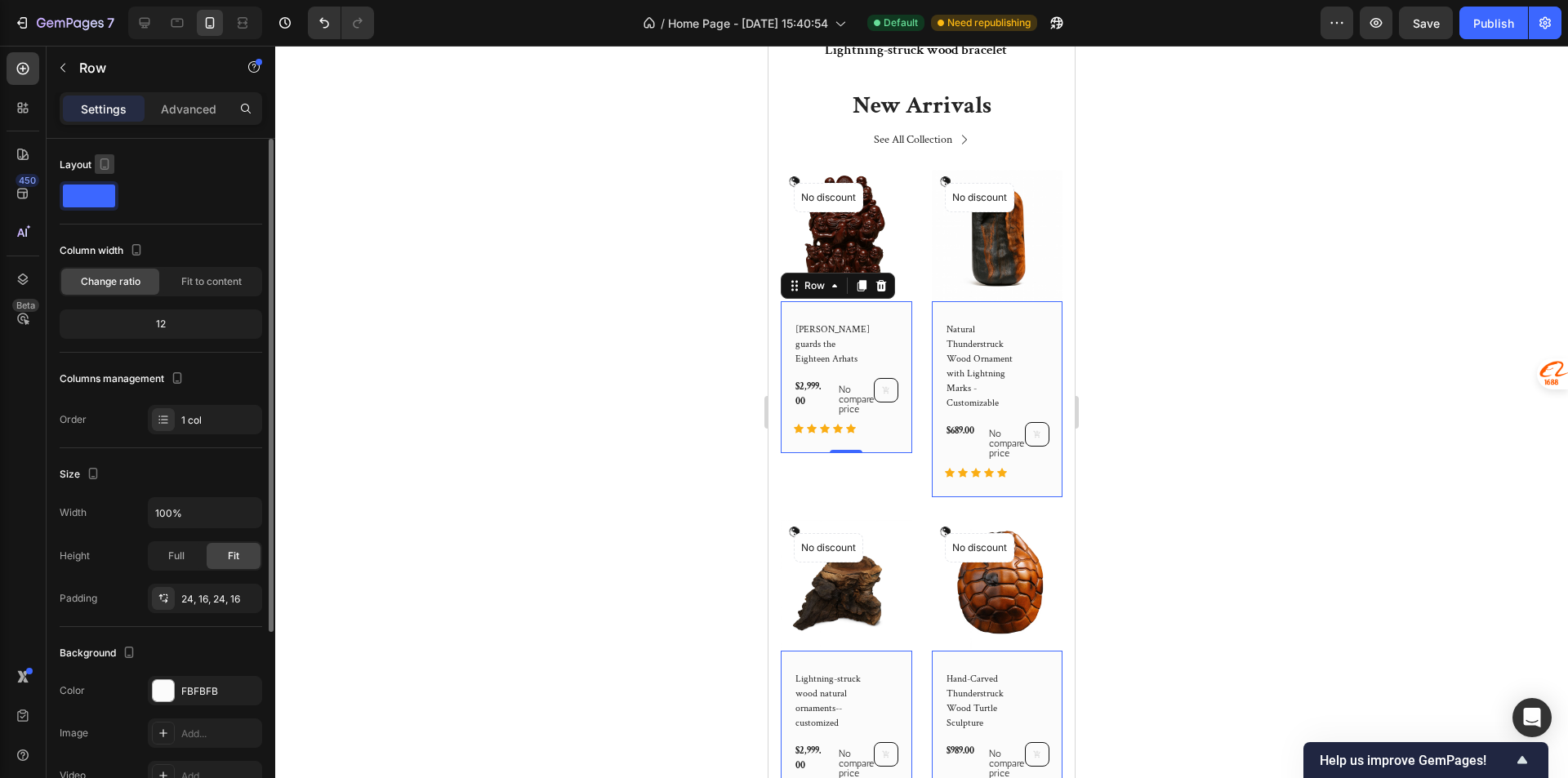
click at [105, 162] on icon "button" at bounding box center [105, 164] width 16 height 16
click at [181, 180] on div "Layout" at bounding box center [160, 182] width 202 height 59
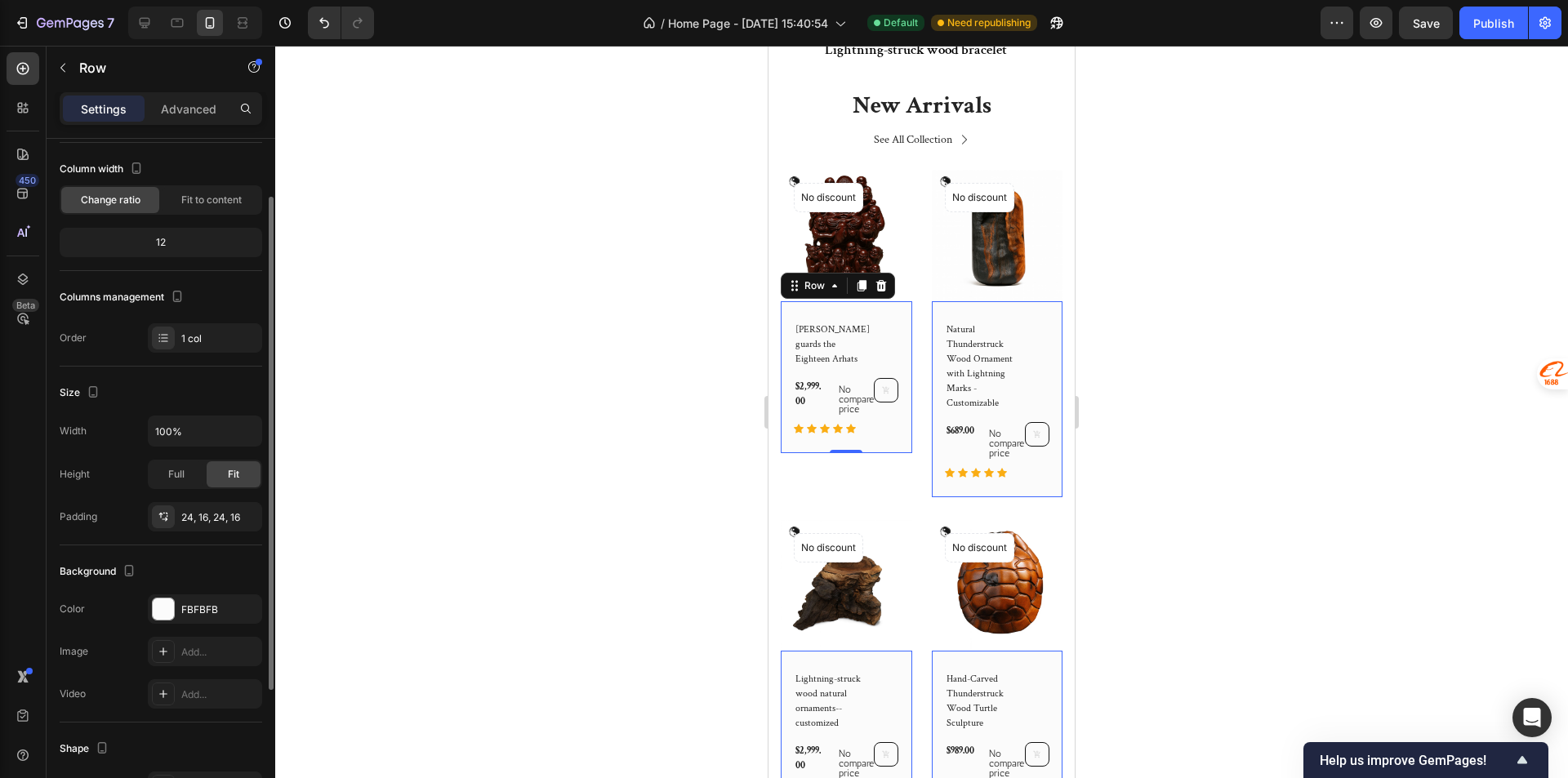
scroll to position [245, 0]
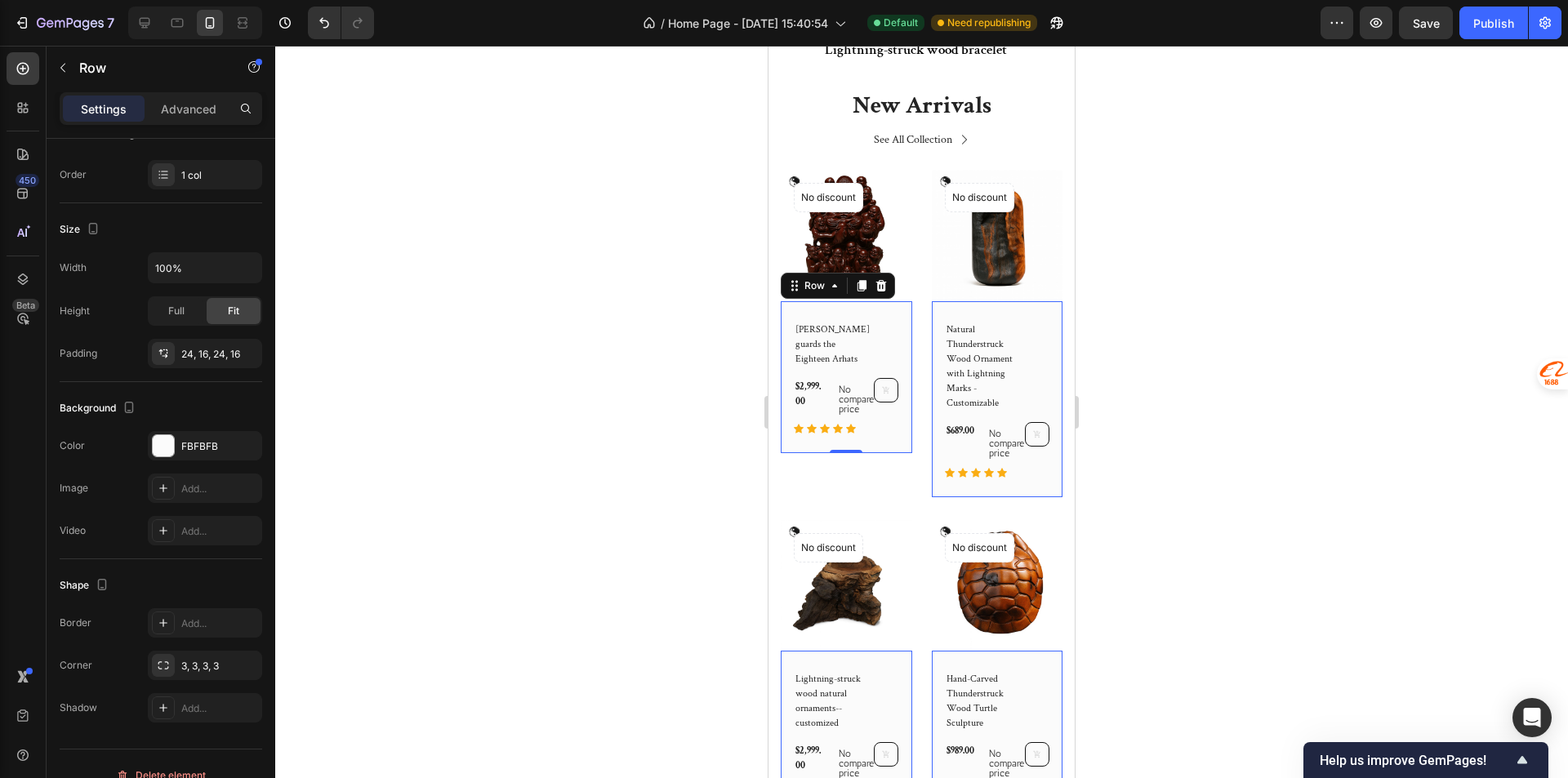
click at [894, 345] on div "Lei Yuanxuan guards the Eighteen Arhats (P) Title $2,999.00 (P) Price (P) Price…" at bounding box center [846, 377] width 132 height 152
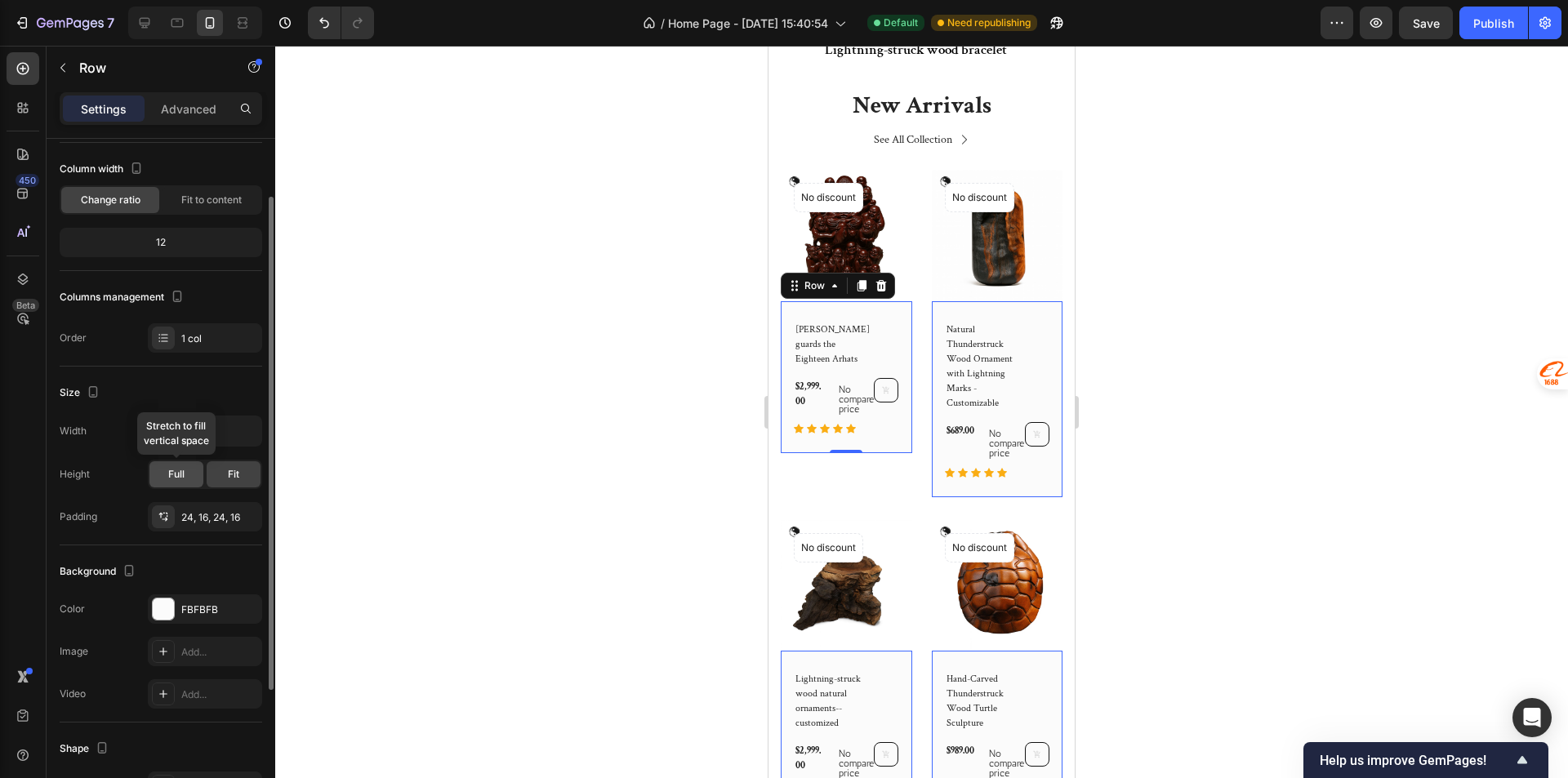
click at [187, 474] on div "Full" at bounding box center [177, 474] width 54 height 26
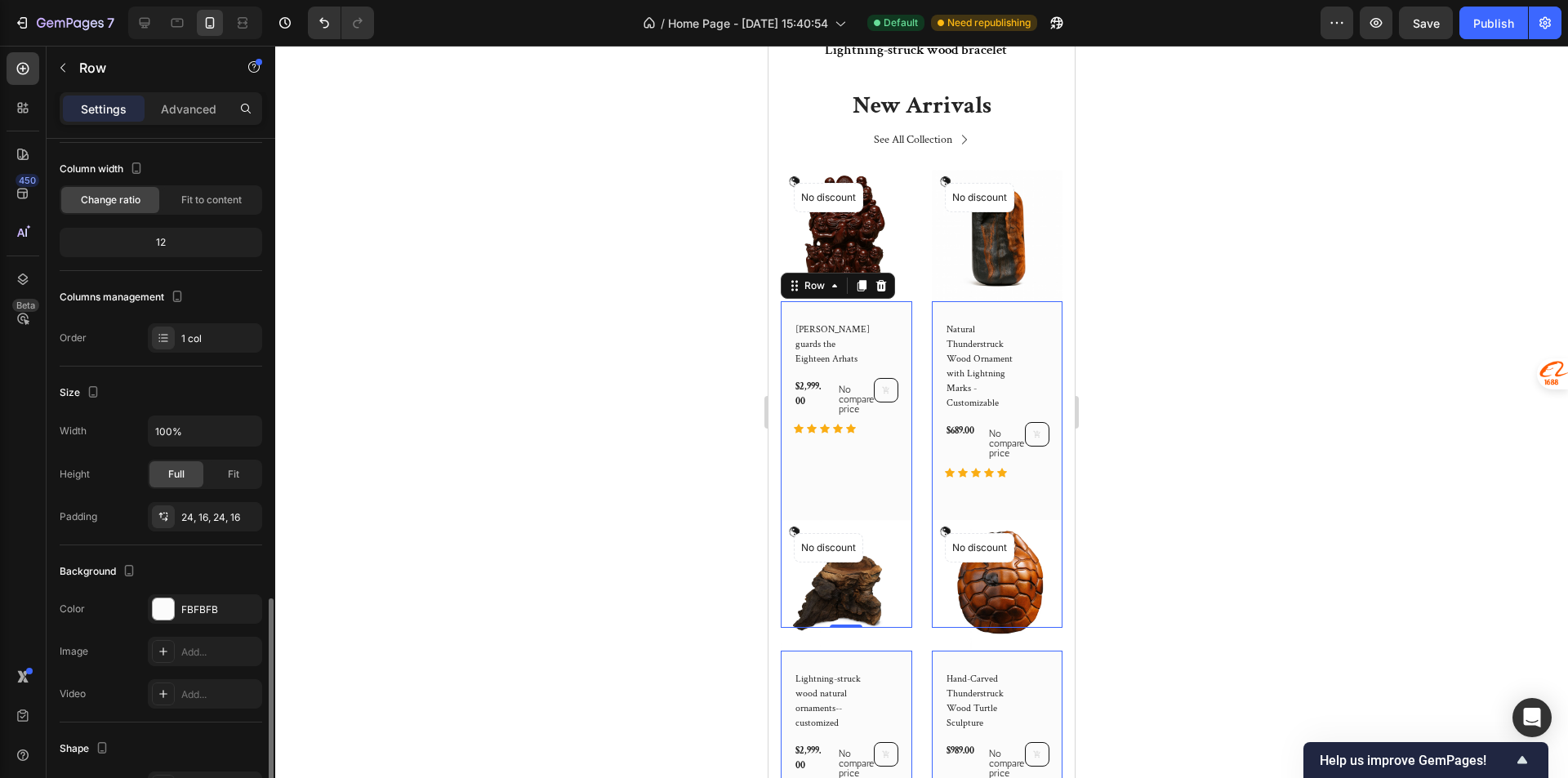
scroll to position [360, 0]
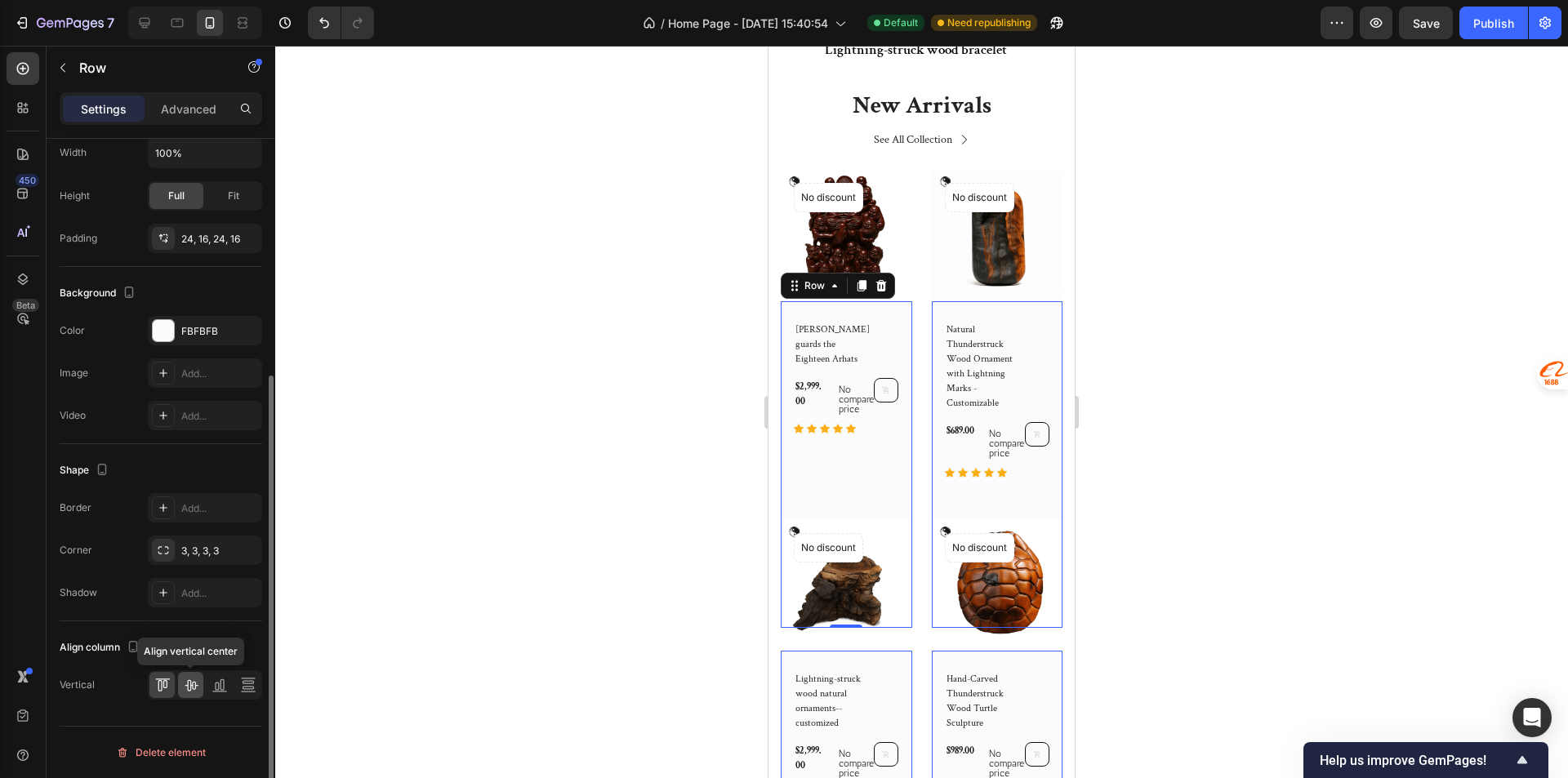
click at [191, 683] on icon at bounding box center [191, 685] width 16 height 16
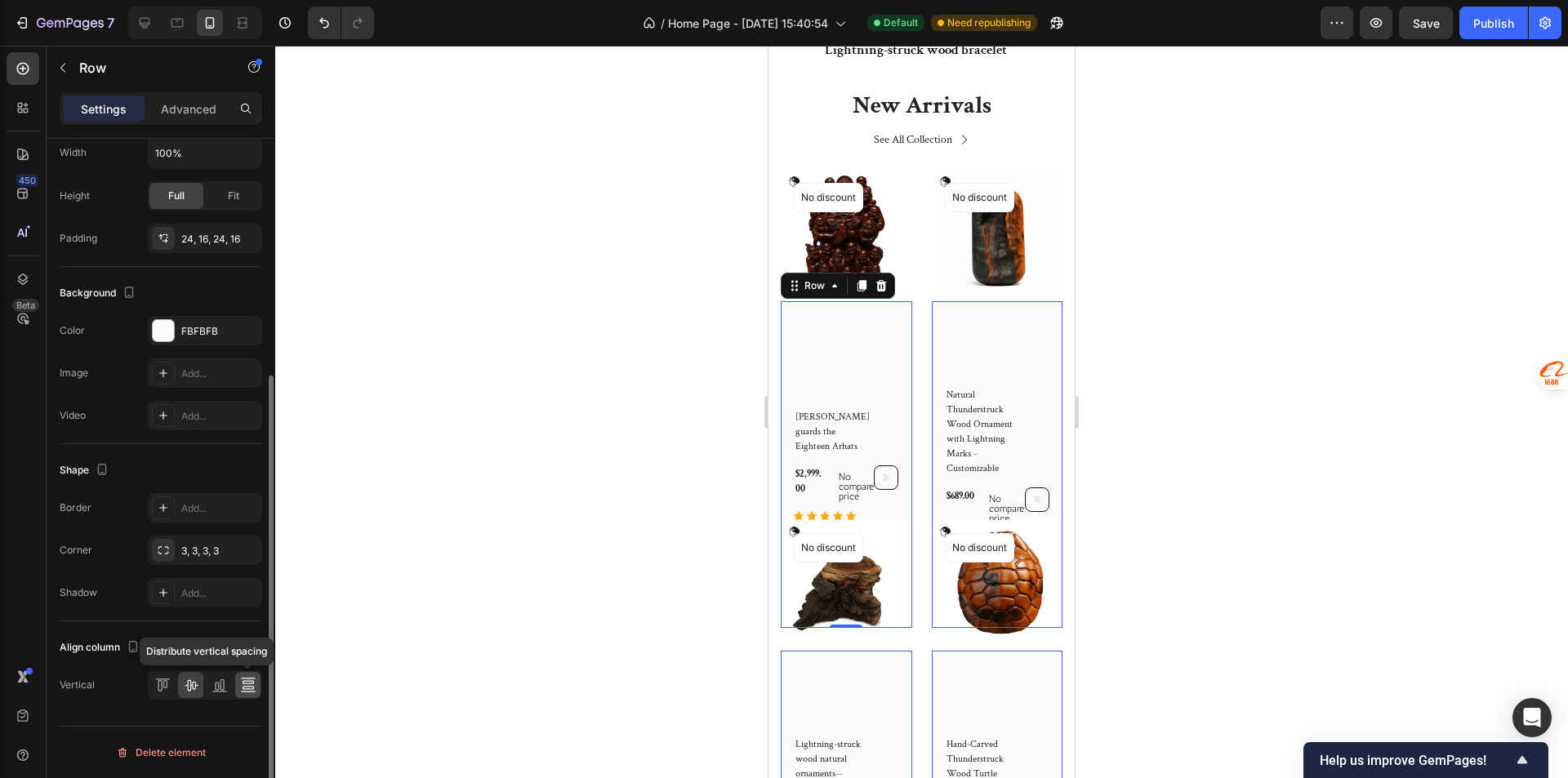
click at [243, 686] on icon at bounding box center [247, 687] width 11 height 3
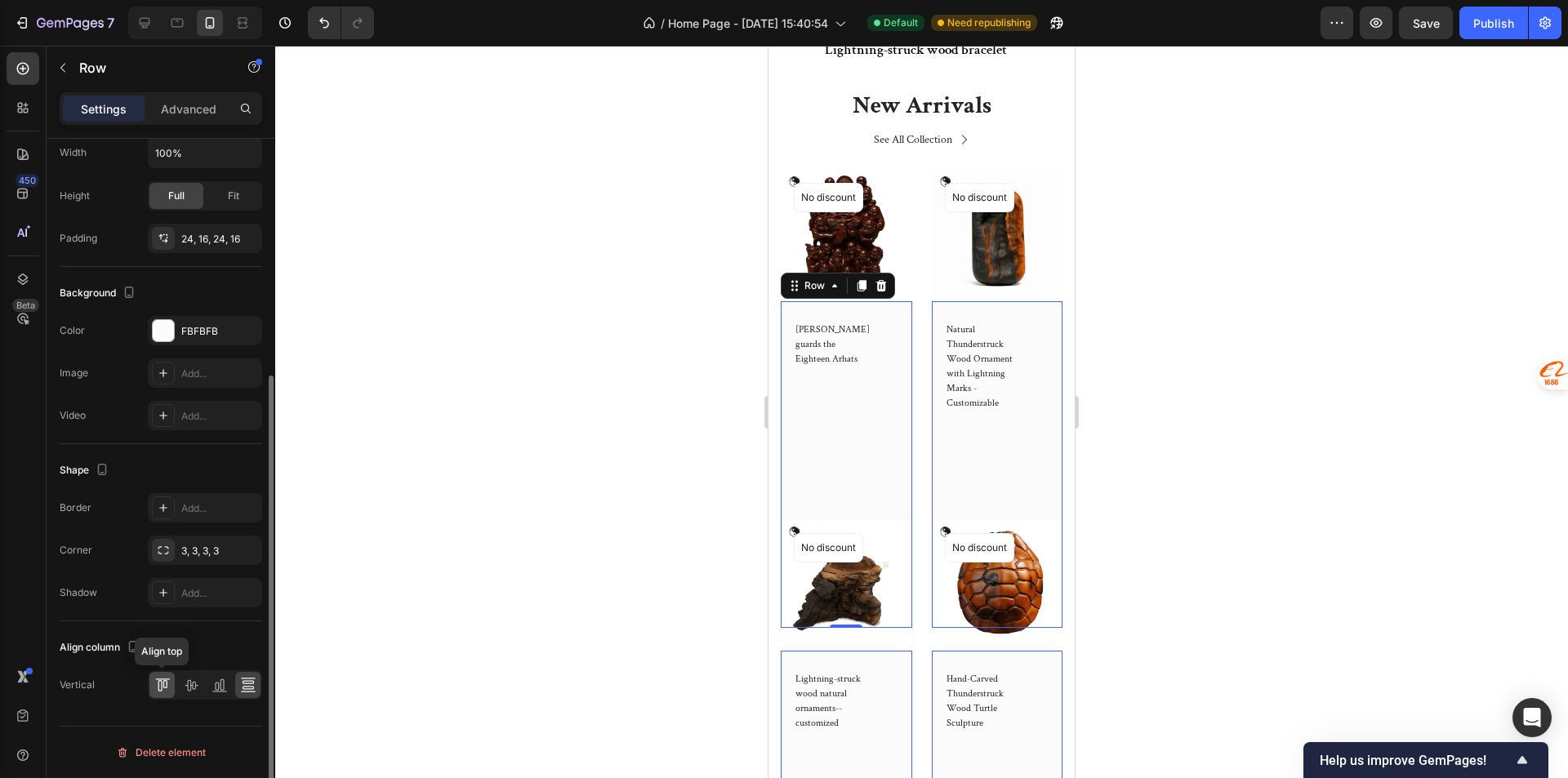
click at [163, 694] on div at bounding box center [162, 685] width 25 height 26
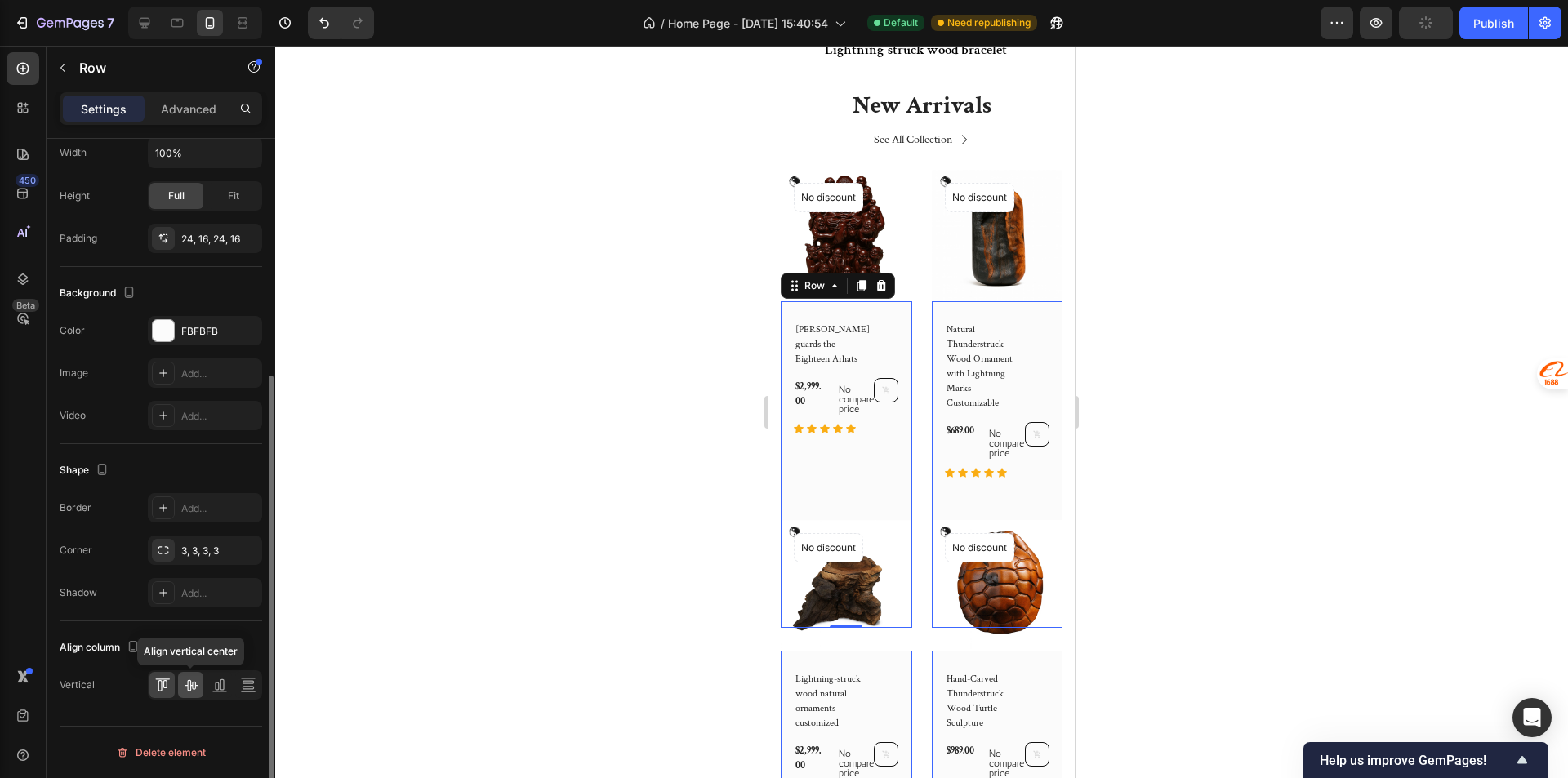
click at [191, 690] on icon at bounding box center [191, 685] width 16 height 16
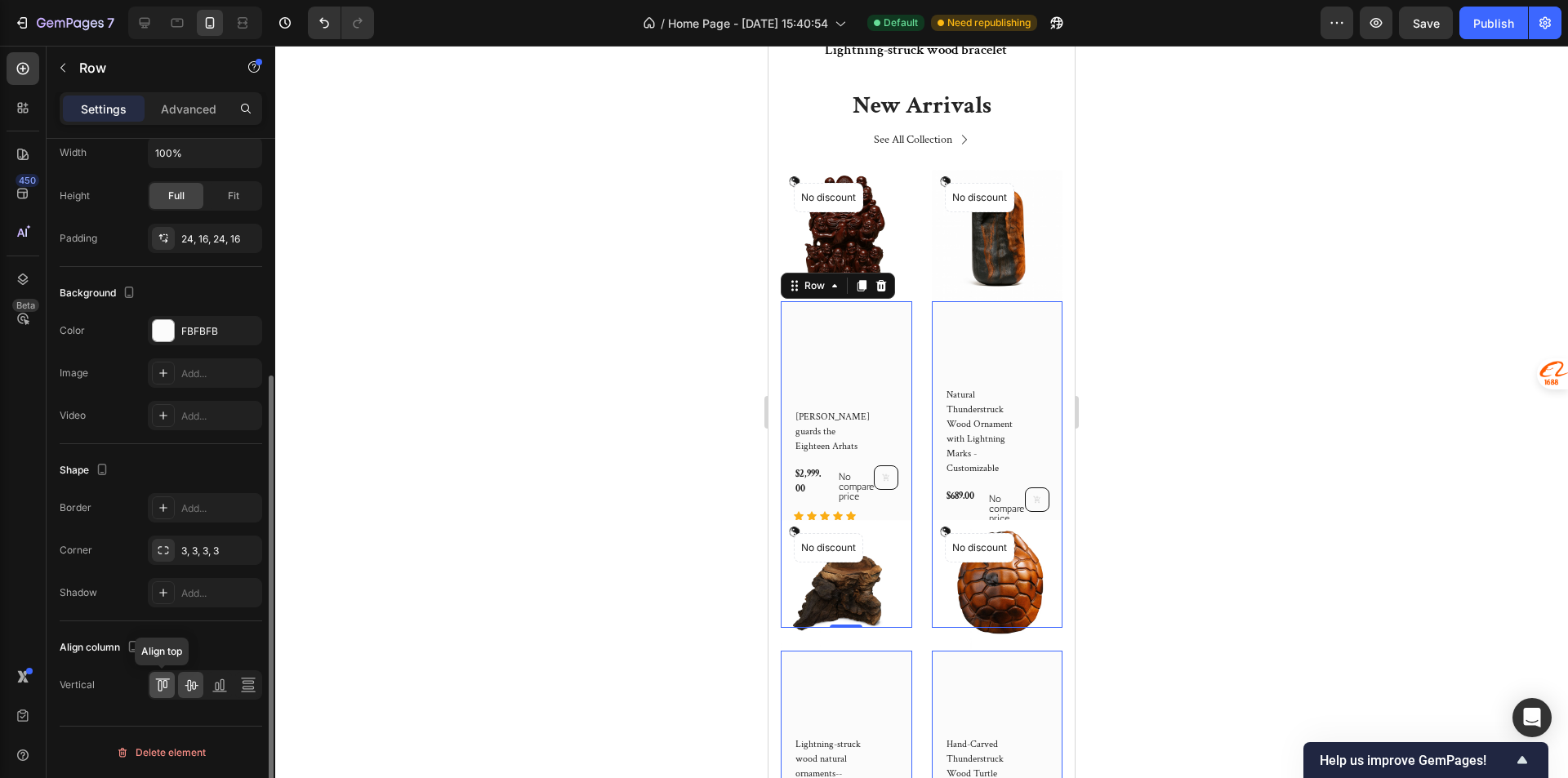
click at [165, 681] on icon at bounding box center [163, 685] width 16 height 16
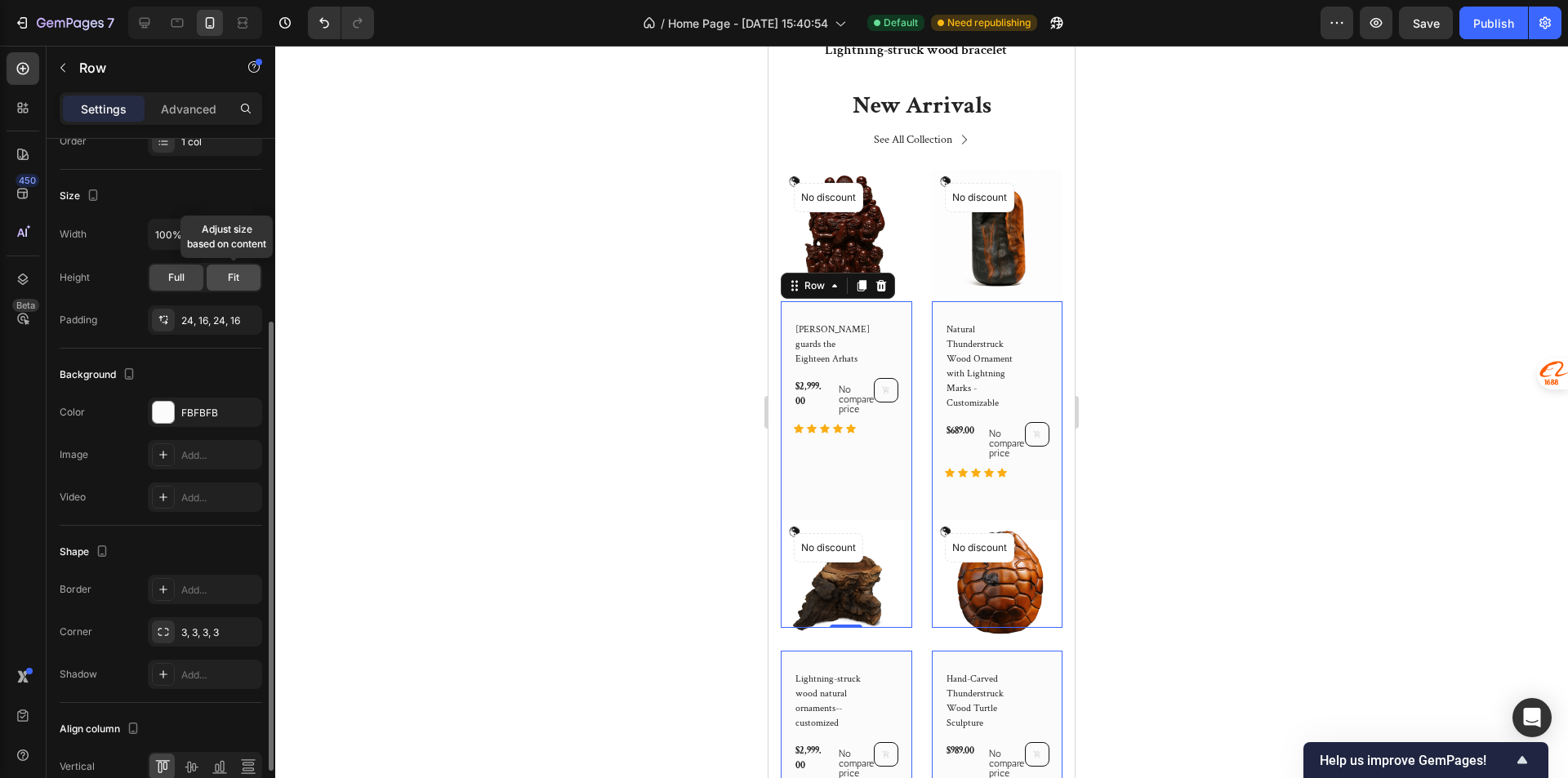
click at [213, 272] on div "Fit" at bounding box center [233, 277] width 54 height 26
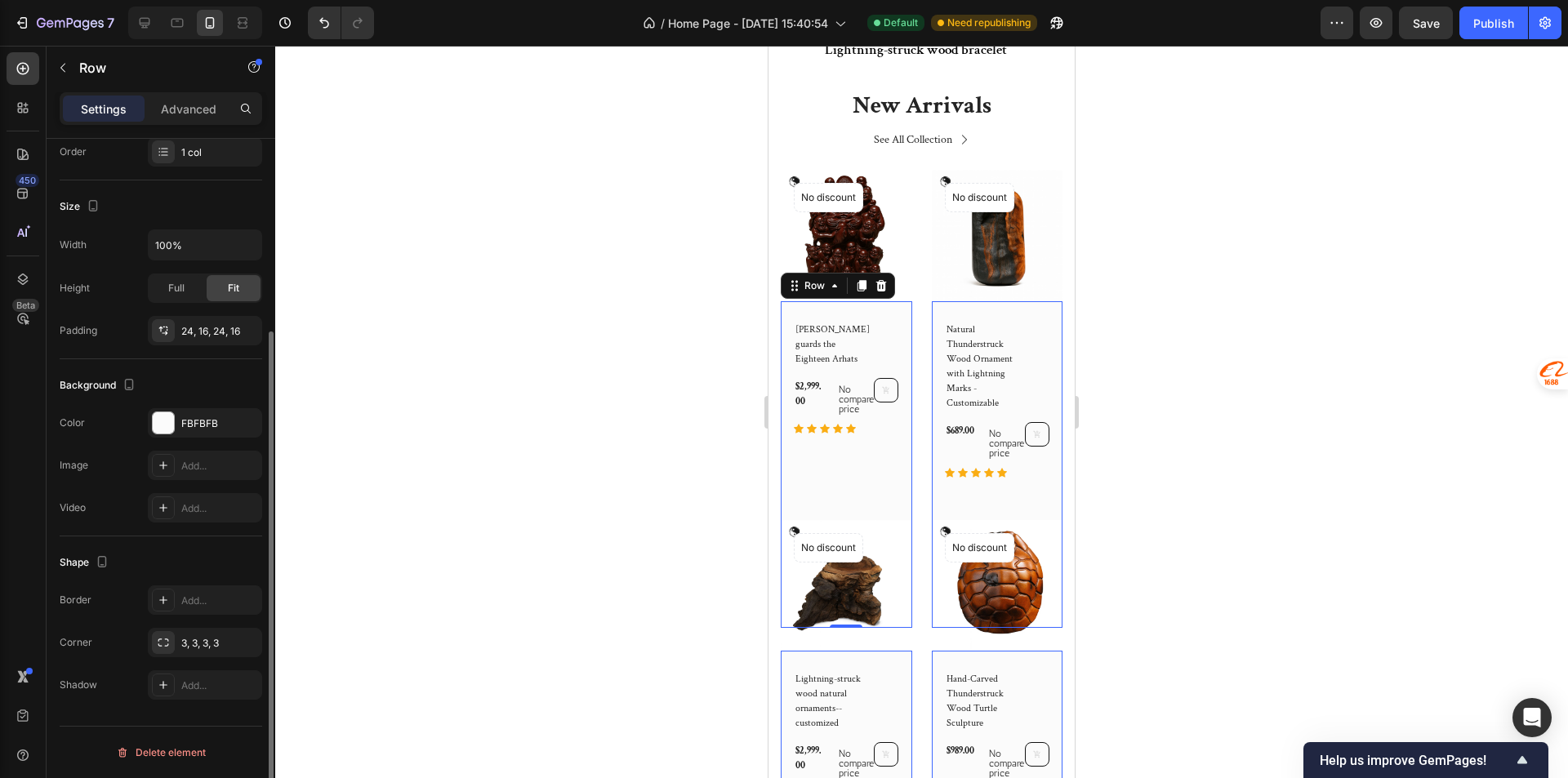
scroll to position [268, 0]
drag, startPoint x: 898, startPoint y: 313, endPoint x: 1108, endPoint y: 544, distance: 312.2
click at [898, 313] on div "Lei Yuanxuan guards the Eighteen Arhats (P) Title $2,999.00 (P) Price (P) Price…" at bounding box center [846, 377] width 132 height 152
click at [171, 297] on div "Full" at bounding box center [177, 288] width 54 height 26
drag, startPoint x: 844, startPoint y: 613, endPoint x: 843, endPoint y: 505, distance: 108.0
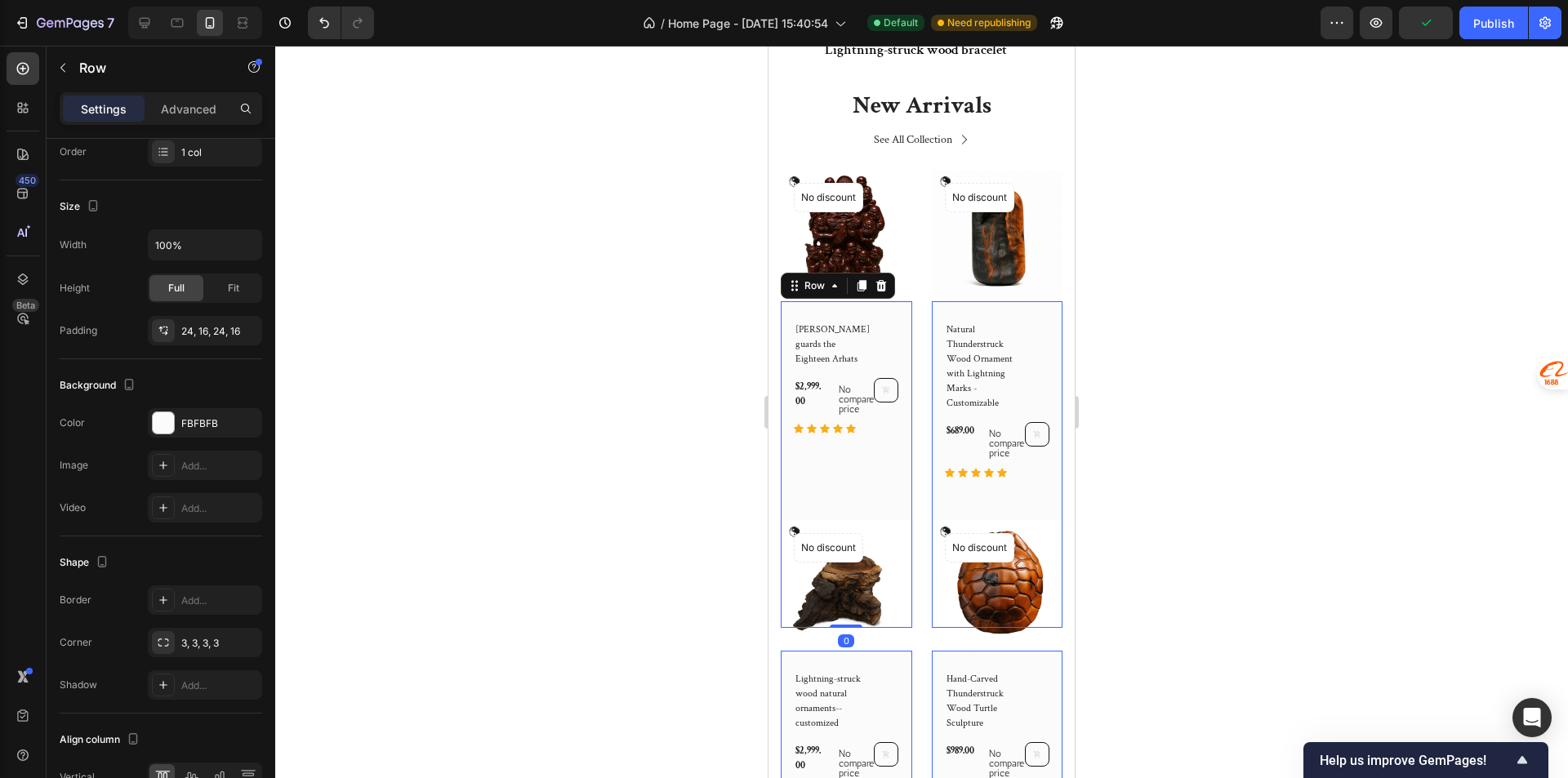
click at [843, 505] on div "Lei Yuanxuan guards the Eighteen Arhats (P) Title $2,999.00 (P) Price (P) Price…" at bounding box center [846, 465] width 132 height 327
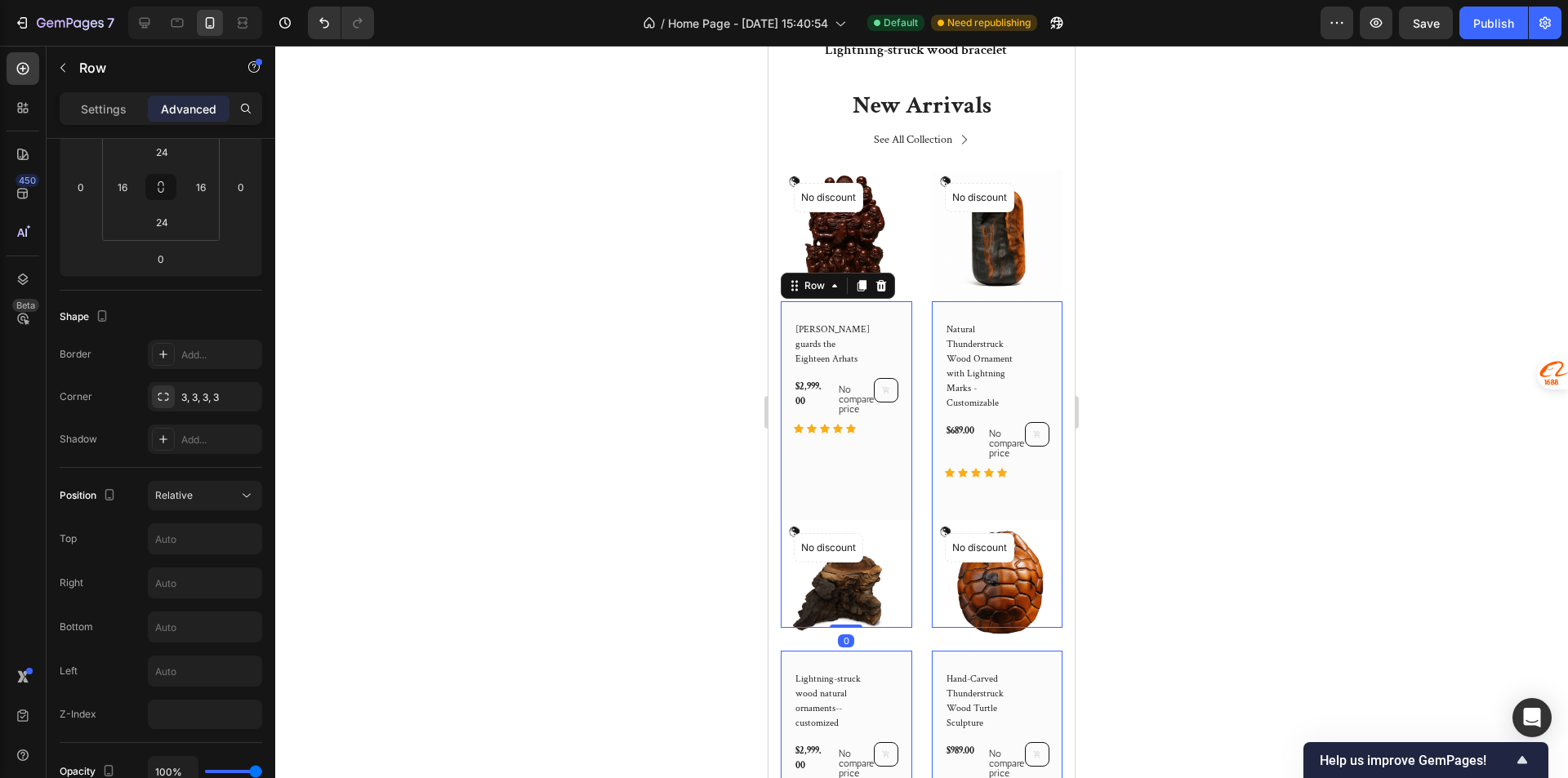
click at [842, 483] on div "Lei Yuanxuan guards the Eighteen Arhats (P) Title $2,999.00 (P) Price (P) Price…" at bounding box center [846, 465] width 106 height 288
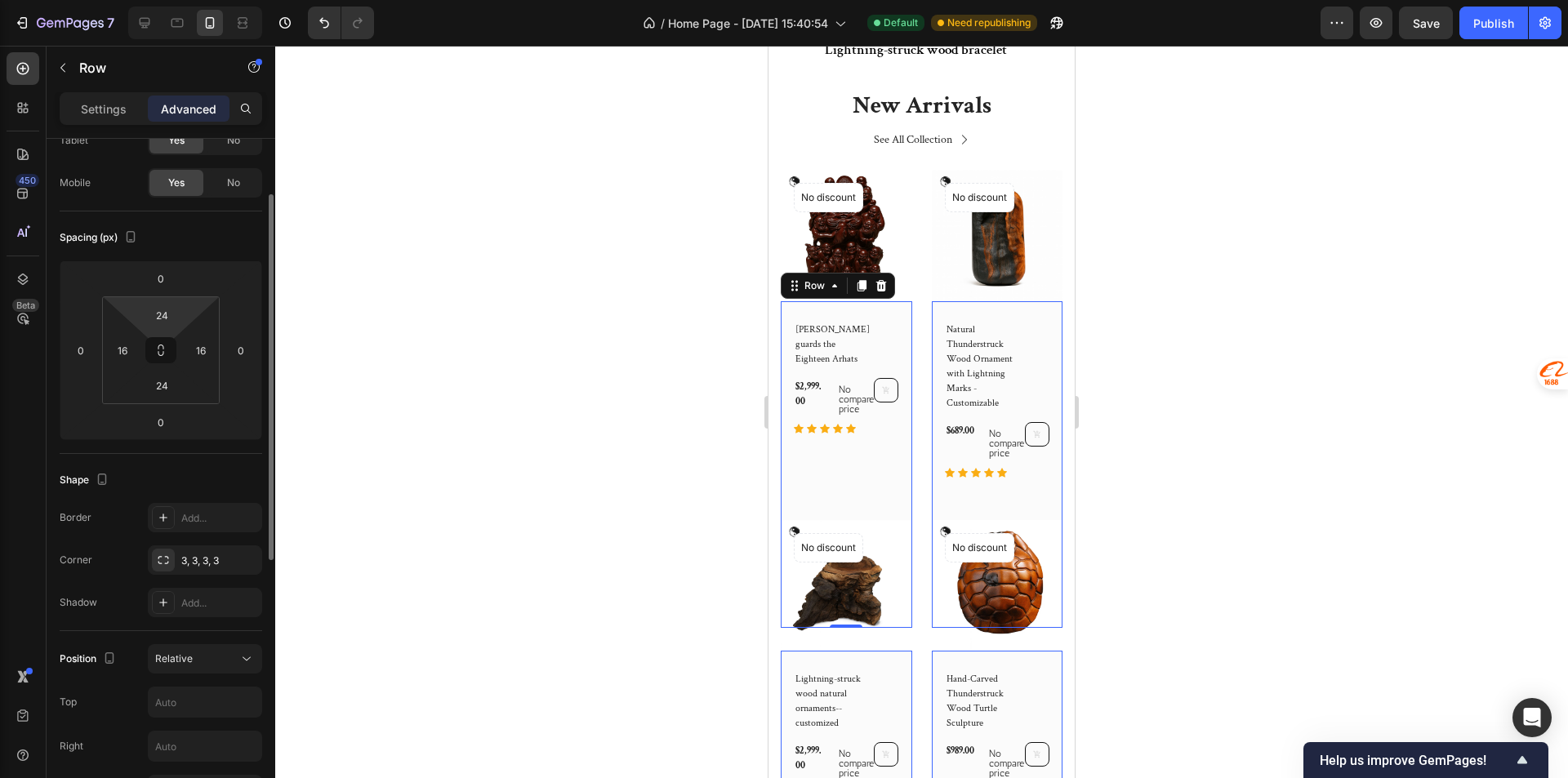
scroll to position [23, 0]
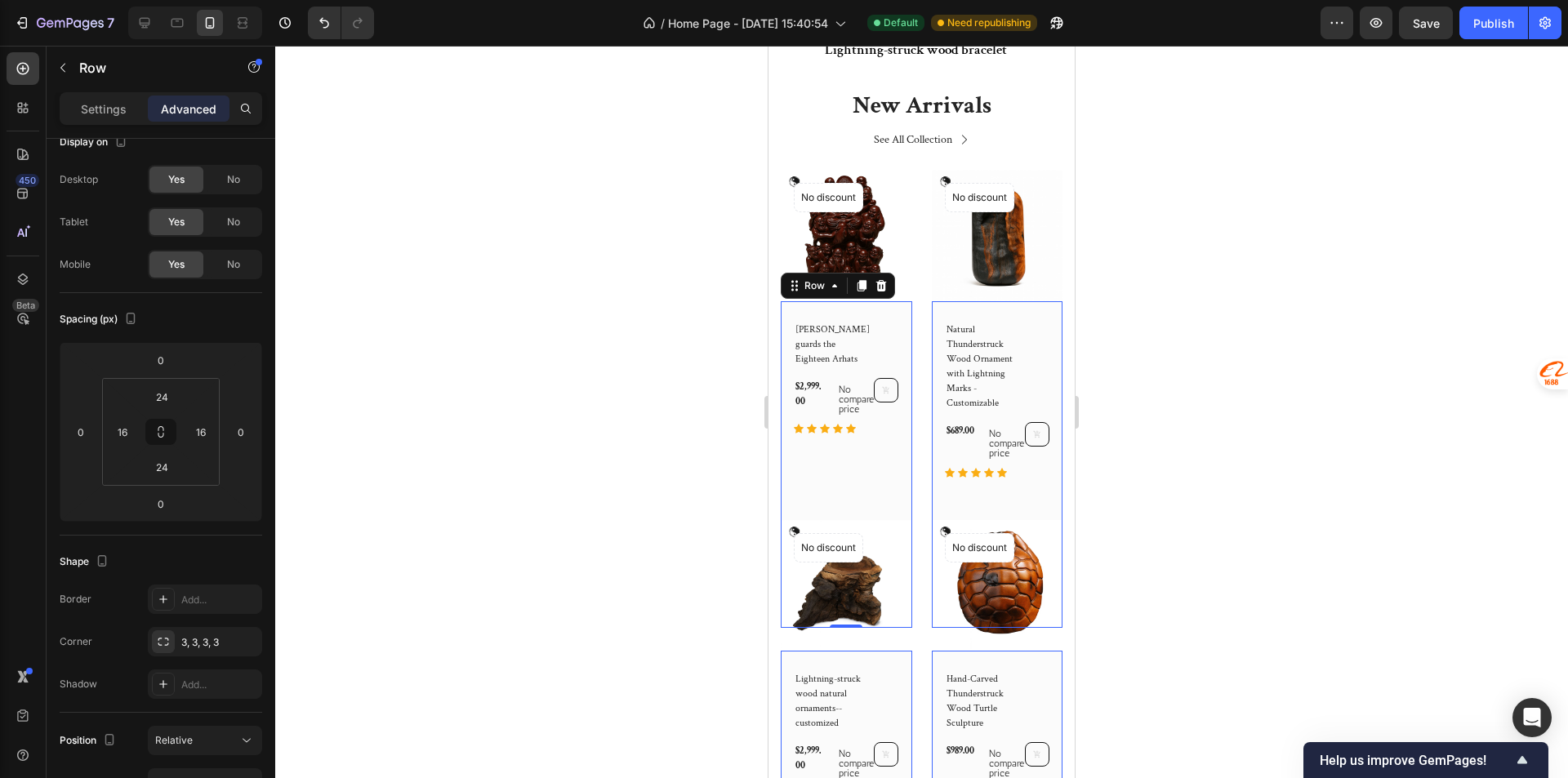
click at [893, 301] on div "Lei Yuanxuan guards the Eighteen Arhats (P) Title $2,999.00 (P) Price (P) Price…" at bounding box center [846, 465] width 132 height 327
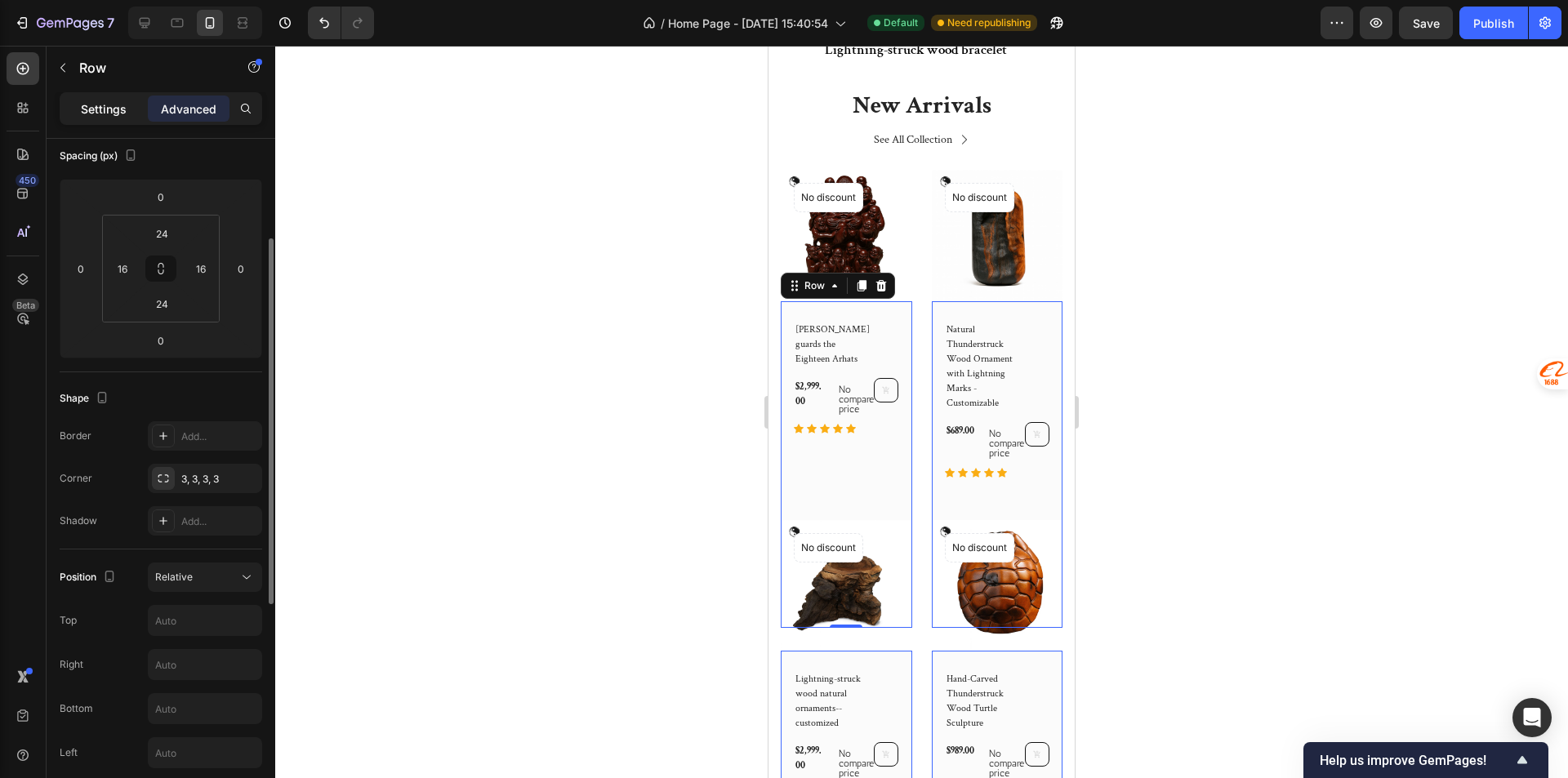
click at [128, 113] on div "Settings" at bounding box center [104, 109] width 82 height 26
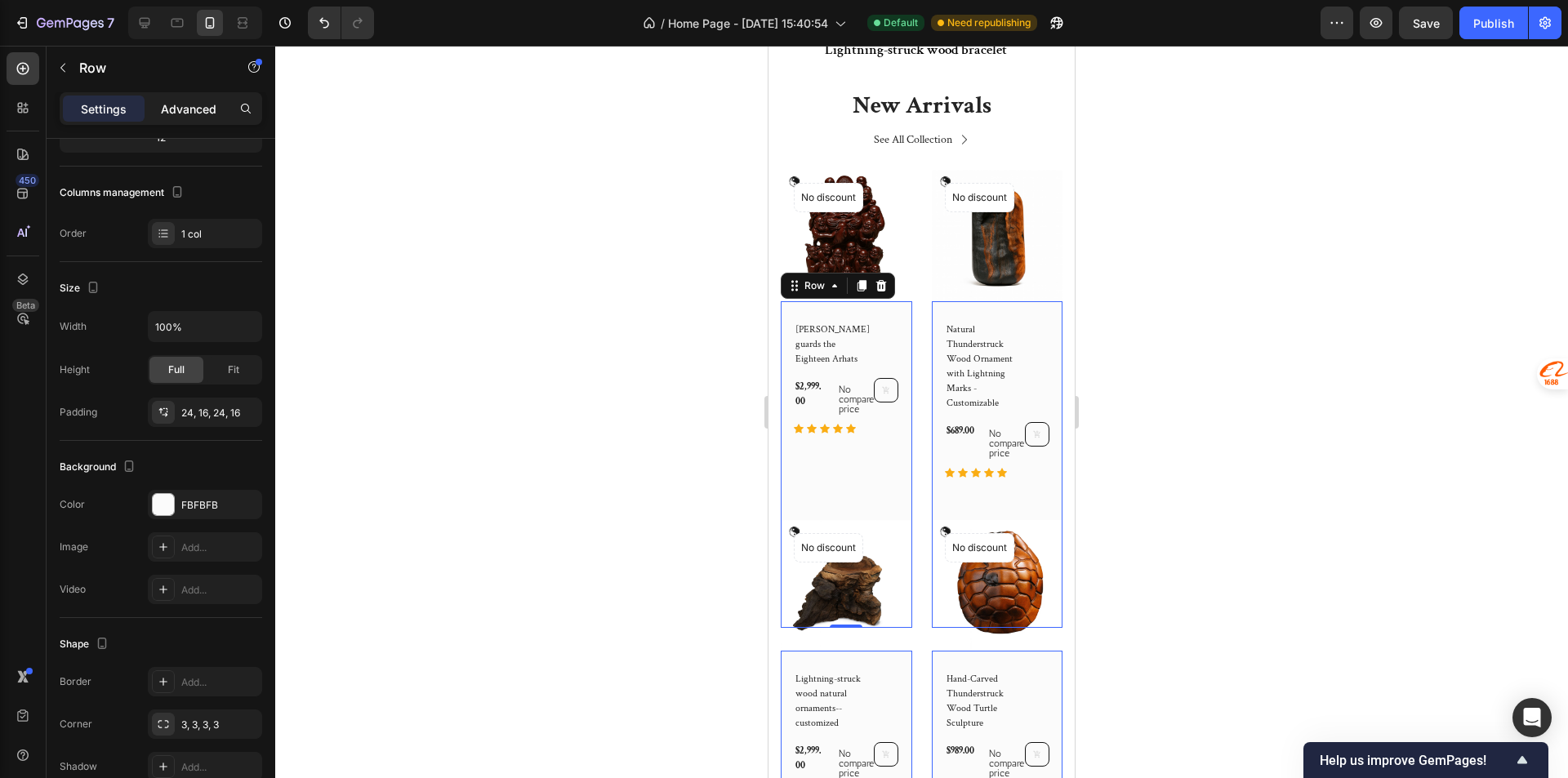
click at [173, 115] on p "Advanced" at bounding box center [189, 109] width 56 height 17
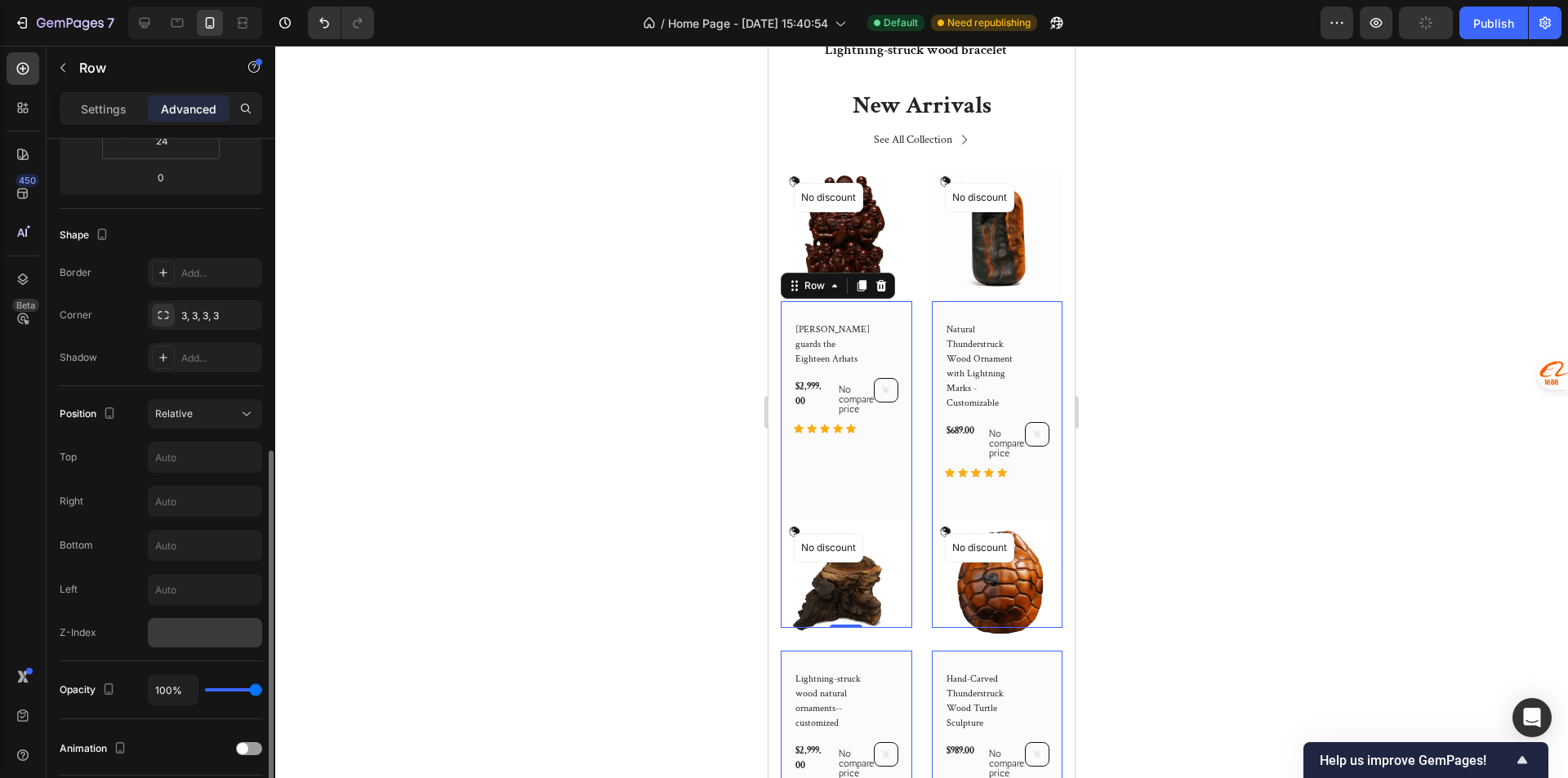
scroll to position [431, 0]
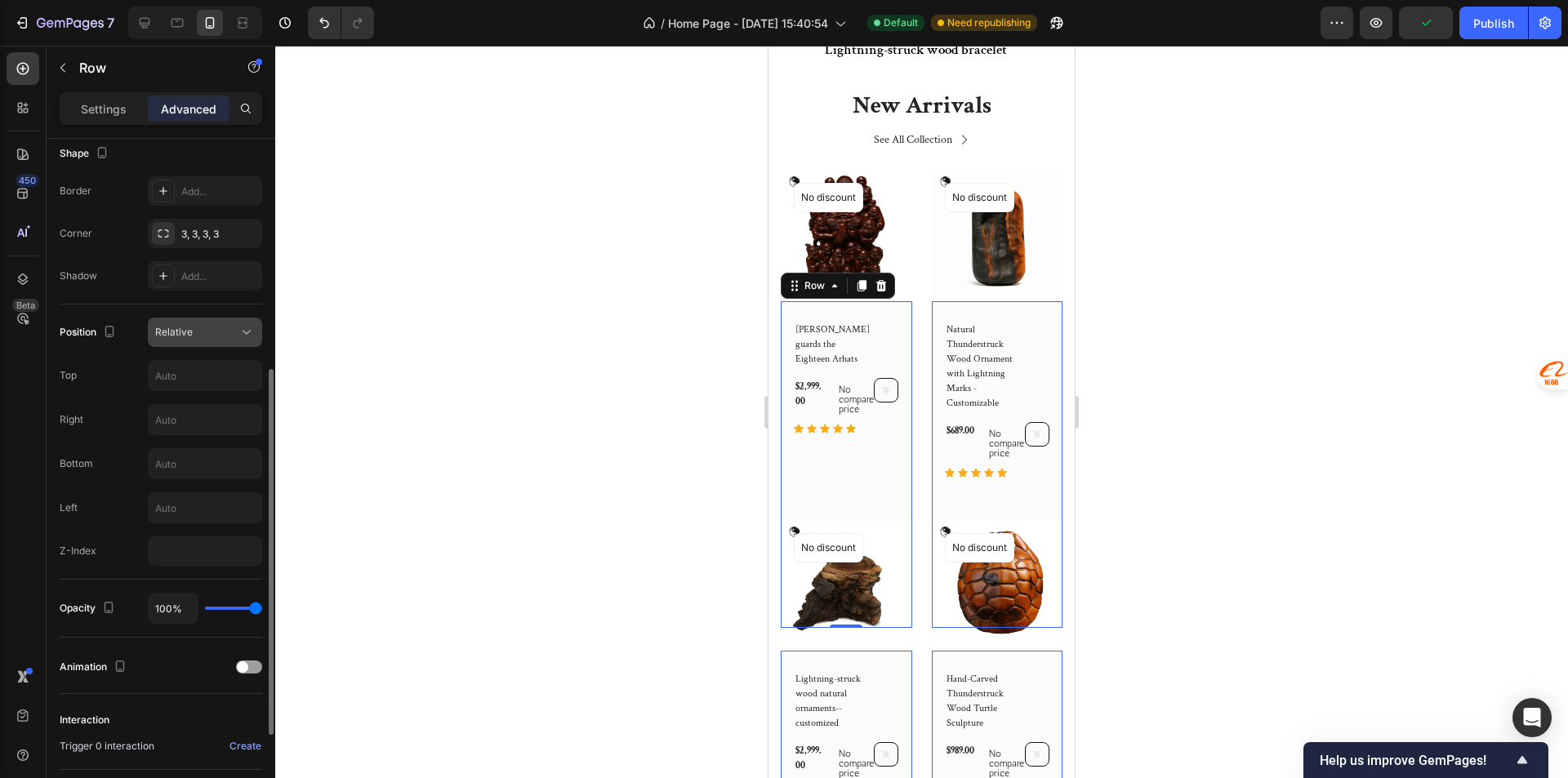
click at [236, 340] on div "Relative" at bounding box center [205, 332] width 100 height 16
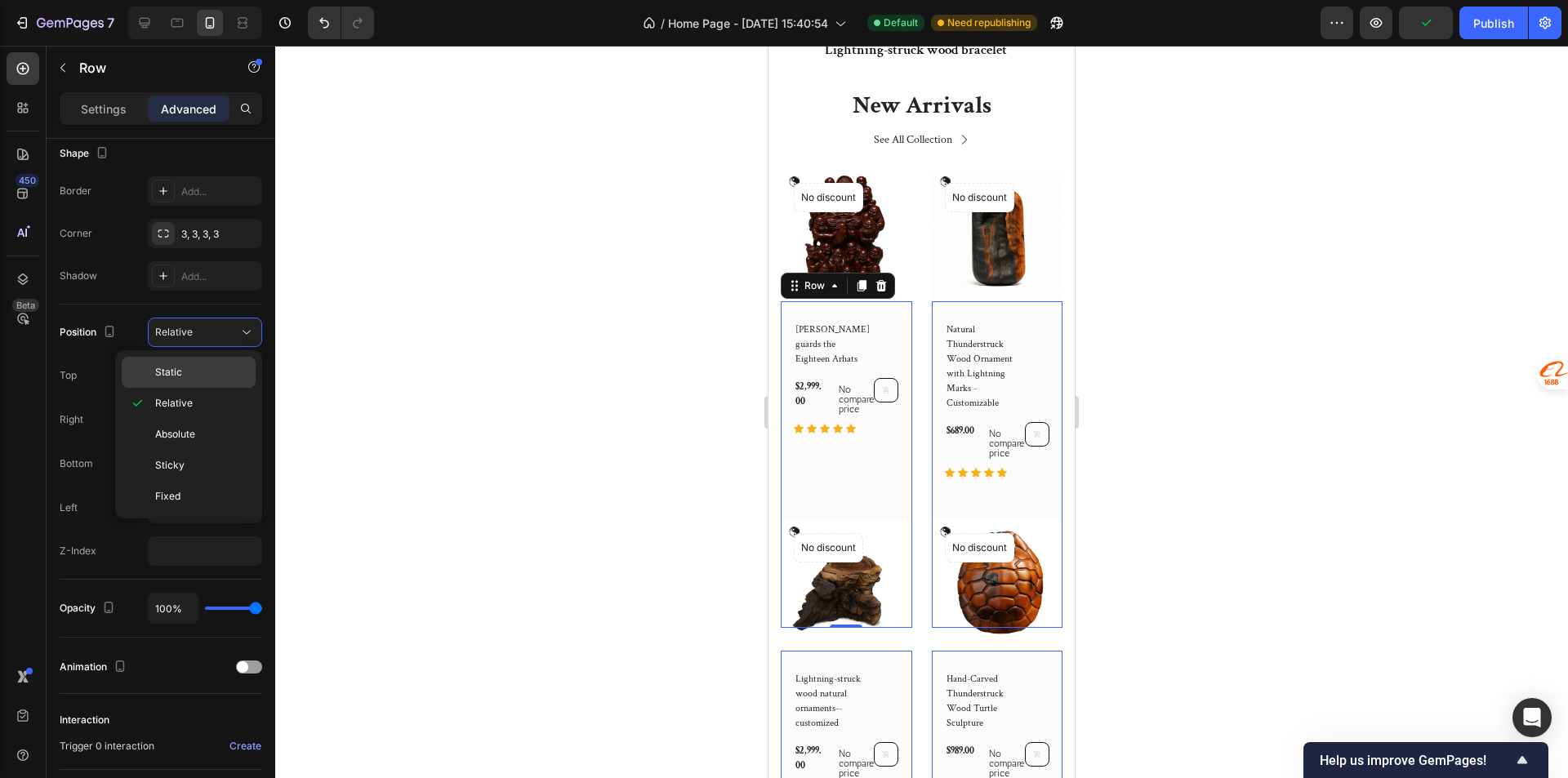
click at [228, 359] on div "Static" at bounding box center [189, 372] width 134 height 31
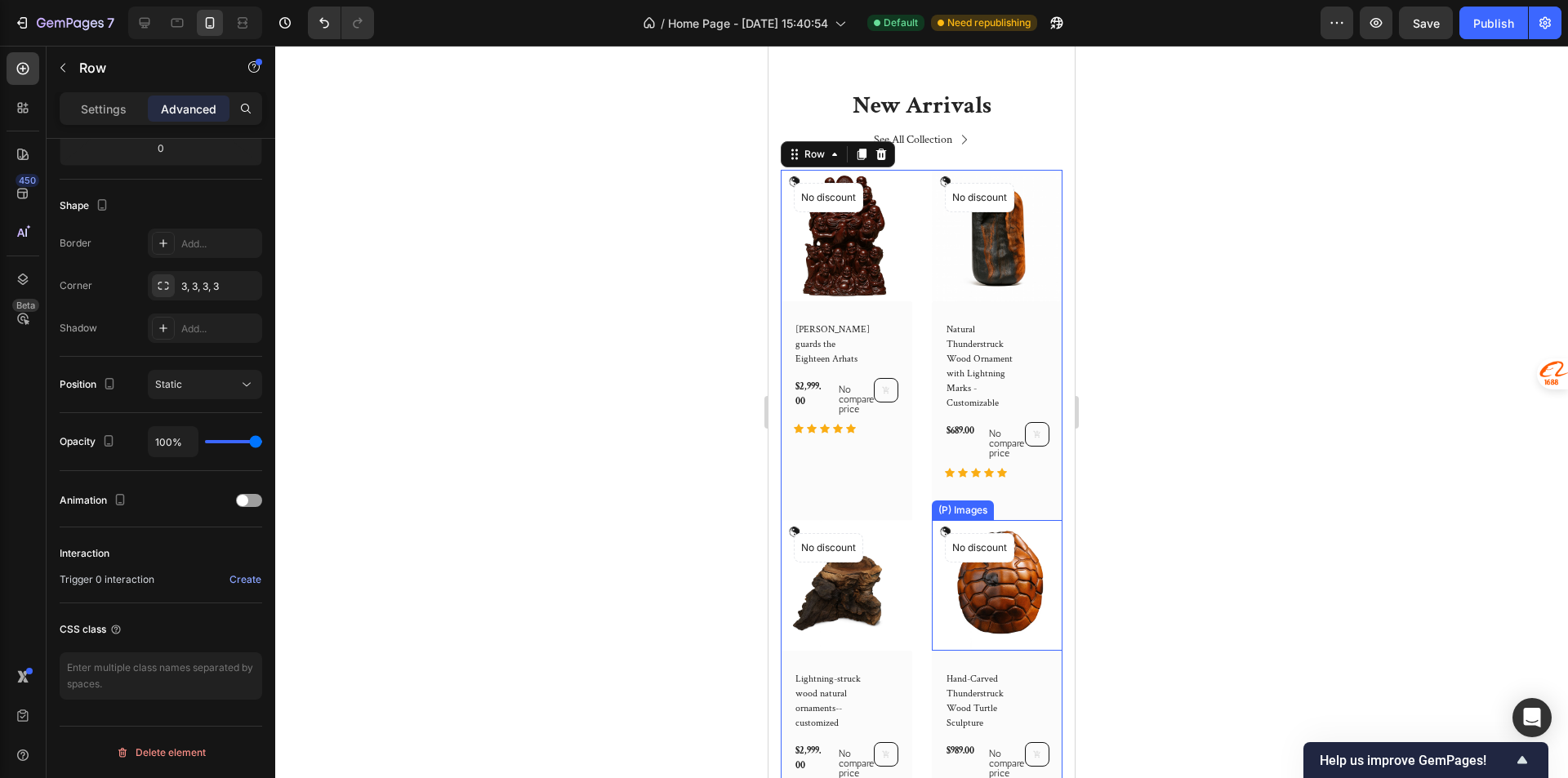
scroll to position [816, 0]
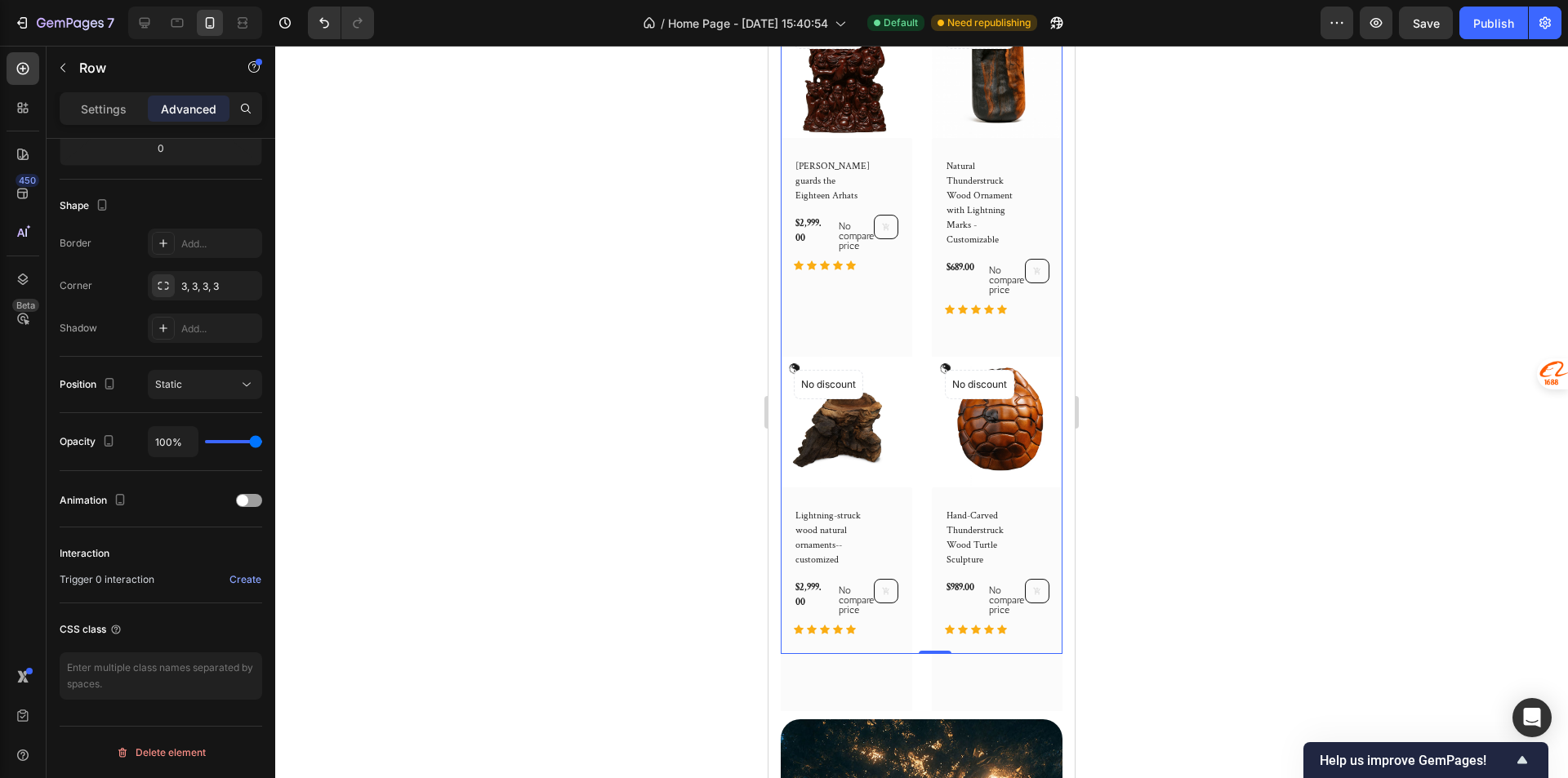
click at [870, 300] on div "Lei Yuanxuan guards the Eighteen Arhats (P) Title $2,999.00 (P) Price (P) Price…" at bounding box center [846, 302] width 106 height 288
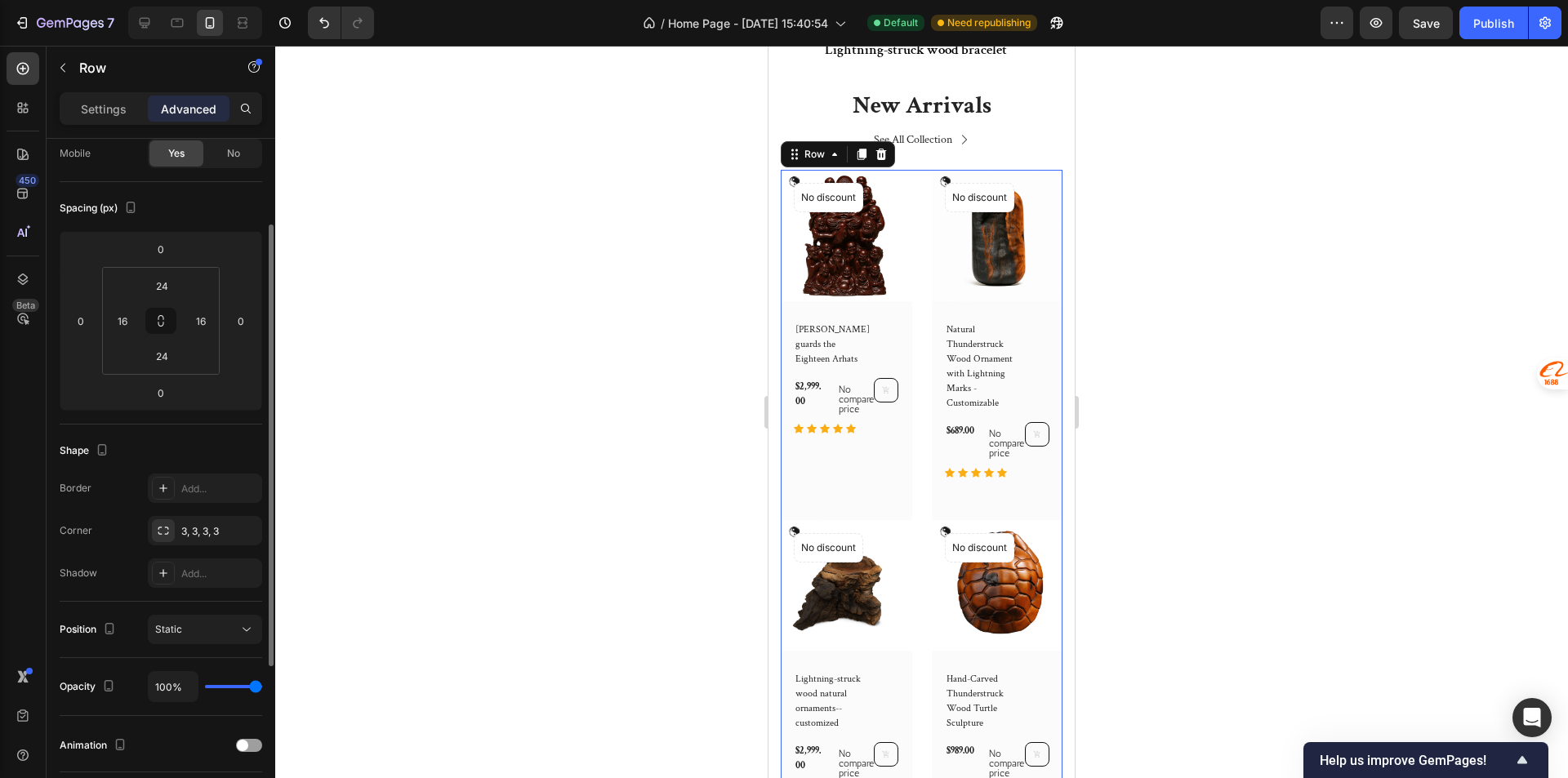
scroll to position [0, 0]
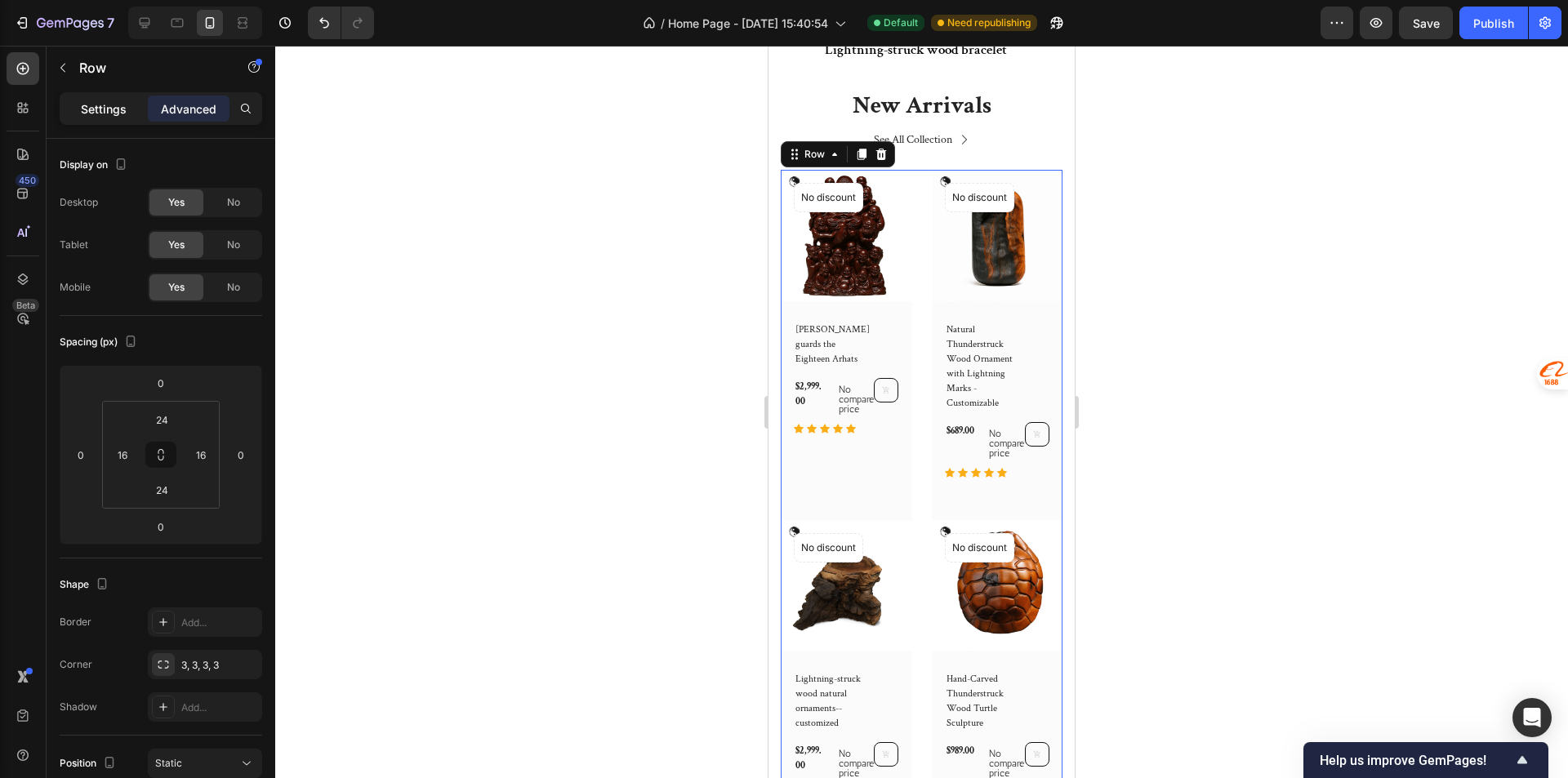
click at [123, 106] on p "Settings" at bounding box center [104, 109] width 46 height 17
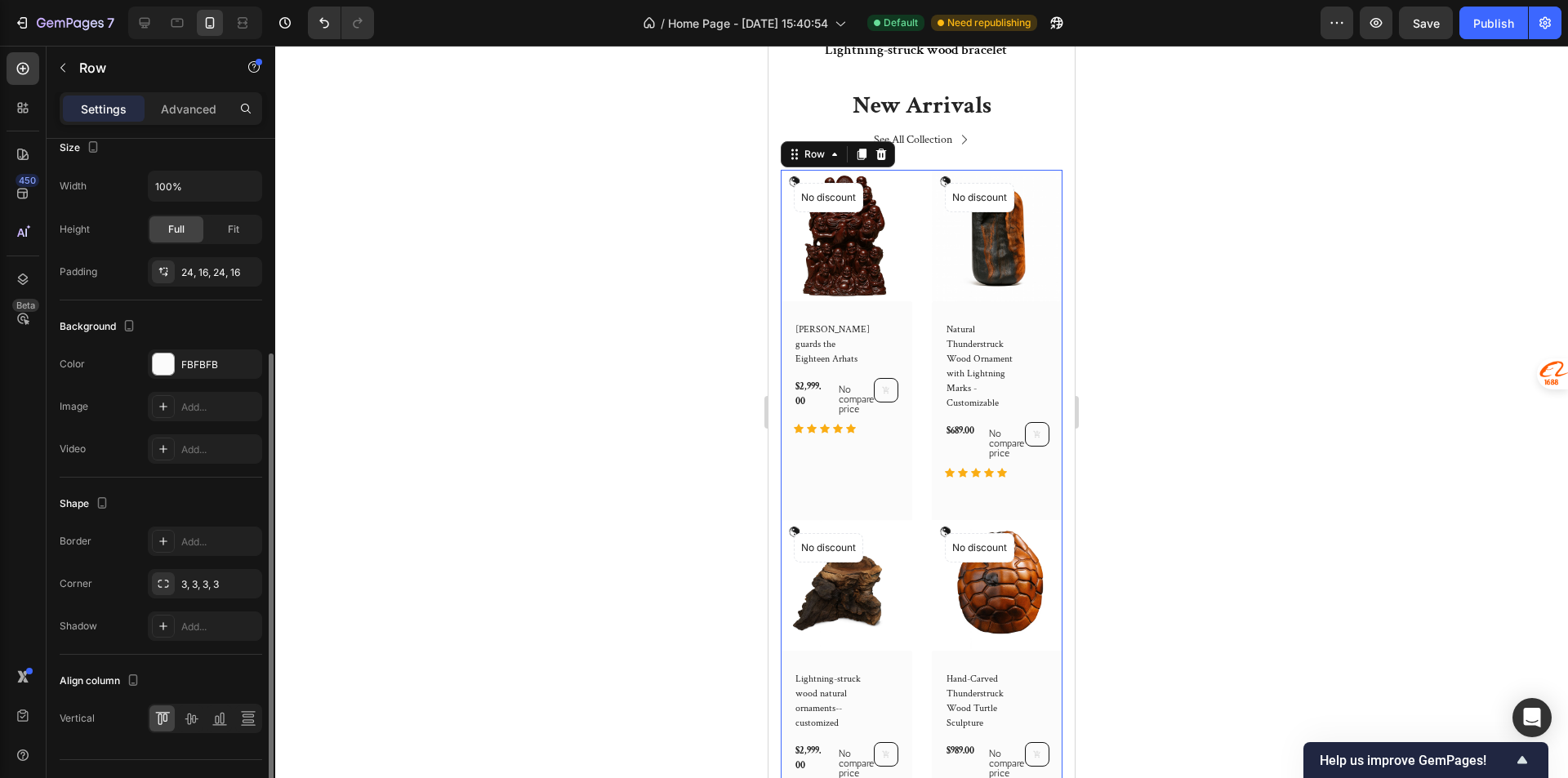
scroll to position [360, 0]
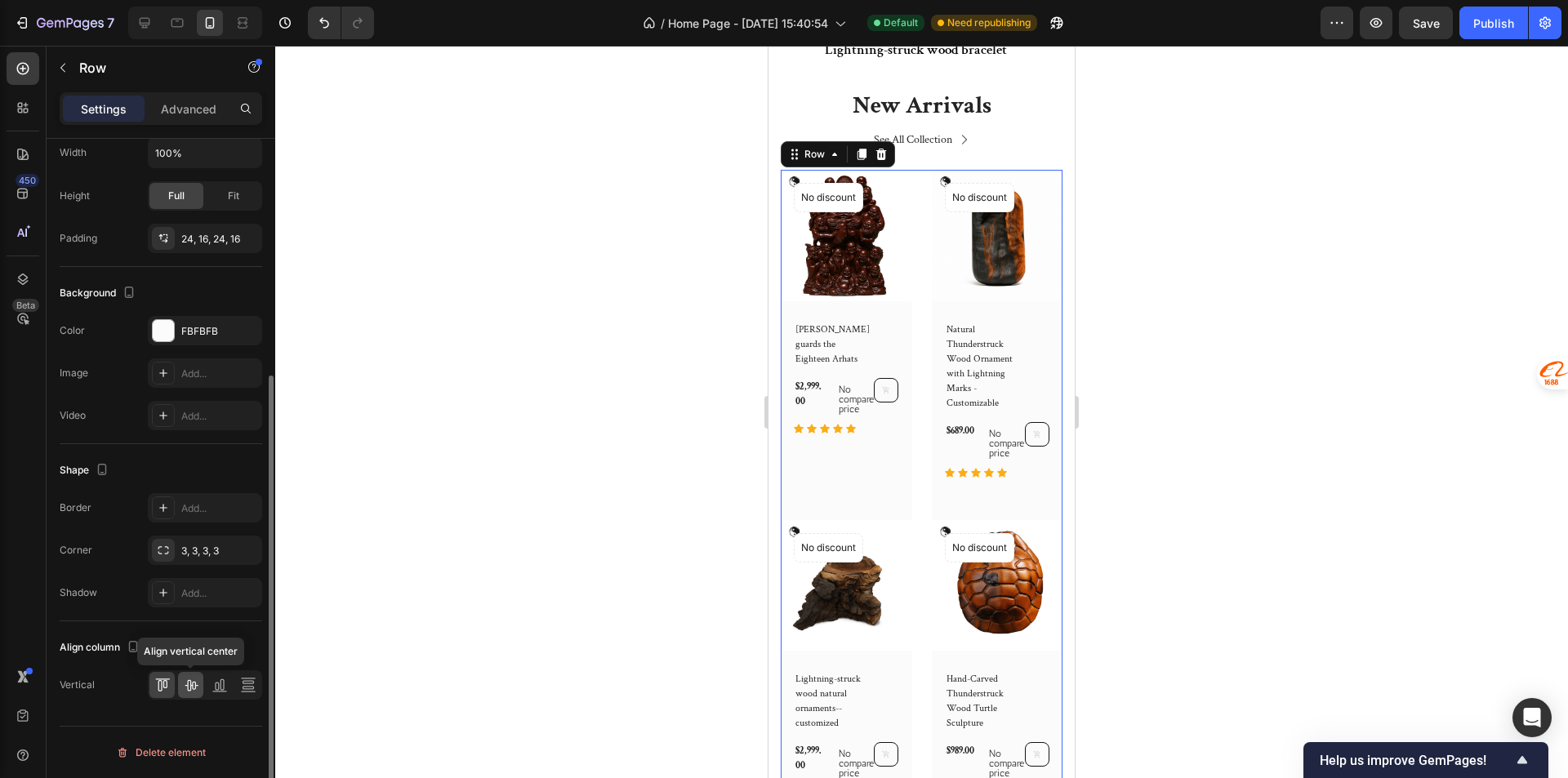
click at [186, 683] on icon at bounding box center [191, 685] width 16 height 16
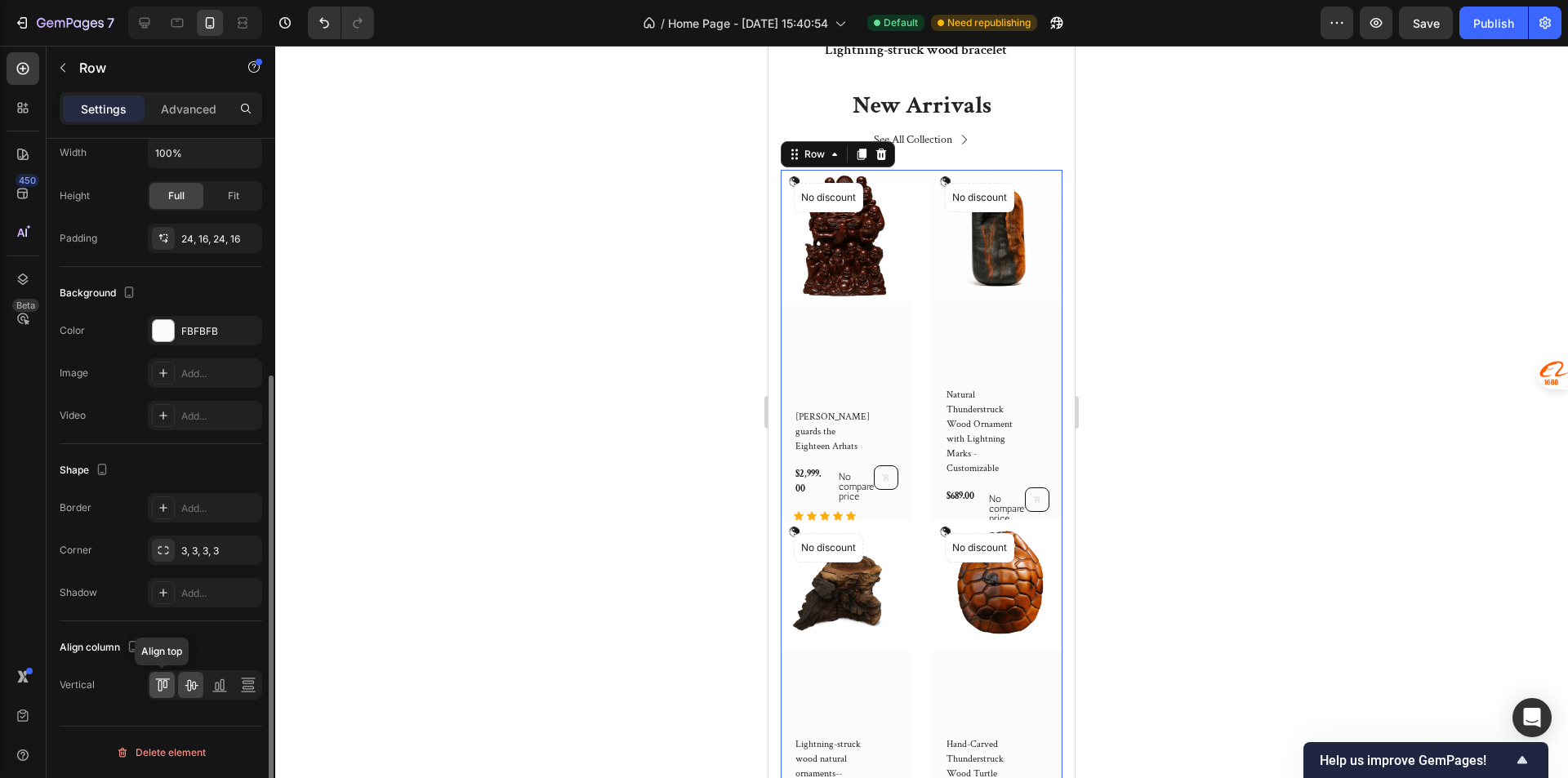
click at [164, 685] on icon at bounding box center [163, 685] width 16 height 16
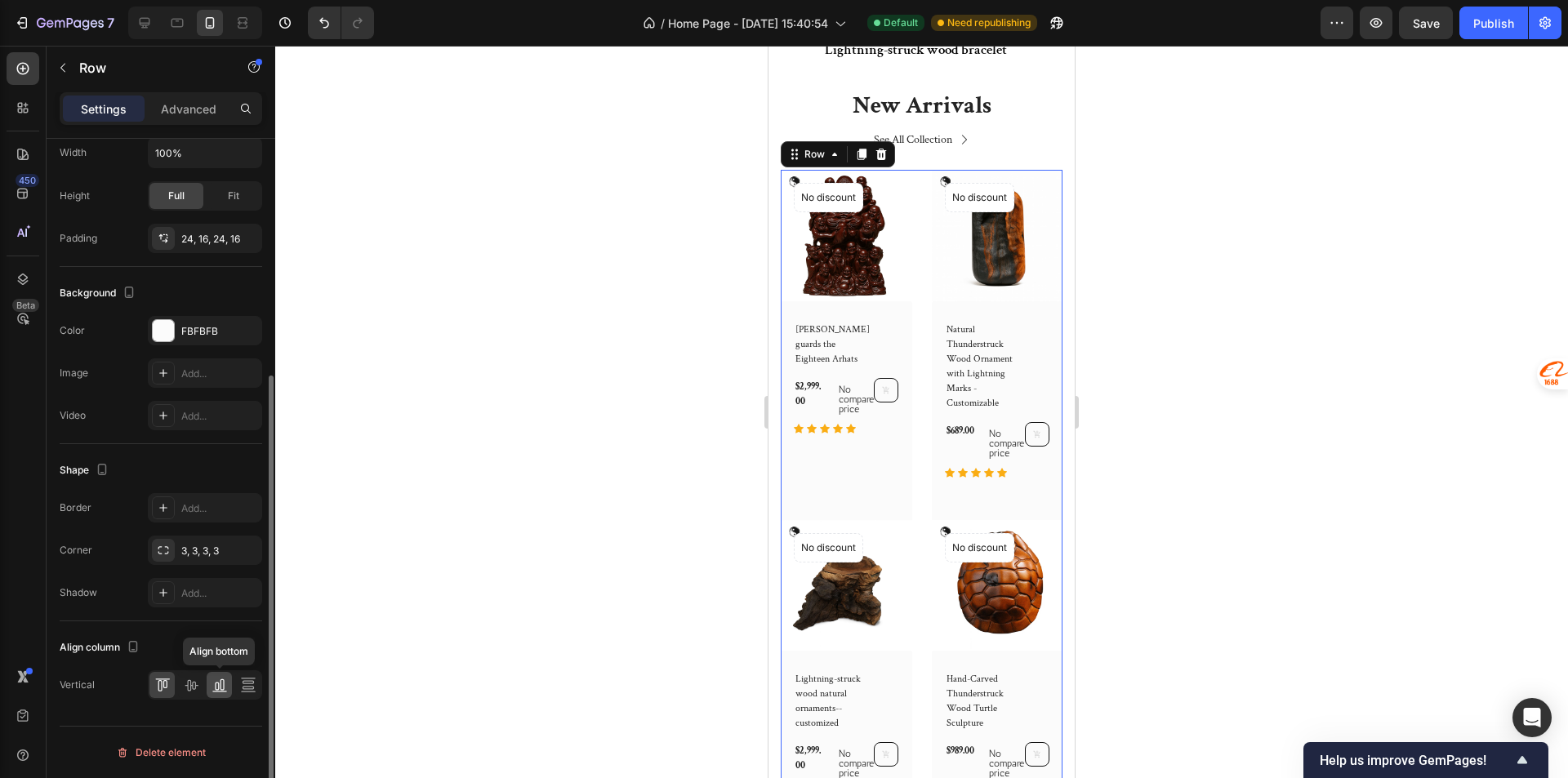
click at [217, 678] on icon at bounding box center [219, 685] width 16 height 16
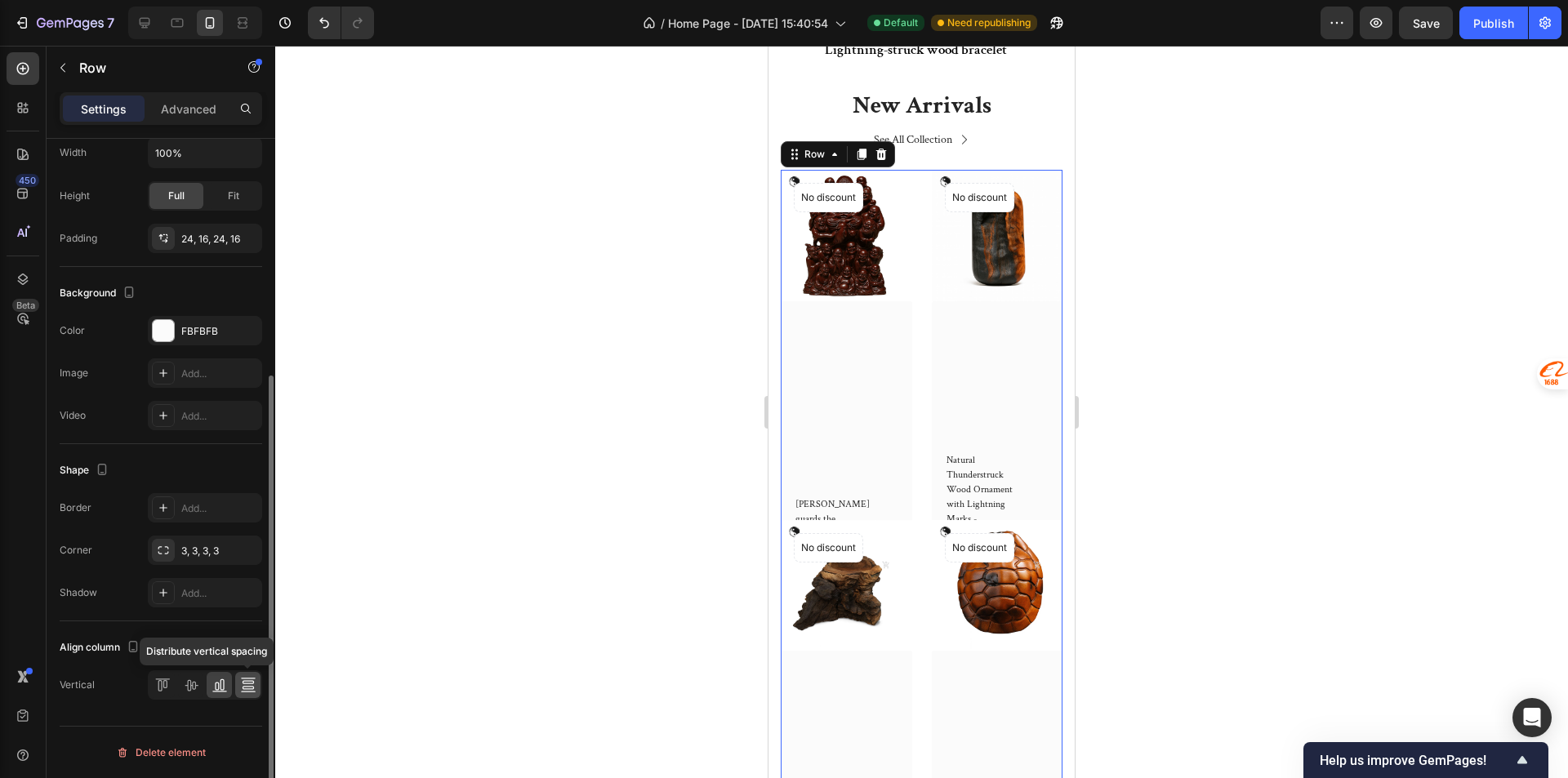
click at [255, 678] on icon at bounding box center [248, 677] width 15 height 1
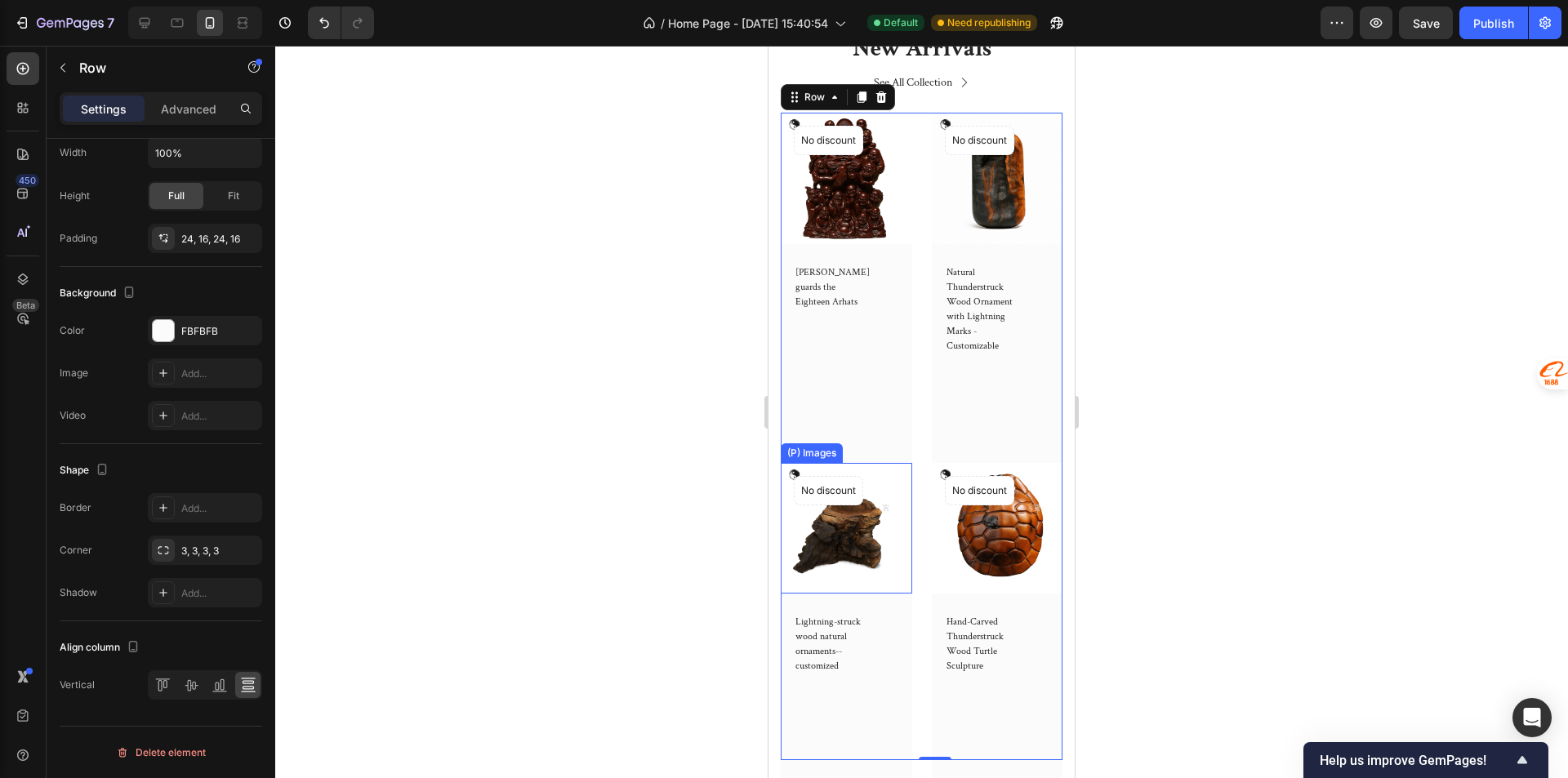
scroll to position [816, 0]
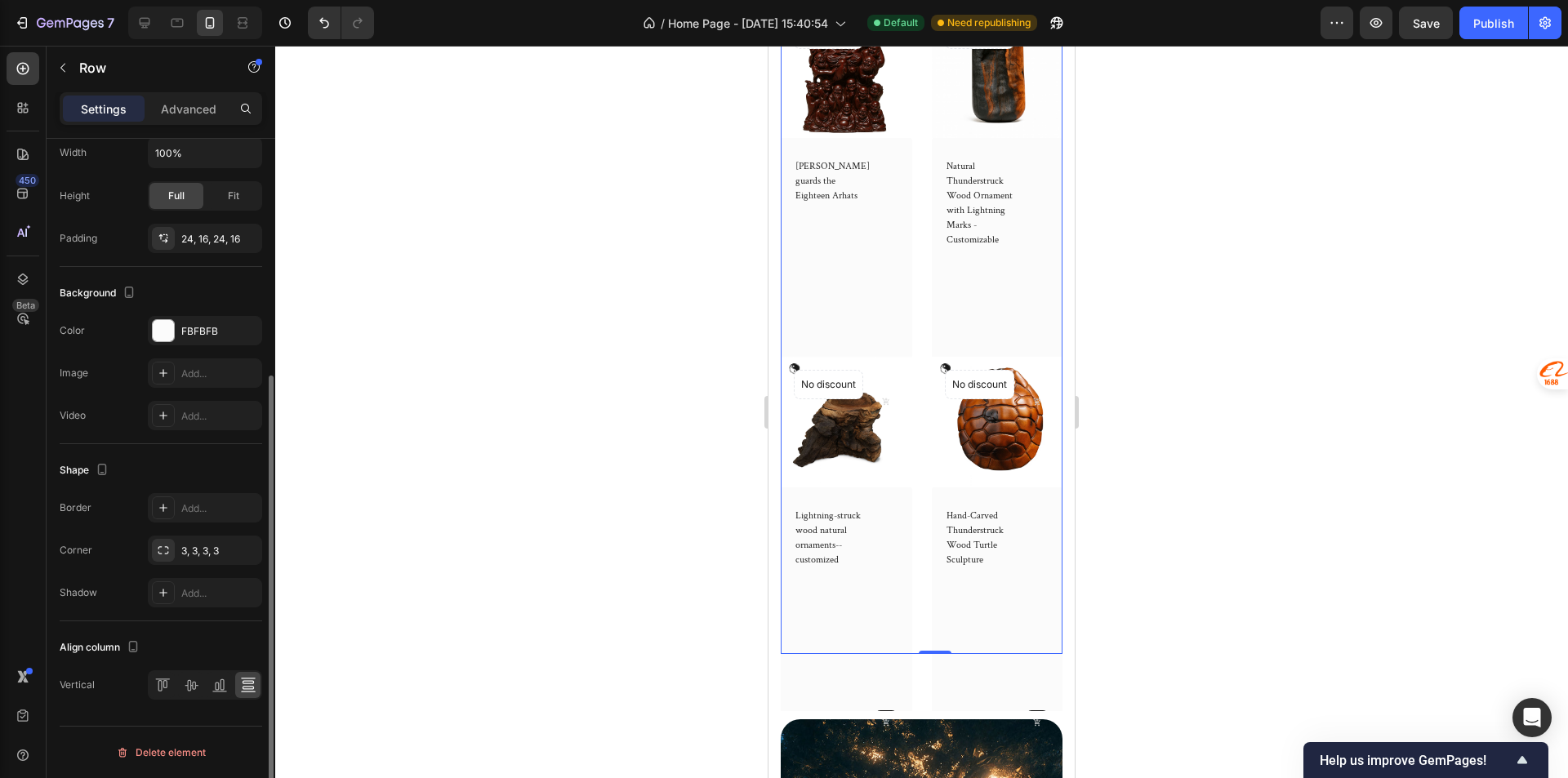
click at [172, 110] on p "Advanced" at bounding box center [189, 109] width 56 height 17
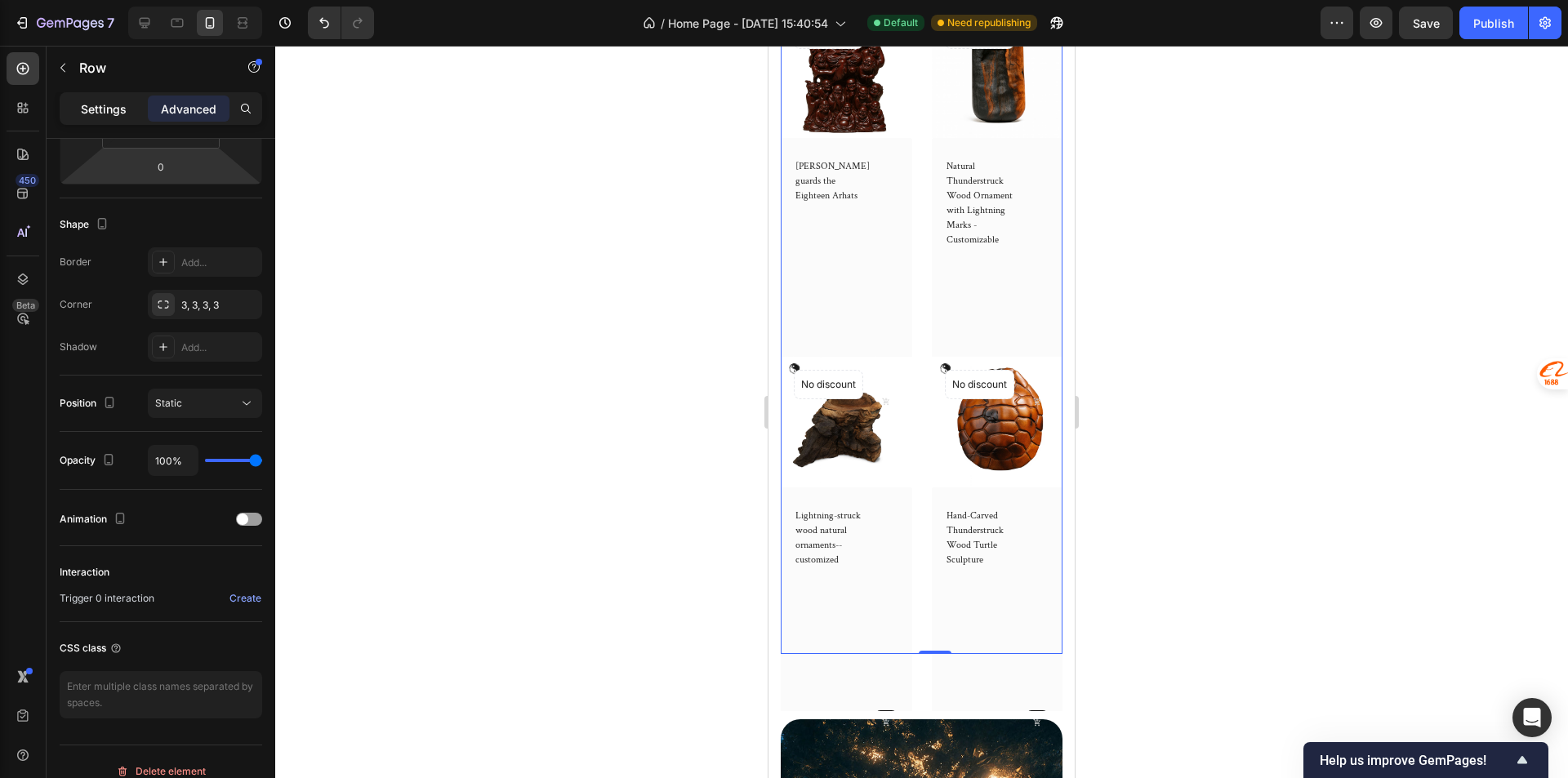
click at [119, 101] on p "Settings" at bounding box center [104, 109] width 46 height 17
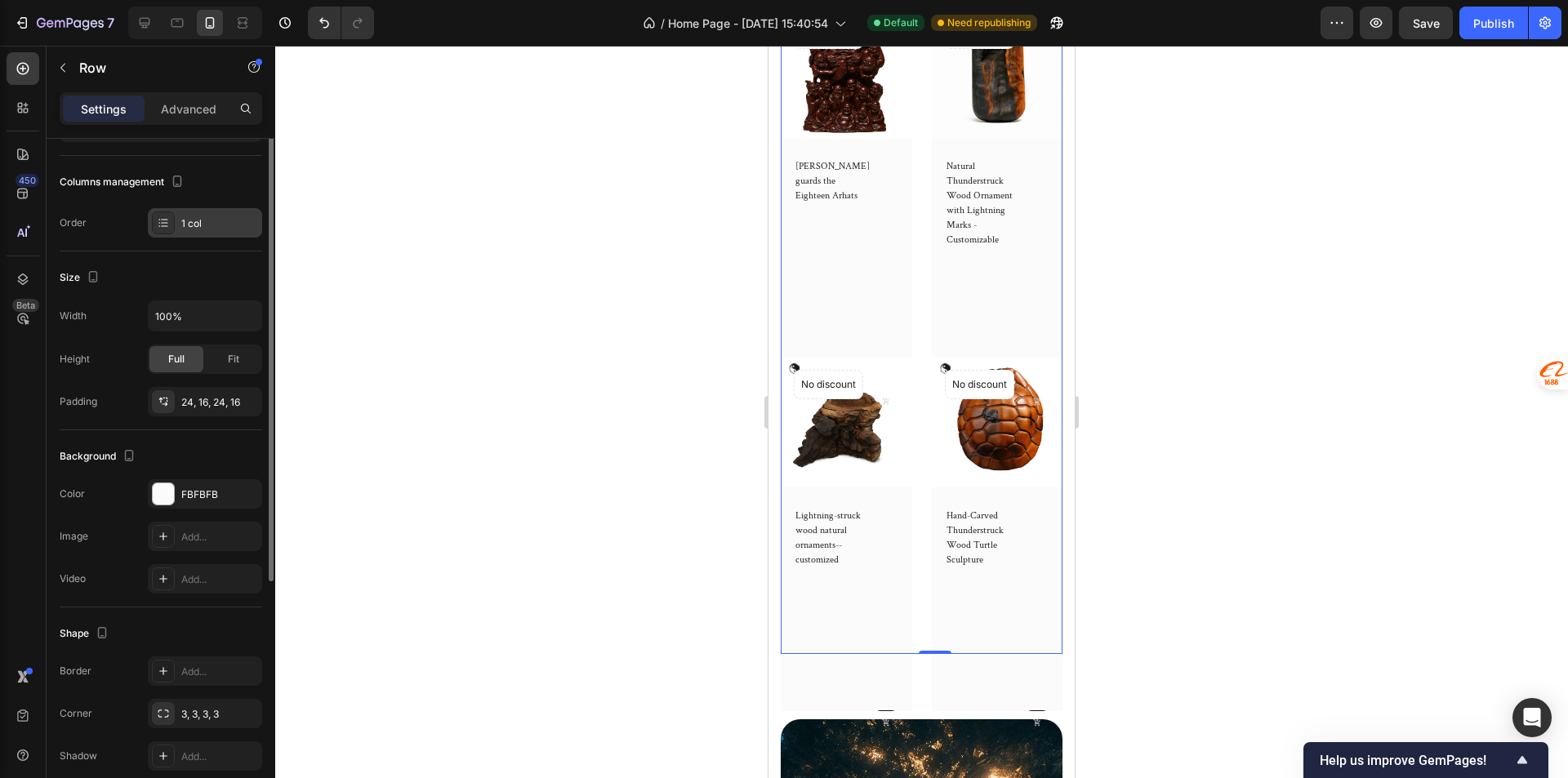
scroll to position [115, 0]
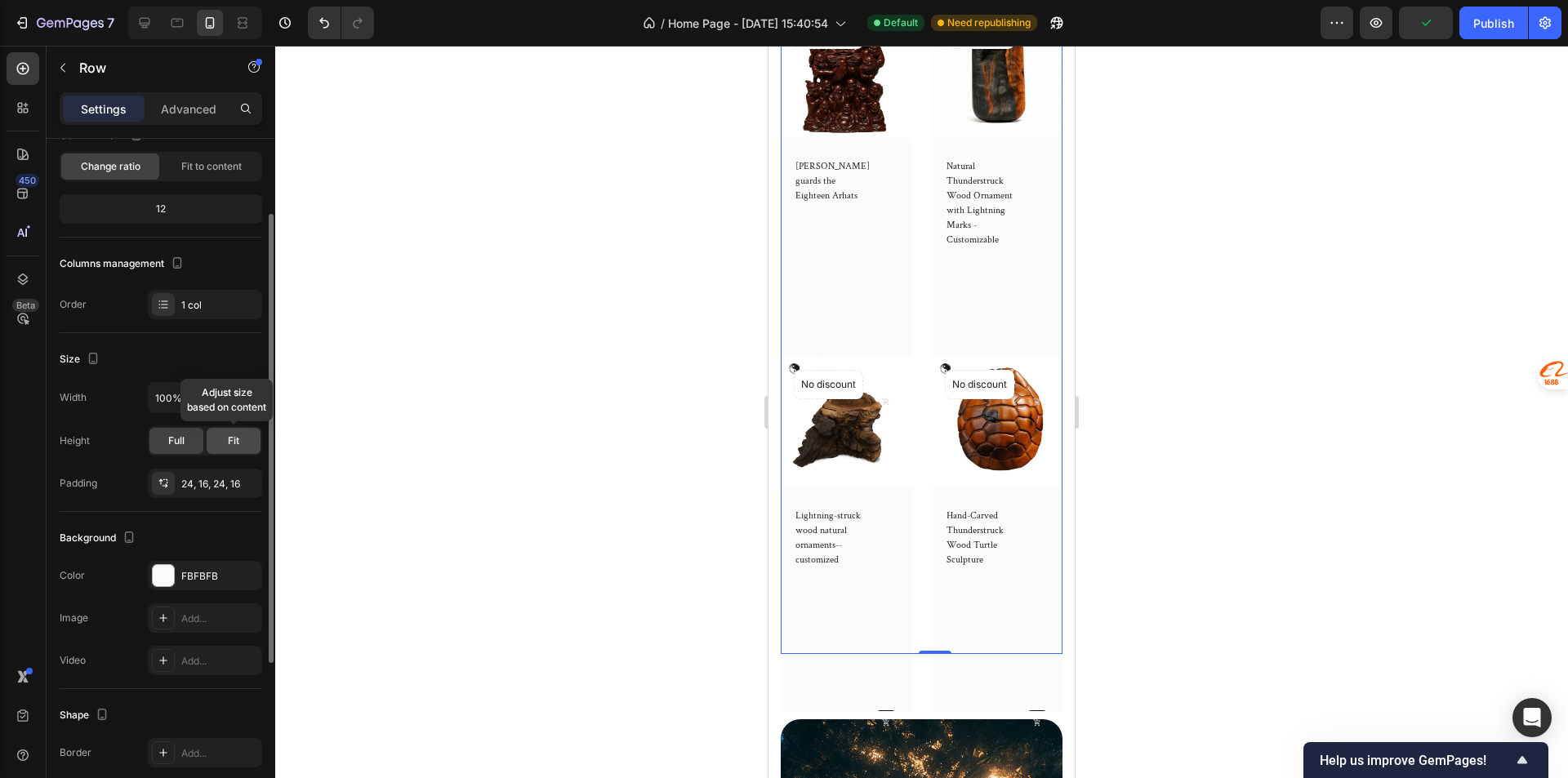
click at [244, 438] on div "Fit" at bounding box center [233, 441] width 54 height 26
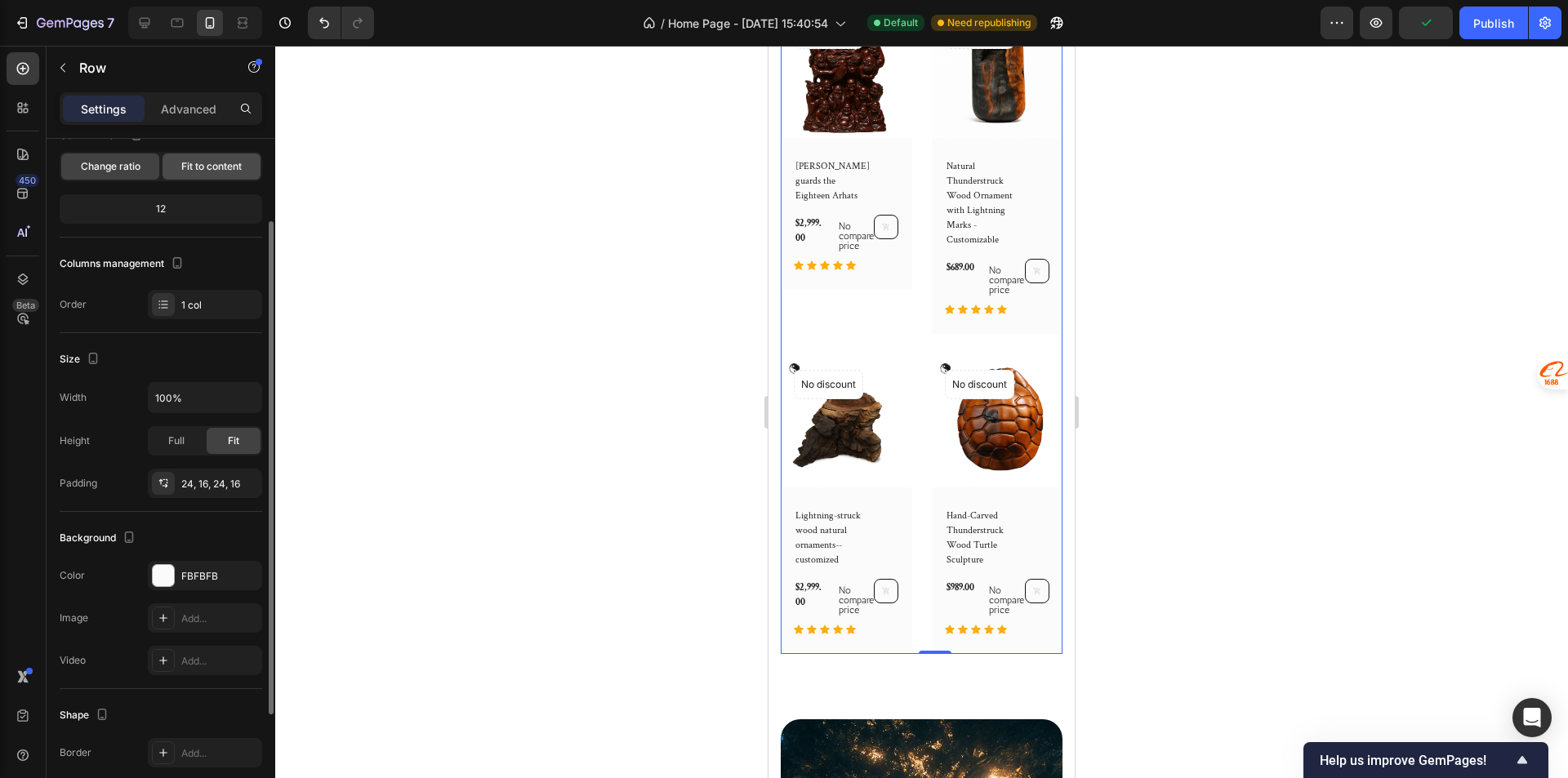
scroll to position [0, 0]
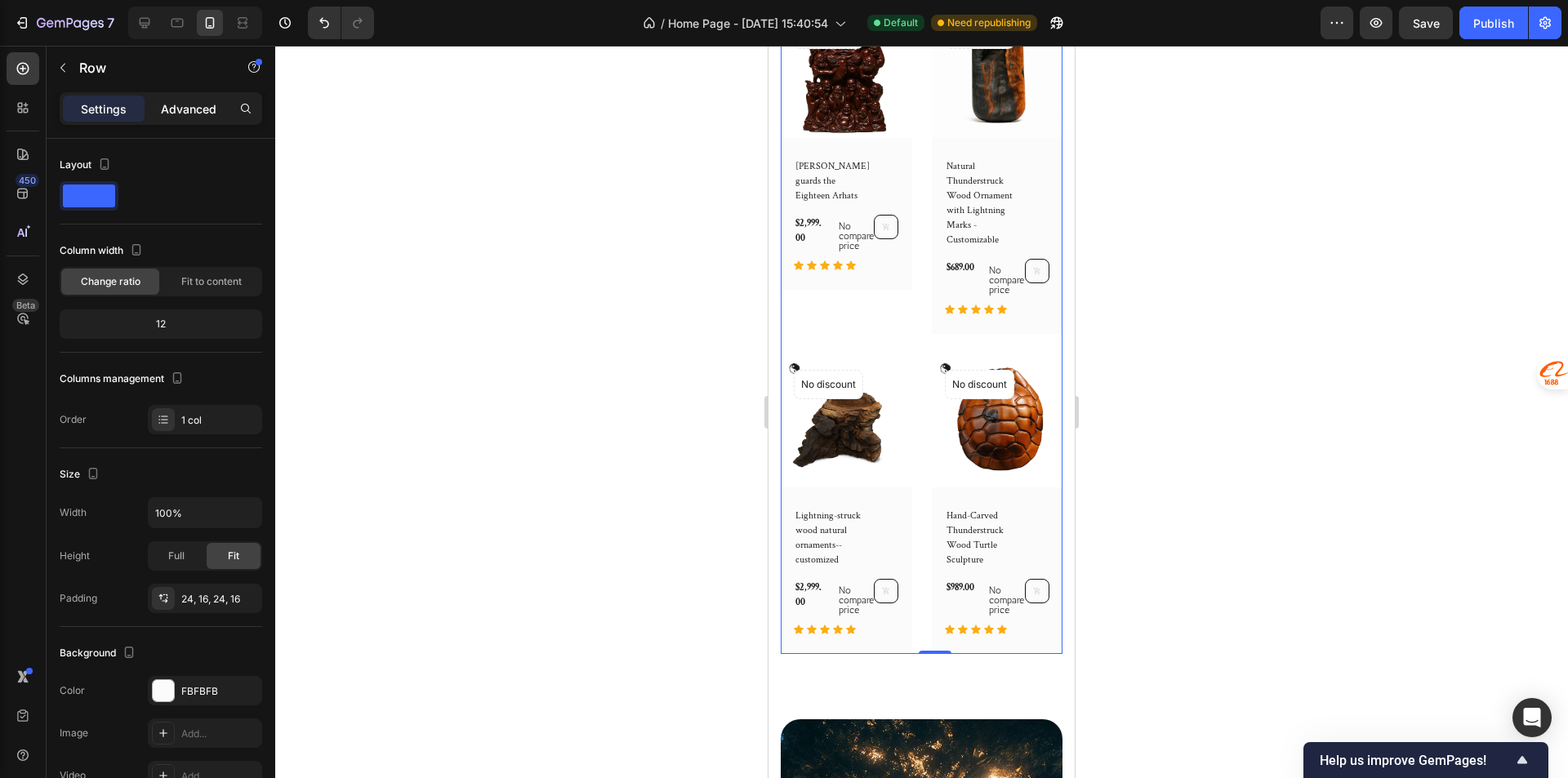
click at [178, 121] on div "Advanced" at bounding box center [189, 109] width 82 height 26
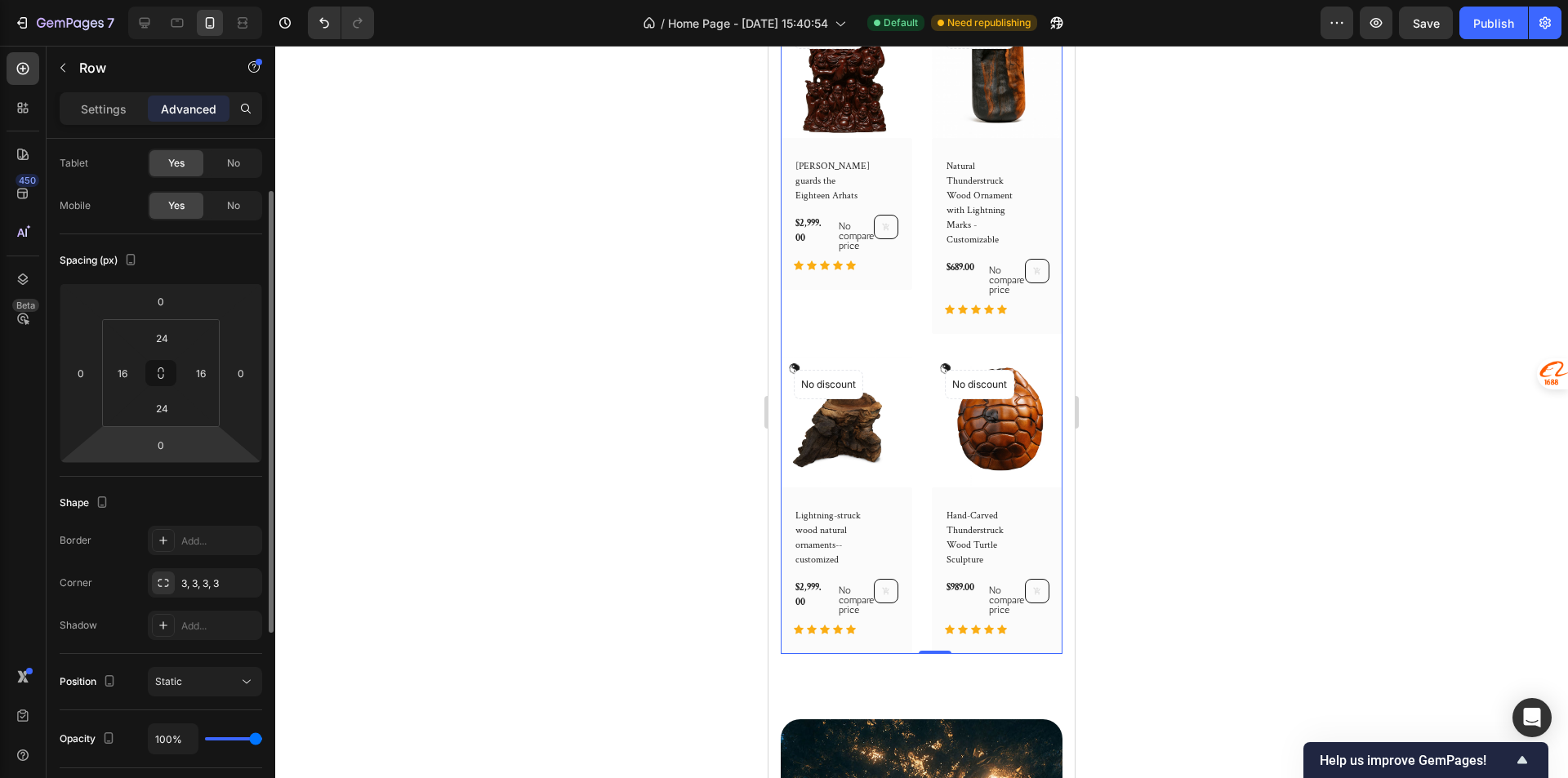
scroll to position [164, 0]
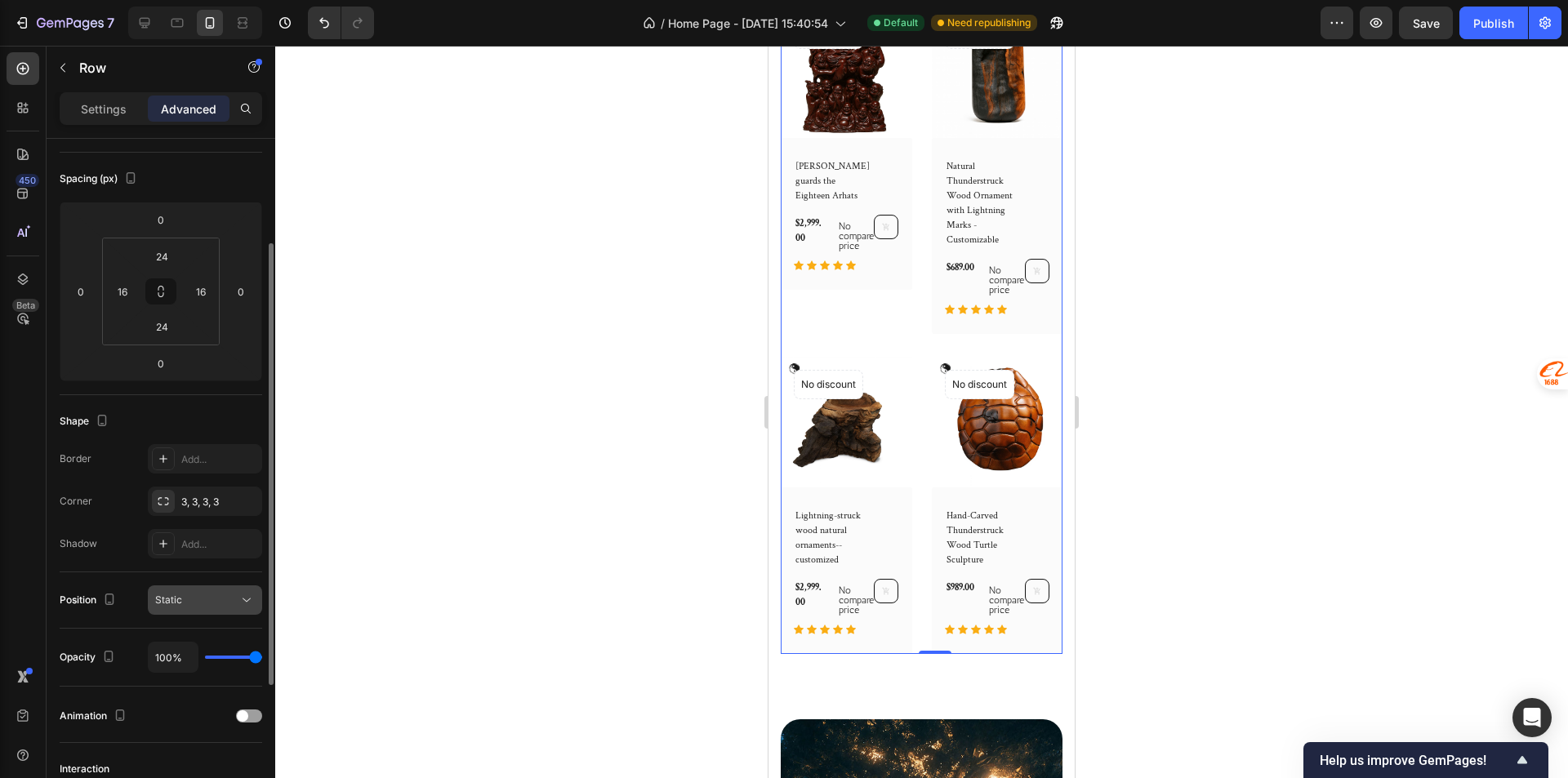
click at [214, 589] on button "Static" at bounding box center [205, 600] width 115 height 29
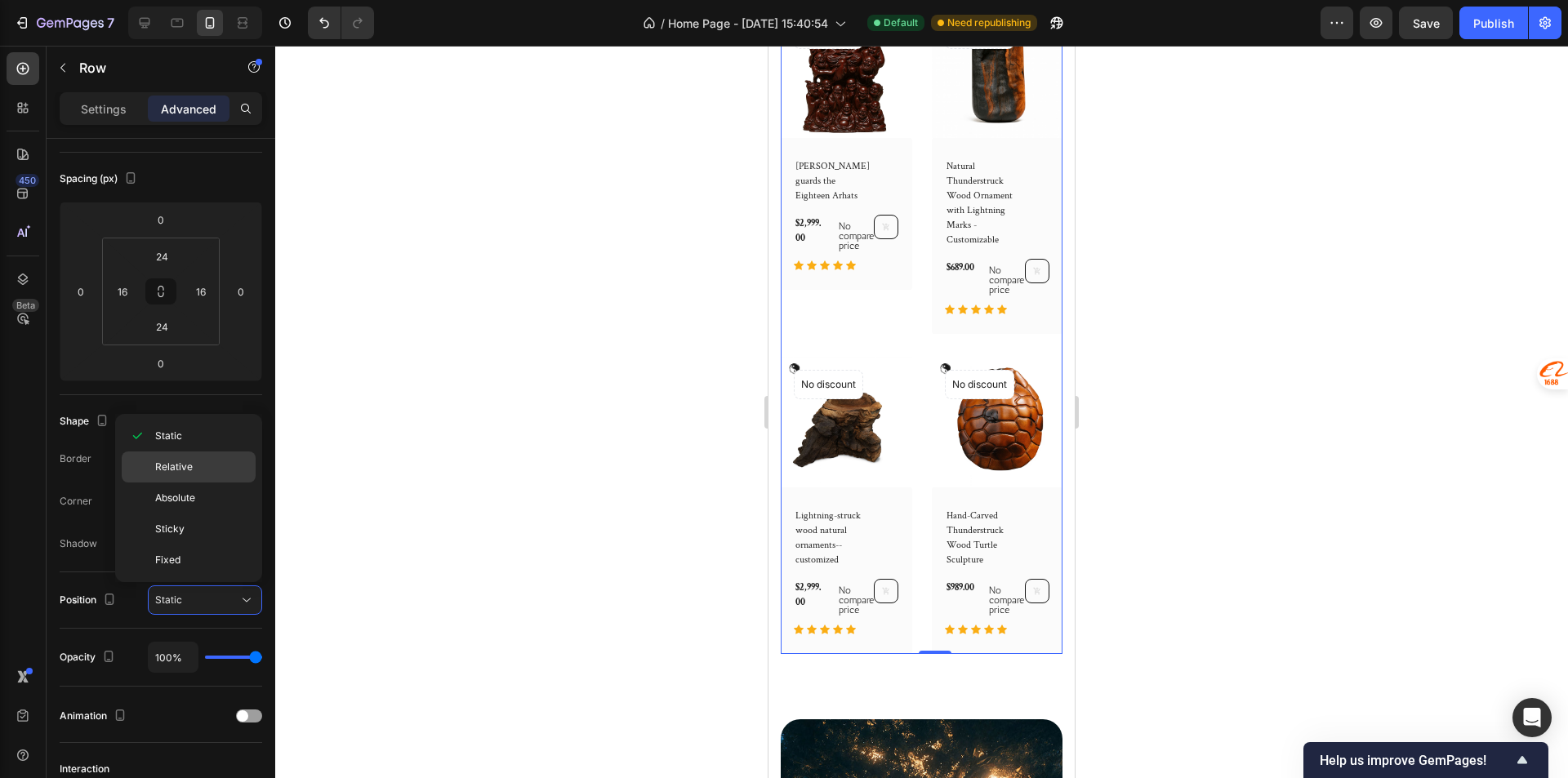
click at [187, 470] on span "Relative" at bounding box center [174, 467] width 38 height 15
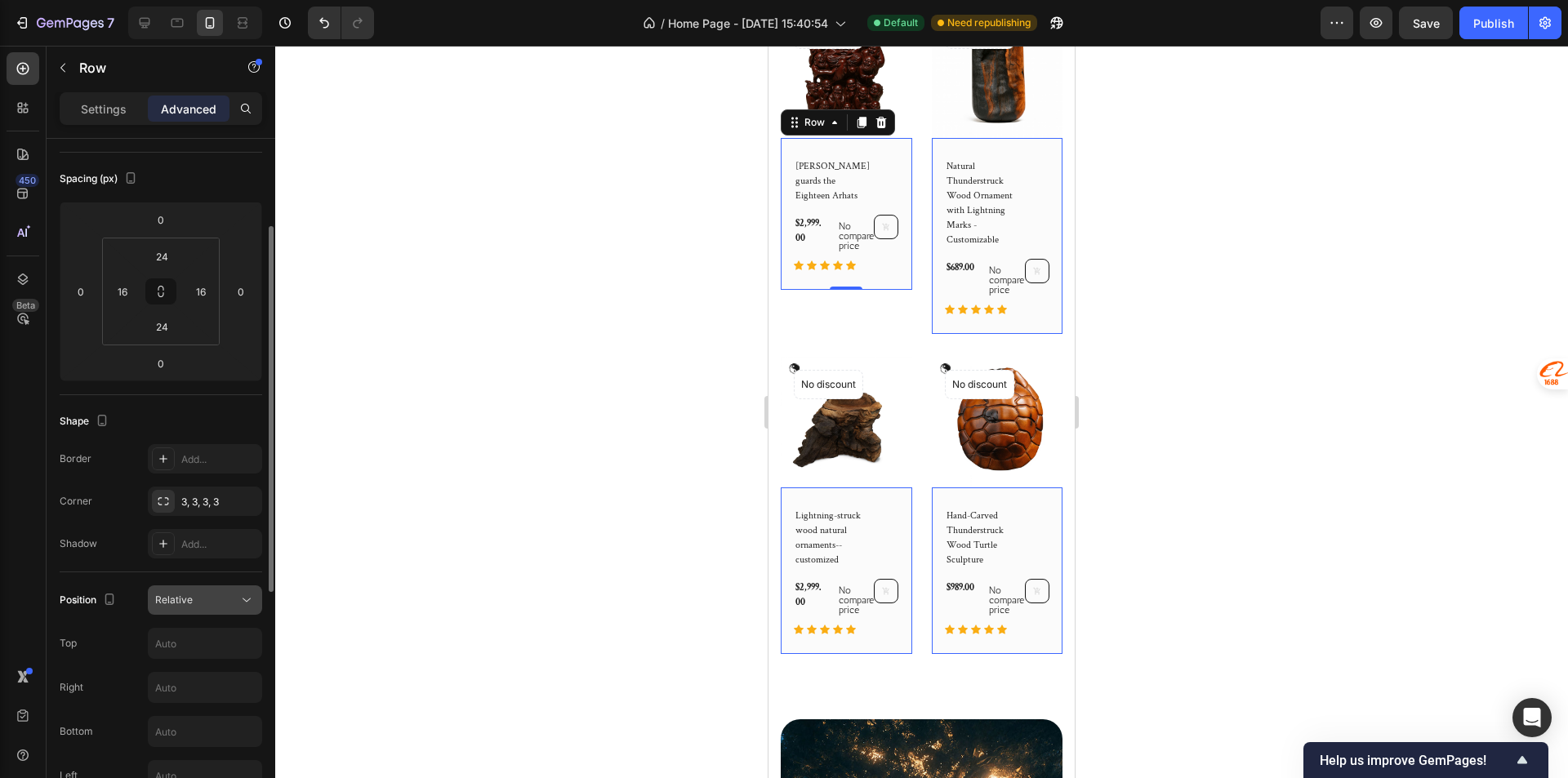
click at [219, 608] on button "Relative" at bounding box center [205, 600] width 115 height 29
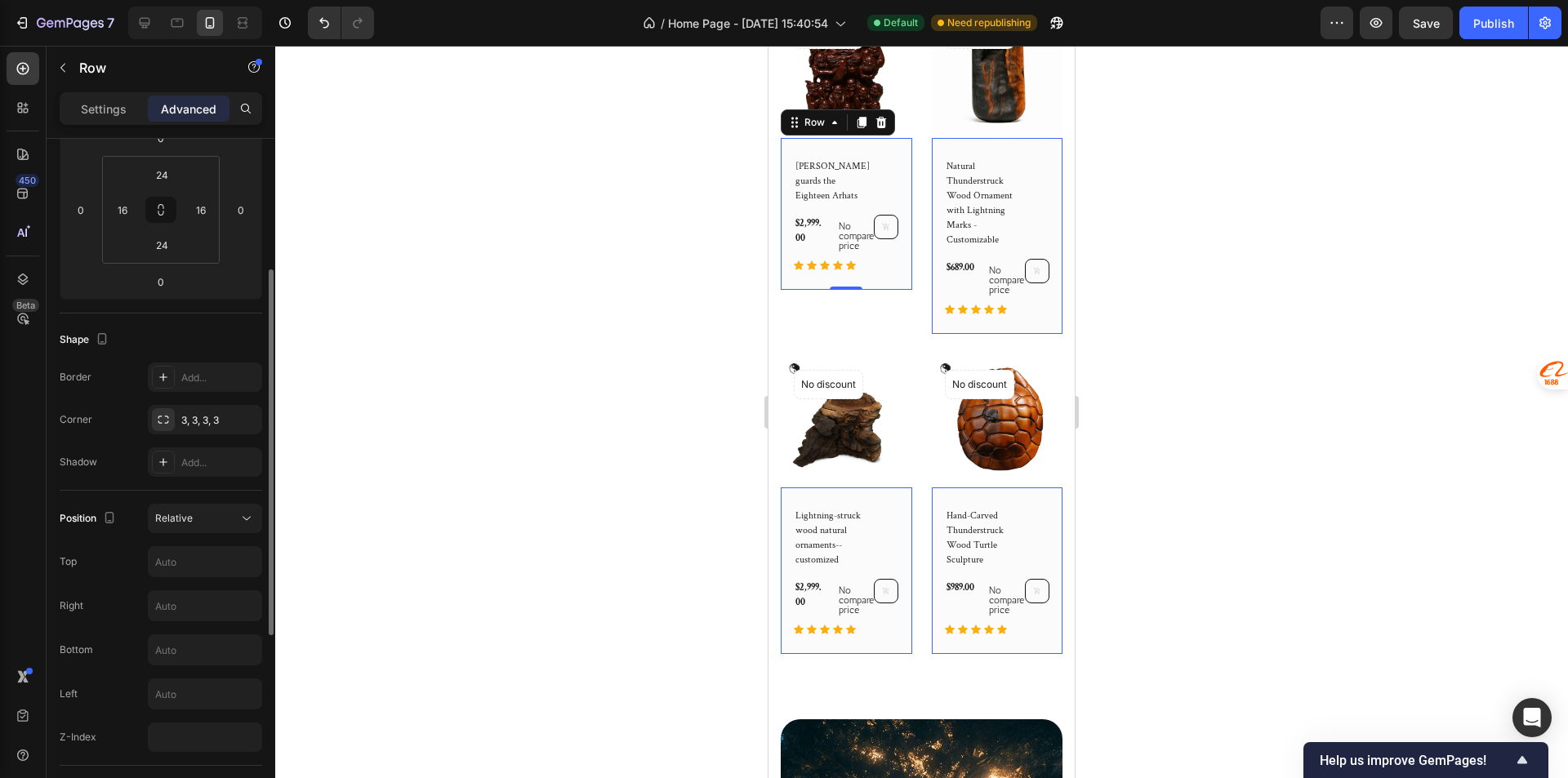
click at [110, 567] on div "Top" at bounding box center [160, 561] width 202 height 31
click at [169, 561] on input "text" at bounding box center [205, 561] width 113 height 29
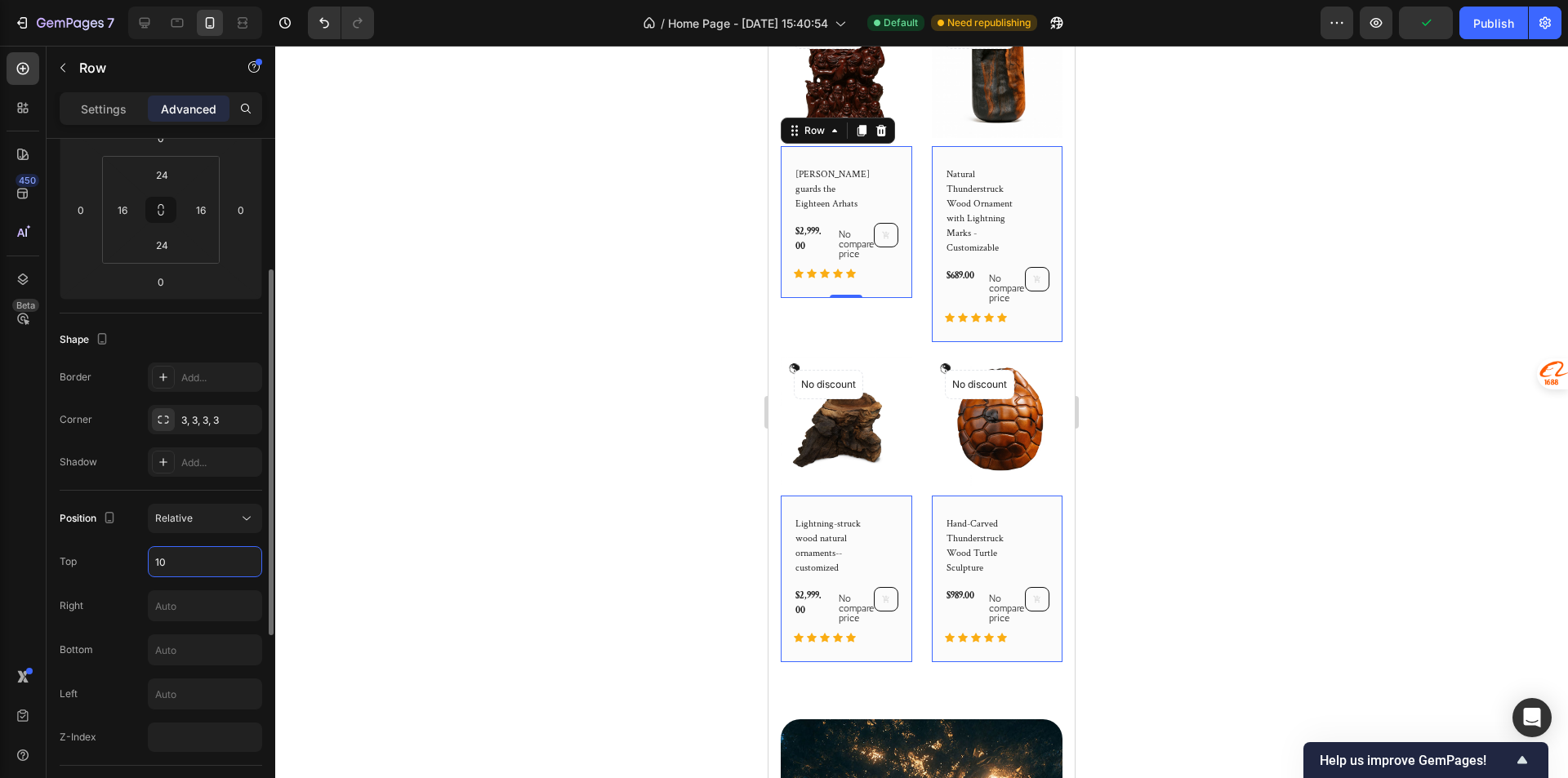
type input "100"
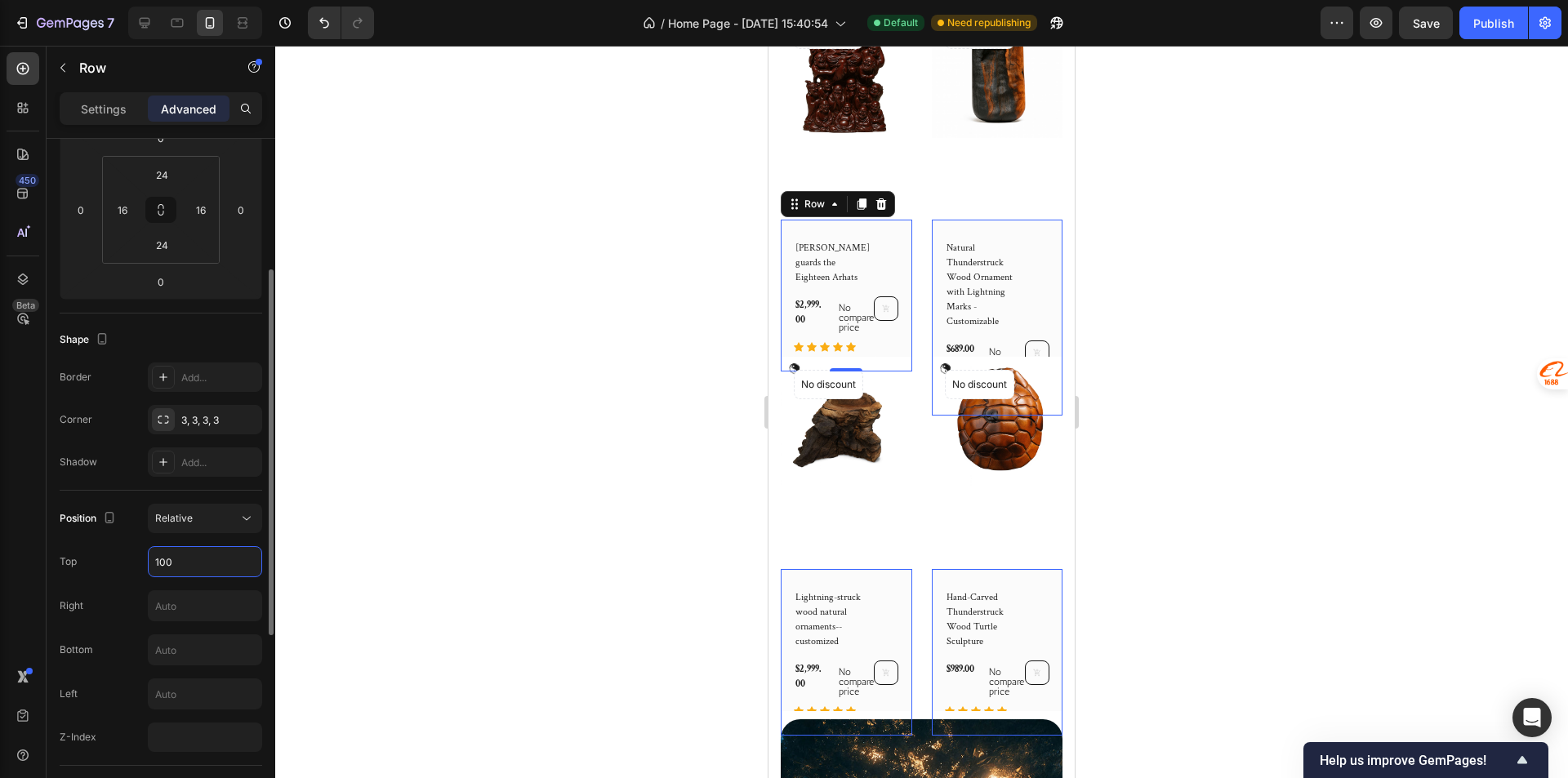
drag, startPoint x: 172, startPoint y: 563, endPoint x: 127, endPoint y: 568, distance: 45.3
click at [127, 568] on div "Top 100" at bounding box center [160, 561] width 202 height 31
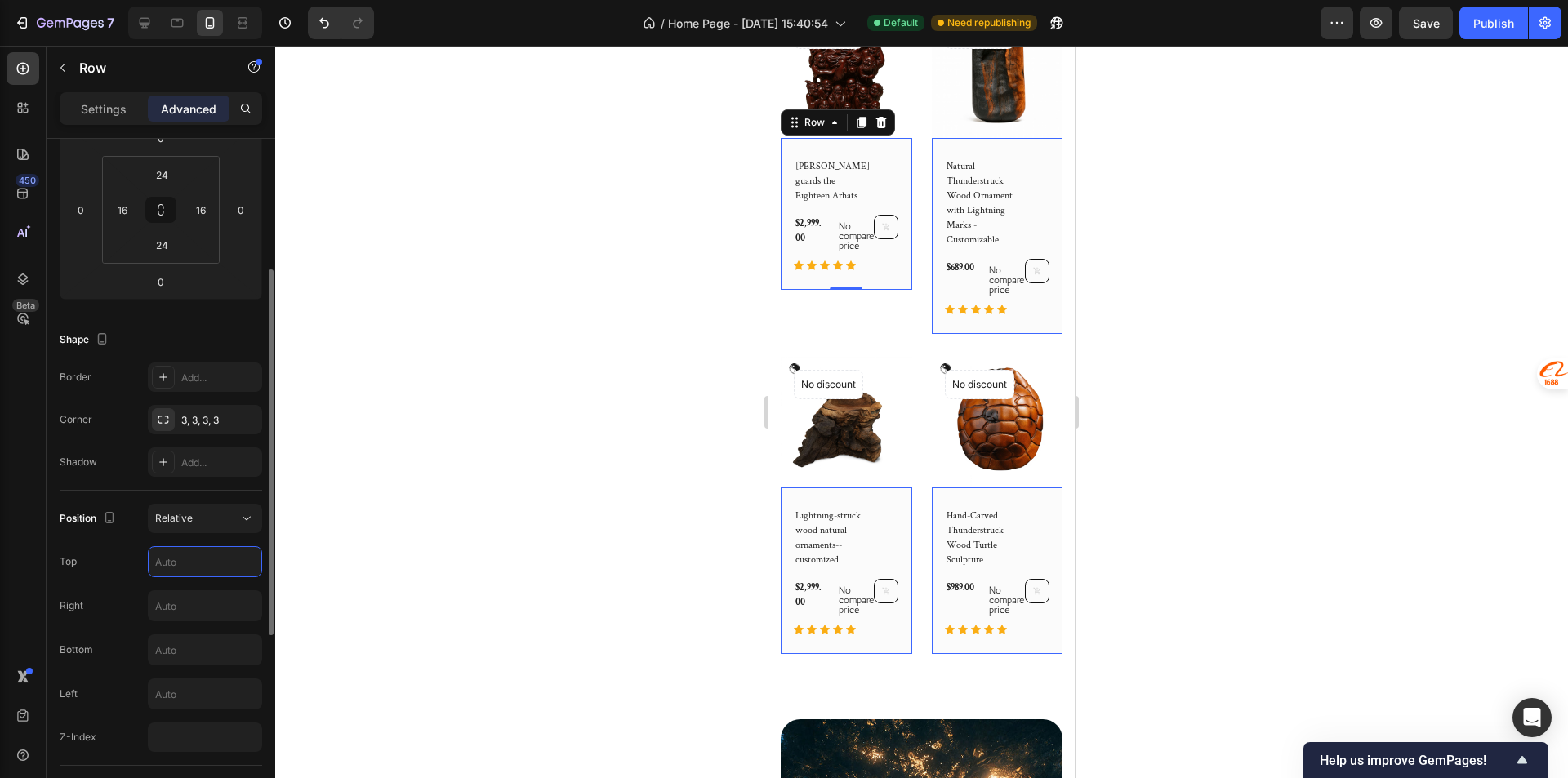
scroll to position [326, 0]
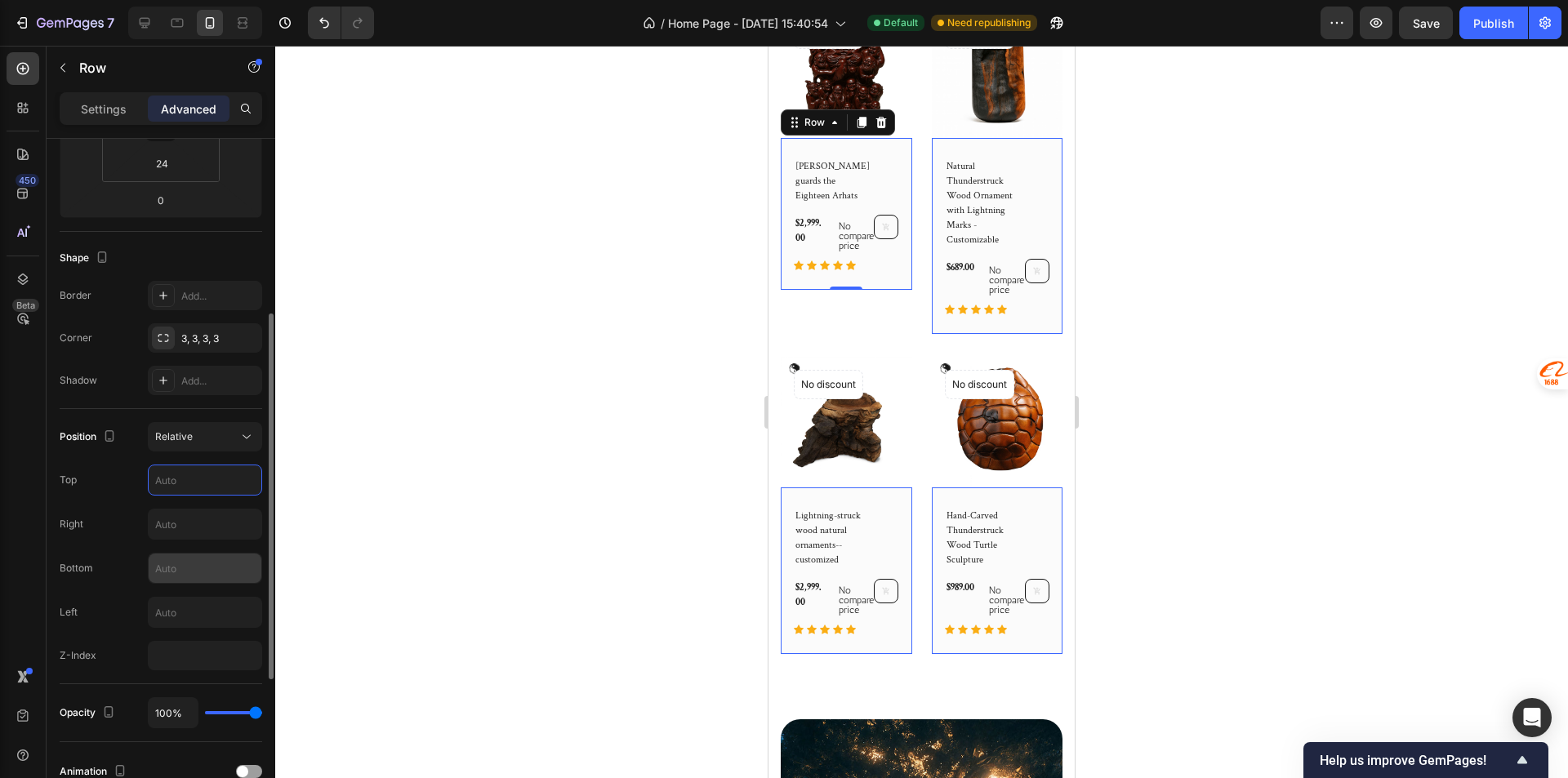
click at [214, 554] on input "text" at bounding box center [205, 568] width 113 height 29
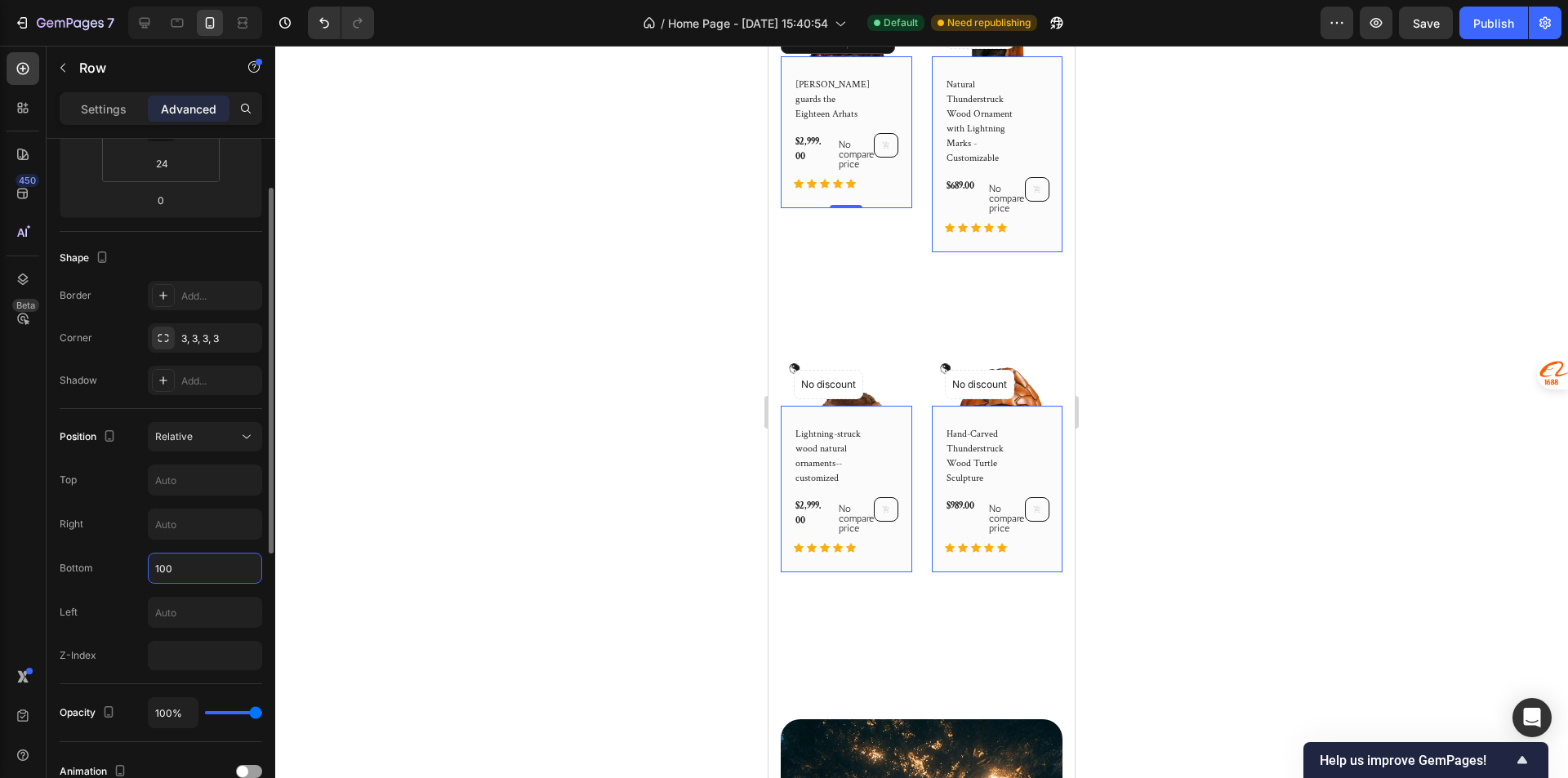
scroll to position [245, 0]
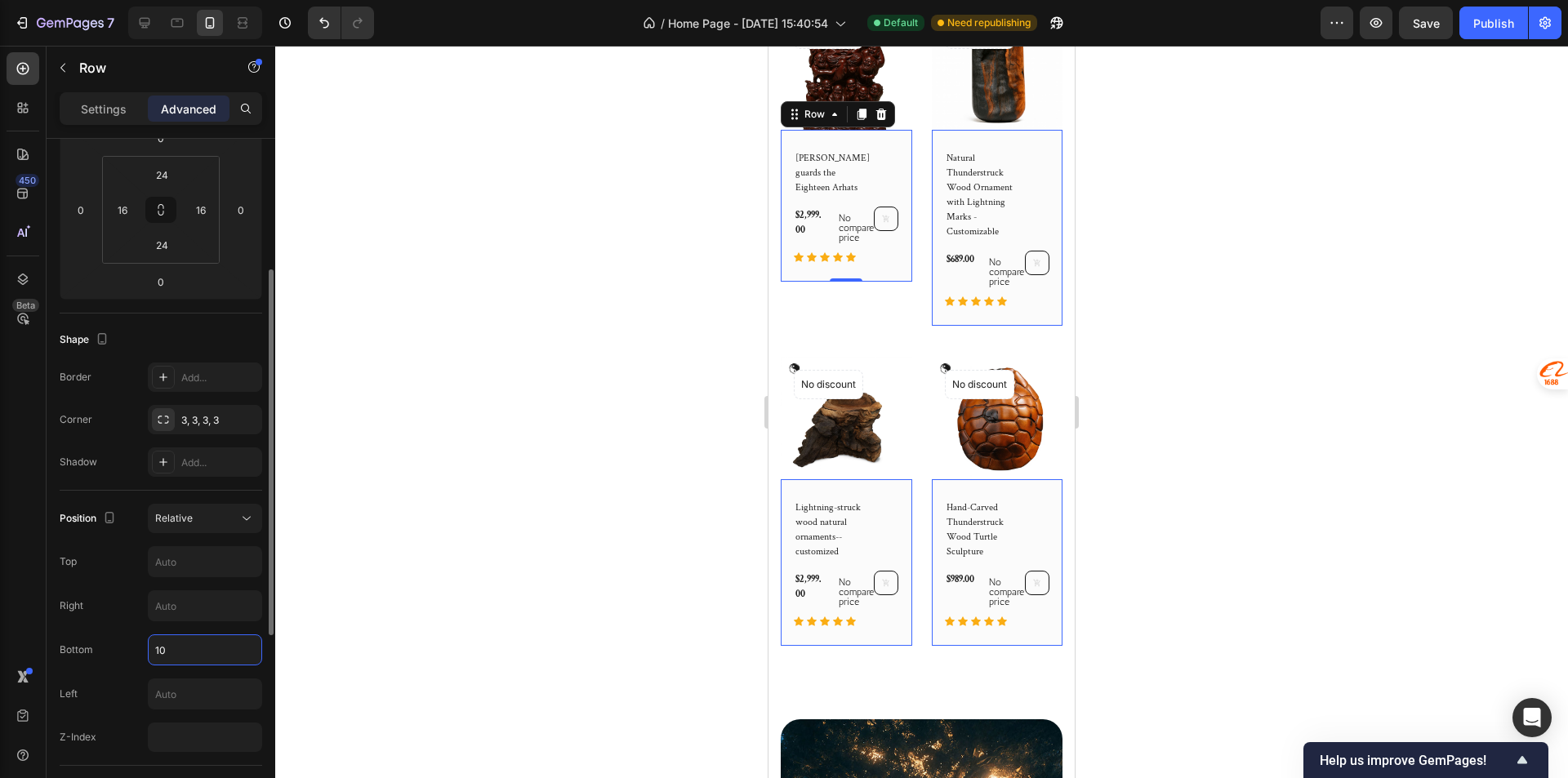
type input "1"
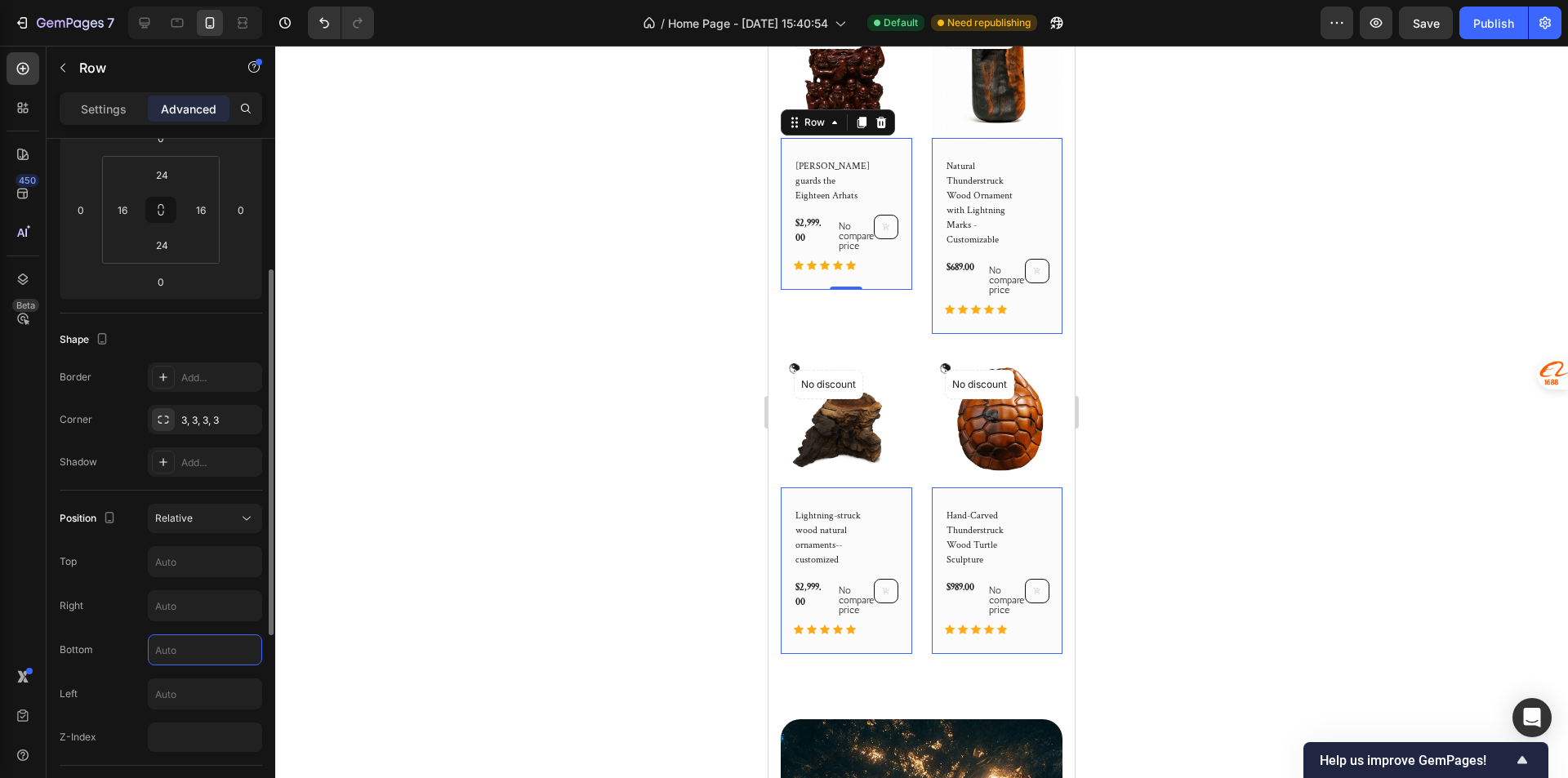
scroll to position [326, 0]
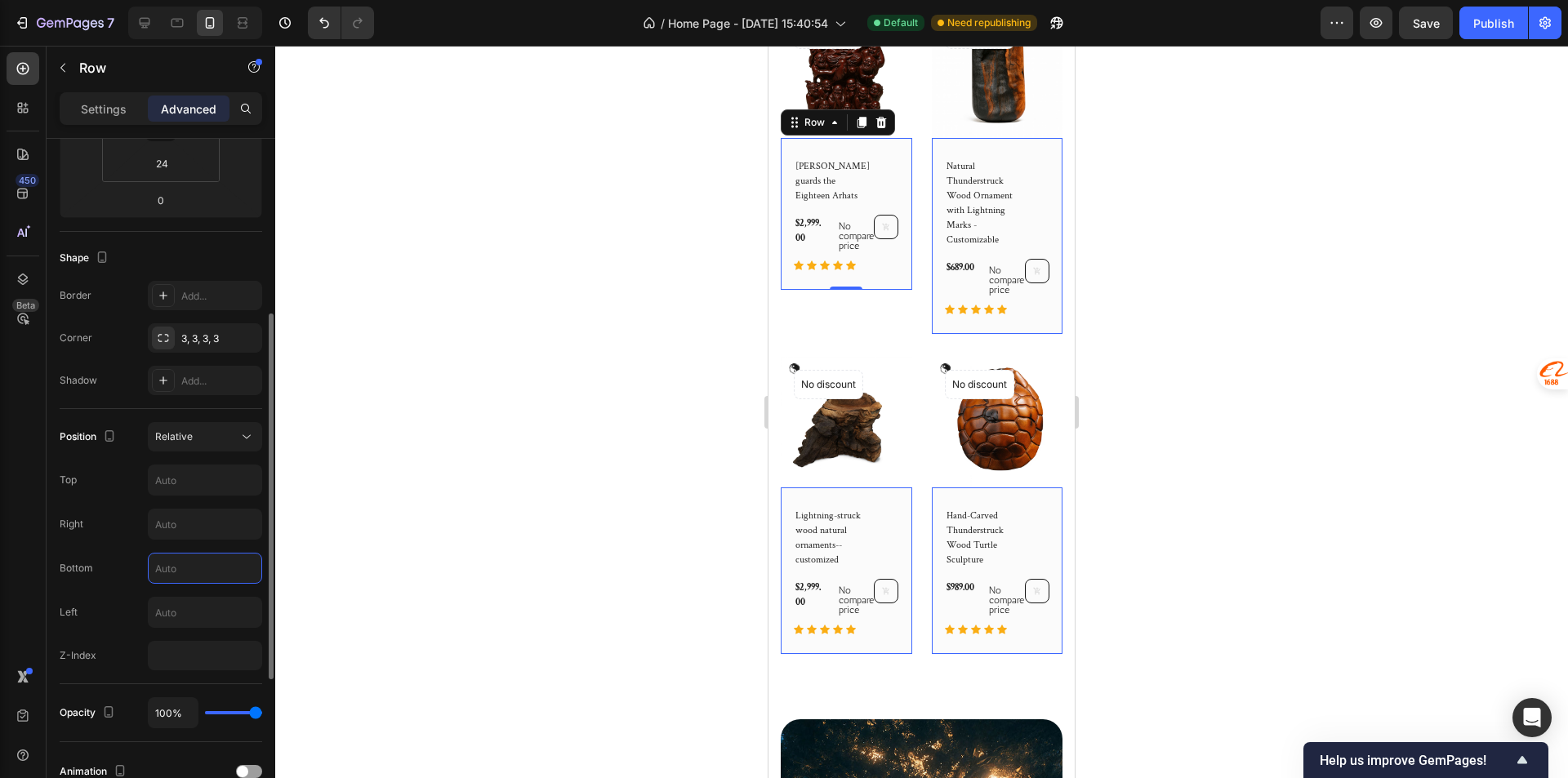
click at [165, 452] on div "Position Relative Top Right Bottom Left Z-Index" at bounding box center [160, 546] width 202 height 248
click at [166, 449] on button "Relative" at bounding box center [205, 437] width 115 height 29
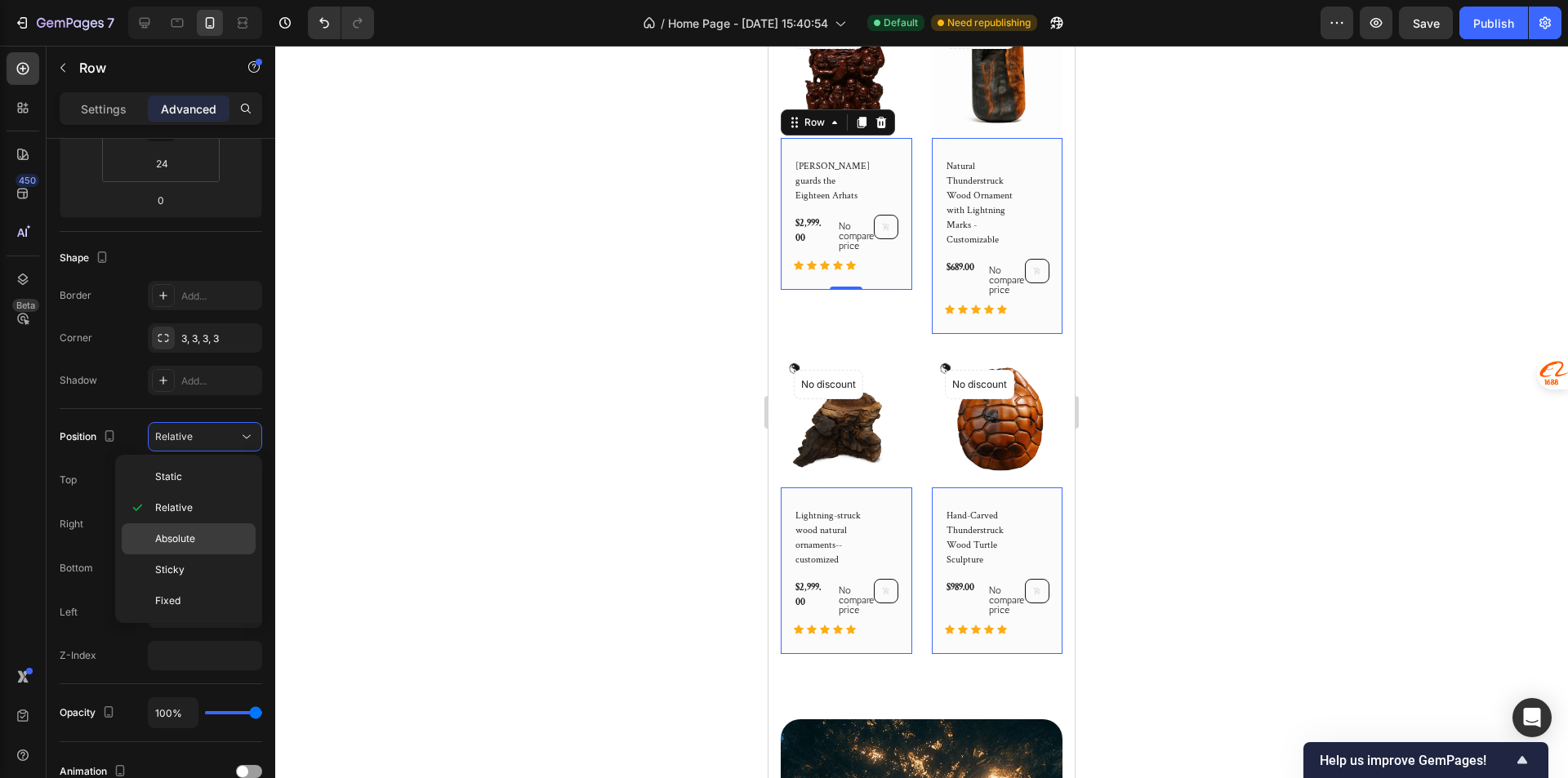
click at [223, 530] on div "Absolute" at bounding box center [189, 539] width 134 height 31
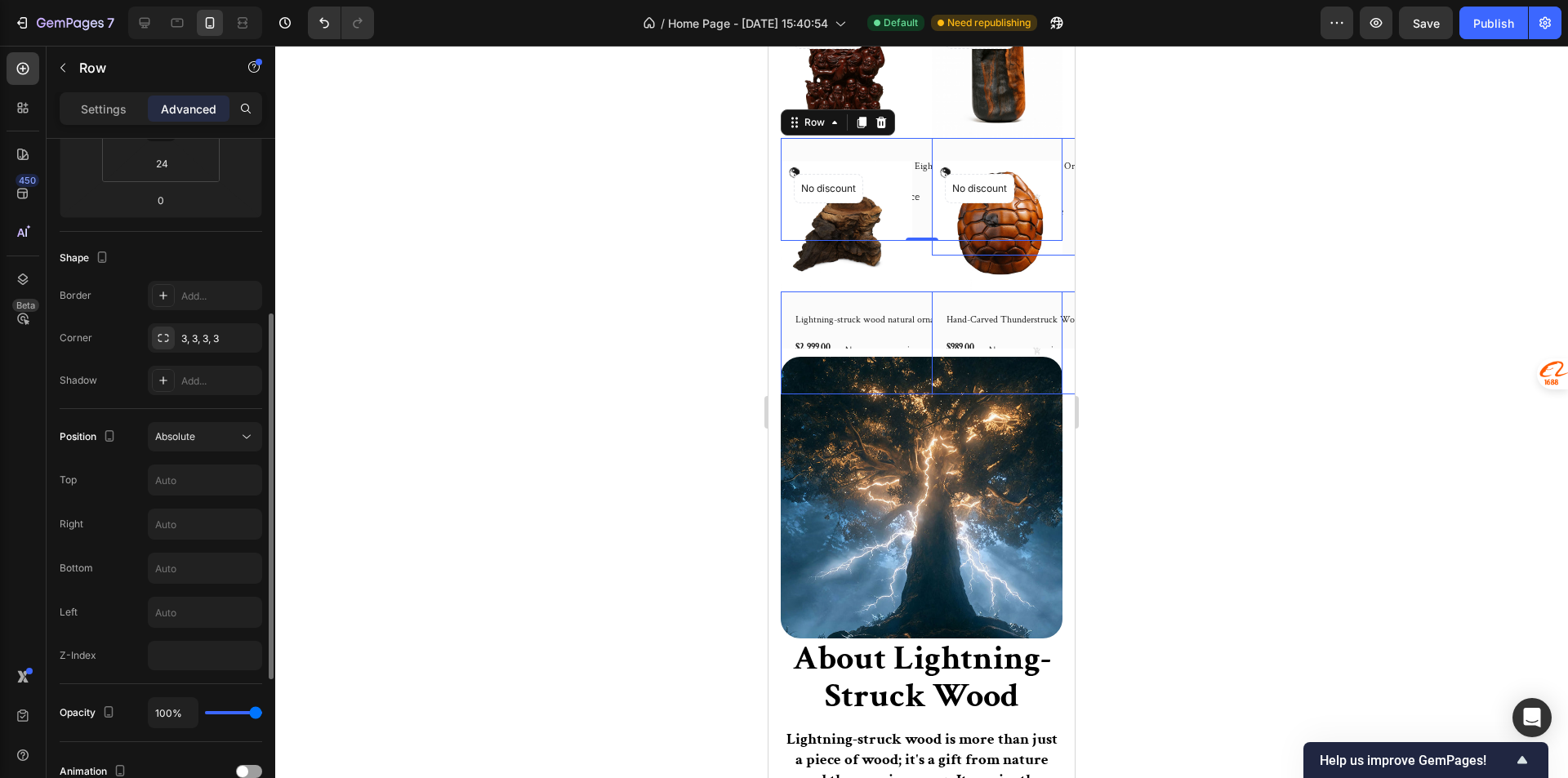
click at [186, 452] on div "Position Absolute Top Right Bottom Left Z-Index" at bounding box center [160, 546] width 202 height 248
click at [166, 438] on span "Absolute" at bounding box center [175, 436] width 40 height 12
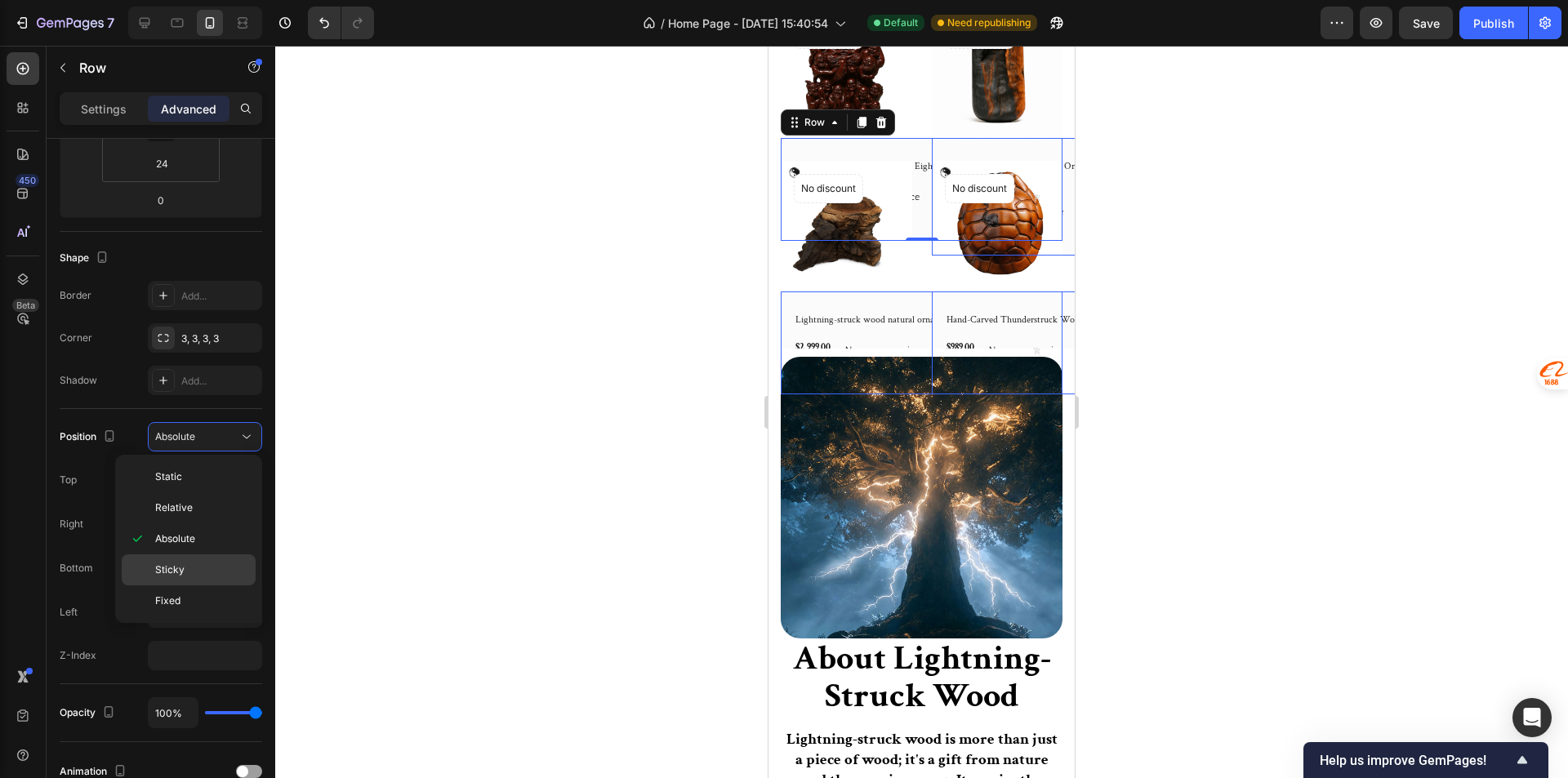
click at [204, 571] on p "Sticky" at bounding box center [202, 569] width 93 height 15
type input "0"
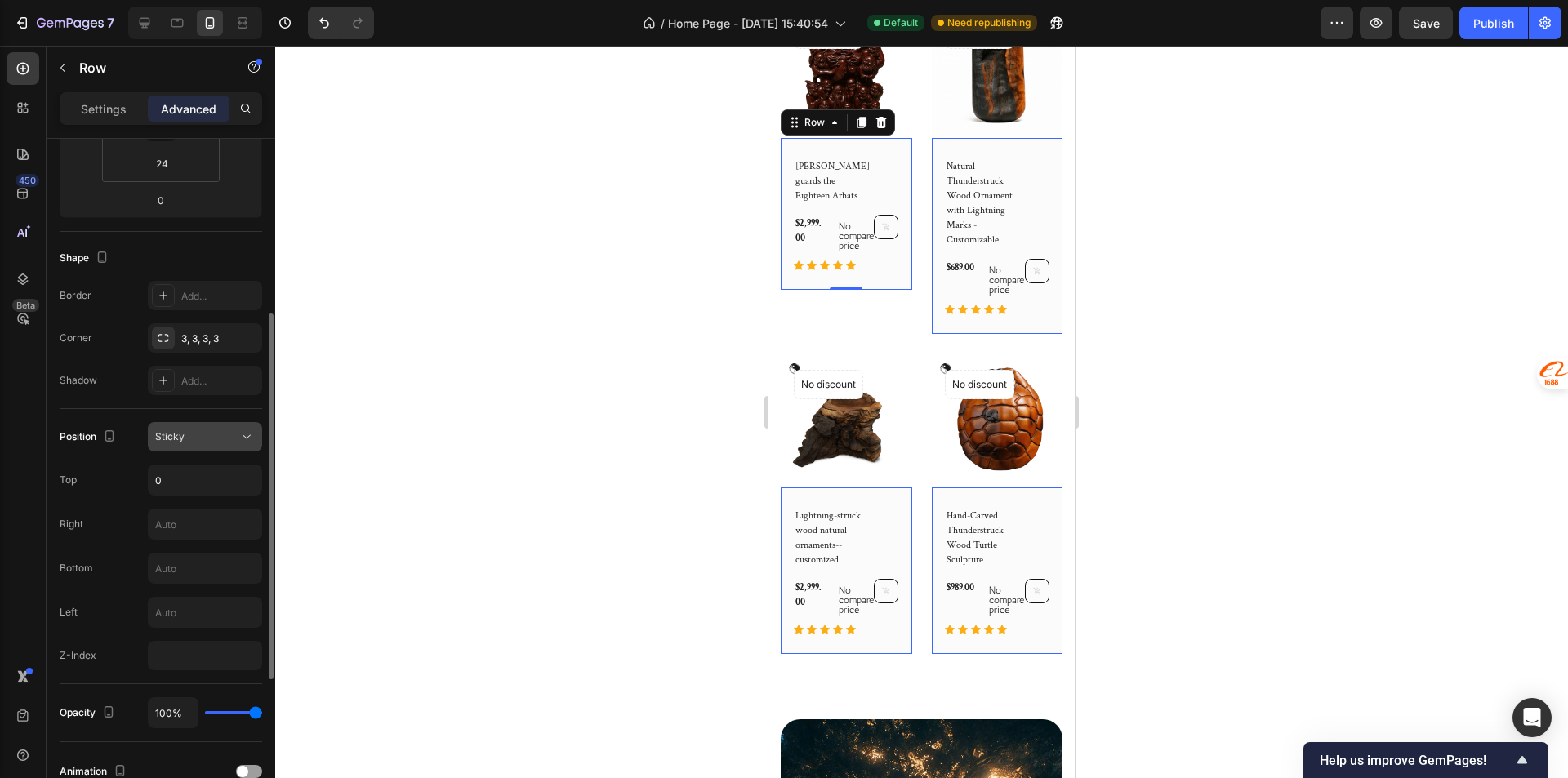
click at [199, 438] on div "Sticky" at bounding box center [197, 437] width 83 height 15
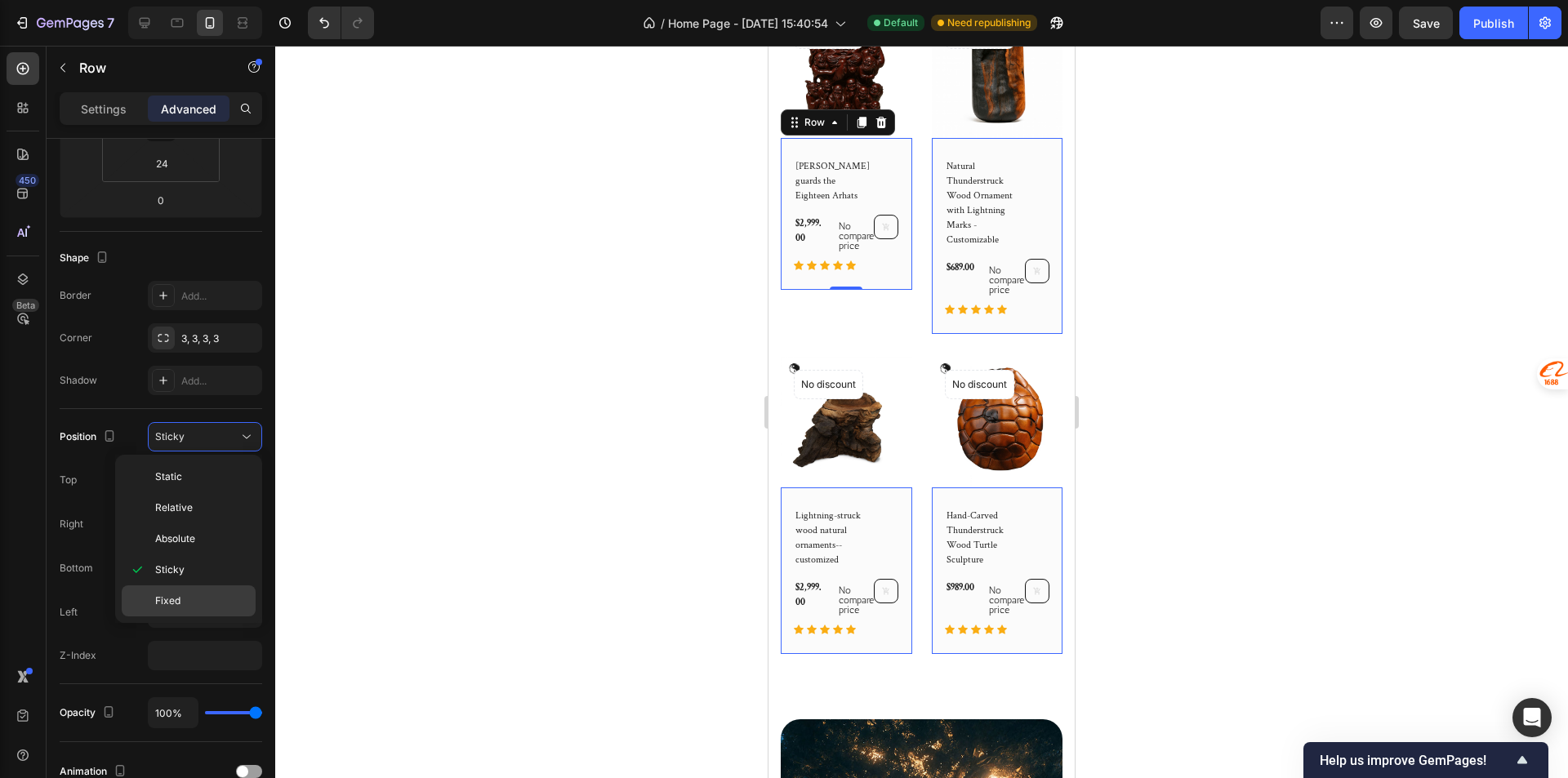
click at [157, 605] on span "Fixed" at bounding box center [168, 600] width 25 height 15
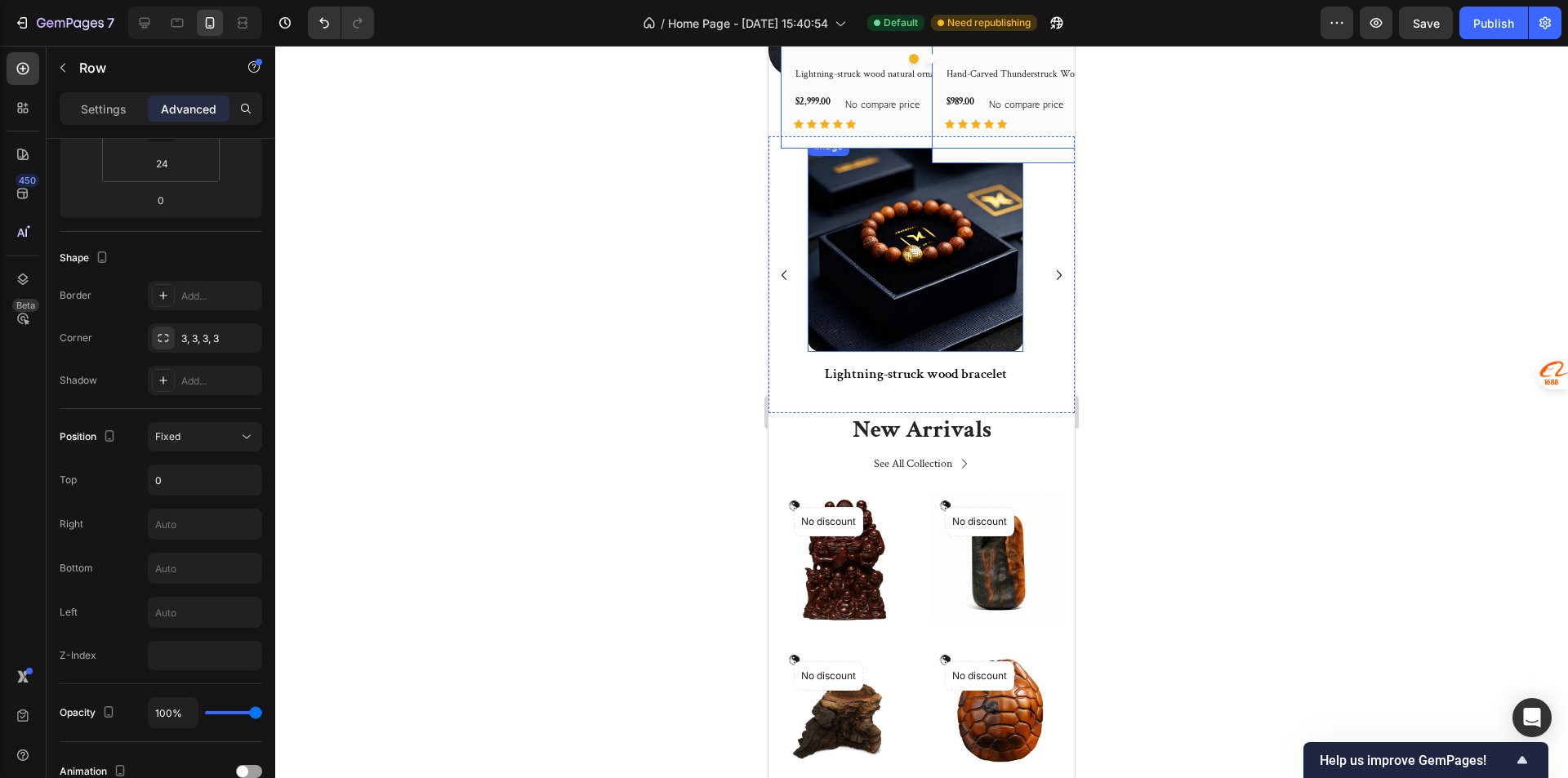
scroll to position [408, 0]
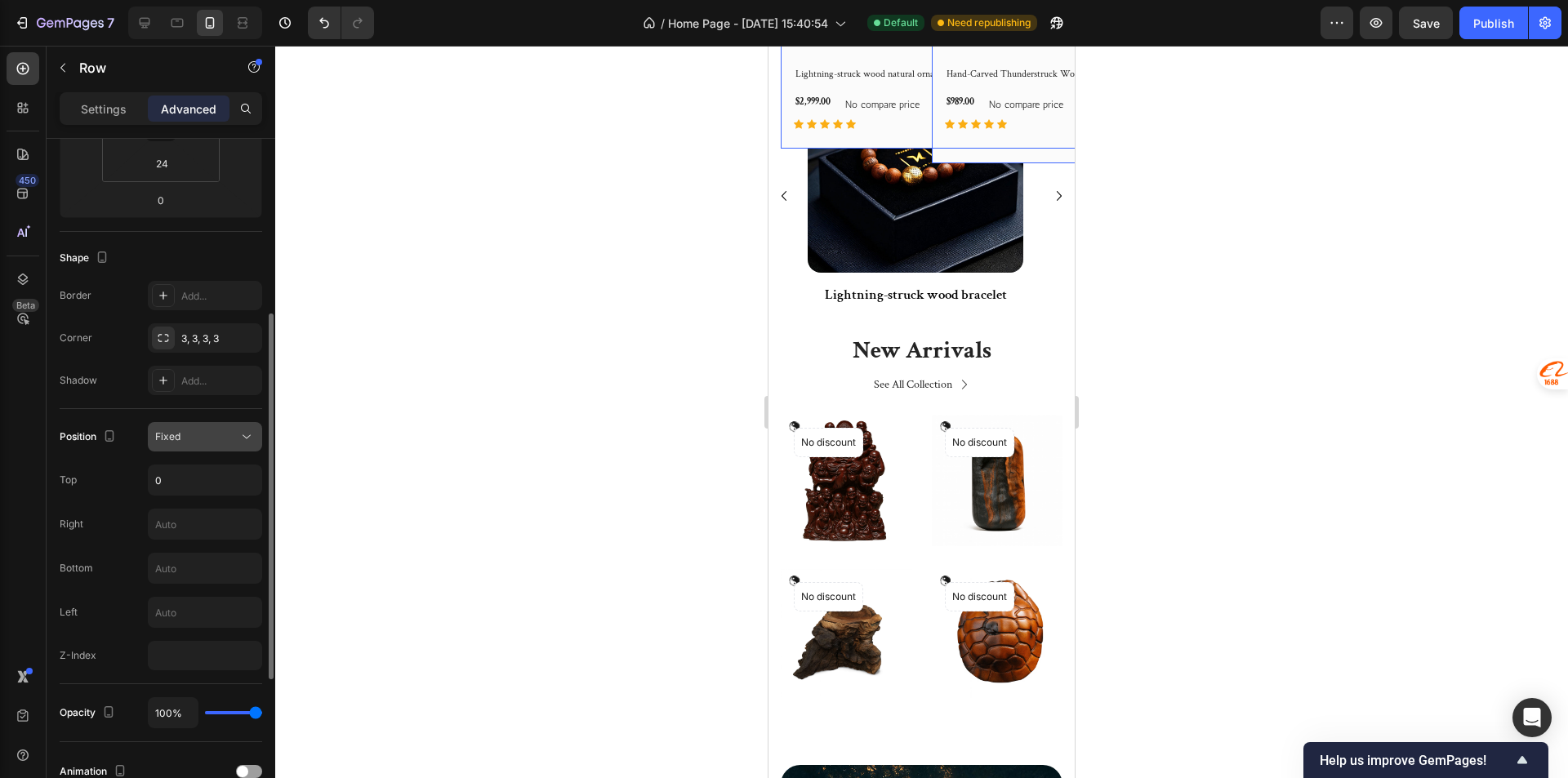
click at [170, 447] on button "Fixed" at bounding box center [205, 437] width 115 height 29
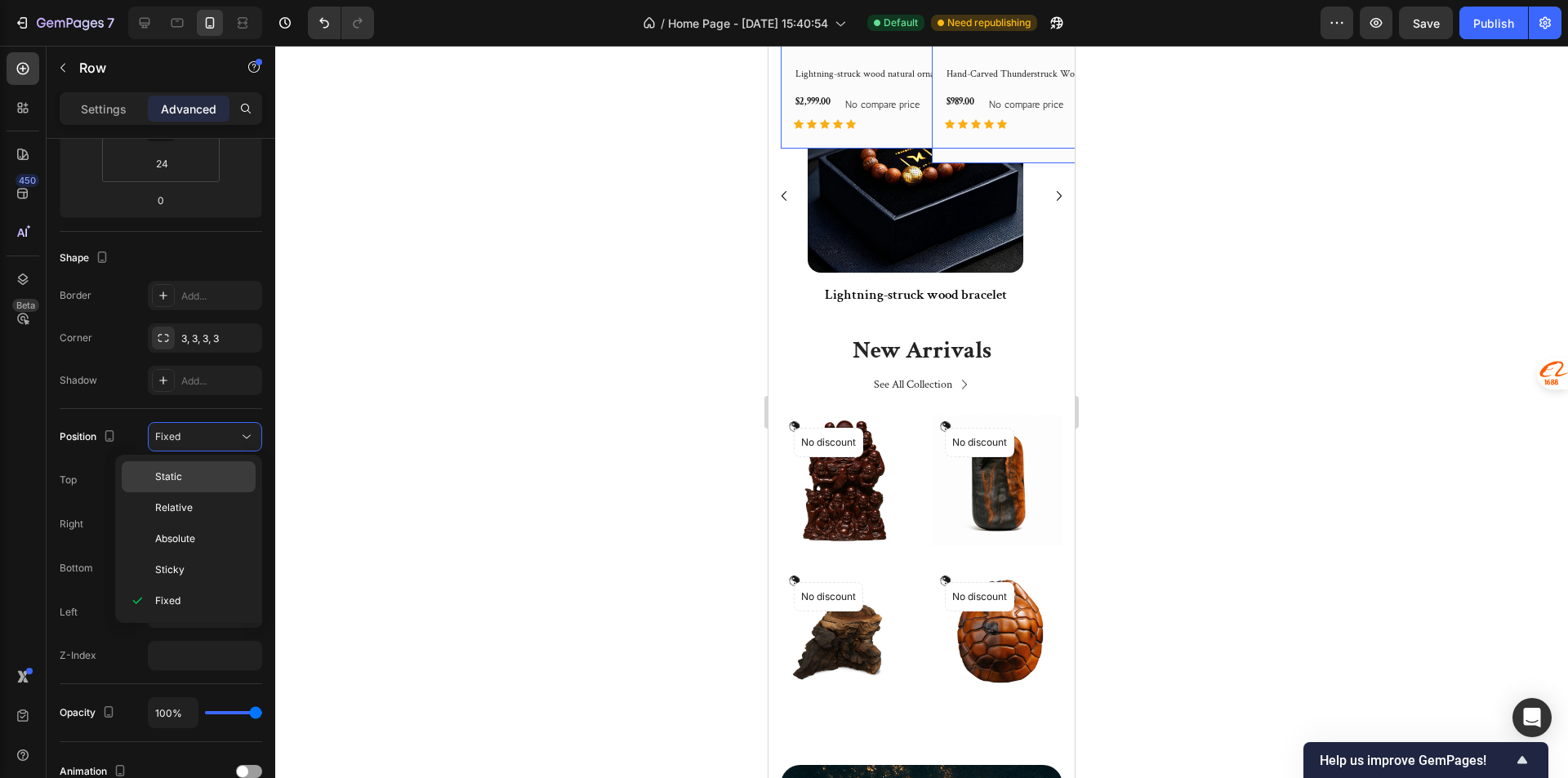
click at [199, 475] on p "Static" at bounding box center [202, 477] width 93 height 15
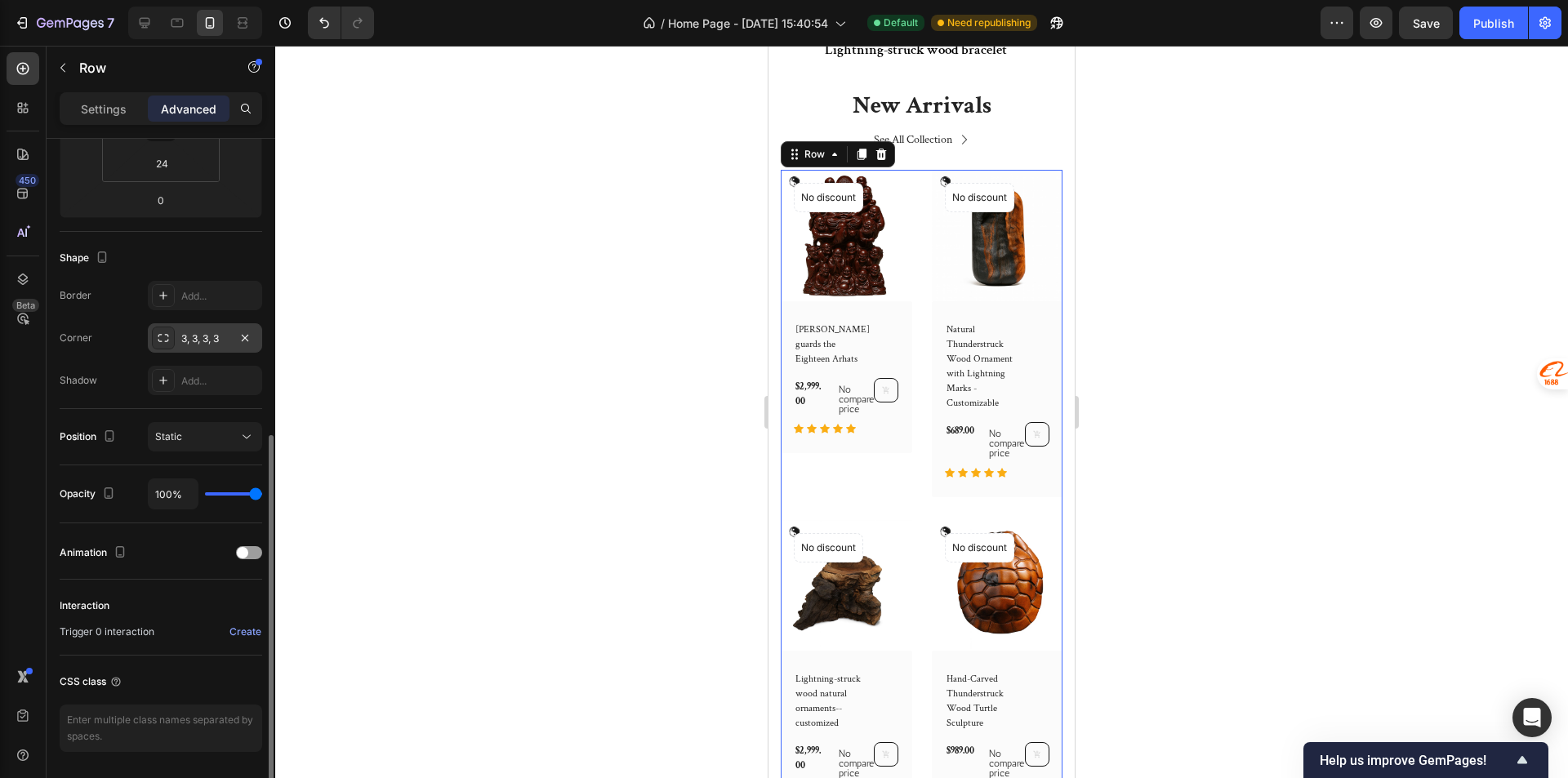
scroll to position [379, 0]
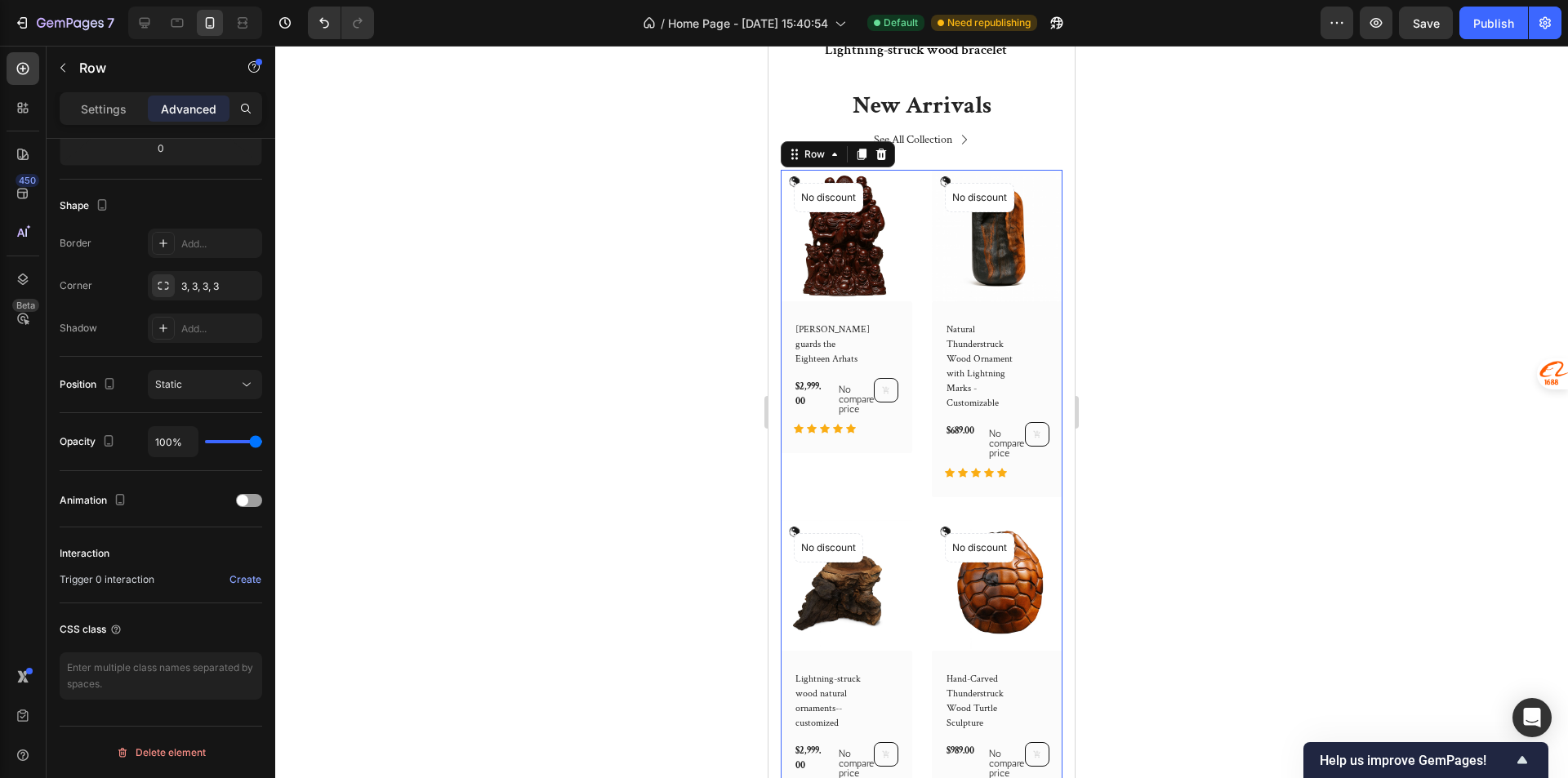
click at [903, 438] on div "Lei Yuanxuan guards the Eighteen Arhats (P) Title $2,999.00 (P) Price (P) Price…" at bounding box center [846, 377] width 132 height 152
click at [899, 436] on div "Lei Yuanxuan guards the Eighteen Arhats (P) Title $2,999.00 (P) Price (P) Price…" at bounding box center [846, 377] width 132 height 152
click at [901, 308] on div "Lei Yuanxuan guards the Eighteen Arhats (P) Title $2,999.00 (P) Price (P) Price…" at bounding box center [846, 377] width 132 height 152
click at [178, 383] on span "Static" at bounding box center [169, 384] width 27 height 12
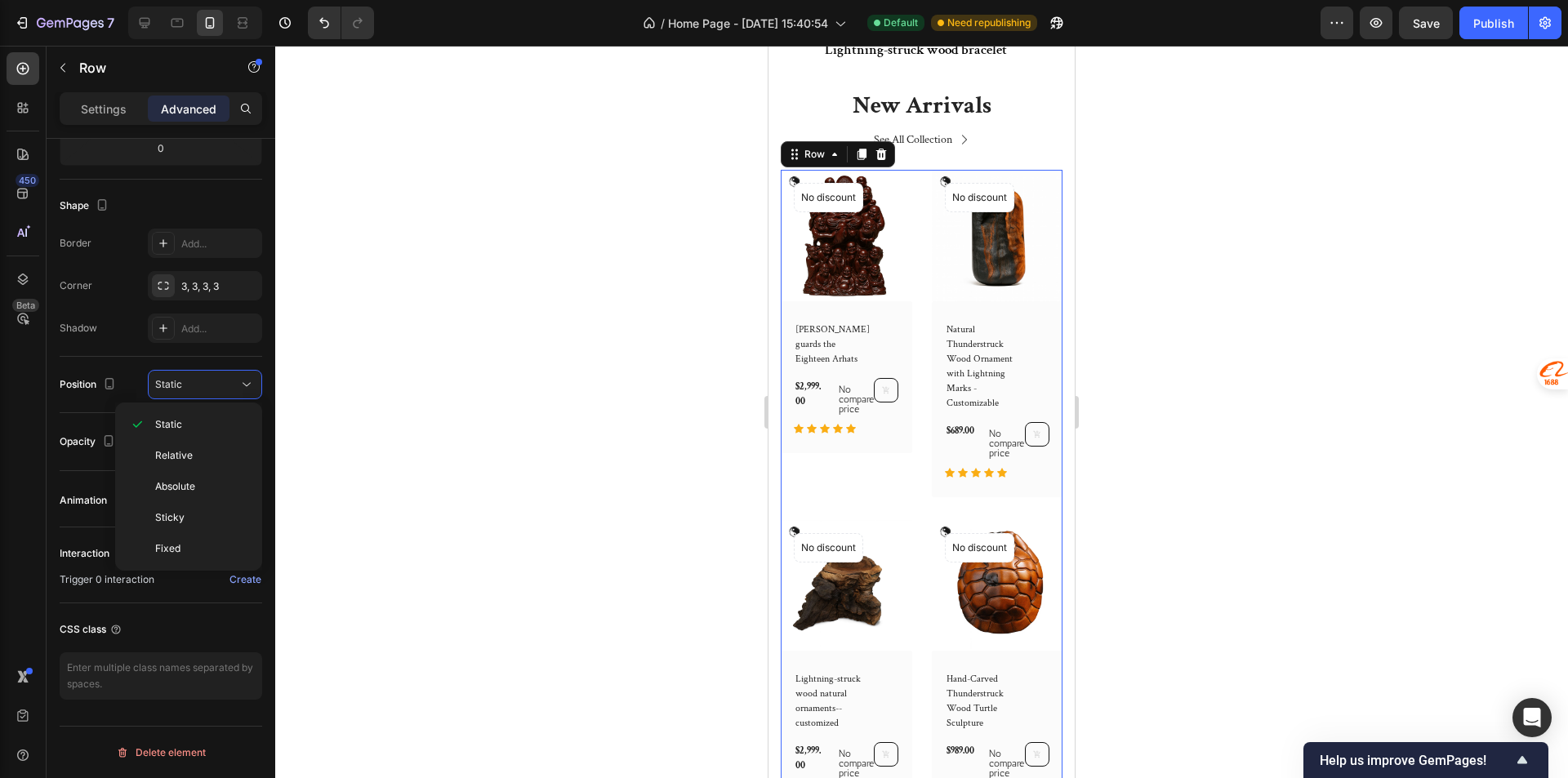
click at [191, 434] on div "Static" at bounding box center [189, 425] width 134 height 31
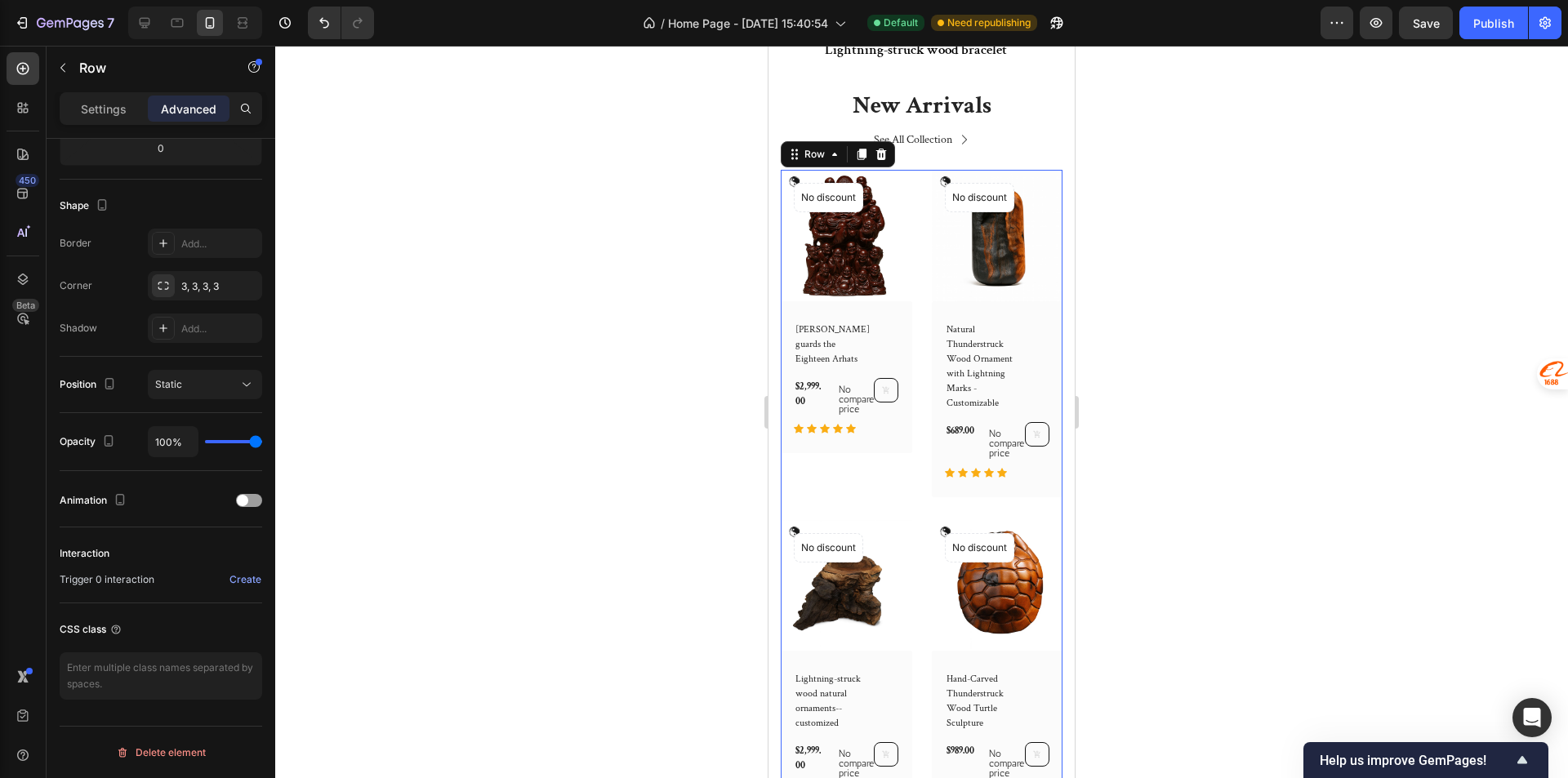
click at [899, 304] on div "Lei Yuanxuan guards the Eighteen Arhats (P) Title $2,999.00 (P) Price (P) Price…" at bounding box center [846, 377] width 132 height 152
click at [190, 393] on button "Static" at bounding box center [205, 385] width 115 height 29
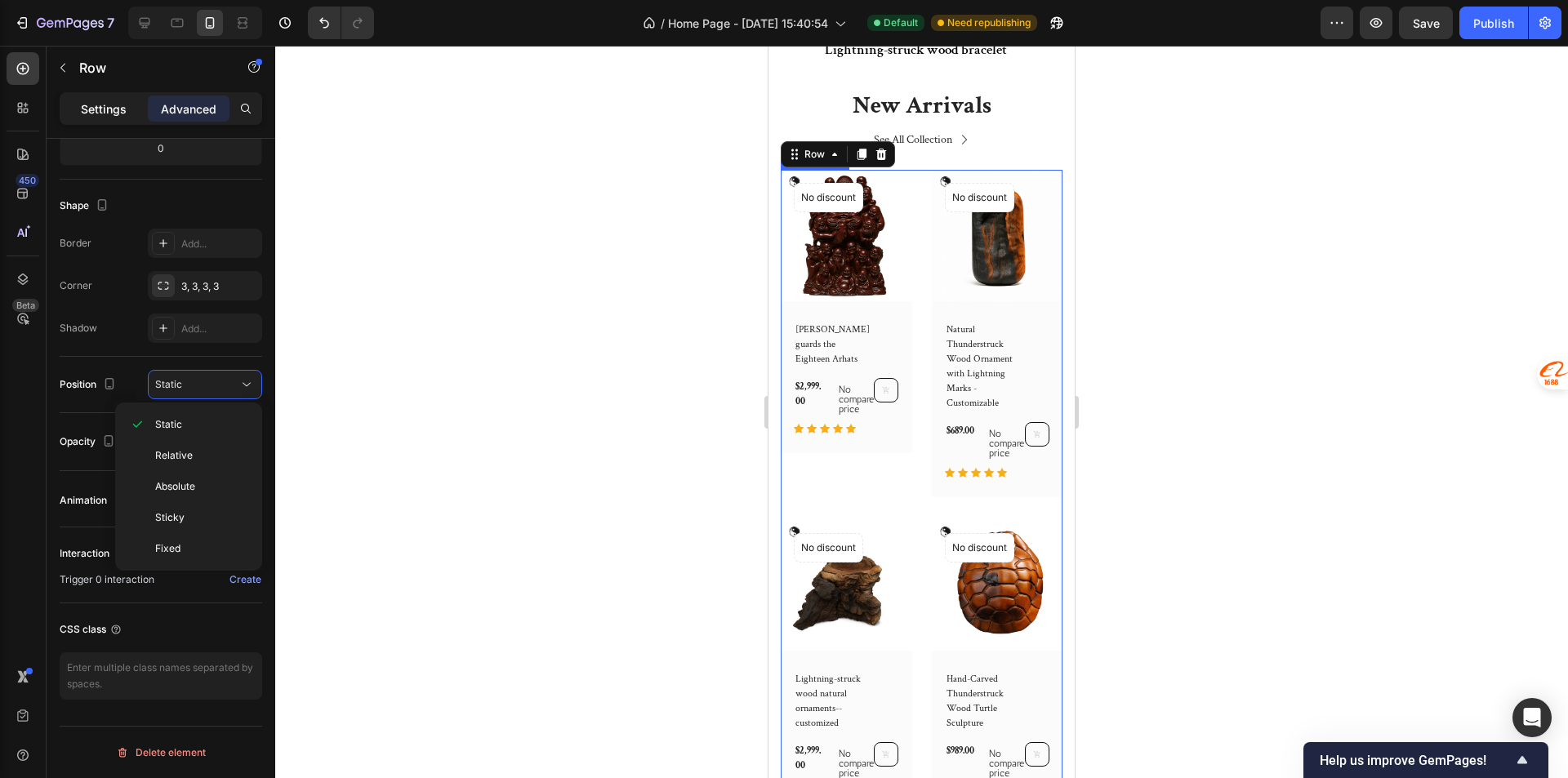
click at [87, 103] on p "Settings" at bounding box center [104, 109] width 46 height 17
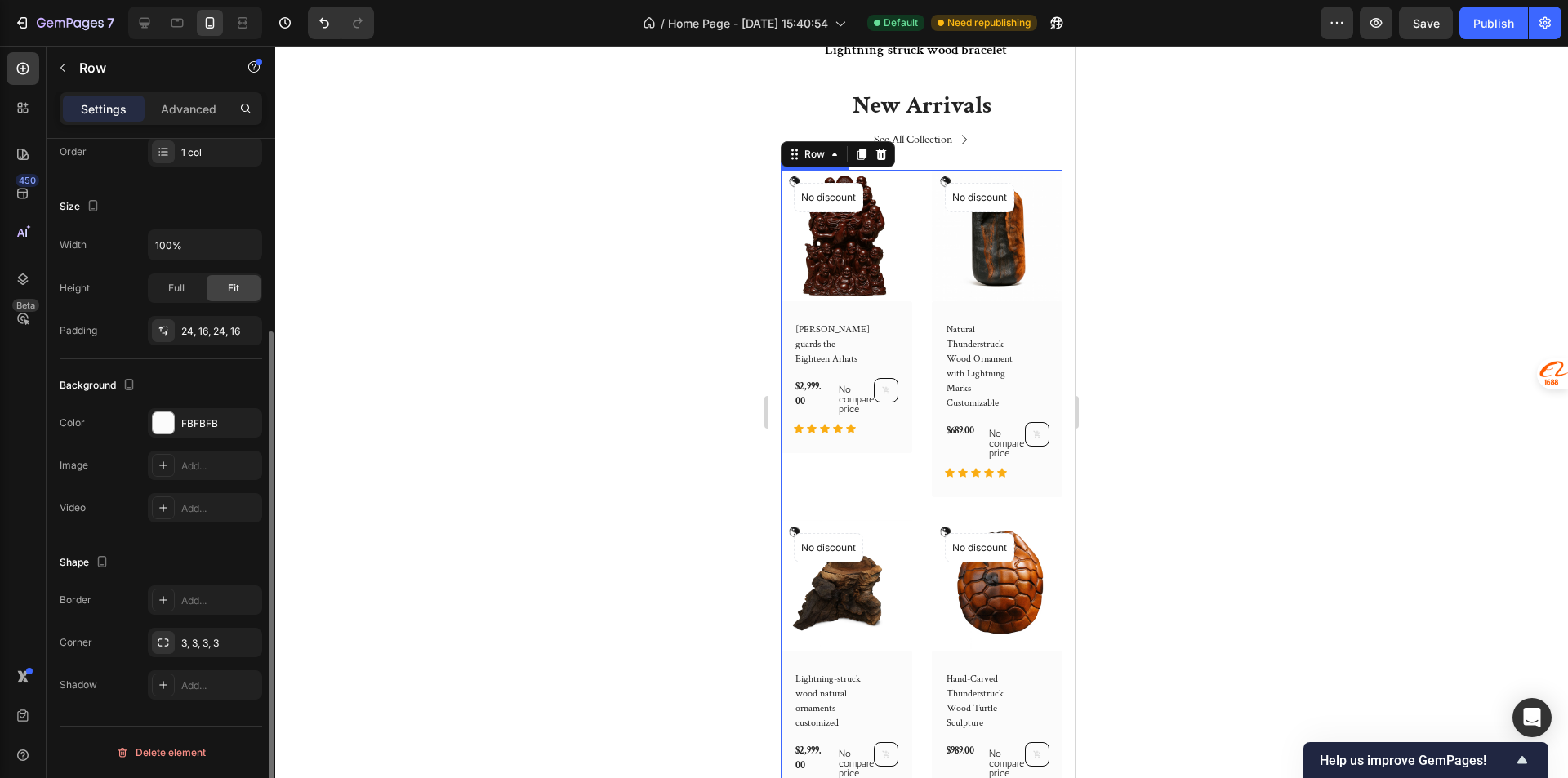
scroll to position [268, 0]
click at [169, 285] on span "Full" at bounding box center [177, 288] width 16 height 15
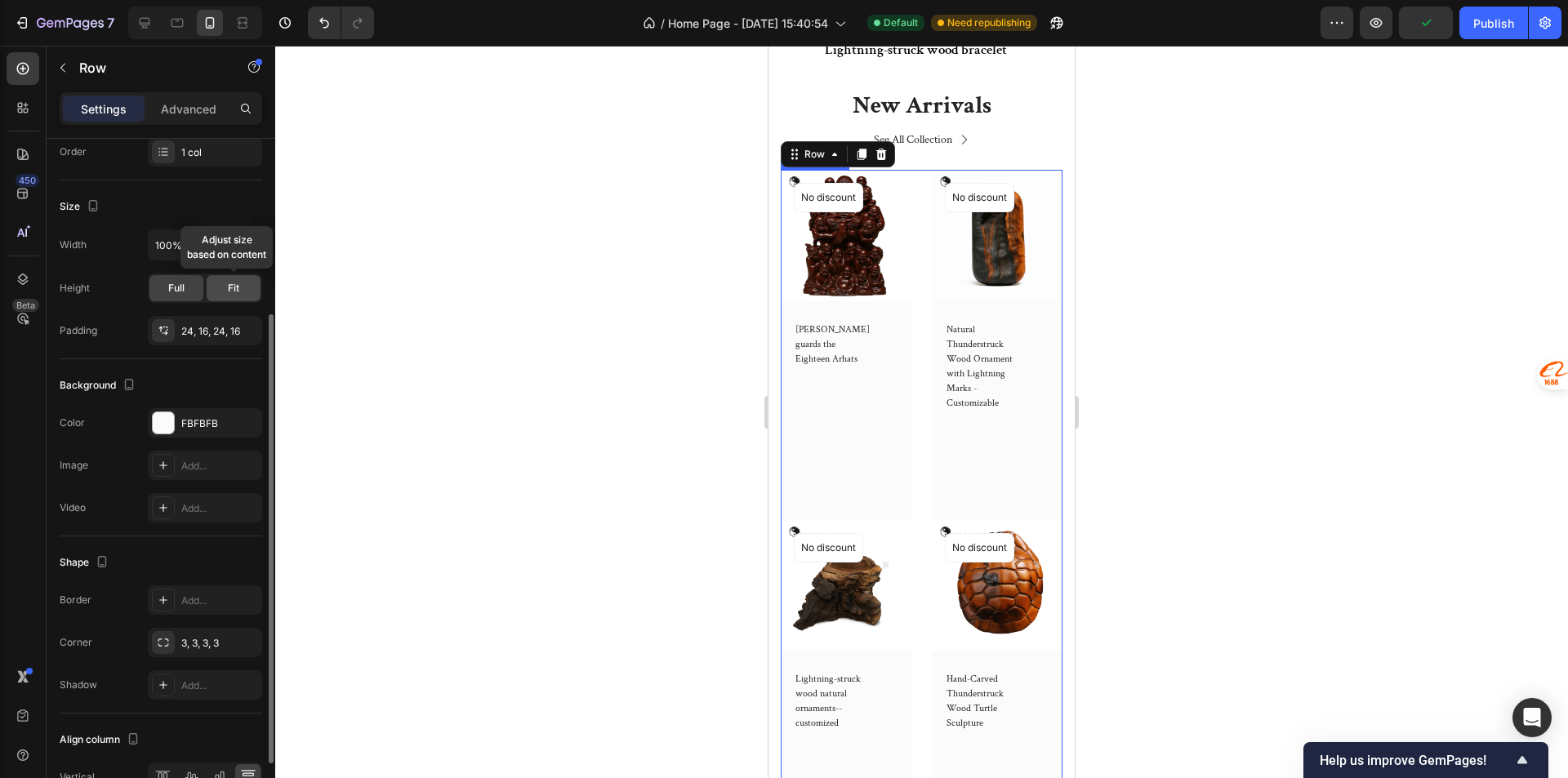
click at [241, 287] on div "Fit" at bounding box center [233, 288] width 54 height 26
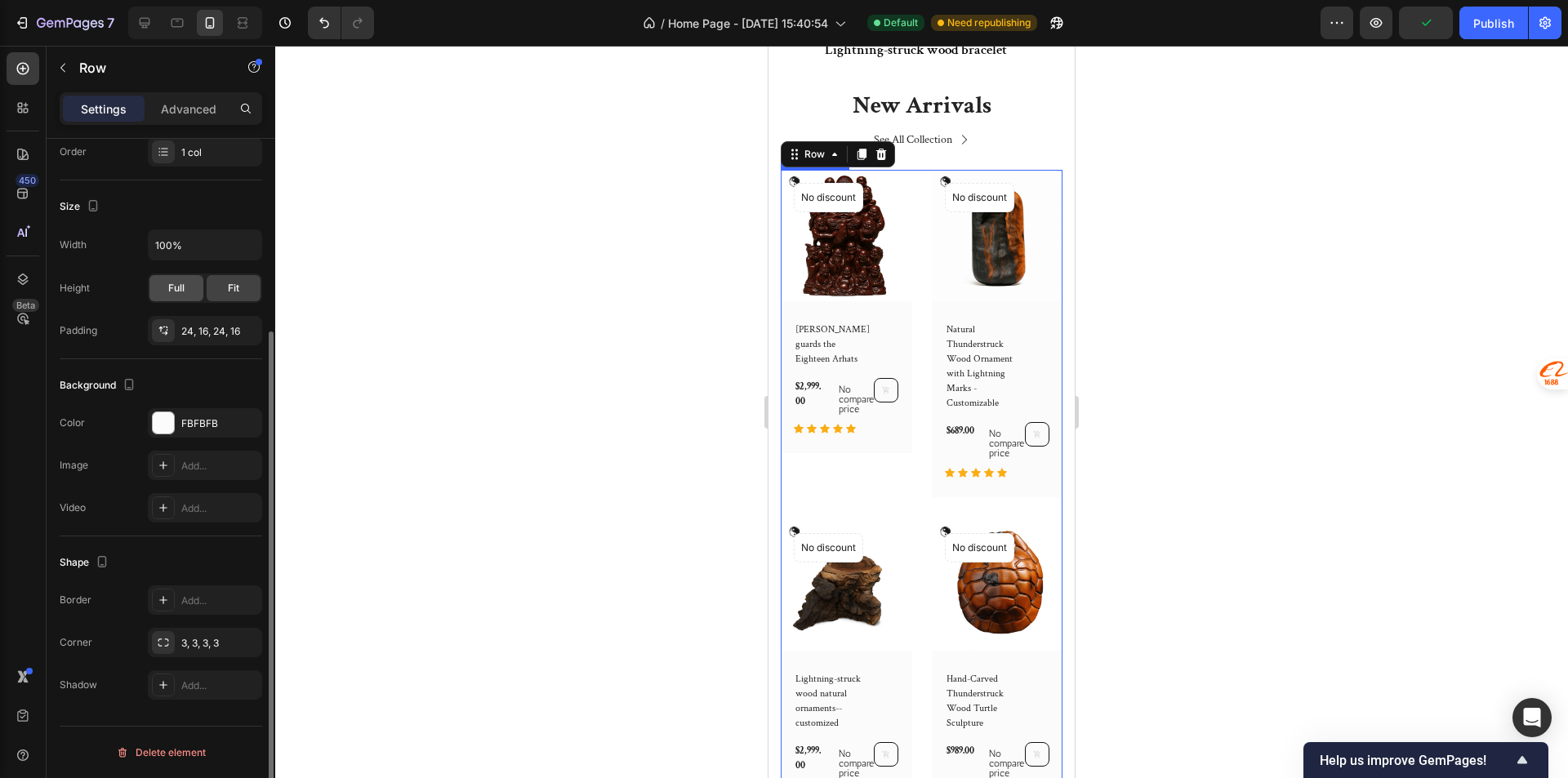
click at [173, 291] on span "Full" at bounding box center [177, 288] width 16 height 15
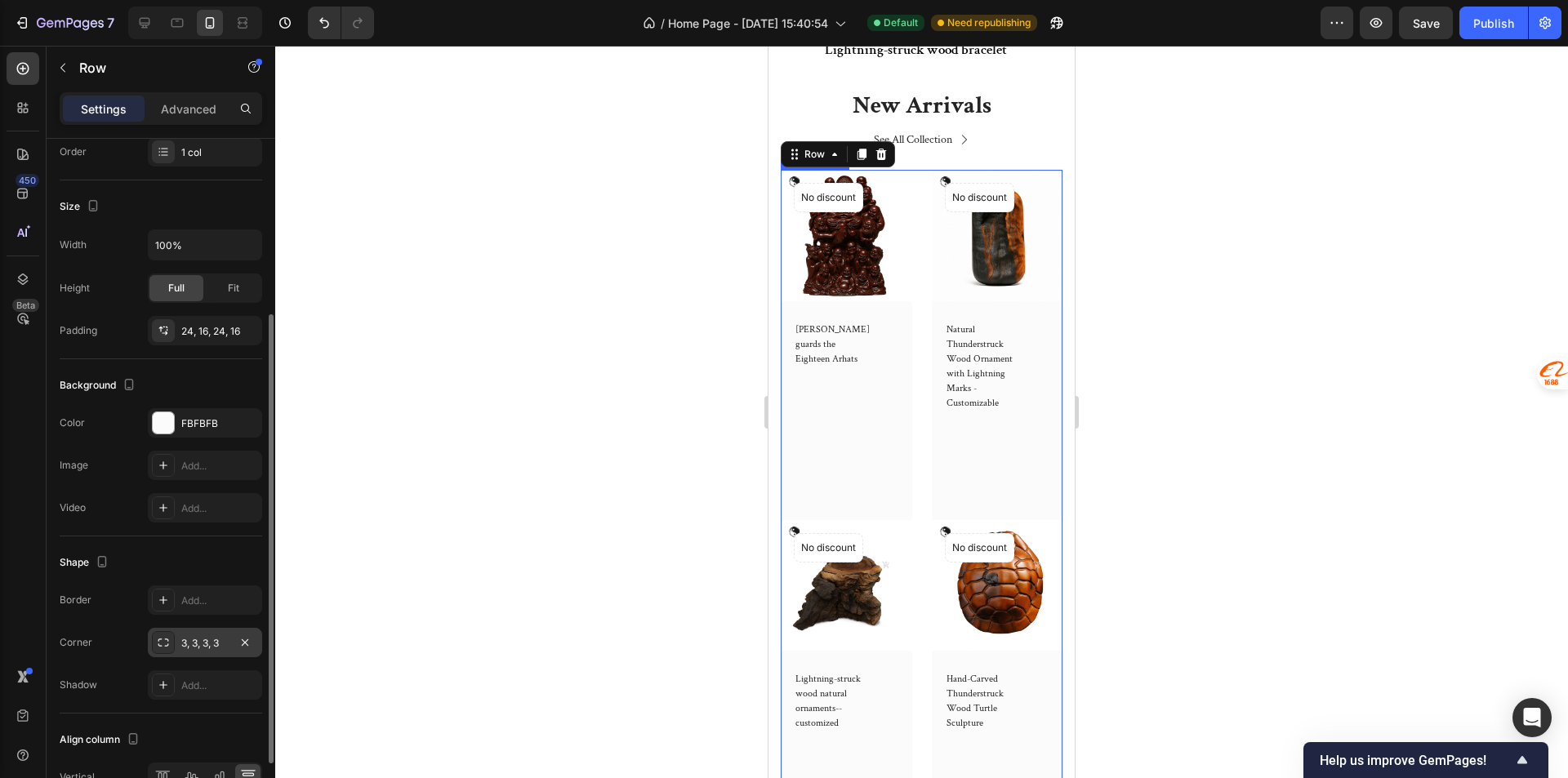
scroll to position [360, 0]
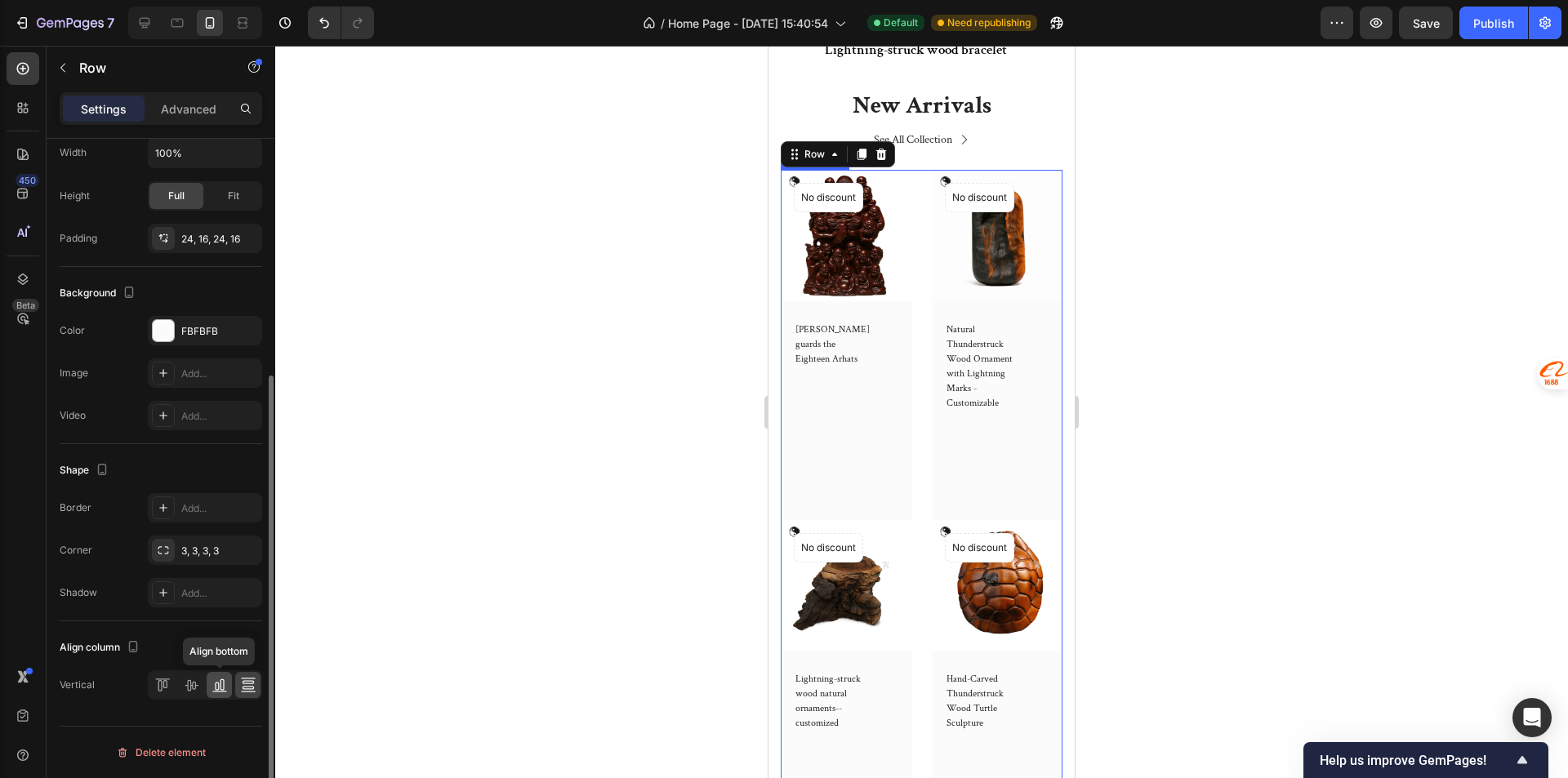
click at [214, 679] on icon at bounding box center [219, 685] width 16 height 16
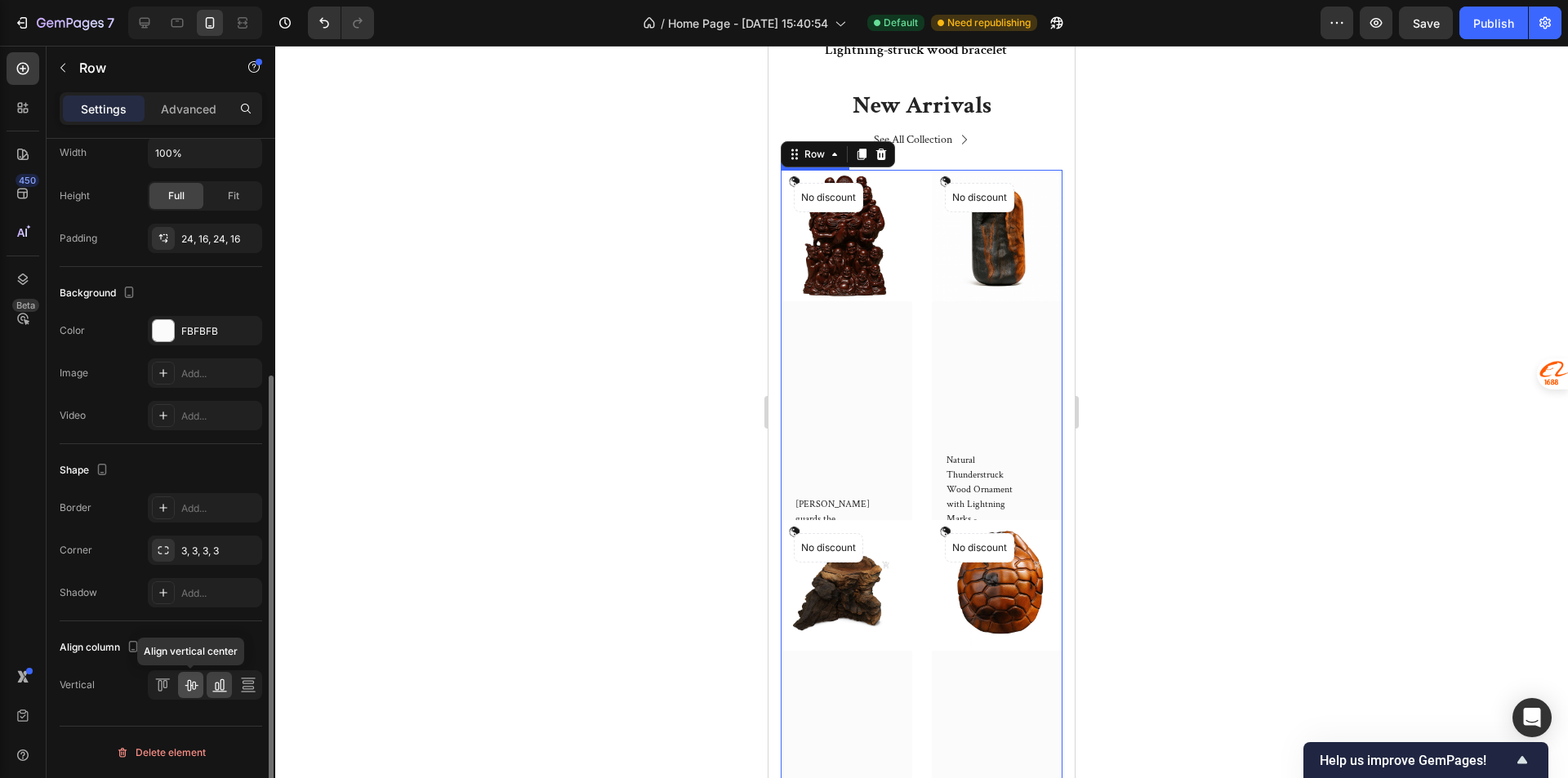
click at [186, 678] on icon at bounding box center [191, 685] width 16 height 16
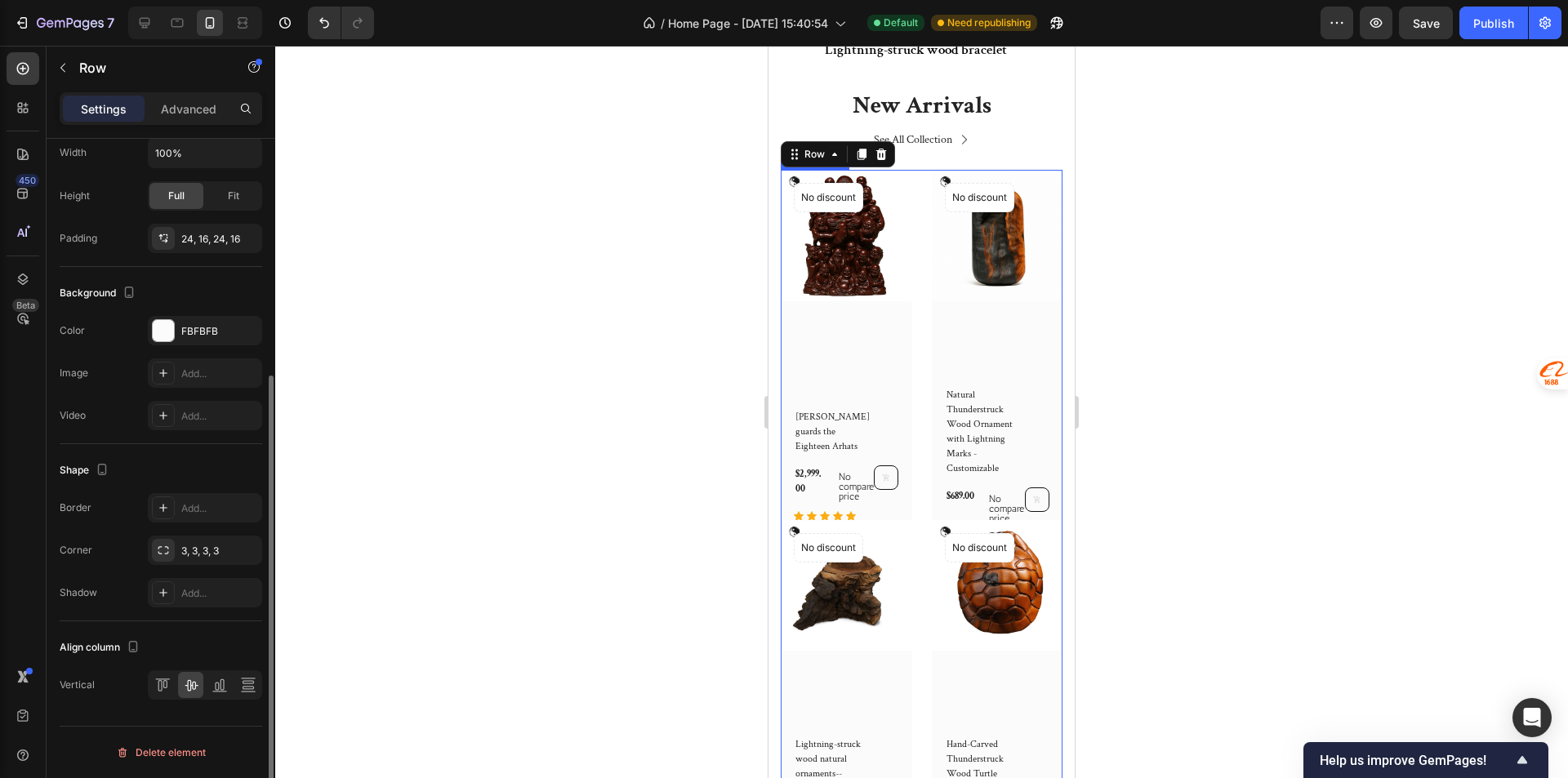
click at [157, 670] on div at bounding box center [205, 685] width 115 height 29
click at [147, 664] on div "Align column Vertical" at bounding box center [160, 667] width 202 height 92
click at [149, 686] on div at bounding box center [205, 685] width 115 height 29
click at [158, 688] on icon at bounding box center [163, 685] width 16 height 16
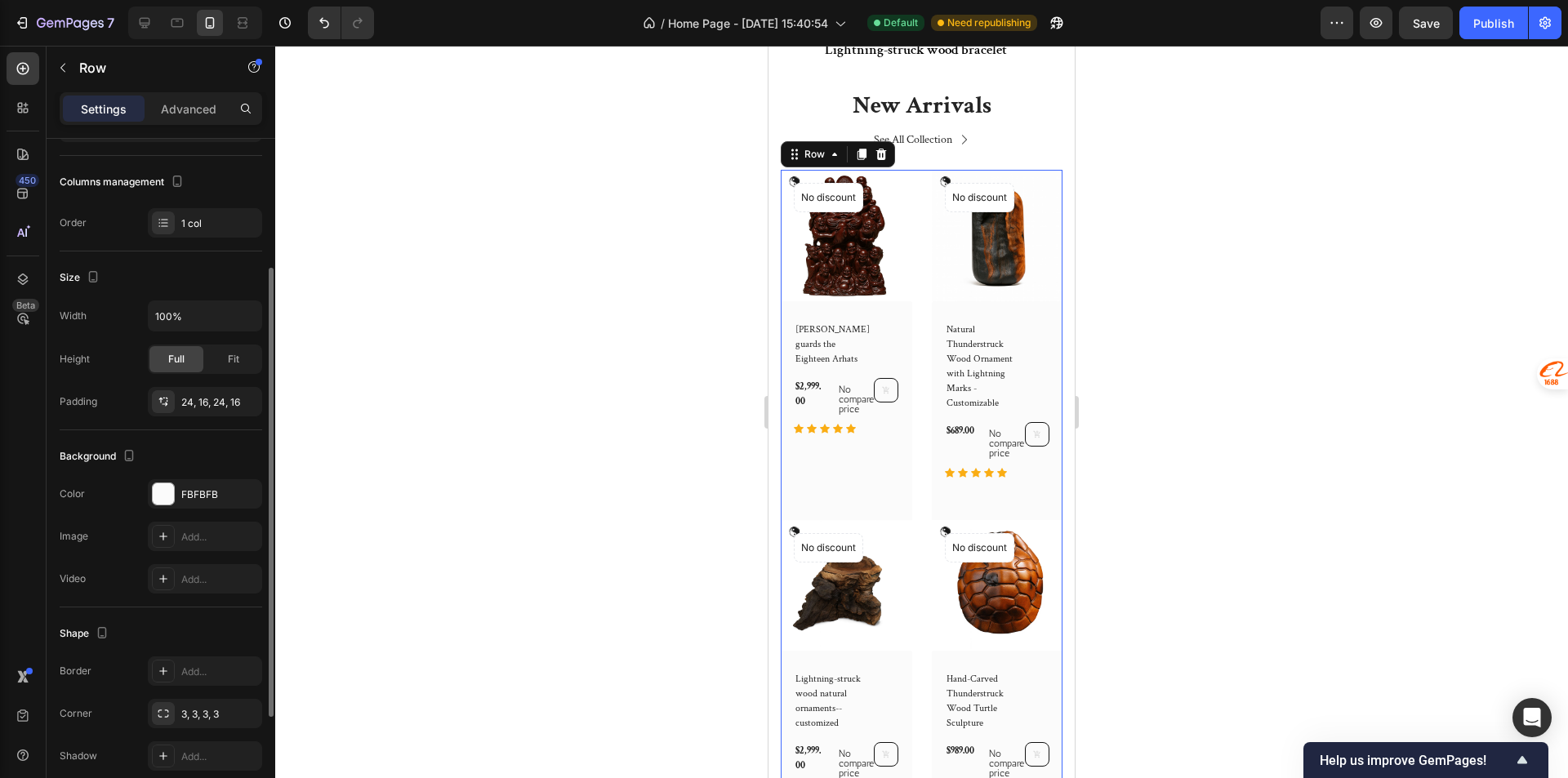
scroll to position [34, 0]
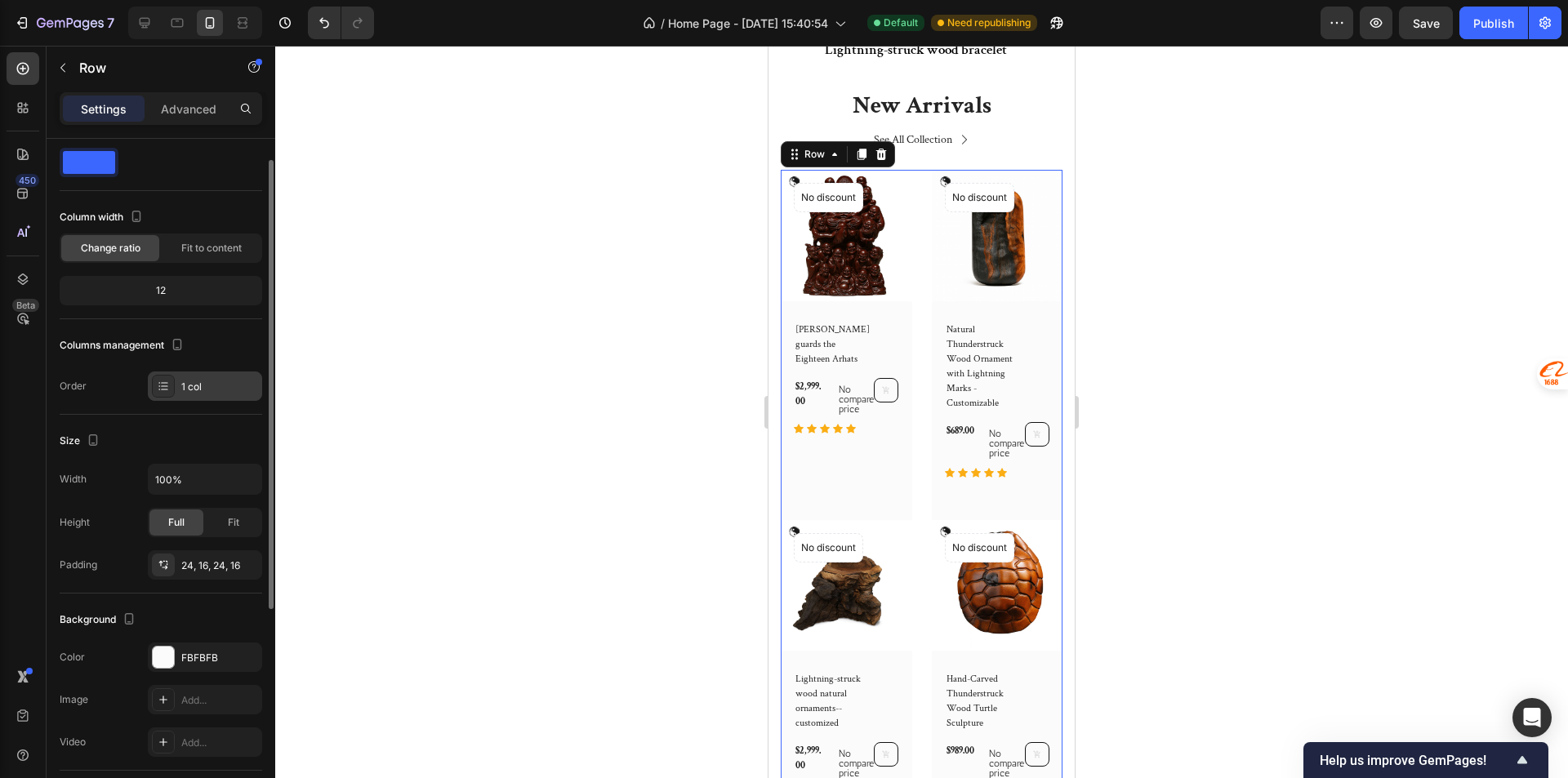
click at [221, 386] on div "1 col" at bounding box center [219, 387] width 77 height 15
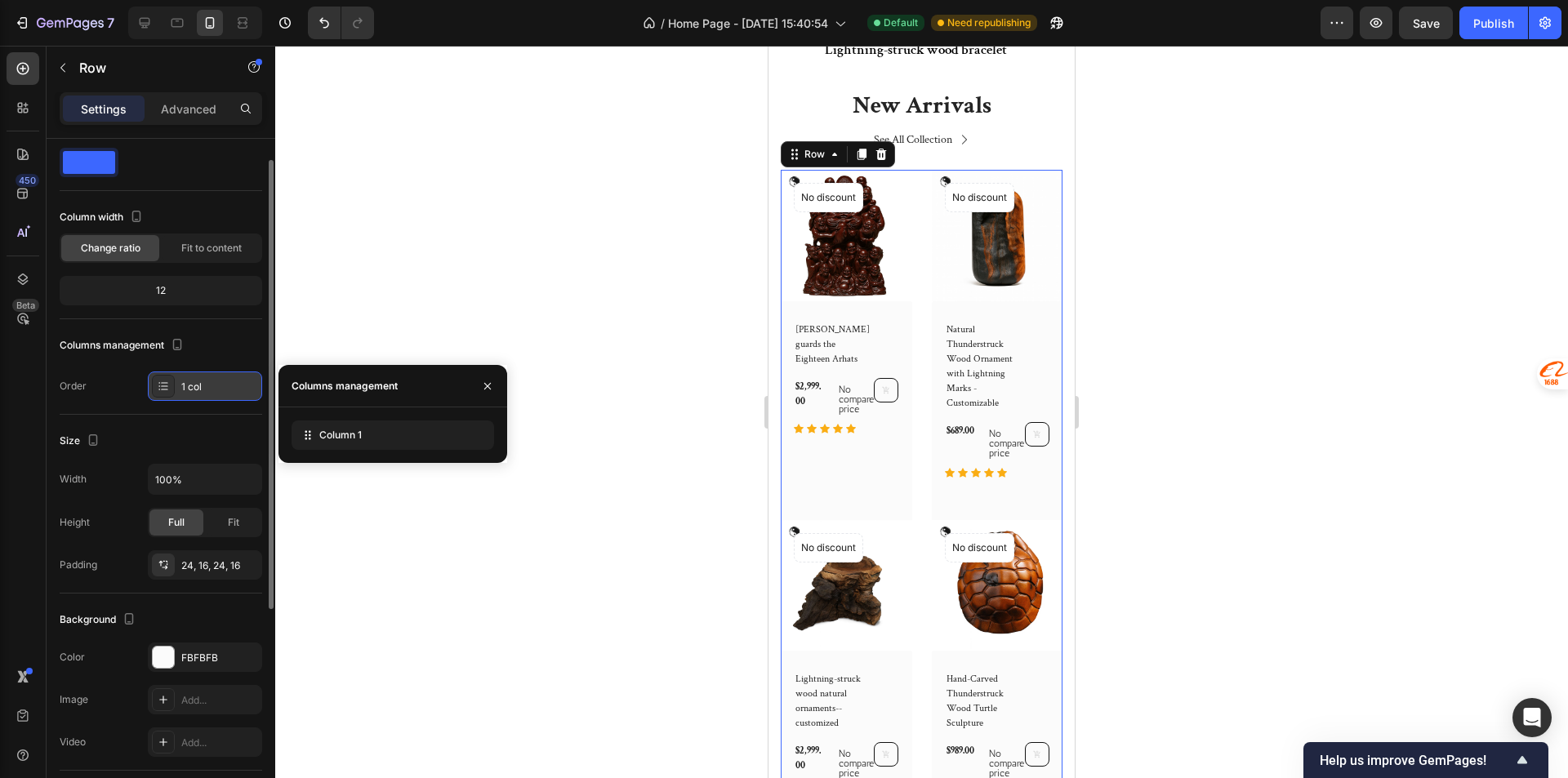
click at [221, 386] on div "1 col" at bounding box center [219, 387] width 77 height 15
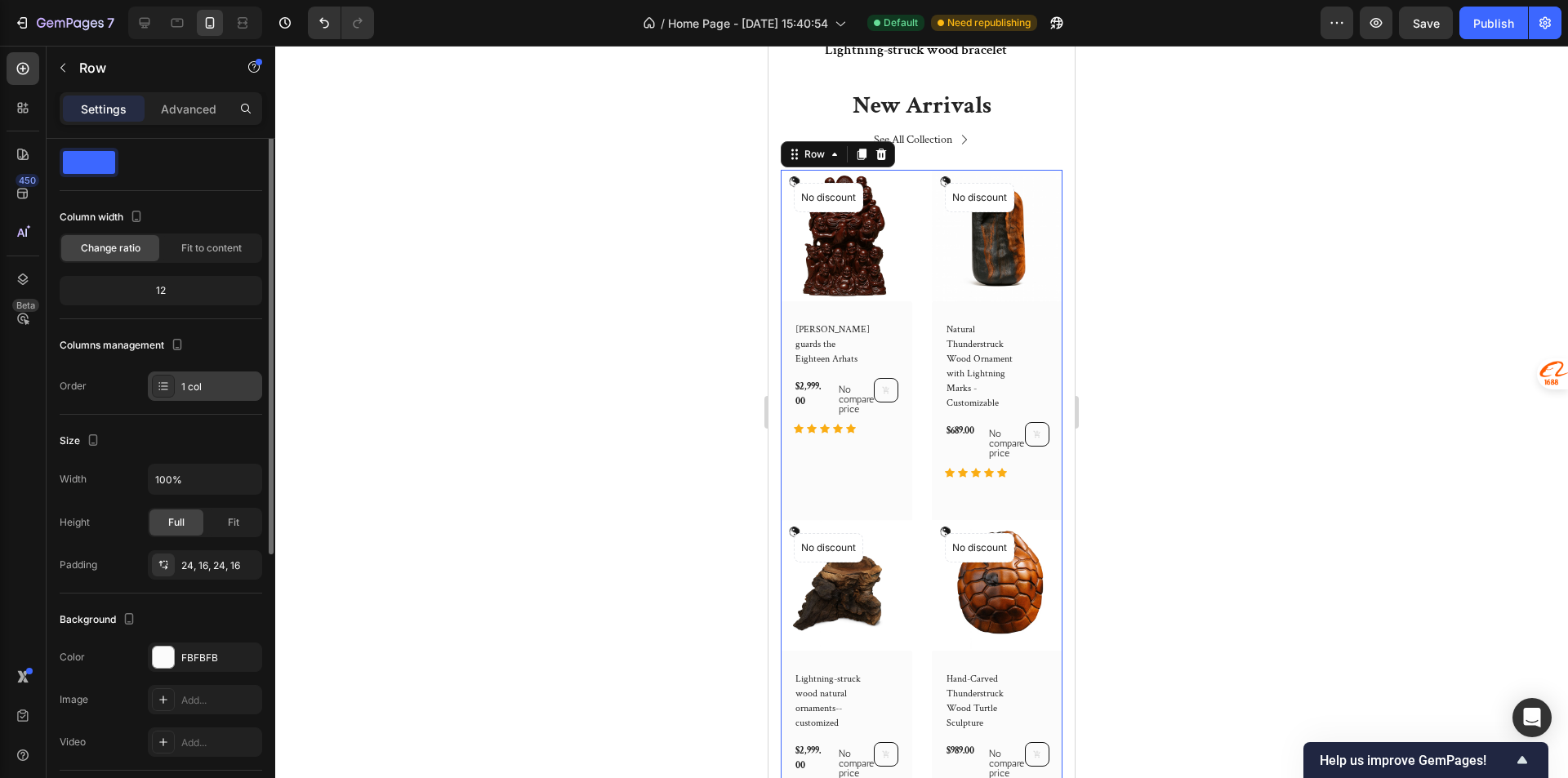
scroll to position [0, 0]
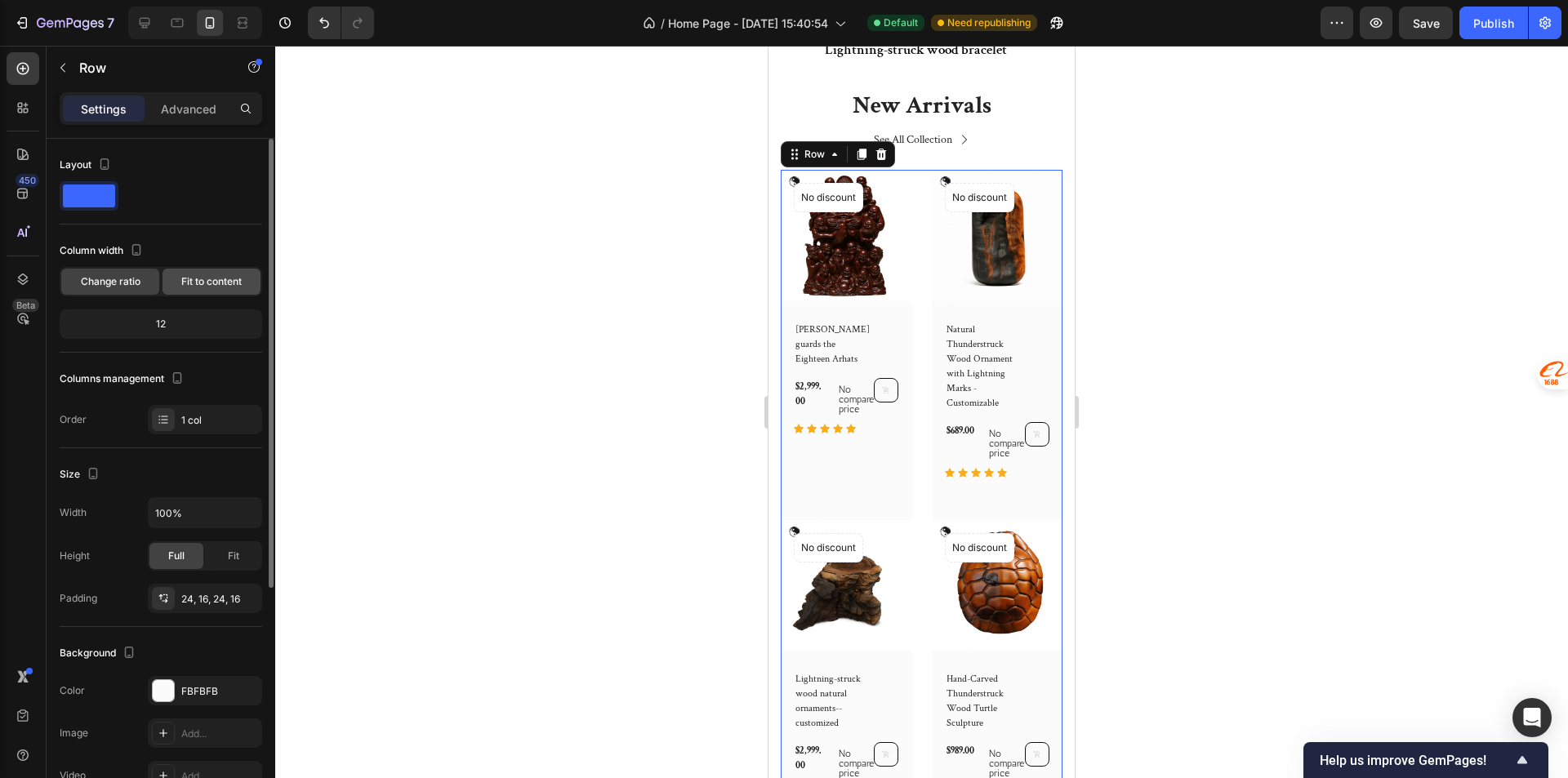
click at [189, 290] on div "Fit to content" at bounding box center [212, 281] width 98 height 26
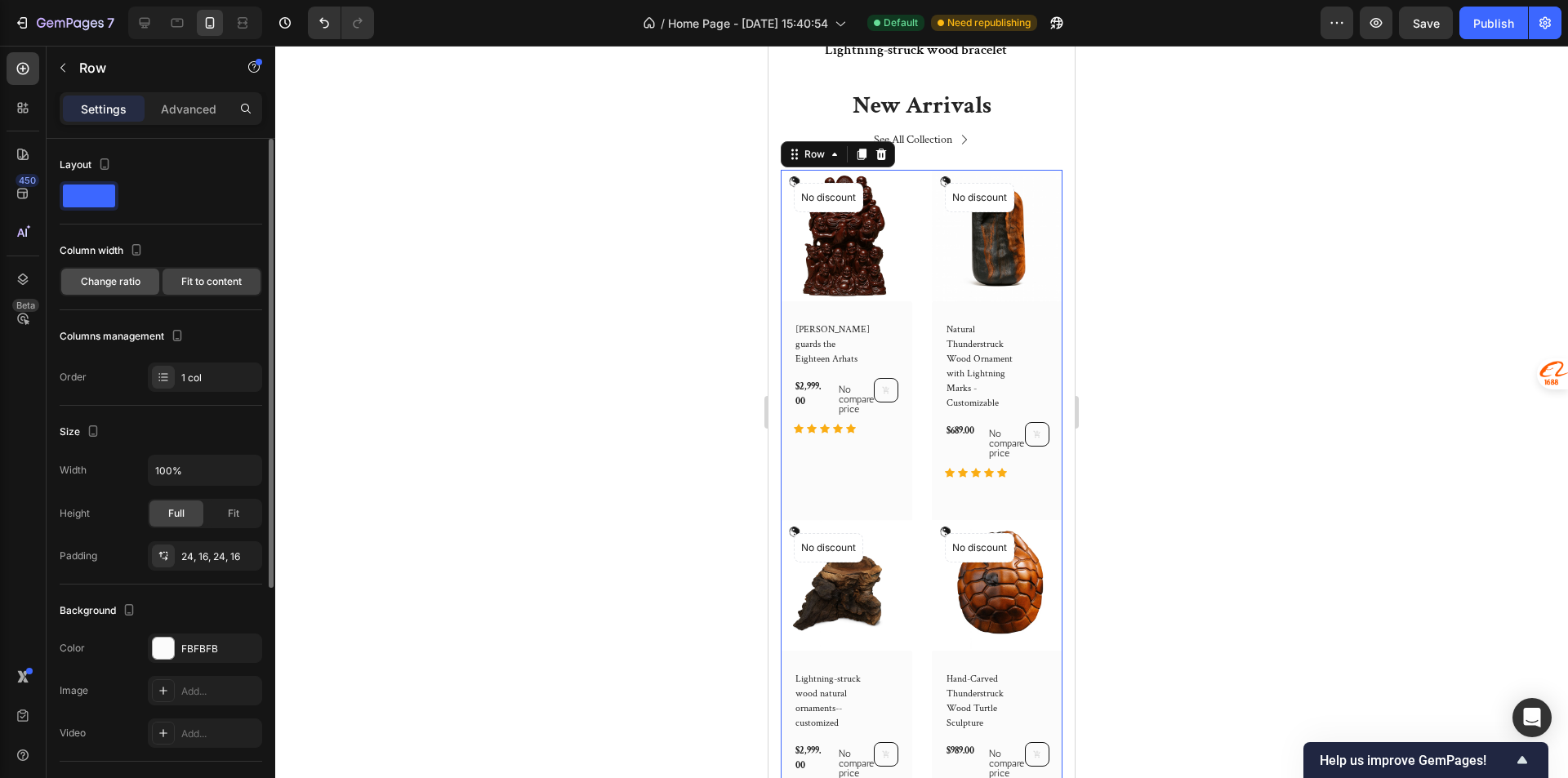
click at [122, 272] on div "Change ratio" at bounding box center [110, 281] width 98 height 26
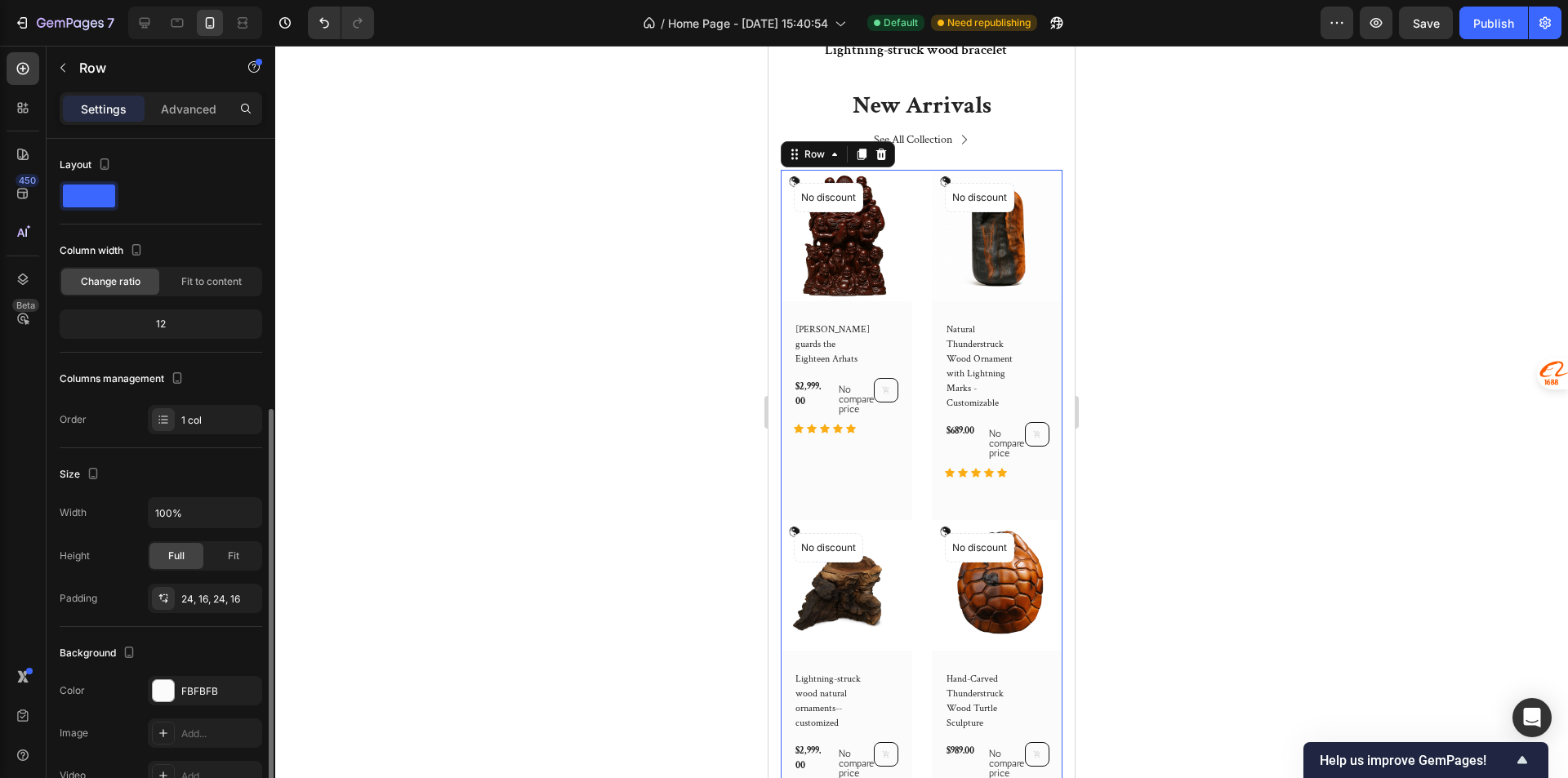
scroll to position [164, 0]
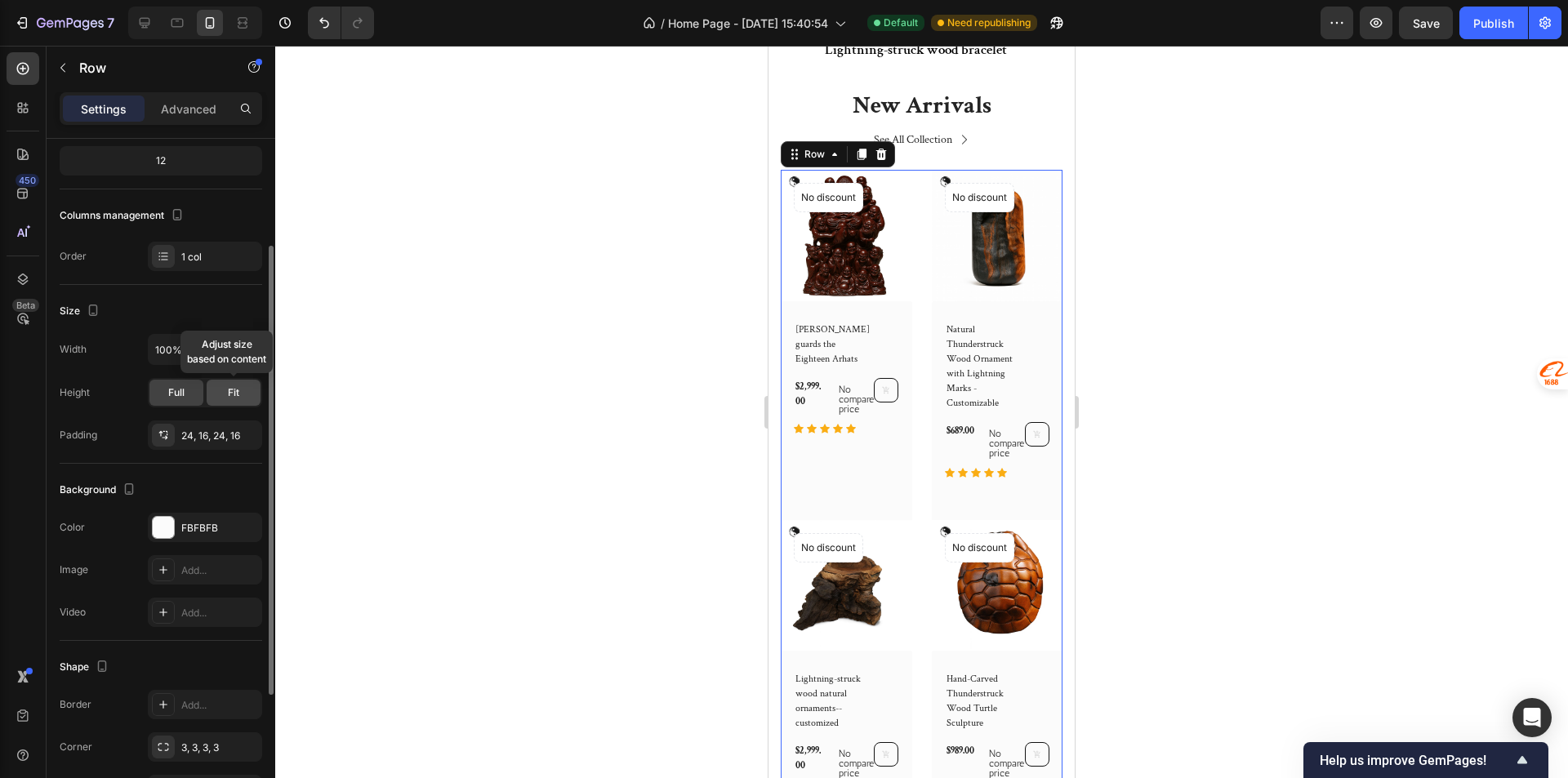
click at [229, 396] on span "Fit" at bounding box center [233, 393] width 11 height 15
click at [318, 501] on div at bounding box center [921, 411] width 1292 height 732
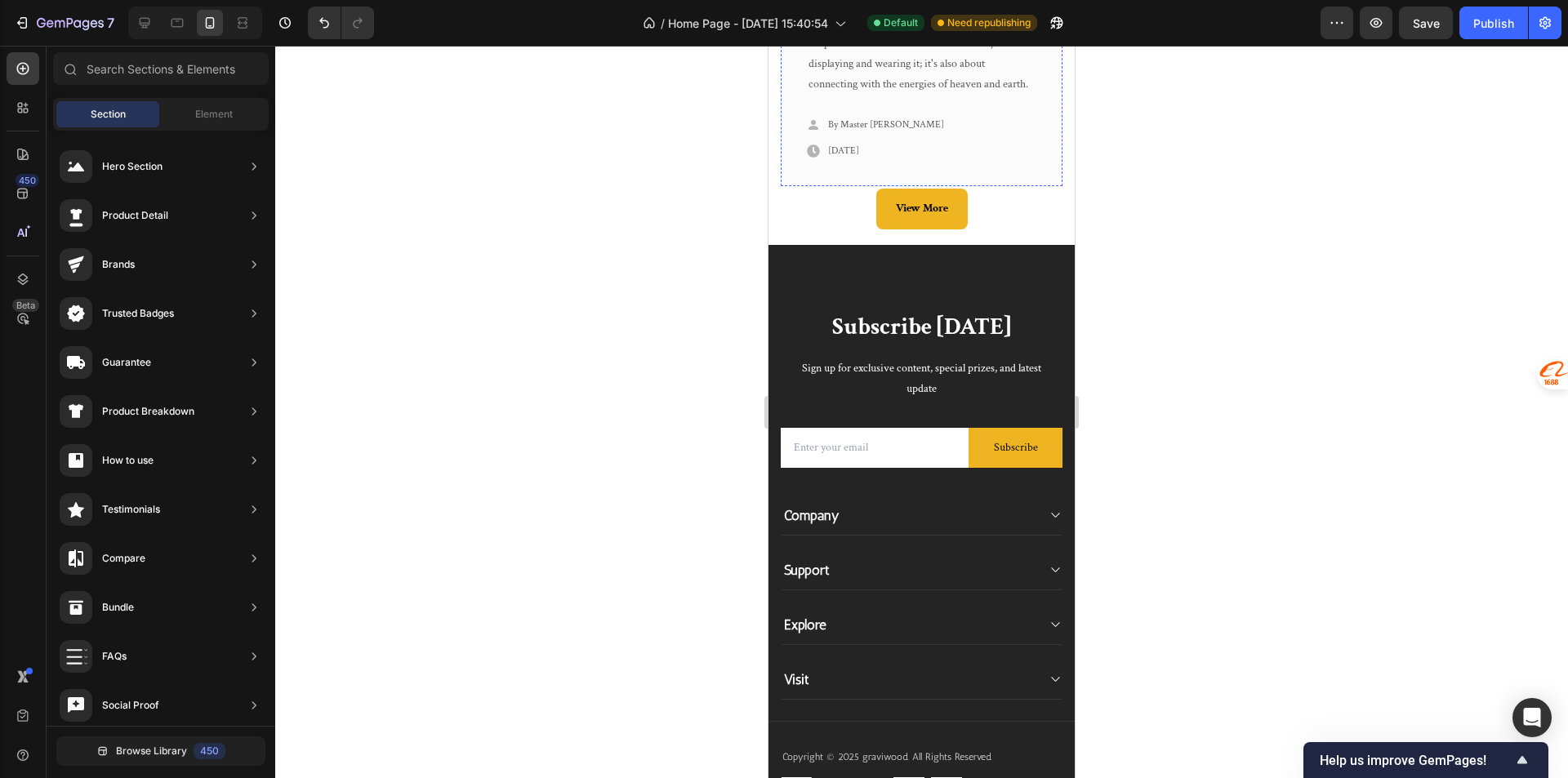
scroll to position [5877, 0]
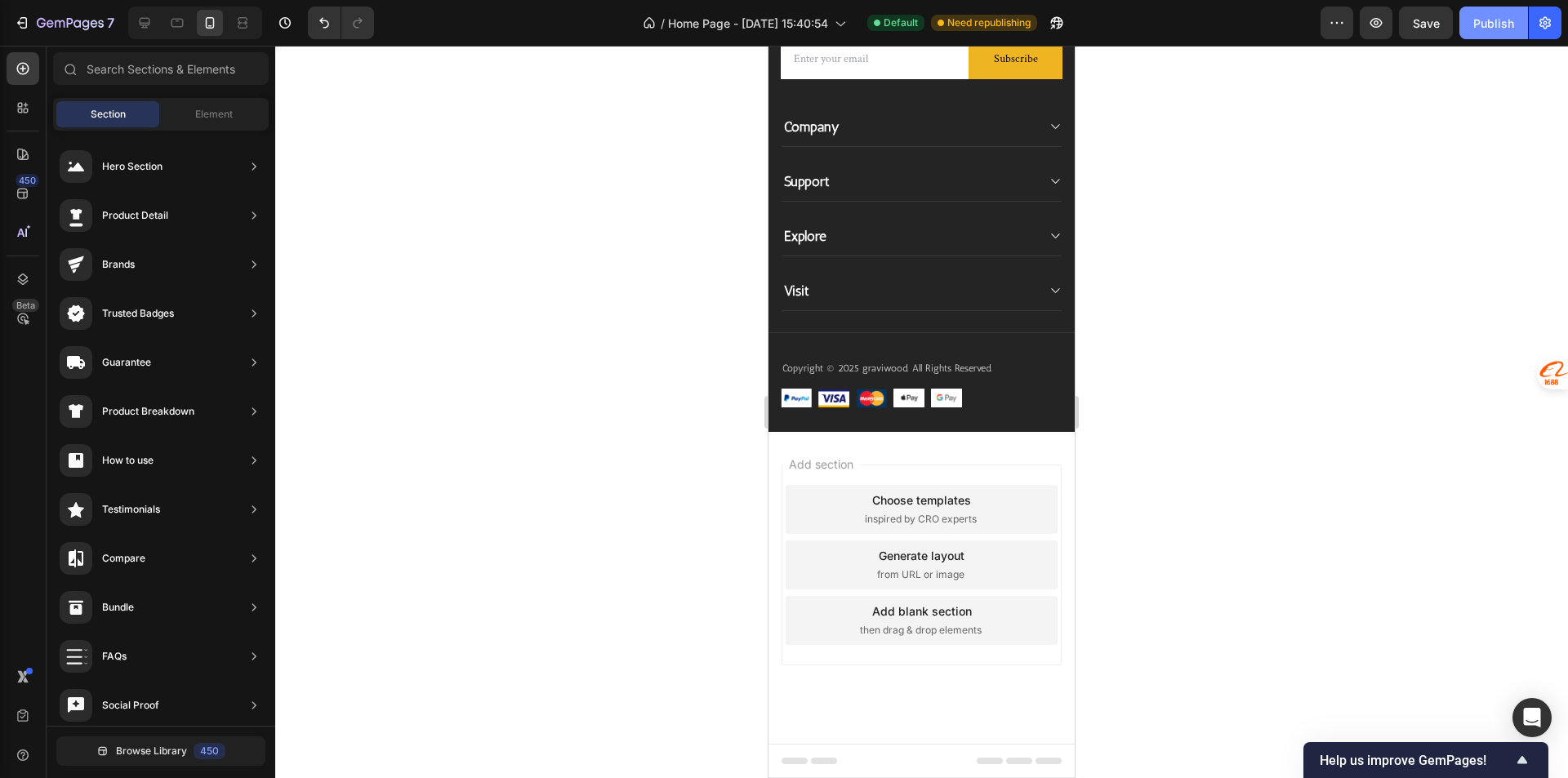
click at [1486, 25] on div "Publish" at bounding box center [1494, 23] width 41 height 17
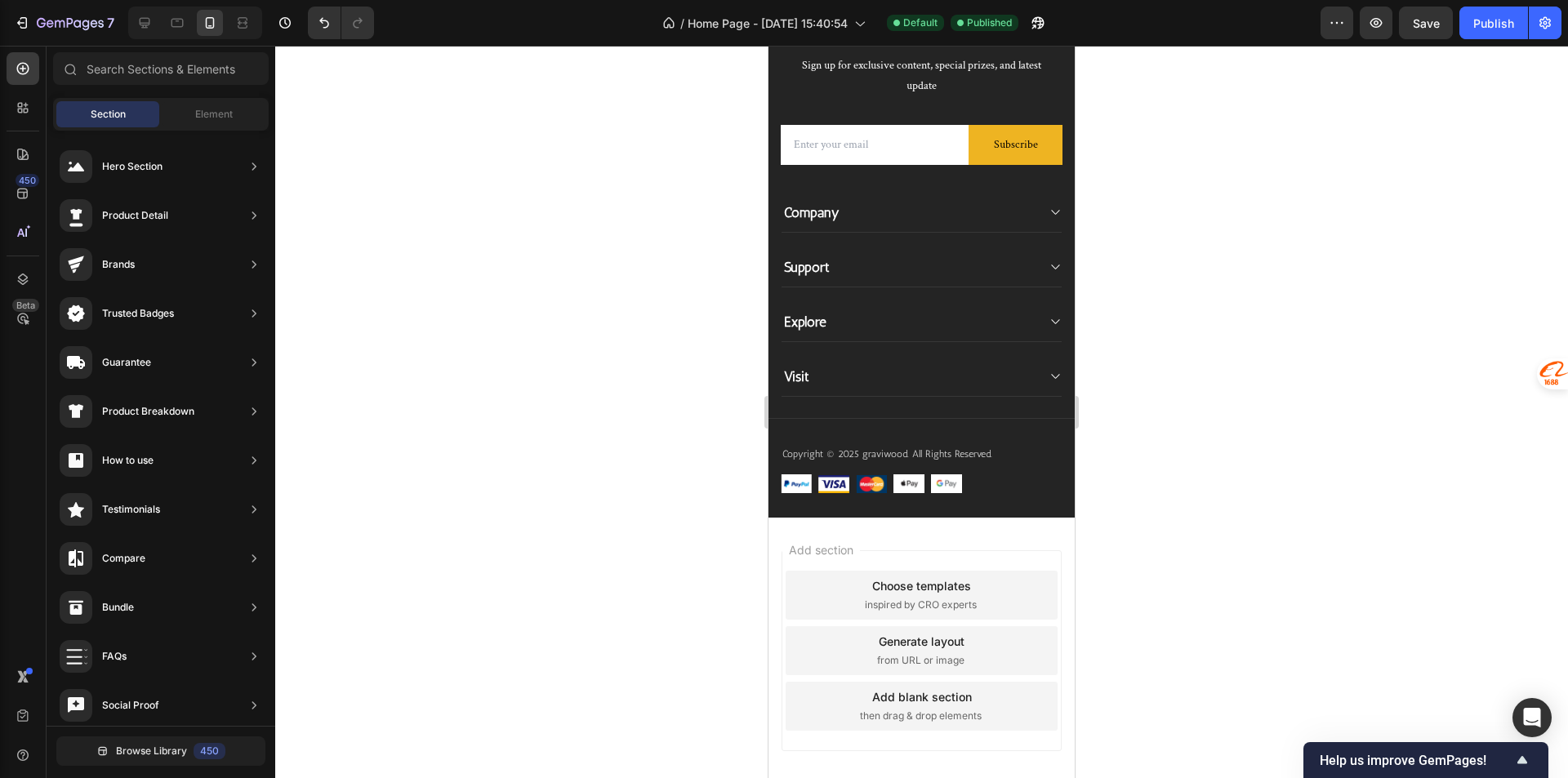
scroll to position [5469, 0]
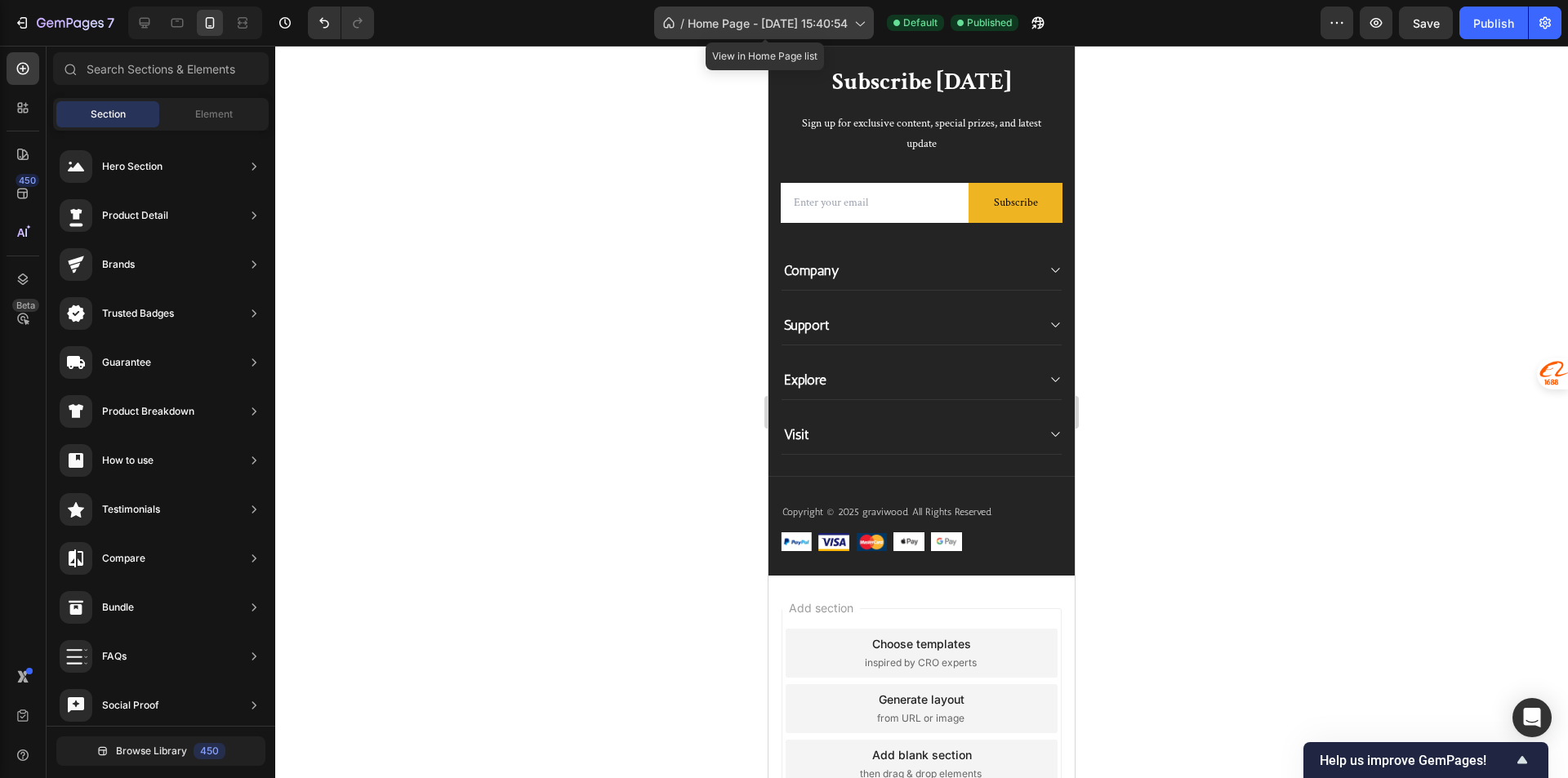
click at [803, 33] on div "/ Home Page - Aug 11, 15:40:54" at bounding box center [764, 23] width 219 height 33
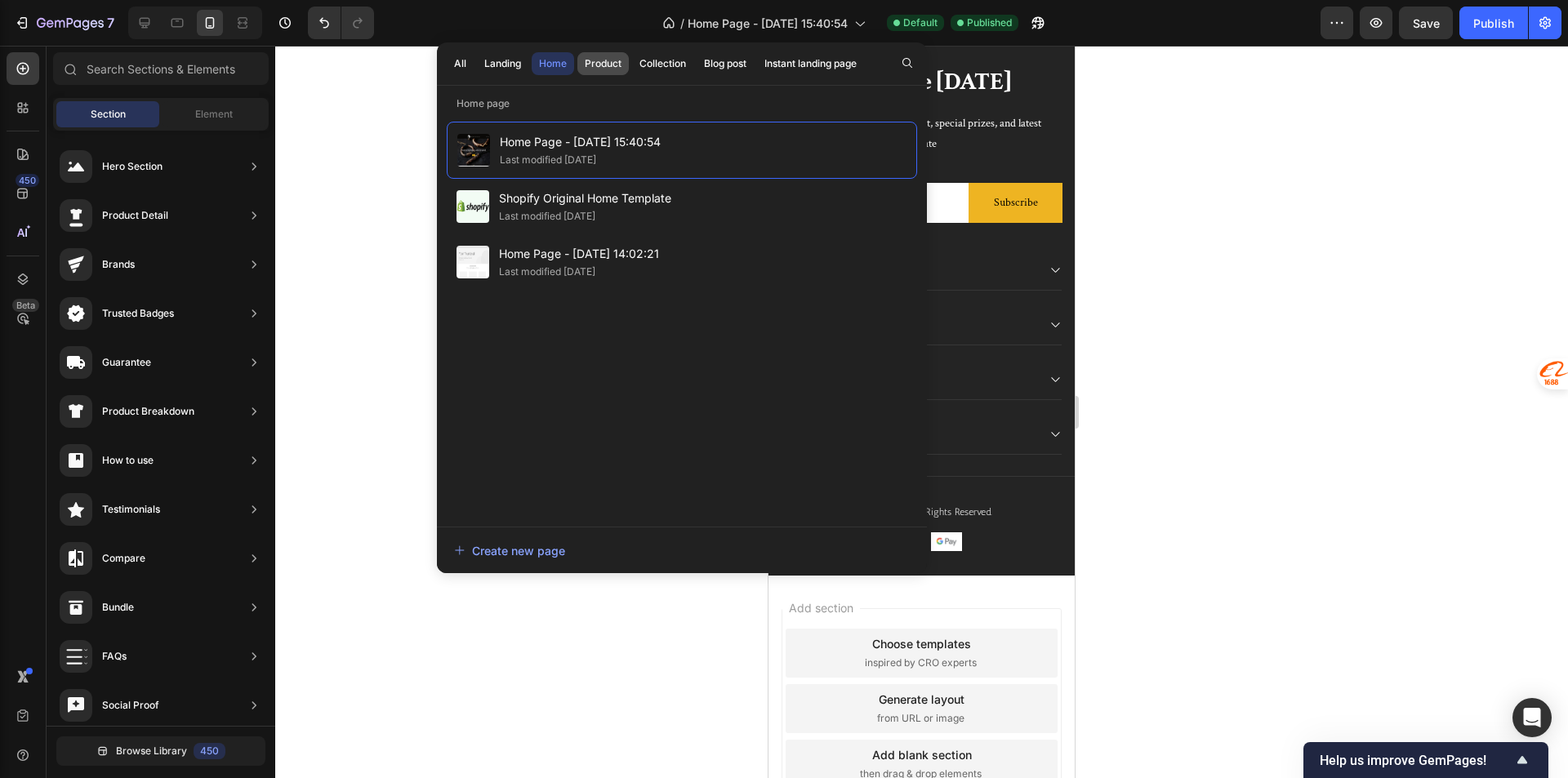
click at [605, 67] on div "Product" at bounding box center [602, 64] width 37 height 15
click at [489, 71] on button "Landing" at bounding box center [502, 64] width 52 height 23
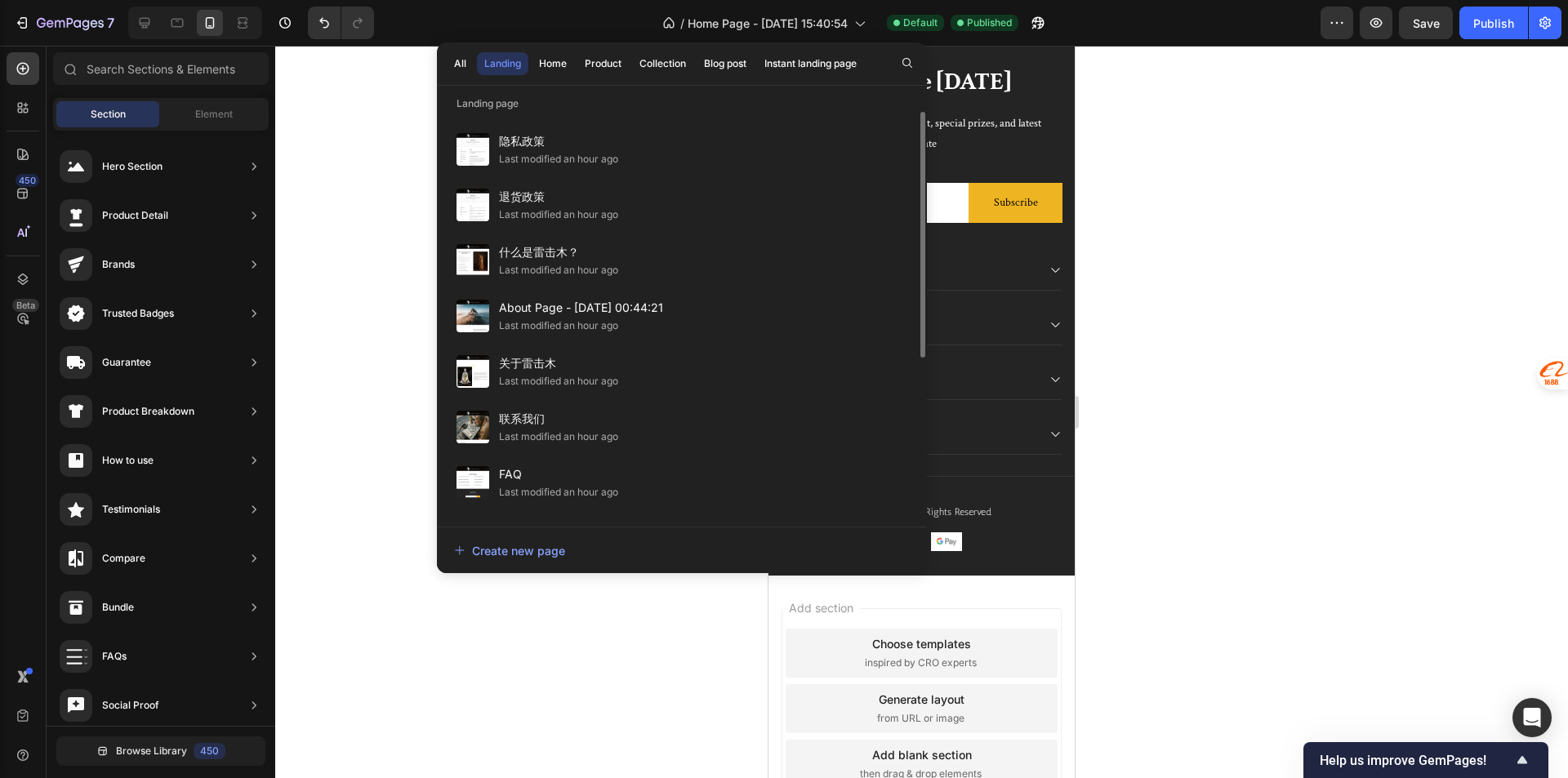
scroll to position [245, 0]
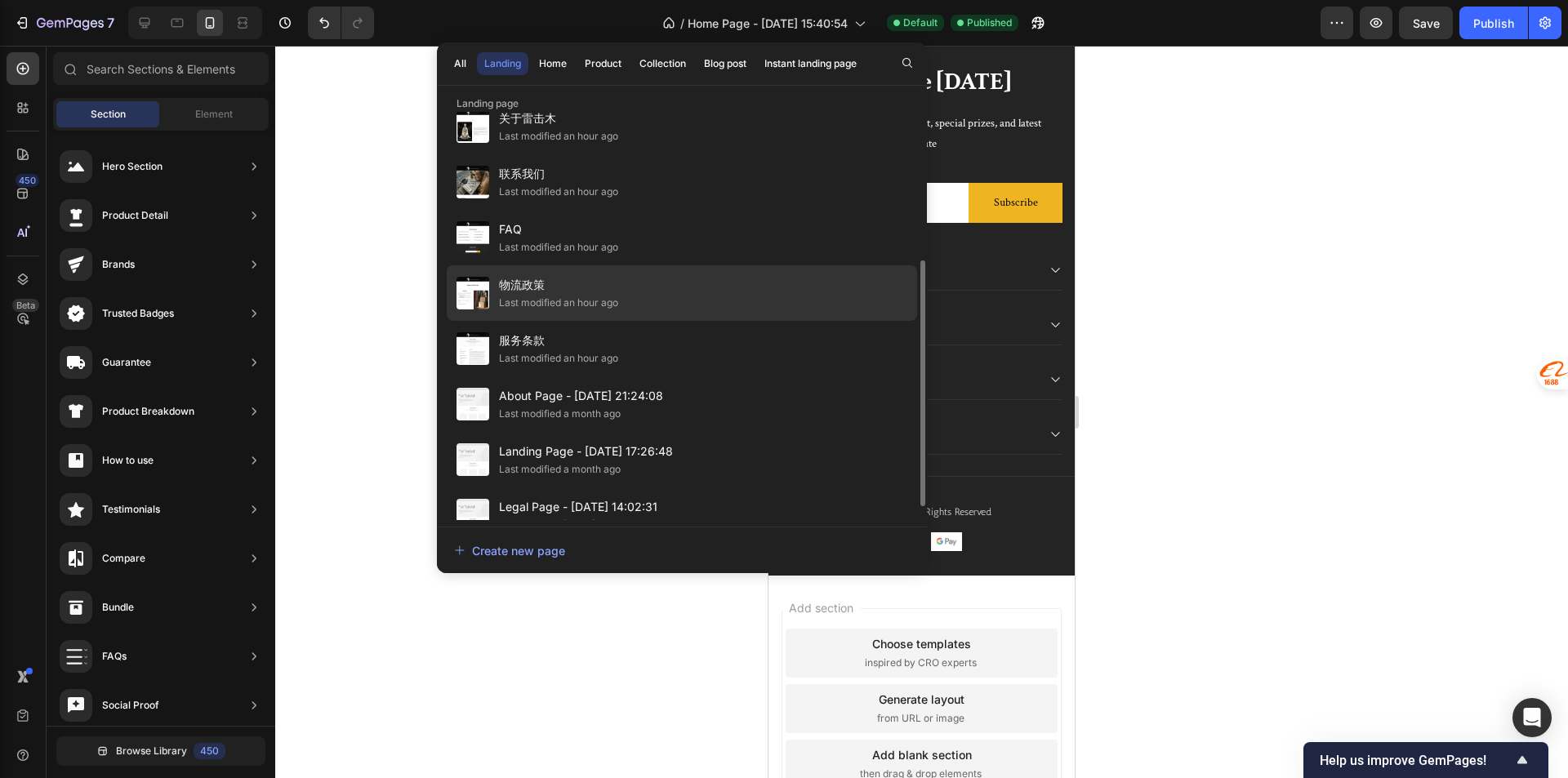
click at [664, 299] on div "物流政策 Last modified an hour ago" at bounding box center [682, 293] width 471 height 56
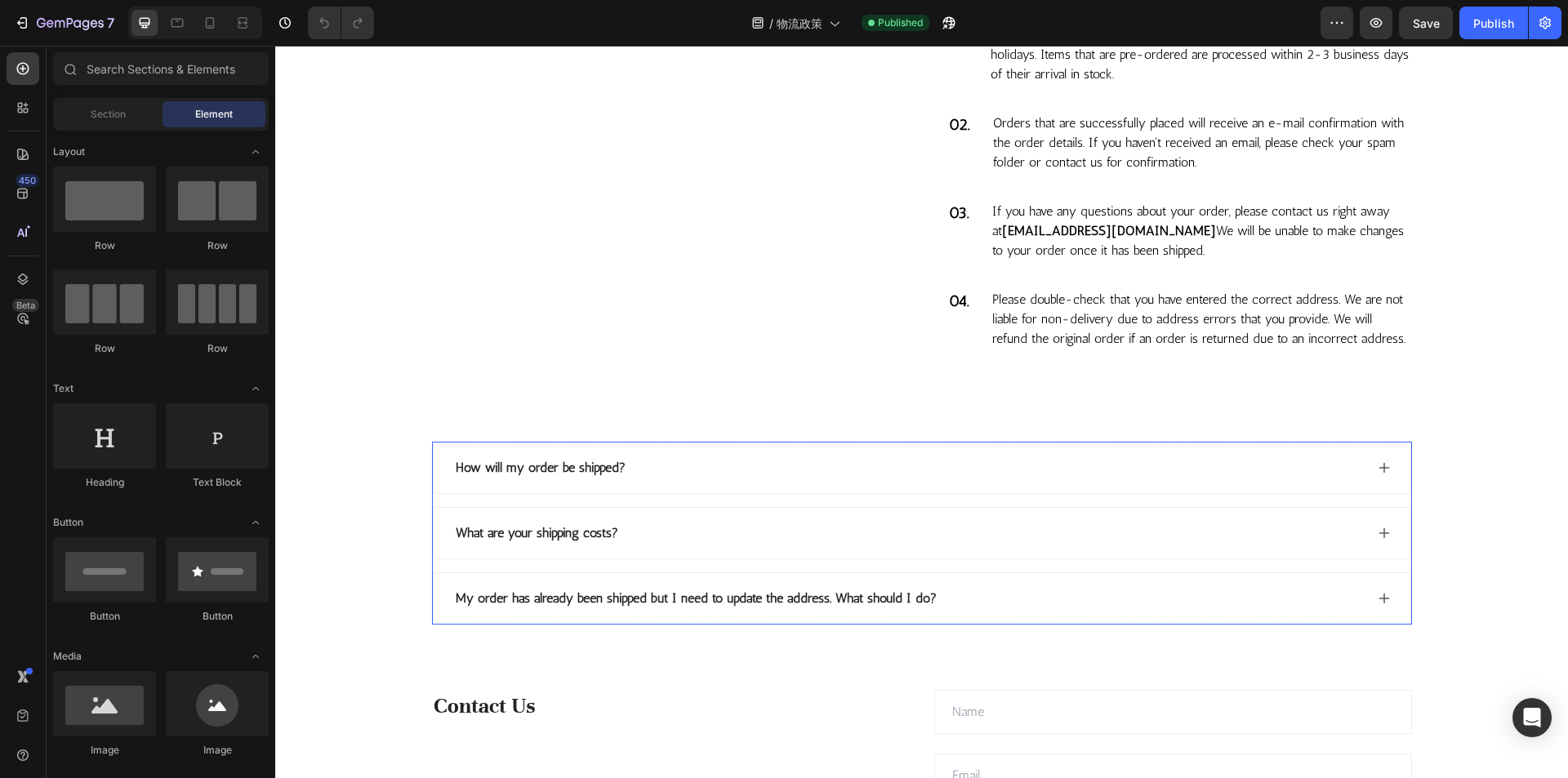
scroll to position [2204, 0]
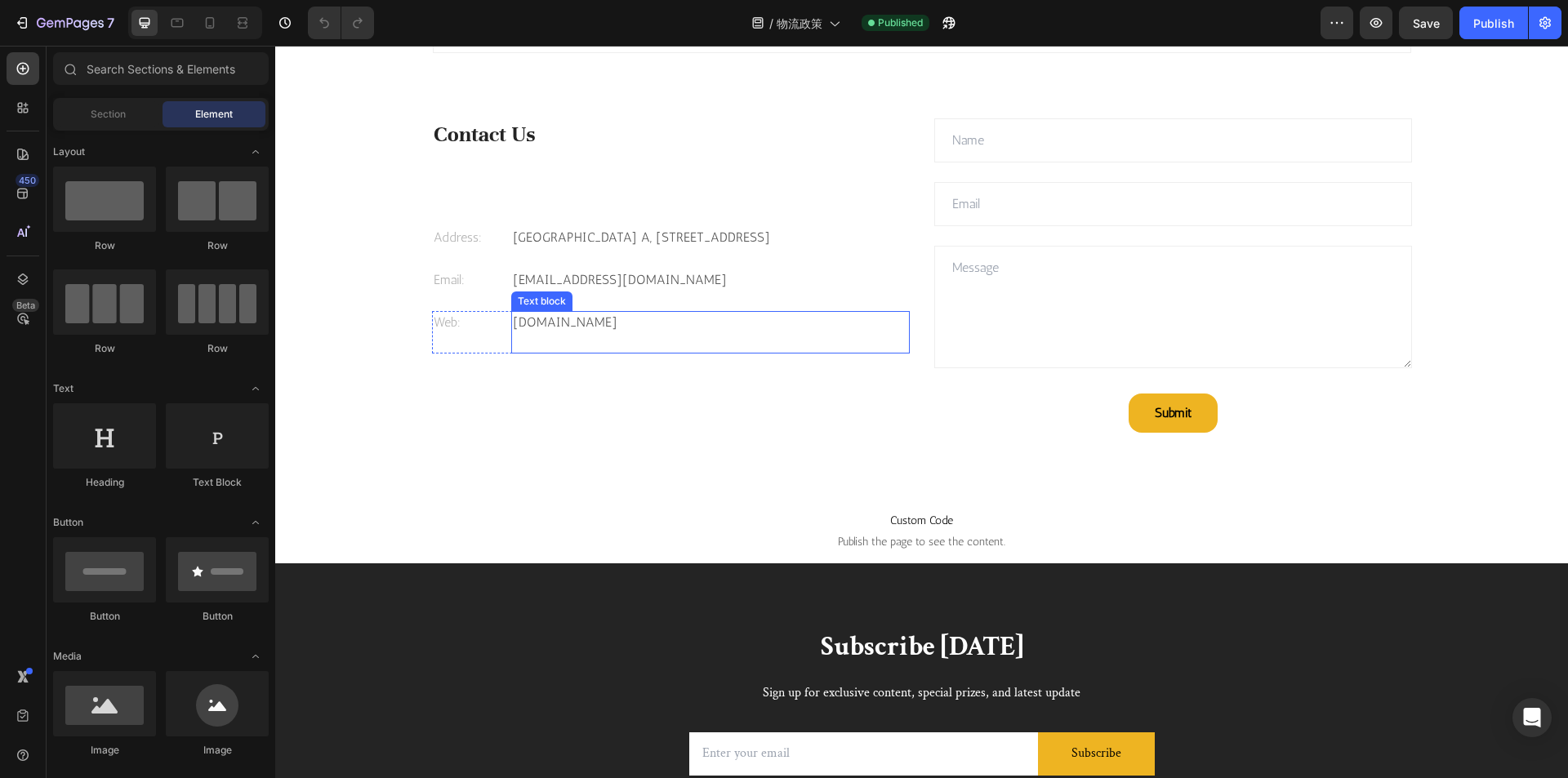
click at [867, 349] on div "[DOMAIN_NAME] Text block" at bounding box center [710, 332] width 399 height 43
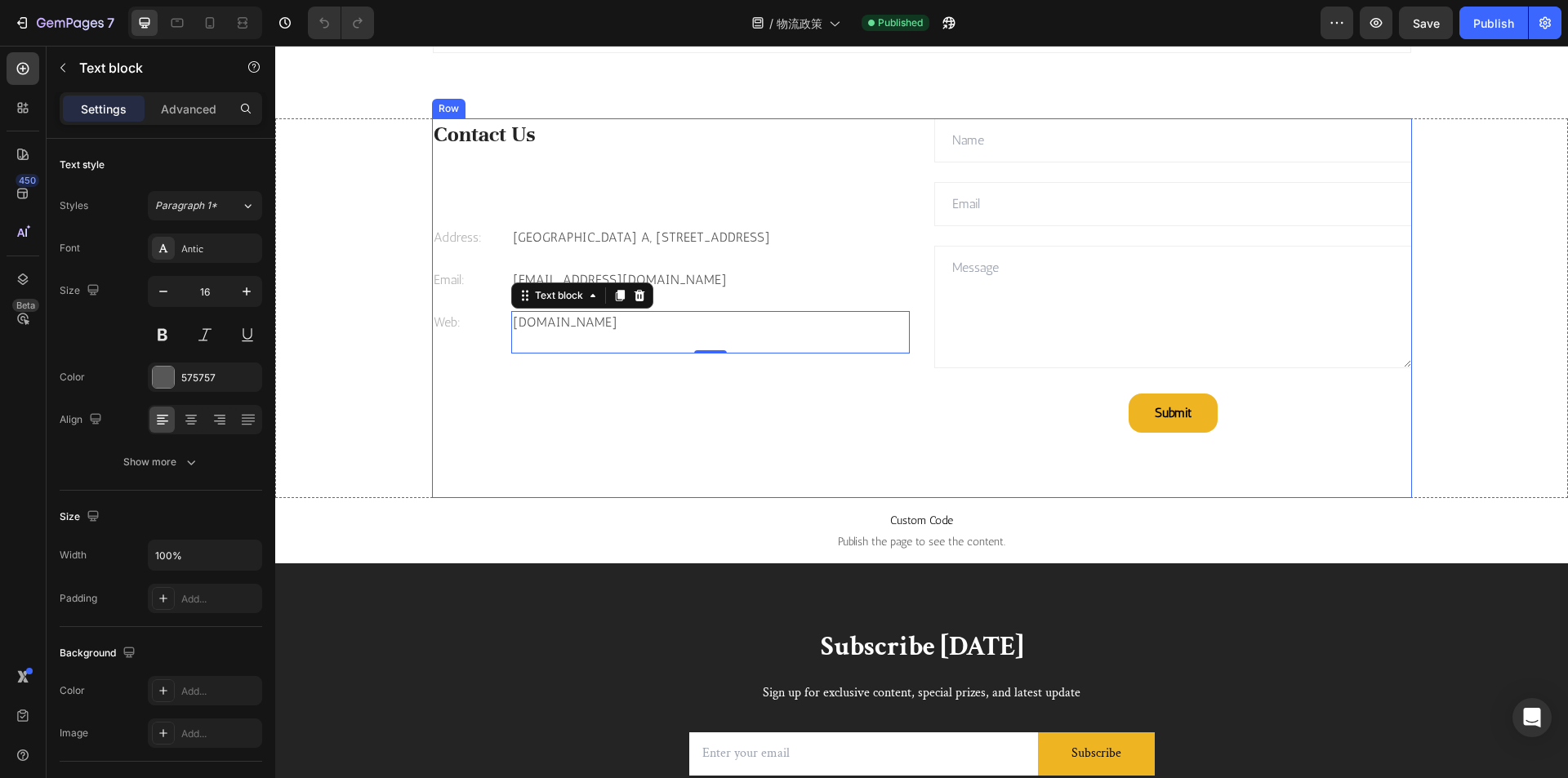
click at [813, 403] on div "Contact Us Heading Address: Text block Celebrity International Building A, Unit…" at bounding box center [671, 276] width 478 height 314
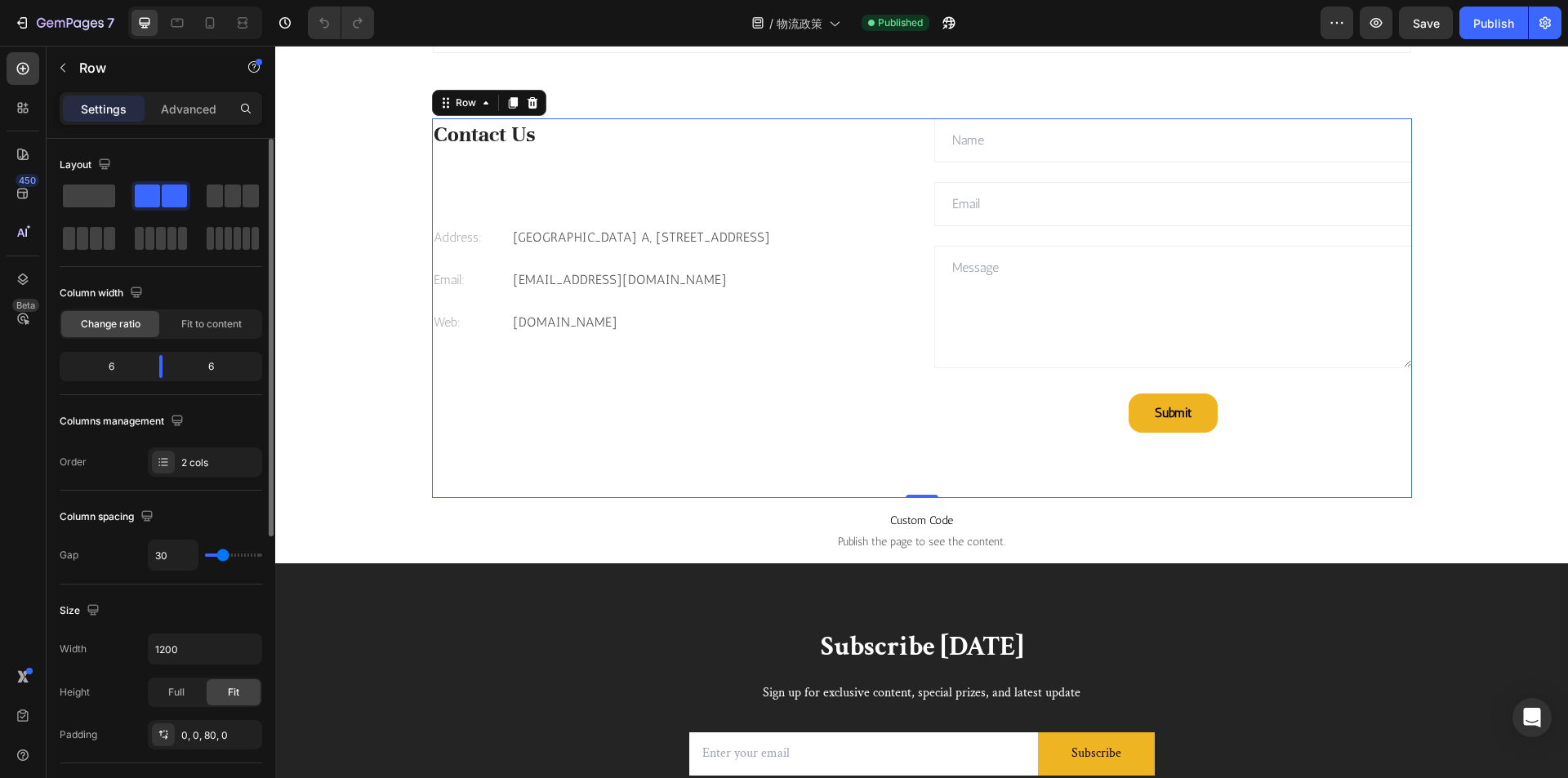
scroll to position [164, 0]
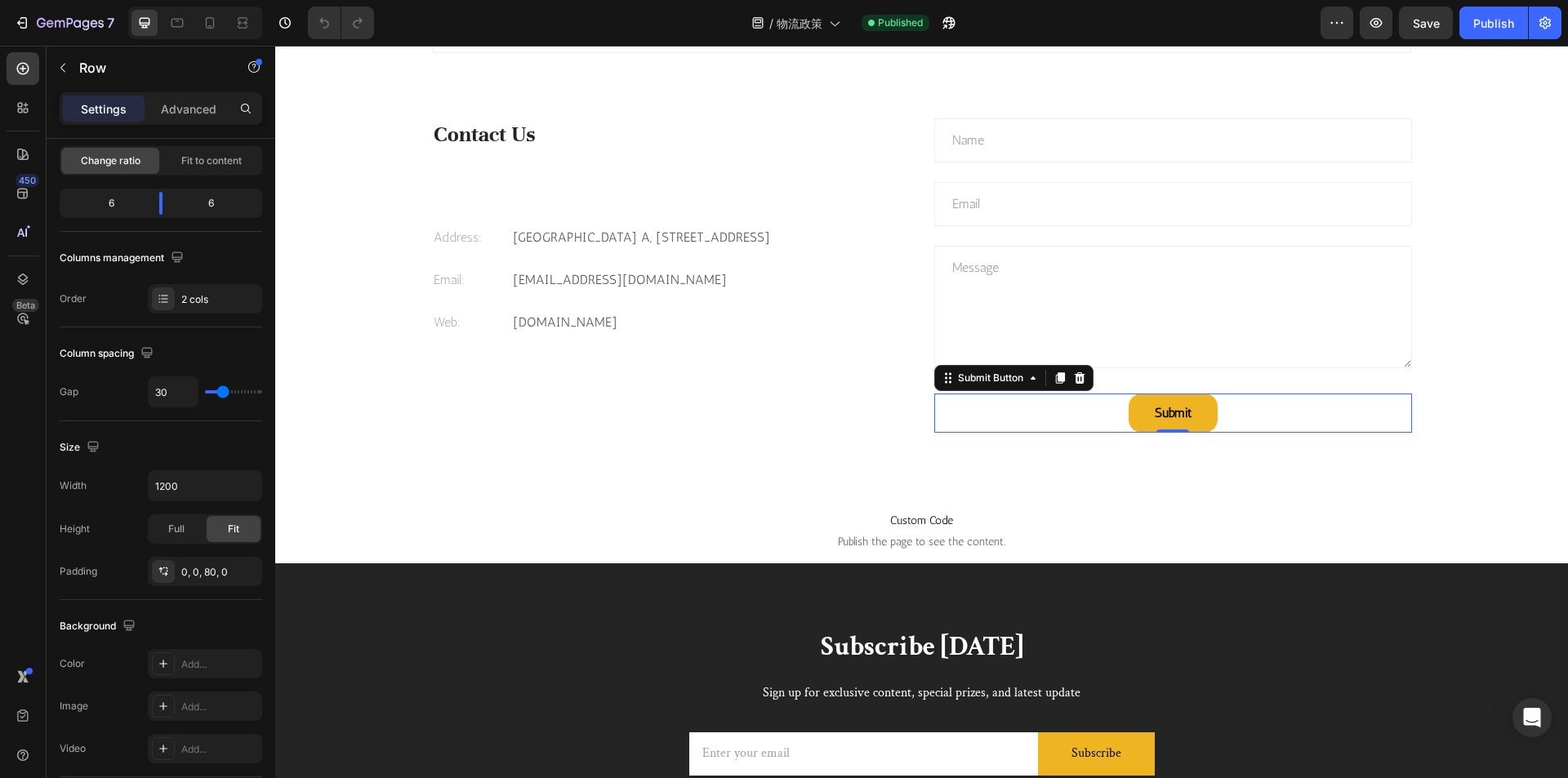
click at [1146, 421] on button "Submit" at bounding box center [1173, 413] width 89 height 39
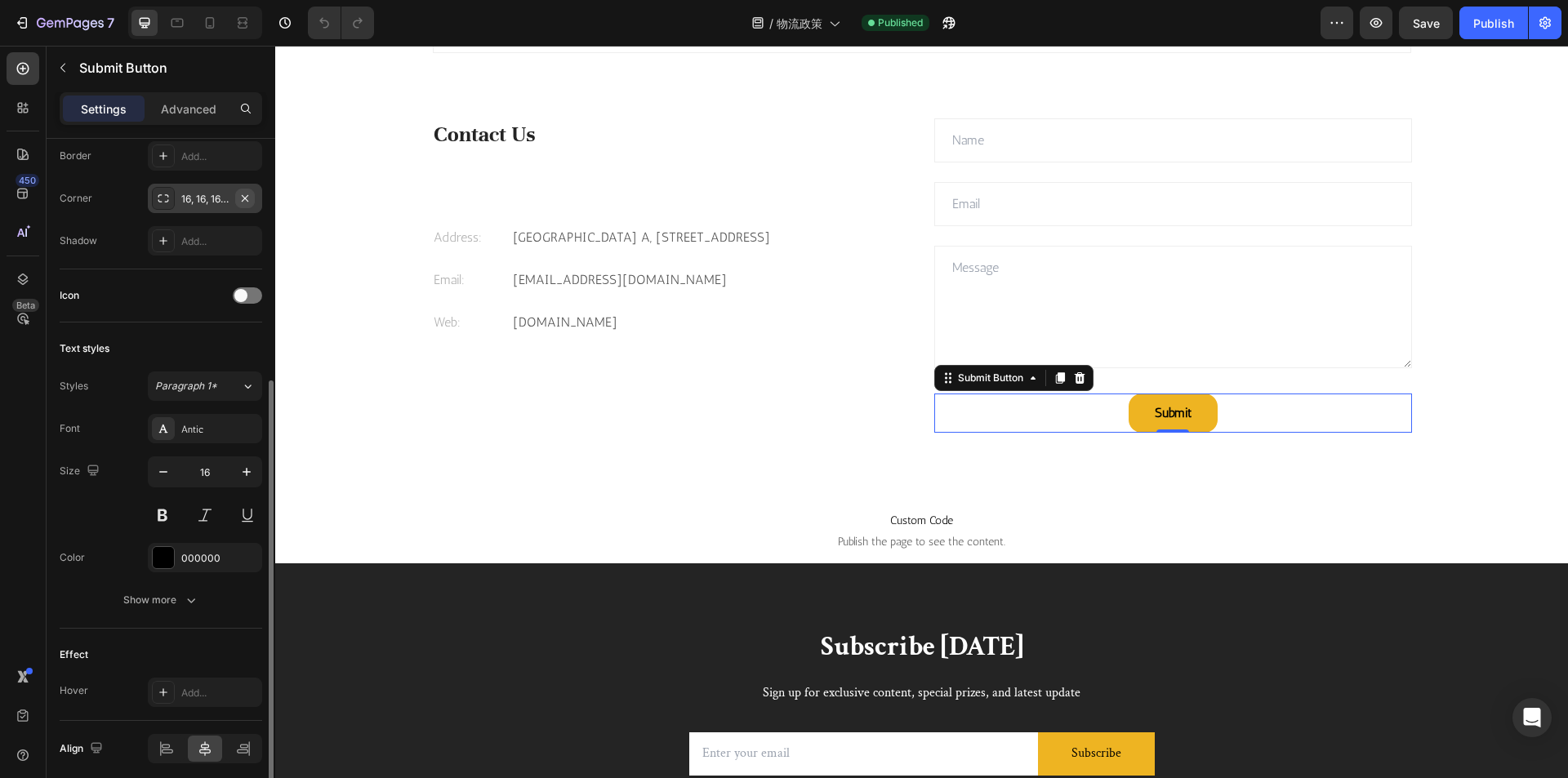
scroll to position [472, 0]
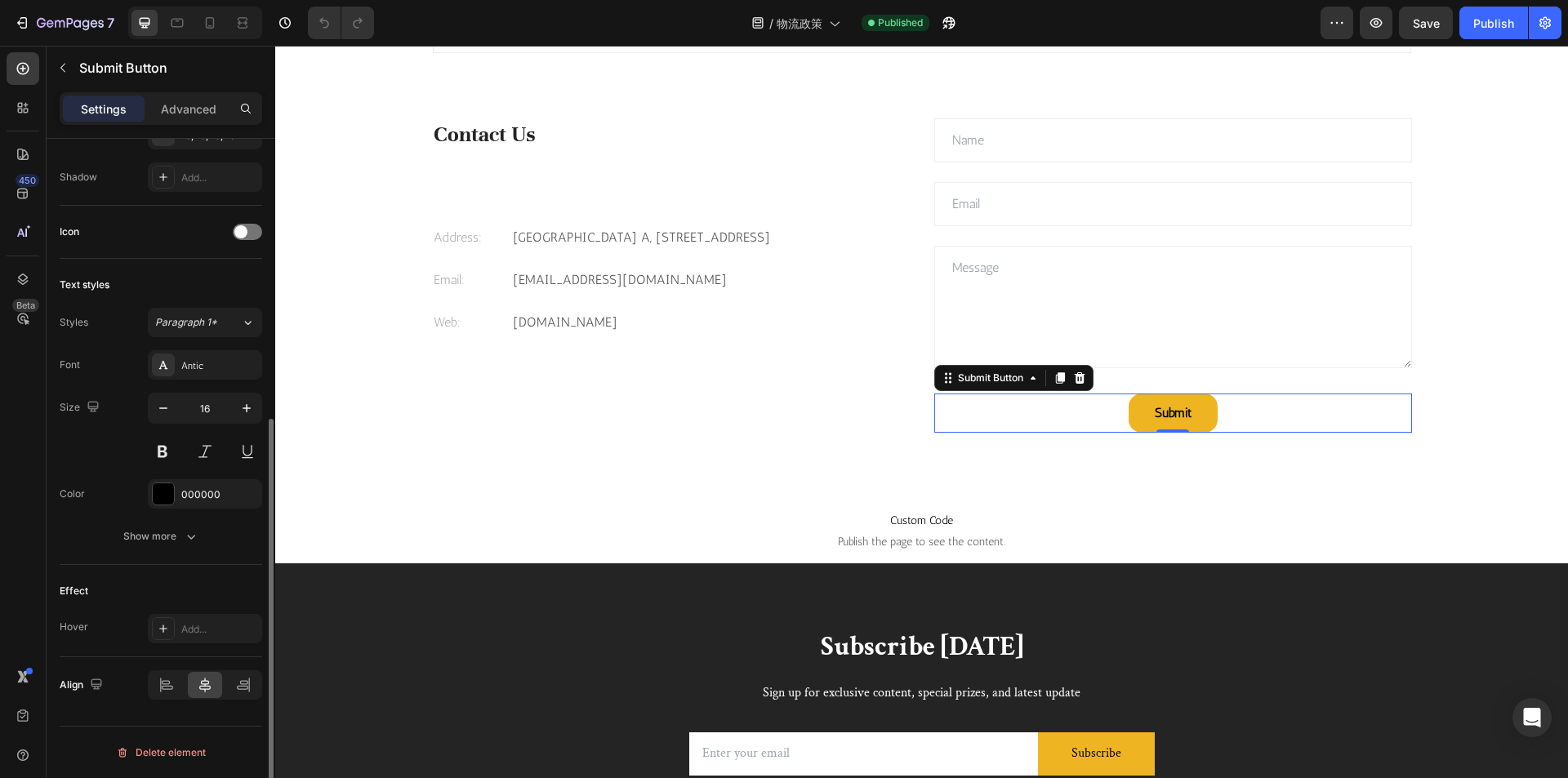
click at [182, 552] on div "Text styles Styles Paragraph 1* Font Antic Size 16 Color 000000 Show more" at bounding box center [160, 411] width 202 height 306
click at [164, 536] on div "Show more" at bounding box center [161, 537] width 76 height 16
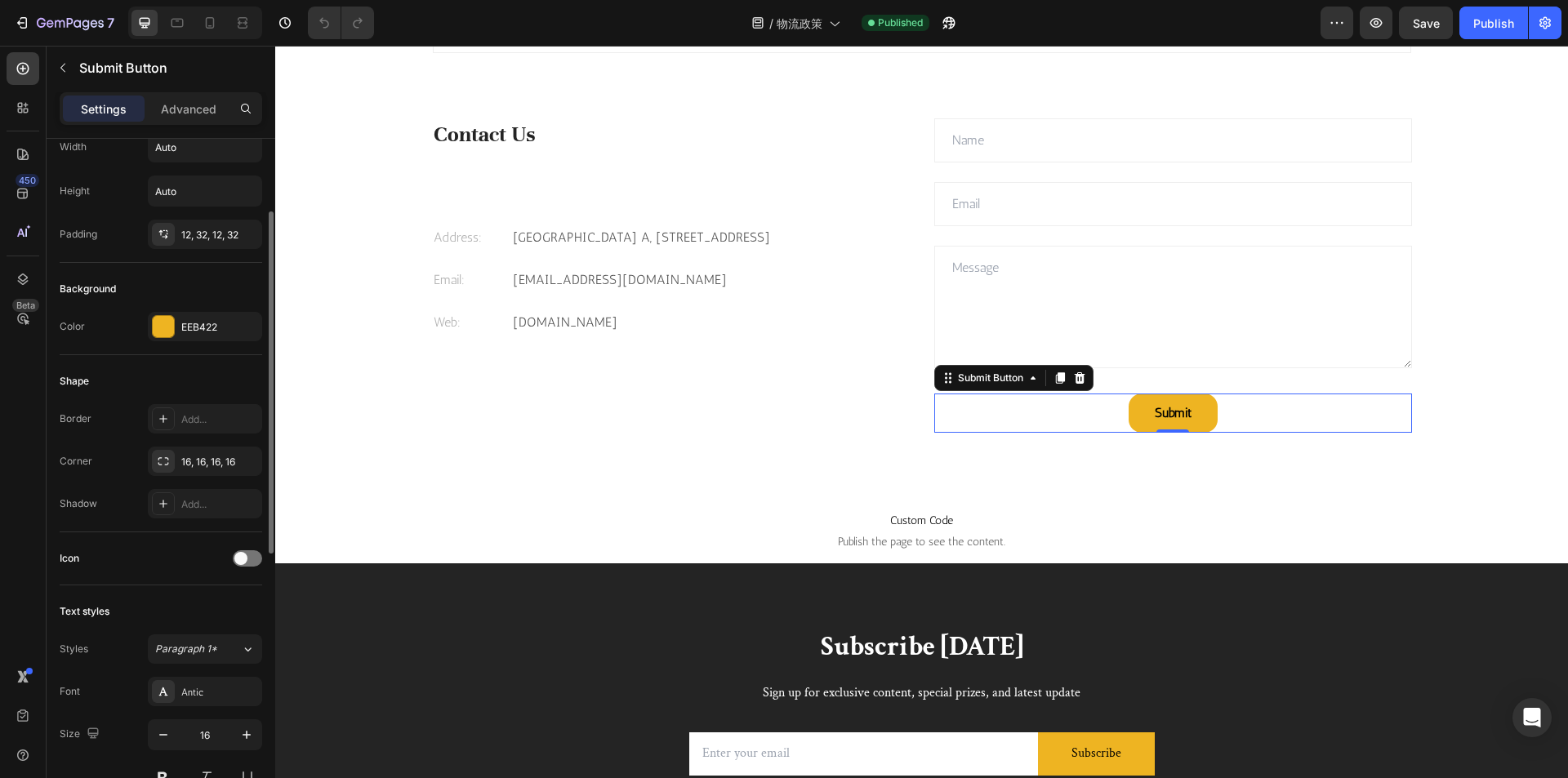
scroll to position [0, 0]
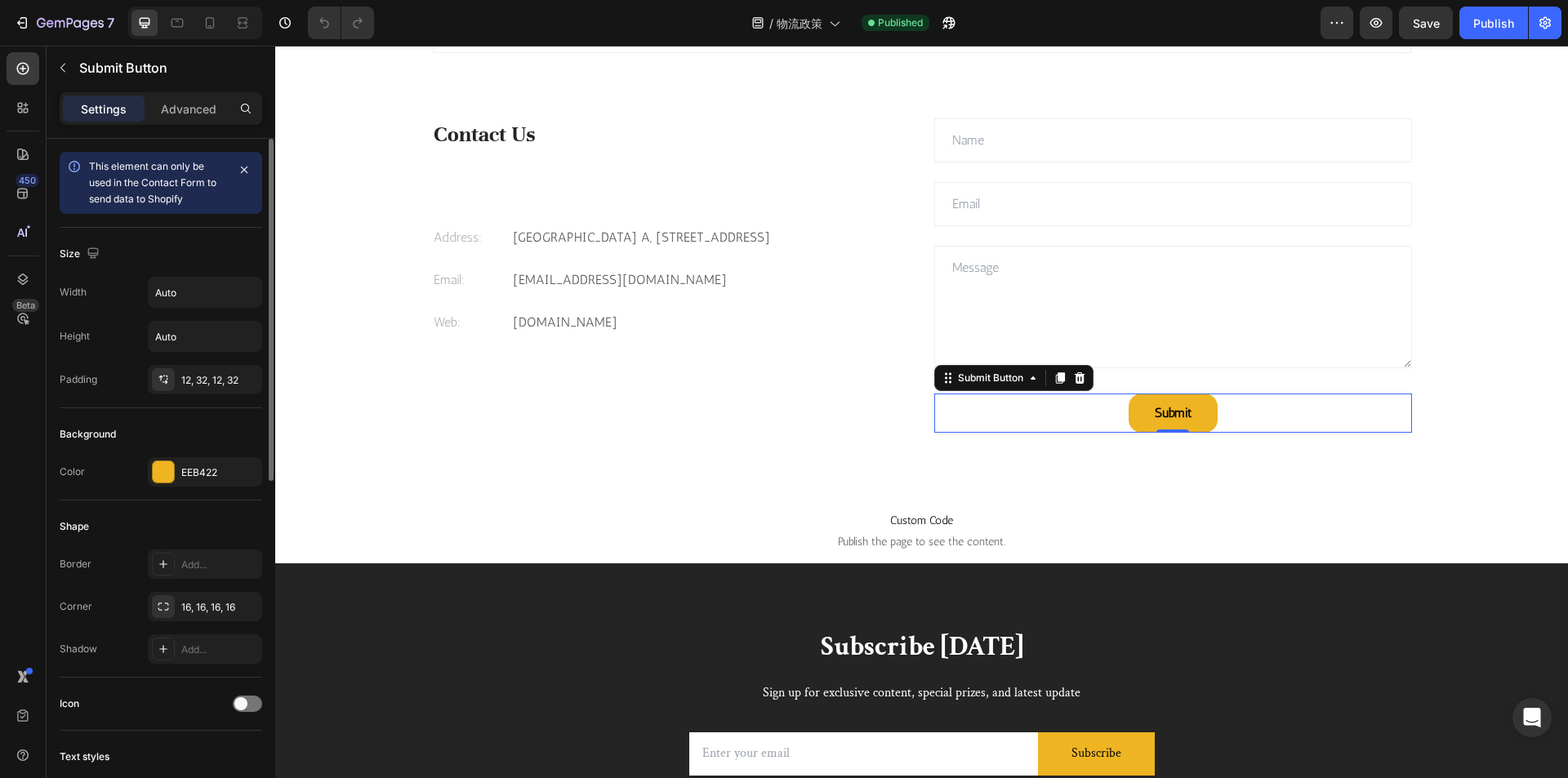
drag, startPoint x: 151, startPoint y: 184, endPoint x: 151, endPoint y: 171, distance: 13.0
click at [151, 183] on span "This element can only be used in the Contact Form to send data to Shopify" at bounding box center [153, 182] width 128 height 45
click at [177, 109] on p "Advanced" at bounding box center [189, 109] width 56 height 17
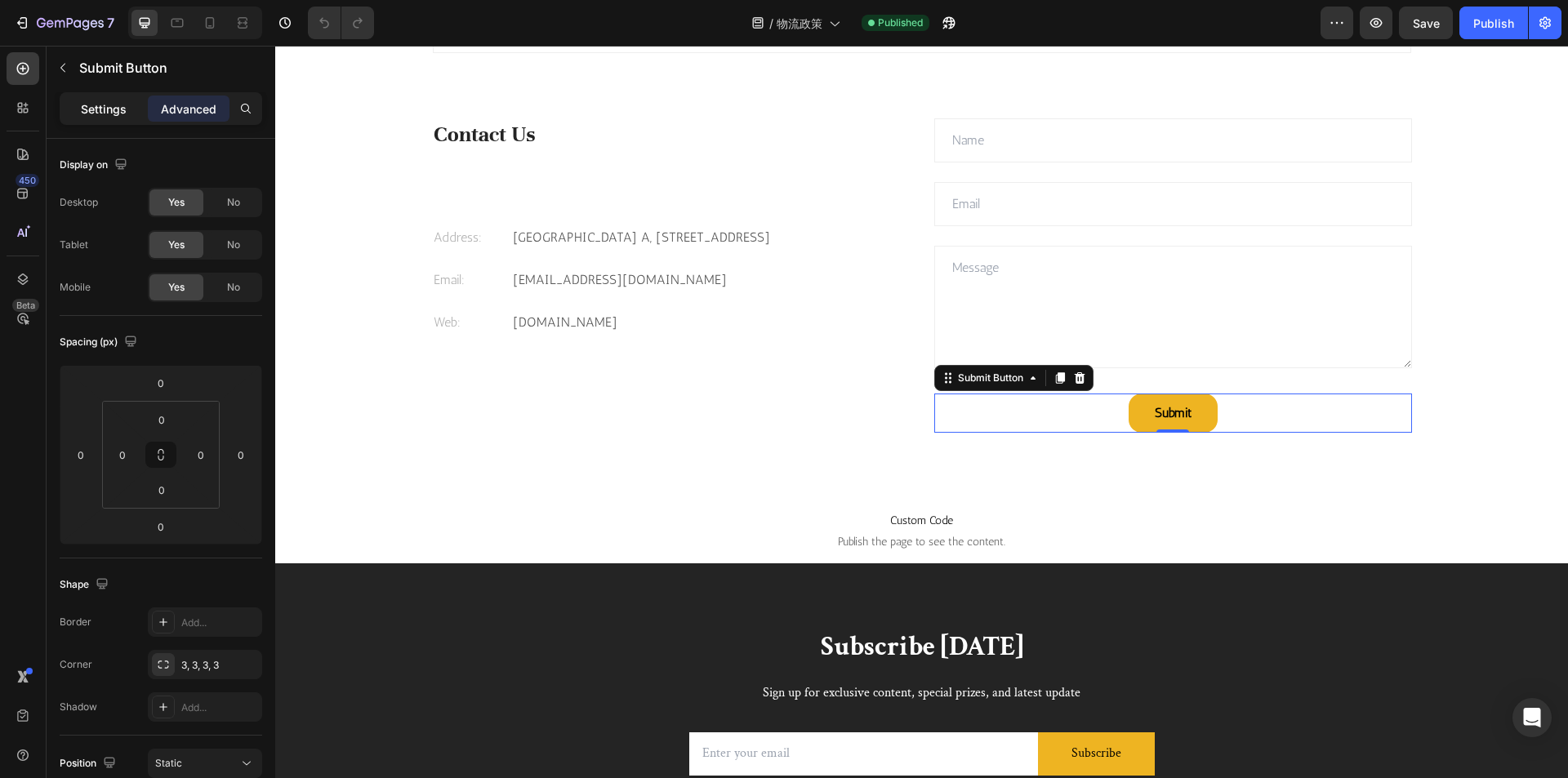
click at [116, 97] on div "Settings" at bounding box center [104, 109] width 82 height 26
